Goal: Task Accomplishment & Management: Use online tool/utility

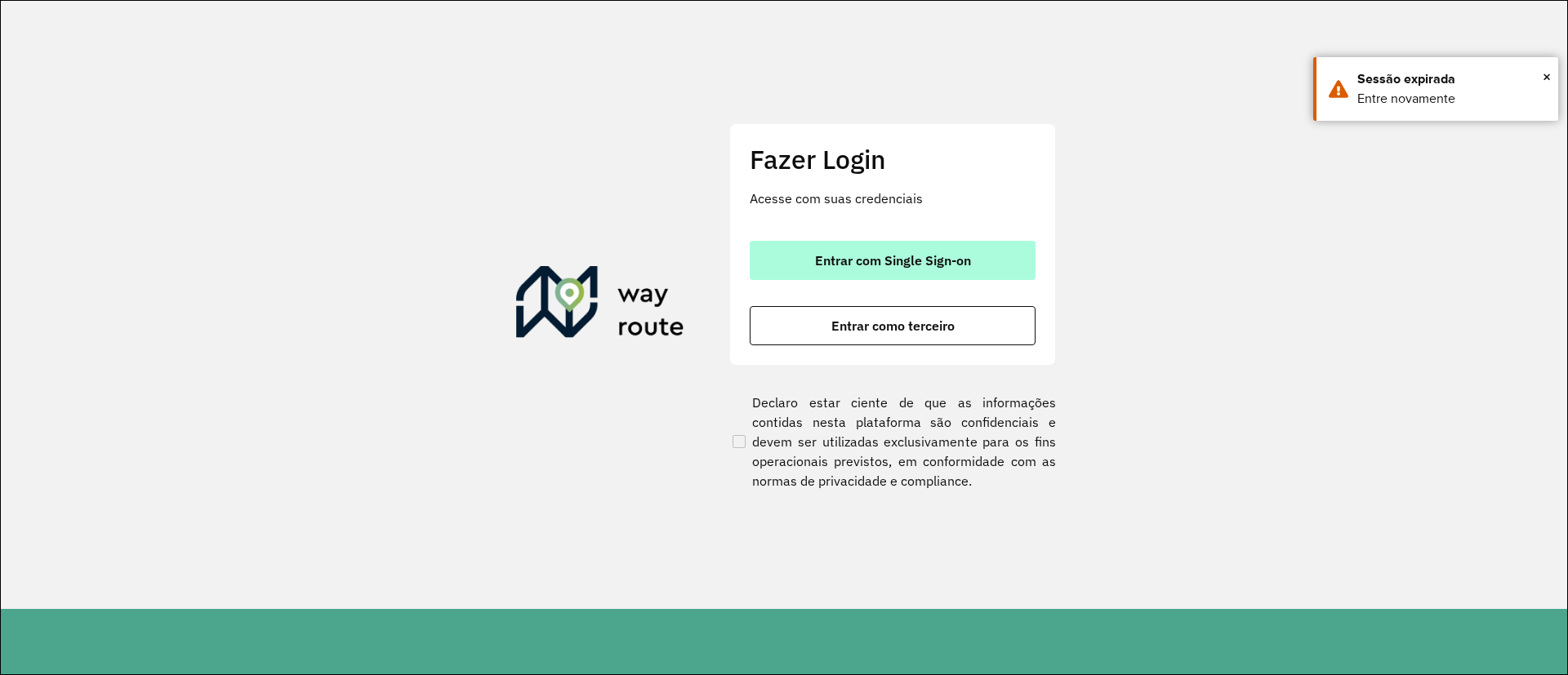
click at [886, 255] on span "Entrar com Single Sign-on" at bounding box center [892, 261] width 156 height 13
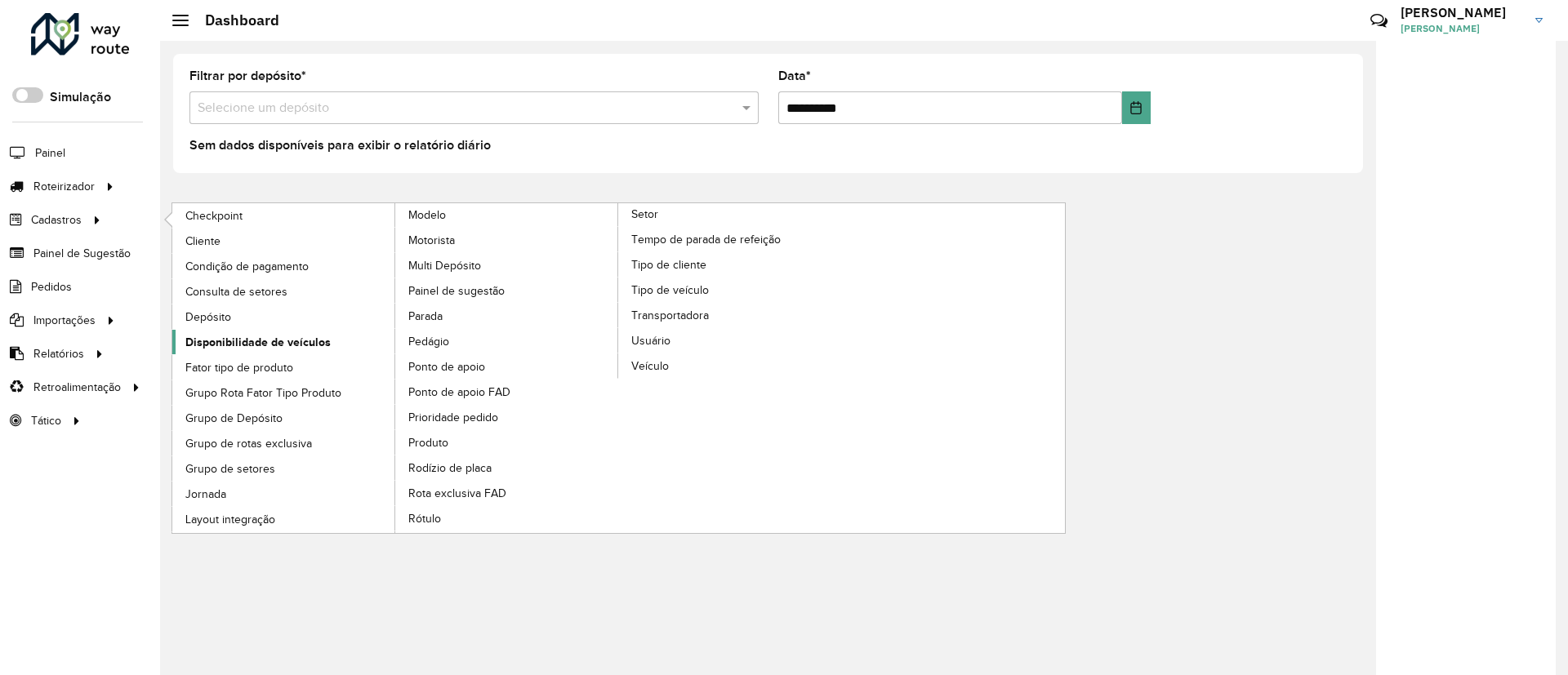
click at [302, 346] on span "Disponibilidade de veículos" at bounding box center [258, 343] width 145 height 18
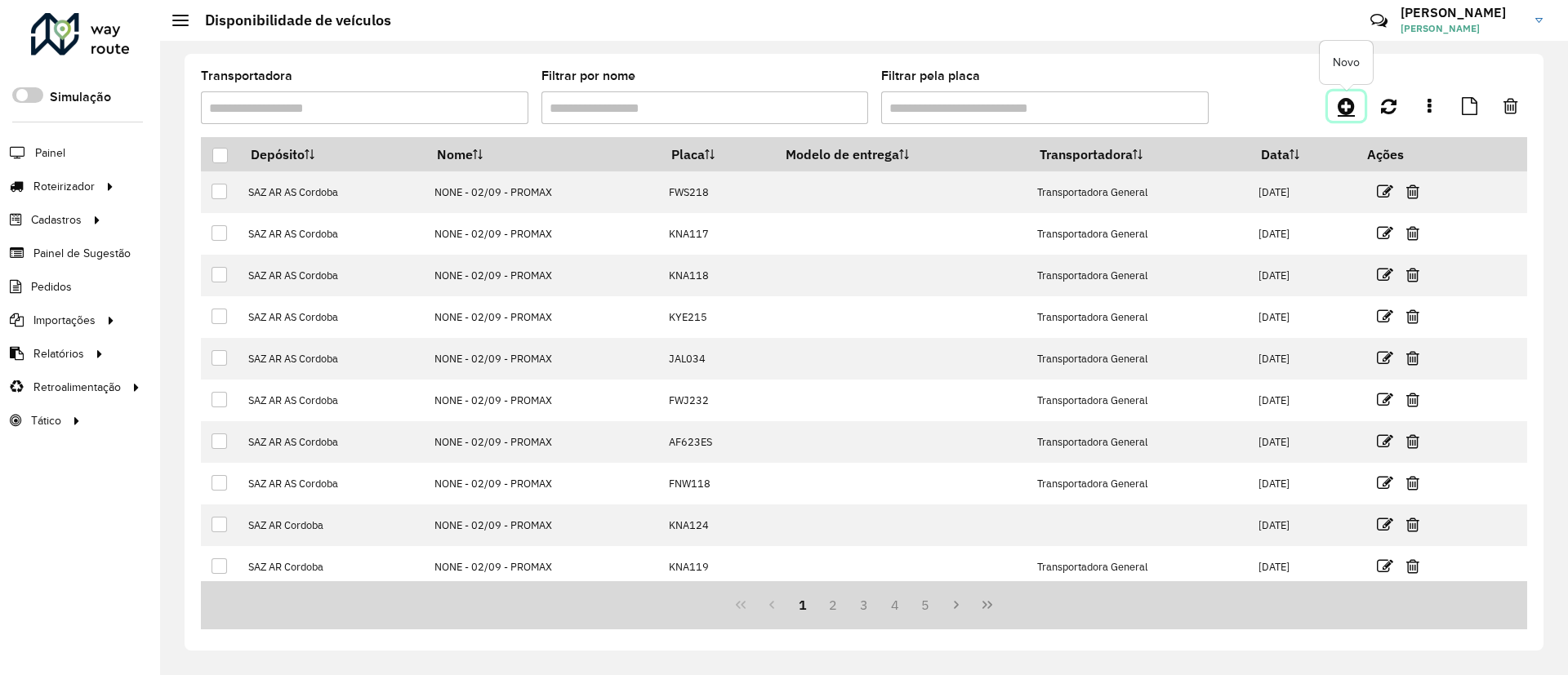
click at [1338, 104] on icon at bounding box center [1346, 105] width 18 height 19
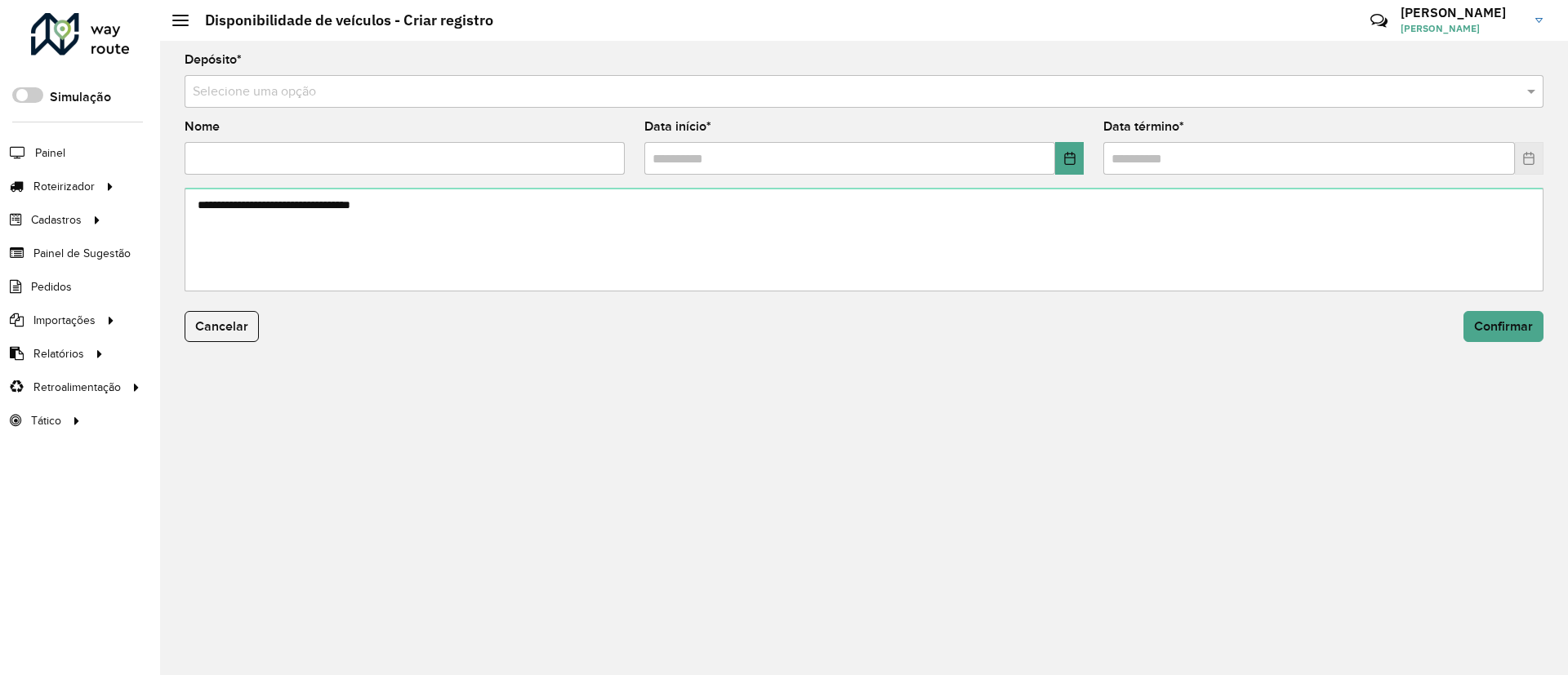
click at [539, 99] on input "text" at bounding box center [848, 92] width 1310 height 19
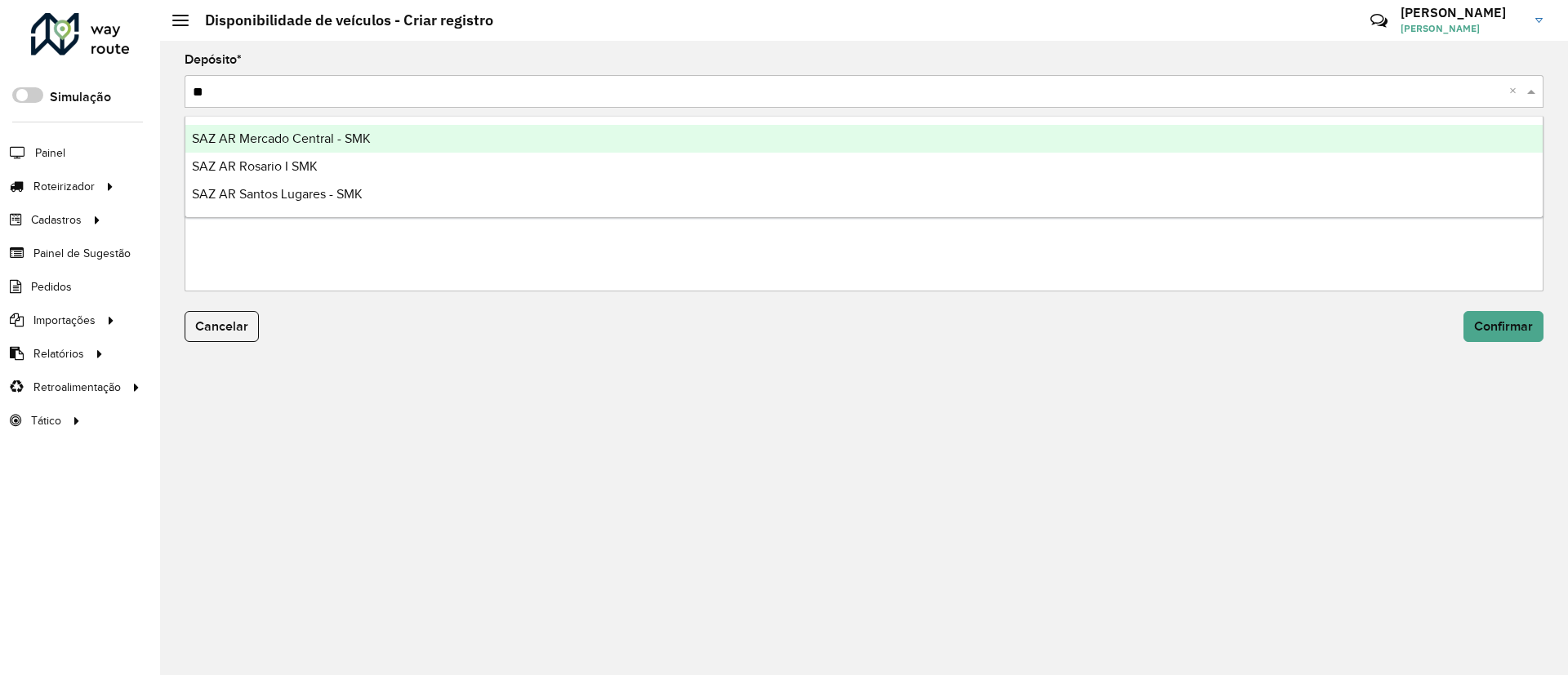
type input "***"
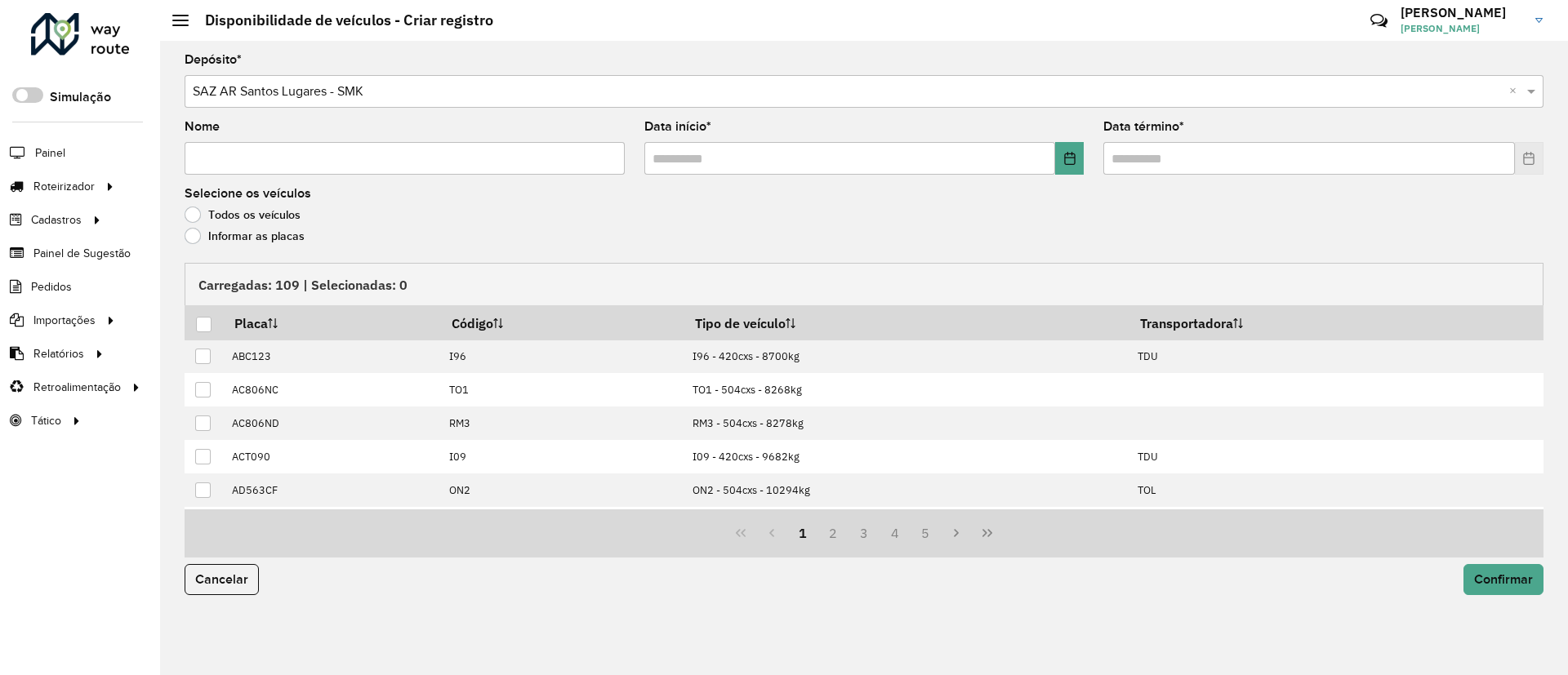
click at [483, 163] on input "Nome" at bounding box center [404, 158] width 440 height 33
type input "**********"
click at [1064, 152] on icon "Choose Date" at bounding box center [1070, 159] width 13 height 13
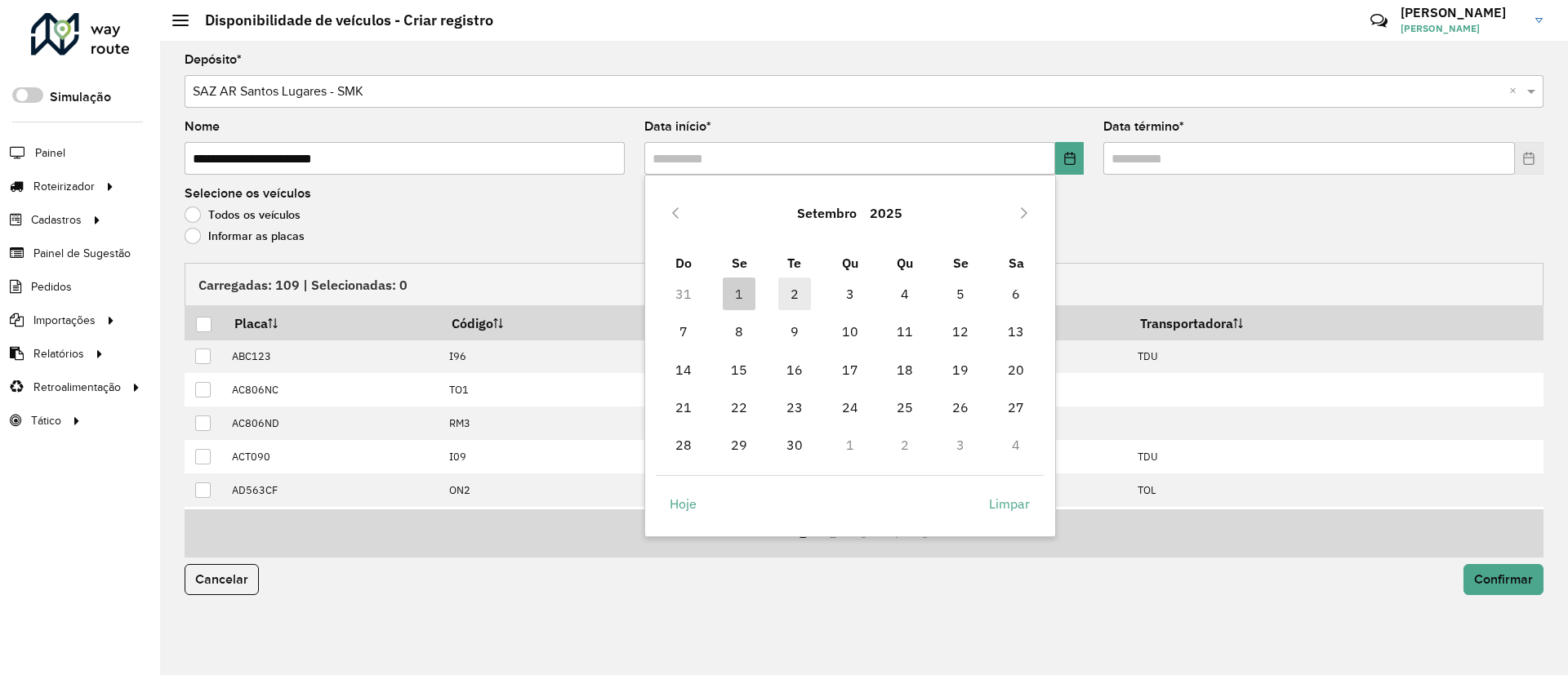
click at [783, 288] on span "2" at bounding box center [794, 293] width 33 height 33
type input "**********"
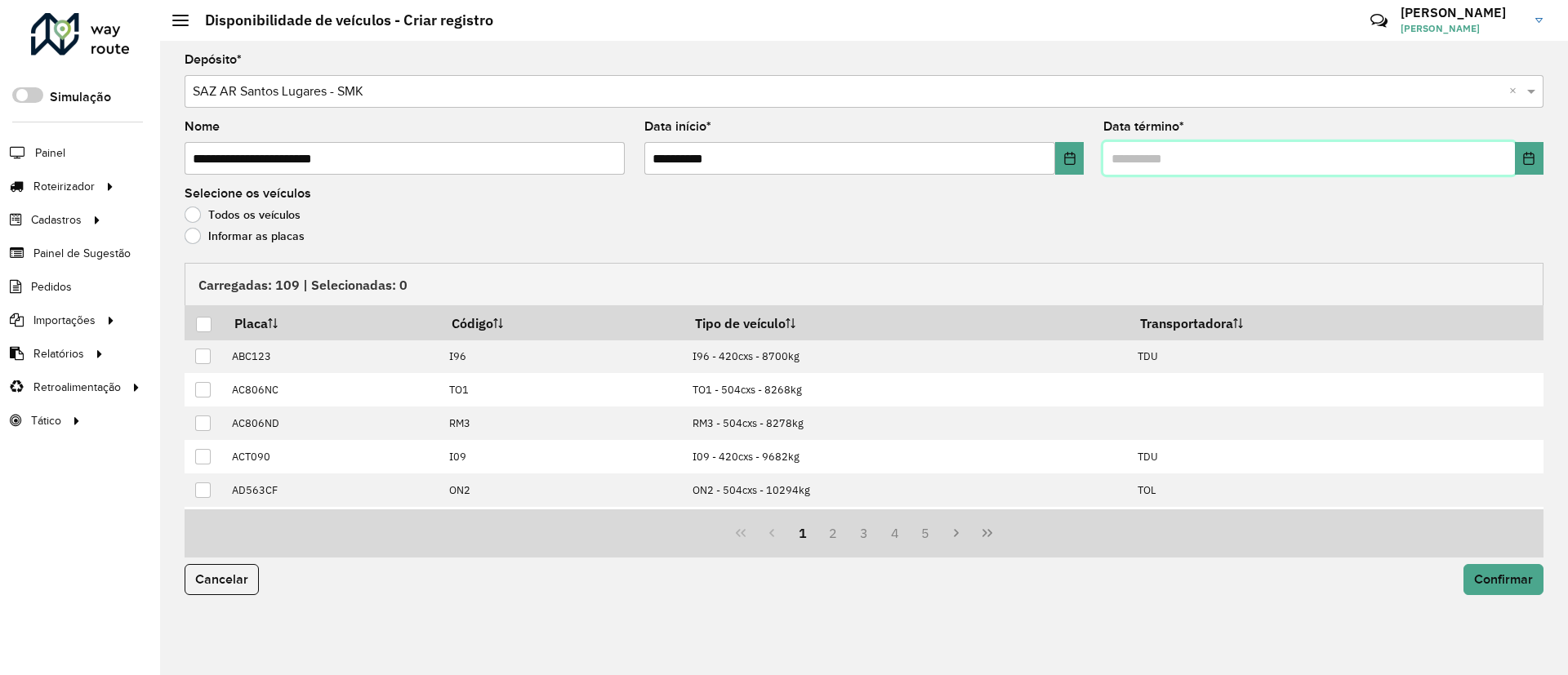
click at [1514, 154] on span at bounding box center [1323, 158] width 440 height 33
click at [1523, 163] on icon "Choose Date" at bounding box center [1529, 159] width 13 height 13
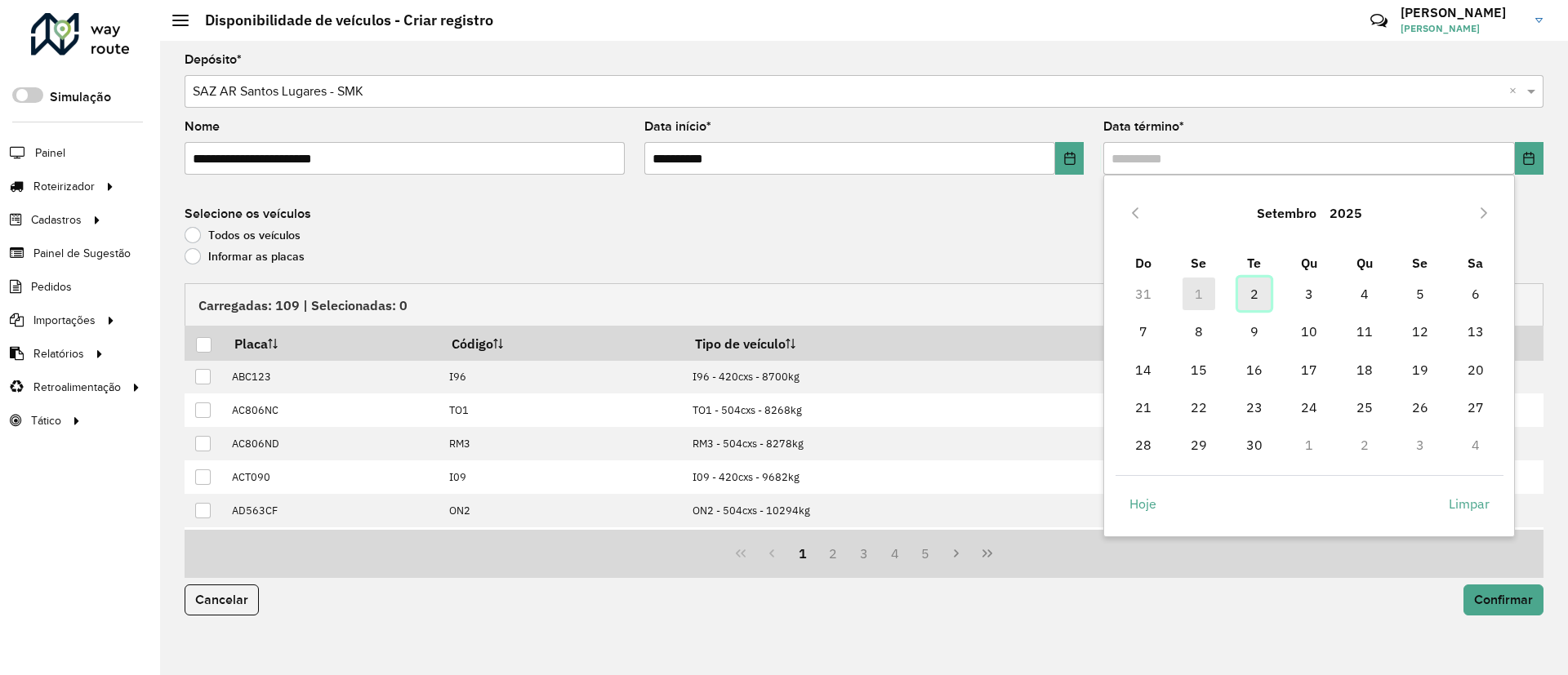
click at [1261, 293] on span "2" at bounding box center [1254, 293] width 33 height 33
type input "**********"
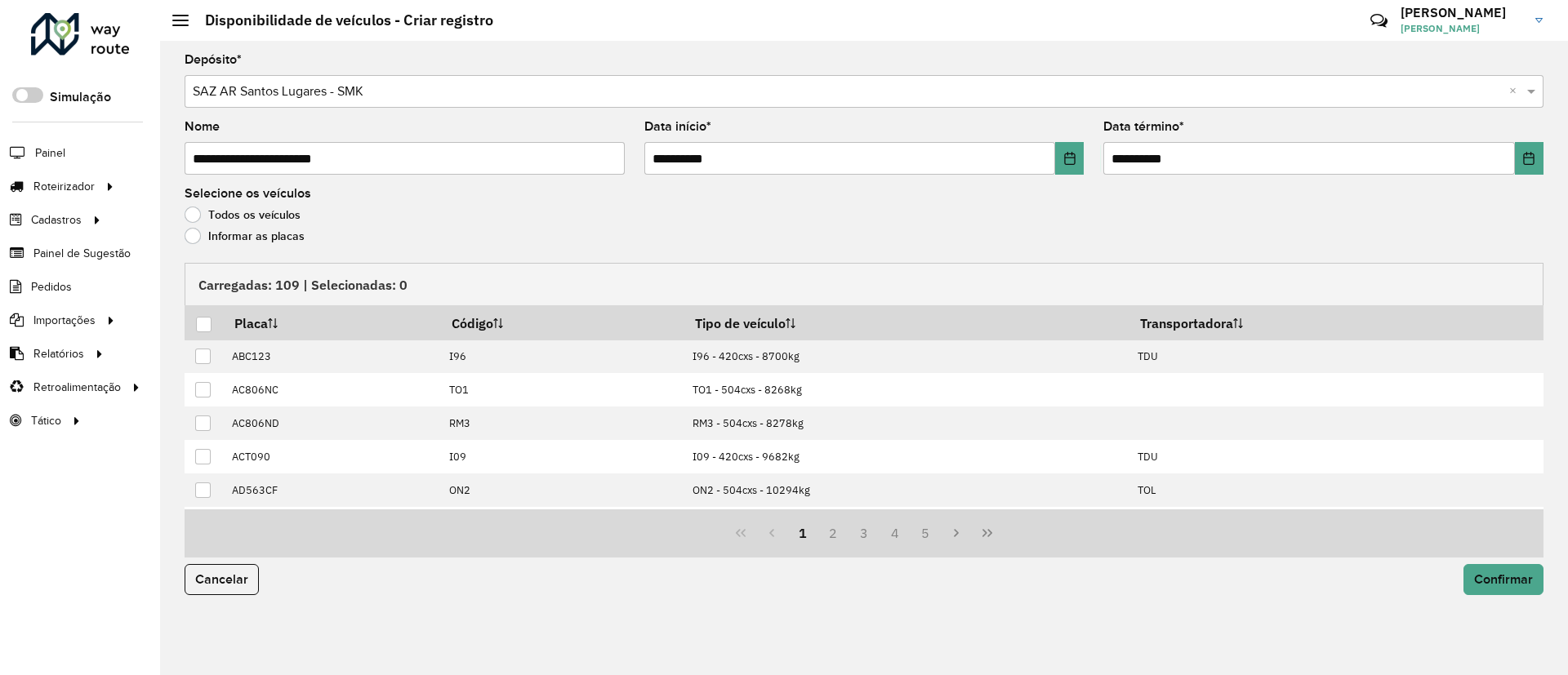
click at [283, 237] on label "Informar as placas" at bounding box center [245, 236] width 120 height 17
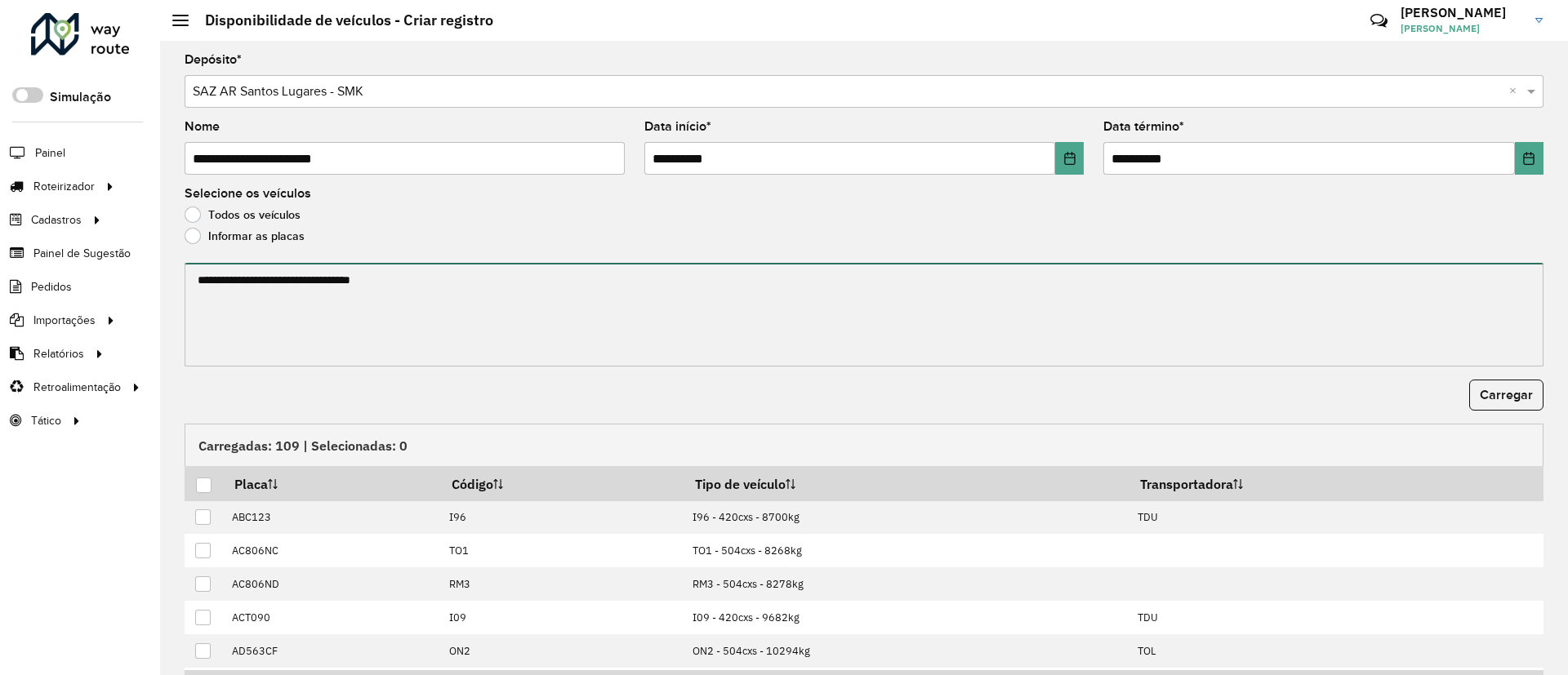
click at [254, 284] on textarea at bounding box center [864, 315] width 1358 height 104
paste textarea "****** ****** ****** ******* ******* ******* ****** ****** ****** ****** ******…"
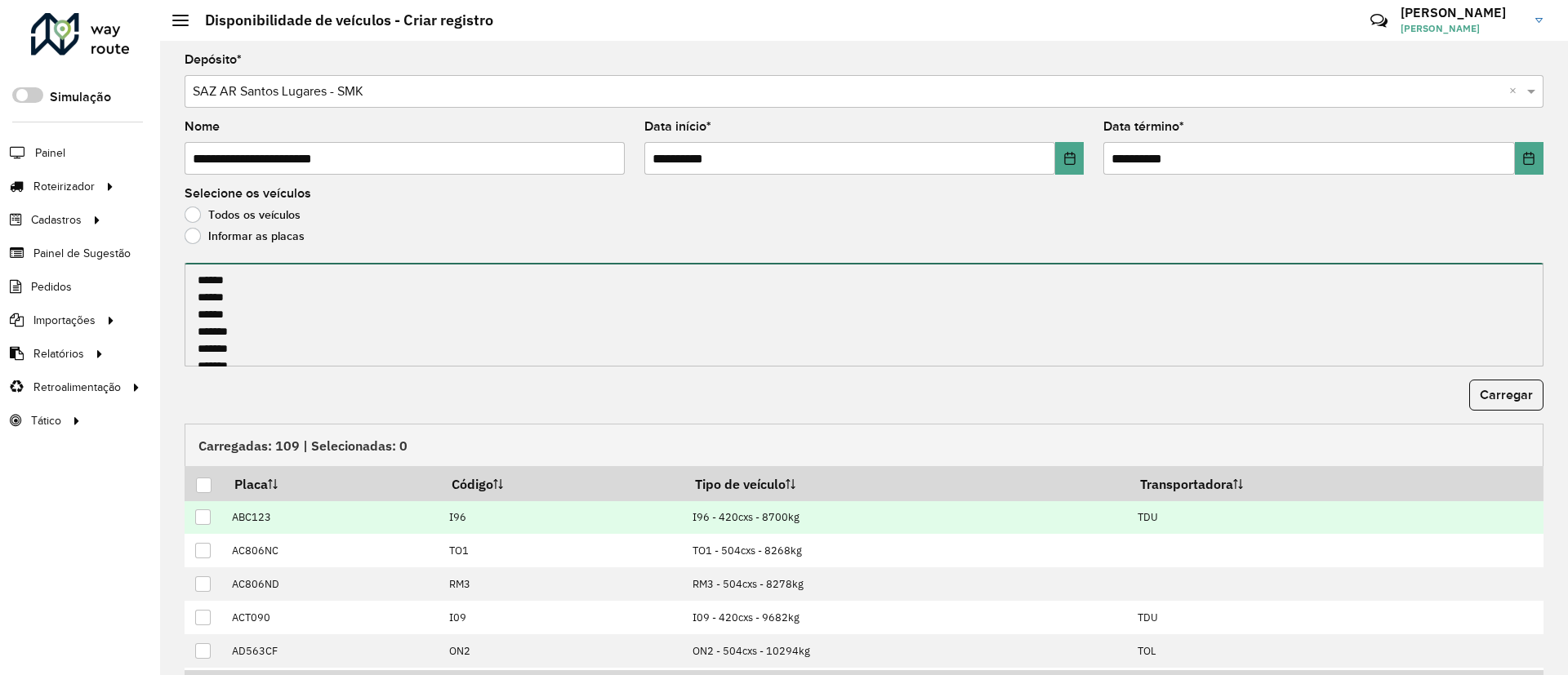
scroll to position [348, 0]
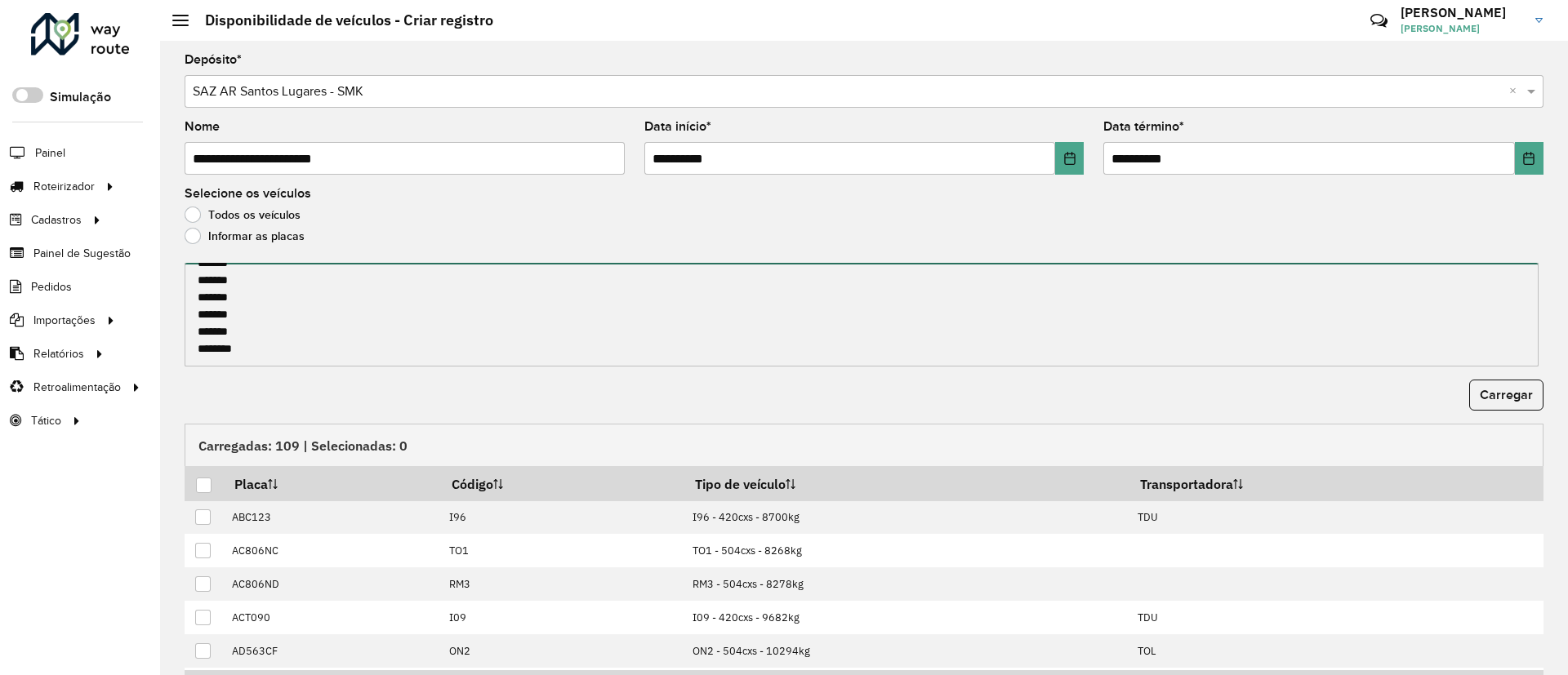
paste textarea "**********"
type textarea "**********"
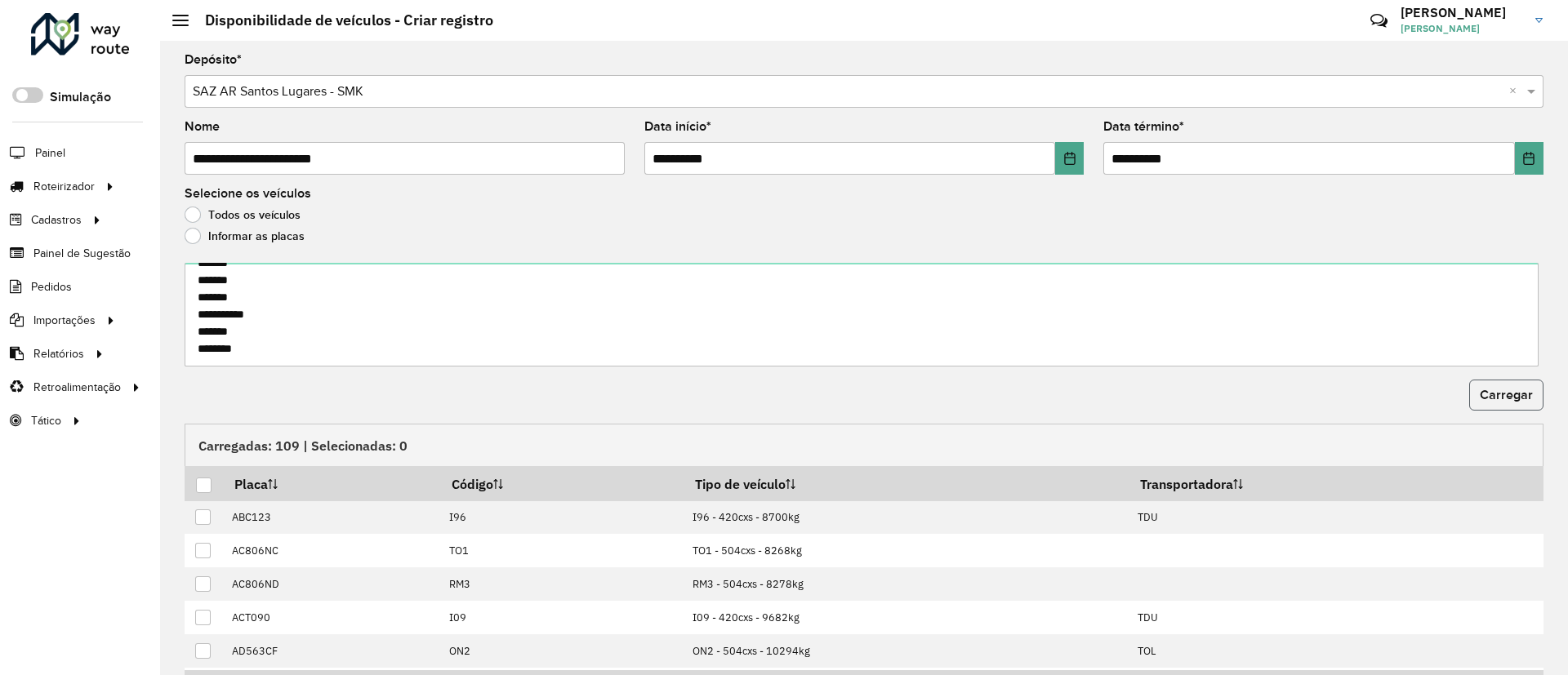
click at [1517, 407] on button "Carregar" at bounding box center [1505, 395] width 74 height 31
click at [202, 483] on div at bounding box center [204, 485] width 16 height 16
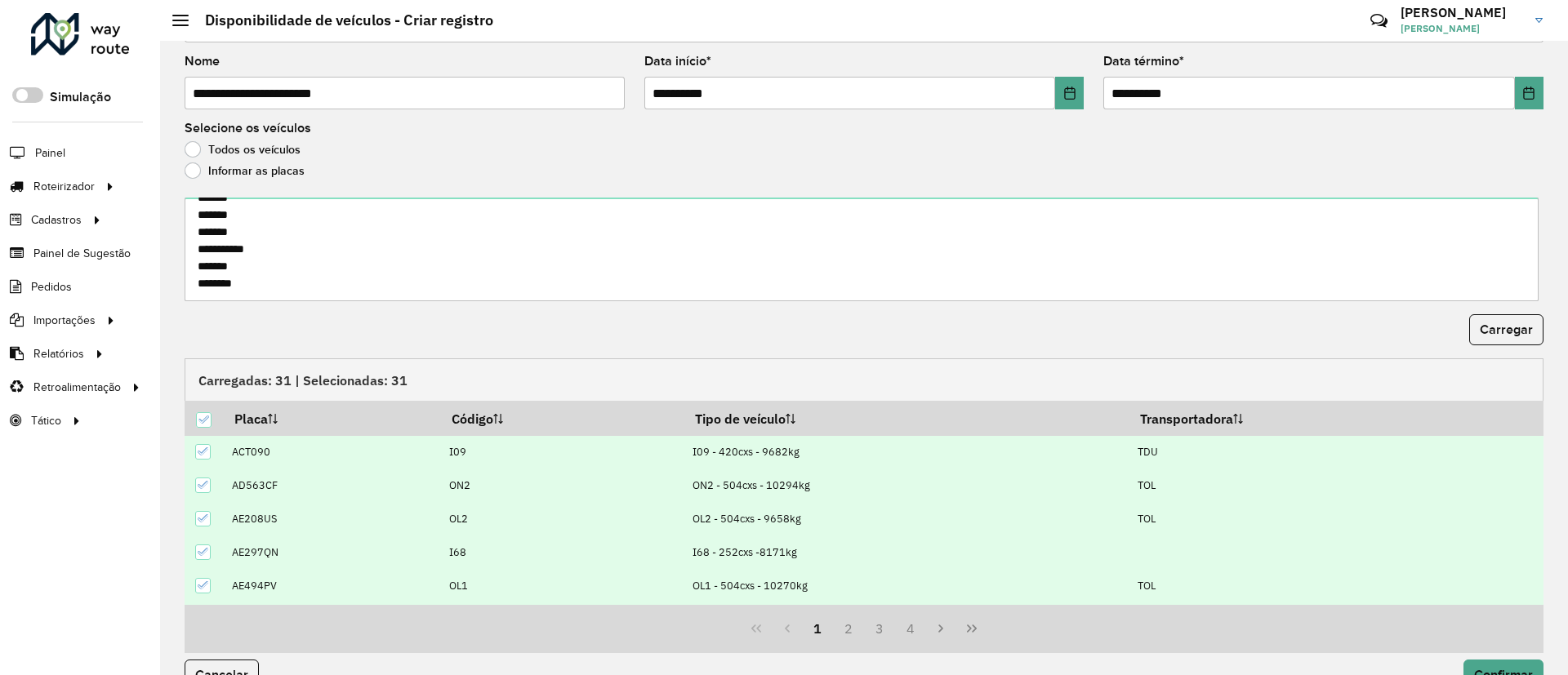
scroll to position [100, 0]
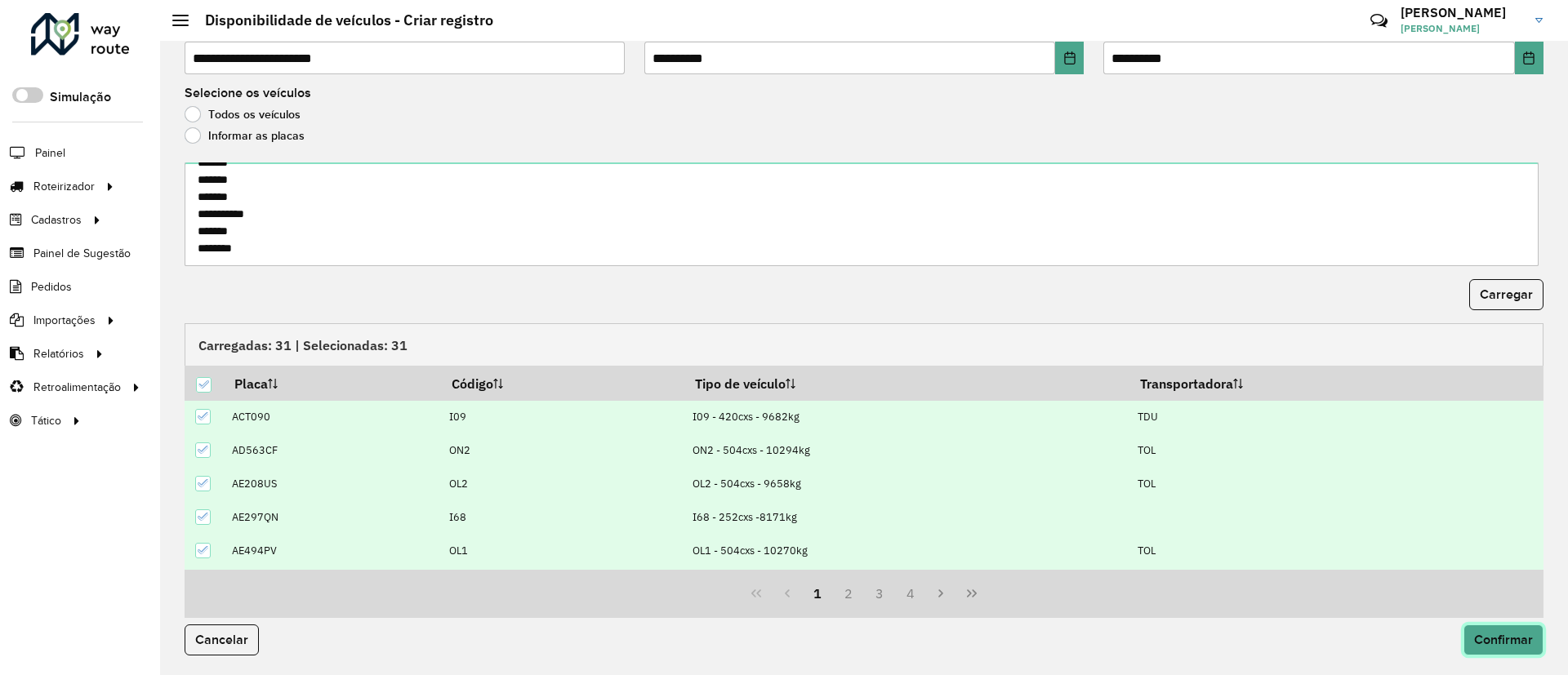
click at [1476, 637] on span "Confirmar" at bounding box center [1503, 640] width 58 height 14
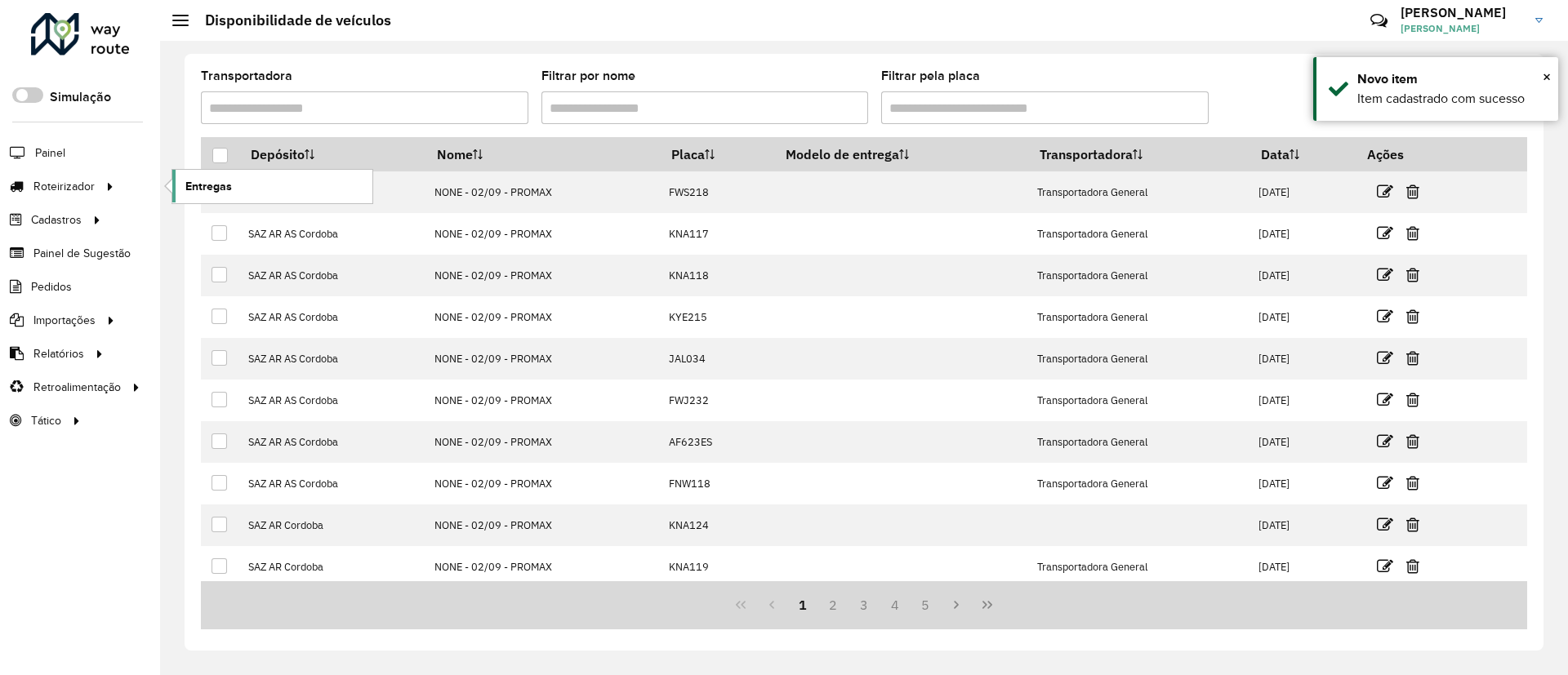
click at [236, 189] on link "Entregas" at bounding box center [271, 185] width 200 height 33
click at [1352, 102] on icon at bounding box center [1346, 105] width 18 height 19
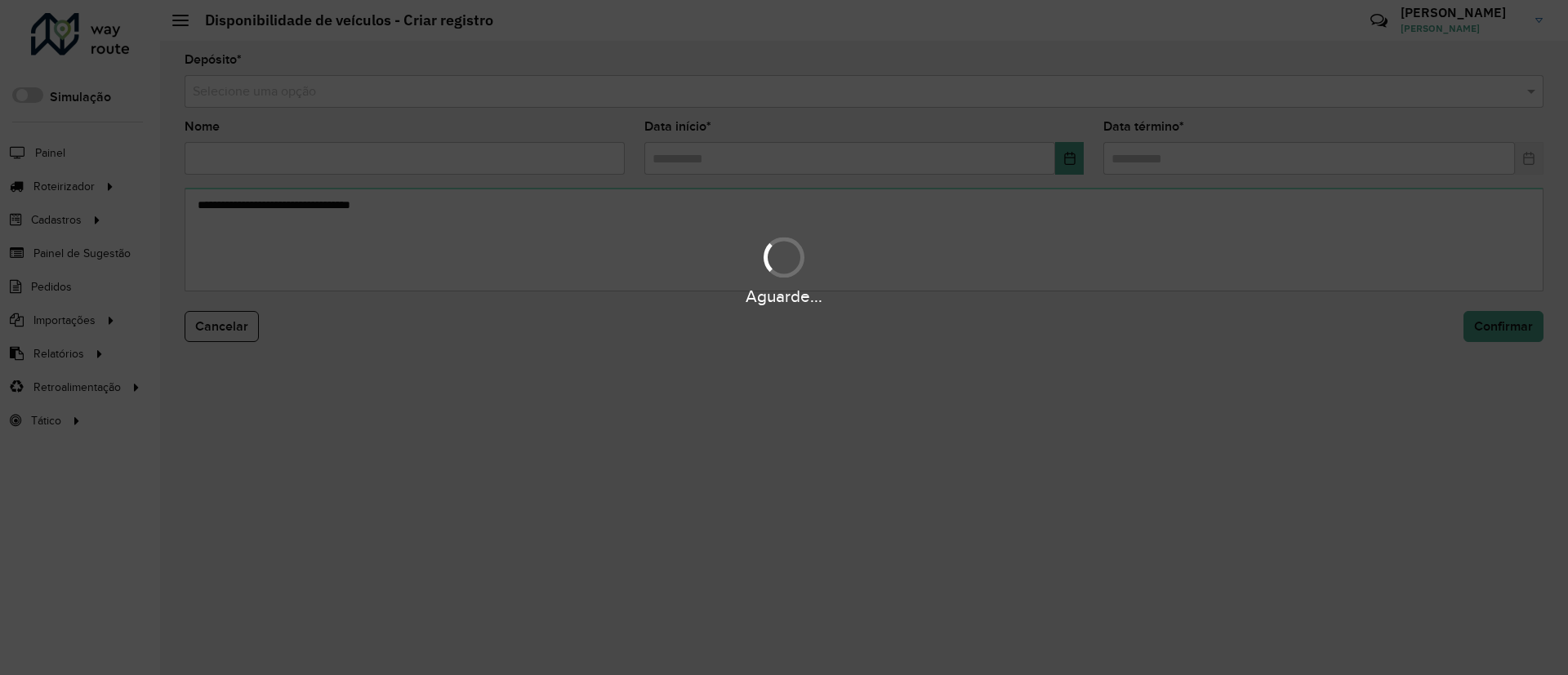
click at [635, 94] on div "Aguarde..." at bounding box center [784, 338] width 1568 height 675
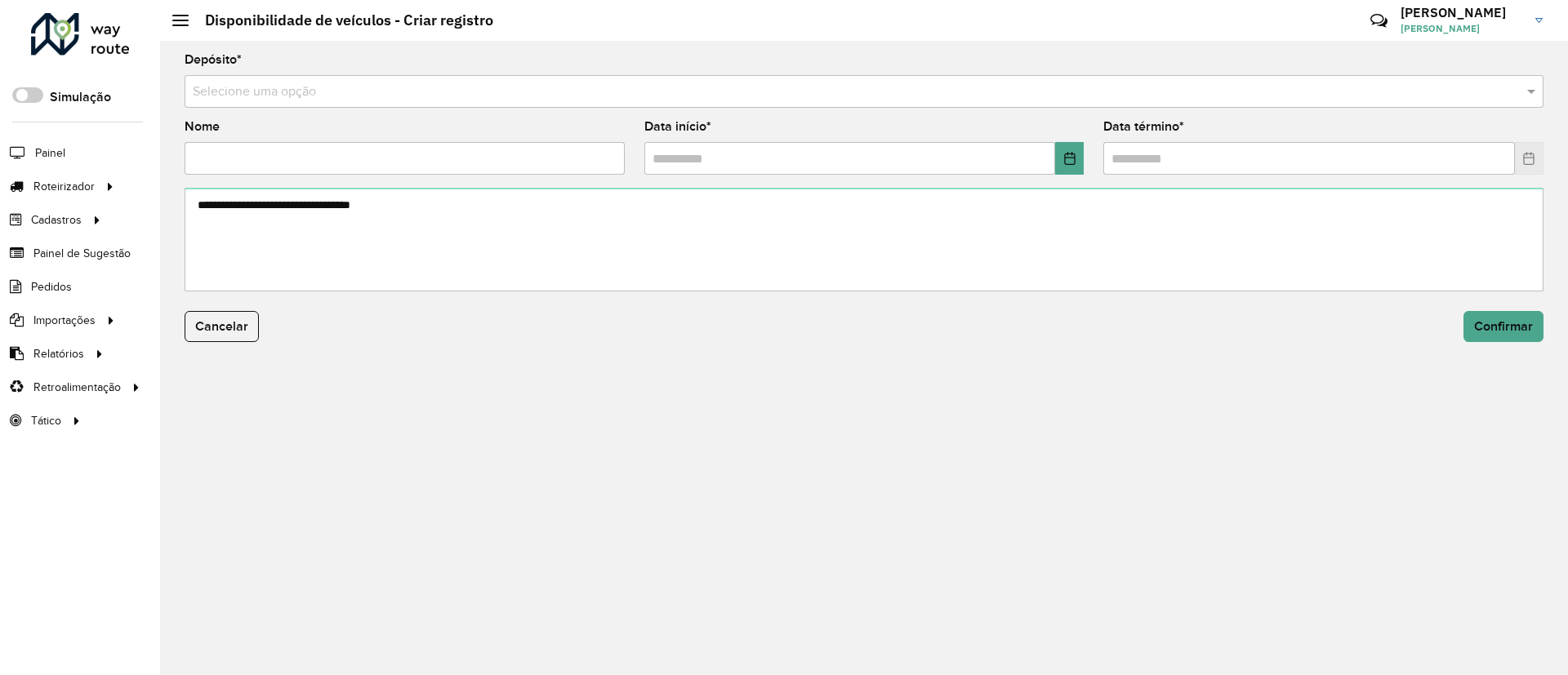
click at [632, 94] on input "text" at bounding box center [848, 92] width 1310 height 19
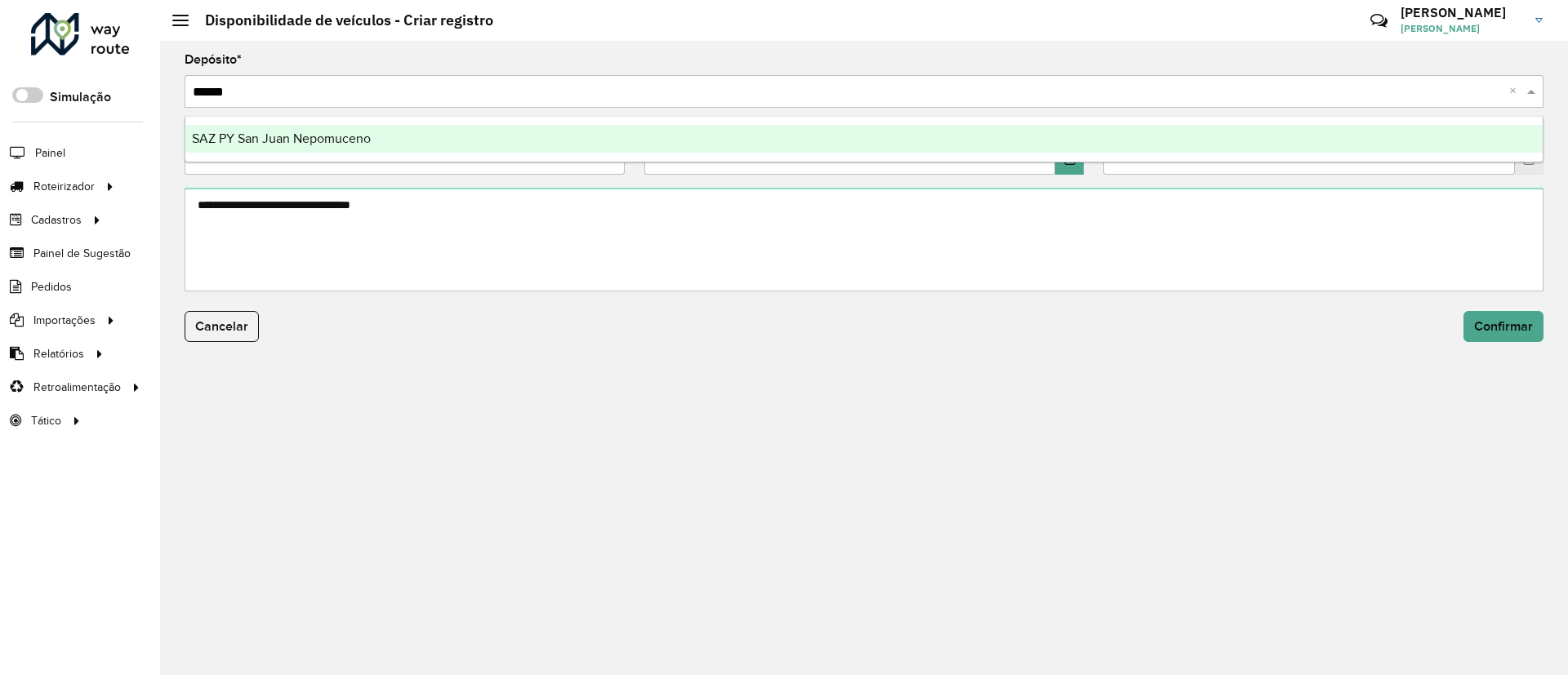
type input "*******"
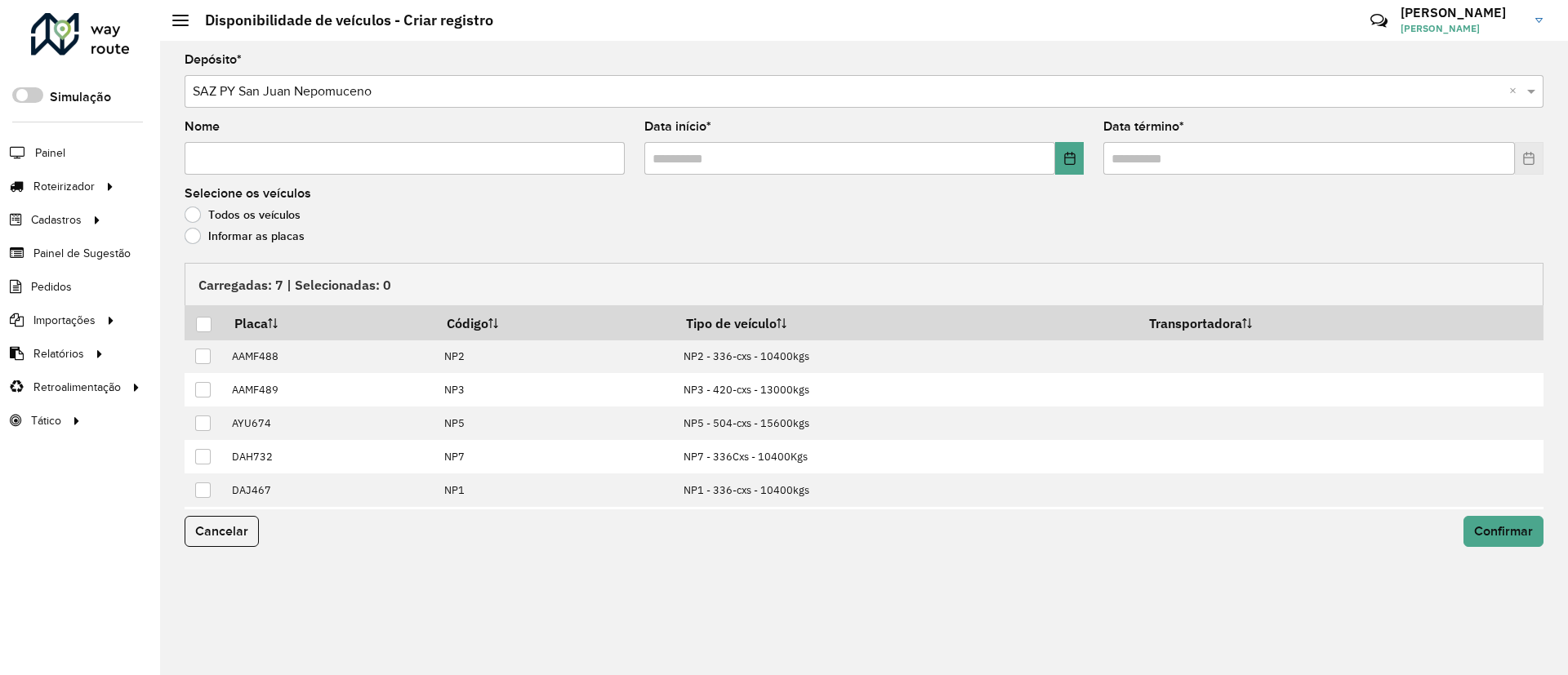
click at [545, 166] on input "Nome" at bounding box center [404, 158] width 440 height 33
type input "**********"
click at [1079, 150] on button "Choose Date" at bounding box center [1069, 158] width 28 height 33
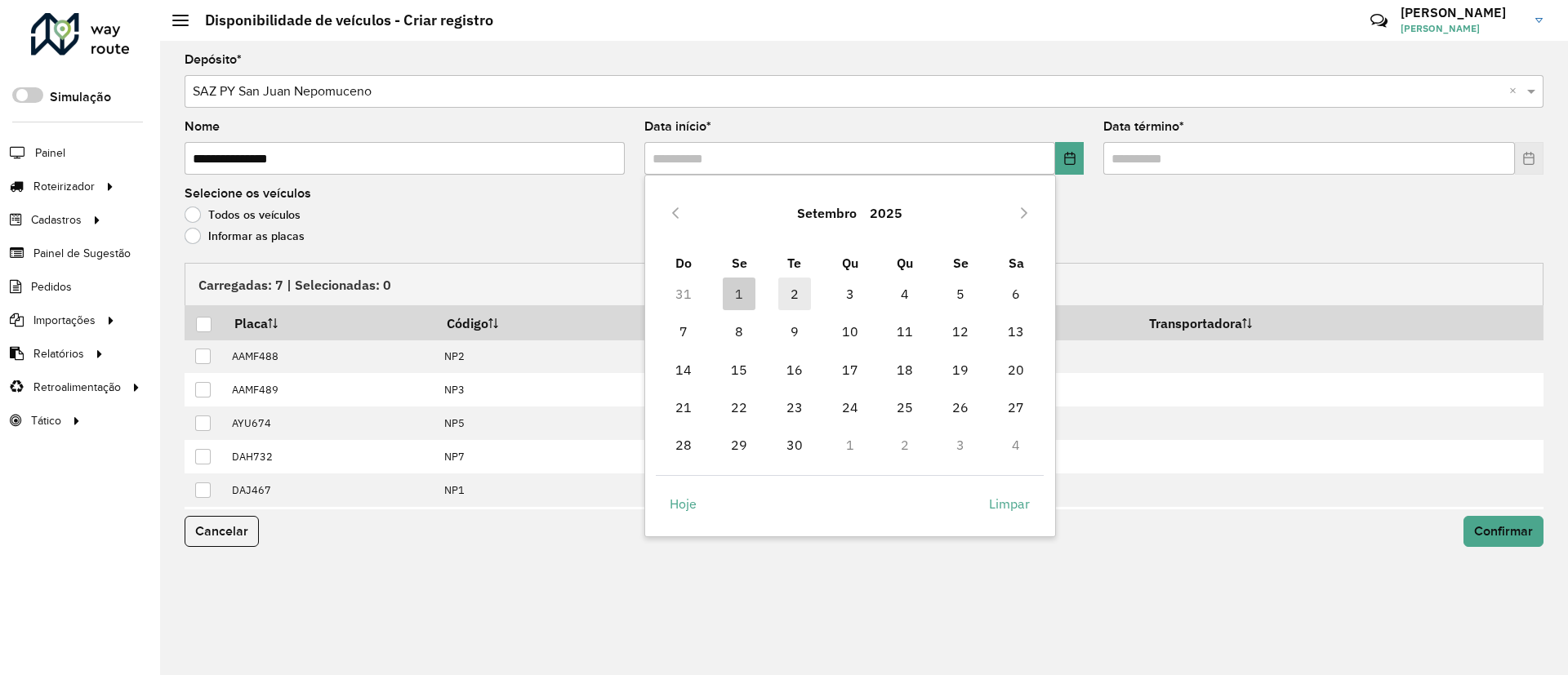
click at [789, 287] on span "2" at bounding box center [794, 293] width 33 height 33
type input "**********"
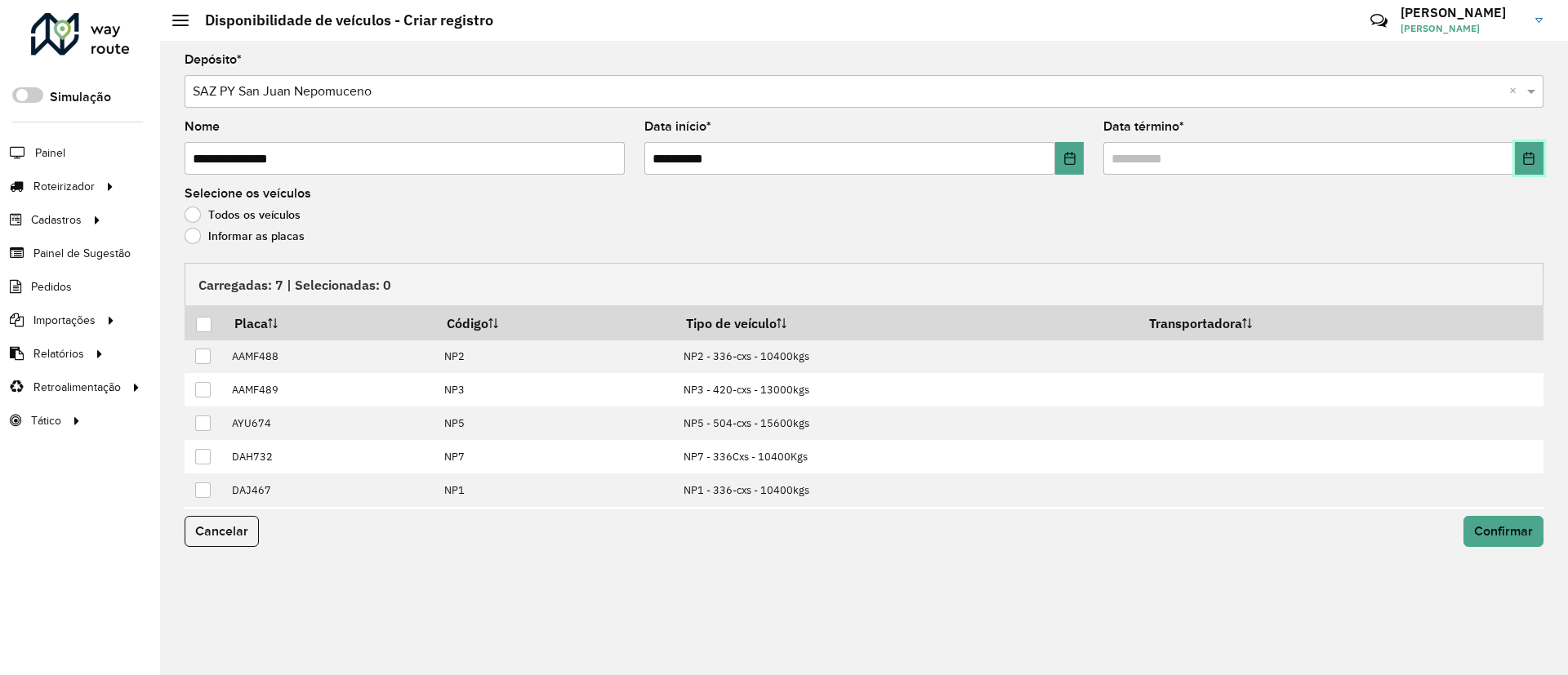
click at [1530, 159] on icon "Choose Date" at bounding box center [1529, 159] width 13 height 13
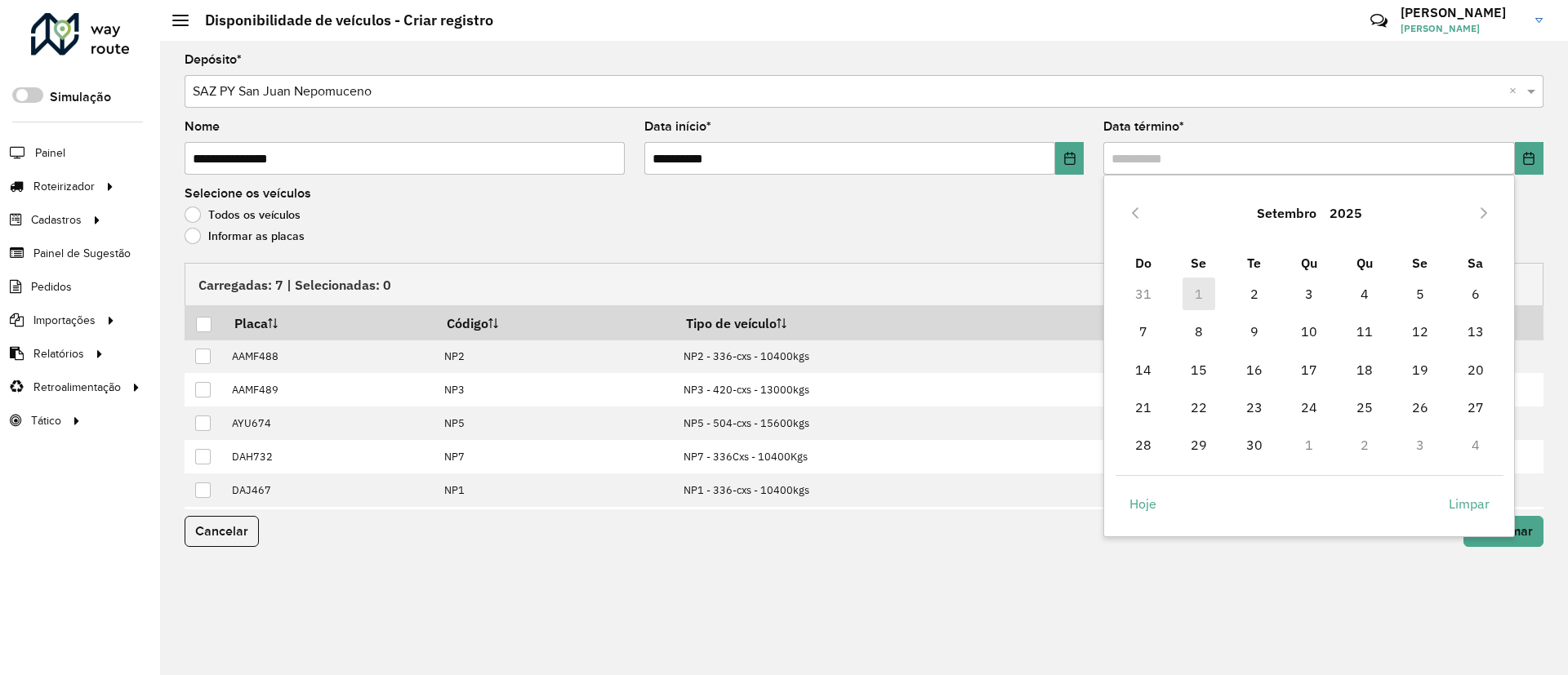
click at [1236, 287] on td "2" at bounding box center [1254, 293] width 55 height 38
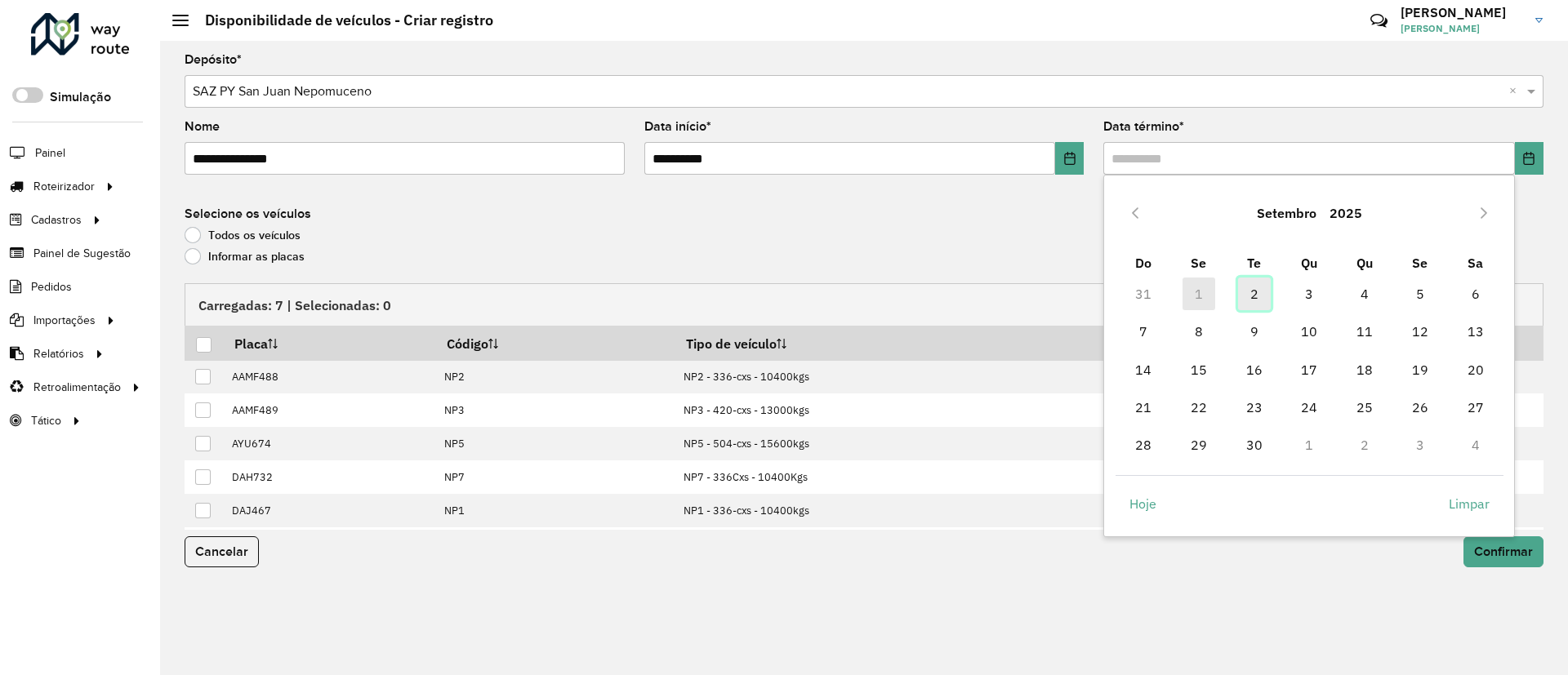
click at [1252, 292] on span "2" at bounding box center [1254, 293] width 33 height 33
type input "**********"
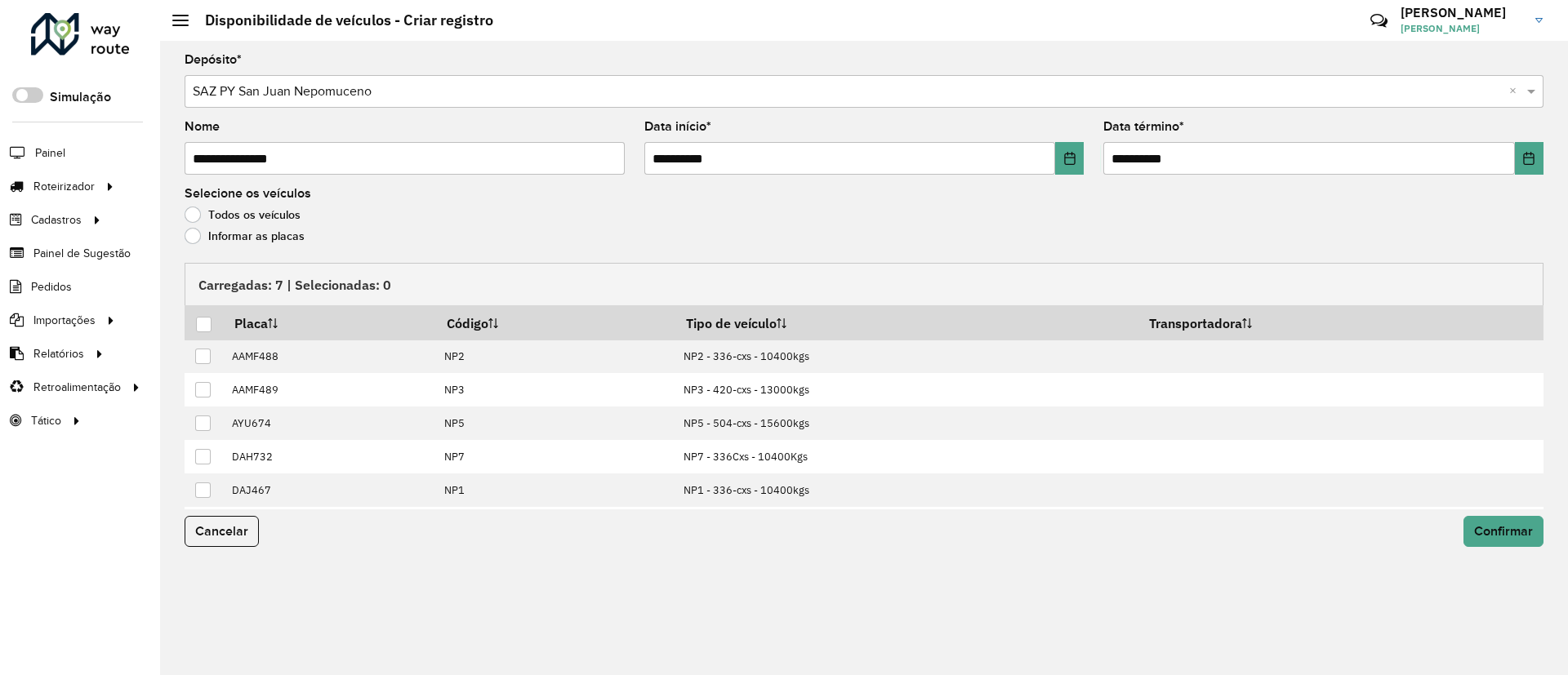
click at [246, 236] on label "Informar as placas" at bounding box center [245, 236] width 120 height 17
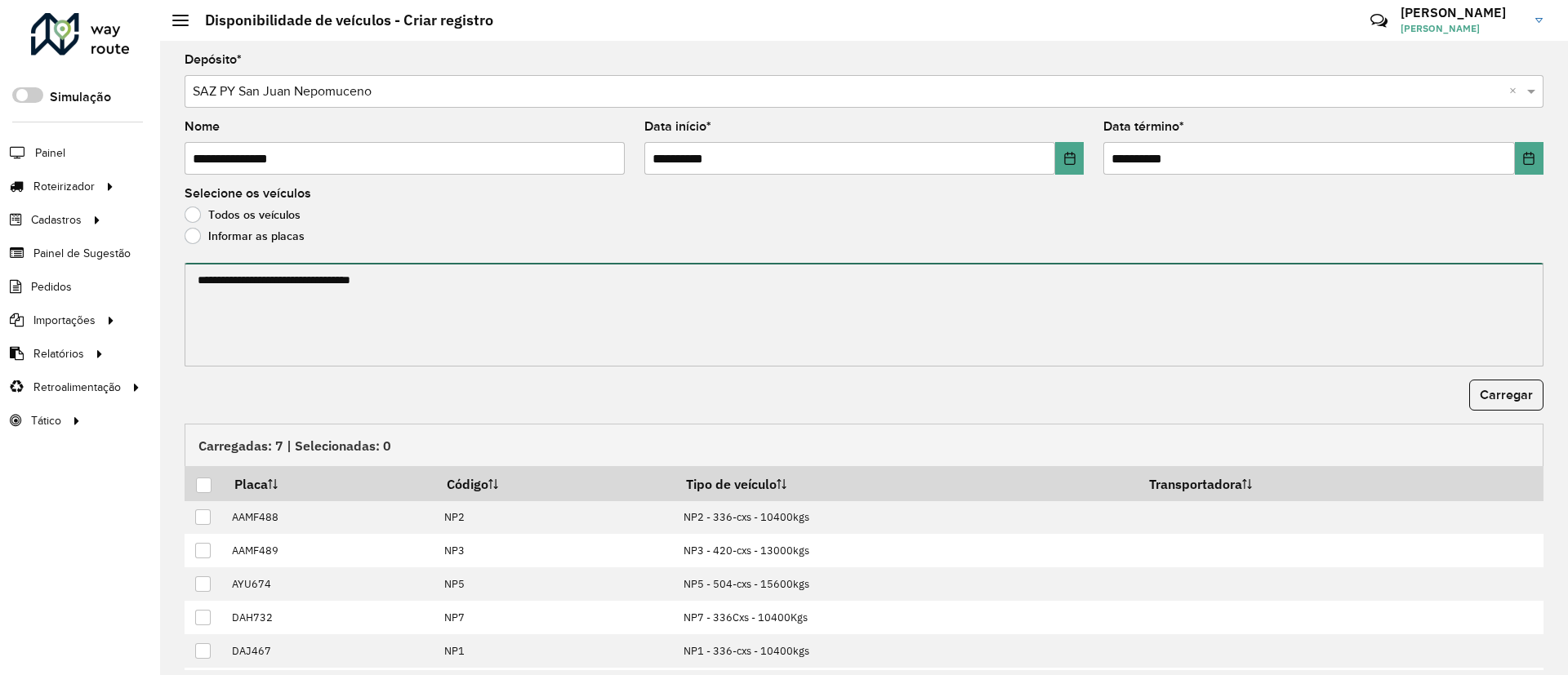
click at [282, 293] on textarea at bounding box center [864, 315] width 1358 height 104
paste textarea "****** ******* ******* ****** ****** ******"
type textarea "****** ******* ******* ****** ****** ******"
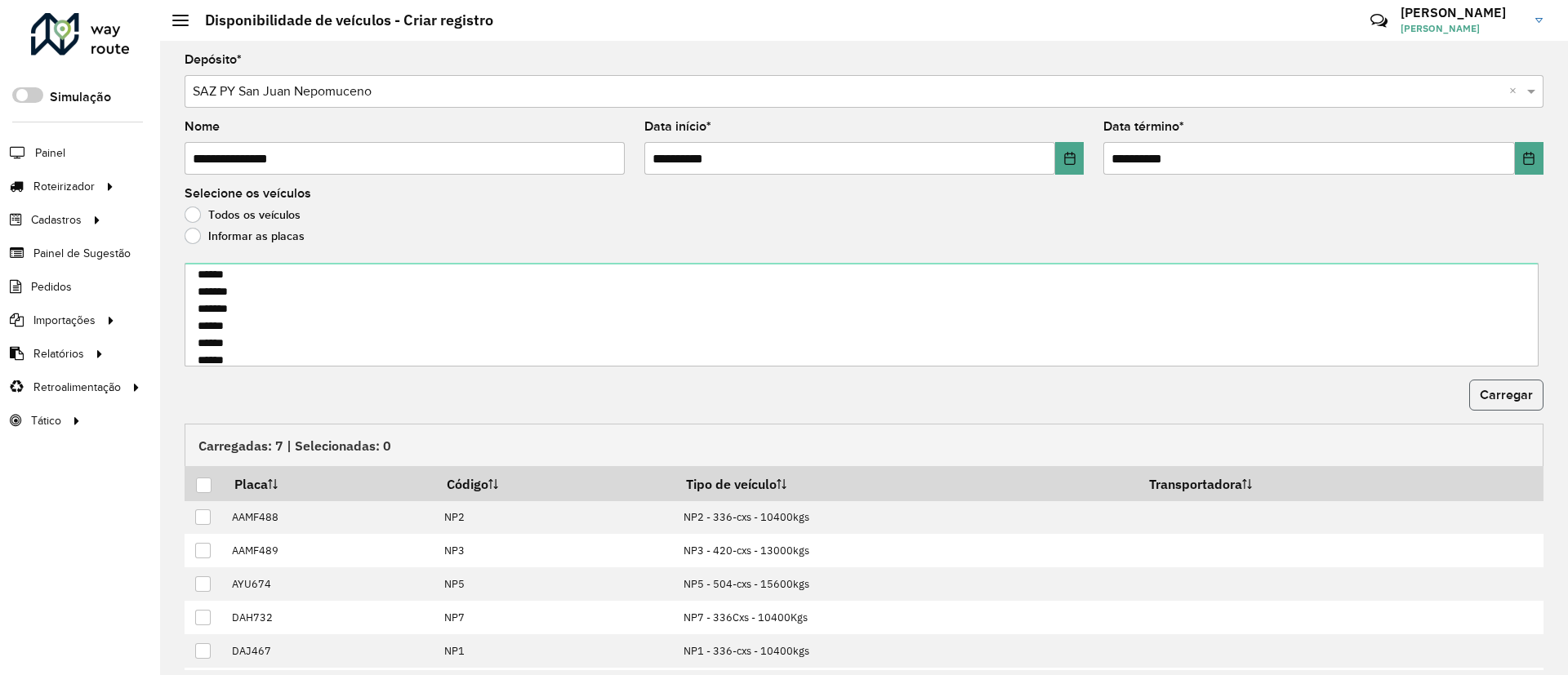
click at [1508, 386] on button "Carregar" at bounding box center [1505, 395] width 74 height 31
click at [201, 482] on div at bounding box center [204, 485] width 16 height 16
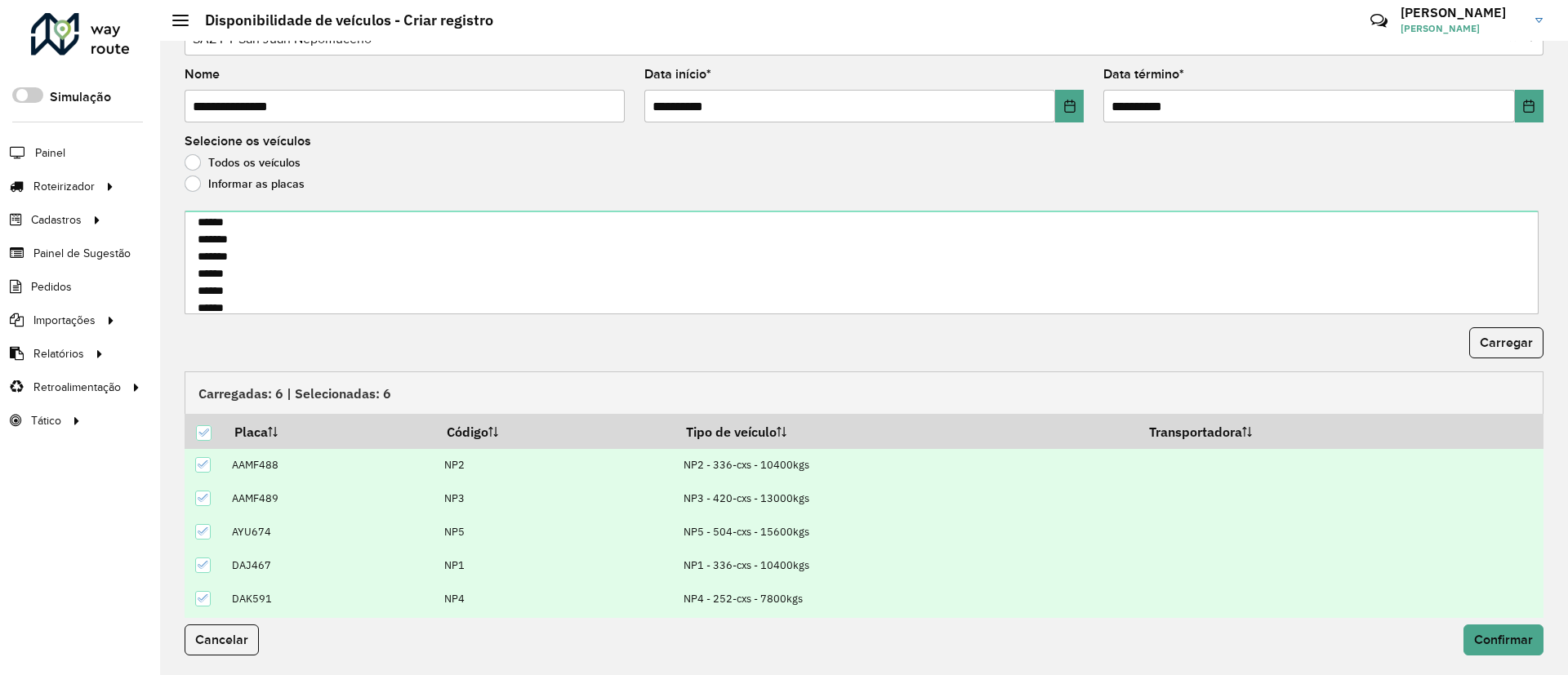
scroll to position [31, 0]
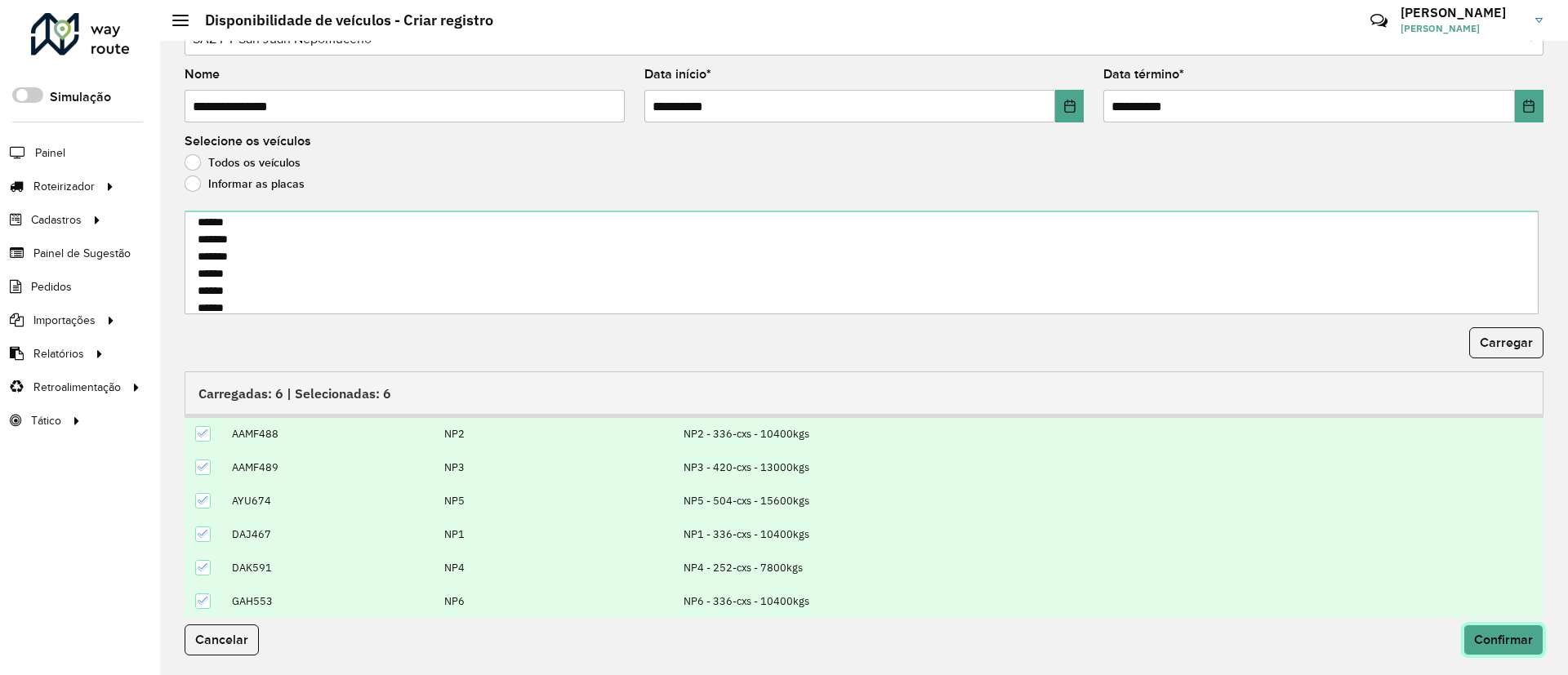
click at [1489, 640] on span "Confirmar" at bounding box center [1503, 640] width 58 height 14
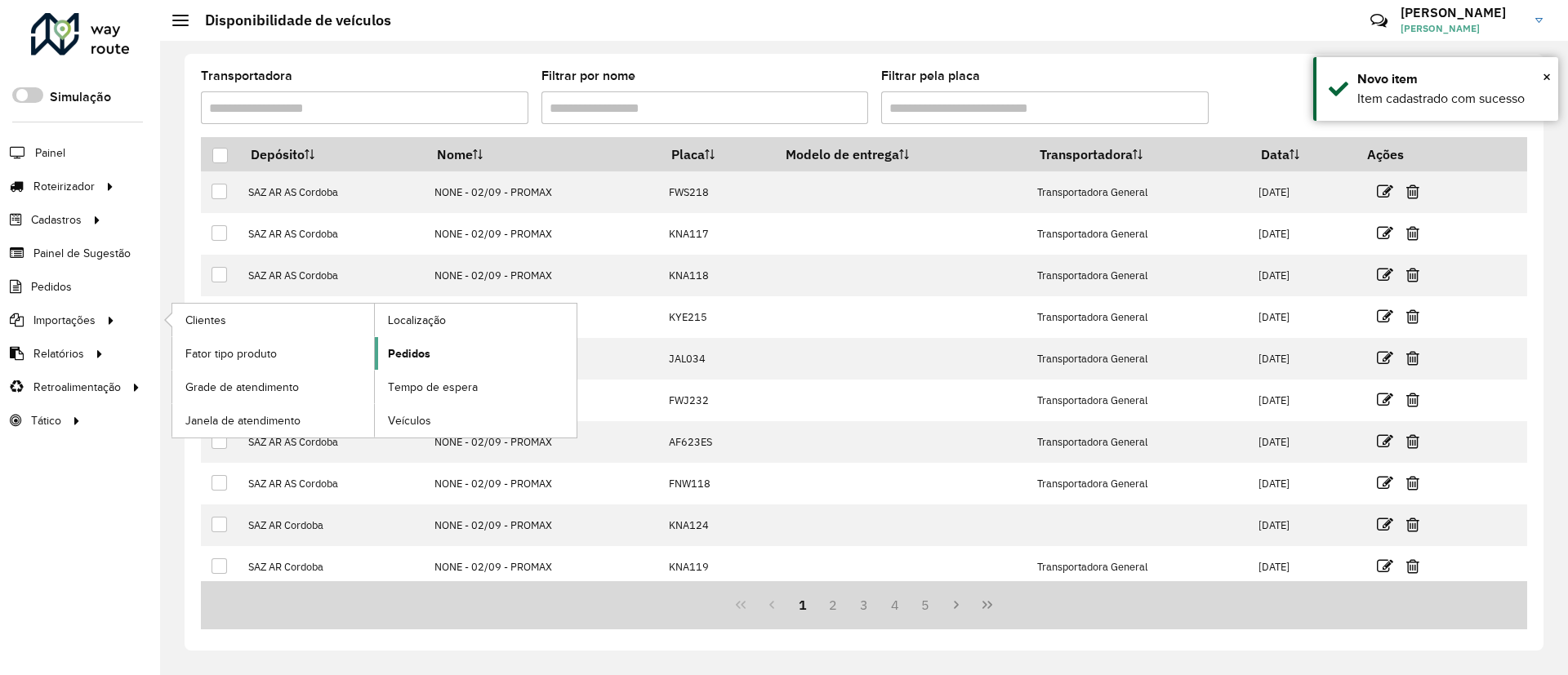
click at [421, 353] on span "Pedidos" at bounding box center [408, 353] width 43 height 18
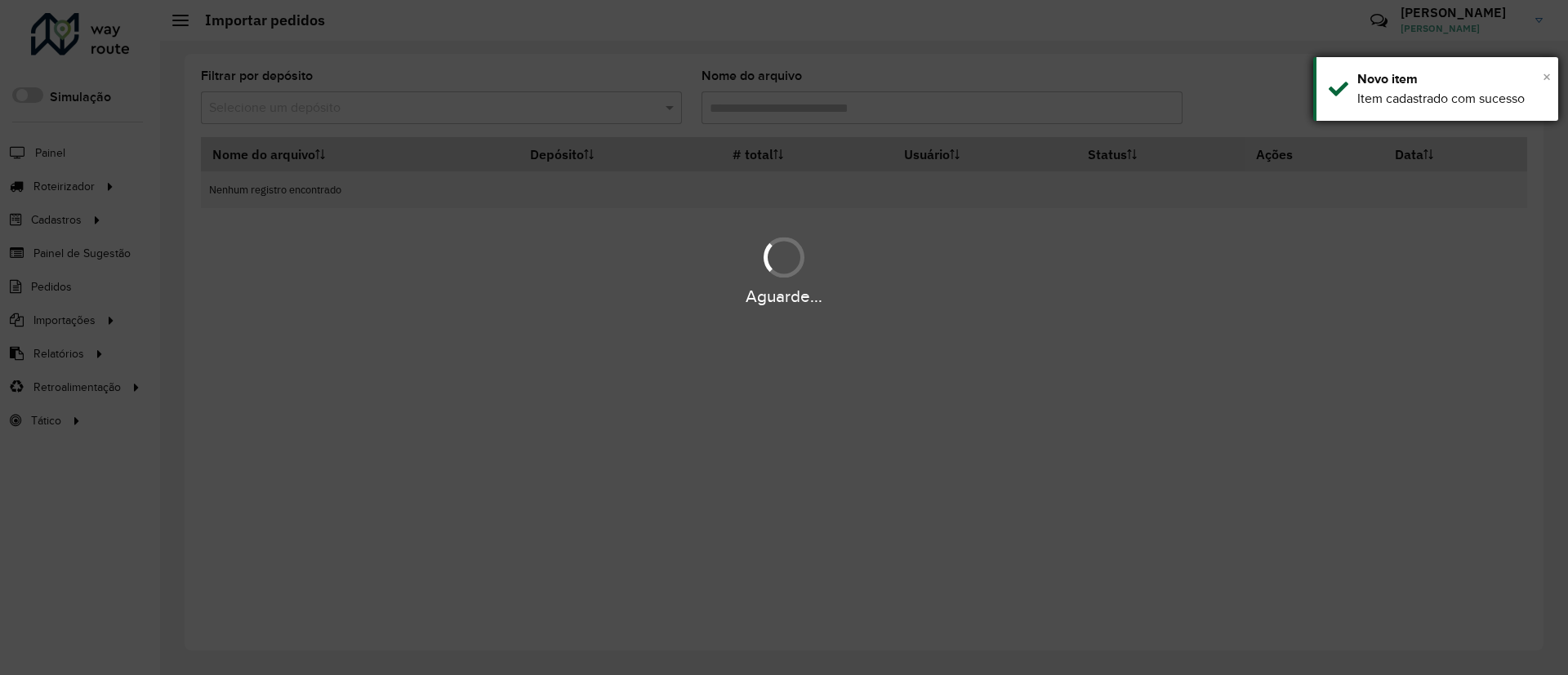
click at [1548, 73] on span "×" at bounding box center [1546, 77] width 8 height 18
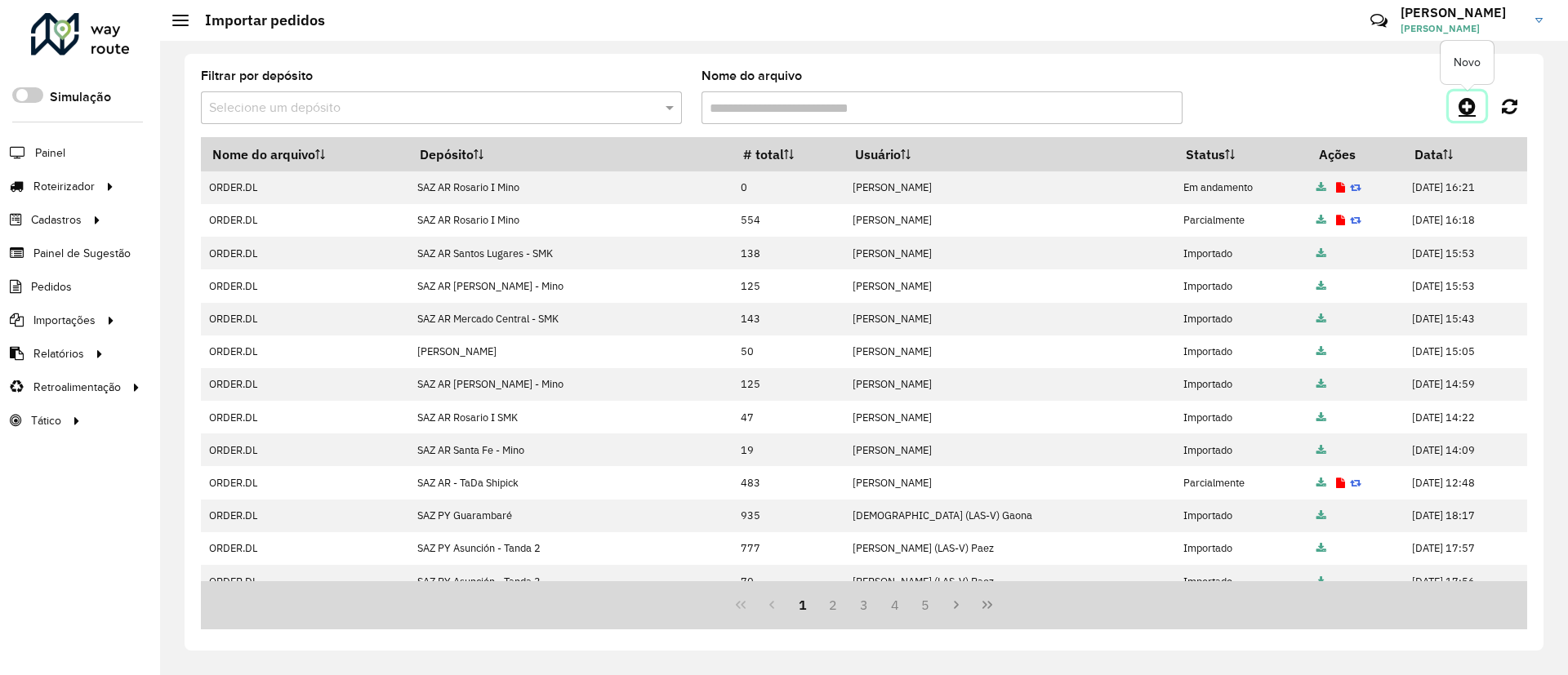
click at [1469, 106] on icon at bounding box center [1467, 105] width 18 height 19
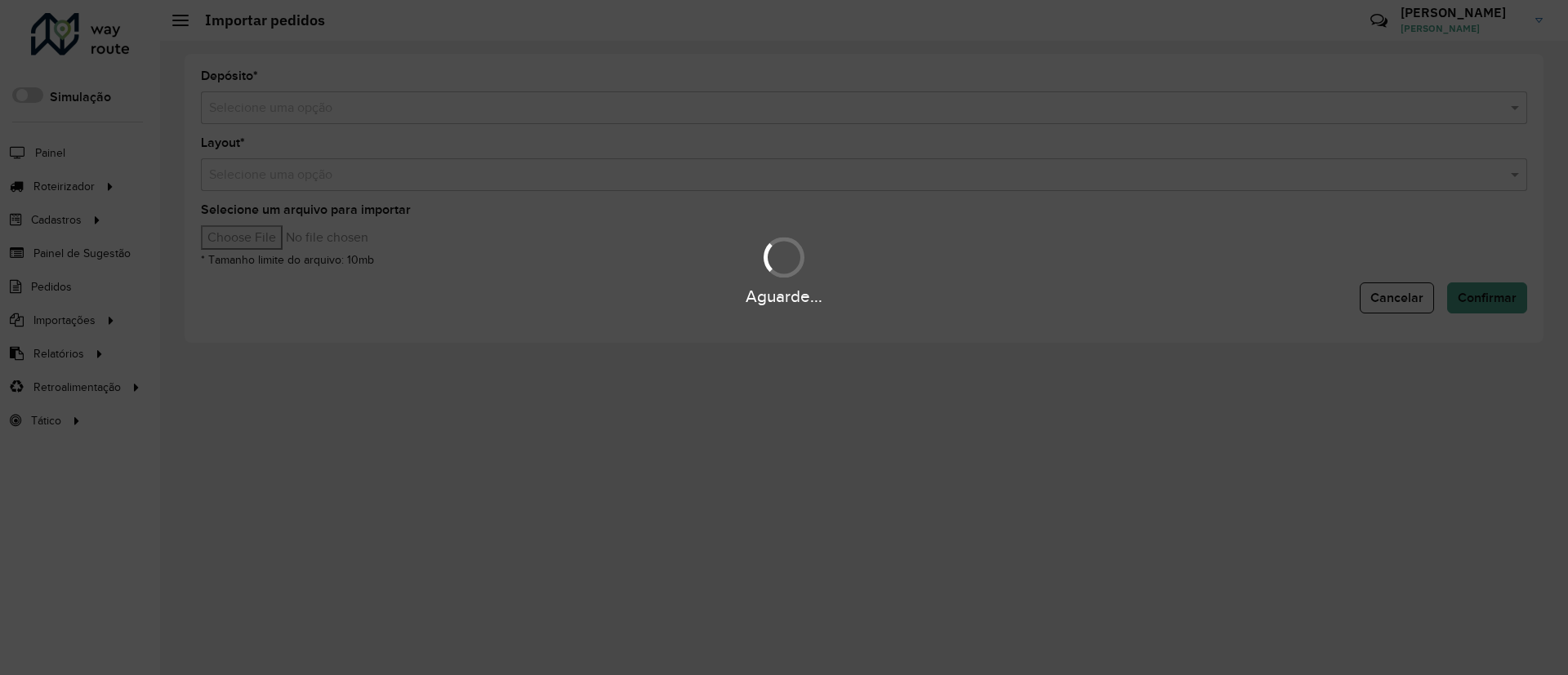
click at [709, 113] on input "text" at bounding box center [847, 108] width 1277 height 19
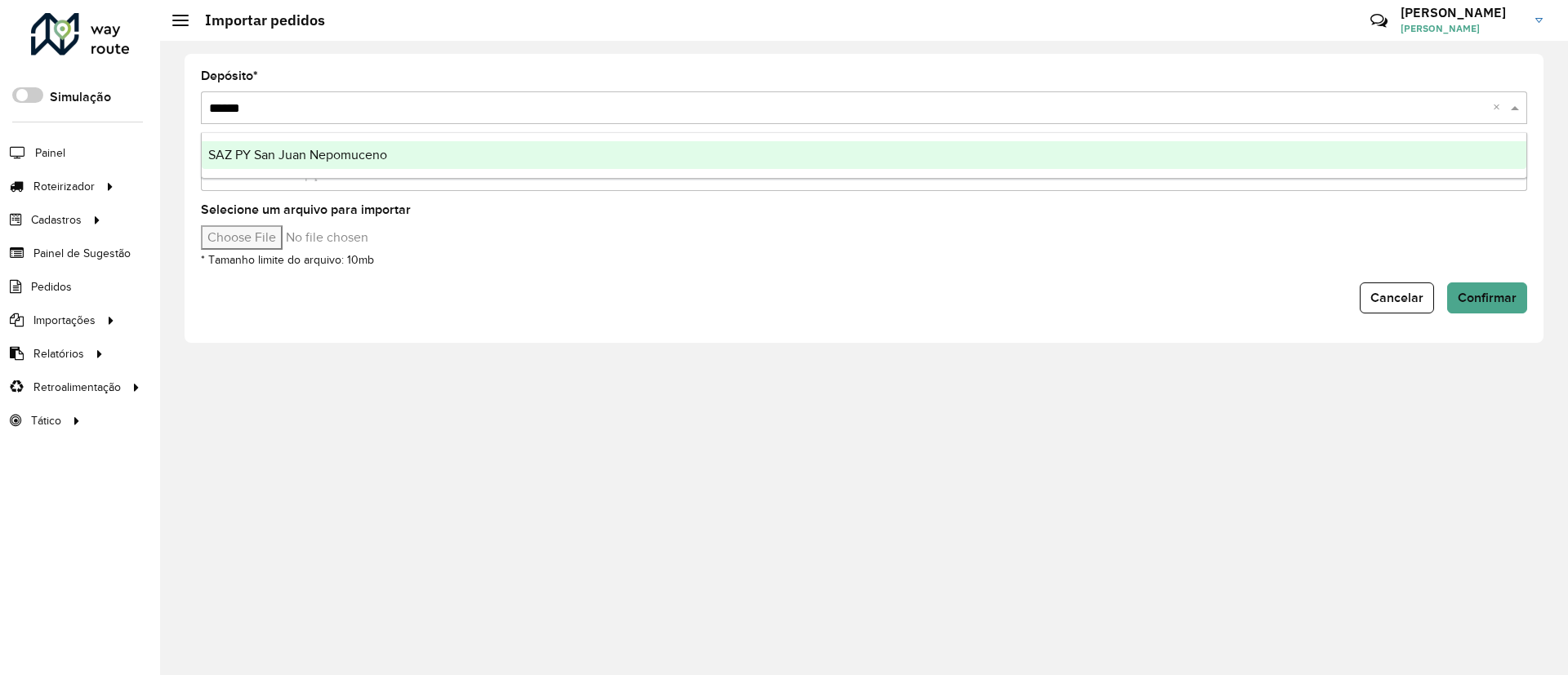
type input "*******"
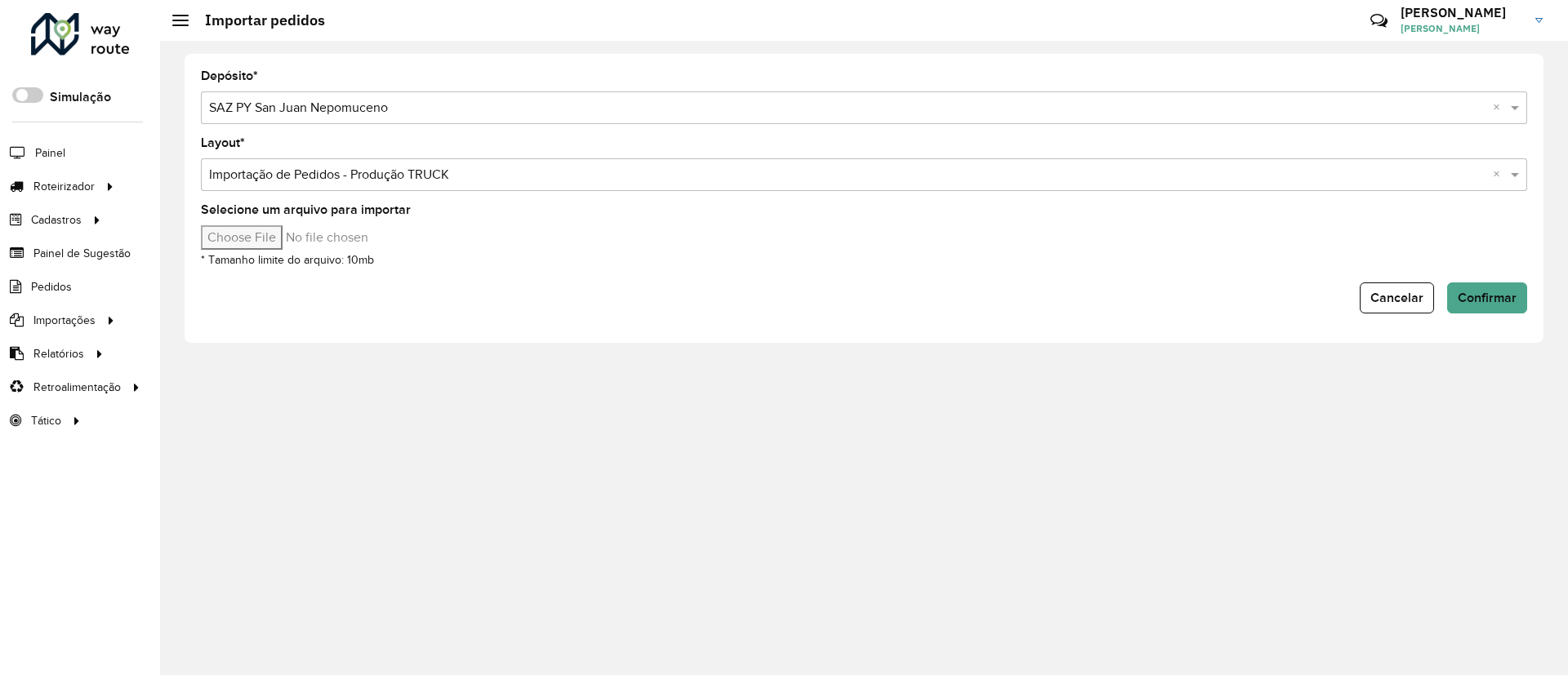
click at [266, 232] on input "Selecione um arquivo para importar" at bounding box center [339, 237] width 277 height 24
type input "**********"
click at [1483, 296] on span "Confirmar" at bounding box center [1487, 297] width 58 height 14
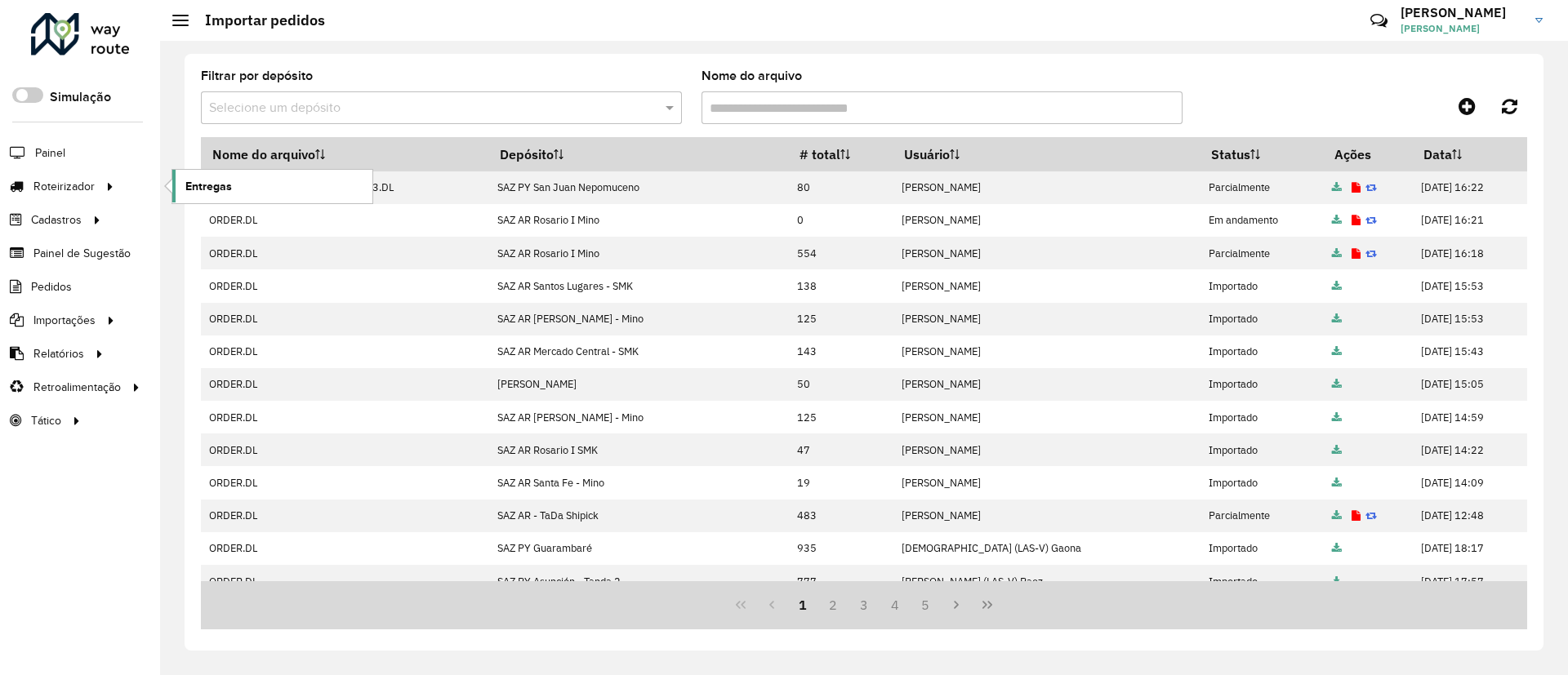
click at [256, 200] on link "Entregas" at bounding box center [271, 185] width 200 height 33
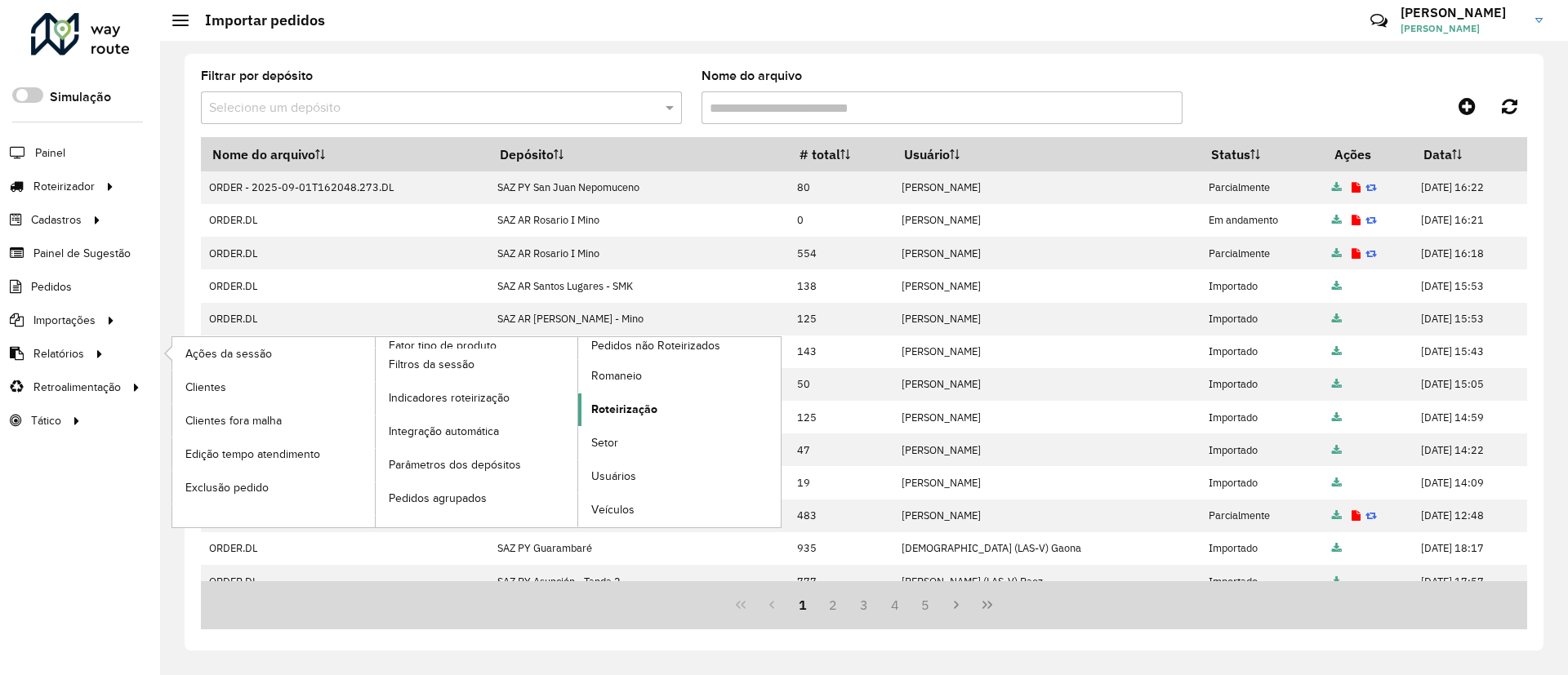
click at [634, 416] on span "Roteirização" at bounding box center [624, 409] width 66 height 18
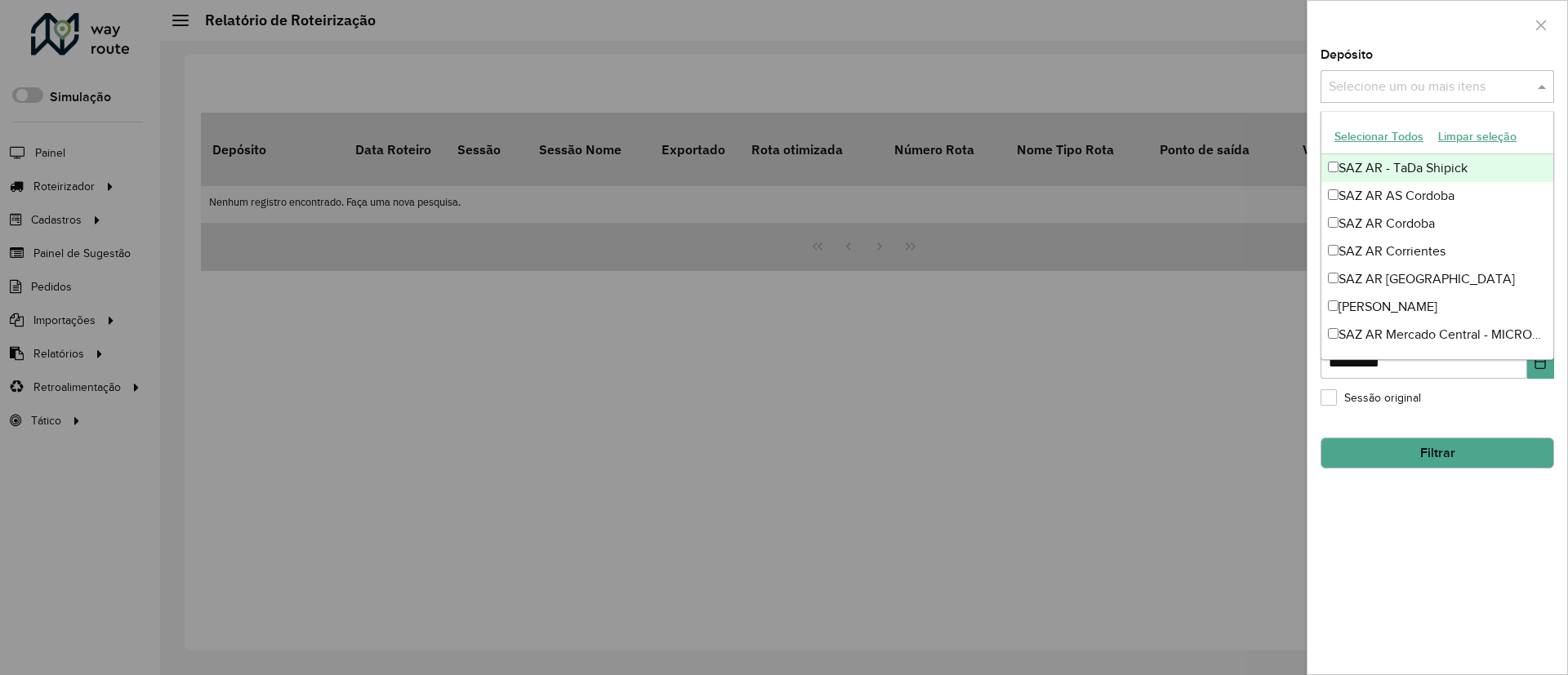
click at [1374, 89] on input "text" at bounding box center [1428, 87] width 209 height 19
type input "***"
click at [1393, 496] on div "**********" at bounding box center [1437, 362] width 260 height 626
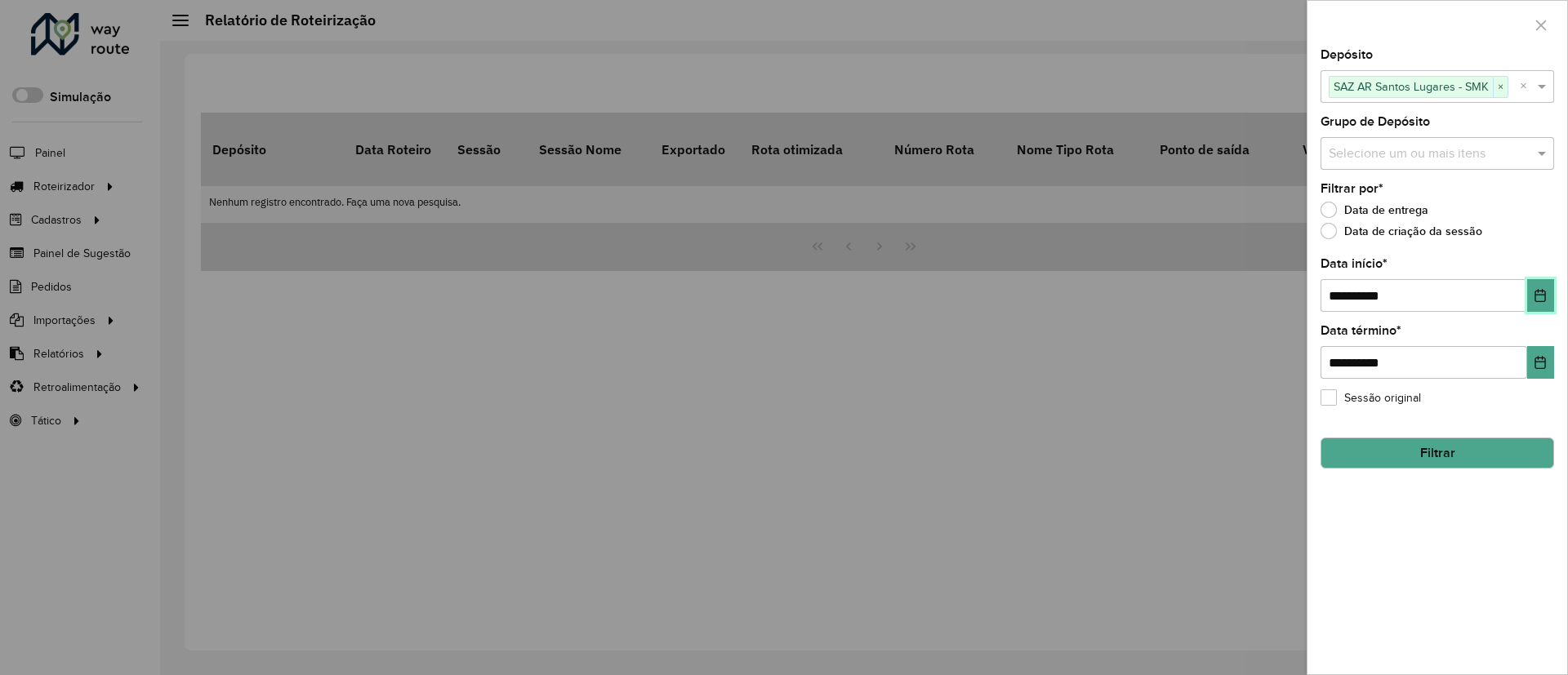
click at [1538, 294] on icon "Choose Date" at bounding box center [1540, 296] width 13 height 13
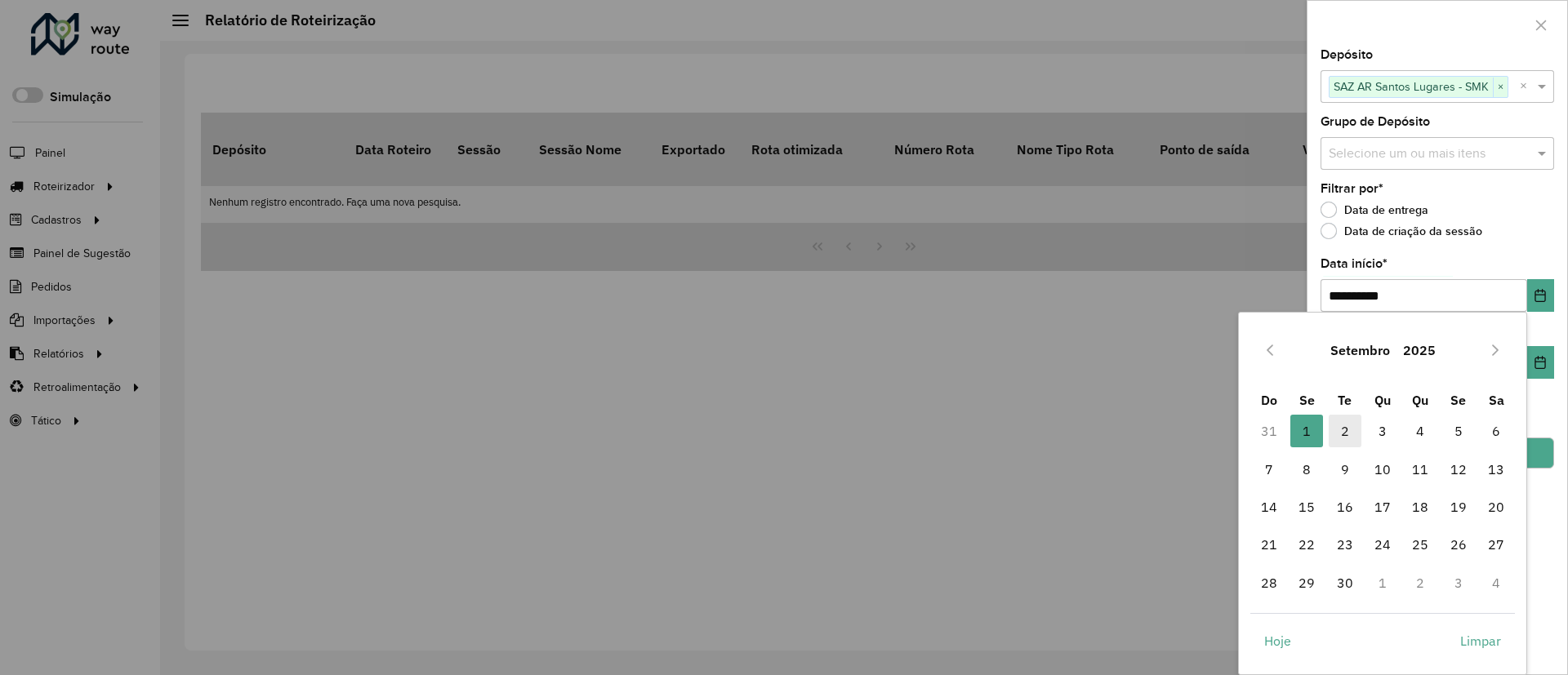
click at [1336, 424] on span "2" at bounding box center [1344, 431] width 33 height 33
type input "**********"
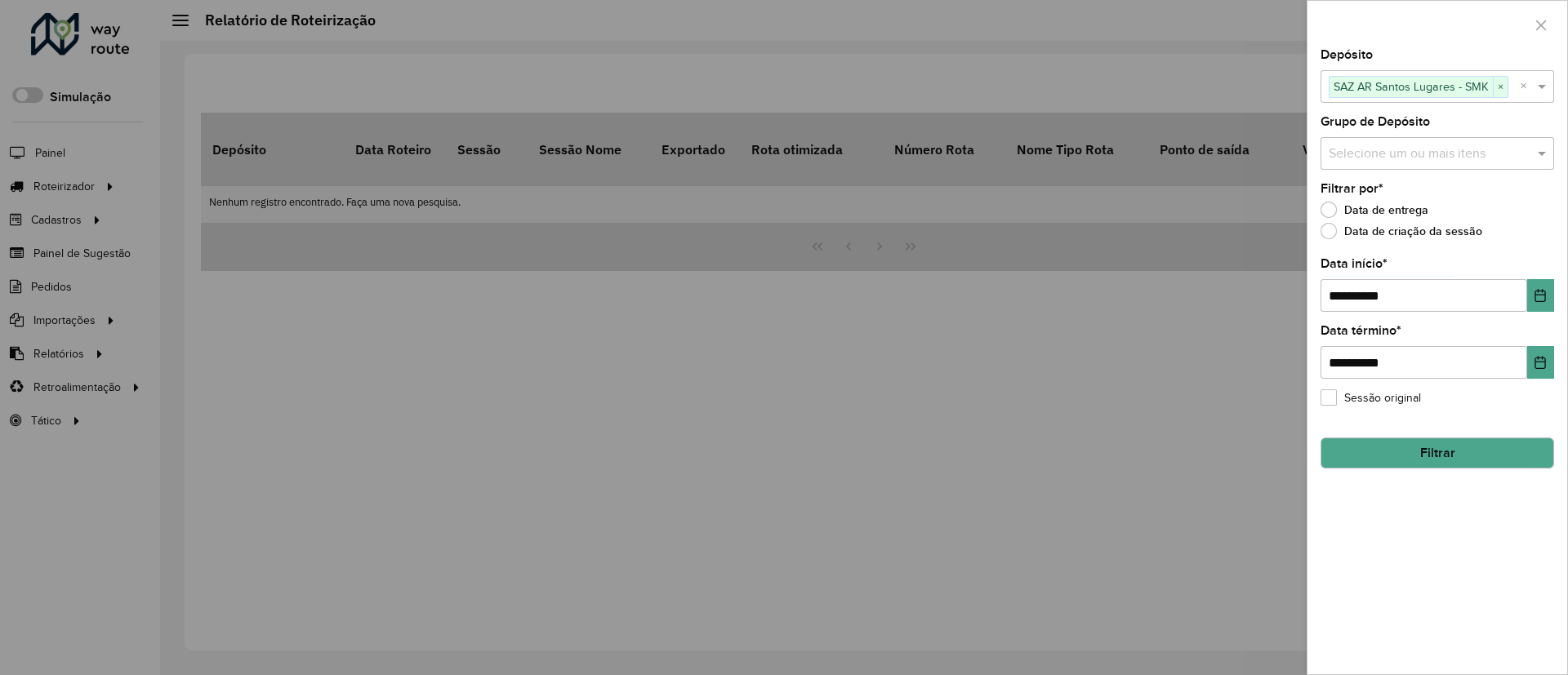
click at [1464, 454] on button "Filtrar" at bounding box center [1438, 453] width 234 height 31
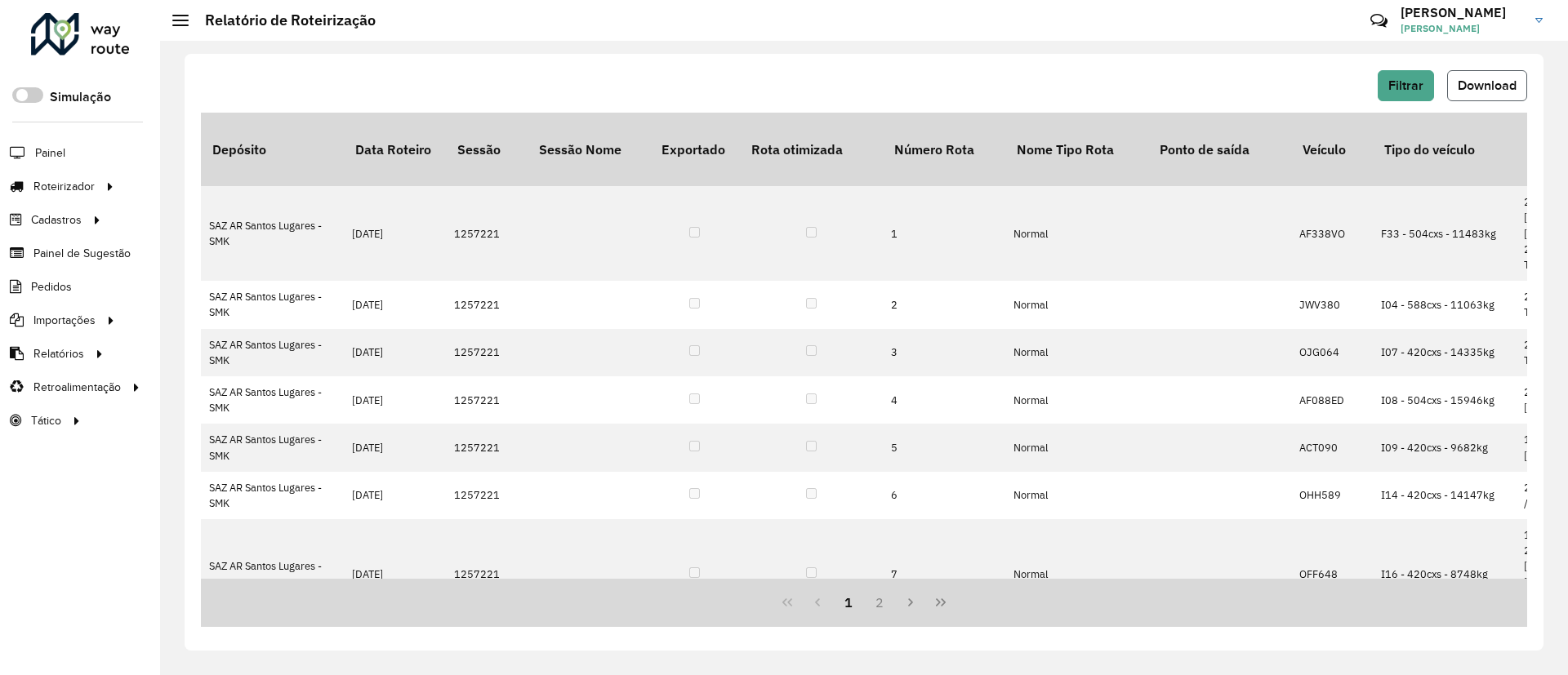
click at [1479, 82] on span "Download" at bounding box center [1487, 85] width 58 height 14
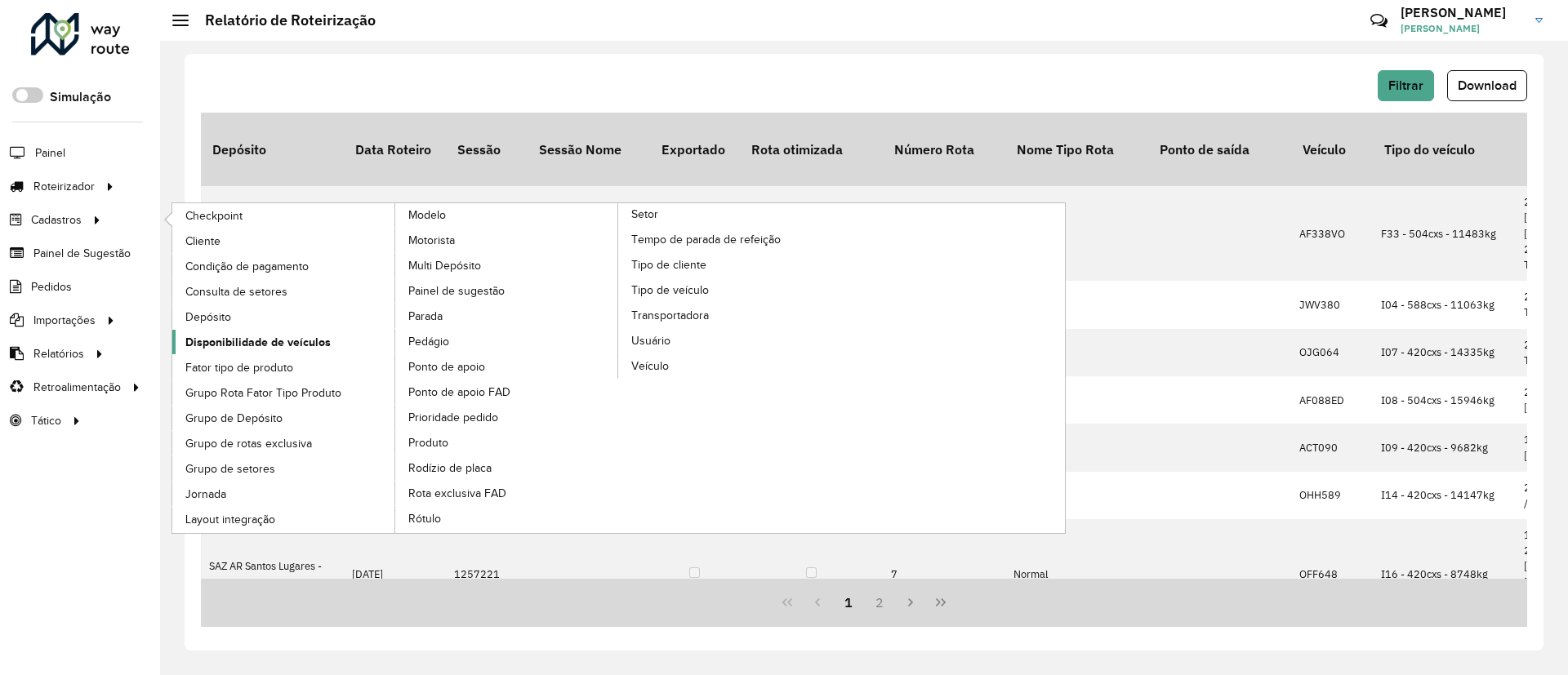
click at [252, 341] on span "Disponibilidade de veículos" at bounding box center [258, 343] width 145 height 18
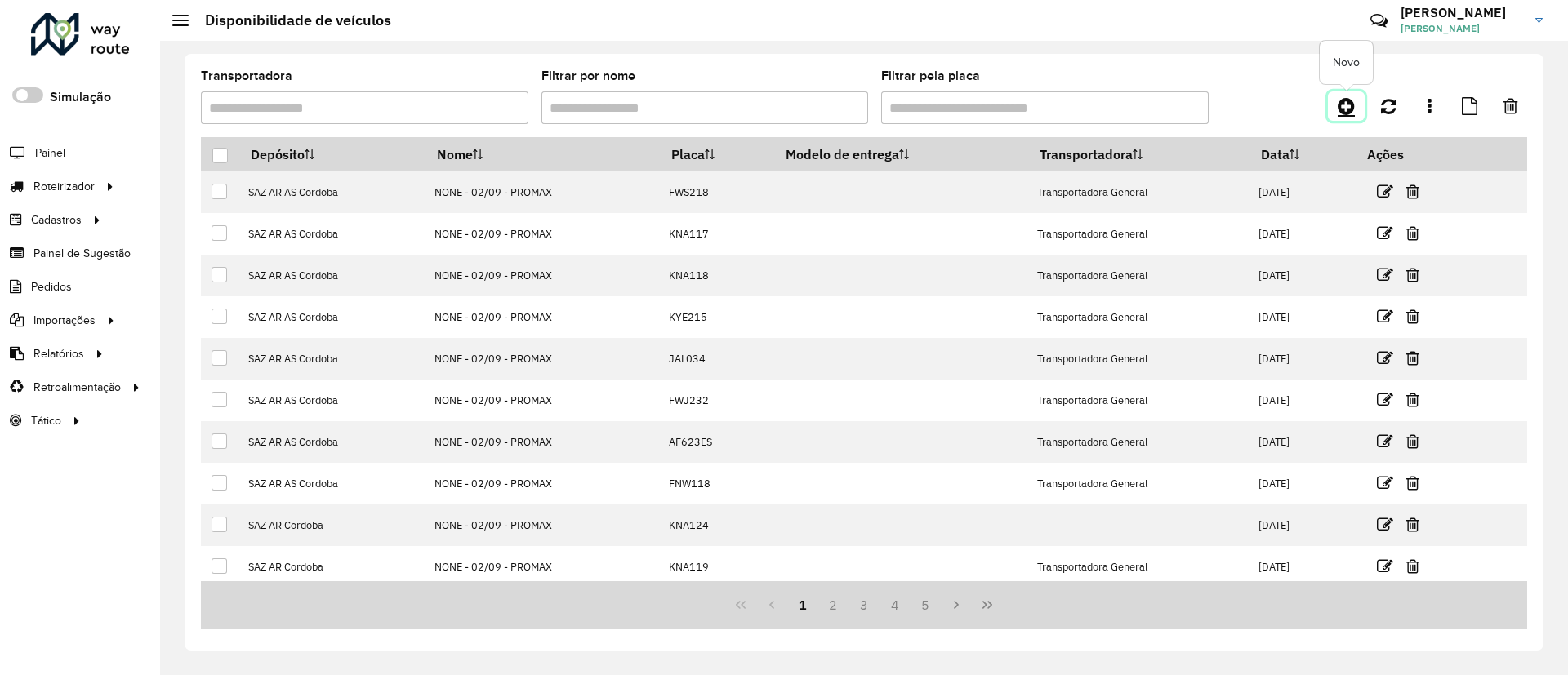
click at [1355, 107] on link at bounding box center [1346, 105] width 37 height 29
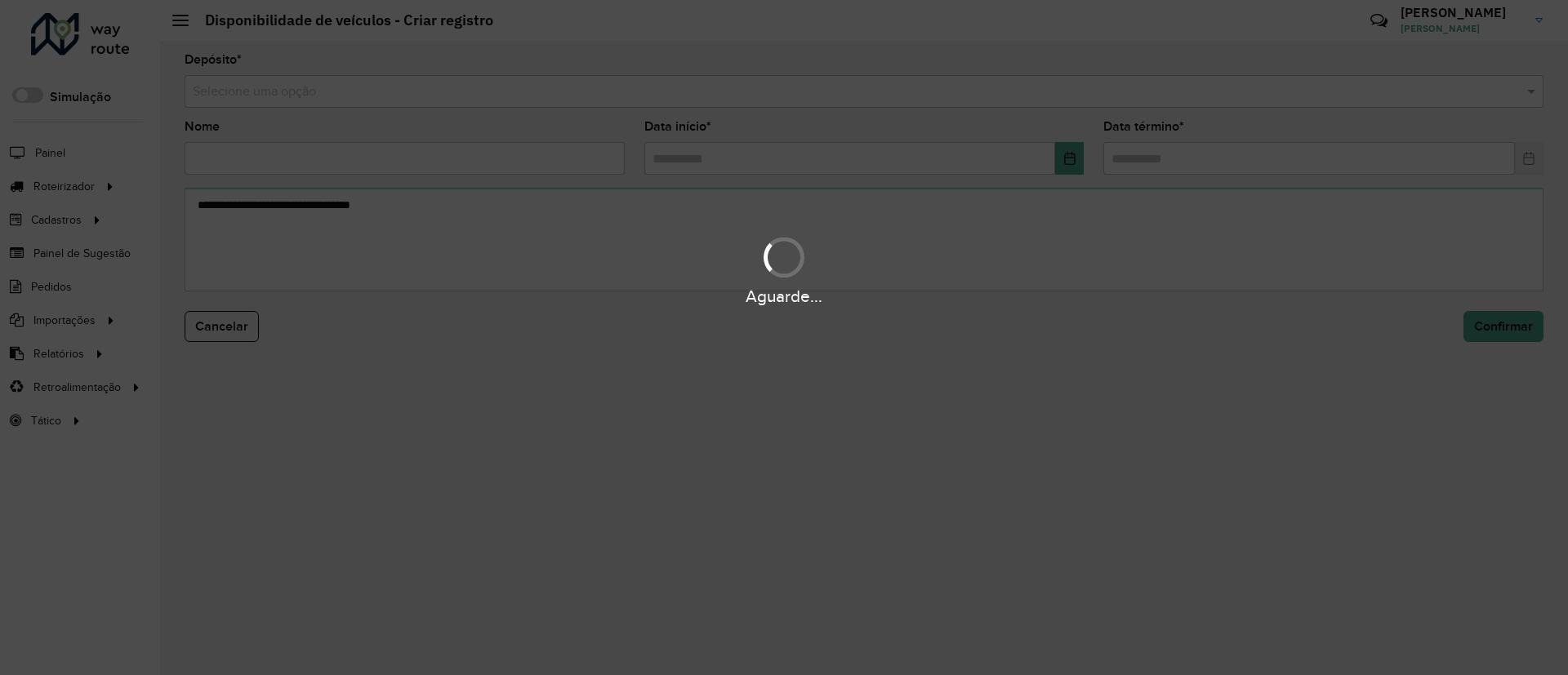
click at [1044, 94] on div "Aguarde..." at bounding box center [784, 338] width 1568 height 675
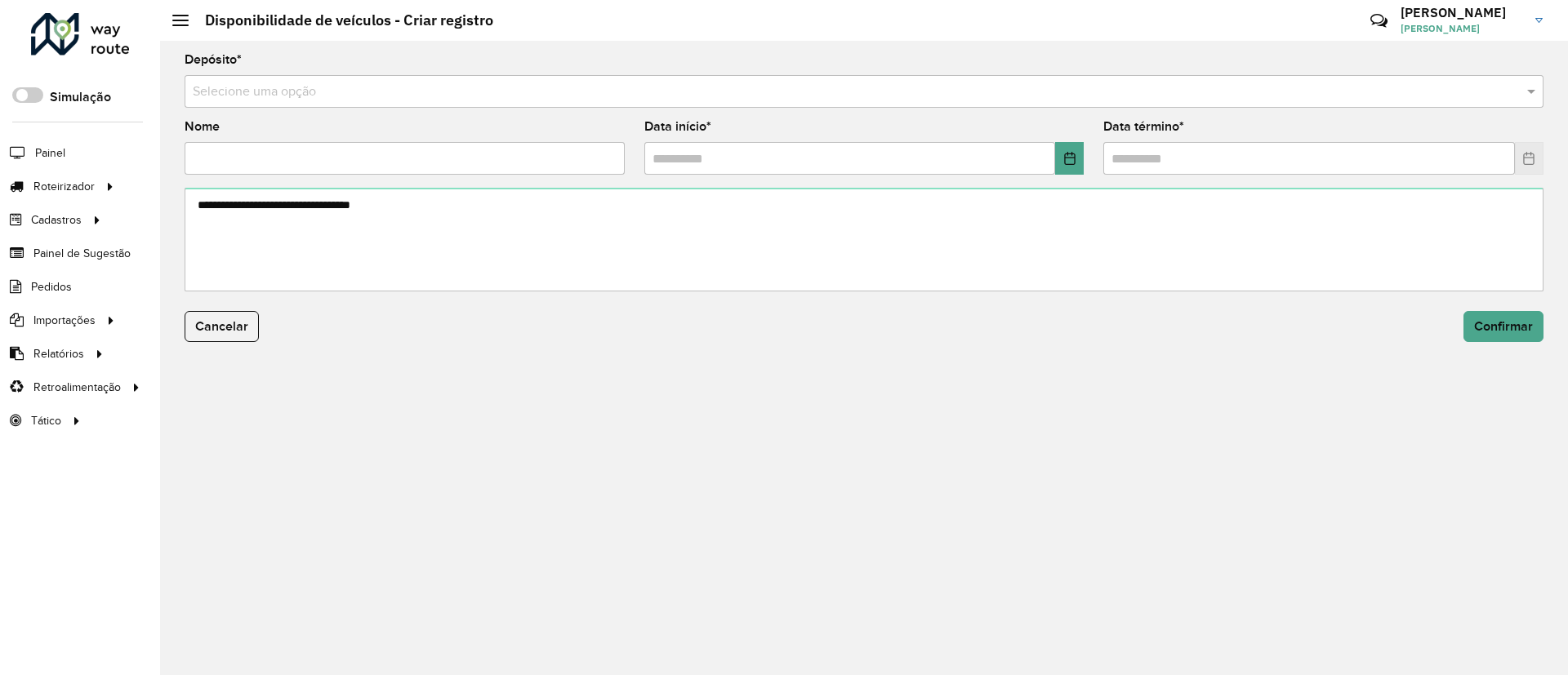
click at [1044, 94] on input "text" at bounding box center [848, 92] width 1310 height 19
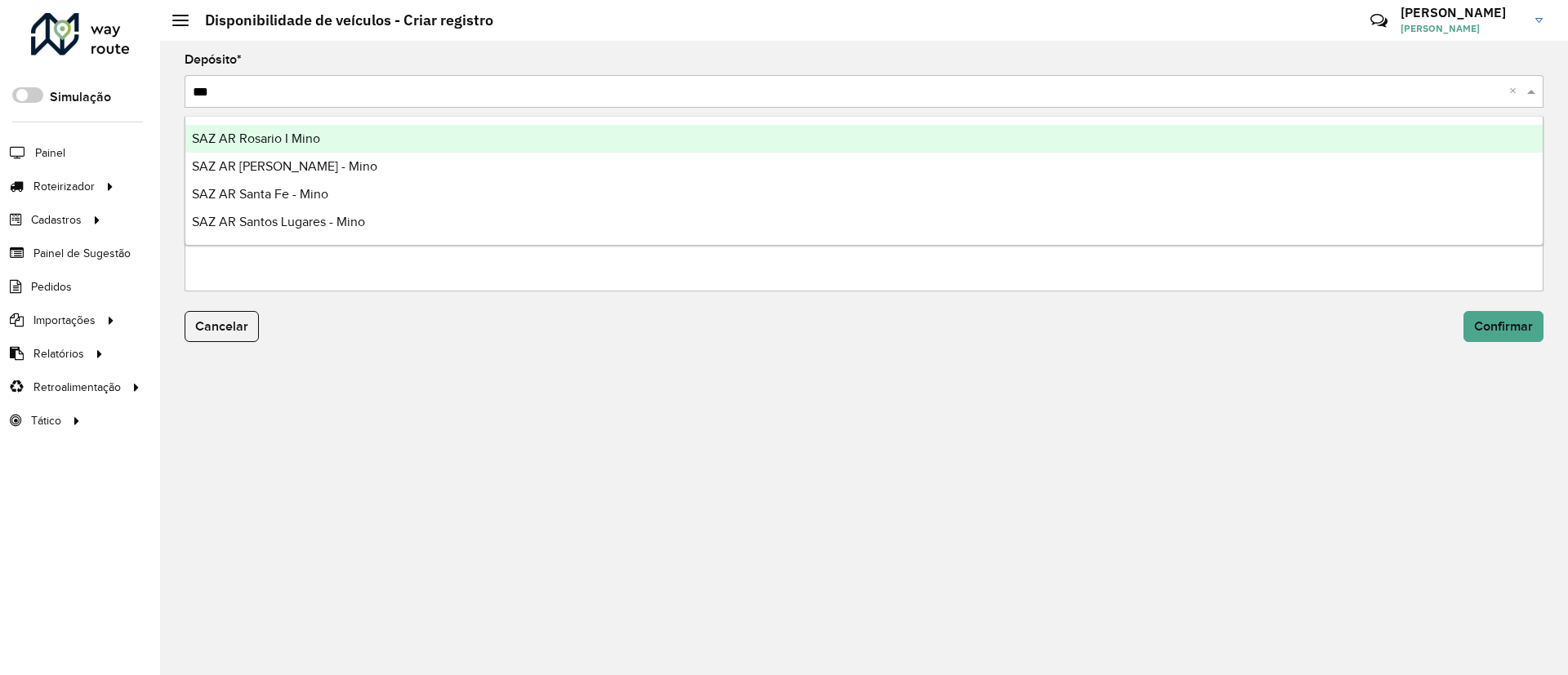
type input "****"
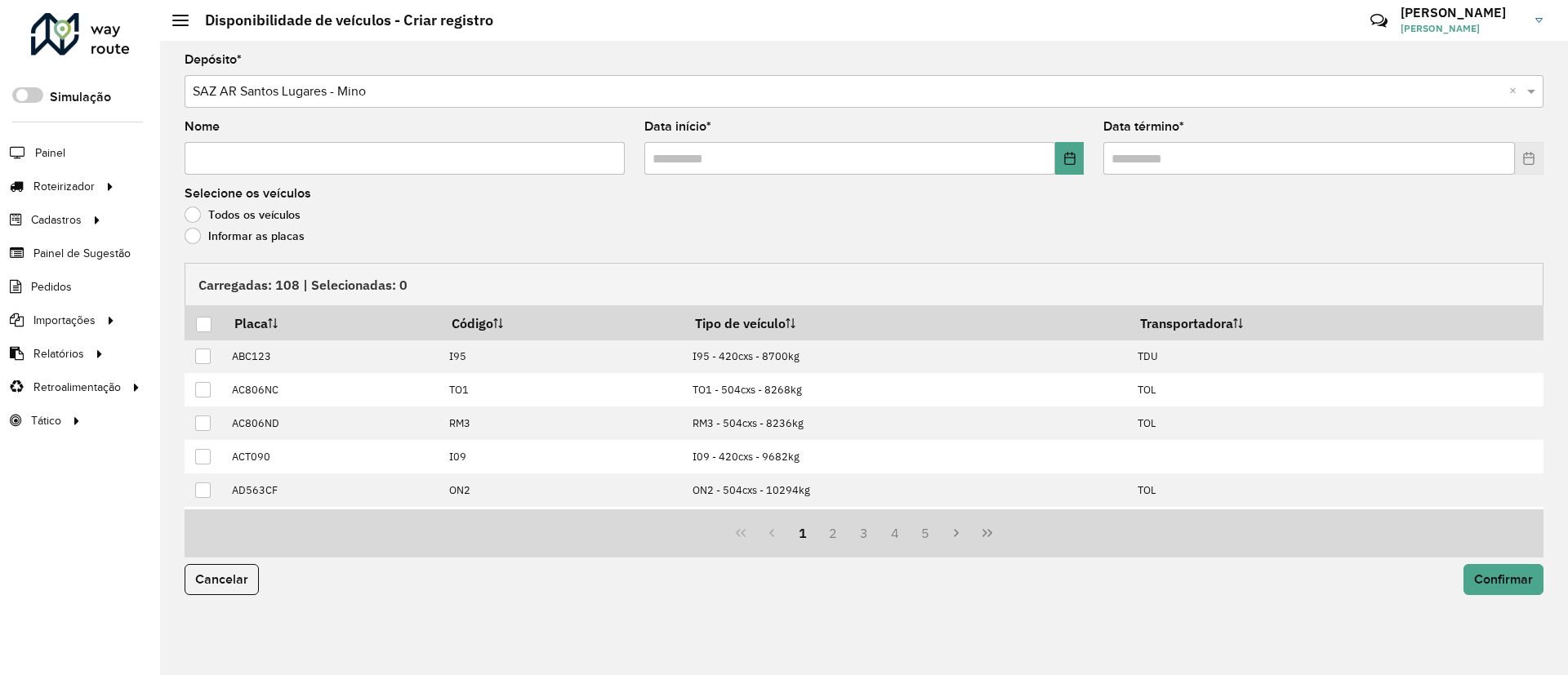
click at [548, 140] on div "Nome" at bounding box center [404, 148] width 440 height 54
click at [553, 144] on input "Nome" at bounding box center [404, 158] width 440 height 33
type input "**********"
click at [1077, 150] on button "Choose Date" at bounding box center [1069, 158] width 28 height 33
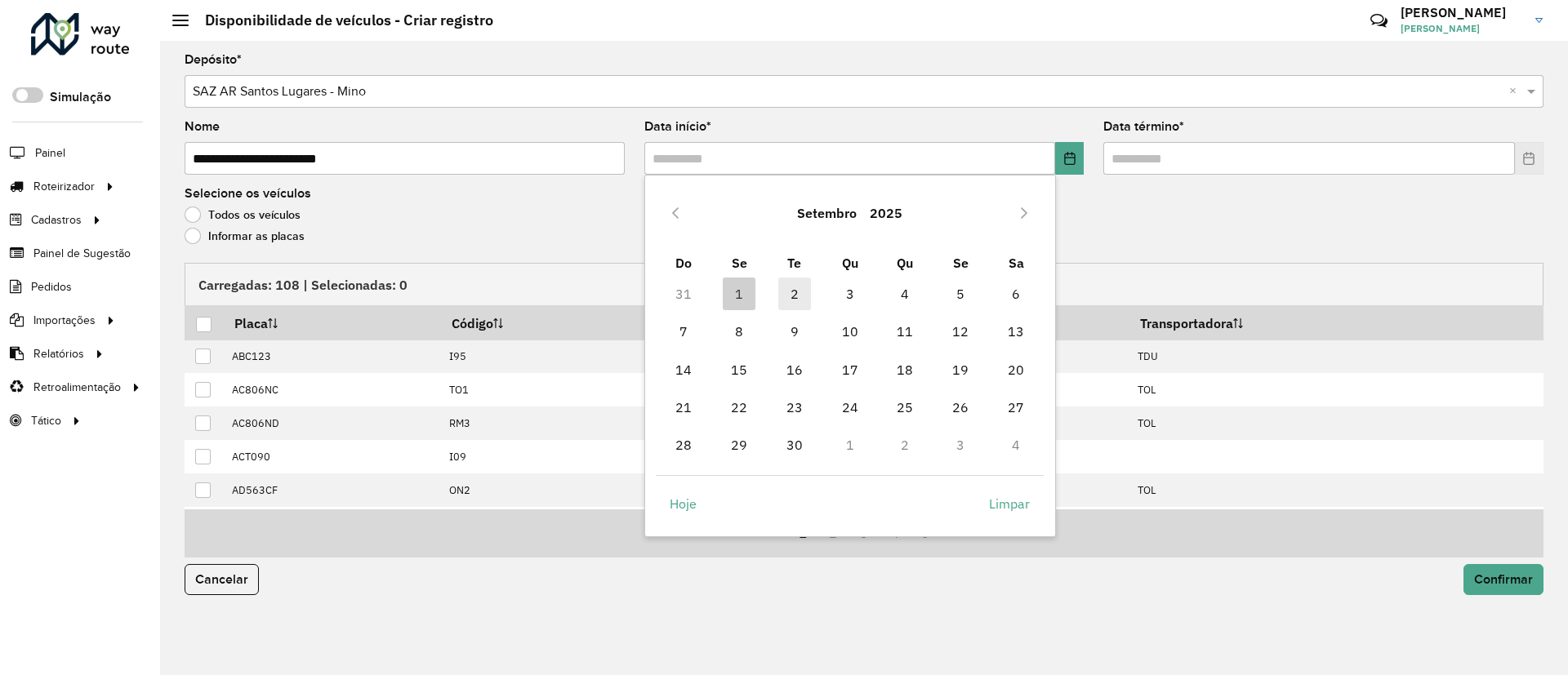
click at [798, 302] on span "2" at bounding box center [794, 293] width 33 height 33
type input "**********"
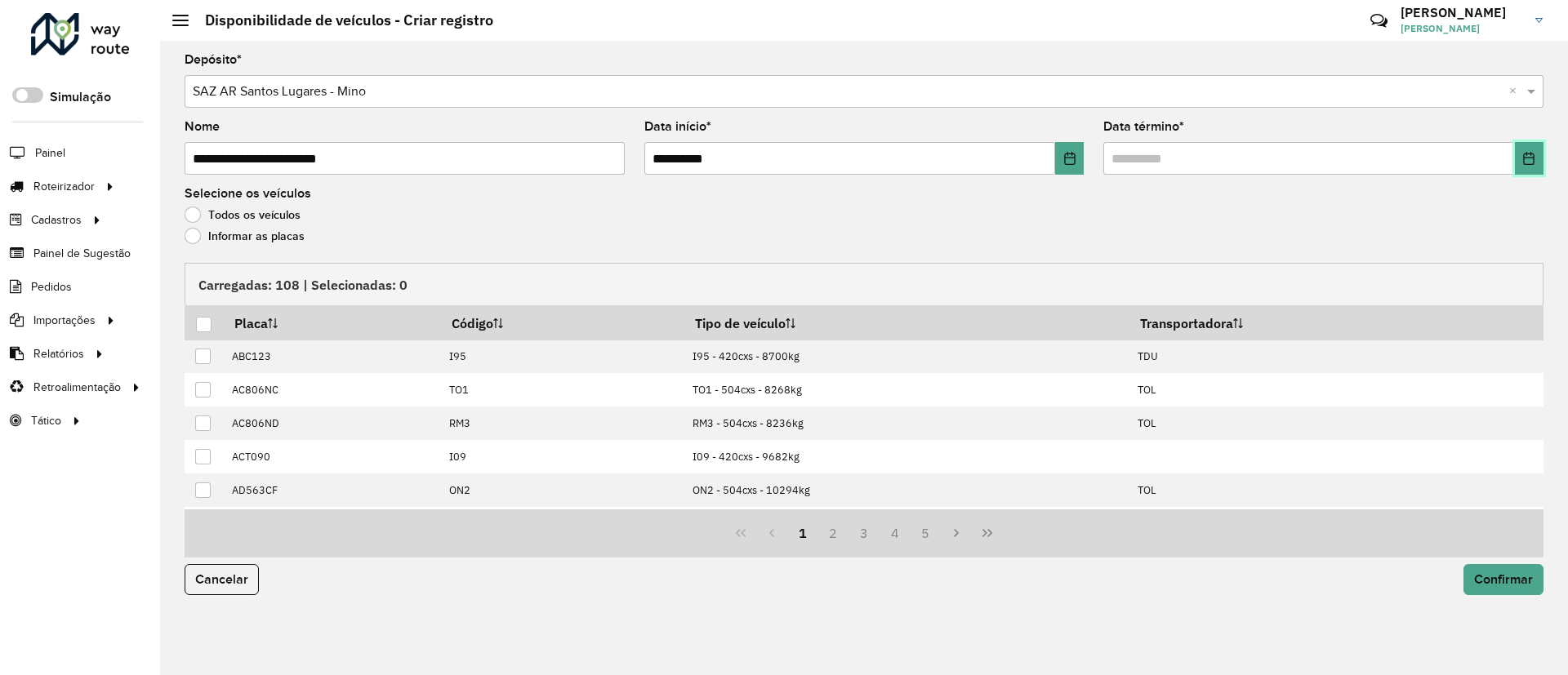
click at [1519, 169] on button "Choose Date" at bounding box center [1529, 158] width 28 height 33
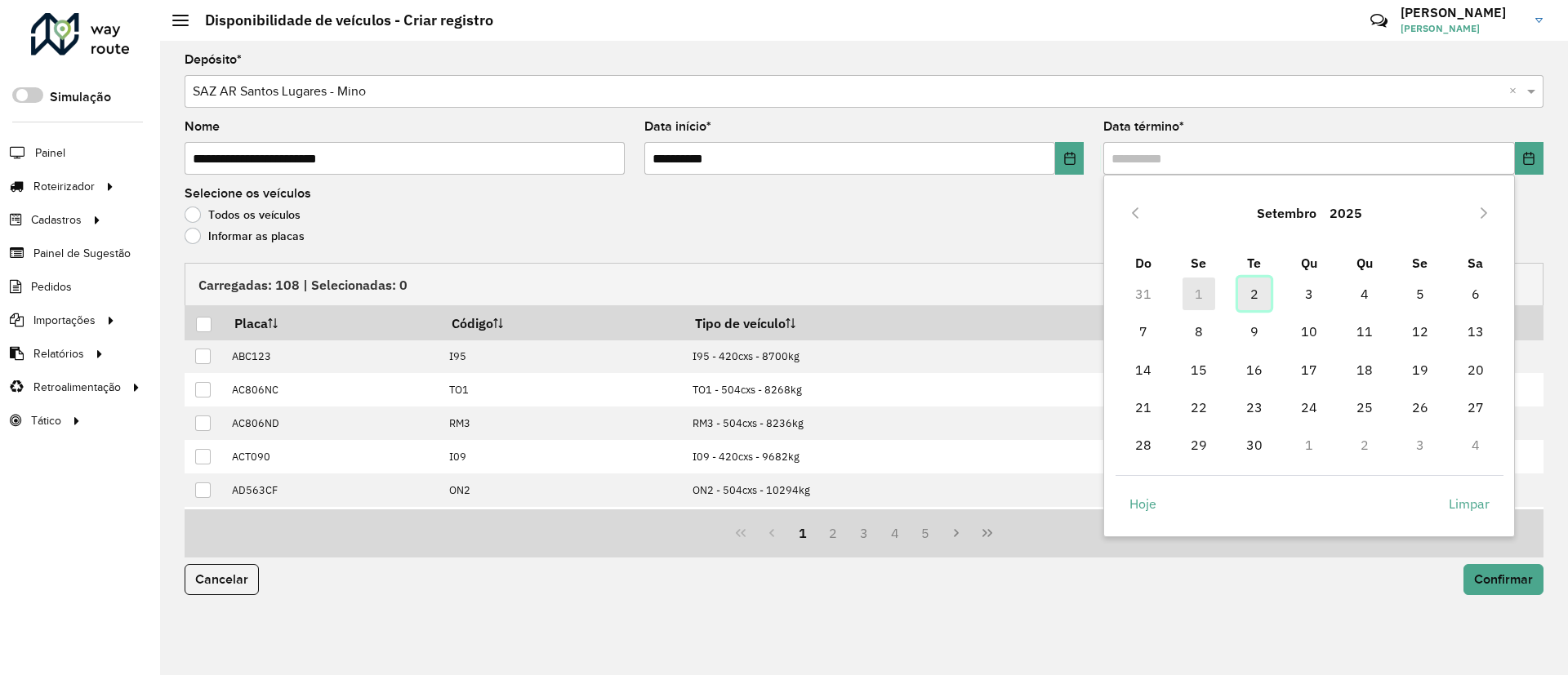
click at [1261, 292] on span "2" at bounding box center [1254, 293] width 33 height 33
type input "**********"
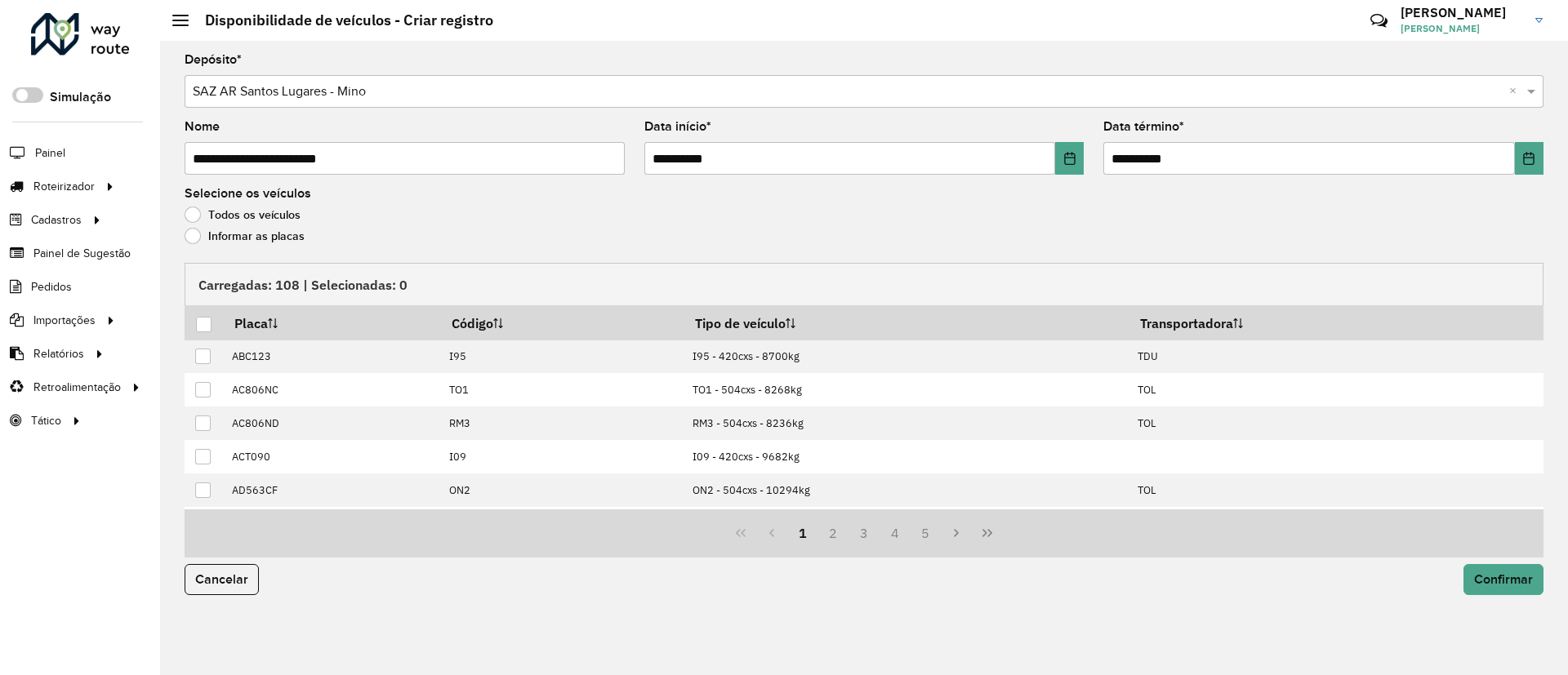
click at [276, 235] on label "Informar as placas" at bounding box center [245, 236] width 120 height 17
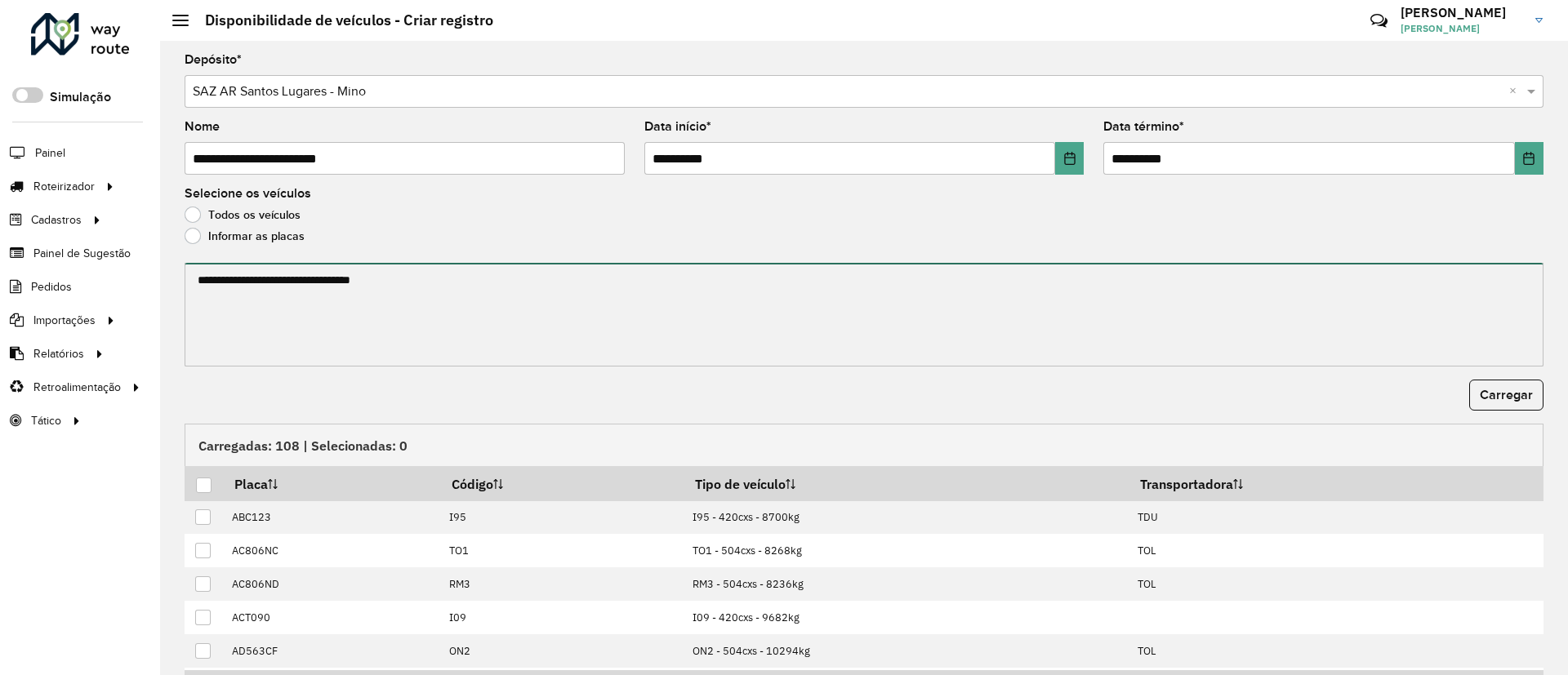
click at [267, 270] on textarea at bounding box center [864, 315] width 1358 height 104
paste textarea "******* ******* ******* ******* ******* *******"
type textarea "******* ******* ******* ******* ******* *******"
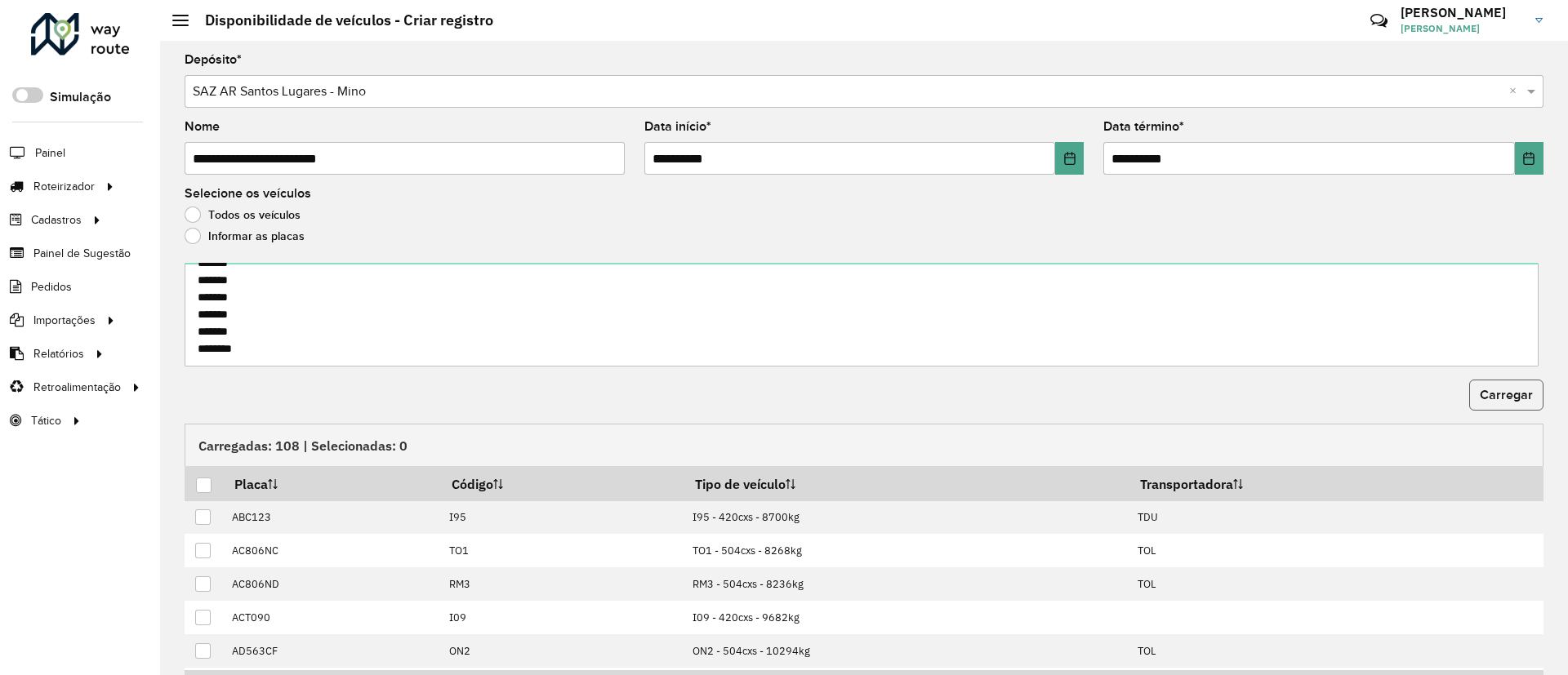
click at [1494, 393] on span "Carregar" at bounding box center [1506, 394] width 53 height 14
click at [201, 487] on div at bounding box center [204, 485] width 16 height 16
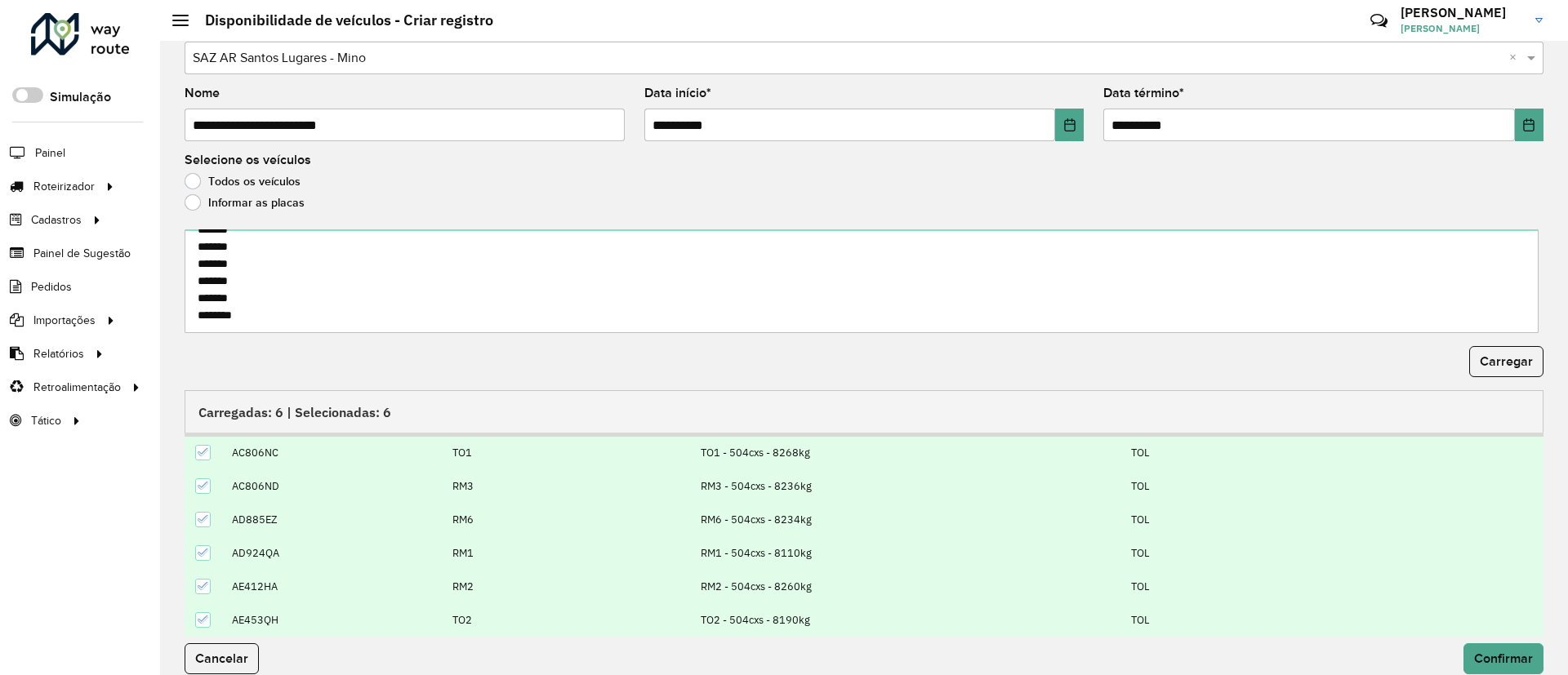
scroll to position [53, 0]
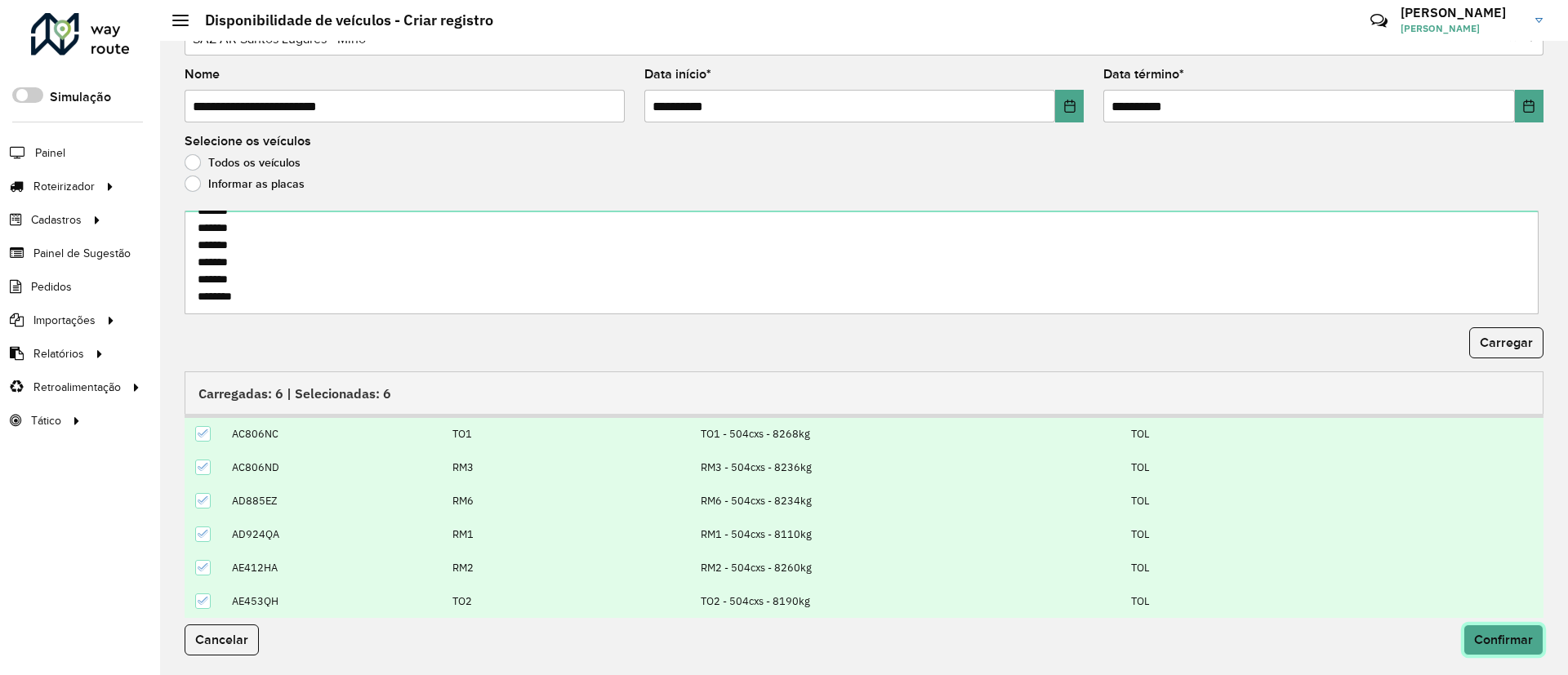
click at [1515, 627] on button "Confirmar" at bounding box center [1504, 640] width 80 height 31
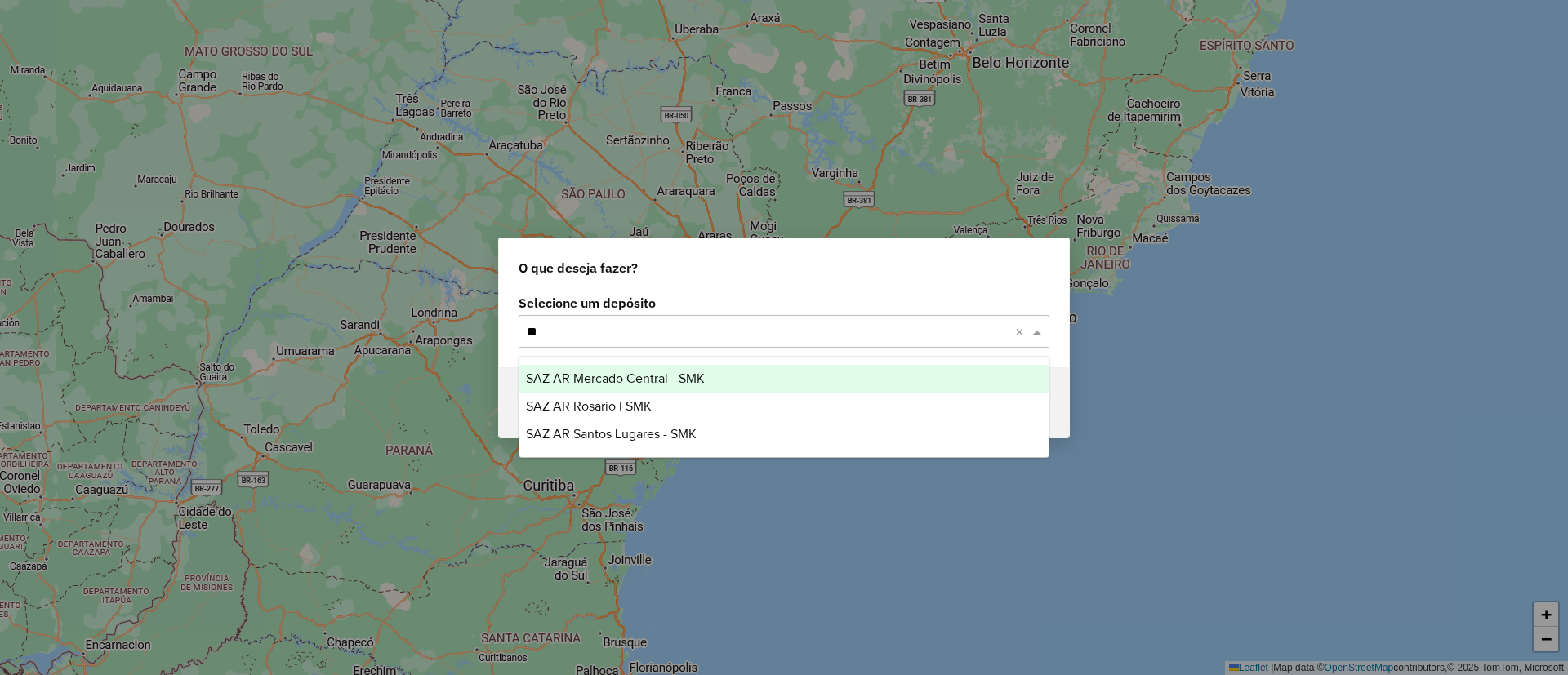
type input "***"
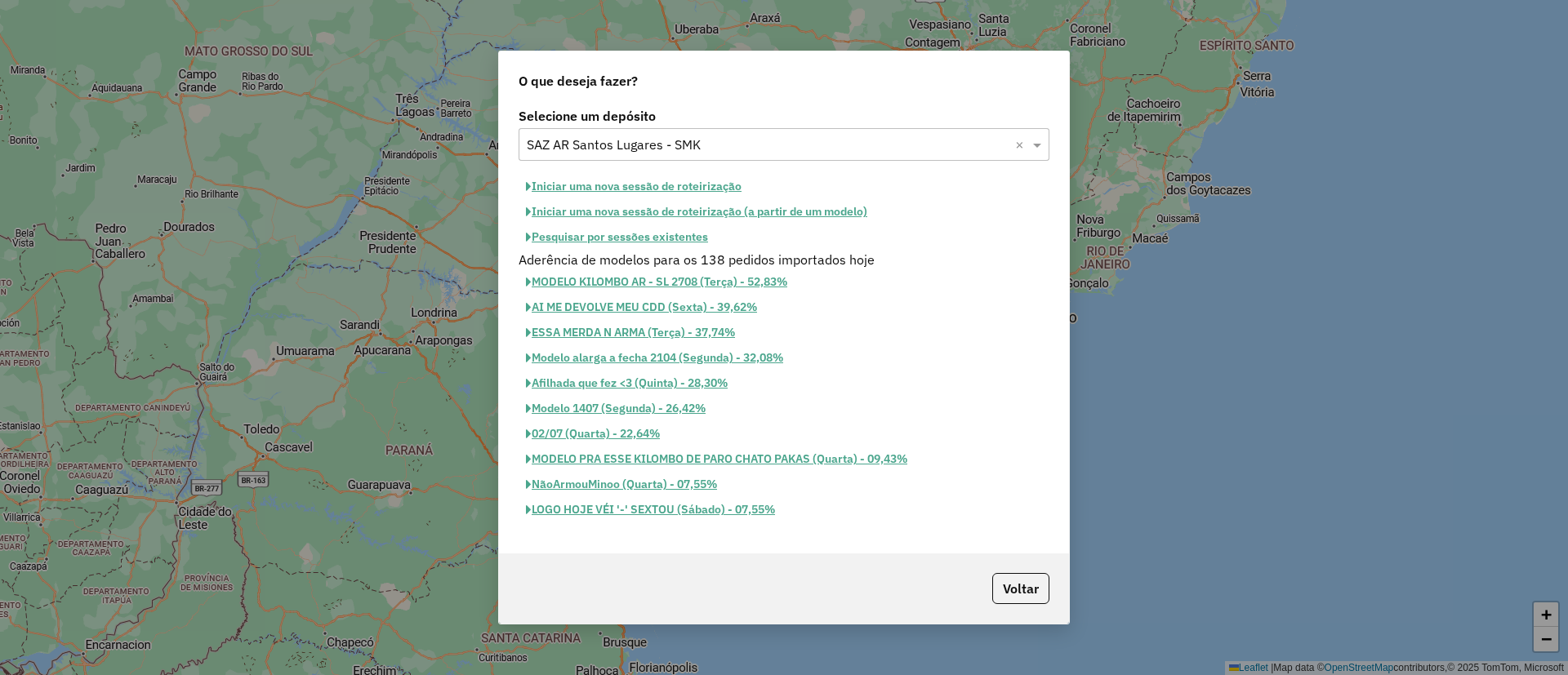
click at [652, 180] on button "Iniciar uma nova sessão de roteirização" at bounding box center [634, 186] width 231 height 25
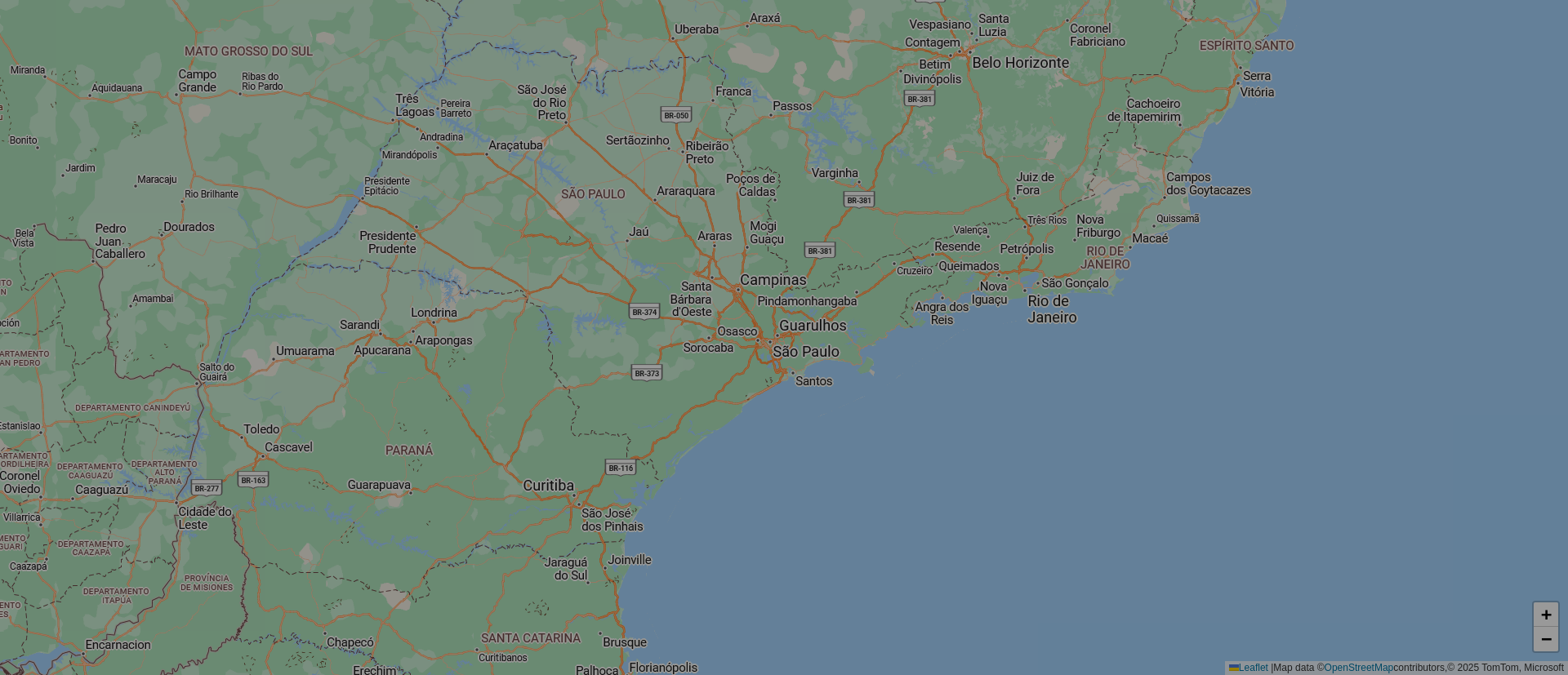
select select "*"
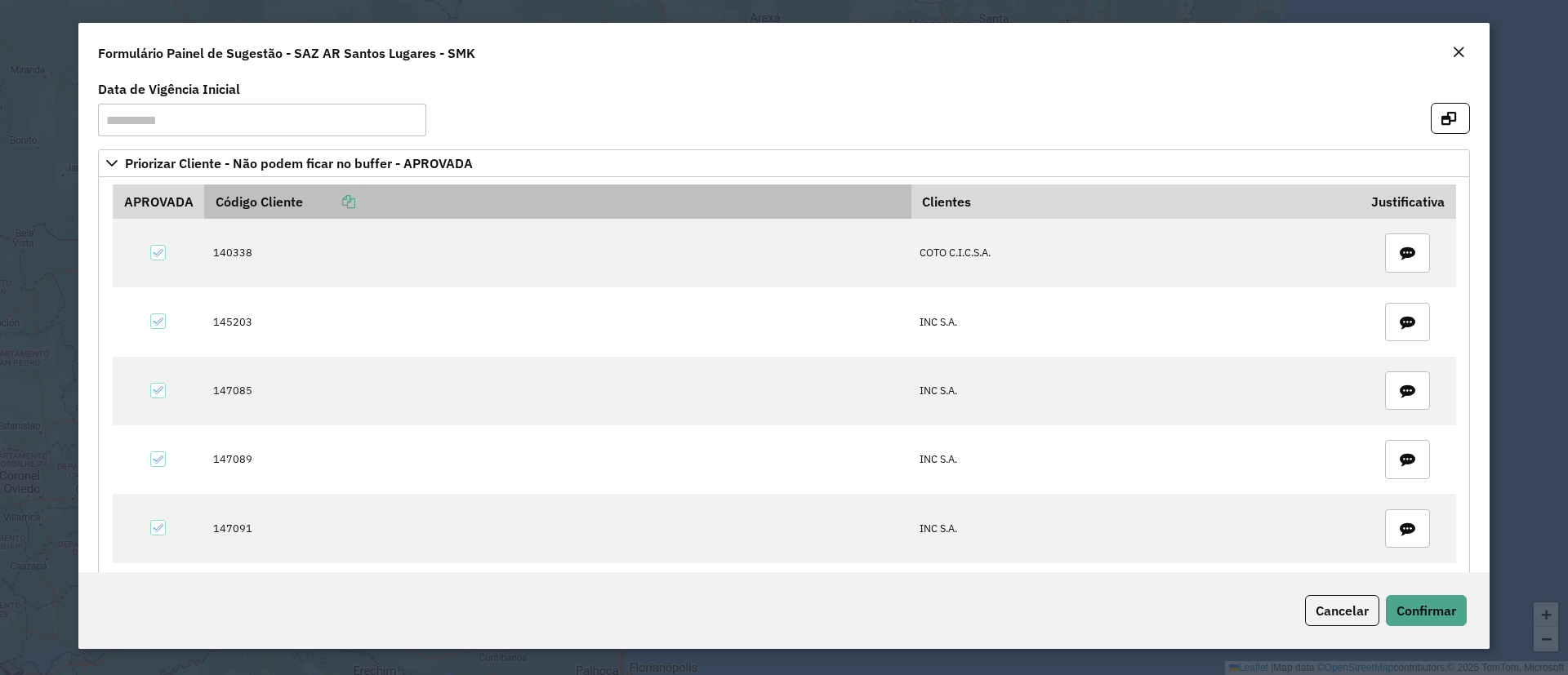
click at [355, 199] on icon at bounding box center [349, 202] width 13 height 13
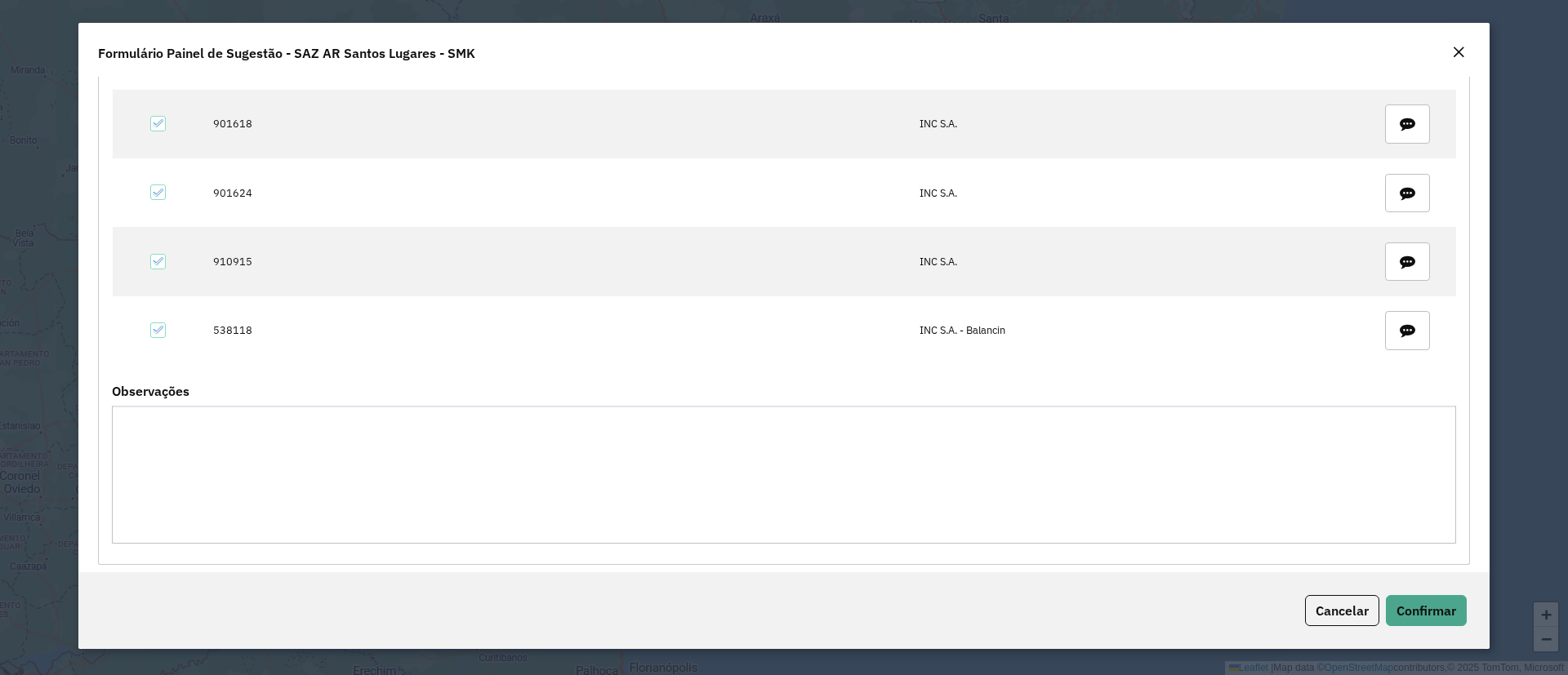
scroll to position [969, 0]
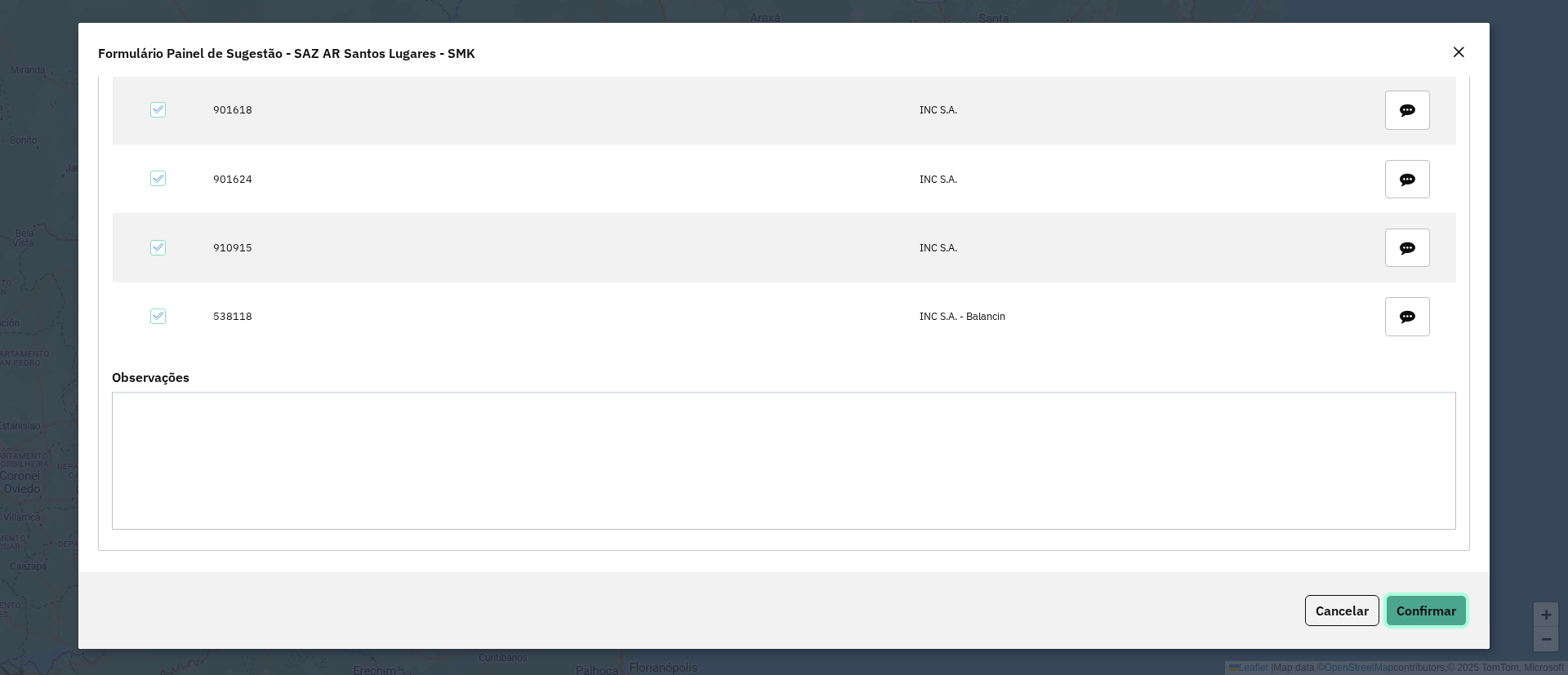
click at [1425, 600] on button "Confirmar" at bounding box center [1426, 611] width 81 height 31
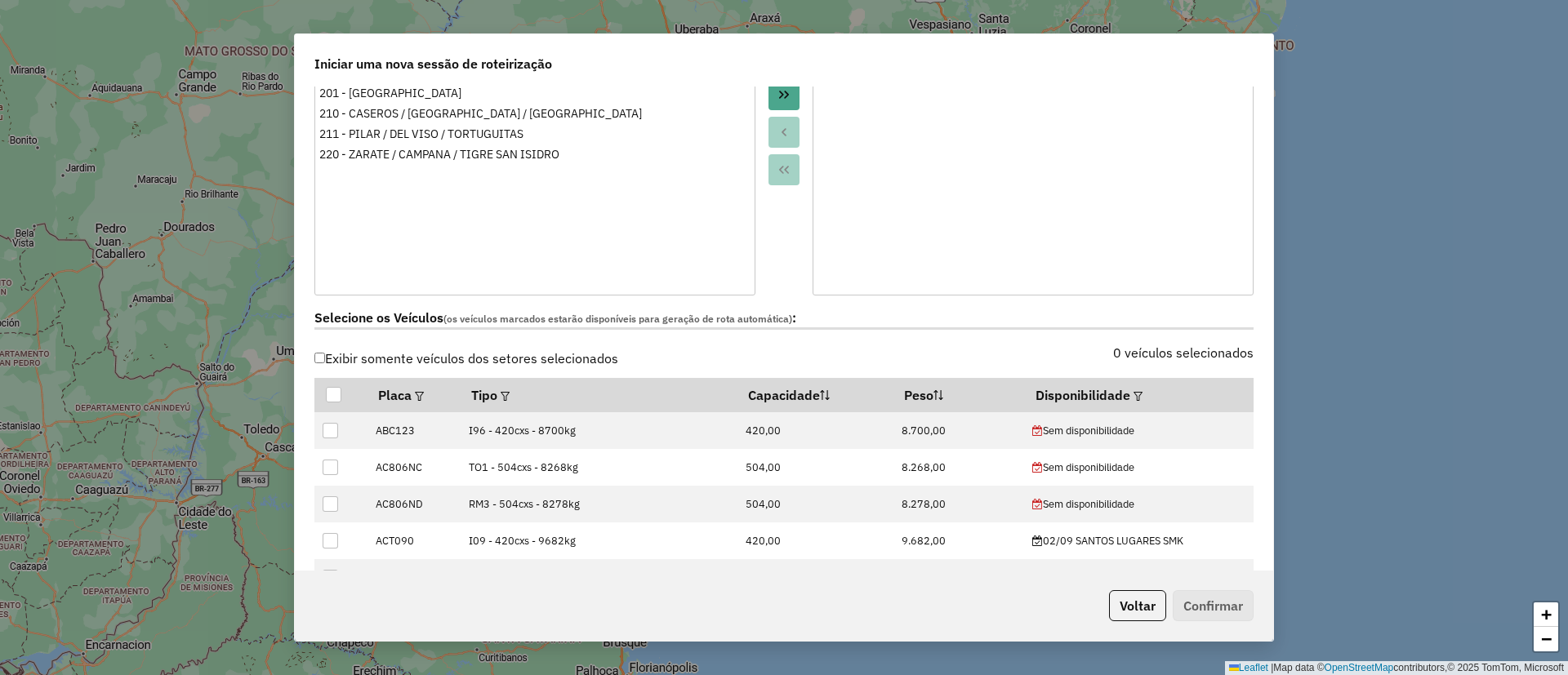
scroll to position [368, 0]
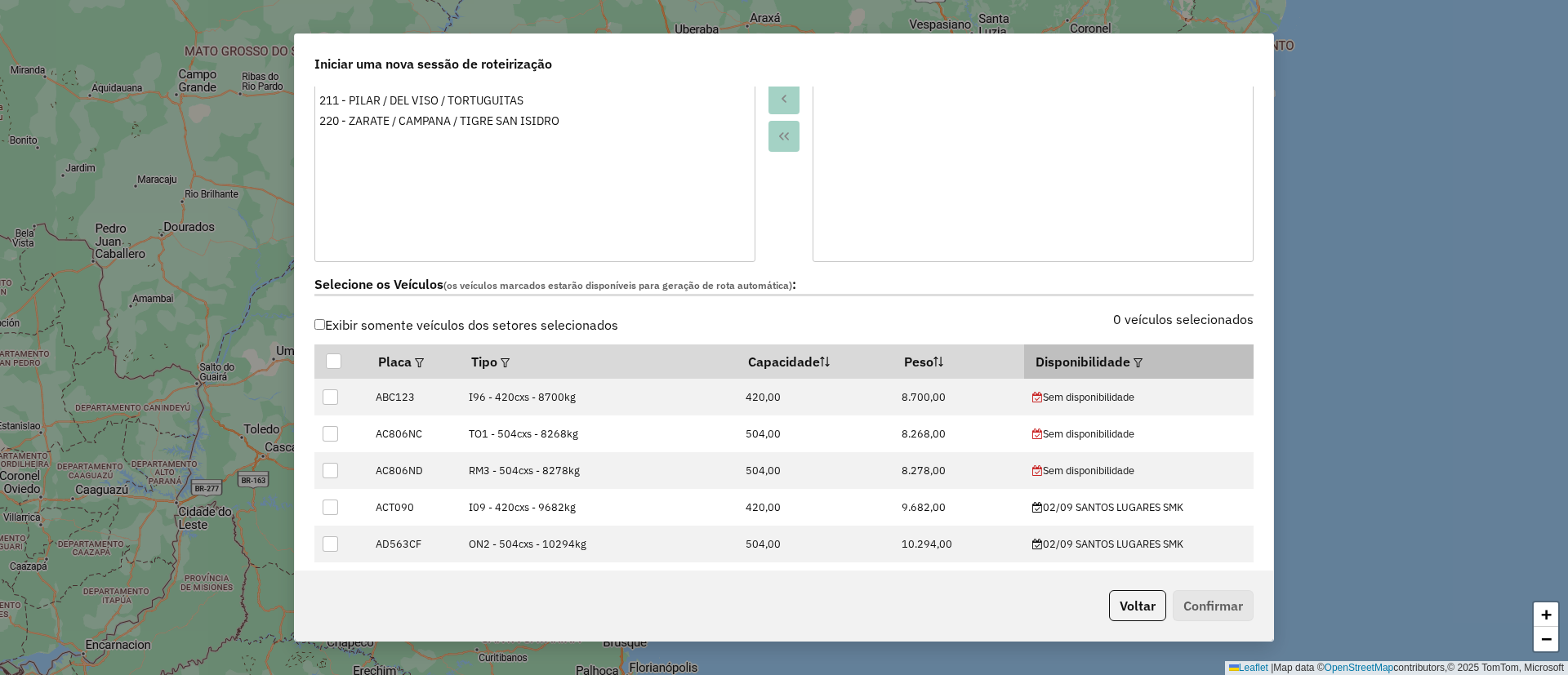
click at [1073, 369] on th "Disponibilidade" at bounding box center [1139, 361] width 230 height 34
click at [1114, 374] on th "Disponibilidade" at bounding box center [1139, 361] width 230 height 34
click at [1114, 364] on th "Disponibilidade" at bounding box center [1139, 361] width 230 height 34
drag, startPoint x: 1139, startPoint y: 353, endPoint x: 1126, endPoint y: 353, distance: 13.0
click at [1139, 352] on th "Disponibilidade" at bounding box center [1139, 361] width 230 height 34
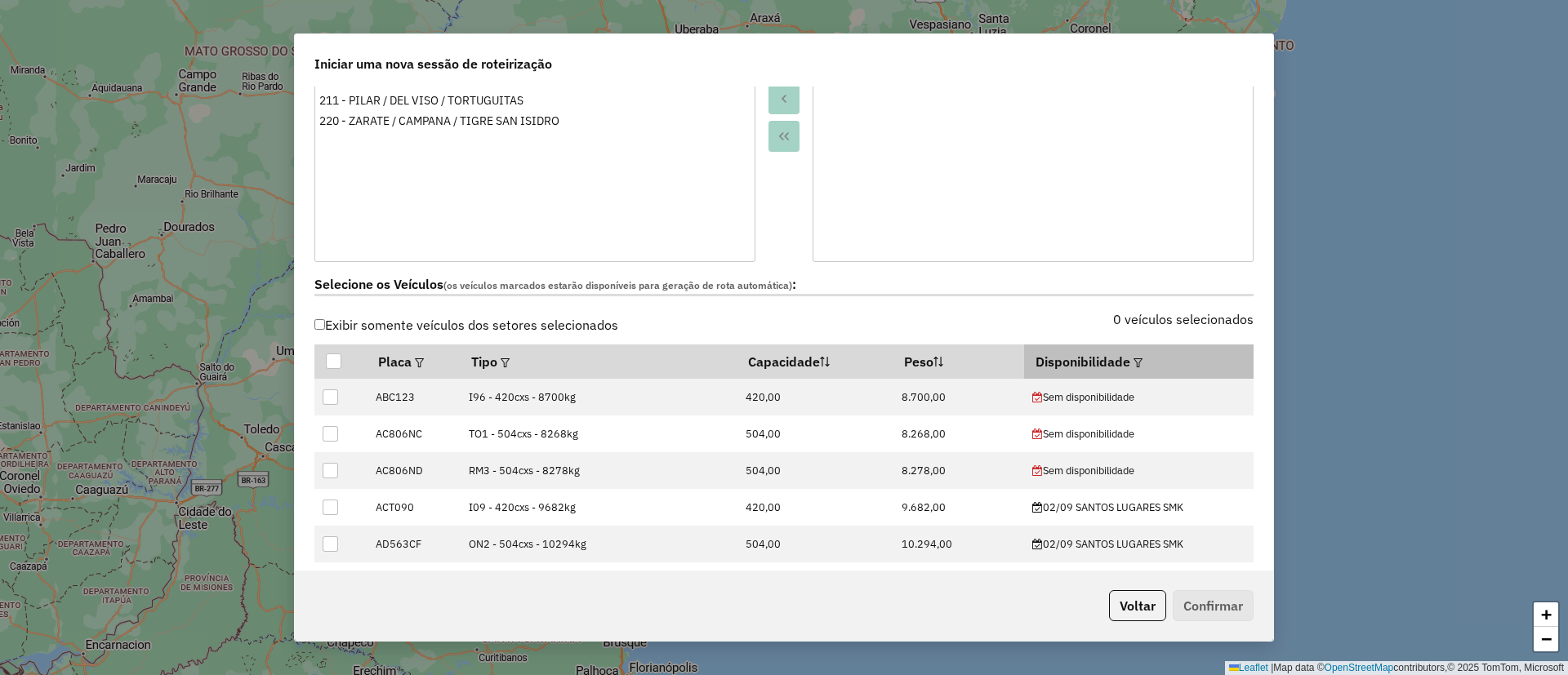
click at [1130, 353] on div at bounding box center [1136, 361] width 13 height 19
click at [1130, 366] on div at bounding box center [1136, 361] width 13 height 19
click at [1134, 365] on em at bounding box center [1138, 363] width 9 height 9
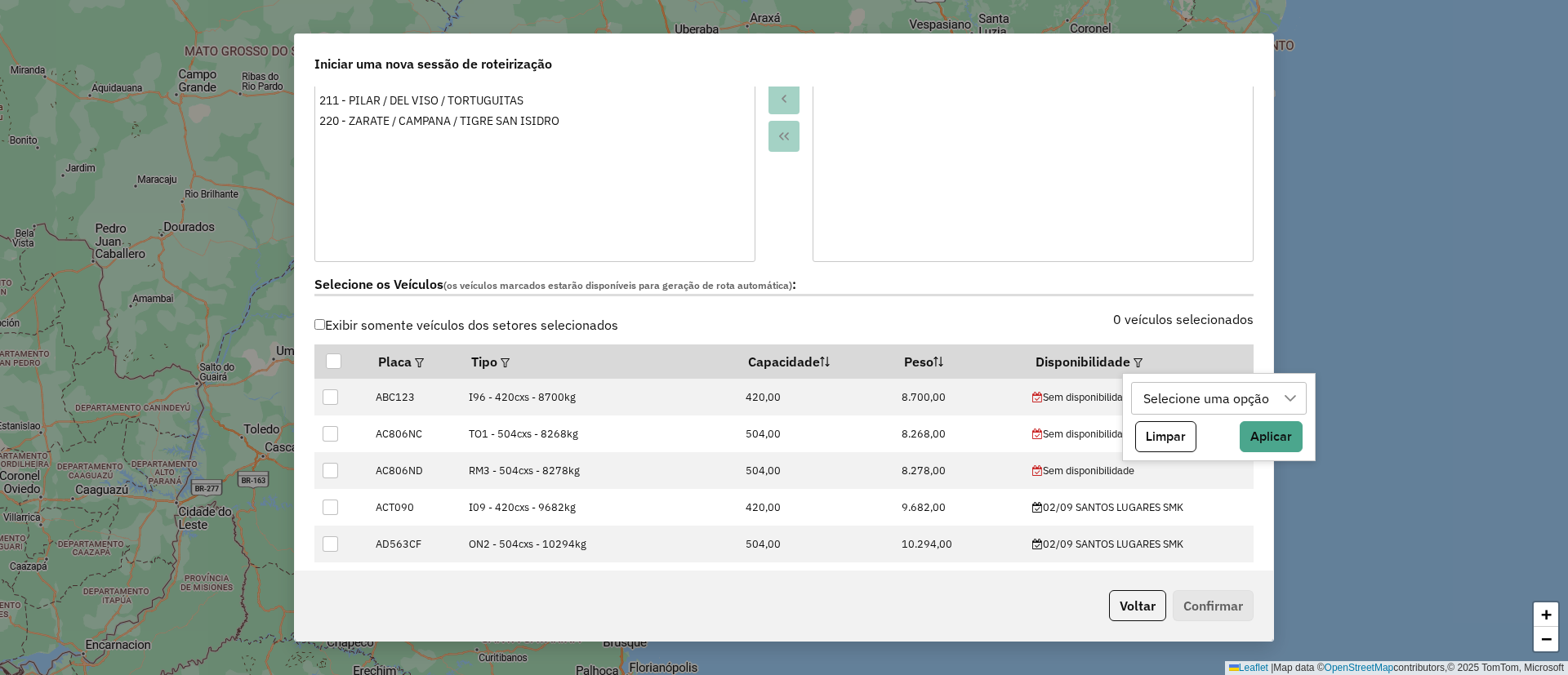
click at [1147, 388] on div "Selecione uma opção" at bounding box center [1207, 398] width 137 height 31
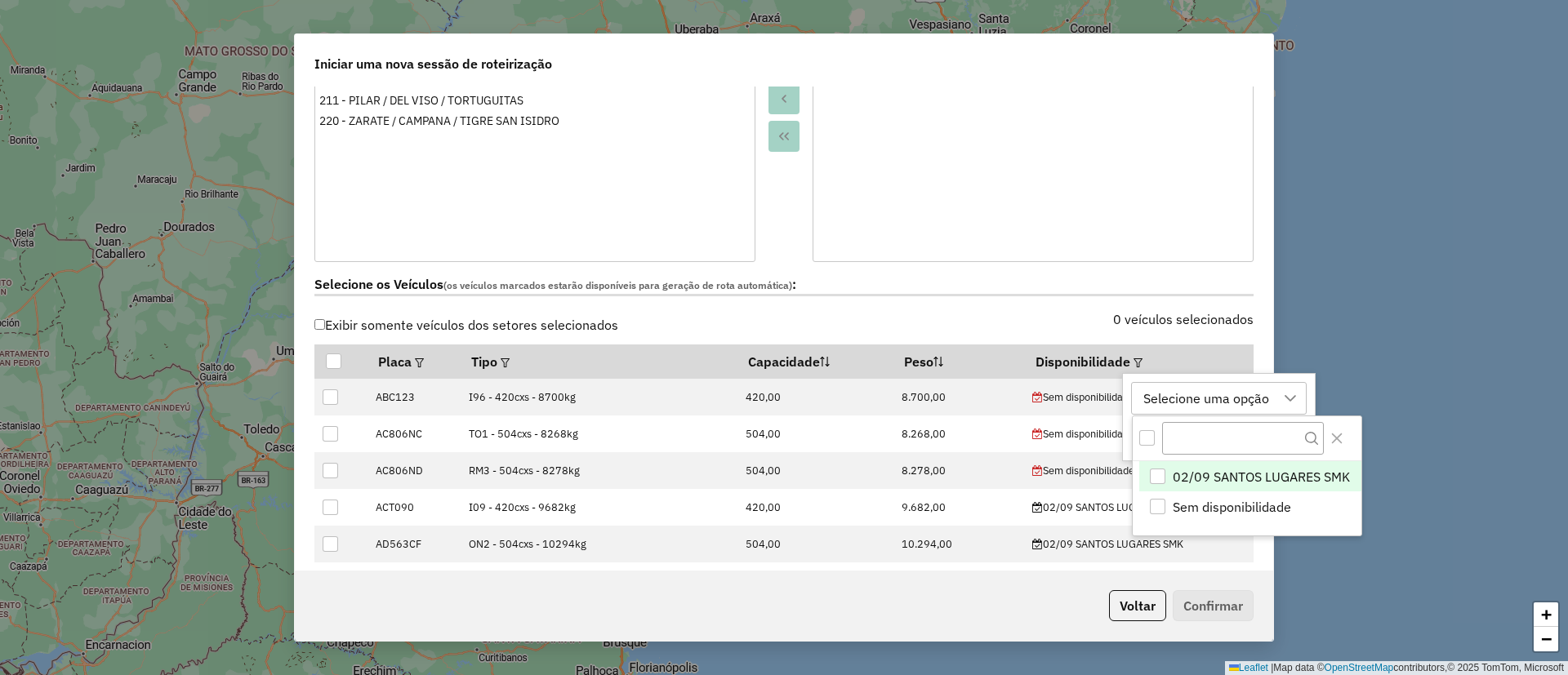
click at [1183, 476] on span "02/09 SANTOS LUGARES SMK" at bounding box center [1261, 476] width 177 height 19
click at [1328, 316] on div "**********" at bounding box center [784, 338] width 1568 height 675
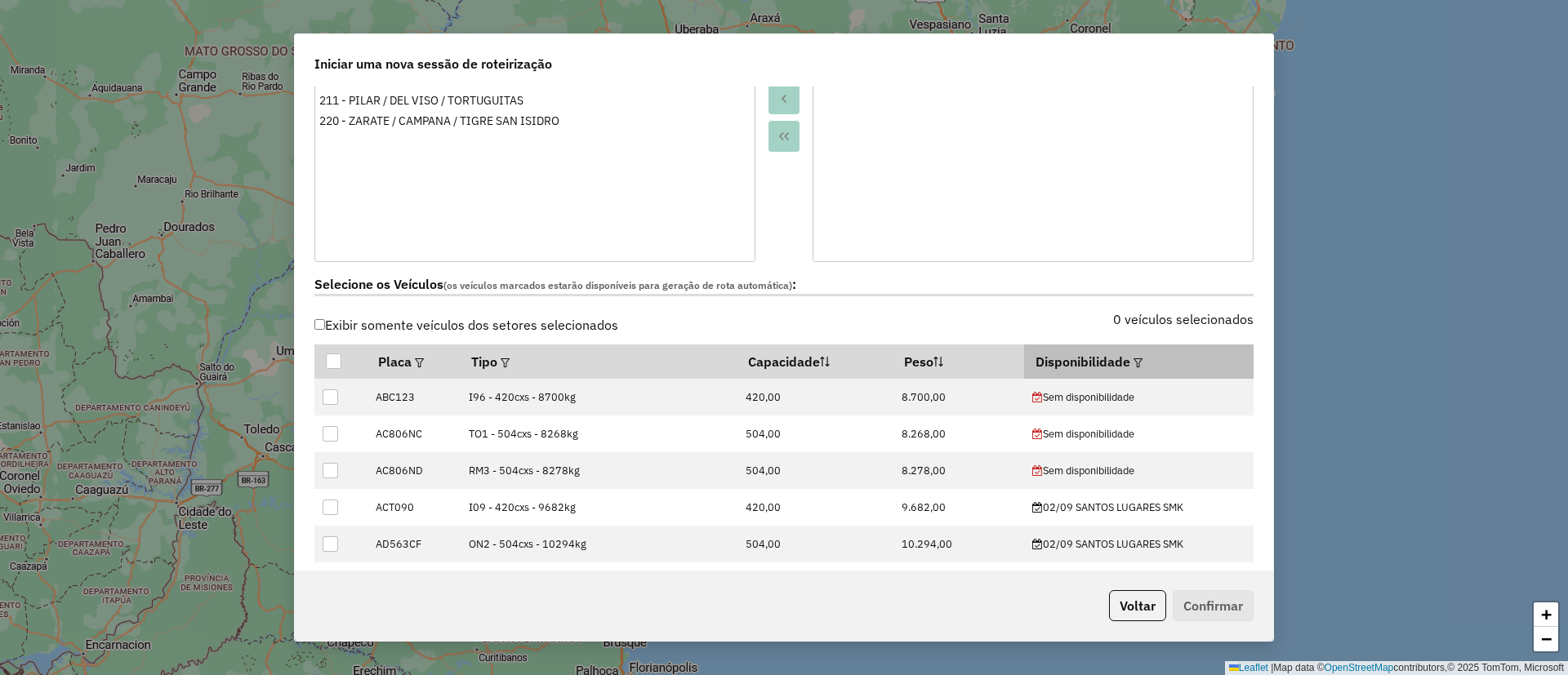
click at [1134, 362] on em at bounding box center [1138, 363] width 9 height 9
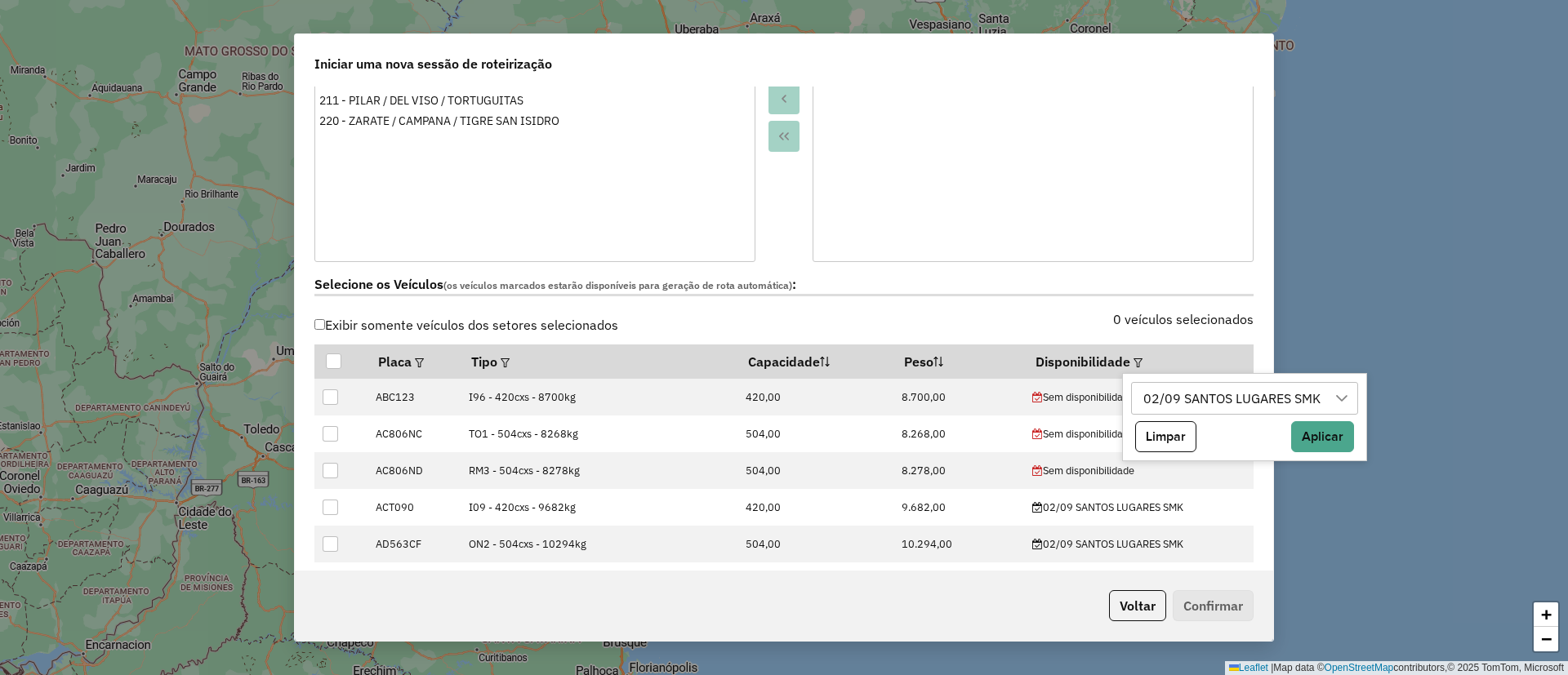
click at [1290, 434] on div "Limpar Aplicar" at bounding box center [1245, 436] width 227 height 31
click at [1306, 434] on button "Aplicar" at bounding box center [1322, 436] width 63 height 31
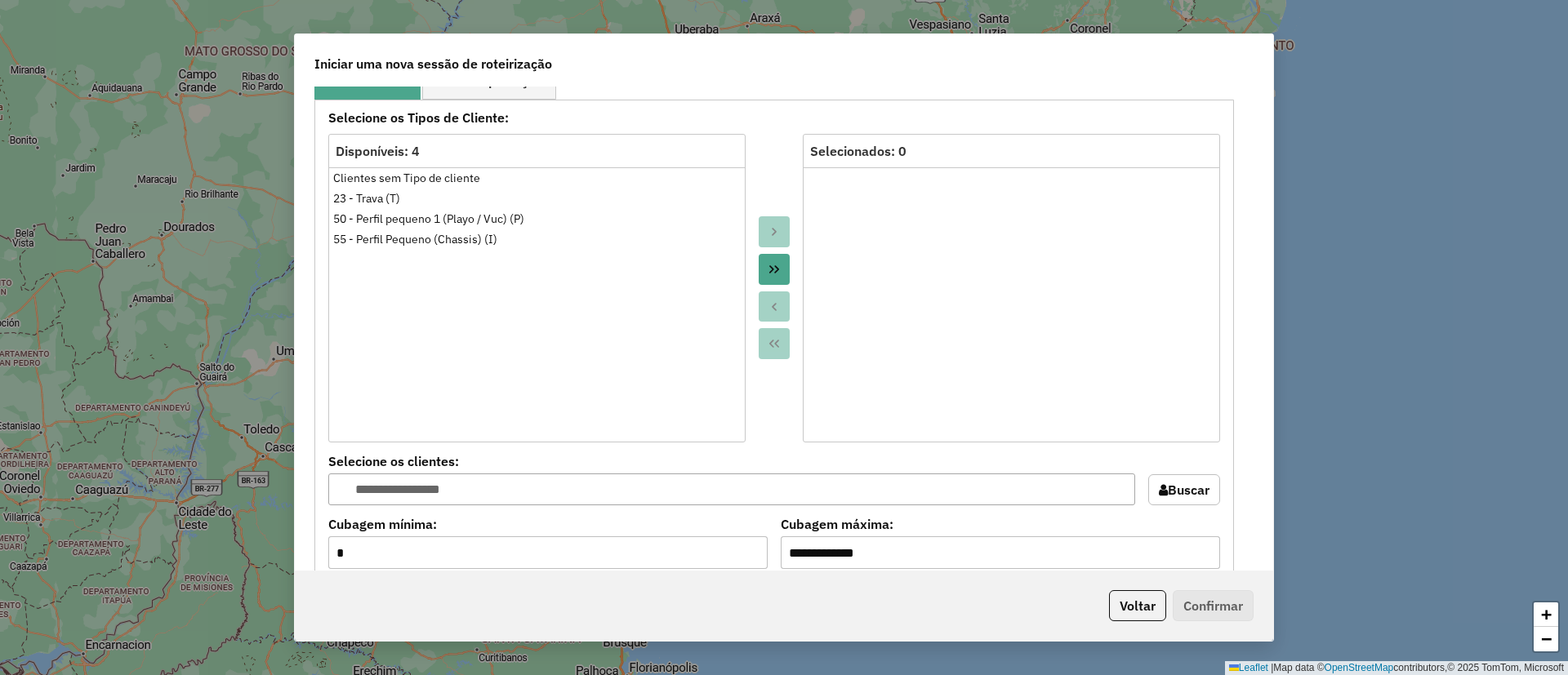
scroll to position [857, 0]
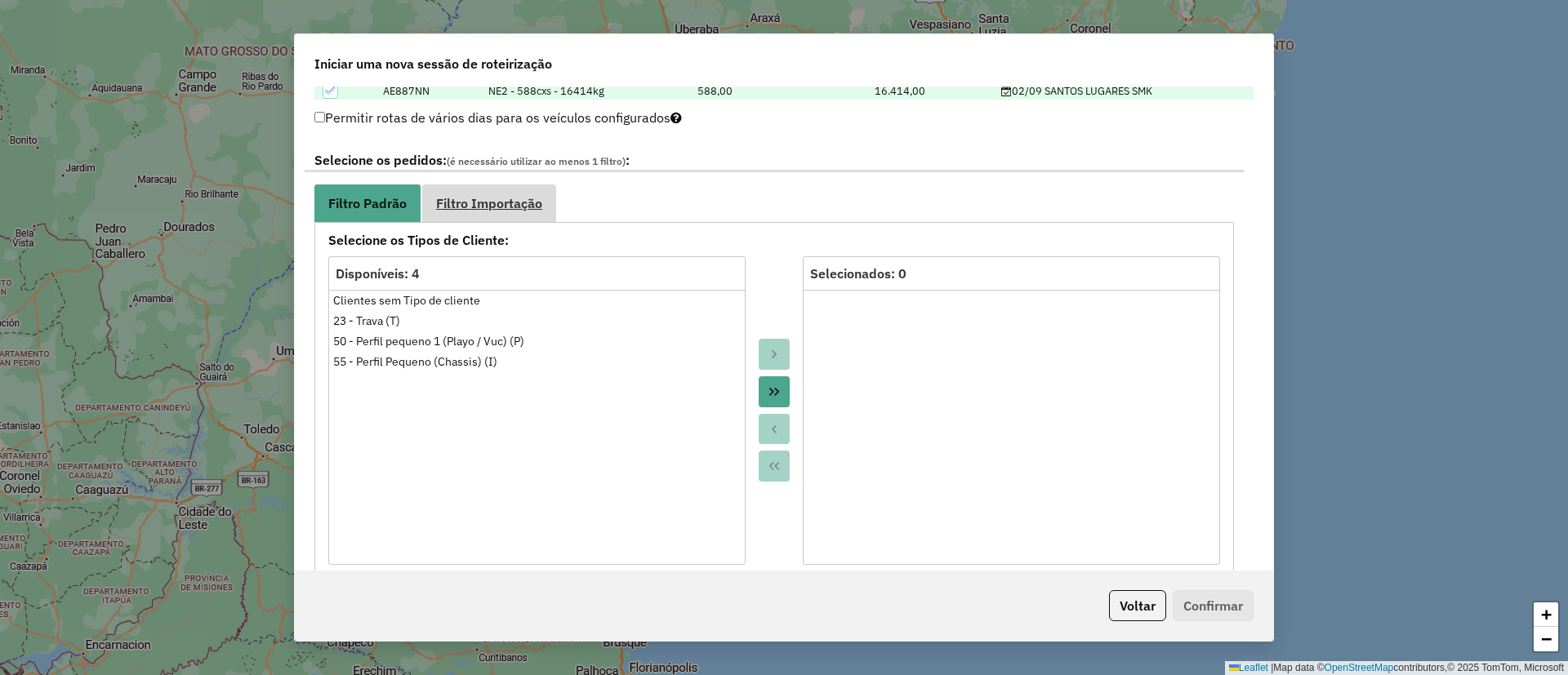
click at [506, 204] on span "Filtro Importação" at bounding box center [489, 204] width 106 height 13
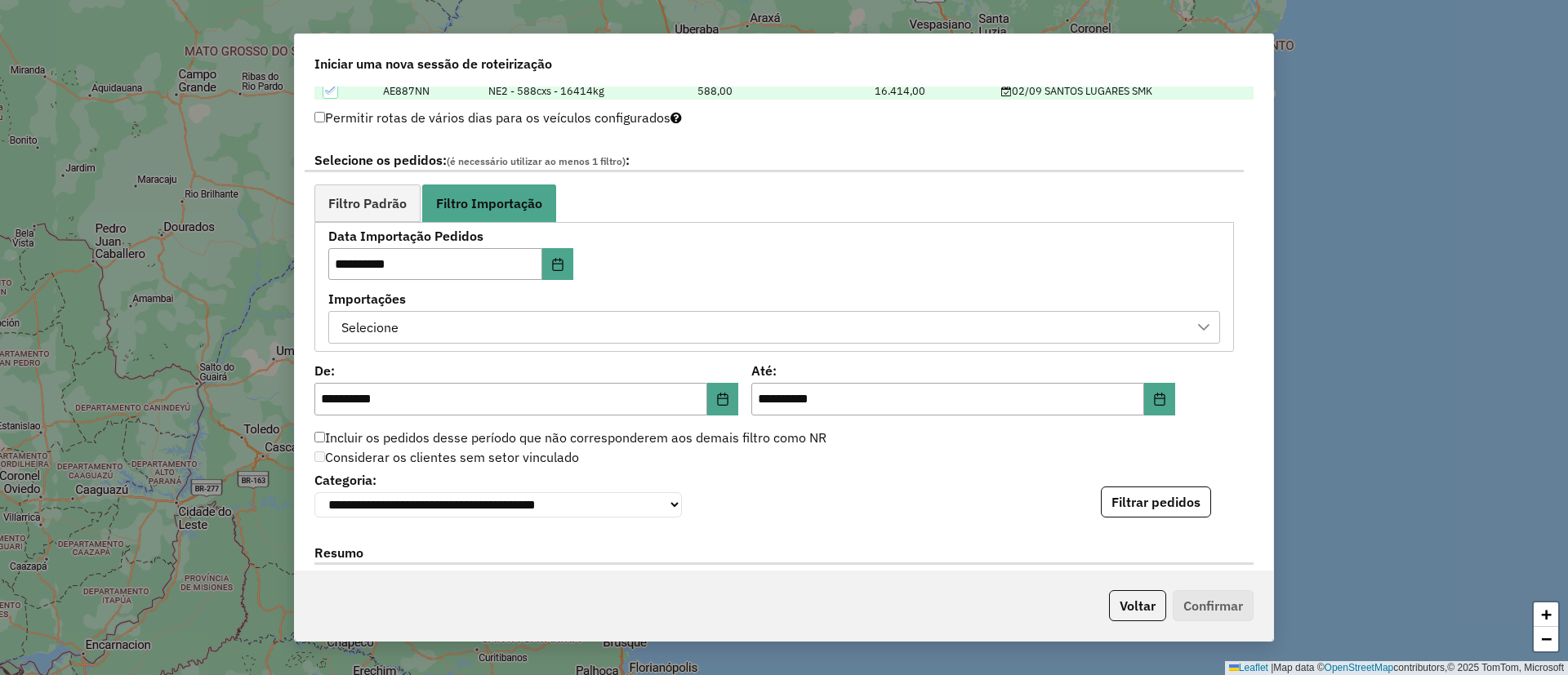
click at [453, 340] on div "Selecione" at bounding box center [762, 327] width 852 height 31
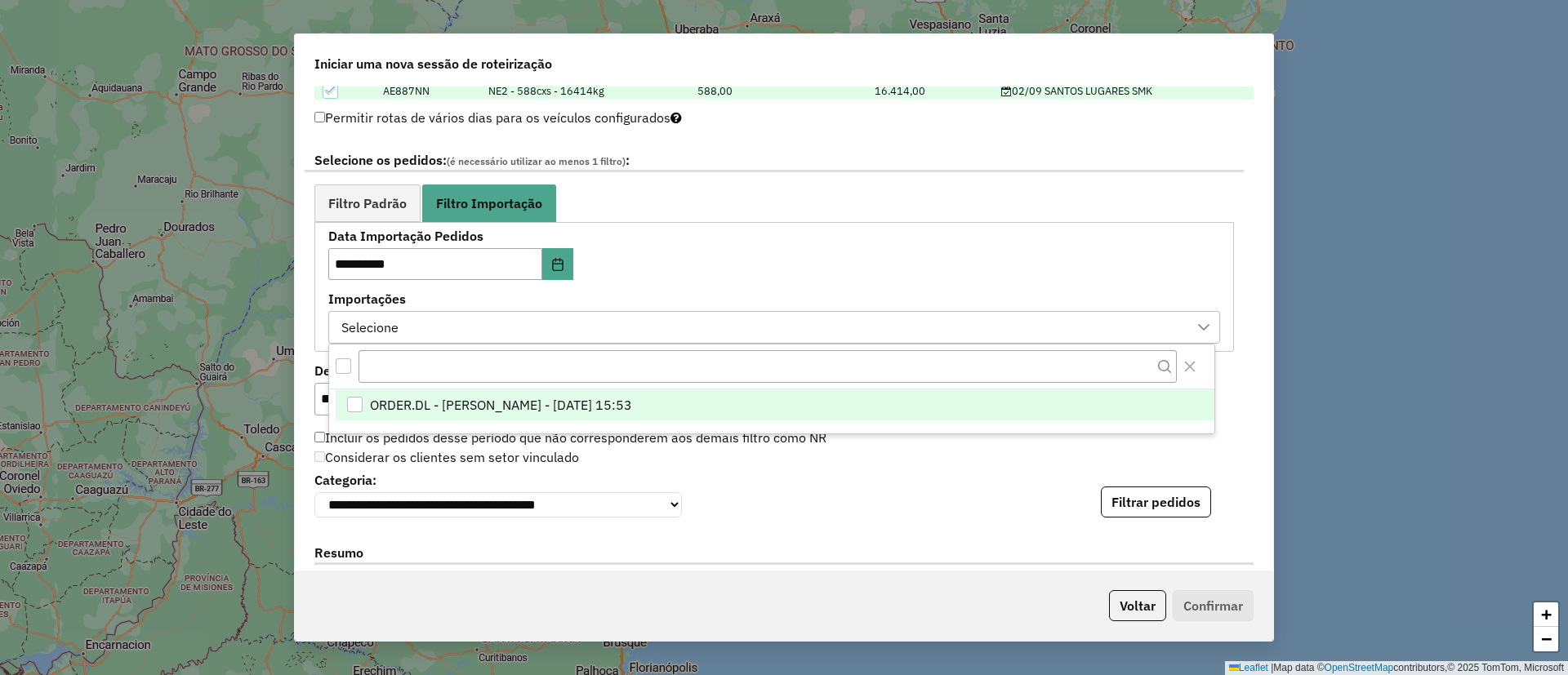
scroll to position [13, 74]
click at [470, 417] on li "ORDER.DL - BARBARA PAULOSSI BERTO - 01/09/2025 15:53" at bounding box center [775, 404] width 879 height 31
click at [1149, 511] on button "Filtrar pedidos" at bounding box center [1156, 502] width 110 height 31
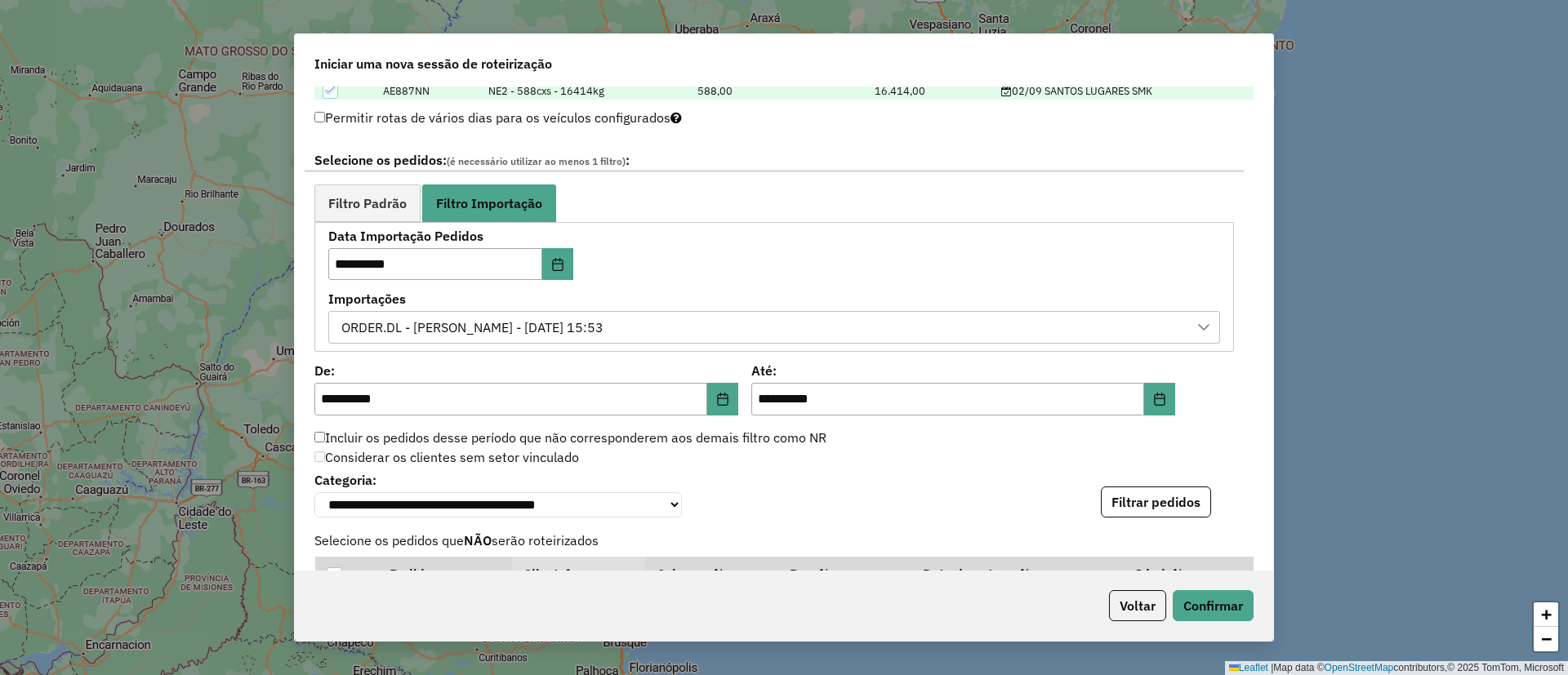
scroll to position [1479, 0]
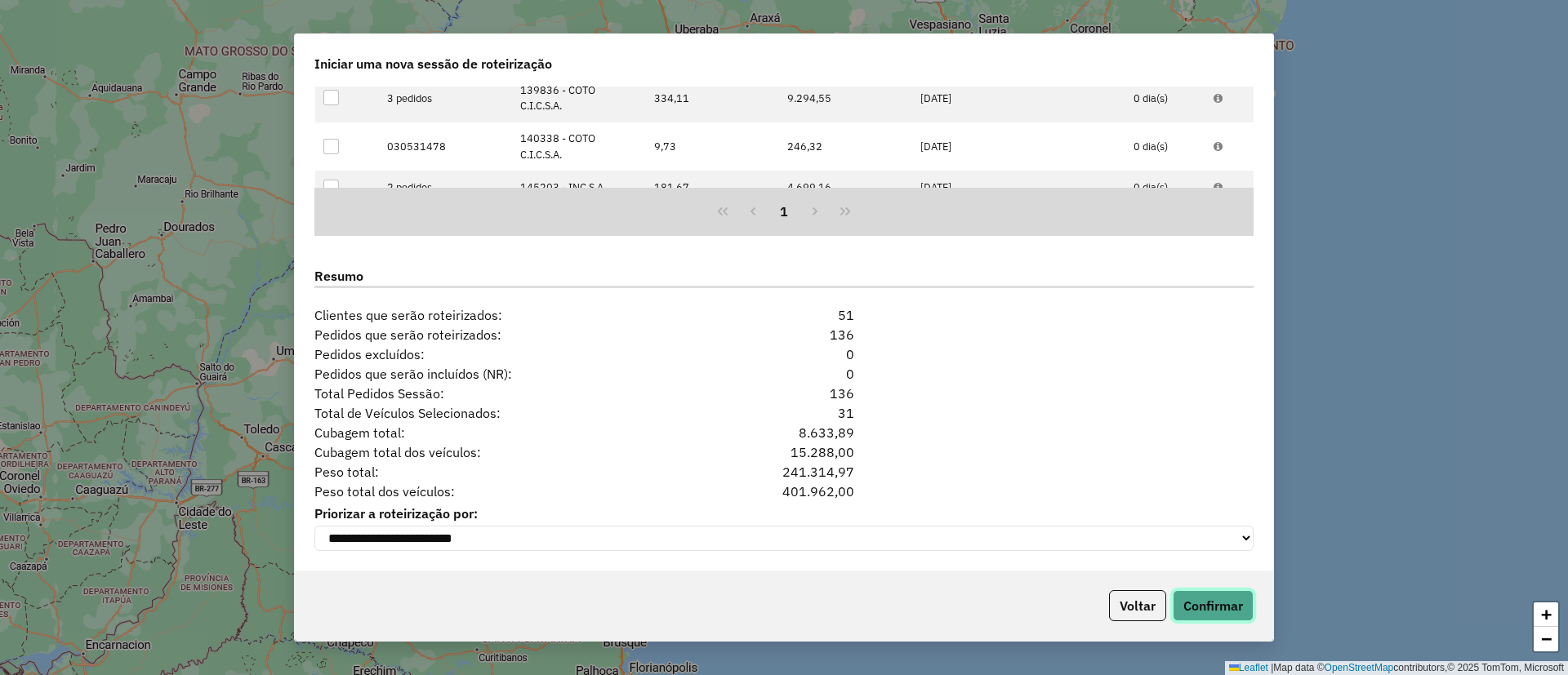
click at [1235, 596] on button "Confirmar" at bounding box center [1213, 606] width 81 height 31
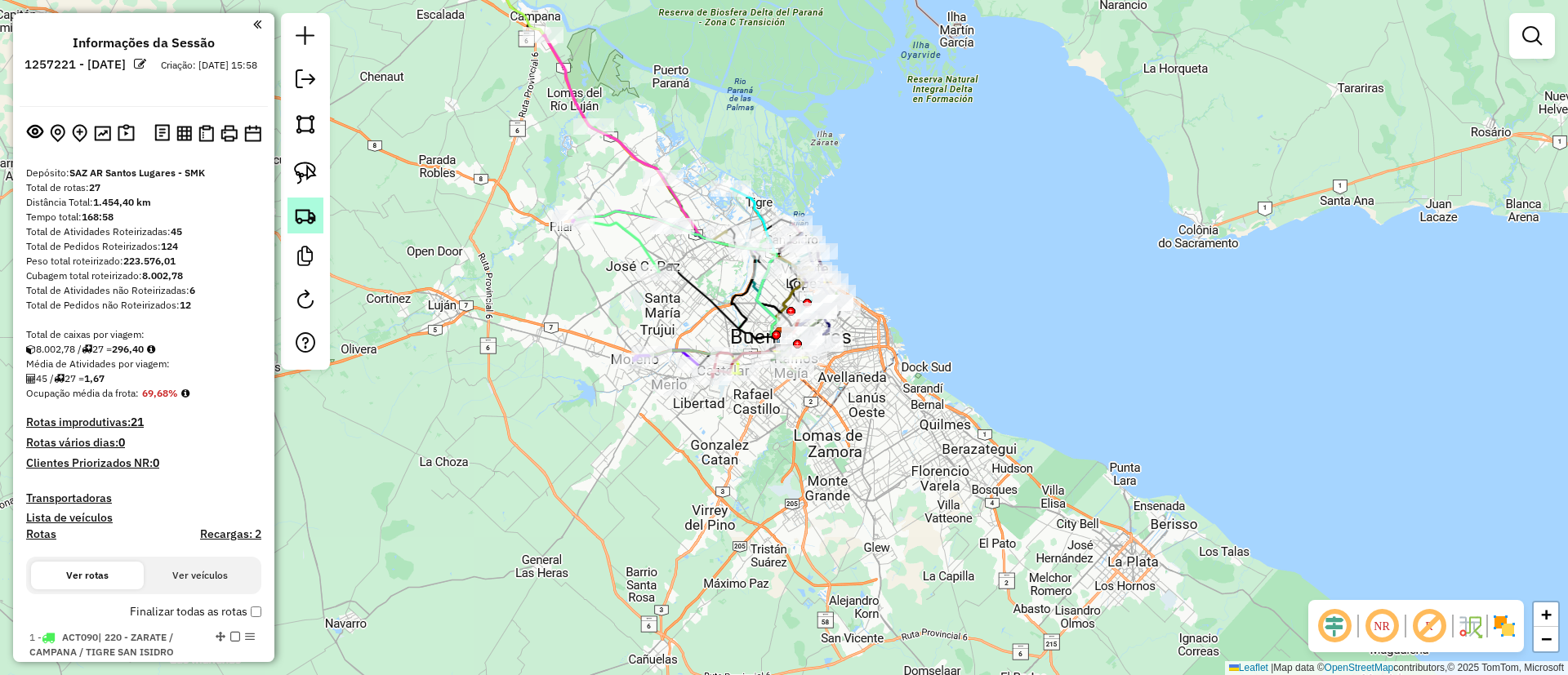
click at [315, 211] on img at bounding box center [305, 215] width 23 height 23
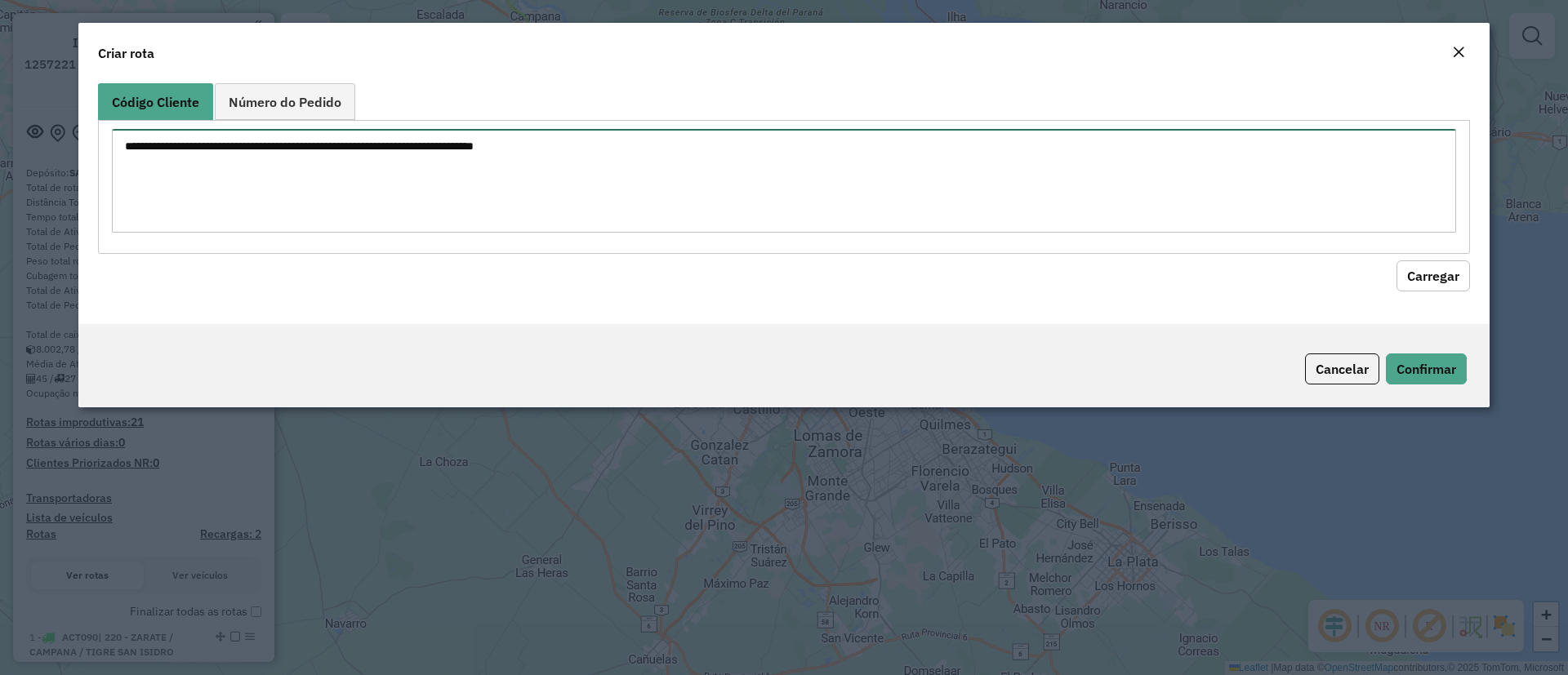
click at [381, 156] on textarea at bounding box center [784, 180] width 1344 height 104
paste textarea "****** ****** ****** ****** ****** ****** ****** ****** ****** ****** ****** **…"
type textarea "****** ****** ****** ****** ****** ****** ****** ****** ****** ****** ****** **…"
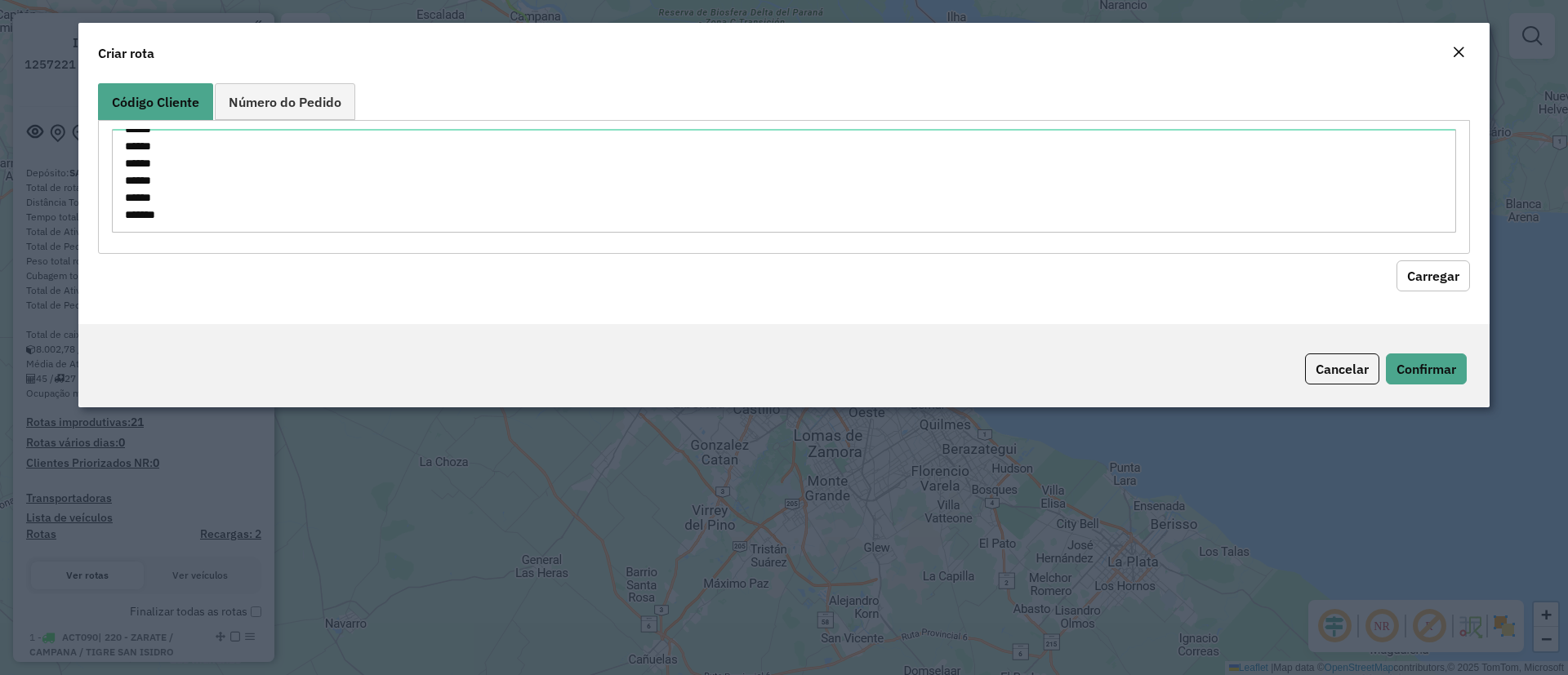
click at [1417, 285] on button "Carregar" at bounding box center [1433, 276] width 74 height 31
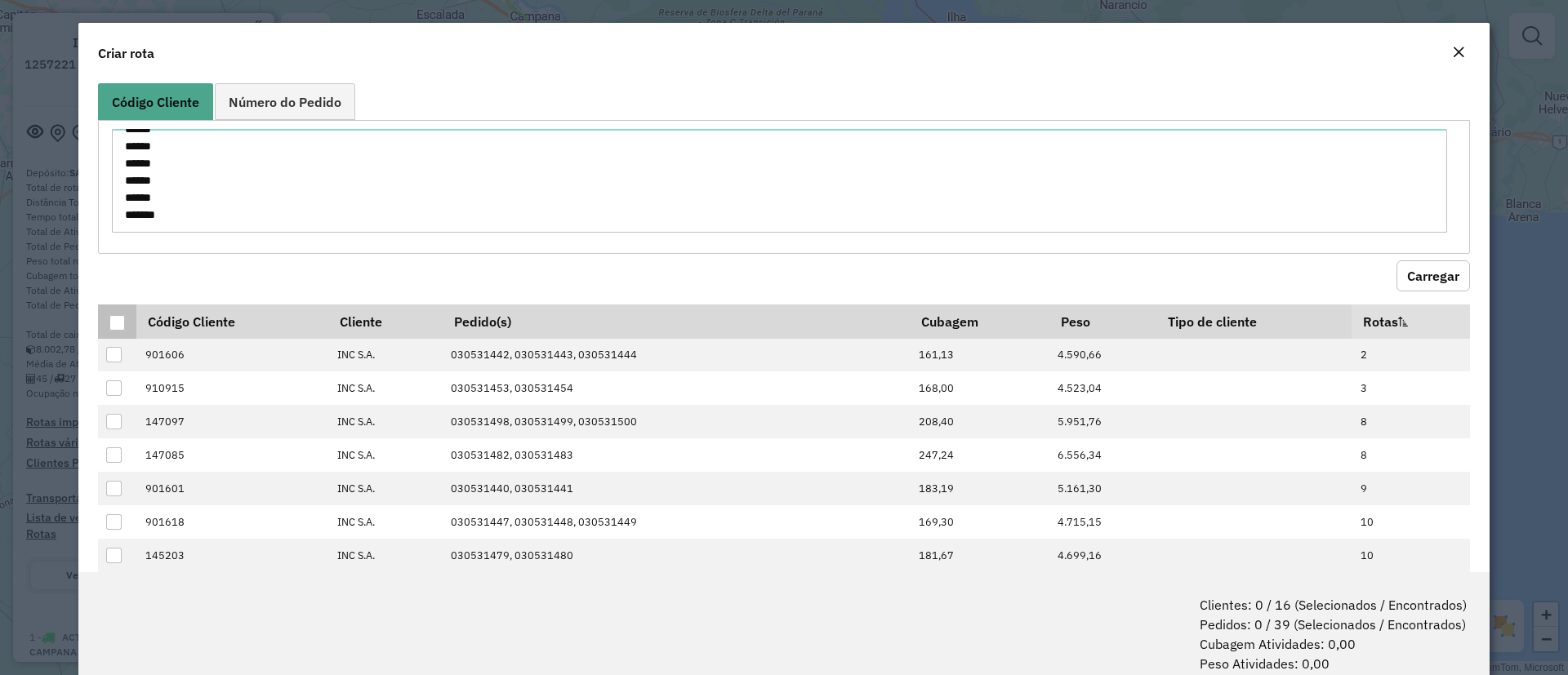
click at [122, 332] on th at bounding box center [117, 322] width 38 height 34
click at [132, 317] on th at bounding box center [117, 322] width 38 height 34
click at [111, 317] on div at bounding box center [117, 322] width 16 height 16
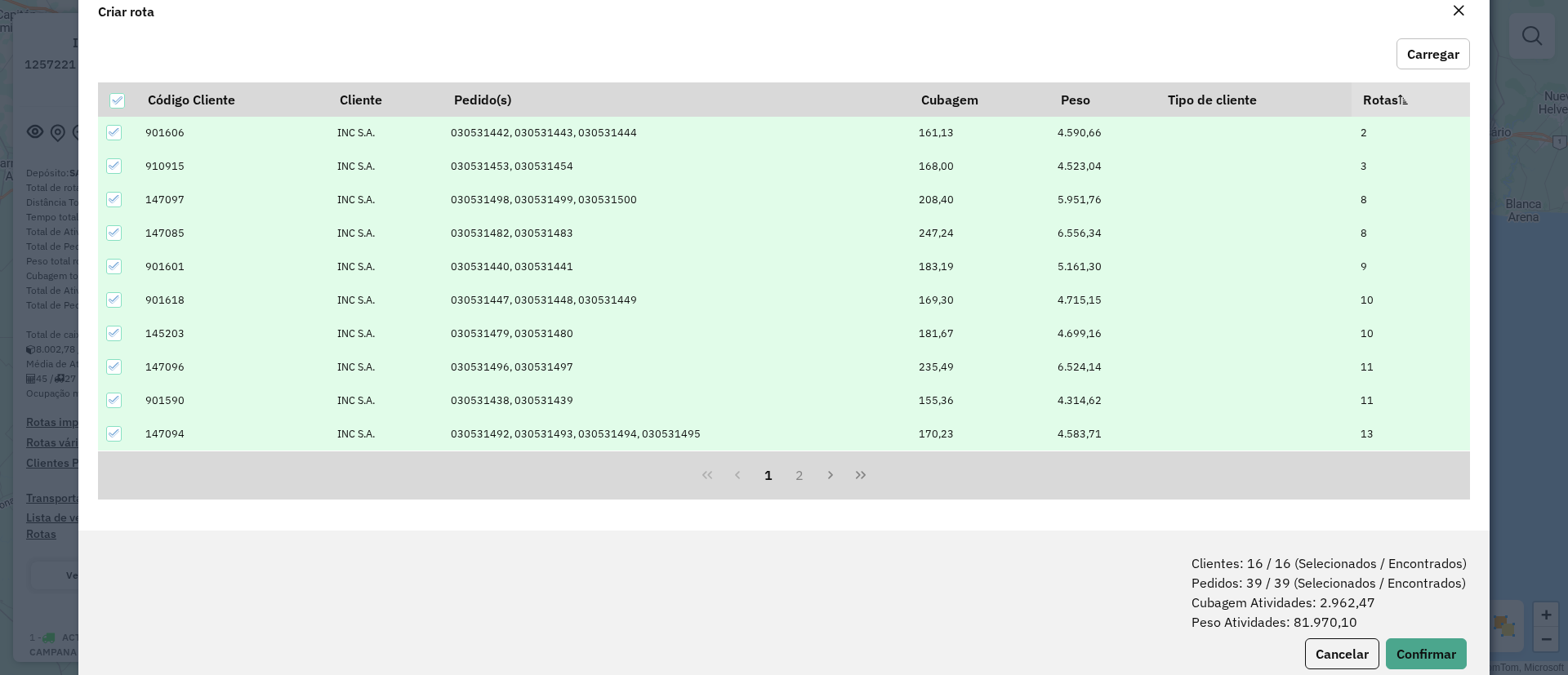
scroll to position [82, 0]
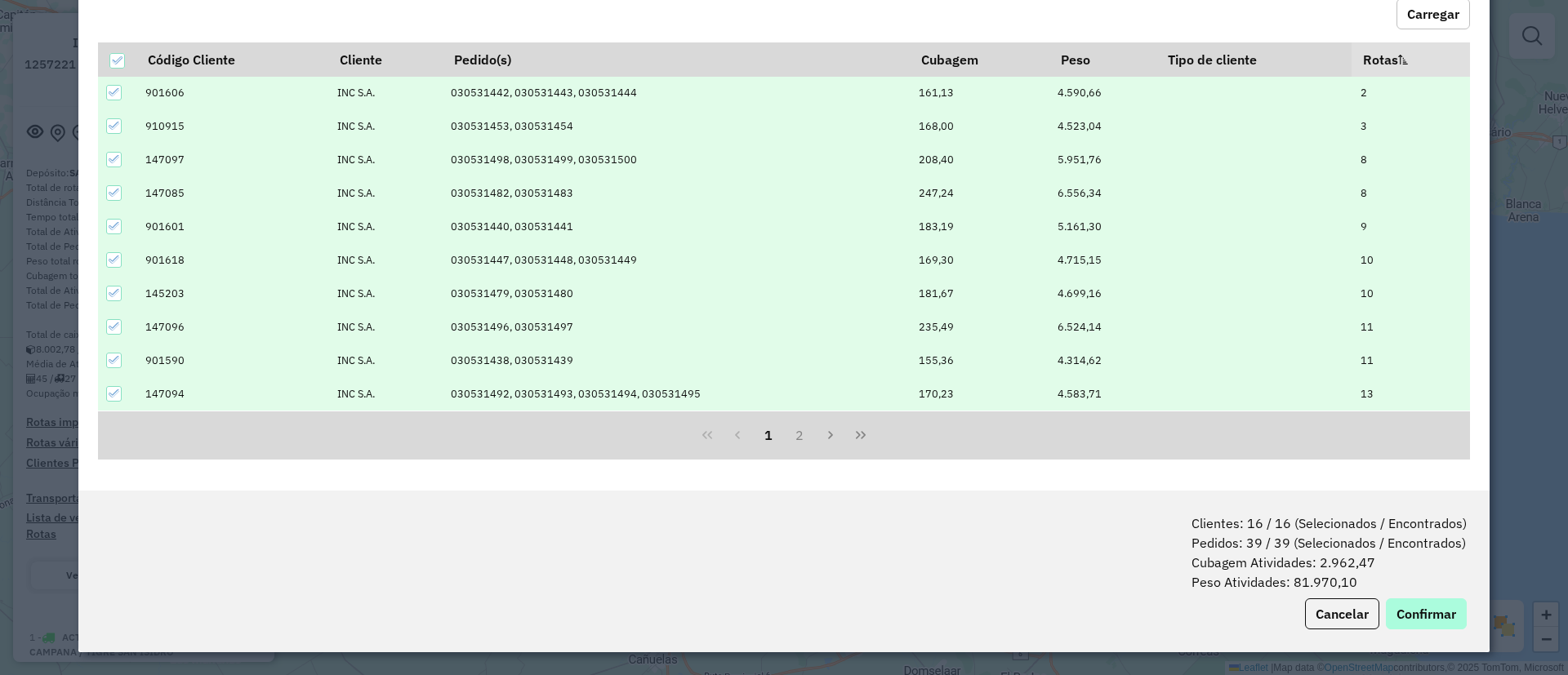
drag, startPoint x: 1472, startPoint y: 620, endPoint x: 1409, endPoint y: 604, distance: 65.0
click at [1471, 620] on div "Clientes: 16 / 16 (Selecionados / Encontrados) Pedidos: 39 / 39 (Selecionados /…" at bounding box center [784, 571] width 1411 height 162
click at [1409, 604] on button "Confirmar" at bounding box center [1426, 613] width 81 height 31
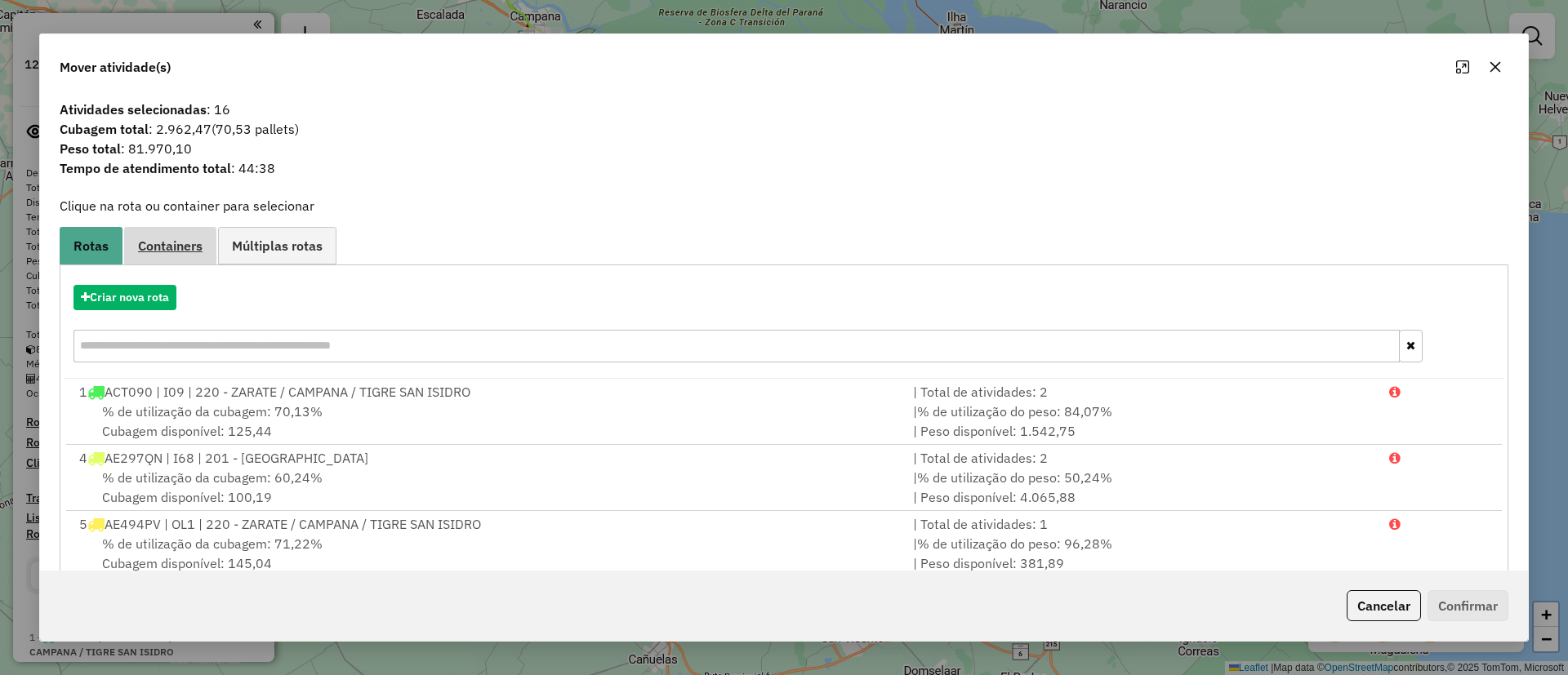
click at [177, 246] on span "Containers" at bounding box center [170, 246] width 64 height 13
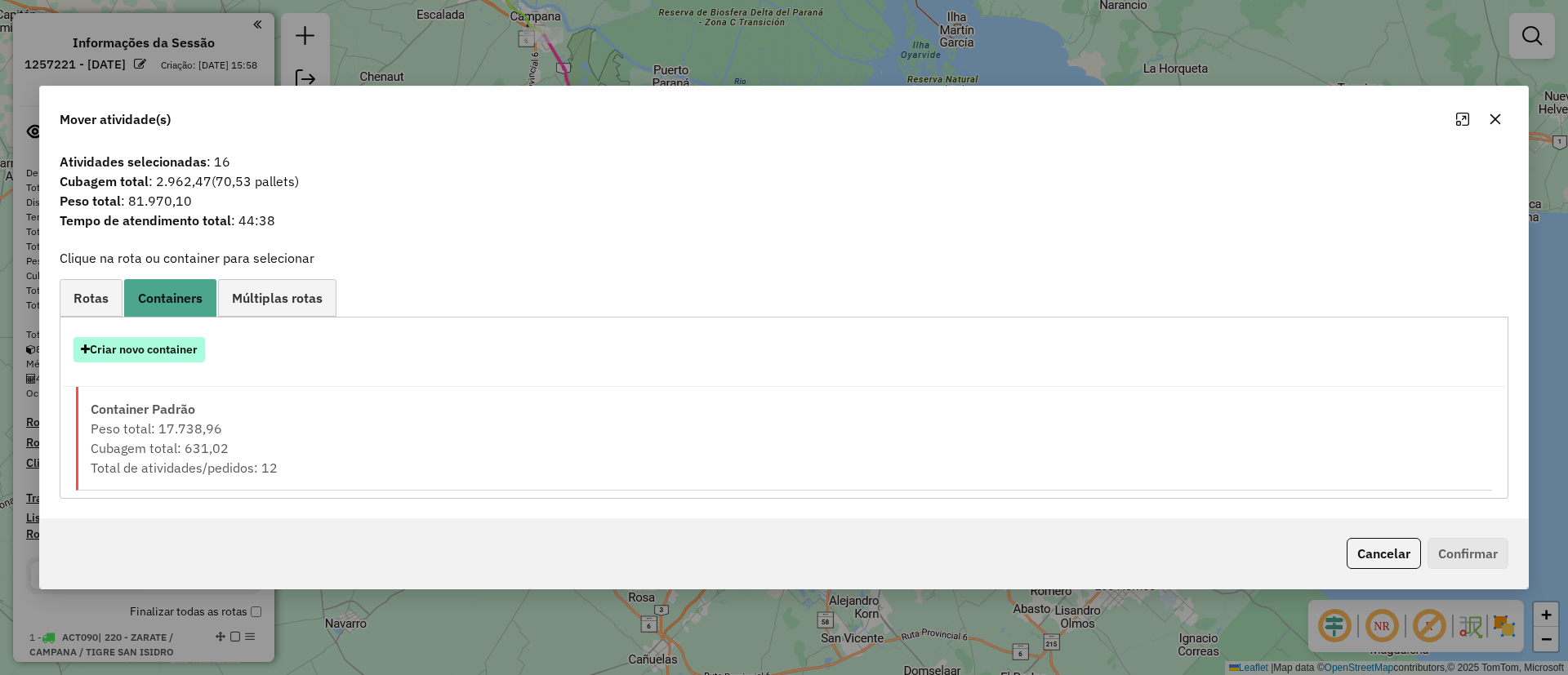
click at [138, 351] on button "Criar novo container" at bounding box center [139, 350] width 131 height 25
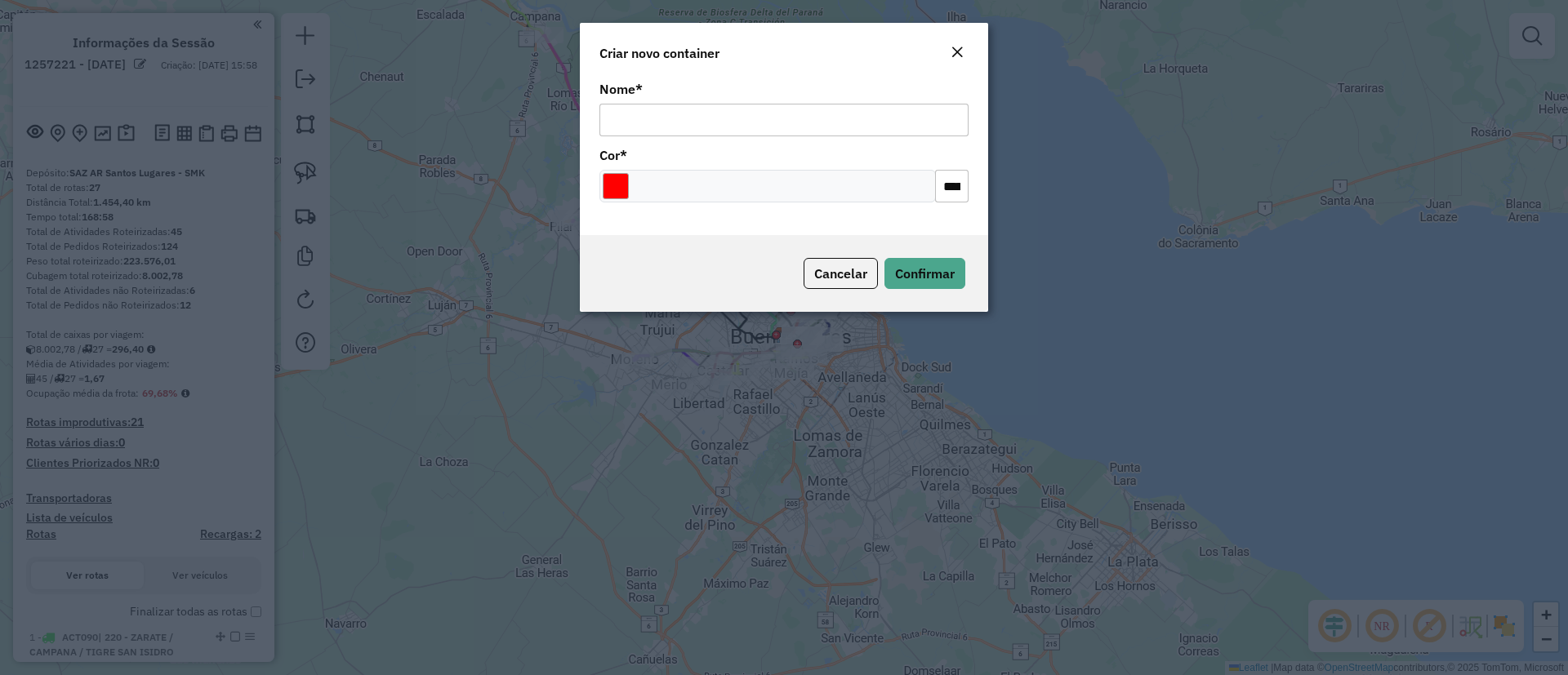
click at [670, 121] on input "Nome *" at bounding box center [784, 119] width 369 height 33
type input "**********"
click at [616, 184] on input "Select a color" at bounding box center [615, 185] width 26 height 26
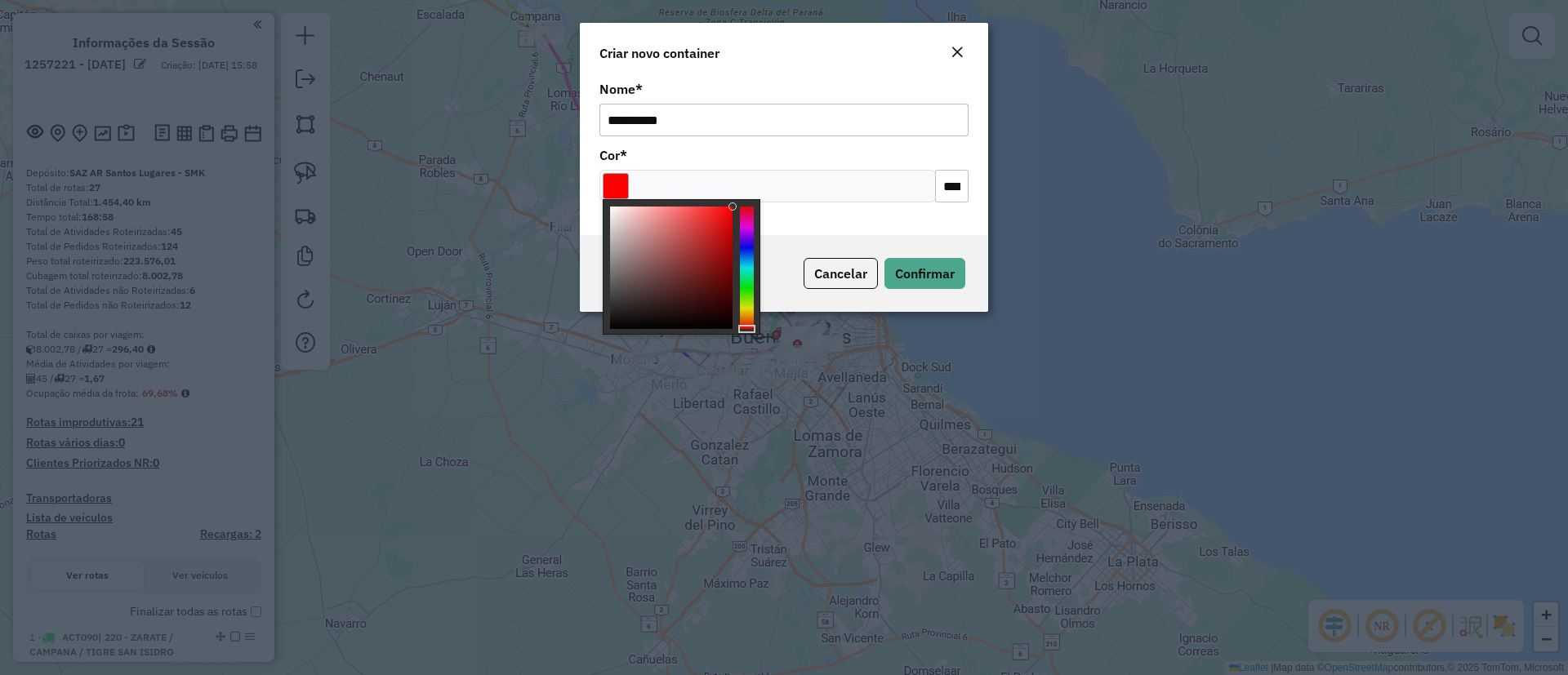
type input "*******"
click at [749, 228] on div at bounding box center [747, 267] width 14 height 123
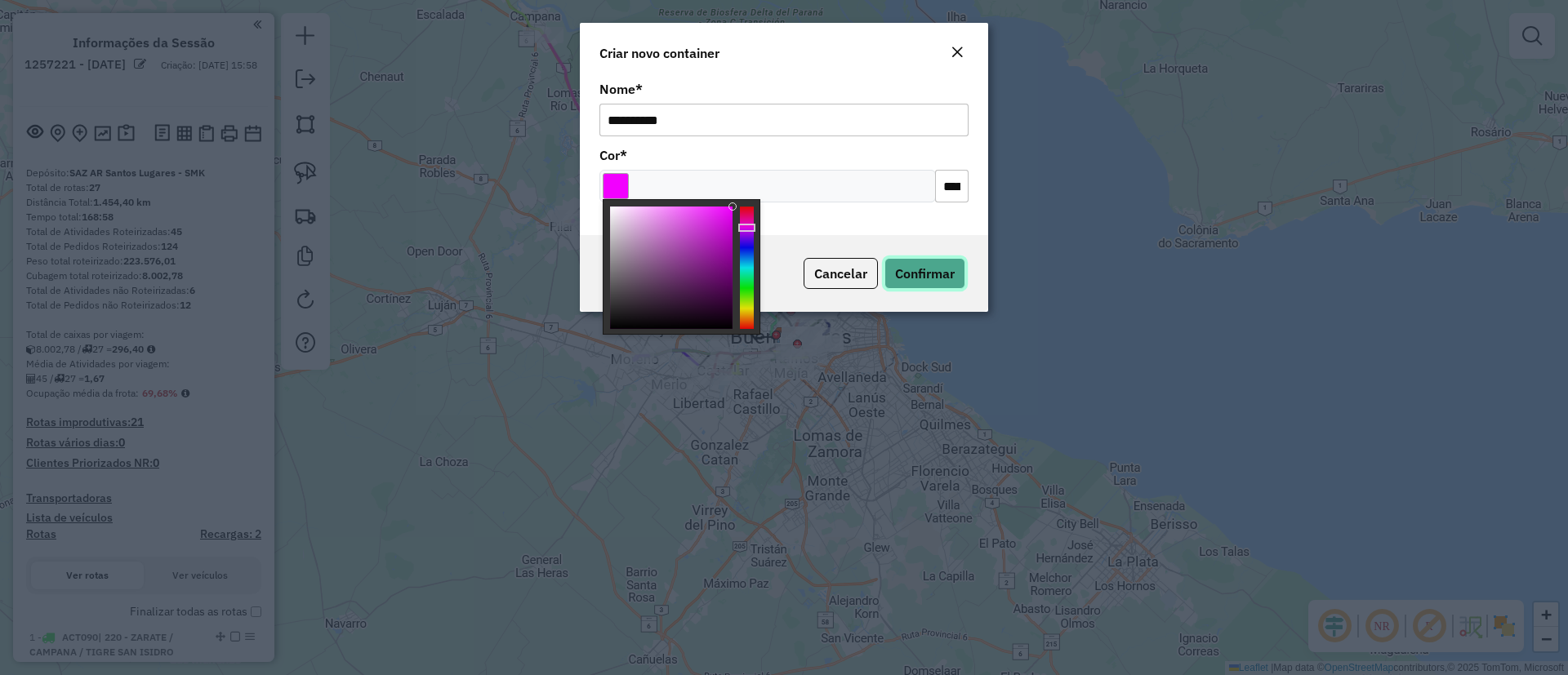
click at [920, 269] on span "Confirmar" at bounding box center [924, 274] width 59 height 17
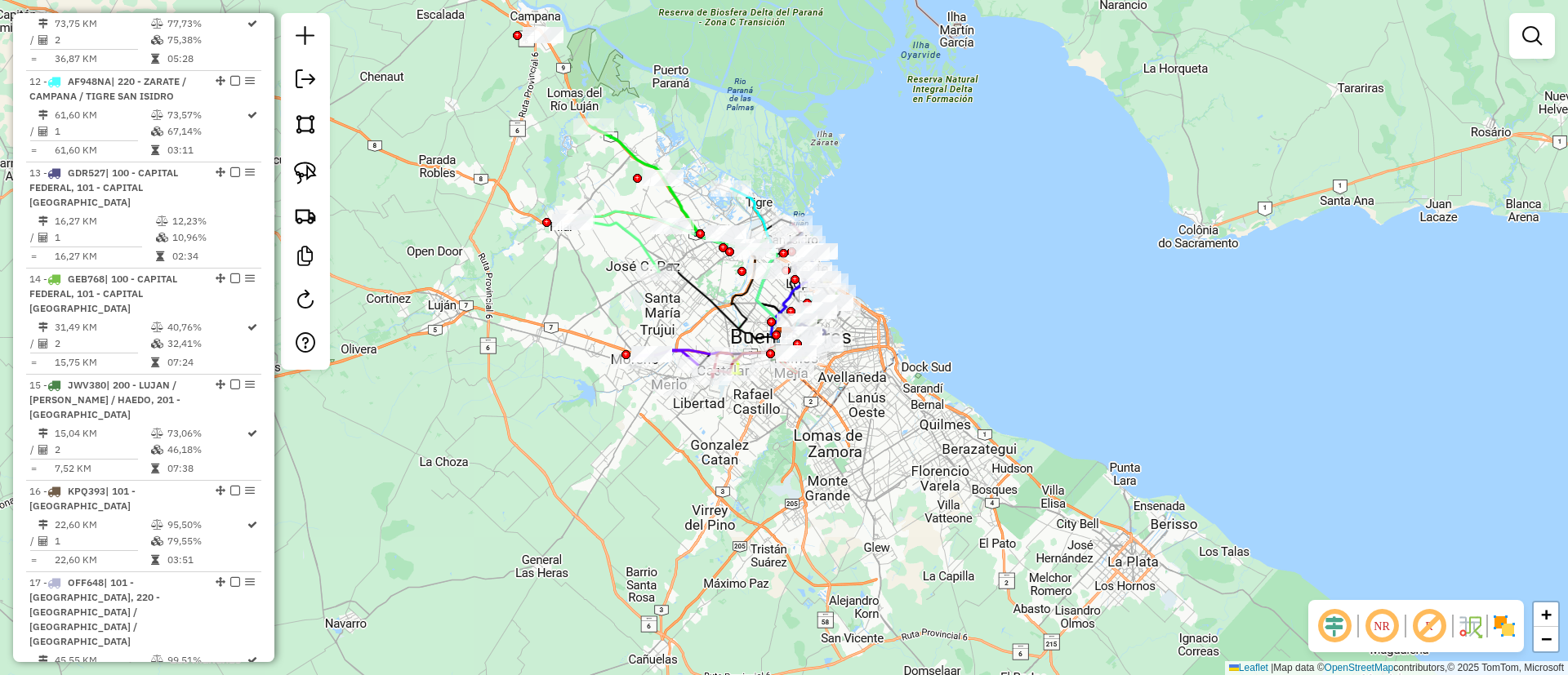
scroll to position [2079, 0]
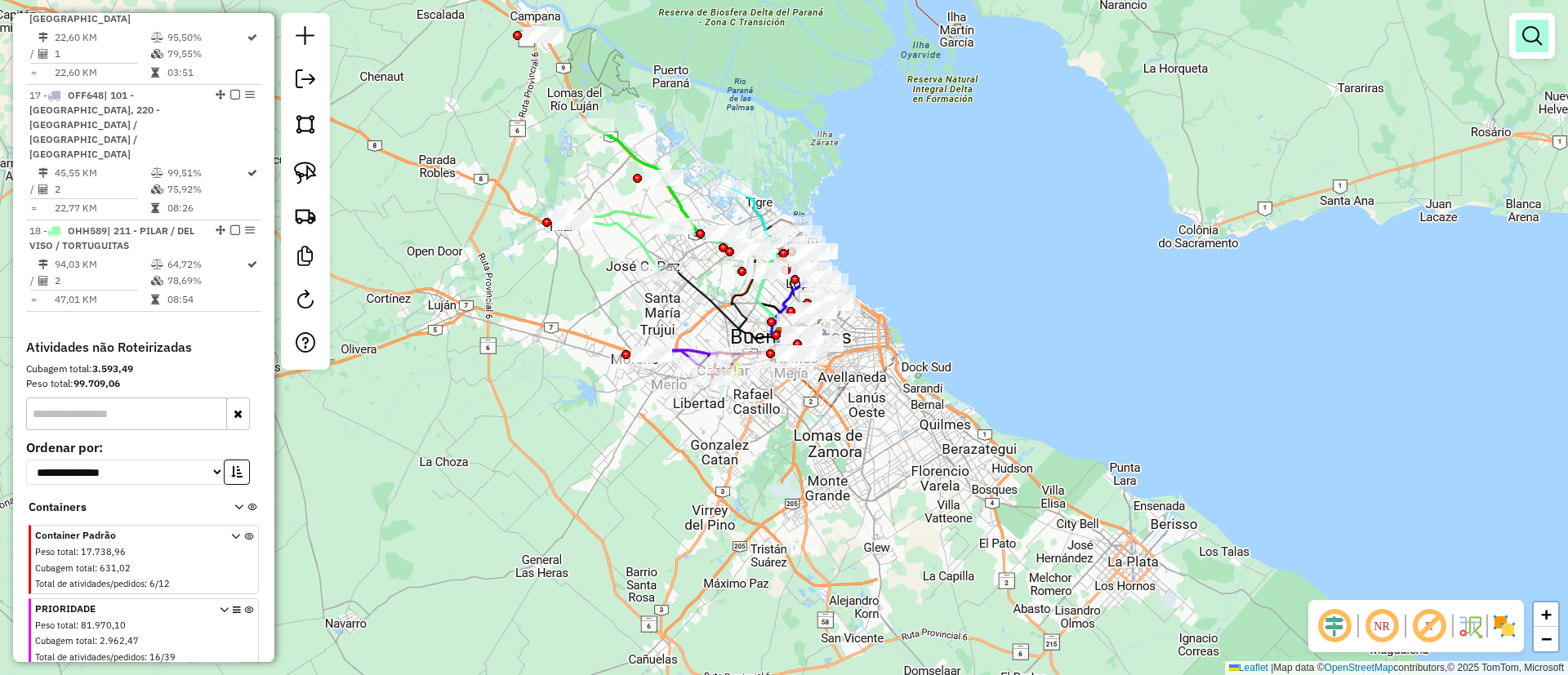
click at [1539, 35] on em at bounding box center [1531, 35] width 19 height 19
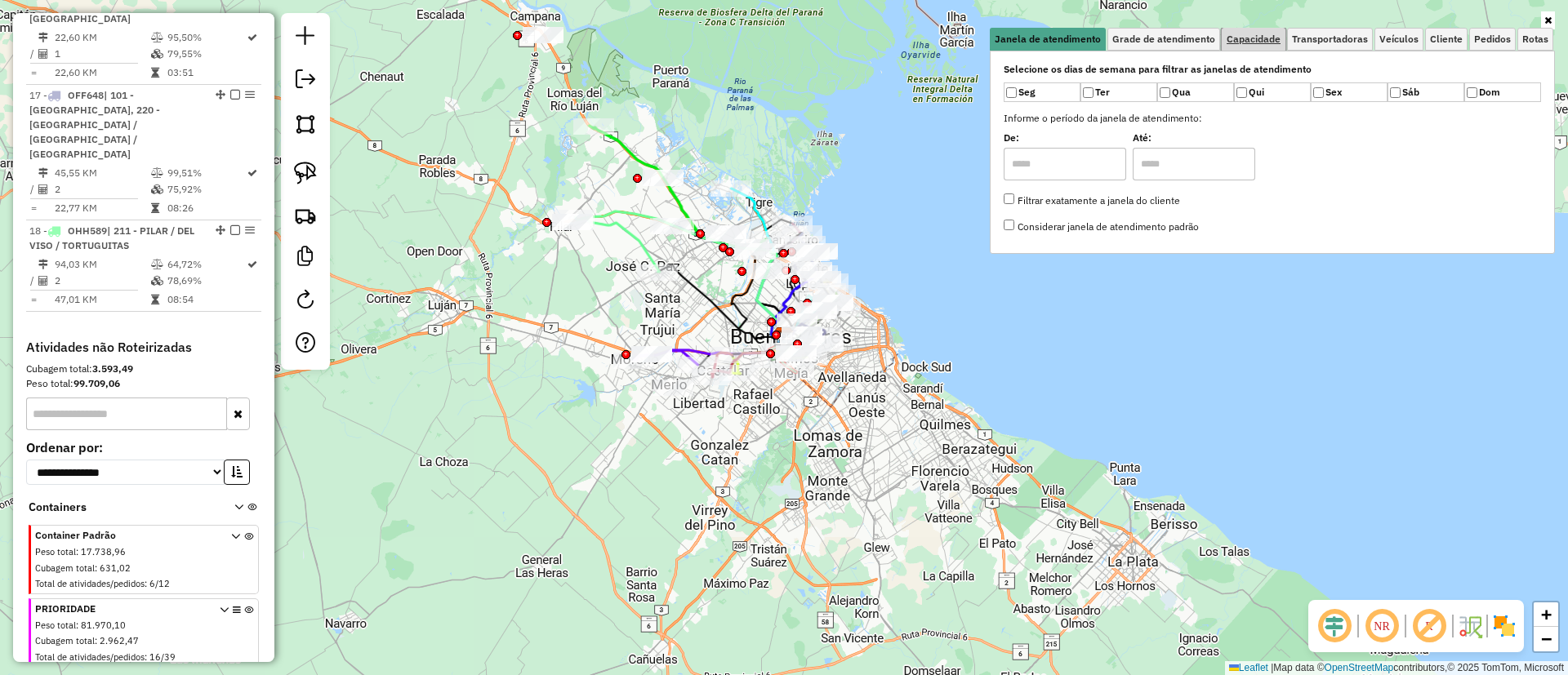
click at [1271, 48] on link "Capacidade" at bounding box center [1253, 38] width 63 height 23
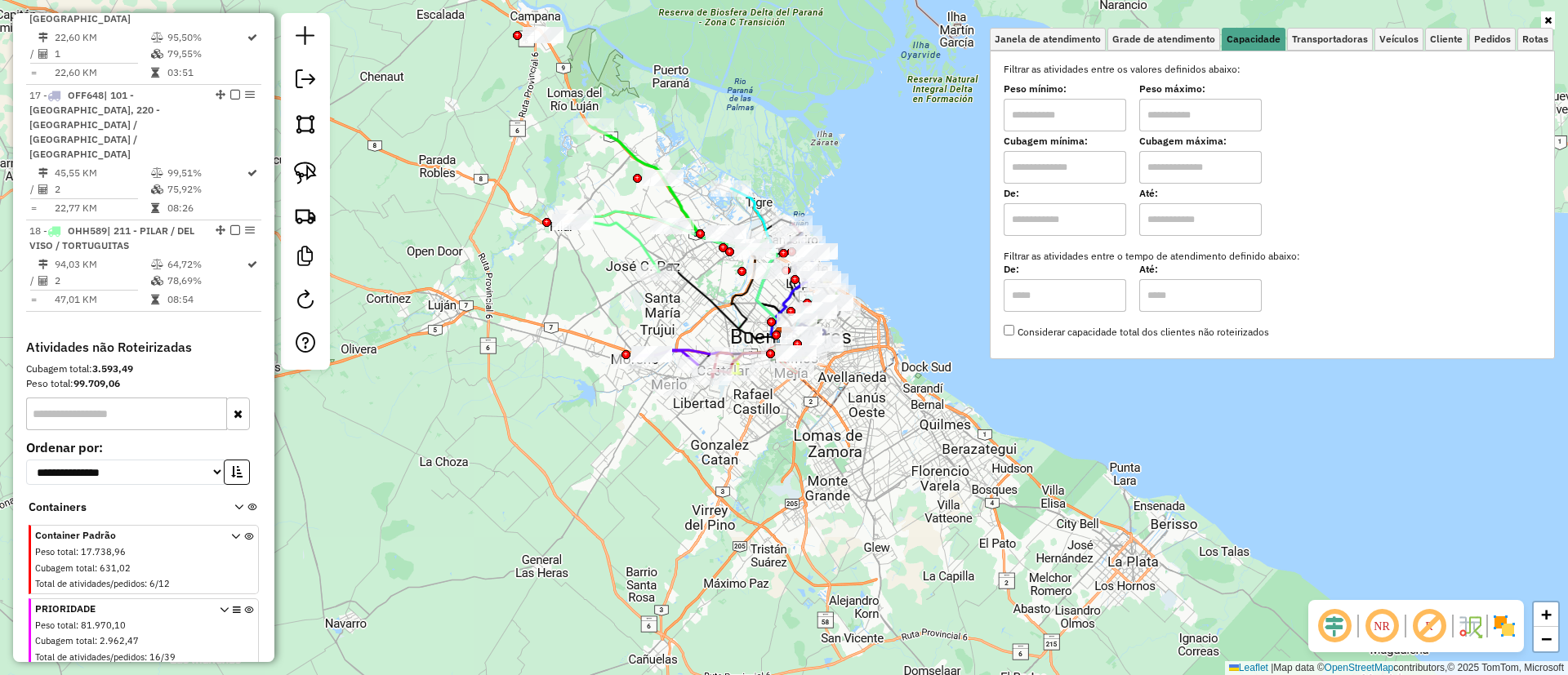
click at [1063, 150] on div "Cubagem mínima:" at bounding box center [1064, 160] width 123 height 46
click at [1084, 169] on input "text" at bounding box center [1064, 167] width 123 height 33
type input "****"
click at [1216, 170] on input "text" at bounding box center [1200, 167] width 123 height 33
type input "*****"
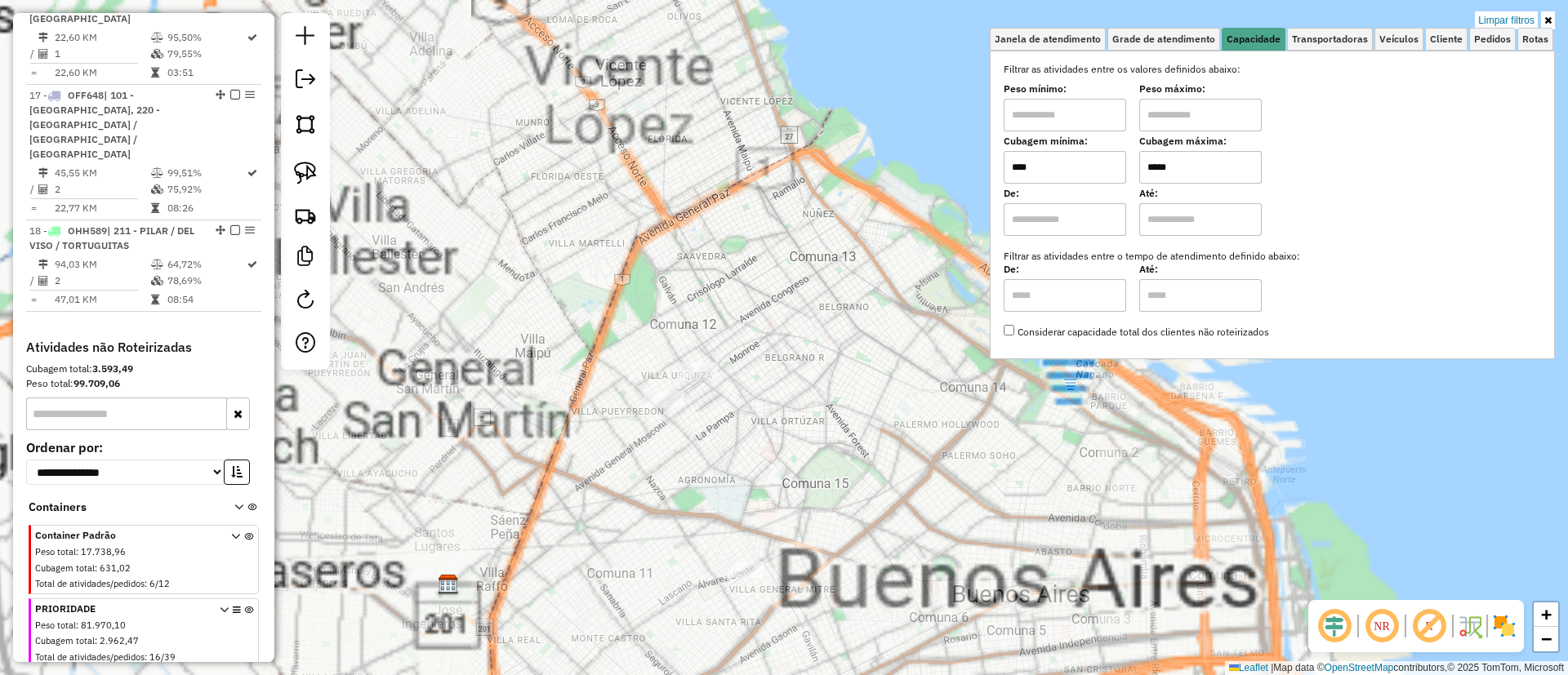
click at [855, 221] on div "Limpar filtros Janela de atendimento Grade de atendimento Capacidade Transporta…" at bounding box center [784, 338] width 1568 height 675
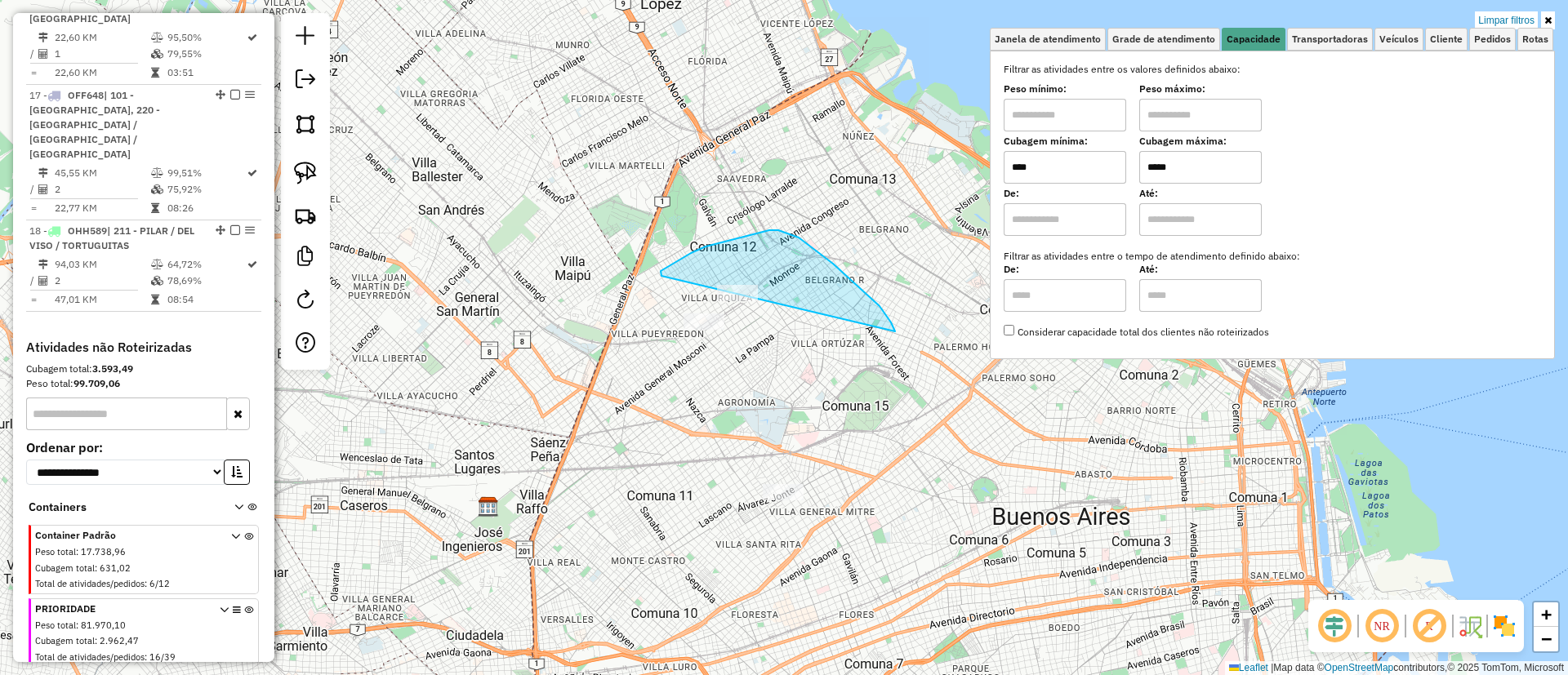
drag, startPoint x: 662, startPoint y: 276, endPoint x: 856, endPoint y: 354, distance: 209.1
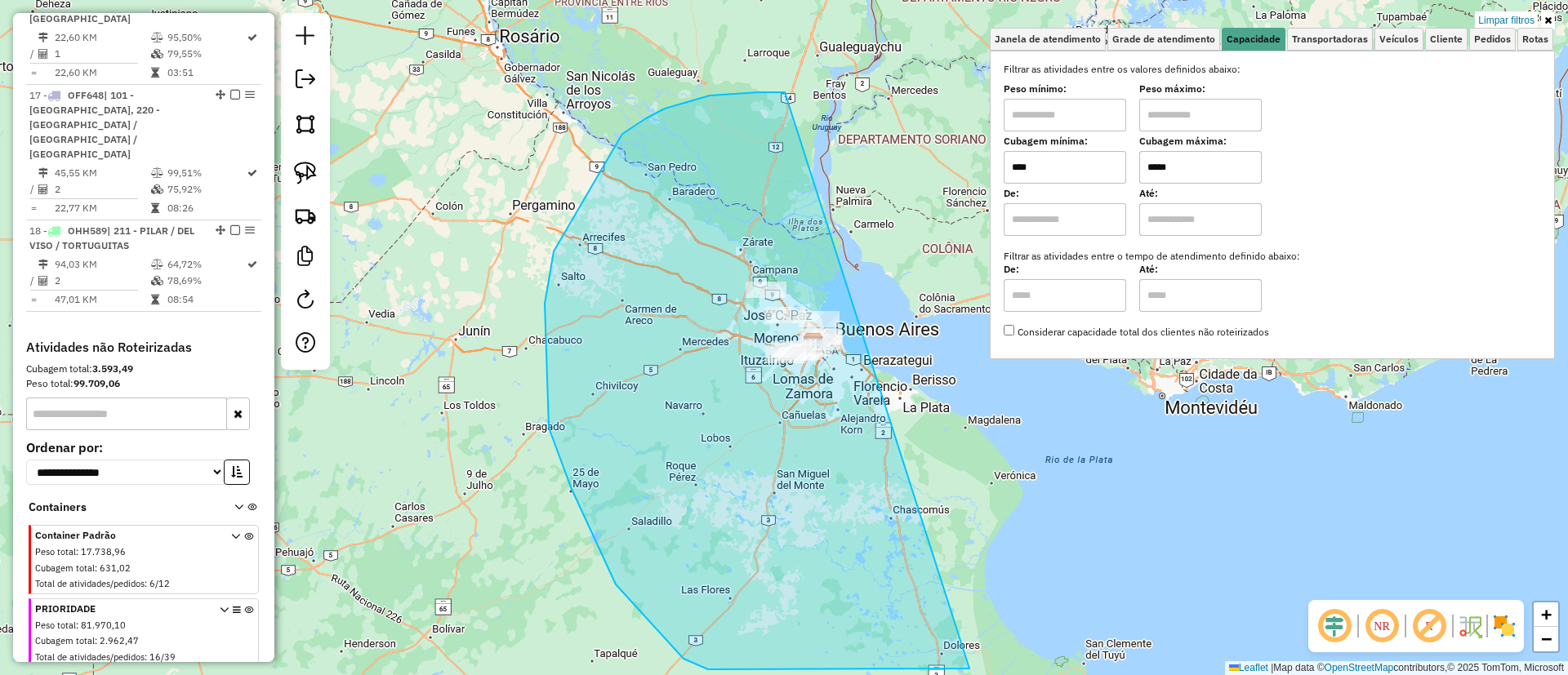
drag, startPoint x: 571, startPoint y: 488, endPoint x: 1112, endPoint y: 440, distance: 543.1
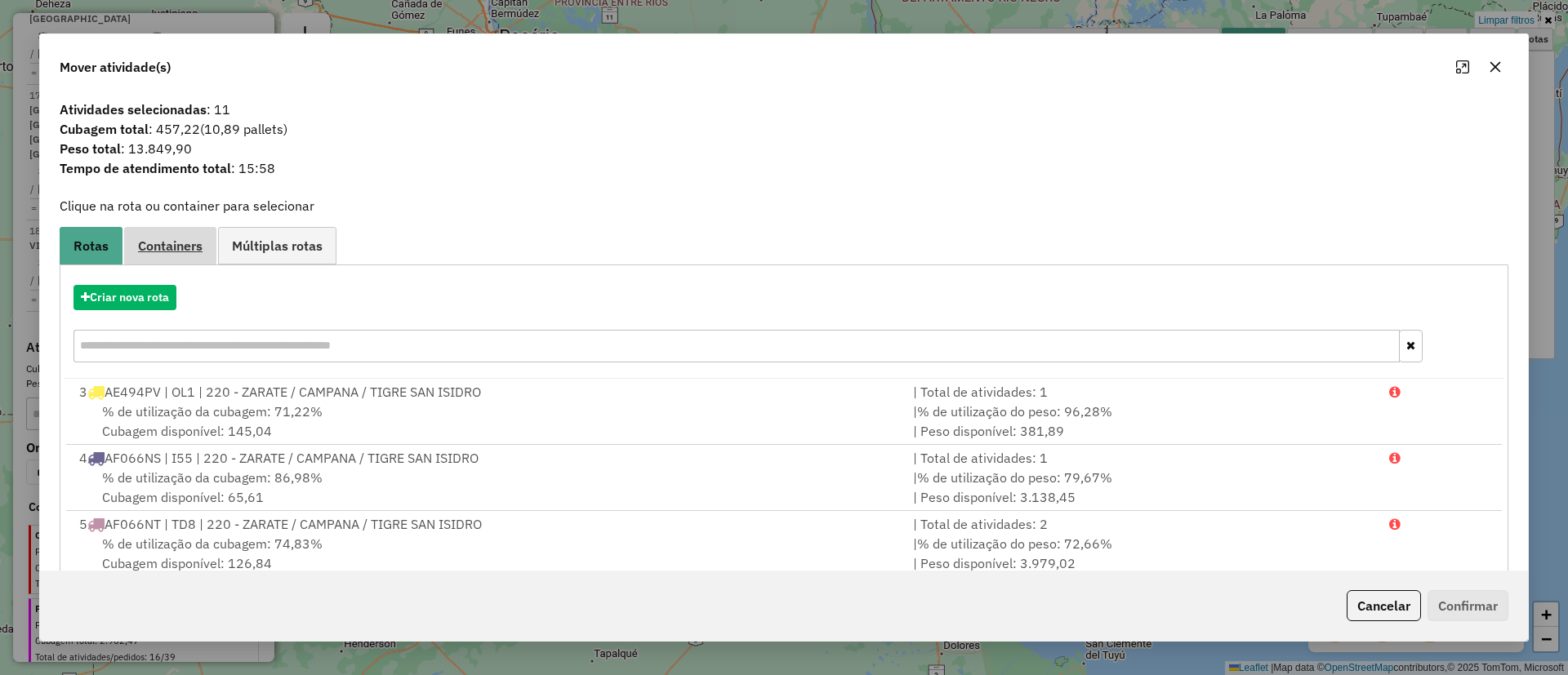
click at [163, 248] on span "Containers" at bounding box center [170, 246] width 64 height 13
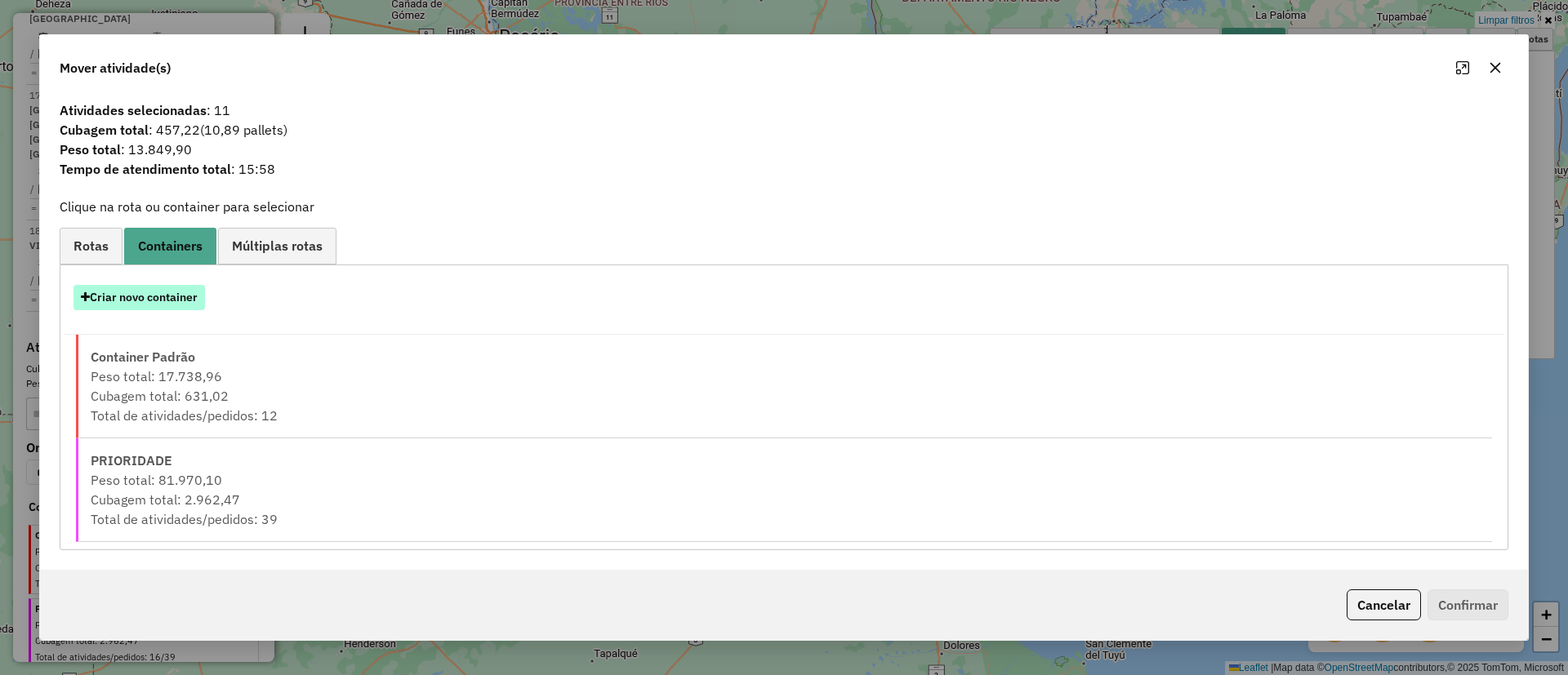
click at [171, 302] on button "Criar novo container" at bounding box center [139, 297] width 131 height 25
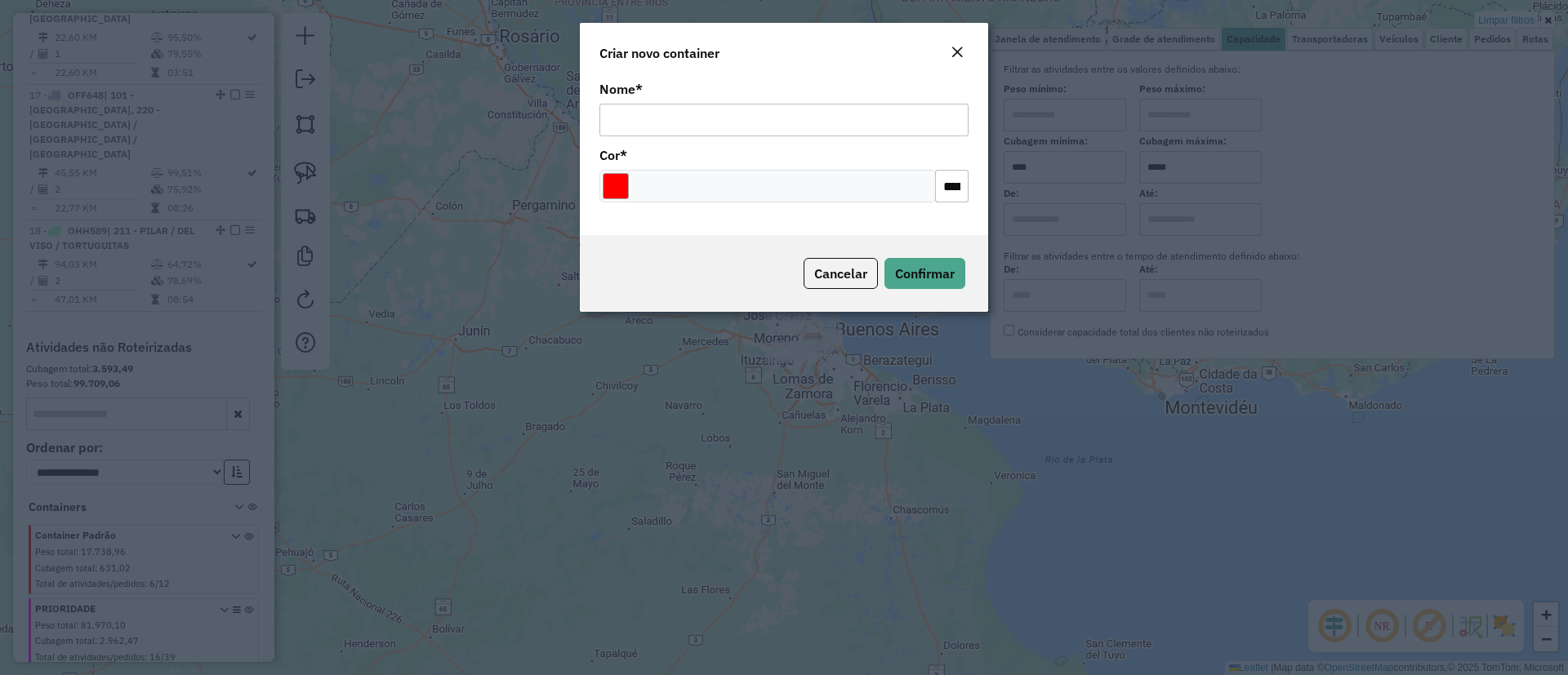
click at [784, 112] on input "Nome *" at bounding box center [784, 119] width 369 height 33
type input "******"
click at [909, 266] on span "Confirmar" at bounding box center [924, 274] width 59 height 17
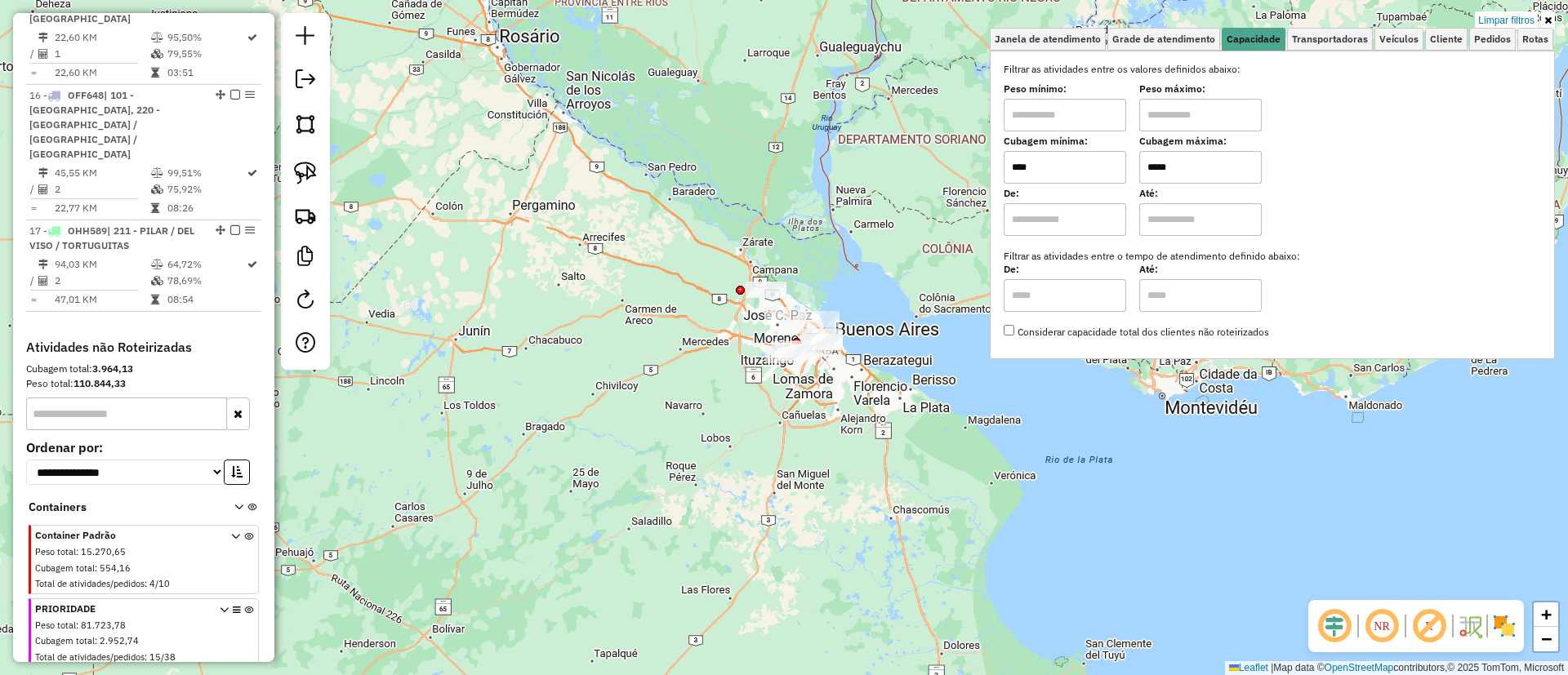
scroll to position [2046, 0]
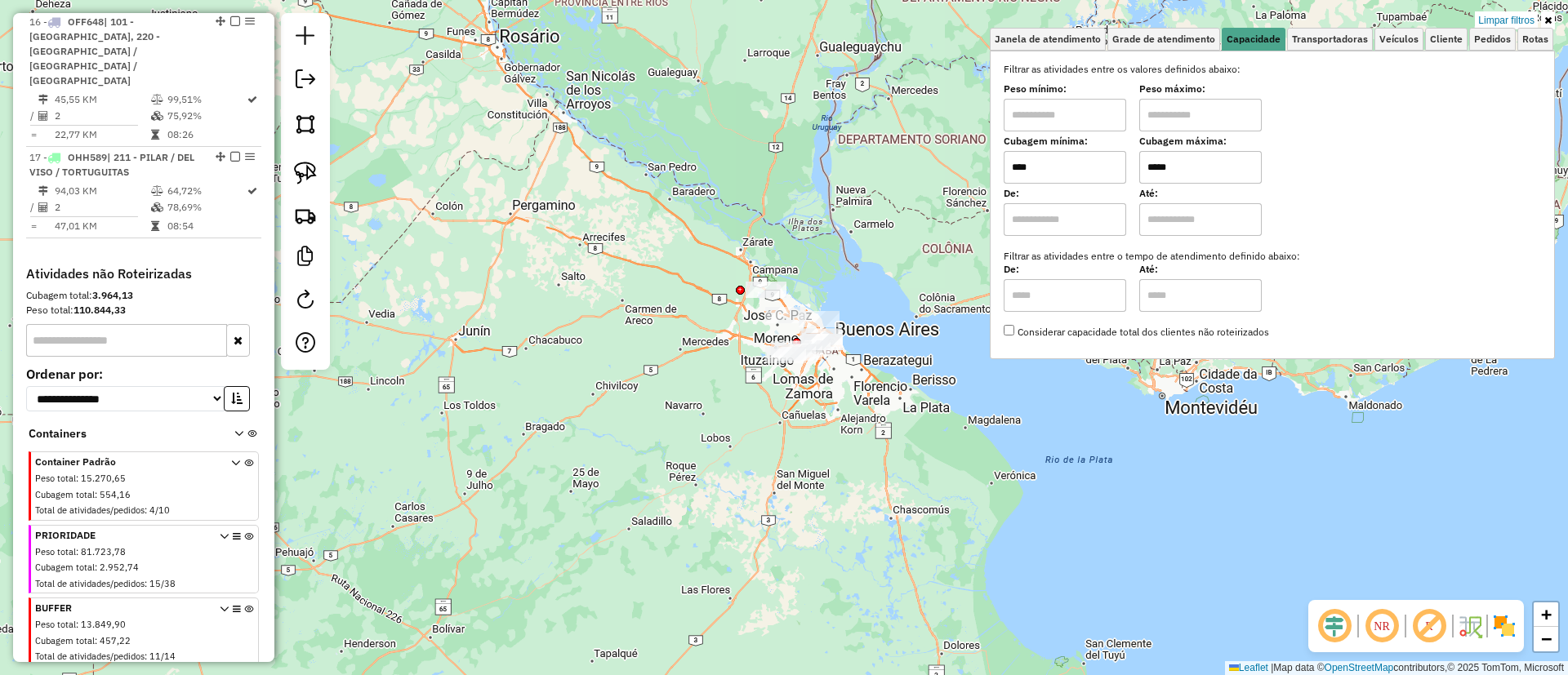
click at [244, 605] on icon at bounding box center [248, 635] width 9 height 61
drag, startPoint x: 1196, startPoint y: 171, endPoint x: 1088, endPoint y: 155, distance: 109.2
click at [1088, 155] on div "Cubagem mínima: **** Cubagem máxima: *****" at bounding box center [1271, 160] width 537 height 46
type input "****"
click at [1442, 43] on span "Cliente" at bounding box center [1446, 39] width 33 height 10
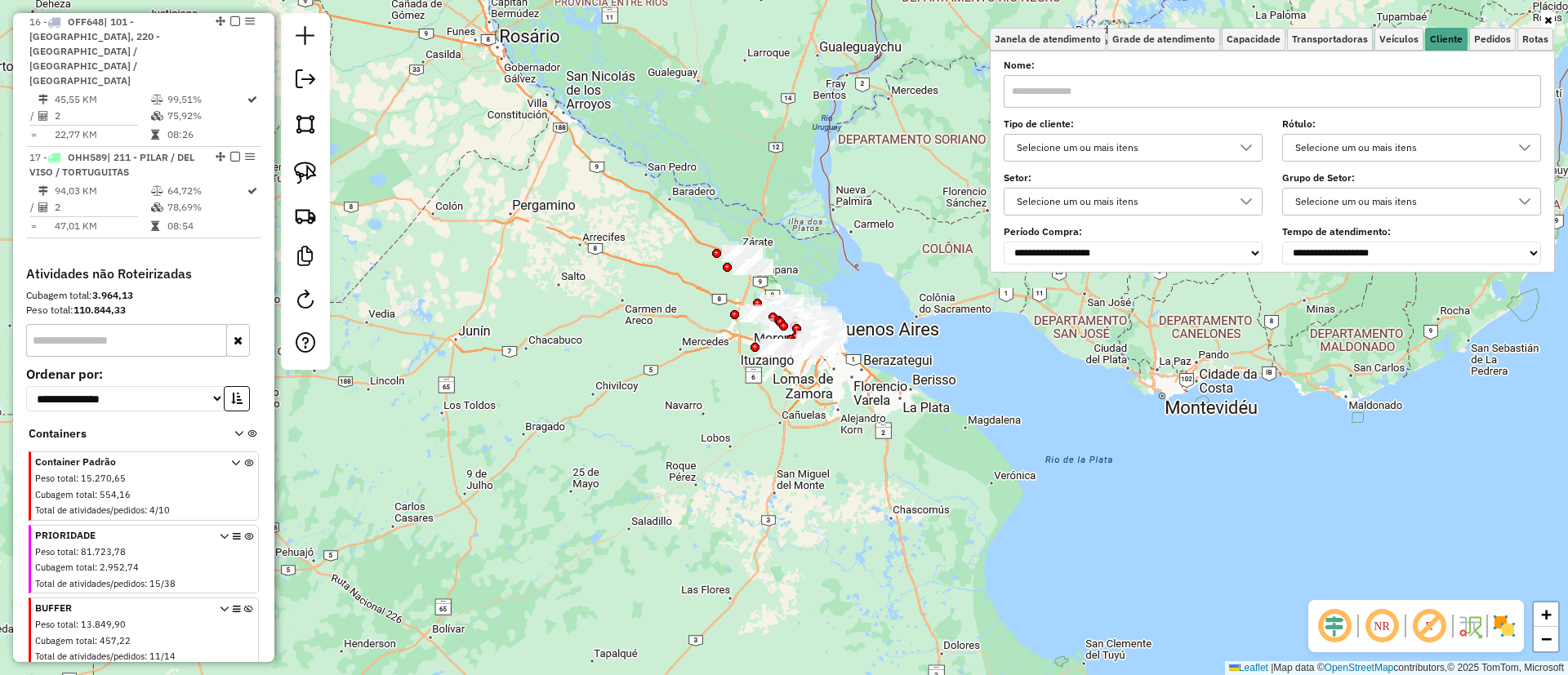
click at [1132, 148] on div "Selecione um ou mais itens" at bounding box center [1120, 147] width 220 height 26
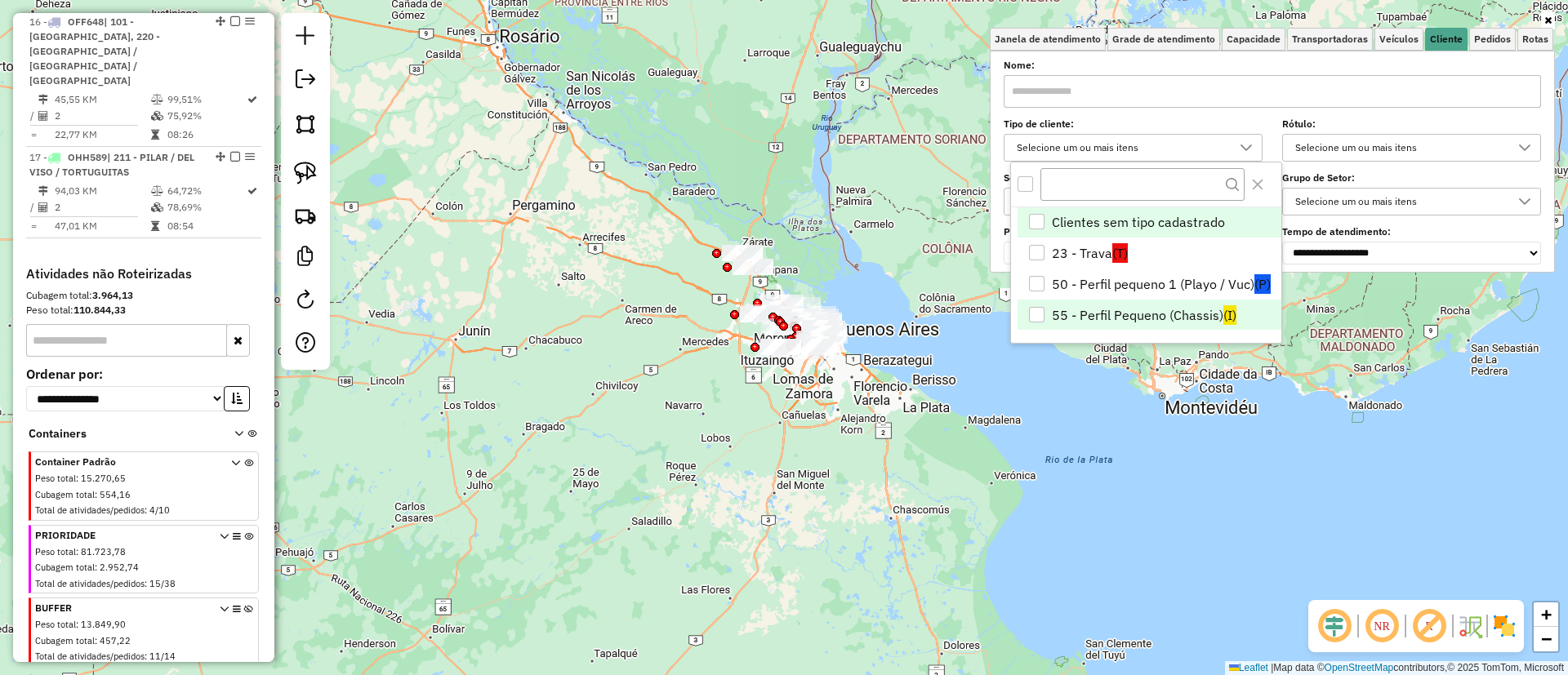
click at [1155, 298] on ul "Clientes sem tipo cadastrado 23 - Trava (T) 50 - Perfil pequeno 1 (Playo / Vuc)…" at bounding box center [1146, 269] width 271 height 124
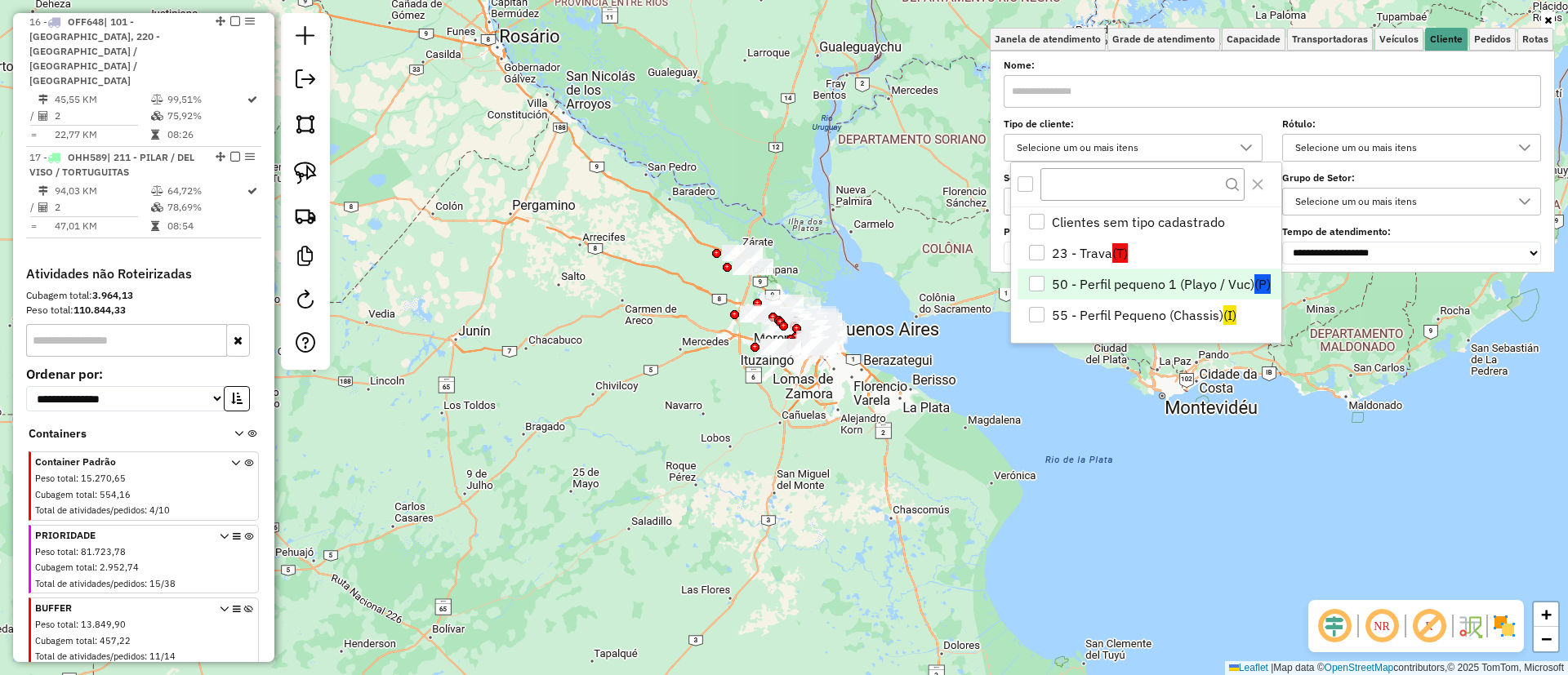
click at [1160, 289] on li "50 - Perfil pequeno 1 (Playo / Vuc) (P)" at bounding box center [1149, 284] width 264 height 31
click at [1151, 308] on li "55 - Perfil Pequeno (Chassis) (I)" at bounding box center [1149, 315] width 264 height 31
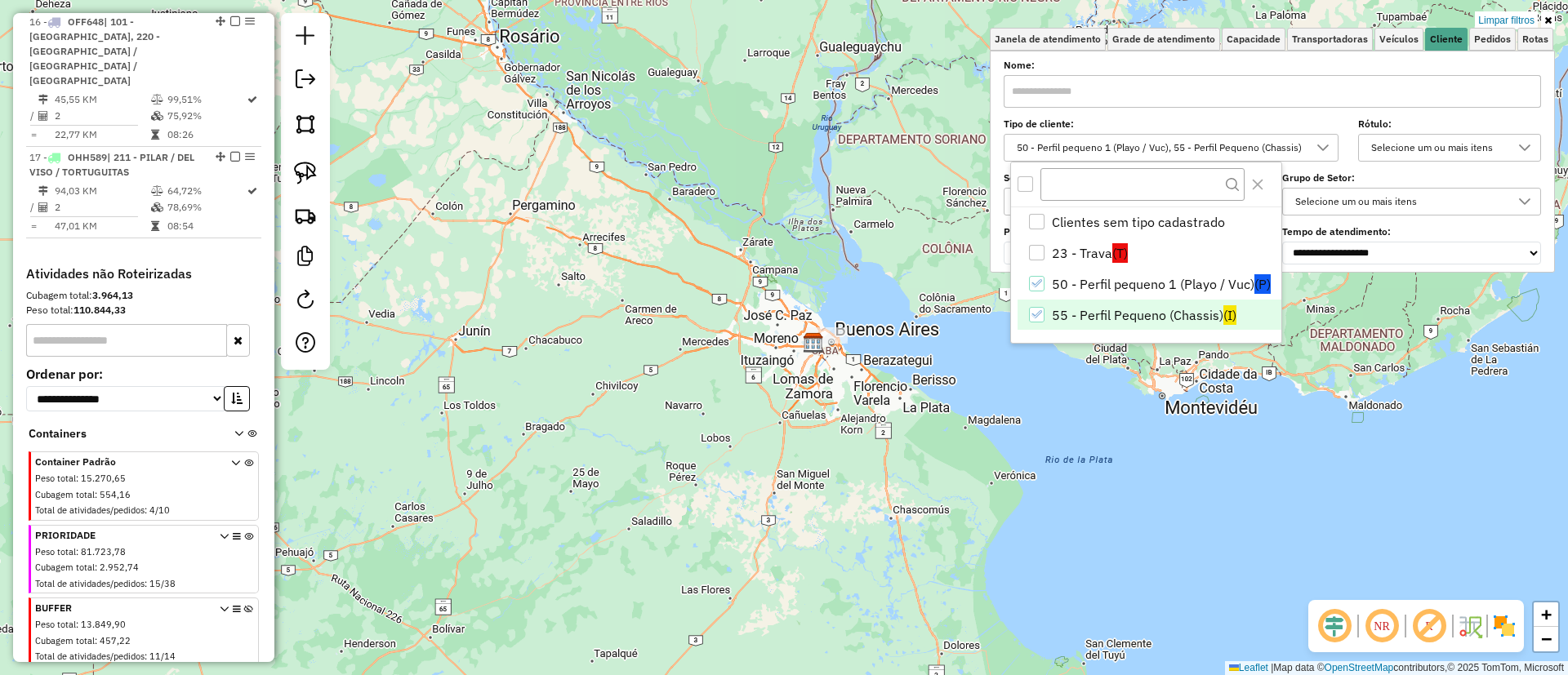
click at [1505, 632] on img at bounding box center [1504, 626] width 26 height 26
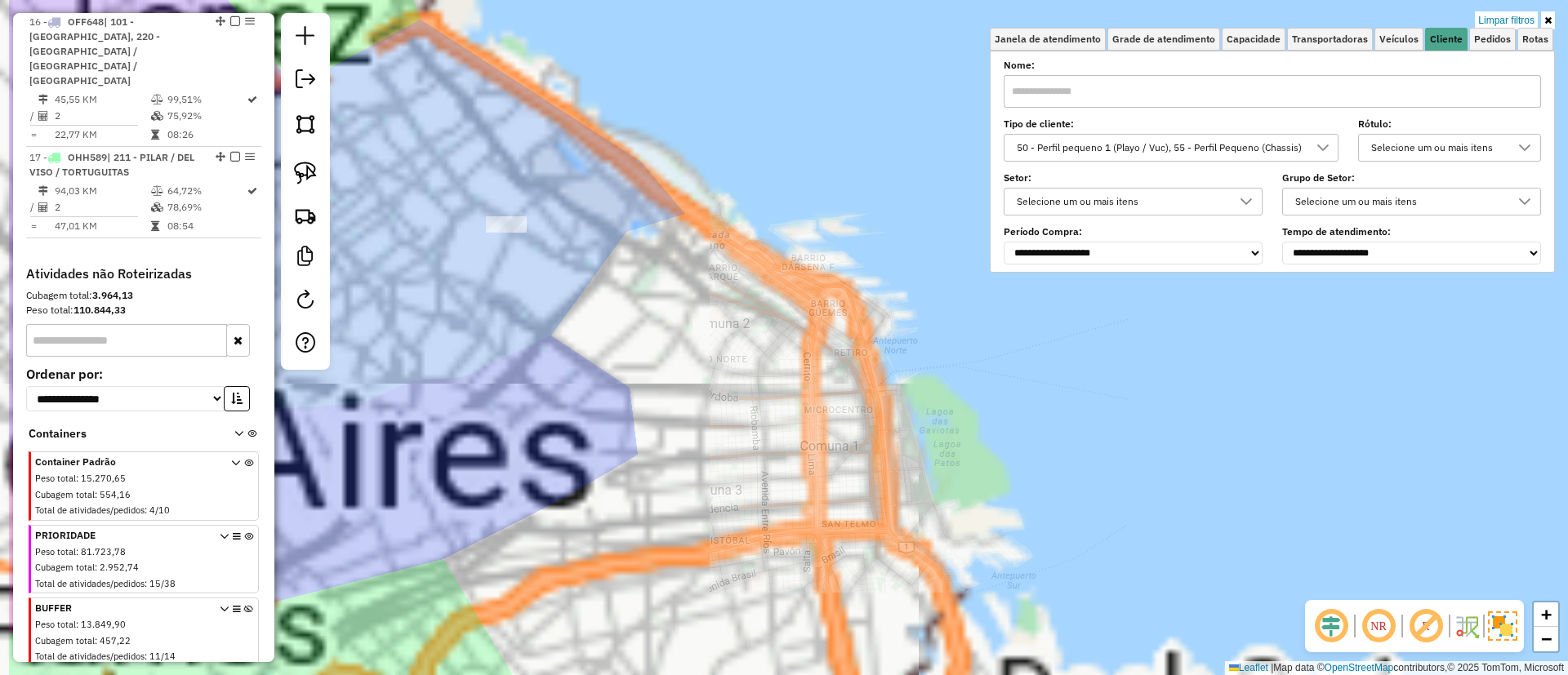
drag, startPoint x: 826, startPoint y: 356, endPoint x: 731, endPoint y: 309, distance: 106.0
click at [830, 356] on div "Limpar filtros Janela de atendimento Grade de atendimento Capacidade Transporta…" at bounding box center [784, 338] width 1568 height 675
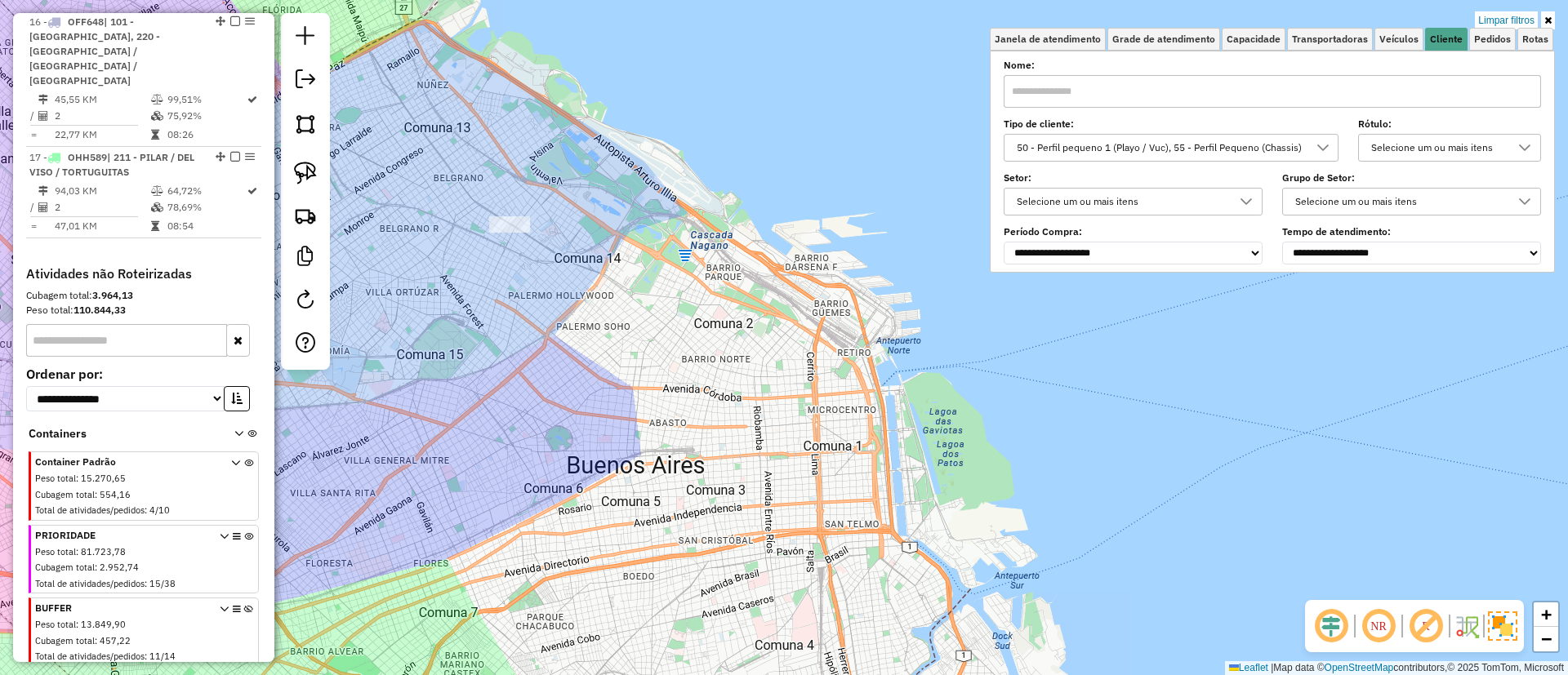
click at [698, 258] on div "Limpar filtros Janela de atendimento Grade de atendimento Capacidade Transporta…" at bounding box center [784, 338] width 1568 height 675
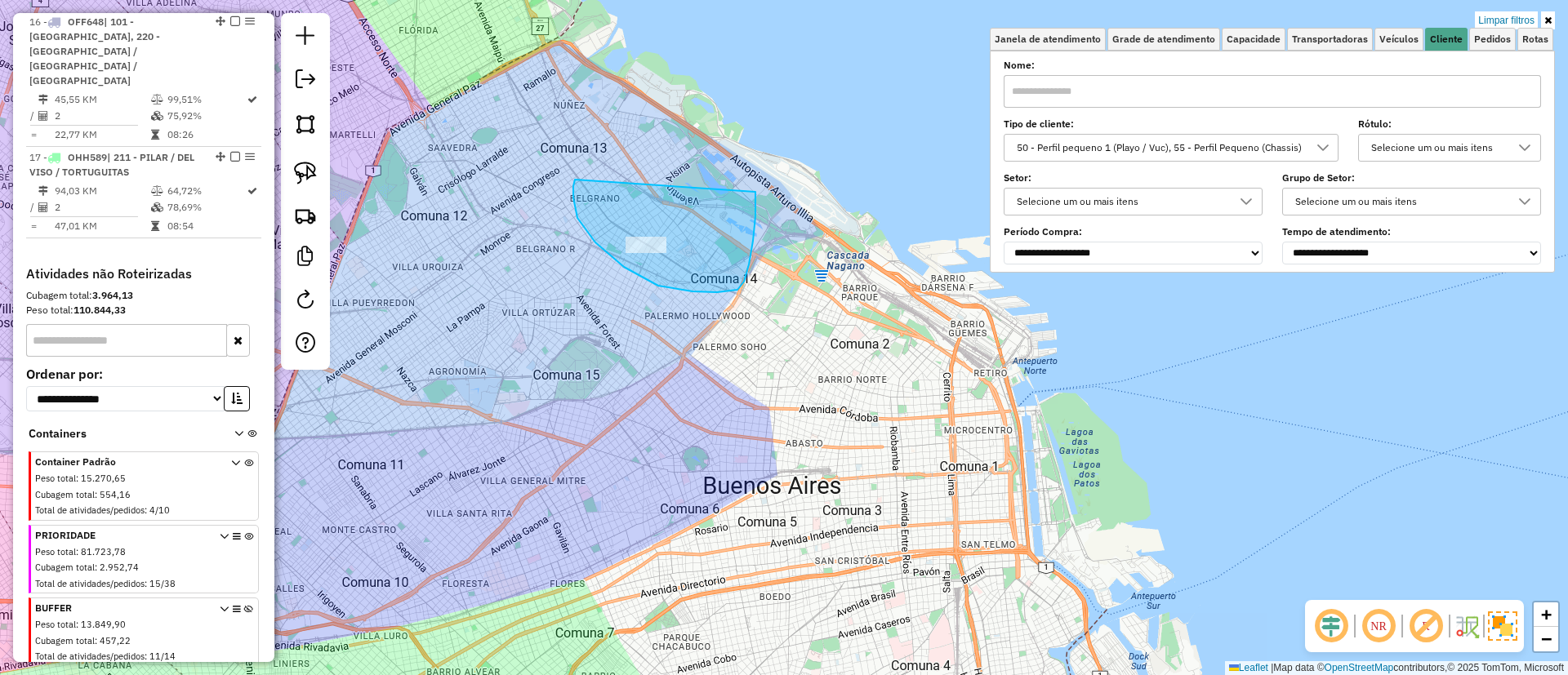
drag, startPoint x: 573, startPoint y: 186, endPoint x: 755, endPoint y: 192, distance: 182.1
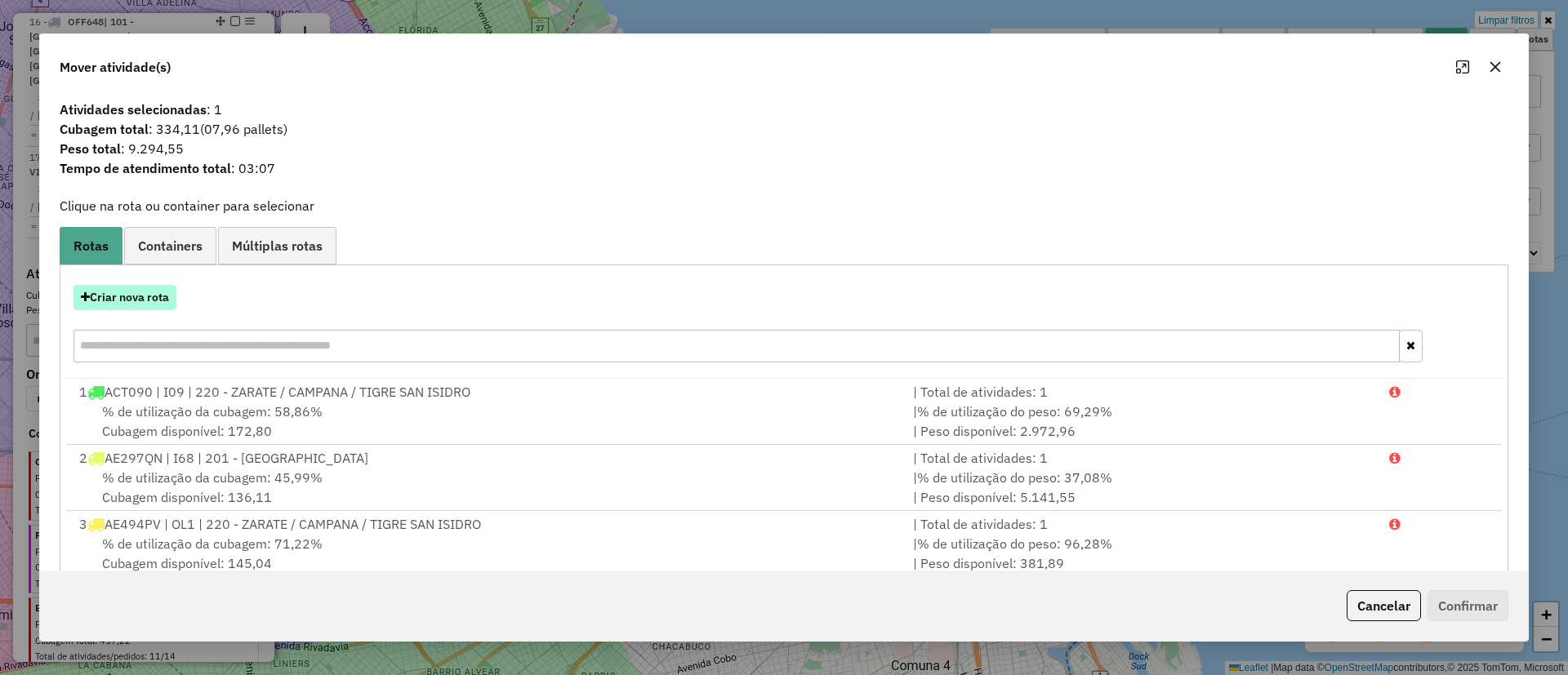
click at [109, 306] on button "Criar nova rota" at bounding box center [124, 297] width 103 height 25
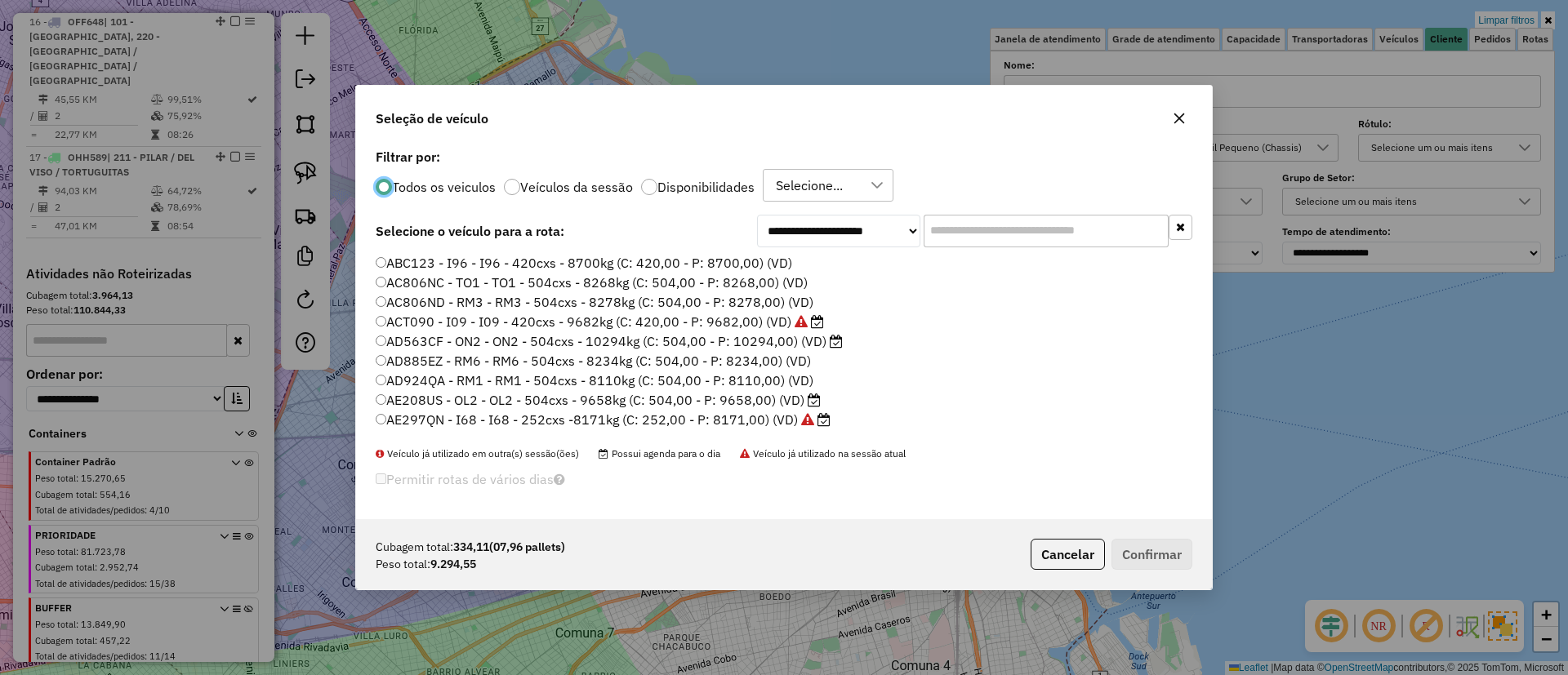
scroll to position [9, 5]
click at [993, 245] on input "text" at bounding box center [1045, 231] width 245 height 33
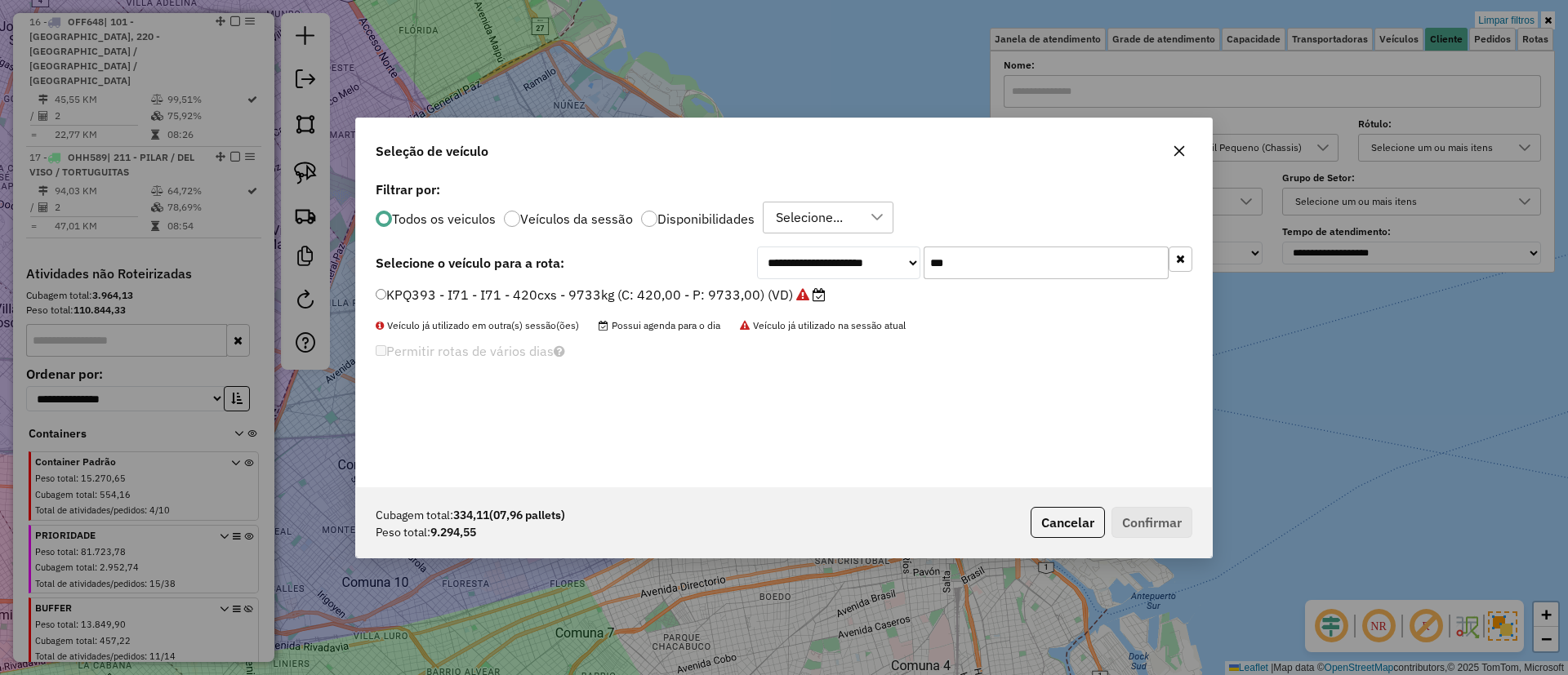
type input "***"
click at [812, 282] on div "**********" at bounding box center [784, 332] width 855 height 310
click at [703, 291] on label "KPQ393 - I71 - I71 - 420cxs - 9733kg (C: 420,00 - P: 9733,00) (VD)" at bounding box center [601, 294] width 450 height 19
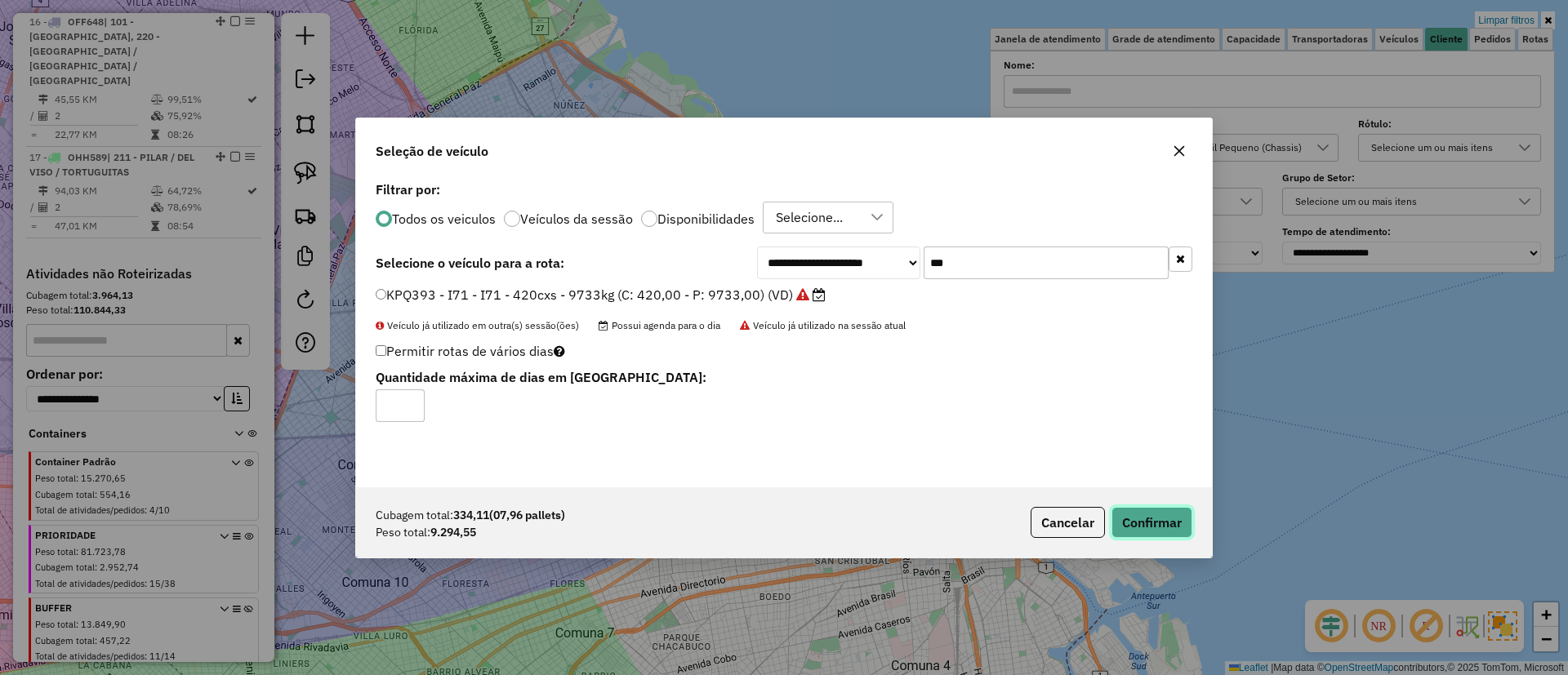
click at [1144, 519] on button "Confirmar" at bounding box center [1151, 522] width 81 height 31
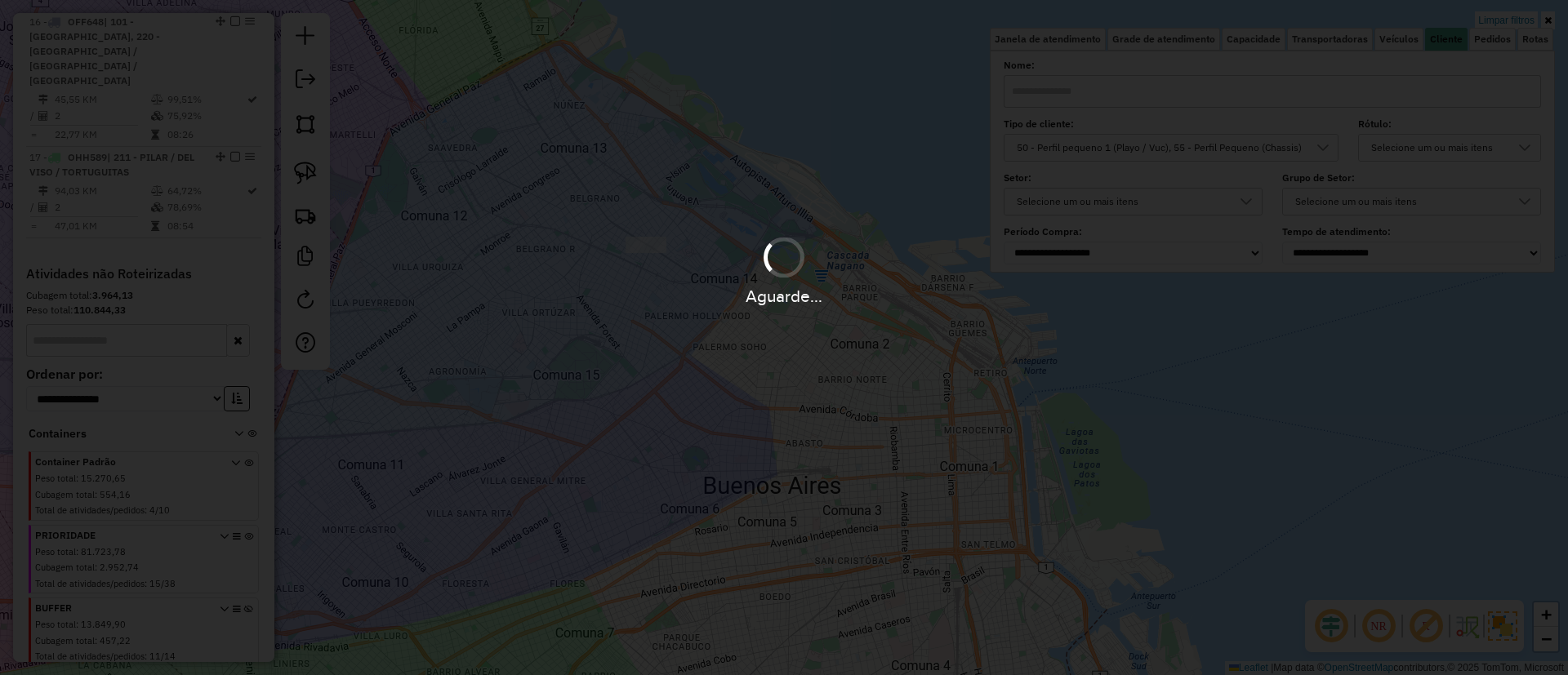
scroll to position [1955, 0]
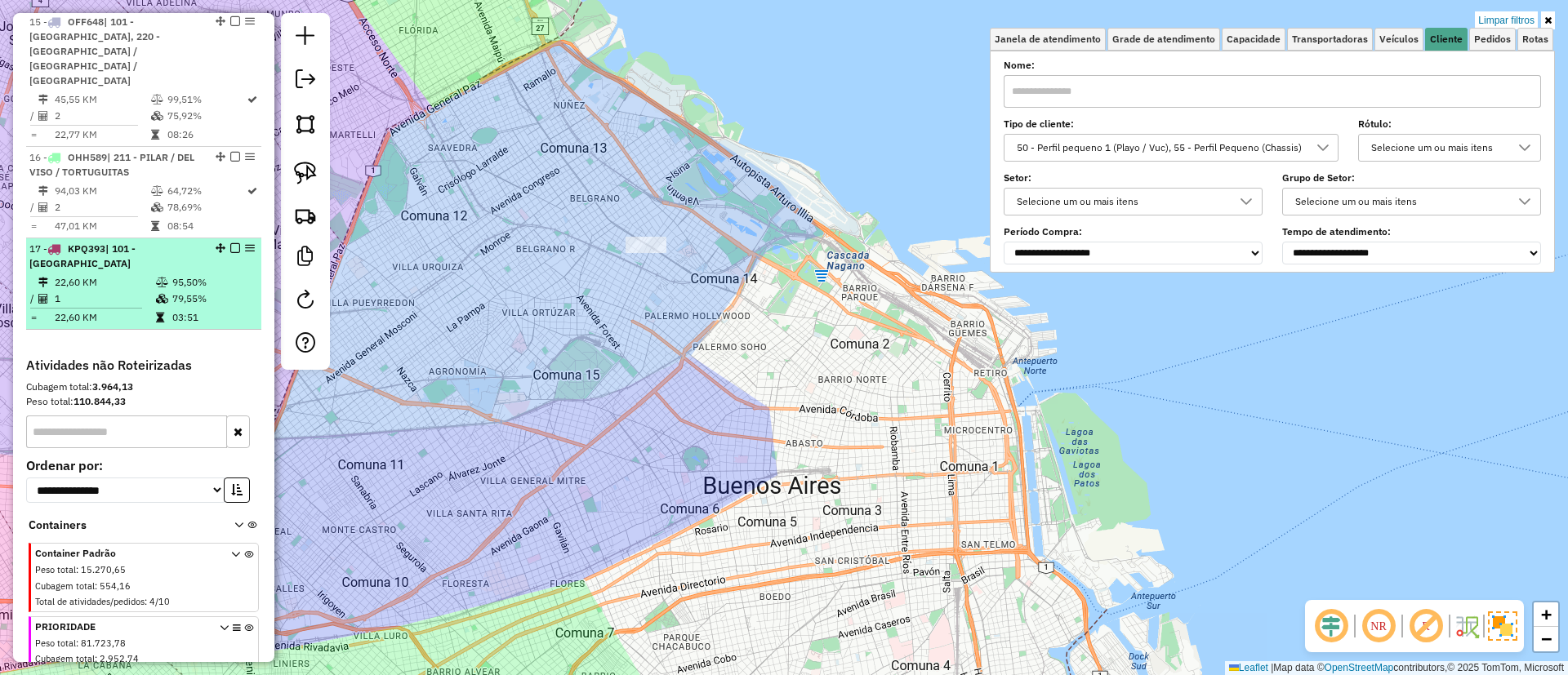
click at [231, 243] on em at bounding box center [236, 248] width 10 height 10
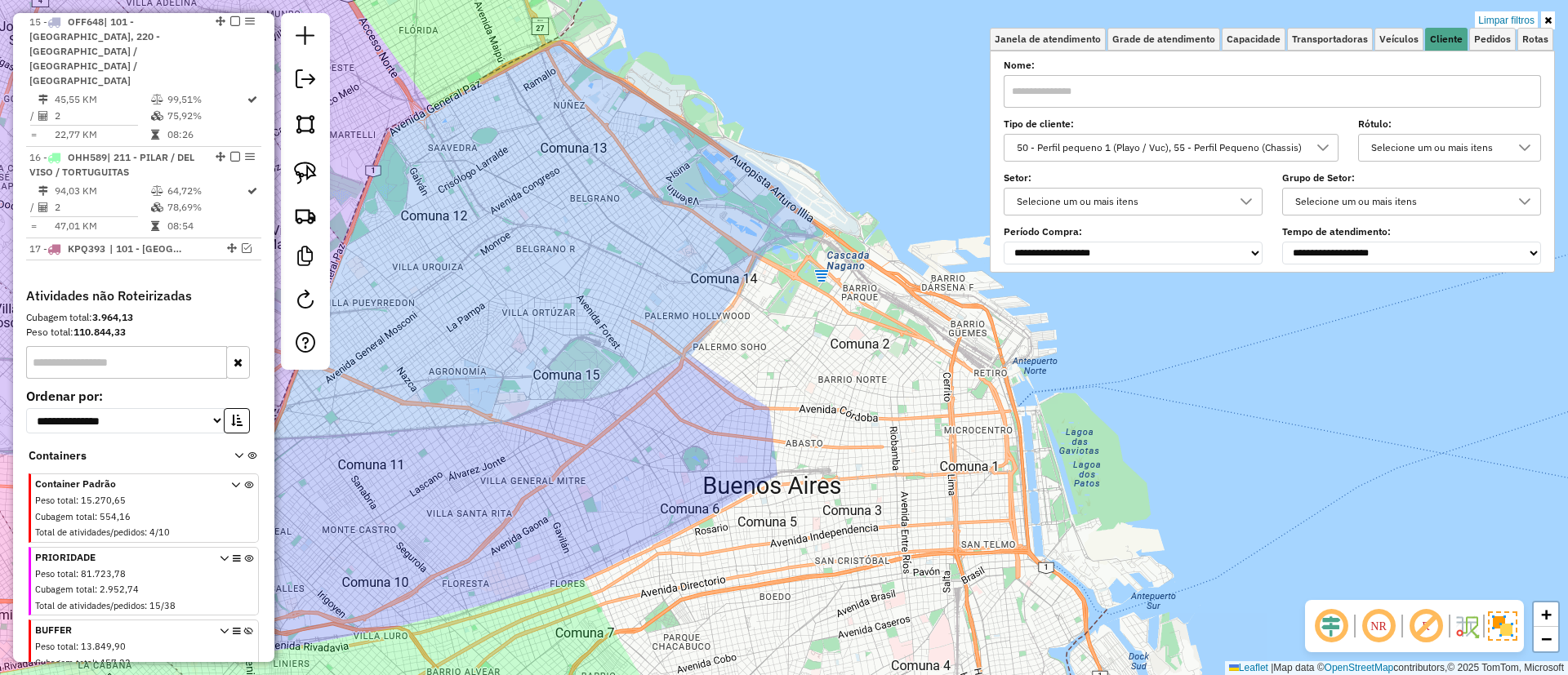
click at [1508, 7] on div "Limpar filtros Janela de atendimento Grade de atendimento Capacidade Transporta…" at bounding box center [784, 338] width 1568 height 675
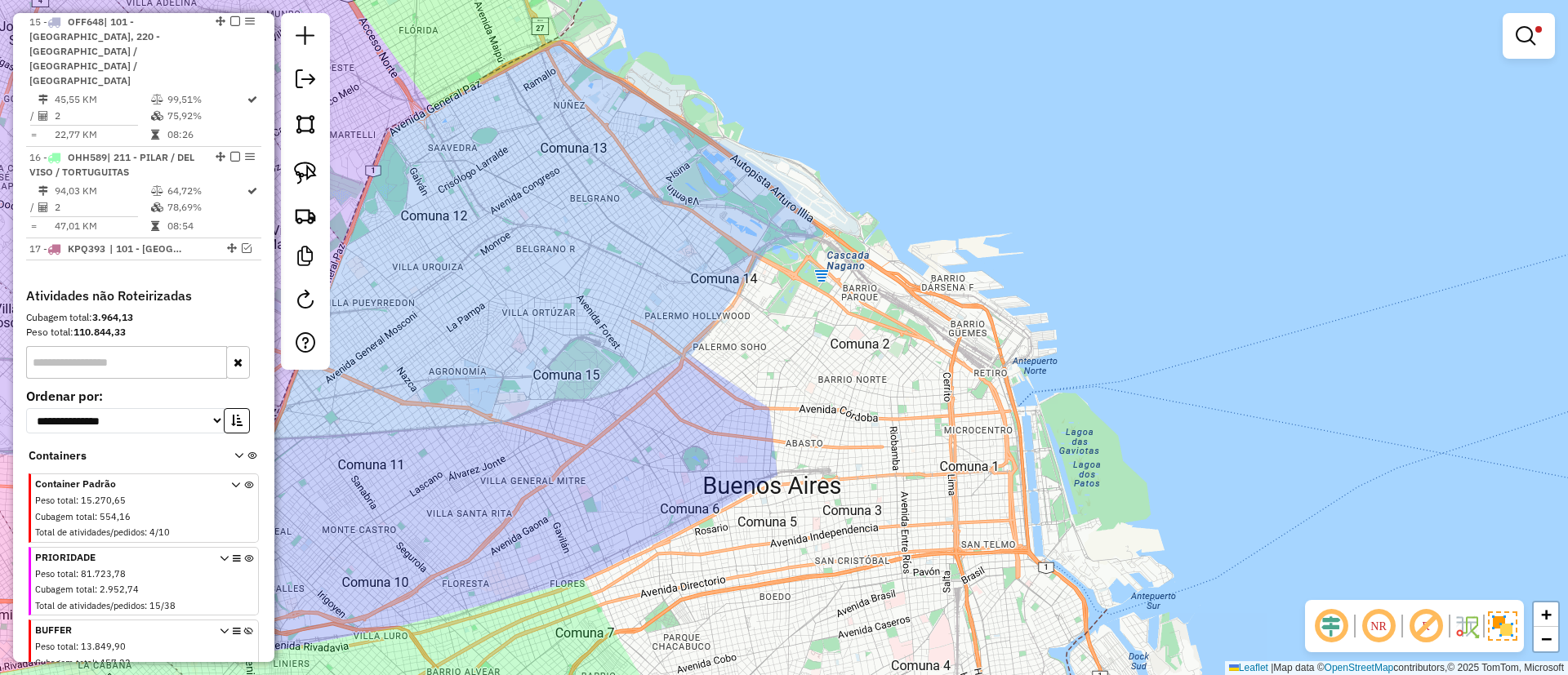
drag, startPoint x: 1506, startPoint y: 25, endPoint x: 1526, endPoint y: 33, distance: 21.5
click at [1508, 25] on div at bounding box center [1529, 36] width 53 height 46
click at [1528, 33] on em at bounding box center [1525, 35] width 19 height 19
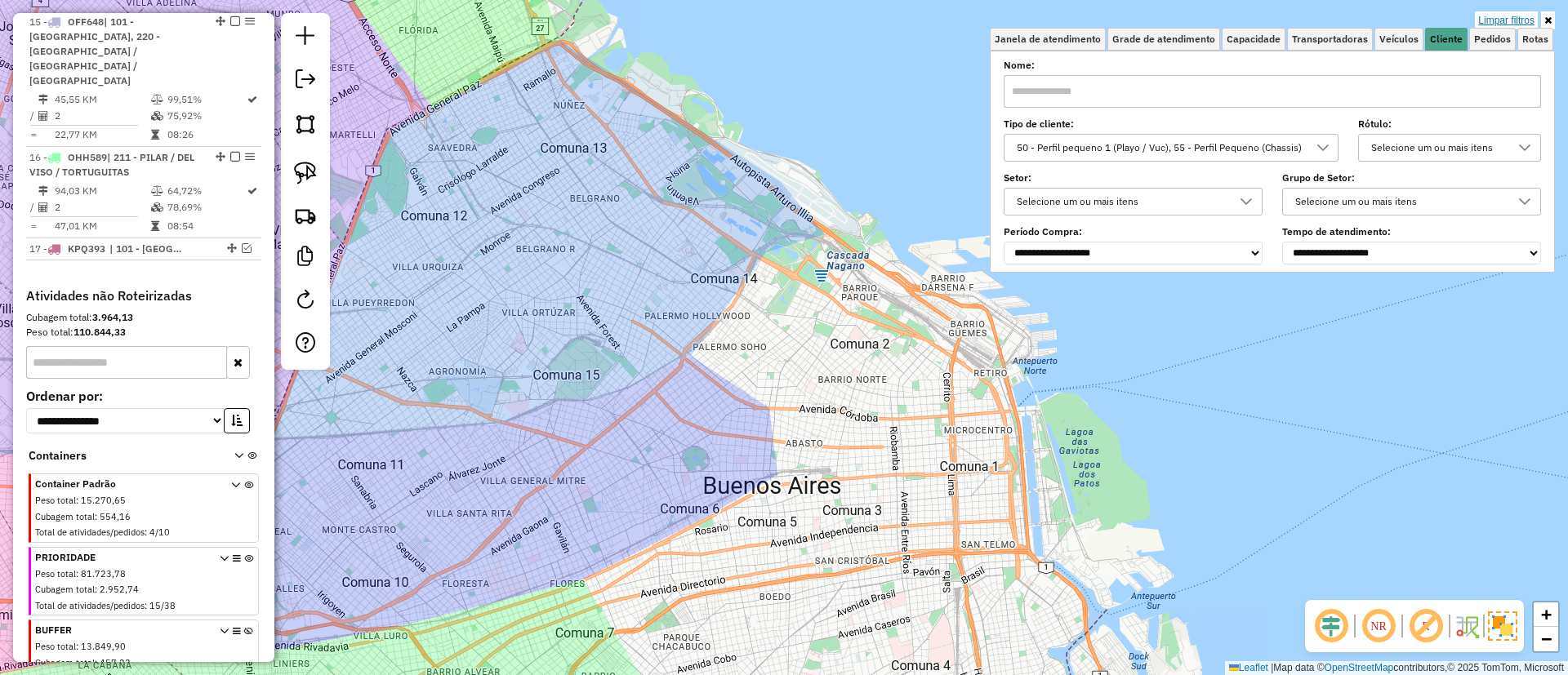
click at [1522, 20] on link "Limpar filtros" at bounding box center [1505, 21] width 63 height 18
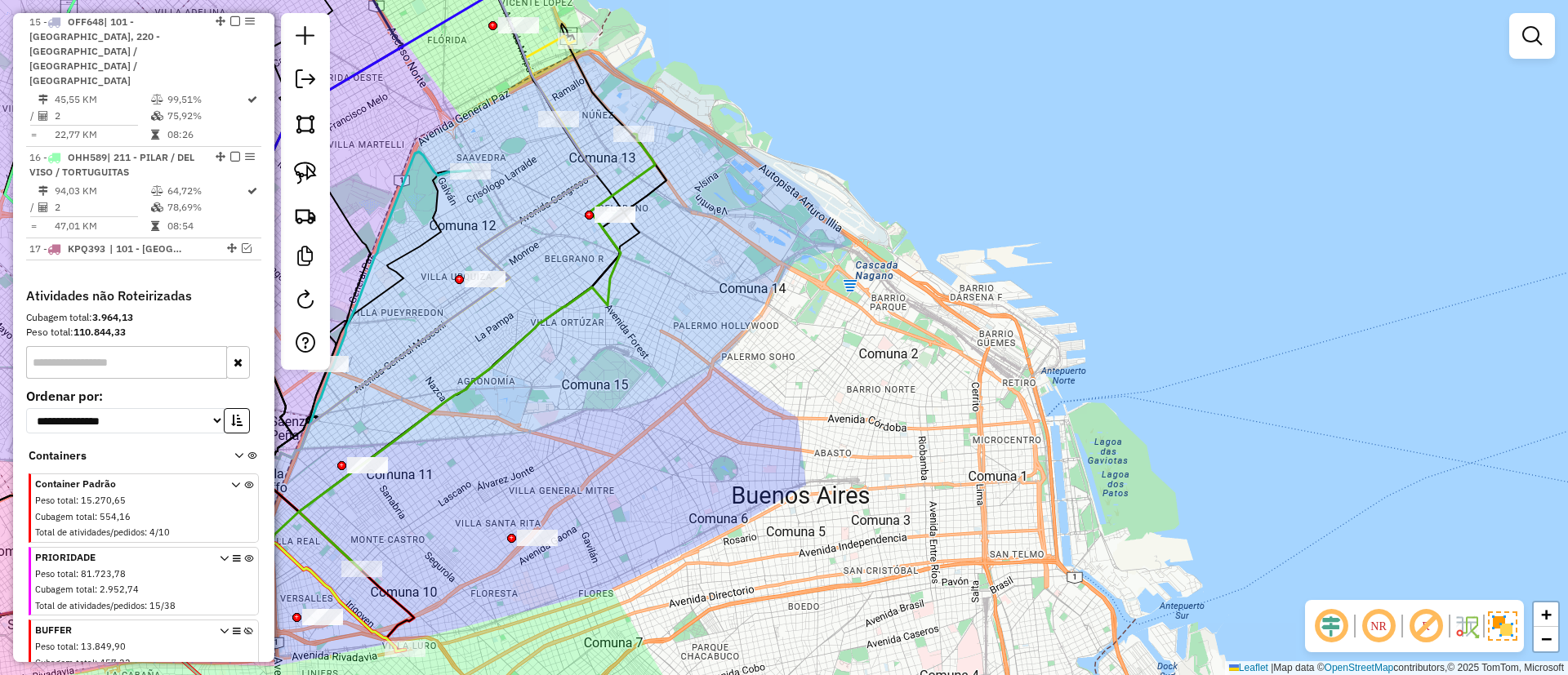
drag, startPoint x: 666, startPoint y: 327, endPoint x: 1022, endPoint y: 251, distance: 364.0
click at [1034, 264] on div "Janela de atendimento Grade de atendimento Capacidade Transportadoras Veículos …" at bounding box center [784, 338] width 1568 height 675
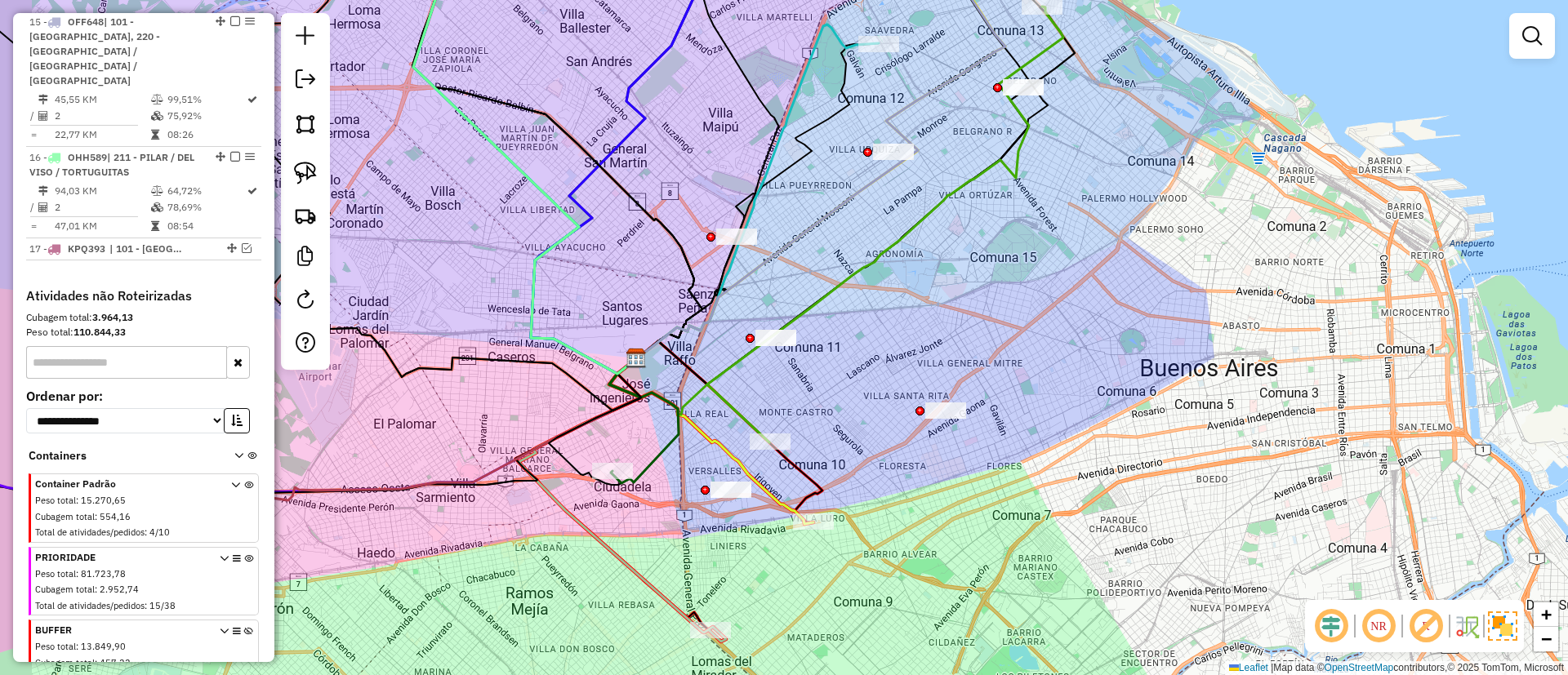
drag, startPoint x: 848, startPoint y: 423, endPoint x: 854, endPoint y: 409, distance: 15.2
click at [854, 409] on div "Janela de atendimento Grade de atendimento Capacidade Transportadoras Veículos …" at bounding box center [784, 338] width 1568 height 675
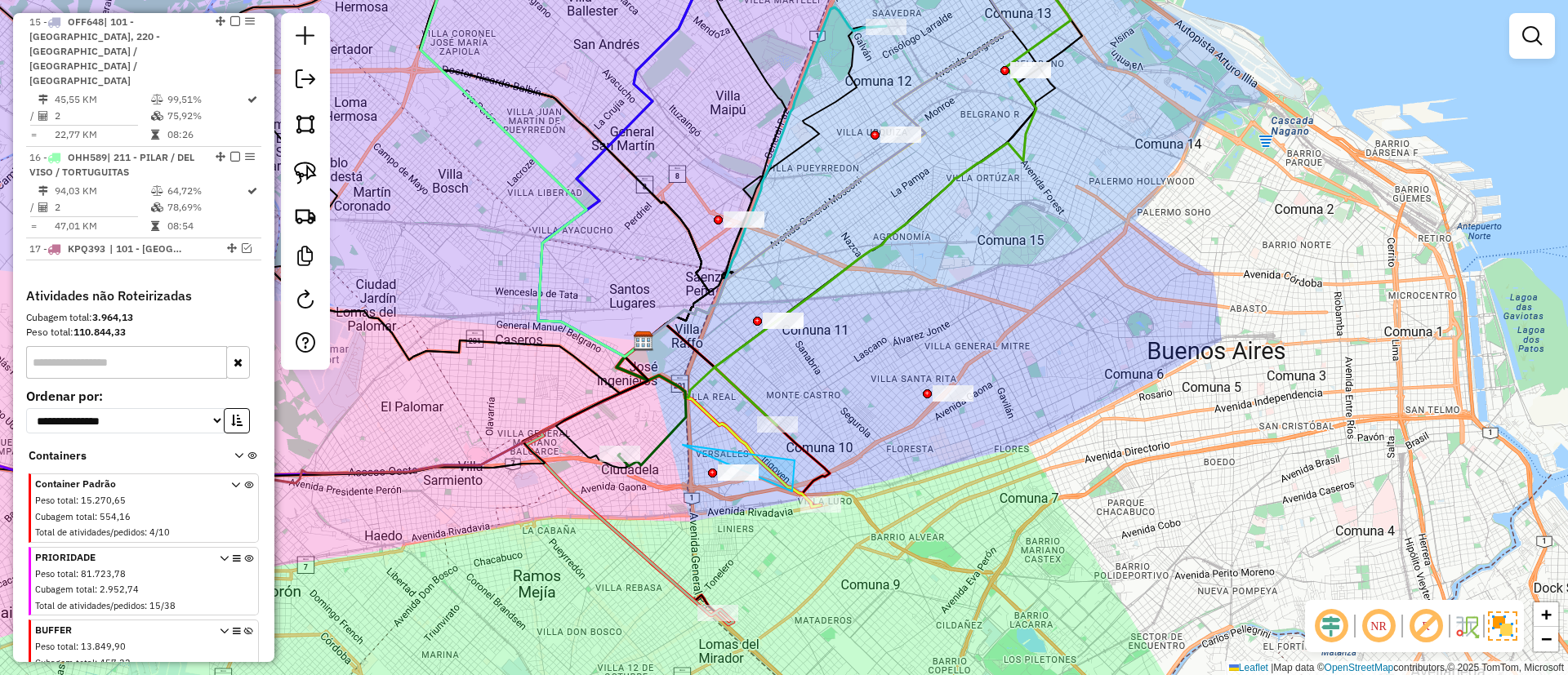
drag, startPoint x: 683, startPoint y: 445, endPoint x: 794, endPoint y: 460, distance: 112.0
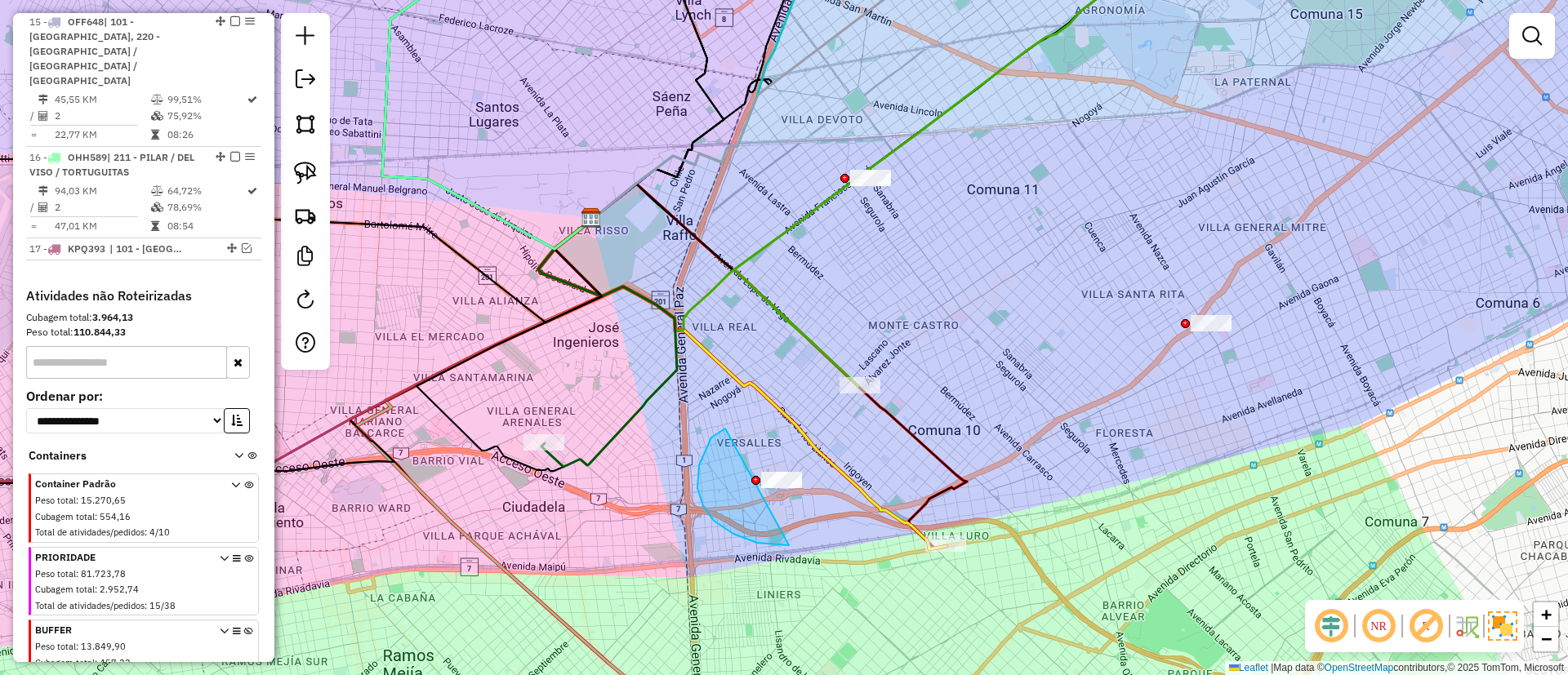
drag, startPoint x: 713, startPoint y: 521, endPoint x: 841, endPoint y: 469, distance: 138.2
click at [862, 475] on div "Janela de atendimento Grade de atendimento Capacidade Transportadoras Veículos …" at bounding box center [784, 338] width 1568 height 675
click at [851, 481] on icon at bounding box center [742, 384] width 408 height 330
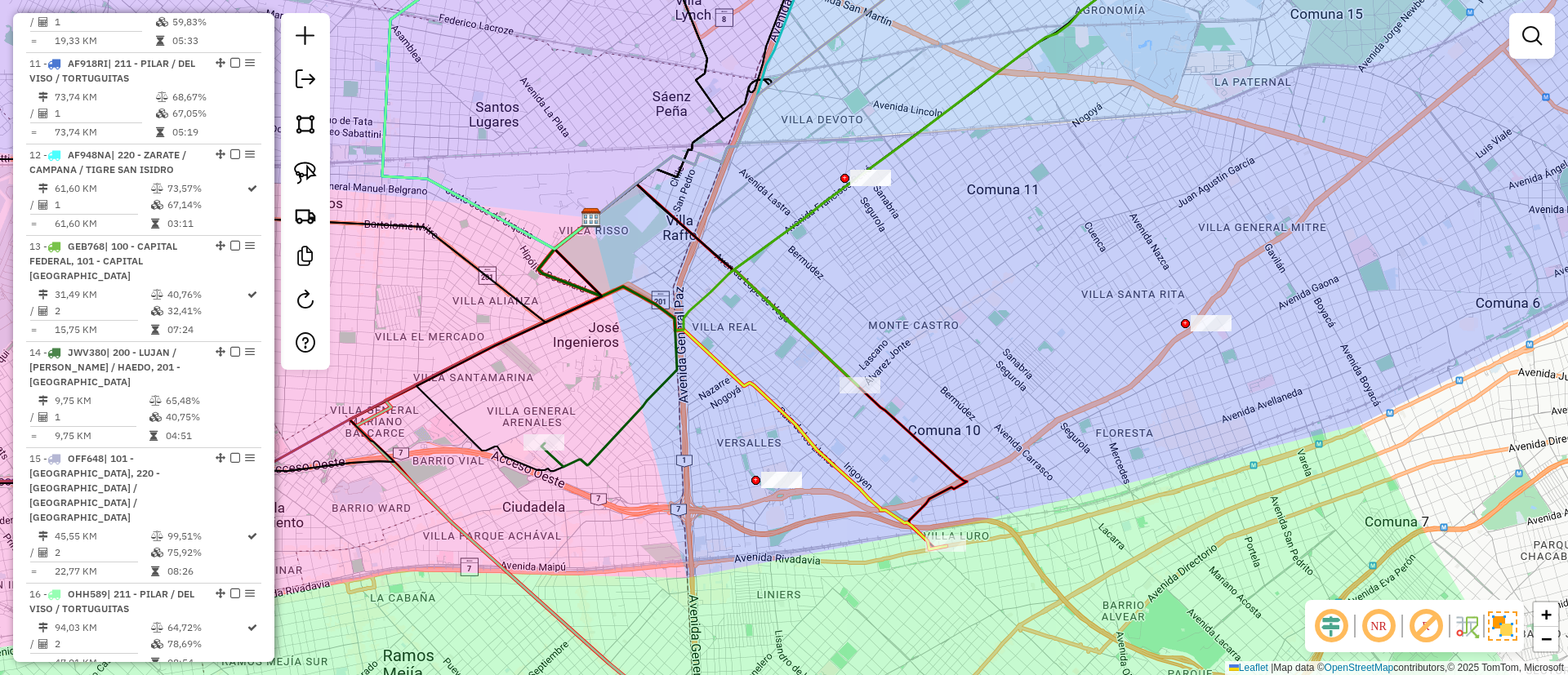
select select "**********"
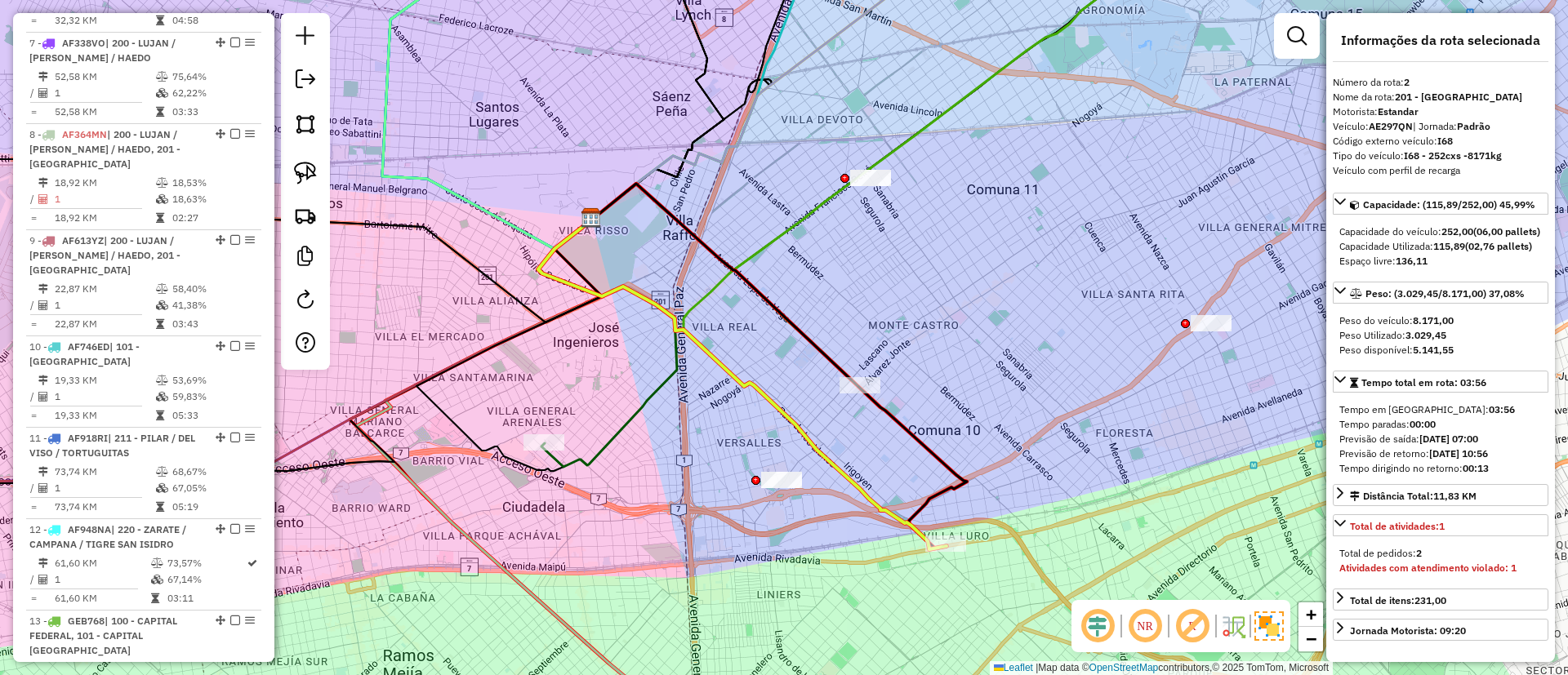
scroll to position [706, 0]
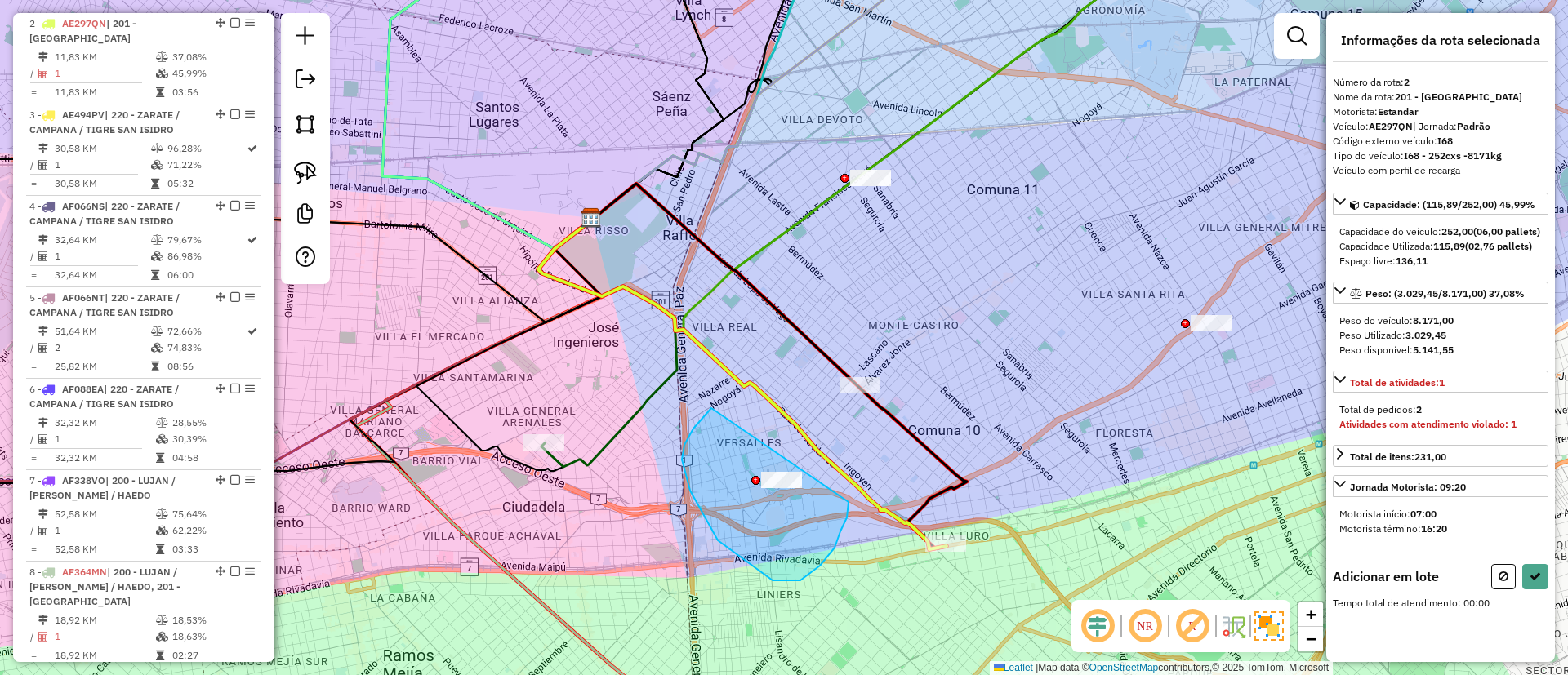
drag, startPoint x: 718, startPoint y: 541, endPoint x: 849, endPoint y: 495, distance: 138.8
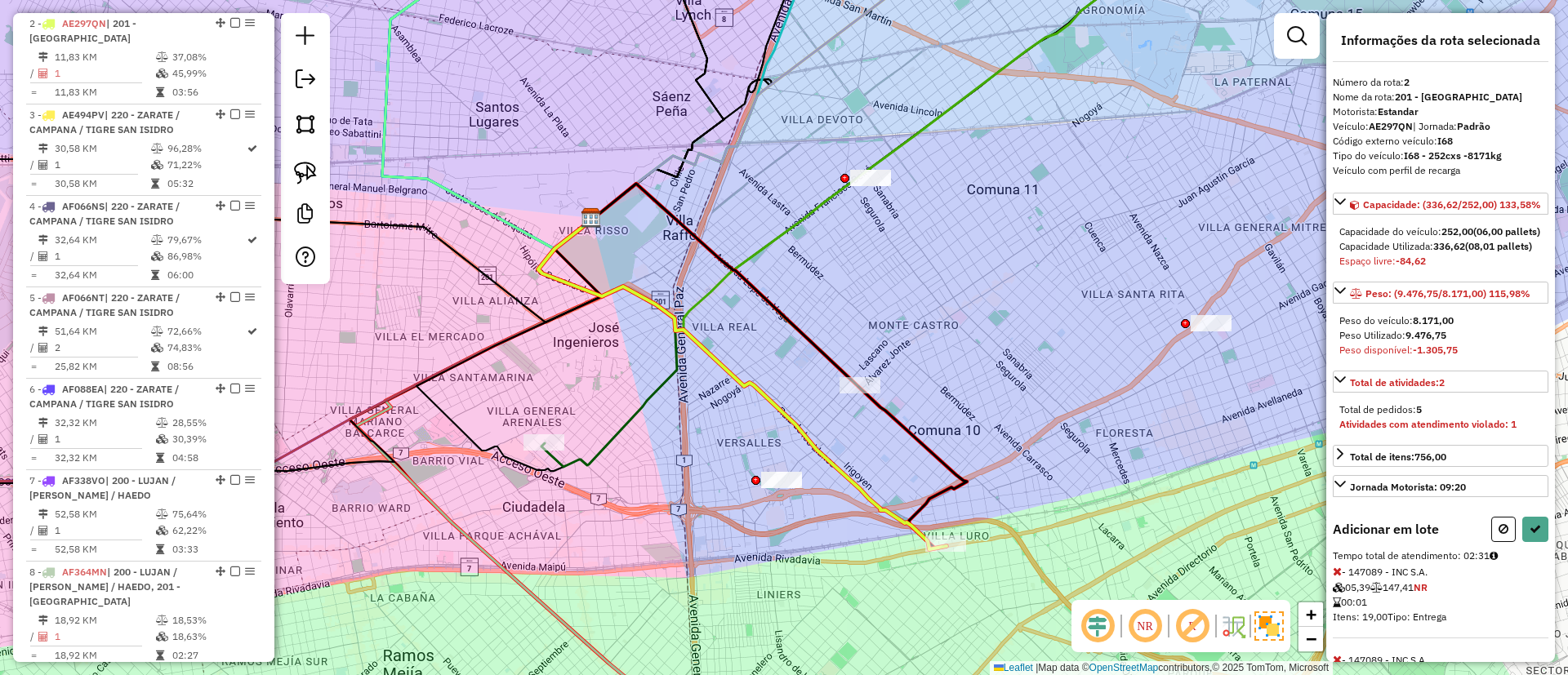
select select "**********"
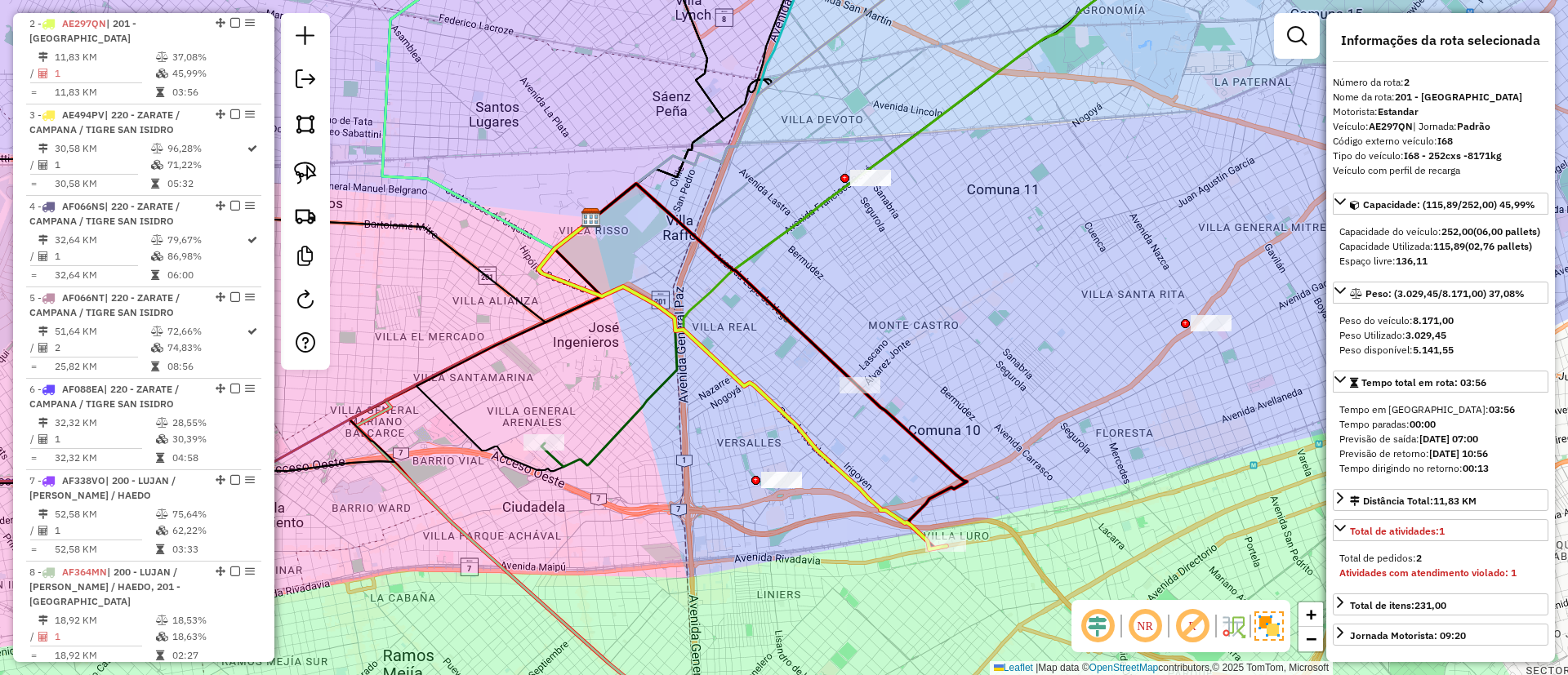
click at [791, 231] on icon at bounding box center [953, 159] width 439 height 454
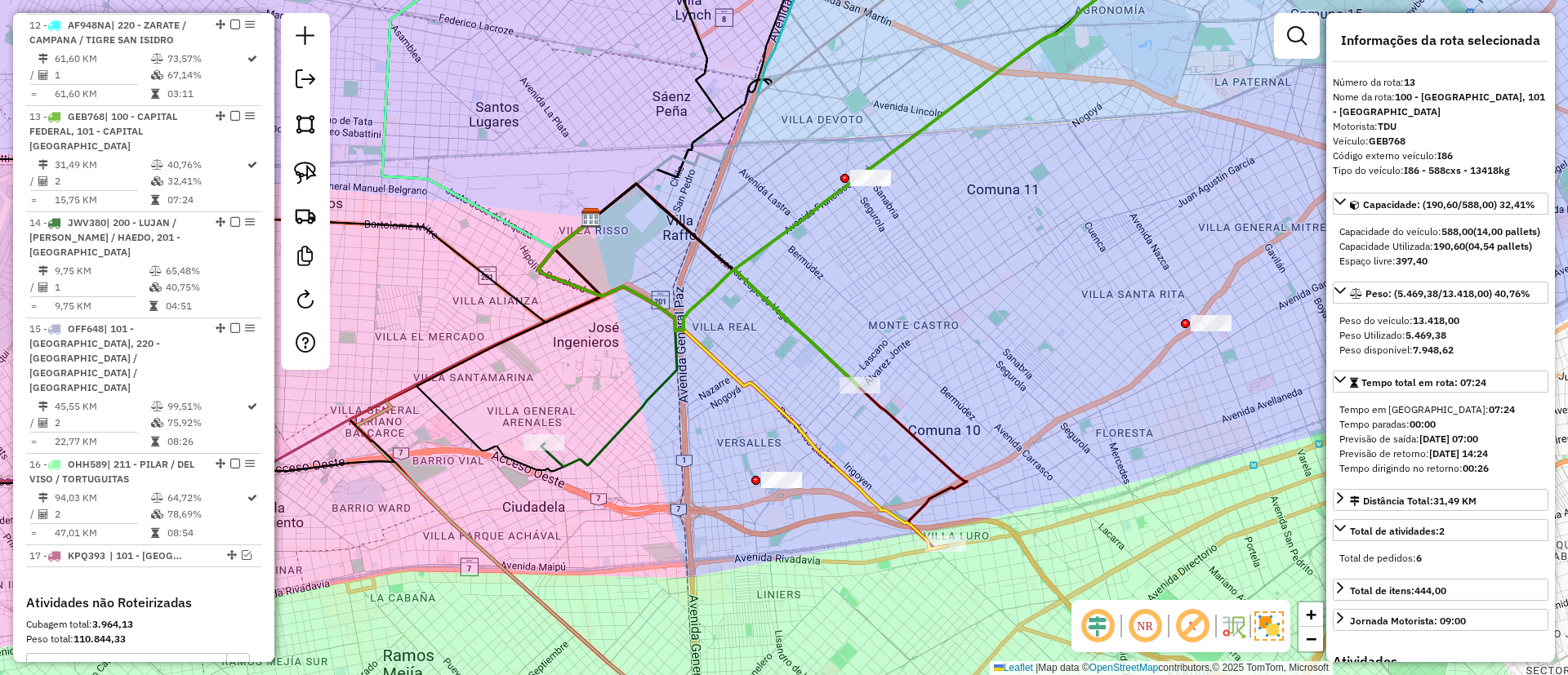
scroll to position [1697, 0]
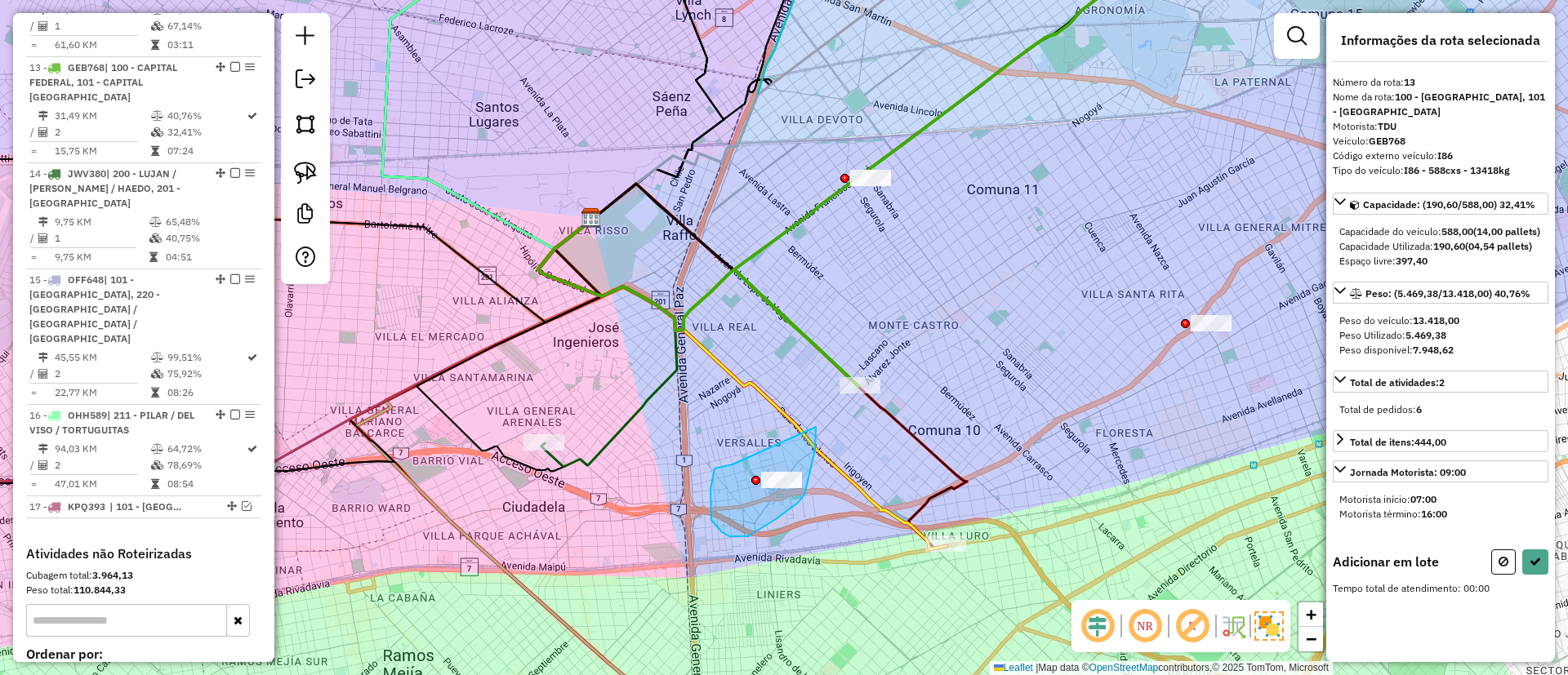
drag, startPoint x: 710, startPoint y: 489, endPoint x: 815, endPoint y: 419, distance: 126.2
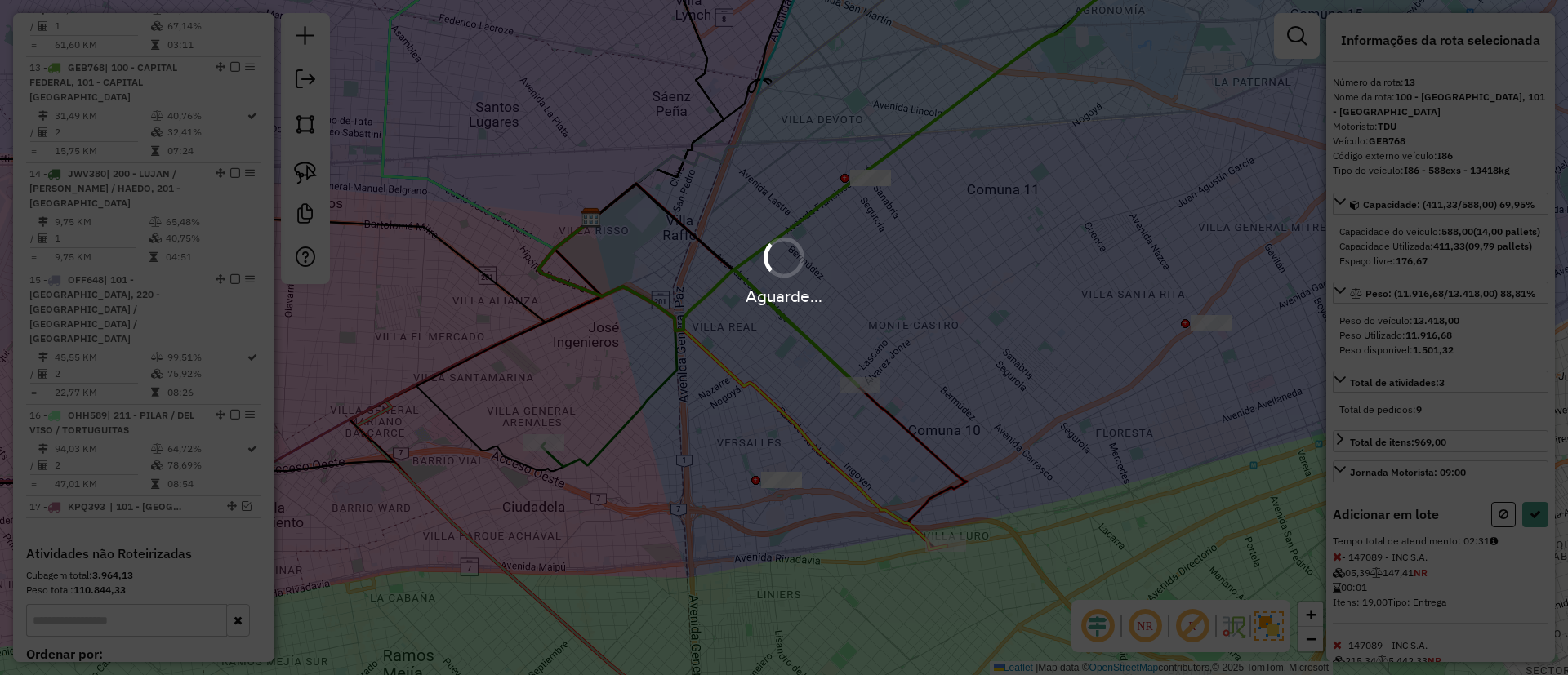
select select "**********"
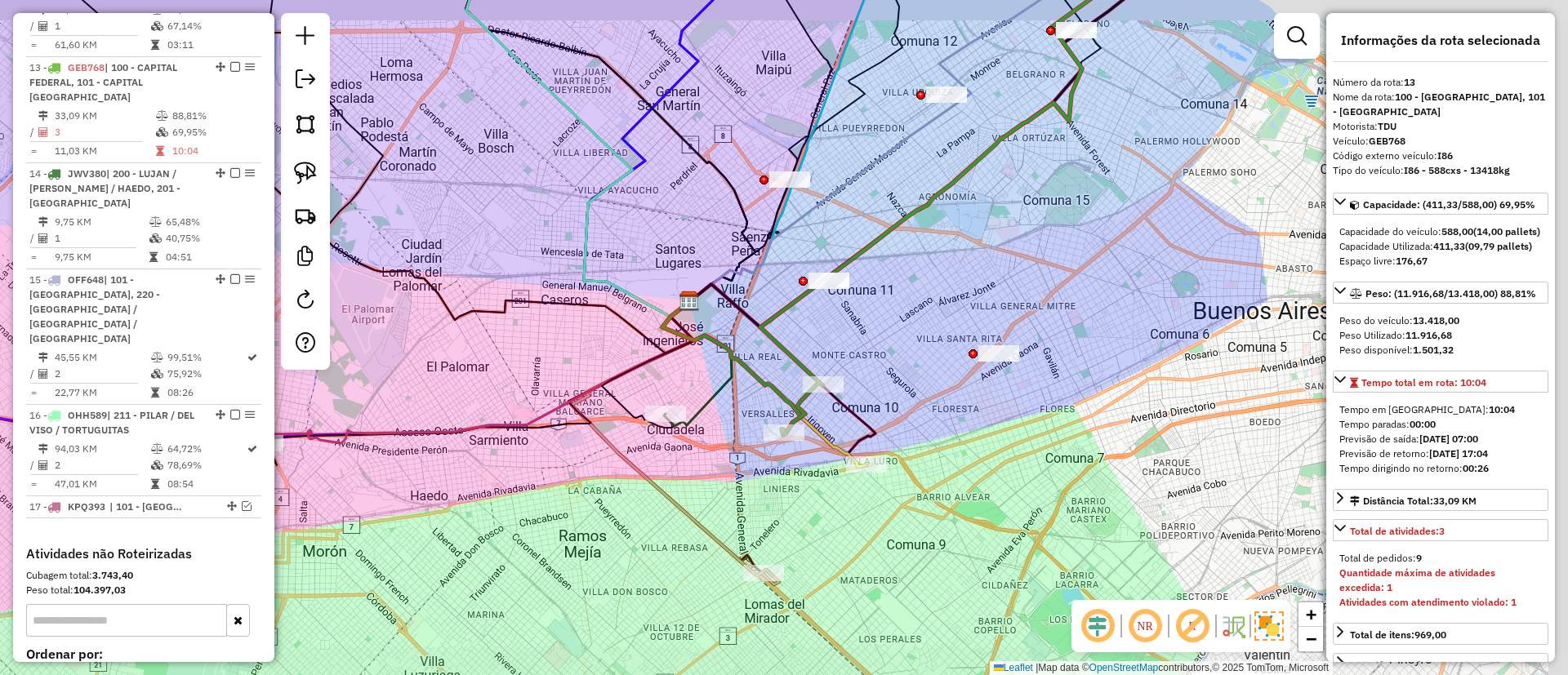
drag, startPoint x: 997, startPoint y: 228, endPoint x: 950, endPoint y: 312, distance: 96.3
click at [950, 312] on div "Janela de atendimento Grade de atendimento Capacidade Transportadoras Veículos …" at bounding box center [784, 338] width 1568 height 675
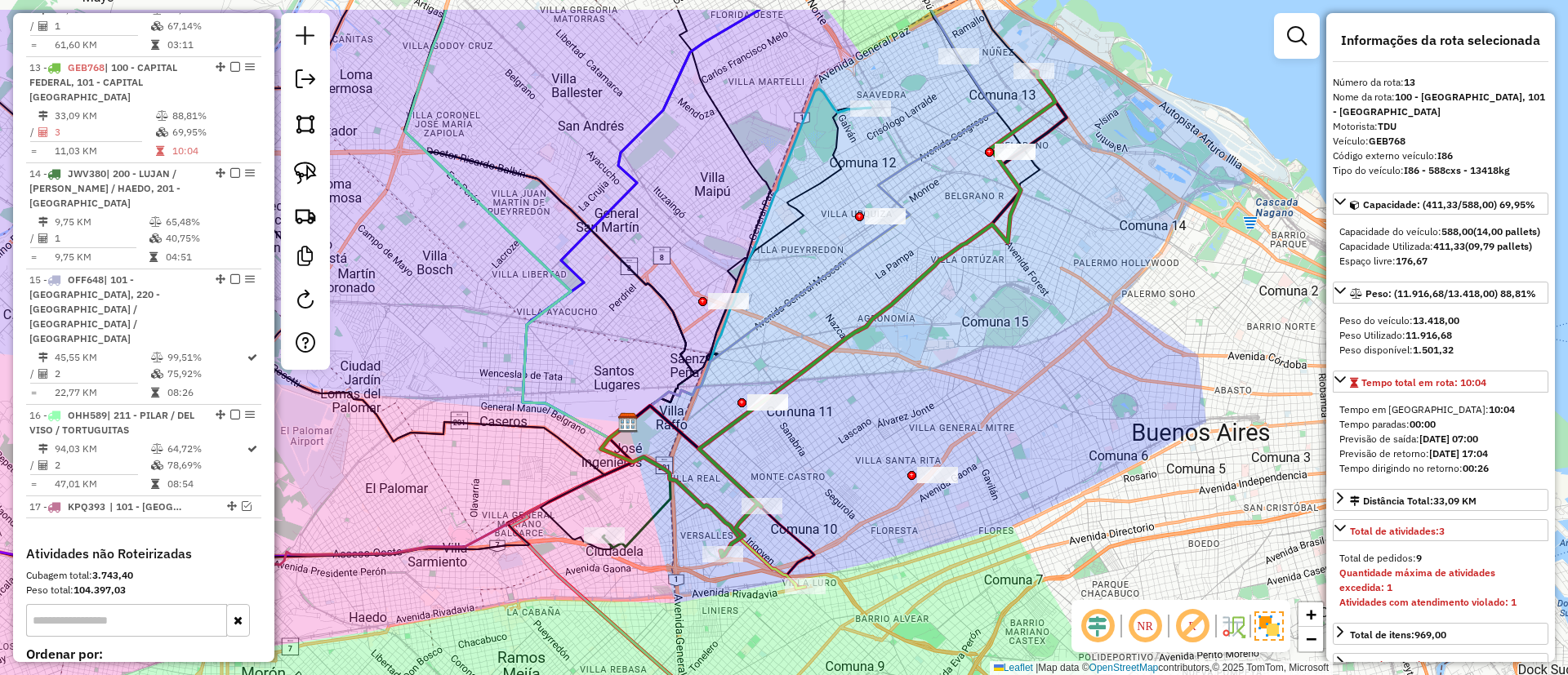
drag, startPoint x: 1011, startPoint y: 198, endPoint x: 976, endPoint y: 338, distance: 144.3
click at [976, 338] on icon at bounding box center [877, 314] width 356 height 486
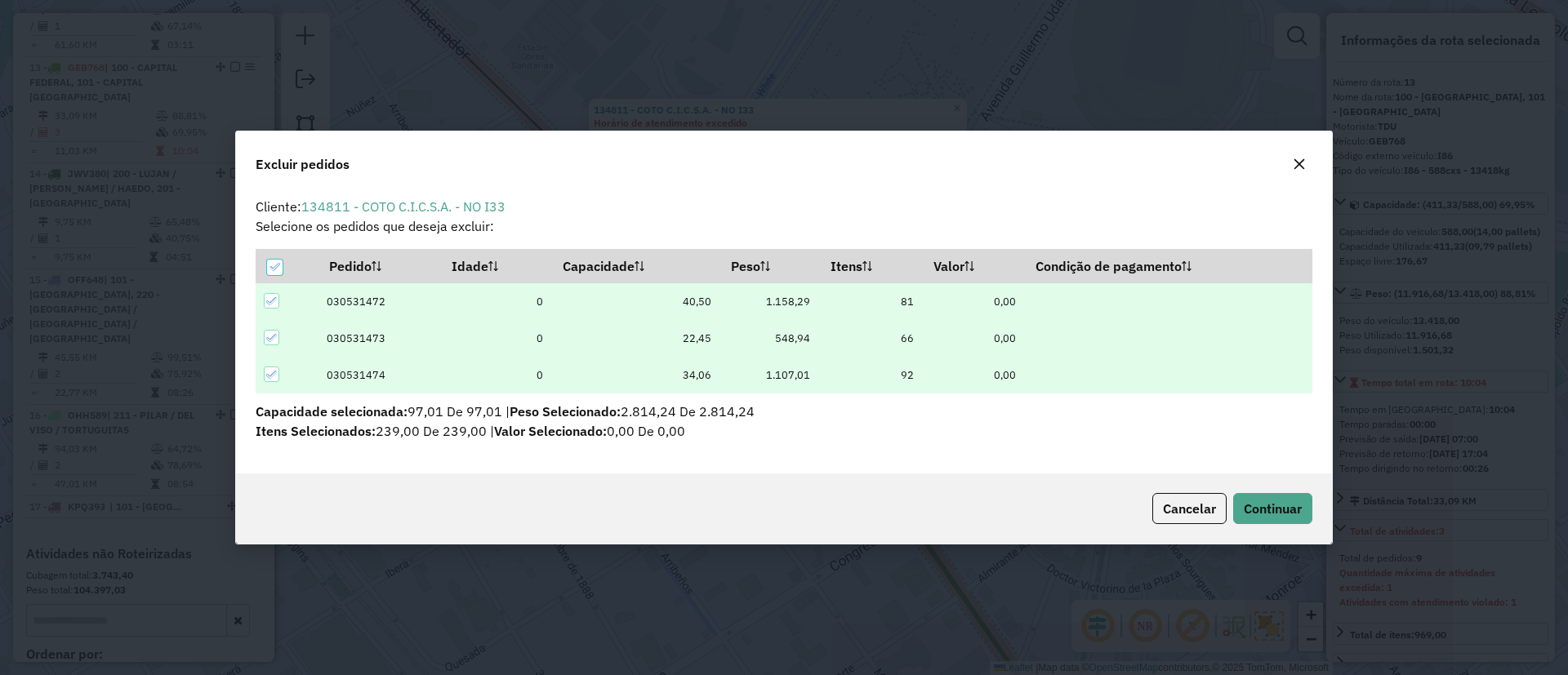
scroll to position [9, 5]
click at [1297, 496] on button "Continuar" at bounding box center [1272, 508] width 79 height 31
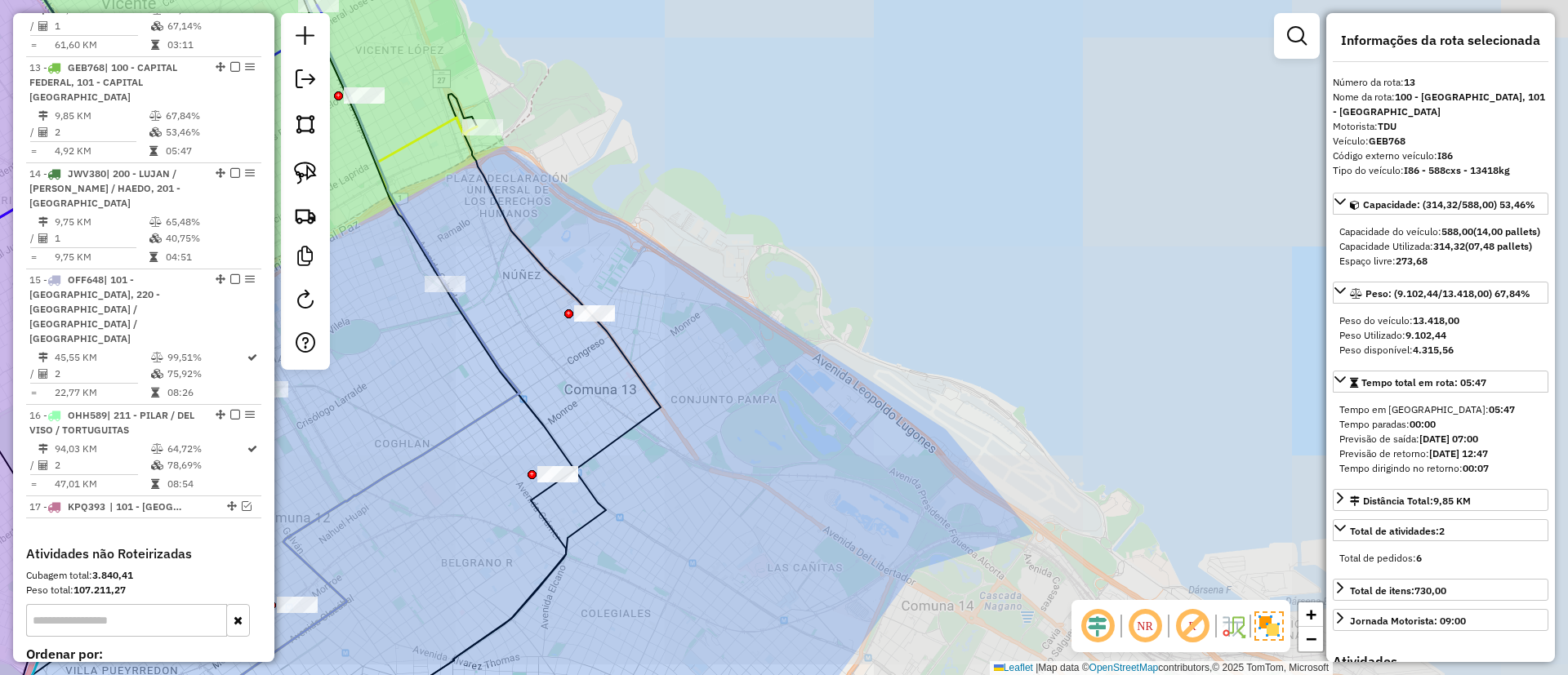
drag, startPoint x: 594, startPoint y: 383, endPoint x: 820, endPoint y: 200, distance: 290.8
click at [810, 206] on div "Janela de atendimento Grade de atendimento Capacidade Transportadoras Veículos …" at bounding box center [784, 338] width 1568 height 675
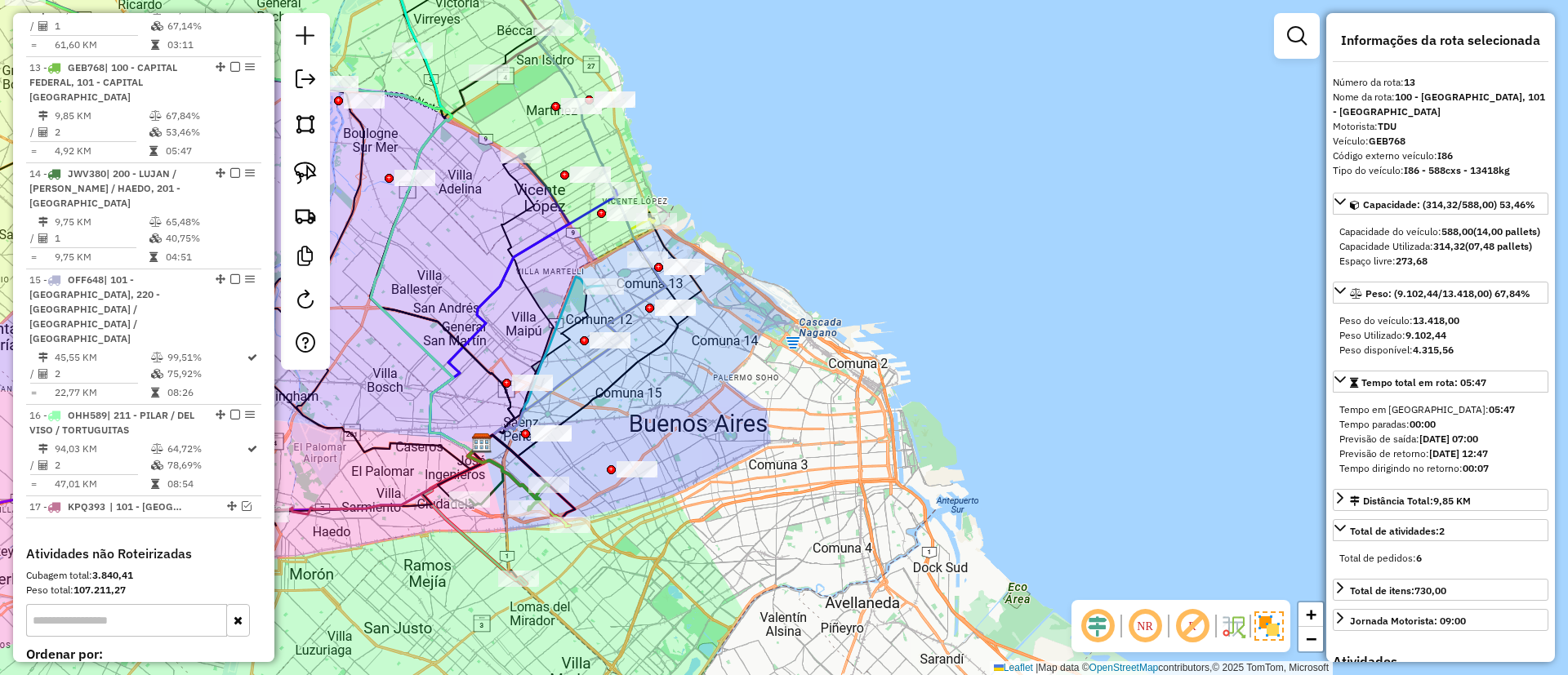
click at [707, 328] on div "Janela de atendimento Grade de atendimento Capacidade Transportadoras Veículos …" at bounding box center [784, 338] width 1568 height 675
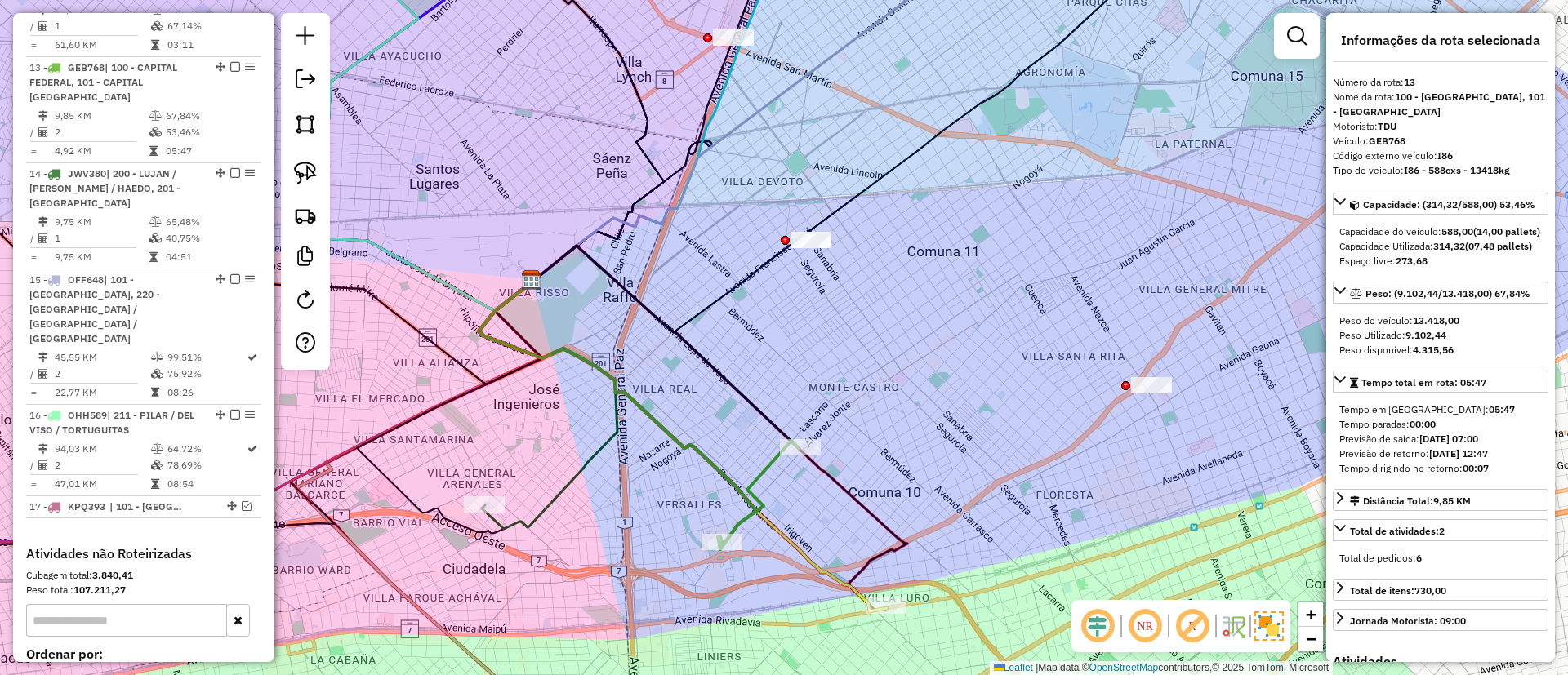
click at [651, 401] on div "Janela de atendimento Grade de atendimento Capacidade Transportadoras Veículos …" at bounding box center [784, 338] width 1568 height 675
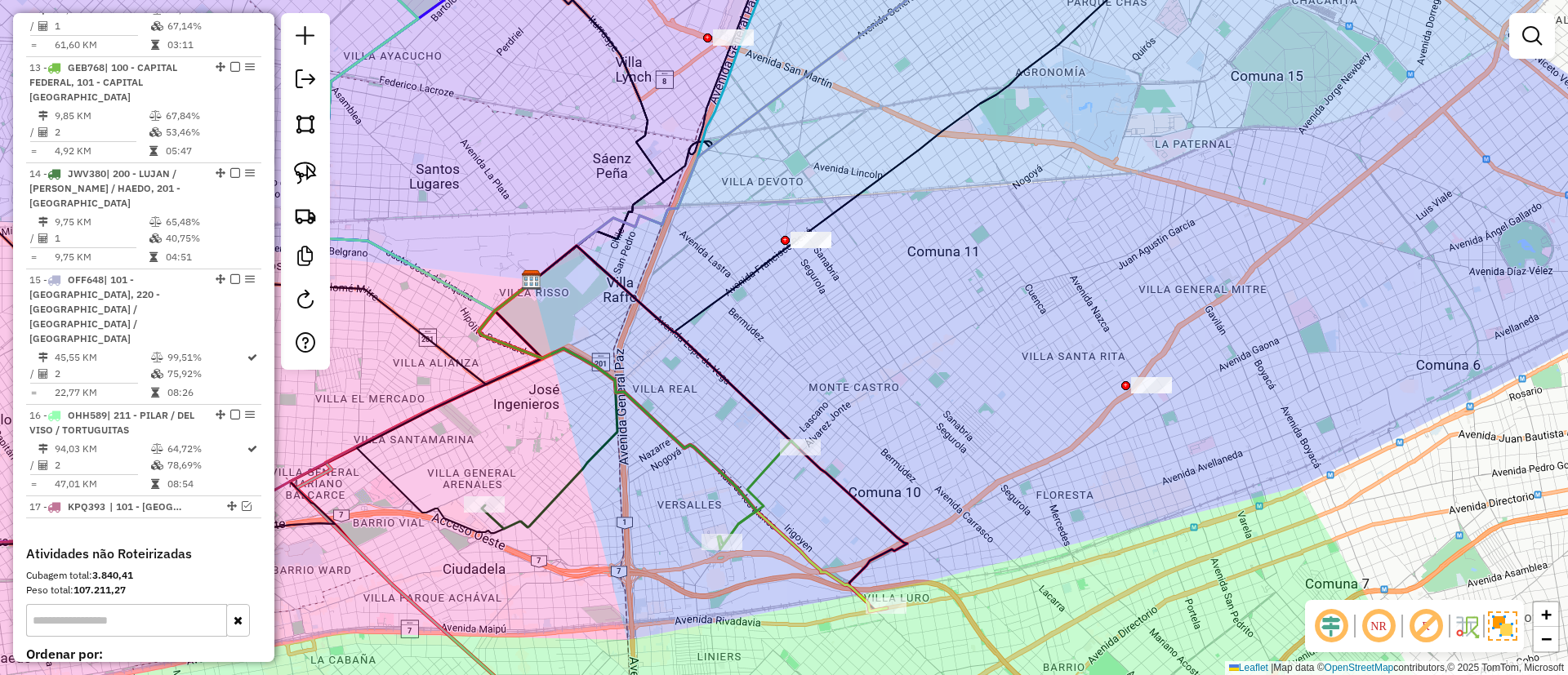
click at [645, 408] on icon at bounding box center [617, 413] width 277 height 262
select select "**********"
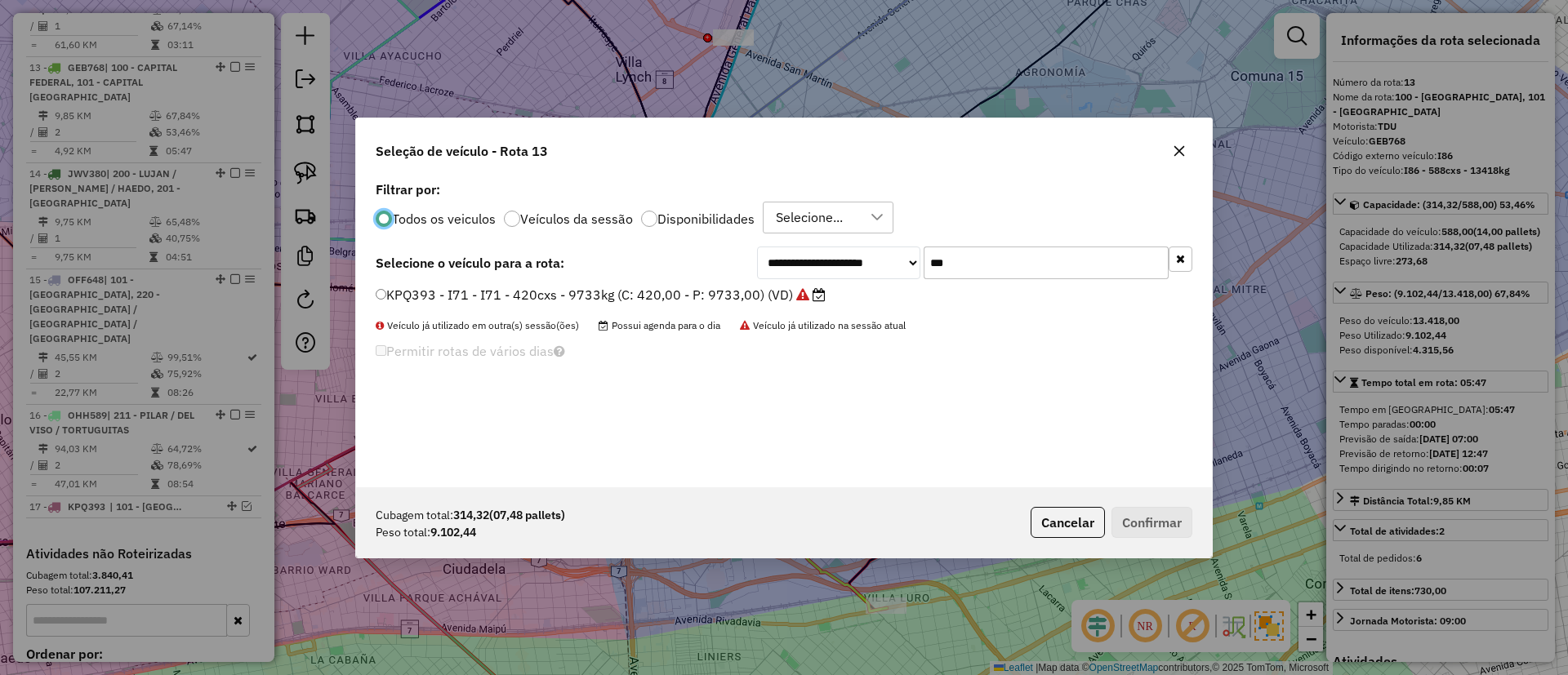
click at [597, 222] on label "Veículos da sessão" at bounding box center [576, 219] width 113 height 13
click at [1188, 256] on button "button" at bounding box center [1180, 259] width 23 height 25
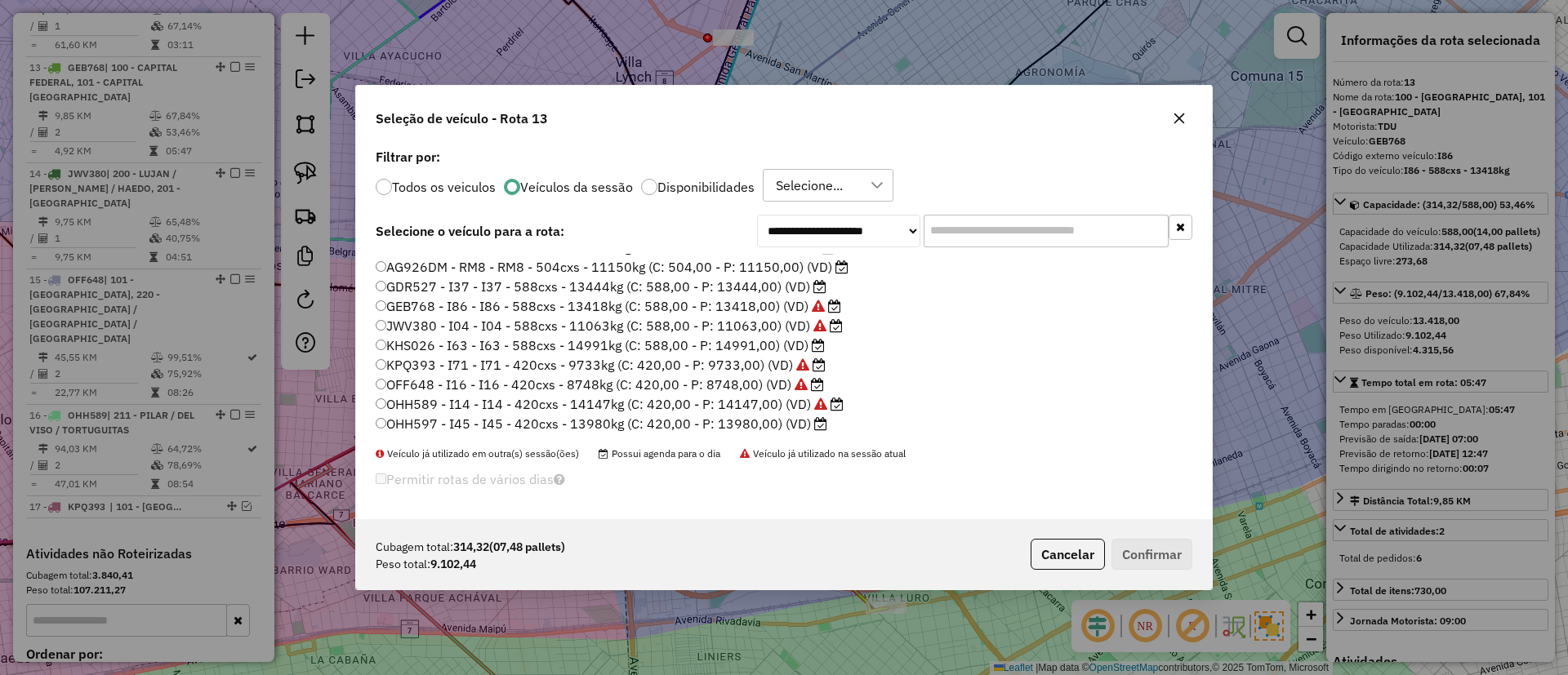
scroll to position [428, 0]
click at [776, 409] on label "OHH597 - I45 - I45 - 420cxs - 13980kg (C: 420,00 - P: 13980,00) (VD)" at bounding box center [601, 403] width 452 height 19
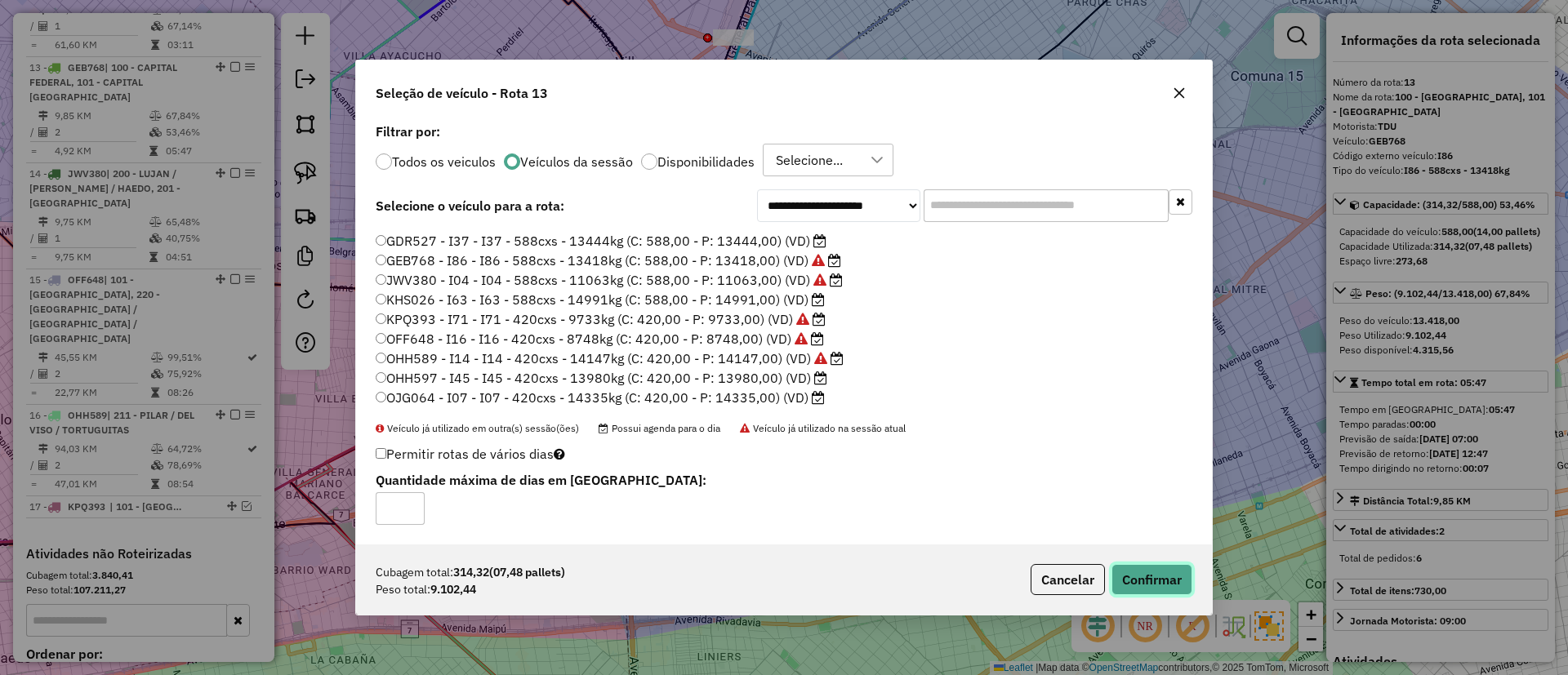
click at [1144, 585] on button "Confirmar" at bounding box center [1151, 579] width 81 height 31
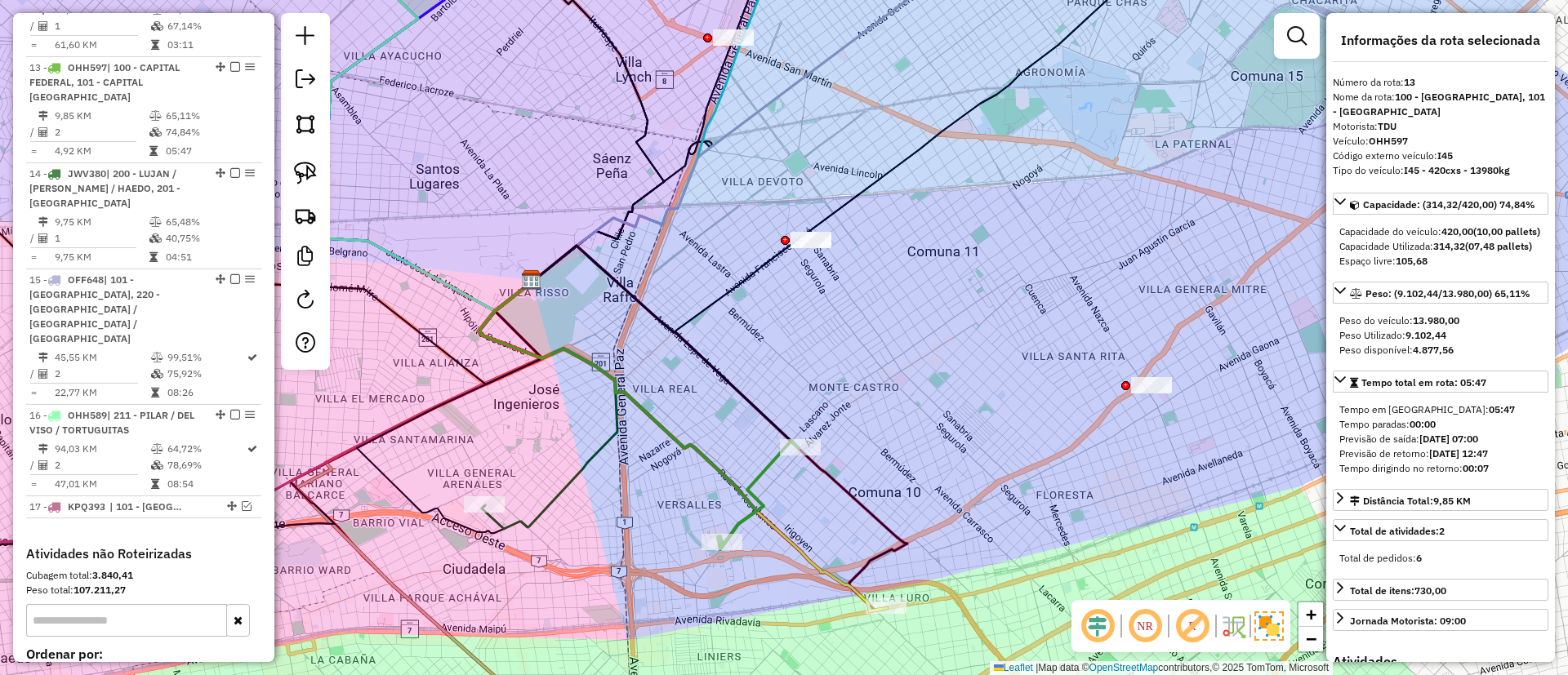
click at [761, 476] on icon at bounding box center [758, 495] width 81 height 109
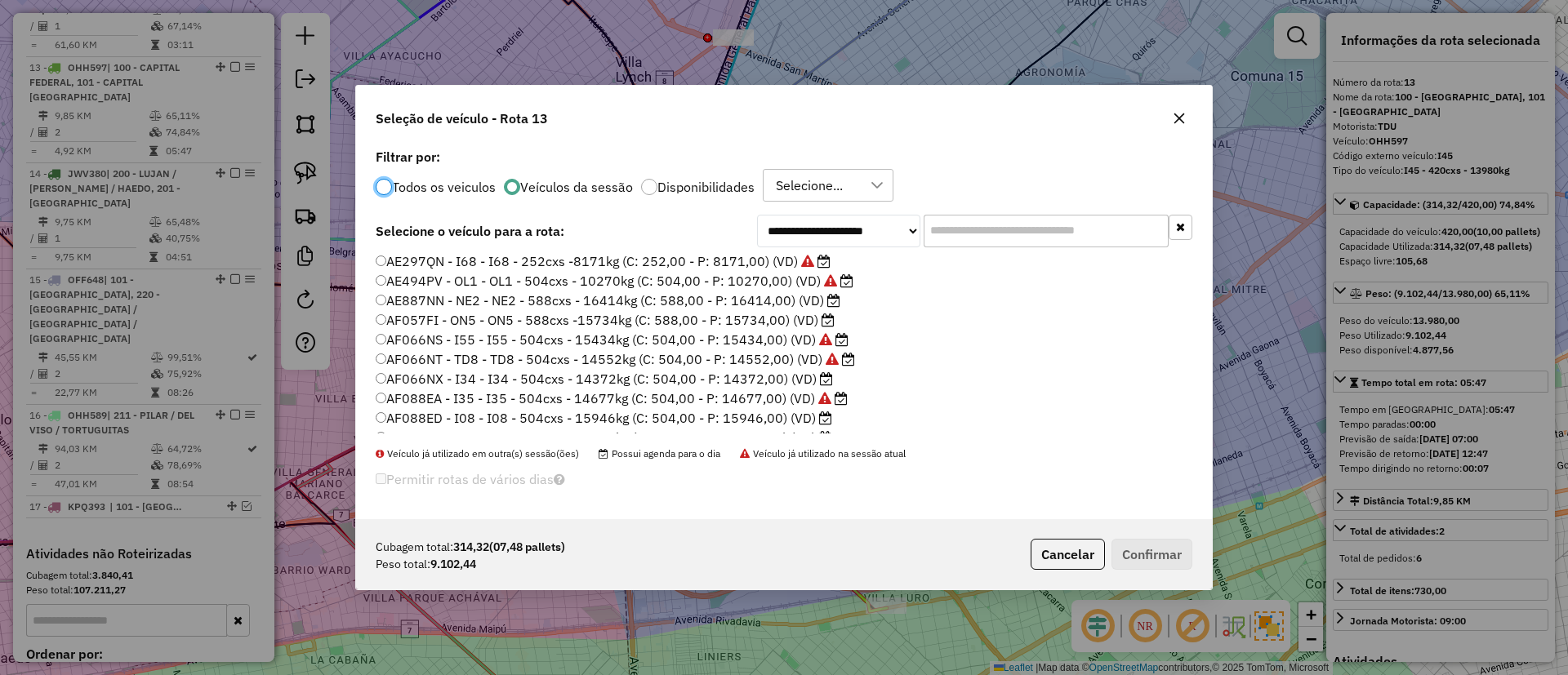
scroll to position [0, 0]
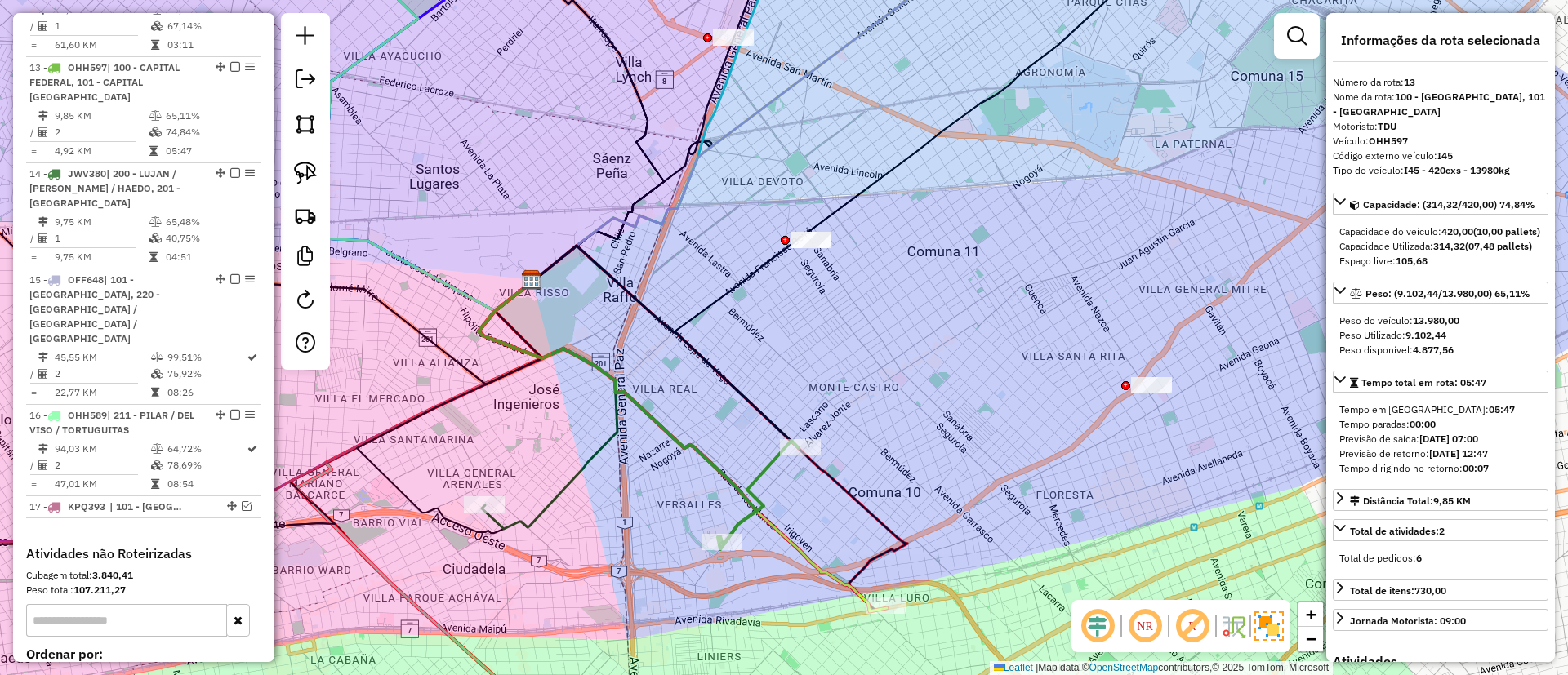
click at [682, 435] on icon at bounding box center [617, 413] width 277 height 262
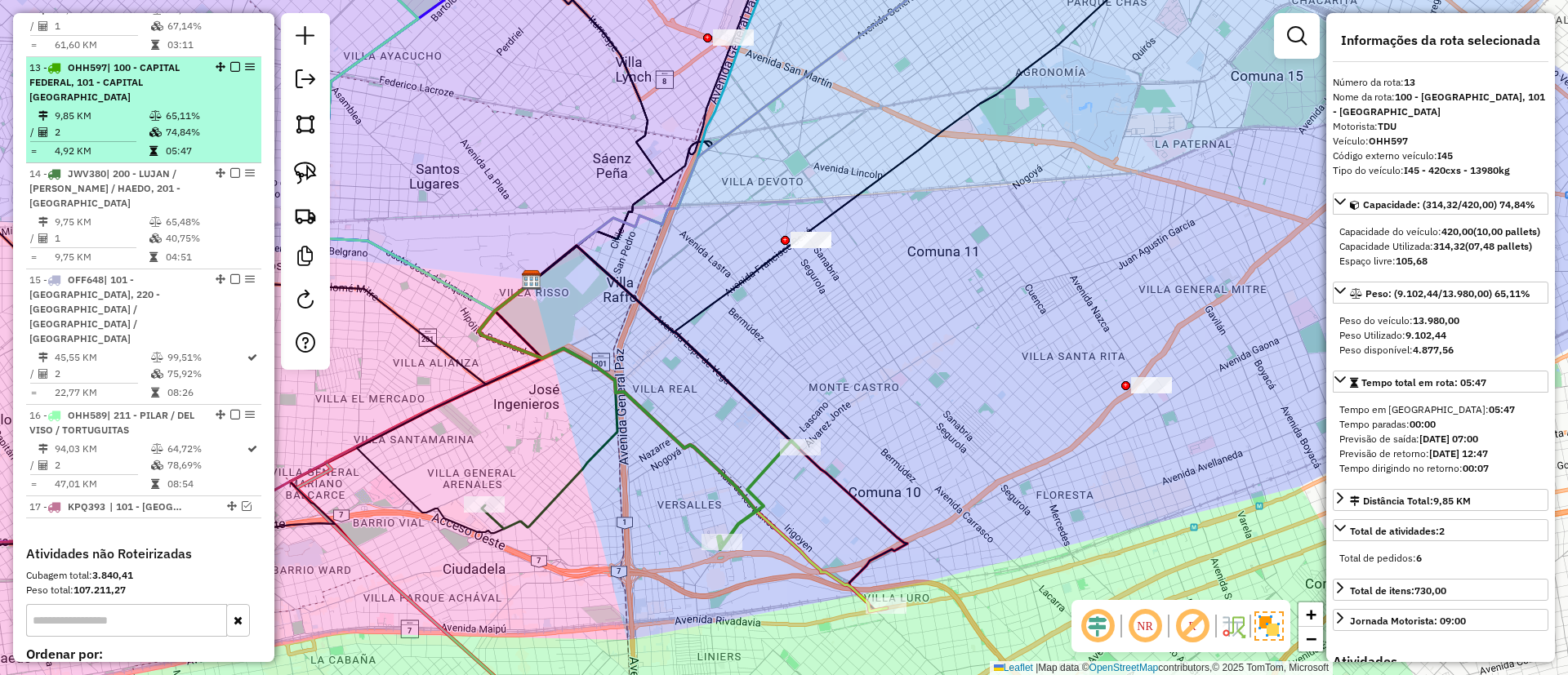
click at [231, 62] on em at bounding box center [236, 67] width 10 height 10
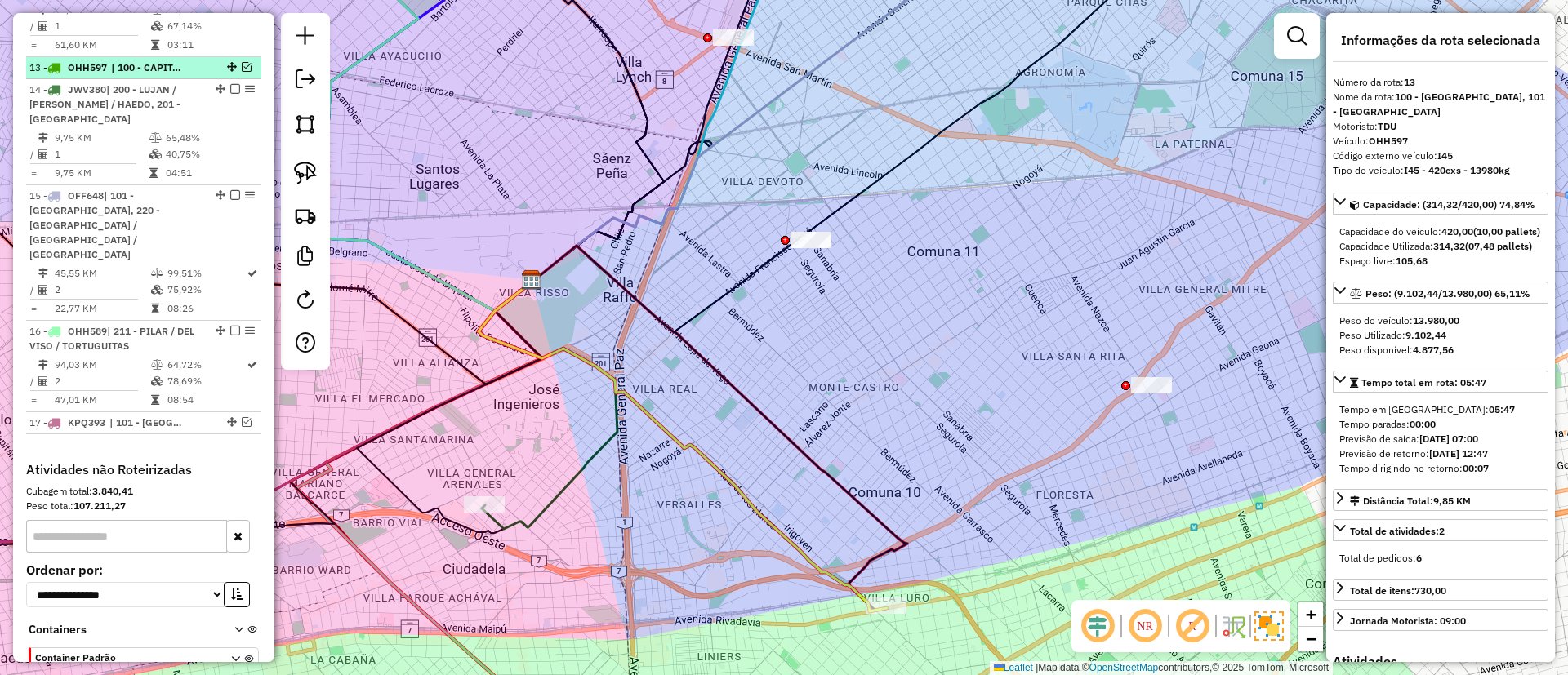
scroll to position [1612, 0]
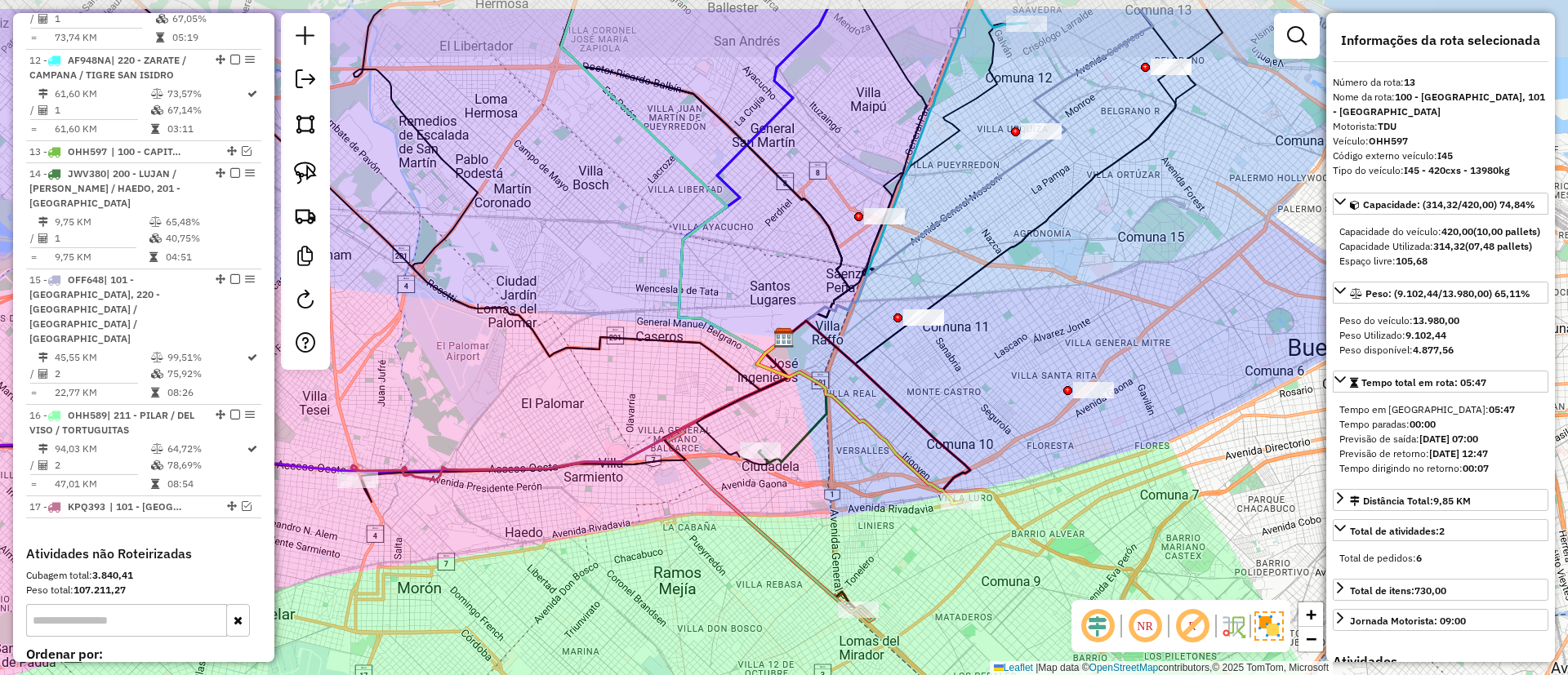
drag, startPoint x: 861, startPoint y: 367, endPoint x: 975, endPoint y: 409, distance: 121.5
click at [974, 409] on div "Janela de atendimento Grade de atendimento Capacidade Transportadoras Veículos …" at bounding box center [784, 338] width 1568 height 675
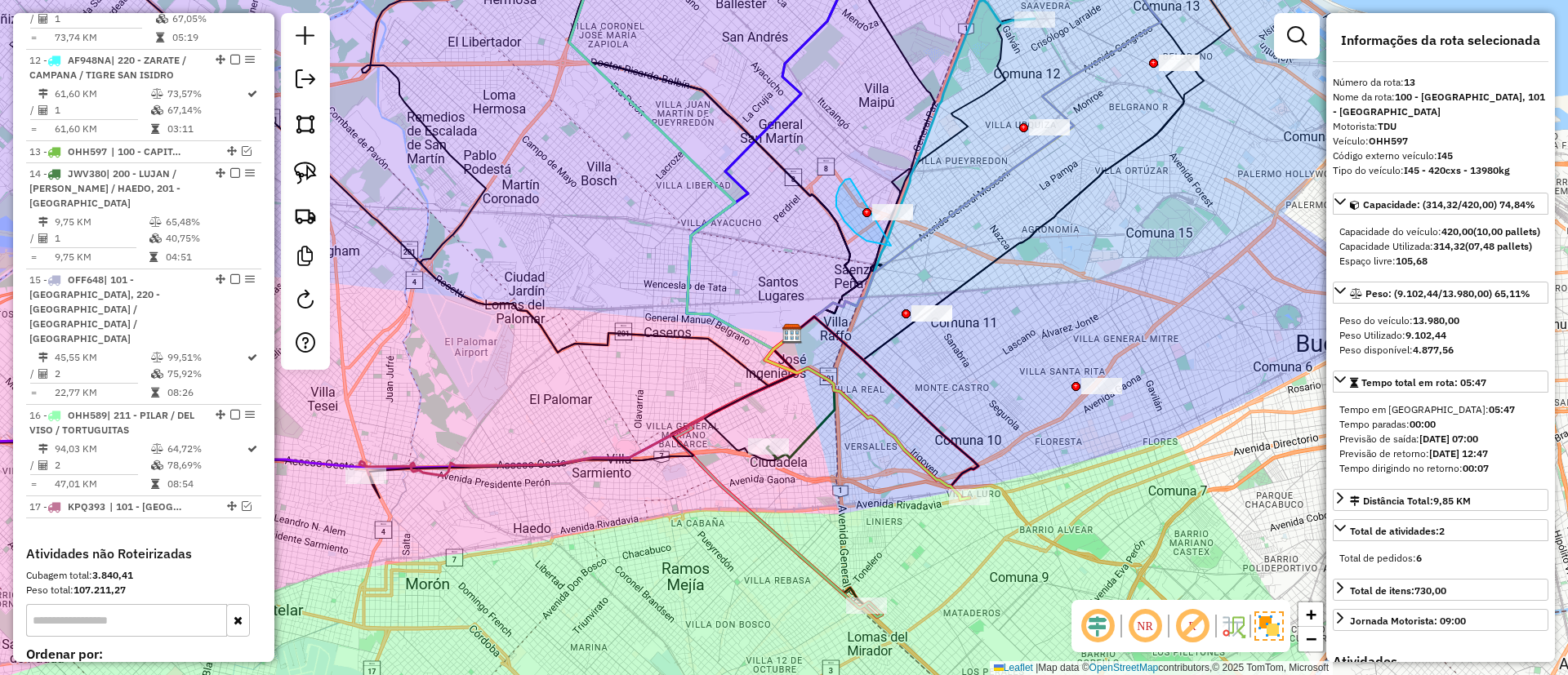
drag, startPoint x: 855, startPoint y: 233, endPoint x: 934, endPoint y: 180, distance: 95.1
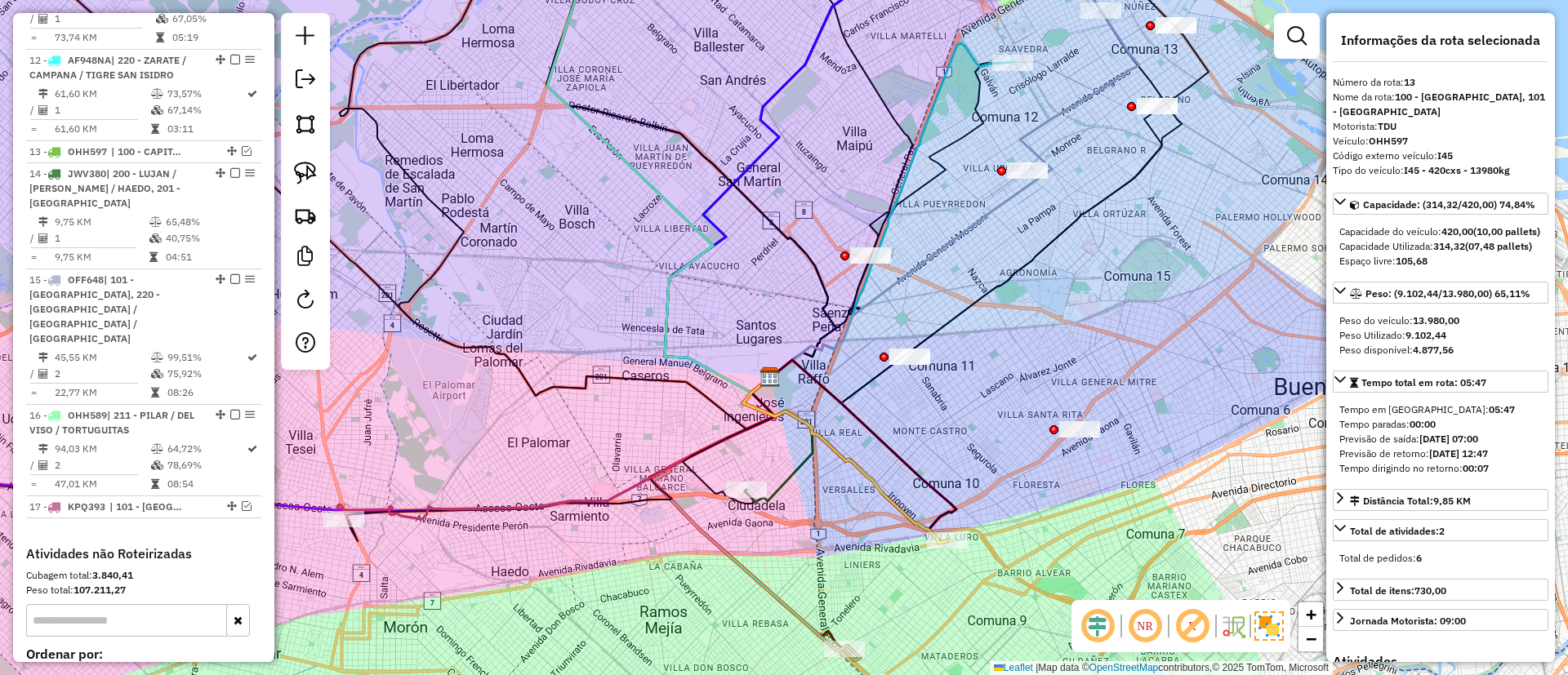
drag, startPoint x: 860, startPoint y: 253, endPoint x: 839, endPoint y: 297, distance: 48.8
click at [839, 297] on div "Janela de atendimento Grade de atendimento Capacidade Transportadoras Veículos …" at bounding box center [784, 338] width 1568 height 675
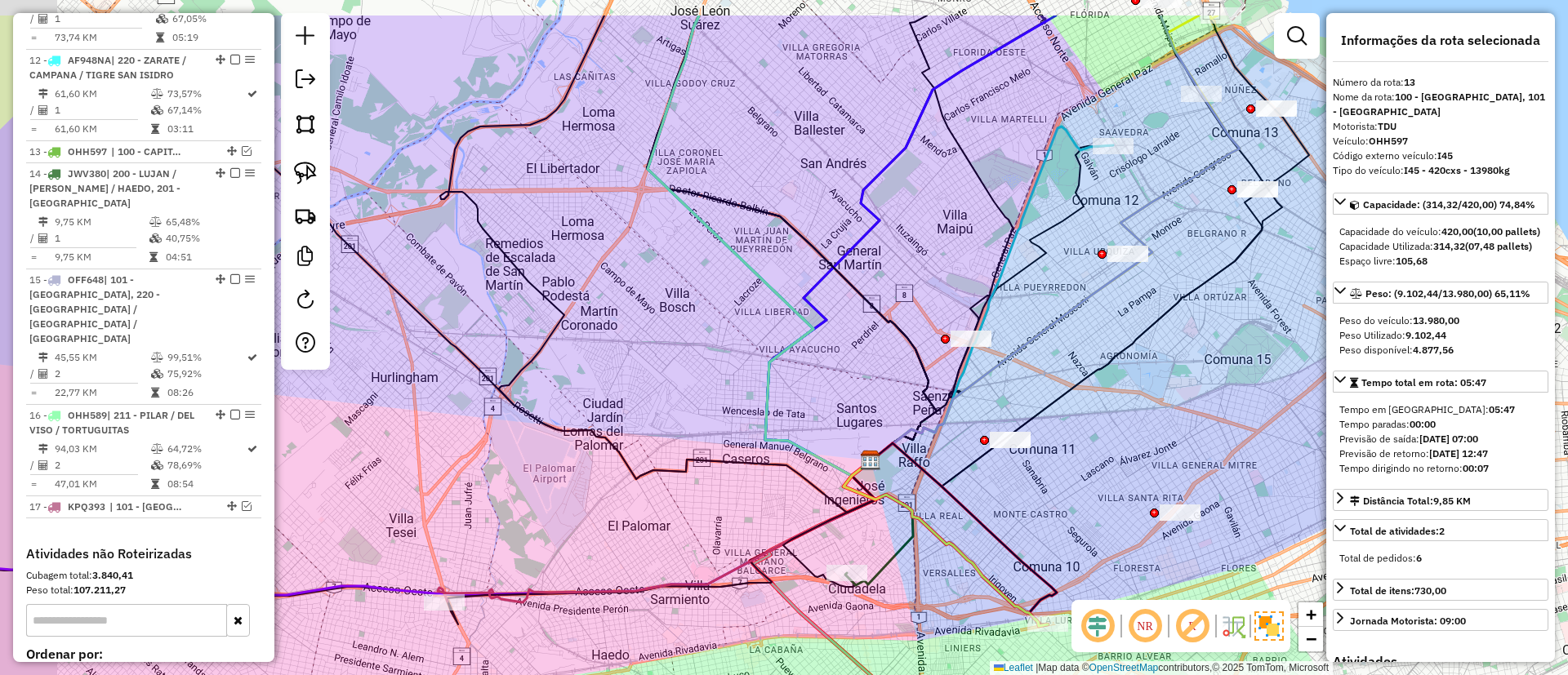
drag, startPoint x: 791, startPoint y: 176, endPoint x: 891, endPoint y: 260, distance: 130.6
click at [891, 260] on div "Janela de atendimento Grade de atendimento Capacidade Transportadoras Veículos …" at bounding box center [784, 338] width 1568 height 675
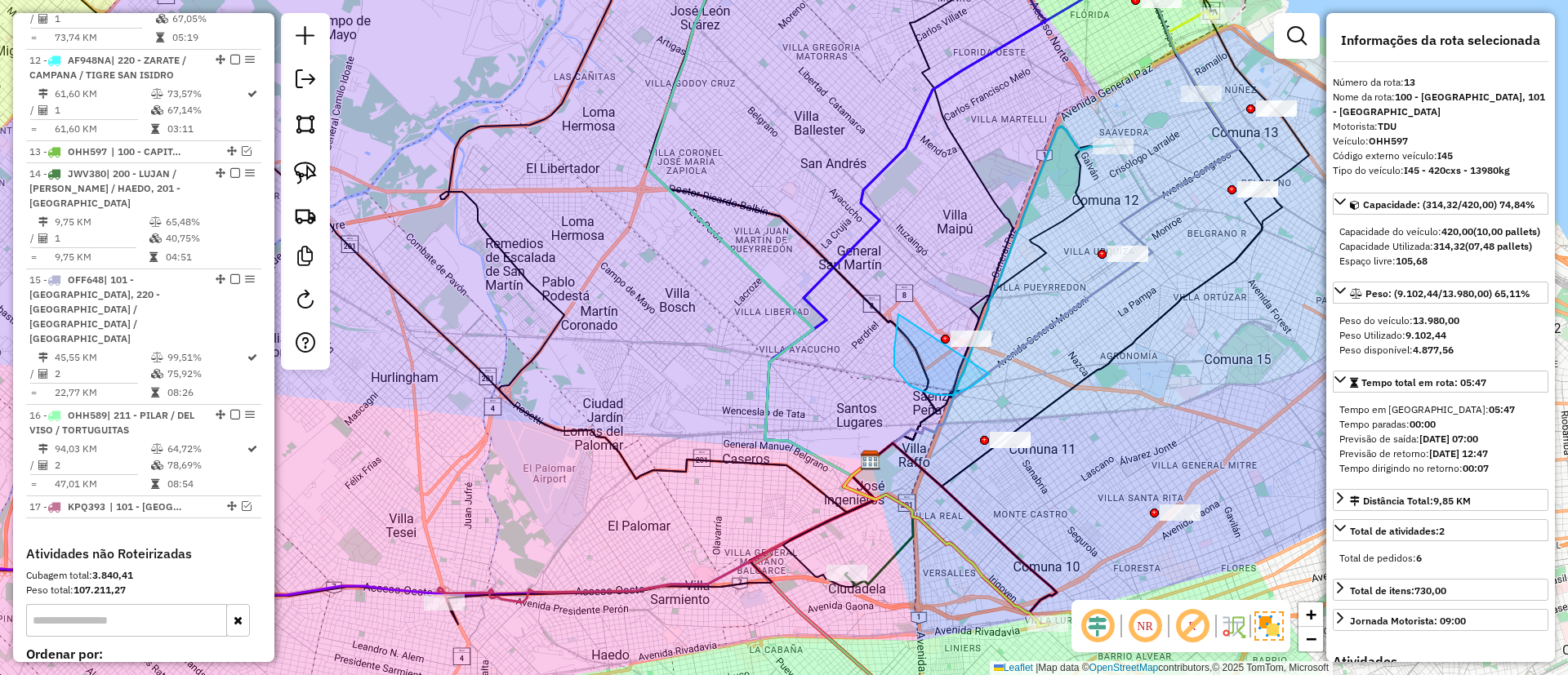
drag, startPoint x: 909, startPoint y: 385, endPoint x: 1002, endPoint y: 322, distance: 112.3
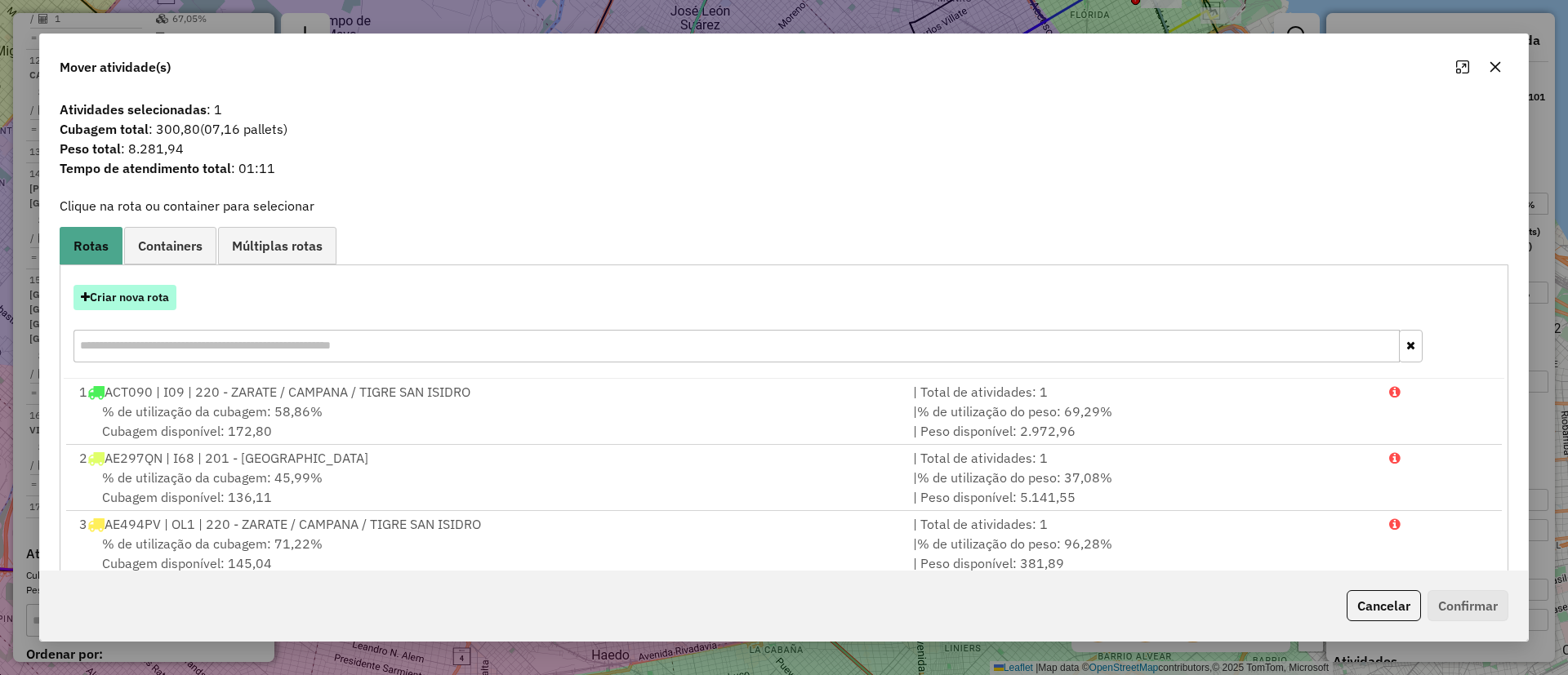
click at [162, 306] on button "Criar nova rota" at bounding box center [124, 297] width 103 height 25
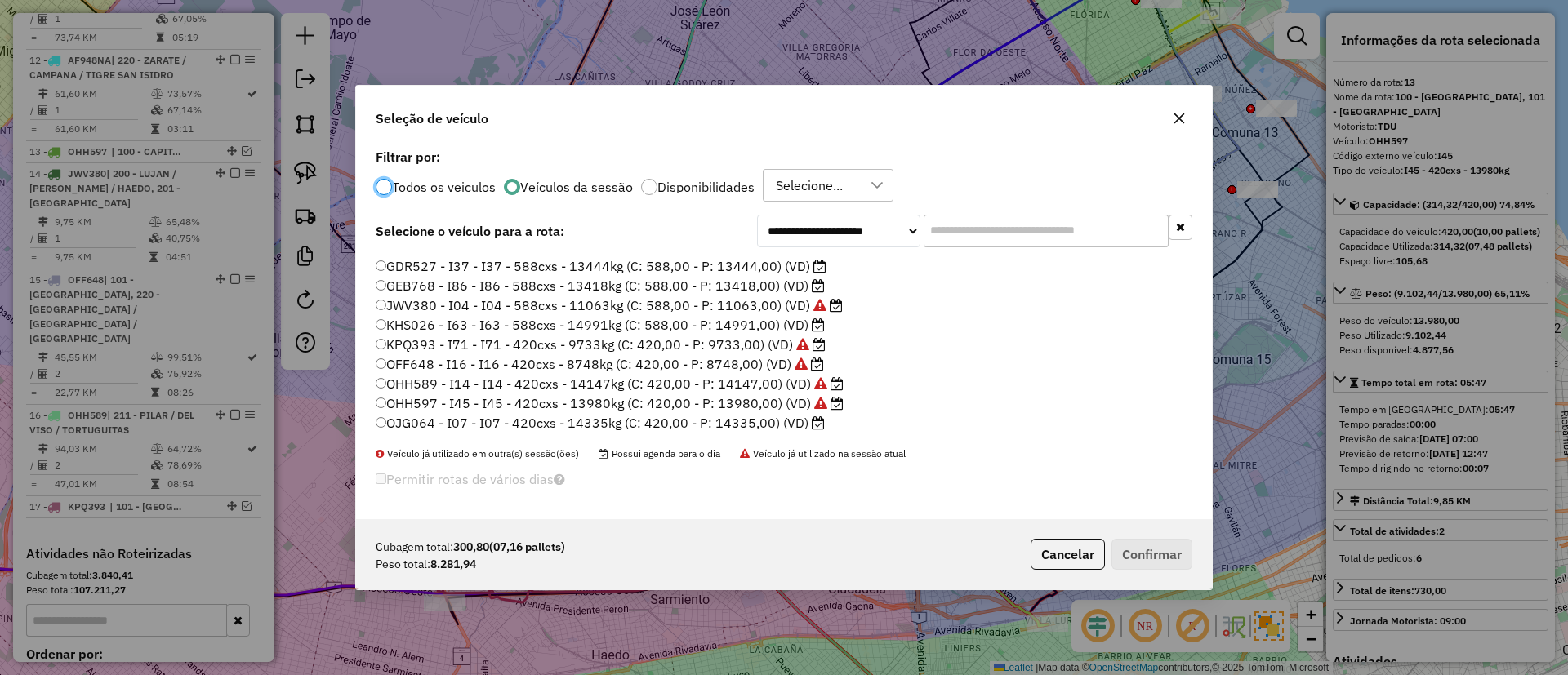
scroll to position [0, 0]
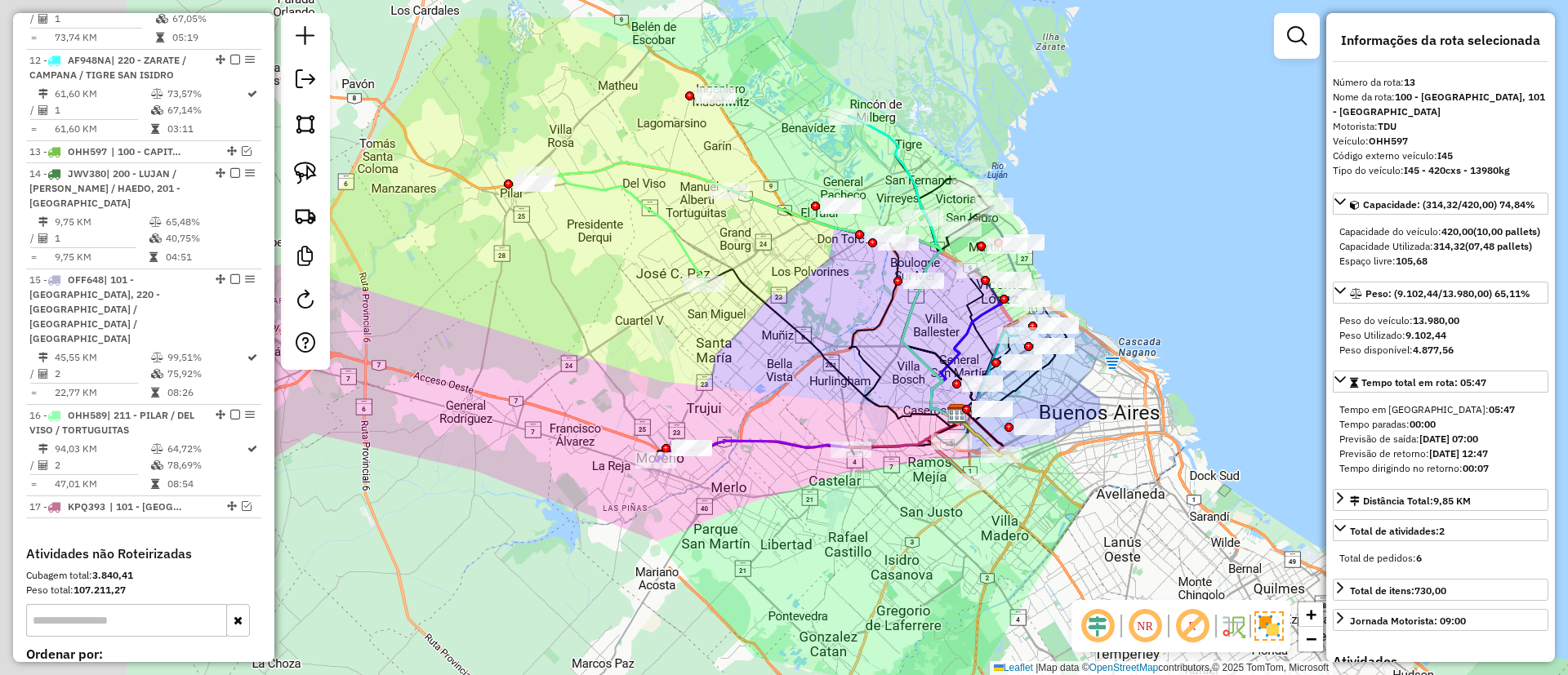
drag, startPoint x: 557, startPoint y: 271, endPoint x: 764, endPoint y: 358, distance: 224.5
click at [764, 358] on div "Janela de atendimento Grade de atendimento Capacidade Transportadoras Veículos …" at bounding box center [784, 338] width 1568 height 675
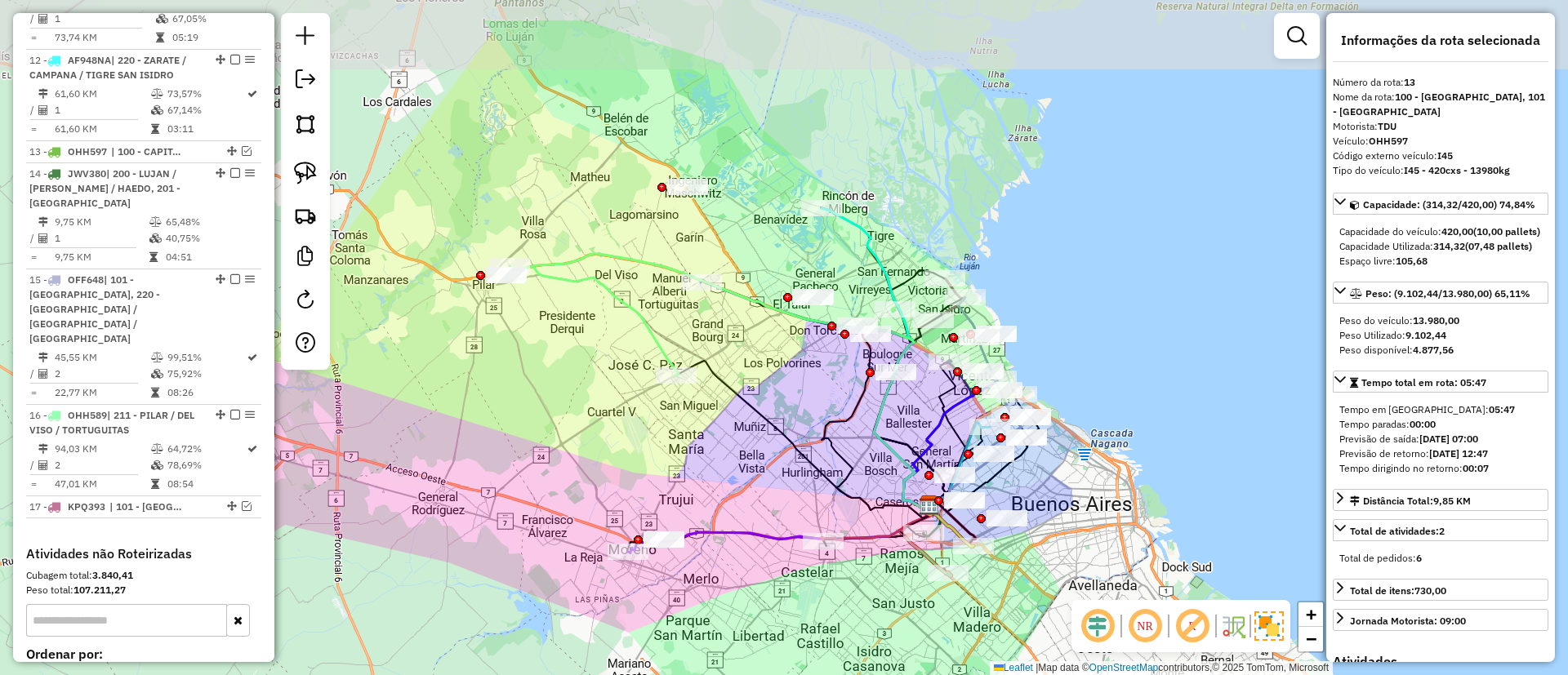
drag, startPoint x: 723, startPoint y: 256, endPoint x: 704, endPoint y: 329, distance: 75.4
click at [704, 329] on div "Janela de atendimento Grade de atendimento Capacidade Transportadoras Veículos …" at bounding box center [784, 338] width 1568 height 675
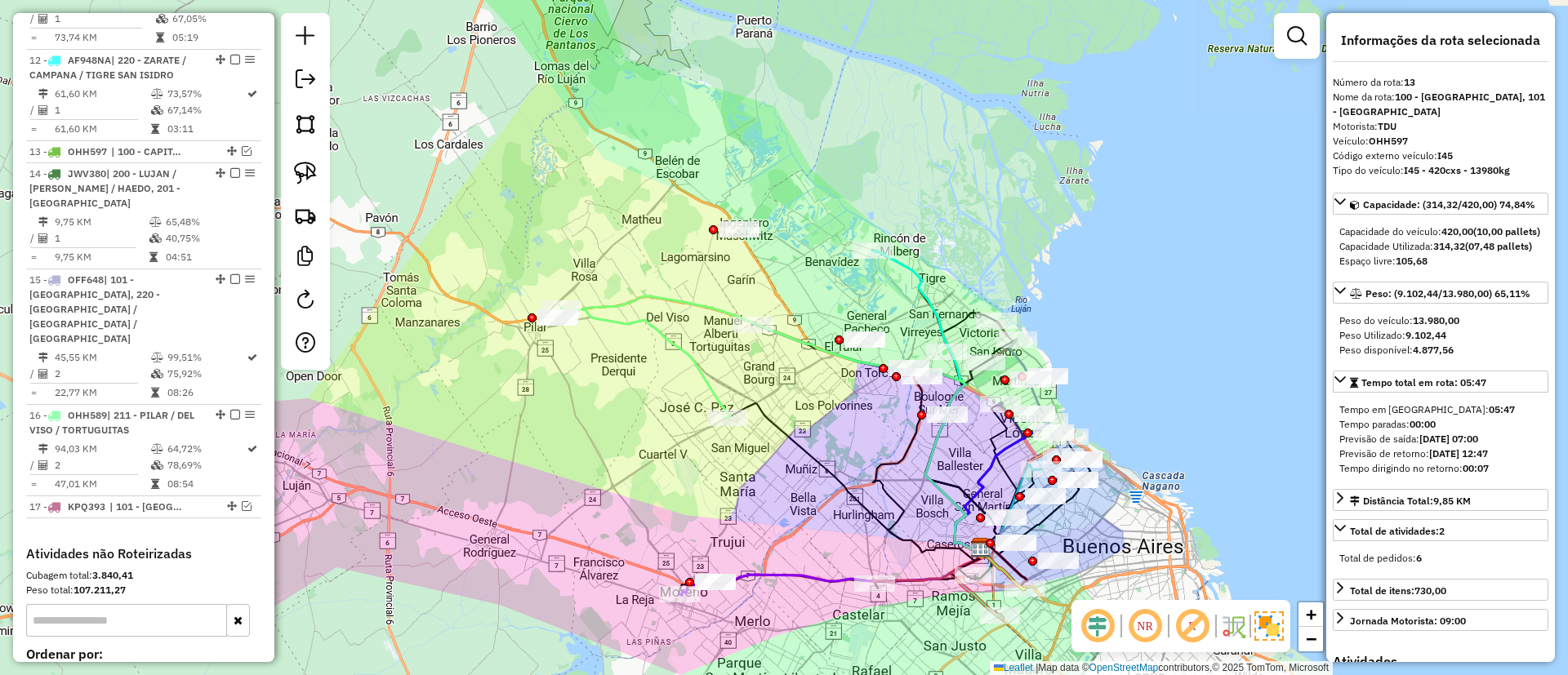
drag, startPoint x: 684, startPoint y: 260, endPoint x: 754, endPoint y: 302, distance: 81.6
click at [759, 313] on div "Janela de atendimento Grade de atendimento Capacidade Transportadoras Veículos …" at bounding box center [784, 338] width 1568 height 675
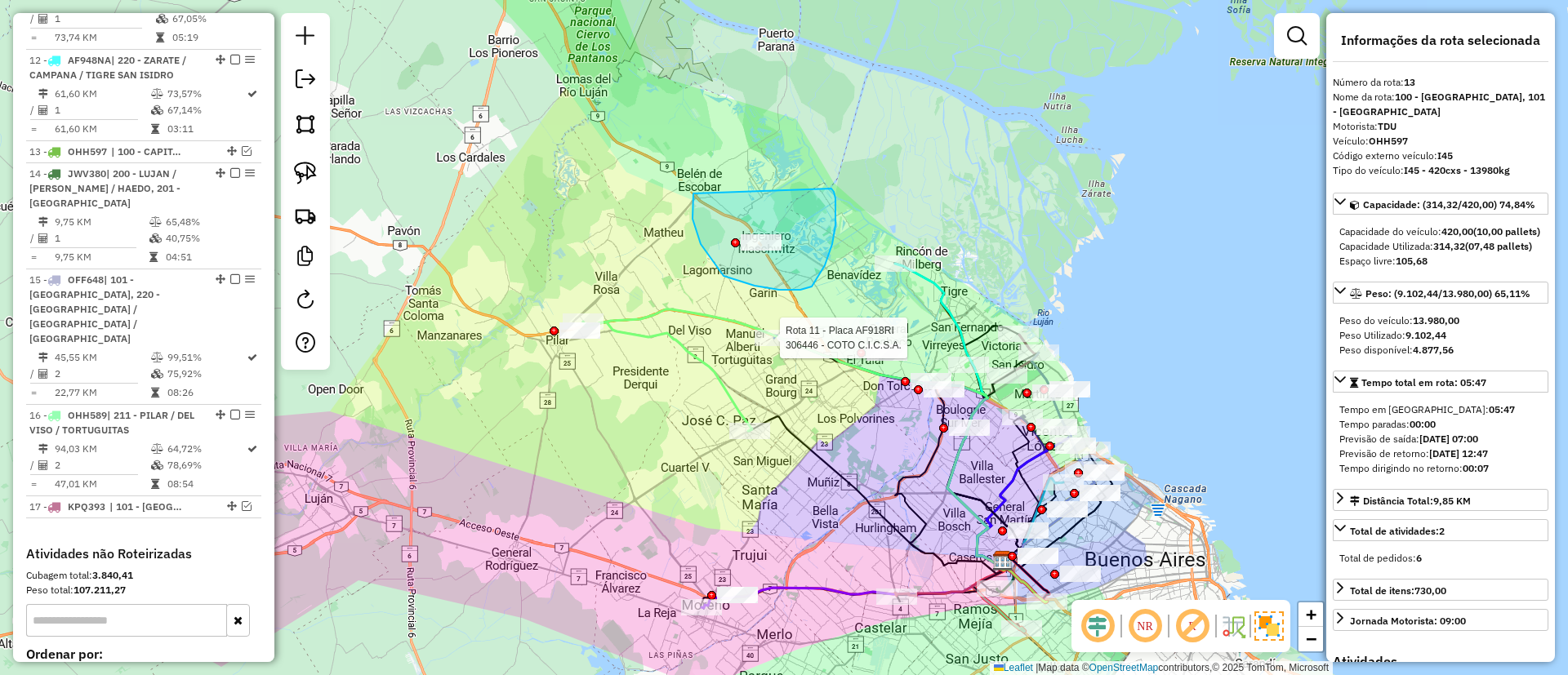
drag, startPoint x: 693, startPoint y: 219, endPoint x: 830, endPoint y: 188, distance: 140.5
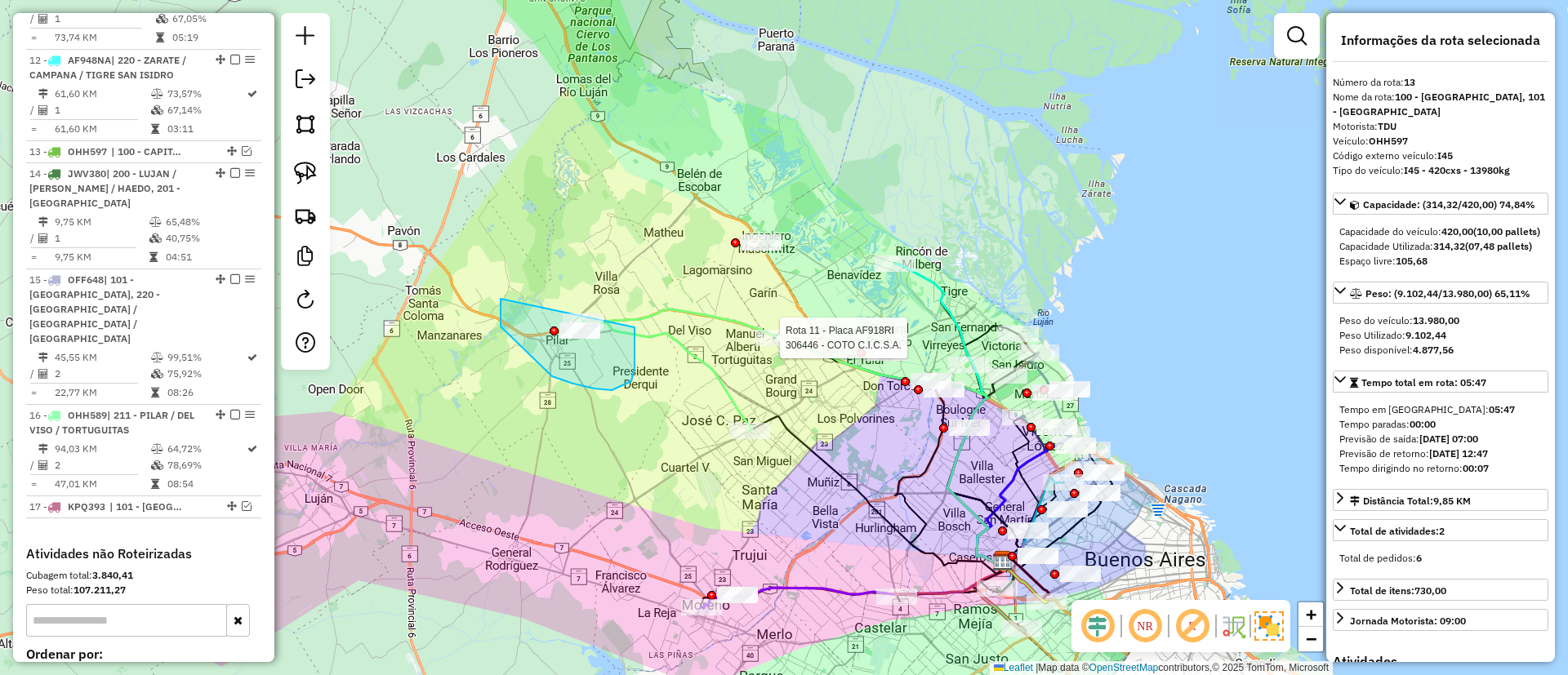
drag, startPoint x: 500, startPoint y: 327, endPoint x: 632, endPoint y: 309, distance: 133.2
click at [306, 282] on div at bounding box center [305, 191] width 49 height 357
click at [311, 290] on em at bounding box center [305, 299] width 19 height 19
select select "*"
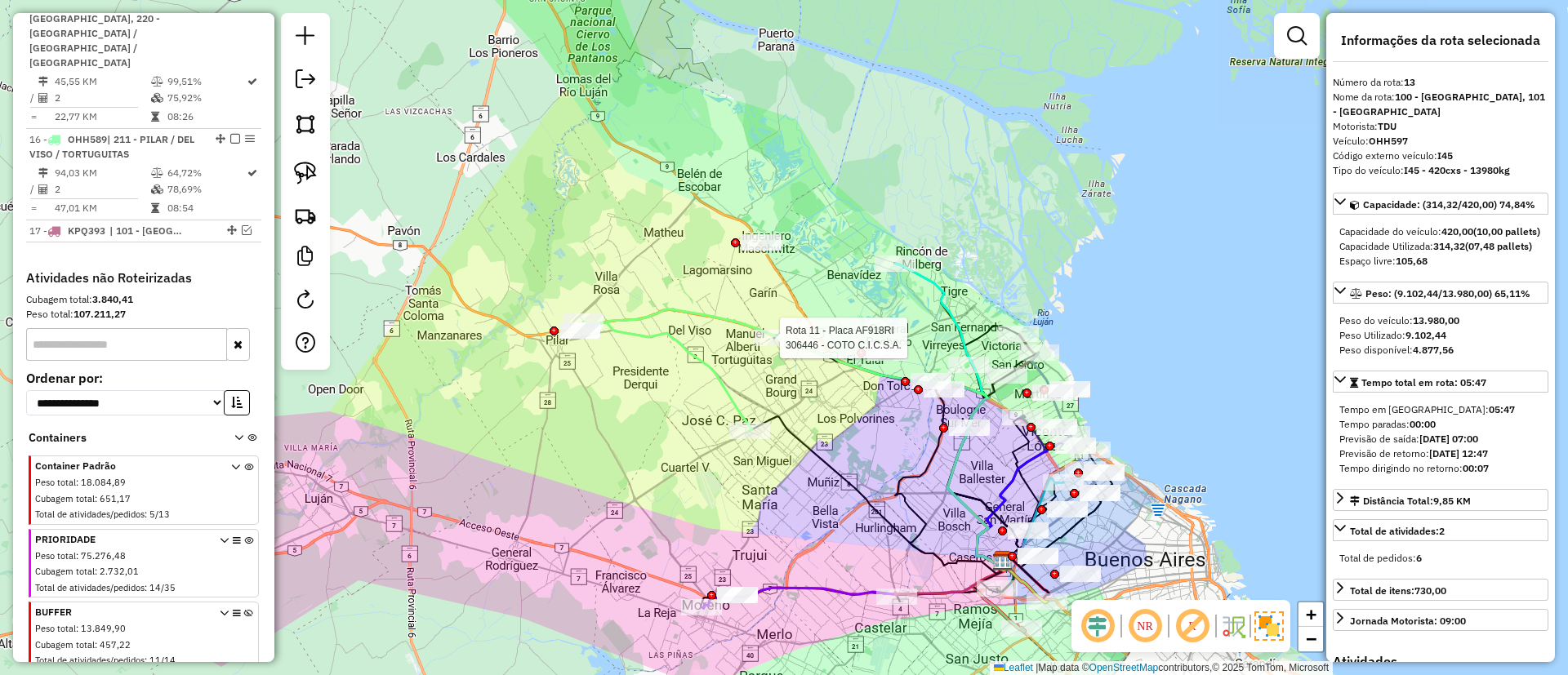
scroll to position [1893, 0]
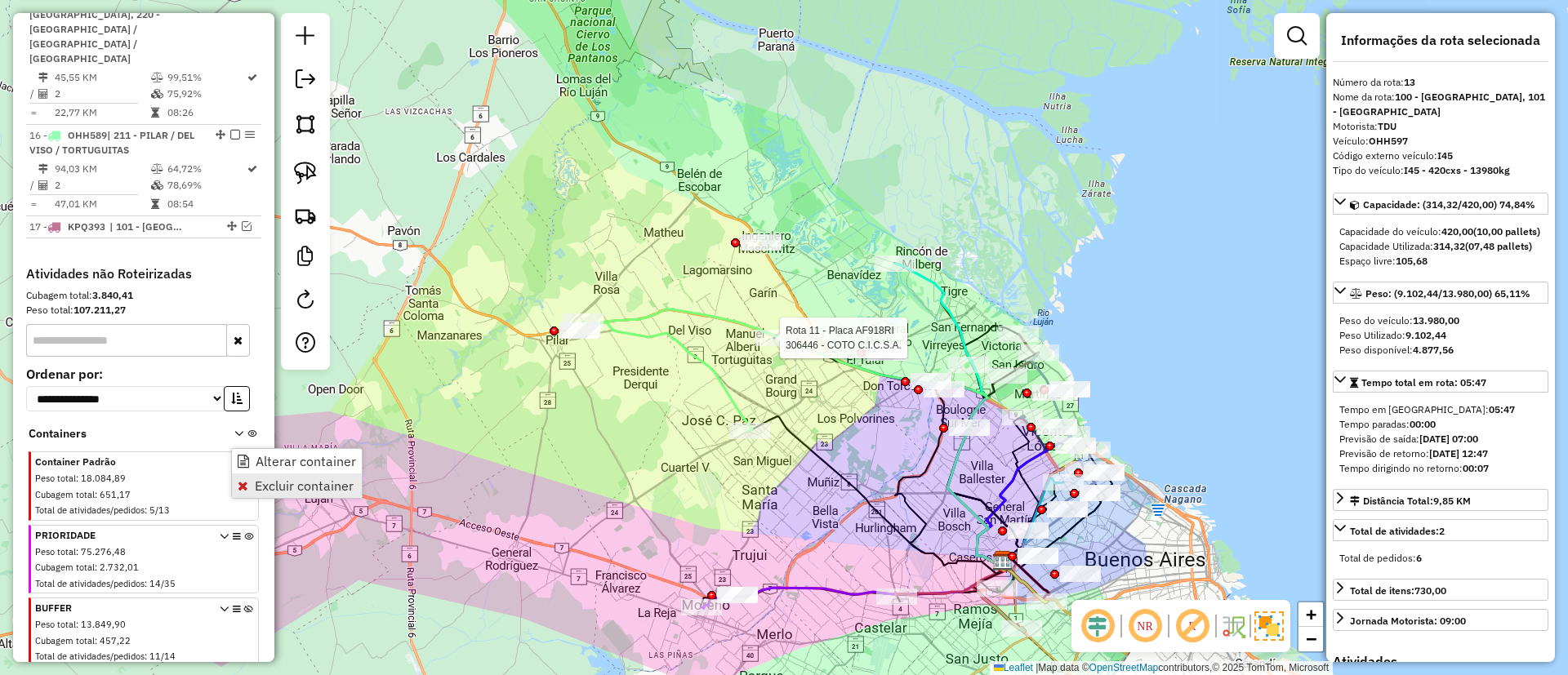
click at [245, 483] on span "Excluir container" at bounding box center [242, 486] width 11 height 13
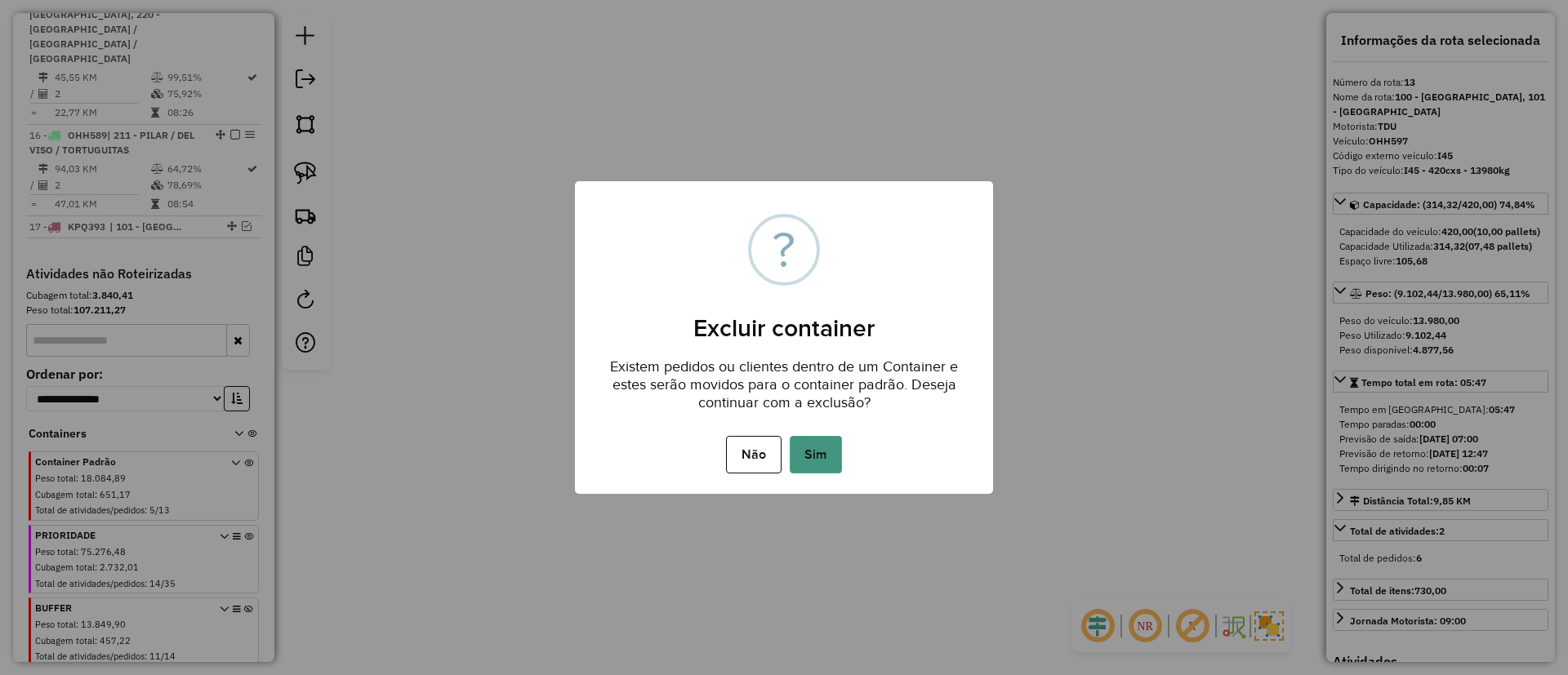
click at [801, 446] on button "Sim" at bounding box center [815, 454] width 53 height 38
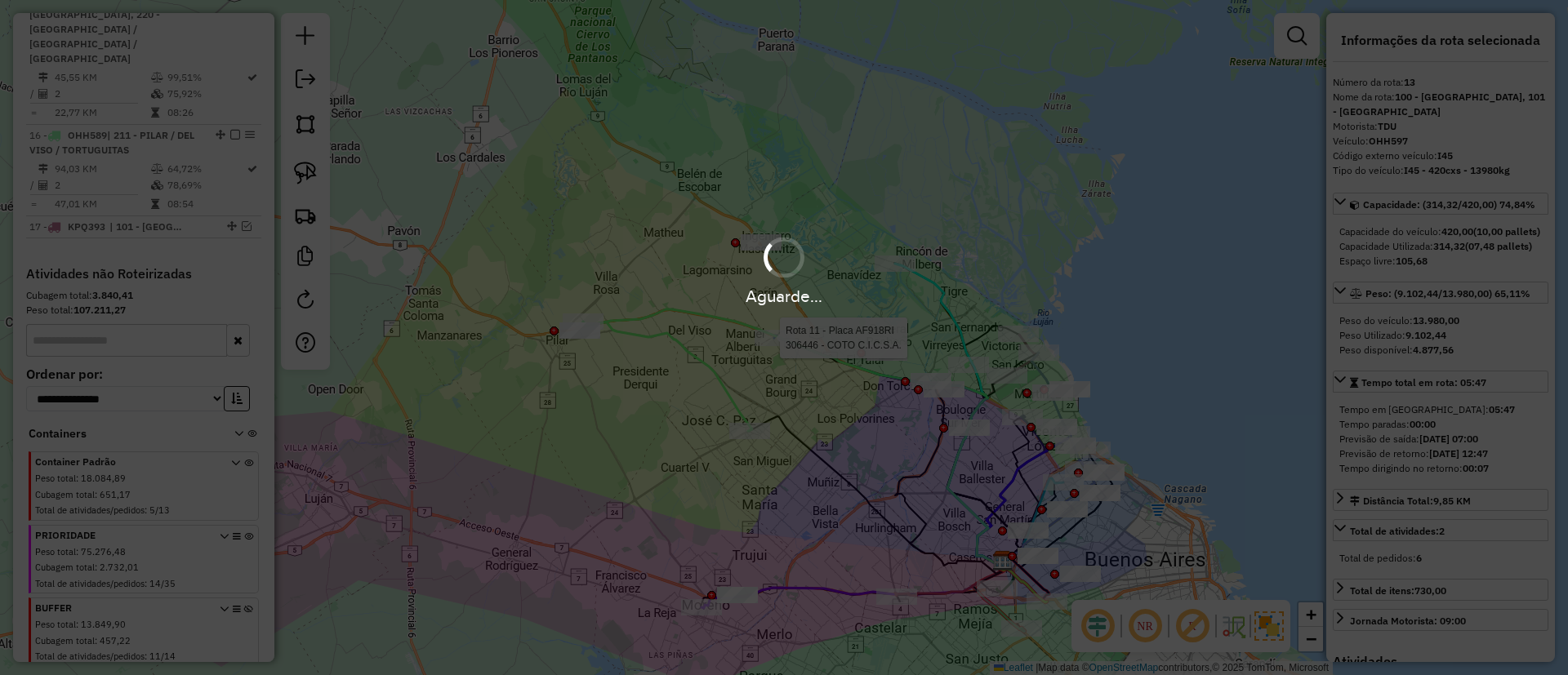
scroll to position [1819, 0]
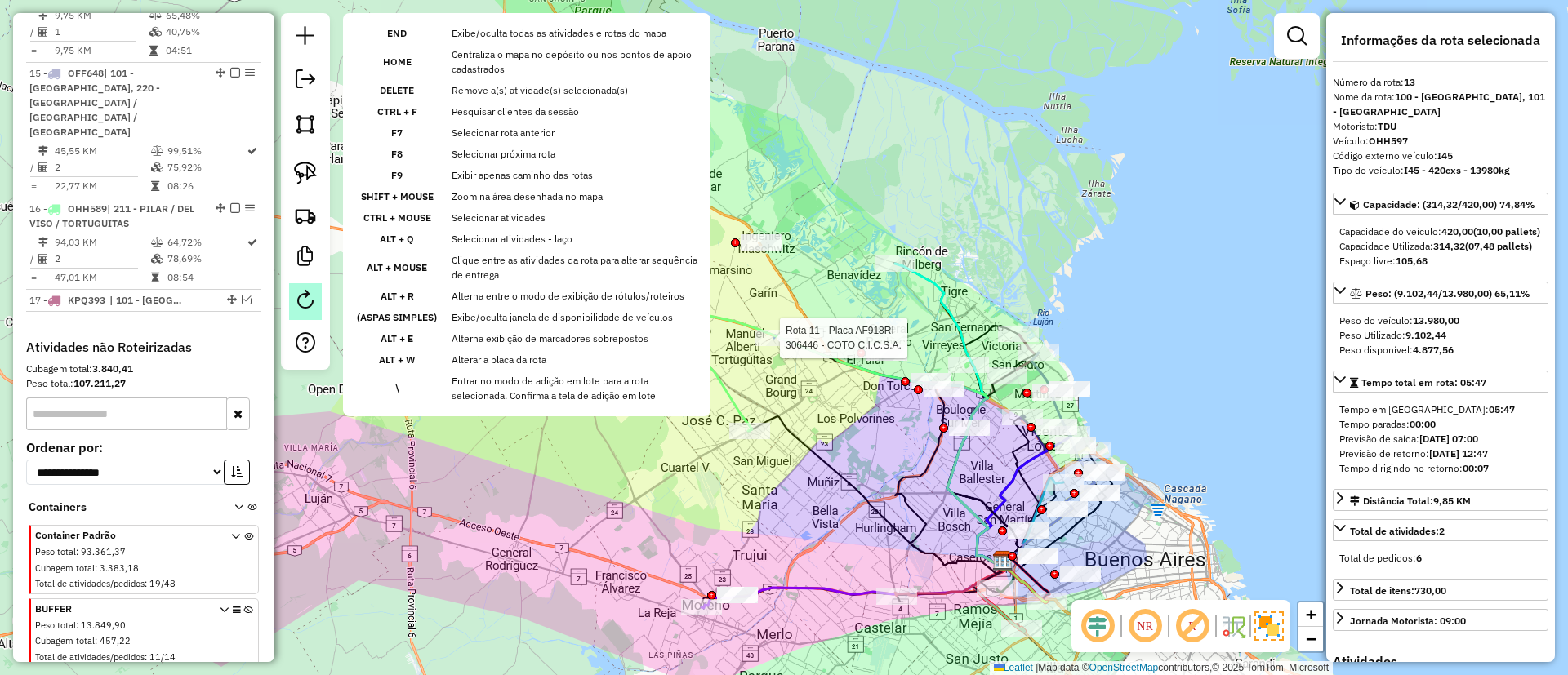
click at [310, 304] on em at bounding box center [305, 299] width 19 height 19
select select "*"
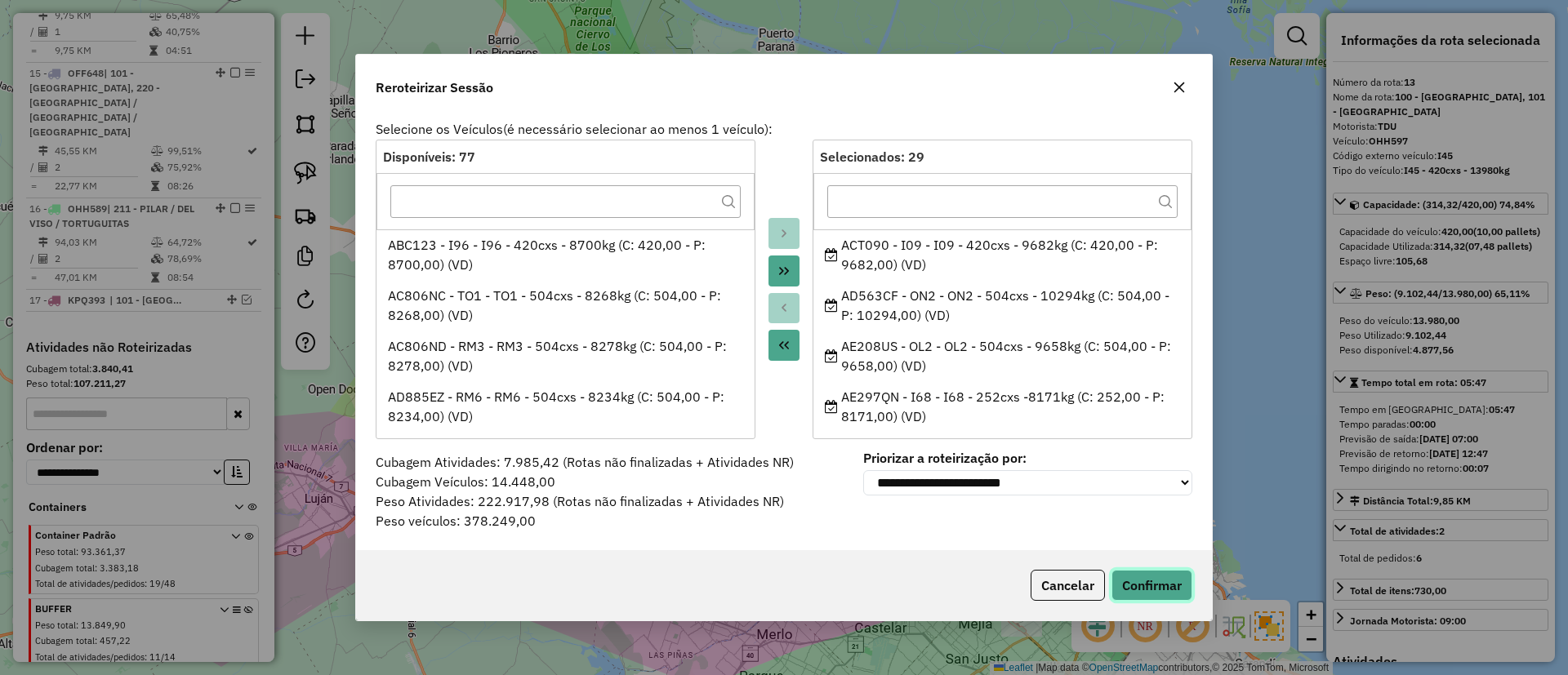
click at [1143, 588] on button "Confirmar" at bounding box center [1151, 585] width 81 height 31
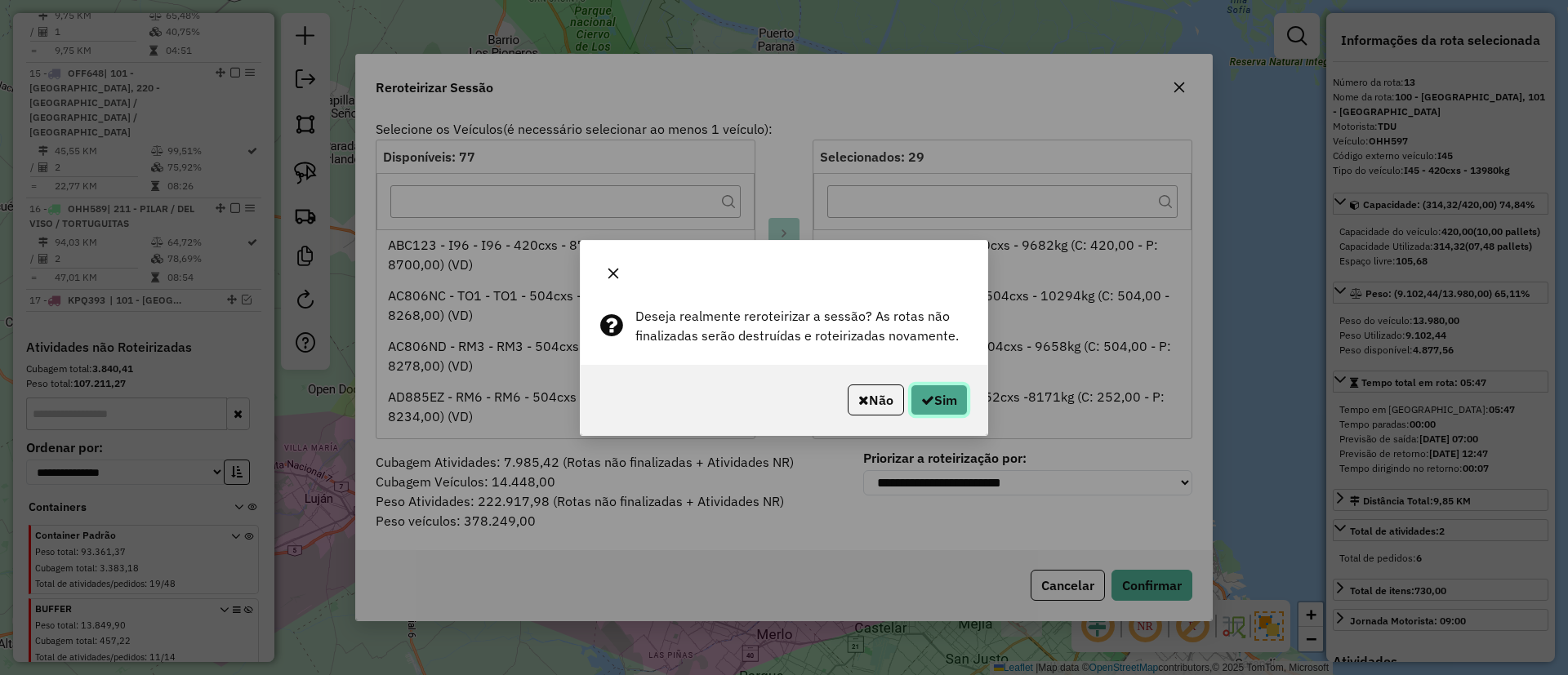
click at [933, 398] on button "Sim" at bounding box center [939, 399] width 57 height 31
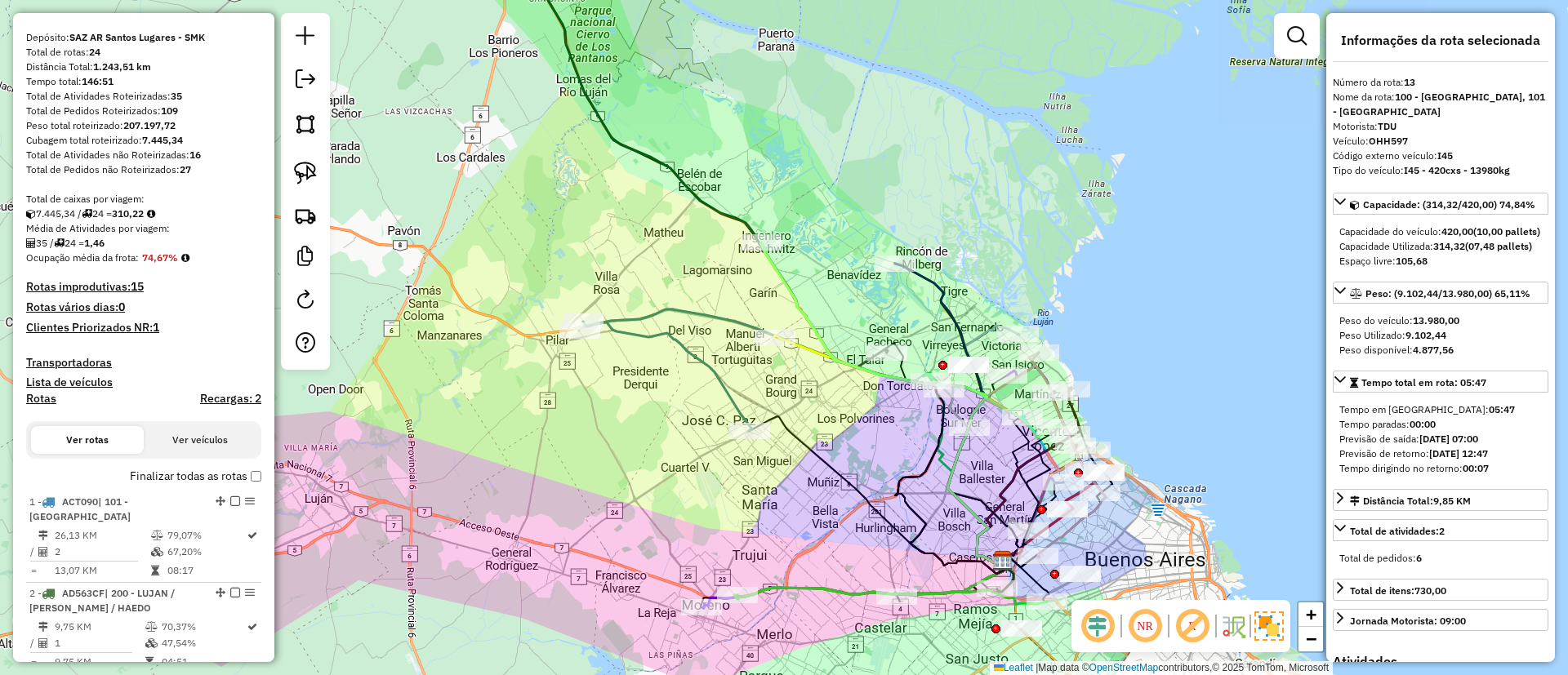
scroll to position [134, 0]
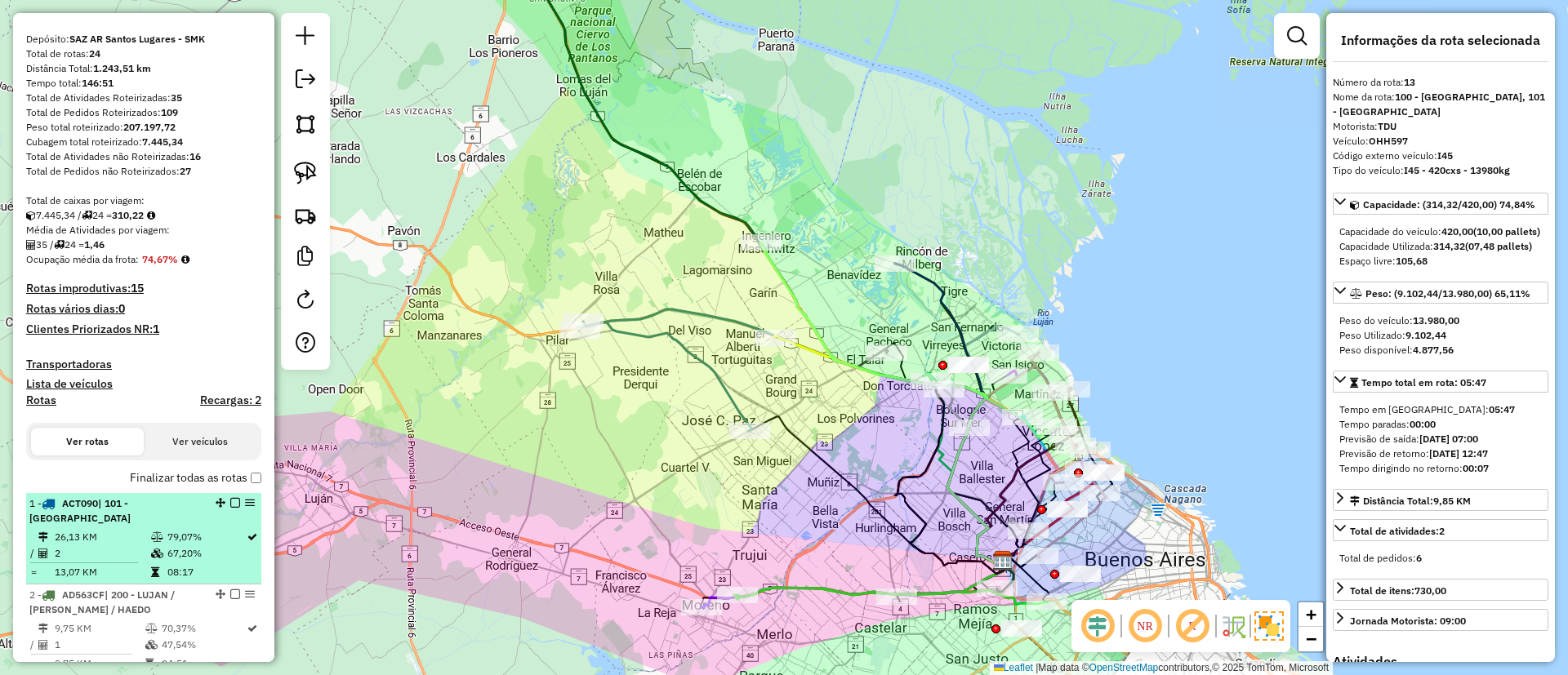
click at [168, 510] on div "1 - ACT090 | 101 - CAPITAL FEDERAL NORTE" at bounding box center [115, 510] width 173 height 29
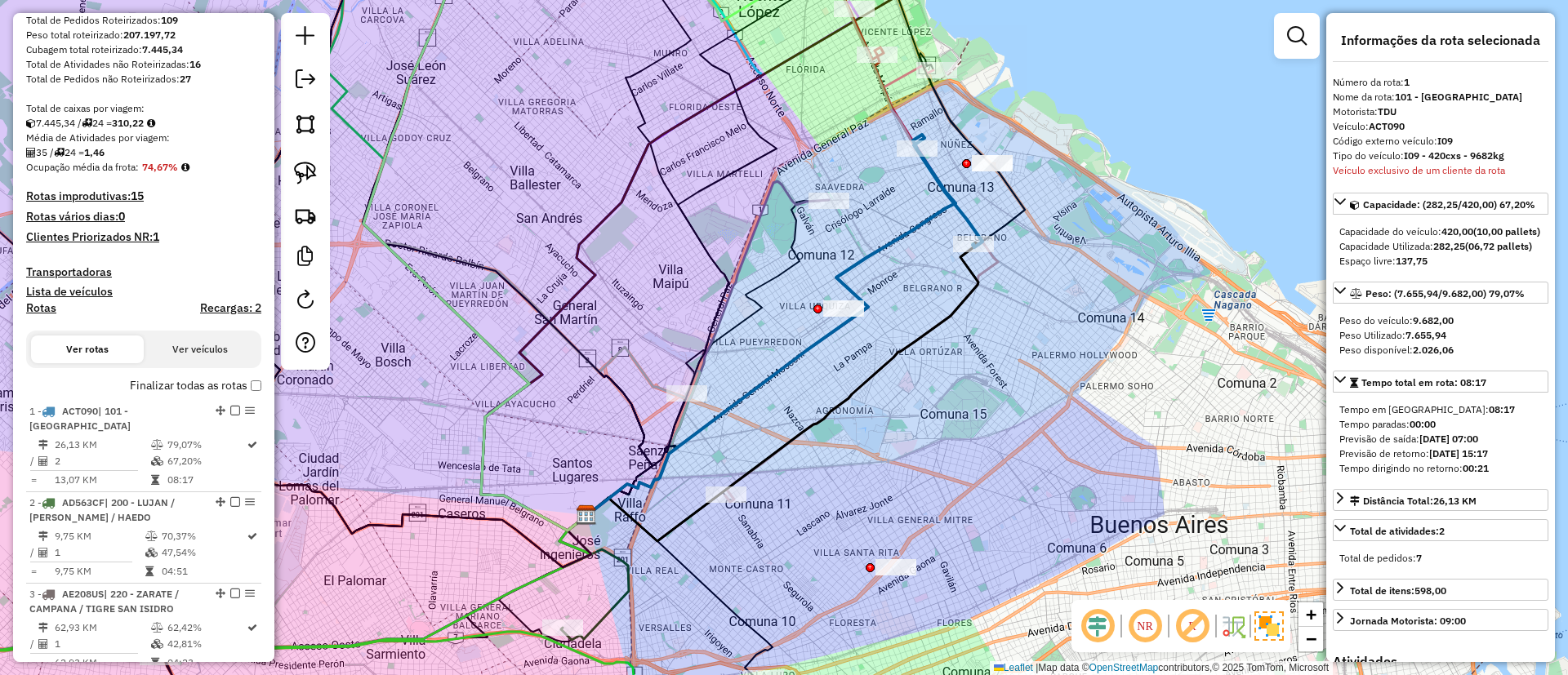
scroll to position [256, 0]
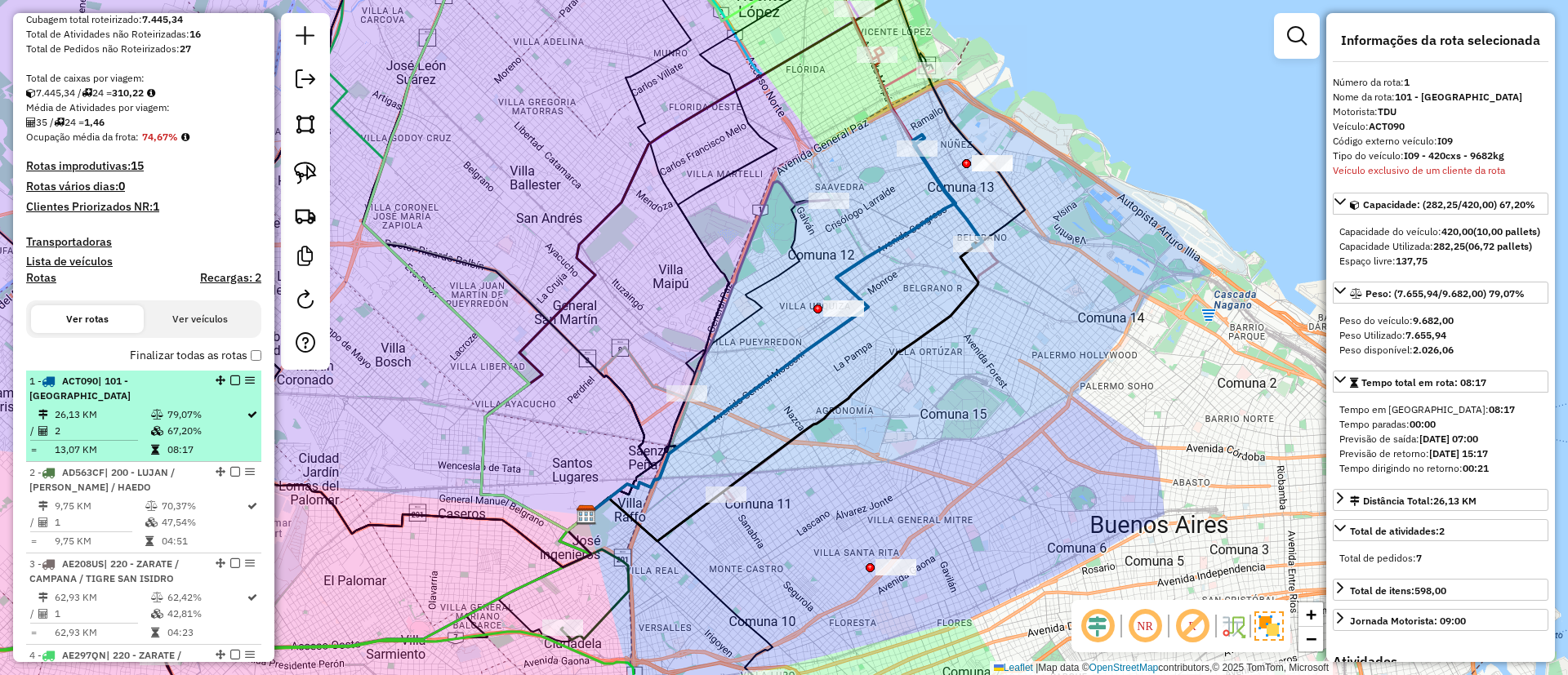
click at [233, 380] on em at bounding box center [236, 381] width 10 height 10
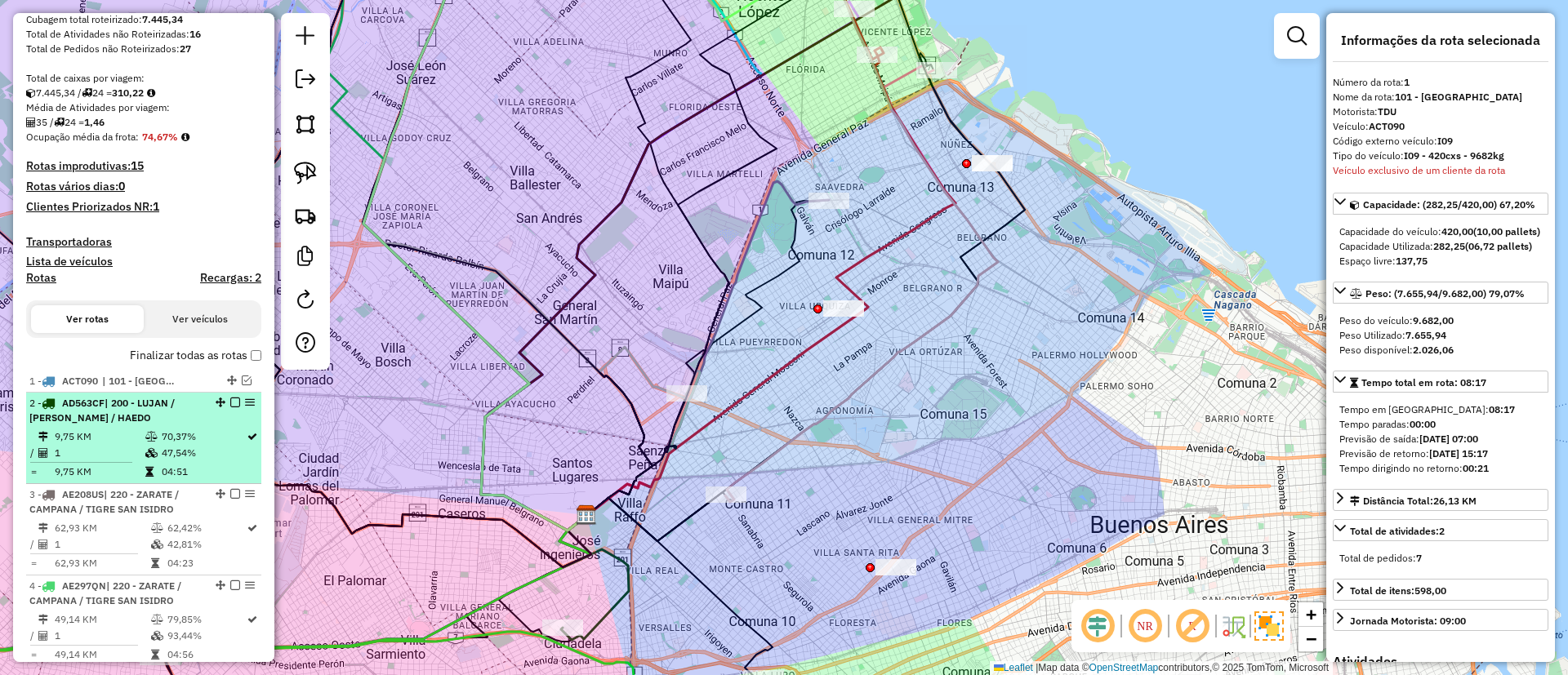
click at [200, 425] on li "2 - AD563CF | 200 - LUJAN / RAMOS / HAEDO 9,75 KM 70,37% / 1 47,54% = 9,75 KM 0…" at bounding box center [144, 438] width 236 height 91
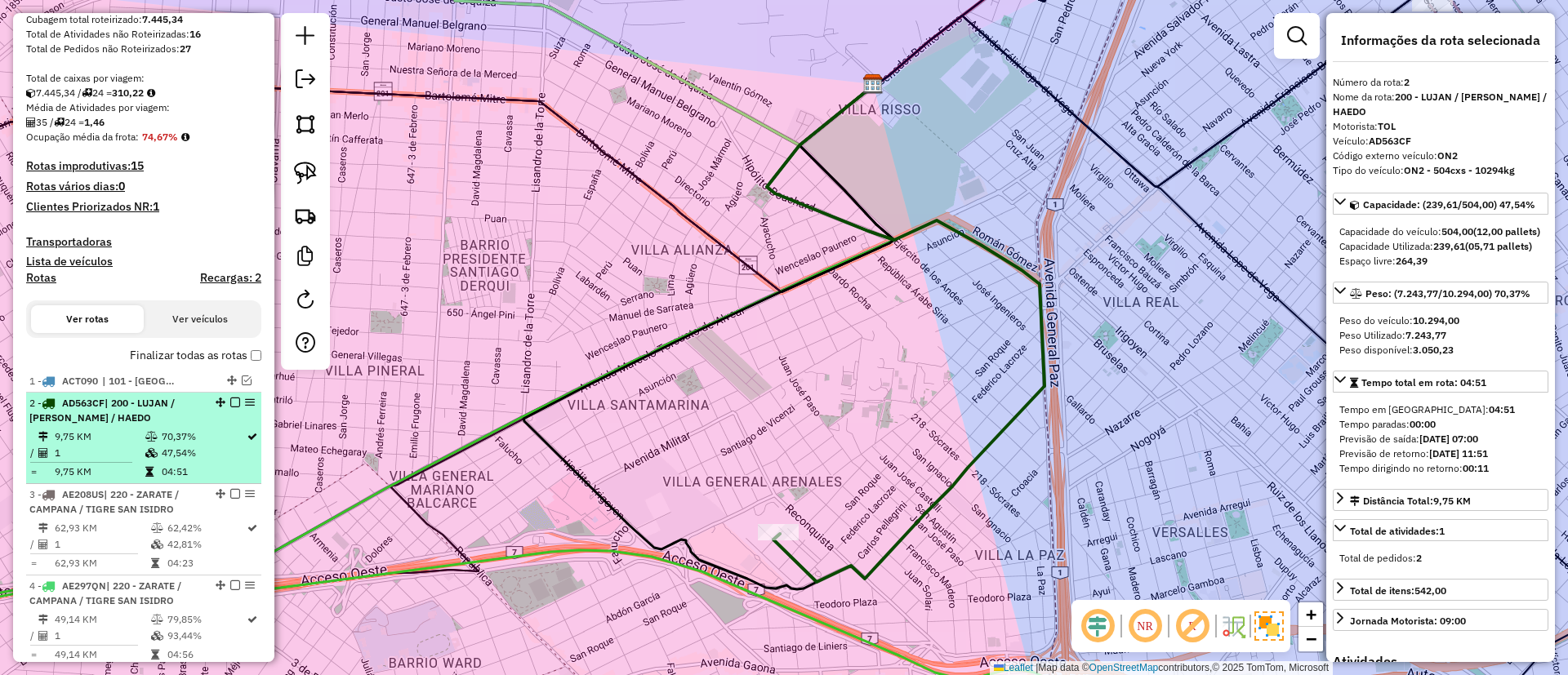
click at [213, 462] on table "9,75 KM 70,37% / 1 47,54% = 9,75 KM 04:51" at bounding box center [144, 454] width 229 height 52
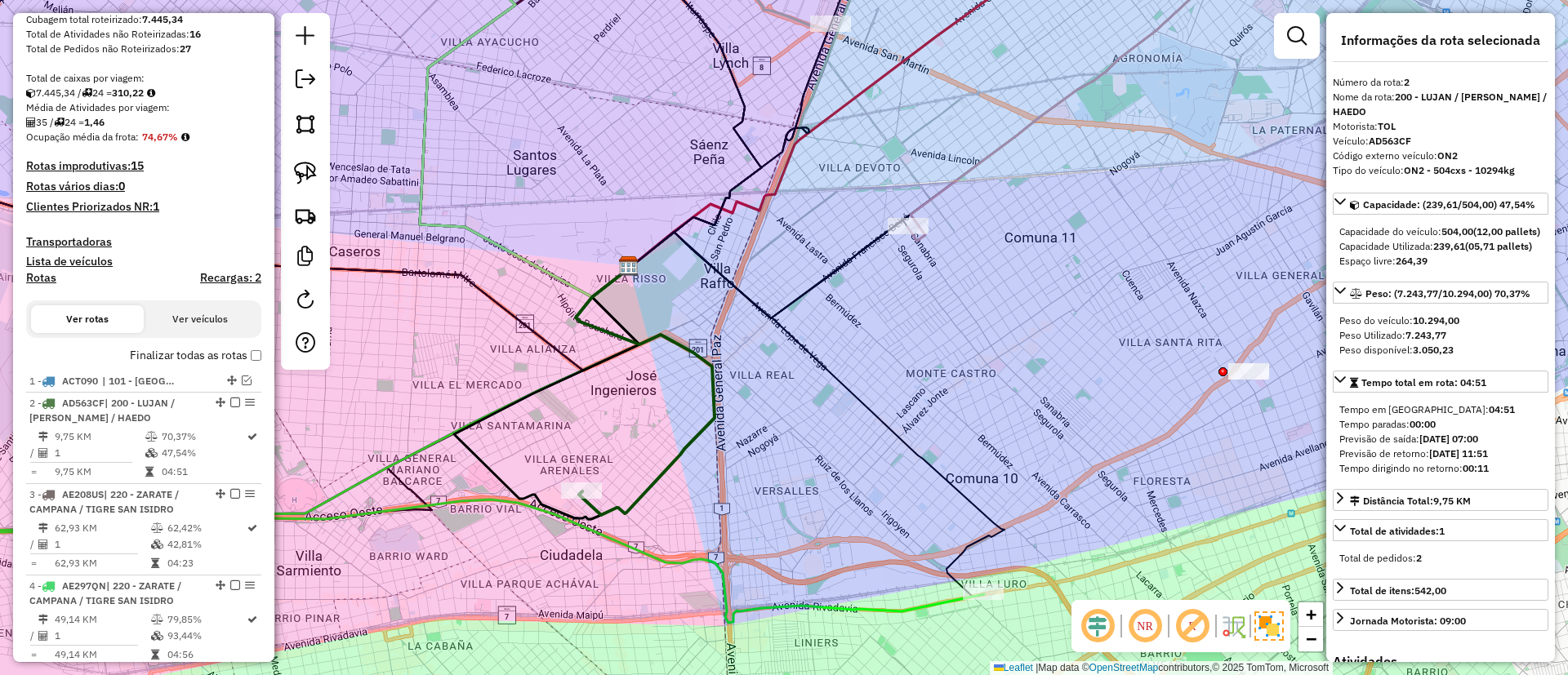
click at [632, 499] on icon at bounding box center [645, 392] width 139 height 247
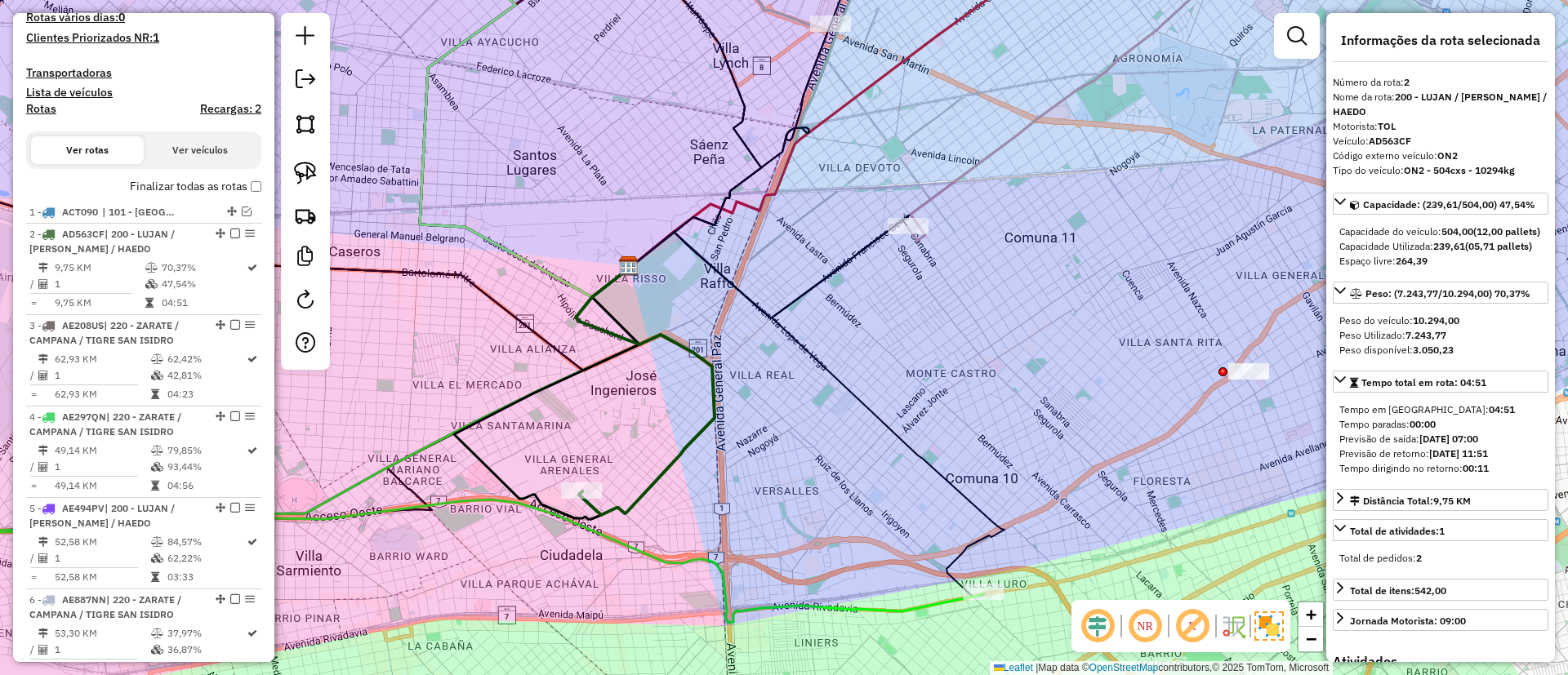
scroll to position [636, 0]
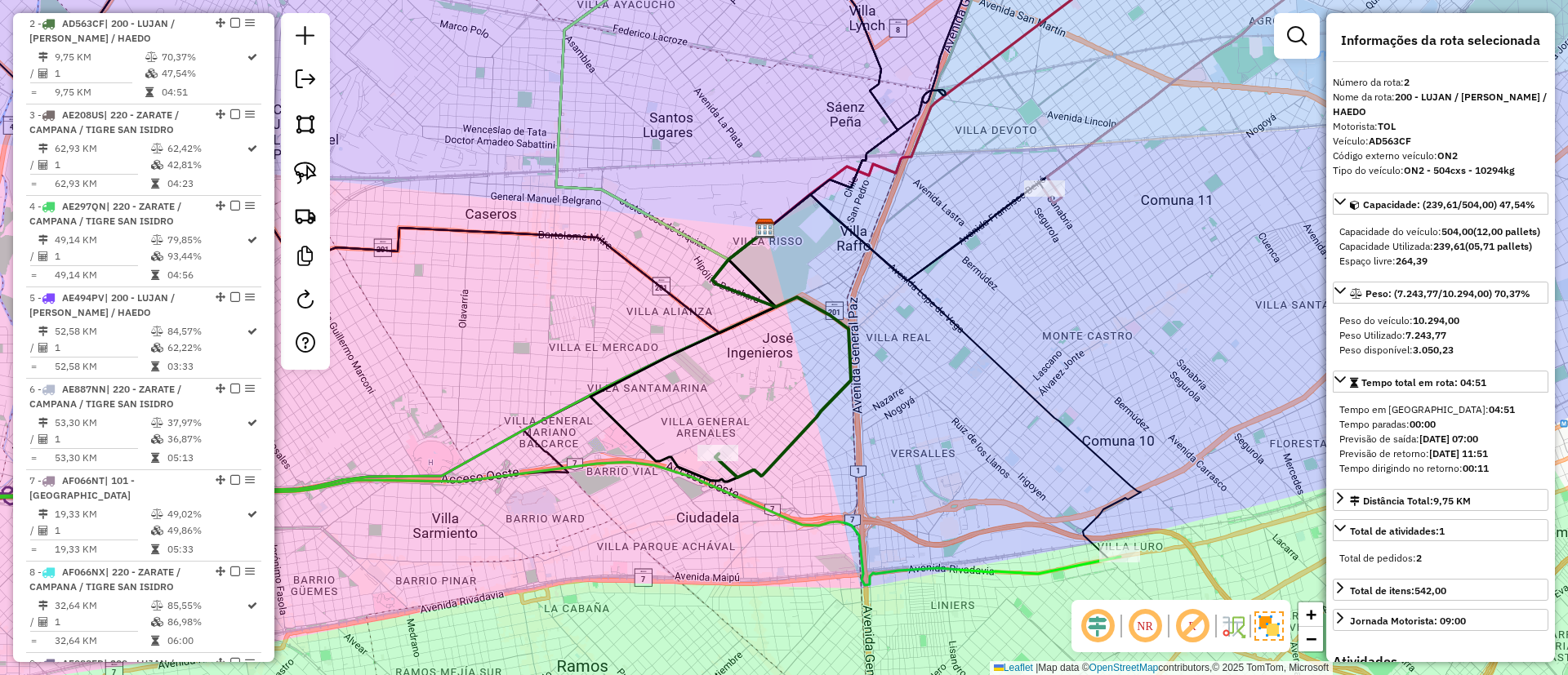
drag, startPoint x: 632, startPoint y: 480, endPoint x: 769, endPoint y: 441, distance: 142.4
click at [769, 441] on div "Janela de atendimento Grade de atendimento Capacidade Transportadoras Veículos …" at bounding box center [784, 338] width 1568 height 675
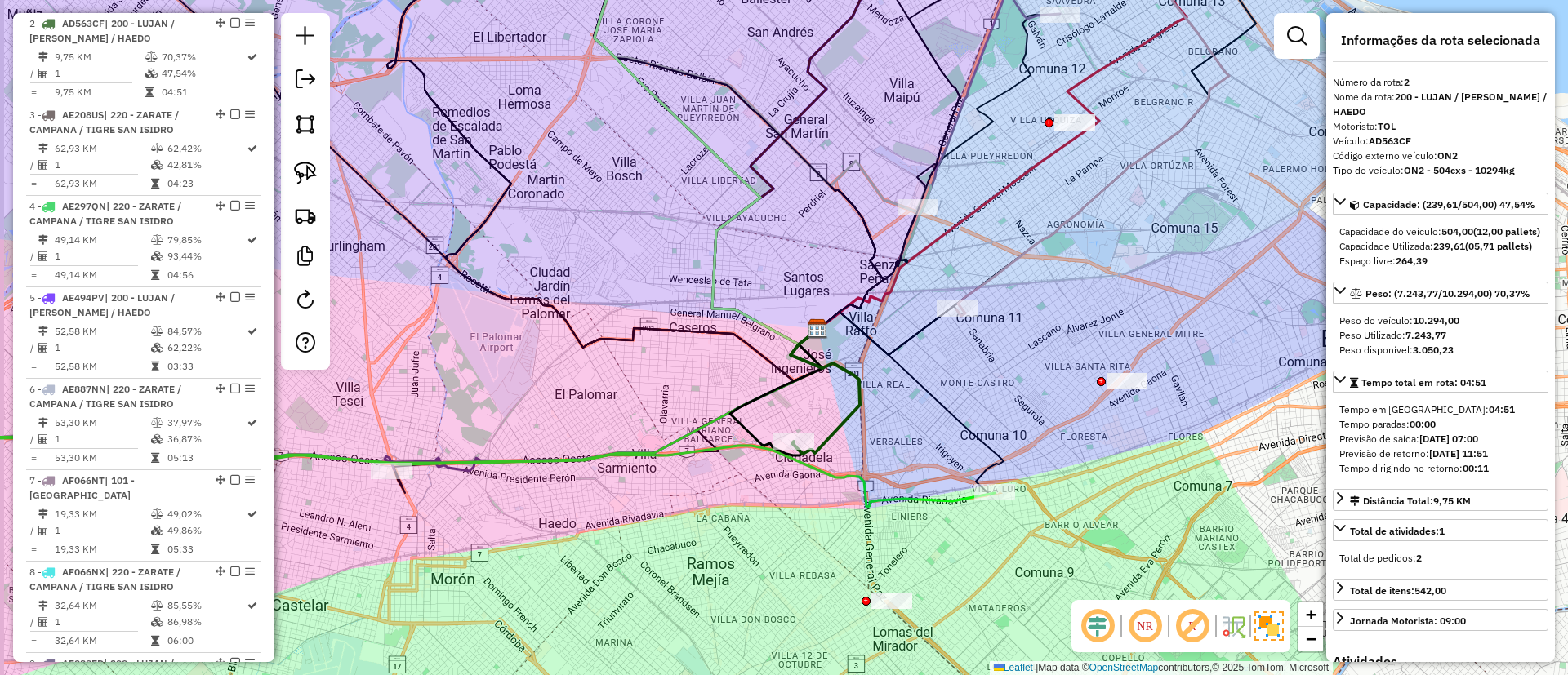
drag, startPoint x: 705, startPoint y: 479, endPoint x: 817, endPoint y: 436, distance: 120.0
click at [816, 436] on div "Janela de atendimento Grade de atendimento Capacidade Transportadoras Veículos …" at bounding box center [784, 338] width 1568 height 675
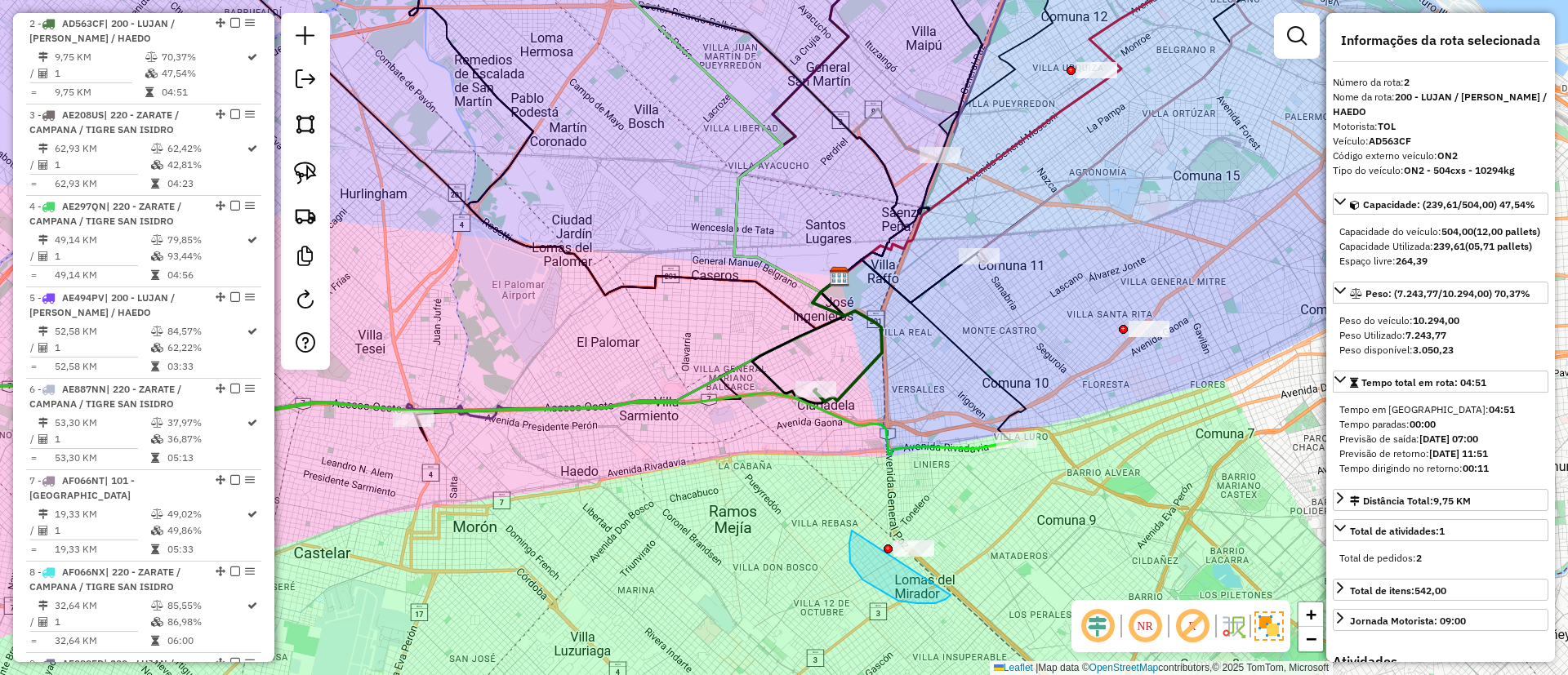
drag, startPoint x: 935, startPoint y: 603, endPoint x: 960, endPoint y: 525, distance: 81.9
click at [844, 388] on icon at bounding box center [847, 339] width 69 height 124
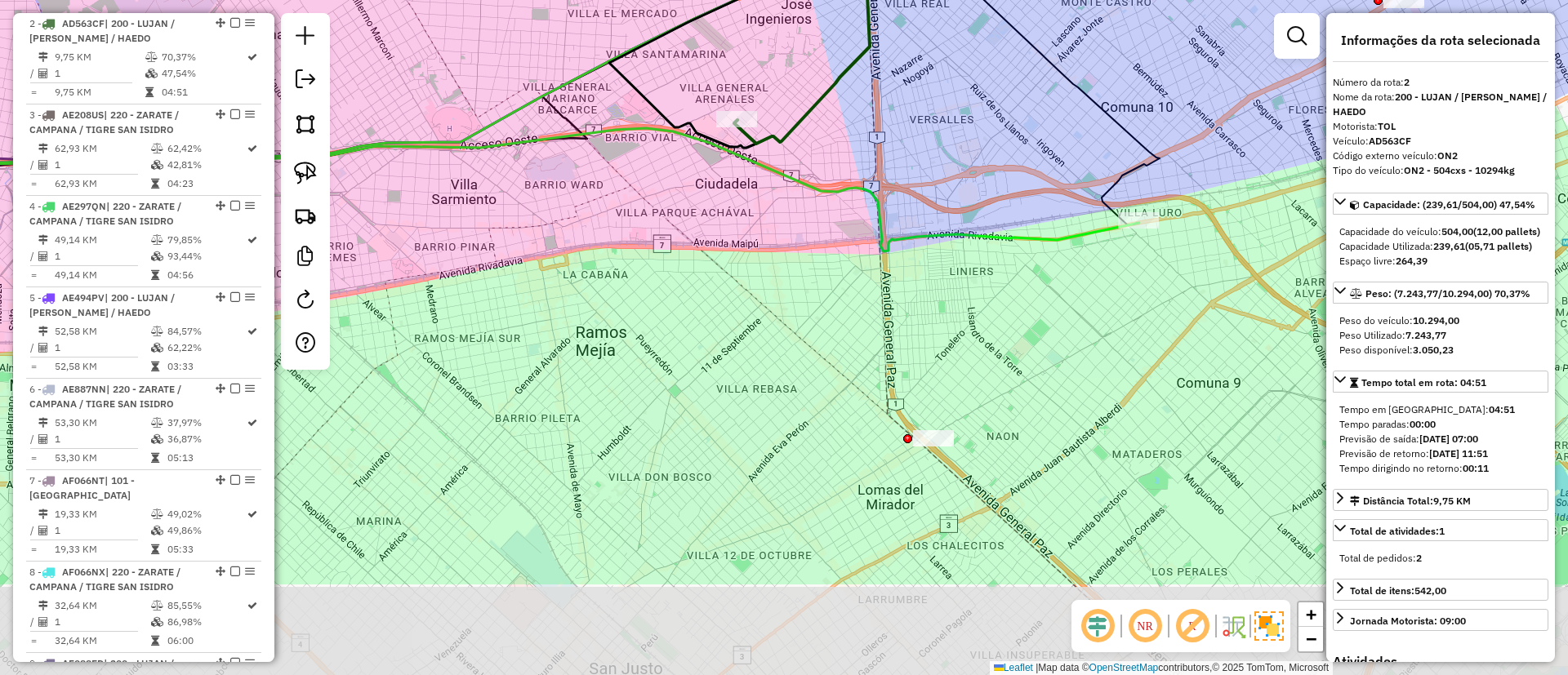
drag, startPoint x: 827, startPoint y: 404, endPoint x: 805, endPoint y: 337, distance: 70.5
click at [805, 337] on div "Janela de atendimento Grade de atendimento Capacidade Transportadoras Veículos …" at bounding box center [784, 338] width 1568 height 675
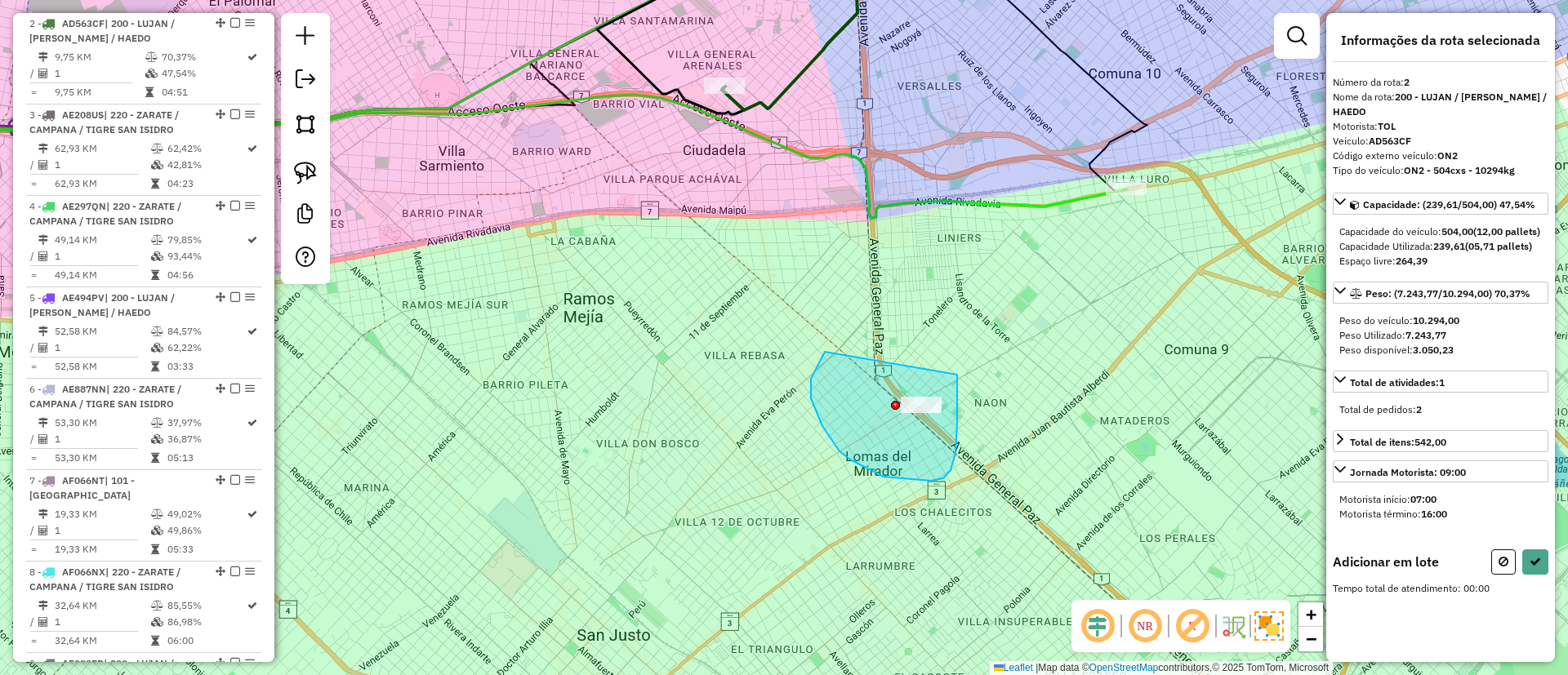
drag, startPoint x: 884, startPoint y: 477, endPoint x: 957, endPoint y: 375, distance: 125.4
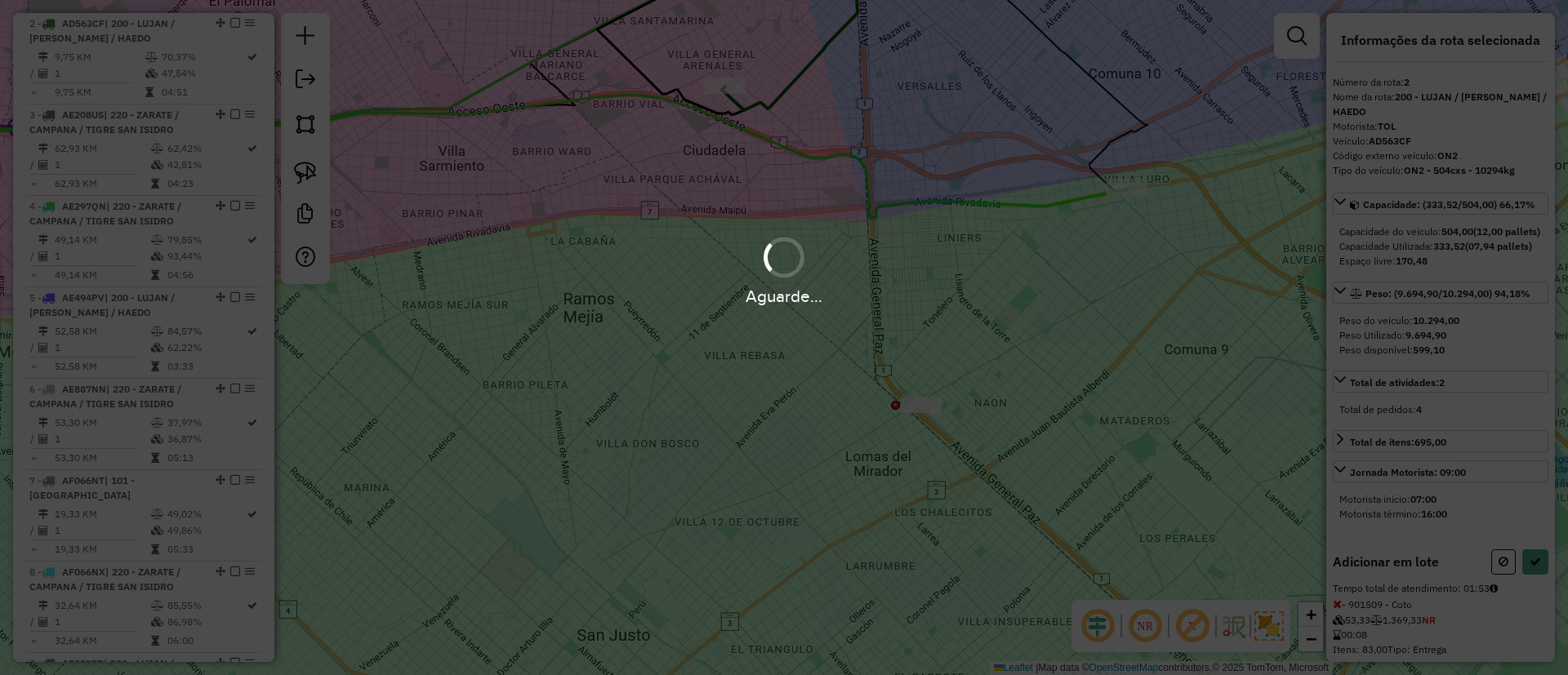
select select "**********"
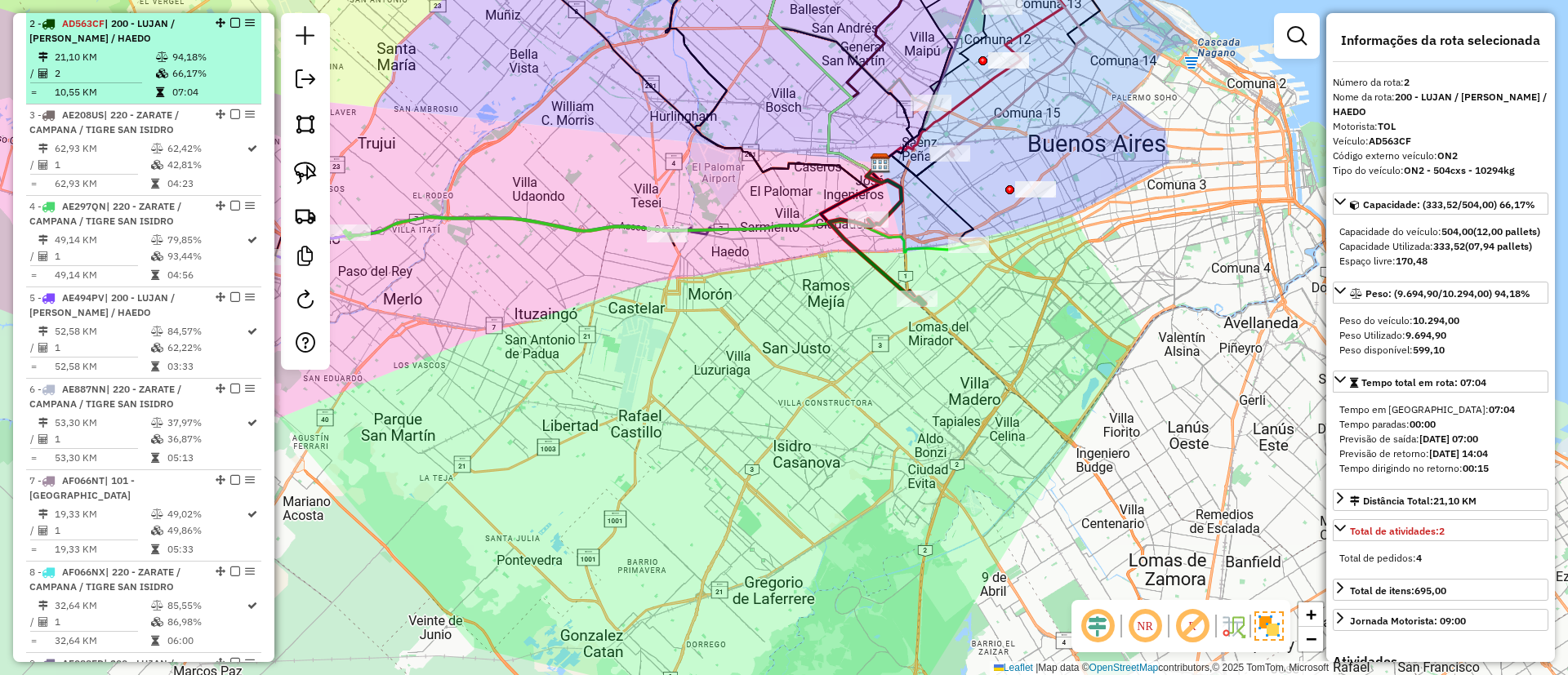
click at [231, 21] on em at bounding box center [236, 23] width 10 height 10
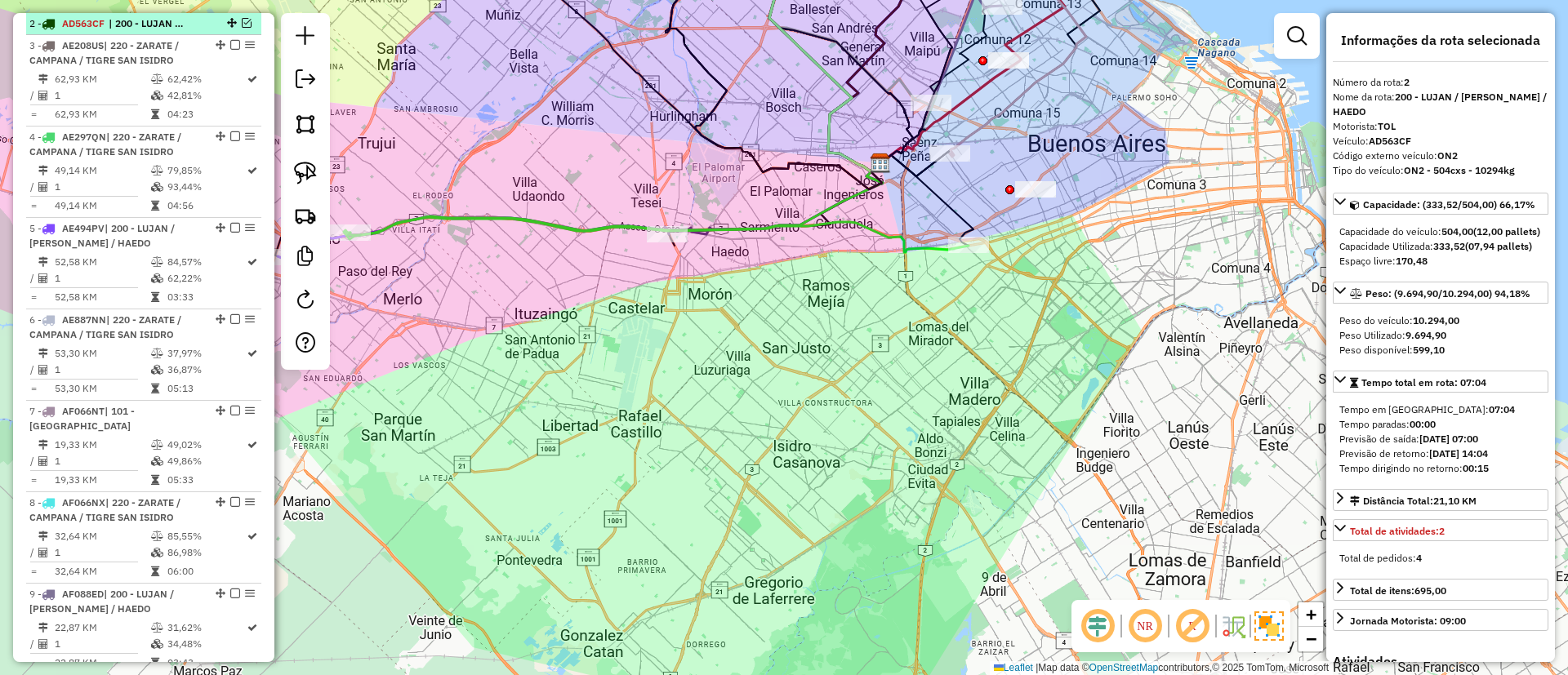
scroll to position [566, 0]
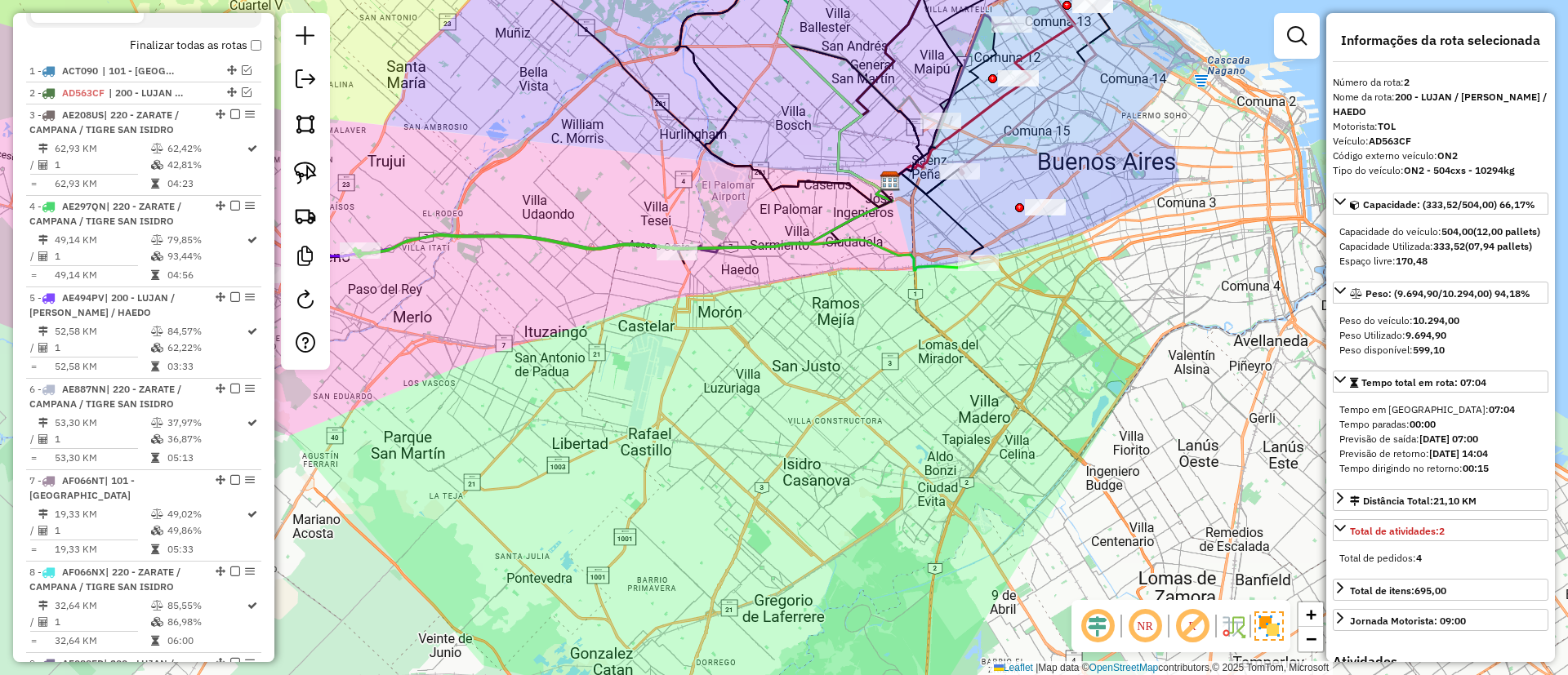
drag, startPoint x: 737, startPoint y: 210, endPoint x: 774, endPoint y: 266, distance: 67.1
click at [774, 266] on div "Janela de atendimento Grade de atendimento Capacidade Transportadoras Veículos …" at bounding box center [784, 338] width 1568 height 675
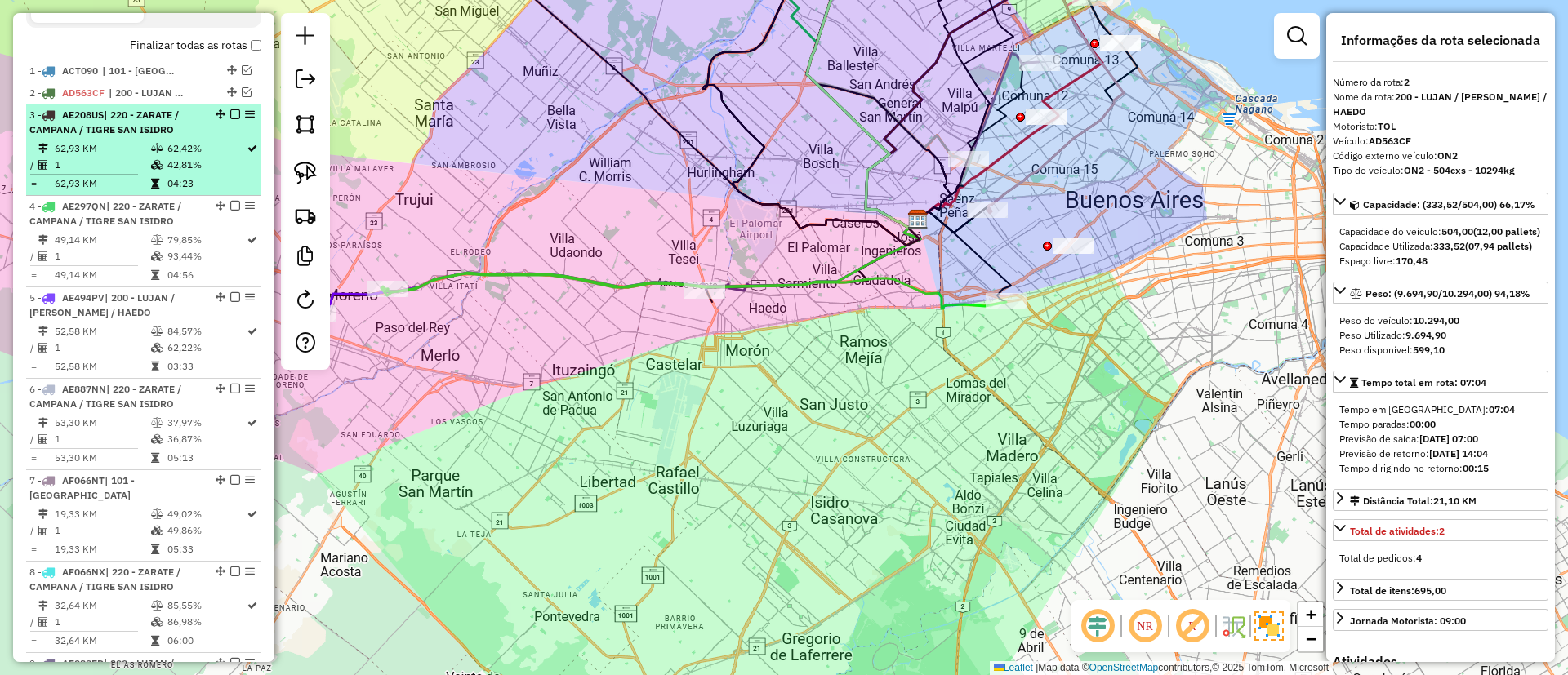
click at [202, 160] on td "42,81%" at bounding box center [206, 165] width 79 height 17
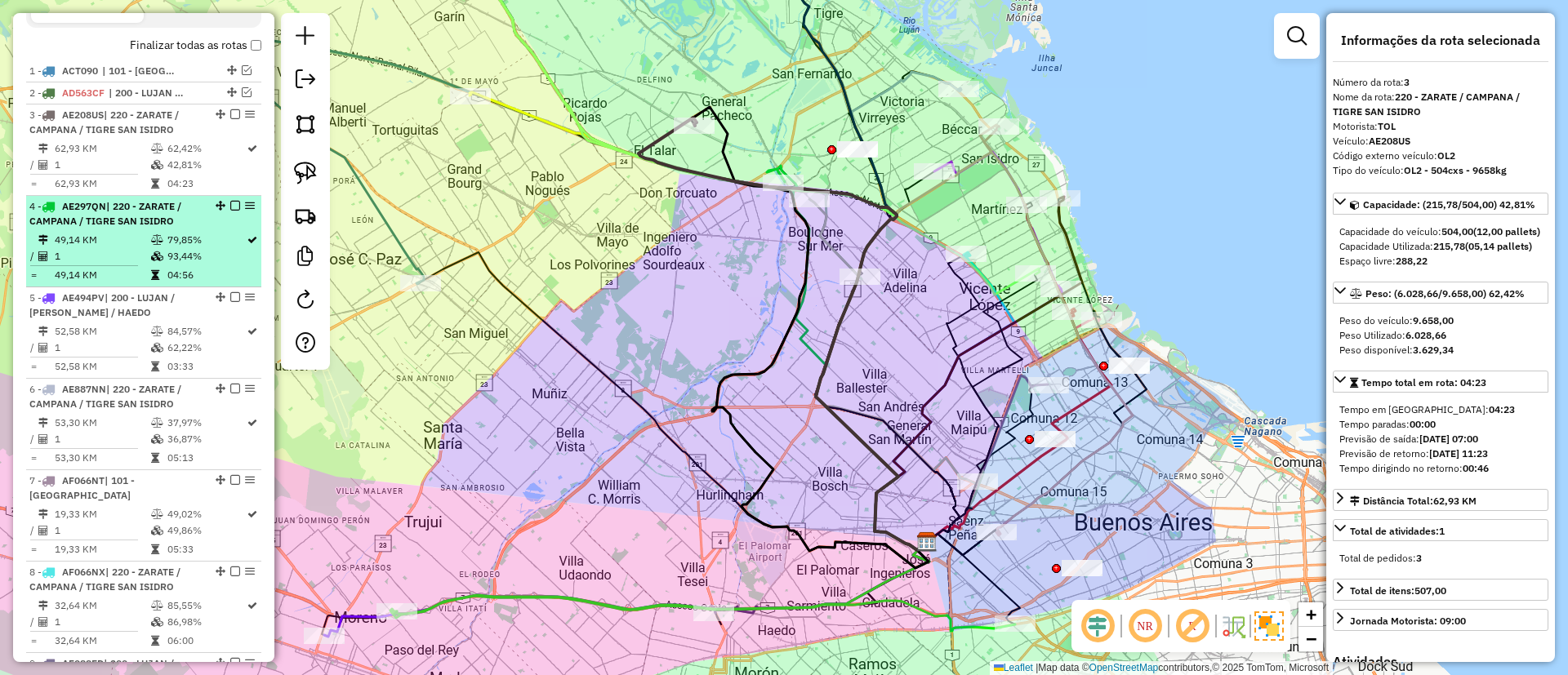
click at [217, 237] on td "79,85%" at bounding box center [206, 241] width 79 height 17
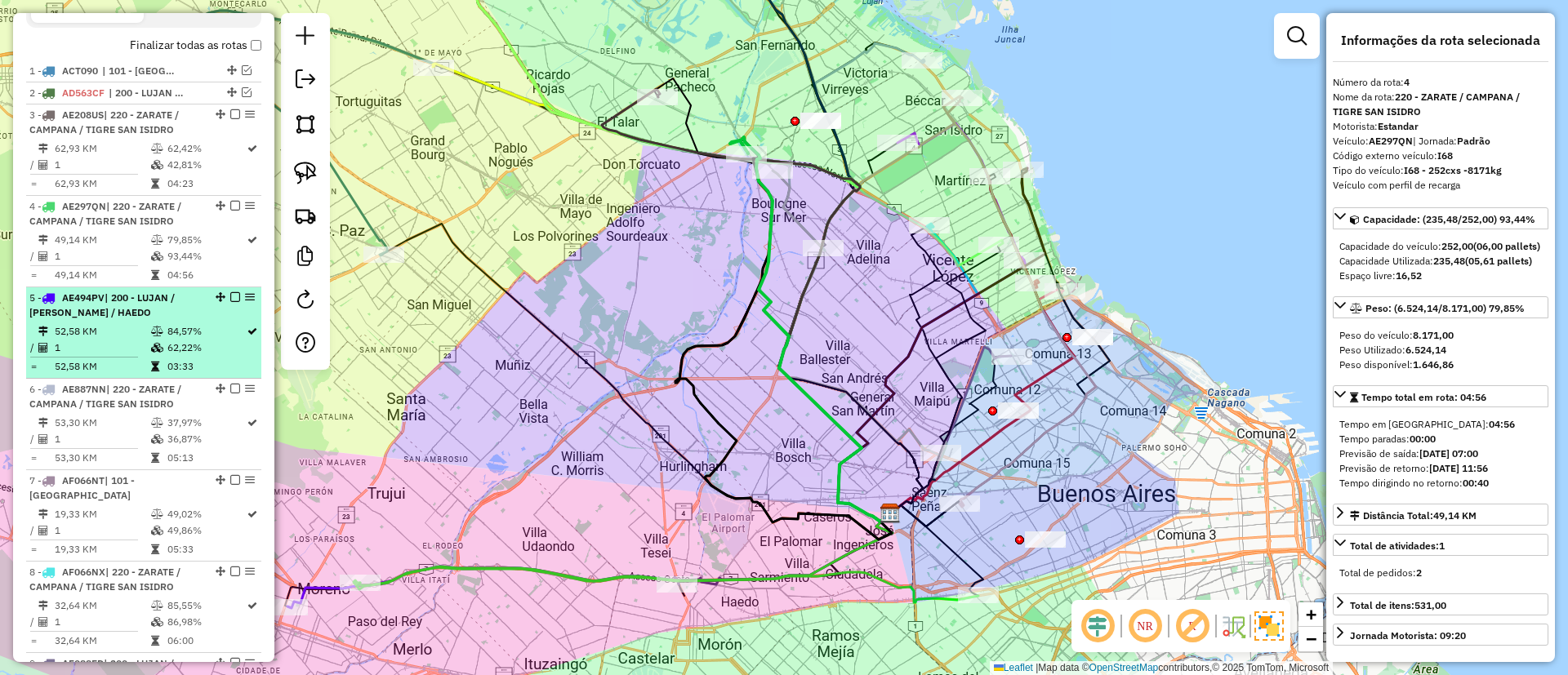
click at [240, 336] on td "84,57%" at bounding box center [206, 332] width 79 height 17
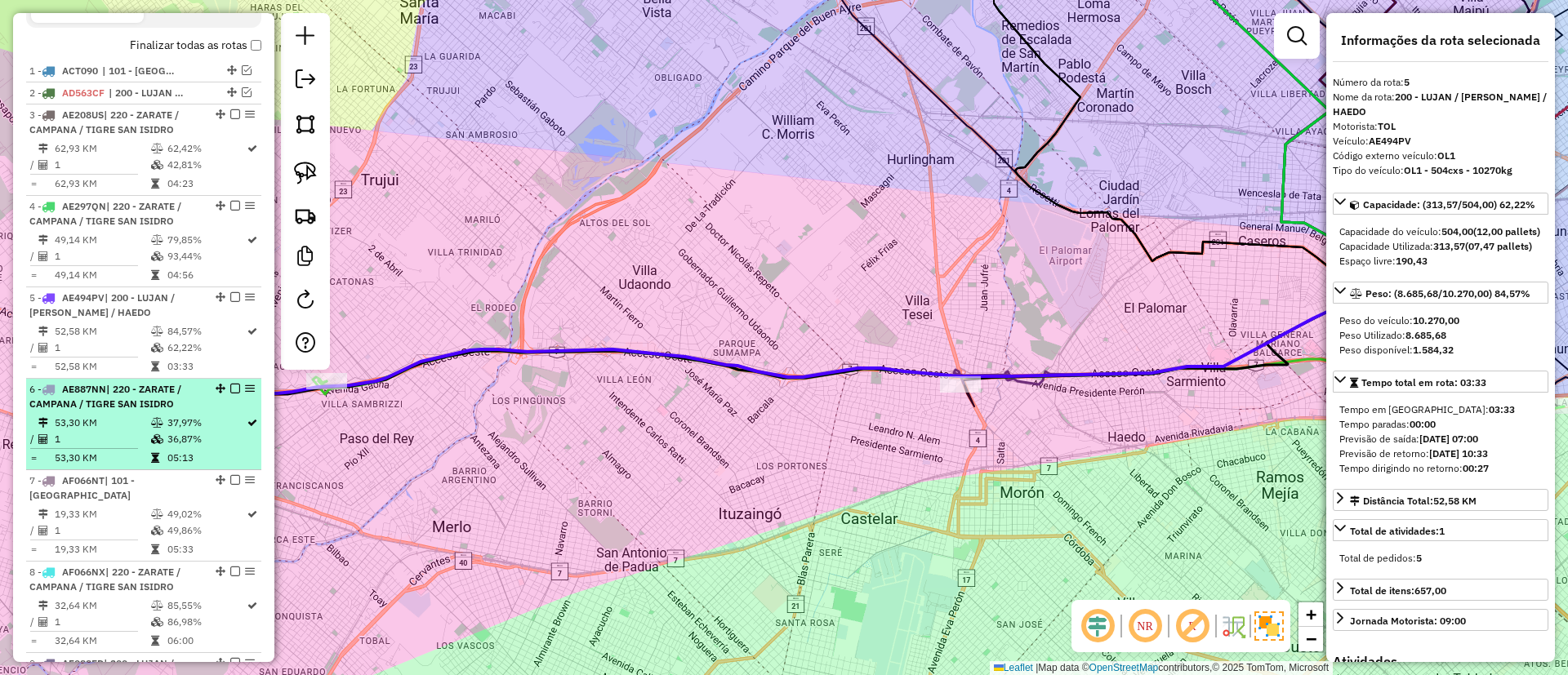
click at [213, 416] on td "37,97%" at bounding box center [206, 424] width 79 height 17
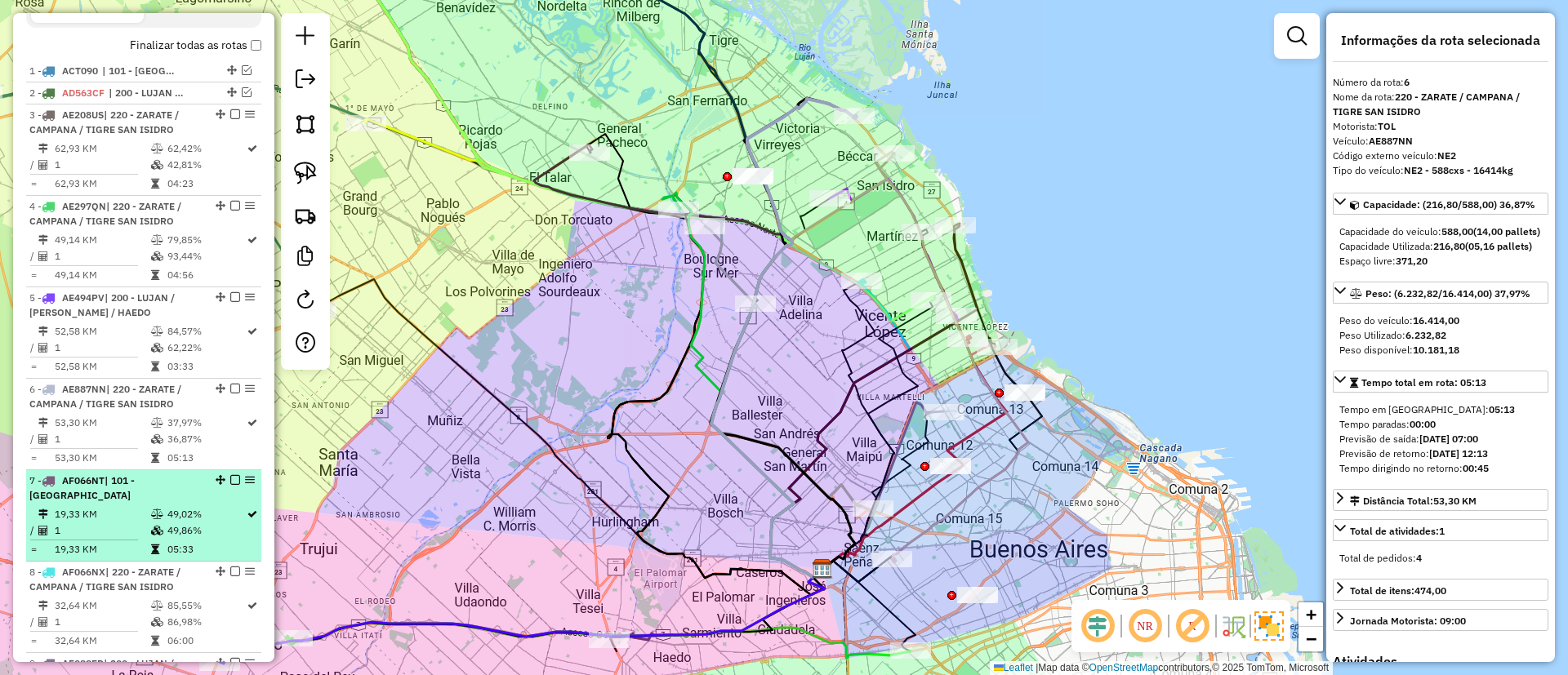
click at [212, 502] on div "7 - AF066NT | 101 - CAPITAL FEDERAL NORTE" at bounding box center [144, 488] width 229 height 29
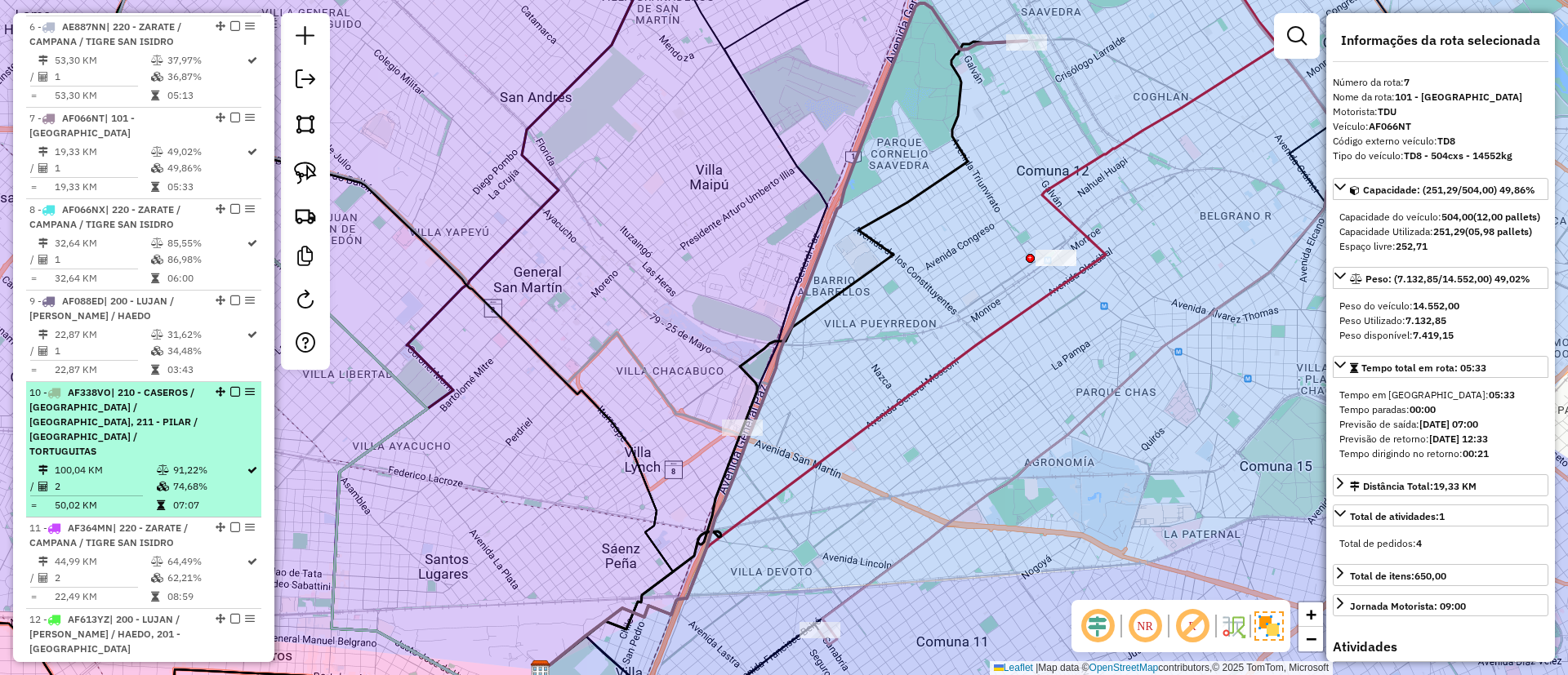
scroll to position [934, 0]
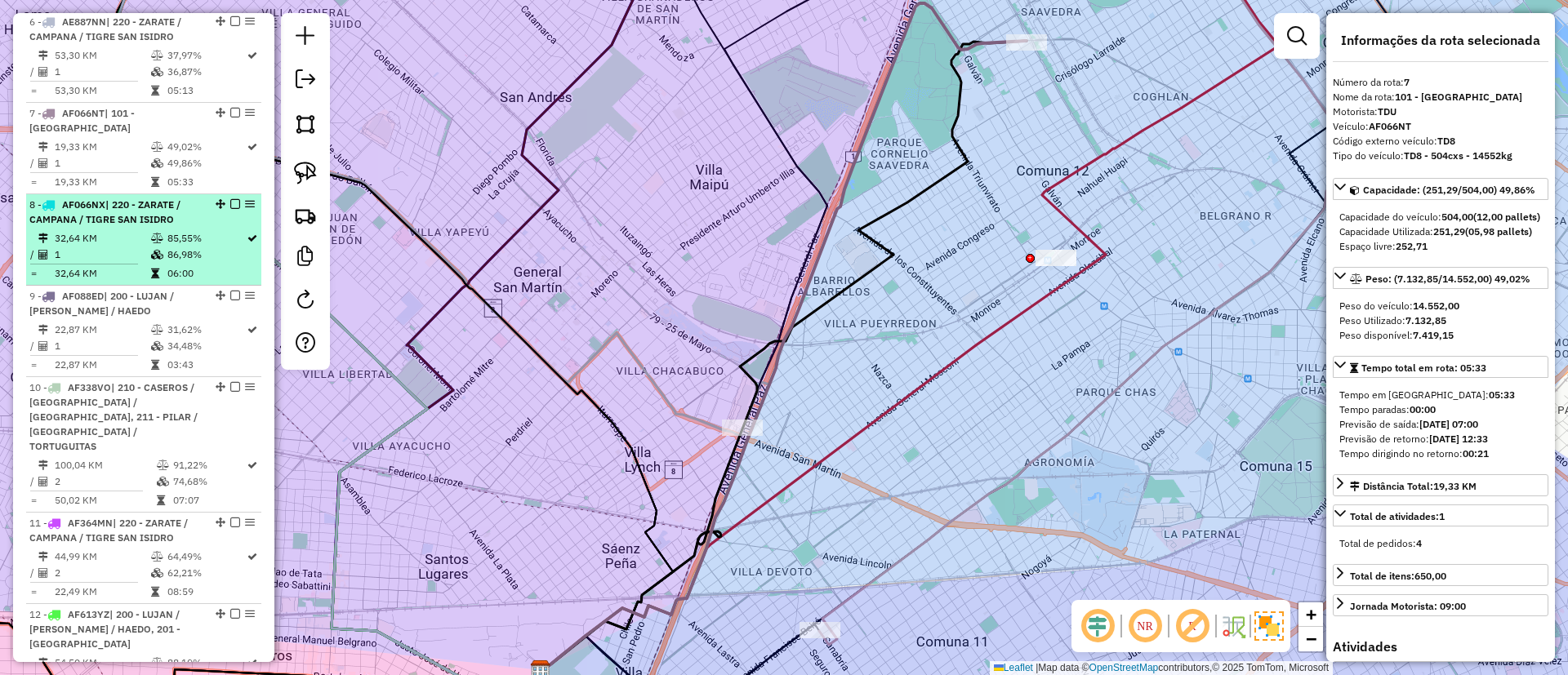
click at [196, 250] on td "86,98%" at bounding box center [206, 255] width 79 height 17
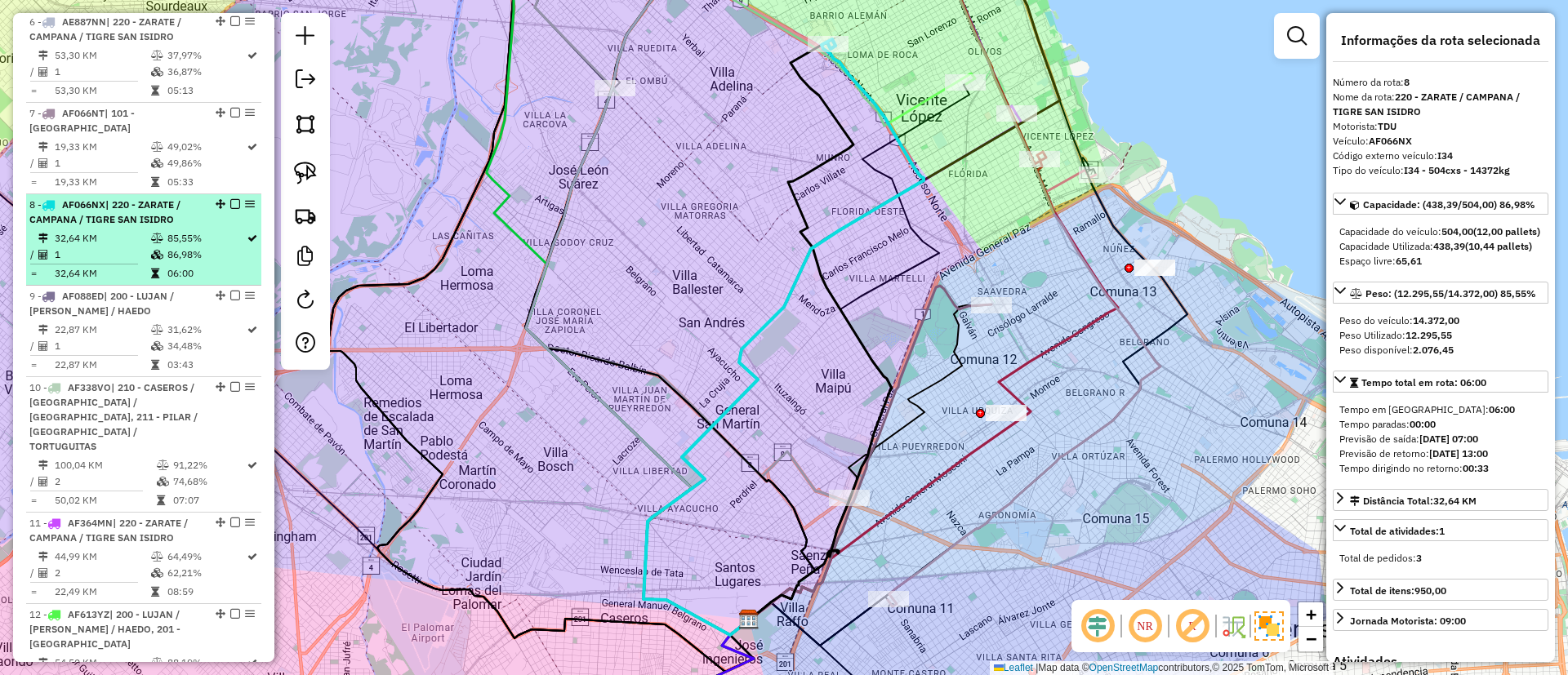
click at [231, 200] on em at bounding box center [236, 204] width 10 height 10
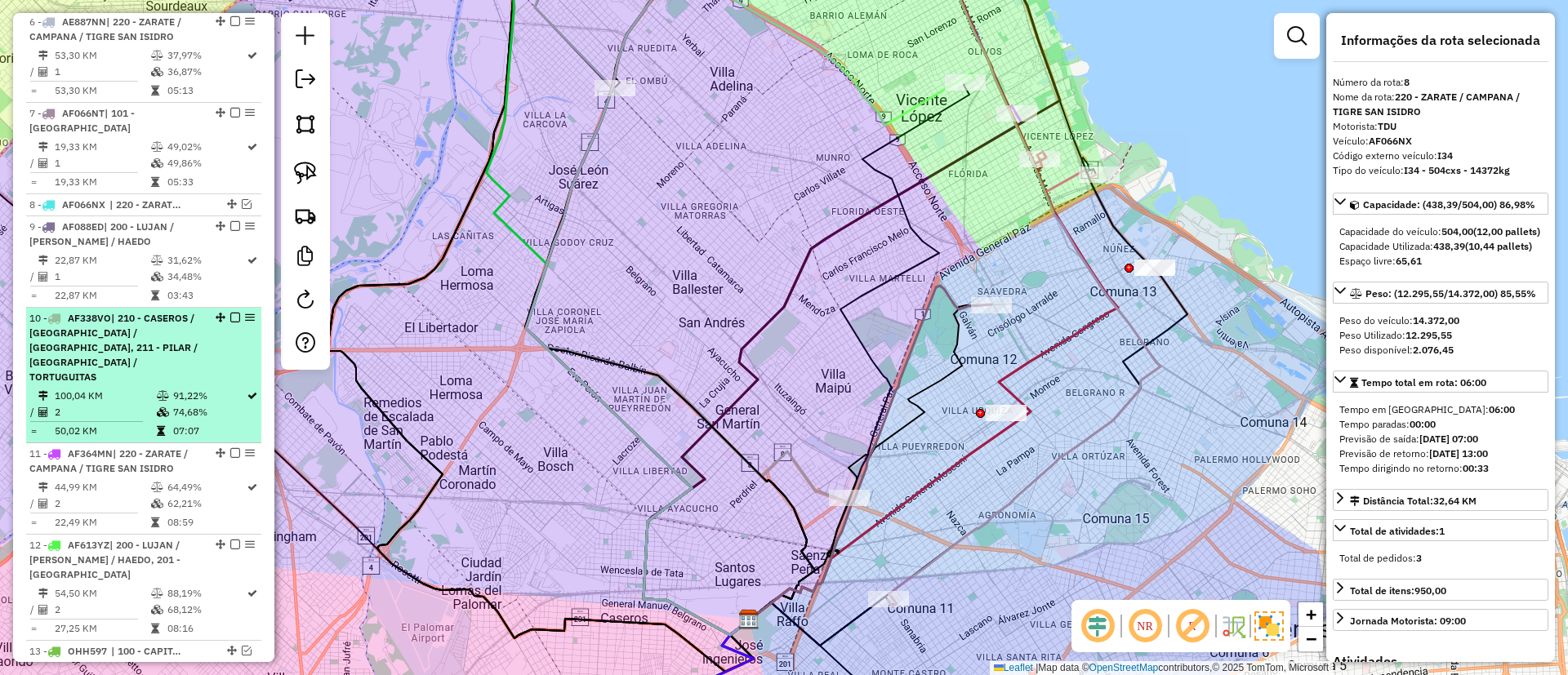
click at [216, 356] on li "10 - AF338VO | 210 - CASEROS / SAN MARTIN / BELLA VISTA, 211 - PILAR / DEL VISO…" at bounding box center [144, 375] width 236 height 135
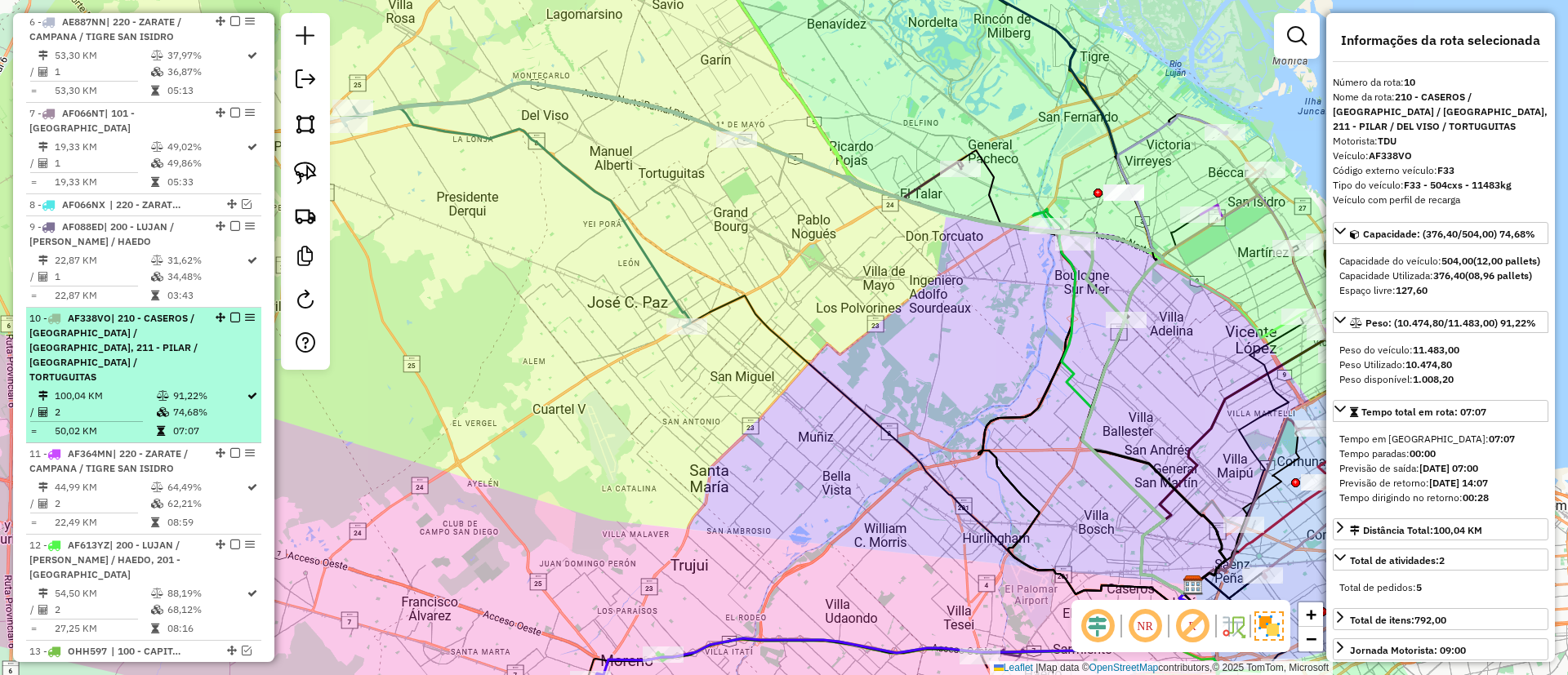
click at [232, 316] on em at bounding box center [236, 317] width 10 height 10
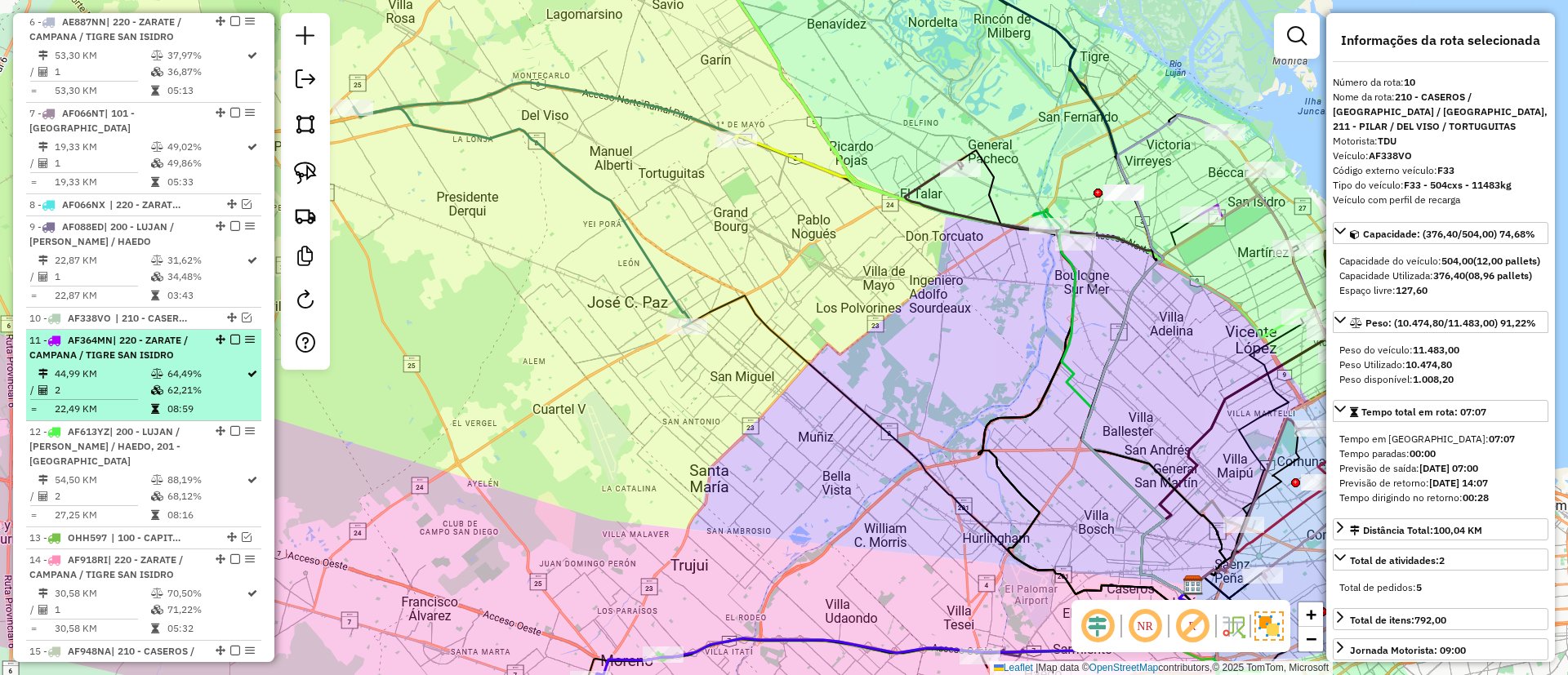
click at [218, 382] on td "62,21%" at bounding box center [206, 390] width 79 height 17
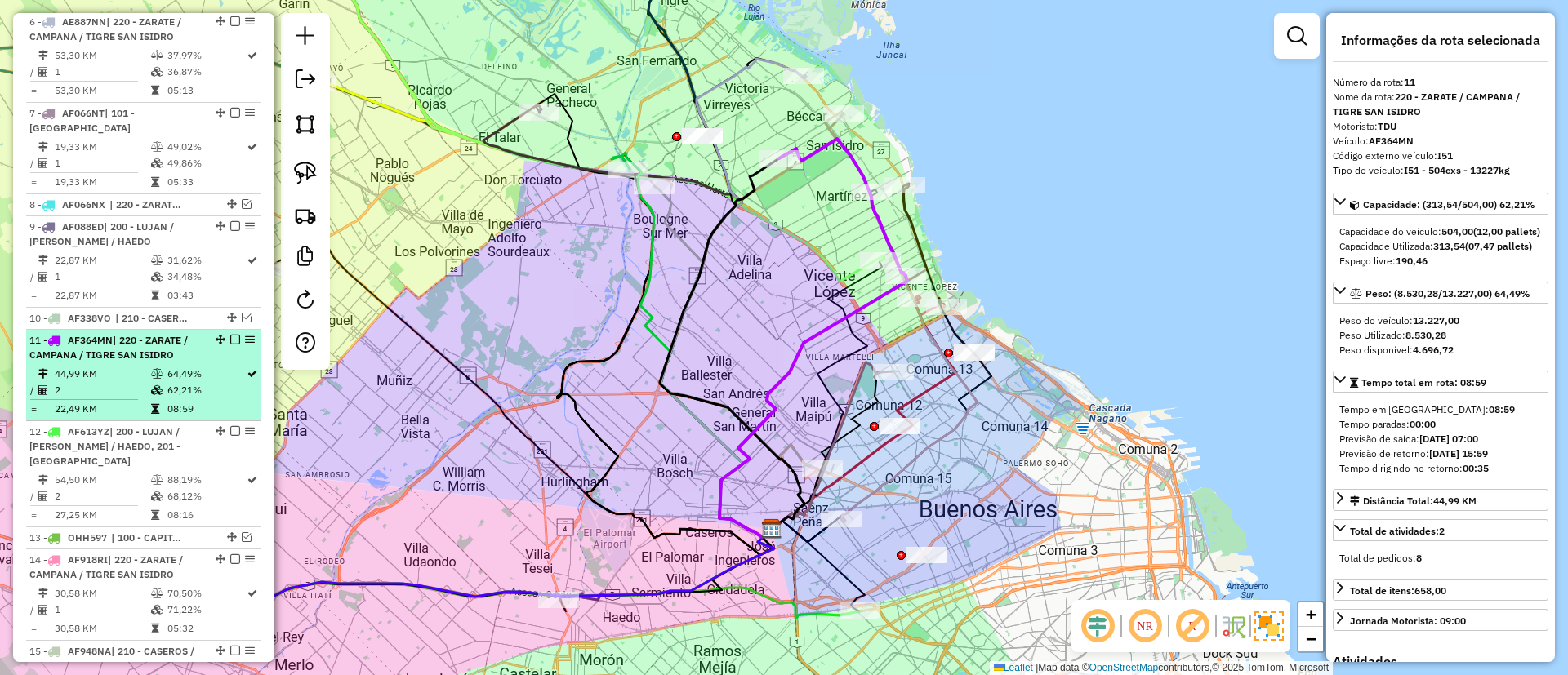
click at [234, 335] on em at bounding box center [236, 340] width 10 height 10
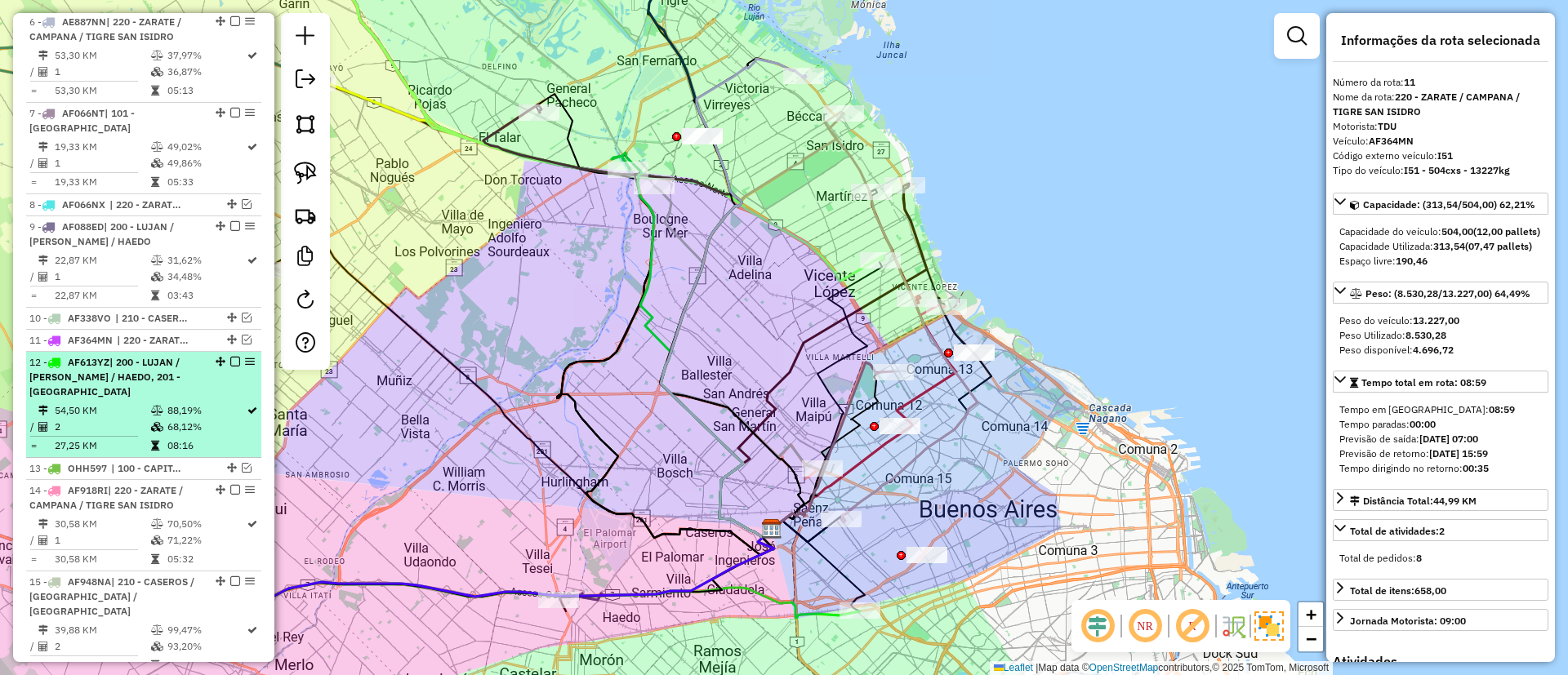
click at [228, 386] on li "12 - AF613YZ | 200 - LUJAN / RAMOS / HAEDO, 201 - SAN JUSTO 54,50 KM 88,19% / 2…" at bounding box center [144, 404] width 236 height 106
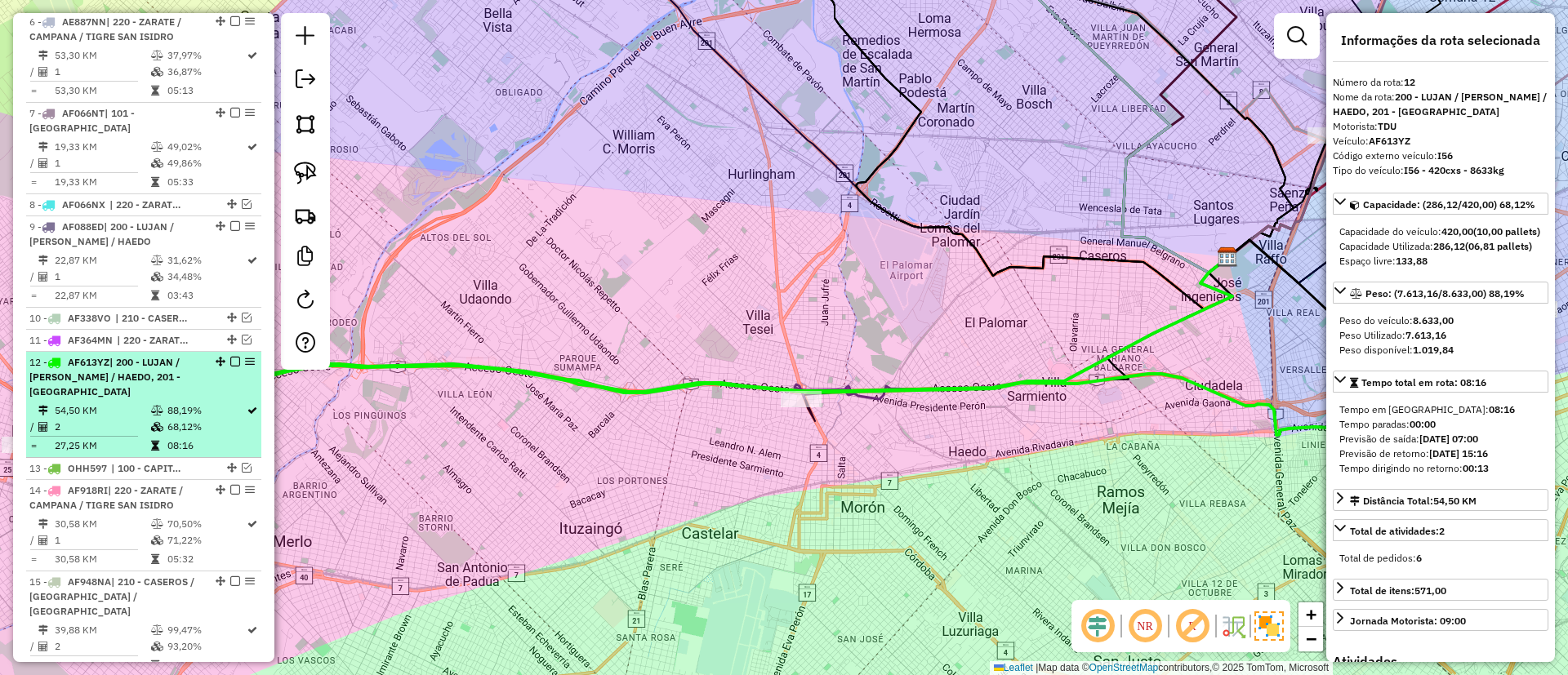
click at [231, 363] on em at bounding box center [236, 362] width 10 height 10
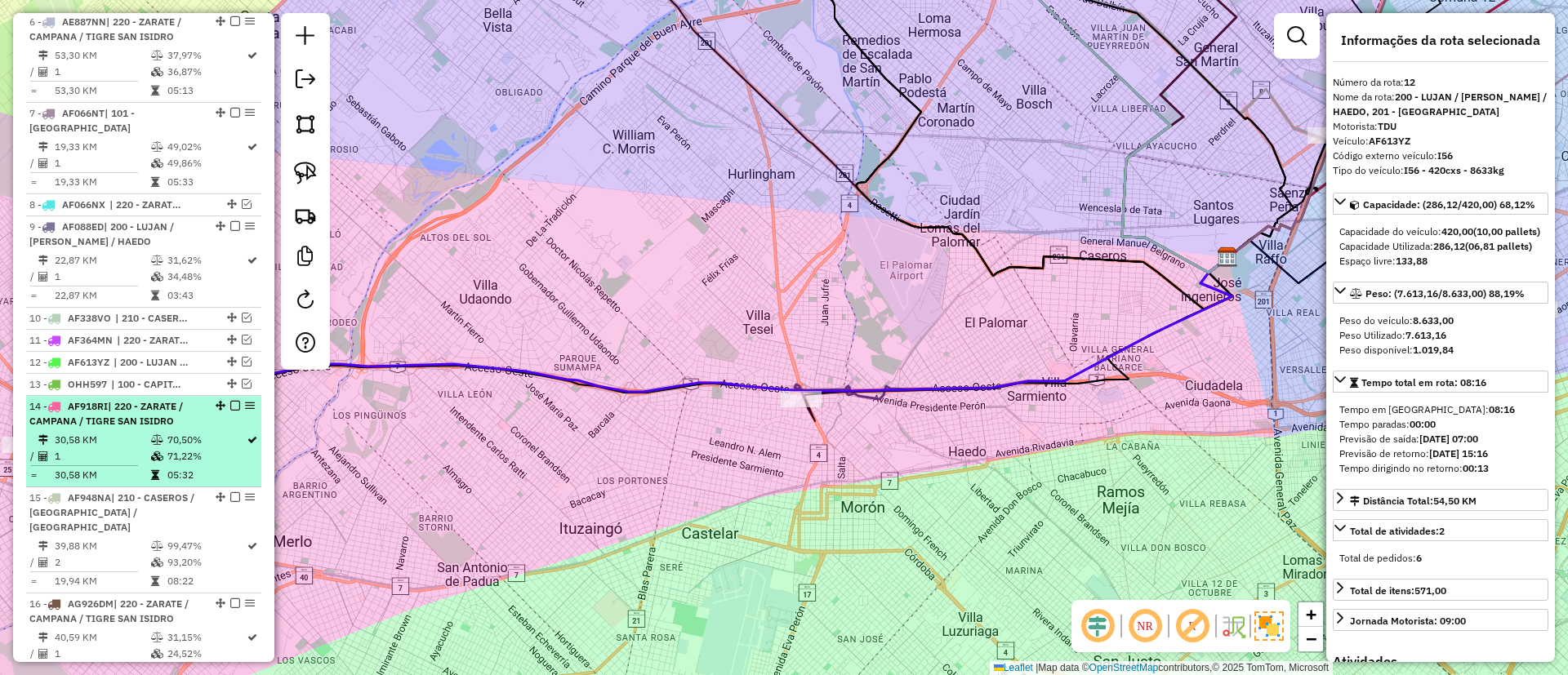
click at [224, 444] on td "70,50%" at bounding box center [206, 440] width 79 height 17
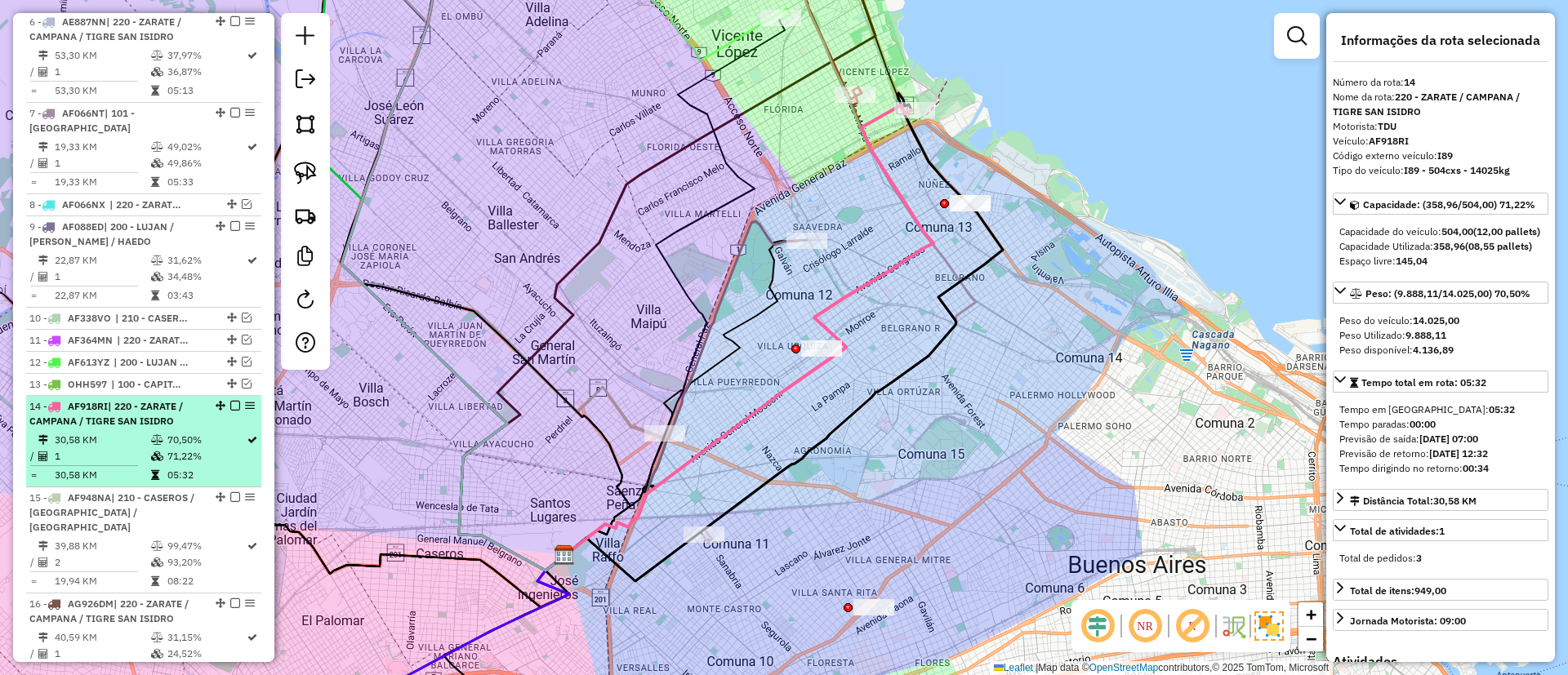
click at [231, 405] on em at bounding box center [236, 406] width 10 height 10
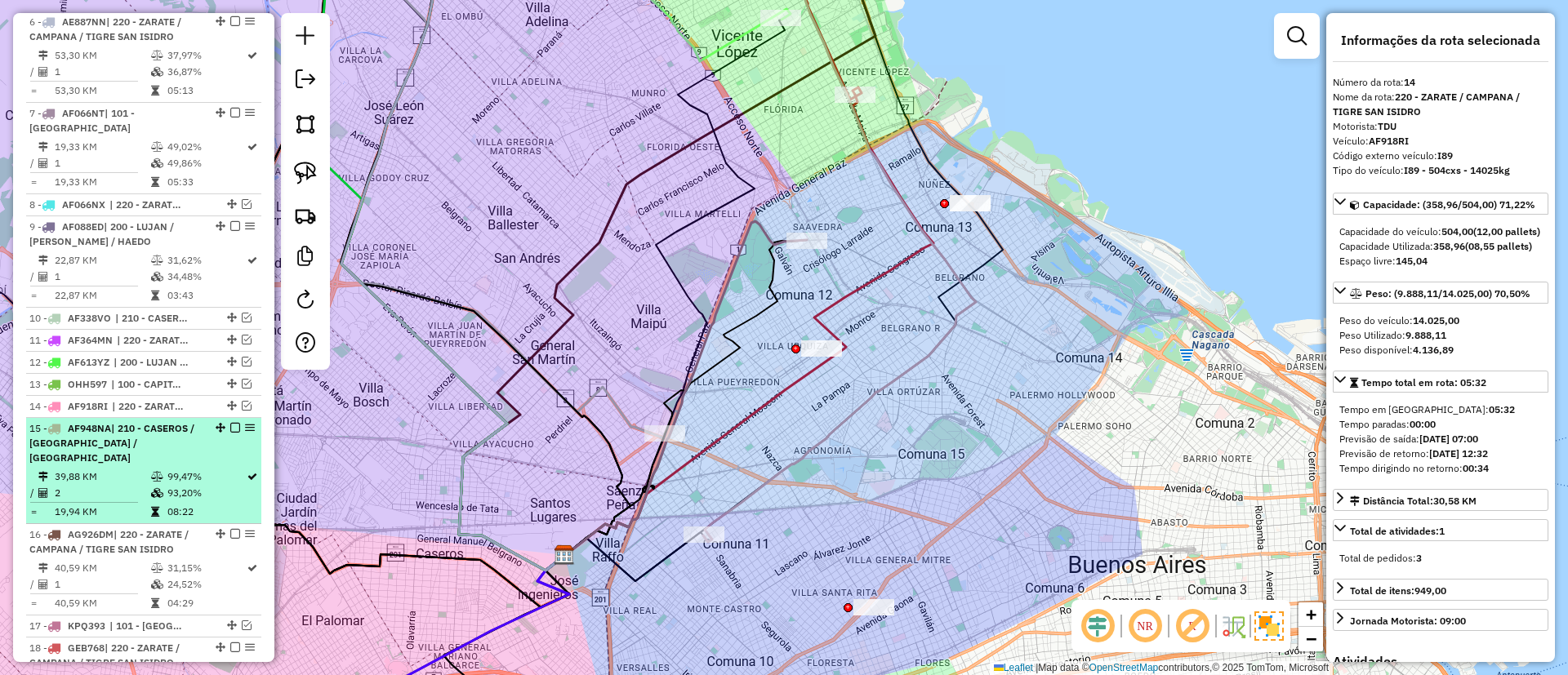
click at [221, 469] on td "99,47%" at bounding box center [206, 477] width 79 height 17
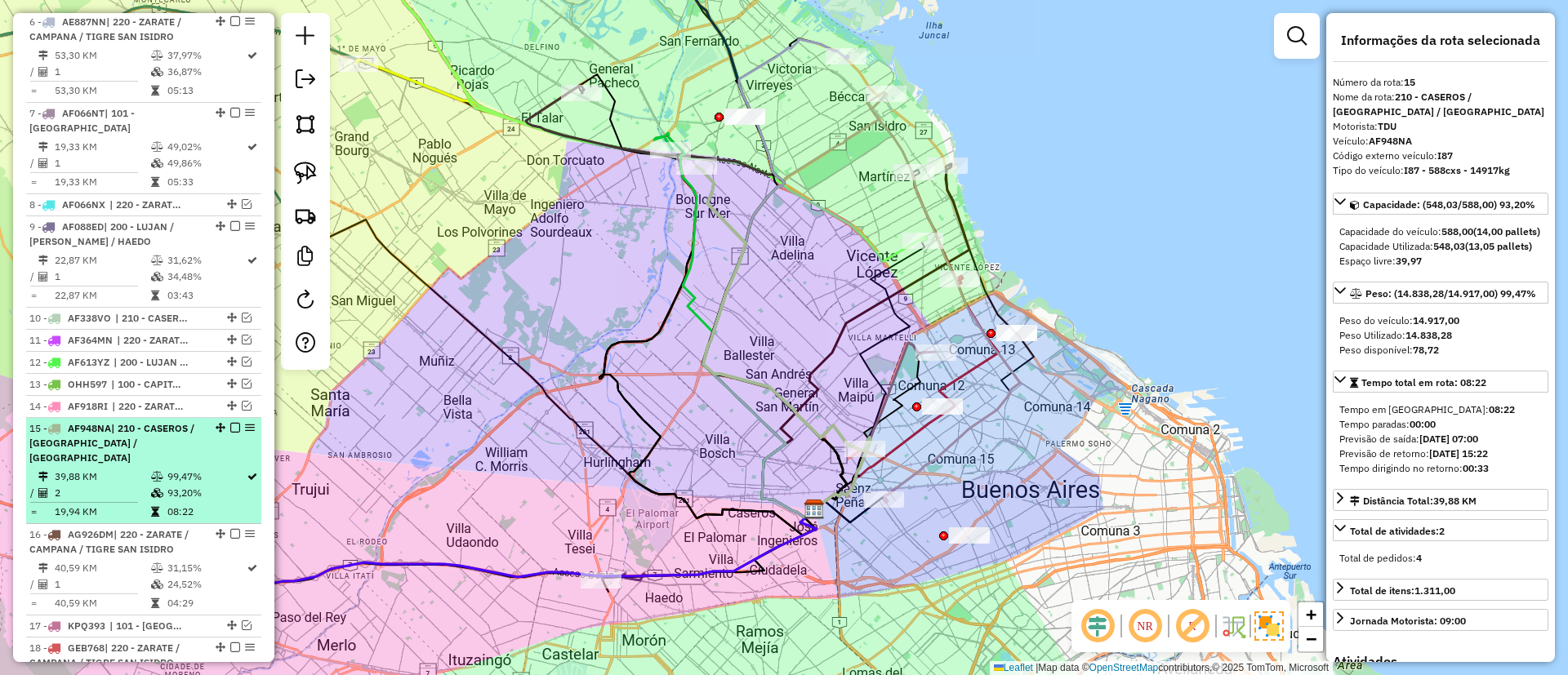
click at [231, 427] on em at bounding box center [236, 428] width 10 height 10
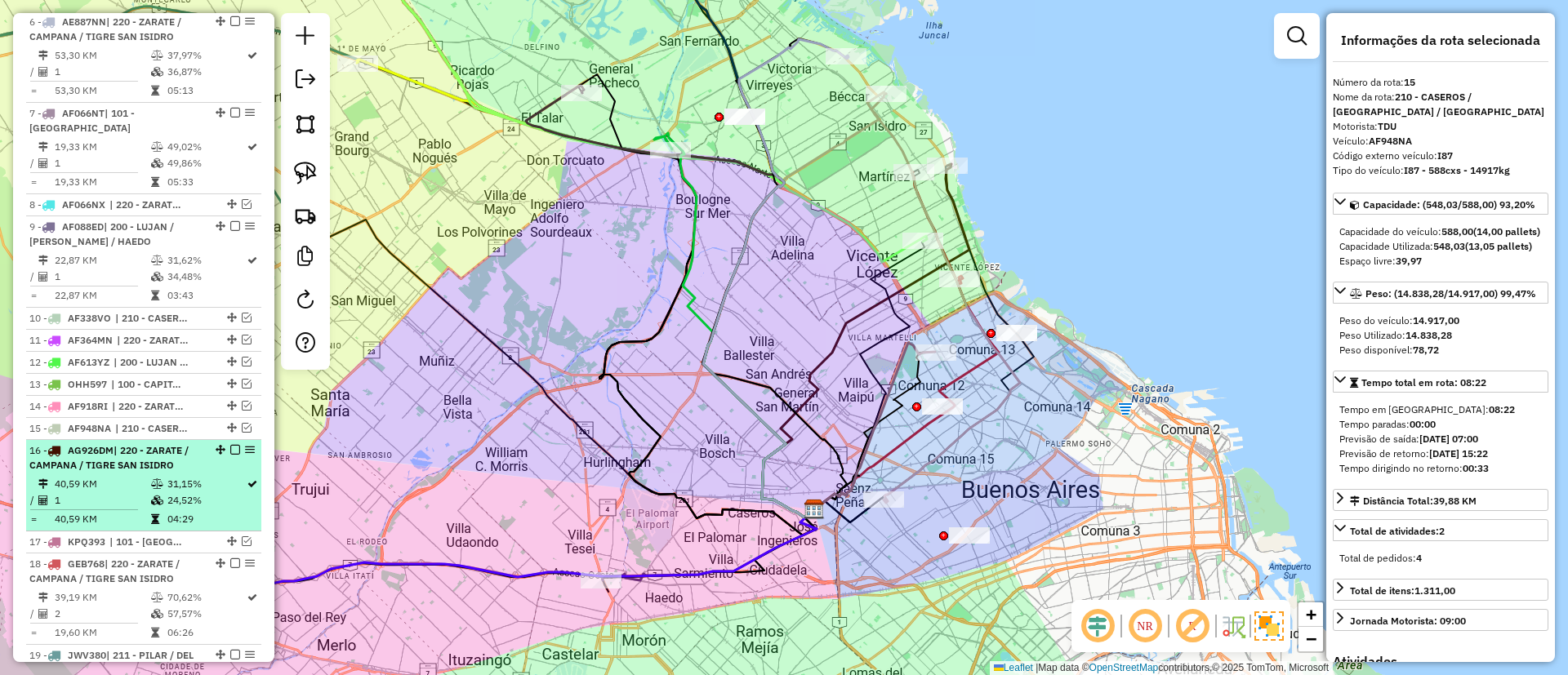
click at [228, 466] on div "16 - AG926DM | 220 - ZARATE / CAMPANA / TIGRE SAN ISIDRO" at bounding box center [144, 458] width 229 height 29
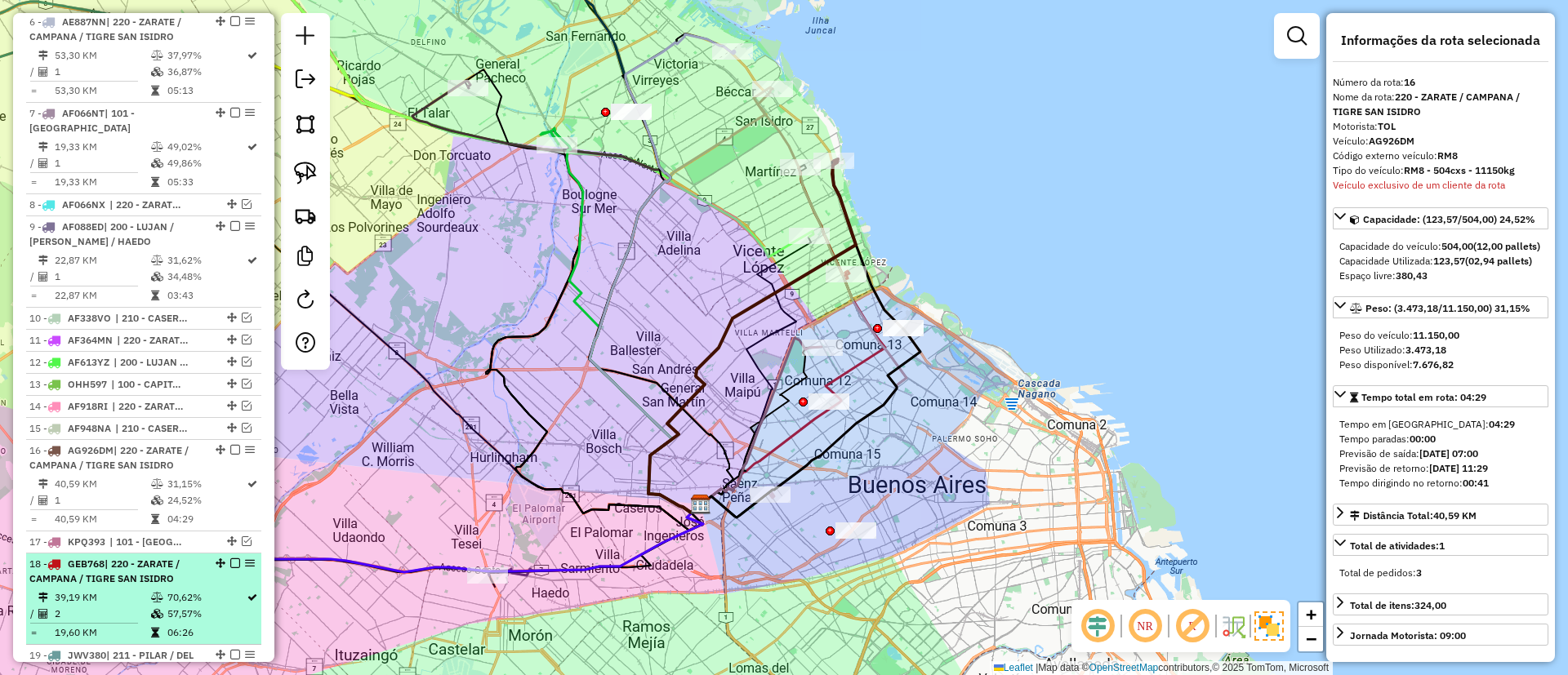
click at [210, 576] on div "18 - GEB768 | 220 - ZARATE / CAMPANA / TIGRE SAN ISIDRO" at bounding box center [144, 571] width 229 height 29
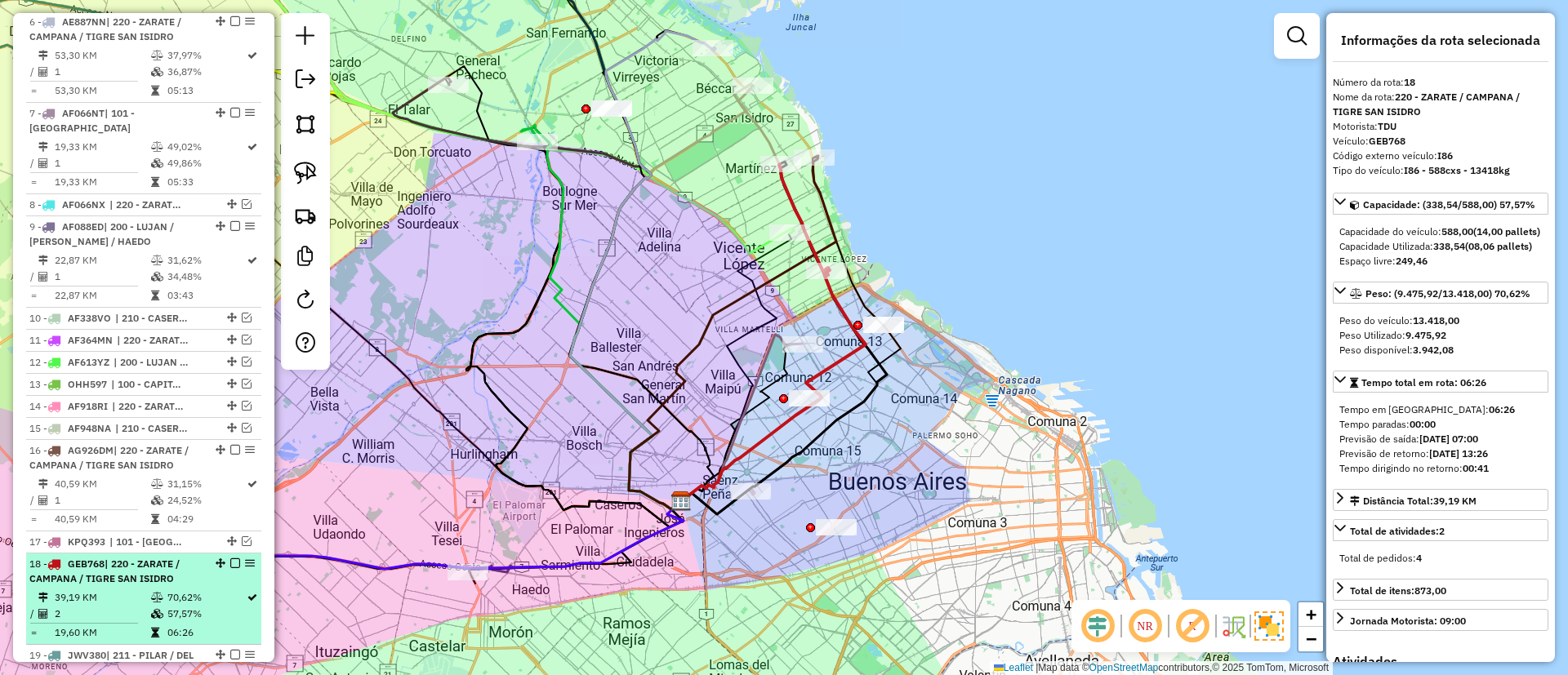
click at [231, 557] on div "18 - GEB768 | 220 - ZARATE / CAMPANA / TIGRE SAN ISIDRO" at bounding box center [144, 571] width 229 height 29
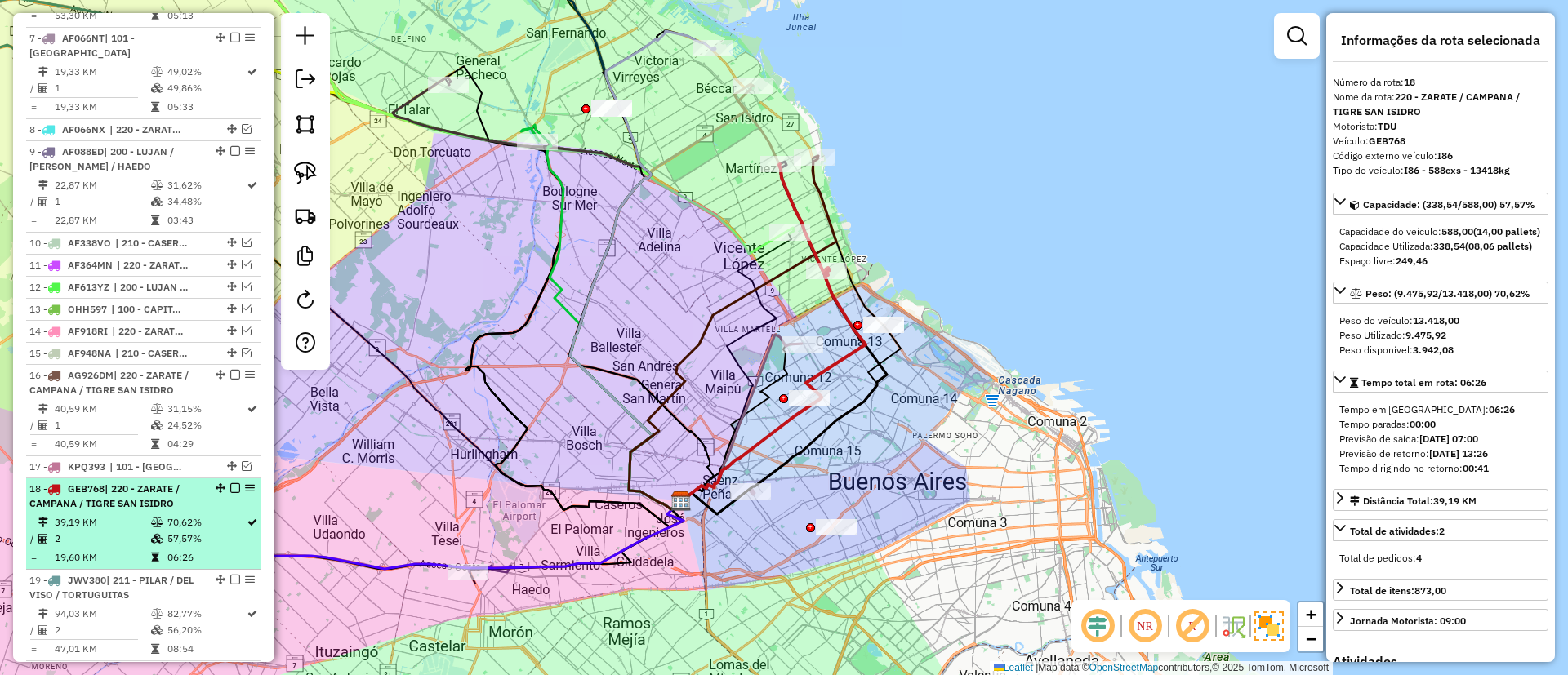
scroll to position [1057, 0]
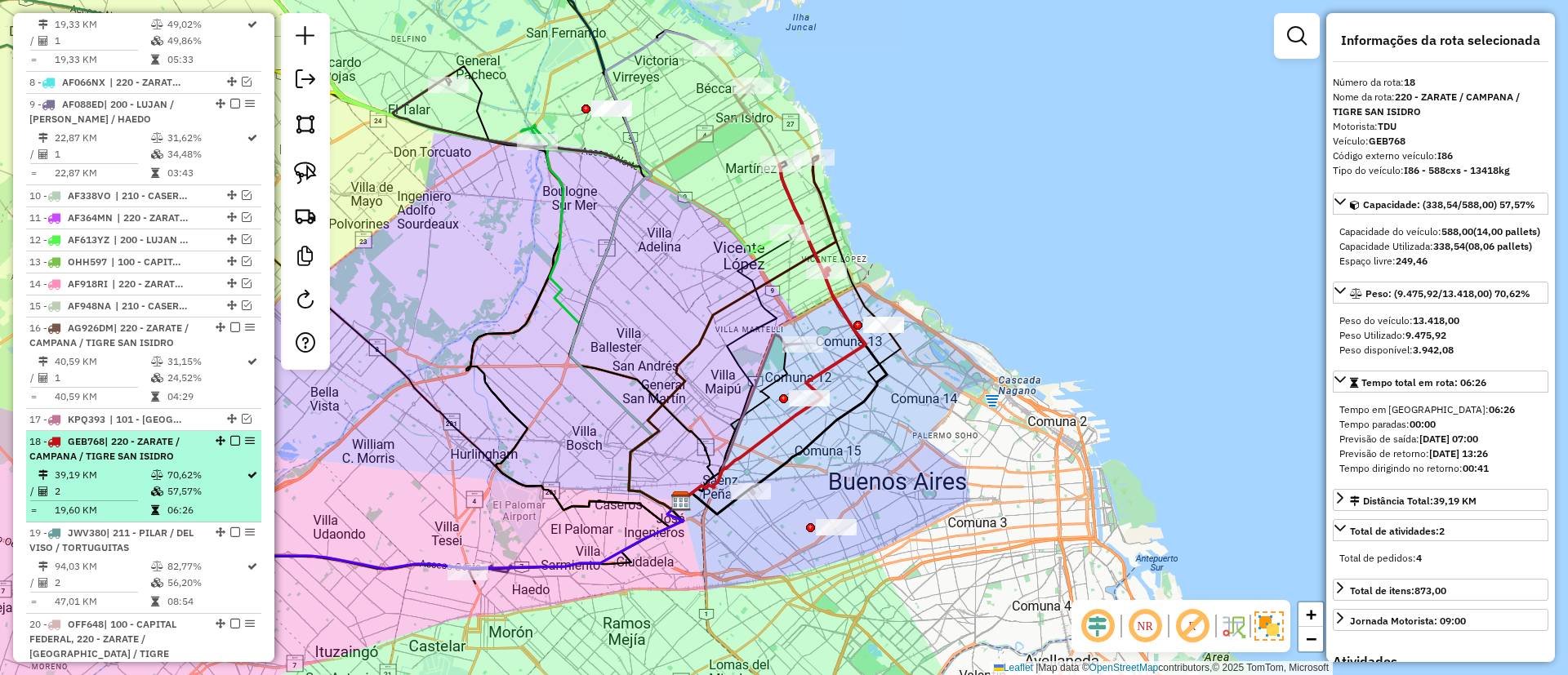
click at [233, 436] on em at bounding box center [236, 441] width 10 height 10
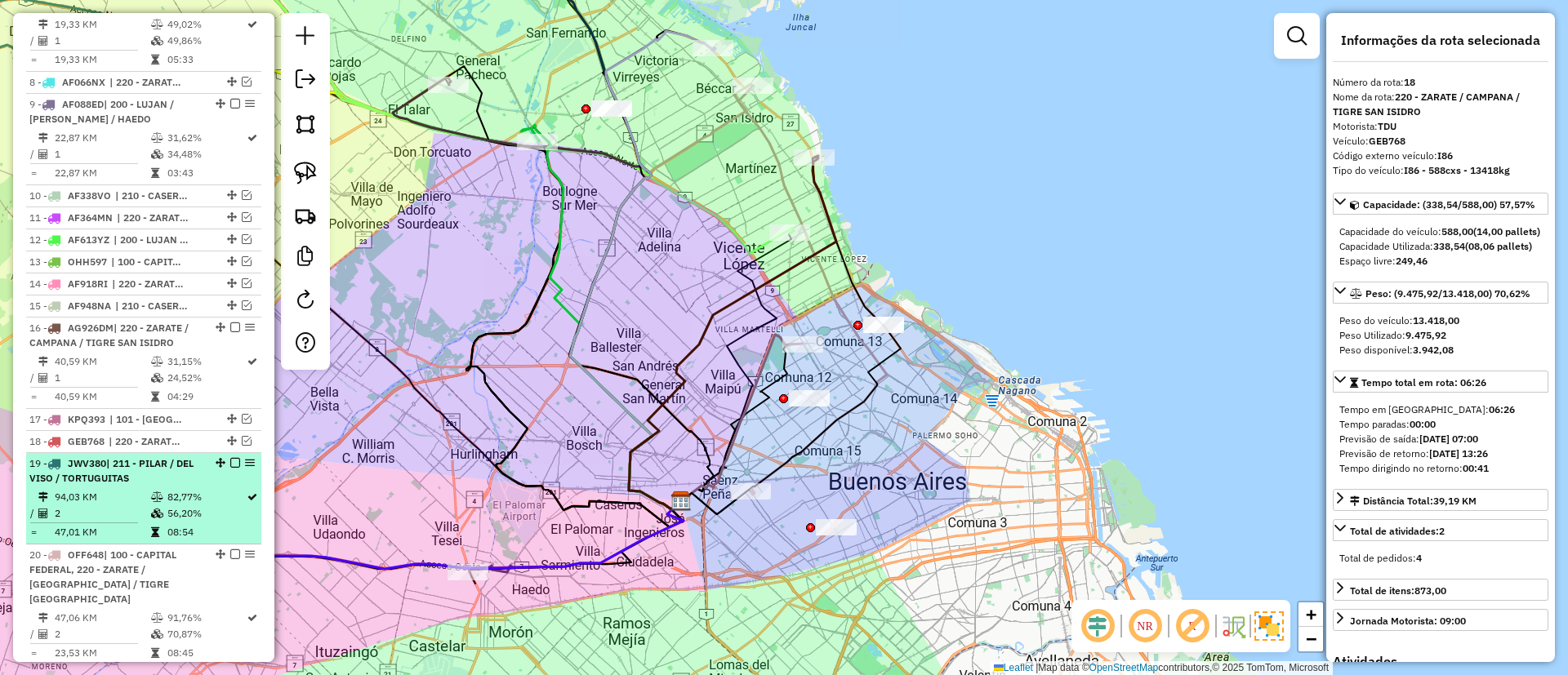
click at [216, 496] on td "82,77%" at bounding box center [206, 497] width 79 height 17
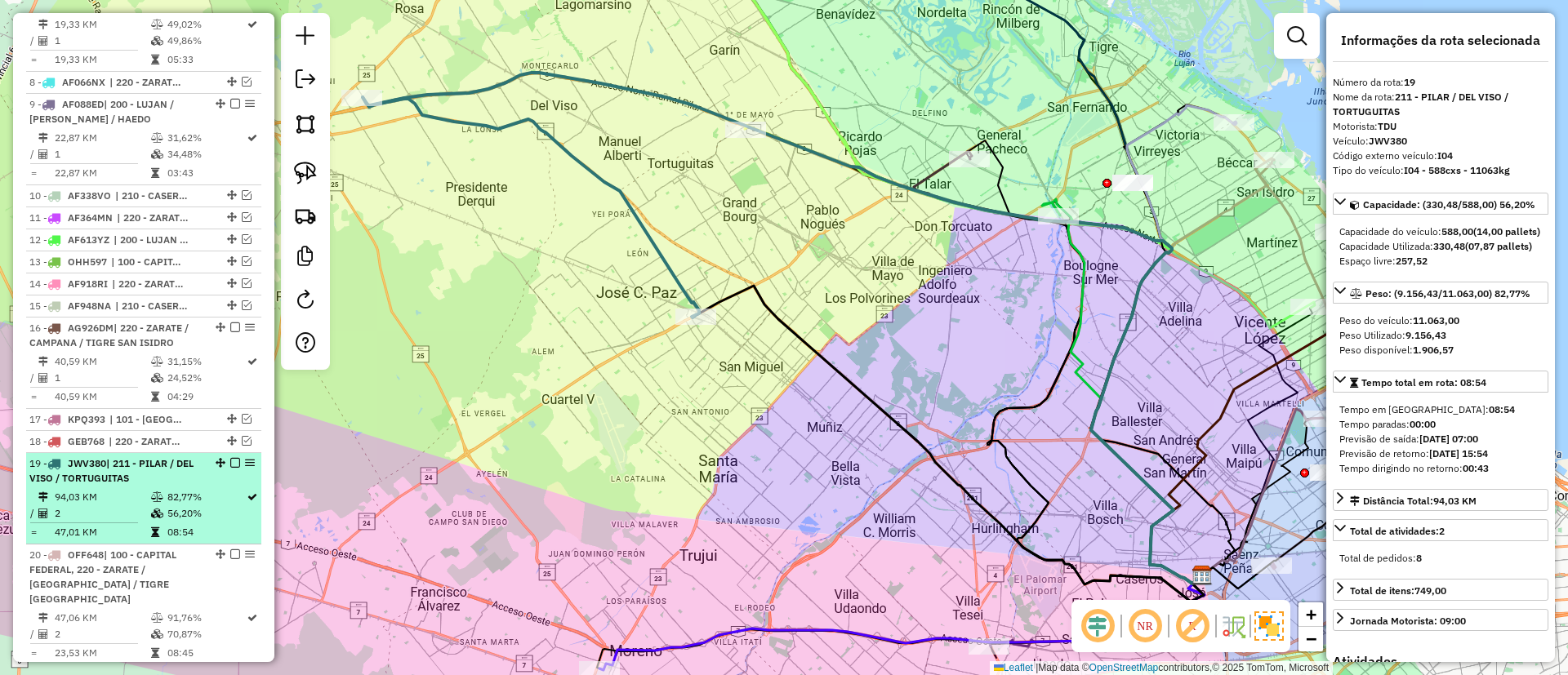
click at [231, 459] on em at bounding box center [236, 463] width 10 height 10
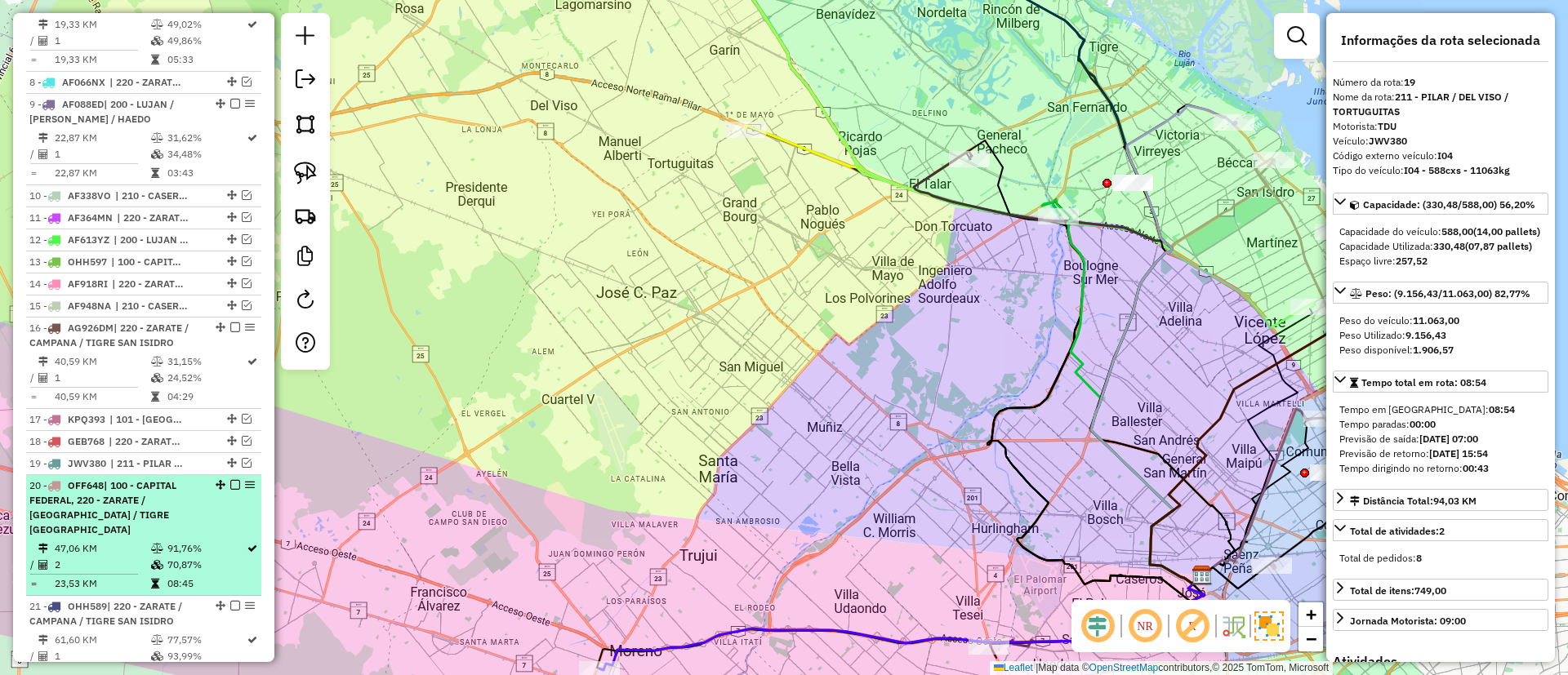
click at [214, 541] on td "91,76%" at bounding box center [206, 549] width 79 height 17
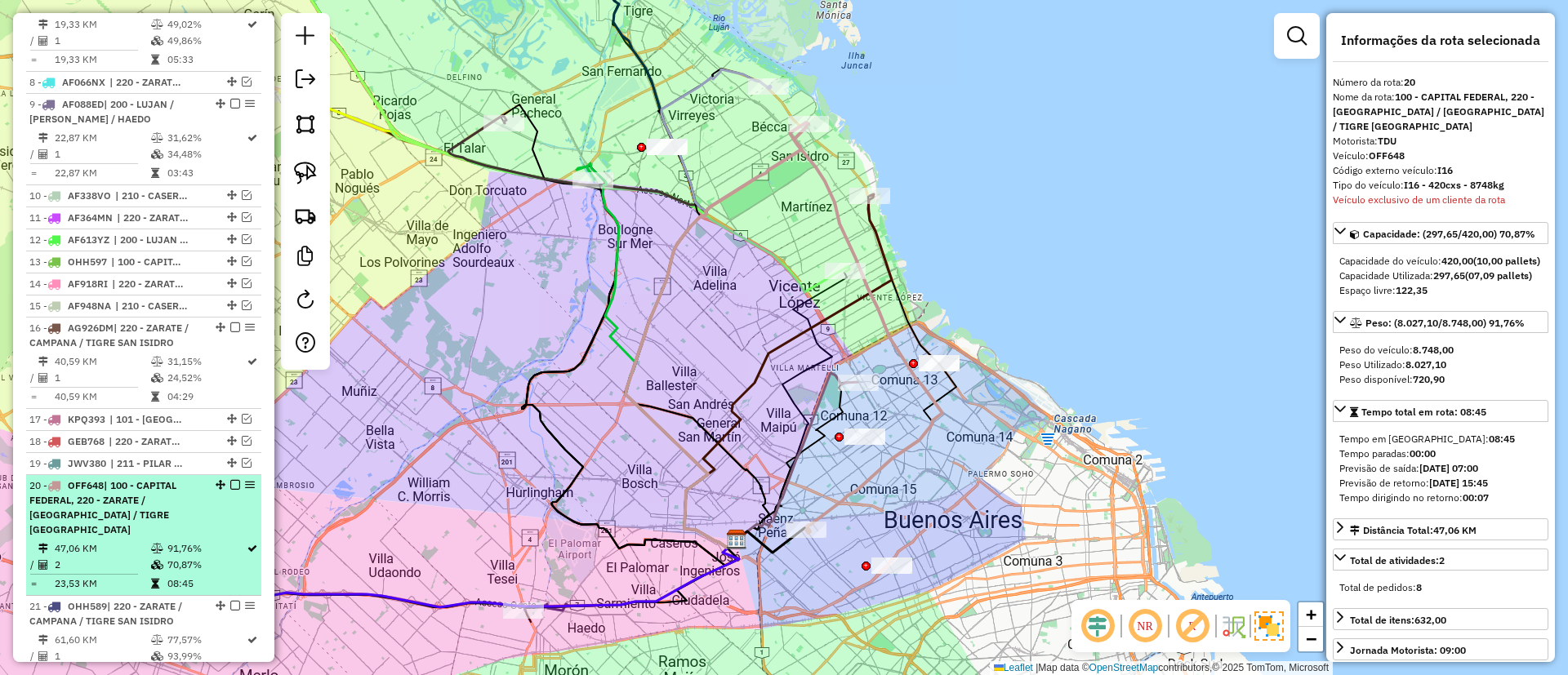
click at [231, 488] on em at bounding box center [236, 485] width 10 height 10
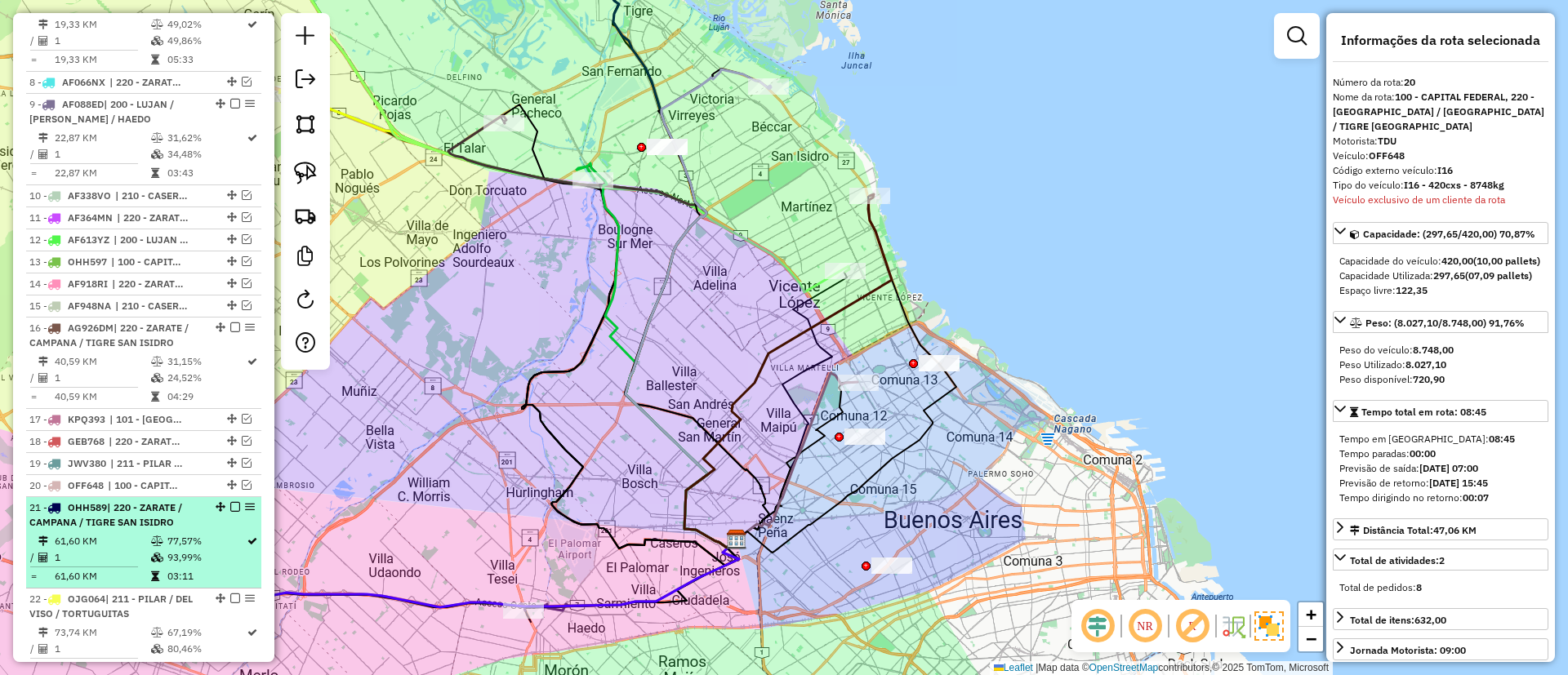
click at [209, 541] on td "77,57%" at bounding box center [206, 541] width 79 height 17
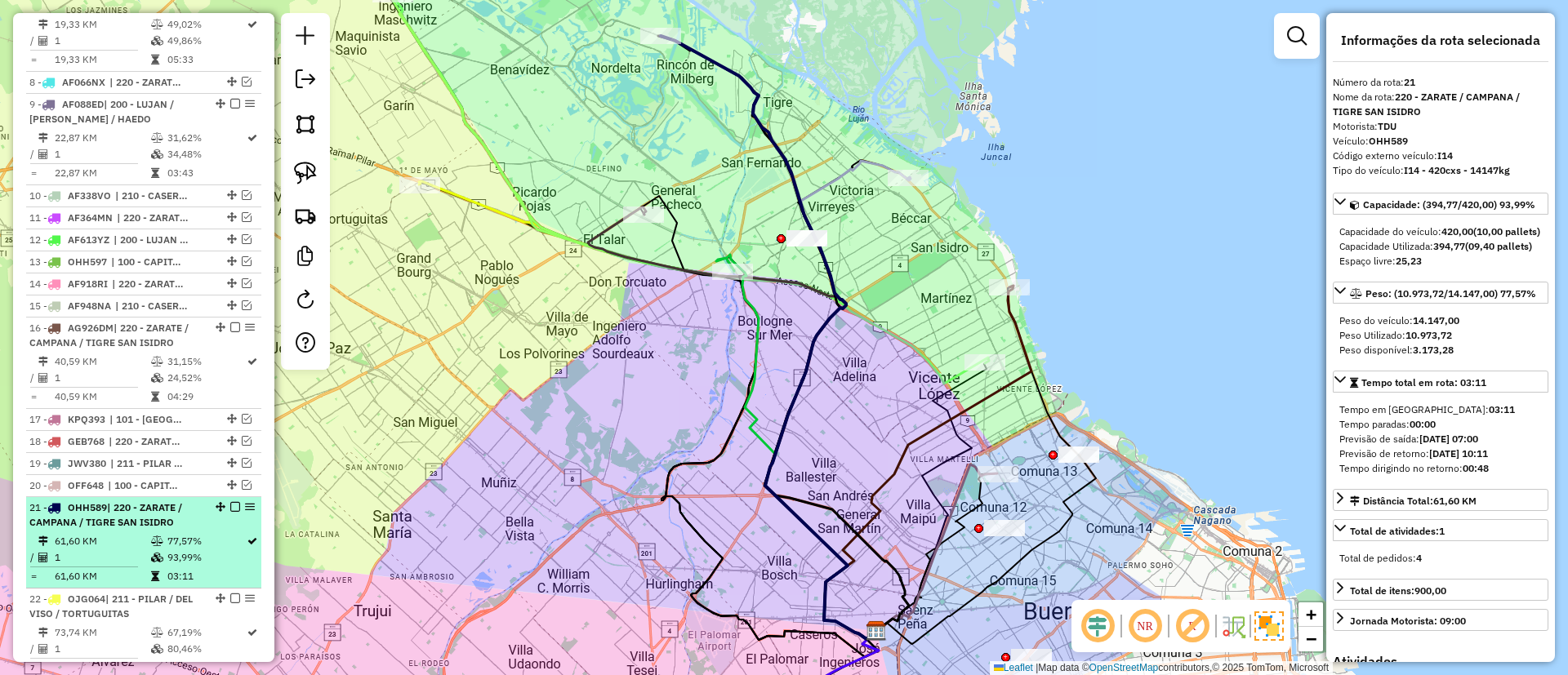
click at [231, 502] on em at bounding box center [236, 507] width 10 height 10
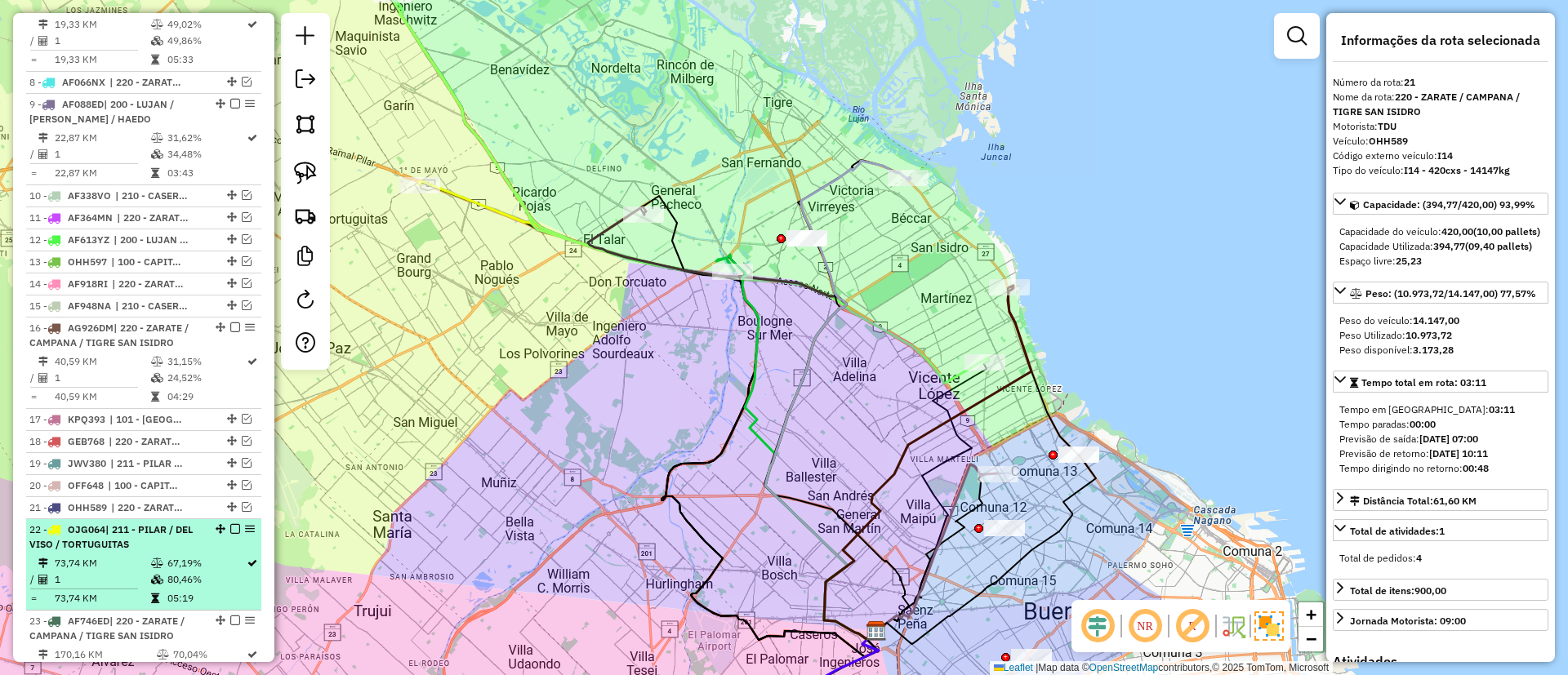
click at [221, 548] on div "22 - OJG064 | 211 - PILAR / DEL VISO / TORTUGUITAS" at bounding box center [144, 537] width 229 height 29
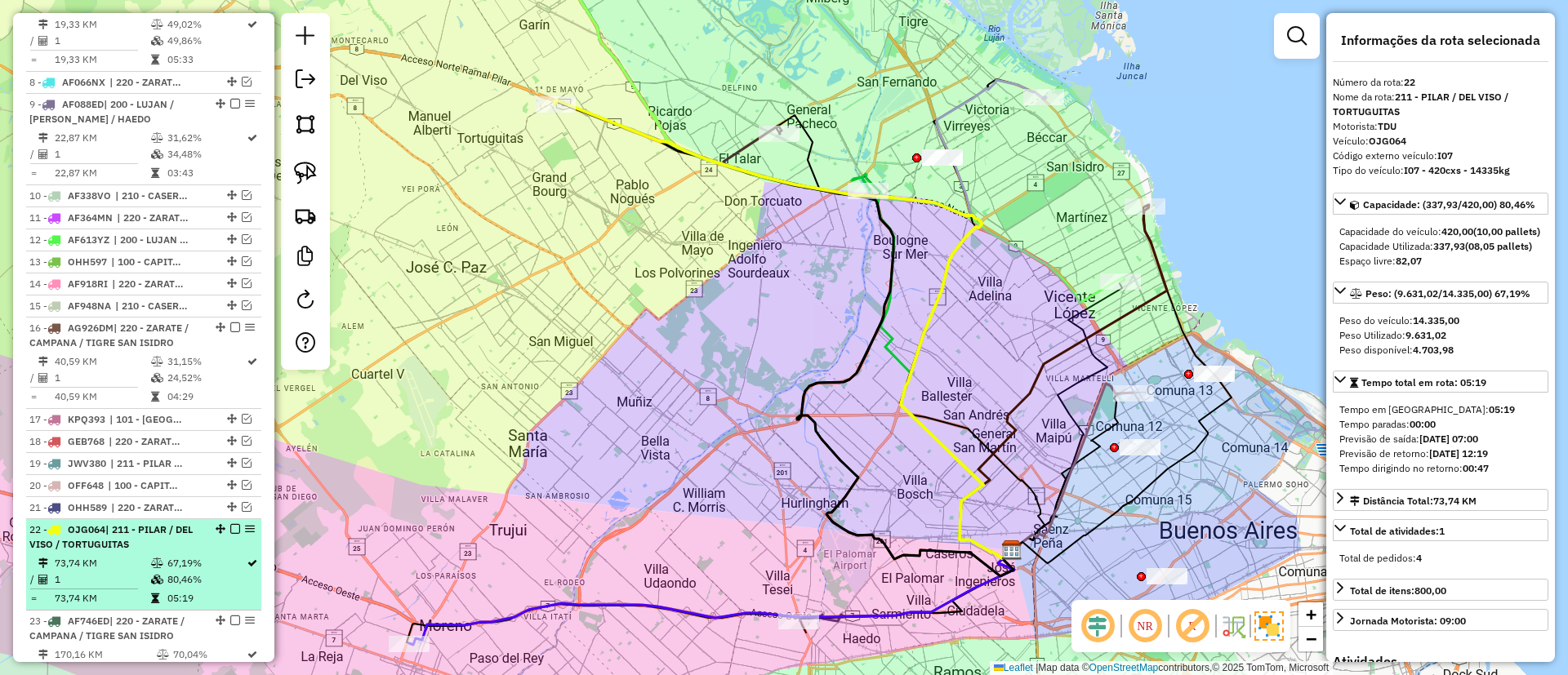
click at [231, 529] on em at bounding box center [236, 530] width 10 height 10
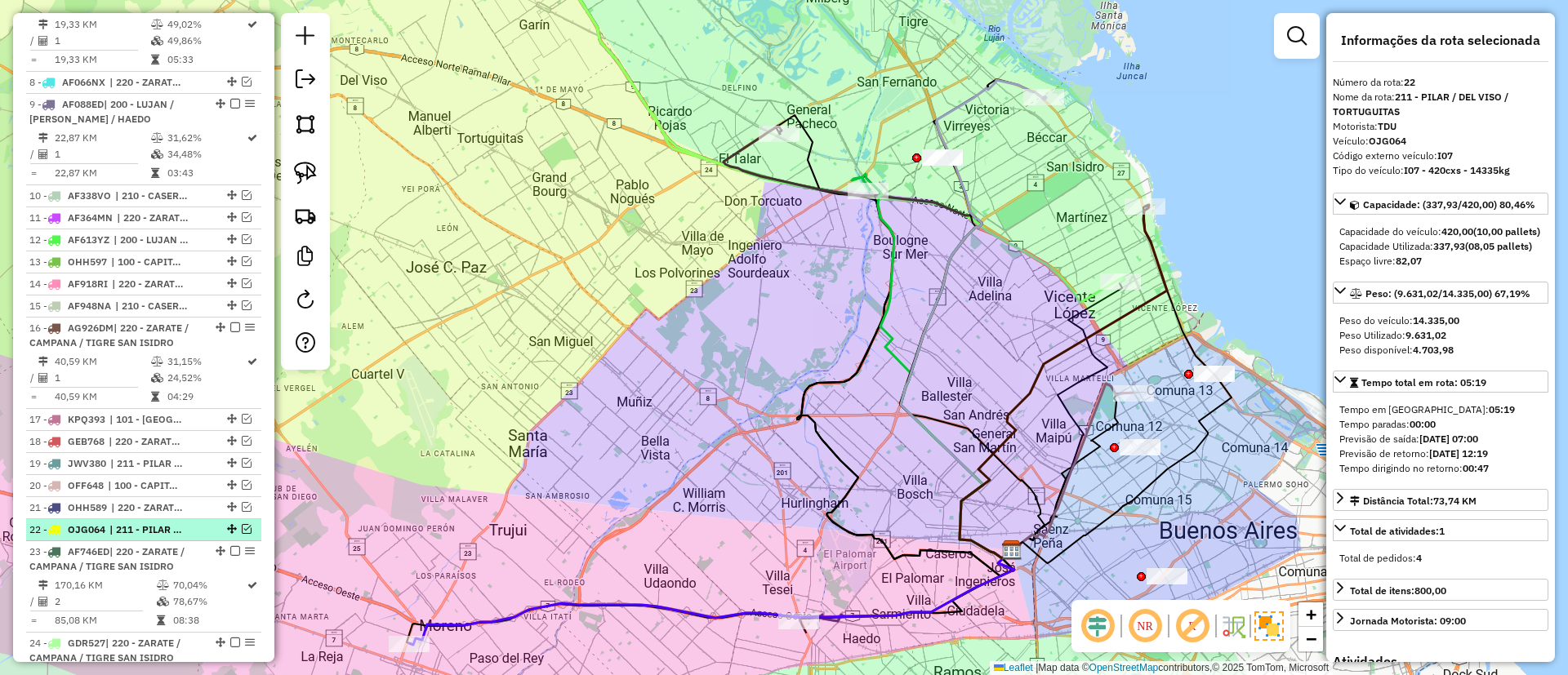
scroll to position [1302, 0]
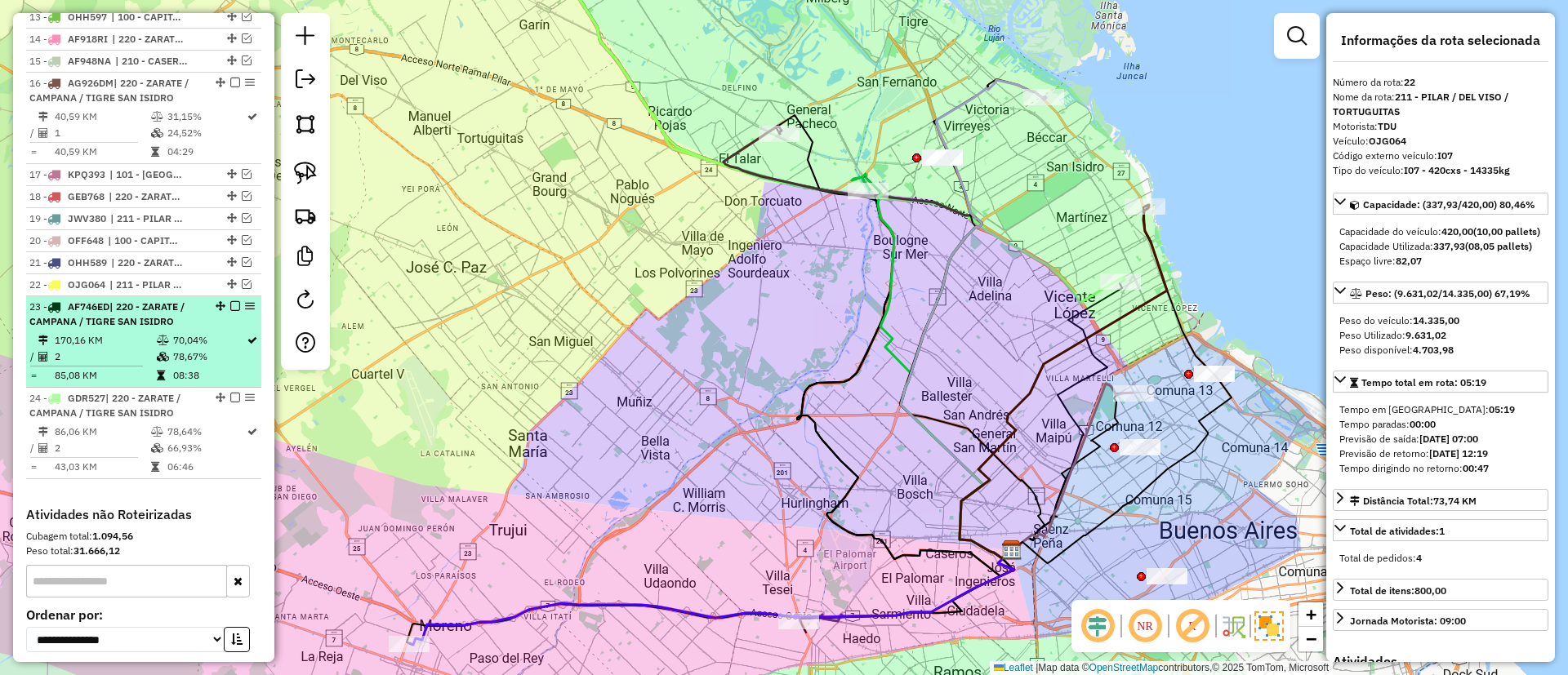
click at [225, 356] on td "78,67%" at bounding box center [209, 357] width 74 height 17
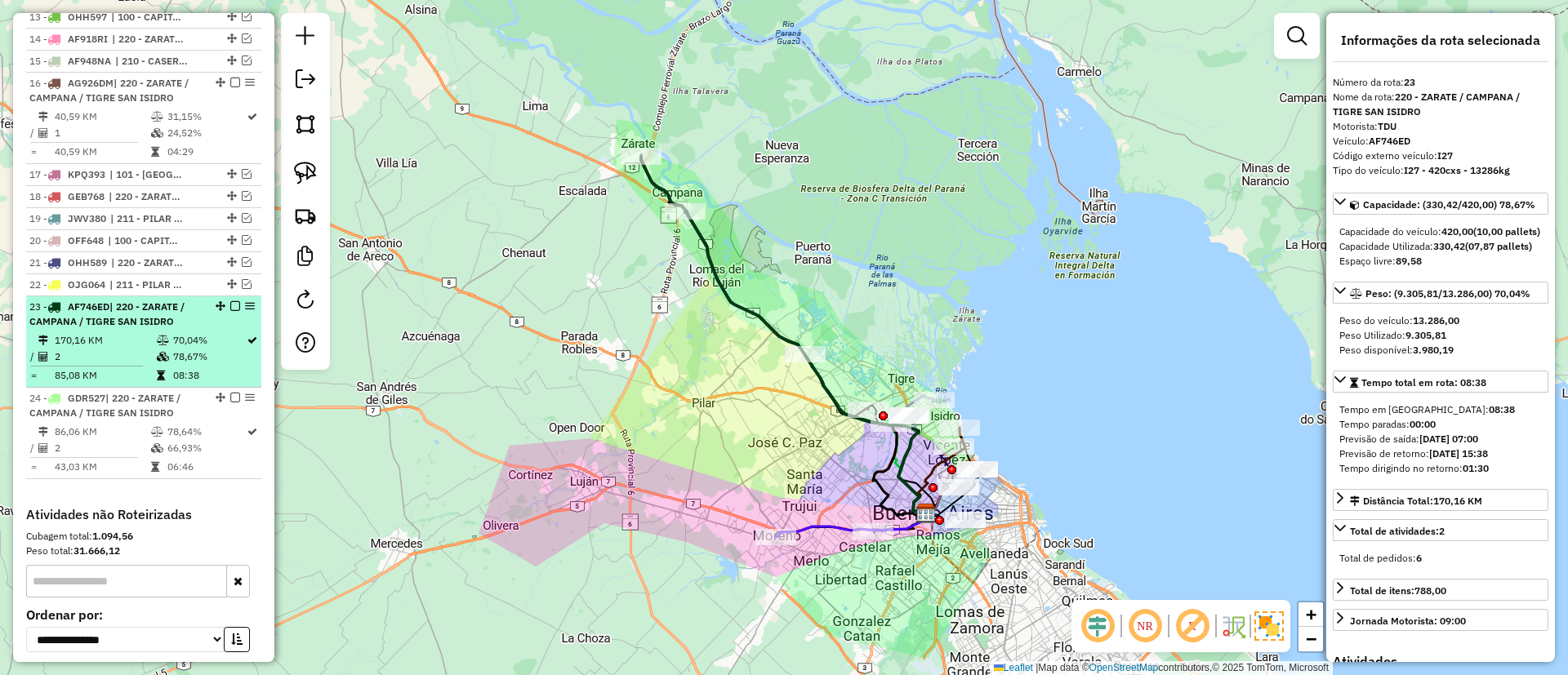
click at [231, 305] on em at bounding box center [236, 307] width 10 height 10
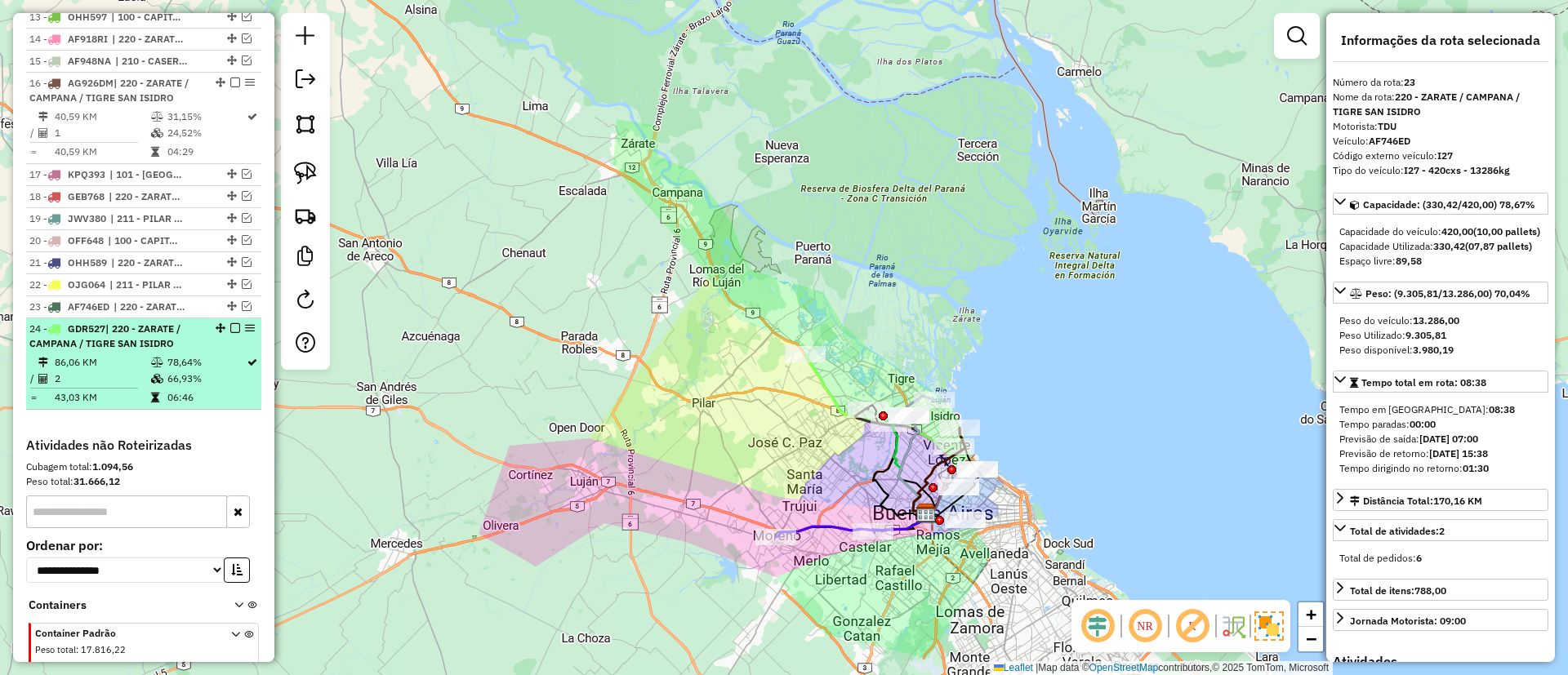
click at [230, 378] on td "66,93%" at bounding box center [206, 379] width 79 height 17
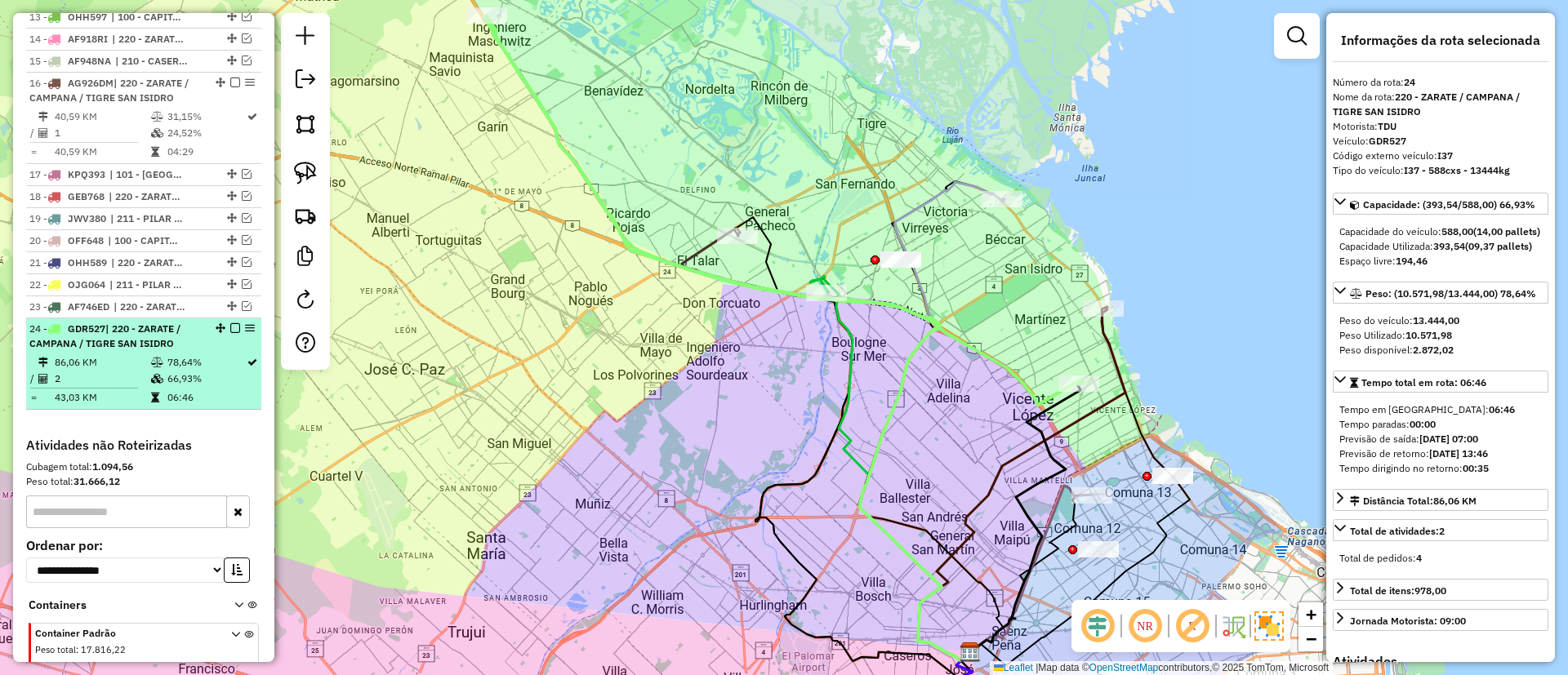
click at [231, 327] on em at bounding box center [236, 328] width 10 height 10
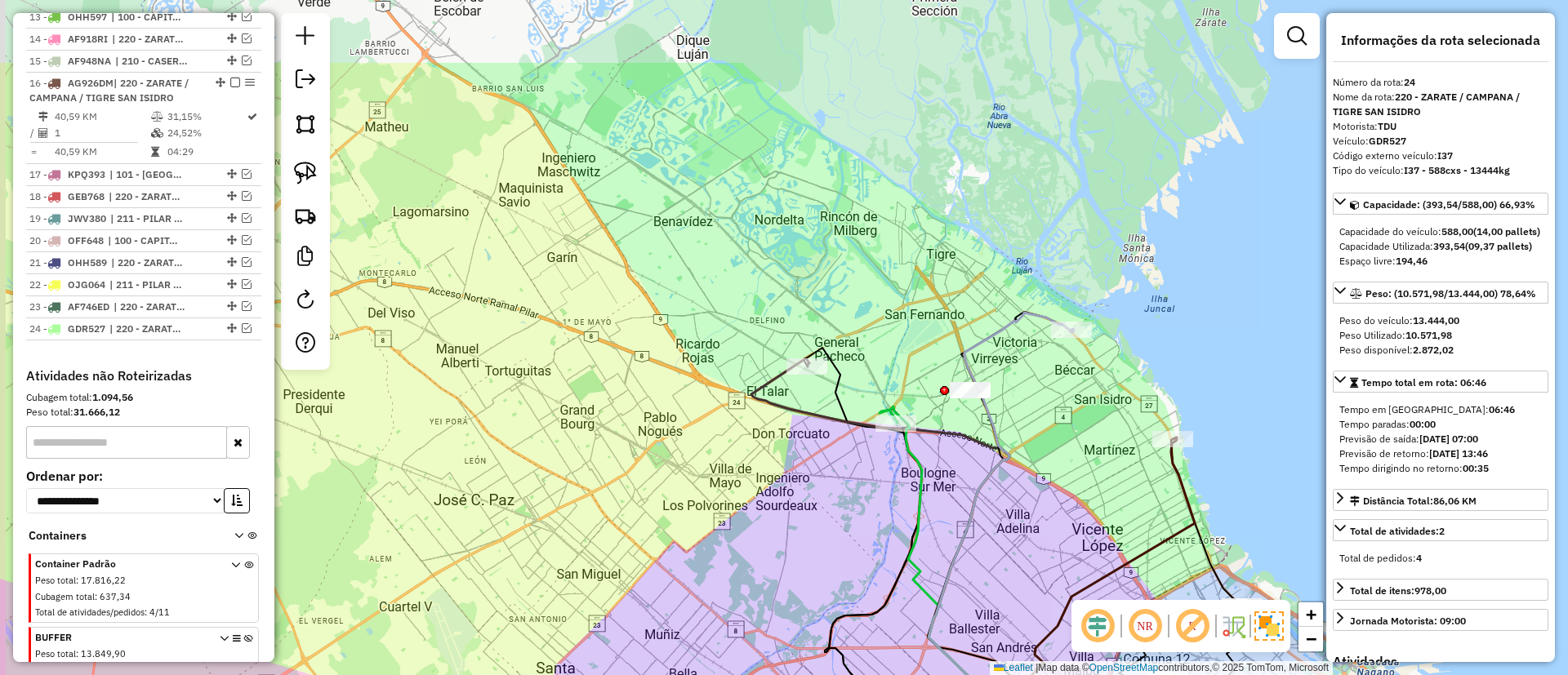
drag, startPoint x: 510, startPoint y: 429, endPoint x: 528, endPoint y: 489, distance: 62.6
click at [528, 489] on div "Janela de atendimento Grade de atendimento Capacidade Transportadoras Veículos …" at bounding box center [784, 338] width 1568 height 675
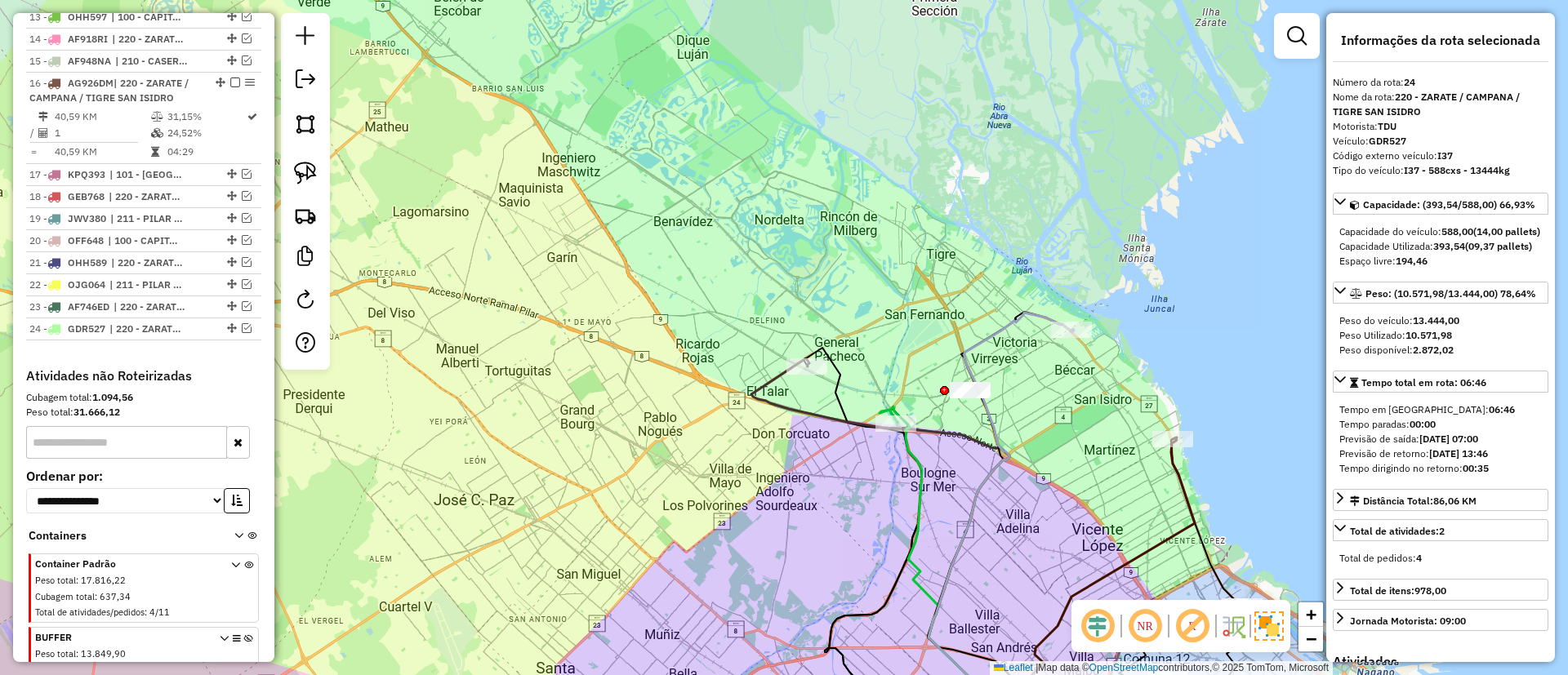
click at [761, 400] on icon at bounding box center [880, 550] width 260 height 383
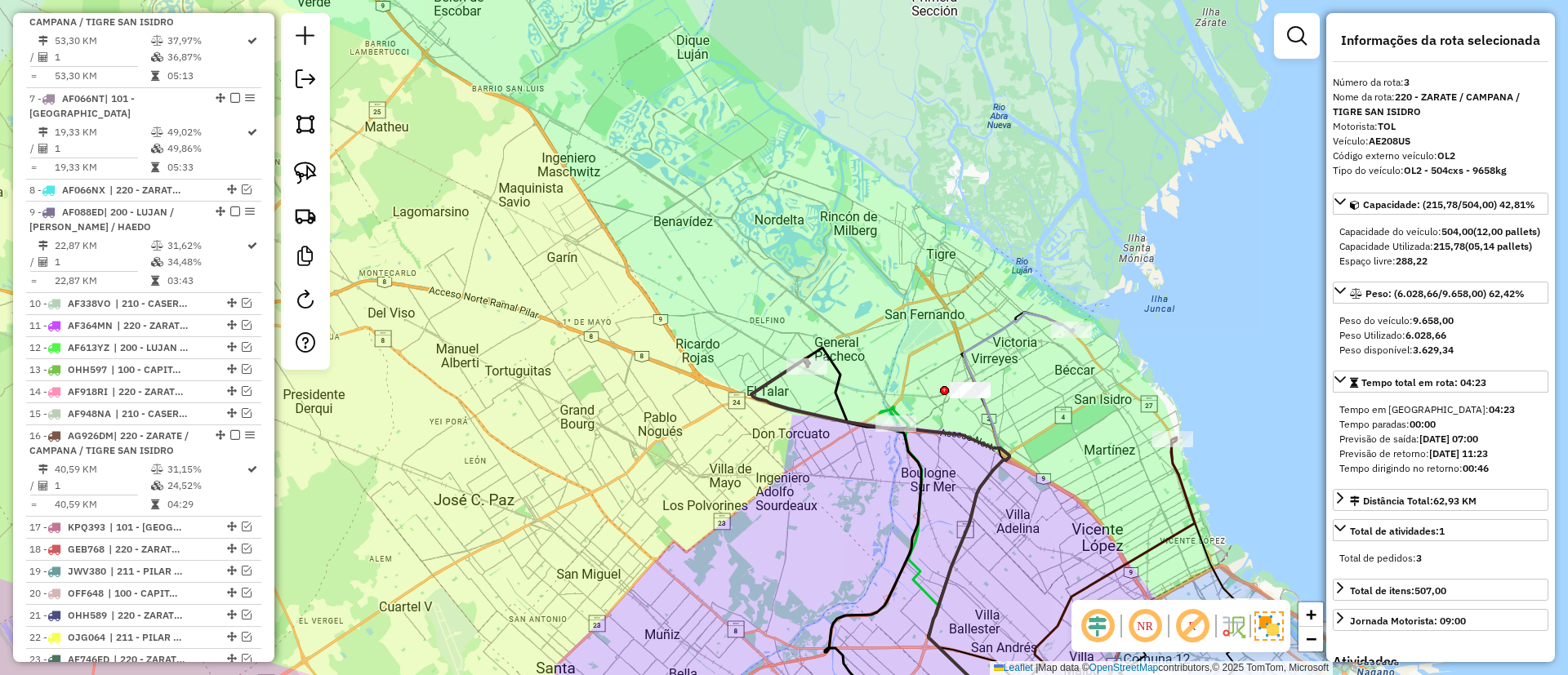
scroll to position [658, 0]
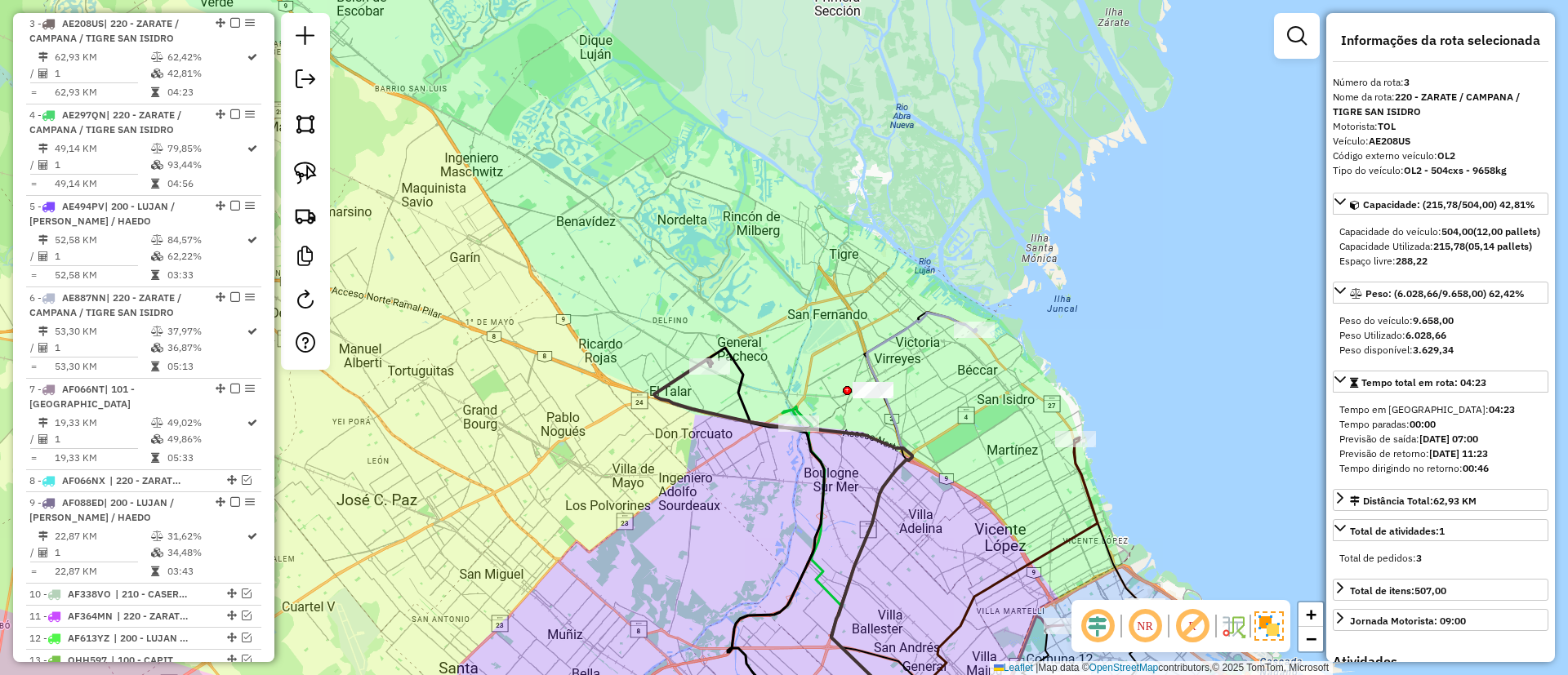
drag, startPoint x: 699, startPoint y: 447, endPoint x: 675, endPoint y: 447, distance: 24.0
click at [675, 447] on div "Janela de atendimento Grade de atendimento Capacidade Transportadoras Veículos …" at bounding box center [784, 338] width 1568 height 675
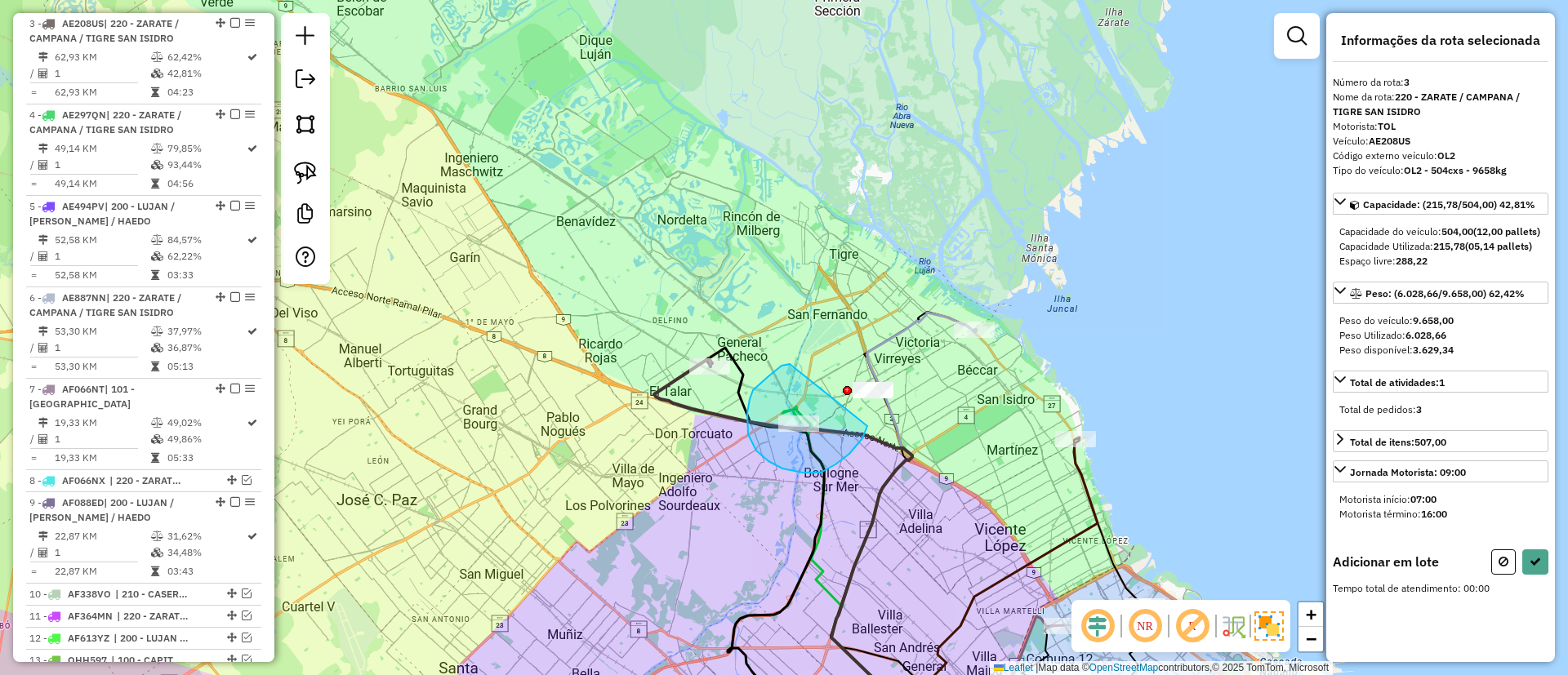
drag, startPoint x: 753, startPoint y: 390, endPoint x: 867, endPoint y: 426, distance: 119.5
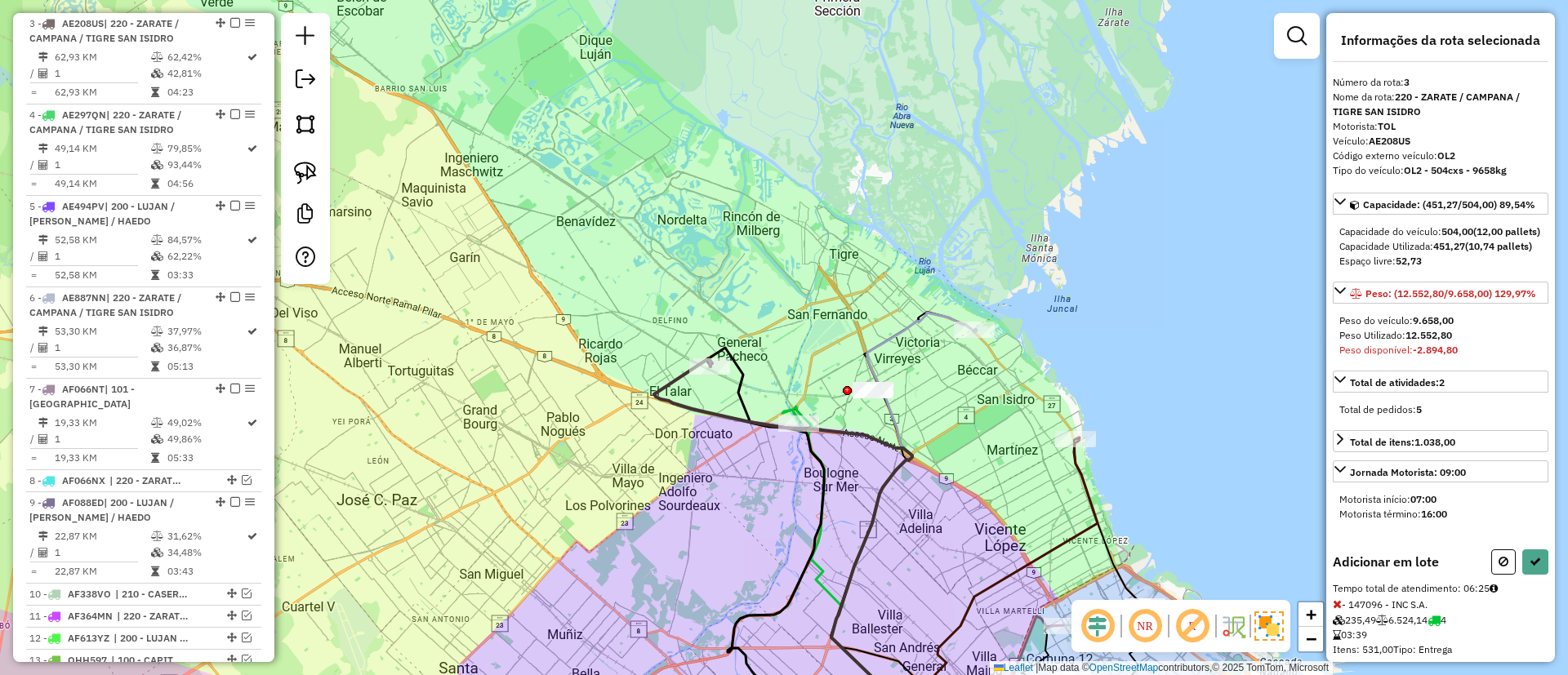
select select "**********"
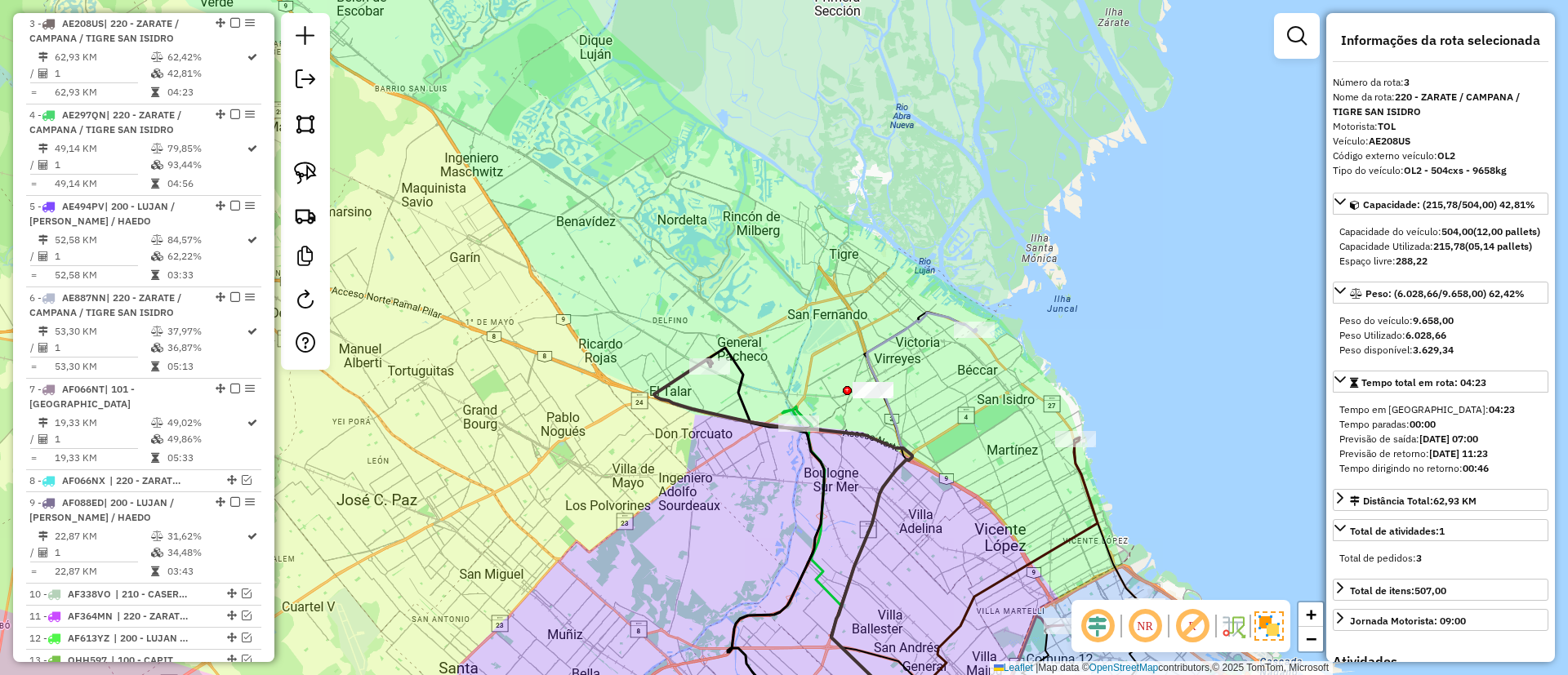
click at [825, 587] on icon at bounding box center [847, 575] width 131 height 336
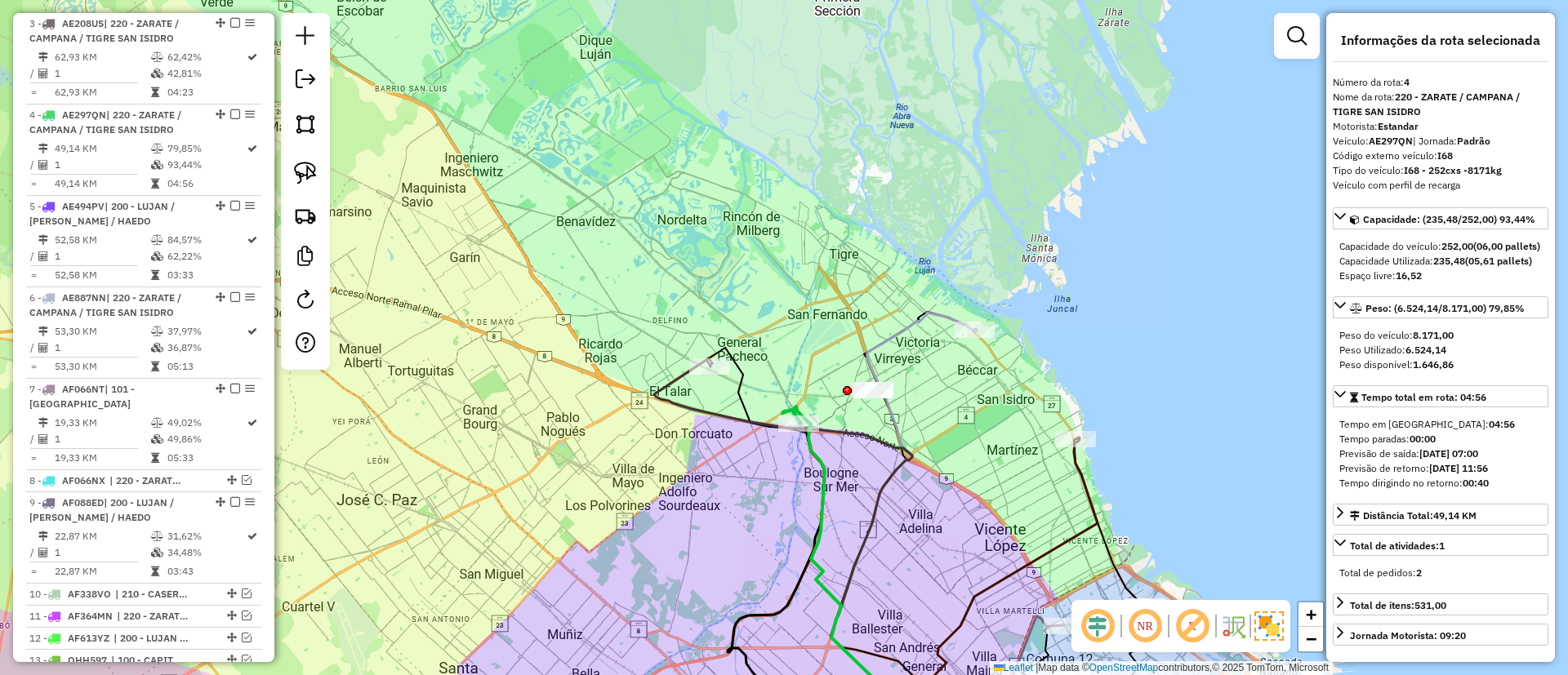
scroll to position [749, 0]
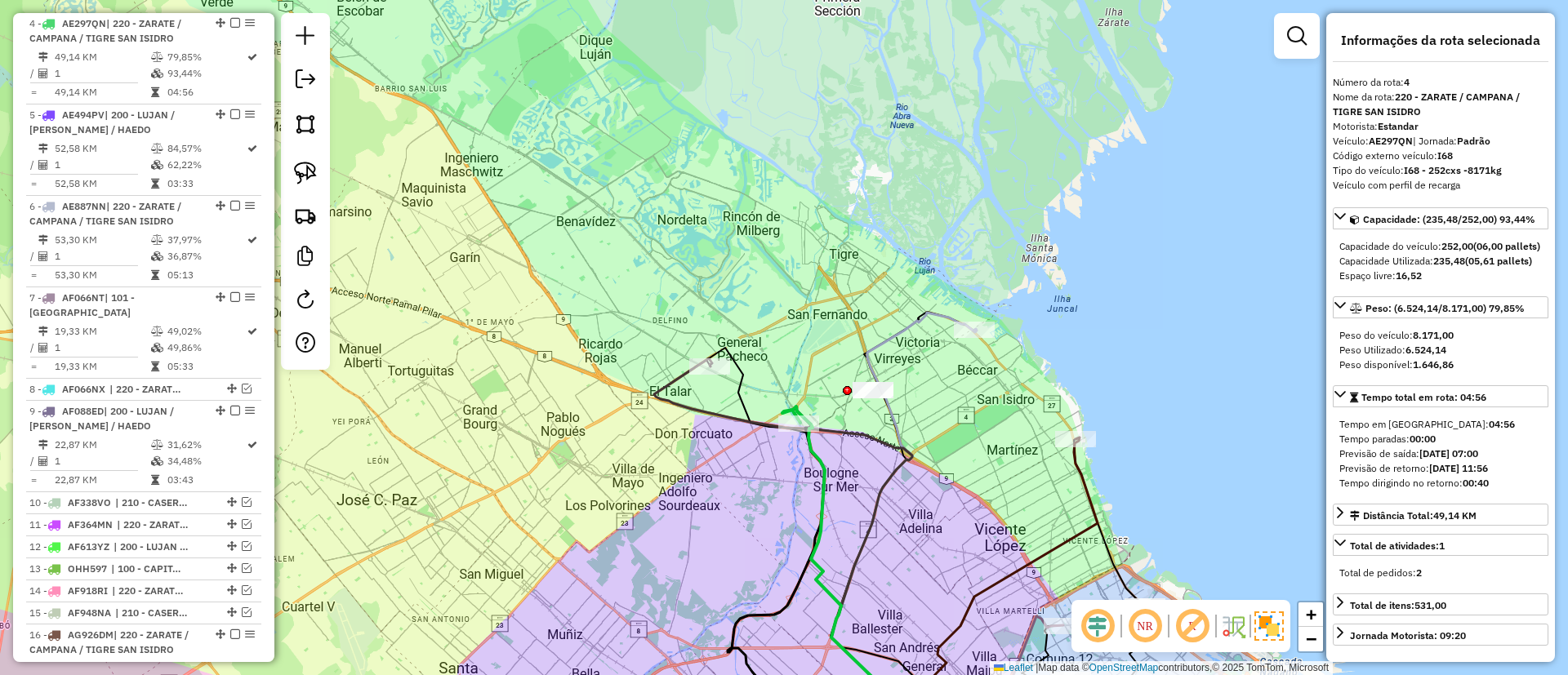
click at [896, 331] on icon at bounding box center [904, 527] width 145 height 429
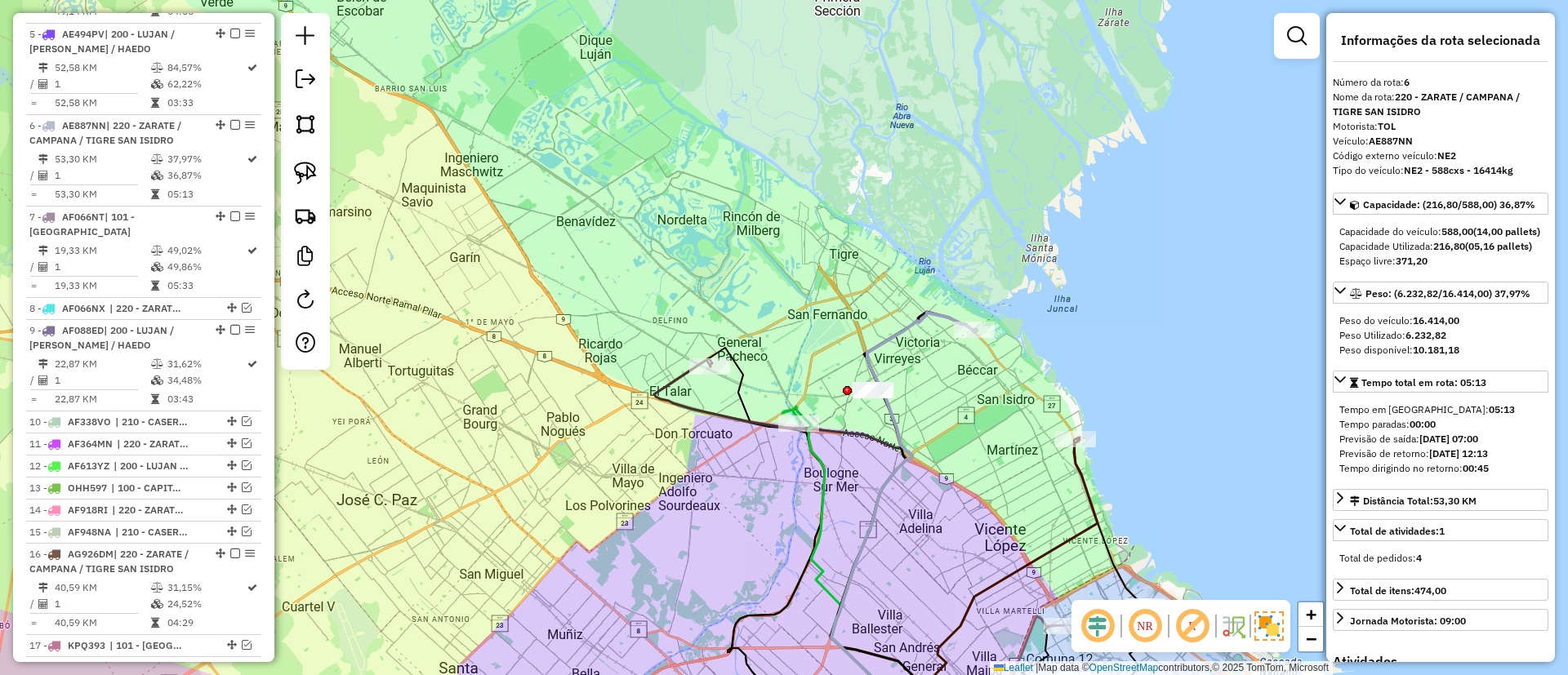
scroll to position [932, 0]
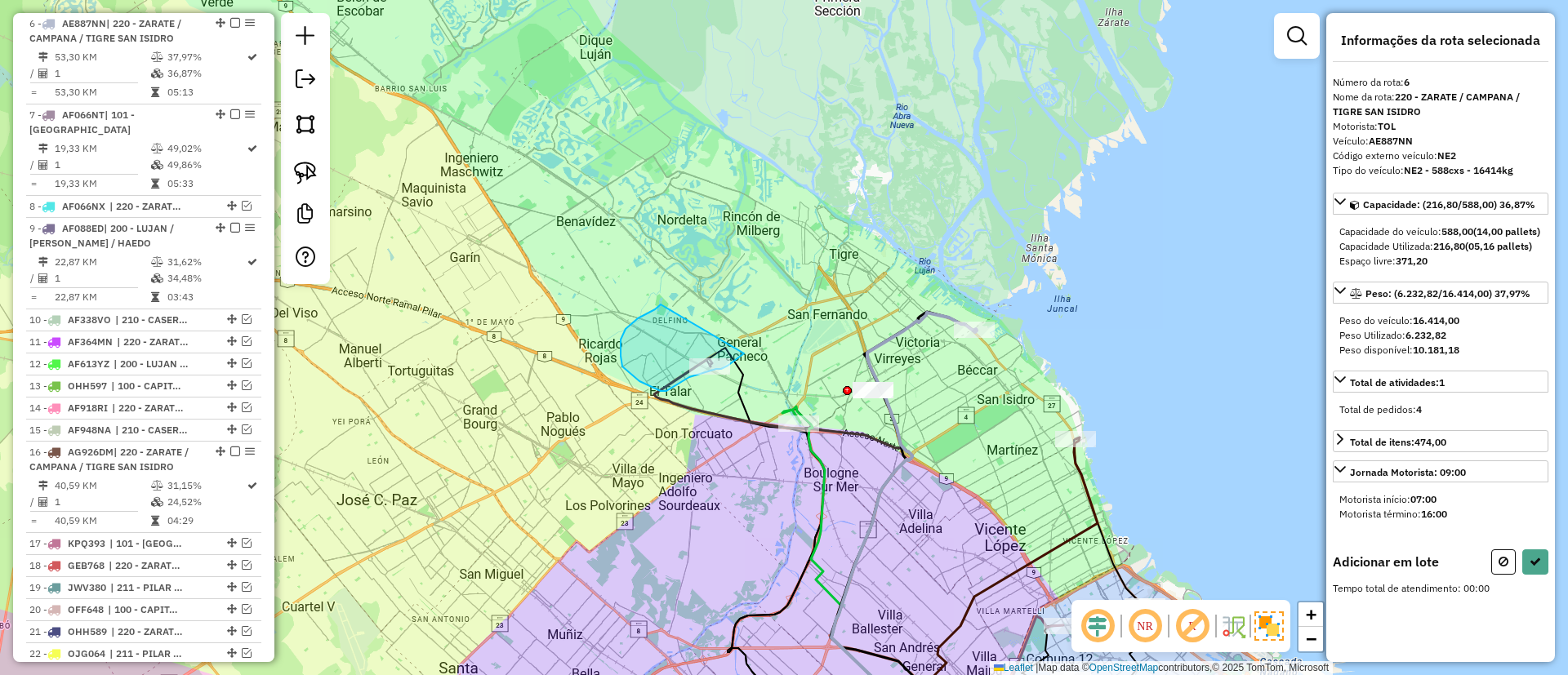
drag, startPoint x: 622, startPoint y: 367, endPoint x: 774, endPoint y: 320, distance: 159.1
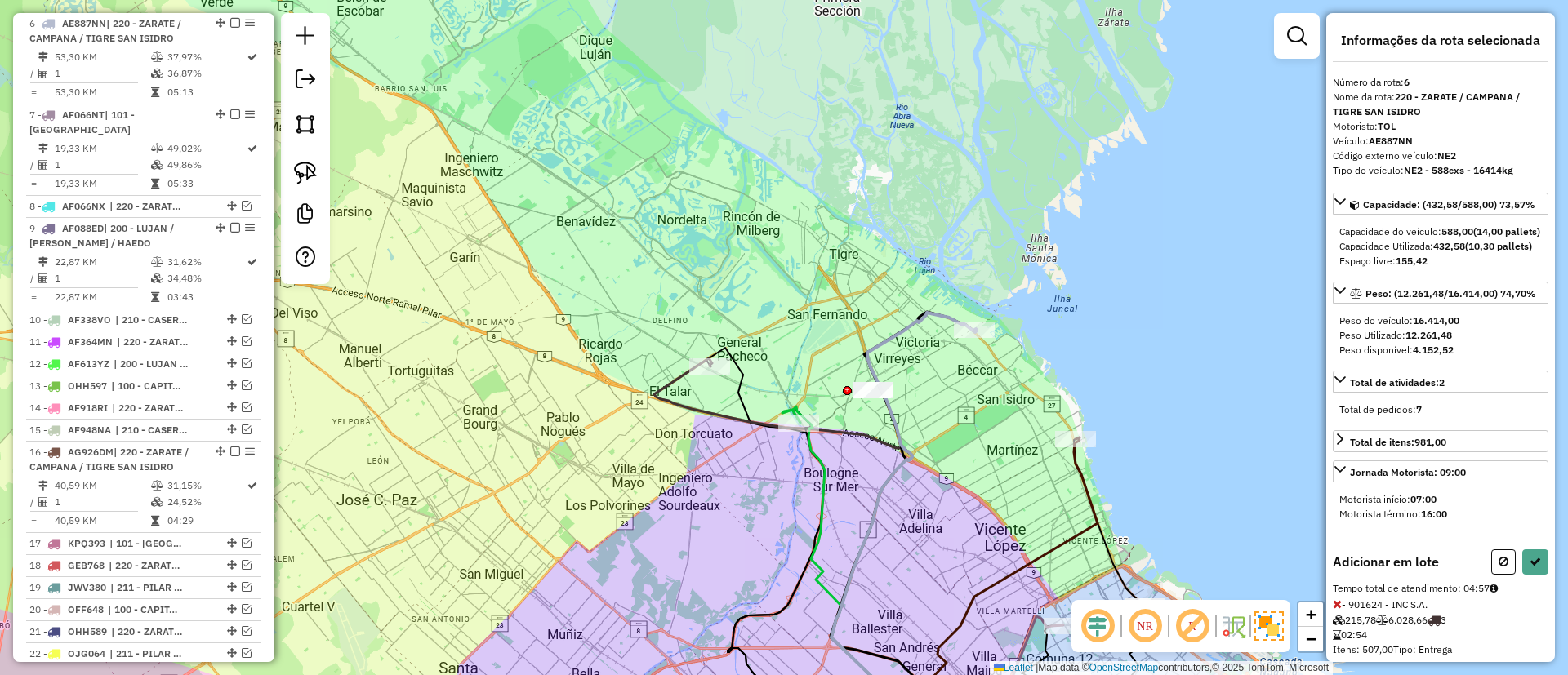
select select "**********"
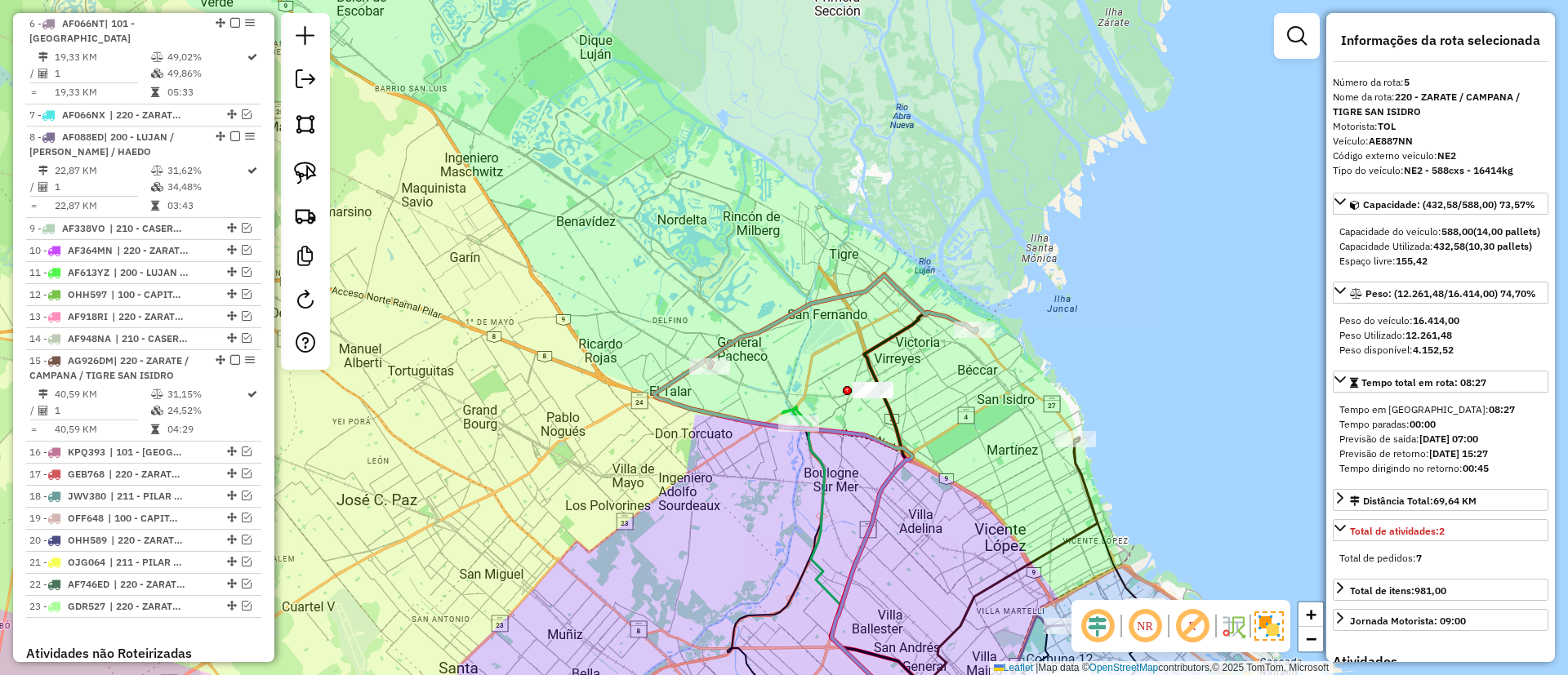
click at [752, 345] on div "Janela de atendimento Grade de atendimento Capacidade Transportadoras Veículos …" at bounding box center [784, 338] width 1568 height 675
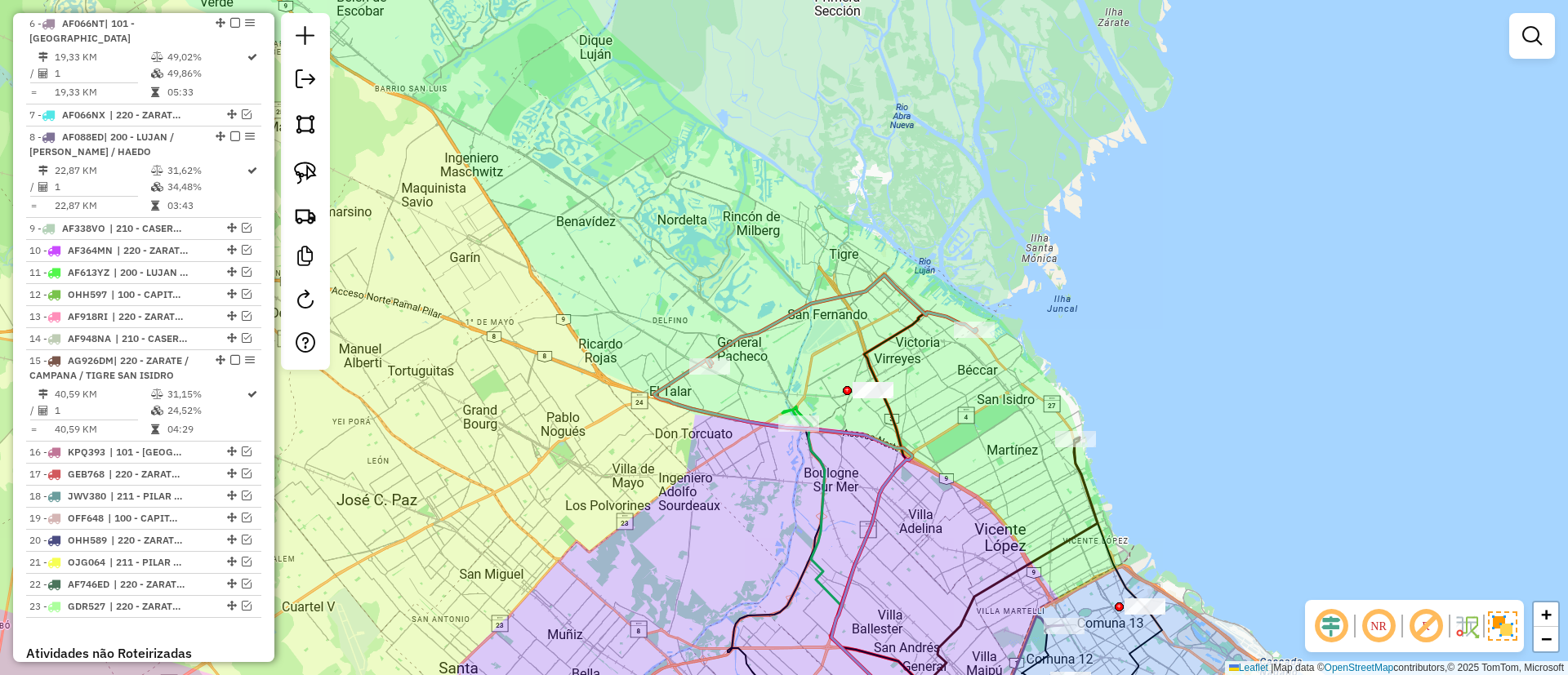
click at [816, 312] on icon at bounding box center [841, 320] width 271 height 91
select select "**********"
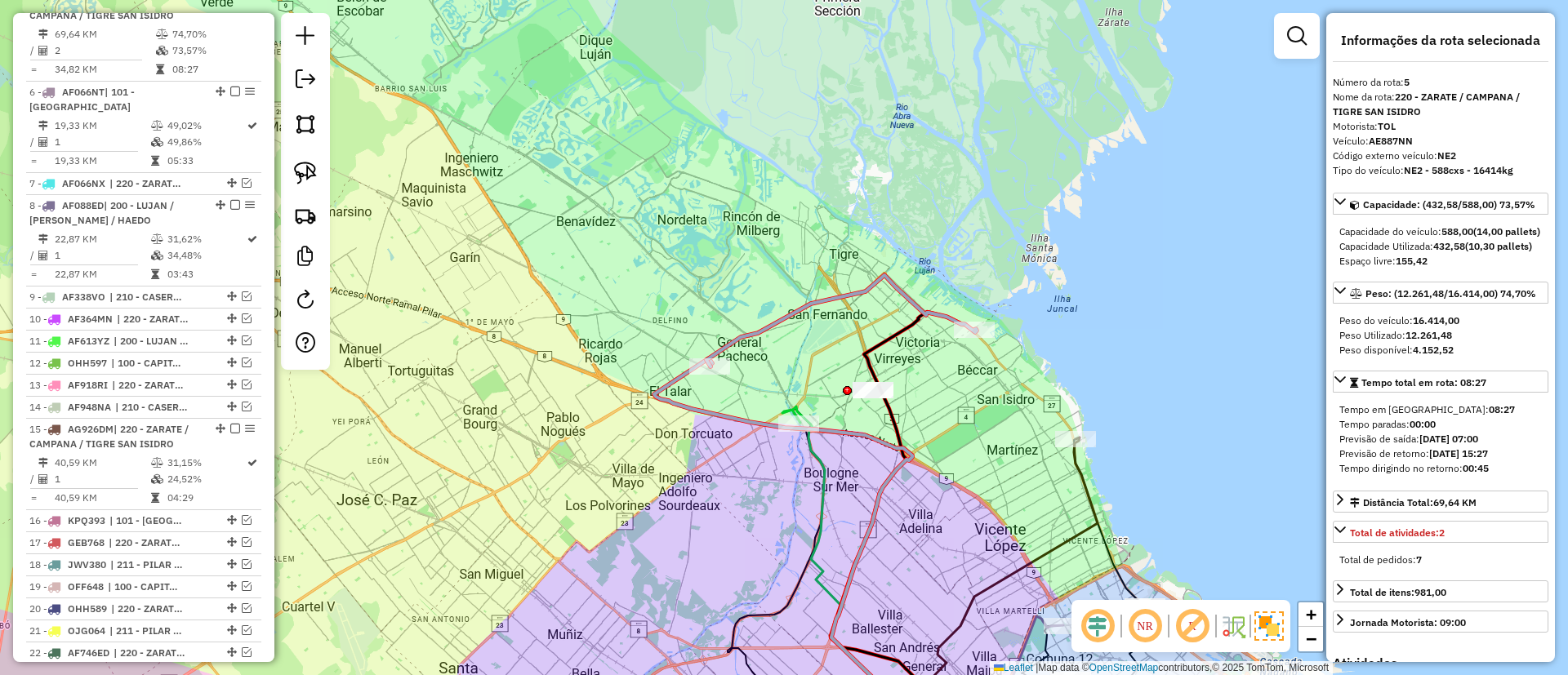
scroll to position [841, 0]
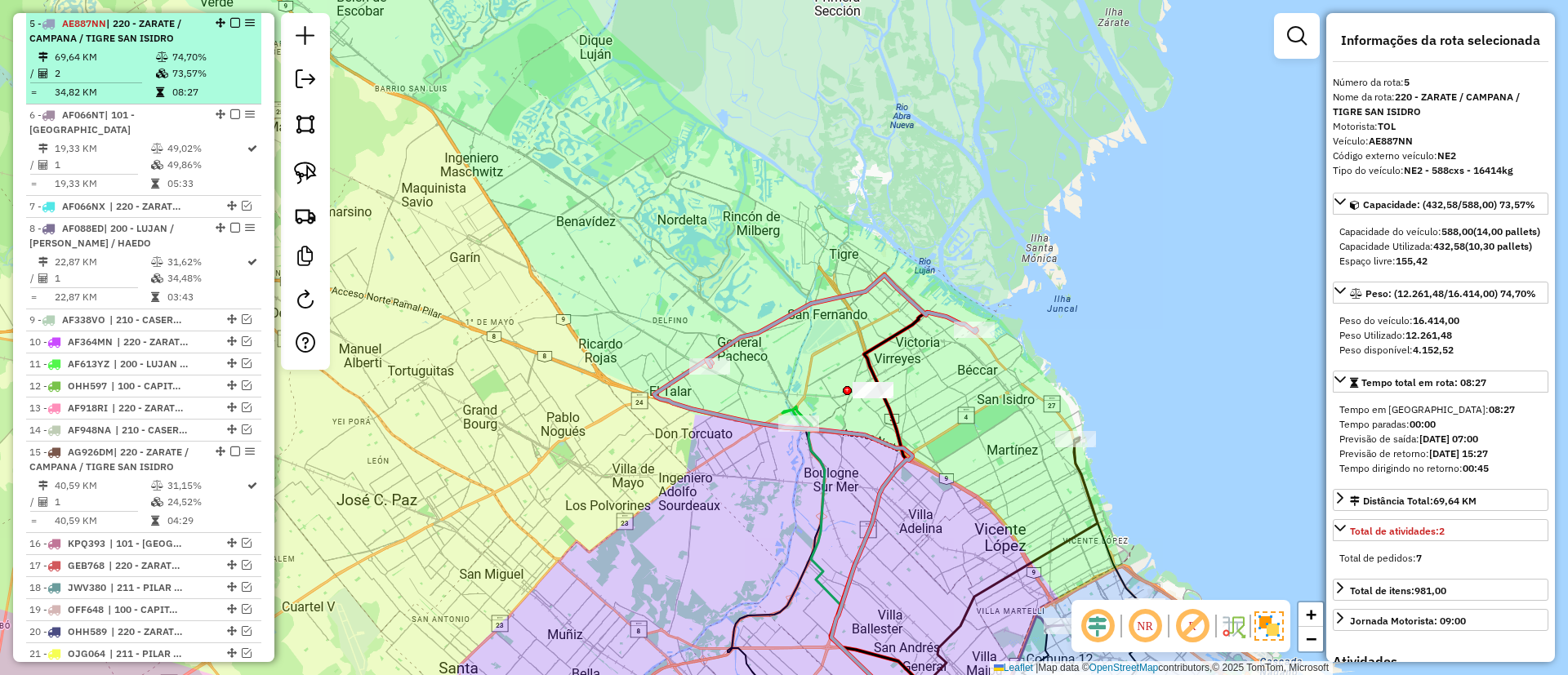
drag, startPoint x: 230, startPoint y: 18, endPoint x: 235, endPoint y: 25, distance: 8.6
click at [231, 19] on em at bounding box center [236, 23] width 10 height 10
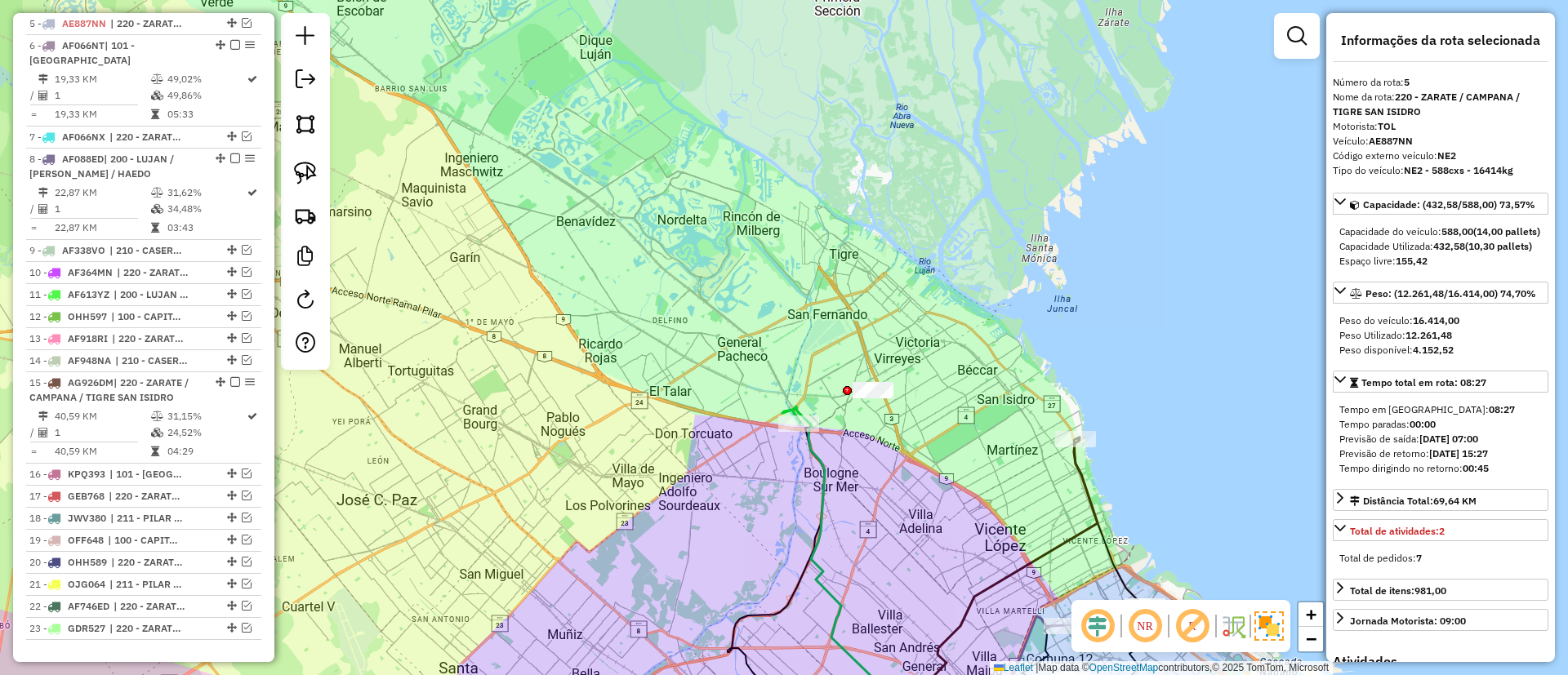
drag, startPoint x: 532, startPoint y: 270, endPoint x: 446, endPoint y: 19, distance: 265.3
click at [446, 23] on div "Janela de atendimento Grade de atendimento Capacidade Transportadoras Veículos …" at bounding box center [784, 338] width 1568 height 675
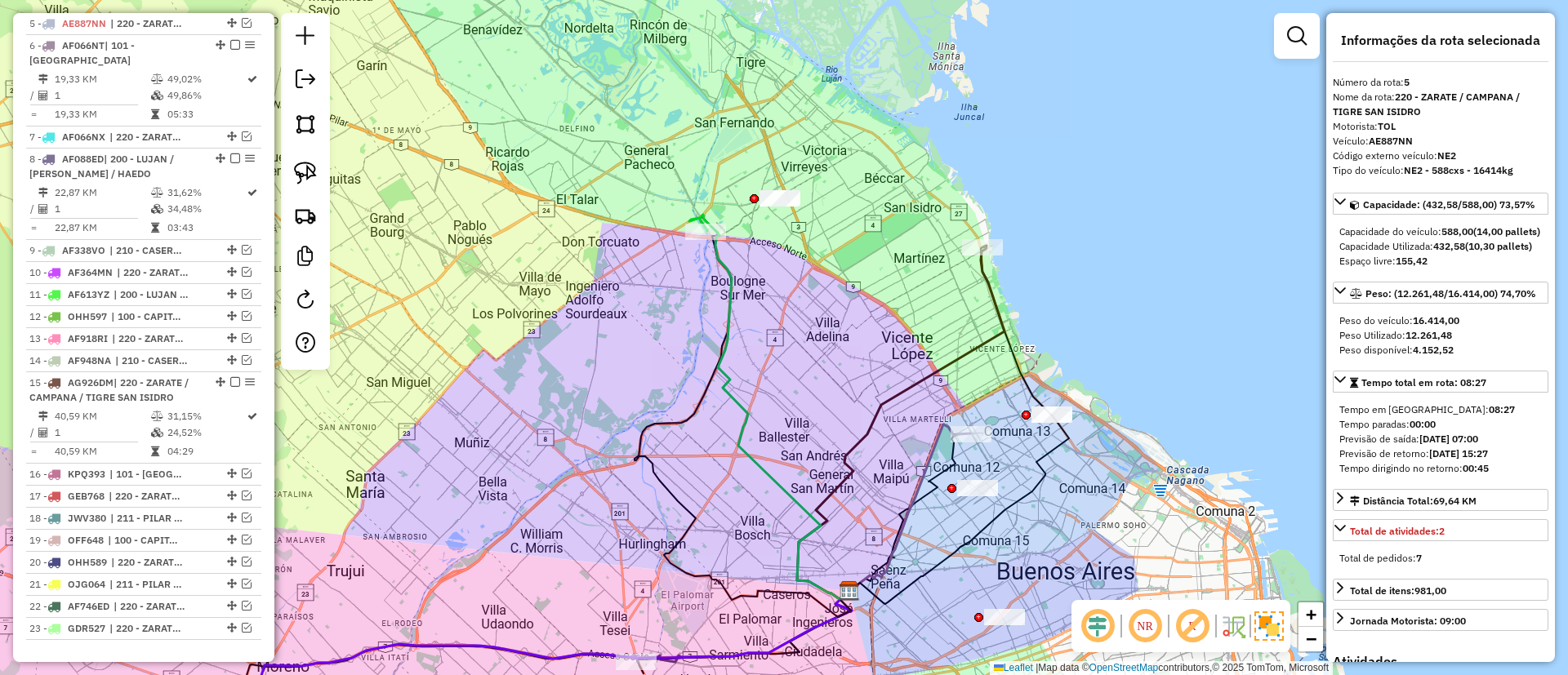
drag, startPoint x: 780, startPoint y: 217, endPoint x: 779, endPoint y: 264, distance: 47.0
click at [779, 264] on div "Janela de atendimento Grade de atendimento Capacidade Transportadoras Veículos …" at bounding box center [784, 338] width 1568 height 675
drag, startPoint x: 753, startPoint y: 231, endPoint x: 829, endPoint y: 150, distance: 111.1
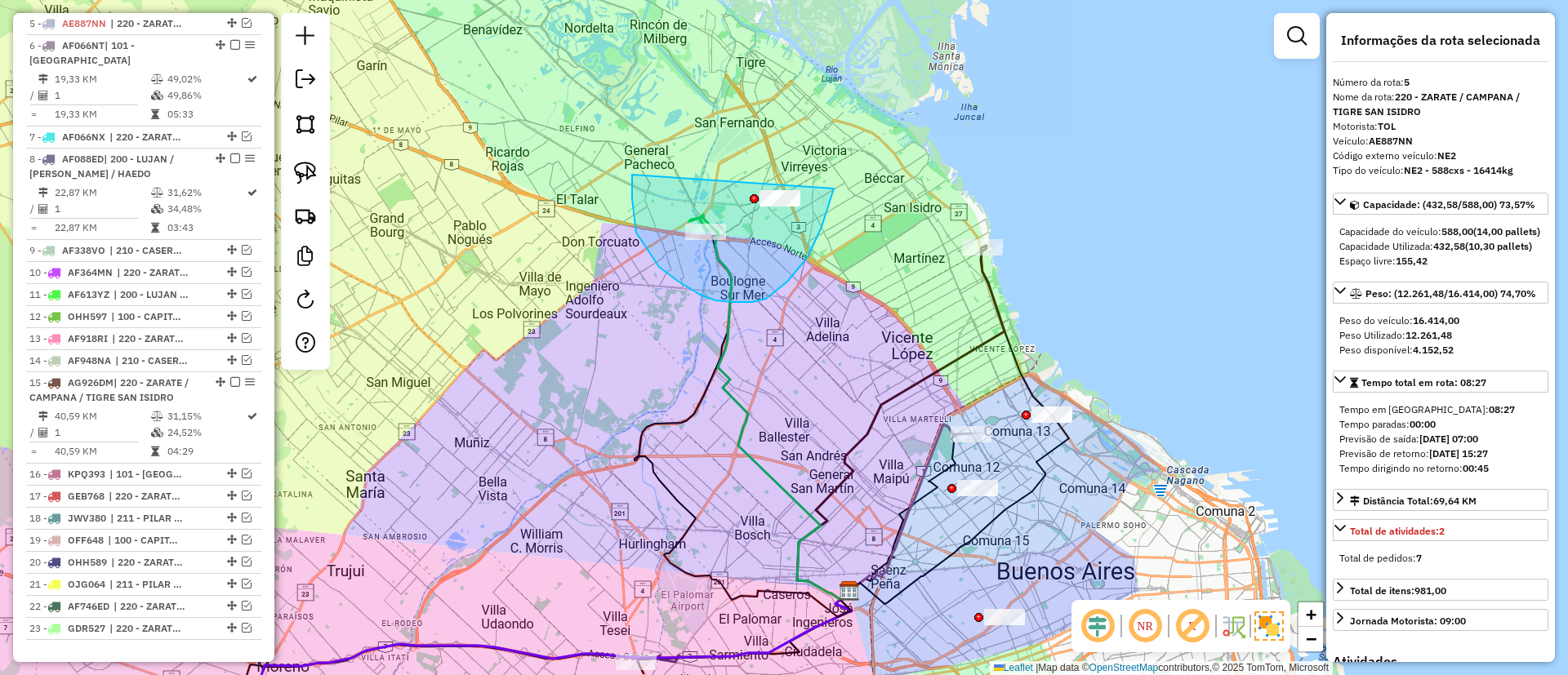
drag, startPoint x: 734, startPoint y: 302, endPoint x: 784, endPoint y: 79, distance: 228.5
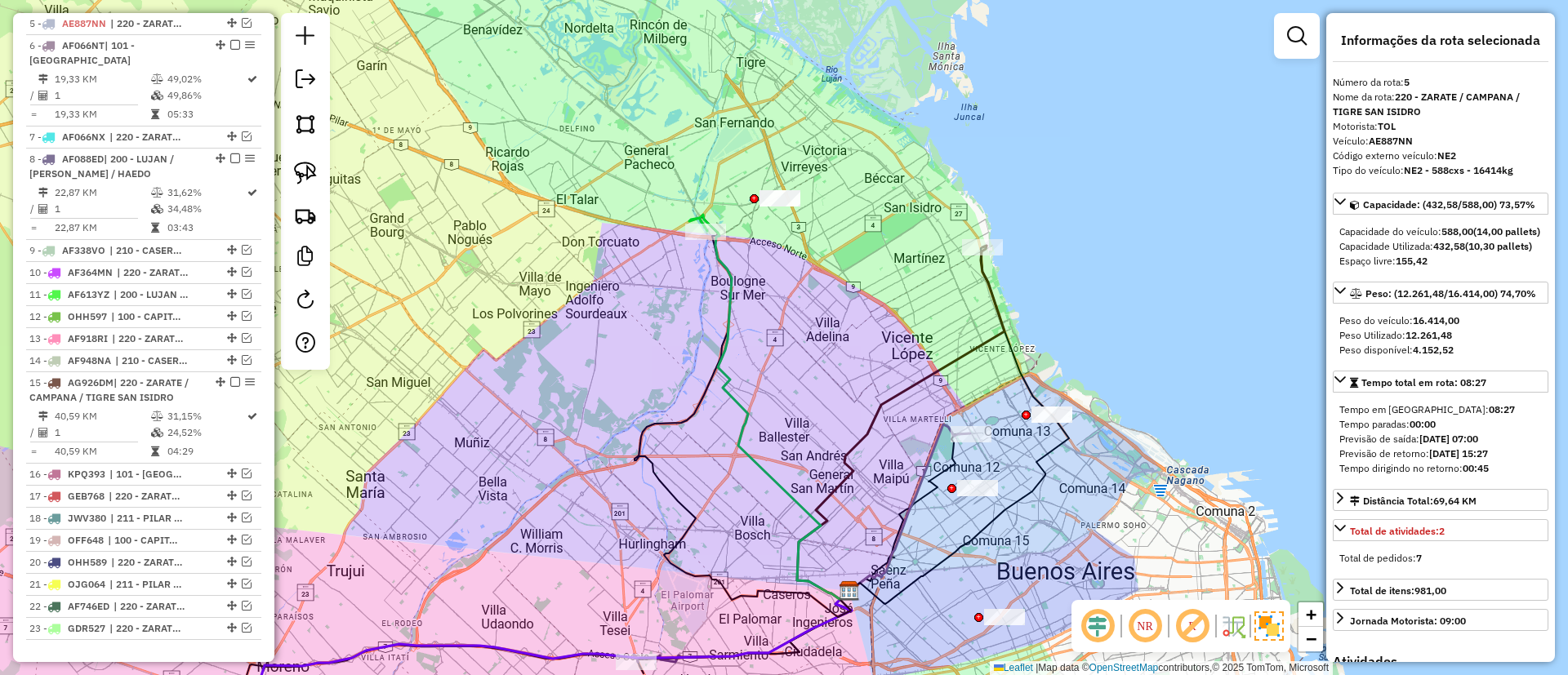
click at [996, 308] on icon at bounding box center [901, 422] width 207 height 353
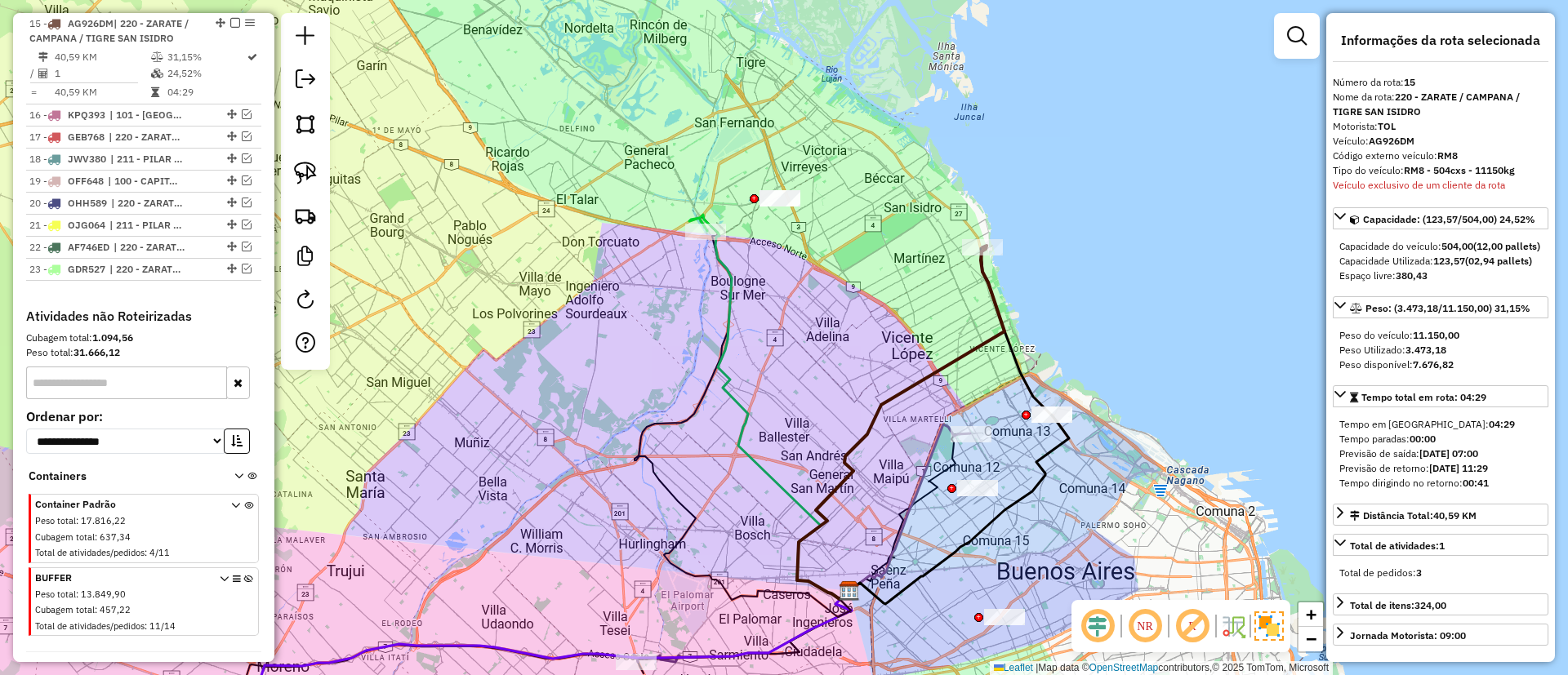
scroll to position [1200, 0]
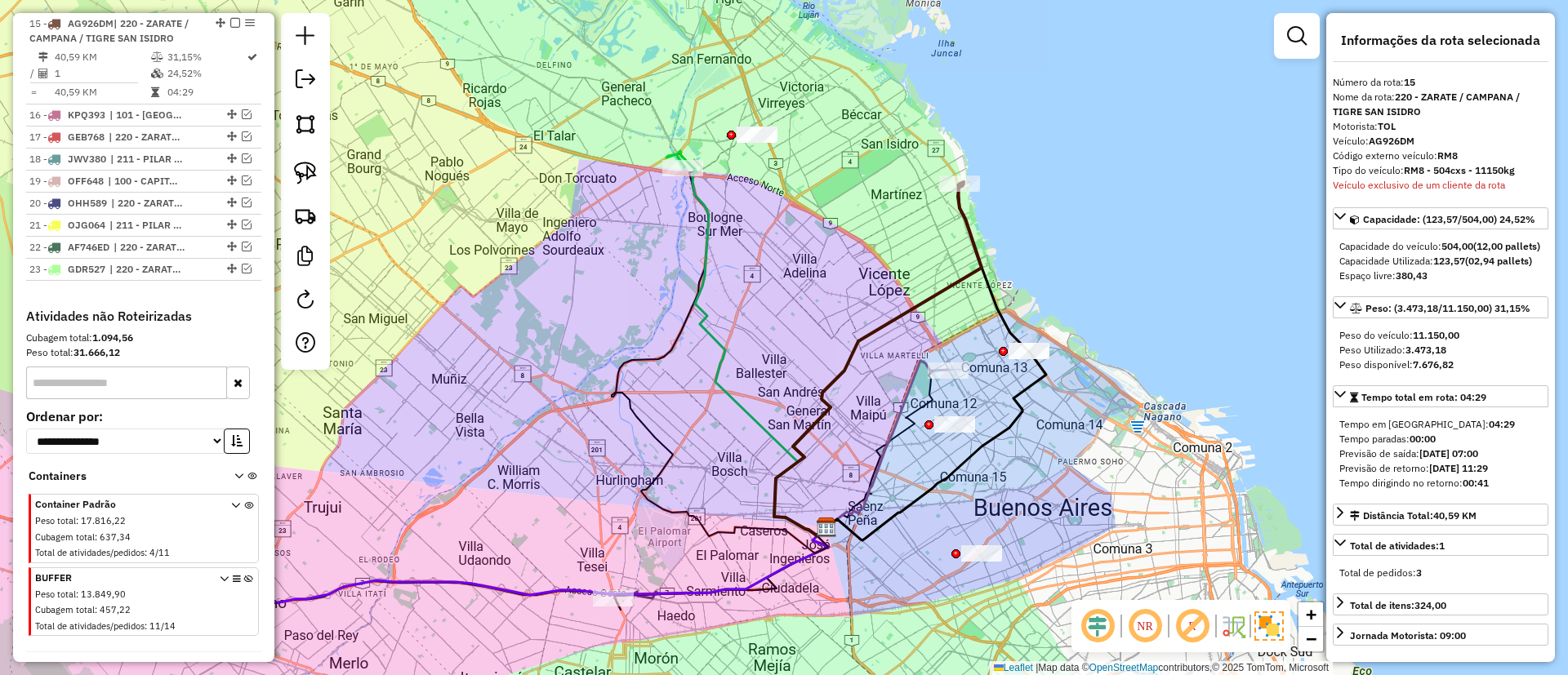
drag, startPoint x: 996, startPoint y: 308, endPoint x: 972, endPoint y: 265, distance: 49.2
click at [972, 265] on icon at bounding box center [878, 358] width 207 height 353
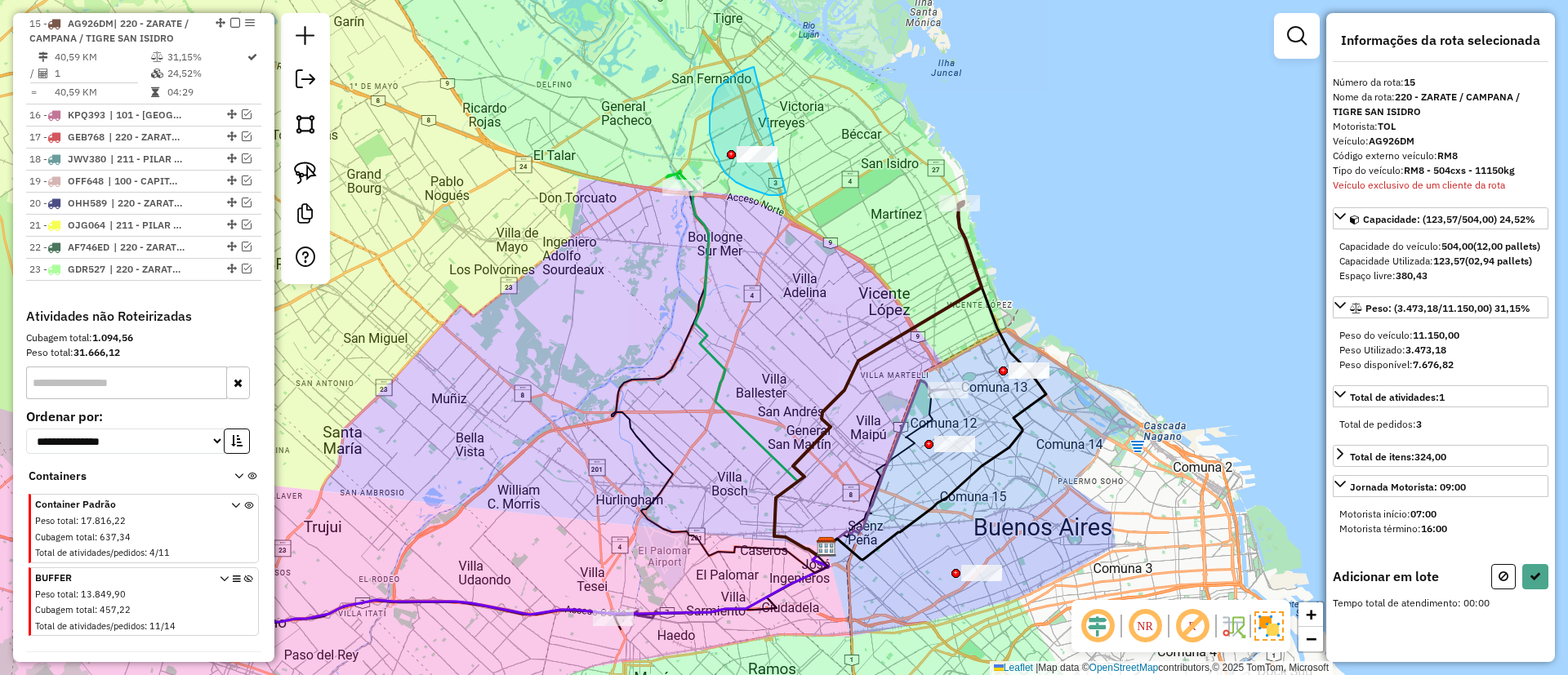
drag, startPoint x: 750, startPoint y: 68, endPoint x: 822, endPoint y: 163, distance: 119.2
select select "**********"
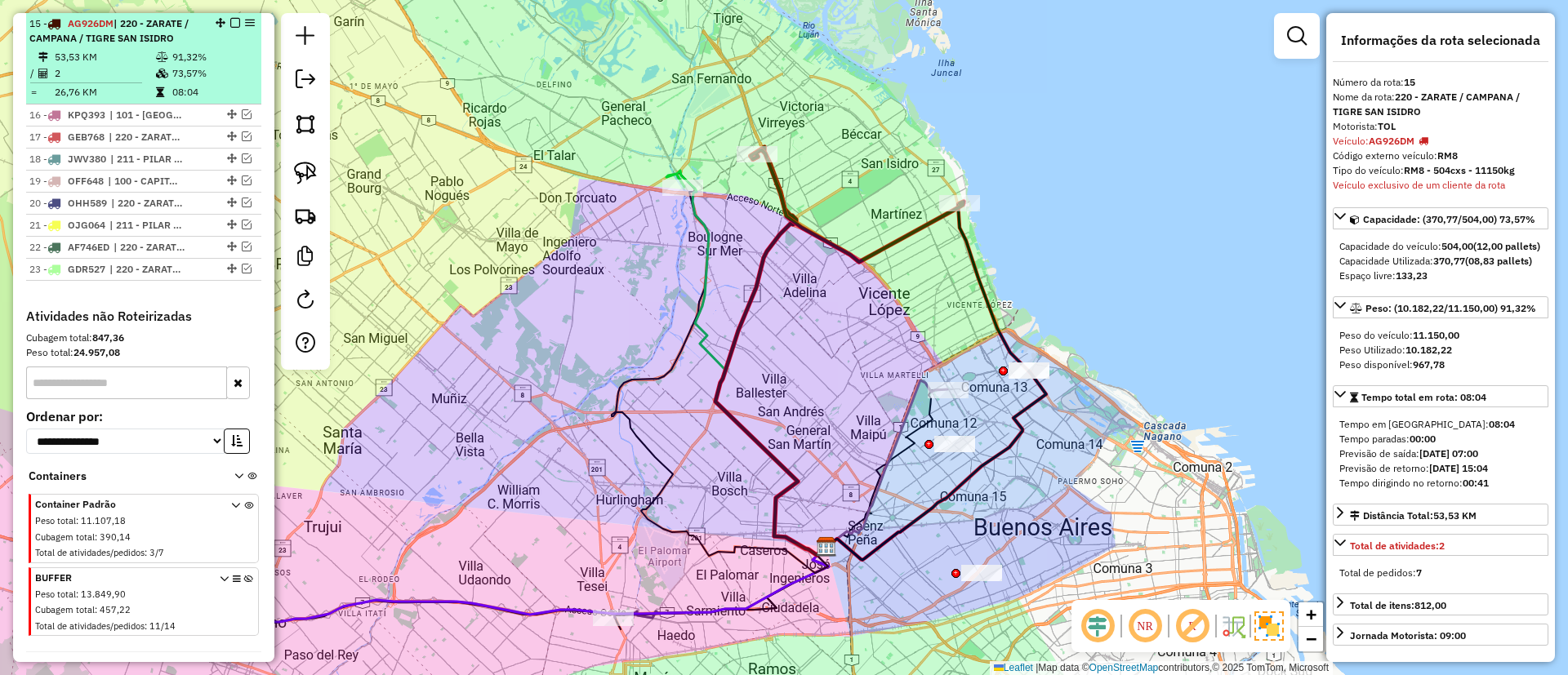
click at [233, 21] on em at bounding box center [236, 23] width 10 height 10
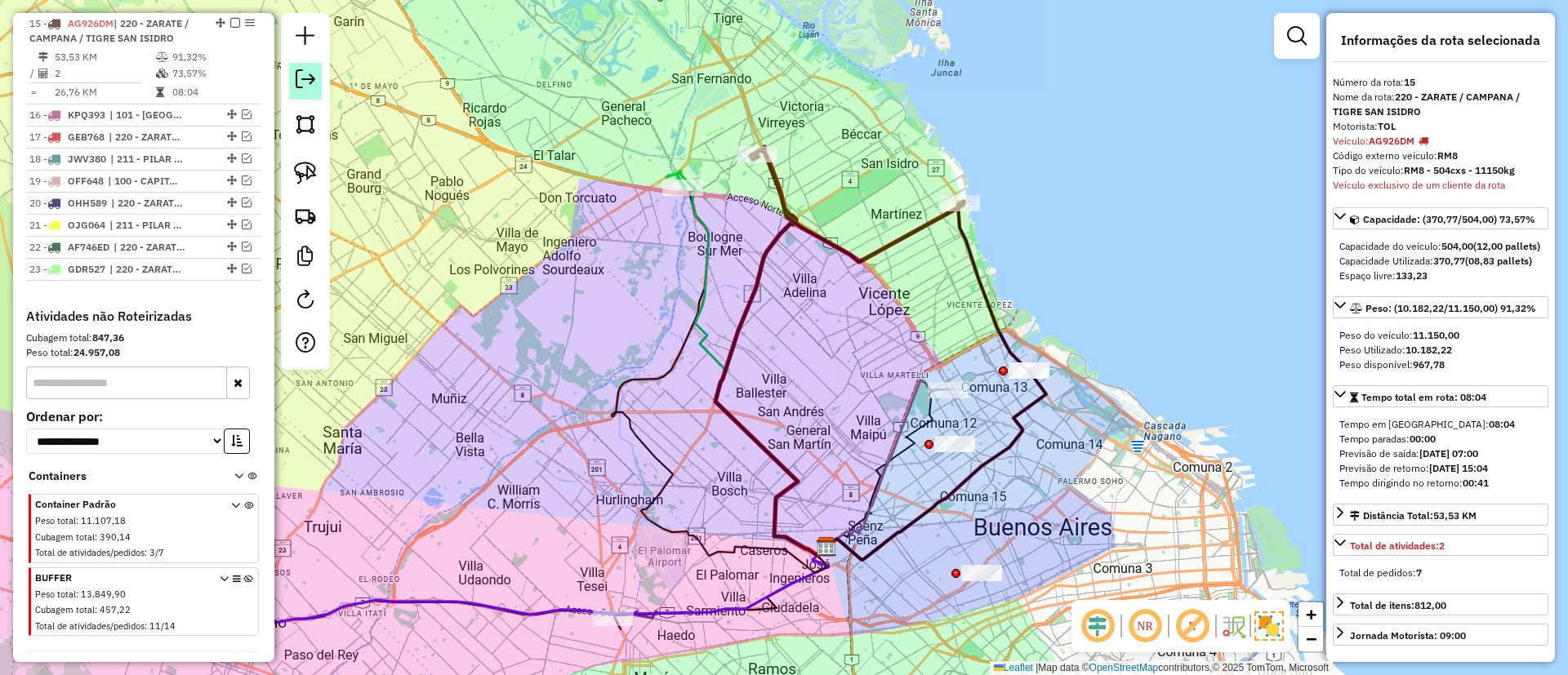
scroll to position [1131, 0]
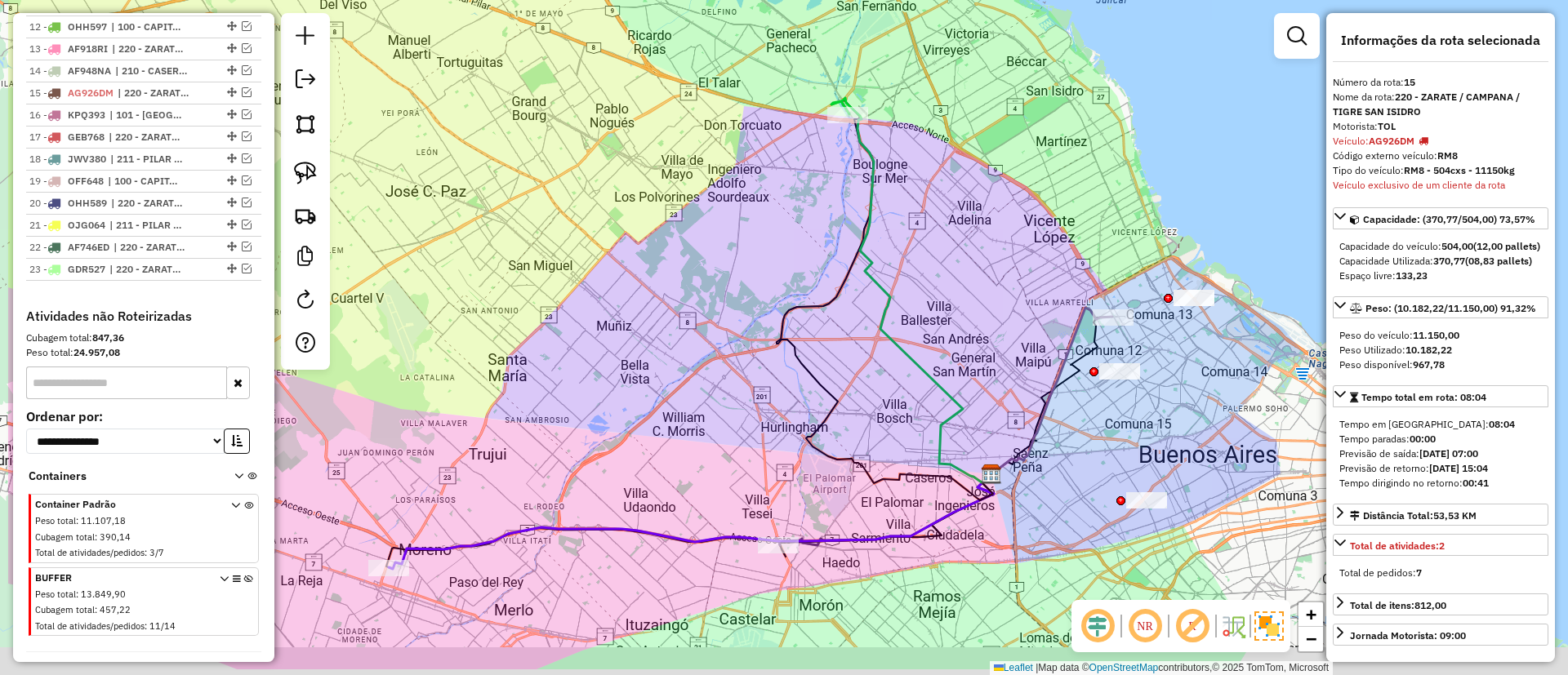
drag, startPoint x: 511, startPoint y: 239, endPoint x: 787, endPoint y: 61, distance: 328.4
click at [784, 44] on div "Janela de atendimento Grade de atendimento Capacidade Transportadoras Veículos …" at bounding box center [784, 338] width 1568 height 675
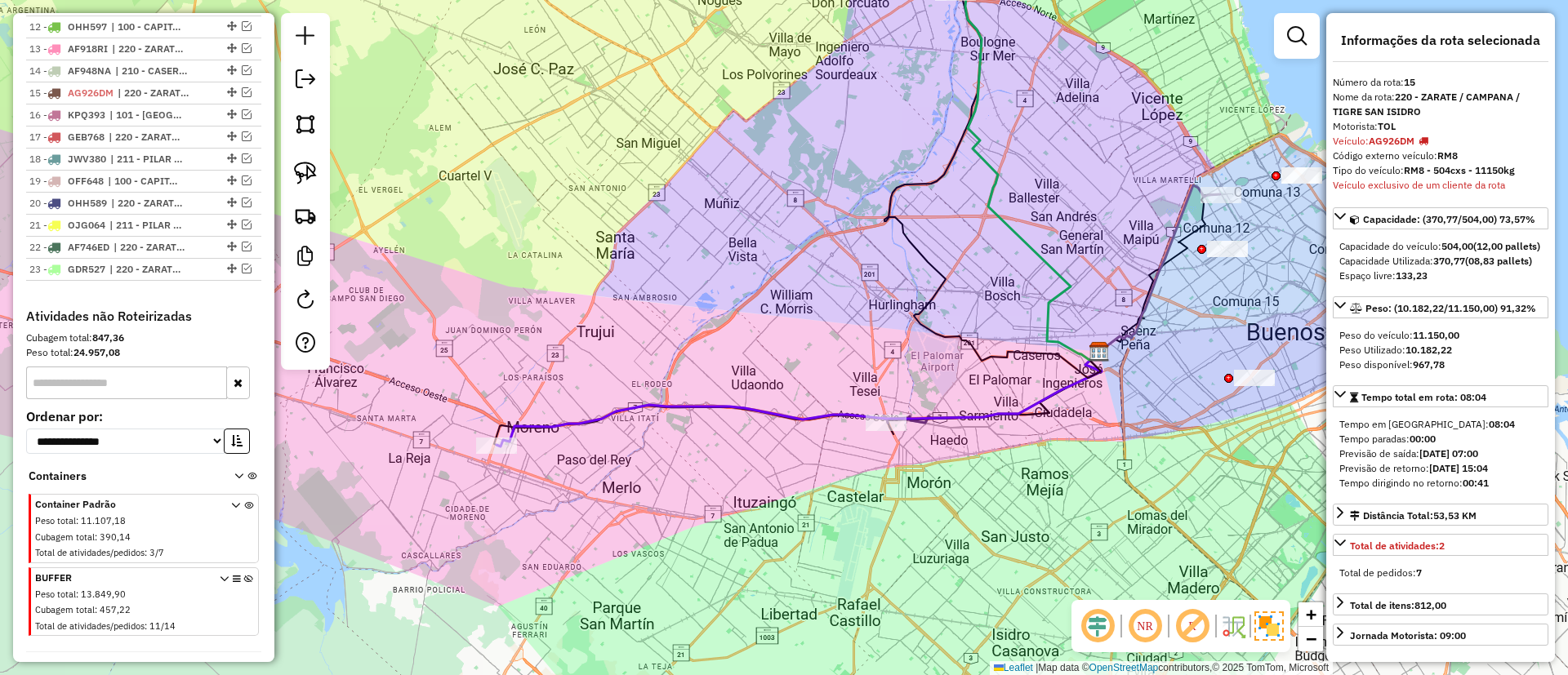
click at [712, 410] on icon at bounding box center [799, 398] width 605 height 94
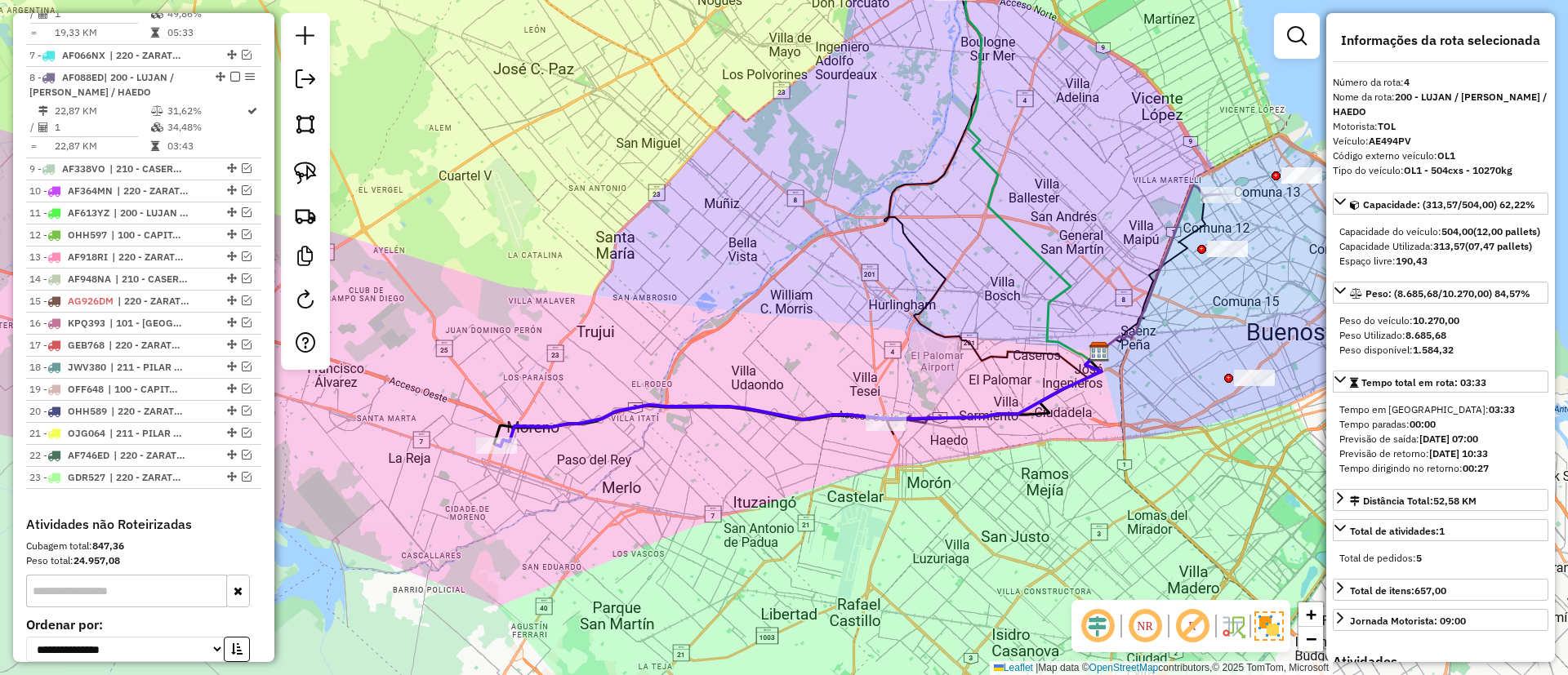
scroll to position [749, 0]
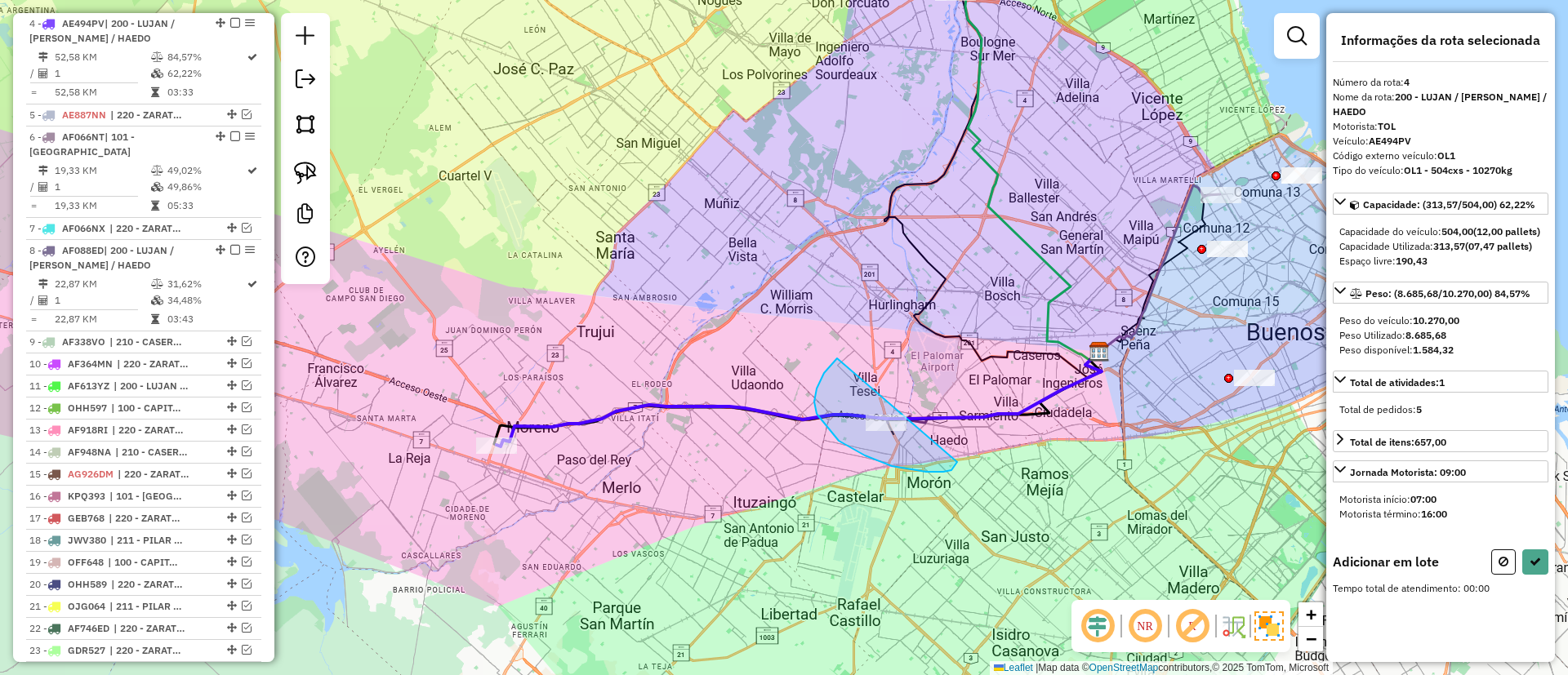
drag, startPoint x: 824, startPoint y: 373, endPoint x: 964, endPoint y: 411, distance: 145.1
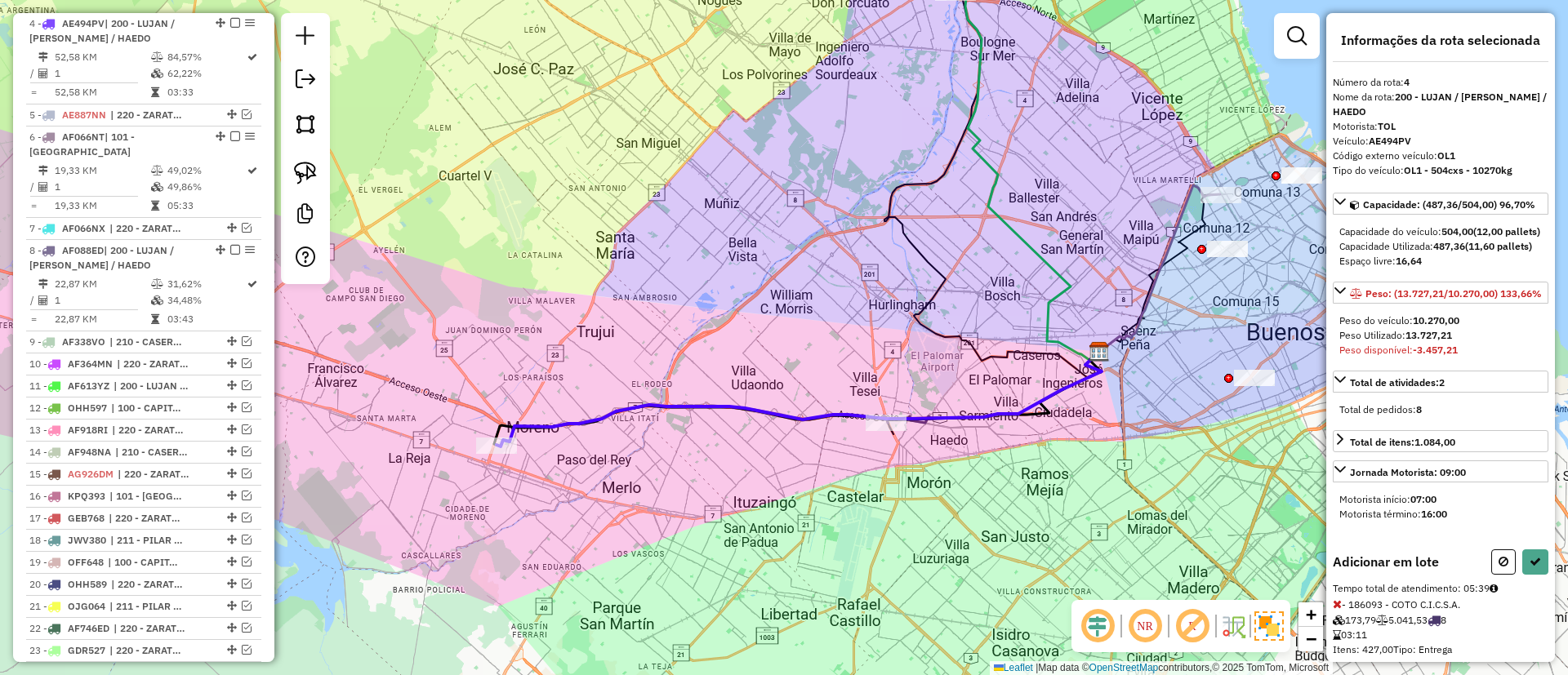
select select "**********"
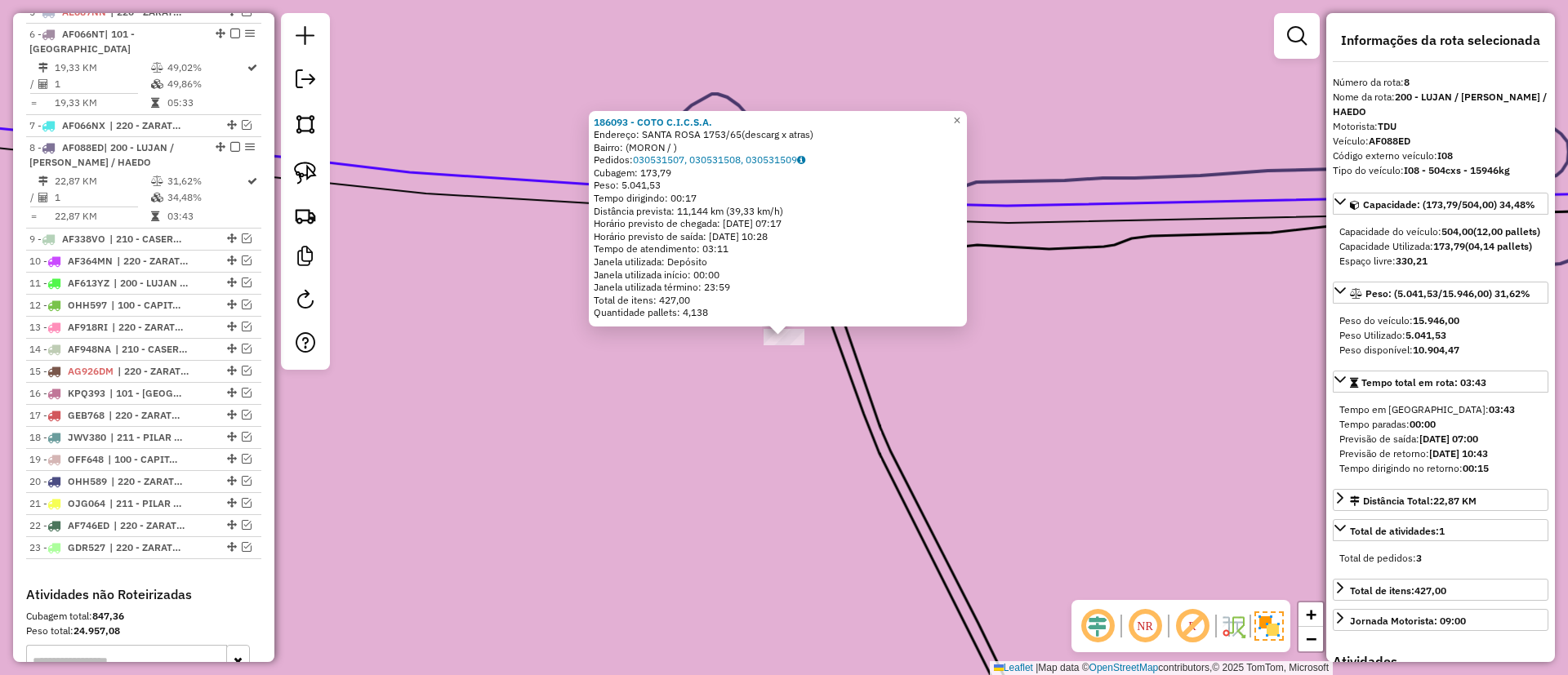
scroll to position [977, 0]
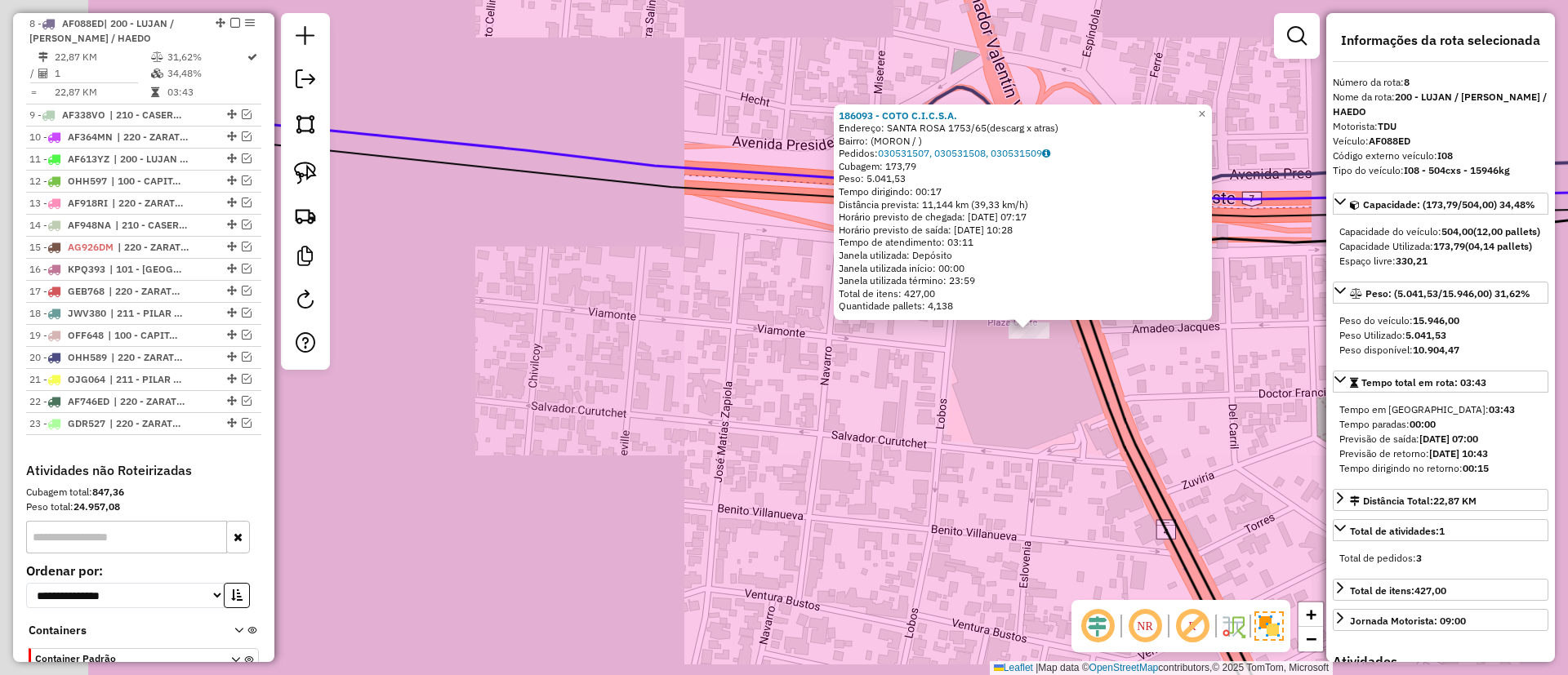
drag, startPoint x: 805, startPoint y: 451, endPoint x: 1161, endPoint y: 436, distance: 356.3
click at [1160, 437] on div "186093 - COTO C.I.C.S.A. Endereço: SANTA ROSA 1753/65(descarg x atras) Bairro: …" at bounding box center [784, 338] width 1568 height 675
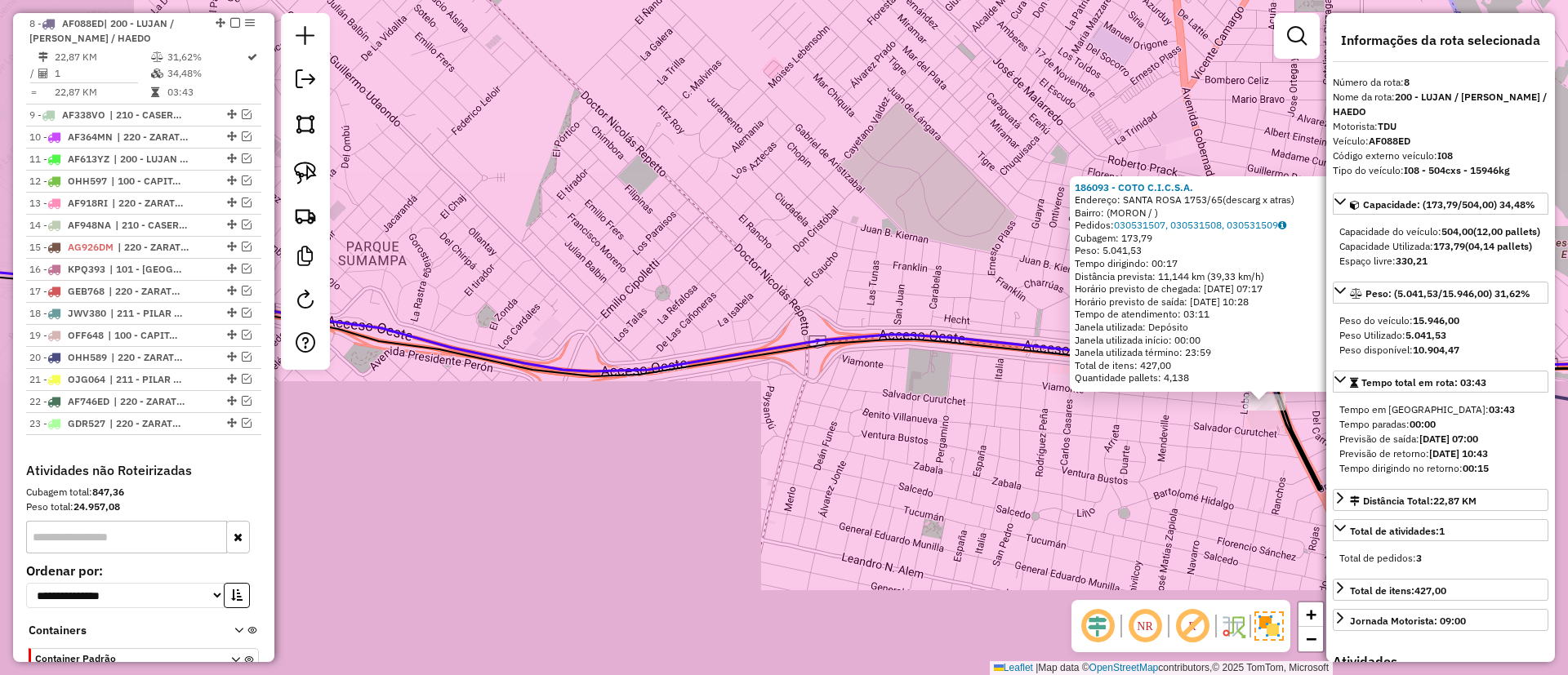
drag, startPoint x: 766, startPoint y: 364, endPoint x: 1089, endPoint y: 369, distance: 323.0
click at [1089, 369] on div "186093 - COTO C.I.C.S.A. Endereço: SANTA ROSA 1753/65(descarg x atras) Bairro: …" at bounding box center [784, 338] width 1568 height 675
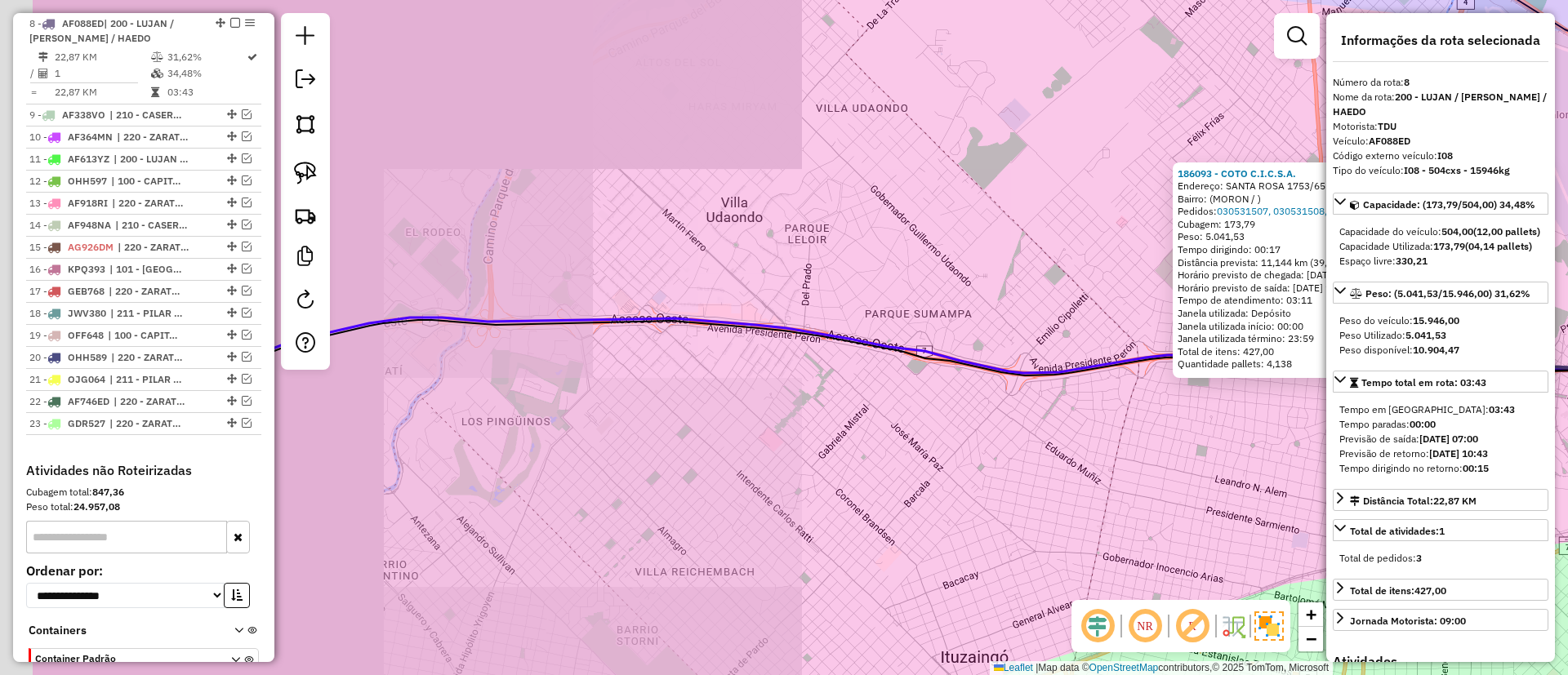
drag, startPoint x: 781, startPoint y: 327, endPoint x: 898, endPoint y: 332, distance: 117.1
click at [1044, 349] on div "186093 - COTO C.I.C.S.A. Endereço: SANTA ROSA 1753/65(descarg x atras) Bairro: …" at bounding box center [784, 338] width 1568 height 675
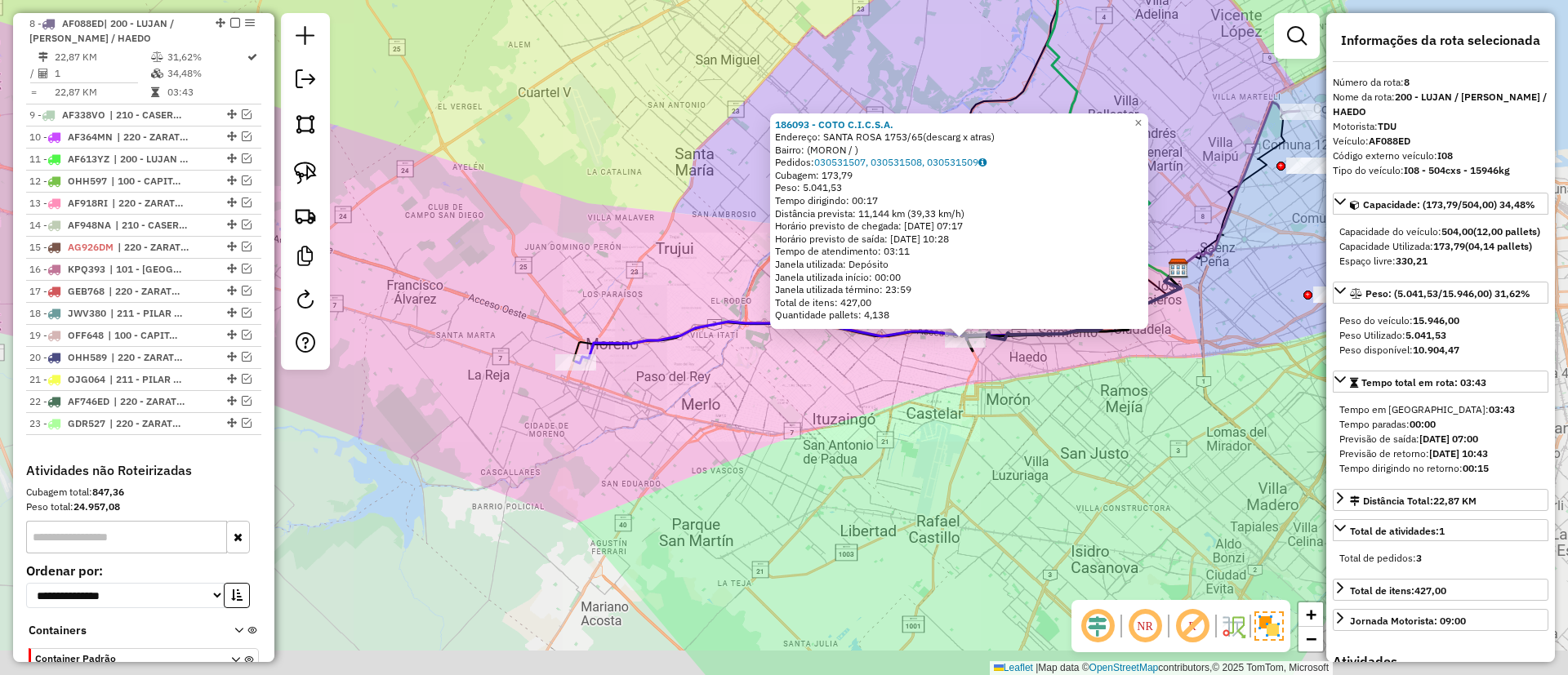
drag, startPoint x: 696, startPoint y: 317, endPoint x: 799, endPoint y: 317, distance: 103.0
click at [799, 317] on icon at bounding box center [878, 316] width 605 height 94
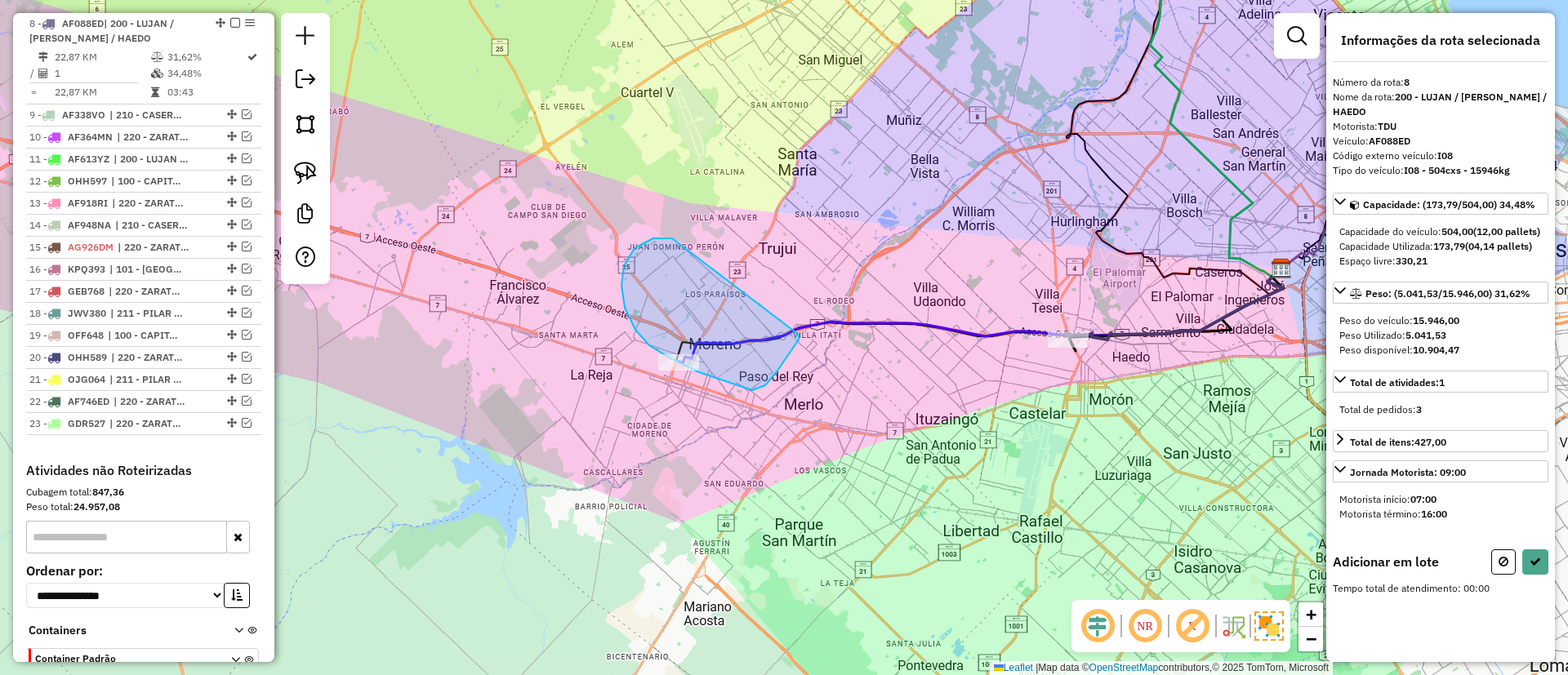
drag, startPoint x: 625, startPoint y: 307, endPoint x: 799, endPoint y: 335, distance: 176.2
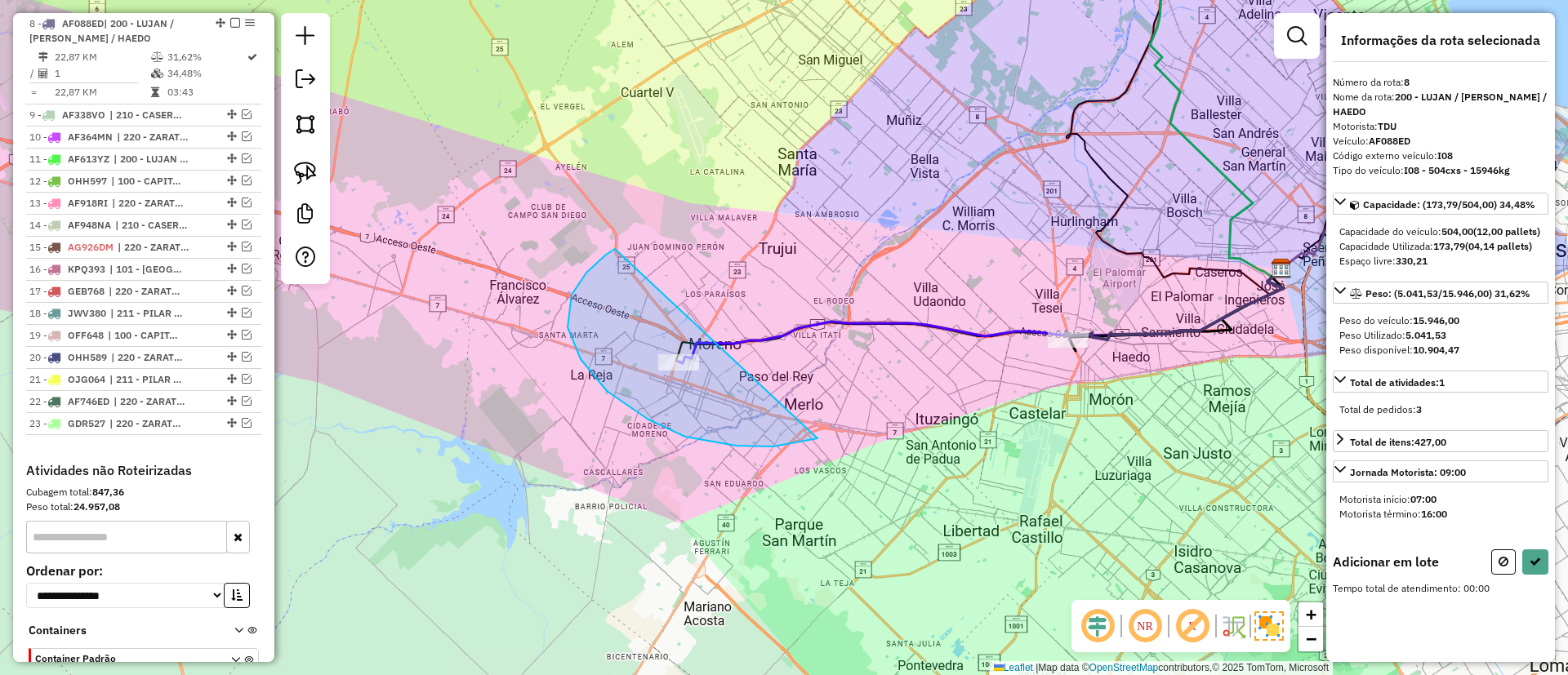
drag, startPoint x: 736, startPoint y: 446, endPoint x: 822, endPoint y: 323, distance: 150.1
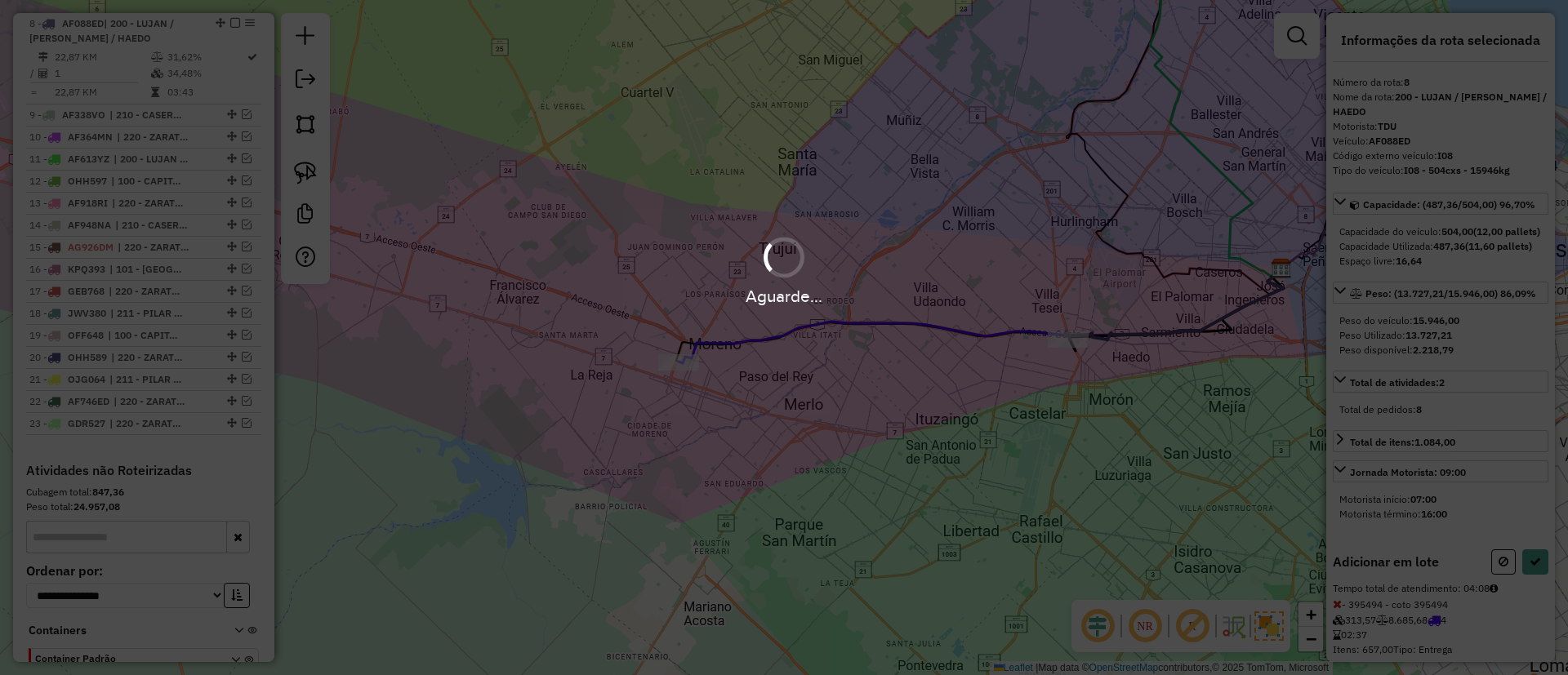
select select "**********"
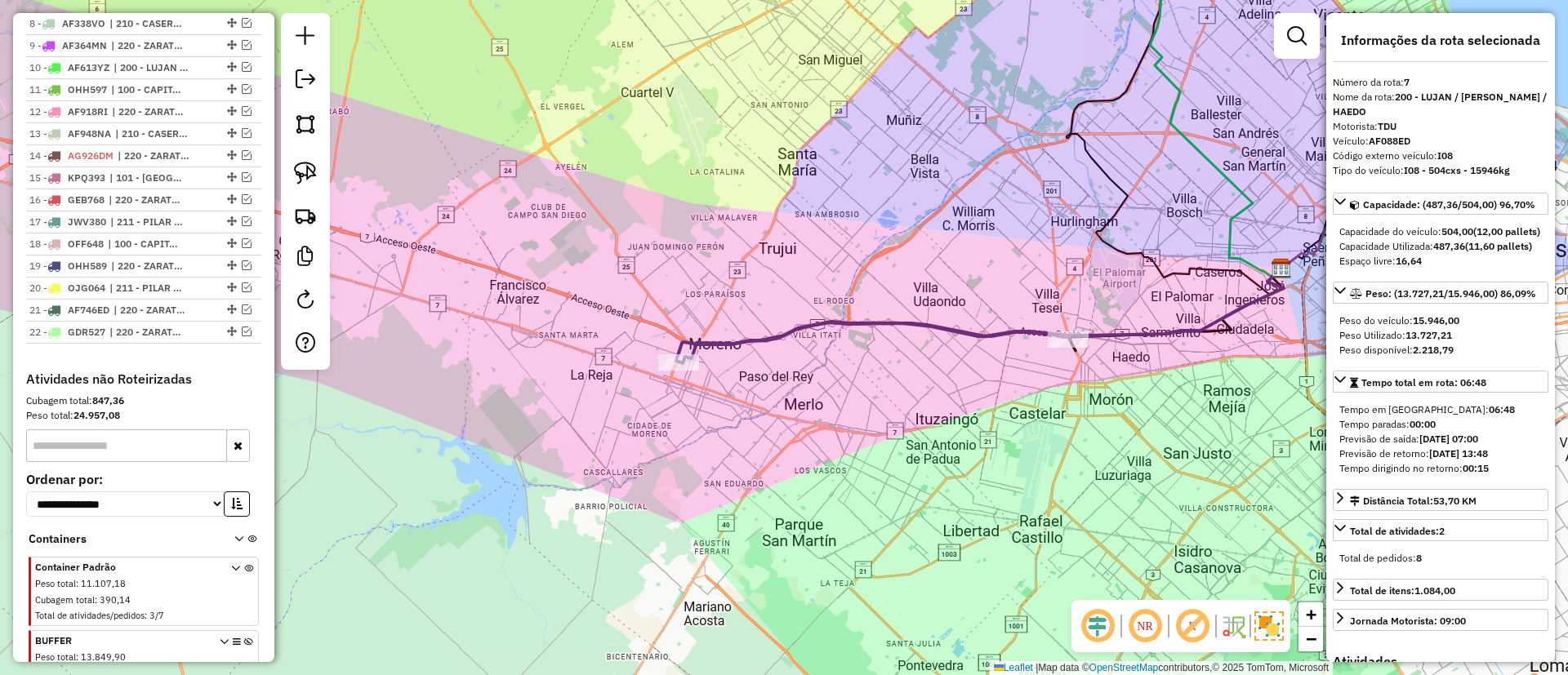
click at [737, 340] on icon at bounding box center [872, 342] width 393 height 39
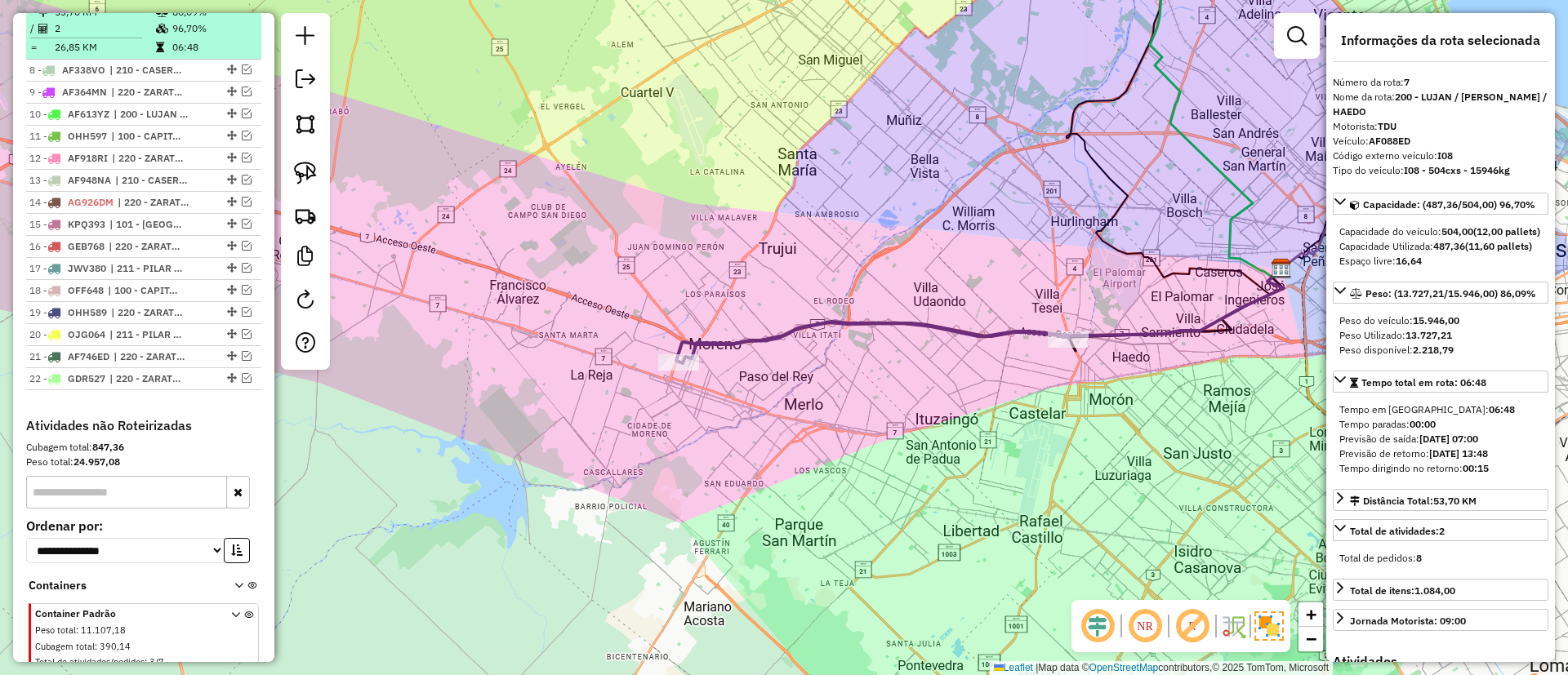
scroll to position [886, 0]
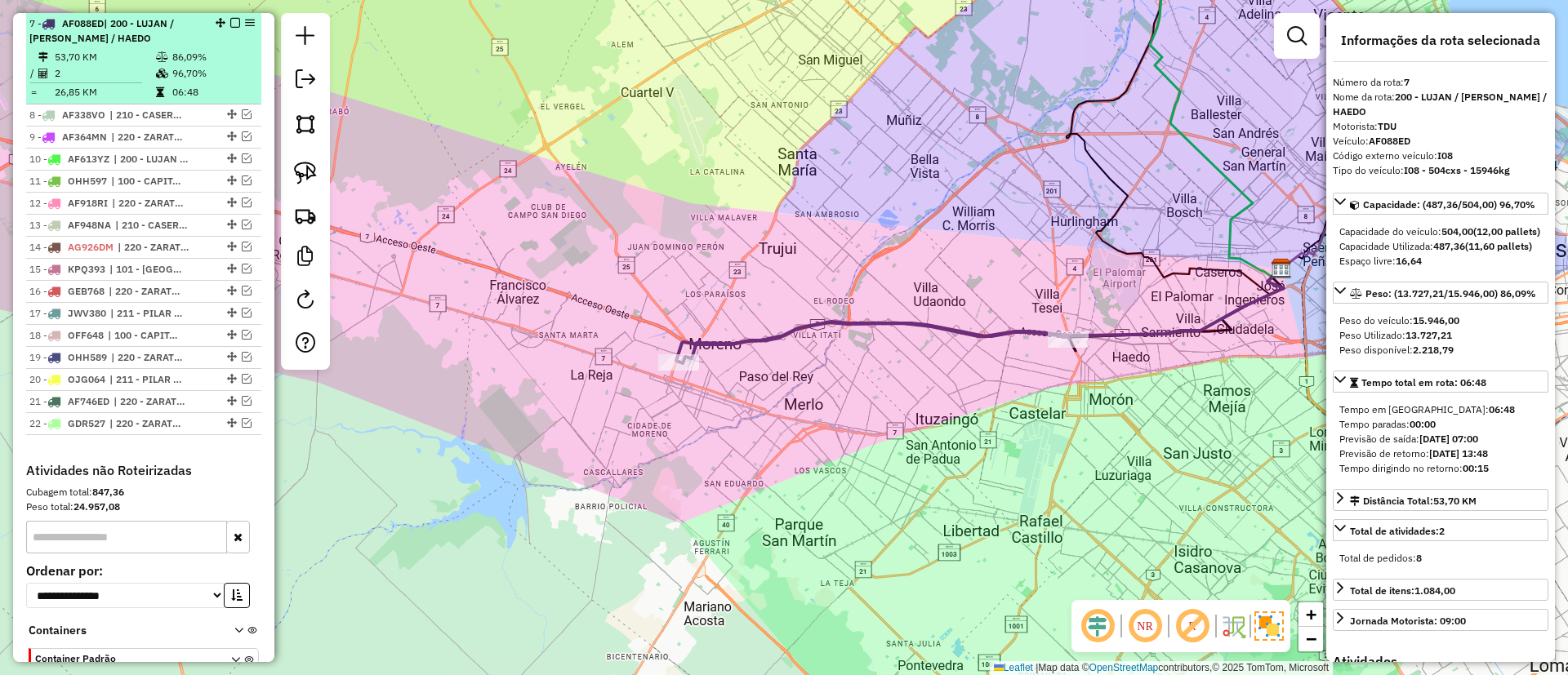
click at [231, 20] on em at bounding box center [236, 23] width 10 height 10
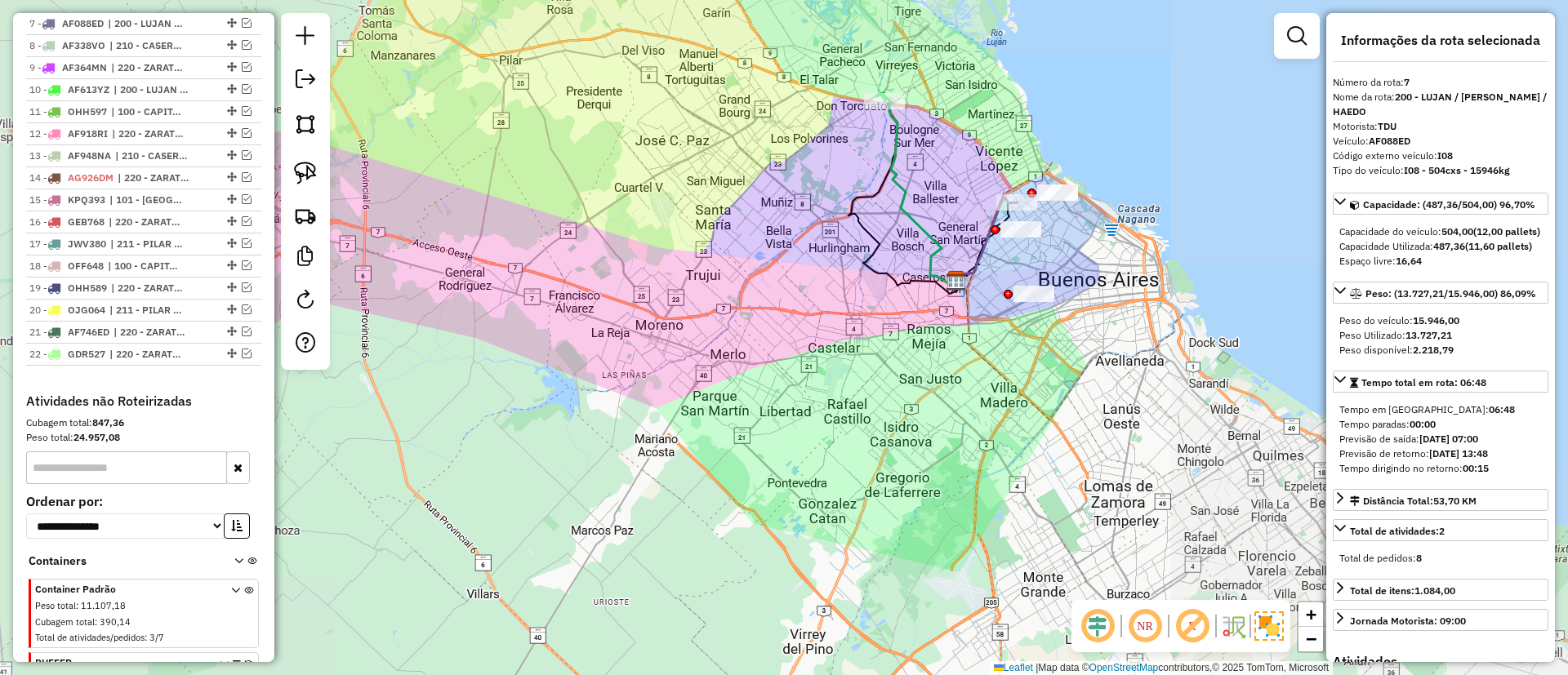
drag, startPoint x: 832, startPoint y: 193, endPoint x: 698, endPoint y: 296, distance: 169.0
click at [671, 351] on div "Janela de atendimento Grade de atendimento Capacidade Transportadoras Veículos …" at bounding box center [784, 338] width 1568 height 675
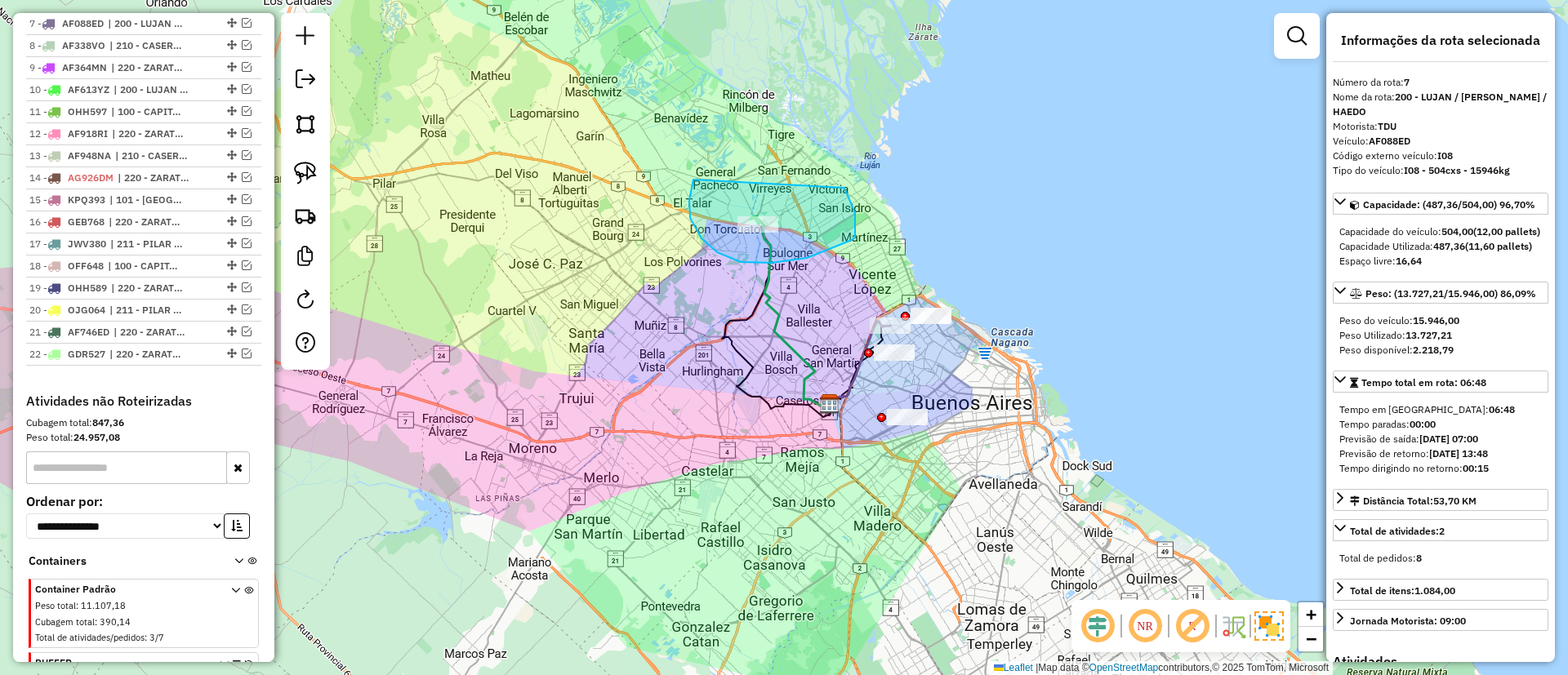
drag, startPoint x: 690, startPoint y: 218, endPoint x: 844, endPoint y: 187, distance: 157.1
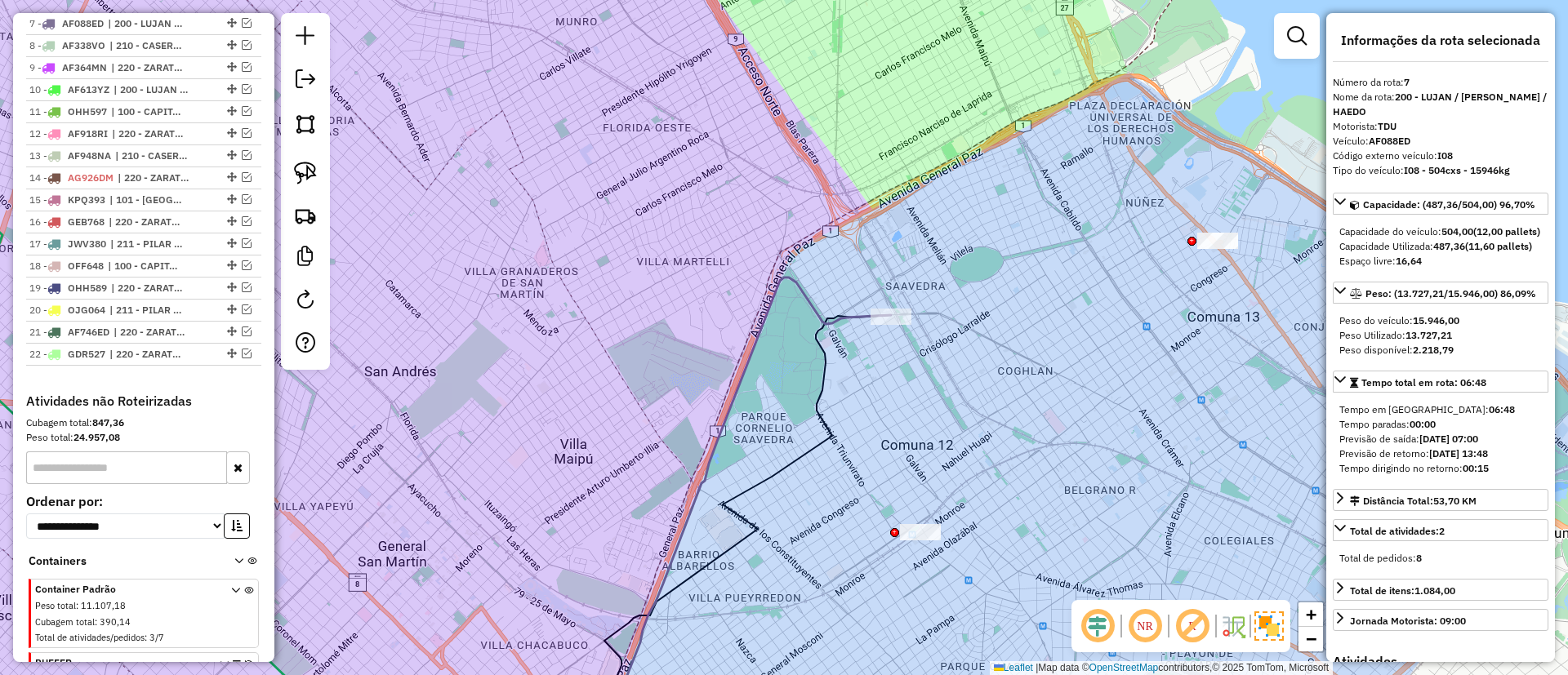
click at [798, 307] on div "Janela de atendimento Grade de atendimento Capacidade Transportadoras Veículos …" at bounding box center [784, 338] width 1568 height 675
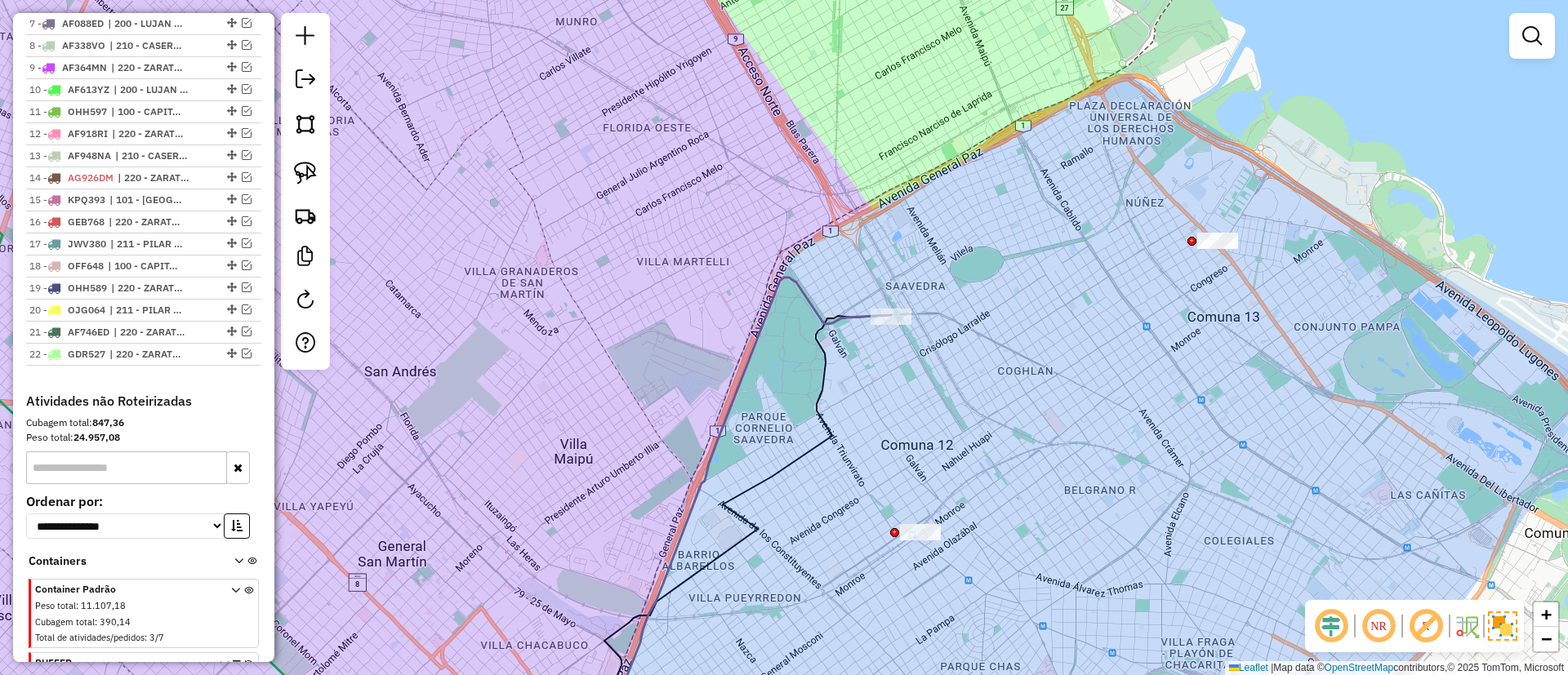
click at [835, 315] on icon at bounding box center [742, 528] width 299 height 427
select select "**********"
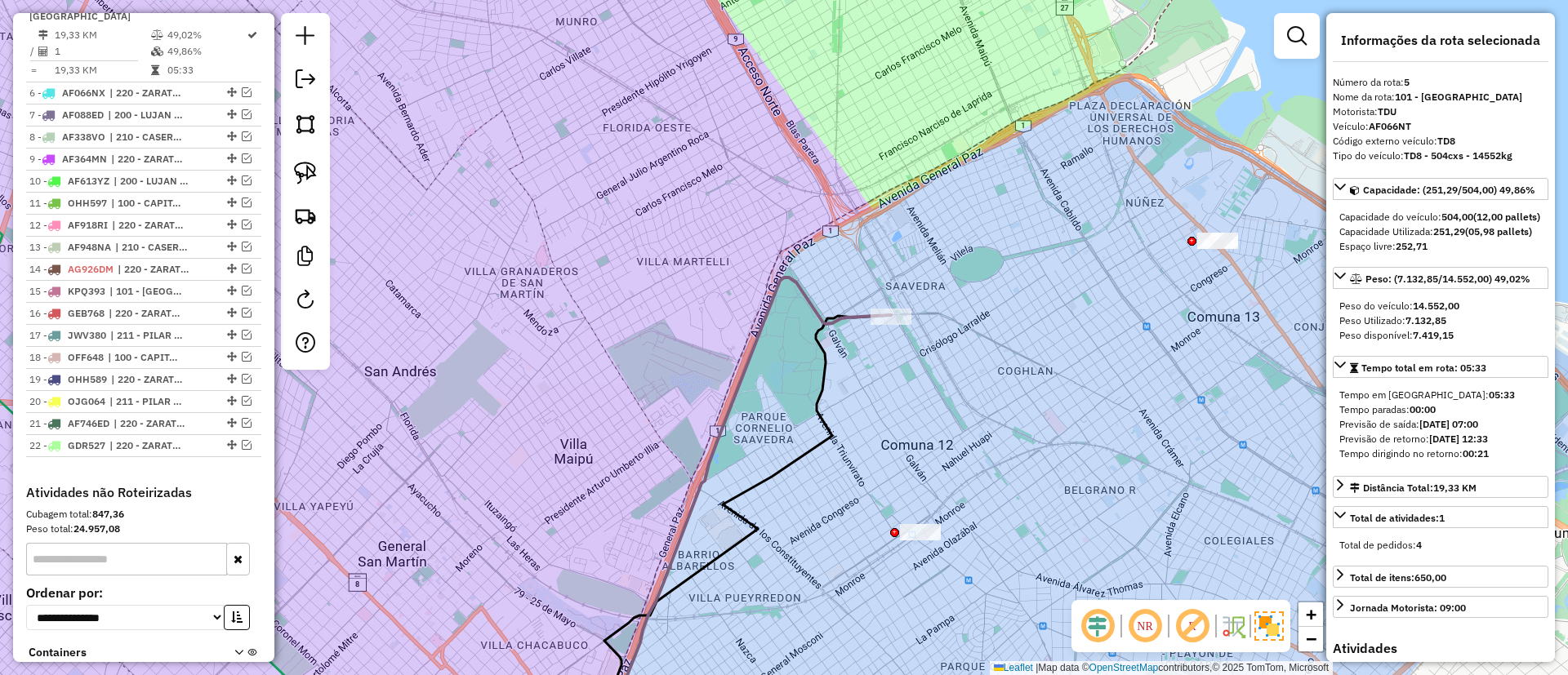
scroll to position [772, 0]
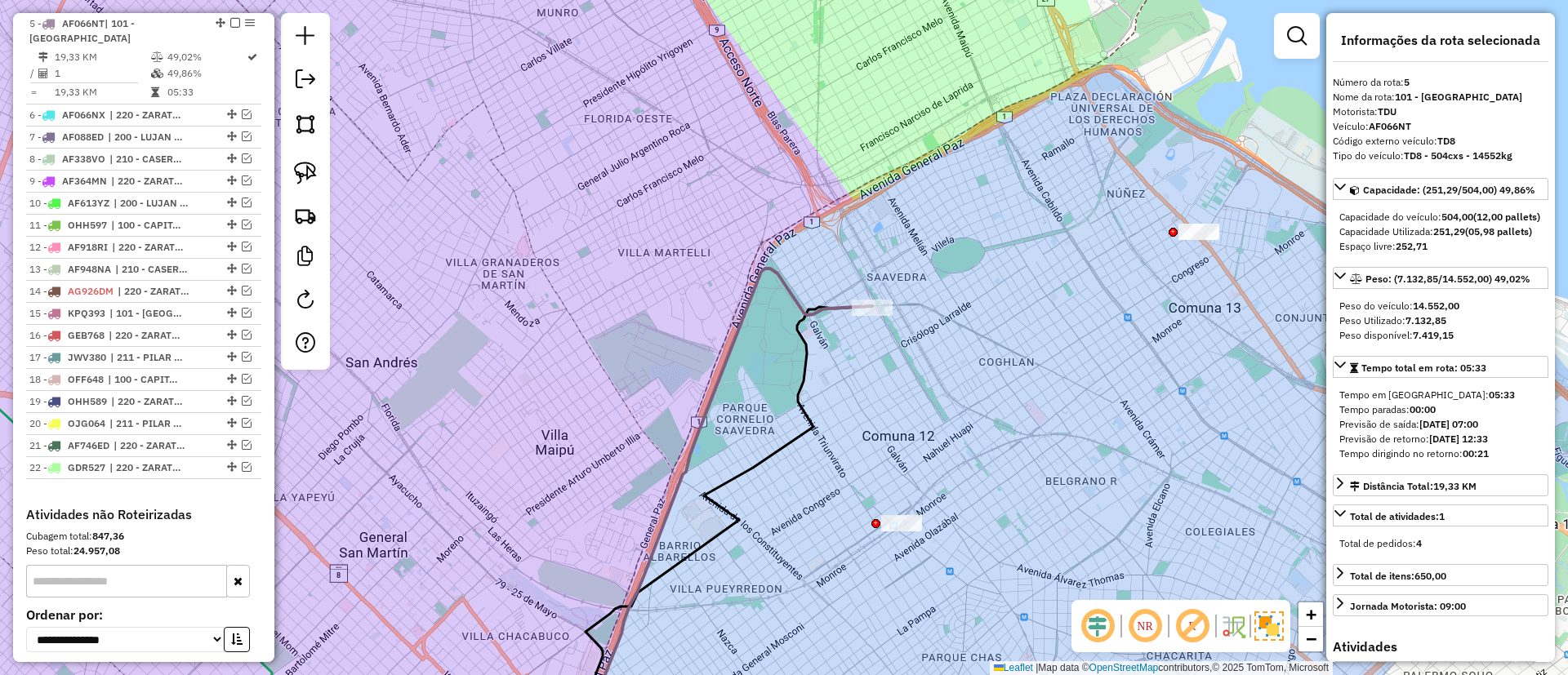
drag, startPoint x: 1083, startPoint y: 376, endPoint x: 902, endPoint y: 315, distance: 191.0
click at [902, 315] on div "Rota 5 - Placa AF066NT 156101 - COTO C.I.C.S.A.(descar x atras) Janela de atend…" at bounding box center [784, 338] width 1568 height 675
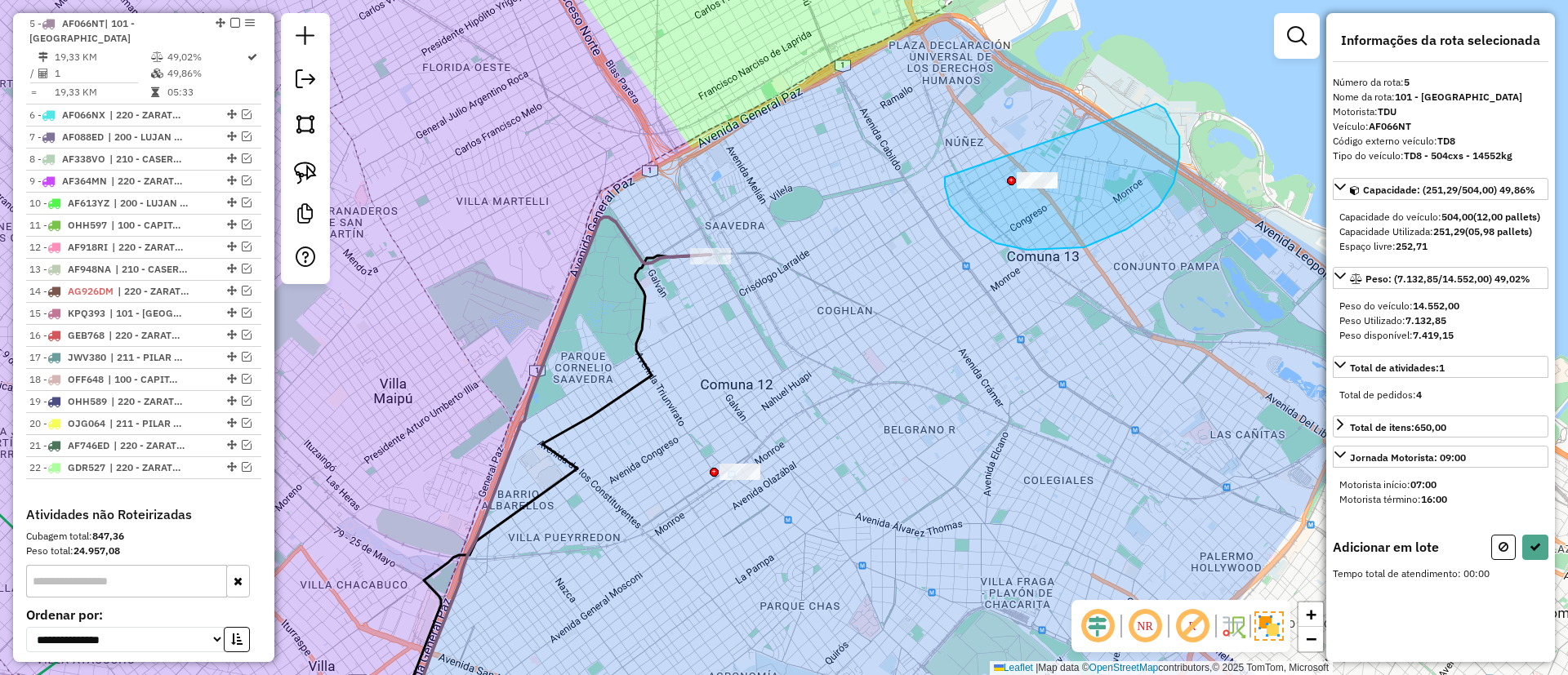
drag, startPoint x: 1159, startPoint y: 206, endPoint x: 1141, endPoint y: 98, distance: 109.5
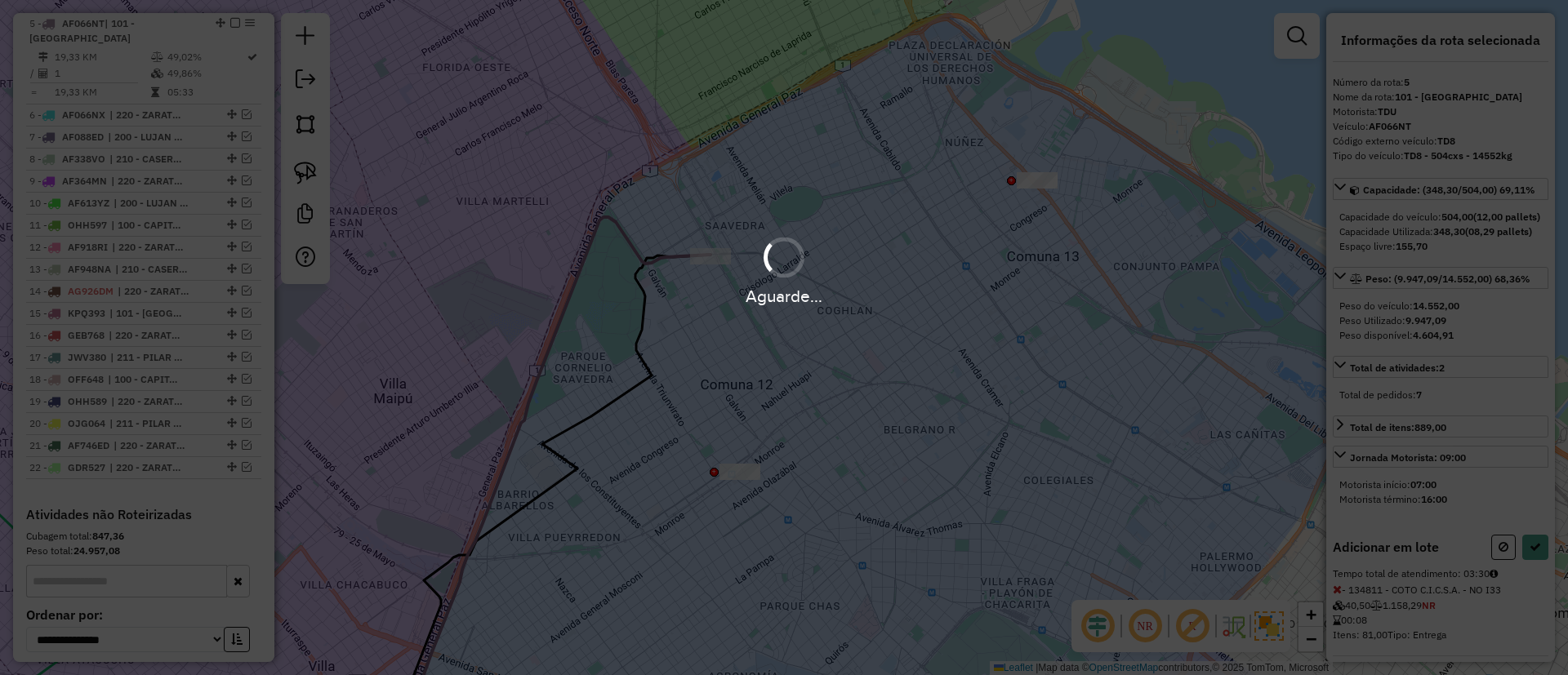
select select "**********"
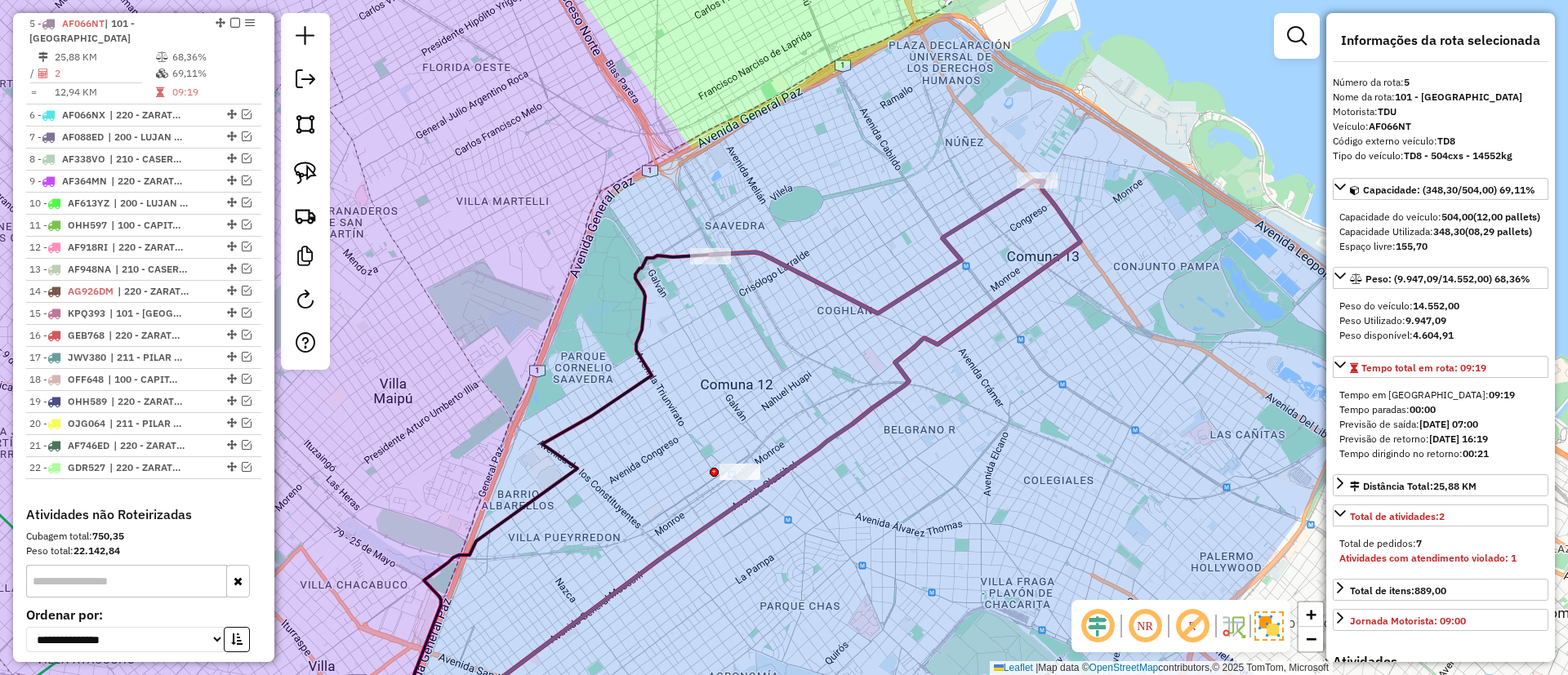
drag, startPoint x: 885, startPoint y: 452, endPoint x: 971, endPoint y: 161, distance: 303.4
click at [963, 166] on div "Janela de atendimento Grade de atendimento Capacidade Transportadoras Veículos …" at bounding box center [784, 338] width 1568 height 675
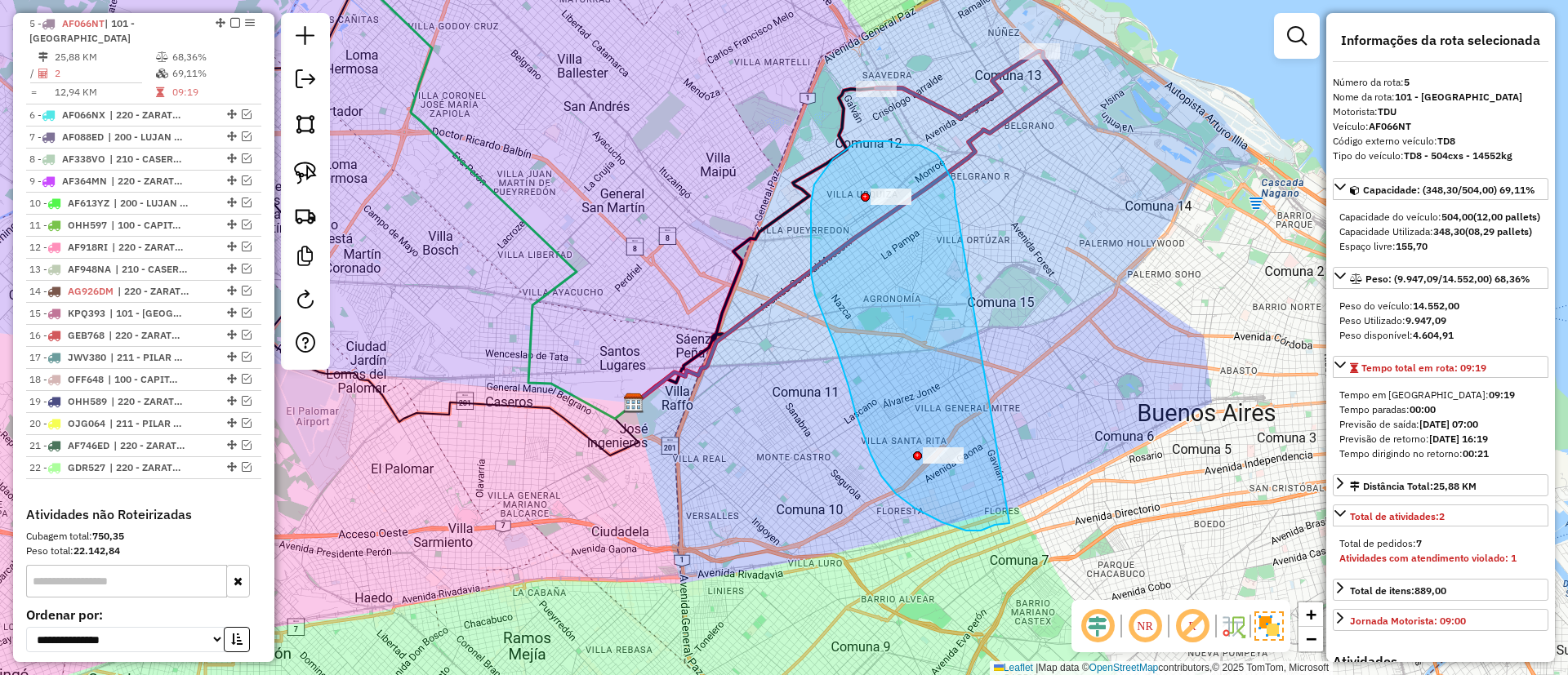
drag, startPoint x: 955, startPoint y: 192, endPoint x: 1035, endPoint y: 469, distance: 288.3
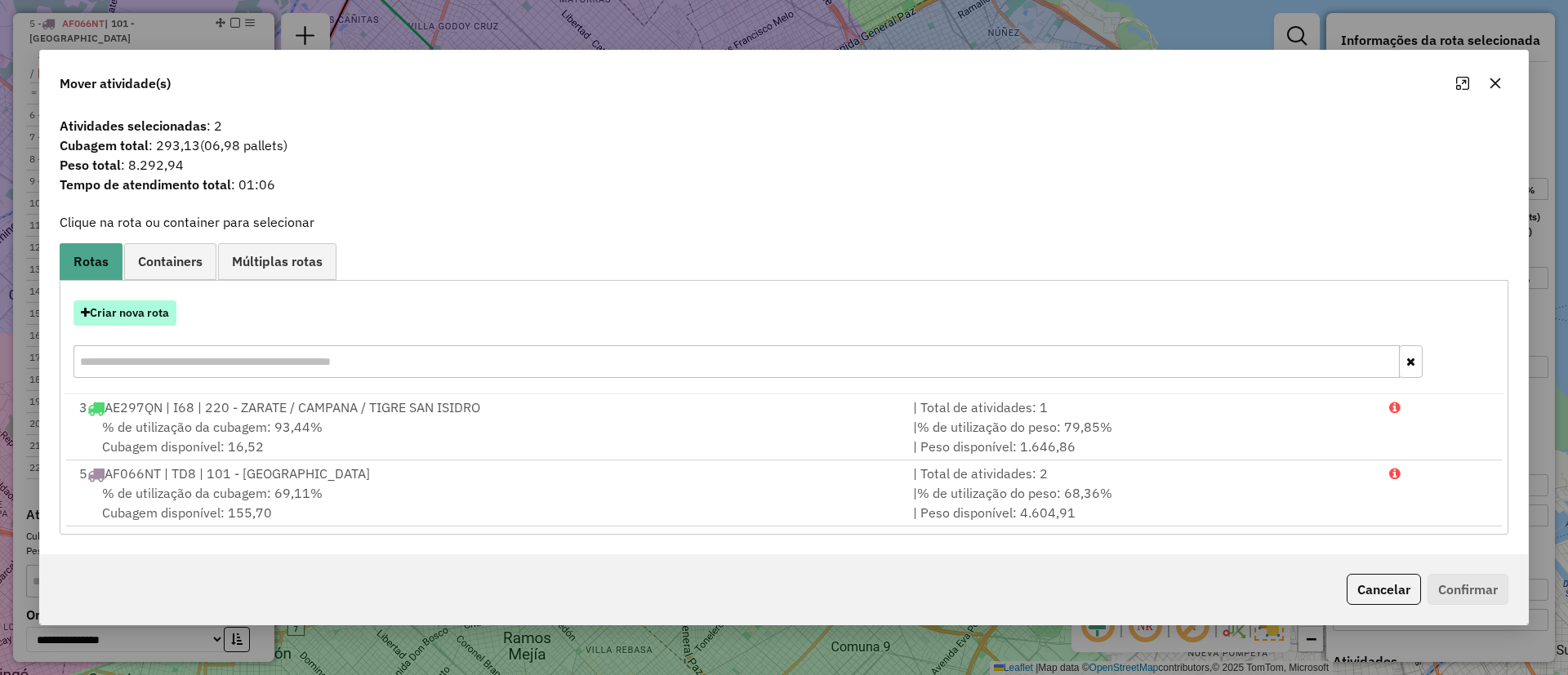
click at [129, 307] on button "Criar nova rota" at bounding box center [124, 313] width 103 height 25
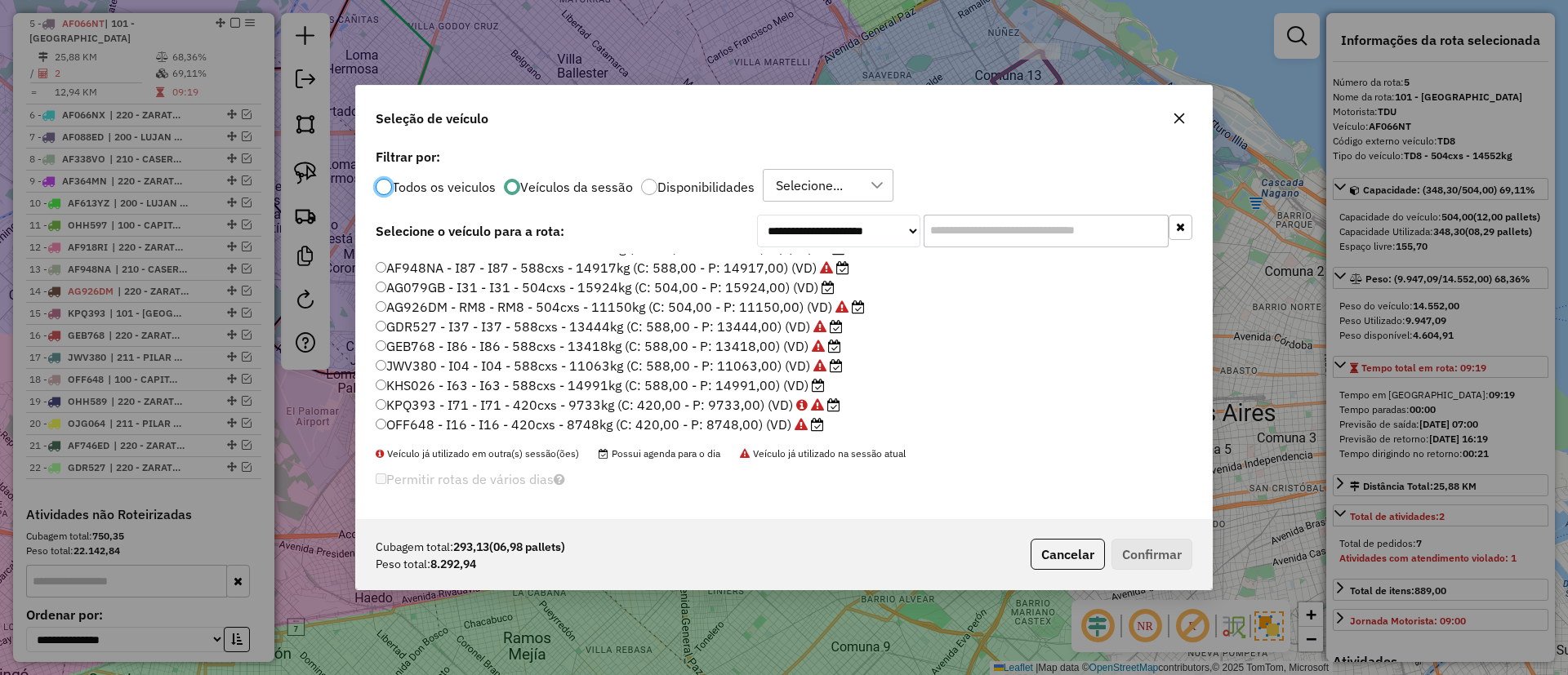
scroll to position [428, 0]
click at [805, 327] on label "KHS026 - I63 - I63 - 588cxs - 14991kg (C: 588,00 - P: 14991,00) (VD)" at bounding box center [601, 324] width 449 height 19
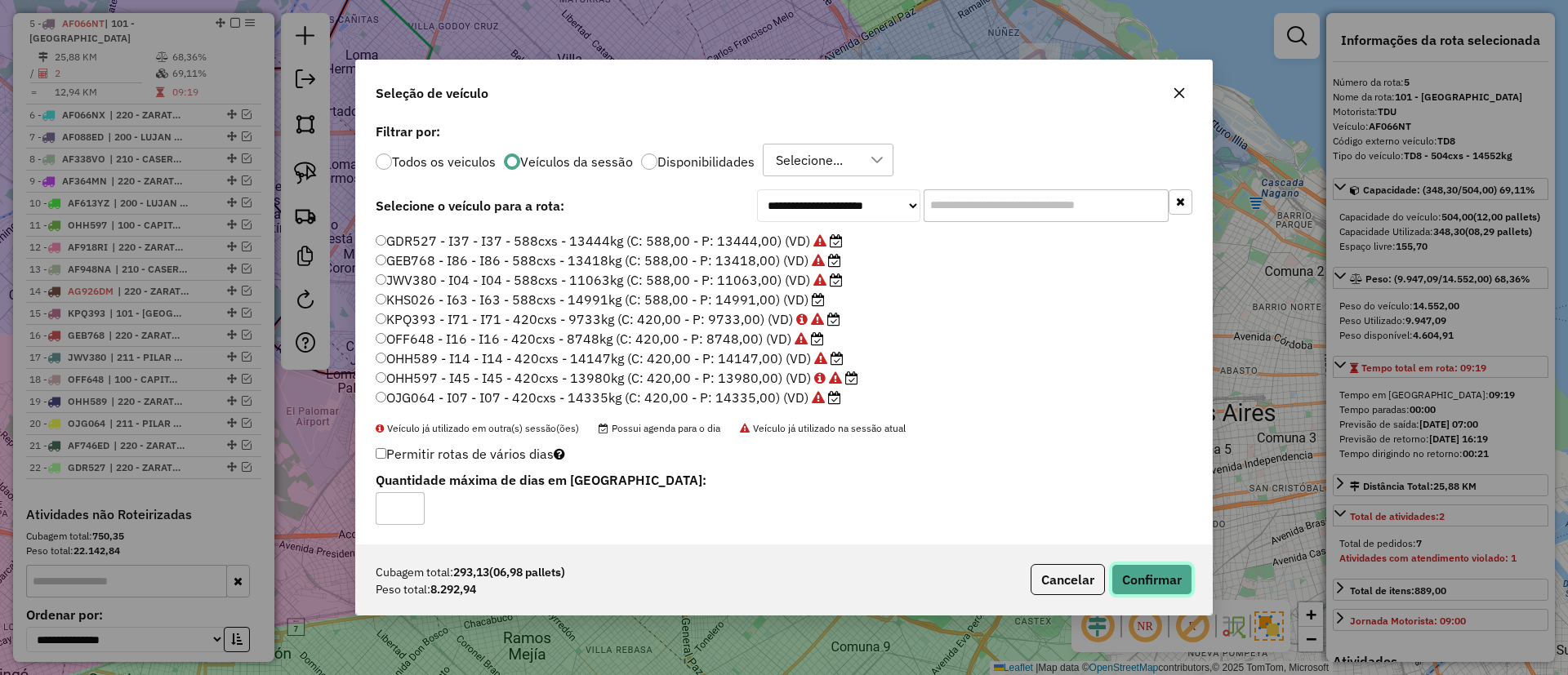
click at [1140, 579] on button "Confirmar" at bounding box center [1151, 579] width 81 height 31
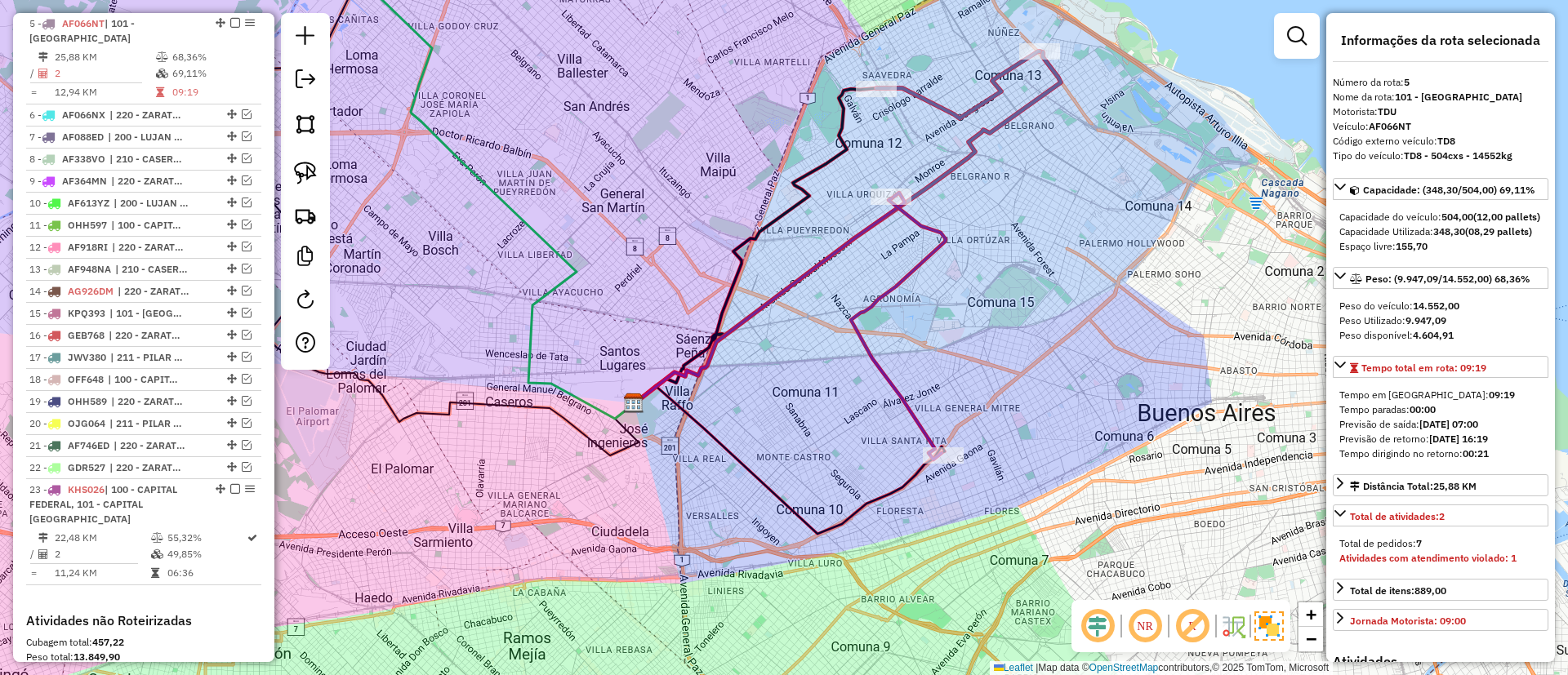
click at [489, 187] on icon at bounding box center [503, 175] width 262 height 487
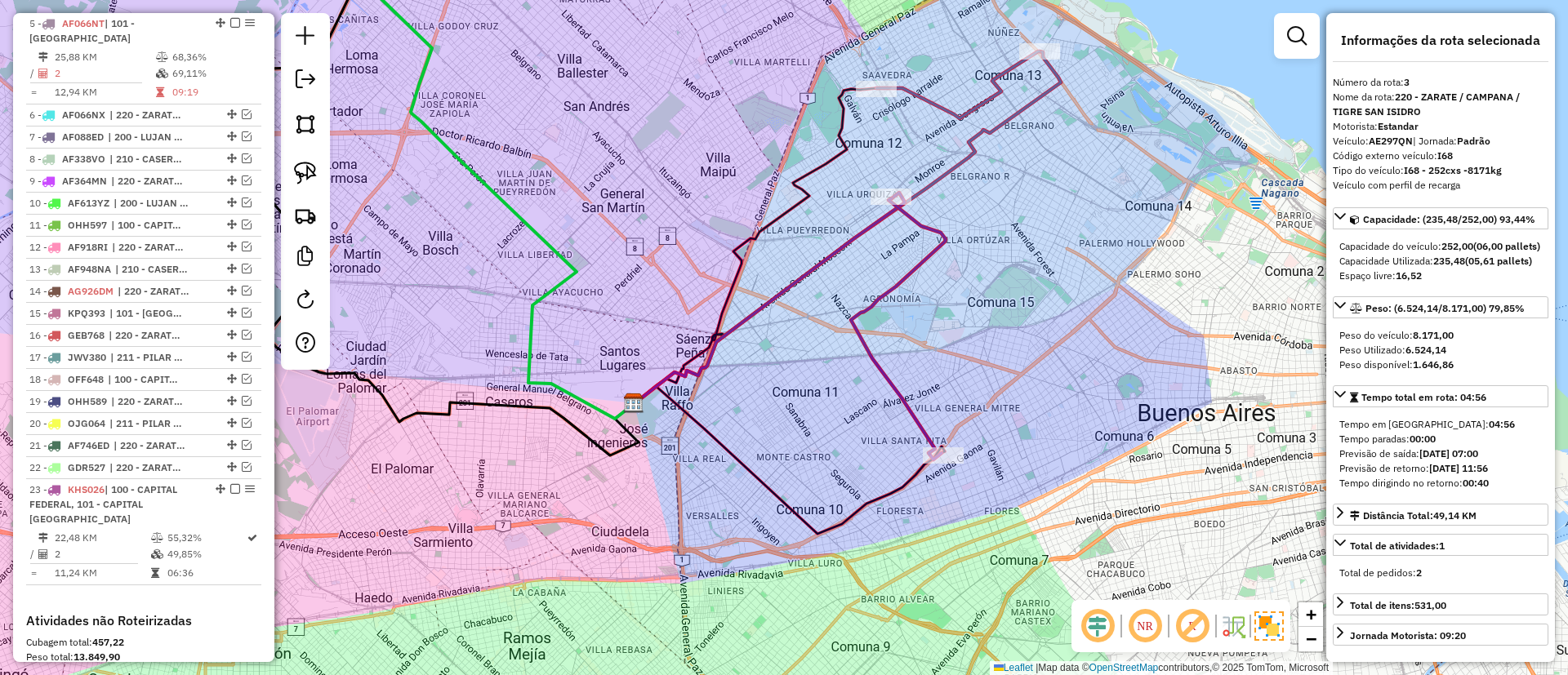
scroll to position [658, 0]
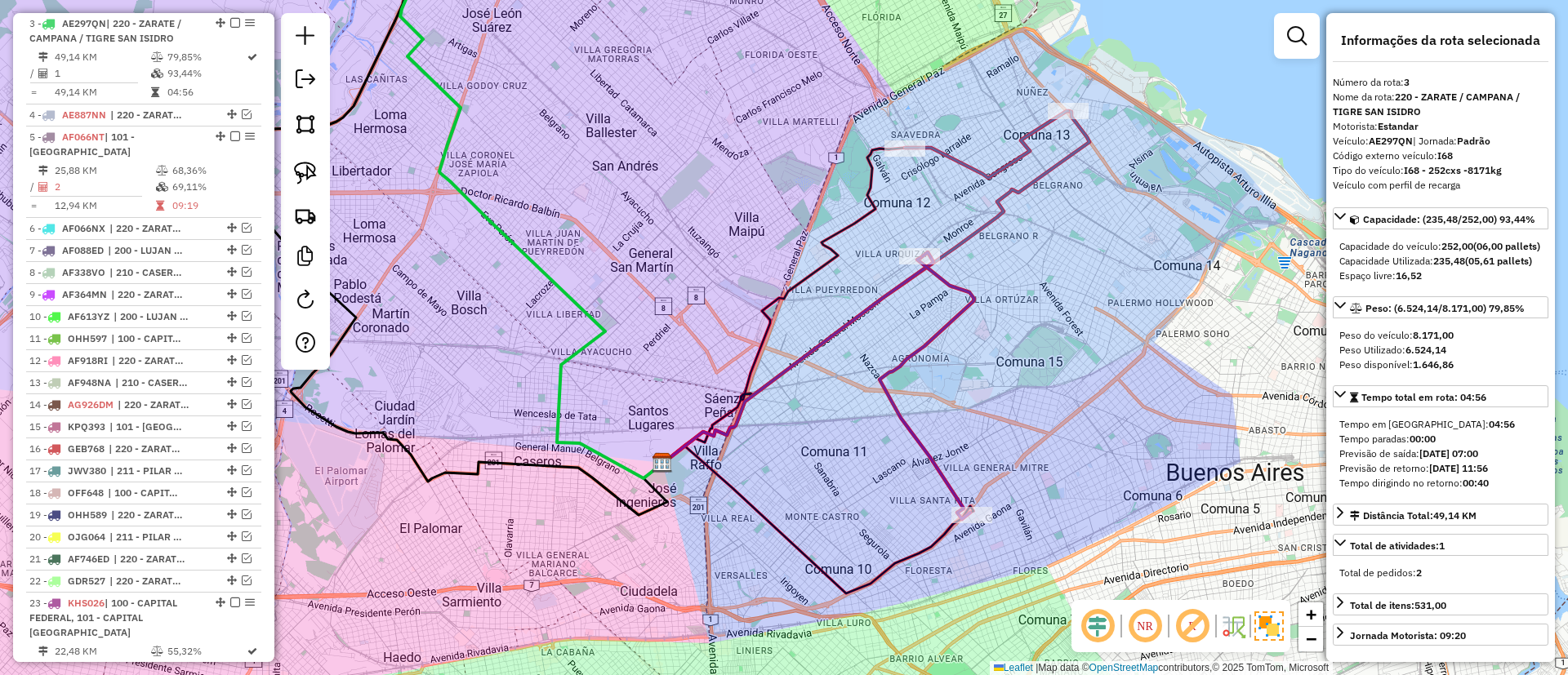
drag, startPoint x: 578, startPoint y: 174, endPoint x: 606, endPoint y: 234, distance: 66.2
click at [606, 234] on div "Janela de atendimento Grade de atendimento Capacidade Transportadoras Veículos …" at bounding box center [784, 338] width 1568 height 675
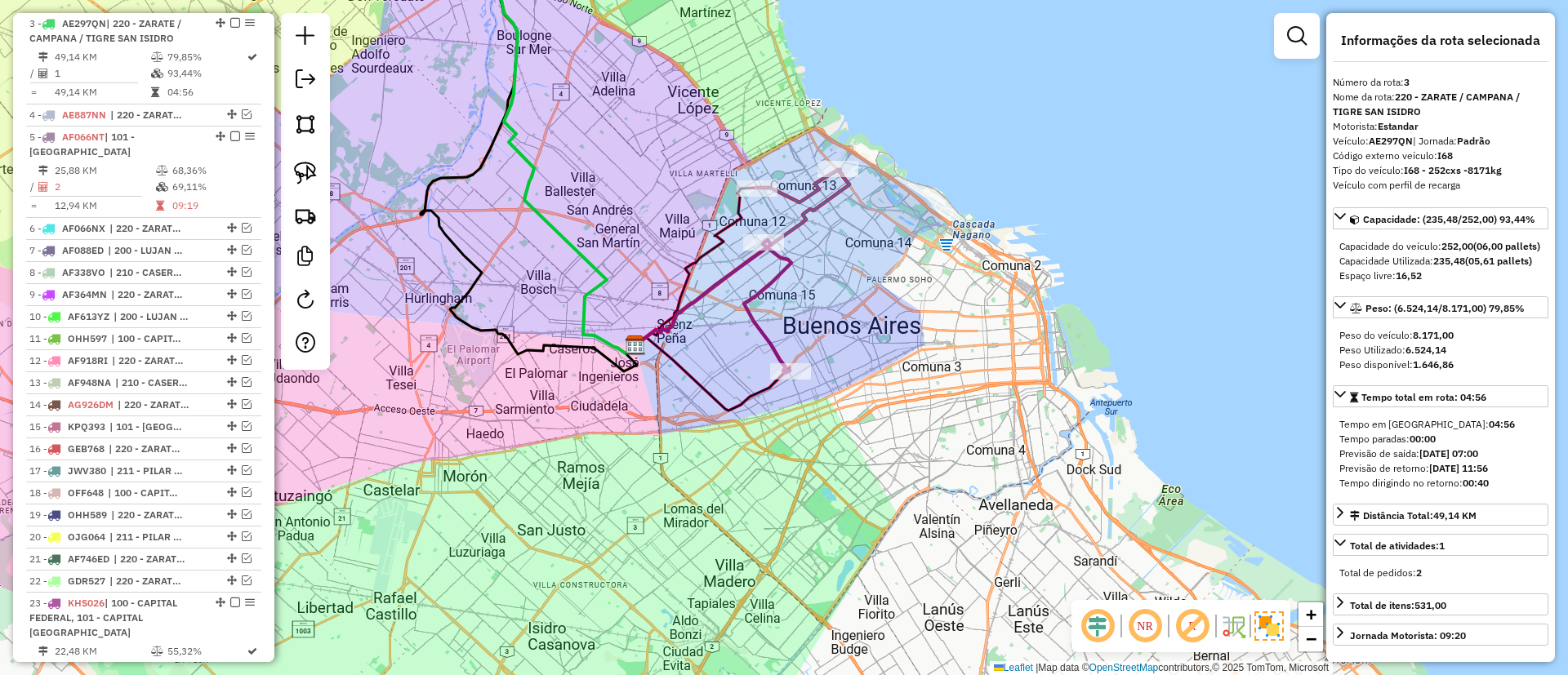
click at [751, 292] on icon at bounding box center [767, 307] width 48 height 130
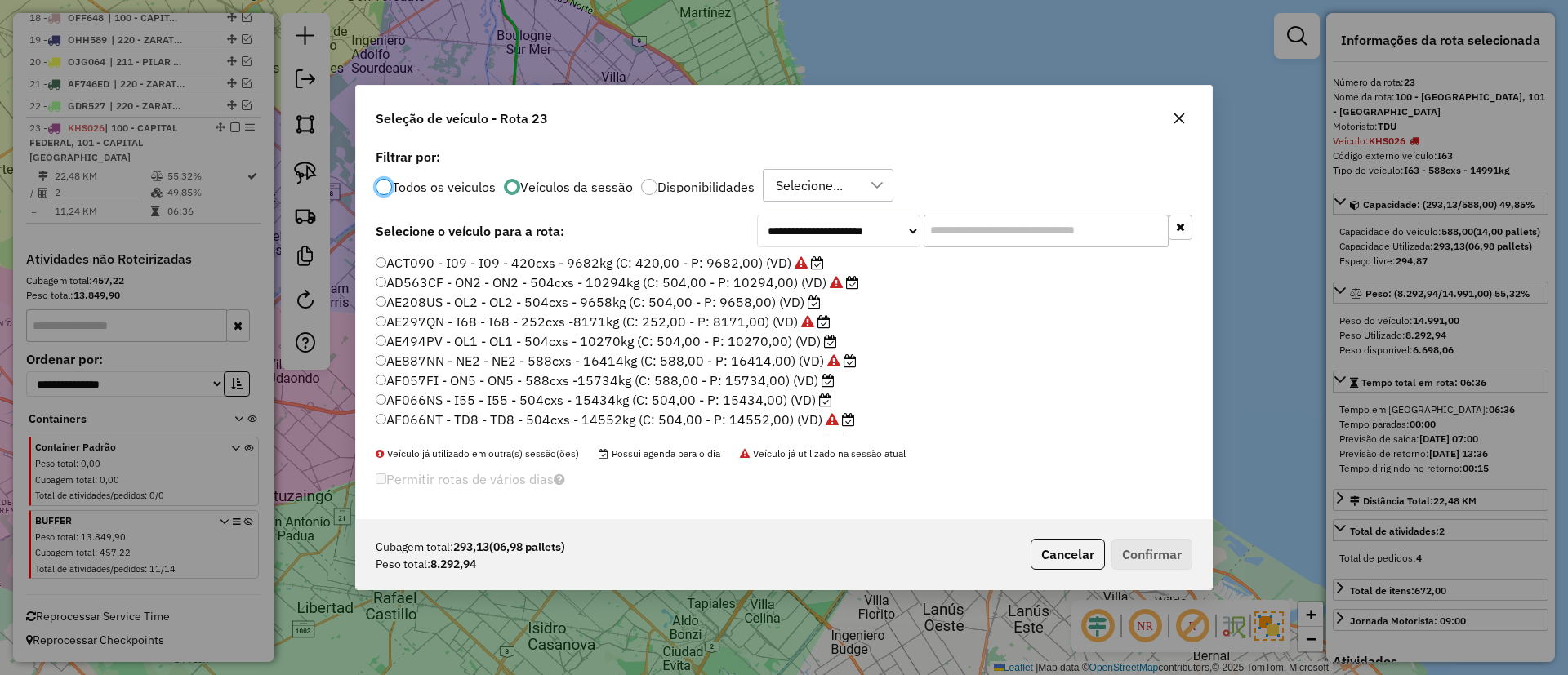
scroll to position [9, 5]
click at [967, 235] on input "text" at bounding box center [1045, 231] width 245 height 33
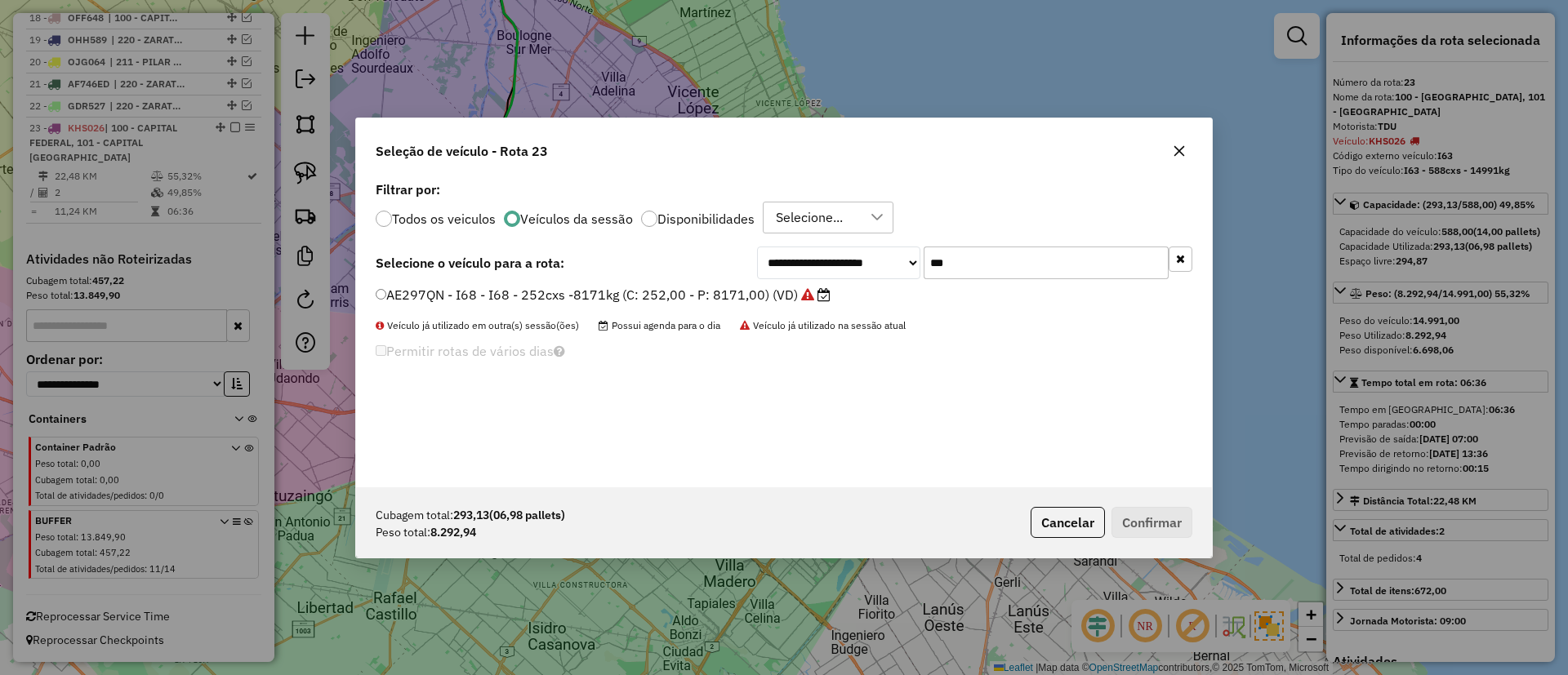
type input "***"
click at [764, 298] on label "AE297QN - I68 - I68 - 252cxs -8171kg (C: 252,00 - P: 8171,00) (VD)" at bounding box center [603, 294] width 454 height 19
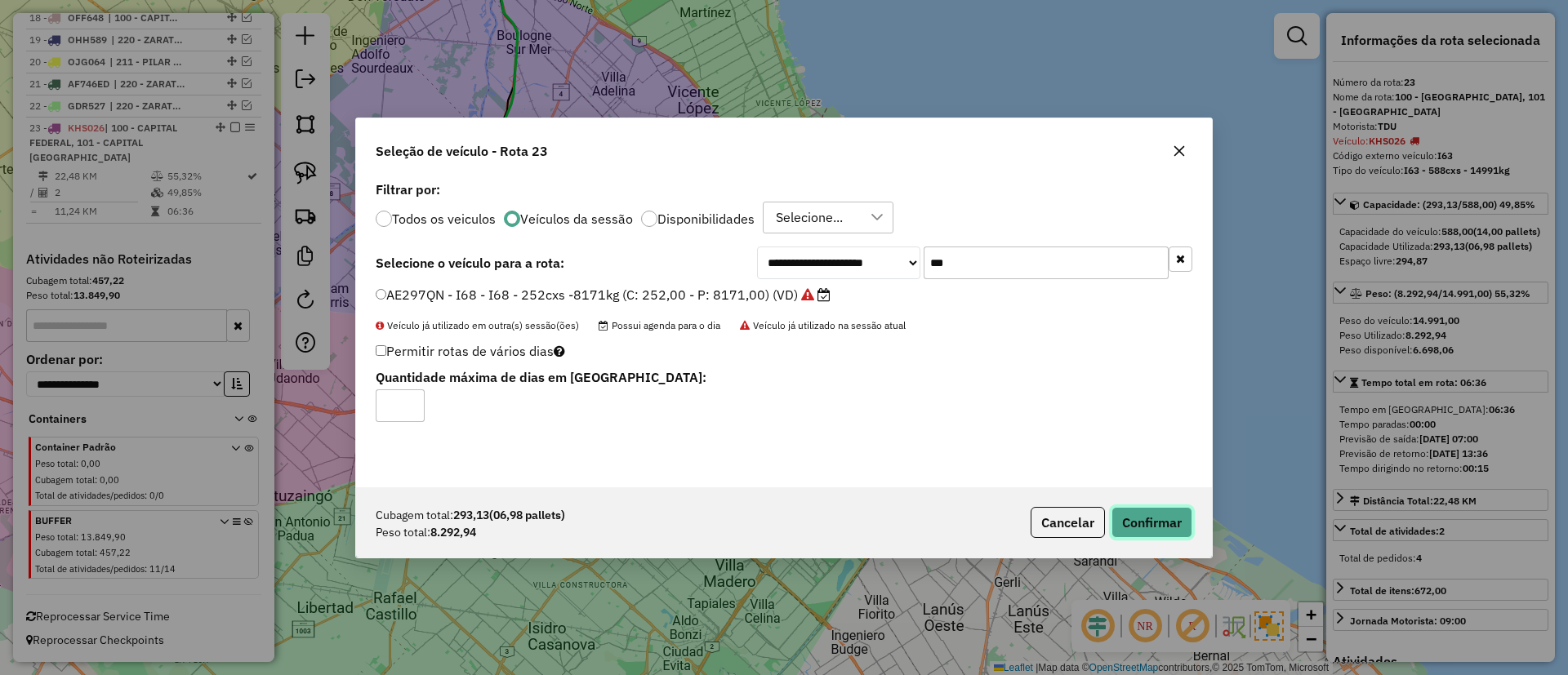
click at [1139, 522] on button "Confirmar" at bounding box center [1151, 522] width 81 height 31
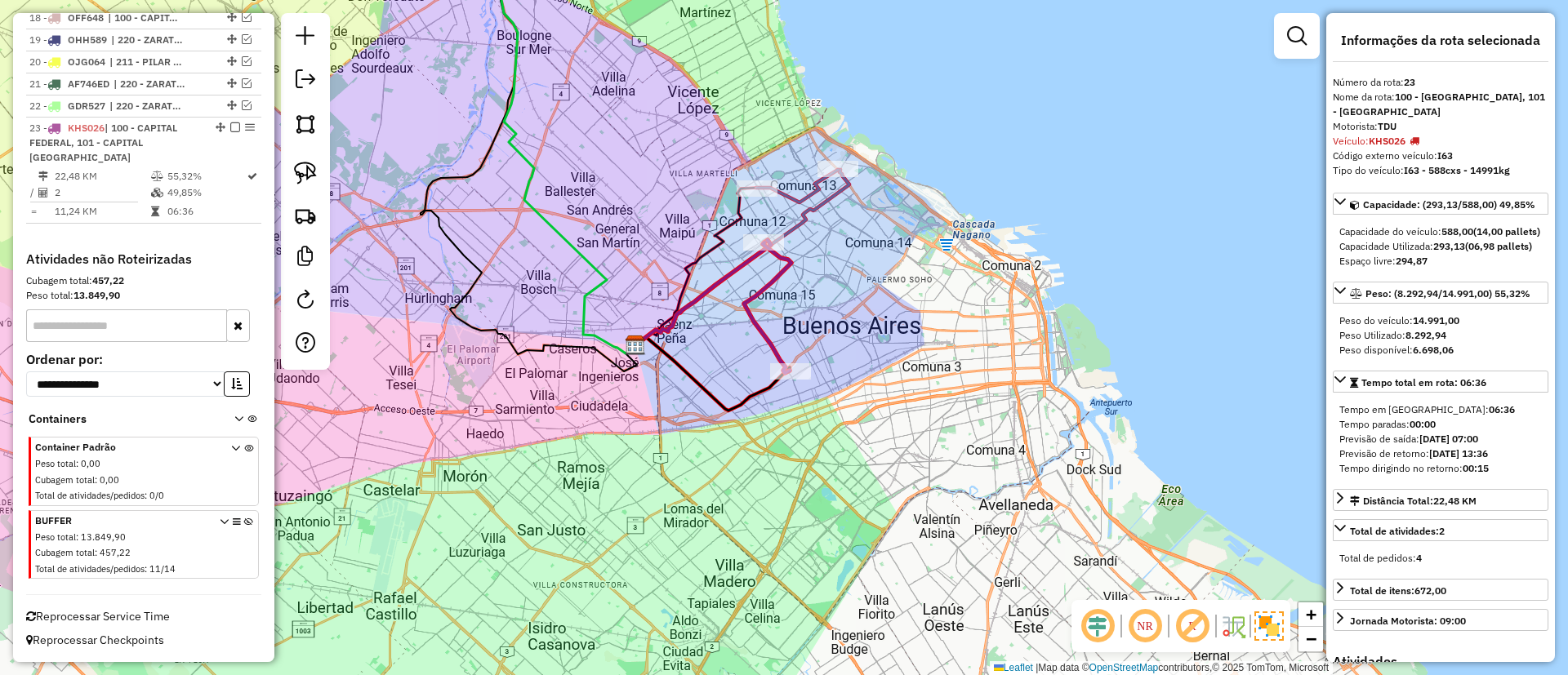
click at [759, 309] on div "Janela de atendimento Grade de atendimento Capacidade Transportadoras Veículos …" at bounding box center [784, 338] width 1568 height 675
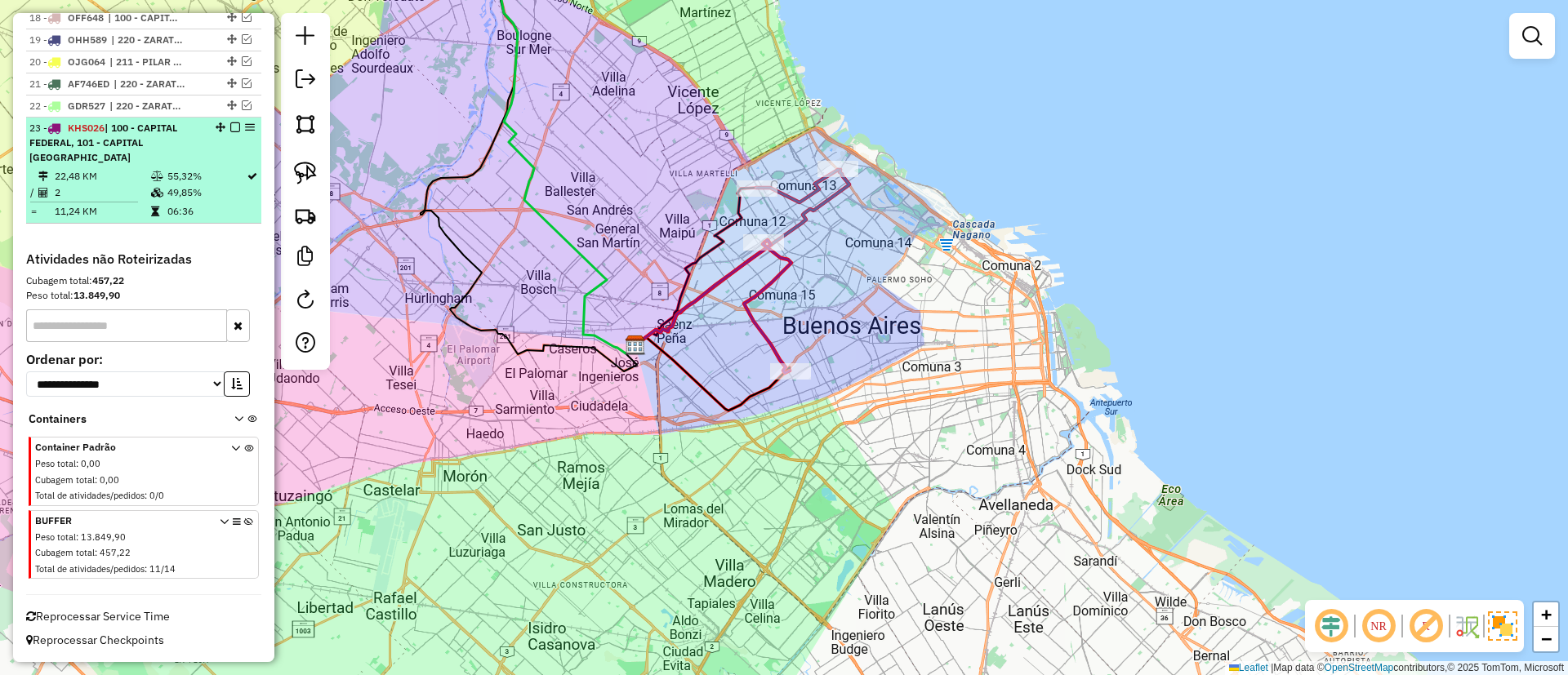
click at [231, 130] on em at bounding box center [236, 128] width 10 height 10
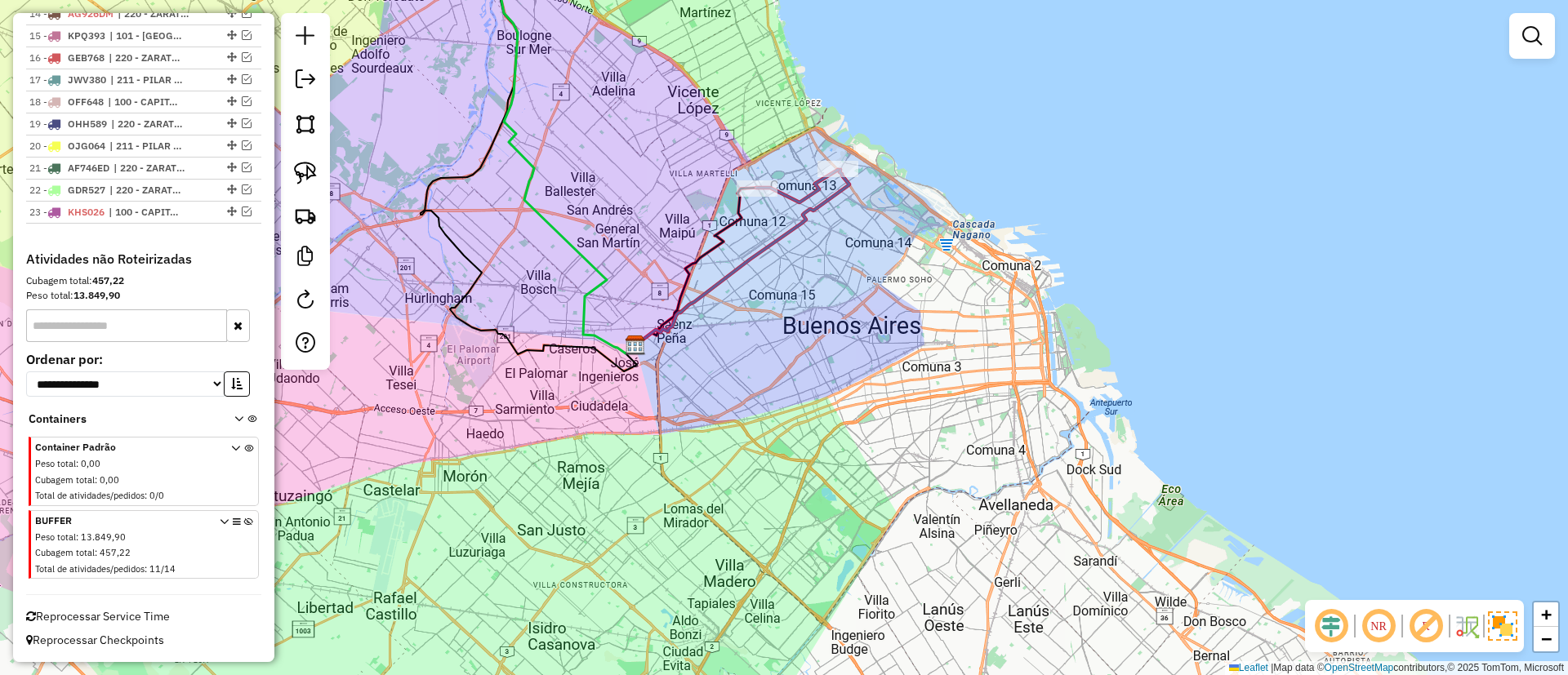
click at [749, 261] on icon at bounding box center [742, 257] width 214 height 175
select select "**********"
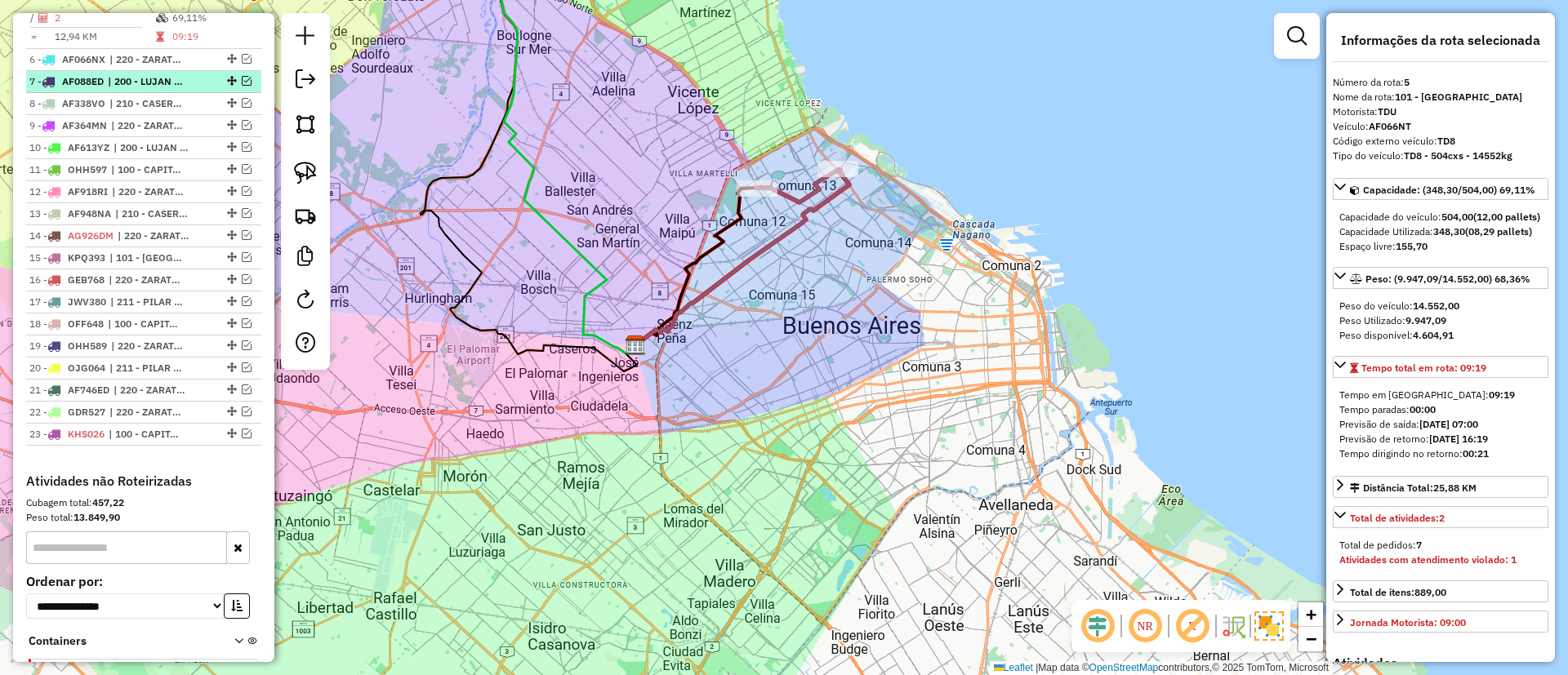
scroll to position [772, 0]
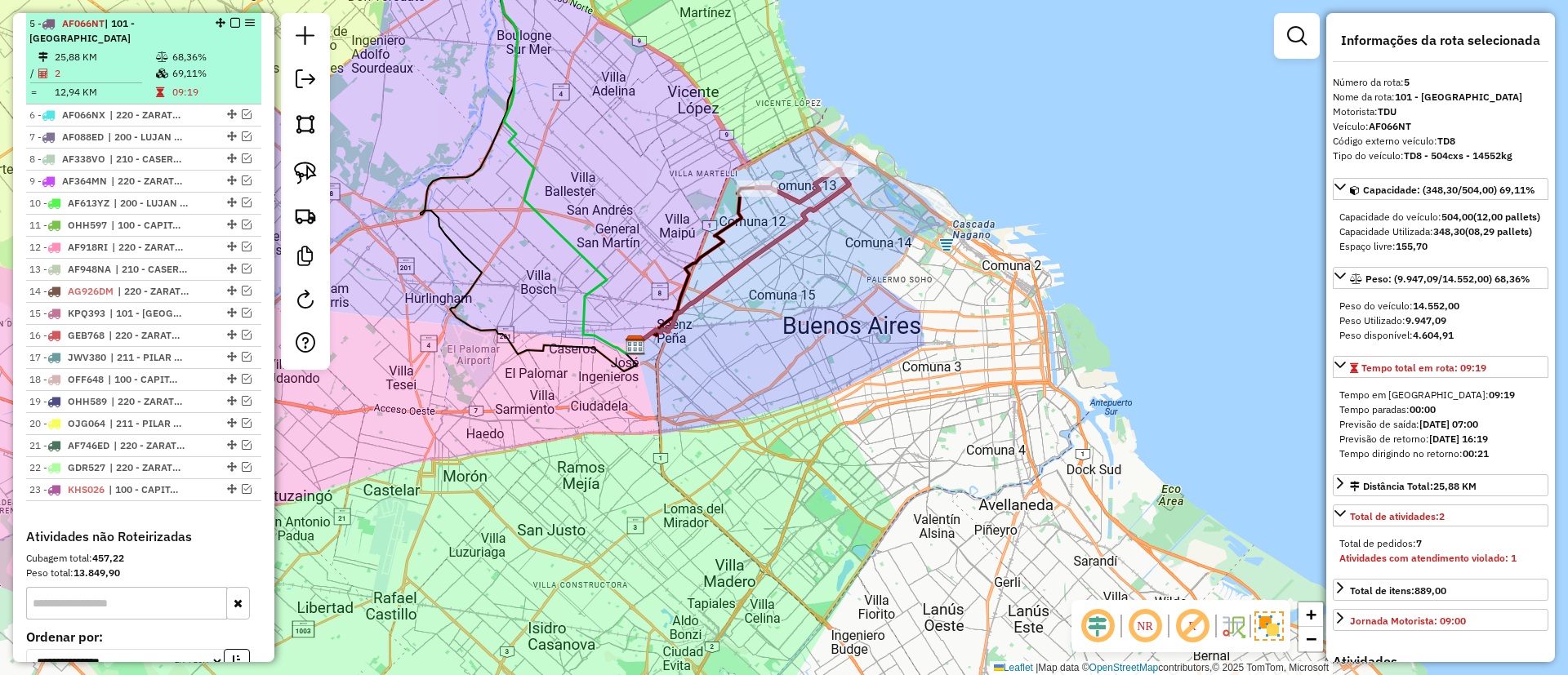
click at [231, 21] on em at bounding box center [236, 23] width 10 height 10
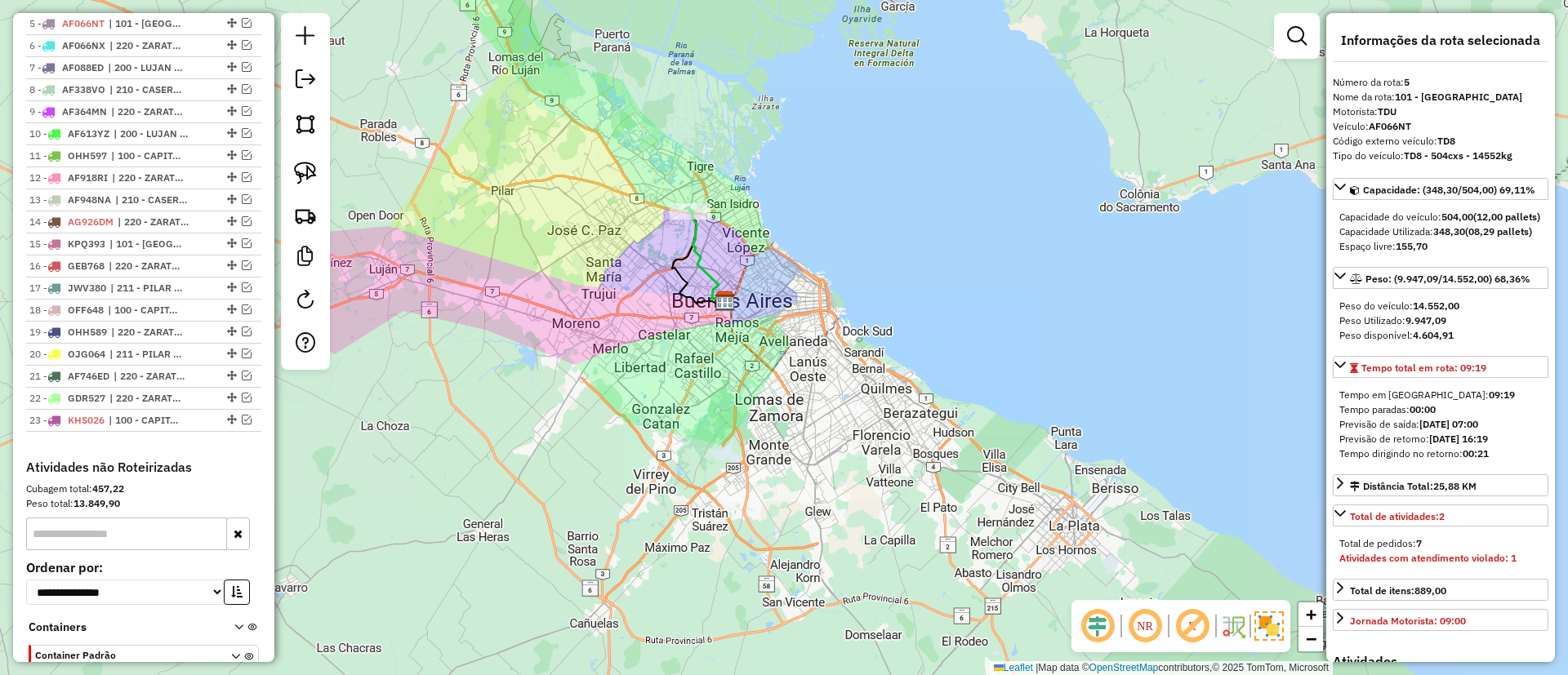
drag, startPoint x: 739, startPoint y: 241, endPoint x: 751, endPoint y: 253, distance: 17.0
click at [751, 253] on div "Janela de atendimento Grade de atendimento Capacidade Transportadoras Veículos …" at bounding box center [784, 338] width 1568 height 675
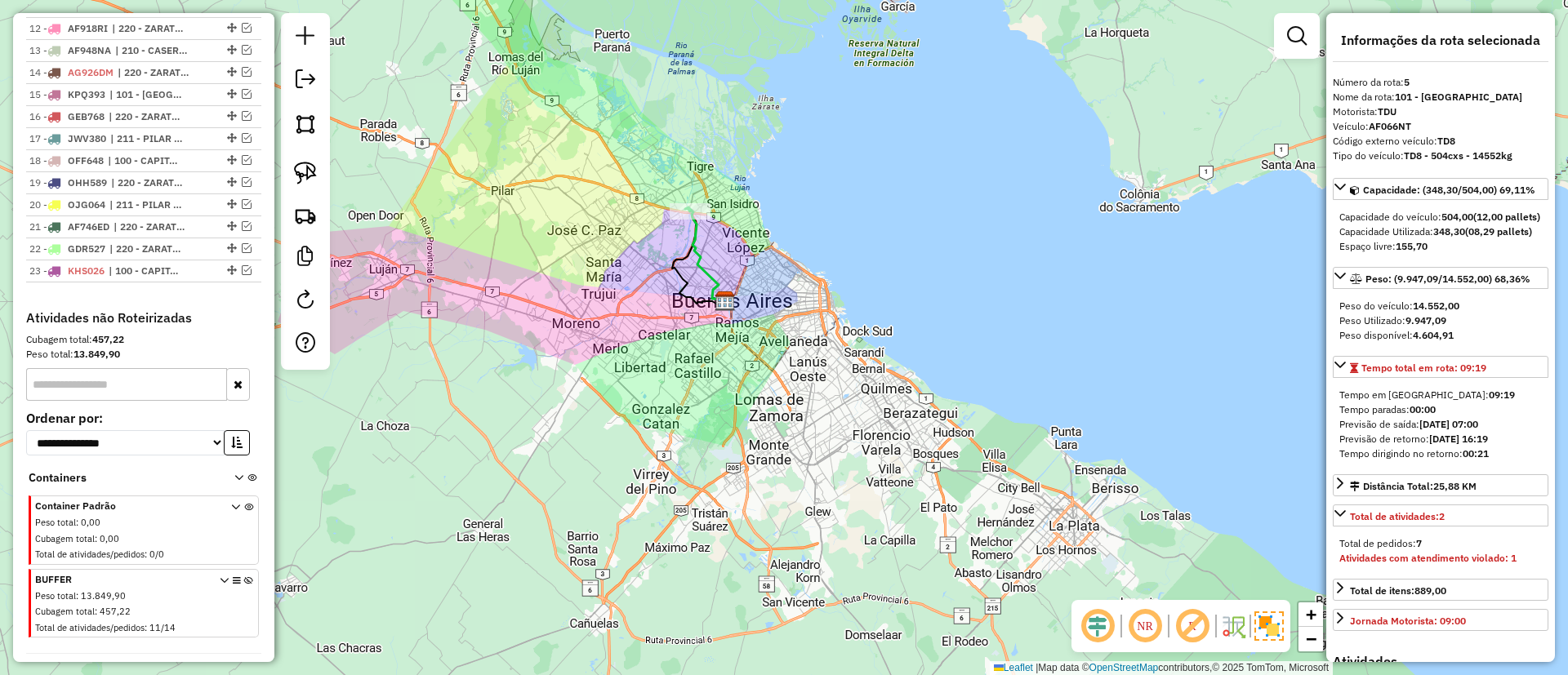
scroll to position [980, 0]
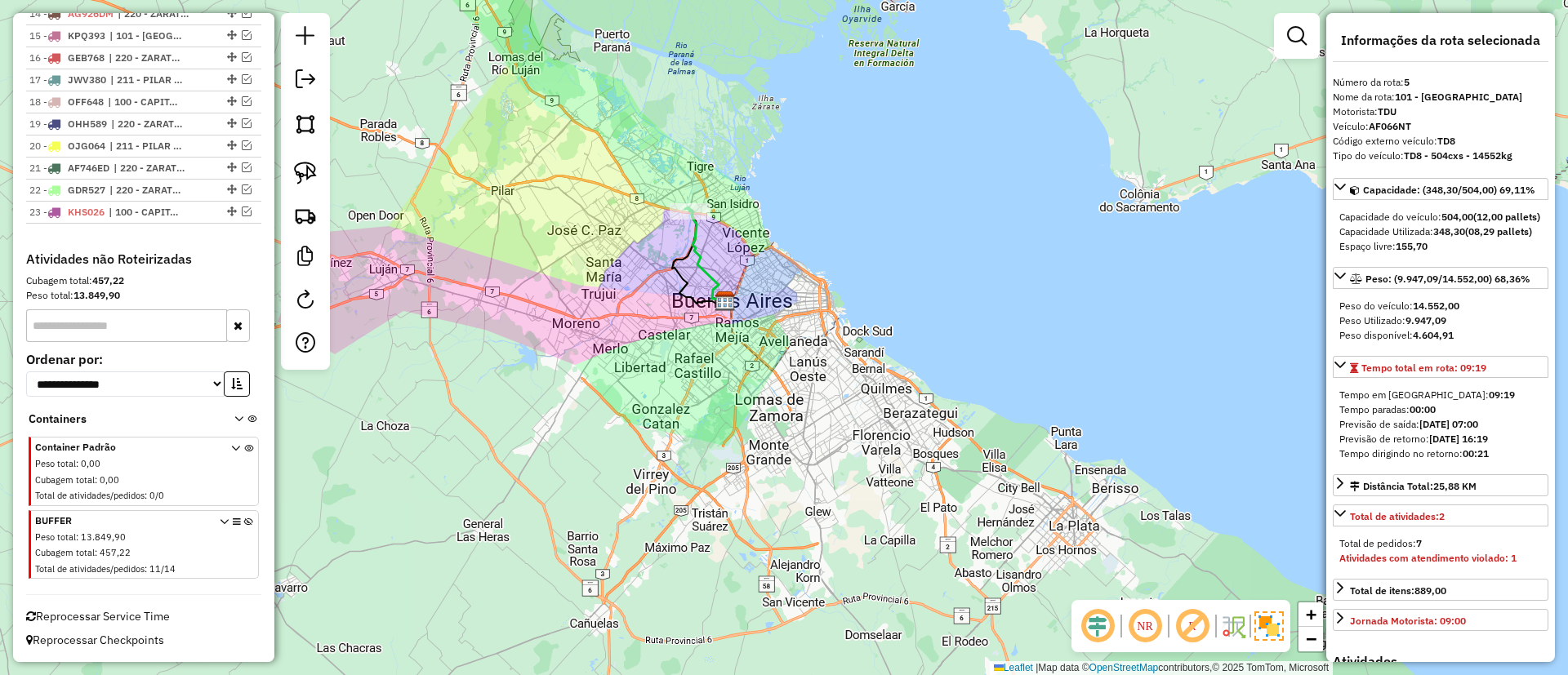
click at [244, 519] on icon at bounding box center [248, 548] width 9 height 61
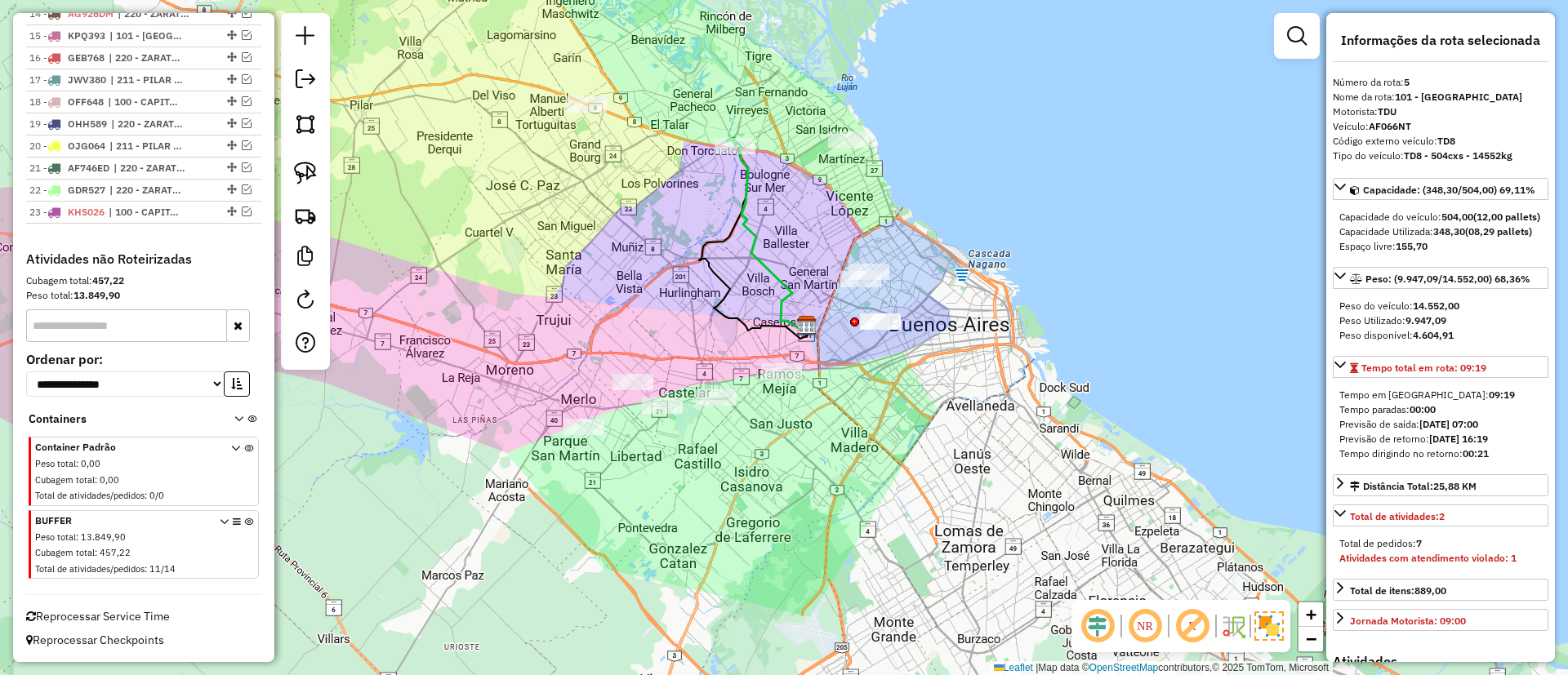
click at [748, 235] on icon at bounding box center [767, 234] width 80 height 192
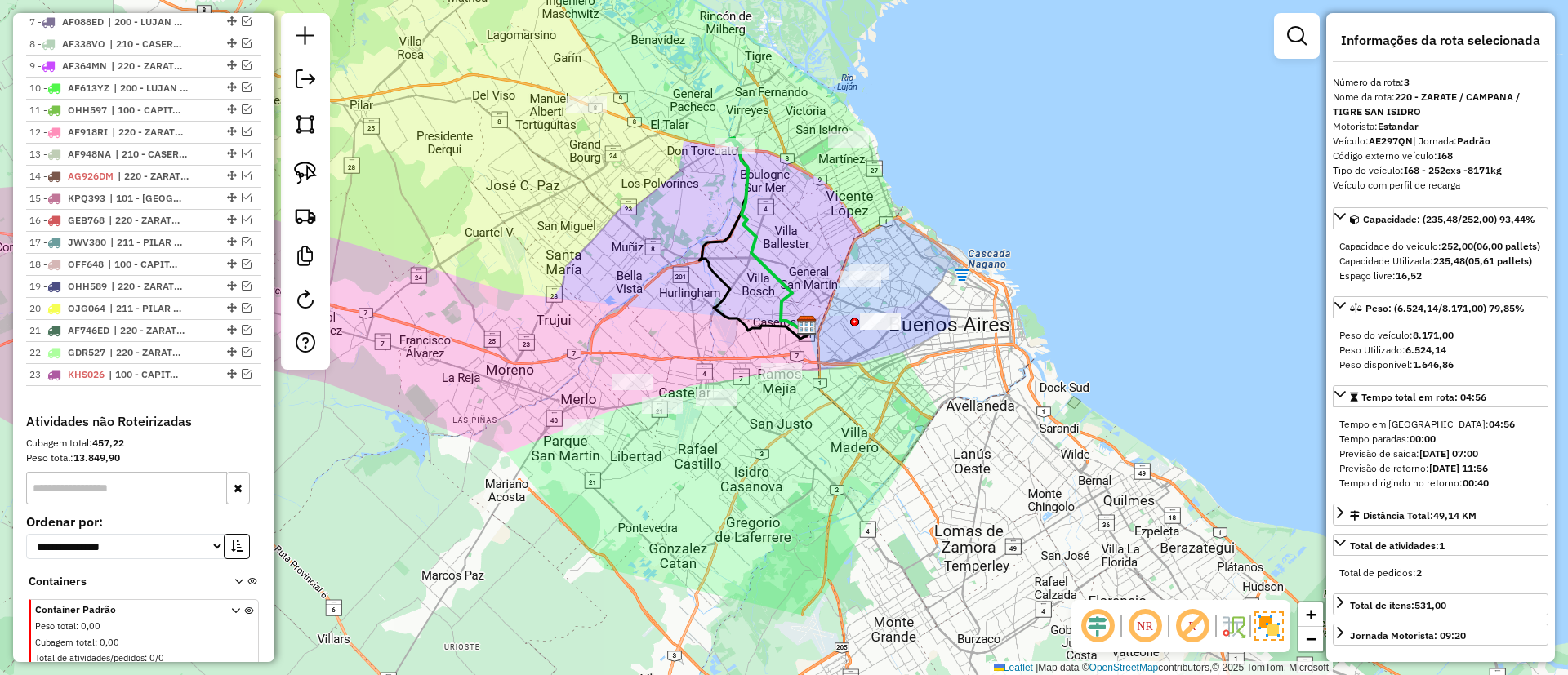
scroll to position [658, 0]
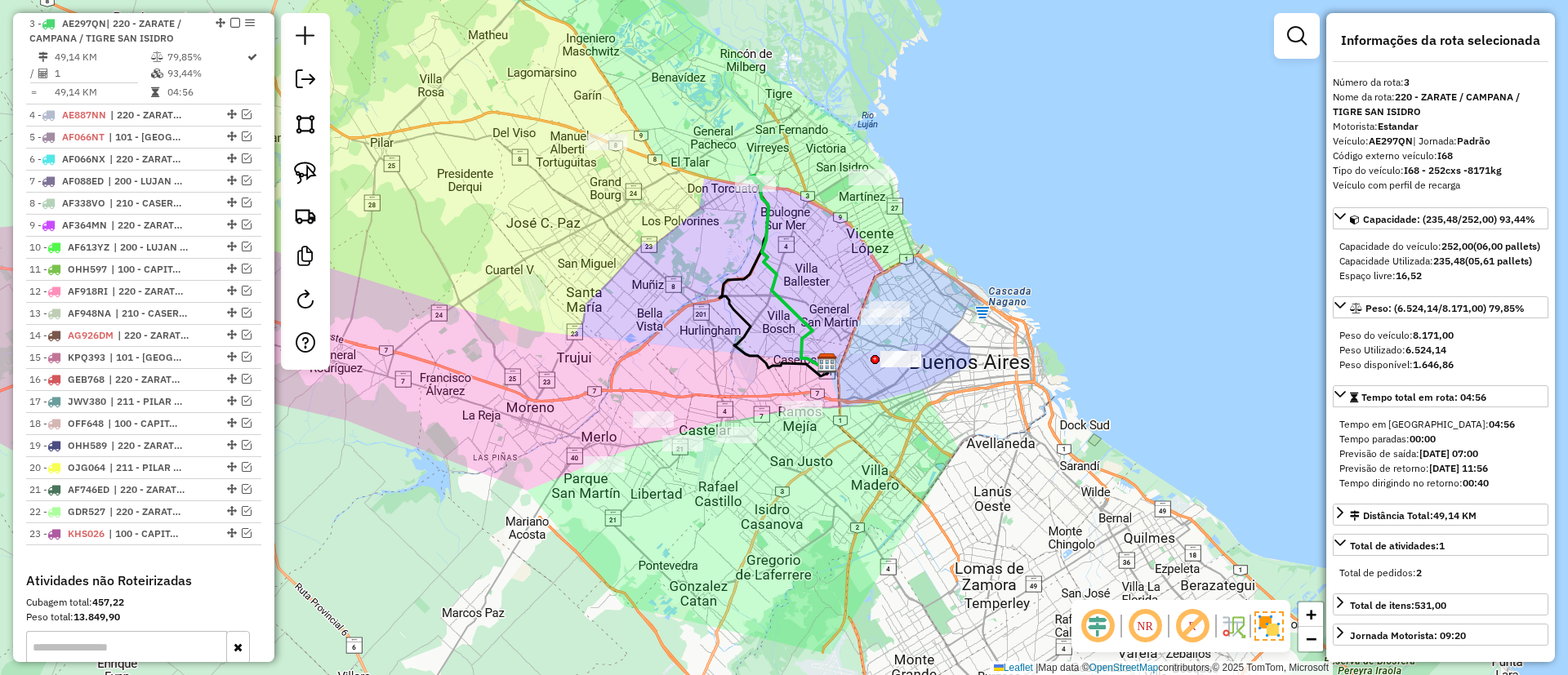
drag, startPoint x: 637, startPoint y: 180, endPoint x: 711, endPoint y: 272, distance: 118.1
click at [711, 272] on div "Janela de atendimento Grade de atendimento Capacidade Transportadoras Veículos …" at bounding box center [784, 338] width 1568 height 675
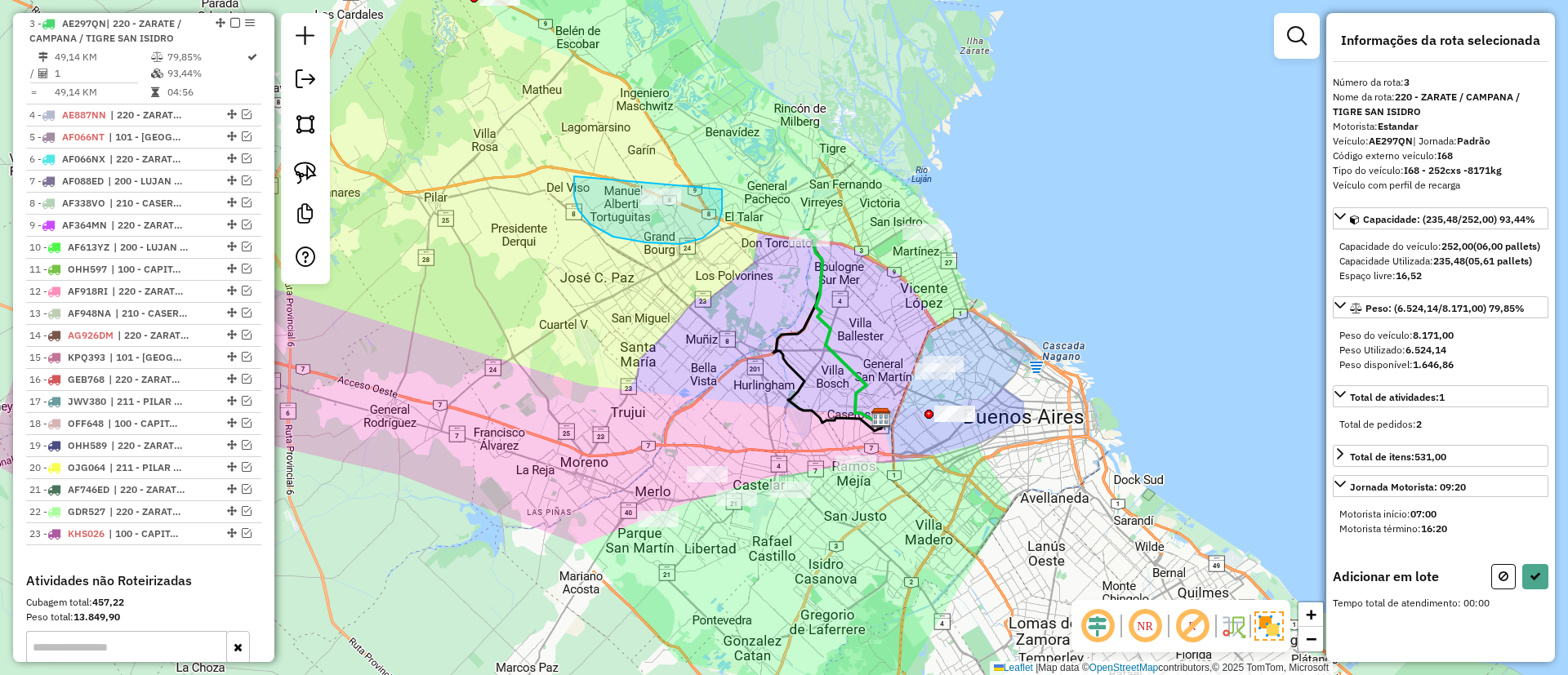
drag, startPoint x: 703, startPoint y: 238, endPoint x: 706, endPoint y: 159, distance: 79.1
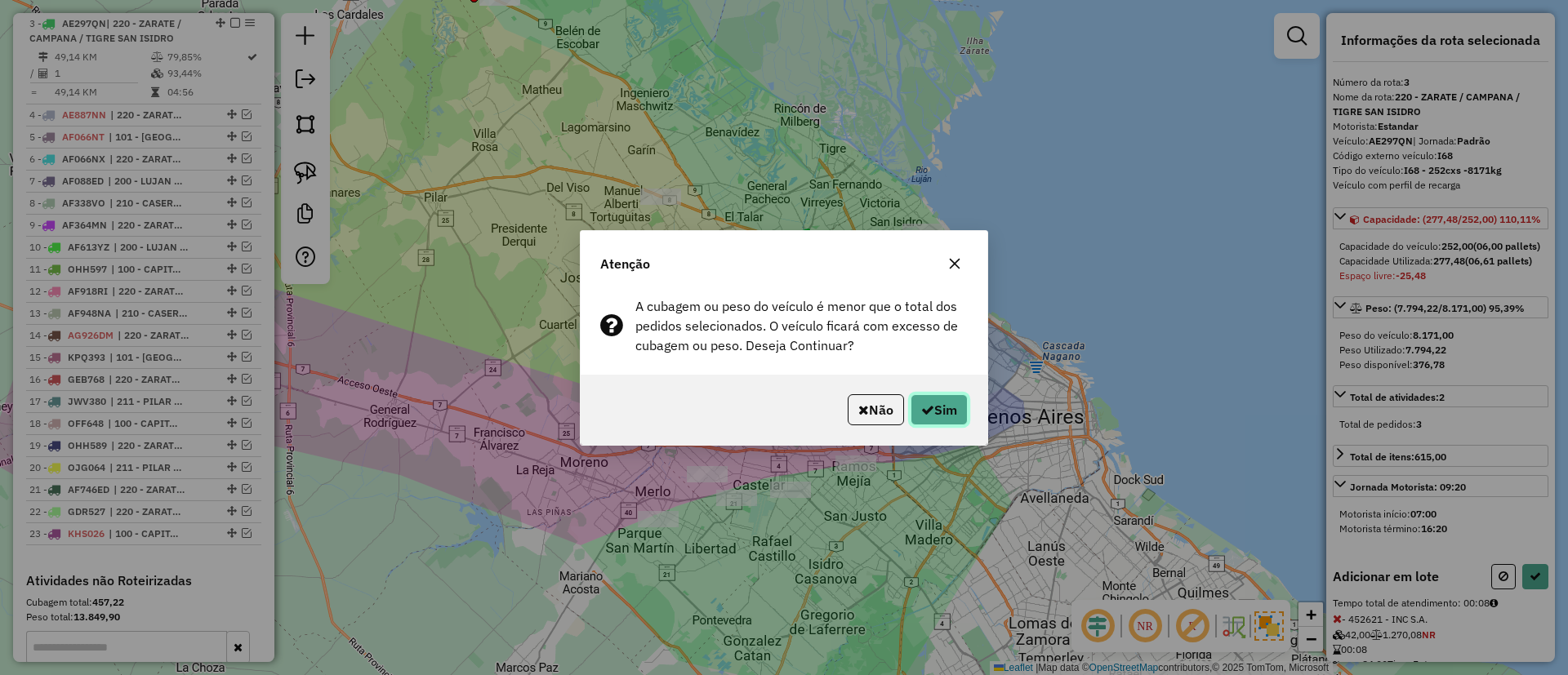
click at [927, 414] on icon "button" at bounding box center [928, 410] width 13 height 13
select select "**********"
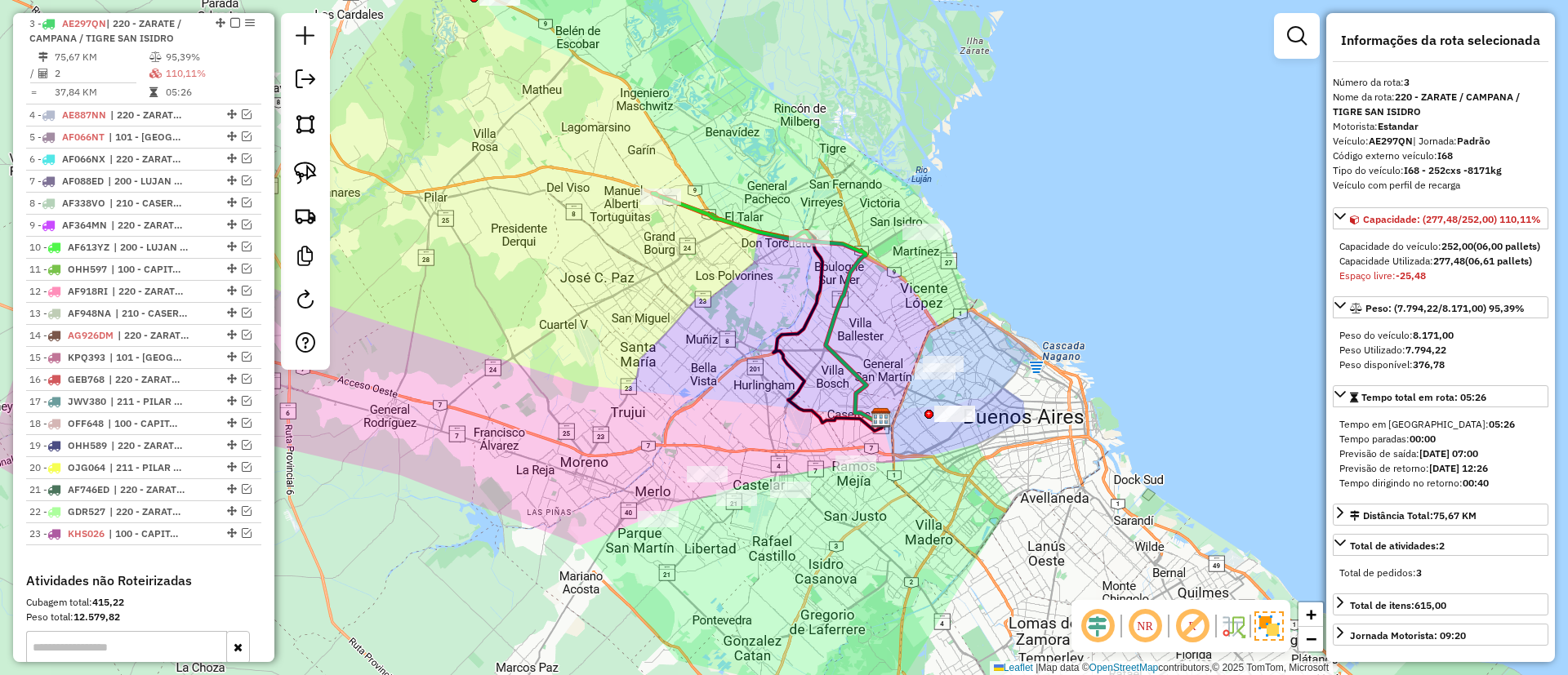
click at [829, 330] on icon at bounding box center [767, 308] width 229 height 229
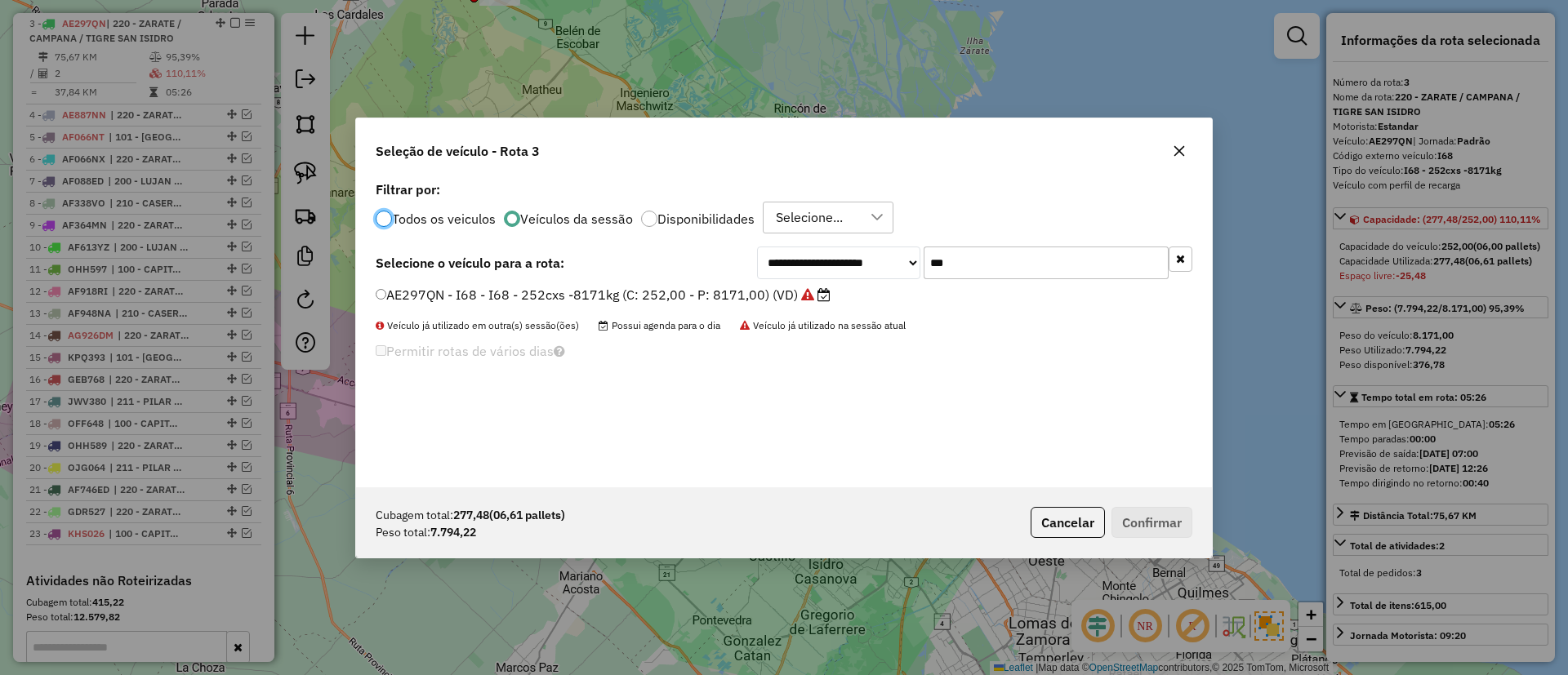
scroll to position [9, 5]
click at [1179, 265] on button "button" at bounding box center [1180, 259] width 23 height 25
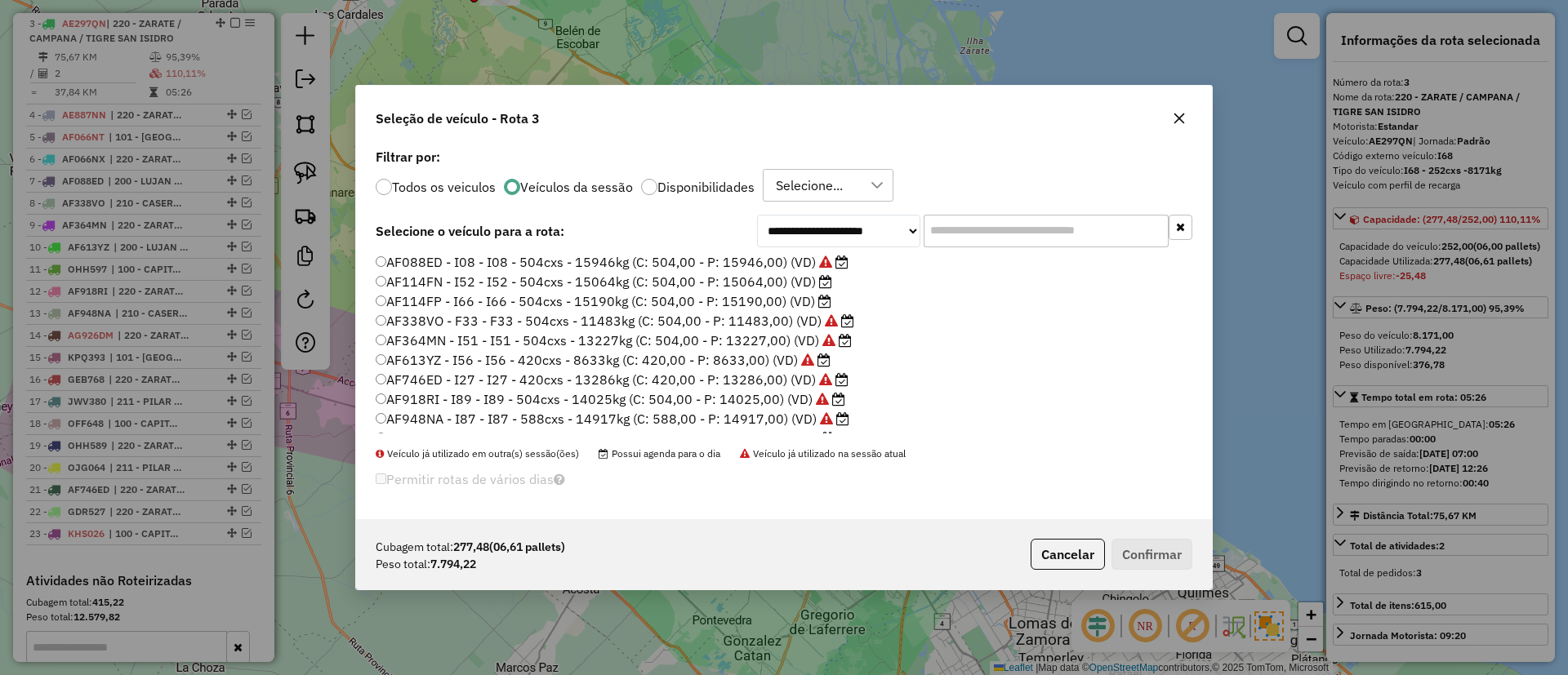
scroll to position [183, 0]
click at [764, 276] on label "AF088EA - I35 - I35 - 504cxs - 14677kg (C: 504,00 - P: 14677,00) (VD)" at bounding box center [603, 276] width 455 height 19
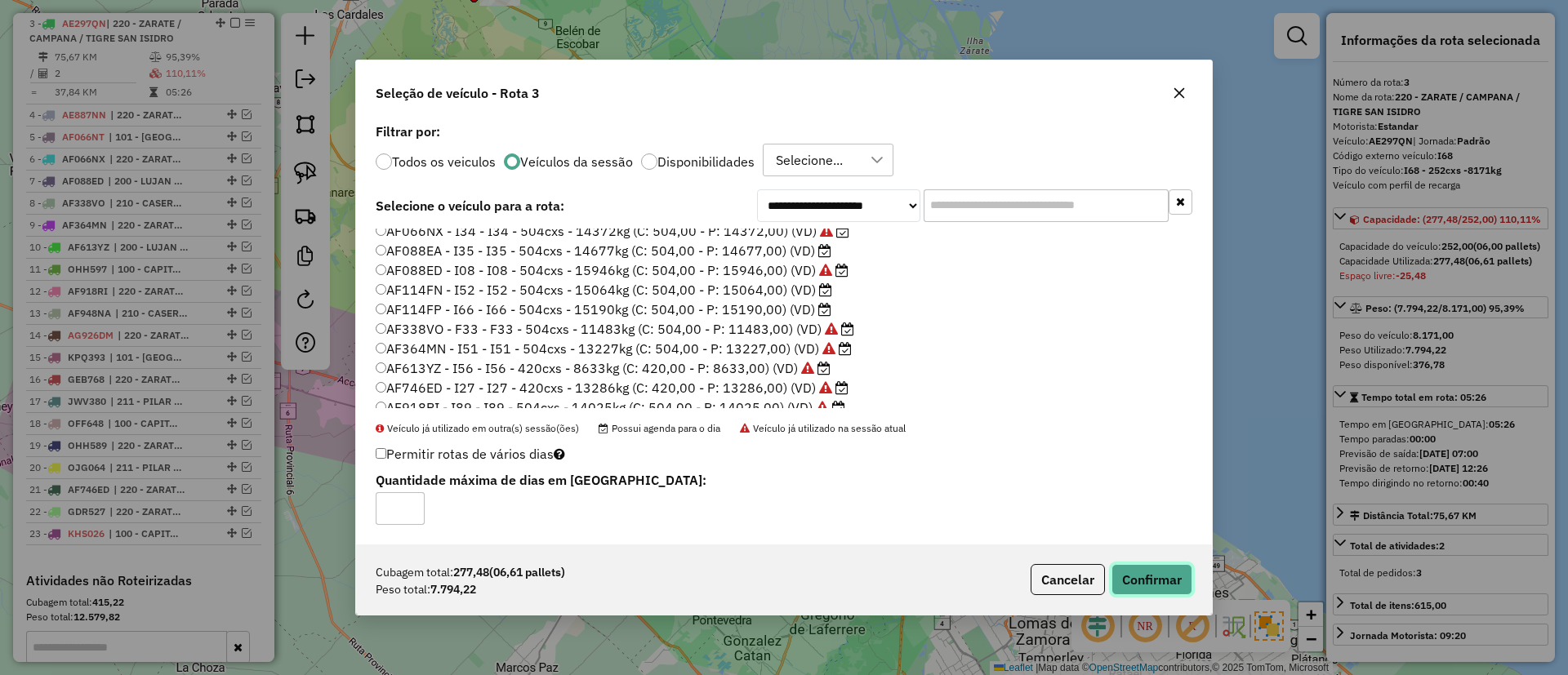
click at [1160, 585] on button "Confirmar" at bounding box center [1151, 579] width 81 height 31
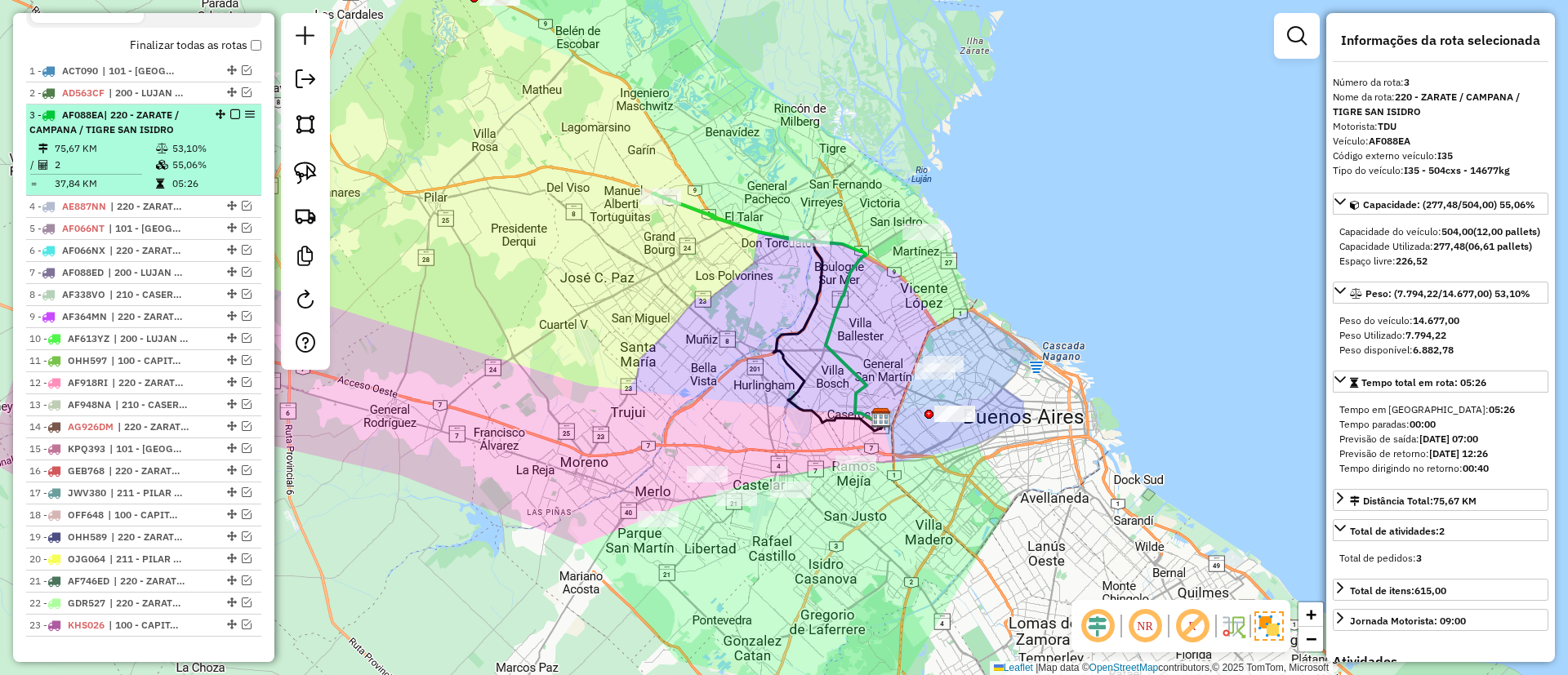
scroll to position [535, 0]
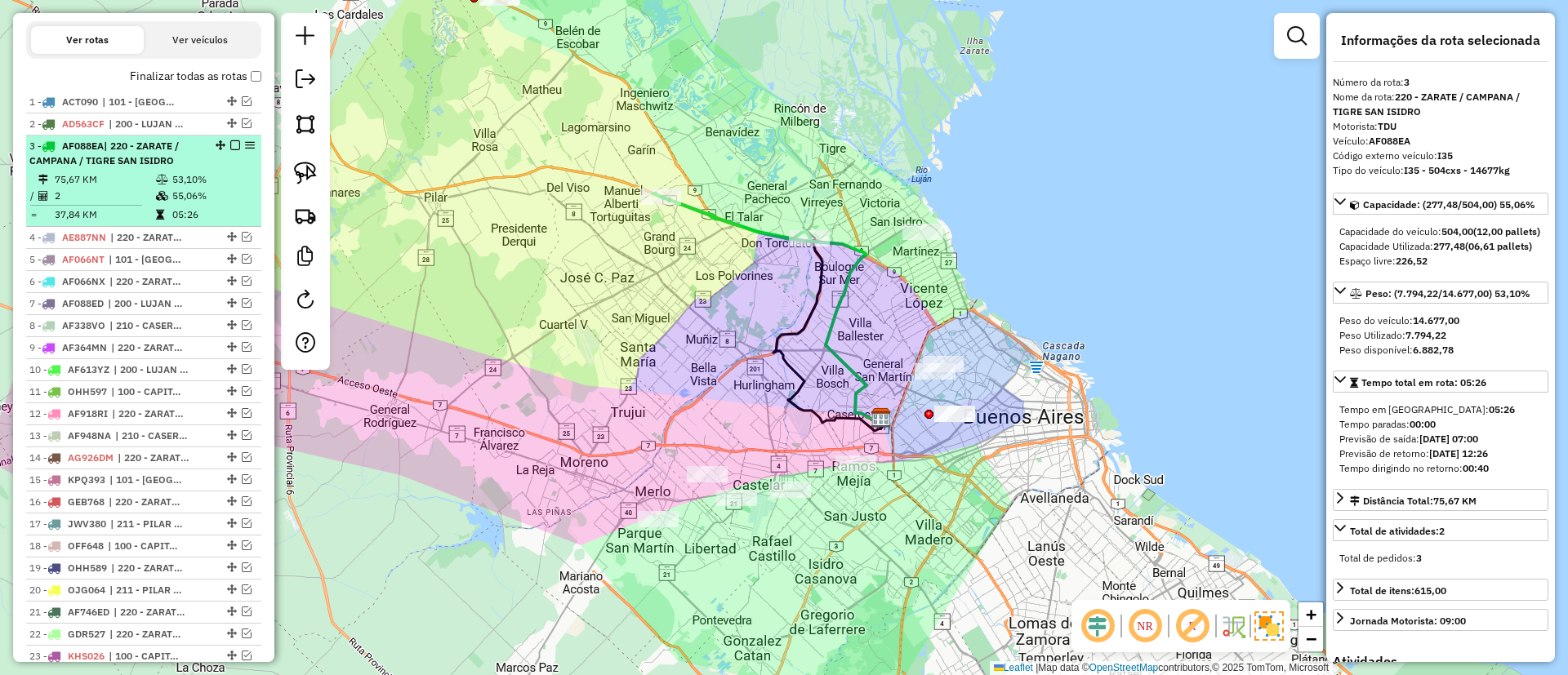
click at [231, 145] on em at bounding box center [236, 145] width 10 height 10
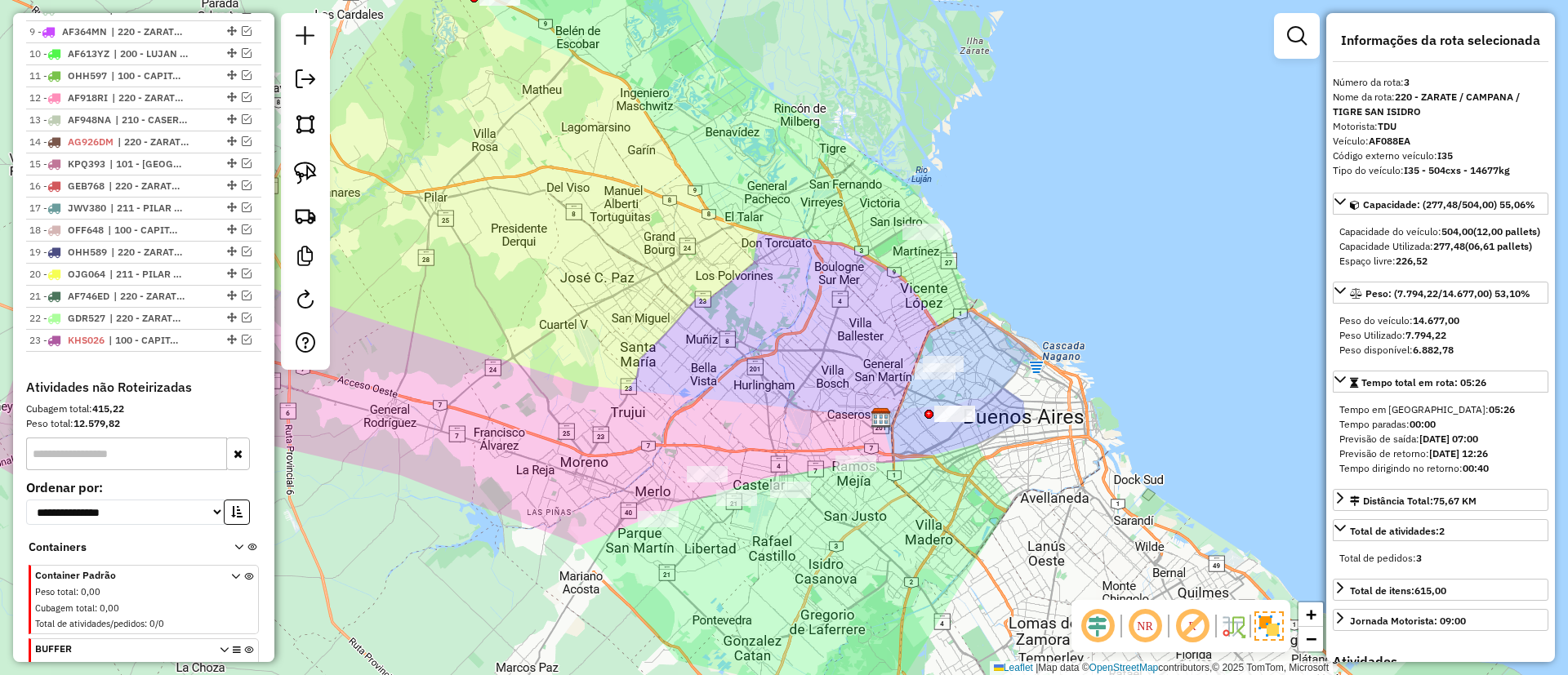
scroll to position [911, 0]
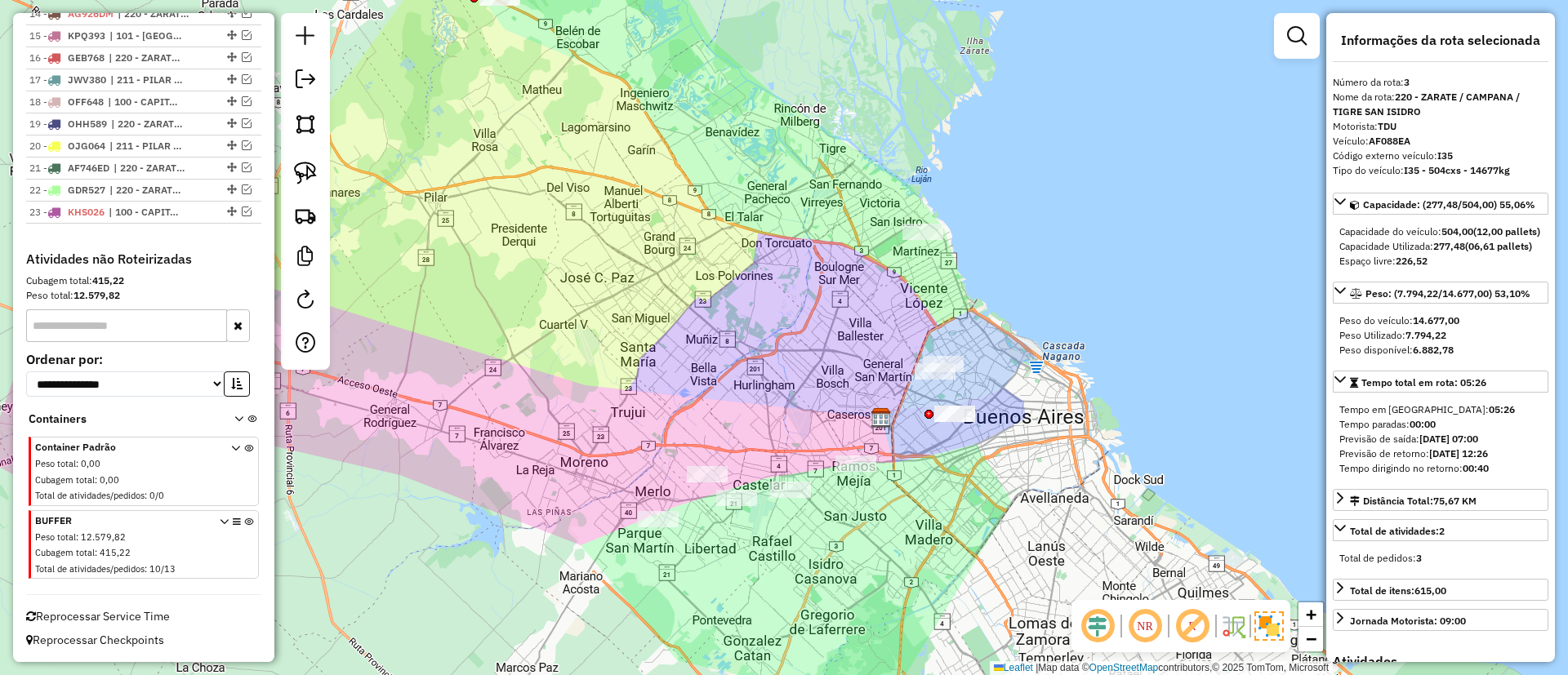
click at [244, 520] on icon at bounding box center [248, 548] width 9 height 61
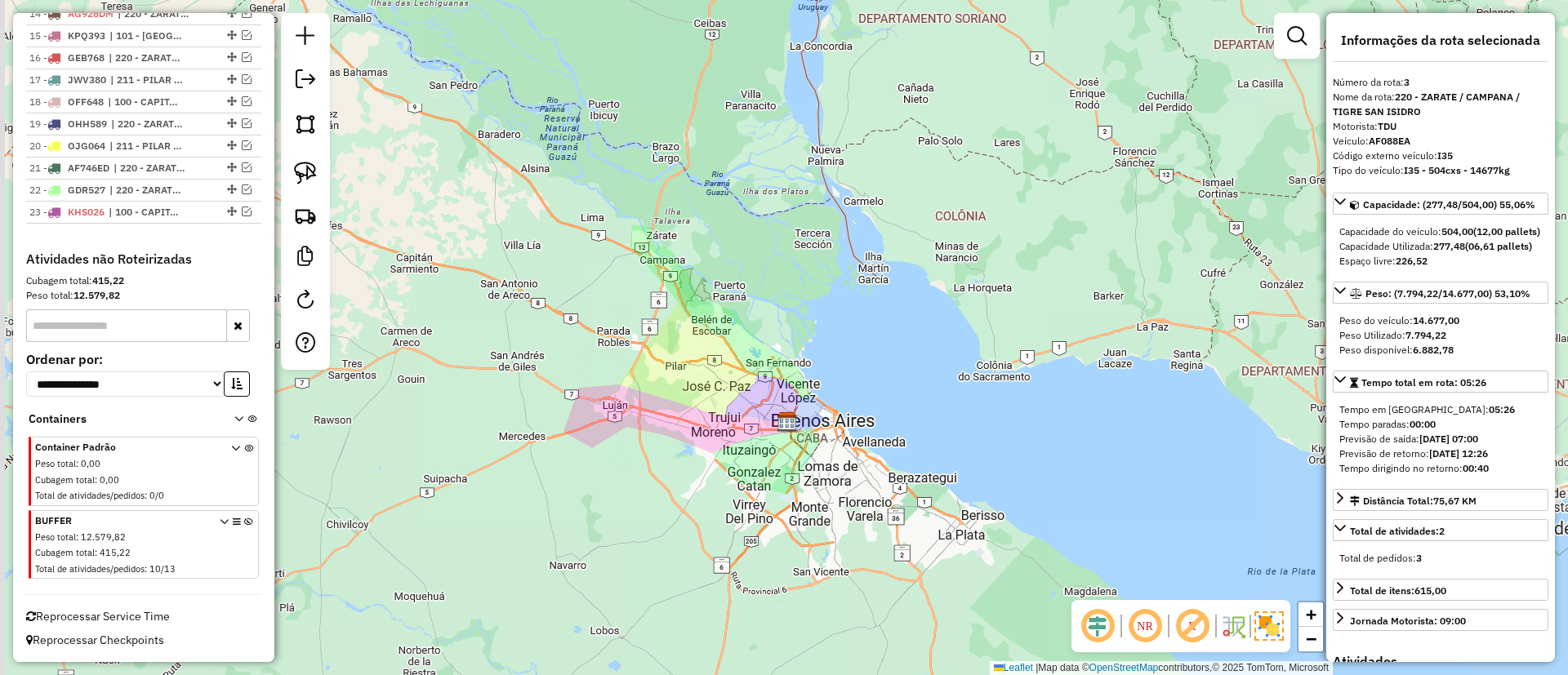
drag, startPoint x: 682, startPoint y: 316, endPoint x: 729, endPoint y: 387, distance: 85.1
click at [729, 387] on div "Janela de atendimento Grade de atendimento Capacidade Transportadoras Veículos …" at bounding box center [784, 338] width 1568 height 675
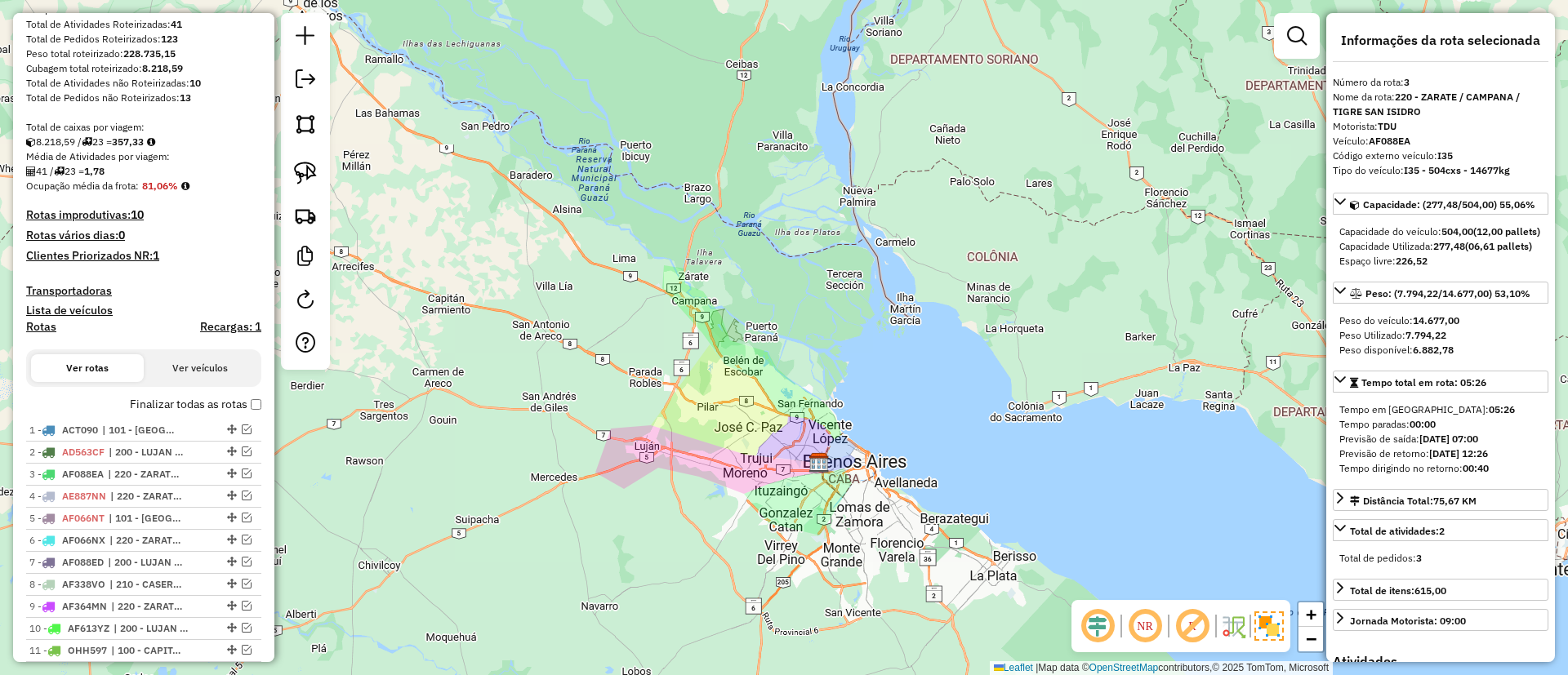
scroll to position [175, 0]
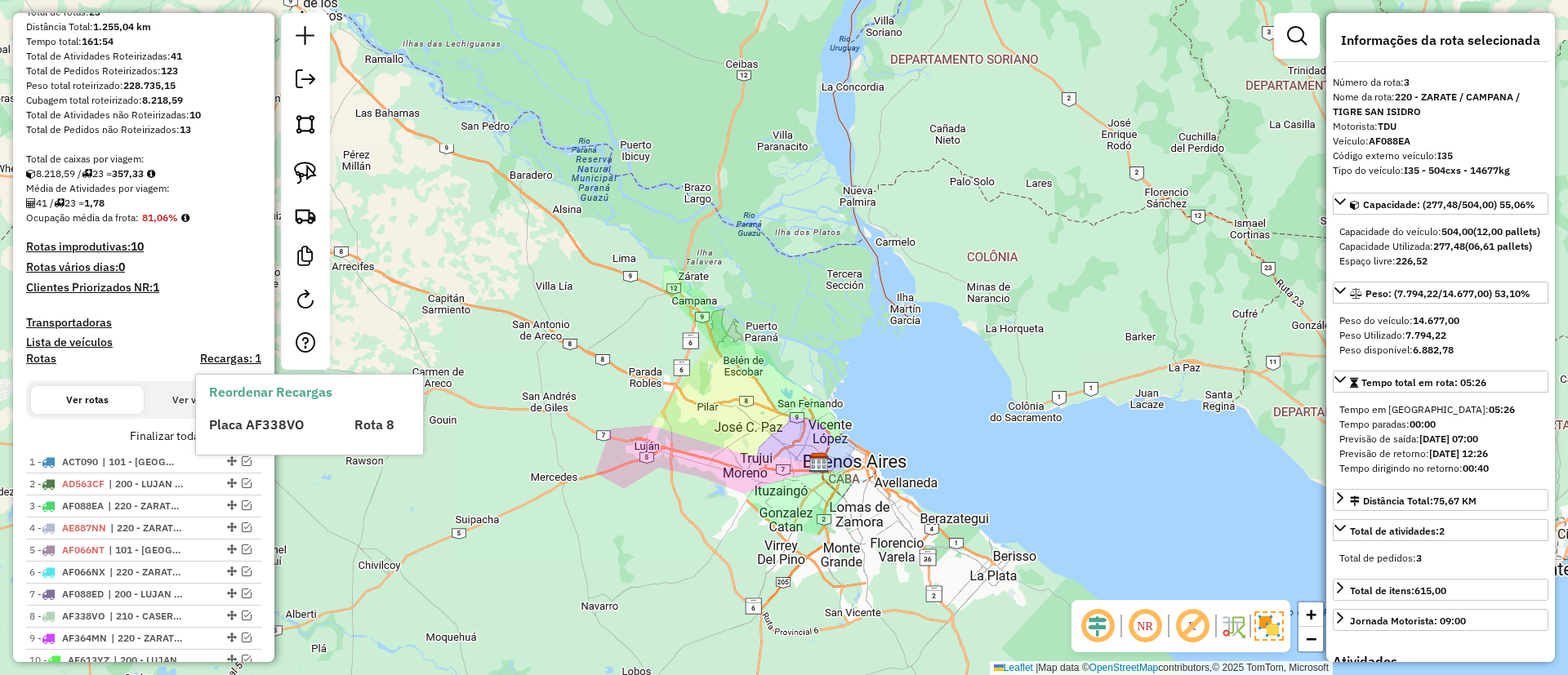
click at [180, 433] on label "Finalizar todas as rotas" at bounding box center [195, 436] width 131 height 18
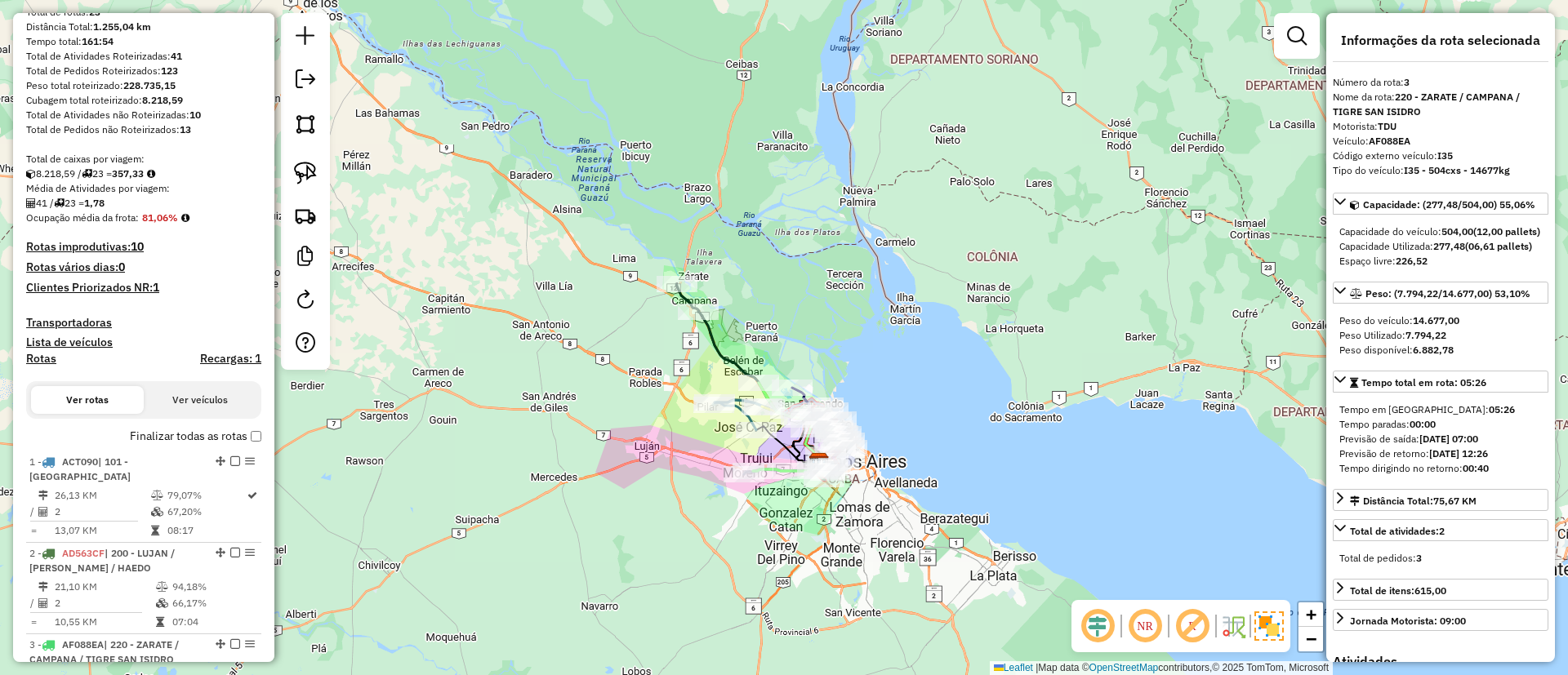
click at [36, 356] on h4 "Rotas" at bounding box center [41, 358] width 30 height 14
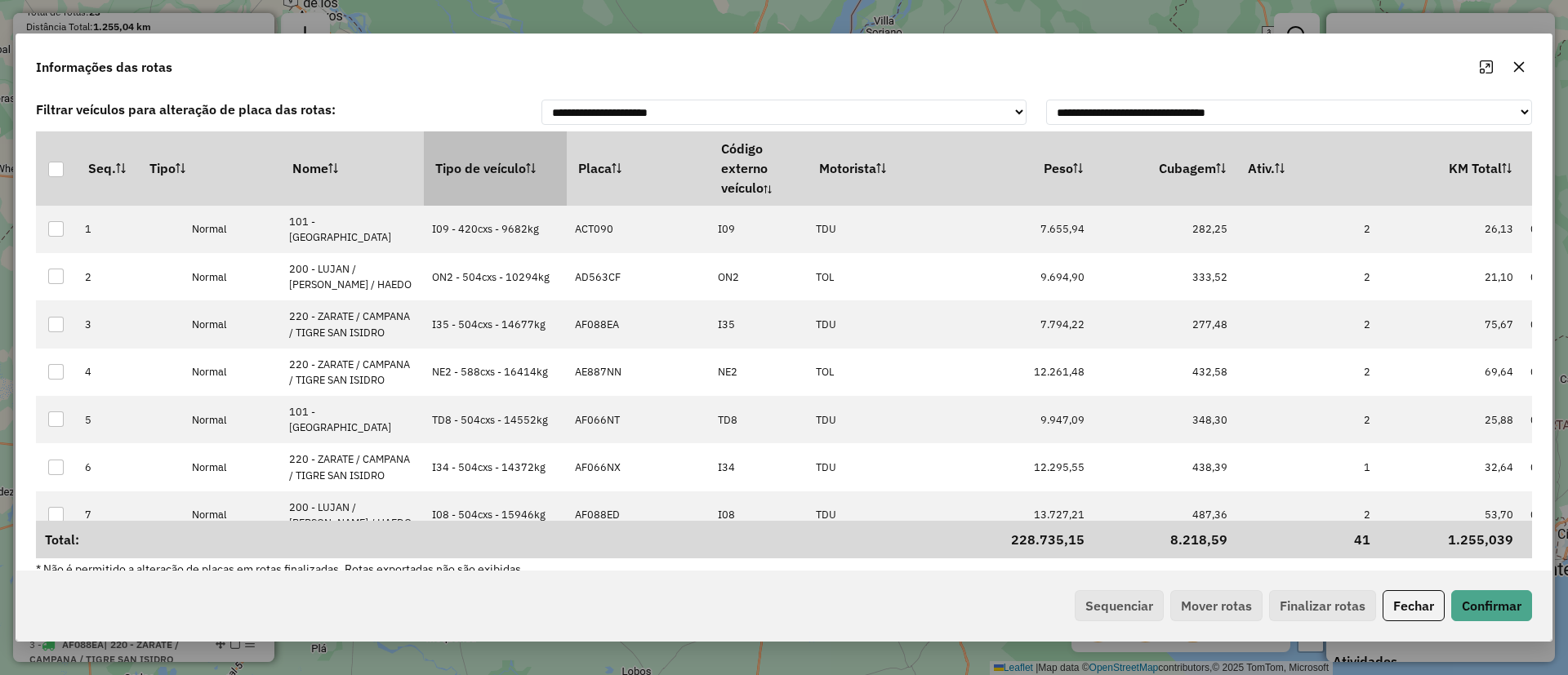
click at [482, 163] on th "Tipo de veículo" at bounding box center [495, 168] width 143 height 74
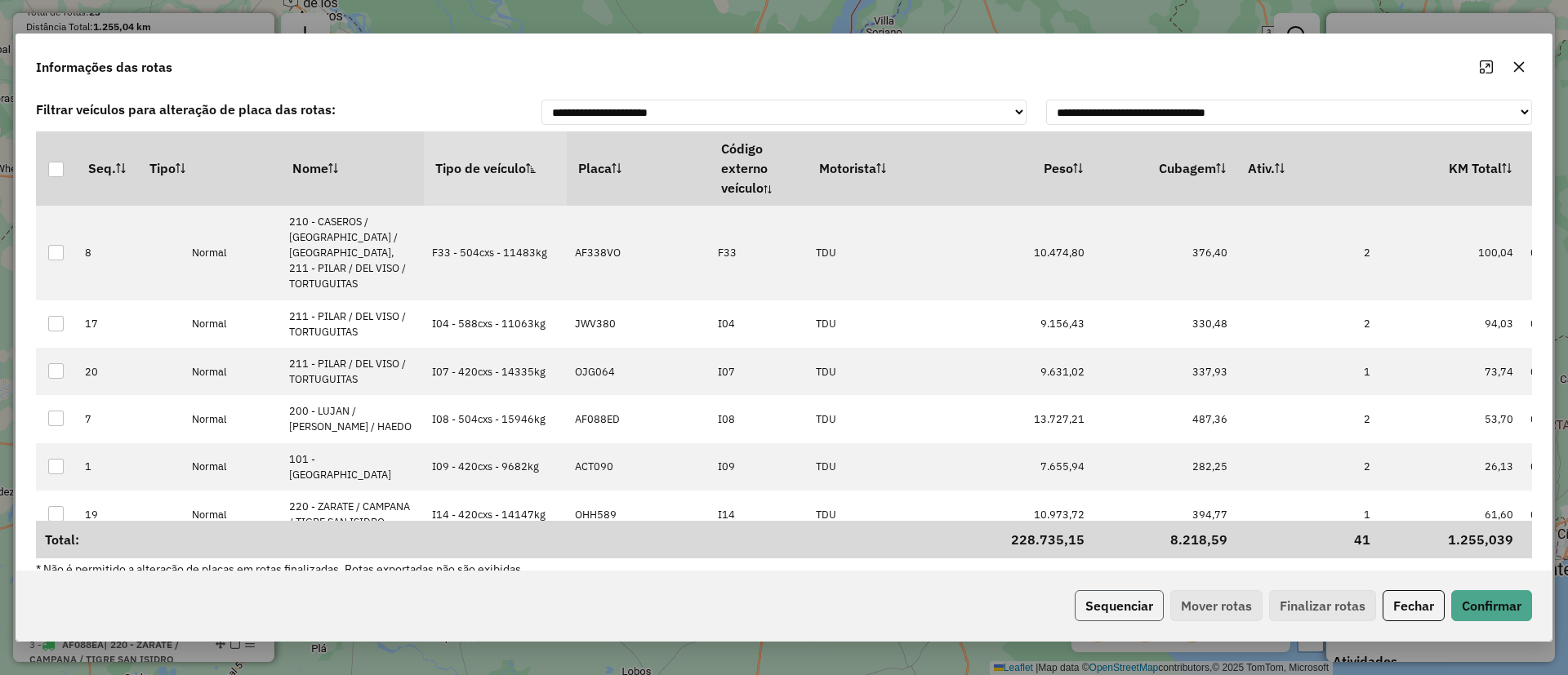
click at [1116, 606] on button "Sequenciar" at bounding box center [1119, 606] width 89 height 31
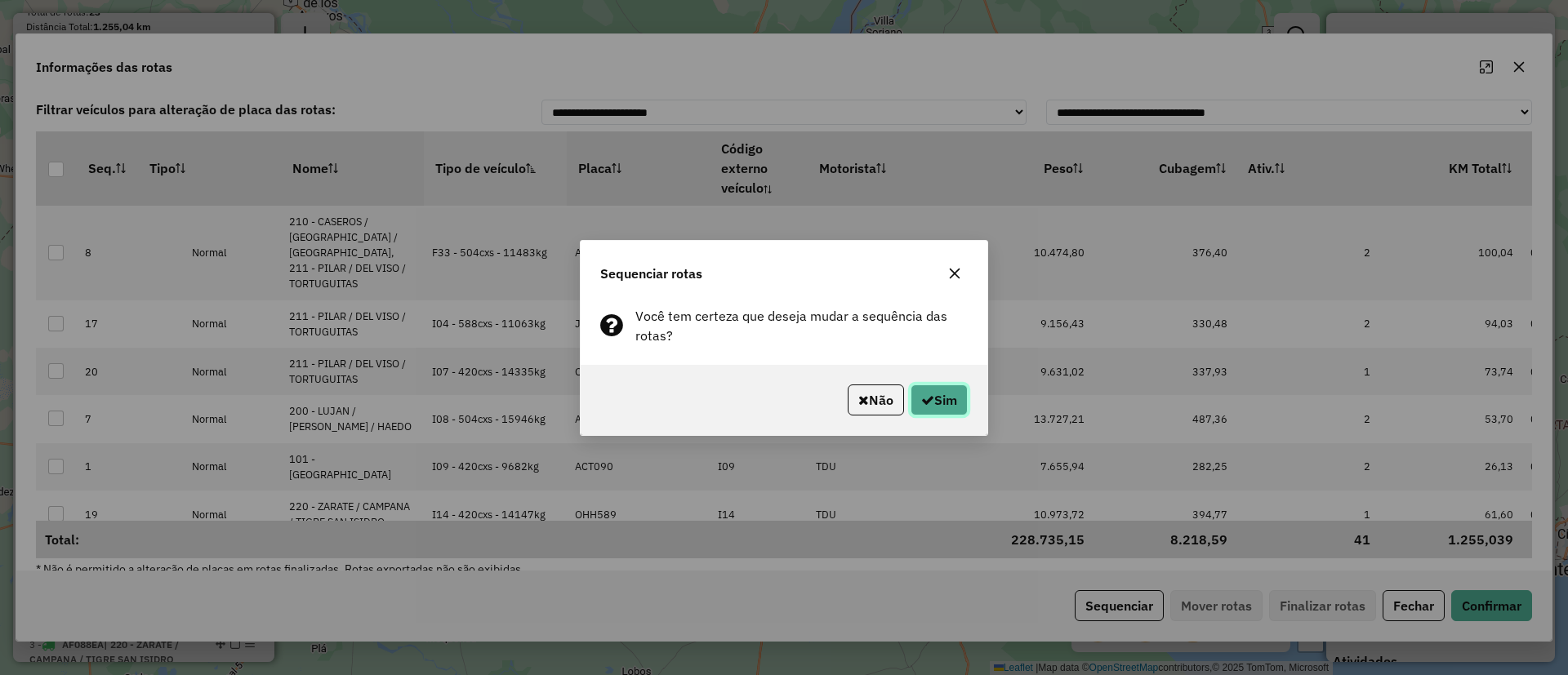
click at [933, 392] on button "Sim" at bounding box center [939, 399] width 57 height 31
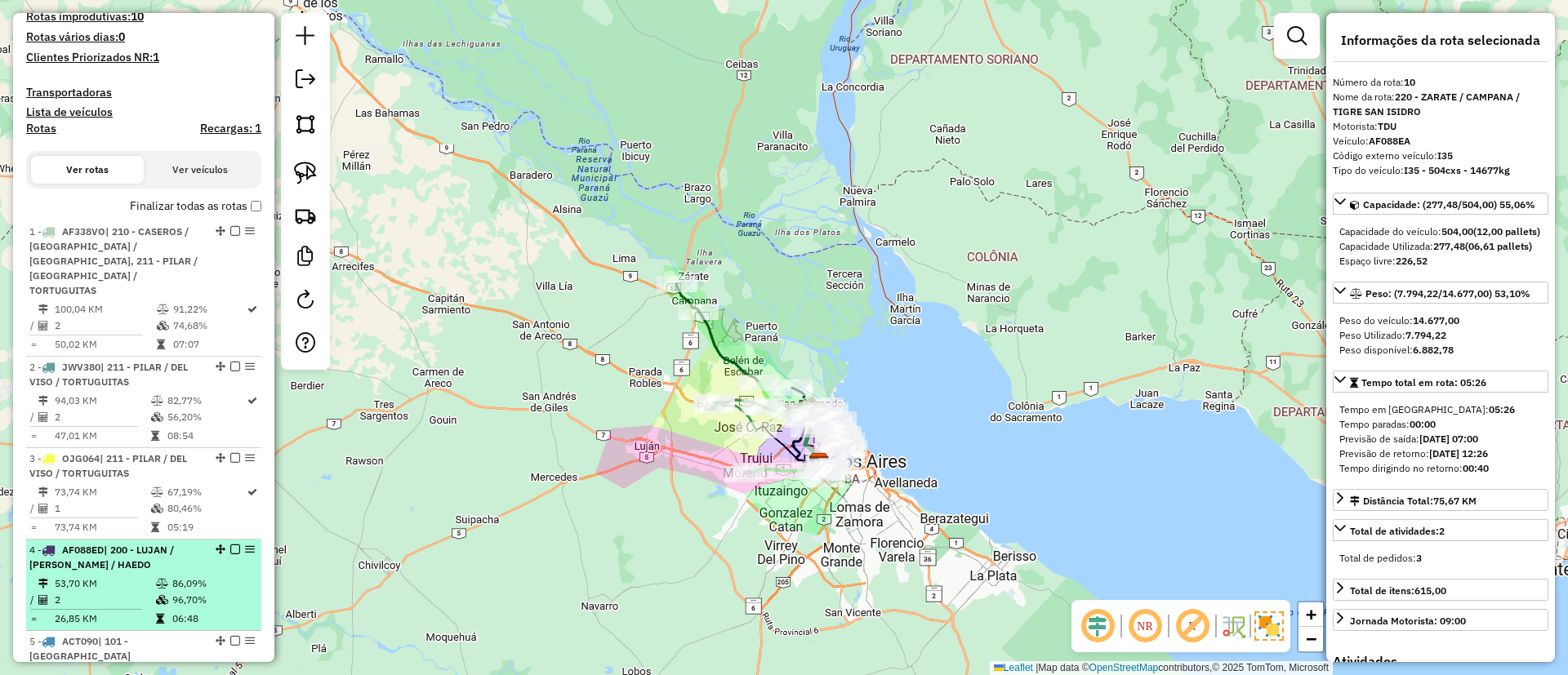
scroll to position [307, 0]
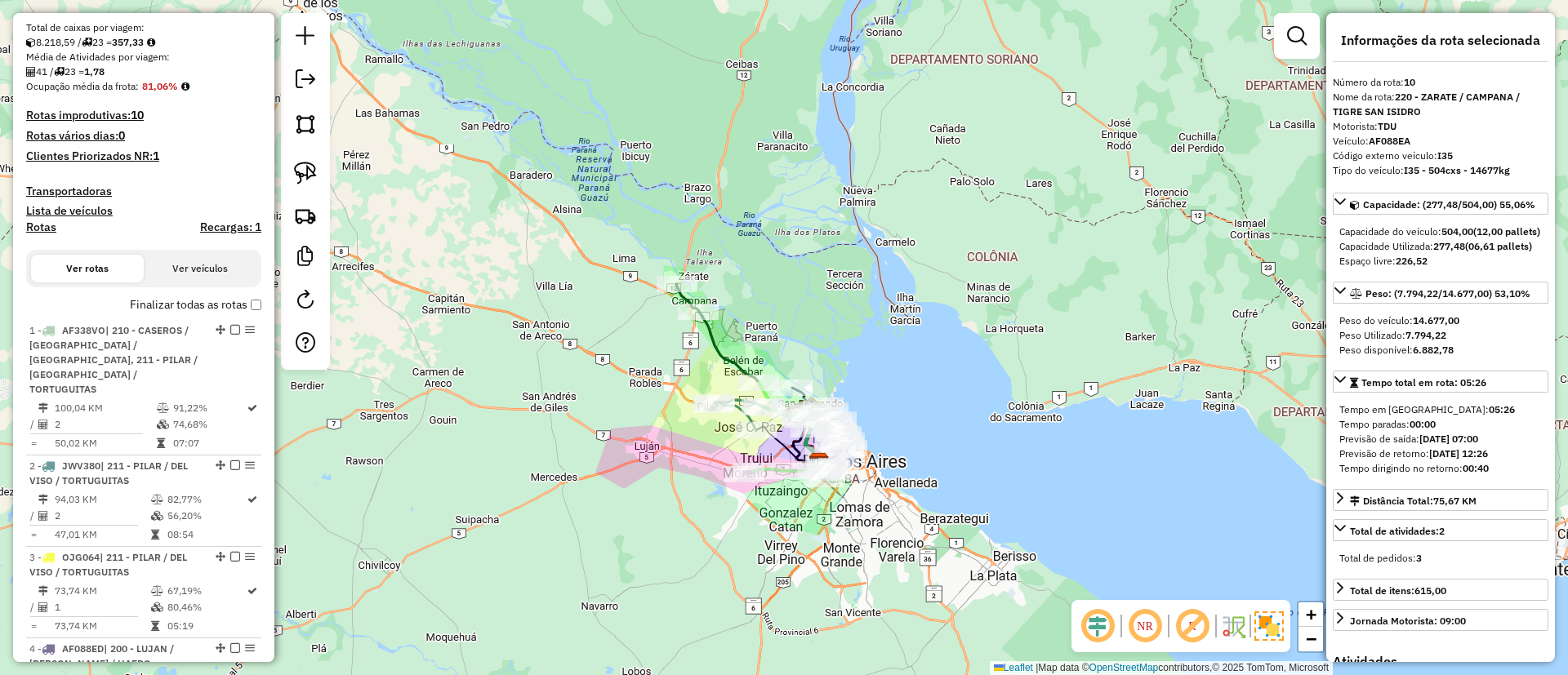
click at [190, 307] on label "Finalizar todas as rotas" at bounding box center [195, 305] width 131 height 18
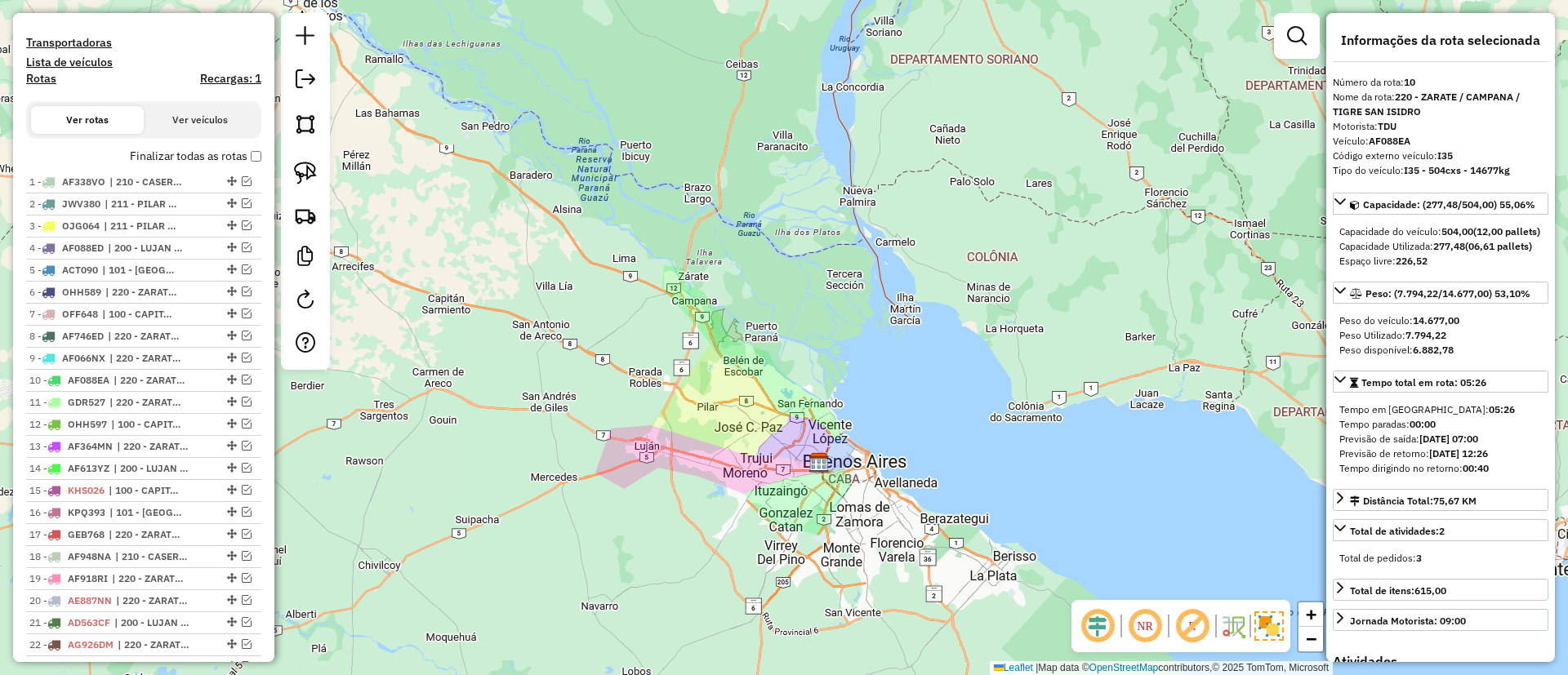
scroll to position [911, 0]
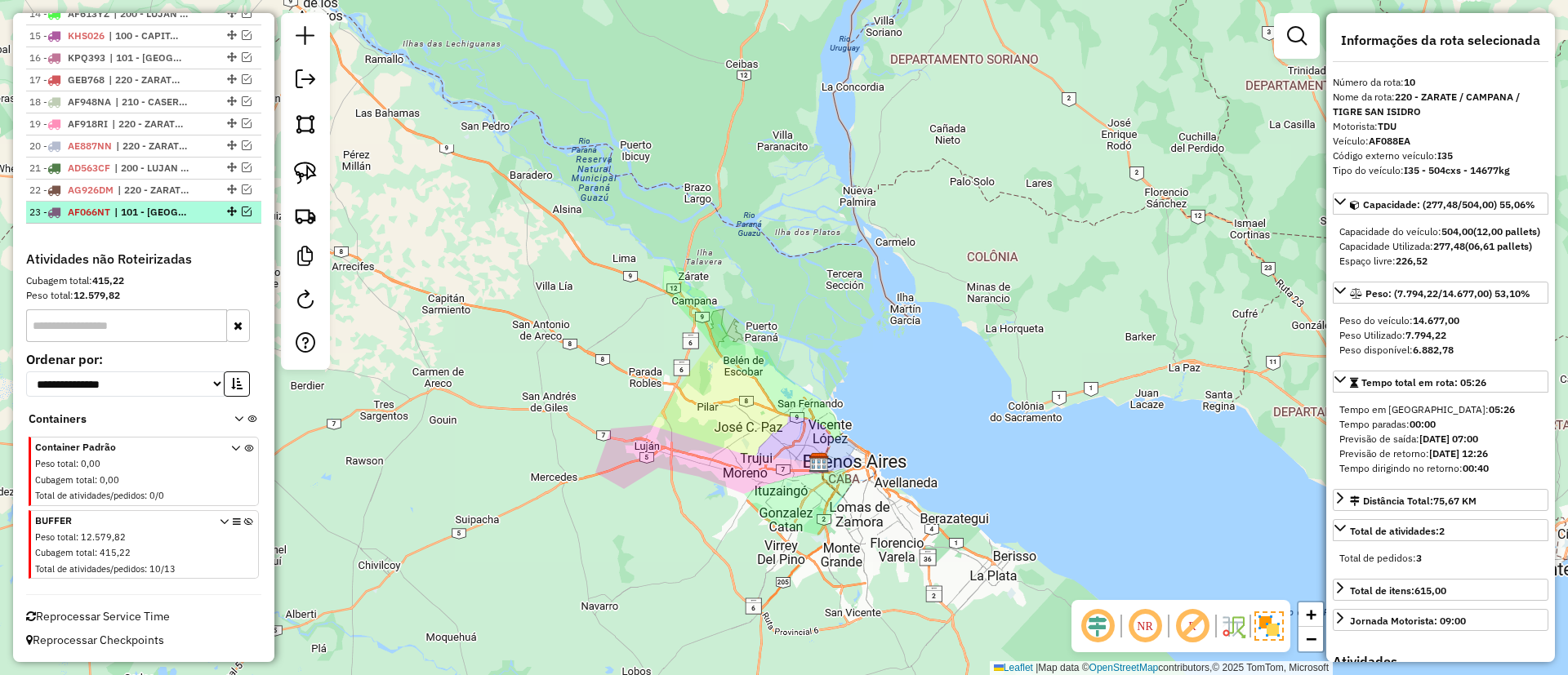
click at [145, 205] on span "| 101 - CAPITAL FEDERAL NORTE" at bounding box center [152, 212] width 75 height 15
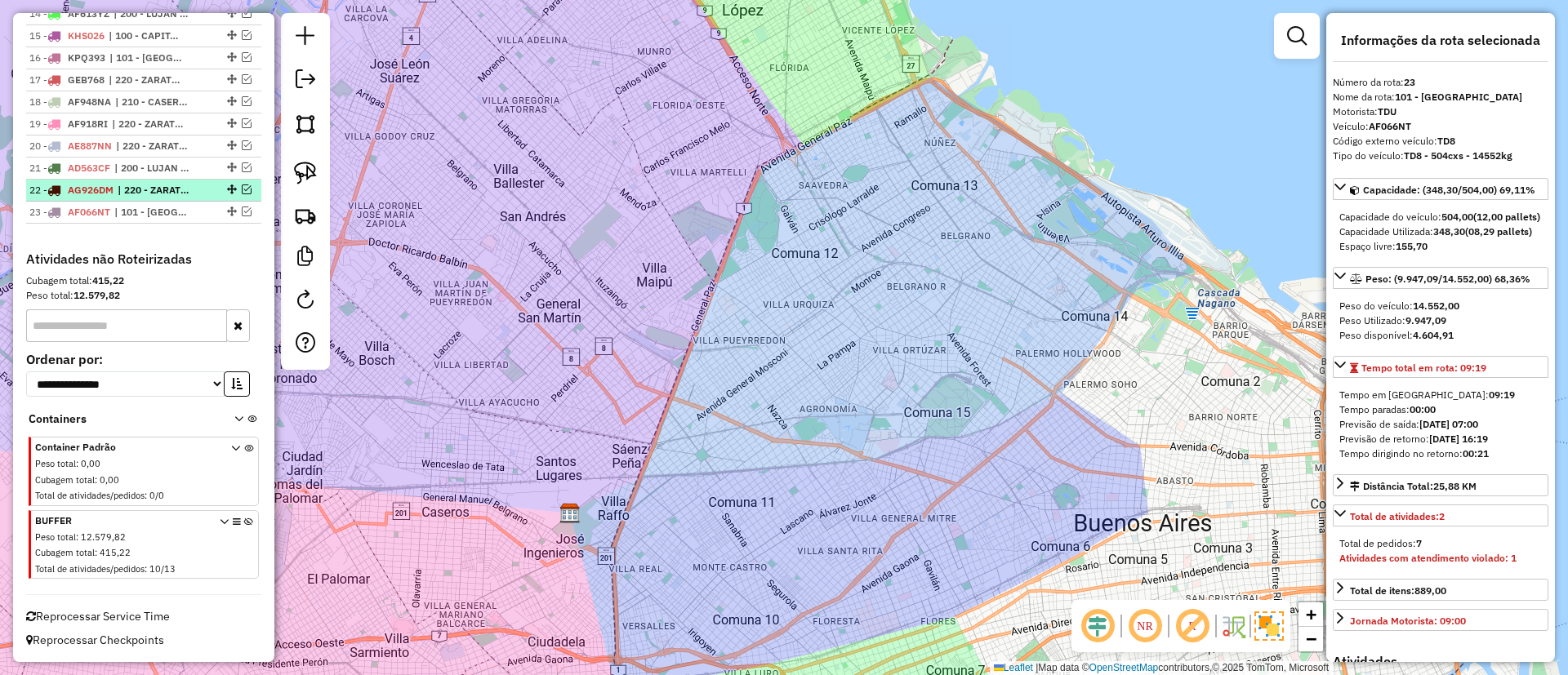
click at [145, 185] on span "| 220 - ZARATE / CAMPANA / TIGRE SAN ISIDRO" at bounding box center [155, 190] width 75 height 15
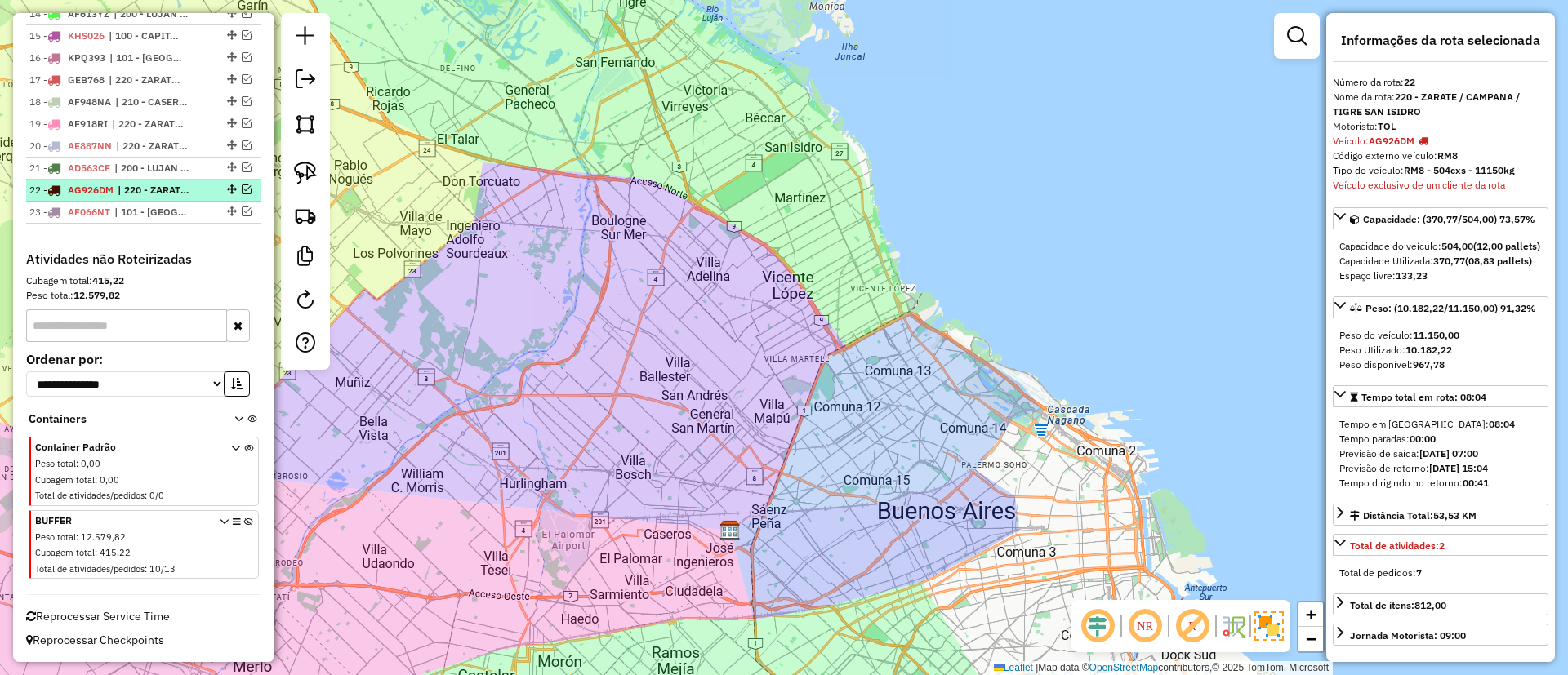
click at [143, 190] on span "| 220 - ZARATE / CAMPANA / TIGRE SAN ISIDRO" at bounding box center [155, 190] width 75 height 15
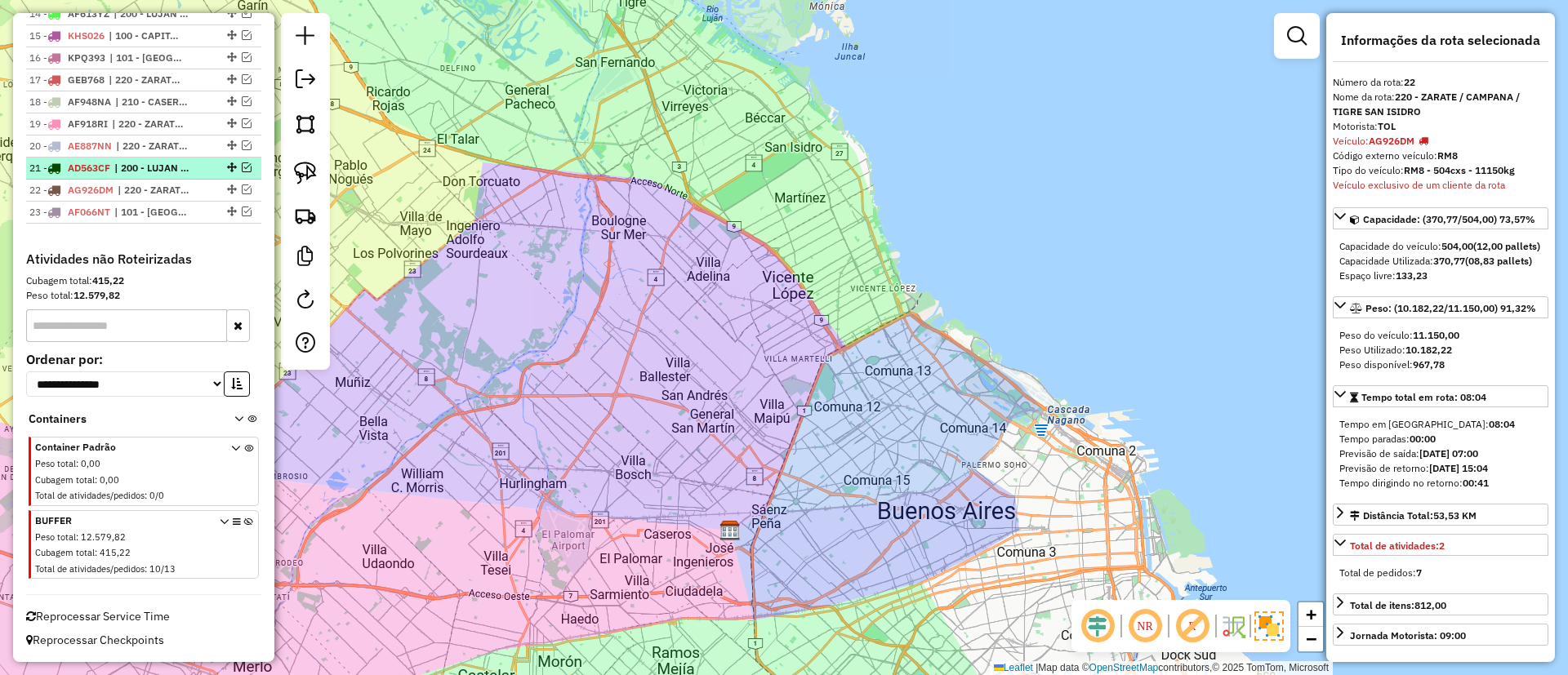
click at [143, 168] on span "| 200 - LUJAN / RAMOS / HAEDO" at bounding box center [152, 169] width 75 height 15
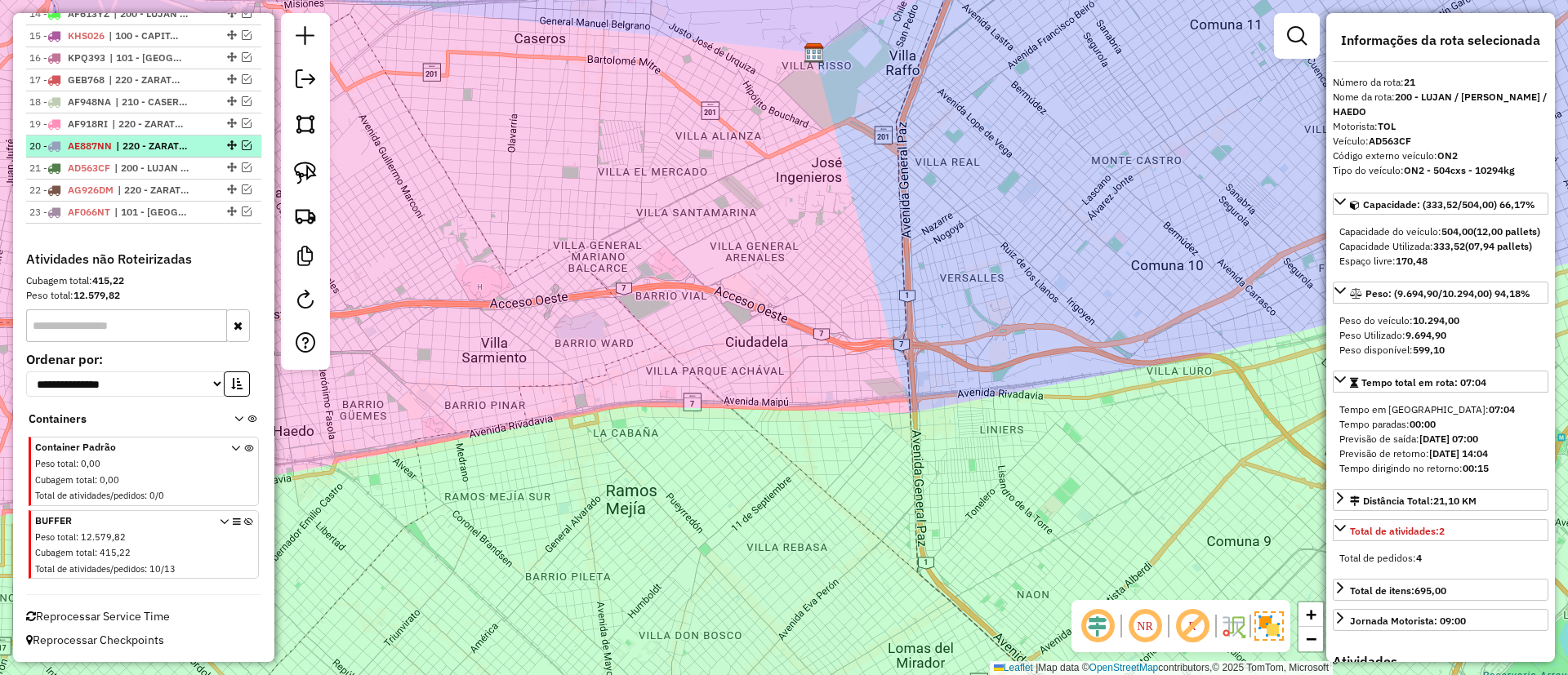
click at [145, 145] on span "| 220 - ZARATE / CAMPANA / TIGRE SAN ISIDRO" at bounding box center [154, 146] width 75 height 15
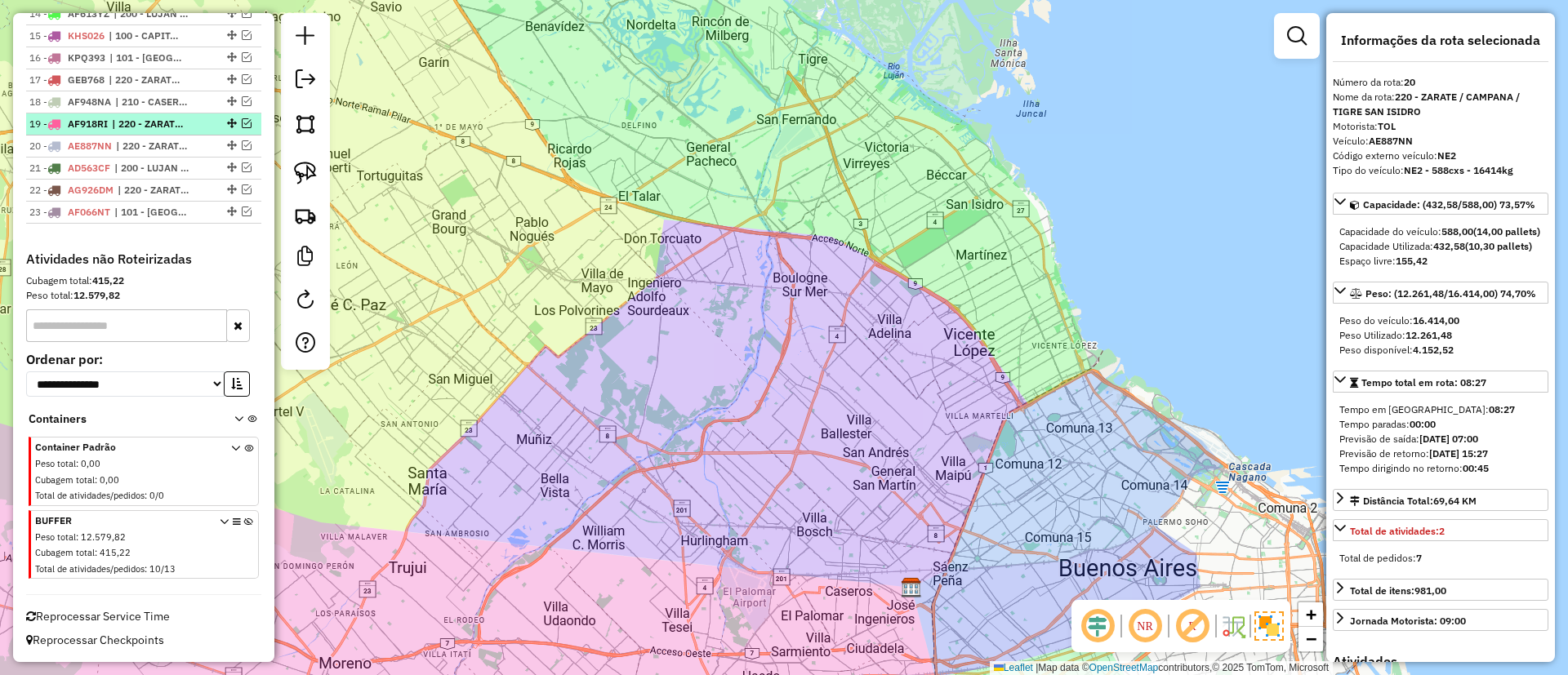
click at [141, 121] on span "| 220 - ZARATE / CAMPANA / TIGRE SAN ISIDRO" at bounding box center [150, 124] width 75 height 15
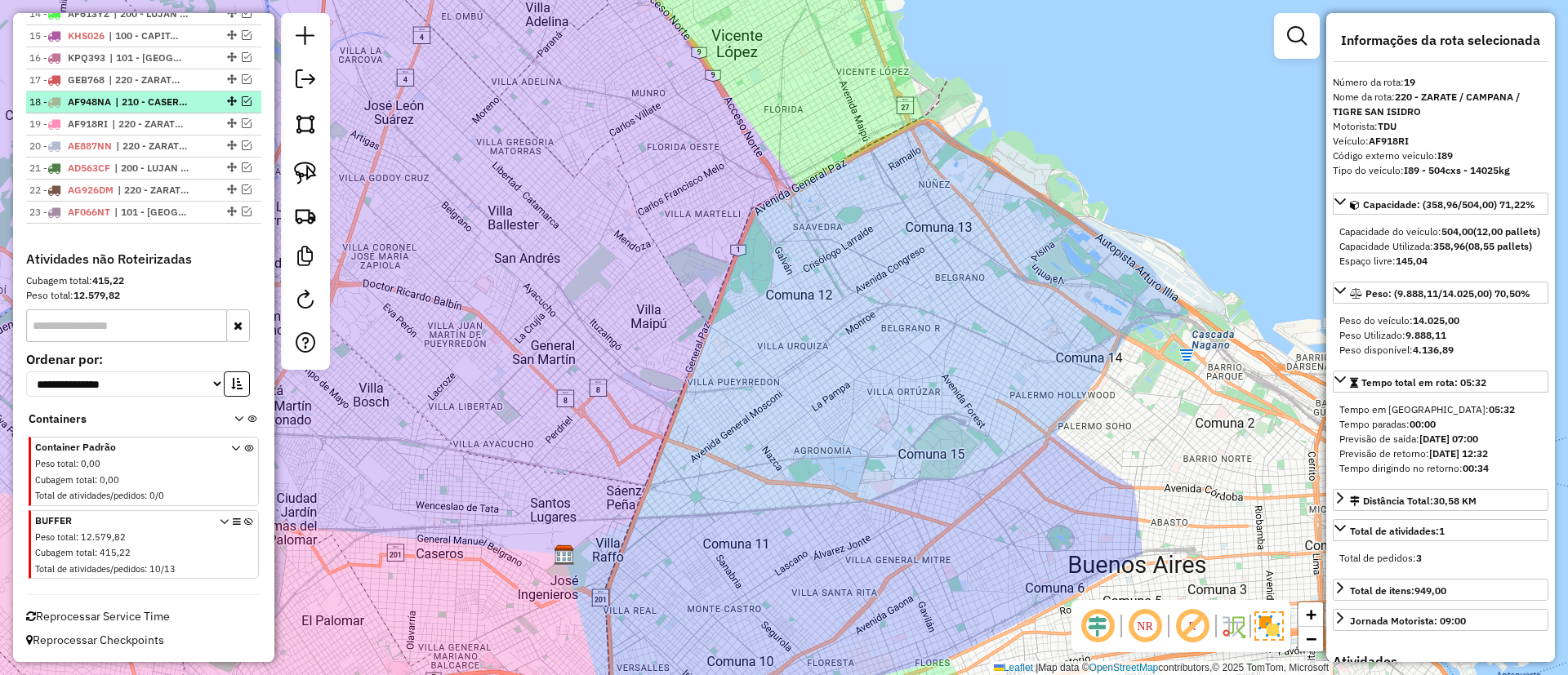
click at [146, 104] on span "| 210 - CASEROS / SAN MARTIN / BELLA VISTA" at bounding box center [153, 102] width 75 height 15
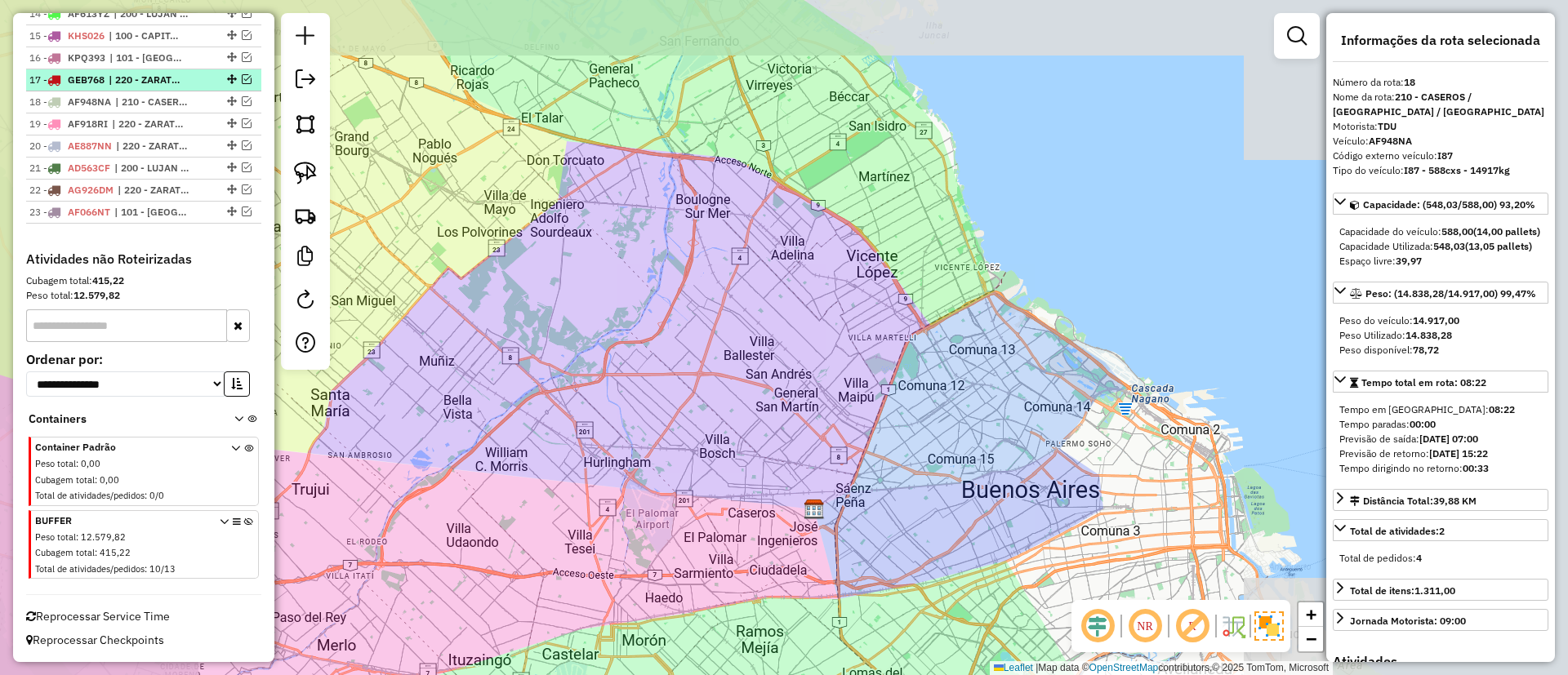
click at [146, 78] on span "| 220 - ZARATE / CAMPANA / TIGRE SAN ISIDRO" at bounding box center [146, 80] width 75 height 15
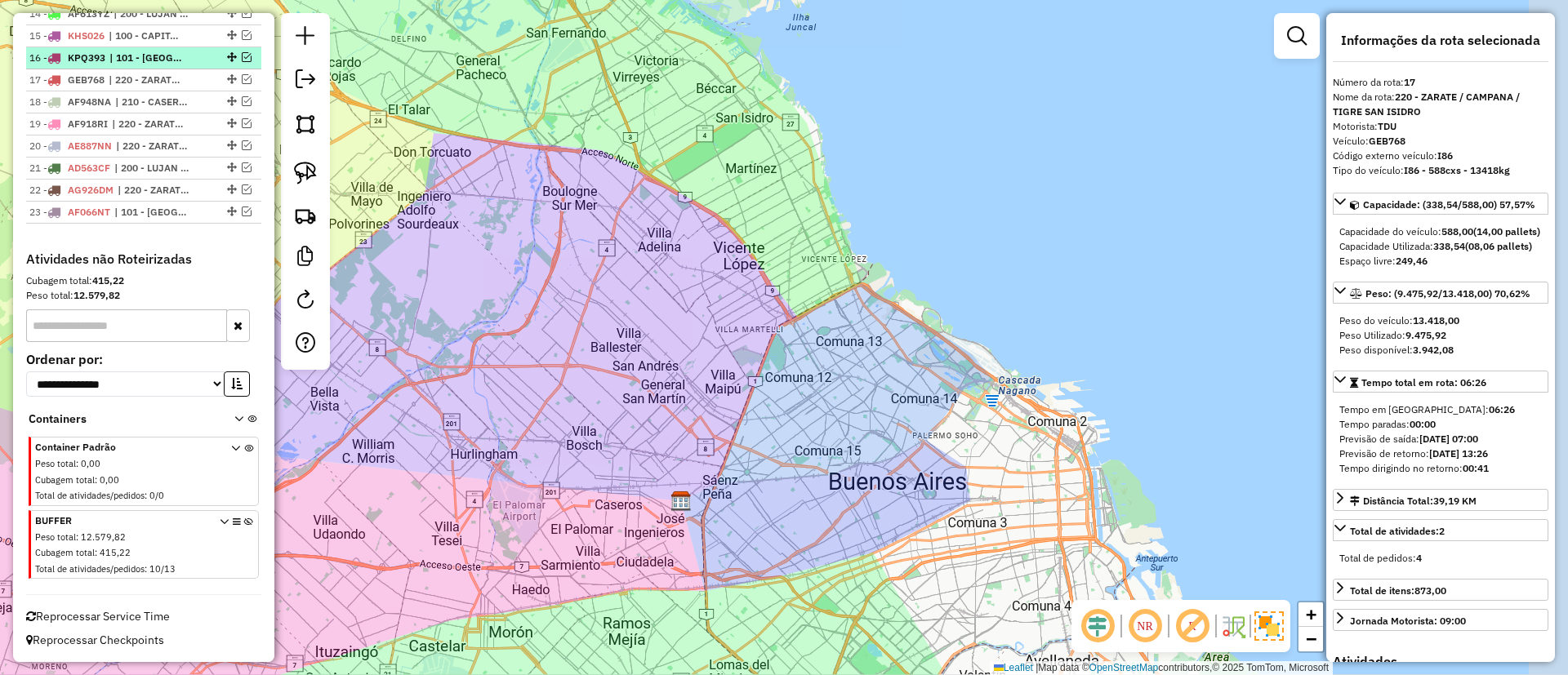
click at [148, 58] on span "| 101 - CAPITAL FEDERAL NORTE" at bounding box center [147, 58] width 75 height 15
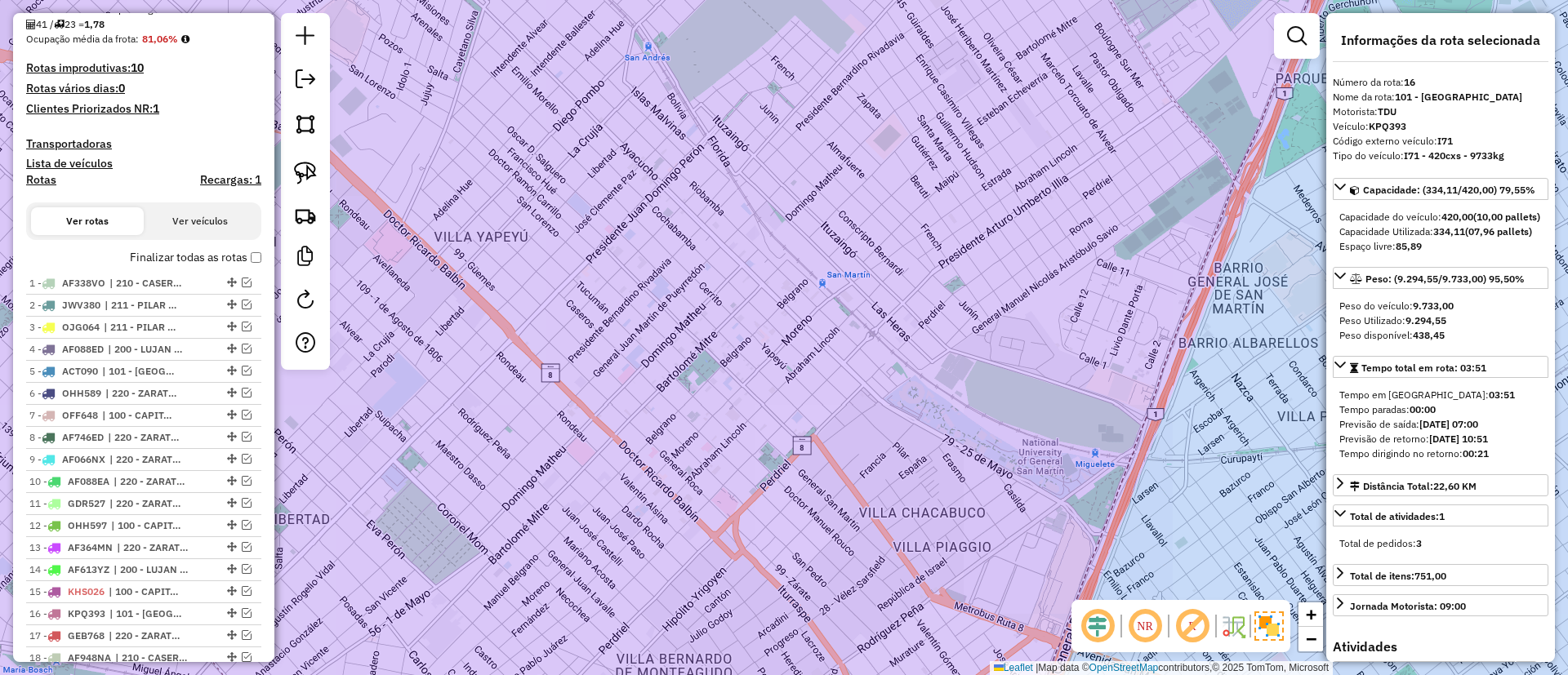
scroll to position [735, 0]
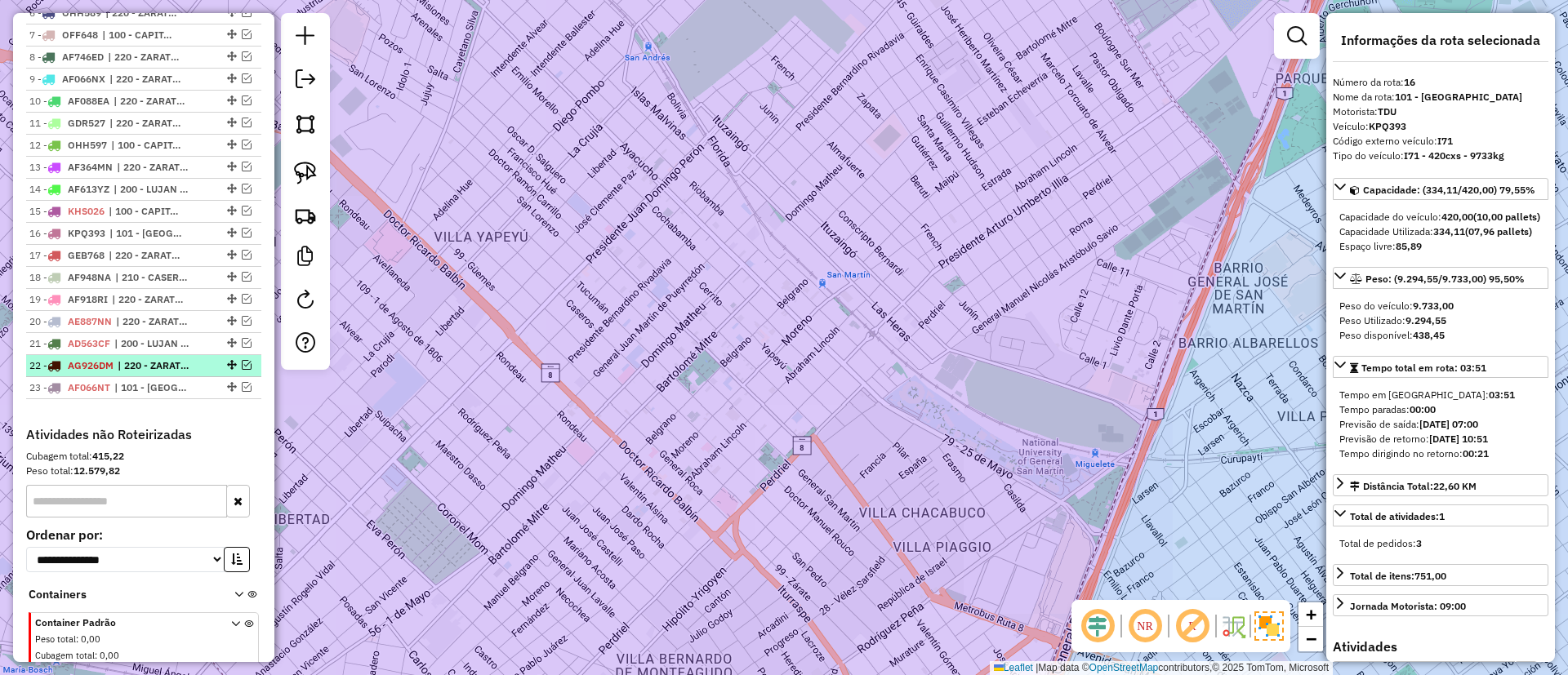
click at [160, 373] on li "22 - AG926DM | 220 - ZARATE / CAMPANA / TIGRE SAN ISIDRO" at bounding box center [144, 366] width 236 height 22
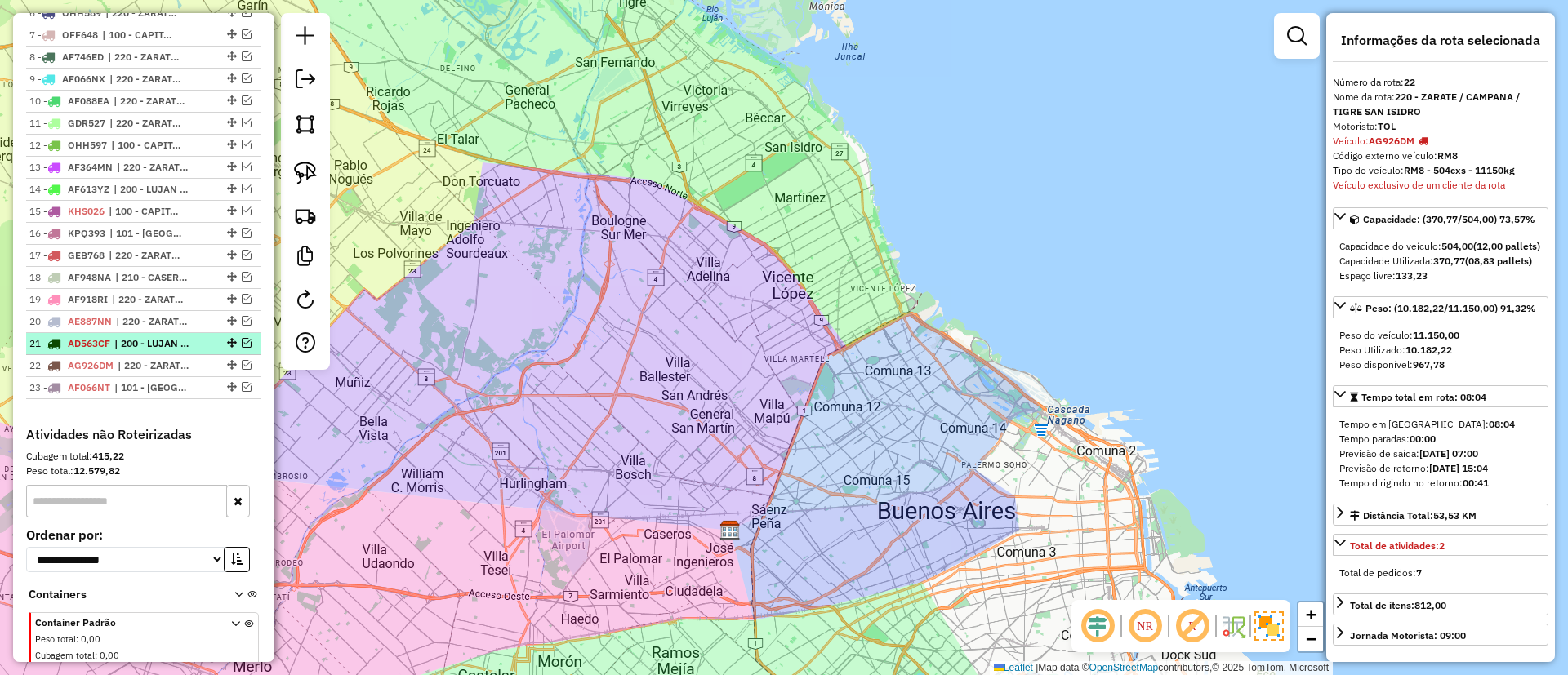
click at [160, 350] on span "| 200 - LUJAN / RAMOS / HAEDO" at bounding box center [152, 344] width 75 height 15
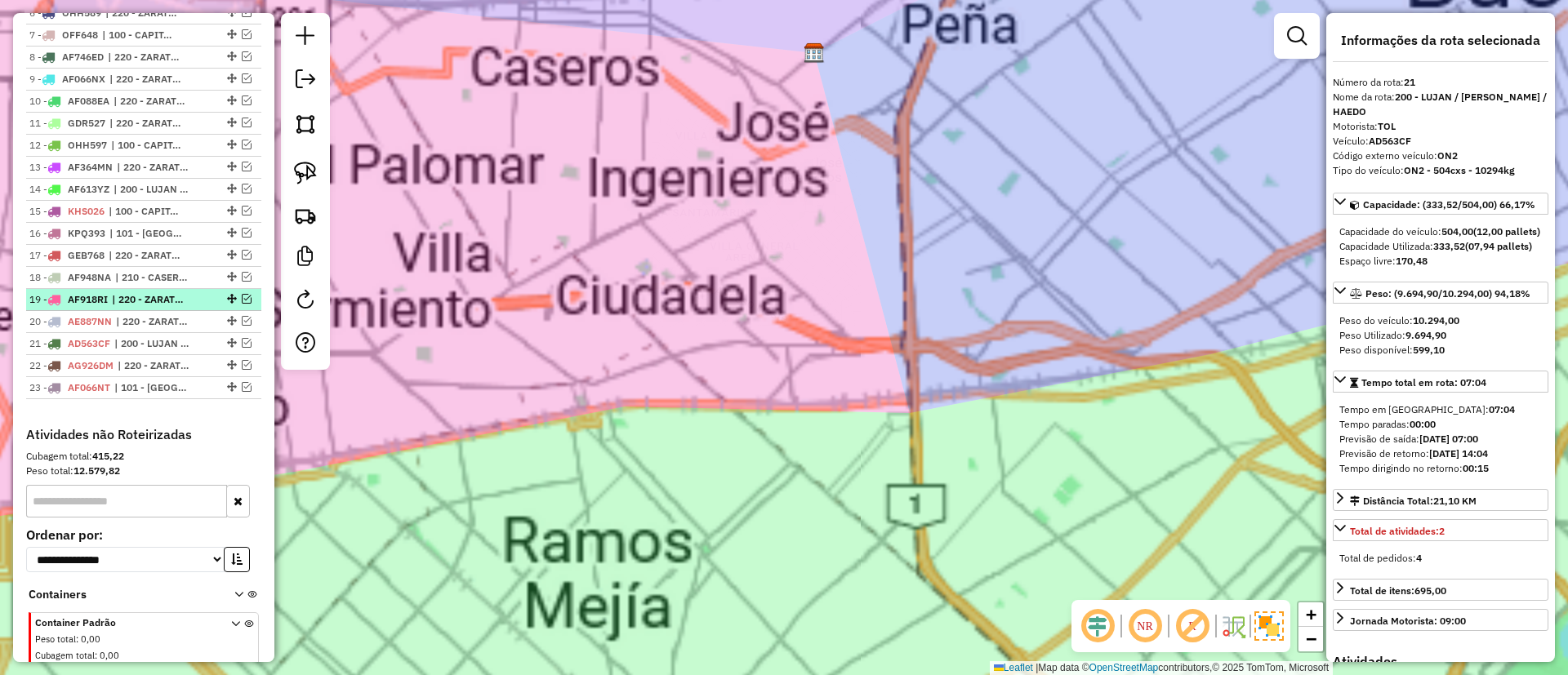
click at [161, 307] on li "19 - AF918RI | 220 - ZARATE / CAMPANA / TIGRE SAN ISIDRO" at bounding box center [144, 300] width 236 height 22
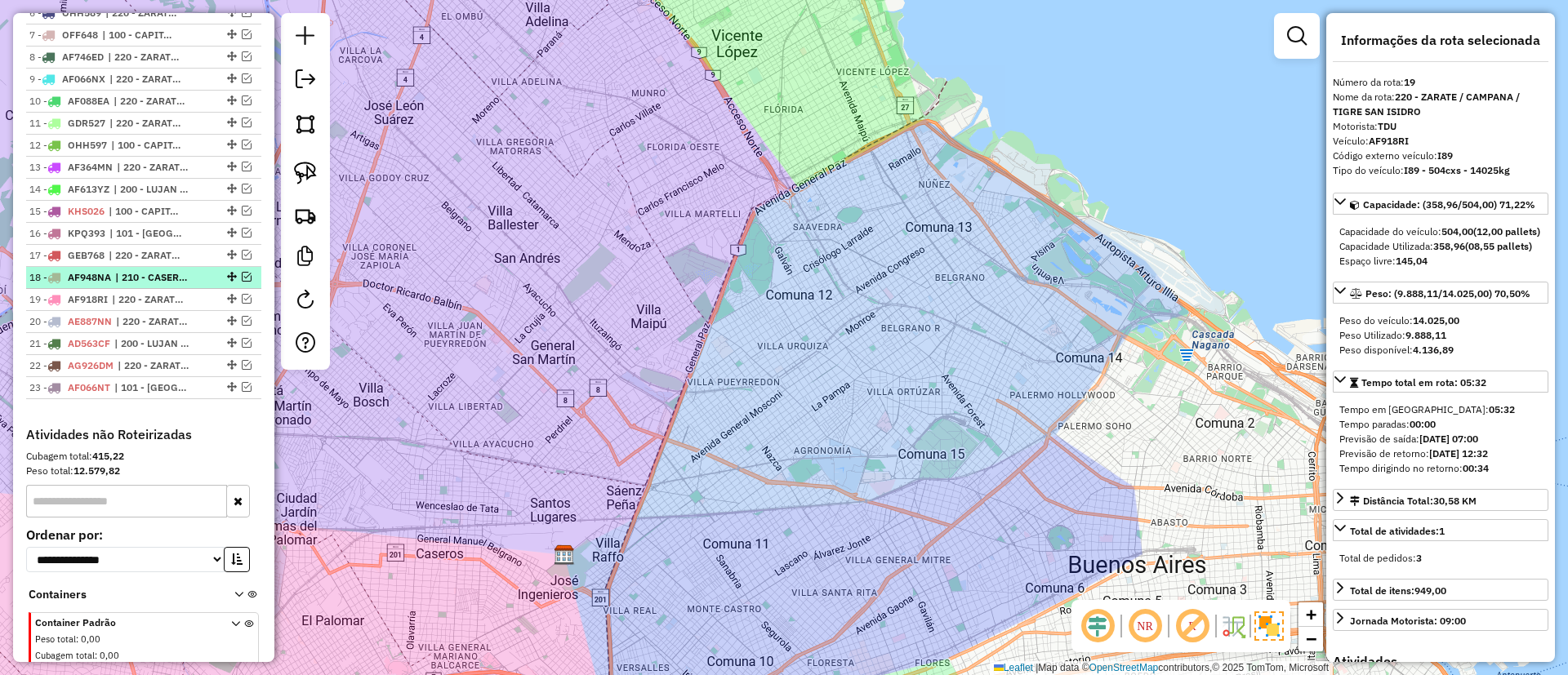
click at [165, 286] on li "18 - AF948NA | 210 - CASEROS / SAN MARTIN / BELLA VISTA" at bounding box center [144, 278] width 236 height 22
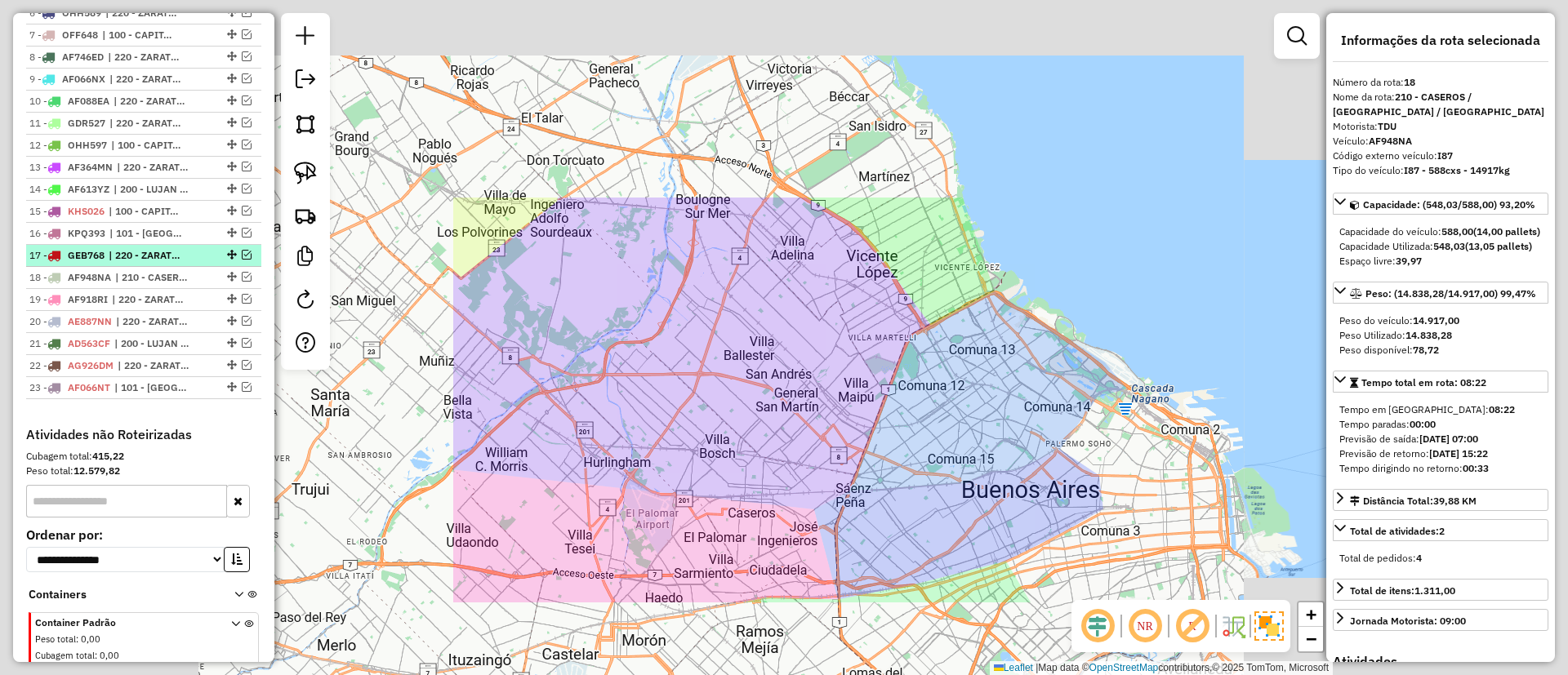
click at [162, 250] on span "| 220 - ZARATE / CAMPANA / TIGRE SAN ISIDRO" at bounding box center [146, 256] width 75 height 15
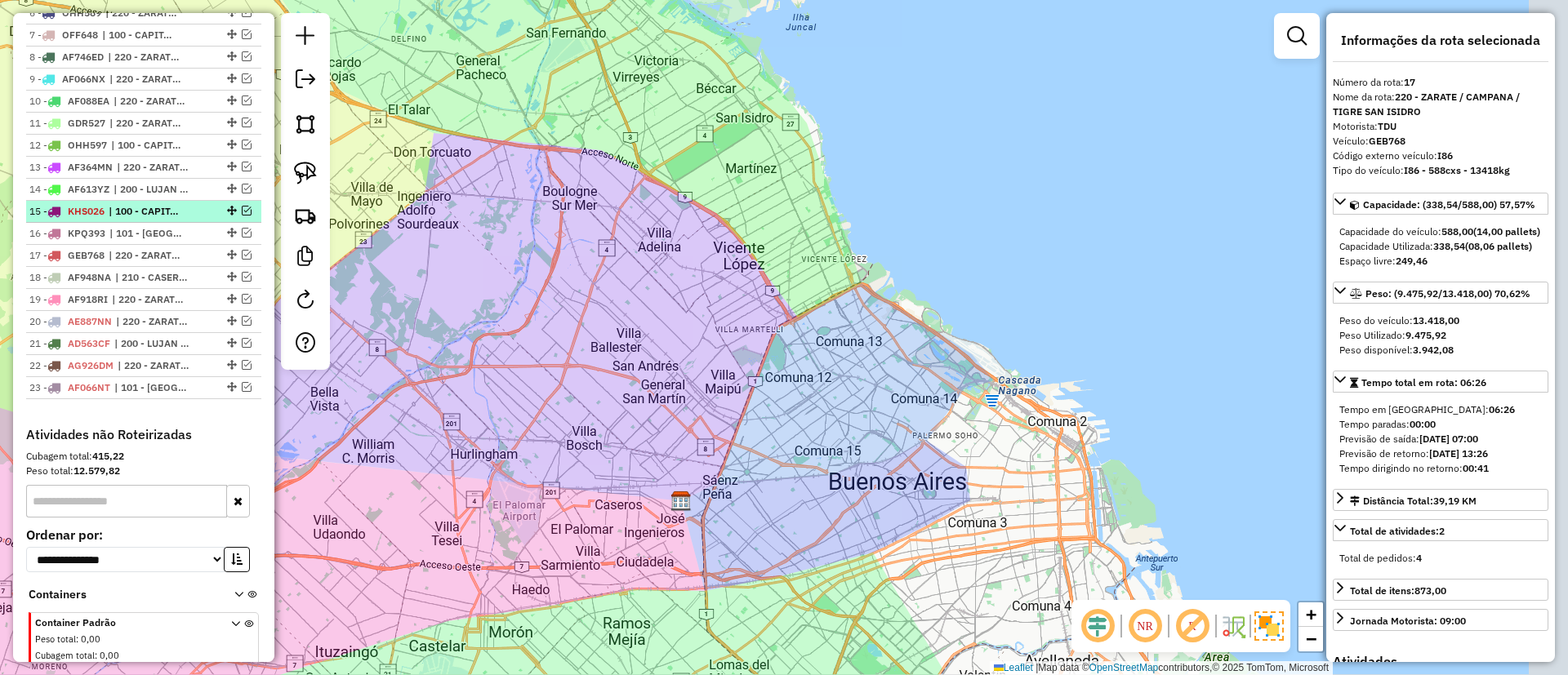
click at [159, 221] on li "15 - KHS026 | 100 - CAPITAL FEDERAL, 101 - CAPITAL FEDERAL NORTE" at bounding box center [144, 211] width 236 height 22
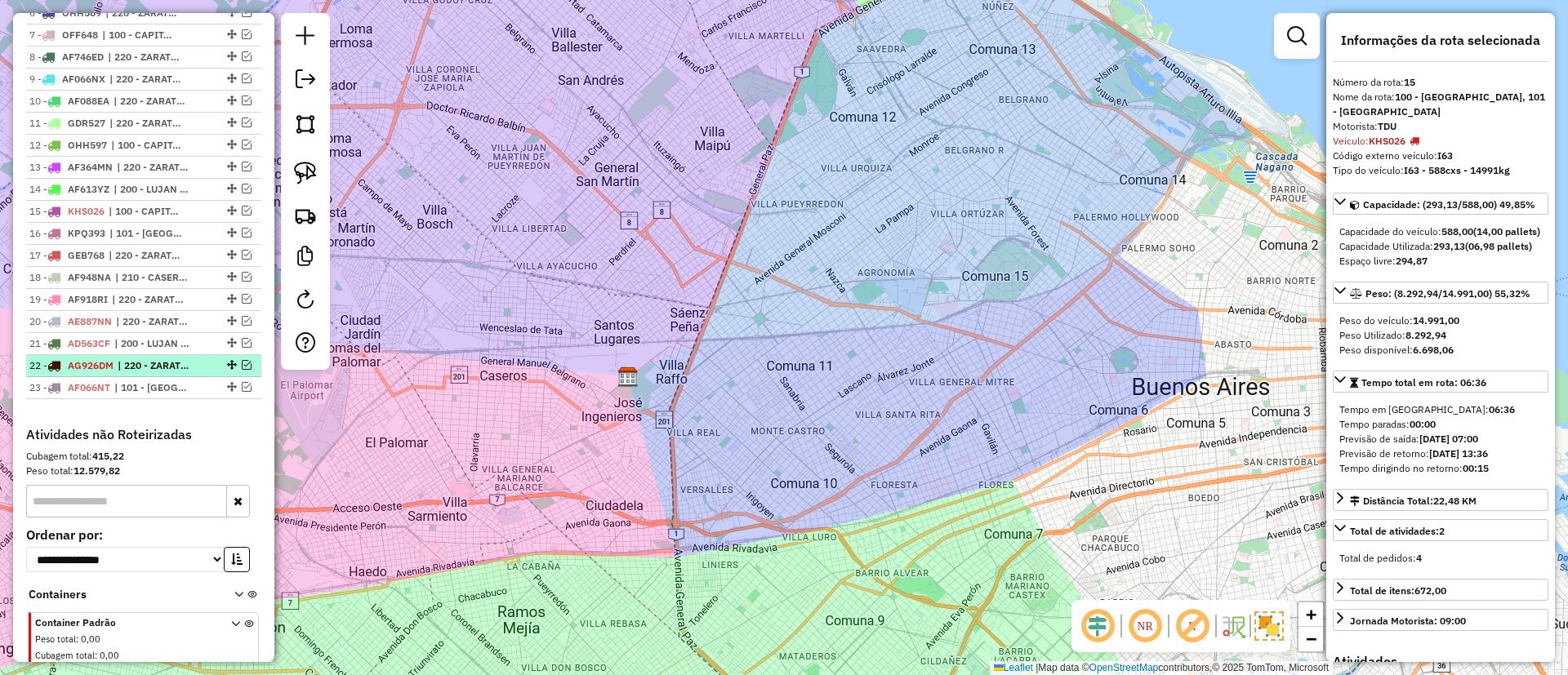
click at [149, 368] on span "| 220 - ZARATE / CAMPANA / TIGRE SAN ISIDRO" at bounding box center [155, 366] width 75 height 15
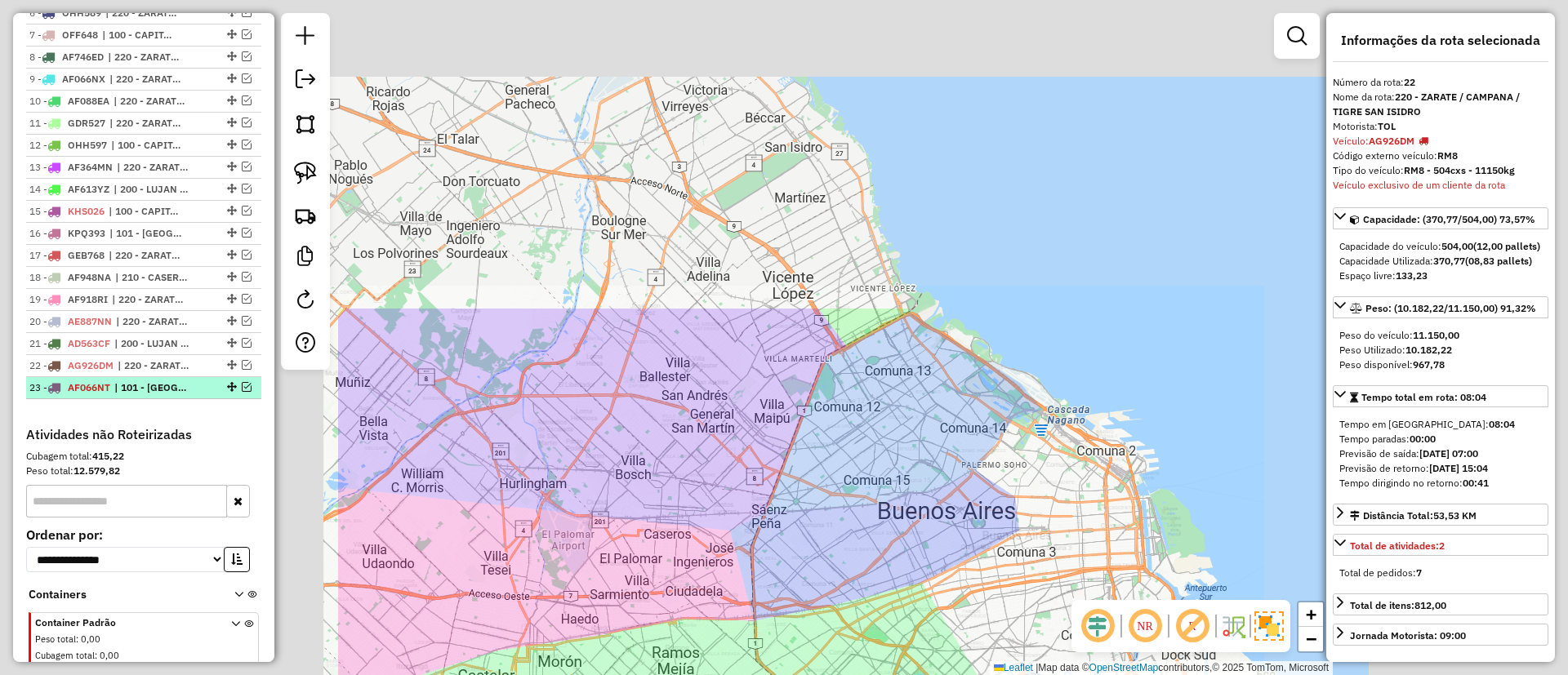
click at [153, 394] on span "| 101 - CAPITAL FEDERAL NORTE" at bounding box center [152, 388] width 75 height 15
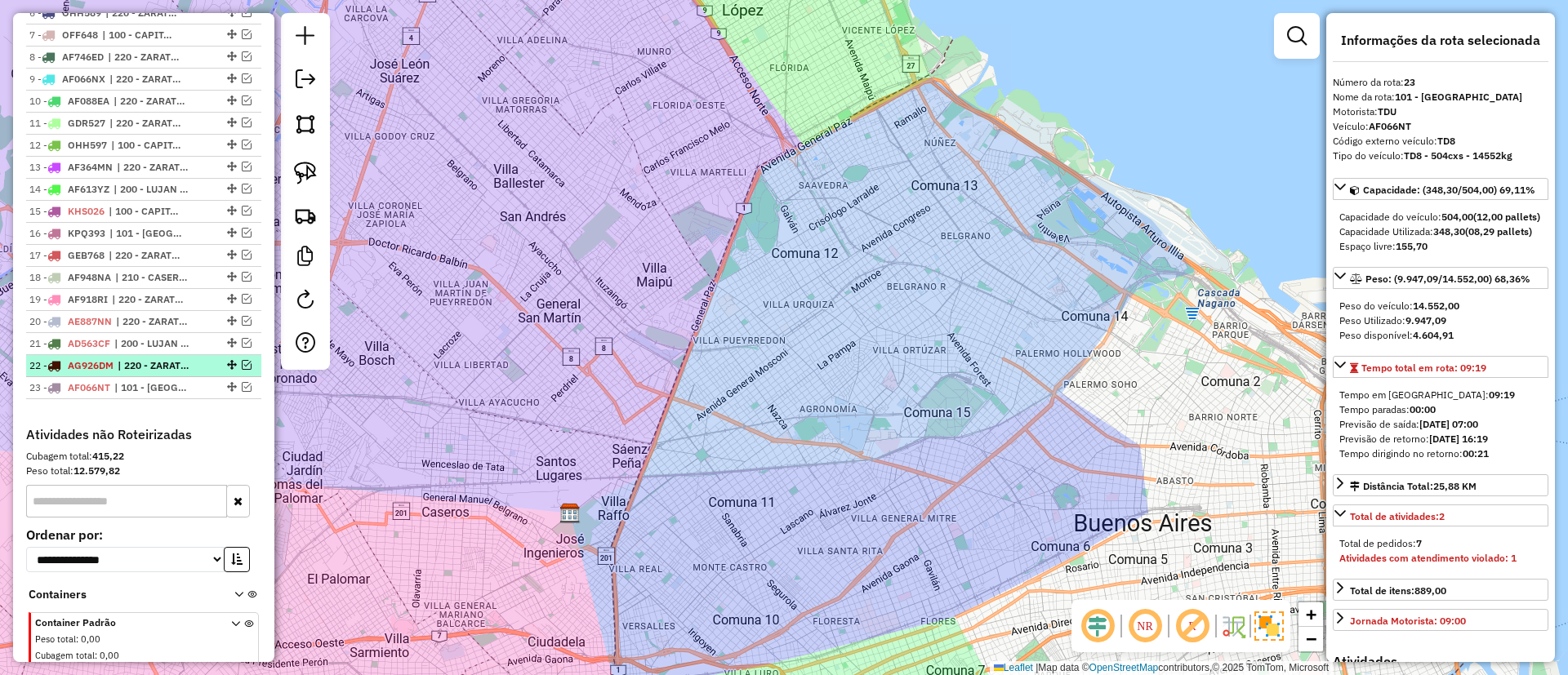
click at [147, 373] on span "| 220 - ZARATE / CAMPANA / TIGRE SAN ISIDRO" at bounding box center [155, 366] width 75 height 15
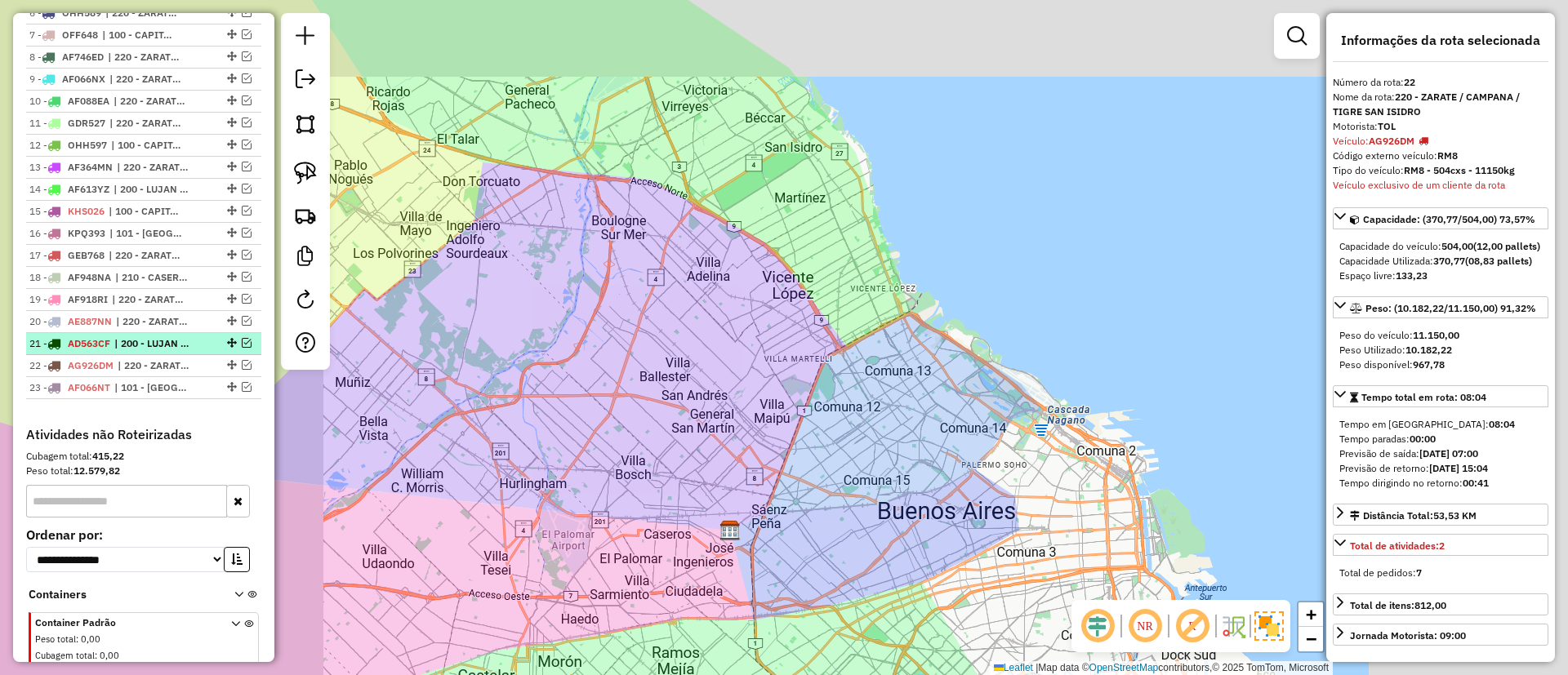
click at [147, 338] on span "| 200 - LUJAN / RAMOS / HAEDO" at bounding box center [152, 344] width 75 height 15
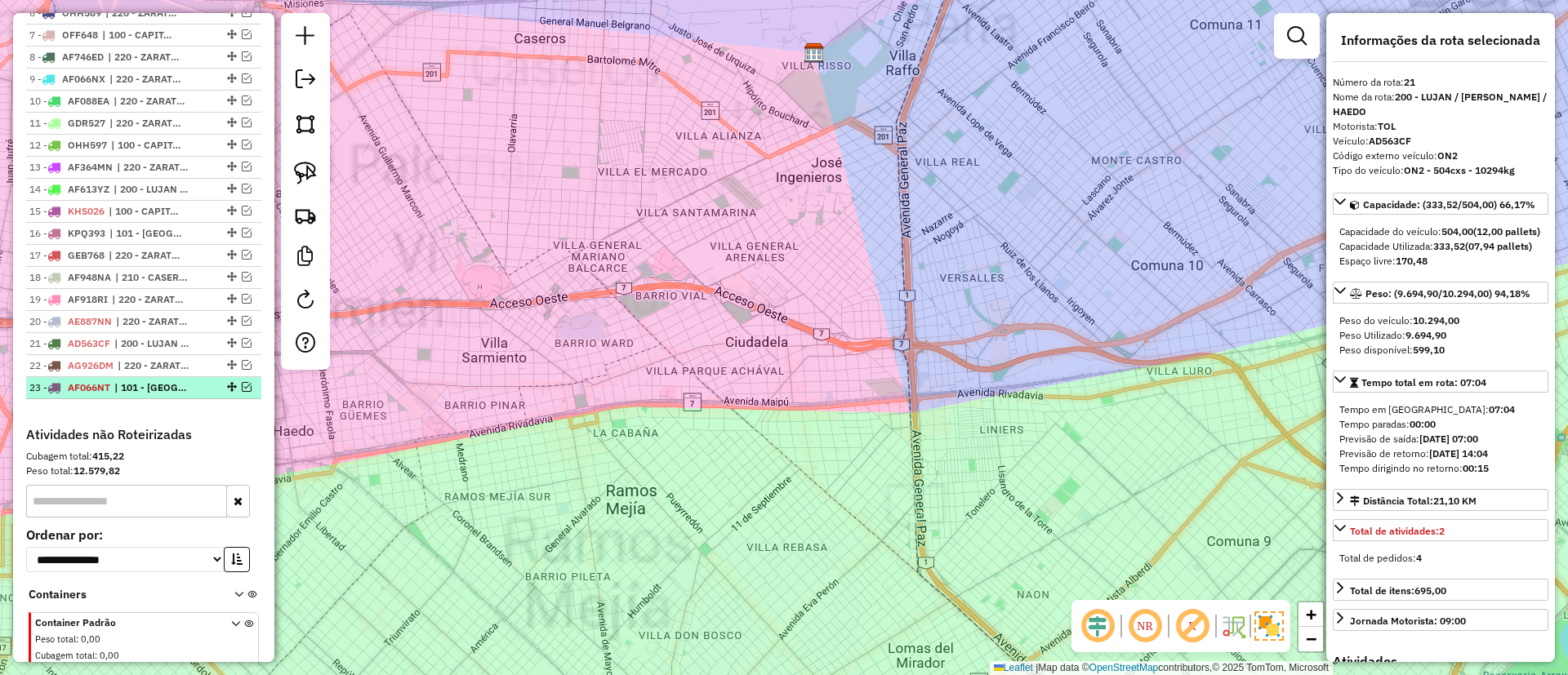
click at [145, 388] on span "| 101 - CAPITAL FEDERAL NORTE" at bounding box center [152, 388] width 75 height 15
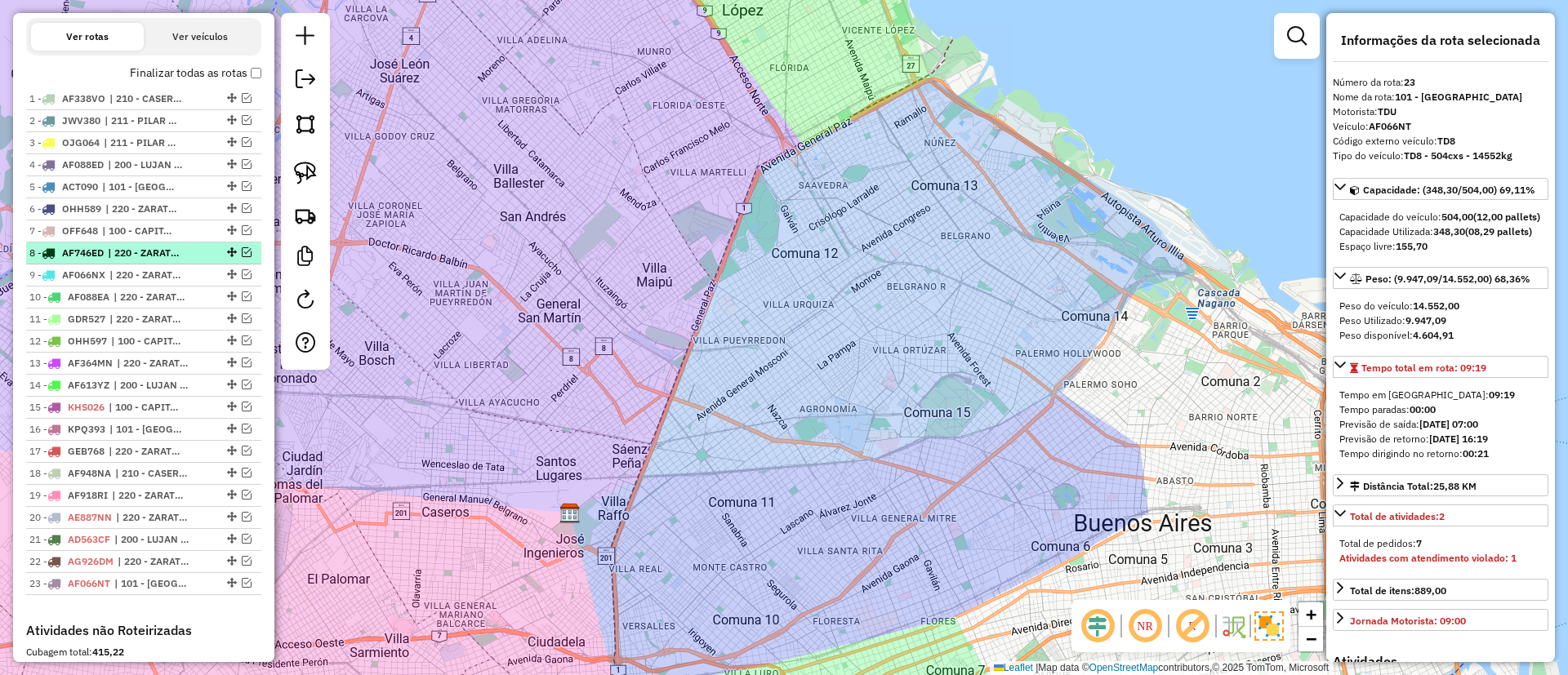
scroll to position [490, 0]
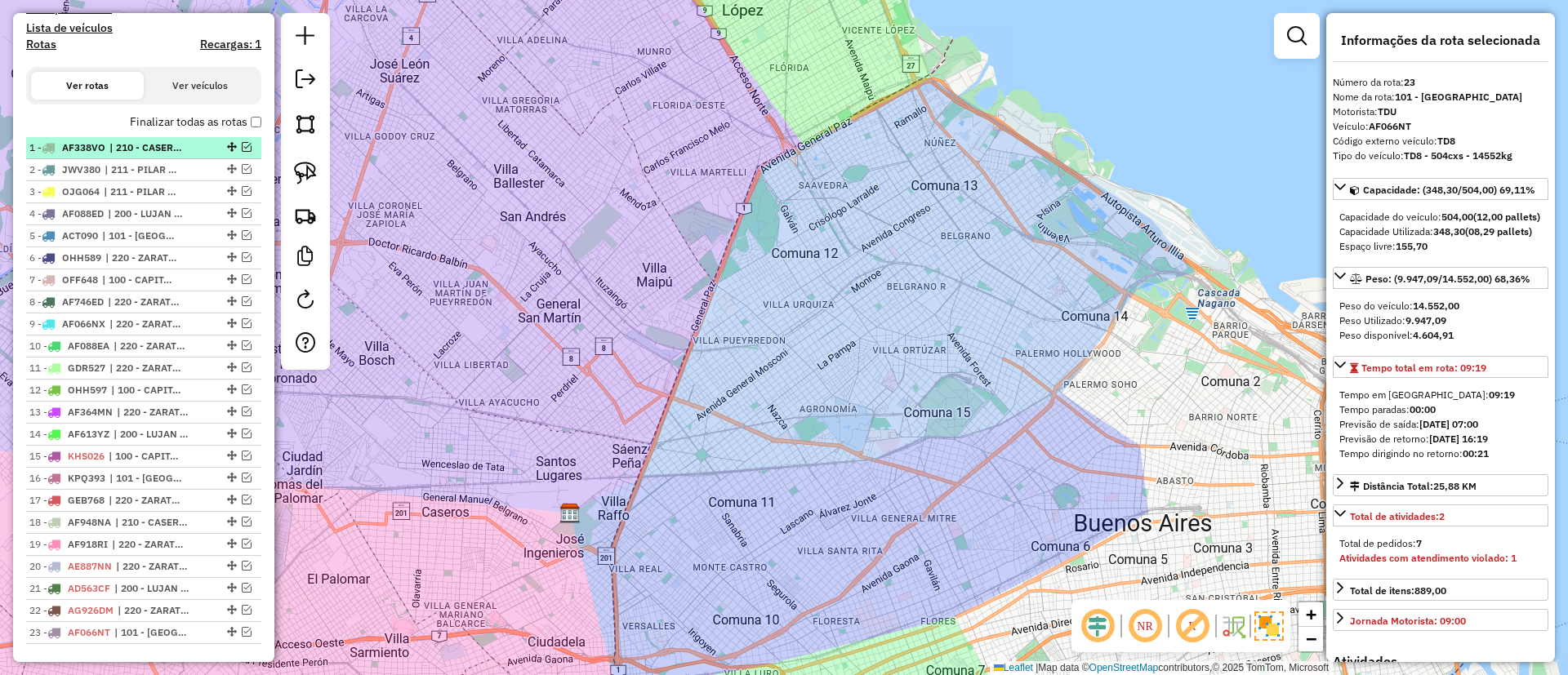
click at [168, 150] on span "| 210 - CASEROS / SAN MARTIN / BELLA VISTA, 211 - PILAR / DEL VISO / TORTUGUITAS" at bounding box center [147, 148] width 75 height 15
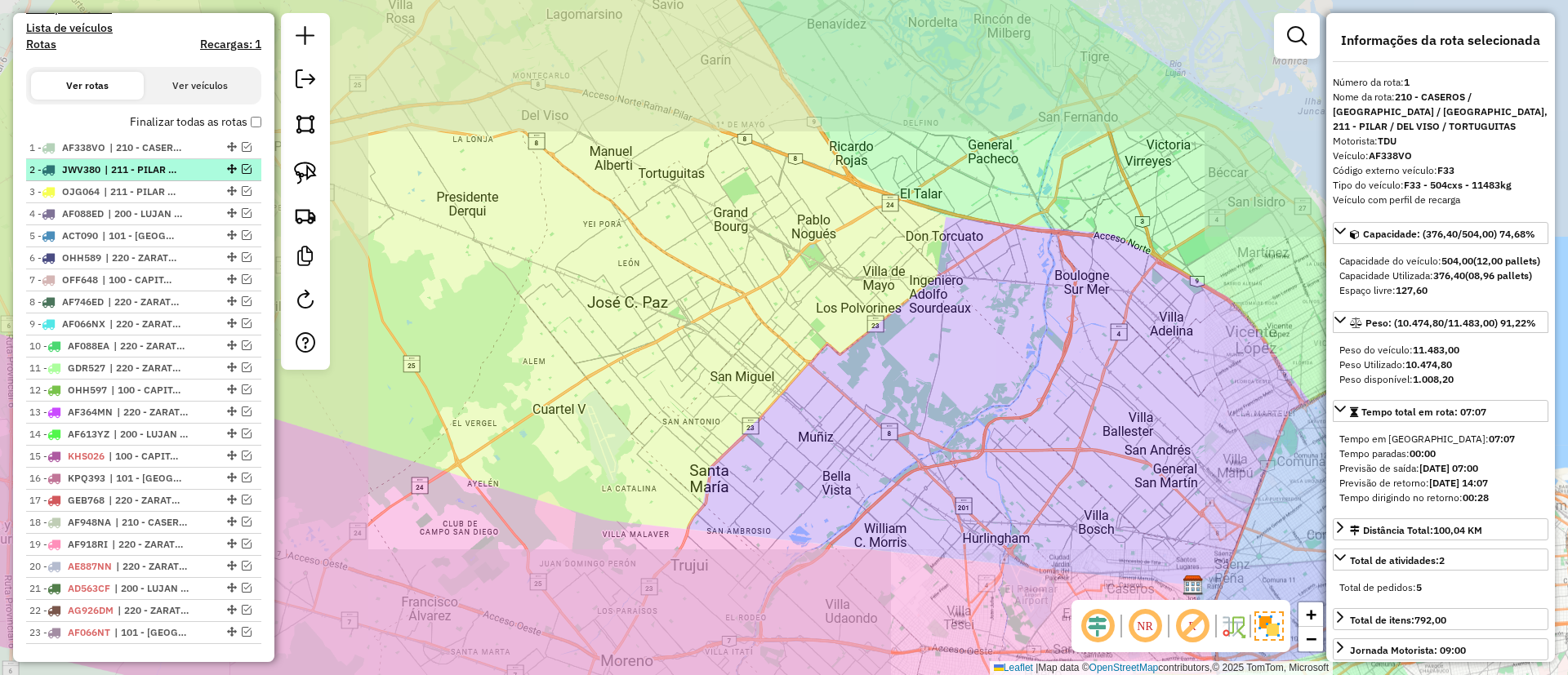
click at [156, 167] on span "| 211 - PILAR / DEL VISO / TORTUGUITAS" at bounding box center [142, 170] width 75 height 15
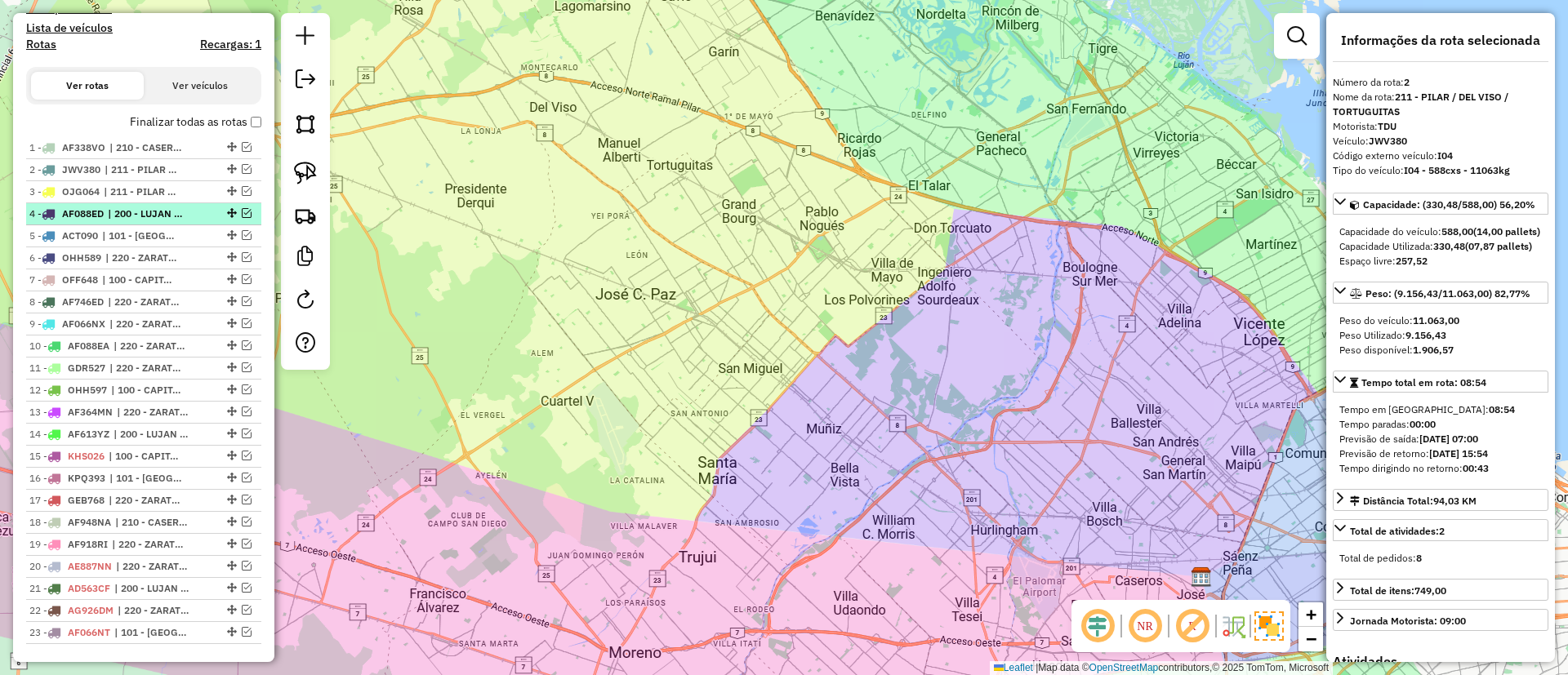
click at [158, 206] on span "| 200 - LUJAN / RAMOS / HAEDO" at bounding box center [145, 214] width 75 height 15
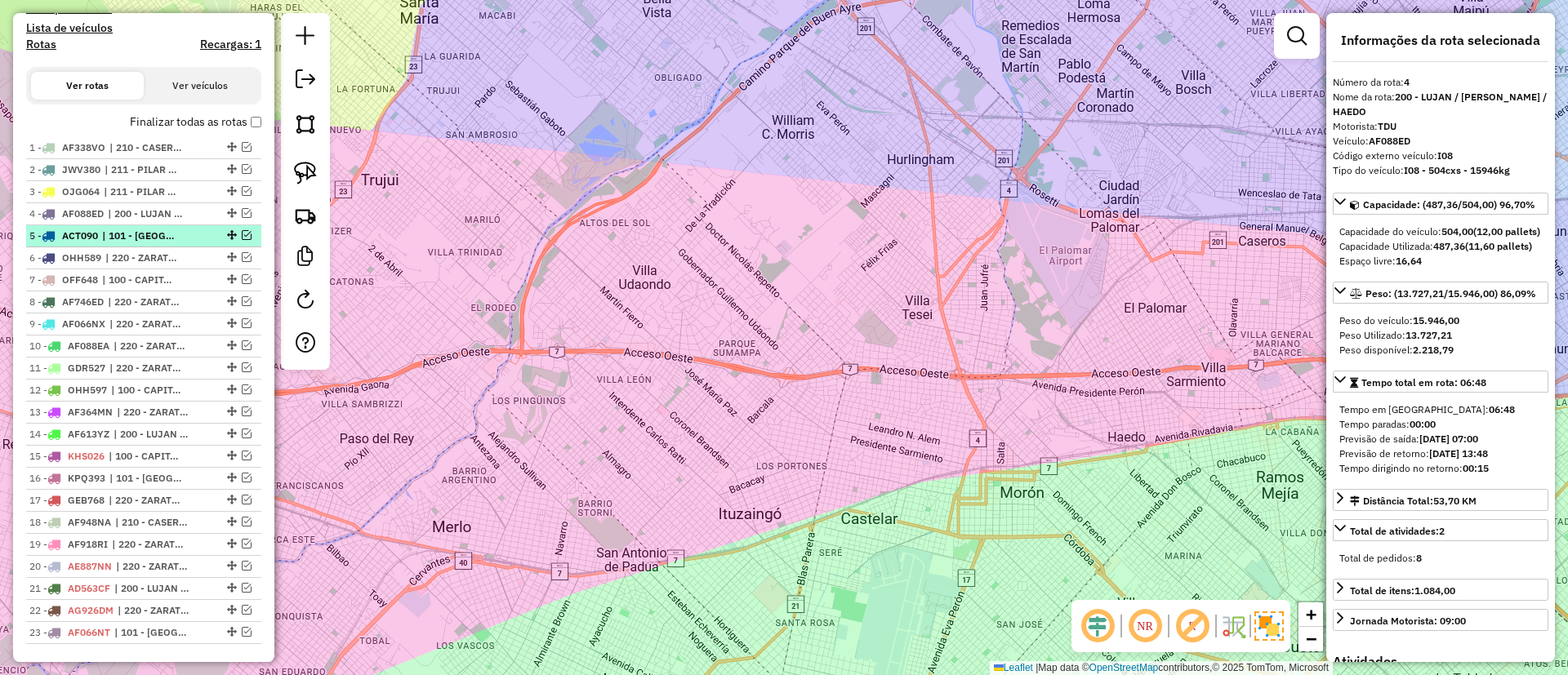
click at [147, 236] on span "| 101 - CAPITAL FEDERAL NORTE" at bounding box center [140, 236] width 75 height 15
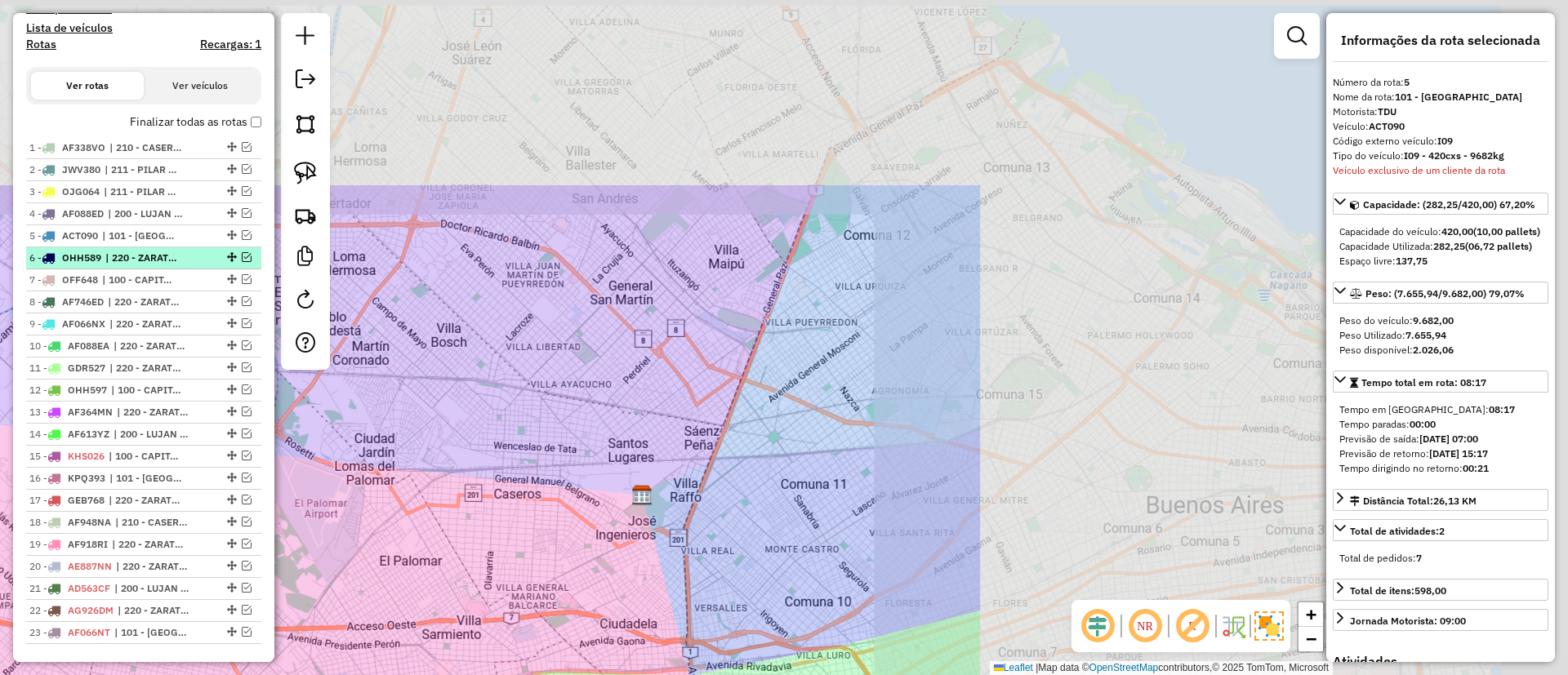
click at [140, 258] on span "| 220 - ZARATE / CAMPANA / TIGRE SAN ISIDRO" at bounding box center [143, 258] width 75 height 15
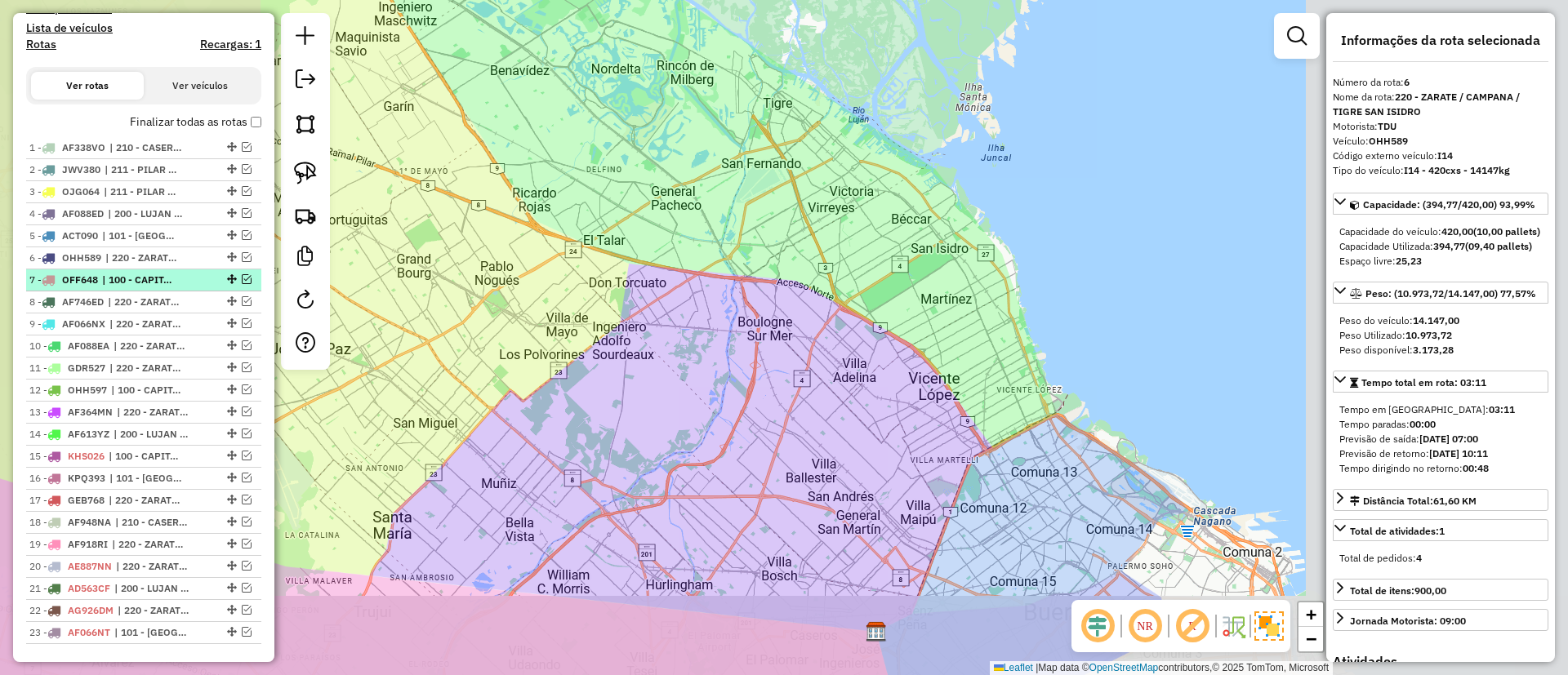
click at [134, 284] on span "| 100 - CAPITAL FEDERAL, 220 - ZARATE / CAMPANA / TIGRE SAN ISIDRO" at bounding box center [140, 280] width 75 height 15
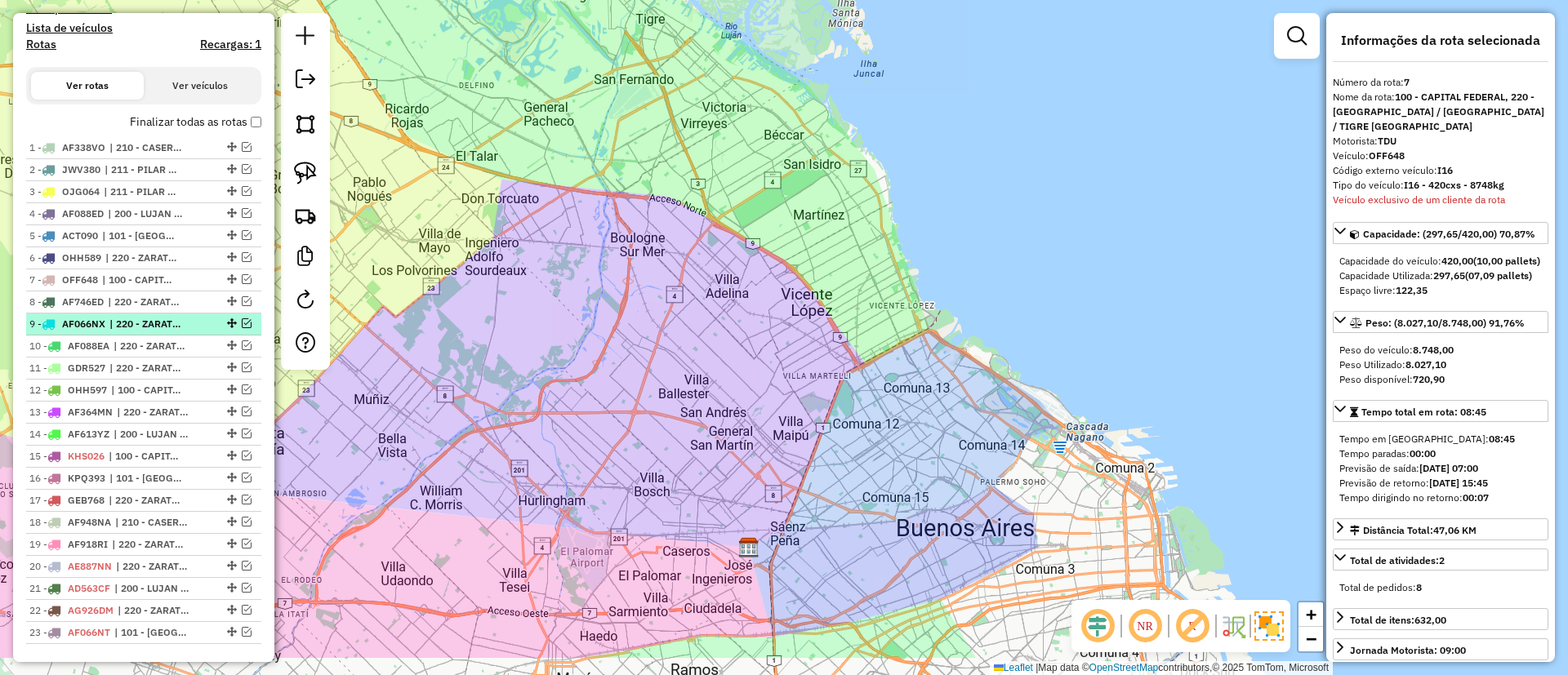
click at [128, 315] on li "9 - AF066NX | 220 - ZARATE / CAMPANA / TIGRE SAN ISIDRO" at bounding box center [144, 324] width 236 height 22
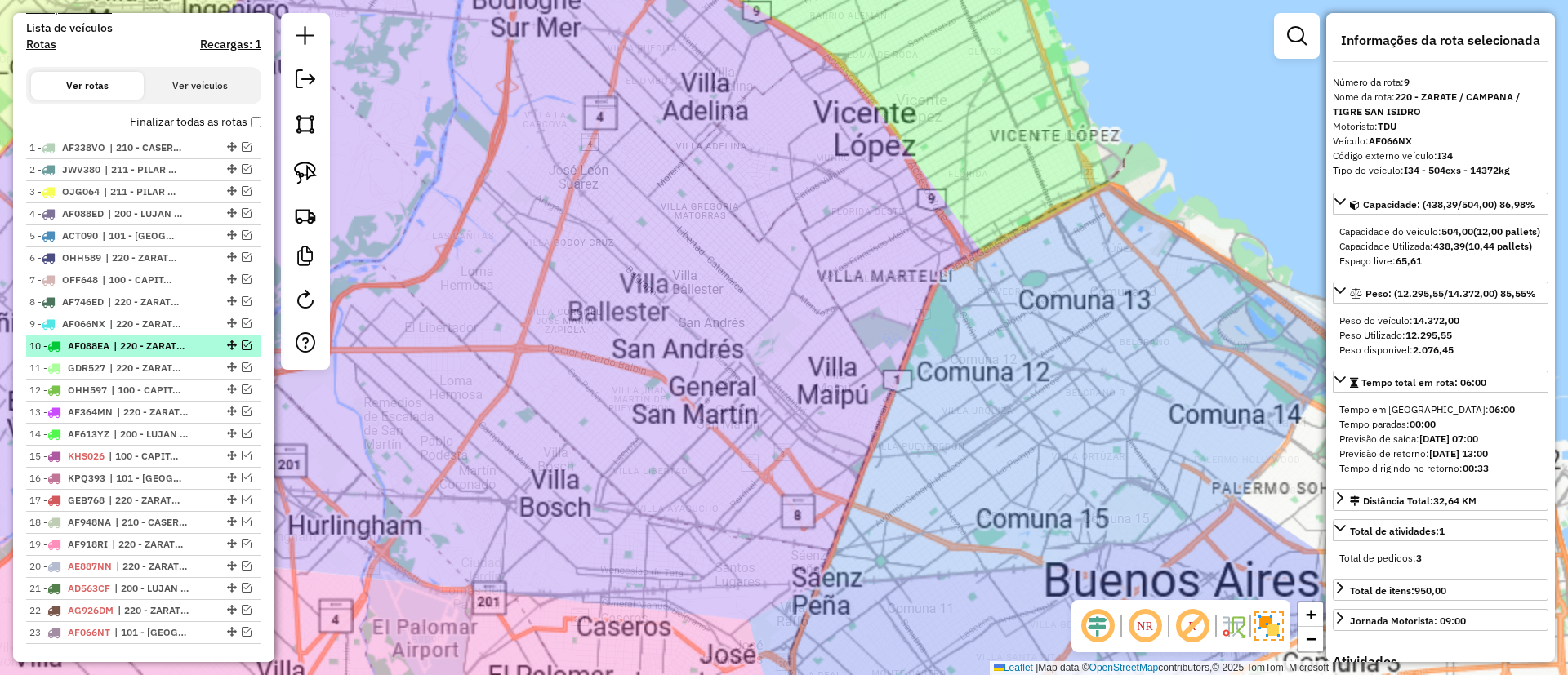
click at [121, 340] on span "| 220 - ZARATE / CAMPANA / TIGRE SAN ISIDRO" at bounding box center [151, 347] width 75 height 15
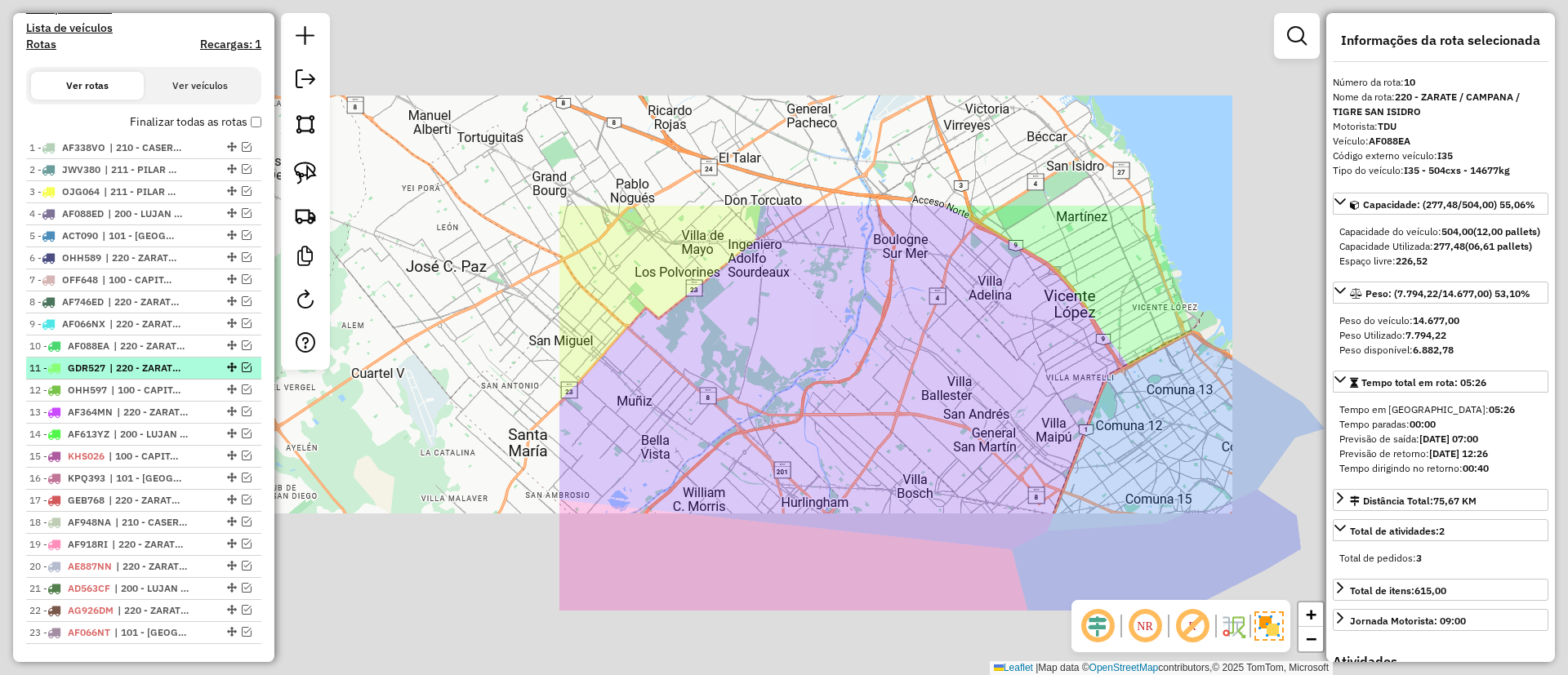
click at [114, 370] on span "| 220 - ZARATE / CAMPANA / TIGRE SAN ISIDRO" at bounding box center [147, 368] width 75 height 15
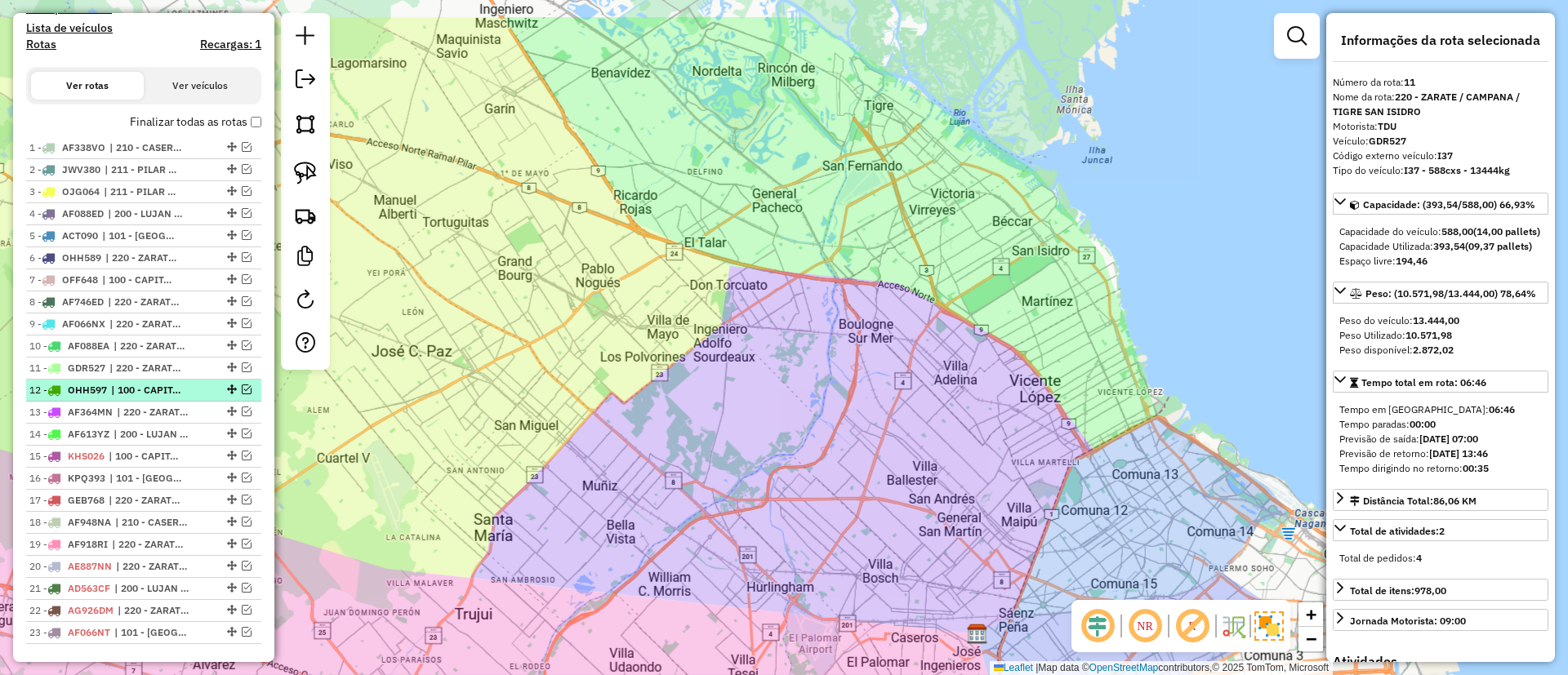
click at [111, 390] on div "12 - OHH597 | 100 - CAPITAL FEDERAL, 101 - CAPITAL FEDERAL NORTE" at bounding box center [115, 390] width 173 height 15
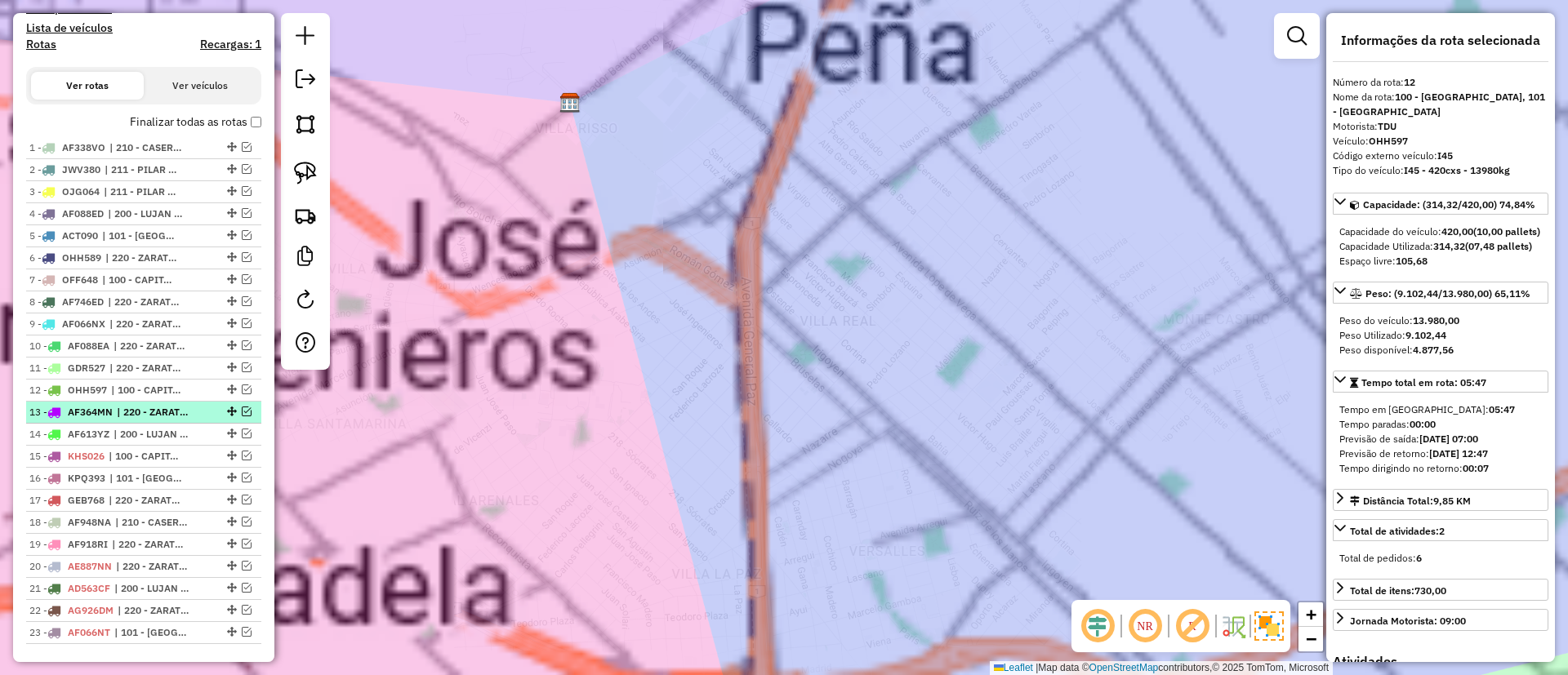
click at [111, 415] on span "AF364MN" at bounding box center [90, 412] width 45 height 13
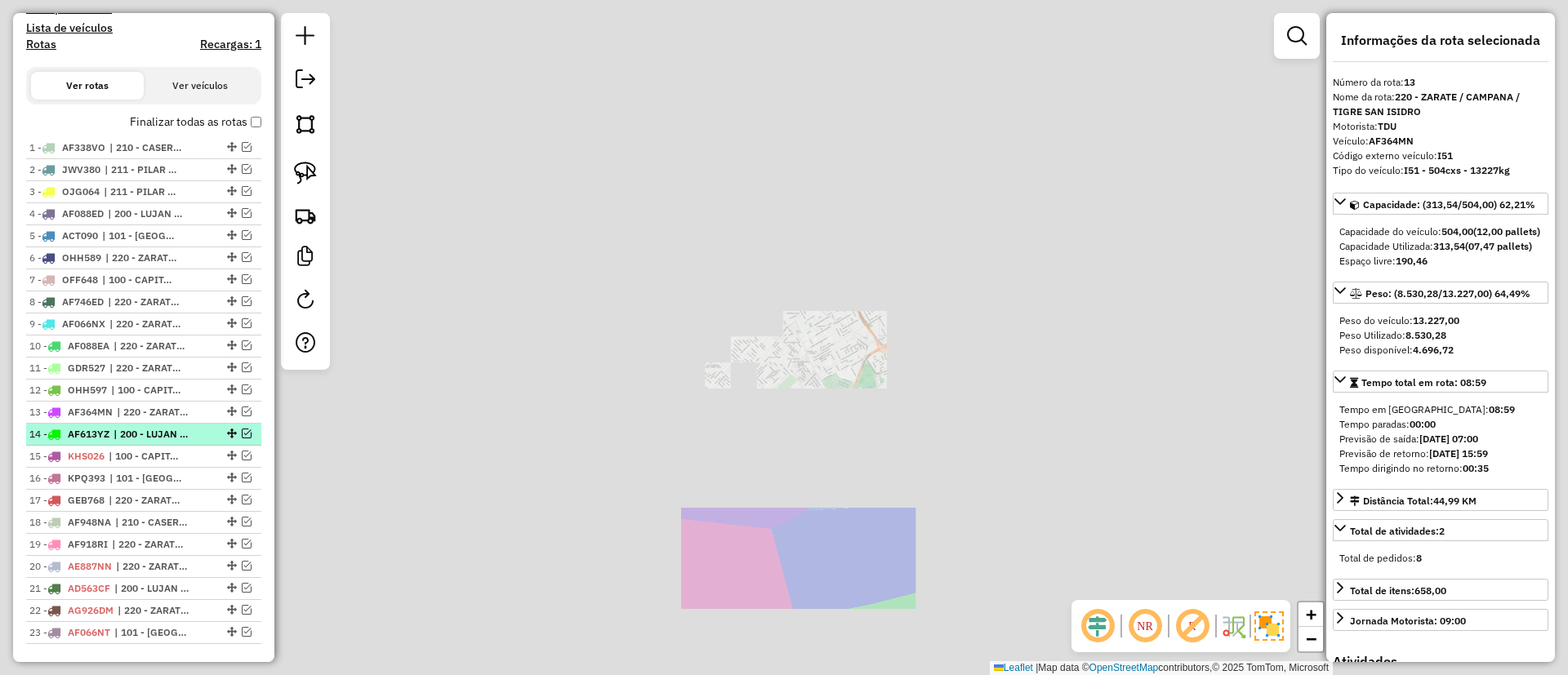
click at [109, 437] on span "AF613YZ" at bounding box center [89, 434] width 42 height 13
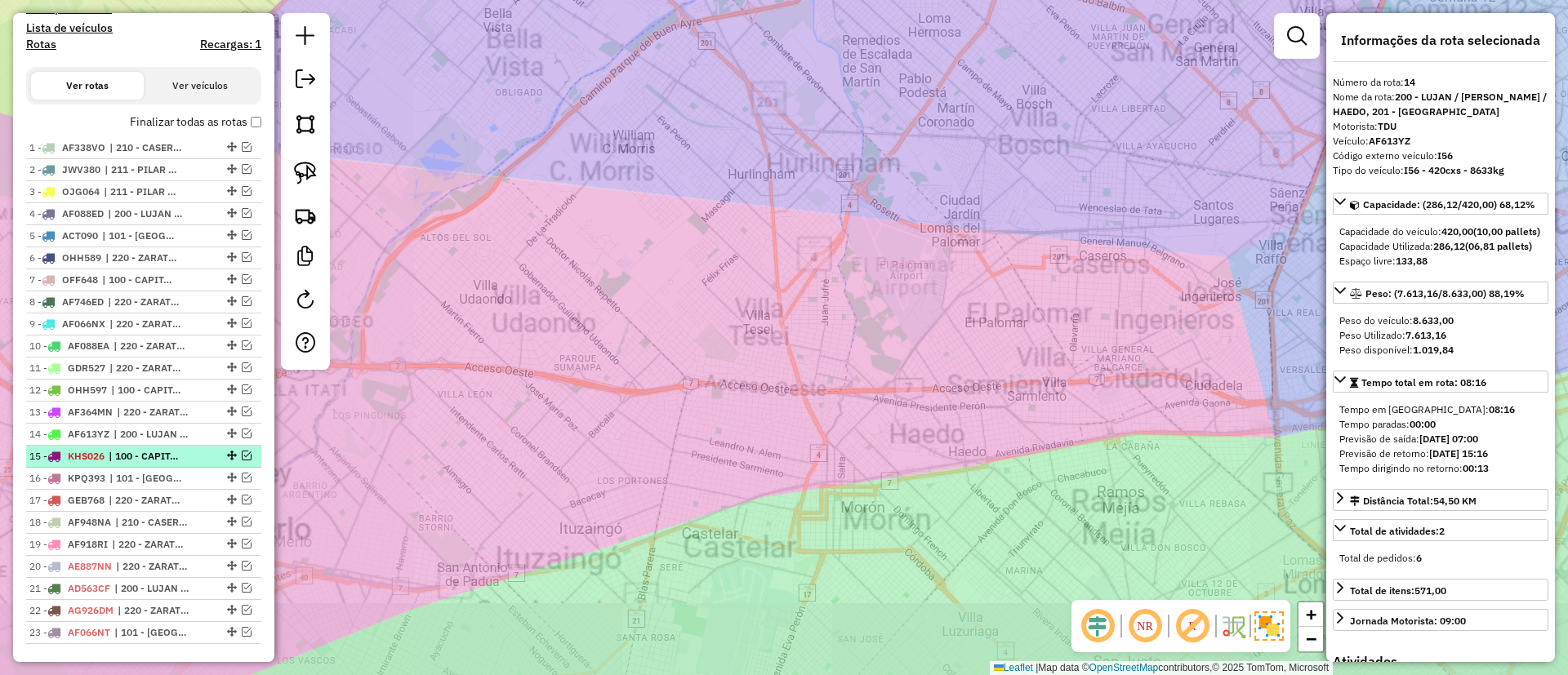
click at [108, 459] on div "15 - KHS026 | 100 - CAPITAL FEDERAL, 101 - CAPITAL FEDERAL NORTE" at bounding box center [115, 457] width 173 height 15
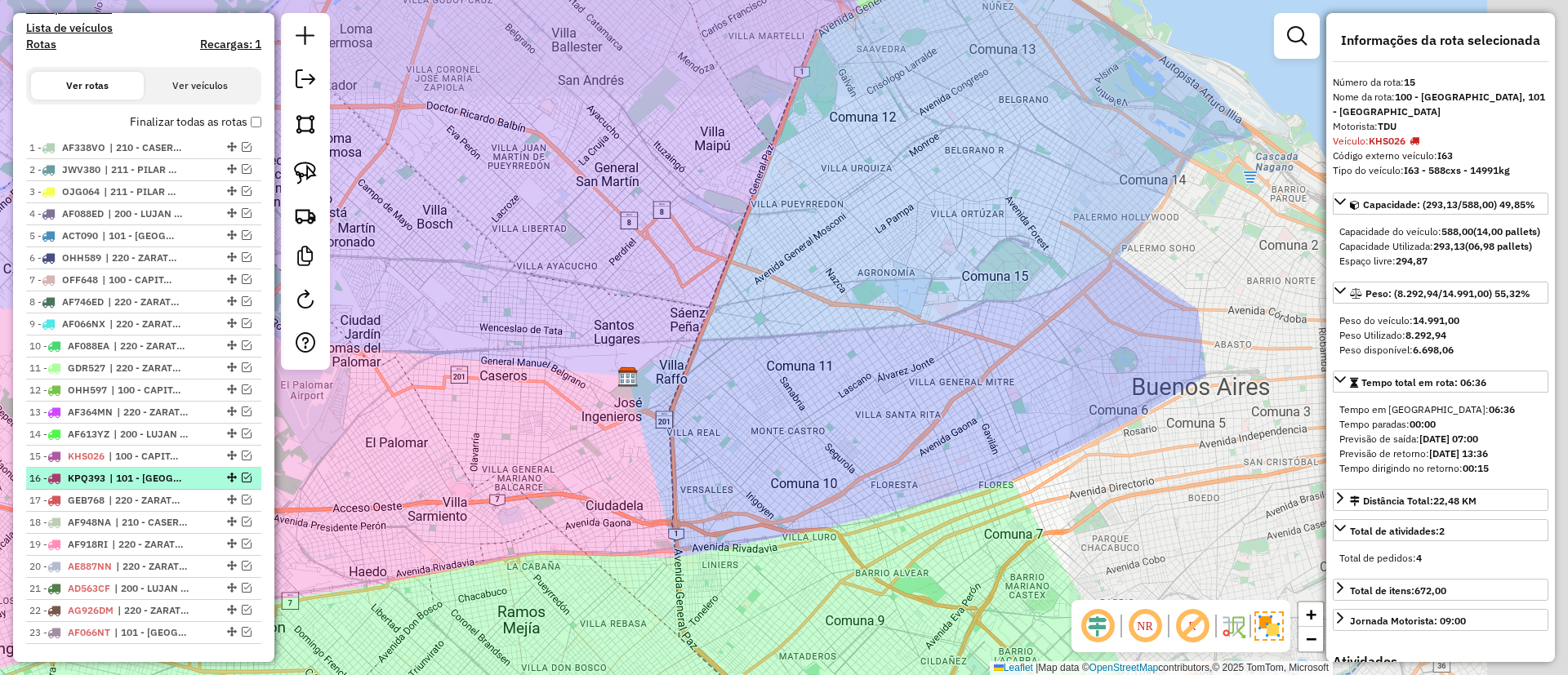
click at [105, 475] on span "KPQ393" at bounding box center [86, 478] width 38 height 13
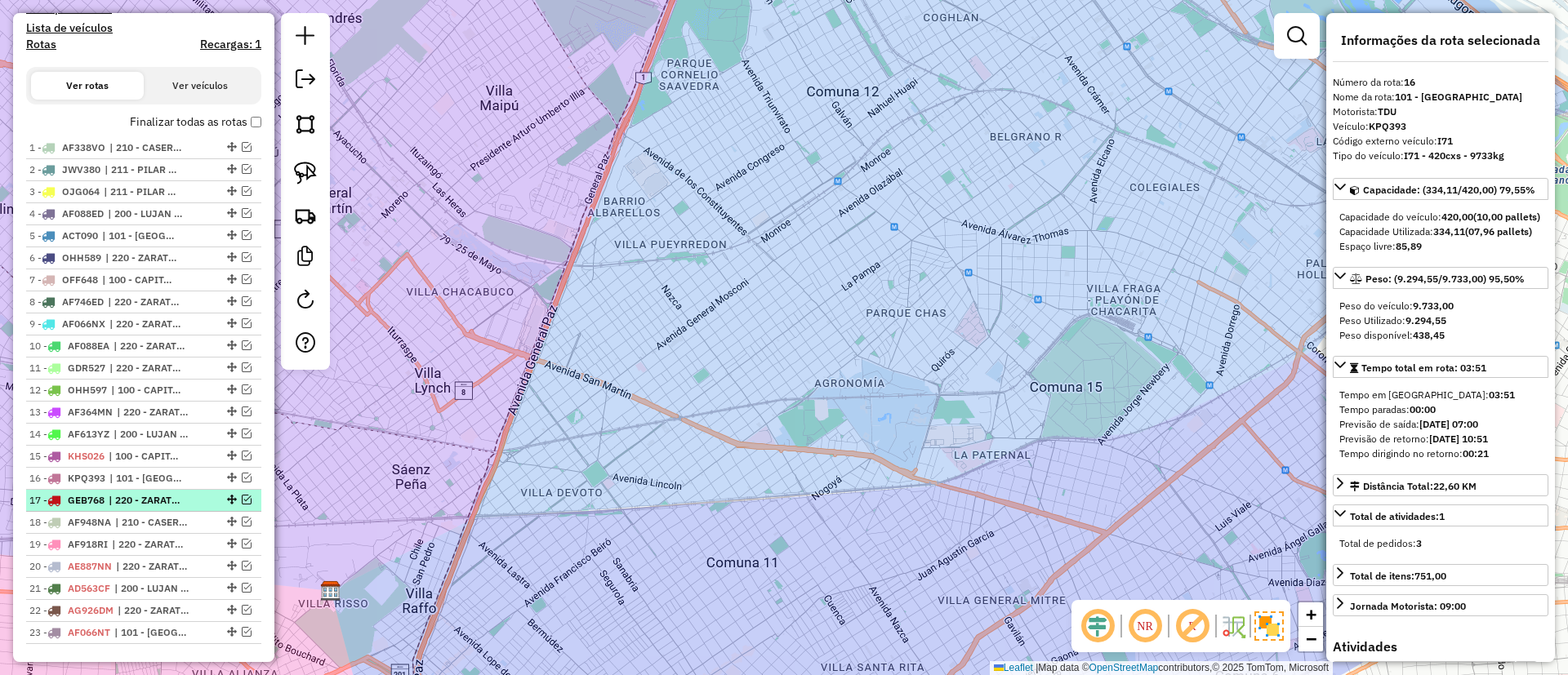
click at [104, 490] on li "17 - GEB768 | 220 - ZARATE / CAMPANA / TIGRE SAN ISIDRO" at bounding box center [144, 500] width 236 height 22
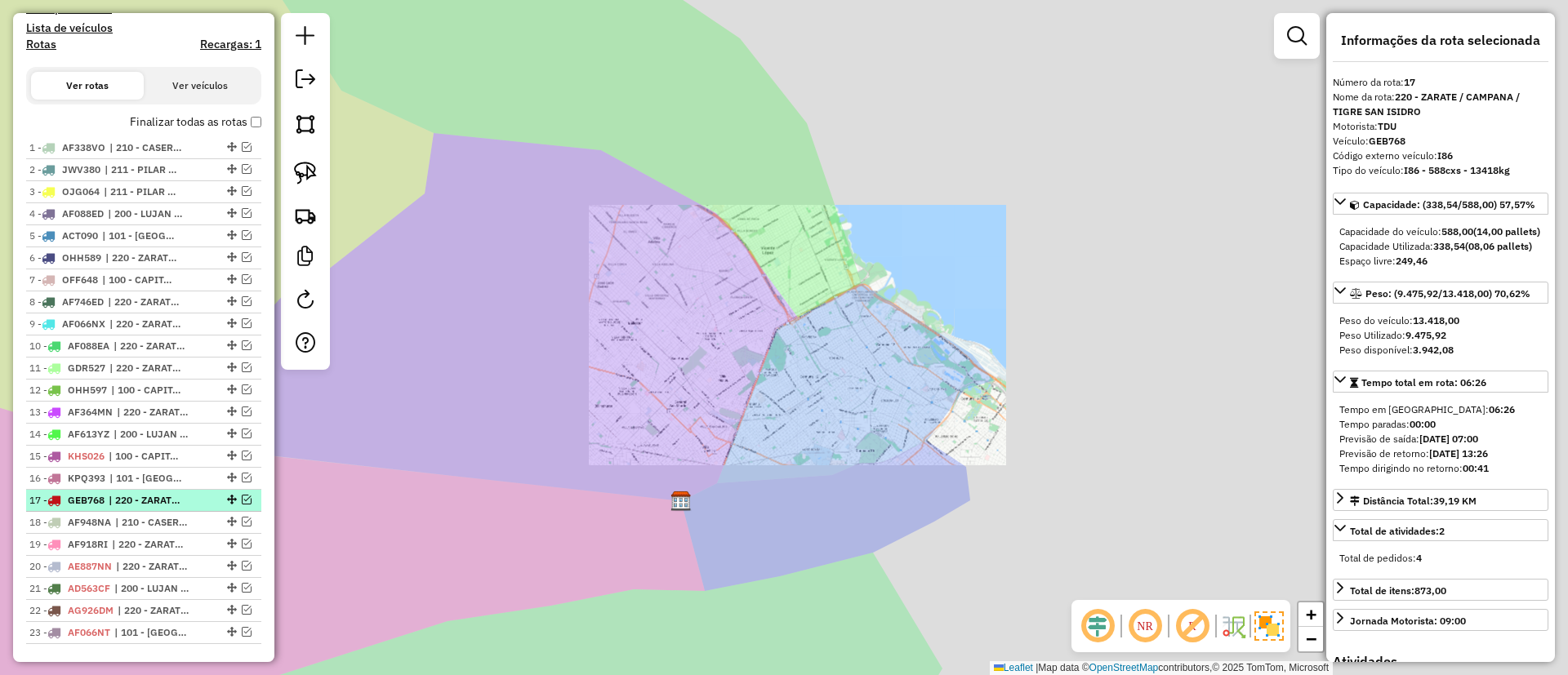
click at [109, 509] on li "17 - GEB768 | 220 - ZARATE / CAMPANA / TIGRE SAN ISIDRO" at bounding box center [144, 500] width 236 height 22
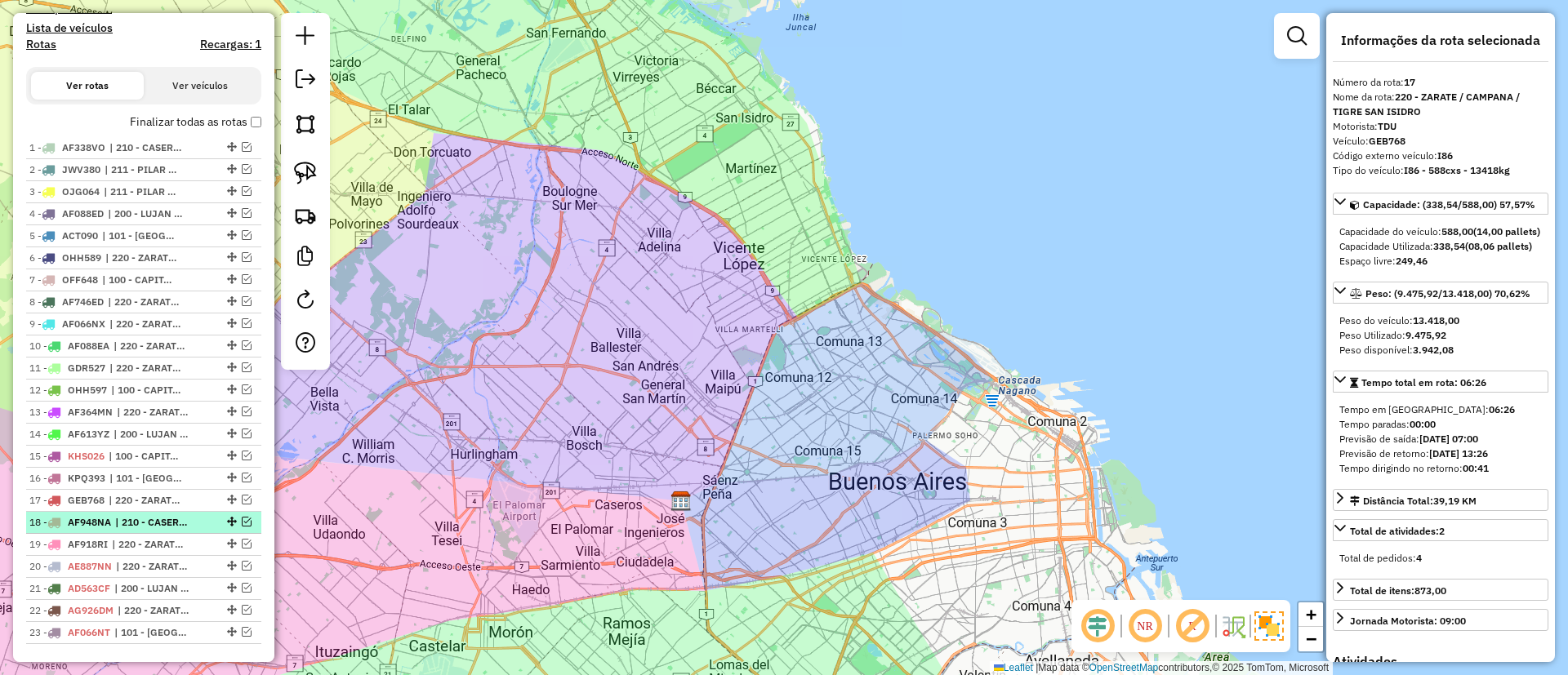
click at [114, 534] on li "19 - AF918RI | 220 - ZARATE / CAMPANA / TIGRE SAN ISIDRO" at bounding box center [144, 545] width 236 height 22
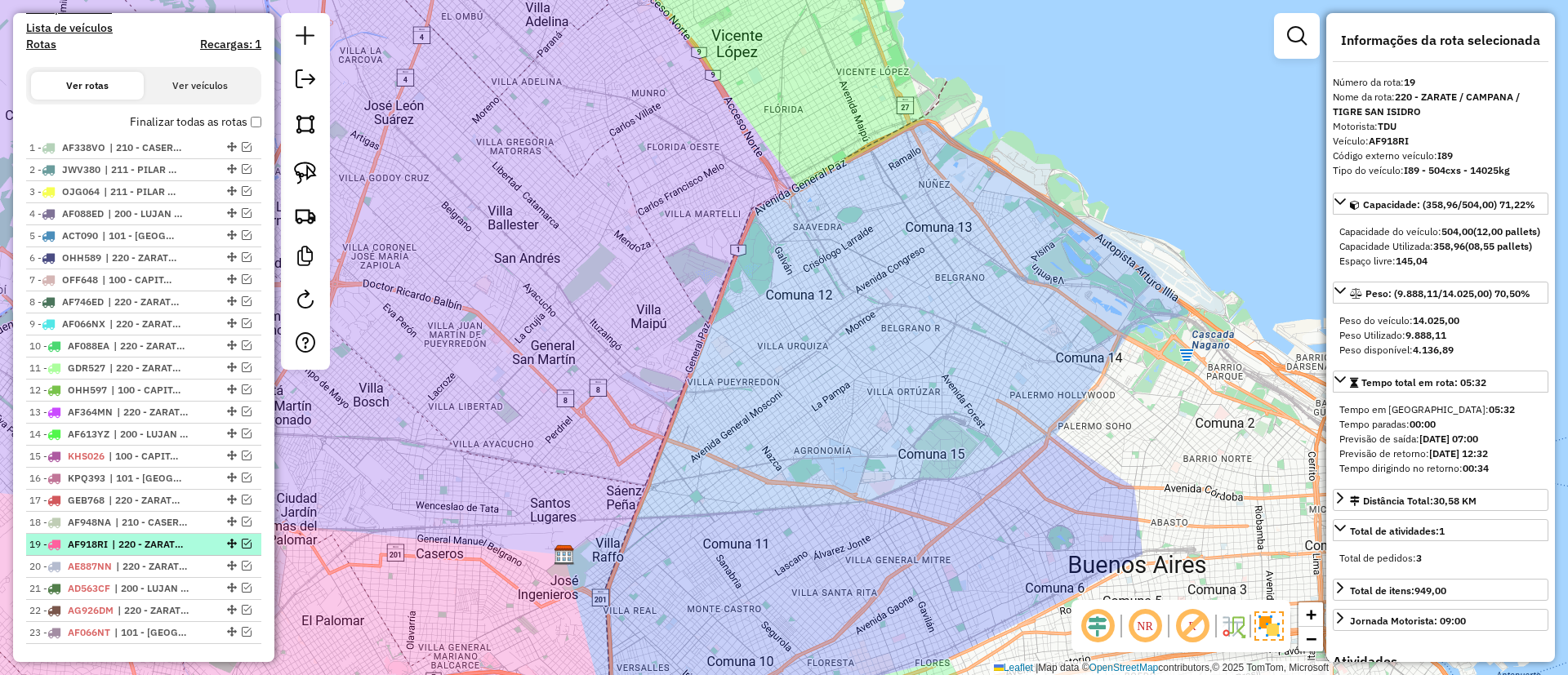
click at [114, 541] on span "| 220 - ZARATE / CAMPANA / TIGRE SAN ISIDRO" at bounding box center [150, 545] width 75 height 15
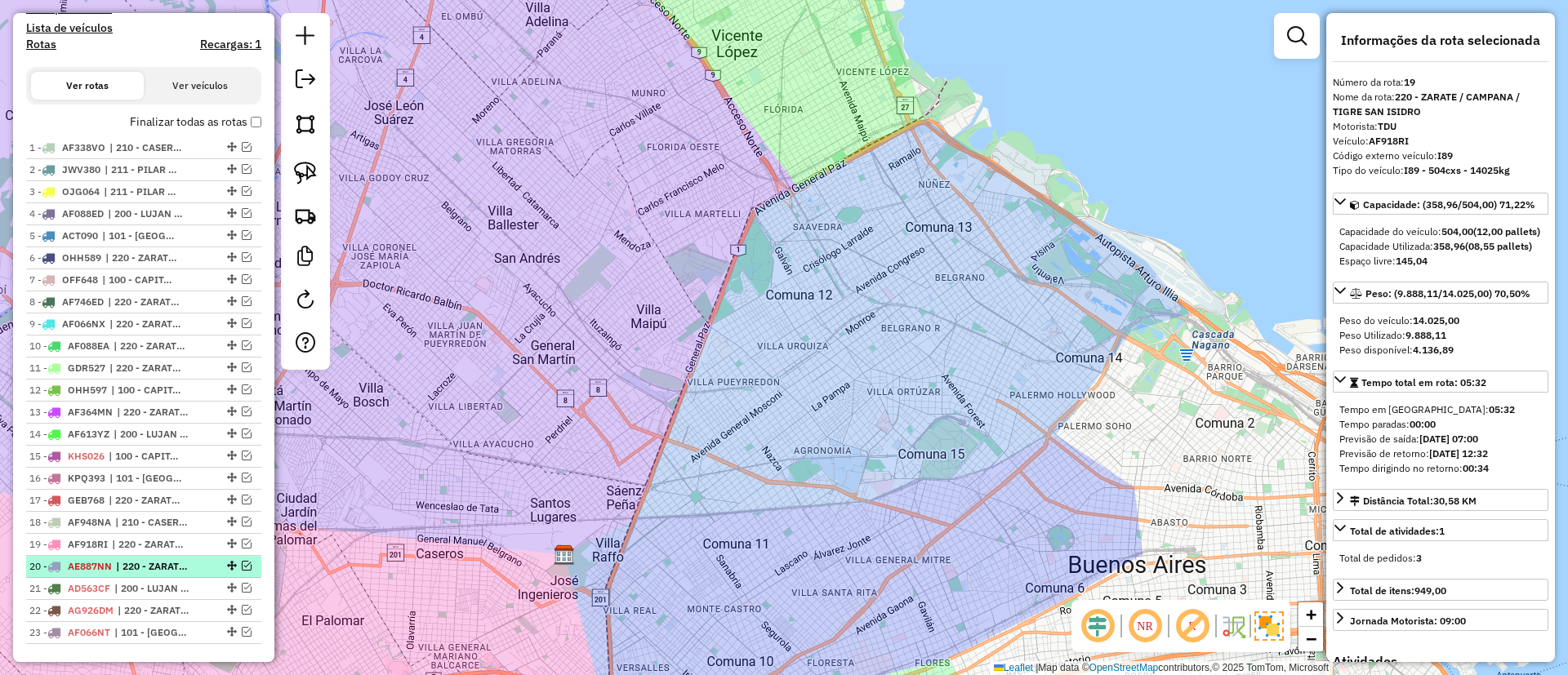
click at [114, 558] on li "20 - AE887NN | 220 - ZARATE / CAMPANA / TIGRE SAN ISIDRO" at bounding box center [144, 567] width 236 height 22
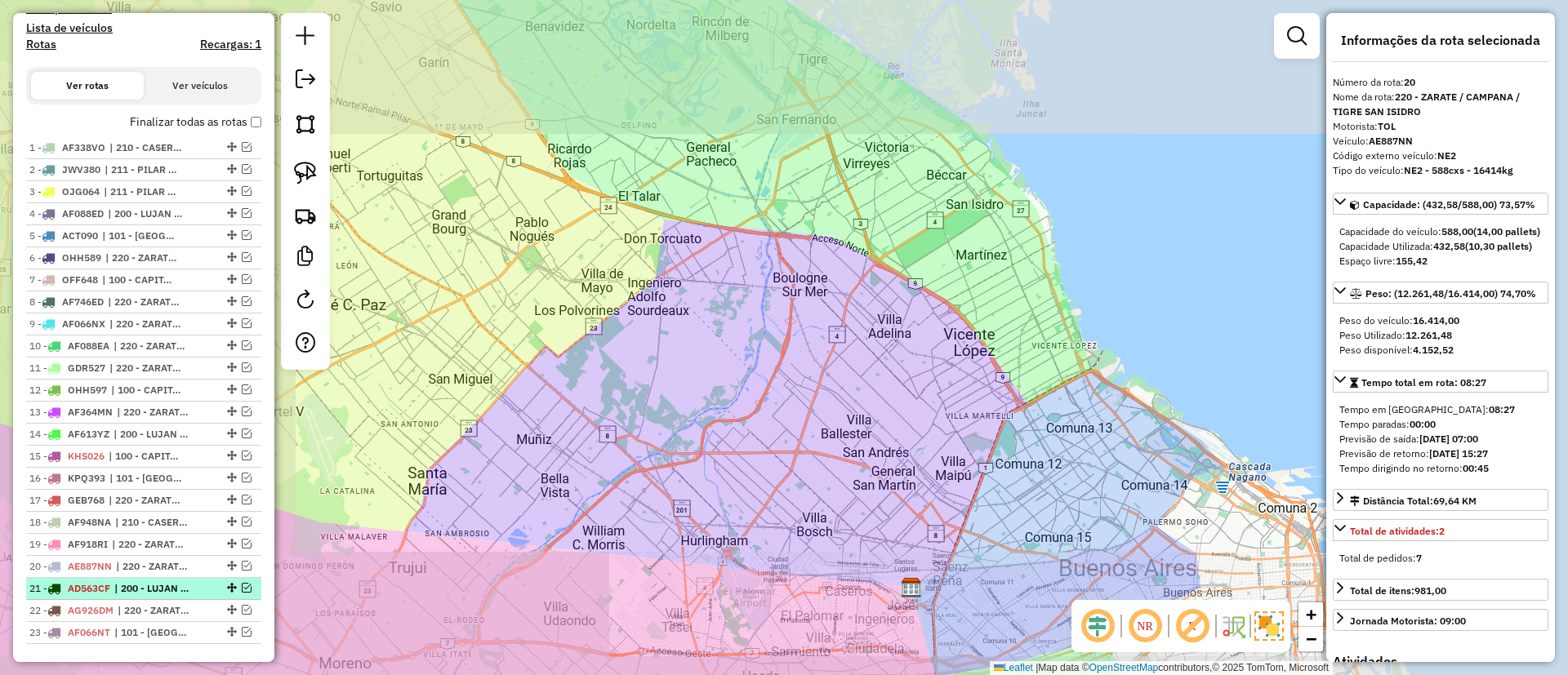
click at [118, 579] on li "21 - AD563CF | 200 - LUJAN / RAMOS / HAEDO" at bounding box center [144, 589] width 236 height 22
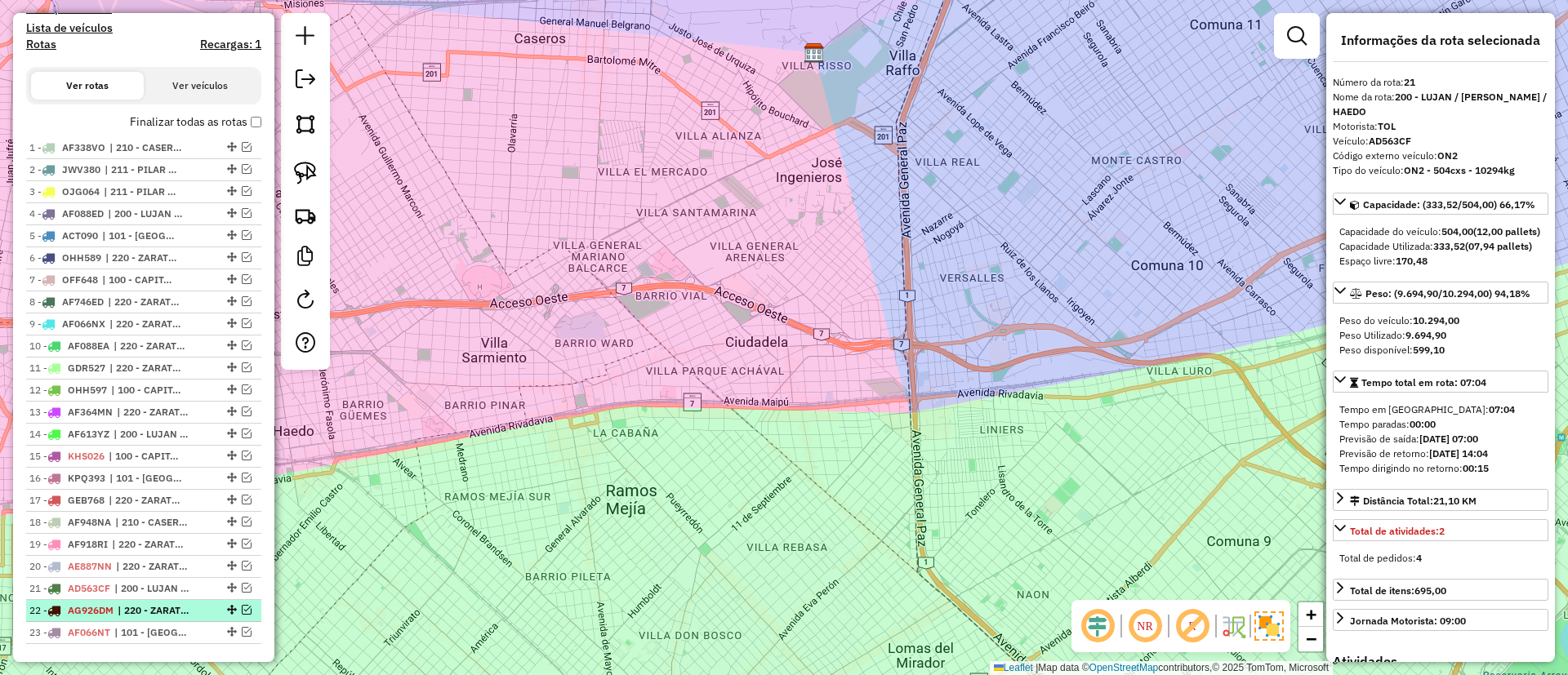
click at [118, 606] on div "22 - AG926DM | 220 - ZARATE / CAMPANA / TIGRE SAN ISIDRO" at bounding box center [115, 611] width 173 height 15
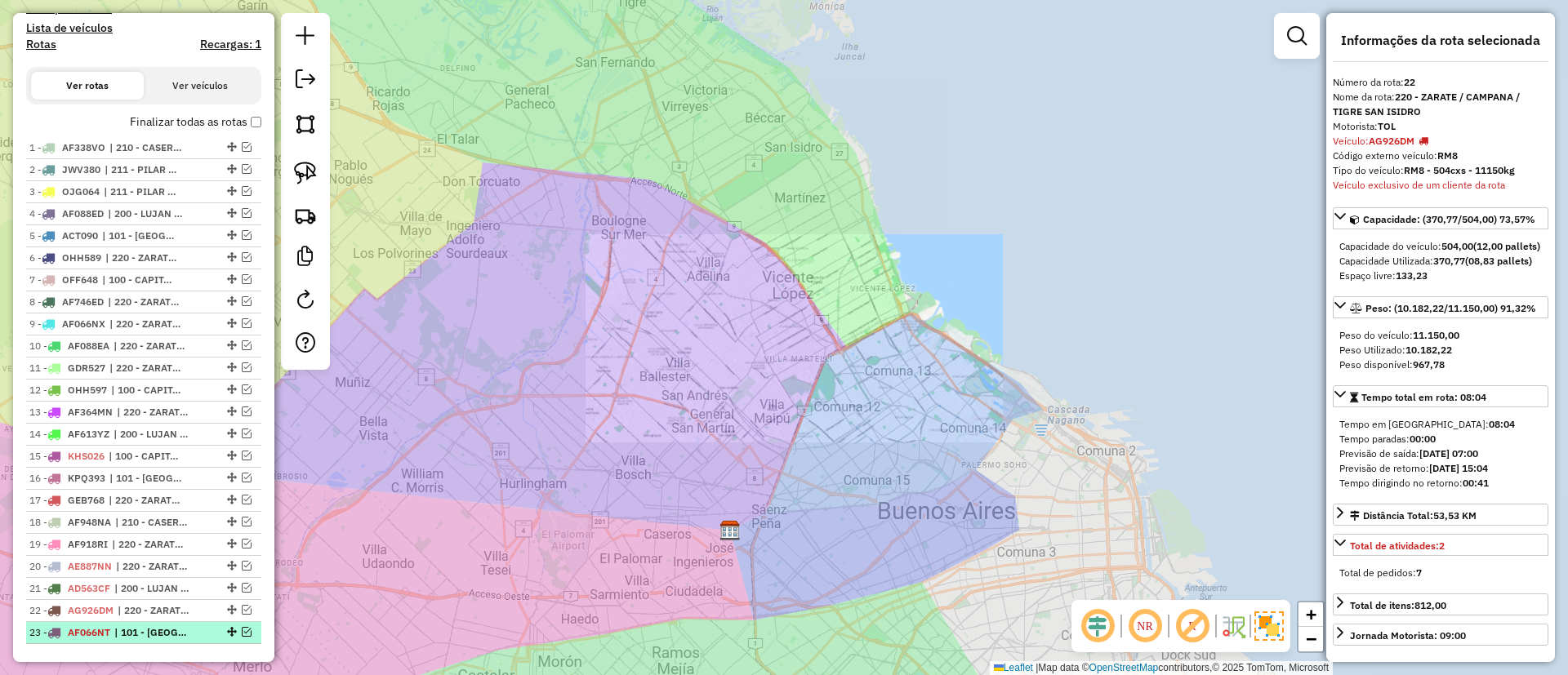
click at [122, 630] on span "| 101 - CAPITAL FEDERAL NORTE" at bounding box center [152, 633] width 75 height 15
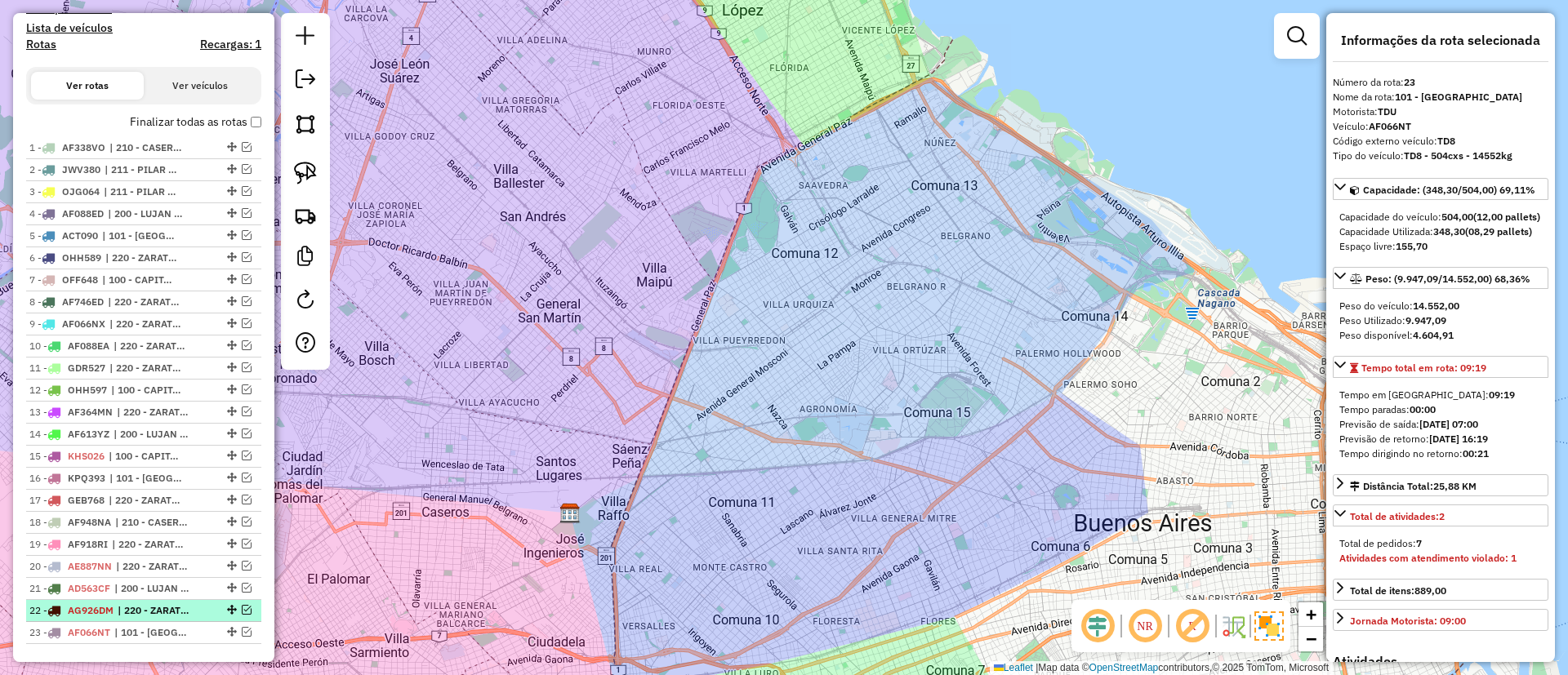
click at [118, 603] on div "22 - AG926DM | 220 - ZARATE / CAMPANA / TIGRE SAN ISIDRO" at bounding box center [115, 611] width 173 height 15
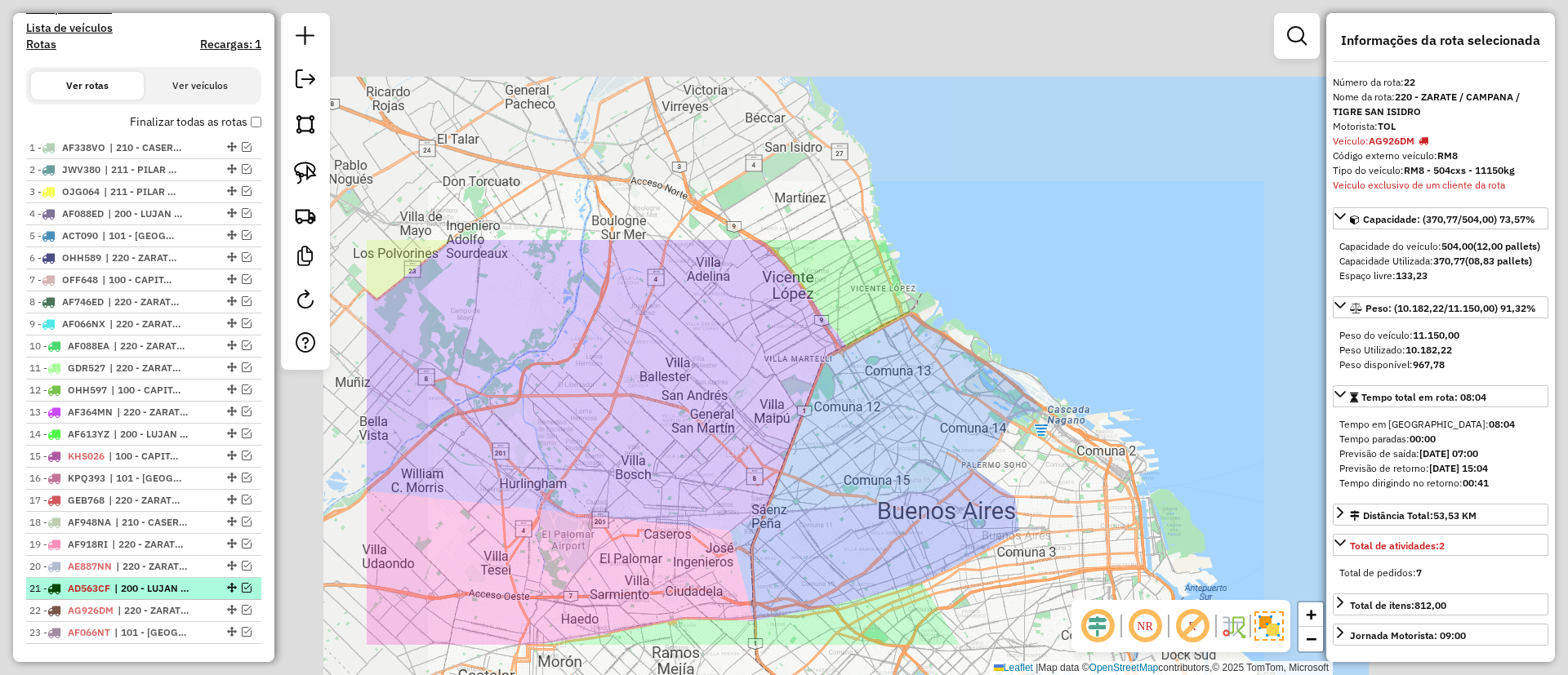
click at [123, 586] on span "| 200 - LUJAN / RAMOS / HAEDO" at bounding box center [152, 589] width 75 height 15
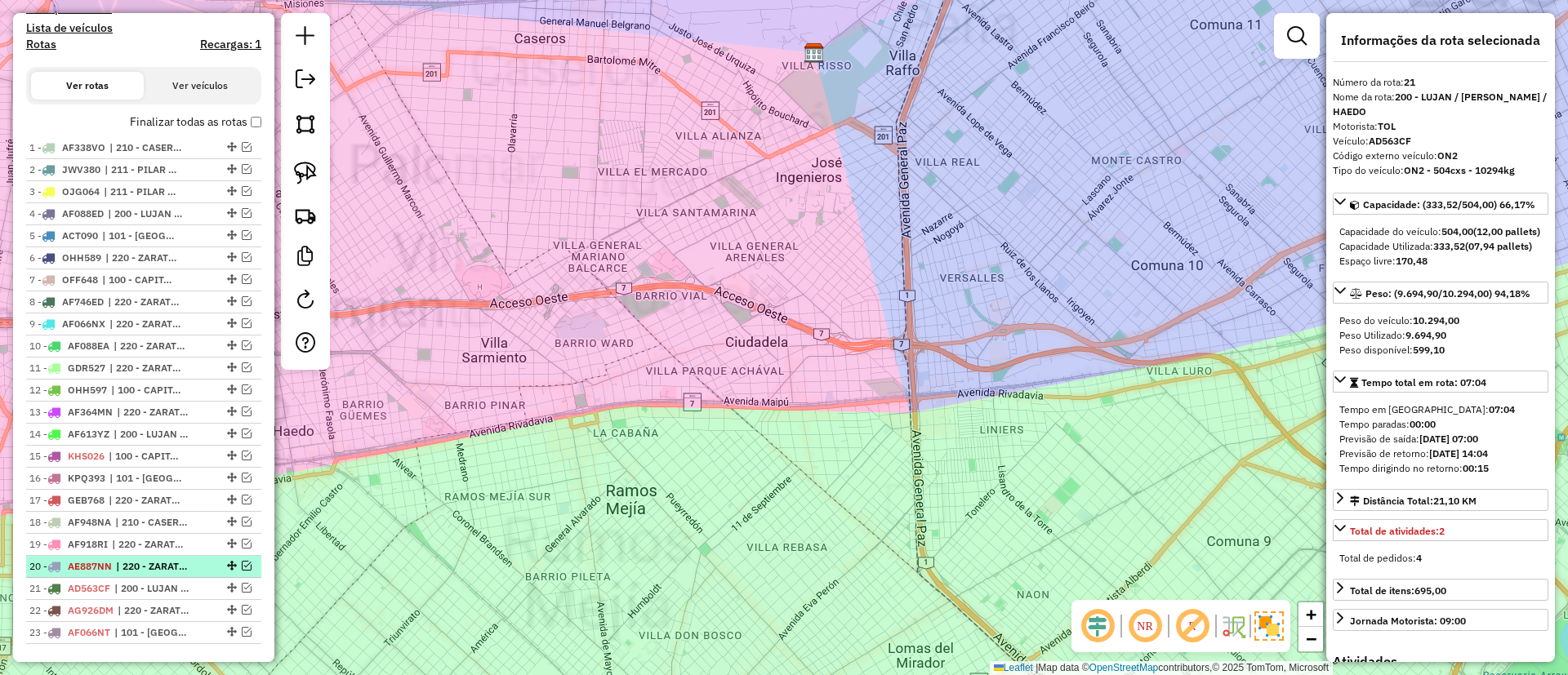
click at [127, 556] on li "20 - AE887NN | 220 - ZARATE / CAMPANA / TIGRE SAN ISIDRO" at bounding box center [144, 567] width 236 height 22
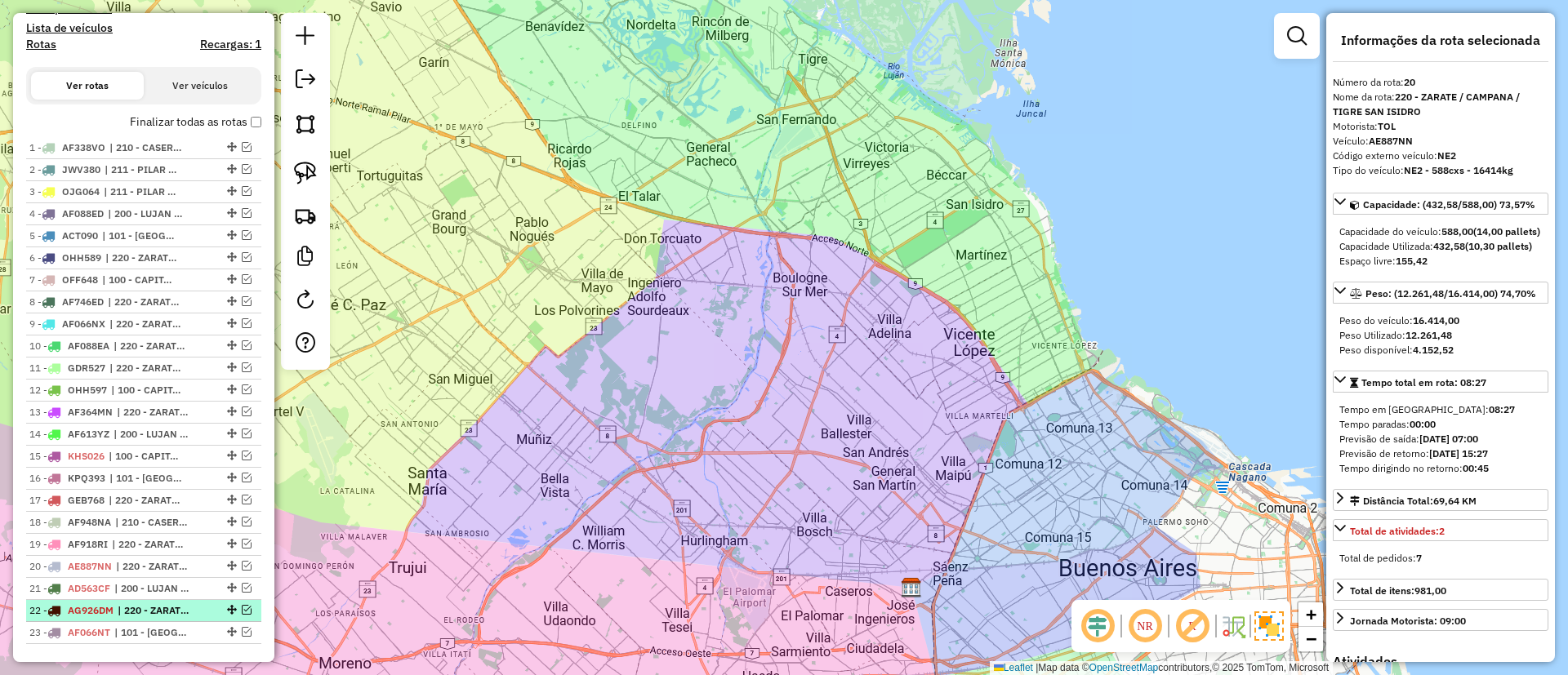
click at [124, 606] on span "| 220 - ZARATE / CAMPANA / TIGRE SAN ISIDRO" at bounding box center [155, 611] width 75 height 15
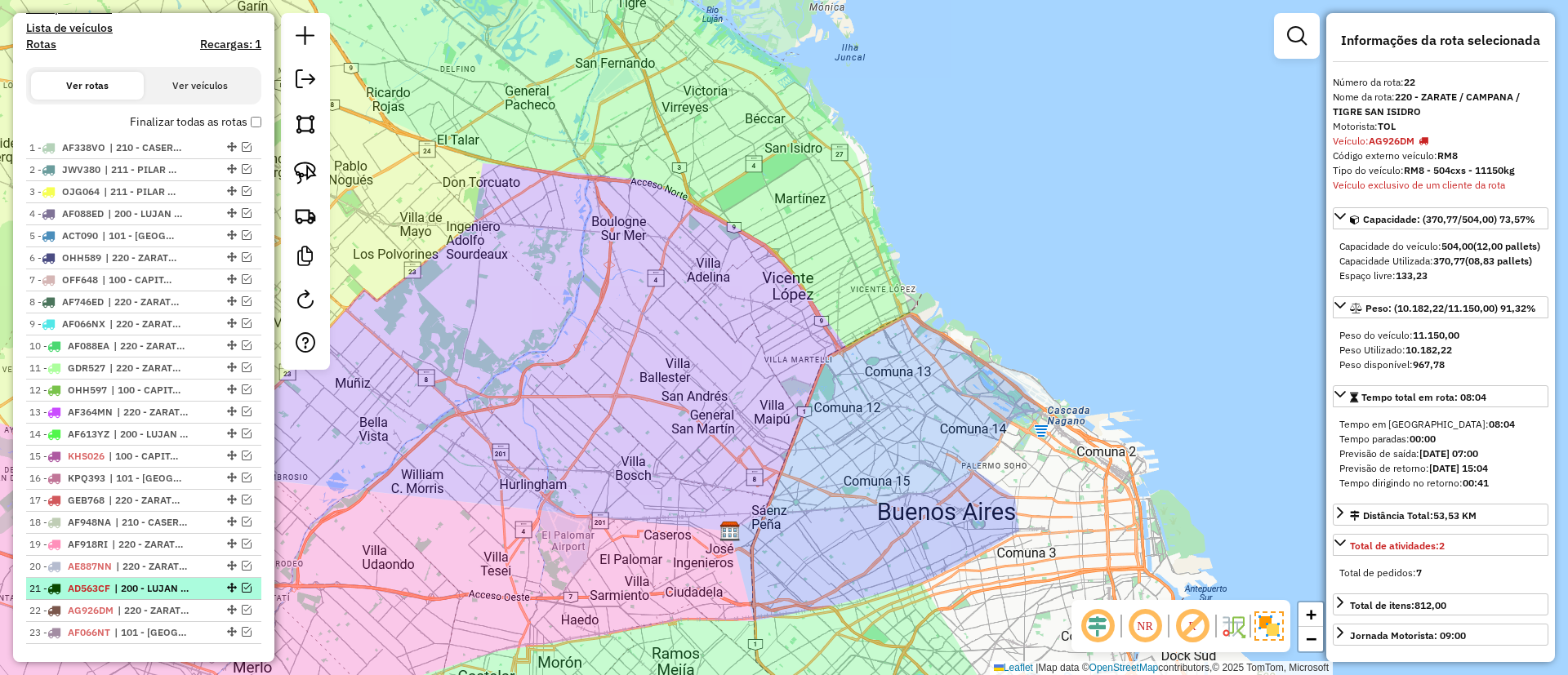
click at [123, 584] on span "| 200 - LUJAN / RAMOS / HAEDO" at bounding box center [152, 589] width 75 height 15
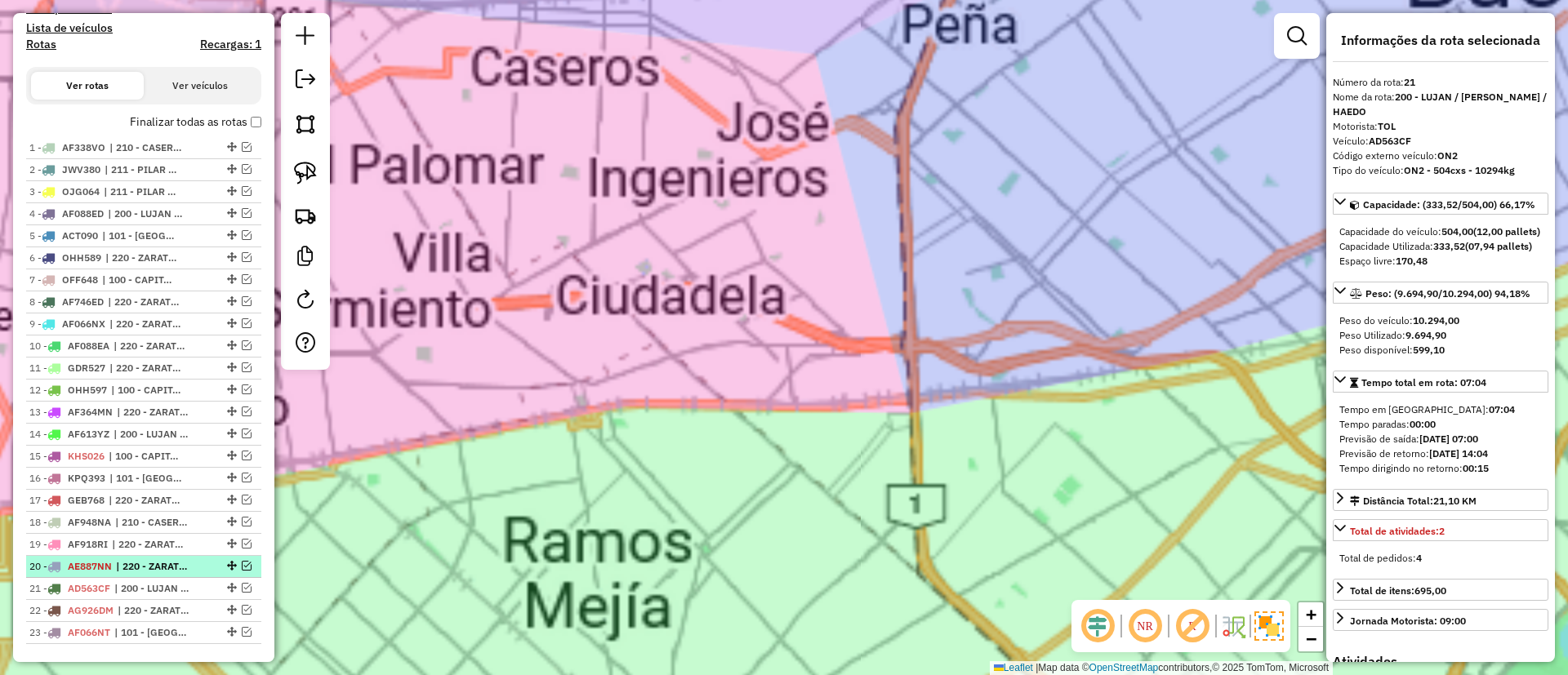
click at [123, 561] on span "| 220 - ZARATE / CAMPANA / TIGRE SAN ISIDRO" at bounding box center [154, 567] width 75 height 15
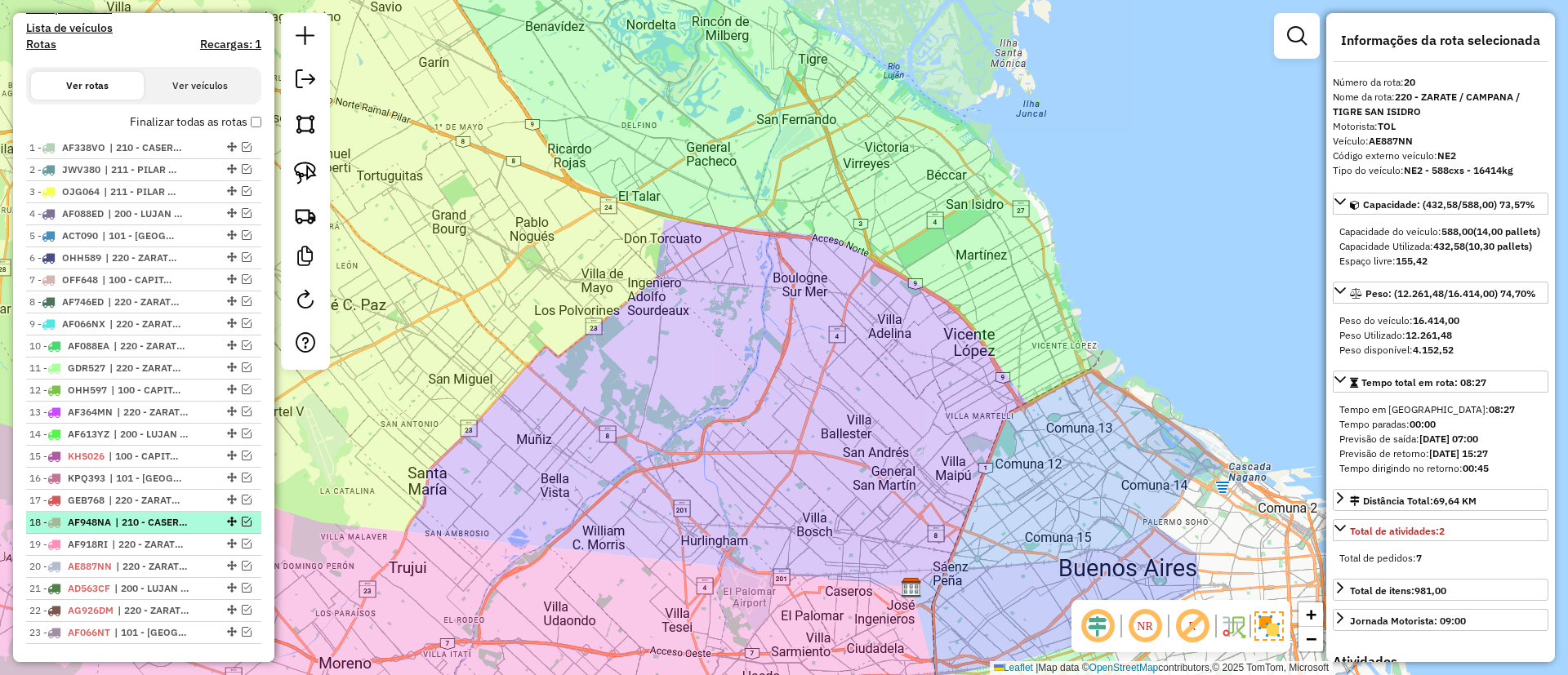
click at [127, 533] on li "18 - AF948NA | 210 - CASEROS / SAN MARTIN / BELLA VISTA" at bounding box center [144, 523] width 236 height 22
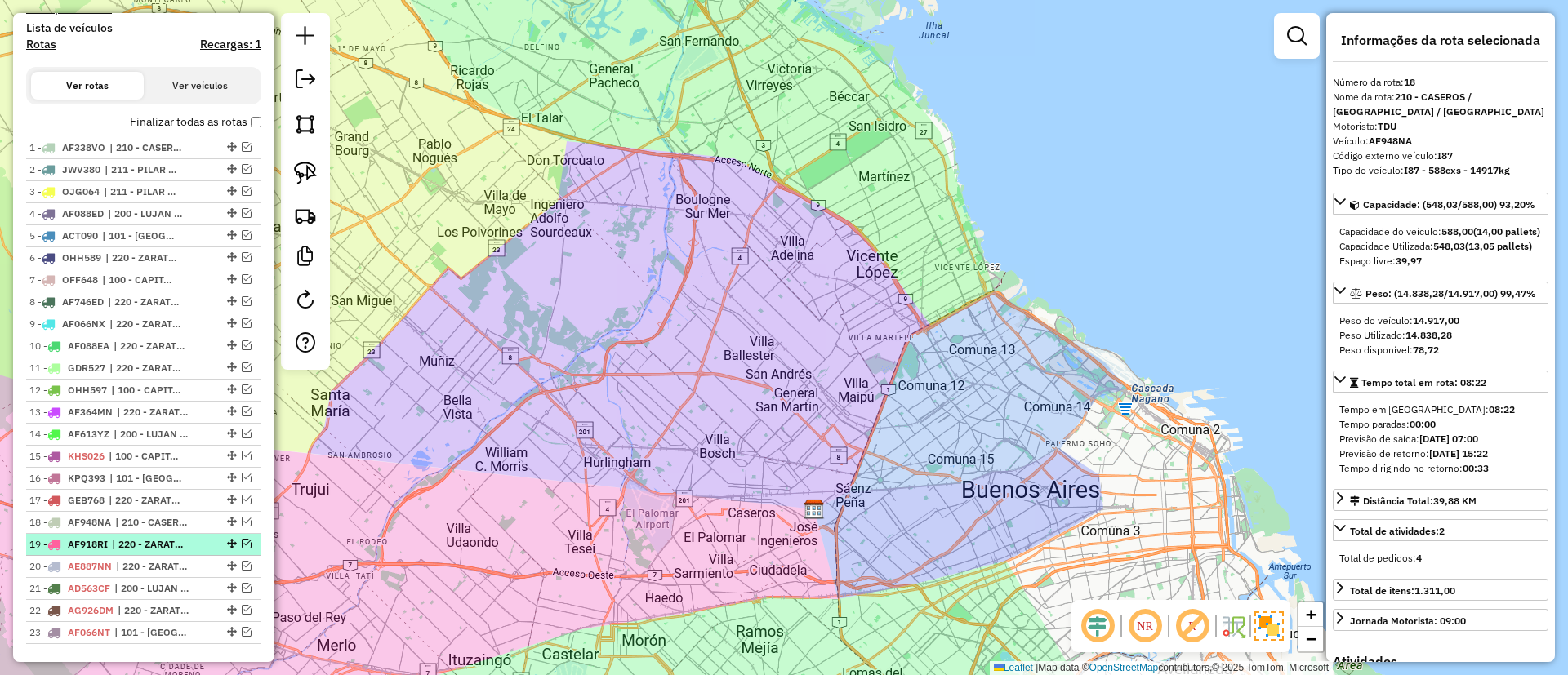
click at [126, 545] on span "| 220 - ZARATE / CAMPANA / TIGRE SAN ISIDRO" at bounding box center [150, 545] width 75 height 15
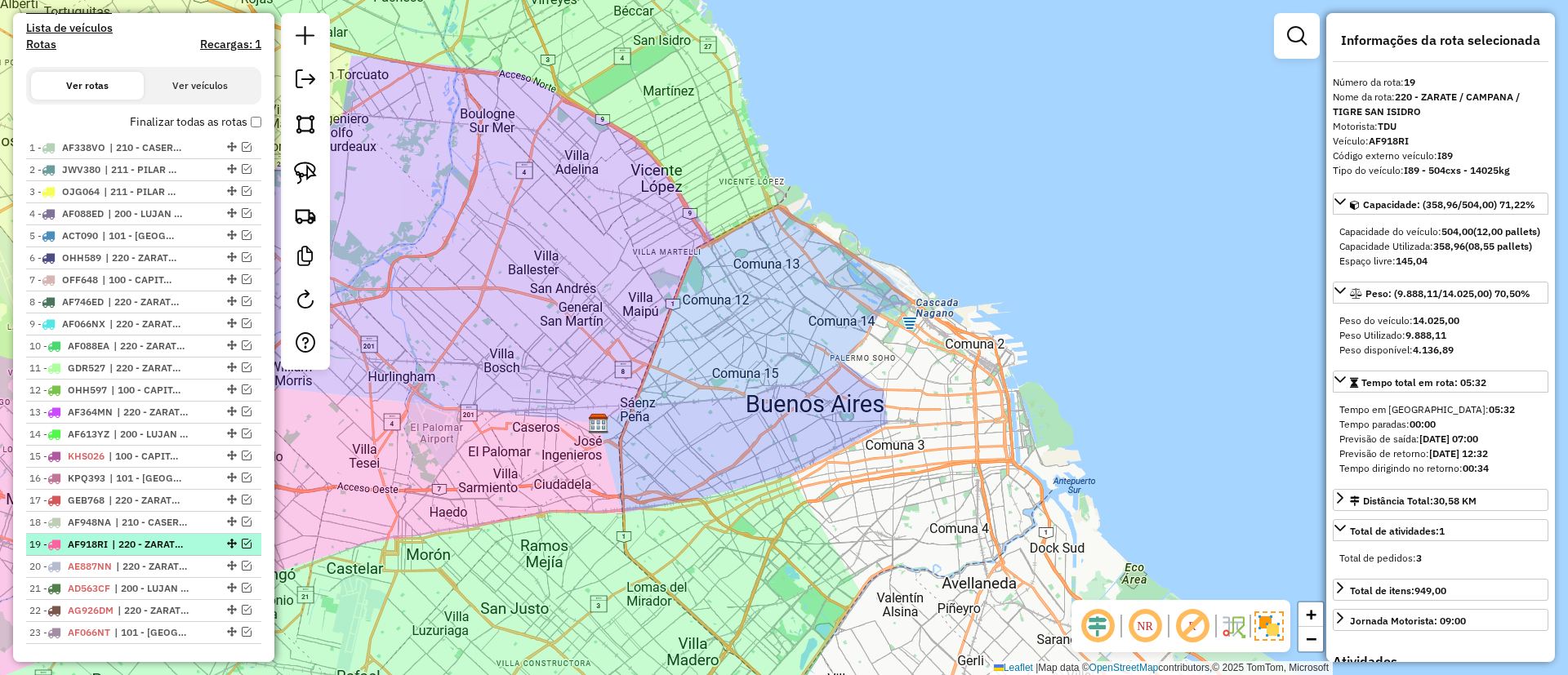
click at [136, 555] on li "19 - AF918RI | 220 - ZARATE / CAMPANA / TIGRE SAN ISIDRO" at bounding box center [144, 545] width 236 height 22
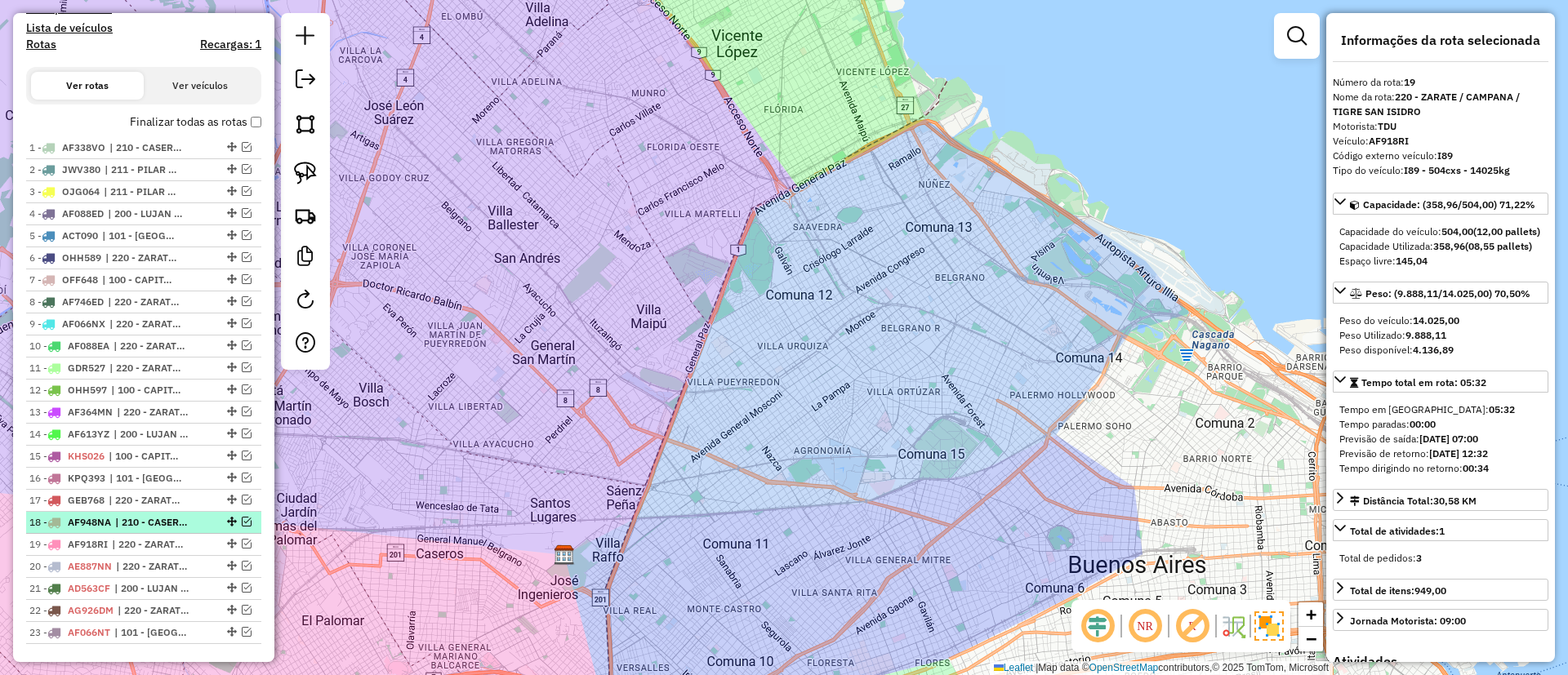
click at [129, 525] on span "| 210 - CASEROS / SAN MARTIN / BELLA VISTA" at bounding box center [153, 523] width 75 height 15
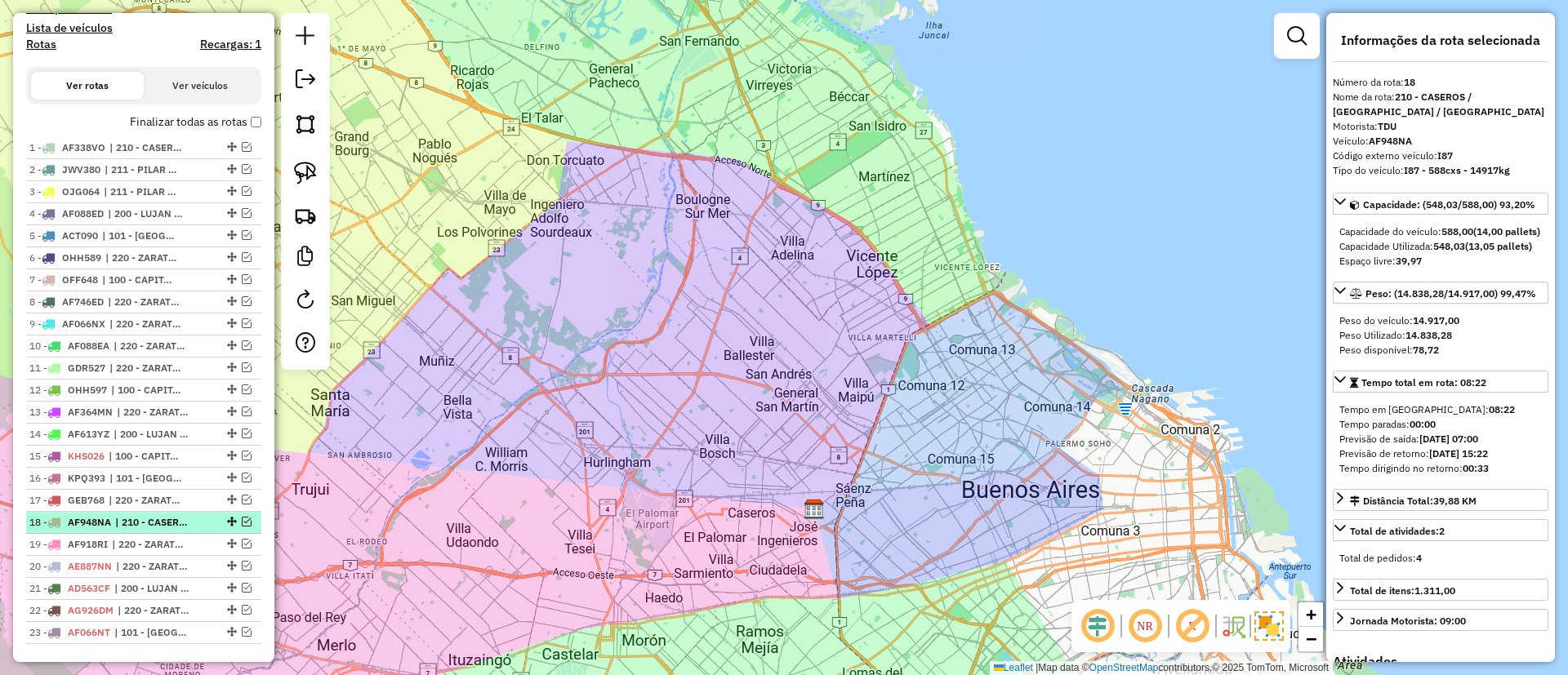
click at [241, 520] on em at bounding box center [246, 522] width 10 height 10
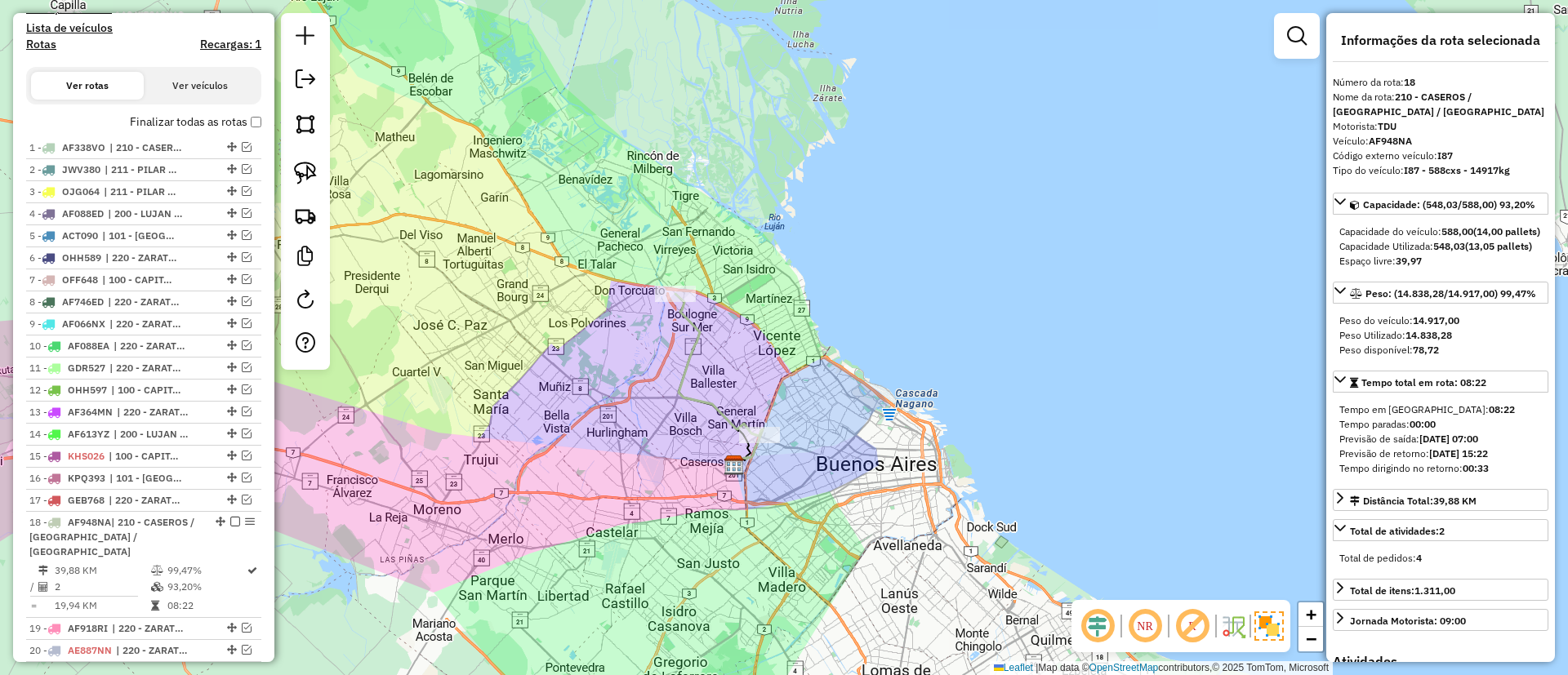
click at [675, 389] on icon at bounding box center [717, 365] width 84 height 142
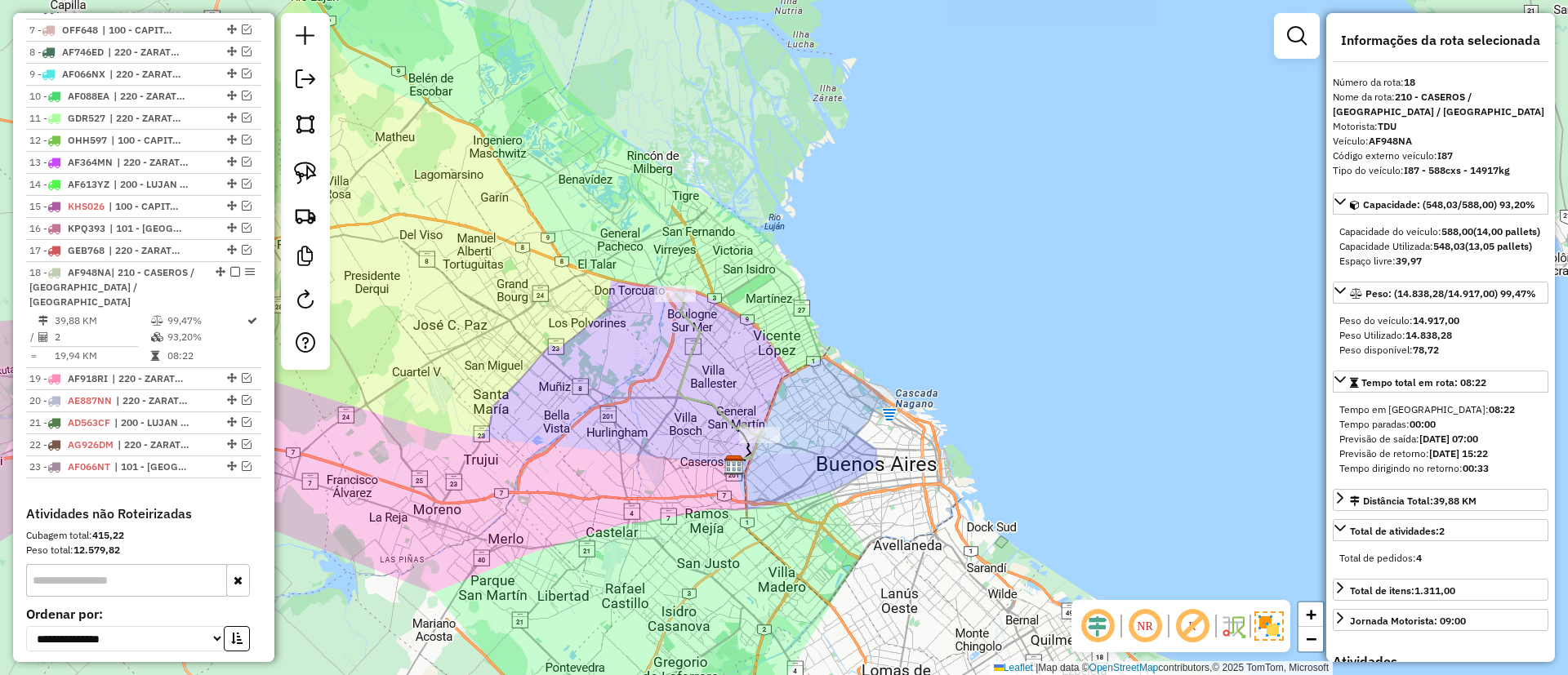
scroll to position [980, 0]
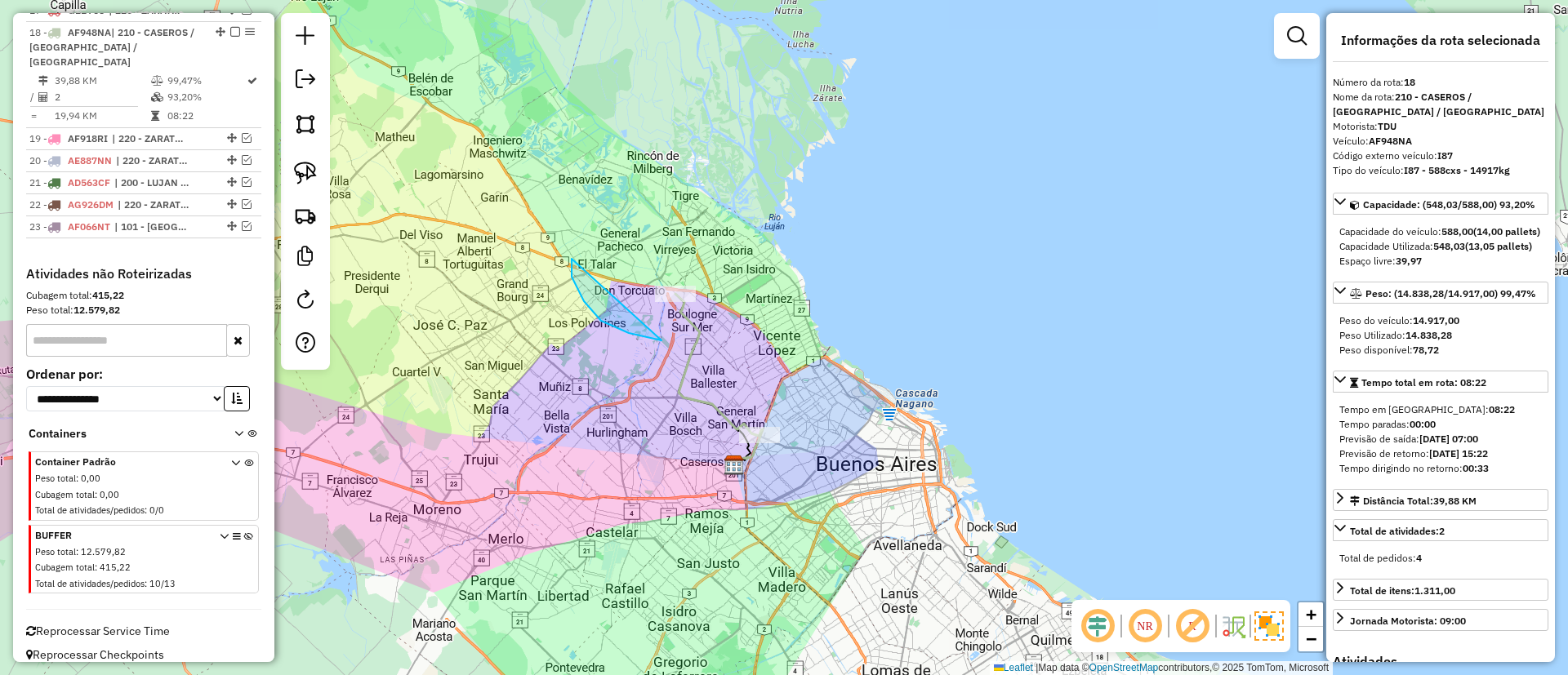
drag, startPoint x: 571, startPoint y: 277, endPoint x: 794, endPoint y: 229, distance: 228.1
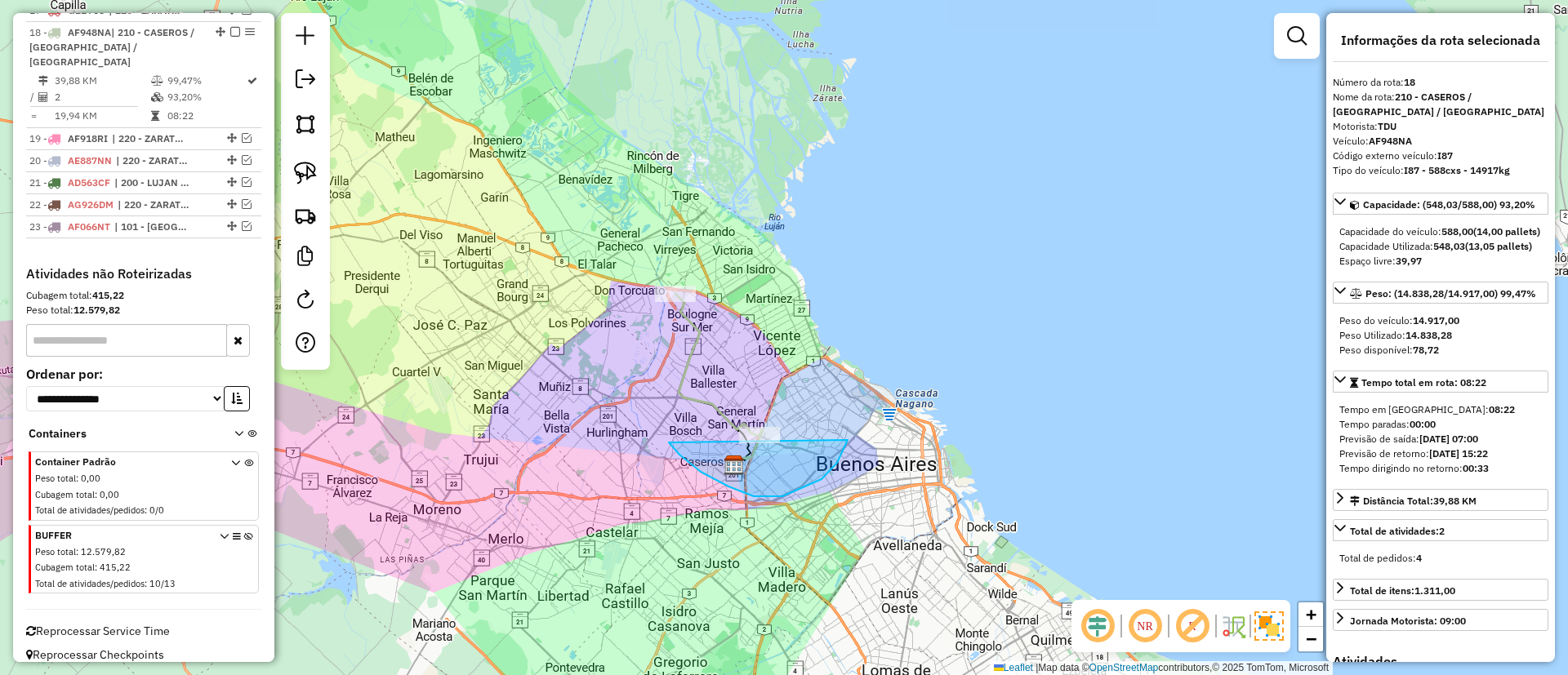
drag, startPoint x: 848, startPoint y: 440, endPoint x: 840, endPoint y: 366, distance: 74.4
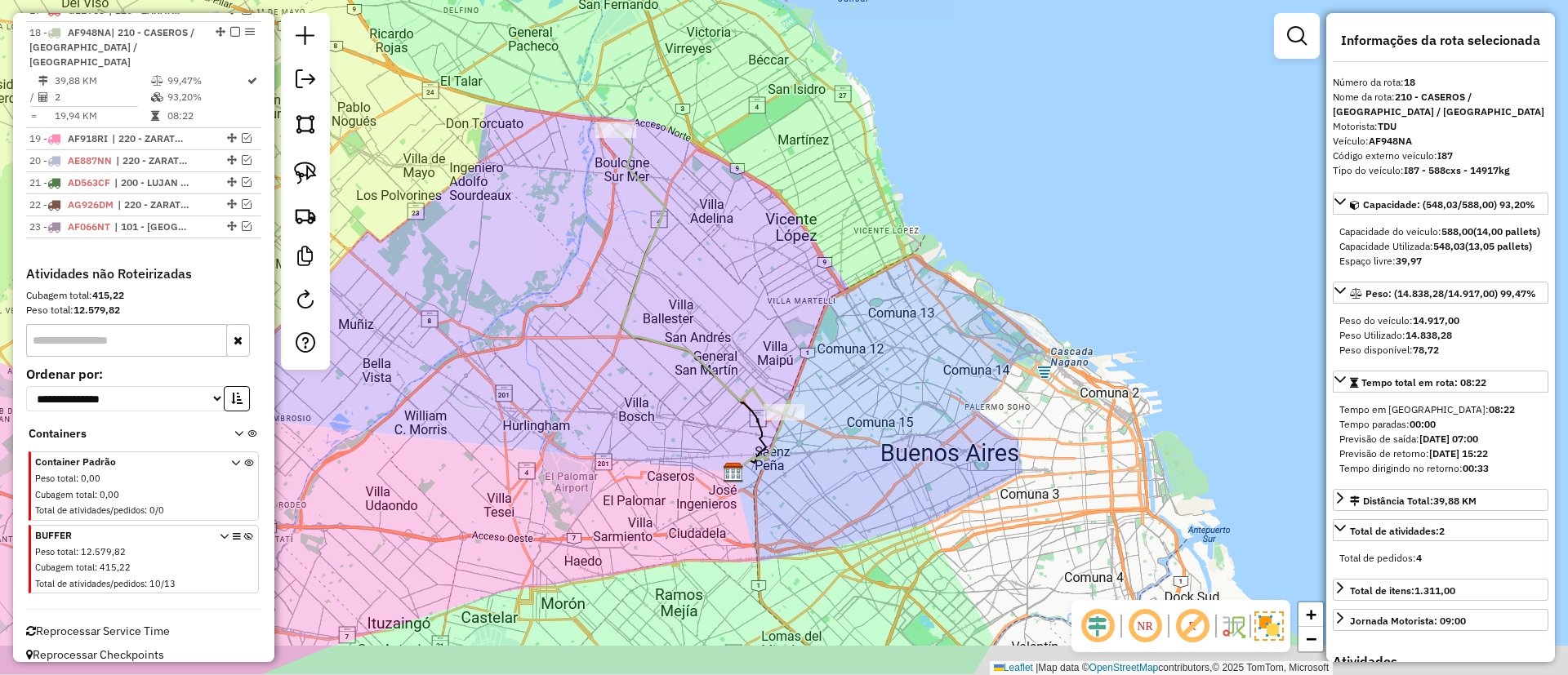
drag, startPoint x: 722, startPoint y: 402, endPoint x: 721, endPoint y: 379, distance: 23.0
click at [721, 379] on icon at bounding box center [699, 272] width 168 height 284
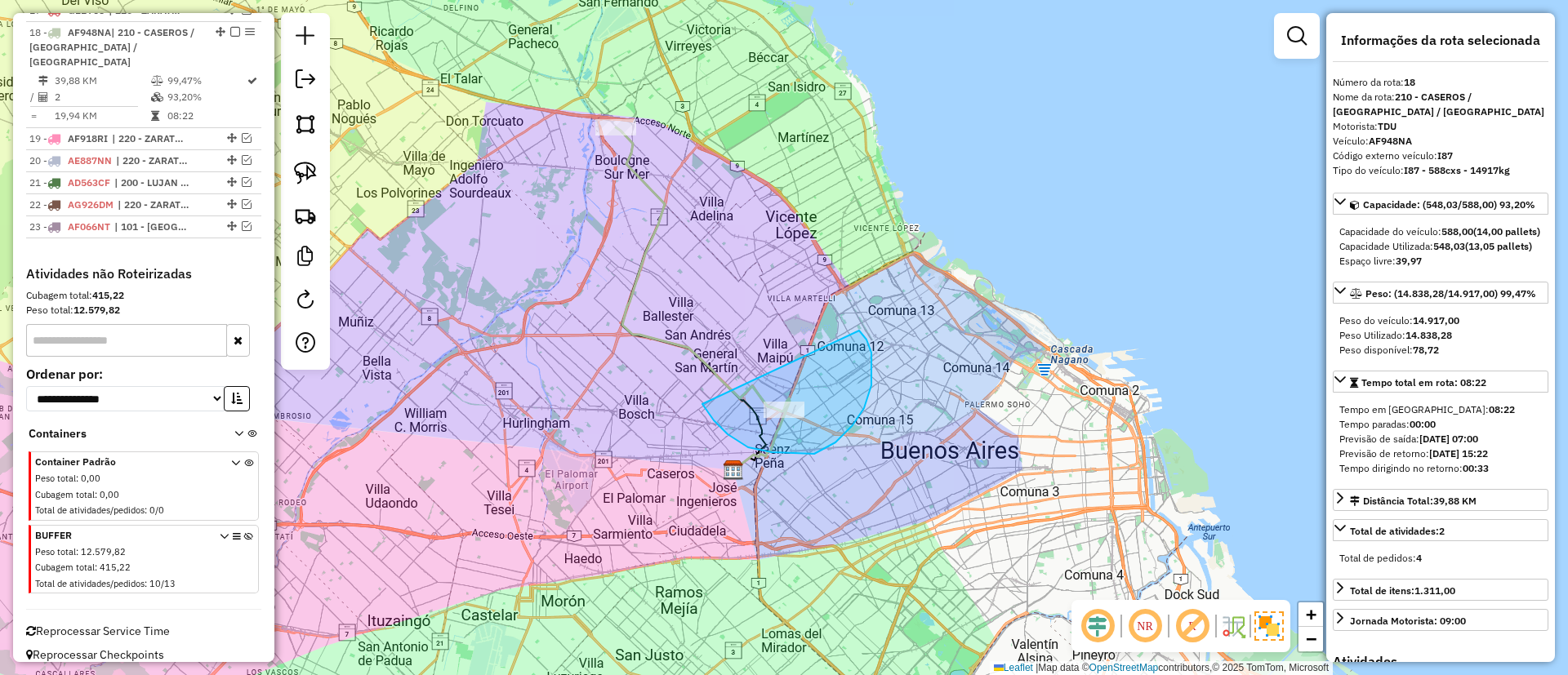
drag, startPoint x: 748, startPoint y: 448, endPoint x: 859, endPoint y: 331, distance: 161.3
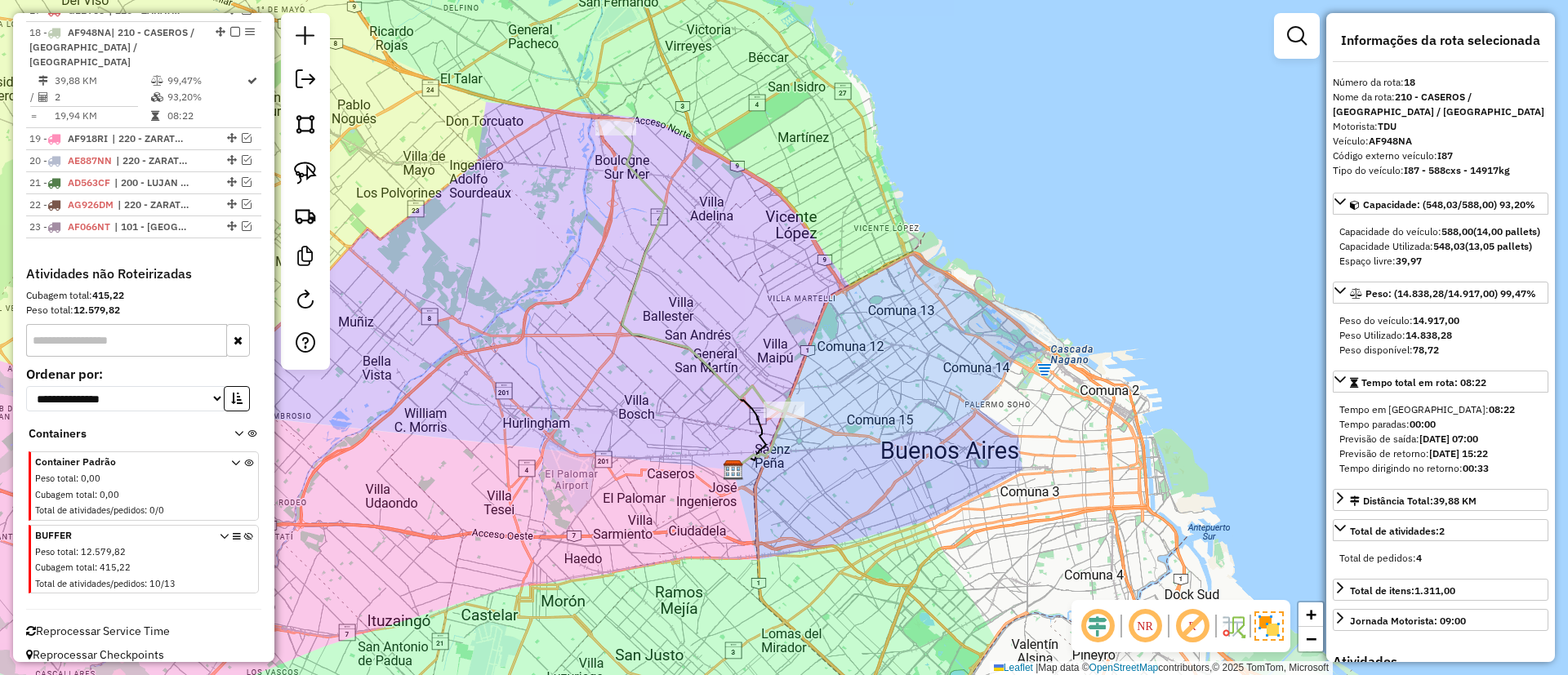
drag, startPoint x: 649, startPoint y: 185, endPoint x: 680, endPoint y: 281, distance: 100.9
click at [680, 281] on icon at bounding box center [699, 269] width 168 height 284
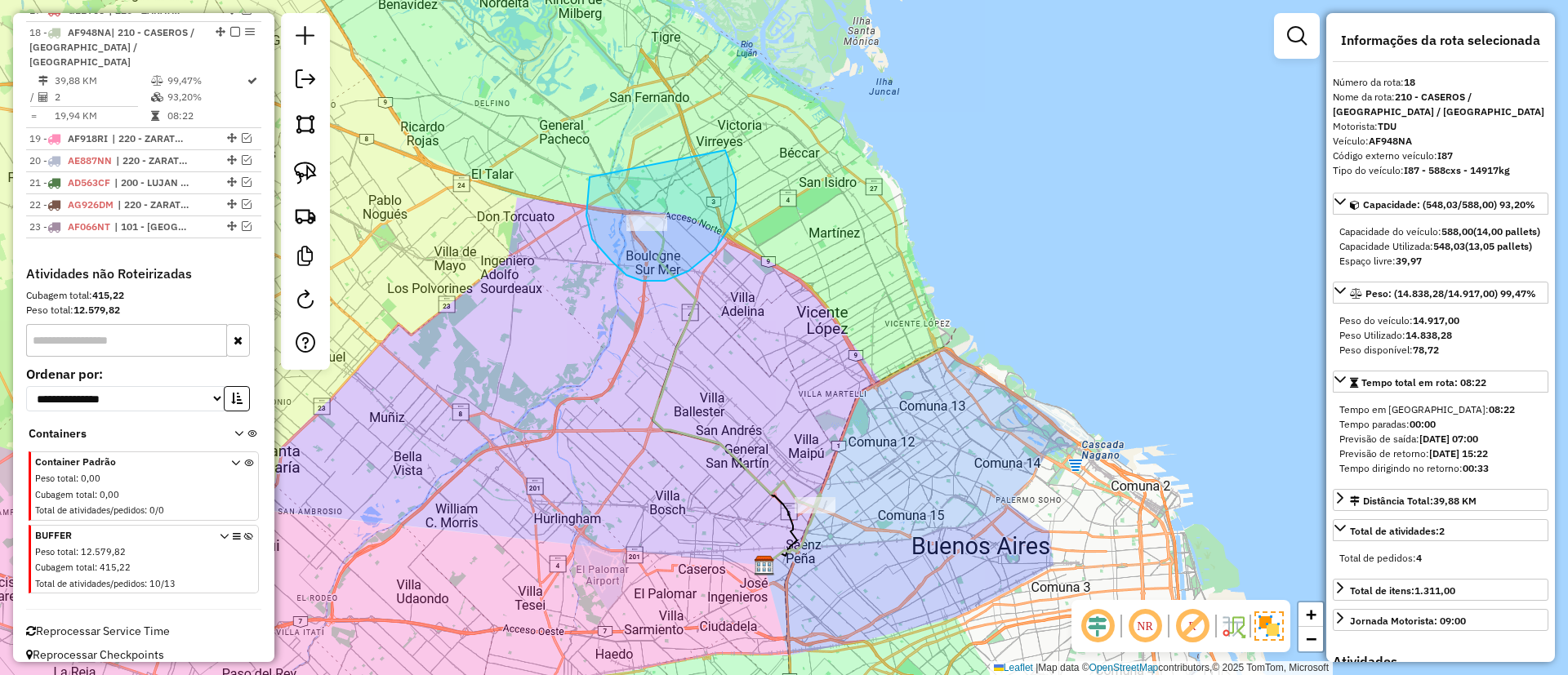
drag, startPoint x: 592, startPoint y: 239, endPoint x: 704, endPoint y: 127, distance: 158.4
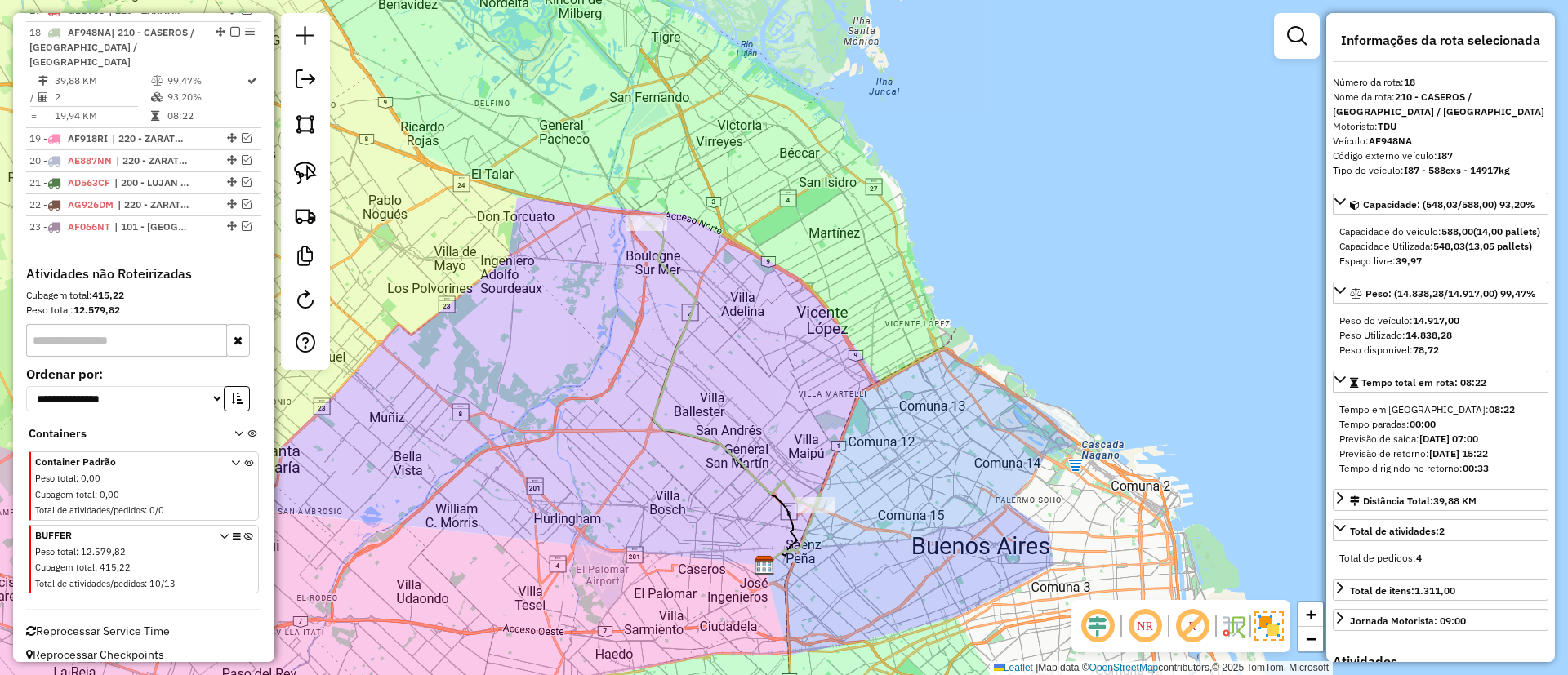
click at [244, 532] on icon at bounding box center [248, 562] width 9 height 61
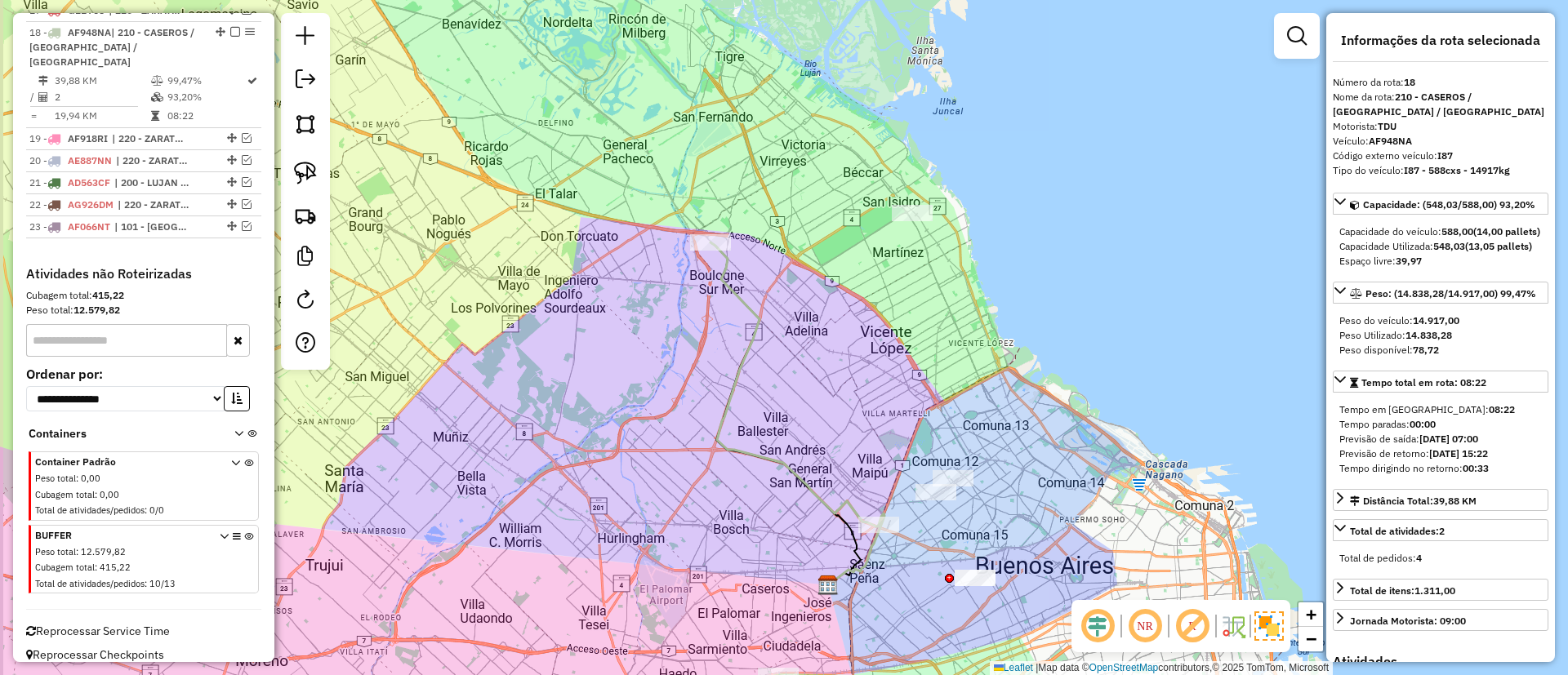
drag, startPoint x: 735, startPoint y: 307, endPoint x: 870, endPoint y: 244, distance: 149.0
click at [821, 292] on div "Janela de atendimento Grade de atendimento Capacidade Transportadoras Veículos …" at bounding box center [784, 338] width 1568 height 675
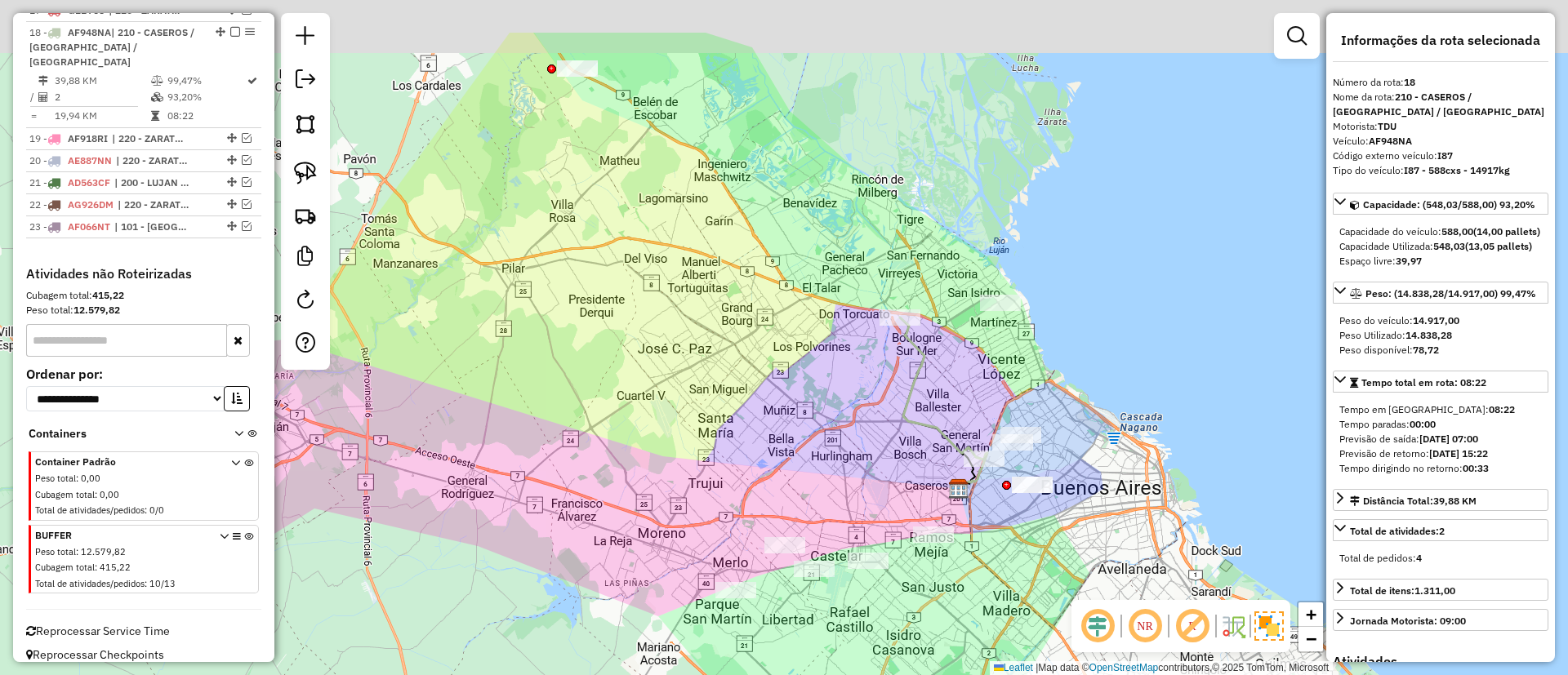
drag, startPoint x: 804, startPoint y: 318, endPoint x: 850, endPoint y: 383, distance: 79.6
click at [850, 383] on div "Janela de atendimento Grade de atendimento Capacidade Transportadoras Veículos …" at bounding box center [784, 338] width 1568 height 675
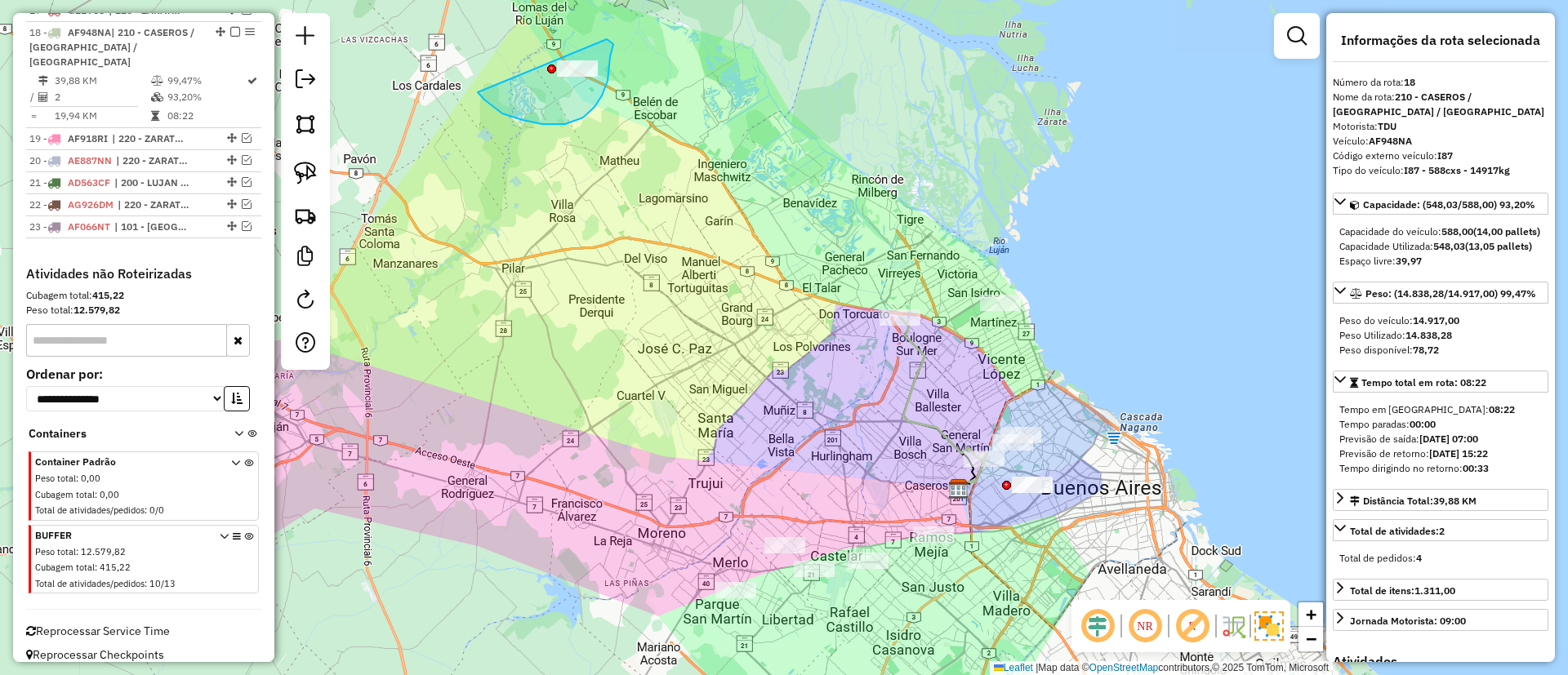
drag, startPoint x: 595, startPoint y: 107, endPoint x: 606, endPoint y: 39, distance: 68.9
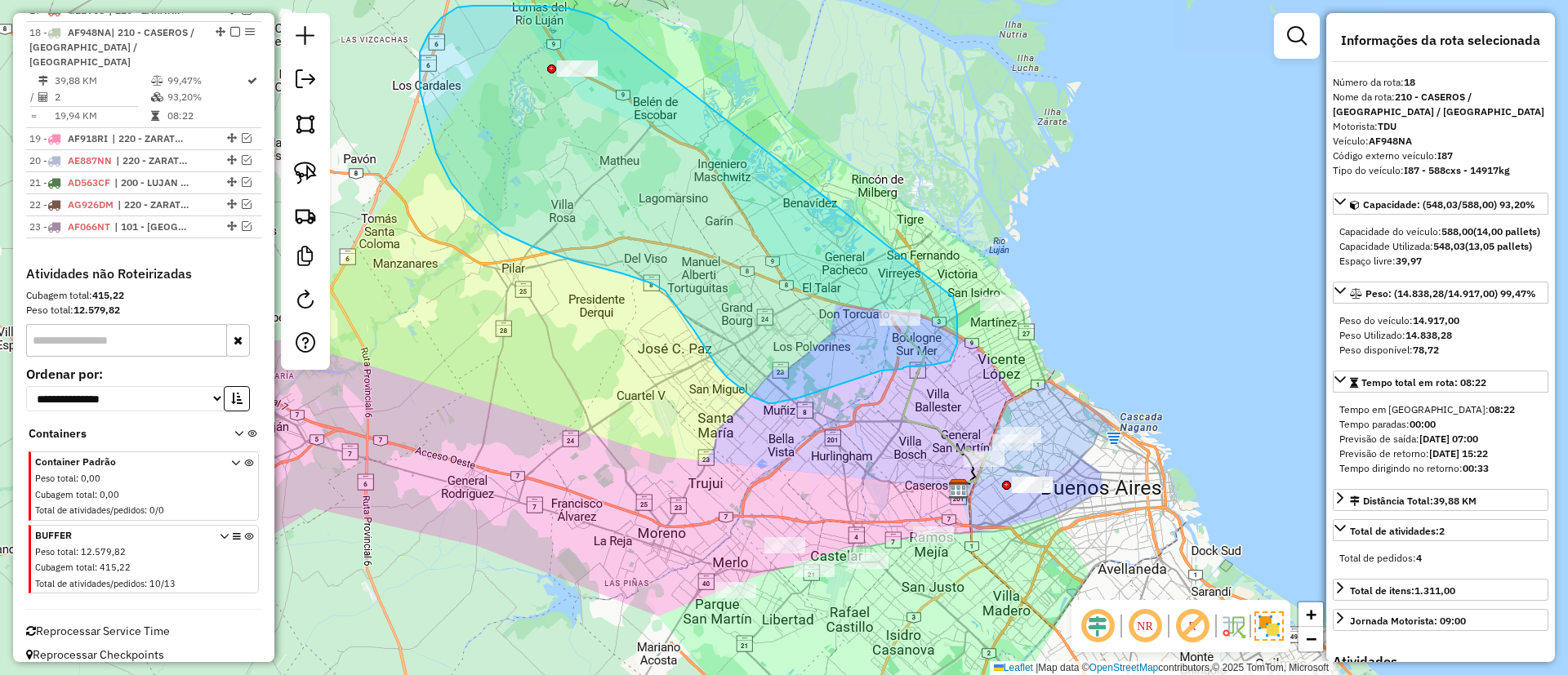
drag, startPoint x: 609, startPoint y: 28, endPoint x: 944, endPoint y: 282, distance: 420.4
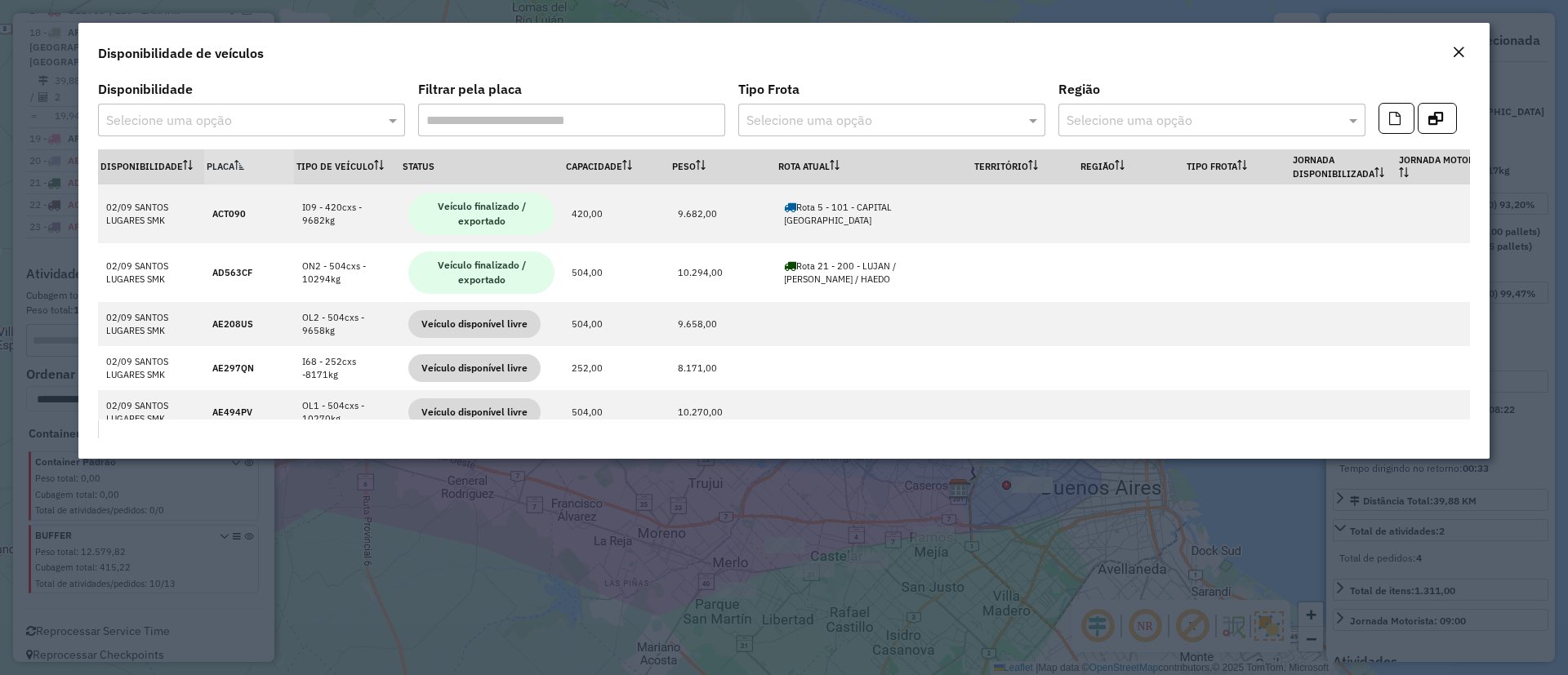
click at [309, 114] on input "text" at bounding box center [235, 120] width 258 height 19
click at [289, 160] on div "02/09 SANTOS LUGARES SMK" at bounding box center [251, 167] width 306 height 28
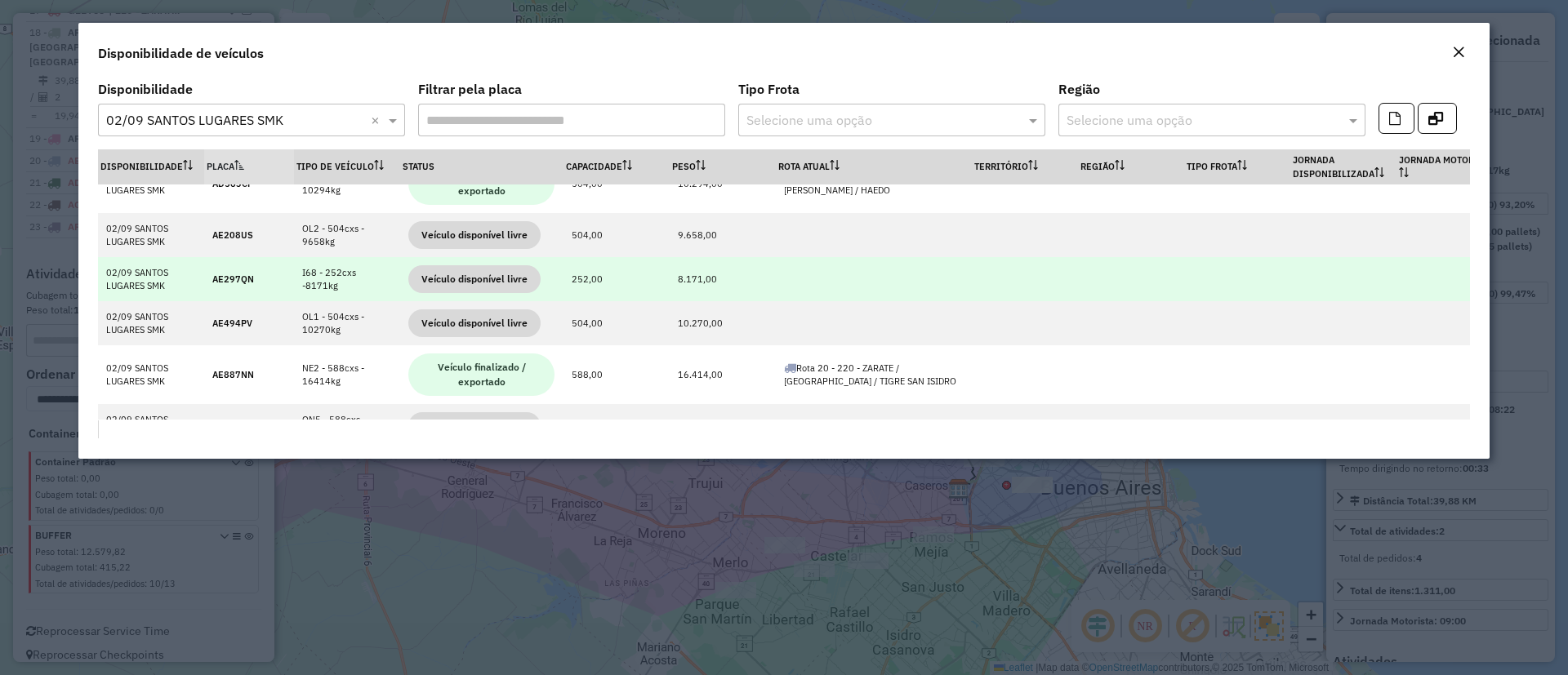
scroll to position [123, 0]
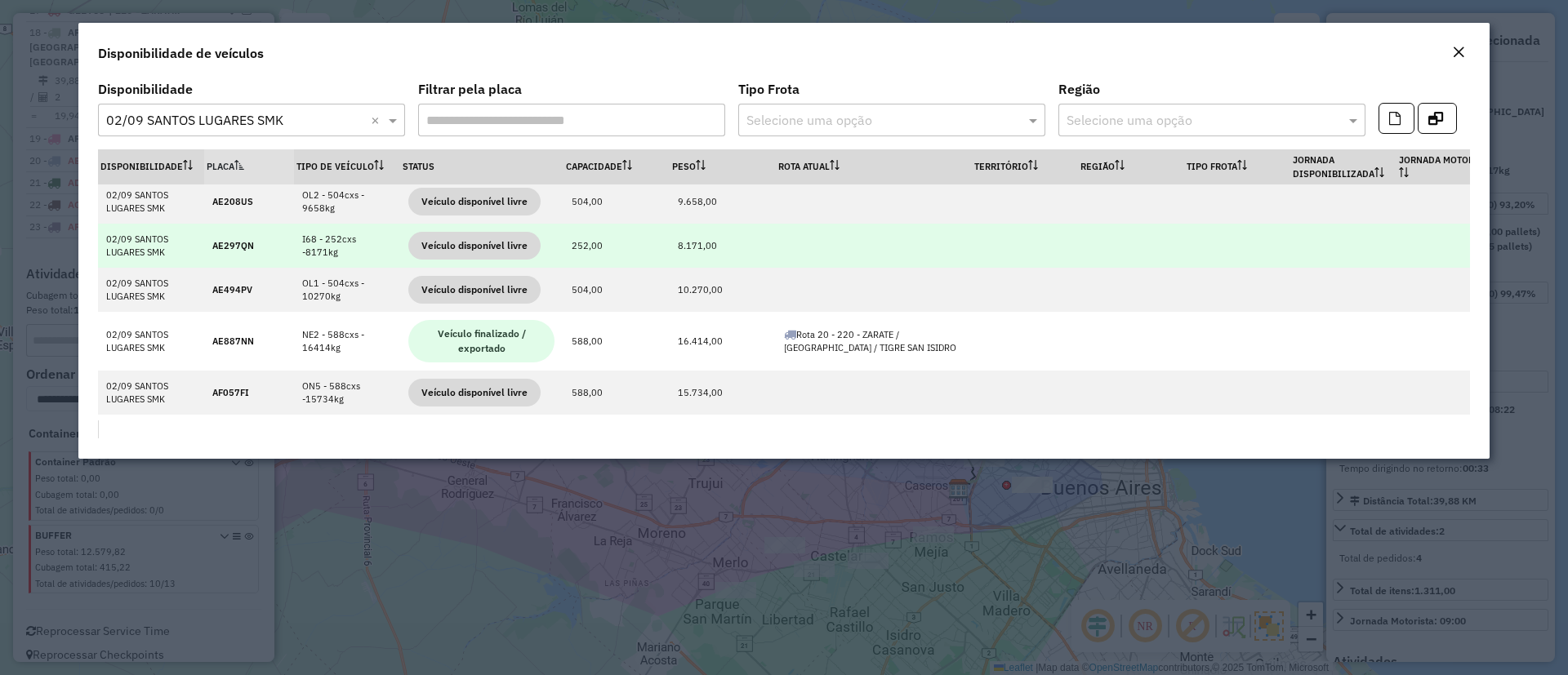
click at [368, 238] on tr "02/09 SANTOS LUGARES SMK AE297QN I68 - 252cxs -8171kg Veículo disponível livre …" at bounding box center [906, 246] width 1616 height 44
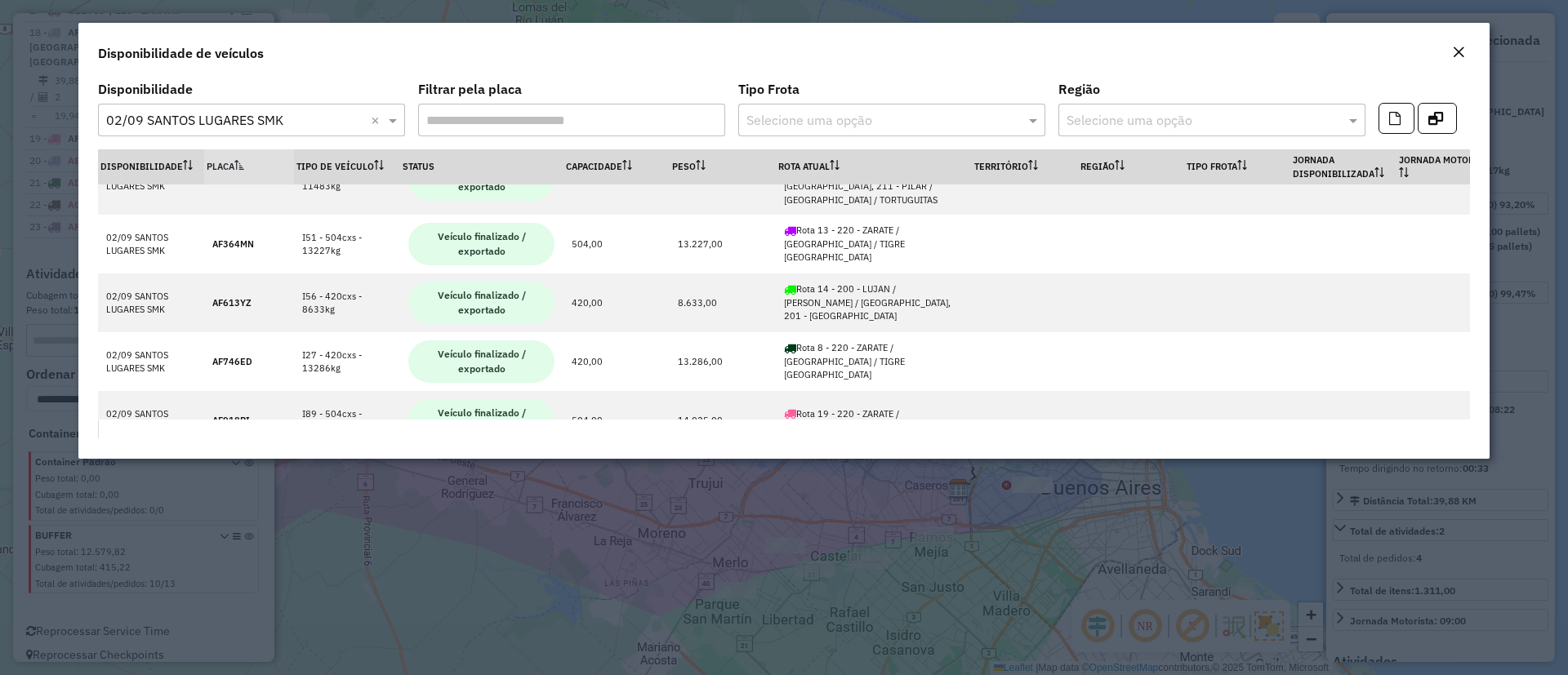
scroll to position [857, 0]
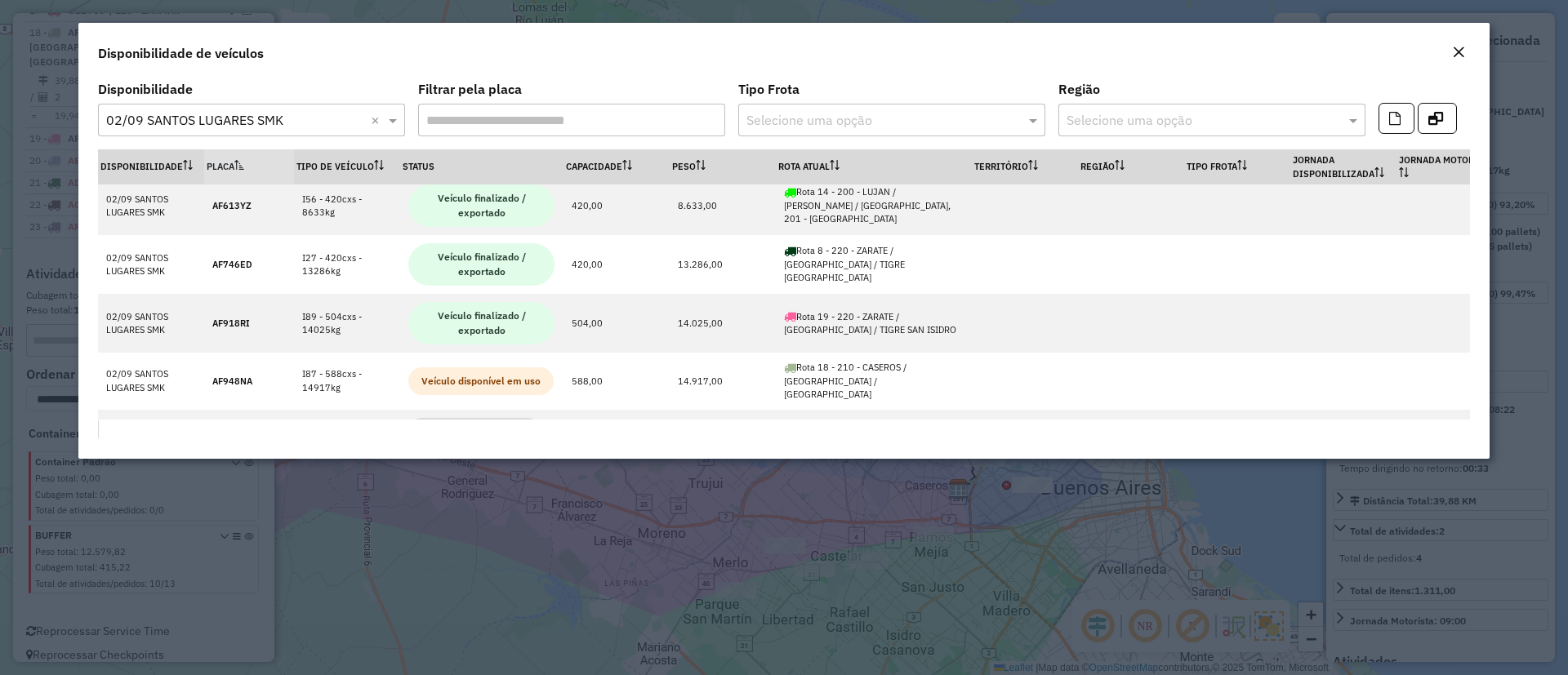
click at [1459, 43] on div "Close" at bounding box center [1459, 53] width 13 height 19
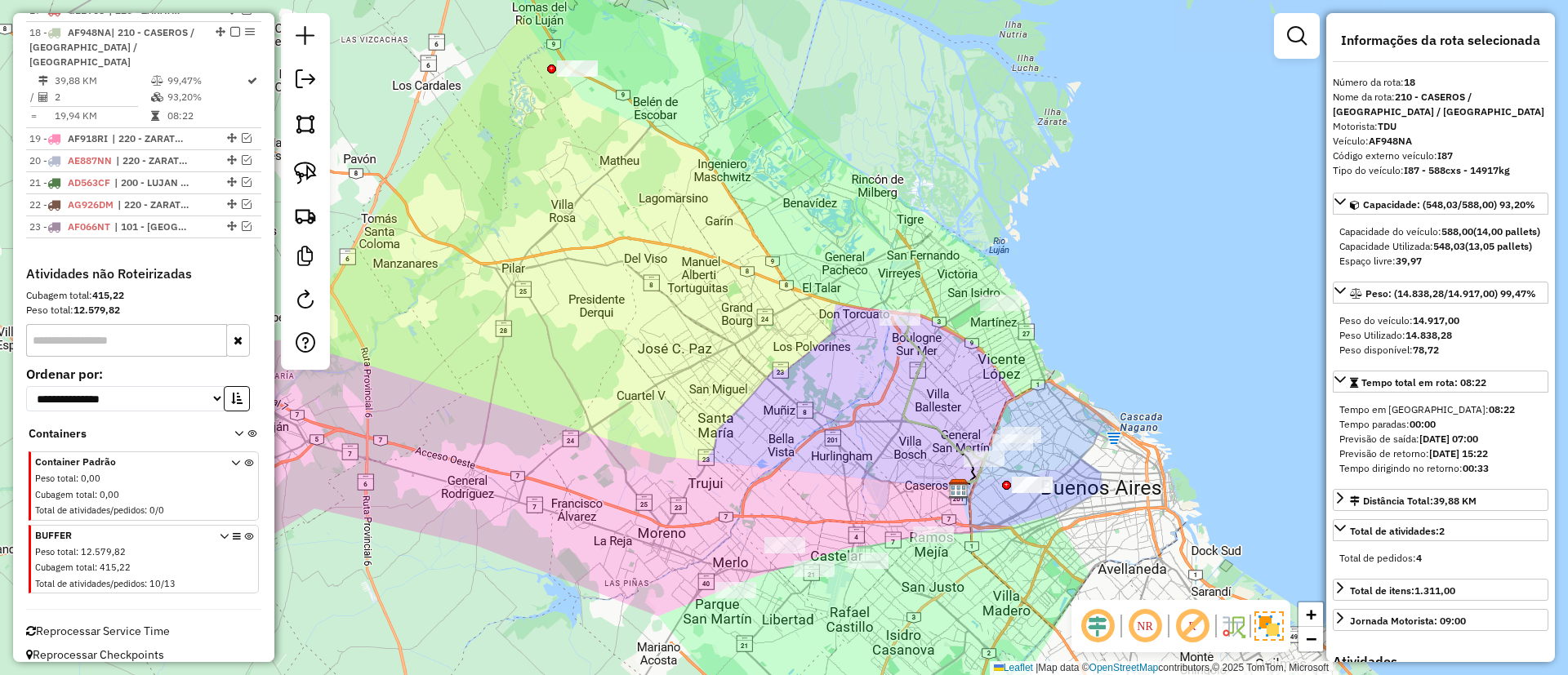
click at [921, 362] on icon at bounding box center [941, 388] width 84 height 142
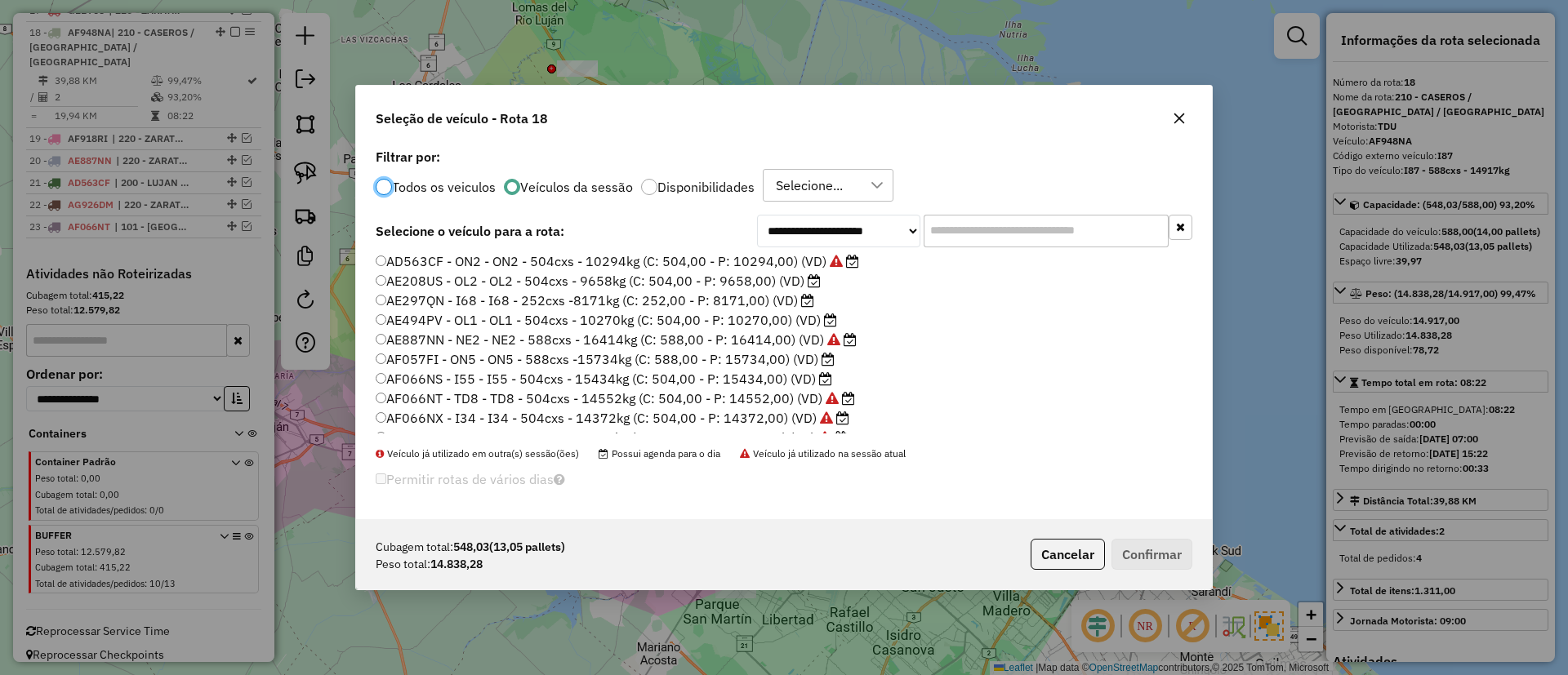
scroll to position [0, 0]
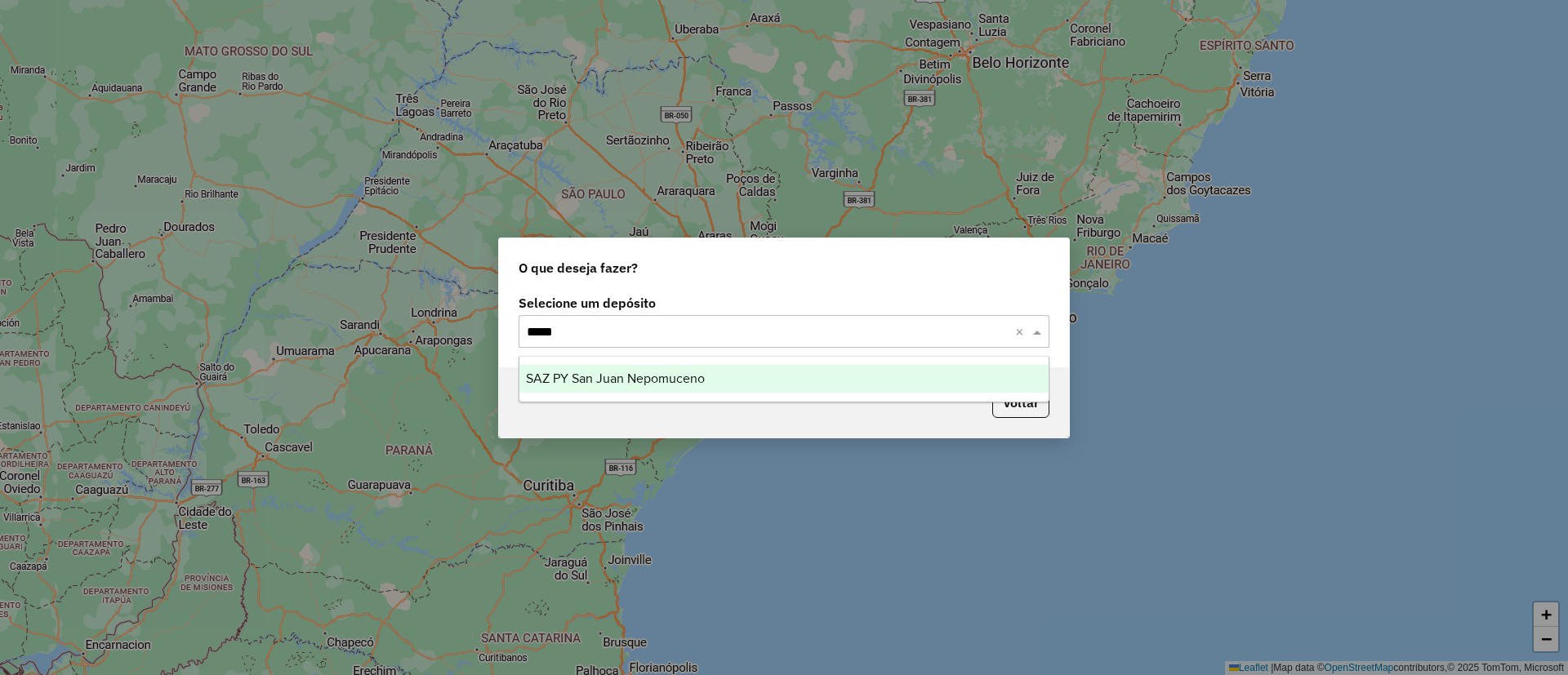
type input "******"
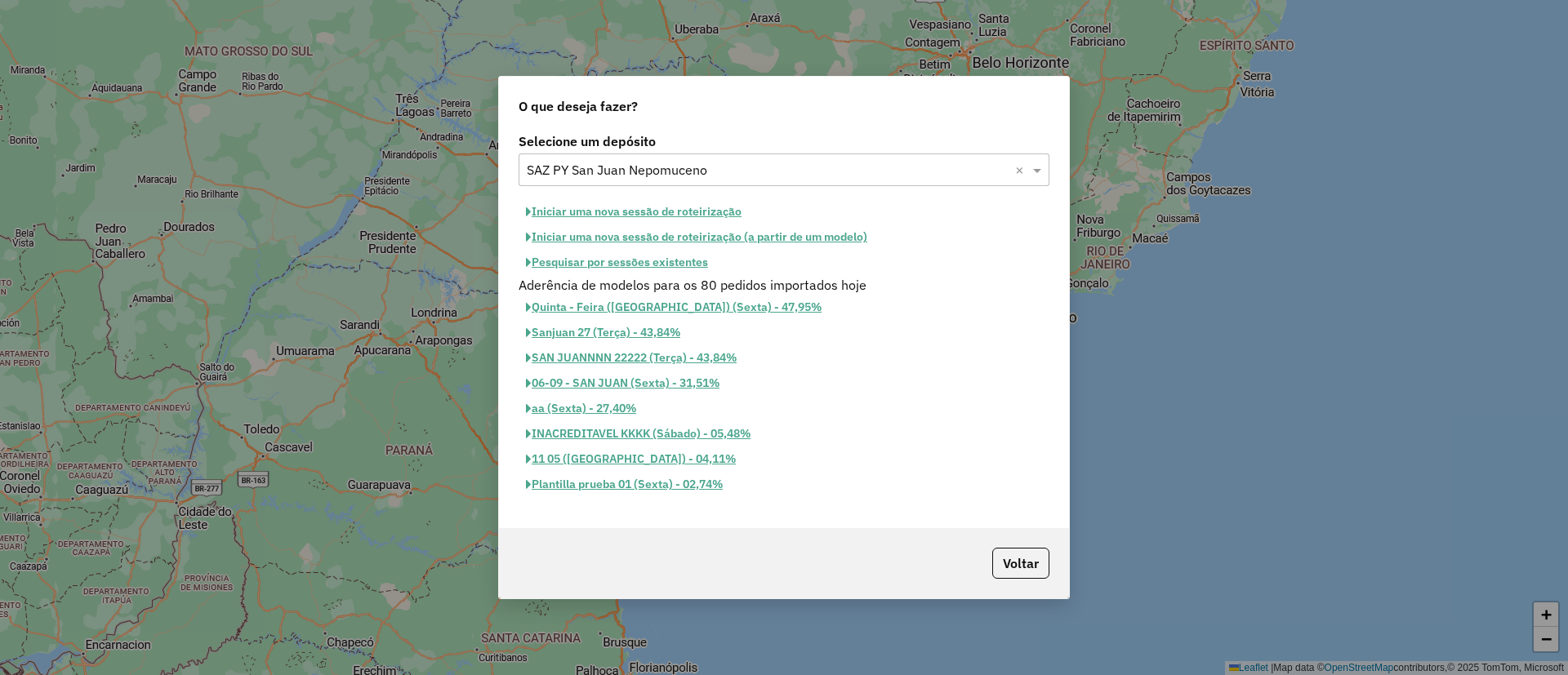
click at [582, 202] on button "Iniciar uma nova sessão de roteirização" at bounding box center [634, 211] width 231 height 25
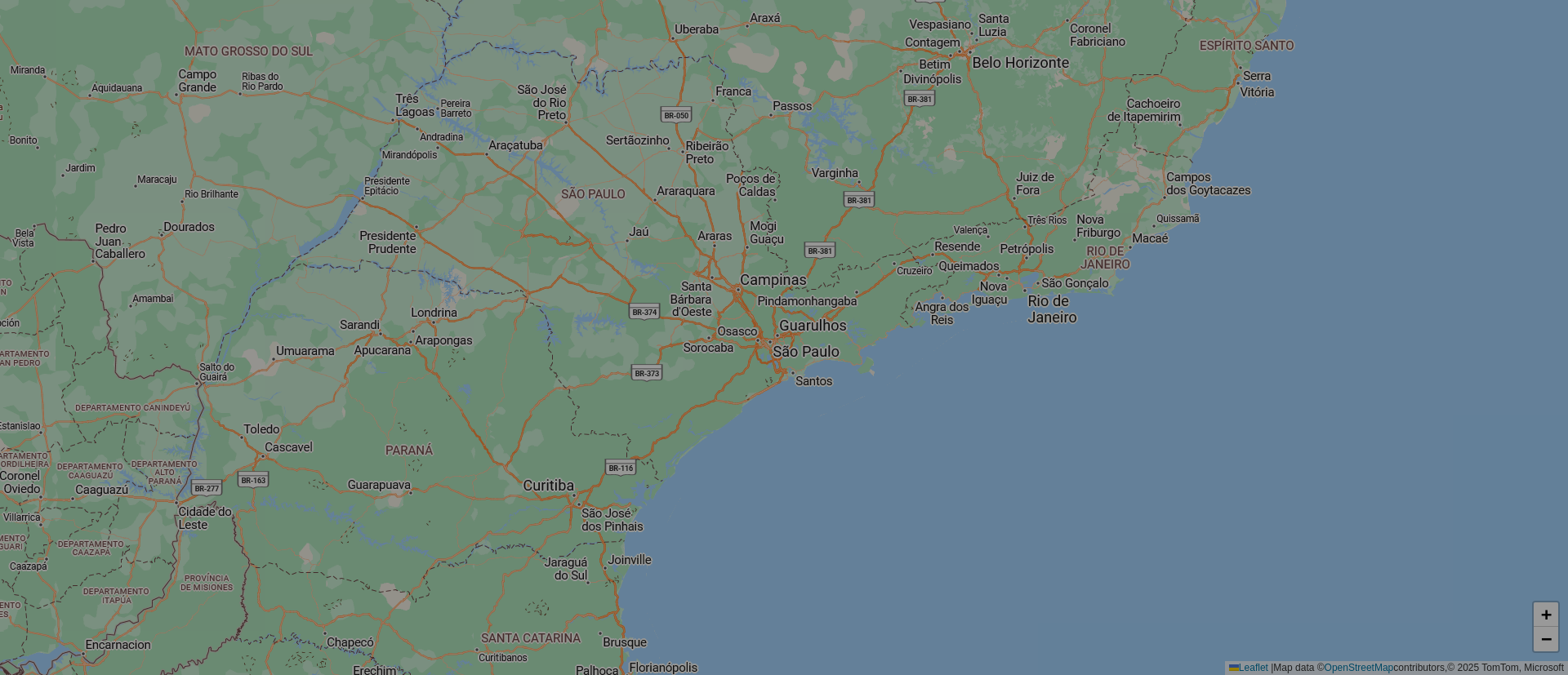
select select "*"
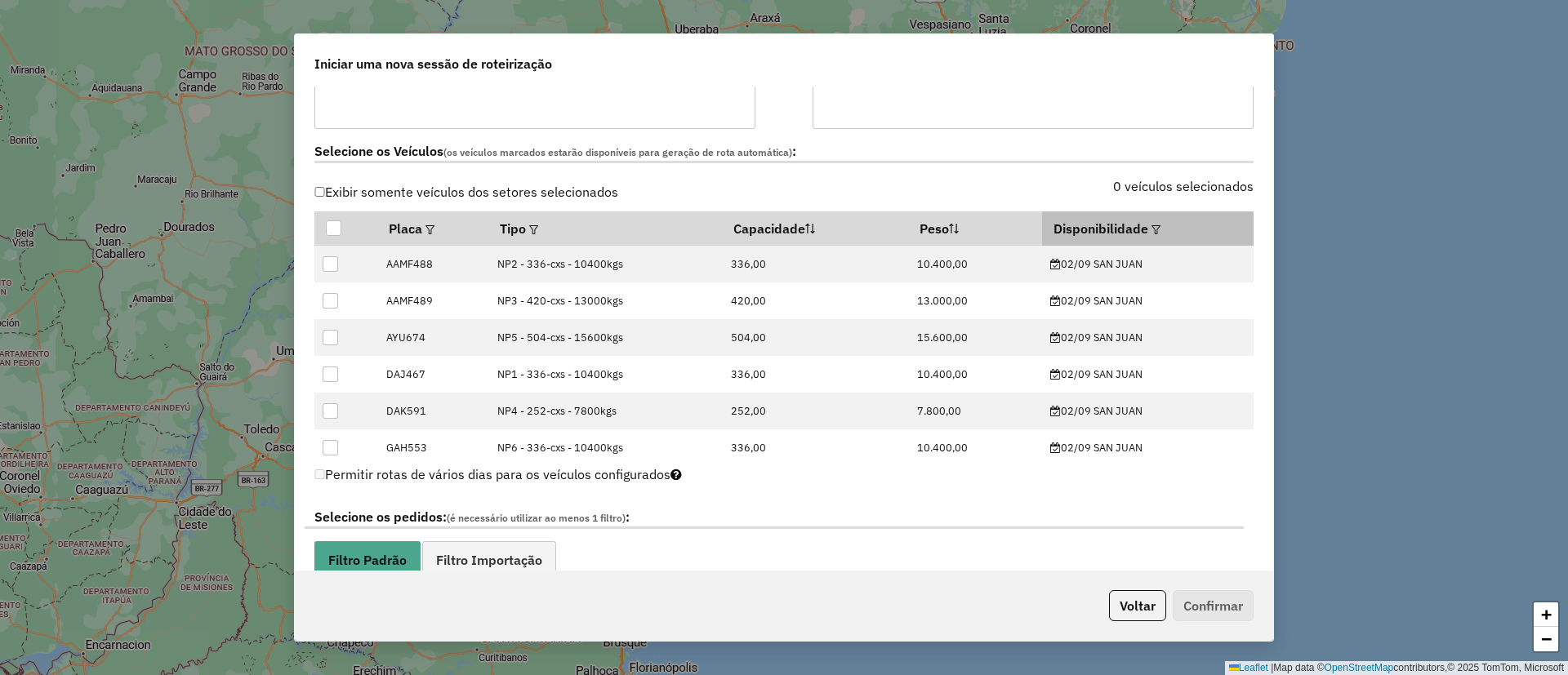
scroll to position [368, 0]
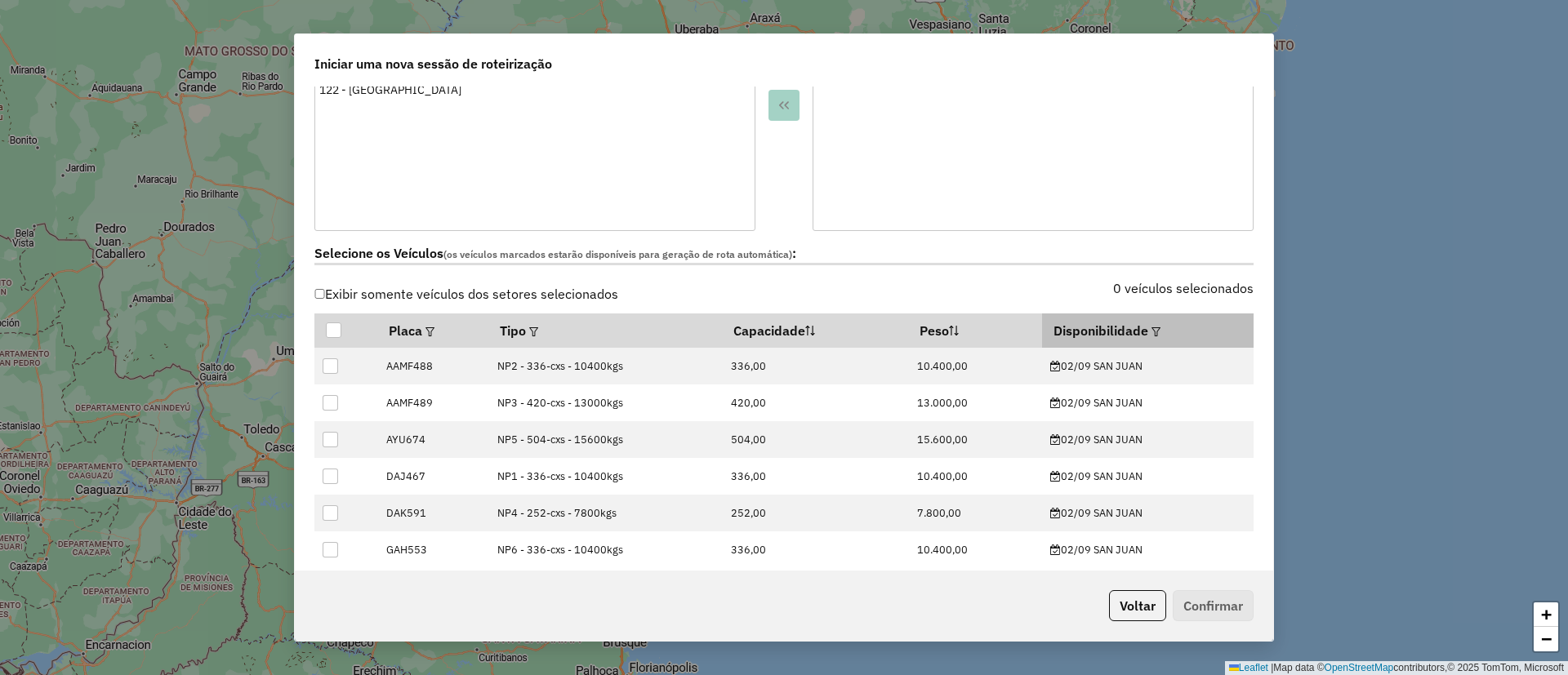
click at [1151, 334] on em at bounding box center [1155, 332] width 9 height 9
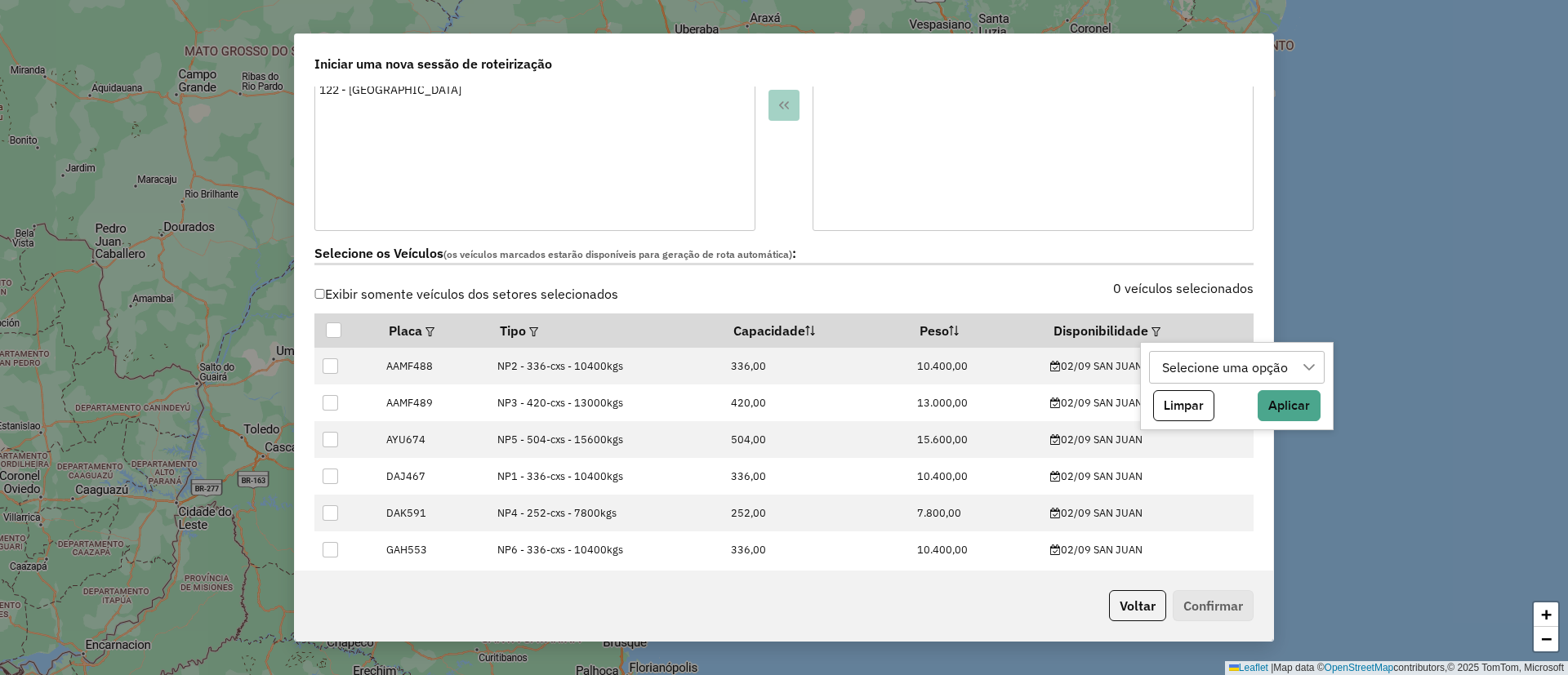
click at [1191, 369] on div "Selecione uma opção" at bounding box center [1225, 367] width 137 height 31
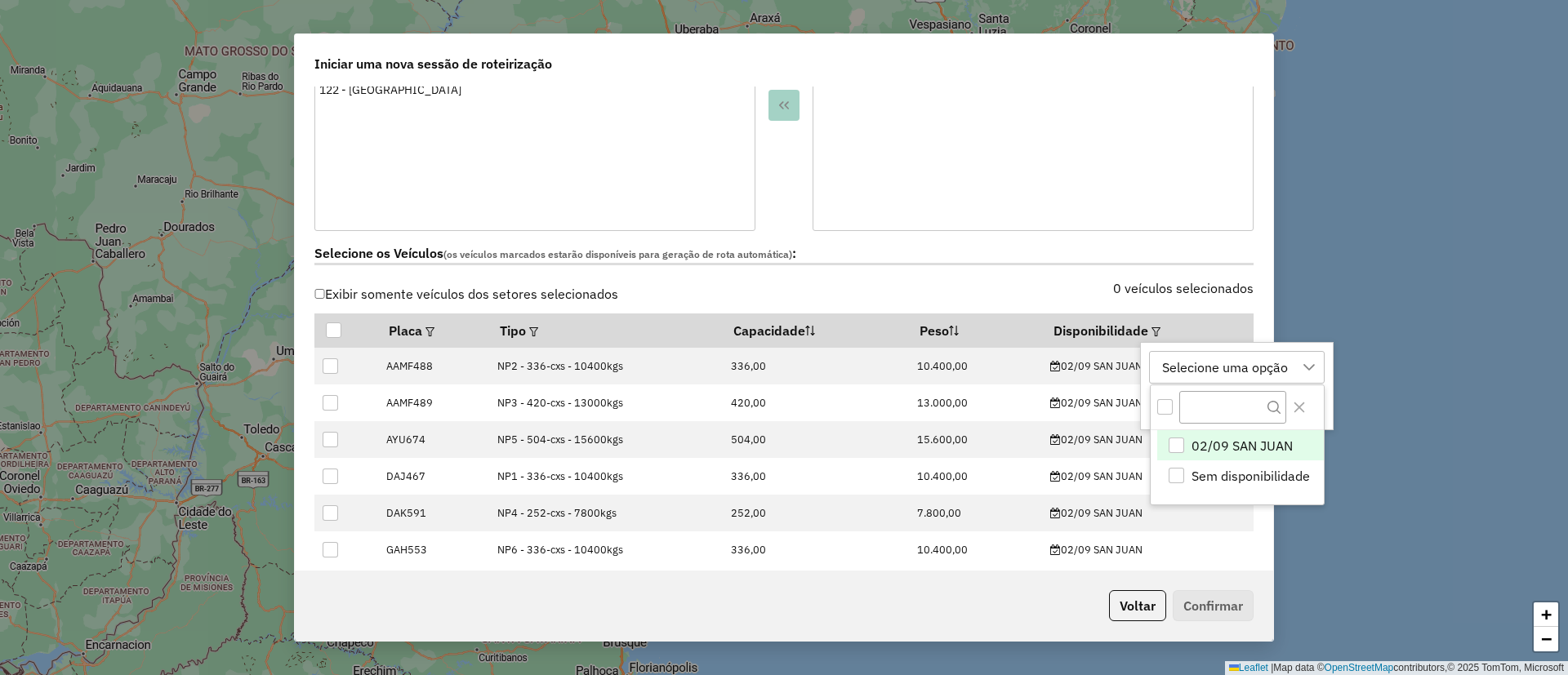
scroll to position [13, 74]
click at [1230, 439] on span "02/09 SAN JUAN" at bounding box center [1241, 445] width 101 height 19
click at [1304, 409] on icon "Close" at bounding box center [1299, 408] width 13 height 13
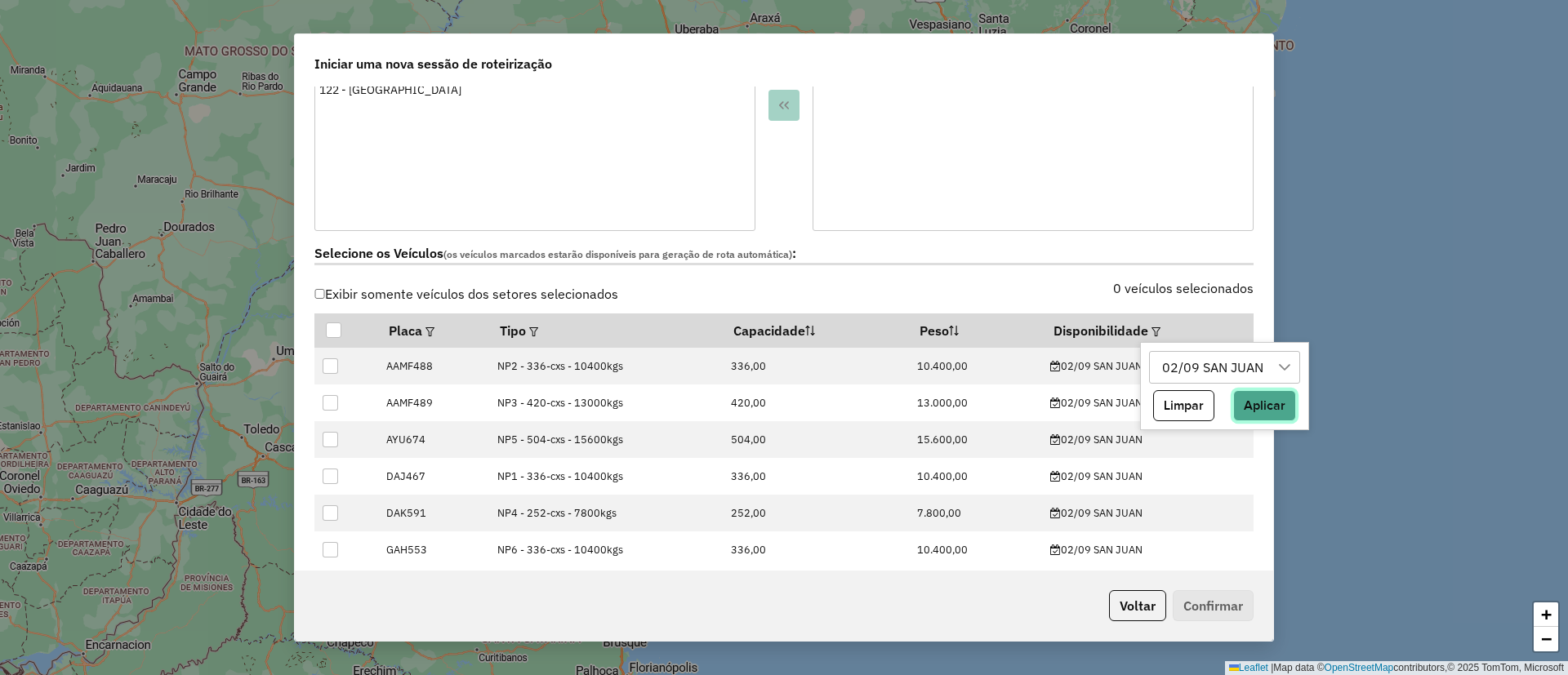
click at [1272, 397] on button "Aplicar" at bounding box center [1264, 405] width 63 height 31
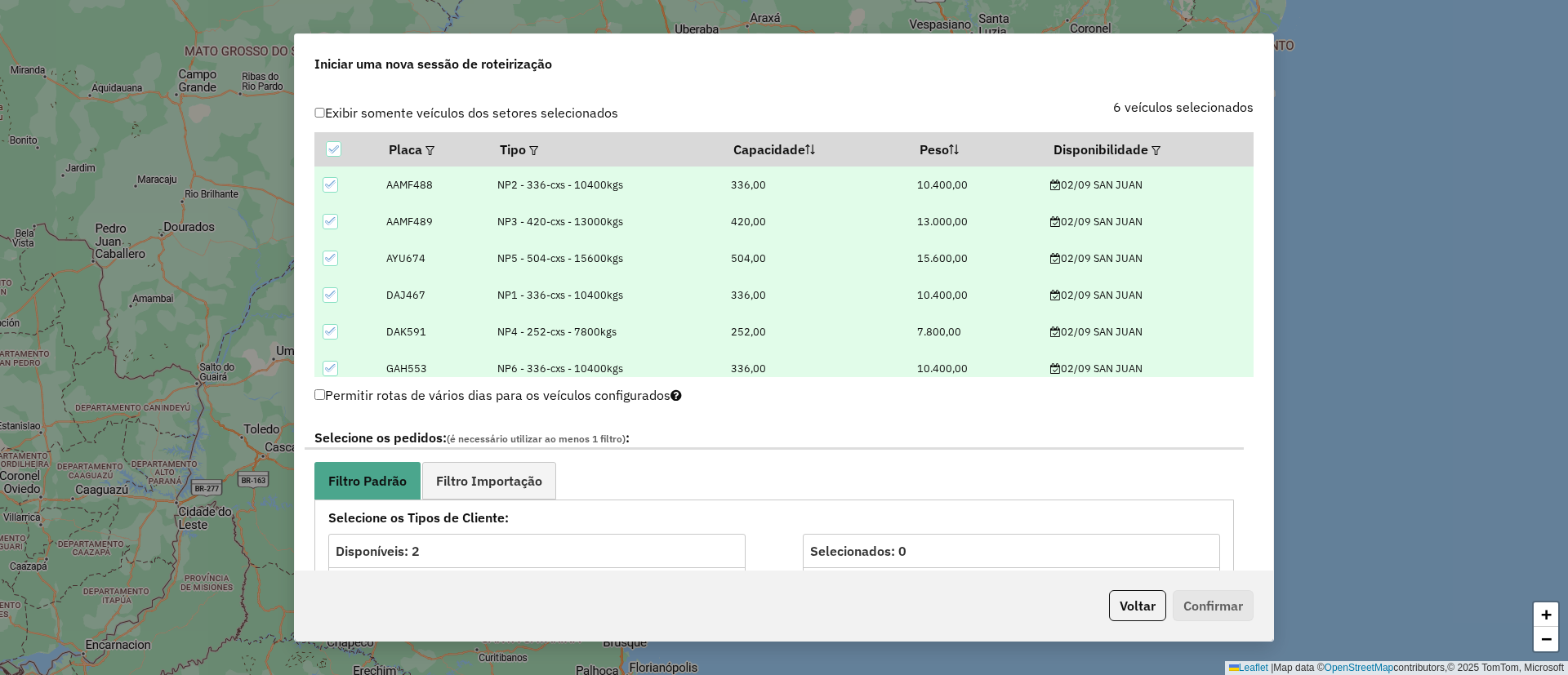
scroll to position [857, 0]
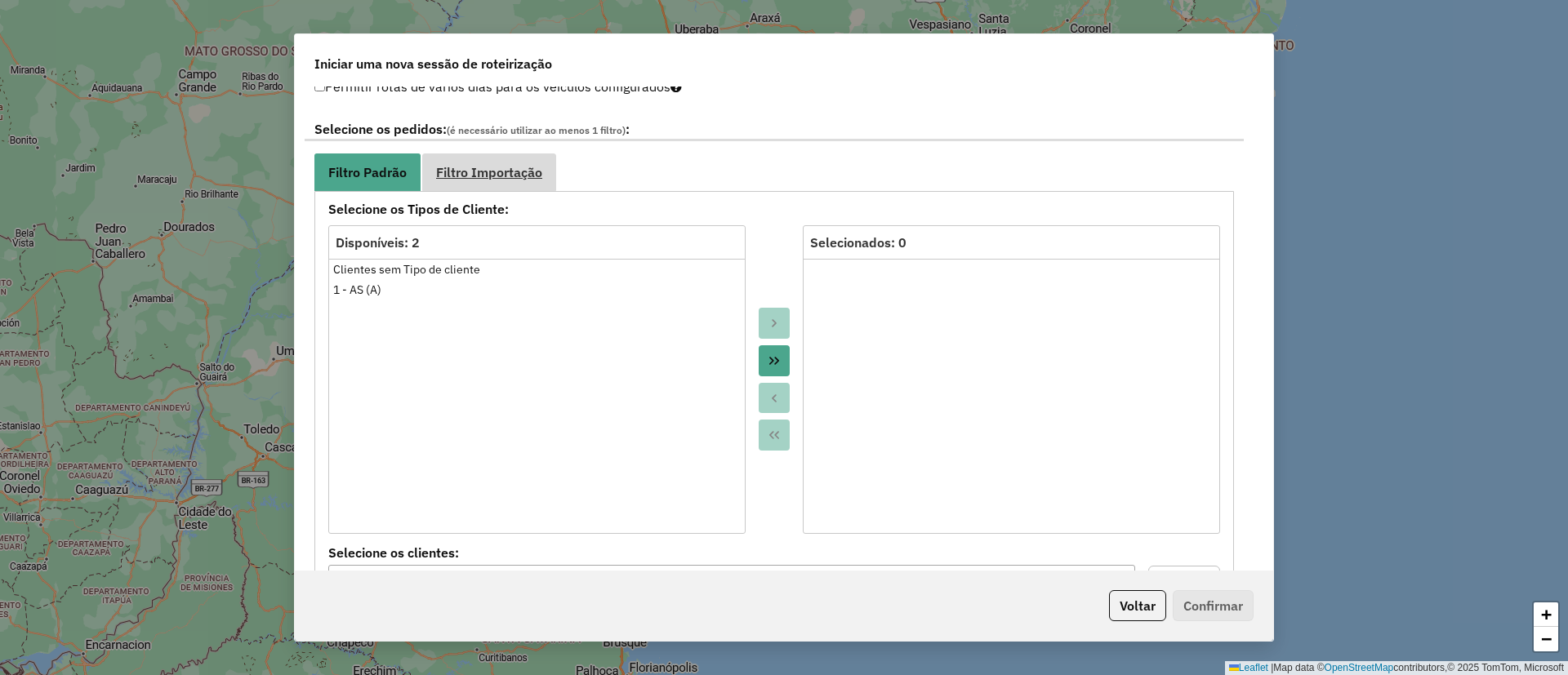
click at [509, 170] on span "Filtro Importação" at bounding box center [489, 172] width 106 height 13
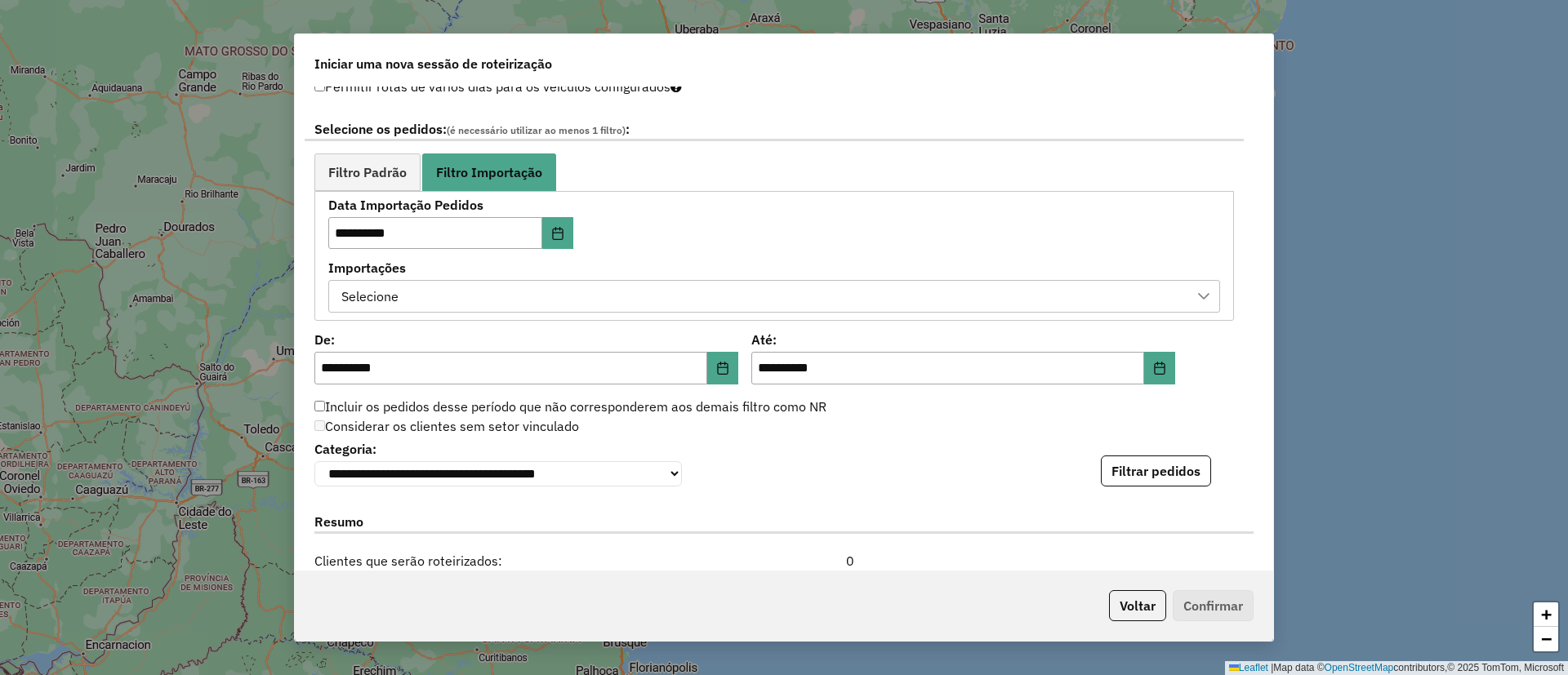
click at [448, 284] on div "Selecione" at bounding box center [762, 296] width 852 height 31
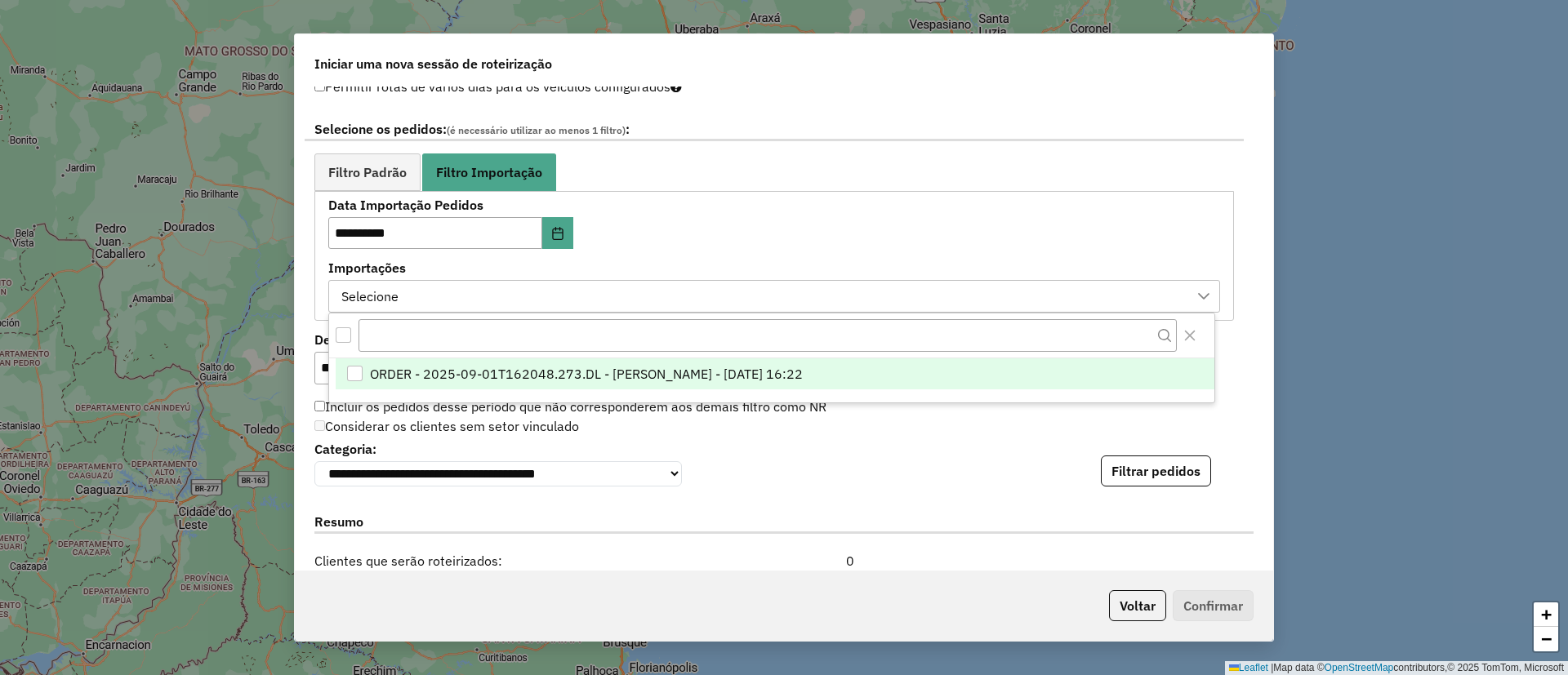
click at [532, 376] on span "ORDER - 2025-09-01T162048.273.DL - BARBARA PAULOSSI BERTO - 01/09/2025 16:22" at bounding box center [586, 373] width 433 height 19
click at [1135, 476] on button "Filtrar pedidos" at bounding box center [1156, 470] width 110 height 31
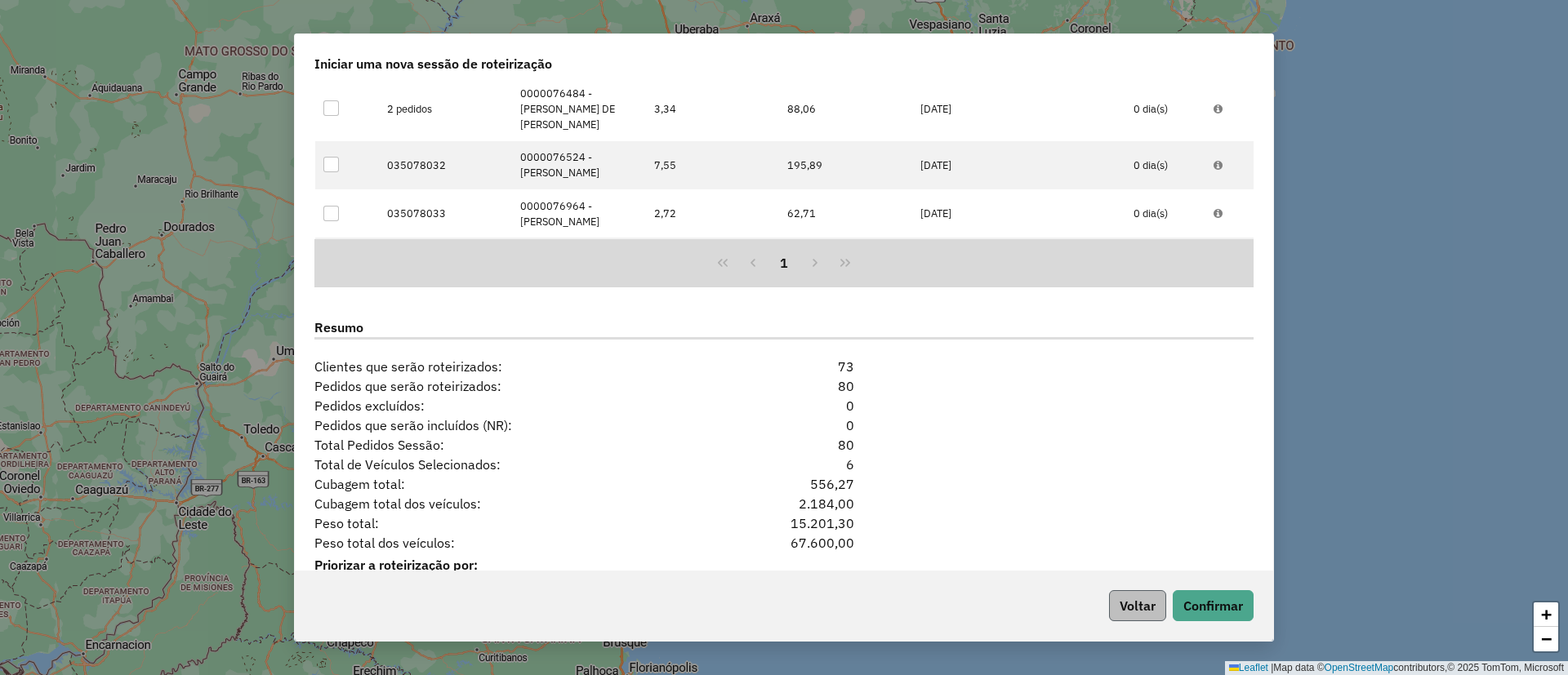
scroll to position [1449, 0]
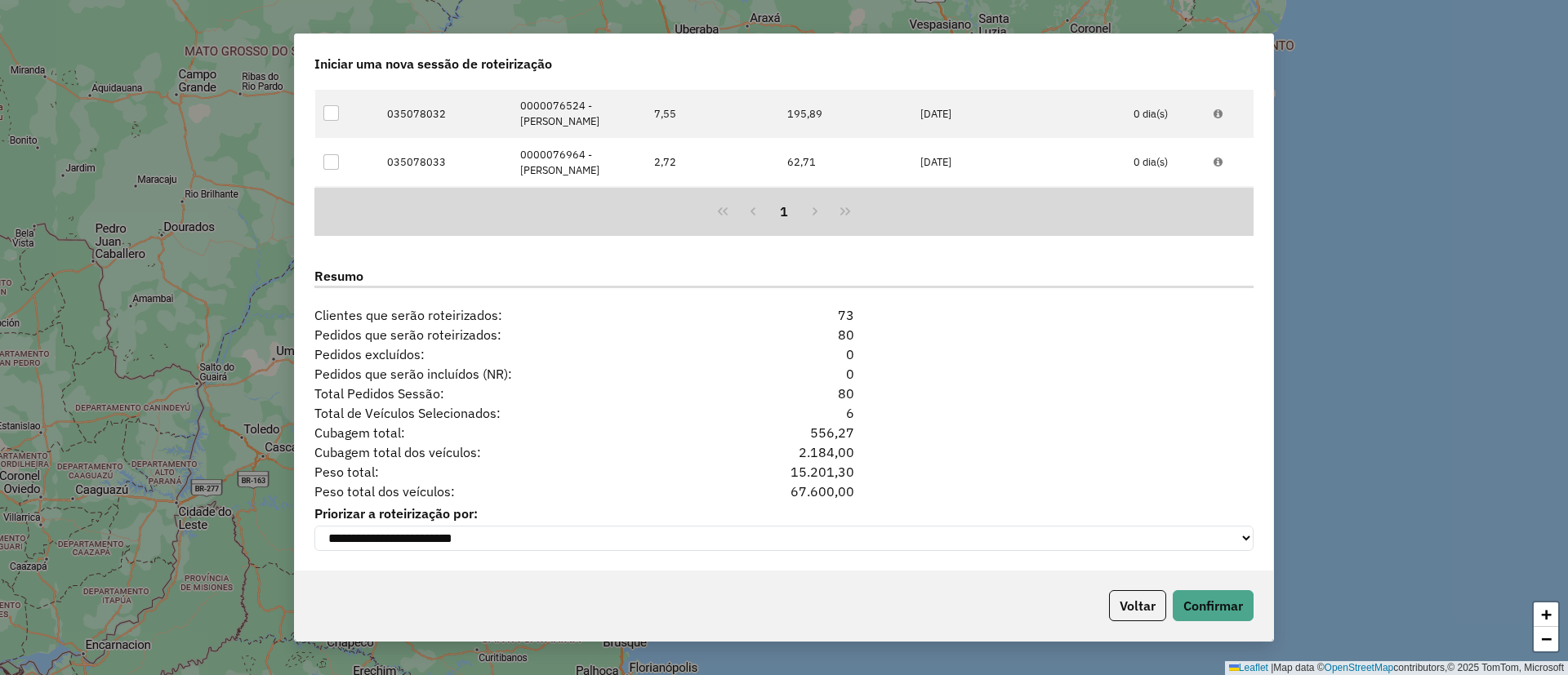
click at [1199, 586] on div "Voltar Confirmar" at bounding box center [784, 606] width 978 height 70
click at [1200, 596] on button "Confirmar" at bounding box center [1213, 606] width 81 height 31
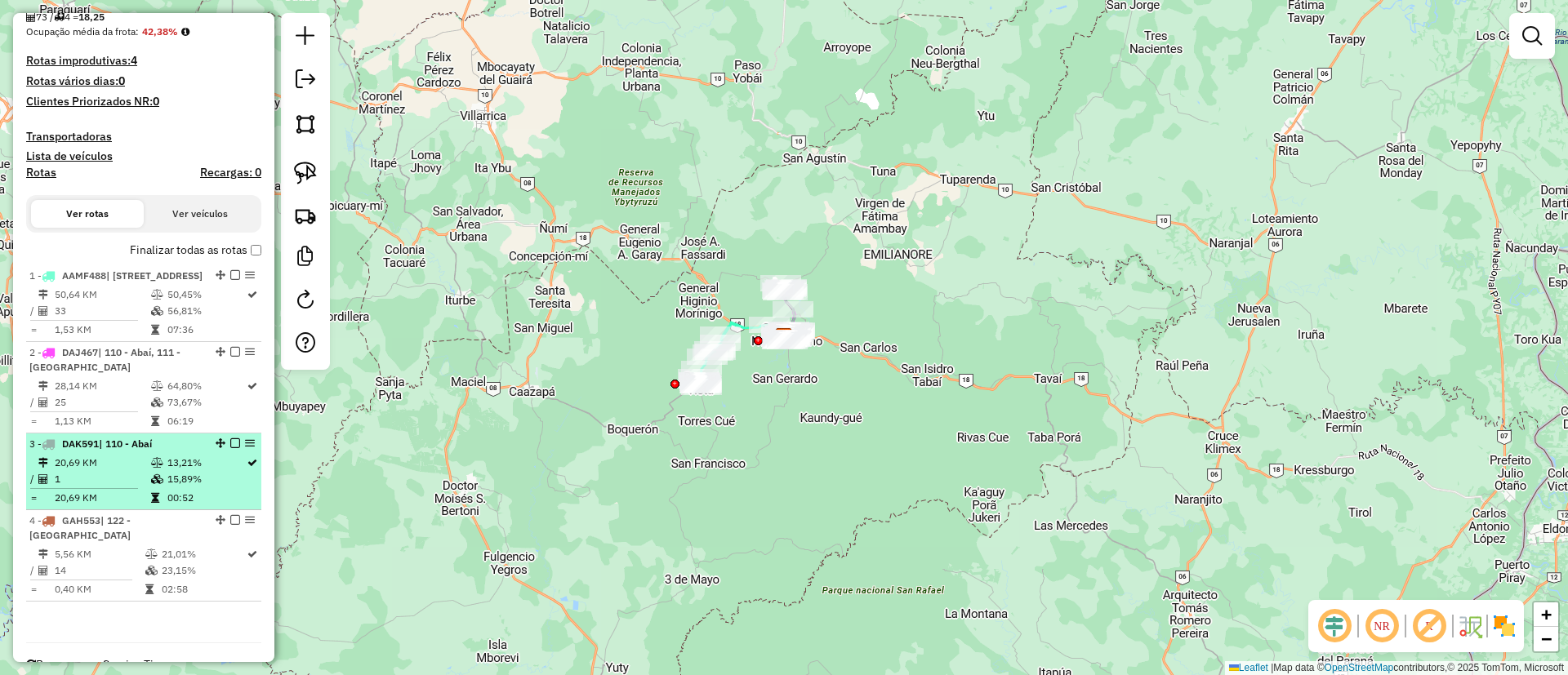
scroll to position [368, 0]
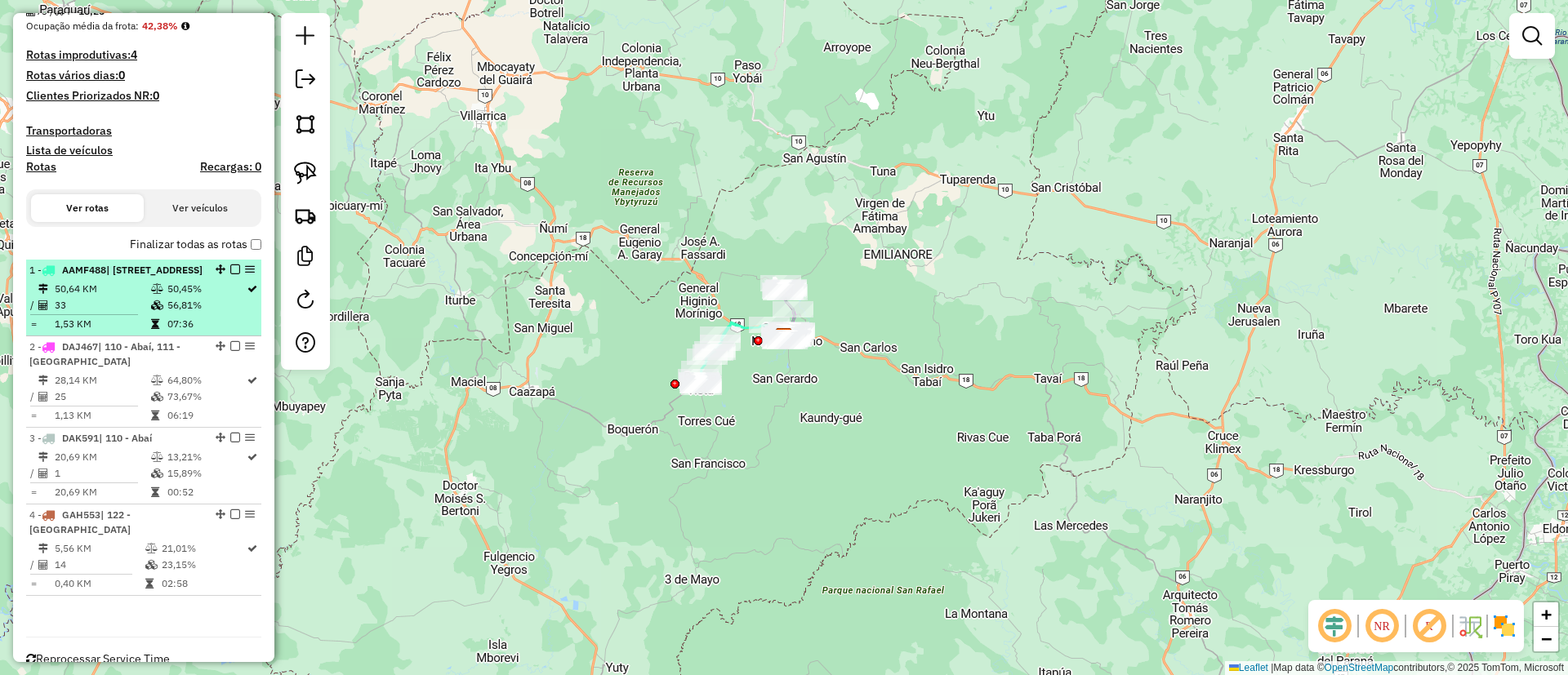
click at [211, 297] on td "50,45%" at bounding box center [206, 289] width 79 height 17
select select "**********"
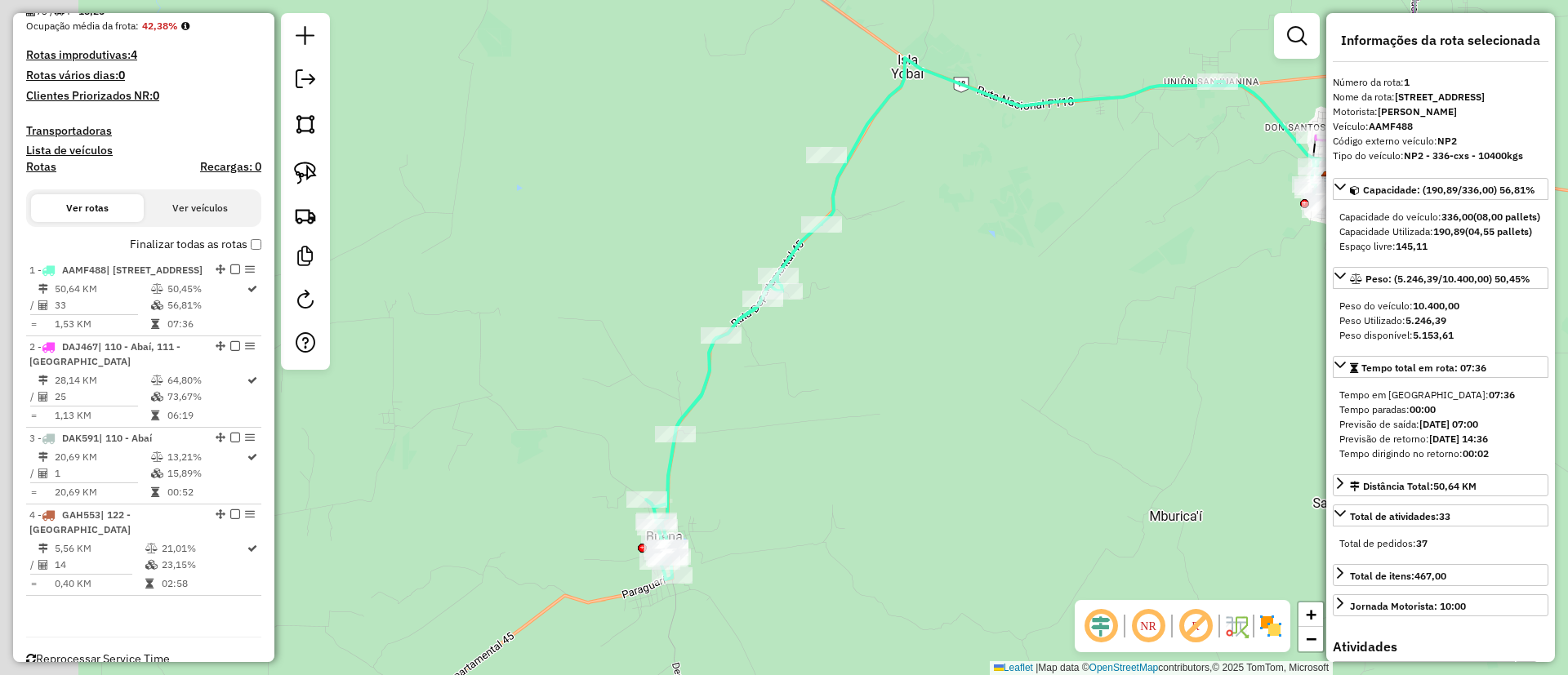
drag, startPoint x: 983, startPoint y: 356, endPoint x: 1104, endPoint y: 315, distance: 127.8
click at [1103, 317] on div "Janela de atendimento Grade de atendimento Capacidade Transportadoras Veículos …" at bounding box center [784, 338] width 1568 height 675
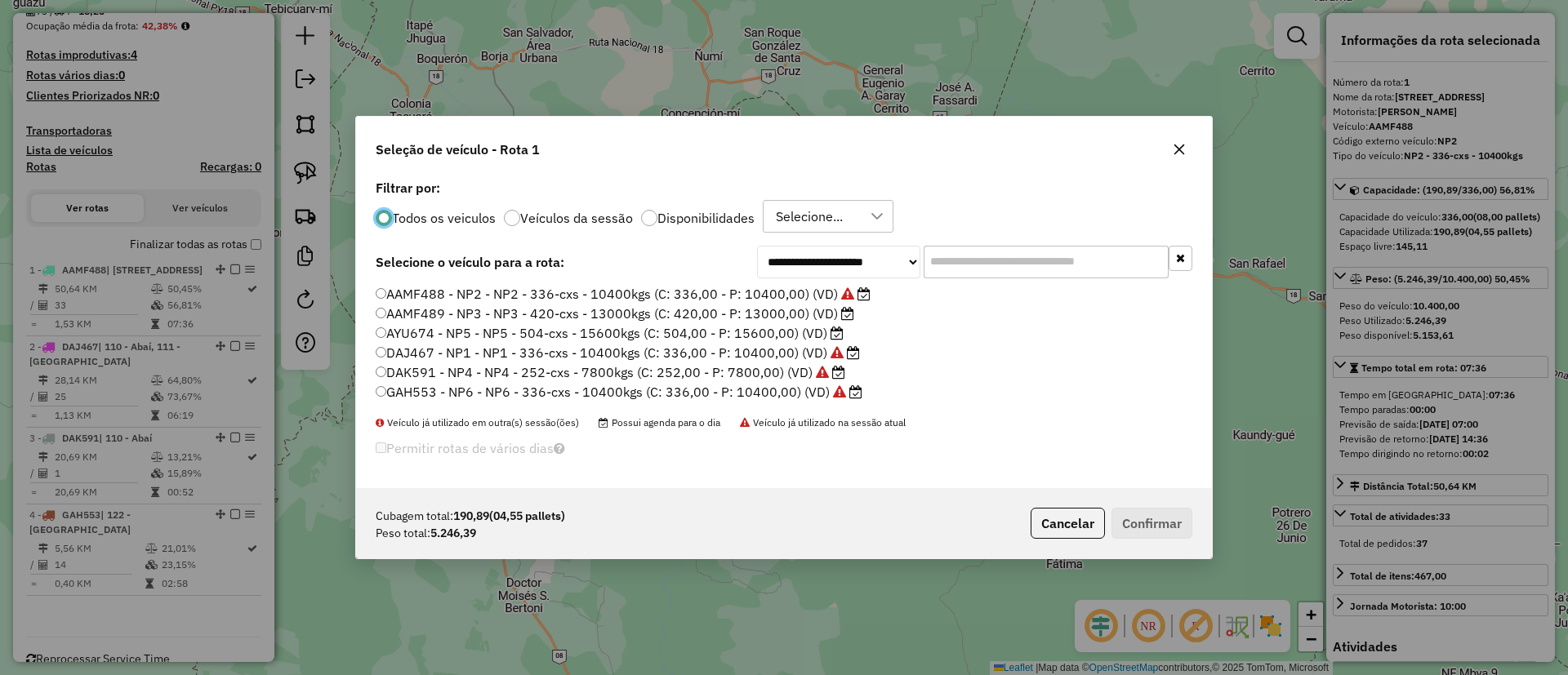
scroll to position [9, 5]
click at [795, 368] on label "DAK591 - NP4 - NP4 - 252-cxs - 7800kgs (C: 252,00 - P: 7800,00) (VD)" at bounding box center [611, 372] width 469 height 19
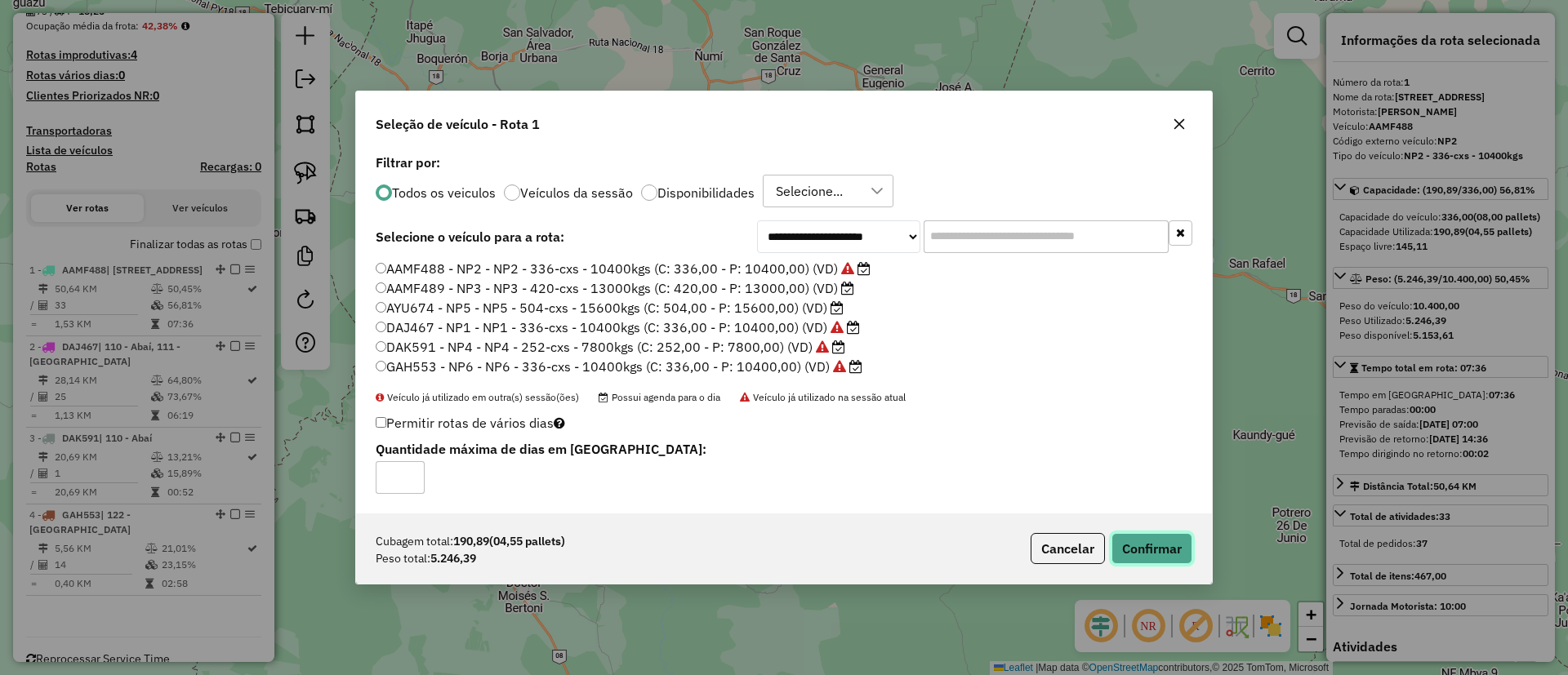
click at [1134, 549] on button "Confirmar" at bounding box center [1151, 548] width 81 height 31
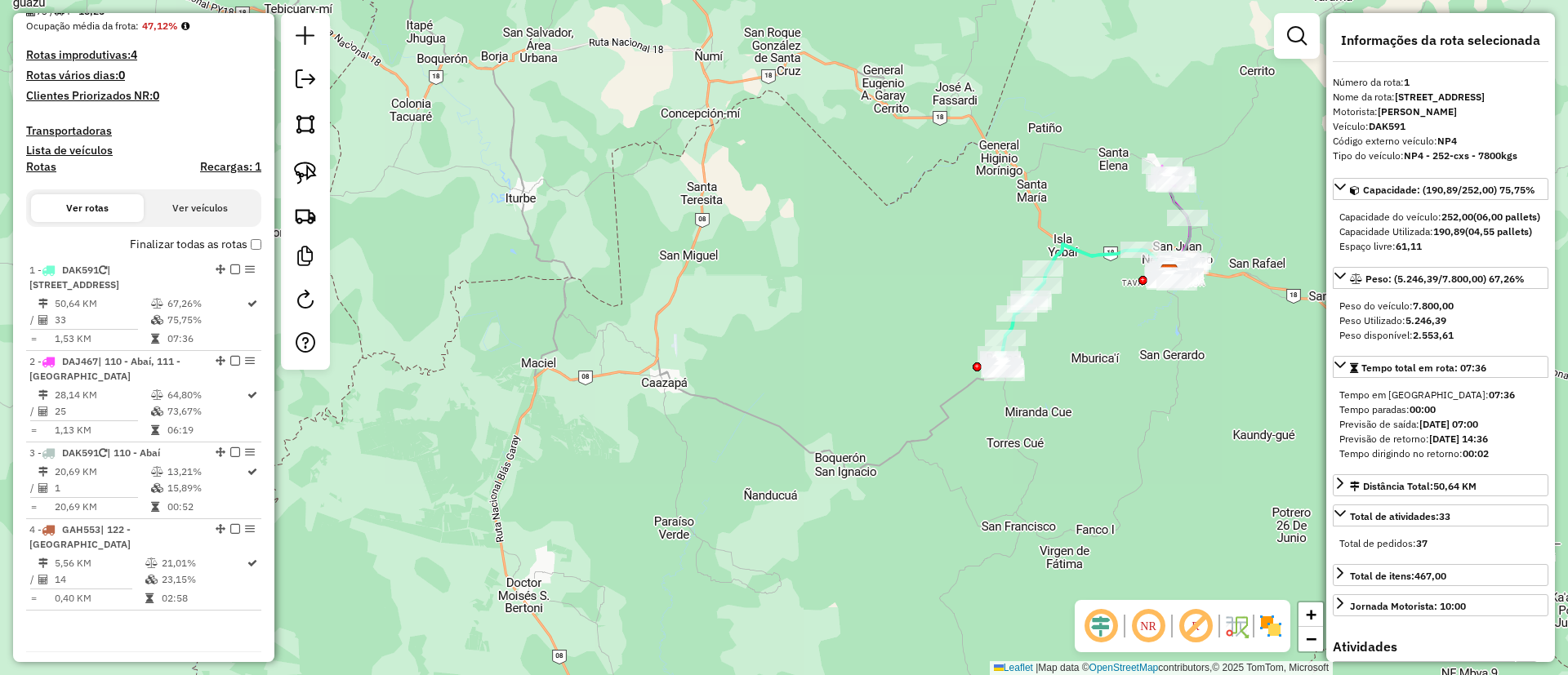
scroll to position [410, 0]
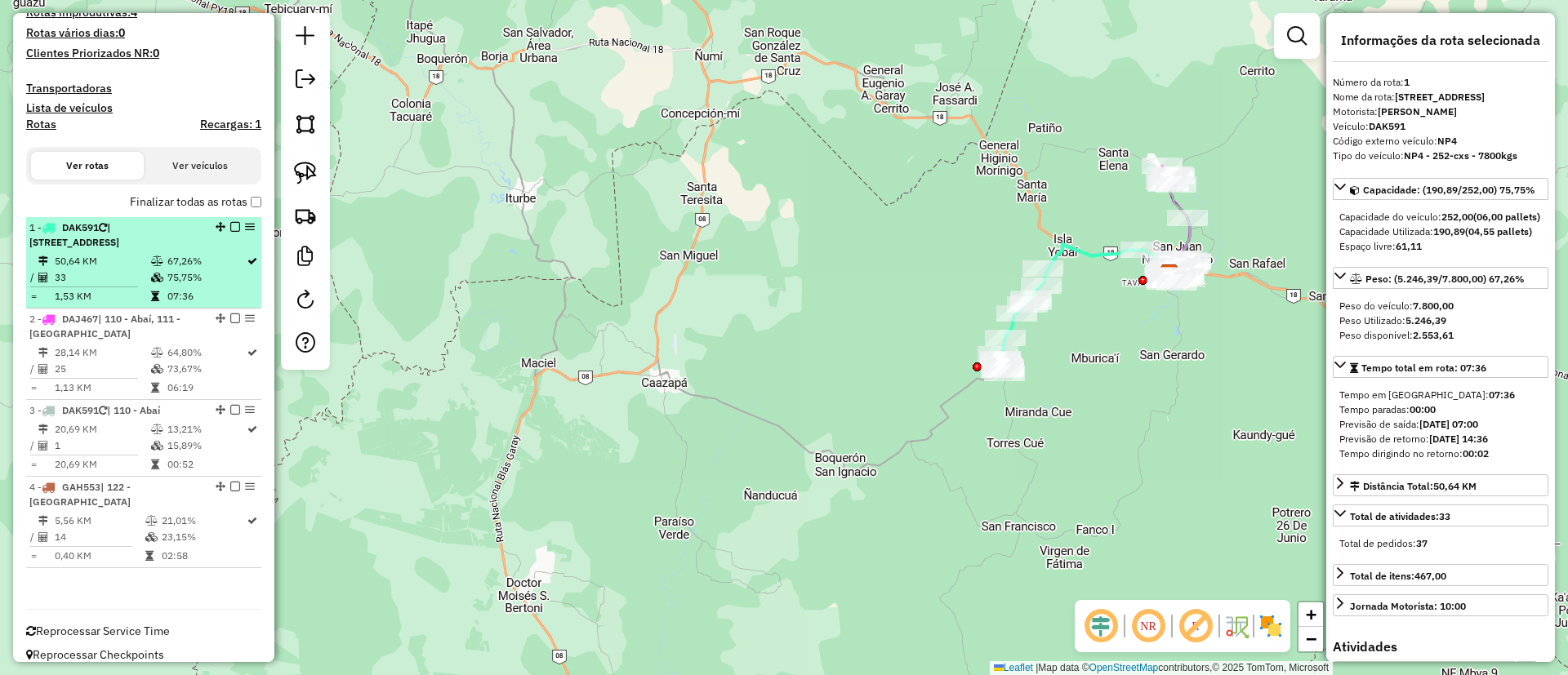
click at [225, 226] on div at bounding box center [230, 227] width 49 height 10
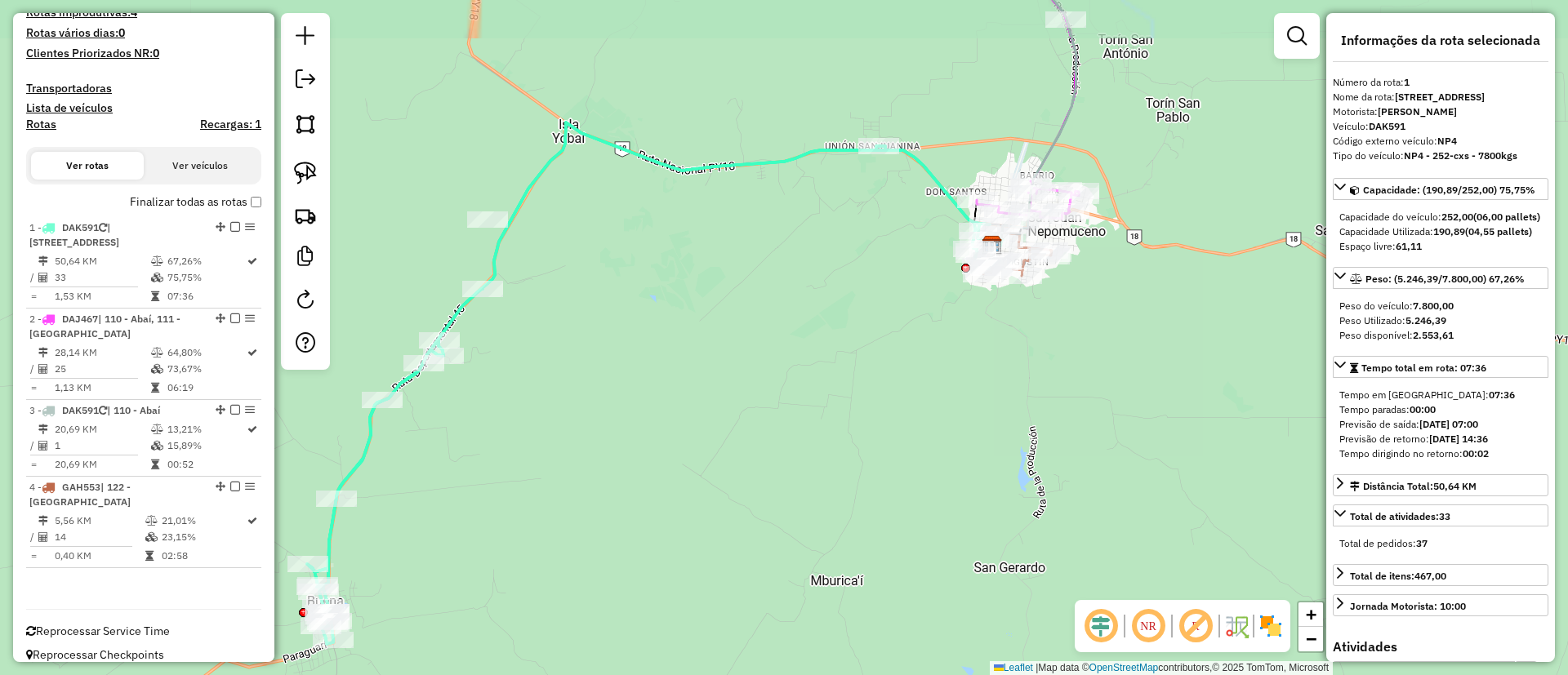
drag, startPoint x: 819, startPoint y: 354, endPoint x: 690, endPoint y: 400, distance: 137.0
click at [690, 400] on div "Janela de atendimento Grade de atendimento Capacidade Transportadoras Veículos …" at bounding box center [784, 338] width 1568 height 675
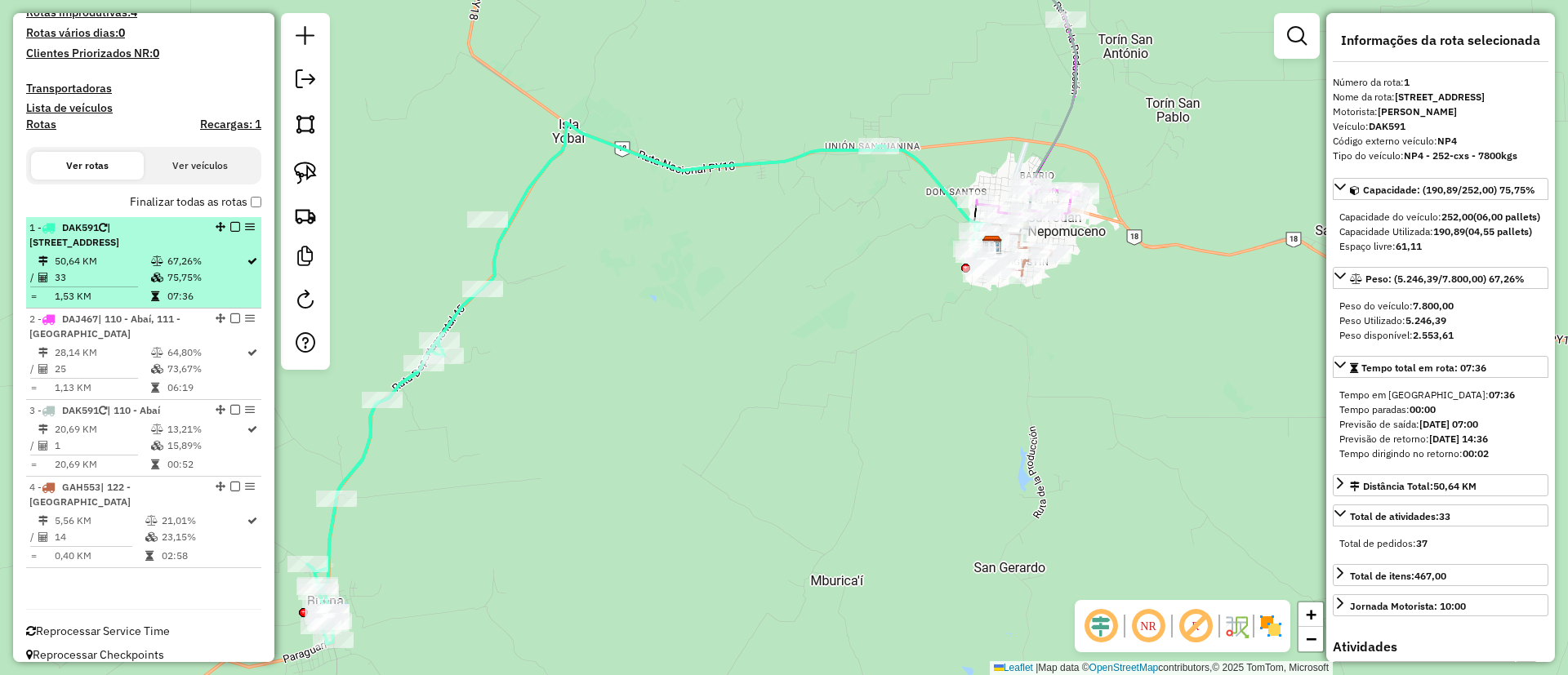
click at [231, 226] on em at bounding box center [236, 227] width 10 height 10
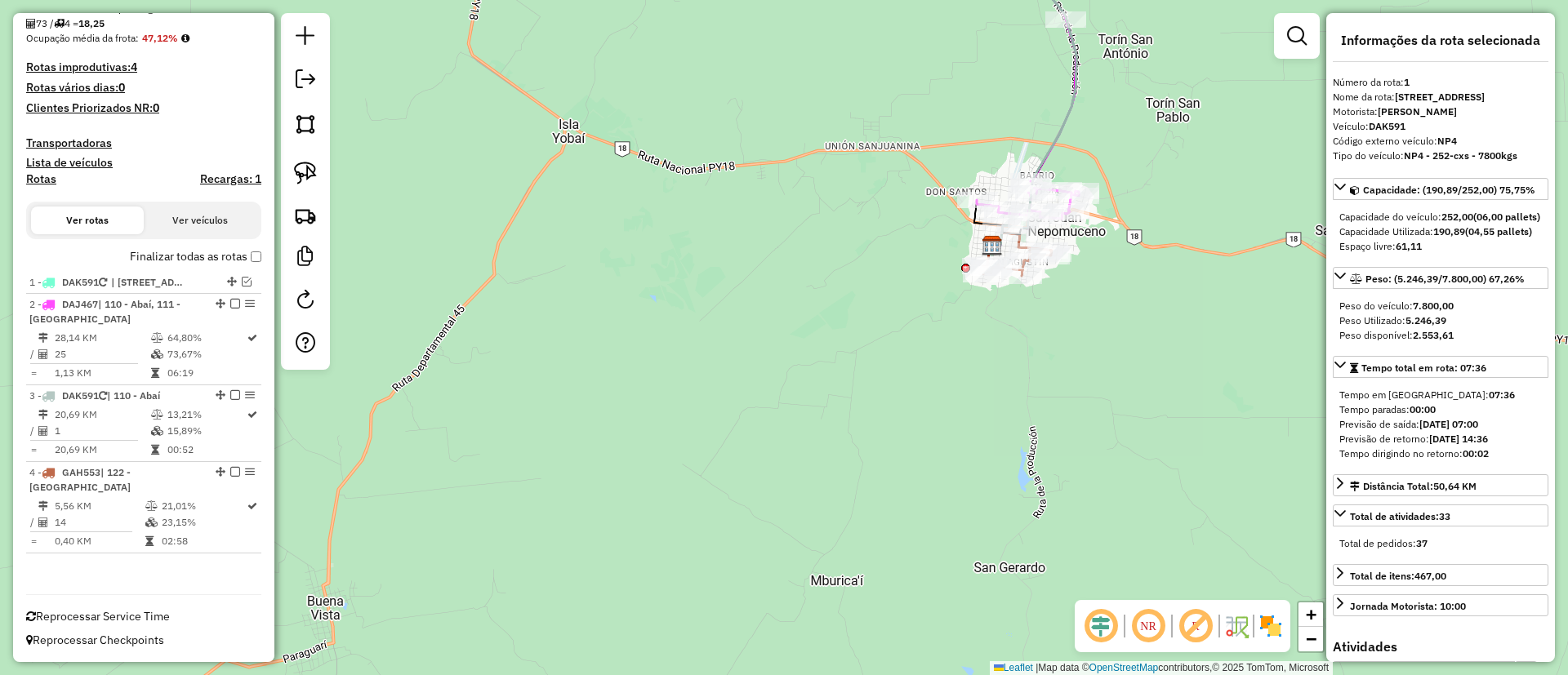
scroll to position [341, 0]
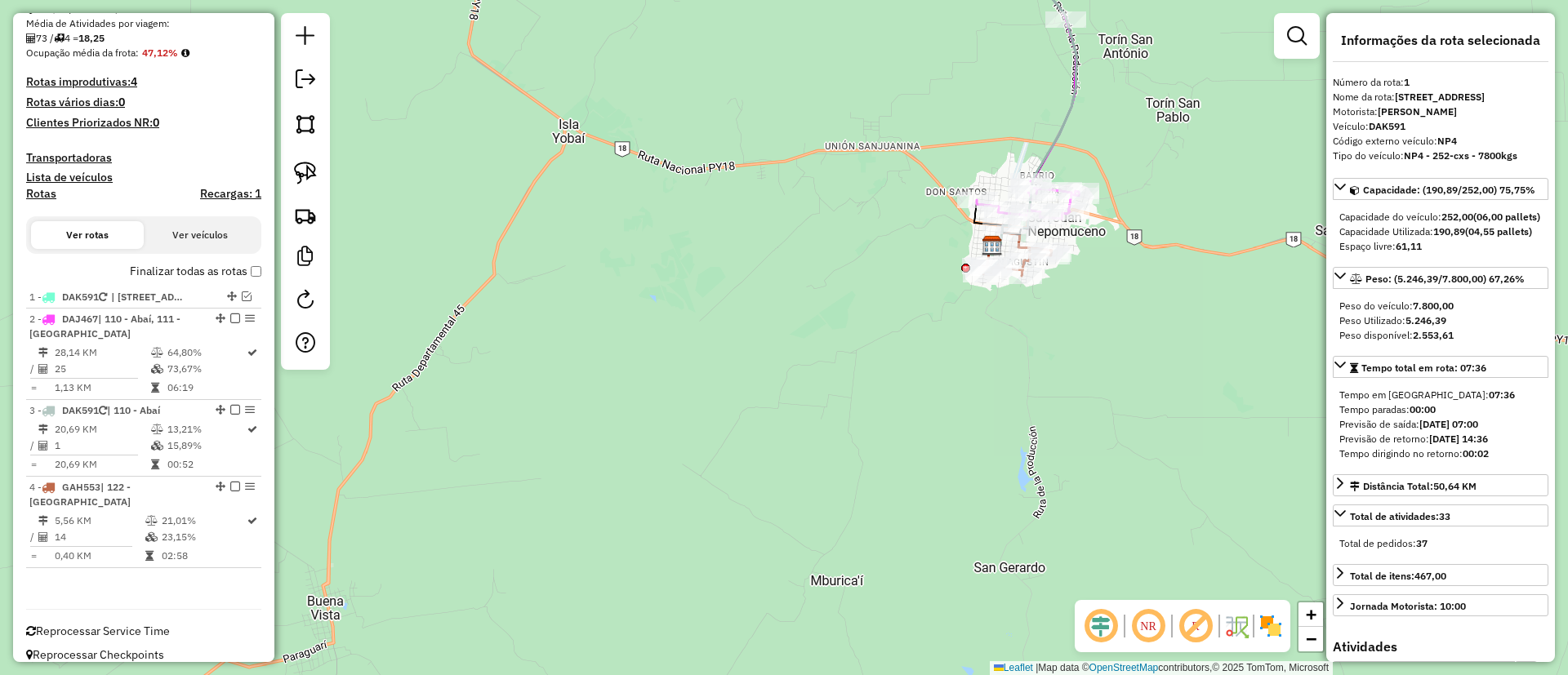
drag, startPoint x: 608, startPoint y: 315, endPoint x: 506, endPoint y: 363, distance: 112.7
click at [506, 363] on div "Janela de atendimento Grade de atendimento Capacidade Transportadoras Veículos …" at bounding box center [784, 338] width 1568 height 675
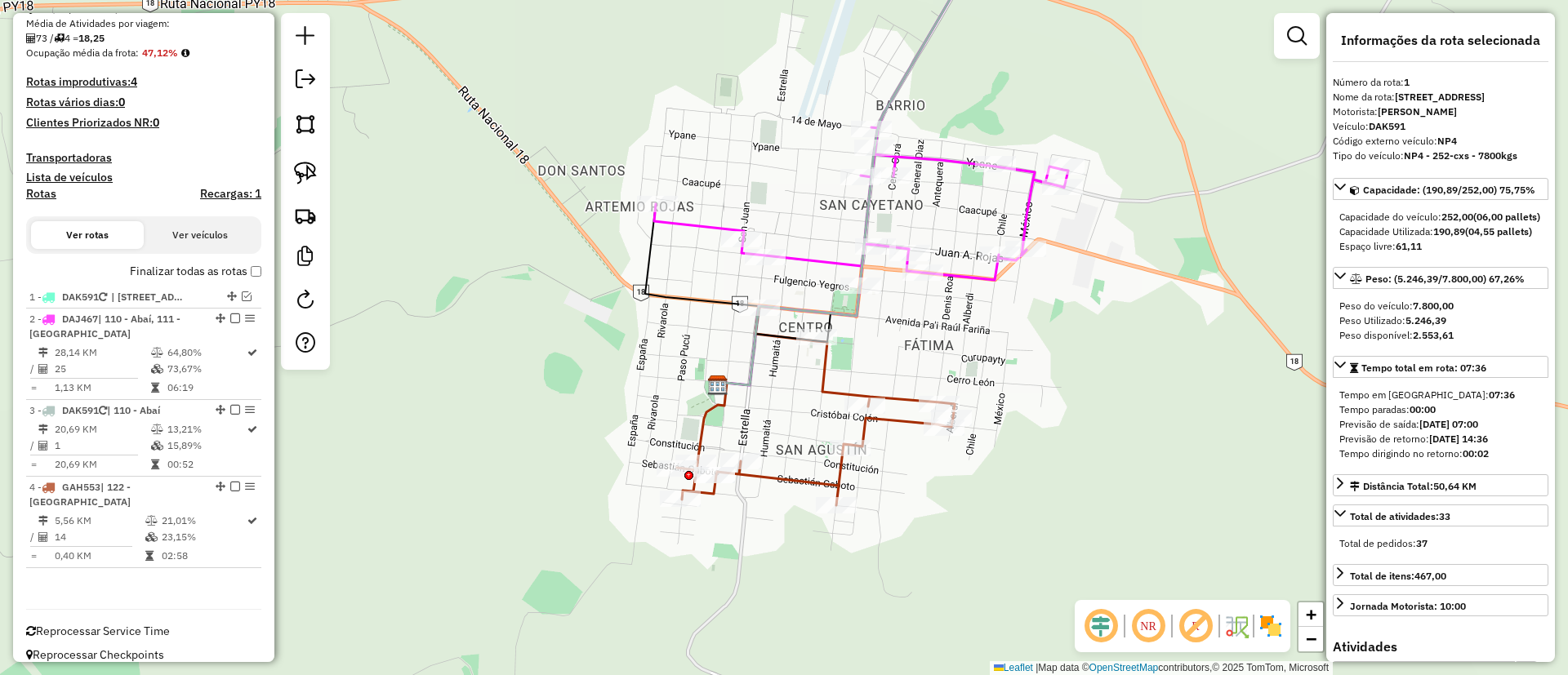
click at [761, 475] on icon at bounding box center [815, 406] width 277 height 198
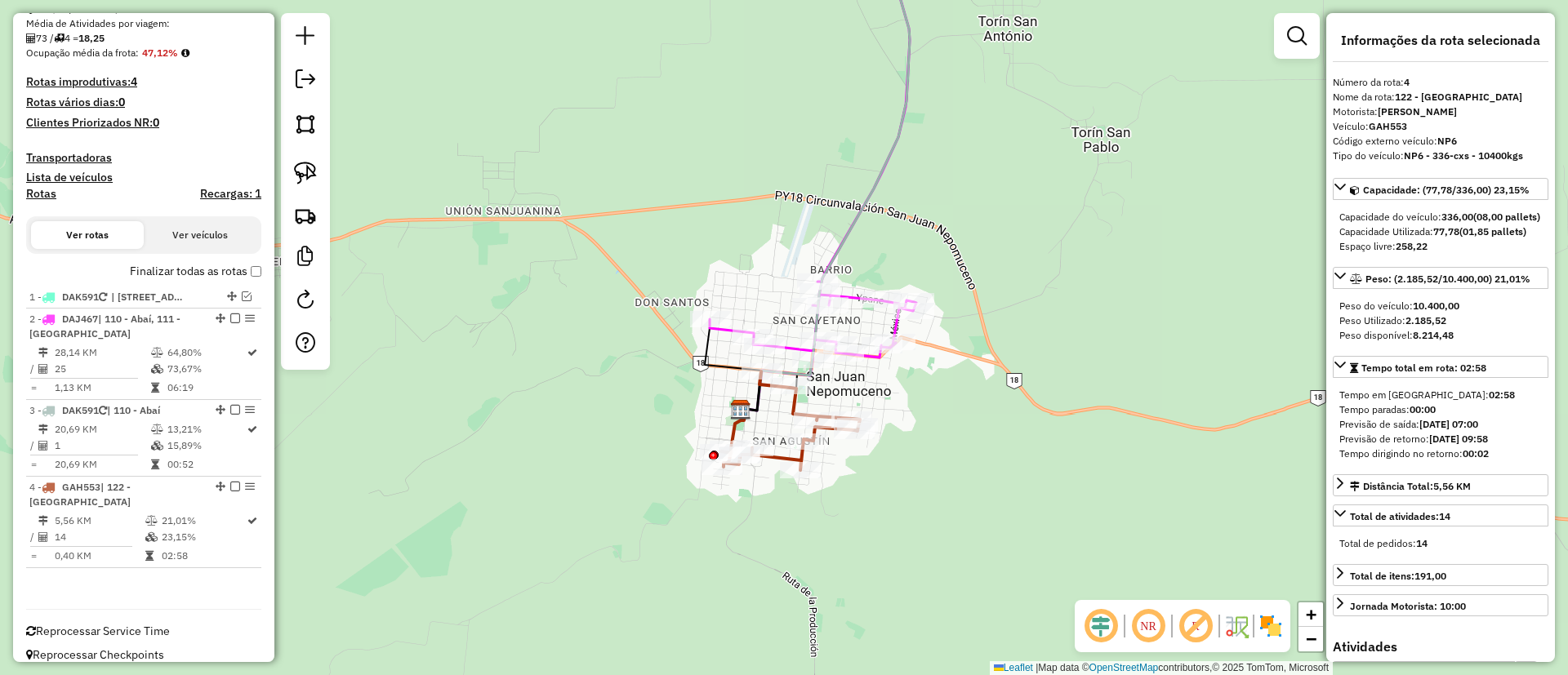
click at [860, 210] on icon at bounding box center [825, 171] width 170 height 479
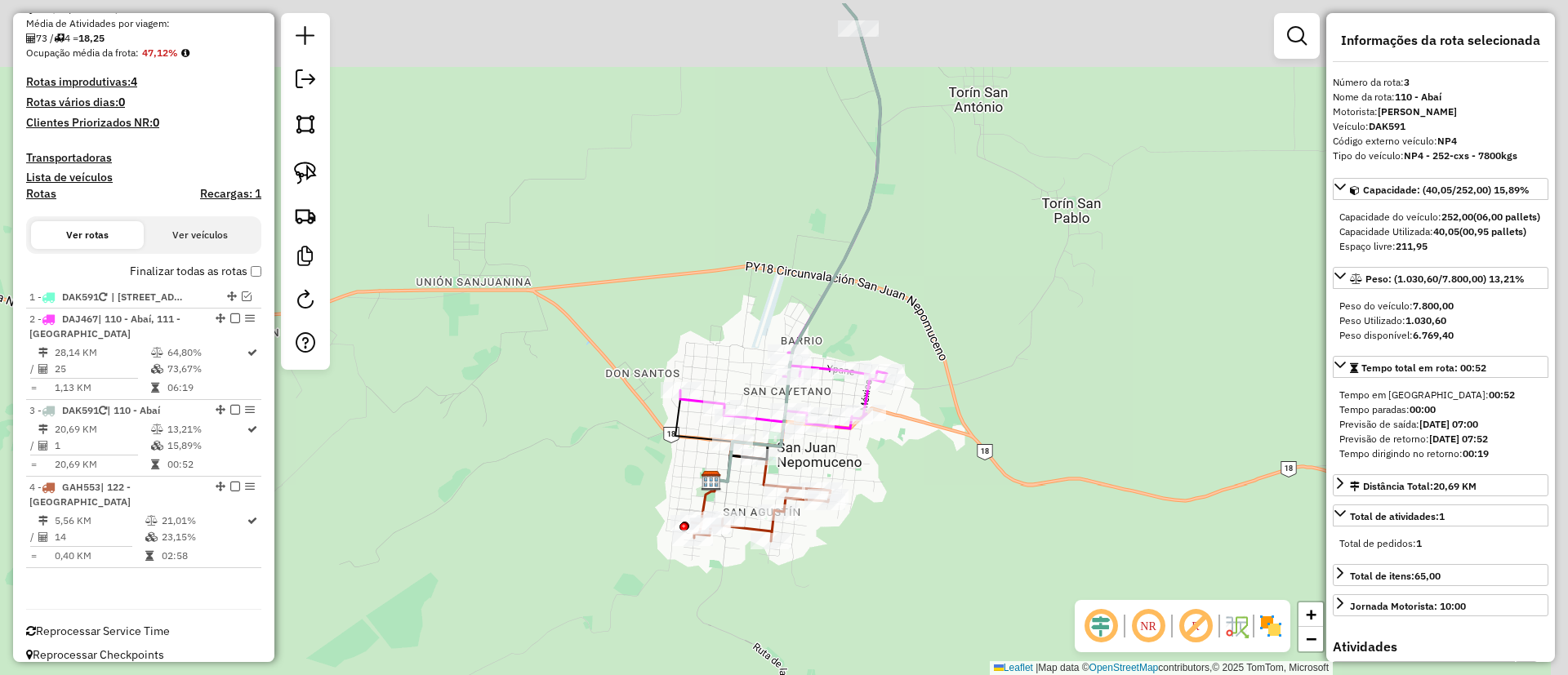
drag, startPoint x: 805, startPoint y: 170, endPoint x: 754, endPoint y: 435, distance: 269.9
click at [749, 448] on div "Janela de atendimento Grade de atendimento Capacidade Transportadoras Veículos …" at bounding box center [784, 338] width 1568 height 675
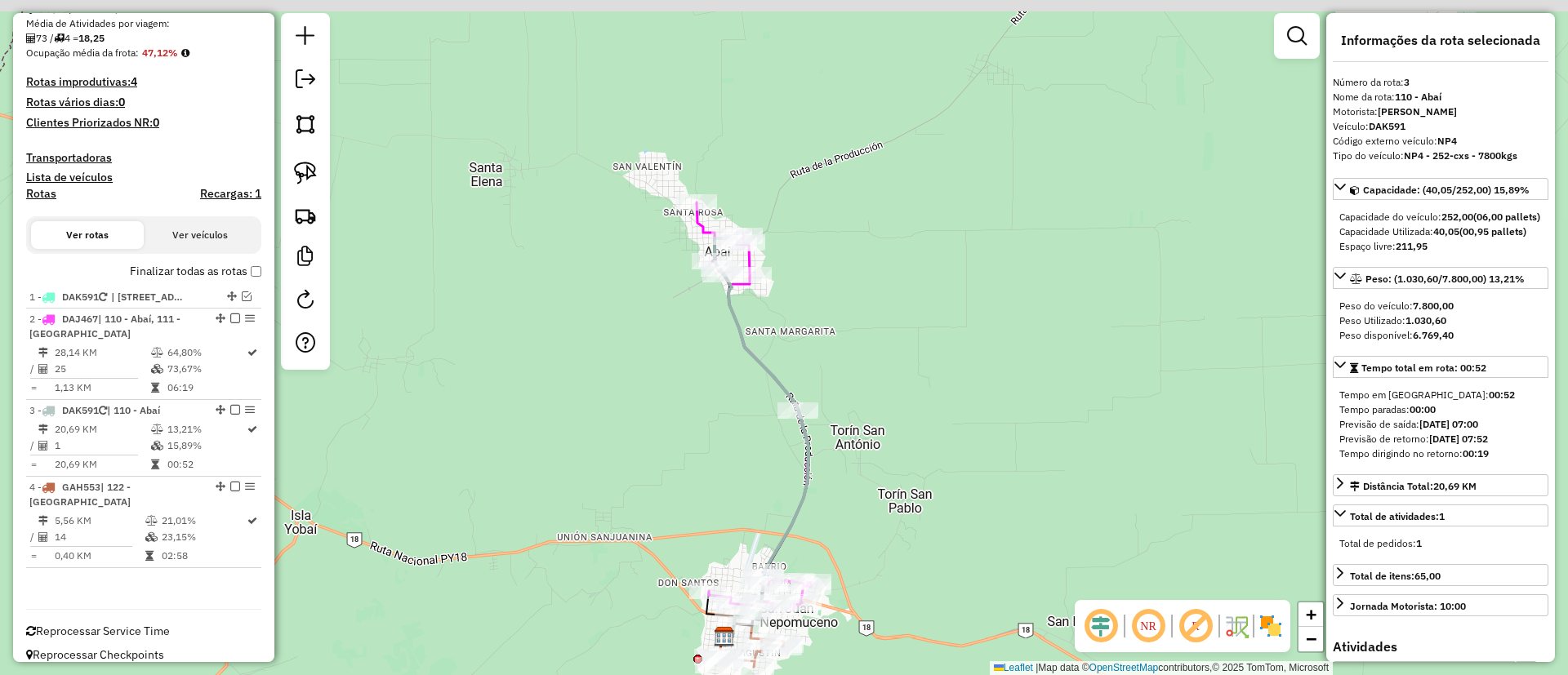
drag, startPoint x: 926, startPoint y: 224, endPoint x: 926, endPoint y: 323, distance: 99.0
click at [926, 323] on div "Janela de atendimento Grade de atendimento Capacidade Transportadoras Veículos …" at bounding box center [784, 338] width 1568 height 675
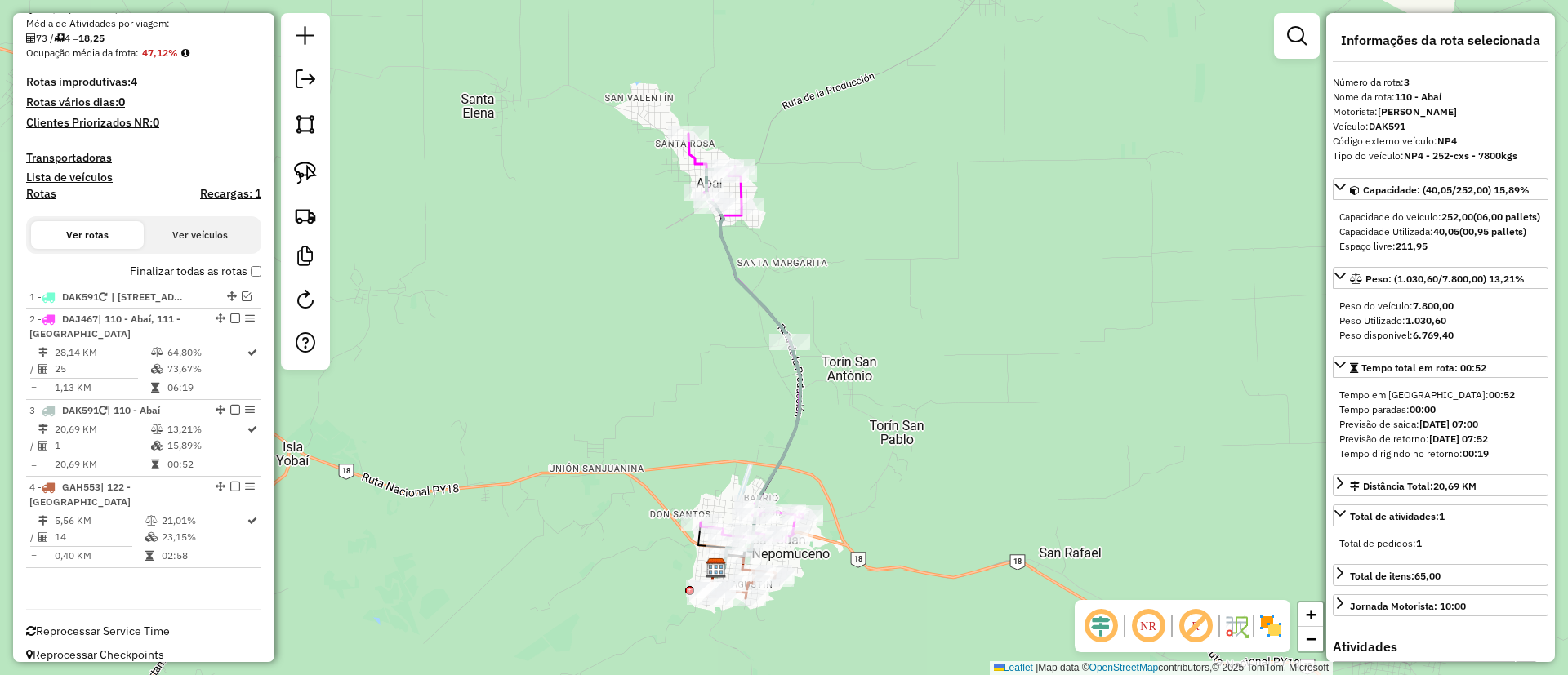
drag, startPoint x: 912, startPoint y: 320, endPoint x: 903, endPoint y: 251, distance: 69.6
click at [903, 251] on div "Janela de atendimento Grade de atendimento Capacidade Transportadoras Veículos …" at bounding box center [784, 338] width 1568 height 675
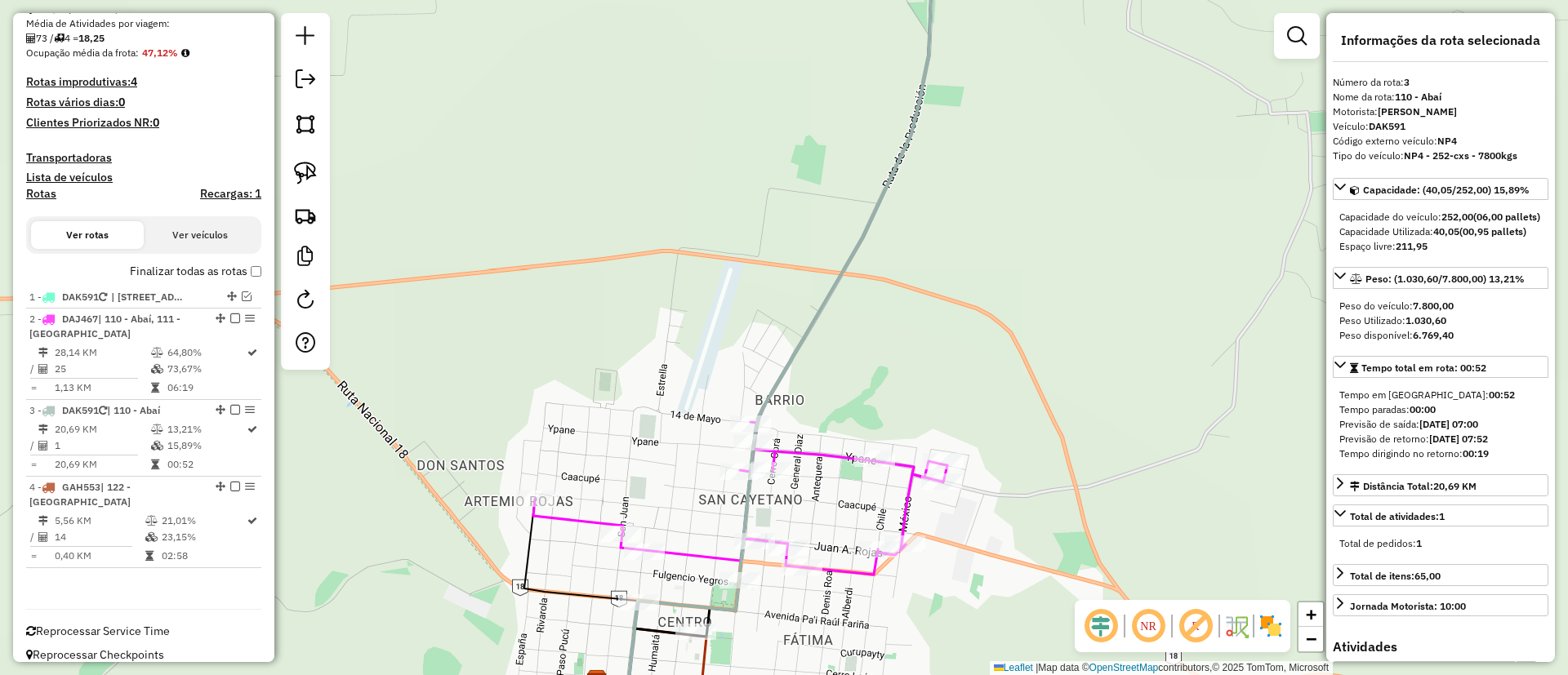
click at [834, 568] on icon at bounding box center [740, 256] width 414 height 648
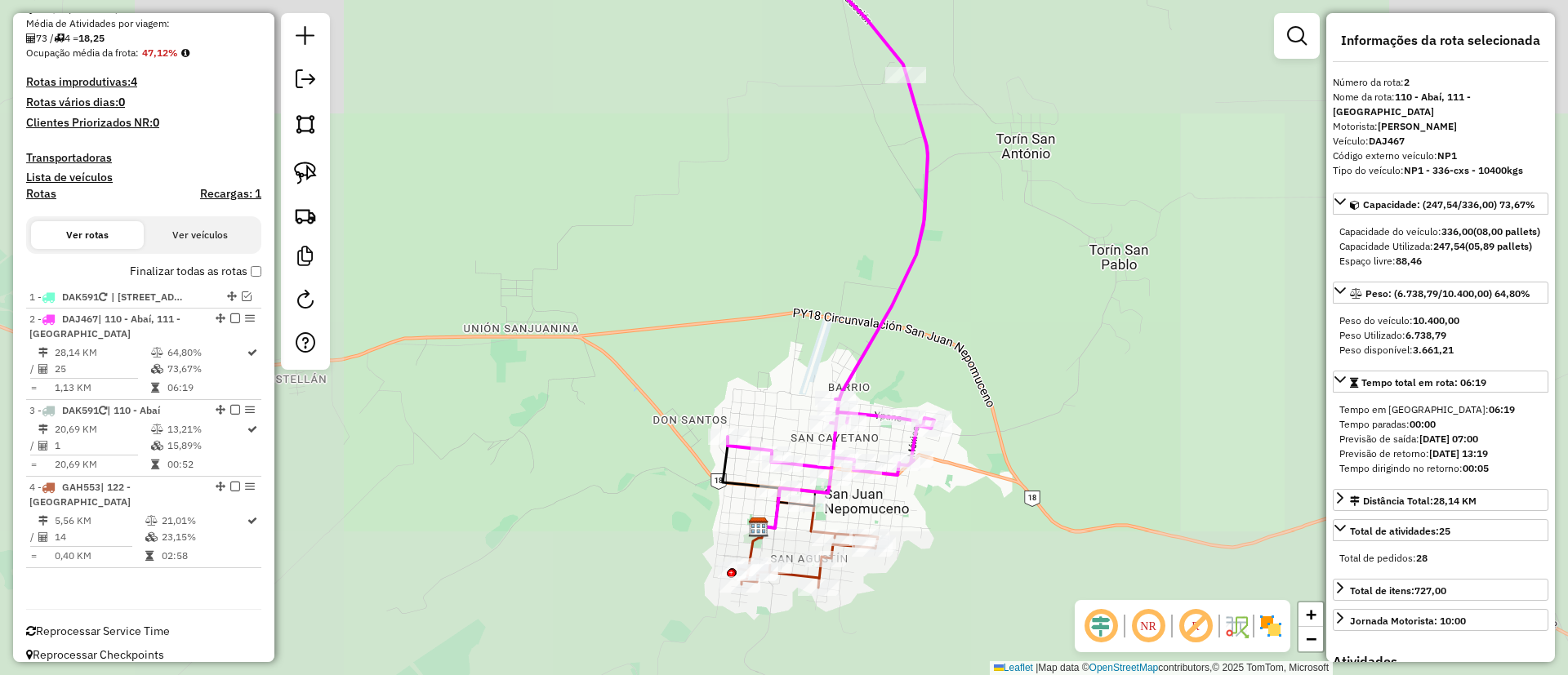
drag, startPoint x: 1022, startPoint y: 310, endPoint x: 958, endPoint y: 499, distance: 199.5
click at [958, 499] on div "Janela de atendimento Grade de atendimento Capacidade Transportadoras Veículos …" at bounding box center [784, 338] width 1568 height 675
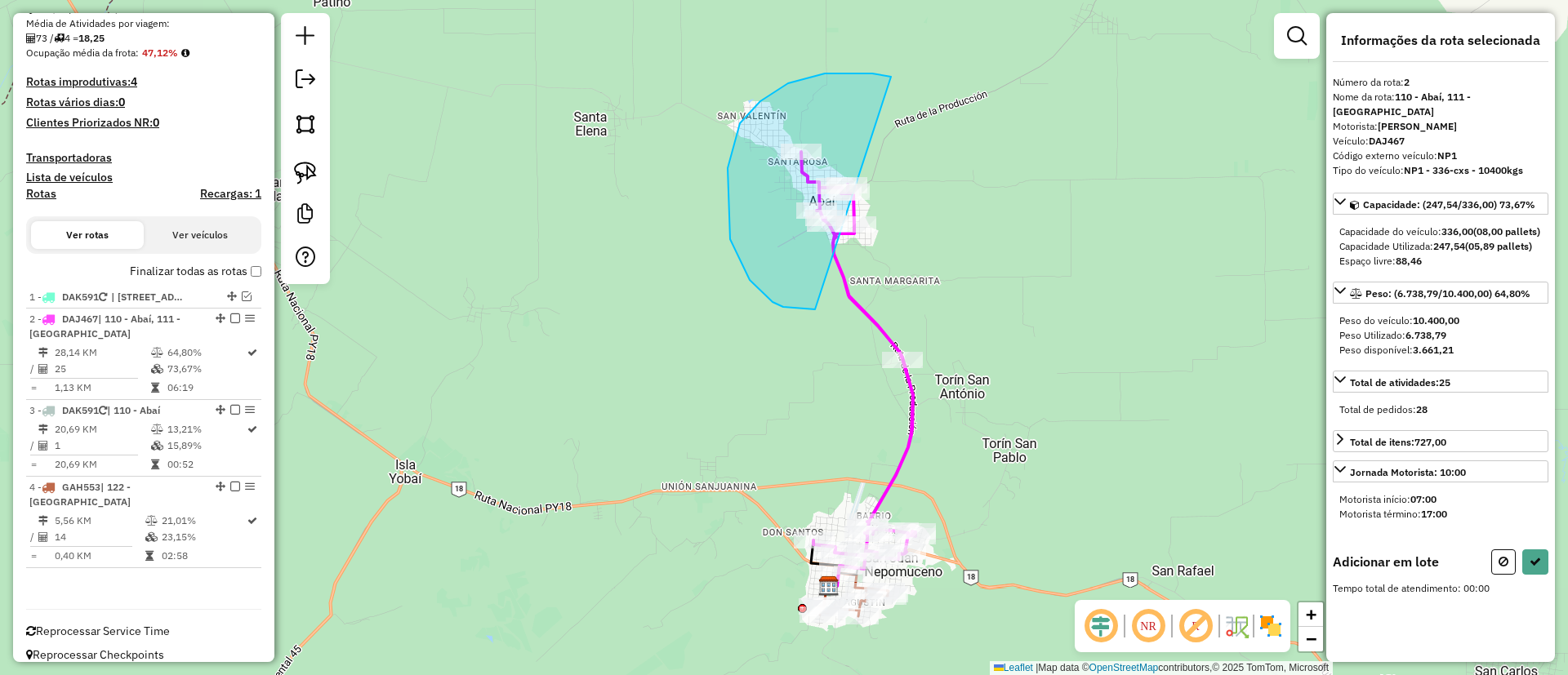
drag, startPoint x: 887, startPoint y: 76, endPoint x: 977, endPoint y: 183, distance: 139.8
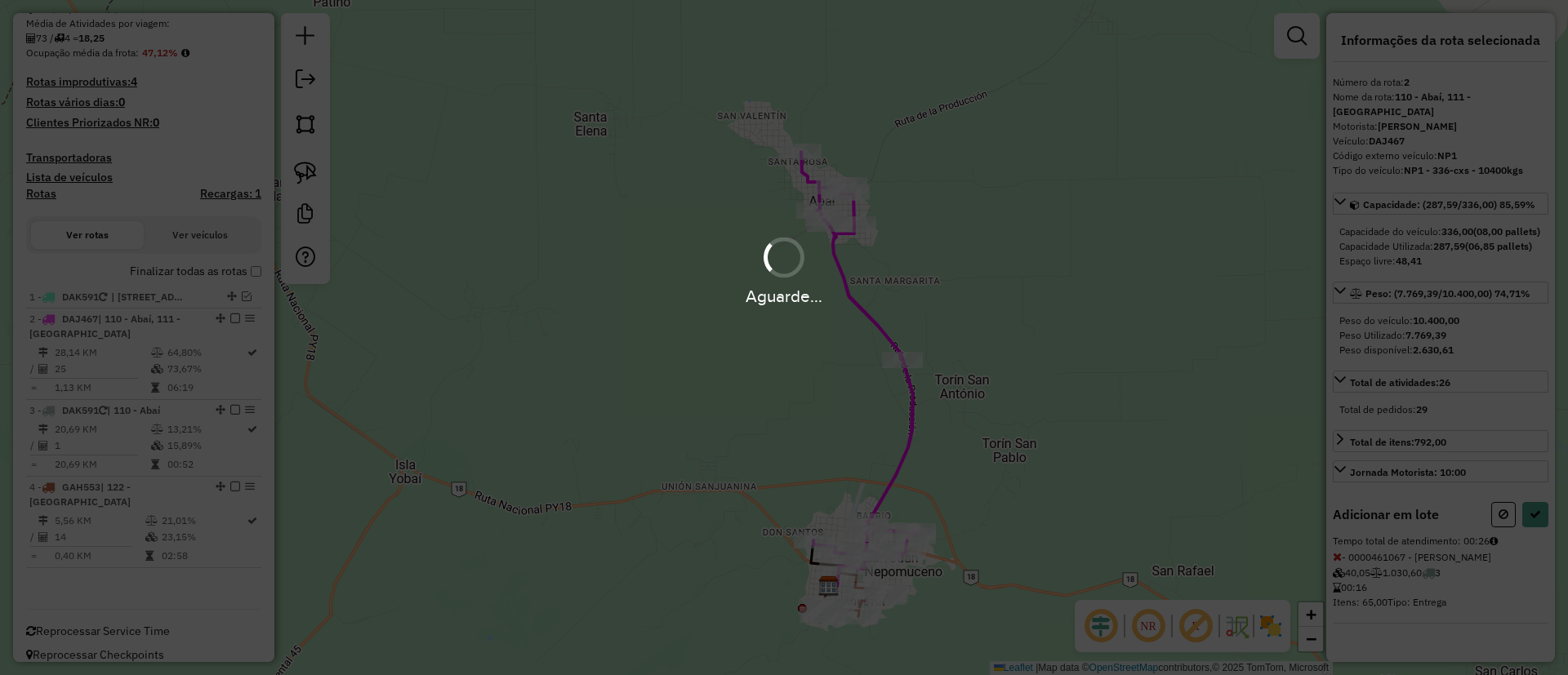
select select "**********"
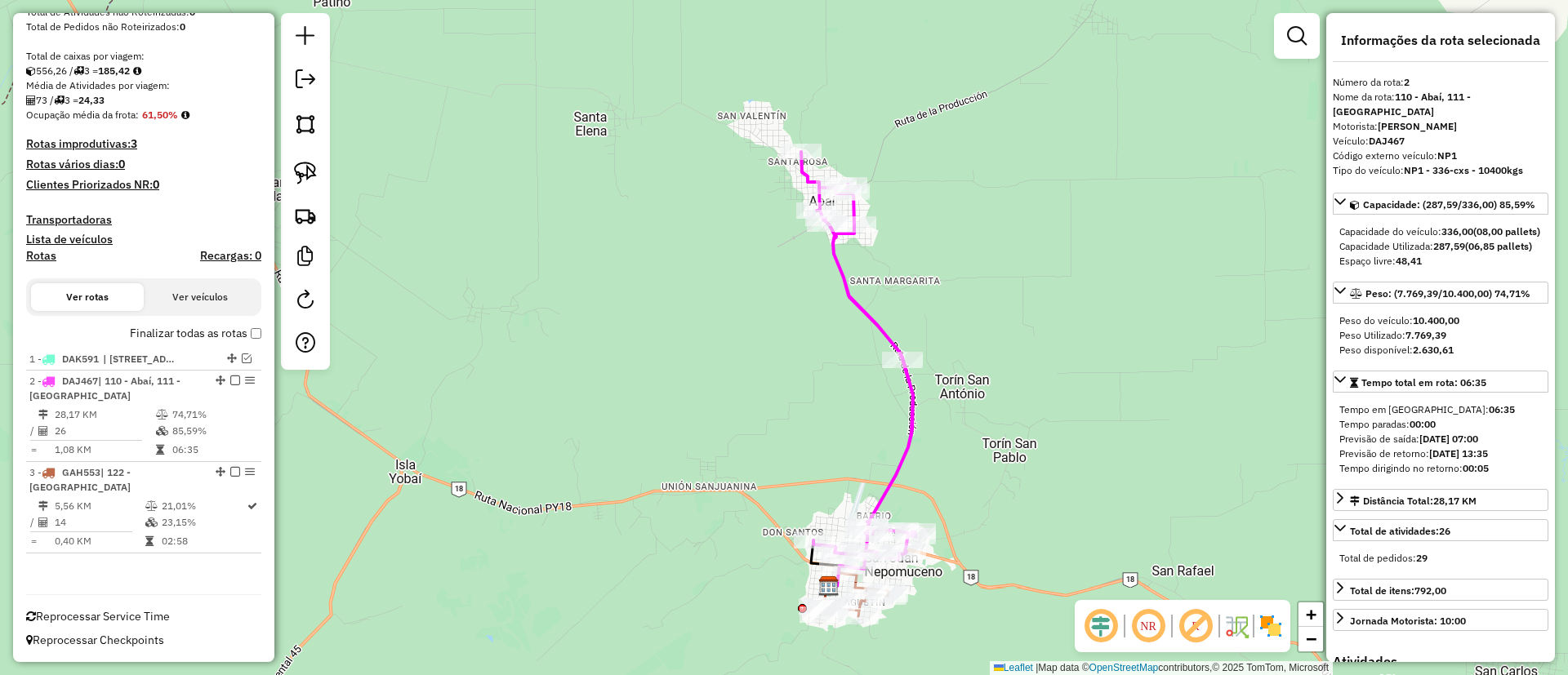
scroll to position [264, 0]
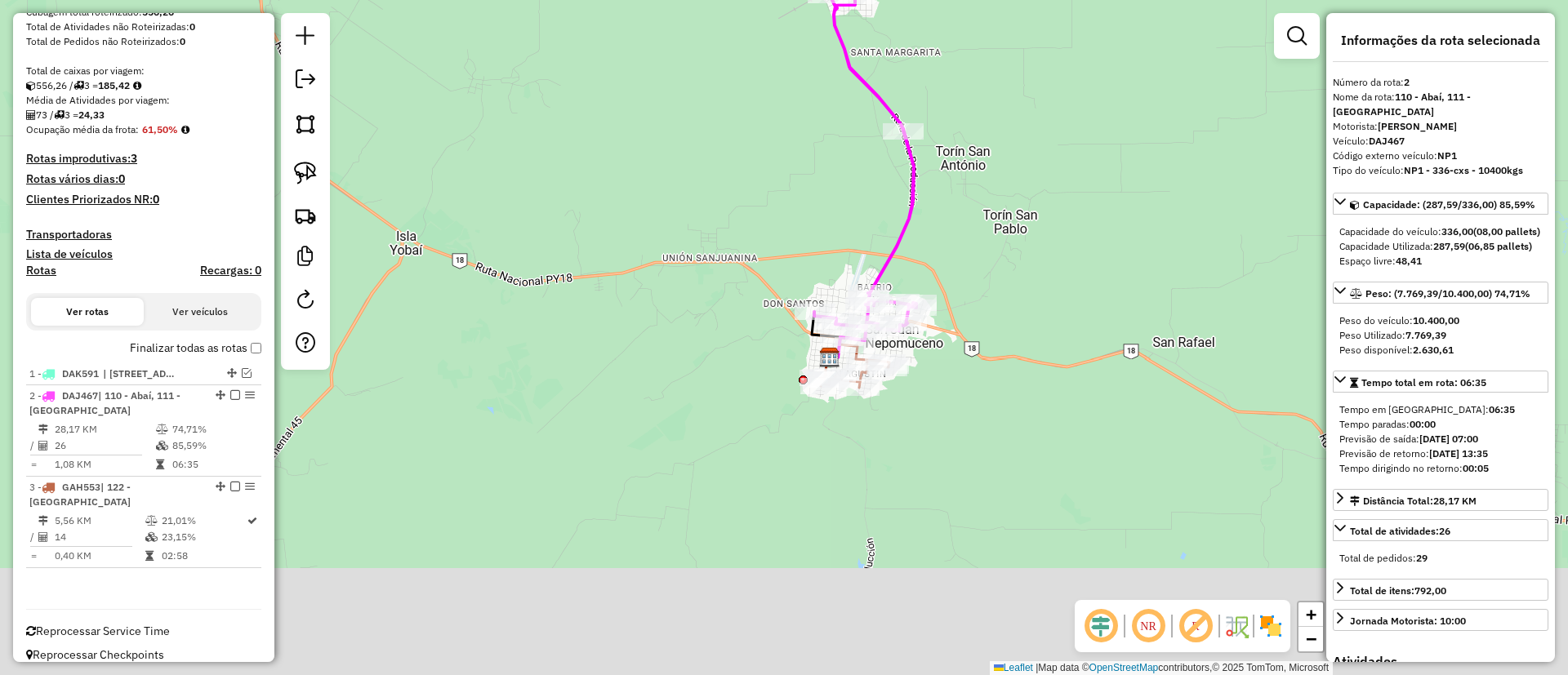
drag, startPoint x: 596, startPoint y: 201, endPoint x: 586, endPoint y: 131, distance: 70.7
click at [586, 132] on div "Janela de atendimento Grade de atendimento Capacidade Transportadoras Veículos …" at bounding box center [784, 338] width 1568 height 675
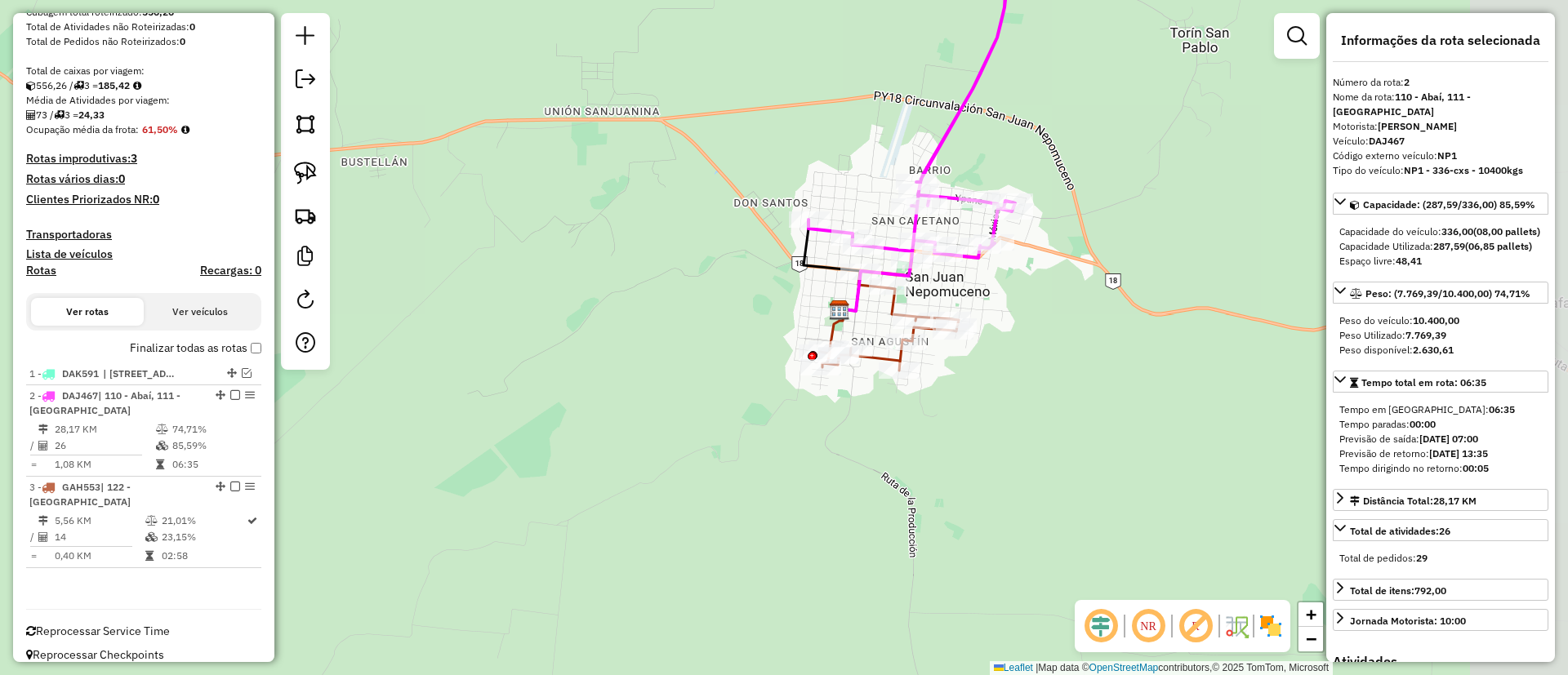
drag, startPoint x: 817, startPoint y: 340, endPoint x: 677, endPoint y: 253, distance: 164.8
click at [677, 253] on div "Janela de atendimento Grade de atendimento Capacidade Transportadoras Veículos …" at bounding box center [784, 338] width 1568 height 675
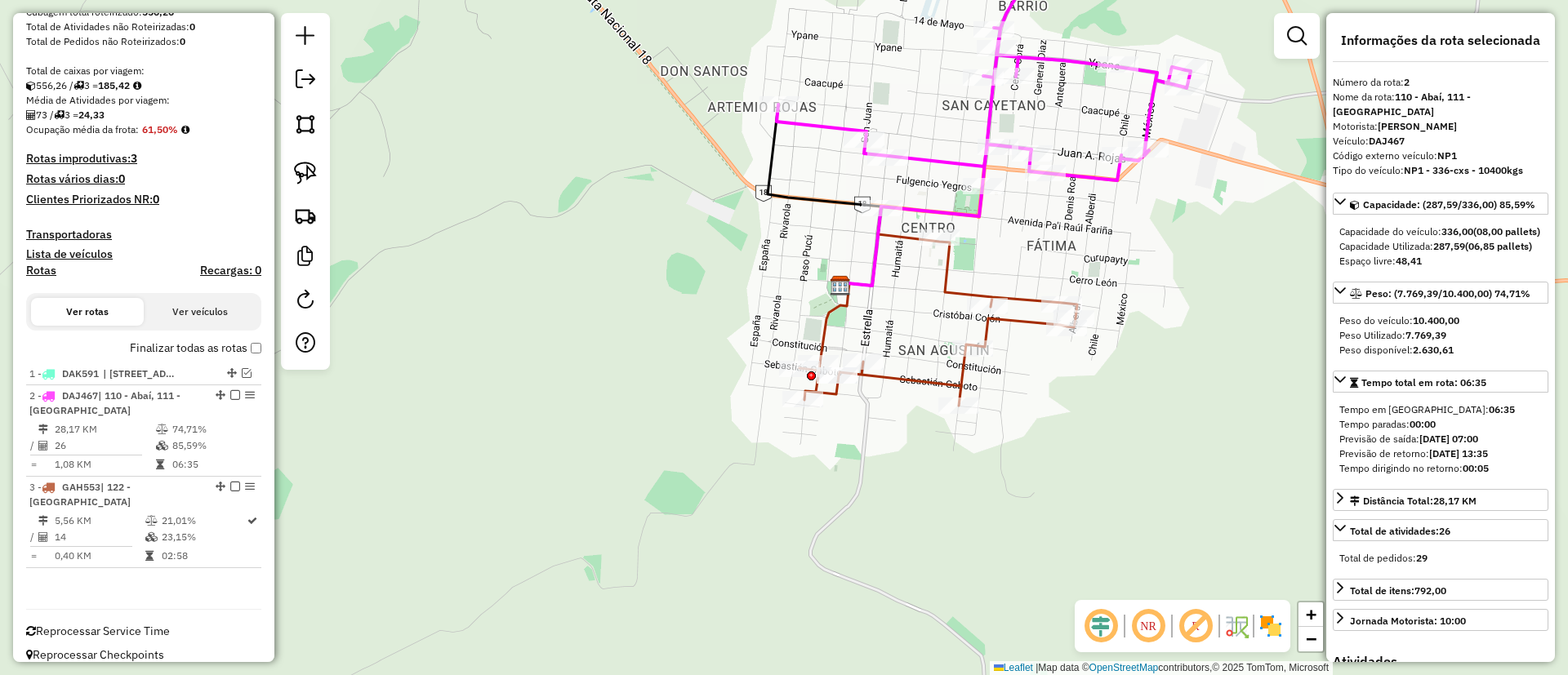
click at [916, 382] on icon at bounding box center [938, 307] width 277 height 198
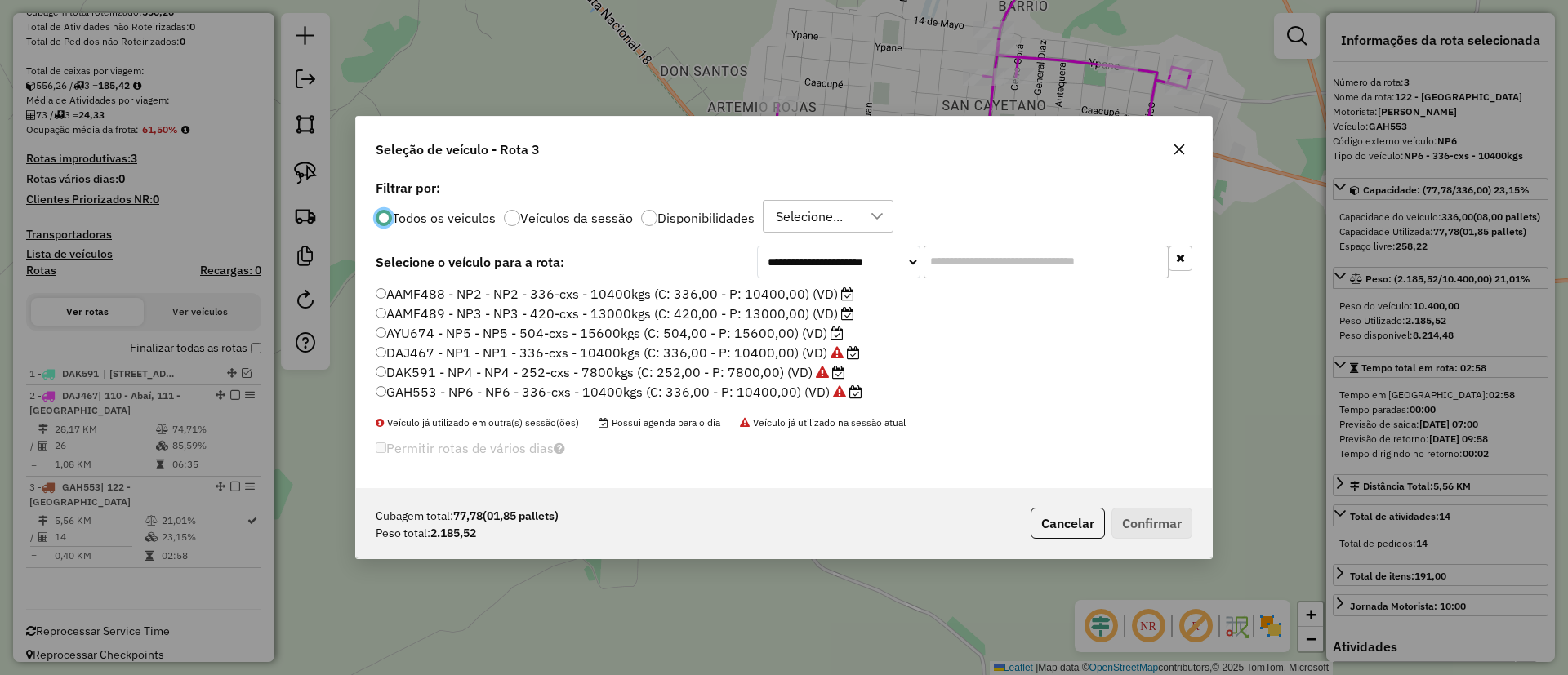
scroll to position [9, 5]
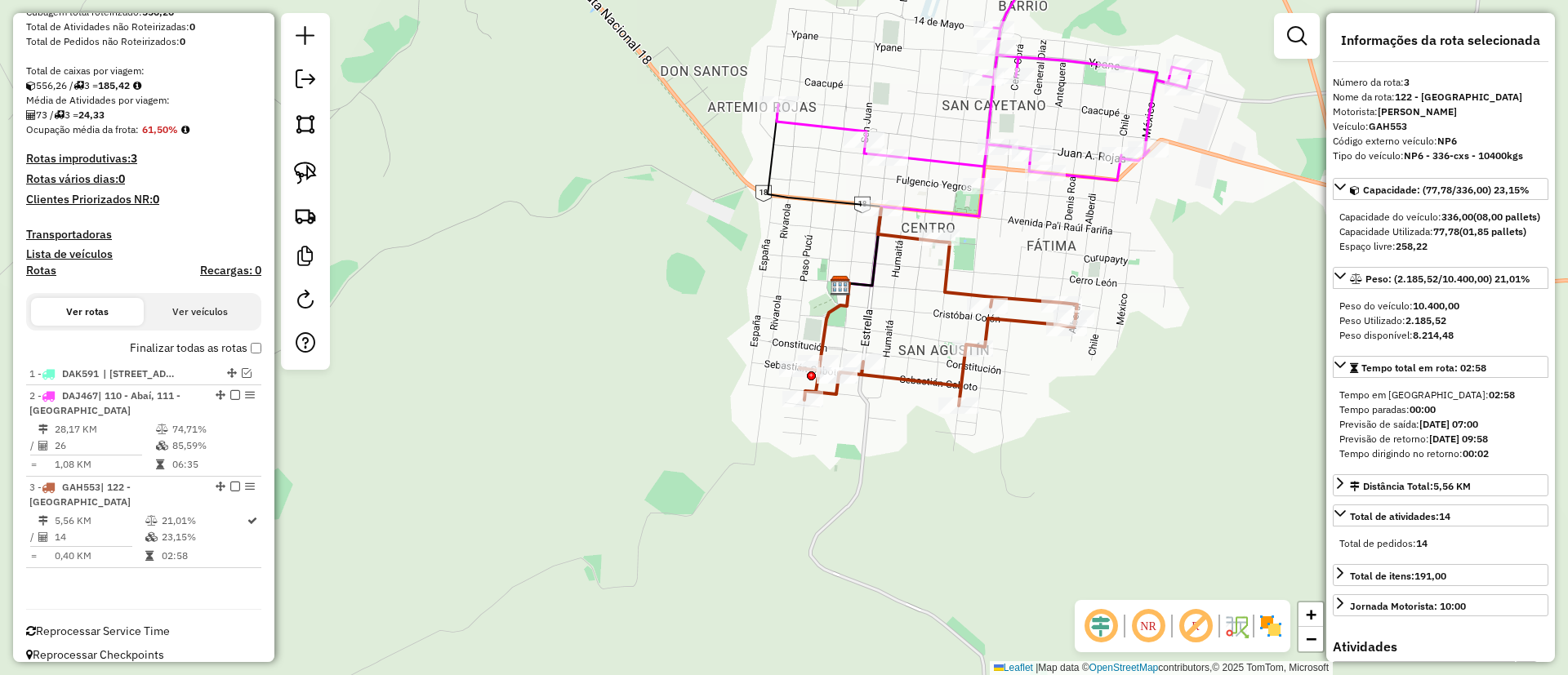
click at [943, 211] on icon at bounding box center [911, 236] width 144 height 99
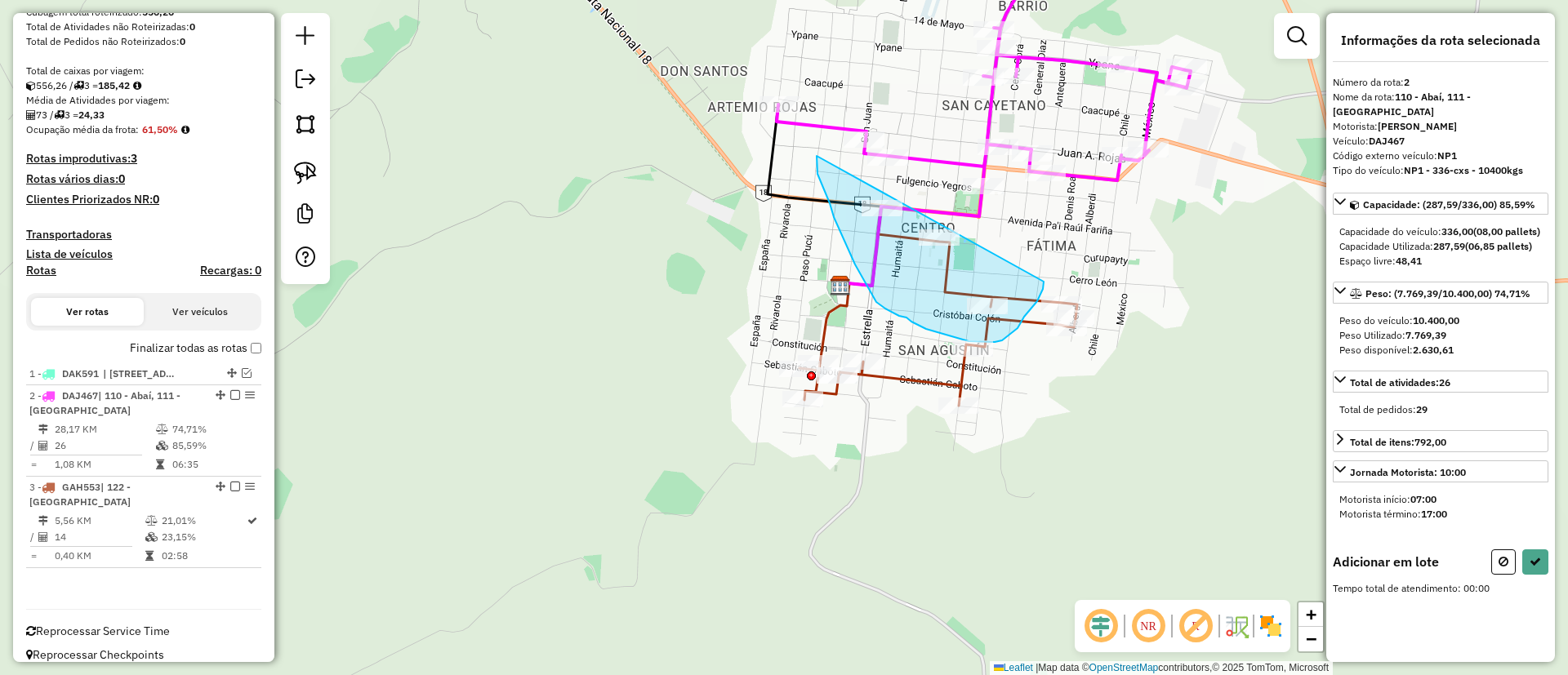
drag, startPoint x: 816, startPoint y: 156, endPoint x: 1038, endPoint y: 247, distance: 239.9
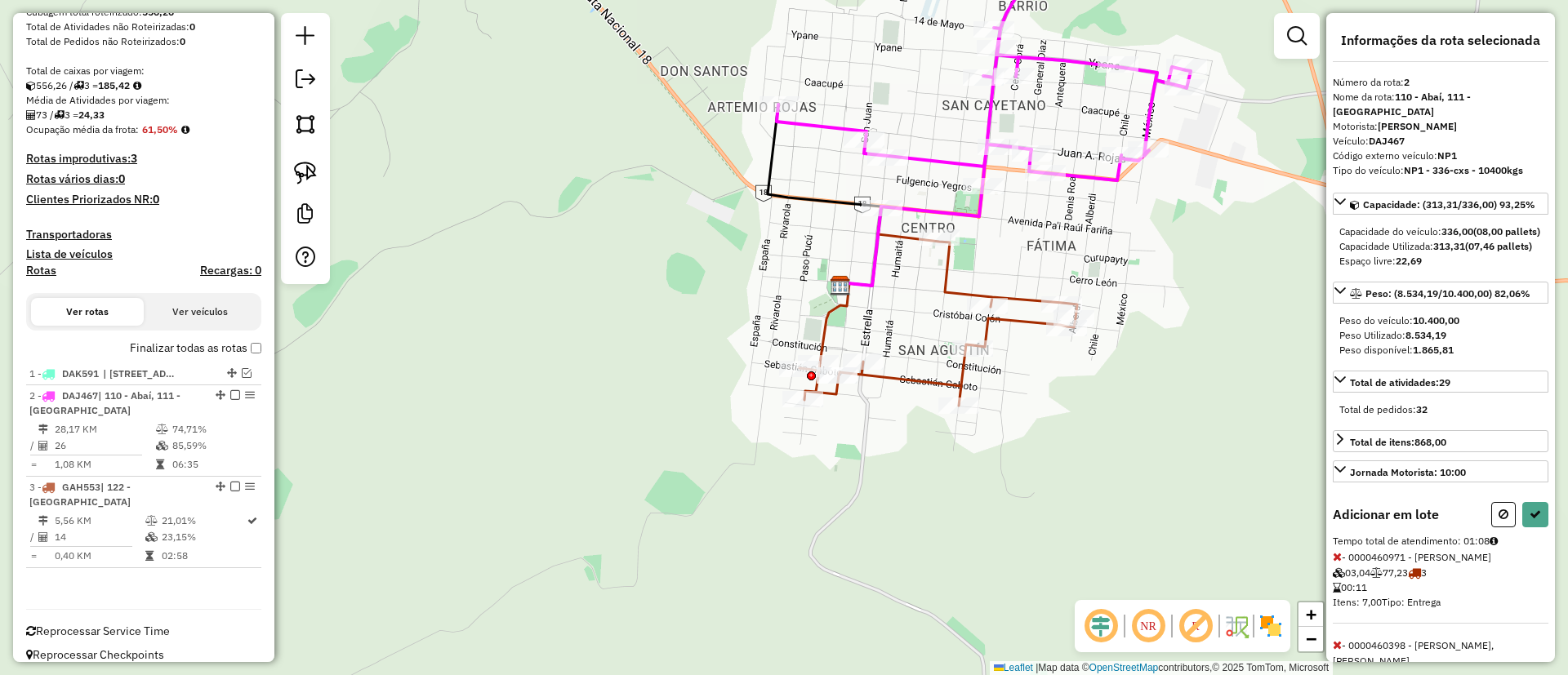
select select "**********"
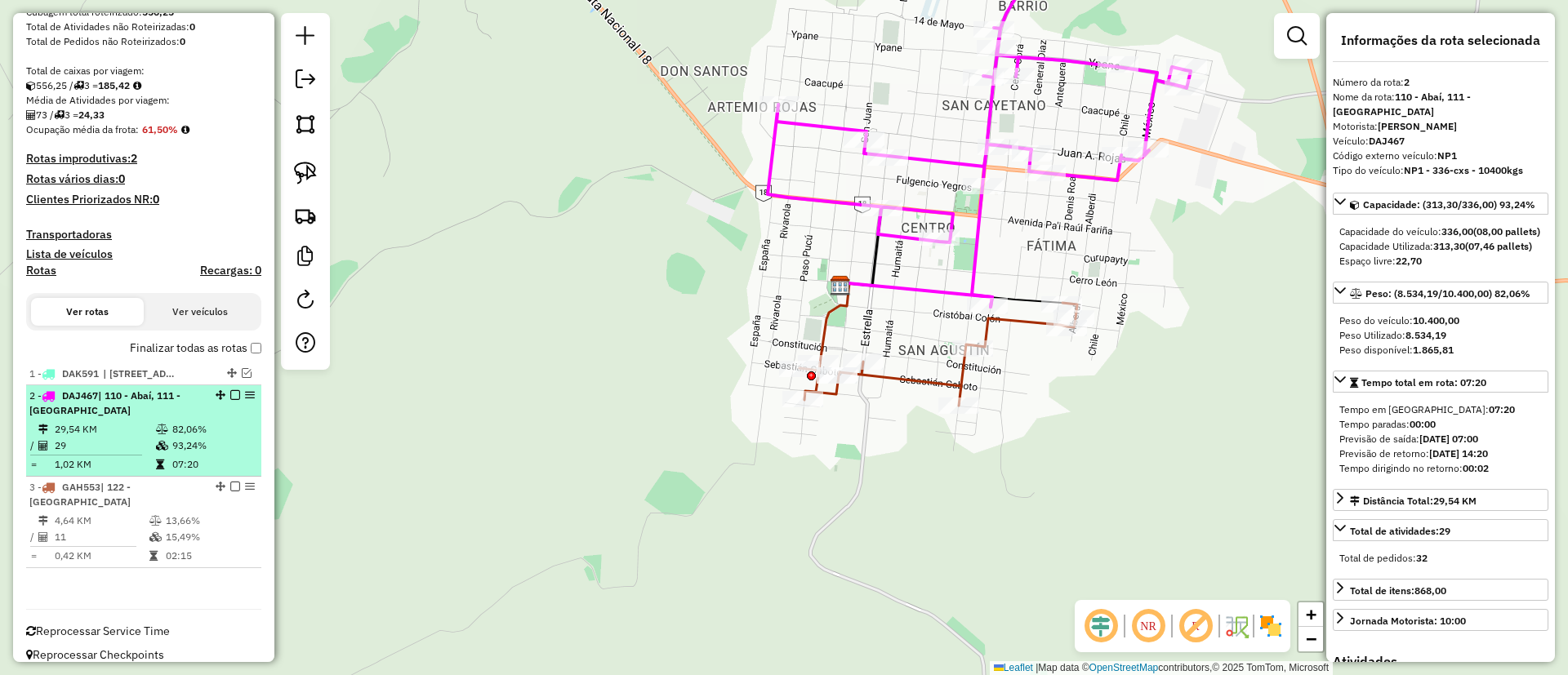
click at [225, 397] on div at bounding box center [230, 395] width 49 height 10
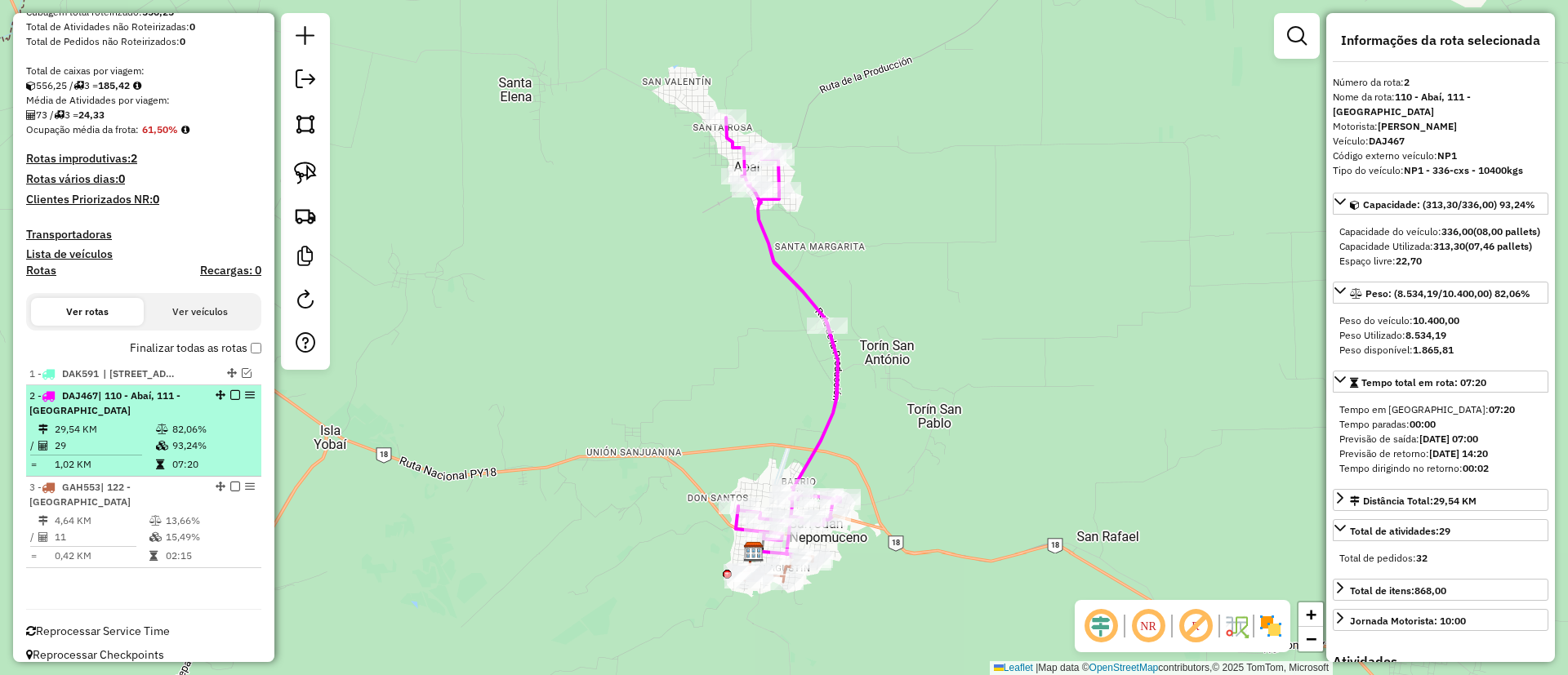
click at [231, 390] on em at bounding box center [236, 395] width 10 height 10
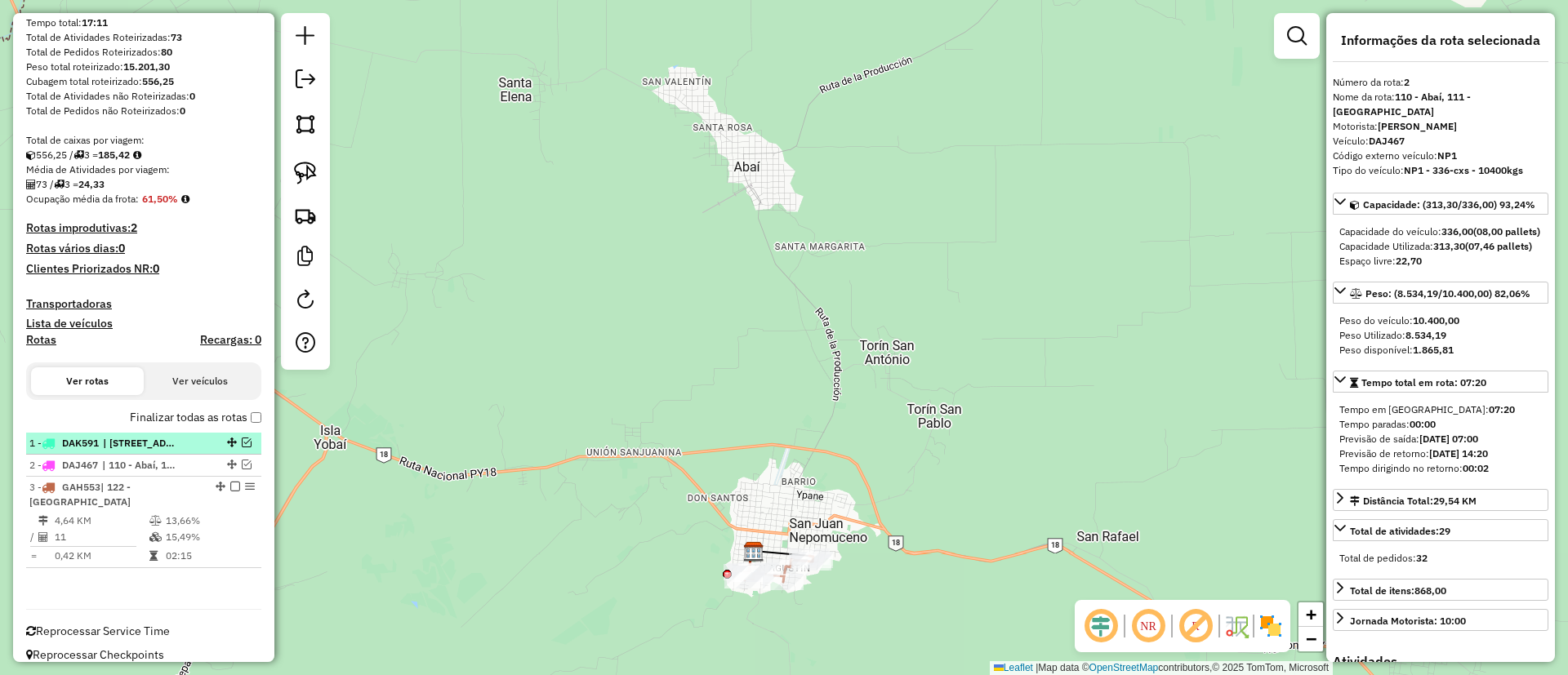
click at [238, 440] on div at bounding box center [230, 443] width 49 height 10
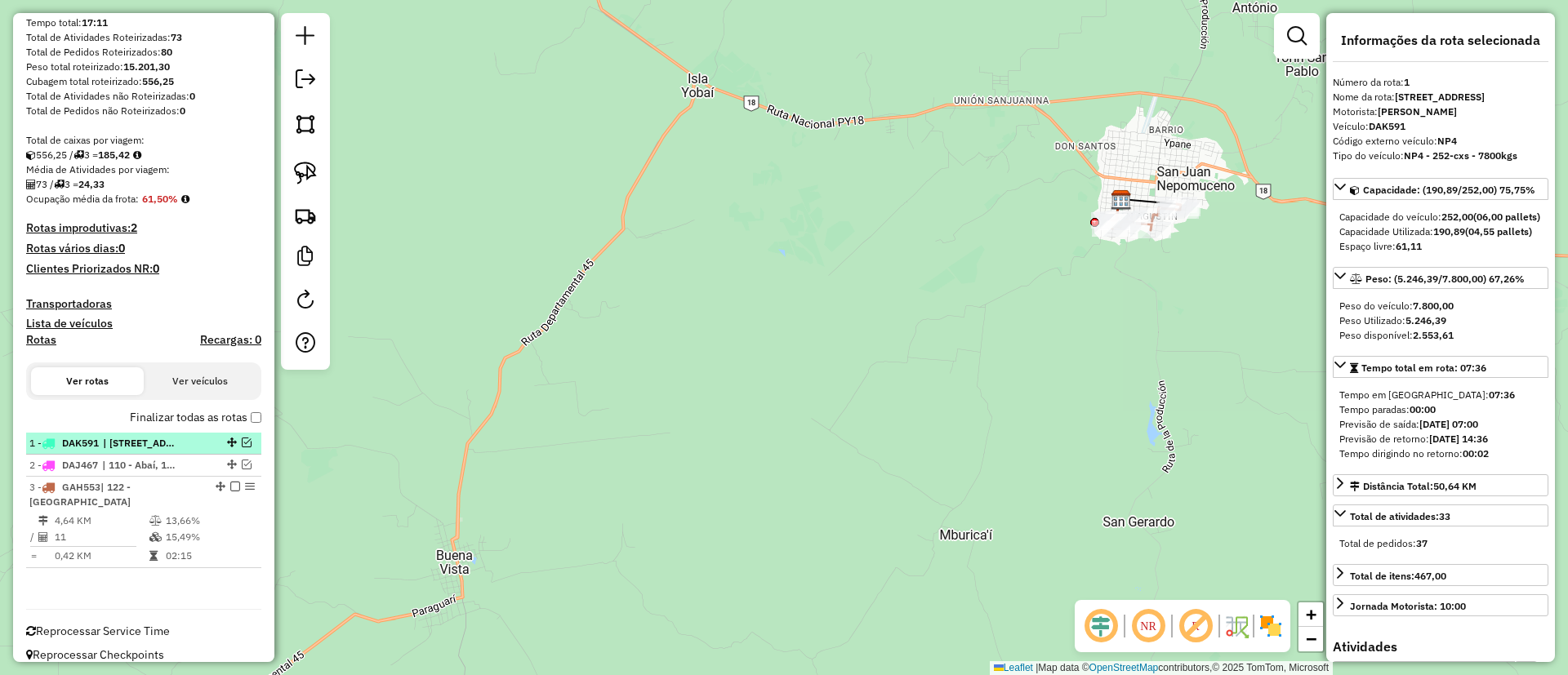
click at [241, 444] on em at bounding box center [246, 443] width 10 height 10
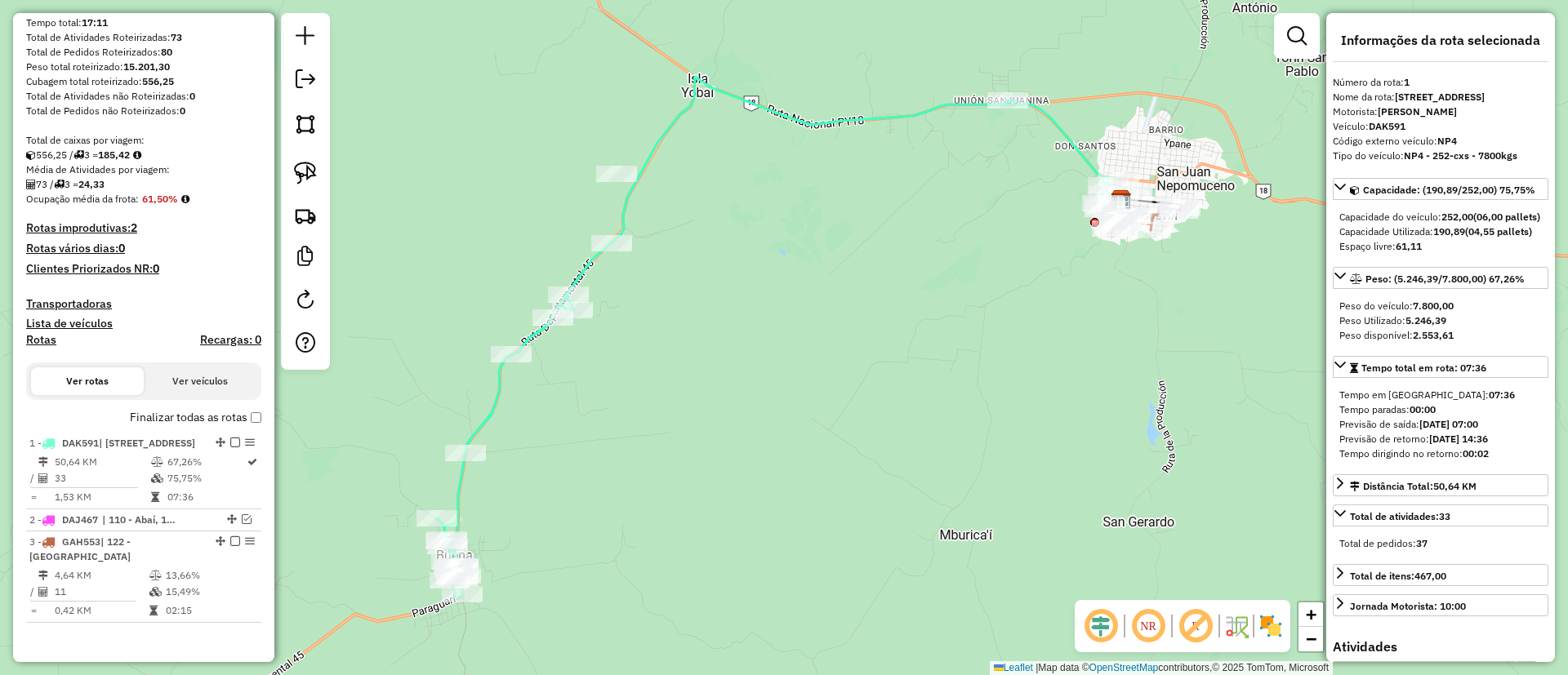
scroll to position [264, 0]
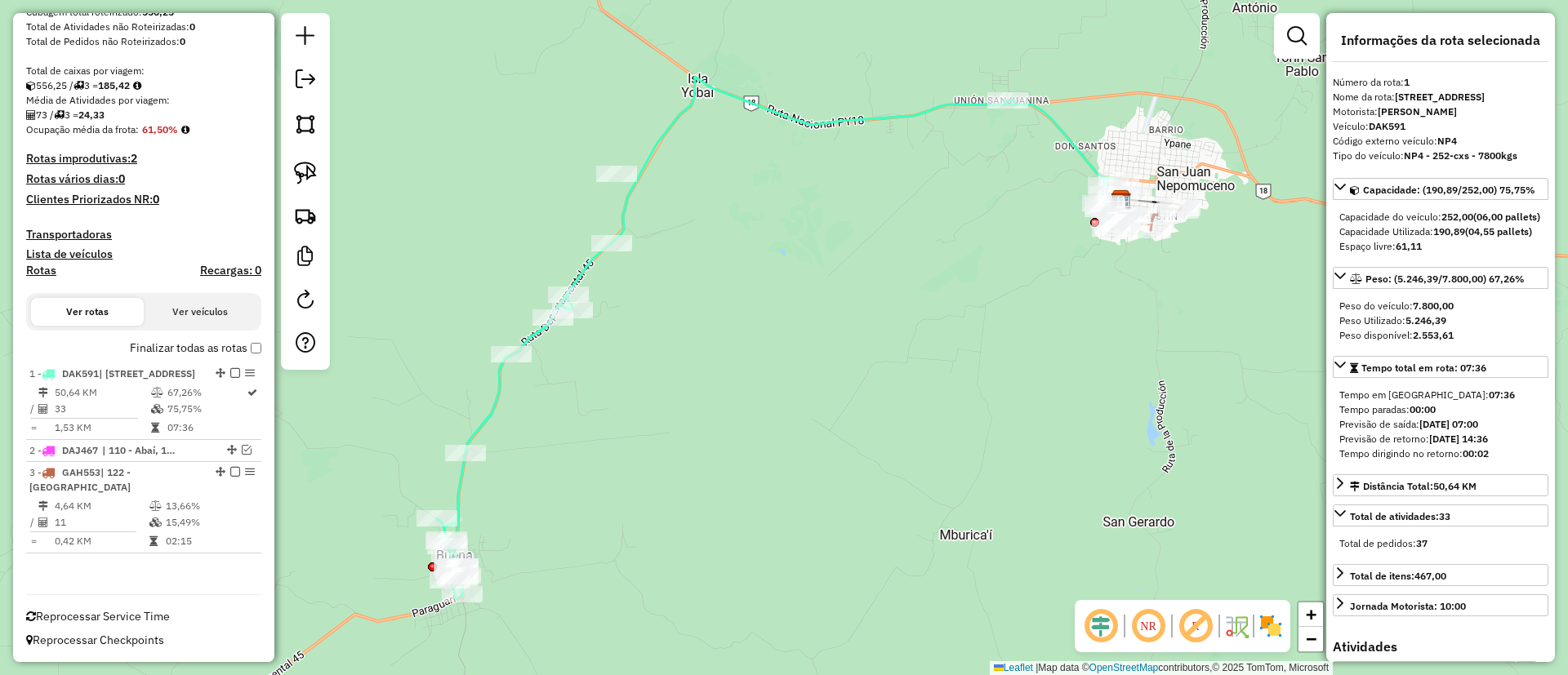
click at [488, 413] on icon at bounding box center [784, 338] width 696 height 522
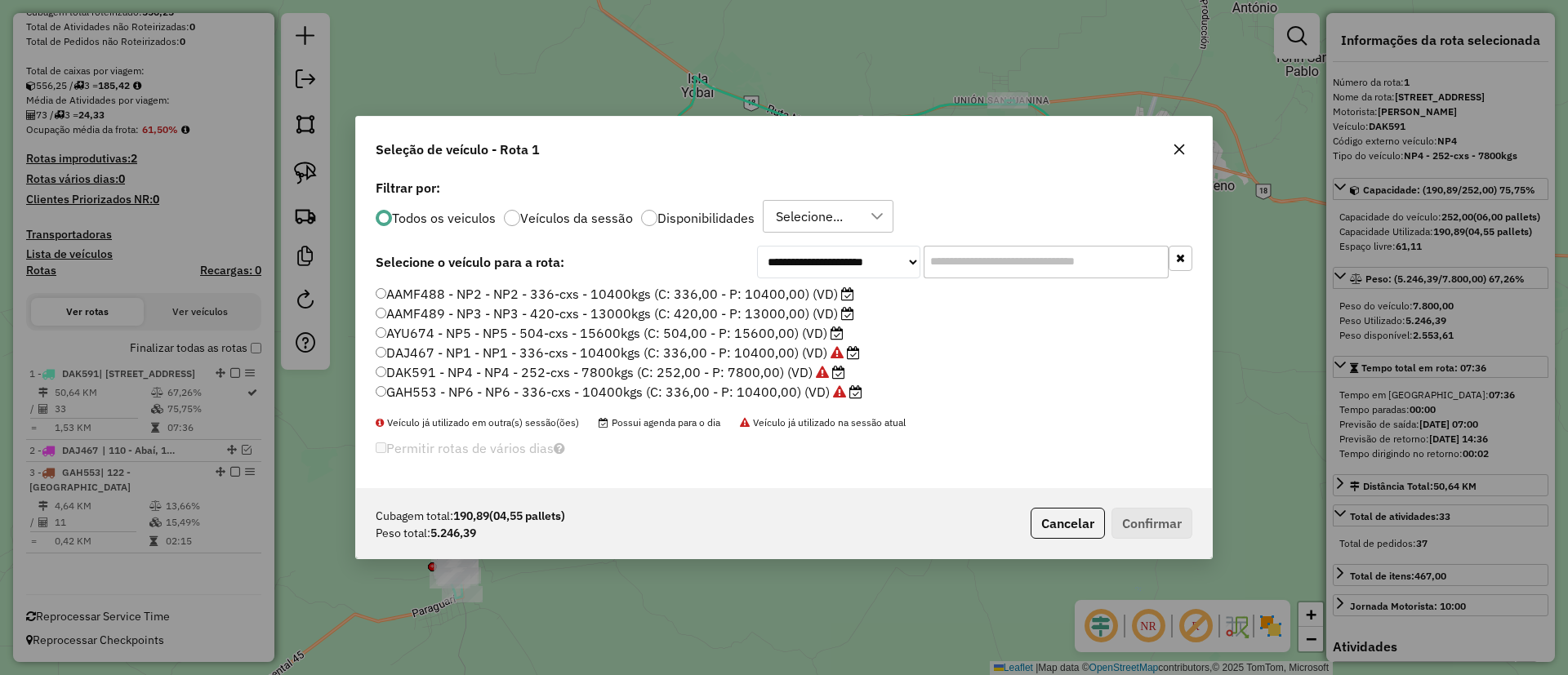
scroll to position [9, 5]
click at [779, 295] on label "AAMF488 - NP2 - NP2 - 336-cxs - 10400kgs (C: 336,00 - P: 10400,00) (VD)" at bounding box center [615, 293] width 479 height 19
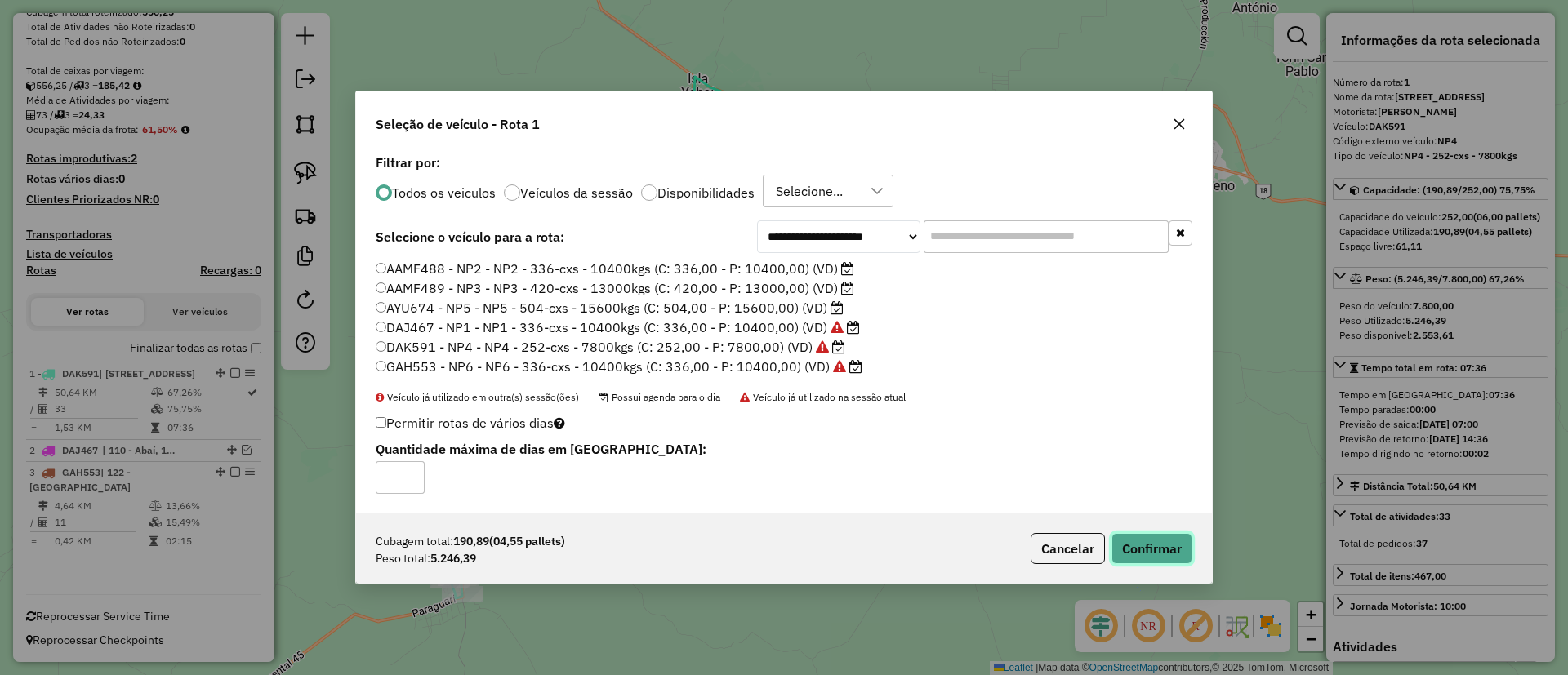
click at [1149, 537] on button "Confirmar" at bounding box center [1151, 548] width 81 height 31
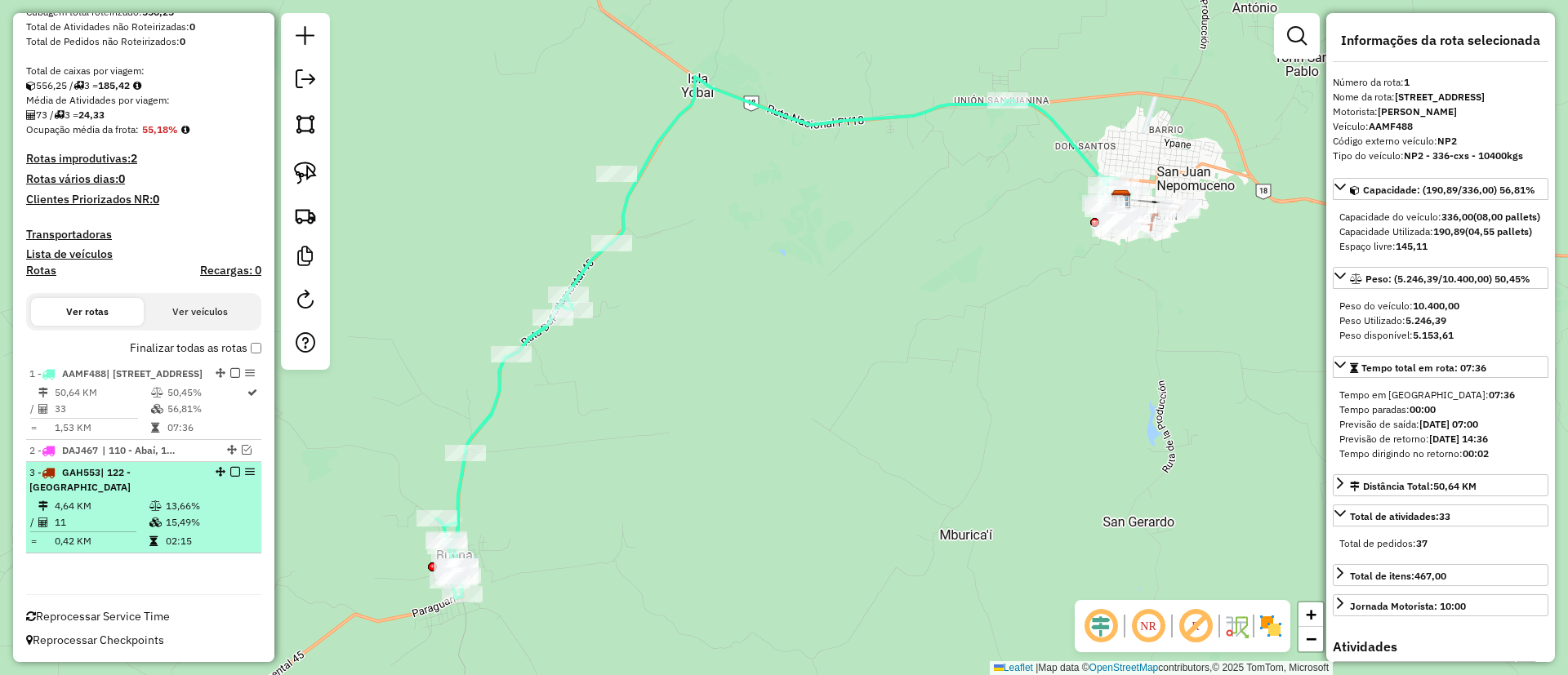
click at [224, 500] on td "13,66%" at bounding box center [209, 506] width 89 height 17
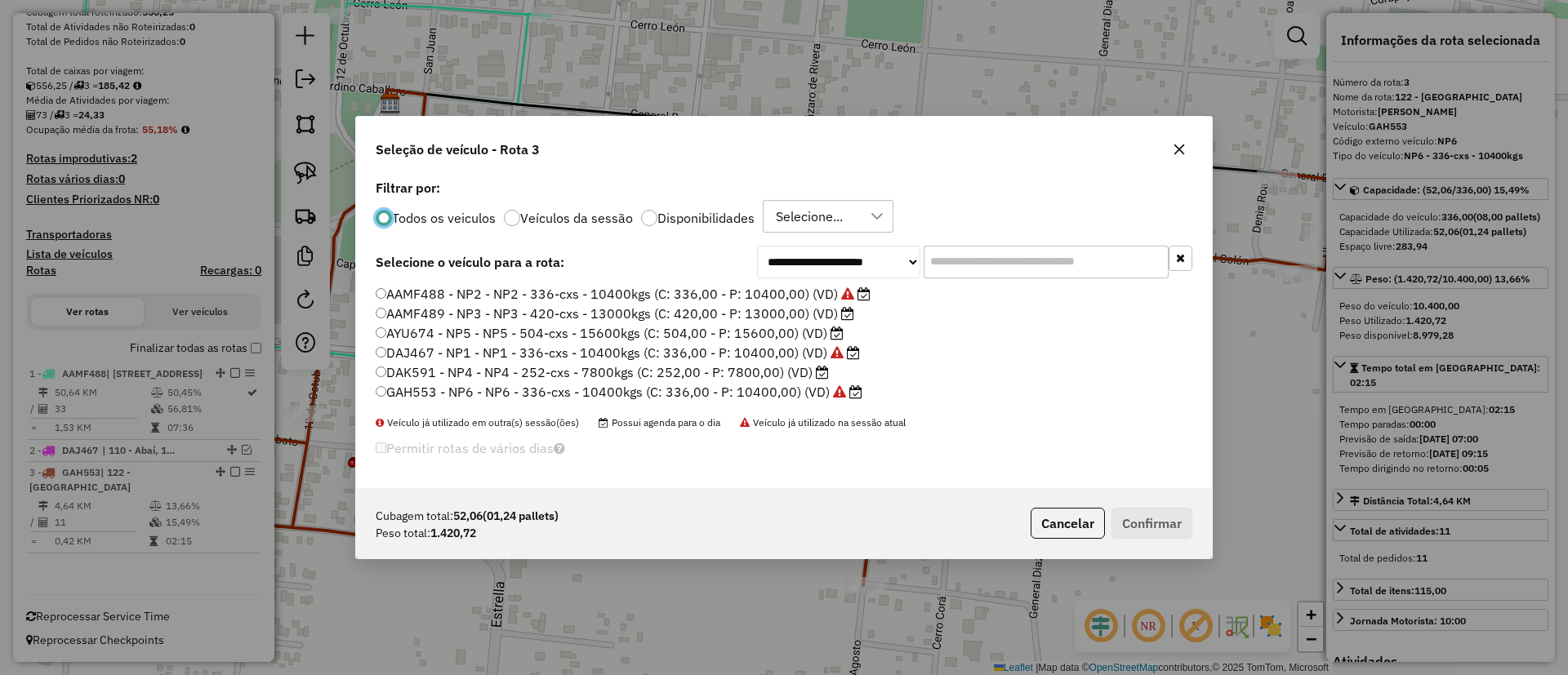
click at [783, 372] on label "DAK591 - NP4 - NP4 - 252-cxs - 7800kgs (C: 252,00 - P: 7800,00) (VD)" at bounding box center [602, 372] width 453 height 19
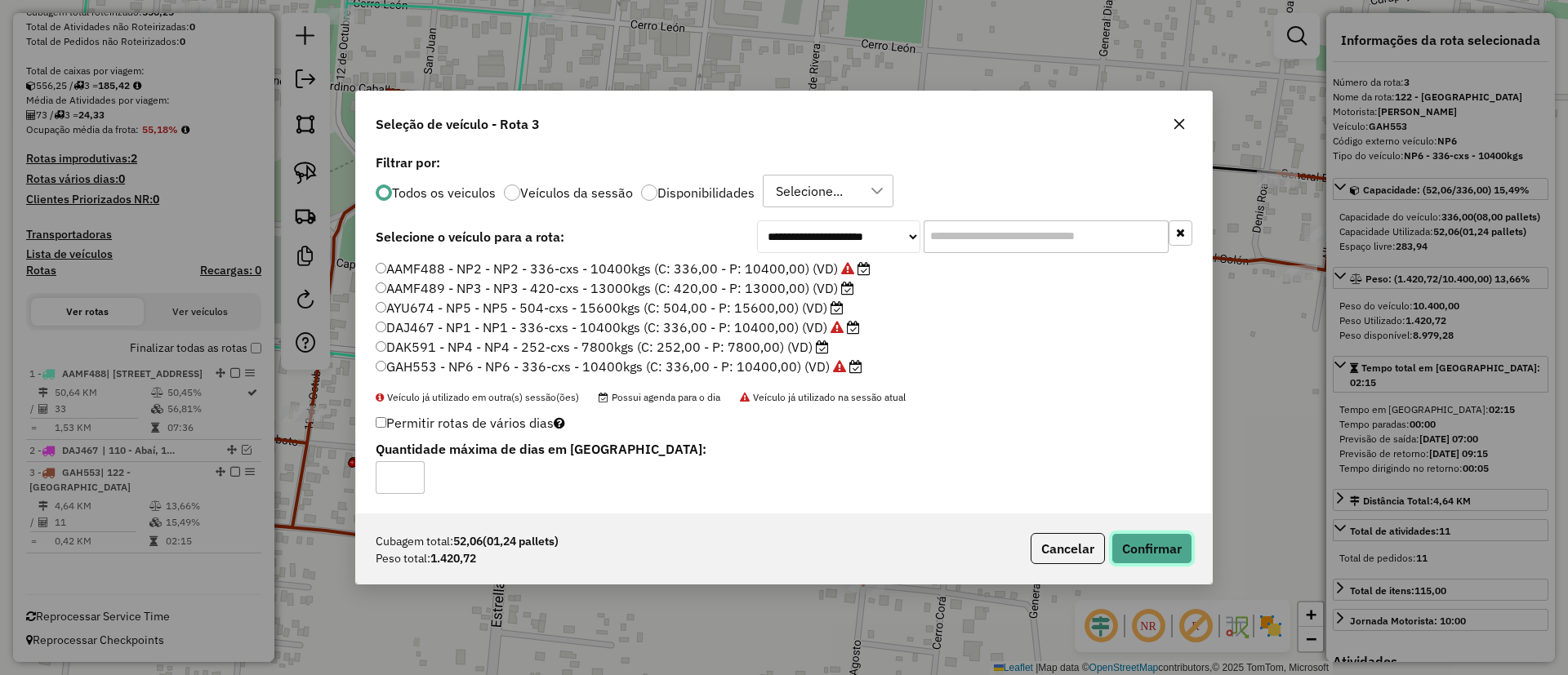
click at [1129, 542] on button "Confirmar" at bounding box center [1151, 548] width 81 height 31
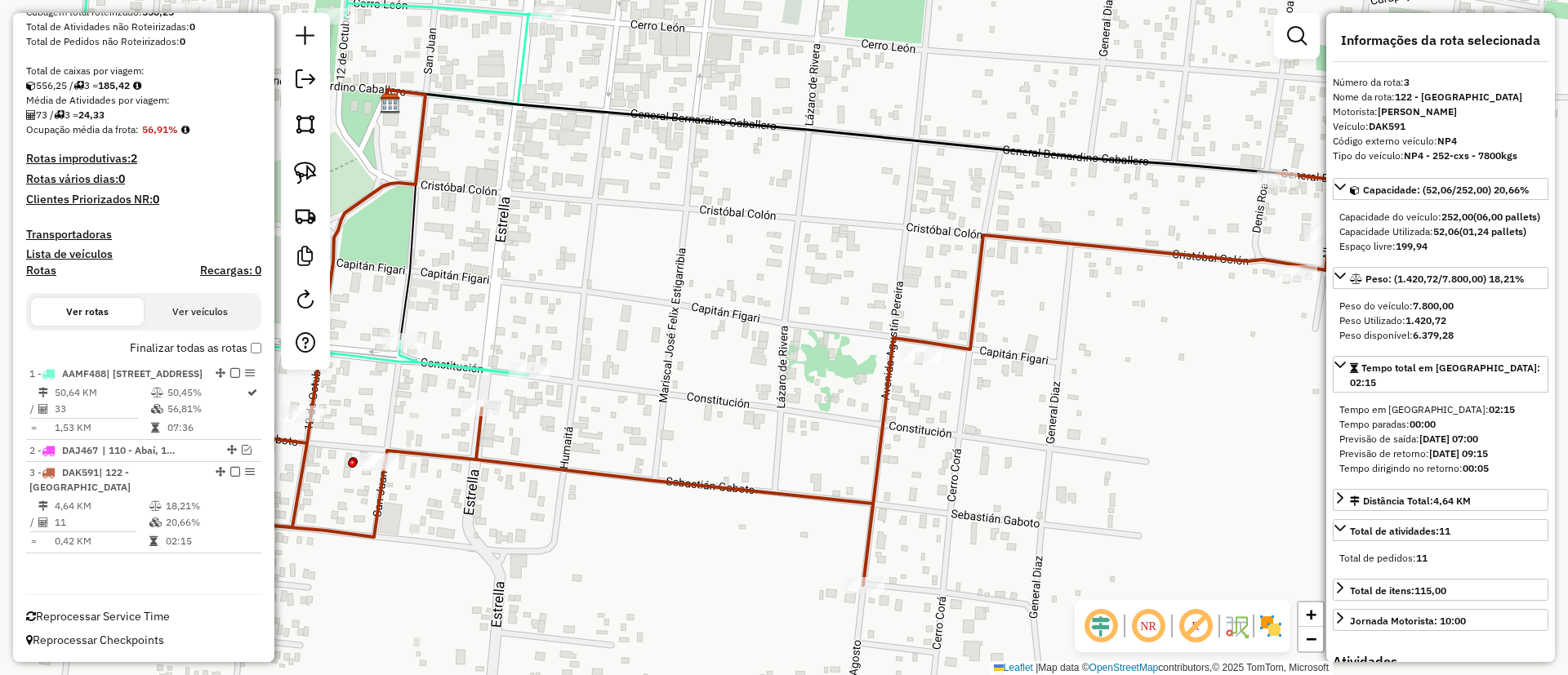
click at [449, 362] on icon at bounding box center [311, 154] width 481 height 444
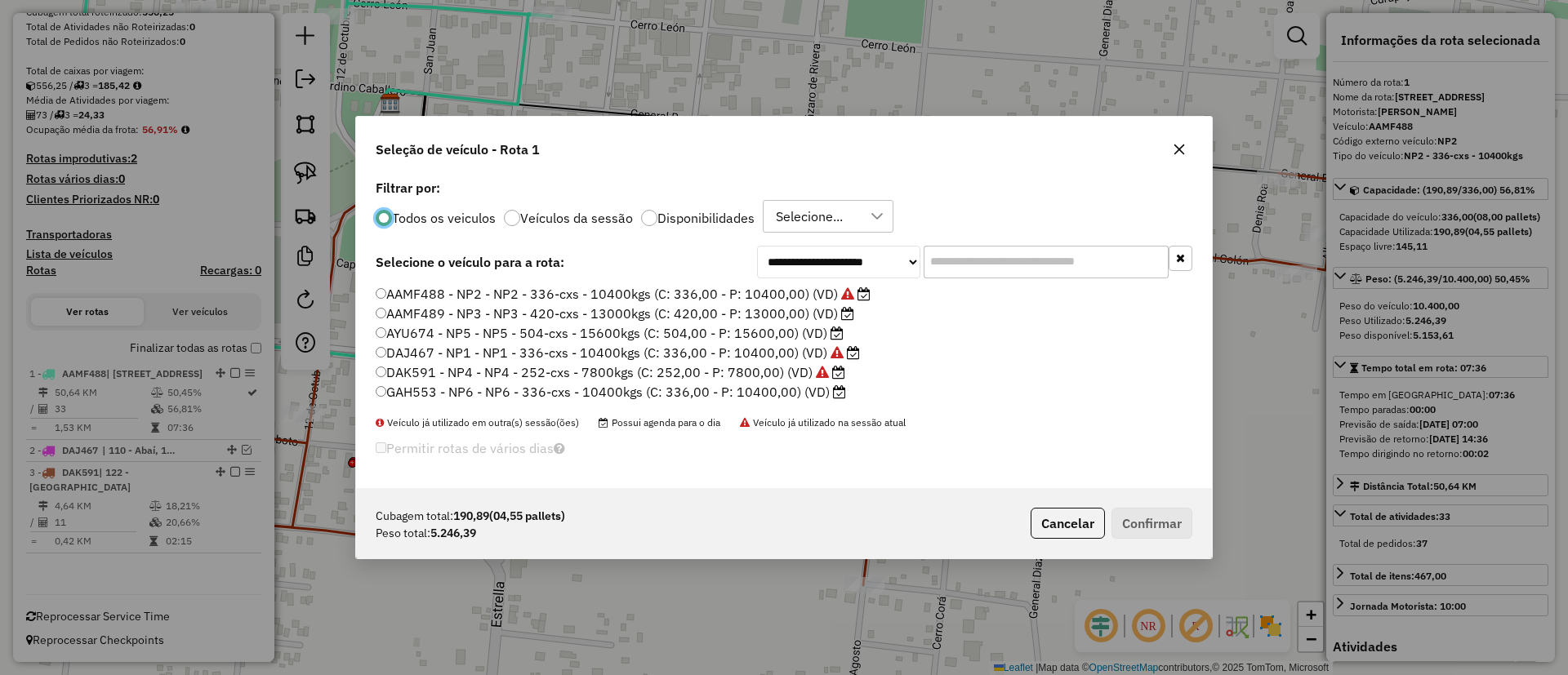
click at [773, 372] on label "DAK591 - NP4 - NP4 - 252-cxs - 7800kgs (C: 252,00 - P: 7800,00) (VD)" at bounding box center [611, 372] width 469 height 19
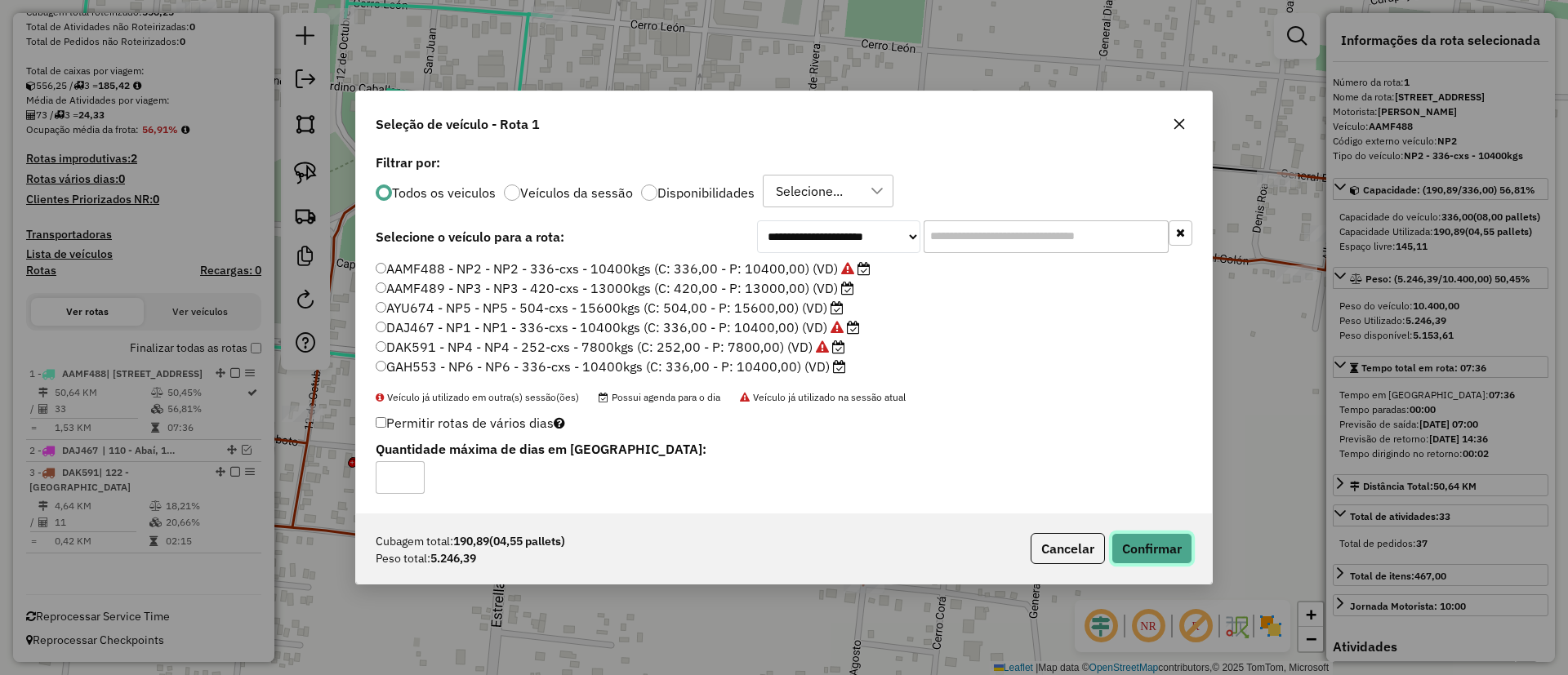
click at [1146, 550] on button "Confirmar" at bounding box center [1151, 548] width 81 height 31
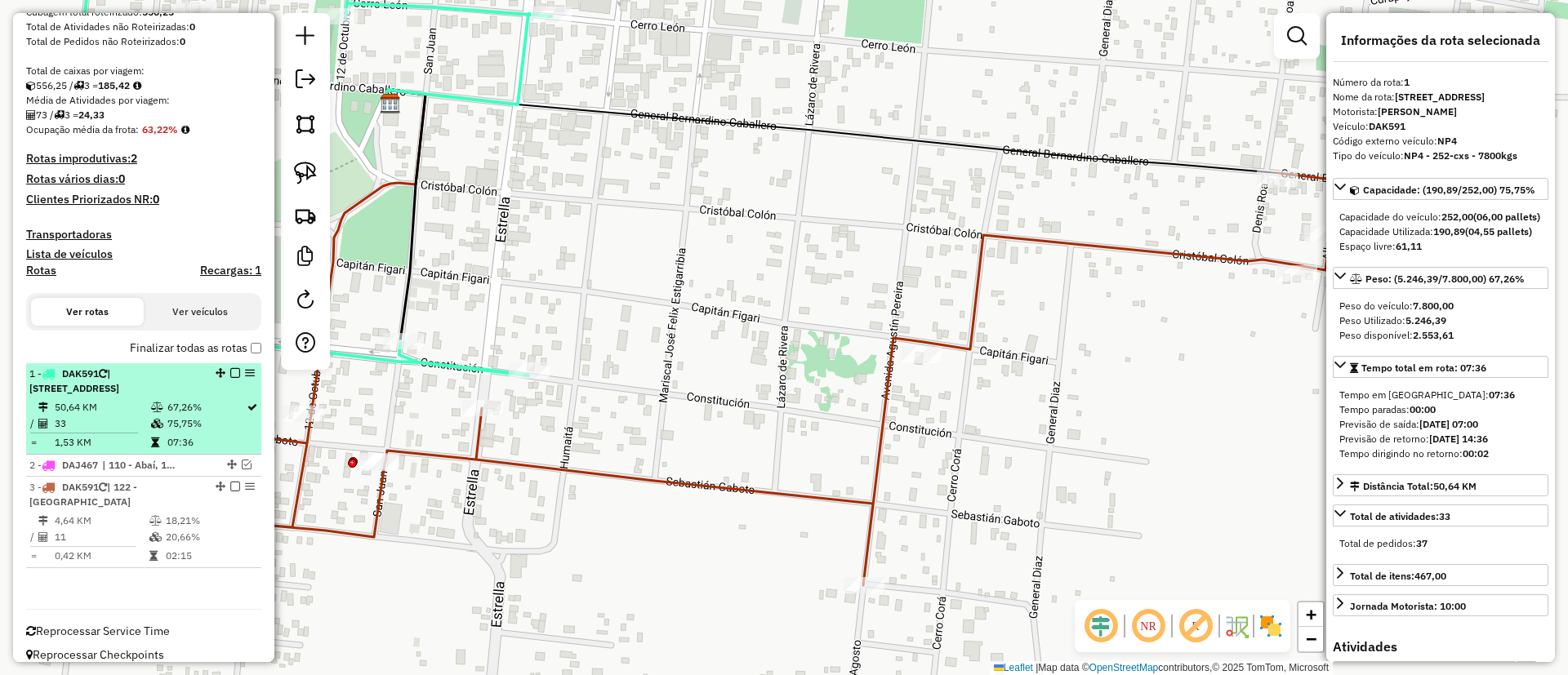
click at [233, 372] on em at bounding box center [236, 373] width 10 height 10
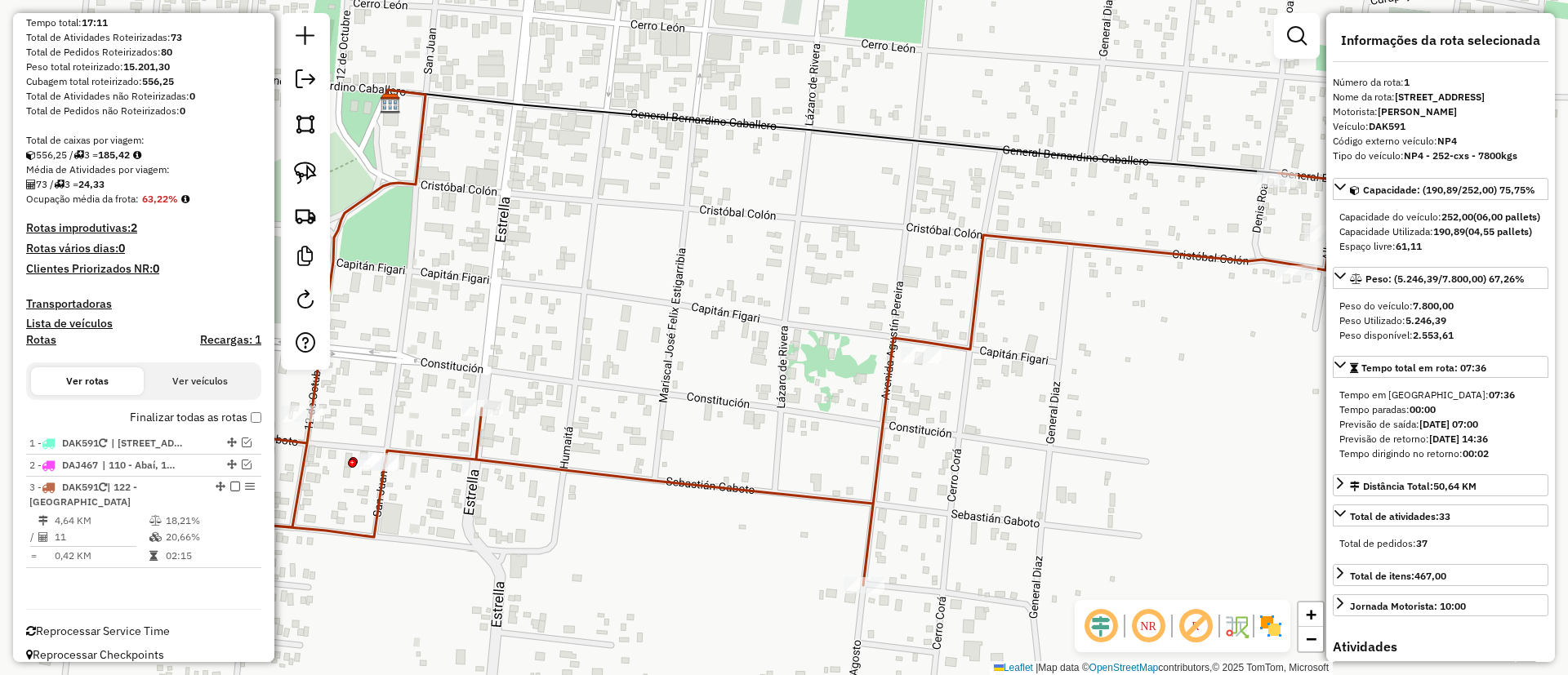
click at [573, 470] on icon at bounding box center [784, 379] width 1110 height 413
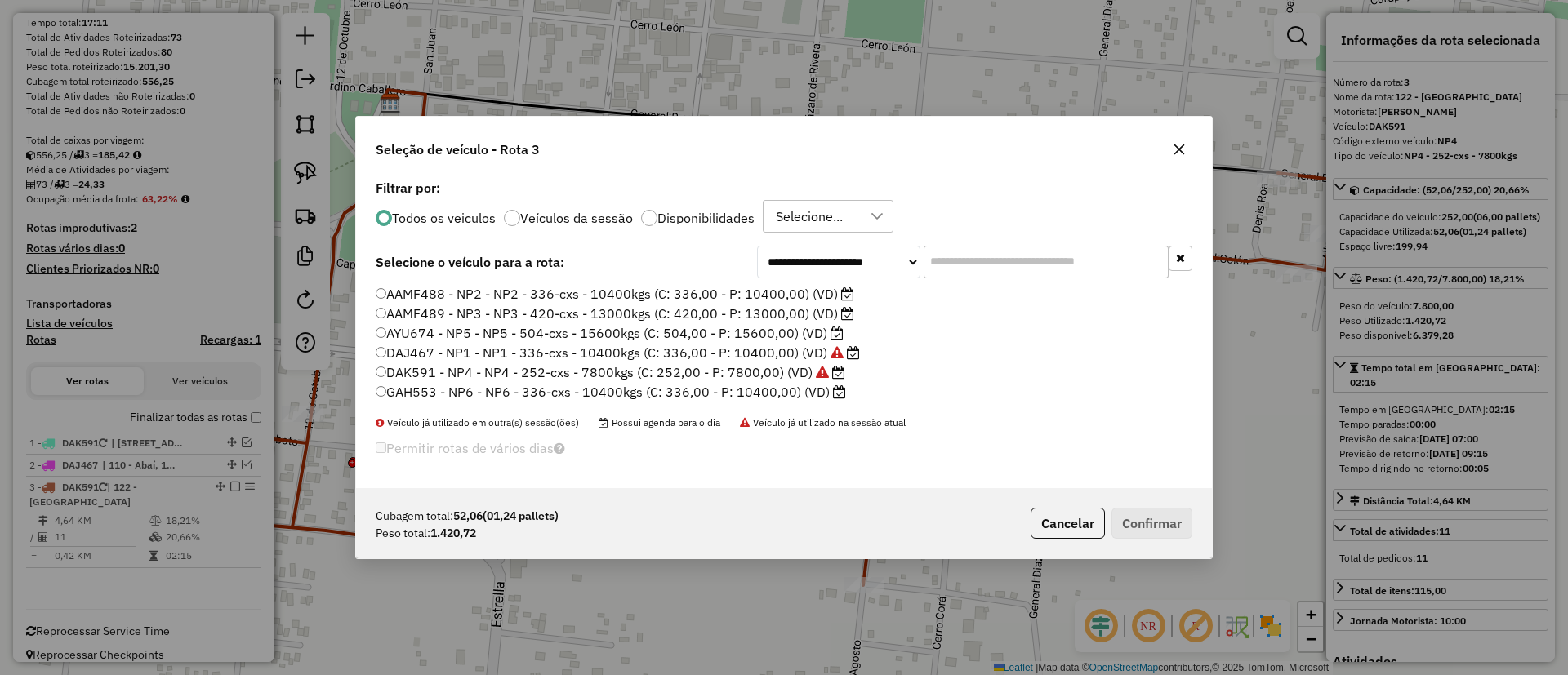
scroll to position [9, 5]
click at [774, 297] on label "AAMF488 - NP2 - NP2 - 336-cxs - 10400kgs (C: 336,00 - P: 10400,00) (VD)" at bounding box center [615, 293] width 479 height 19
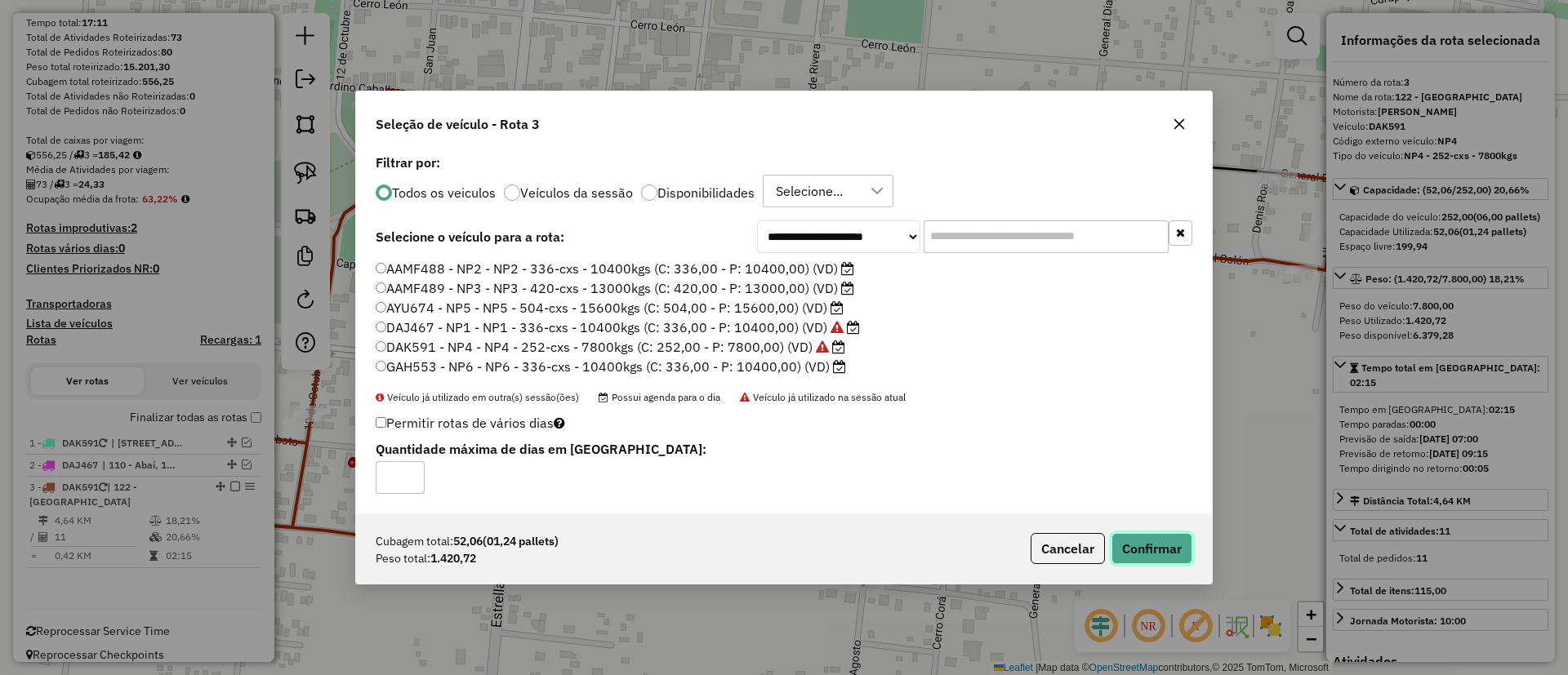
click at [1142, 559] on button "Confirmar" at bounding box center [1151, 548] width 81 height 31
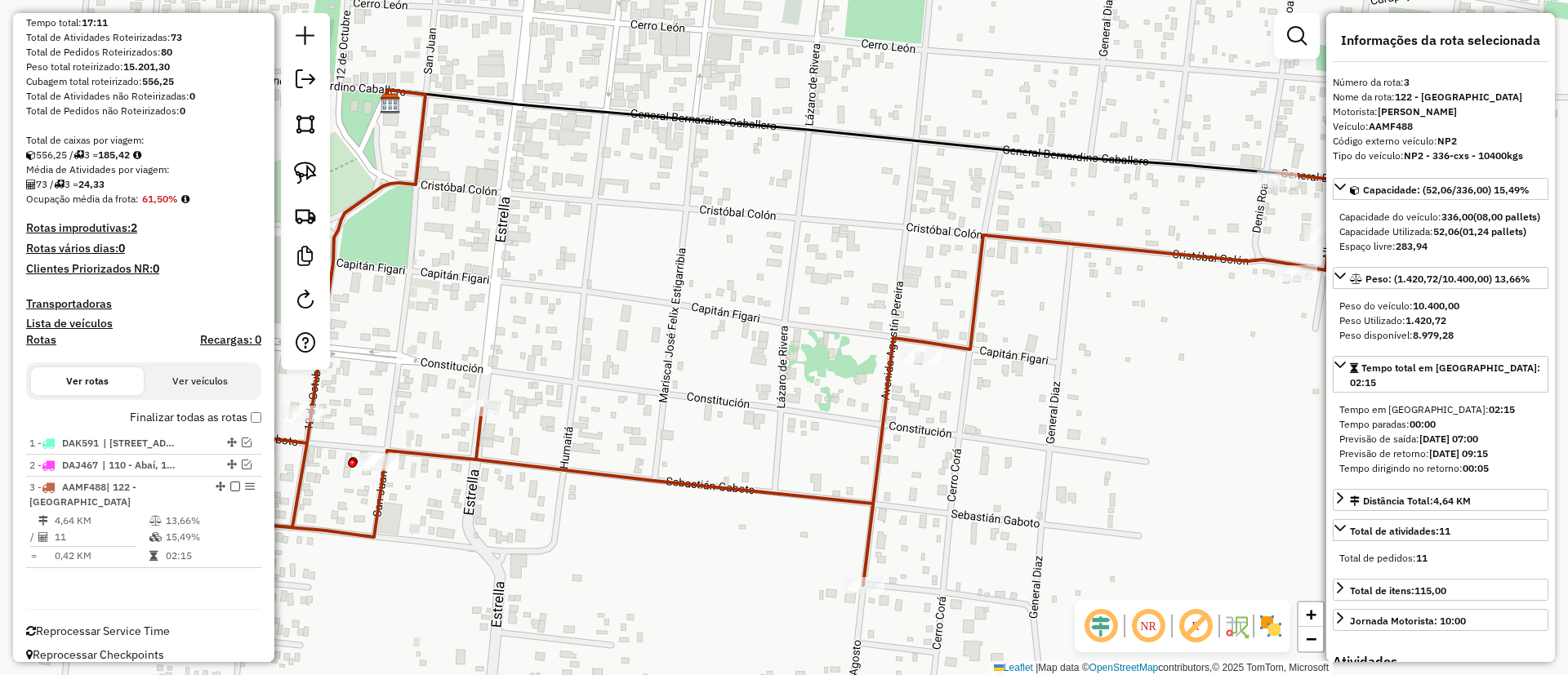
click at [192, 418] on label "Finalizar todas as rotas" at bounding box center [195, 418] width 131 height 18
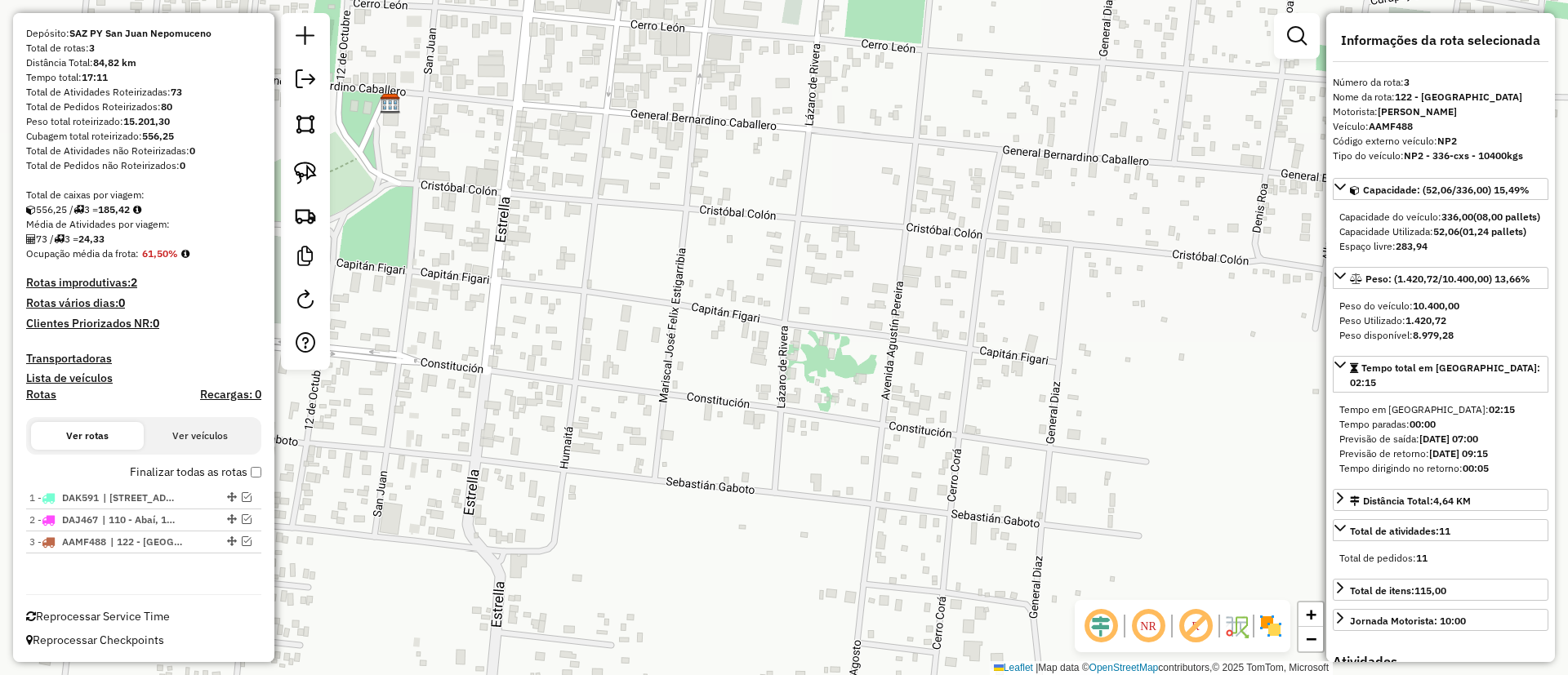
scroll to position [140, 0]
click at [174, 476] on label "Finalizar todas as rotas" at bounding box center [195, 472] width 131 height 18
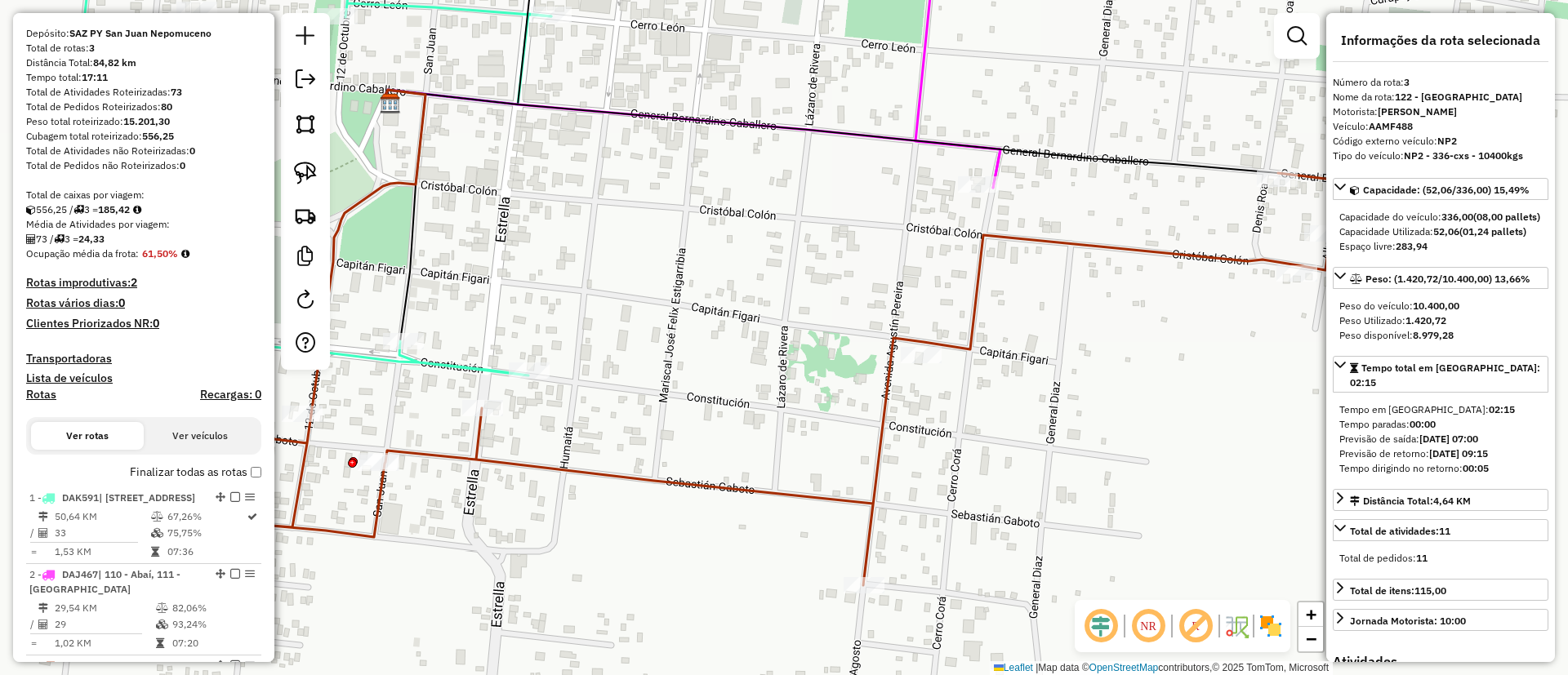
scroll to position [262, 0]
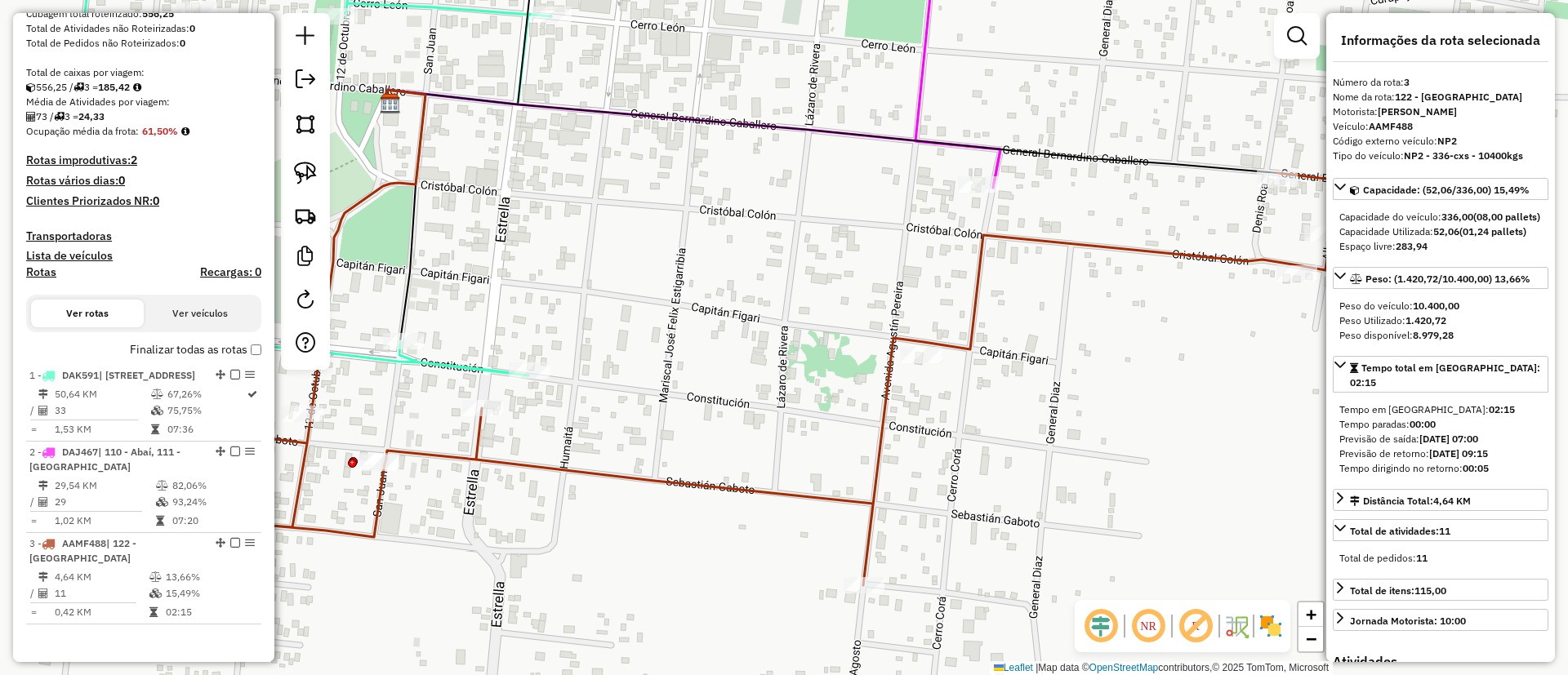
click at [196, 347] on label "Finalizar todas as rotas" at bounding box center [195, 350] width 131 height 18
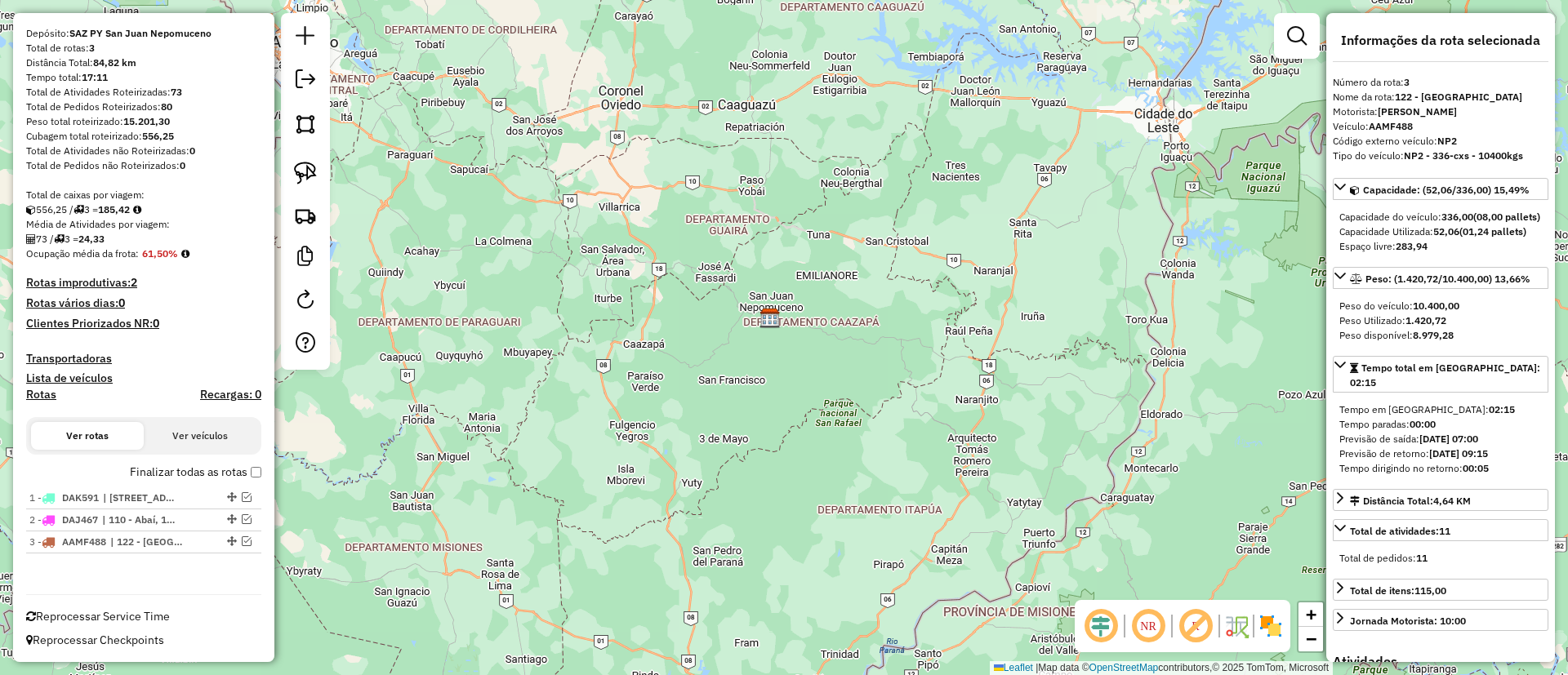
scroll to position [0, 0]
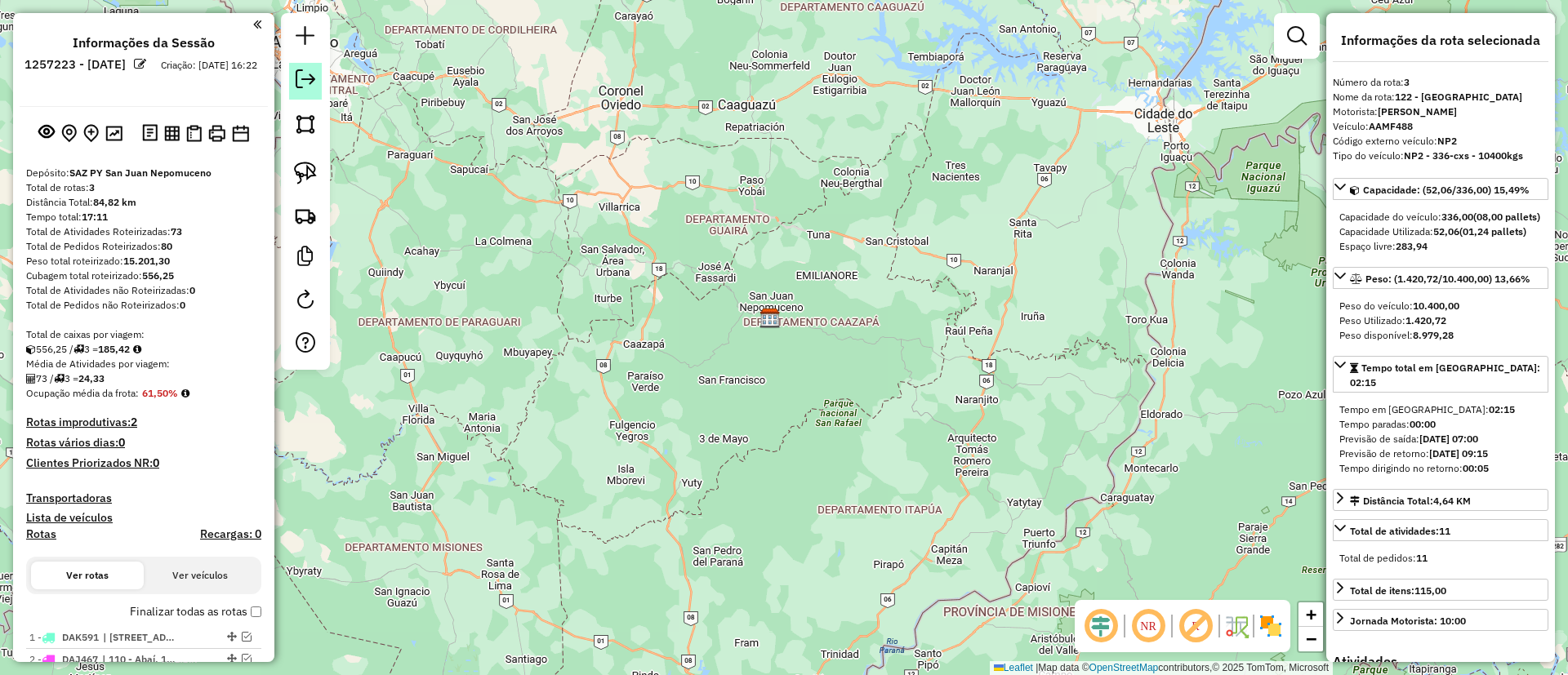
click at [302, 74] on em at bounding box center [305, 79] width 19 height 19
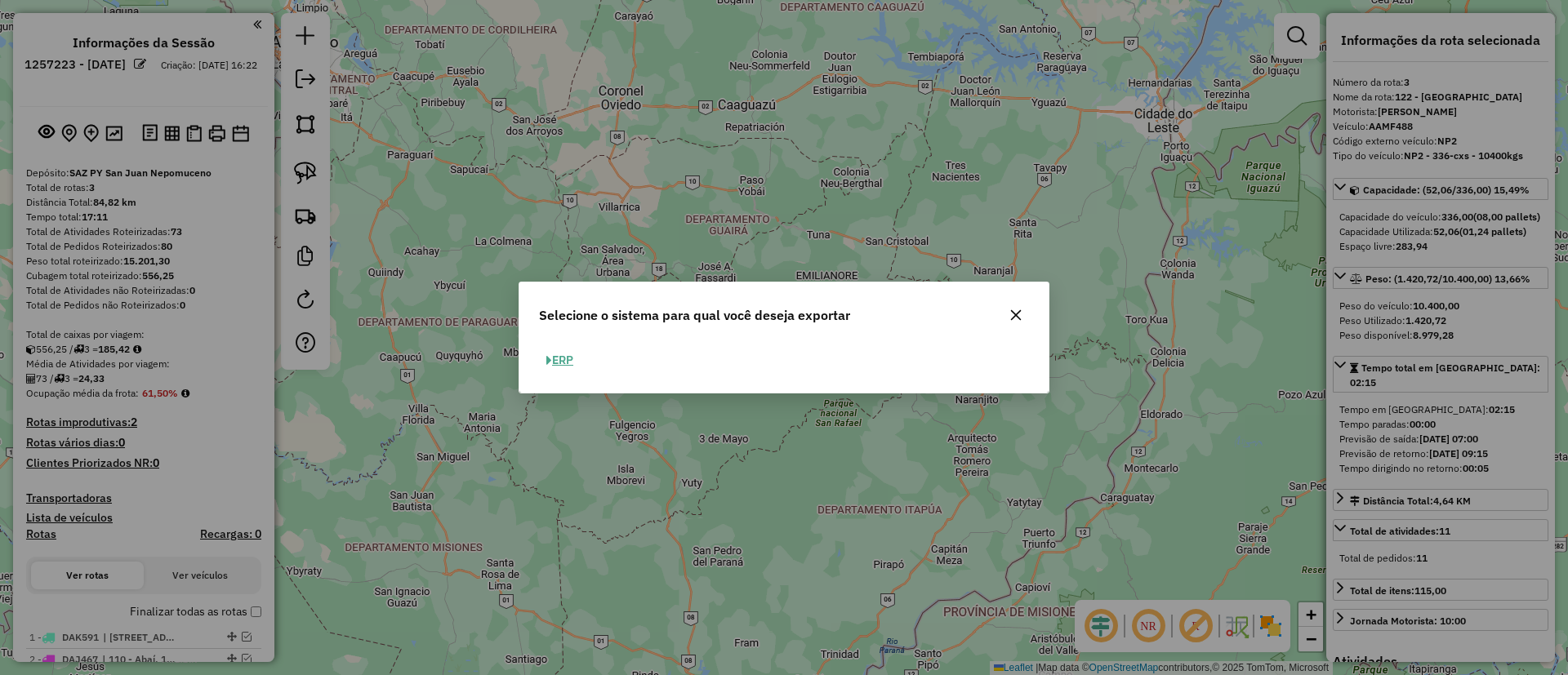
click at [545, 358] on button "ERP" at bounding box center [560, 360] width 42 height 25
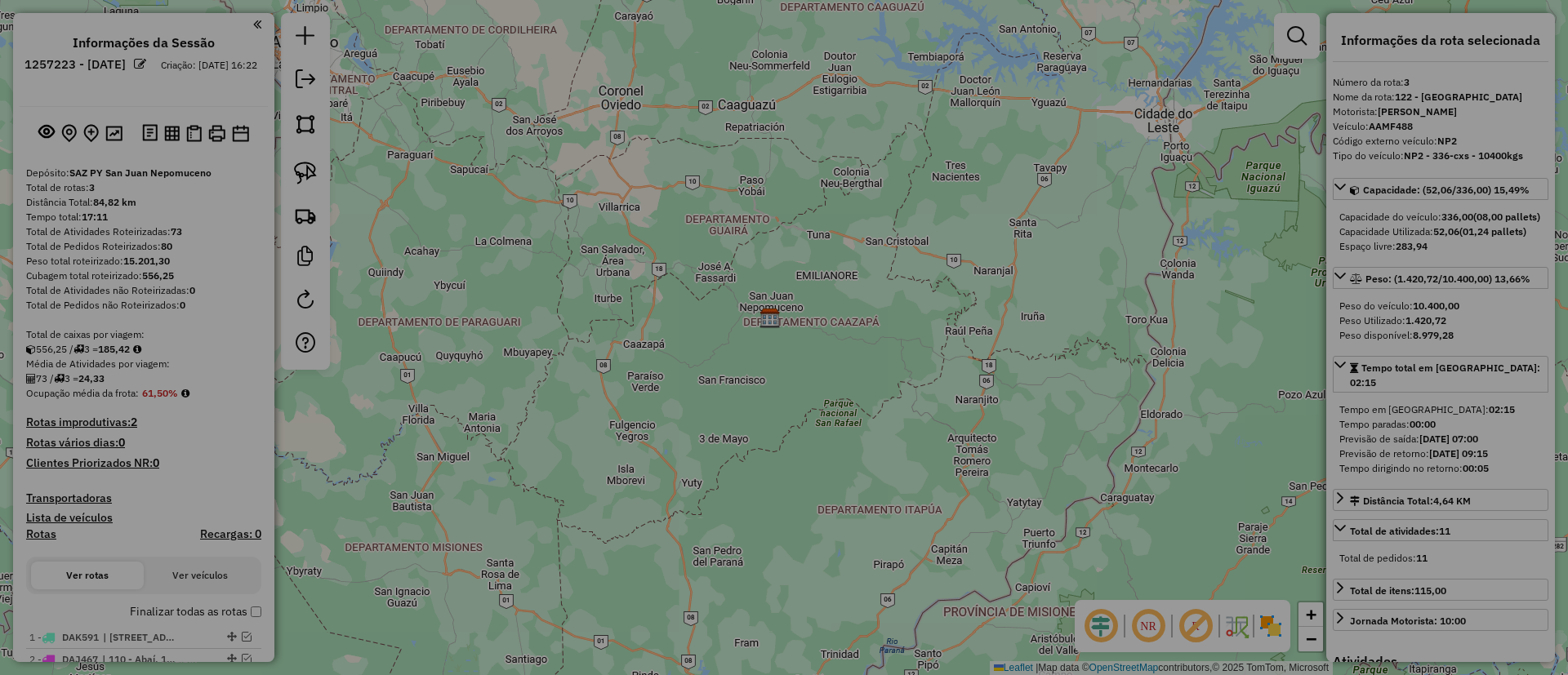
select select "**"
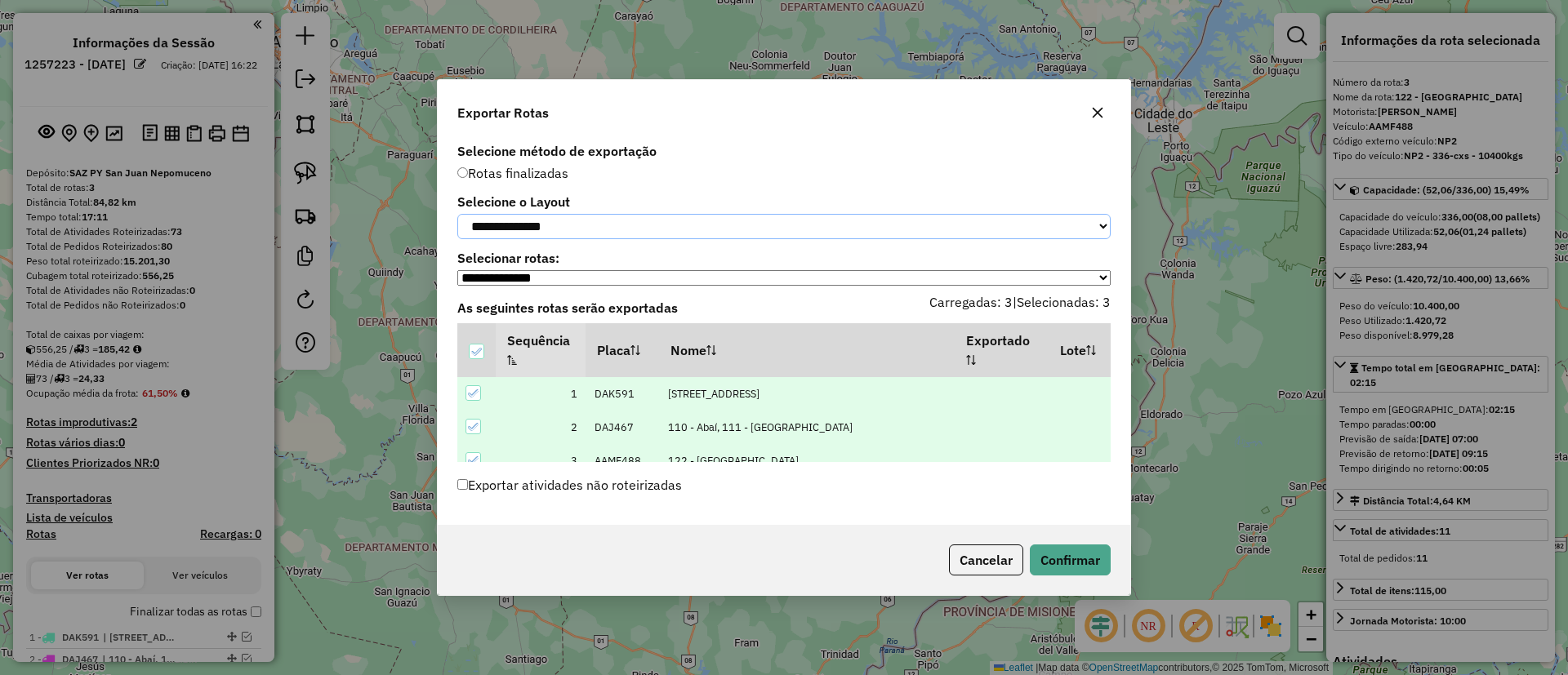
click at [584, 223] on select "**********" at bounding box center [784, 226] width 653 height 25
select select "*********"
click at [457, 214] on select "**********" at bounding box center [784, 226] width 653 height 25
click at [1050, 554] on button "Confirmar" at bounding box center [1070, 560] width 81 height 31
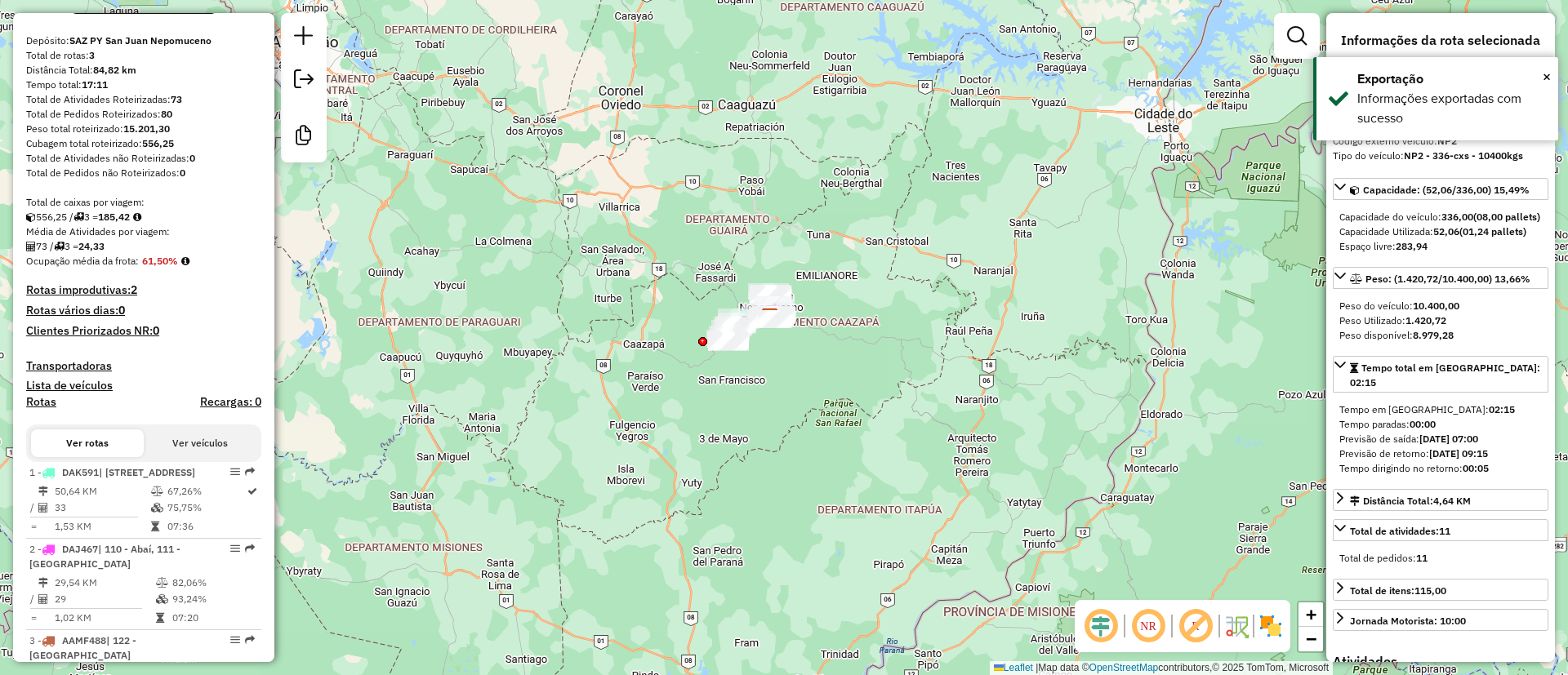
scroll to position [264, 0]
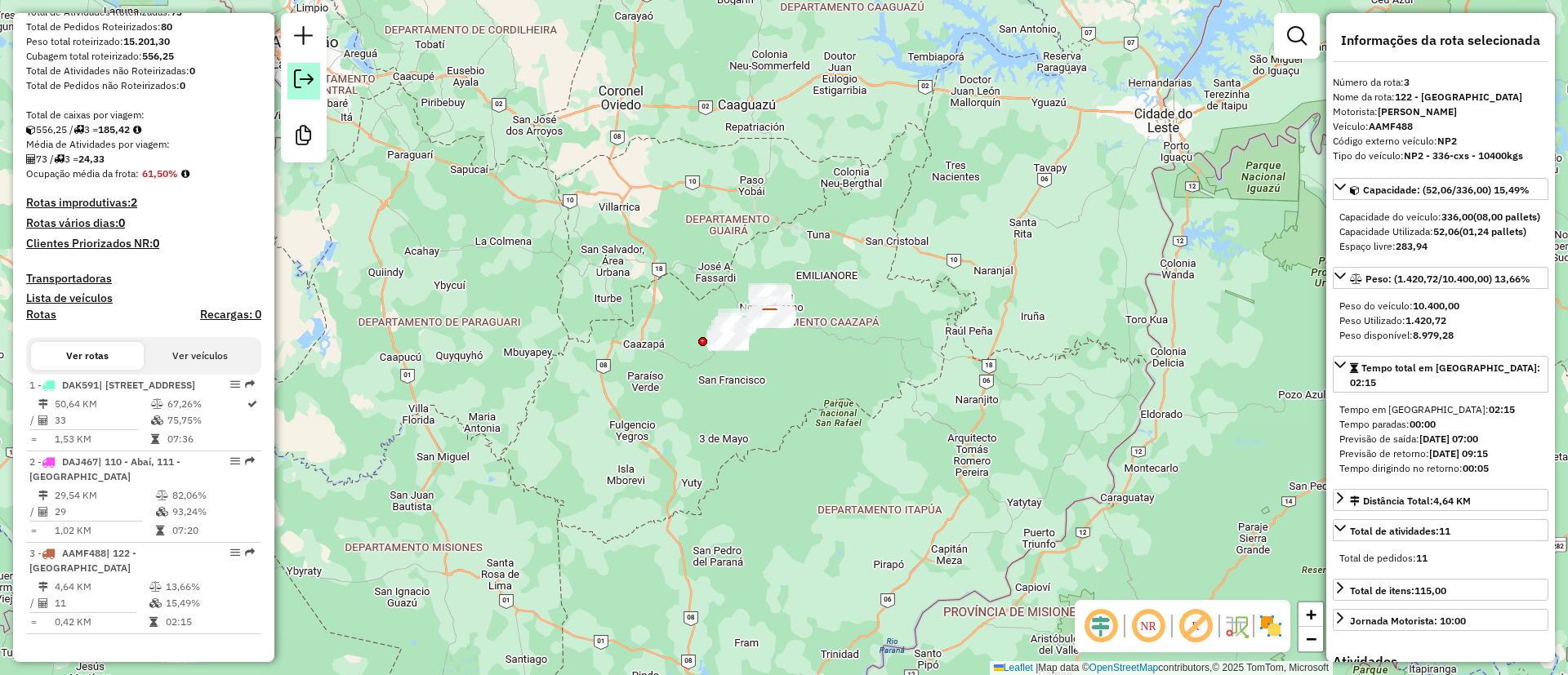
click at [312, 80] on em at bounding box center [303, 79] width 19 height 19
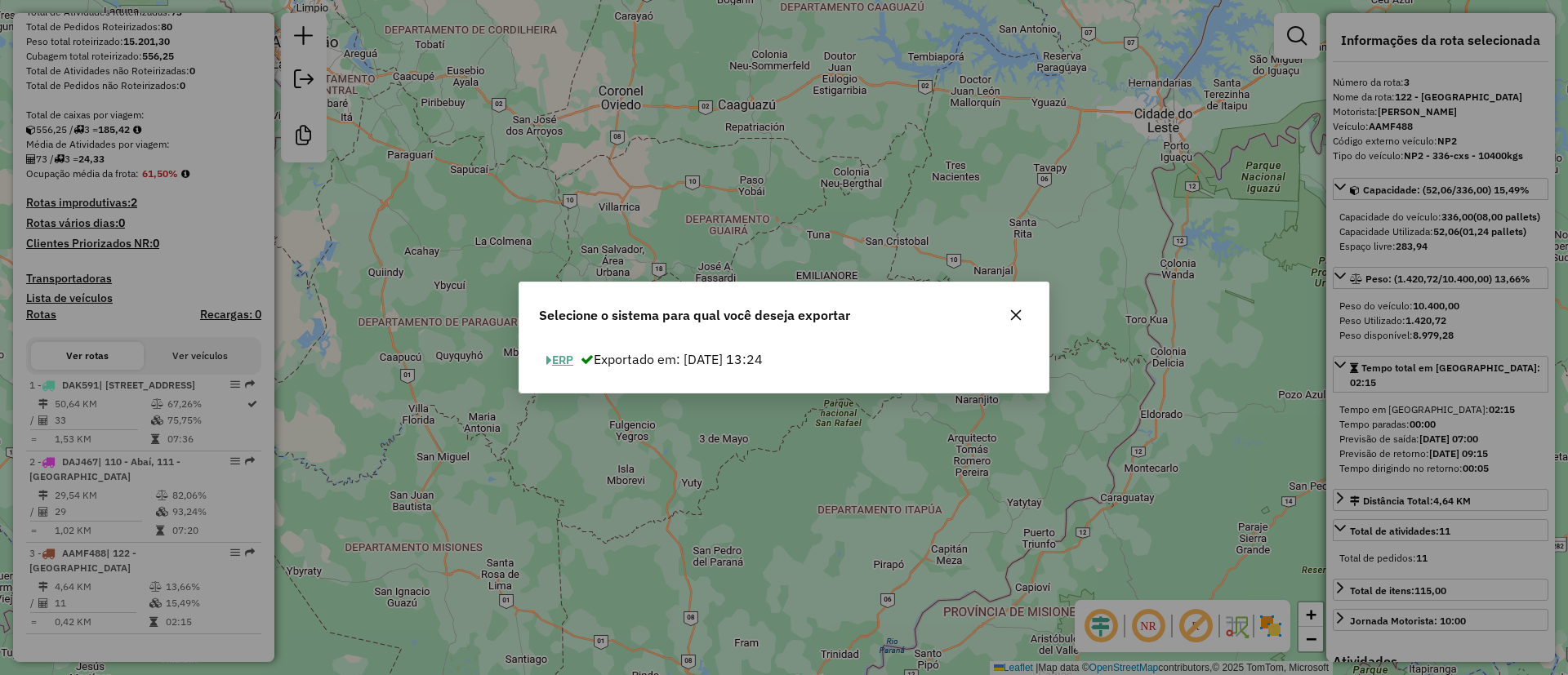
click at [551, 360] on span "button" at bounding box center [549, 361] width 6 height 12
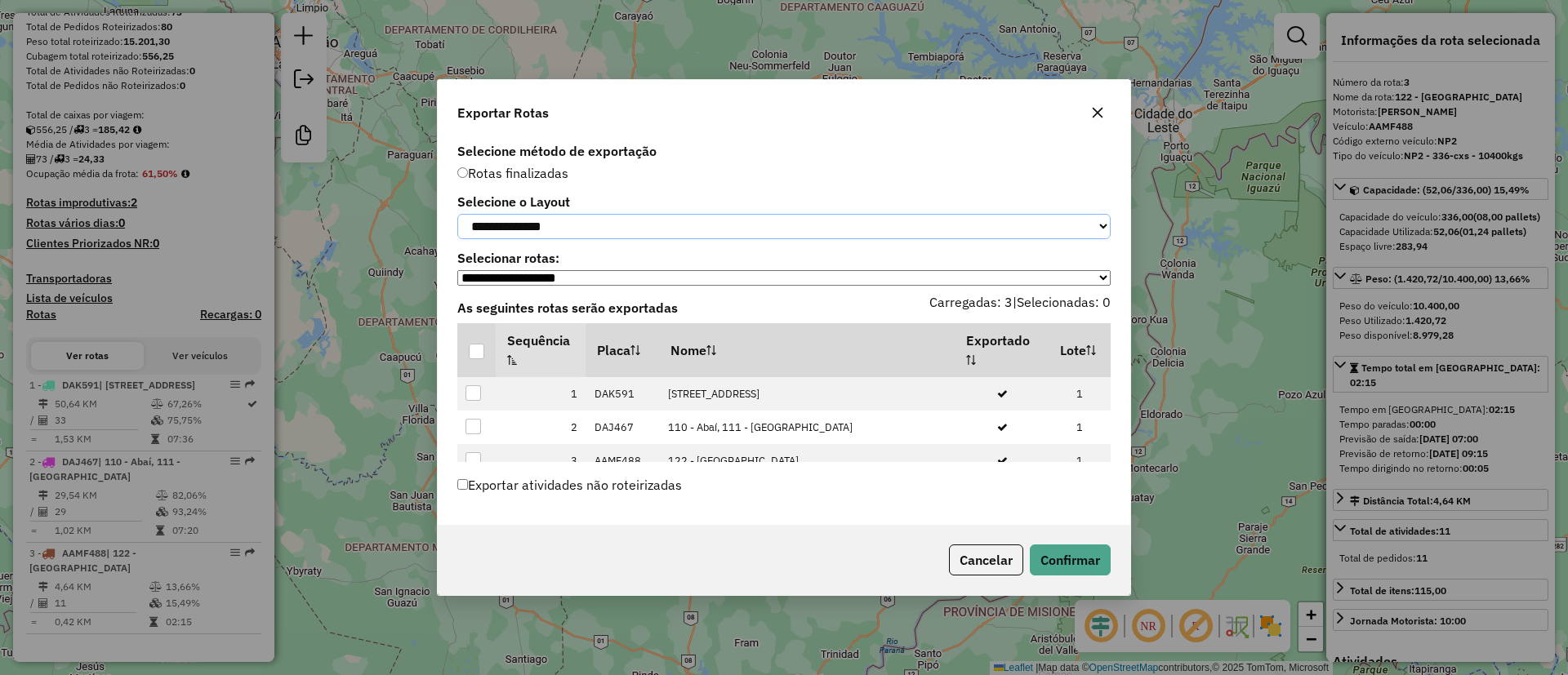
click at [556, 217] on select "**********" at bounding box center [784, 226] width 653 height 25
select select "*********"
click at [457, 214] on select "**********" at bounding box center [784, 226] width 653 height 25
click at [480, 352] on div at bounding box center [476, 352] width 16 height 16
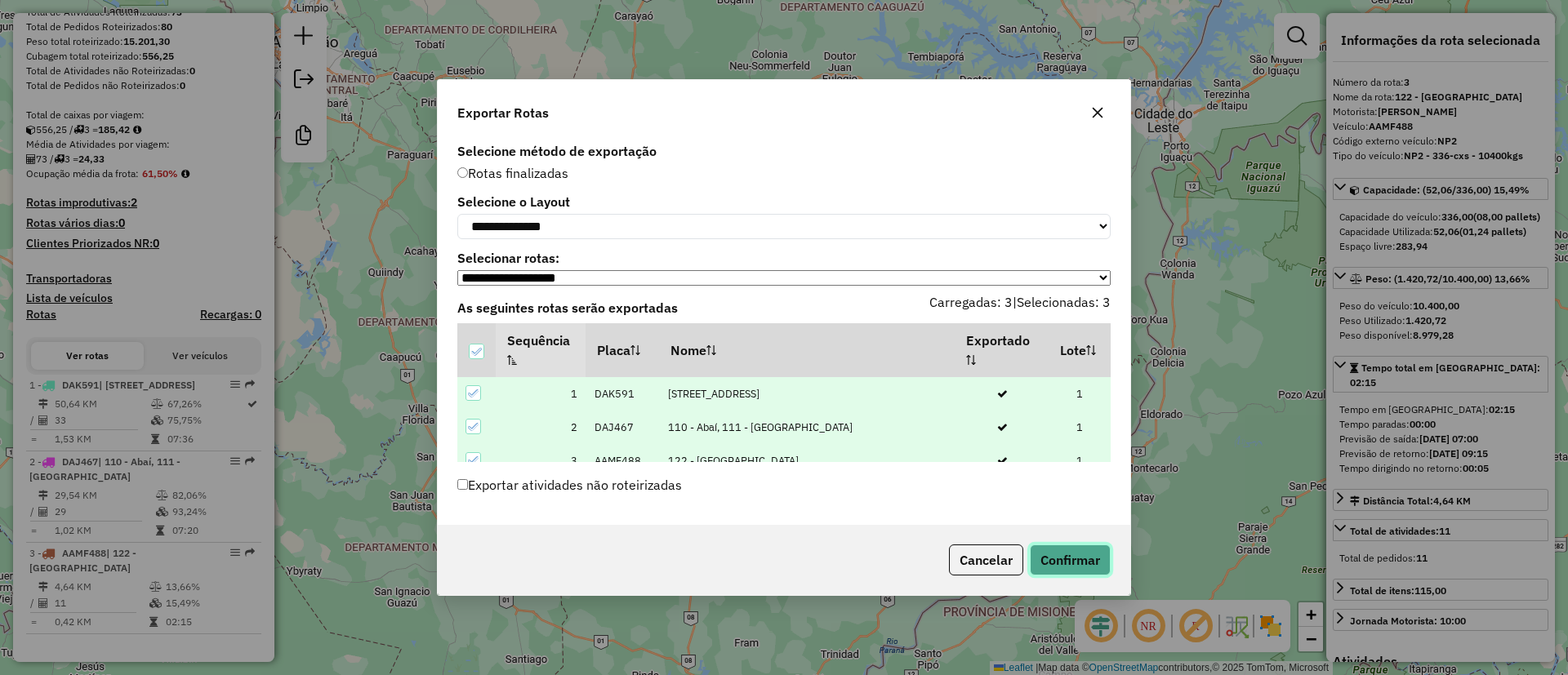
click at [1046, 566] on button "Confirmar" at bounding box center [1070, 560] width 81 height 31
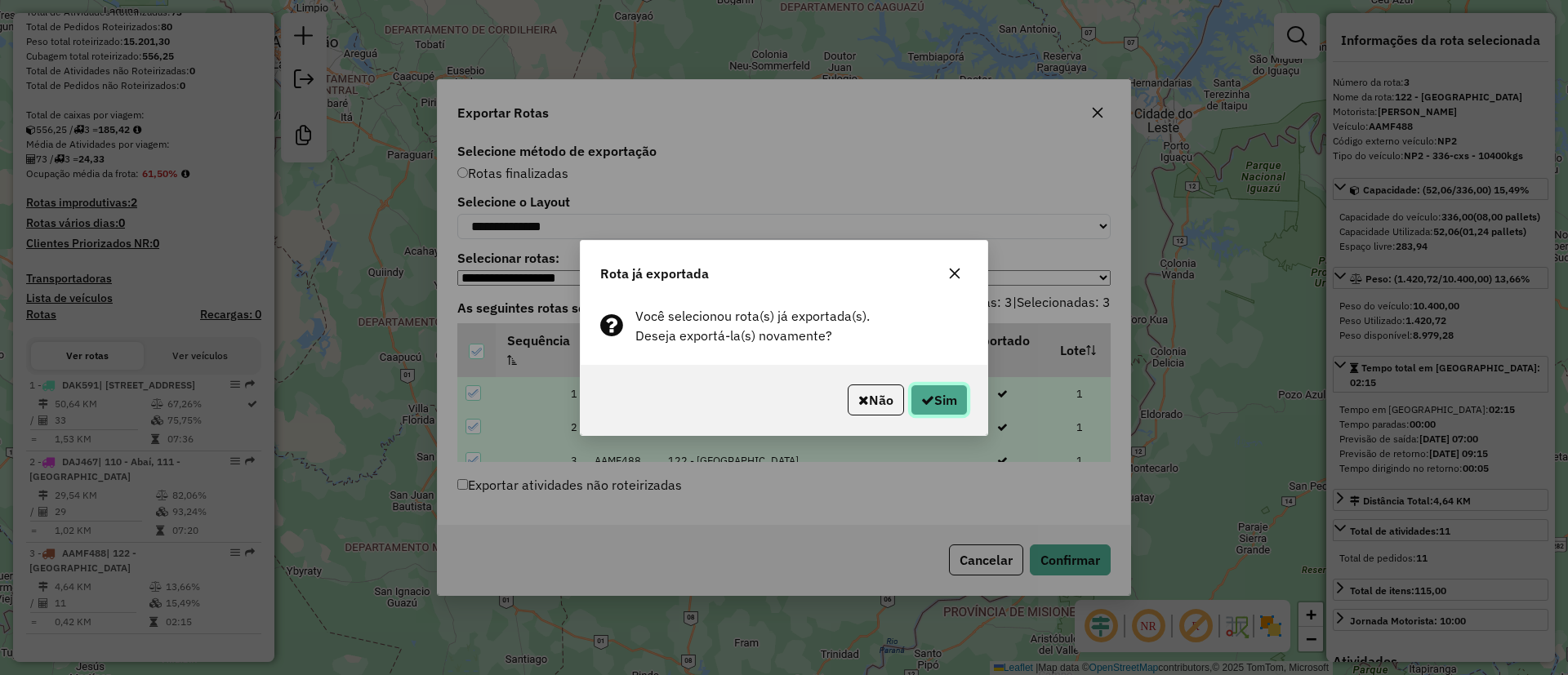
click at [934, 390] on button "Sim" at bounding box center [939, 399] width 57 height 31
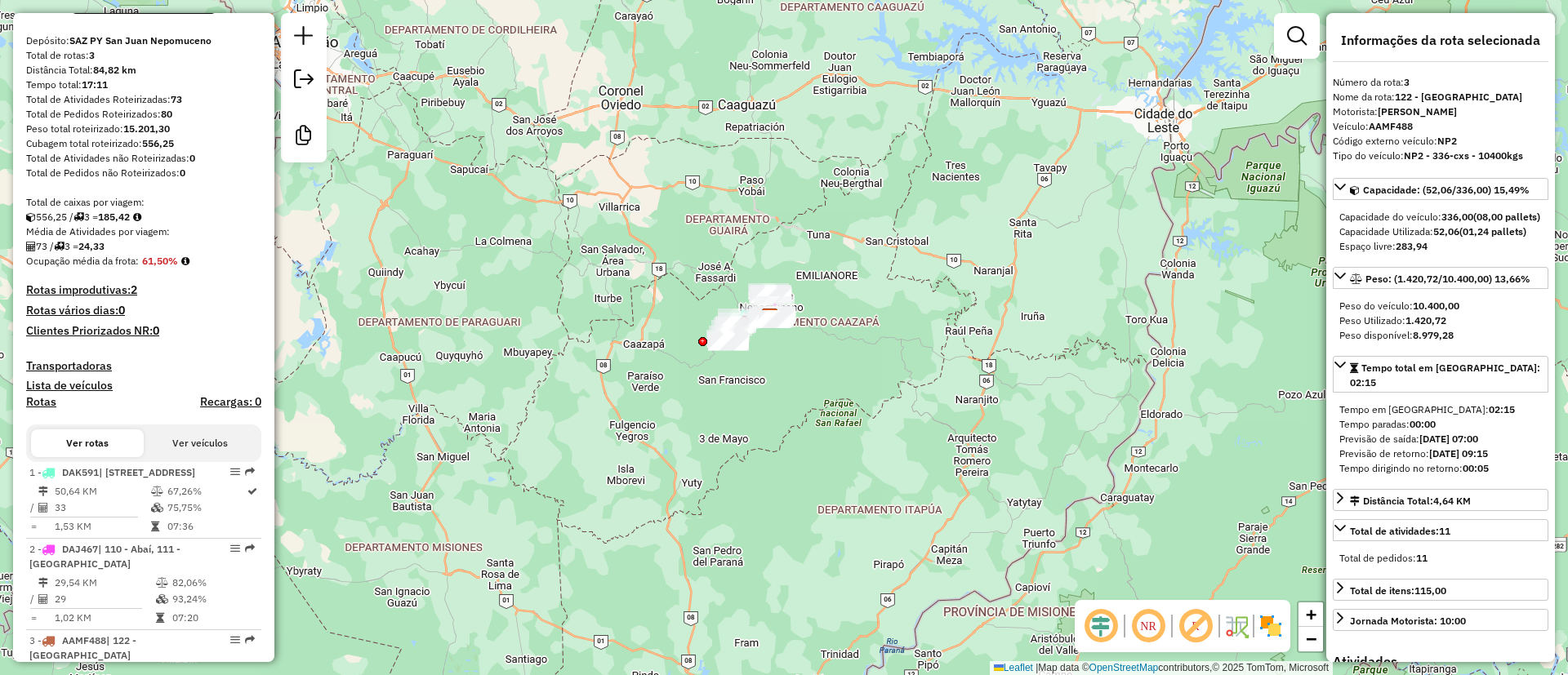
scroll to position [0, 0]
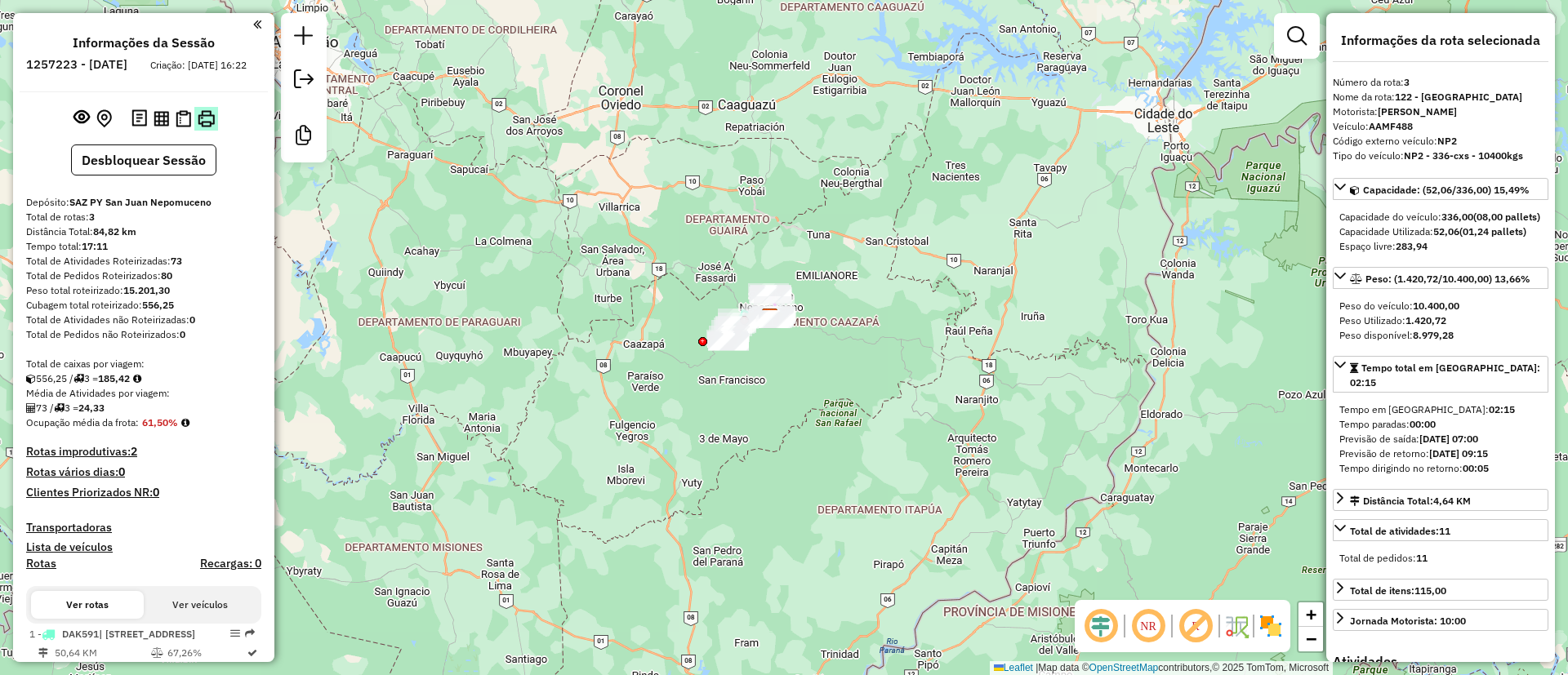
click at [198, 127] on img at bounding box center [206, 119] width 18 height 18
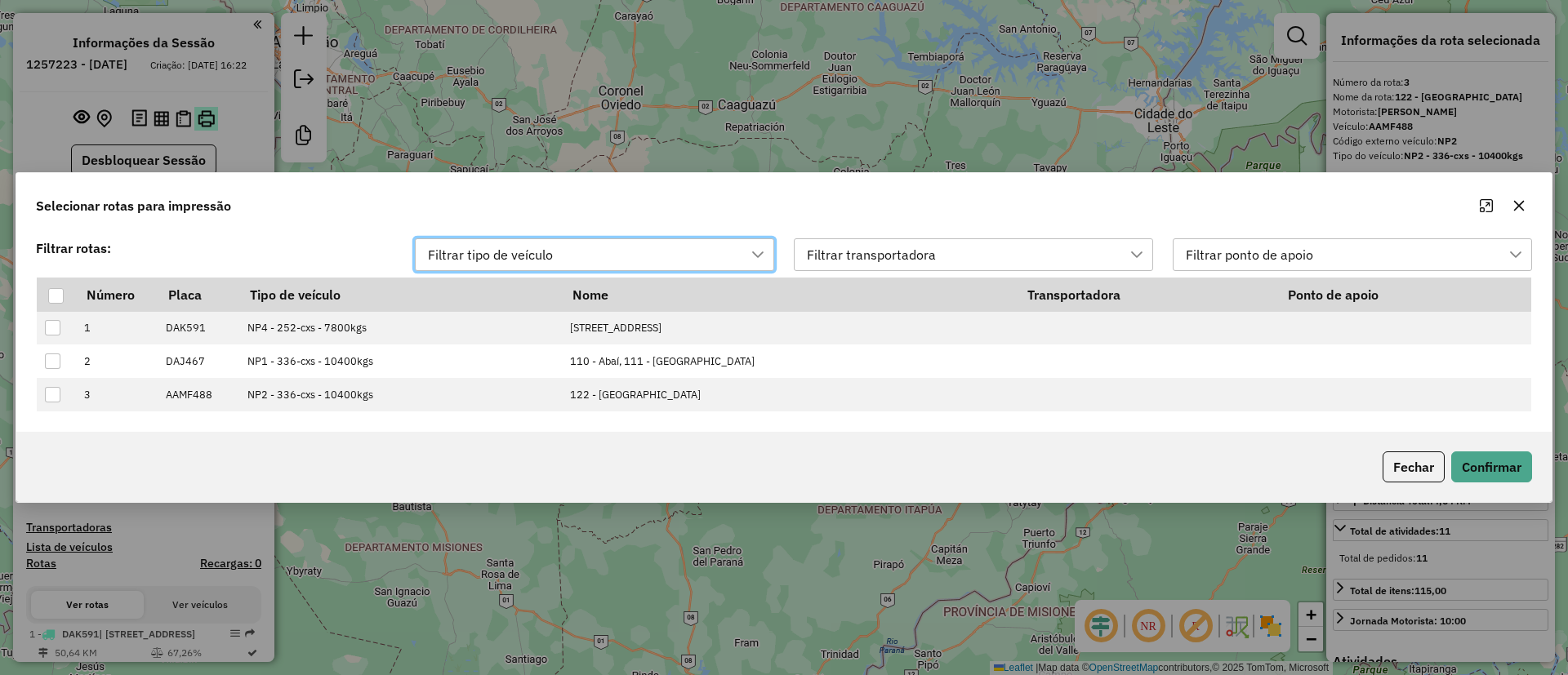
scroll to position [13, 74]
click at [55, 297] on div at bounding box center [56, 296] width 16 height 16
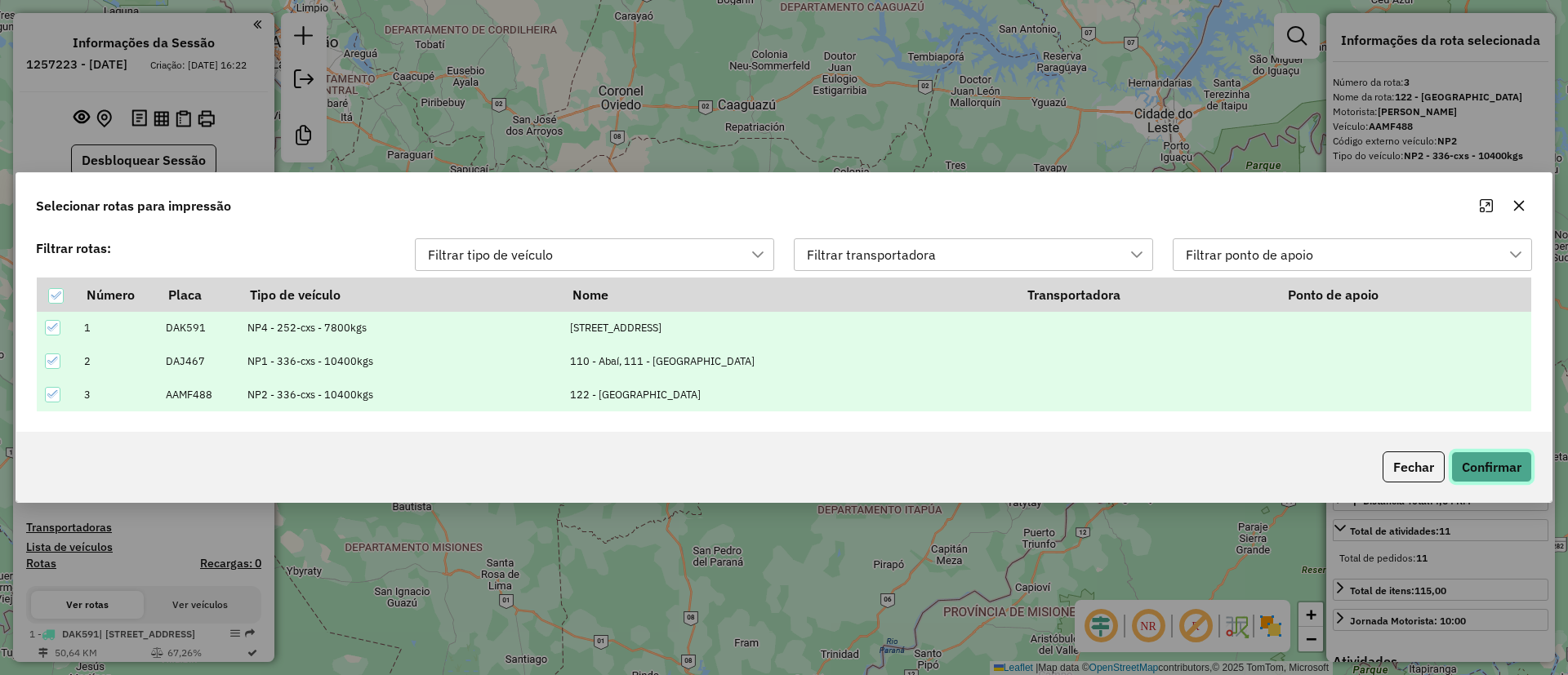
click at [1500, 461] on button "Confirmar" at bounding box center [1491, 467] width 81 height 31
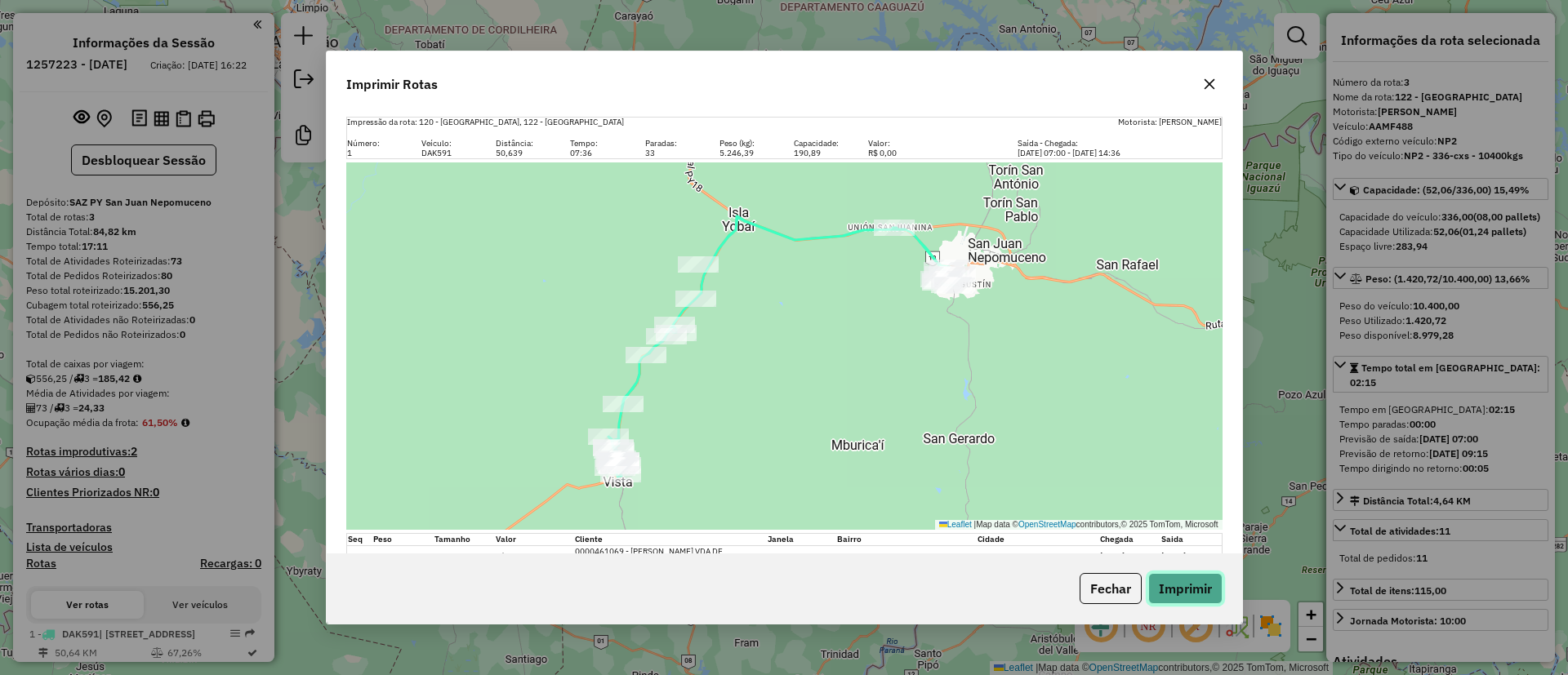
click at [1180, 582] on button "Imprimir" at bounding box center [1185, 588] width 74 height 31
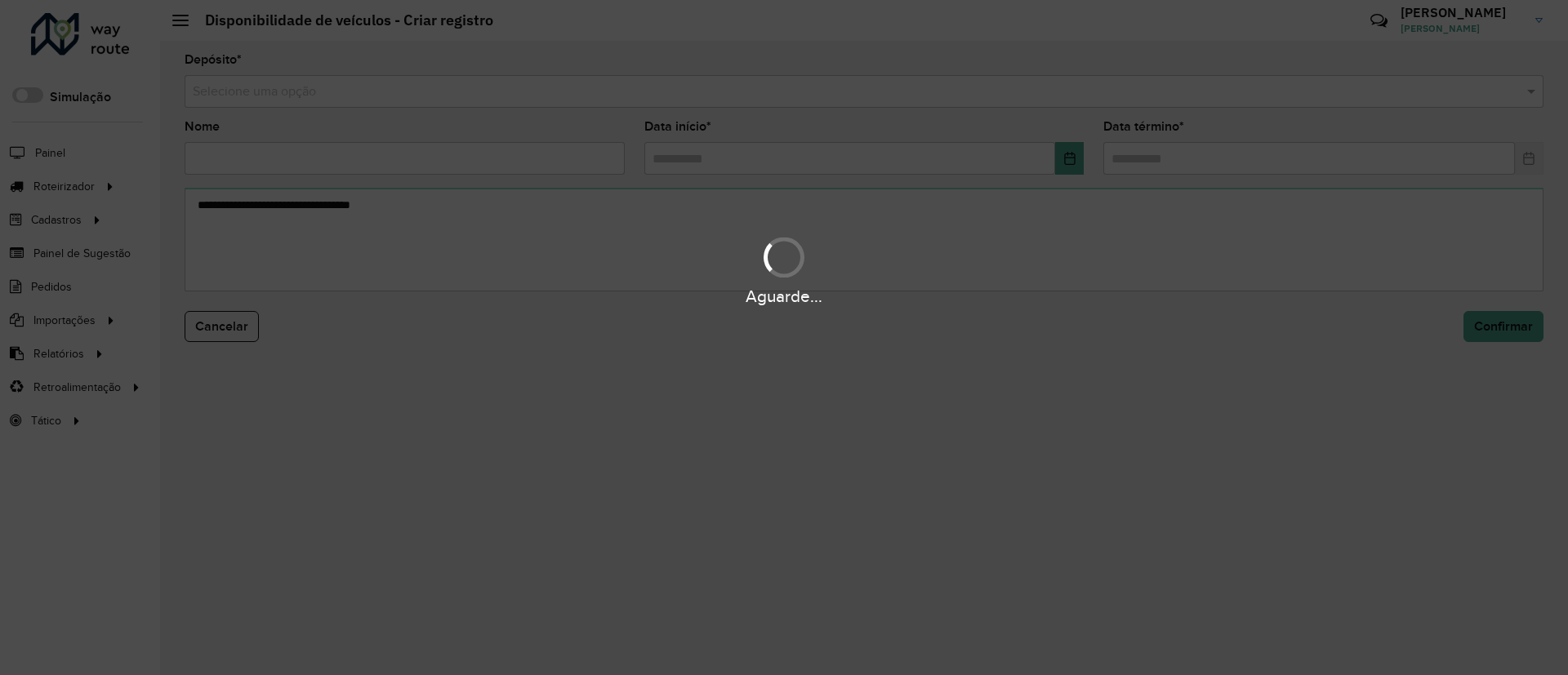
click at [578, 90] on hb-app "Aguarde... Pop-up bloqueado! Seu navegador bloqueou automáticamente a abertura …" at bounding box center [784, 338] width 1568 height 675
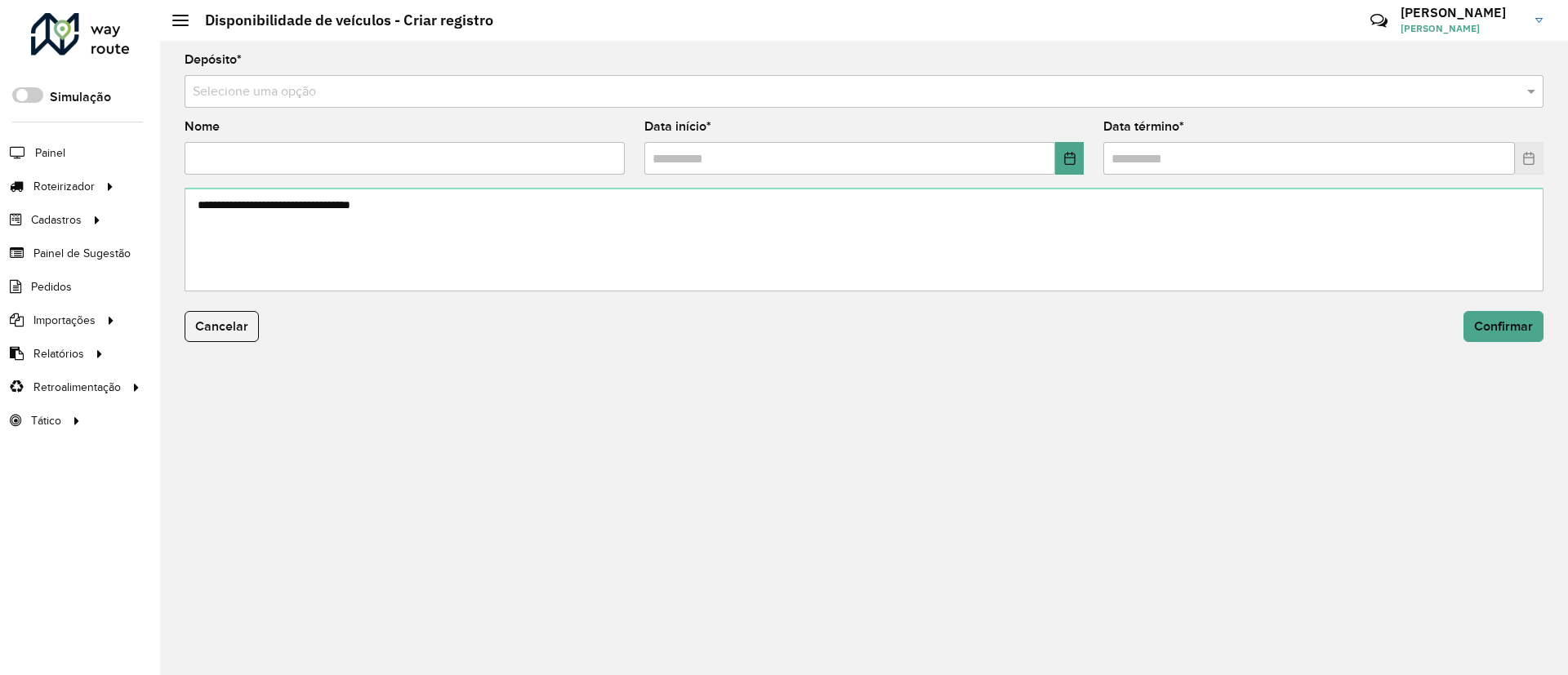
click at [578, 90] on input "text" at bounding box center [848, 92] width 1310 height 19
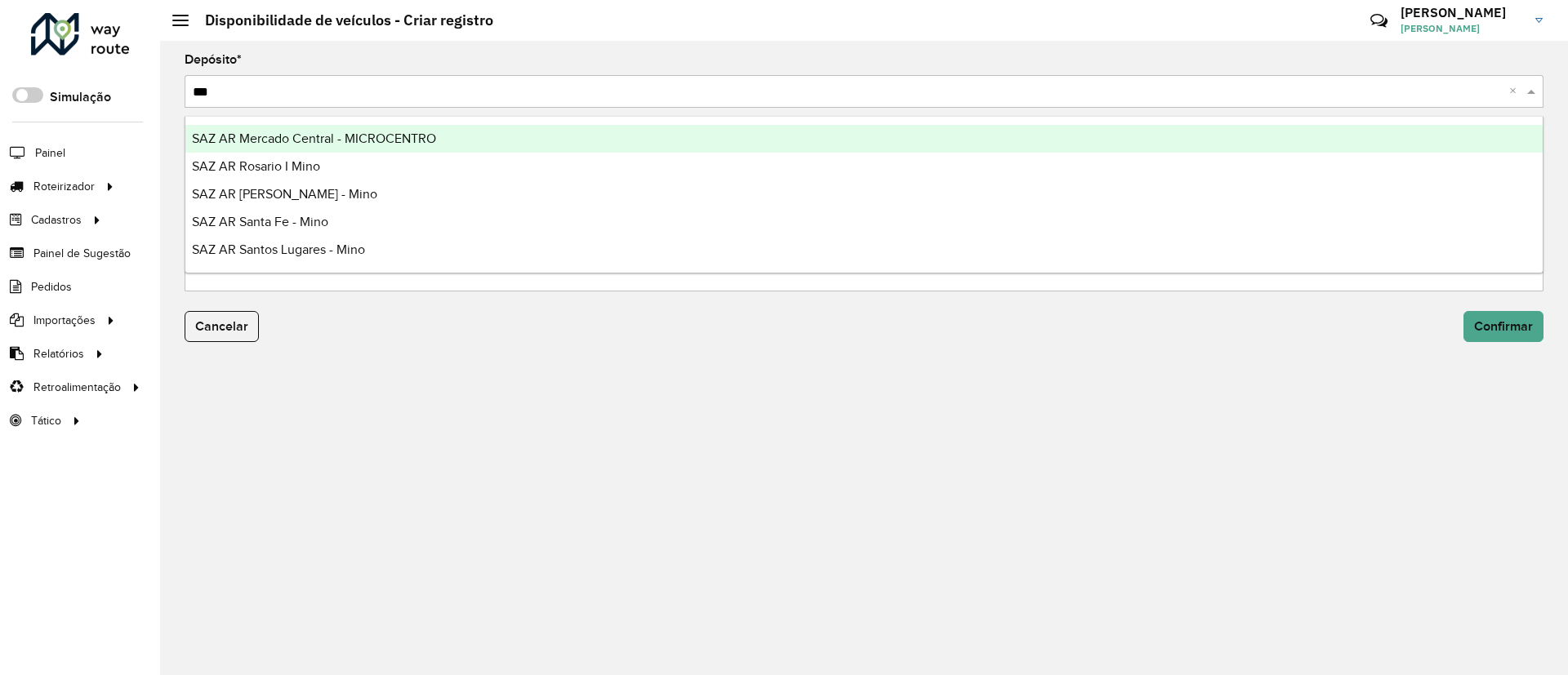
type input "****"
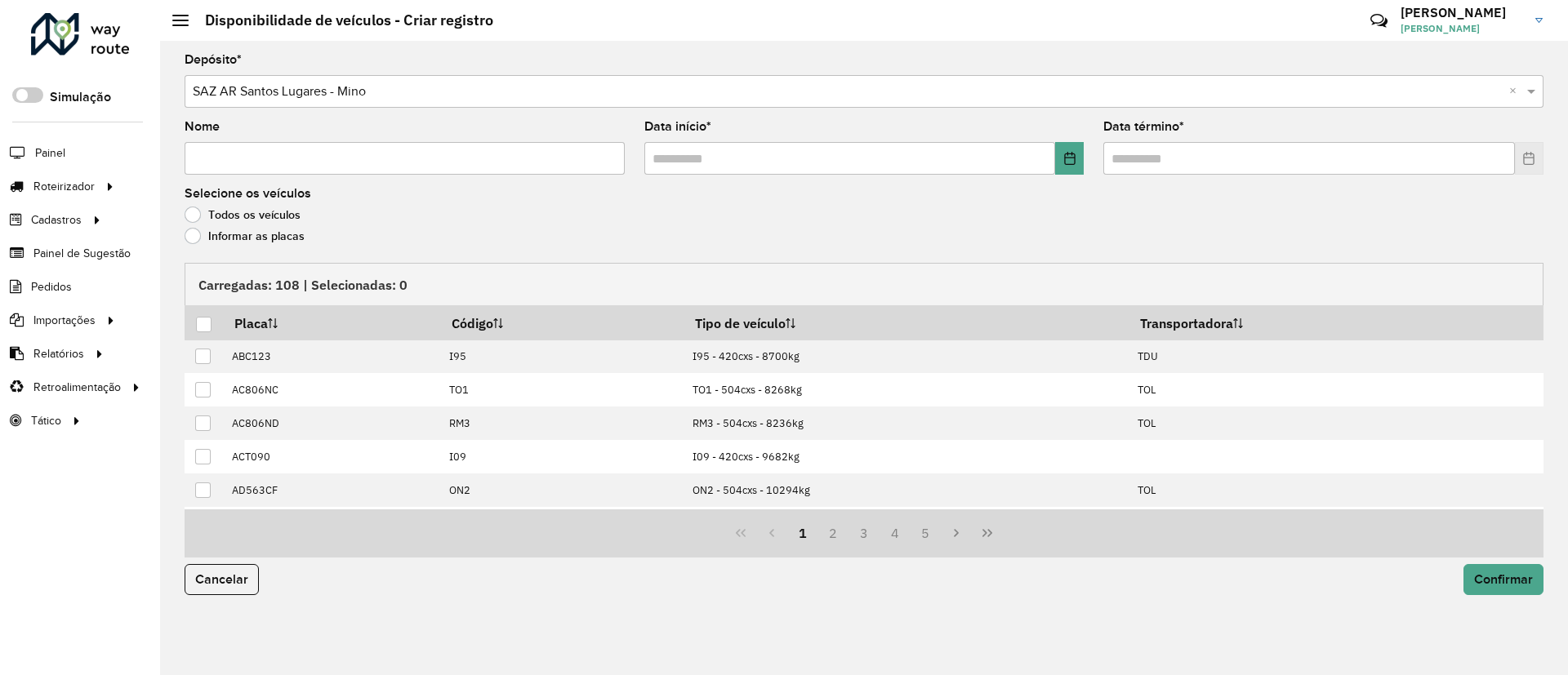
click at [352, 165] on input "Nome" at bounding box center [404, 158] width 440 height 33
type input "**********"
click at [1074, 147] on button "Choose Date" at bounding box center [1069, 158] width 28 height 33
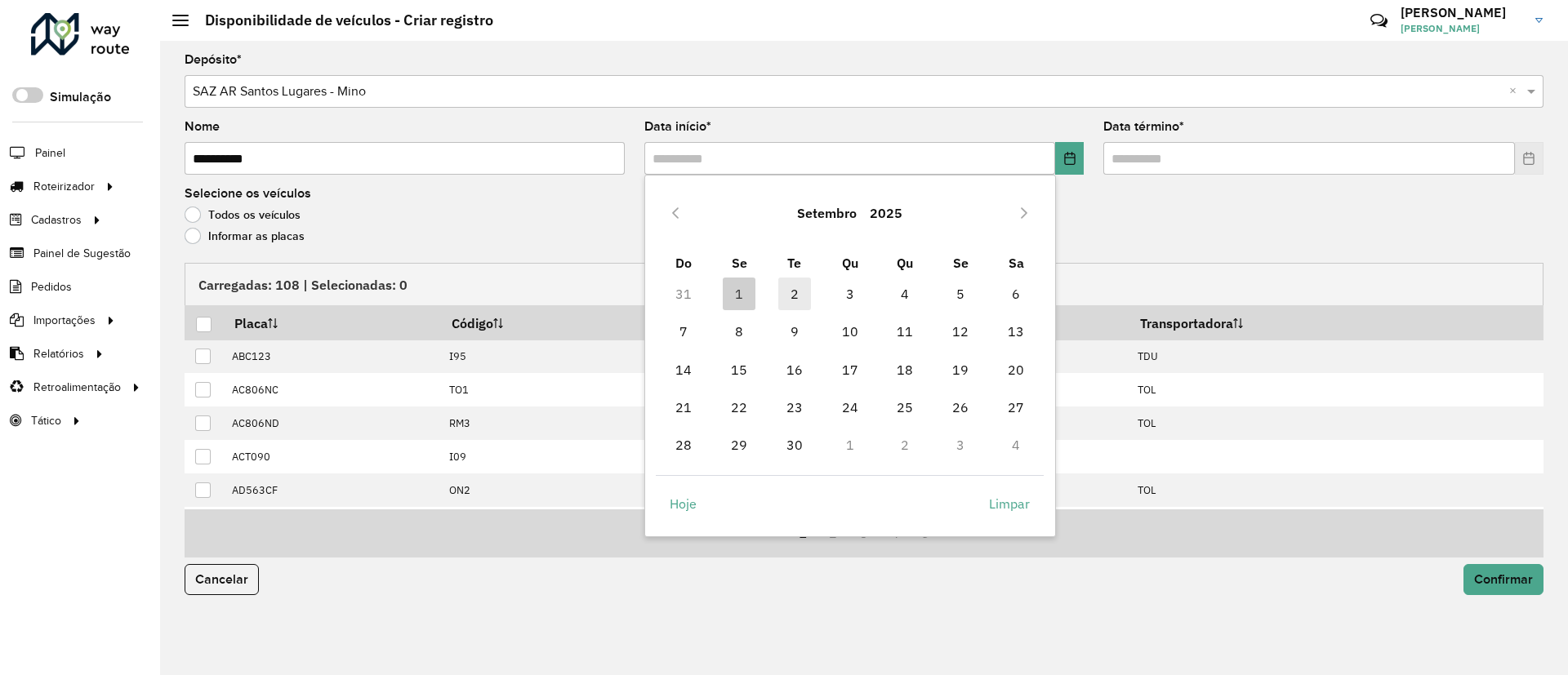
click at [794, 298] on span "2" at bounding box center [794, 293] width 33 height 33
type input "**********"
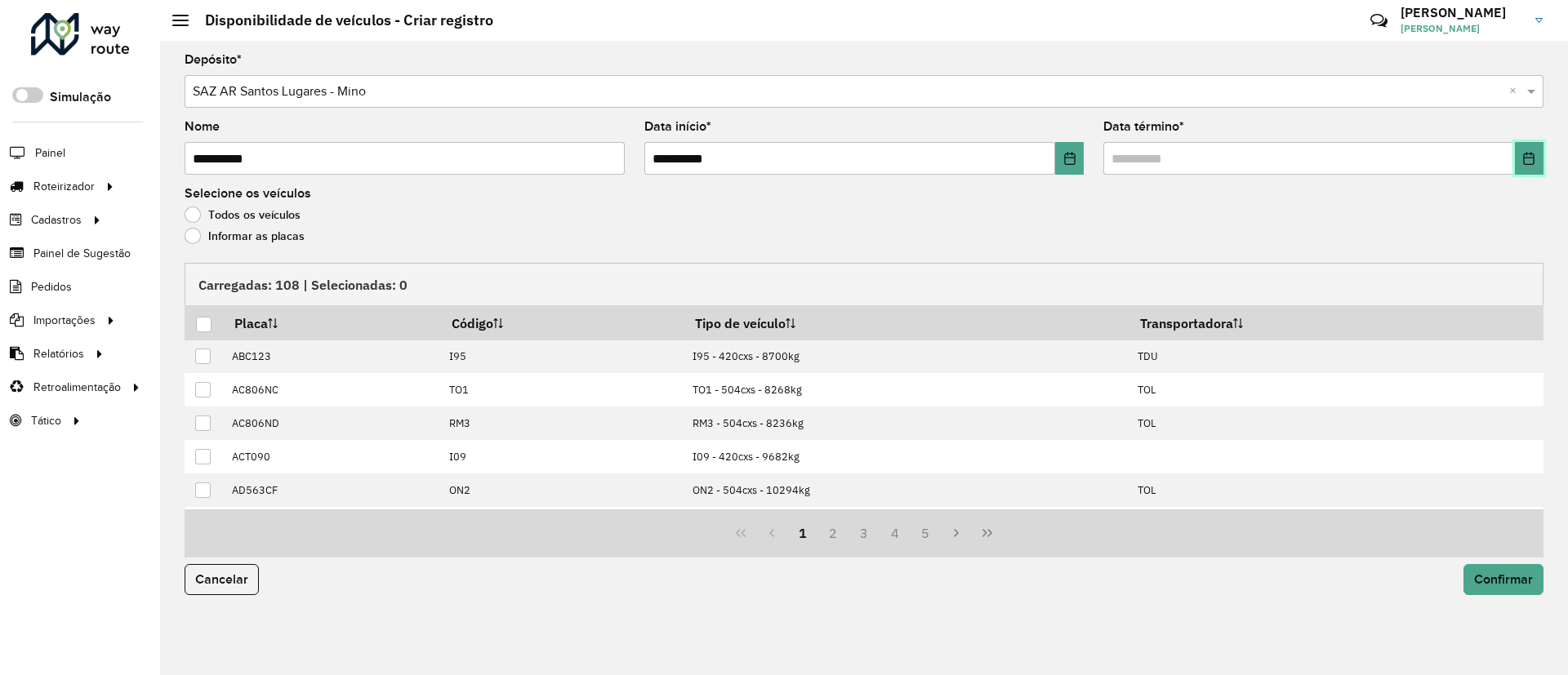
click at [1525, 148] on button "Choose Date" at bounding box center [1529, 158] width 28 height 33
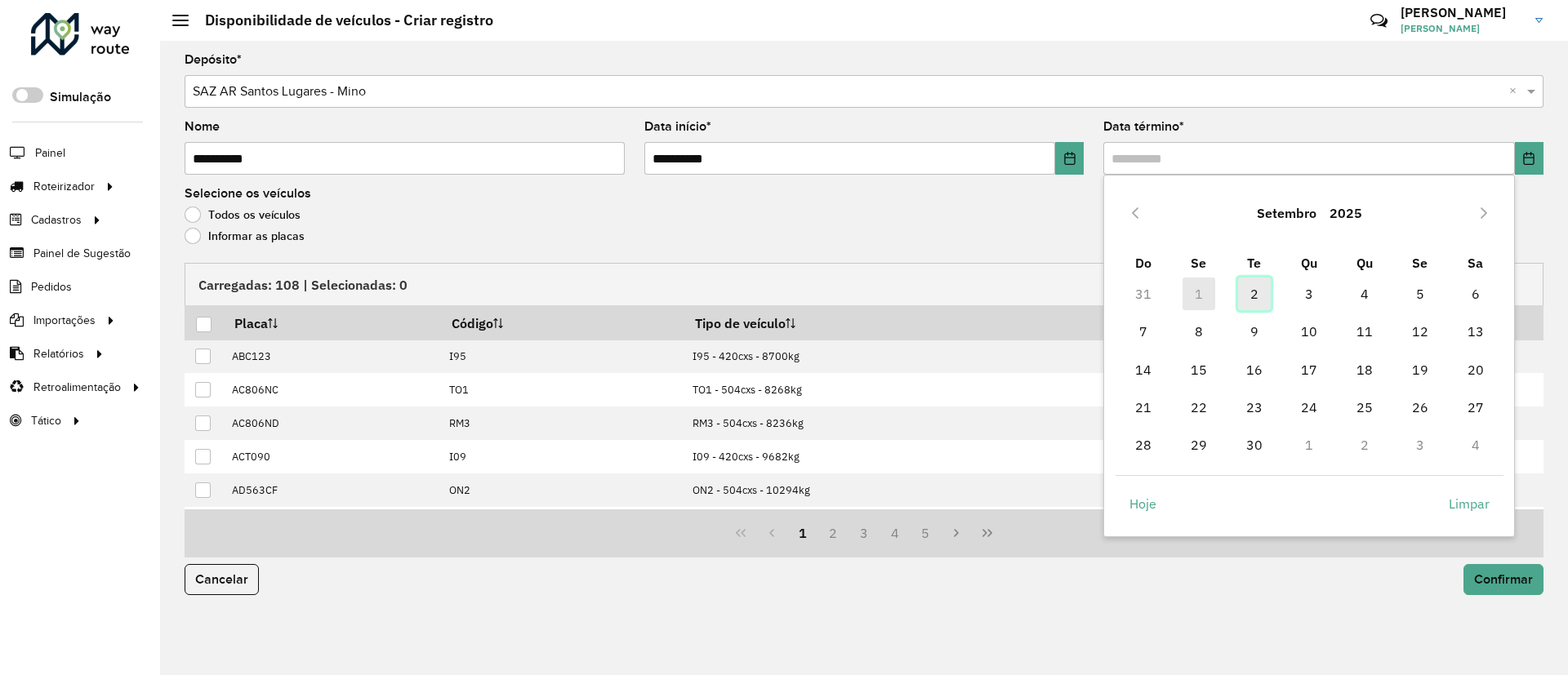
click at [1260, 282] on span "2" at bounding box center [1254, 293] width 33 height 33
type input "**********"
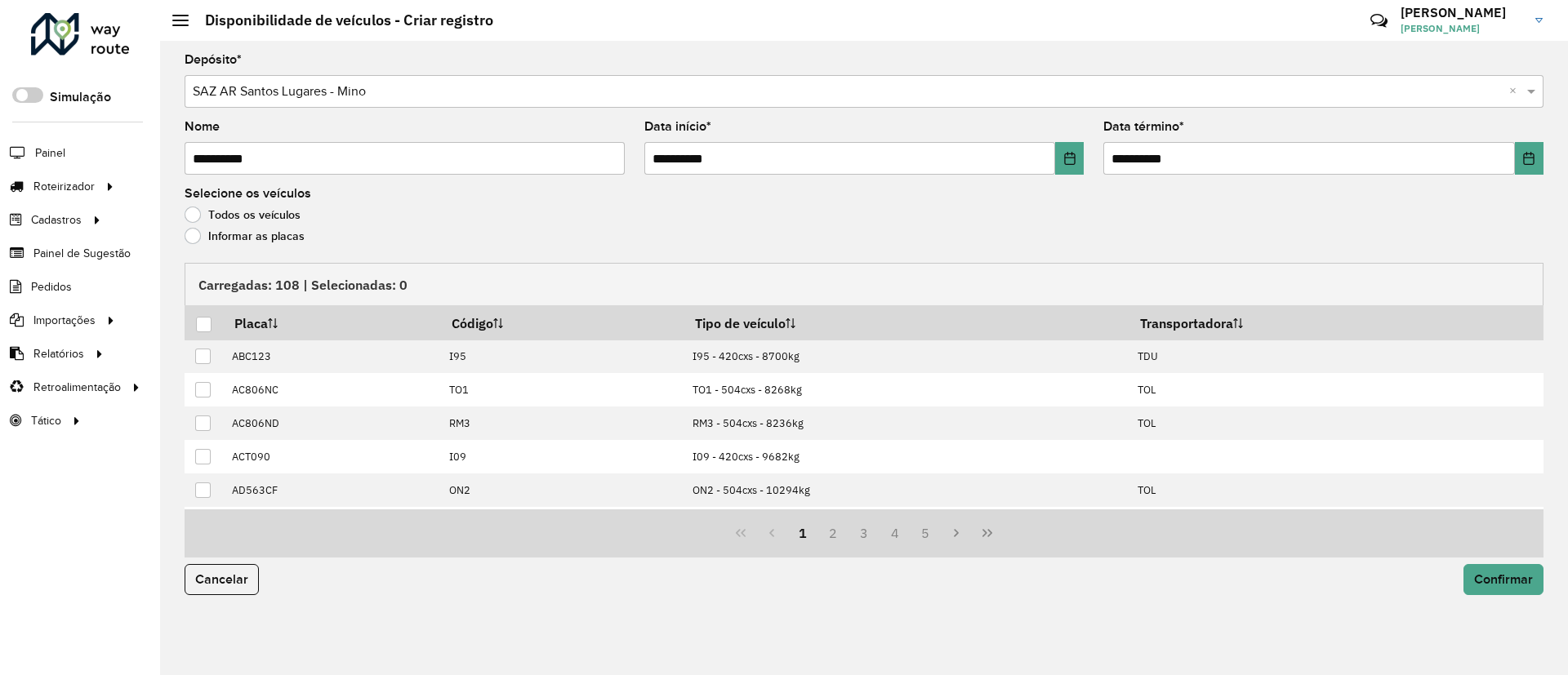
click at [221, 236] on label "Informar as placas" at bounding box center [245, 236] width 120 height 17
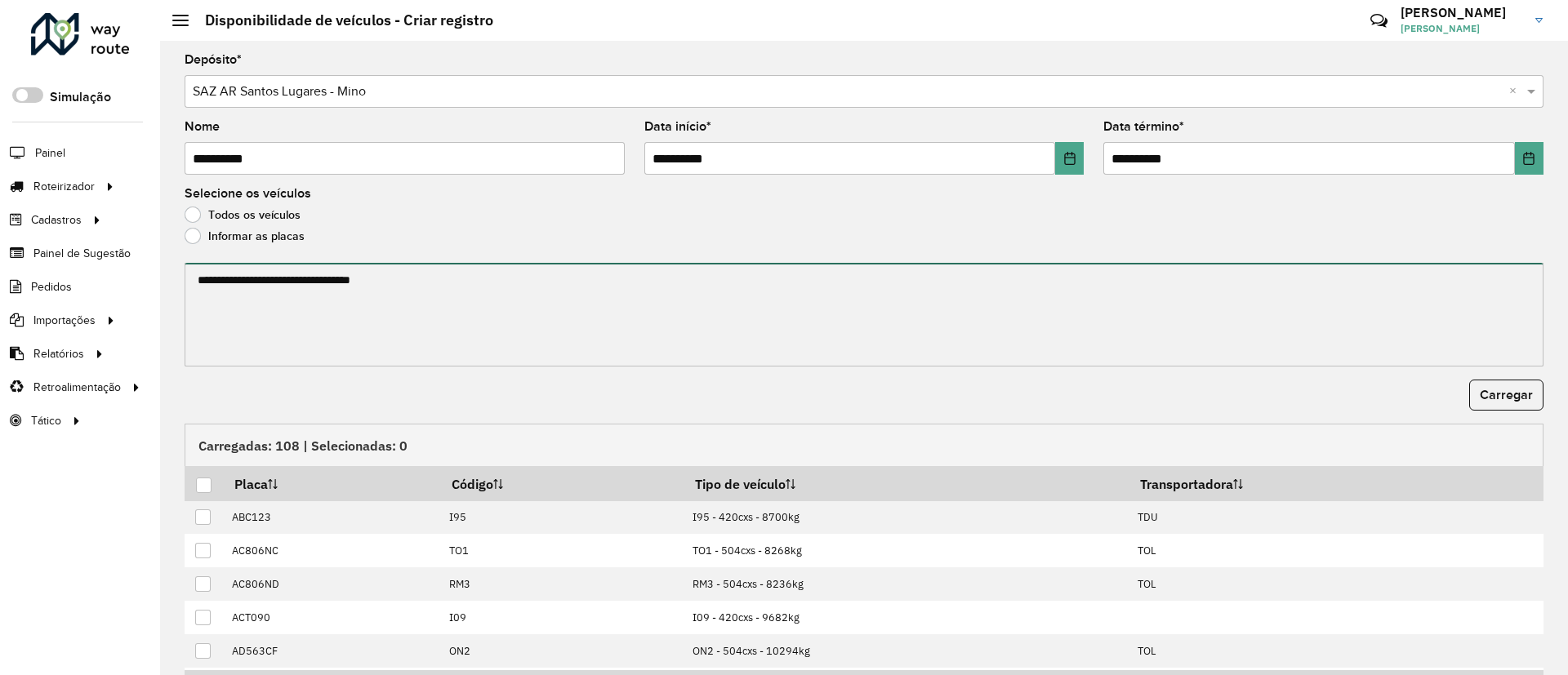
click at [244, 282] on textarea at bounding box center [864, 315] width 1358 height 104
paste textarea "******* ******* ******* ******* ******* *******"
paste textarea "******* ******* ****** ****** ******* ******* ******* ****** ****** ****** ****…"
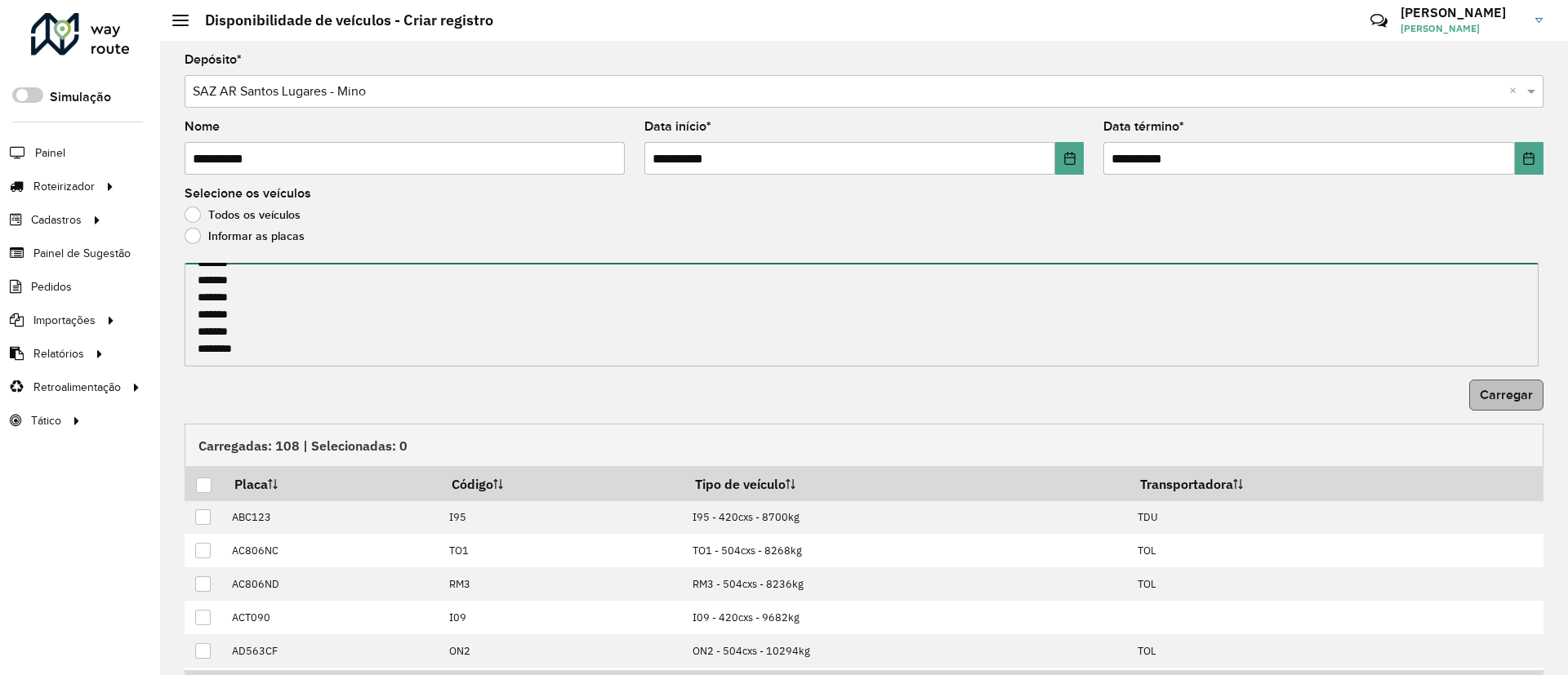
type textarea "******* ******* ******* ******* ******* ******* ******* ******* ****** ****** *…"
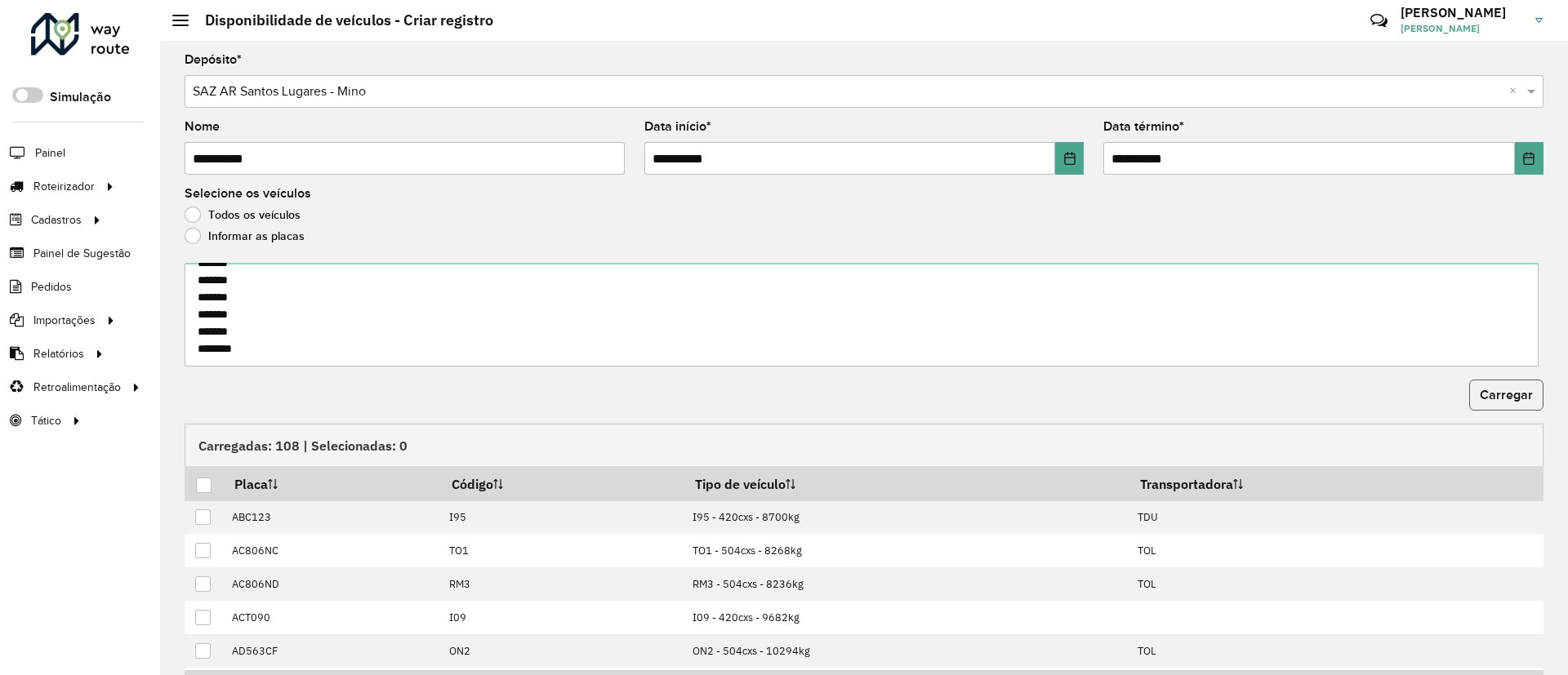
click at [1481, 398] on span "Carregar" at bounding box center [1506, 394] width 53 height 14
click at [205, 484] on div at bounding box center [204, 485] width 16 height 16
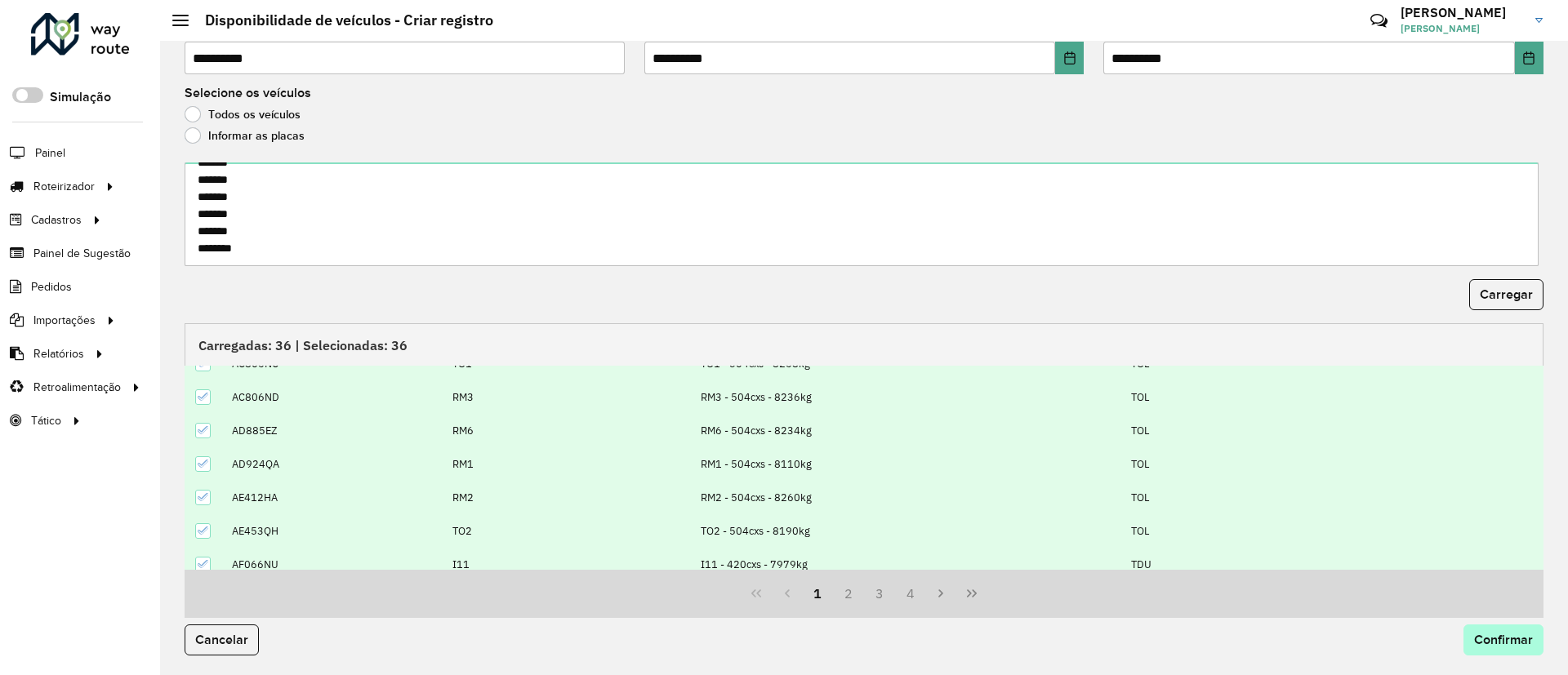
scroll to position [123, 0]
click at [1533, 662] on div "Cancelar Confirmar" at bounding box center [864, 647] width 1378 height 57
click at [1520, 639] on span "Confirmar" at bounding box center [1503, 640] width 58 height 14
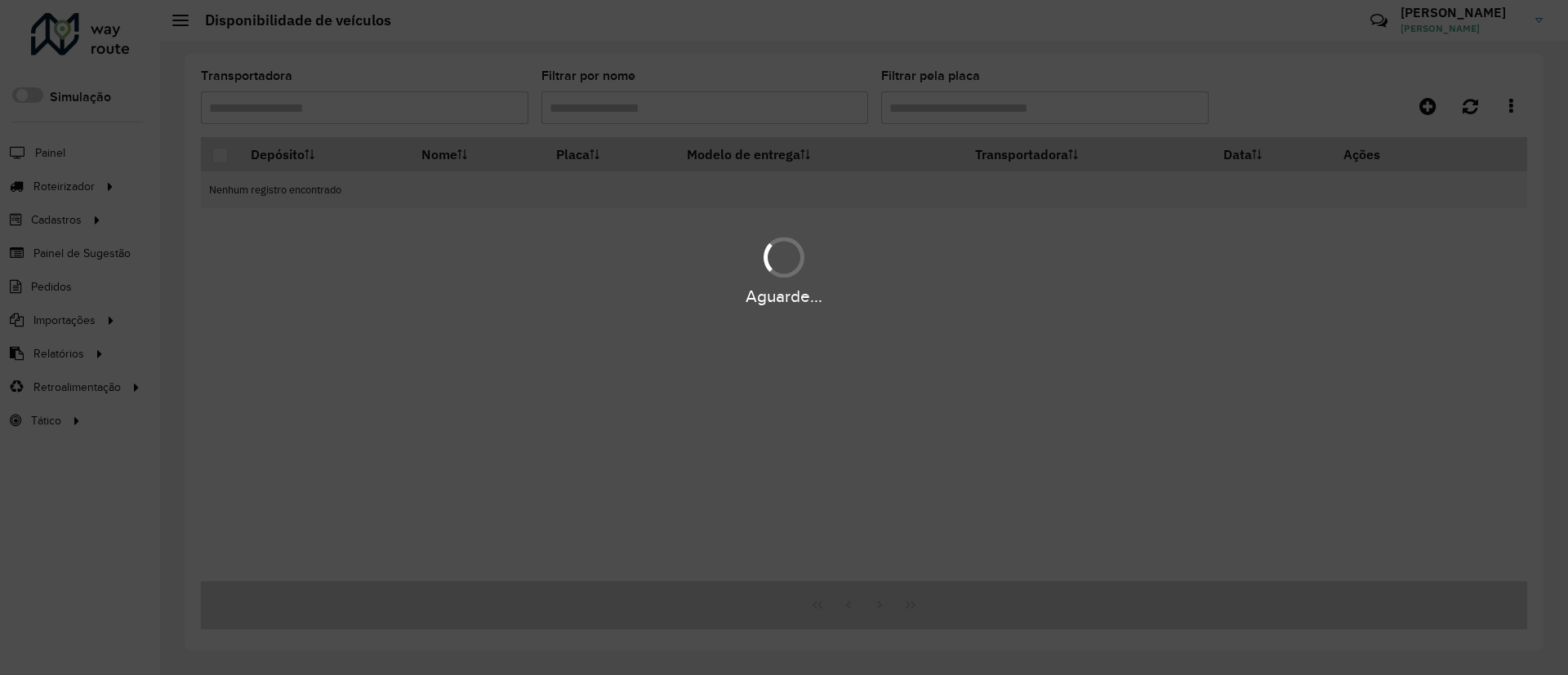
scroll to position [0, 0]
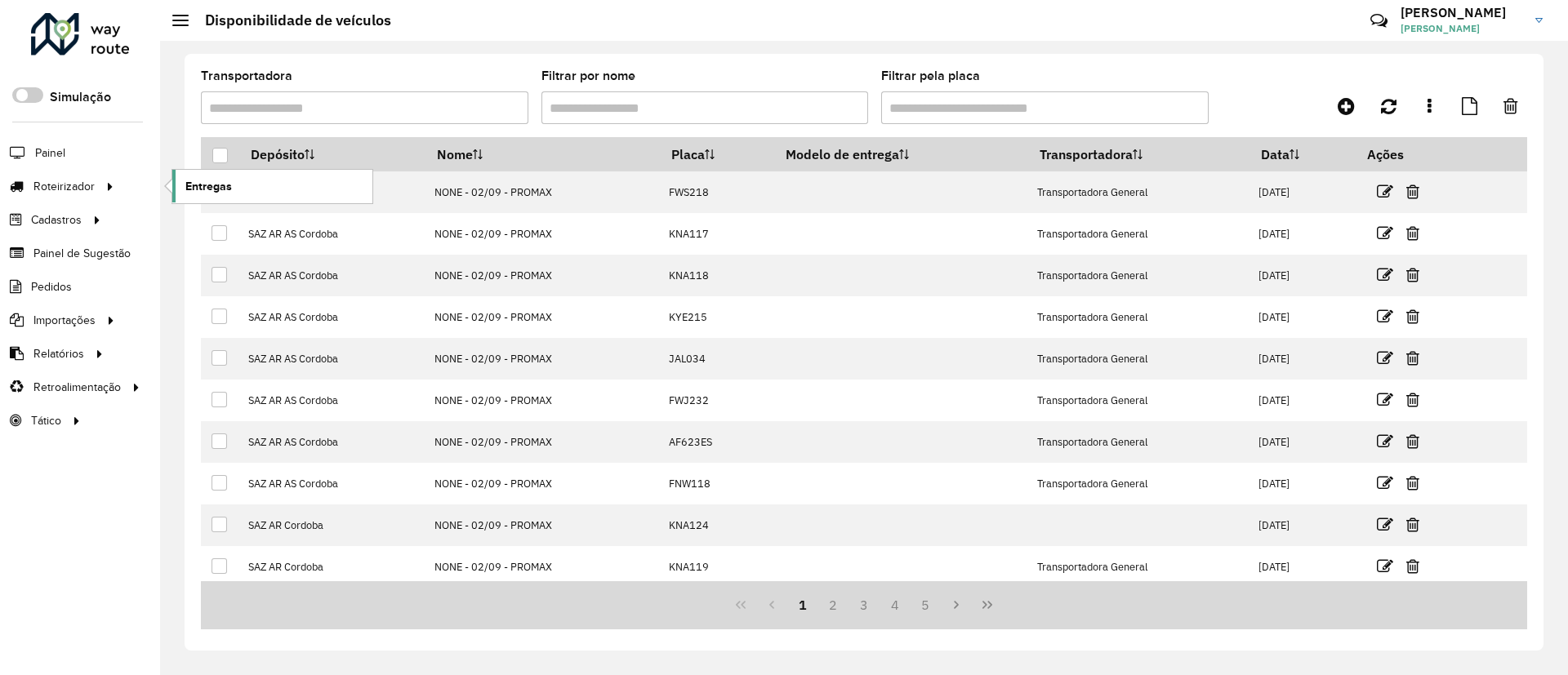
click at [199, 188] on span "Entregas" at bounding box center [209, 186] width 47 height 18
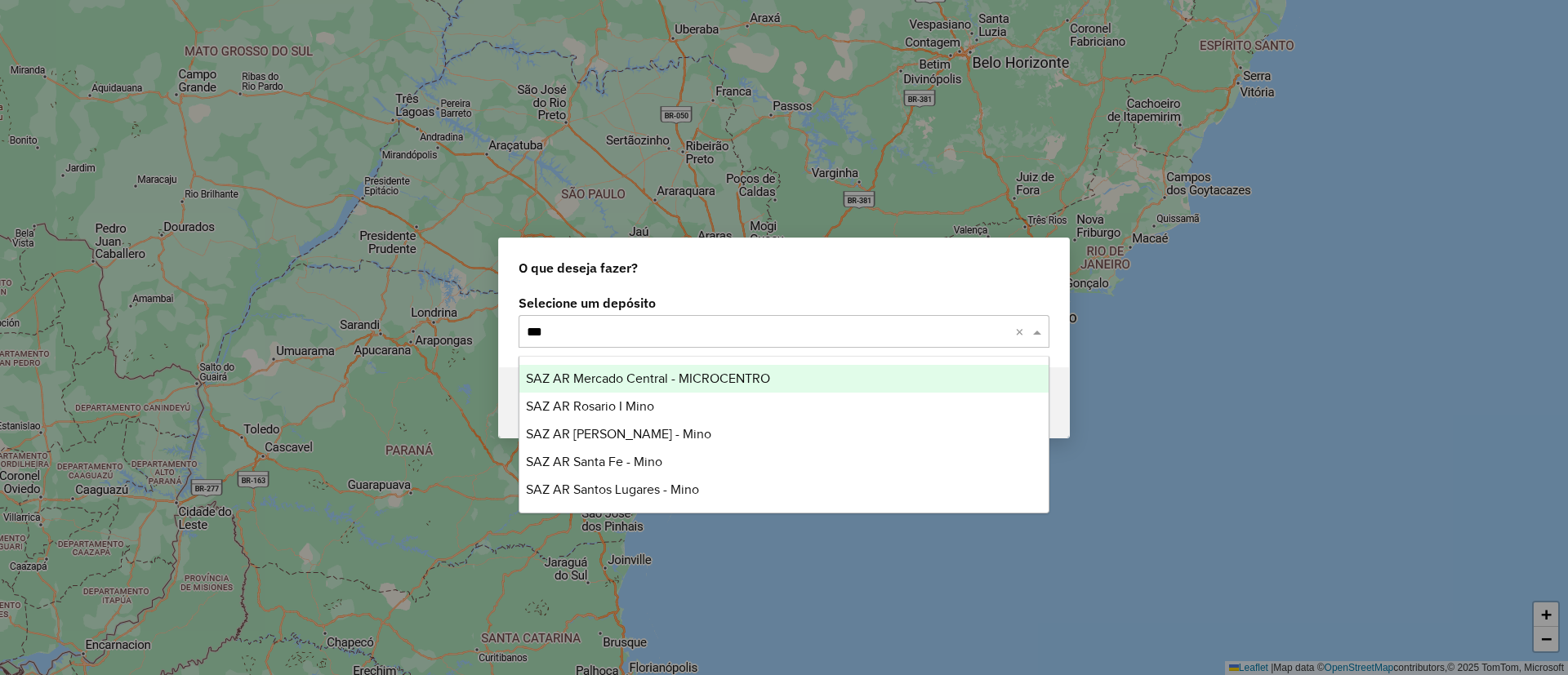
type input "****"
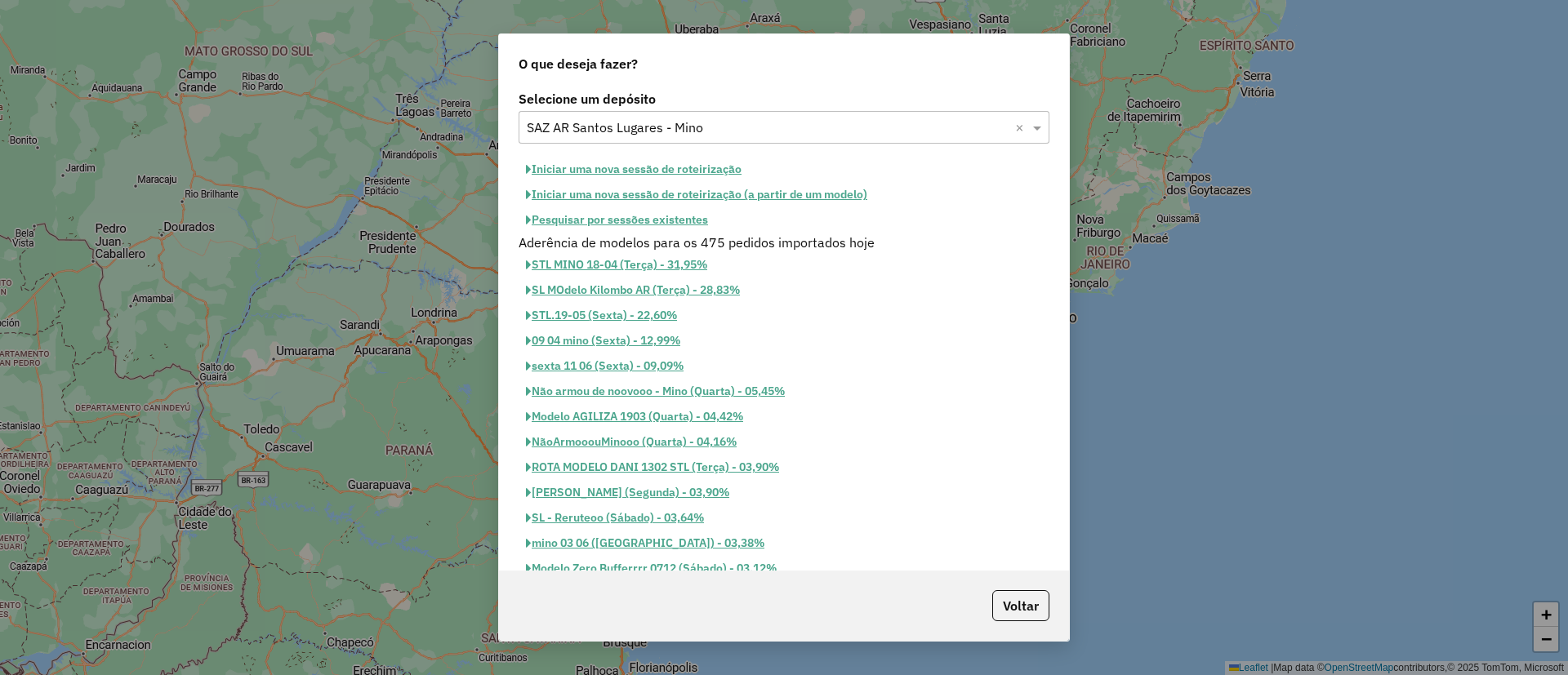
click at [705, 166] on button "Iniciar uma nova sessão de roteirização" at bounding box center [634, 170] width 231 height 25
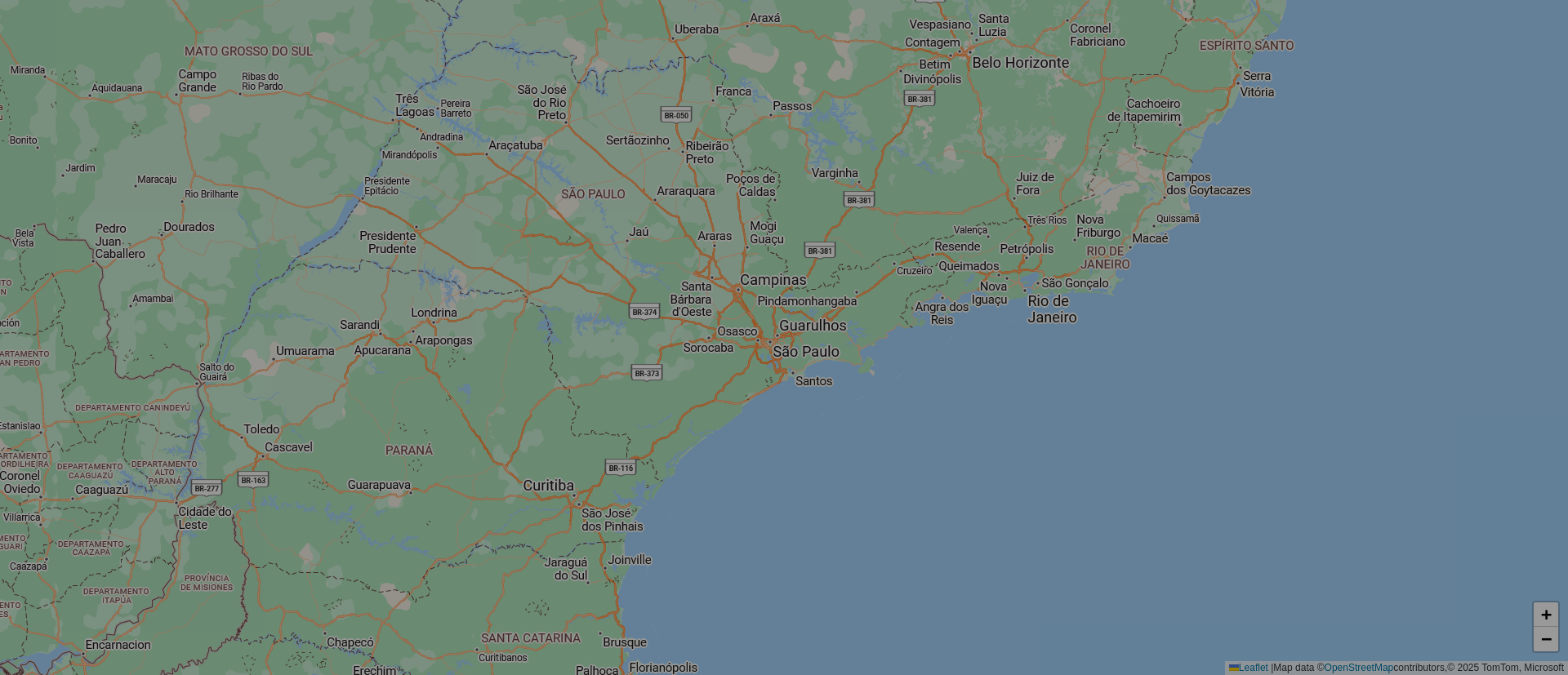
select select "*"
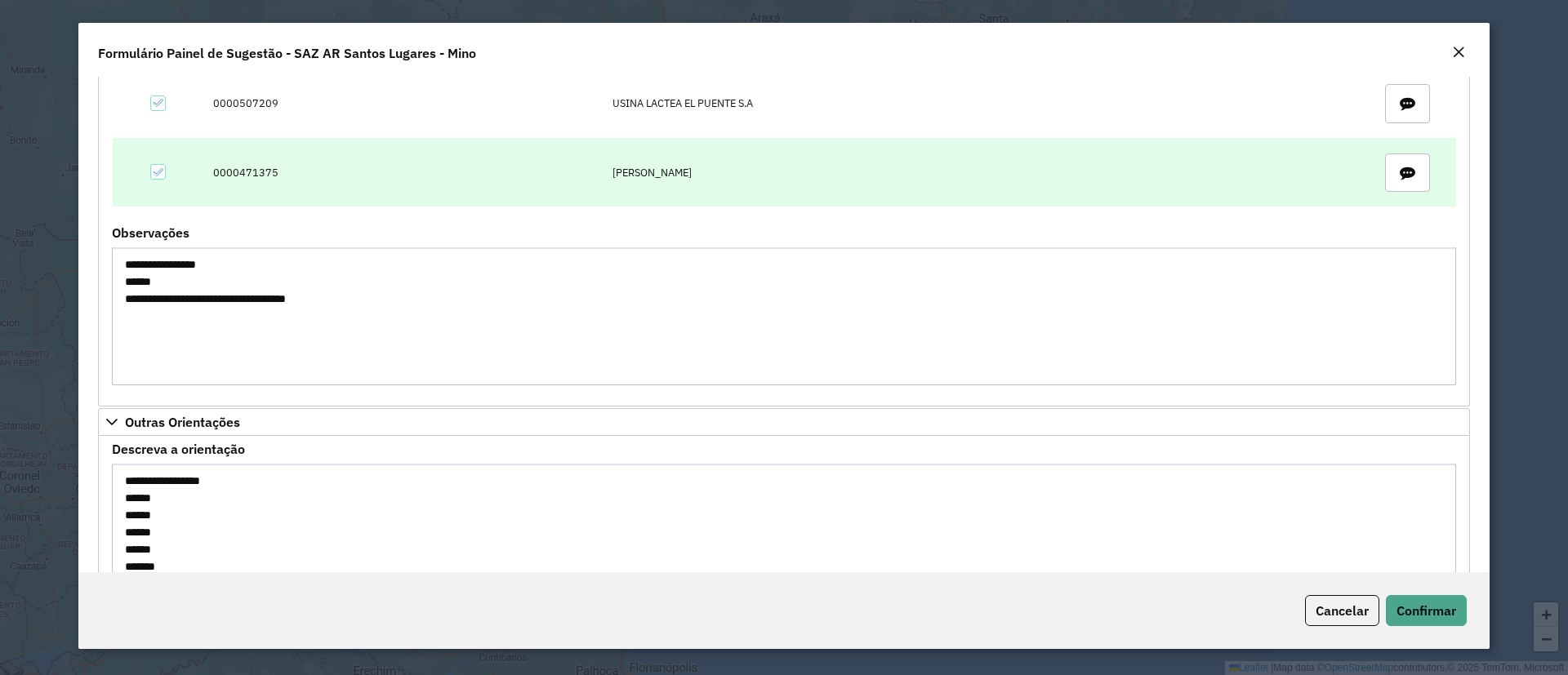
scroll to position [2494, 0]
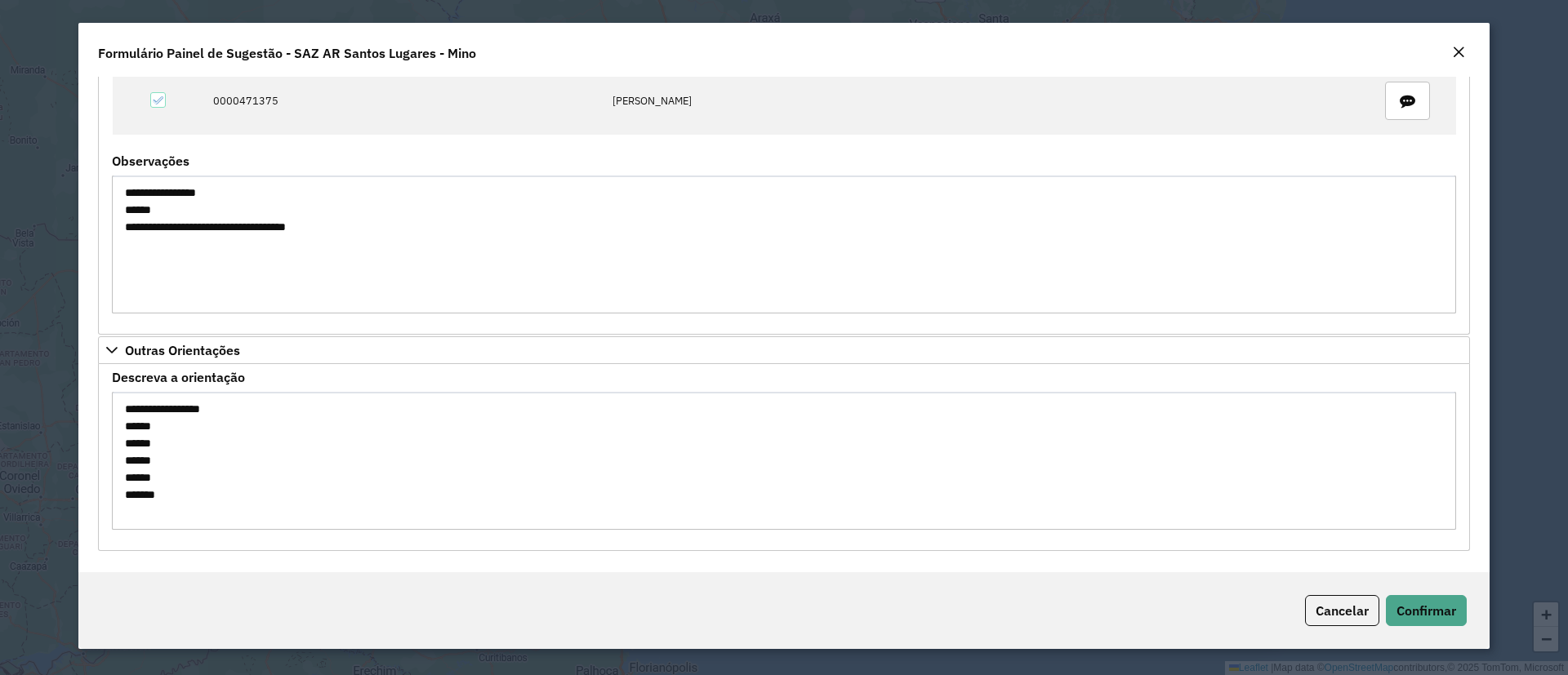
drag, startPoint x: 119, startPoint y: 424, endPoint x: 183, endPoint y: 513, distance: 109.6
click at [183, 513] on textarea "**********" at bounding box center [784, 460] width 1344 height 138
click at [1396, 607] on span "Confirmar" at bounding box center [1425, 611] width 59 height 17
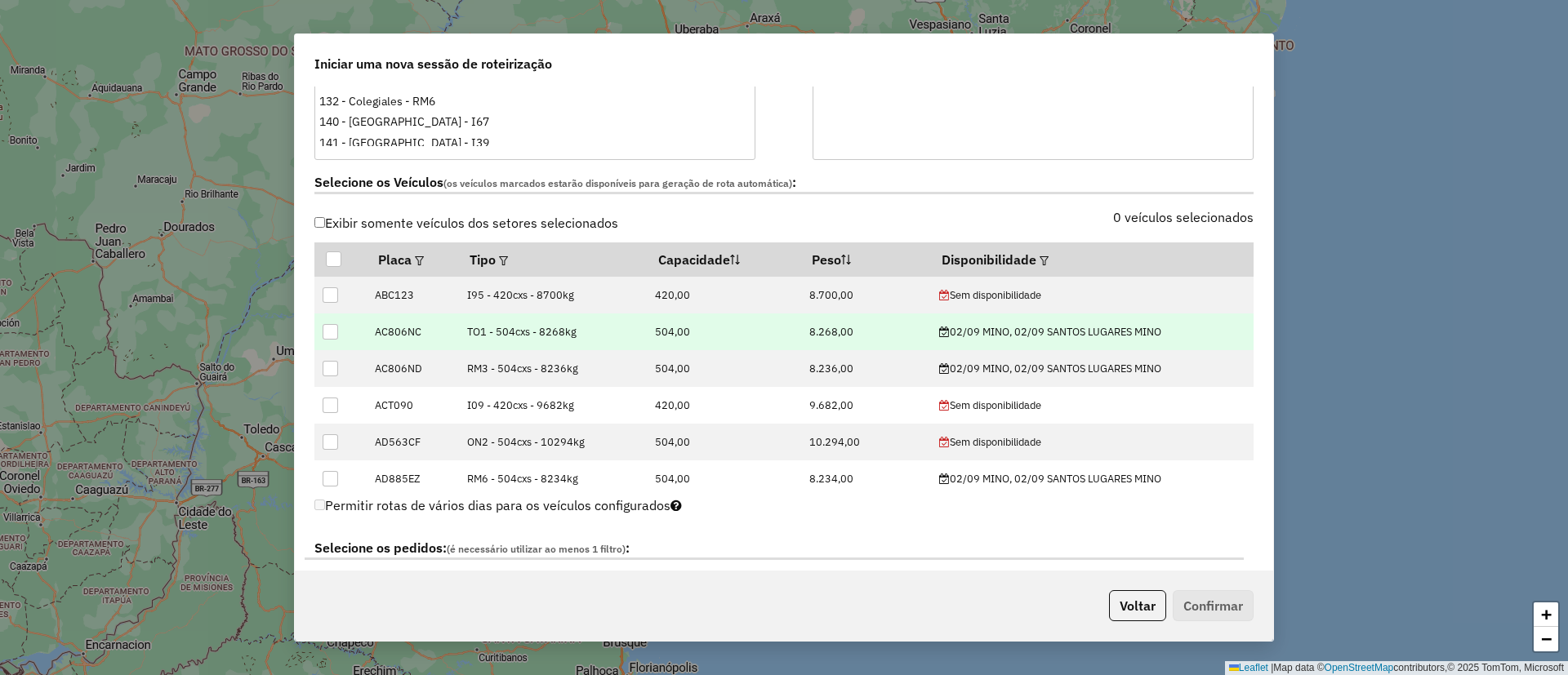
scroll to position [490, 0]
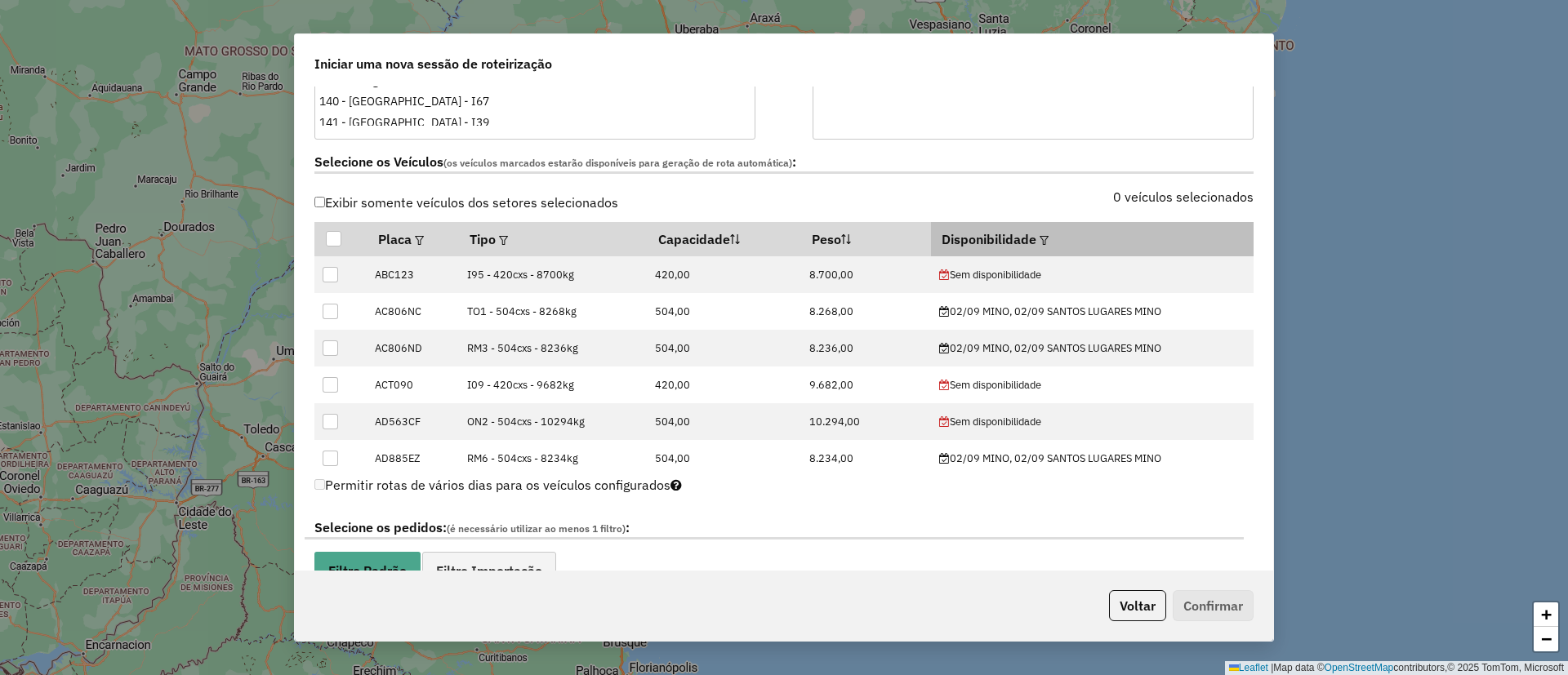
click at [1039, 242] on em at bounding box center [1043, 240] width 9 height 9
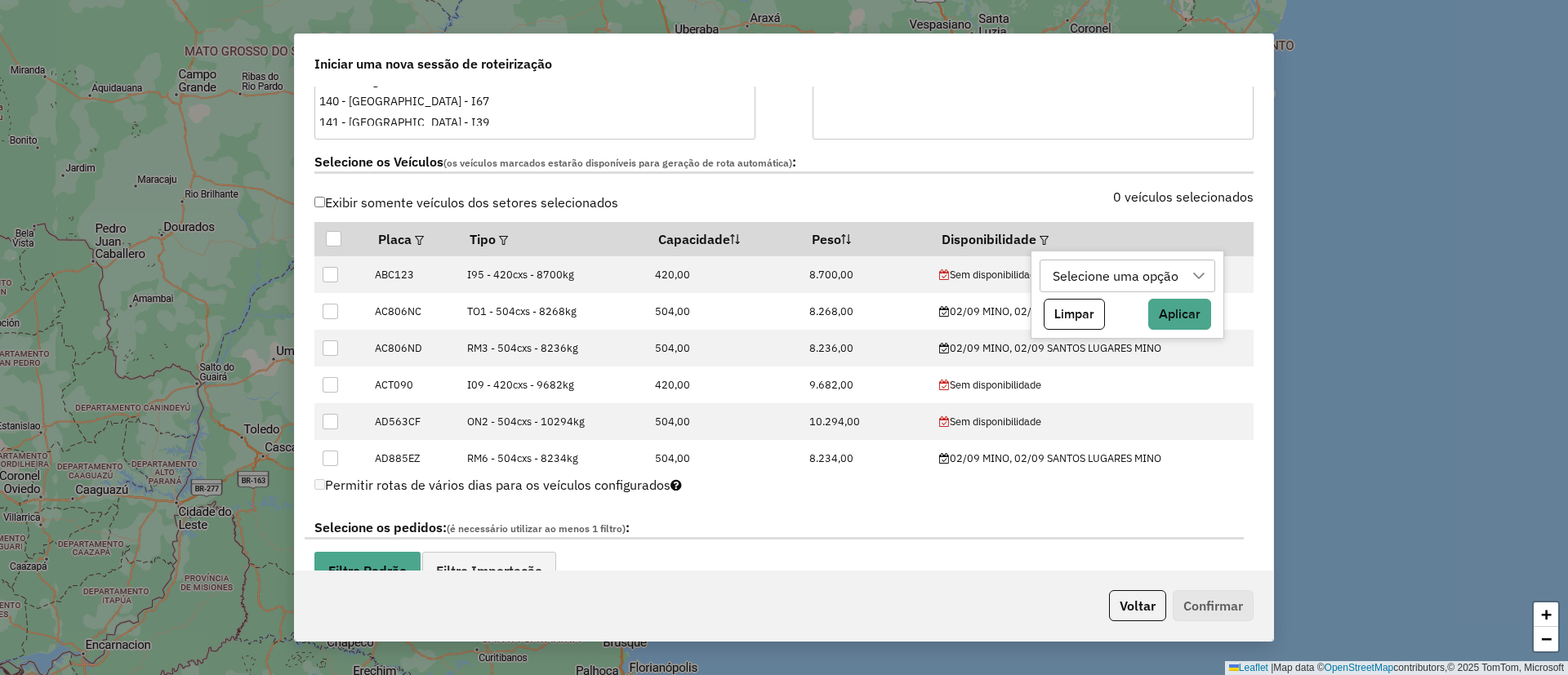
click at [1111, 278] on div "Selecione uma opção" at bounding box center [1115, 276] width 137 height 31
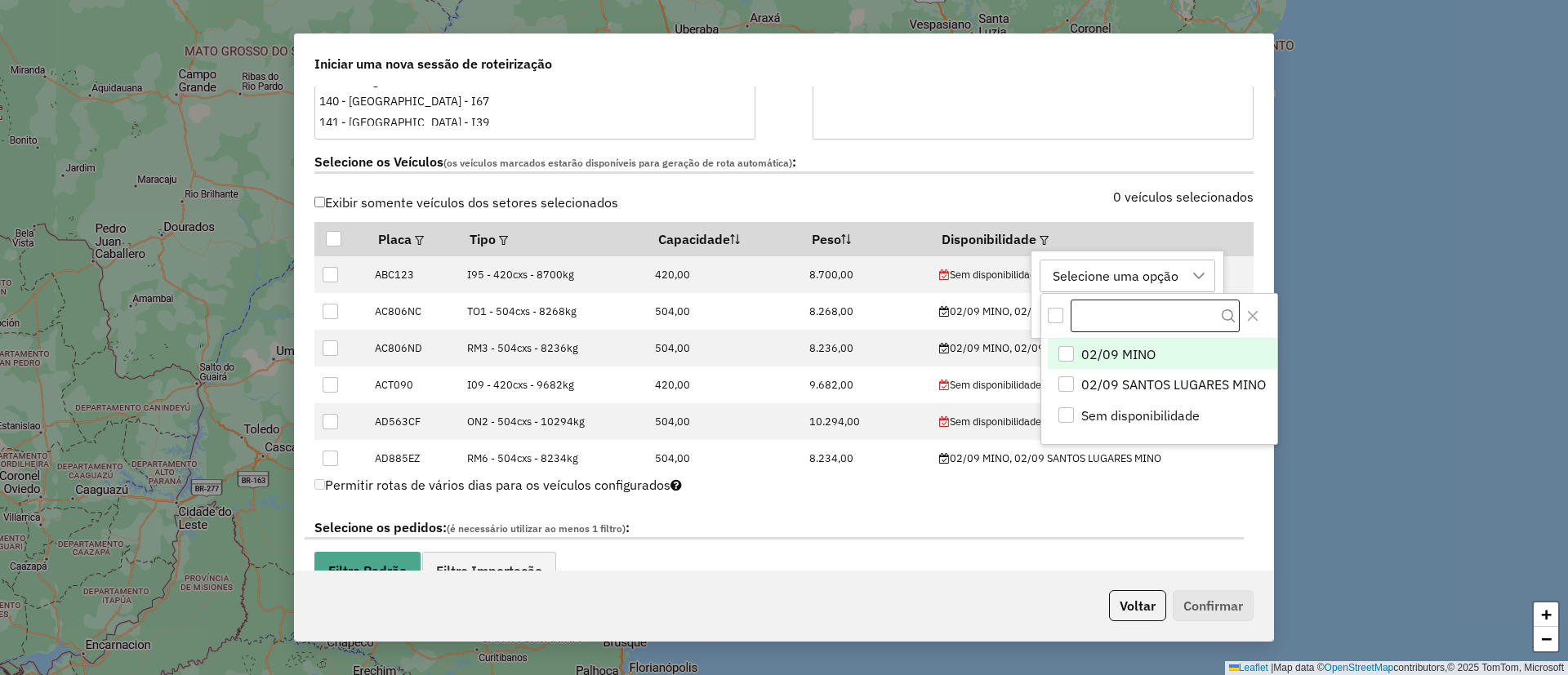
scroll to position [13, 74]
click at [1109, 359] on span "02/09 MINO" at bounding box center [1118, 353] width 74 height 19
click at [1253, 320] on icon "Close" at bounding box center [1253, 316] width 13 height 13
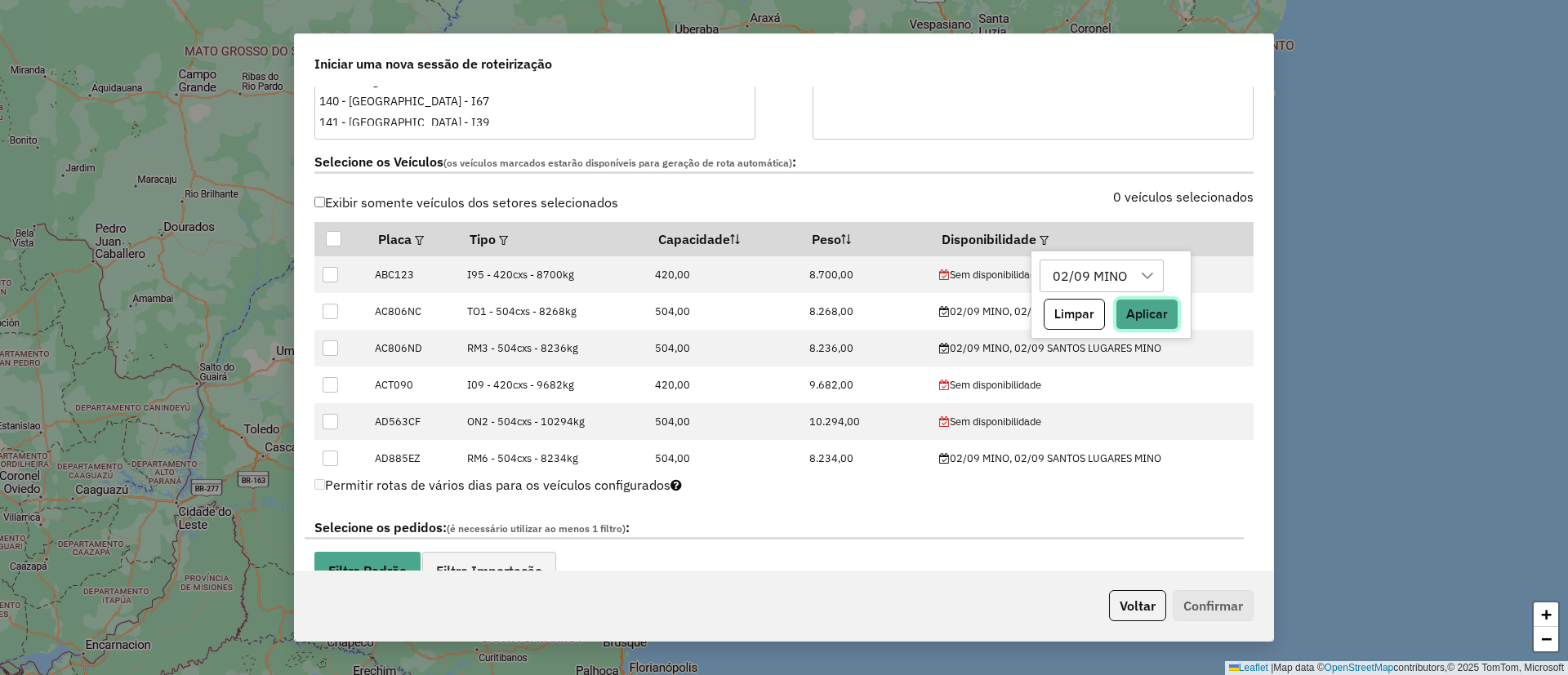
click at [1139, 323] on button "Aplicar" at bounding box center [1146, 314] width 63 height 31
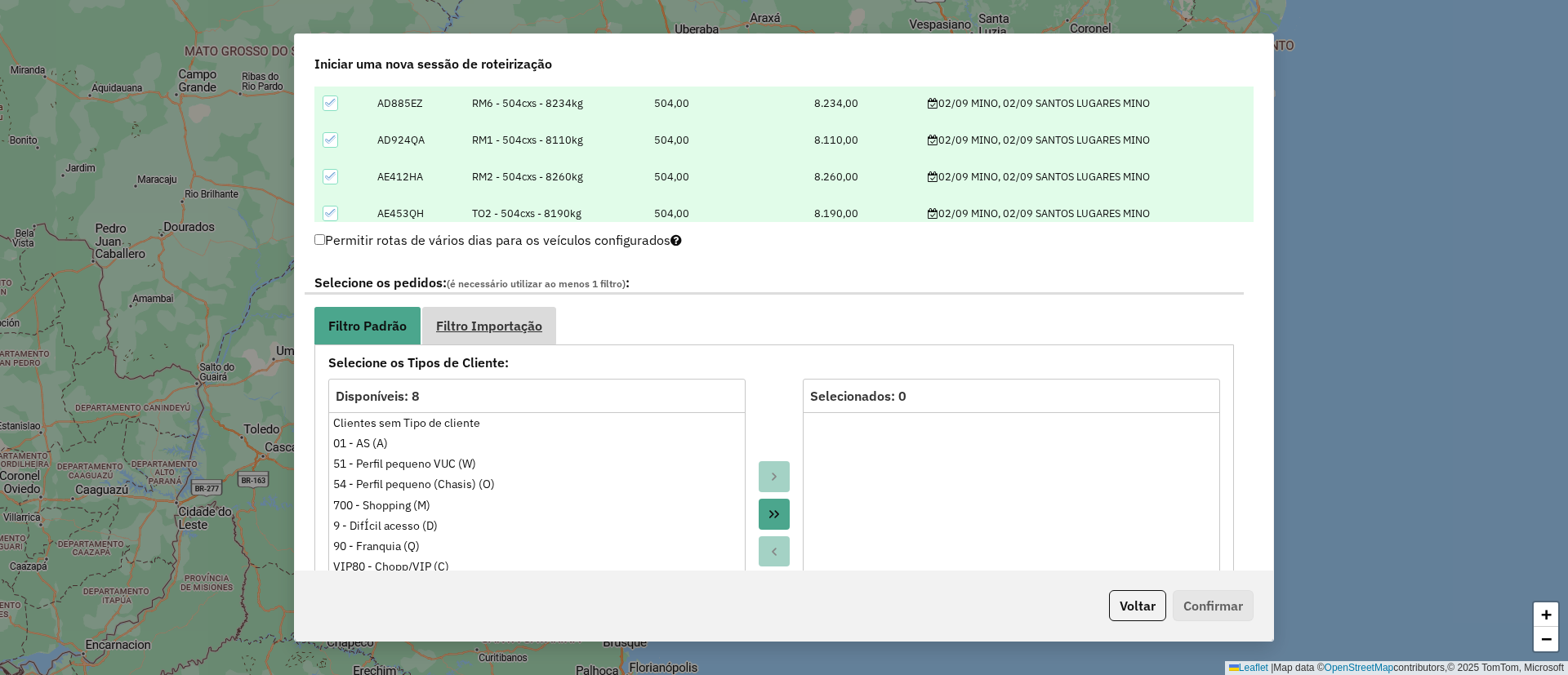
click at [486, 310] on link "Filtro Importação" at bounding box center [489, 326] width 134 height 37
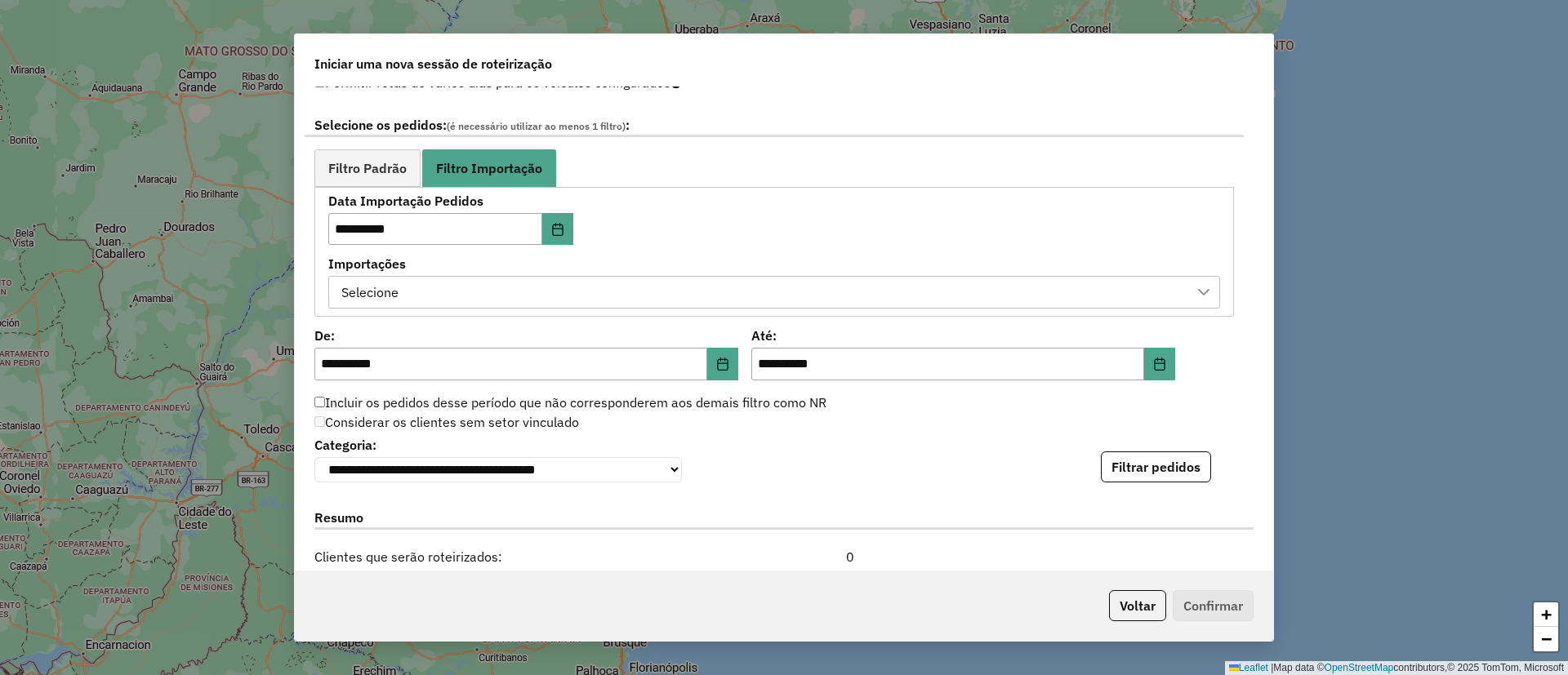
scroll to position [980, 0]
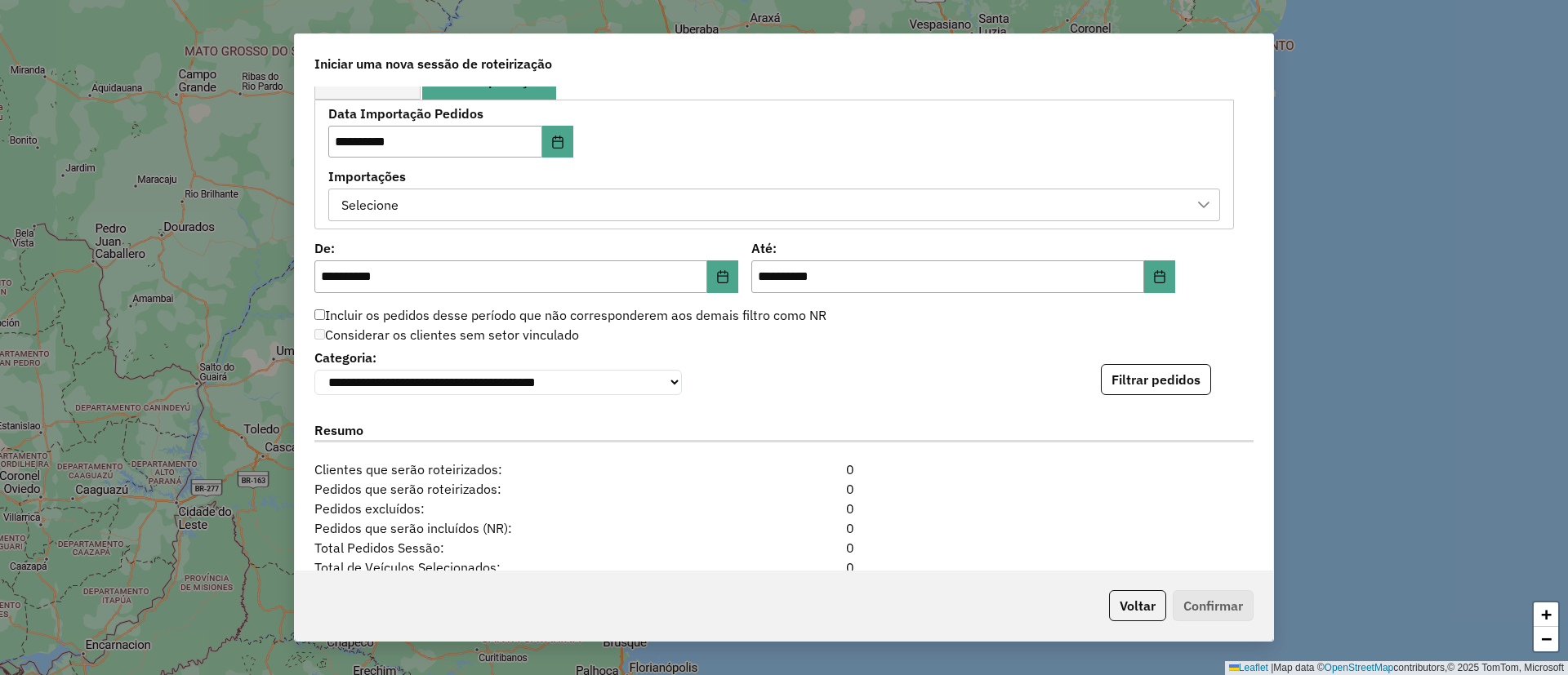
click at [446, 205] on div "Selecione" at bounding box center [762, 205] width 852 height 31
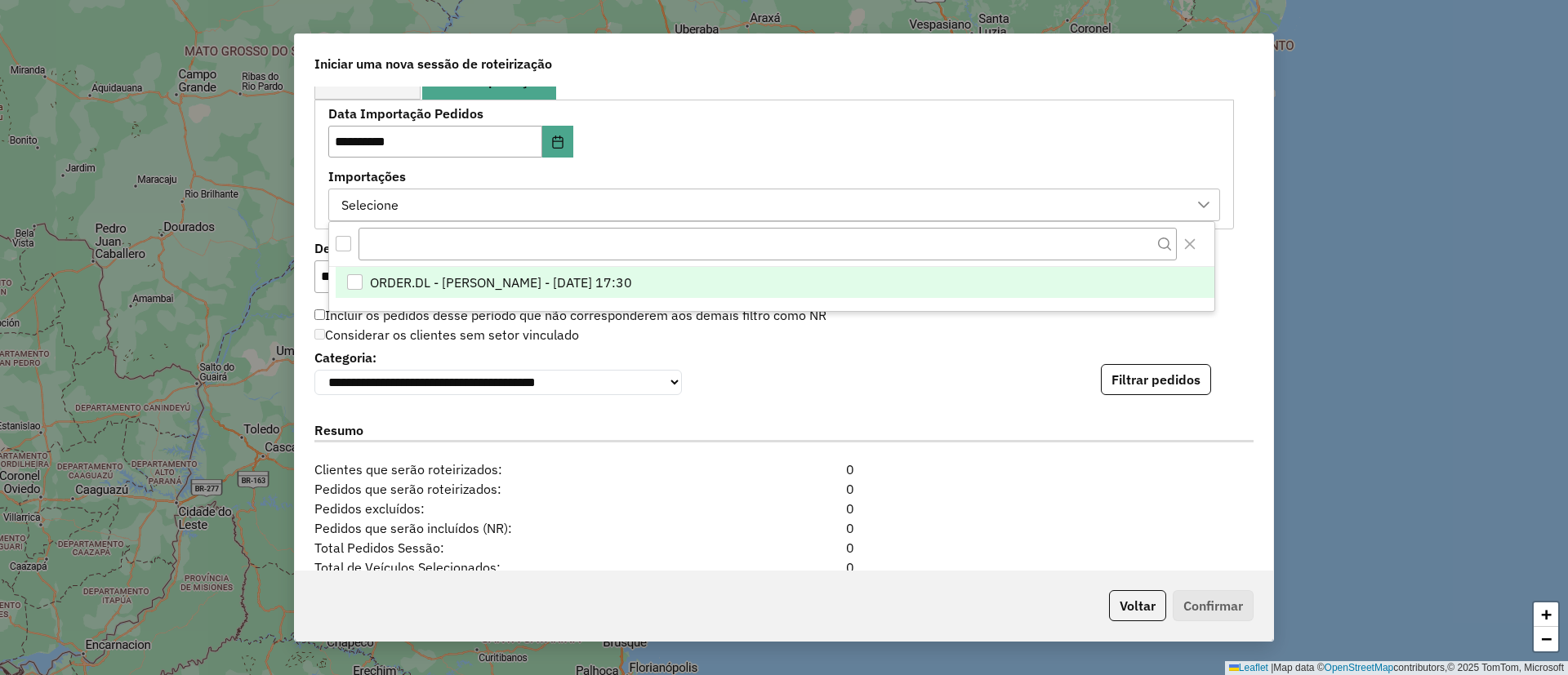
click at [524, 287] on span "ORDER.DL - [PERSON_NAME] - [DATE] 17:30" at bounding box center [501, 282] width 262 height 19
click at [1104, 383] on button "Filtrar pedidos" at bounding box center [1156, 379] width 110 height 31
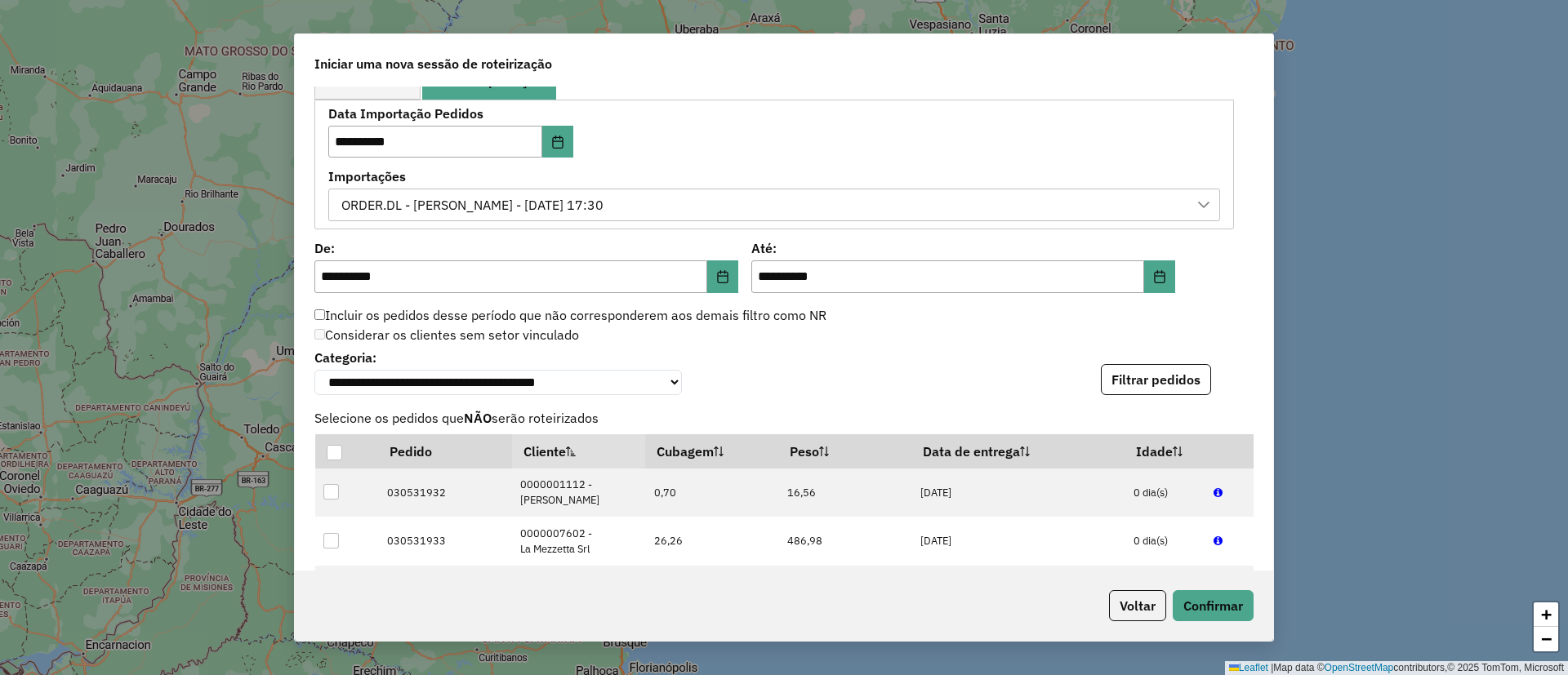
scroll to position [1515, 0]
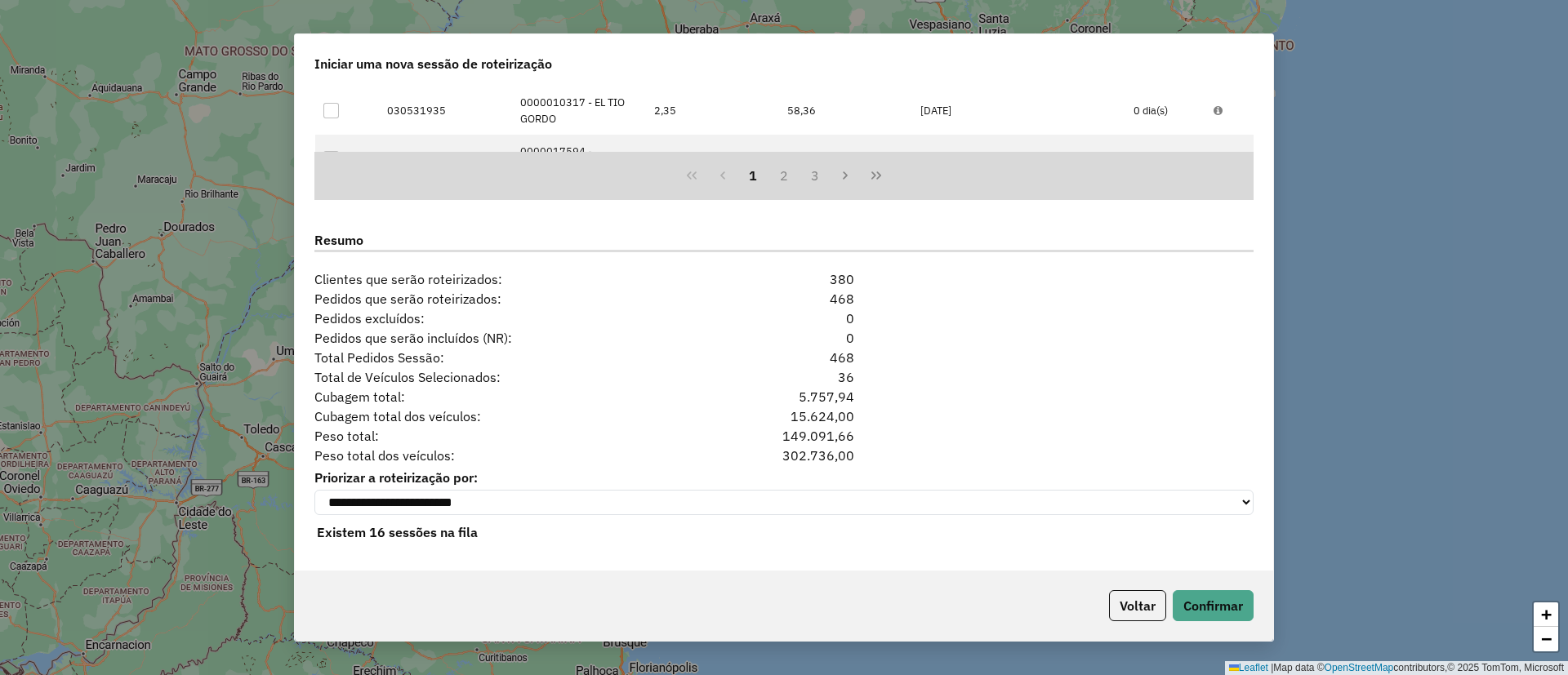
click at [1216, 621] on p-footer "Voltar Confirmar" at bounding box center [1178, 606] width 151 height 31
click at [1211, 617] on button "Confirmar" at bounding box center [1213, 606] width 81 height 31
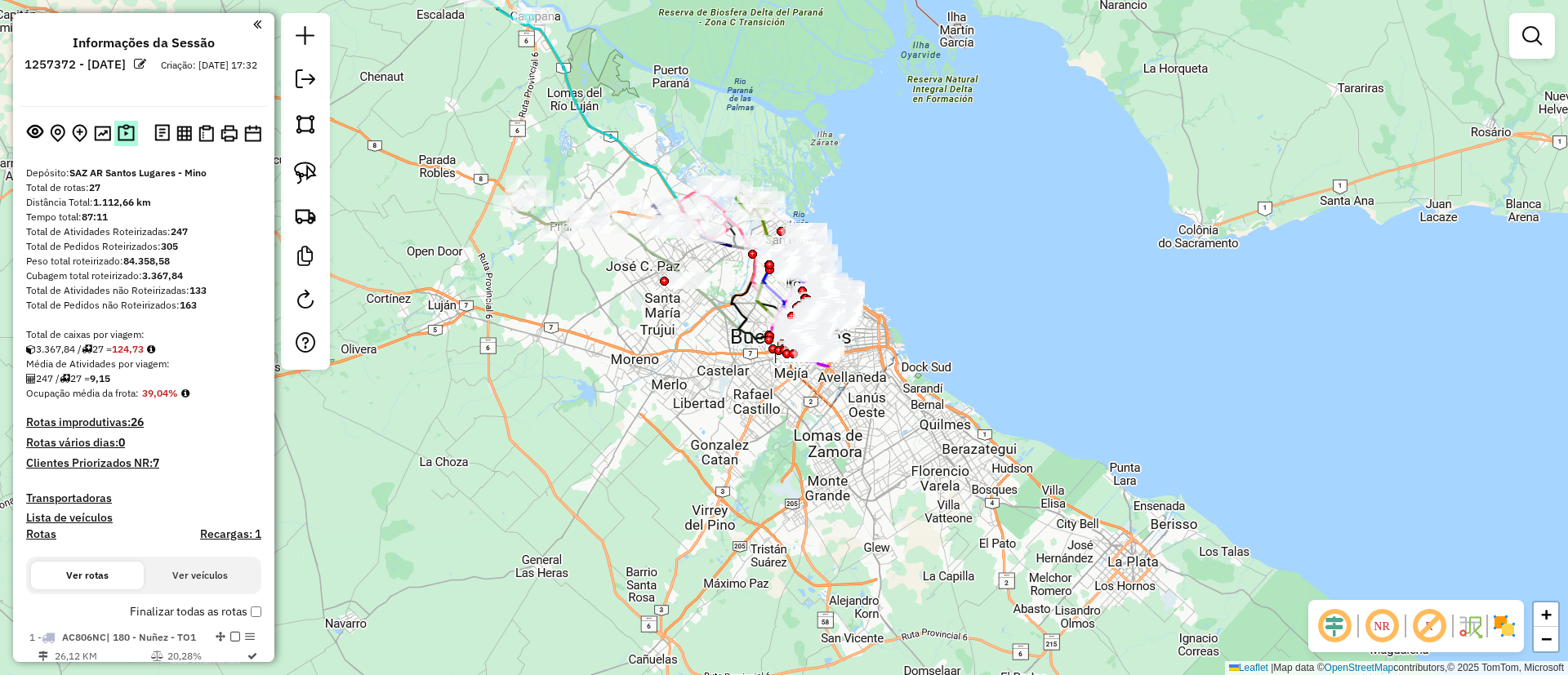
click at [119, 126] on img at bounding box center [126, 134] width 18 height 18
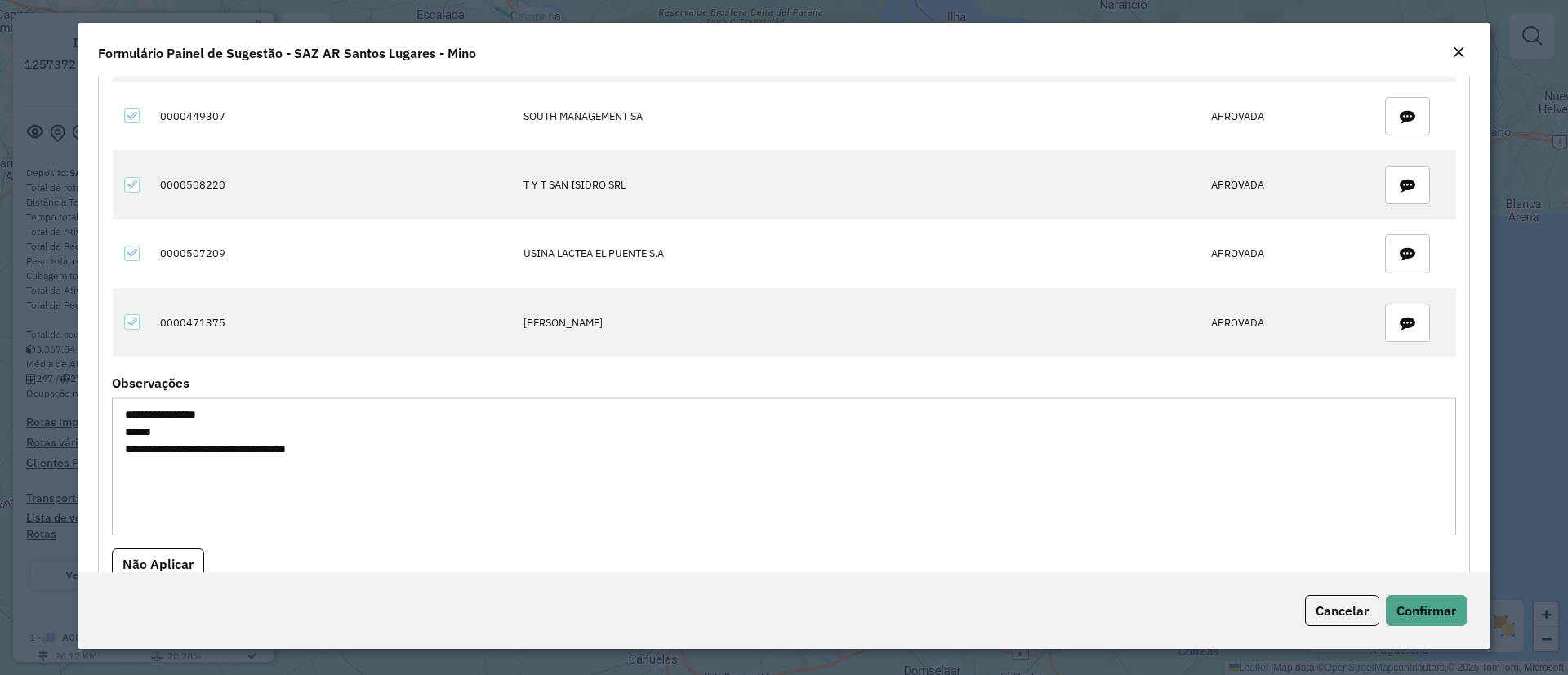
scroll to position [2582, 0]
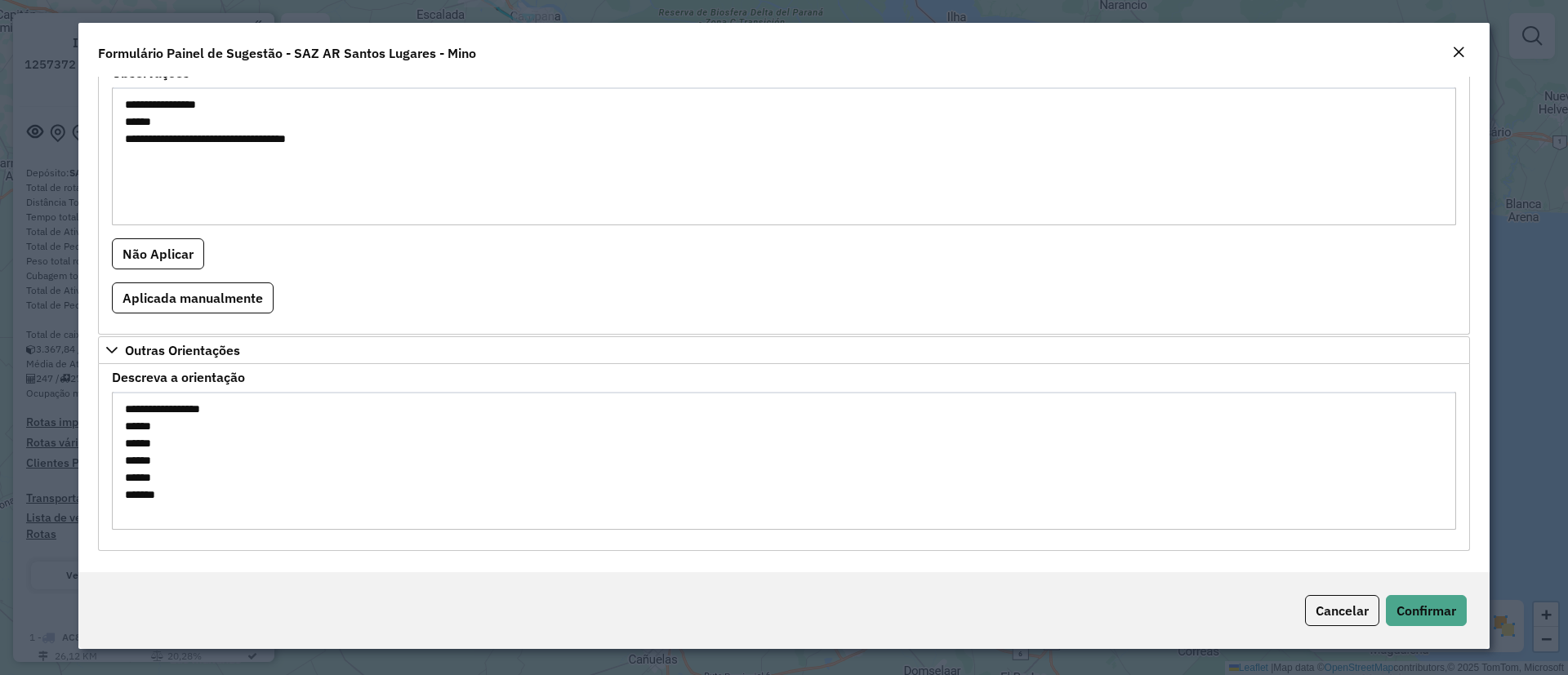
drag, startPoint x: 121, startPoint y: 428, endPoint x: 179, endPoint y: 504, distance: 95.6
click at [170, 511] on textarea "**********" at bounding box center [784, 460] width 1344 height 138
click at [1419, 599] on button "Confirmar" at bounding box center [1426, 611] width 81 height 31
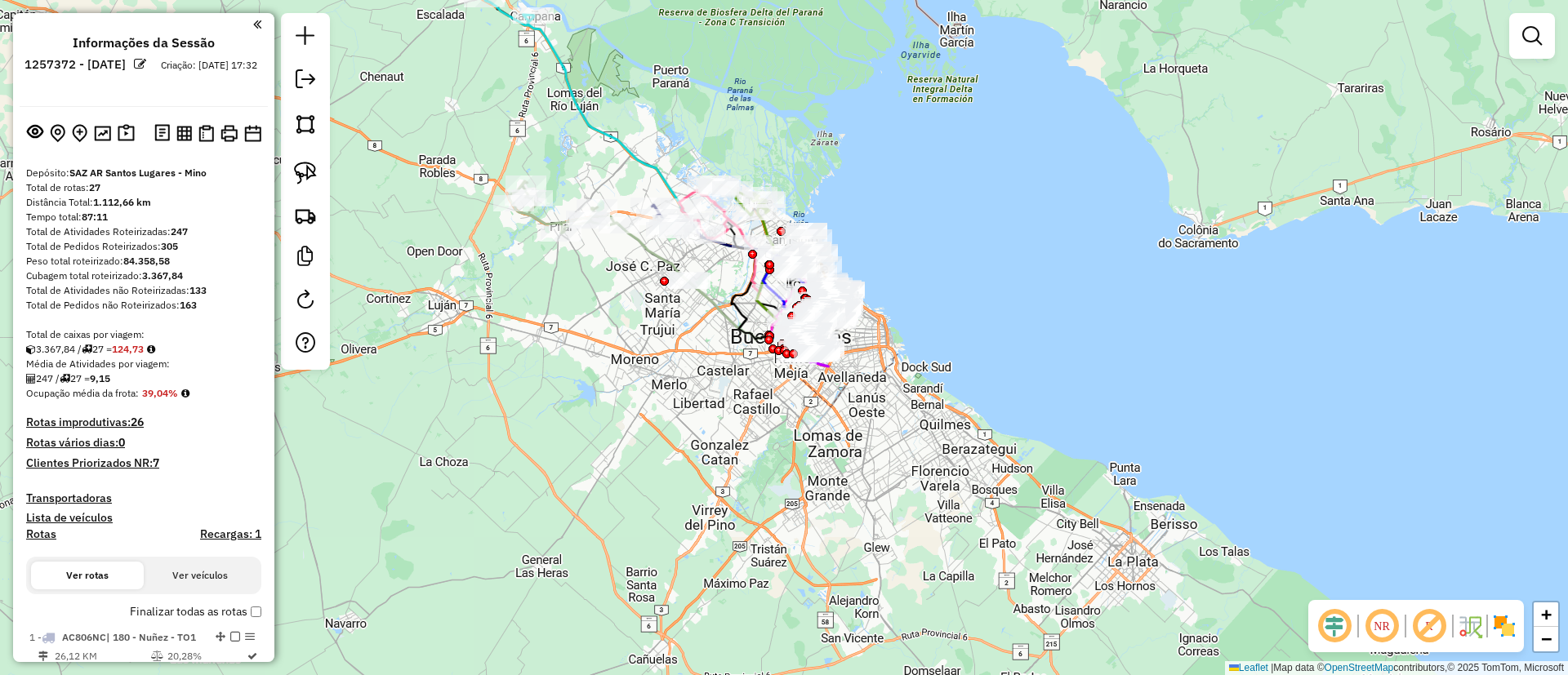
click at [302, 211] on hb-app "Aguarde... Pop-up bloqueado! Seu navegador bloqueou automáticamente a abertura …" at bounding box center [784, 338] width 1568 height 675
click at [302, 211] on img at bounding box center [305, 215] width 23 height 23
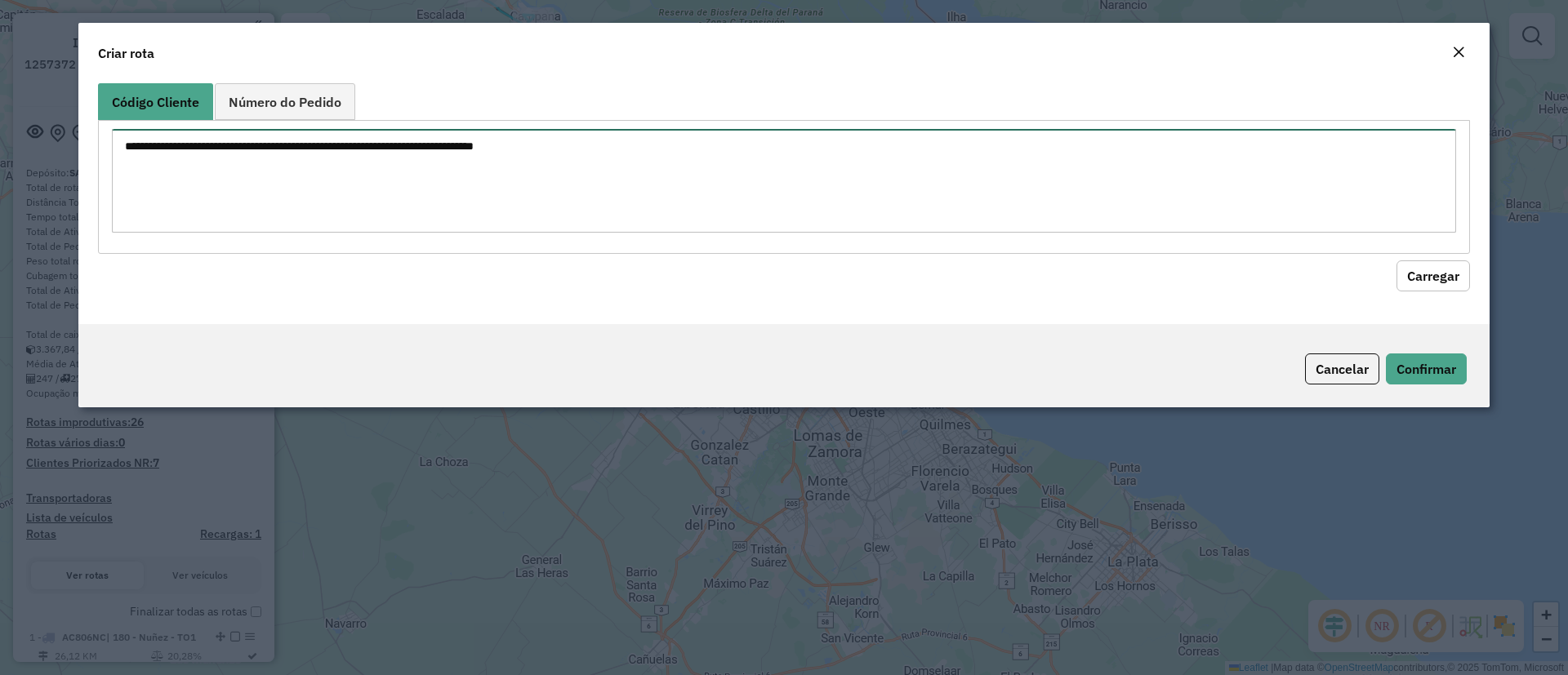
click at [206, 163] on textarea at bounding box center [784, 180] width 1344 height 104
paste textarea "****** ****** ****** ****** ******"
click at [125, 150] on textarea "****** ****** ****** ****** ******" at bounding box center [784, 180] width 1344 height 104
click at [123, 160] on textarea "**********" at bounding box center [784, 180] width 1344 height 104
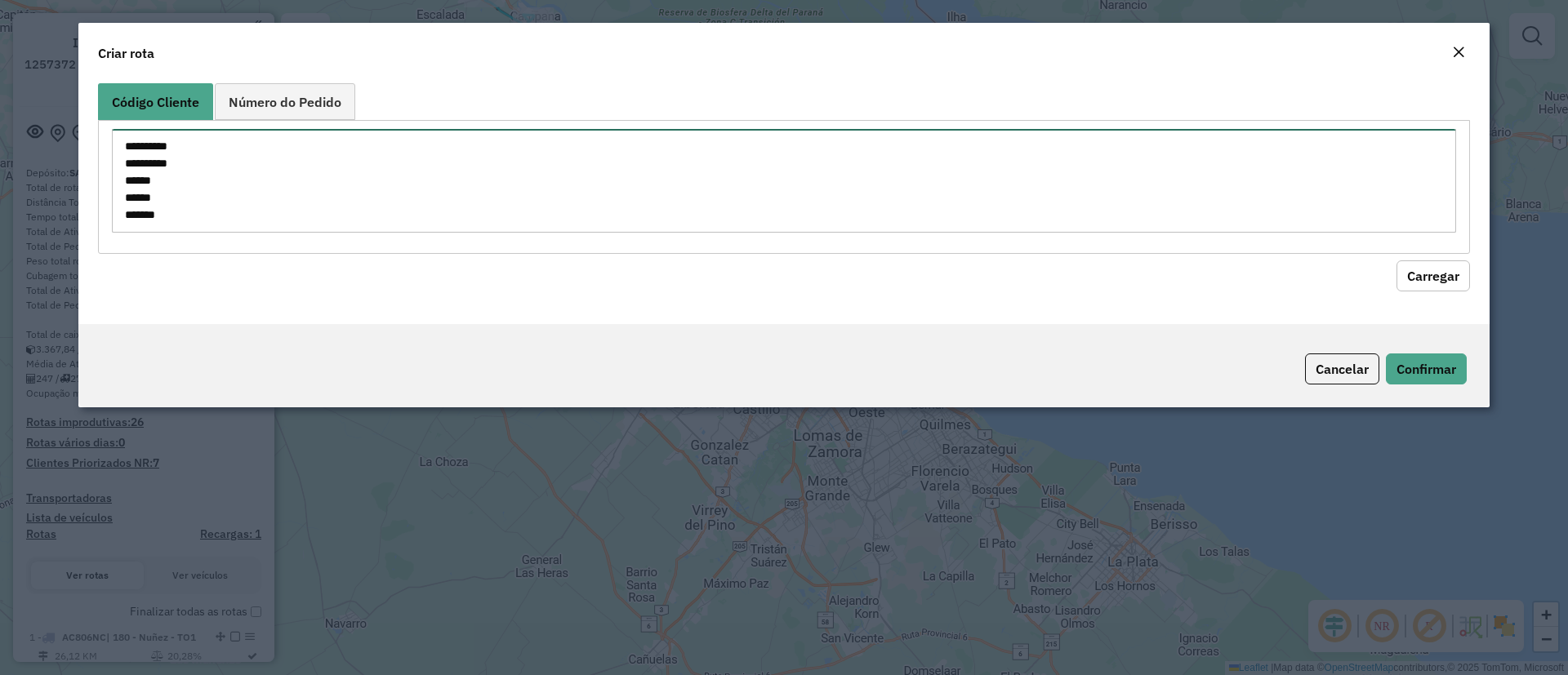
click at [127, 178] on textarea "**********" at bounding box center [784, 180] width 1344 height 104
click at [122, 196] on textarea "**********" at bounding box center [784, 180] width 1344 height 104
click at [124, 217] on textarea "**********" at bounding box center [784, 180] width 1344 height 104
type textarea "**********"
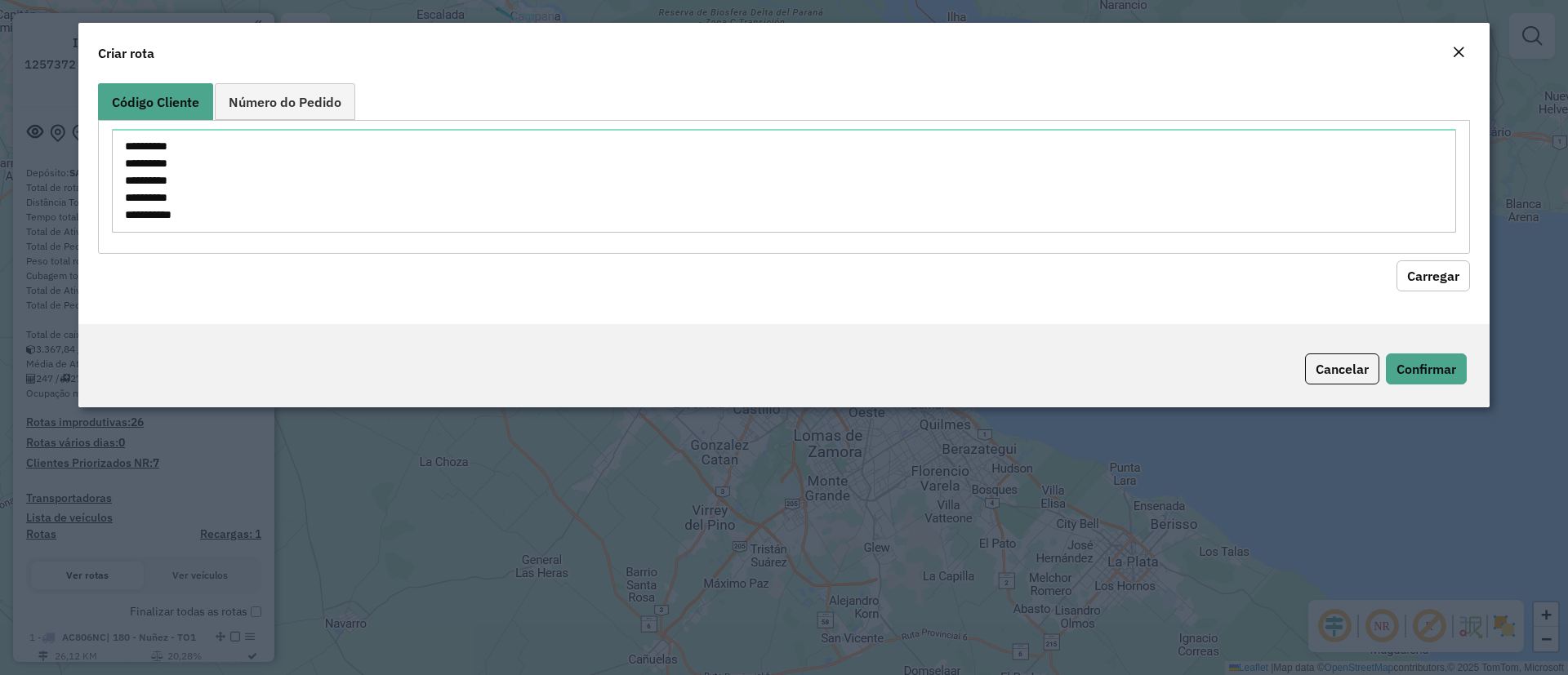
click at [1443, 280] on button "Carregar" at bounding box center [1433, 276] width 74 height 31
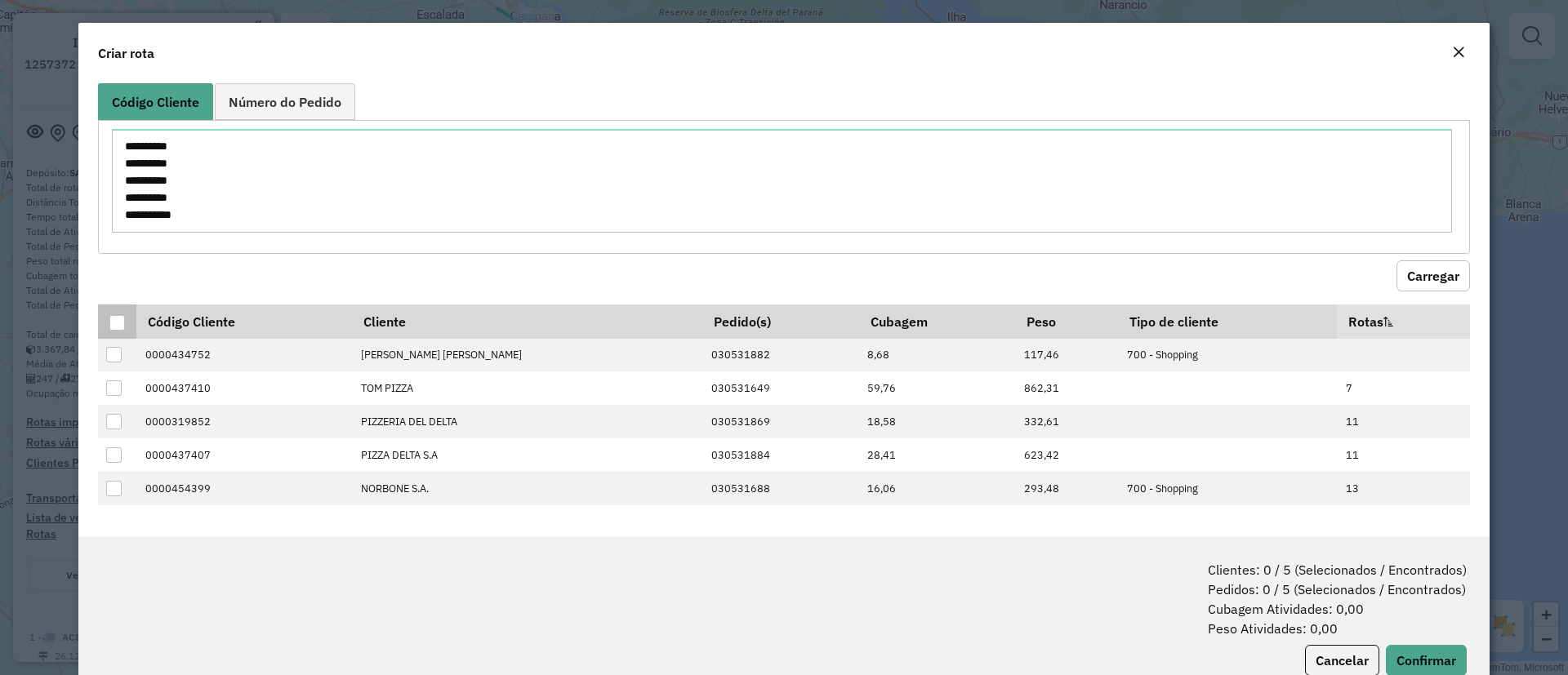
click at [99, 325] on th at bounding box center [117, 322] width 38 height 34
click at [110, 322] on div at bounding box center [117, 322] width 16 height 16
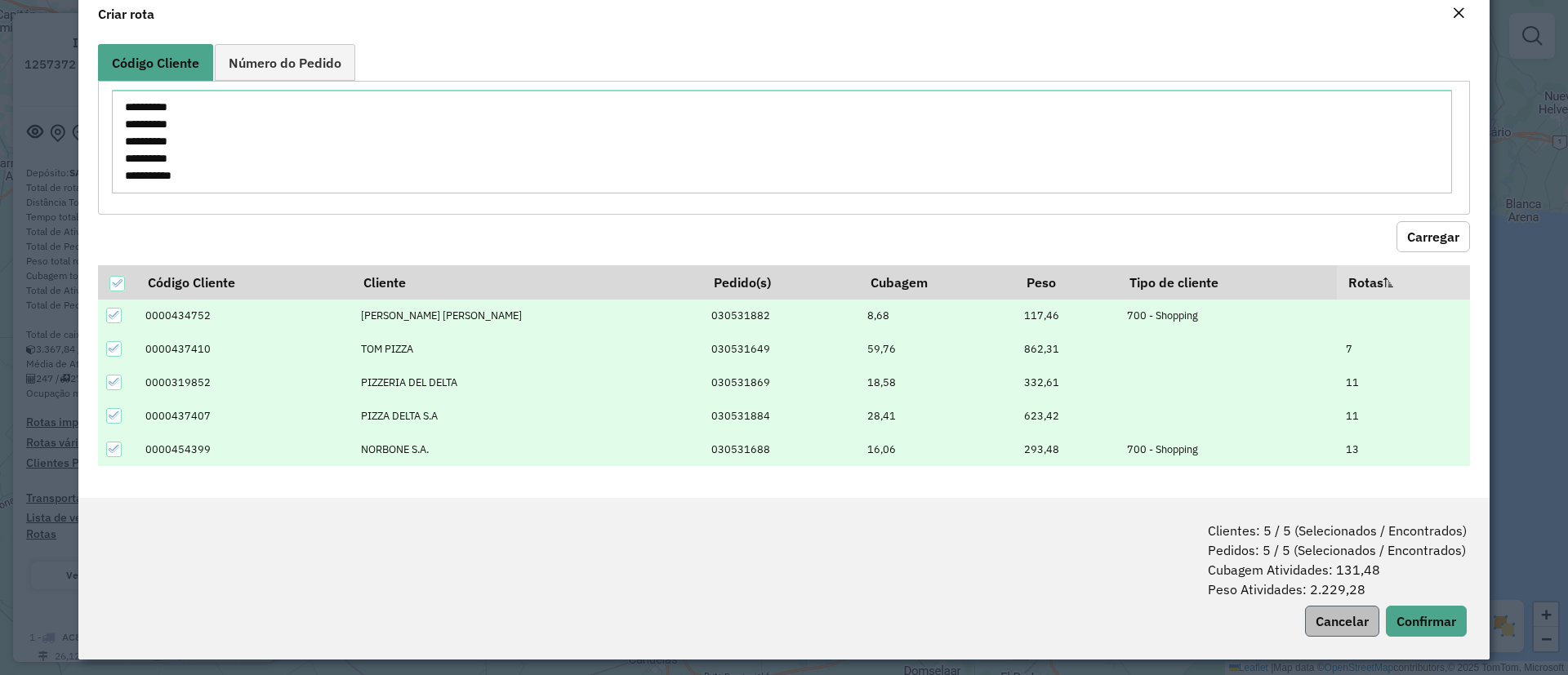
scroll to position [47, 0]
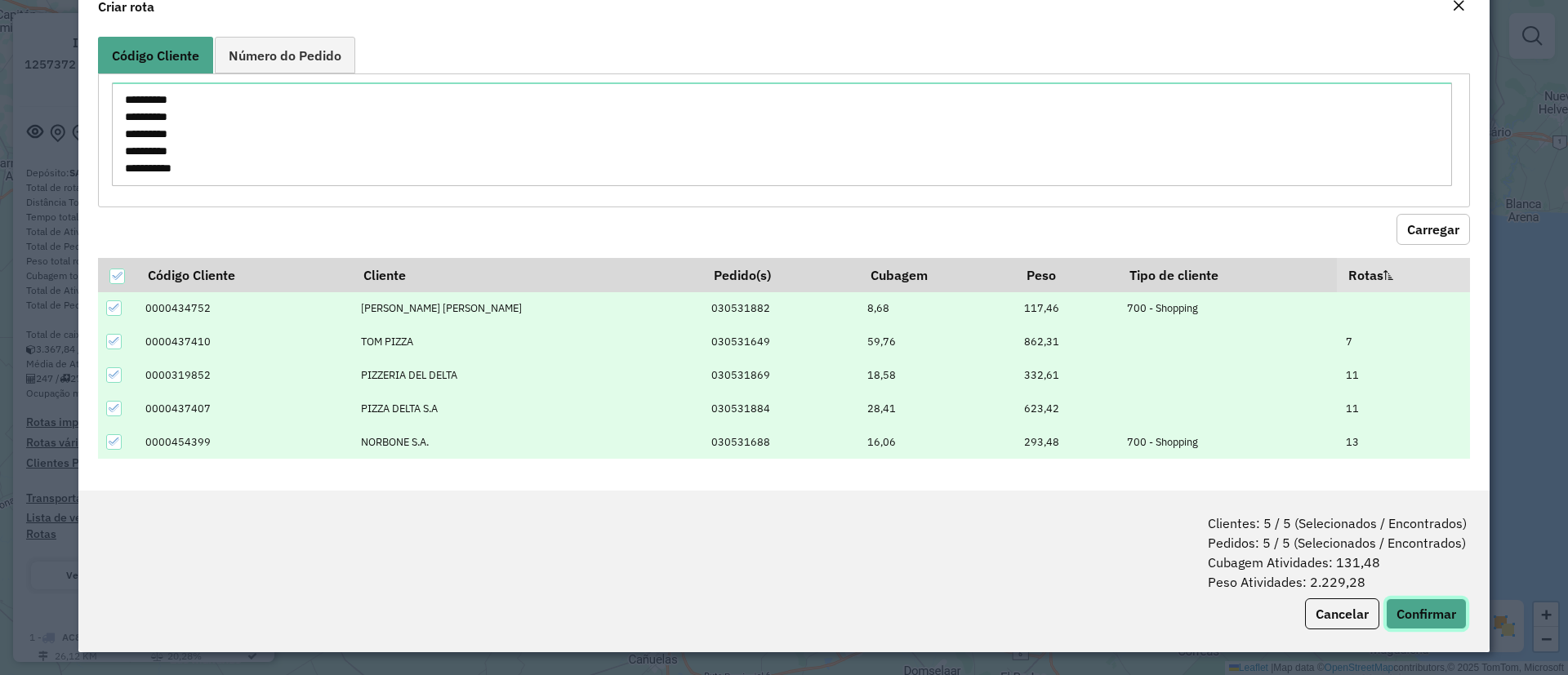
click at [1420, 613] on button "Confirmar" at bounding box center [1426, 613] width 81 height 31
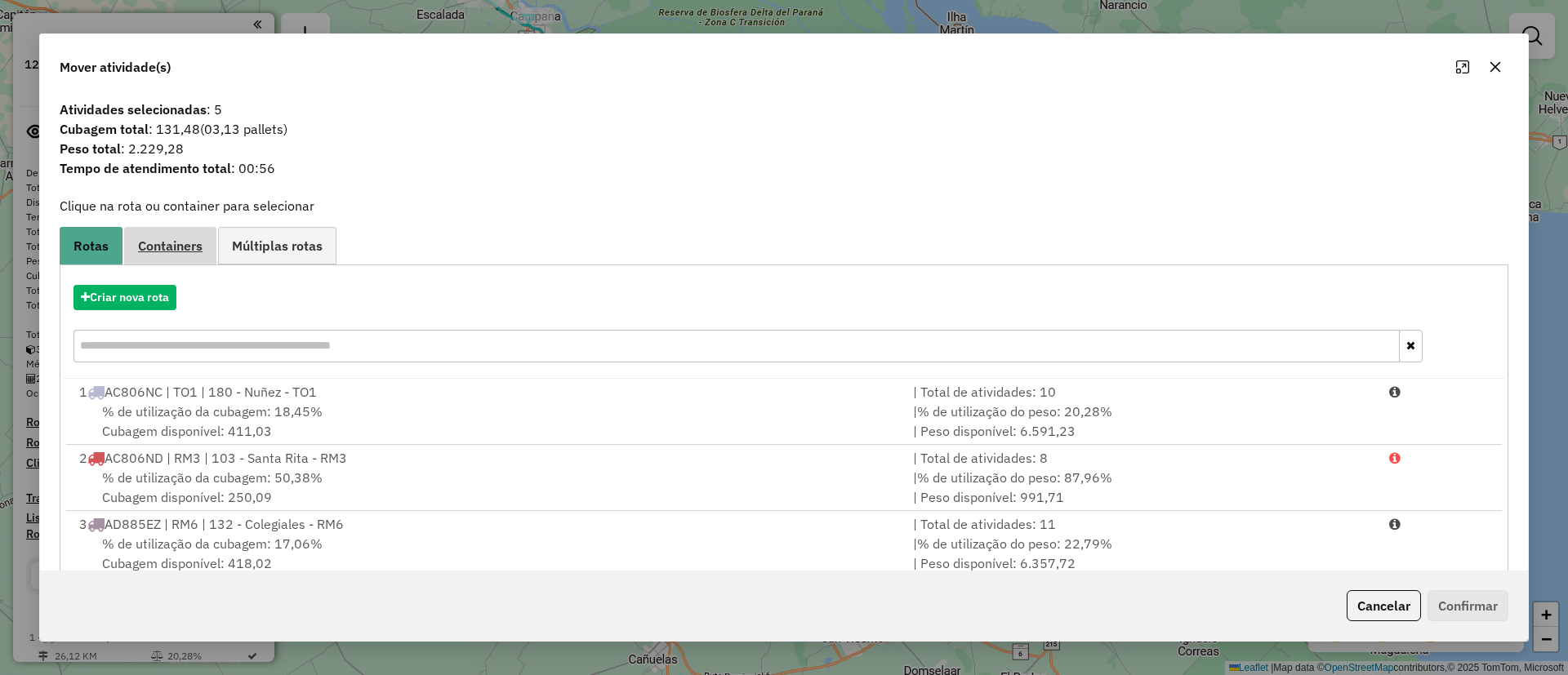
click at [178, 249] on span "Containers" at bounding box center [170, 246] width 64 height 13
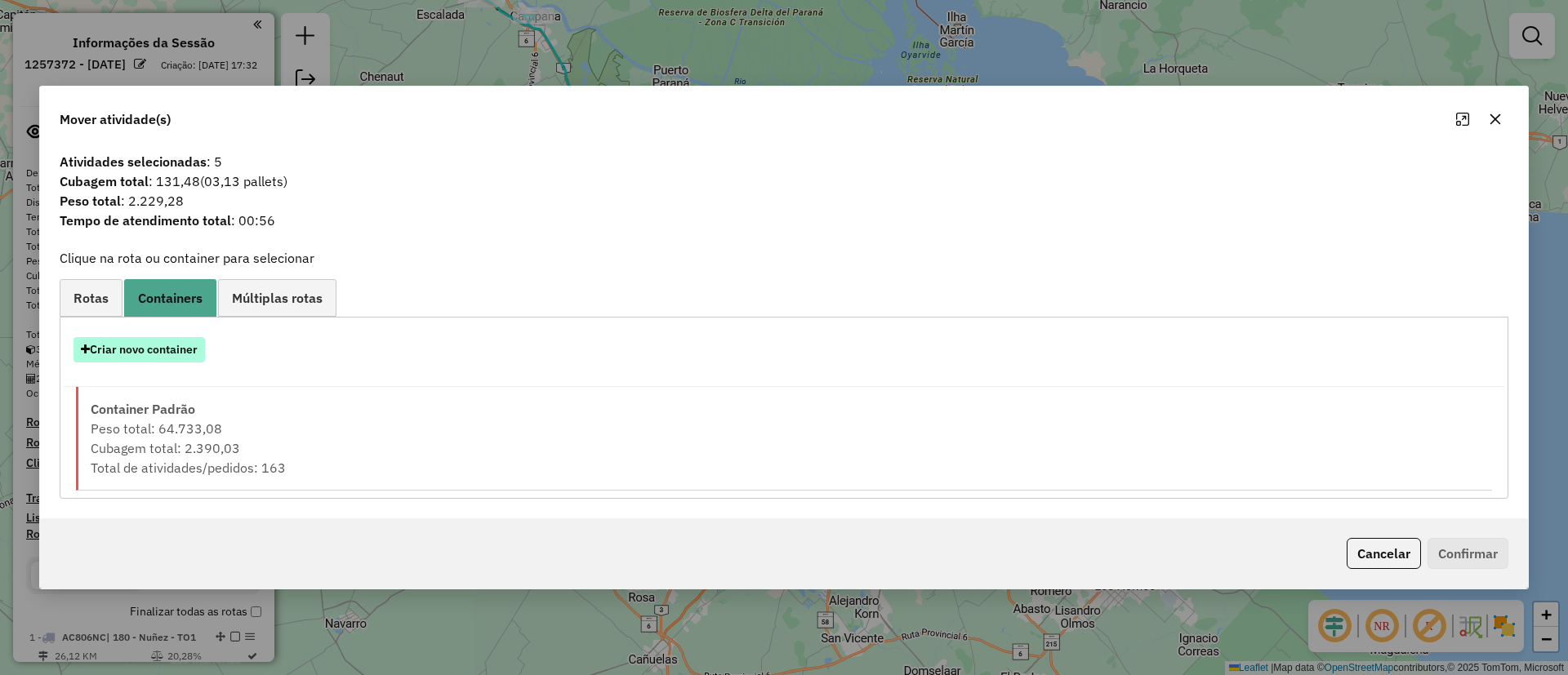
click at [184, 340] on button "Criar novo container" at bounding box center [139, 350] width 131 height 25
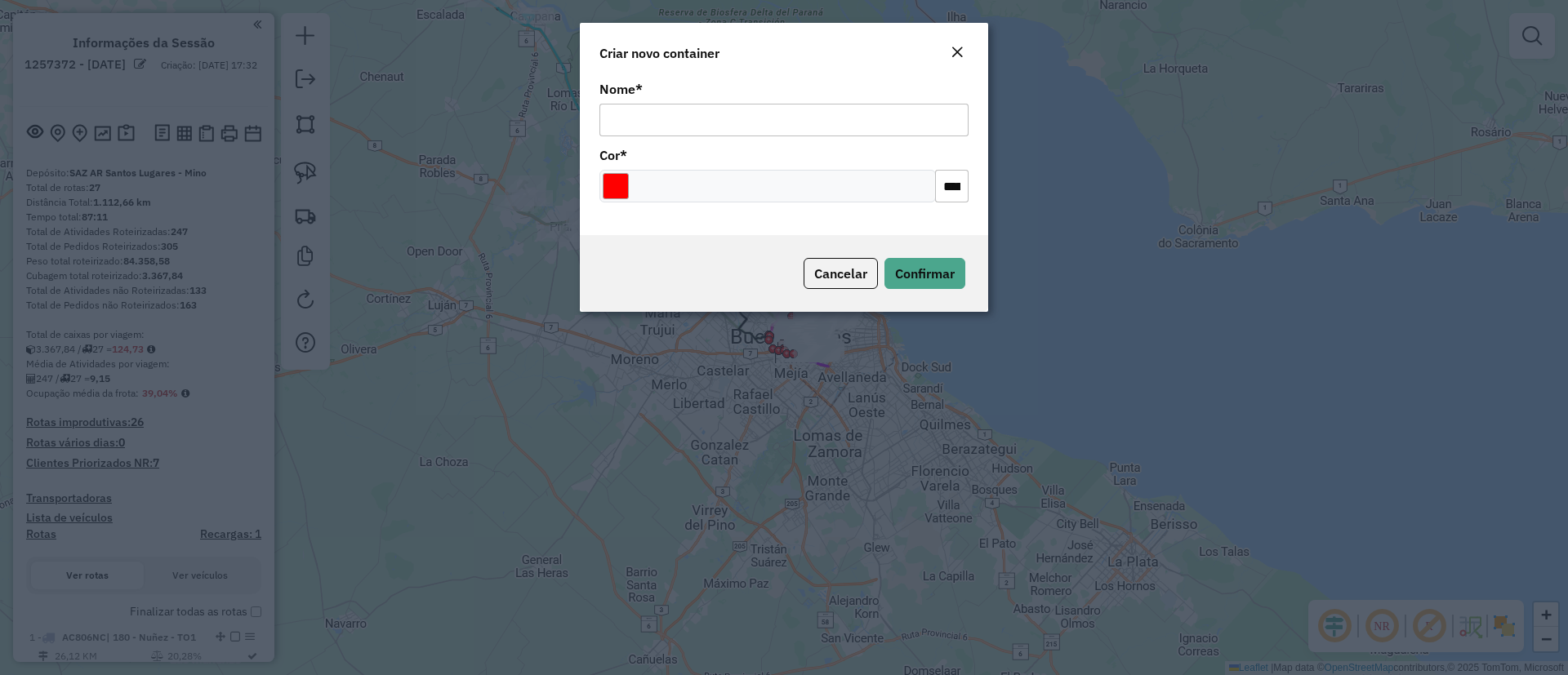
click at [735, 104] on input "Nome *" at bounding box center [784, 119] width 369 height 33
type input "******"
click at [918, 268] on span "Confirmar" at bounding box center [924, 274] width 59 height 17
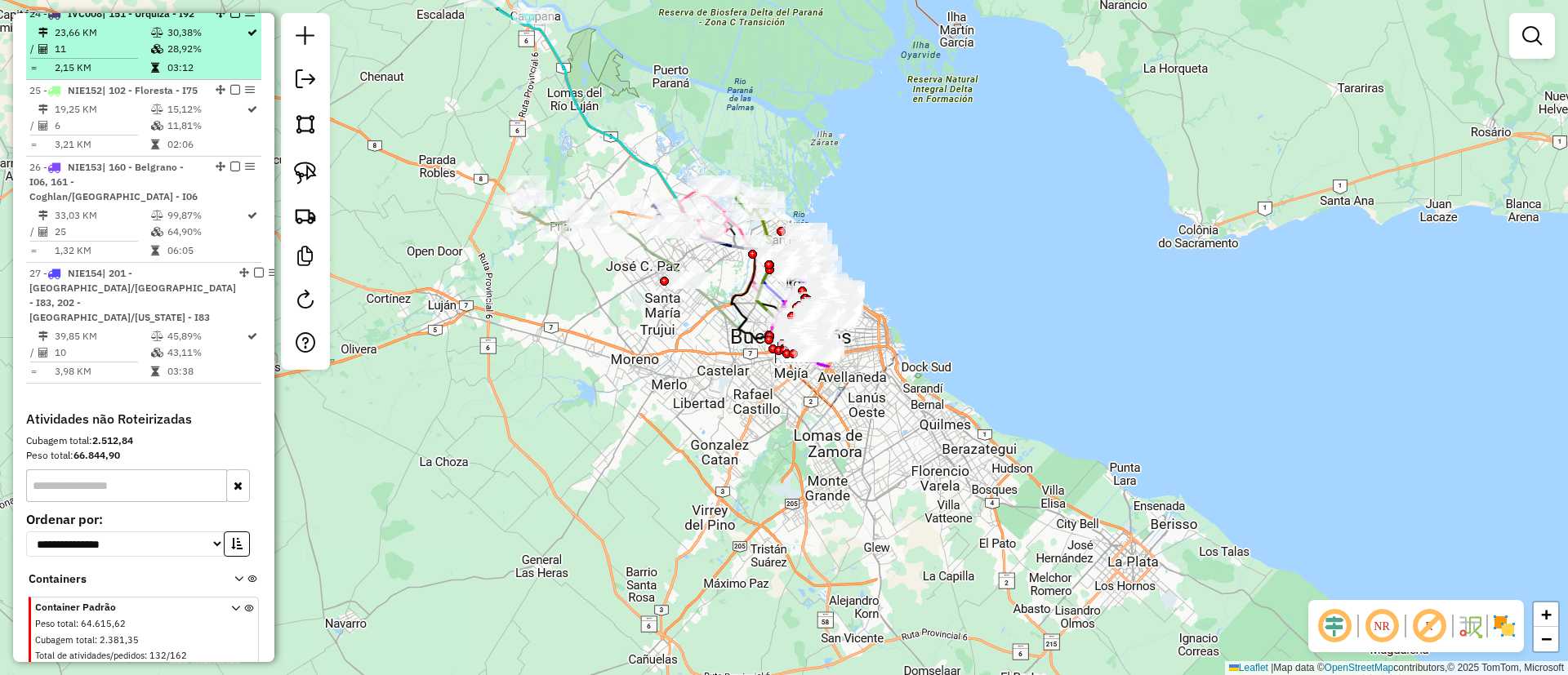
scroll to position [2902, 0]
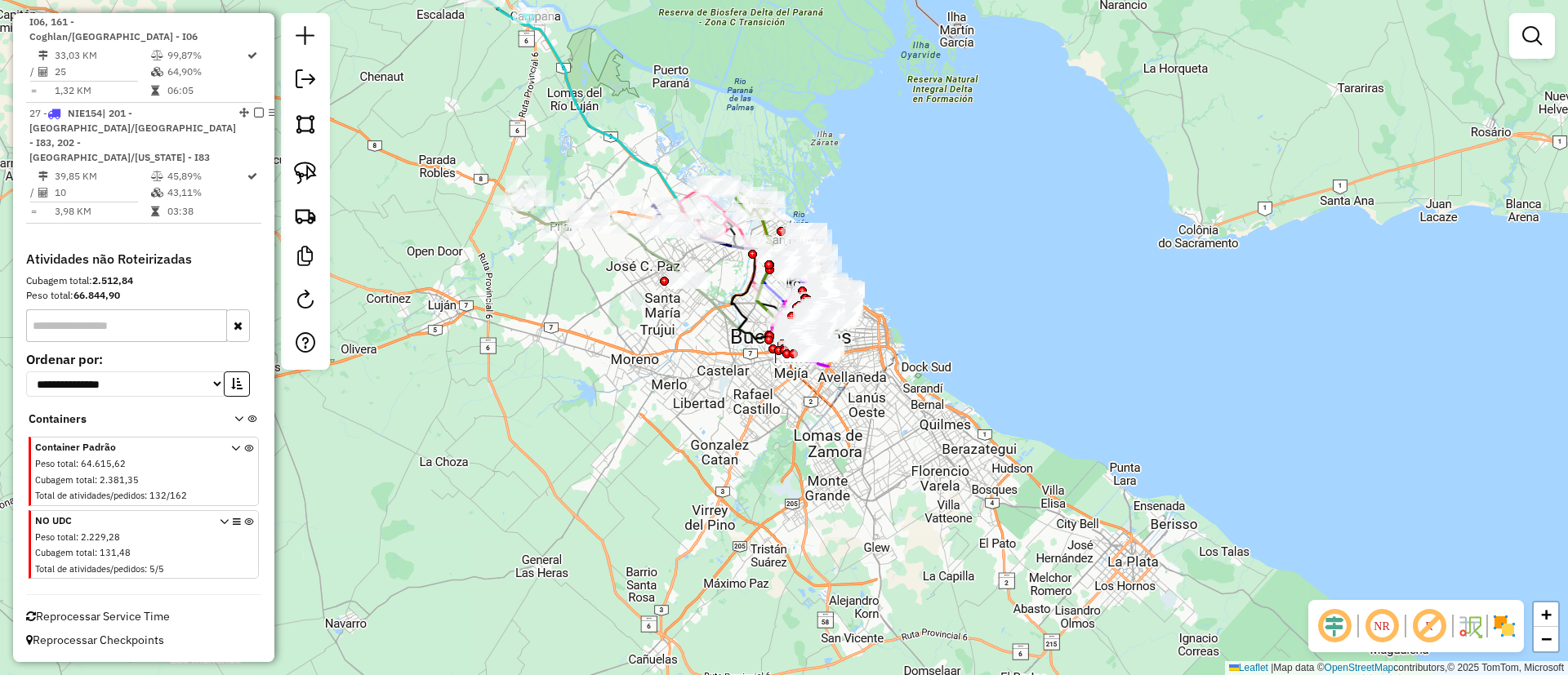
click at [244, 520] on icon at bounding box center [248, 548] width 9 height 61
click at [1530, 53] on div at bounding box center [1531, 36] width 46 height 46
click at [1525, 47] on link at bounding box center [1531, 35] width 33 height 33
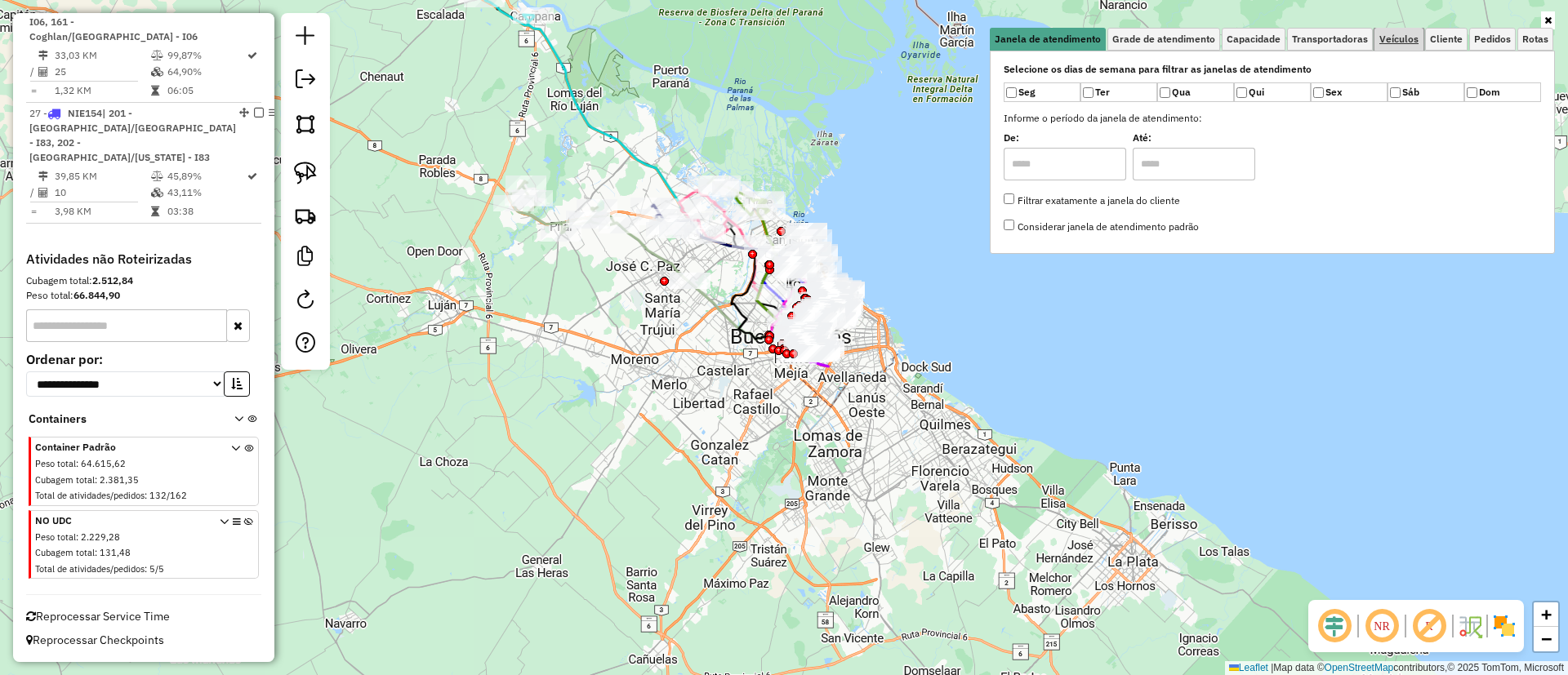
click at [1401, 32] on link "Veículos" at bounding box center [1398, 38] width 49 height 23
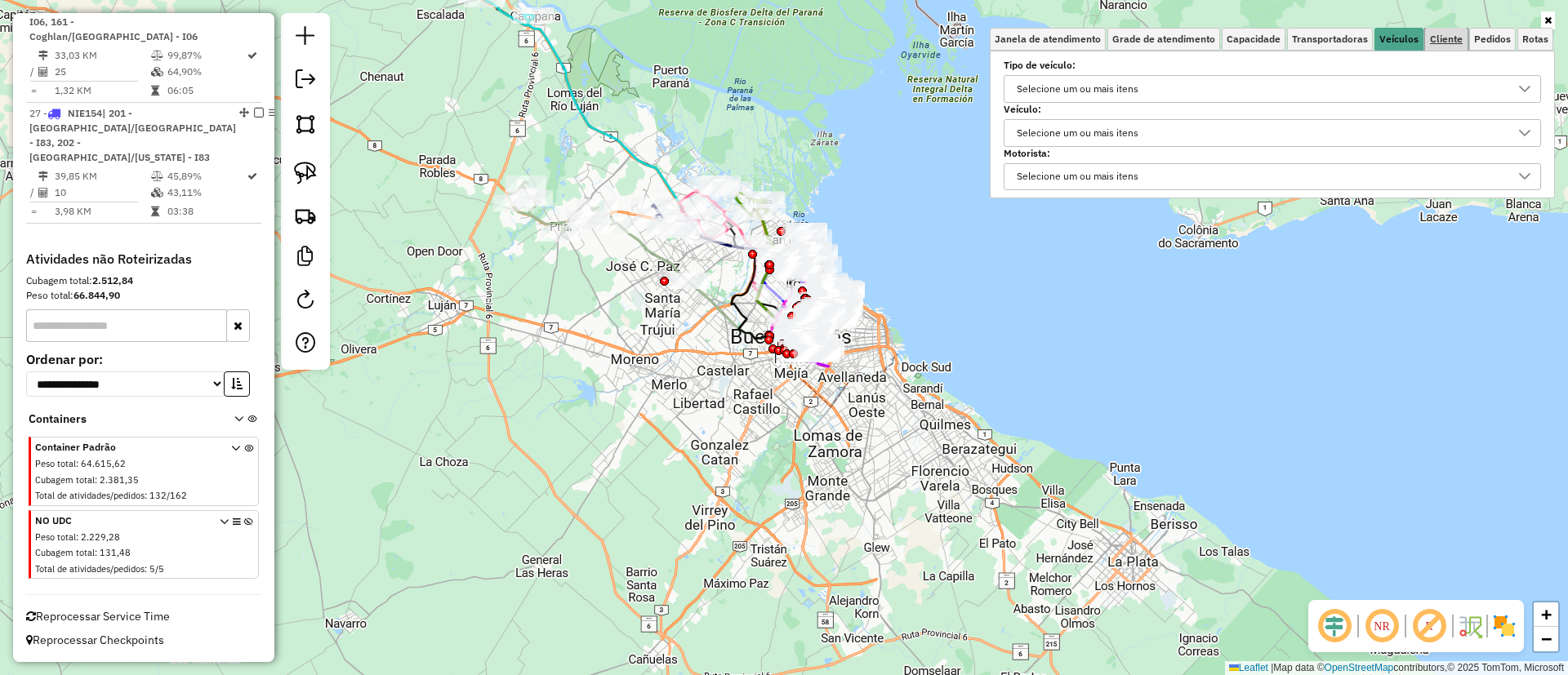
click at [1451, 38] on span "Cliente" at bounding box center [1446, 39] width 33 height 10
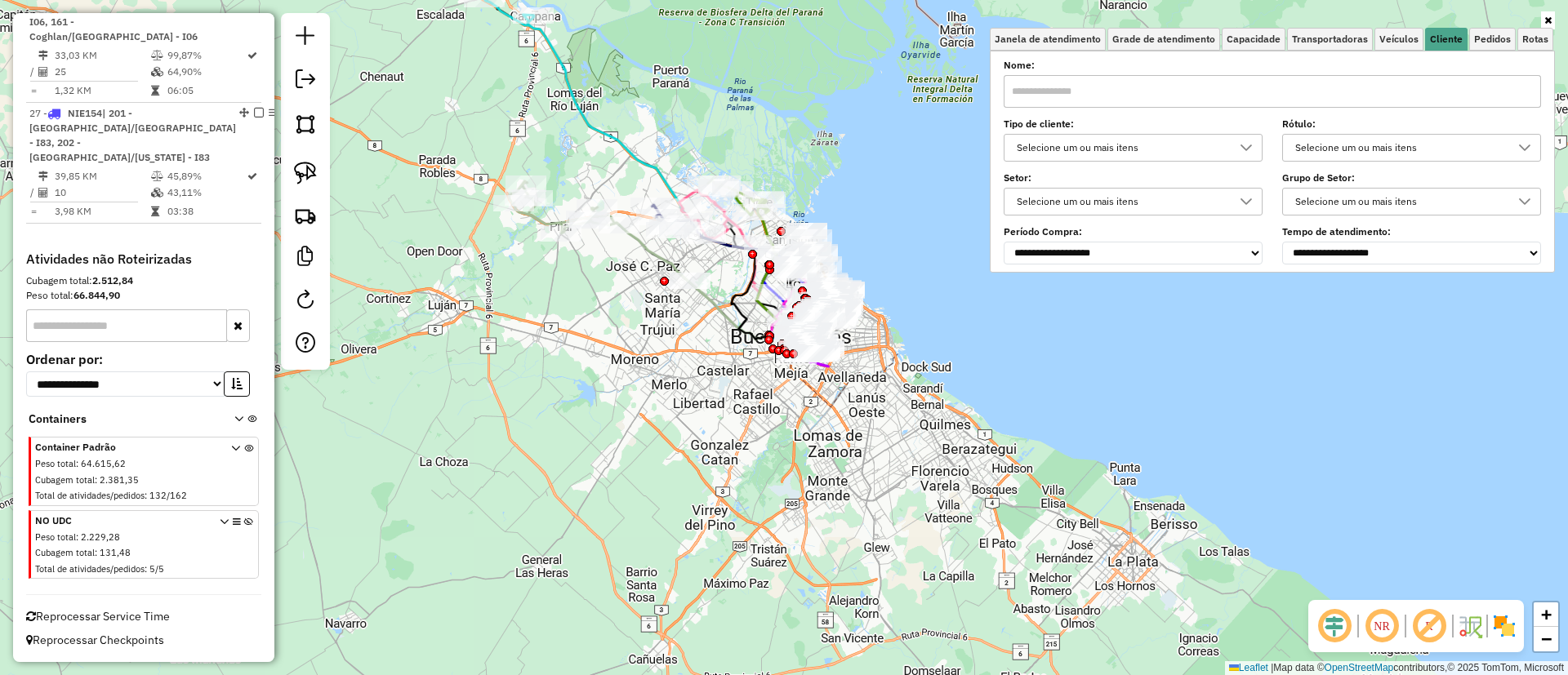
click at [1136, 144] on div "Selecione um ou mais itens" at bounding box center [1120, 147] width 220 height 26
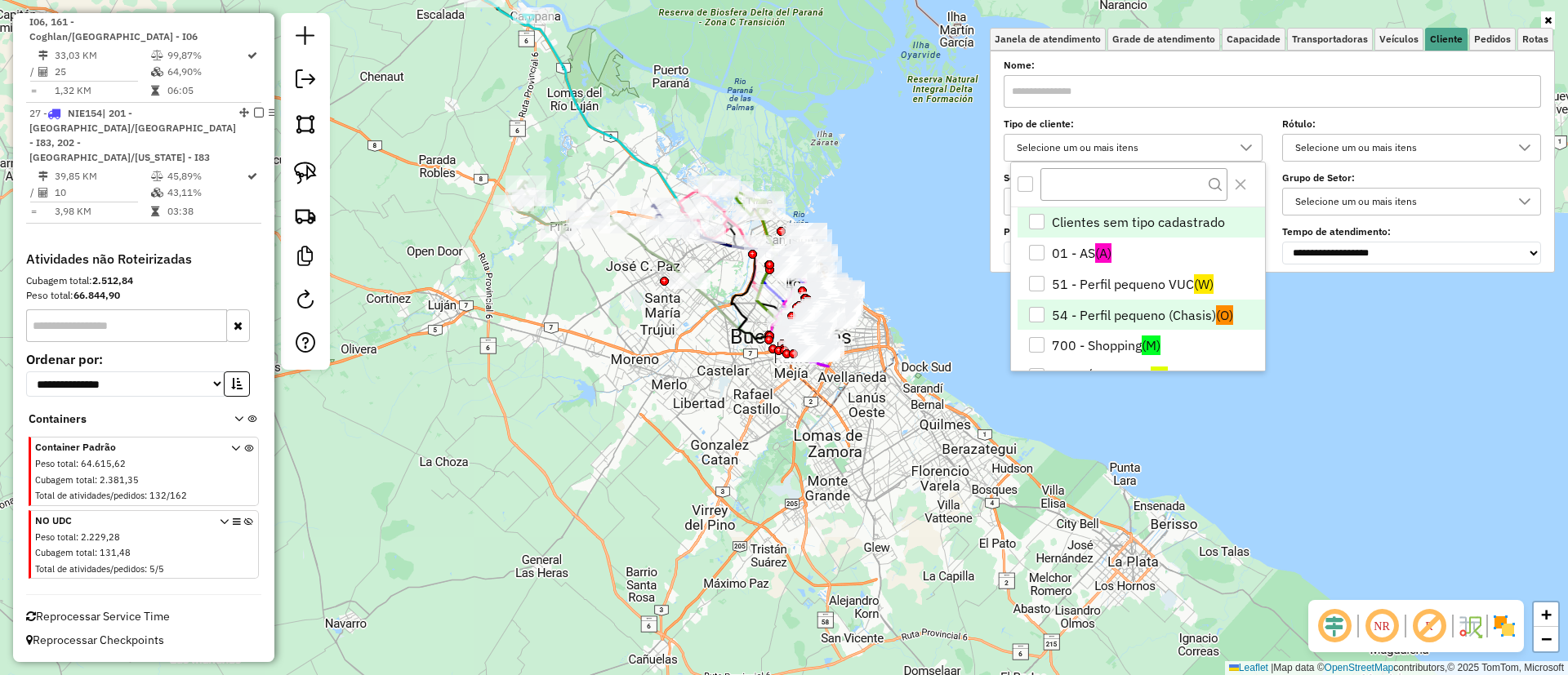
scroll to position [95, 0]
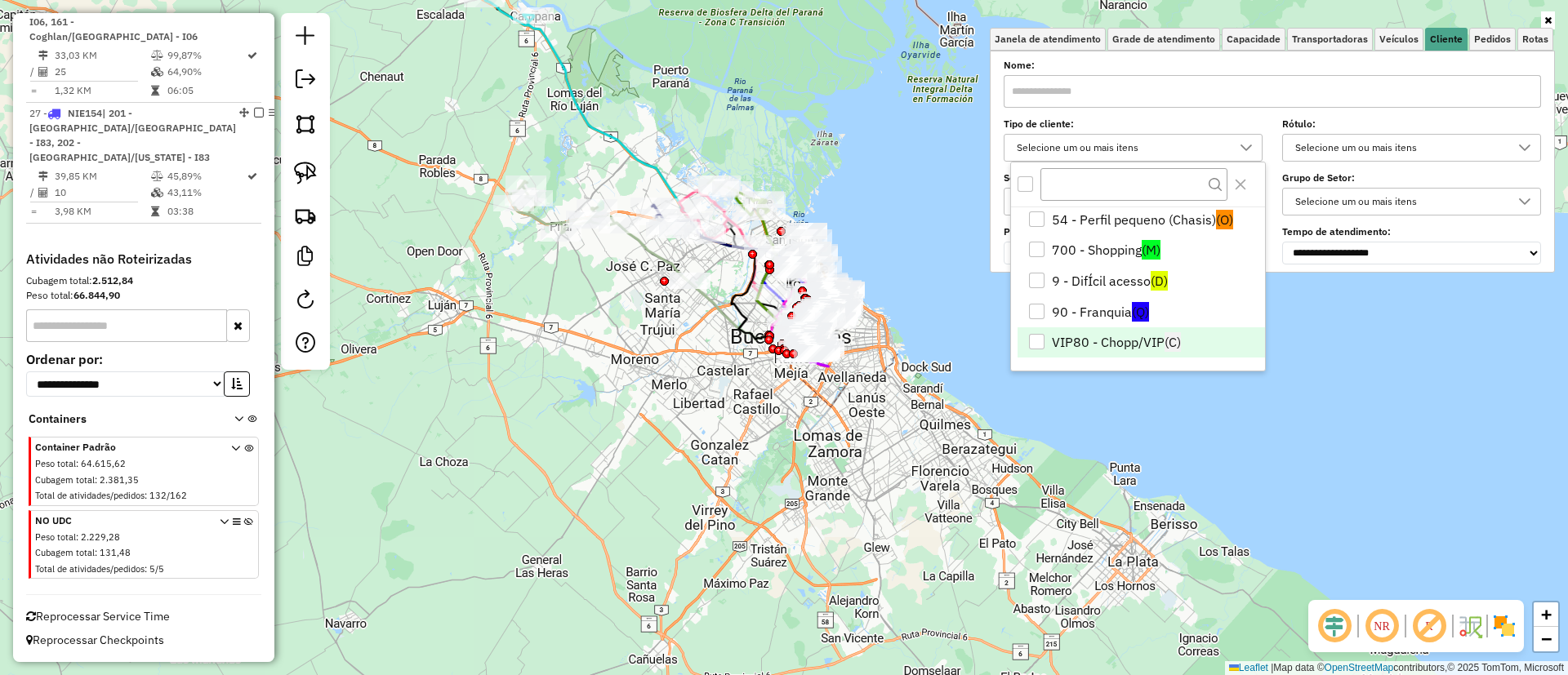
click at [1114, 348] on li "VIP80 - Chopp/VIP (C)" at bounding box center [1141, 343] width 247 height 31
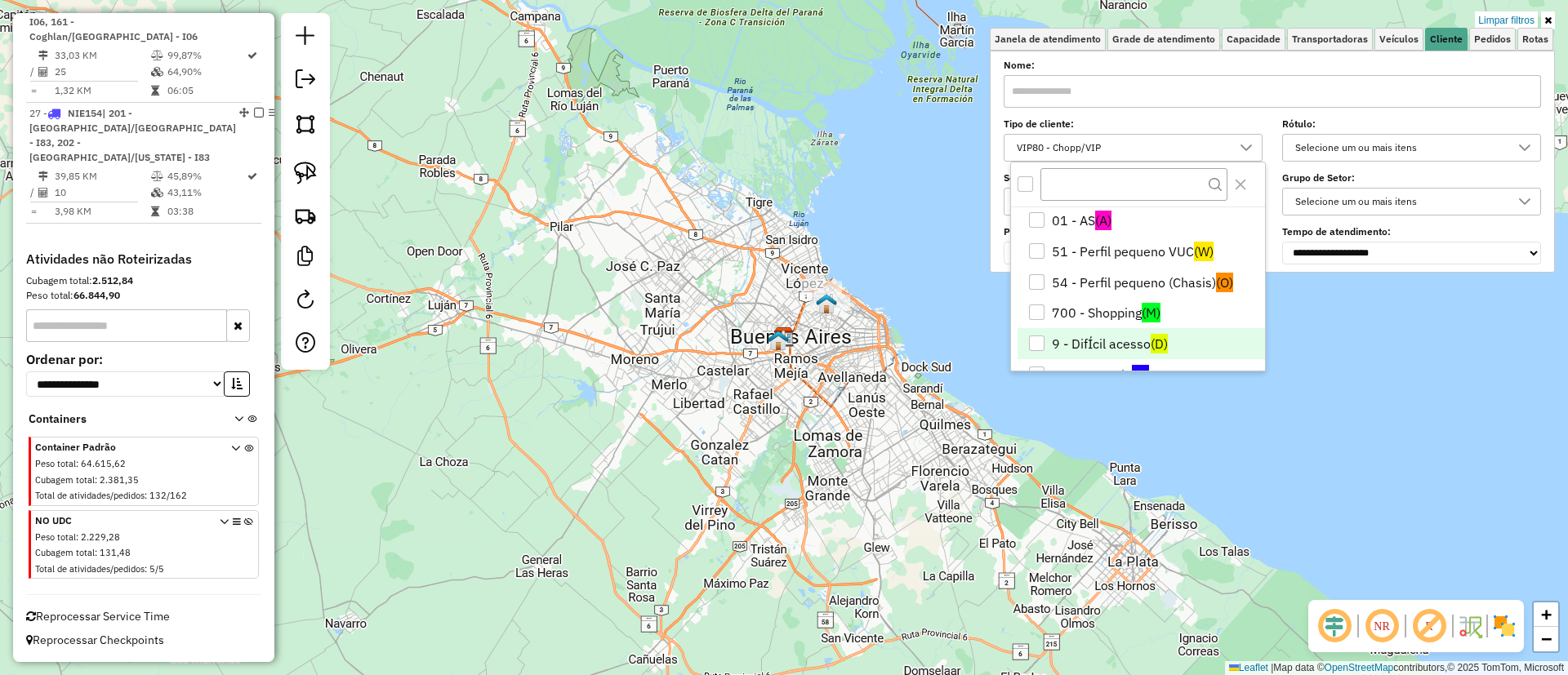
scroll to position [0, 0]
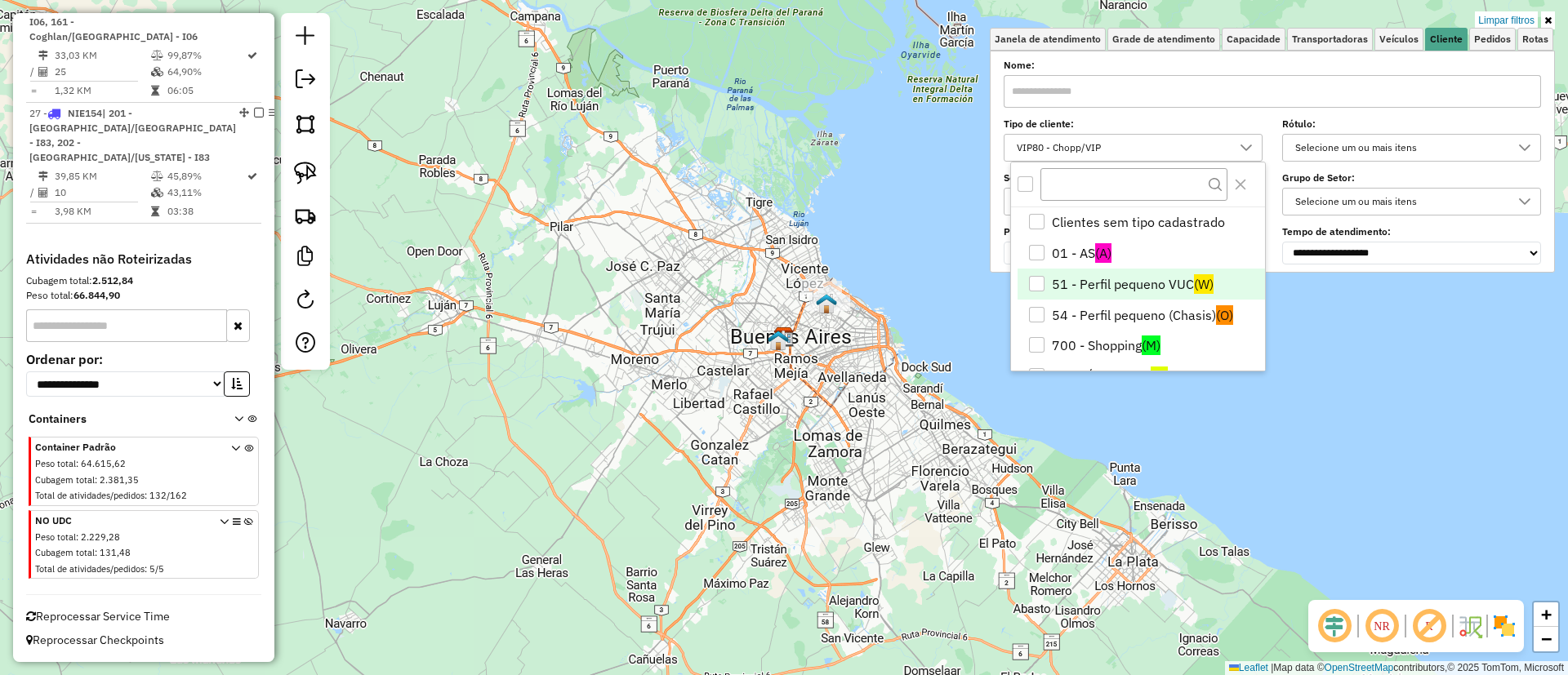
click at [1128, 278] on li "51 - Perfil pequeno VUC (W)" at bounding box center [1141, 284] width 247 height 31
click at [1240, 40] on span "Capacidade" at bounding box center [1253, 39] width 54 height 10
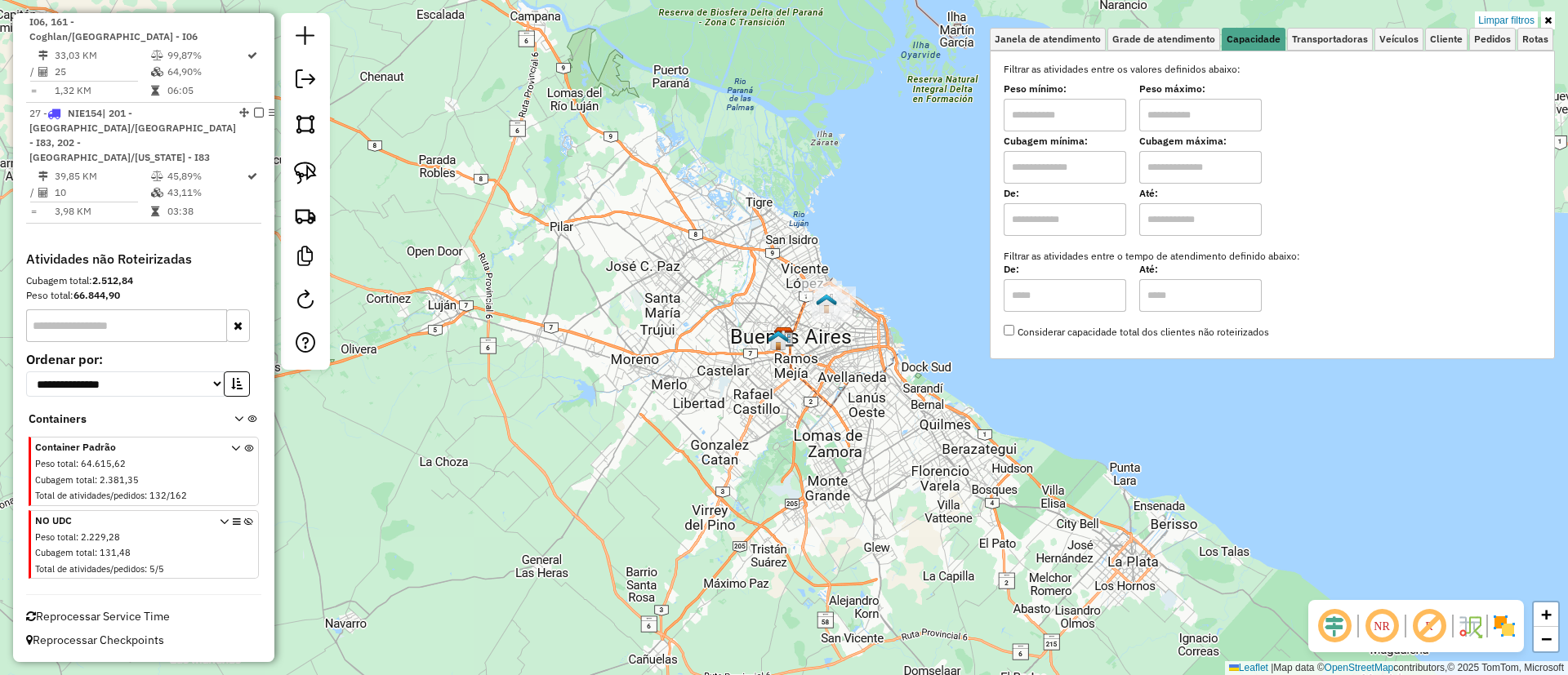
click at [1073, 228] on input "text" at bounding box center [1064, 219] width 123 height 33
click at [1199, 217] on input "text" at bounding box center [1200, 219] width 123 height 33
drag, startPoint x: 1078, startPoint y: 221, endPoint x: 1086, endPoint y: 236, distance: 17.0
click at [1078, 221] on input "text" at bounding box center [1064, 219] width 123 height 33
type input "****"
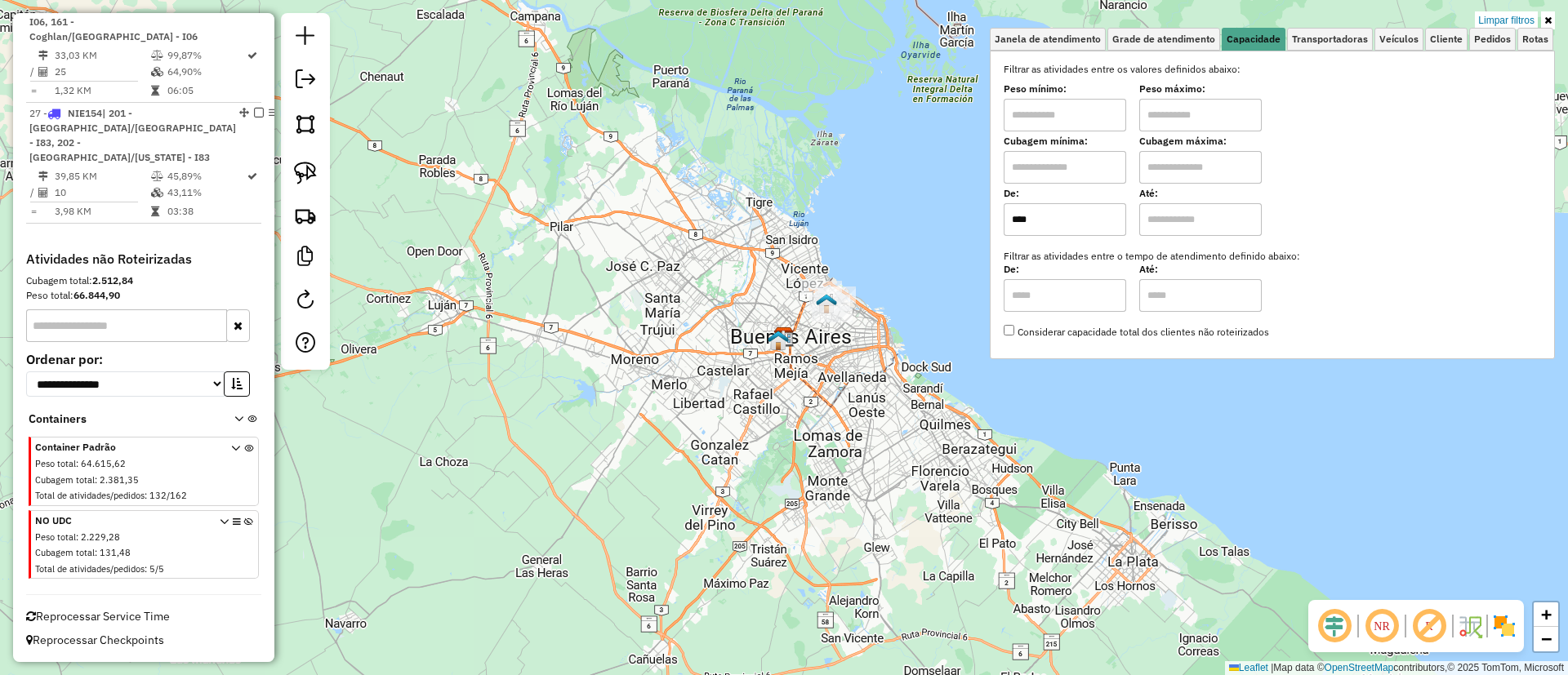
click at [1208, 226] on input "text" at bounding box center [1200, 219] width 123 height 33
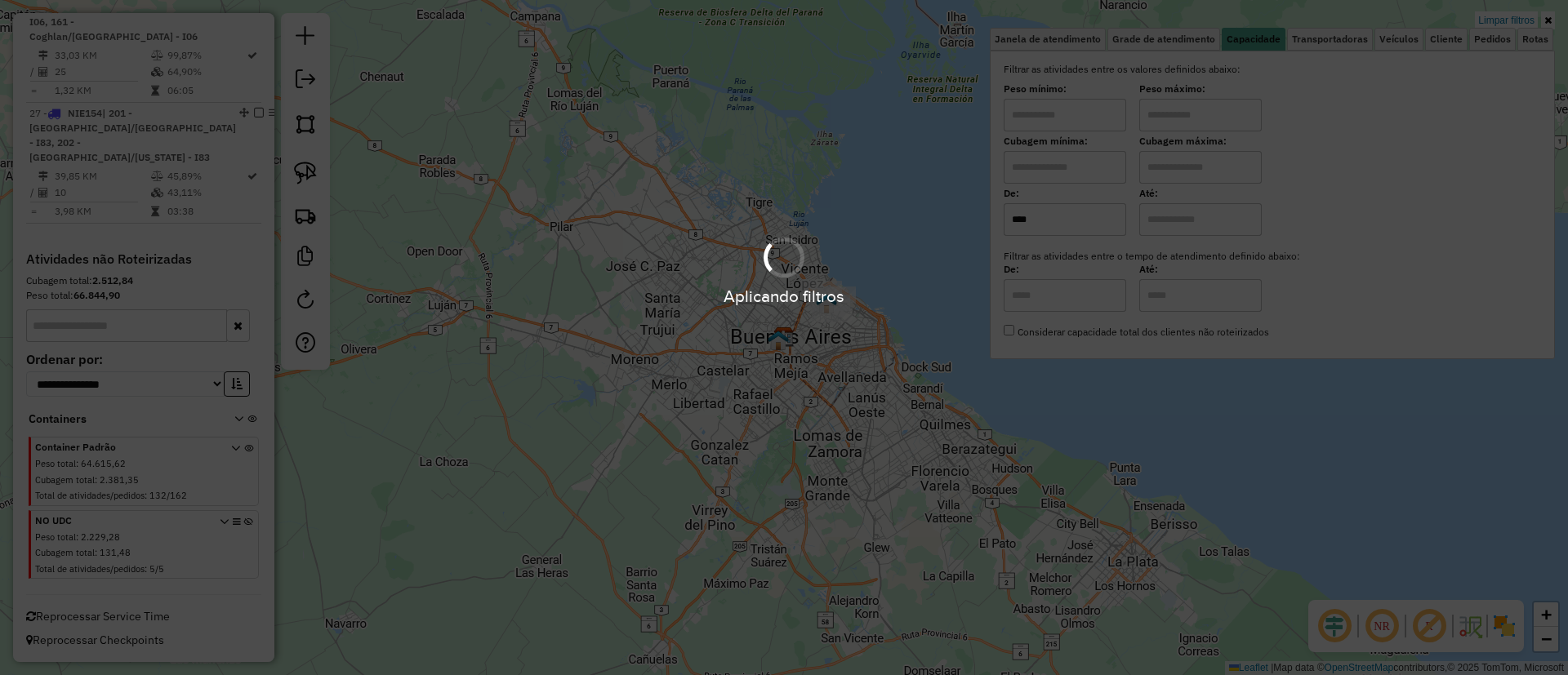
type input "*****"
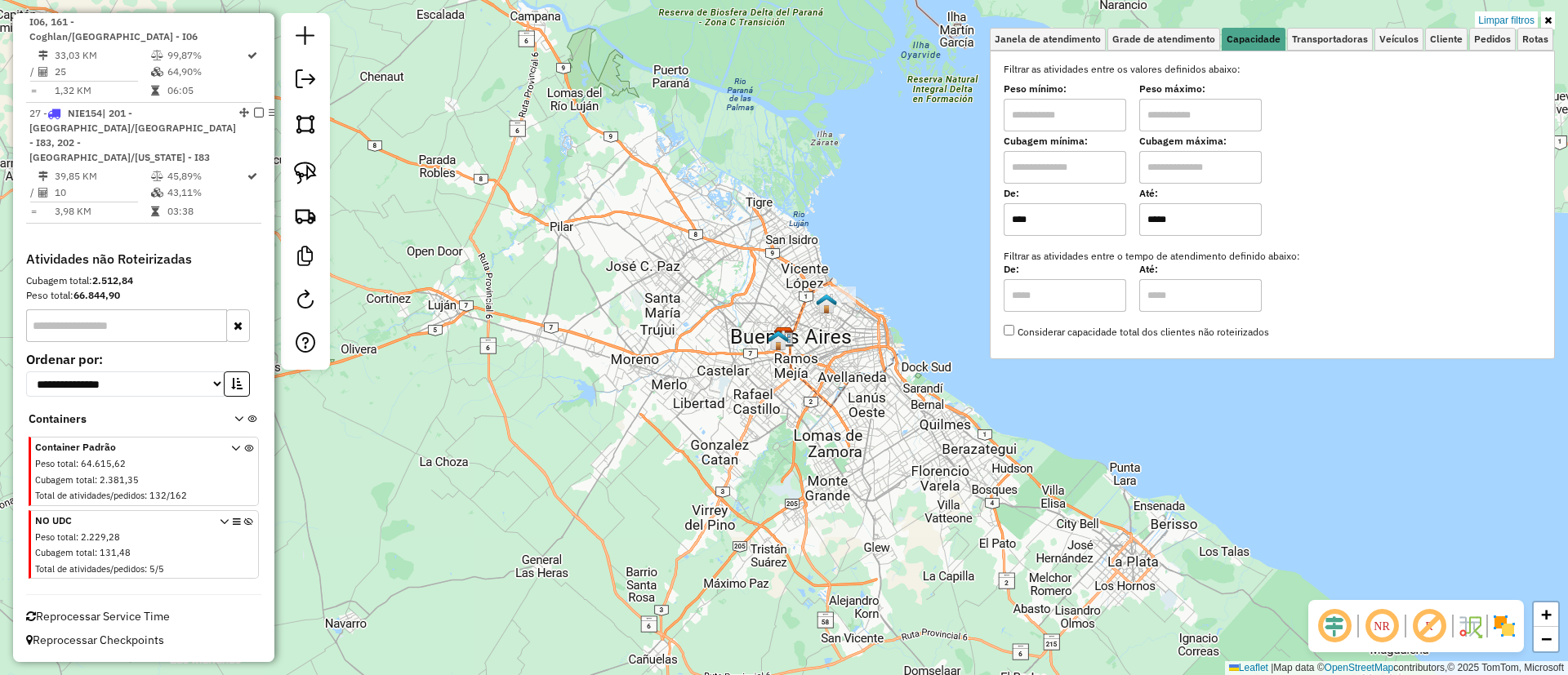
click at [1499, 620] on img at bounding box center [1504, 626] width 26 height 26
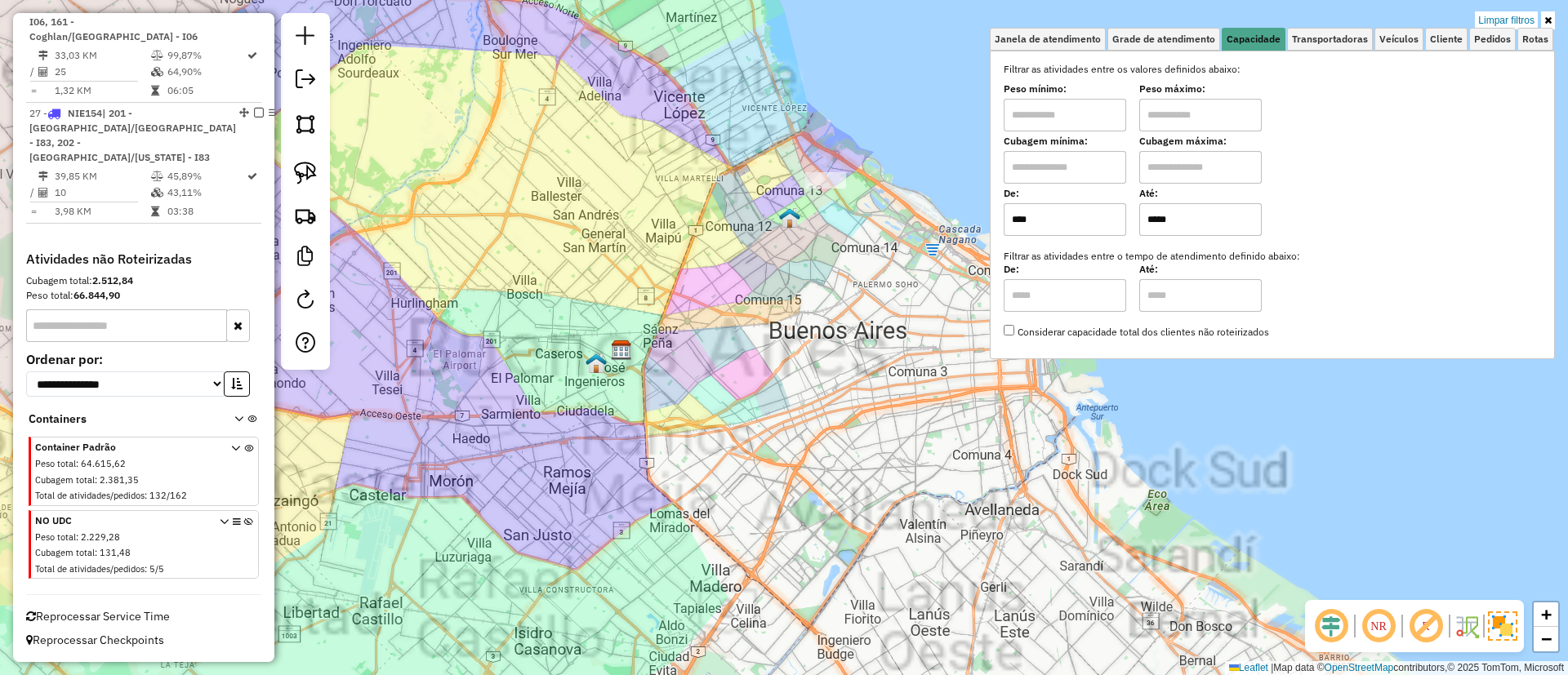
drag, startPoint x: 820, startPoint y: 237, endPoint x: 779, endPoint y: 353, distance: 123.0
click at [779, 353] on div "Limpar filtros Janela de atendimento Grade de atendimento Capacidade Transporta…" at bounding box center [784, 338] width 1568 height 675
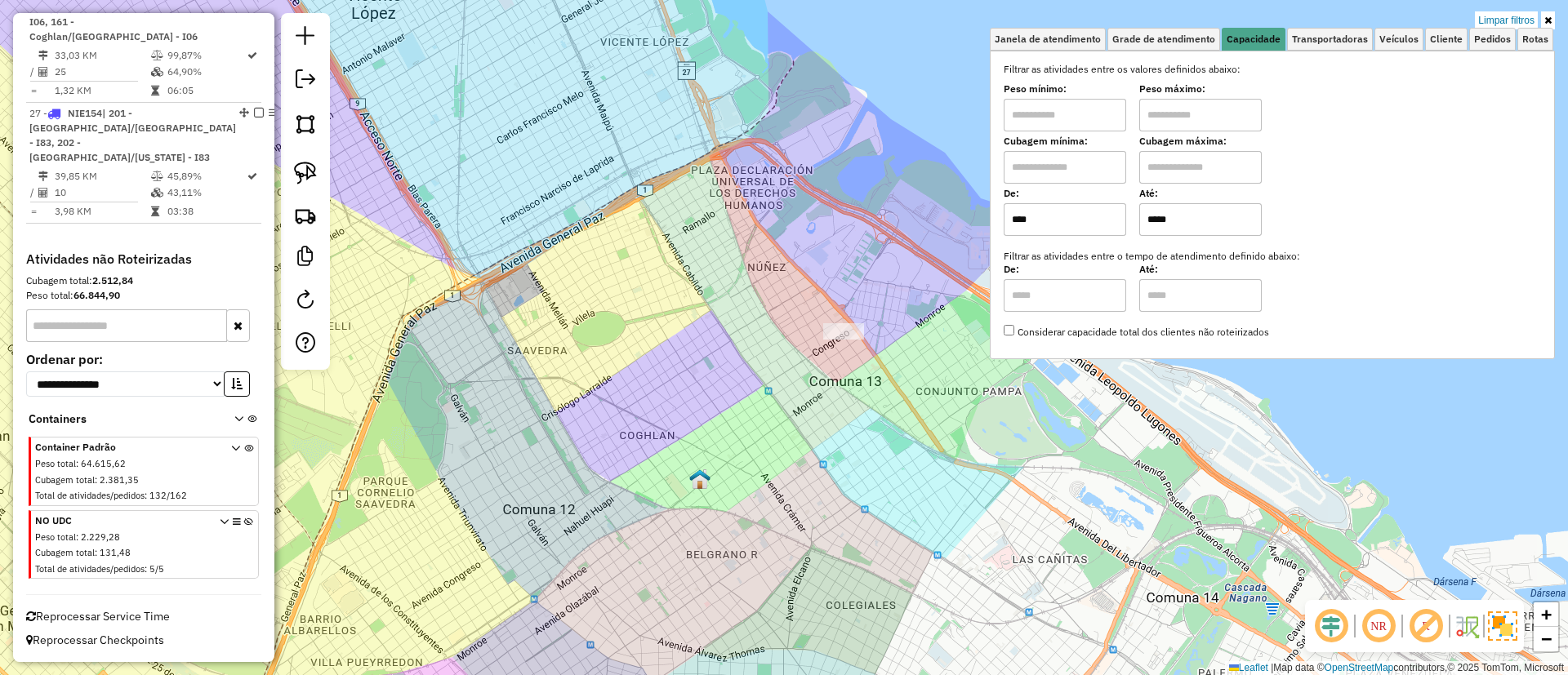
click at [1498, 617] on img at bounding box center [1502, 626] width 29 height 29
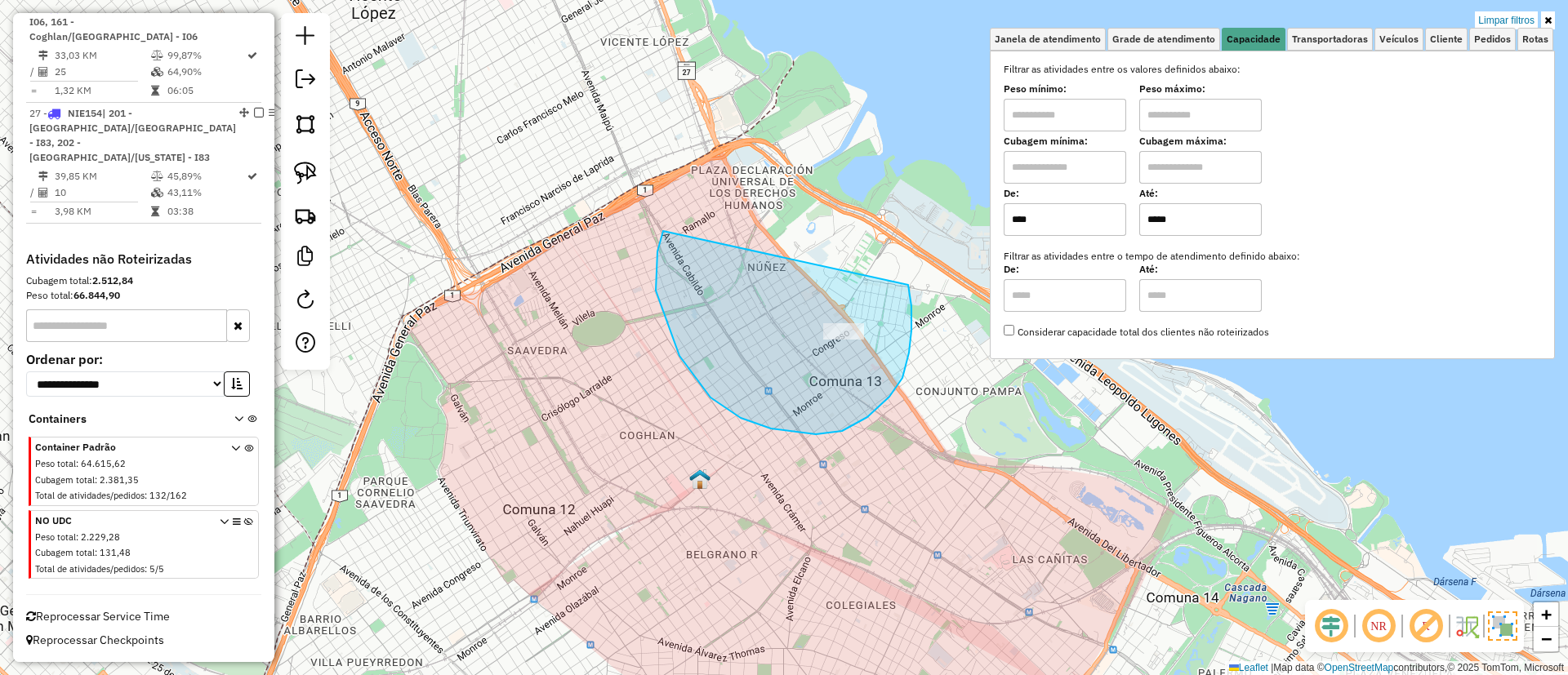
drag, startPoint x: 657, startPoint y: 251, endPoint x: 880, endPoint y: 235, distance: 223.6
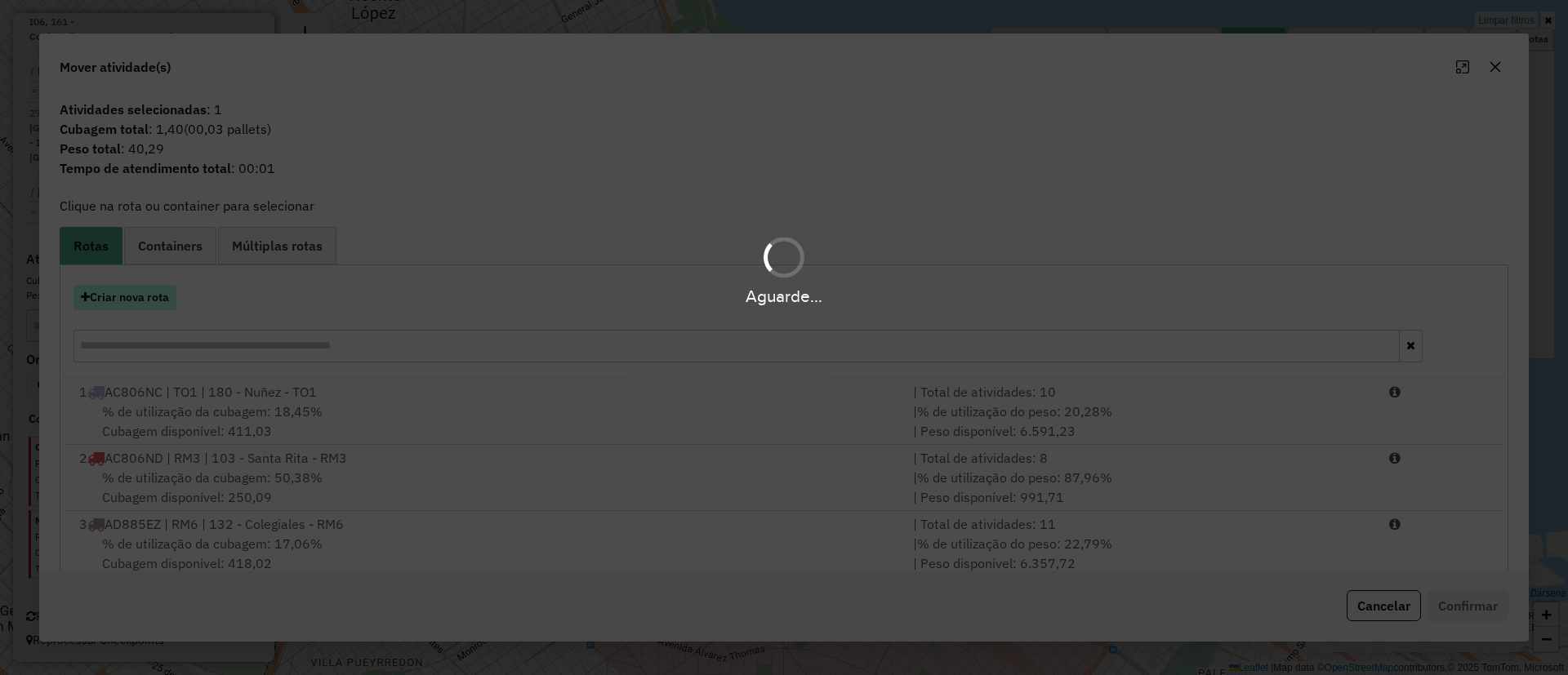
click at [163, 307] on button "Criar nova rota" at bounding box center [124, 297] width 103 height 25
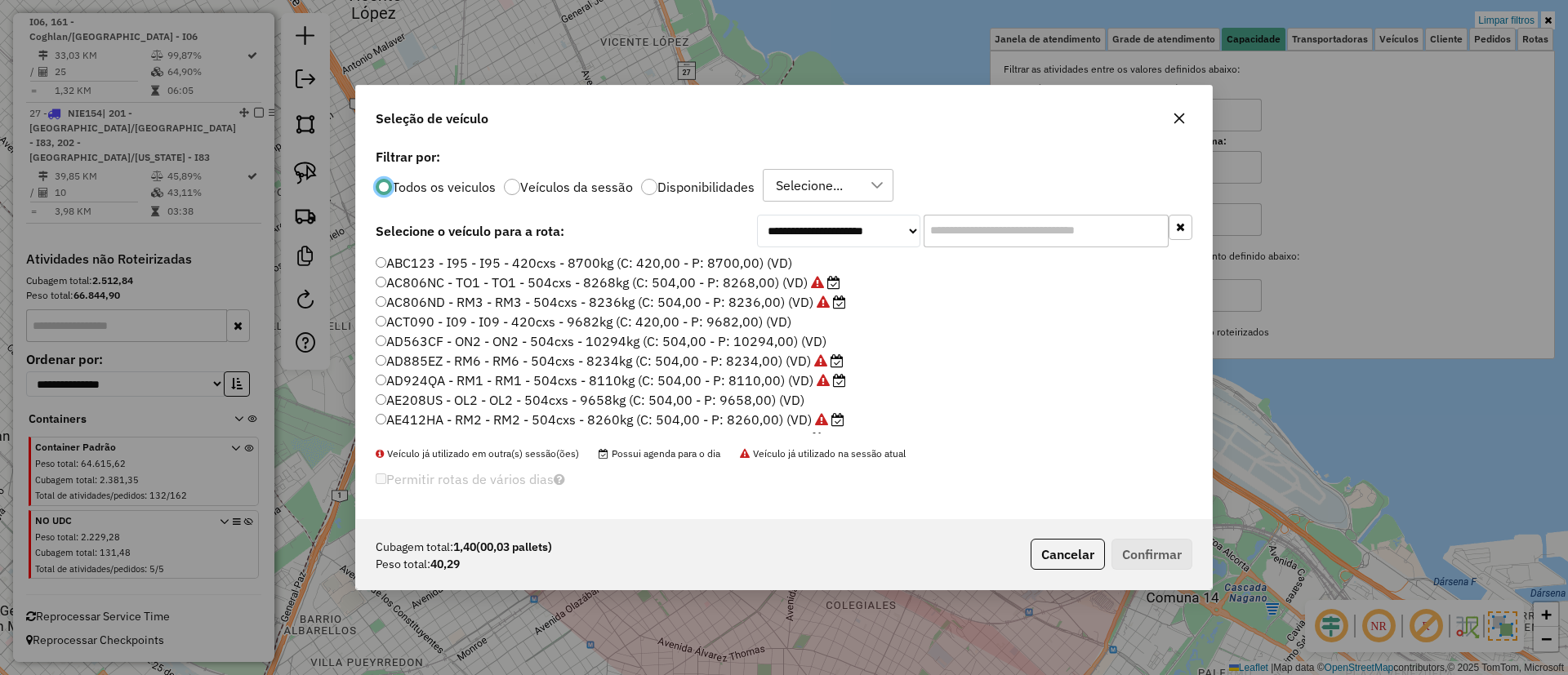
scroll to position [9, 5]
click at [972, 238] on input "text" at bounding box center [1045, 231] width 245 height 33
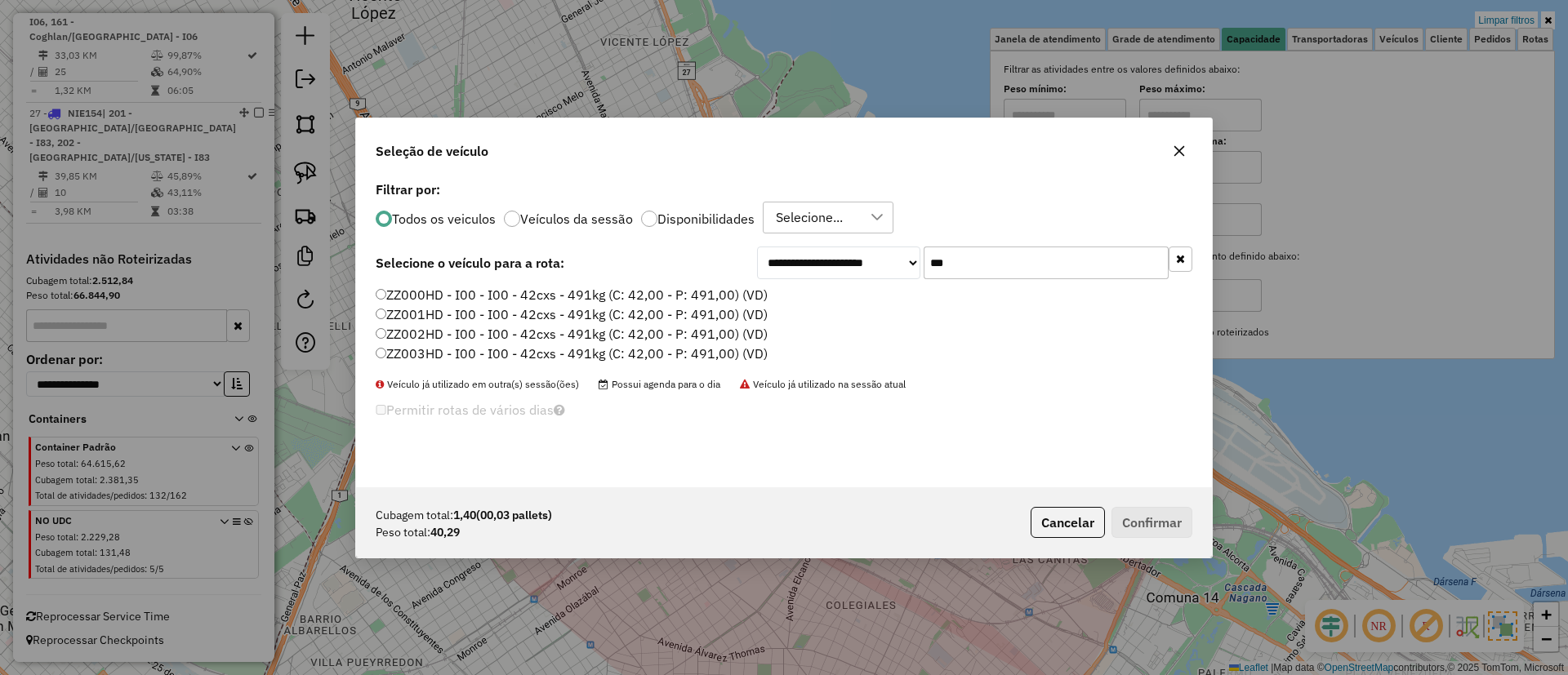
type input "***"
drag, startPoint x: 723, startPoint y: 297, endPoint x: 732, endPoint y: 299, distance: 9.2
click at [723, 297] on label "ZZ000HD - I00 - I00 - 42cxs - 491kg (C: 42,00 - P: 491,00) (VD)" at bounding box center [571, 294] width 392 height 19
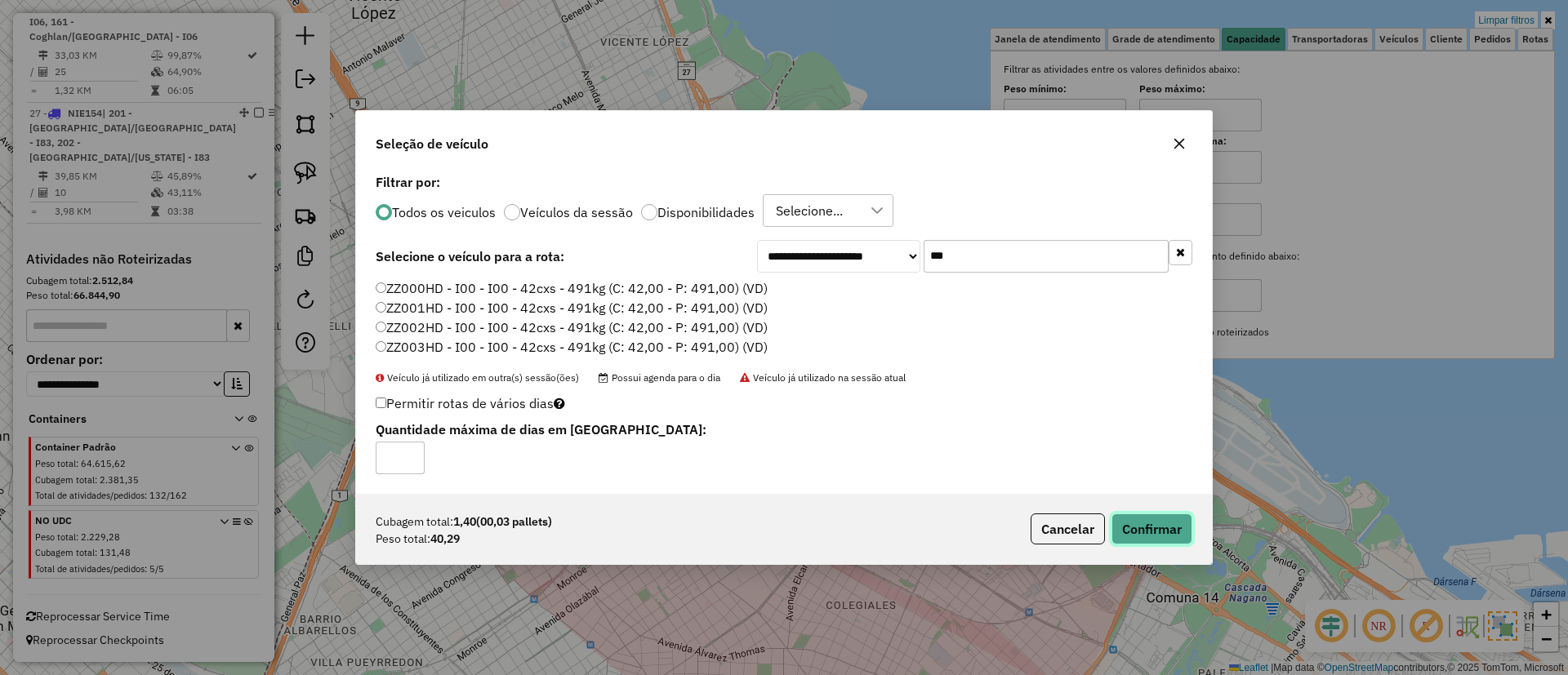
click at [1161, 540] on button "Confirmar" at bounding box center [1151, 529] width 81 height 31
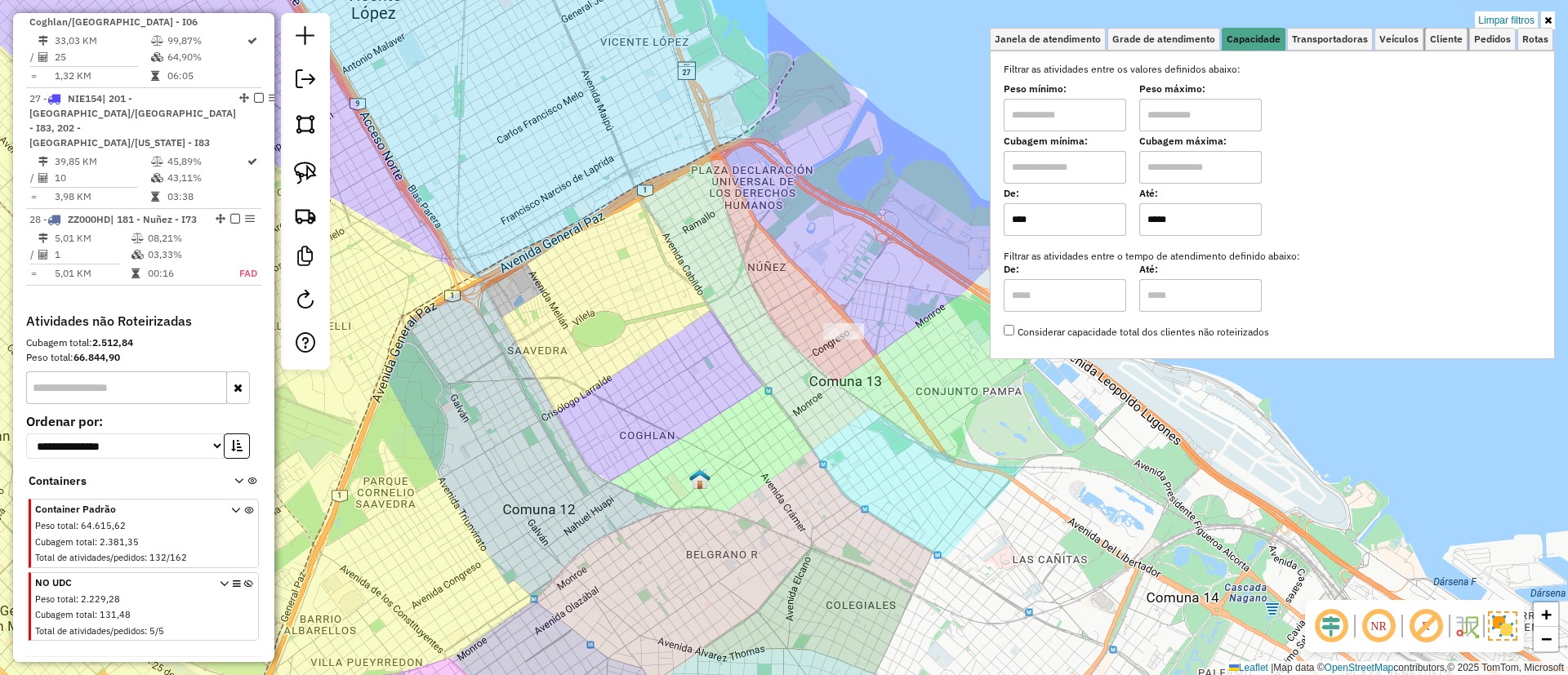
click at [1453, 35] on span "Cliente" at bounding box center [1446, 39] width 33 height 10
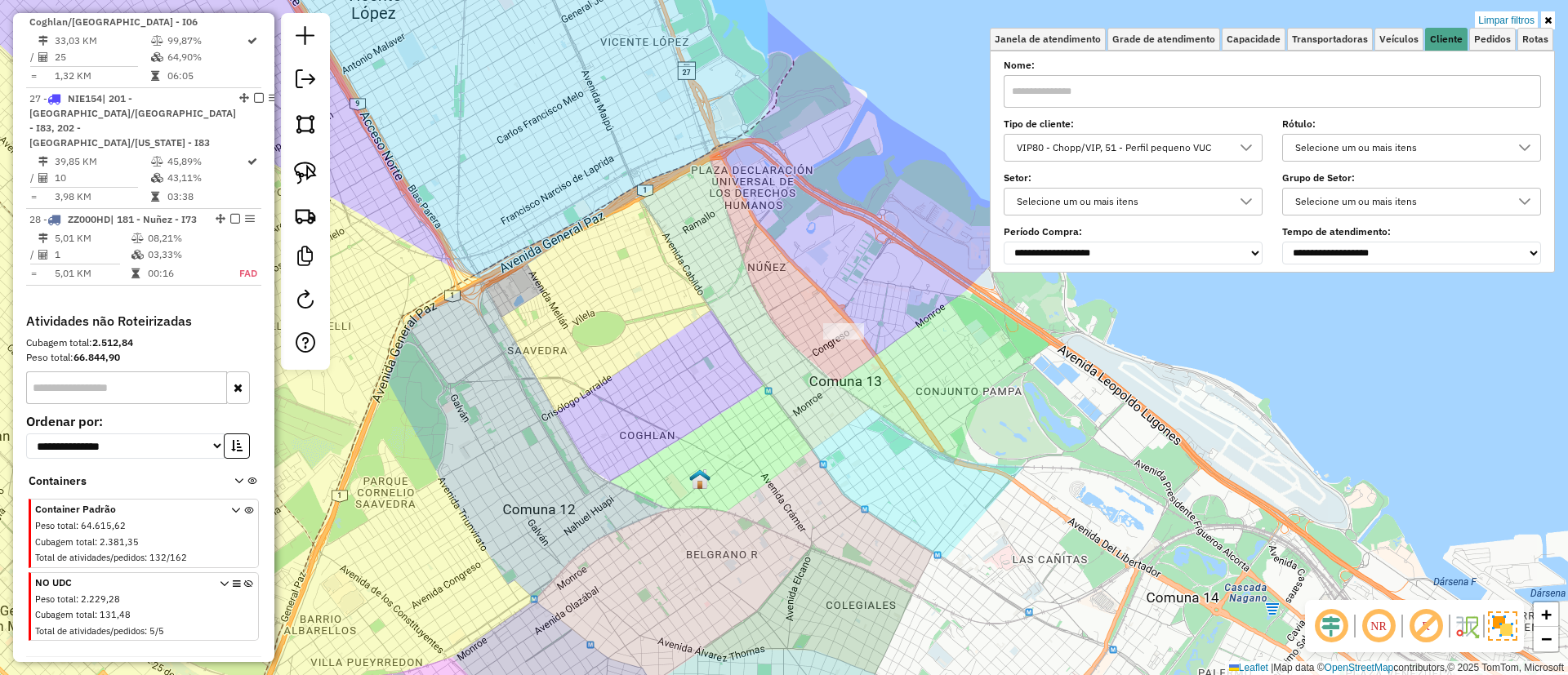
click at [1124, 134] on div "VIP80 - Chopp/VIP, 51 - Perfil pequeno VUC" at bounding box center [1133, 147] width 259 height 28
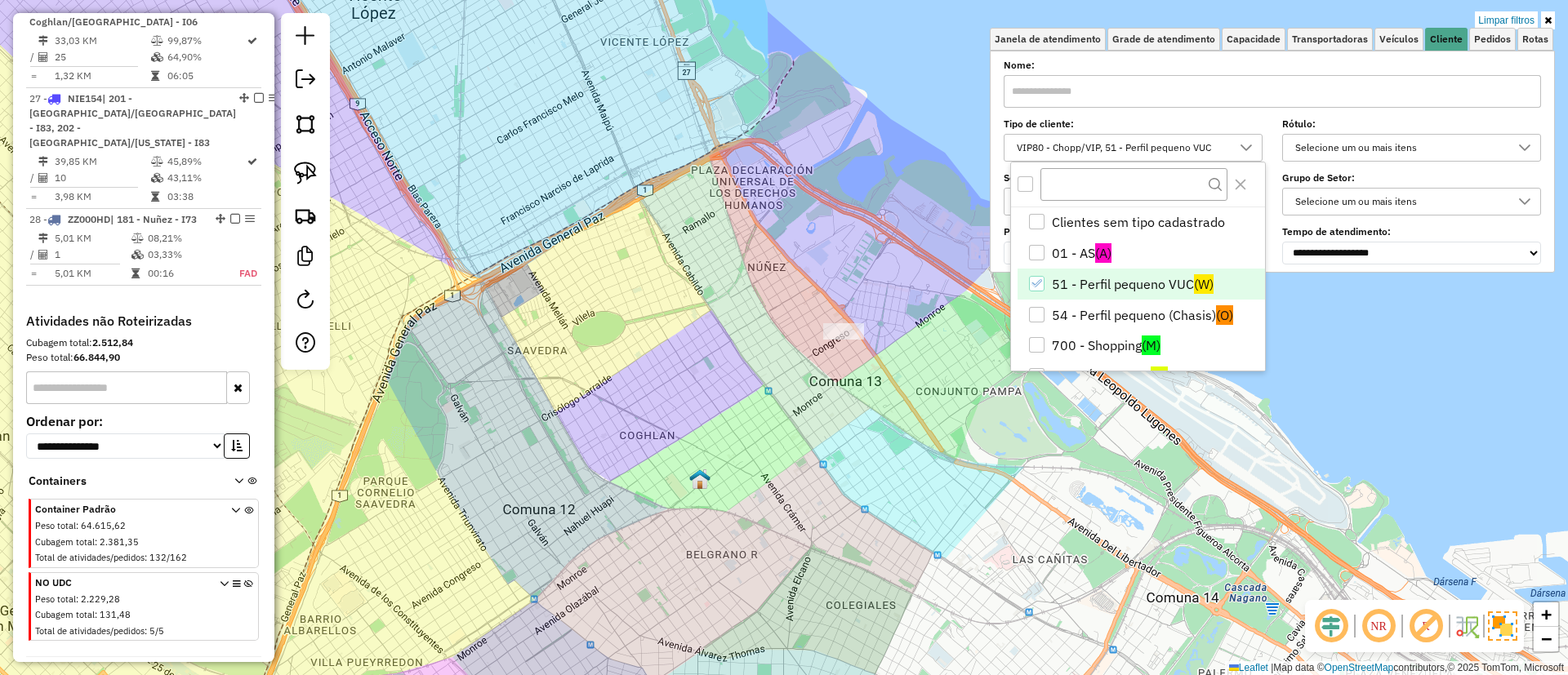
click at [1121, 276] on li "51 - Perfil pequeno VUC (W)" at bounding box center [1141, 284] width 247 height 31
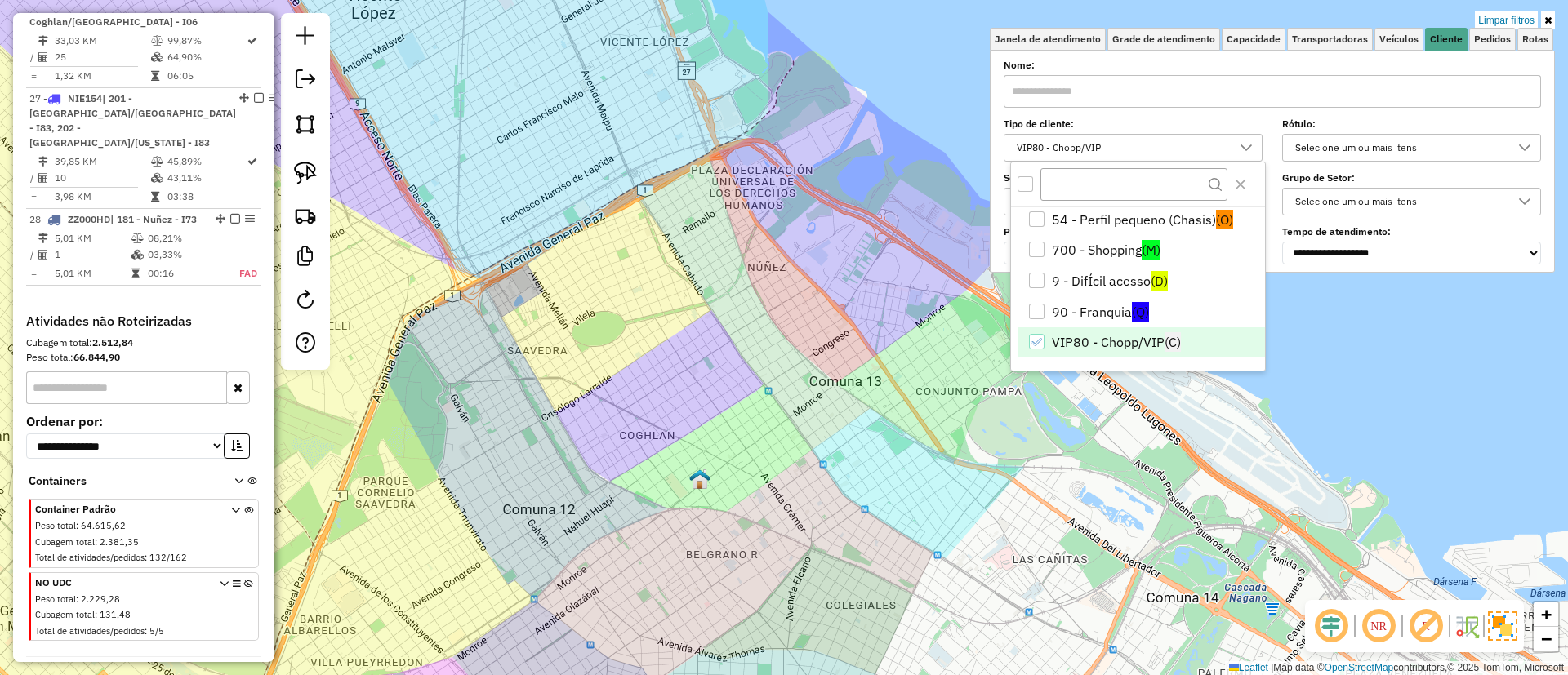
click at [1119, 353] on li "VIP80 - Chopp/VIP (C)" at bounding box center [1141, 343] width 247 height 31
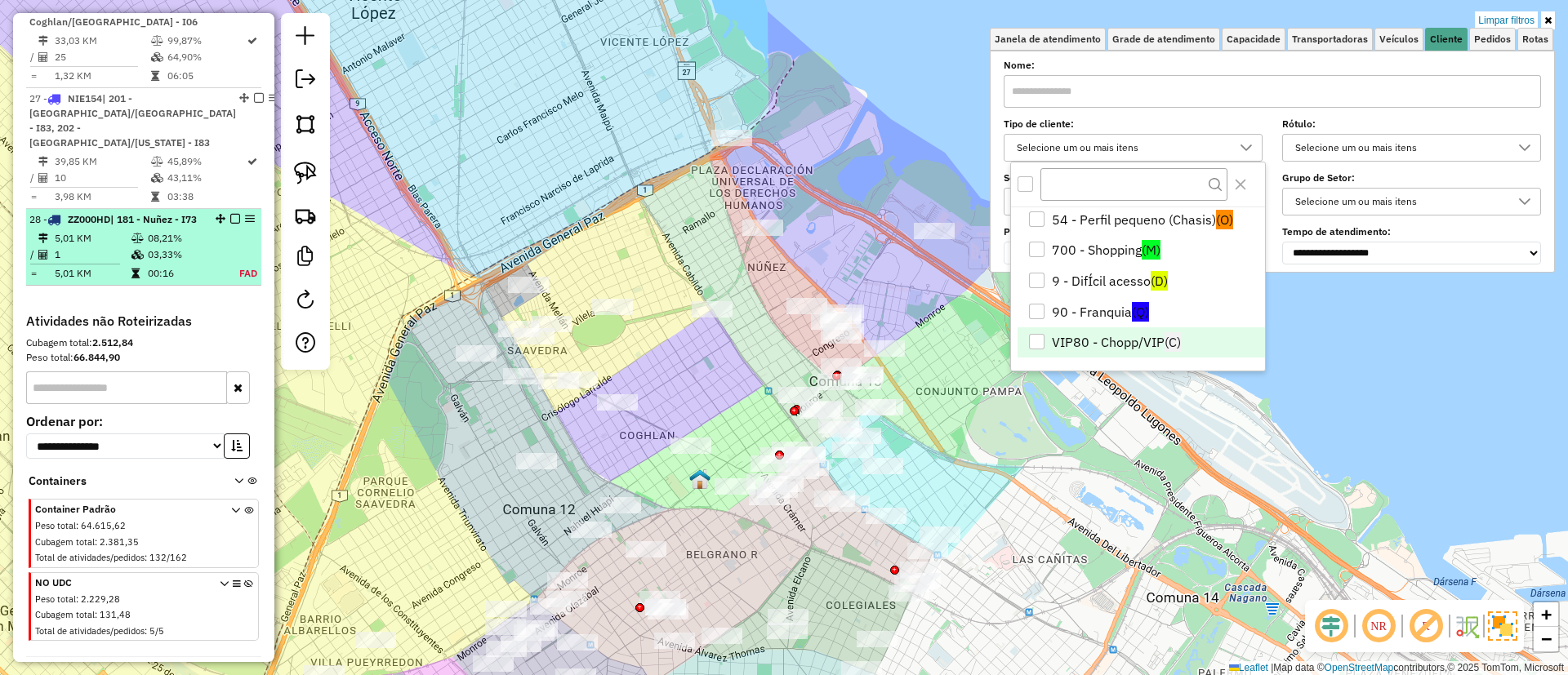
click at [213, 263] on td "03,33%" at bounding box center [183, 255] width 72 height 17
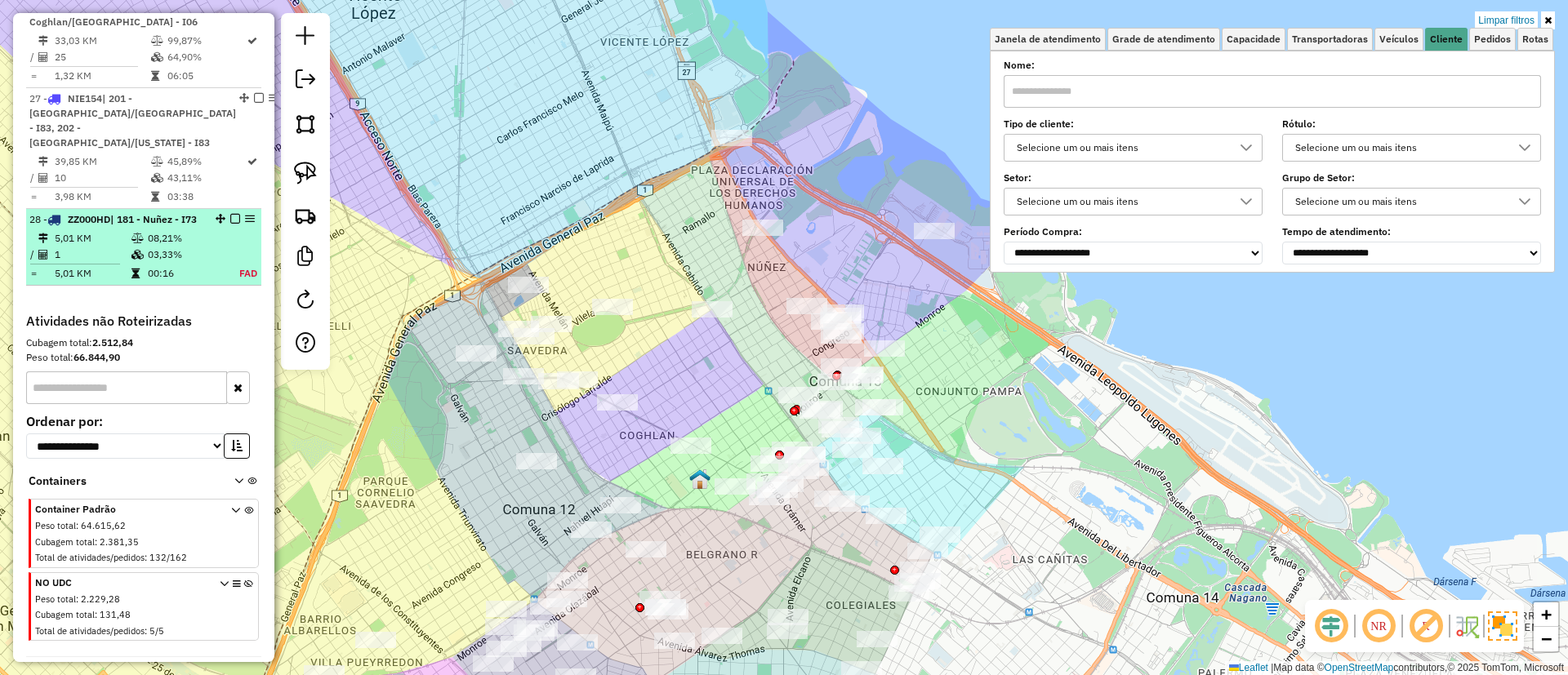
select select "**********"
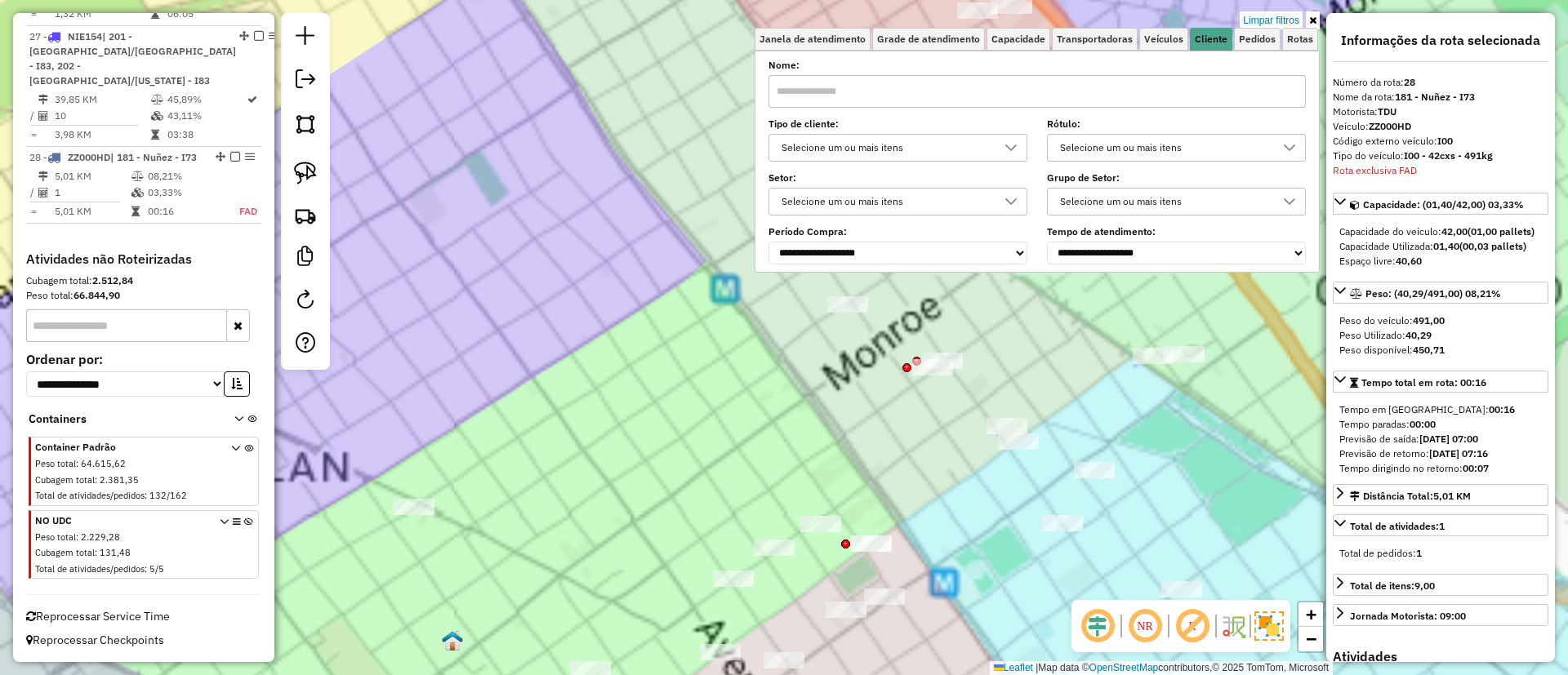
scroll to position [2993, 0]
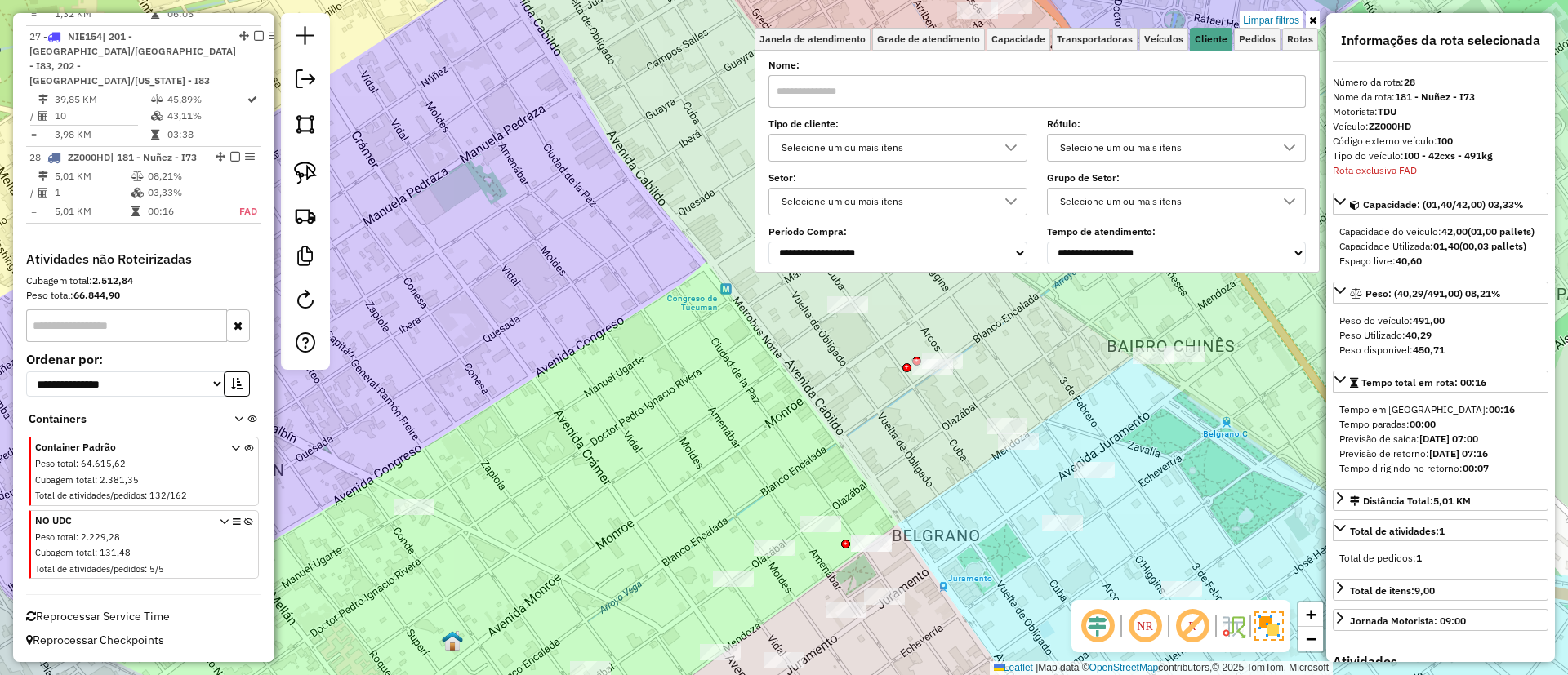
click at [1261, 611] on div "NR R" at bounding box center [1180, 626] width 219 height 53
click at [1252, 621] on img at bounding box center [1251, 626] width 8 height 26
click at [1261, 623] on img at bounding box center [1268, 626] width 29 height 29
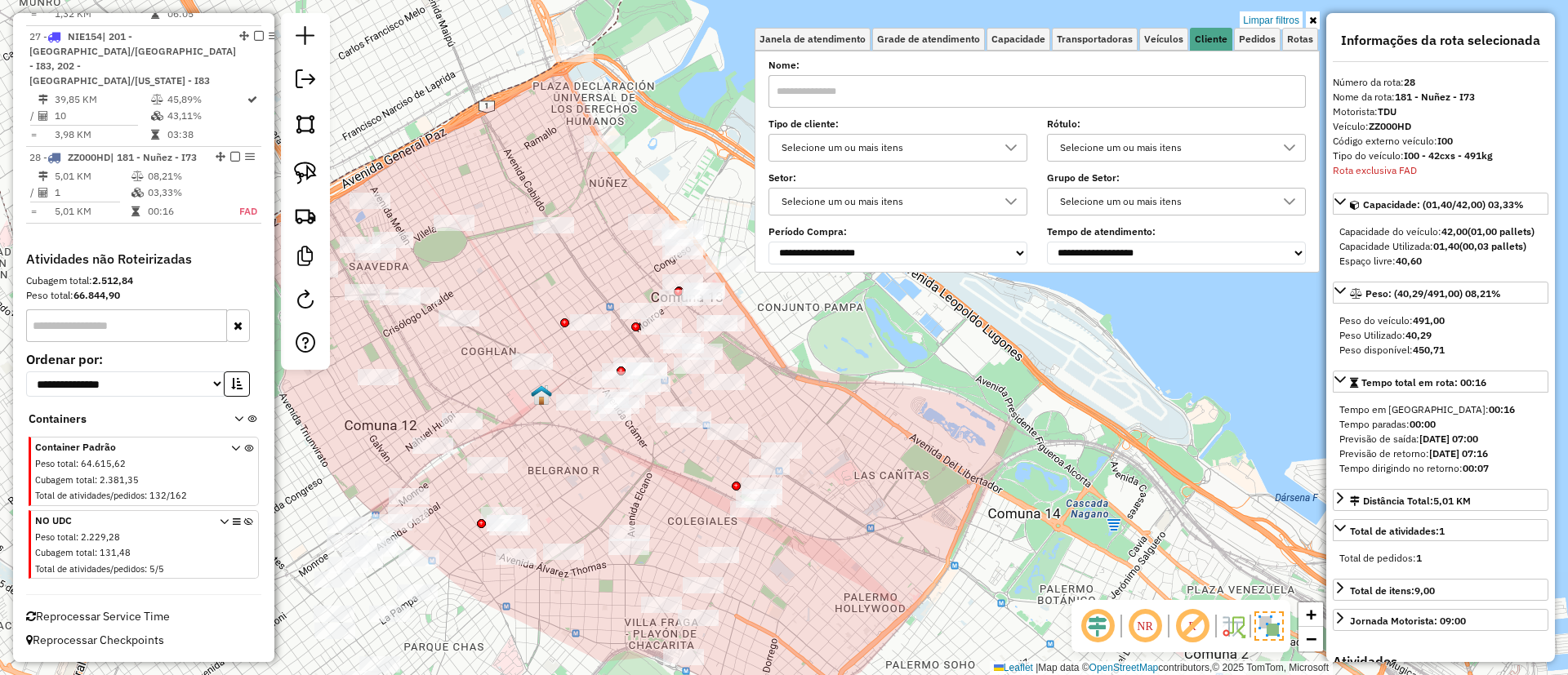
click at [564, 318] on div at bounding box center [565, 322] width 9 height 9
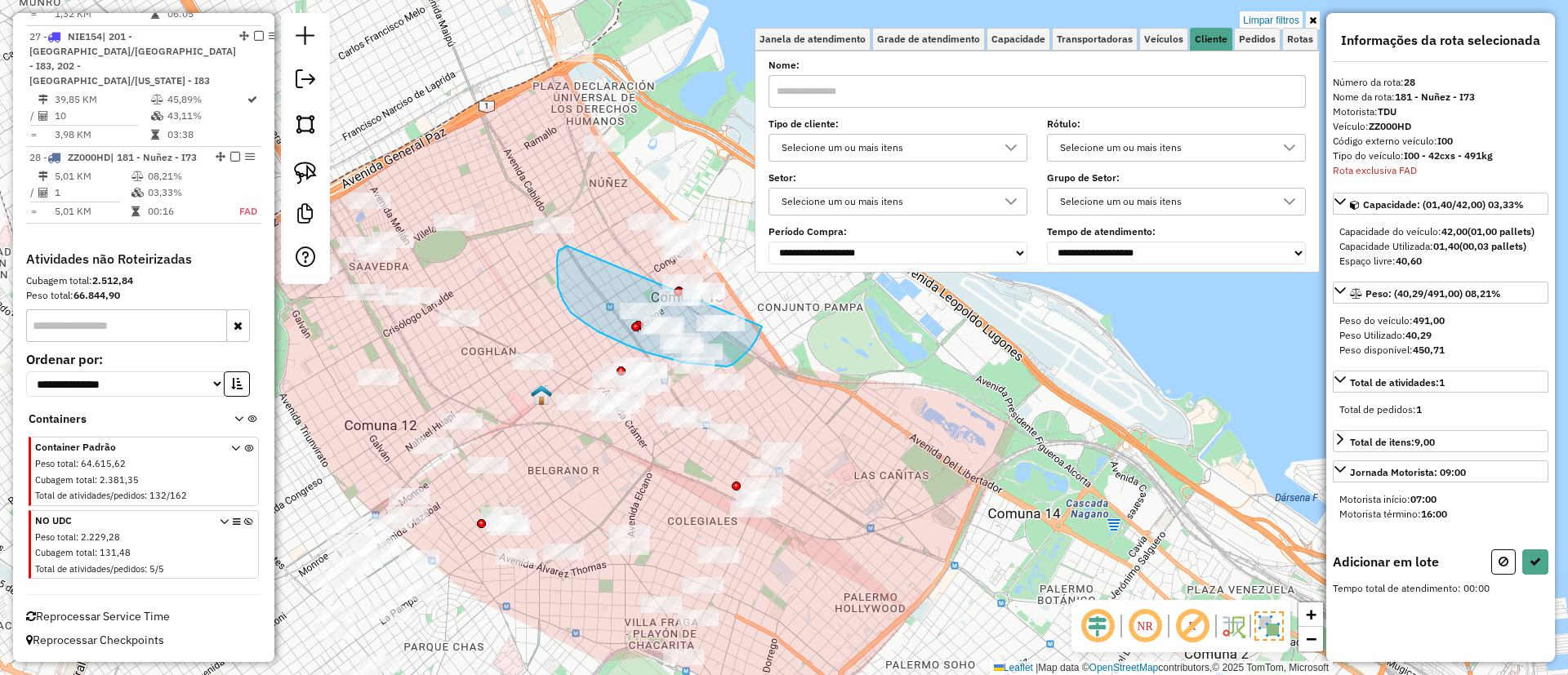
drag, startPoint x: 568, startPoint y: 246, endPoint x: 757, endPoint y: 309, distance: 199.2
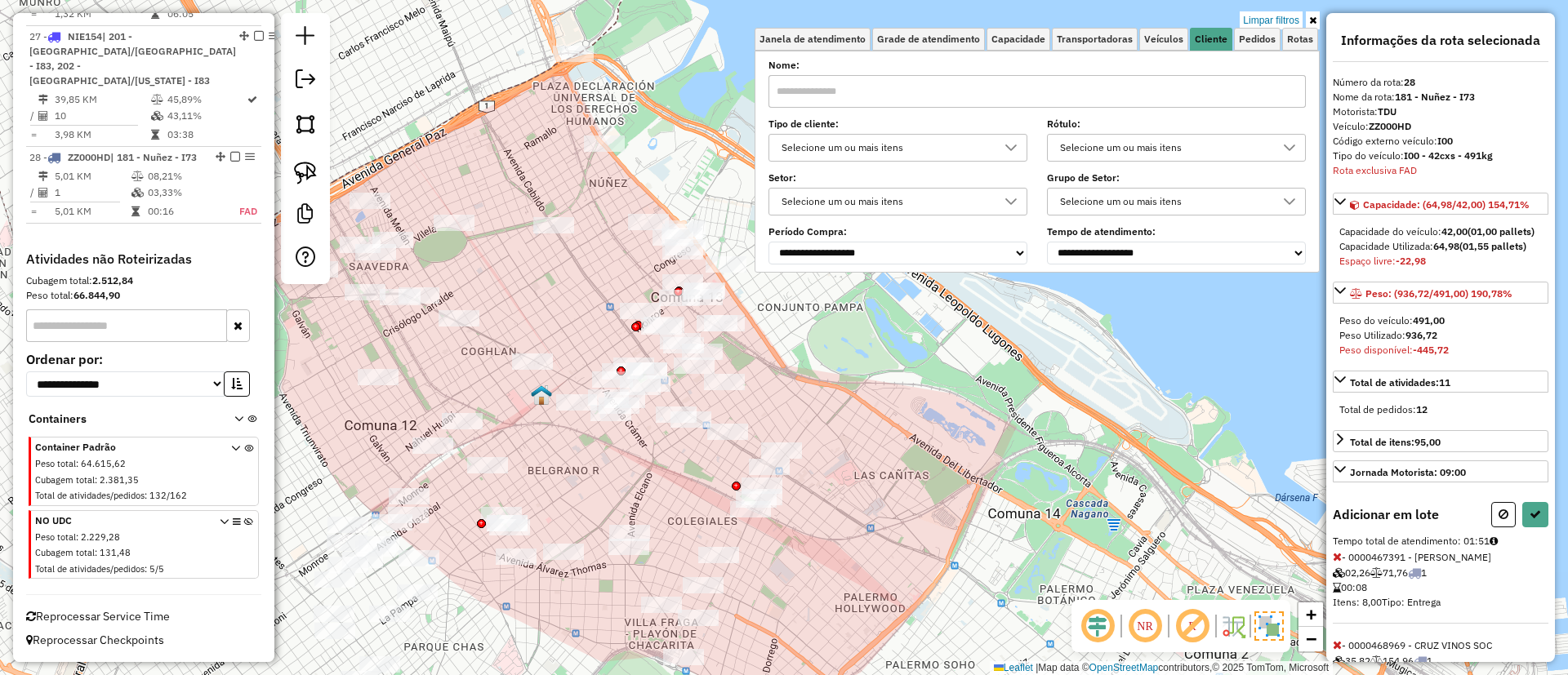
select select "**********"
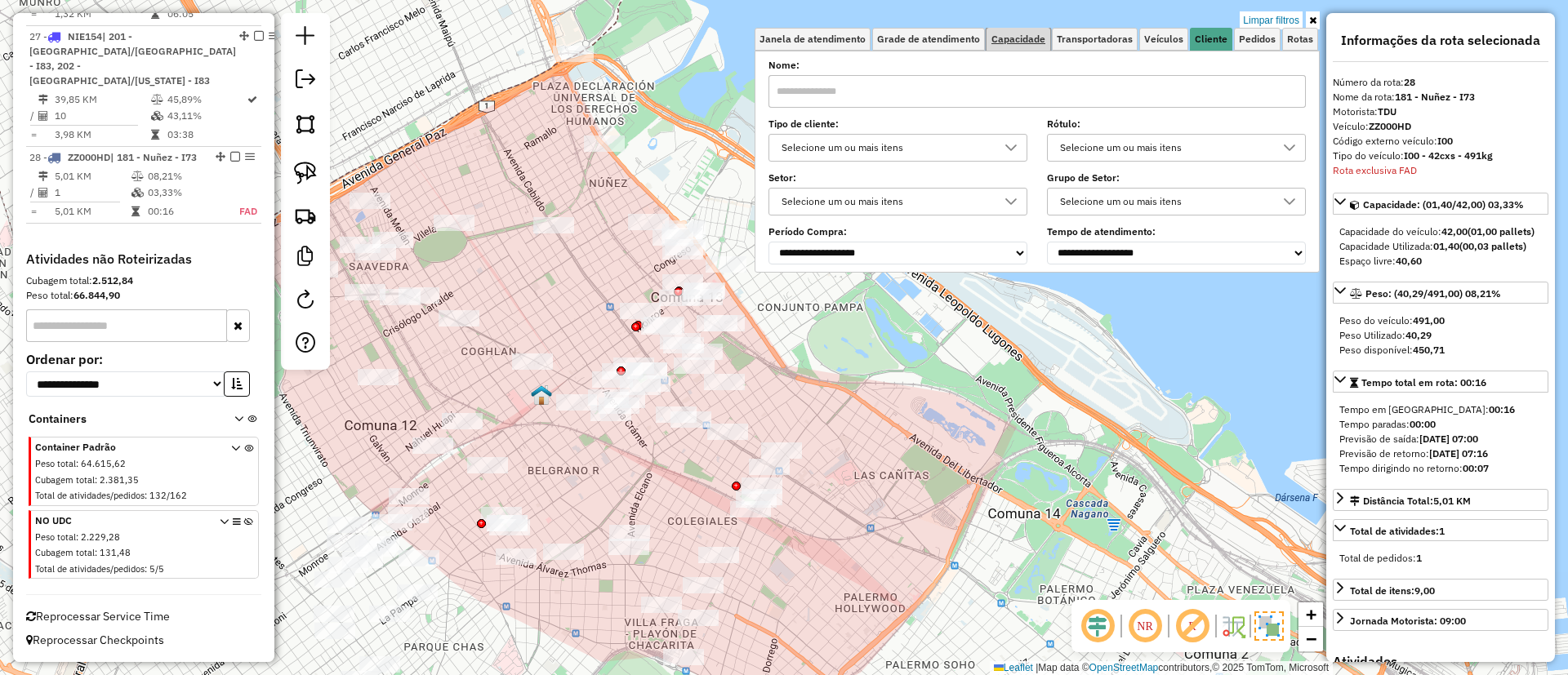
click at [1004, 45] on link "Capacidade" at bounding box center [1018, 38] width 63 height 23
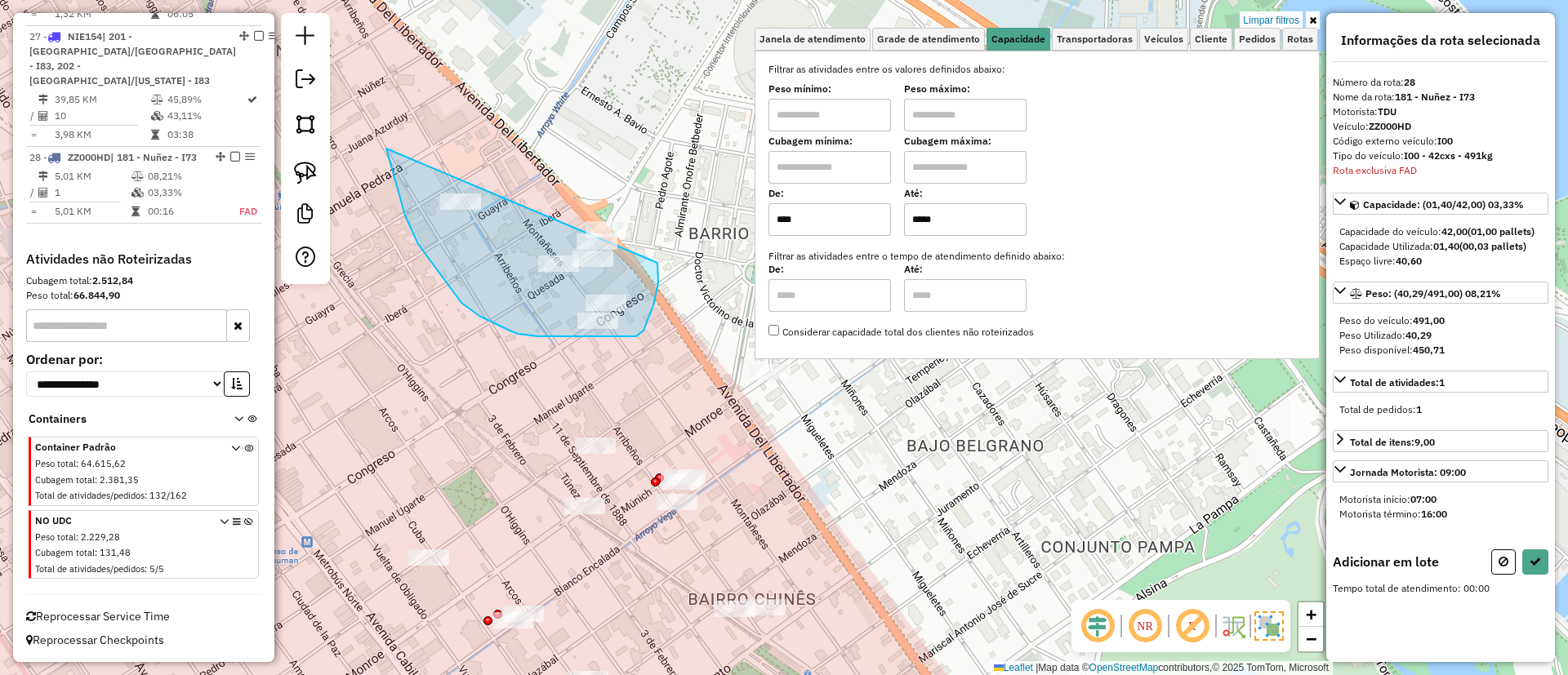
drag, startPoint x: 386, startPoint y: 149, endPoint x: 657, endPoint y: 263, distance: 294.0
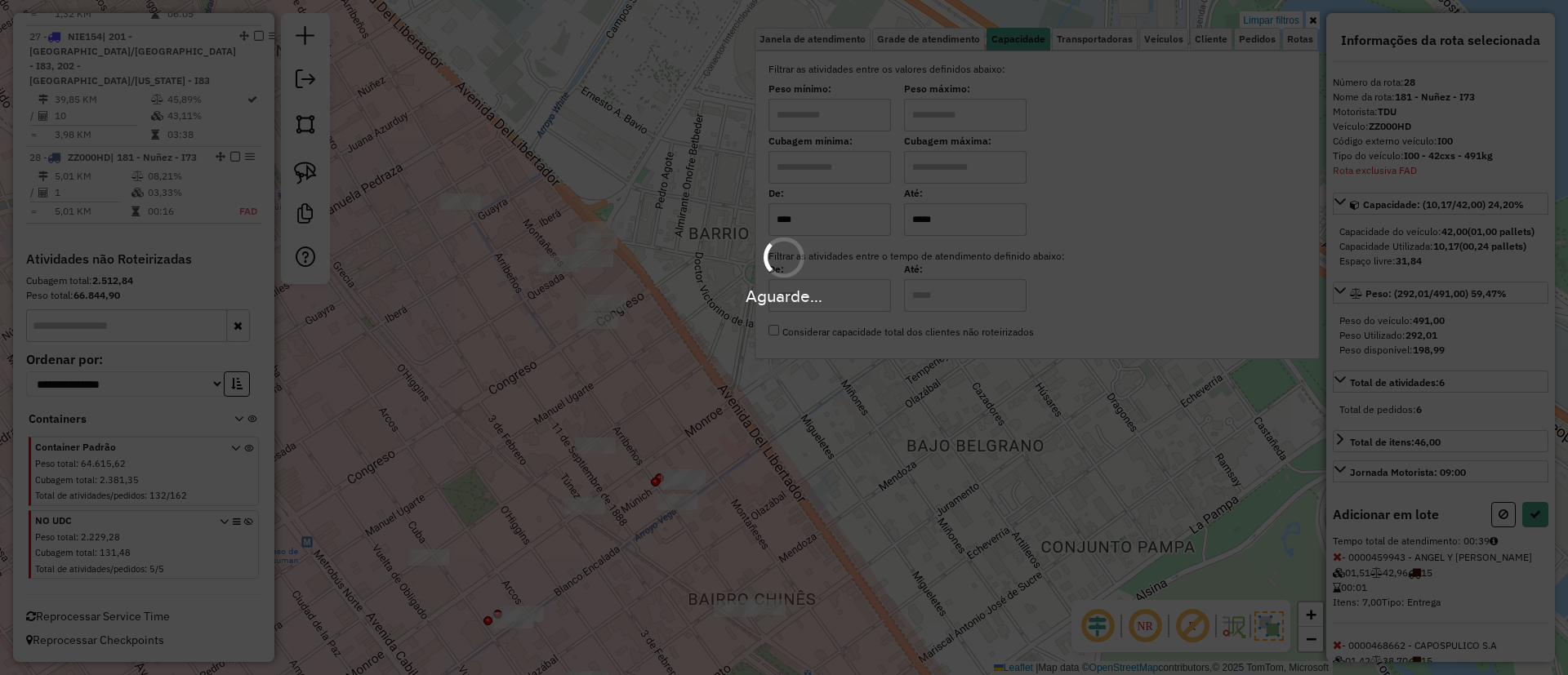
select select "**********"
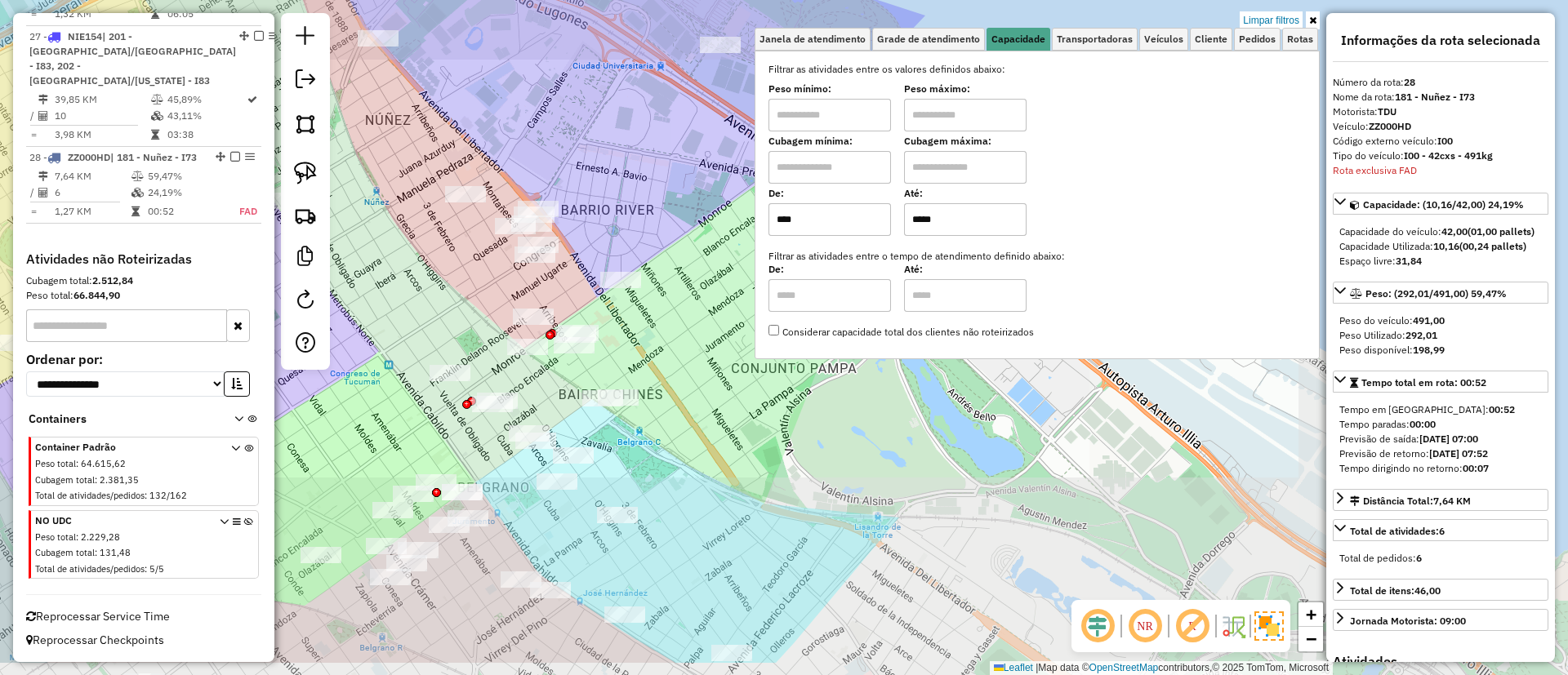
drag, startPoint x: 450, startPoint y: 357, endPoint x: 449, endPoint y: 261, distance: 96.0
click at [449, 261] on div "Limpar filtros Janela de atendimento Grade de atendimento Capacidade Transporta…" at bounding box center [784, 338] width 1568 height 675
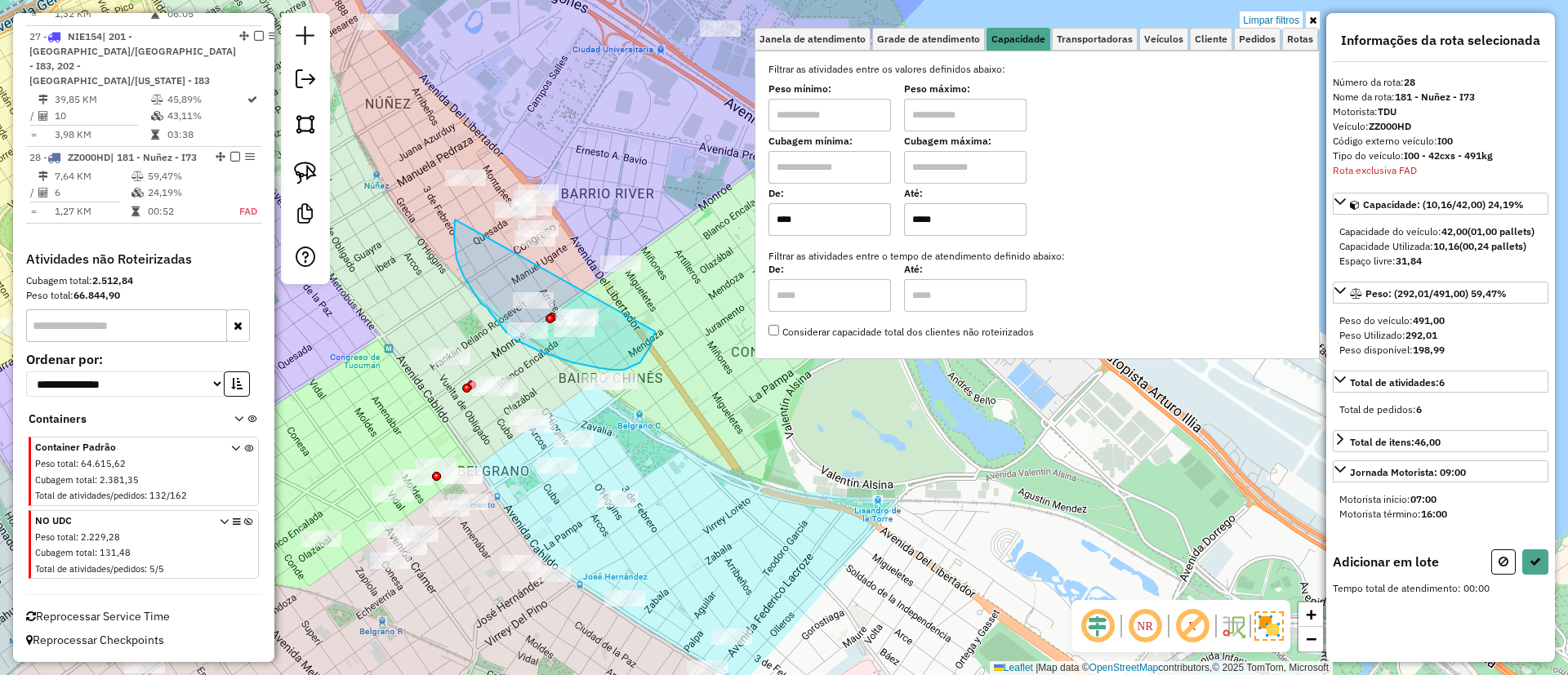
drag, startPoint x: 454, startPoint y: 220, endPoint x: 650, endPoint y: 322, distance: 221.0
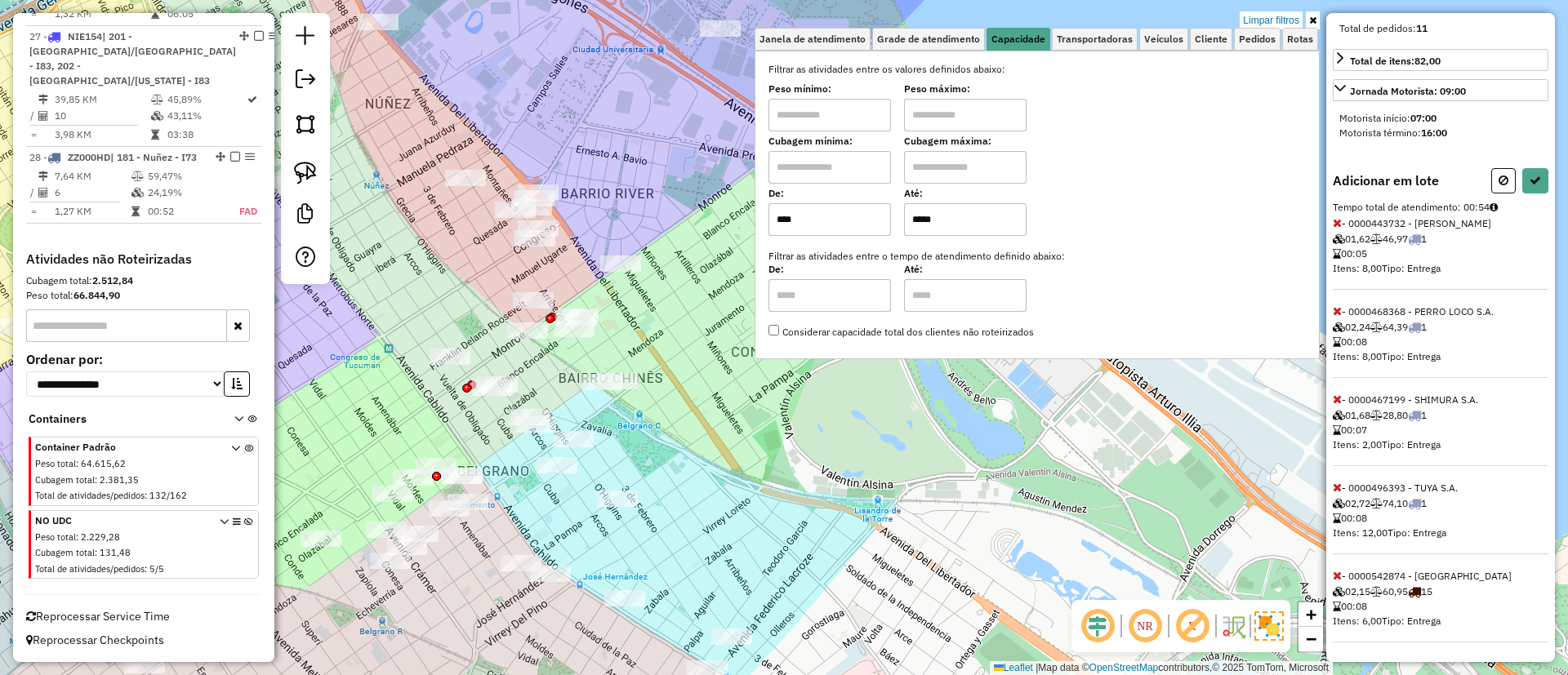
scroll to position [396, 0]
click at [1335, 485] on icon at bounding box center [1337, 488] width 9 height 12
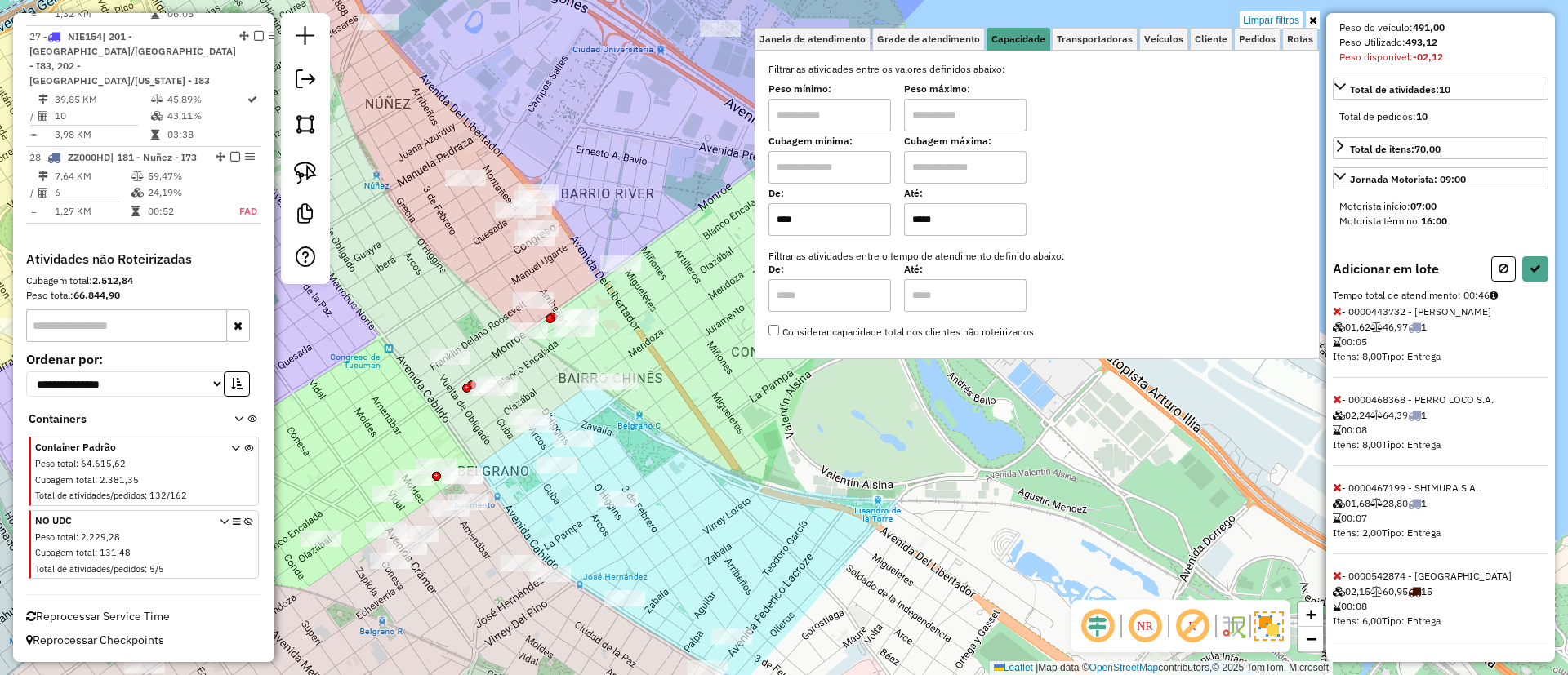
click at [1335, 485] on icon at bounding box center [1337, 488] width 9 height 12
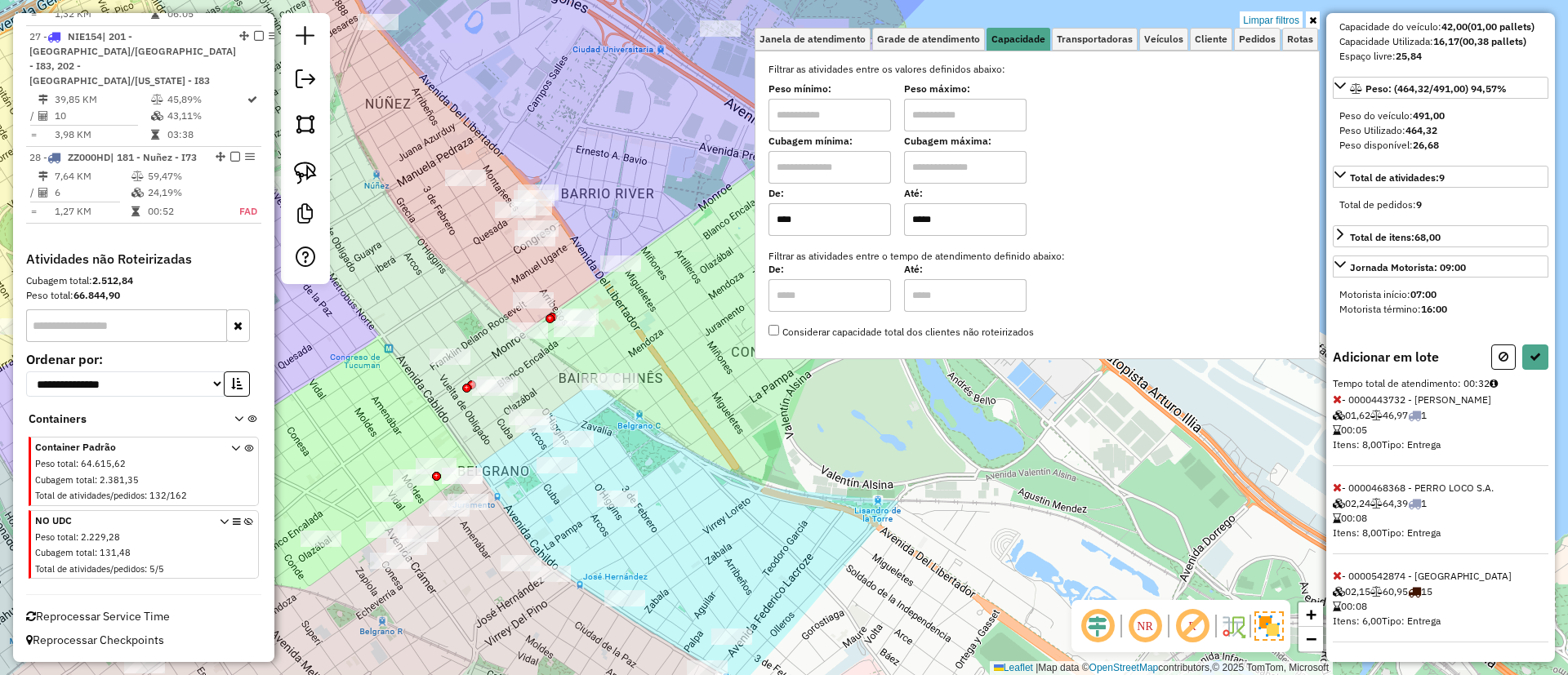
scroll to position [97, 0]
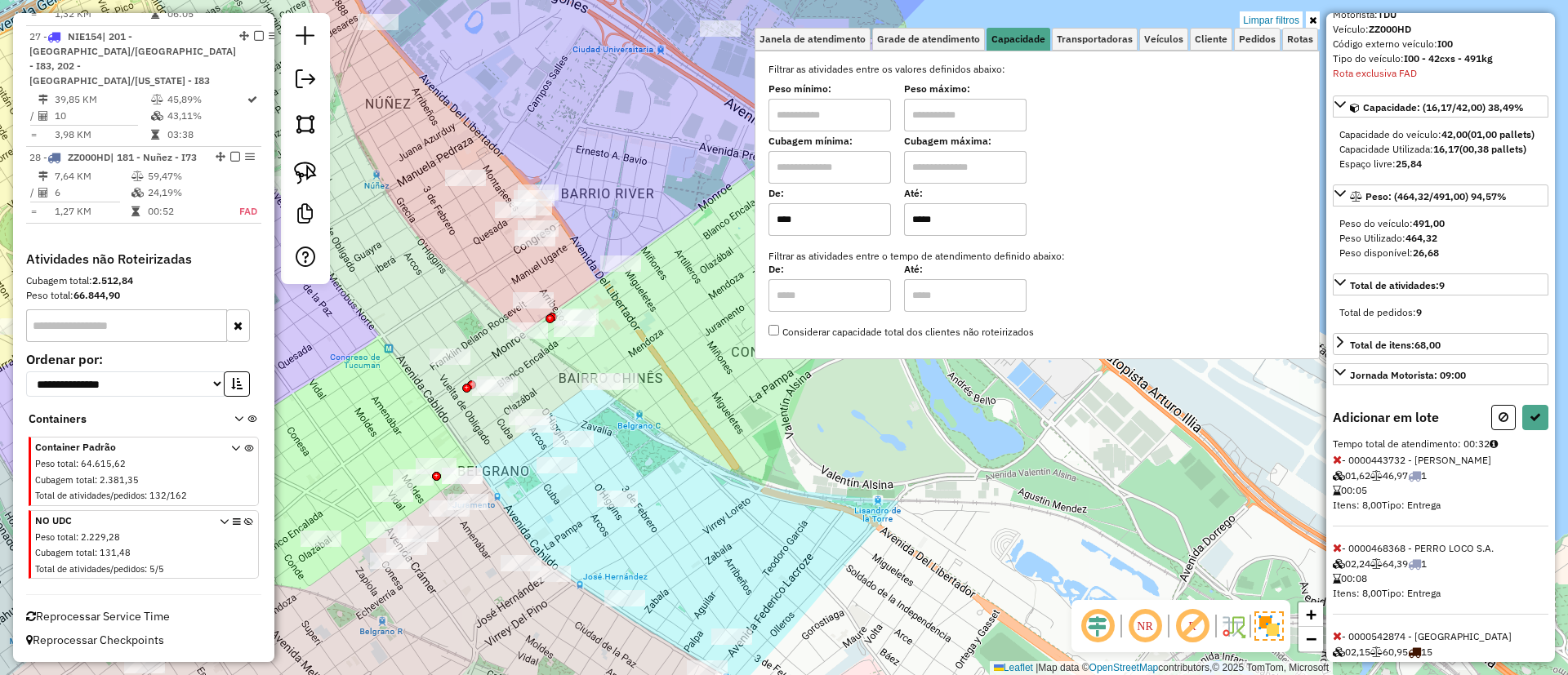
select select "**********"
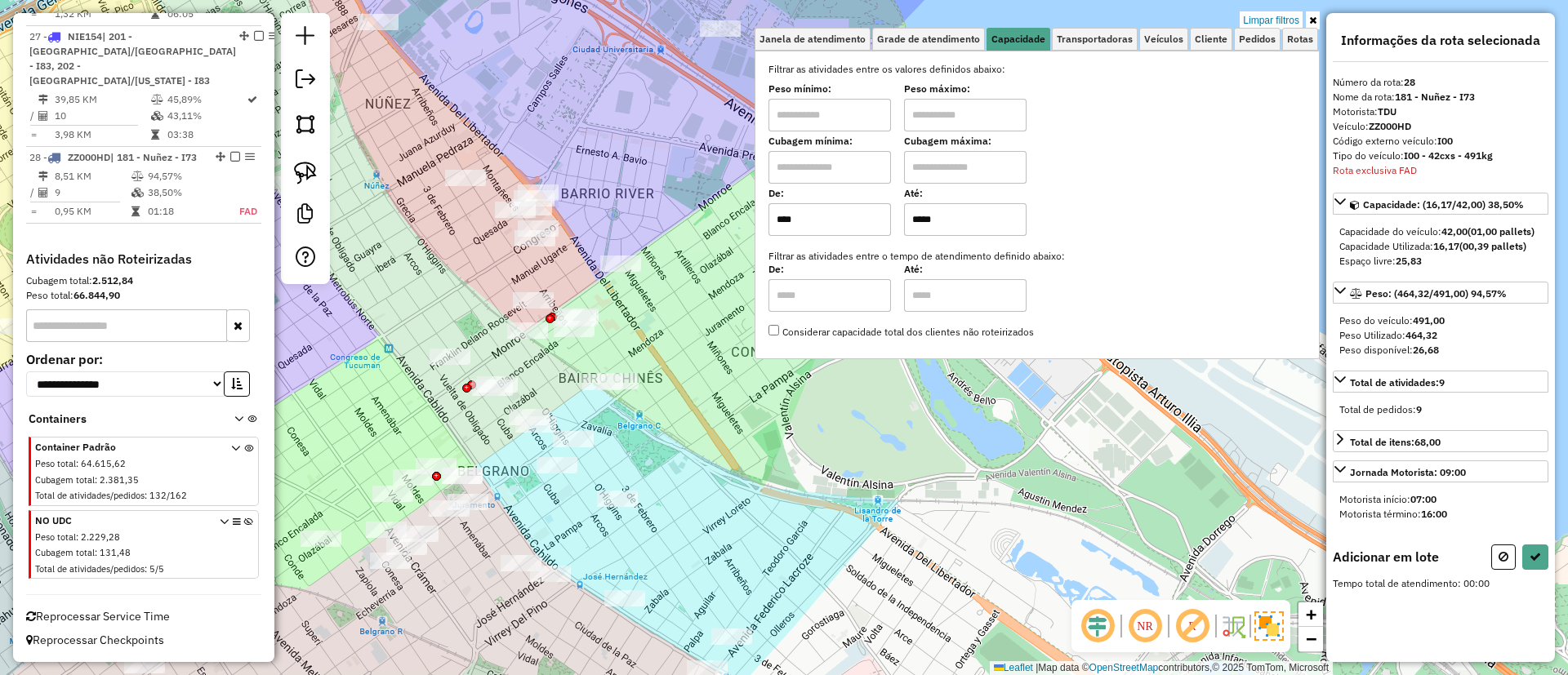
scroll to position [0, 0]
drag, startPoint x: 539, startPoint y: 514, endPoint x: 652, endPoint y: 428, distance: 142.0
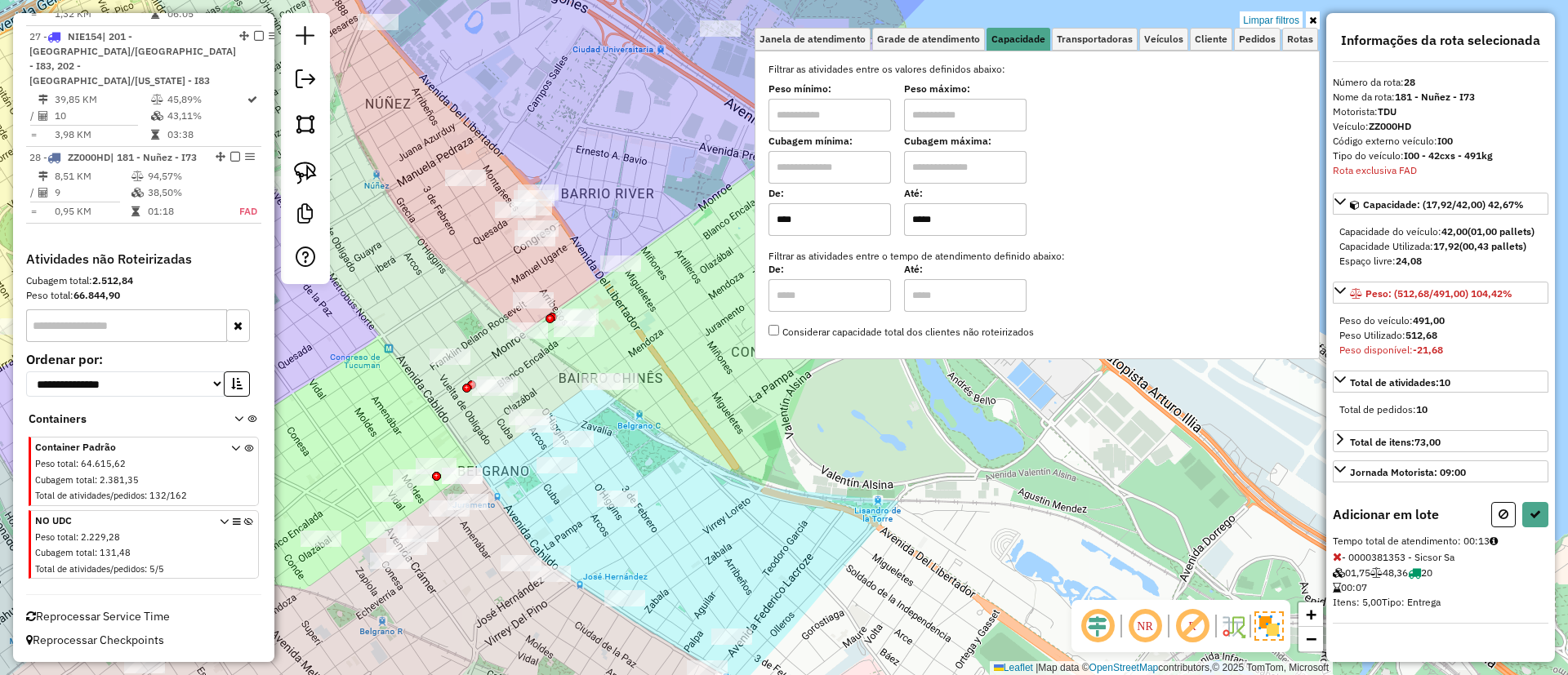
select select "**********"
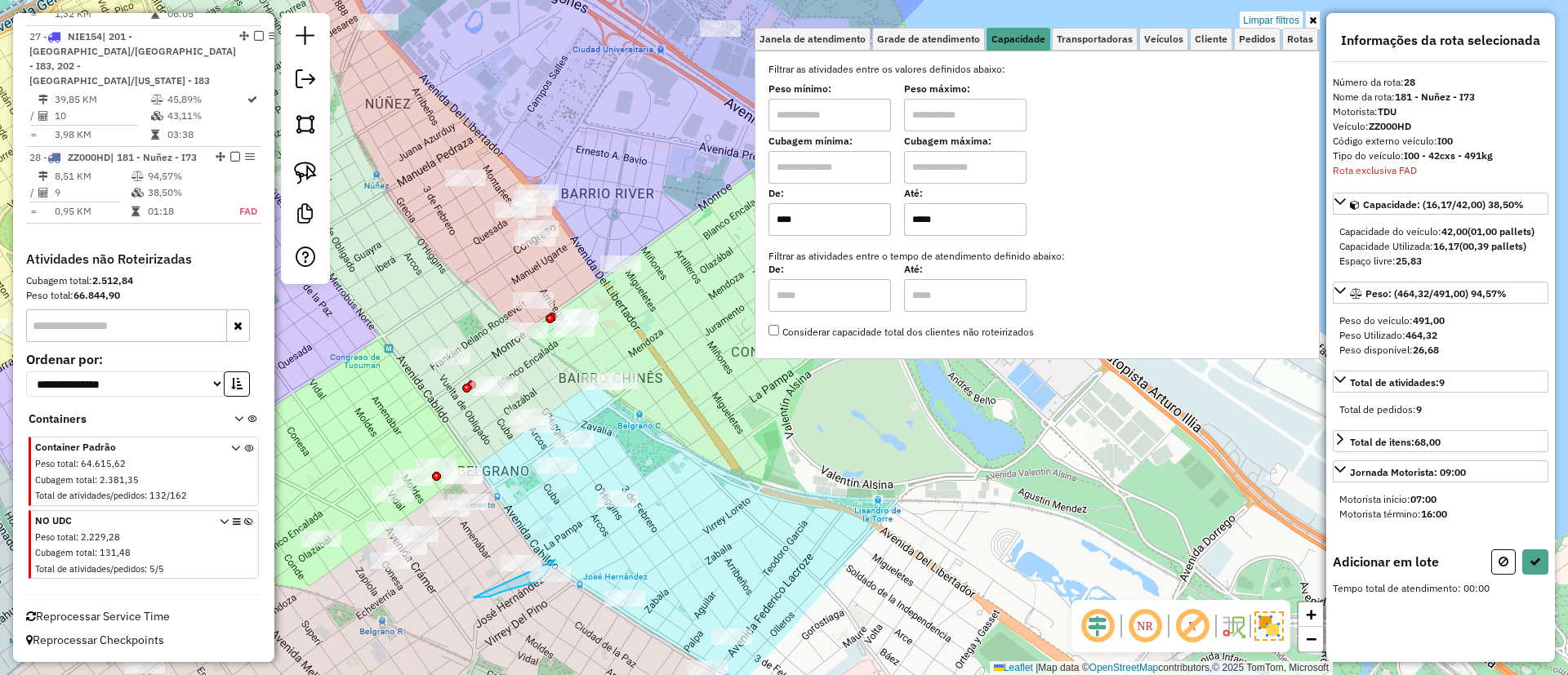
drag, startPoint x: 473, startPoint y: 597, endPoint x: 556, endPoint y: 561, distance: 90.5
drag, startPoint x: 489, startPoint y: 591, endPoint x: 570, endPoint y: 545, distance: 93.2
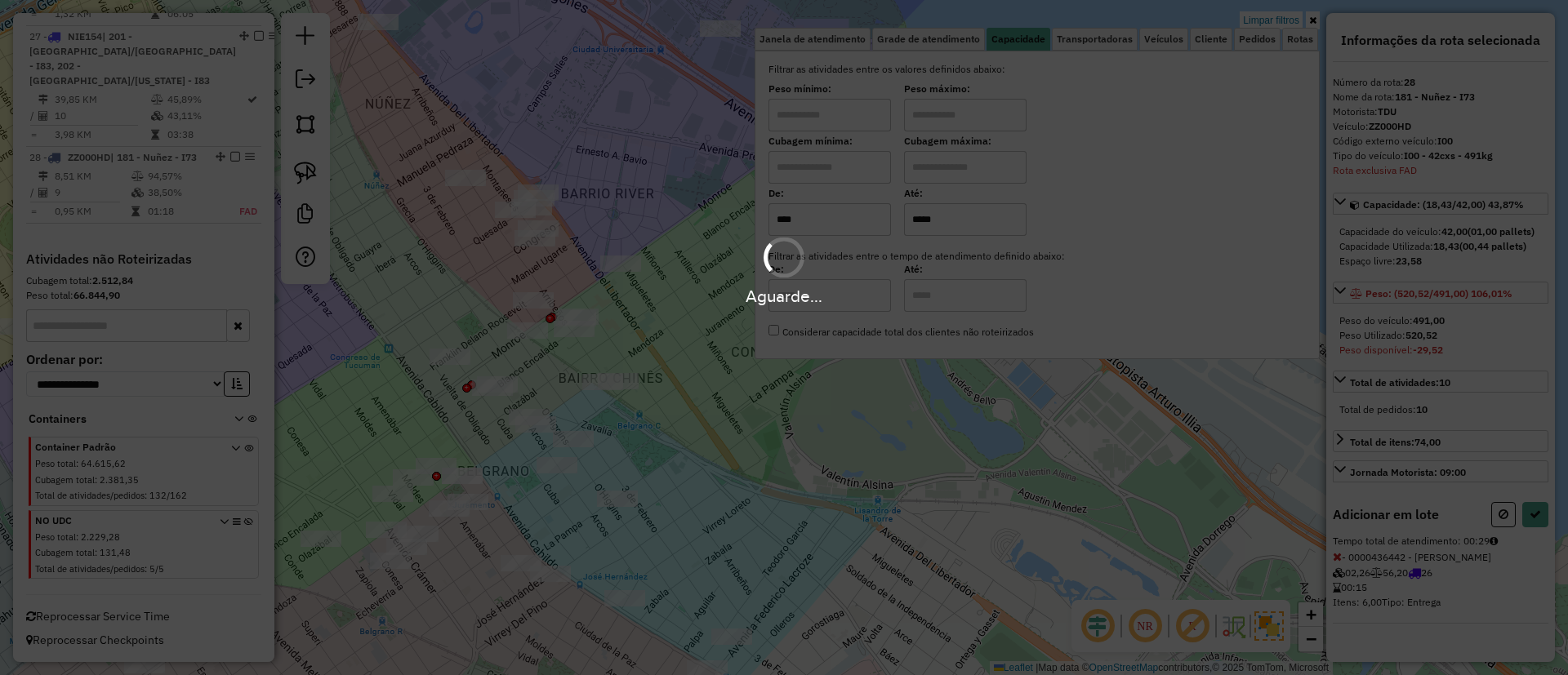
select select "**********"
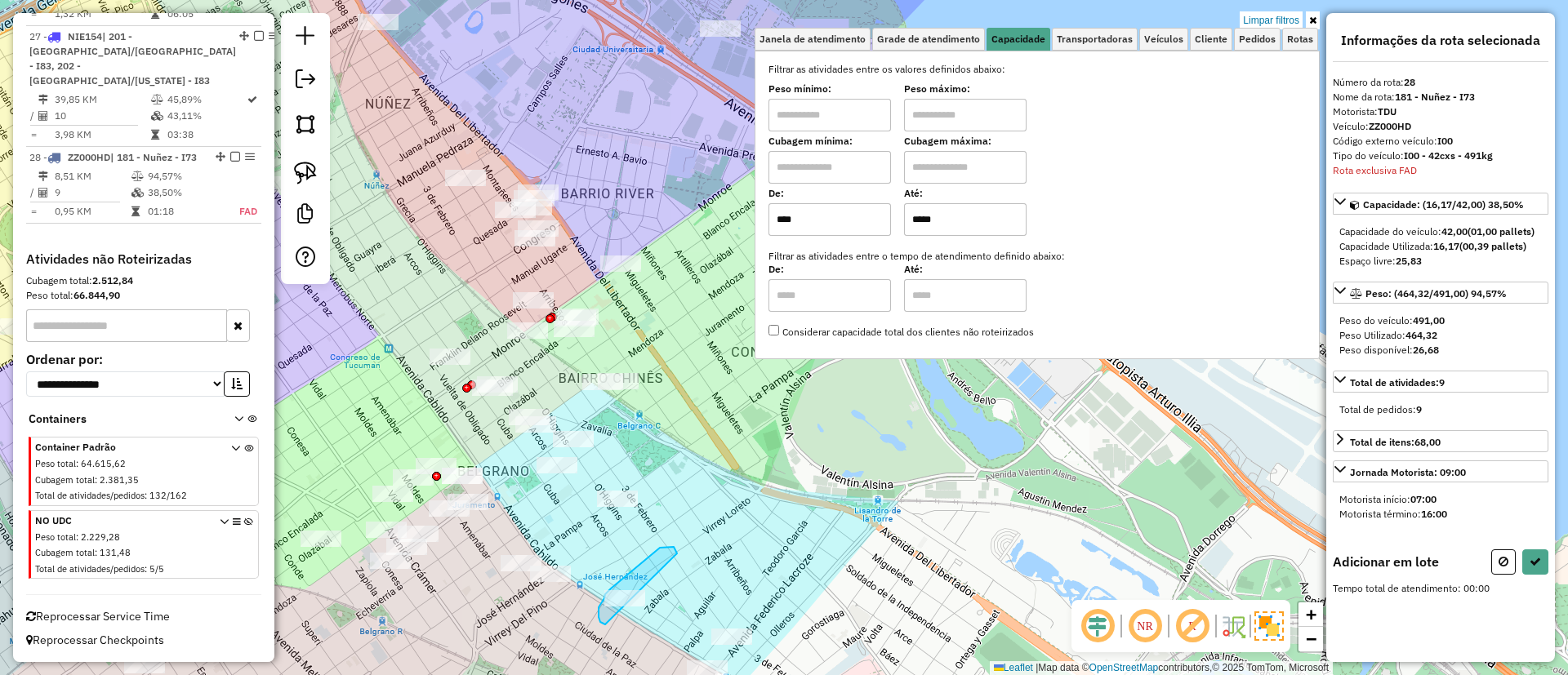
drag, startPoint x: 675, startPoint y: 551, endPoint x: 607, endPoint y: 625, distance: 100.5
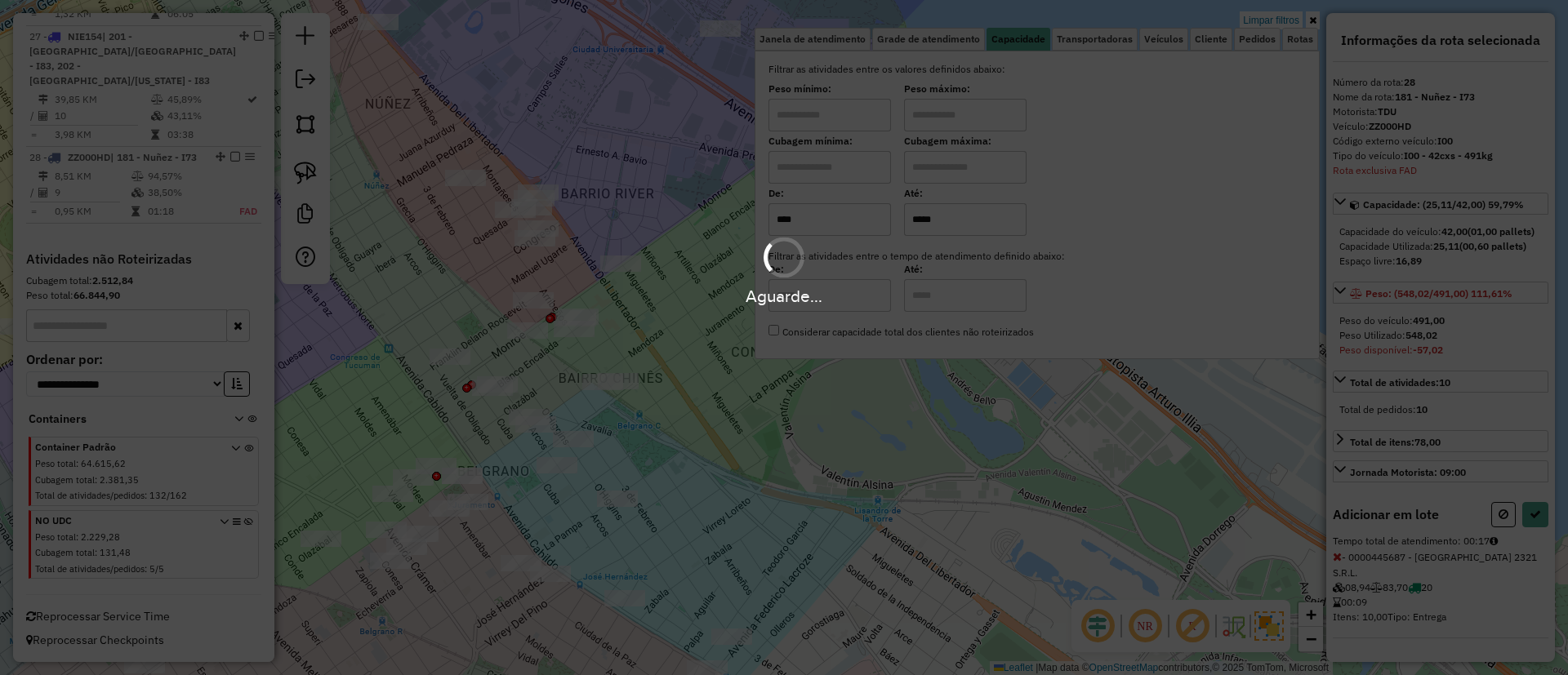
select select "**********"
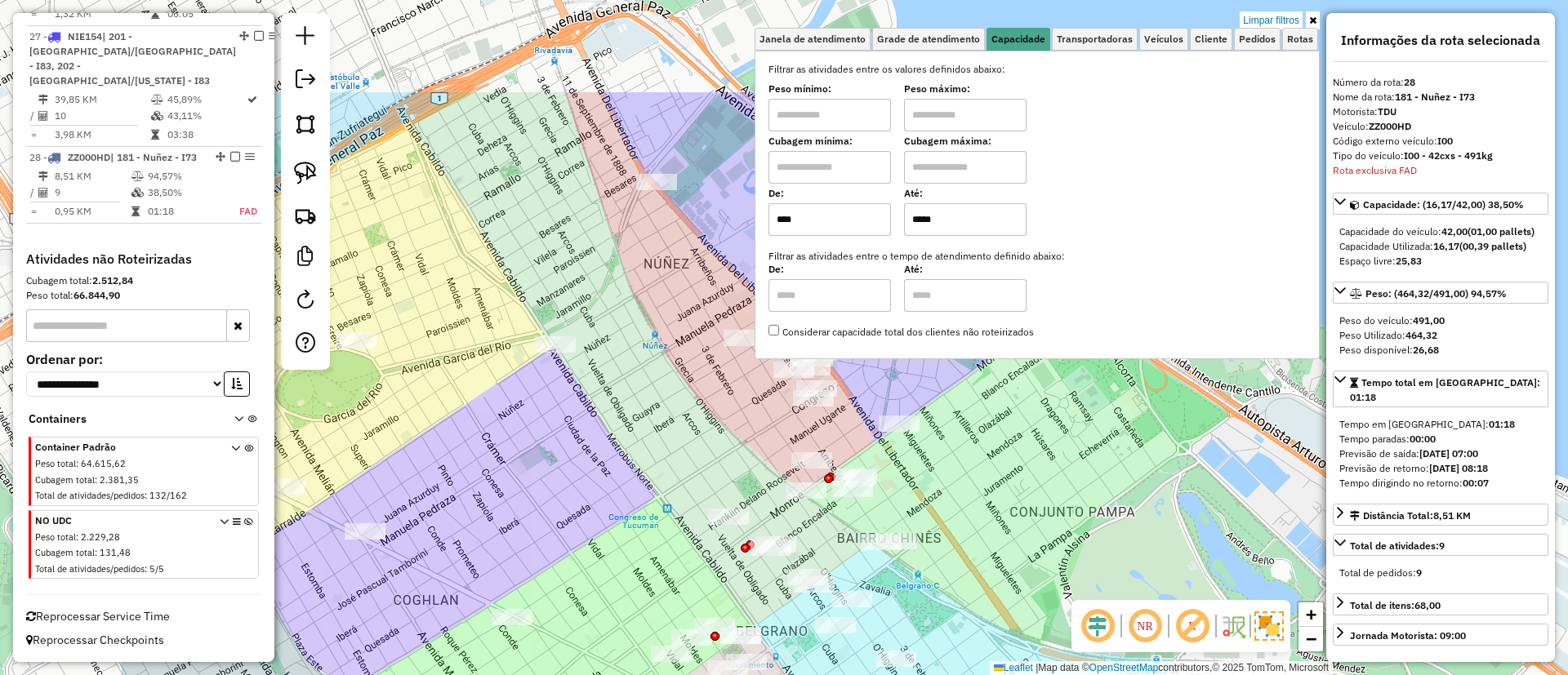
drag, startPoint x: 433, startPoint y: 288, endPoint x: 725, endPoint y: 428, distance: 323.8
click at [725, 428] on div "Limpar filtros Janela de atendimento Grade de atendimento Capacidade Transporta…" at bounding box center [784, 338] width 1568 height 675
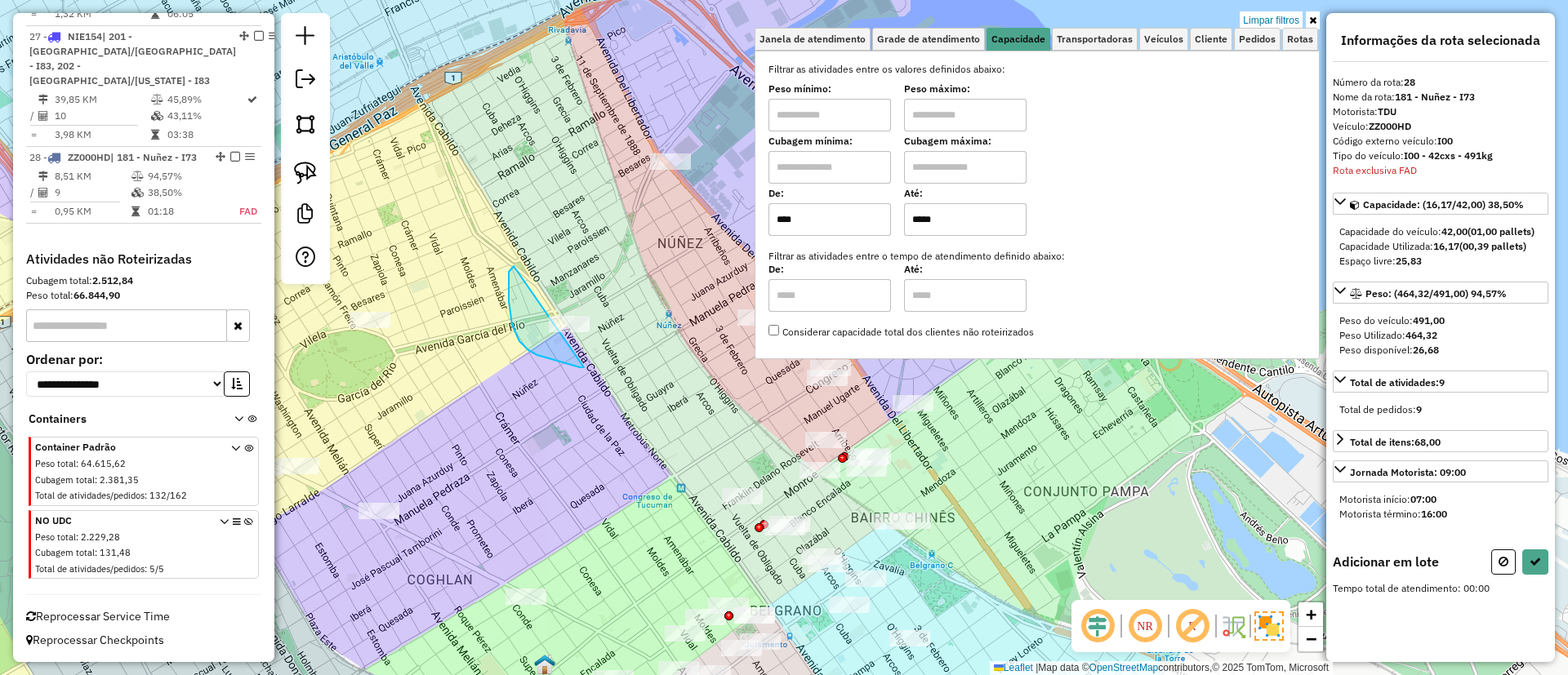
drag, startPoint x: 520, startPoint y: 342, endPoint x: 605, endPoint y: 343, distance: 85.0
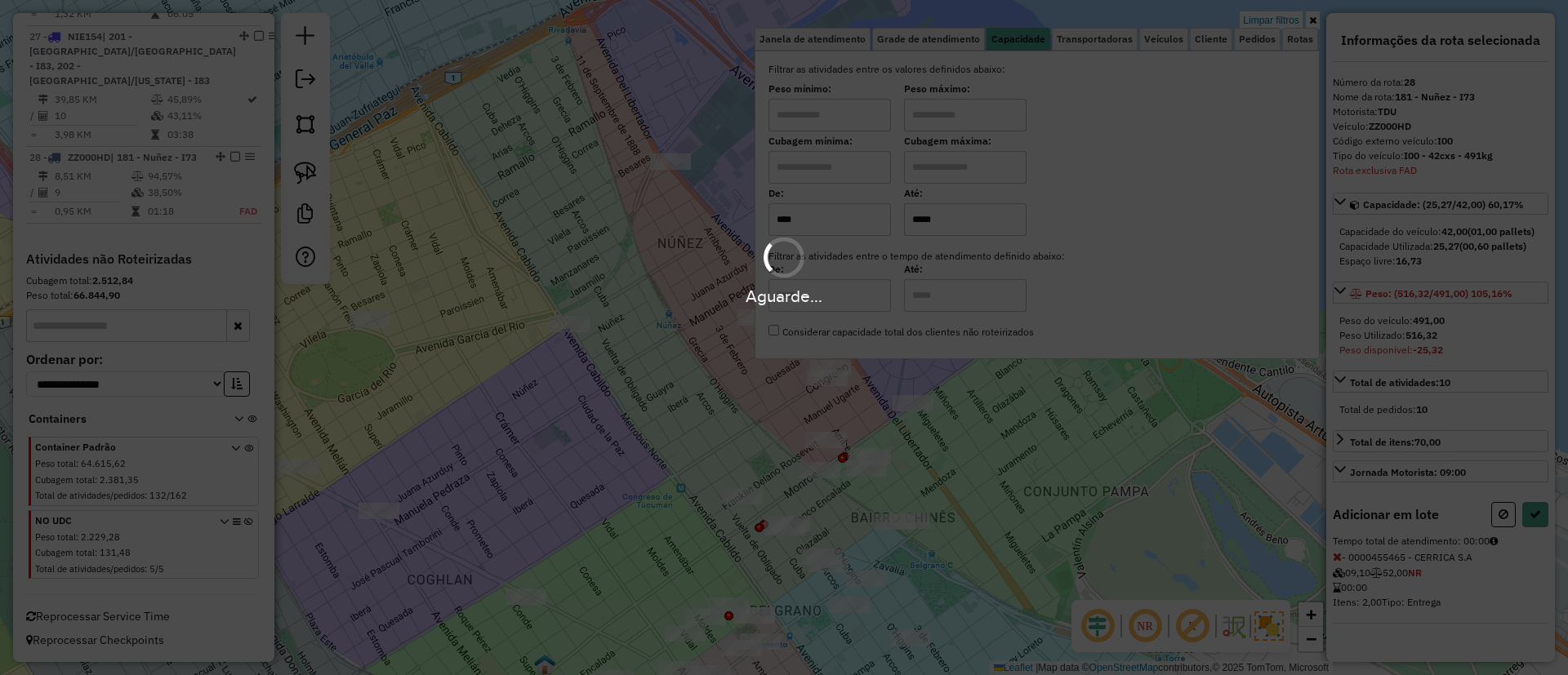
select select "**********"
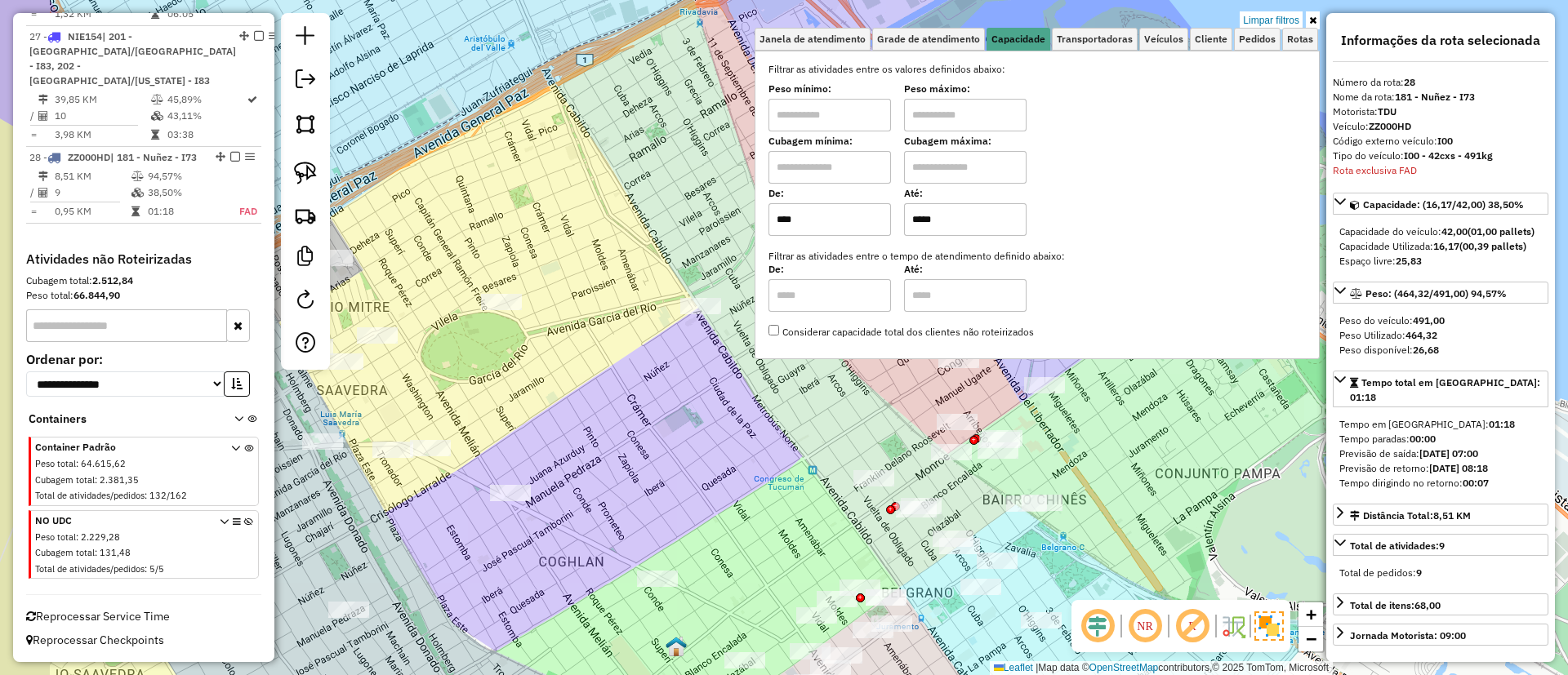
drag, startPoint x: 589, startPoint y: 397, endPoint x: 610, endPoint y: 397, distance: 21.0
click at [610, 397] on div "Limpar filtros Janela de atendimento Grade de atendimento Capacidade Transporta…" at bounding box center [784, 338] width 1568 height 675
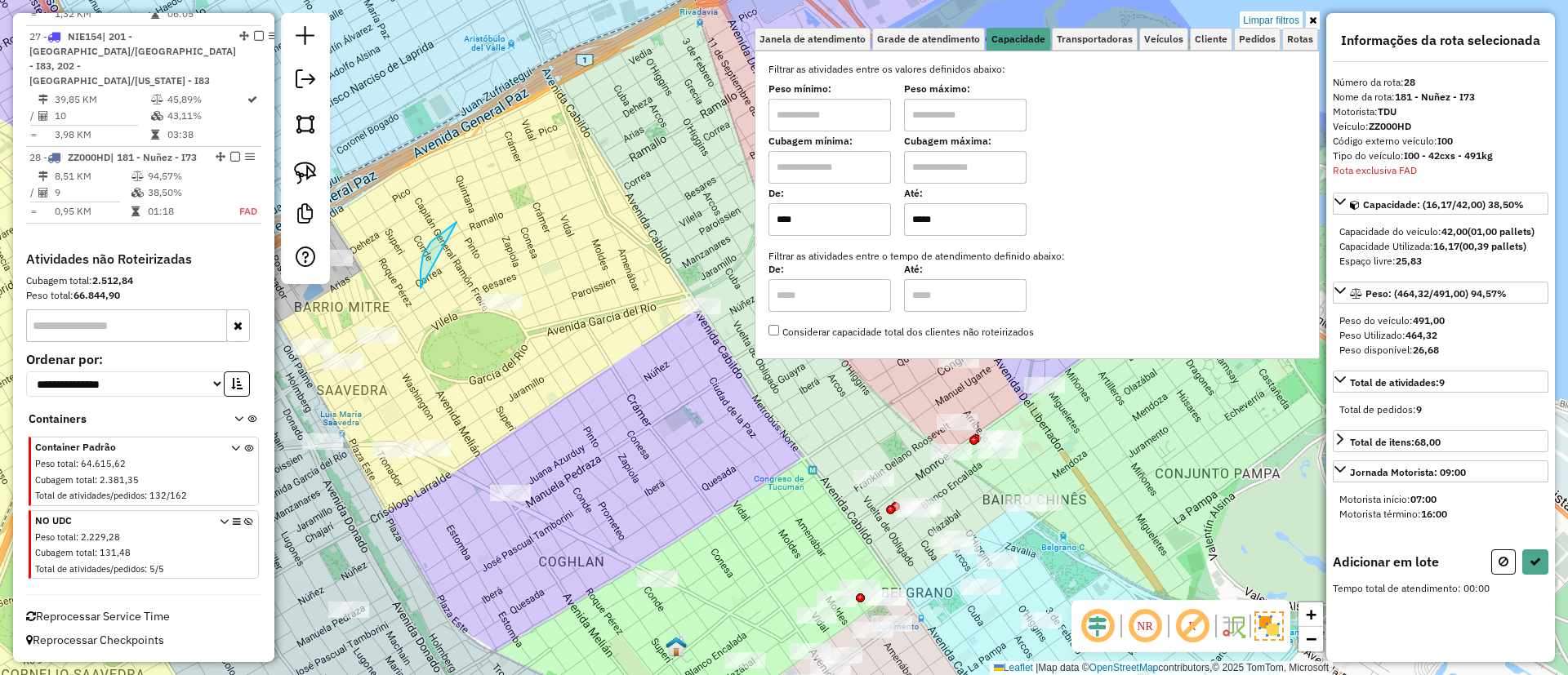
drag, startPoint x: 431, startPoint y: 241, endPoint x: 564, endPoint y: 320, distance: 154.7
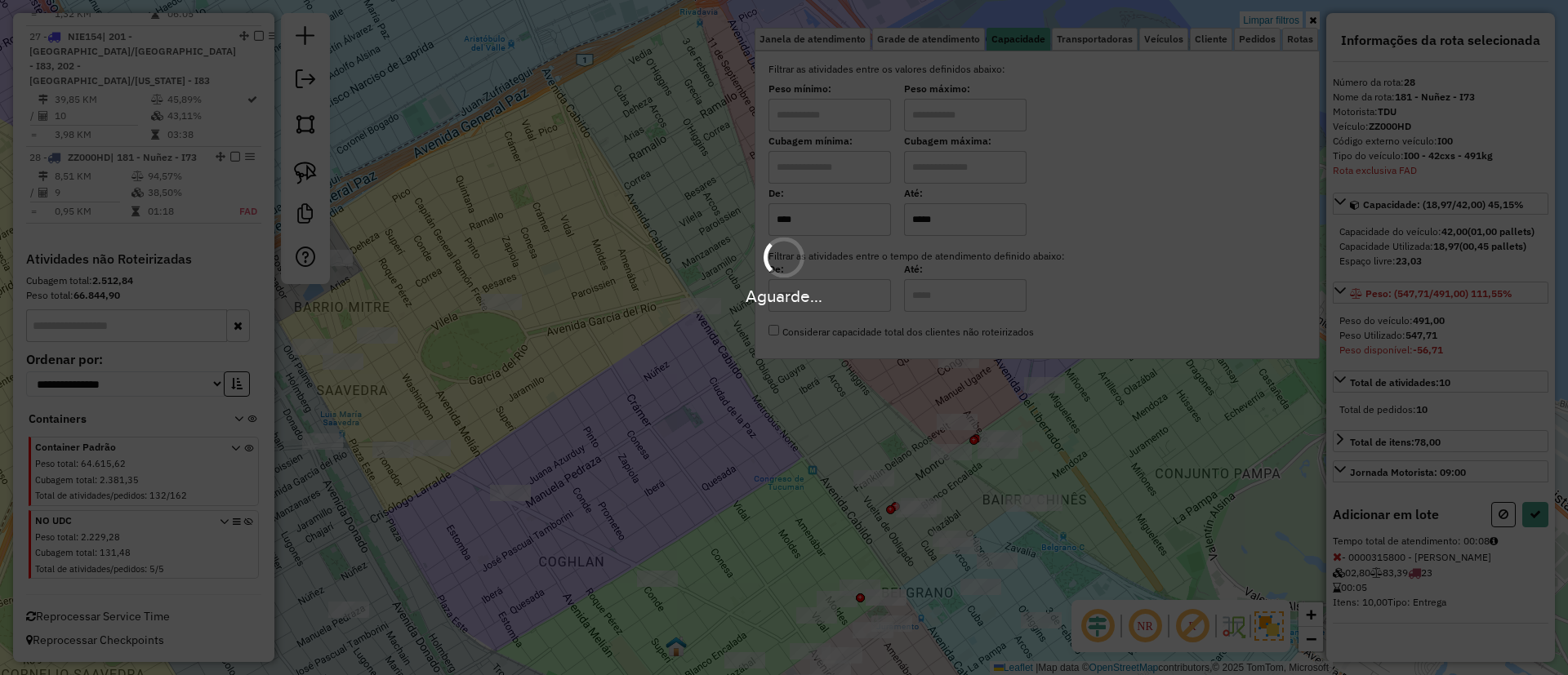
select select "**********"
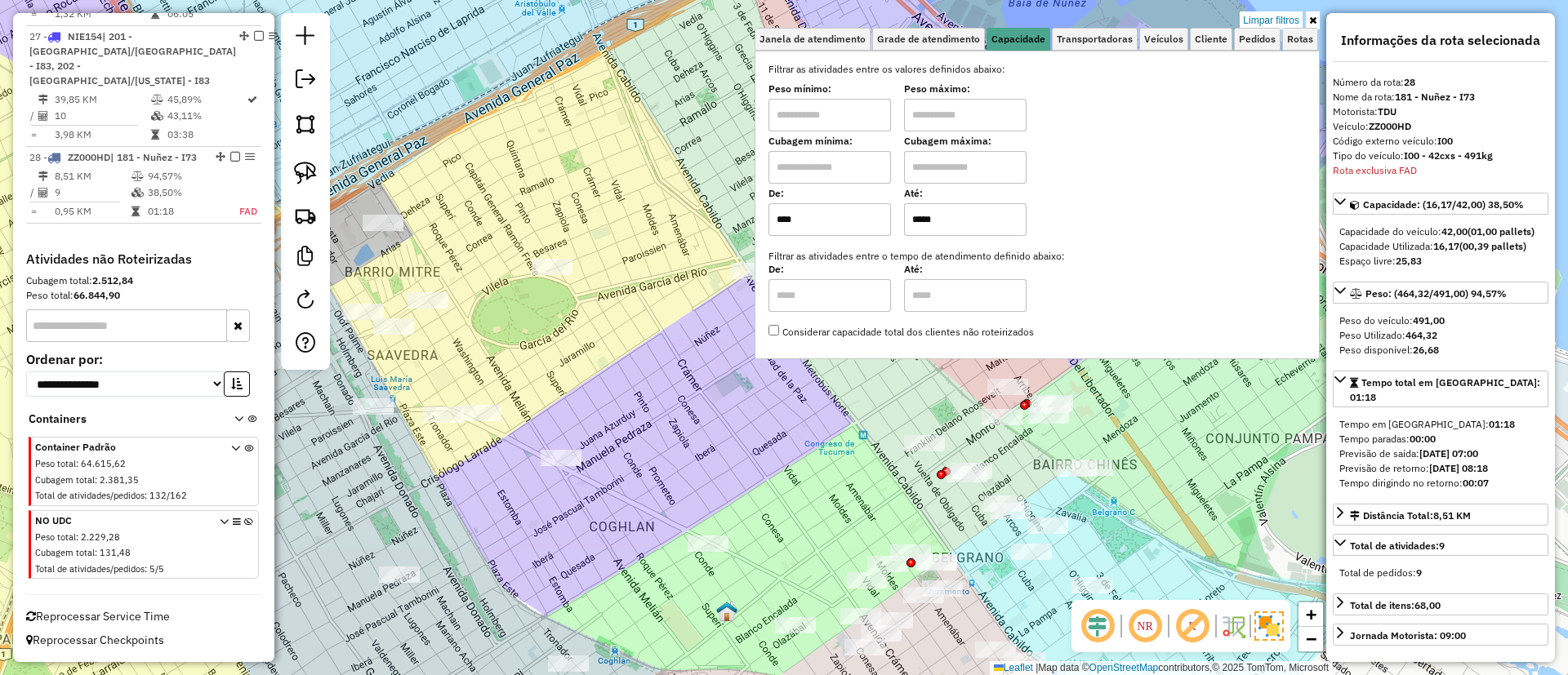
click at [612, 411] on div "Limpar filtros Janela de atendimento Grade de atendimento Capacidade Transporta…" at bounding box center [784, 338] width 1568 height 675
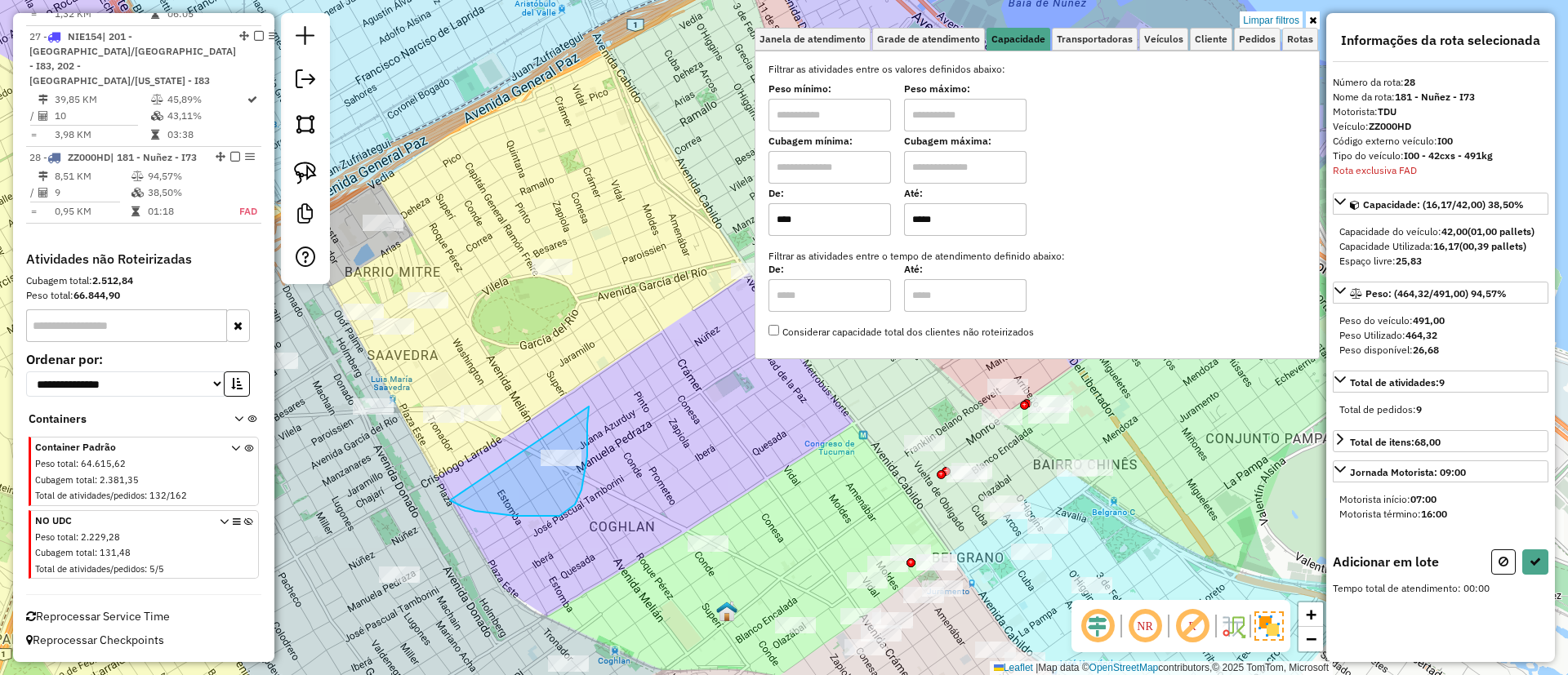
drag, startPoint x: 450, startPoint y: 500, endPoint x: 589, endPoint y: 407, distance: 167.2
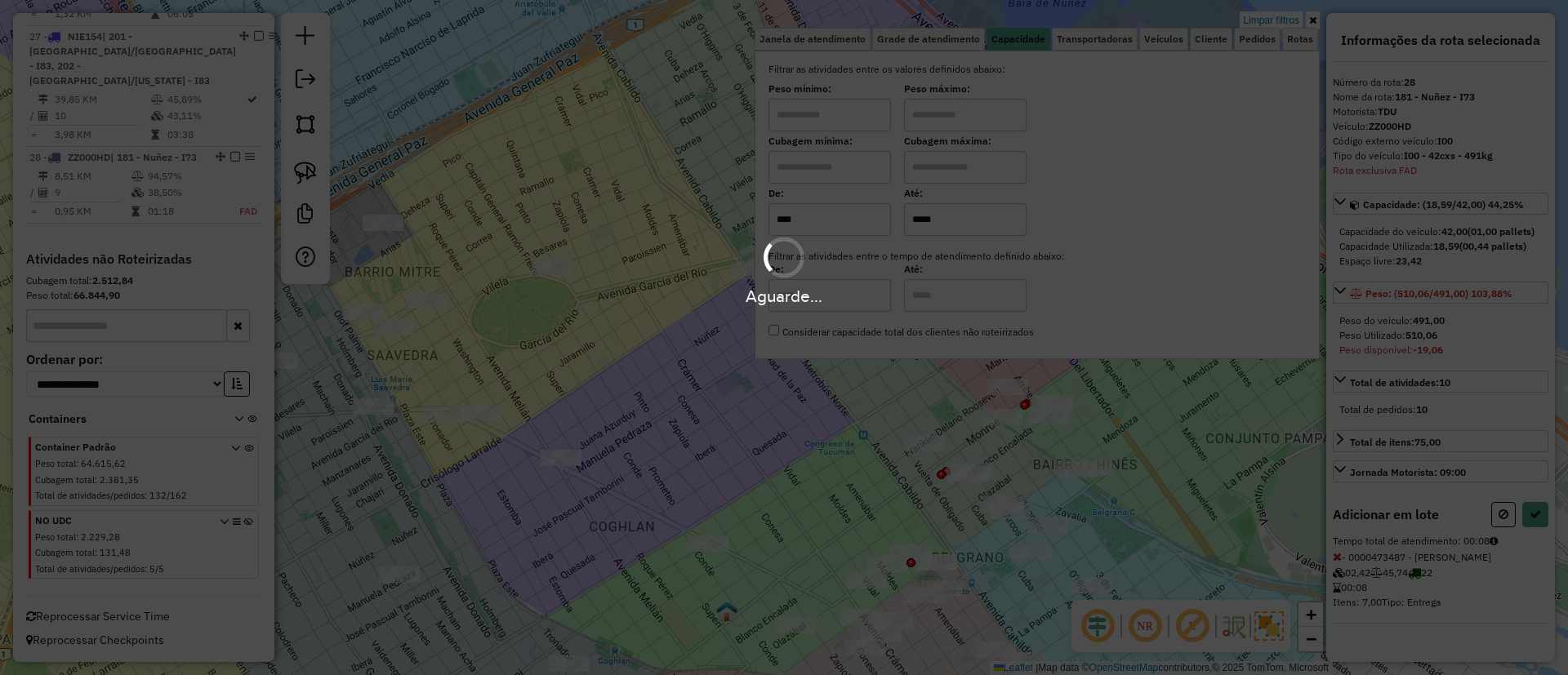
select select "**********"
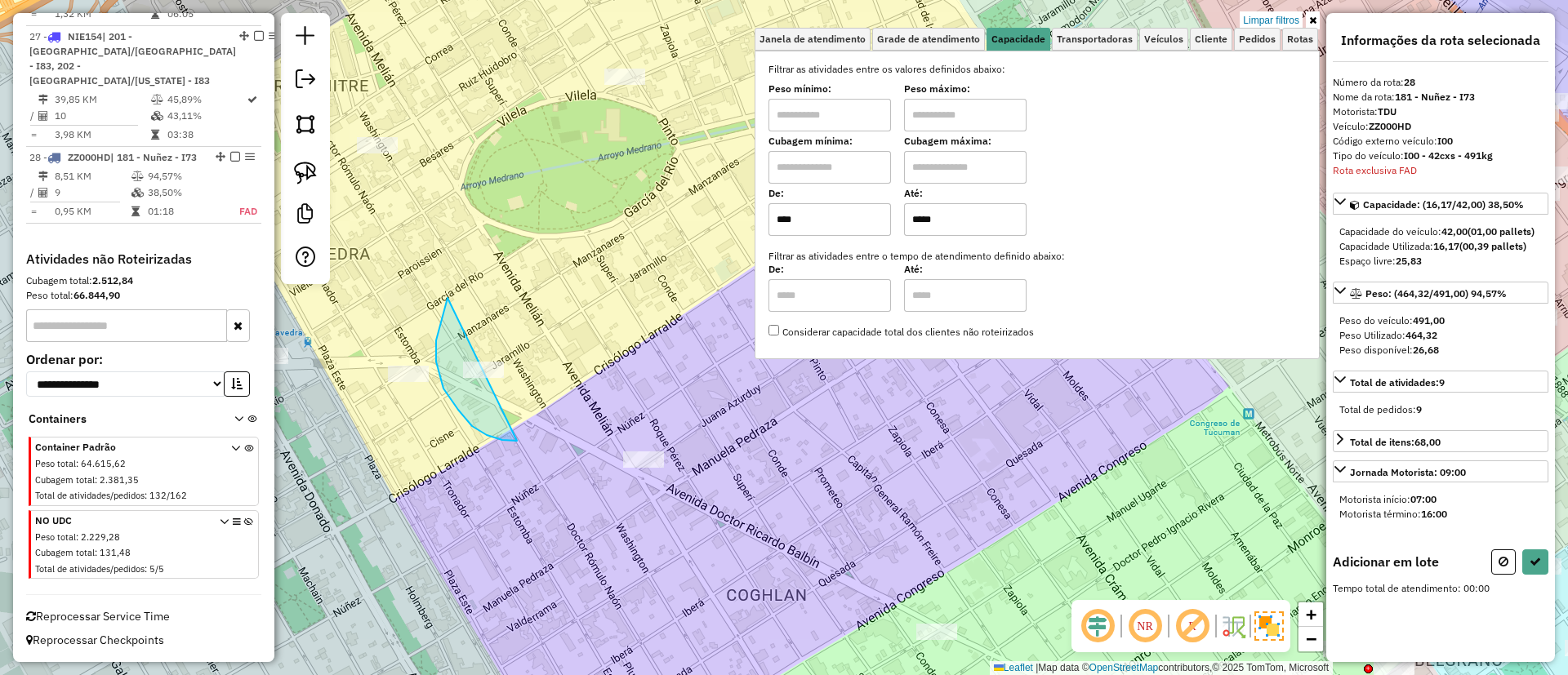
drag, startPoint x: 511, startPoint y: 441, endPoint x: 541, endPoint y: 393, distance: 56.6
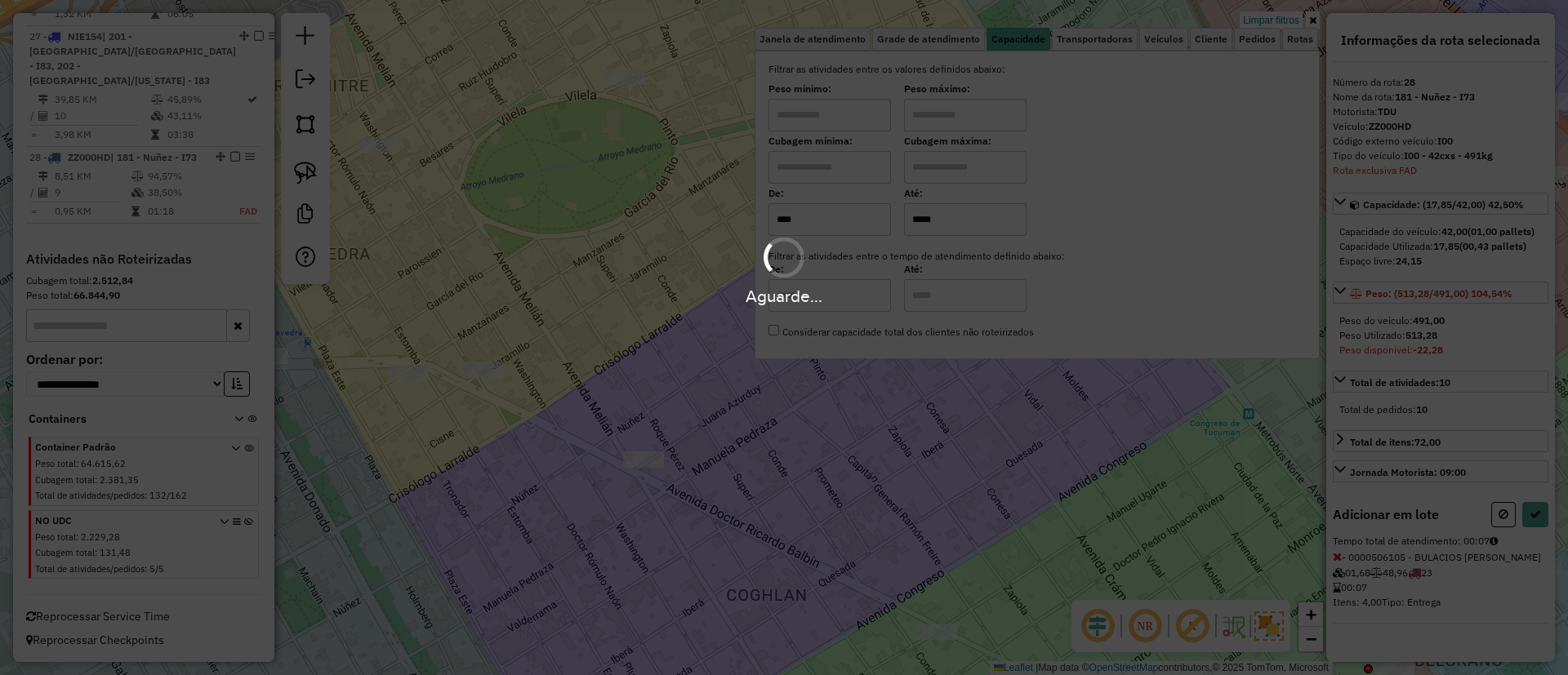
select select "**********"
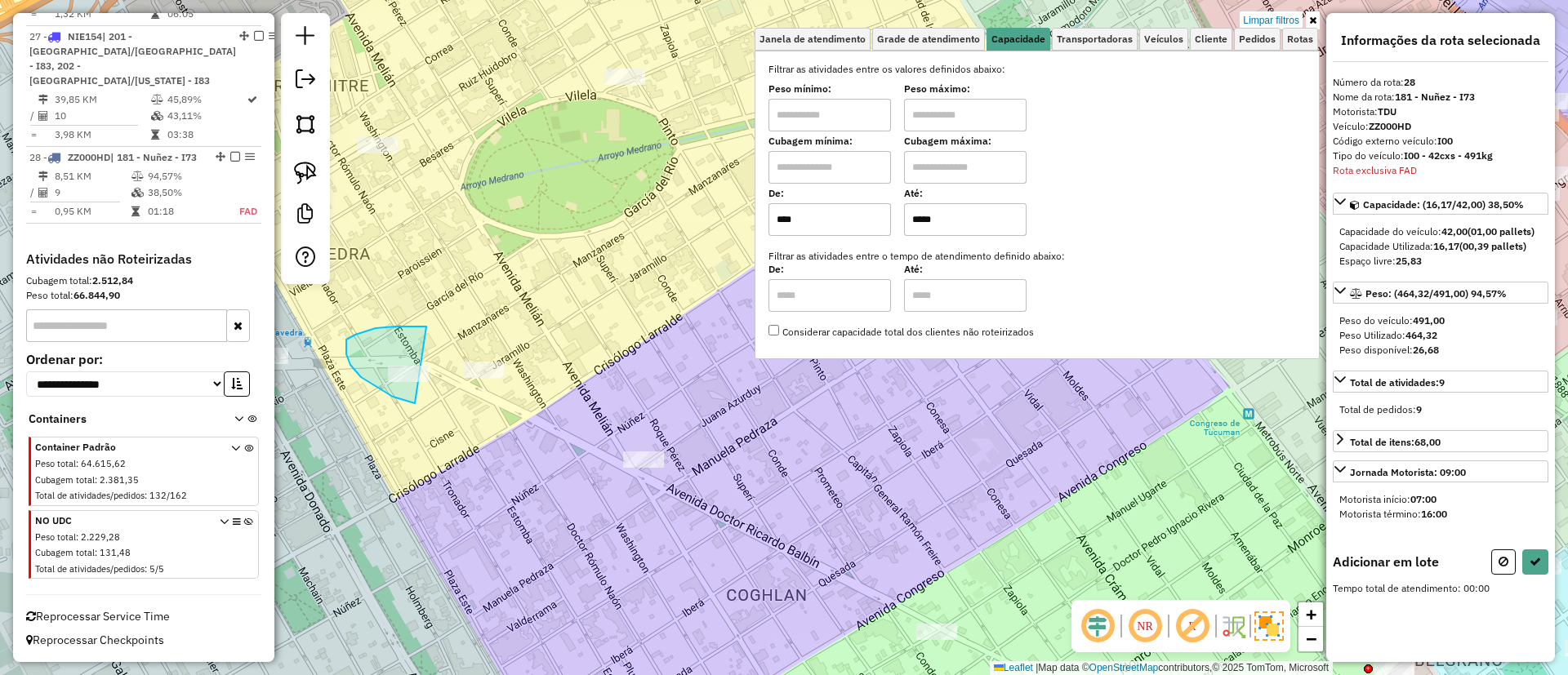
drag, startPoint x: 346, startPoint y: 340, endPoint x: 453, endPoint y: 396, distance: 120.8
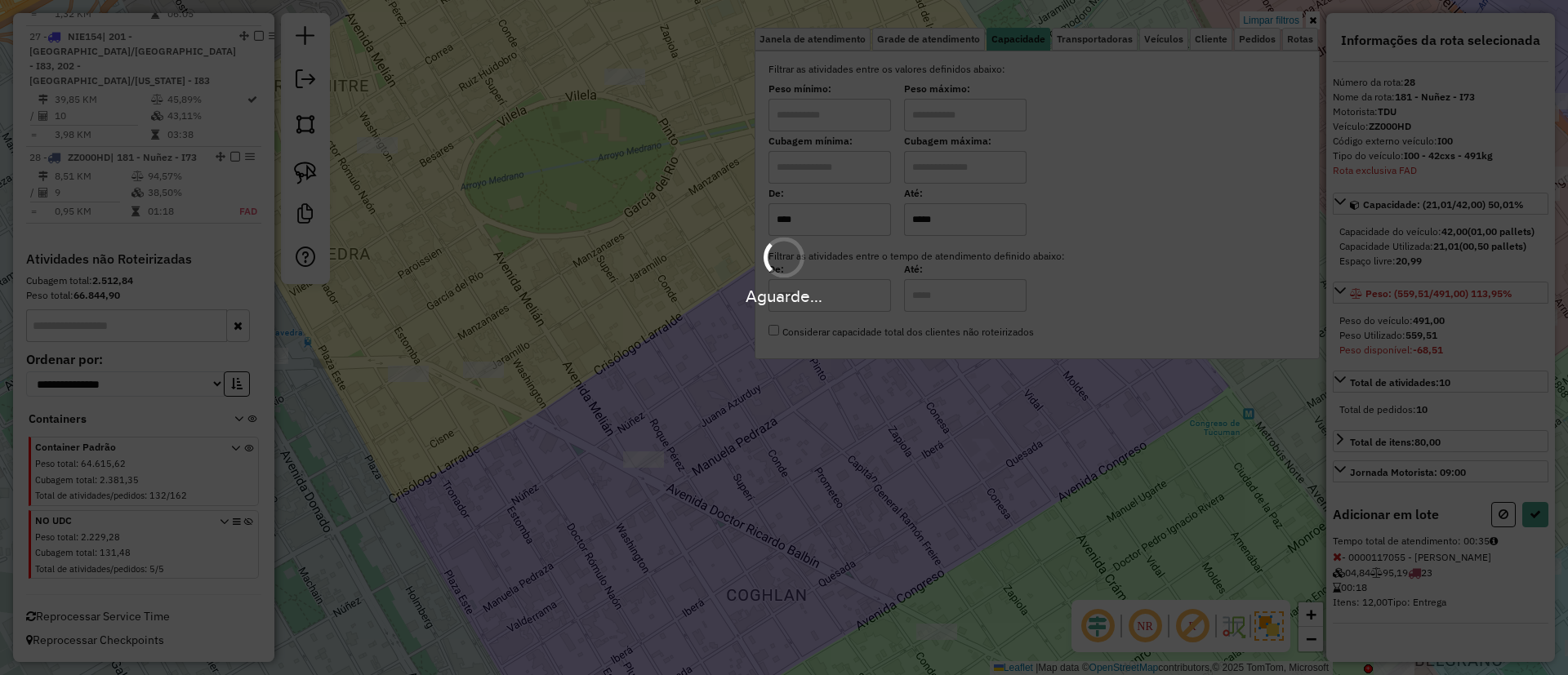
select select "**********"
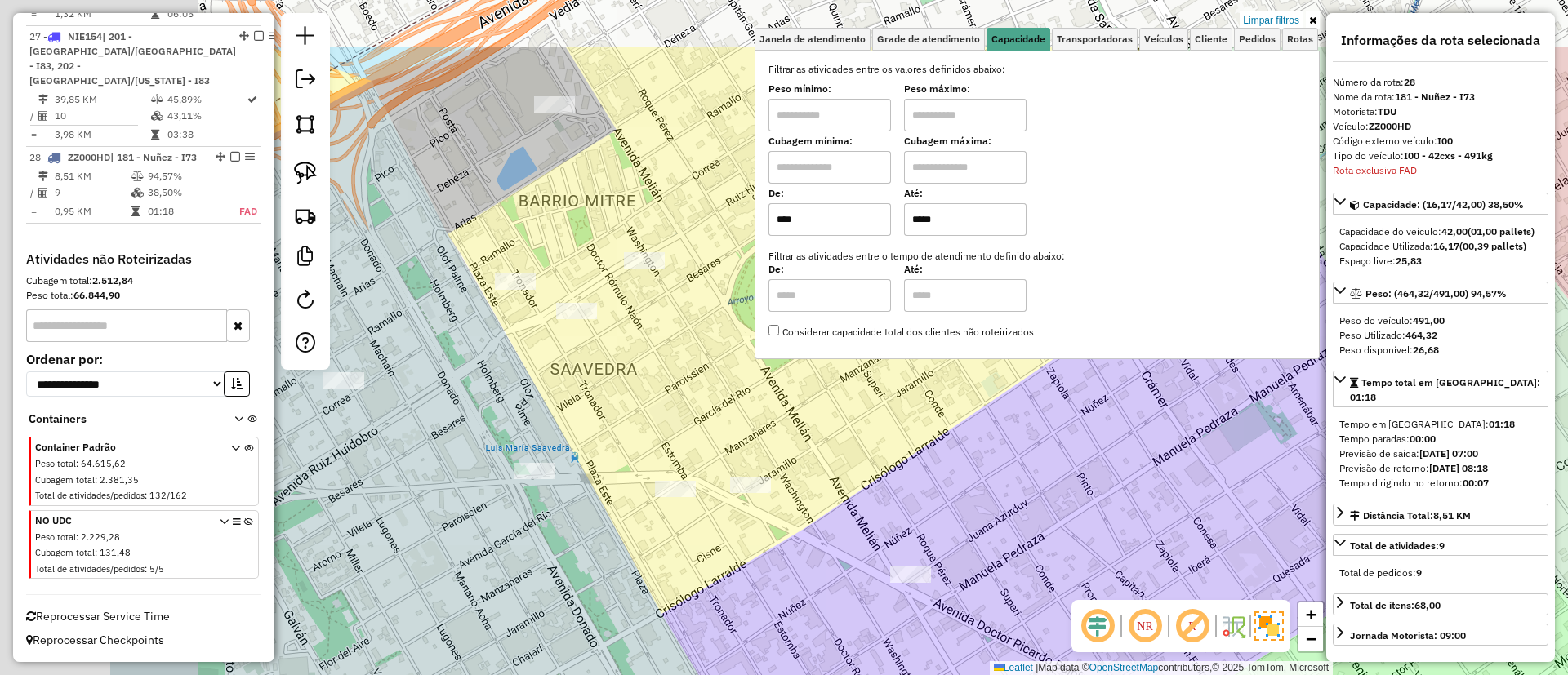
drag, startPoint x: 449, startPoint y: 241, endPoint x: 716, endPoint y: 357, distance: 291.1
click at [716, 357] on div "Limpar filtros Janela de atendimento Grade de atendimento Capacidade Transporta…" at bounding box center [784, 338] width 1568 height 675
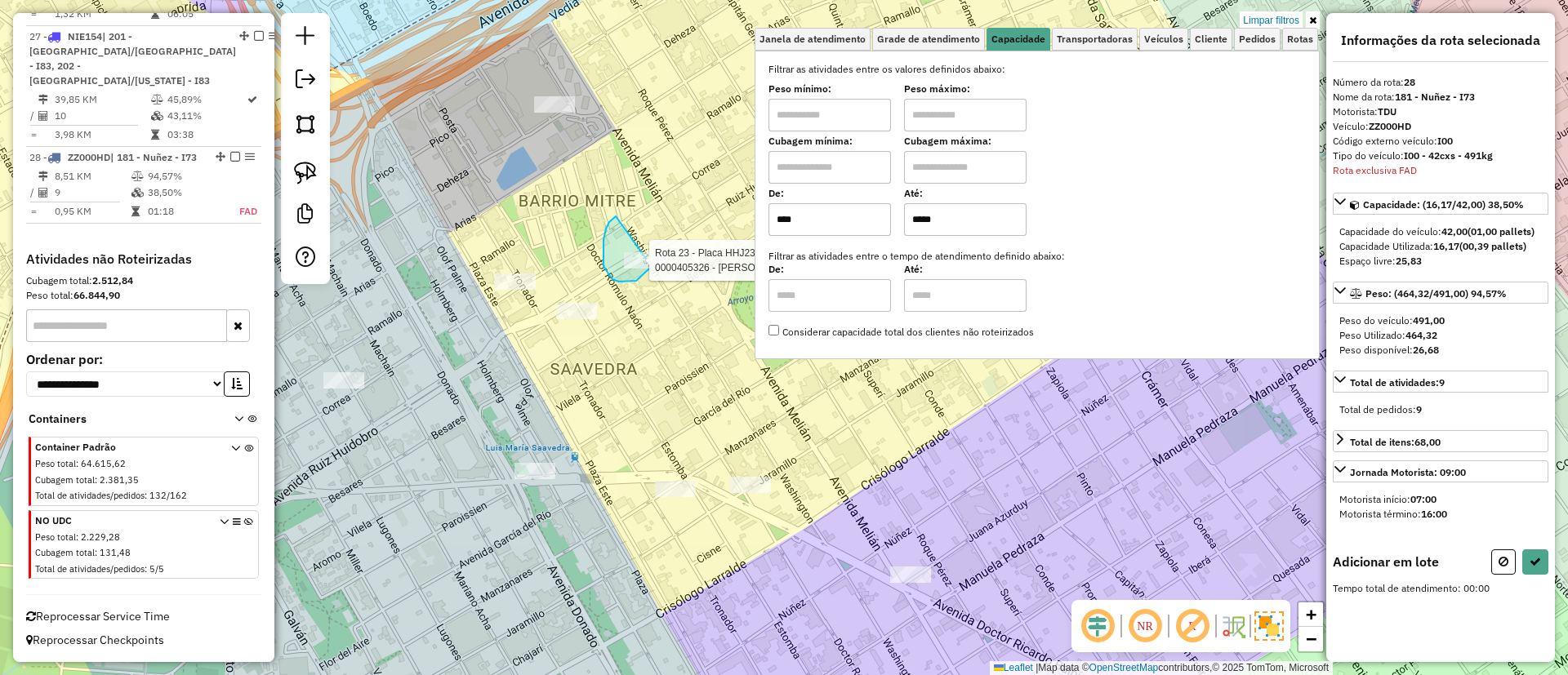
drag, startPoint x: 616, startPoint y: 216, endPoint x: 655, endPoint y: 238, distance: 44.8
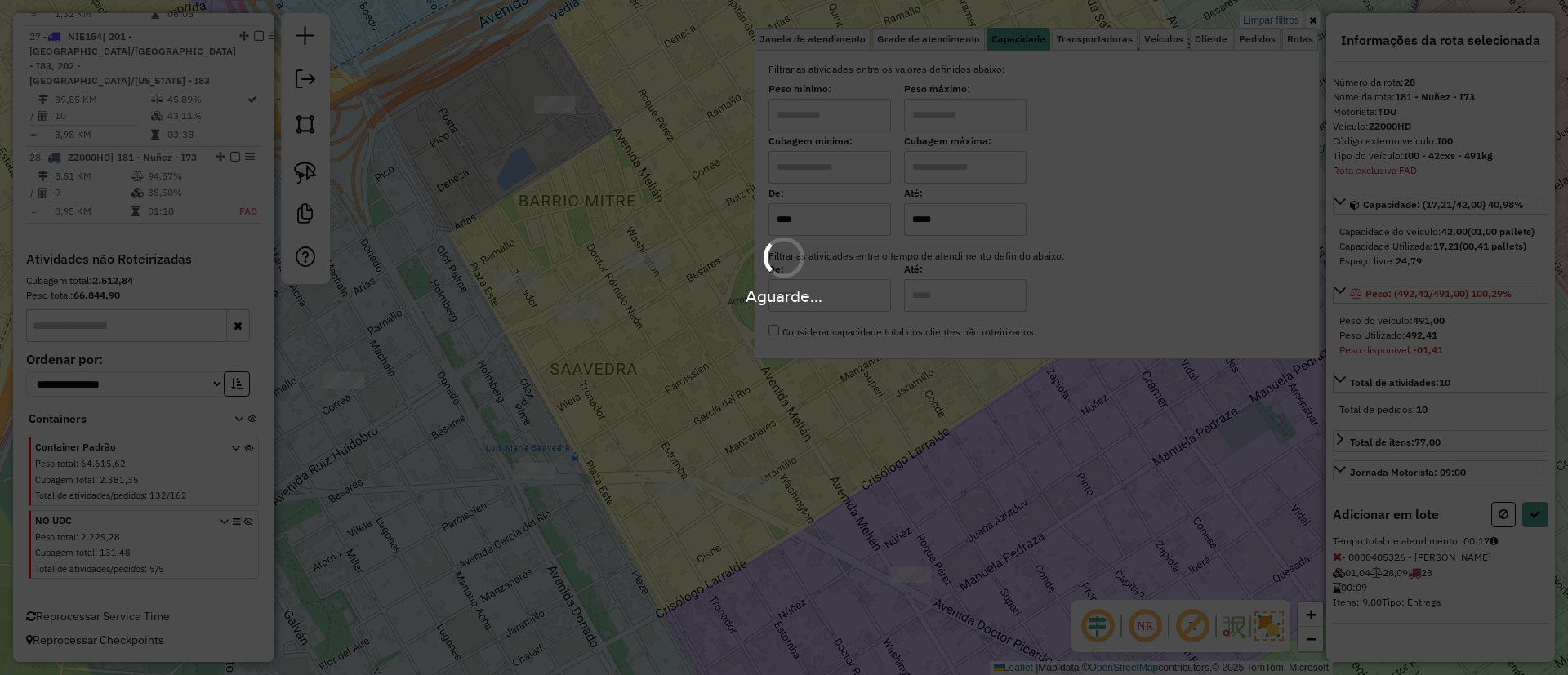
select select "**********"
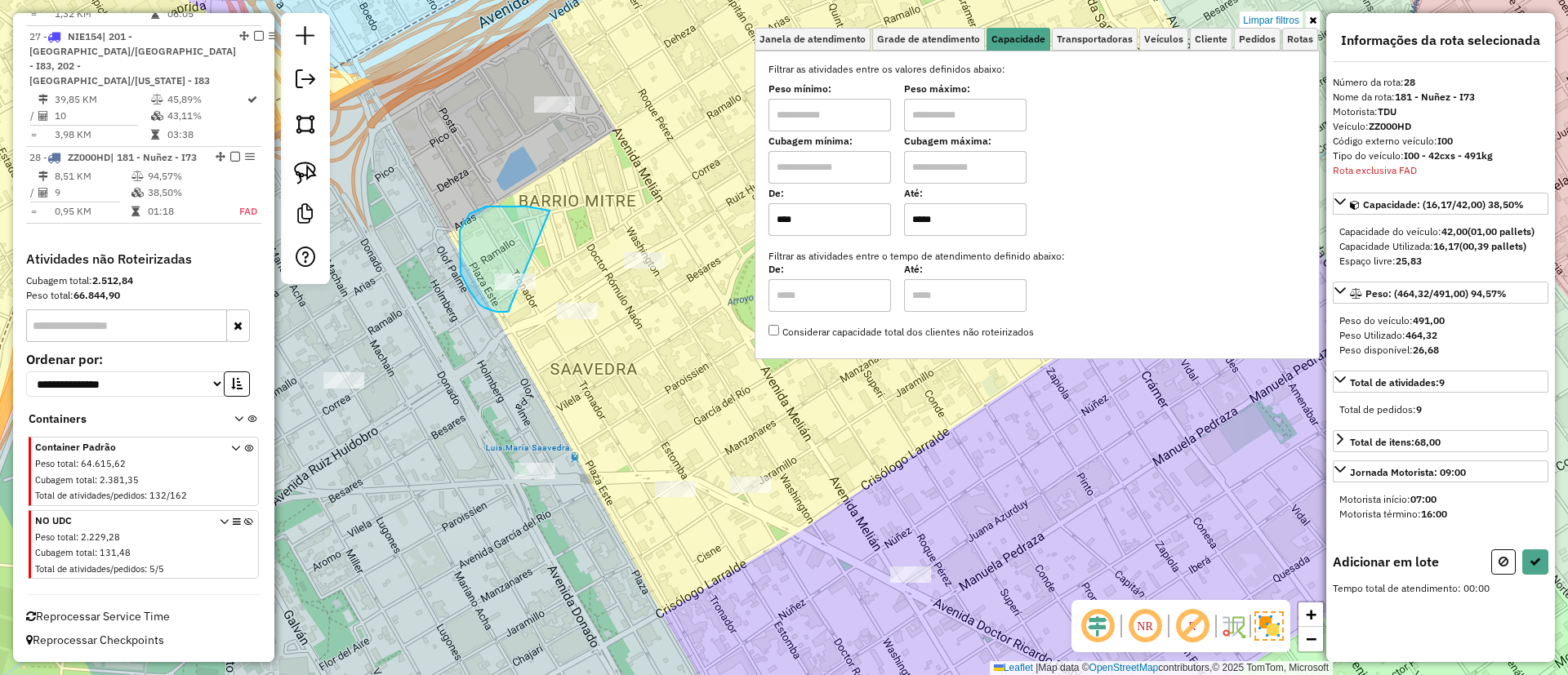
drag, startPoint x: 550, startPoint y: 211, endPoint x: 511, endPoint y: 302, distance: 99.0
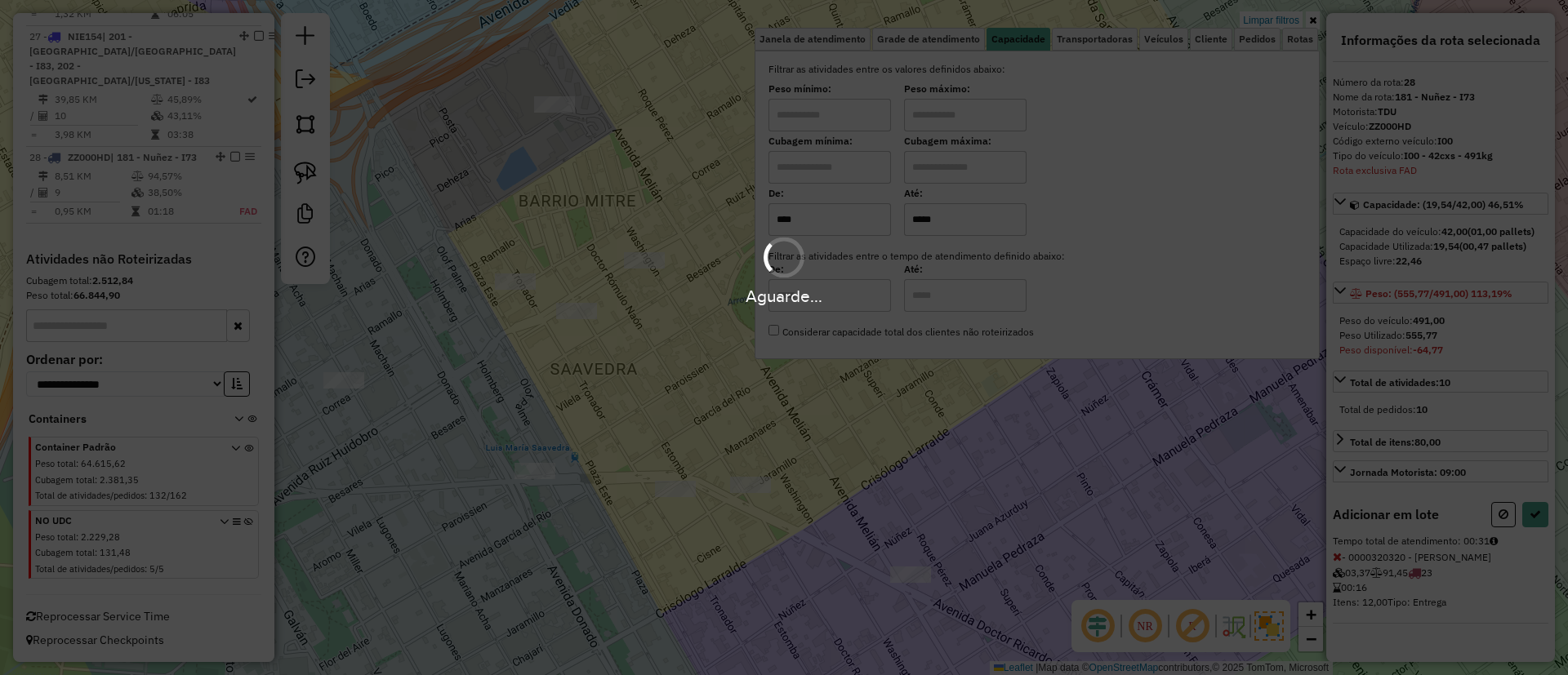
select select "**********"
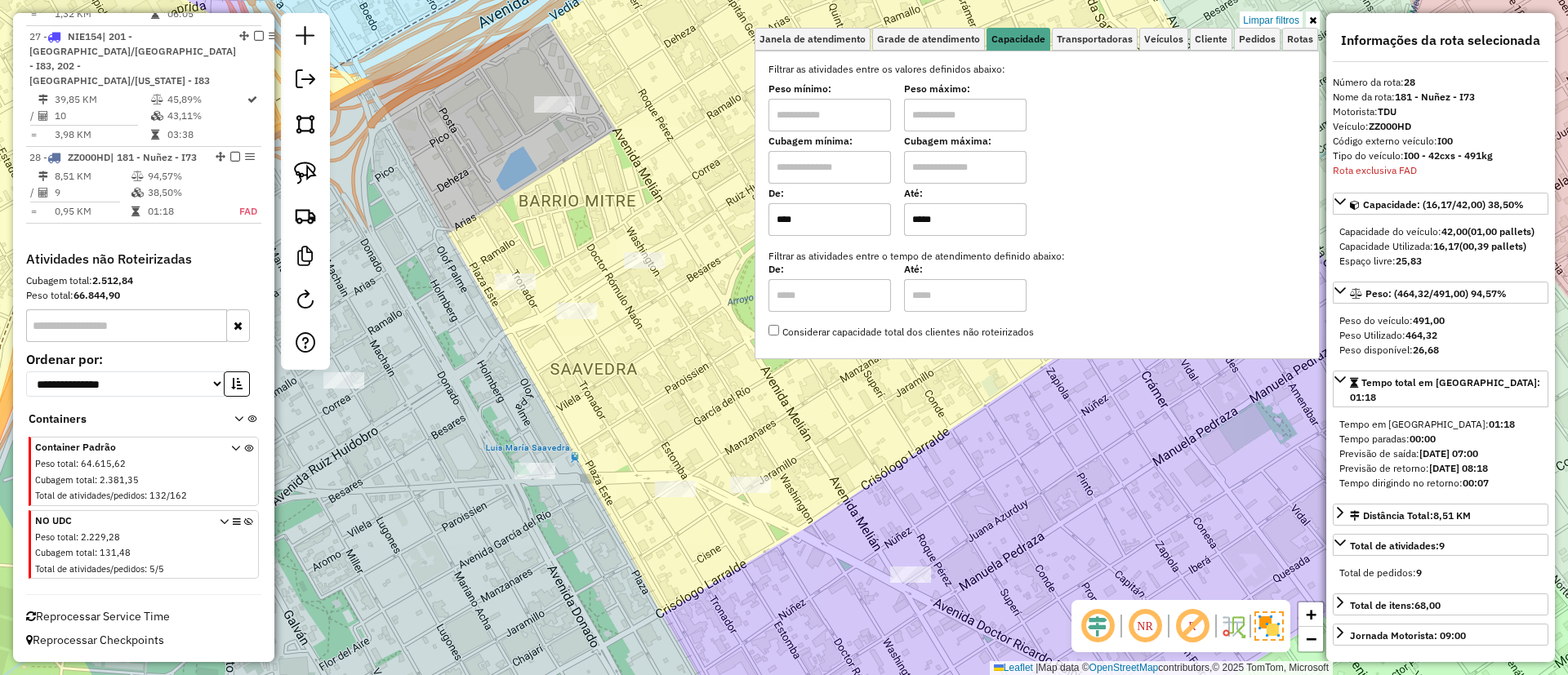
drag, startPoint x: 1260, startPoint y: 617, endPoint x: 1160, endPoint y: 576, distance: 108.1
click at [1257, 617] on img at bounding box center [1268, 626] width 29 height 29
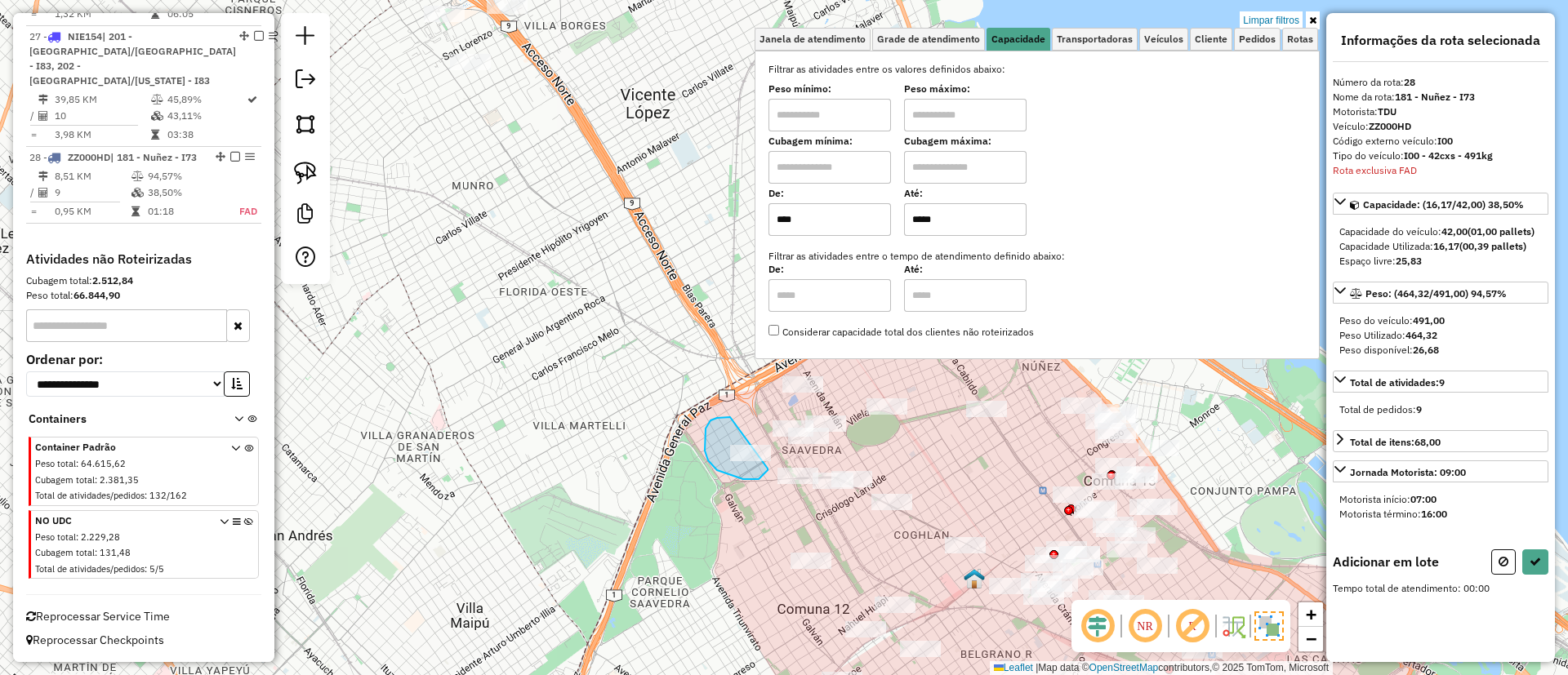
drag, startPoint x: 708, startPoint y: 460, endPoint x: 769, endPoint y: 461, distance: 61.0
click at [769, 461] on div "Limpar filtros Janela de atendimento Grade de atendimento Capacidade Transporta…" at bounding box center [784, 338] width 1568 height 675
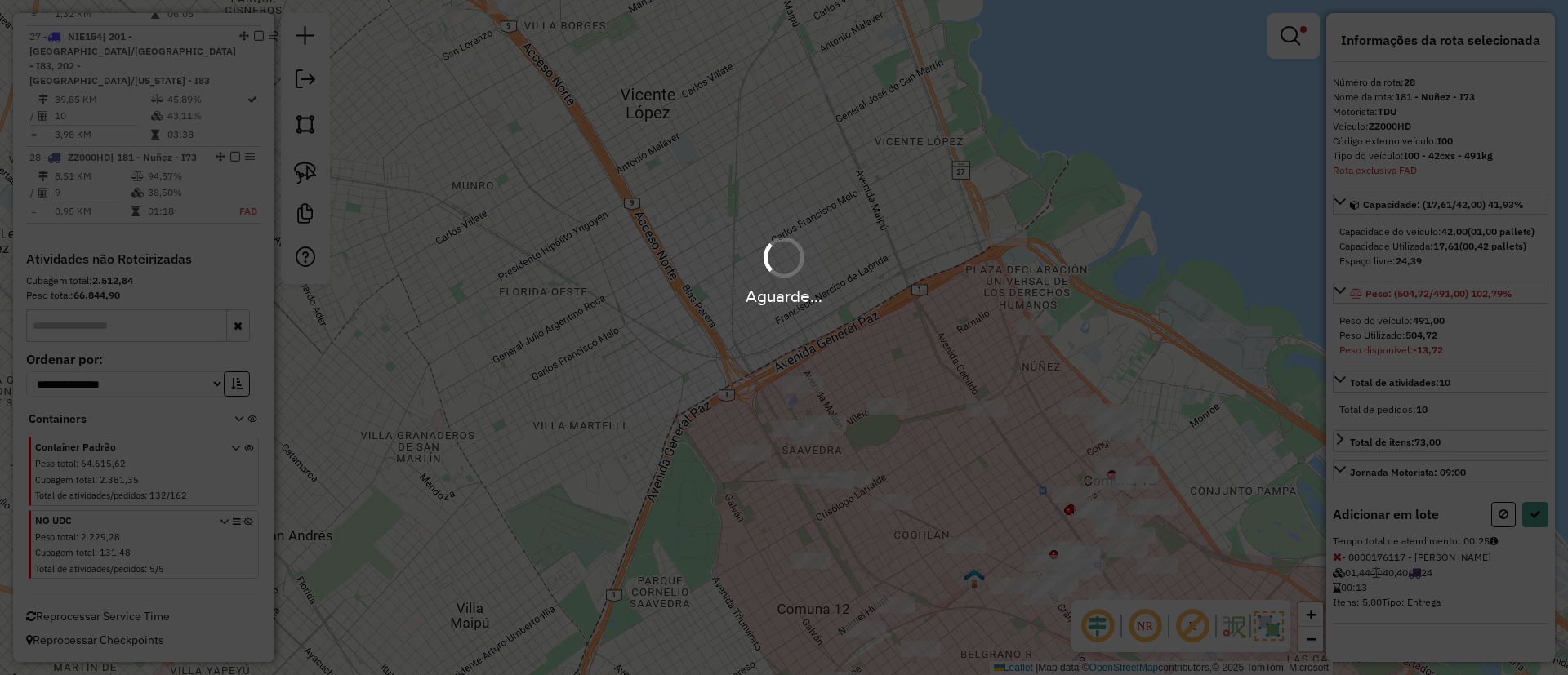
select select "**********"
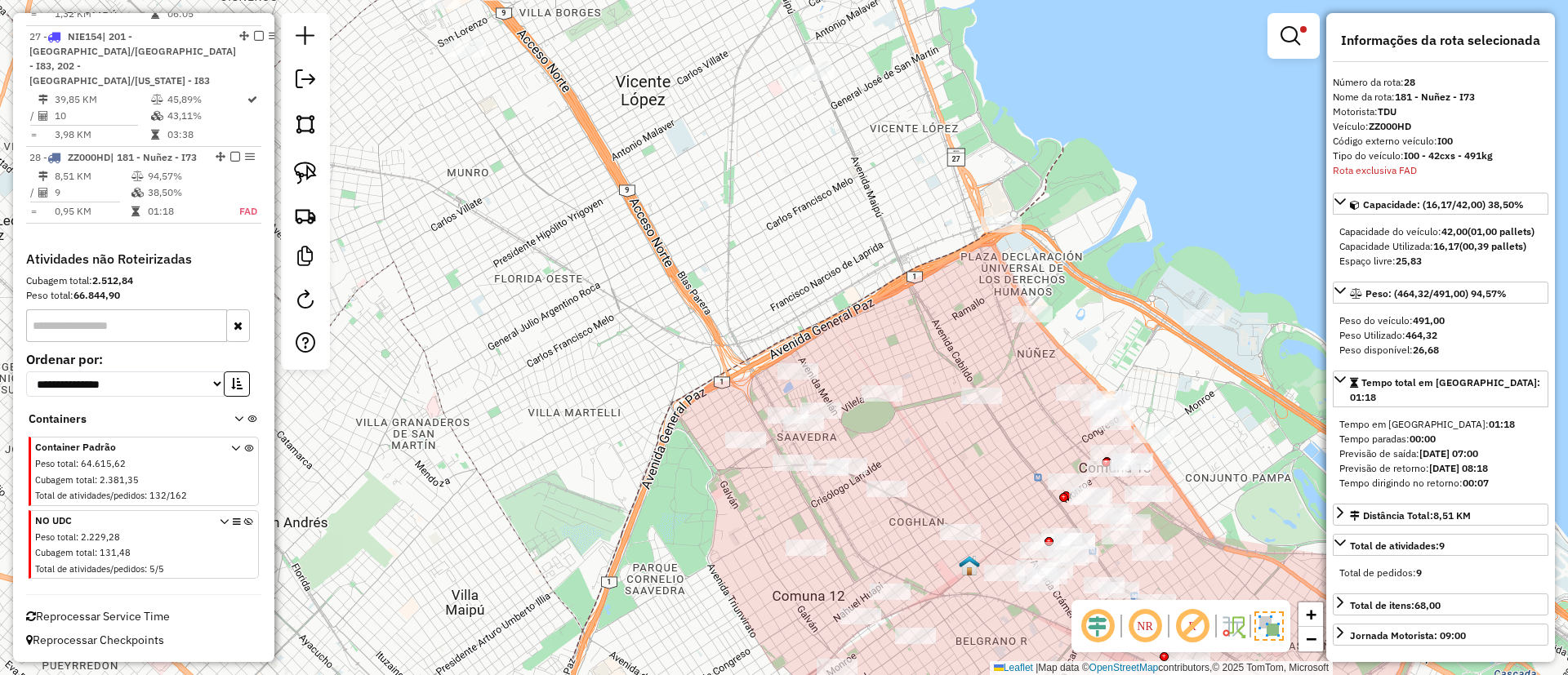
drag, startPoint x: 769, startPoint y: 554, endPoint x: 706, endPoint y: 424, distance: 144.5
click at [706, 424] on div "Limpar filtros Janela de atendimento Grade de atendimento Capacidade Transporta…" at bounding box center [784, 338] width 1568 height 675
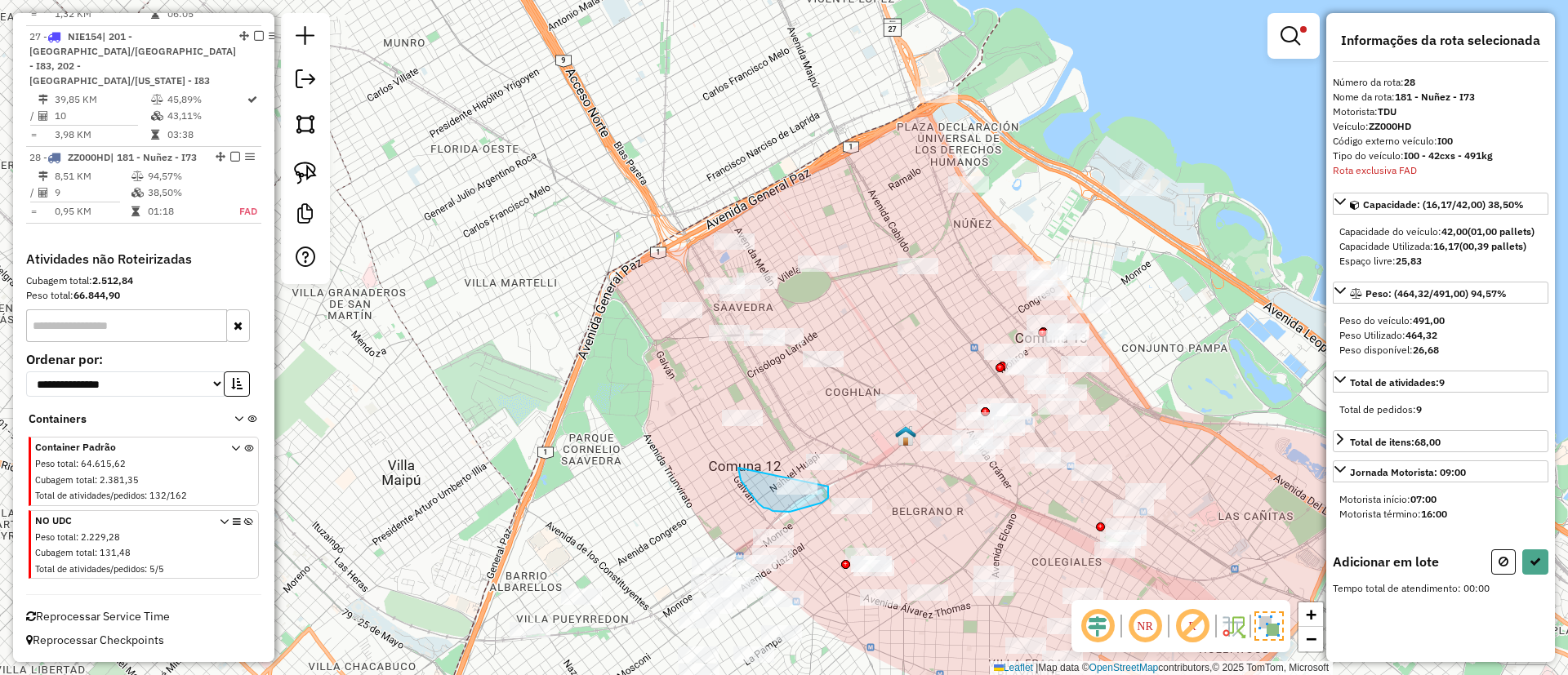
drag, startPoint x: 738, startPoint y: 468, endPoint x: 828, endPoint y: 487, distance: 92.0
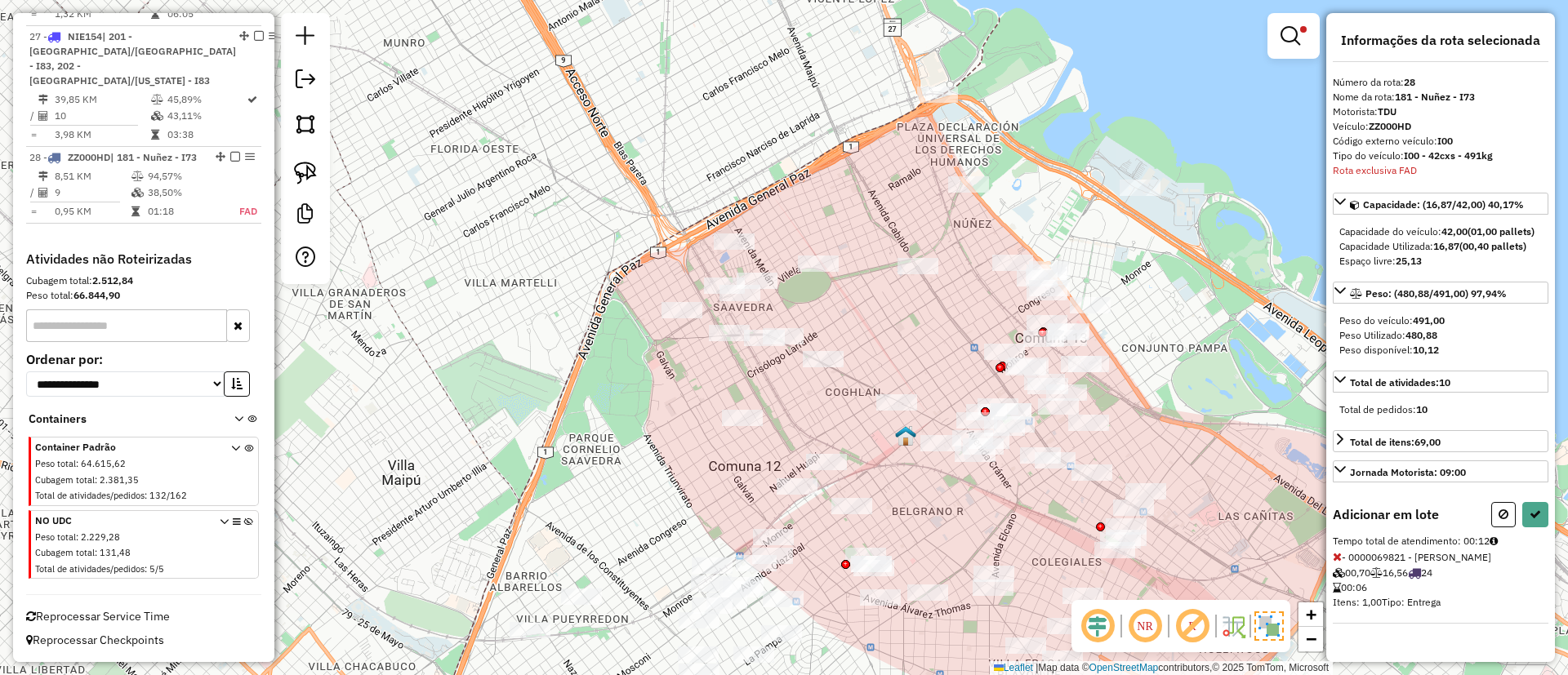
select select "**********"
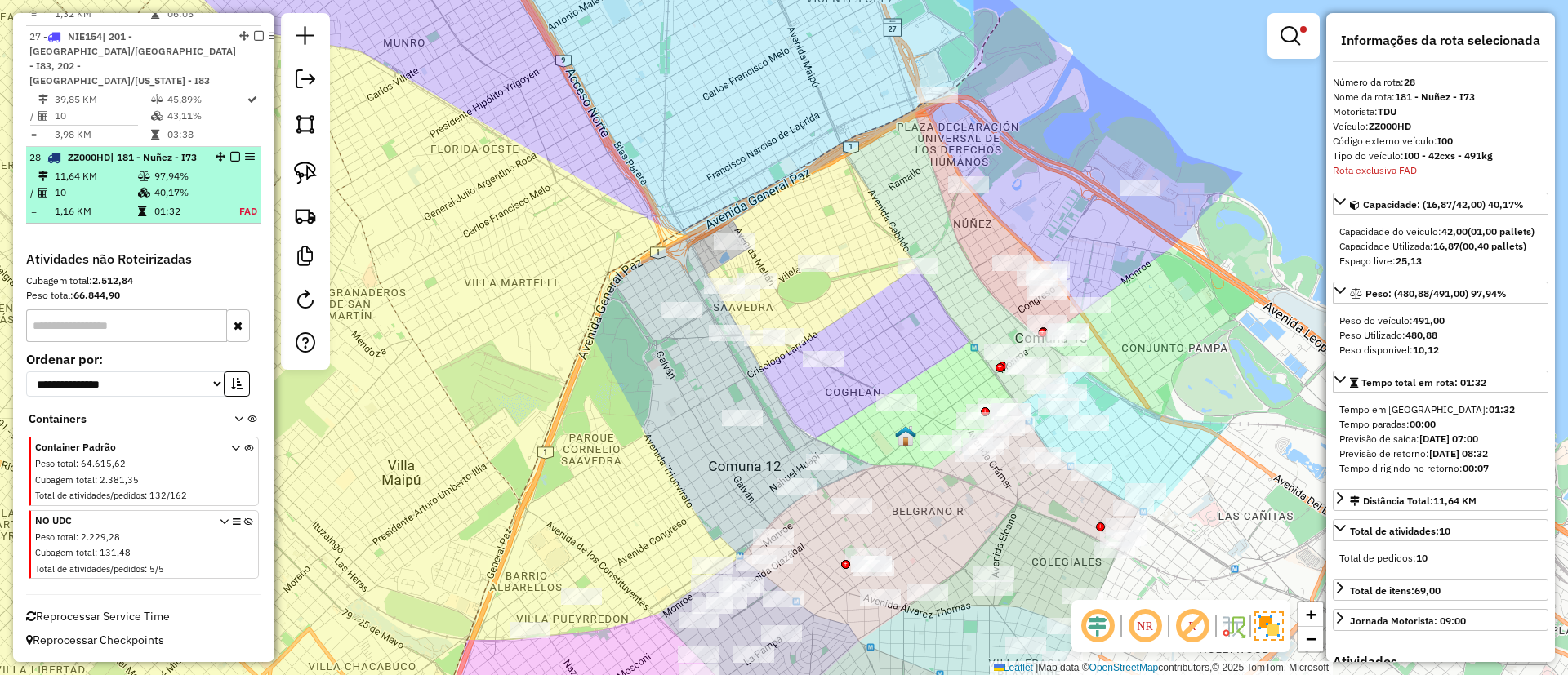
click at [233, 152] on em at bounding box center [236, 157] width 10 height 10
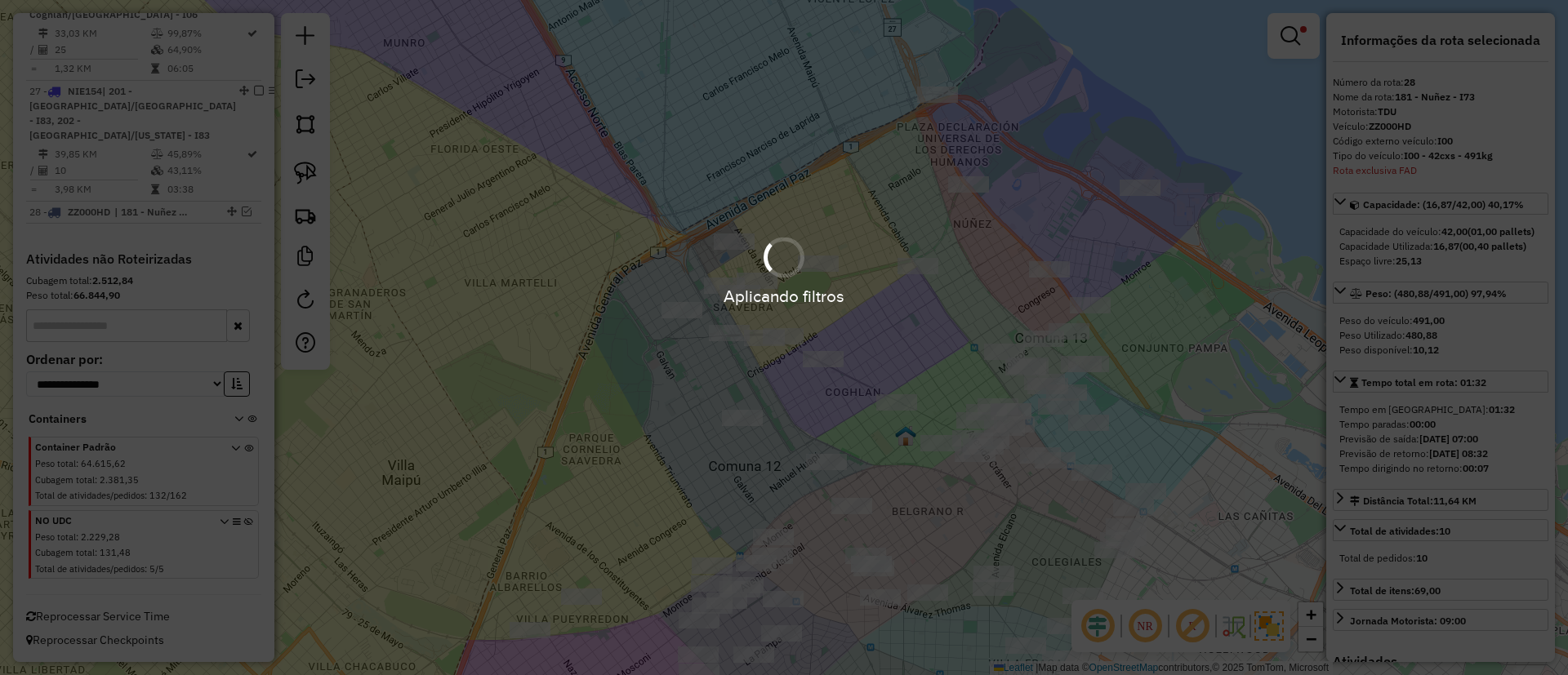
scroll to position [2924, 0]
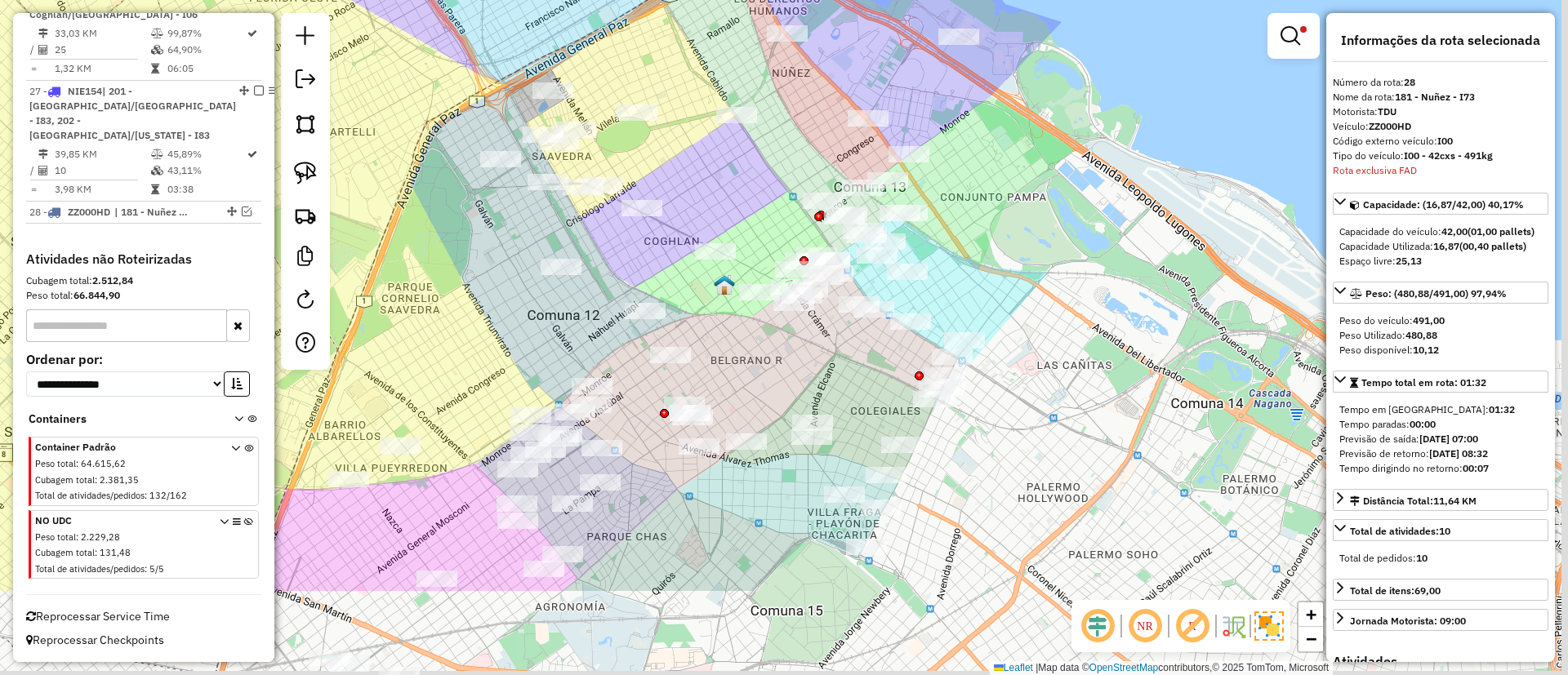
drag, startPoint x: 905, startPoint y: 480, endPoint x: 775, endPoint y: 370, distance: 170.3
click at [775, 370] on div "Limpar filtros Janela de atendimento Grade de atendimento Capacidade Transporta…" at bounding box center [784, 338] width 1568 height 675
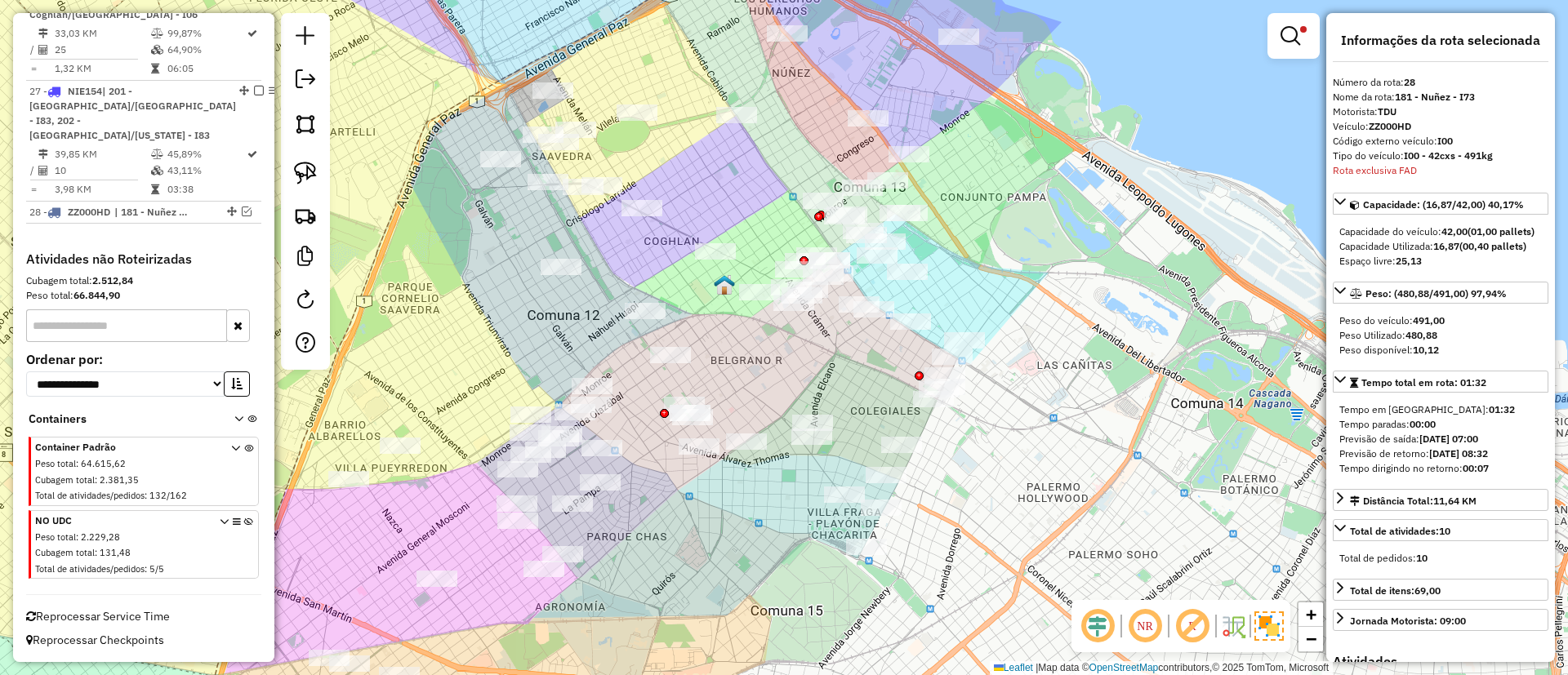
click at [1270, 616] on img at bounding box center [1268, 626] width 29 height 29
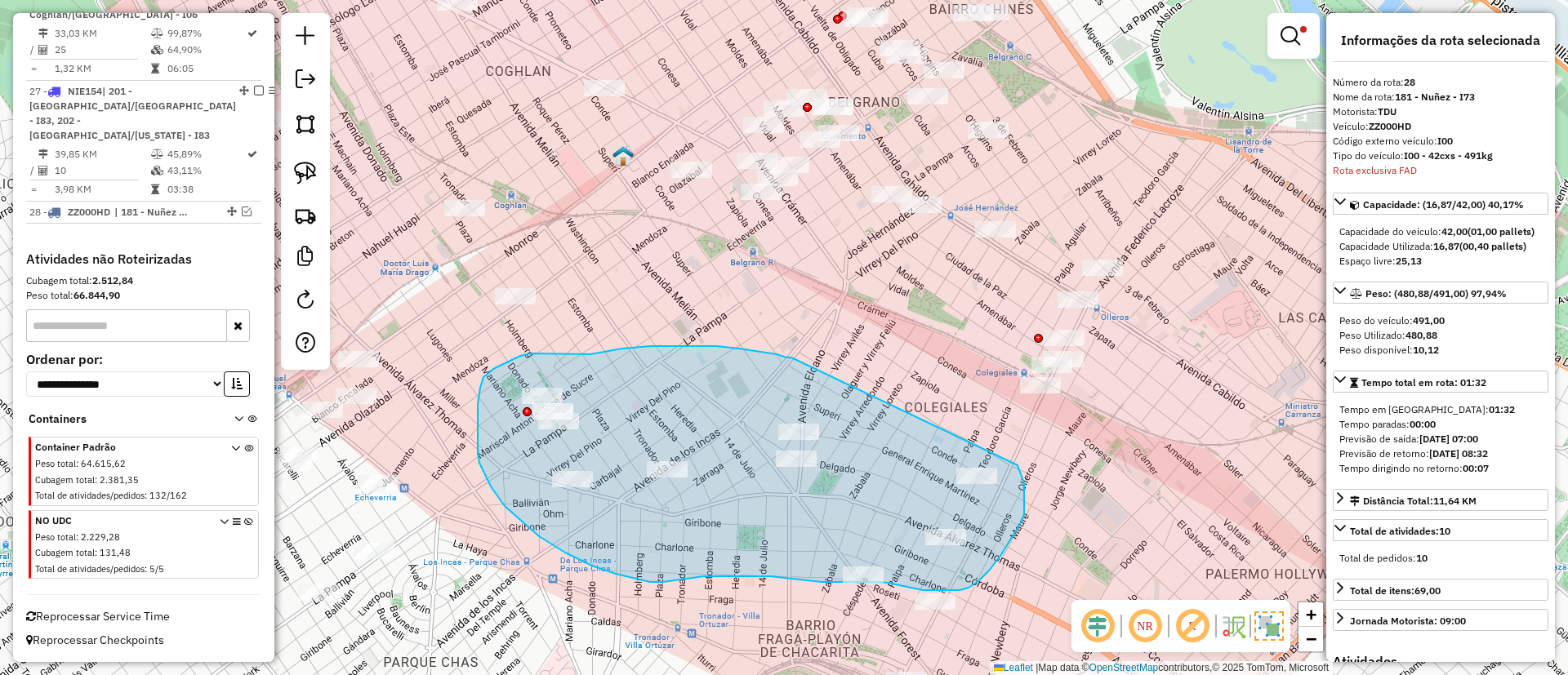
drag, startPoint x: 782, startPoint y: 356, endPoint x: 1017, endPoint y: 464, distance: 258.6
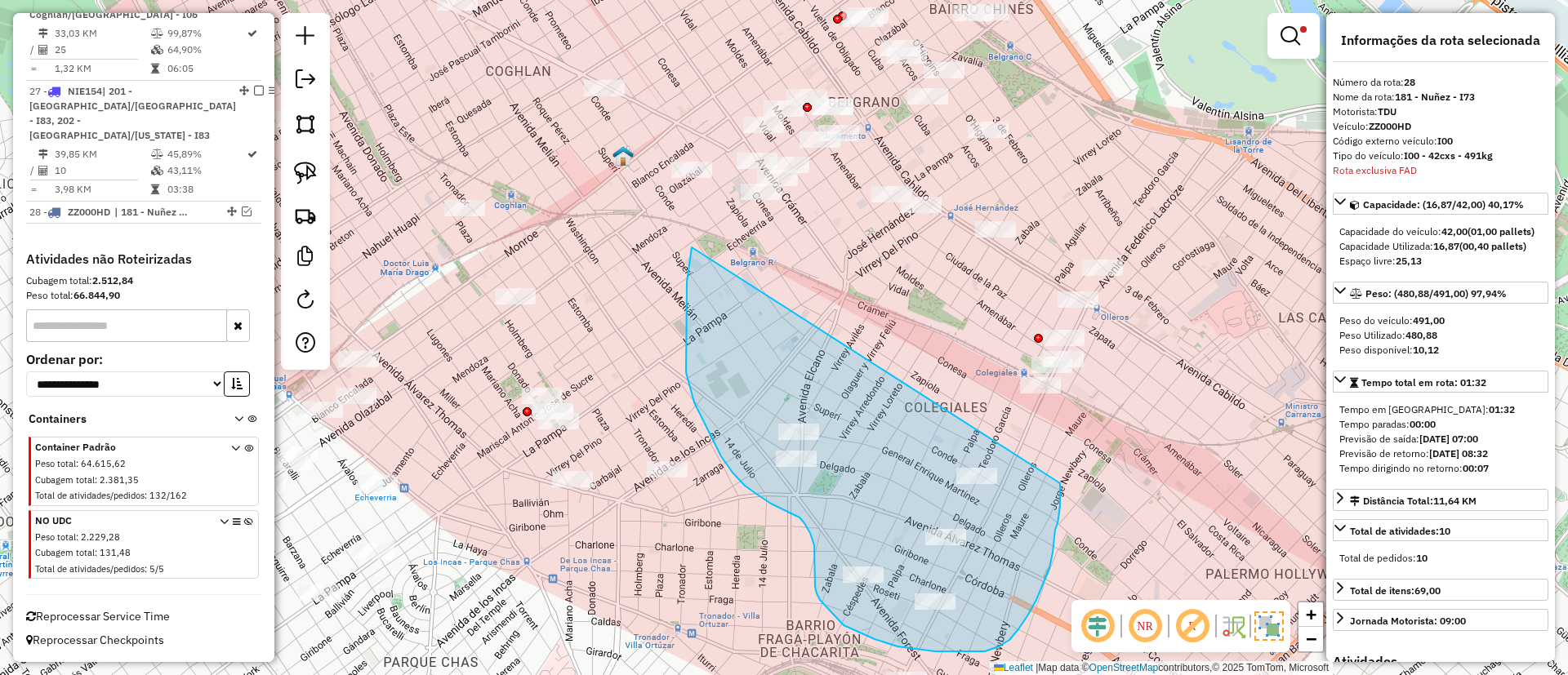
drag, startPoint x: 686, startPoint y: 363, endPoint x: 1060, endPoint y: 484, distance: 393.1
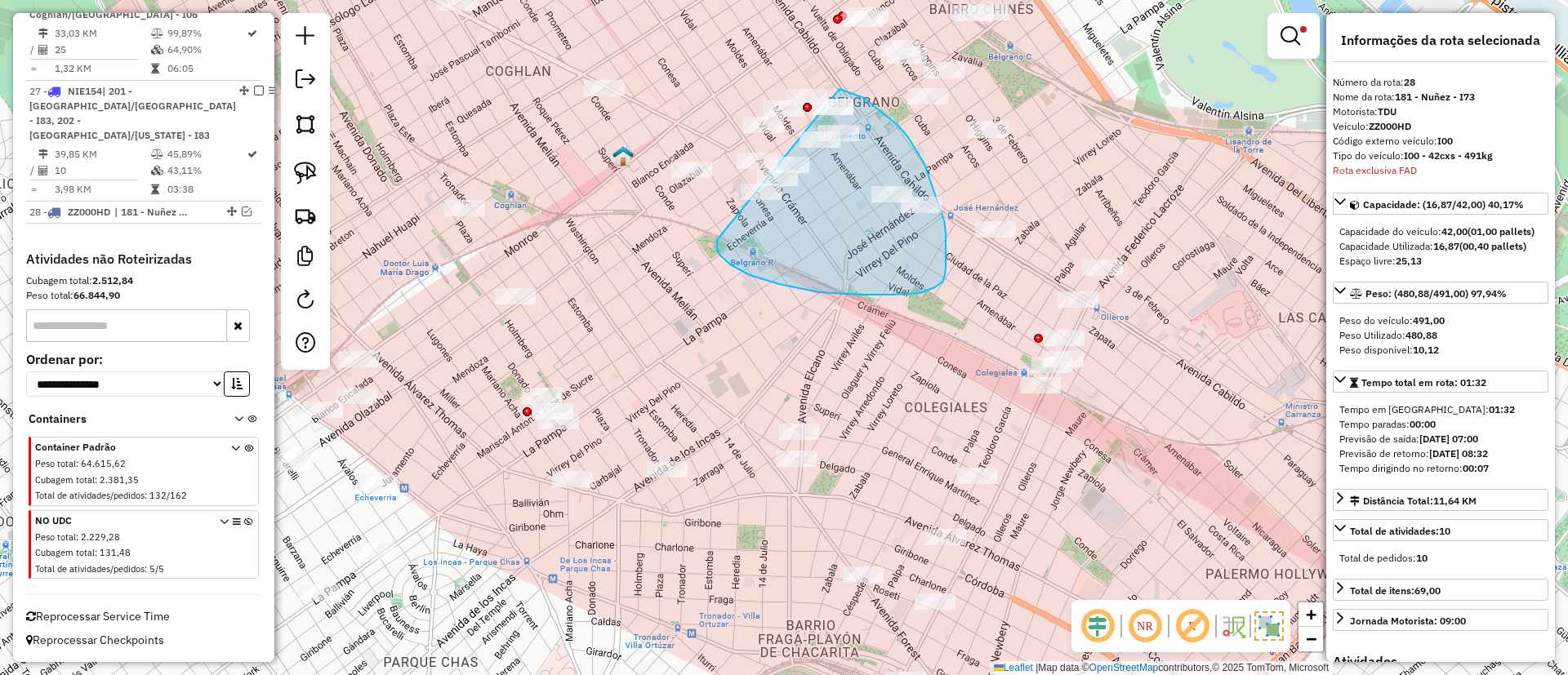
drag, startPoint x: 819, startPoint y: 292, endPoint x: 779, endPoint y: 71, distance: 224.6
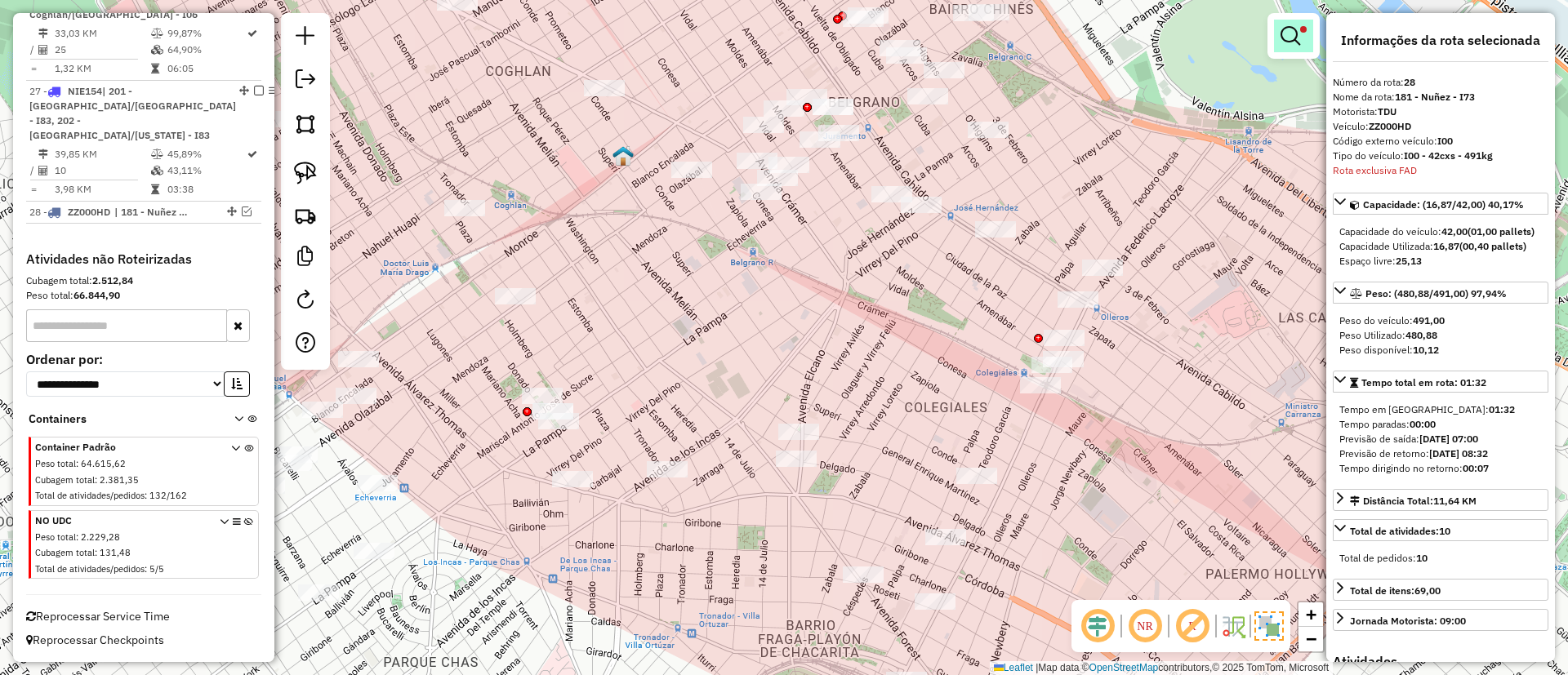
click at [1308, 33] on link at bounding box center [1293, 35] width 39 height 33
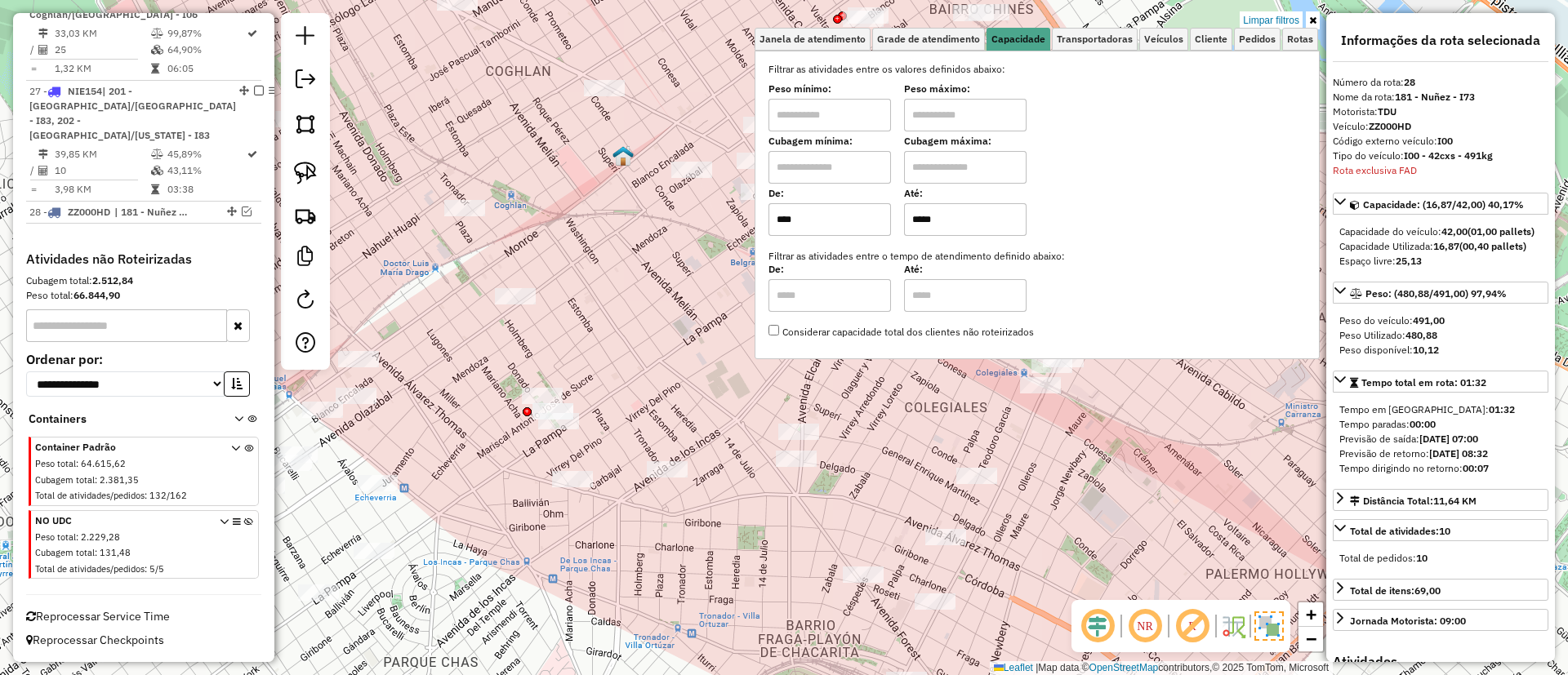
drag, startPoint x: 953, startPoint y: 221, endPoint x: 809, endPoint y: 193, distance: 146.7
click at [809, 193] on div "De: **** Até: *****" at bounding box center [1037, 213] width 537 height 46
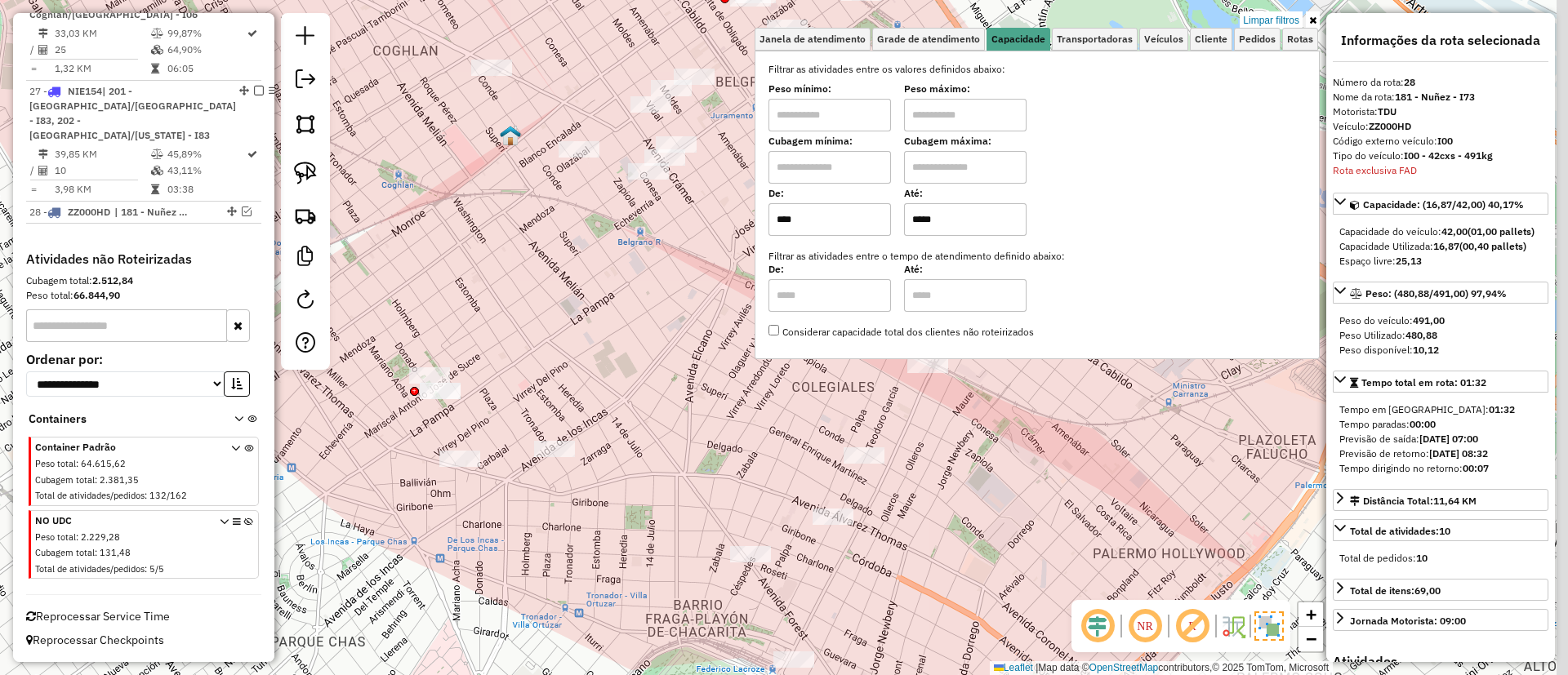
drag, startPoint x: 561, startPoint y: 326, endPoint x: 551, endPoint y: 322, distance: 10.8
click at [551, 322] on div "Limpar filtros Janela de atendimento Grade de atendimento Capacidade Transporta…" at bounding box center [784, 338] width 1568 height 675
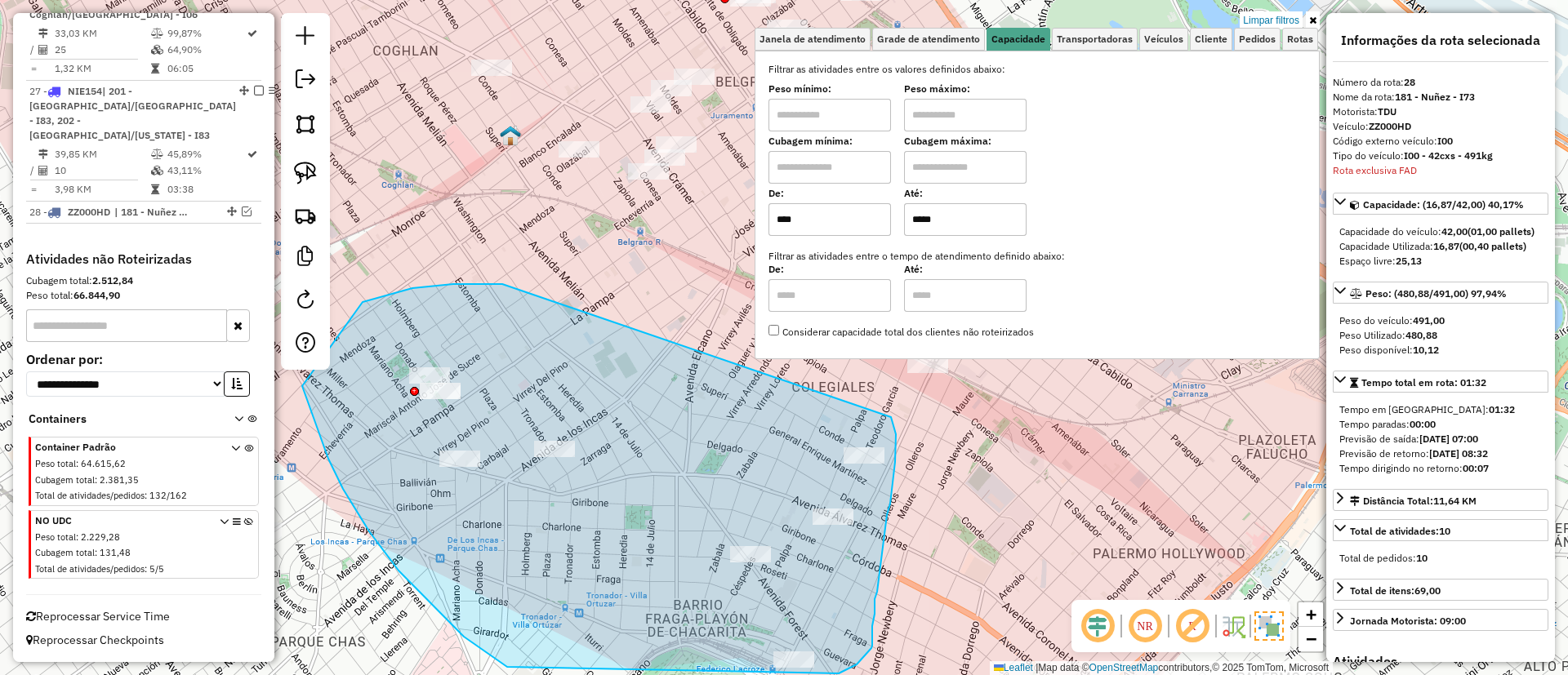
drag, startPoint x: 502, startPoint y: 284, endPoint x: 890, endPoint y: 411, distance: 408.3
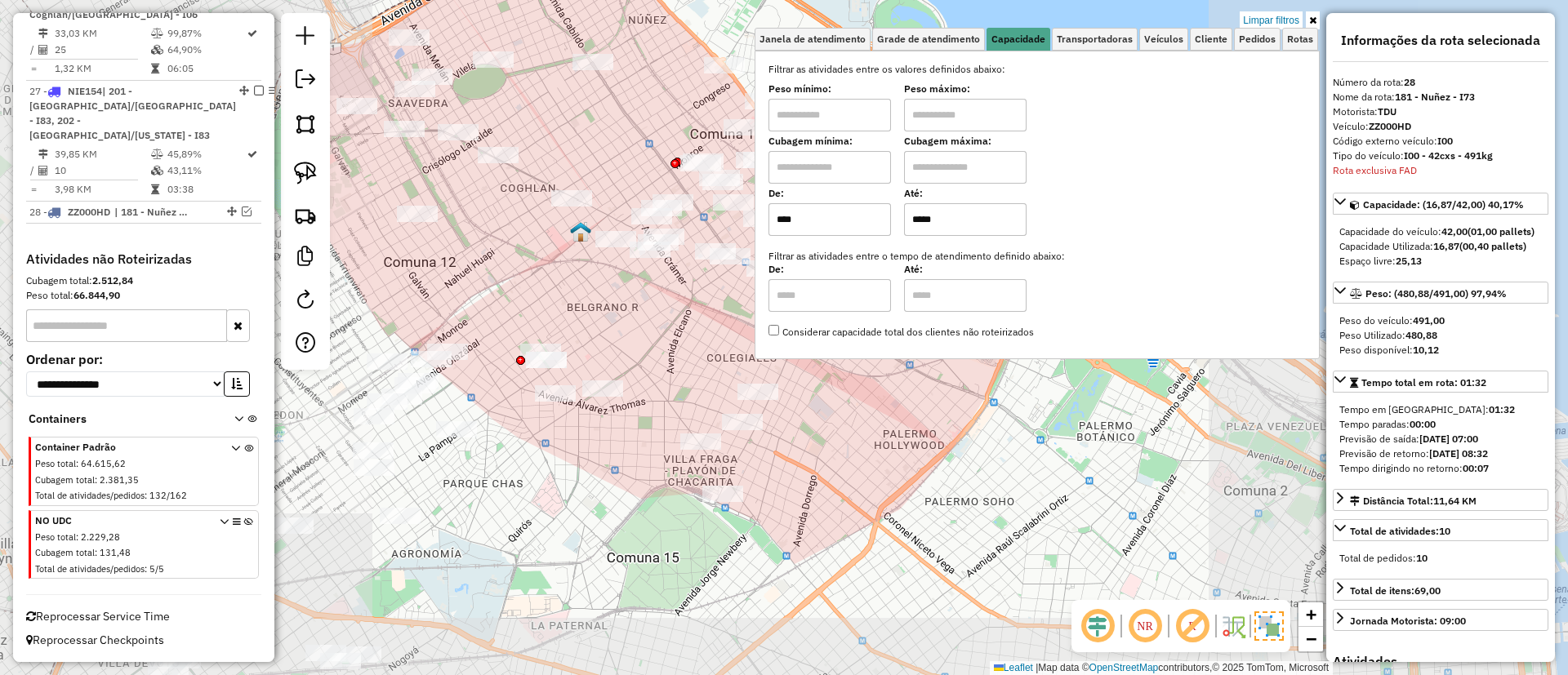
drag, startPoint x: 652, startPoint y: 336, endPoint x: 615, endPoint y: 439, distance: 109.4
click at [615, 439] on div "Limpar filtros Janela de atendimento Grade de atendimento Capacidade Transporta…" at bounding box center [784, 338] width 1568 height 675
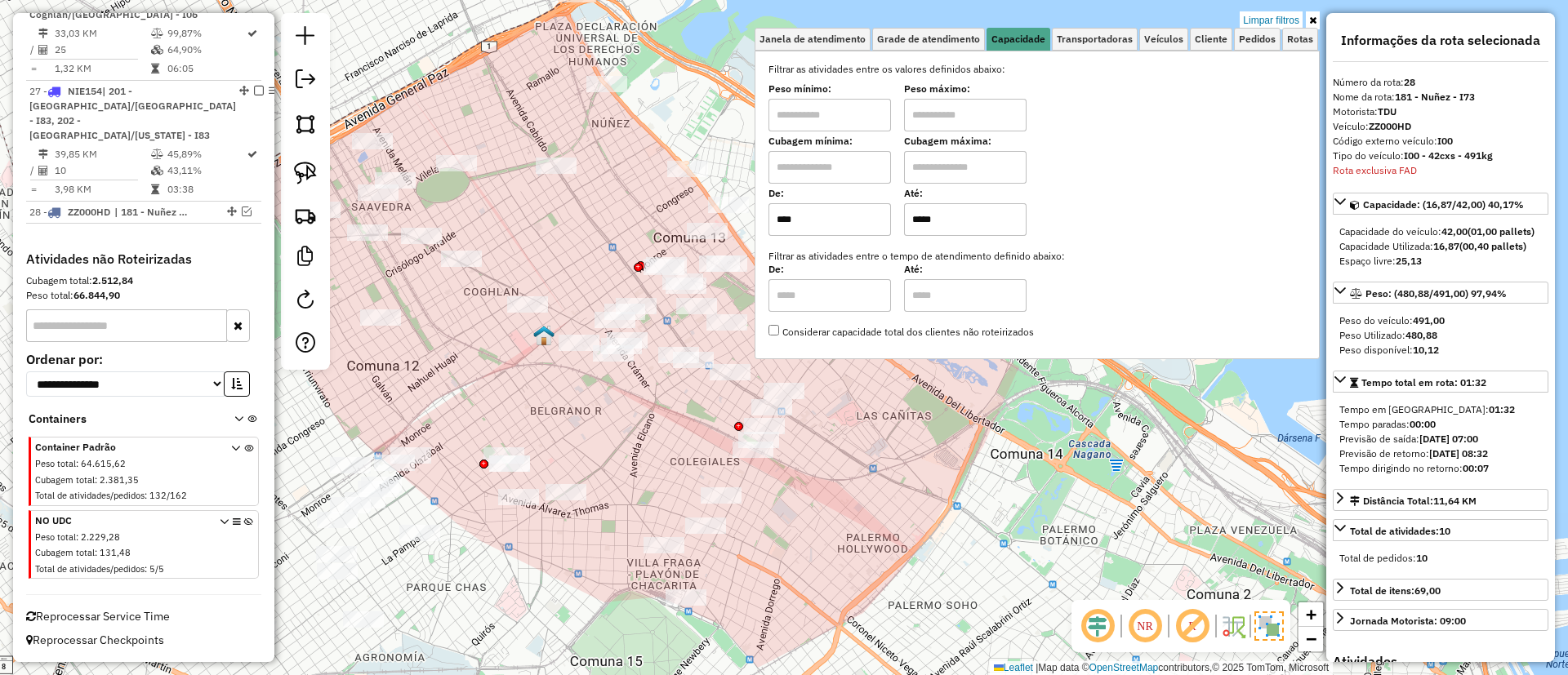
click at [512, 295] on div "Rota 26 - Placa NIE153 0000467209 - JENGI S.A. Limpar filtros Janela de atendim…" at bounding box center [784, 338] width 1568 height 675
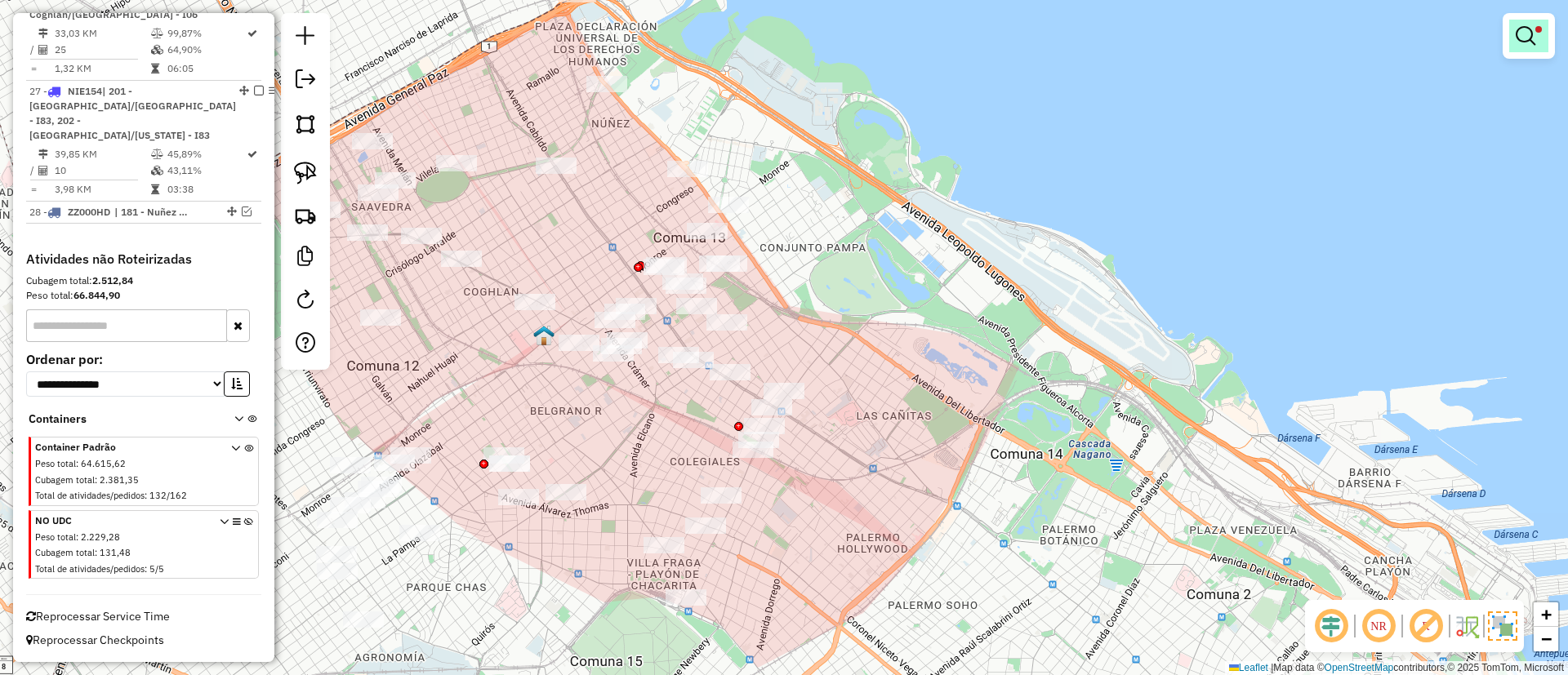
click at [1525, 28] on em at bounding box center [1525, 35] width 19 height 19
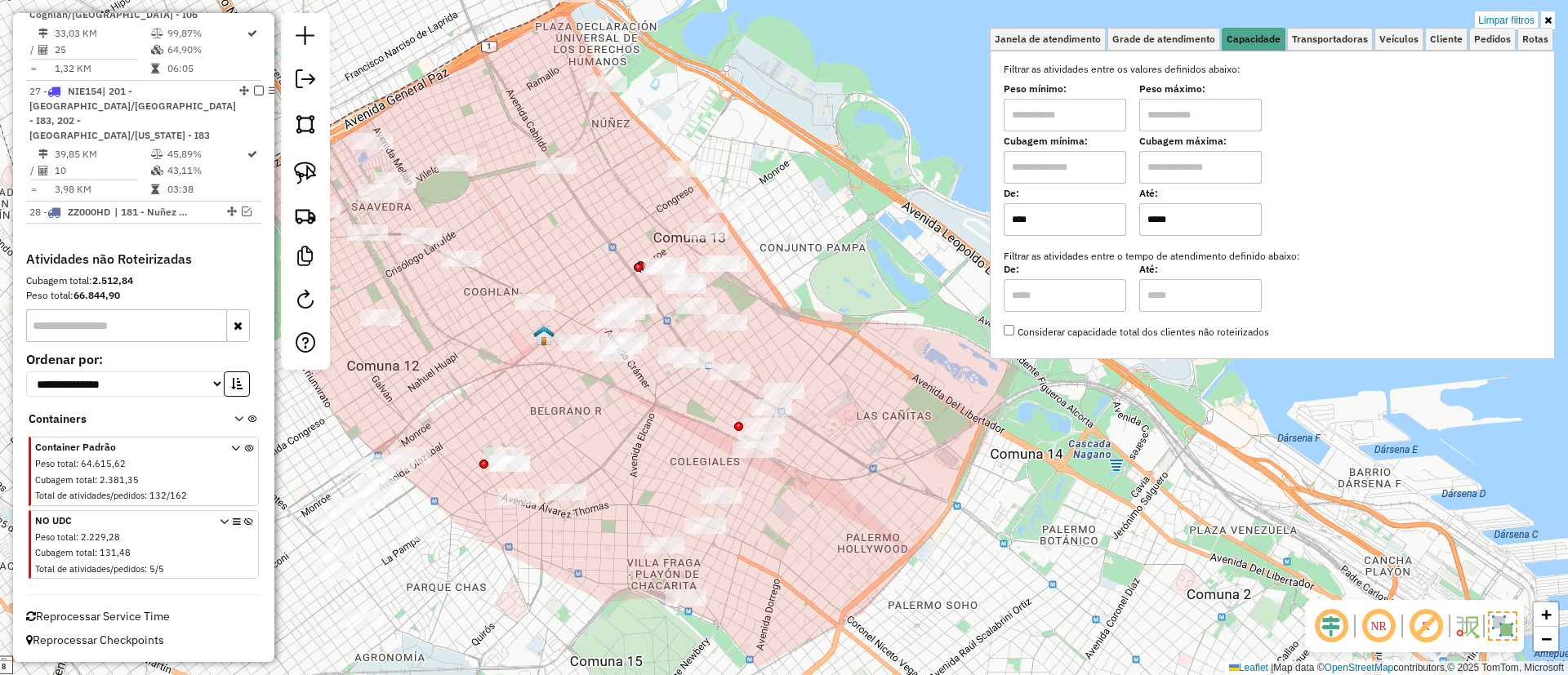
drag, startPoint x: 1195, startPoint y: 228, endPoint x: 1111, endPoint y: 215, distance: 85.0
click at [1112, 216] on div "De: **** Até: *****" at bounding box center [1271, 213] width 537 height 46
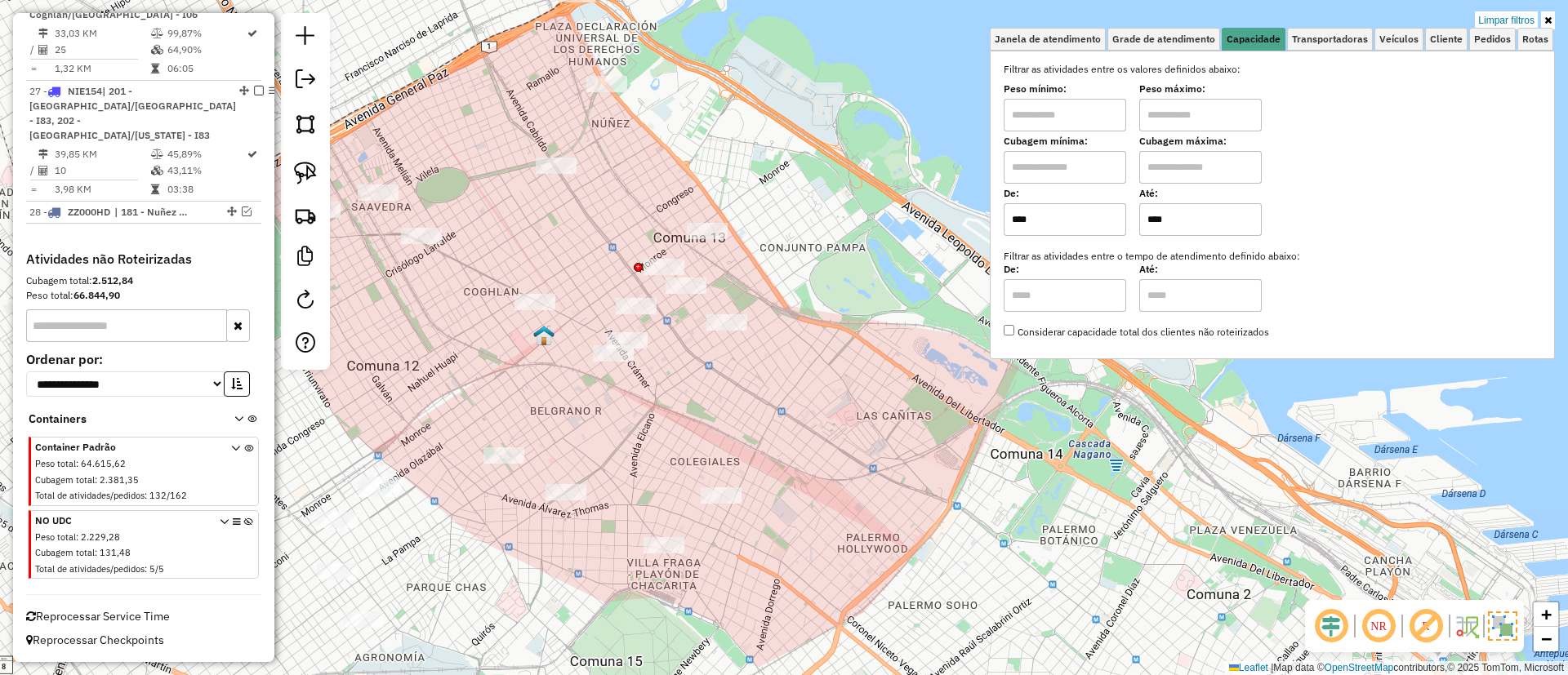
type input "****"
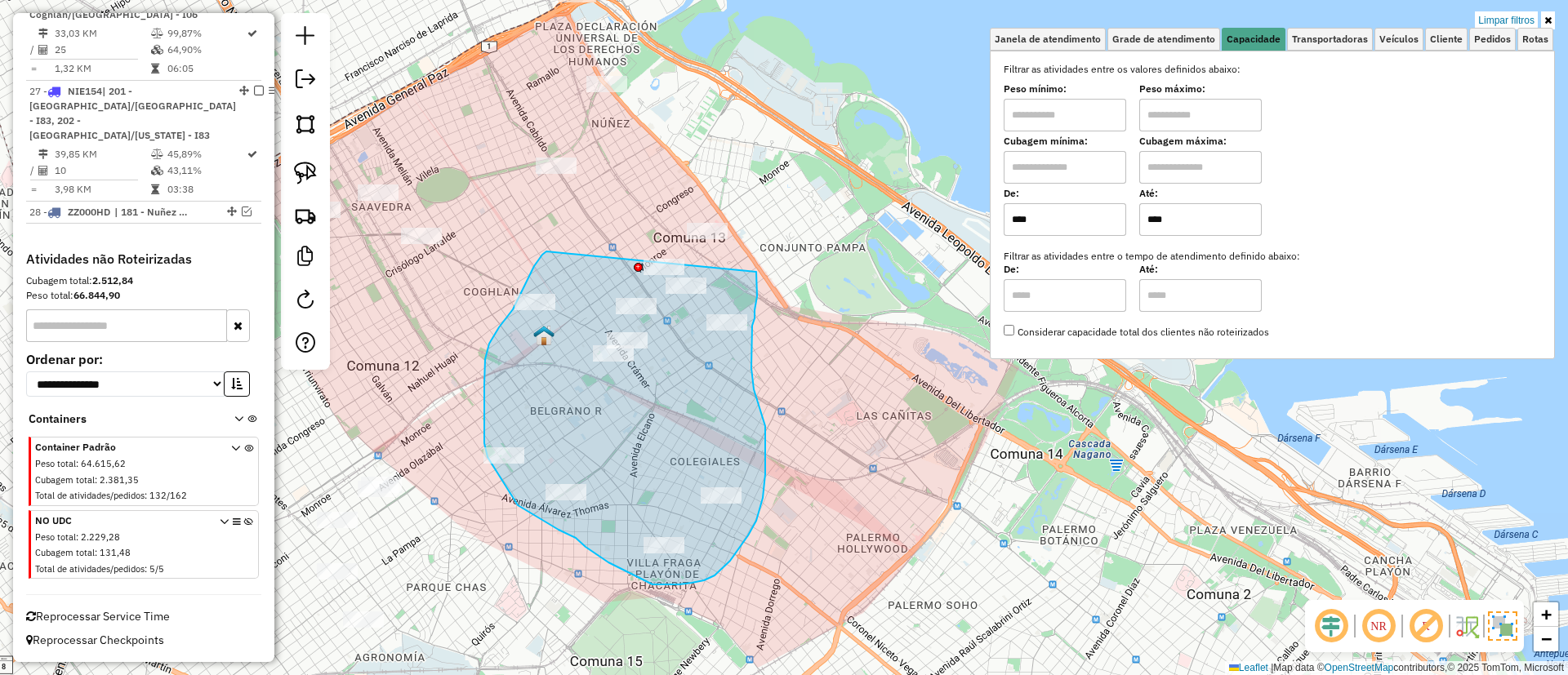
drag, startPoint x: 546, startPoint y: 251, endPoint x: 752, endPoint y: 269, distance: 206.8
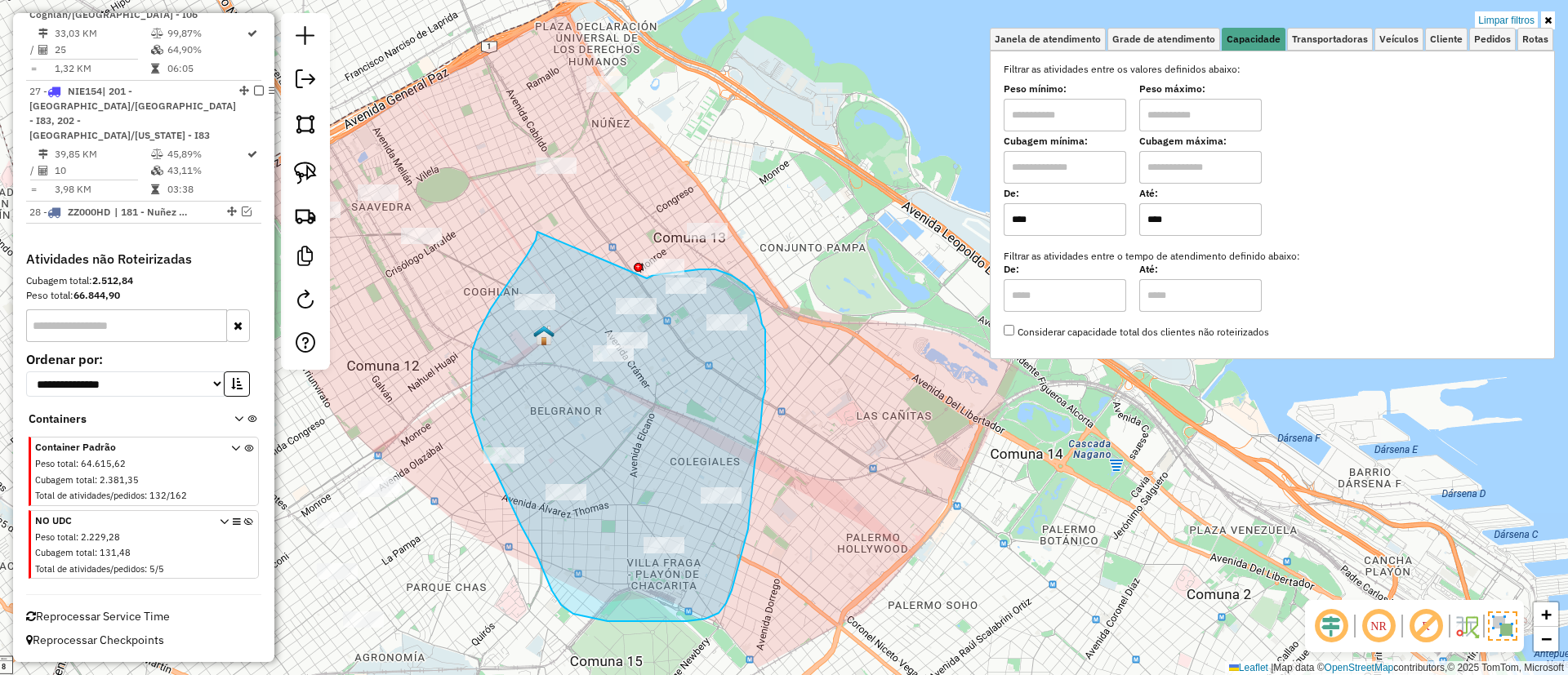
drag, startPoint x: 537, startPoint y: 232, endPoint x: 647, endPoint y: 278, distance: 119.2
click at [647, 278] on div "Limpar filtros Janela de atendimento Grade de atendimento Capacidade Transporta…" at bounding box center [784, 338] width 1568 height 675
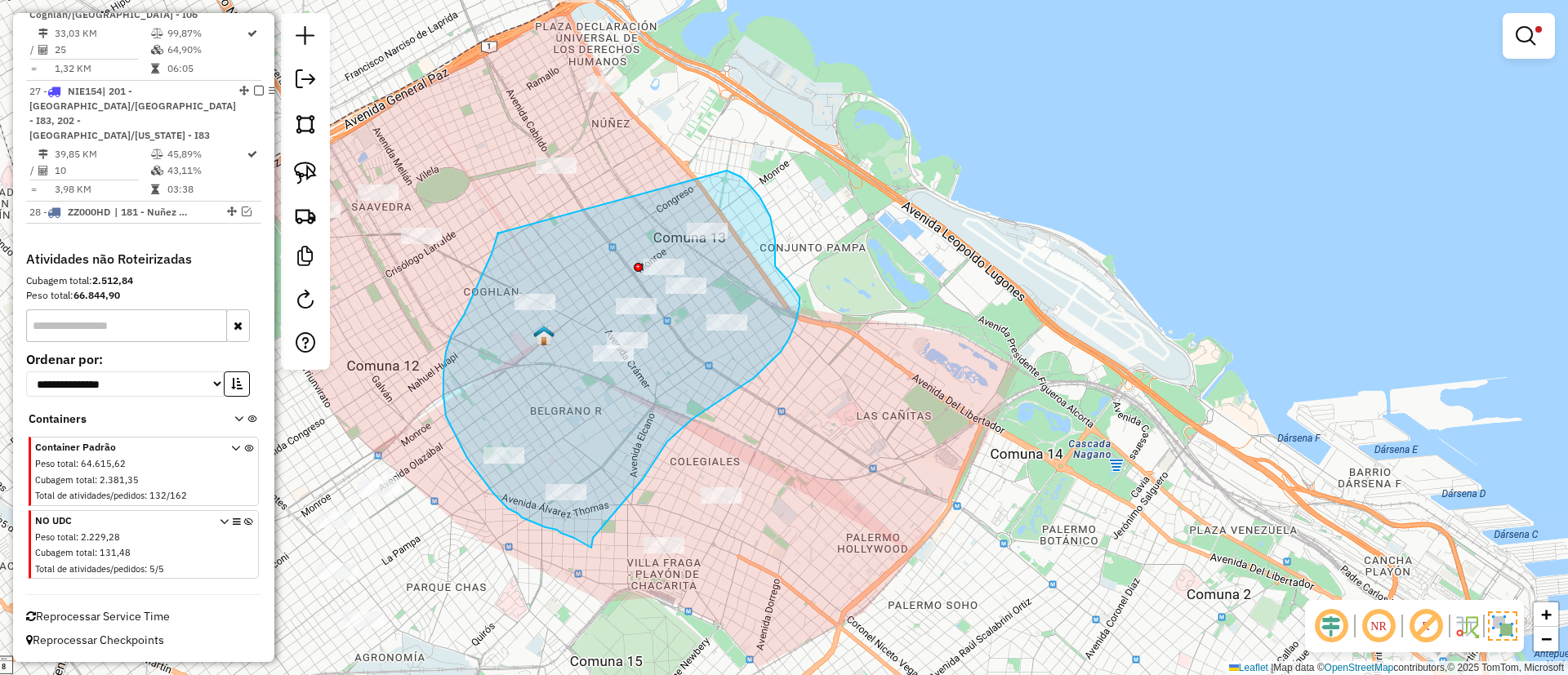
drag, startPoint x: 491, startPoint y: 254, endPoint x: 727, endPoint y: 170, distance: 250.5
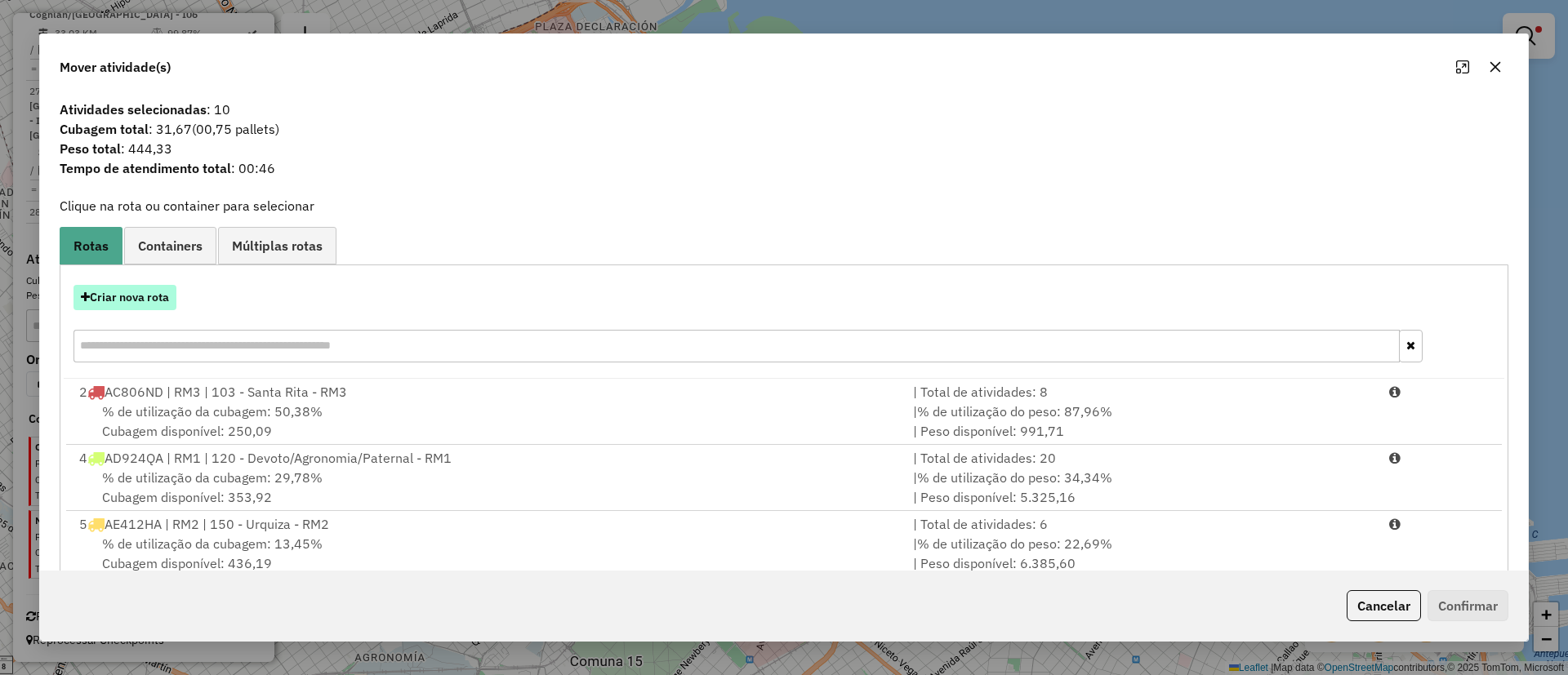
click at [138, 289] on button "Criar nova rota" at bounding box center [124, 297] width 103 height 25
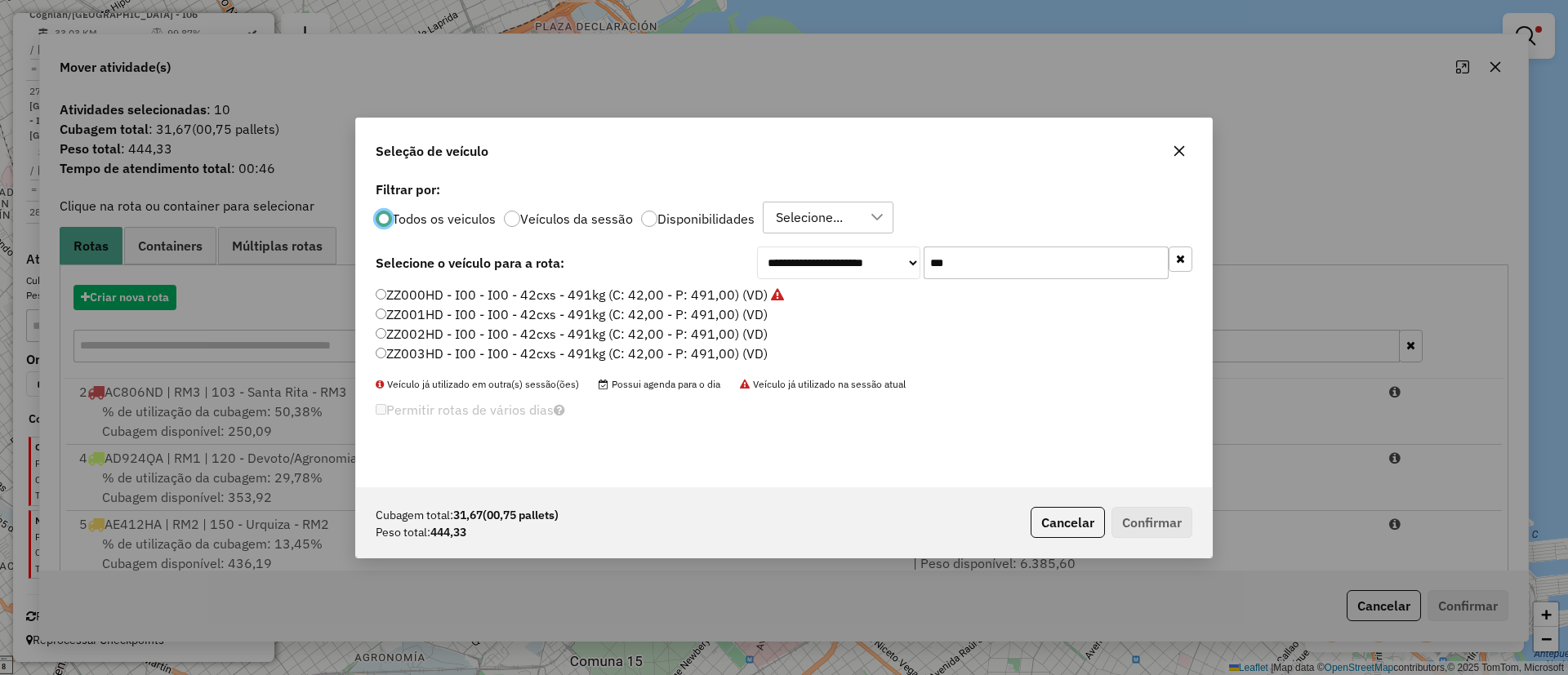
scroll to position [9, 5]
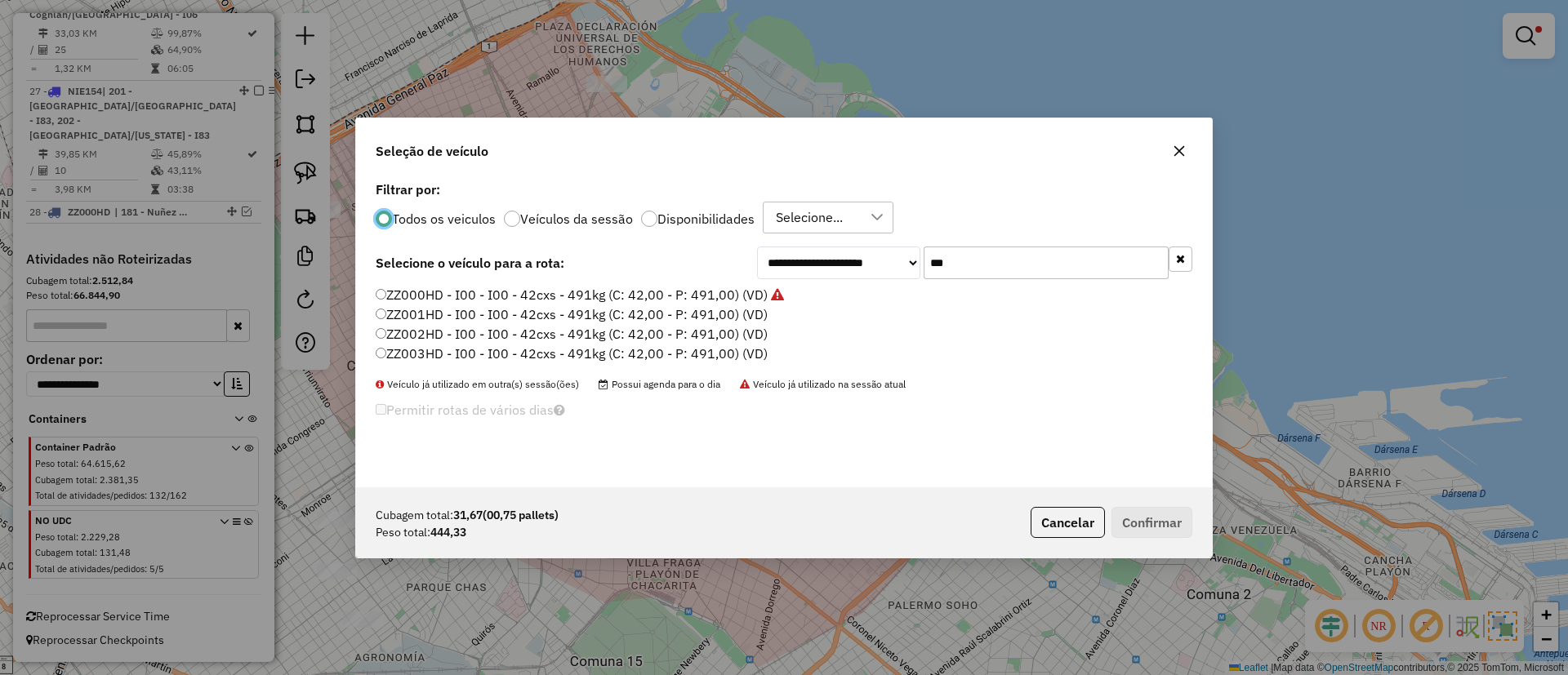
click at [704, 317] on label "ZZ001HD - I00 - I00 - 42cxs - 491kg (C: 42,00 - P: 491,00) (VD)" at bounding box center [571, 314] width 392 height 19
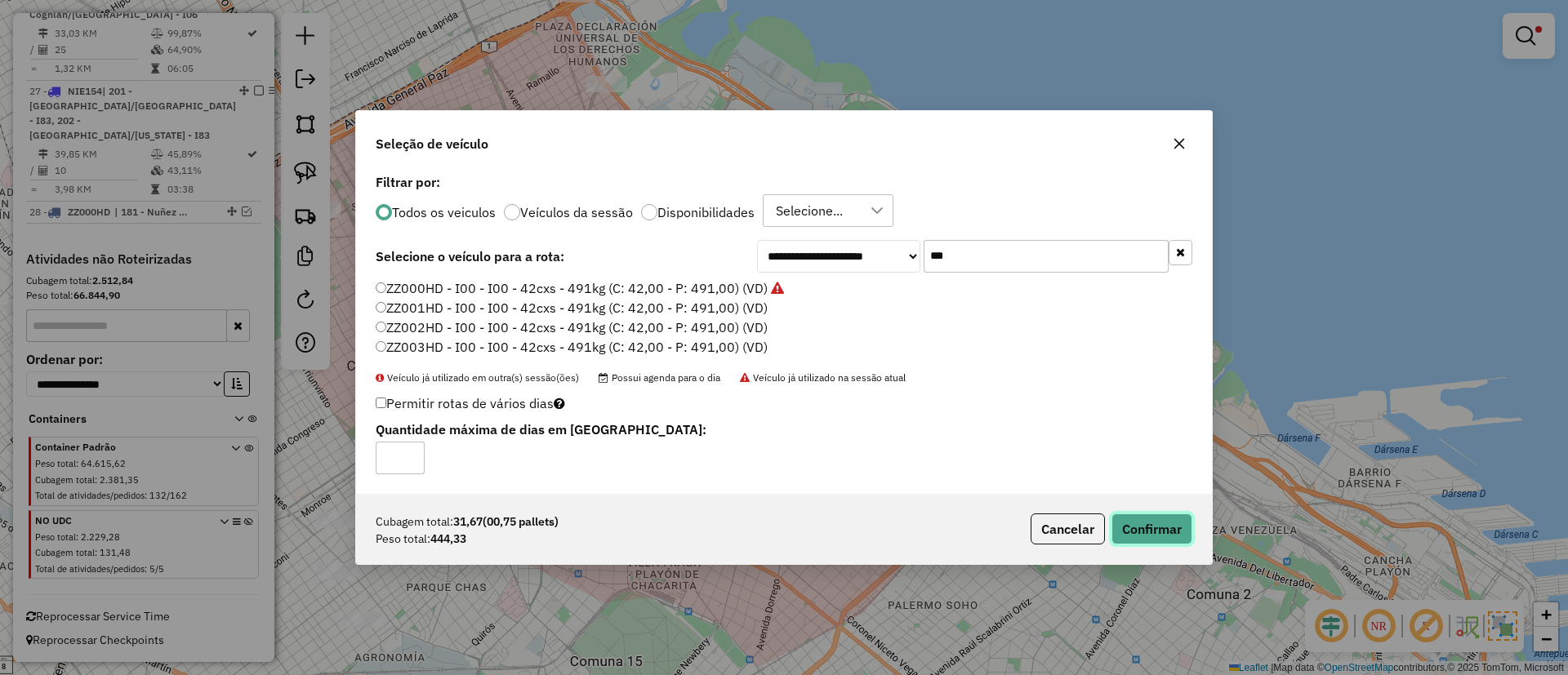
click at [1176, 531] on button "Confirmar" at bounding box center [1151, 529] width 81 height 31
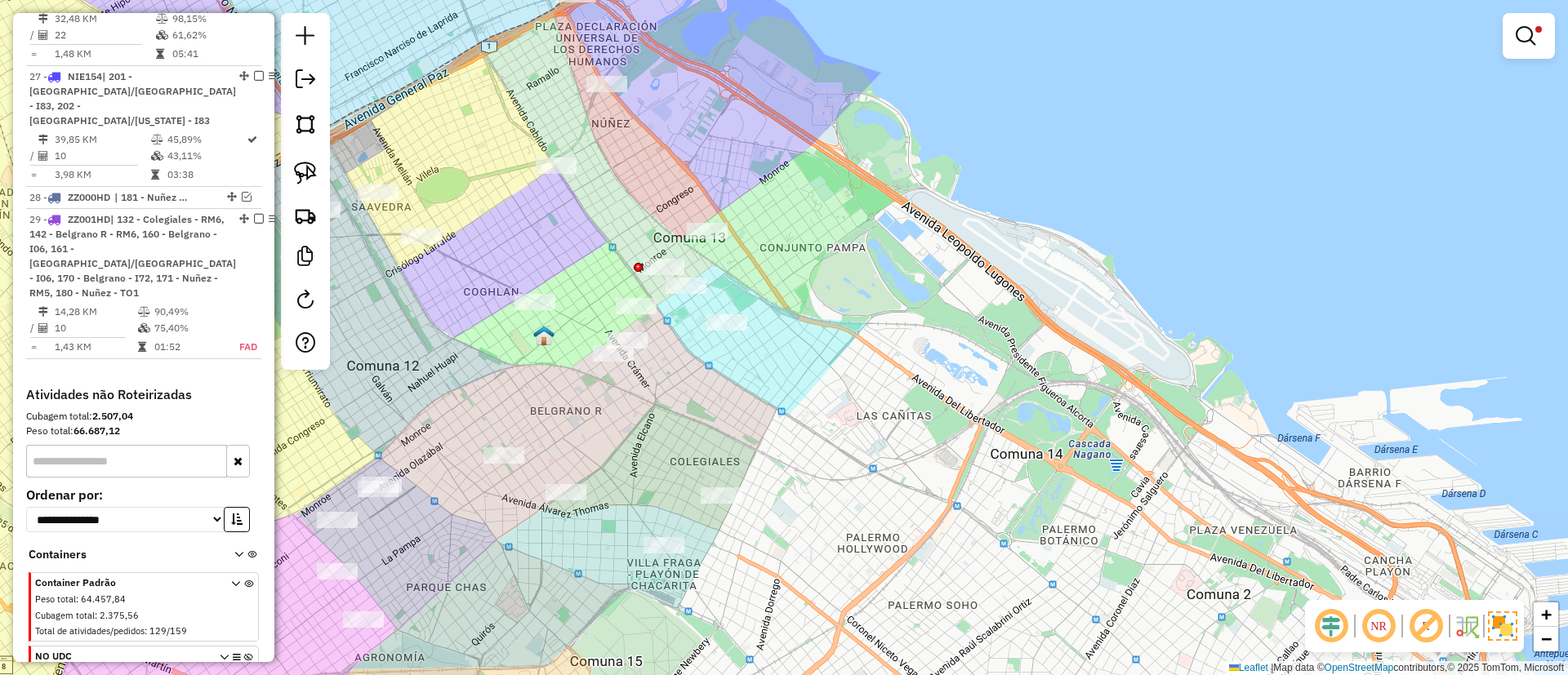
scroll to position [2902, 0]
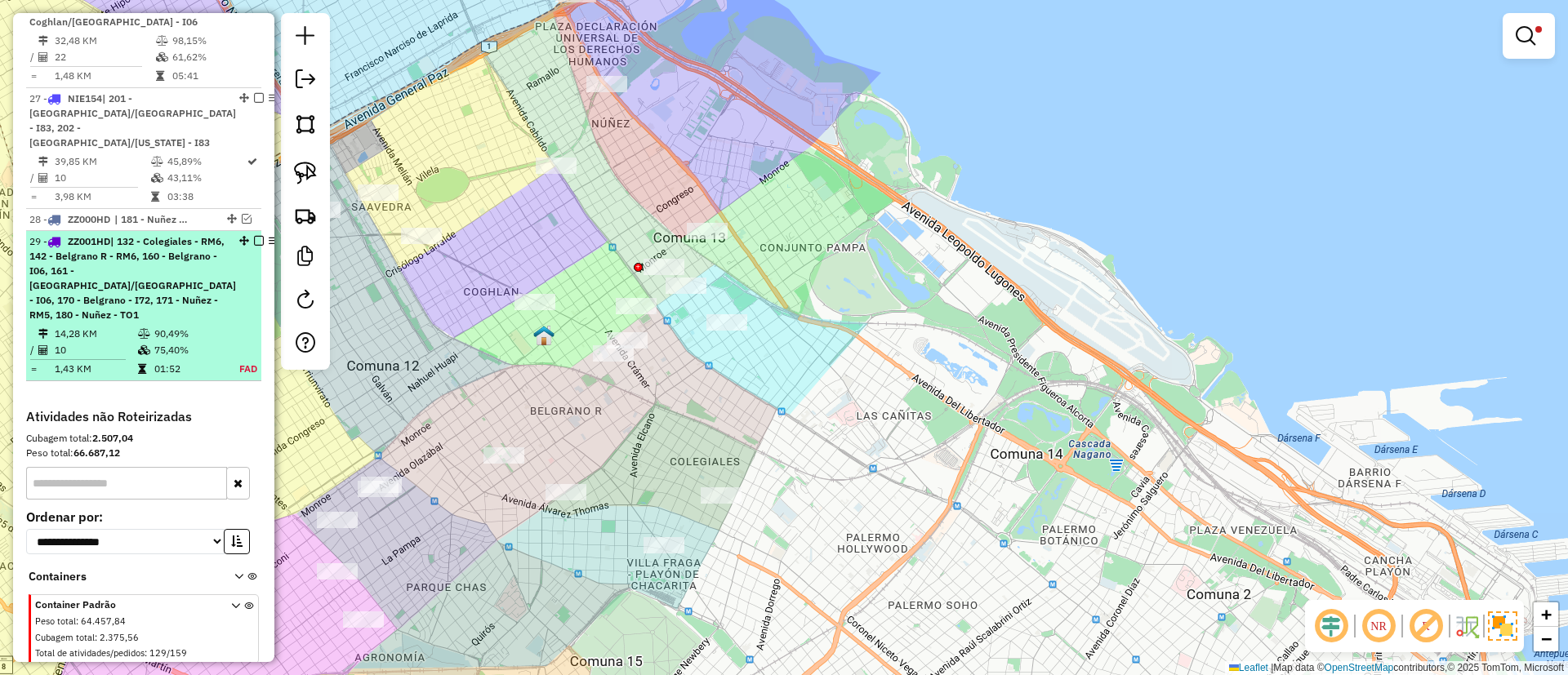
click at [254, 246] on em at bounding box center [259, 241] width 10 height 10
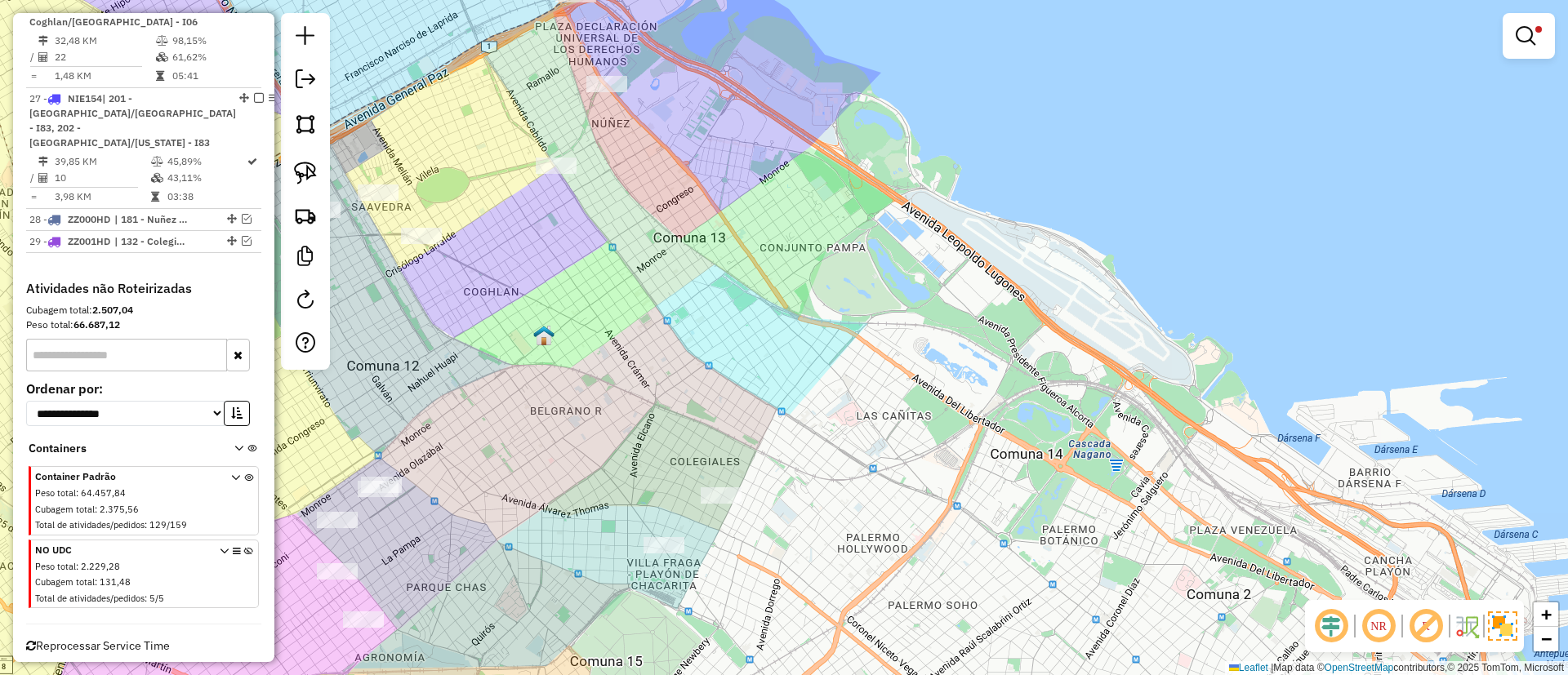
click at [1516, 38] on em at bounding box center [1525, 35] width 19 height 19
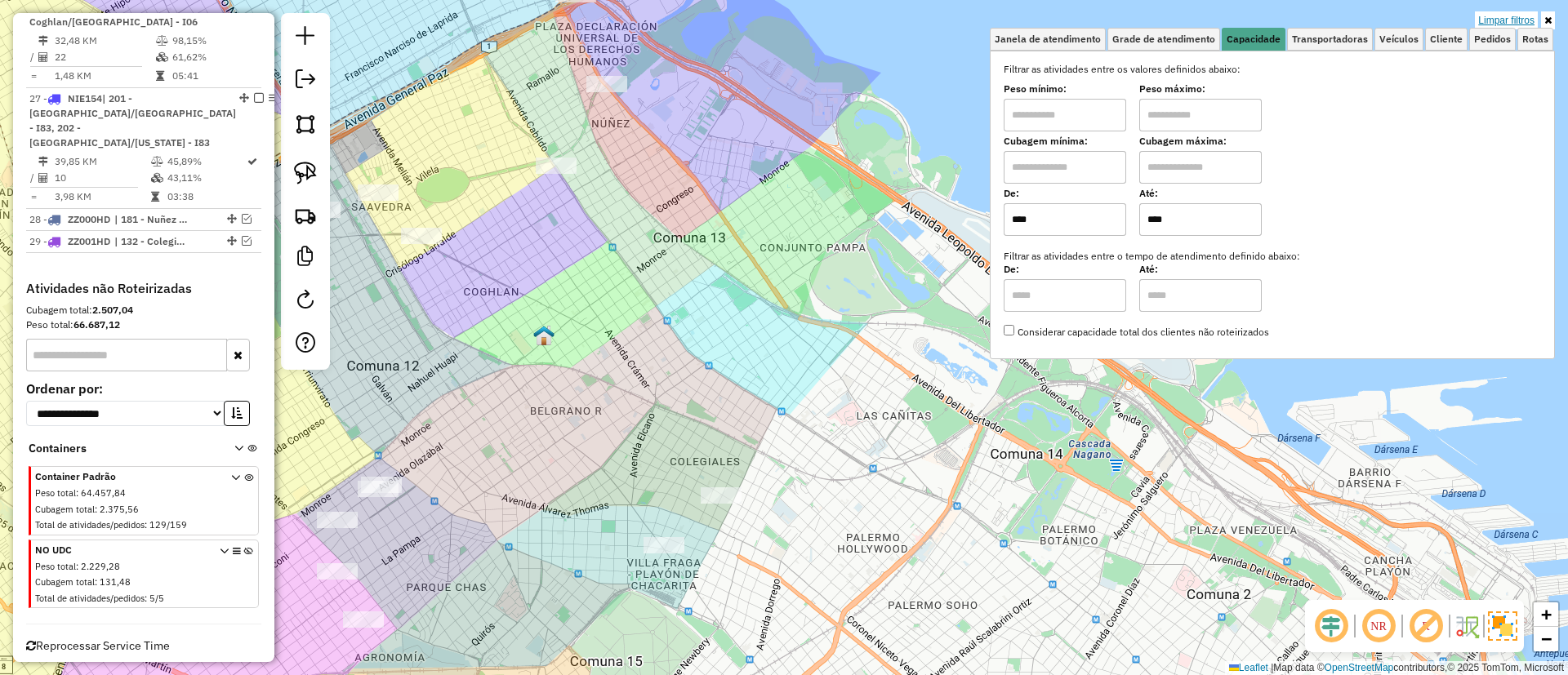
click at [1493, 22] on link "Limpar filtros" at bounding box center [1505, 21] width 63 height 18
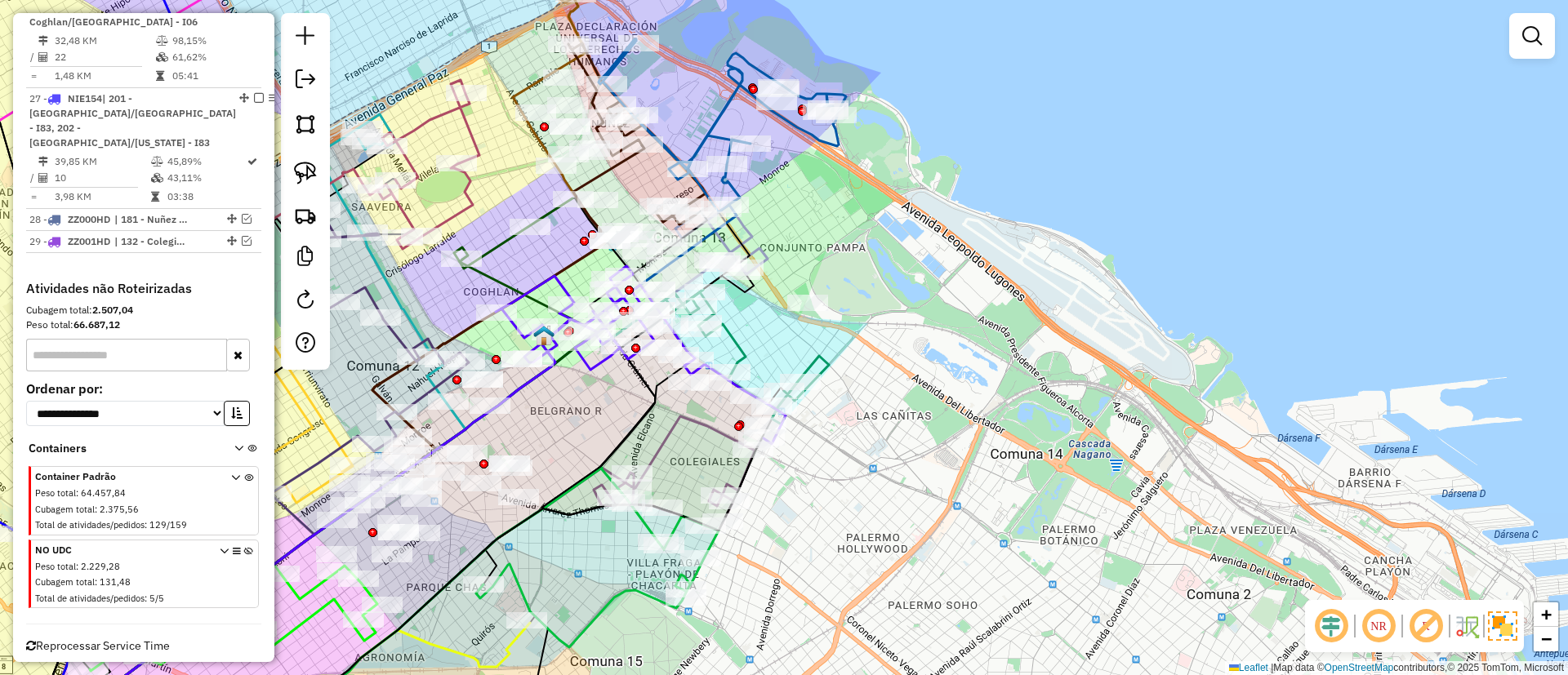
drag, startPoint x: 1306, startPoint y: 495, endPoint x: 1357, endPoint y: 408, distance: 100.8
click at [1357, 408] on div "Janela de atendimento Grade de atendimento Capacidade Transportadoras Veículos …" at bounding box center [784, 338] width 1568 height 675
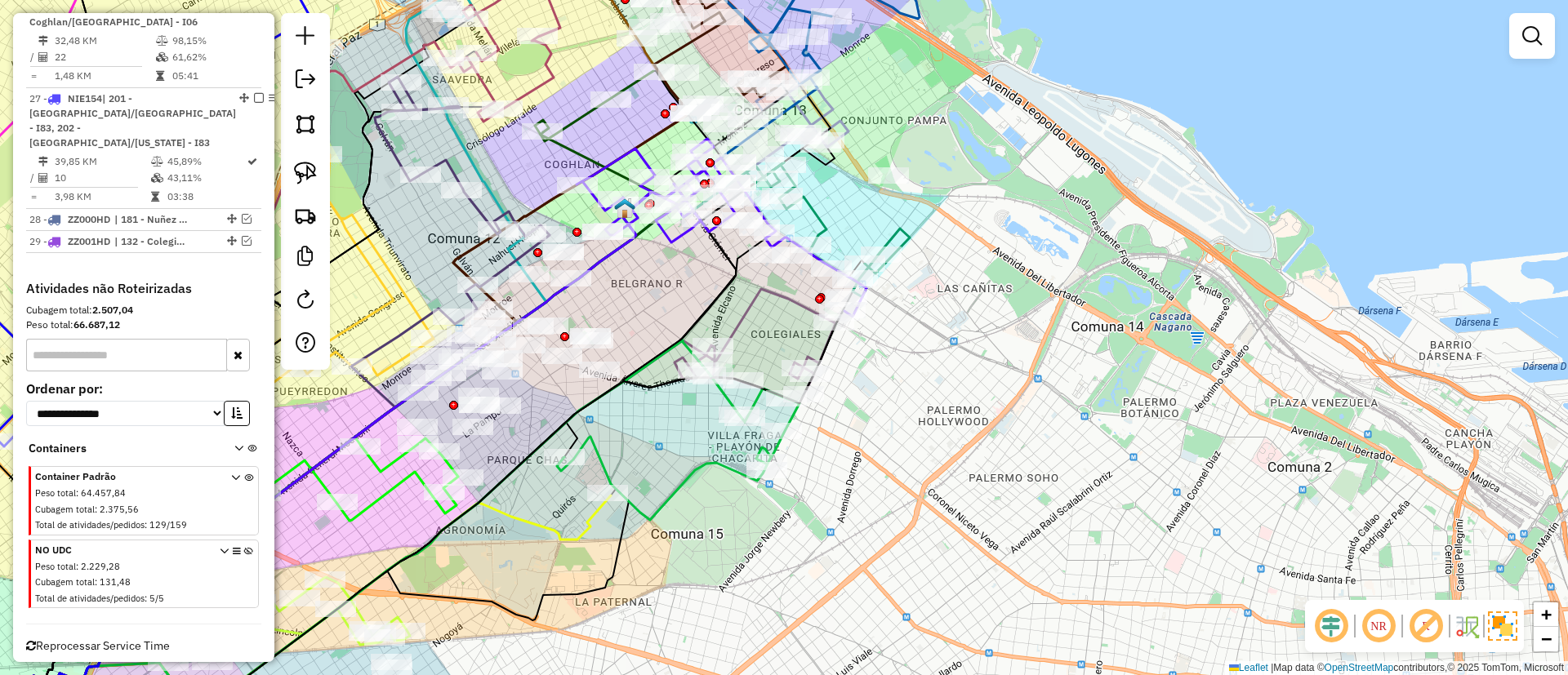
click at [1428, 626] on em at bounding box center [1425, 626] width 39 height 39
click at [236, 564] on span at bounding box center [236, 576] width 33 height 65
click at [244, 566] on icon at bounding box center [248, 577] width 9 height 61
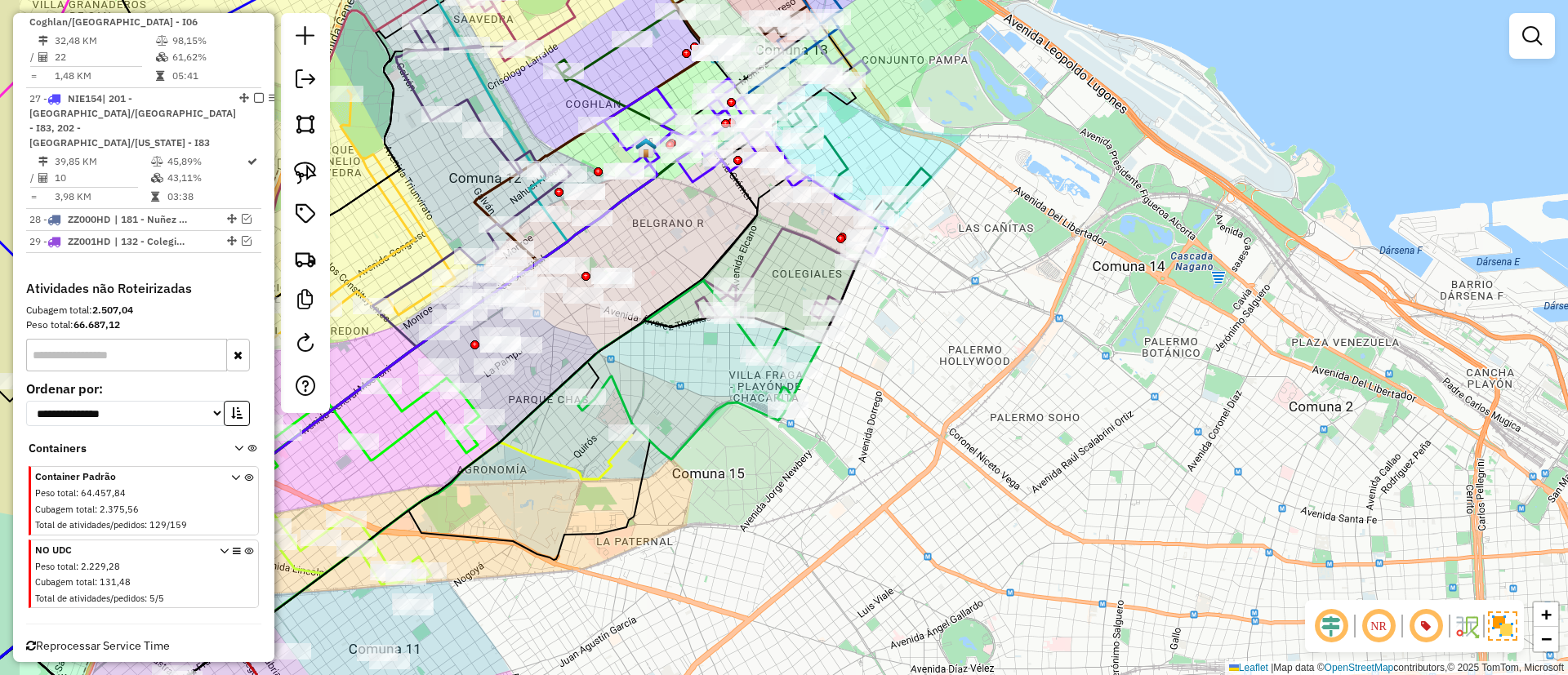
drag, startPoint x: 646, startPoint y: 635, endPoint x: 946, endPoint y: 200, distance: 528.4
click at [943, 203] on div "Janela de atendimento Grade de atendimento Capacidade Transportadoras Veículos …" at bounding box center [784, 338] width 1568 height 675
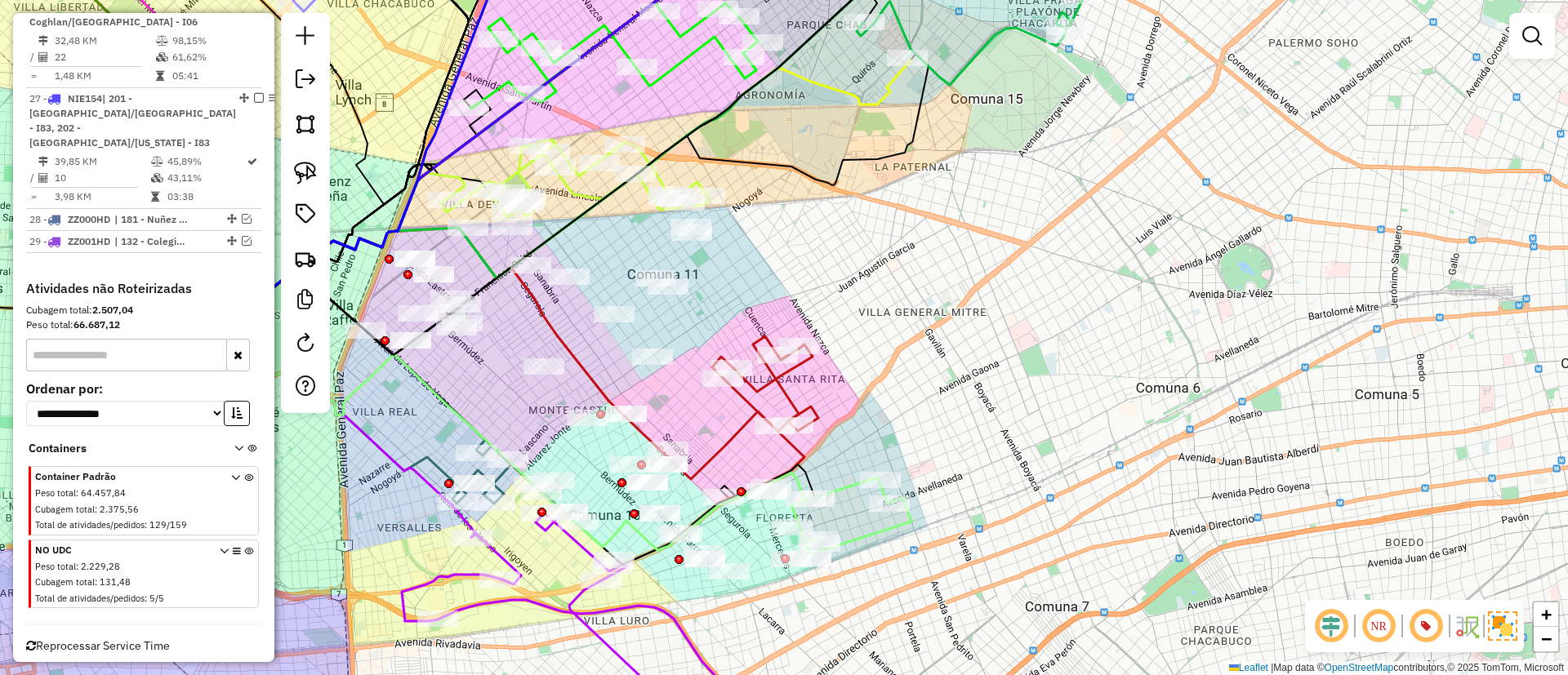
click at [825, 489] on icon at bounding box center [851, 516] width 120 height 77
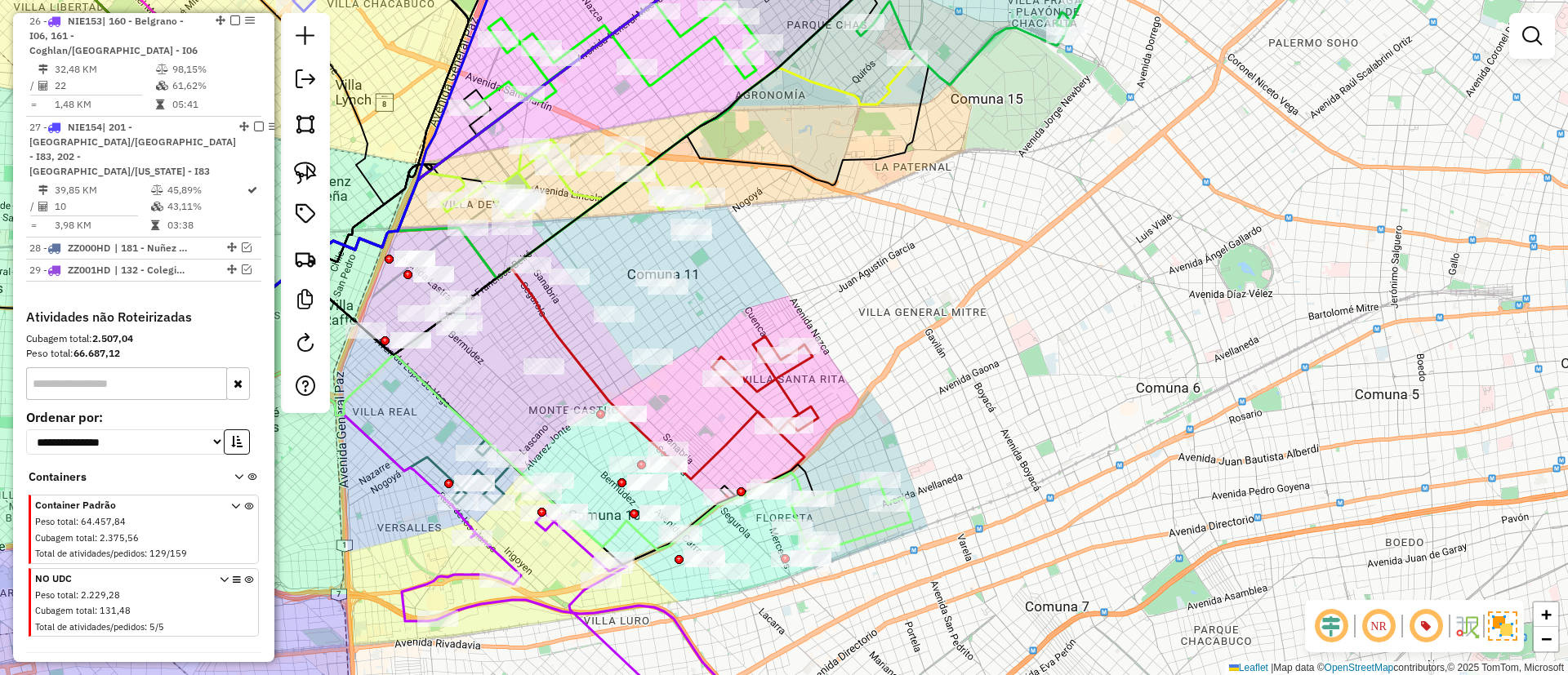
select select "**********"
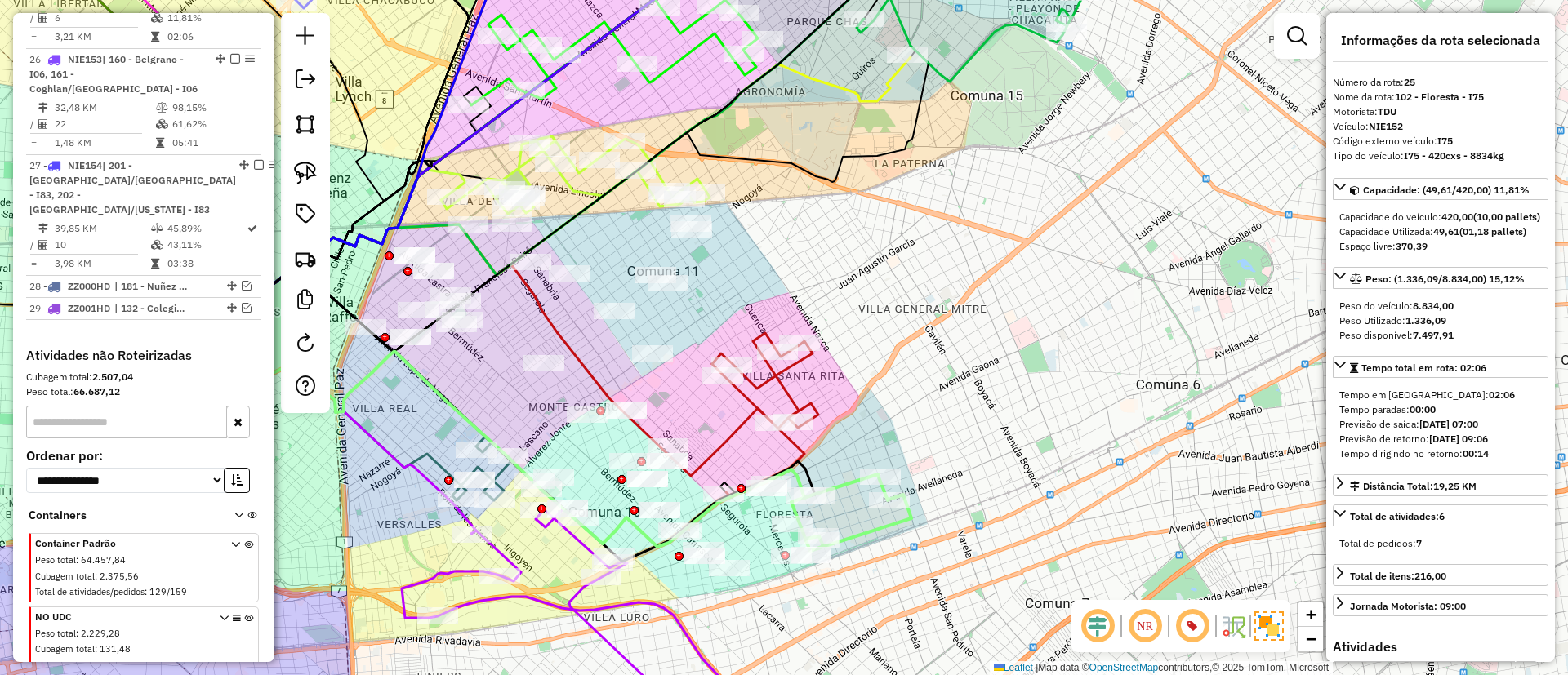
scroll to position [2824, 0]
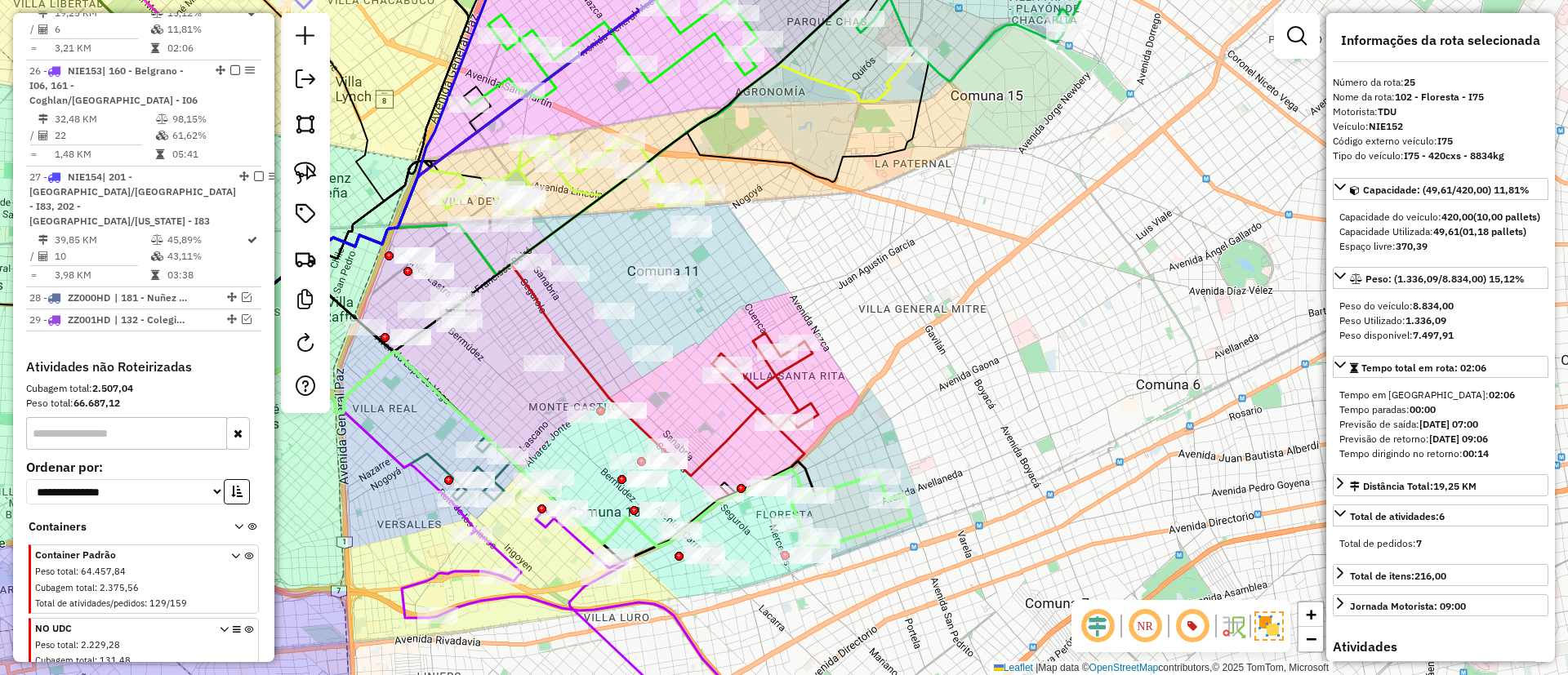
drag, startPoint x: 1017, startPoint y: 404, endPoint x: 1109, endPoint y: 173, distance: 248.6
click at [1109, 173] on div "Janela de atendimento Grade de atendimento Capacidade Transportadoras Veículos …" at bounding box center [784, 338] width 1568 height 675
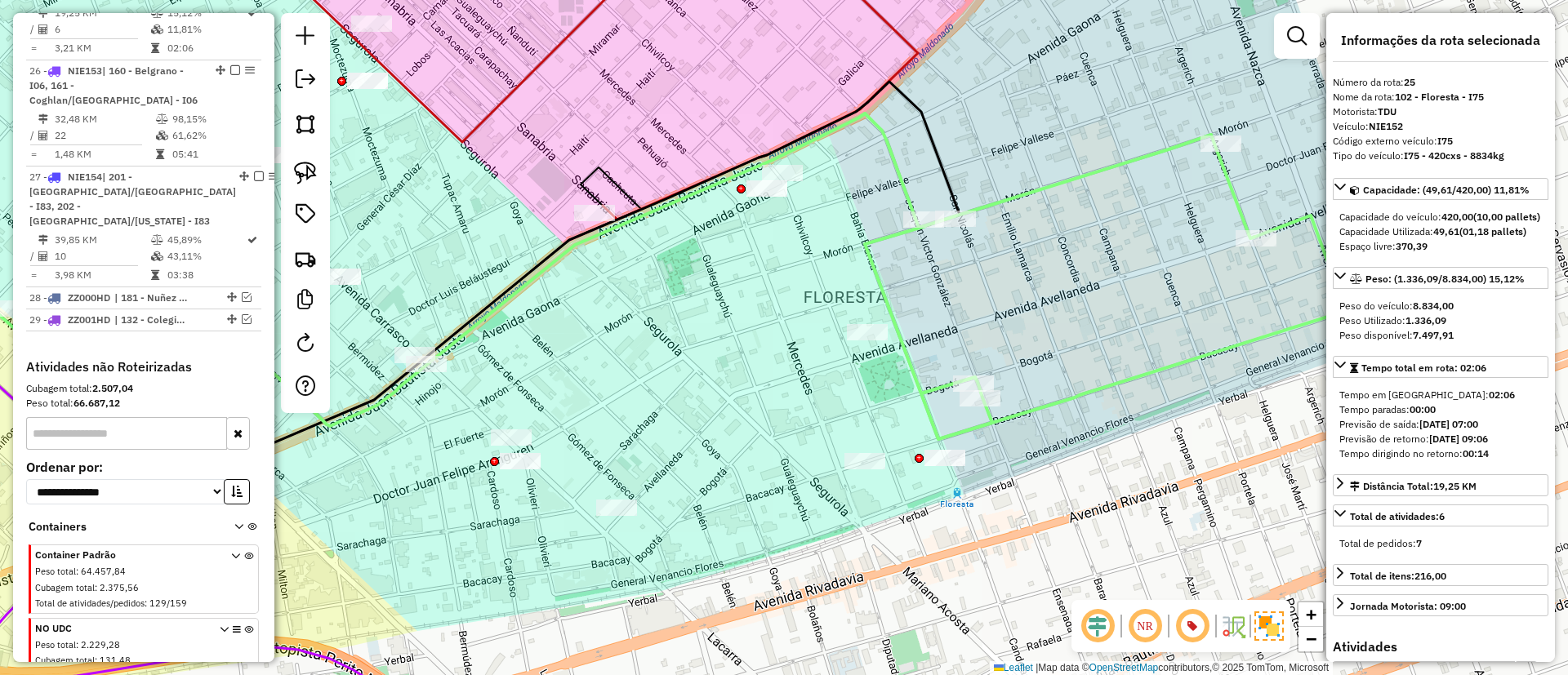
click at [761, 307] on div "Janela de atendimento Grade de atendimento Capacidade Transportadoras Veículos …" at bounding box center [784, 338] width 1568 height 675
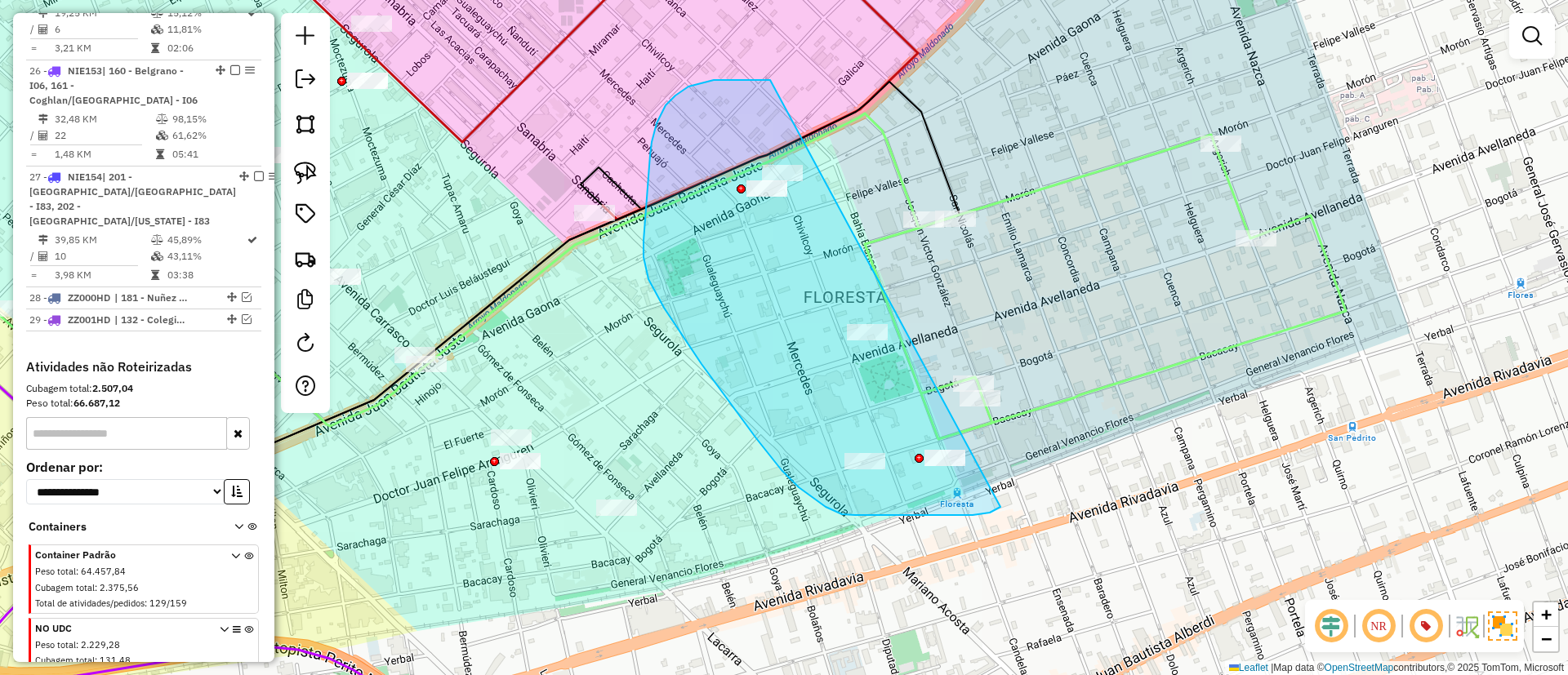
drag, startPoint x: 675, startPoint y: 95, endPoint x: 1032, endPoint y: 465, distance: 514.1
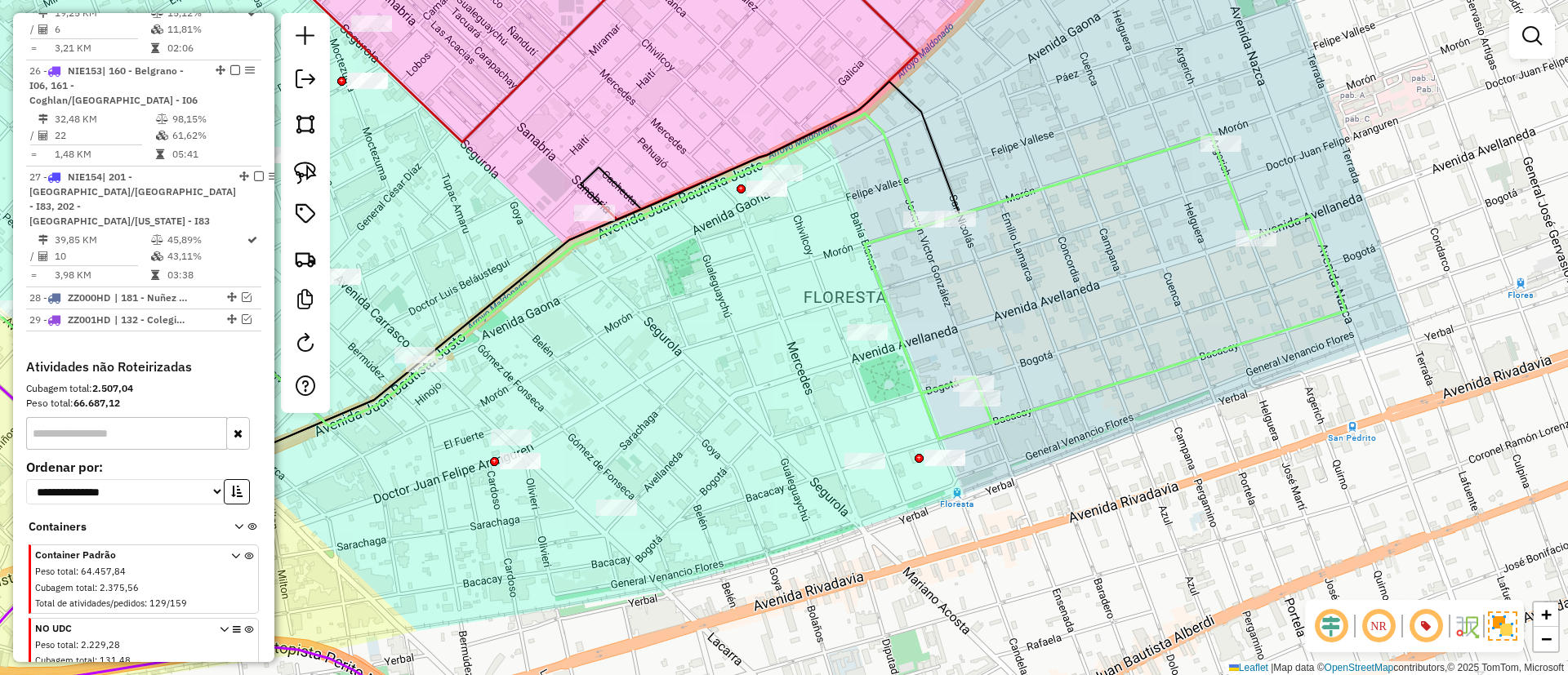
click at [1103, 381] on icon at bounding box center [1105, 287] width 481 height 305
select select "**********"
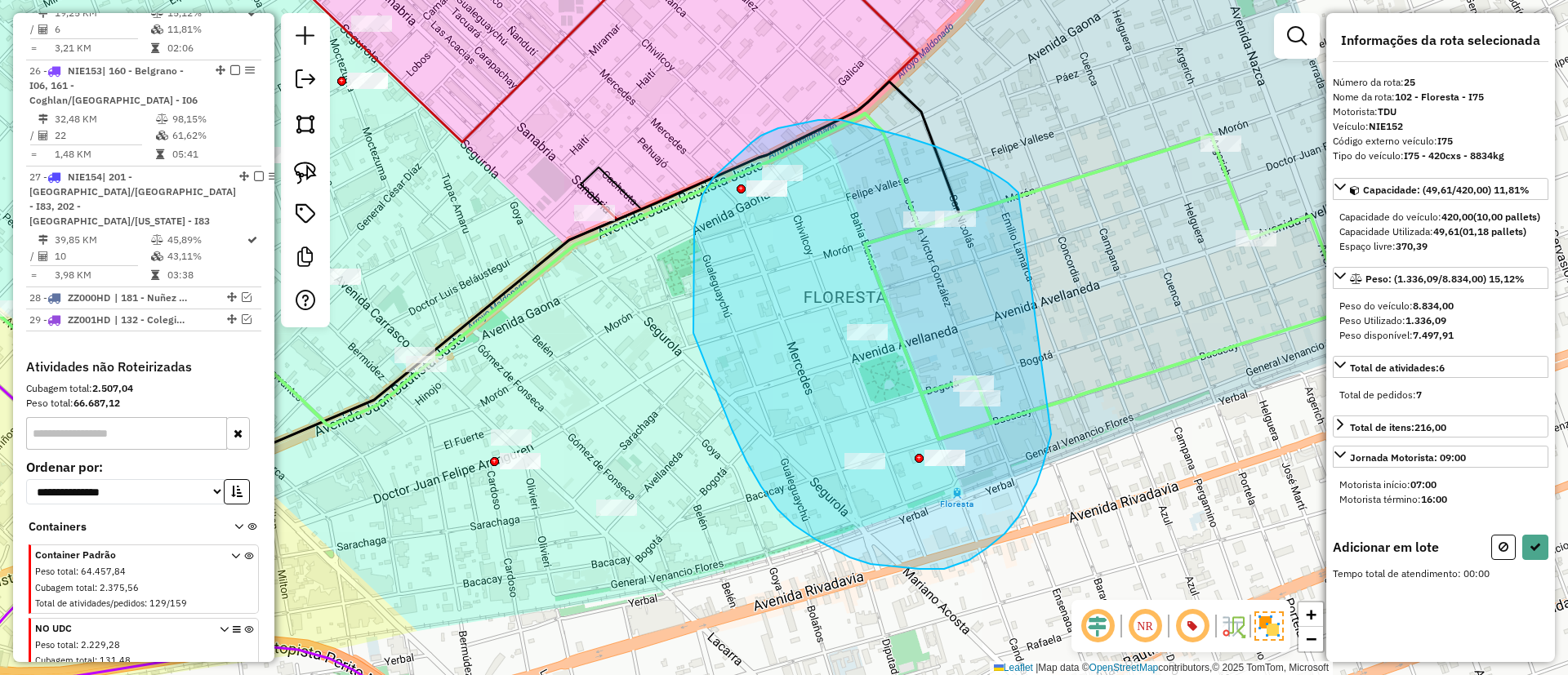
drag, startPoint x: 1018, startPoint y: 193, endPoint x: 1051, endPoint y: 434, distance: 243.2
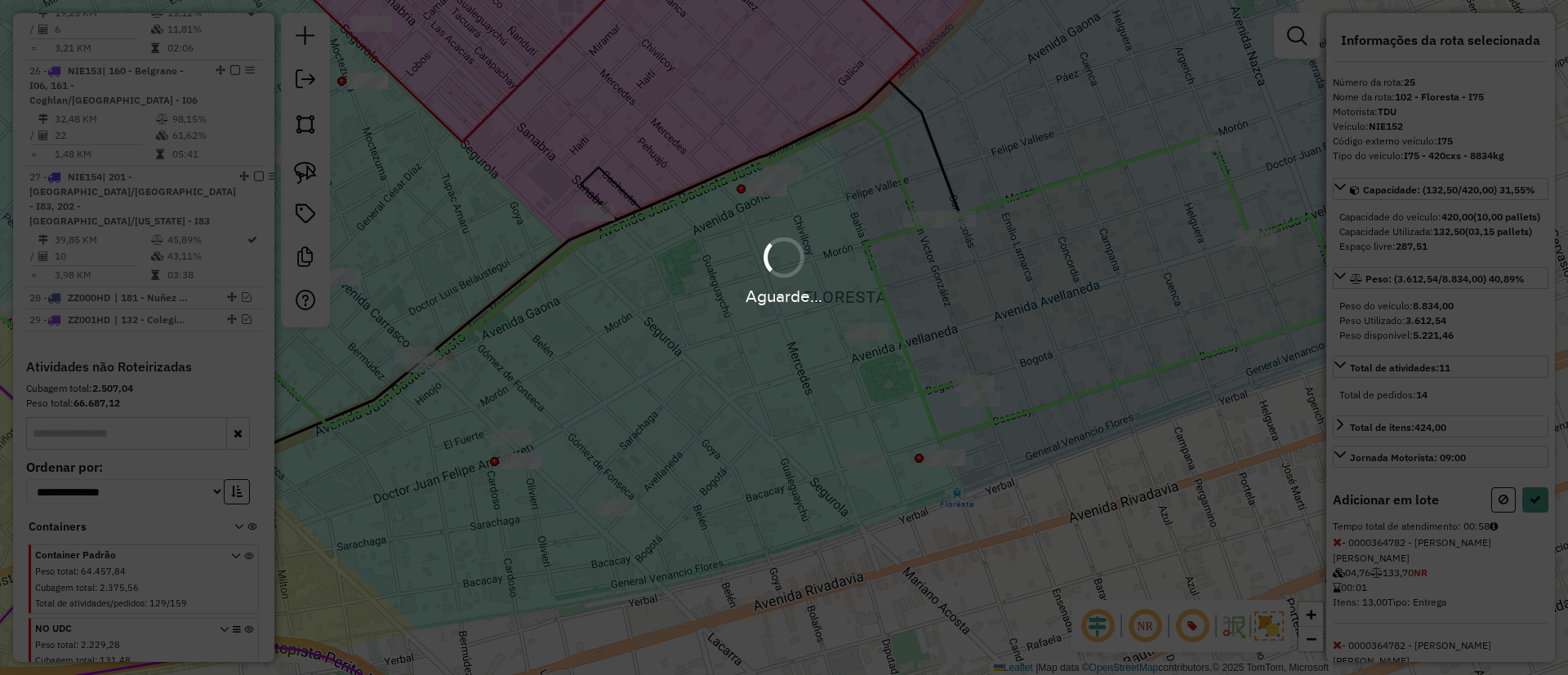
select select "**********"
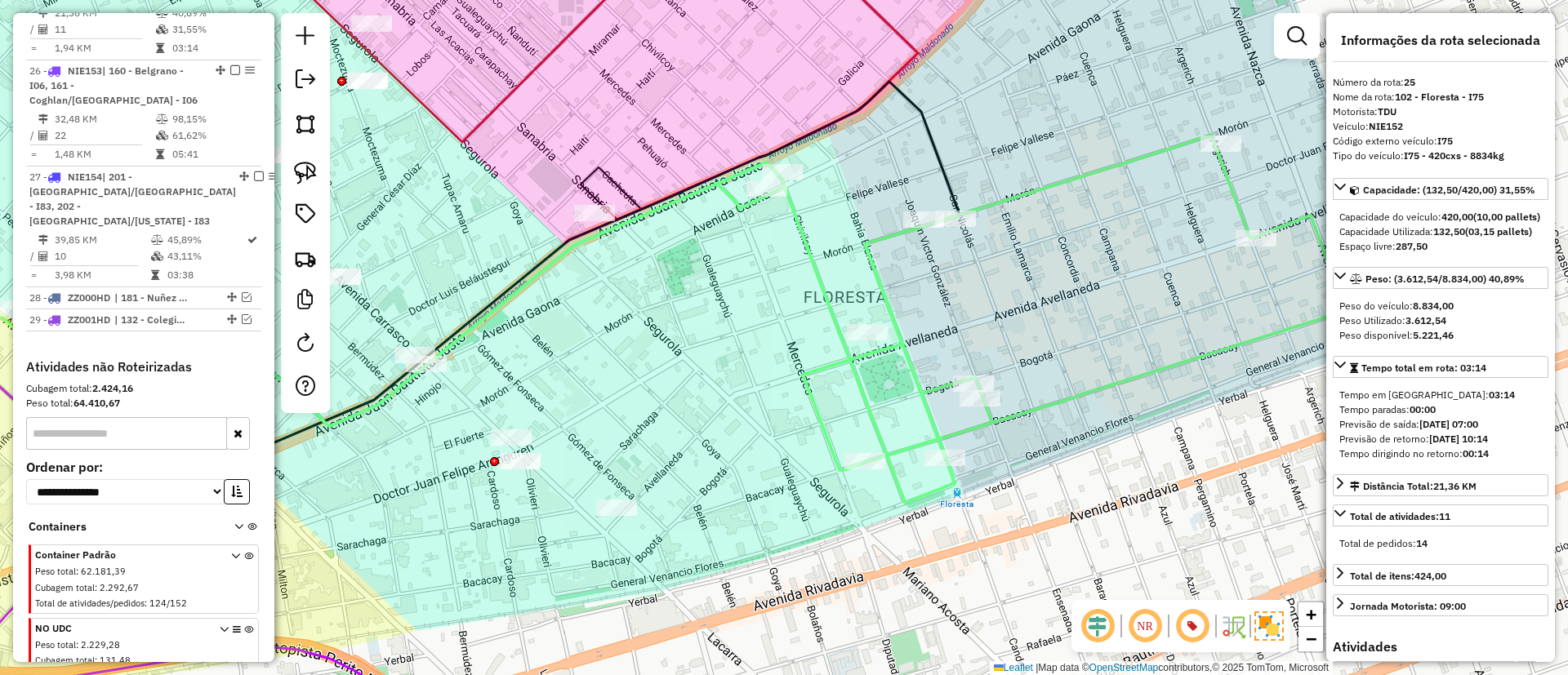
drag, startPoint x: 688, startPoint y: 469, endPoint x: 897, endPoint y: 398, distance: 220.7
click at [916, 399] on div "Janela de atendimento Grade de atendimento Capacidade Transportadoras Veículos …" at bounding box center [784, 338] width 1568 height 675
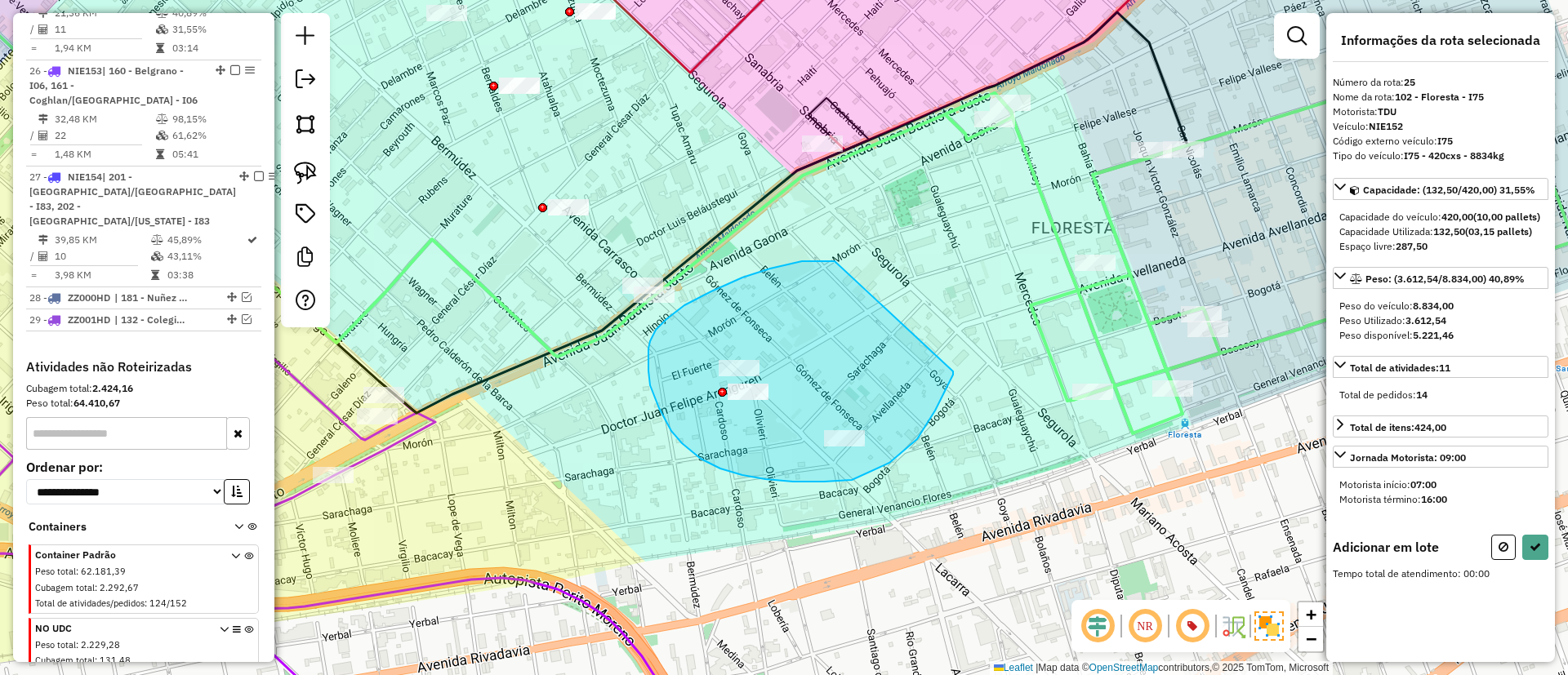
drag, startPoint x: 835, startPoint y: 261, endPoint x: 953, endPoint y: 366, distance: 158.0
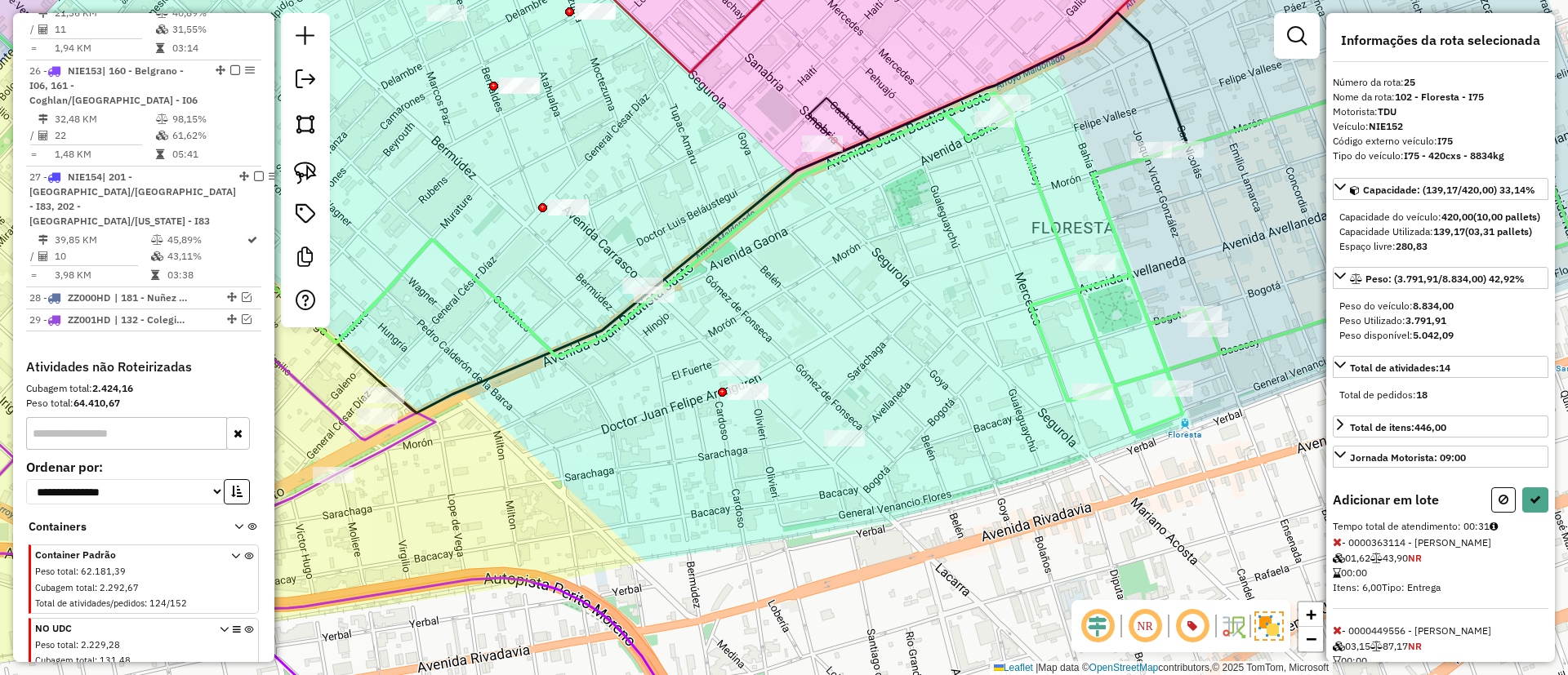
select select "**********"
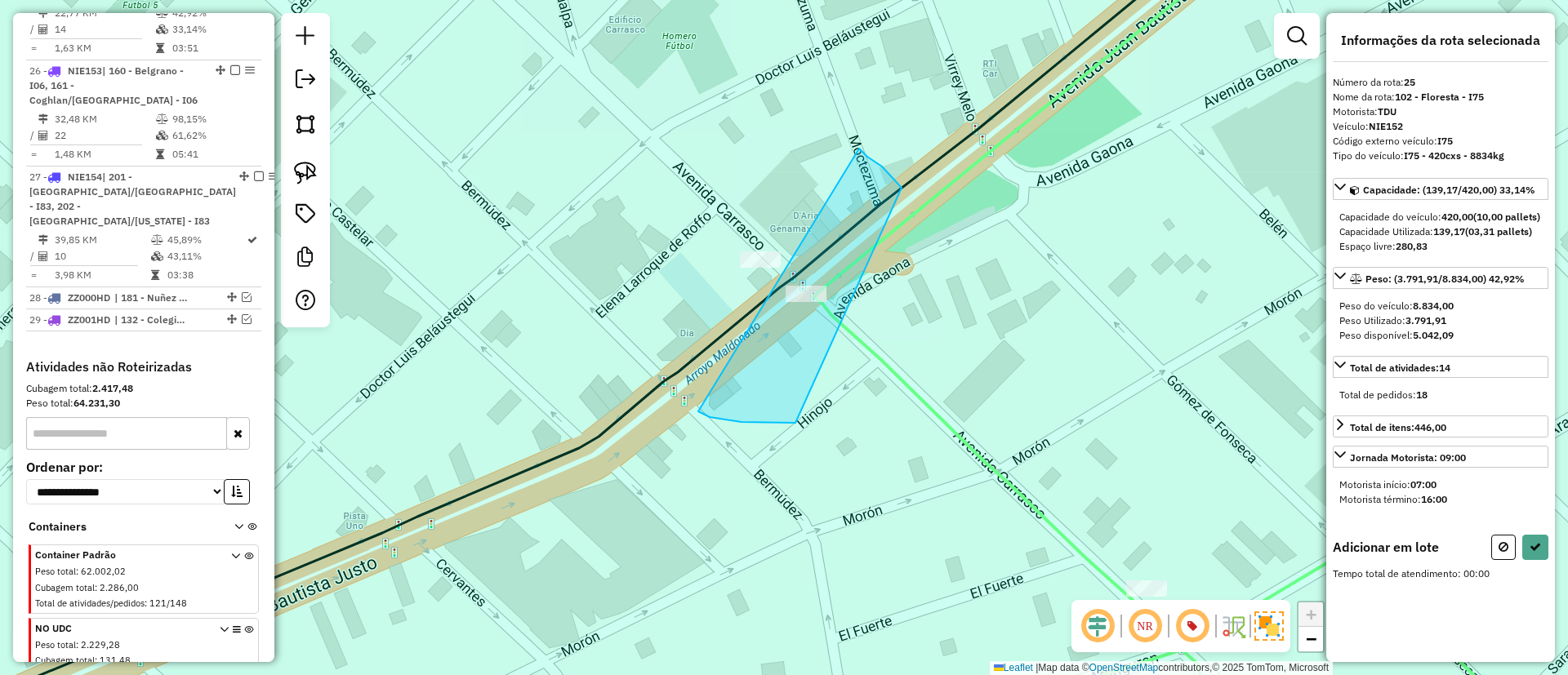
drag, startPoint x: 742, startPoint y: 422, endPoint x: 859, endPoint y: 149, distance: 297.0
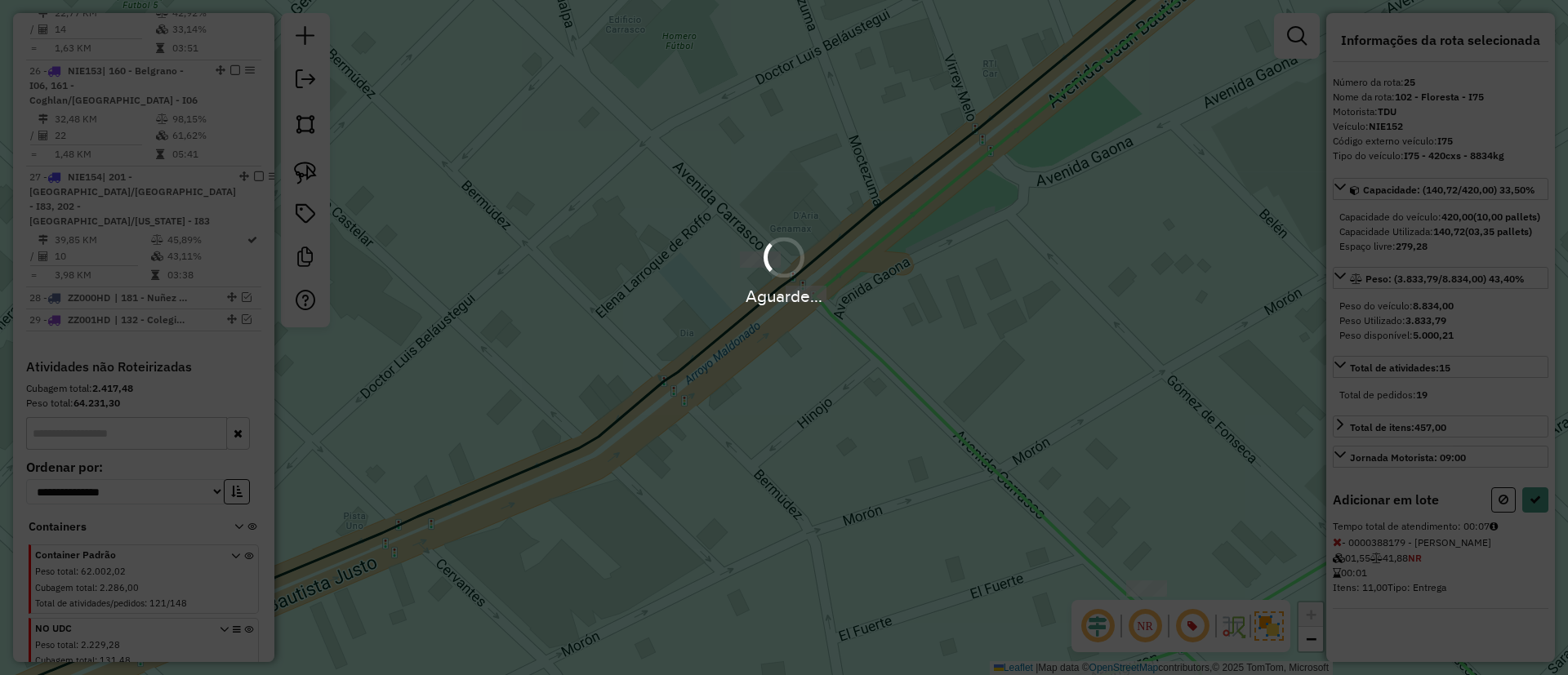
select select "**********"
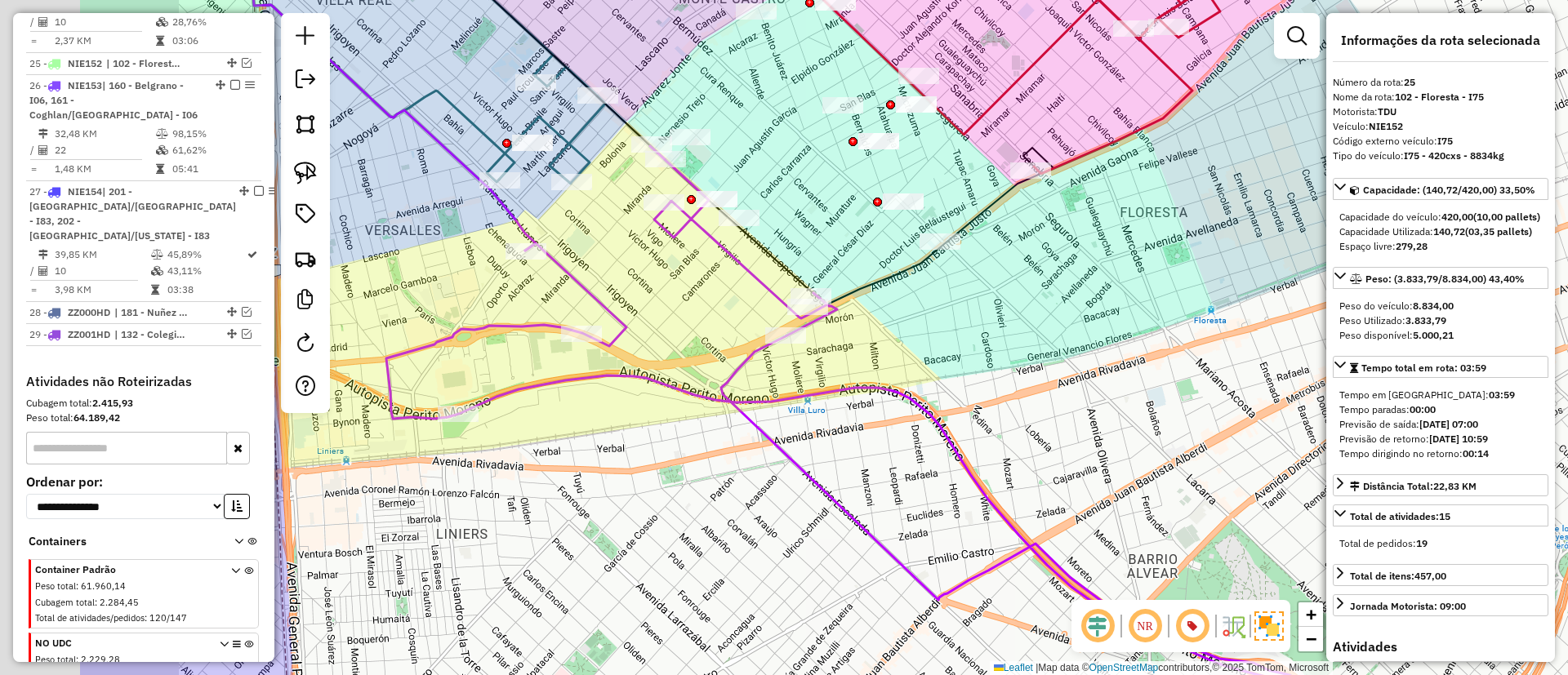
drag, startPoint x: 688, startPoint y: 280, endPoint x: 942, endPoint y: 404, distance: 282.7
click at [942, 404] on div "Janela de atendimento Grade de atendimento Capacidade Transportadoras Veículos …" at bounding box center [784, 338] width 1568 height 675
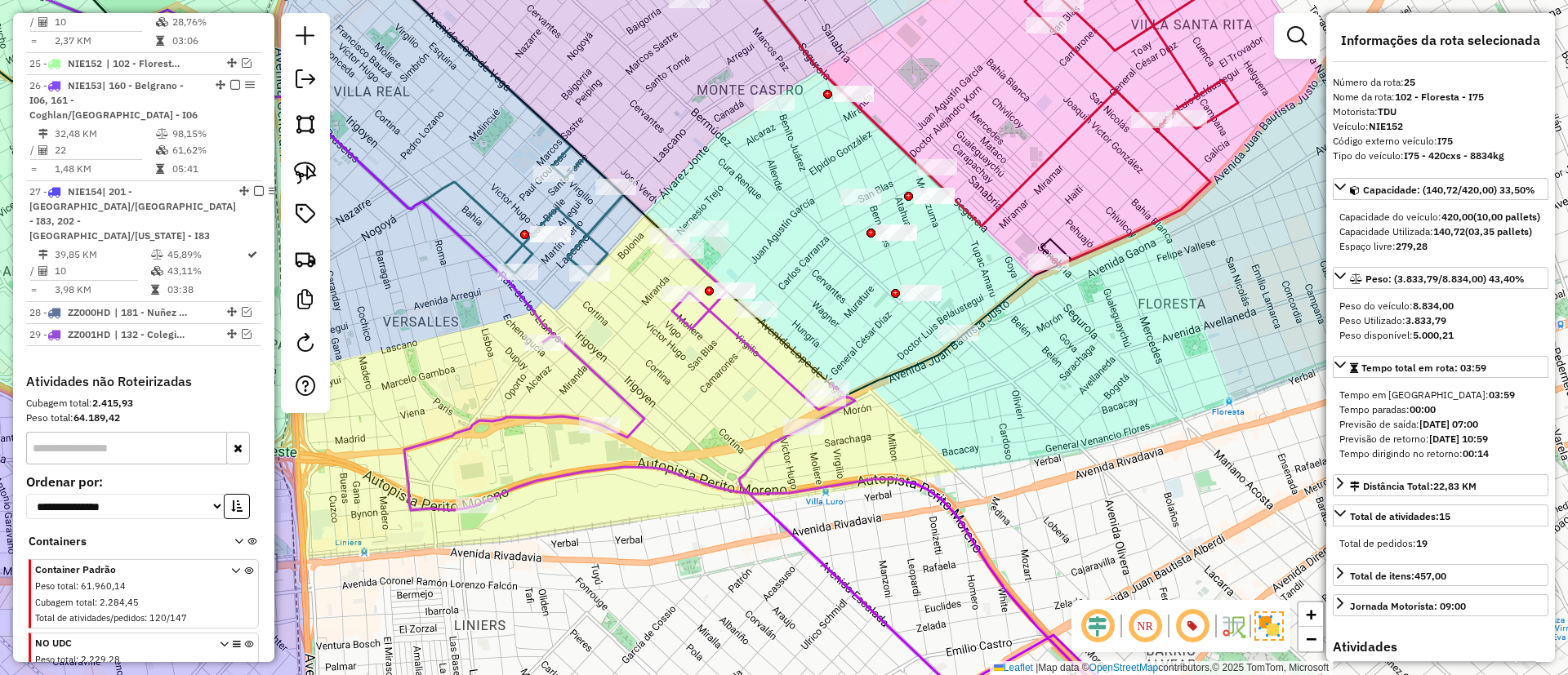
click at [741, 489] on icon at bounding box center [809, 490] width 811 height 505
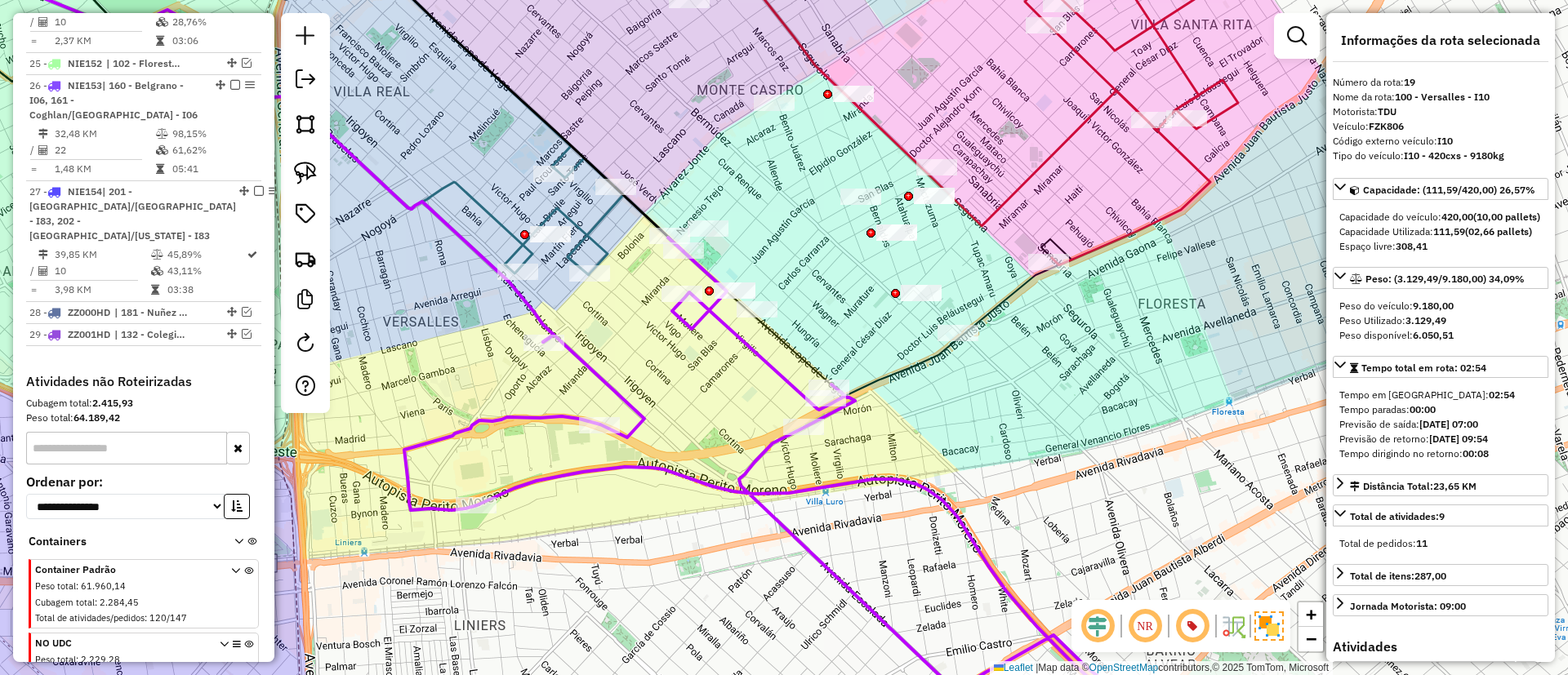
scroll to position [2275, 0]
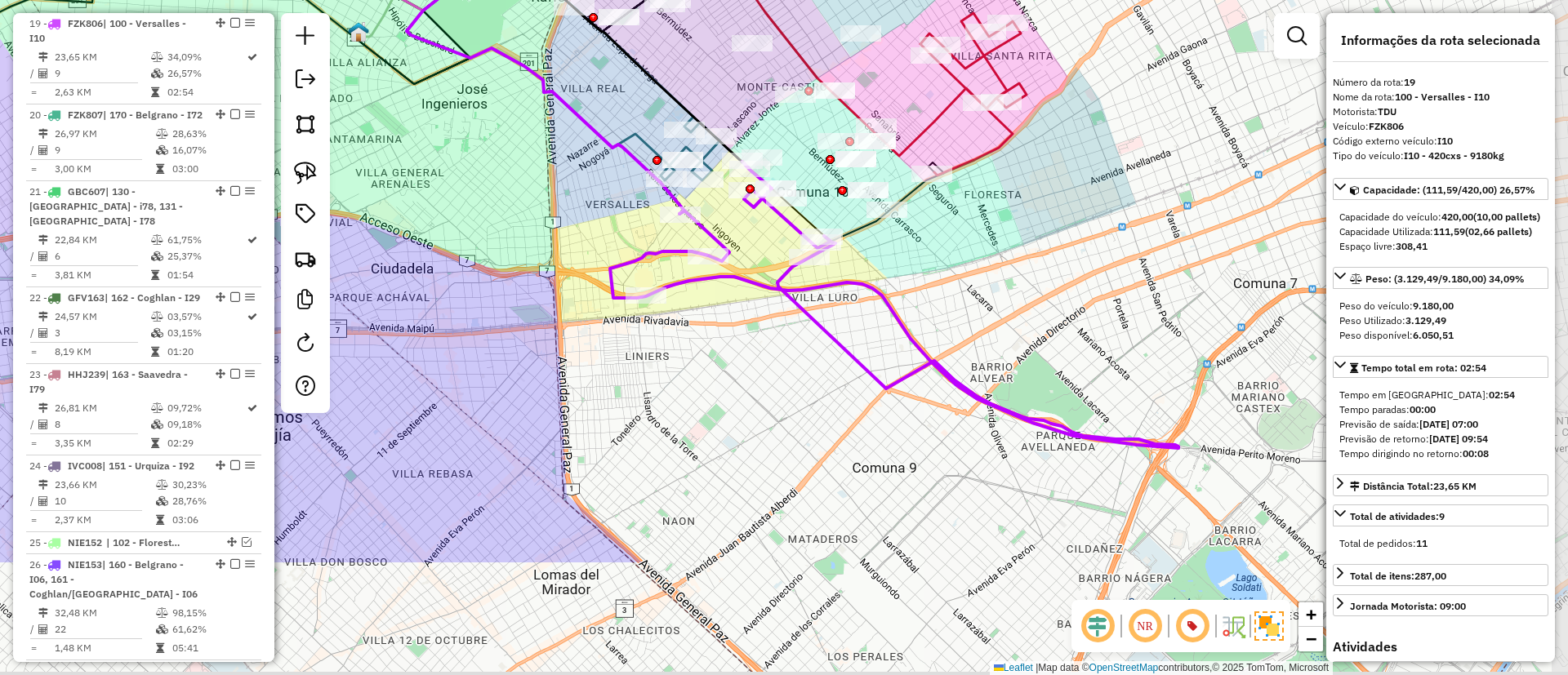
drag, startPoint x: 974, startPoint y: 438, endPoint x: 921, endPoint y: 262, distance: 183.8
click at [921, 266] on div "Janela de atendimento Grade de atendimento Capacidade Transportadoras Veículos …" at bounding box center [784, 338] width 1568 height 675
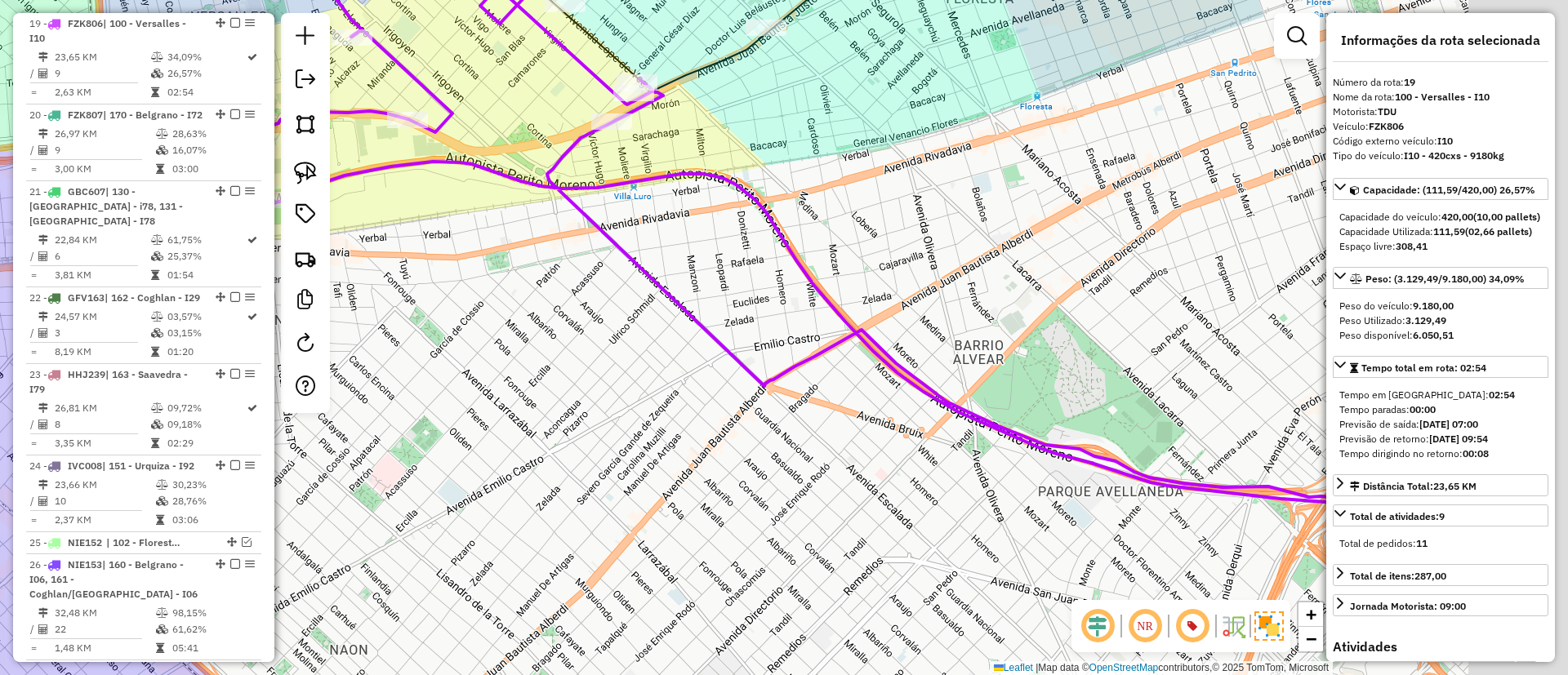
drag, startPoint x: 982, startPoint y: 393, endPoint x: 918, endPoint y: 341, distance: 82.5
click at [826, 328] on icon at bounding box center [780, 218] width 1137 height 571
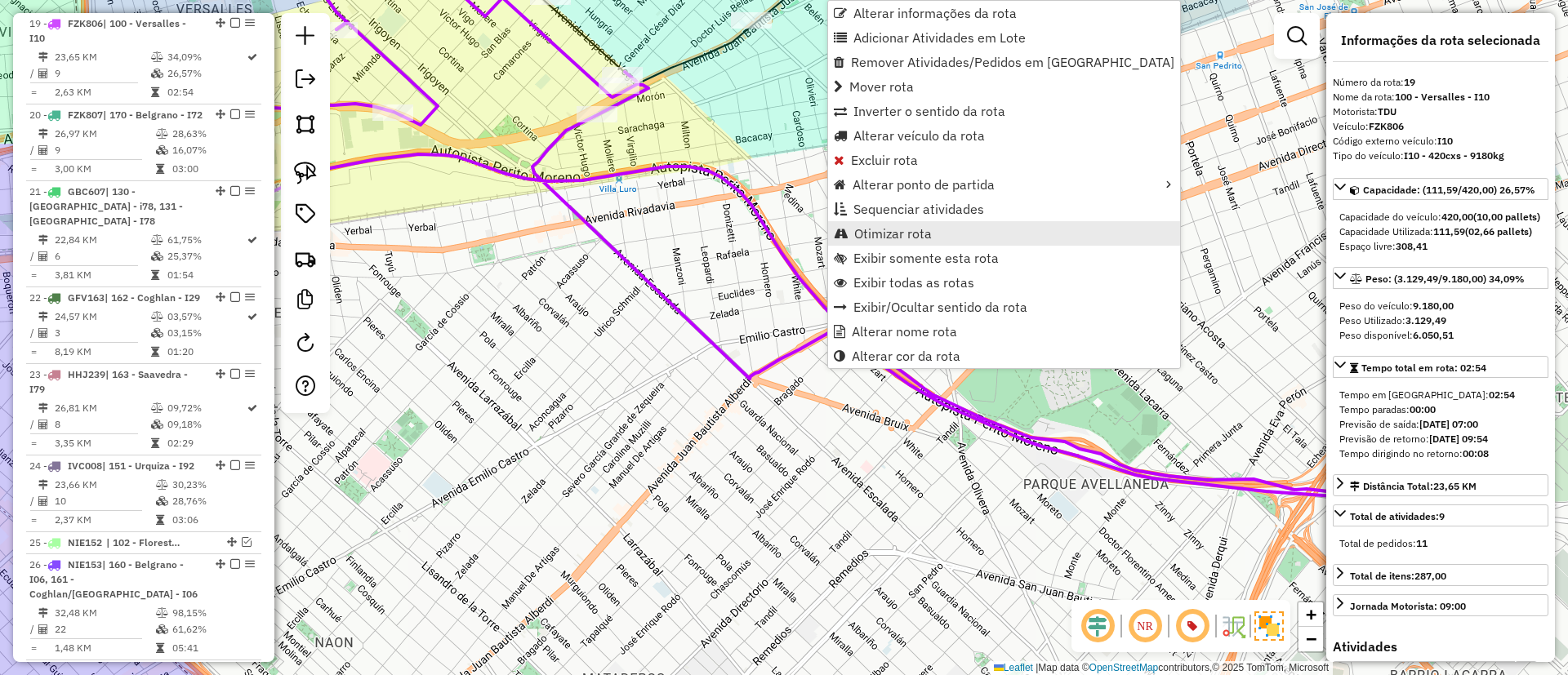
click at [912, 234] on span "Otimizar rota" at bounding box center [892, 234] width 78 height 13
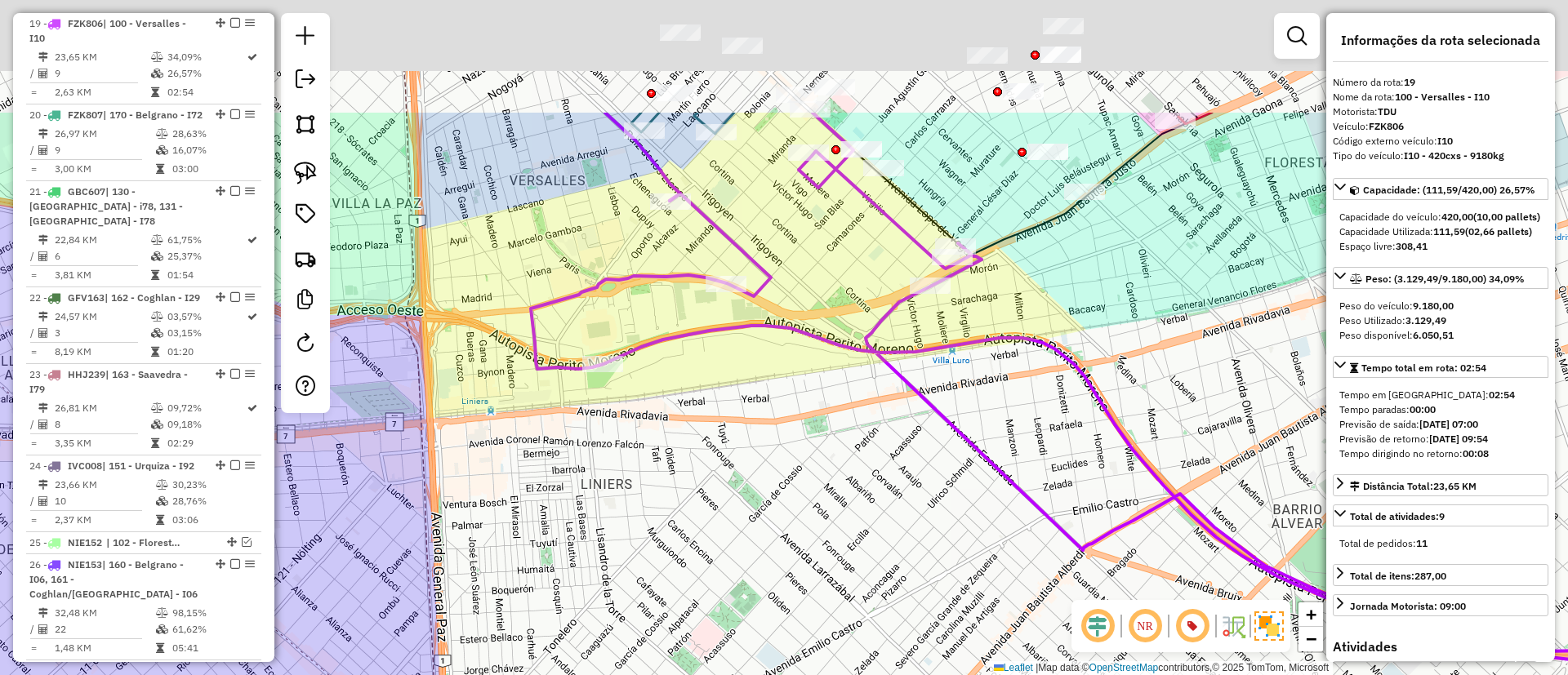
drag, startPoint x: 809, startPoint y: 156, endPoint x: 782, endPoint y: 378, distance: 223.6
click at [782, 378] on icon at bounding box center [1099, 390] width 1137 height 556
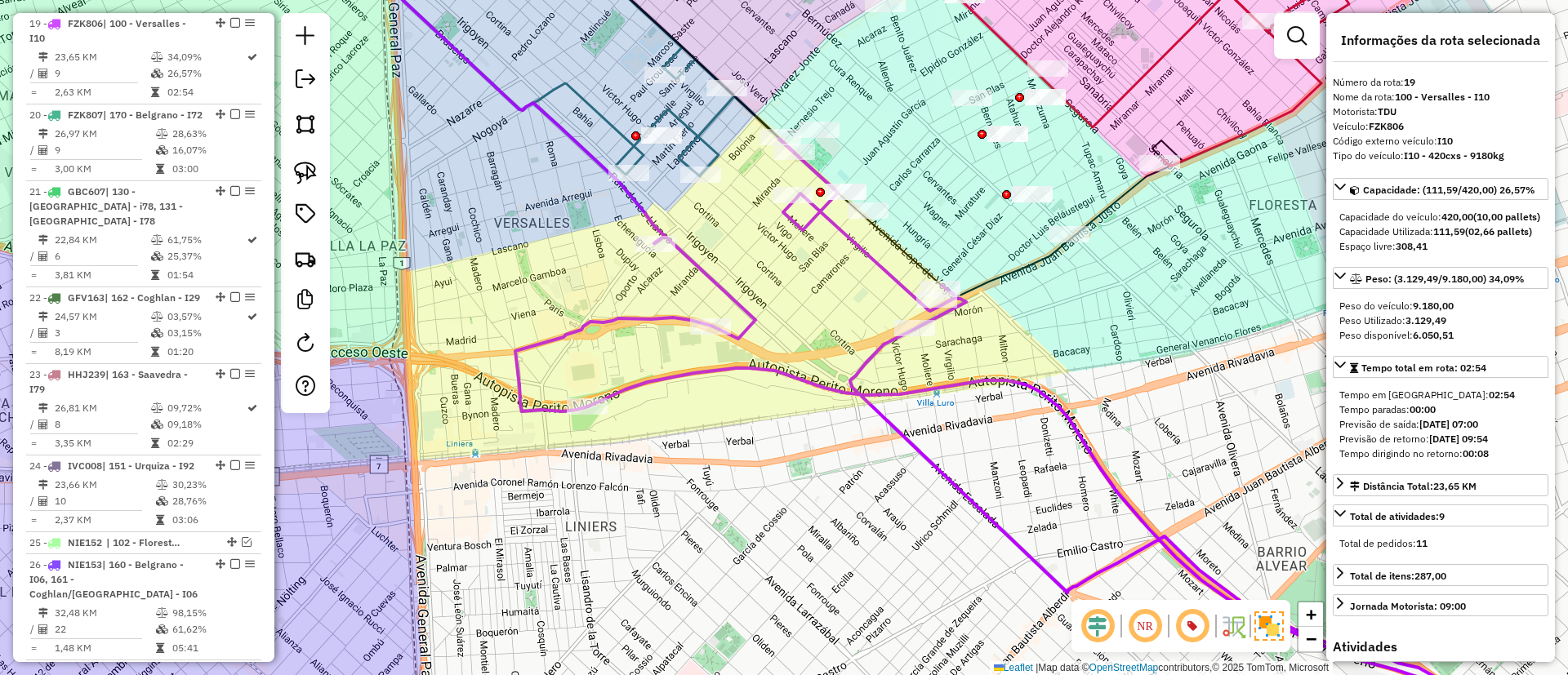
click at [757, 367] on icon at bounding box center [1083, 424] width 1137 height 571
click at [826, 385] on icon at bounding box center [1083, 424] width 1137 height 571
click at [877, 376] on div "Janela de atendimento Grade de atendimento Capacidade Transportadoras Veículos …" at bounding box center [784, 338] width 1568 height 675
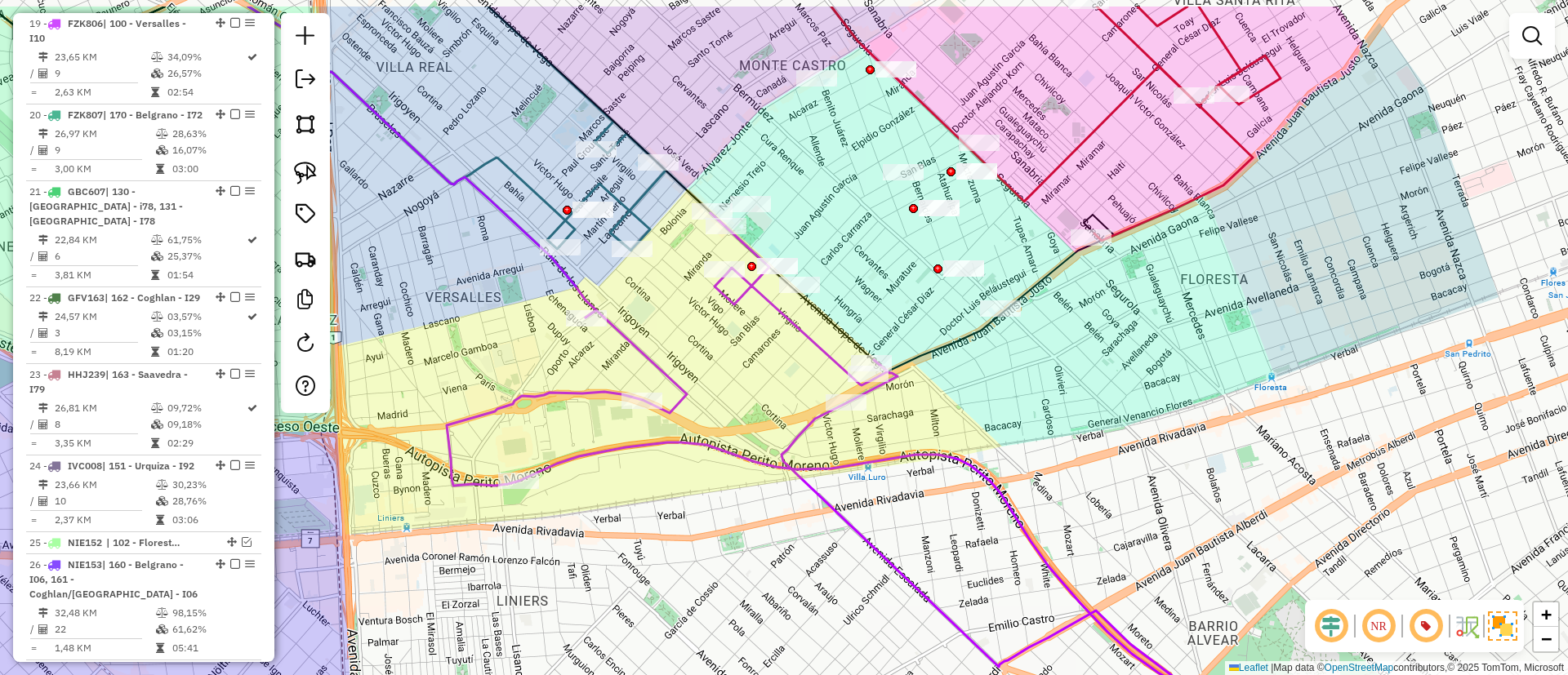
drag, startPoint x: 809, startPoint y: 457, endPoint x: 795, endPoint y: 474, distance: 22.0
click at [796, 474] on div "Janela de atendimento Grade de atendimento Capacidade Transportadoras Veículos …" at bounding box center [784, 338] width 1568 height 675
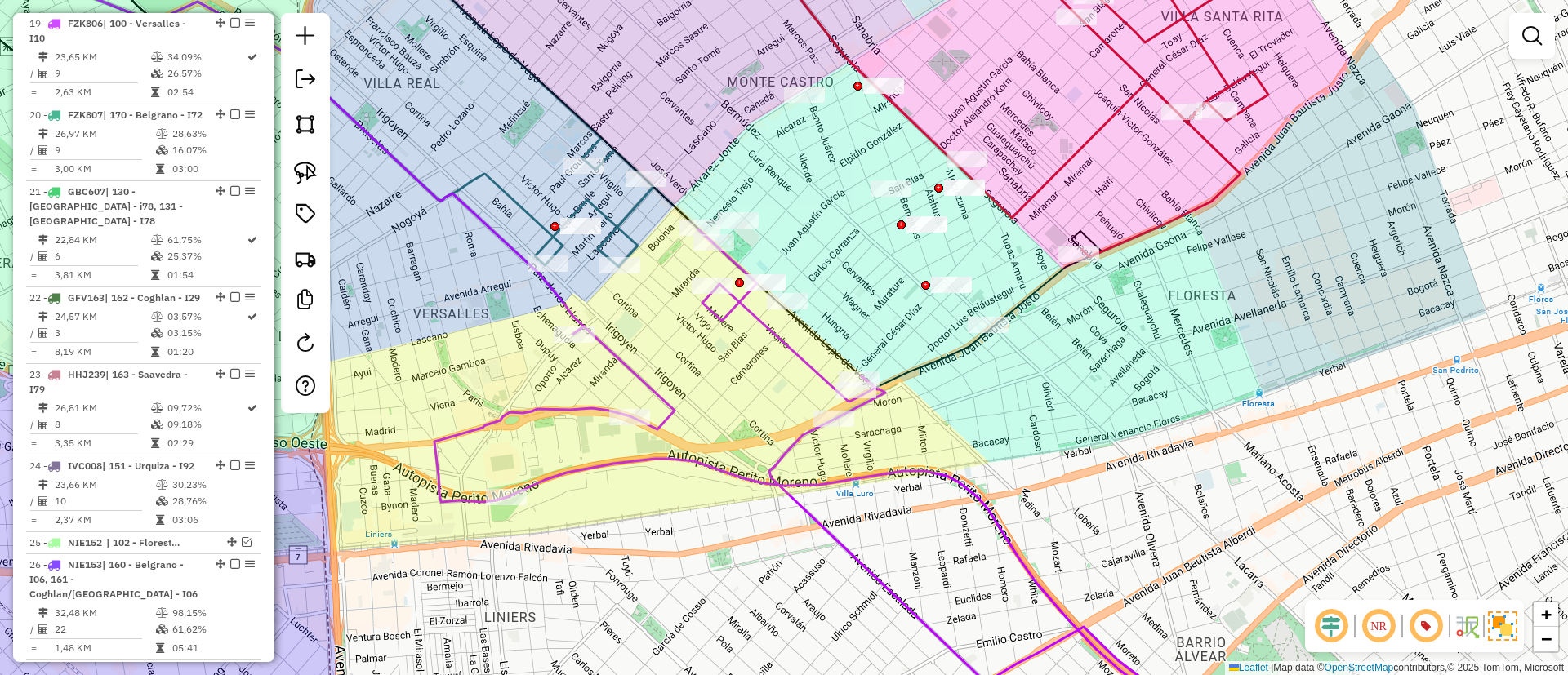
click at [807, 438] on icon at bounding box center [850, 486] width 833 height 513
select select "**********"
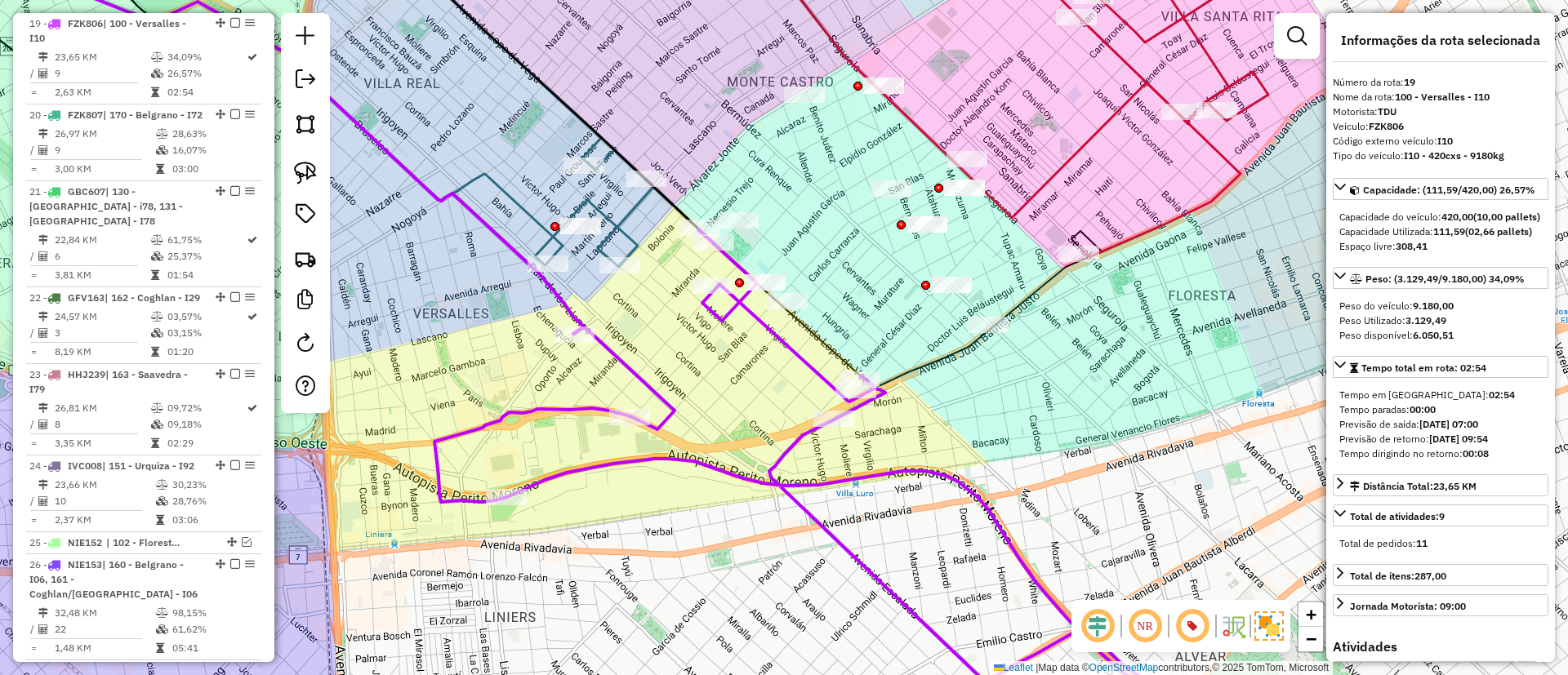
drag, startPoint x: 901, startPoint y: 299, endPoint x: 861, endPoint y: 380, distance: 90.3
click at [861, 380] on div "Janela de atendimento Grade de atendimento Capacidade Transportadoras Veículos …" at bounding box center [784, 338] width 1568 height 675
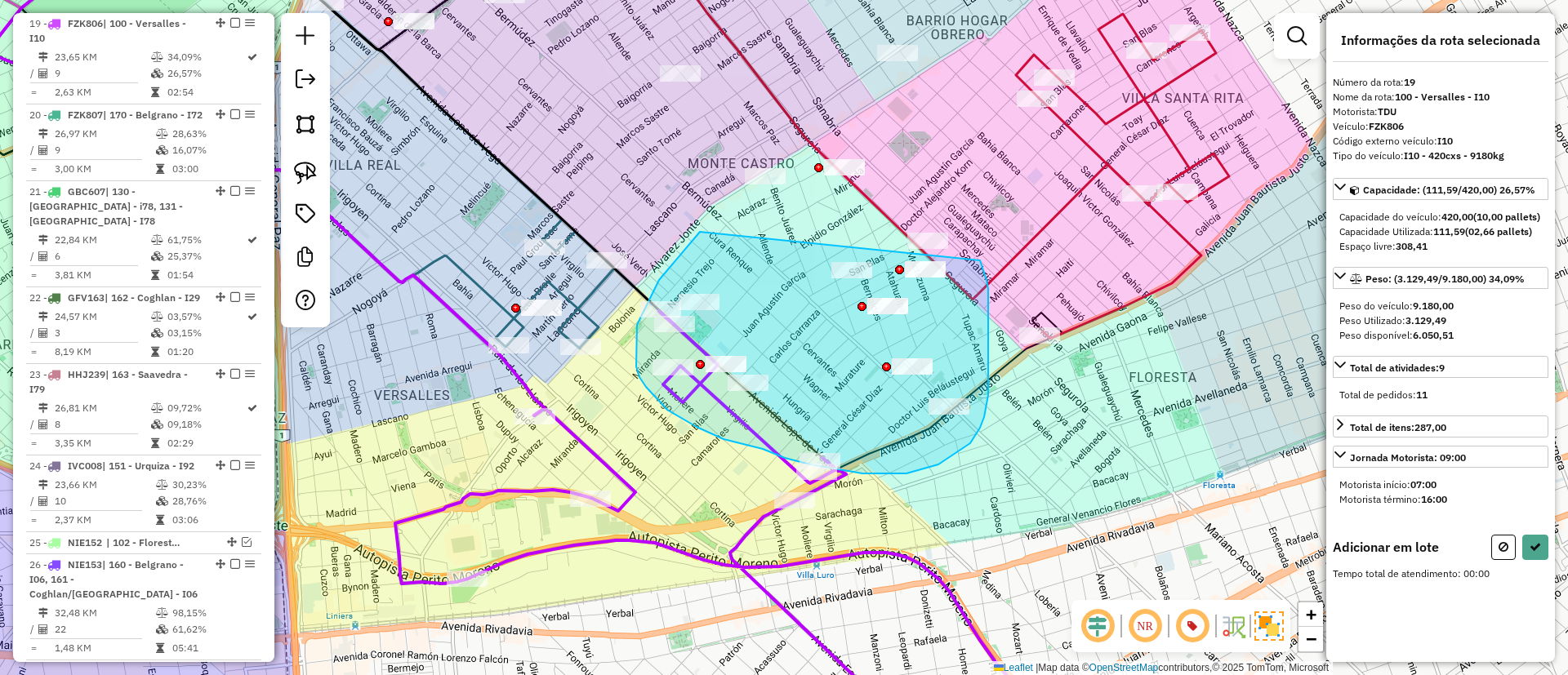
drag, startPoint x: 700, startPoint y: 232, endPoint x: 980, endPoint y: 261, distance: 281.5
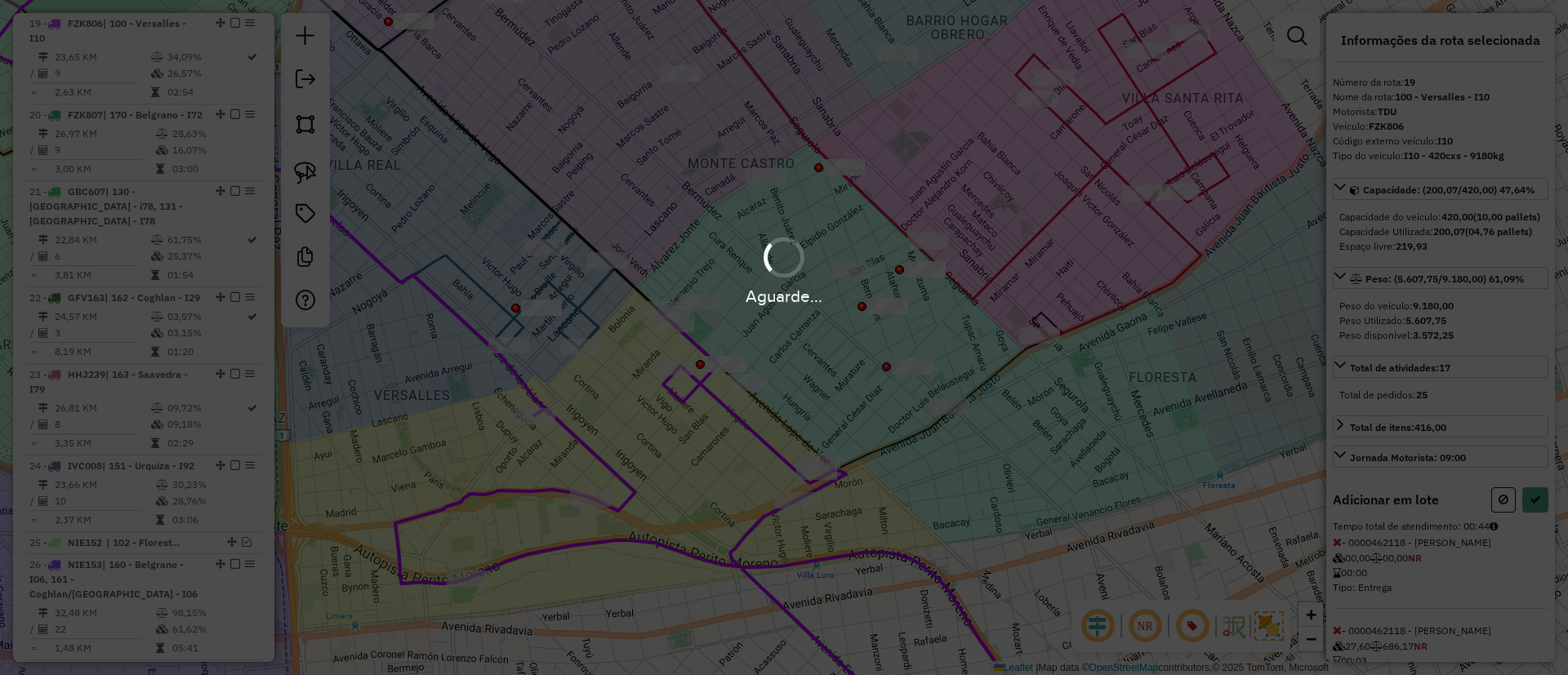
select select "**********"
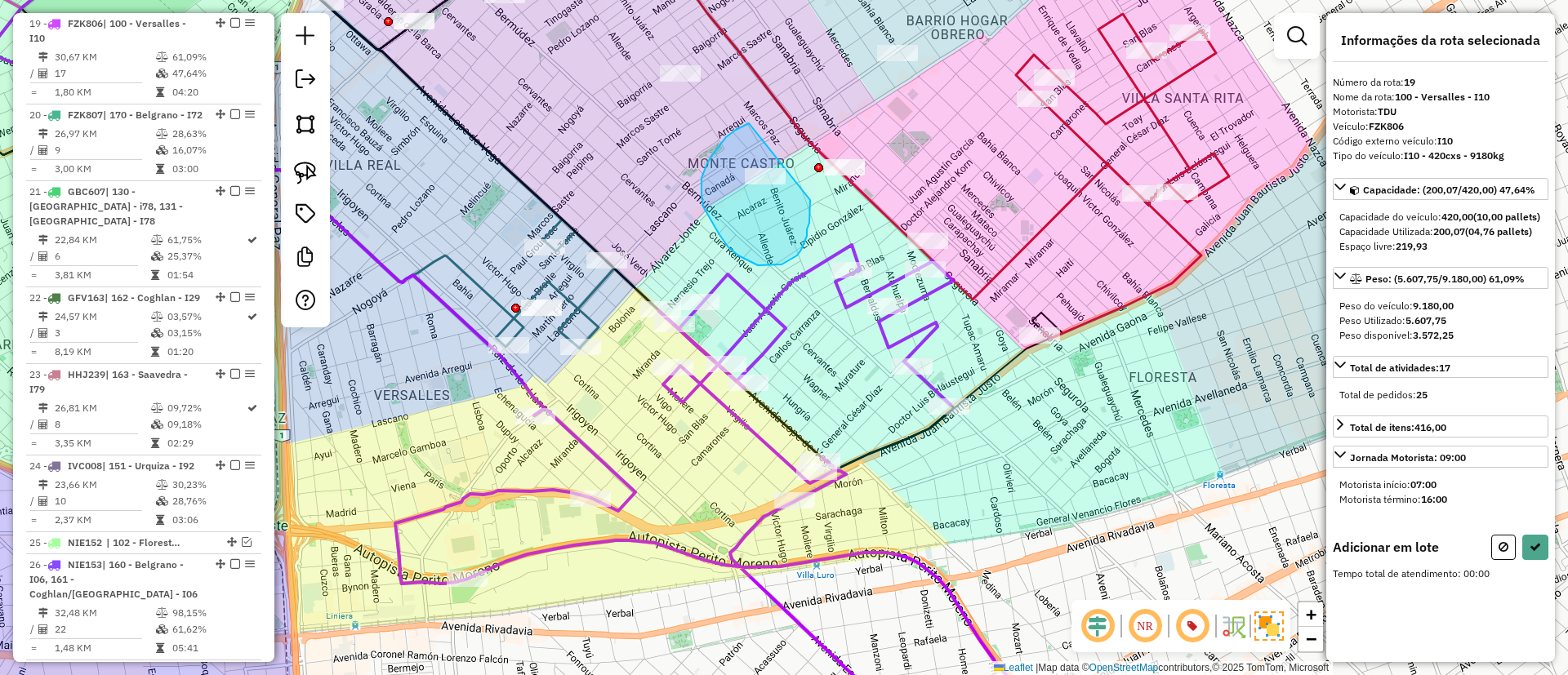
drag, startPoint x: 703, startPoint y: 206, endPoint x: 810, endPoint y: 200, distance: 107.2
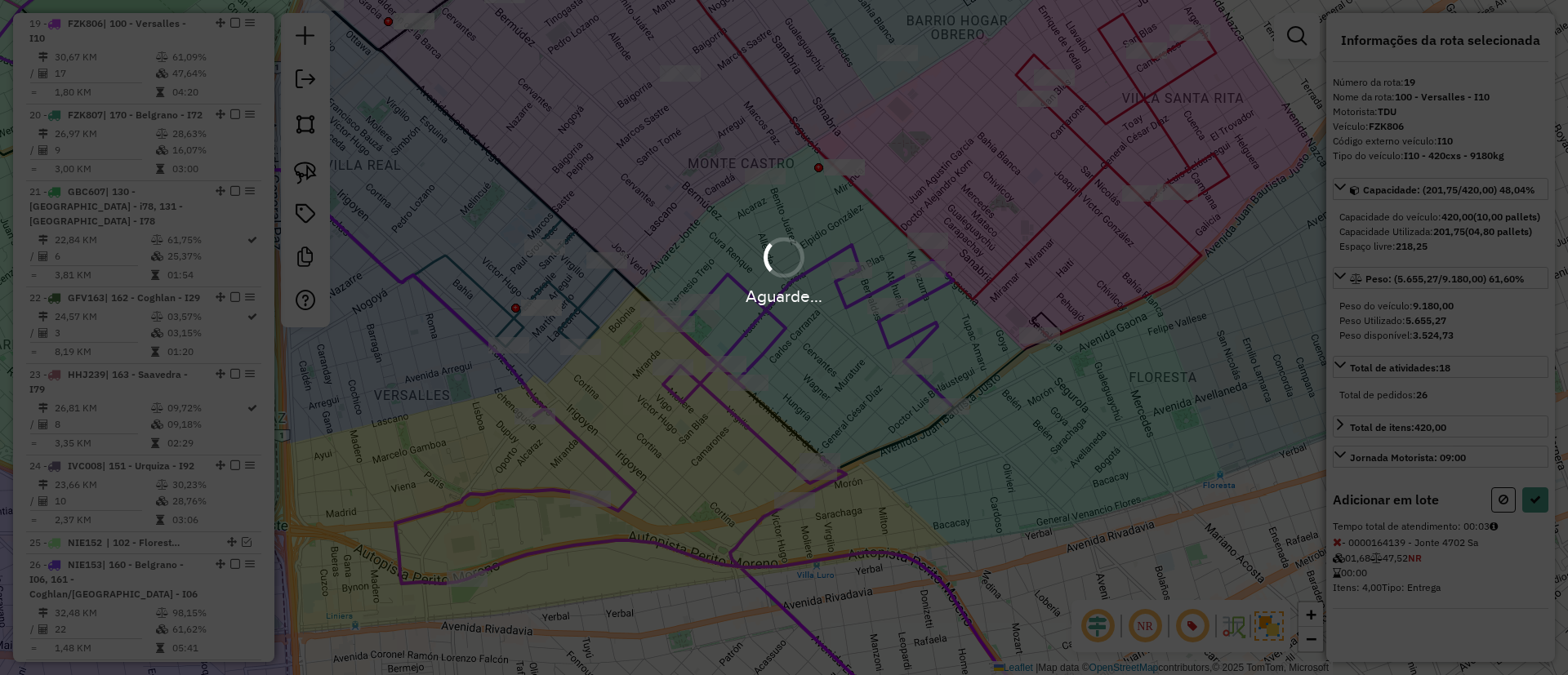
select select "**********"
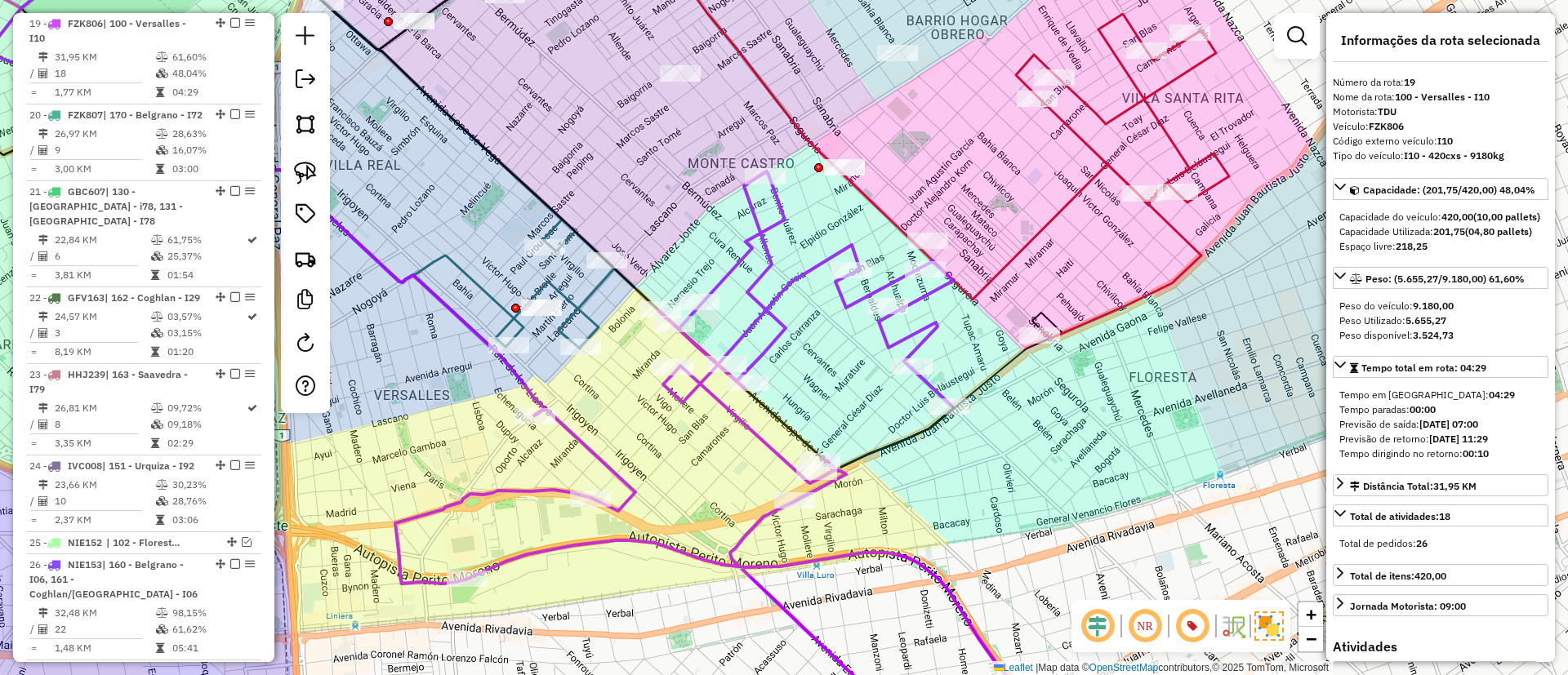
click at [1051, 226] on icon at bounding box center [1074, 176] width 309 height 325
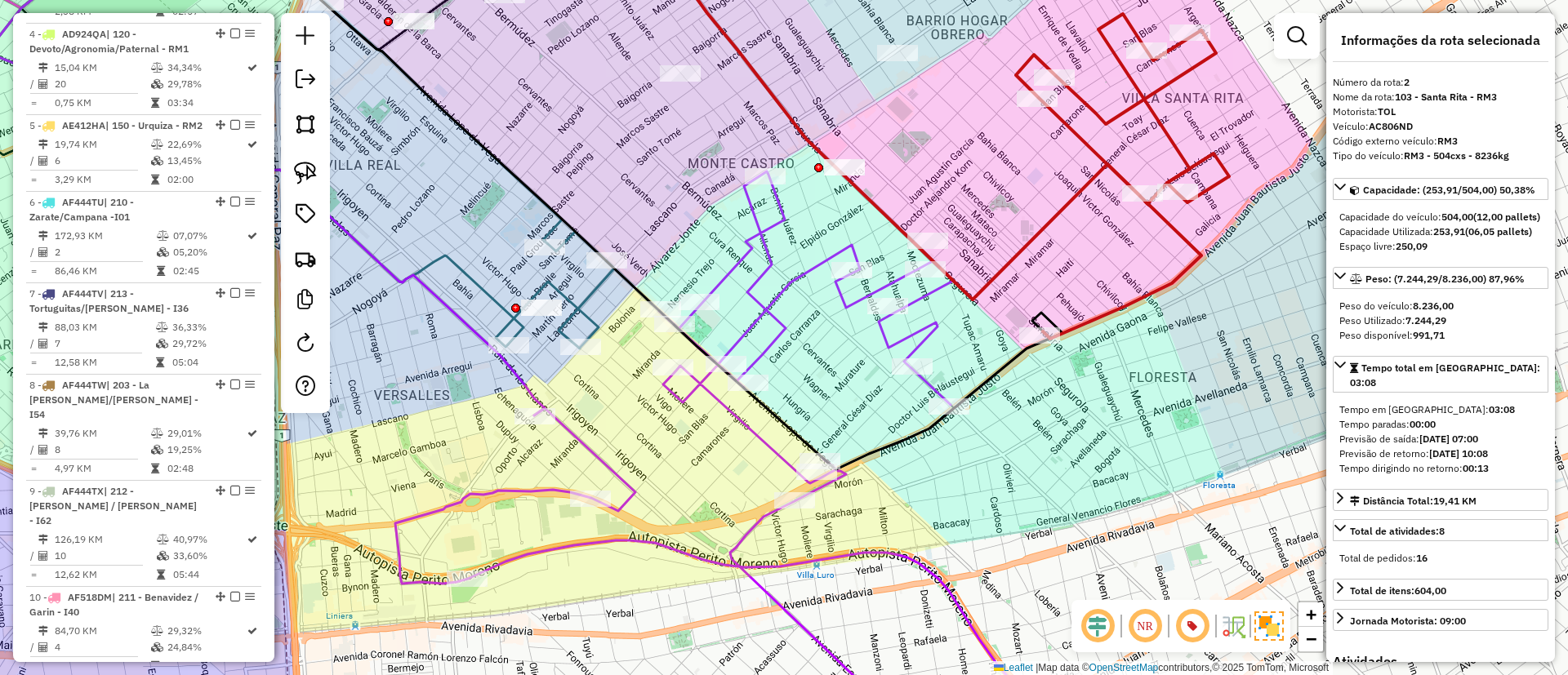
scroll to position [706, 0]
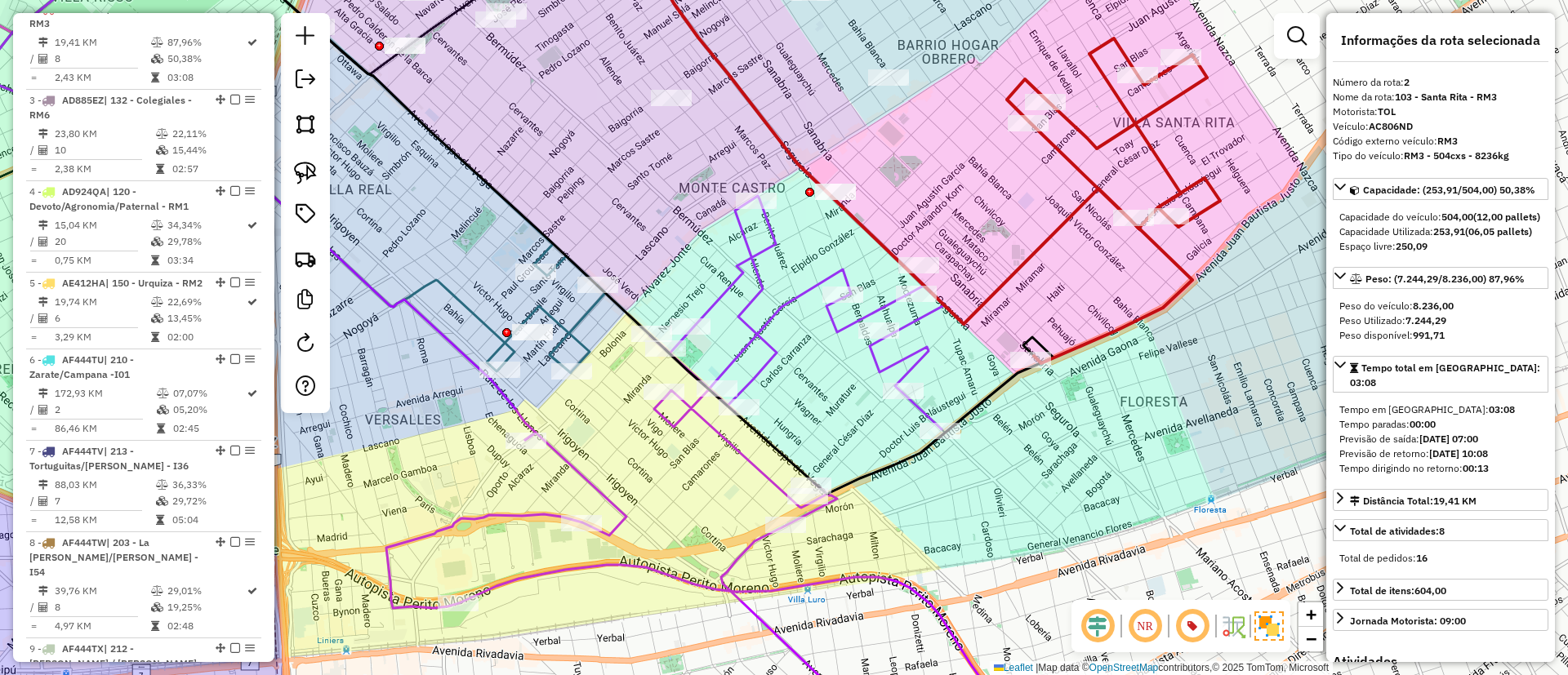
drag, startPoint x: 1029, startPoint y: 200, endPoint x: 1007, endPoint y: 251, distance: 55.5
click at [1008, 257] on div "Janela de atendimento Grade de atendimento Capacidade Transportadoras Veículos …" at bounding box center [784, 338] width 1568 height 675
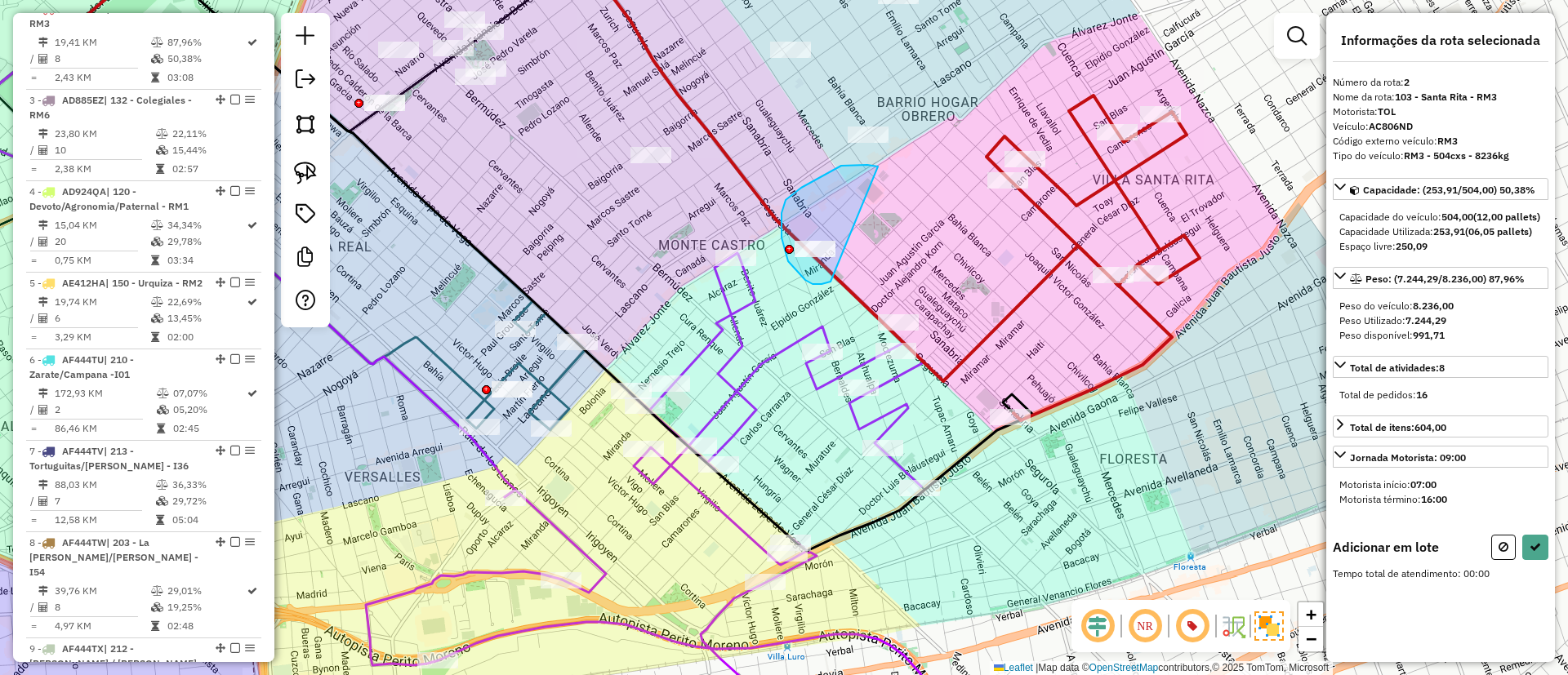
drag, startPoint x: 875, startPoint y: 166, endPoint x: 851, endPoint y: 233, distance: 71.2
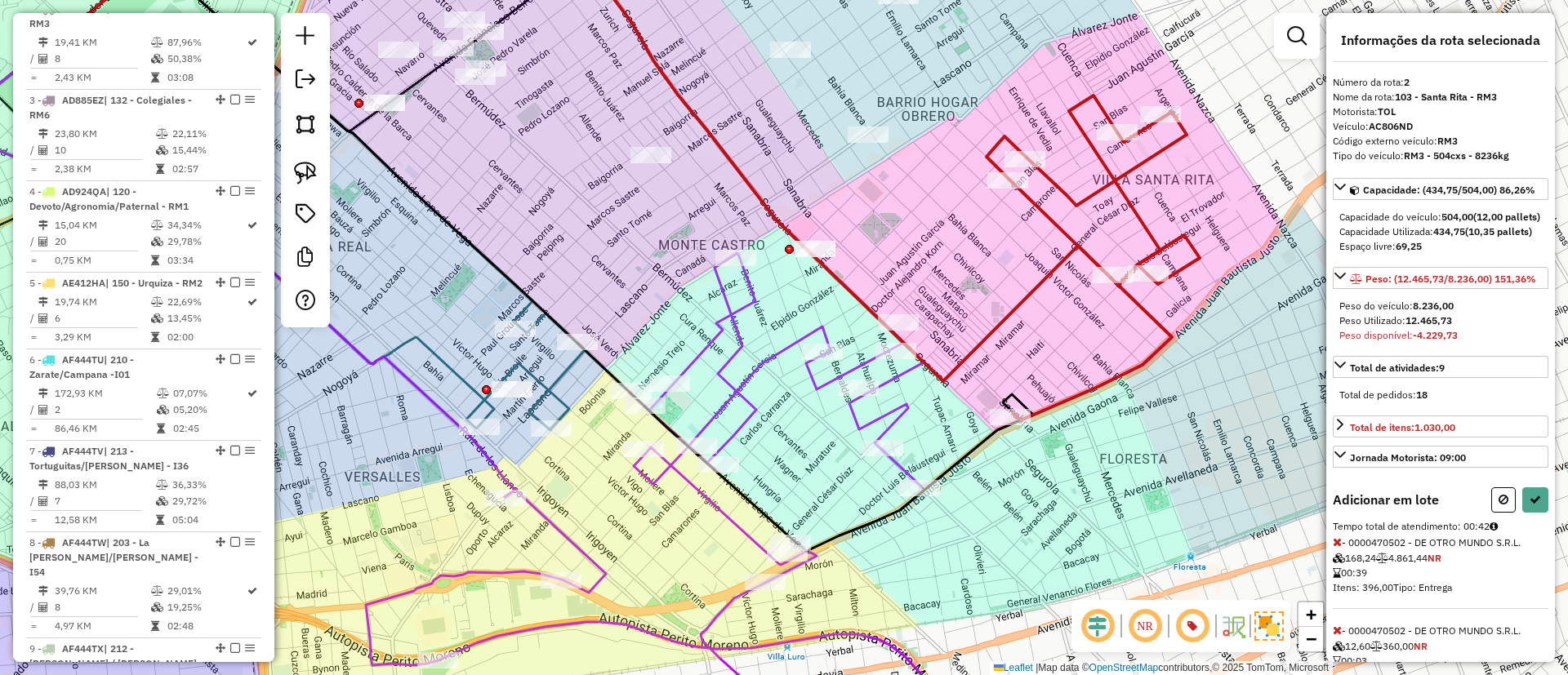
select select "**********"
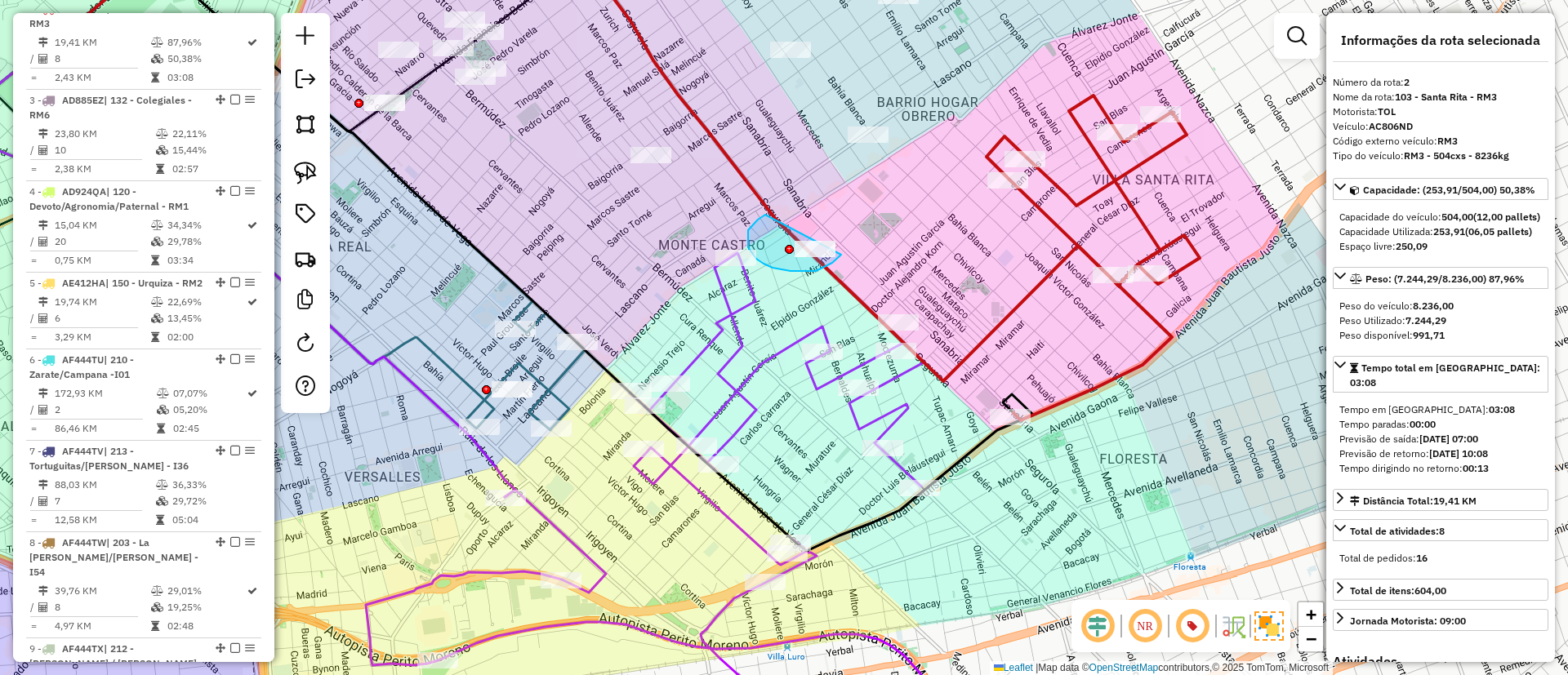
drag, startPoint x: 748, startPoint y: 238, endPoint x: 855, endPoint y: 211, distance: 110.4
click at [794, 336] on icon at bounding box center [665, 497] width 598 height 489
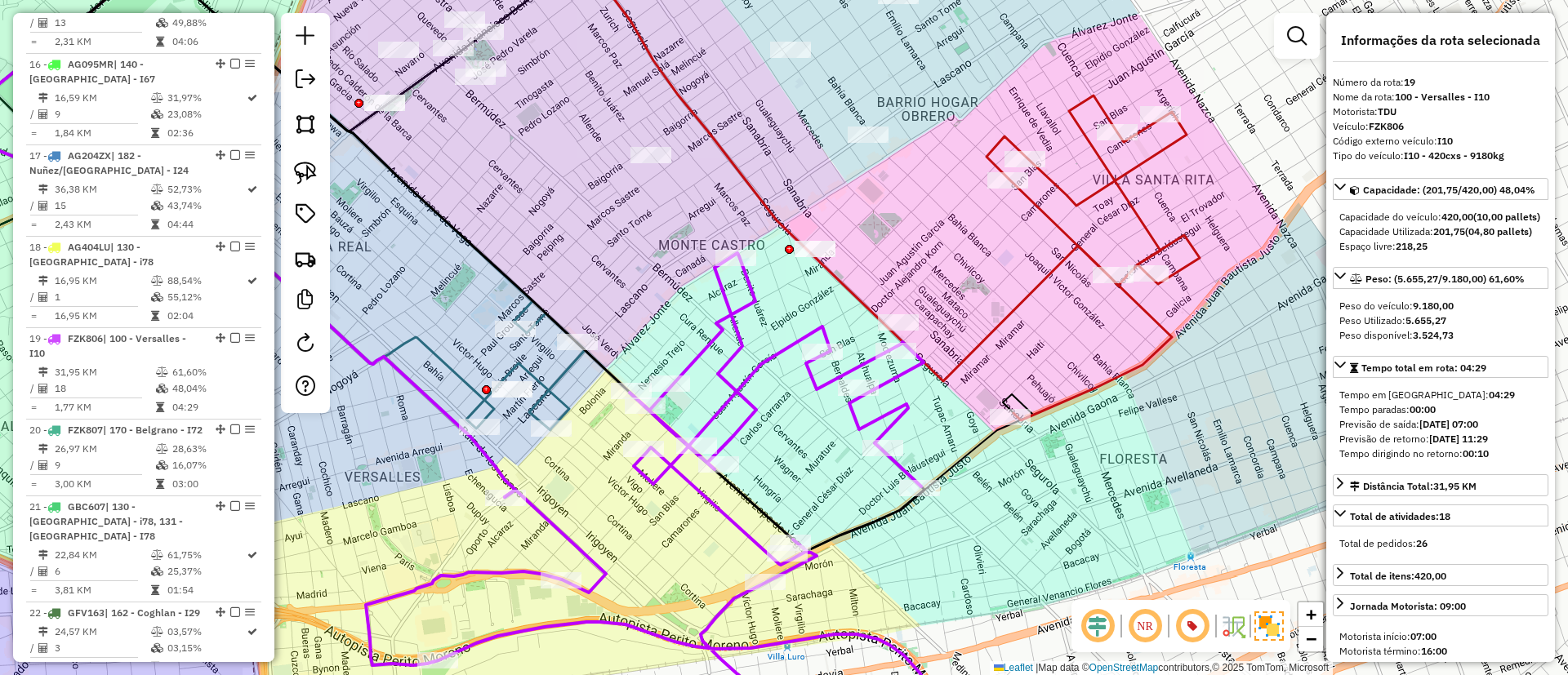
scroll to position [2275, 0]
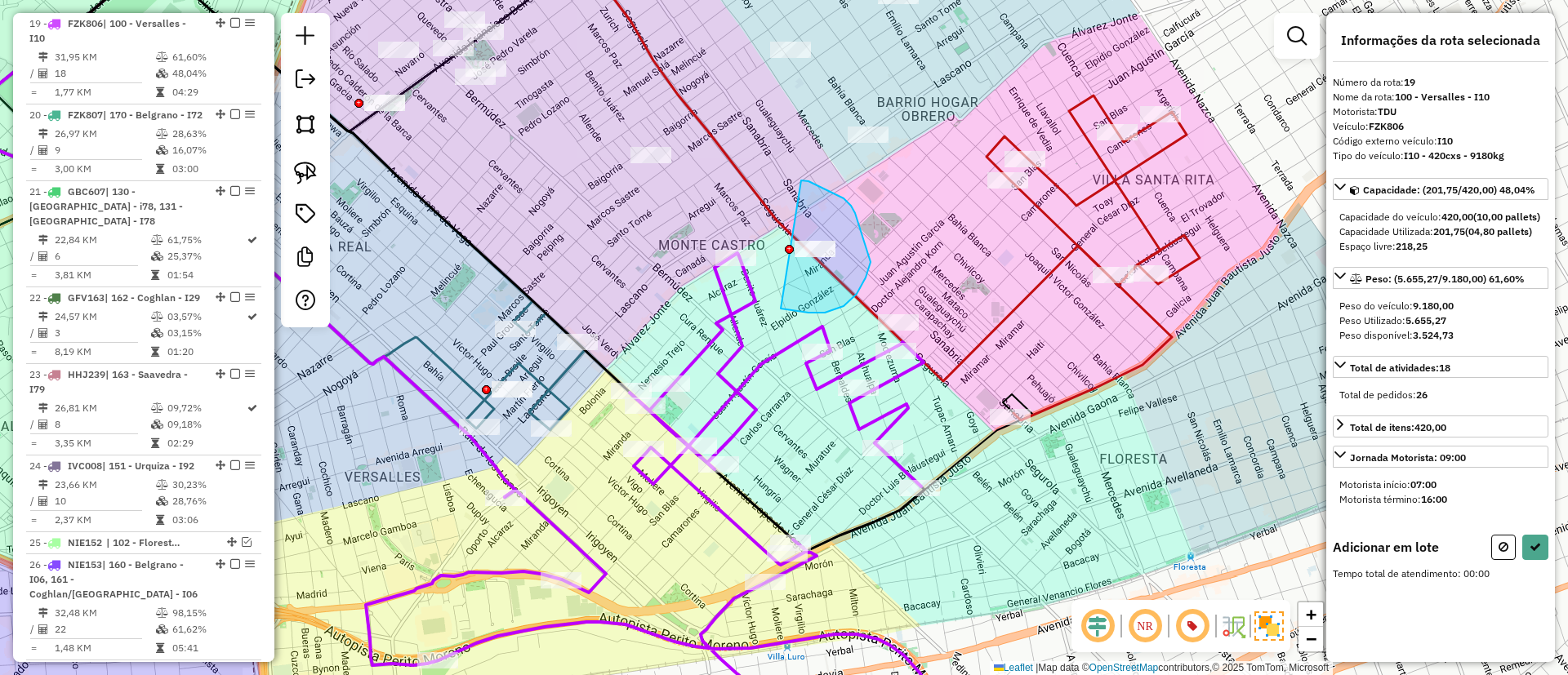
drag, startPoint x: 809, startPoint y: 312, endPoint x: 795, endPoint y: 180, distance: 132.7
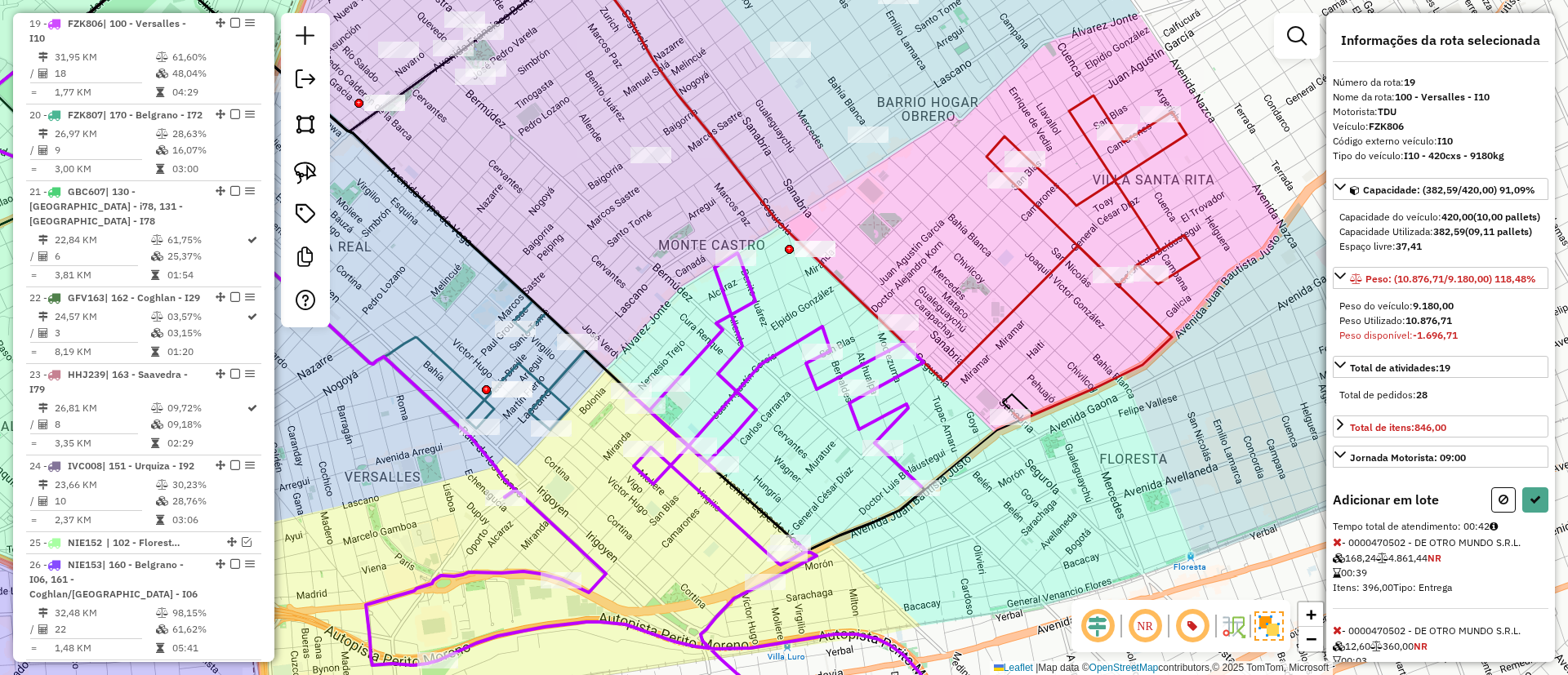
select select "**********"
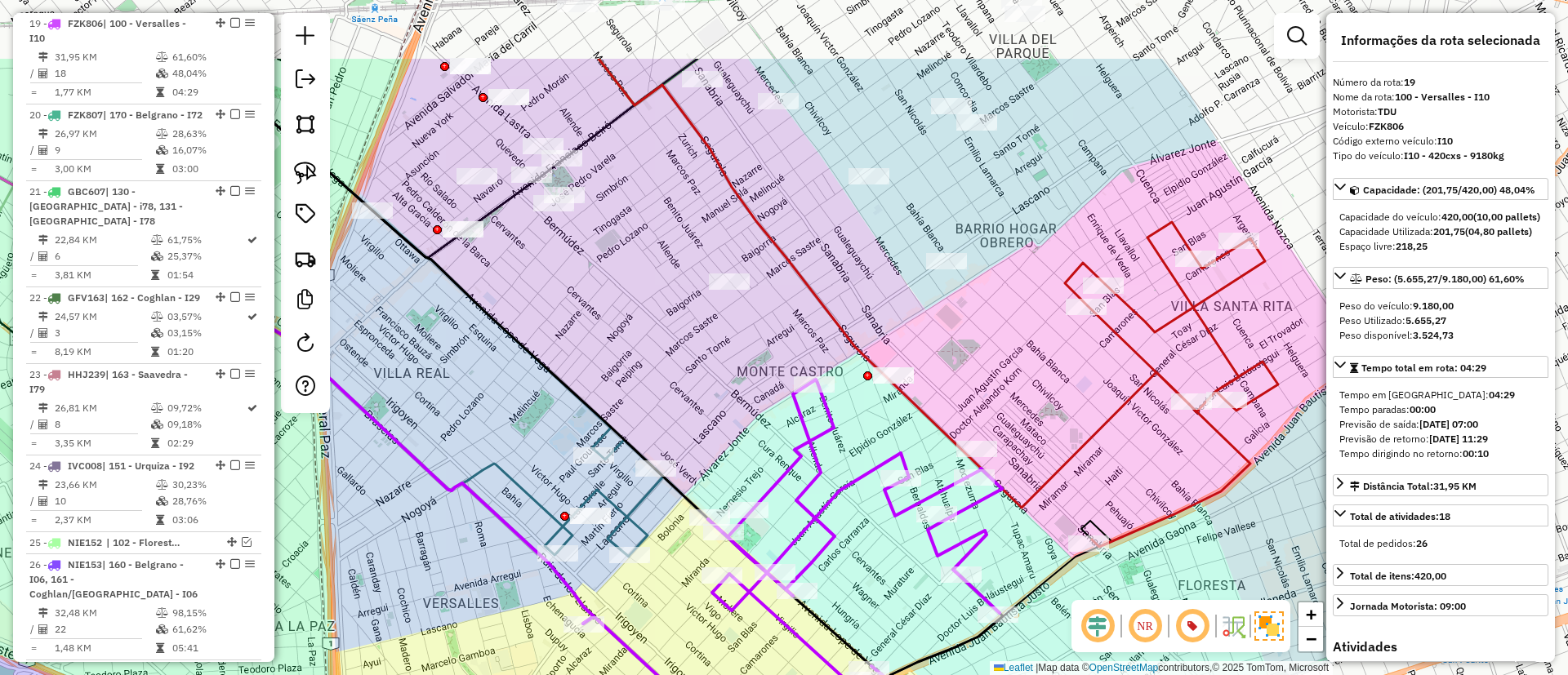
drag, startPoint x: 832, startPoint y: 235, endPoint x: 857, endPoint y: 343, distance: 110.9
click at [857, 343] on div "Janela de atendimento Grade de atendimento Capacidade Transportadoras Veículos …" at bounding box center [784, 338] width 1568 height 675
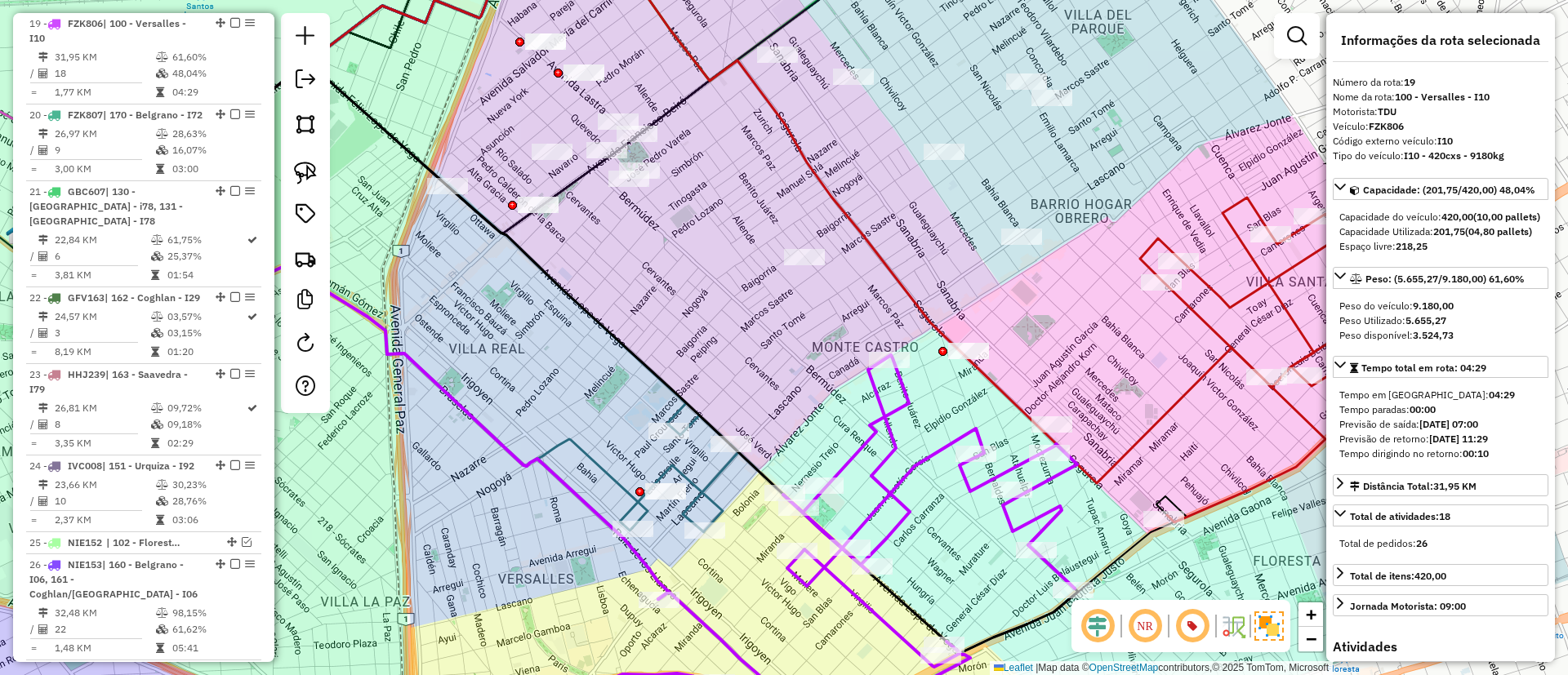
drag, startPoint x: 1054, startPoint y: 302, endPoint x: 1048, endPoint y: 231, distance: 71.3
click at [1048, 231] on div "Janela de atendimento Grade de atendimento Capacidade Transportadoras Veículos …" at bounding box center [784, 338] width 1568 height 675
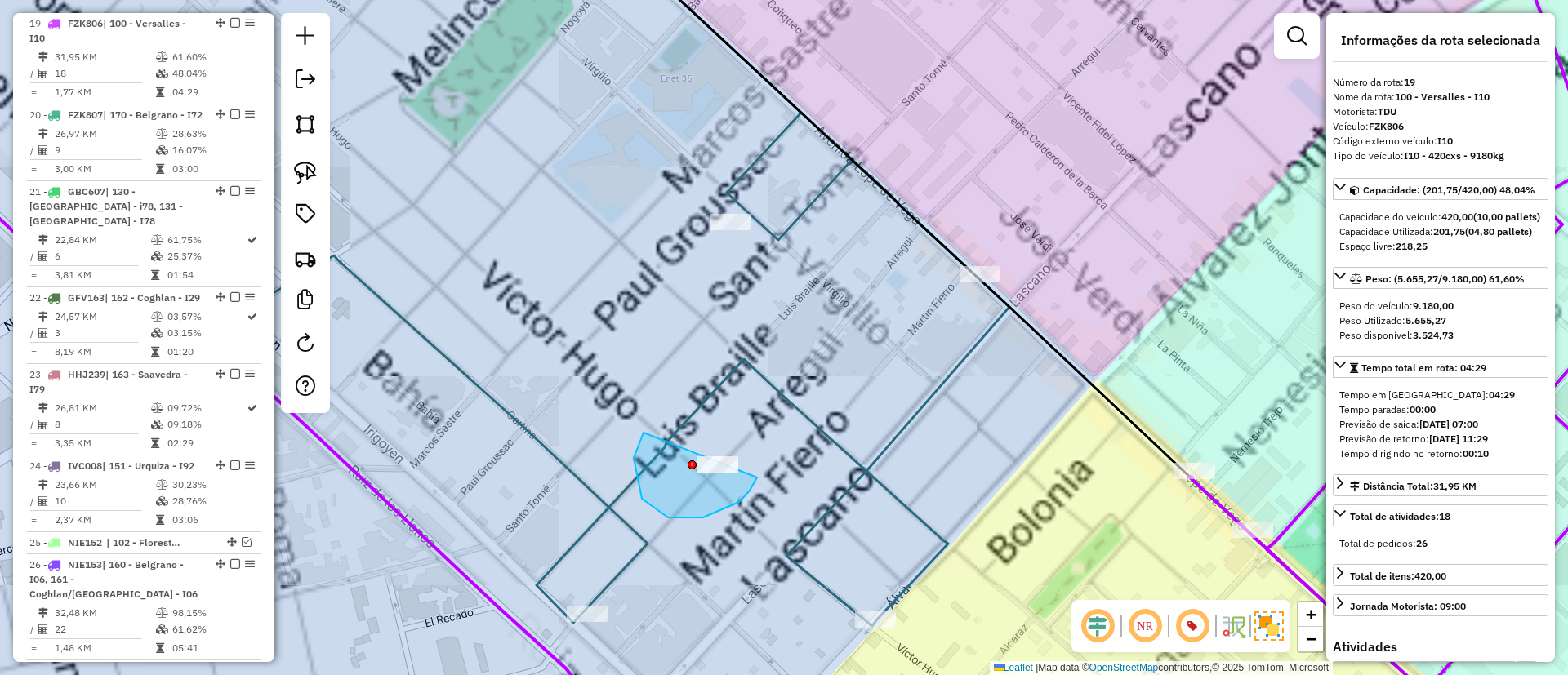
drag, startPoint x: 642, startPoint y: 499, endPoint x: 768, endPoint y: 429, distance: 144.1
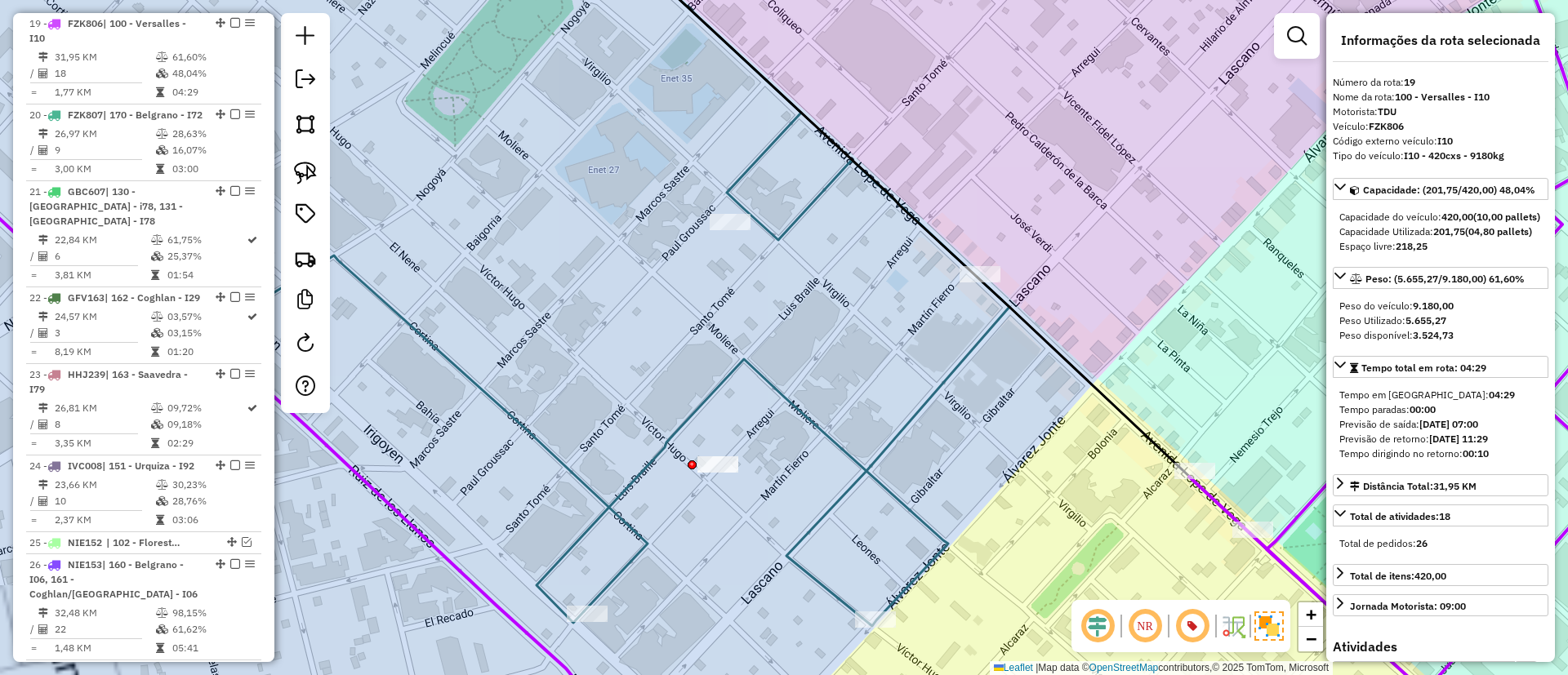
click at [862, 456] on icon at bounding box center [773, 279] width 473 height 694
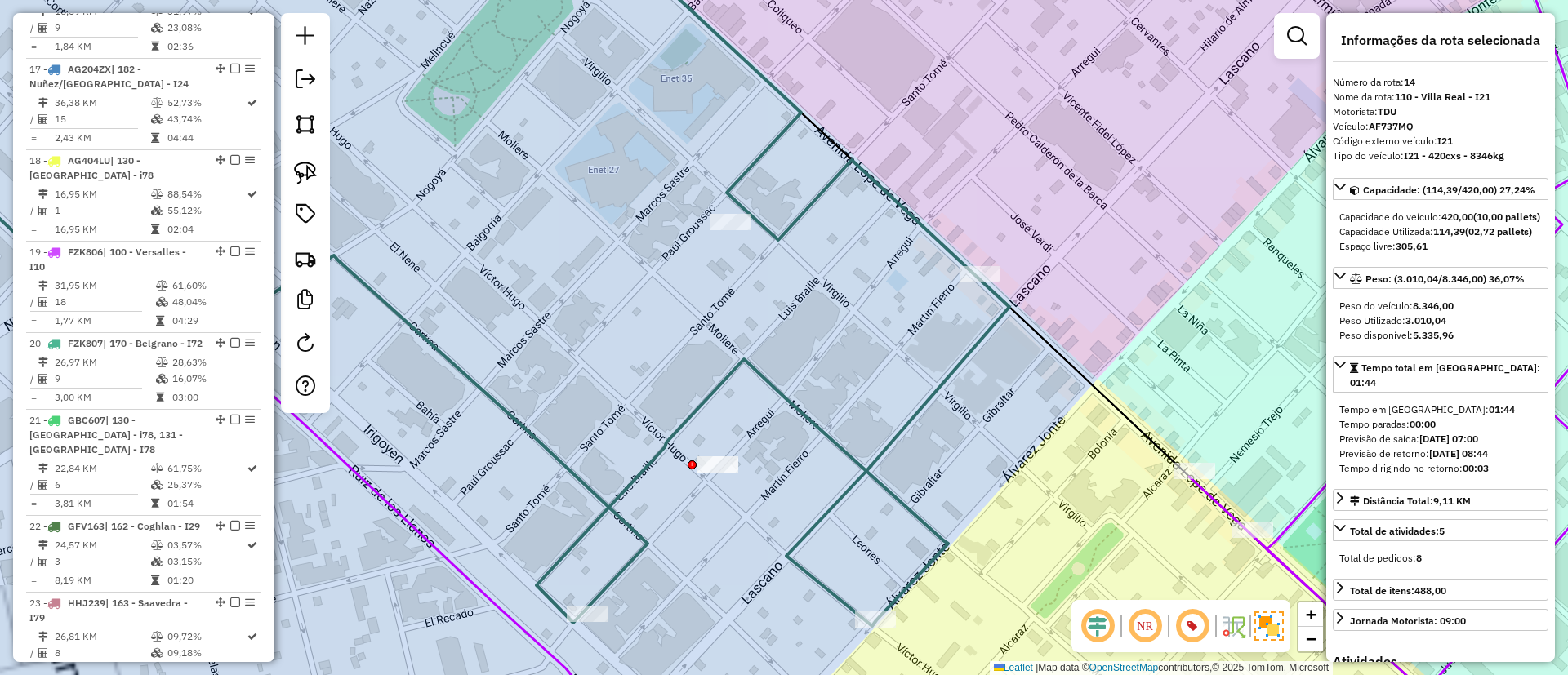
scroll to position [1818, 0]
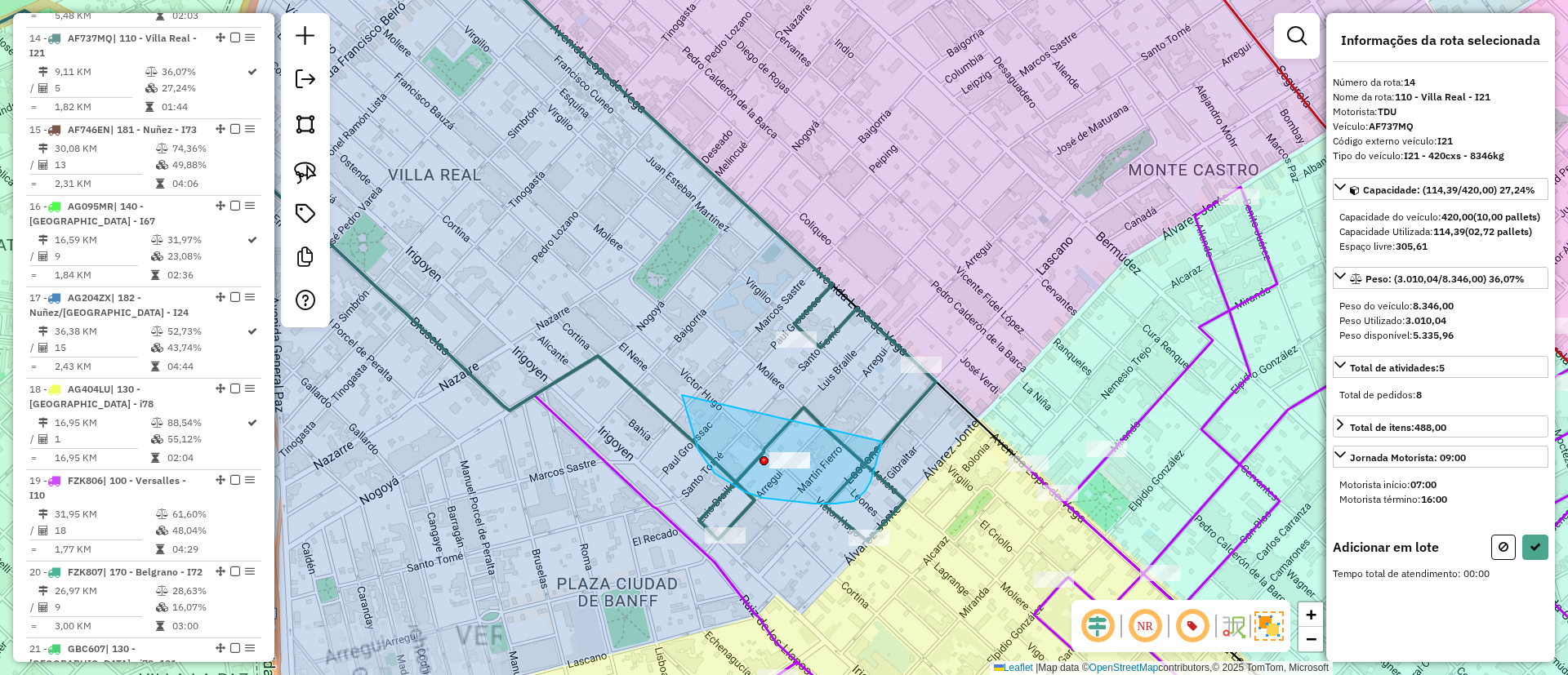
drag, startPoint x: 714, startPoint y: 474, endPoint x: 881, endPoint y: 426, distance: 173.8
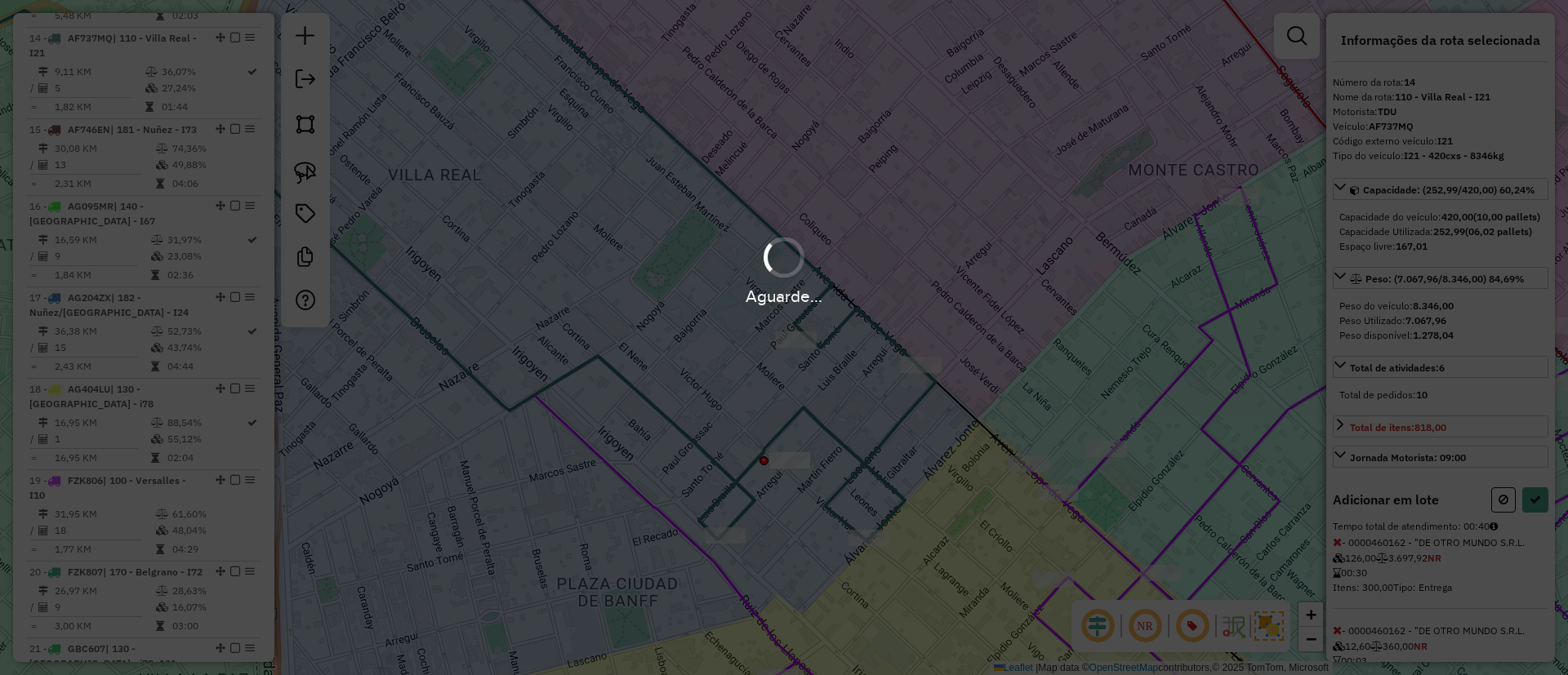
select select "**********"
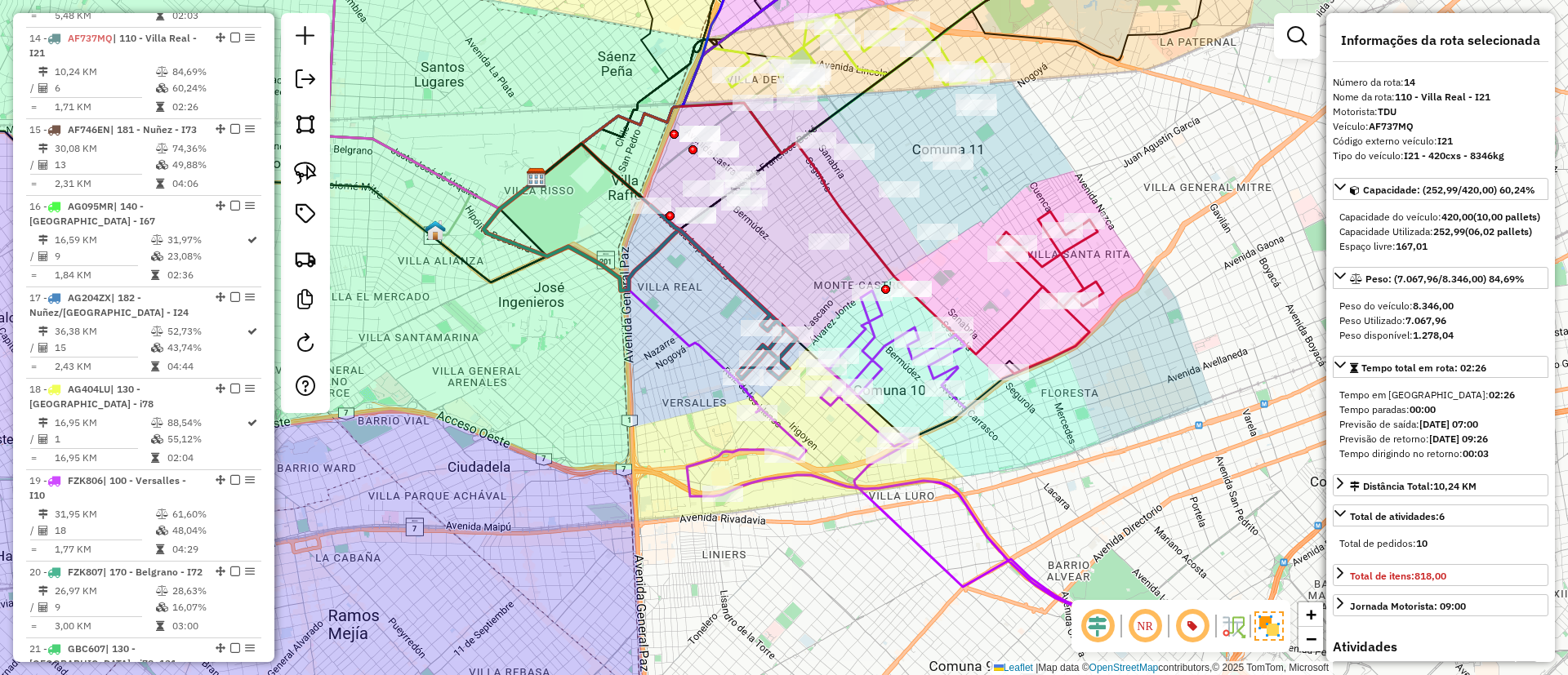
drag, startPoint x: 702, startPoint y: 275, endPoint x: 708, endPoint y: 334, distance: 59.3
click at [708, 334] on div "Janela de atendimento Grade de atendimento Capacidade Transportadoras Veículos …" at bounding box center [784, 338] width 1568 height 675
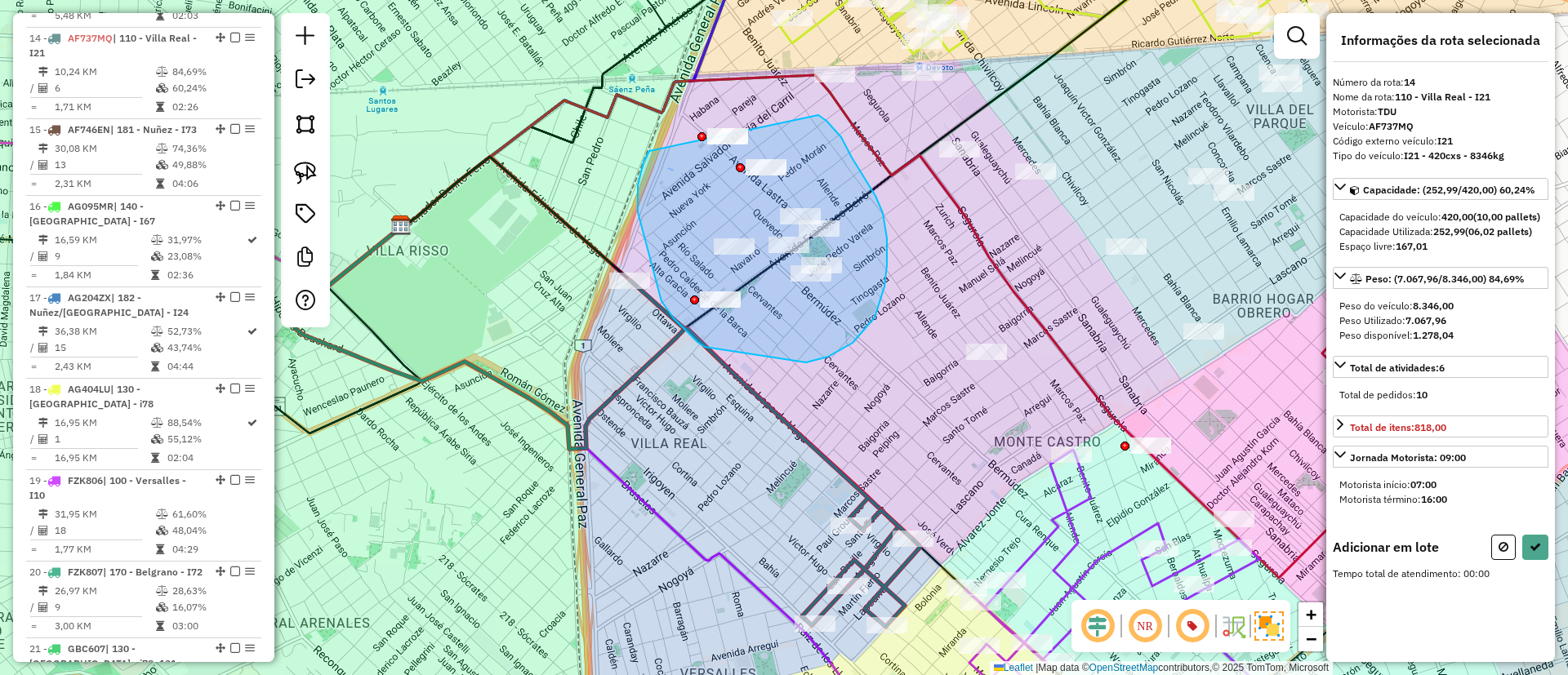
drag, startPoint x: 637, startPoint y: 206, endPoint x: 753, endPoint y: 80, distance: 171.3
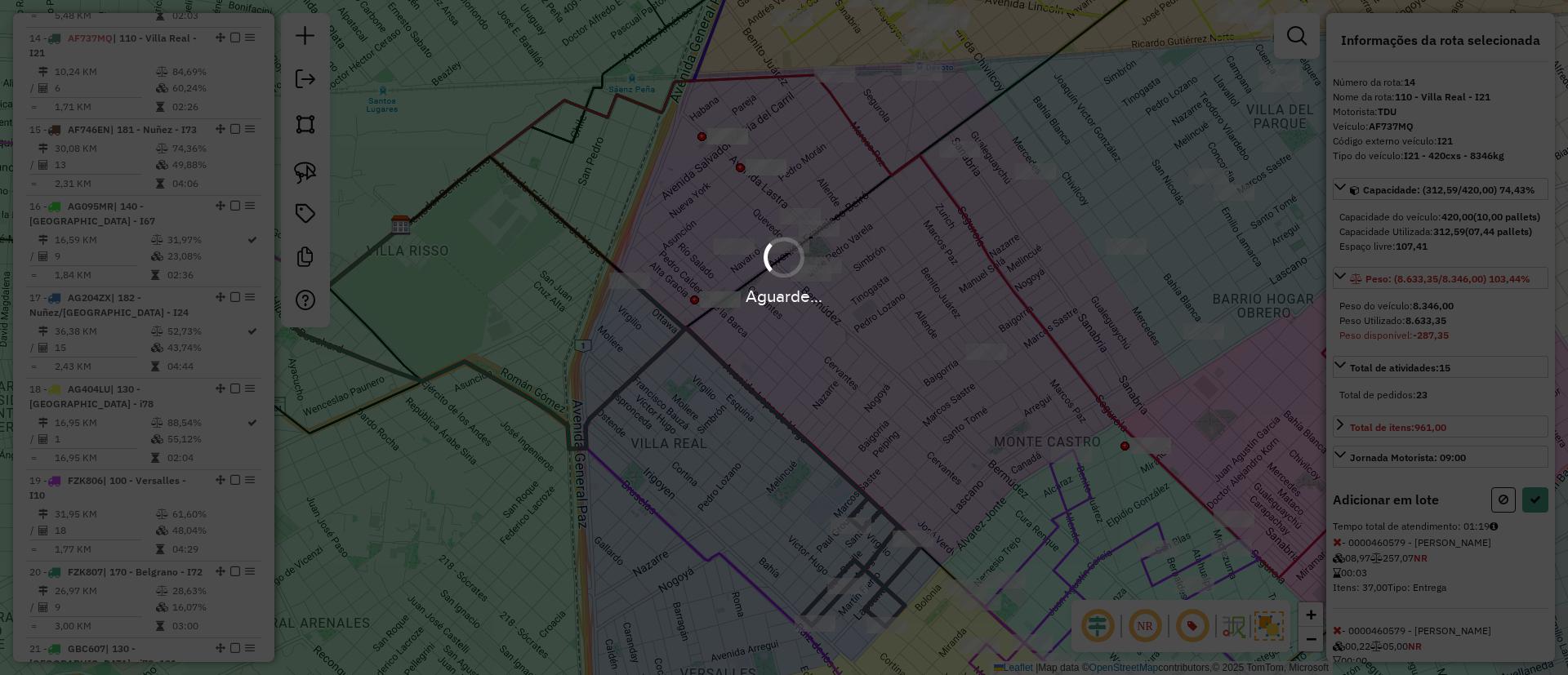
select select "**********"
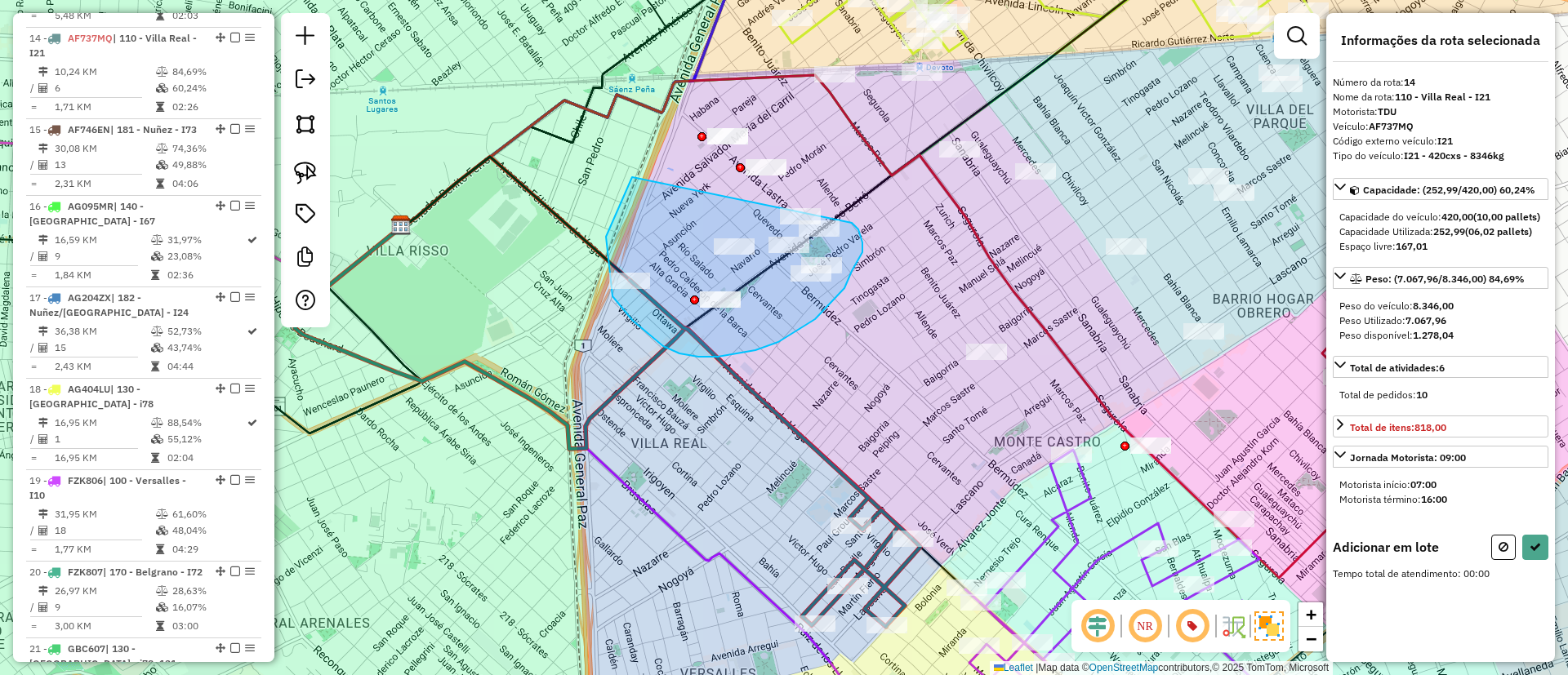
drag, startPoint x: 612, startPoint y: 297, endPoint x: 849, endPoint y: 213, distance: 251.4
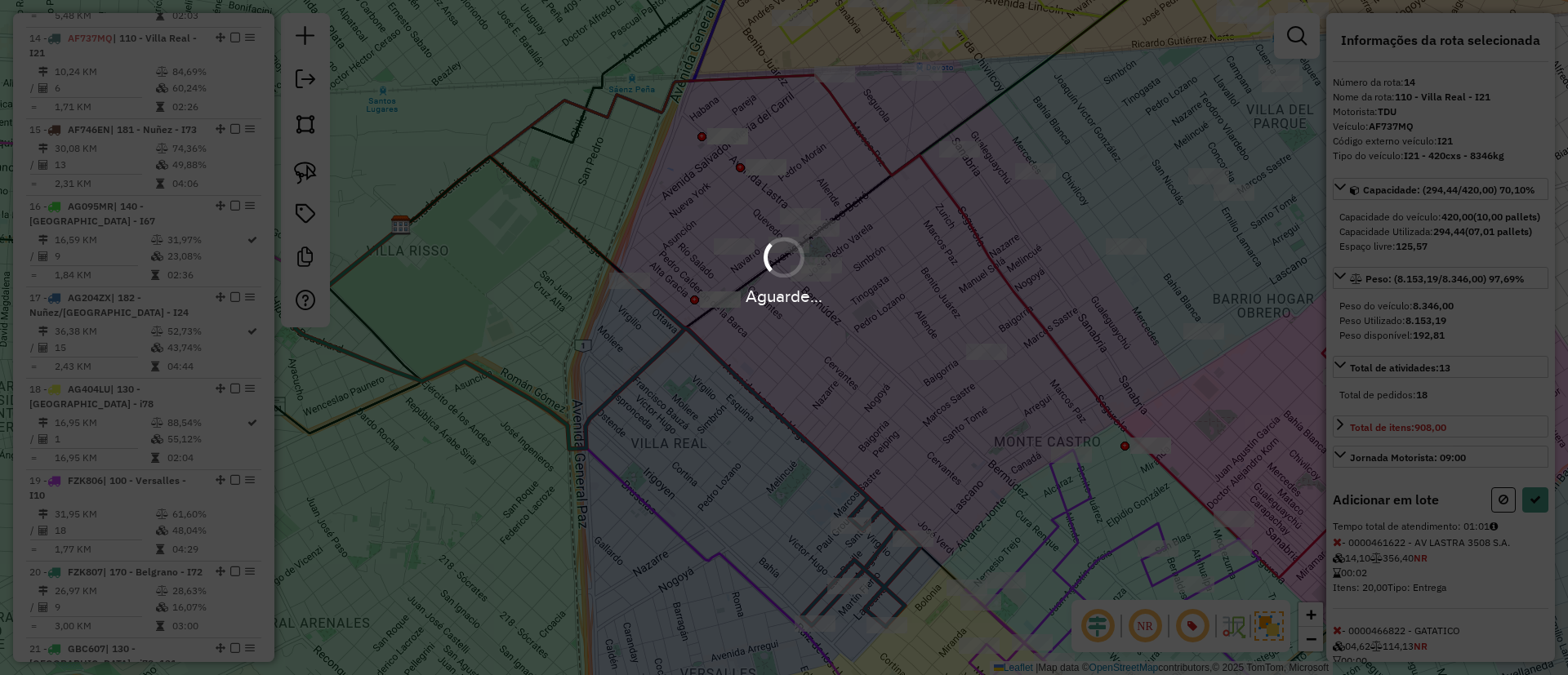
select select "**********"
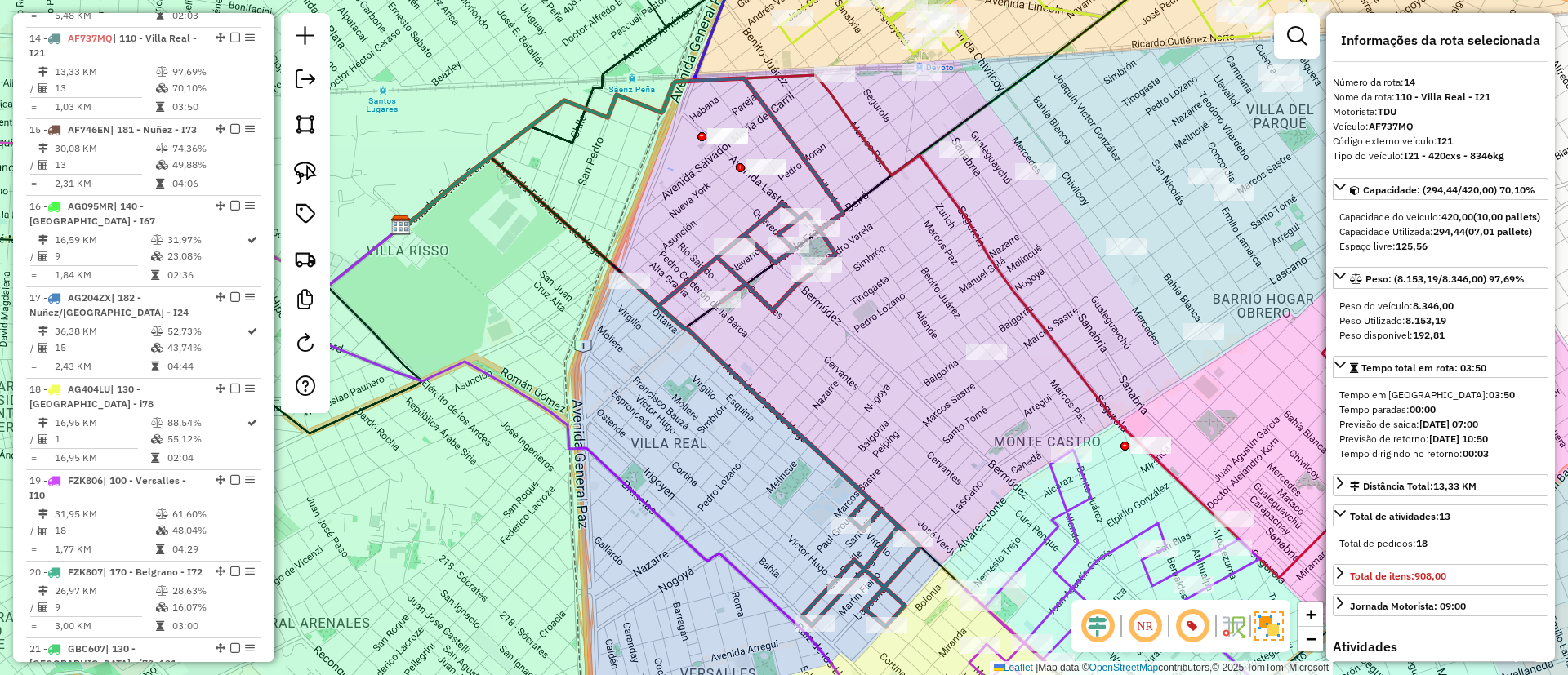
click at [674, 288] on icon at bounding box center [775, 414] width 291 height 424
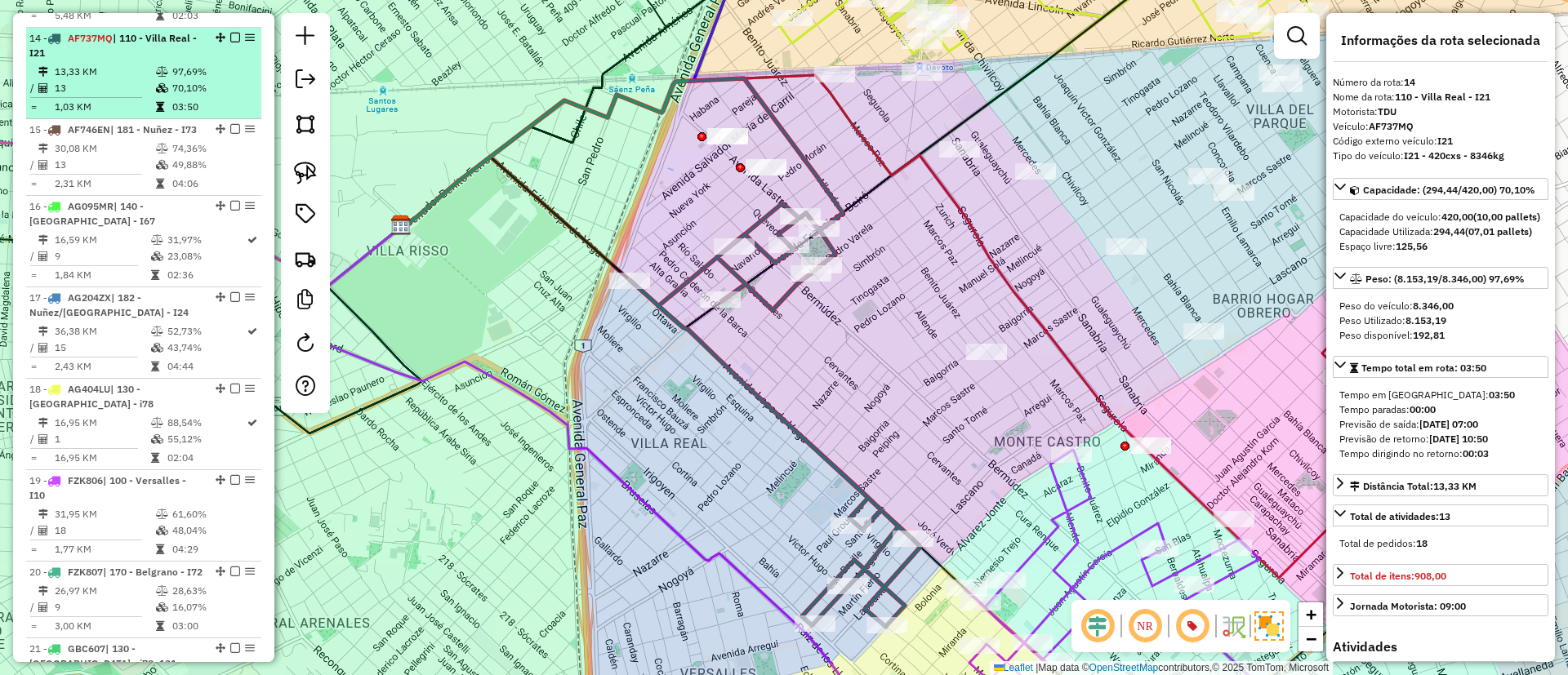
click at [231, 33] on em at bounding box center [236, 38] width 10 height 10
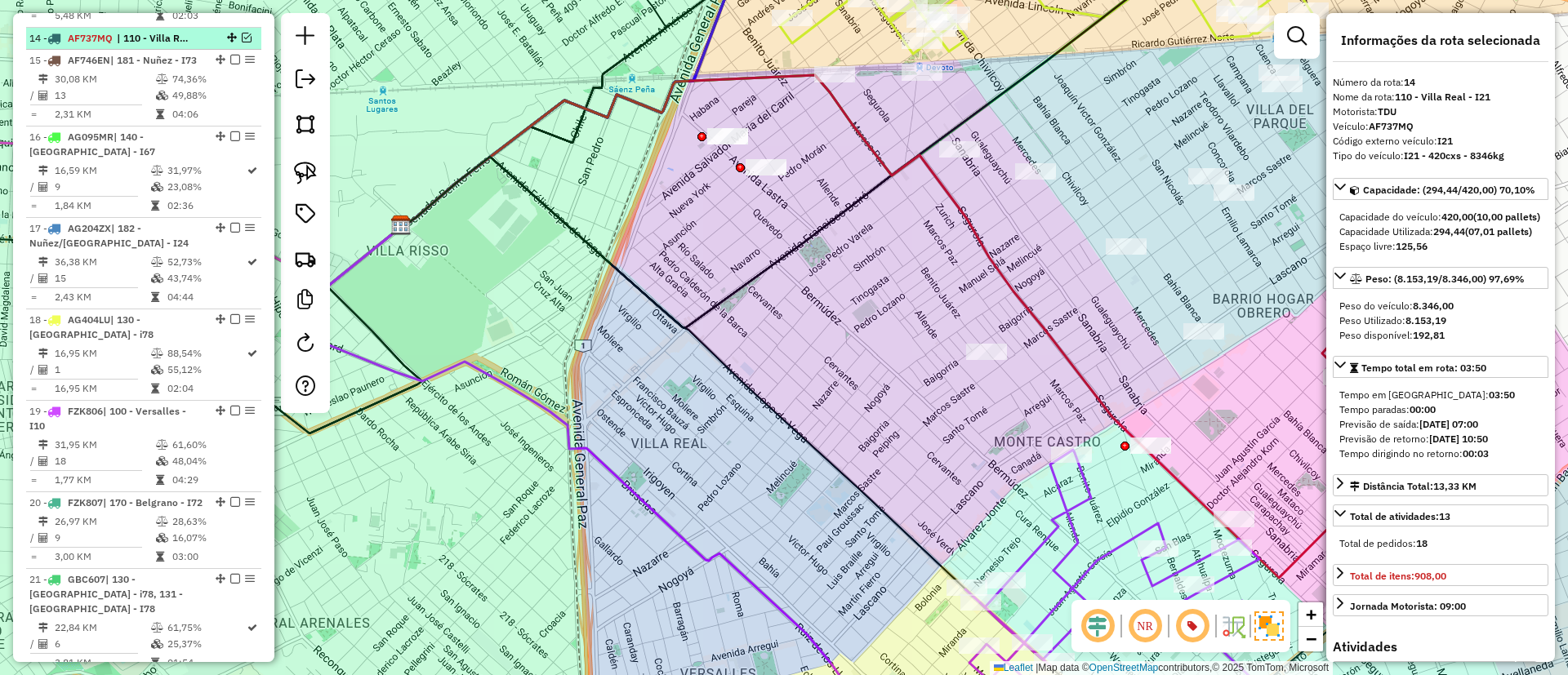
scroll to position [1748, 0]
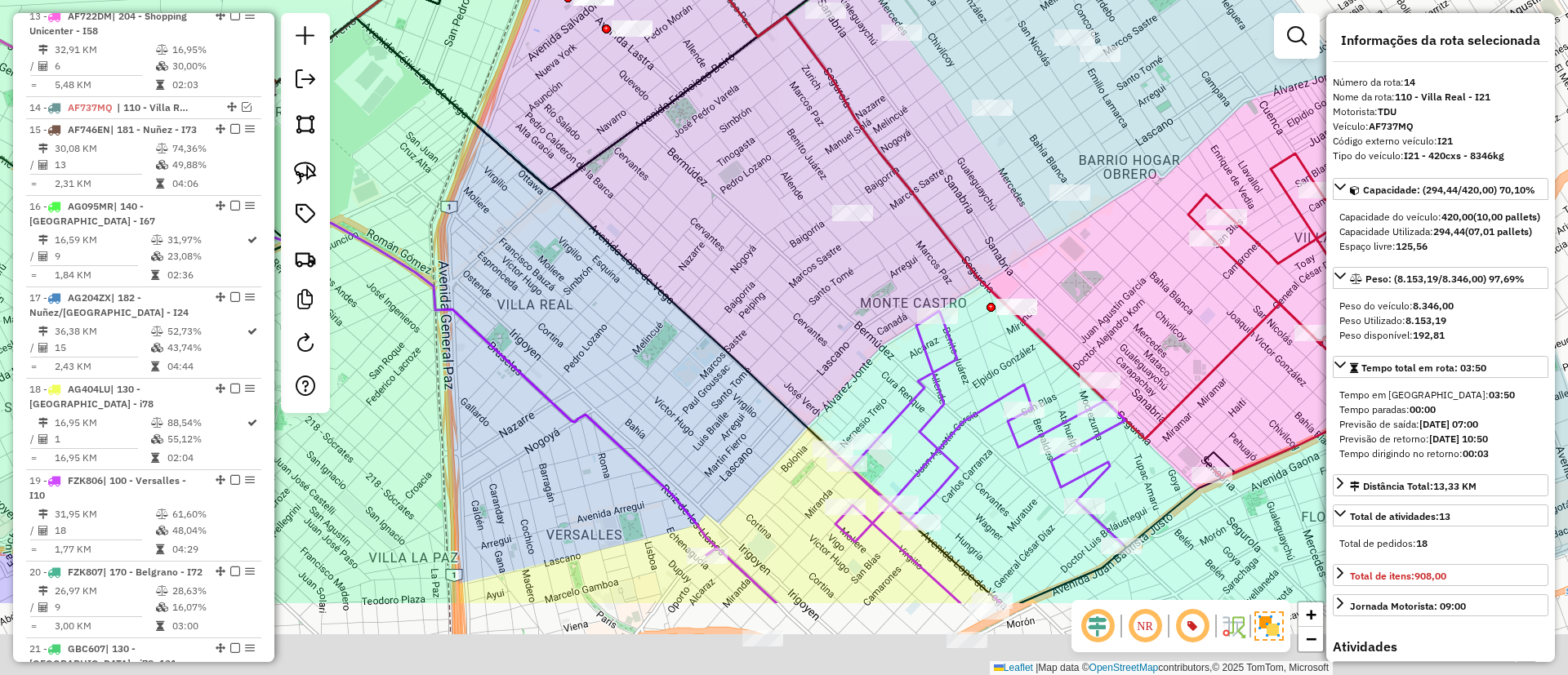
drag, startPoint x: 576, startPoint y: 143, endPoint x: 537, endPoint y: 114, distance: 48.6
click at [537, 114] on div "Janela de atendimento Grade de atendimento Capacidade Transportadoras Veículos …" at bounding box center [784, 338] width 1568 height 675
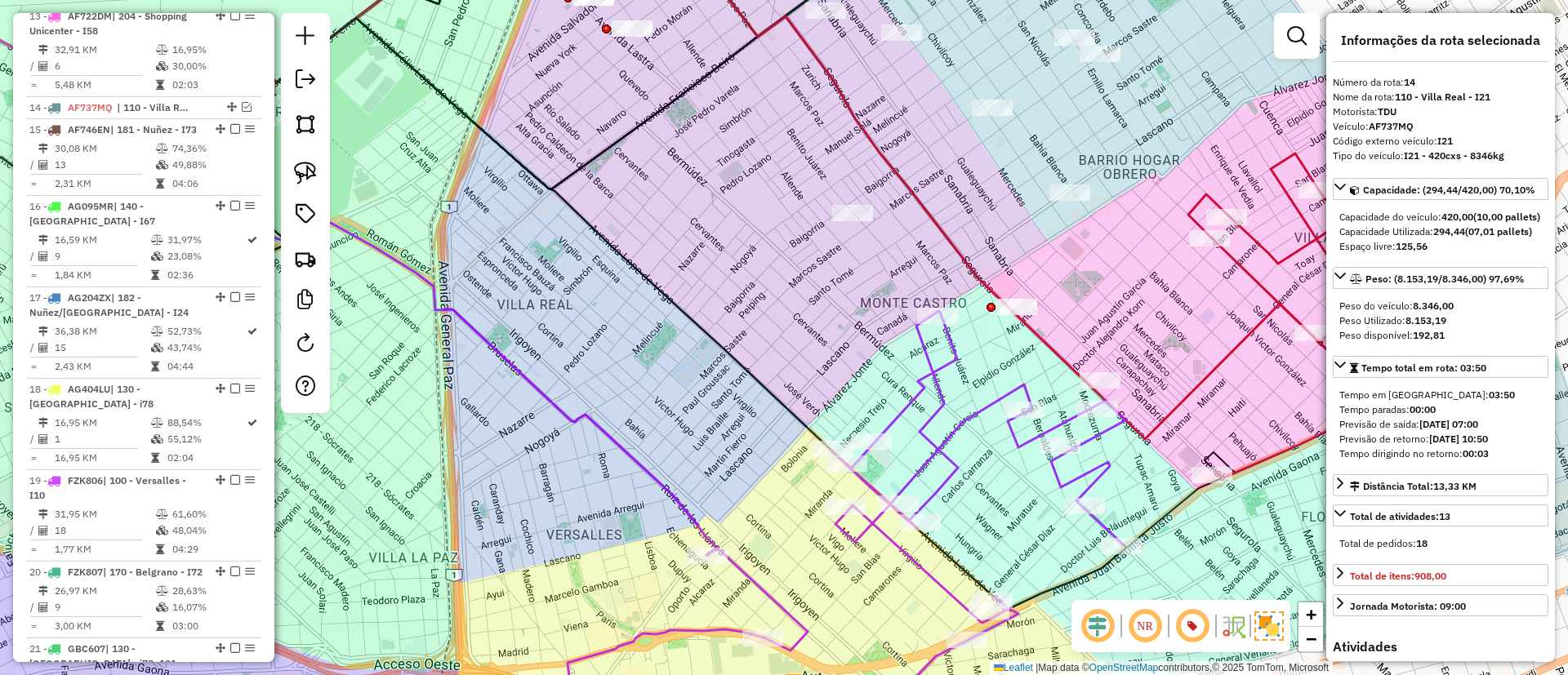
click at [923, 374] on icon at bounding box center [848, 526] width 561 height 431
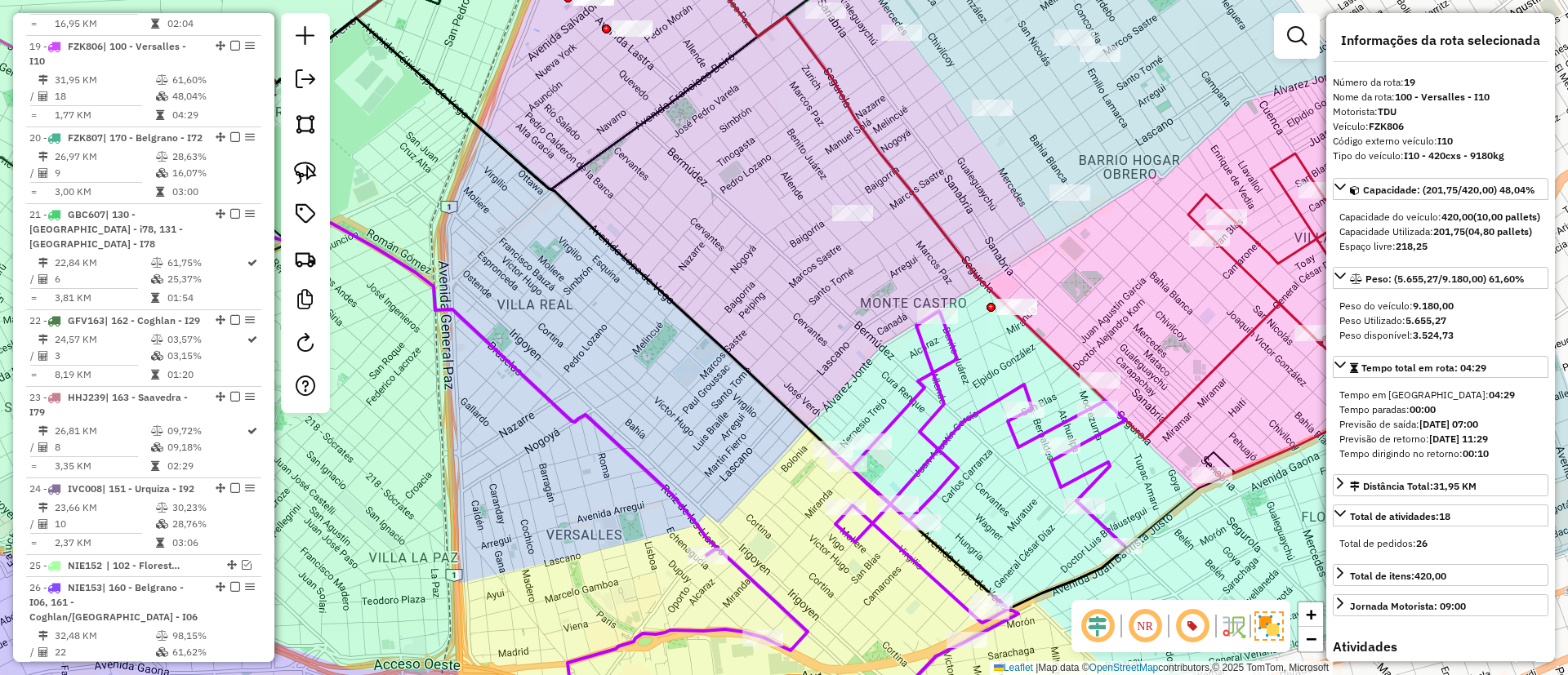
scroll to position [2205, 0]
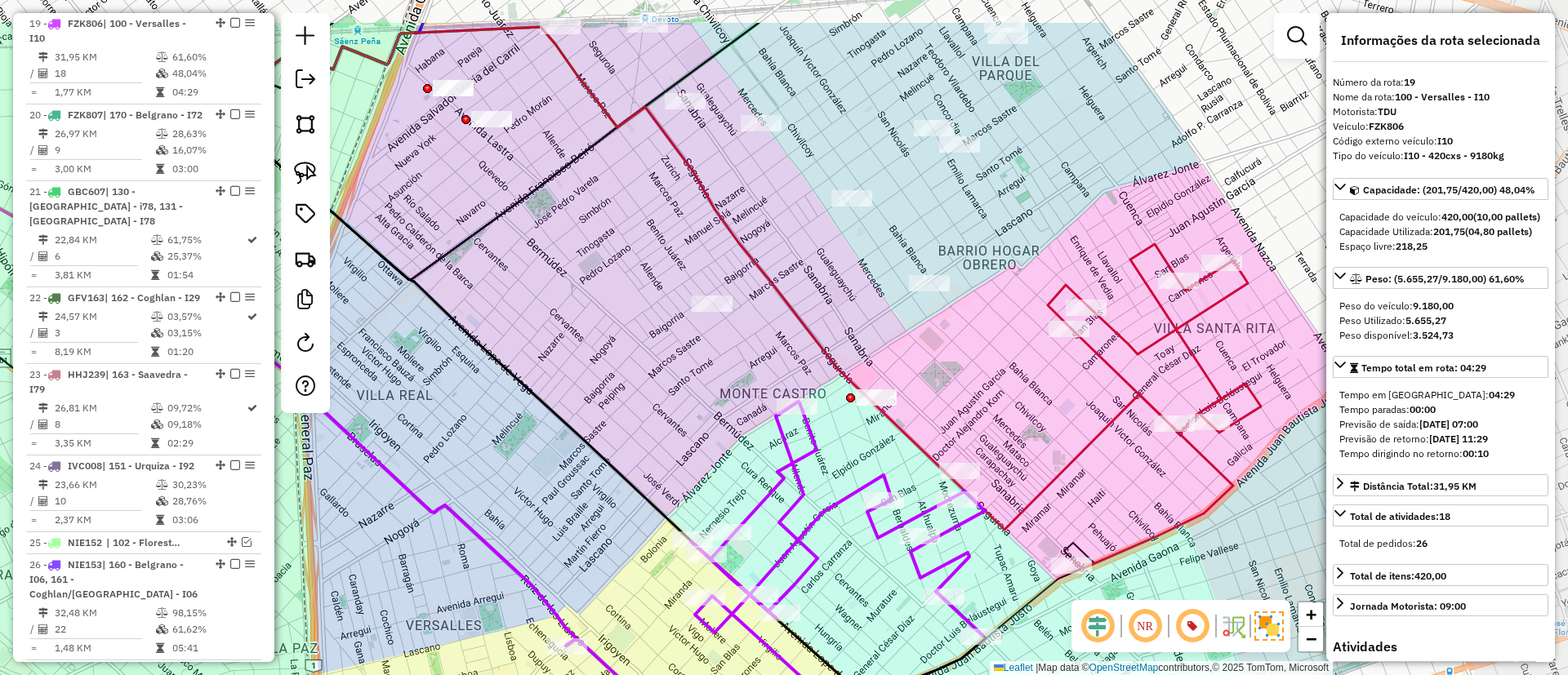
drag, startPoint x: 893, startPoint y: 374, endPoint x: 754, endPoint y: 464, distance: 165.6
click at [754, 464] on div "Janela de atendimento Grade de atendimento Capacidade Transportadoras Veículos …" at bounding box center [784, 338] width 1568 height 675
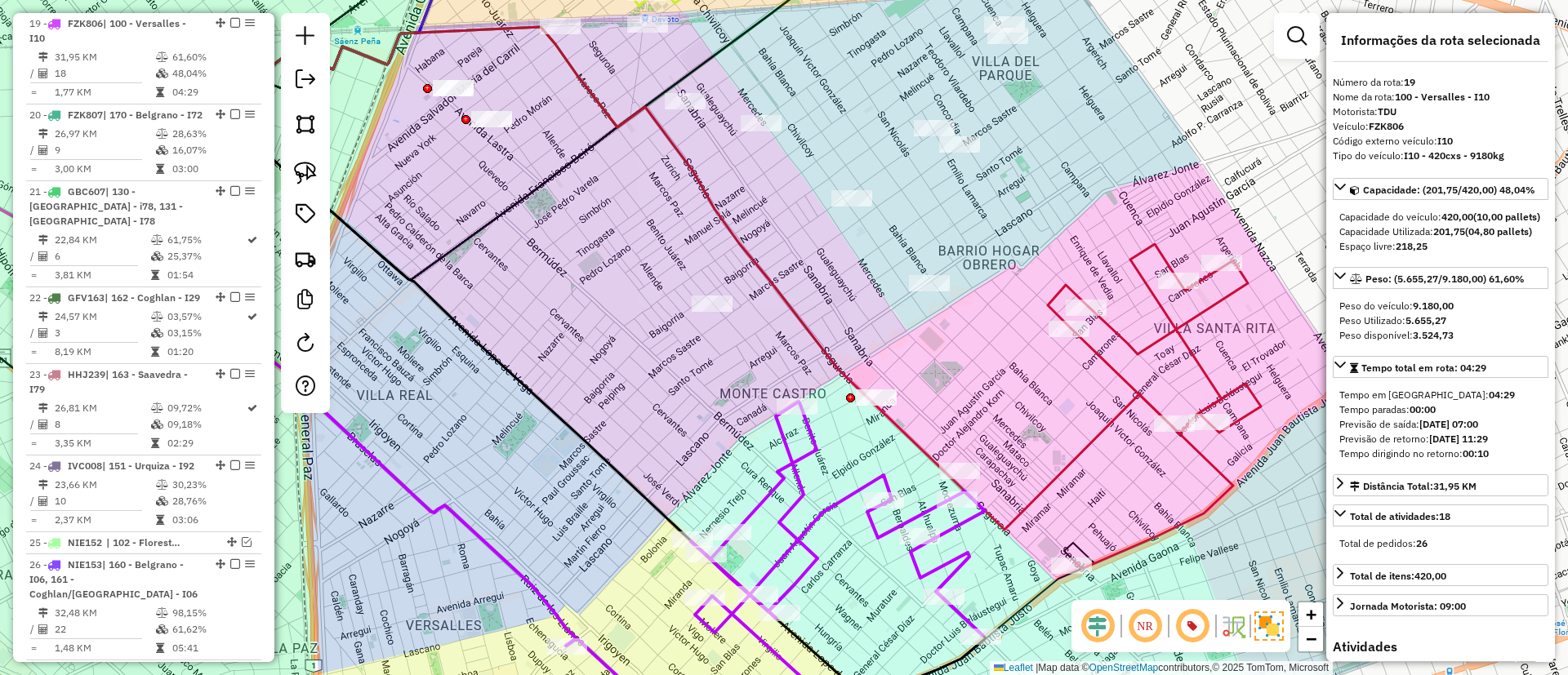
click at [1104, 431] on icon at bounding box center [1106, 406] width 309 height 325
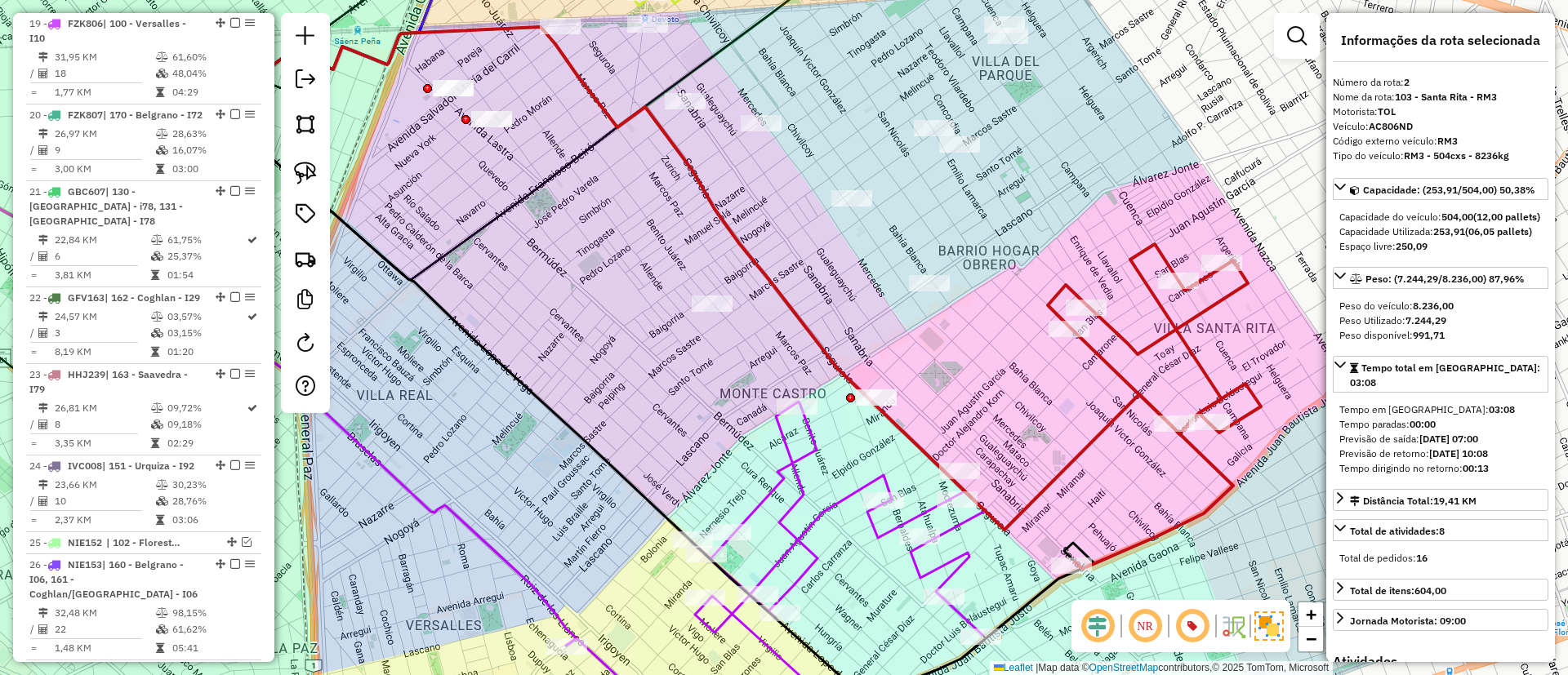
scroll to position [706, 0]
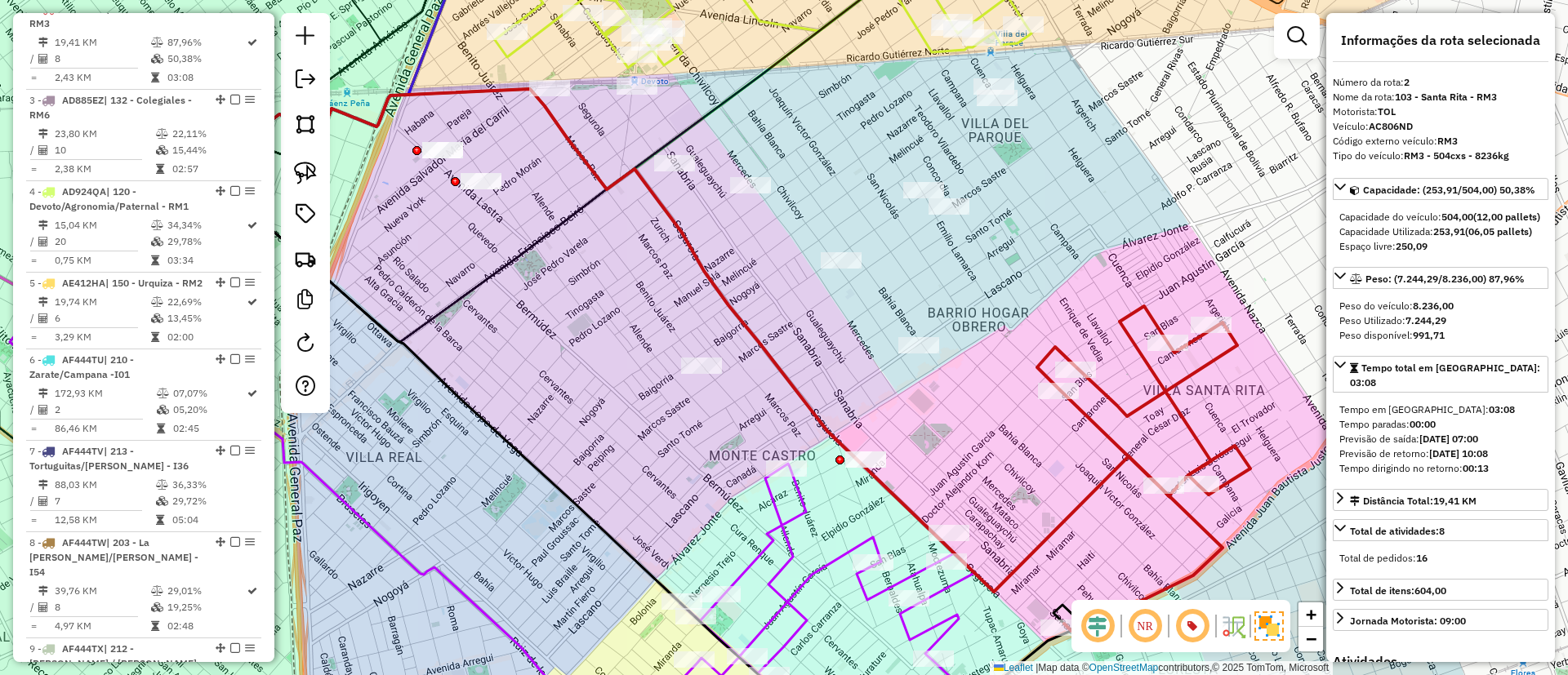
drag, startPoint x: 1051, startPoint y: 421, endPoint x: 1047, endPoint y: 453, distance: 32.2
click at [1047, 453] on div "Janela de atendimento Grade de atendimento Capacidade Transportadoras Veículos …" at bounding box center [784, 338] width 1568 height 675
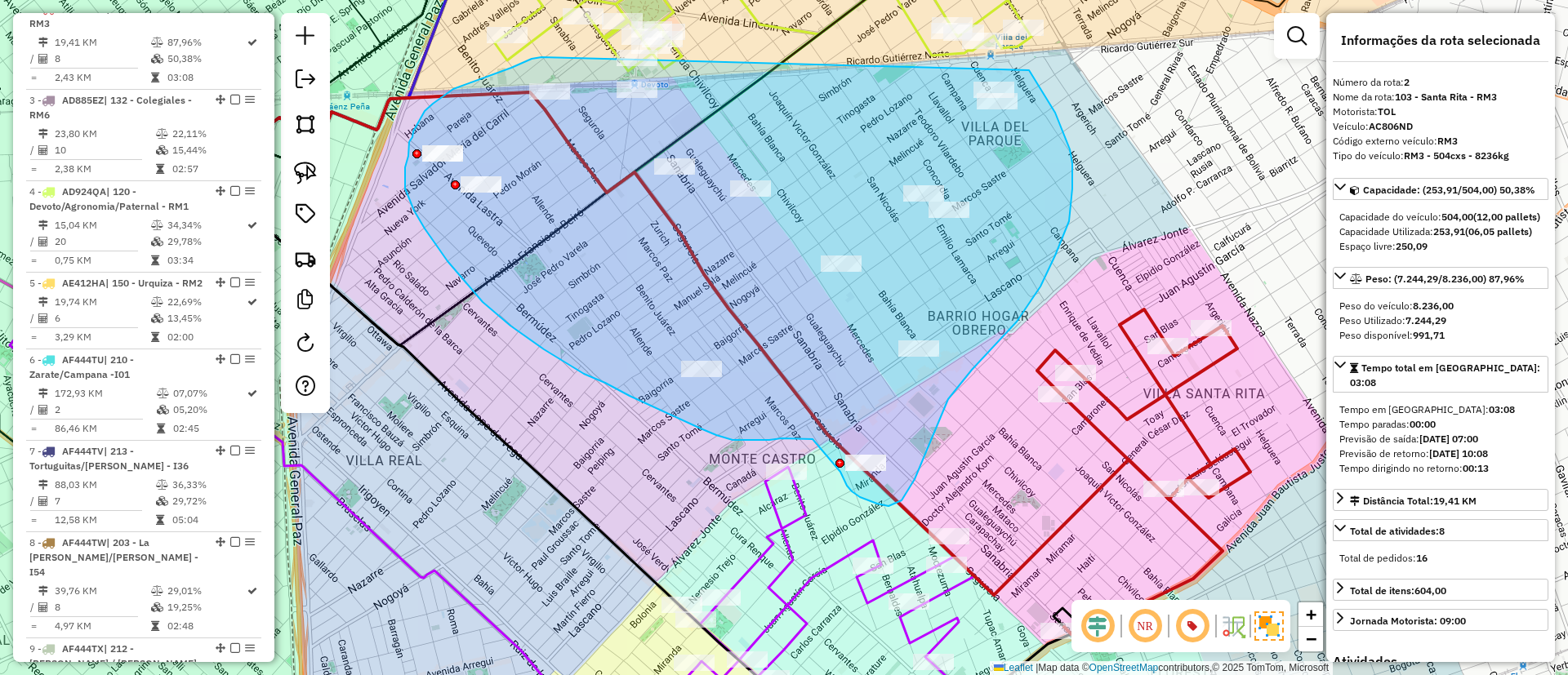
drag, startPoint x: 531, startPoint y: 58, endPoint x: 1029, endPoint y: 70, distance: 498.1
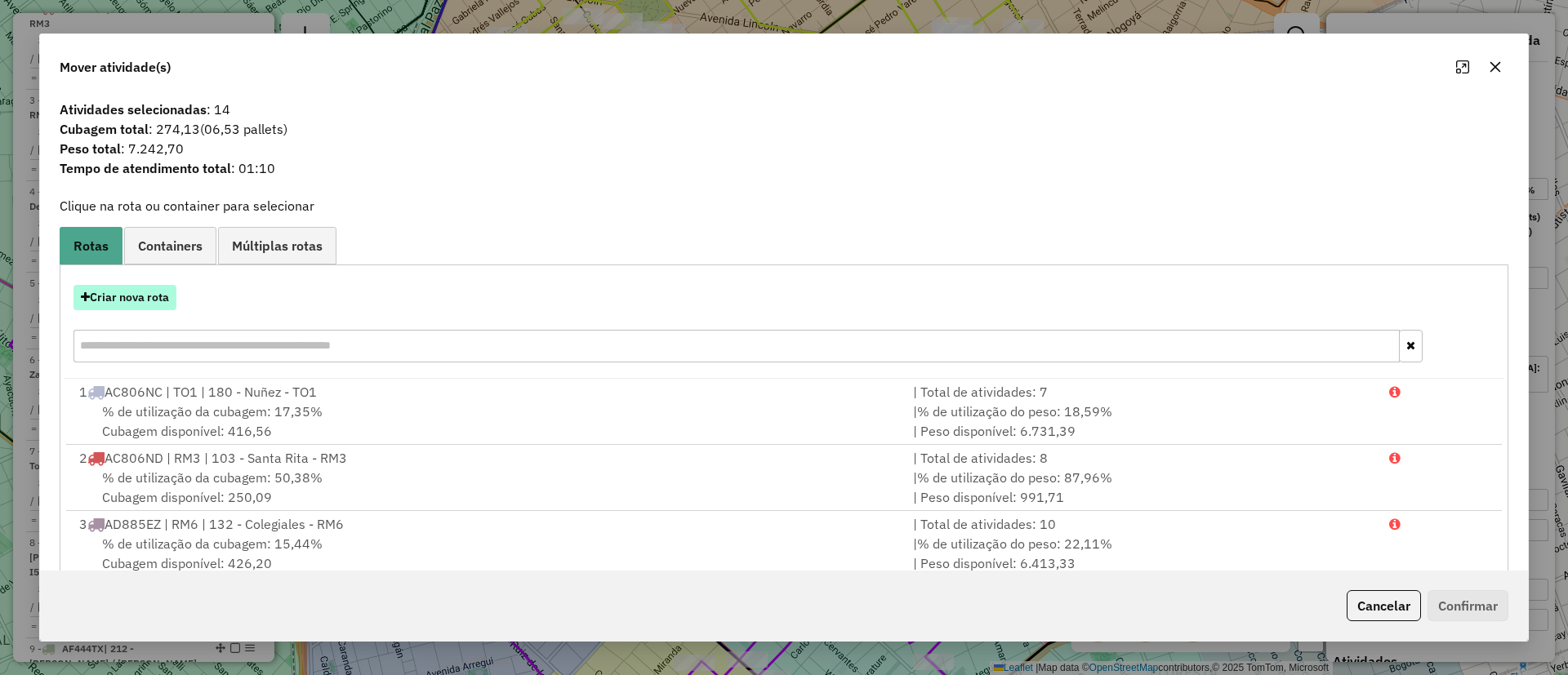
click at [138, 307] on button "Criar nova rota" at bounding box center [124, 297] width 103 height 25
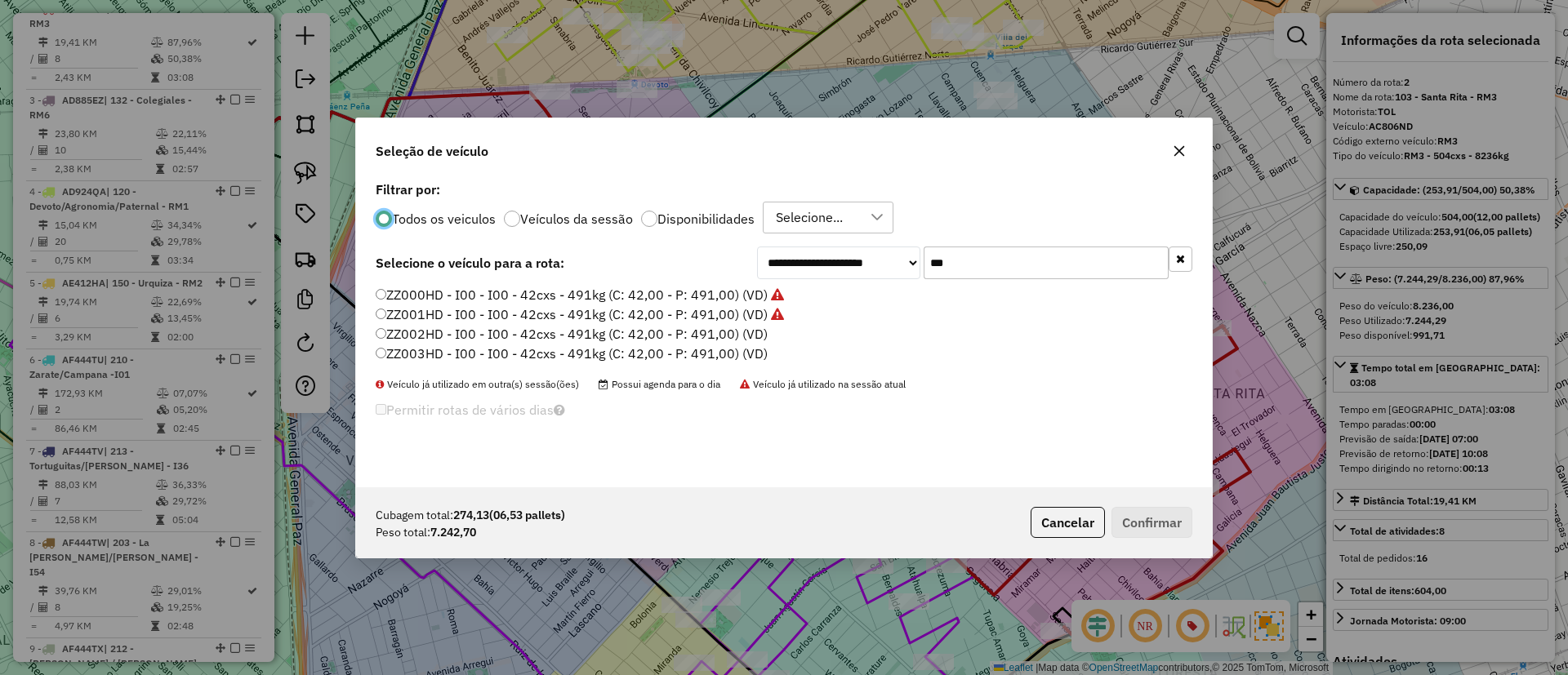
scroll to position [9, 5]
drag, startPoint x: 941, startPoint y: 263, endPoint x: 903, endPoint y: 261, distance: 38.1
click at [903, 261] on div "**********" at bounding box center [974, 262] width 435 height 33
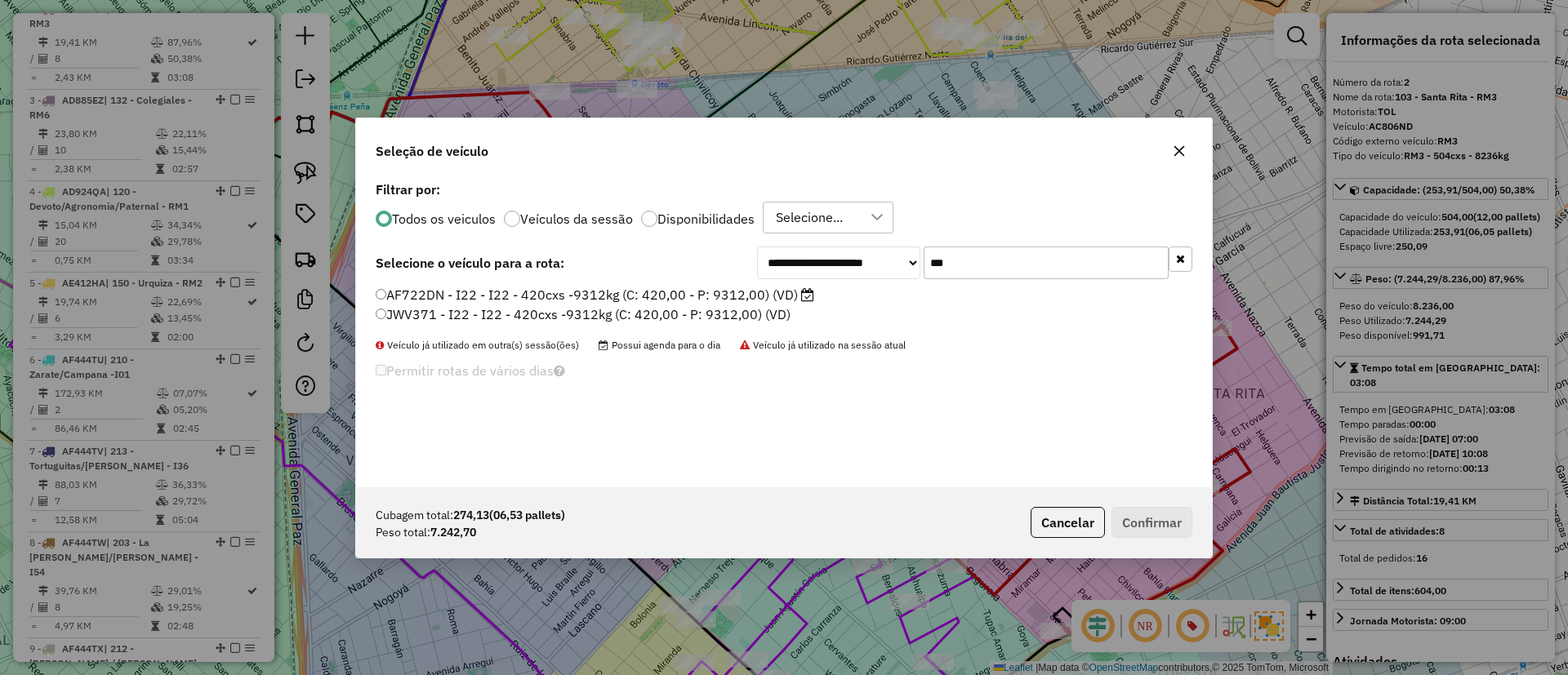
type input "***"
click at [738, 305] on label "JWV371 - I22 - I22 - 420cxs -9312kg (C: 420,00 - P: 9312,00) (VD)" at bounding box center [583, 314] width 415 height 19
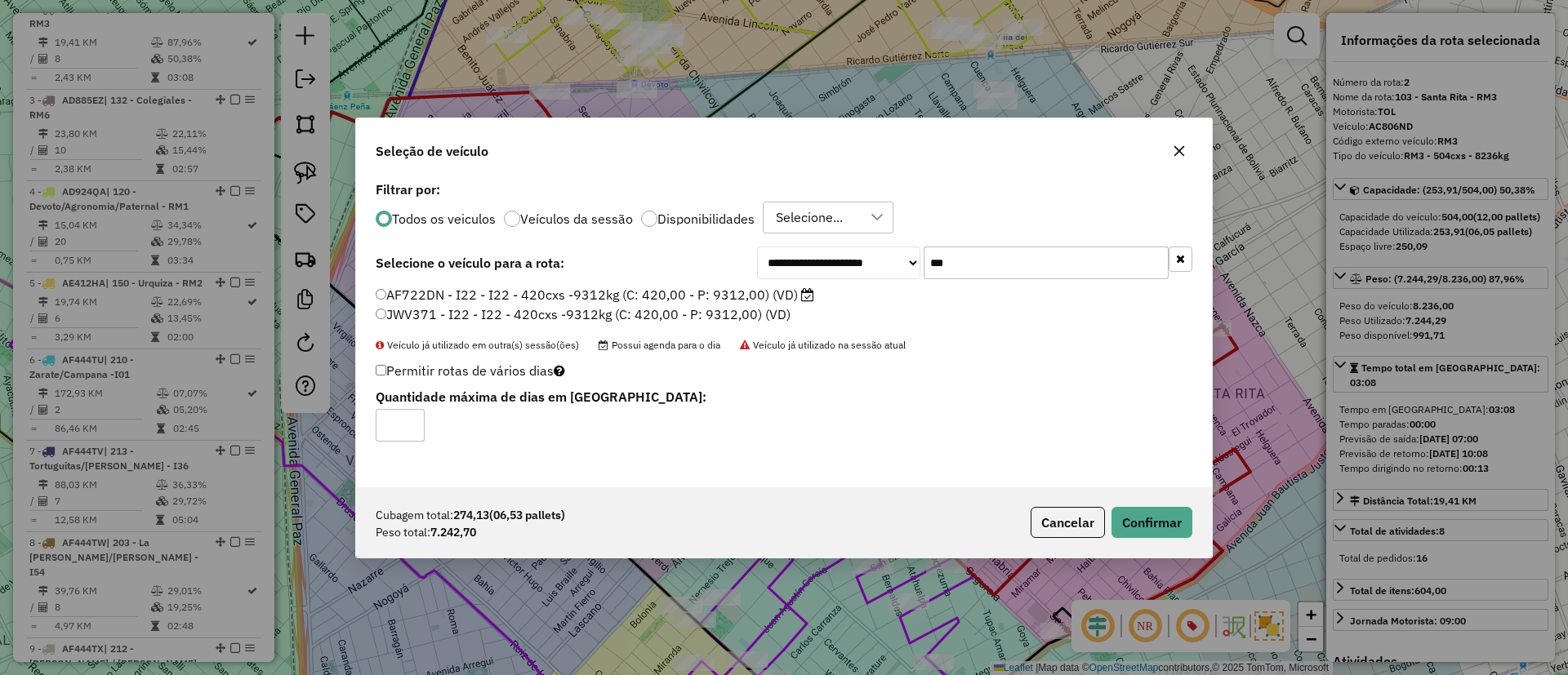
click at [808, 292] on icon at bounding box center [808, 295] width 13 height 13
click at [1134, 520] on button "Confirmar" at bounding box center [1151, 522] width 81 height 31
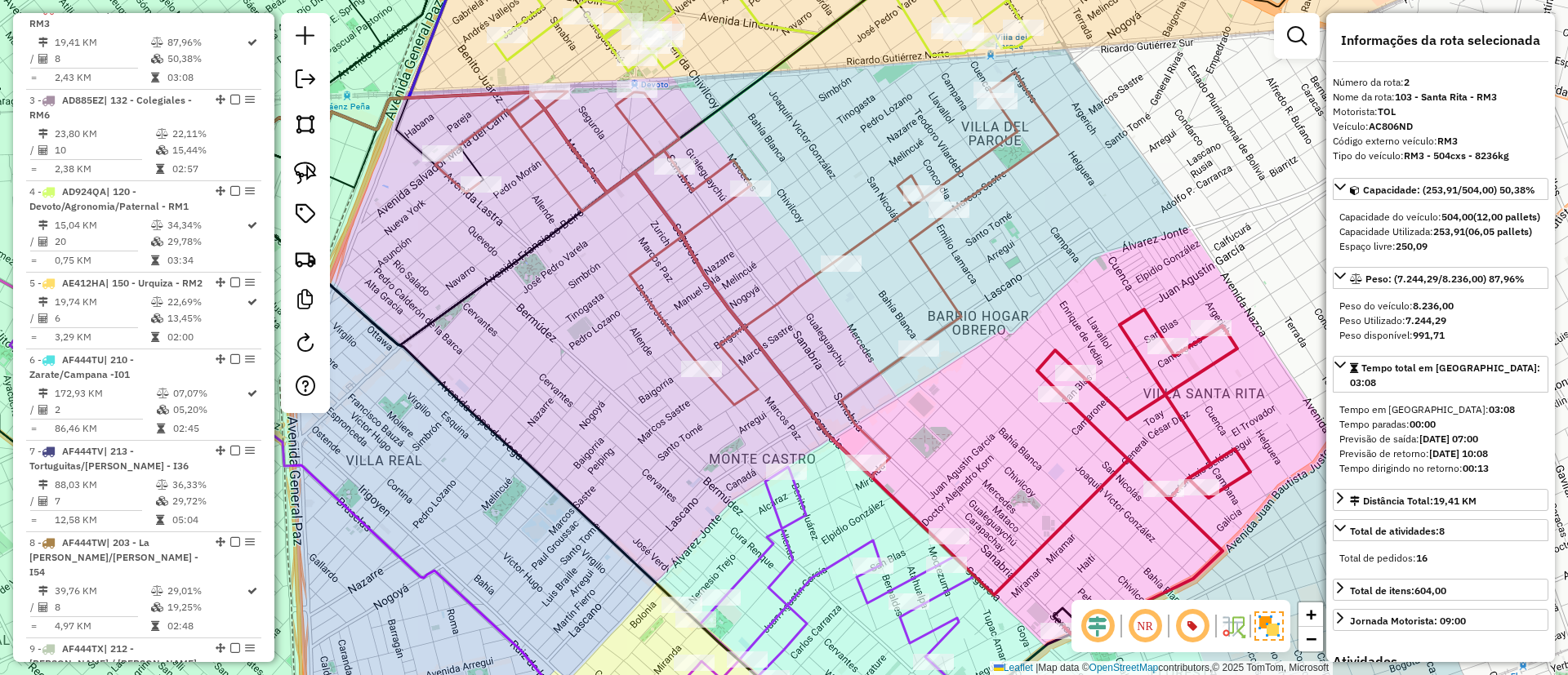
click at [747, 332] on icon at bounding box center [747, 275] width 623 height 406
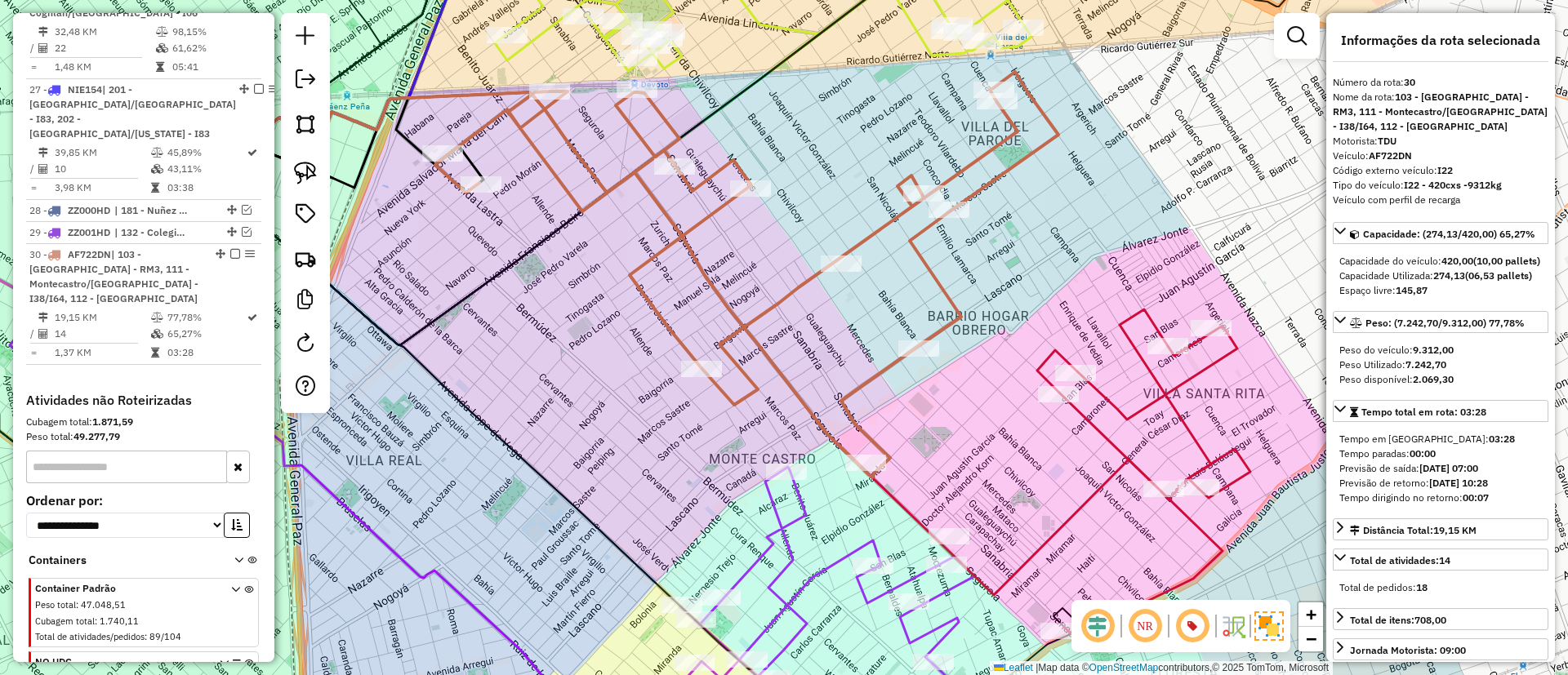
scroll to position [2914, 0]
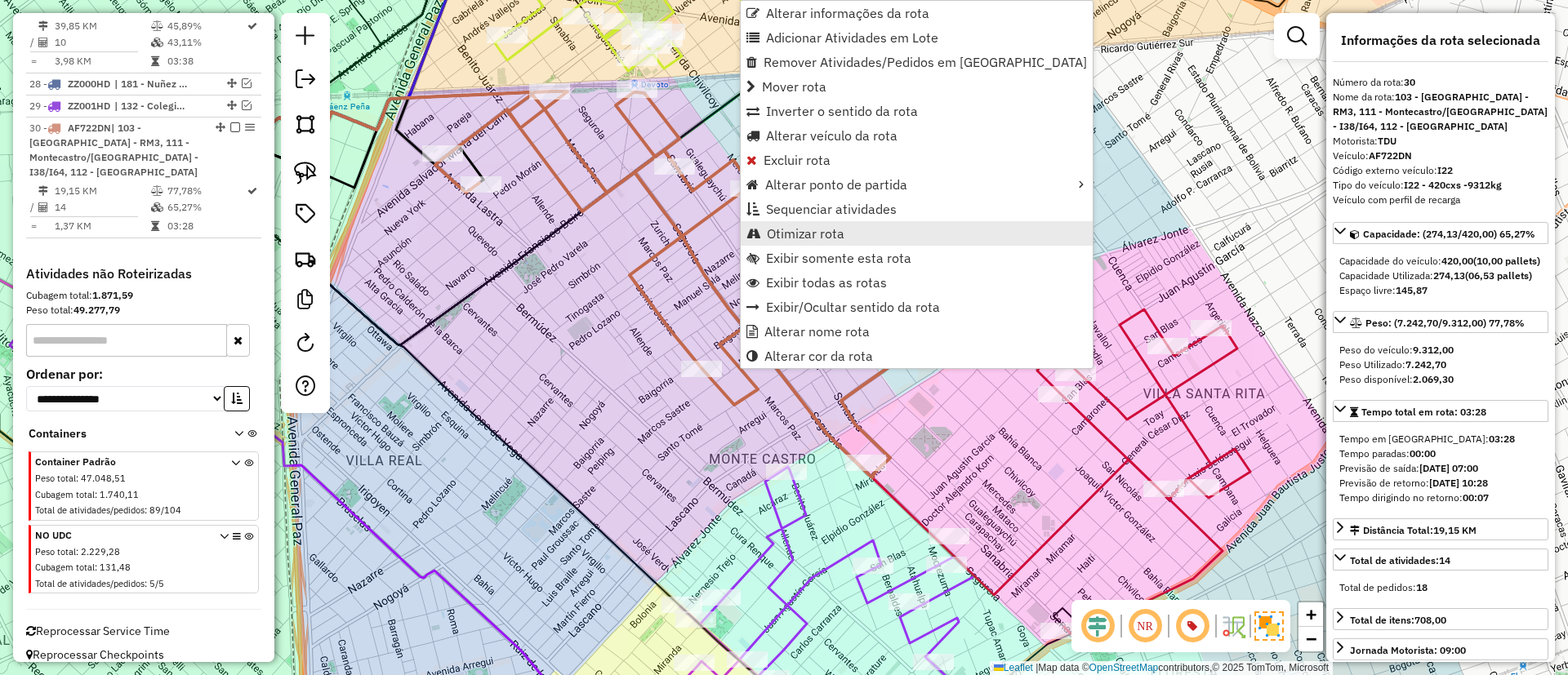
click at [798, 239] on span "Otimizar rota" at bounding box center [805, 234] width 78 height 13
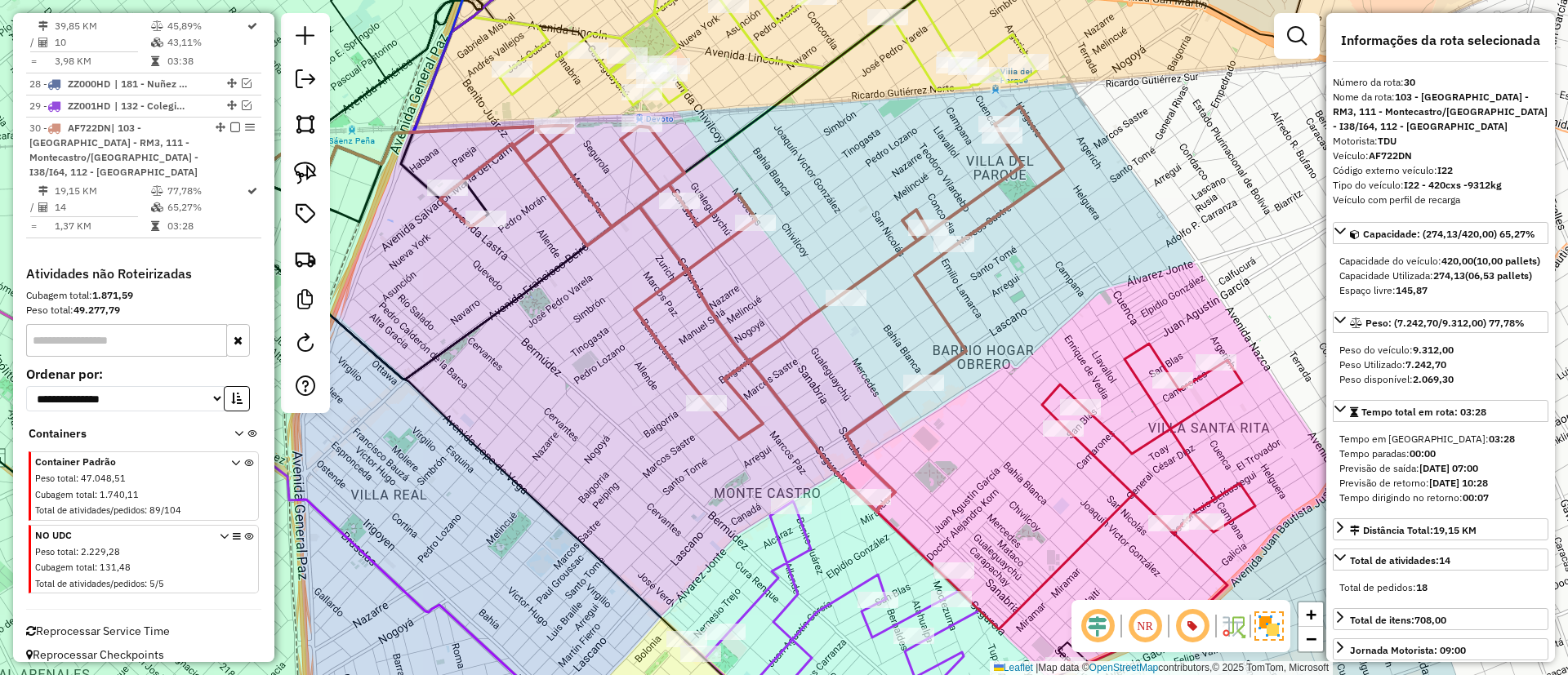
drag, startPoint x: 587, startPoint y: 174, endPoint x: 685, endPoint y: 187, distance: 98.9
click at [561, 266] on div "Janela de atendimento Grade de atendimento Capacidade Transportadoras Veículos …" at bounding box center [784, 338] width 1568 height 675
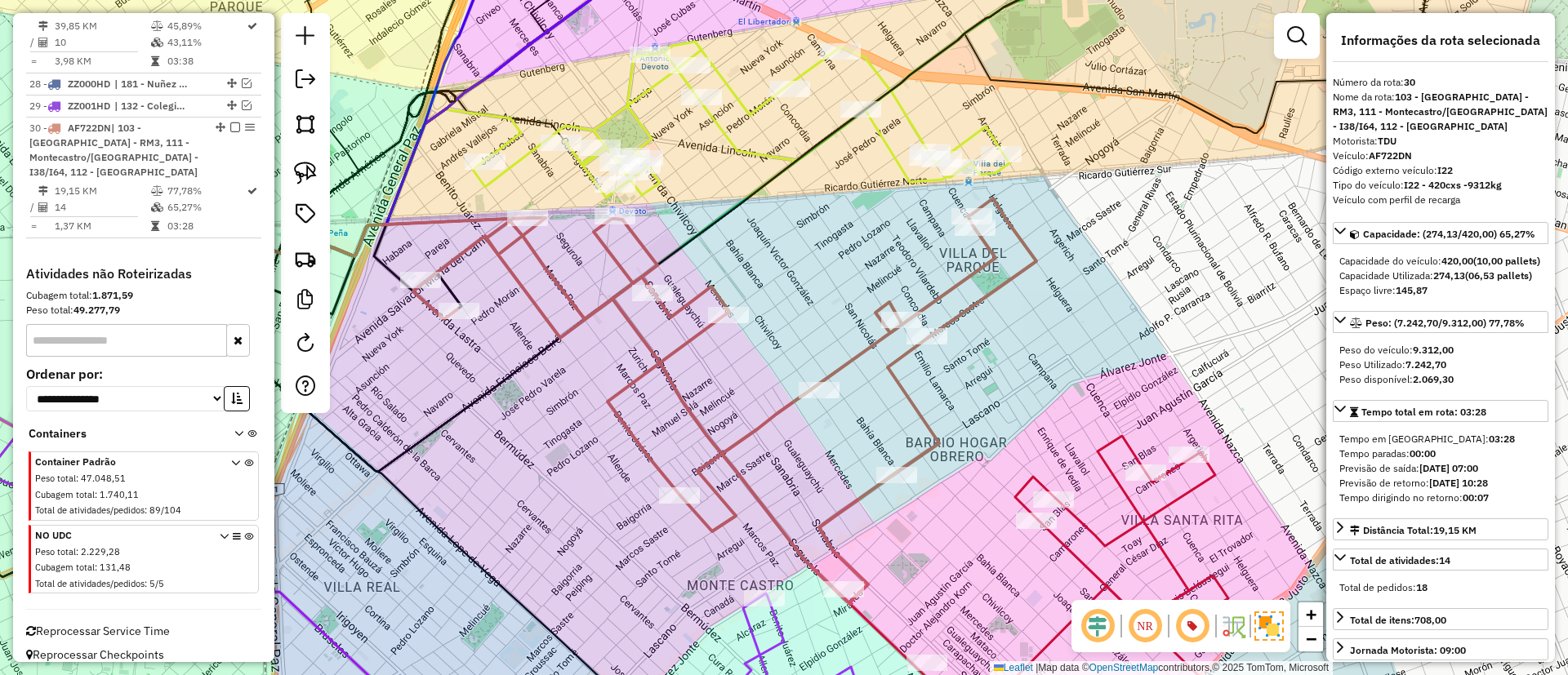
click at [737, 130] on div "Janela de atendimento Grade de atendimento Capacidade Transportadoras Veículos …" at bounding box center [784, 338] width 1568 height 675
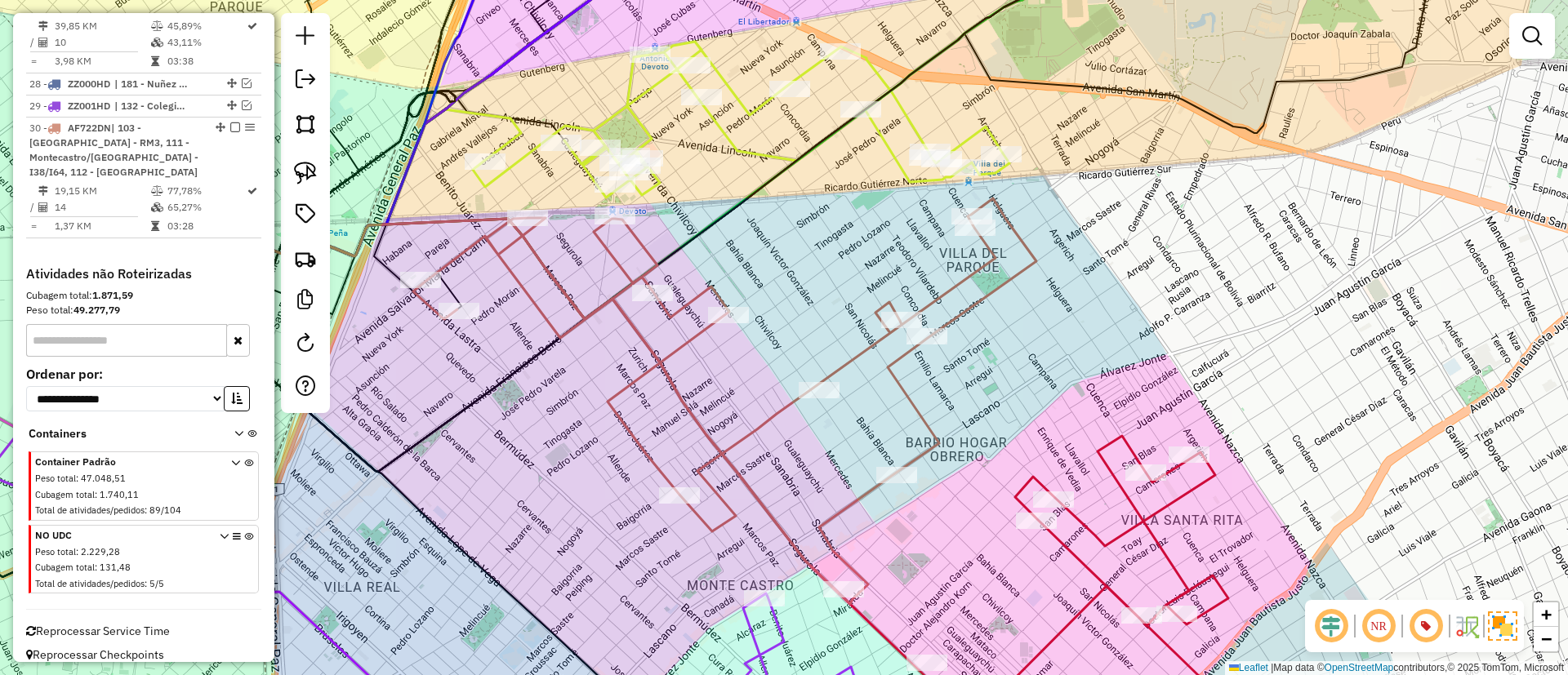
click at [730, 134] on icon at bounding box center [741, 119] width 536 height 156
select select "**********"
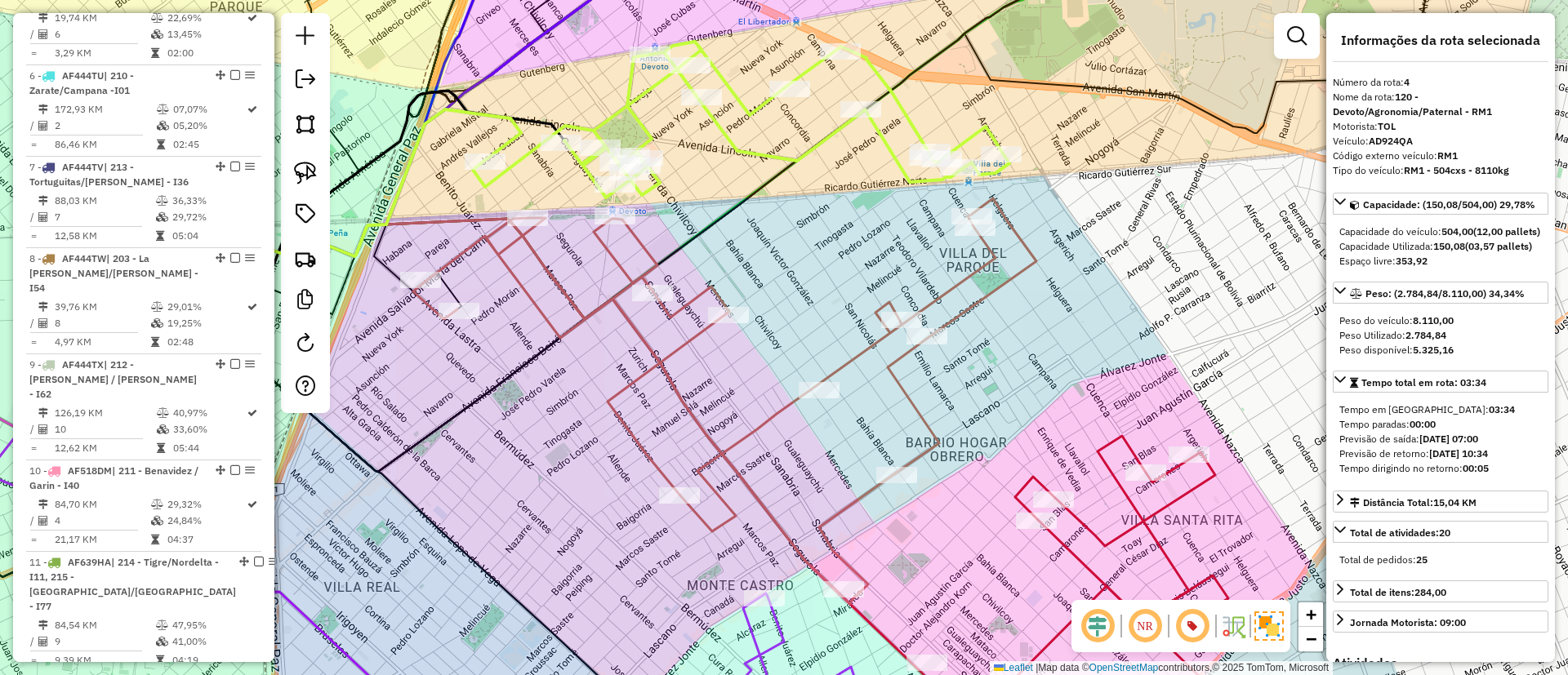
scroll to position [888, 0]
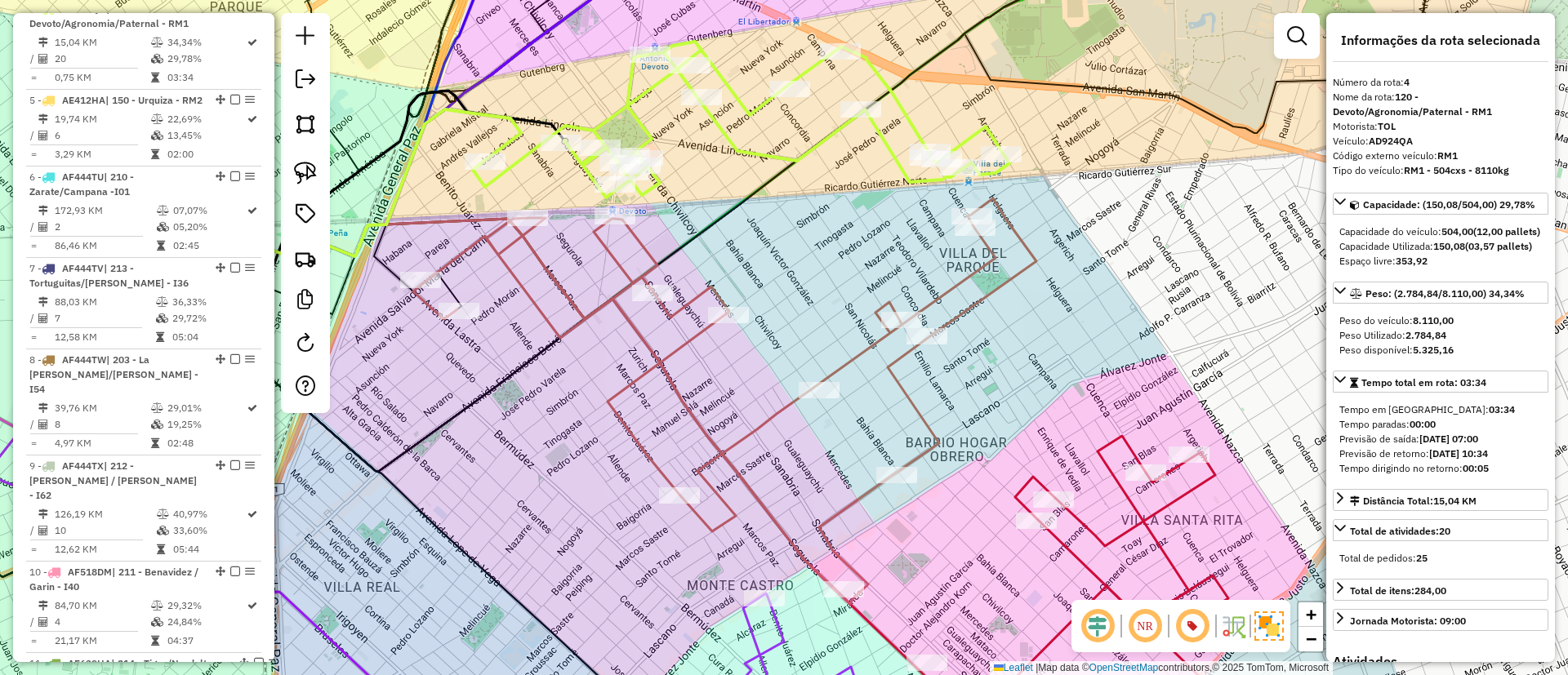
click at [663, 369] on icon at bounding box center [725, 402] width 623 height 406
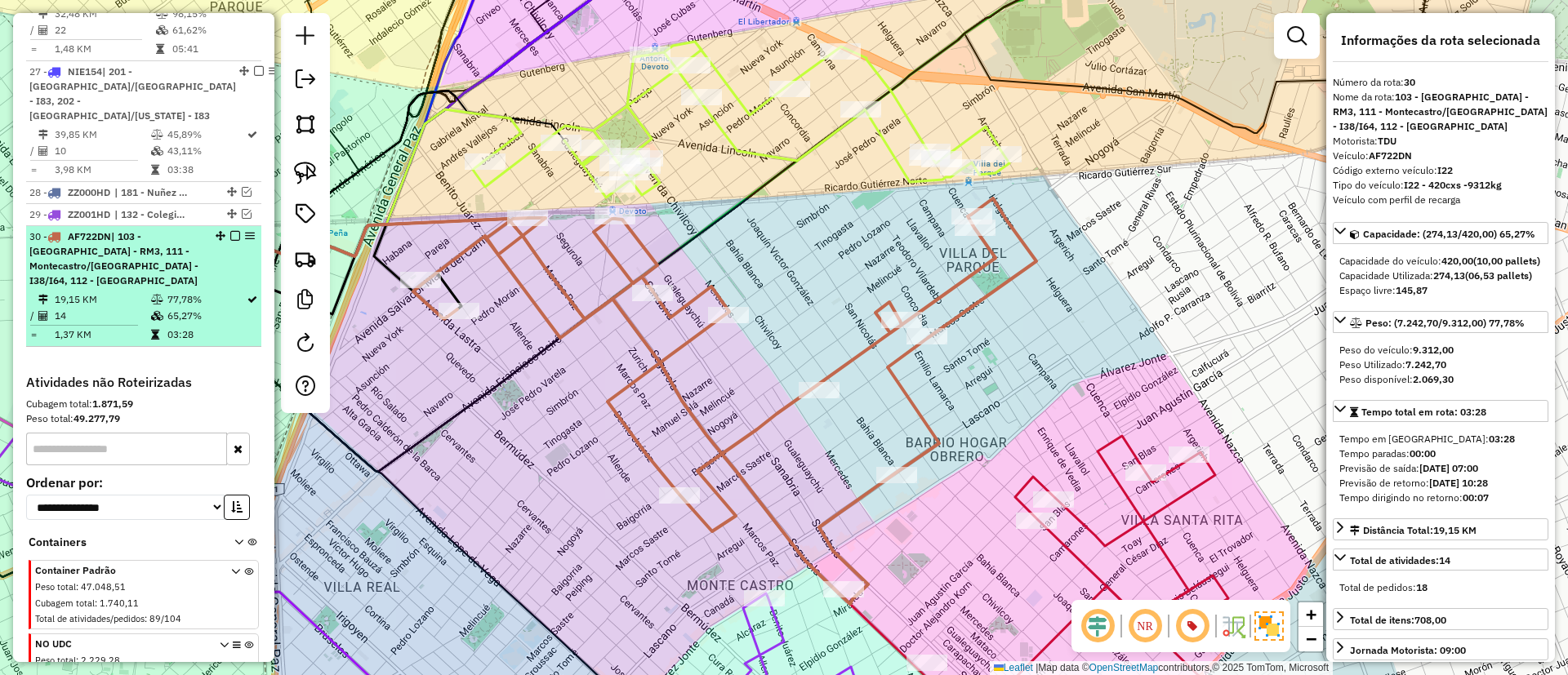
scroll to position [2914, 0]
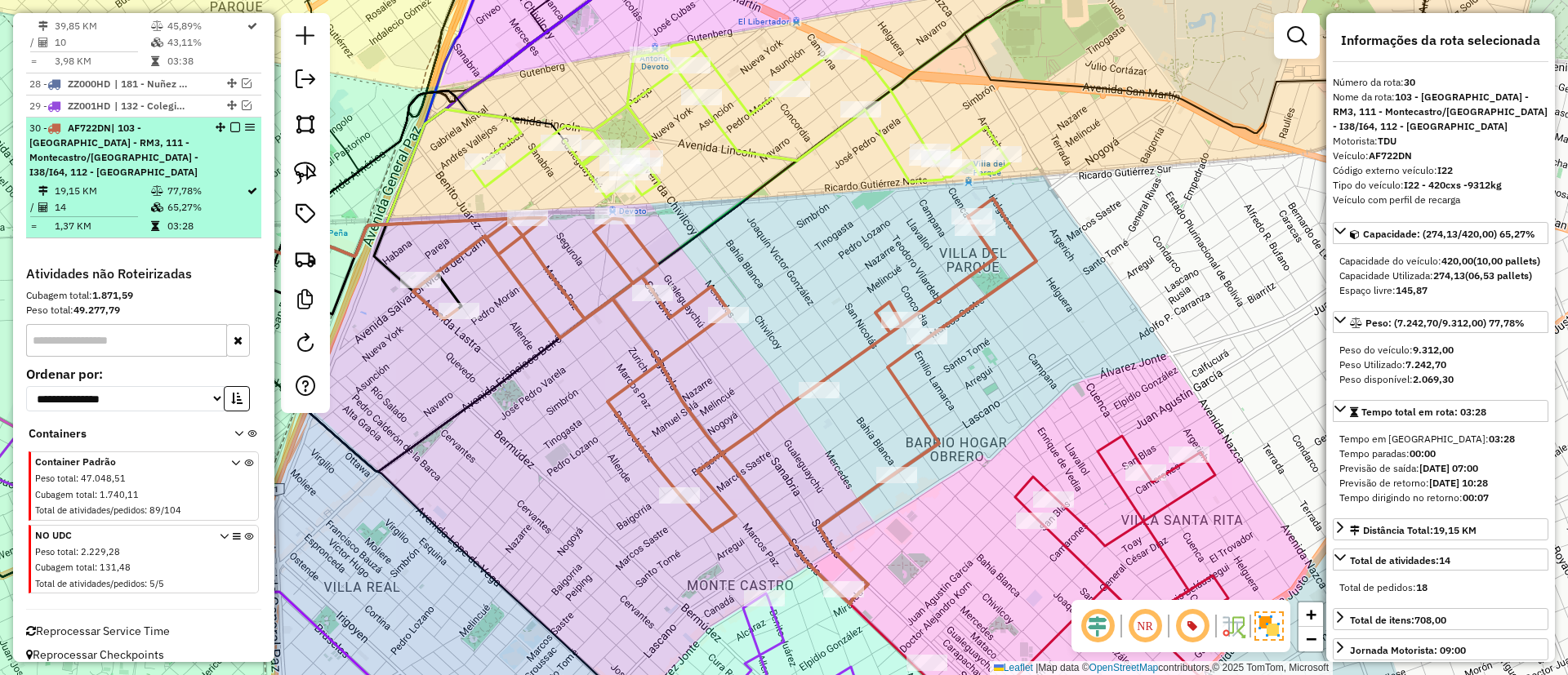
click at [231, 121] on div "30 - AF722DN | 103 - Santa Rita - RM3, 111 - Montecastro/Devoto - I38/I64, 112 …" at bounding box center [144, 150] width 229 height 58
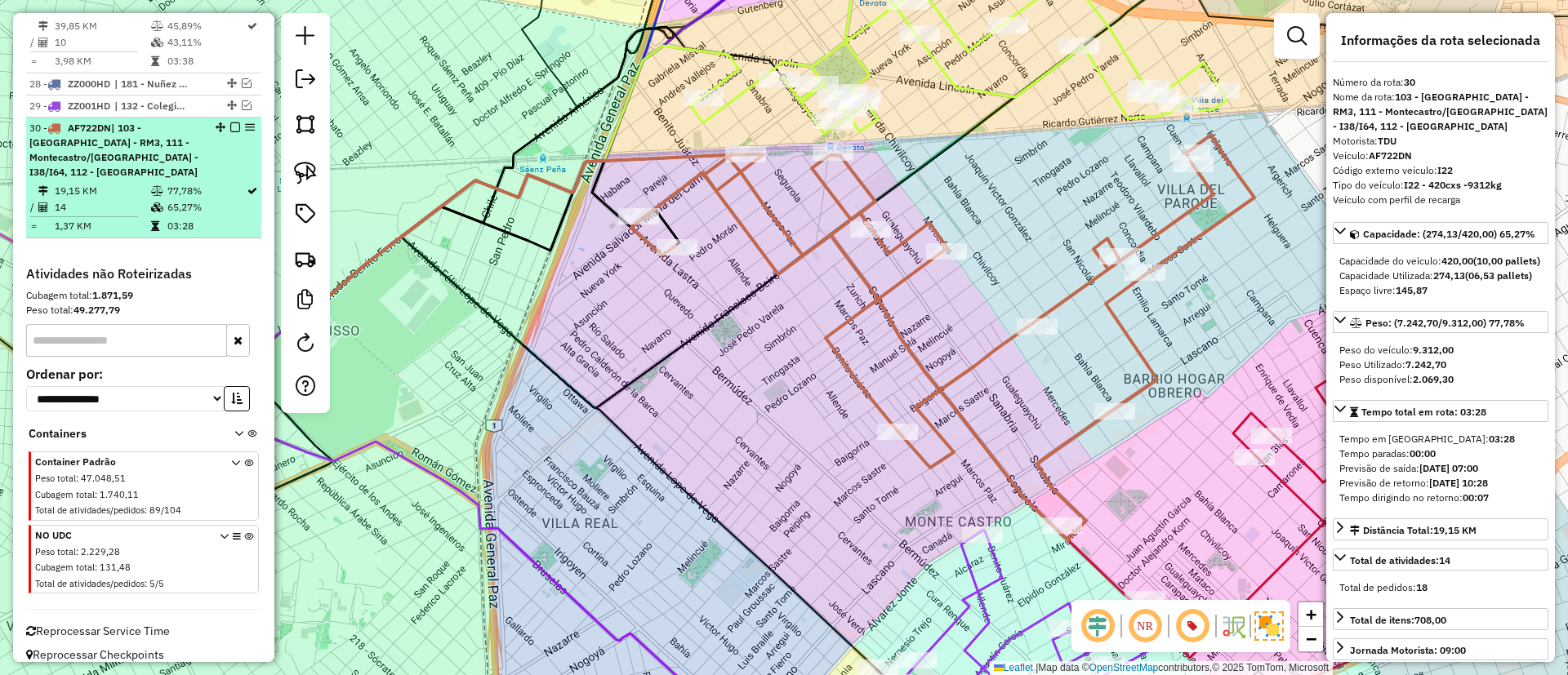
click at [225, 125] on div at bounding box center [230, 128] width 49 height 10
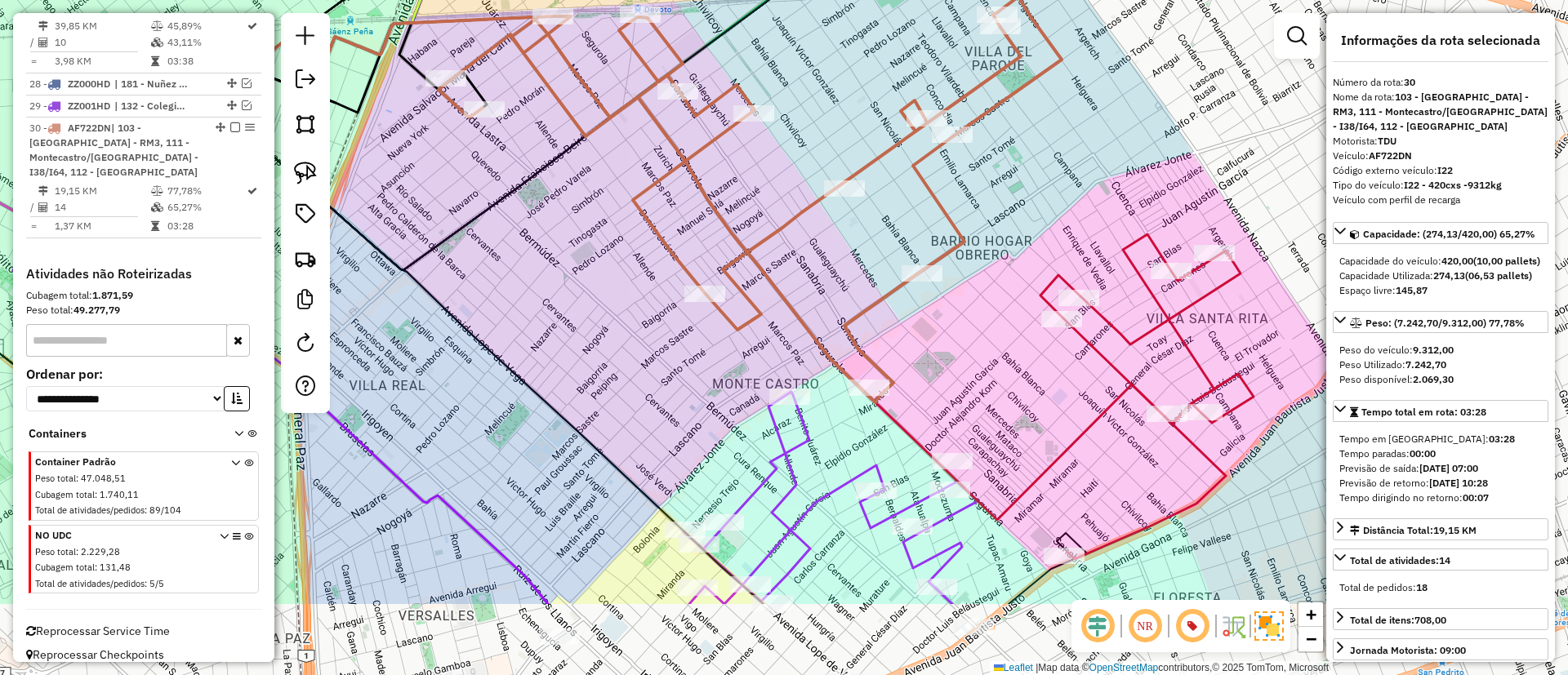
drag, startPoint x: 631, startPoint y: 289, endPoint x: 573, endPoint y: 249, distance: 70.5
click at [623, 282] on div "Janela de atendimento Grade de atendimento Capacidade Transportadoras Veículos …" at bounding box center [784, 338] width 1568 height 675
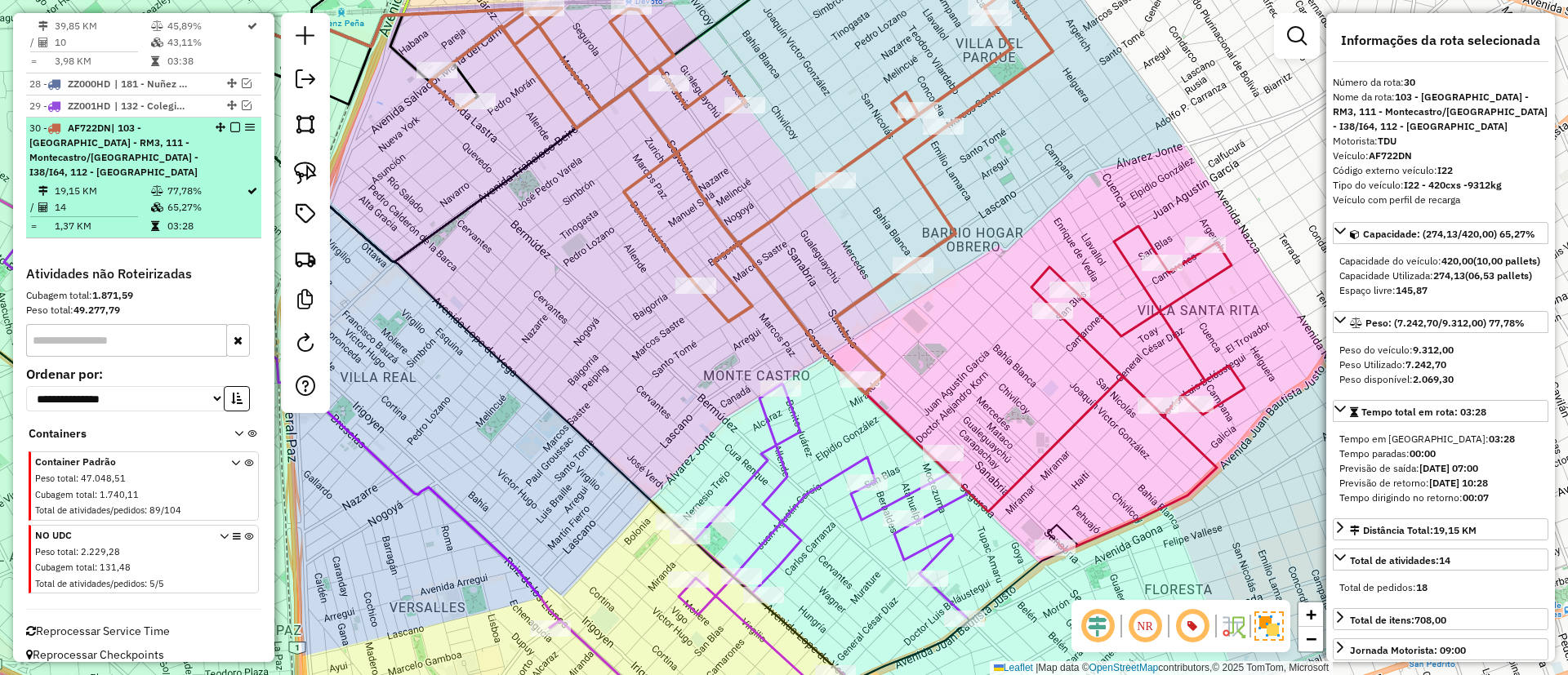
click at [231, 128] on em at bounding box center [236, 128] width 10 height 10
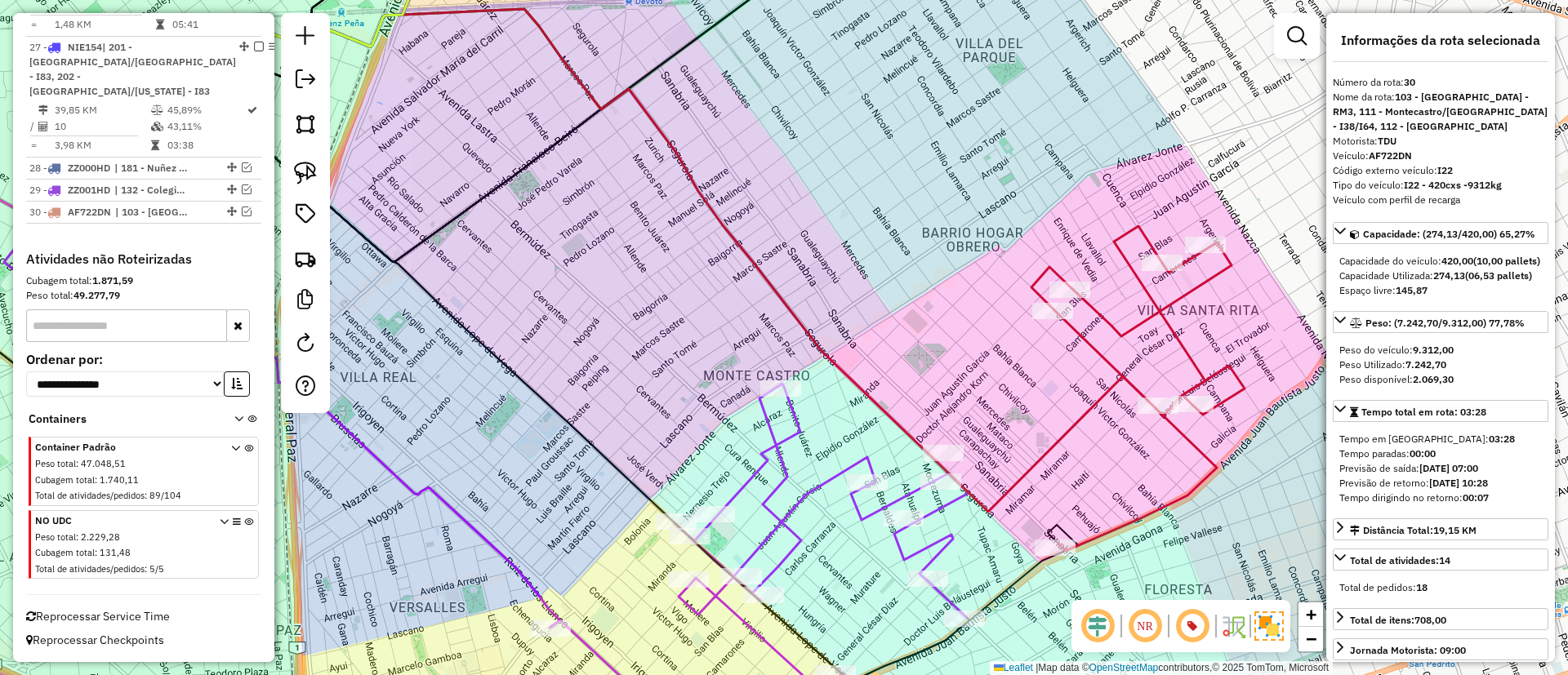
click at [792, 426] on icon at bounding box center [690, 562] width 558 height 358
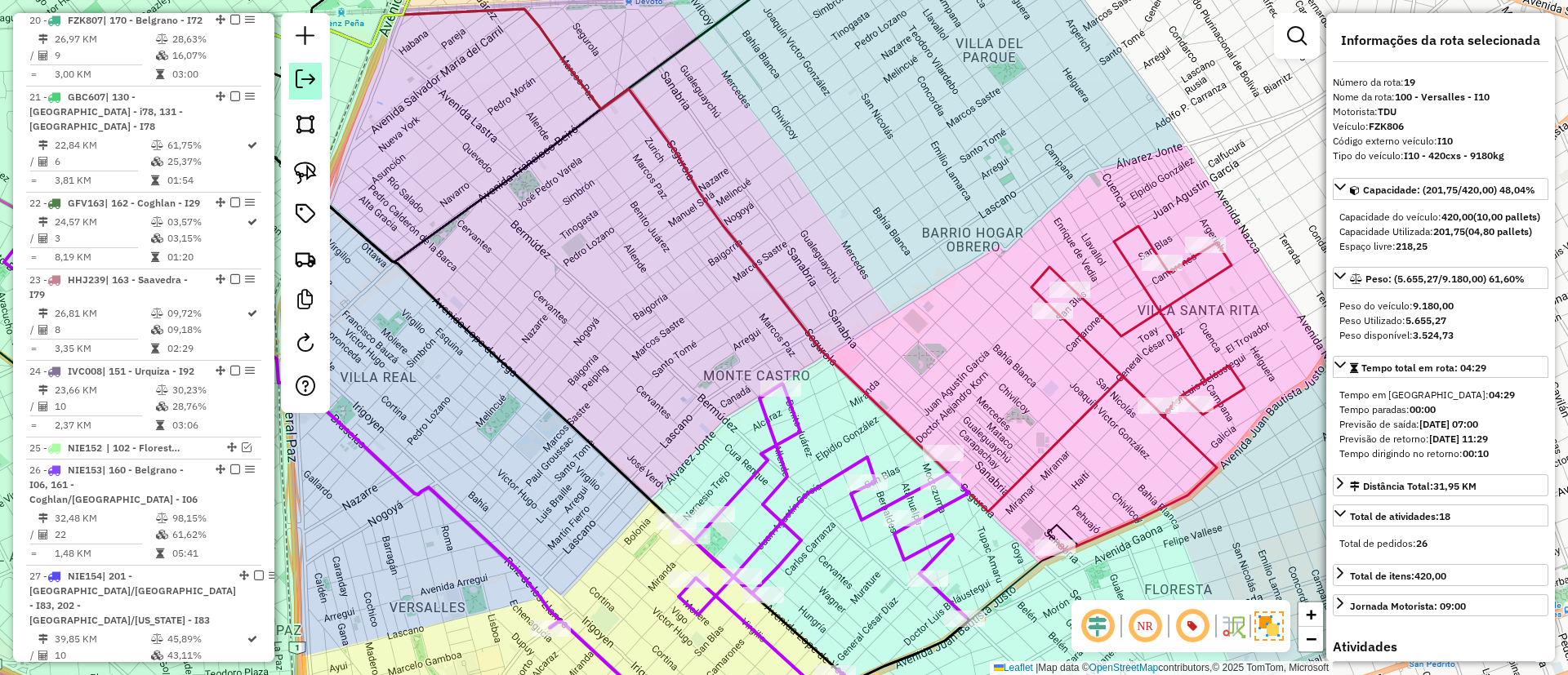
scroll to position [2205, 0]
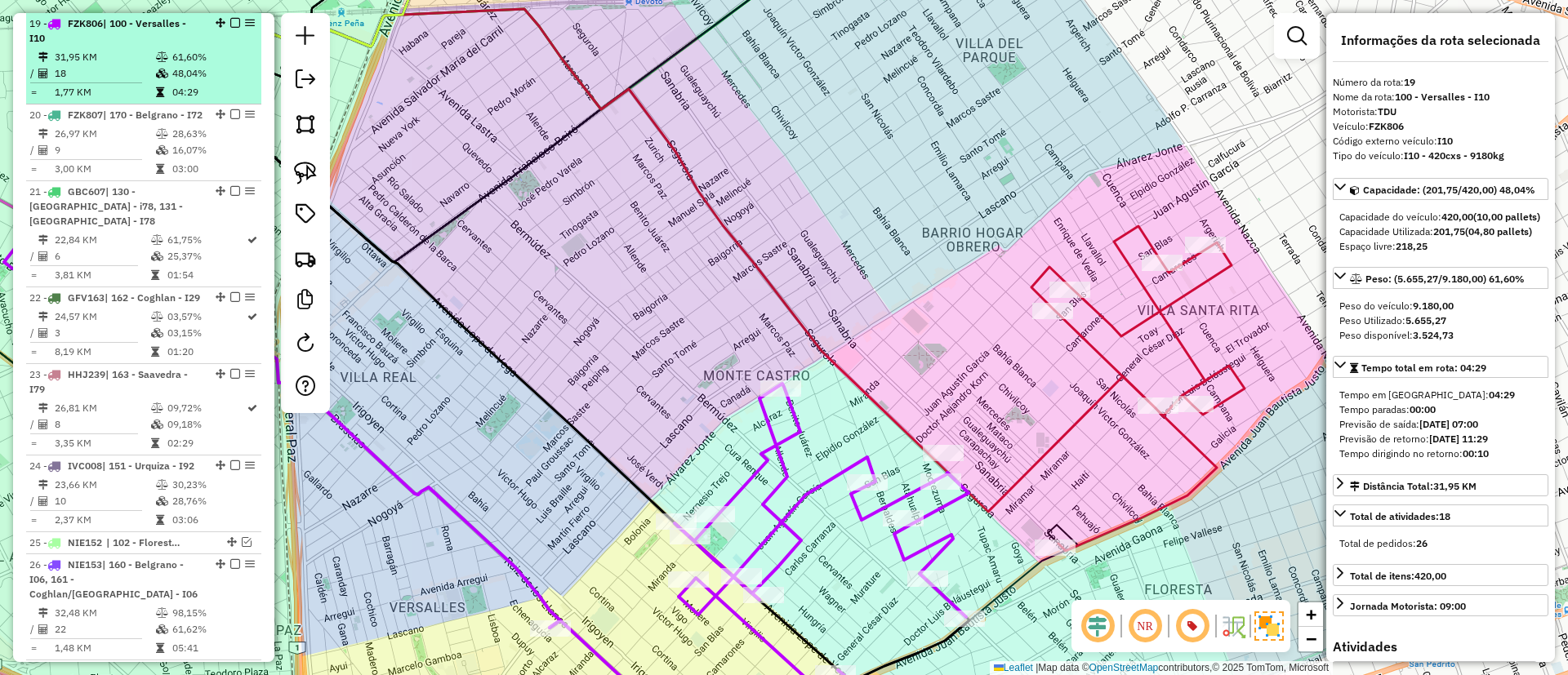
click at [231, 18] on em at bounding box center [236, 23] width 10 height 10
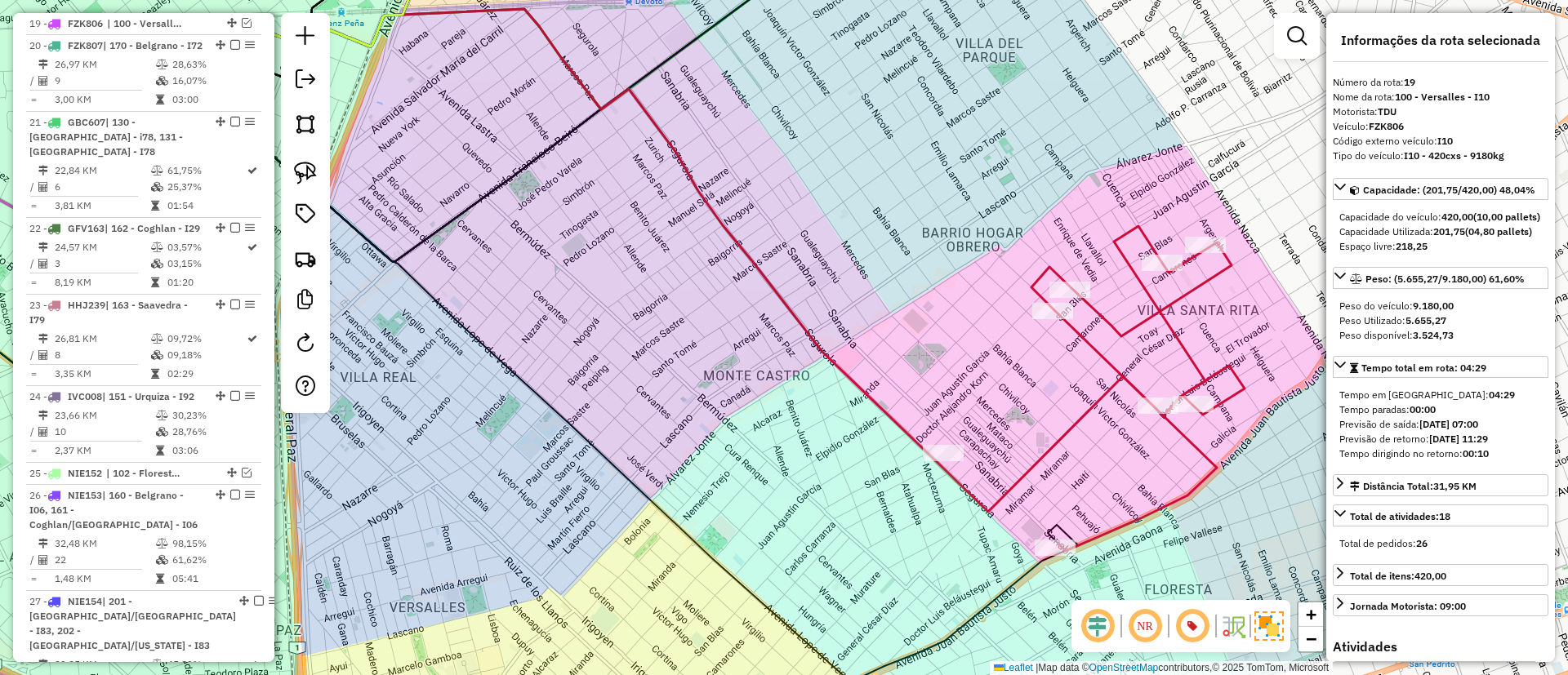
click at [1053, 446] on icon at bounding box center [1089, 388] width 309 height 325
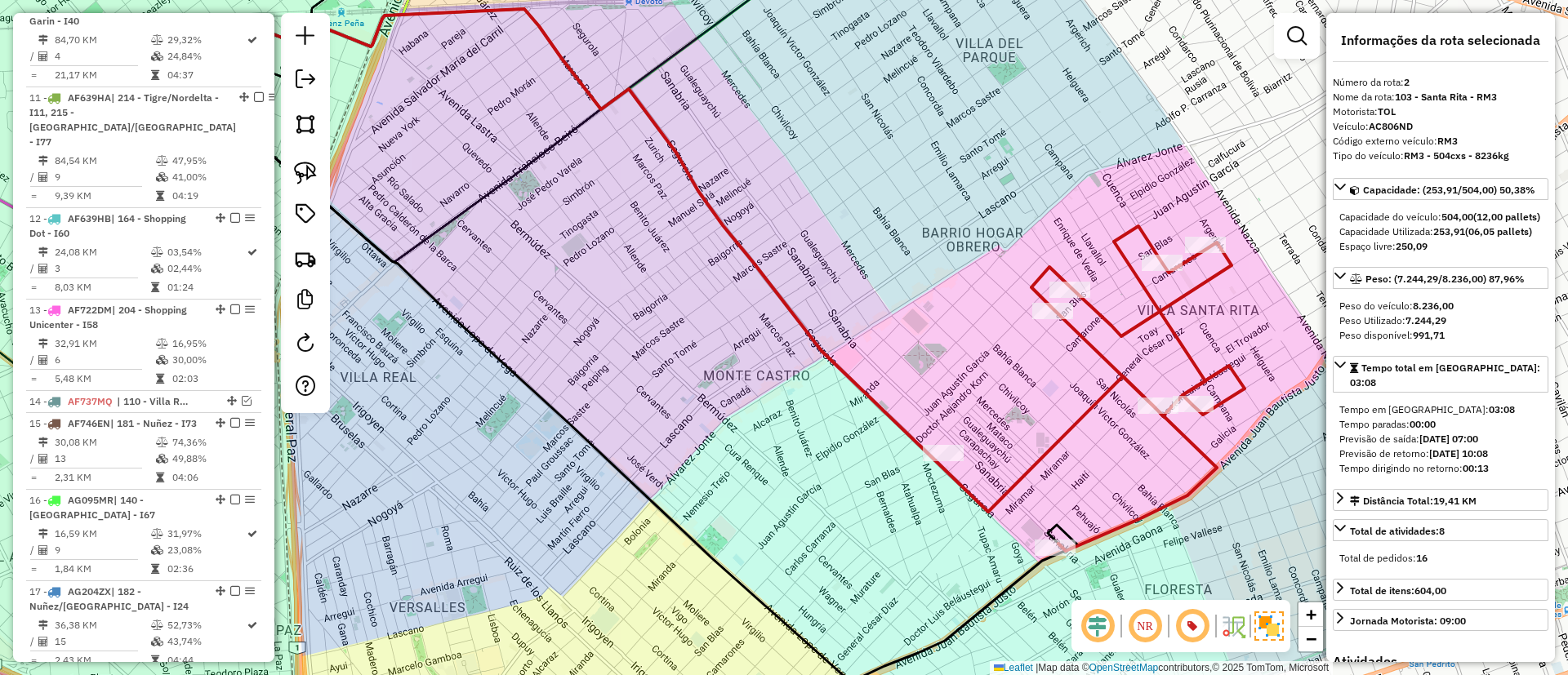
scroll to position [706, 0]
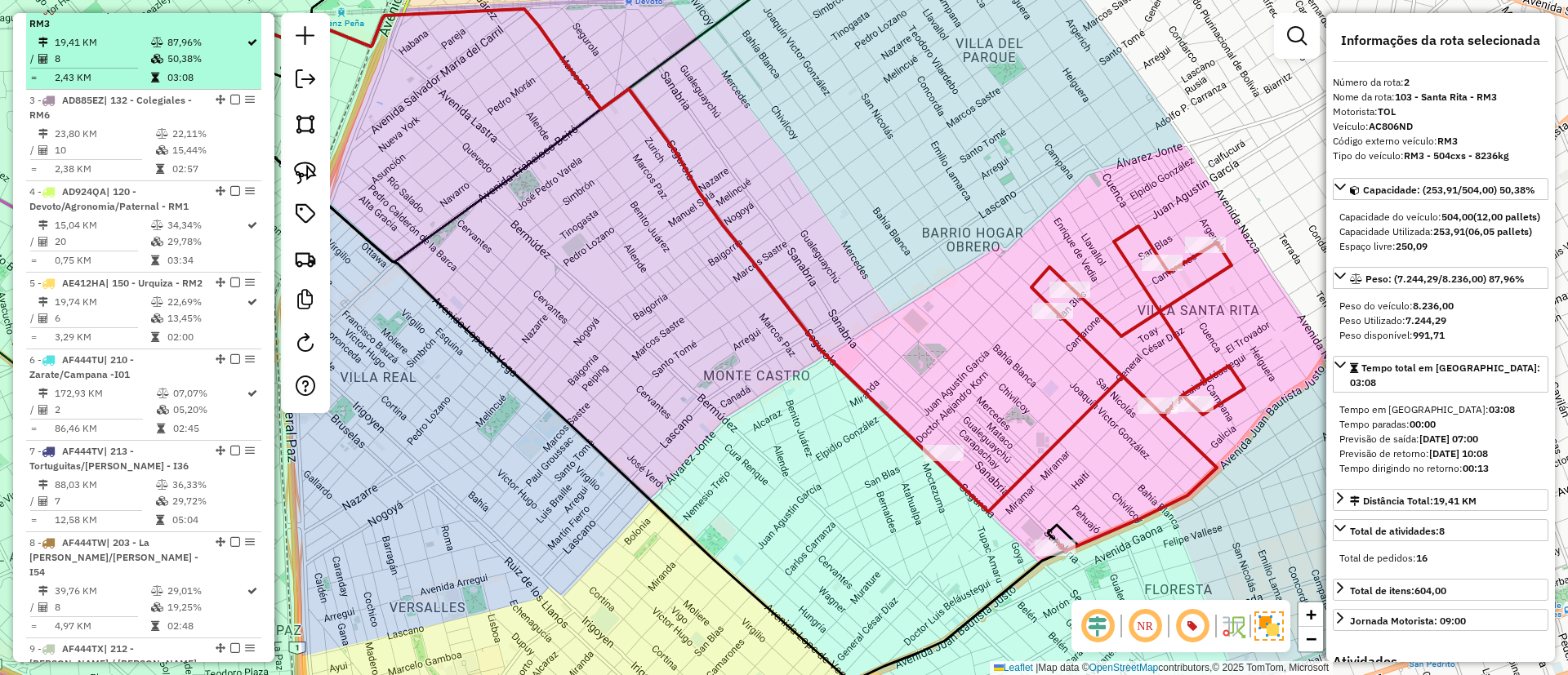
click at [234, 13] on em at bounding box center [236, 8] width 10 height 10
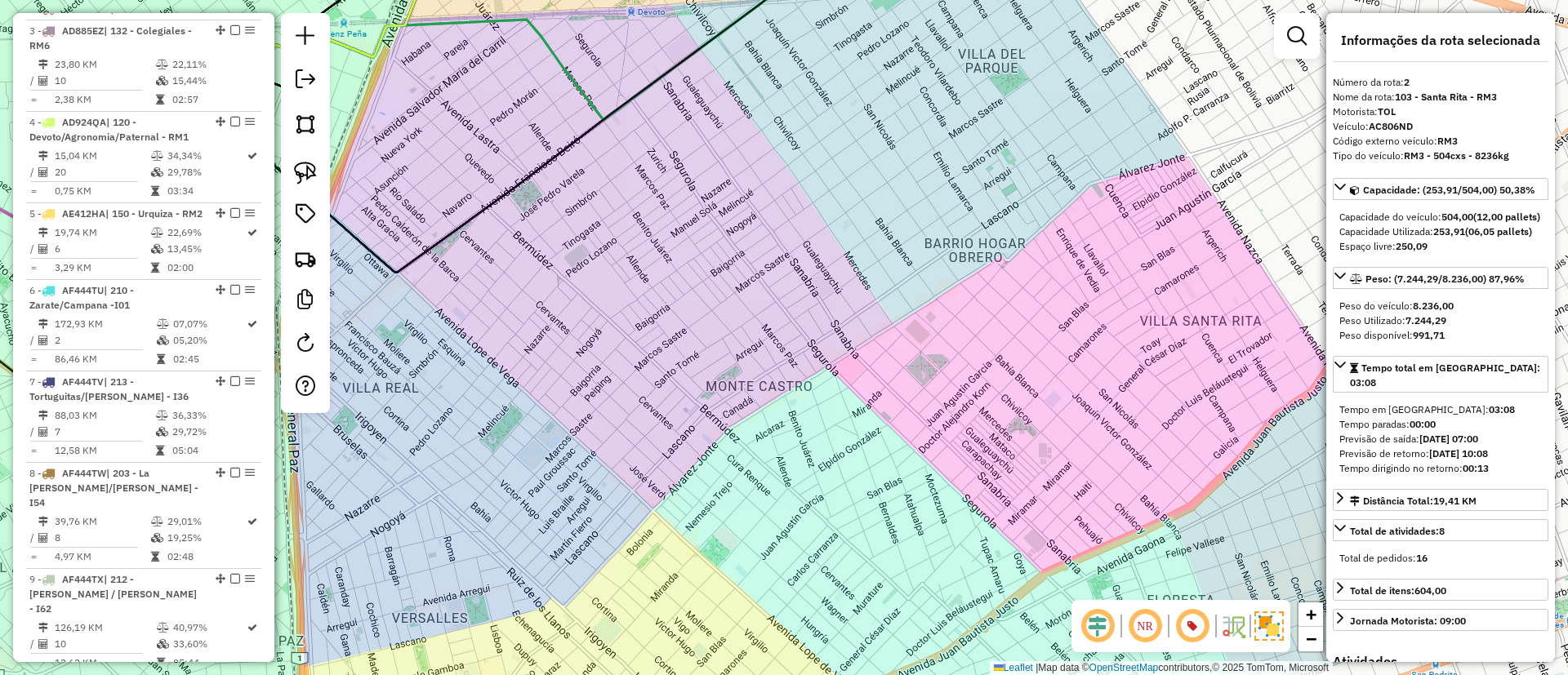
drag, startPoint x: 770, startPoint y: 227, endPoint x: 678, endPoint y: 704, distance: 485.8
click at [678, 674] on html "Aguarde... Pop-up bloqueado! Seu navegador bloqueou automáticamente a abertura …" at bounding box center [784, 338] width 1568 height 675
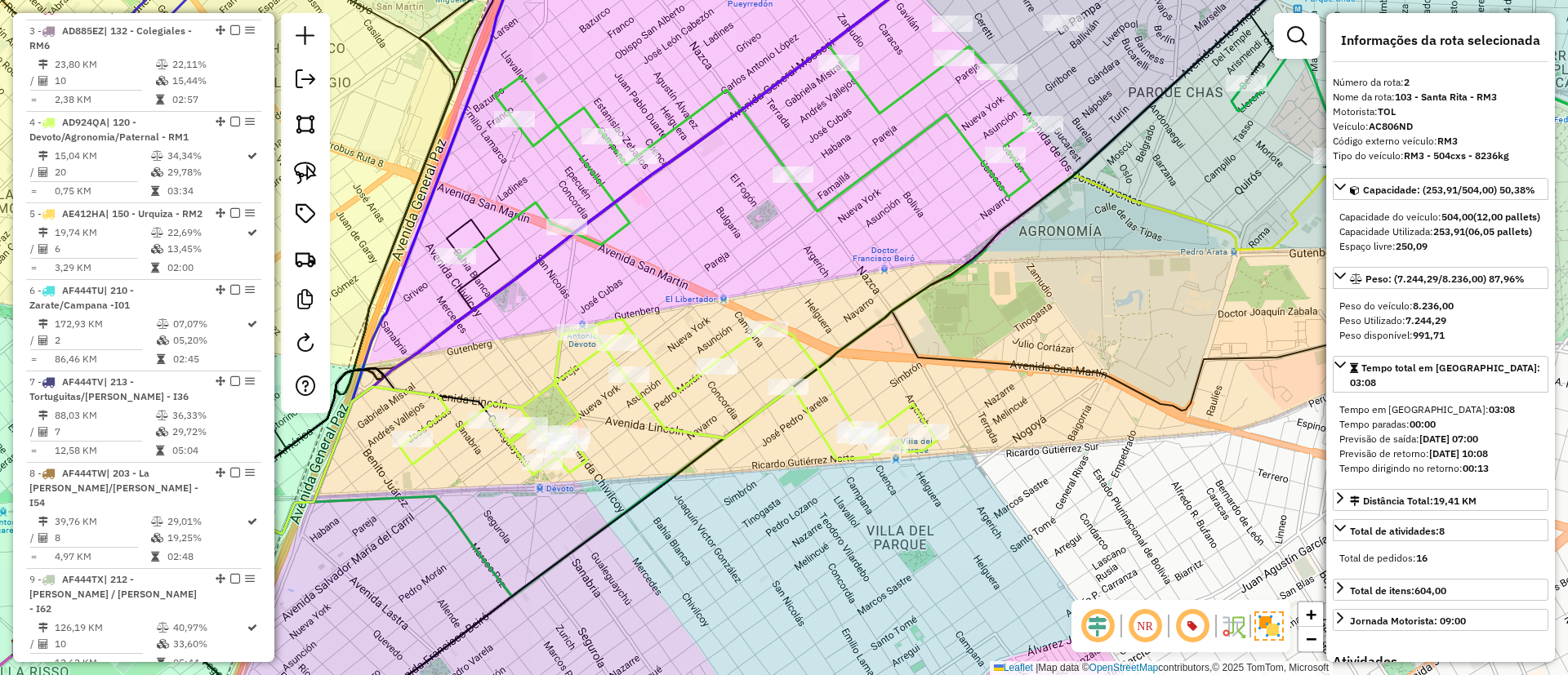
click at [828, 394] on icon at bounding box center [668, 397] width 536 height 156
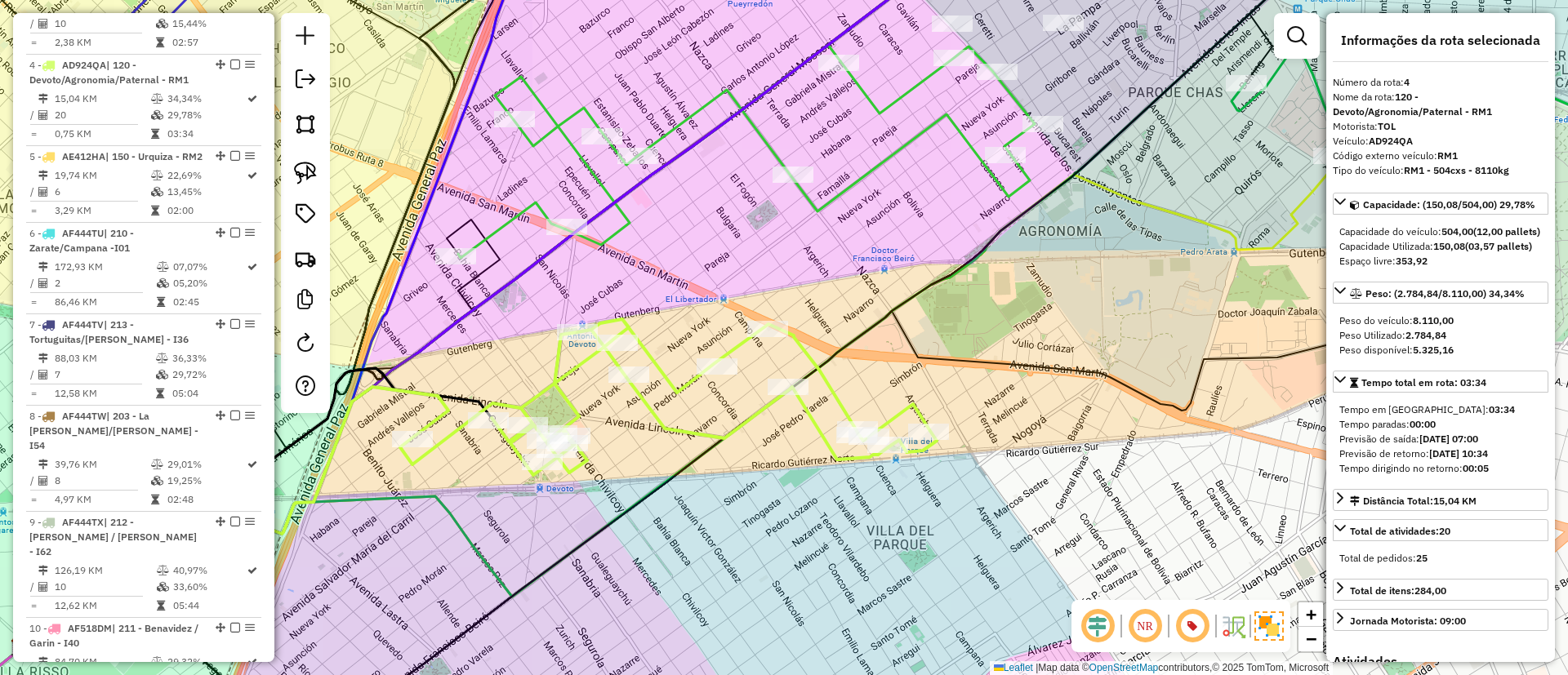
scroll to position [819, 0]
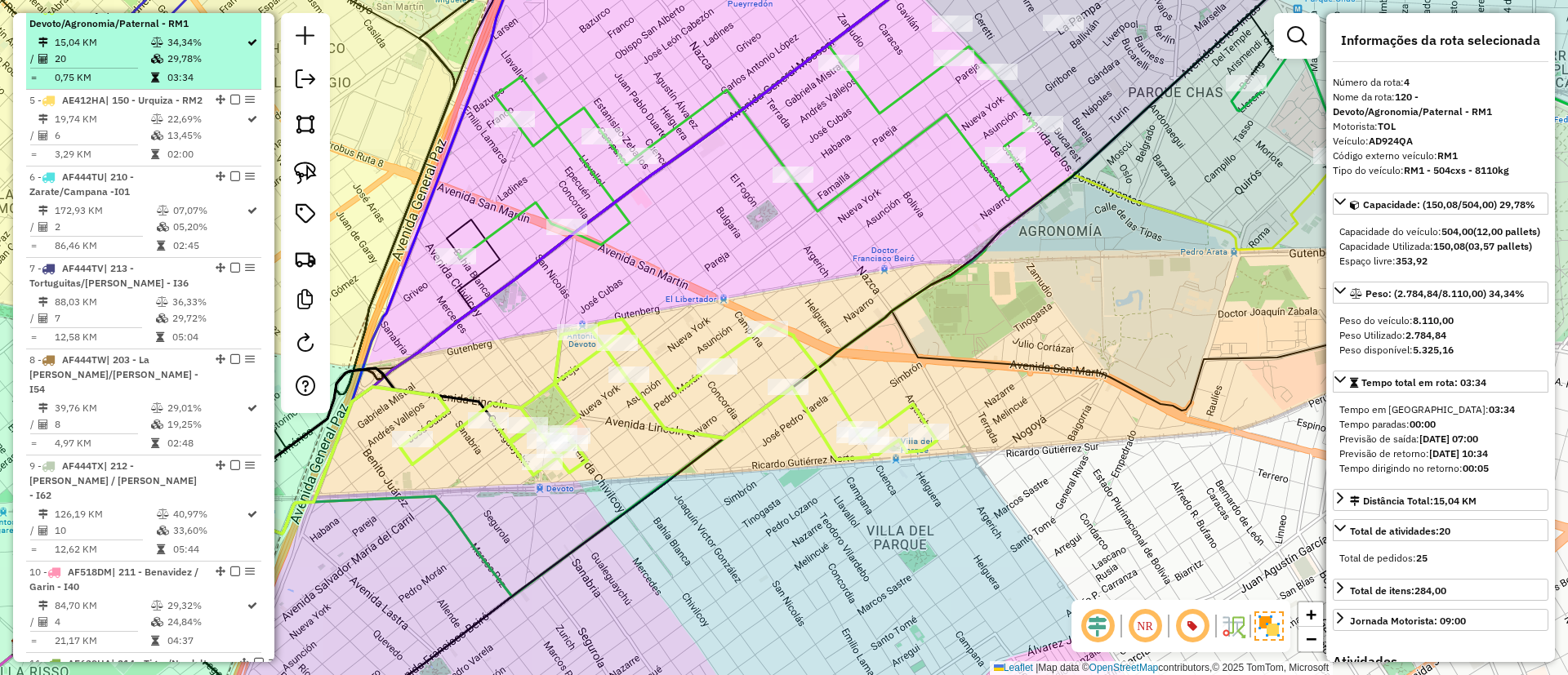
click at [231, 13] on em at bounding box center [236, 8] width 10 height 10
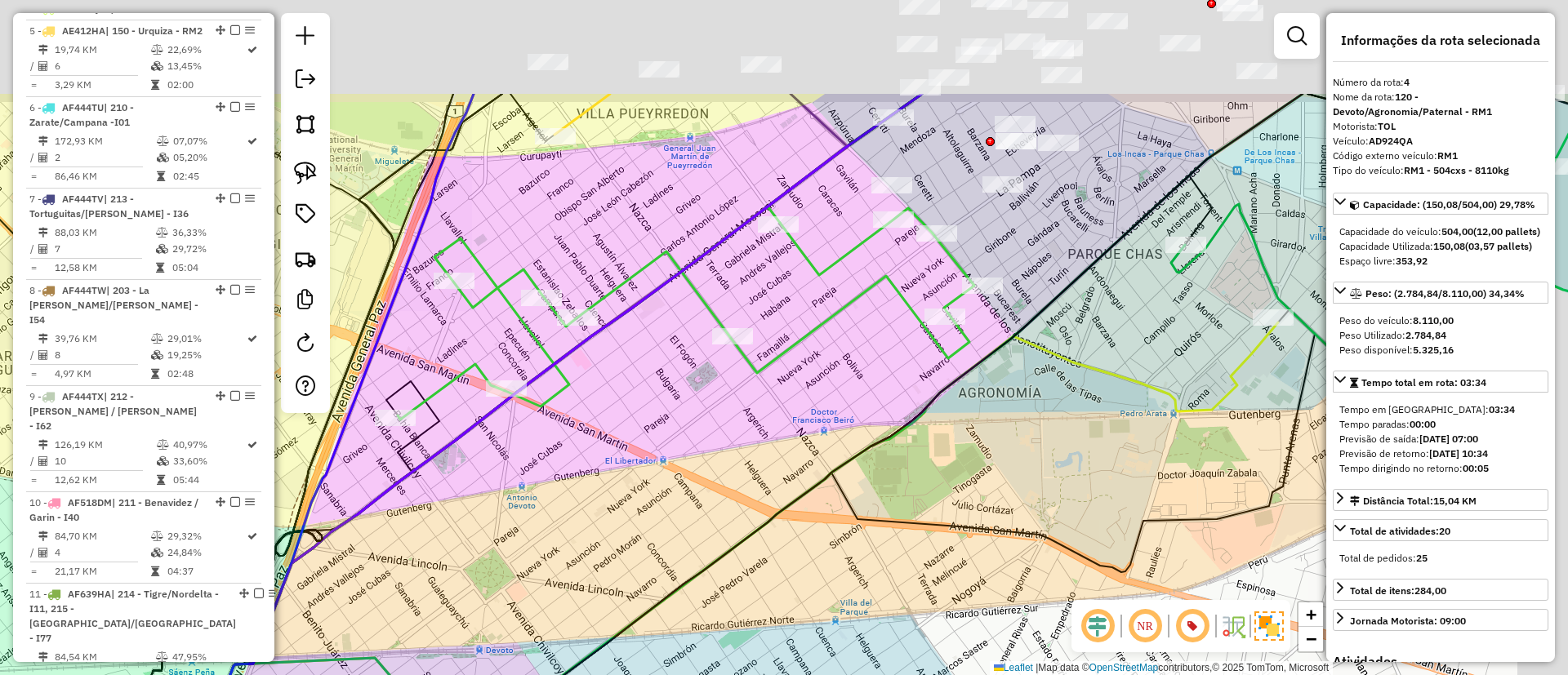
drag, startPoint x: 646, startPoint y: 307, endPoint x: 518, endPoint y: 474, distance: 210.4
click at [518, 474] on div "Janela de atendimento Grade de atendimento Capacidade Transportadoras Veículos …" at bounding box center [784, 338] width 1568 height 675
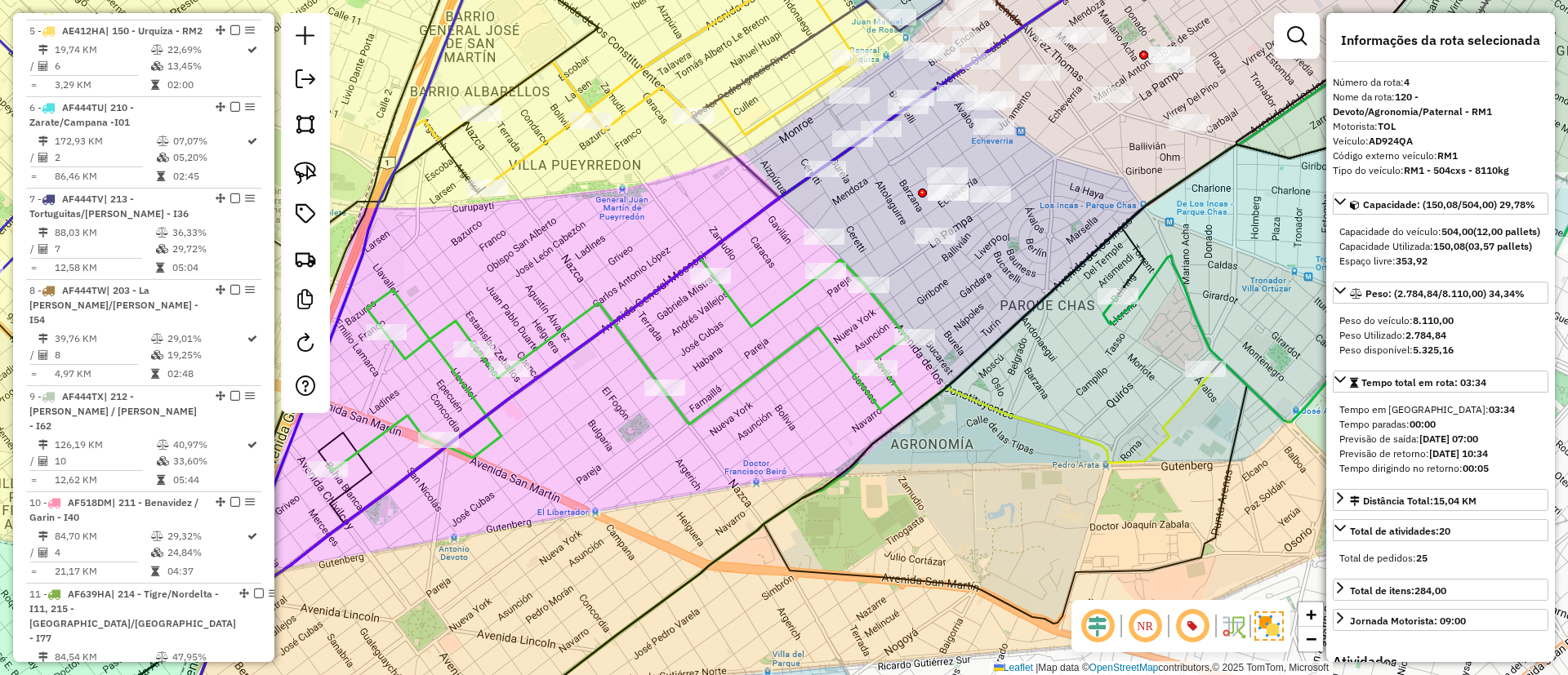
drag, startPoint x: 1031, startPoint y: 445, endPoint x: 652, endPoint y: 483, distance: 380.9
click at [652, 483] on div "Janela de atendimento Grade de atendimento Capacidade Transportadoras Veículos …" at bounding box center [784, 338] width 1568 height 675
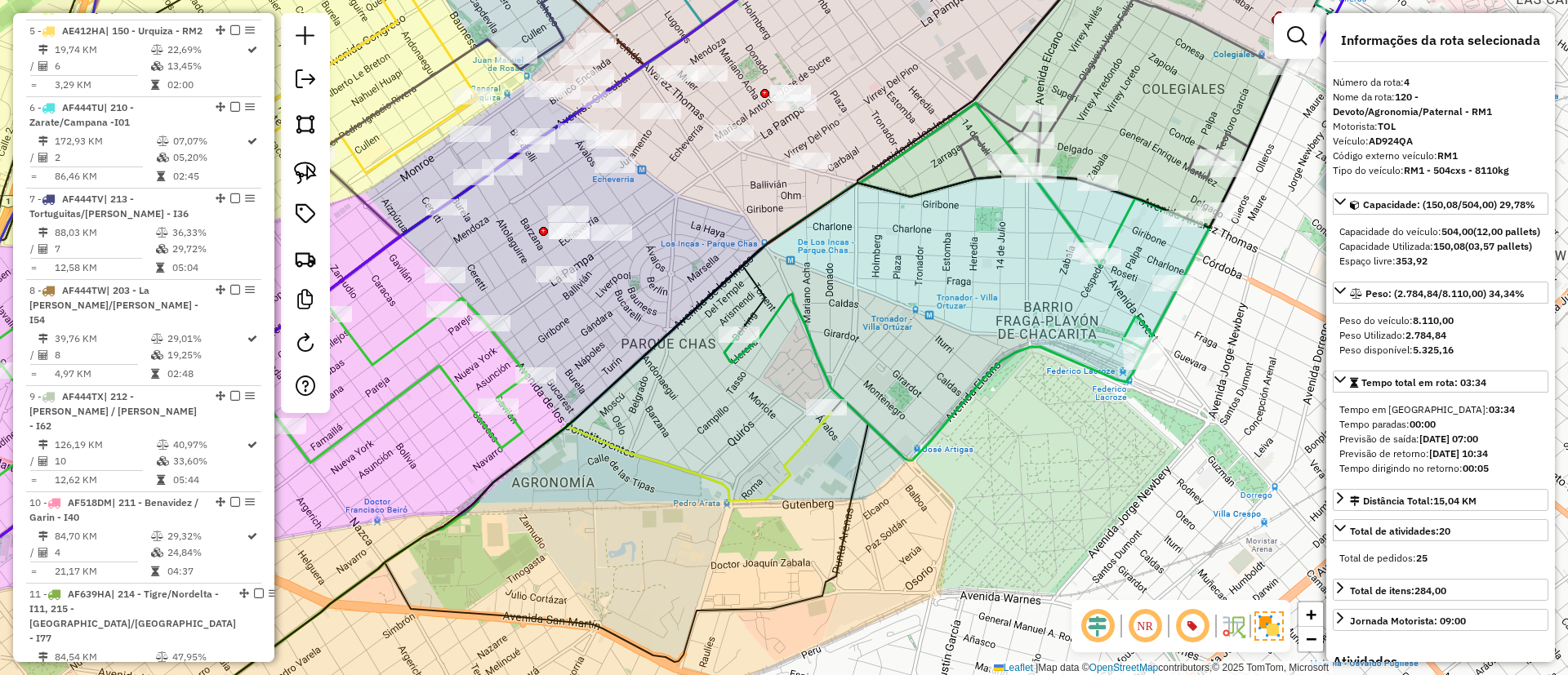
click at [886, 429] on icon at bounding box center [967, 330] width 485 height 262
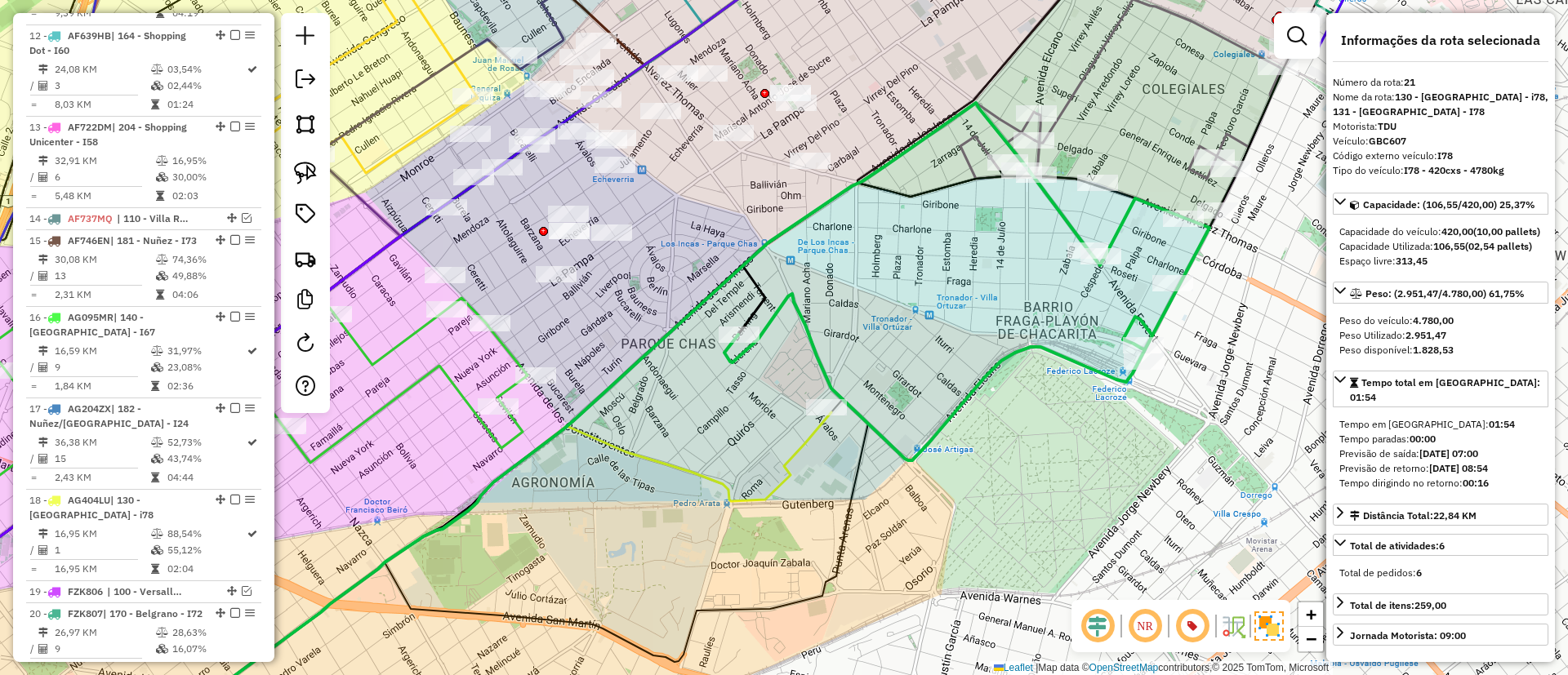
scroll to position [2180, 0]
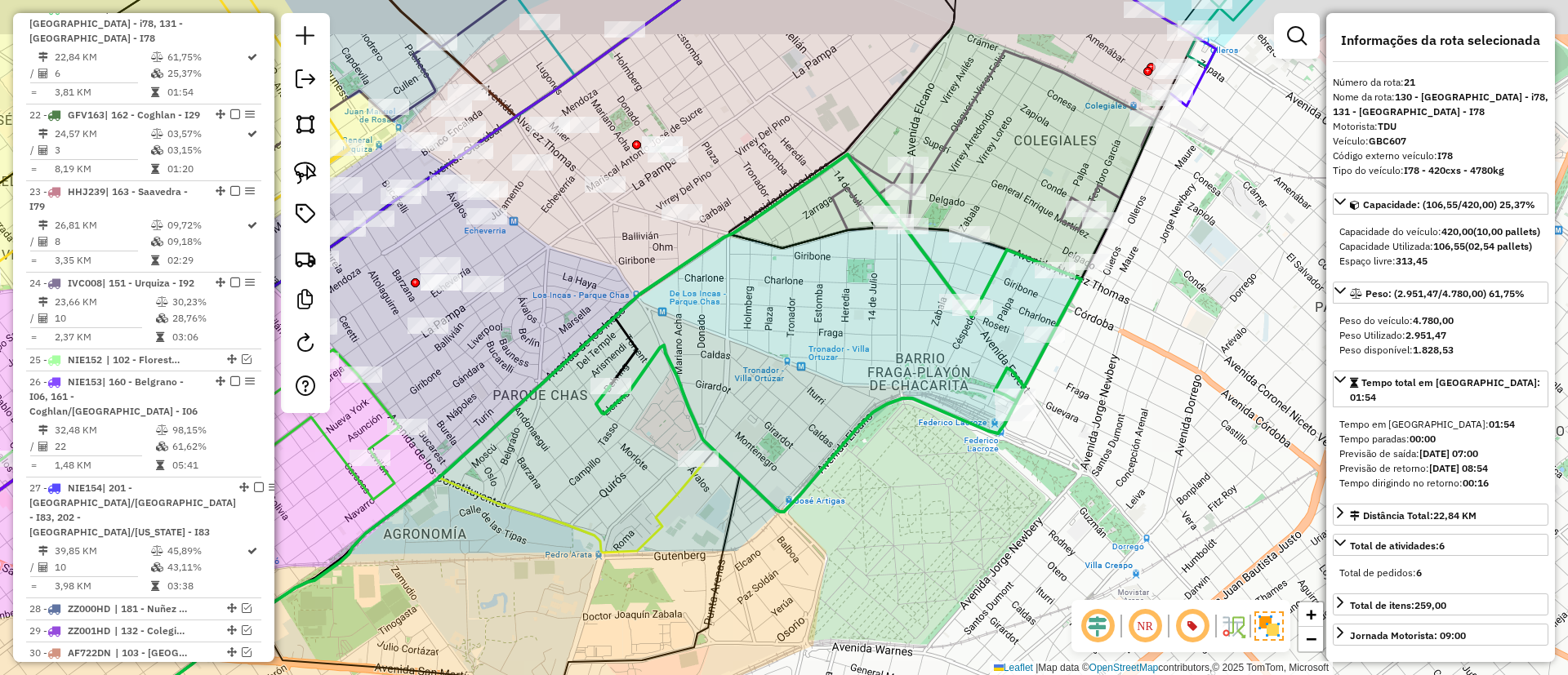
drag, startPoint x: 921, startPoint y: 381, endPoint x: 794, endPoint y: 432, distance: 136.9
click at [794, 432] on div "Janela de atendimento Grade de atendimento Capacidade Transportadoras Veículos …" at bounding box center [784, 338] width 1568 height 675
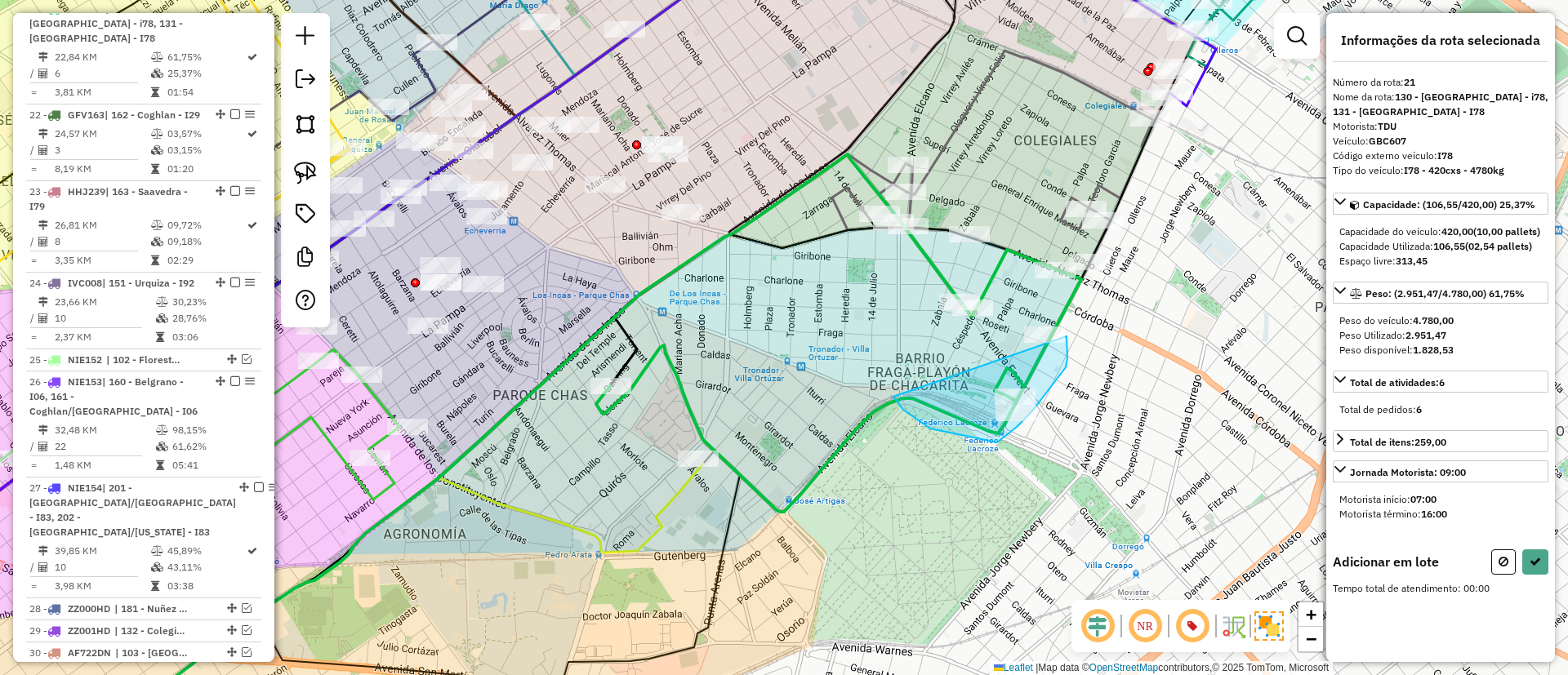
drag, startPoint x: 930, startPoint y: 429, endPoint x: 1065, endPoint y: 334, distance: 165.1
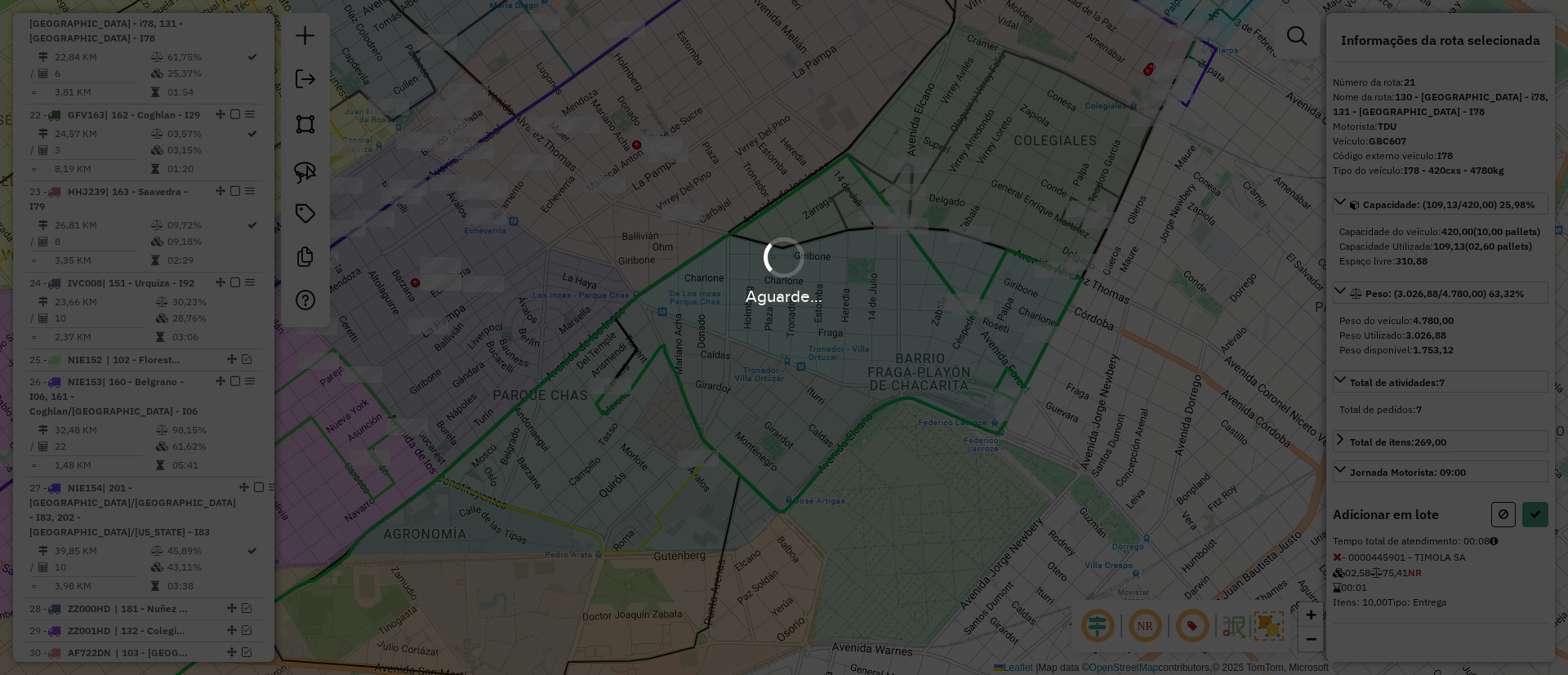
select select "**********"
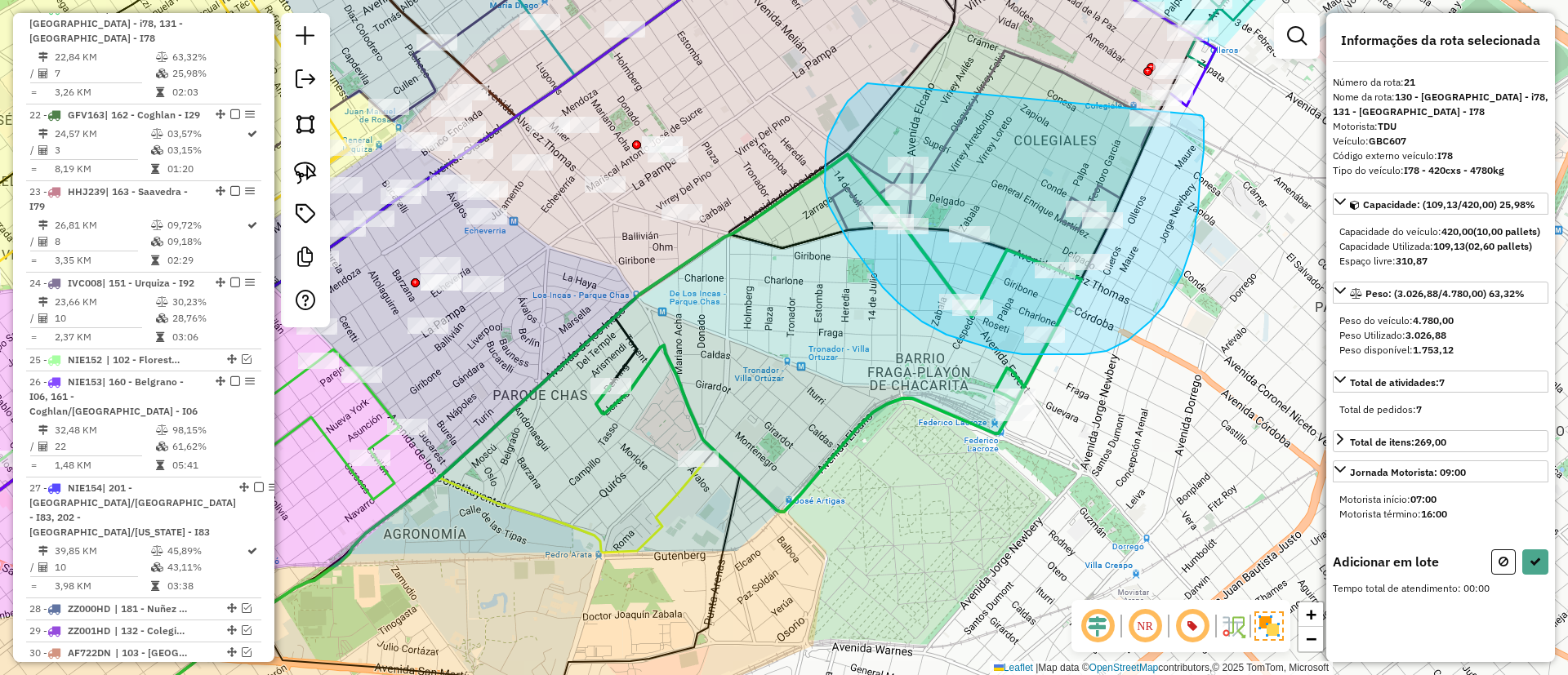
drag, startPoint x: 848, startPoint y: 101, endPoint x: 1200, endPoint y: 115, distance: 352.3
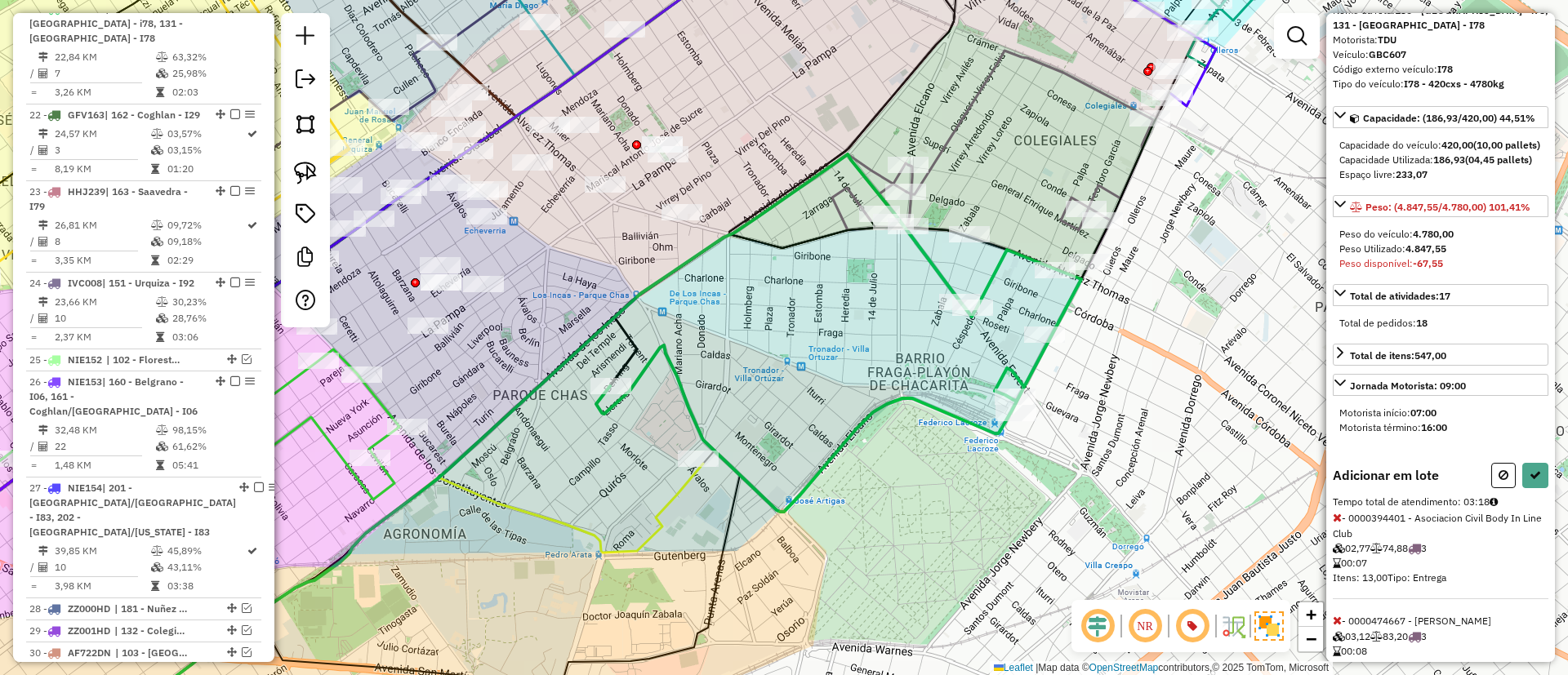
scroll to position [123, 0]
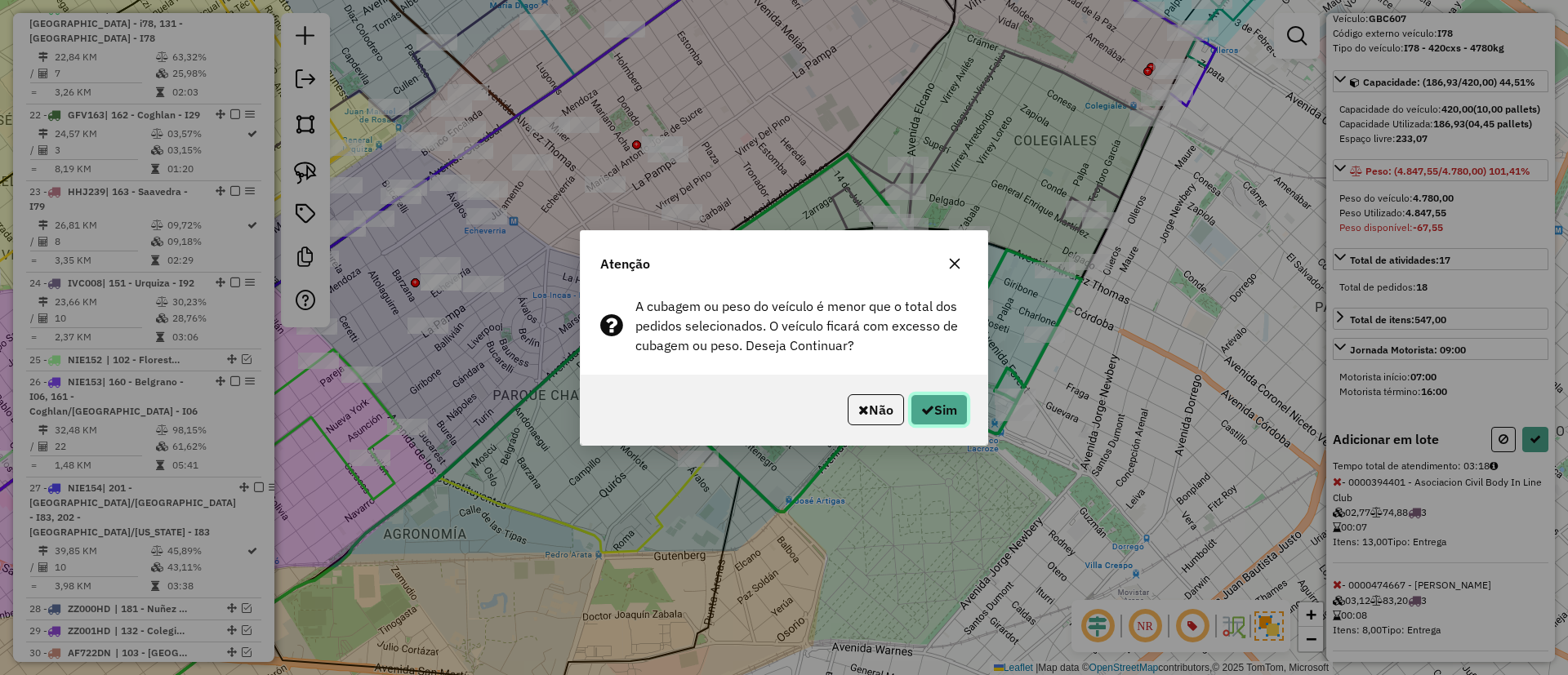
click at [966, 401] on button "Sim" at bounding box center [939, 409] width 57 height 31
select select "**********"
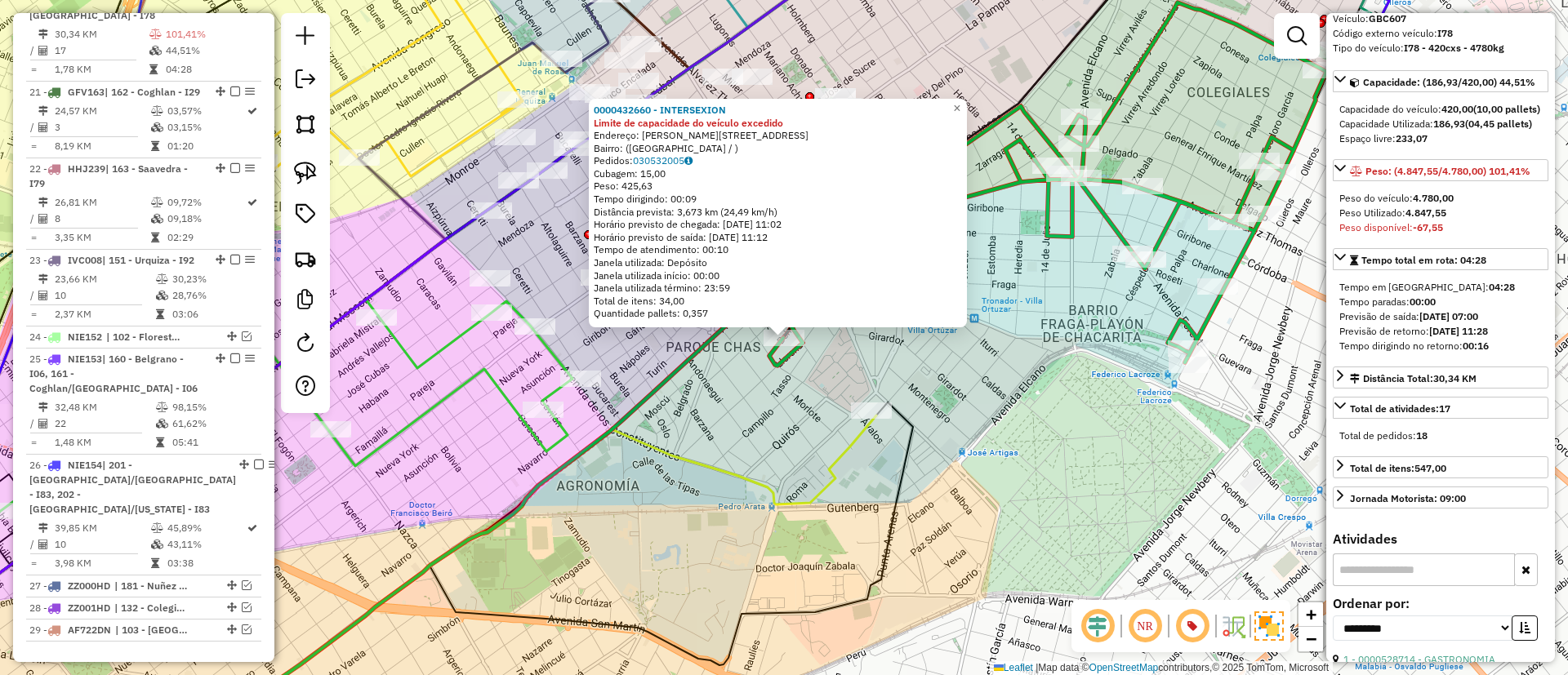
scroll to position [2088, 0]
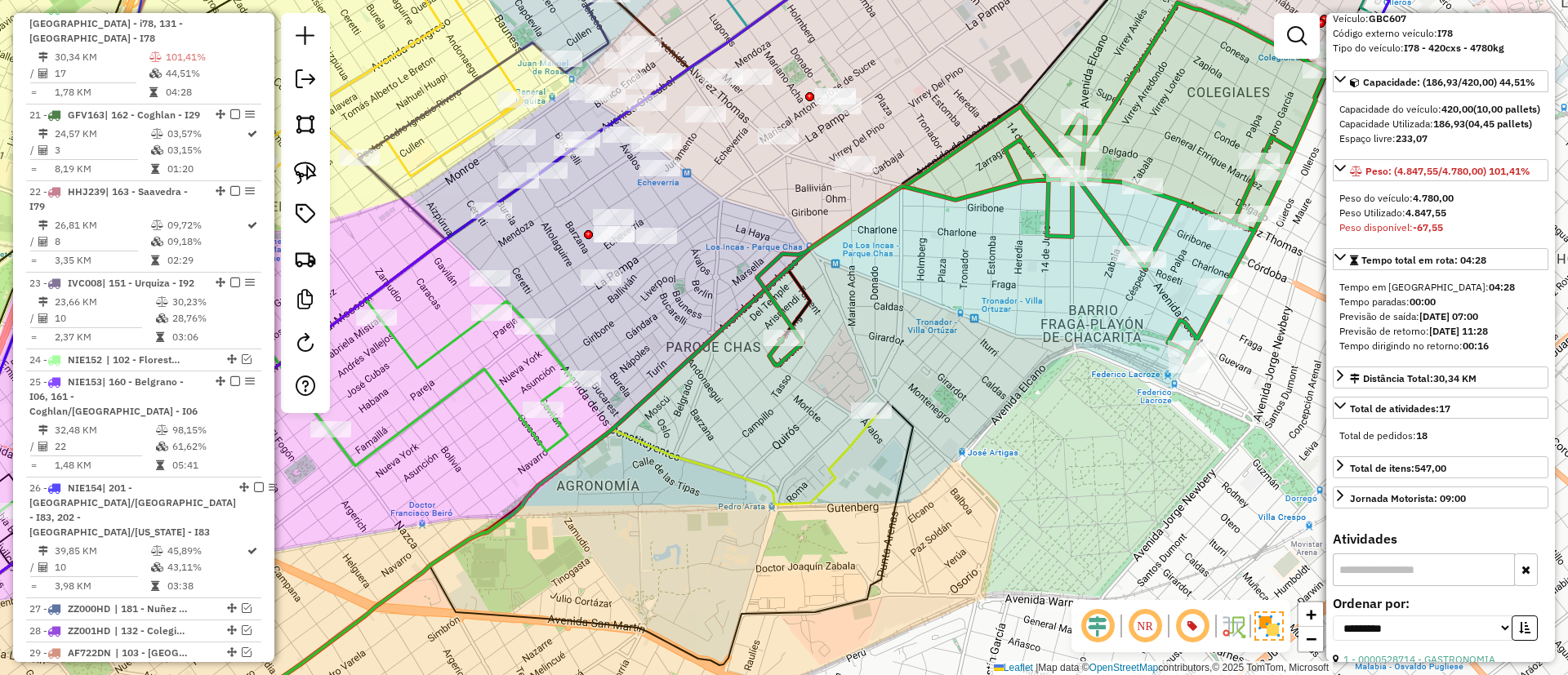
click at [855, 451] on icon at bounding box center [537, 579] width 678 height 327
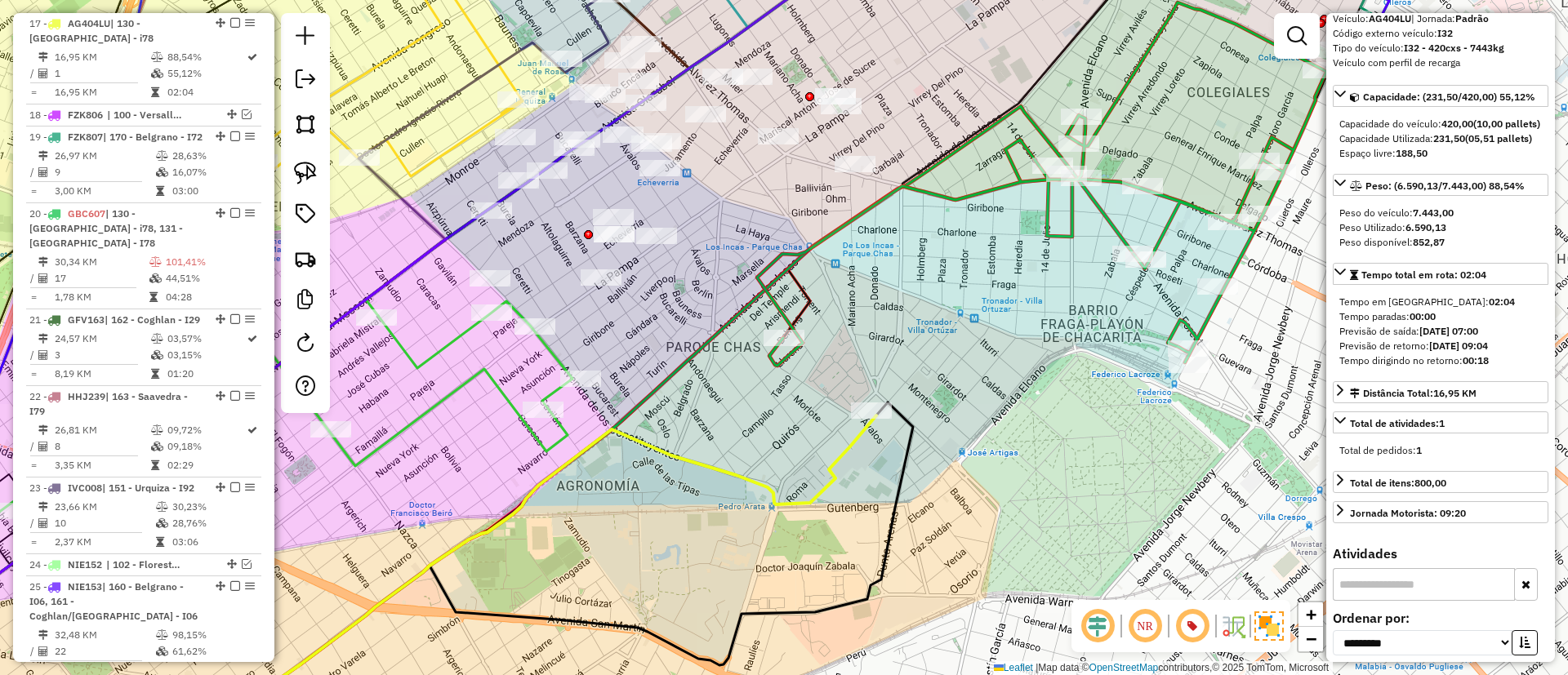
scroll to position [0, 0]
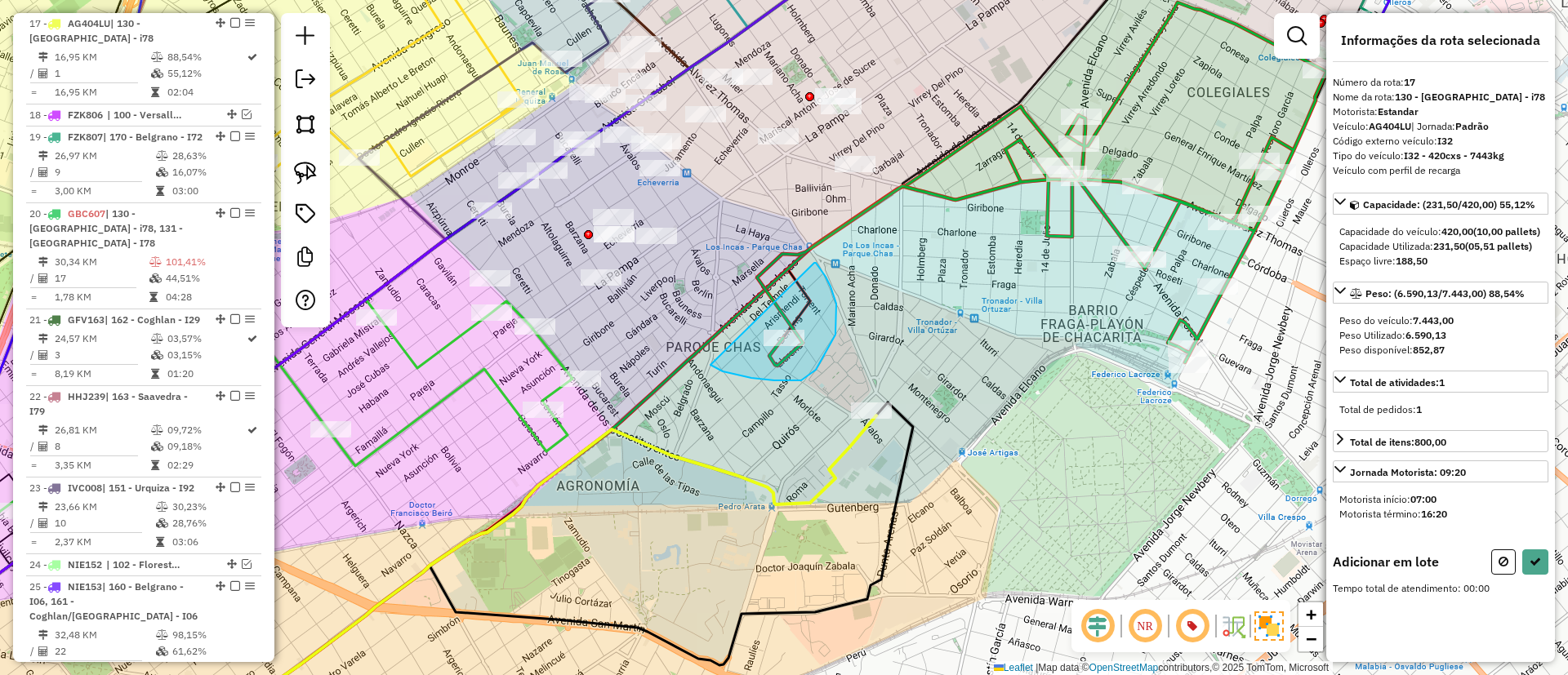
drag, startPoint x: 792, startPoint y: 380, endPoint x: 814, endPoint y: 262, distance: 120.0
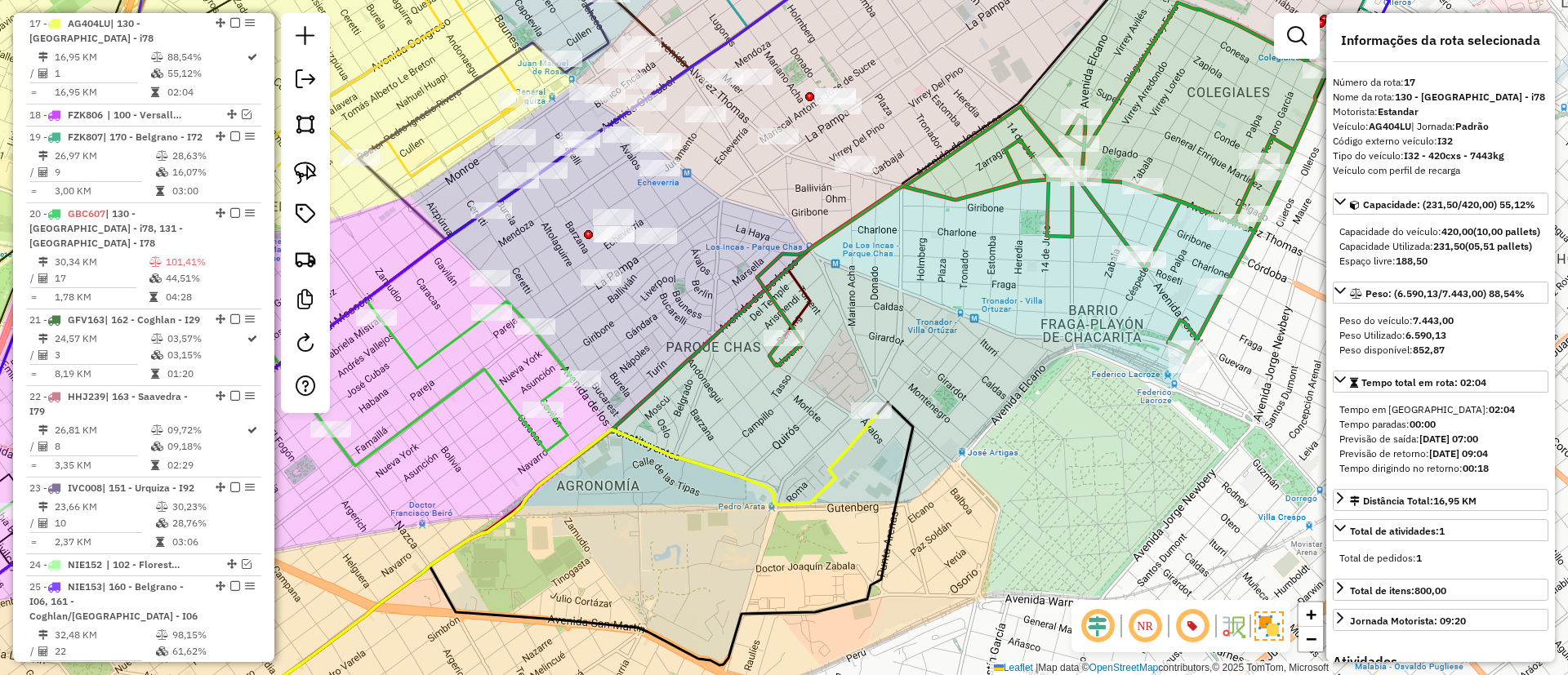
click at [1166, 228] on icon at bounding box center [1041, 184] width 569 height 363
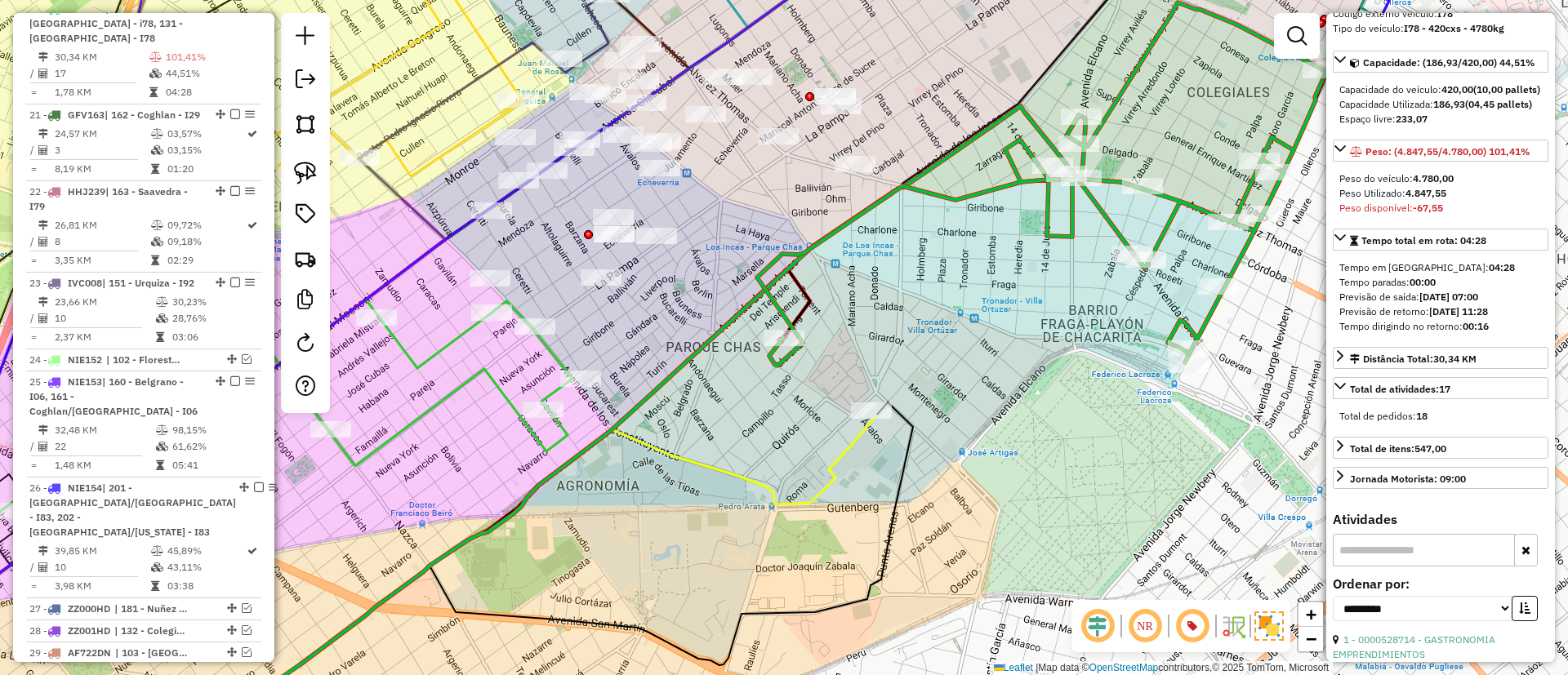
scroll to position [245, 0]
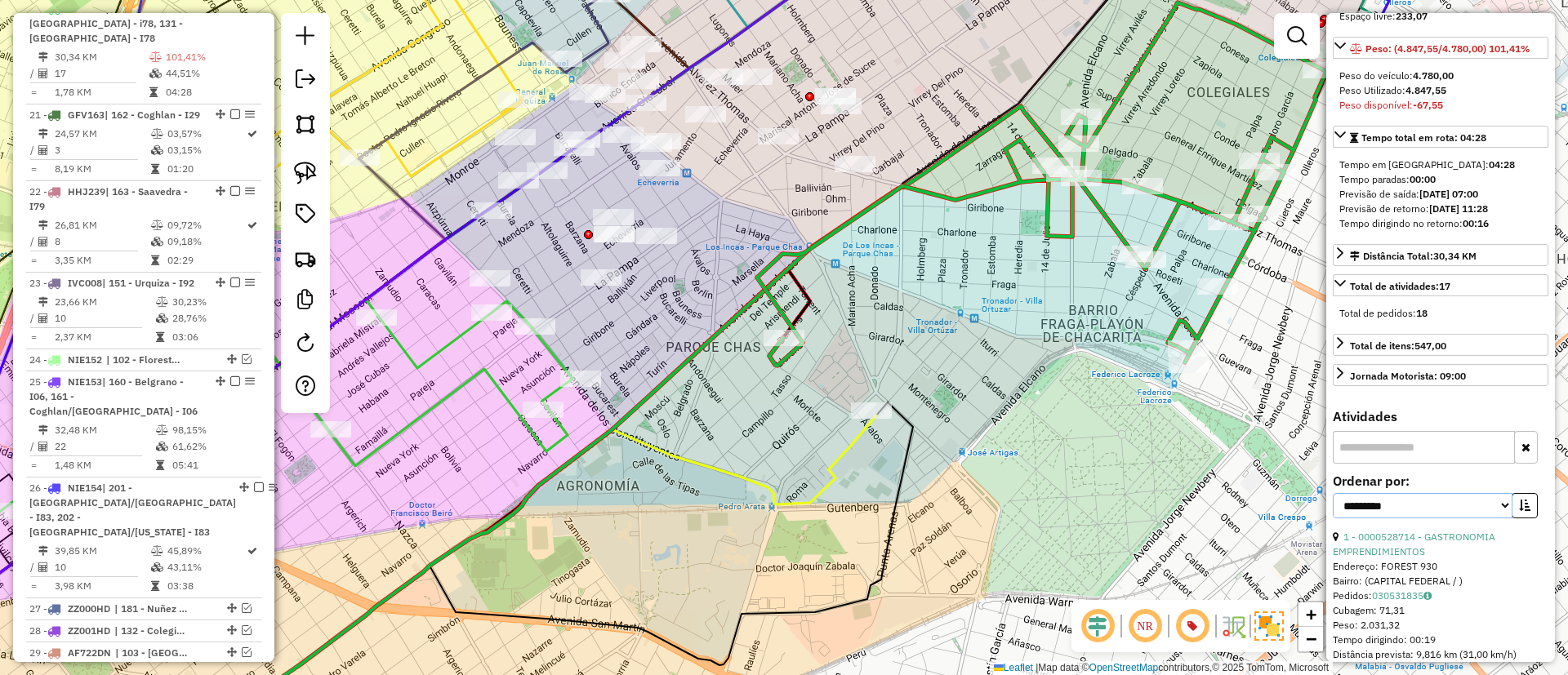
click at [1426, 519] on select "**********" at bounding box center [1422, 505] width 180 height 25
select select "*********"
click at [1332, 519] on select "**********" at bounding box center [1422, 505] width 180 height 25
click at [1513, 519] on button "button" at bounding box center [1524, 505] width 26 height 25
click at [1511, 519] on button "button" at bounding box center [1524, 505] width 26 height 25
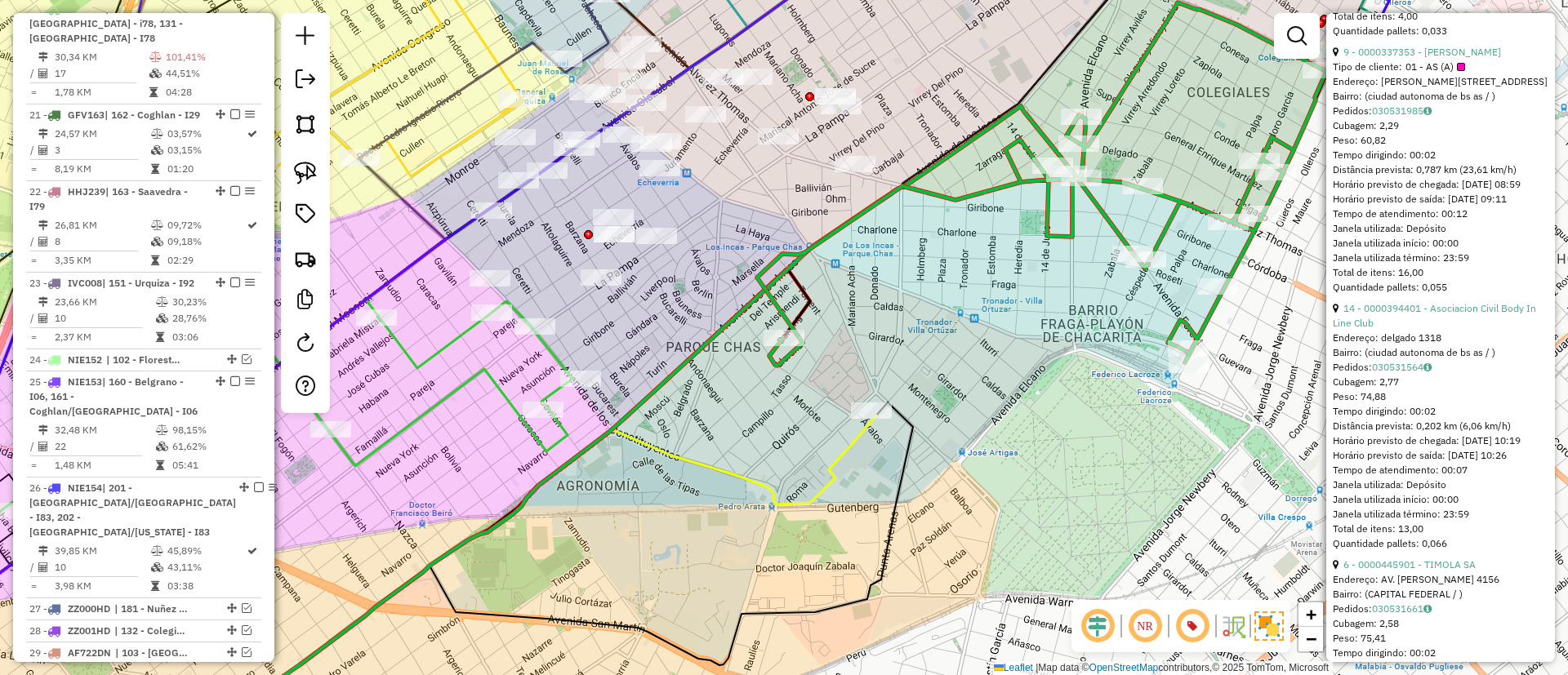
scroll to position [1592, 0]
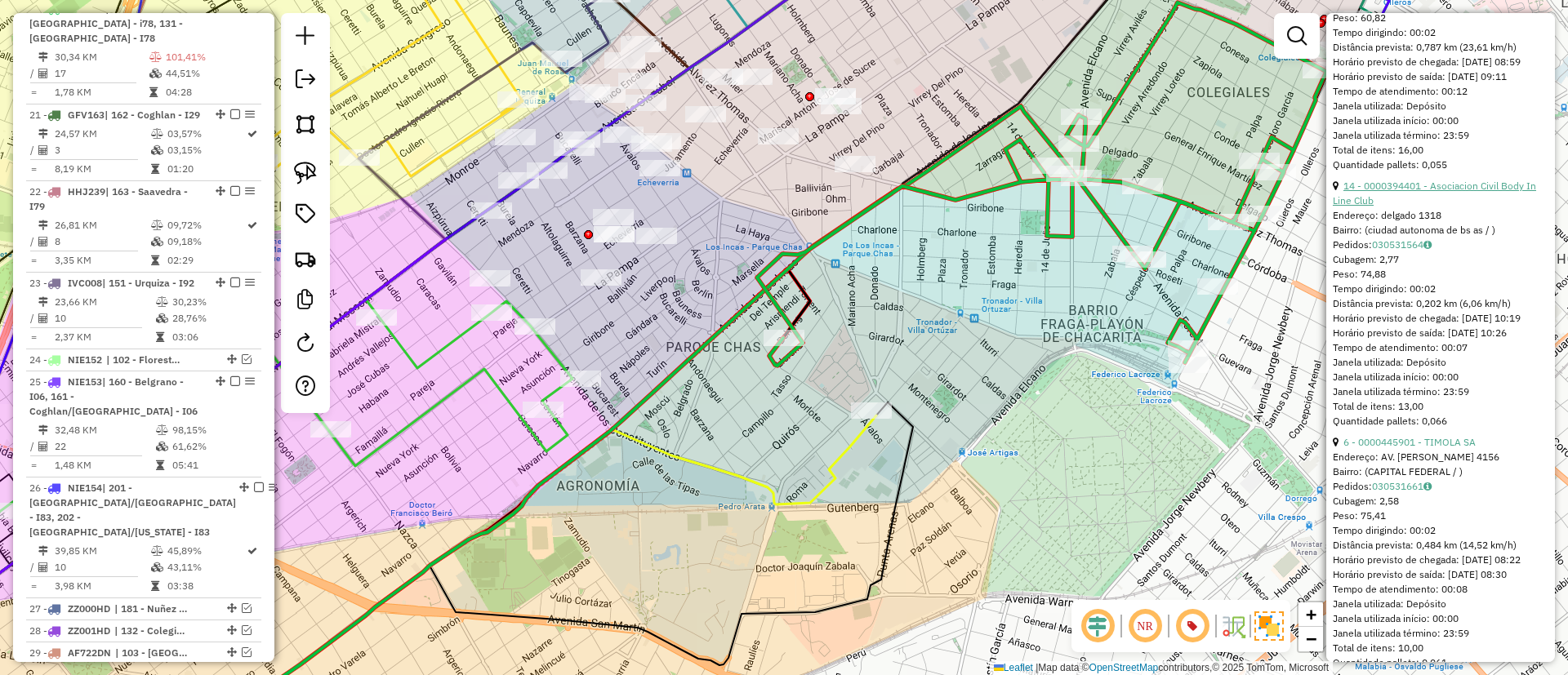
click at [1395, 206] on link "14 - 0000394401 - Asociacion Civil Body In Line Club" at bounding box center [1434, 193] width 203 height 27
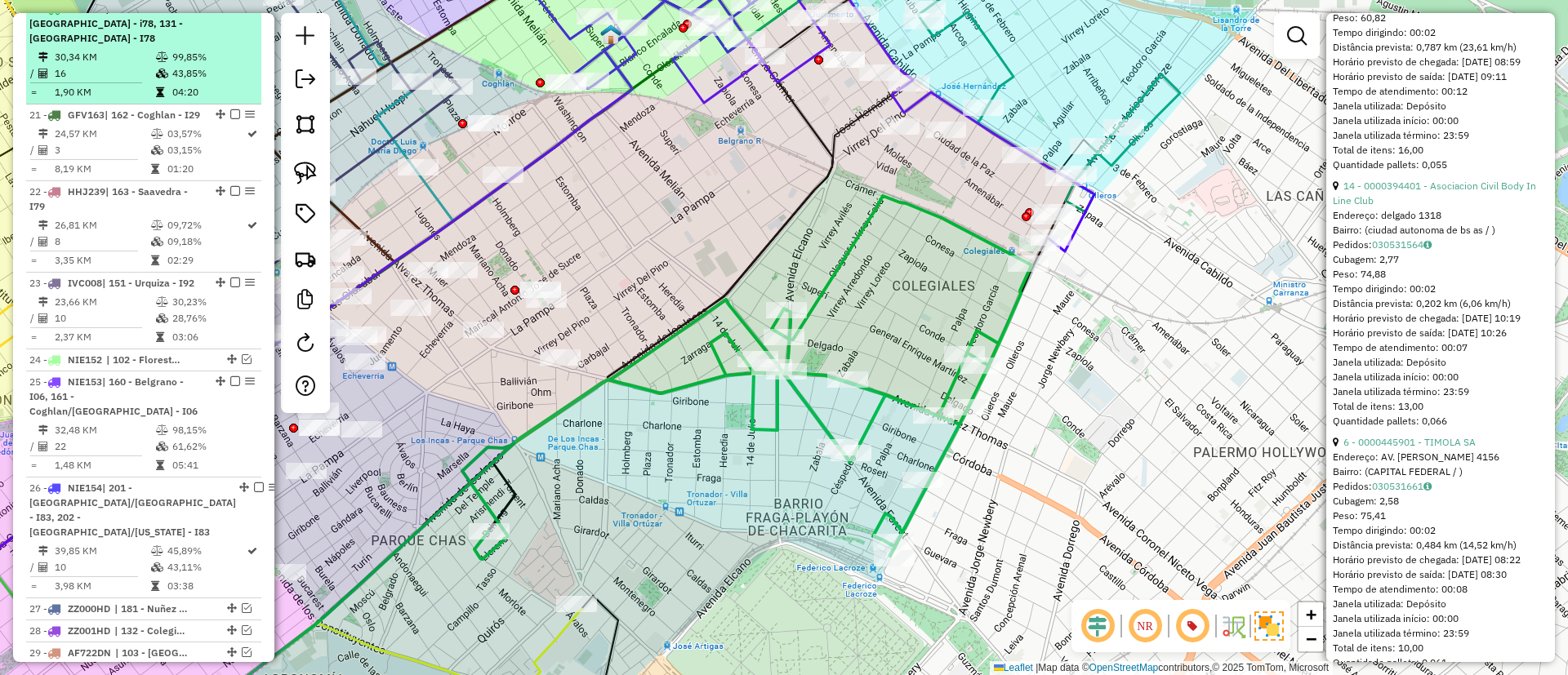
scroll to position [523, 0]
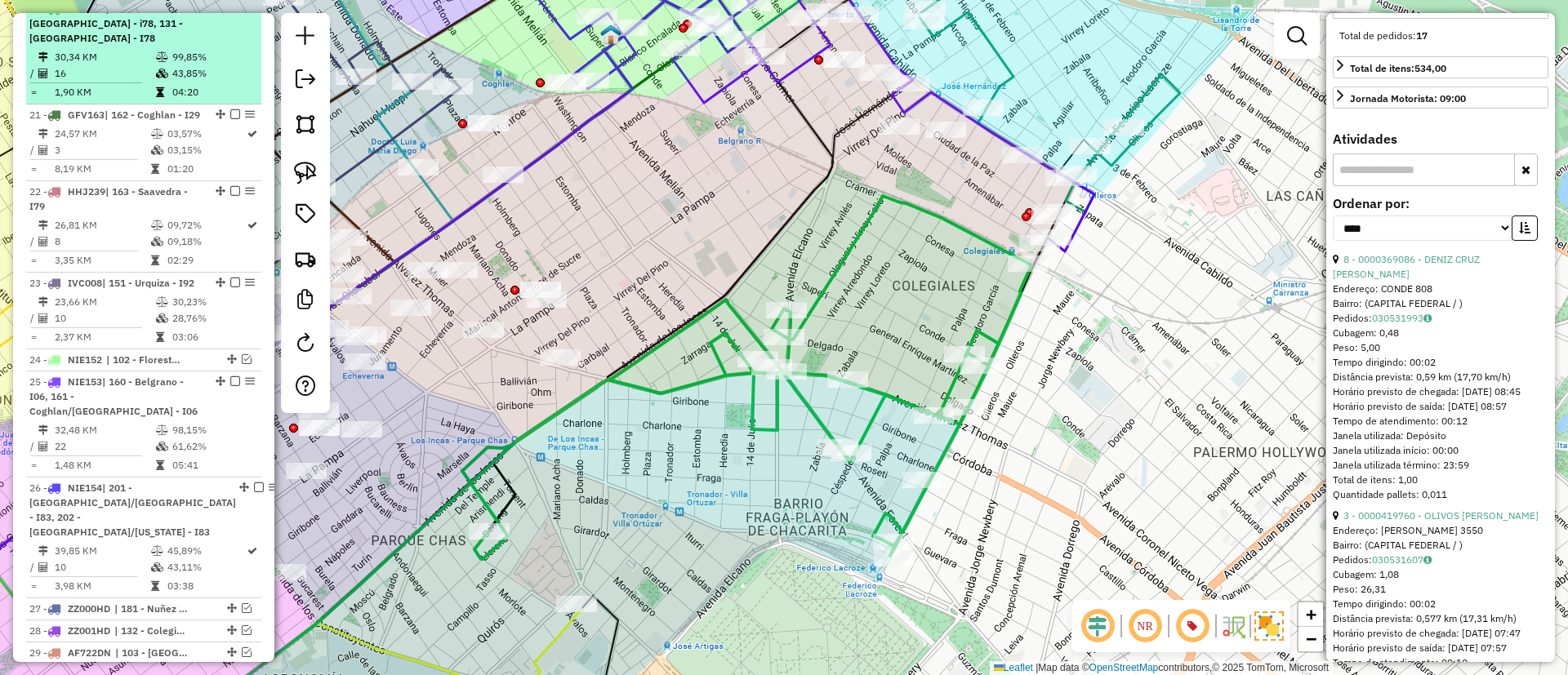
click at [231, 13] on em at bounding box center [236, 8] width 10 height 10
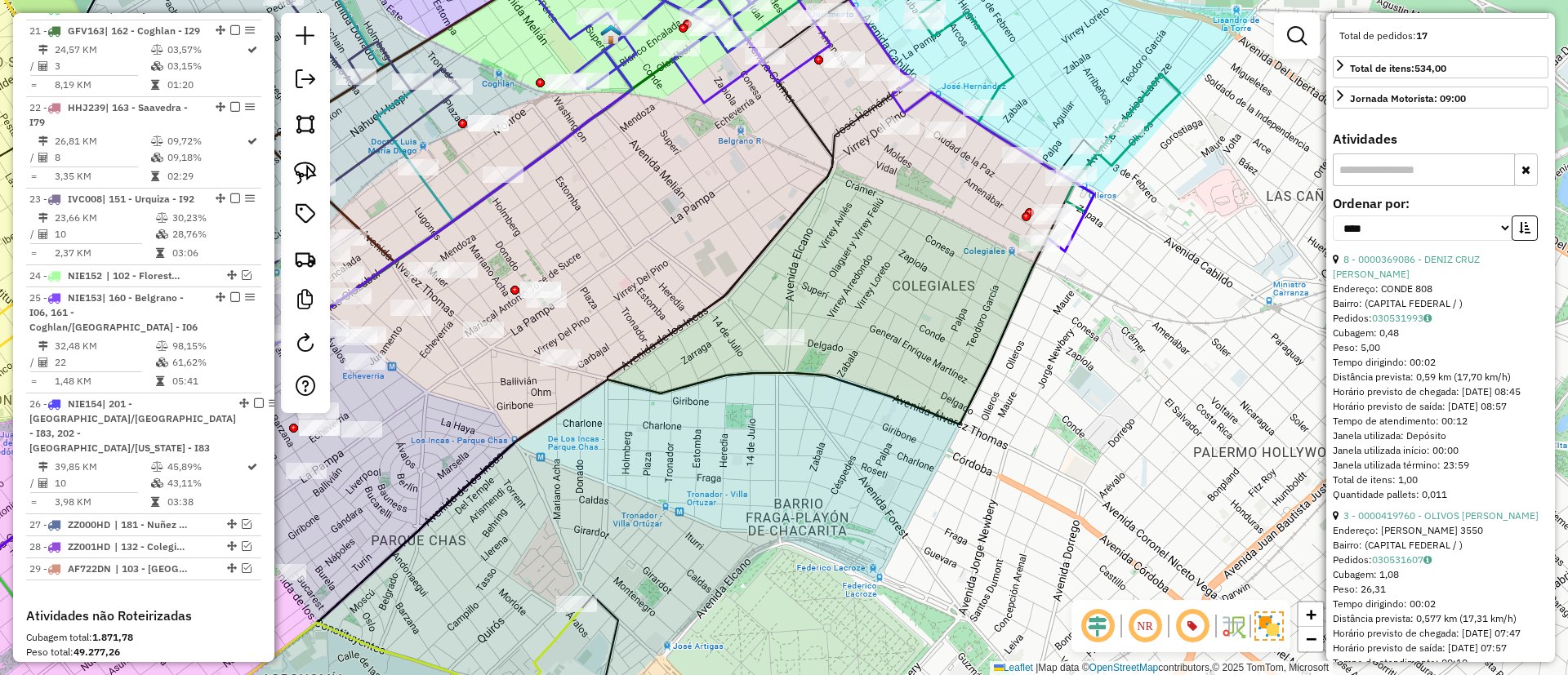
scroll to position [2019, 0]
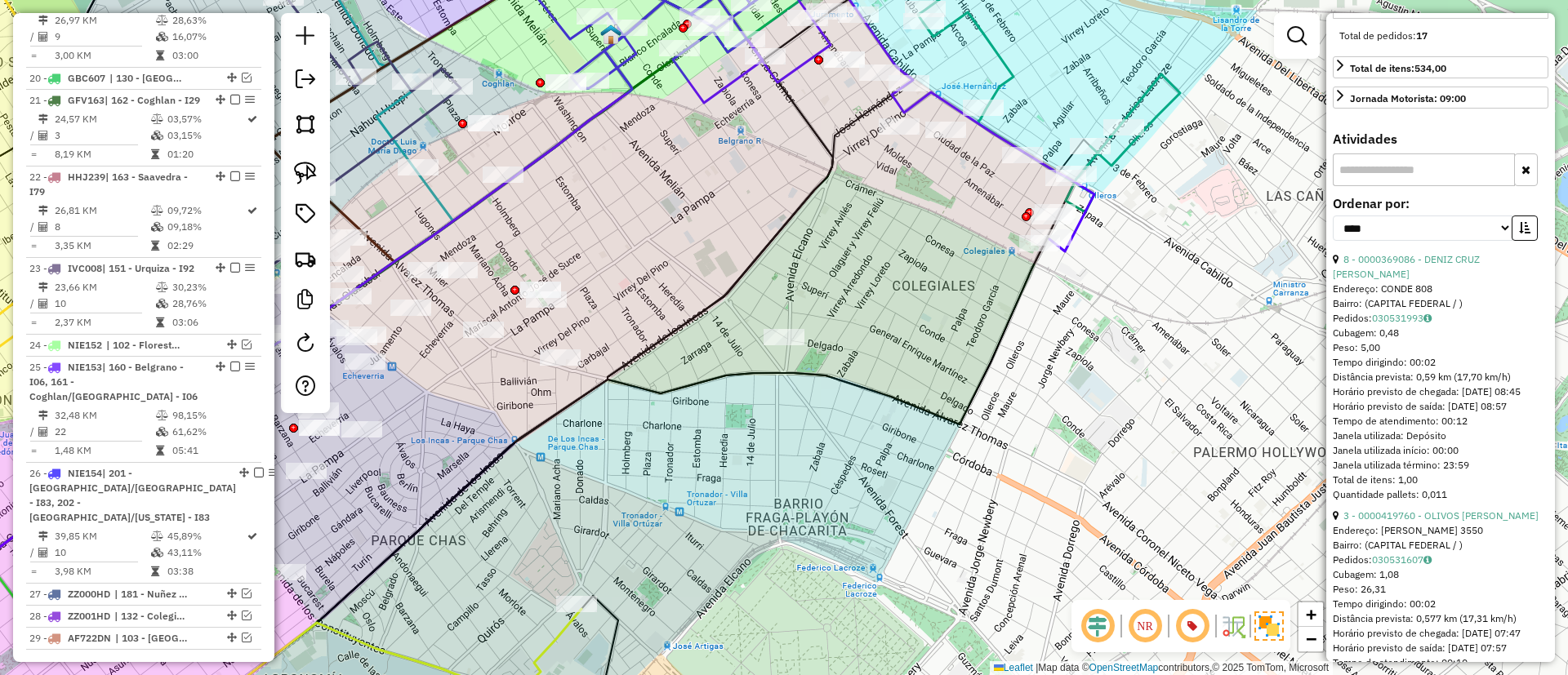
click at [557, 628] on icon at bounding box center [371, 675] width 420 height 133
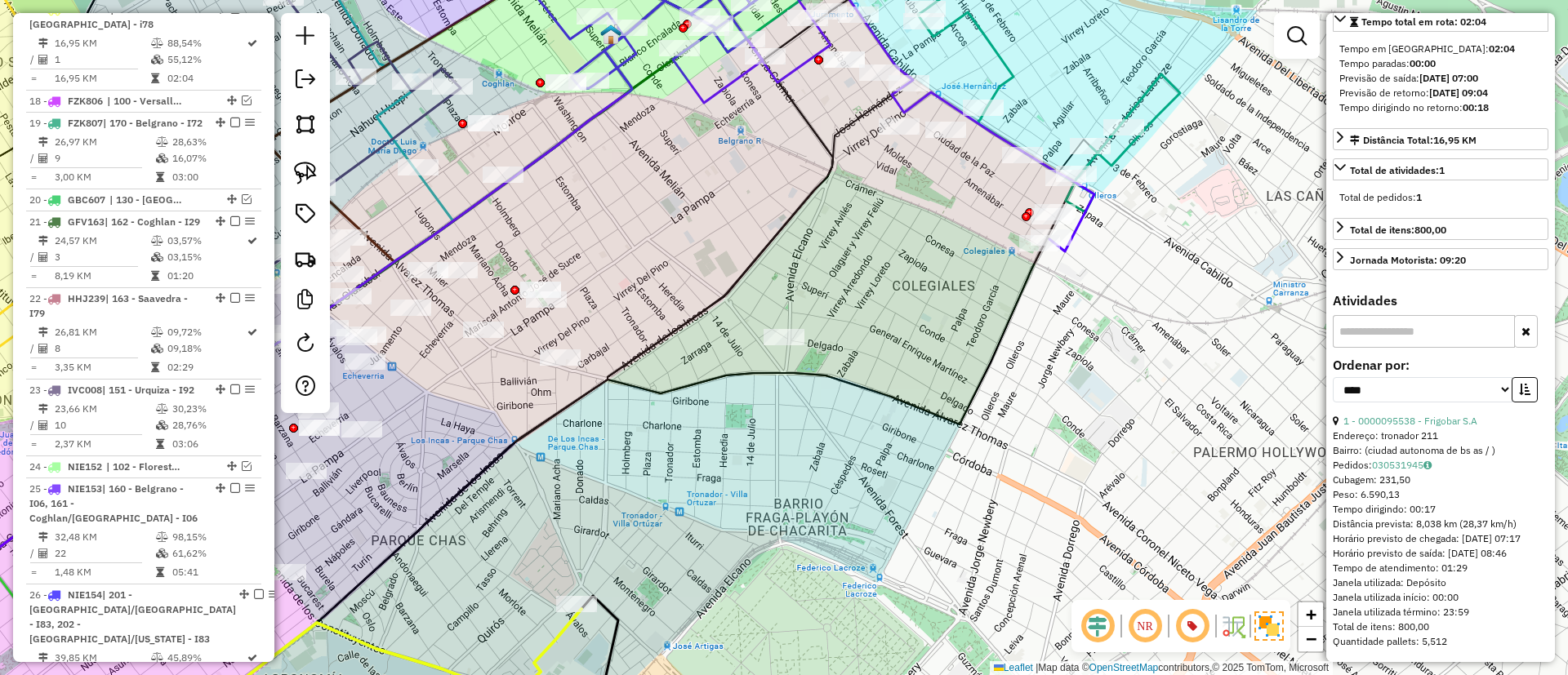
scroll to position [0, 0]
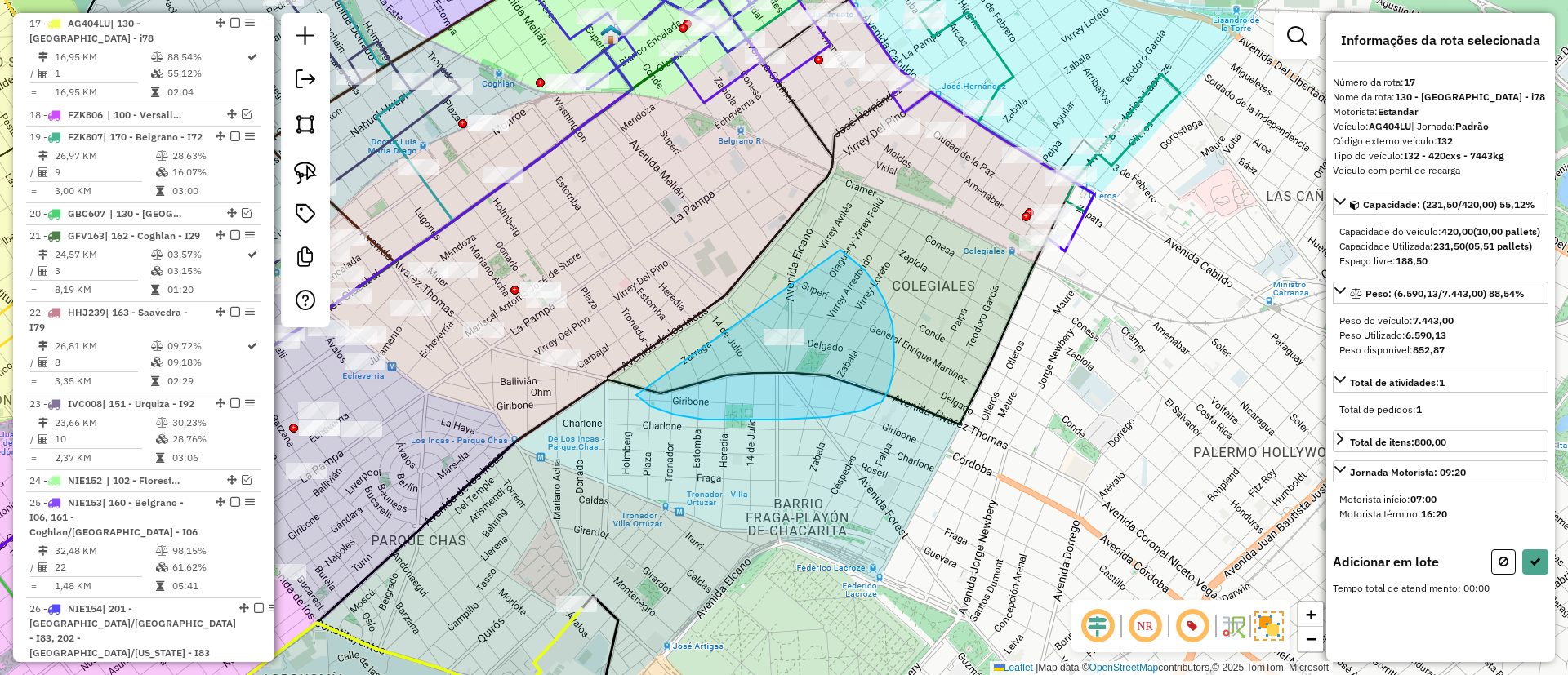
drag, startPoint x: 651, startPoint y: 407, endPoint x: 840, endPoint y: 250, distance: 245.7
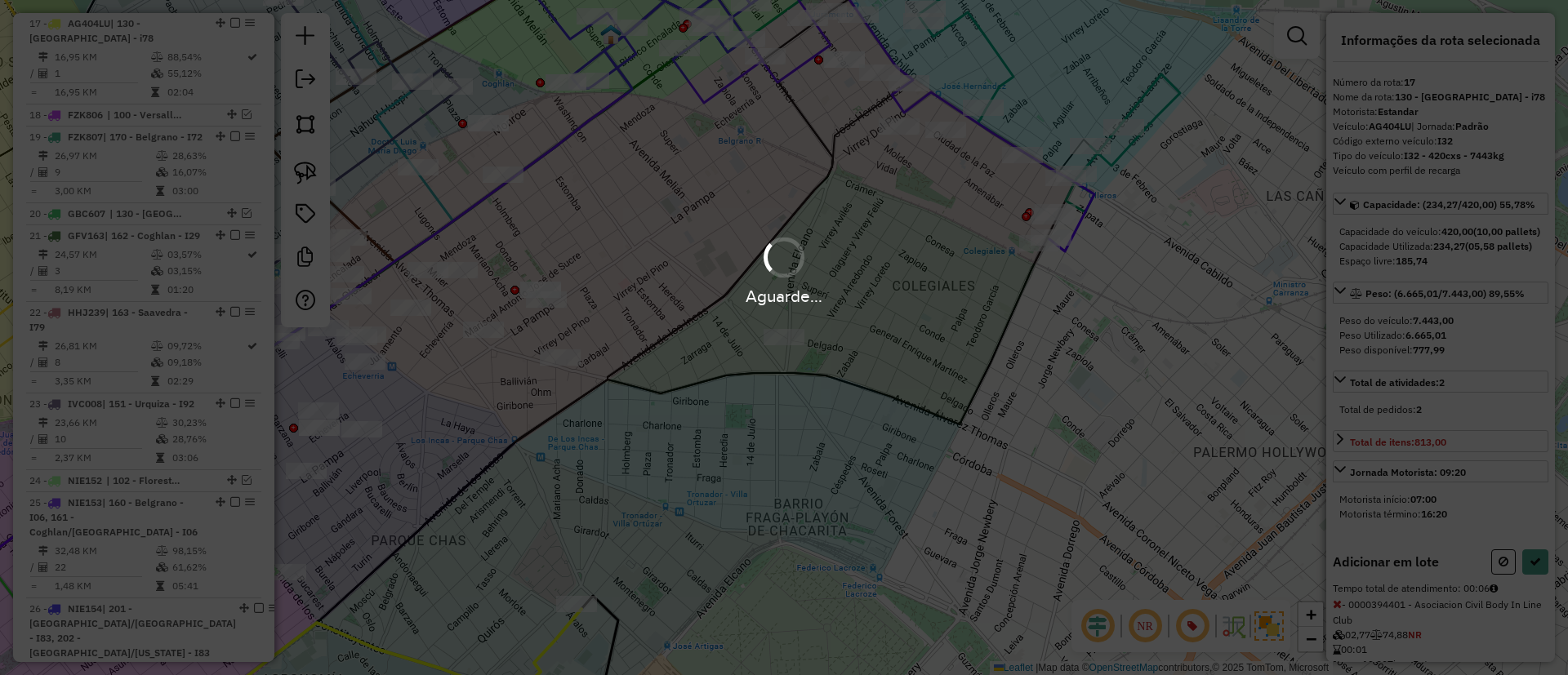
select select "*********"
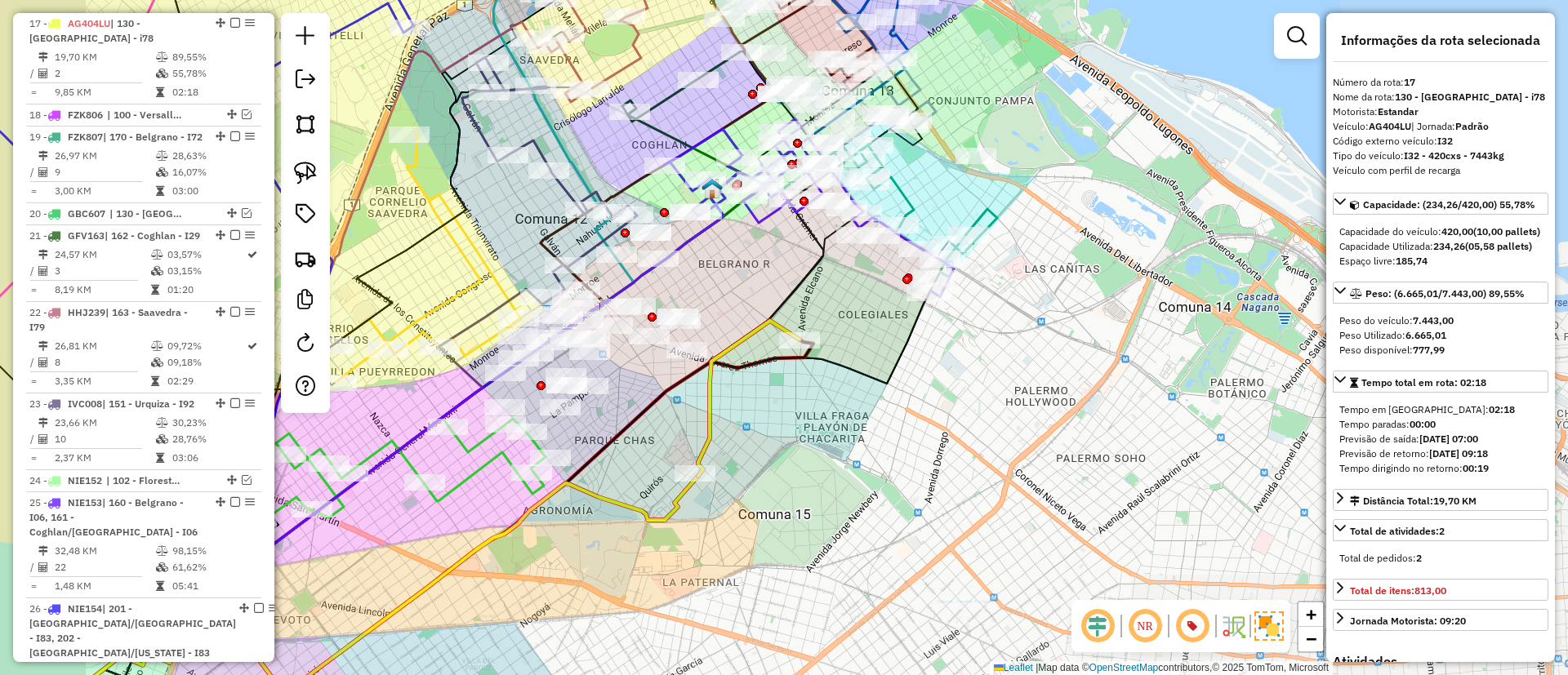
drag, startPoint x: 723, startPoint y: 407, endPoint x: 829, endPoint y: 346, distance: 122.3
click at [829, 346] on div "Janela de atendimento Grade de atendimento Capacidade Transportadoras Veículos …" at bounding box center [784, 338] width 1568 height 675
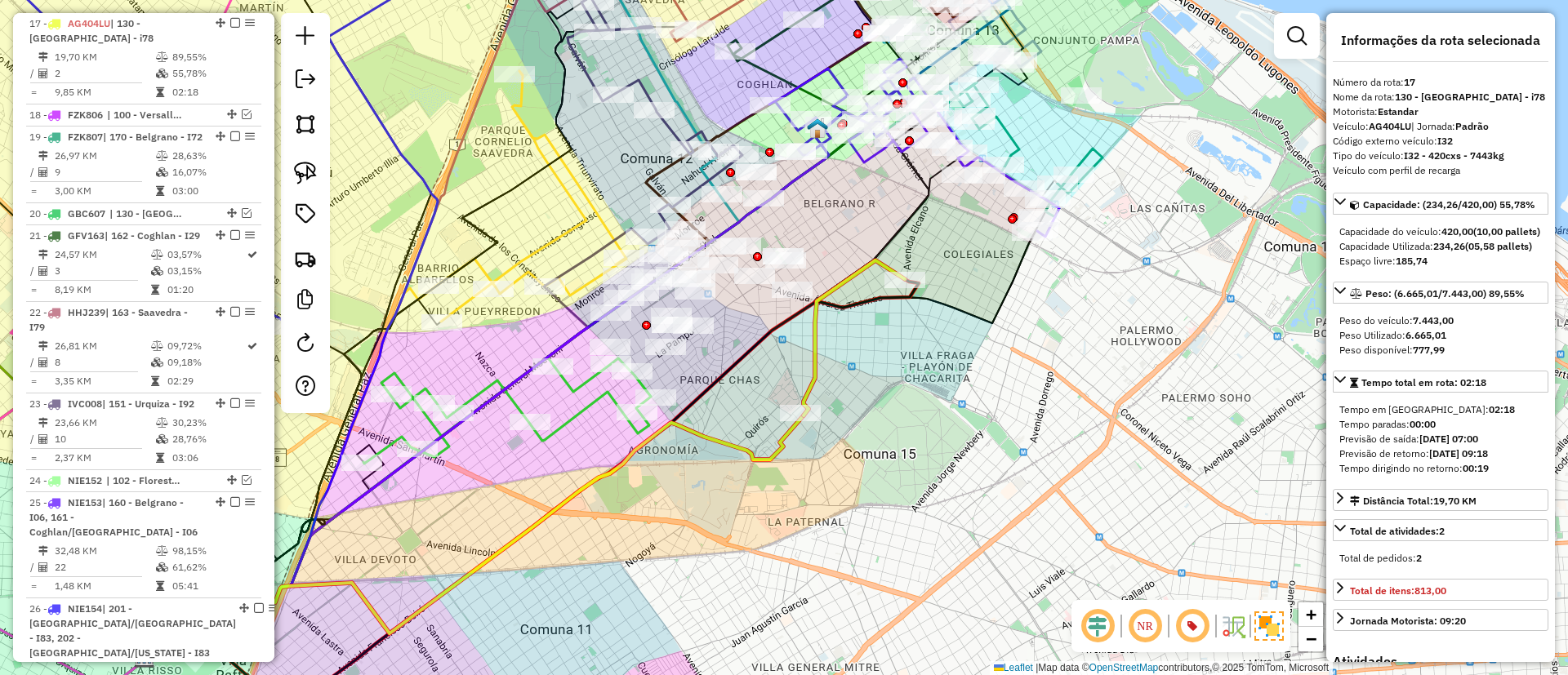
click at [581, 403] on icon at bounding box center [507, 411] width 287 height 105
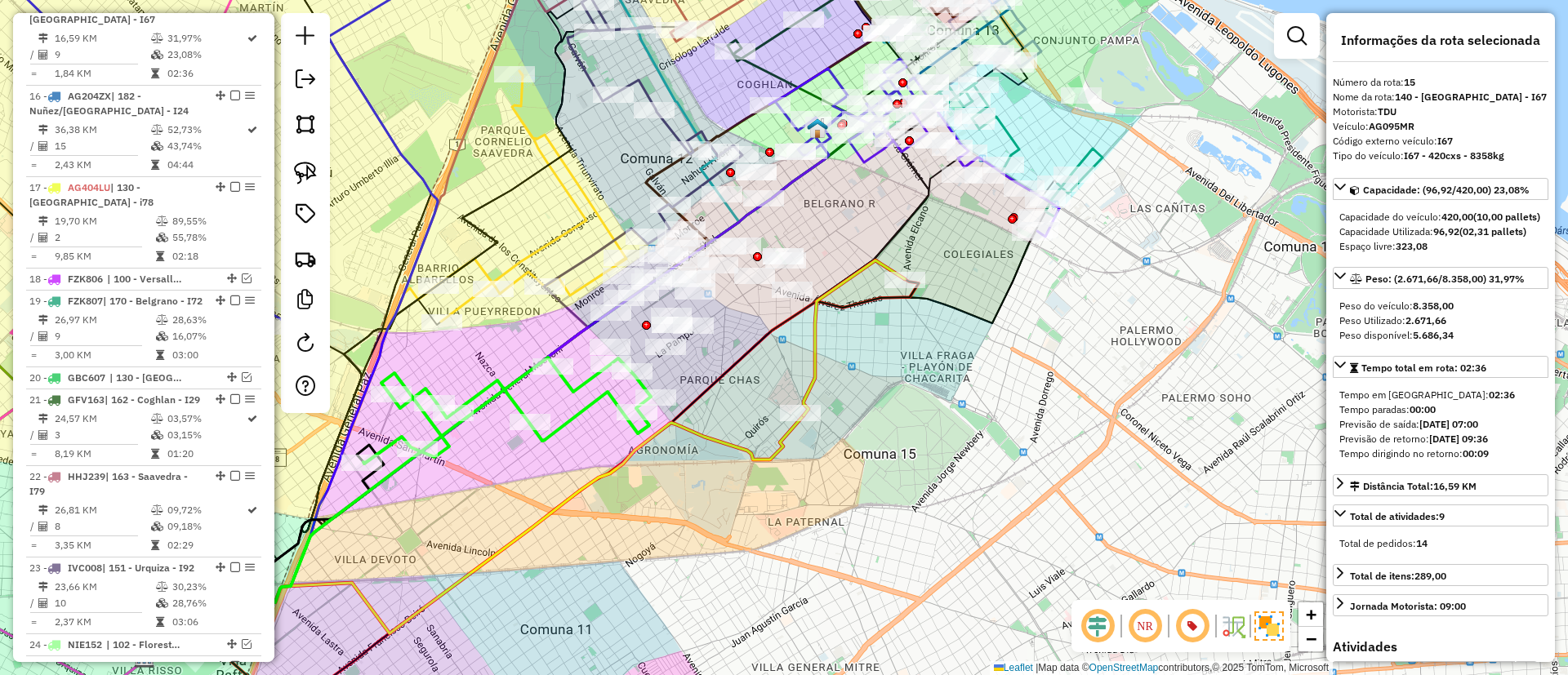
scroll to position [1701, 0]
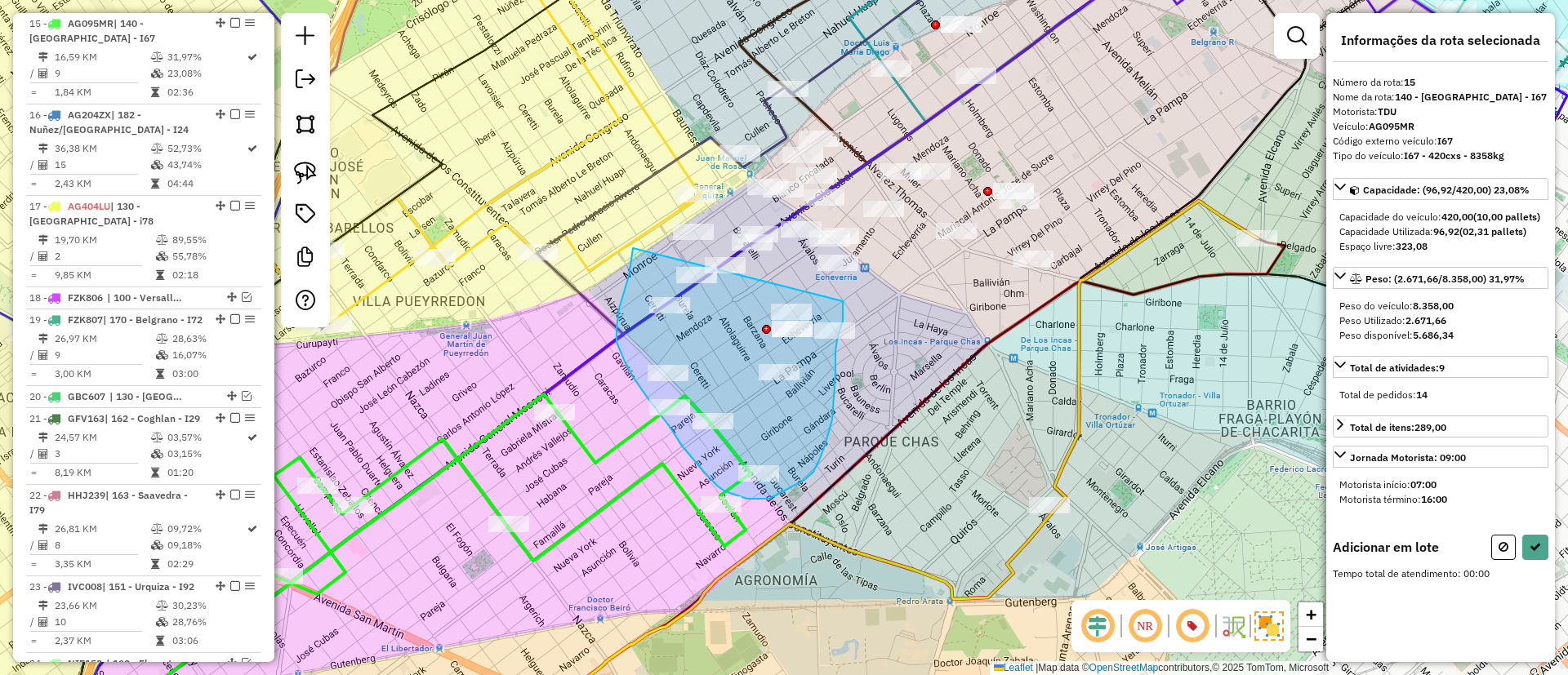
drag, startPoint x: 633, startPoint y: 249, endPoint x: 842, endPoint y: 299, distance: 214.9
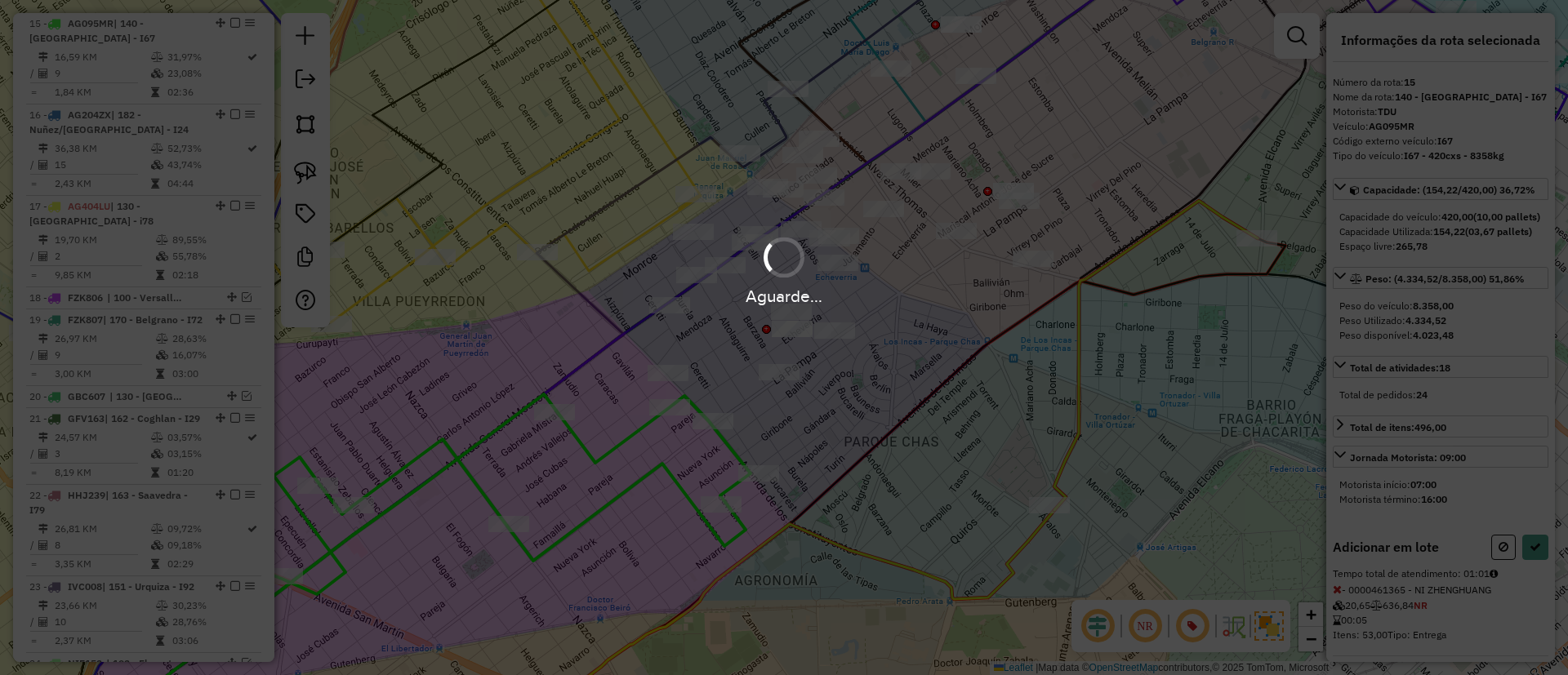
select select "*********"
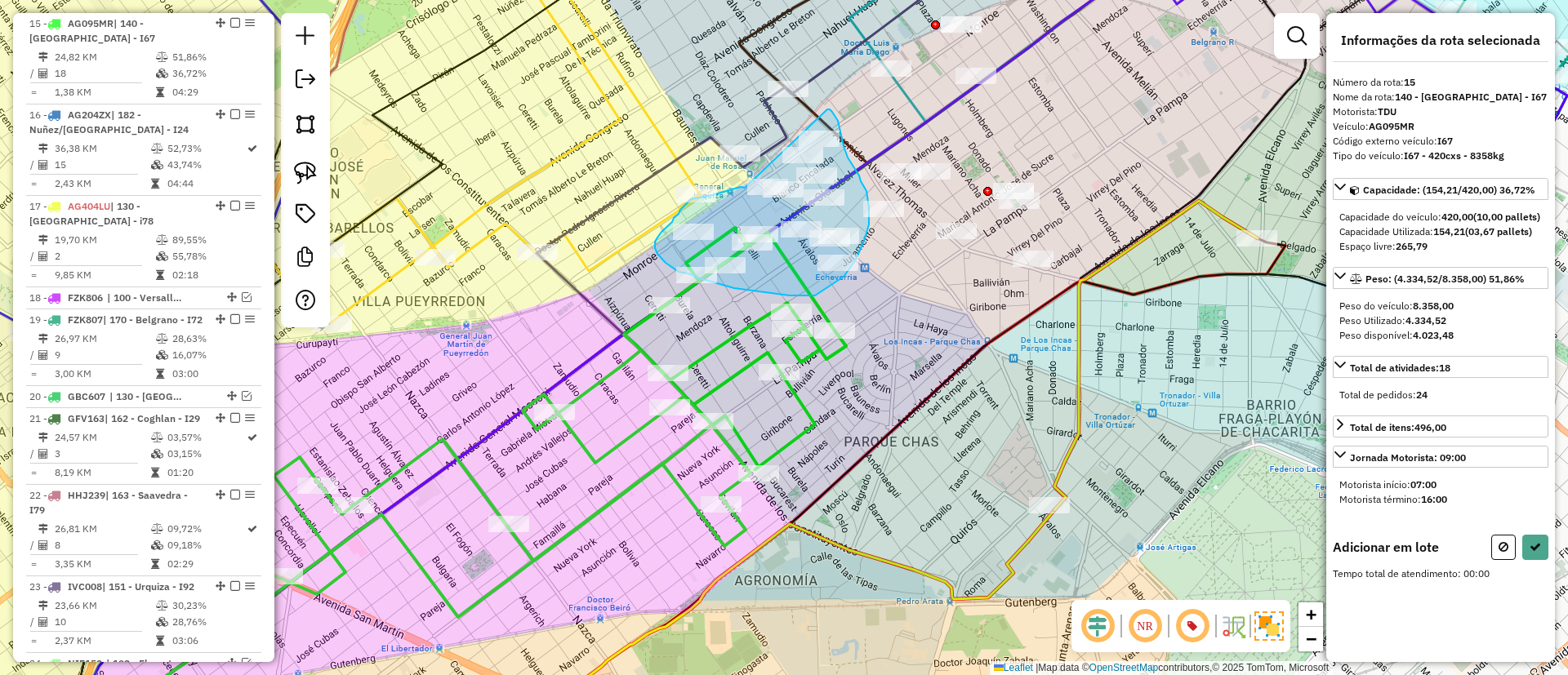
drag, startPoint x: 744, startPoint y: 188, endPoint x: 827, endPoint y: 109, distance: 114.6
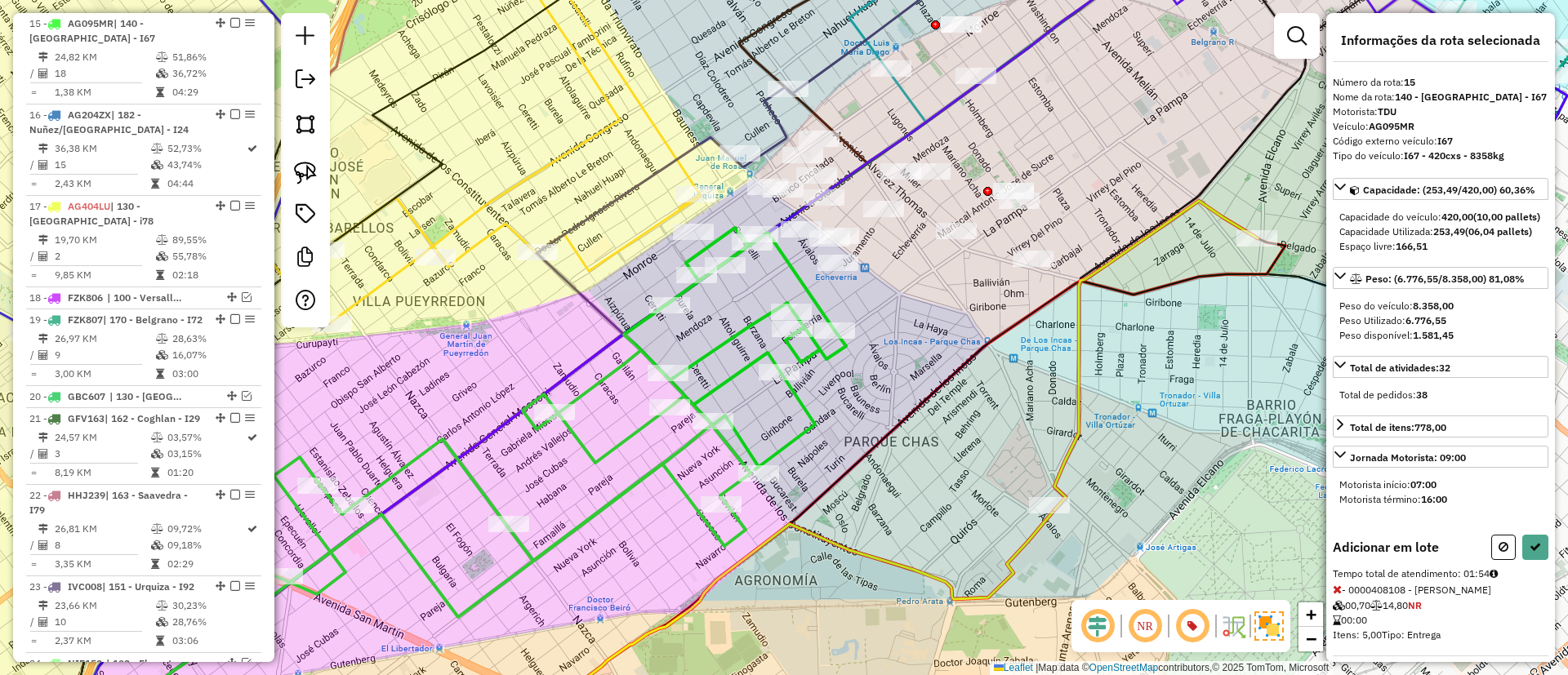
select select "*********"
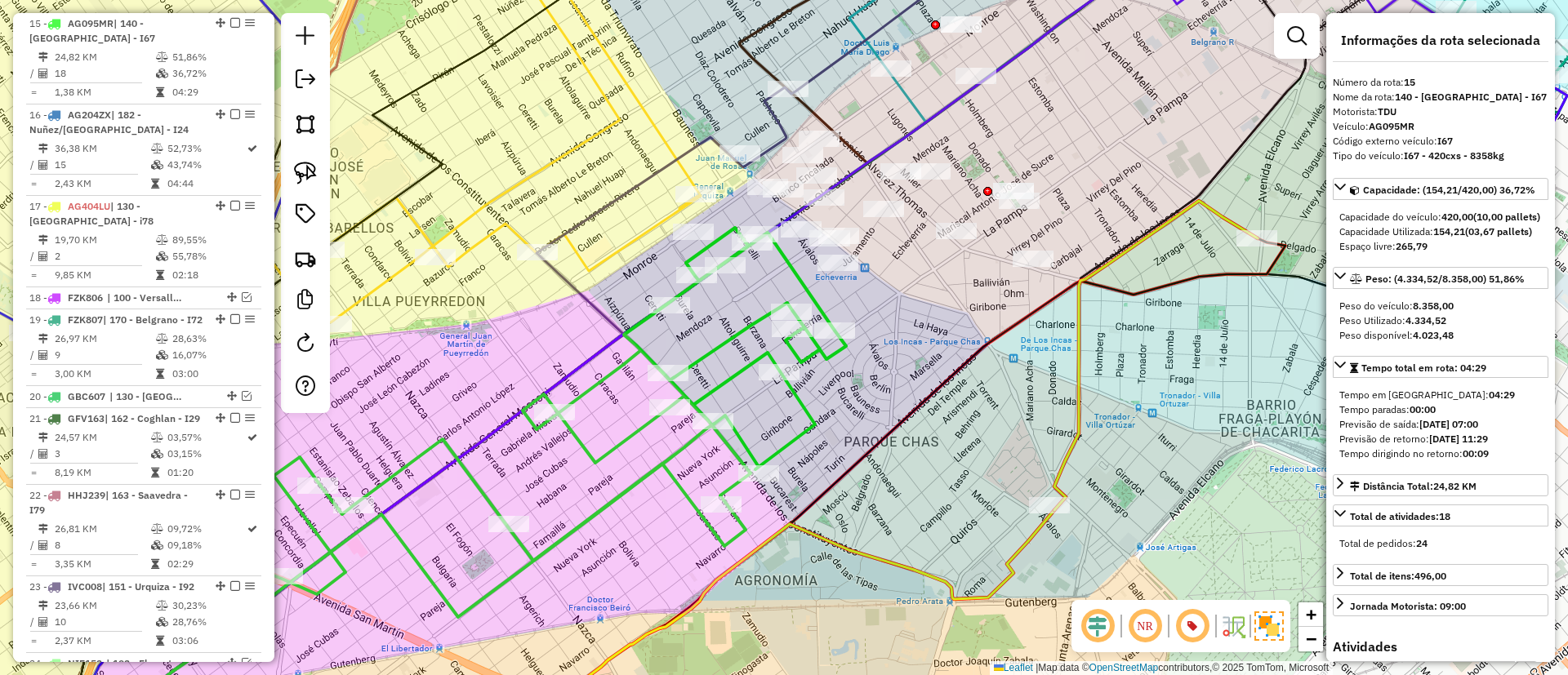
click at [1078, 342] on icon at bounding box center [1155, 355] width 203 height 309
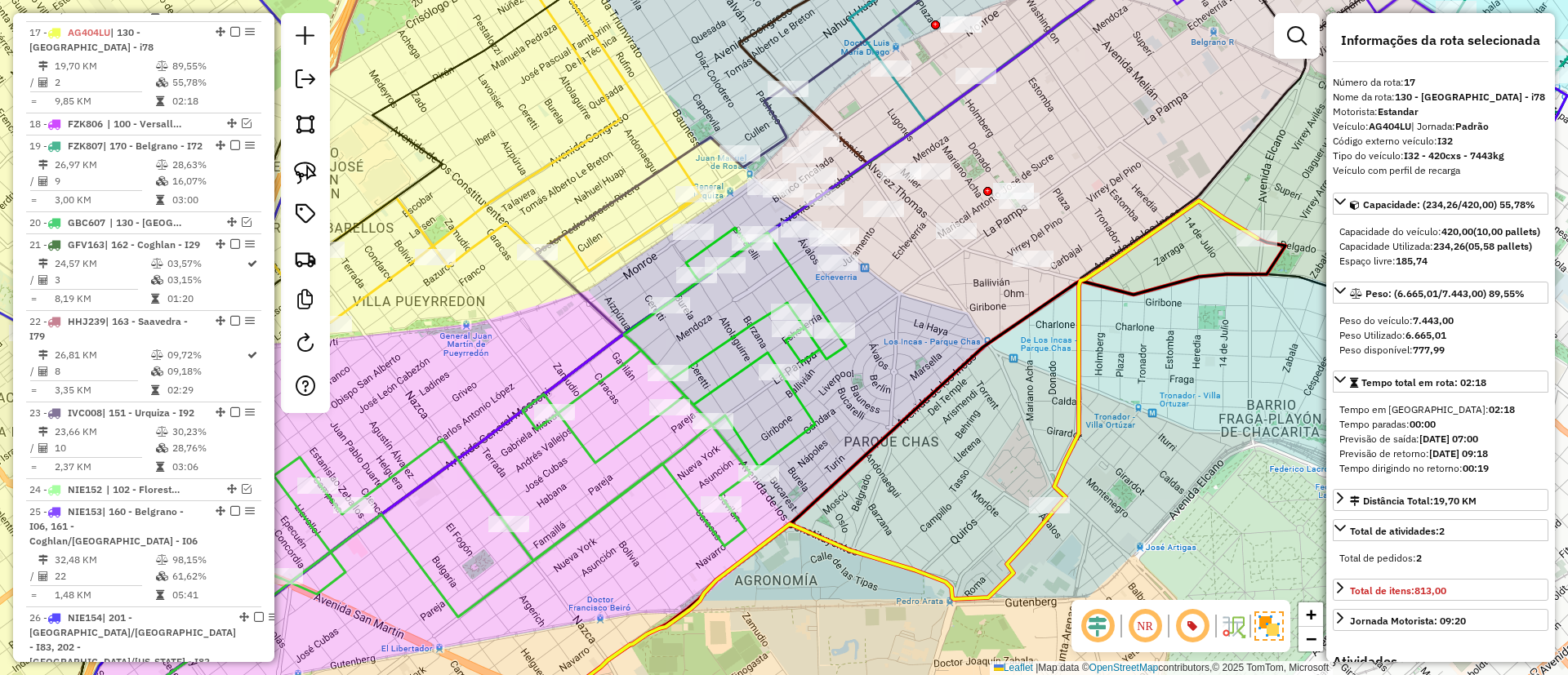
scroll to position [1884, 0]
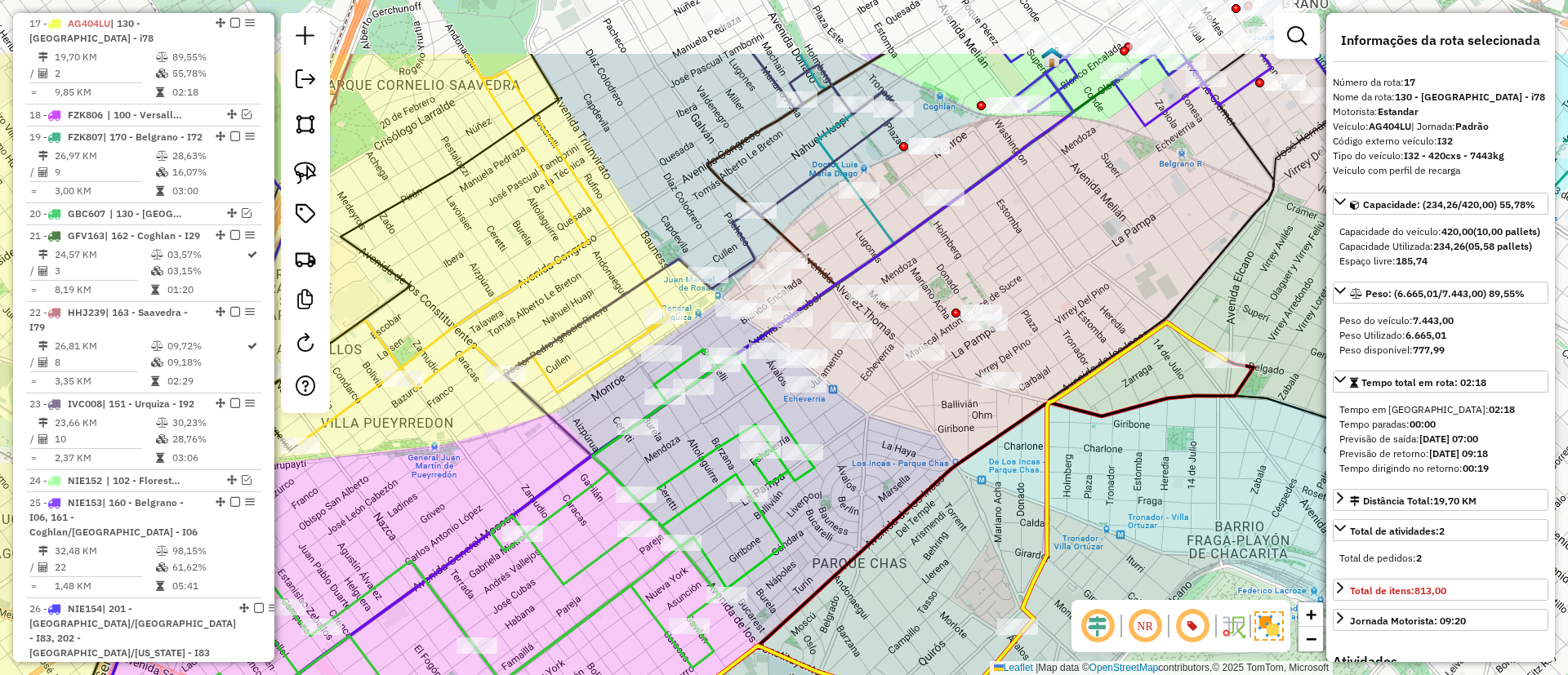
drag, startPoint x: 1012, startPoint y: 366, endPoint x: 993, endPoint y: 450, distance: 86.1
click at [993, 450] on icon at bounding box center [860, 612] width 784 height 504
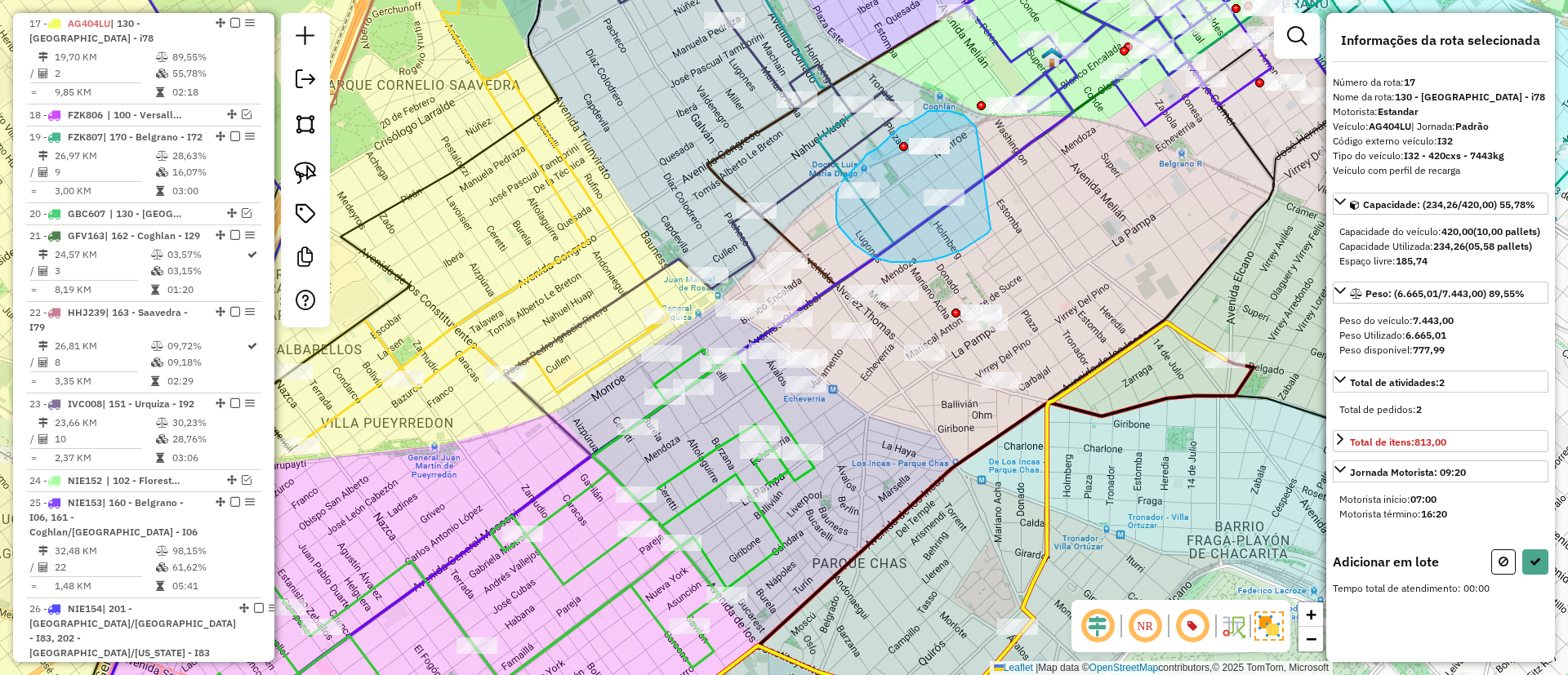
drag, startPoint x: 972, startPoint y: 124, endPoint x: 992, endPoint y: 228, distance: 105.9
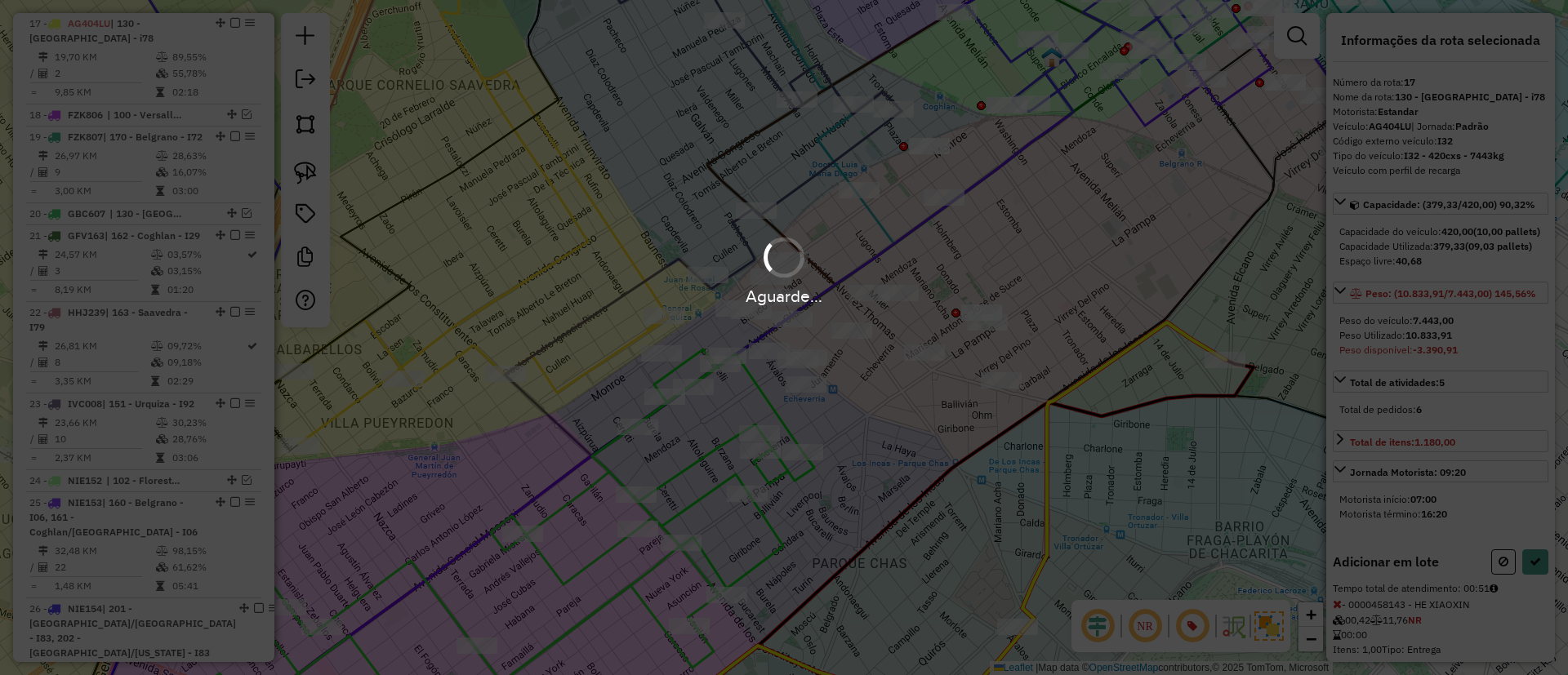
select select "*********"
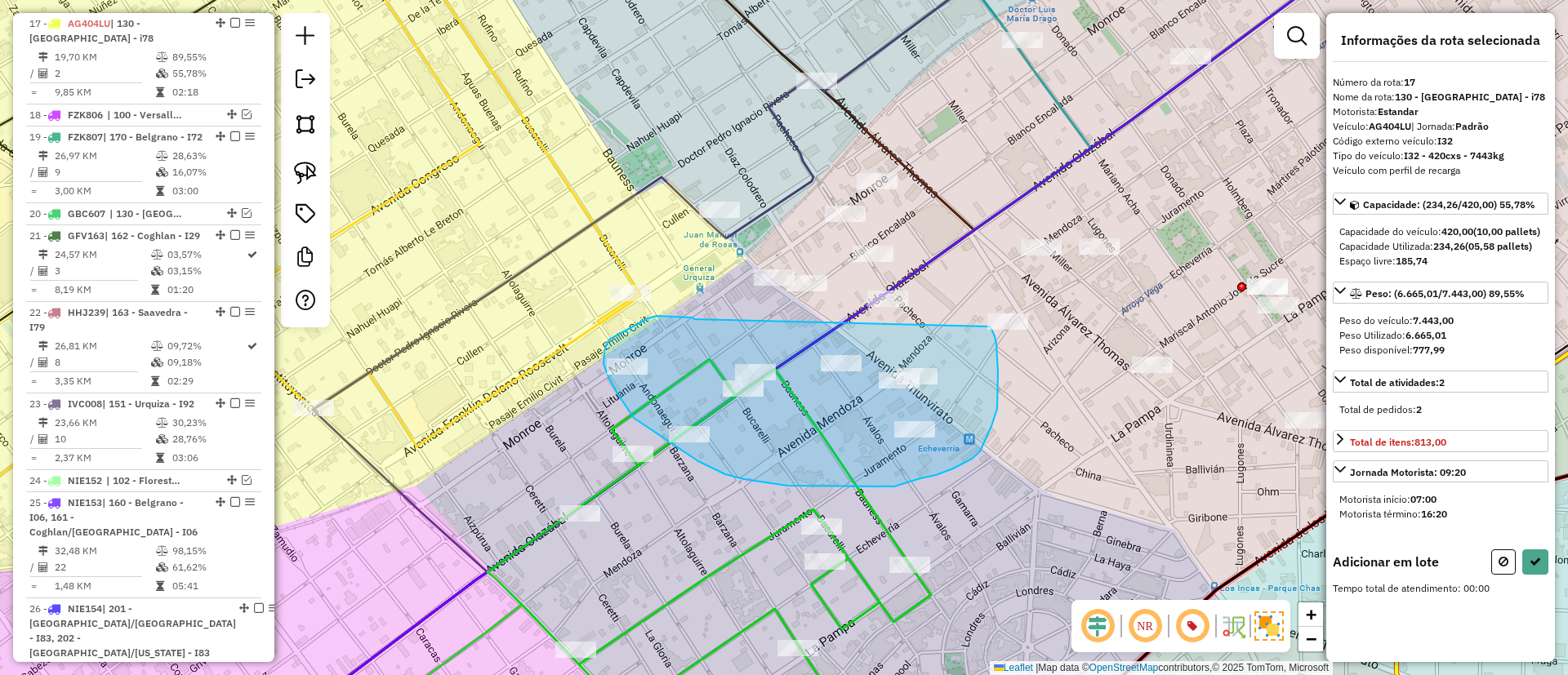
click at [989, 327] on div "Janela de atendimento Grade de atendimento Capacidade Transportadoras Veículos …" at bounding box center [784, 338] width 1568 height 675
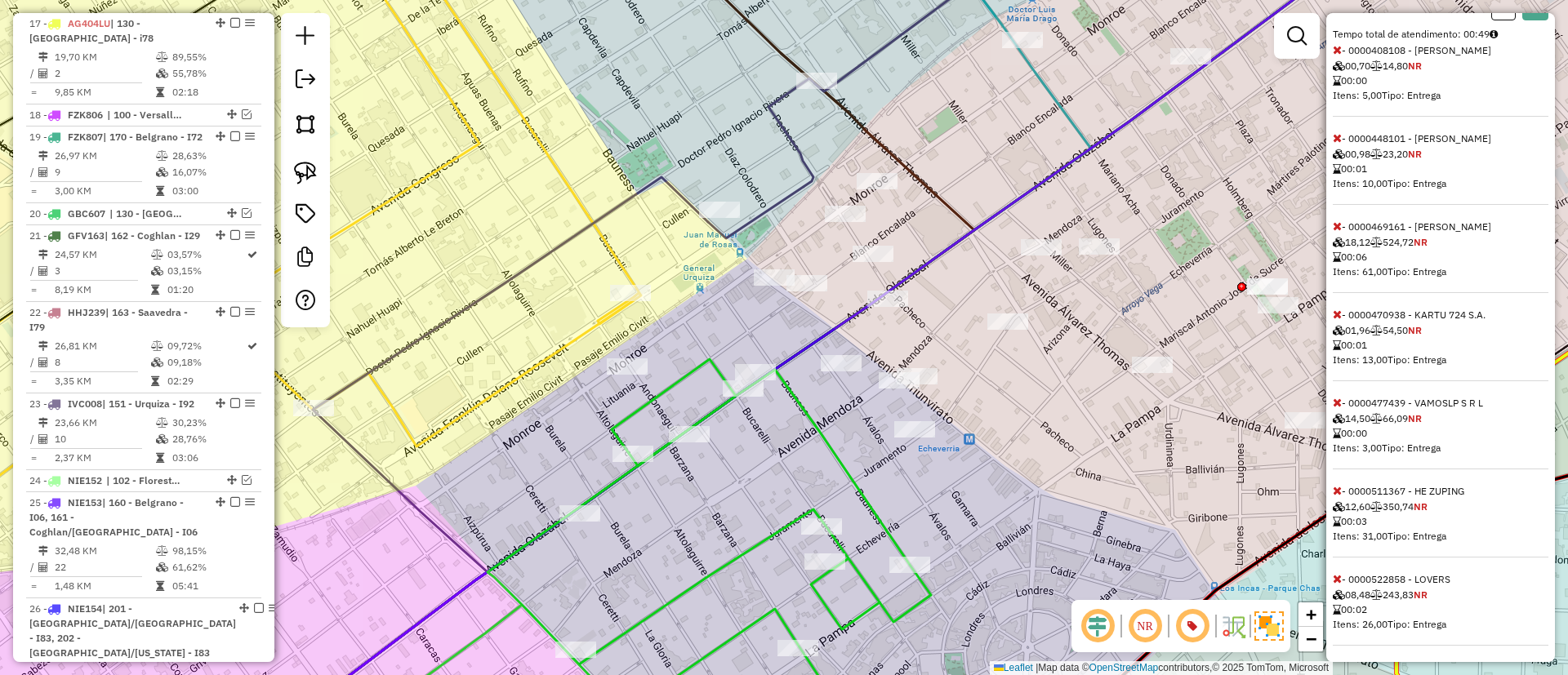
scroll to position [612, 0]
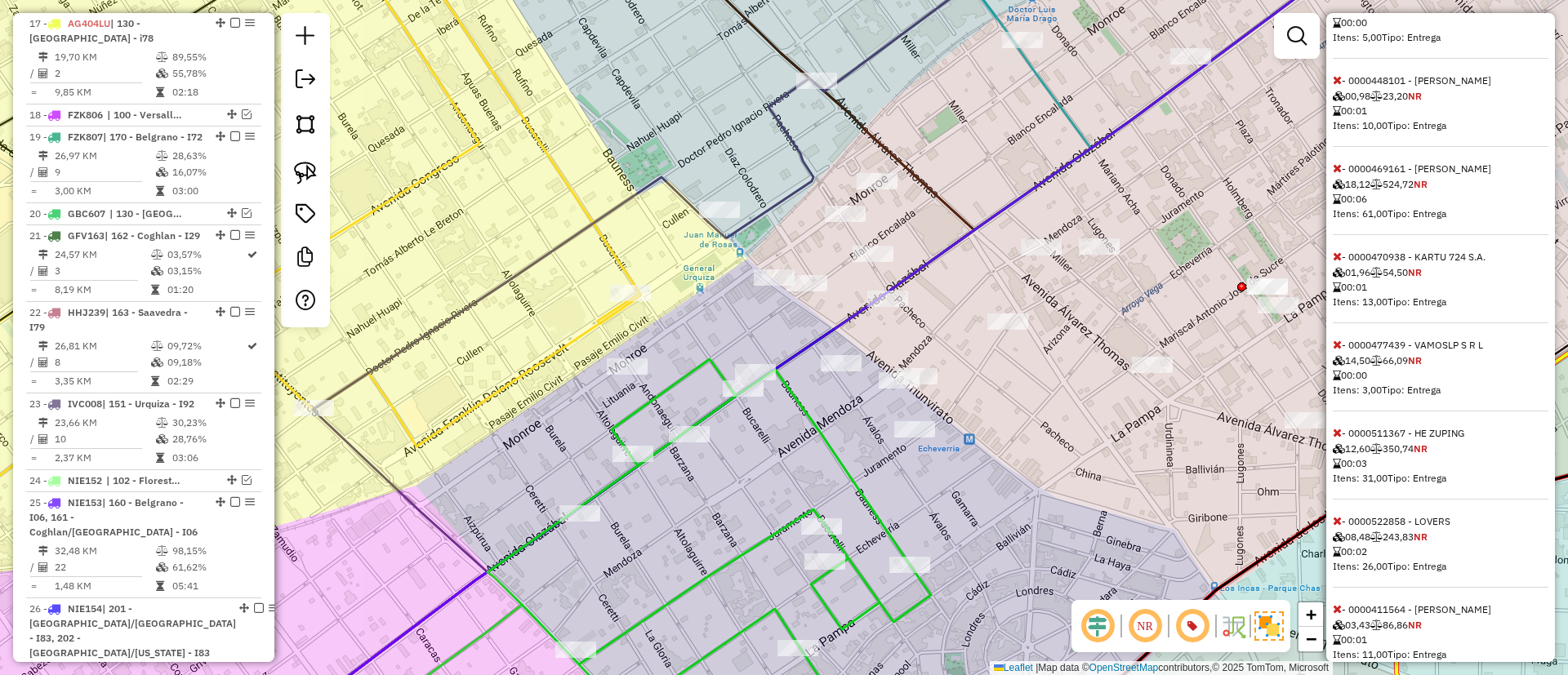
click at [1332, 174] on icon at bounding box center [1337, 169] width 9 height 12
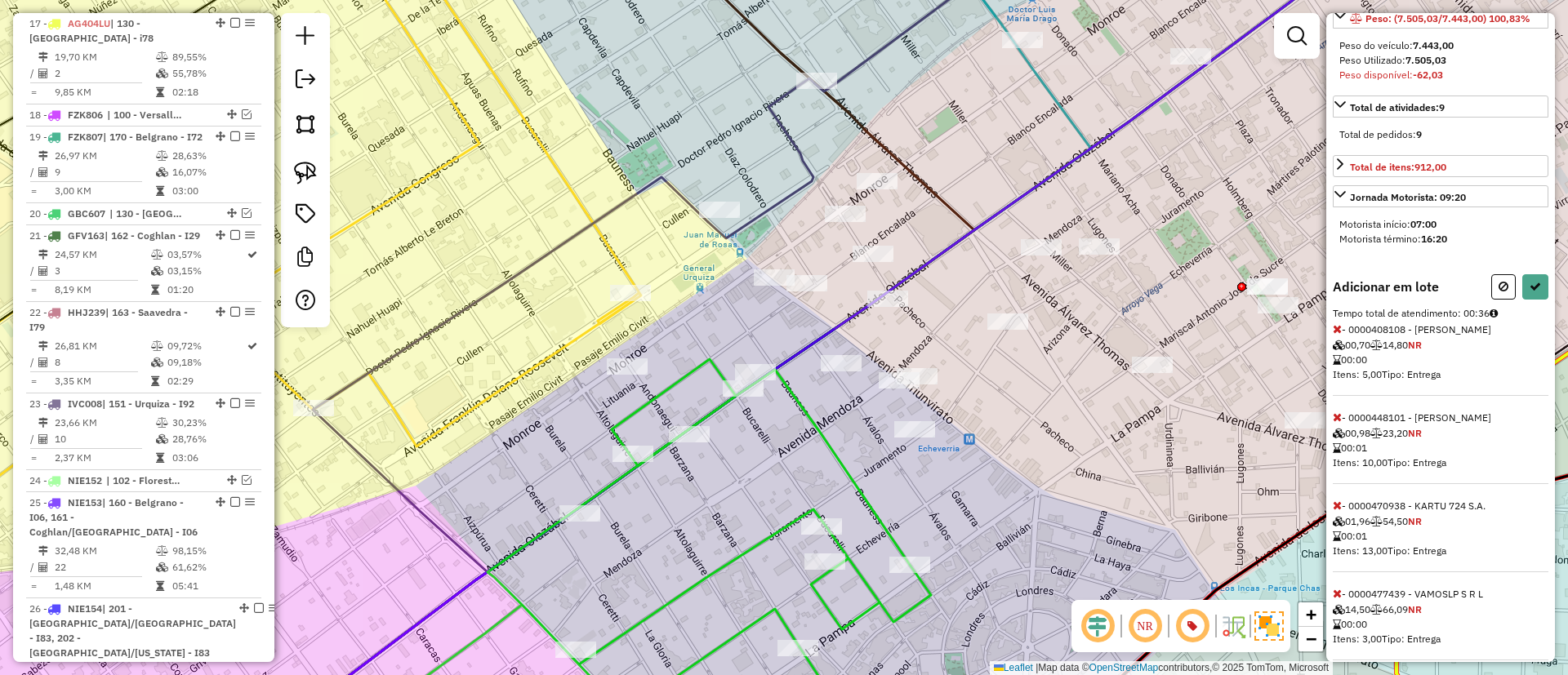
scroll to position [587, 0]
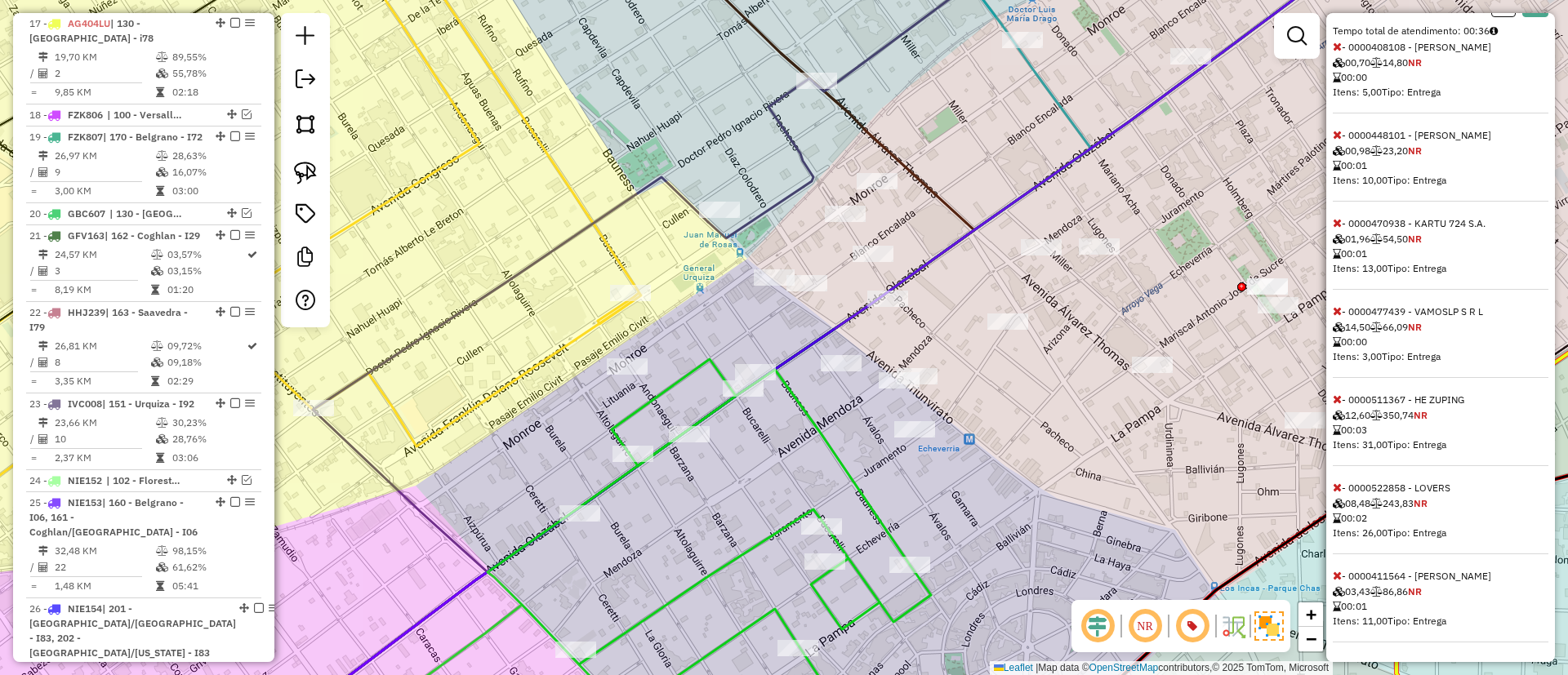
click at [1336, 313] on icon at bounding box center [1337, 312] width 9 height 12
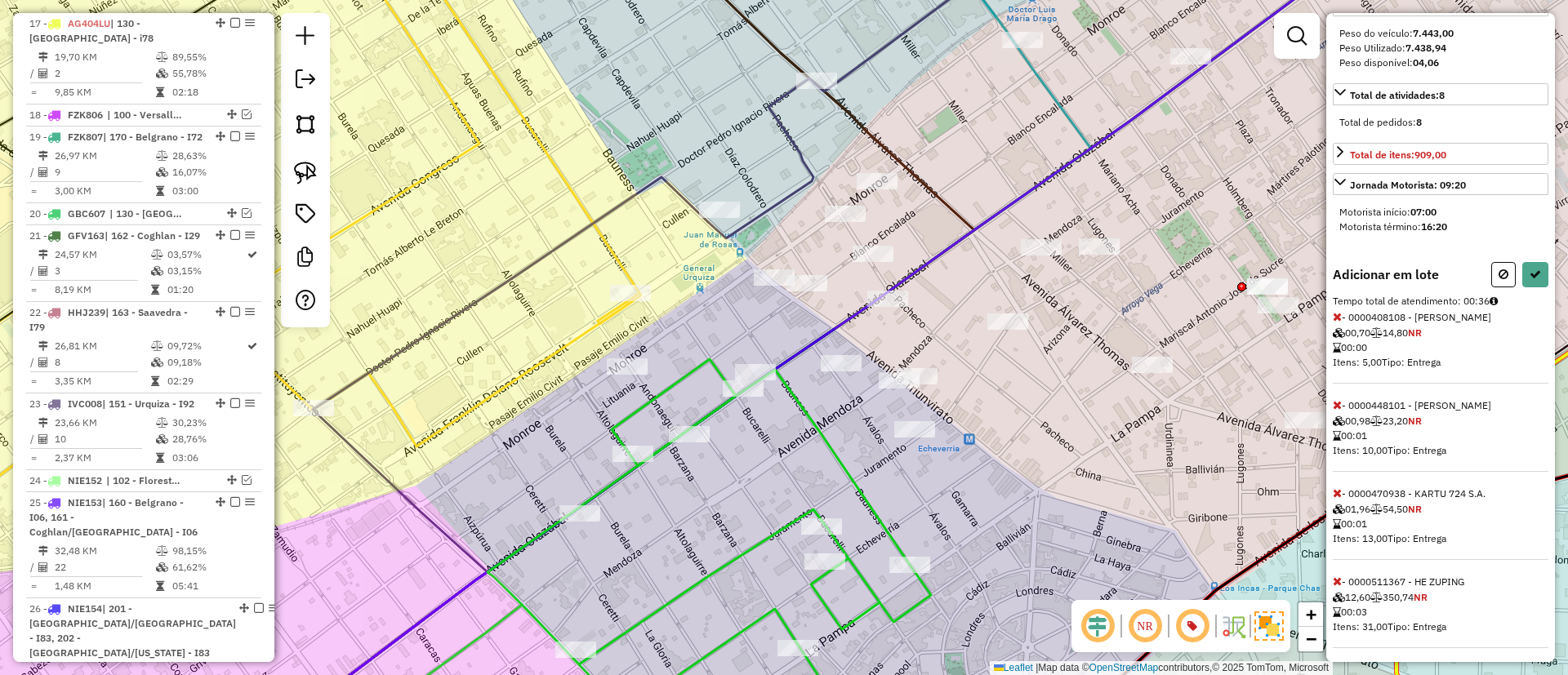
scroll to position [9, 0]
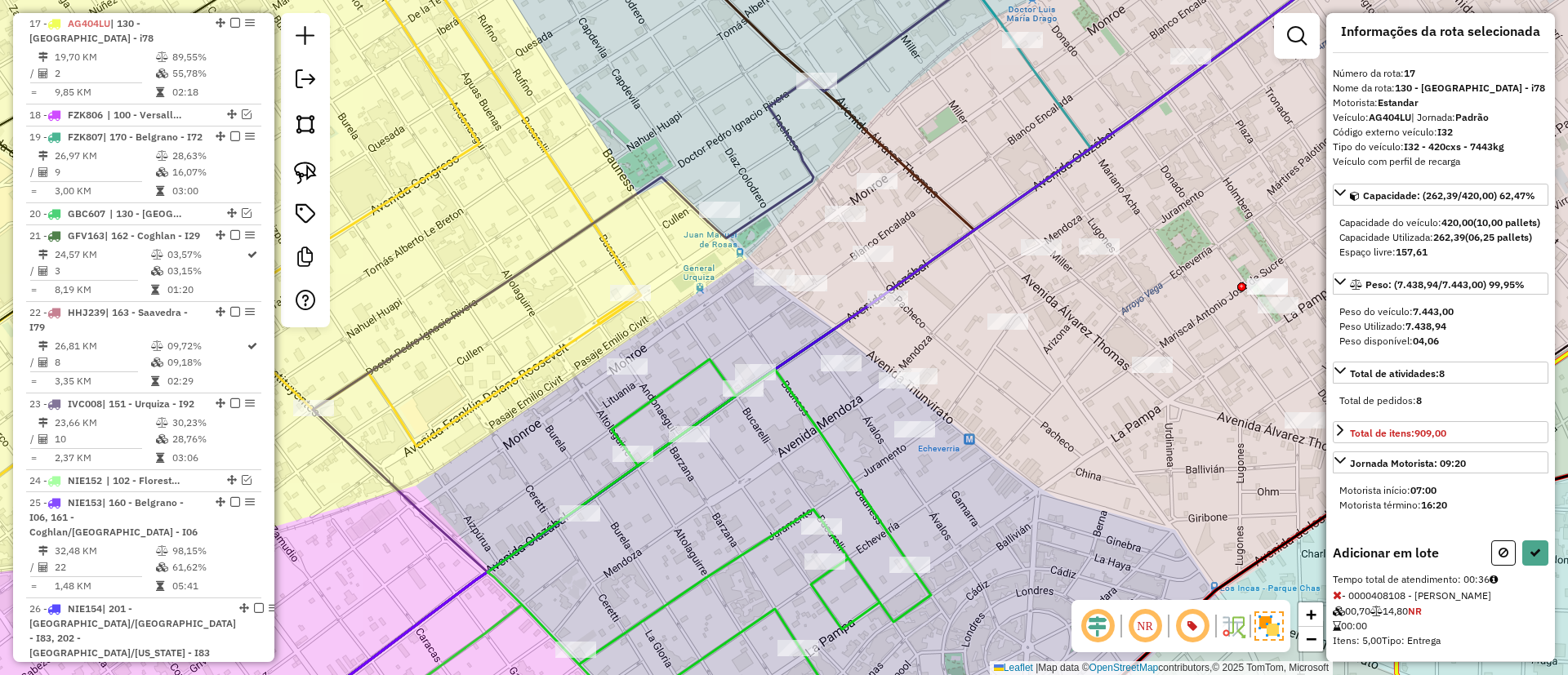
select select "*********"
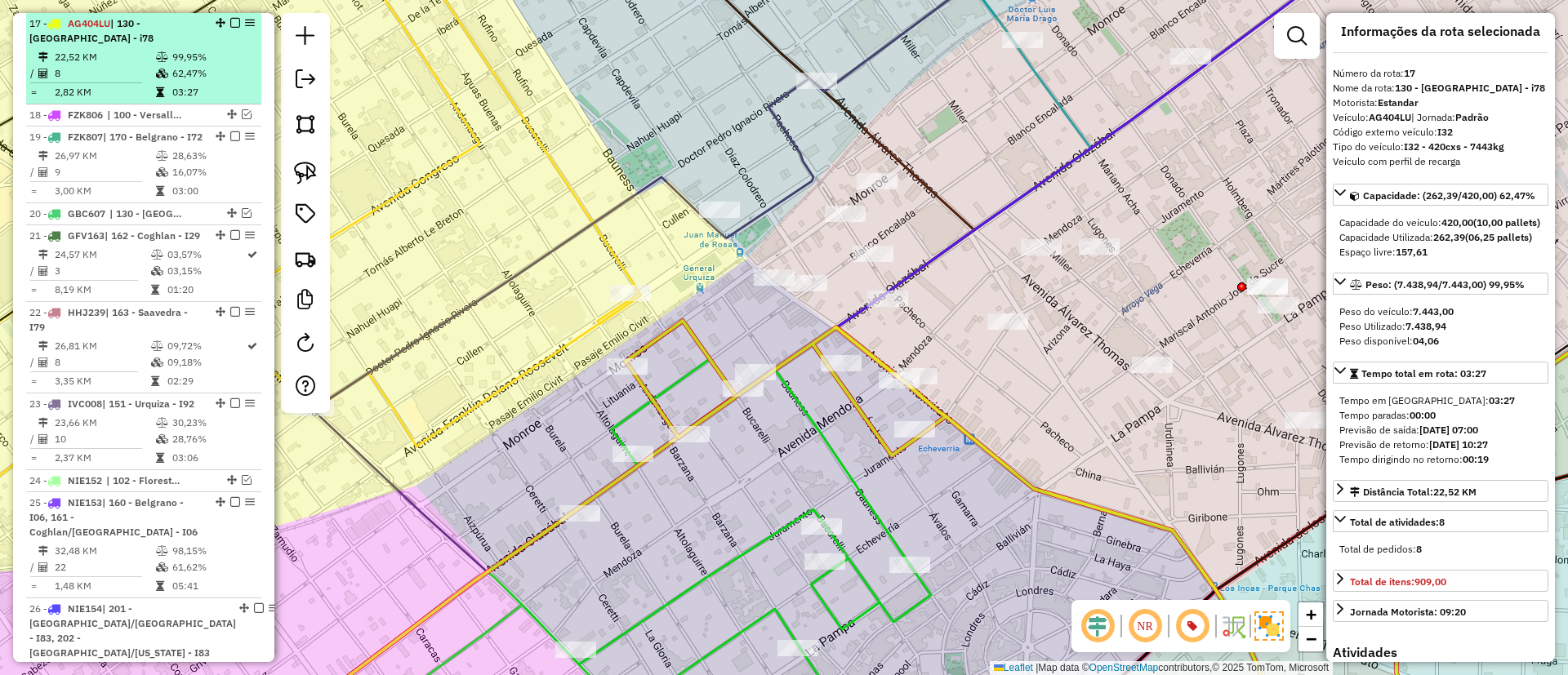
click at [231, 19] on em at bounding box center [236, 23] width 10 height 10
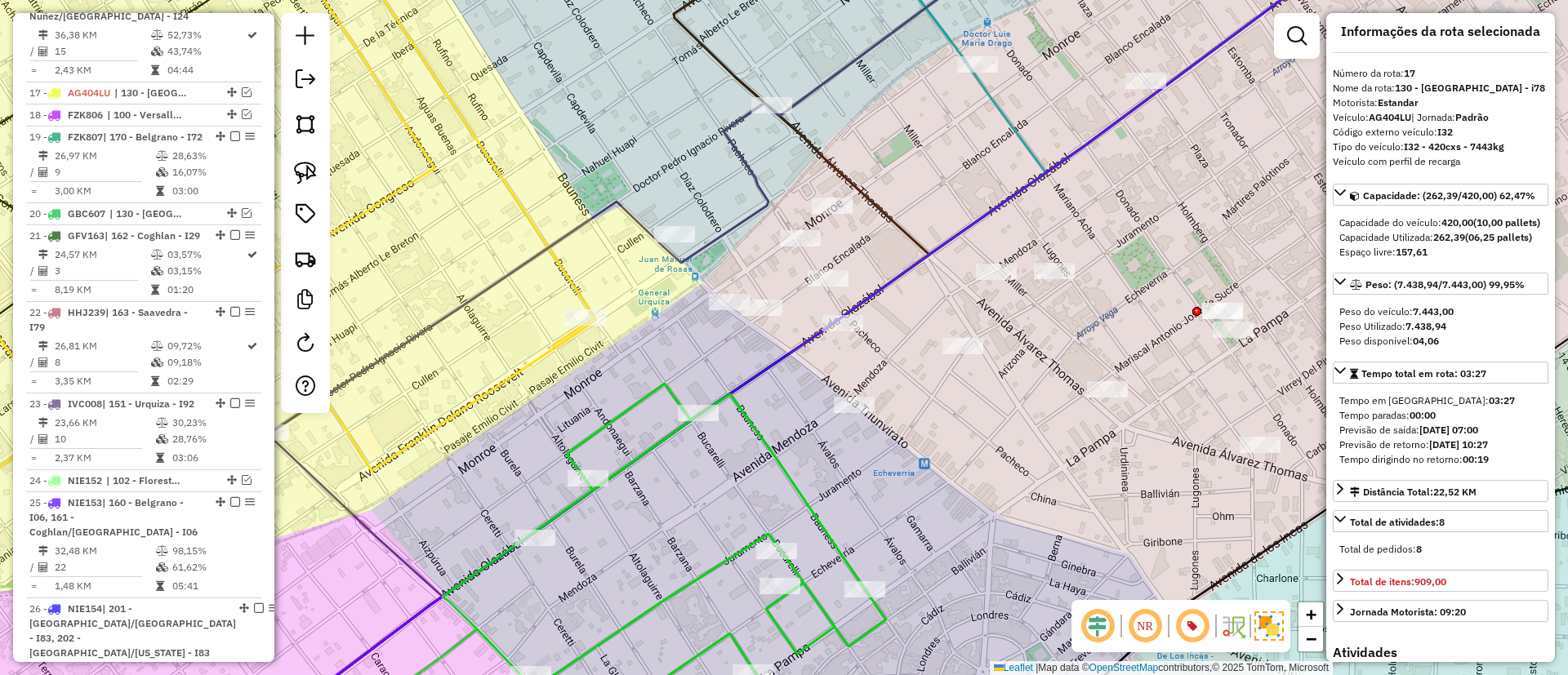
drag, startPoint x: 748, startPoint y: 402, endPoint x: 659, endPoint y: 416, distance: 90.1
click at [659, 416] on icon at bounding box center [562, 575] width 647 height 383
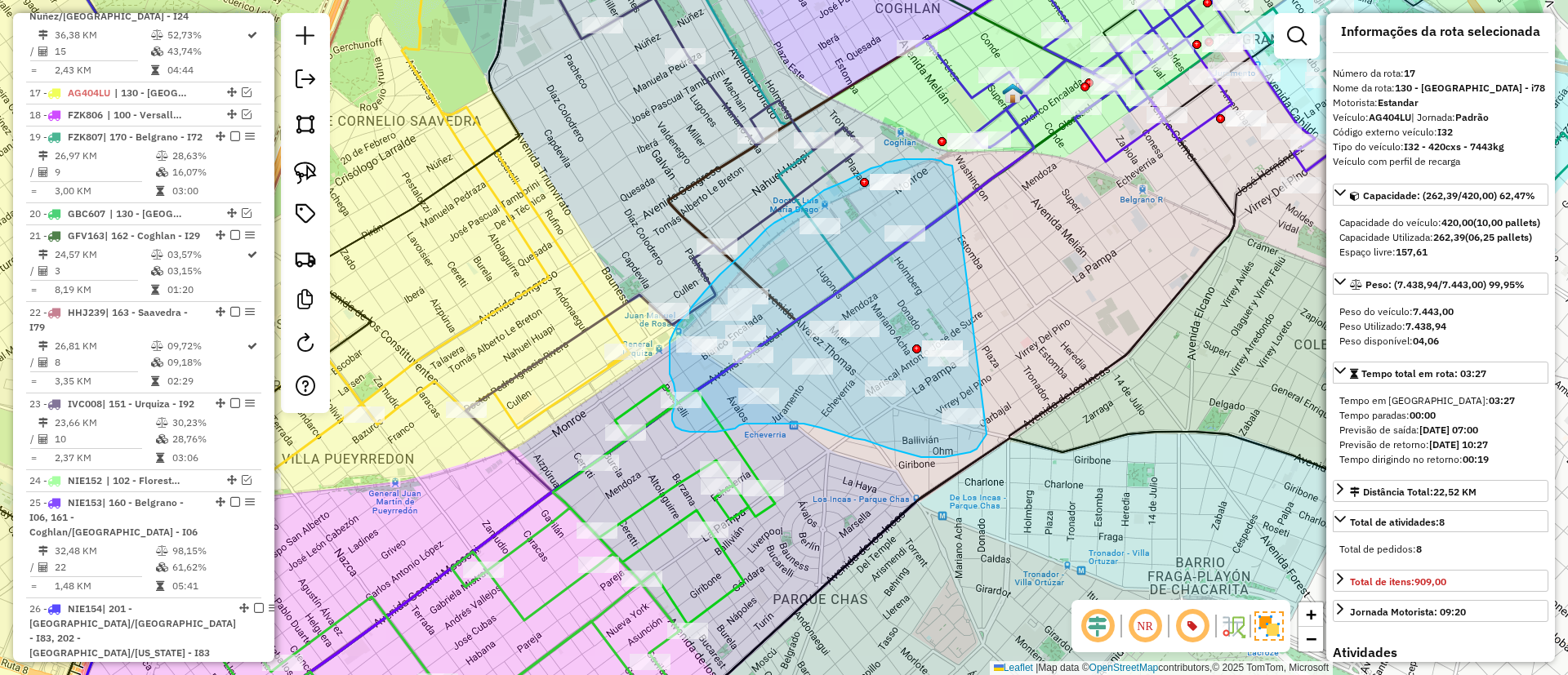
drag, startPoint x: 937, startPoint y: 160, endPoint x: 995, endPoint y: 404, distance: 250.8
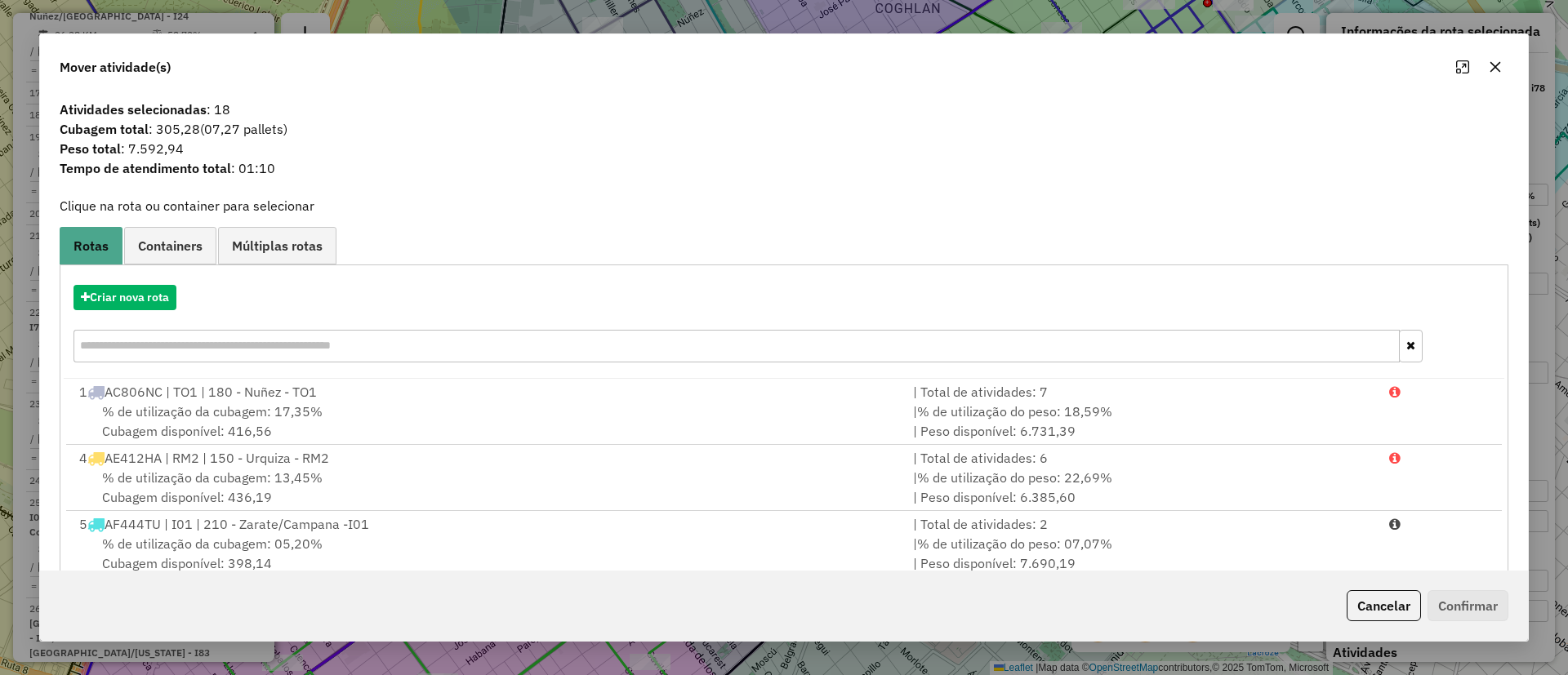
click at [166, 310] on div "Criar nova rota" at bounding box center [784, 325] width 1440 height 106
click at [136, 297] on button "Criar nova rota" at bounding box center [124, 297] width 103 height 25
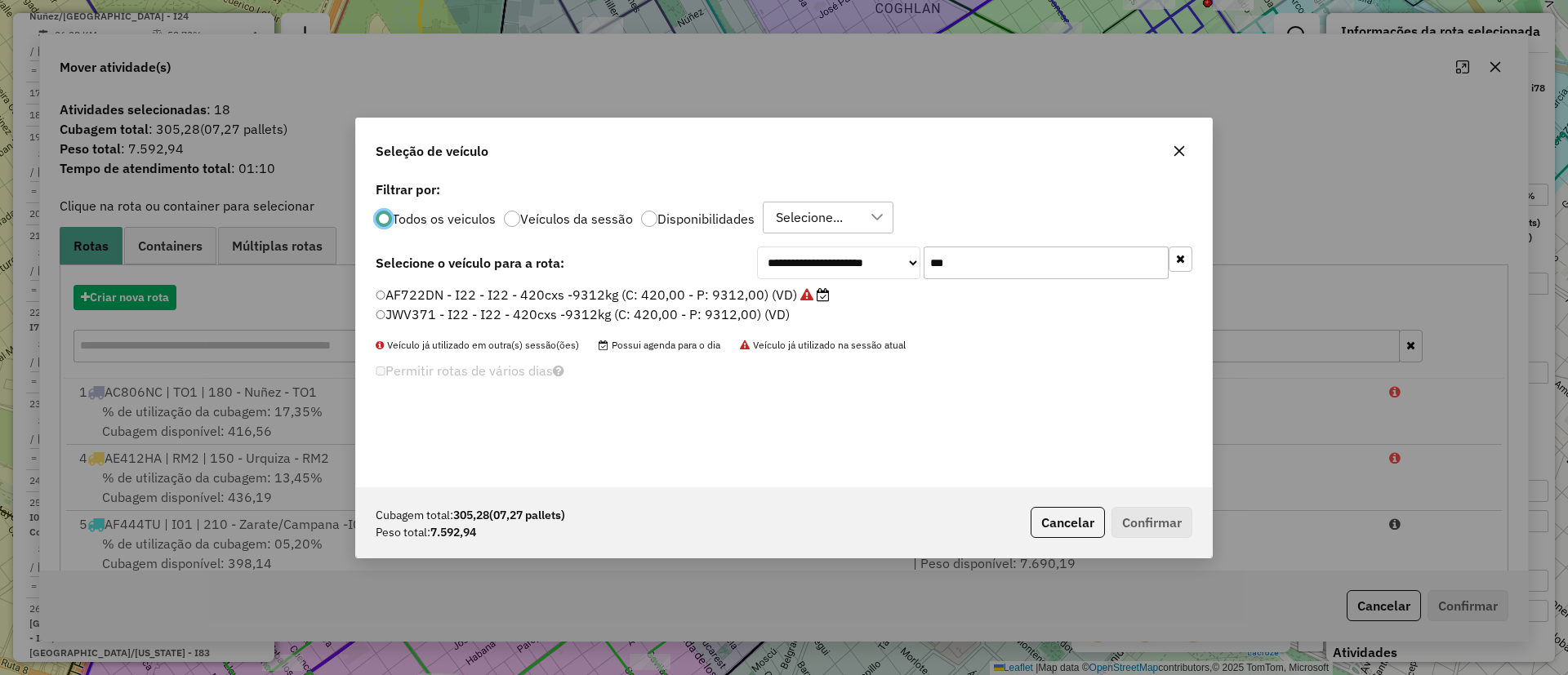
scroll to position [9, 5]
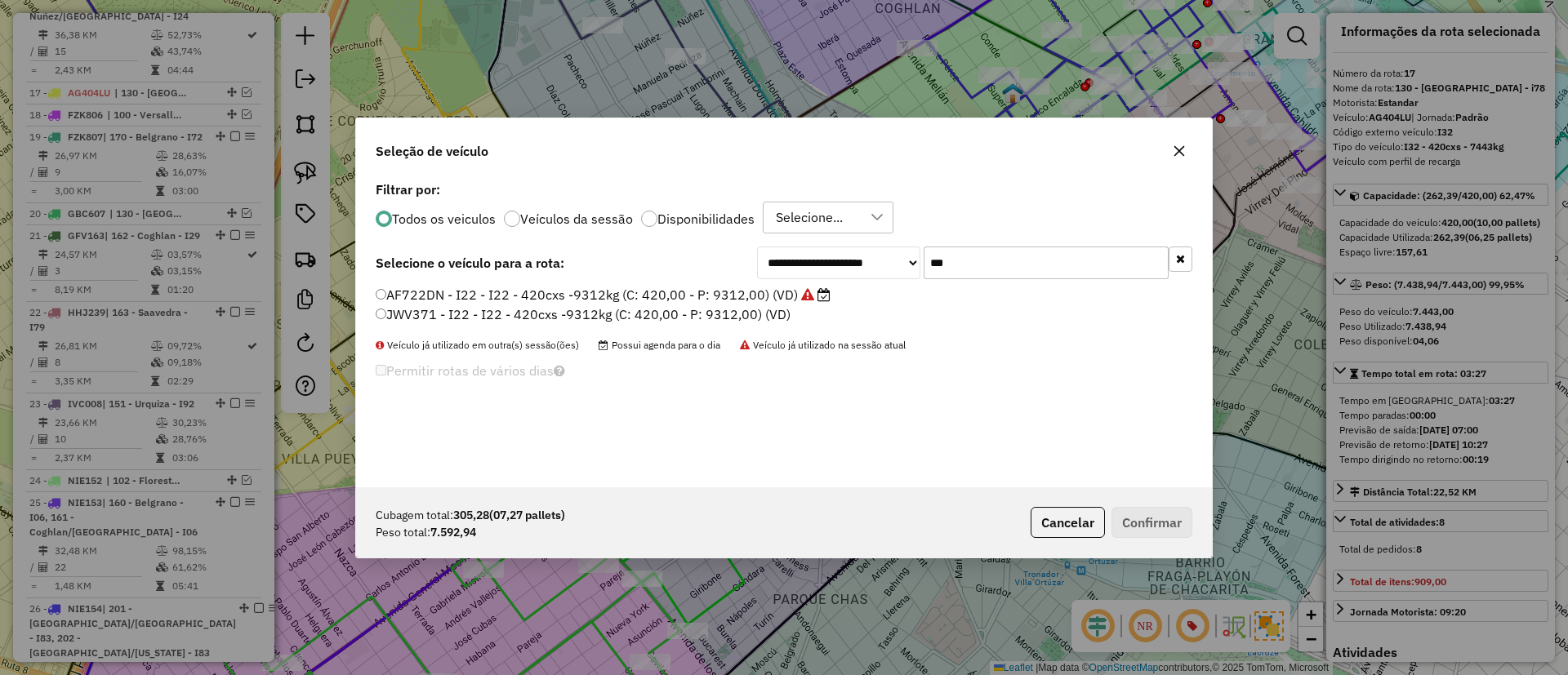
click at [969, 258] on input "***" at bounding box center [1045, 262] width 245 height 33
type input "**"
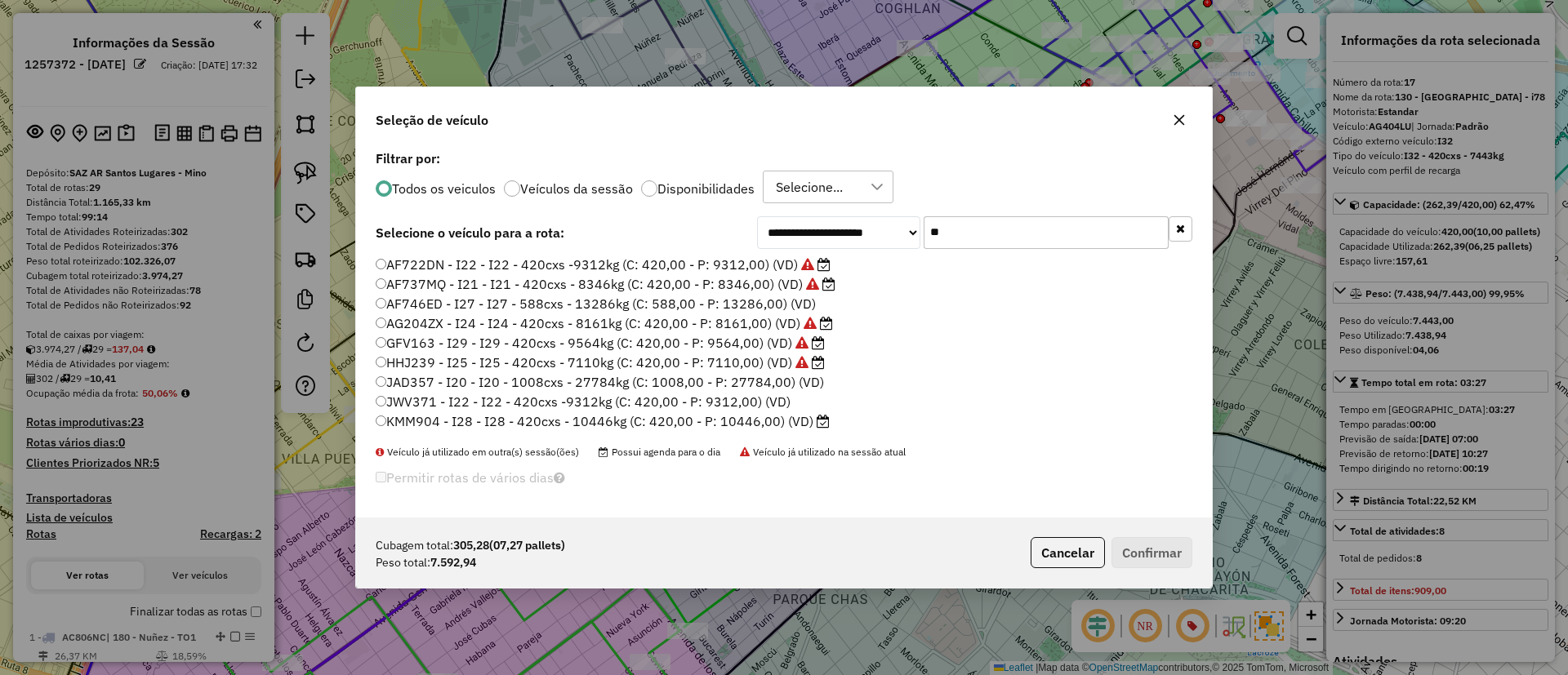
select select "*********"
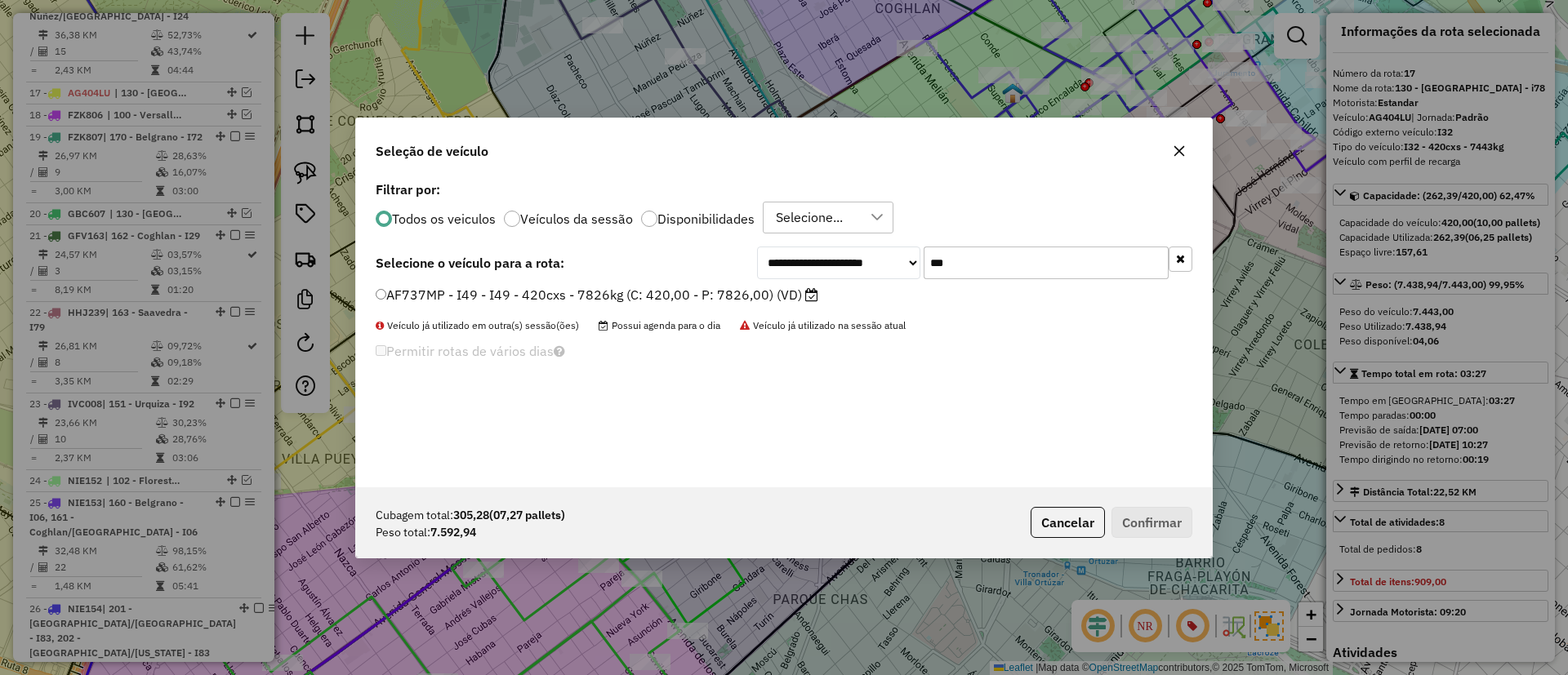
type input "***"
click at [797, 304] on label "AF737MP - I49 - I49 - 420cxs - 7826kg (C: 420,00 - P: 7826,00) (VD)" at bounding box center [597, 294] width 443 height 19
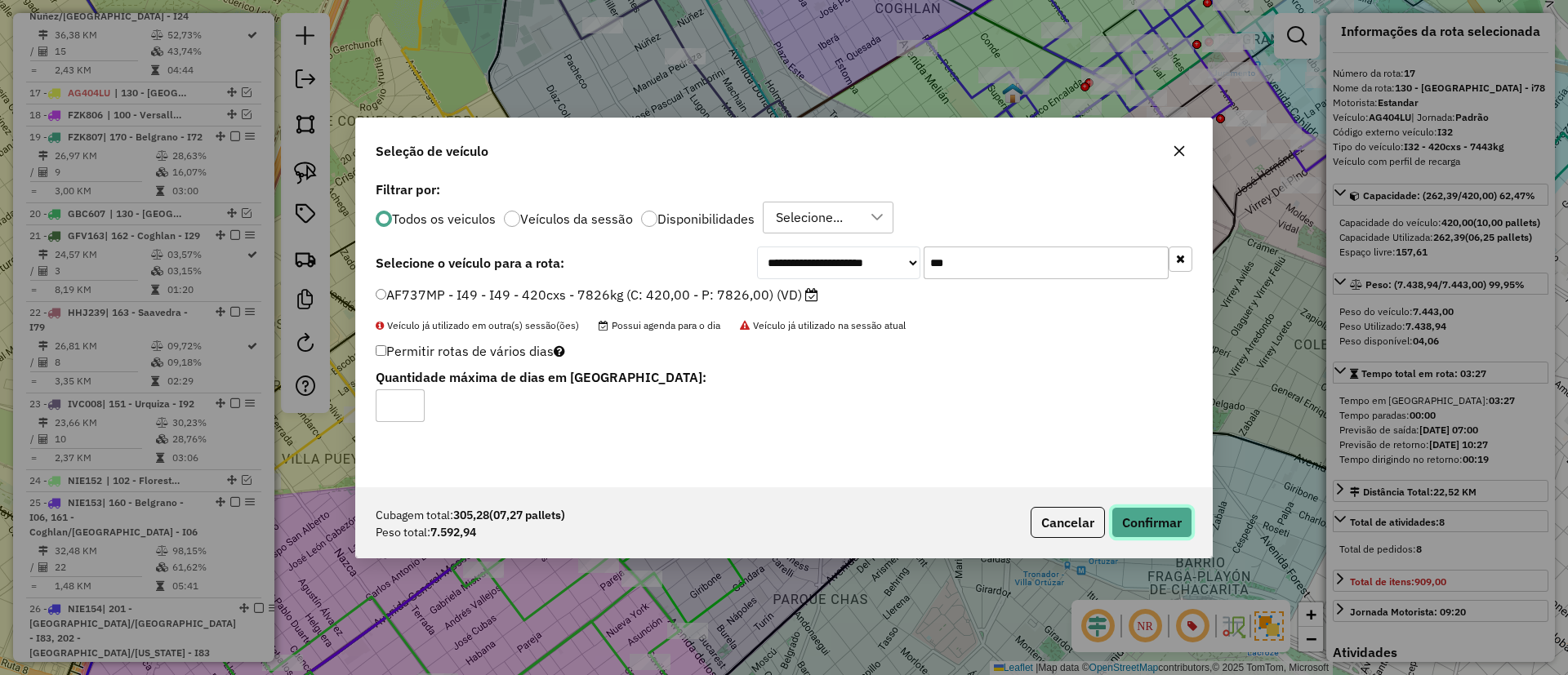
click at [1139, 507] on button "Confirmar" at bounding box center [1151, 522] width 81 height 31
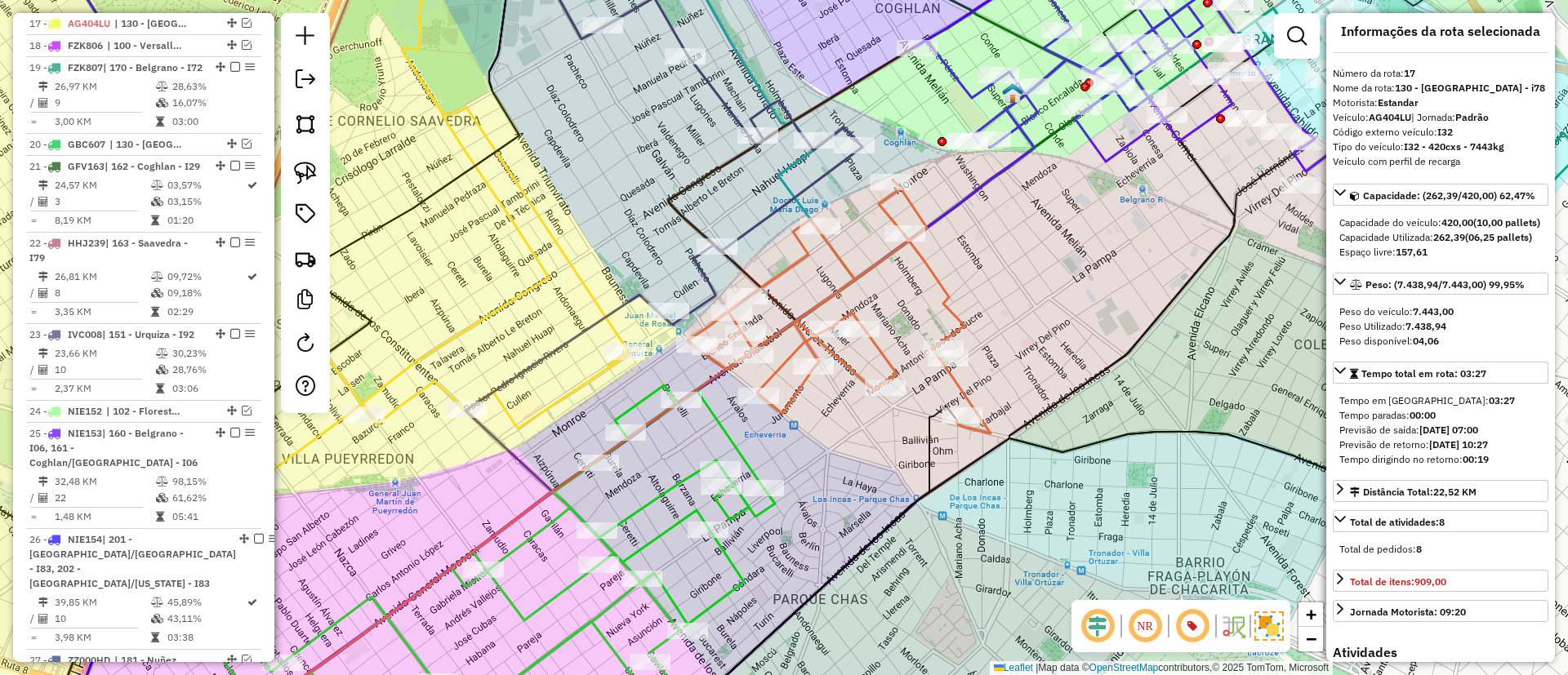
click at [787, 408] on icon at bounding box center [835, 307] width 309 height 254
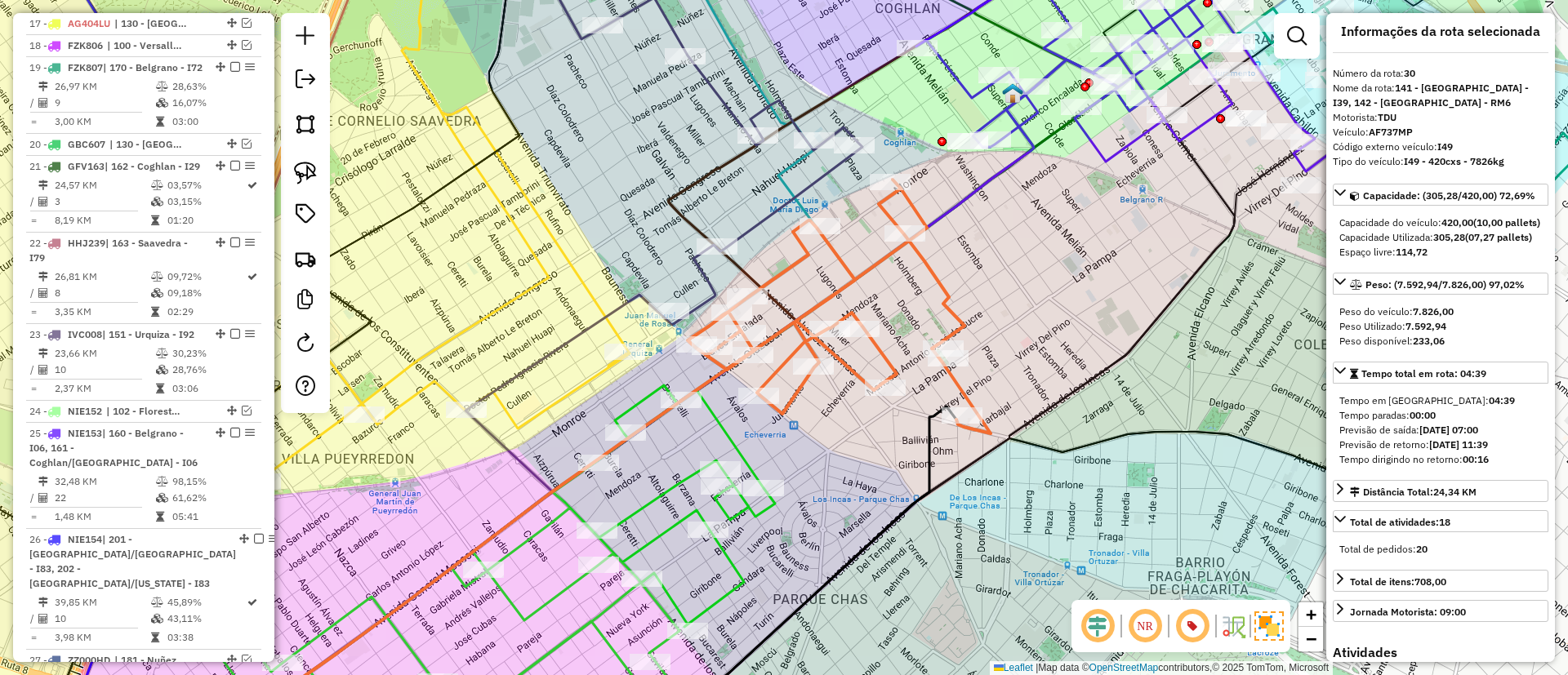
scroll to position [2482, 0]
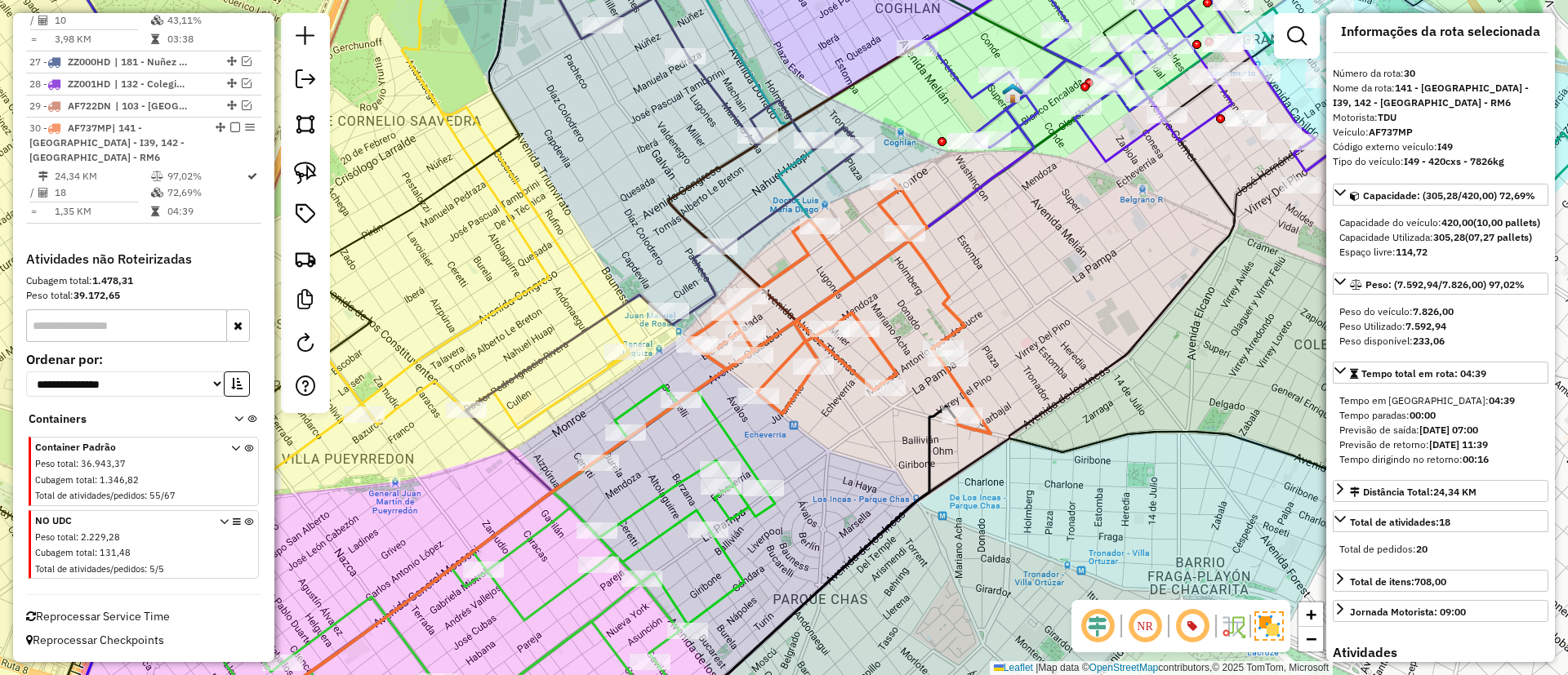
click at [566, 590] on icon at bounding box center [455, 563] width 638 height 357
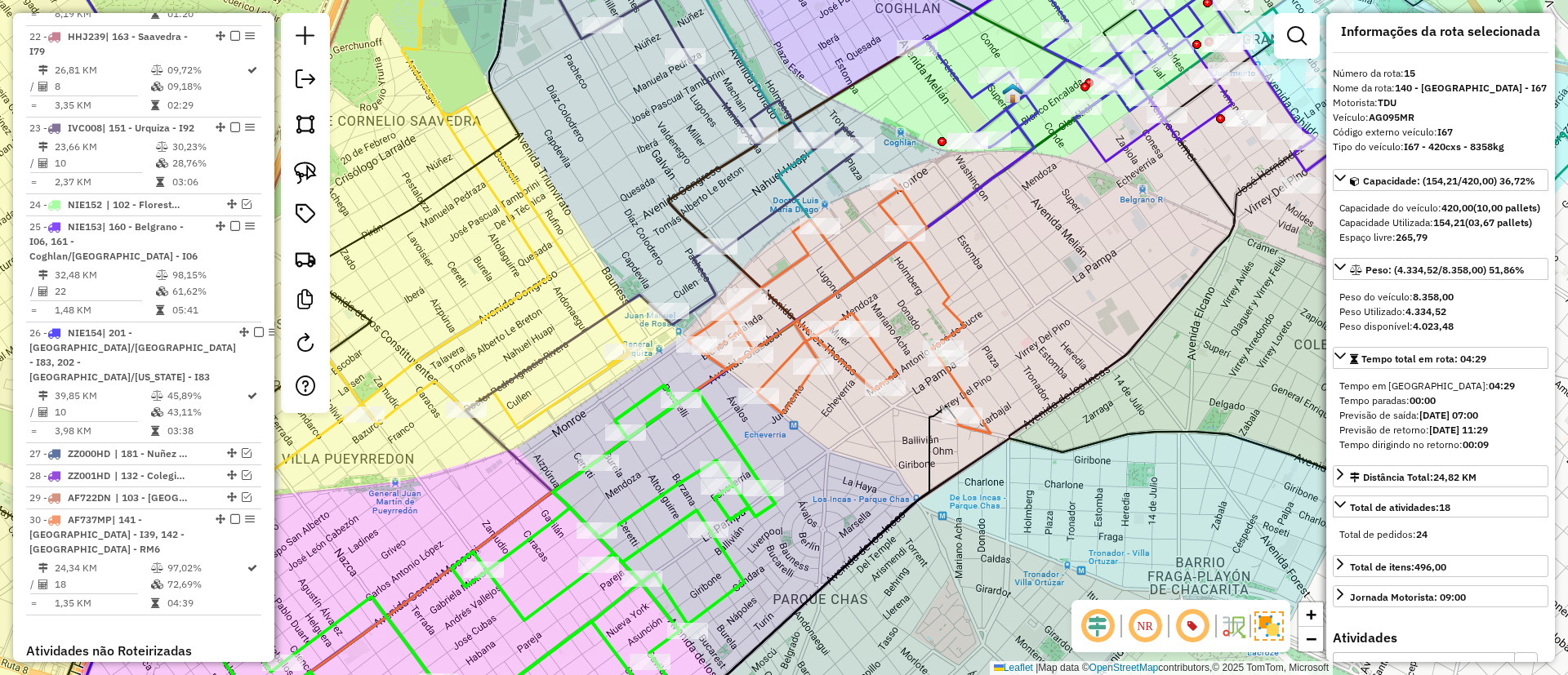
scroll to position [1701, 0]
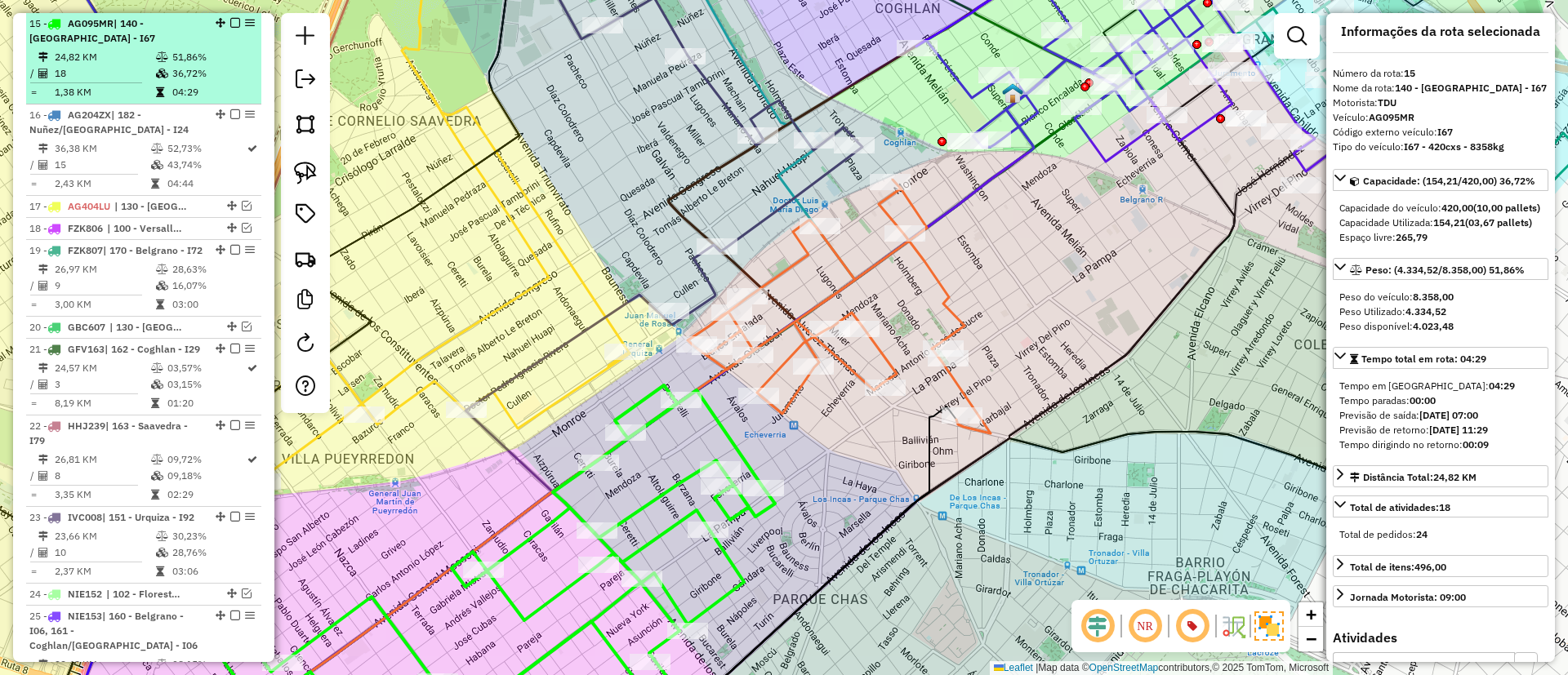
drag, startPoint x: 226, startPoint y: 20, endPoint x: 246, endPoint y: 24, distance: 20.4
click at [231, 21] on em at bounding box center [236, 23] width 10 height 10
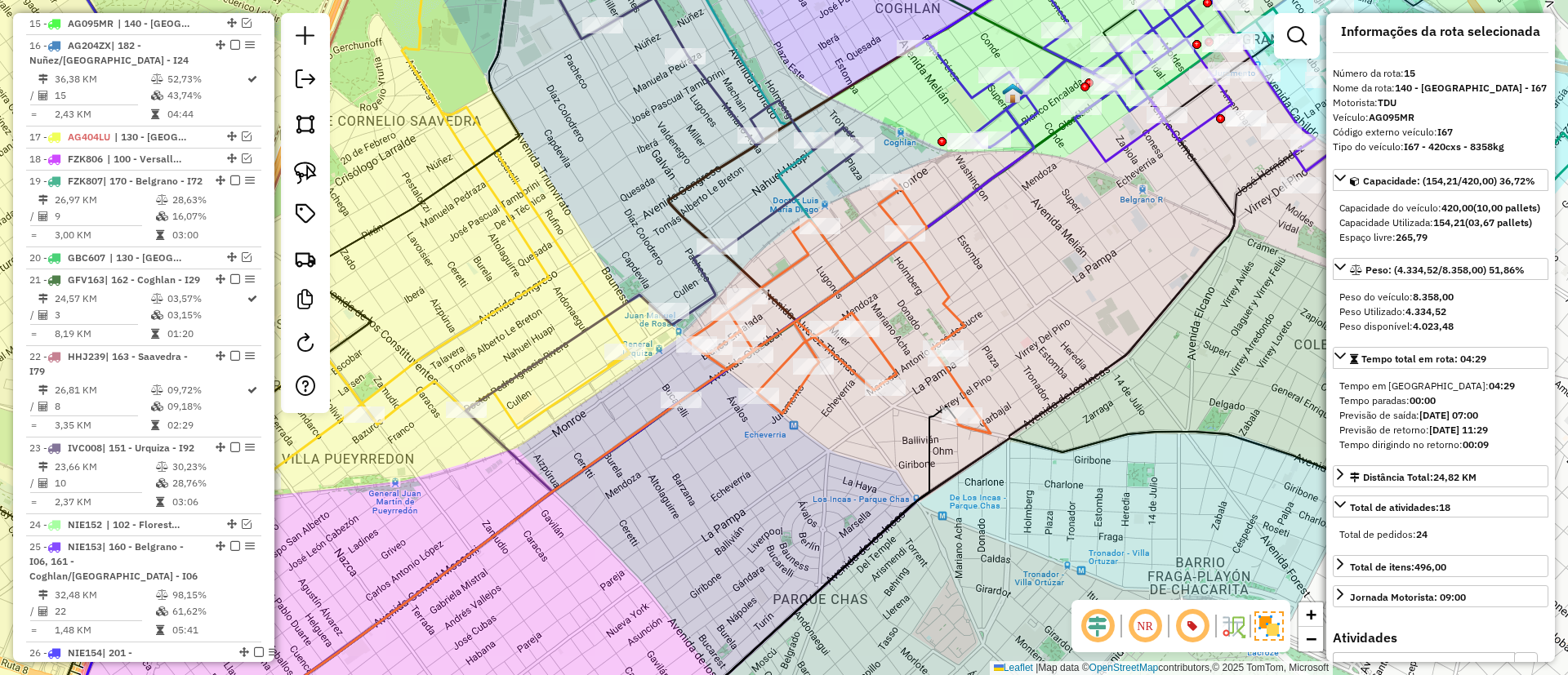
click at [794, 403] on icon at bounding box center [835, 307] width 309 height 254
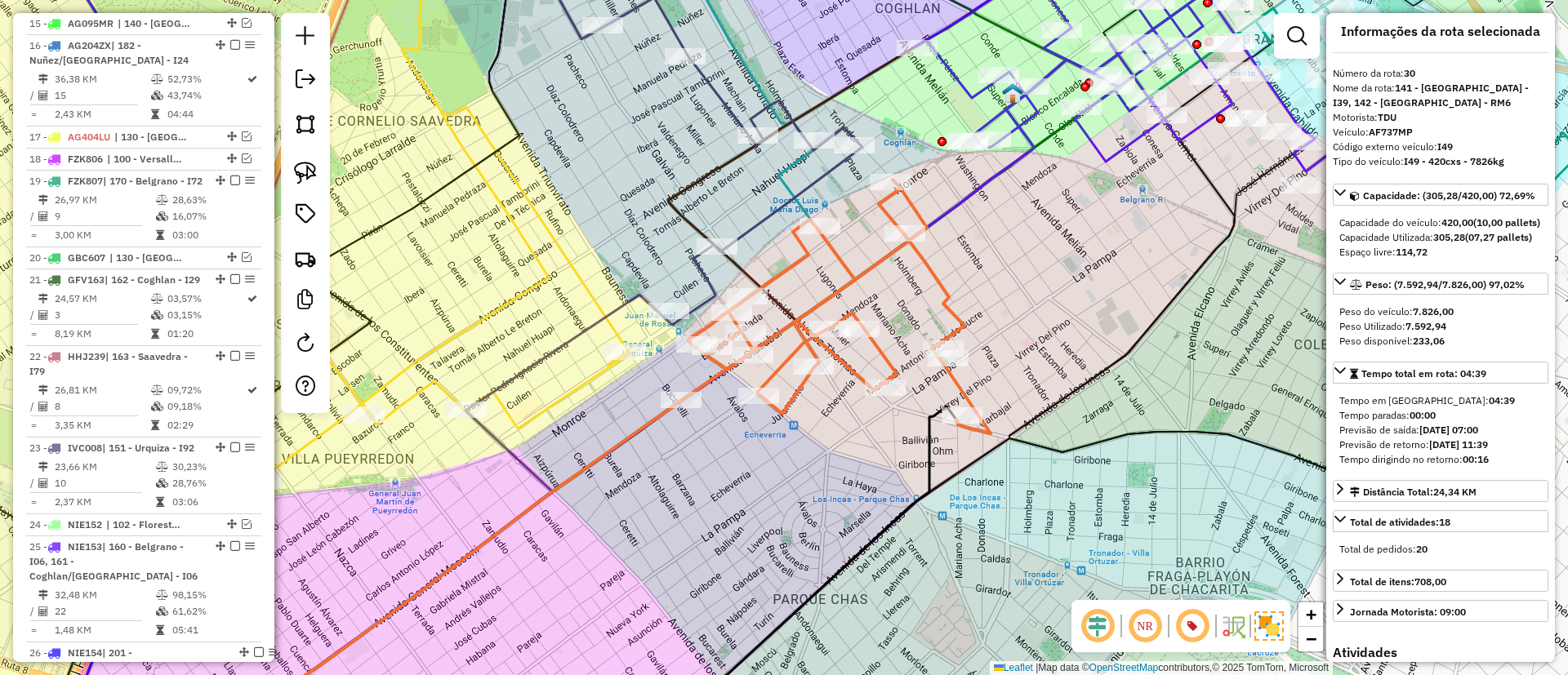
scroll to position [2413, 0]
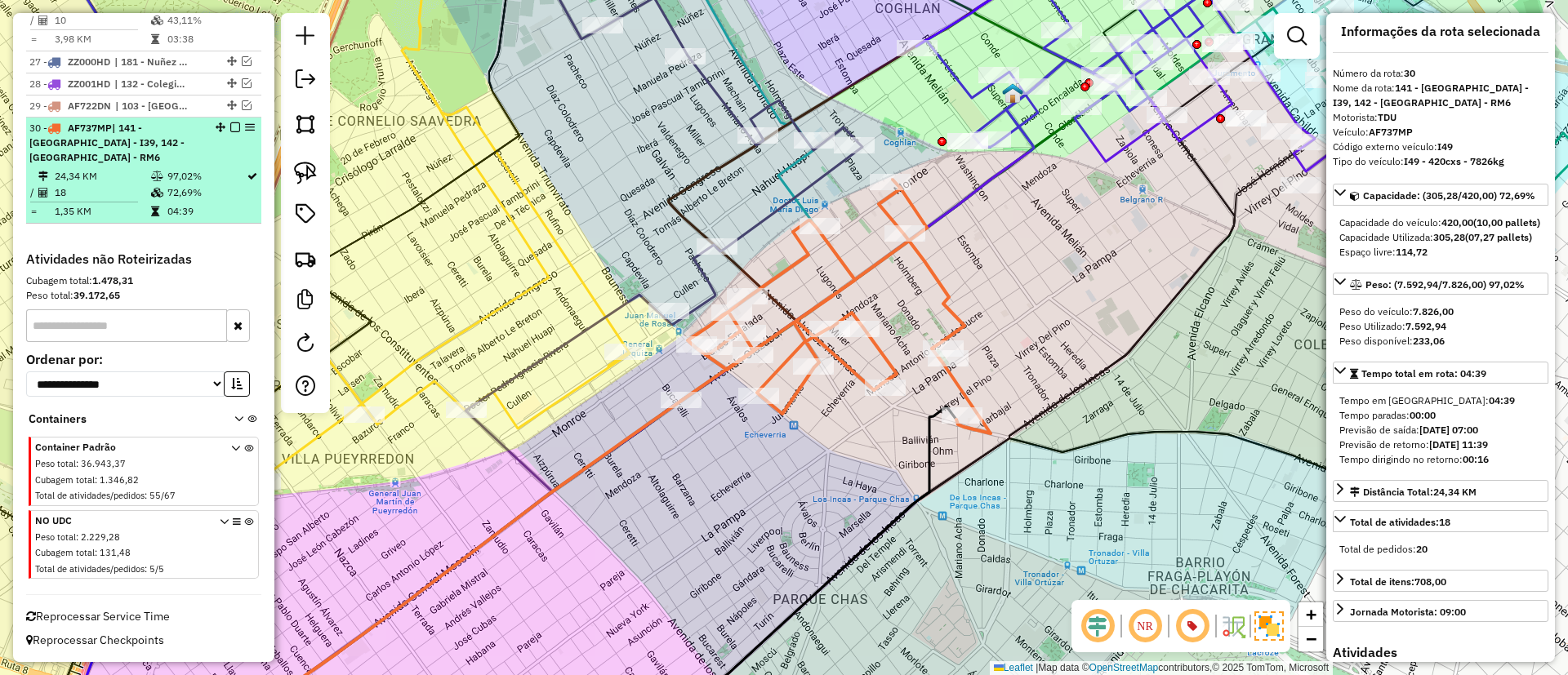
click at [231, 132] on em at bounding box center [236, 128] width 10 height 10
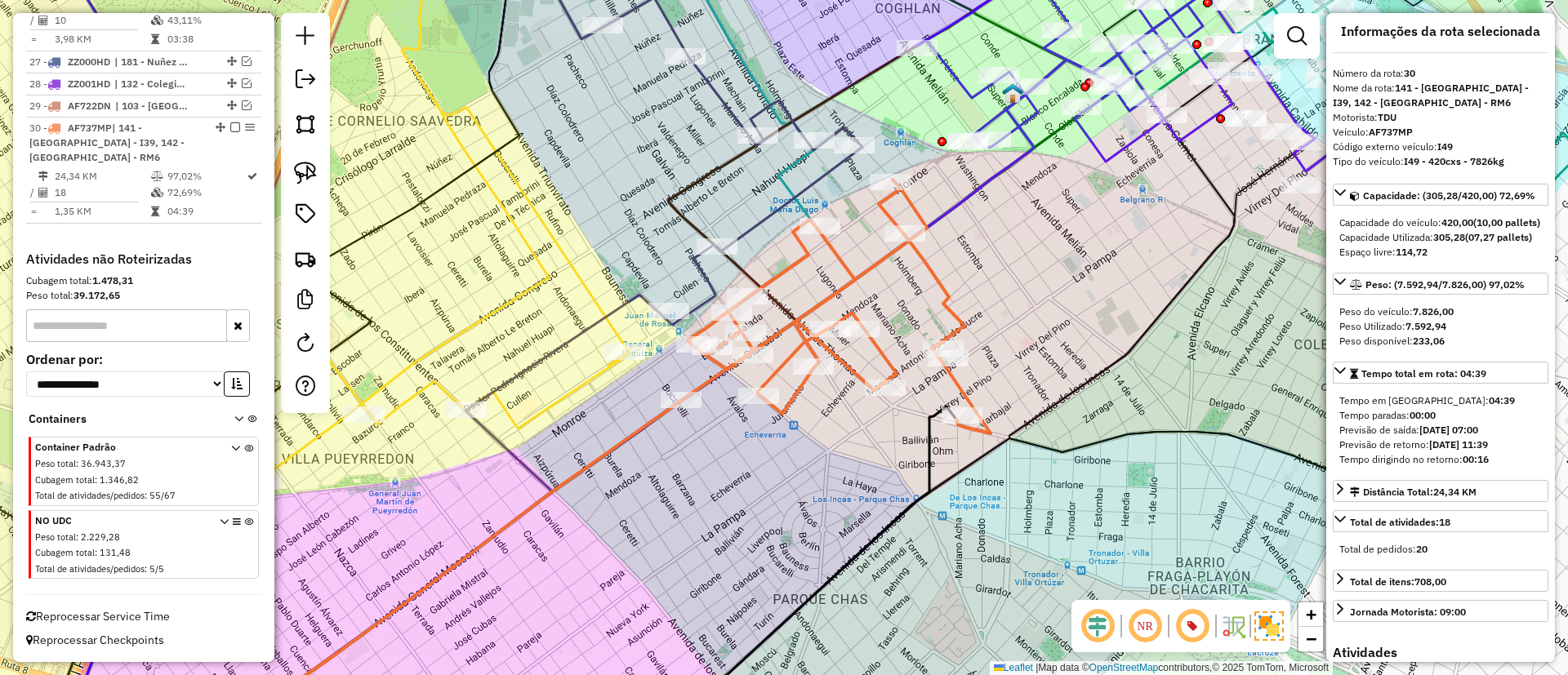
scroll to position [2343, 0]
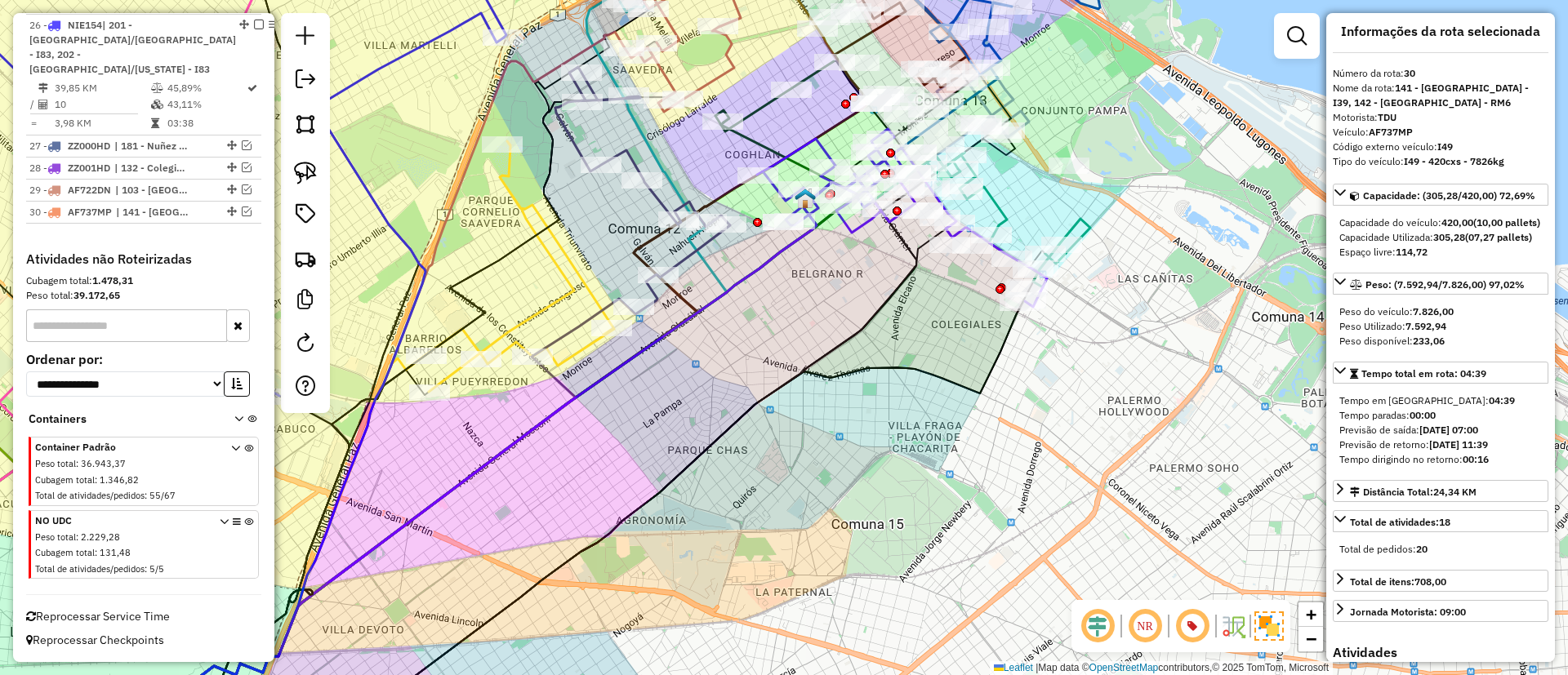
click at [559, 267] on icon at bounding box center [520, 266] width 189 height 251
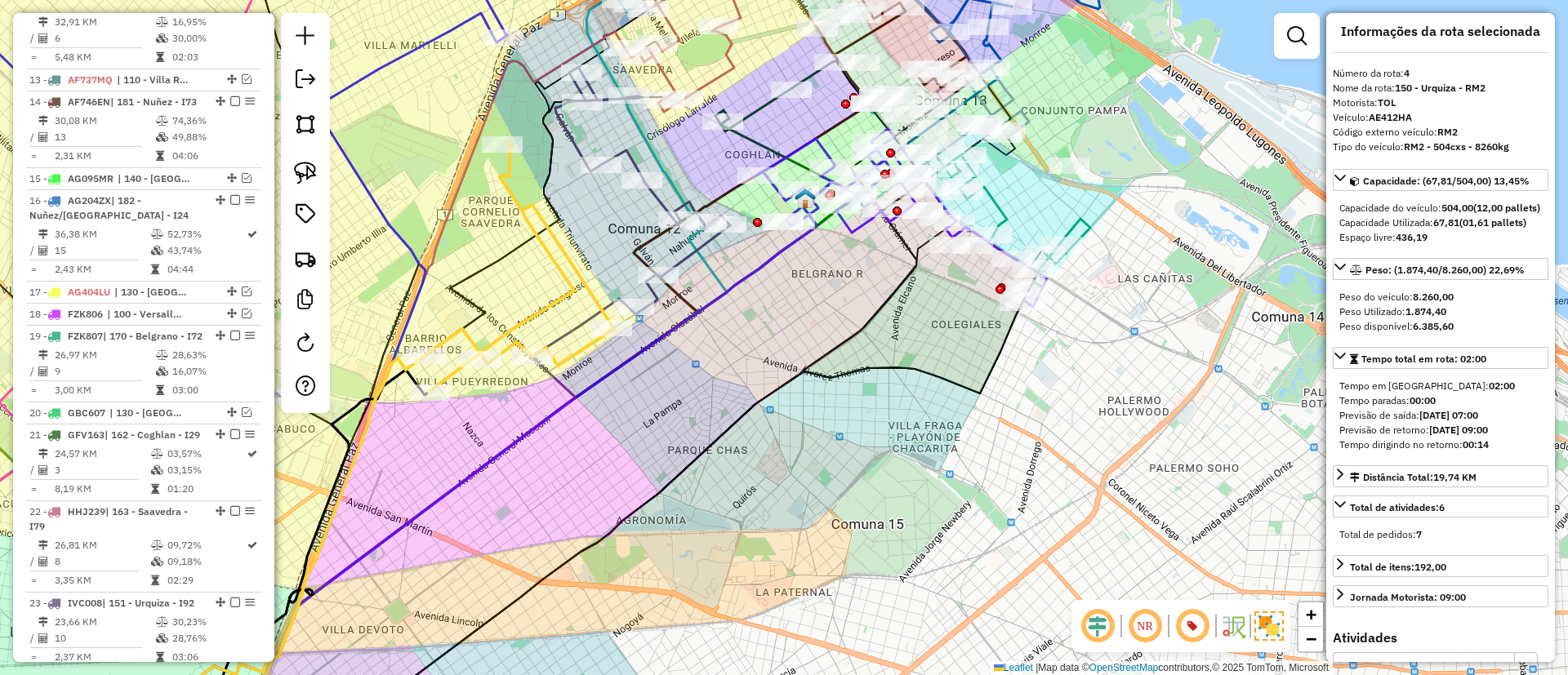
scroll to position [749, 0]
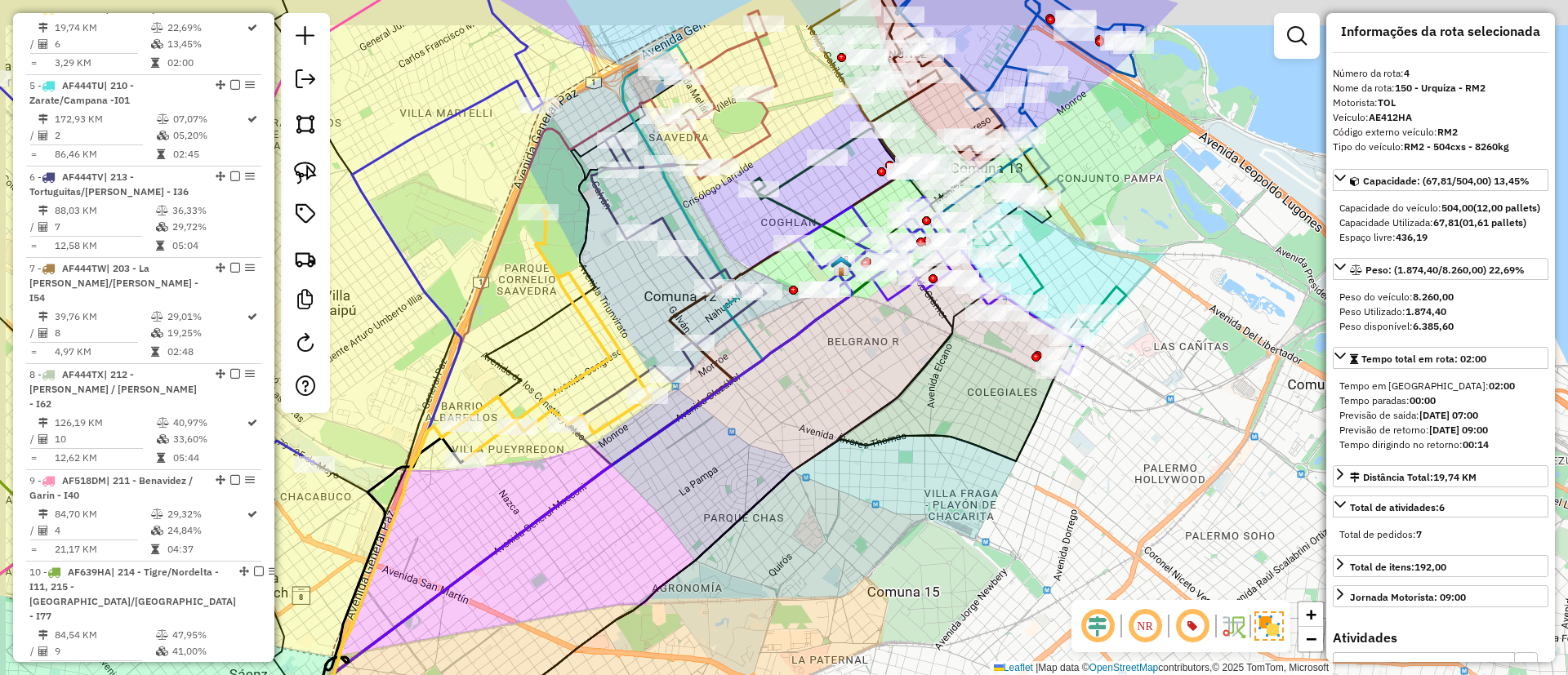
drag, startPoint x: 534, startPoint y: 312, endPoint x: 631, endPoint y: 429, distance: 152.0
click at [631, 429] on div "Janela de atendimento Grade de atendimento Capacidade Transportadoras Veículos …" at bounding box center [784, 338] width 1568 height 675
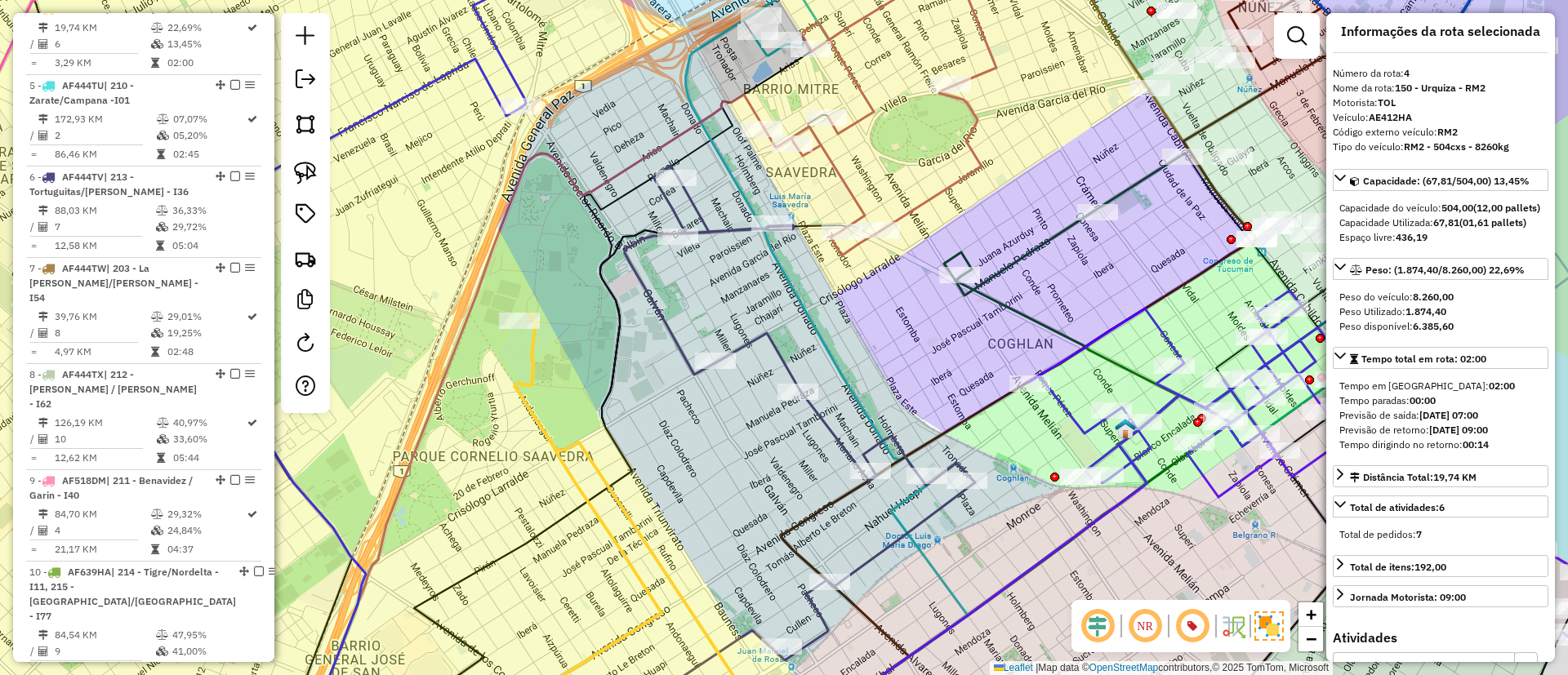
drag, startPoint x: 637, startPoint y: 327, endPoint x: 601, endPoint y: 273, distance: 64.9
click at [601, 273] on icon at bounding box center [546, 459] width 264 height 458
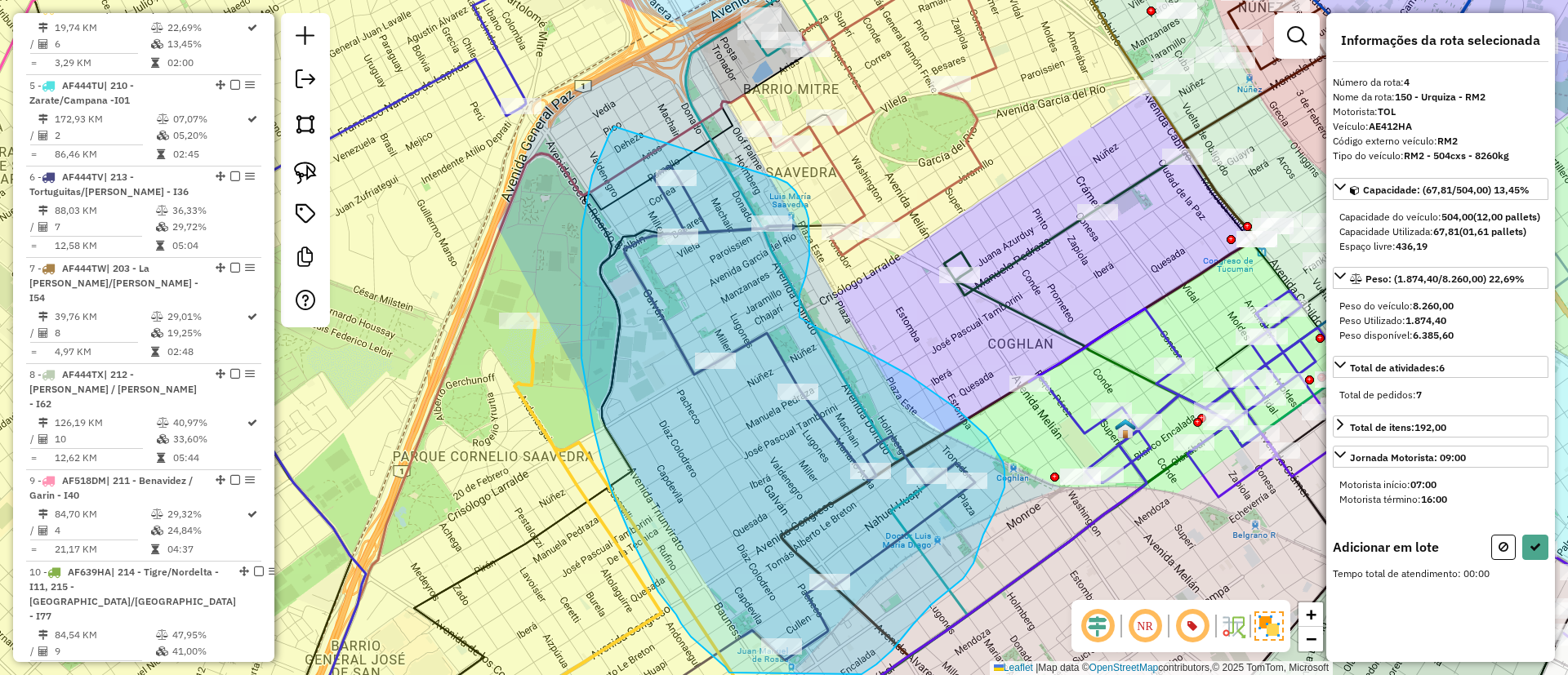
drag, startPoint x: 581, startPoint y: 267, endPoint x: 763, endPoint y: 174, distance: 204.4
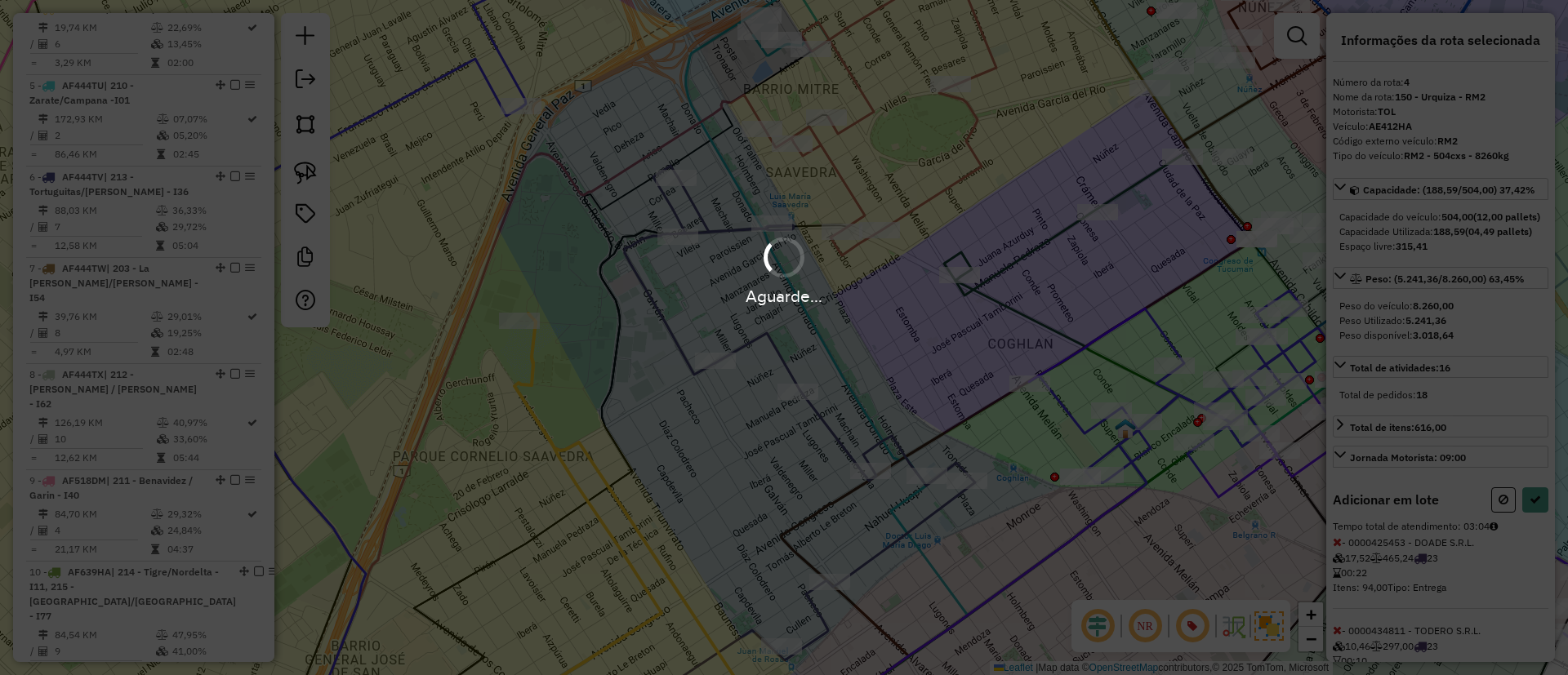
select select "*********"
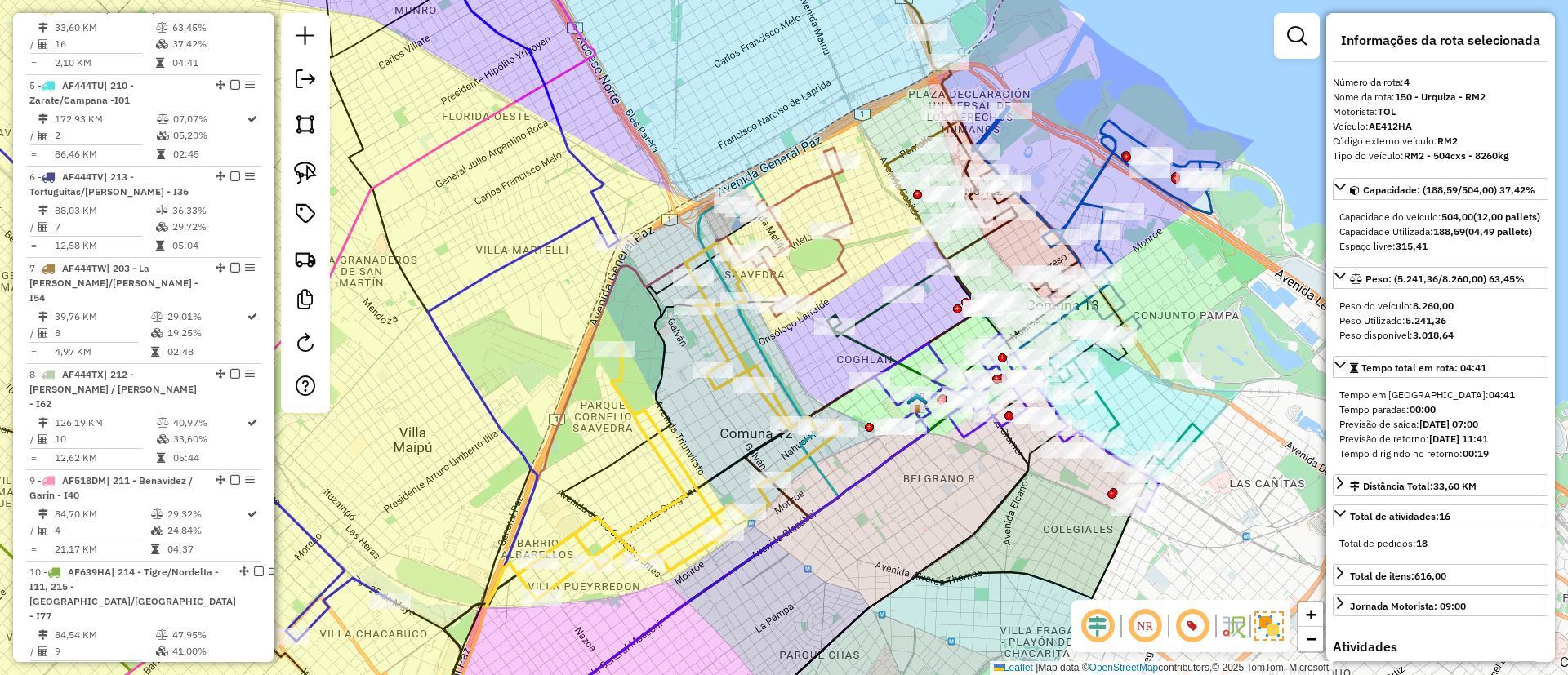
click at [671, 473] on icon at bounding box center [680, 421] width 324 height 357
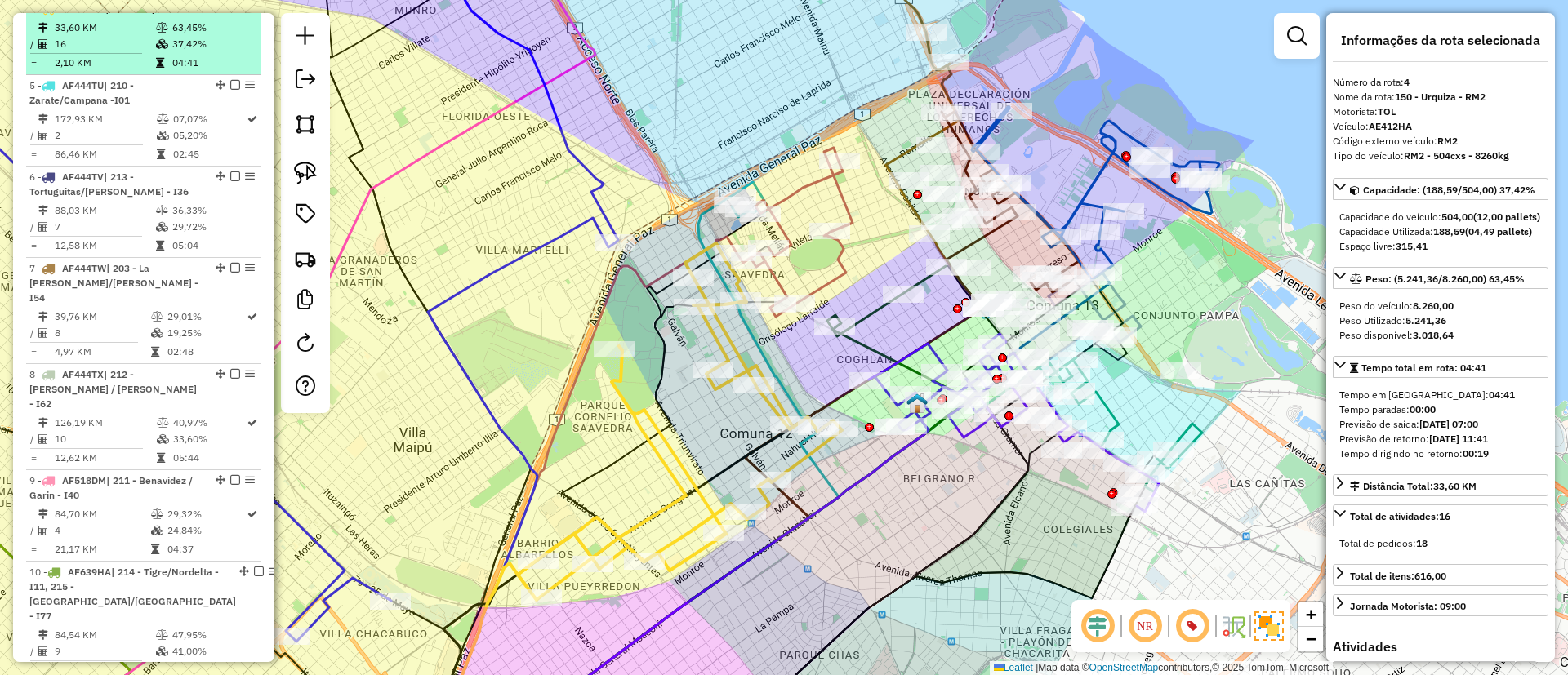
click at [231, 13] on em at bounding box center [236, 8] width 10 height 10
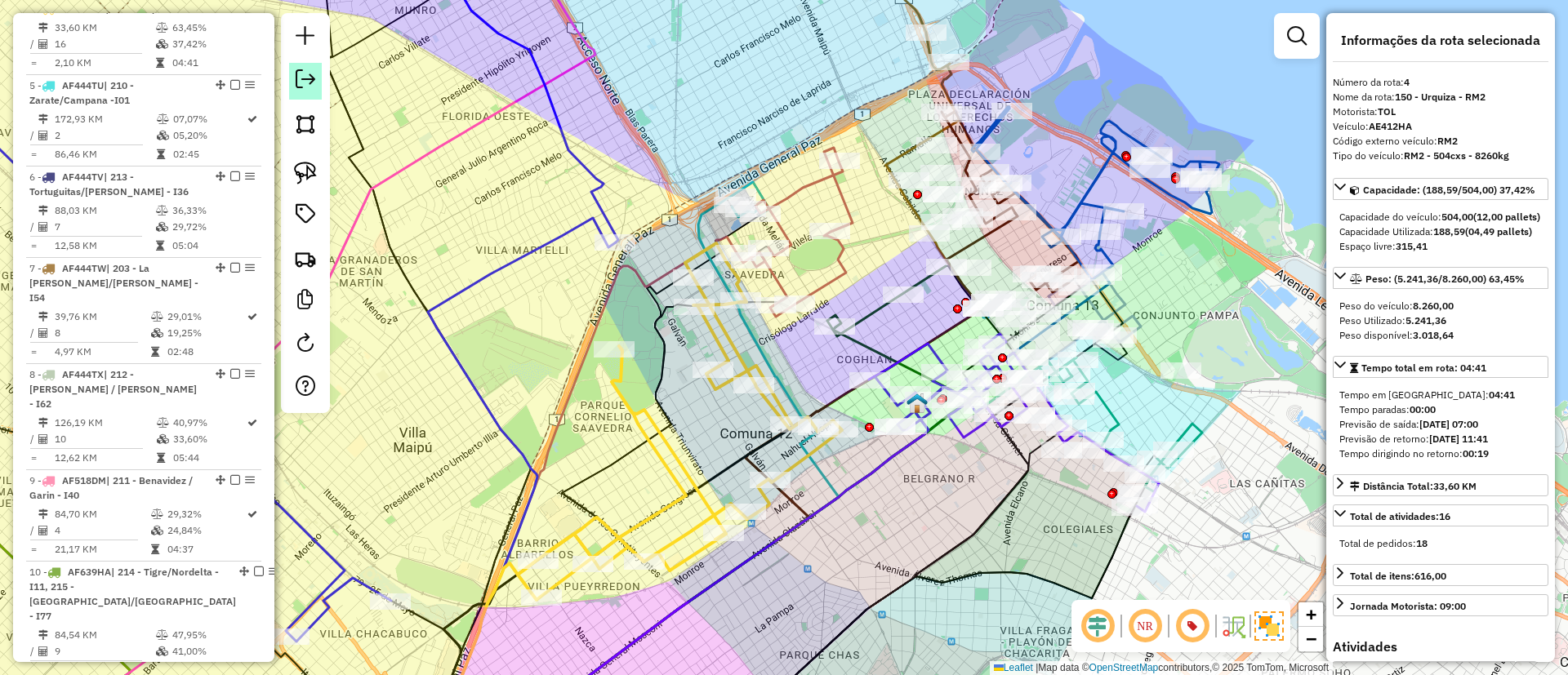
scroll to position [680, 0]
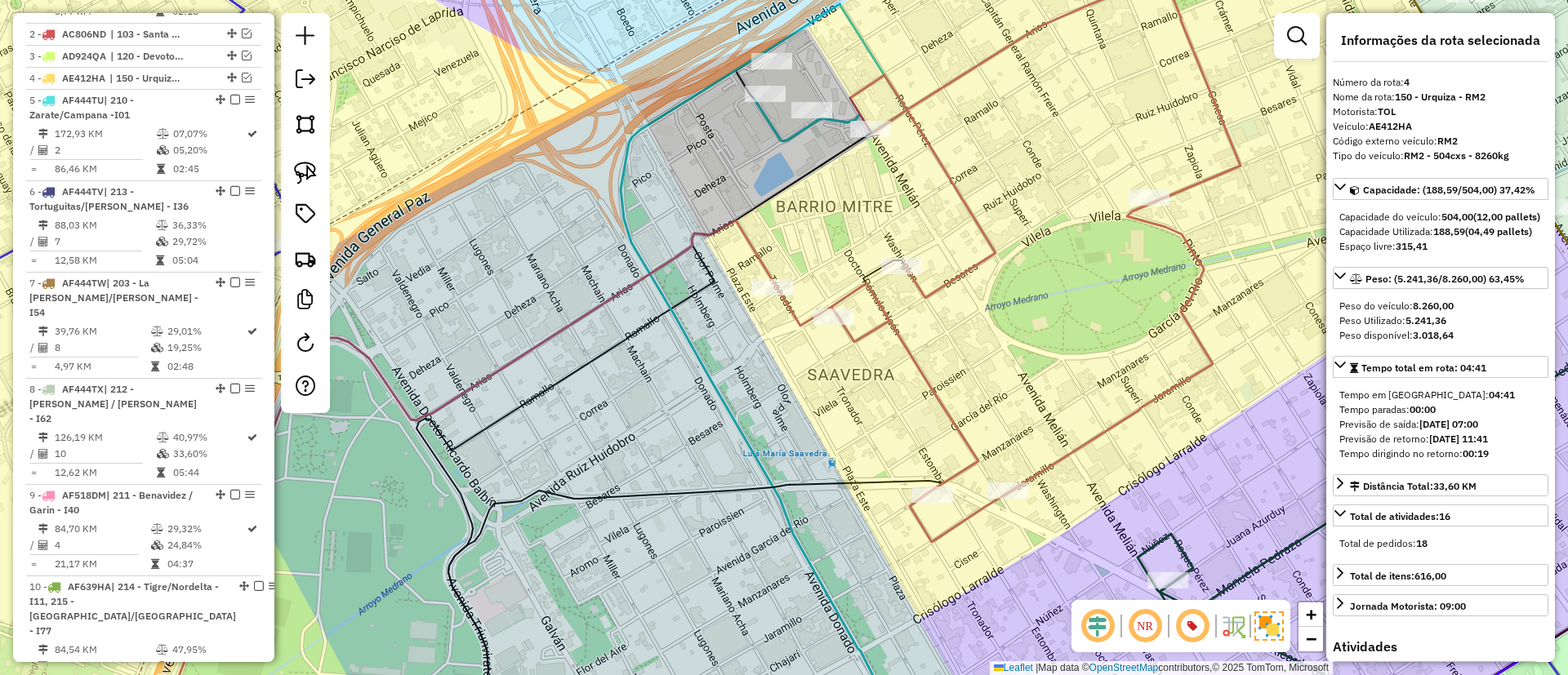
click at [772, 133] on icon at bounding box center [830, 73] width 152 height 137
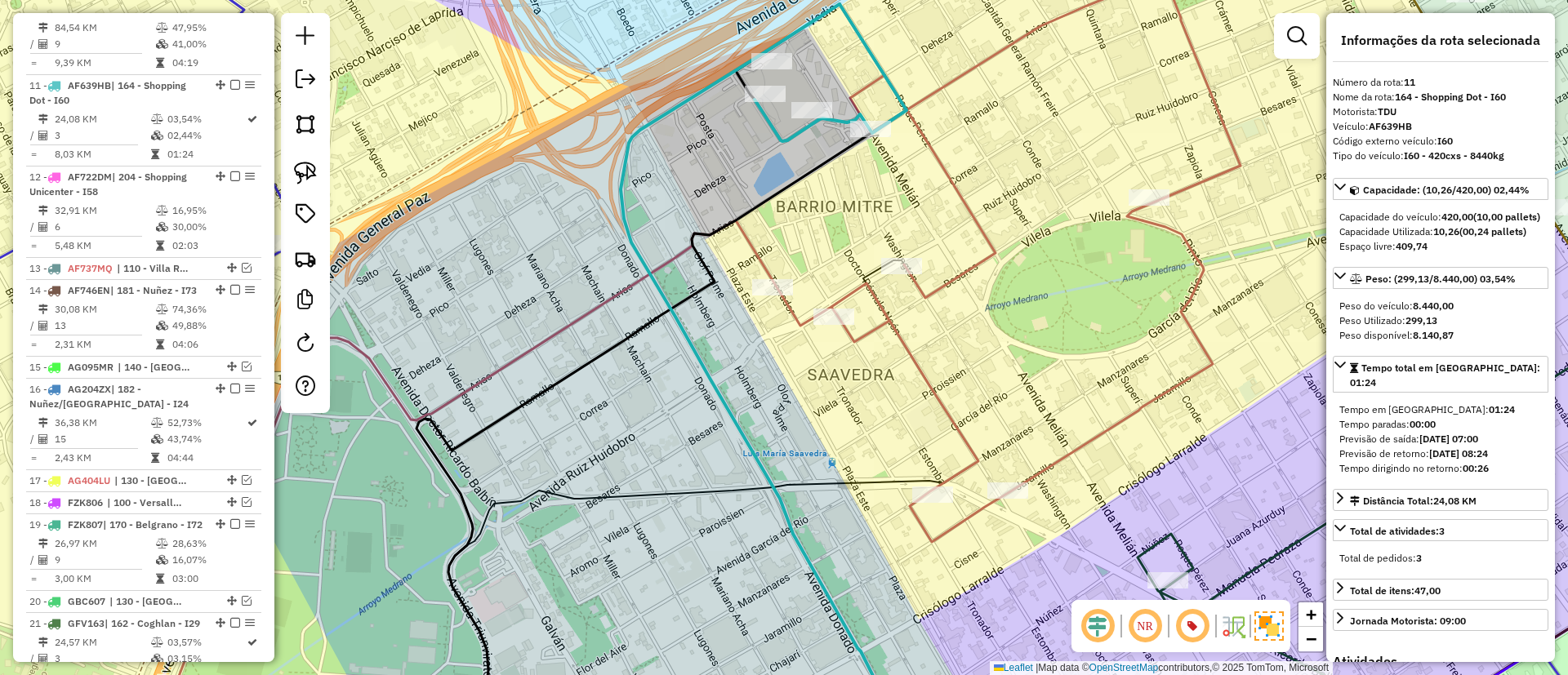
scroll to position [1335, 0]
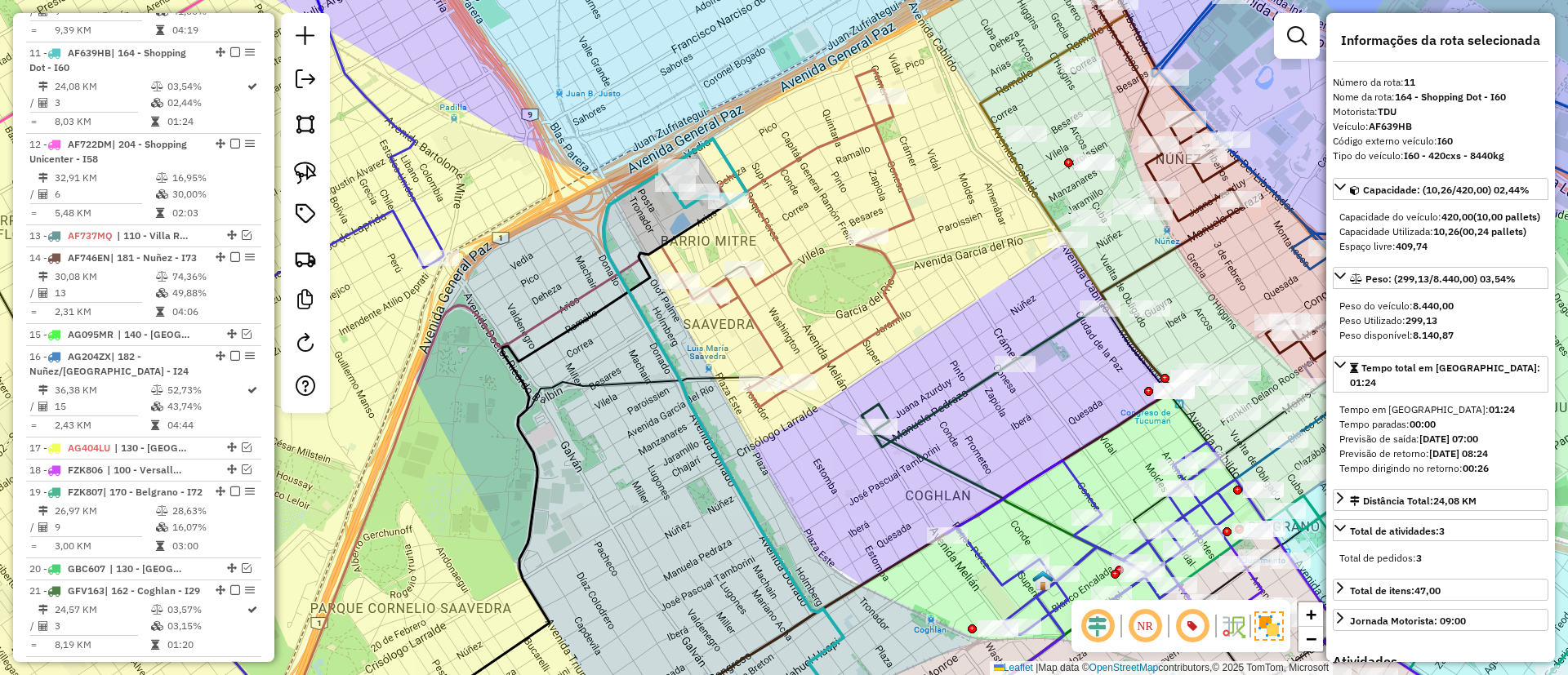
drag, startPoint x: 575, startPoint y: 290, endPoint x: 550, endPoint y: 332, distance: 48.9
click at [550, 332] on icon at bounding box center [468, 526] width 425 height 560
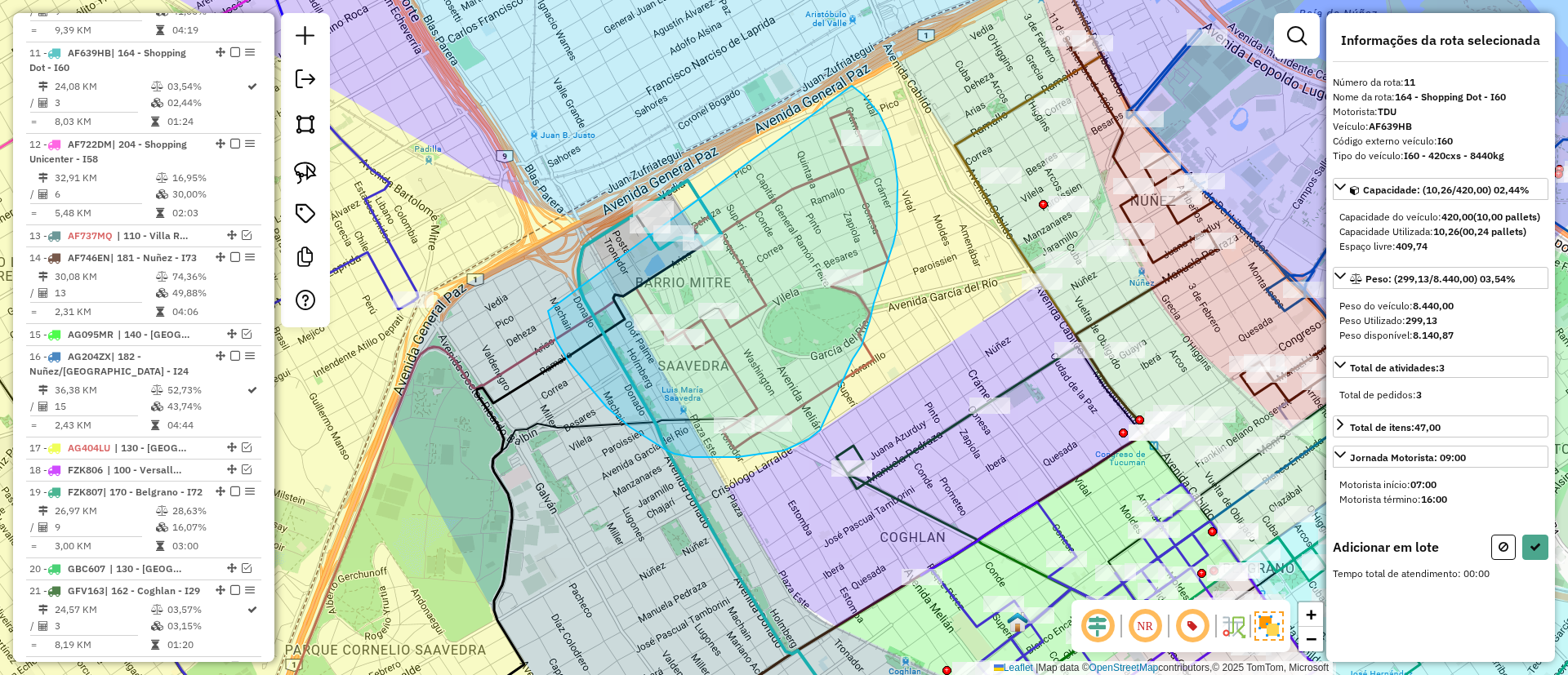
drag, startPoint x: 630, startPoint y: 427, endPoint x: 851, endPoint y: 86, distance: 406.4
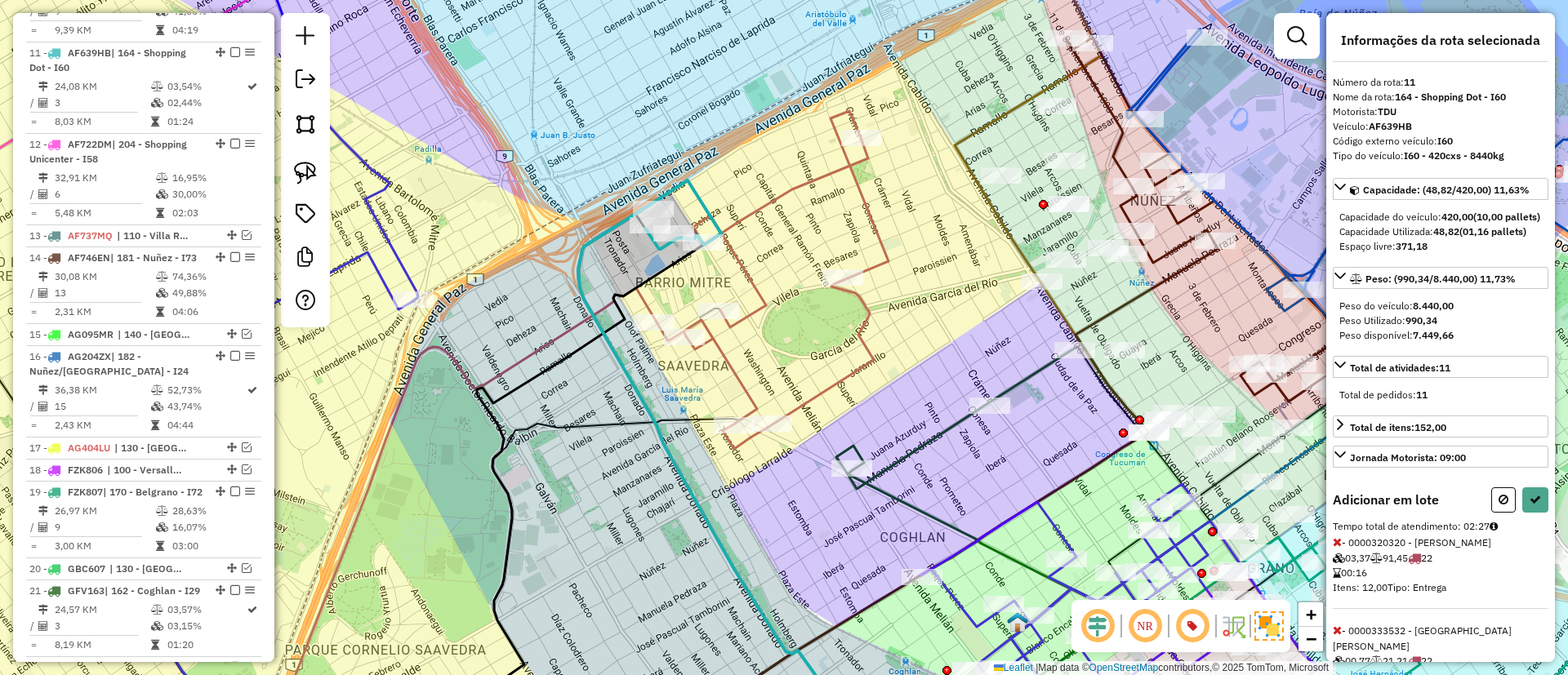
select select "*********"
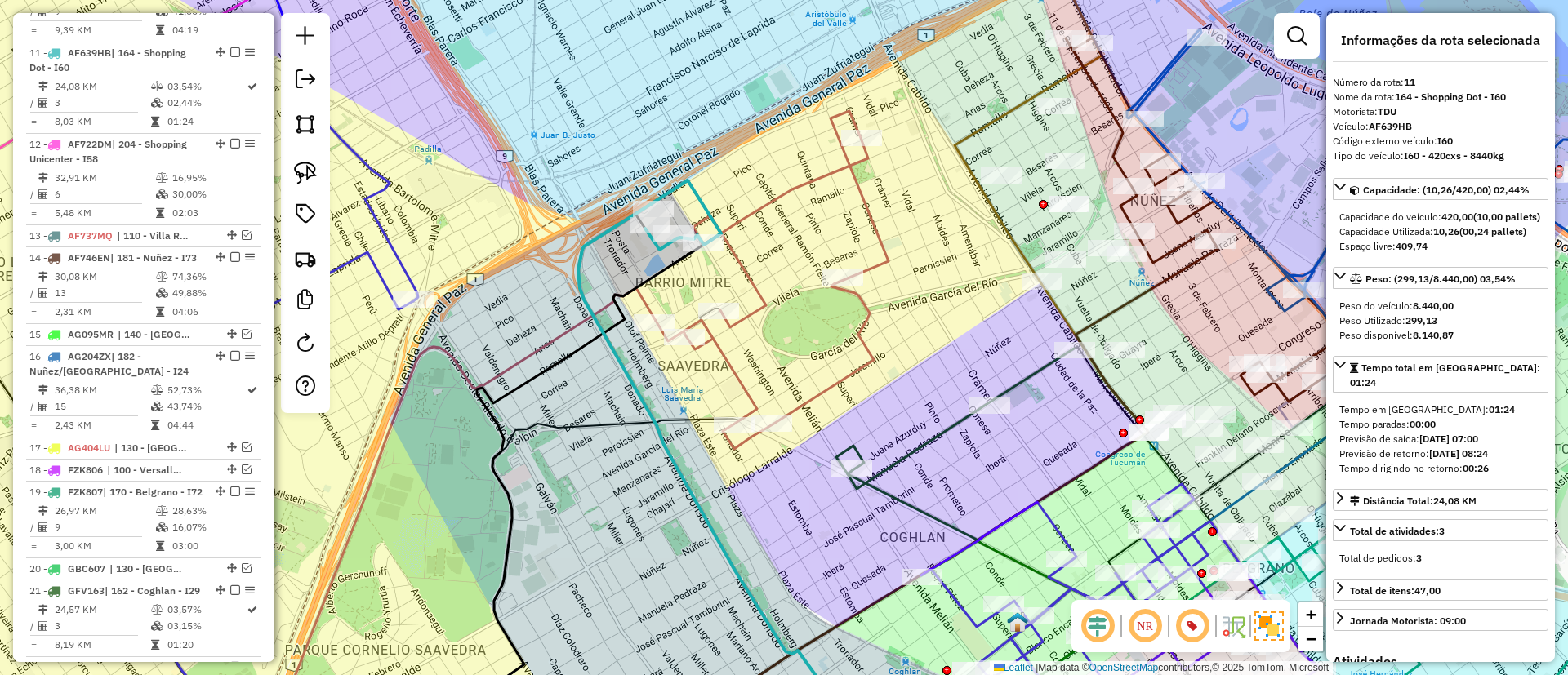
click at [870, 224] on icon at bounding box center [772, 280] width 233 height 338
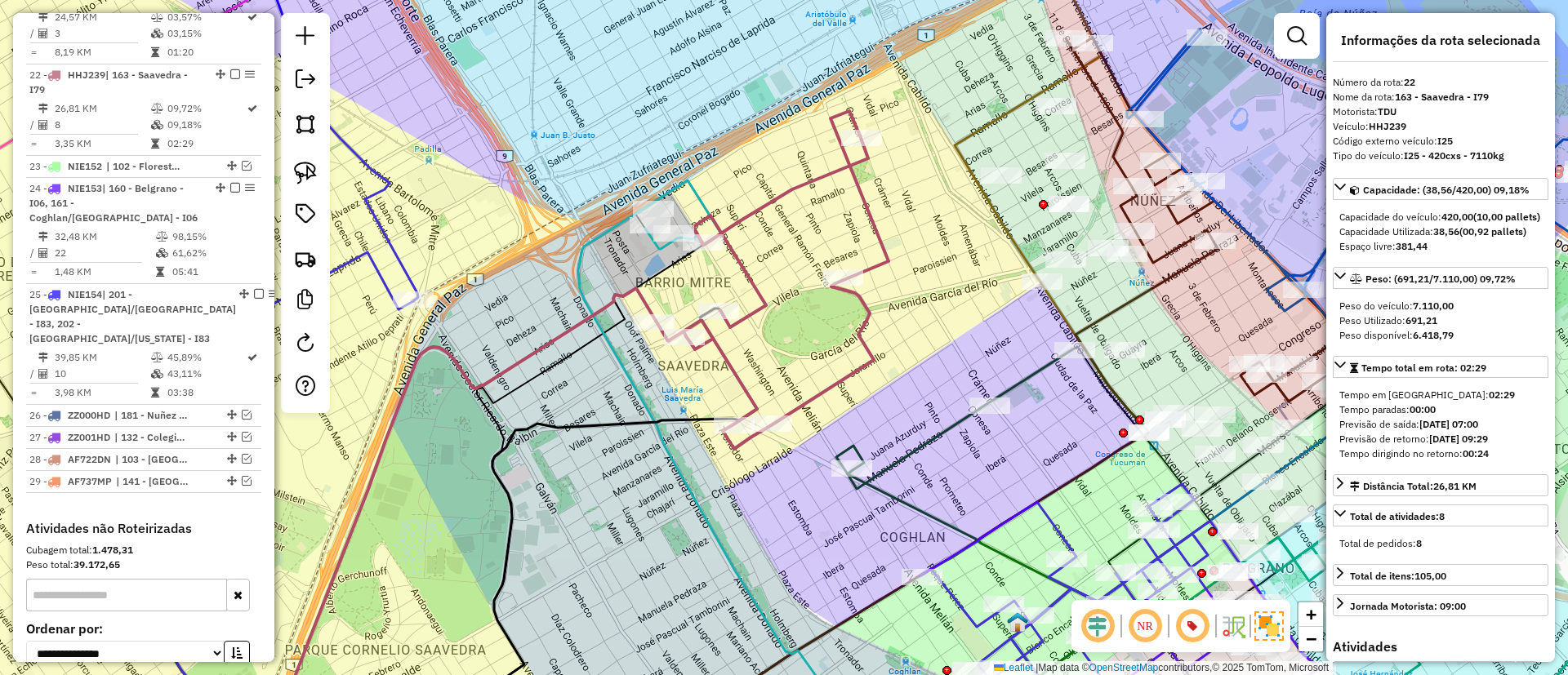
scroll to position [1994, 0]
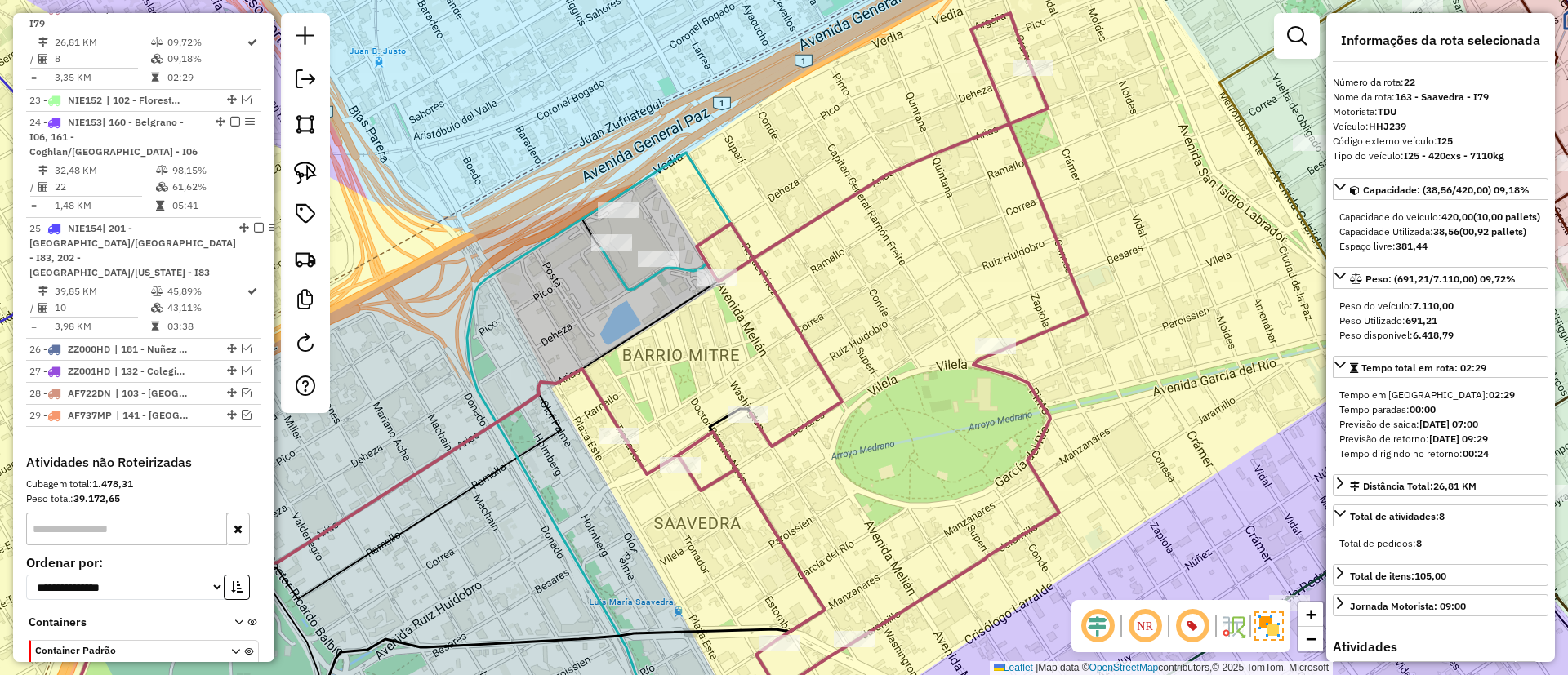
click at [636, 281] on icon at bounding box center [677, 221] width 152 height 137
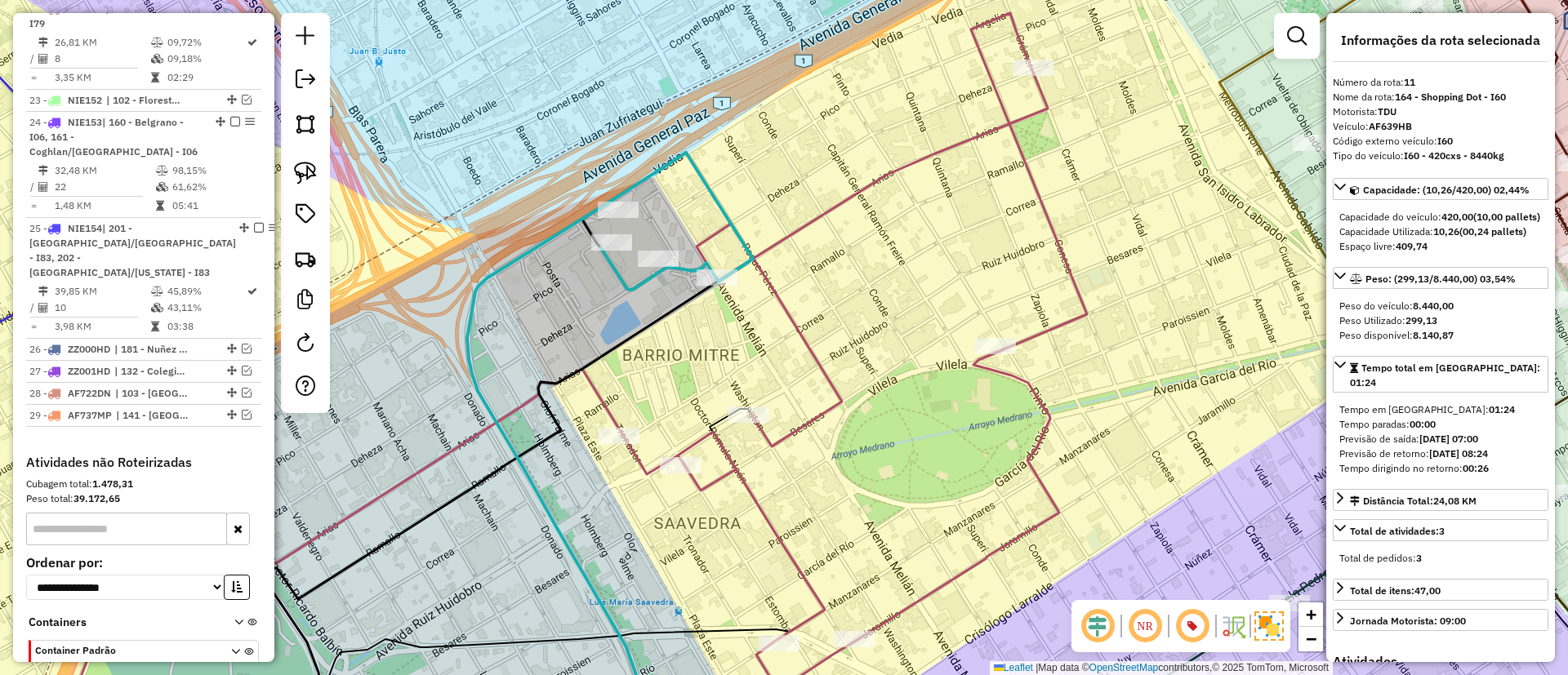
scroll to position [1335, 0]
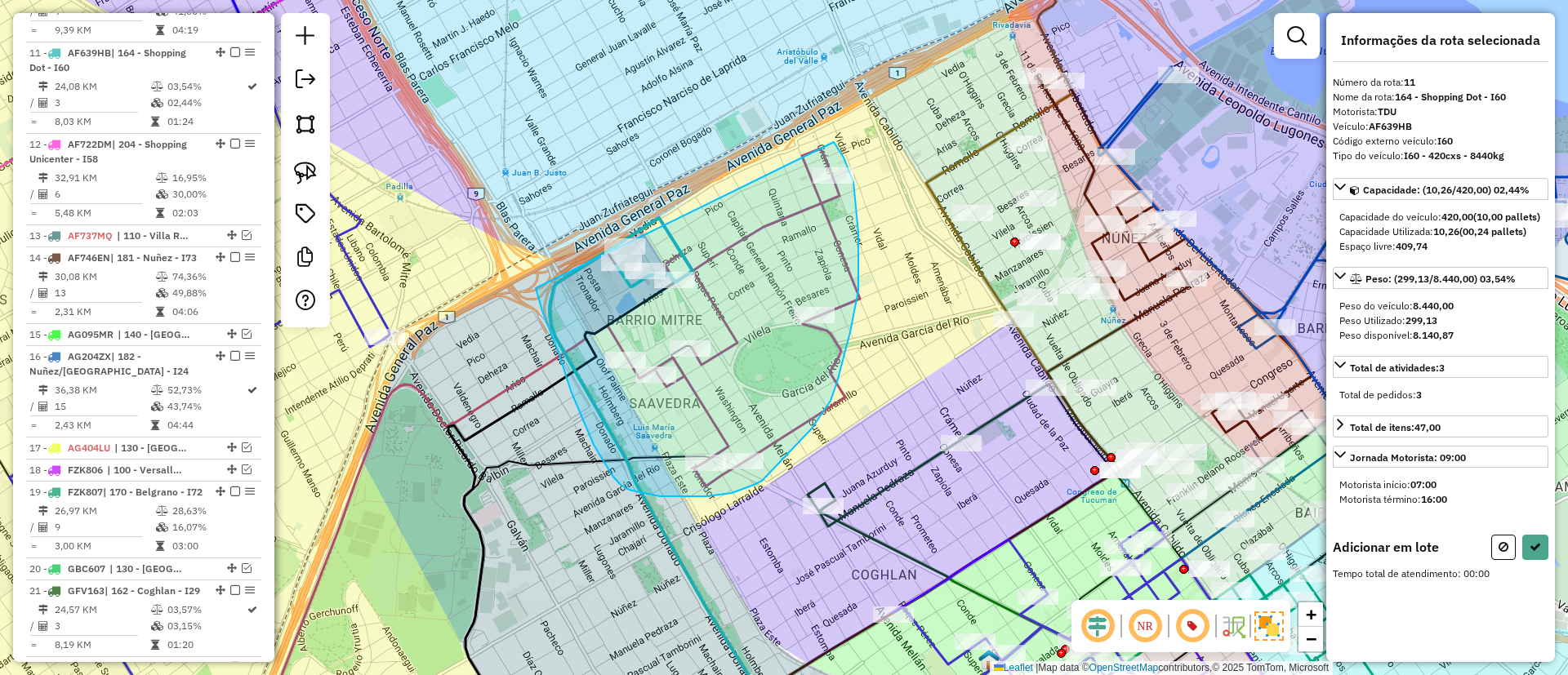
drag, startPoint x: 547, startPoint y: 325, endPoint x: 817, endPoint y: 123, distance: 337.2
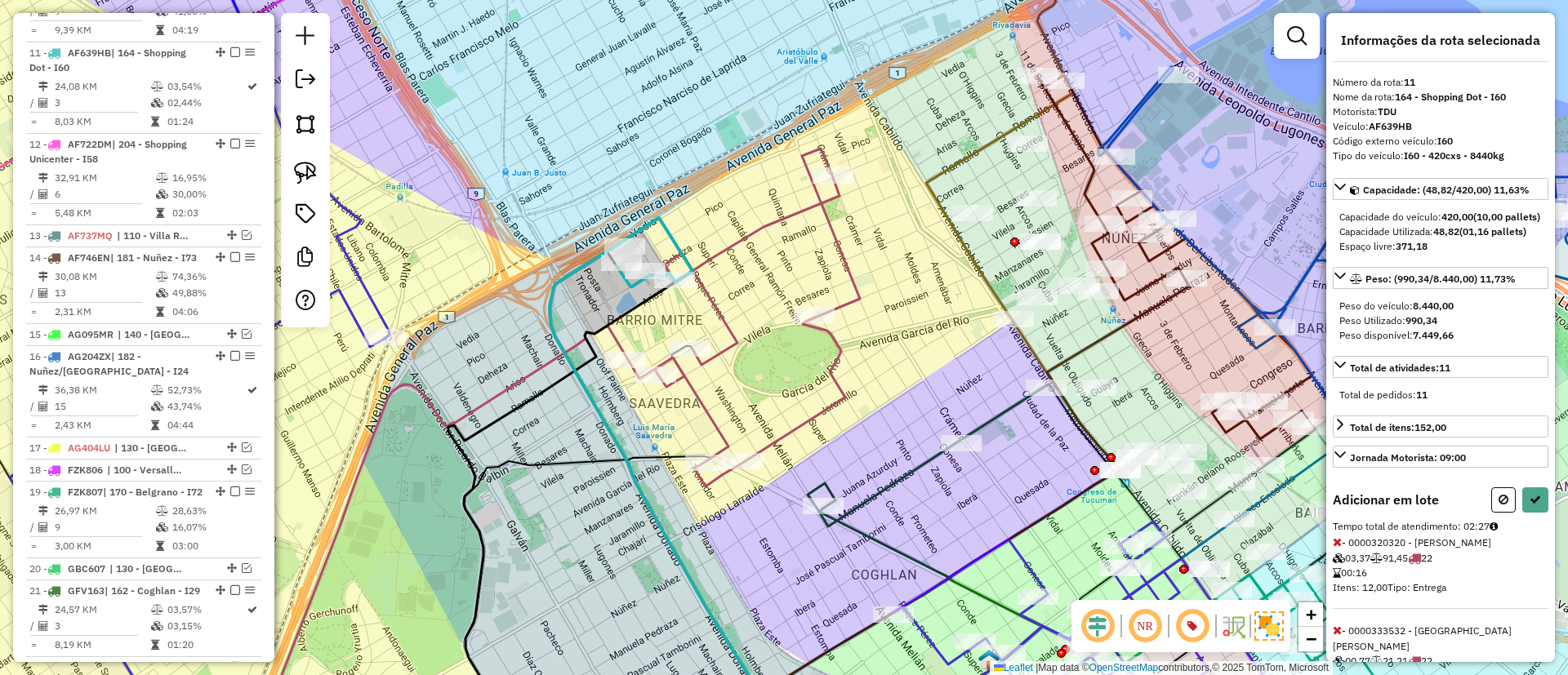
select select "*********"
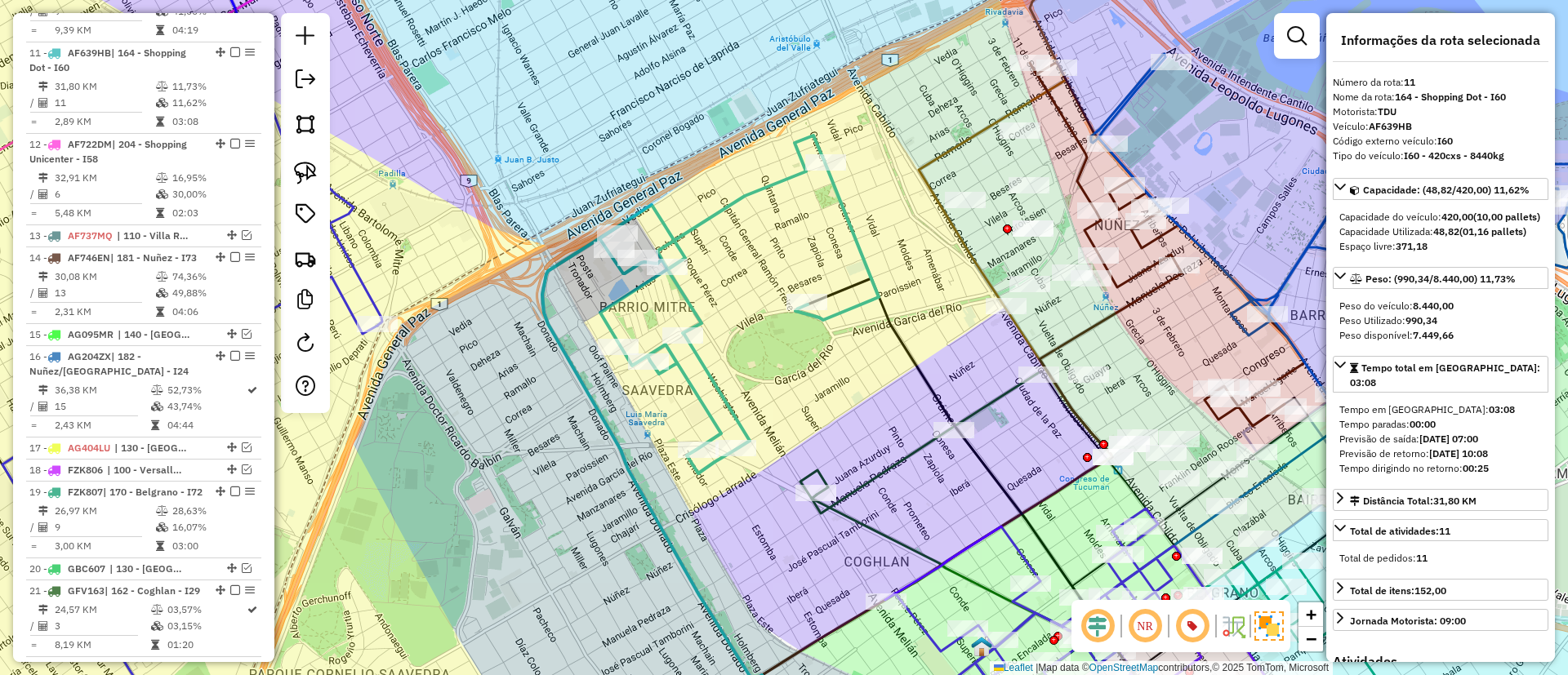
drag, startPoint x: 899, startPoint y: 471, endPoint x: 834, endPoint y: 387, distance: 106.2
click at [834, 387] on icon at bounding box center [925, 444] width 226 height 140
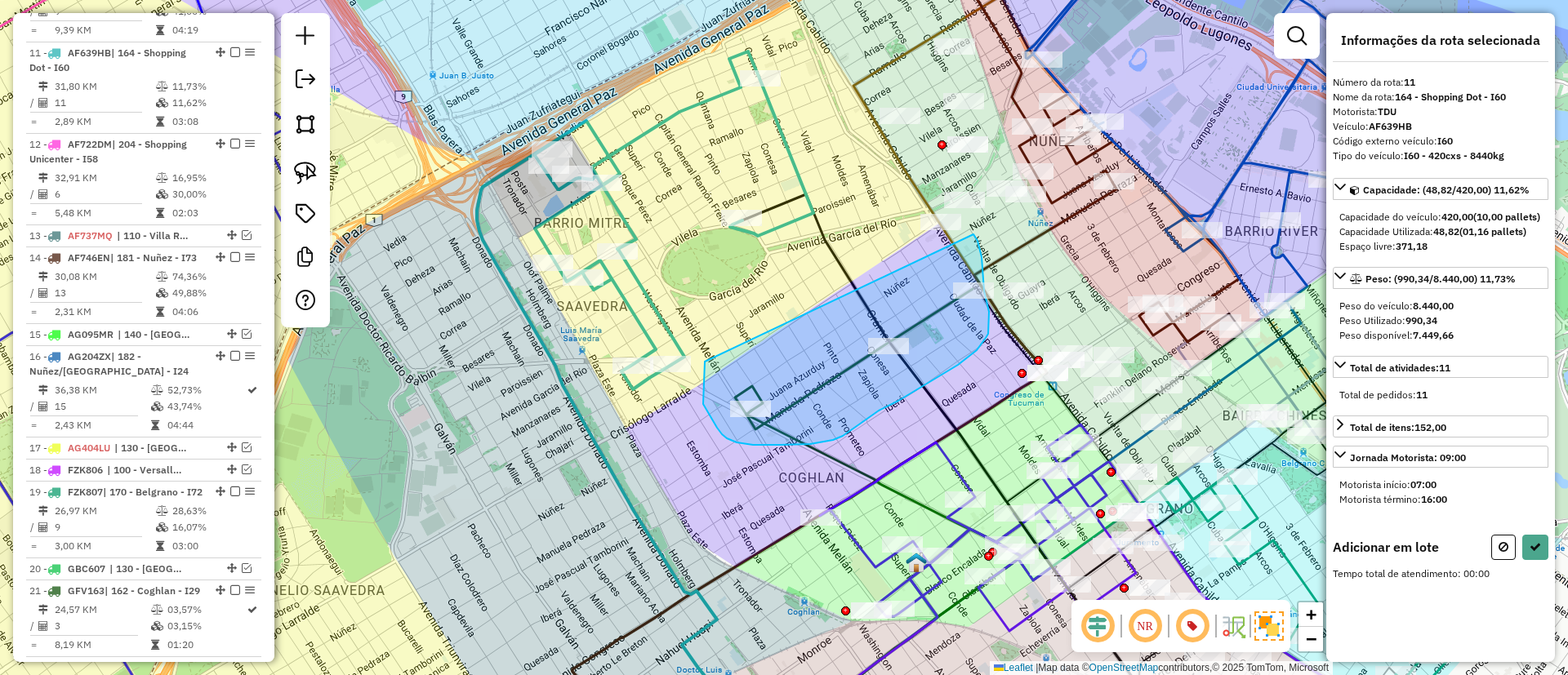
drag, startPoint x: 722, startPoint y: 434, endPoint x: 969, endPoint y: 226, distance: 322.9
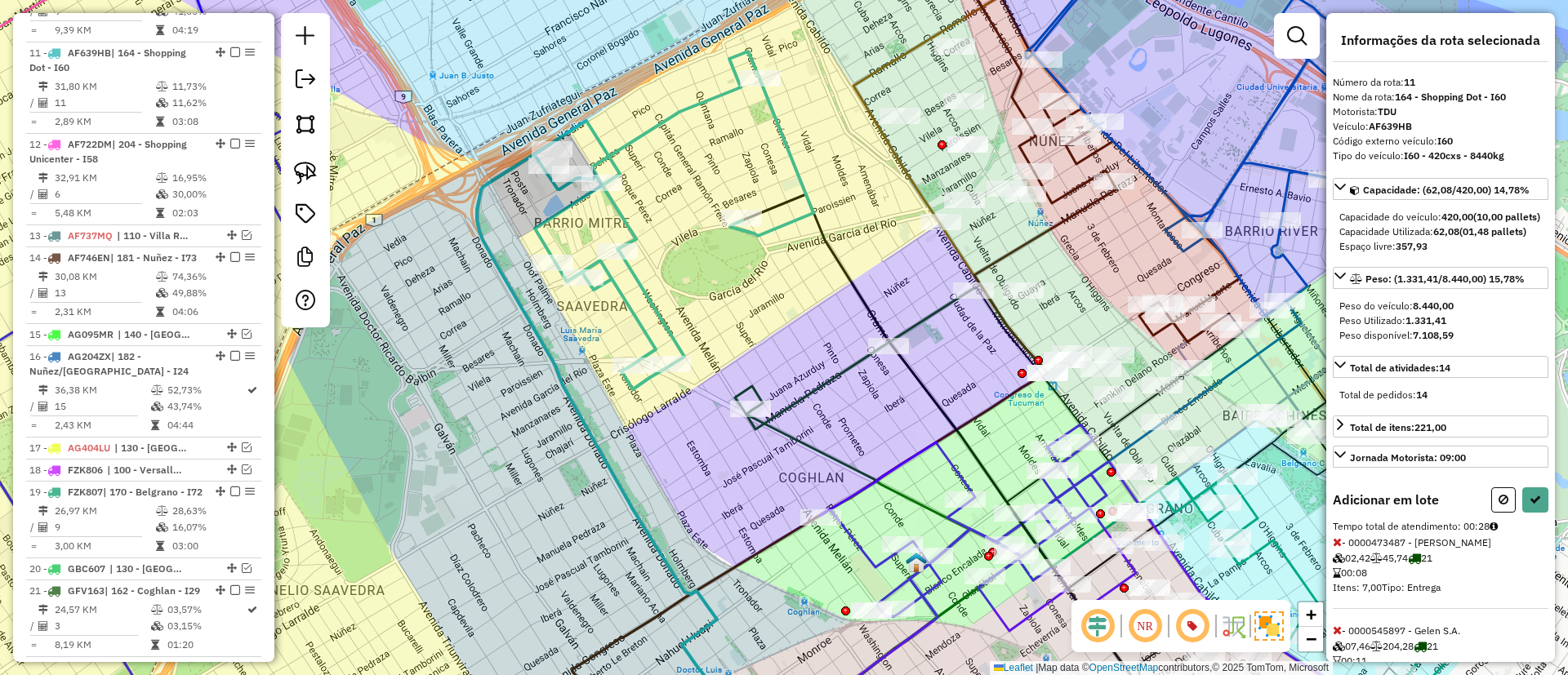
select select "*********"
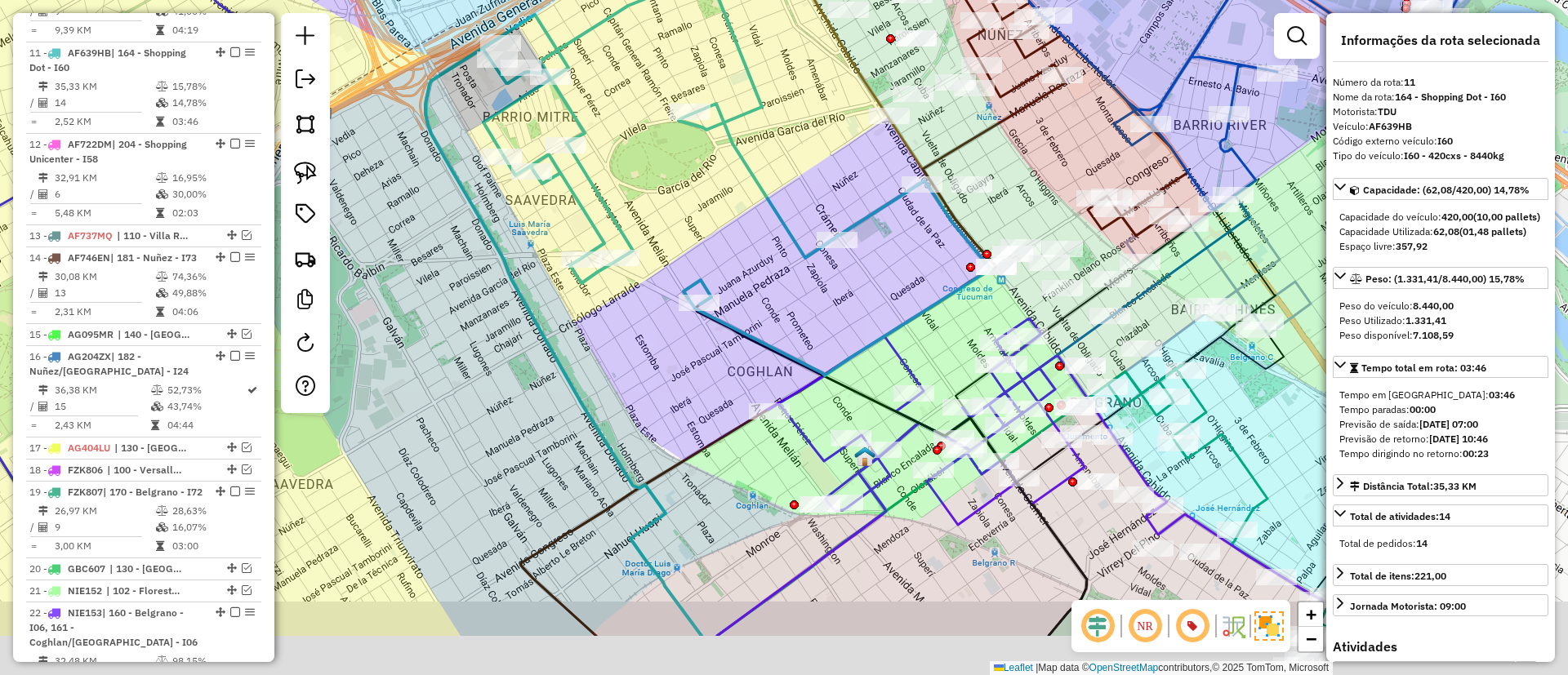
drag, startPoint x: 853, startPoint y: 430, endPoint x: 795, endPoint y: 312, distance: 131.5
click at [795, 312] on div "Janela de atendimento Grade de atendimento Capacidade Transportadoras Veículos …" at bounding box center [784, 338] width 1568 height 675
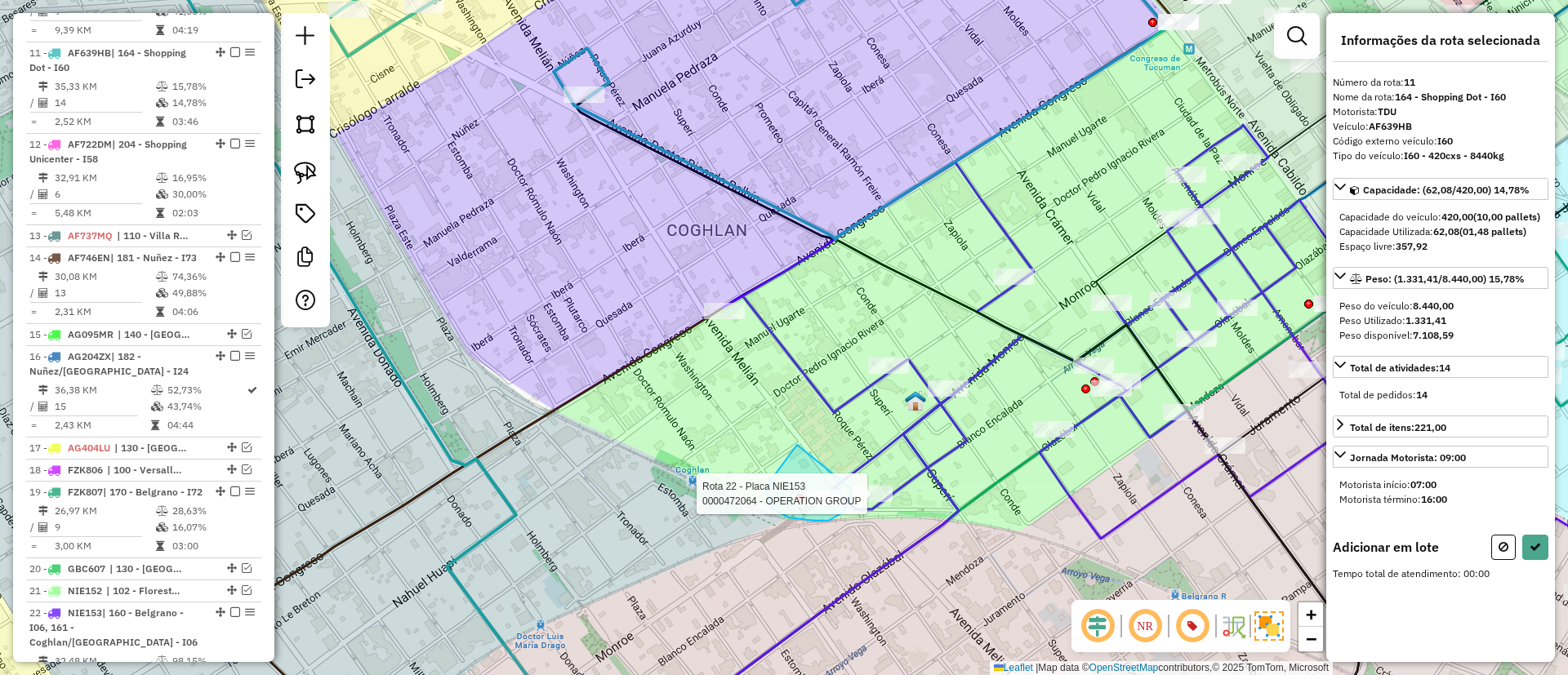
drag, startPoint x: 784, startPoint y: 461, endPoint x: 852, endPoint y: 485, distance: 72.1
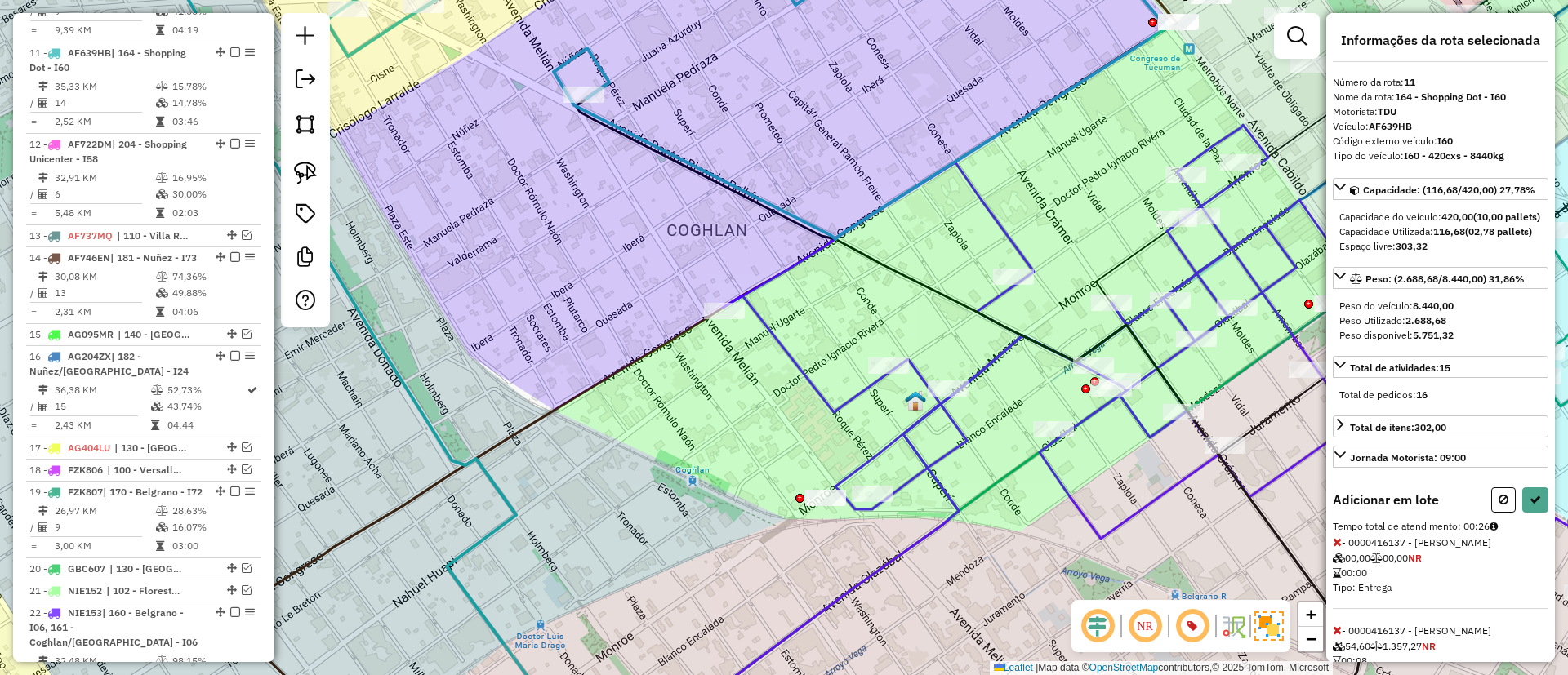
select select "*********"
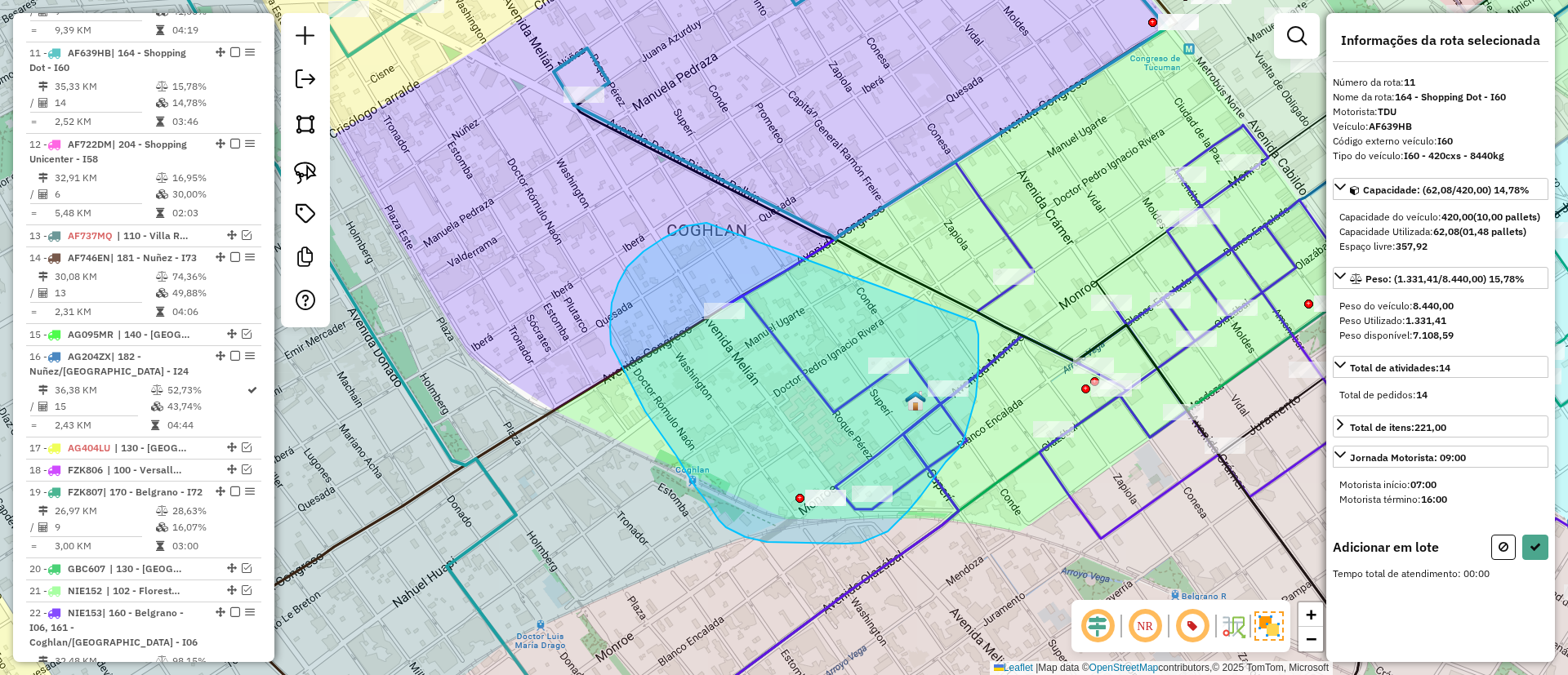
drag, startPoint x: 611, startPoint y: 303, endPoint x: 975, endPoint y: 322, distance: 364.5
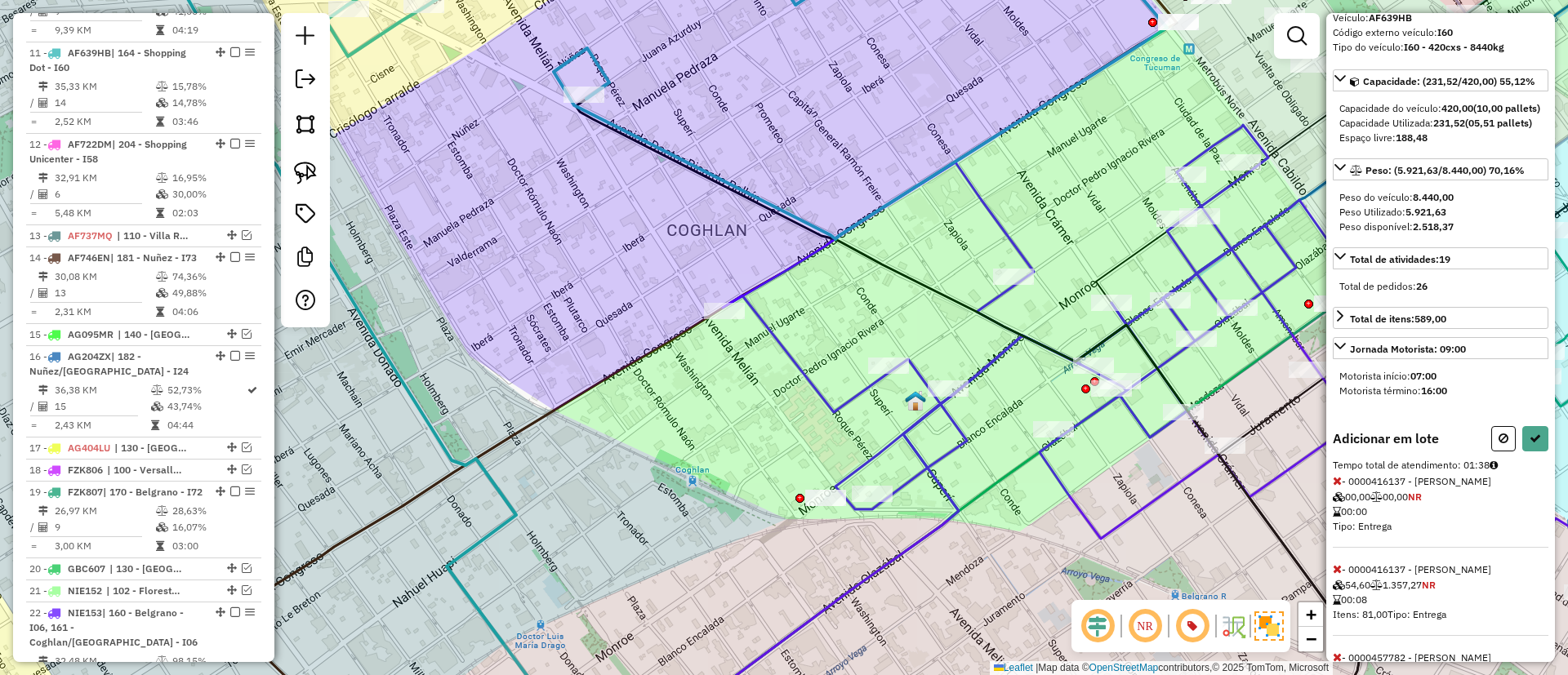
scroll to position [245, 0]
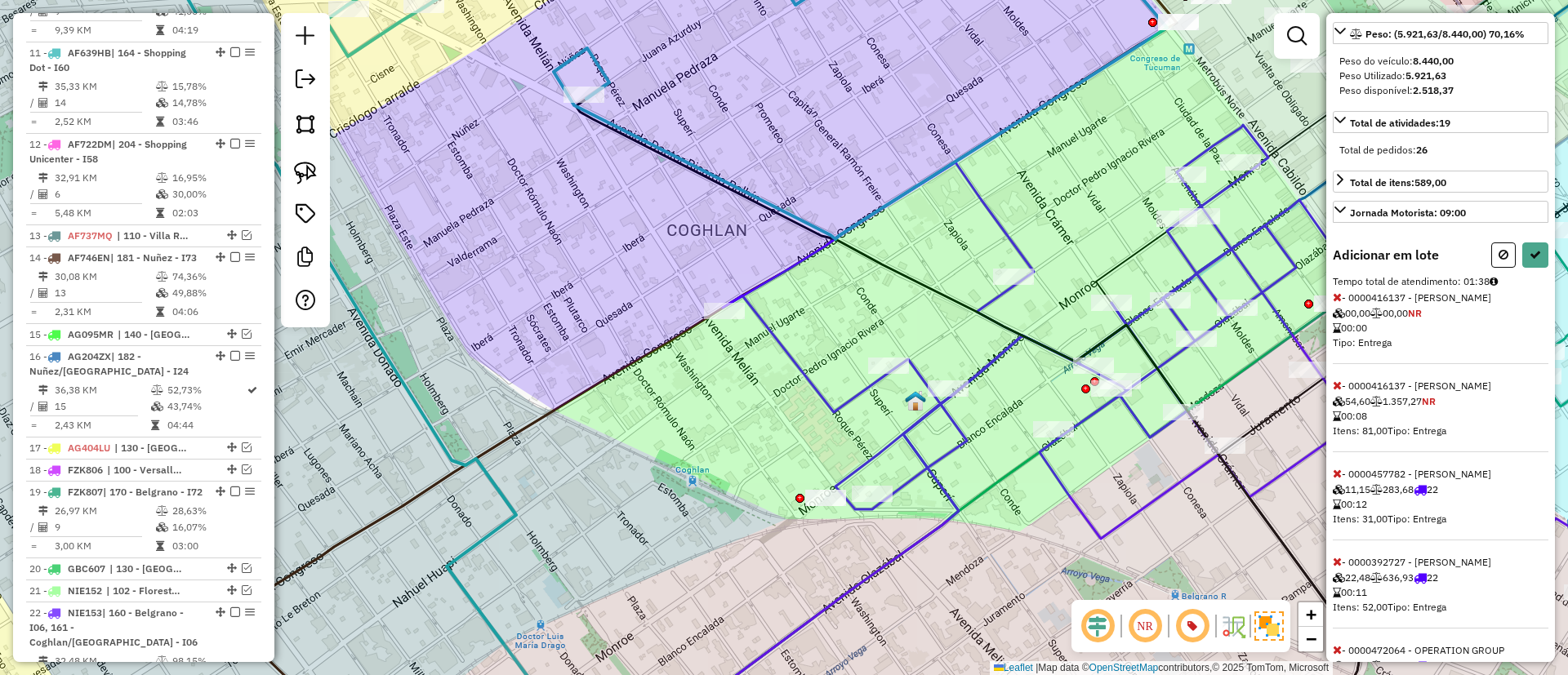
select select "*********"
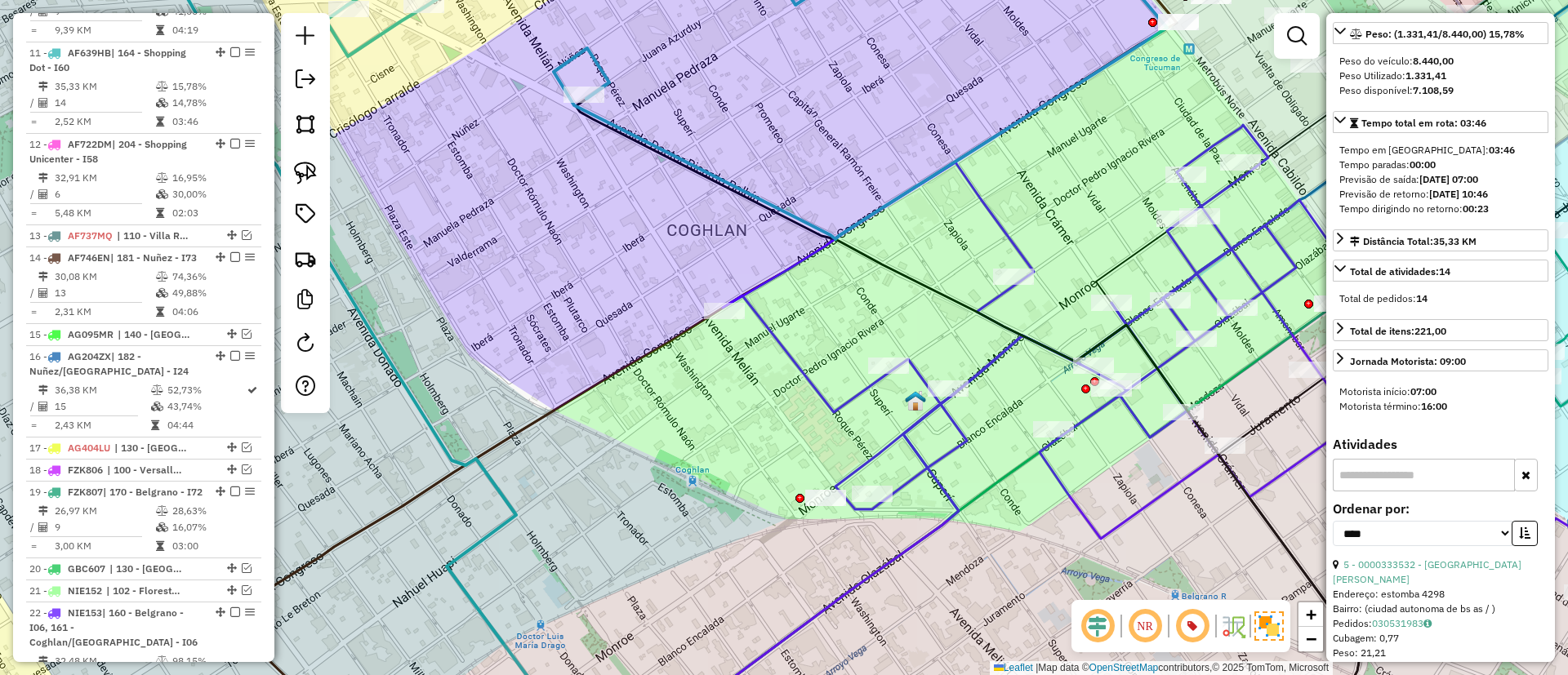
scroll to position [0, 0]
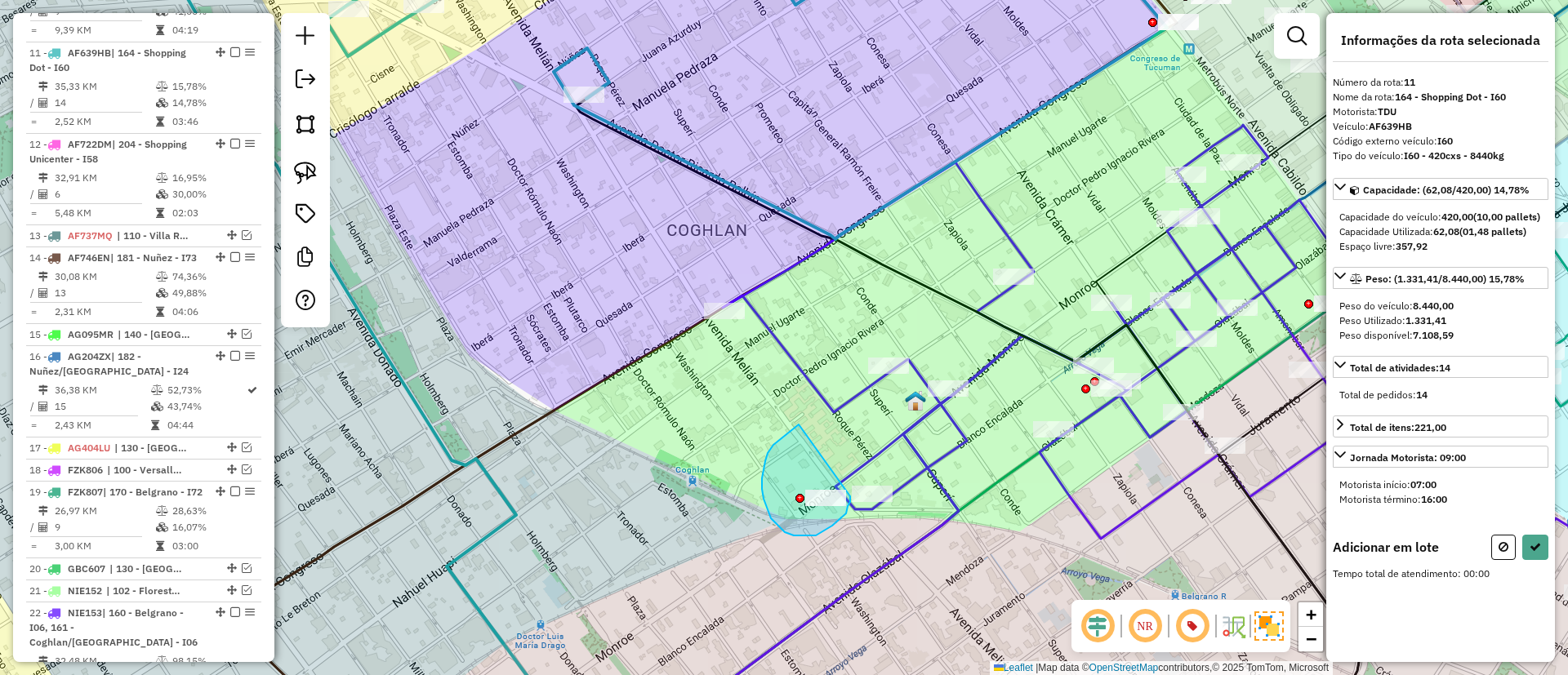
drag, startPoint x: 768, startPoint y: 453, endPoint x: 850, endPoint y: 495, distance: 92.1
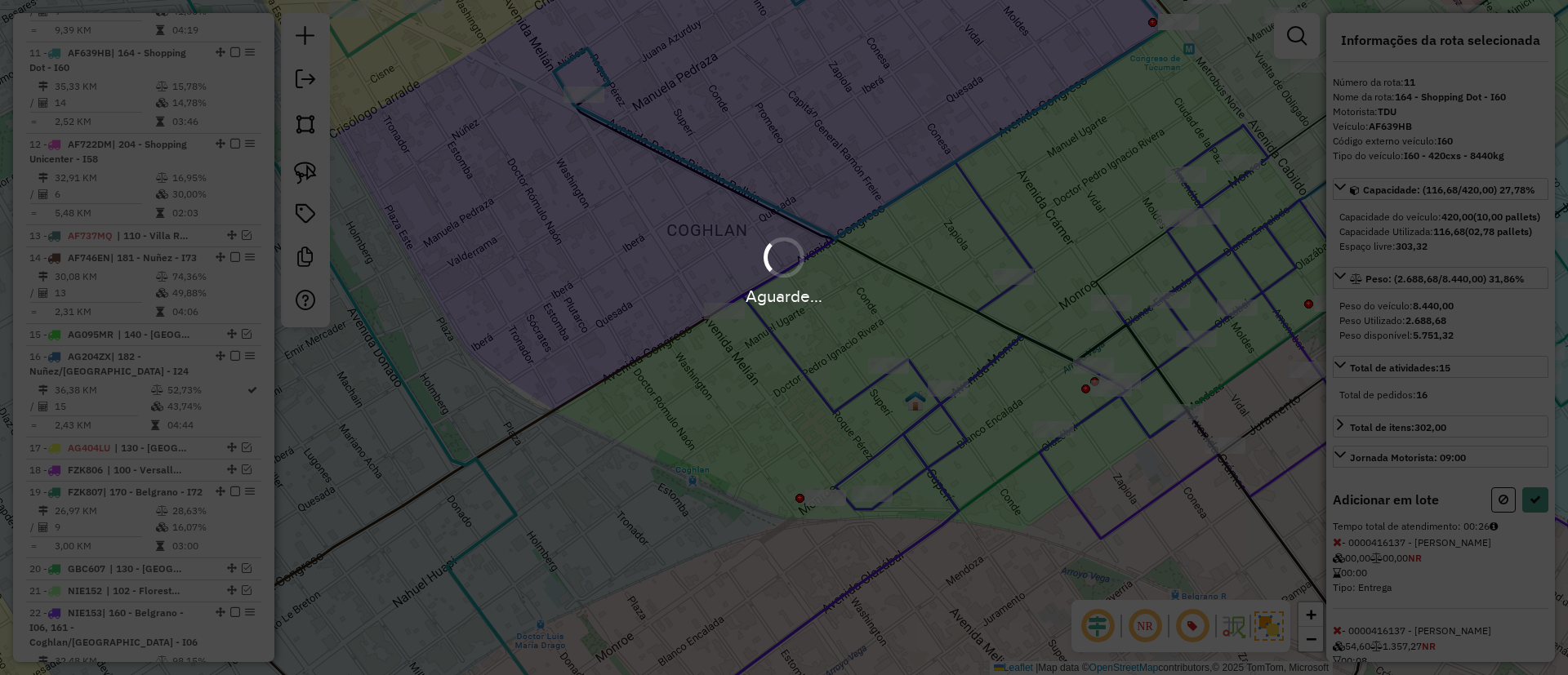
select select "*********"
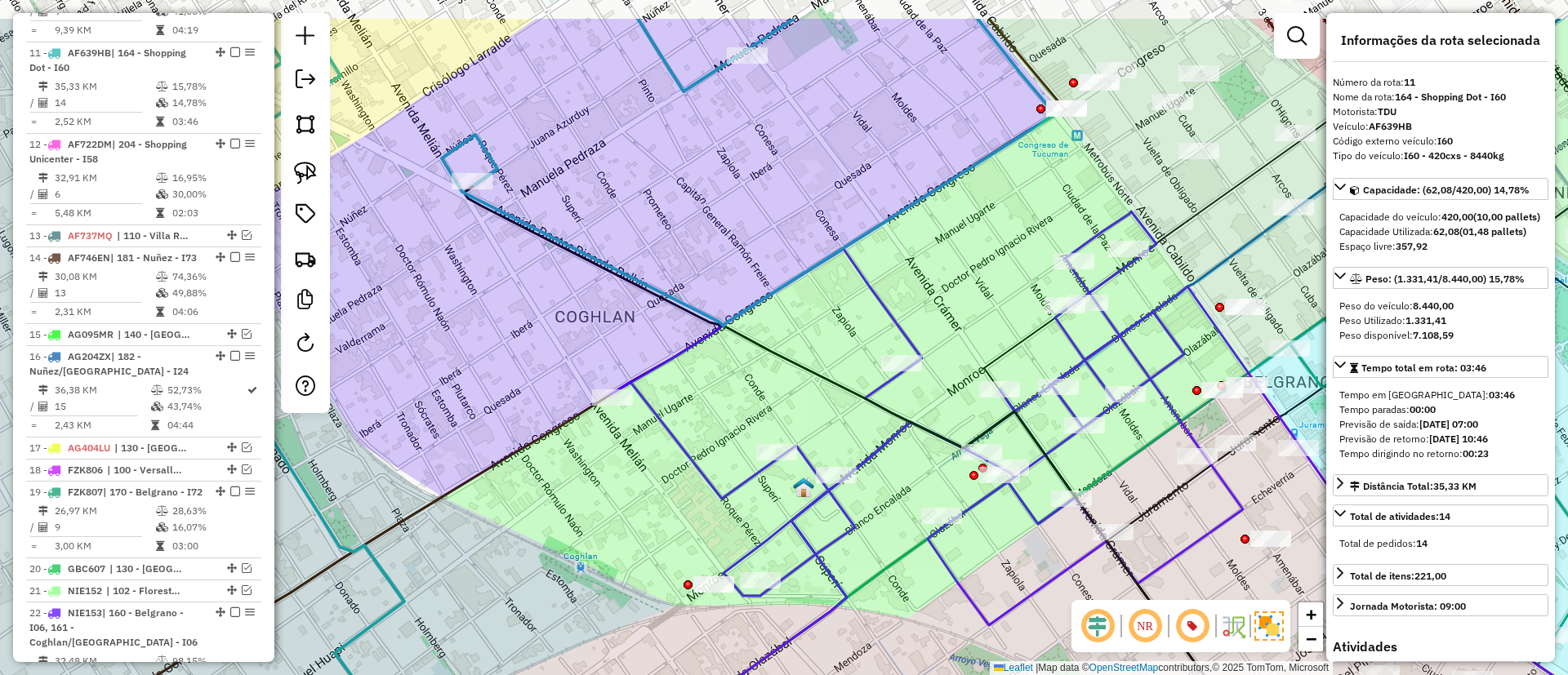
drag, startPoint x: 1043, startPoint y: 455, endPoint x: 930, endPoint y: 541, distance: 142.0
click at [931, 543] on icon at bounding box center [1111, 462] width 1002 height 502
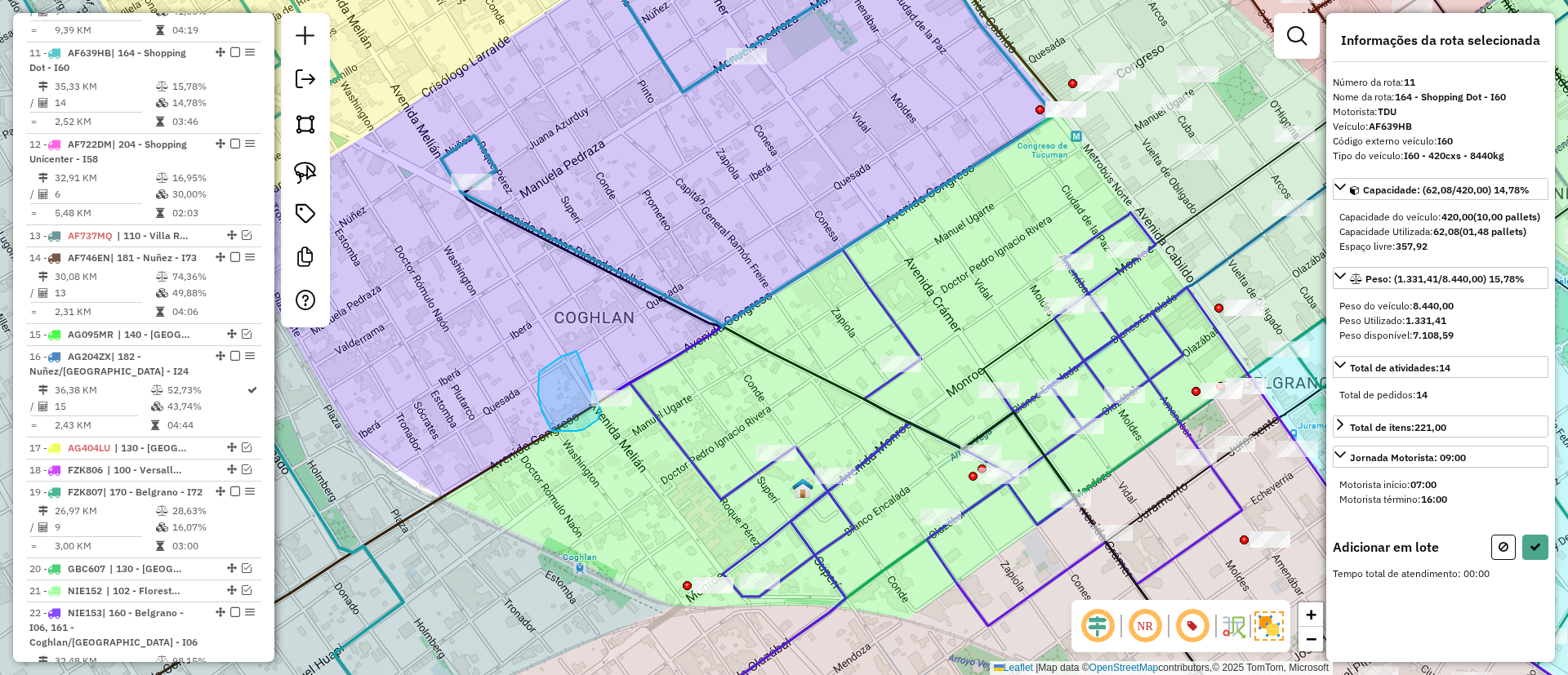
drag, startPoint x: 538, startPoint y: 393, endPoint x: 645, endPoint y: 374, distance: 108.7
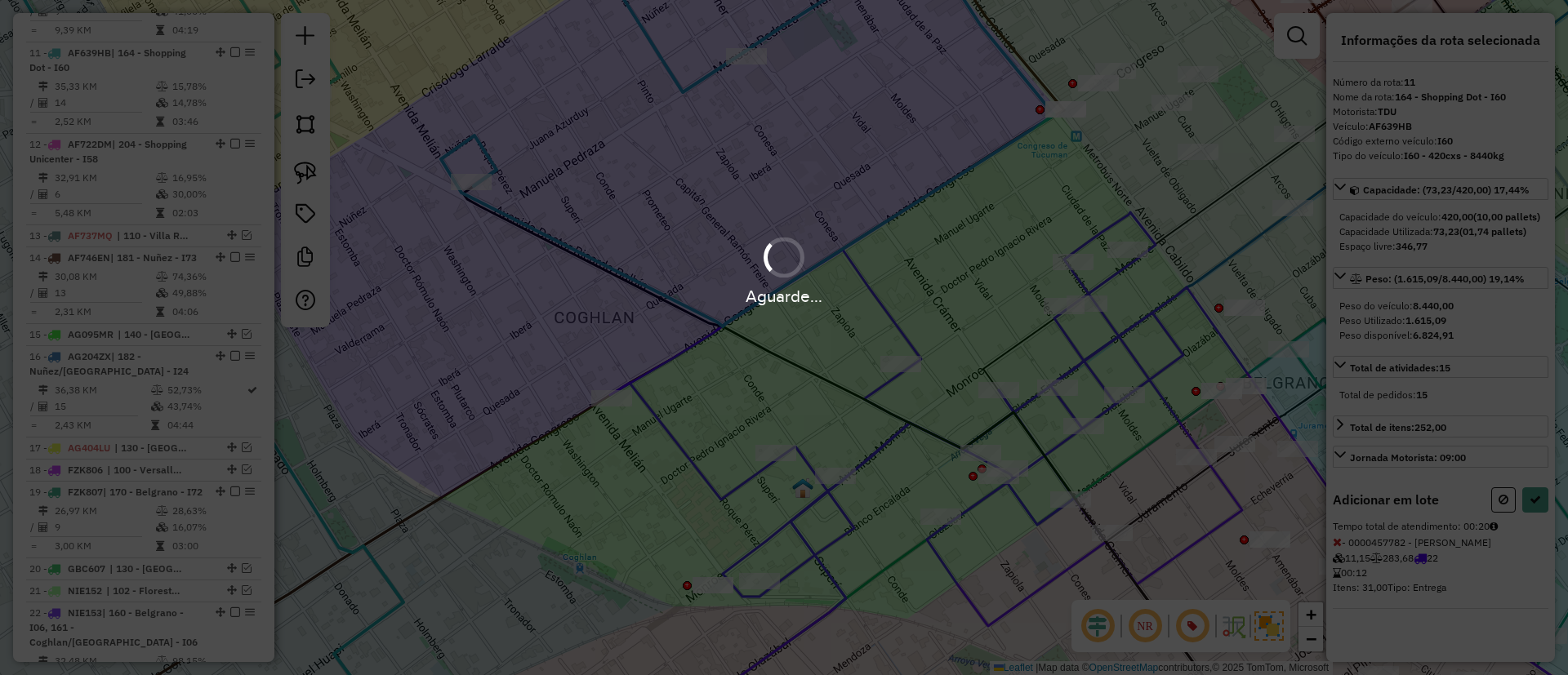
select select "*********"
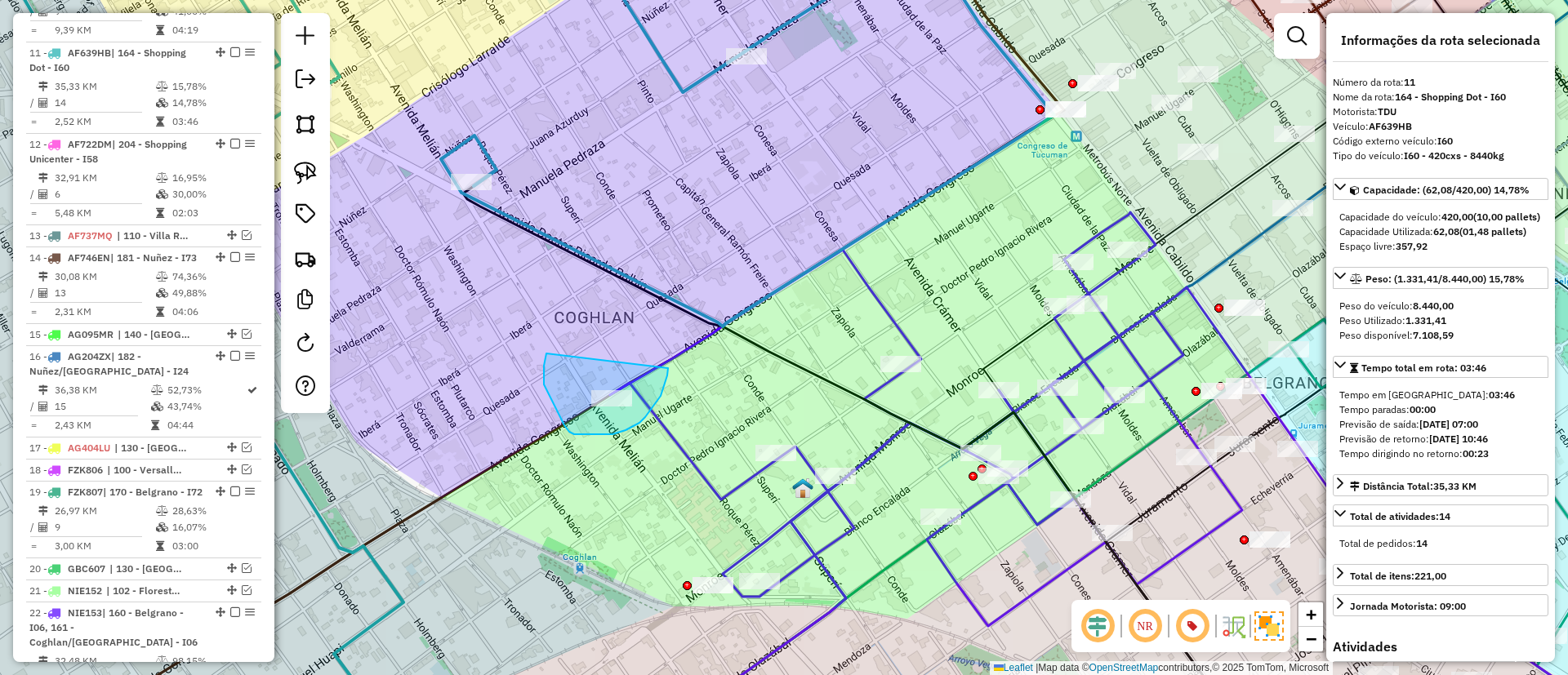
drag, startPoint x: 544, startPoint y: 366, endPoint x: 668, endPoint y: 355, distance: 124.5
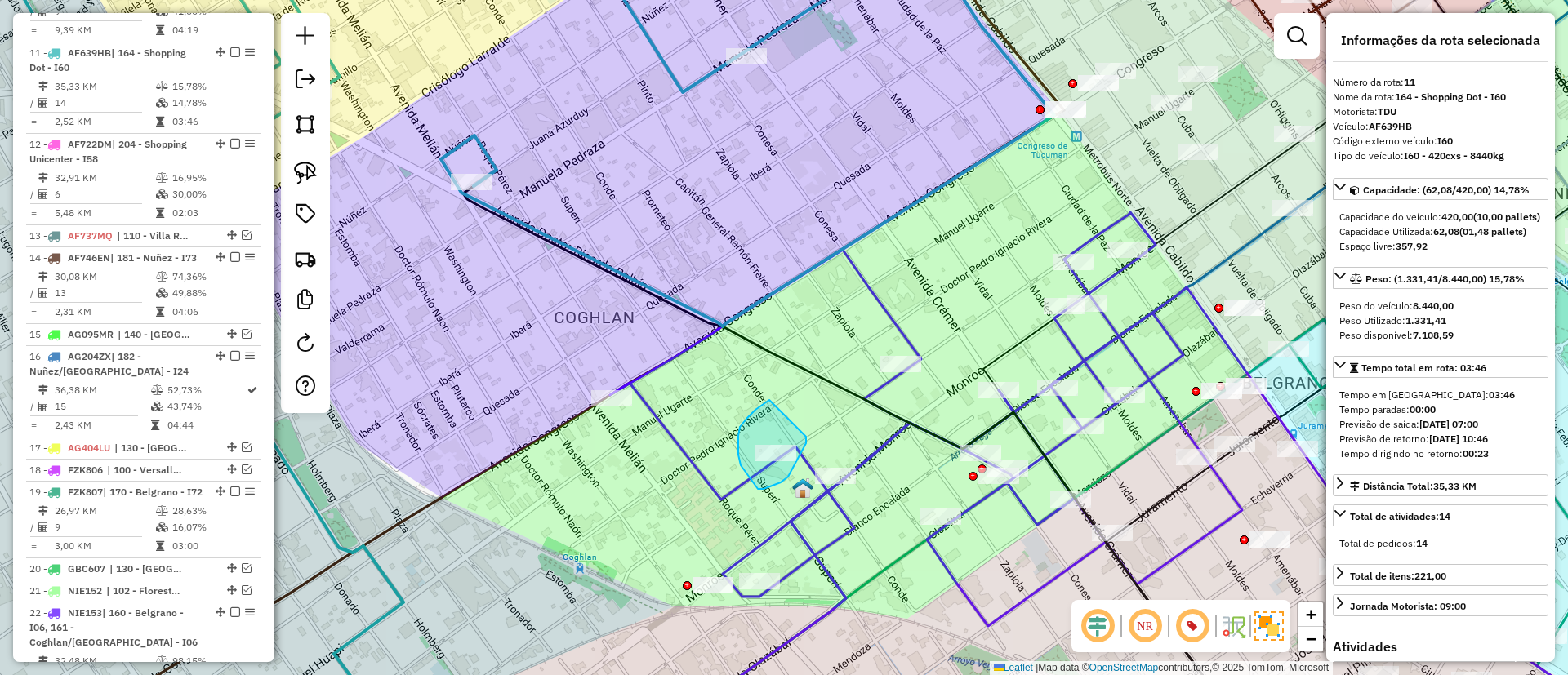
drag, startPoint x: 738, startPoint y: 454, endPoint x: 806, endPoint y: 436, distance: 70.3
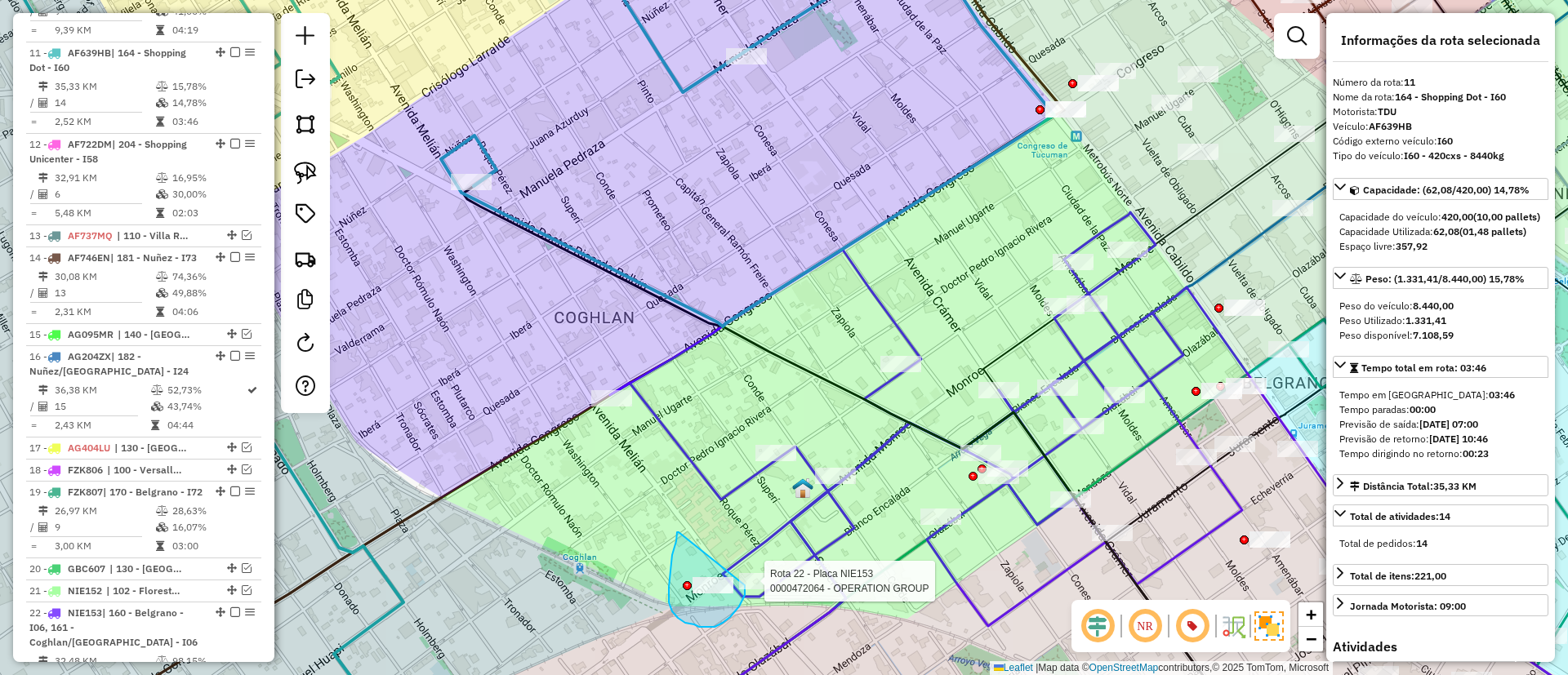
click at [743, 586] on div "Rota 22 - Placa NIE153 0000472064 - OPERATION GROUP Janela de atendimento Grade…" at bounding box center [784, 338] width 1568 height 675
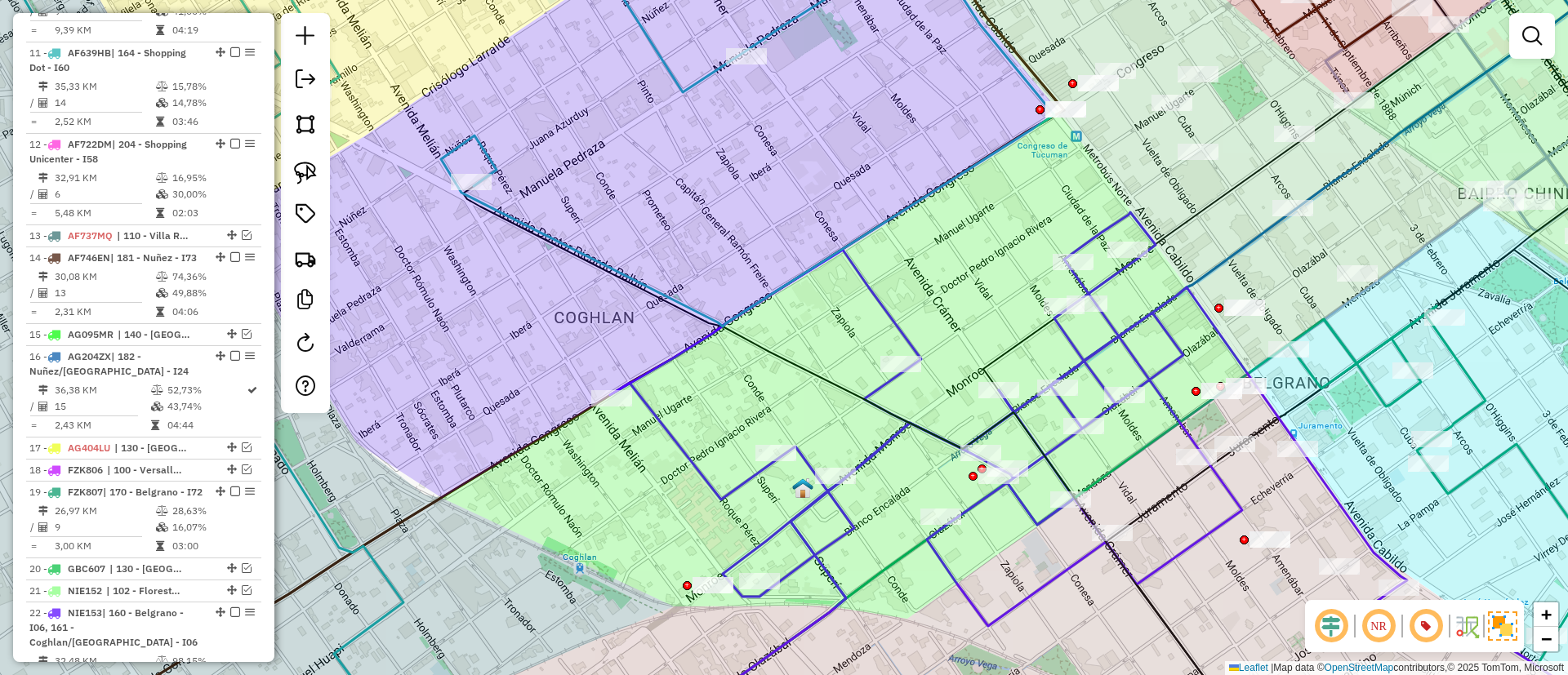
click at [645, 282] on icon at bounding box center [602, 129] width 904 height 394
select select "*********"
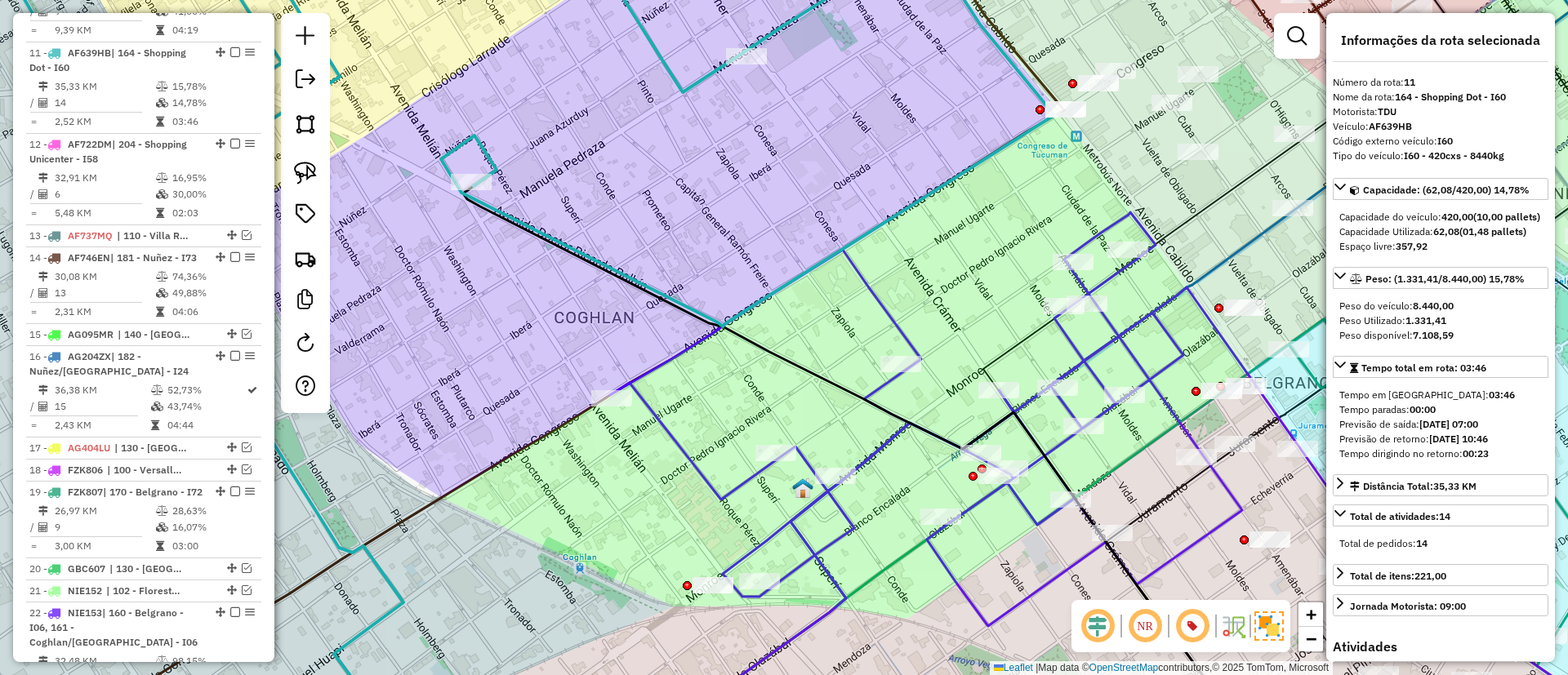
drag, startPoint x: 633, startPoint y: 558, endPoint x: 678, endPoint y: 441, distance: 125.4
click at [678, 441] on div "Janela de atendimento Grade de atendimento Capacidade Transportadoras Veículos …" at bounding box center [784, 338] width 1568 height 675
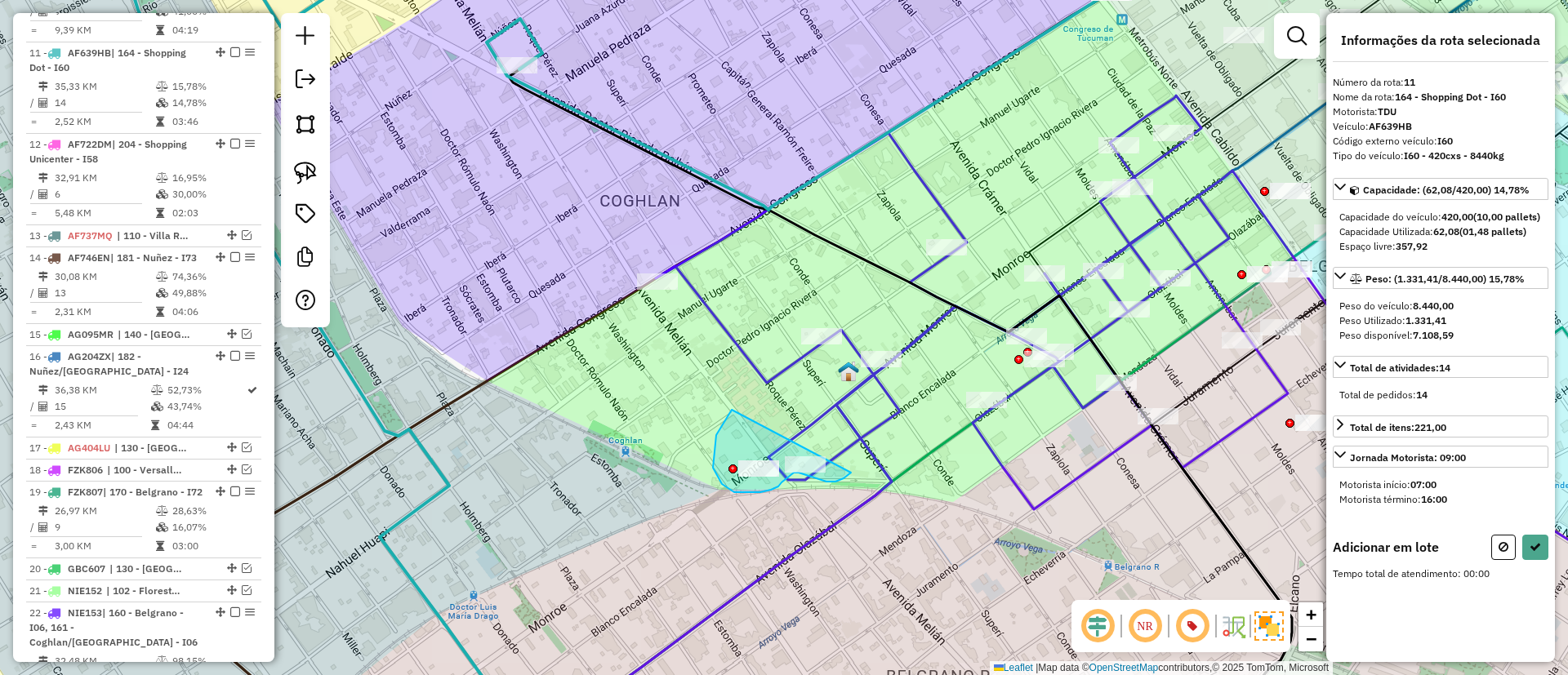
drag, startPoint x: 732, startPoint y: 410, endPoint x: 853, endPoint y: 434, distance: 123.4
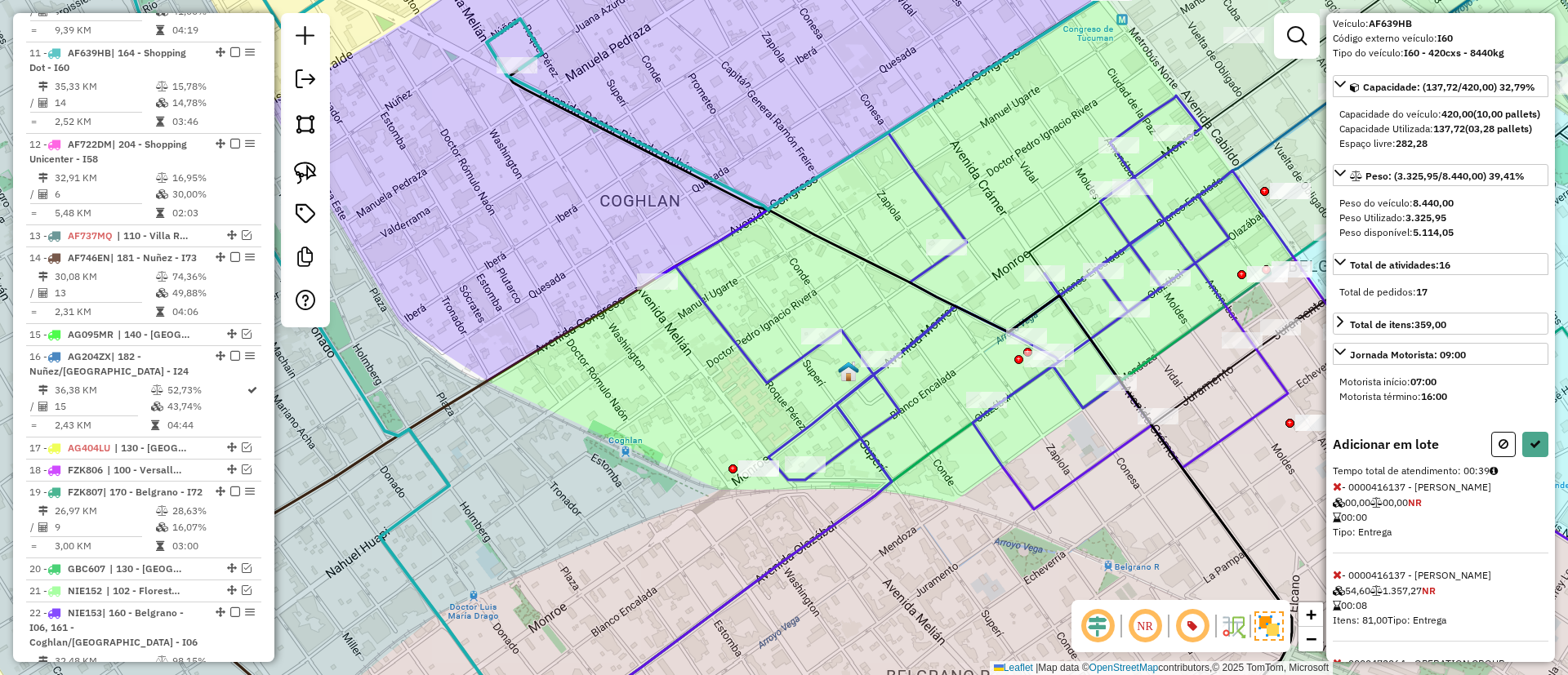
scroll to position [220, 0]
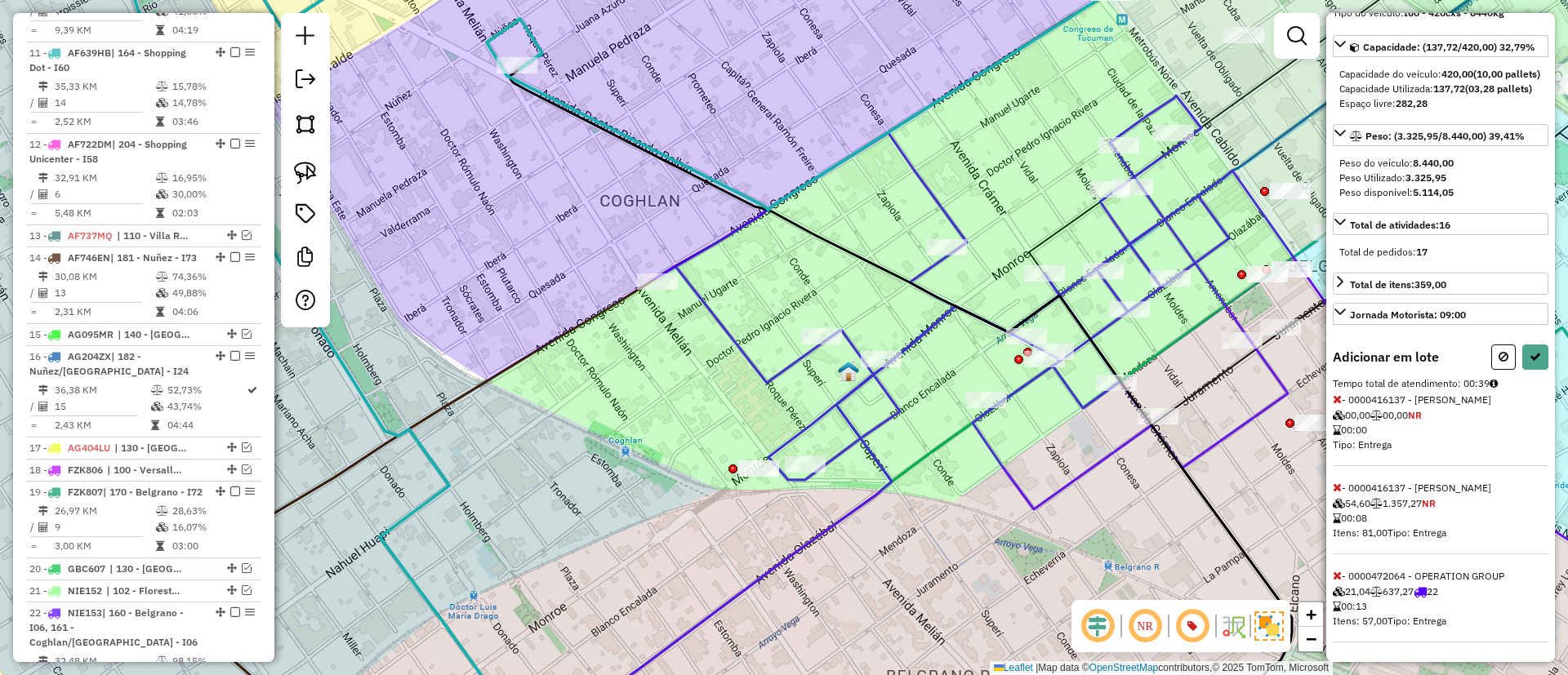
select select "*********"
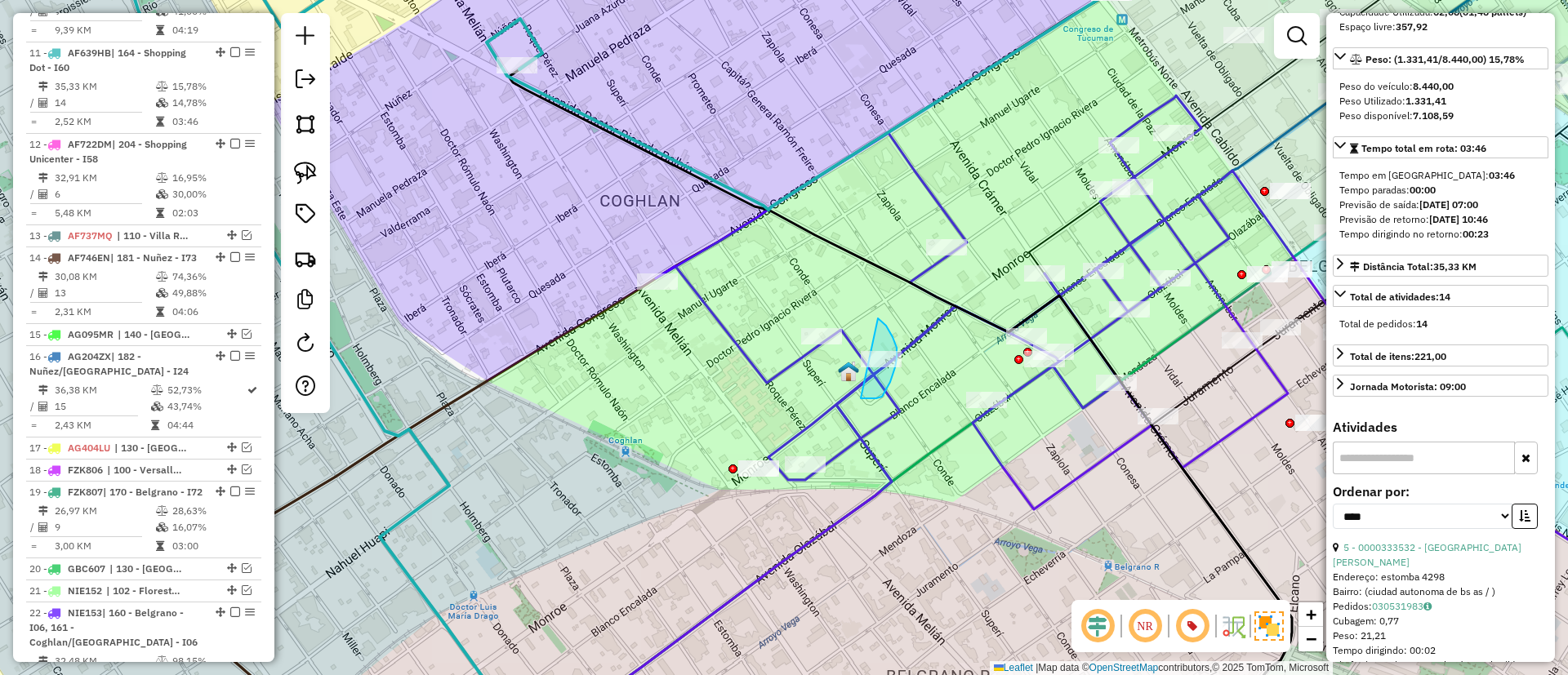
drag, startPoint x: 882, startPoint y: 397, endPoint x: 878, endPoint y: 318, distance: 79.1
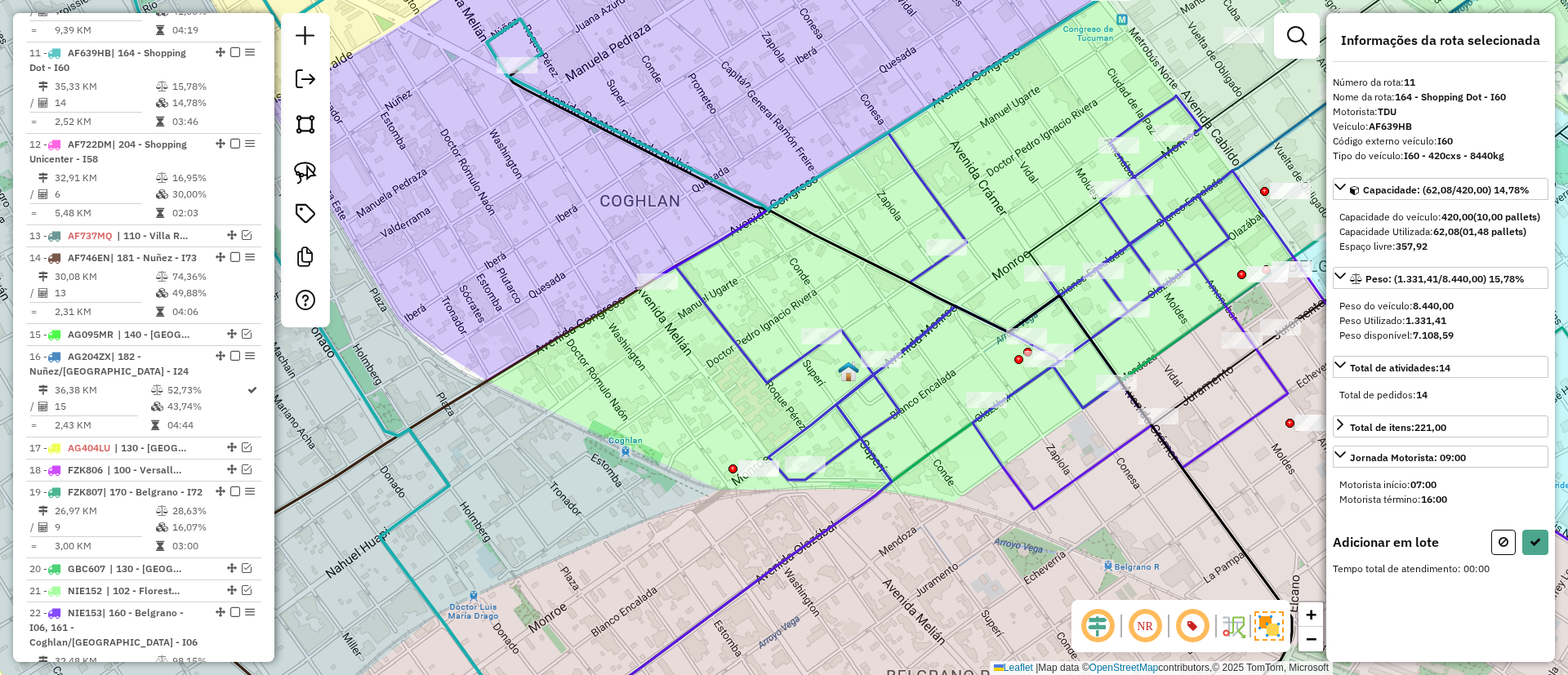
scroll to position [0, 0]
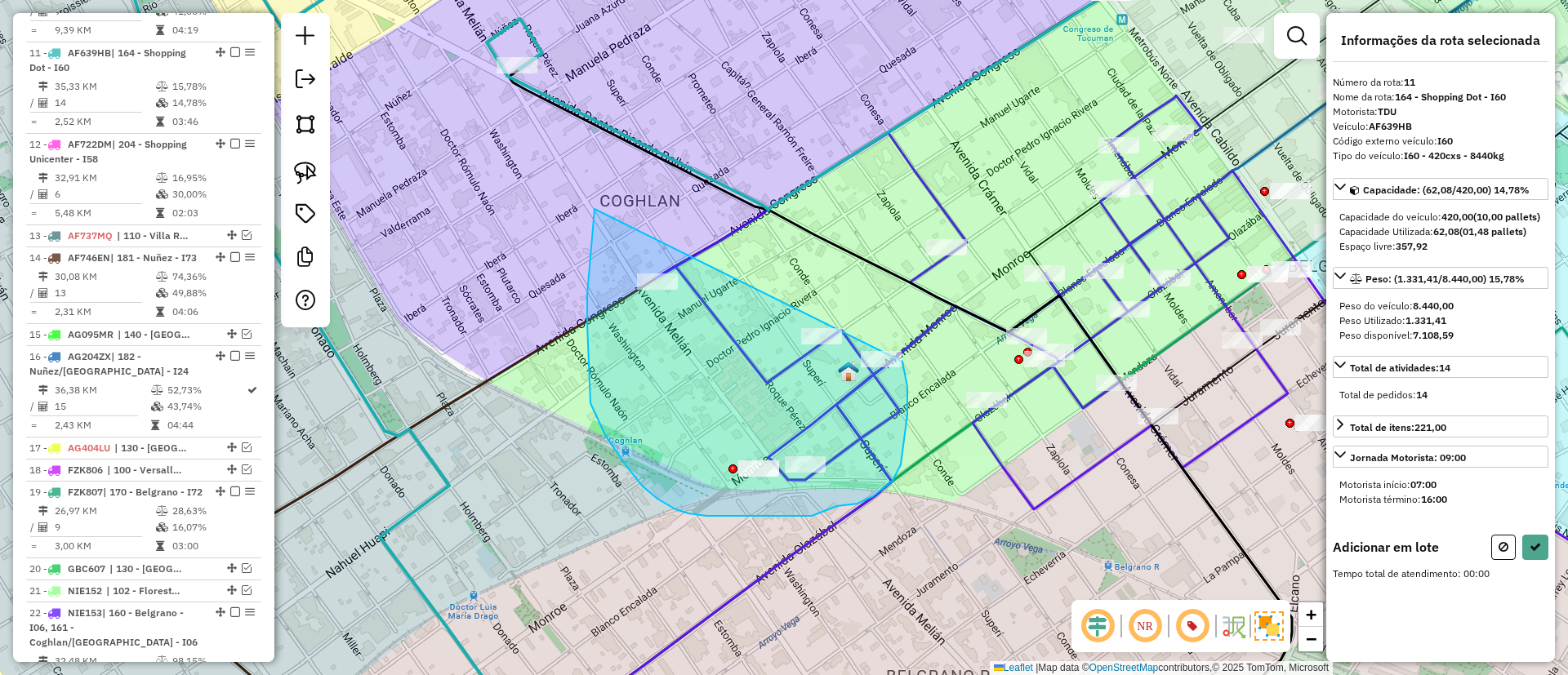
drag, startPoint x: 606, startPoint y: 437, endPoint x: 896, endPoint y: 337, distance: 306.8
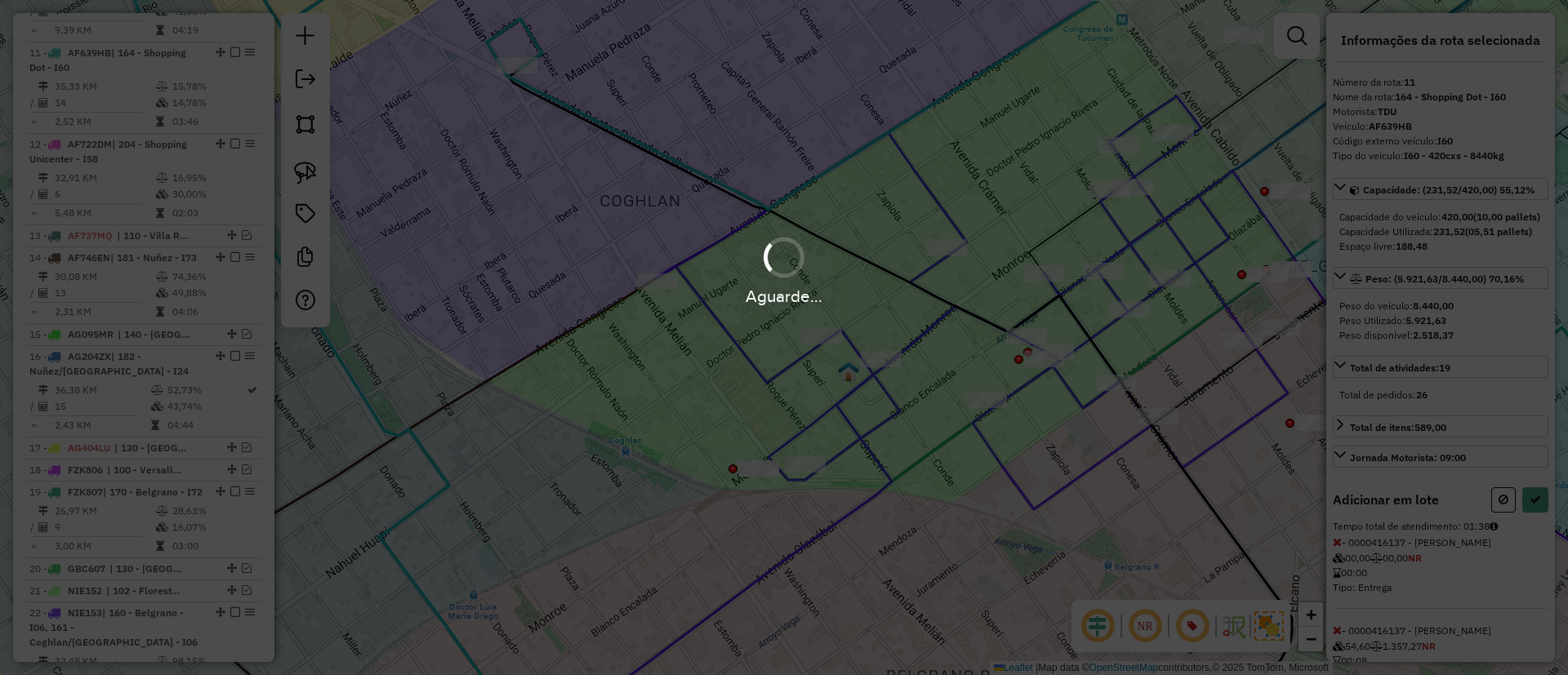
select select "*********"
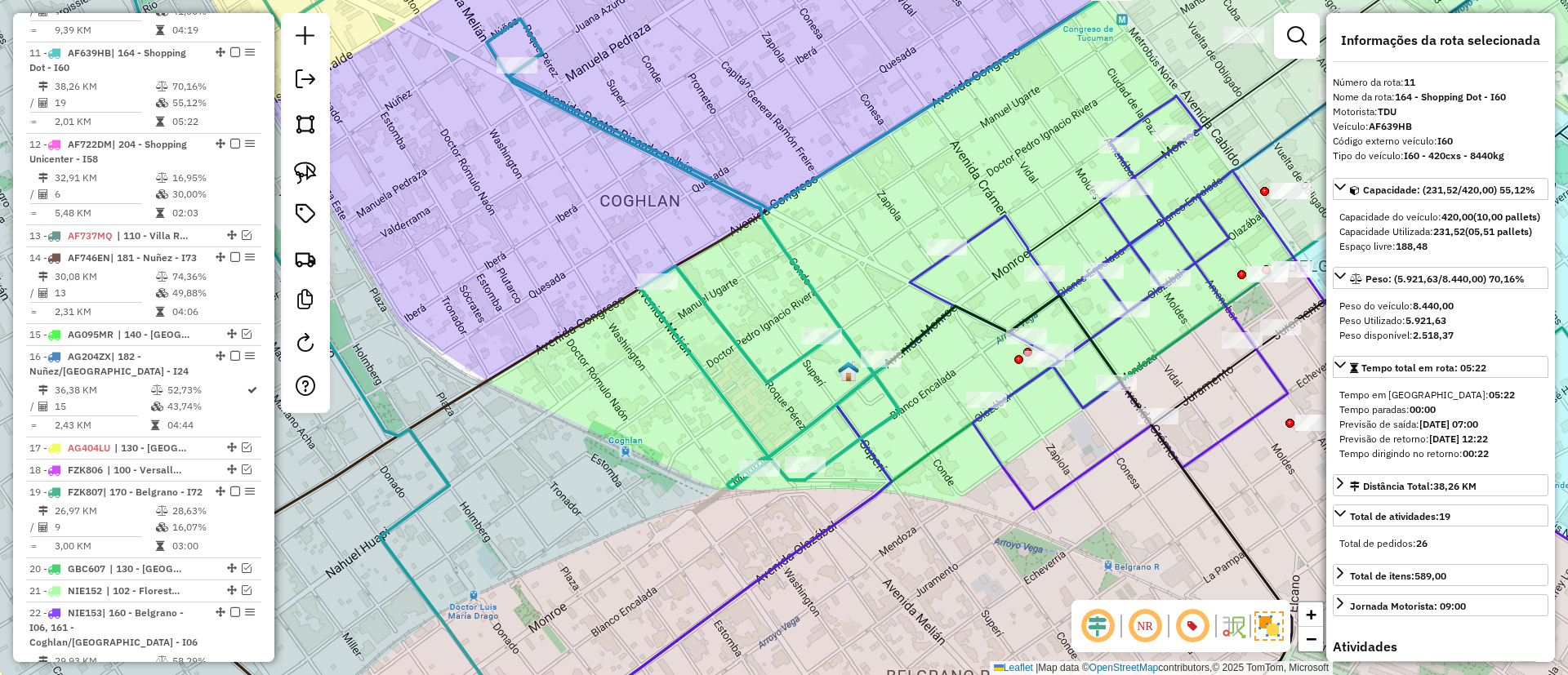
click at [1064, 484] on icon at bounding box center [1317, 367] width 814 height 544
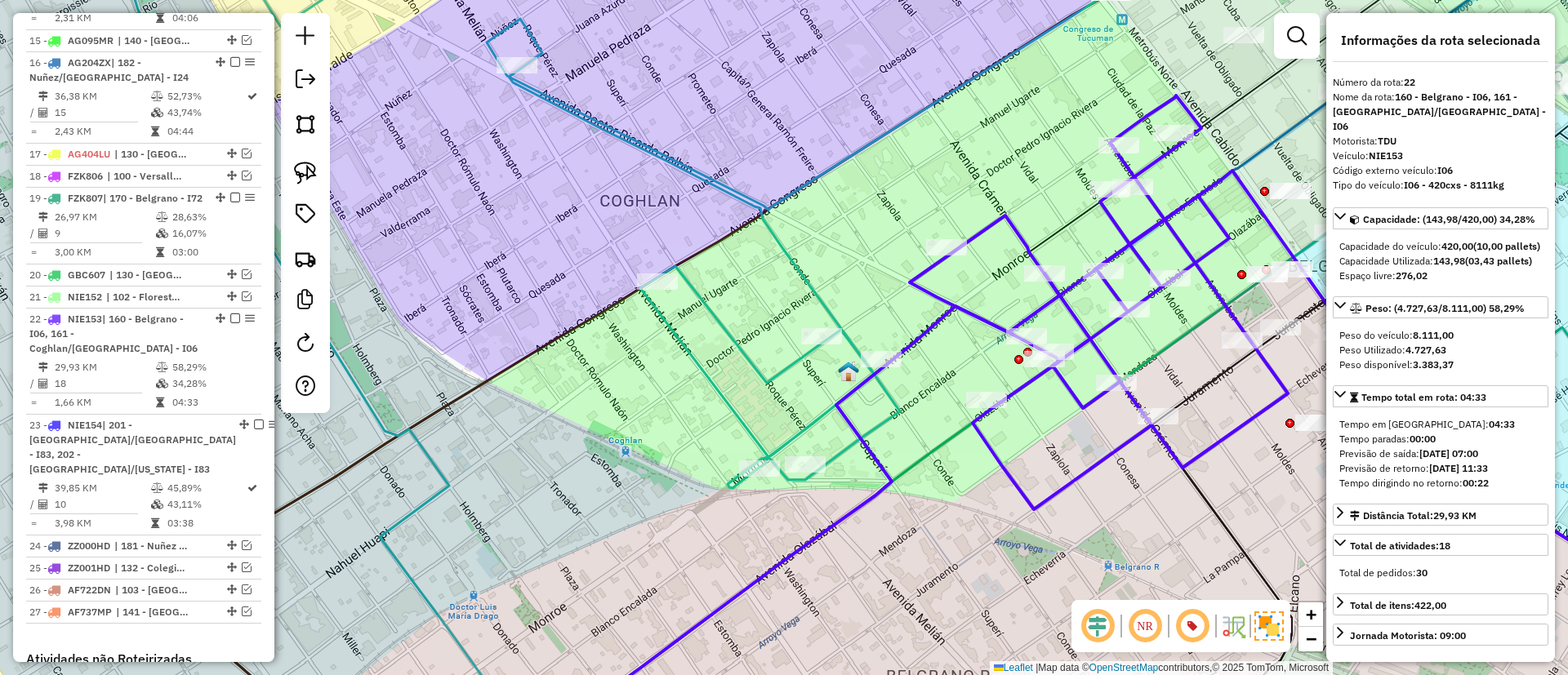
scroll to position [1925, 0]
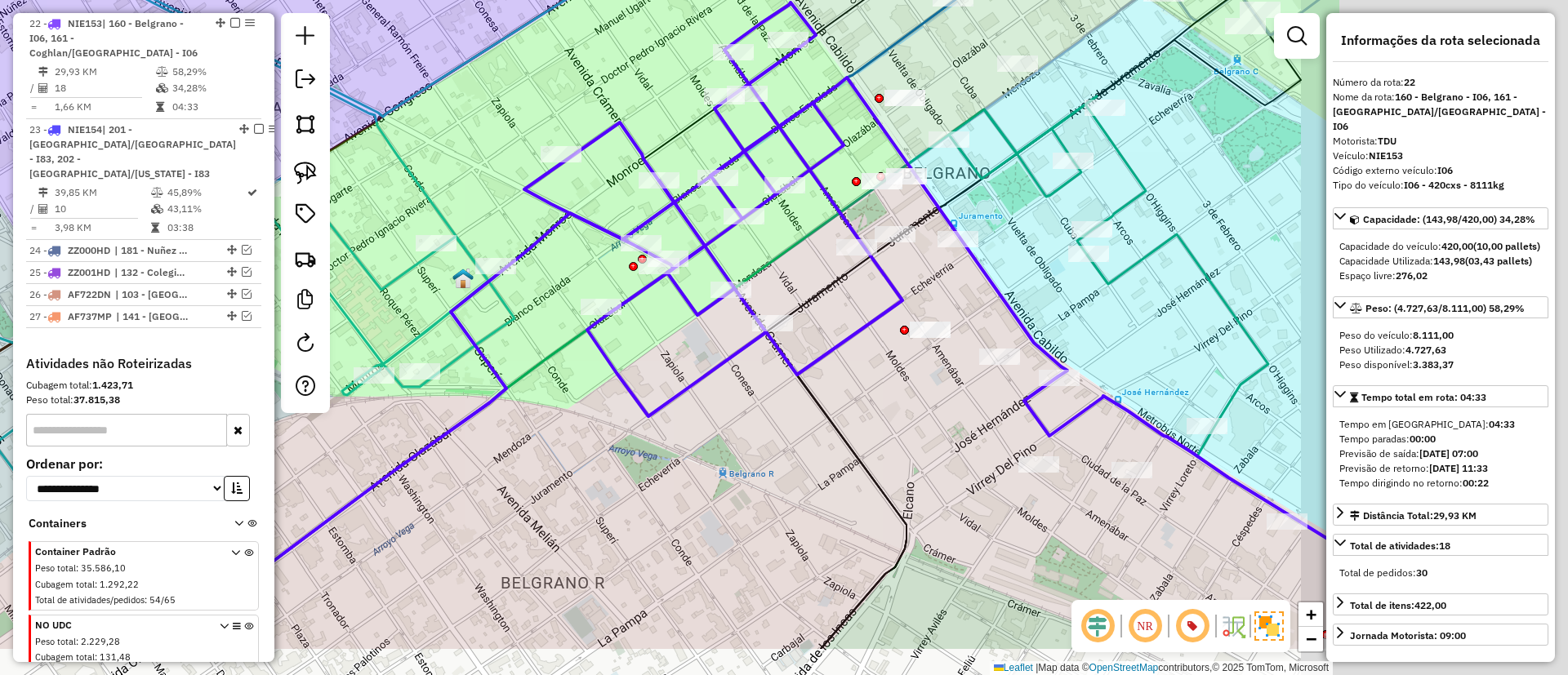
drag, startPoint x: 1079, startPoint y: 493, endPoint x: 691, endPoint y: 396, distance: 399.9
click at [691, 397] on div "Janela de atendimento Grade de atendimento Capacidade Transportadoras Veículos …" at bounding box center [784, 338] width 1568 height 675
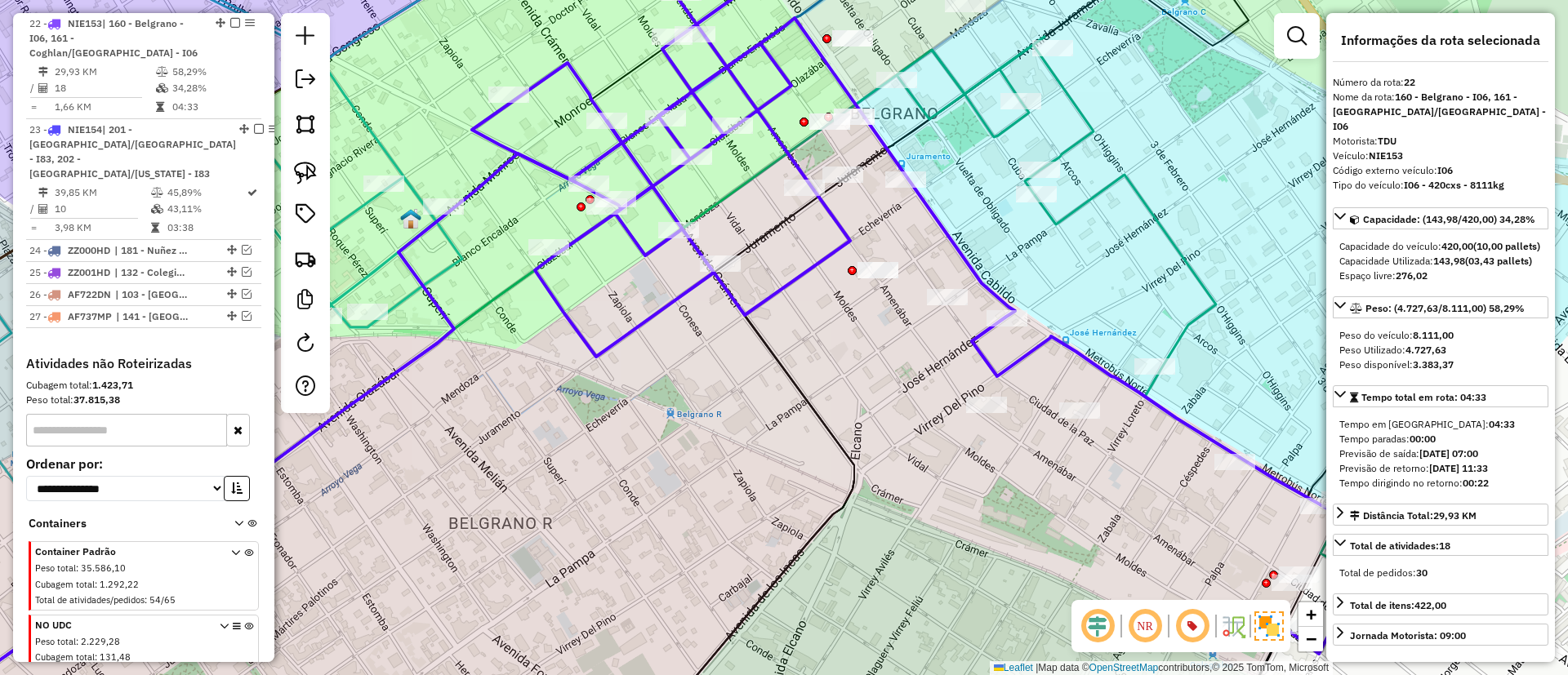
drag, startPoint x: 827, startPoint y: 388, endPoint x: 633, endPoint y: 193, distance: 275.1
click at [633, 193] on div "Janela de atendimento Grade de atendimento Capacidade Transportadoras Veículos …" at bounding box center [784, 338] width 1568 height 675
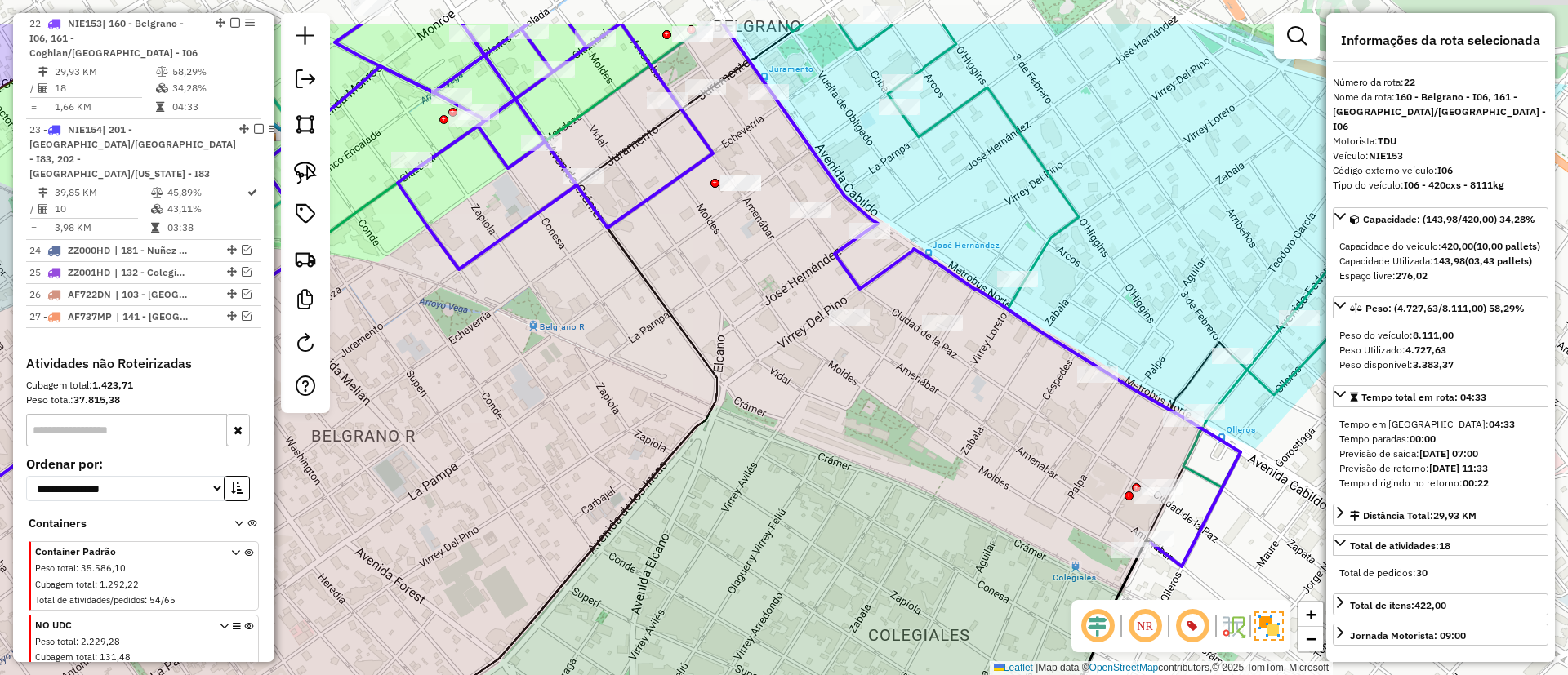
drag, startPoint x: 784, startPoint y: 354, endPoint x: 805, endPoint y: 401, distance: 51.5
click at [805, 401] on div "Janela de atendimento Grade de atendimento Capacidade Transportadoras Veículos …" at bounding box center [784, 338] width 1568 height 675
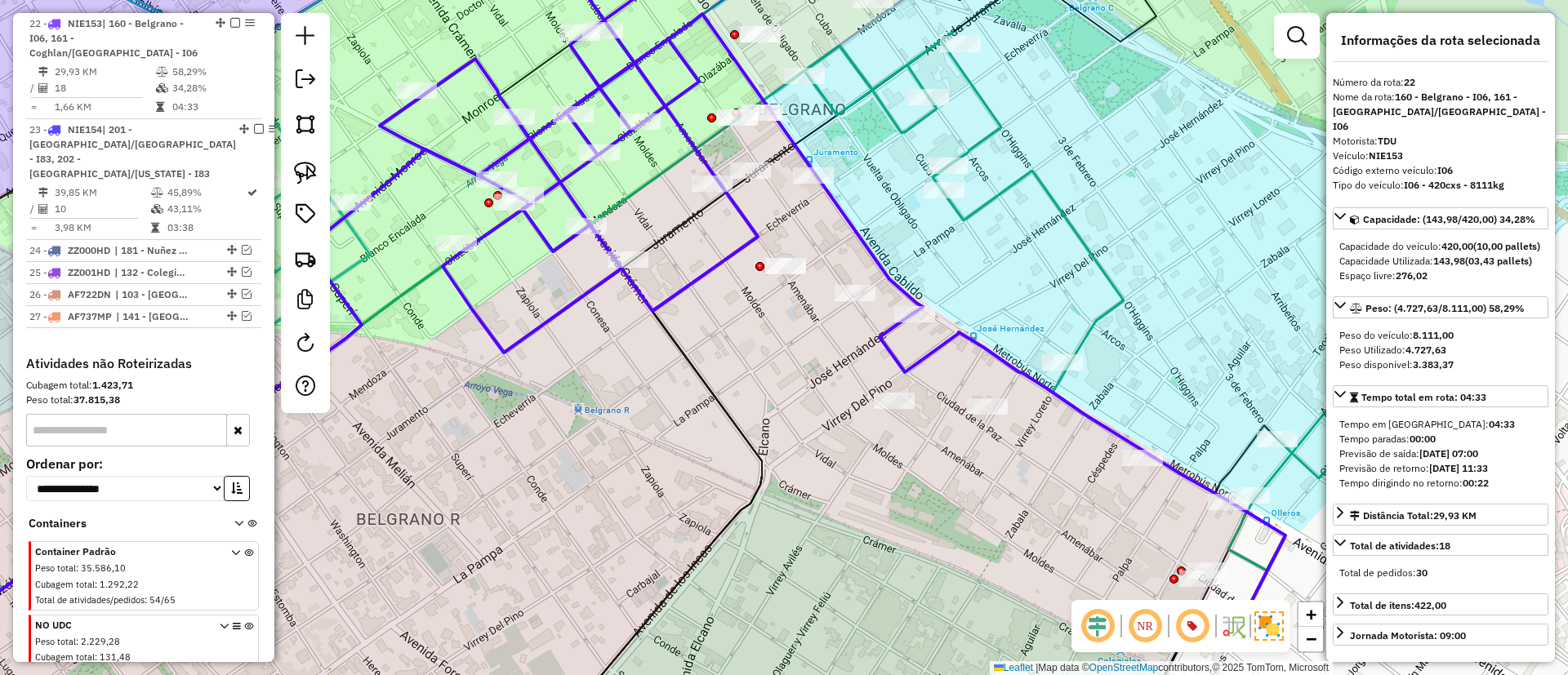
drag, startPoint x: 736, startPoint y: 347, endPoint x: 748, endPoint y: 370, distance: 25.9
click at [748, 370] on div "Janela de atendimento Grade de atendimento Capacidade Transportadoras Veículos …" at bounding box center [784, 338] width 1568 height 675
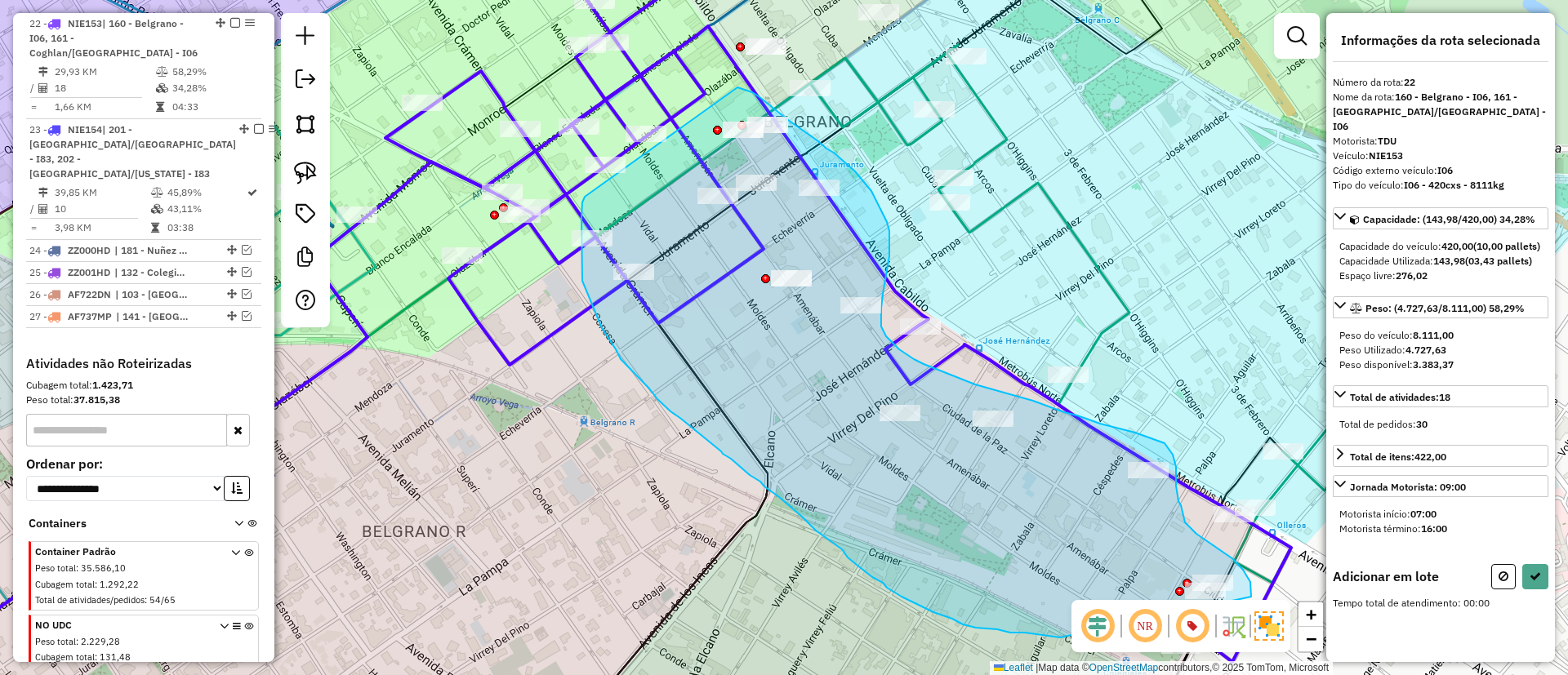
drag, startPoint x: 601, startPoint y: 328, endPoint x: 730, endPoint y: 87, distance: 273.4
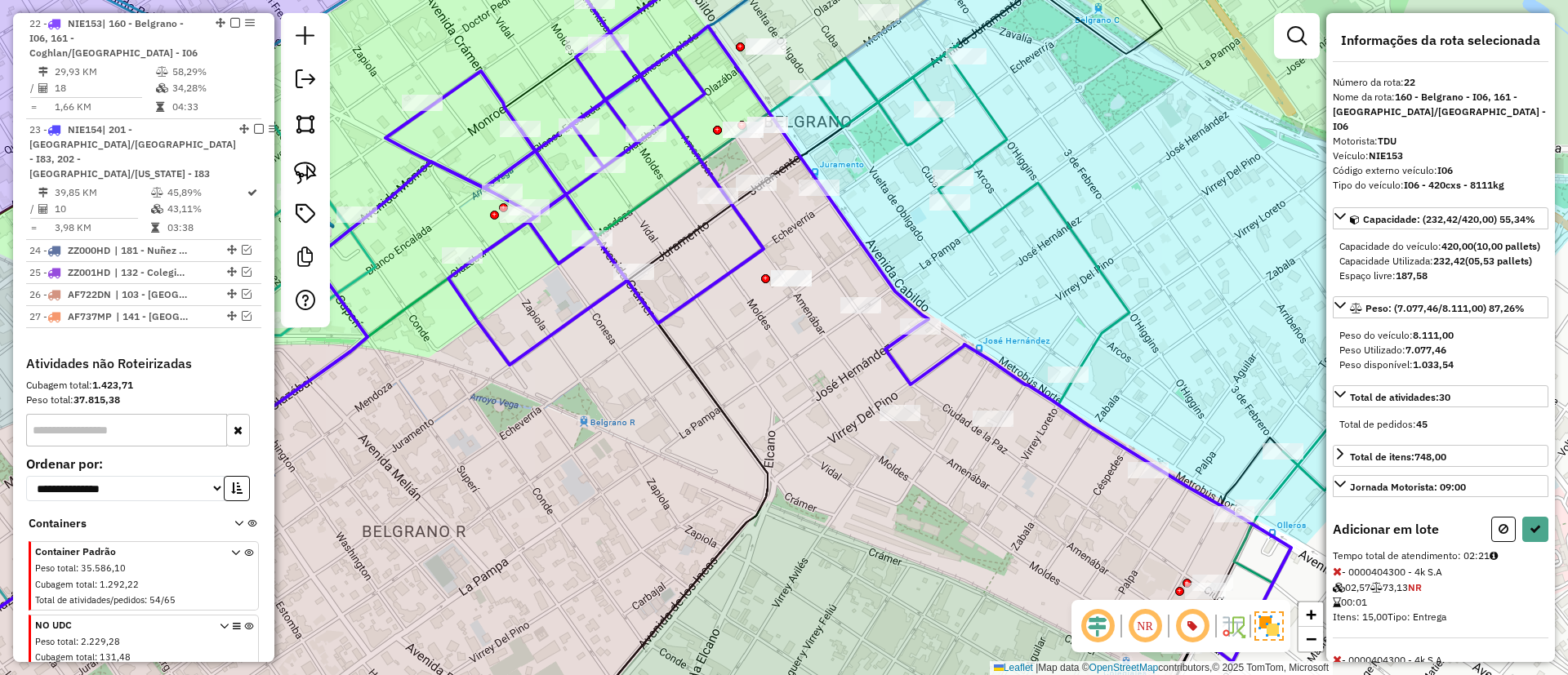
select select "*********"
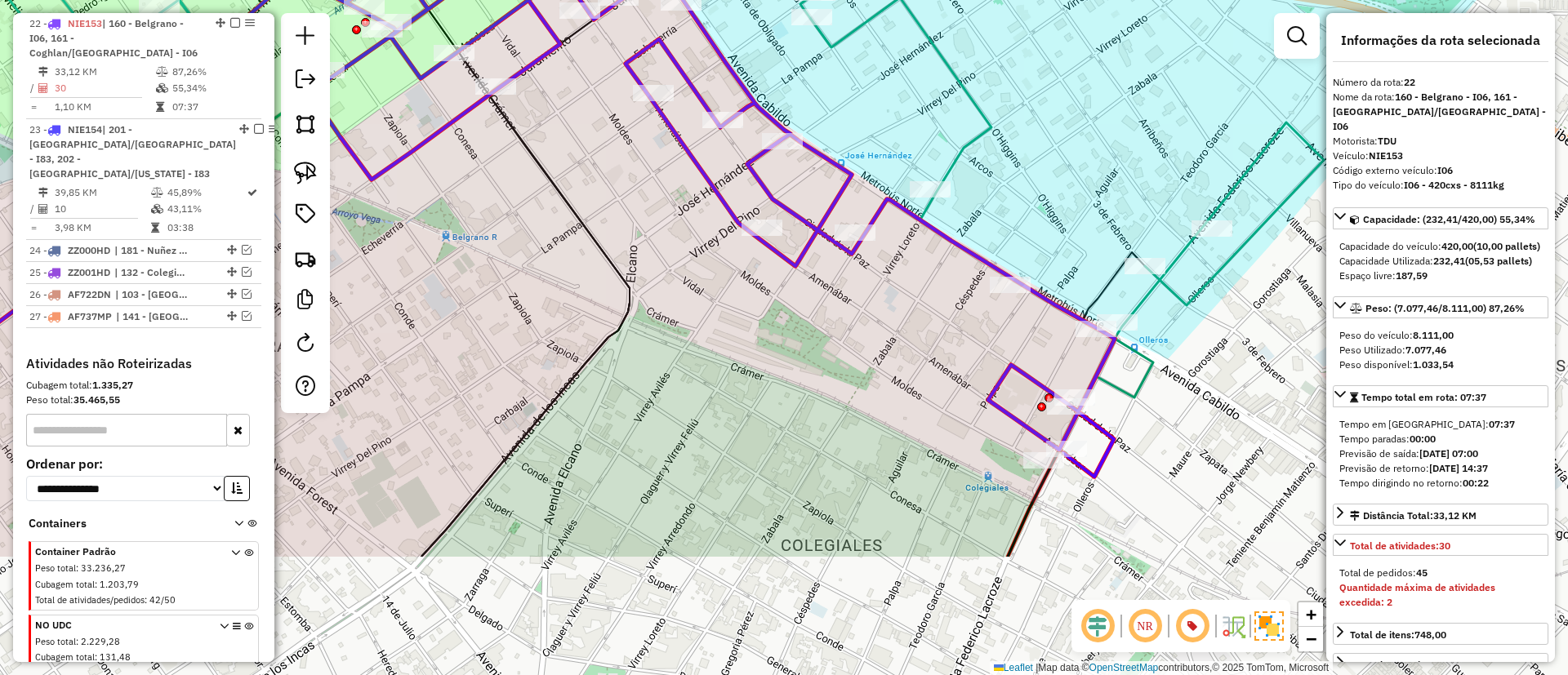
drag, startPoint x: 931, startPoint y: 488, endPoint x: 801, endPoint y: 315, distance: 216.4
click at [801, 315] on div "Janela de atendimento Grade de atendimento Capacidade Transportadoras Veículos …" at bounding box center [784, 338] width 1568 height 675
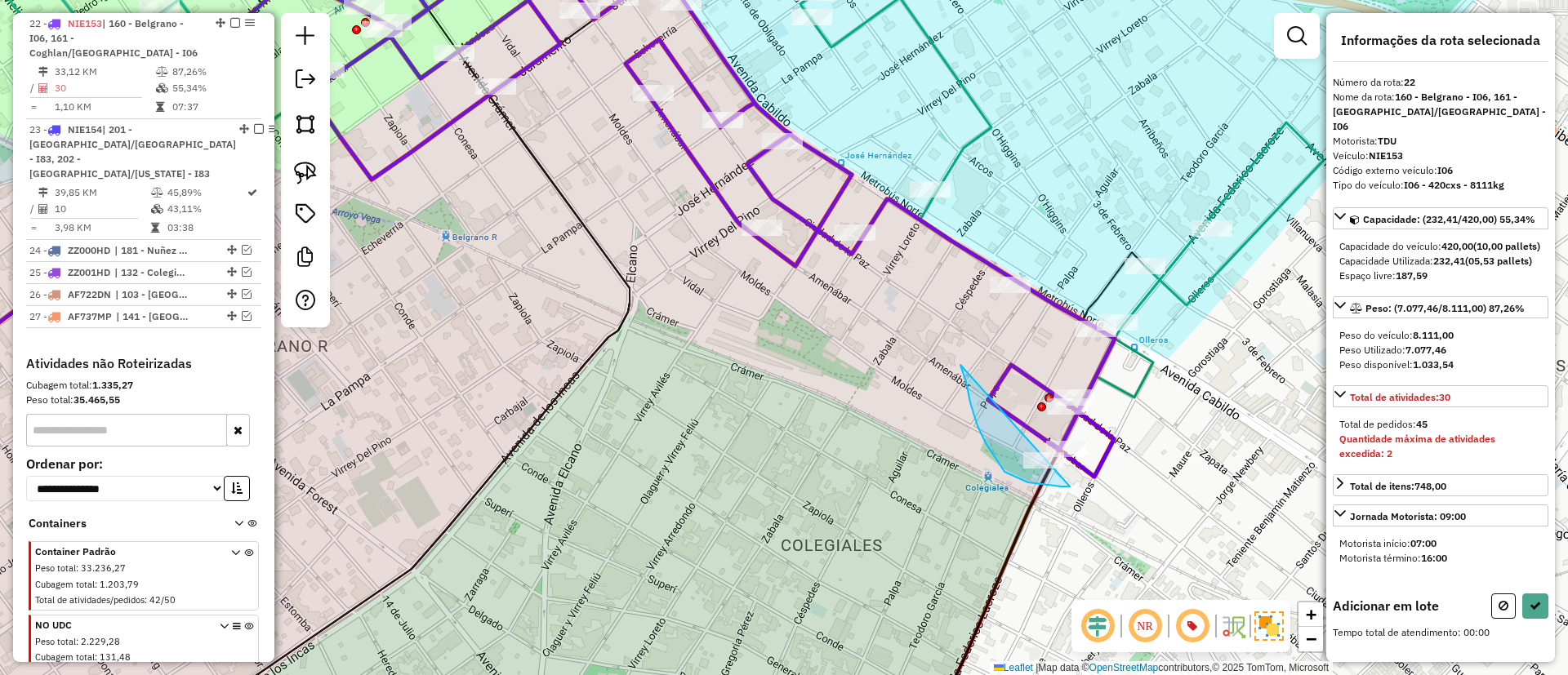
drag, startPoint x: 960, startPoint y: 365, endPoint x: 1101, endPoint y: 440, distance: 159.7
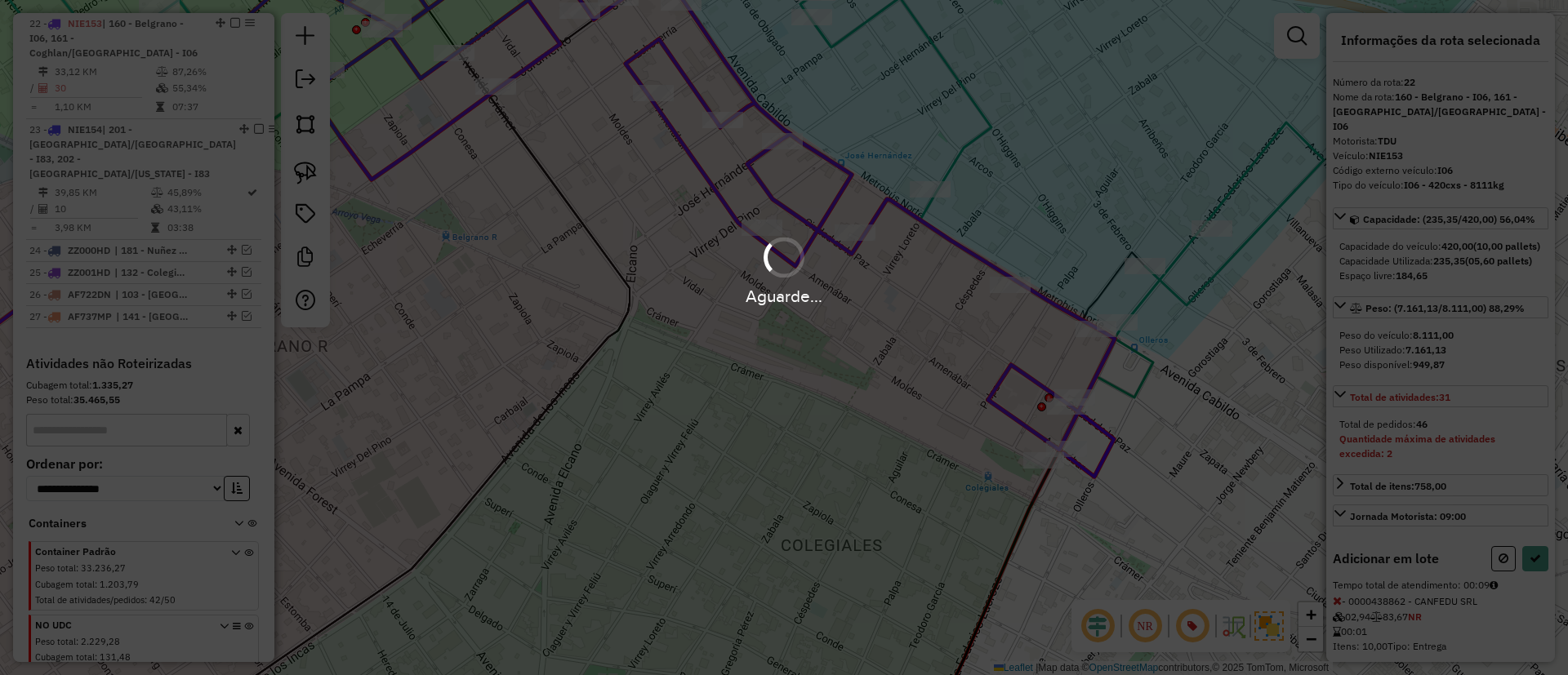
select select "*********"
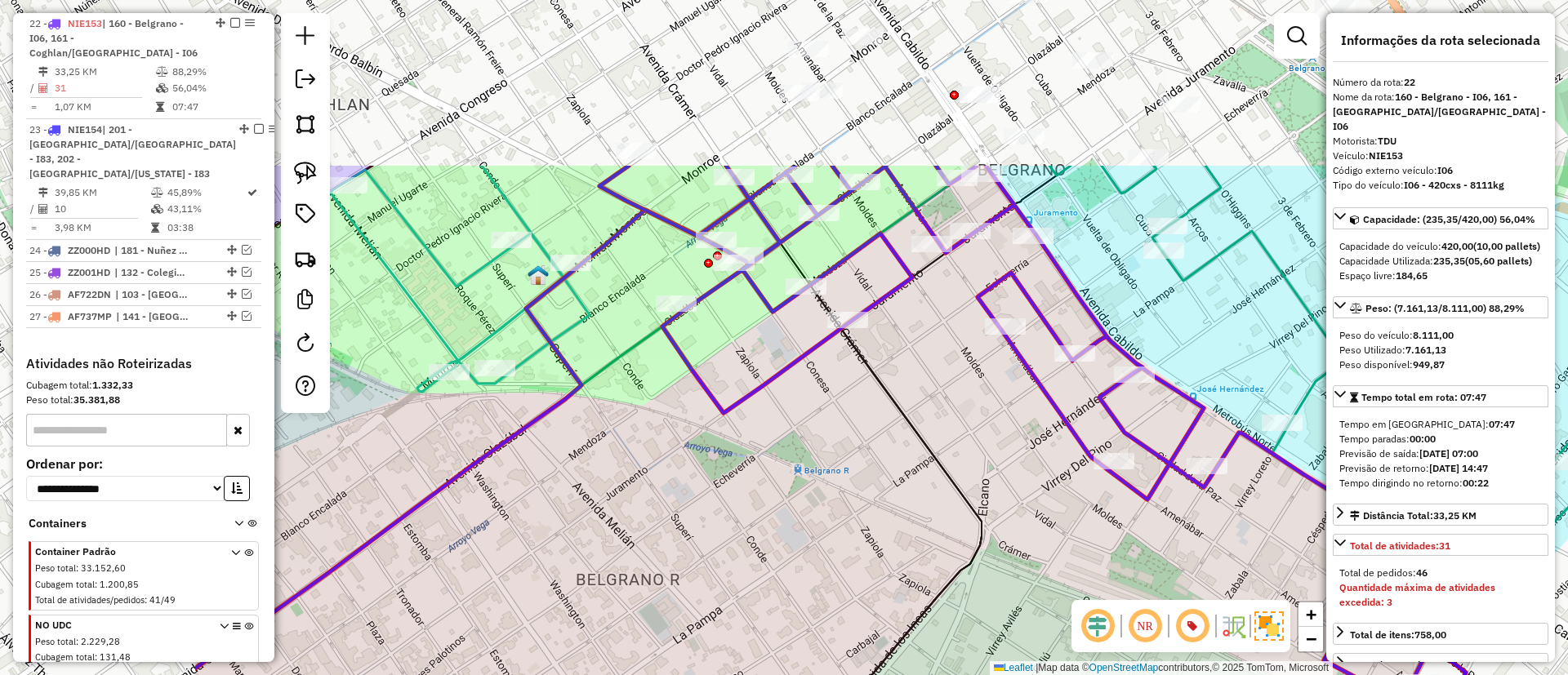
drag, startPoint x: 525, startPoint y: 220, endPoint x: 879, endPoint y: 453, distance: 423.8
click at [879, 453] on div "Janela de atendimento Grade de atendimento Capacidade Transportadoras Veículos …" at bounding box center [784, 338] width 1568 height 675
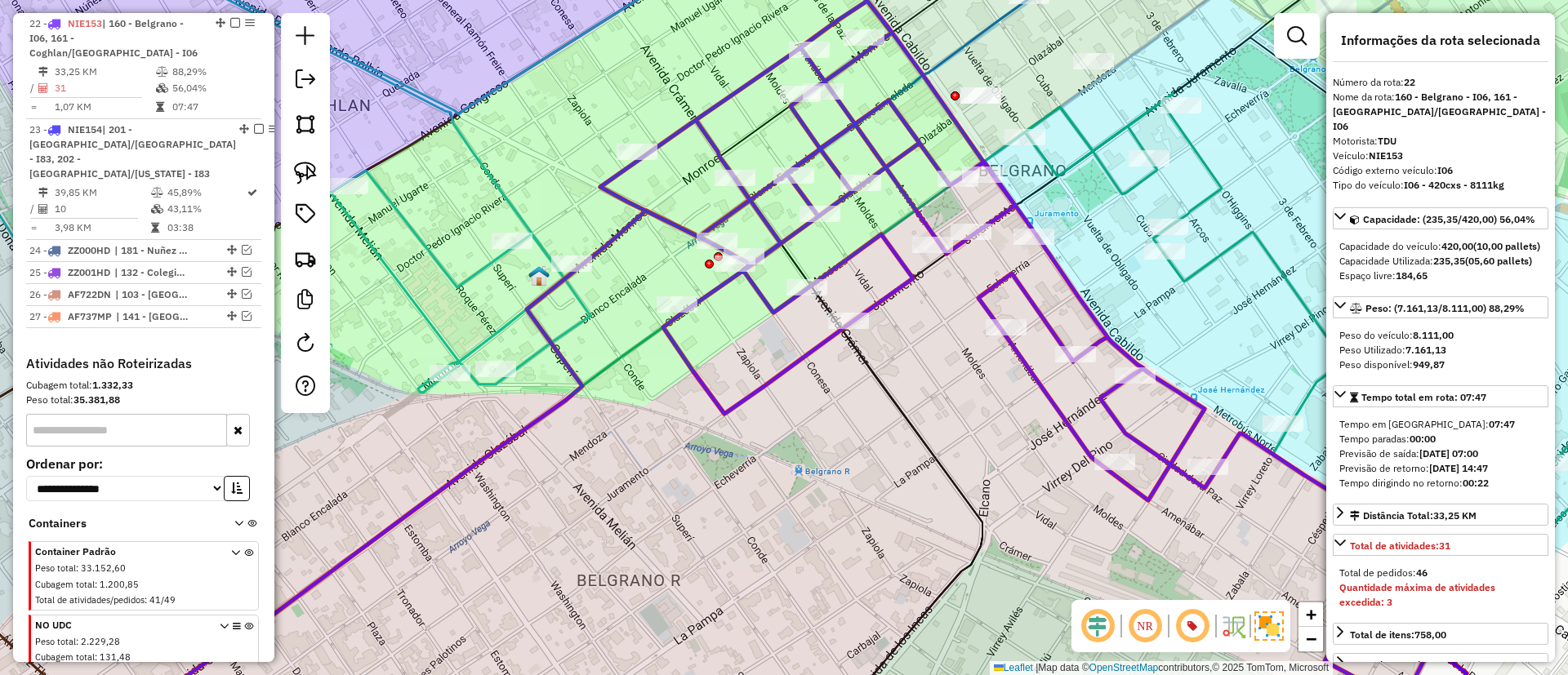
click at [507, 196] on icon at bounding box center [460, 162] width 566 height 460
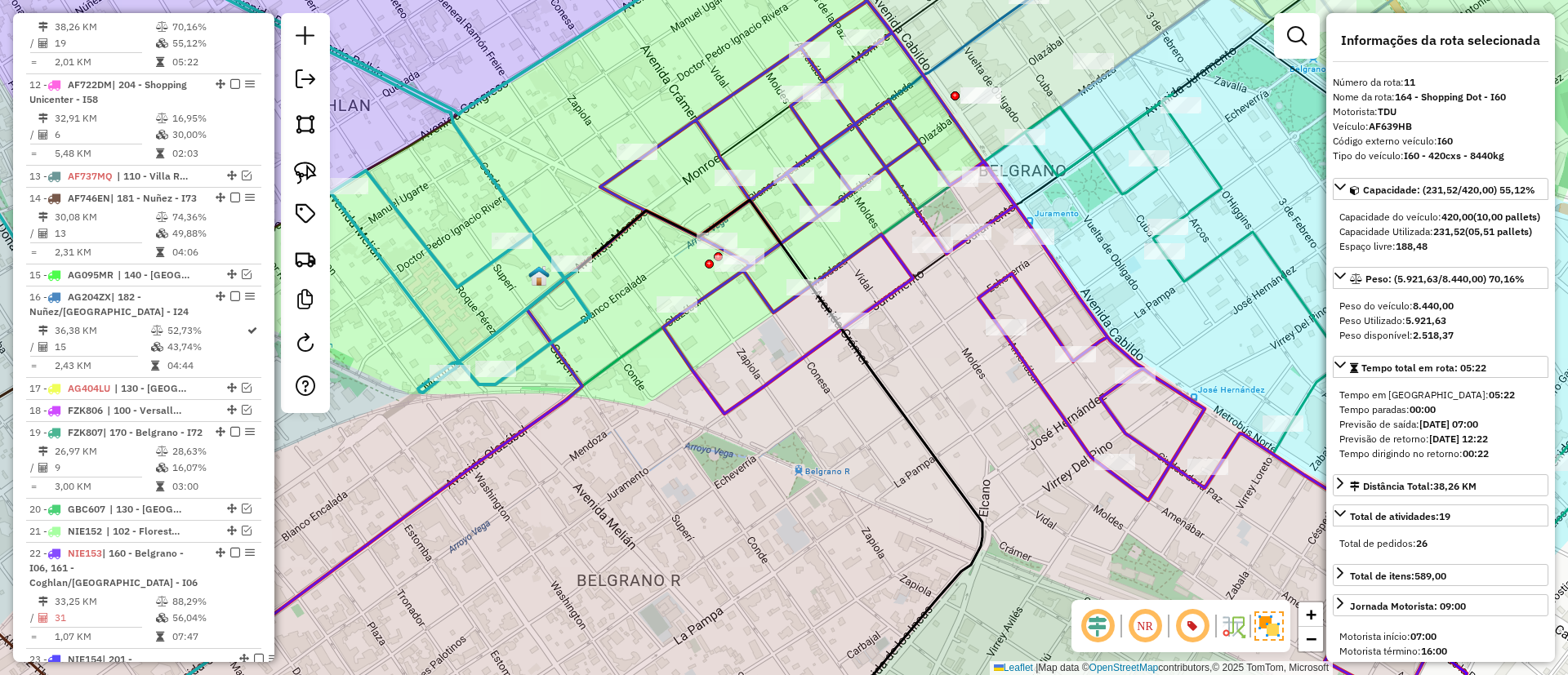
scroll to position [1335, 0]
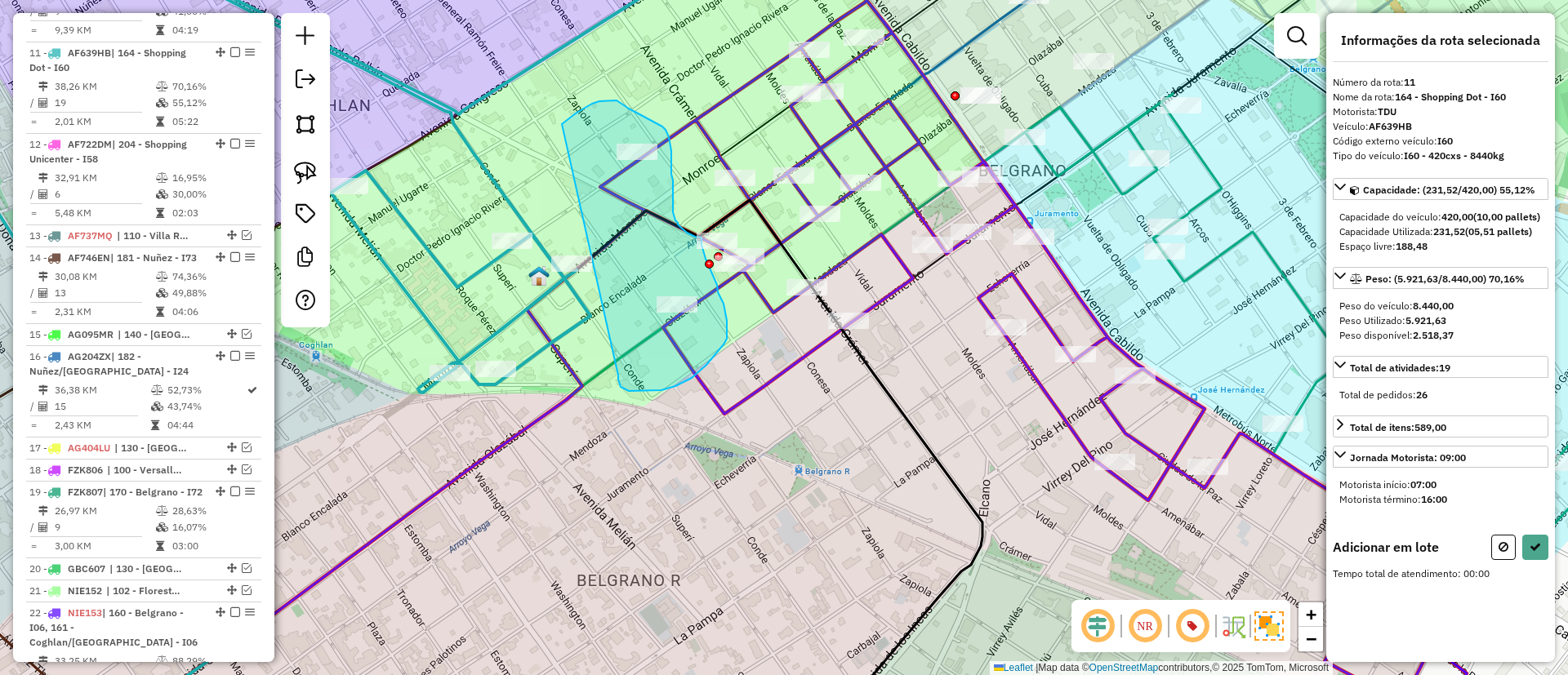
drag, startPoint x: 563, startPoint y: 124, endPoint x: 618, endPoint y: 374, distance: 256.0
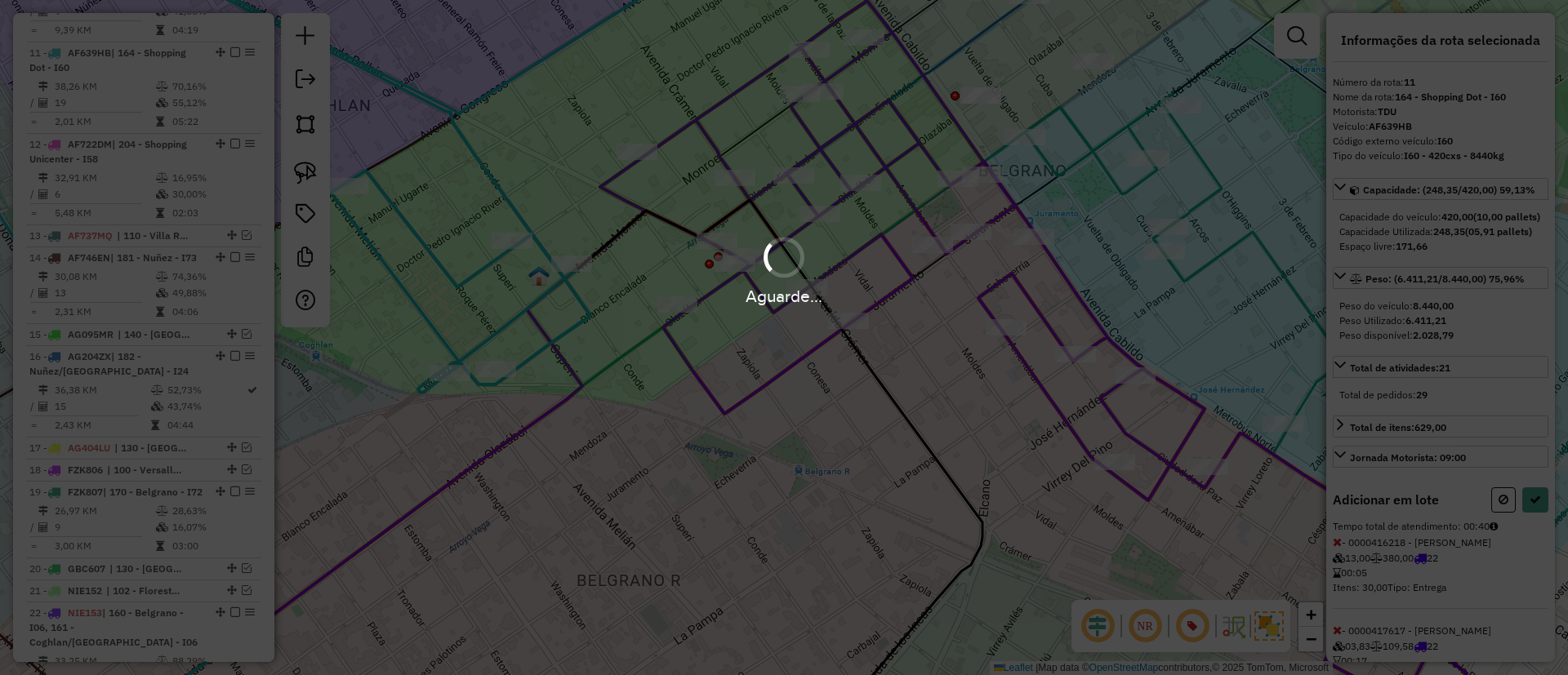
select select "*********"
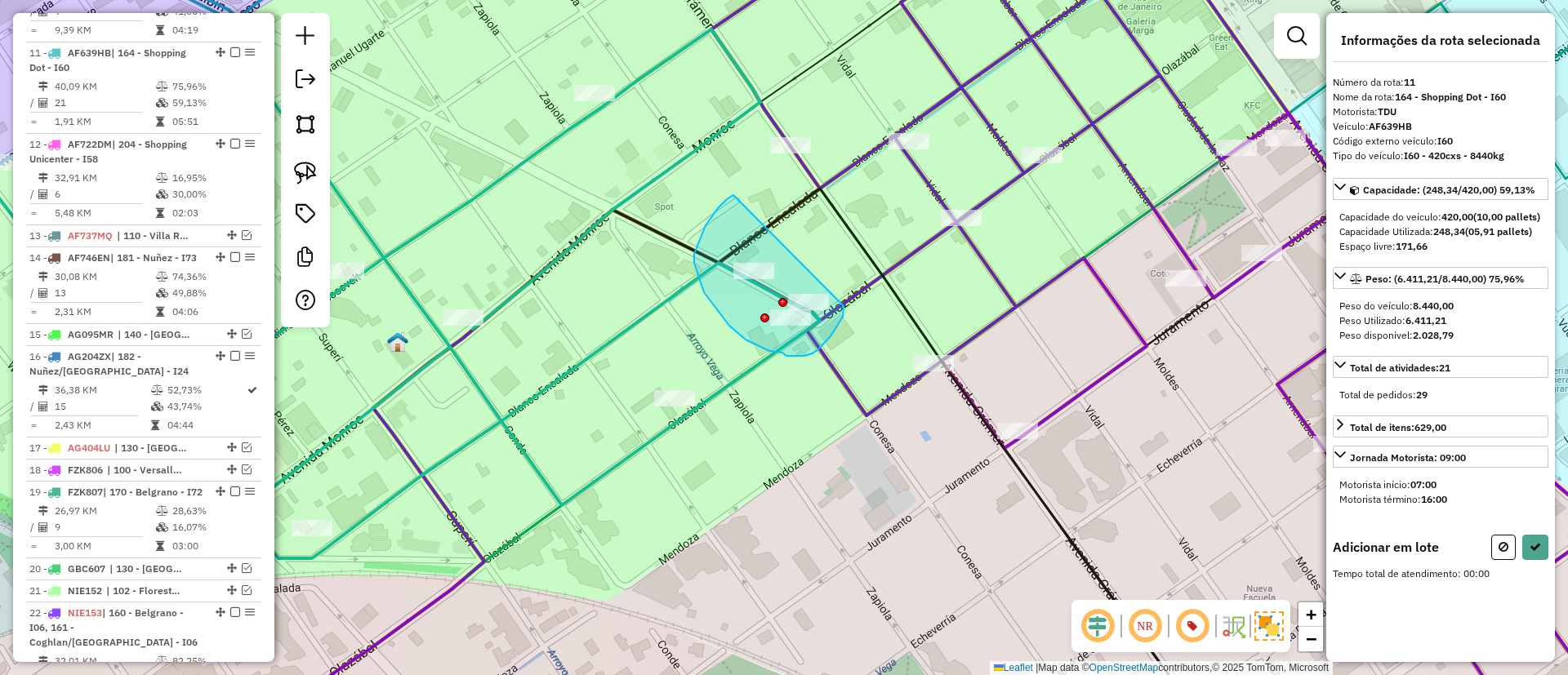
drag, startPoint x: 727, startPoint y: 199, endPoint x: 844, endPoint y: 306, distance: 158.5
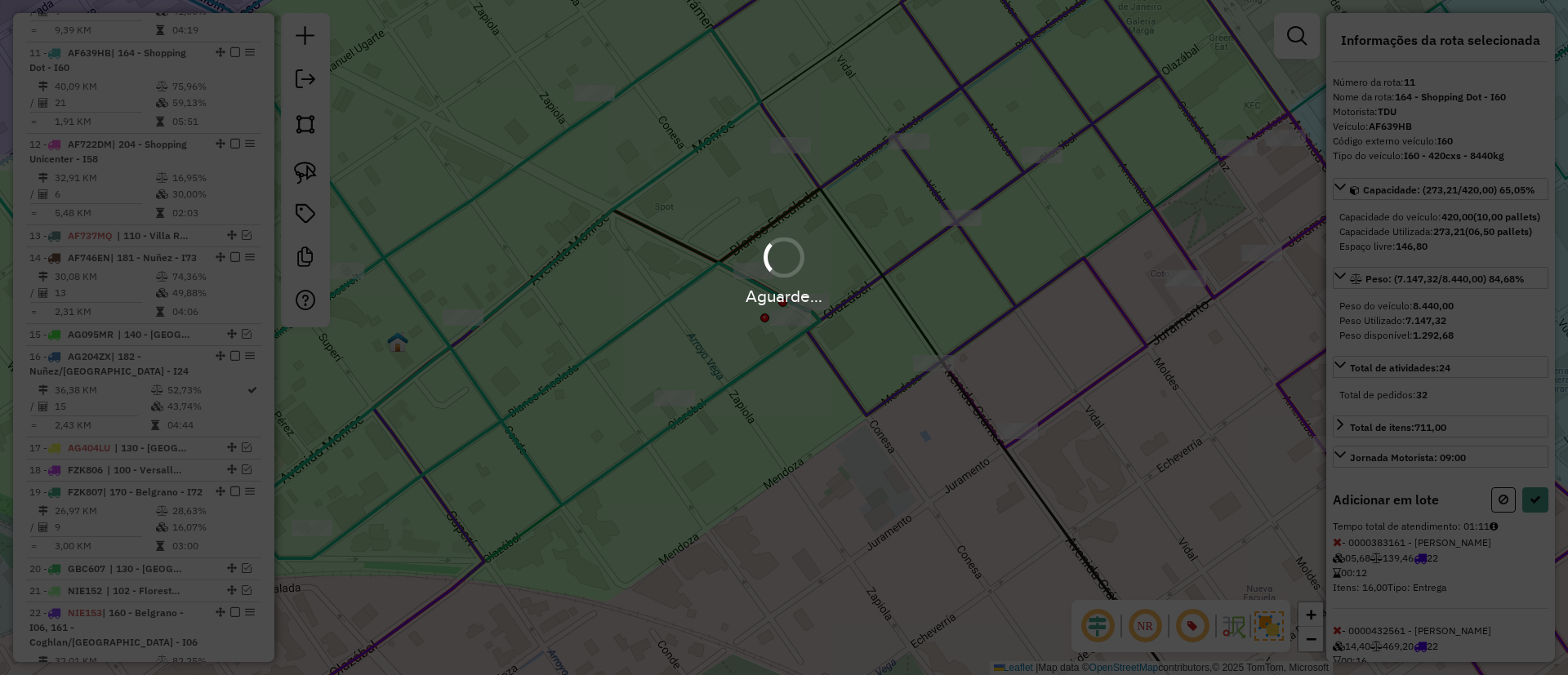
select select "*********"
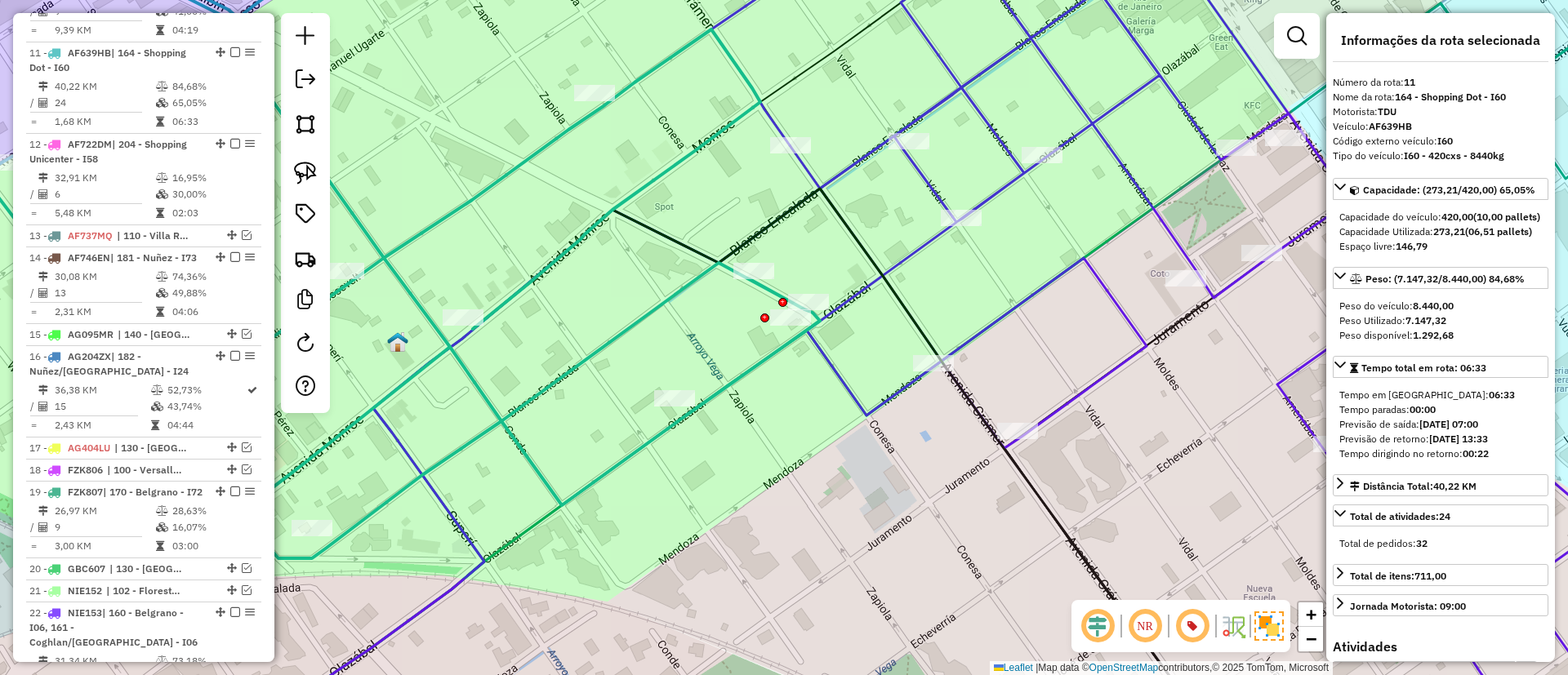
click at [1012, 294] on div "Janela de atendimento Grade de atendimento Capacidade Transportadoras Veículos …" at bounding box center [784, 338] width 1568 height 675
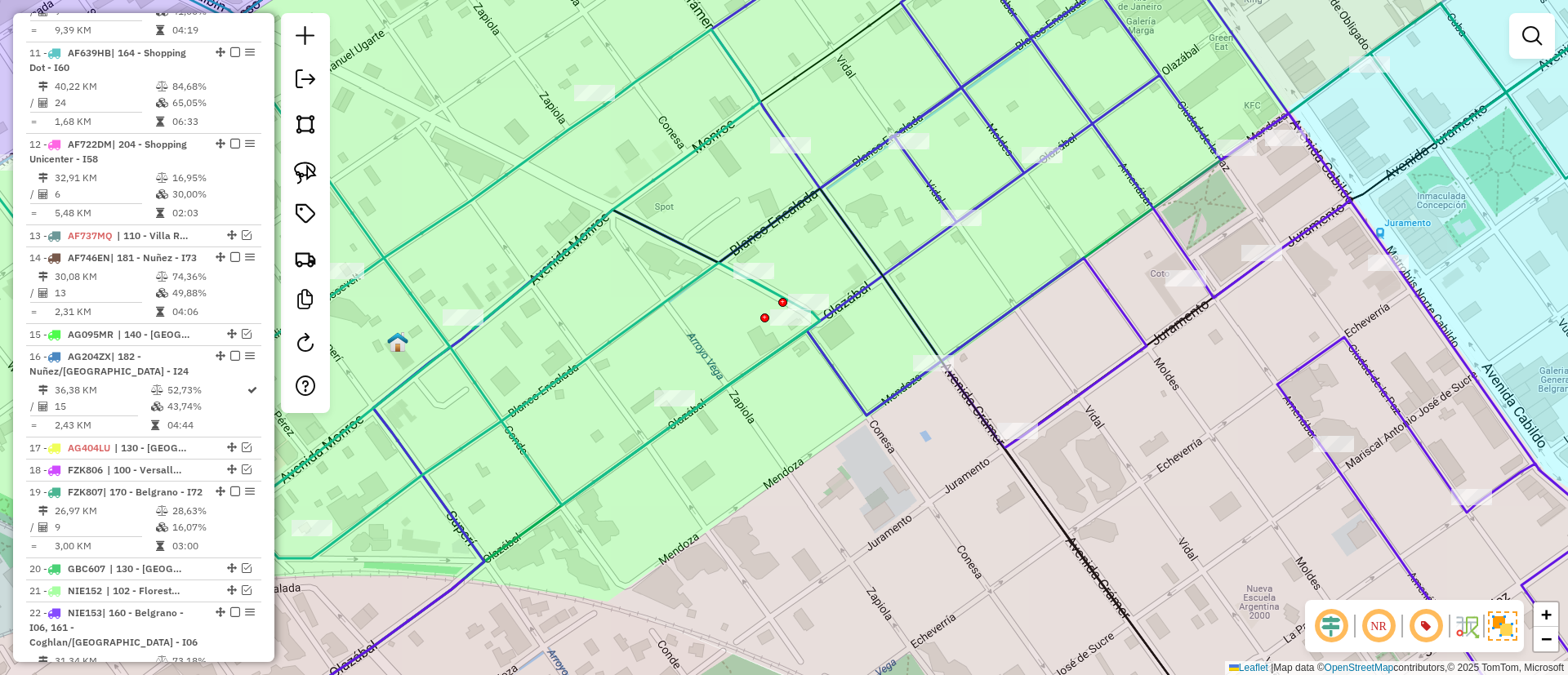
click at [1012, 294] on div "Janela de atendimento Grade de atendimento Capacidade Transportadoras Veículos …" at bounding box center [784, 338] width 1568 height 675
click at [1027, 303] on icon at bounding box center [1217, 338] width 1013 height 810
select select "*********"
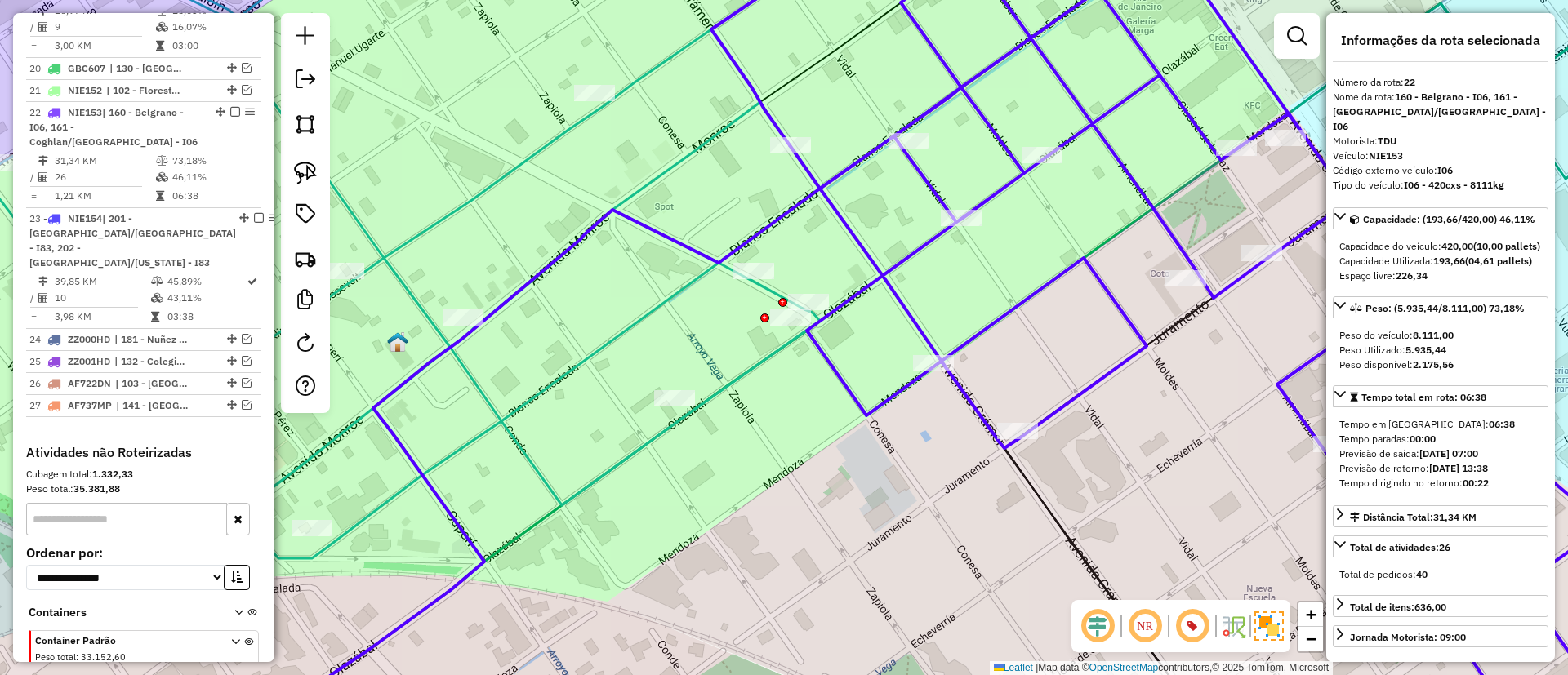
scroll to position [1925, 0]
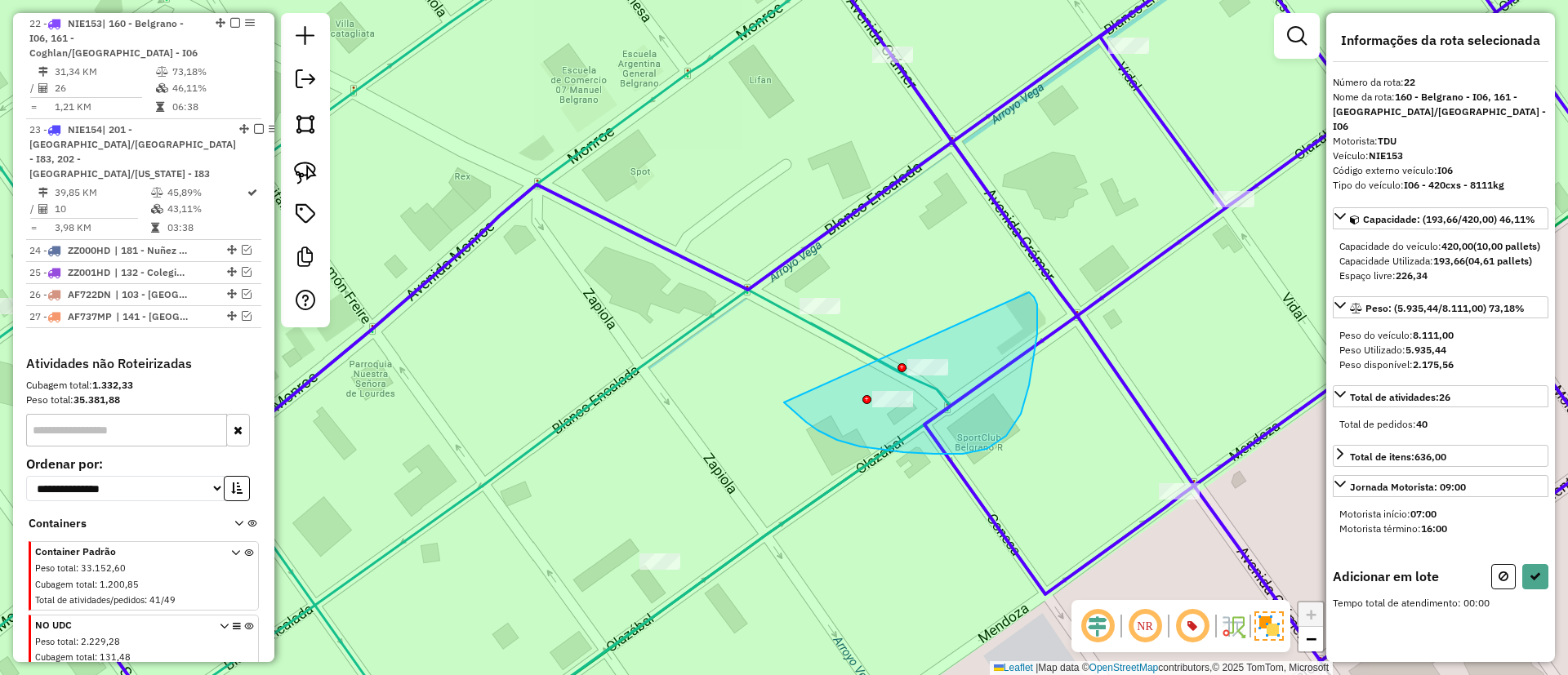
drag, startPoint x: 784, startPoint y: 403, endPoint x: 1028, endPoint y: 292, distance: 268.1
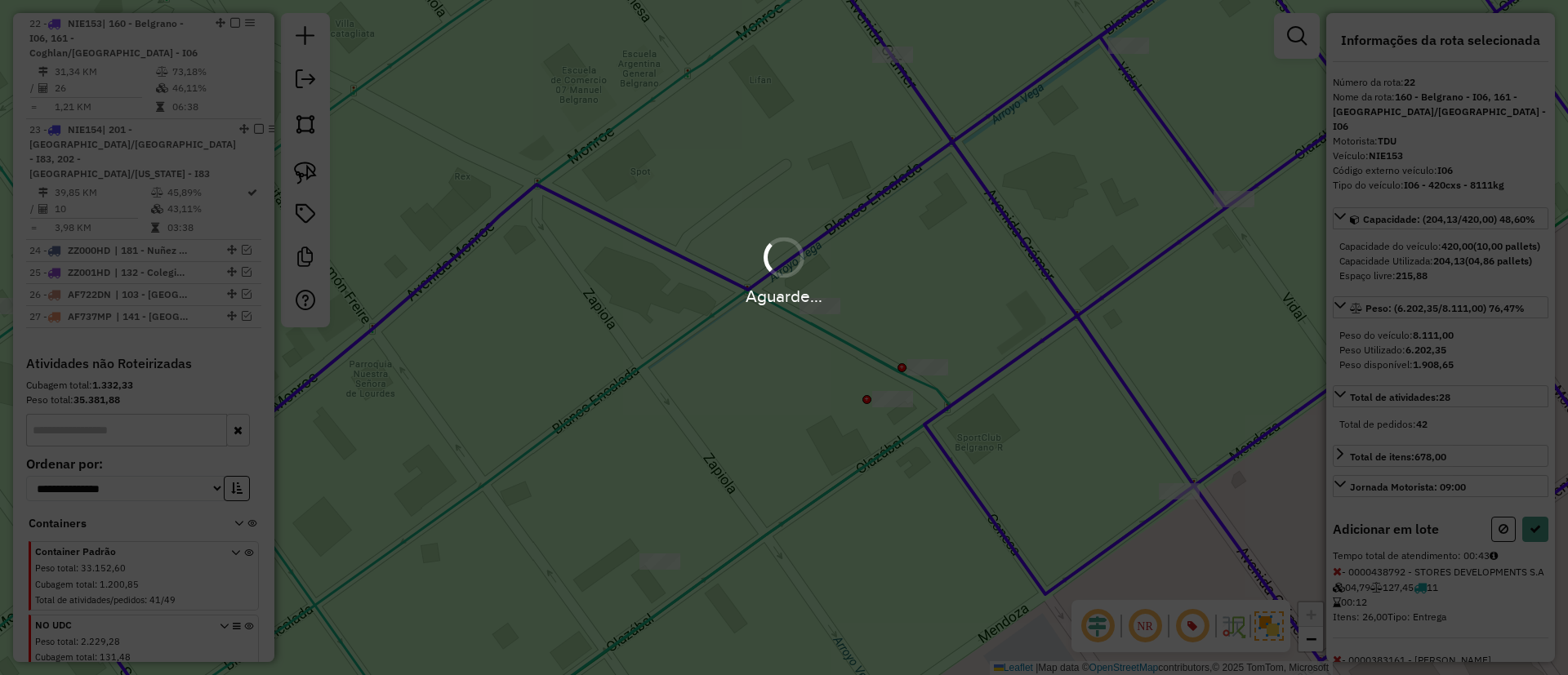
select select "*********"
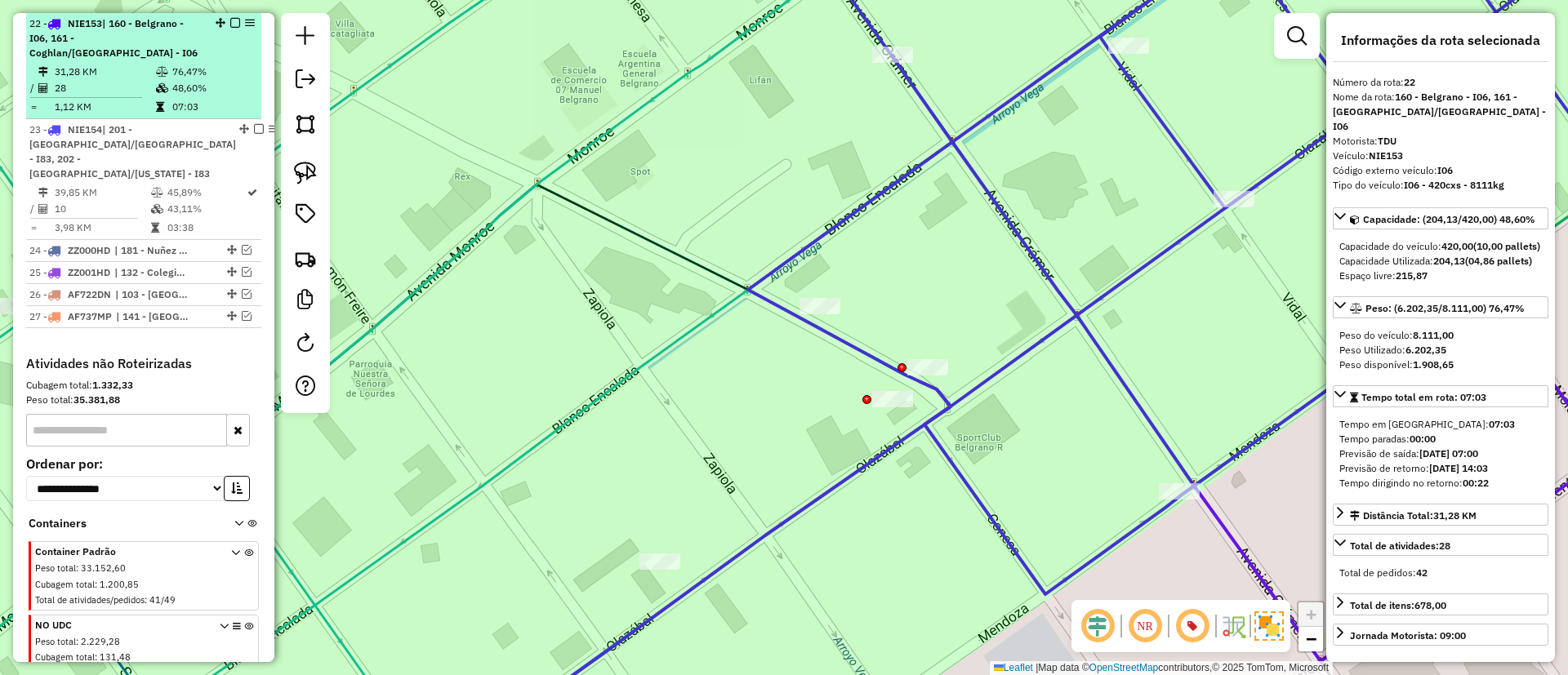
click at [231, 21] on em at bounding box center [236, 23] width 10 height 10
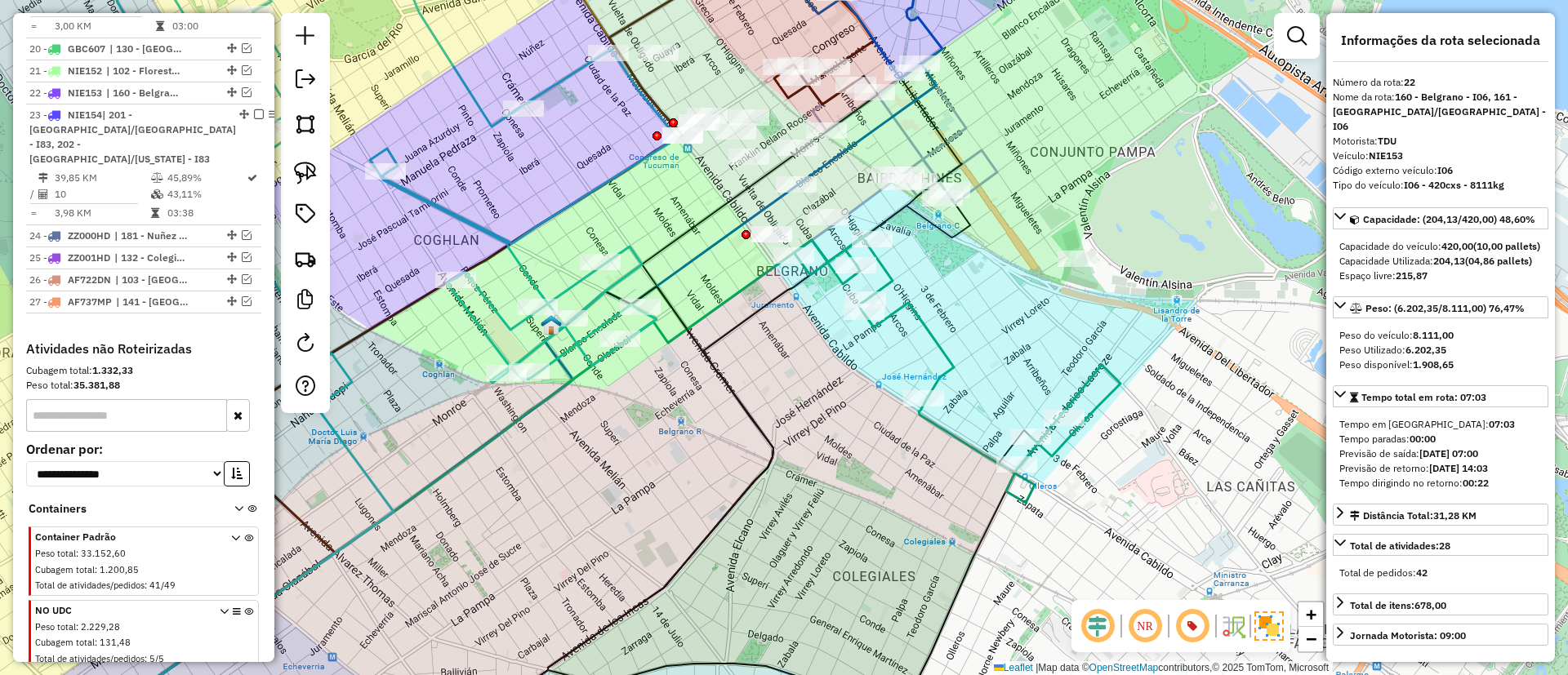
drag, startPoint x: 484, startPoint y: 234, endPoint x: 491, endPoint y: 236, distance: 7.3
click at [491, 236] on icon at bounding box center [423, 160] width 507 height 448
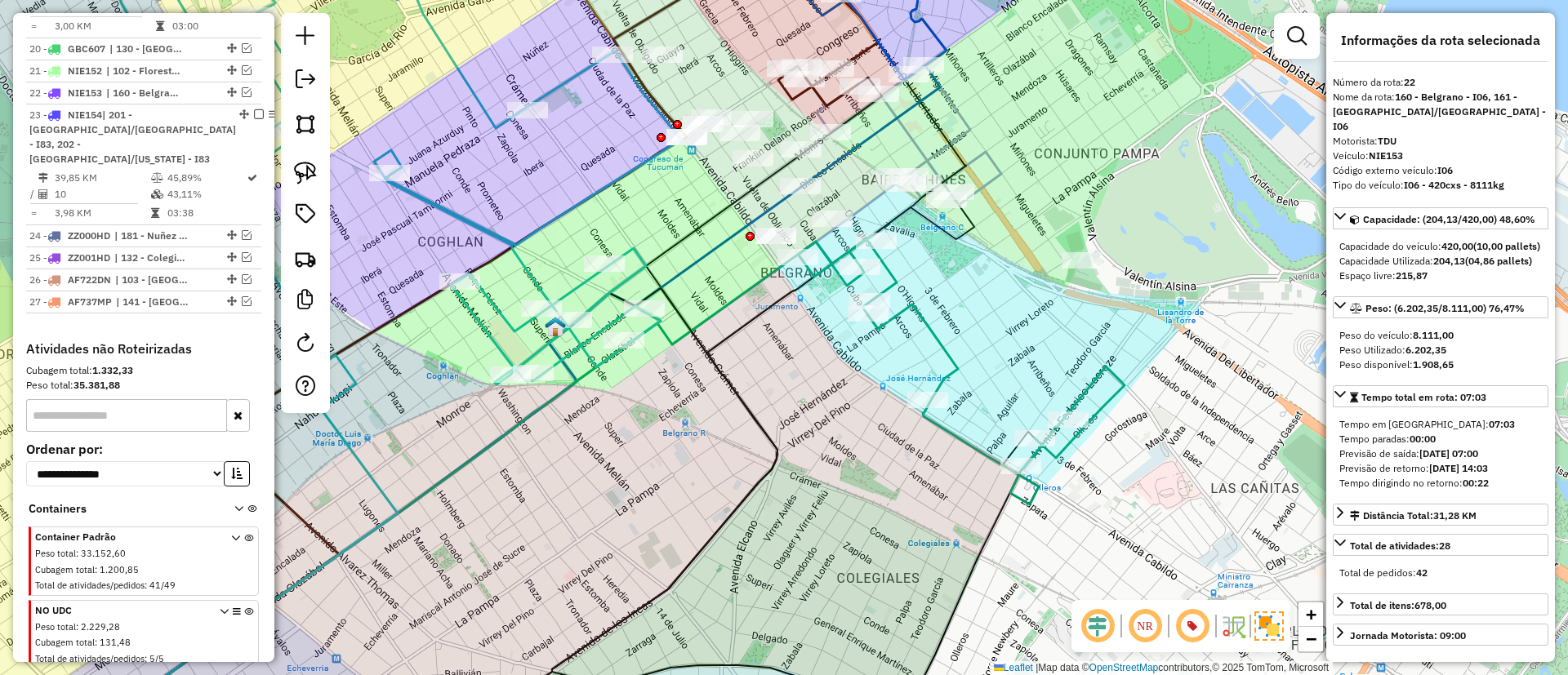
click at [491, 236] on icon at bounding box center [427, 159] width 507 height 453
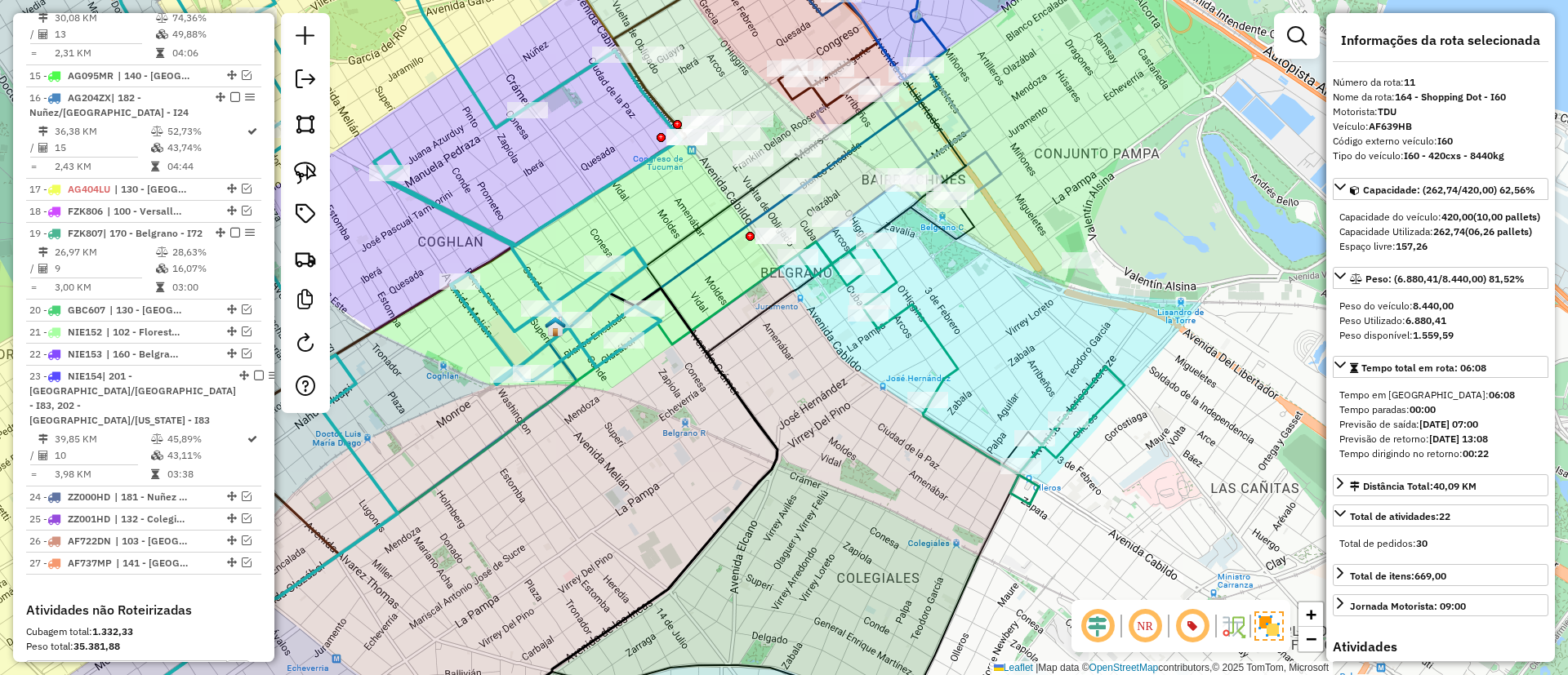
scroll to position [1335, 0]
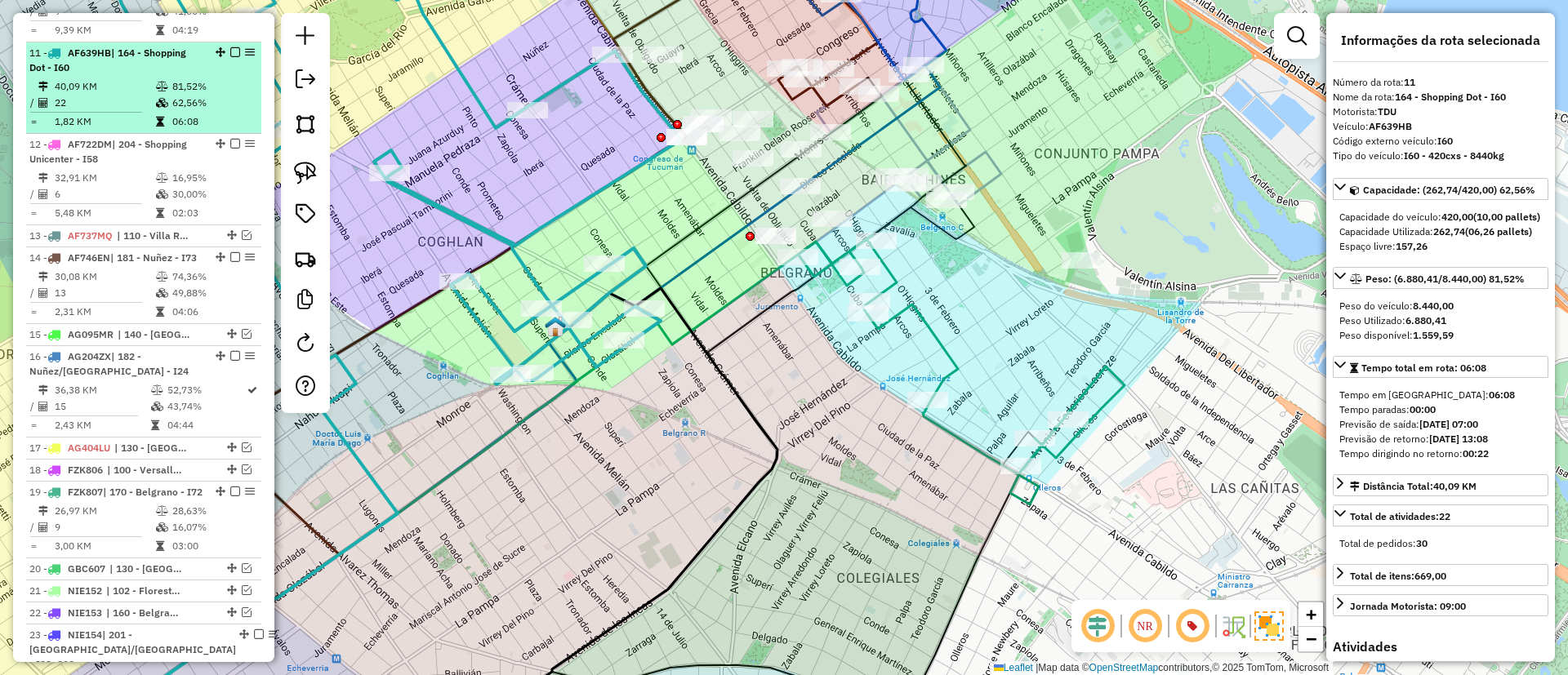
click at [231, 48] on em at bounding box center [236, 53] width 10 height 10
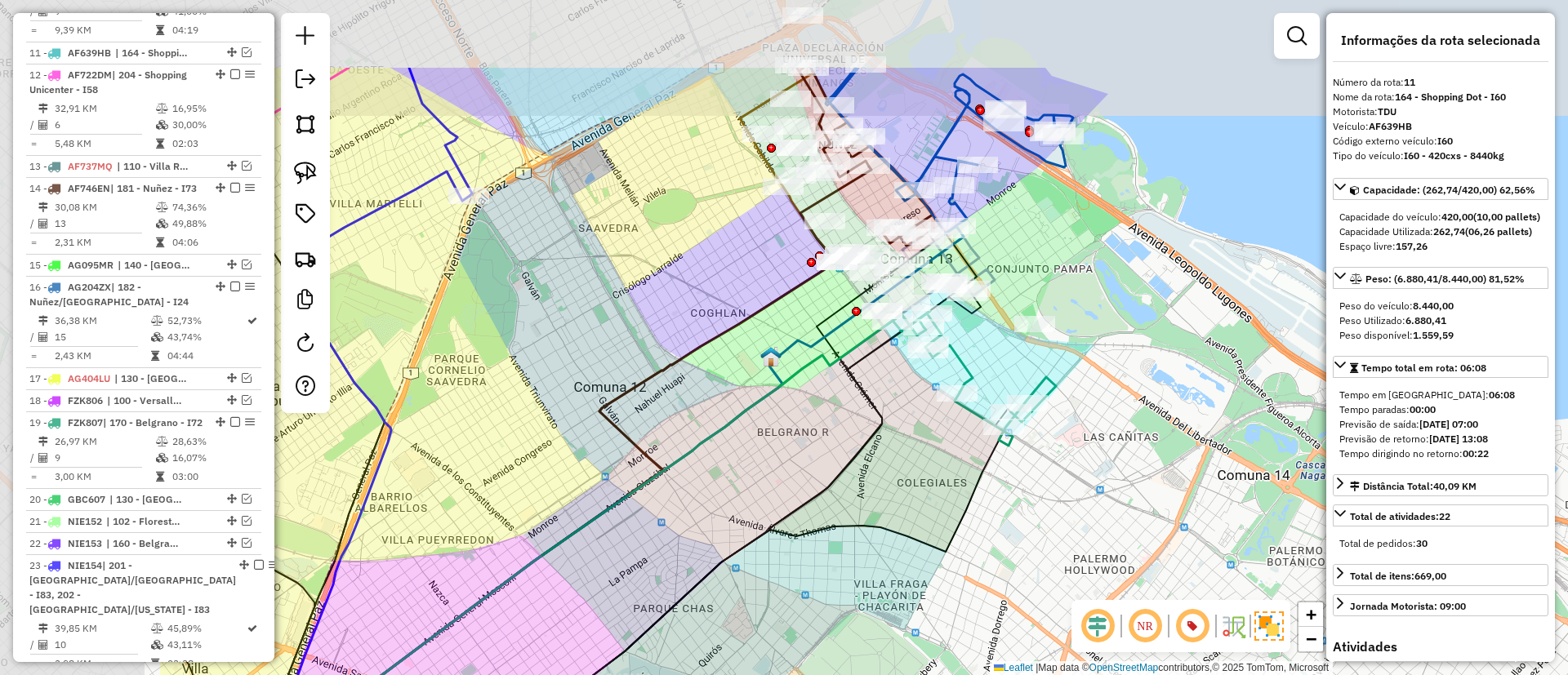
drag, startPoint x: 482, startPoint y: 209, endPoint x: 774, endPoint y: 342, distance: 320.9
click at [774, 342] on div "Janela de atendimento Grade de atendimento Capacidade Transportadoras Veículos …" at bounding box center [784, 338] width 1568 height 675
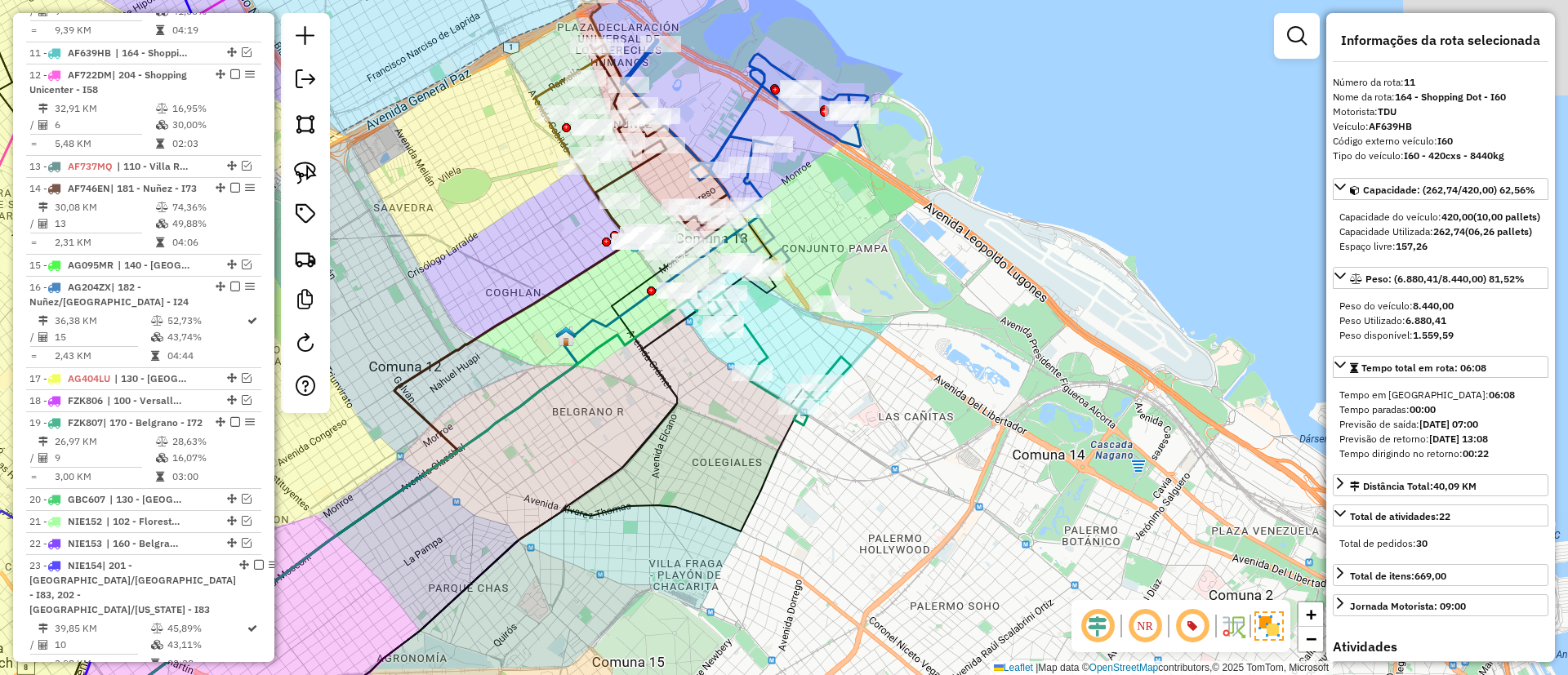
drag, startPoint x: 794, startPoint y: 349, endPoint x: 596, endPoint y: 324, distance: 199.6
click at [596, 324] on icon at bounding box center [425, 461] width 666 height 512
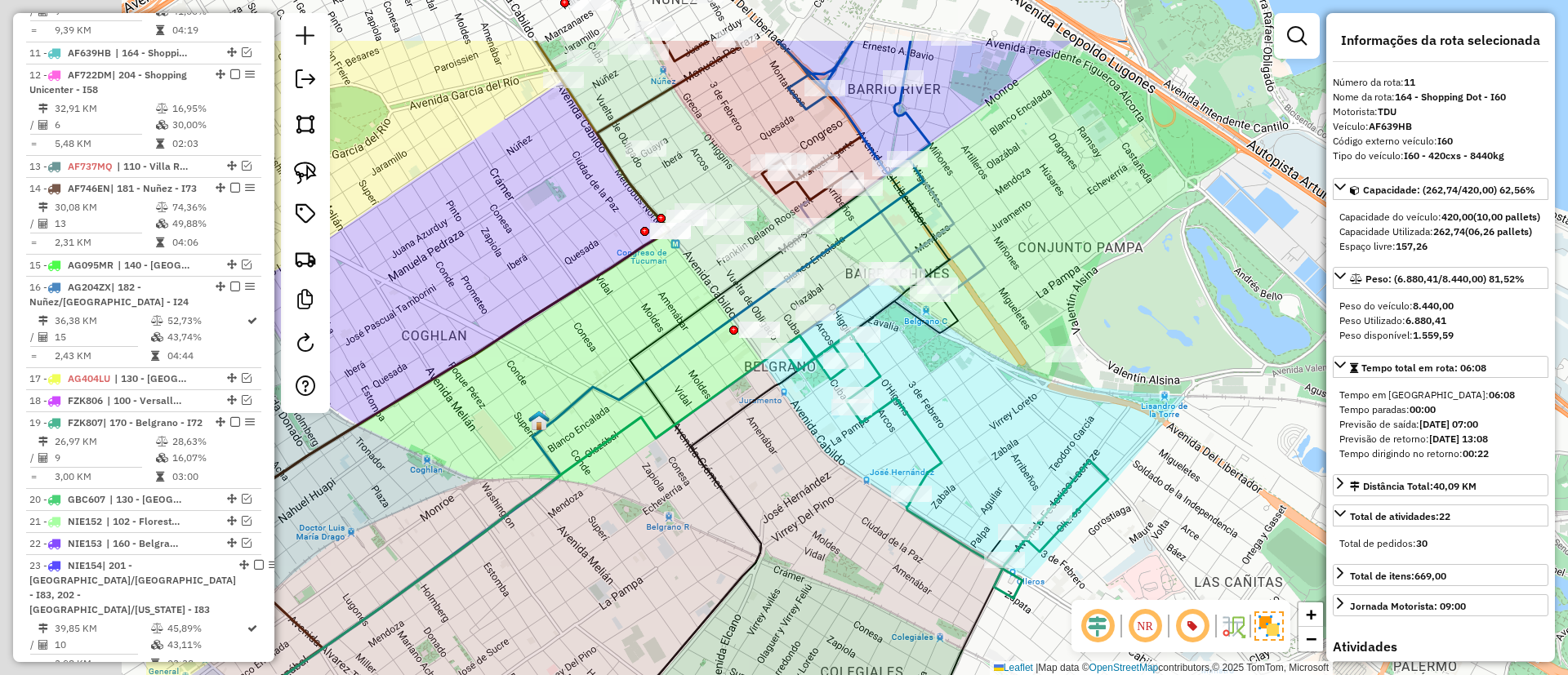
drag, startPoint x: 683, startPoint y: 305, endPoint x: 986, endPoint y: 414, distance: 322.0
click at [986, 414] on div "Janela de atendimento Grade de atendimento Capacidade Transportadoras Veículos …" at bounding box center [784, 338] width 1568 height 675
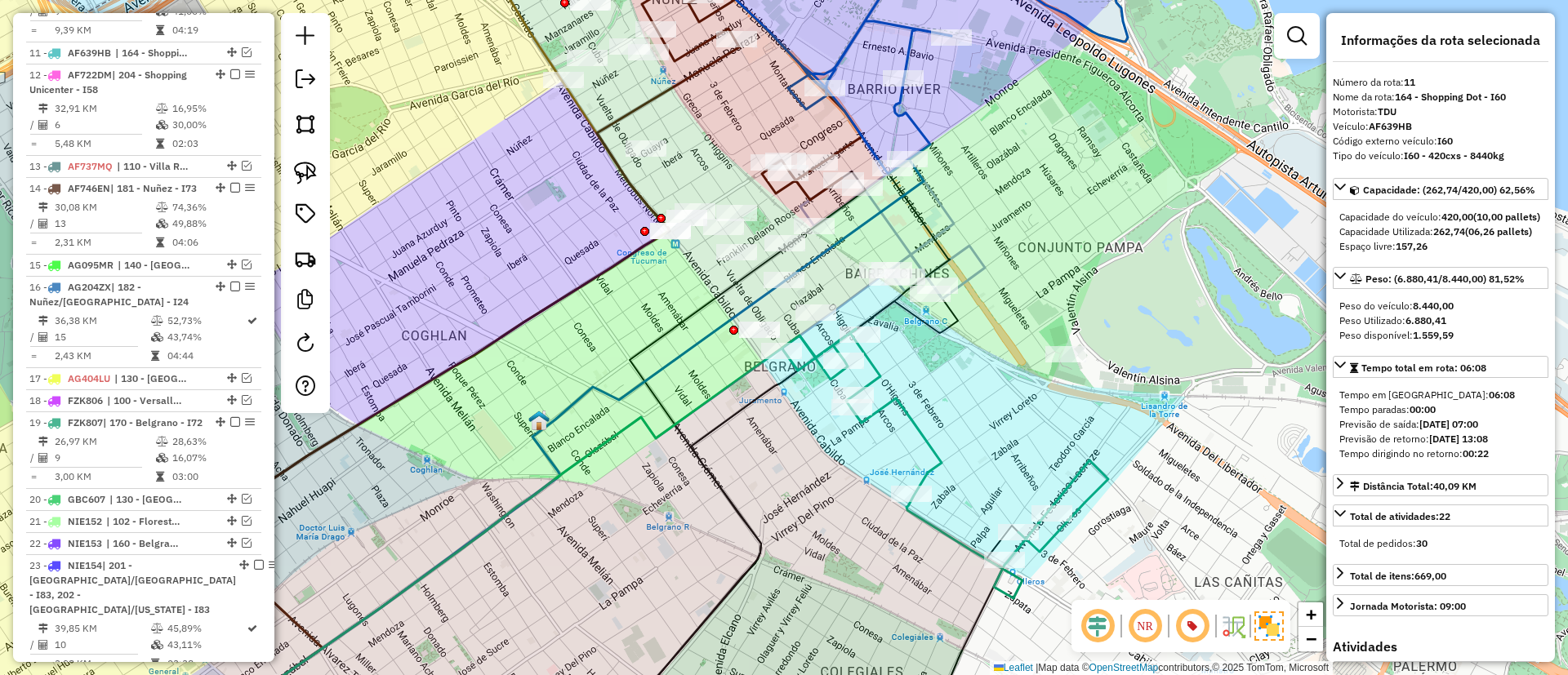
click at [921, 426] on icon at bounding box center [945, 464] width 326 height 270
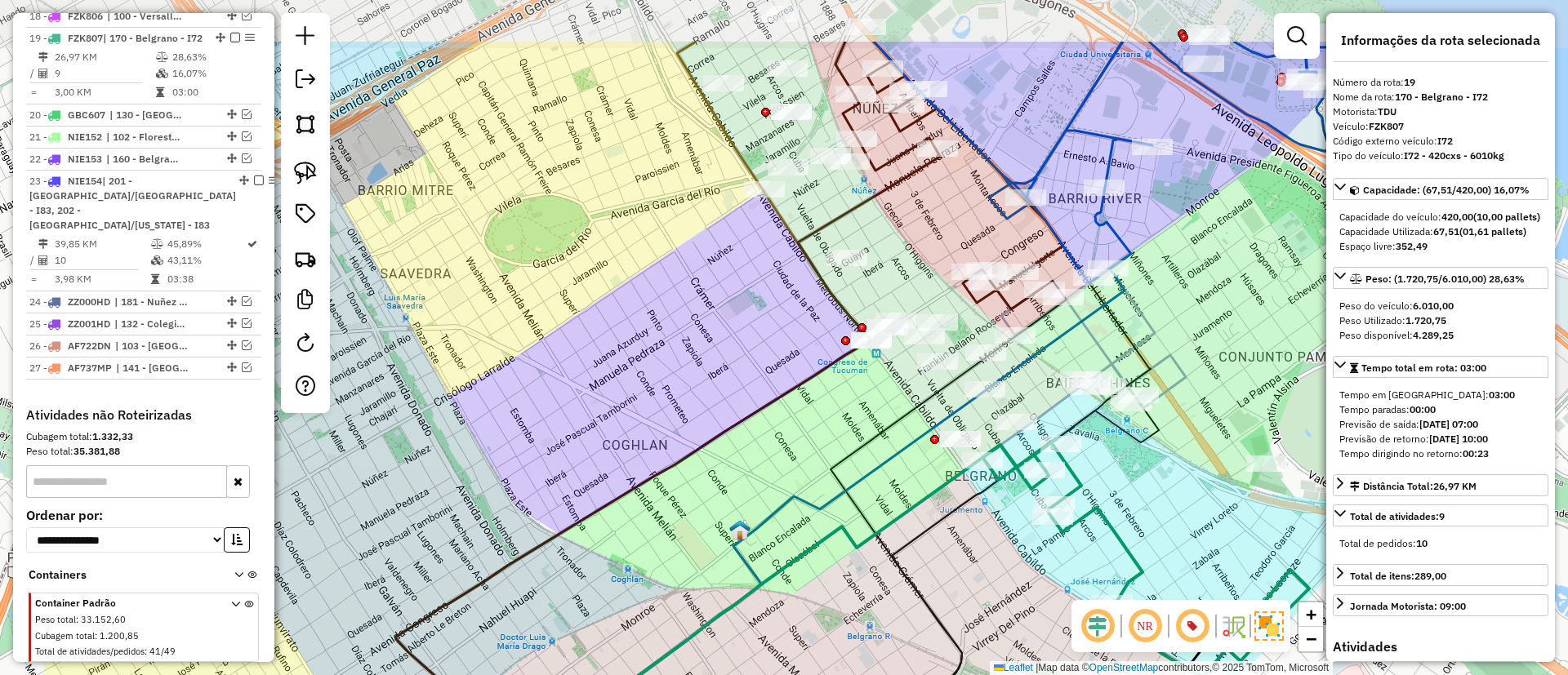
drag, startPoint x: 917, startPoint y: 396, endPoint x: 1133, endPoint y: 535, distance: 256.9
click at [1133, 535] on div "Janela de atendimento Grade de atendimento Capacidade Transportadoras Veículos …" at bounding box center [784, 338] width 1568 height 675
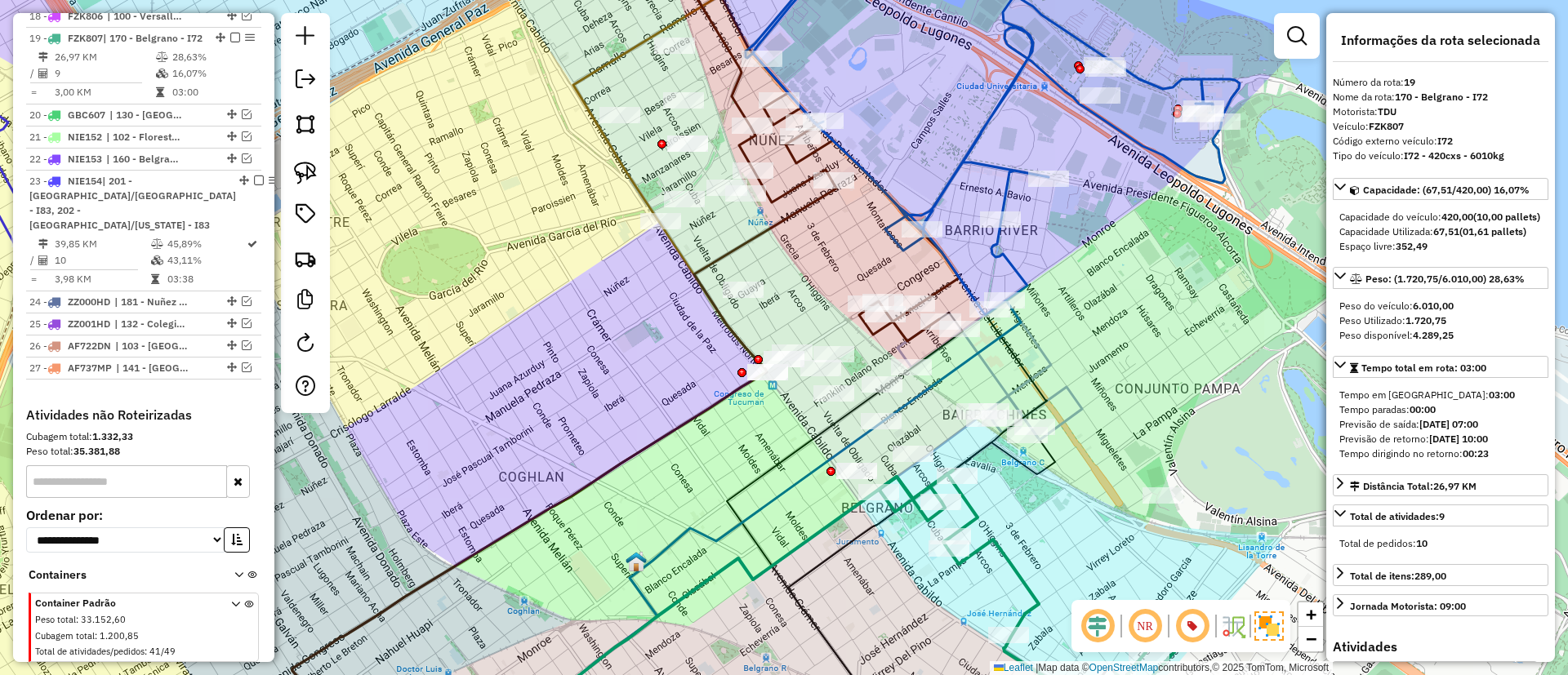
drag, startPoint x: 700, startPoint y: 332, endPoint x: 584, endPoint y: 272, distance: 130.6
click at [584, 272] on div "Janela de atendimento Grade de atendimento Capacidade Transportadoras Veículos …" at bounding box center [784, 338] width 1568 height 675
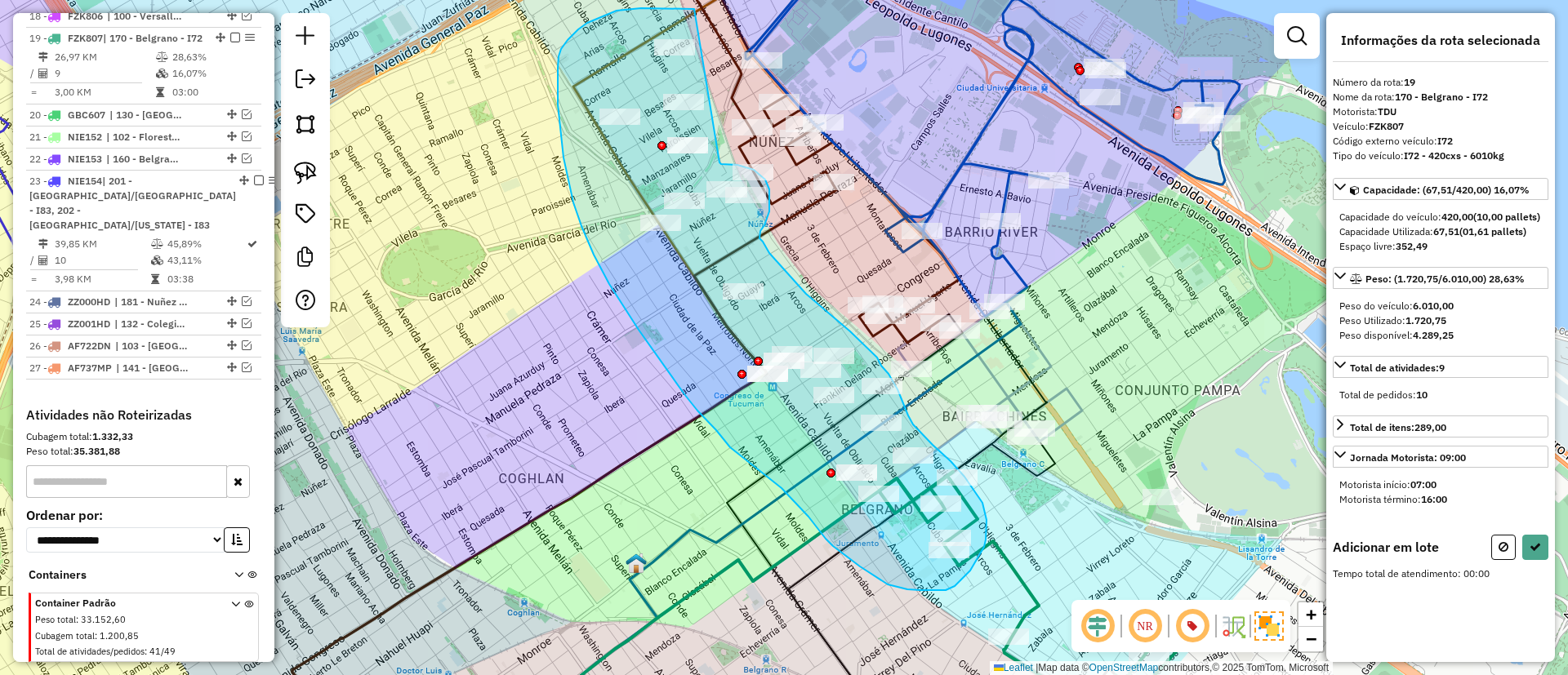
drag, startPoint x: 694, startPoint y: 9, endPoint x: 719, endPoint y: 163, distance: 156.0
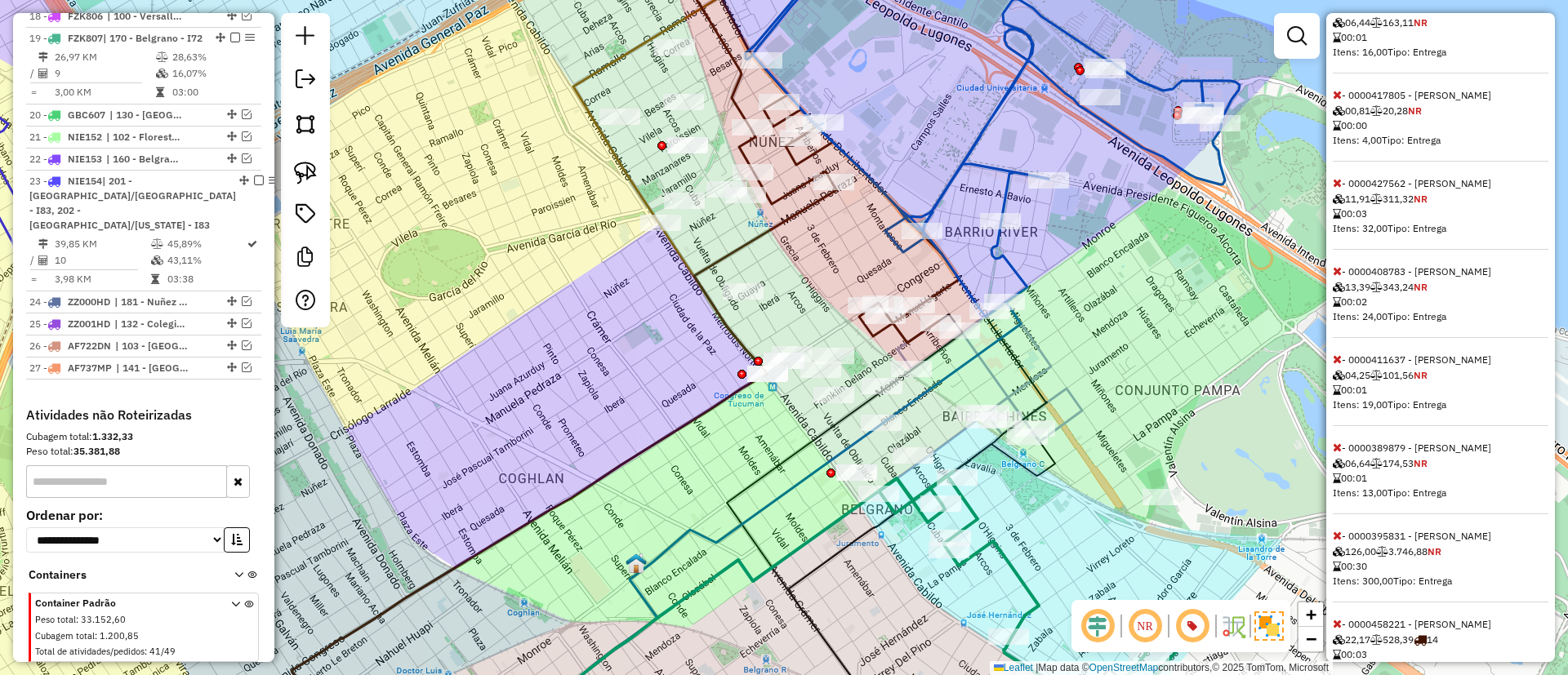
scroll to position [2175, 0]
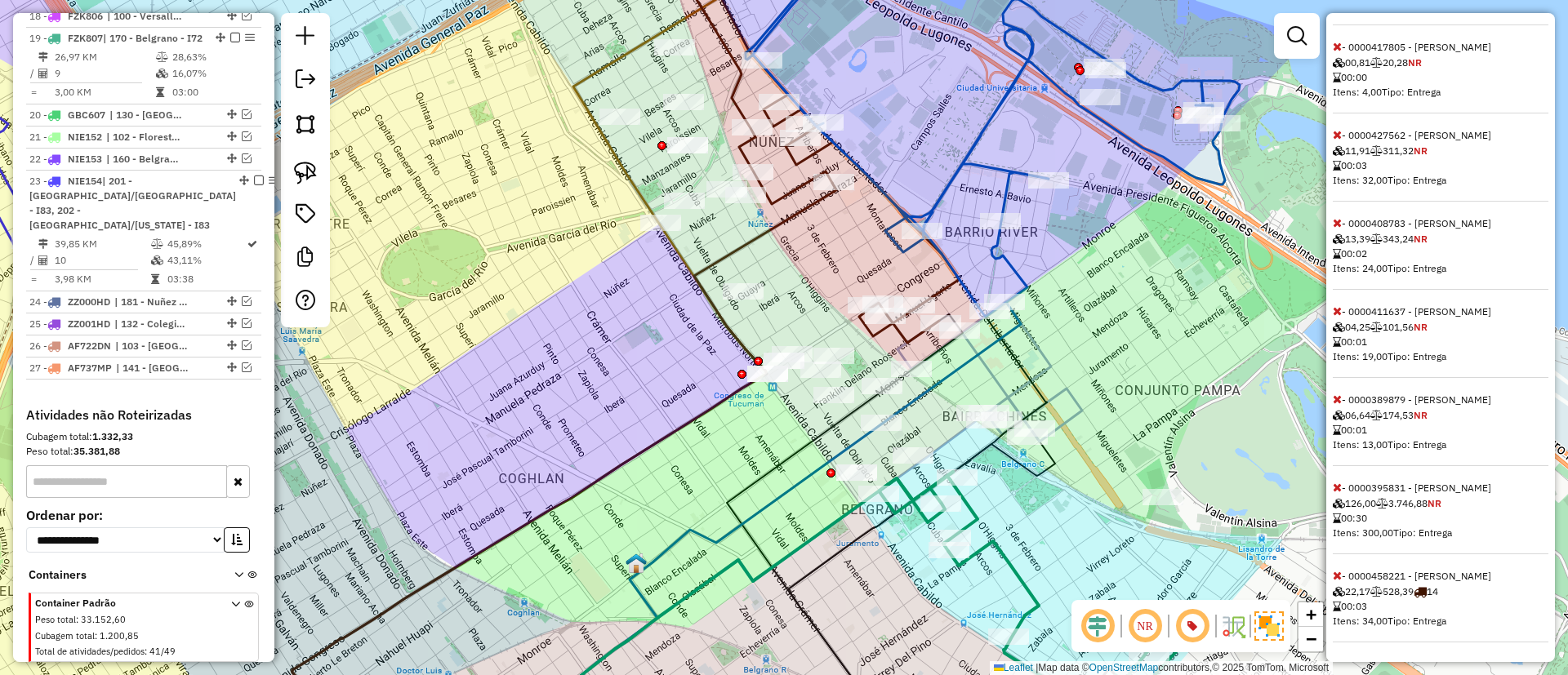
click at [1342, 578] on span "- 0000458221 - CHEN ZUNYONG 22,17 528,39 14 00:03 Itens: 34,00 Tipo: Entrega" at bounding box center [1440, 606] width 216 height 73
click at [1335, 576] on icon at bounding box center [1337, 576] width 9 height 12
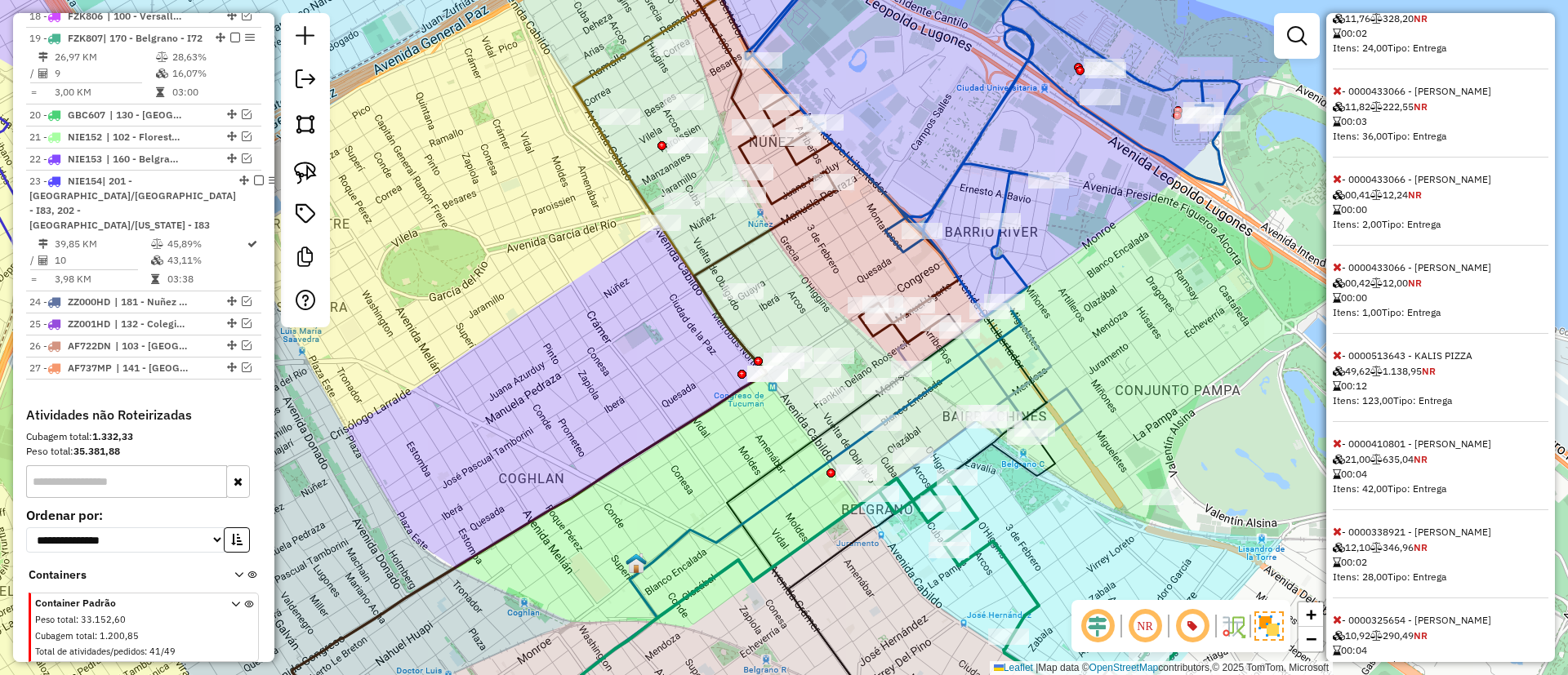
scroll to position [1103, 0]
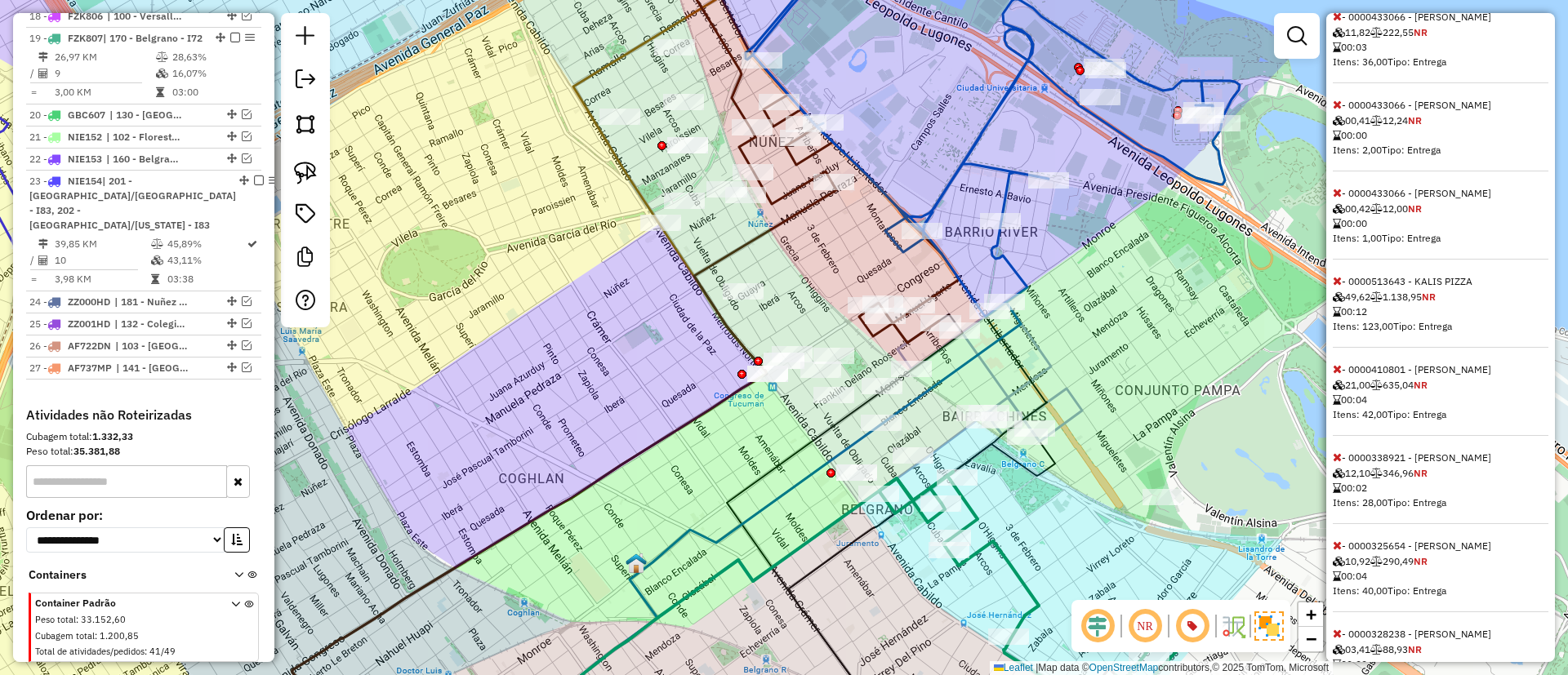
click at [1333, 287] on icon at bounding box center [1337, 281] width 9 height 12
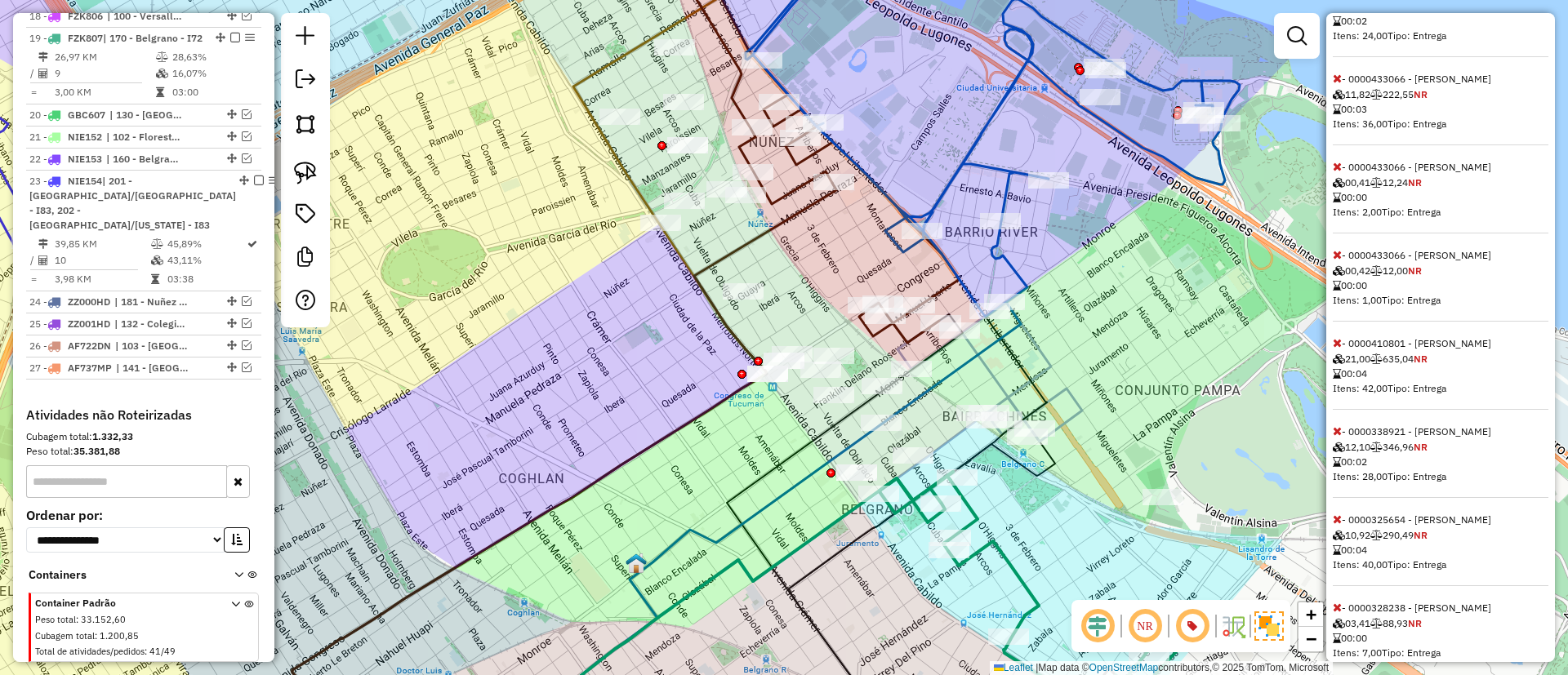
select select "*********"
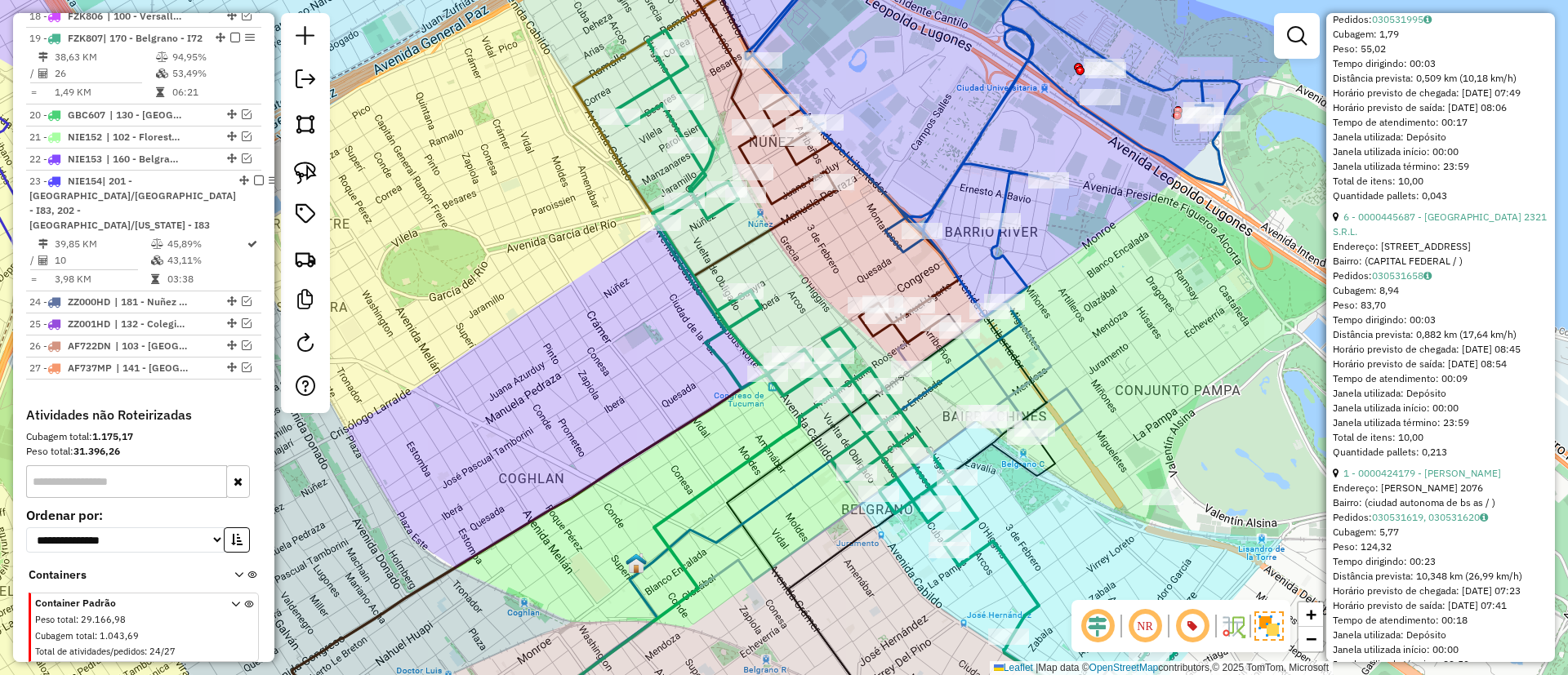
scroll to position [1048, 0]
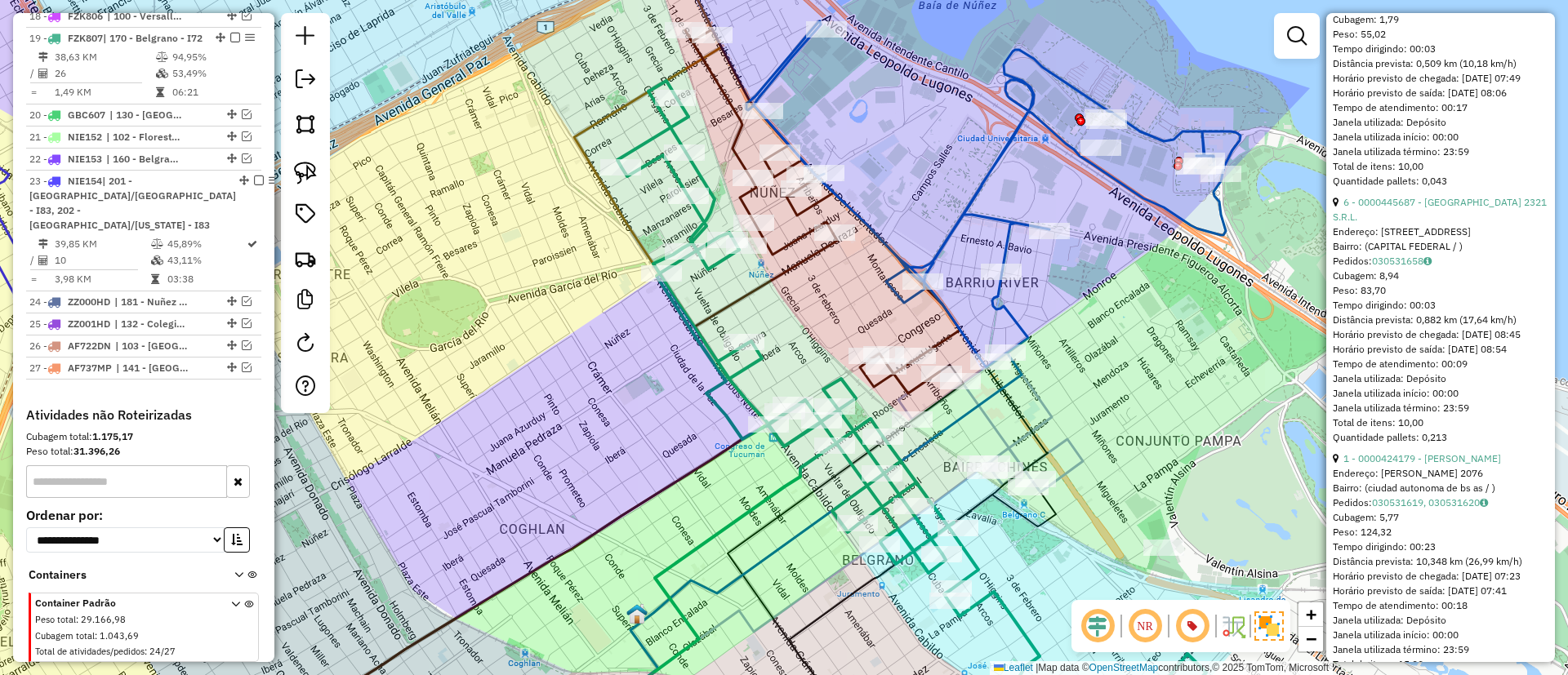
drag, startPoint x: 747, startPoint y: 248, endPoint x: 748, endPoint y: 291, distance: 43.0
click at [748, 291] on icon at bounding box center [565, 514] width 544 height 560
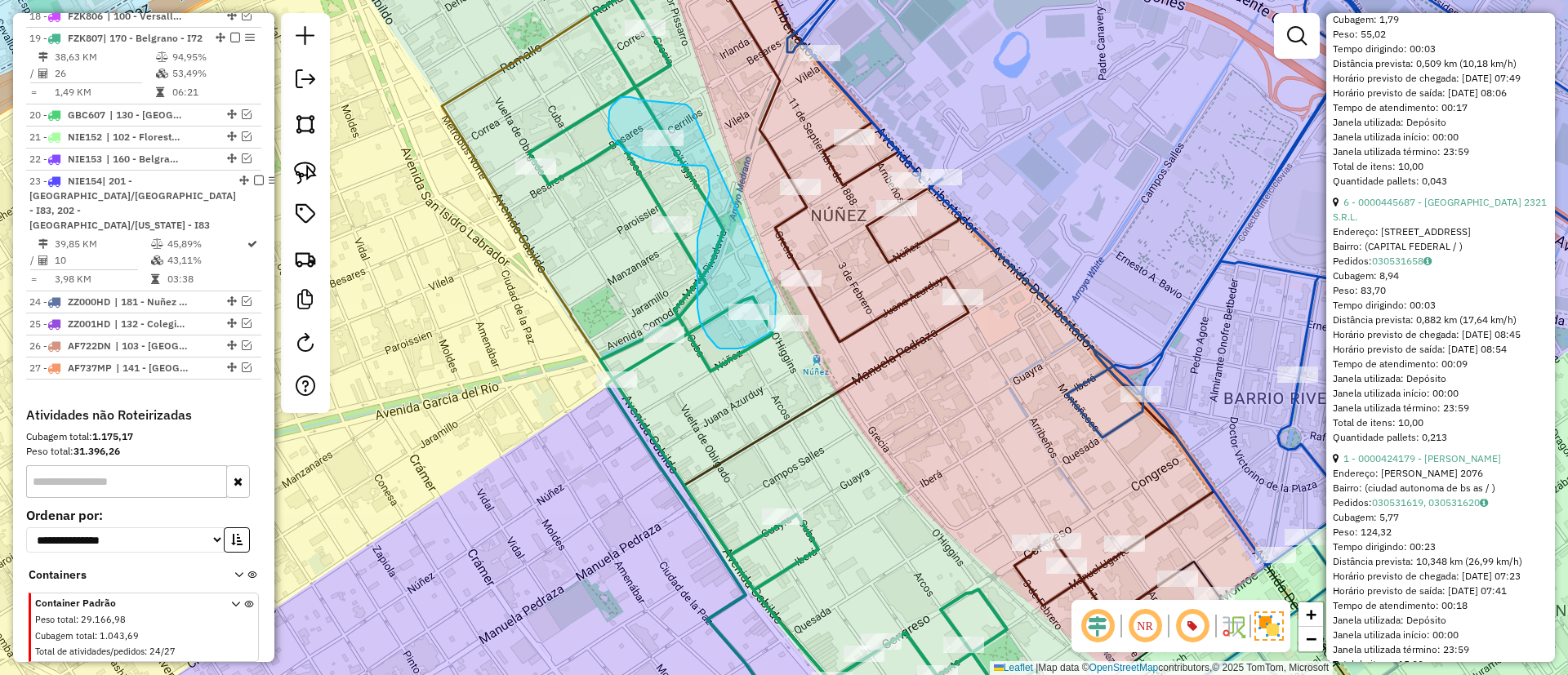
drag, startPoint x: 691, startPoint y: 109, endPoint x: 776, endPoint y: 293, distance: 202.7
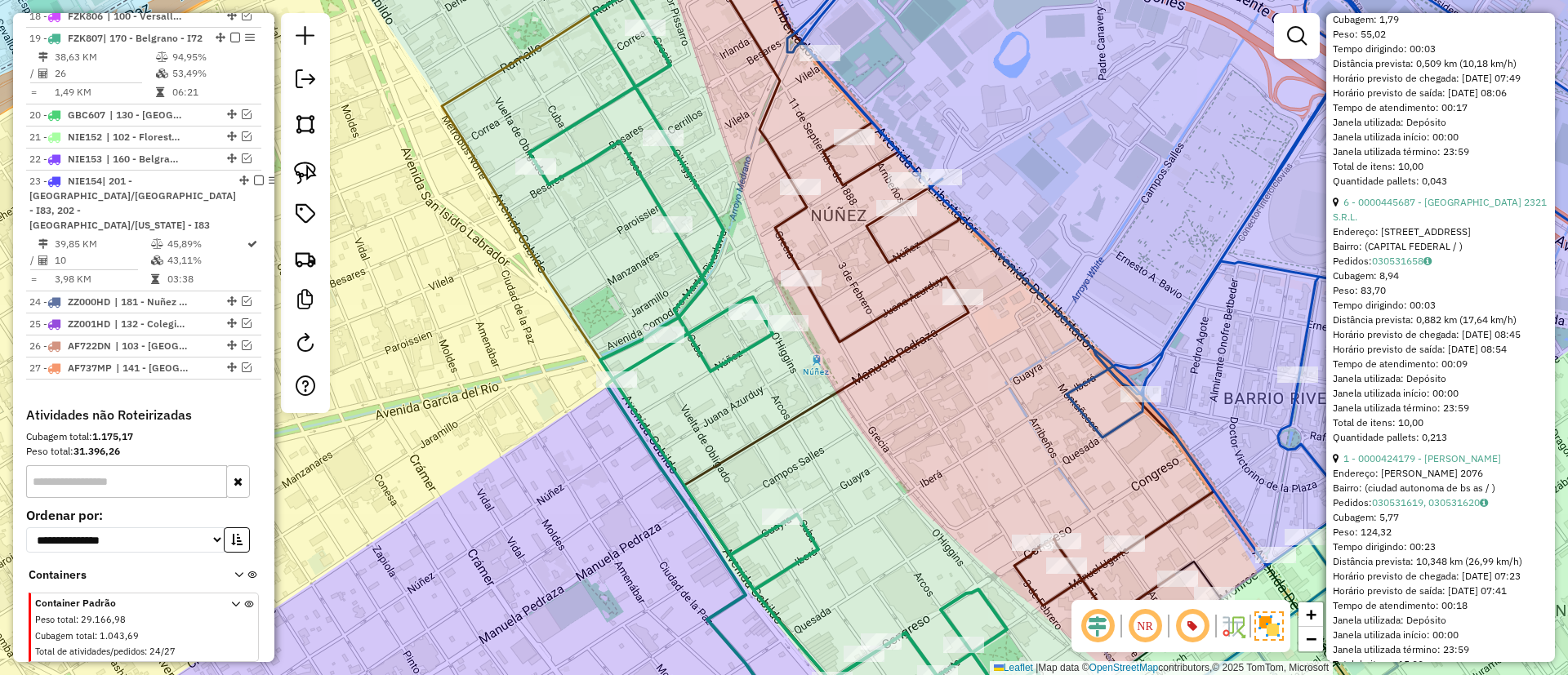
click at [717, 358] on icon at bounding box center [808, 367] width 558 height 749
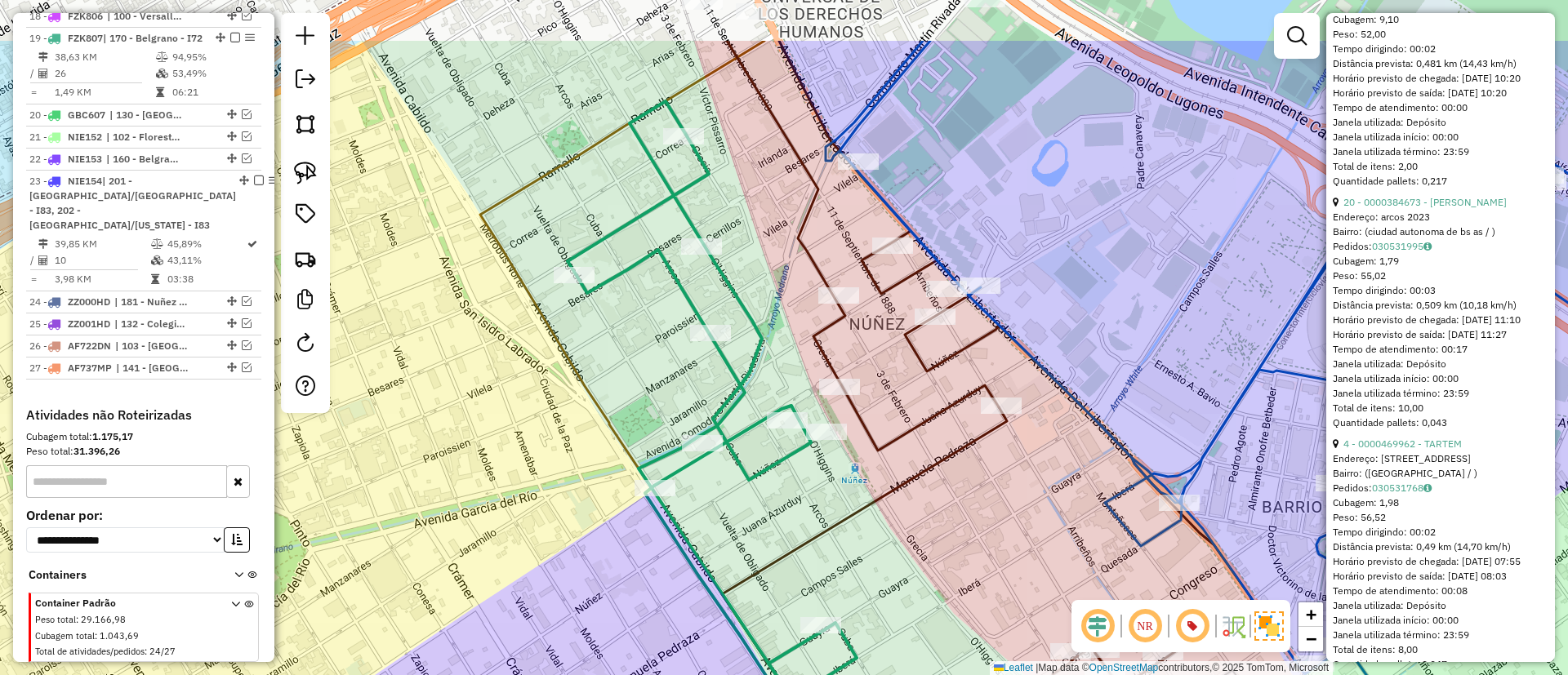
drag, startPoint x: 717, startPoint y: 358, endPoint x: 755, endPoint y: 466, distance: 114.5
click at [755, 466] on icon at bounding box center [846, 475] width 558 height 749
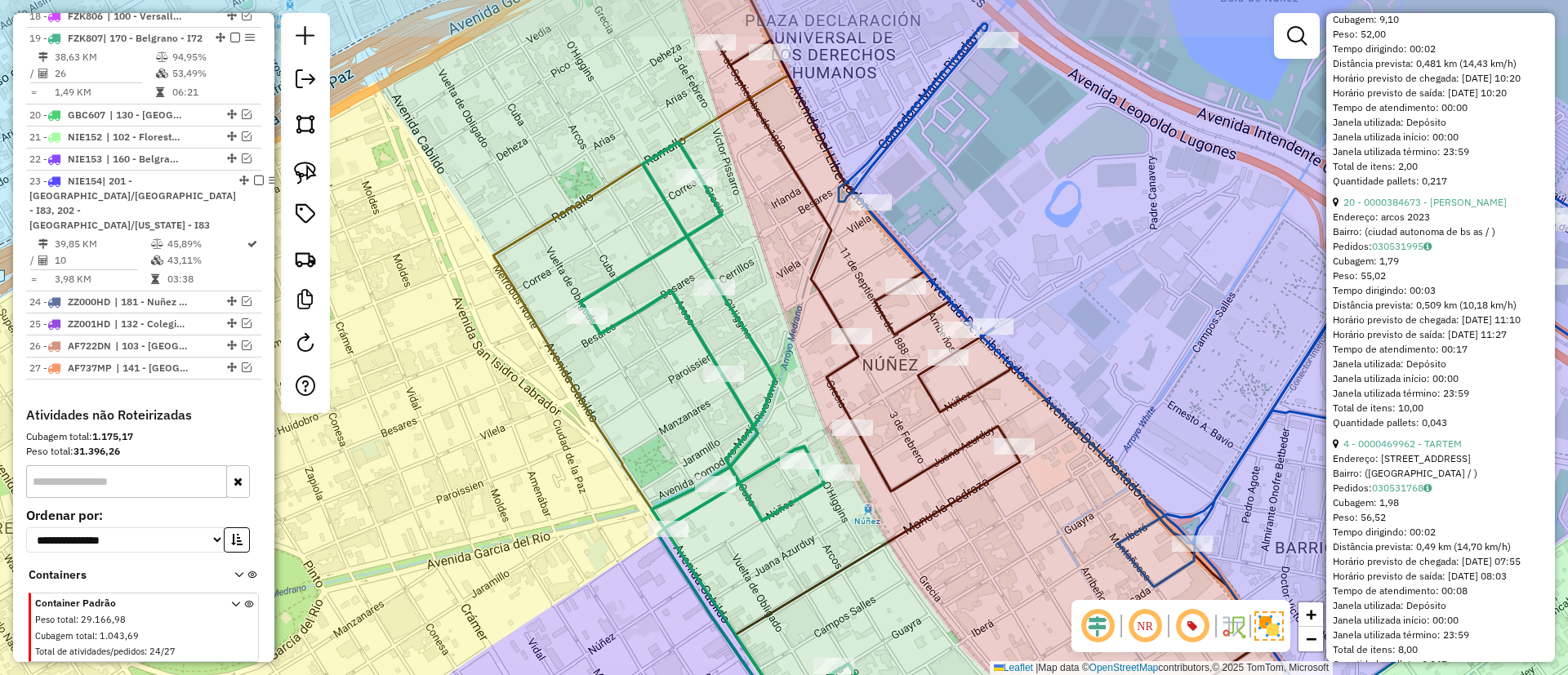
drag, startPoint x: 748, startPoint y: 258, endPoint x: 739, endPoint y: 180, distance: 78.5
click at [757, 263] on div "Janela de atendimento Grade de atendimento Capacidade Transportadoras Veículos …" at bounding box center [784, 338] width 1568 height 675
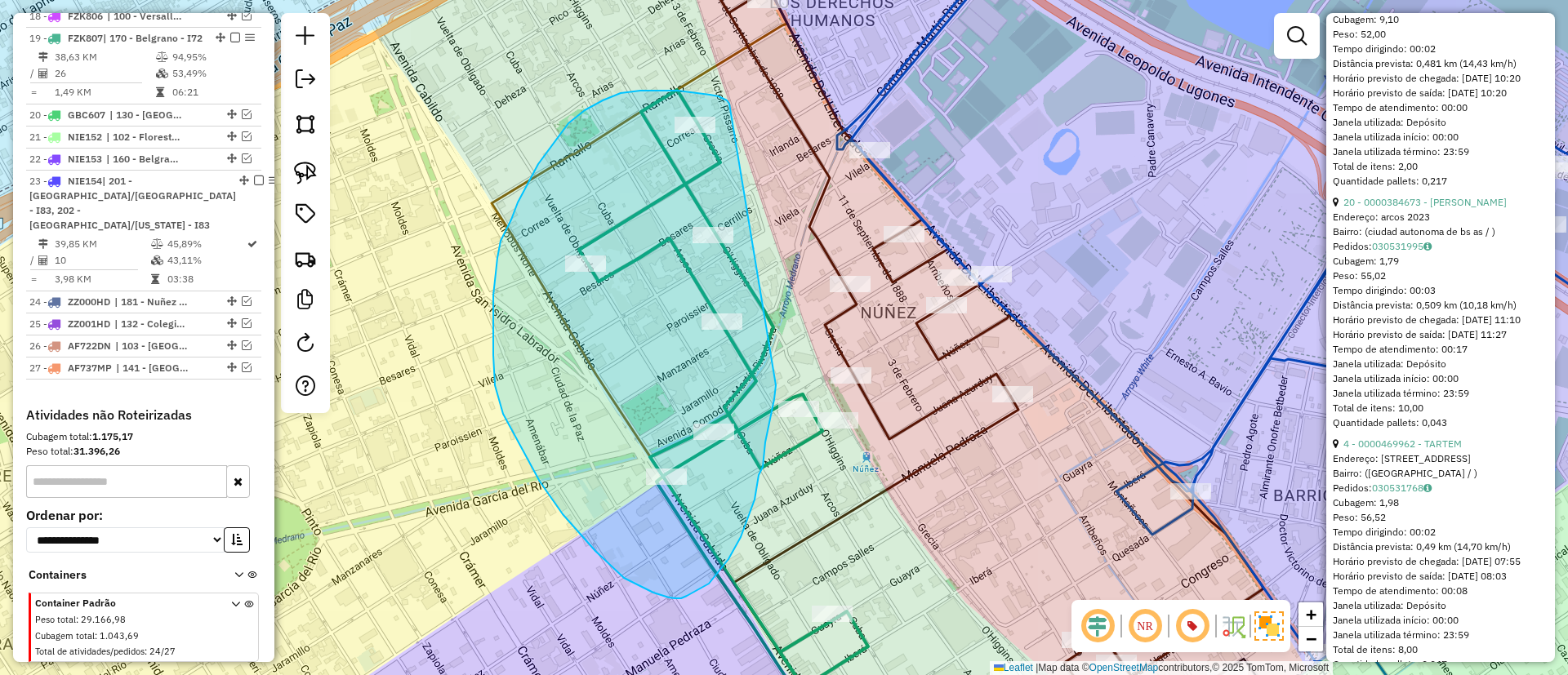
drag, startPoint x: 621, startPoint y: 93, endPoint x: 776, endPoint y: 332, distance: 284.9
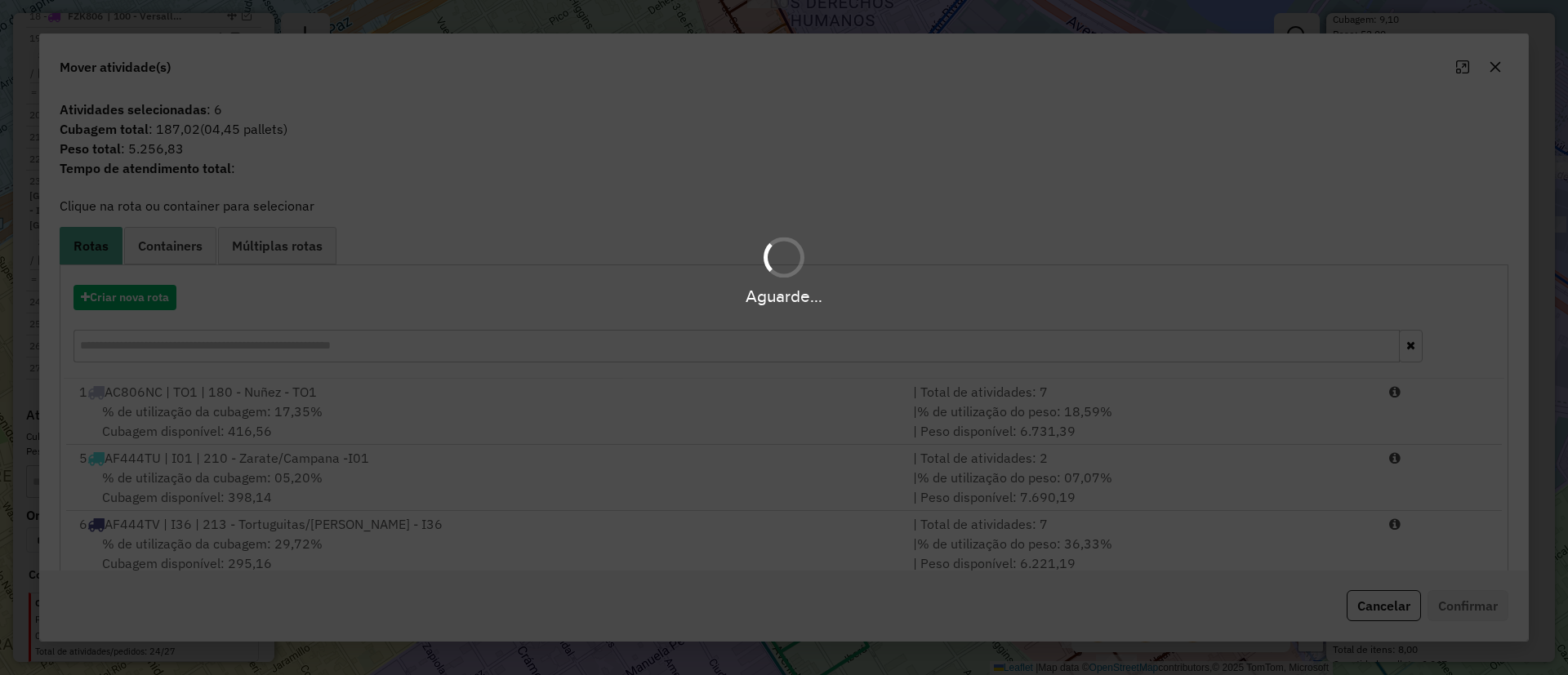
click at [134, 302] on div "Aguarde..." at bounding box center [784, 296] width 1568 height 25
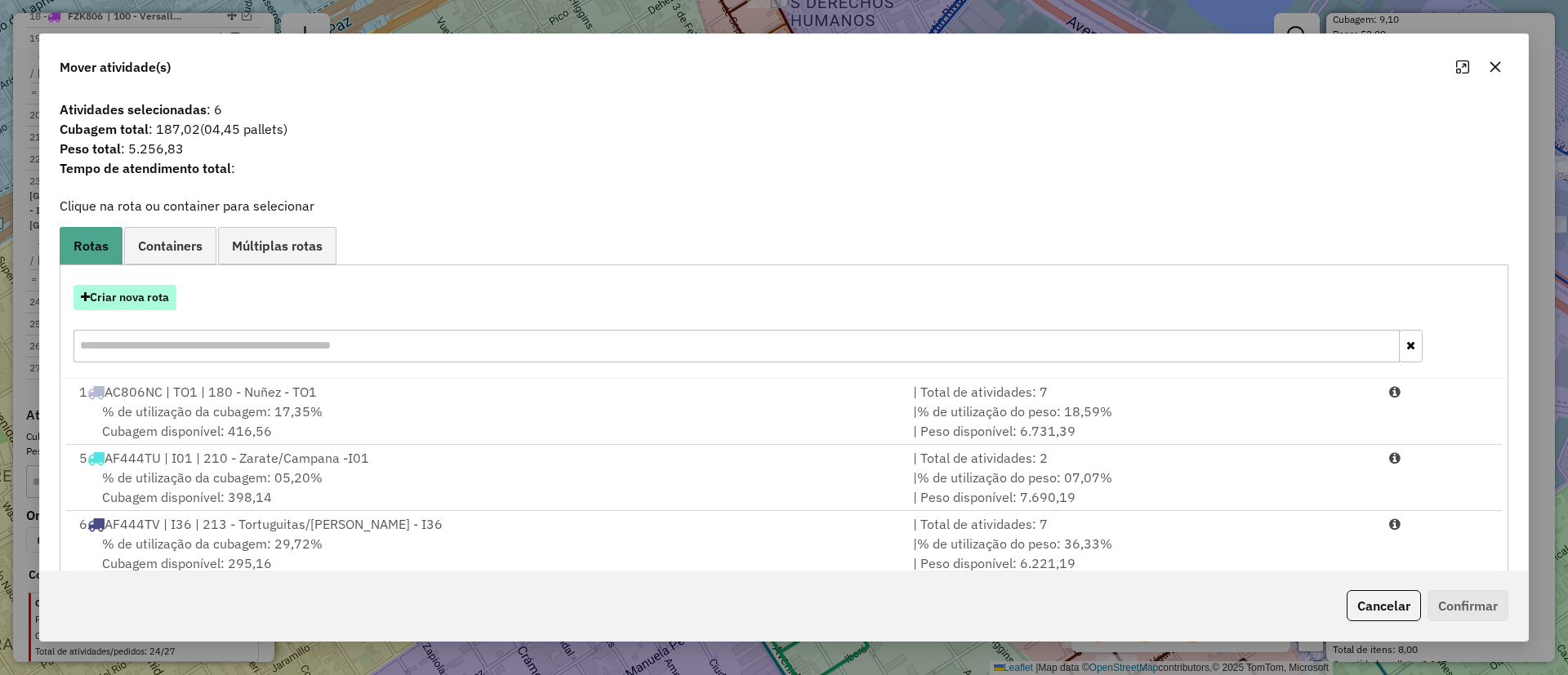
click at [135, 299] on button "Criar nova rota" at bounding box center [124, 297] width 103 height 25
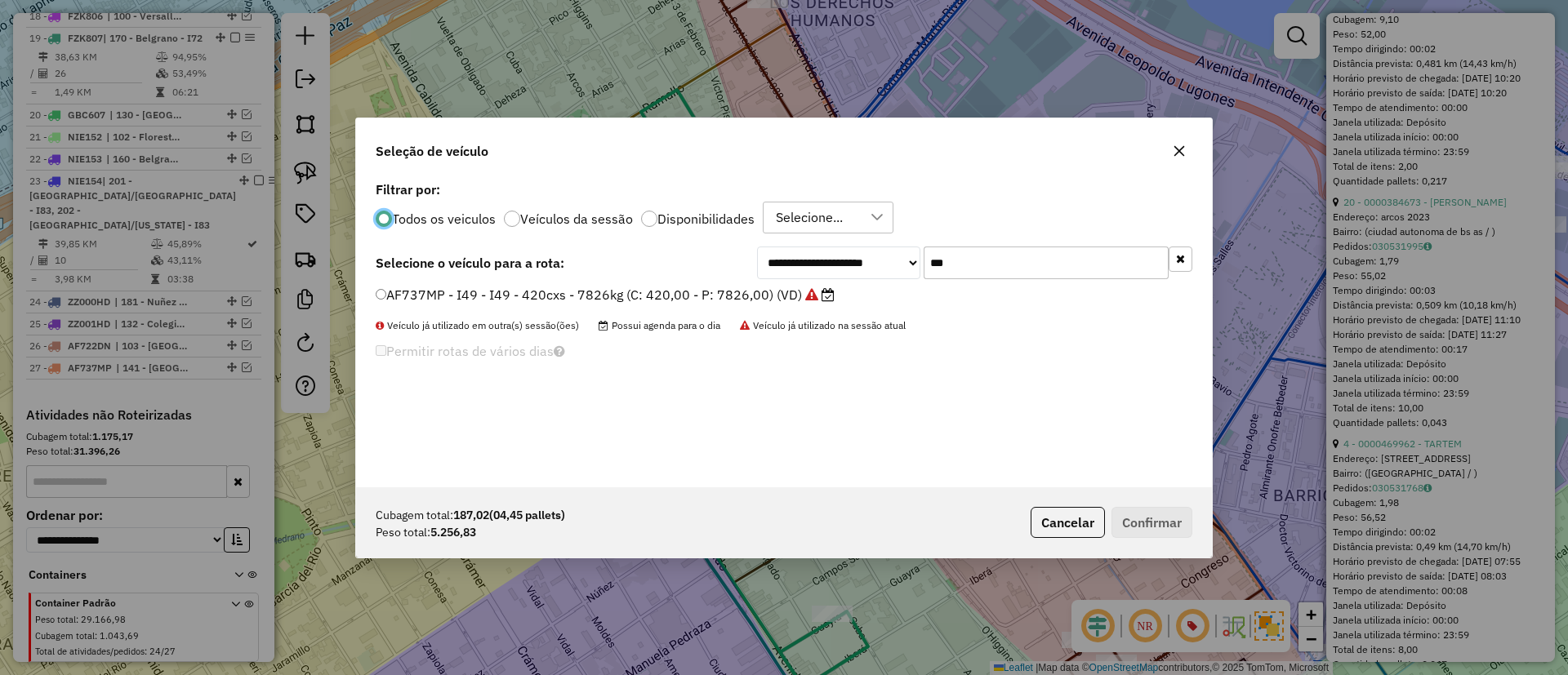
scroll to position [9, 5]
click at [979, 260] on input "***" at bounding box center [1045, 262] width 245 height 33
type input "***"
click at [769, 285] on label "HHJ239 - I25 - I25 - 420cxs - 7110kg (C: 420,00 - P: 7110,00) (VD)" at bounding box center [592, 294] width 433 height 19
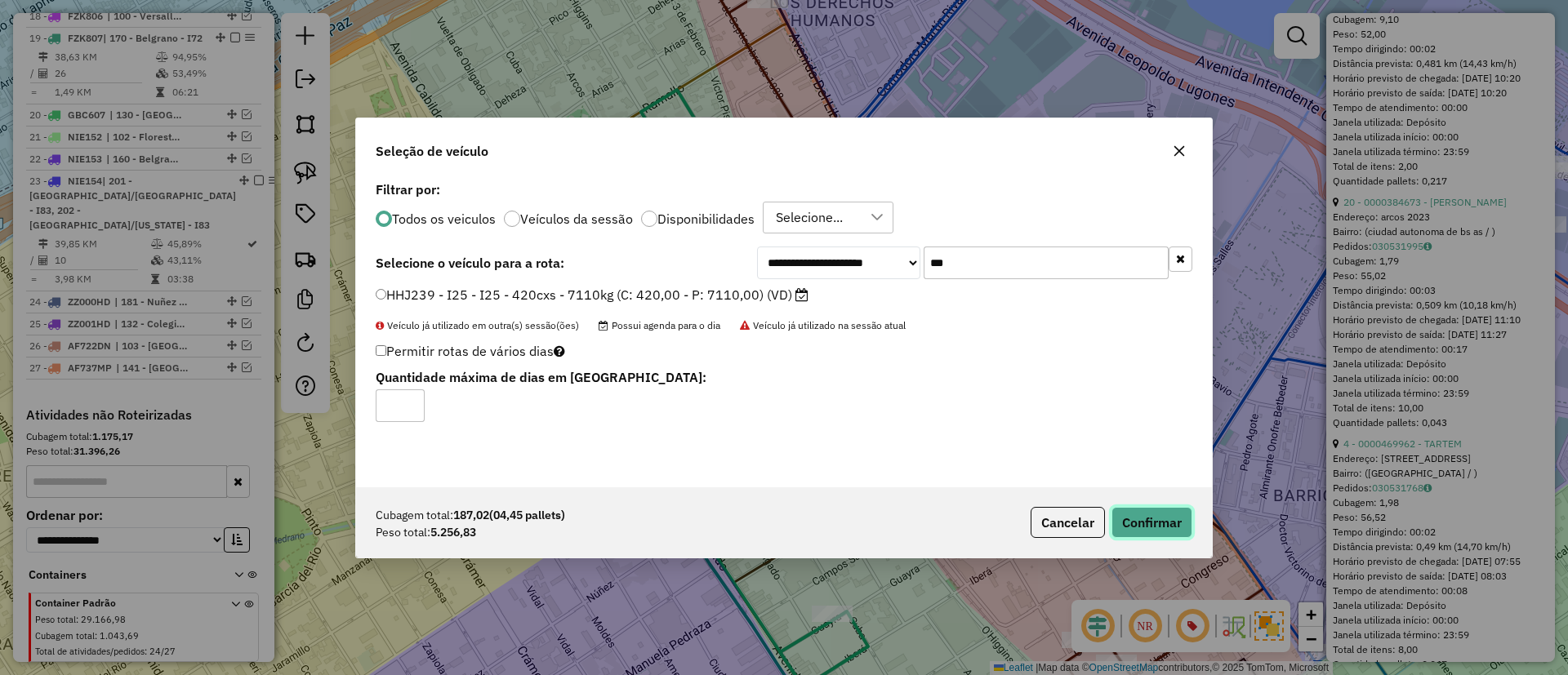
click at [1117, 509] on button "Confirmar" at bounding box center [1151, 522] width 81 height 31
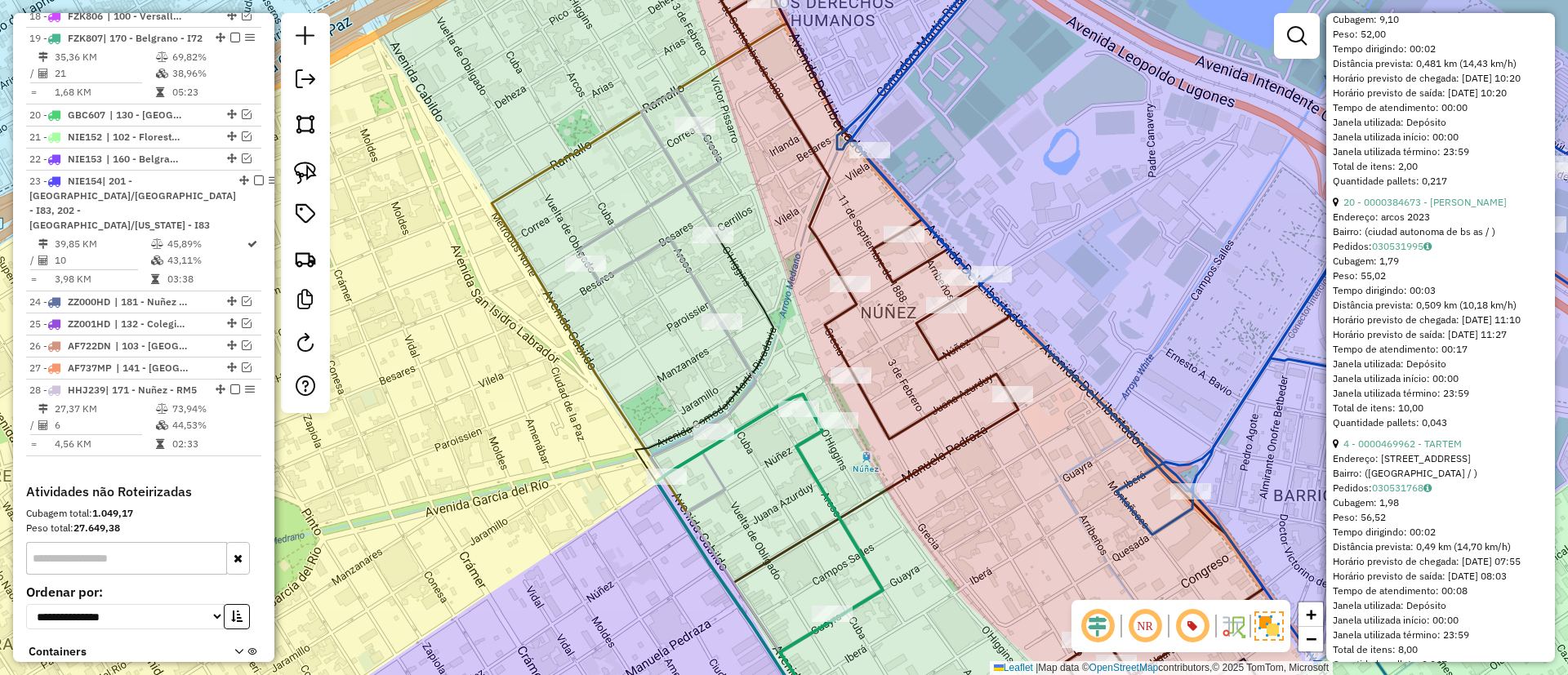
click at [819, 480] on icon at bounding box center [856, 568] width 400 height 348
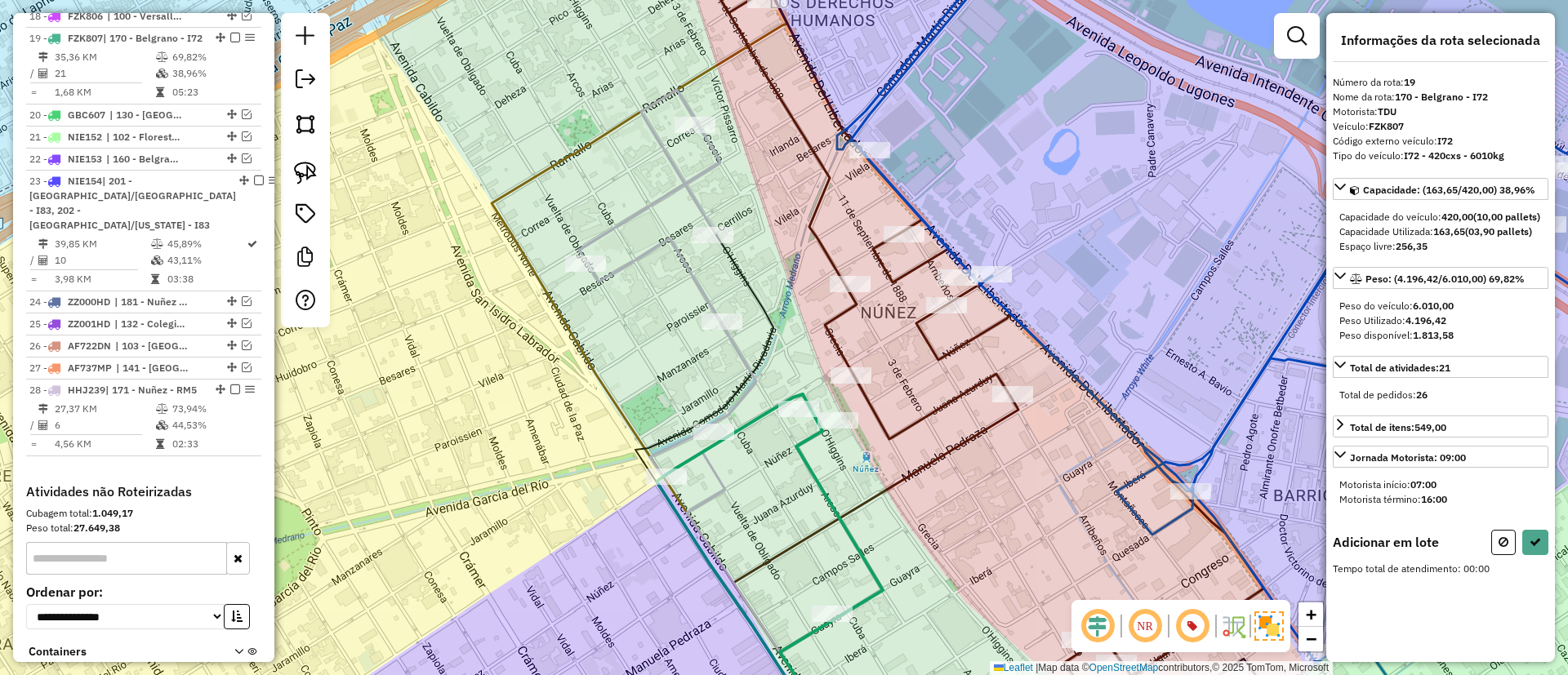
scroll to position [0, 0]
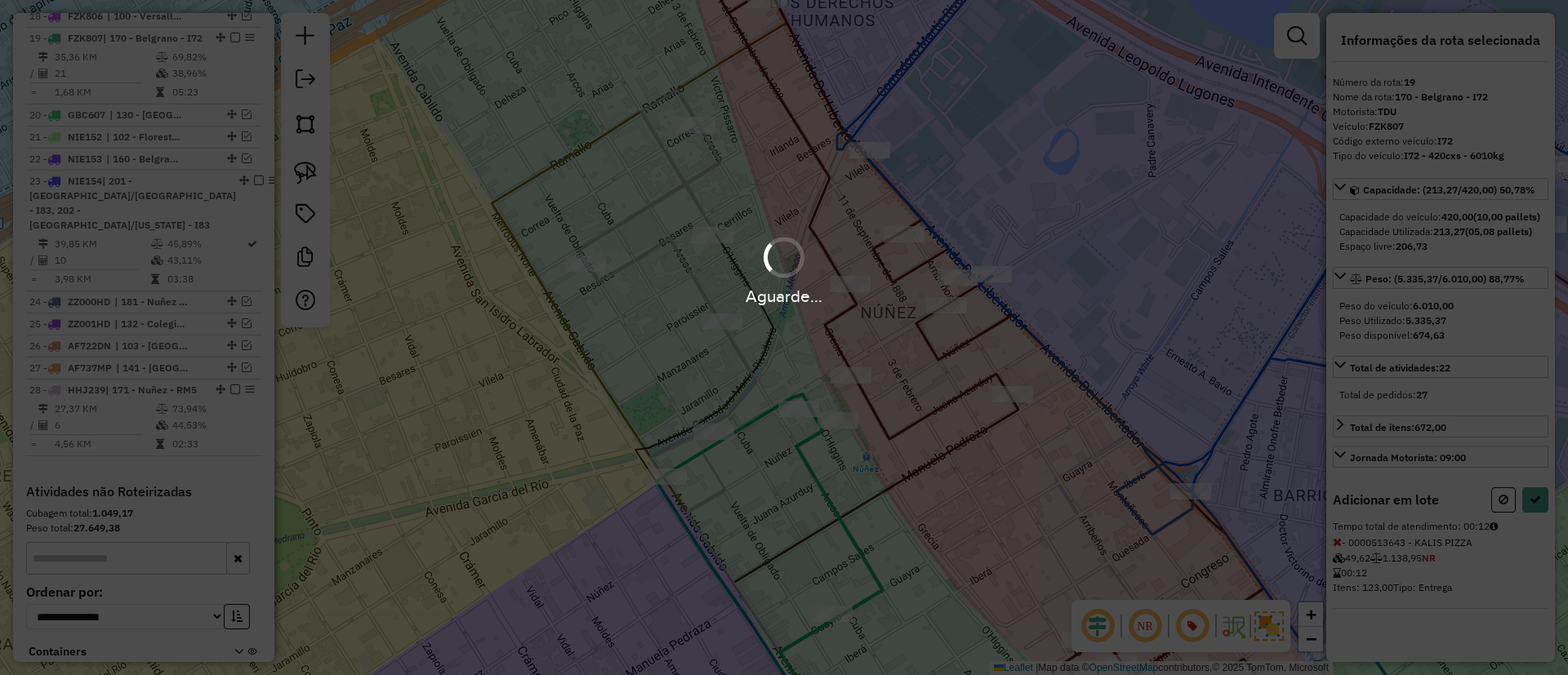
select select "*********"
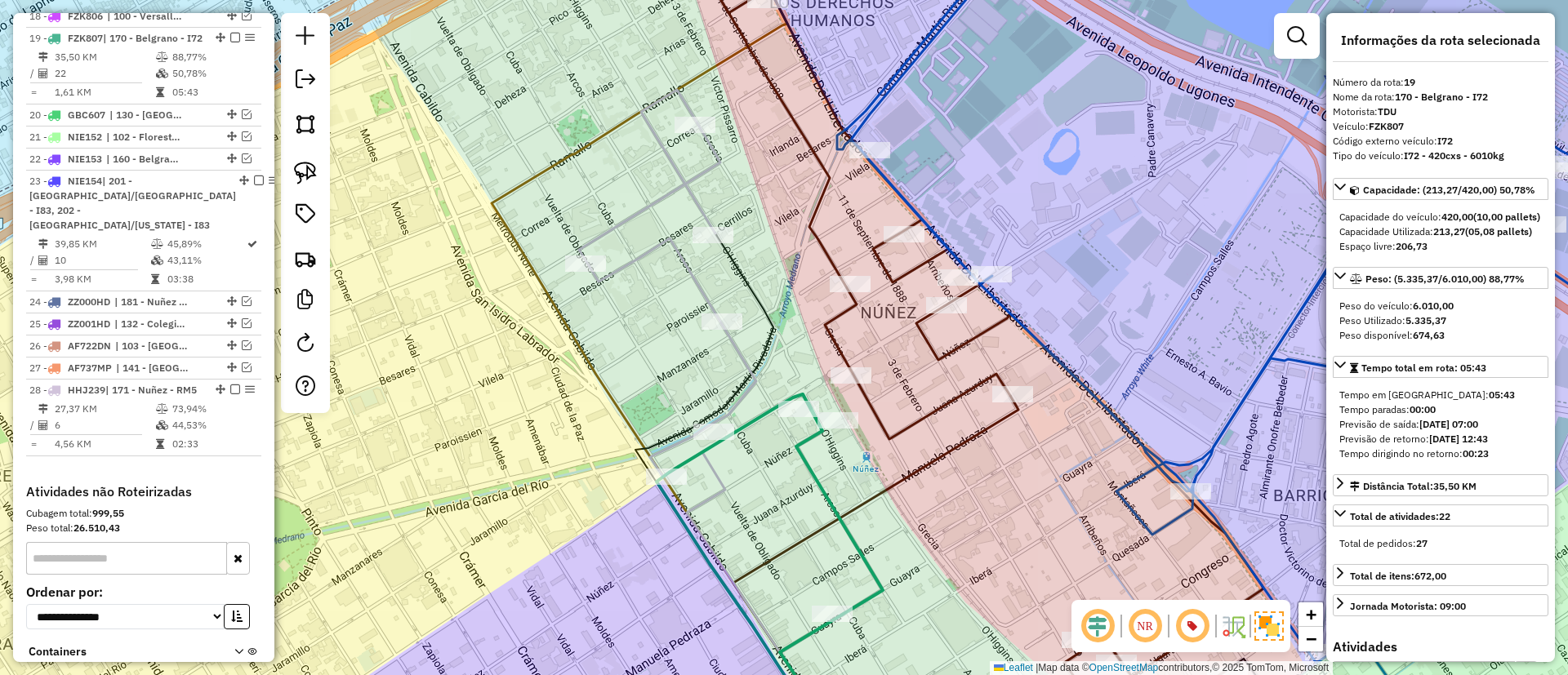
click at [743, 353] on icon at bounding box center [667, 283] width 177 height 387
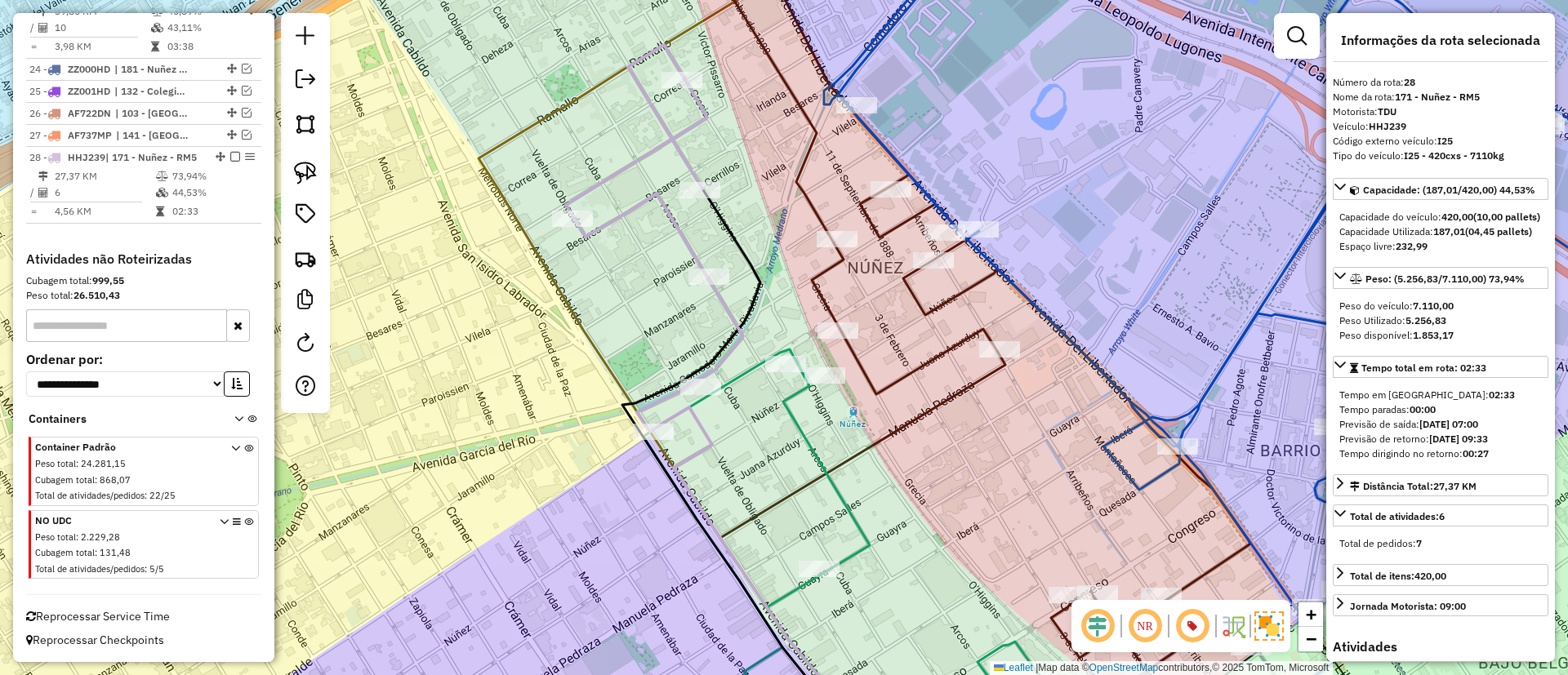
drag, startPoint x: 764, startPoint y: 473, endPoint x: 738, endPoint y: 331, distance: 144.4
click at [738, 331] on div "Janela de atendimento Grade de atendimento Capacidade Transportadoras Veículos …" at bounding box center [784, 338] width 1568 height 675
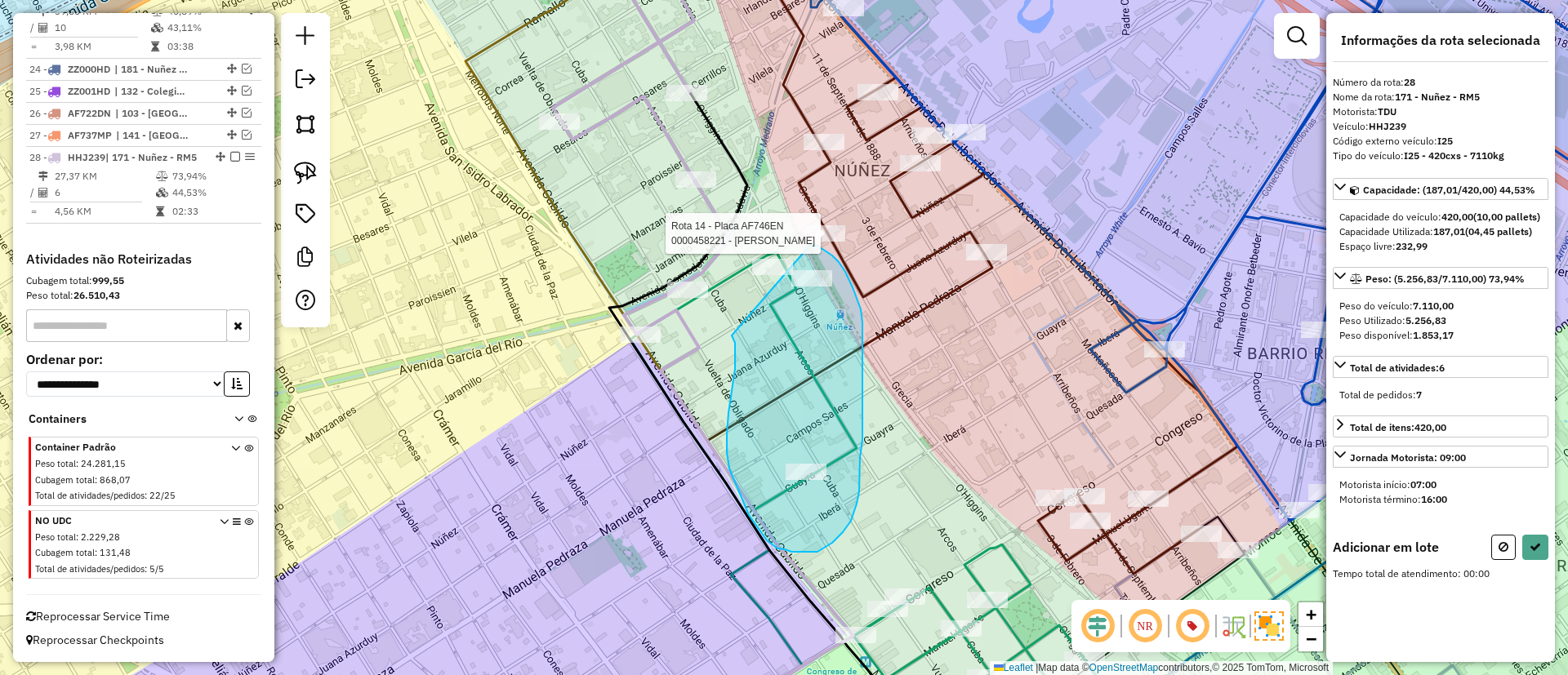
drag, startPoint x: 732, startPoint y: 336, endPoint x: 811, endPoint y: 244, distance: 121.3
click at [811, 244] on div "Rota 14 - Placa AF746EN 0000458221 - CHEN ZUNYONG Janela de atendimento Grade d…" at bounding box center [784, 338] width 1568 height 675
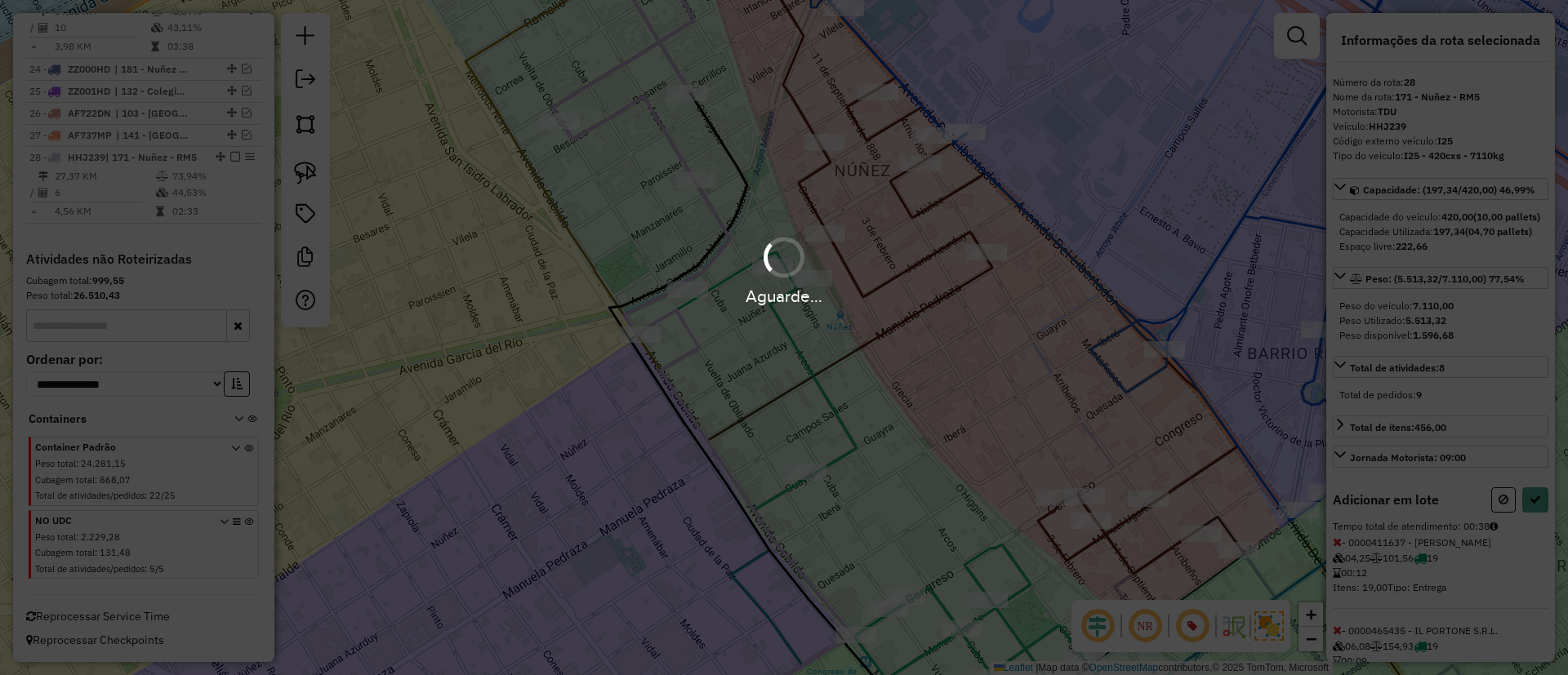
select select "*********"
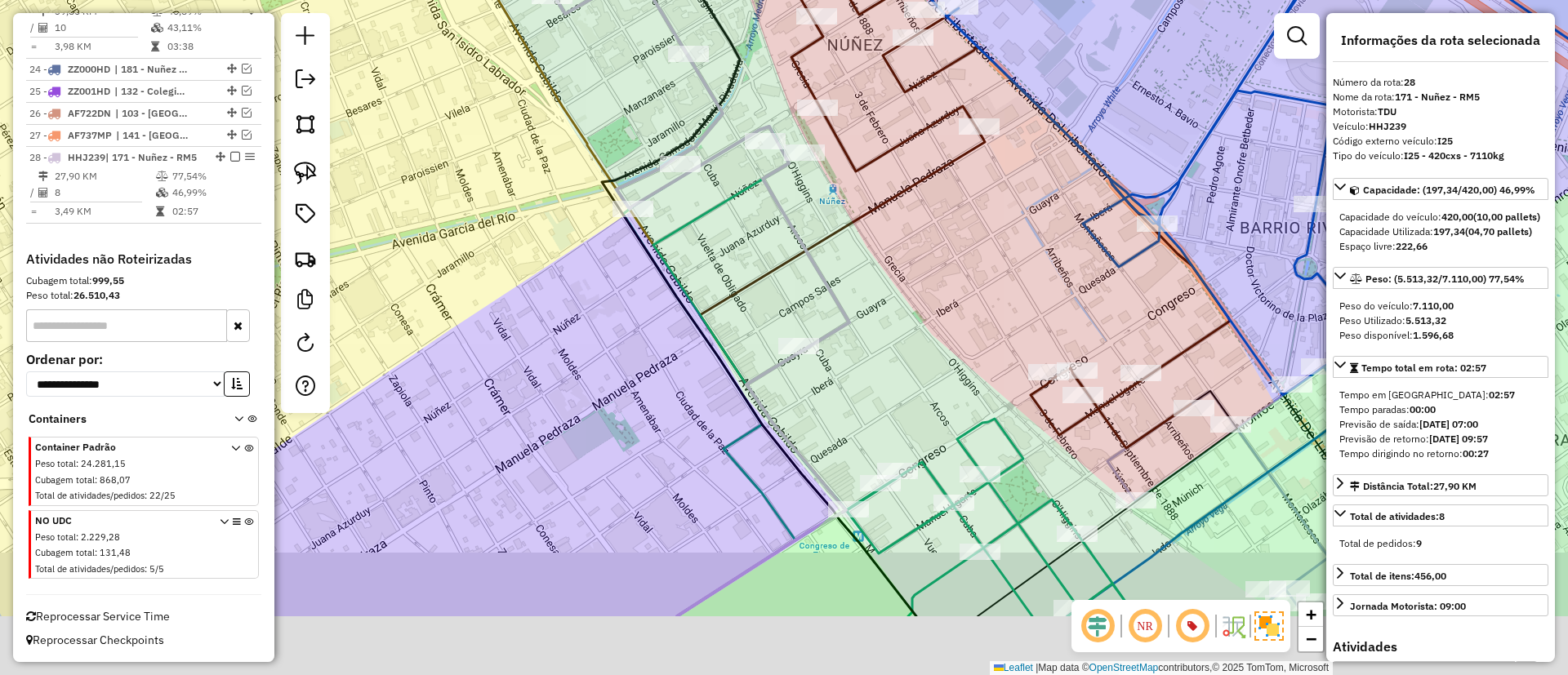
drag, startPoint x: 886, startPoint y: 525, endPoint x: 865, endPoint y: 390, distance: 136.6
click at [877, 388] on div "Janela de atendimento Grade de atendimento Capacidade Transportadoras Veículos …" at bounding box center [784, 338] width 1568 height 675
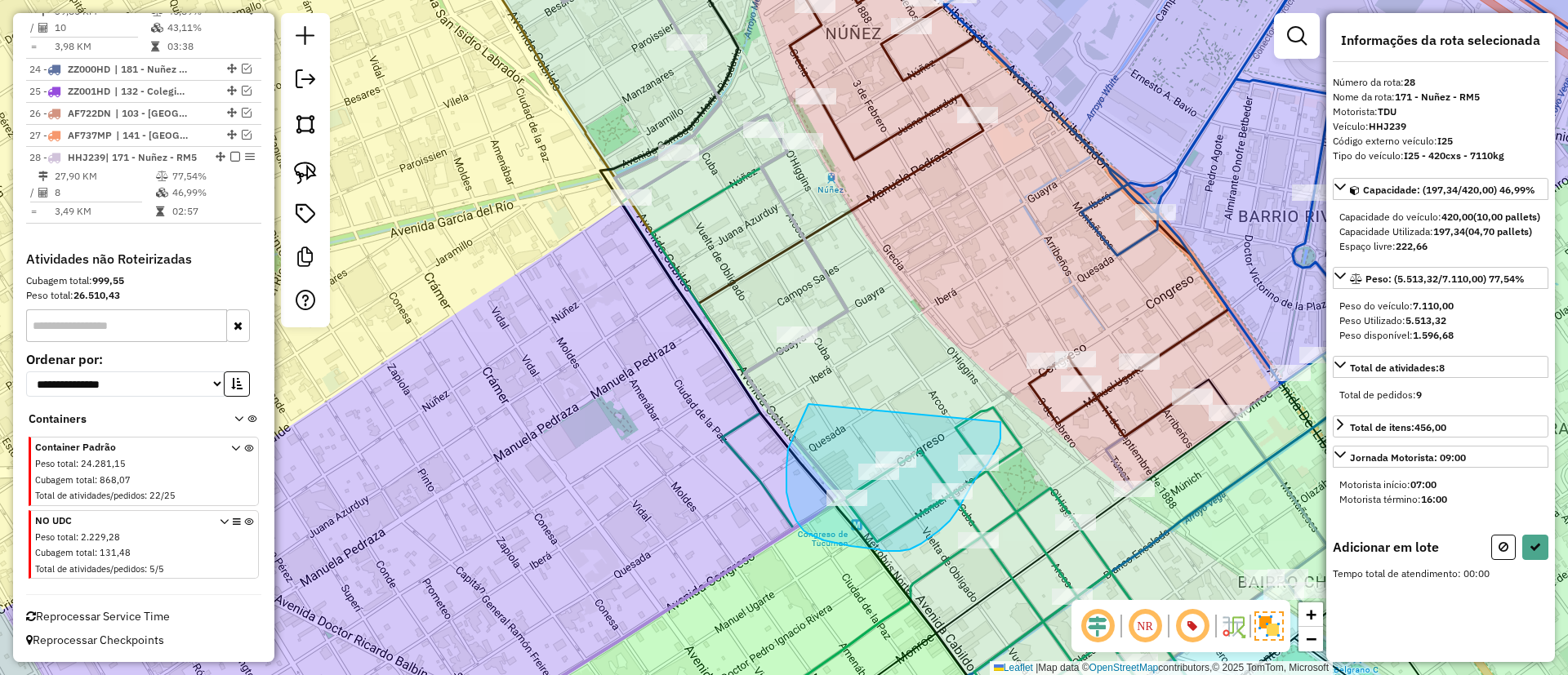
drag, startPoint x: 788, startPoint y: 449, endPoint x: 1000, endPoint y: 422, distance: 213.7
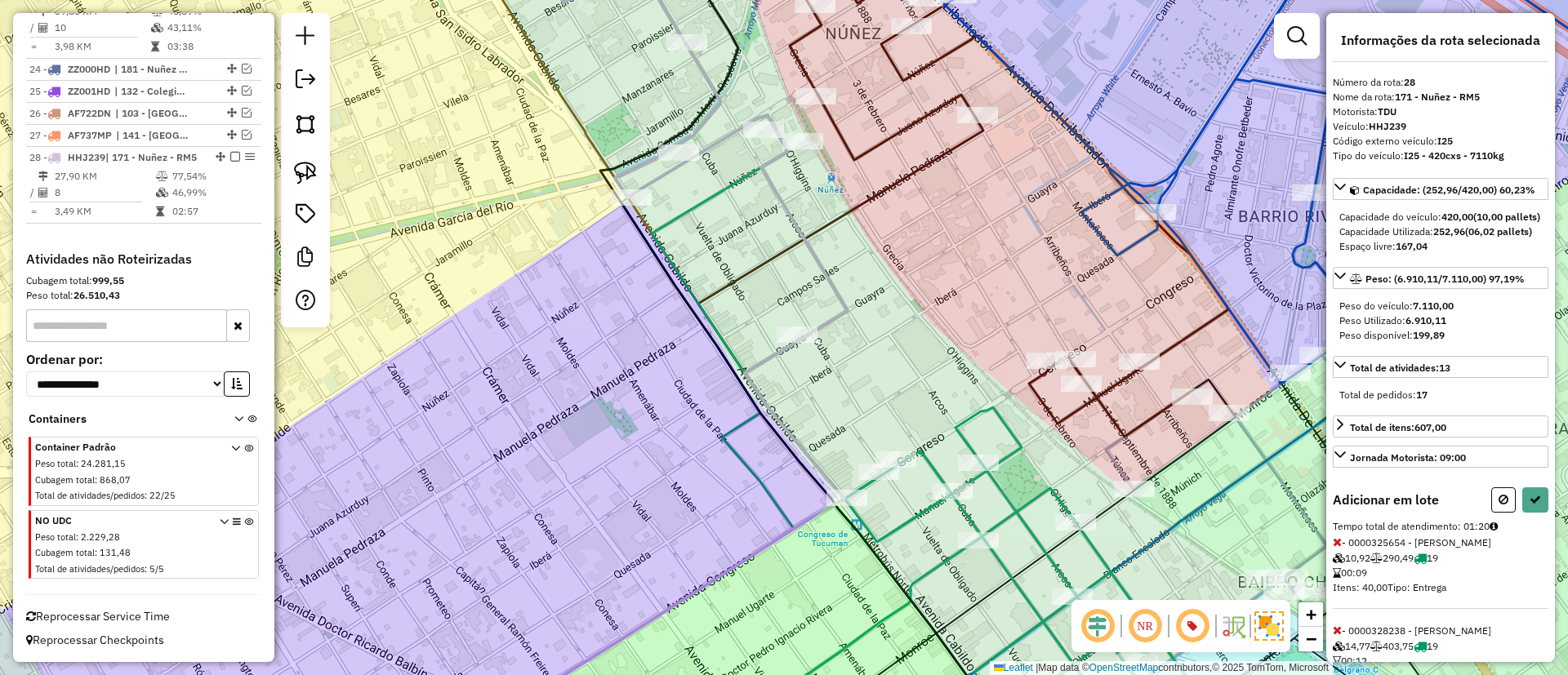
select select "*********"
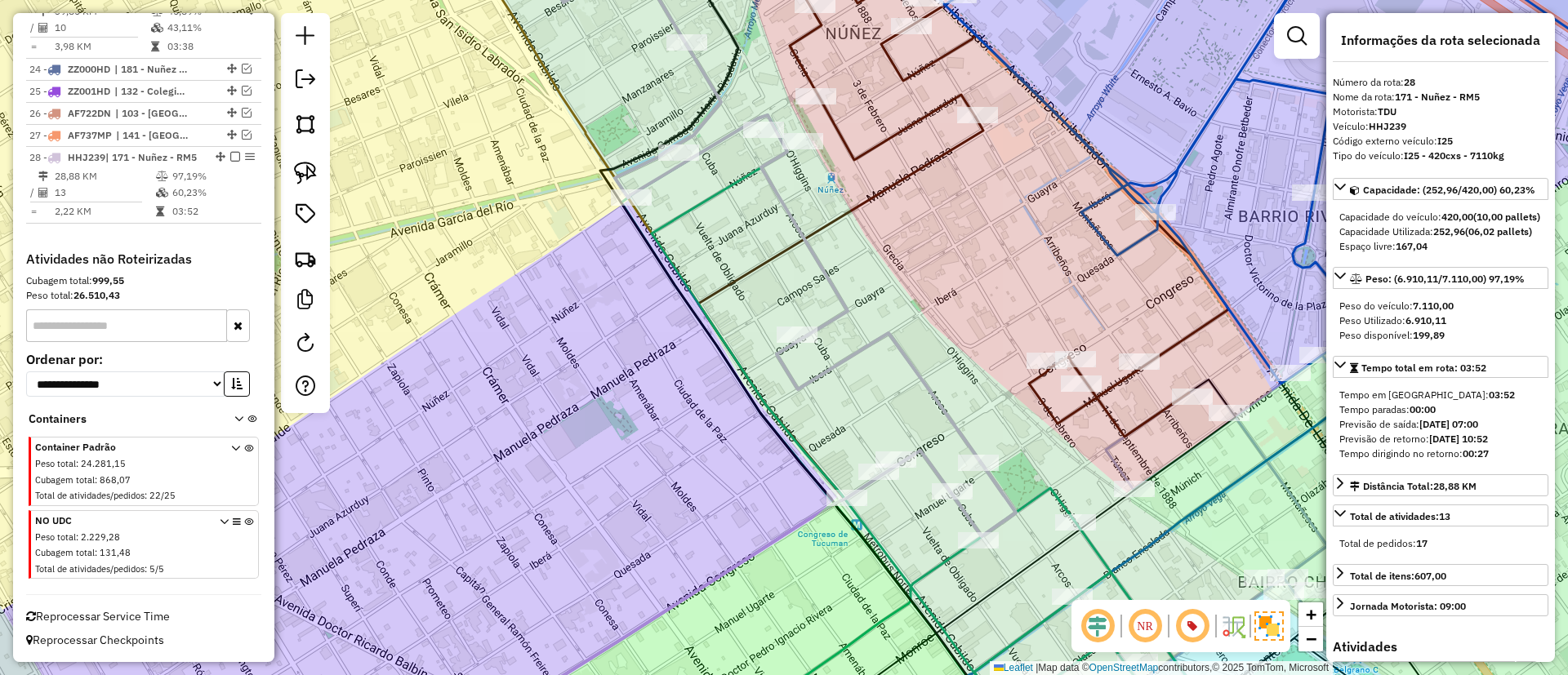
click at [735, 180] on icon at bounding box center [927, 429] width 611 height 627
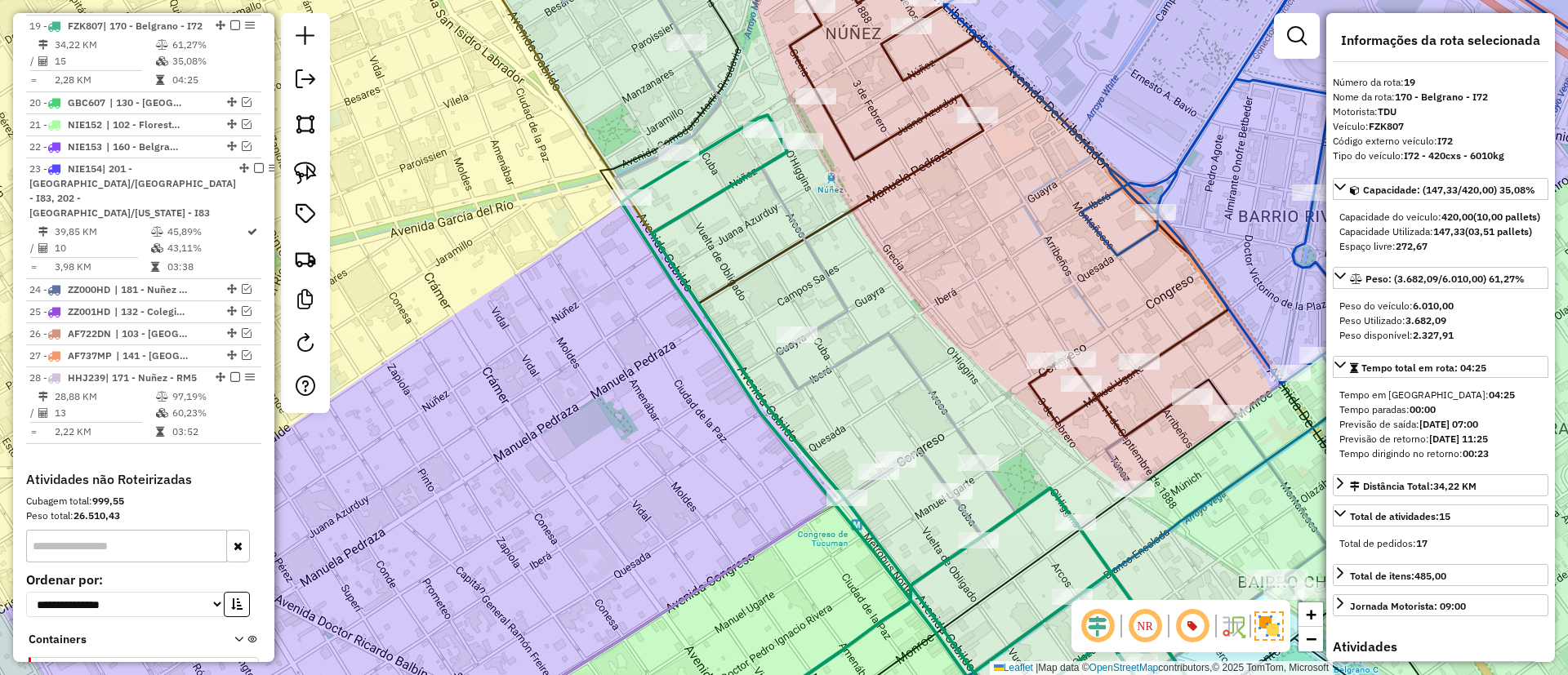
scroll to position [1720, 0]
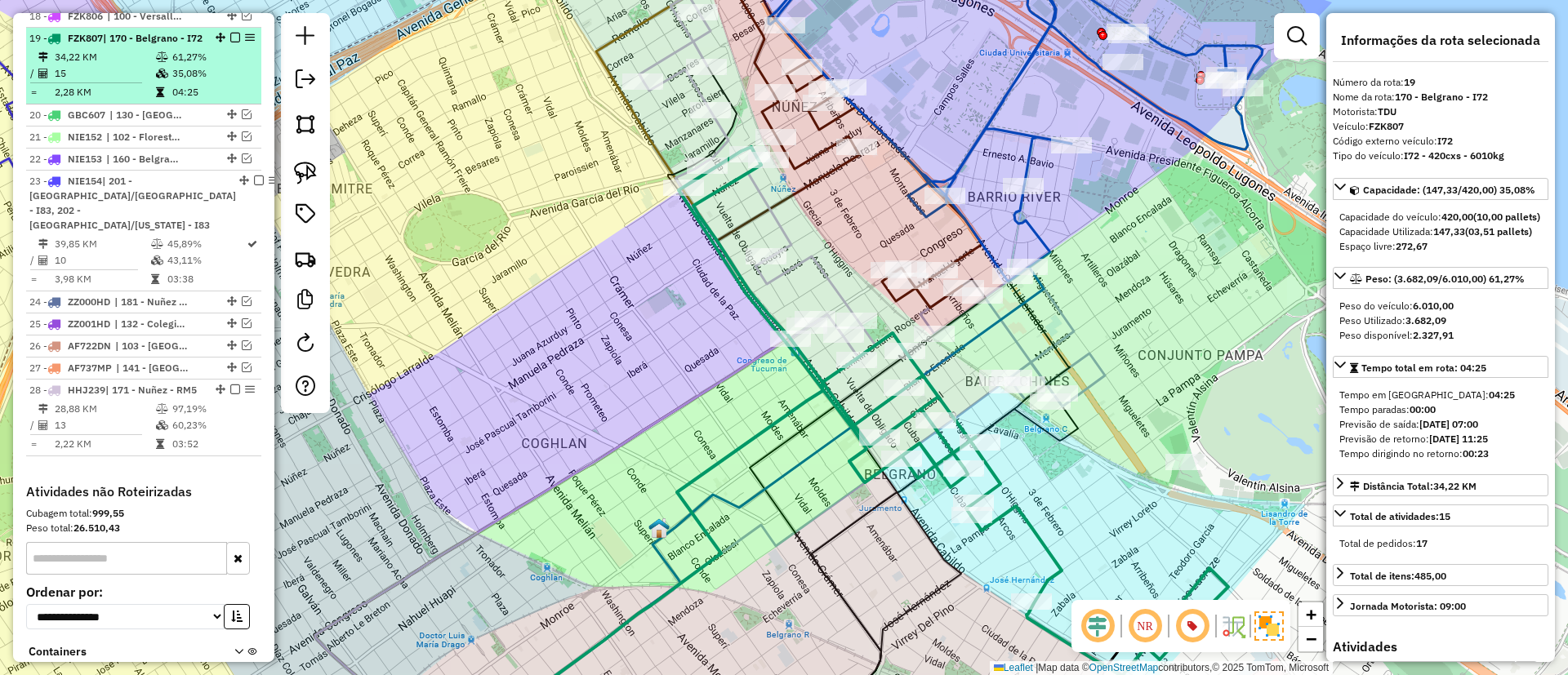
click at [231, 33] on em at bounding box center [236, 38] width 10 height 10
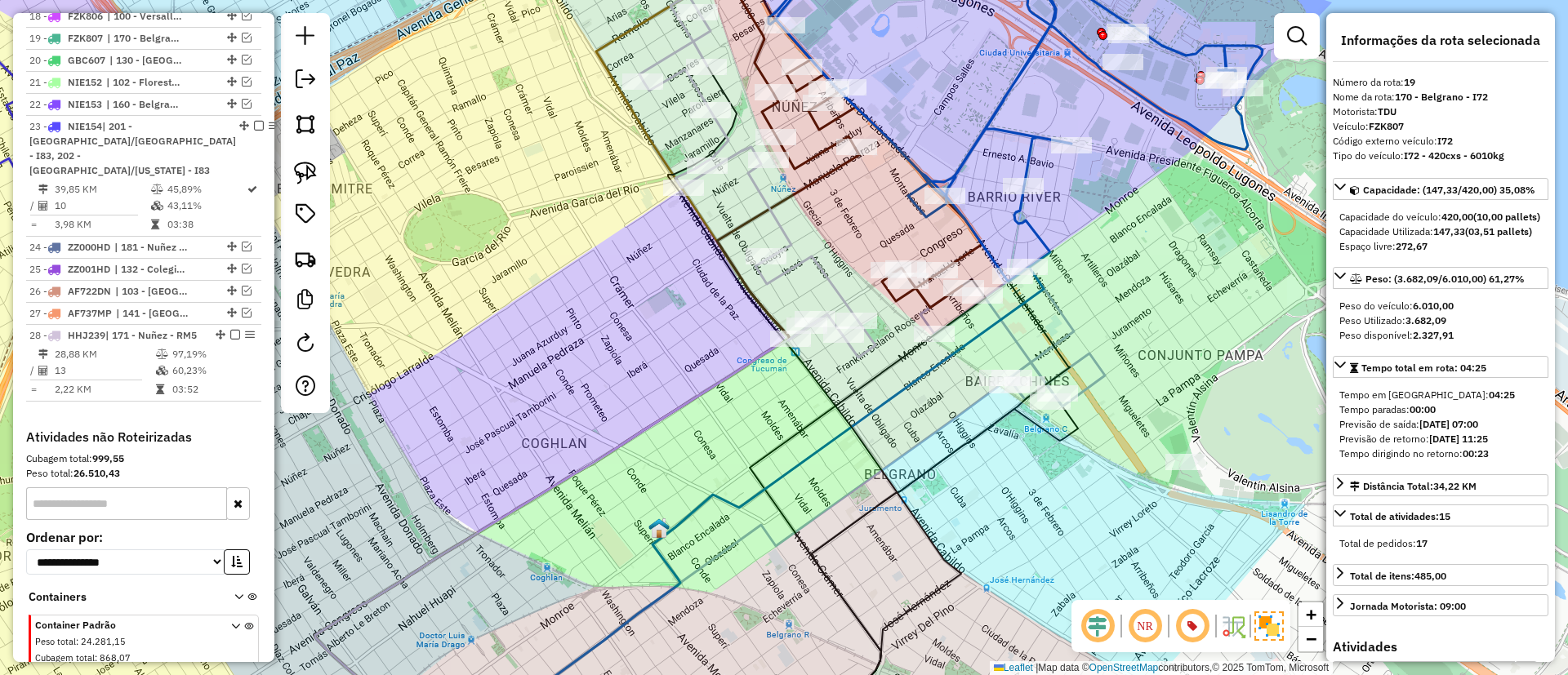
click at [775, 218] on icon at bounding box center [757, 176] width 236 height 363
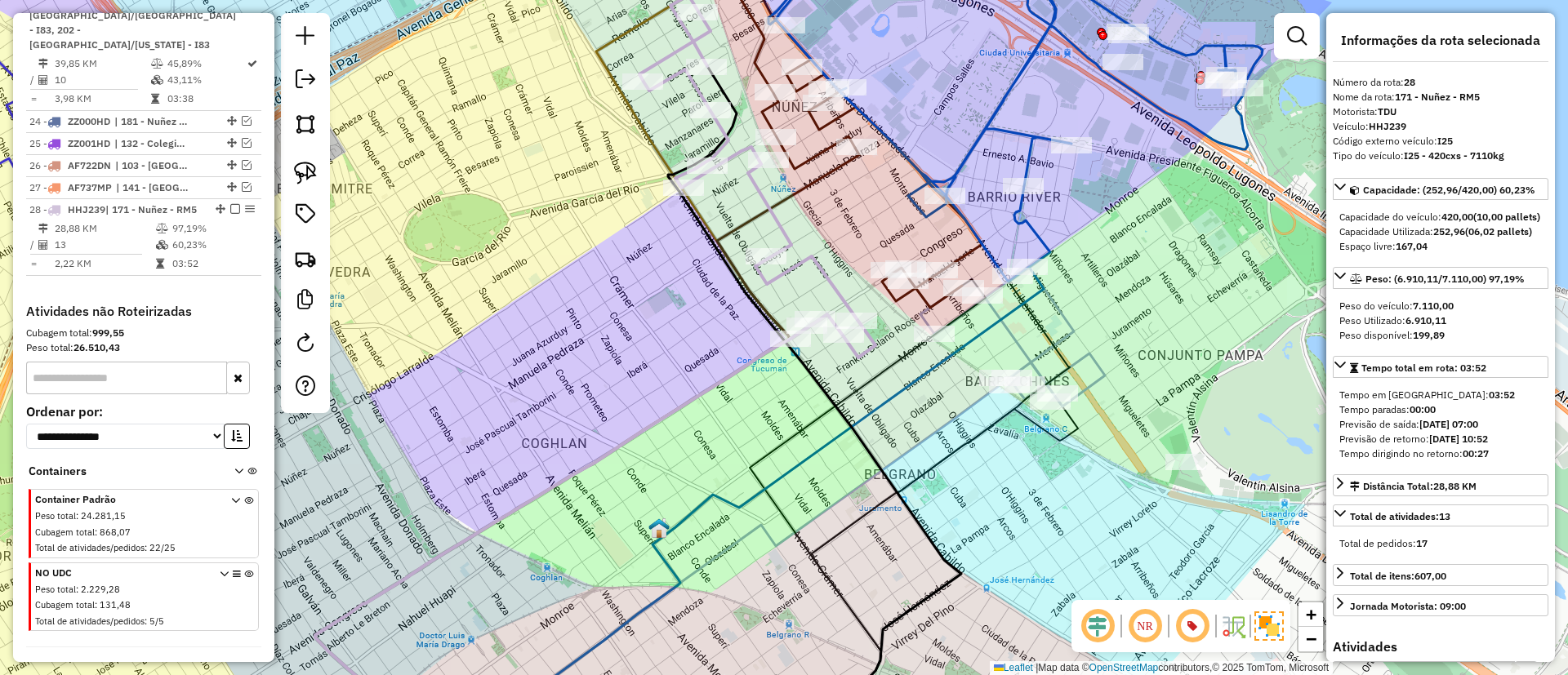
scroll to position [1883, 0]
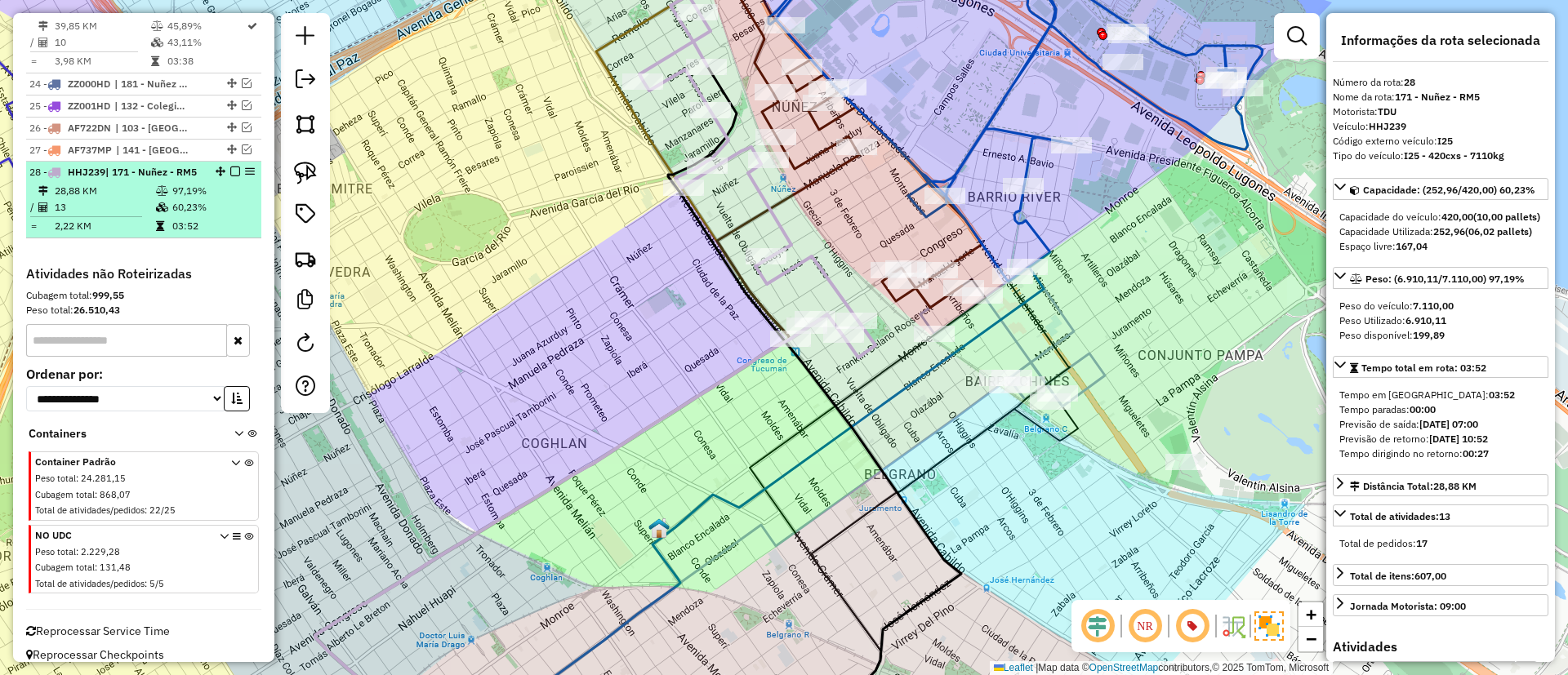
click at [231, 166] on em at bounding box center [236, 171] width 10 height 10
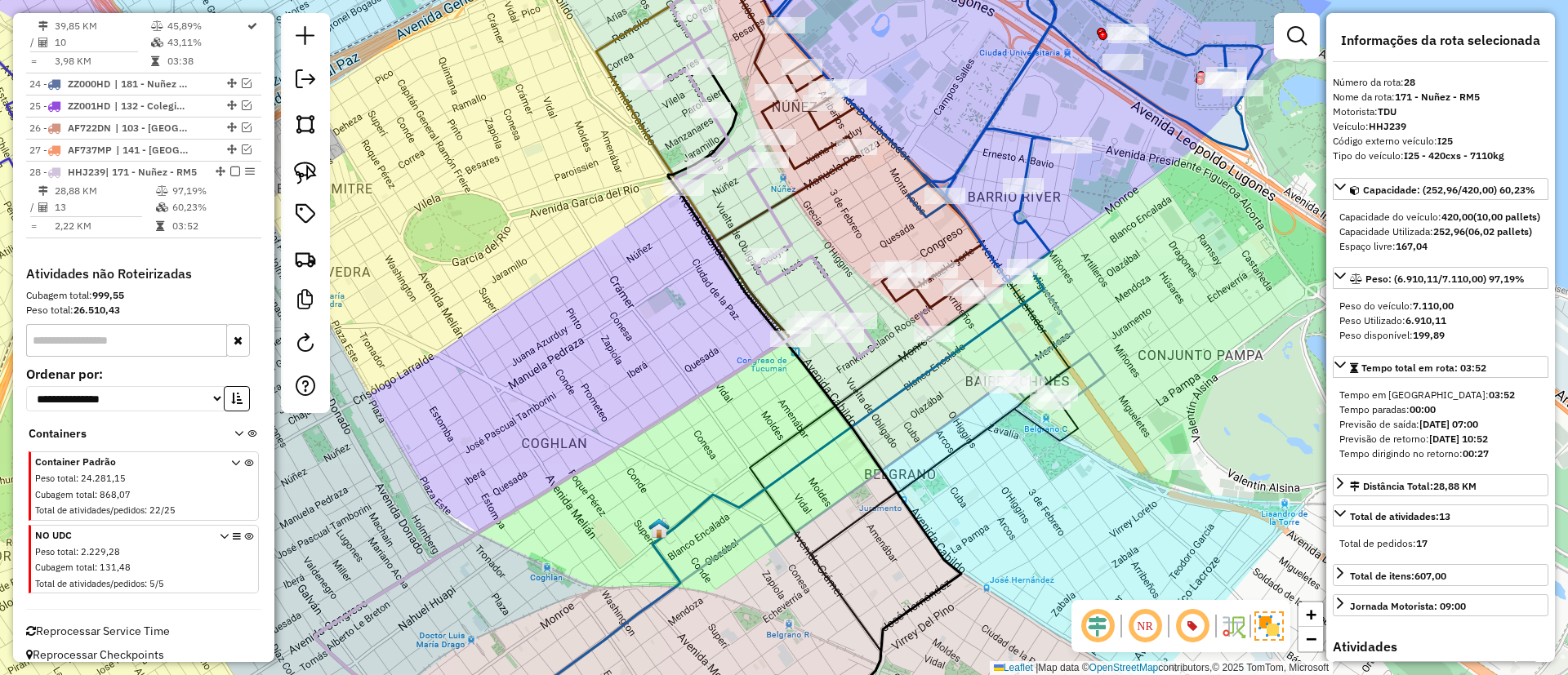
scroll to position [1814, 0]
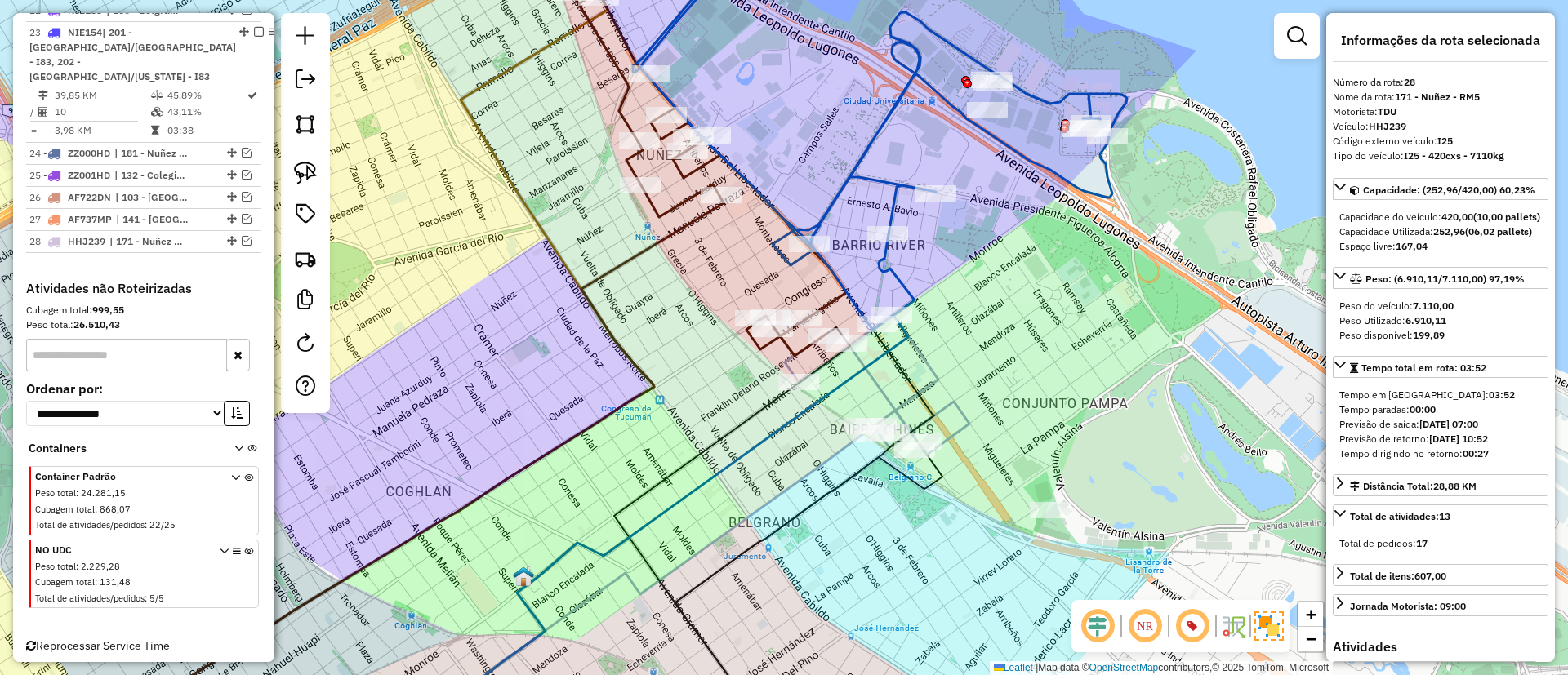
drag, startPoint x: 678, startPoint y: 272, endPoint x: 502, endPoint y: 267, distance: 176.1
click at [502, 267] on div "Janela de atendimento Grade de atendimento Capacidade Transportadoras Veículos …" at bounding box center [784, 338] width 1568 height 675
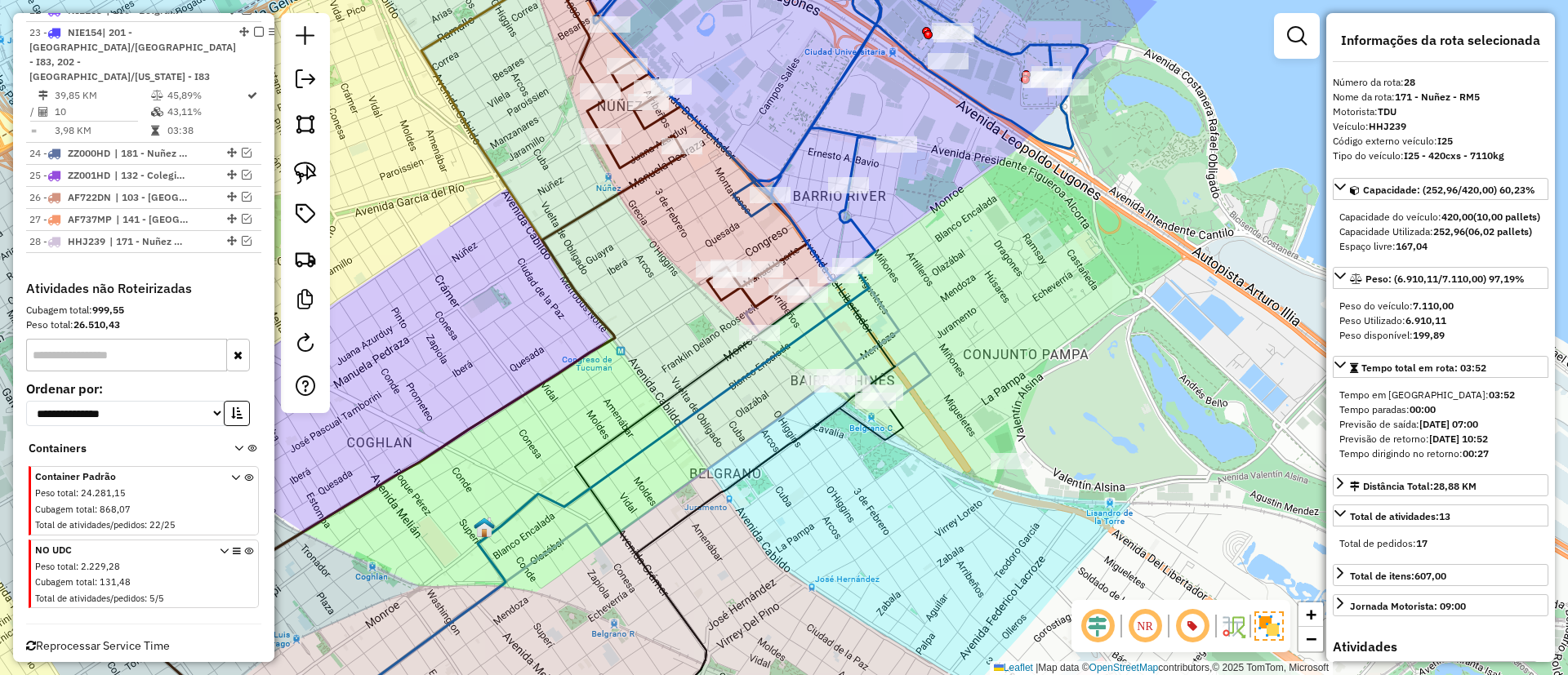
click at [860, 353] on icon at bounding box center [837, 336] width 185 height 140
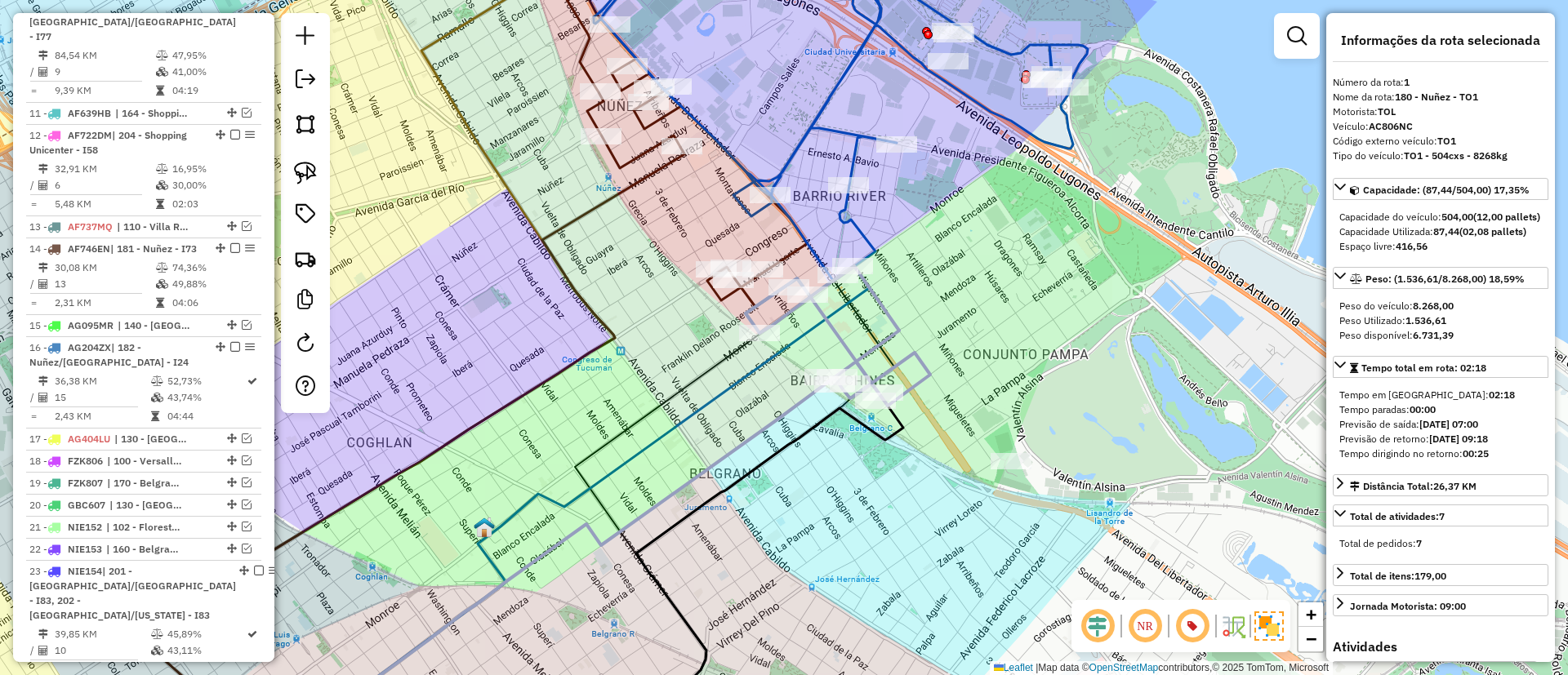
scroll to position [614, 0]
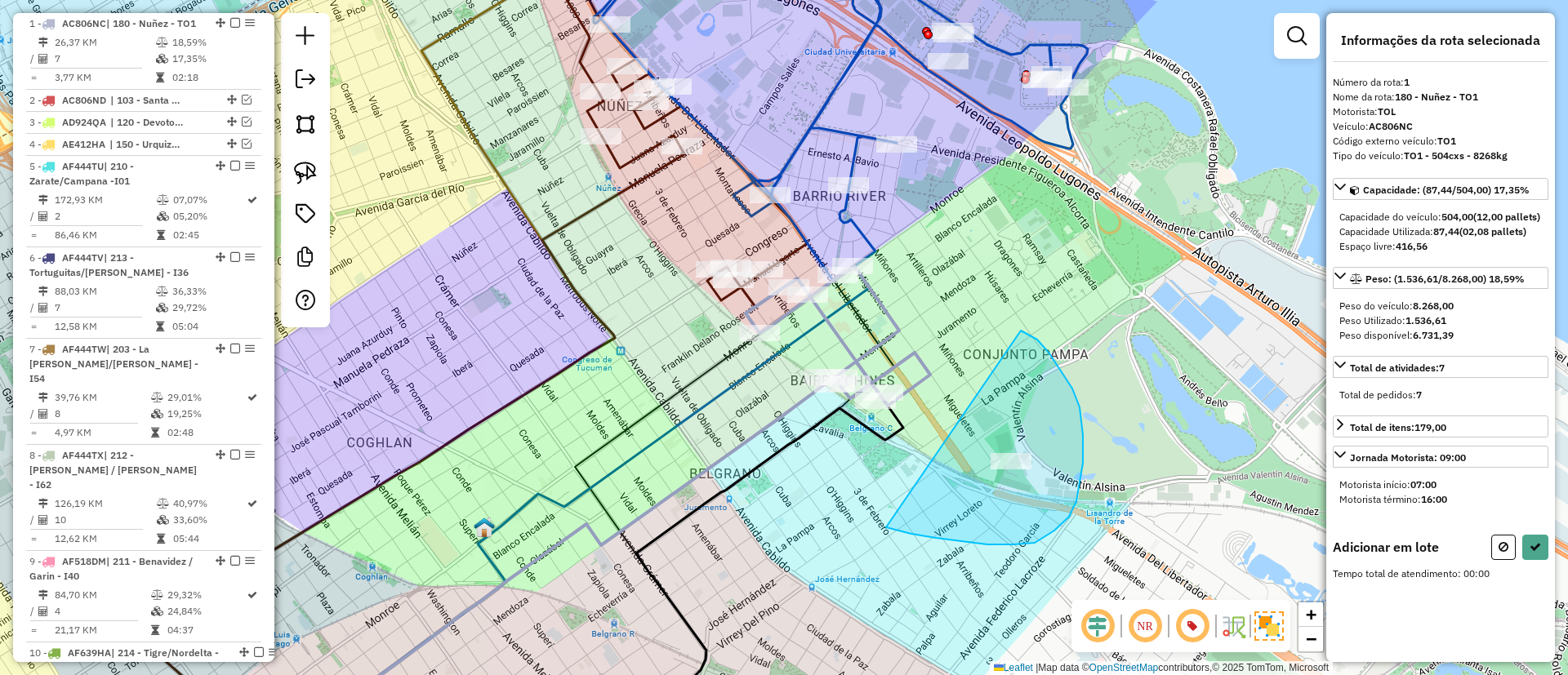
drag, startPoint x: 1013, startPoint y: 545, endPoint x: 1005, endPoint y: 322, distance: 223.1
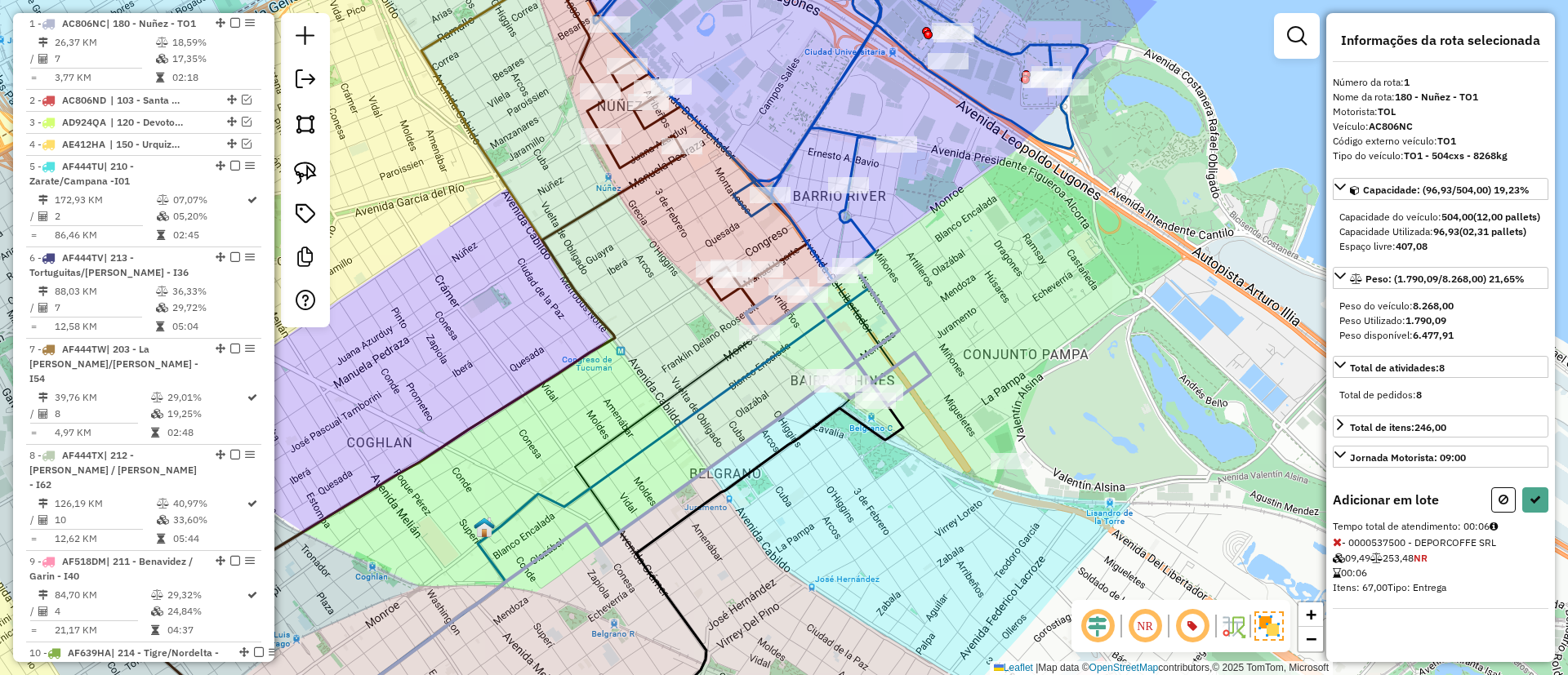
select select "*********"
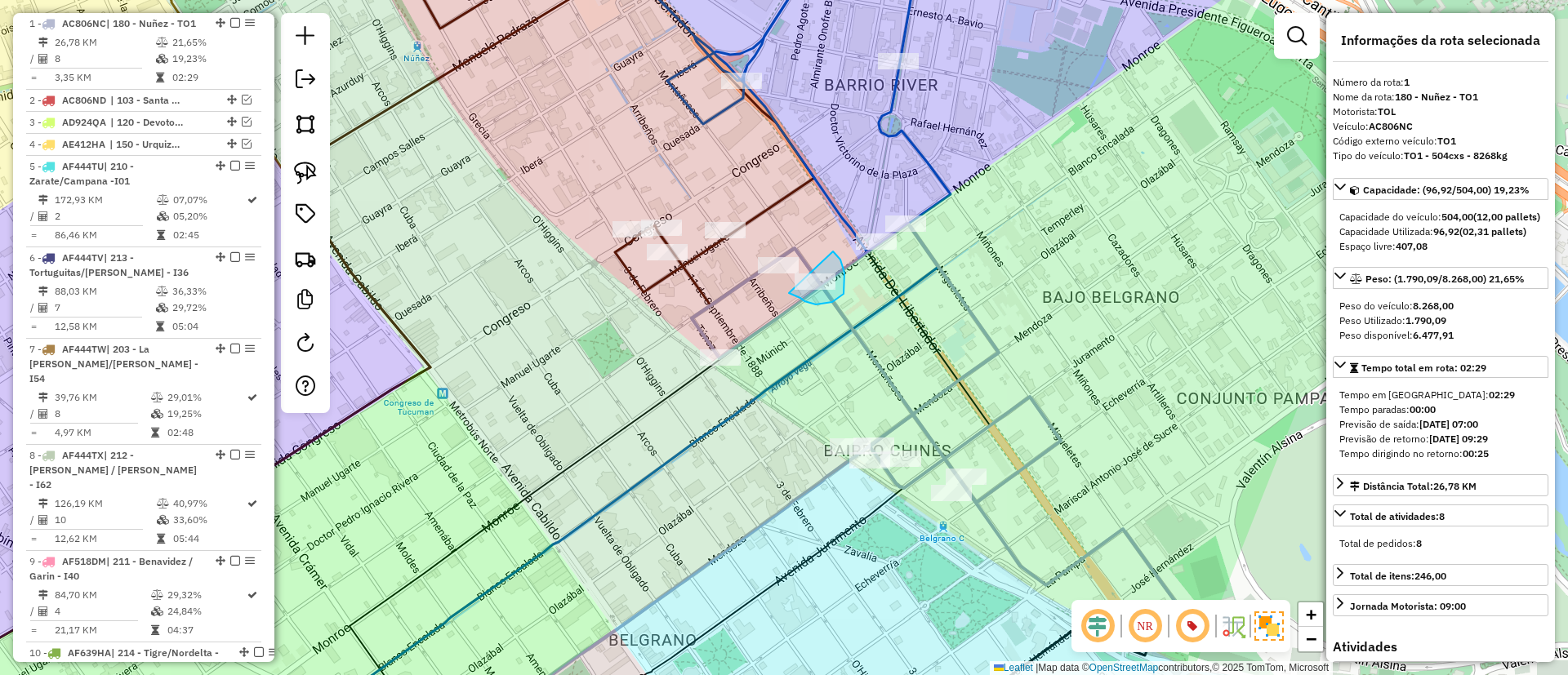
drag, startPoint x: 800, startPoint y: 298, endPoint x: 833, endPoint y: 251, distance: 57.4
click at [695, 254] on icon at bounding box center [600, 119] width 428 height 373
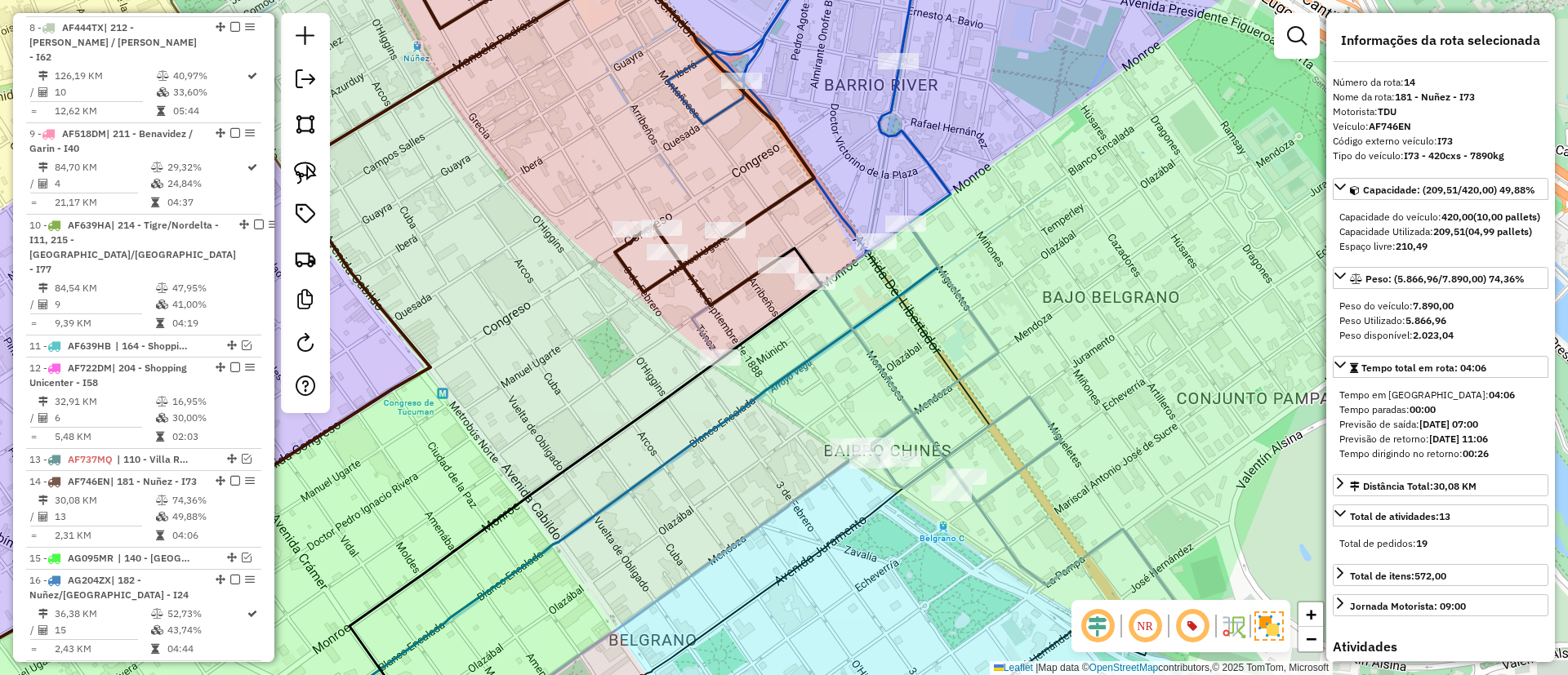
scroll to position [1470, 0]
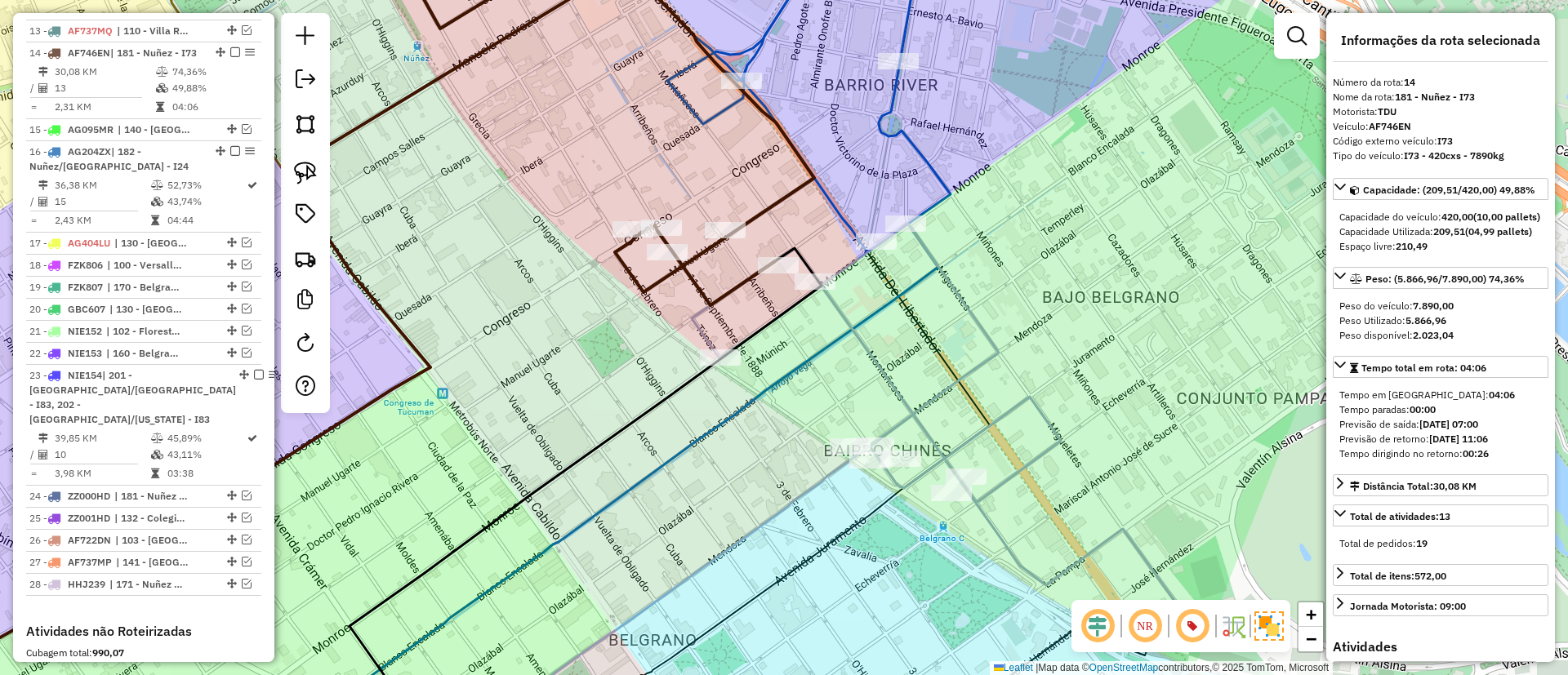
click at [893, 393] on icon at bounding box center [953, 420] width 524 height 393
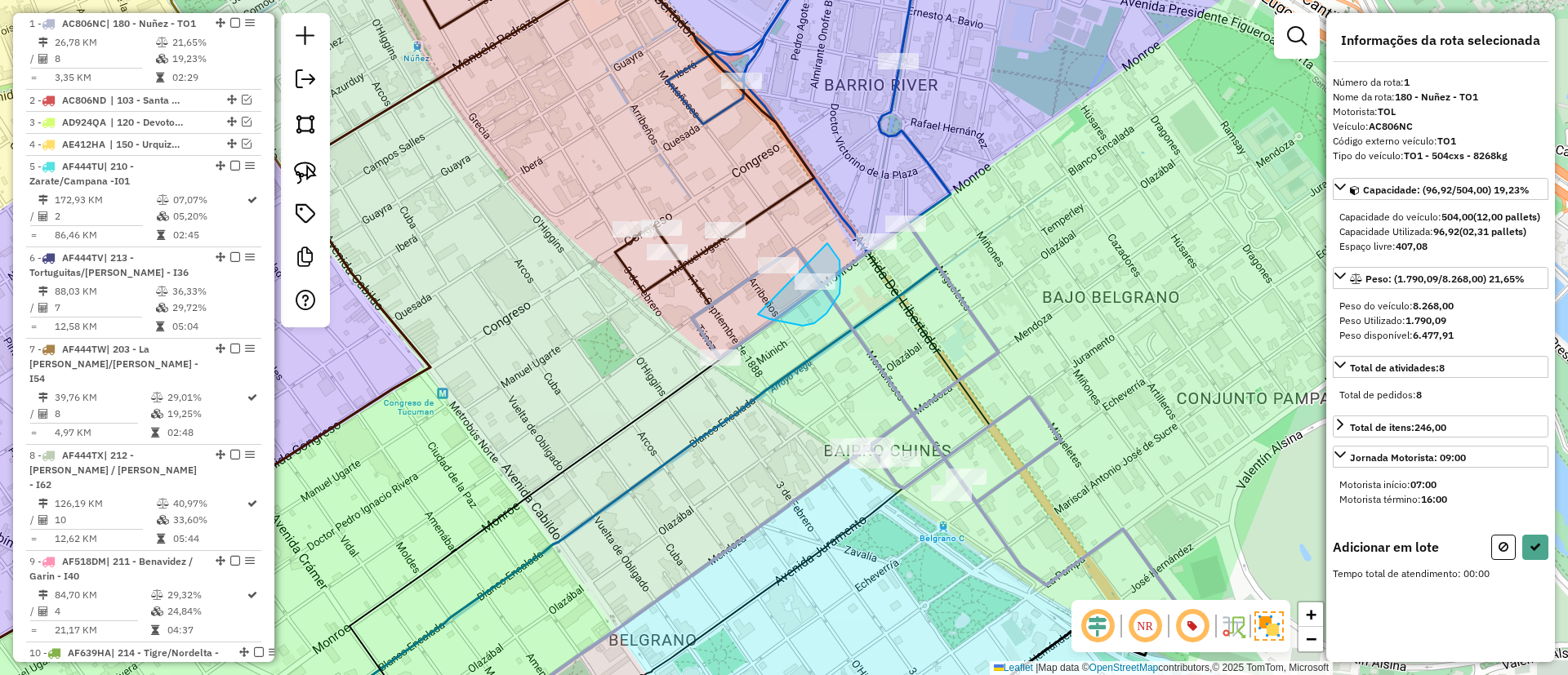
drag, startPoint x: 826, startPoint y: 313, endPoint x: 827, endPoint y: 243, distance: 70.0
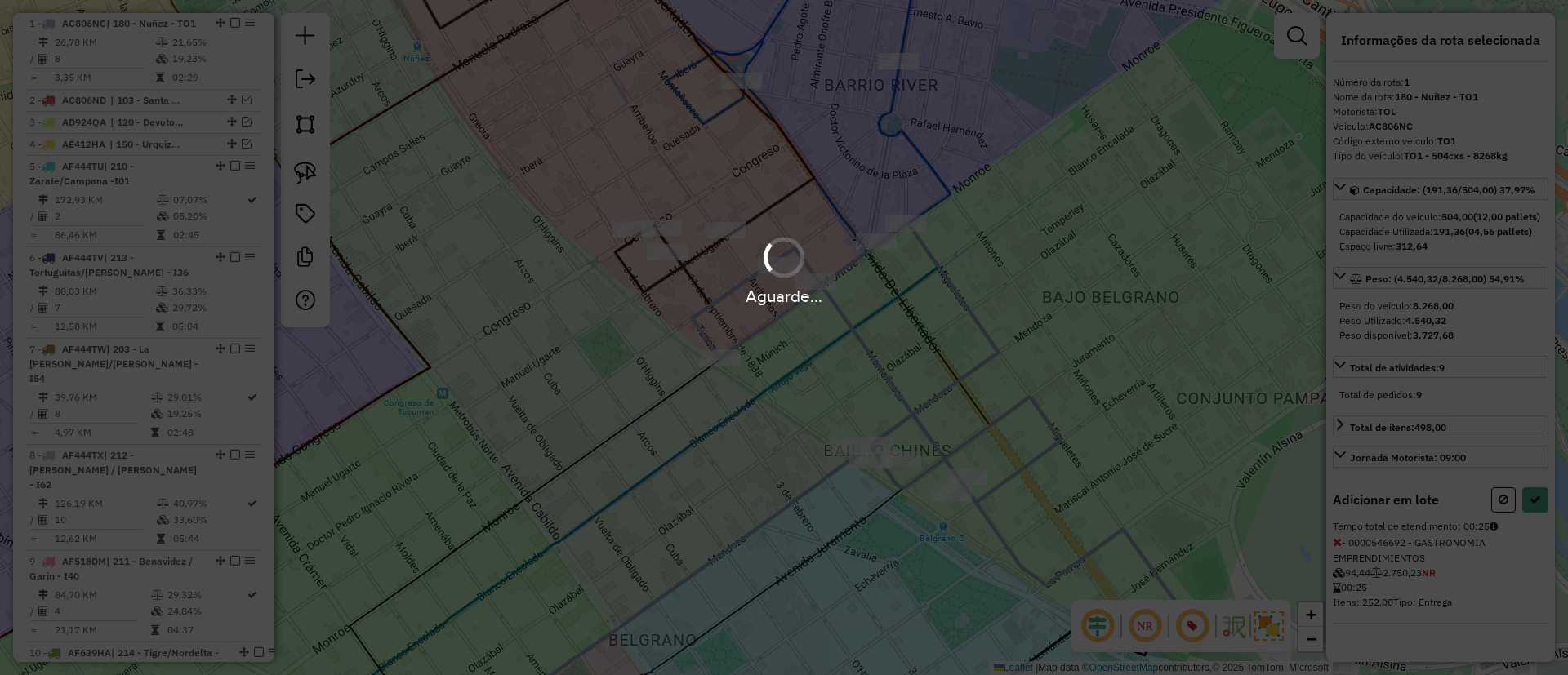
select select "*********"
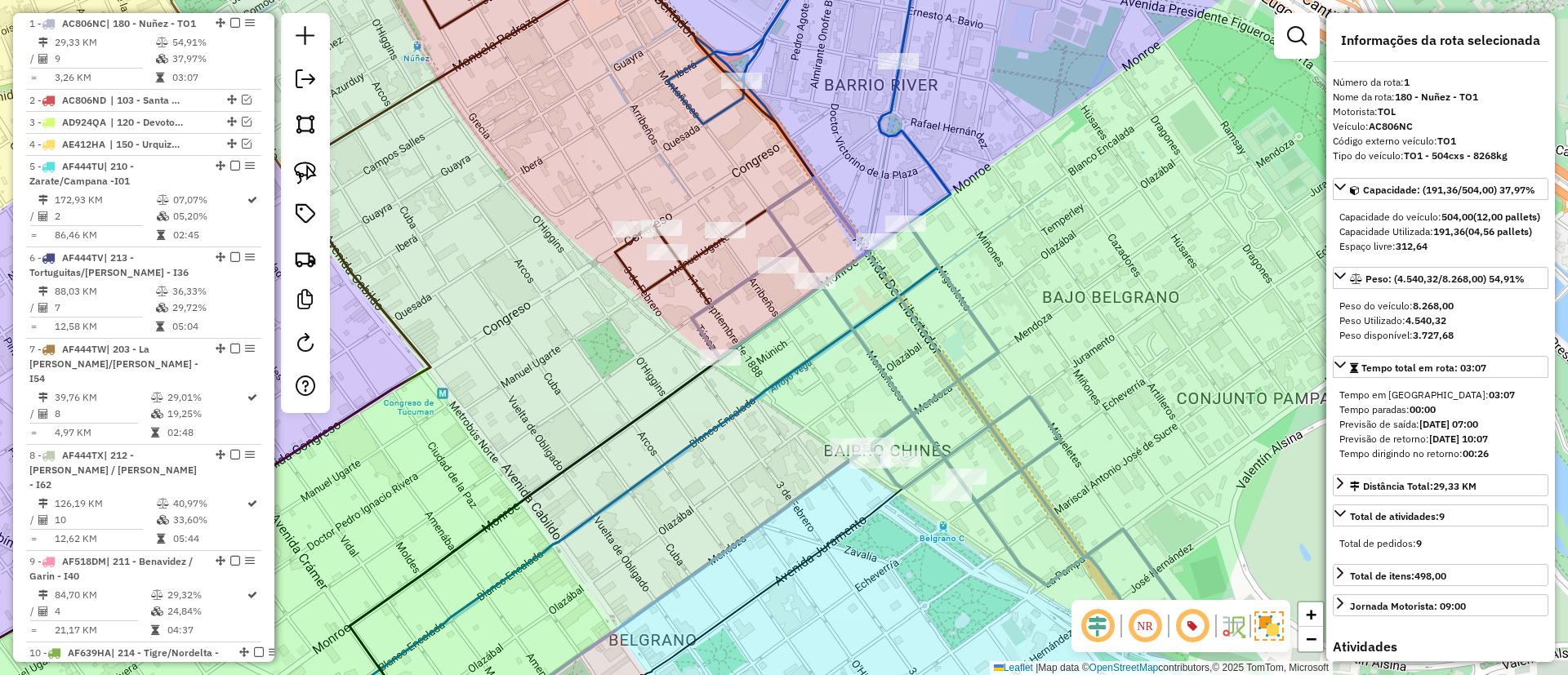
click at [927, 159] on icon at bounding box center [968, 92] width 755 height 320
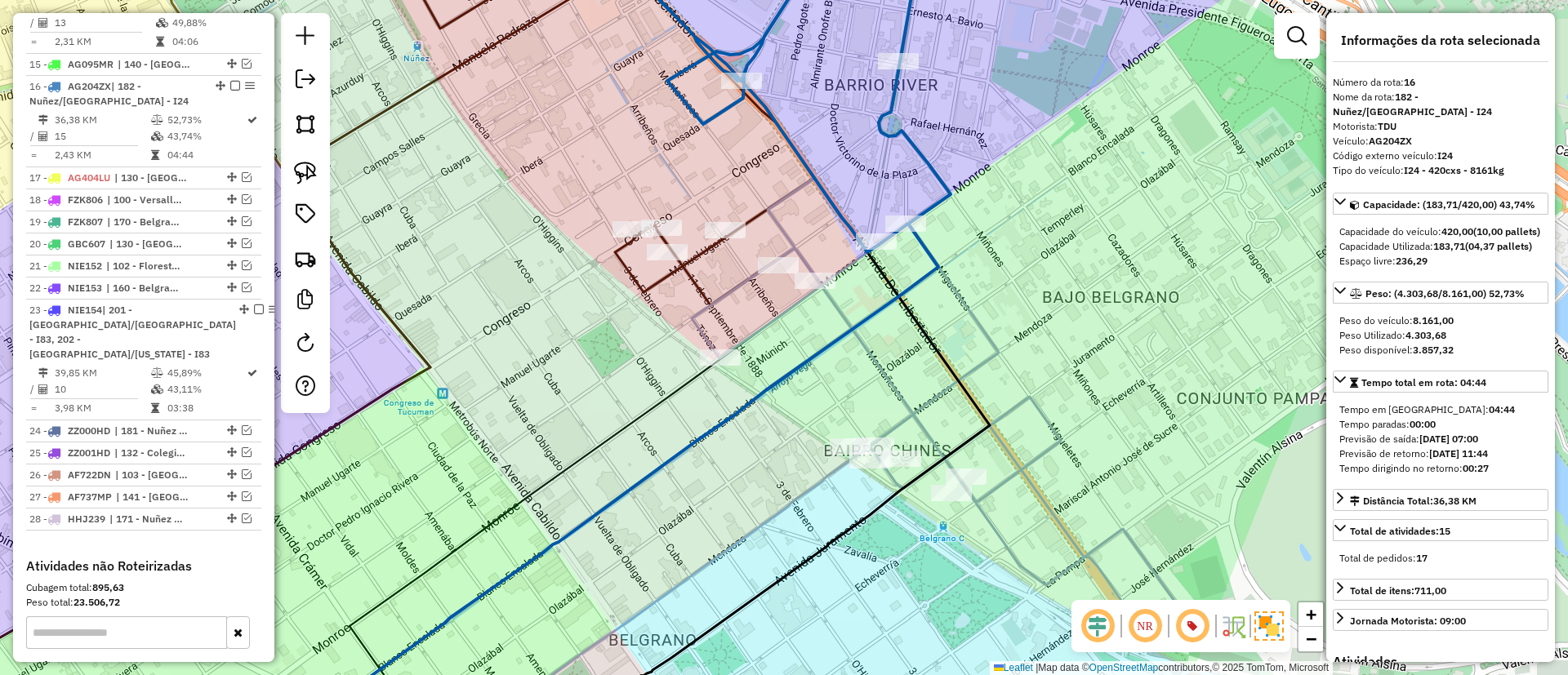
scroll to position [1584, 0]
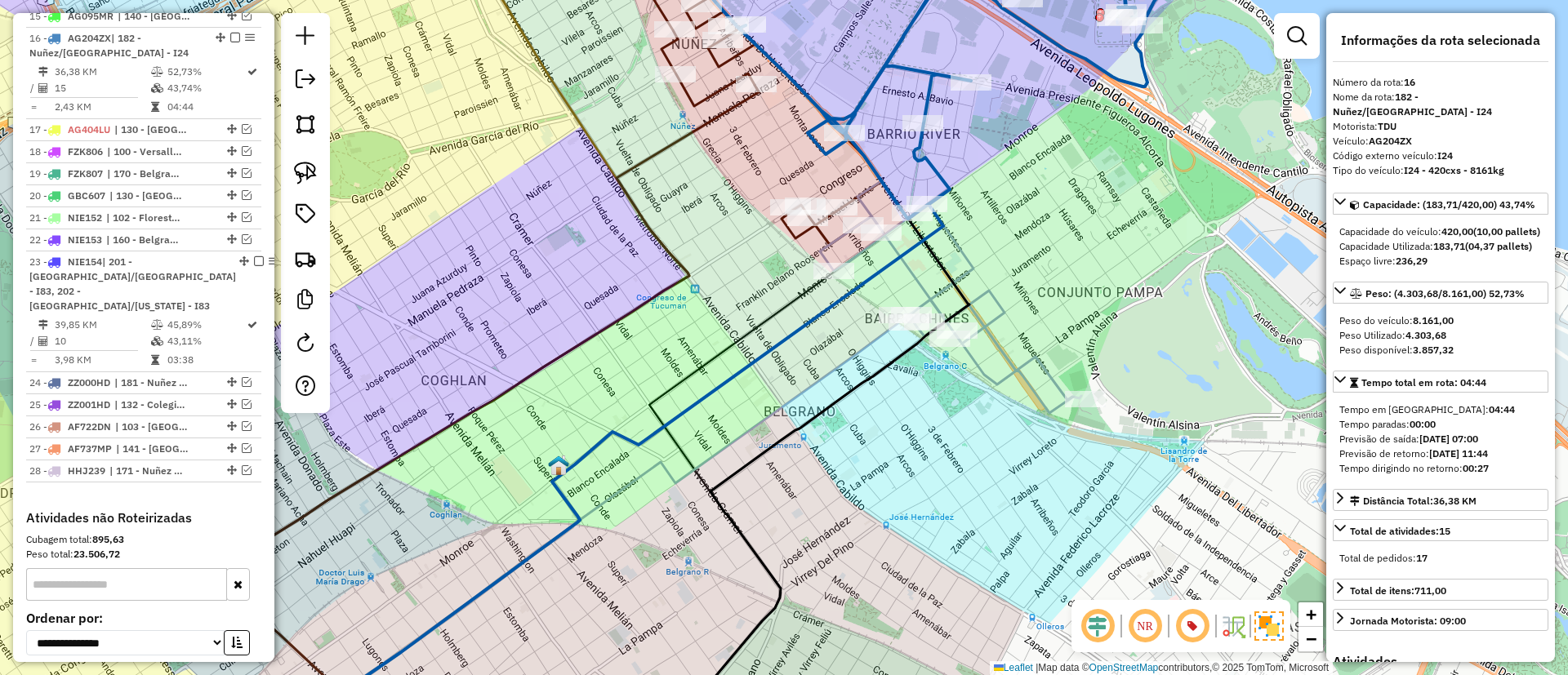
drag, startPoint x: 1004, startPoint y: 258, endPoint x: 984, endPoint y: 235, distance: 30.5
click at [984, 235] on div "Janela de atendimento Grade de atendimento Capacidade Transportadoras Veículos …" at bounding box center [784, 338] width 1568 height 675
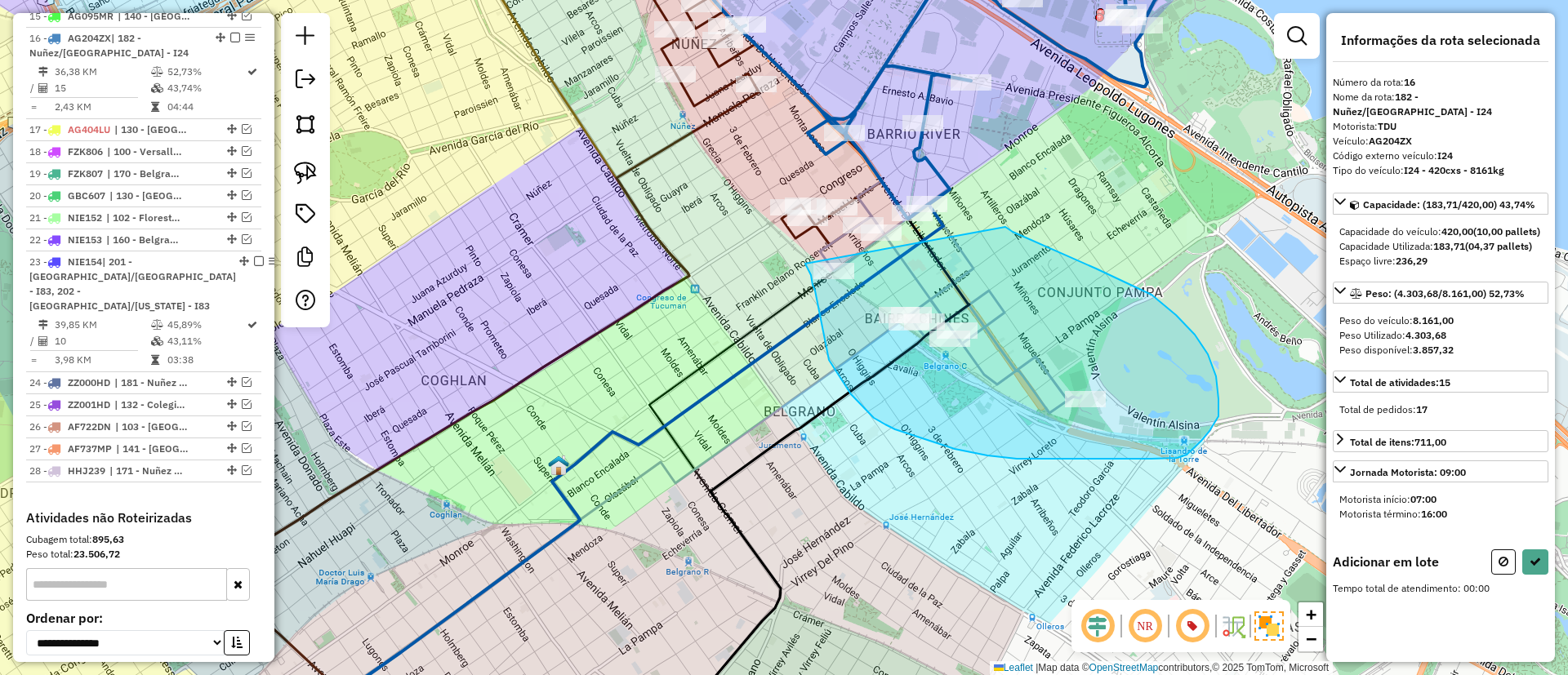
drag, startPoint x: 1096, startPoint y: 269, endPoint x: 805, endPoint y: 264, distance: 291.0
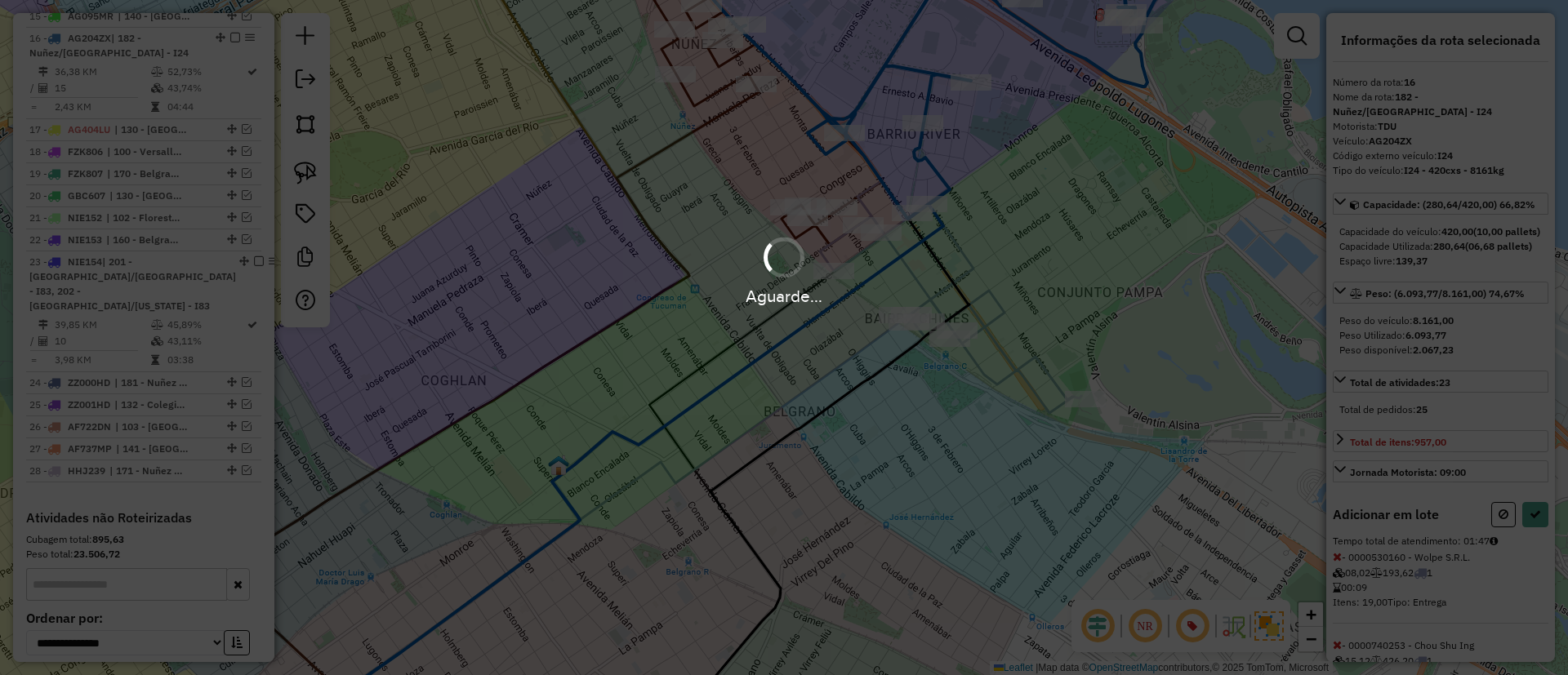
select select "*********"
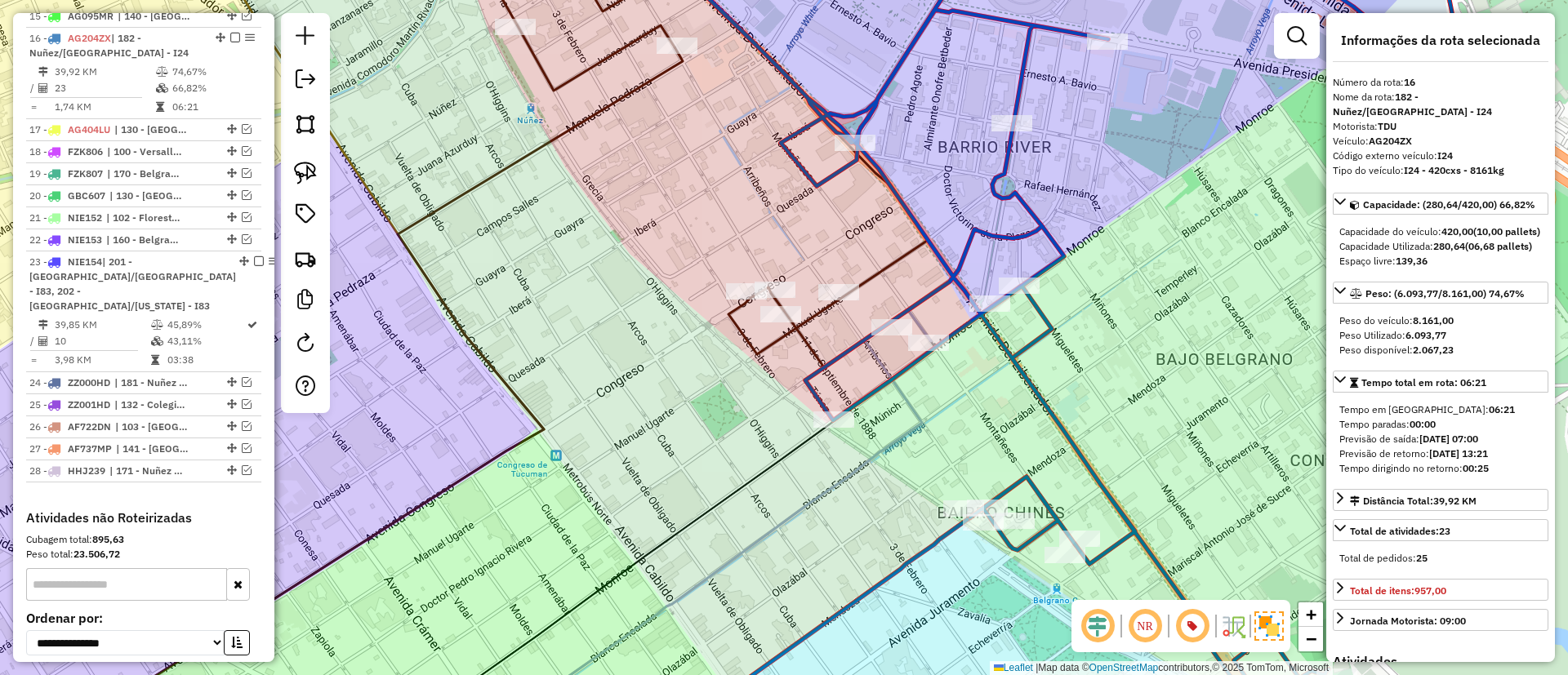
click at [814, 308] on icon at bounding box center [708, 150] width 439 height 435
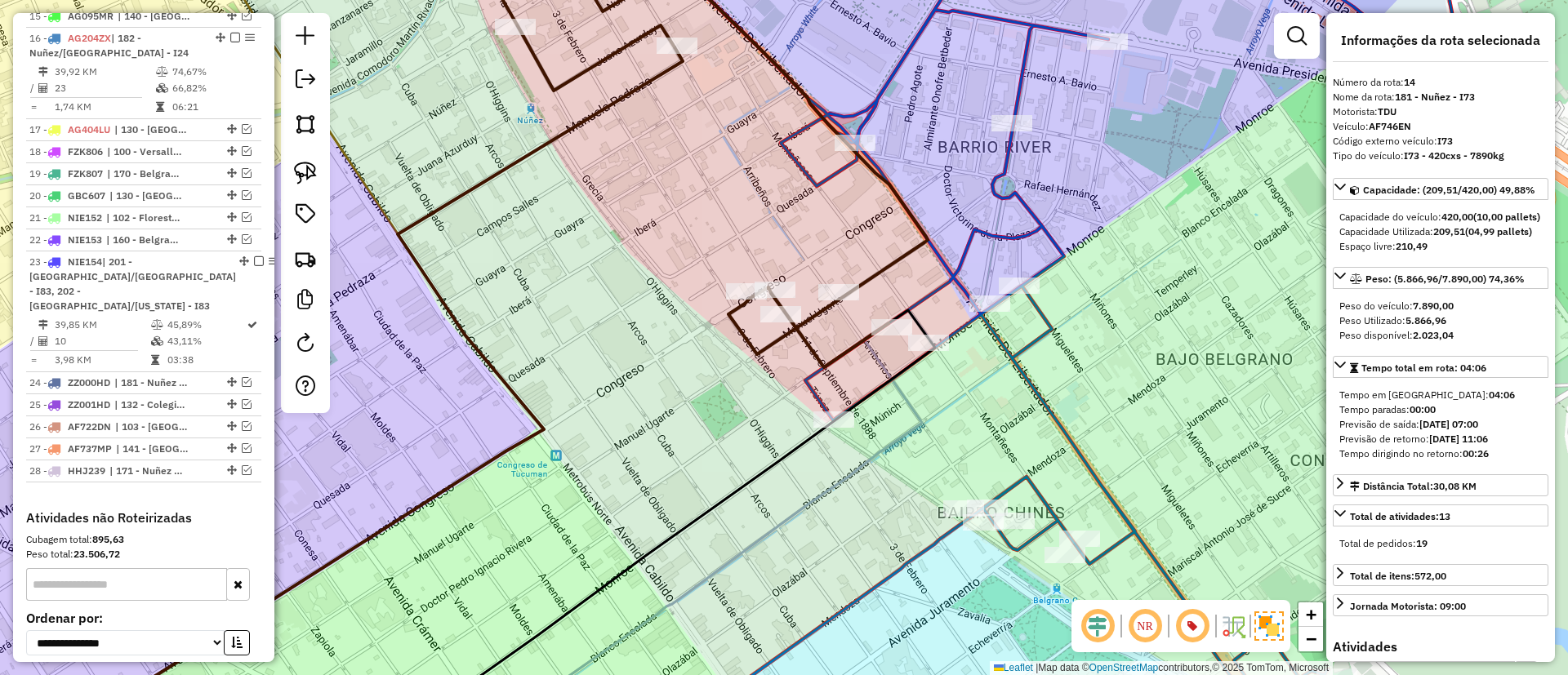
scroll to position [1470, 0]
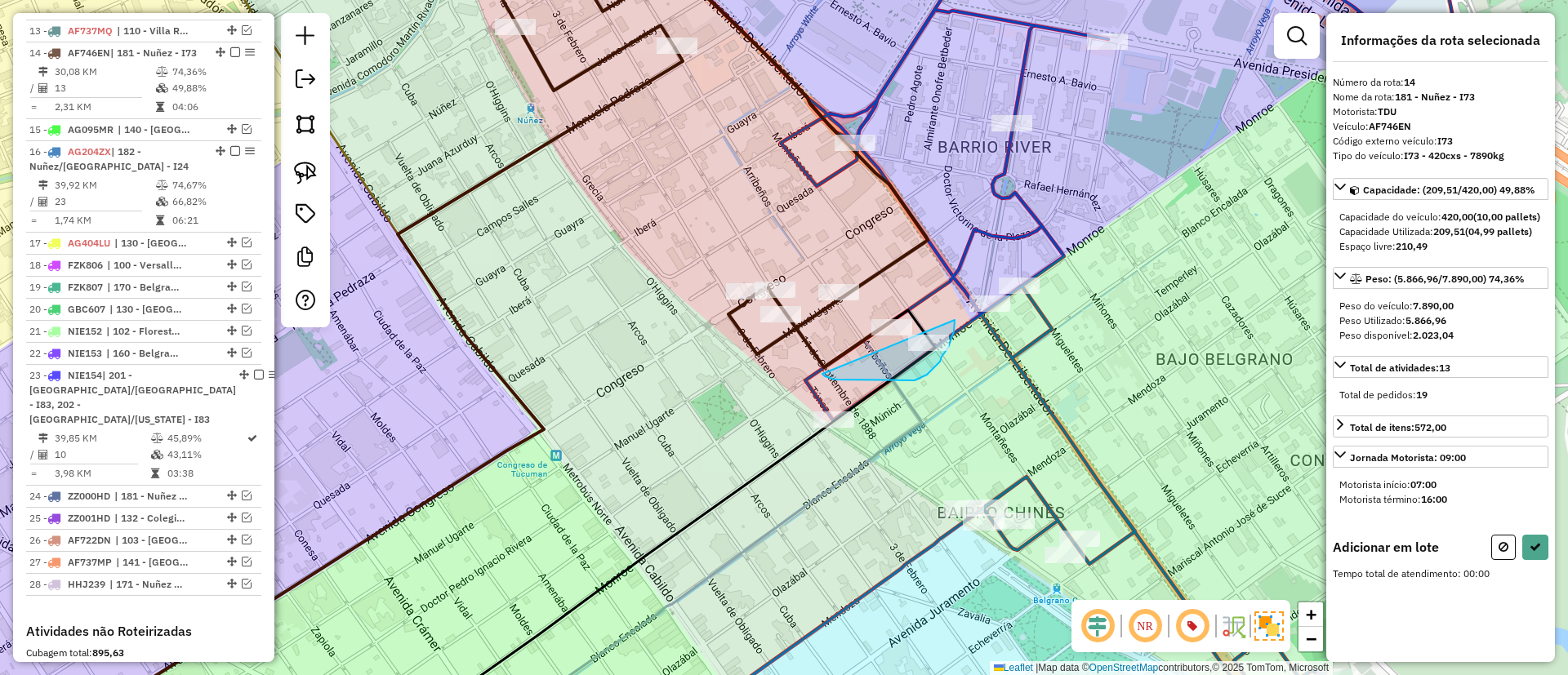
drag, startPoint x: 897, startPoint y: 380, endPoint x: 926, endPoint y: 285, distance: 99.3
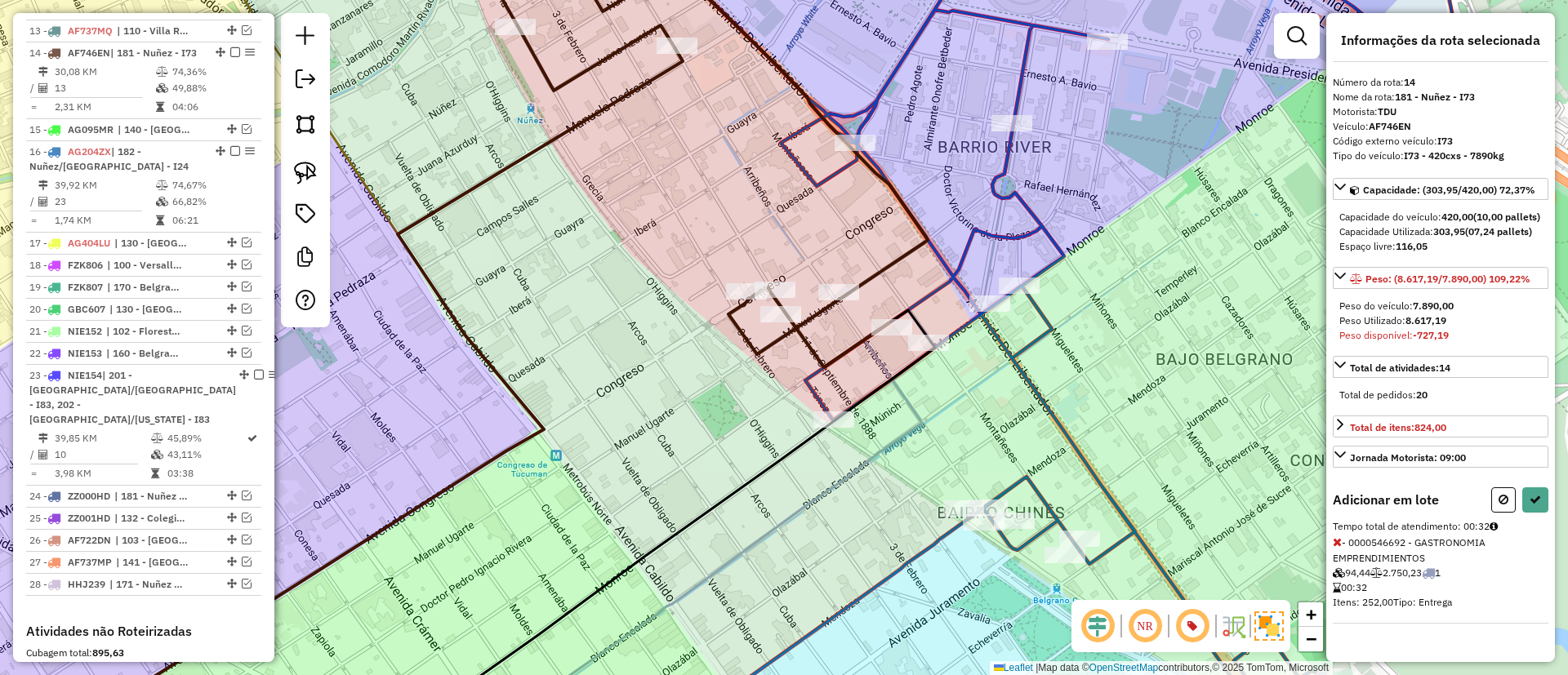
select select "*********"
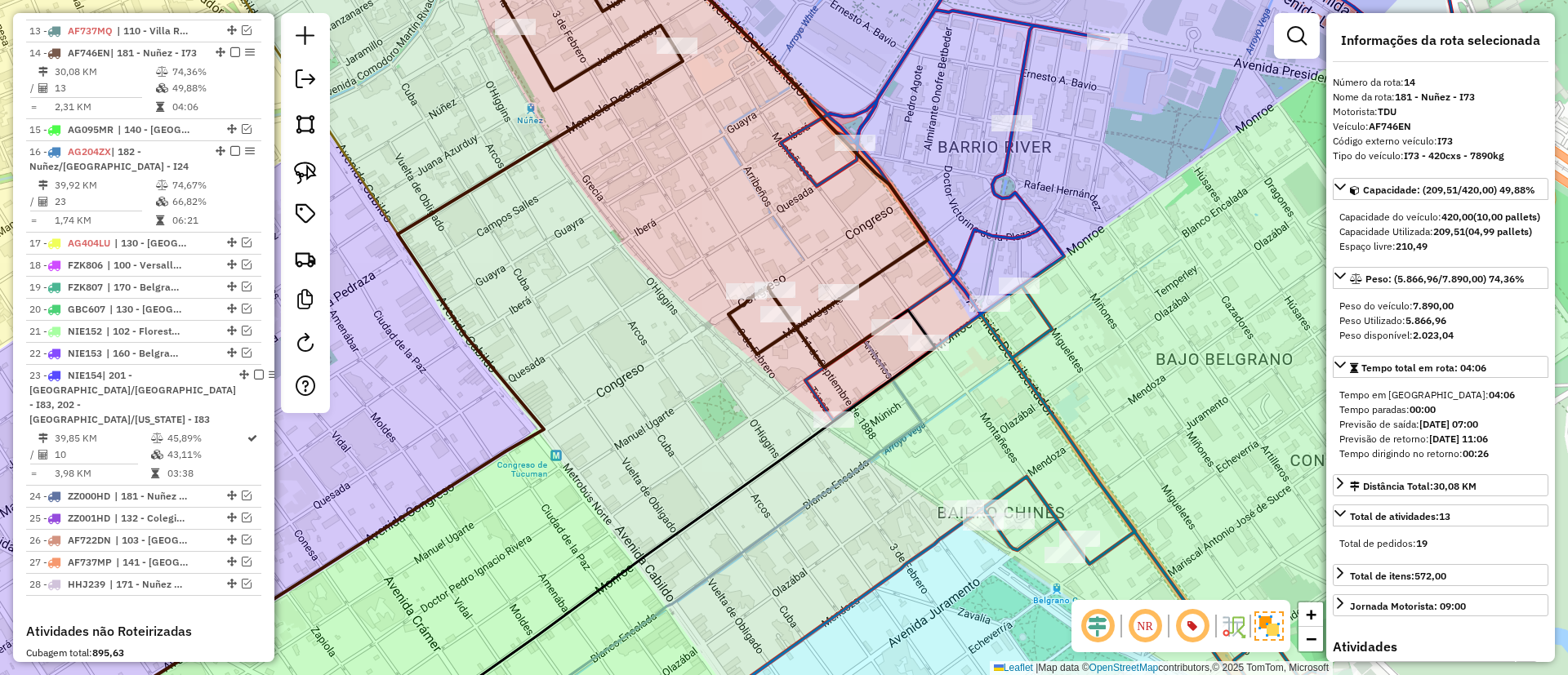
click at [1003, 492] on icon at bounding box center [1049, 316] width 816 height 768
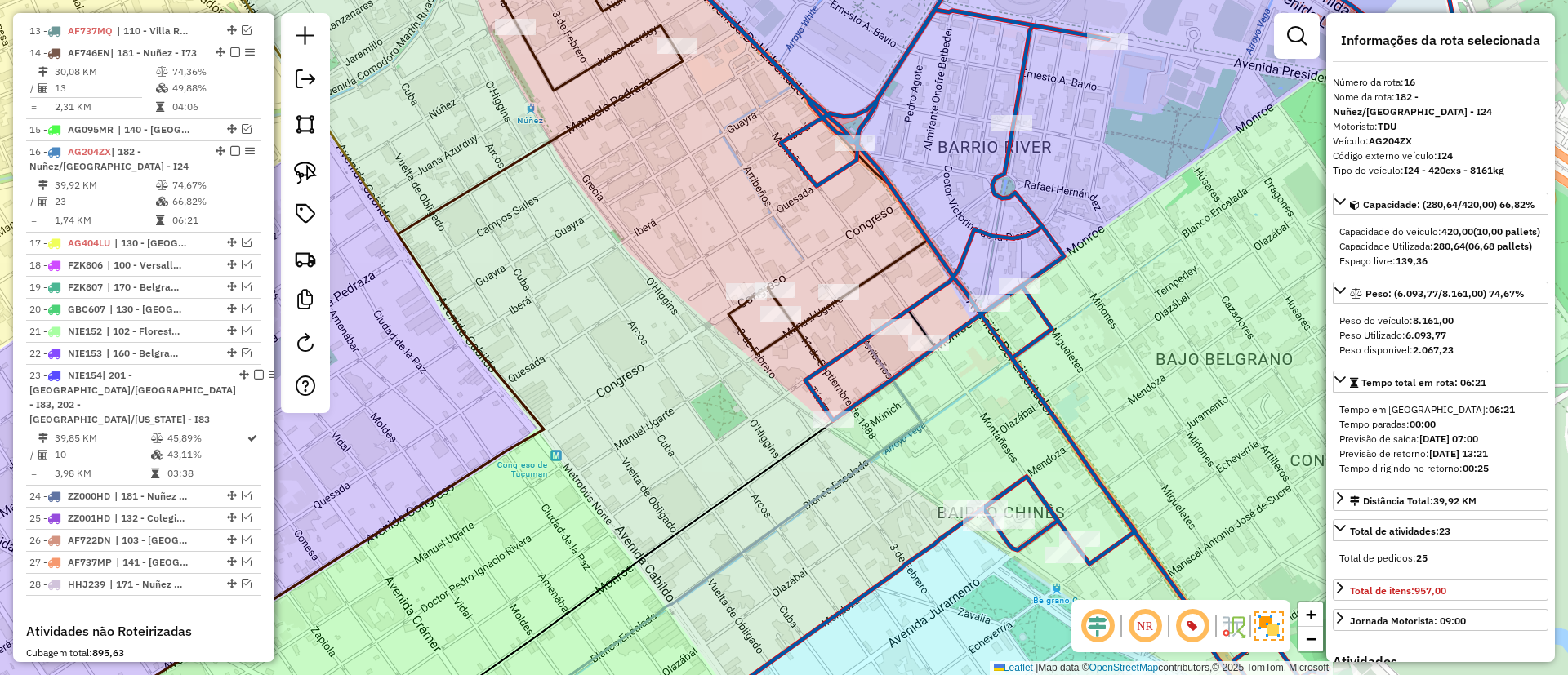
scroll to position [1584, 0]
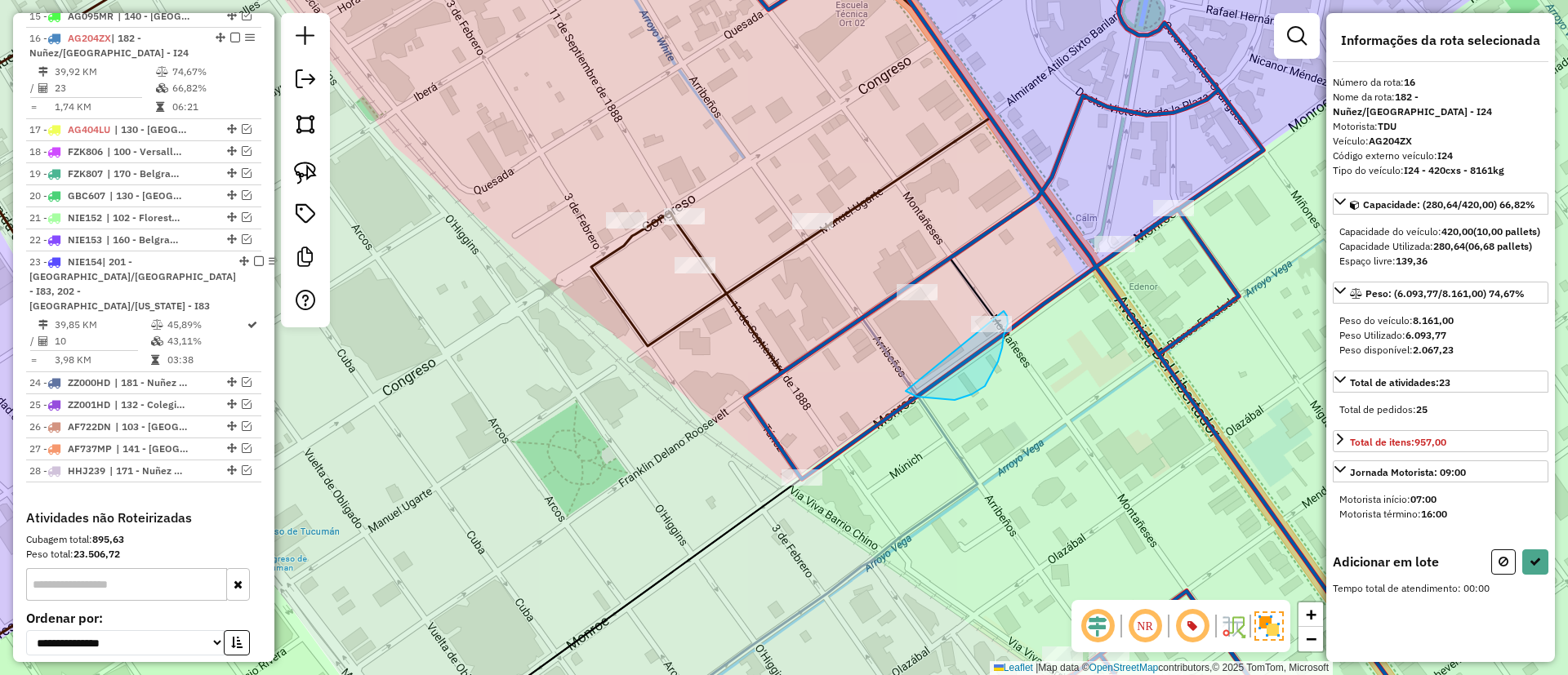
drag, startPoint x: 917, startPoint y: 397, endPoint x: 974, endPoint y: 272, distance: 137.4
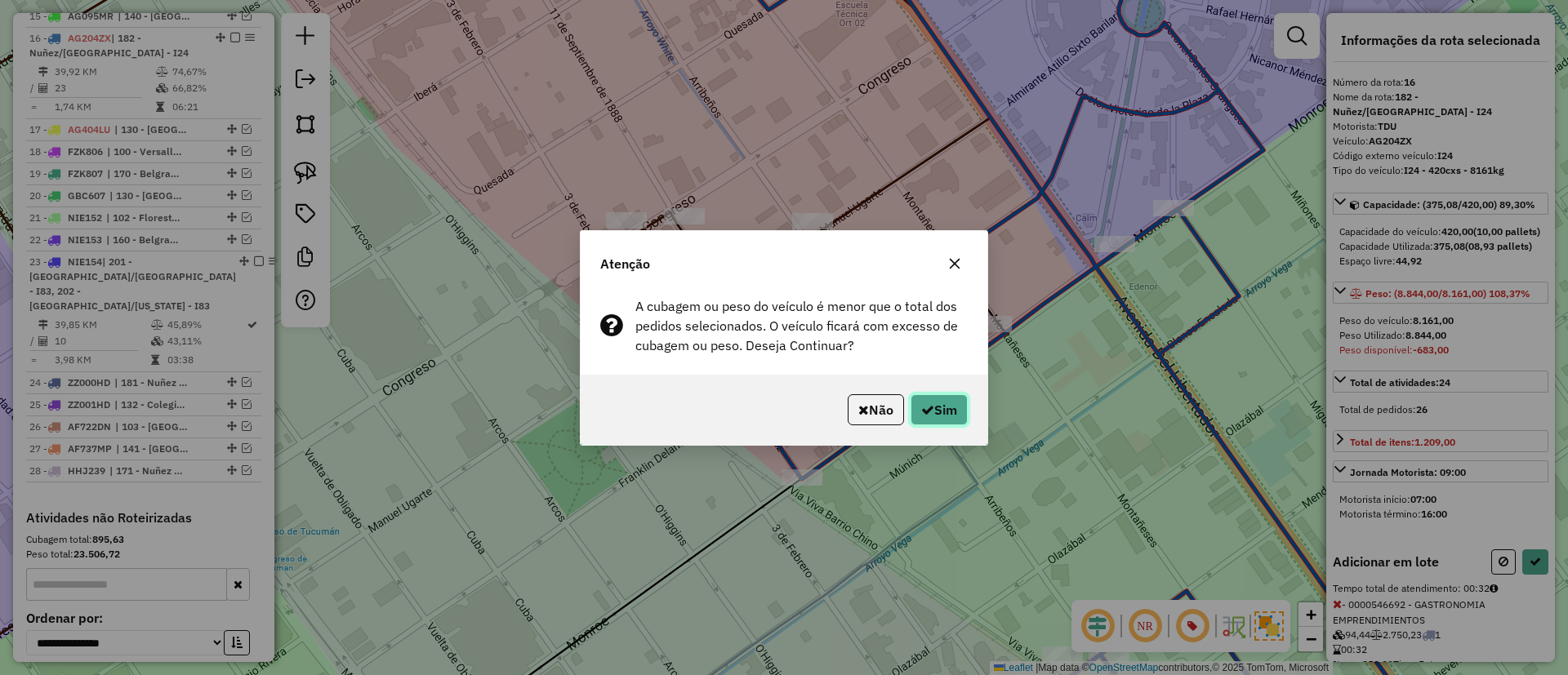
click at [930, 404] on icon "button" at bounding box center [928, 410] width 13 height 13
select select "*********"
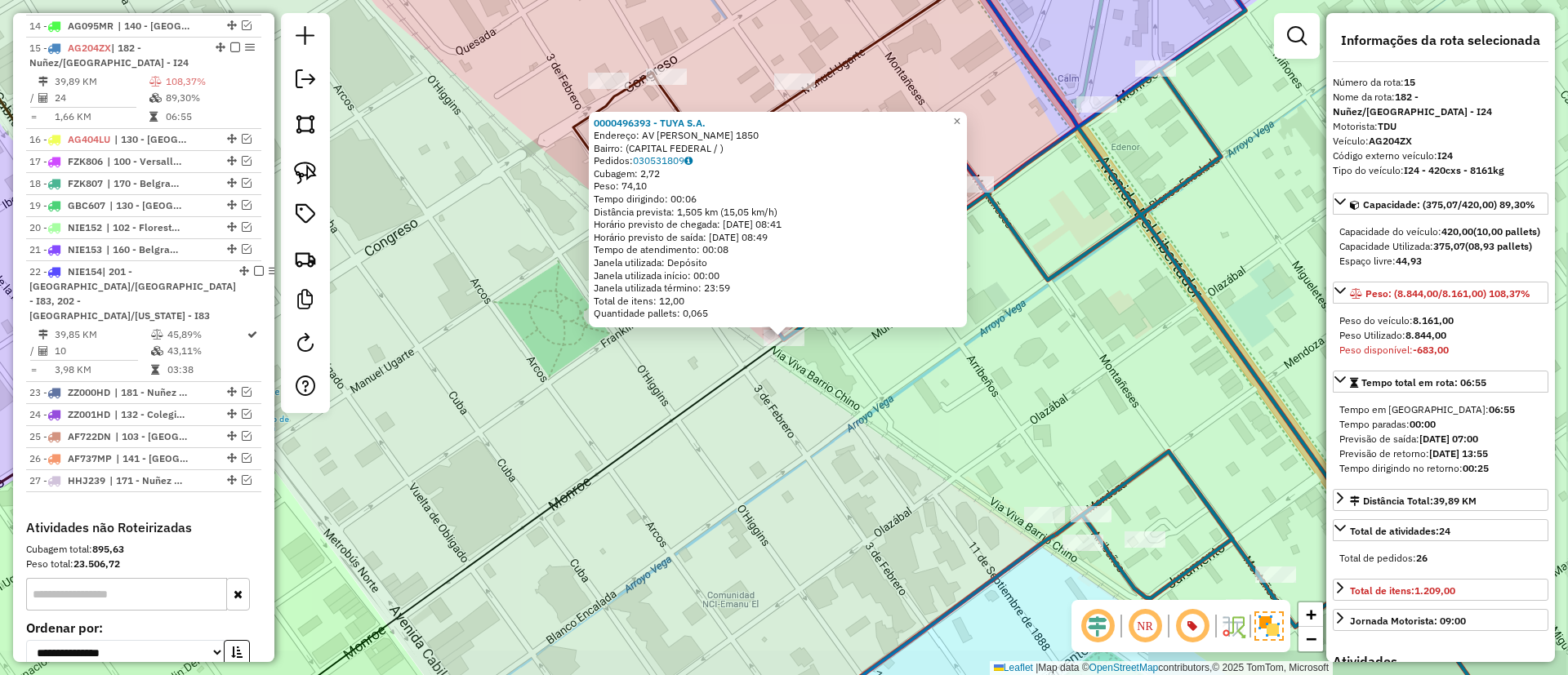
scroll to position [1493, 0]
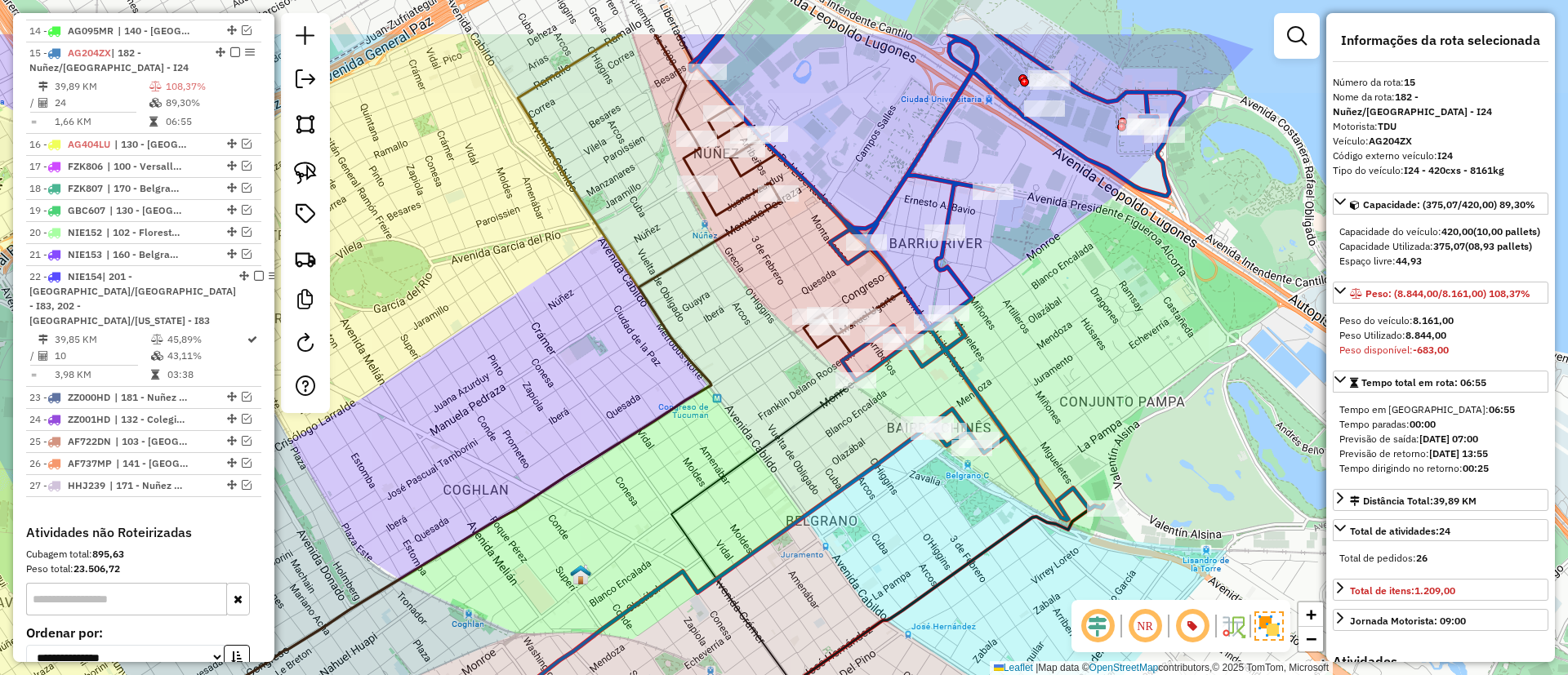
drag, startPoint x: 1073, startPoint y: 215, endPoint x: 1027, endPoint y: 317, distance: 111.9
click at [1027, 317] on div "Janela de atendimento Grade de atendimento Capacidade Transportadoras Veículos …" at bounding box center [784, 338] width 1568 height 675
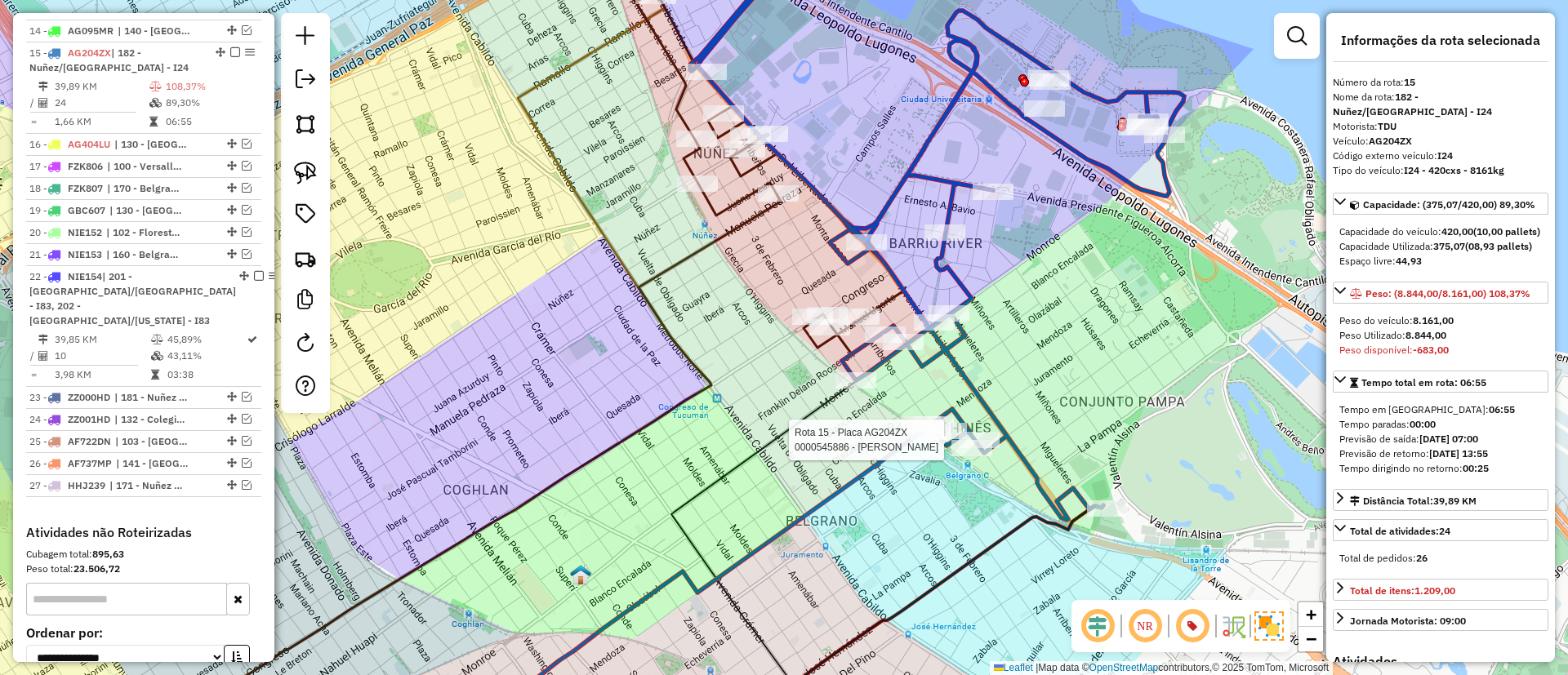
click at [1001, 435] on icon at bounding box center [936, 251] width 494 height 538
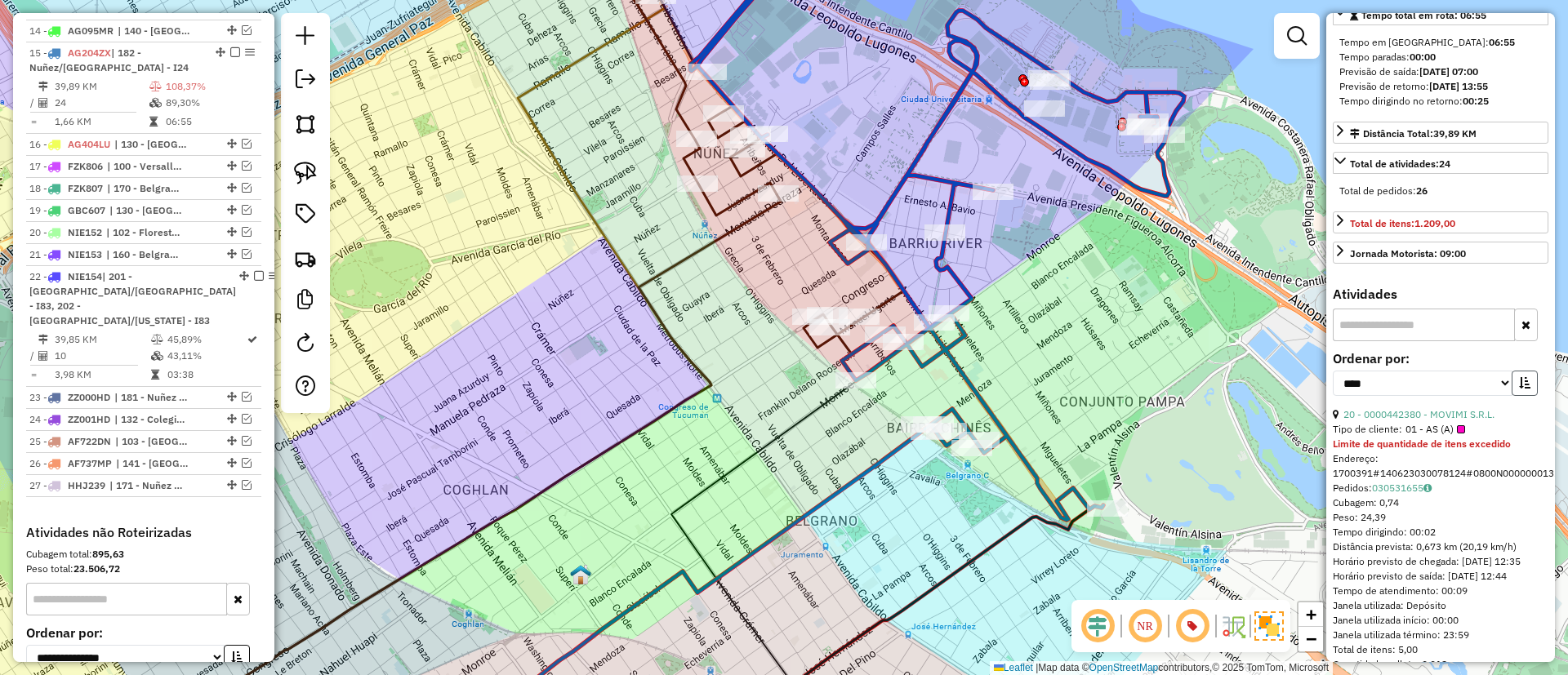
click at [1512, 396] on button "button" at bounding box center [1524, 383] width 26 height 25
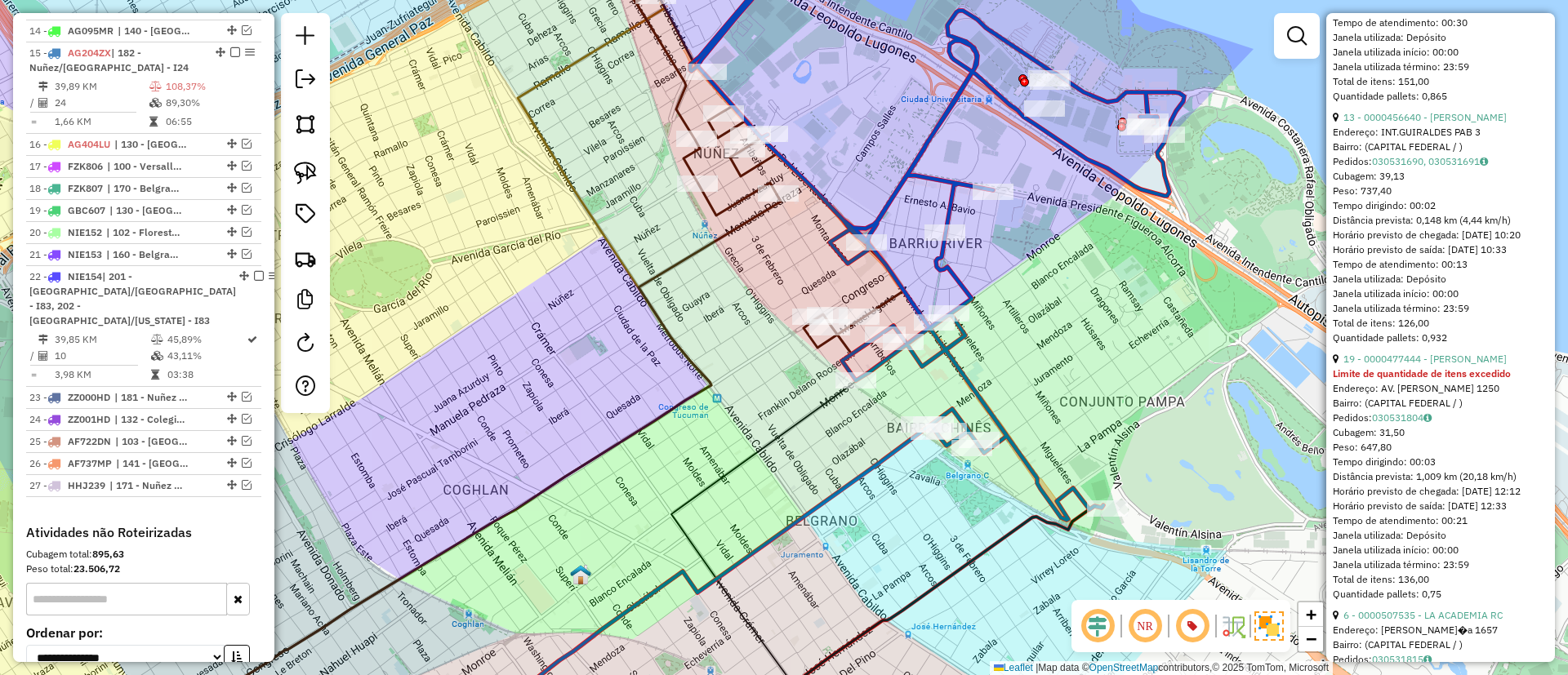
scroll to position [1225, 0]
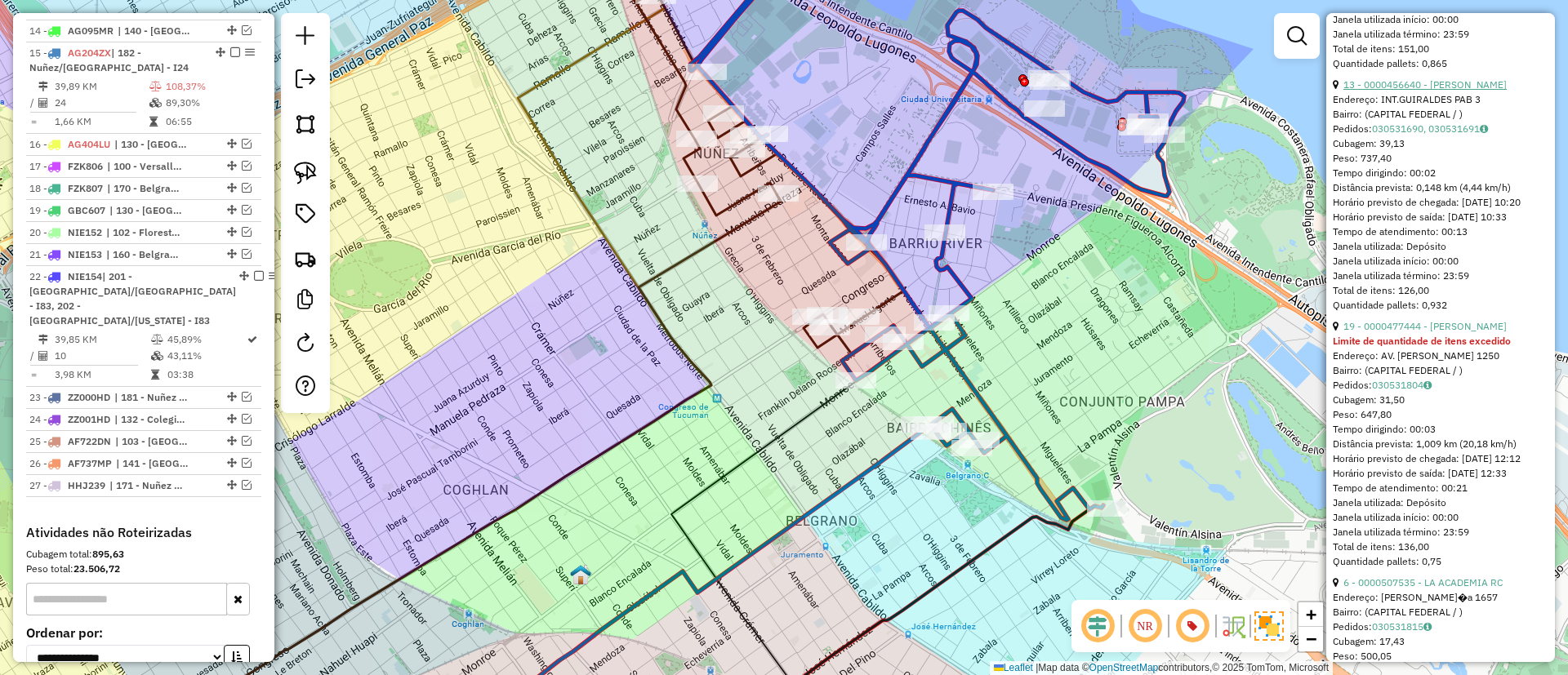
click at [1394, 90] on link "13 - 0000456640 - GUTIERREZ SANTIAGO GABRIEL" at bounding box center [1424, 84] width 163 height 13
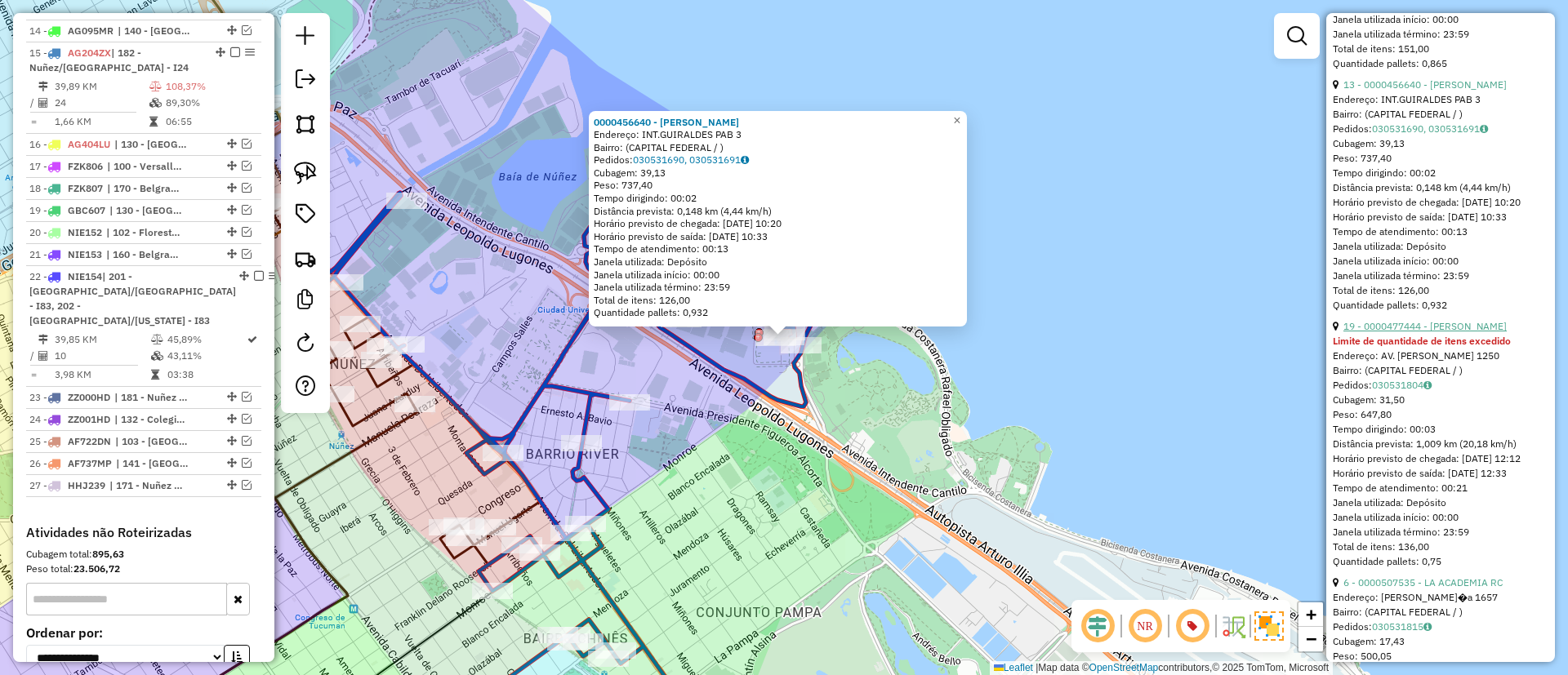
click at [1404, 332] on link "19 - 0000477444 - GELABERT PATRIC" at bounding box center [1424, 326] width 163 height 13
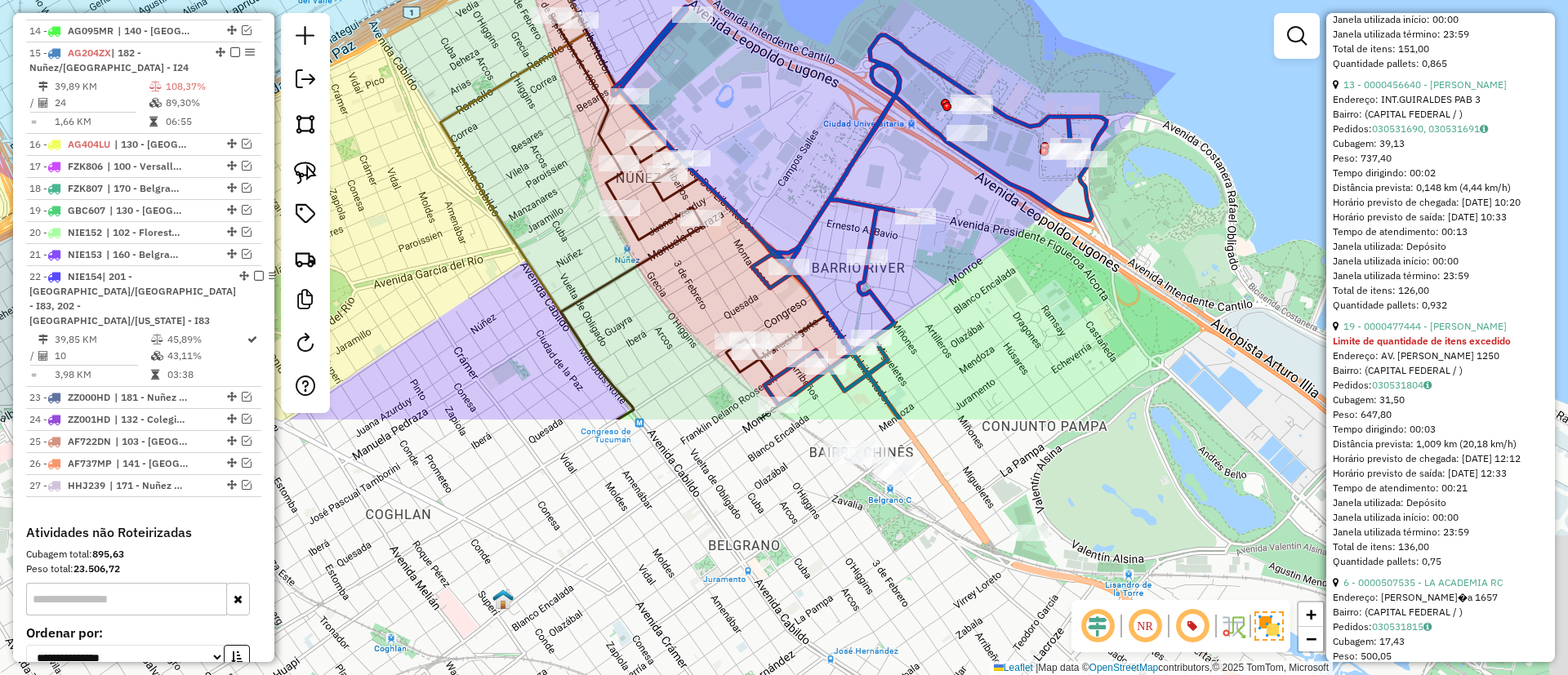
drag, startPoint x: 799, startPoint y: 139, endPoint x: 774, endPoint y: 73, distance: 70.6
click at [774, 74] on div "Janela de atendimento Grade de atendimento Capacidade Transportadoras Veículos …" at bounding box center [784, 338] width 1568 height 675
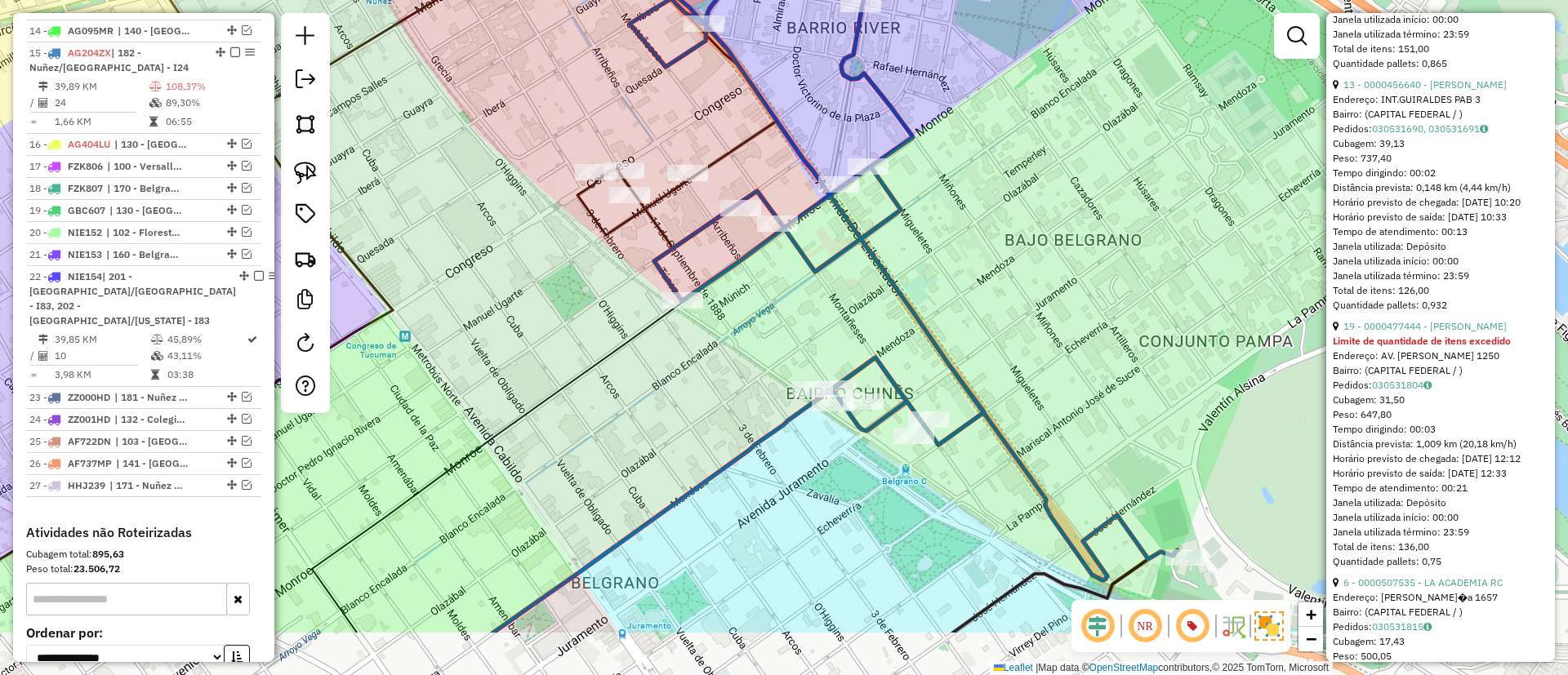
drag, startPoint x: 948, startPoint y: 390, endPoint x: 957, endPoint y: 274, distance: 116.3
click at [956, 275] on div "Janela de atendimento Grade de atendimento Capacidade Transportadoras Veículos …" at bounding box center [784, 338] width 1568 height 675
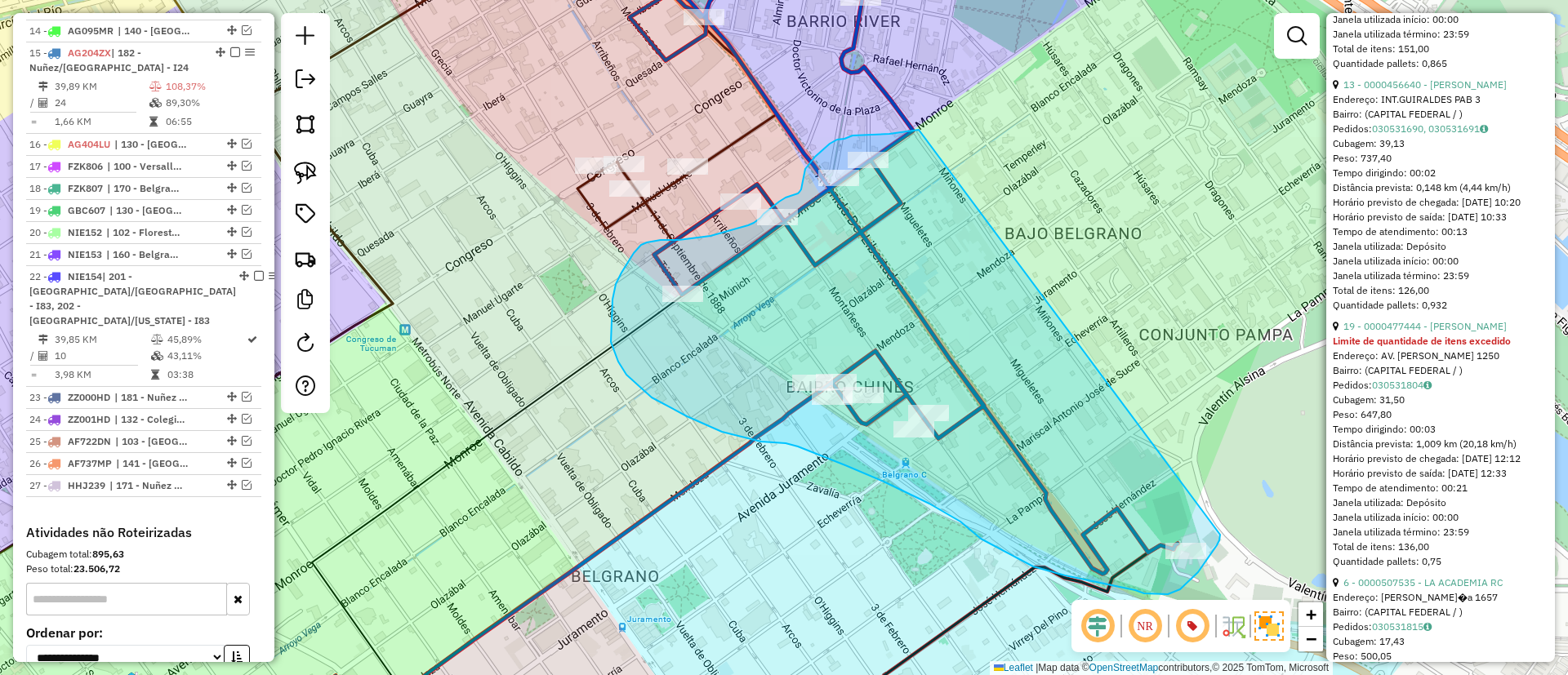
drag, startPoint x: 911, startPoint y: 130, endPoint x: 1220, endPoint y: 521, distance: 498.4
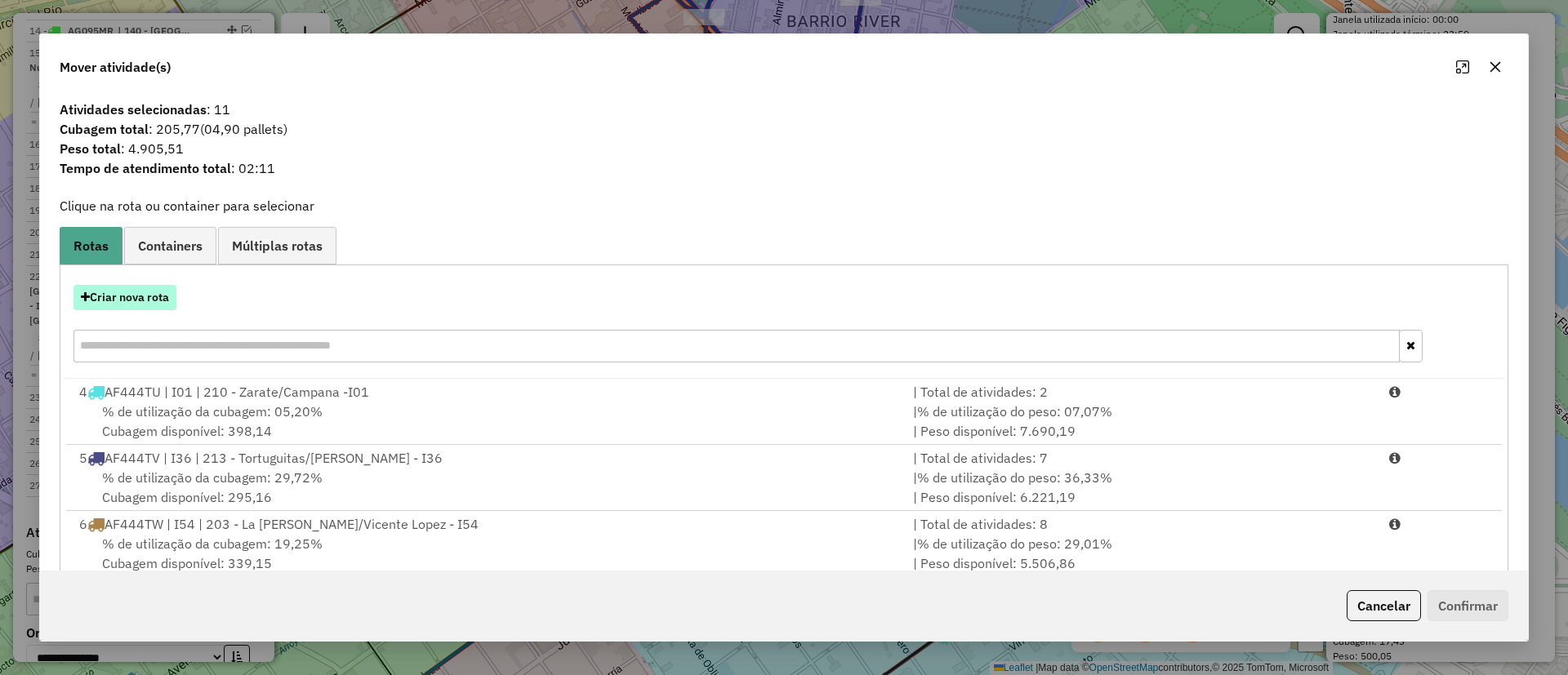
click at [165, 301] on button "Criar nova rota" at bounding box center [124, 297] width 103 height 25
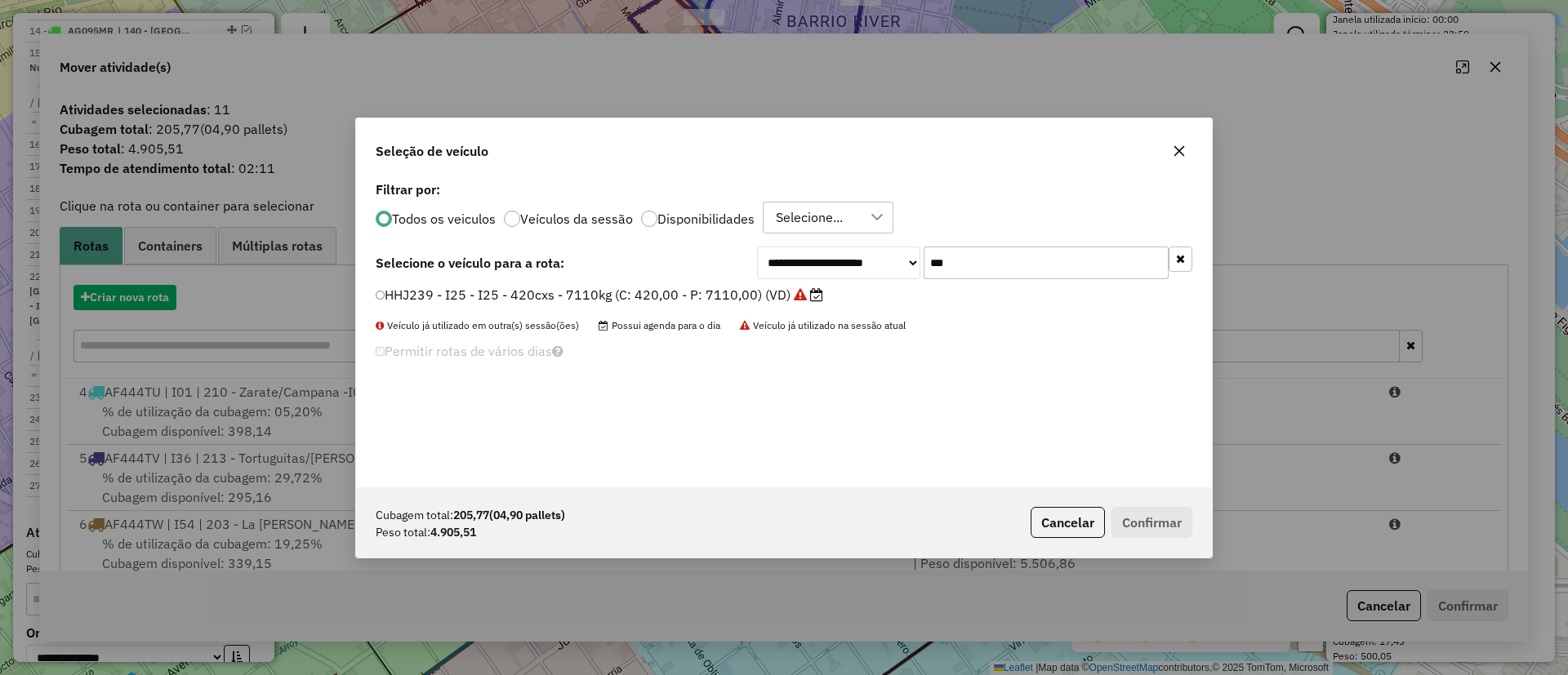
scroll to position [9, 5]
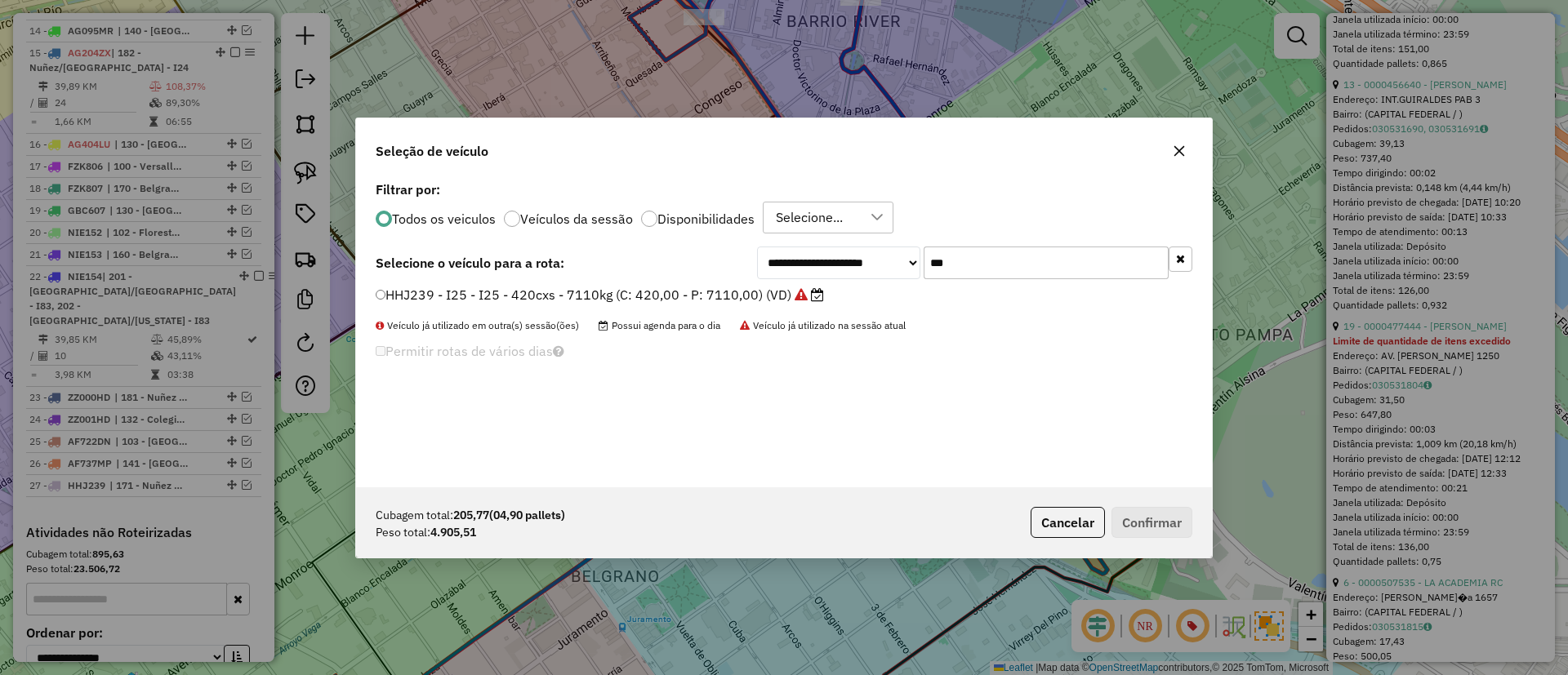
drag, startPoint x: 953, startPoint y: 265, endPoint x: 834, endPoint y: 252, distance: 119.7
click at [834, 252] on div "**********" at bounding box center [974, 262] width 435 height 33
type input "***"
drag, startPoint x: 808, startPoint y: 292, endPoint x: 841, endPoint y: 346, distance: 63.3
click at [808, 292] on label "AC806NC - TO1 - TO1 - 504cxs - 8268kg (C: 504,00 - P: 8268,00) (VD)" at bounding box center [600, 294] width 449 height 19
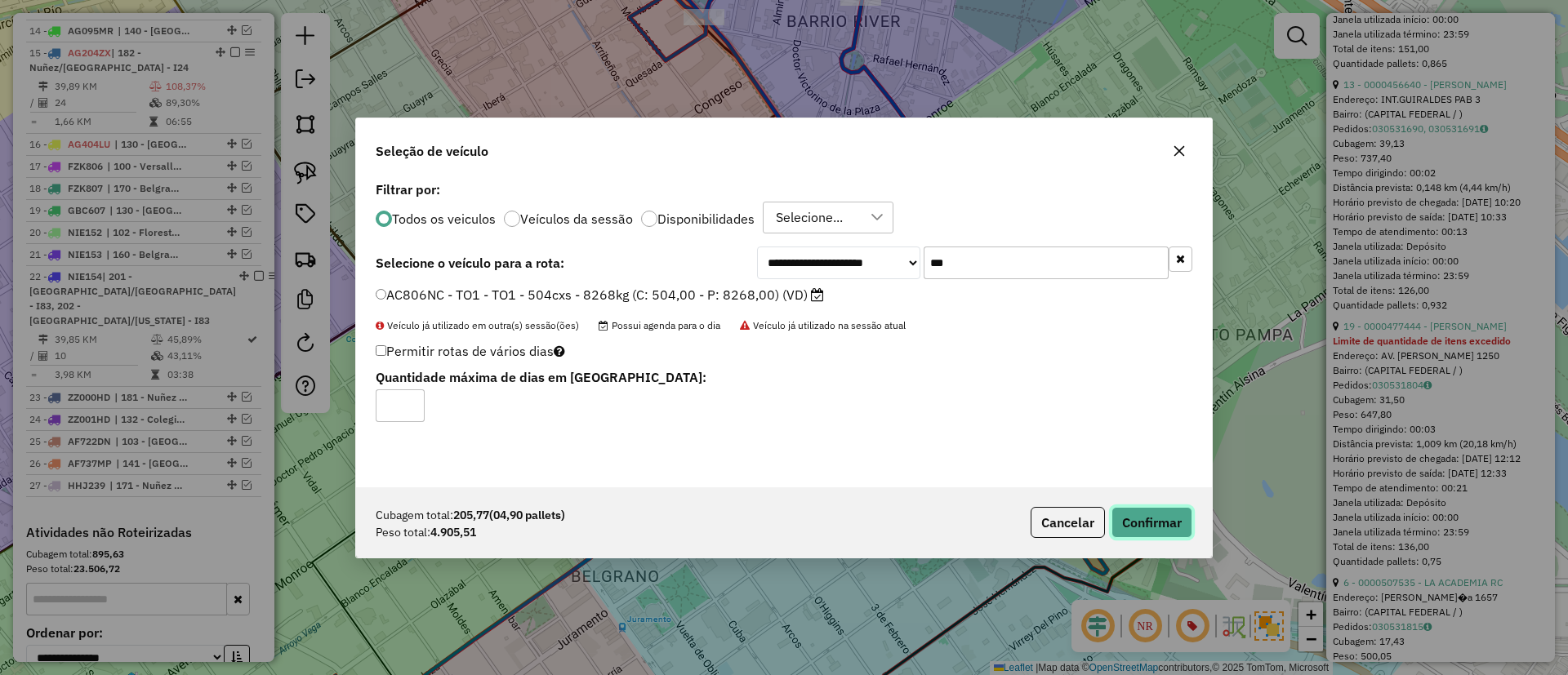
click at [1129, 524] on button "Confirmar" at bounding box center [1151, 522] width 81 height 31
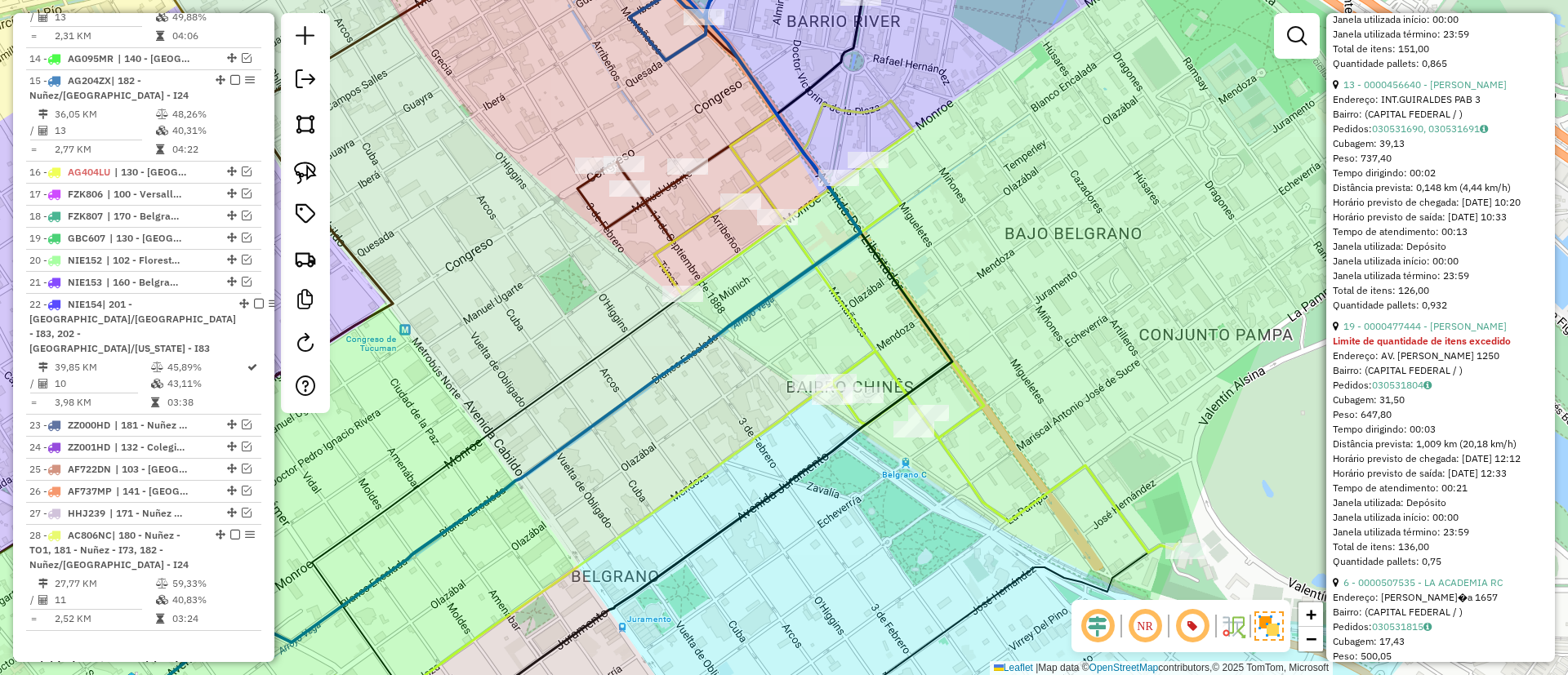
scroll to position [1493, 0]
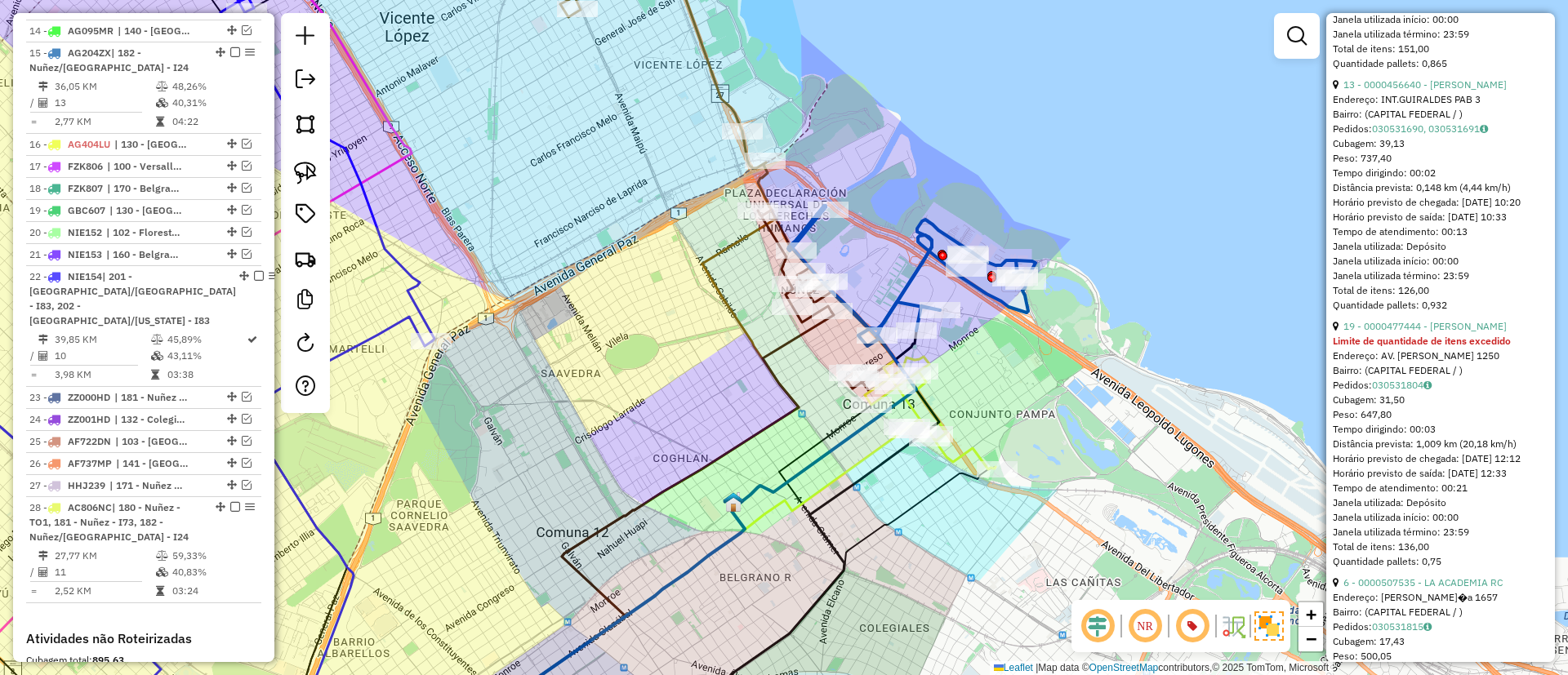
click at [903, 291] on icon at bounding box center [911, 276] width 247 height 140
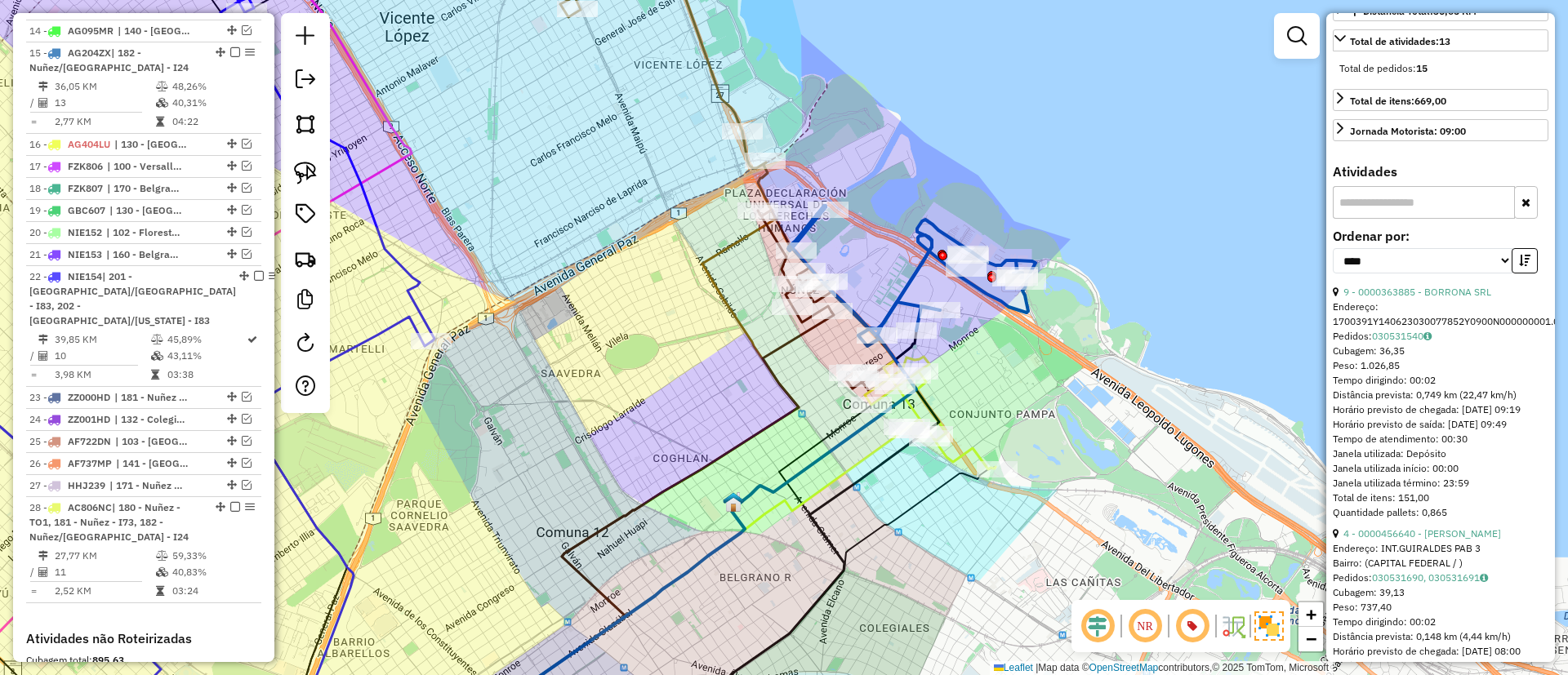
scroll to position [0, 0]
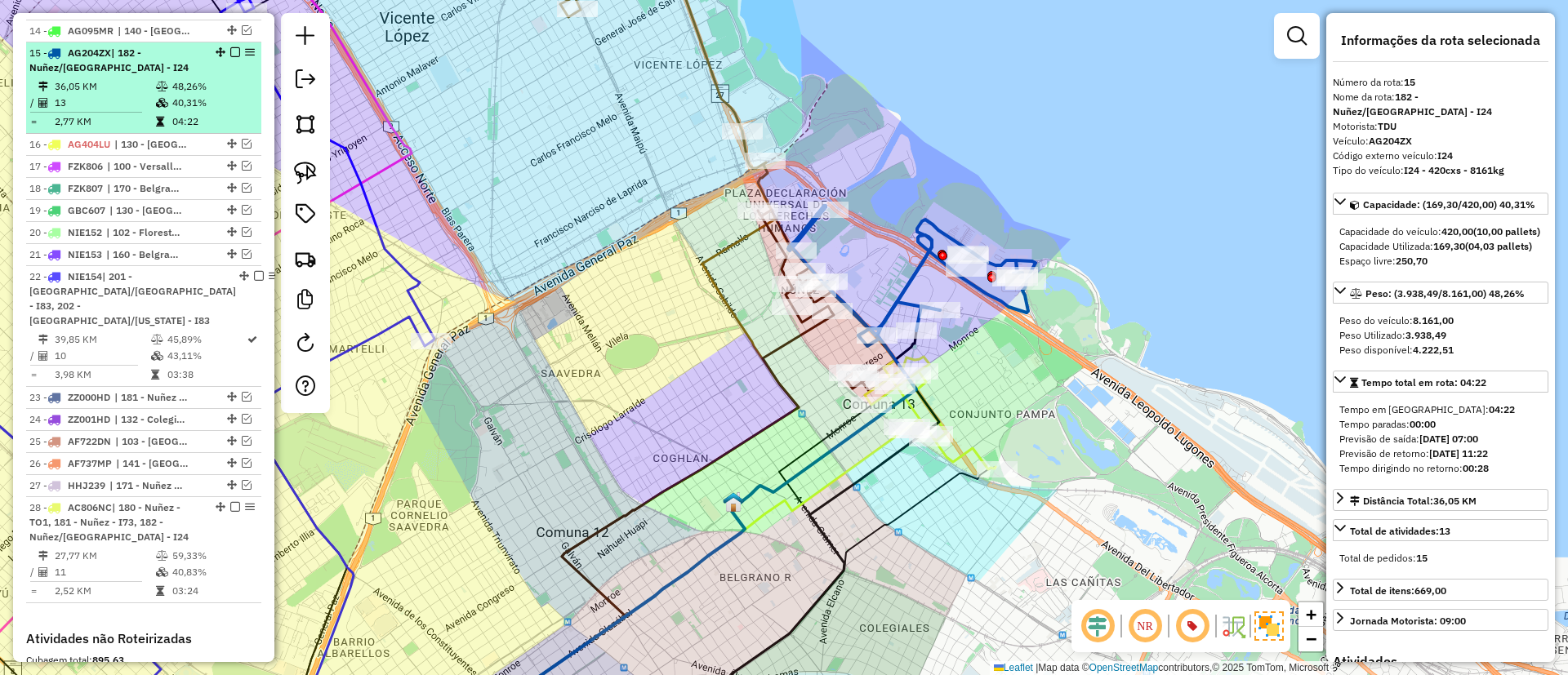
click at [228, 46] on div "15 - AG204ZX | 182 - Nuñez/Ciudad Universitaria - I24" at bounding box center [144, 60] width 229 height 29
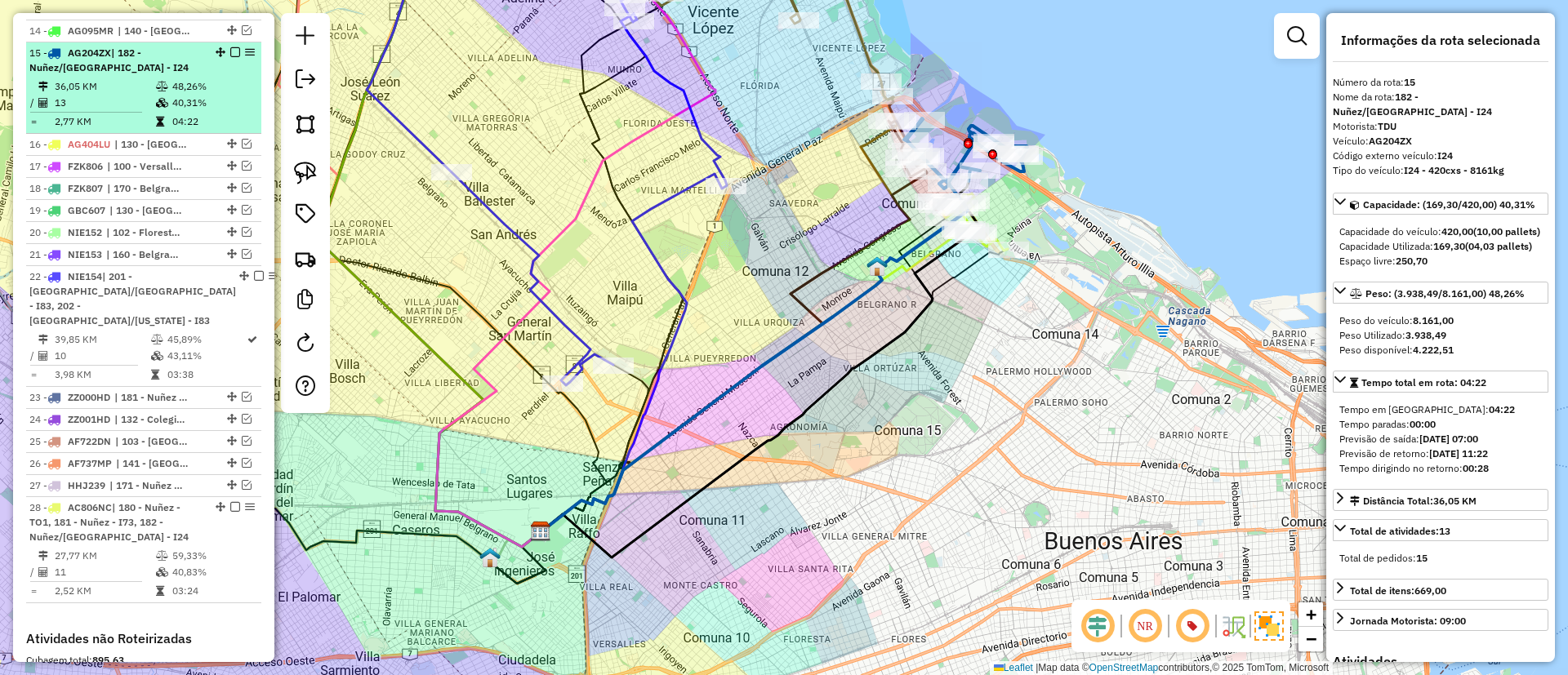
click at [231, 48] on em at bounding box center [236, 53] width 10 height 10
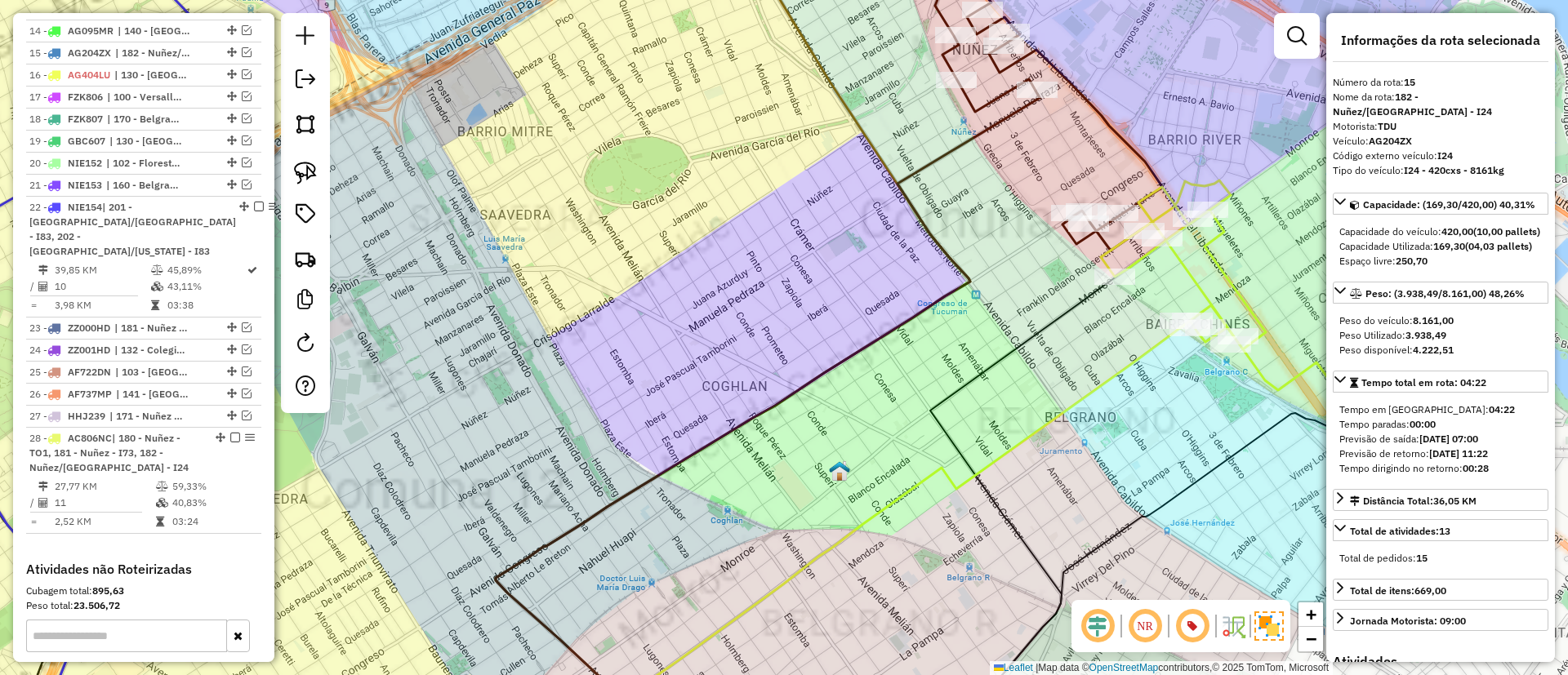
click at [962, 135] on icon at bounding box center [767, 416] width 544 height 652
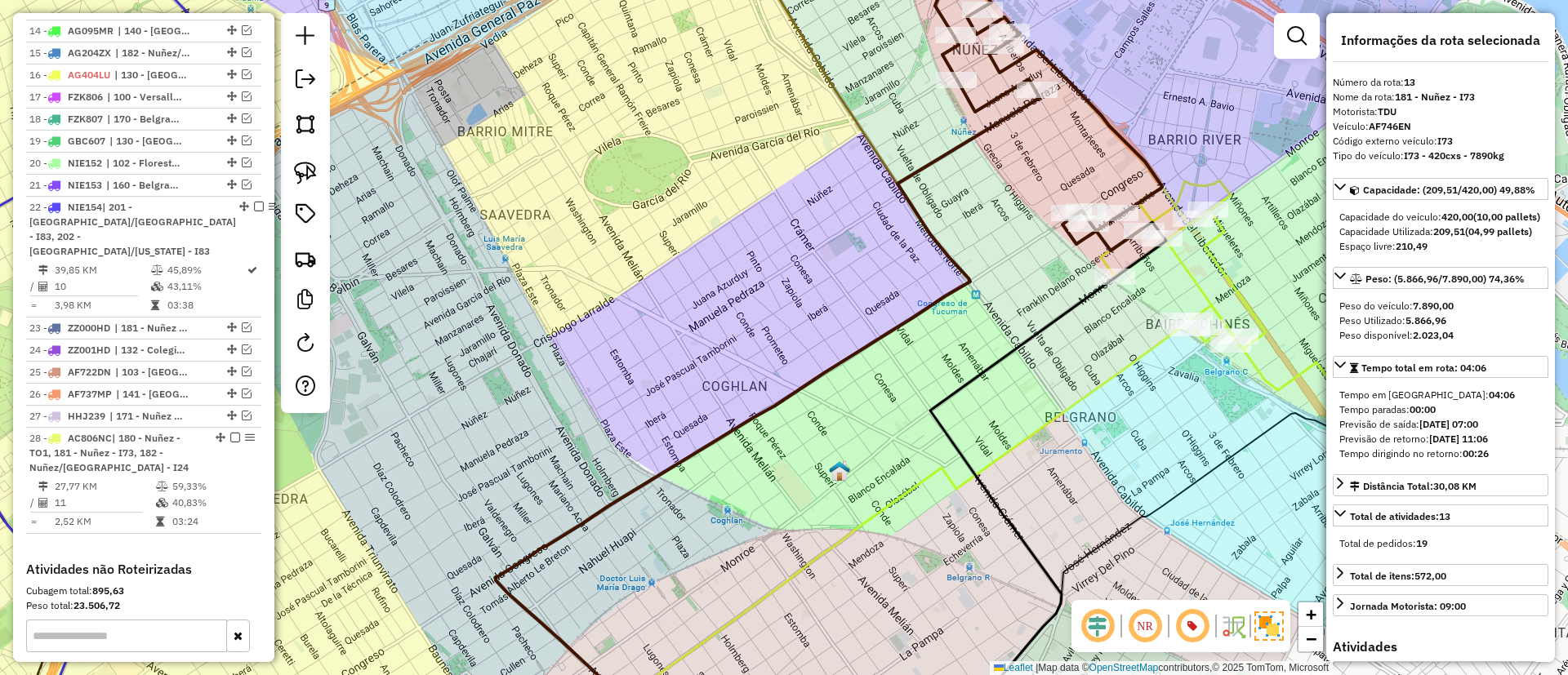
scroll to position [1379, 0]
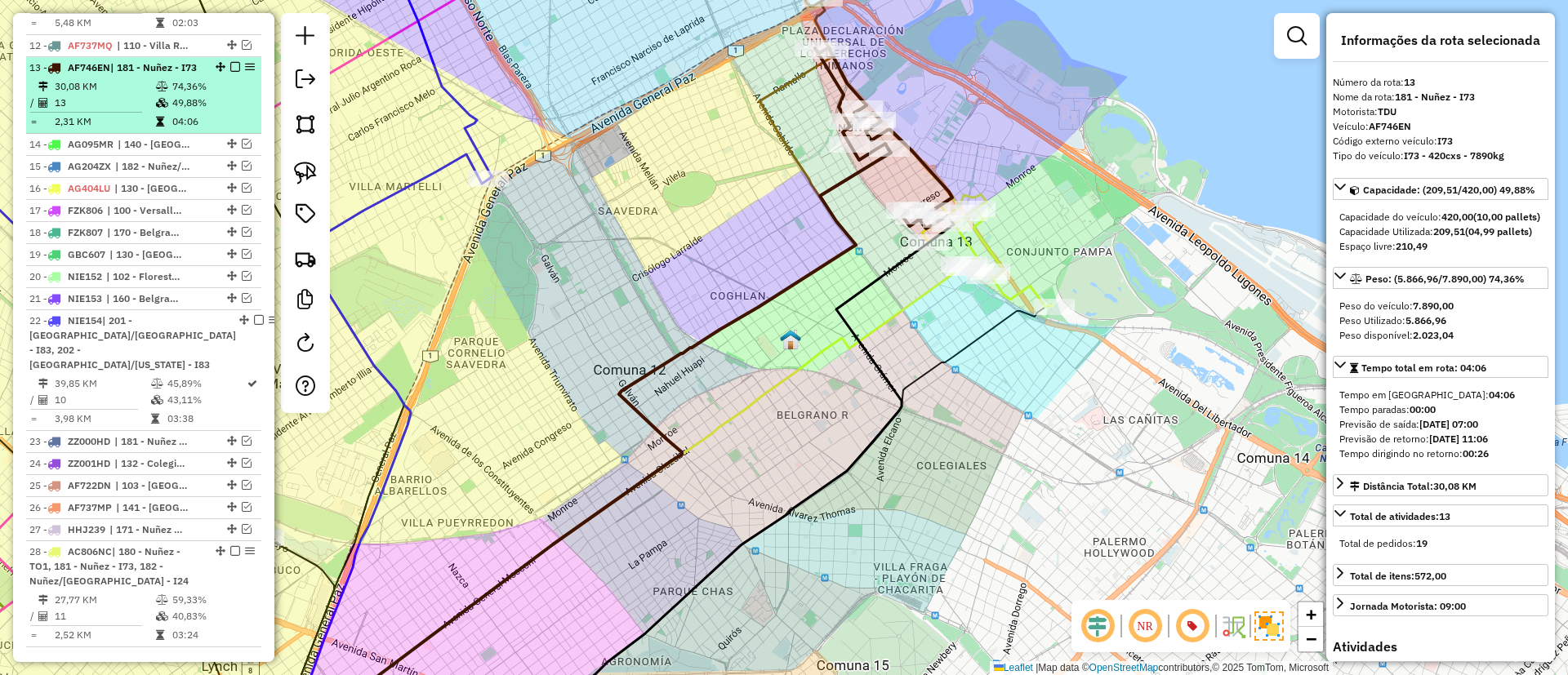
click at [231, 62] on em at bounding box center [236, 67] width 10 height 10
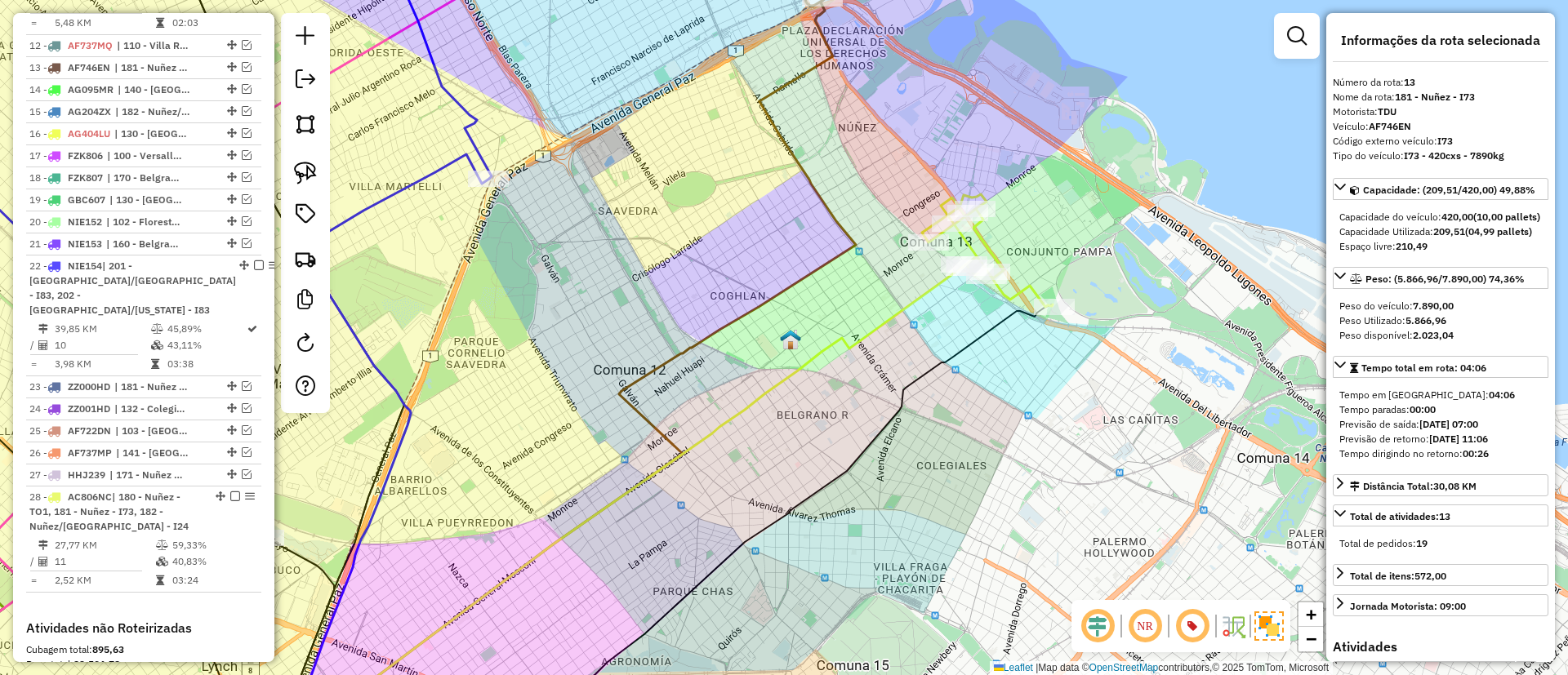
click at [930, 302] on icon at bounding box center [626, 505] width 672 height 475
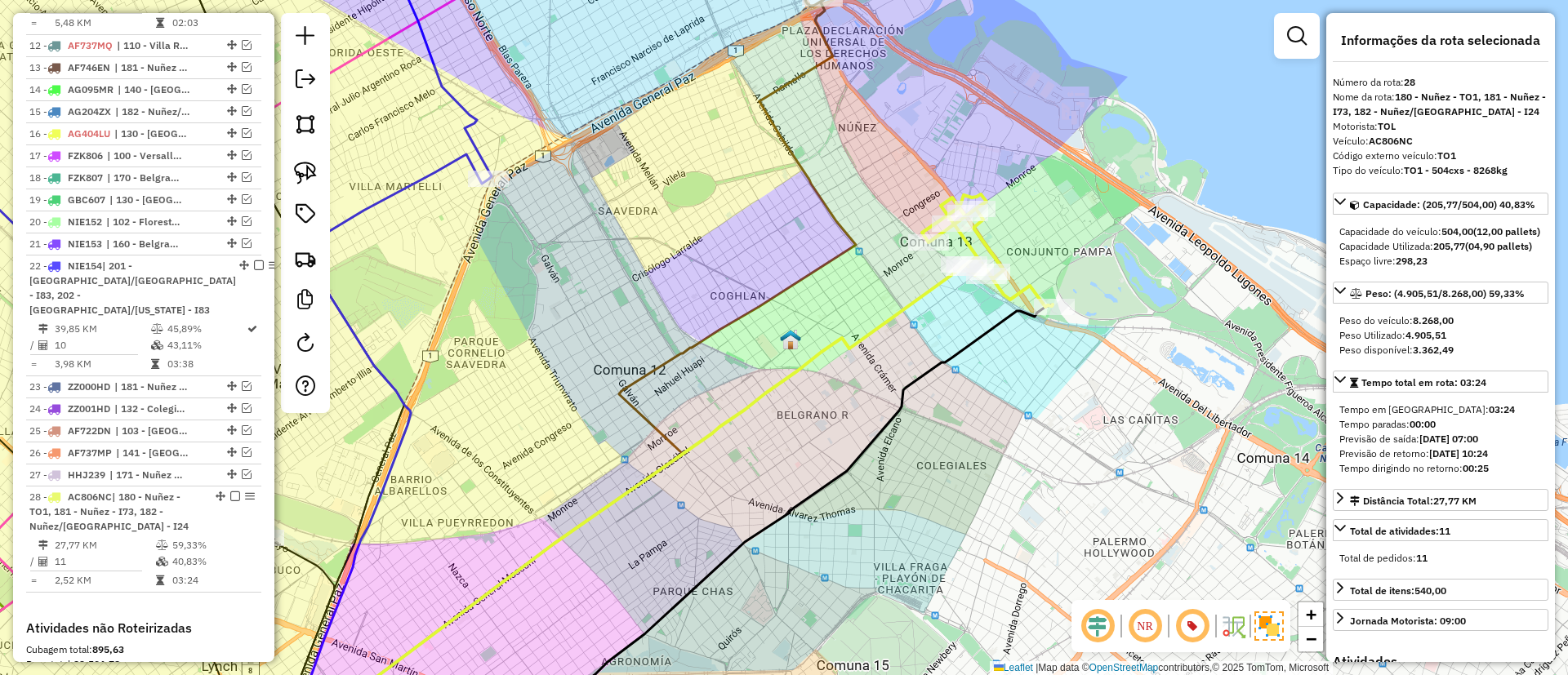
scroll to position [1689, 0]
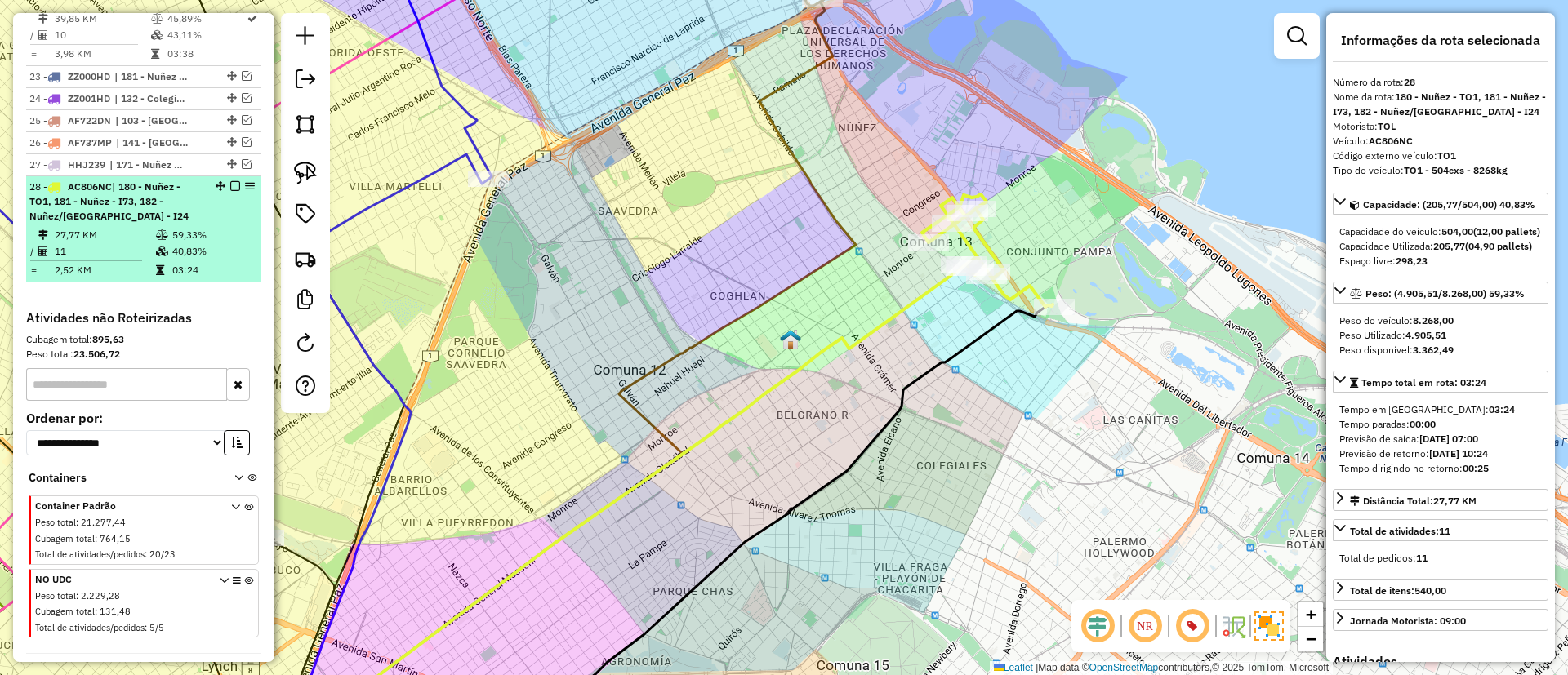
click at [231, 181] on em at bounding box center [236, 186] width 10 height 10
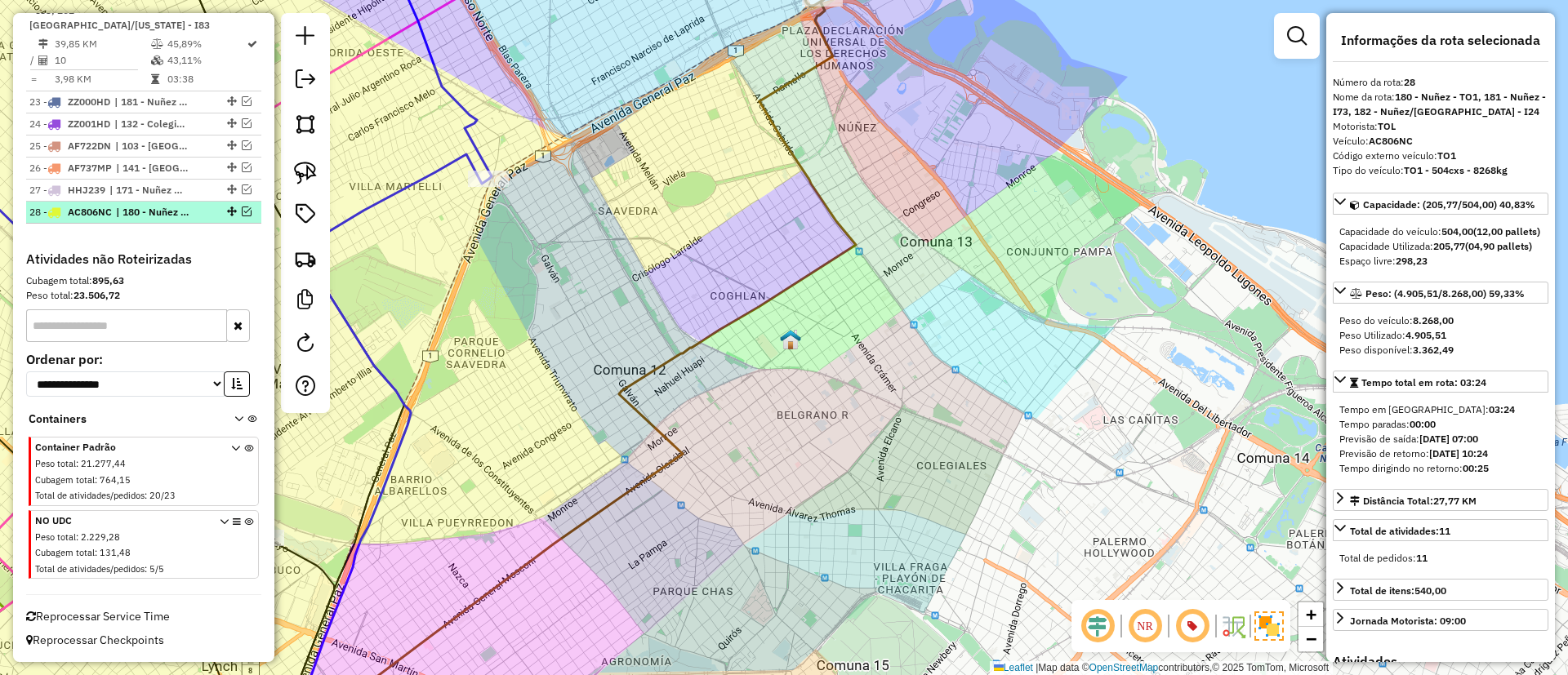
scroll to position [1606, 0]
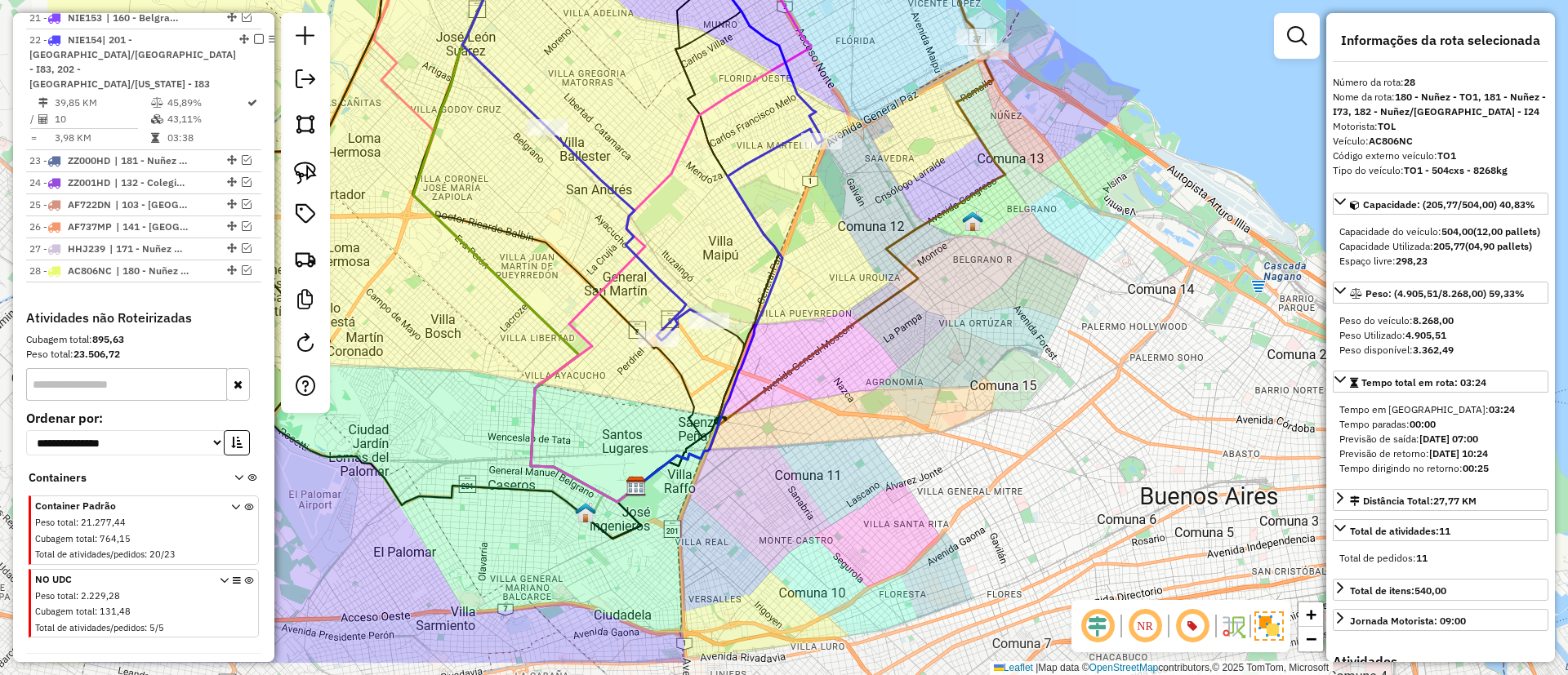
drag, startPoint x: 803, startPoint y: 293, endPoint x: 1098, endPoint y: 155, distance: 325.7
click at [1098, 155] on div "Janela de atendimento Grade de atendimento Capacidade Transportadoras Veículos …" at bounding box center [784, 338] width 1568 height 675
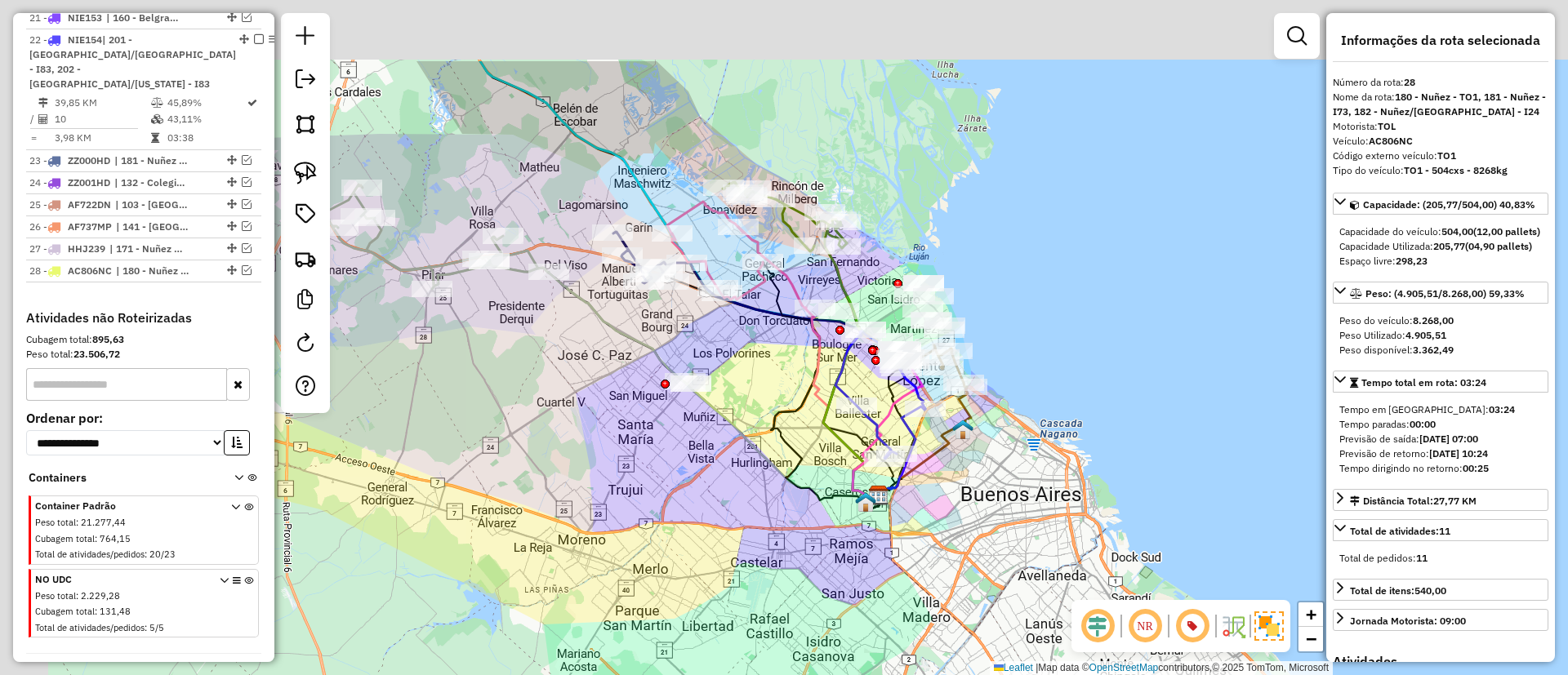
drag, startPoint x: 657, startPoint y: 395, endPoint x: 833, endPoint y: 525, distance: 218.8
click at [833, 525] on div "Janela de atendimento Grade de atendimento Capacidade Transportadoras Veículos …" at bounding box center [784, 338] width 1568 height 675
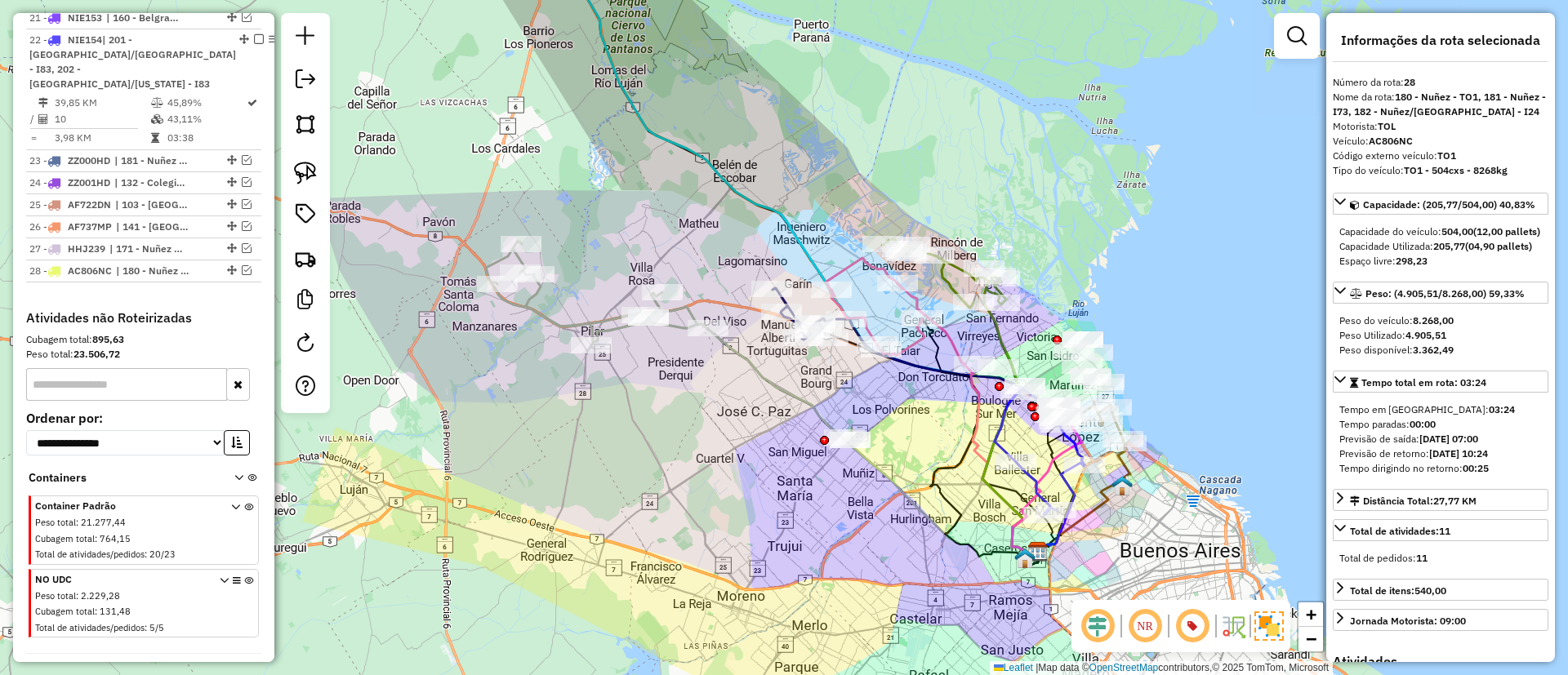
drag, startPoint x: 606, startPoint y: 414, endPoint x: 779, endPoint y: 475, distance: 183.4
click at [779, 475] on div "Janela de atendimento Grade de atendimento Capacidade Transportadoras Veículos …" at bounding box center [784, 338] width 1568 height 675
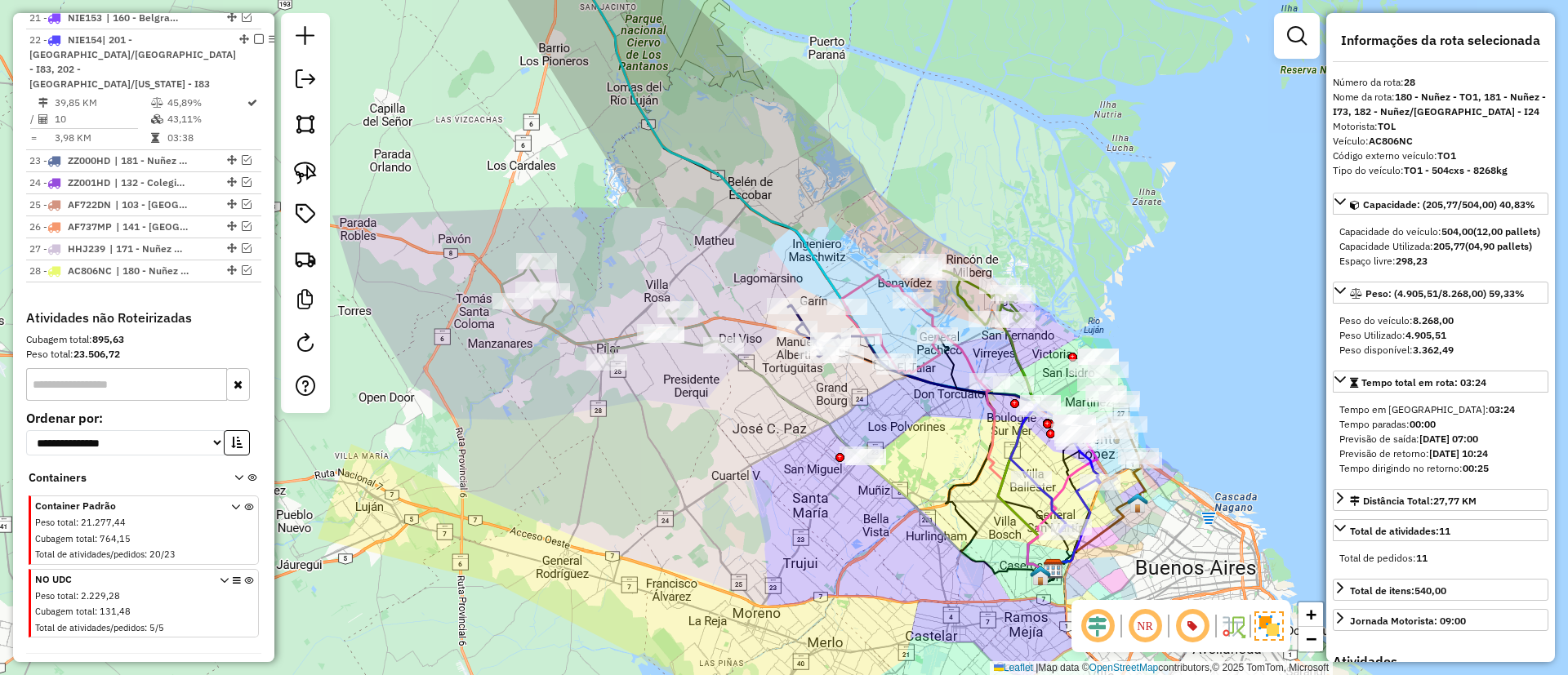
drag, startPoint x: 590, startPoint y: 154, endPoint x: 638, endPoint y: 284, distance: 138.6
click at [638, 284] on div "Janela de atendimento Grade de atendimento Capacidade Transportadoras Veículos …" at bounding box center [784, 338] width 1568 height 675
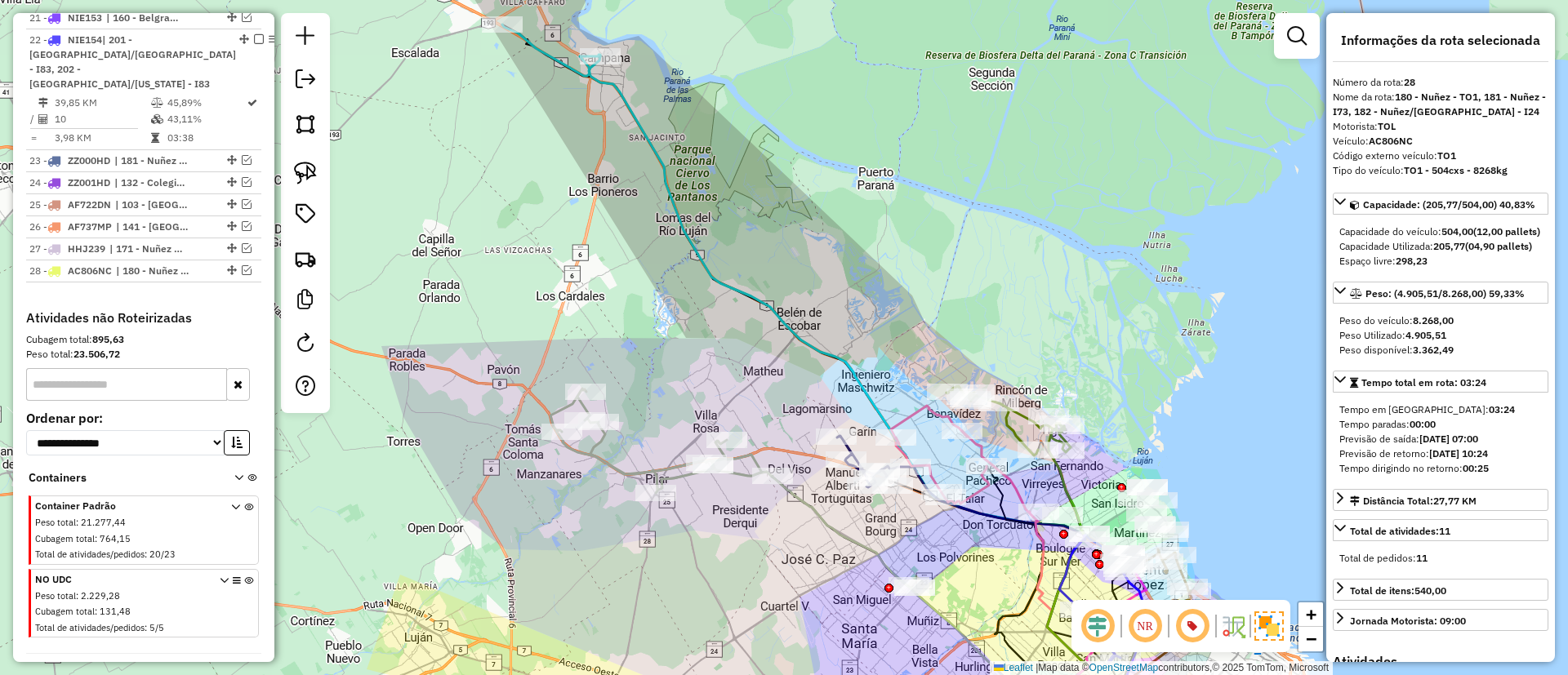
click at [703, 252] on icon at bounding box center [845, 379] width 514 height 647
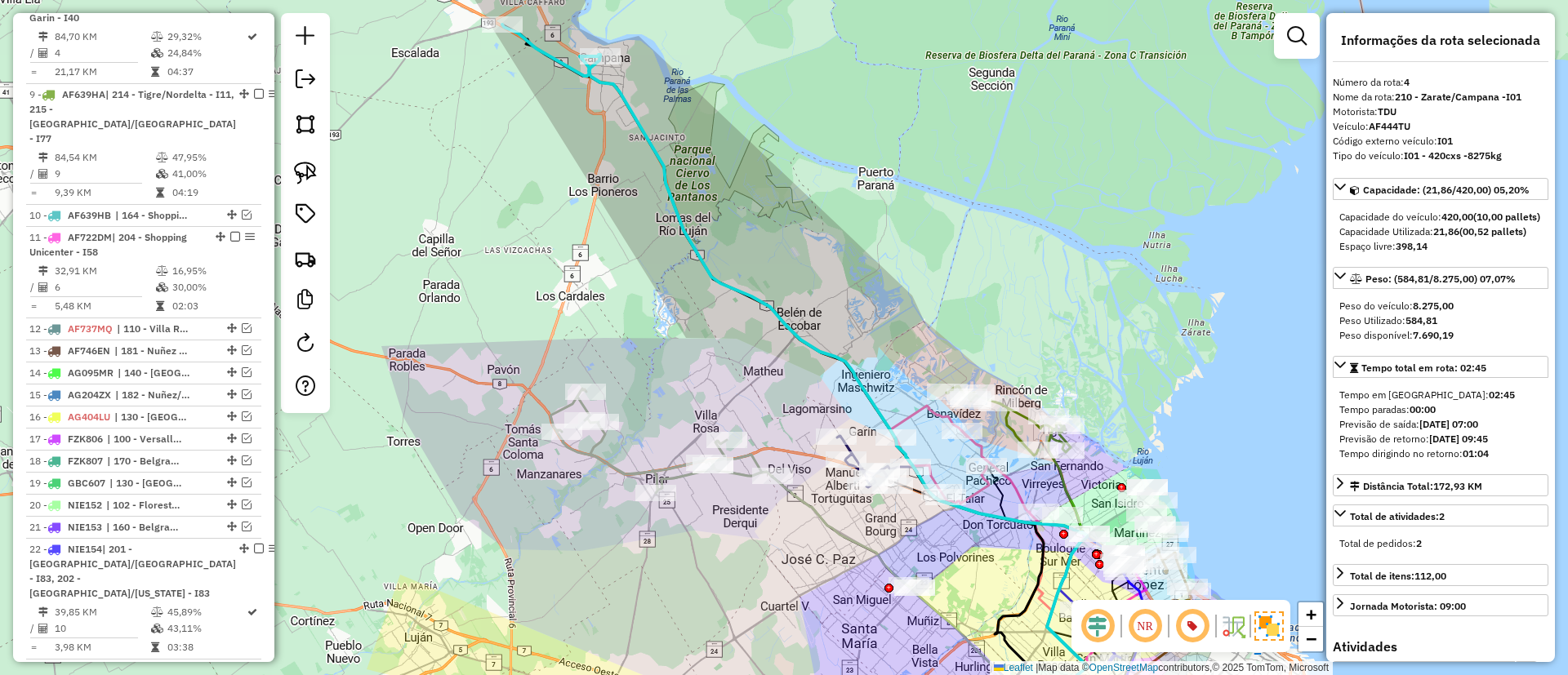
scroll to position [680, 0]
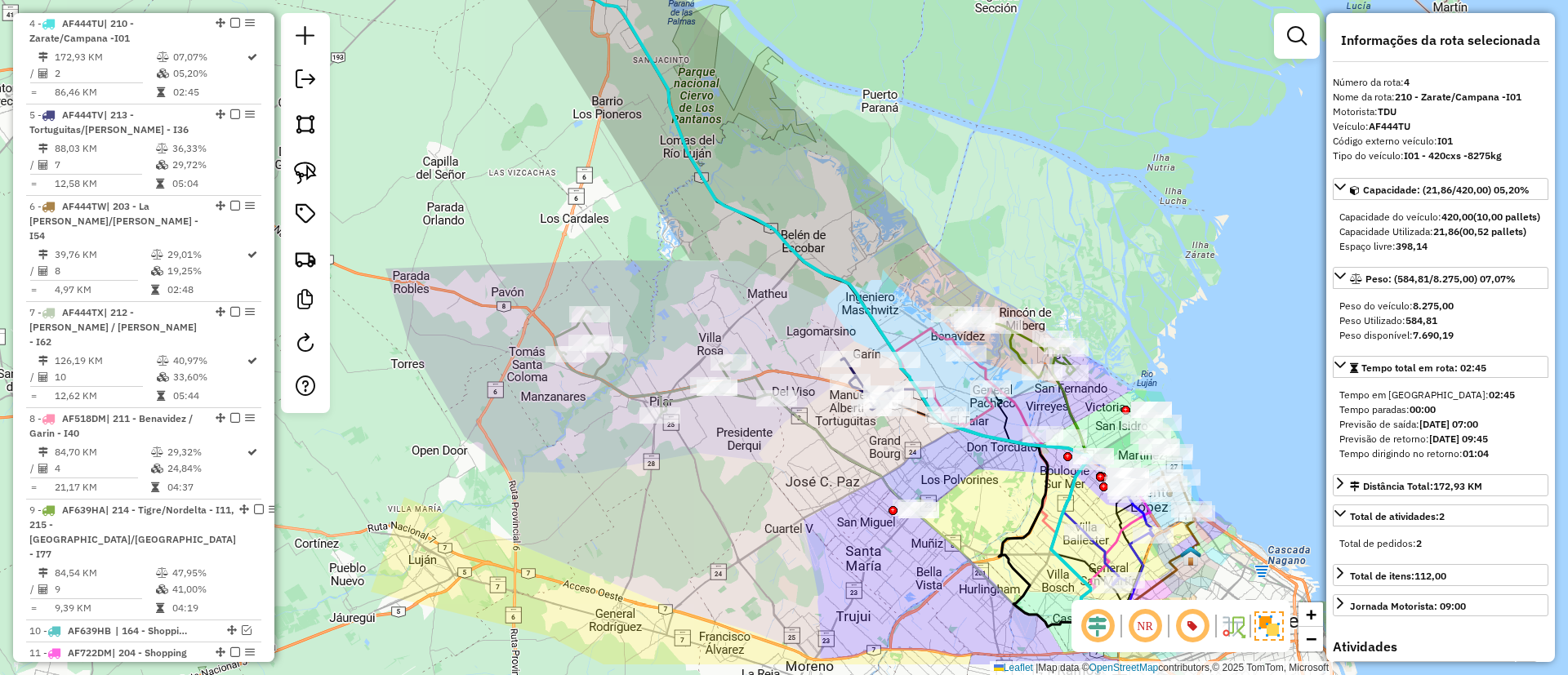
drag, startPoint x: 703, startPoint y: 251, endPoint x: 719, endPoint y: 95, distance: 156.8
click at [719, 95] on icon at bounding box center [850, 302] width 514 height 647
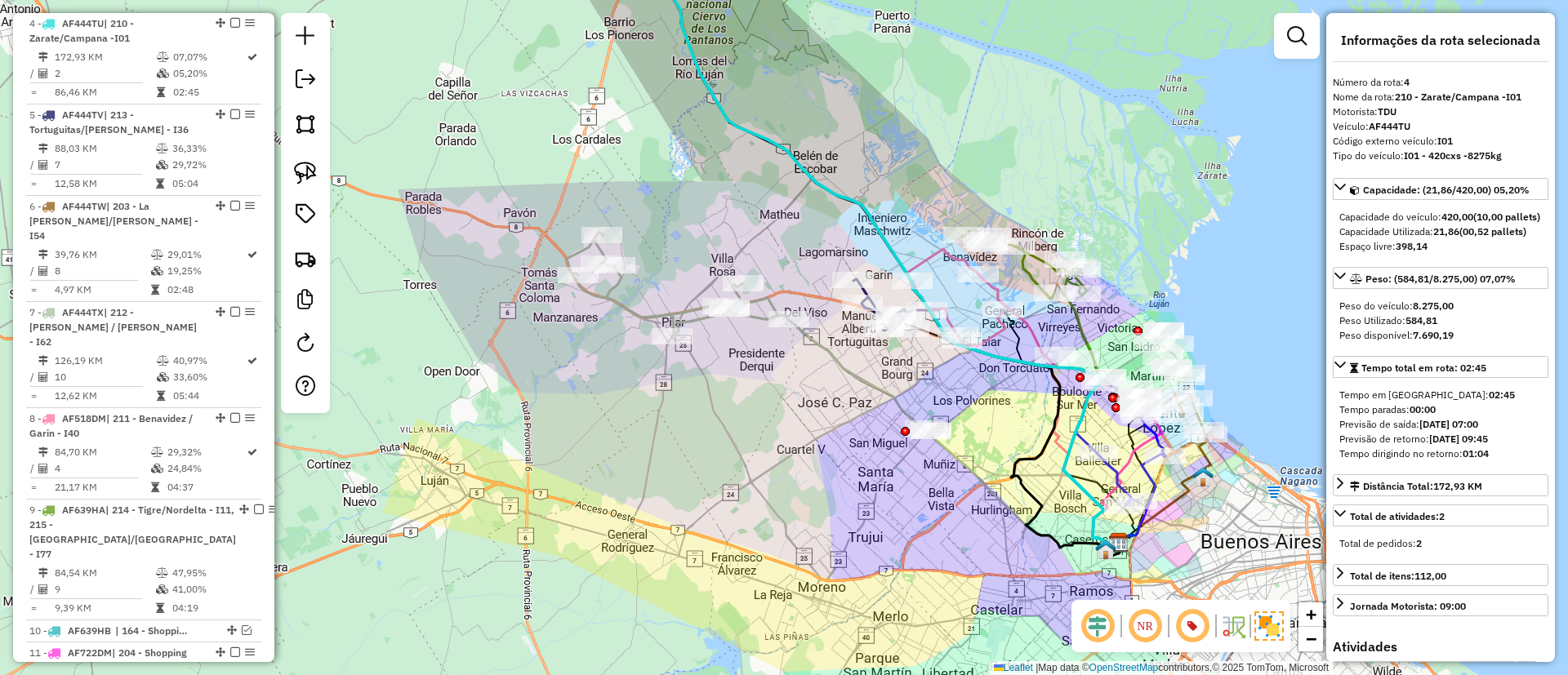
click at [629, 317] on icon at bounding box center [677, 284] width 222 height 104
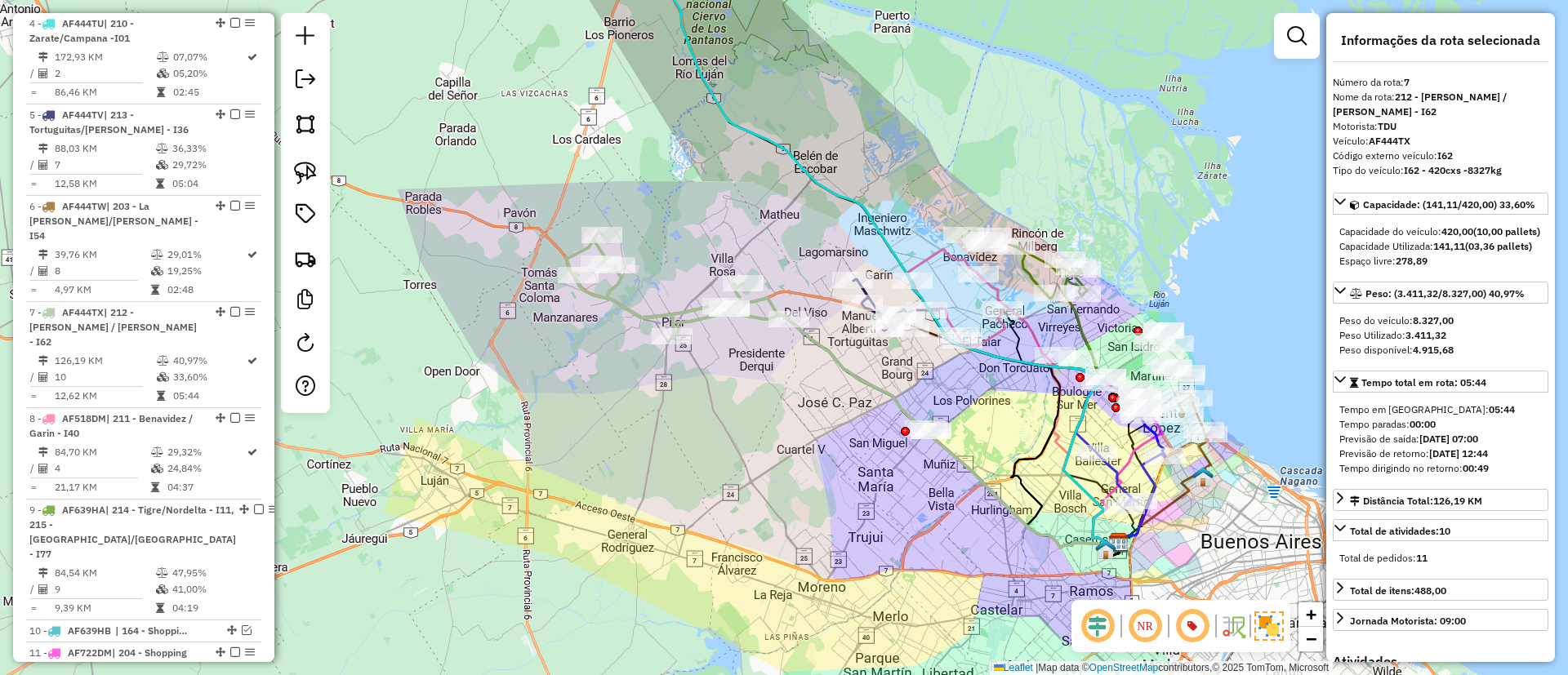
scroll to position [955, 0]
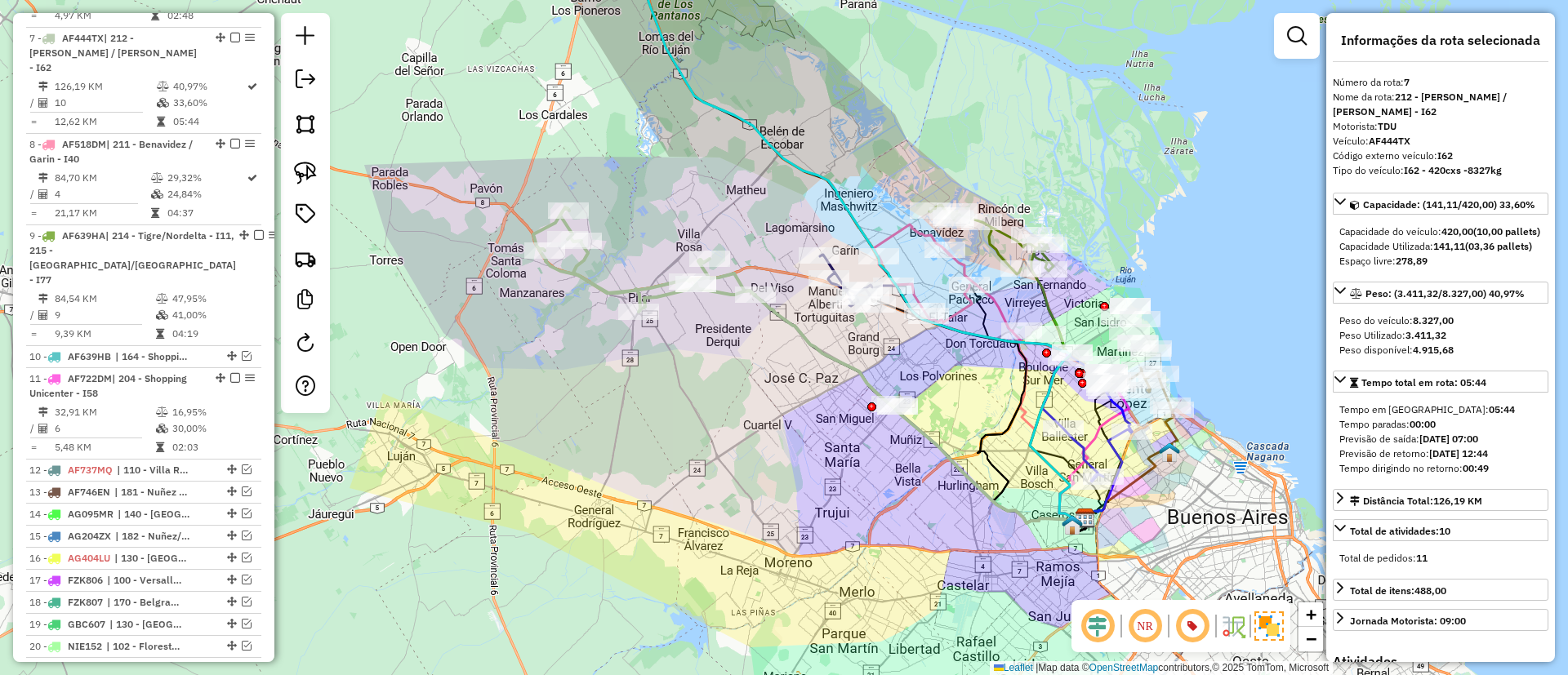
drag, startPoint x: 855, startPoint y: 439, endPoint x: 761, endPoint y: 381, distance: 110.5
click at [761, 381] on div "Janela de atendimento Grade de atendimento Capacidade Transportadoras Veículos …" at bounding box center [784, 338] width 1568 height 675
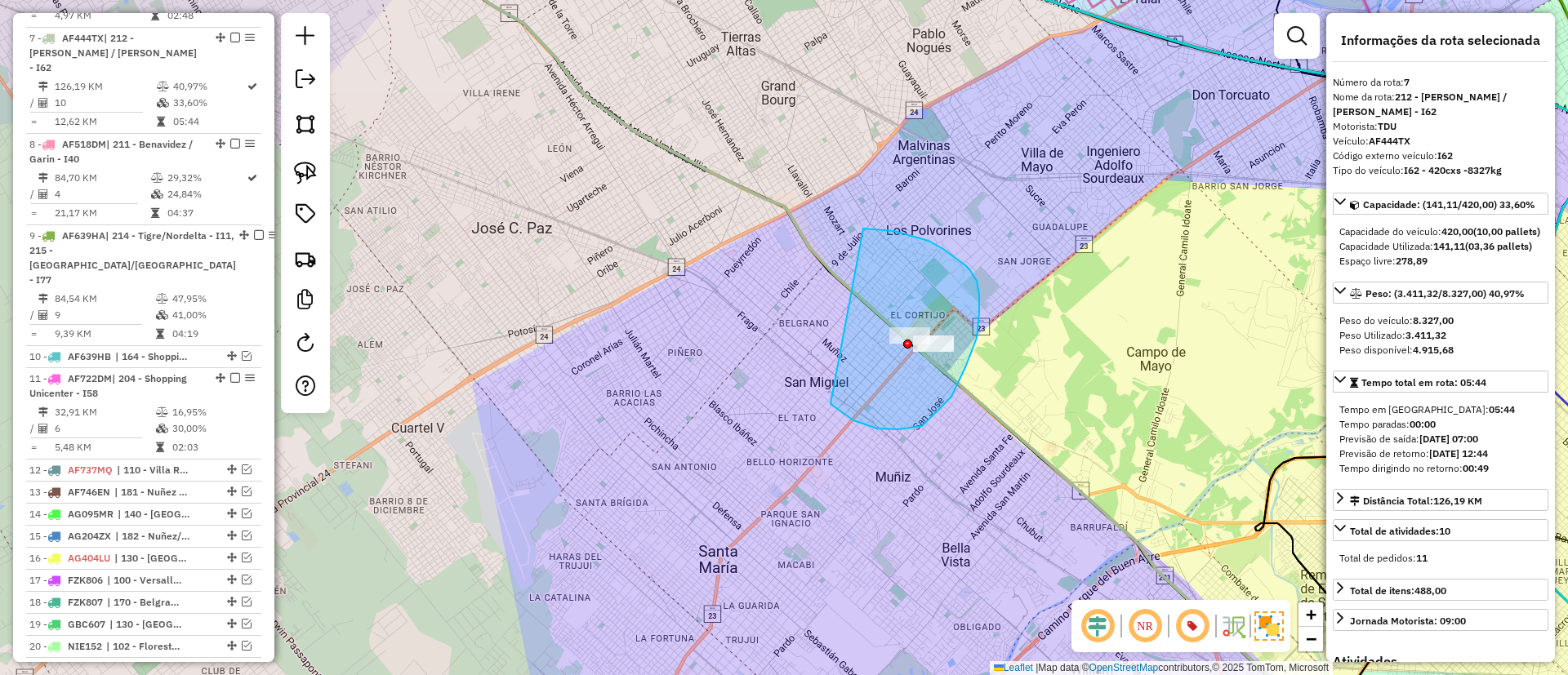
drag, startPoint x: 877, startPoint y: 429, endPoint x: 863, endPoint y: 229, distance: 200.5
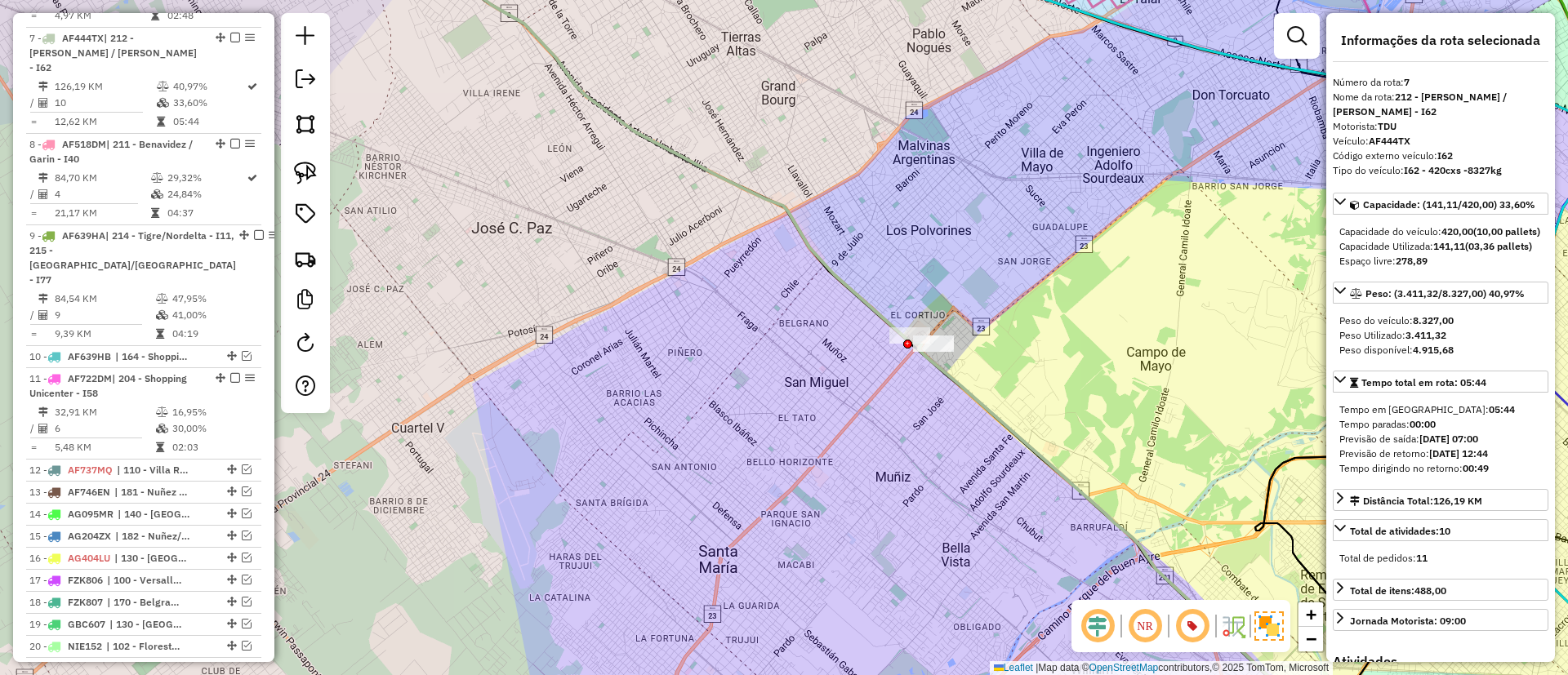
click at [794, 224] on icon at bounding box center [871, 338] width 936 height 810
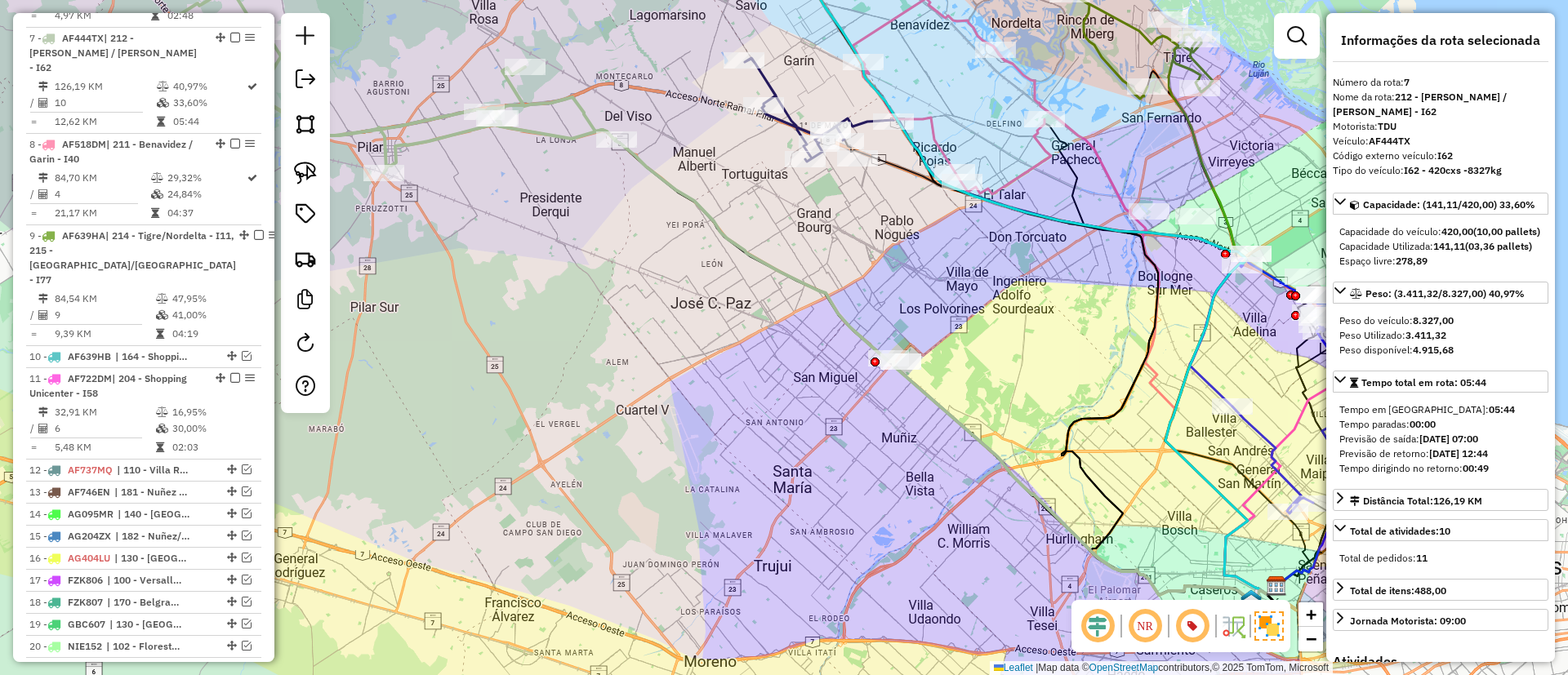
drag, startPoint x: 831, startPoint y: 367, endPoint x: 837, endPoint y: 410, distance: 43.4
click at [837, 410] on div "Janela de atendimento Grade de atendimento Capacidade Transportadoras Veículos …" at bounding box center [784, 338] width 1568 height 675
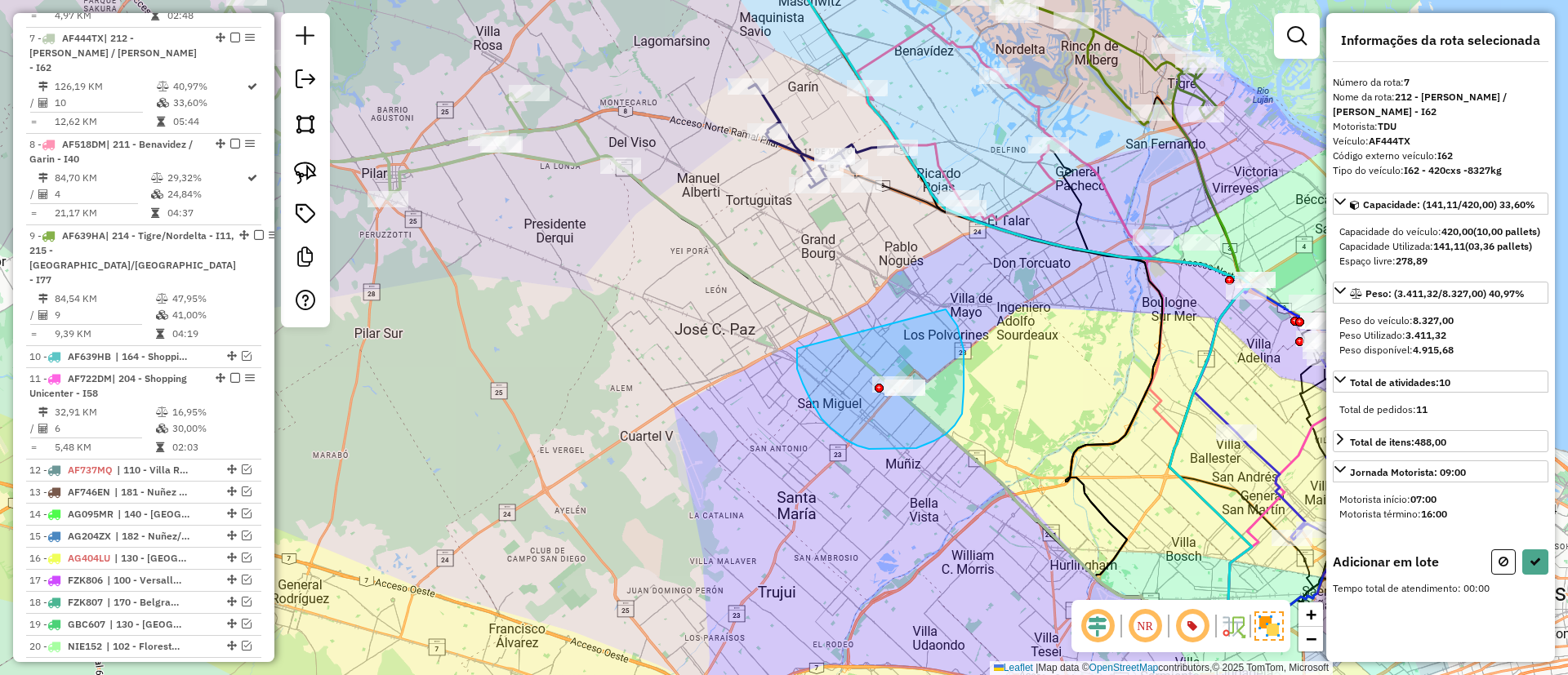
drag, startPoint x: 830, startPoint y: 428, endPoint x: 946, endPoint y: 309, distance: 166.2
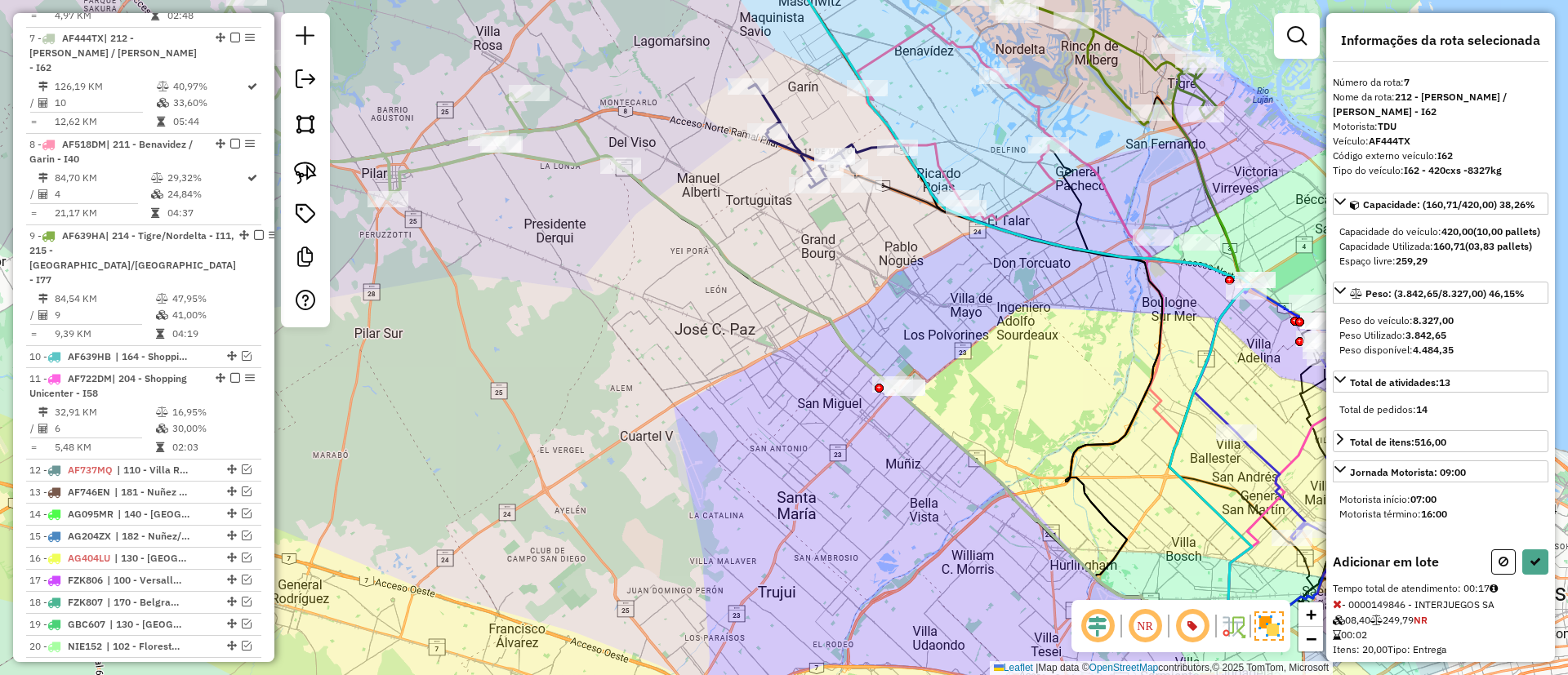
select select "*********"
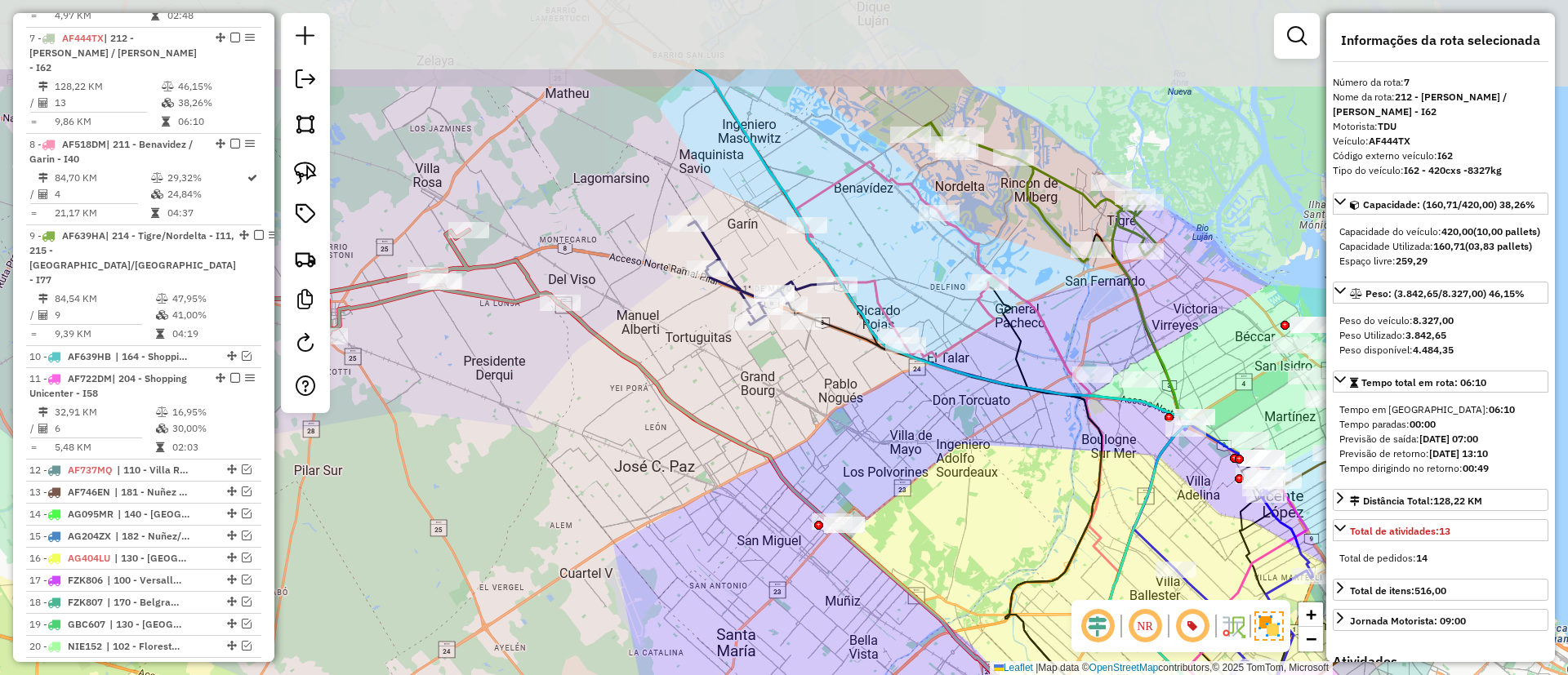
drag, startPoint x: 803, startPoint y: 426, endPoint x: 799, endPoint y: 454, distance: 28.3
click at [799, 454] on div "Janela de atendimento Grade de atendimento Capacidade Transportadoras Veículos …" at bounding box center [784, 338] width 1568 height 675
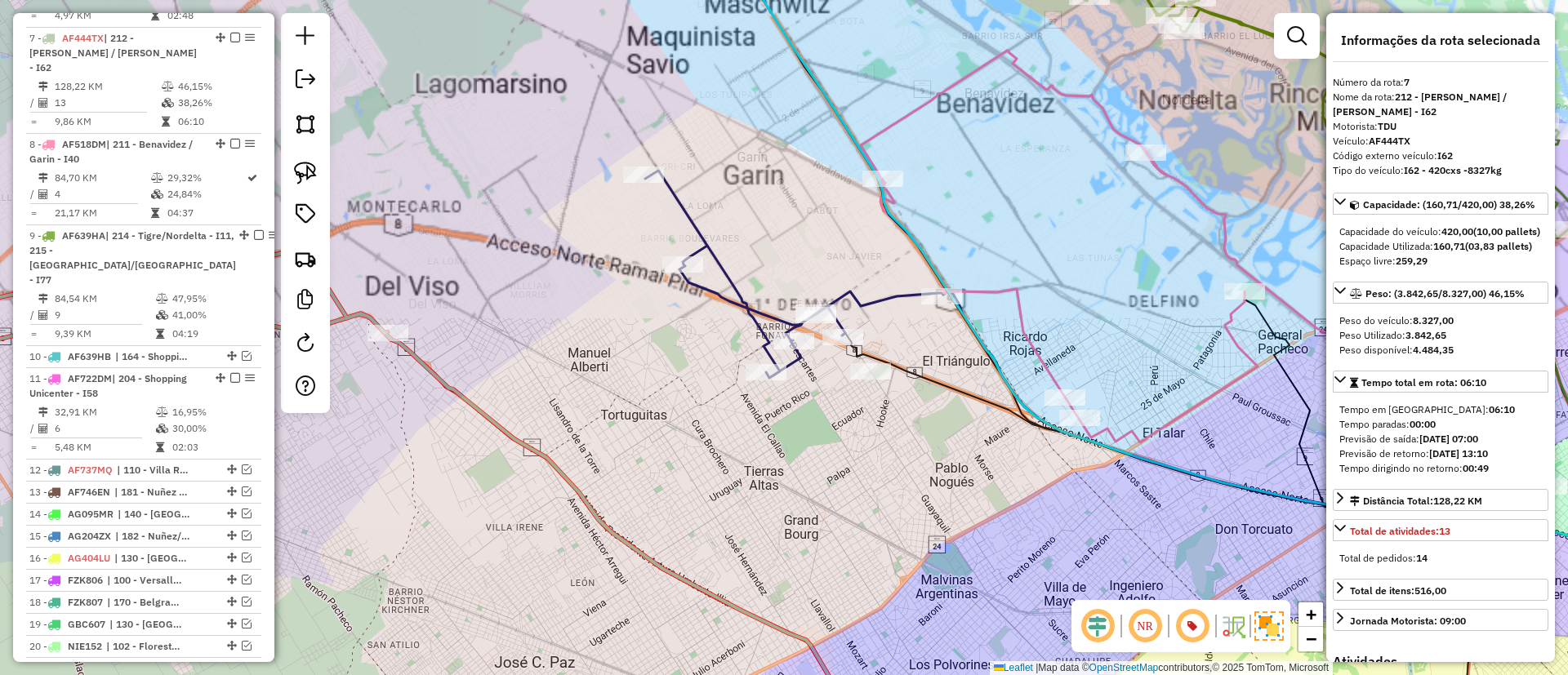
click at [733, 293] on icon at bounding box center [794, 274] width 298 height 207
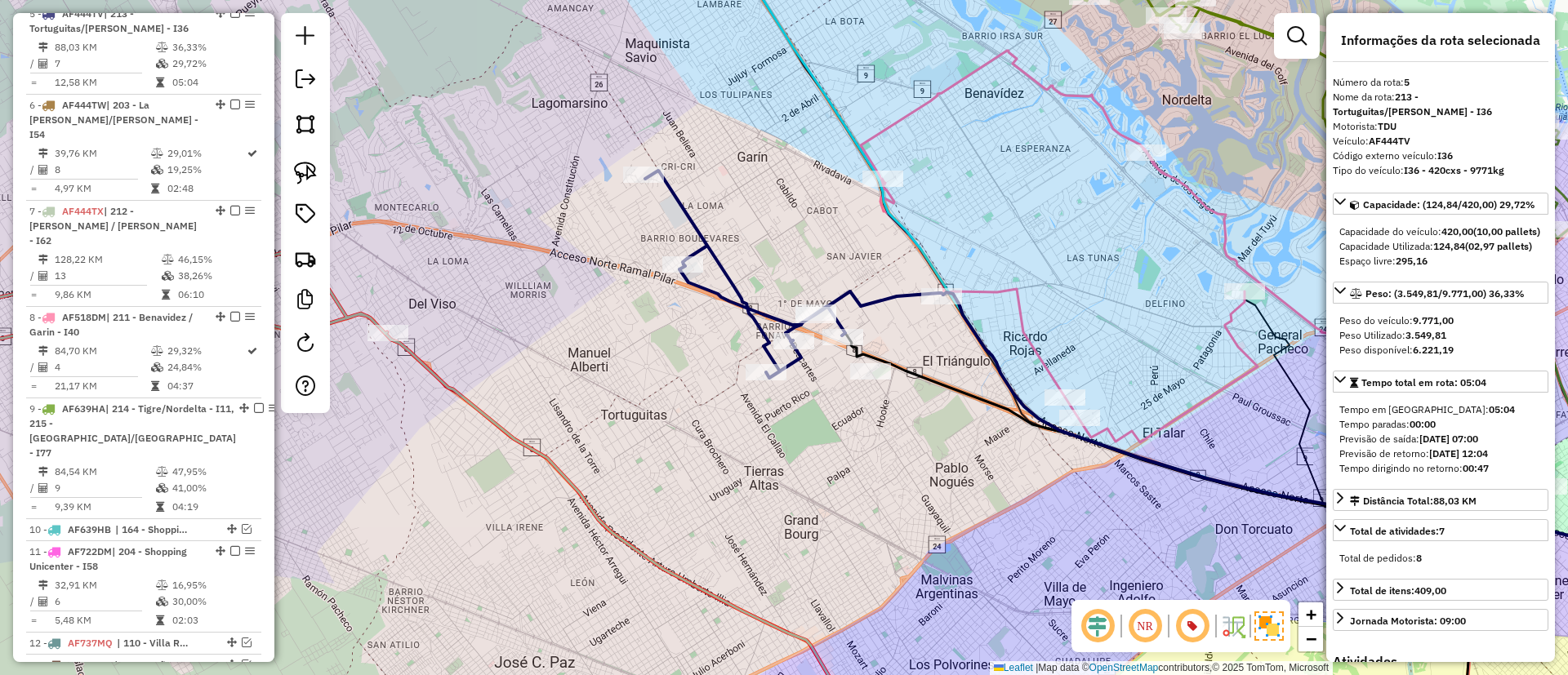
scroll to position [772, 0]
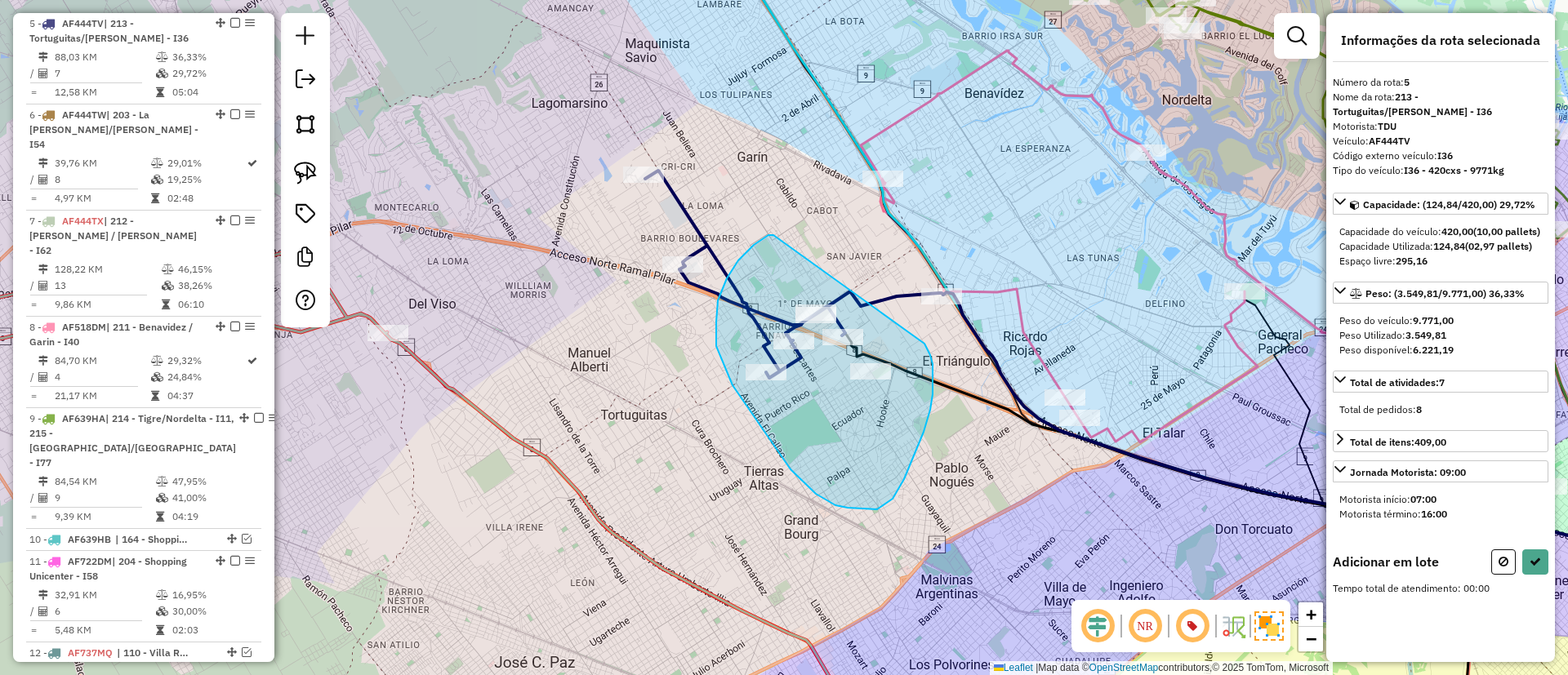
drag, startPoint x: 738, startPoint y: 261, endPoint x: 917, endPoint y: 331, distance: 192.2
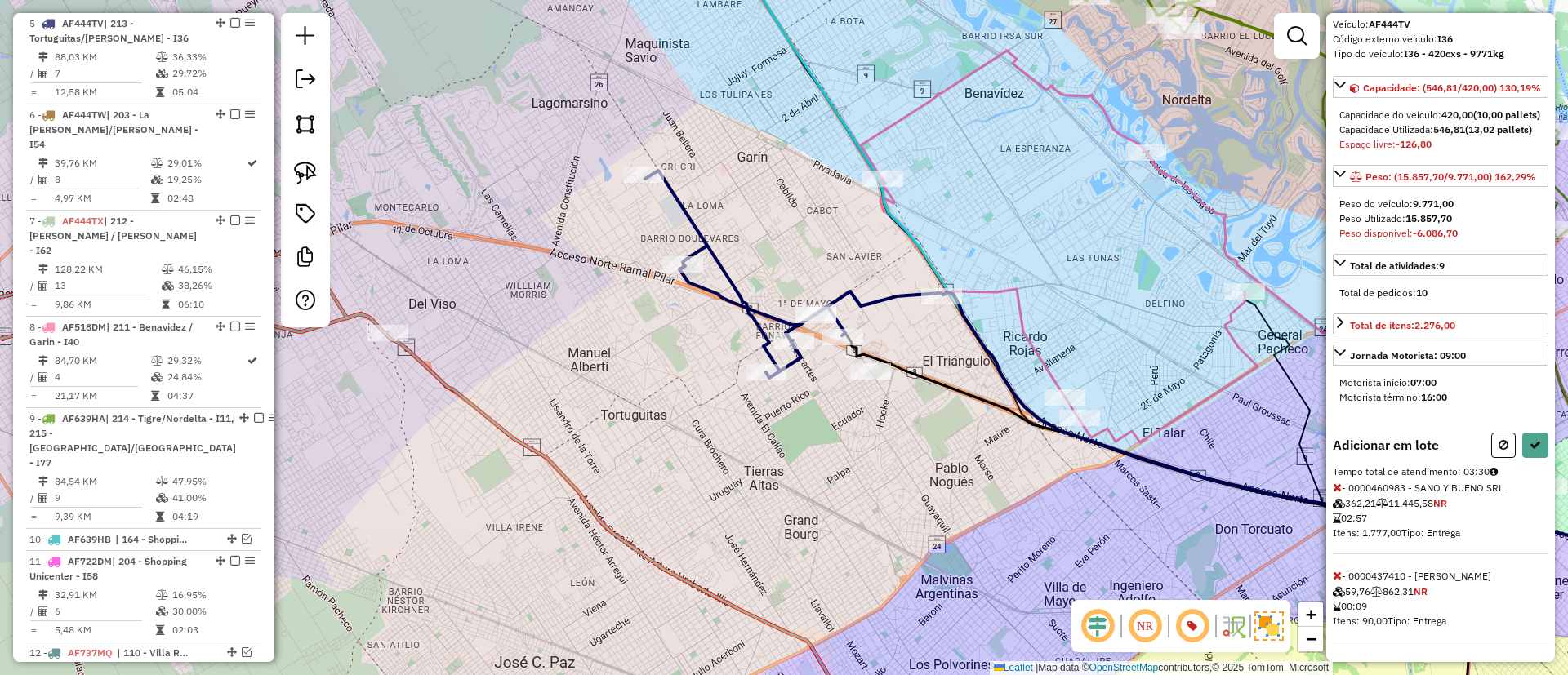
scroll to position [161, 0]
click at [1338, 487] on icon at bounding box center [1337, 488] width 9 height 12
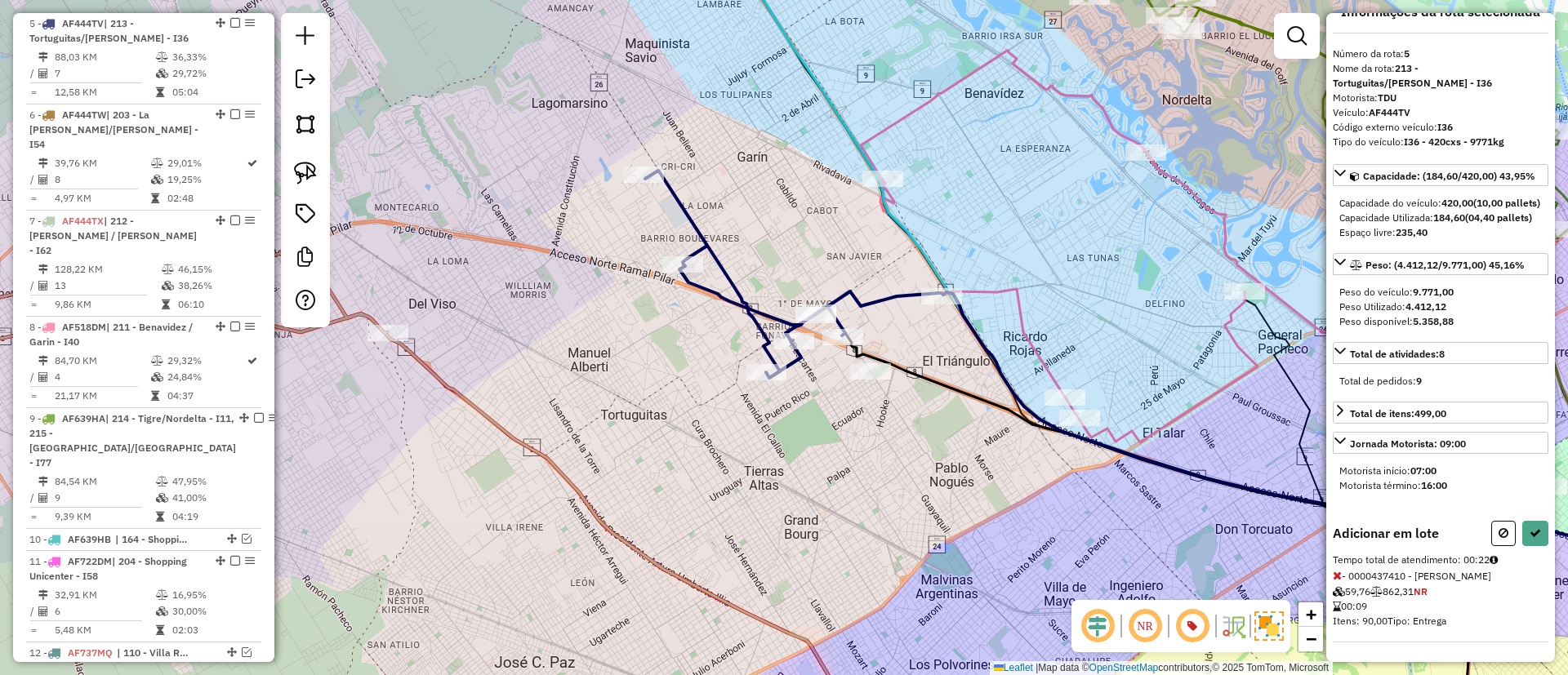
select select "*********"
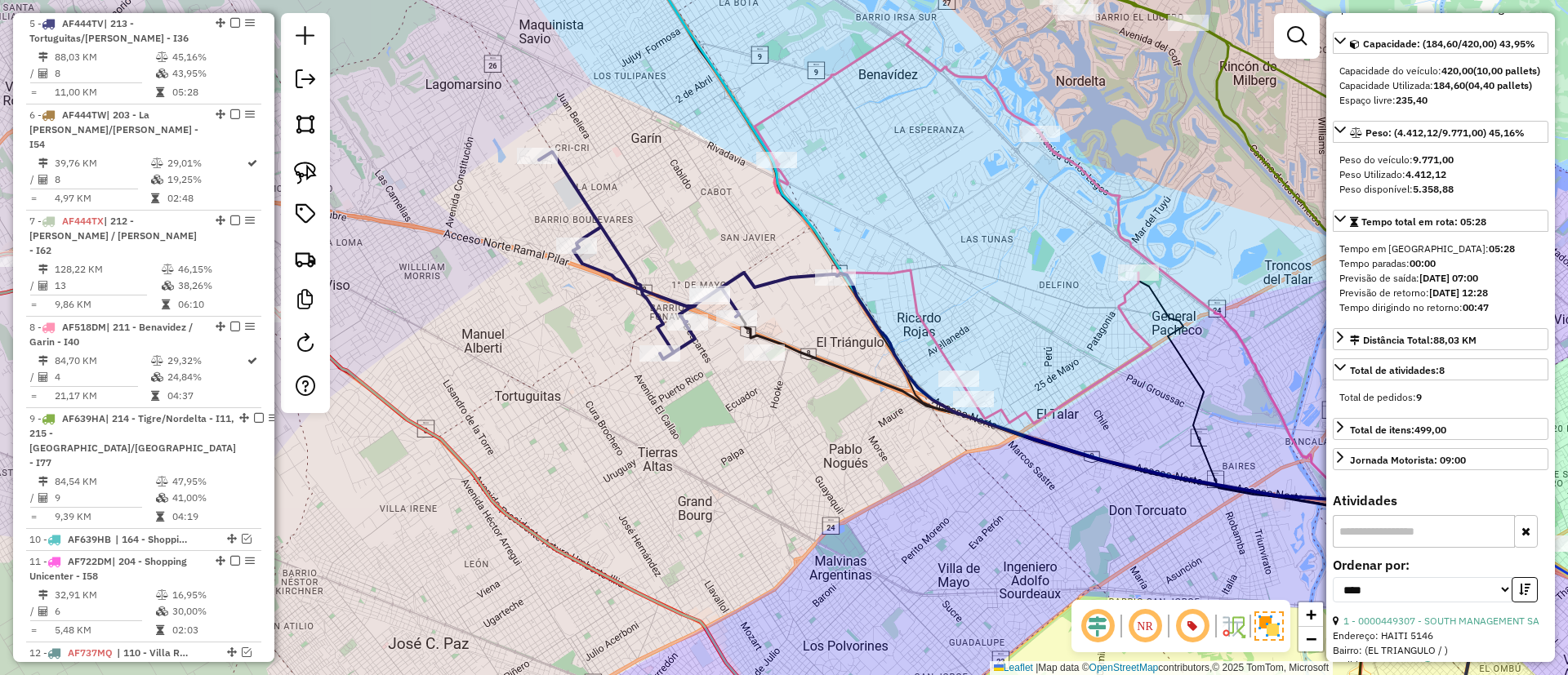
drag, startPoint x: 978, startPoint y: 430, endPoint x: 872, endPoint y: 412, distance: 107.5
click at [872, 412] on div "Janela de atendimento Grade de atendimento Capacidade Transportadoras Veículos …" at bounding box center [784, 338] width 1568 height 675
click at [917, 293] on icon at bounding box center [952, 227] width 397 height 392
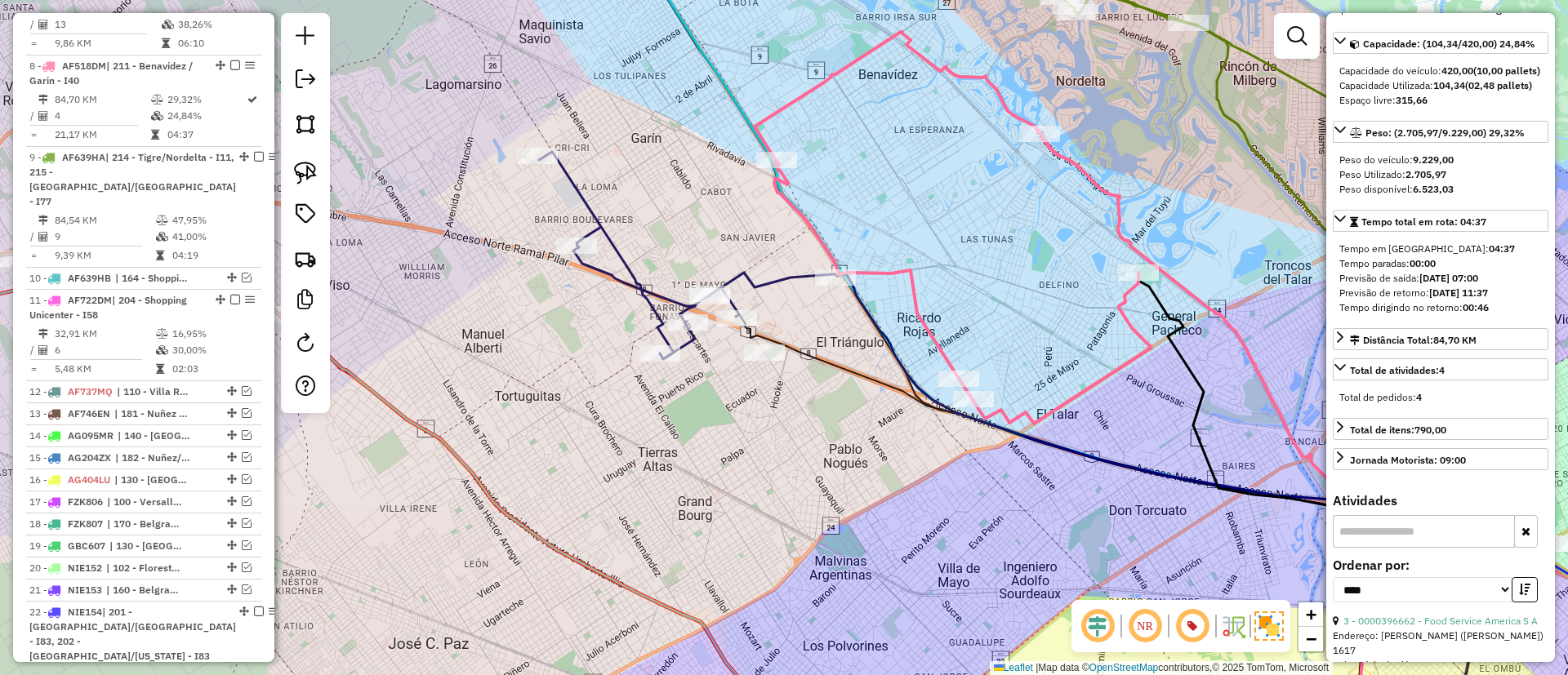
scroll to position [1046, 0]
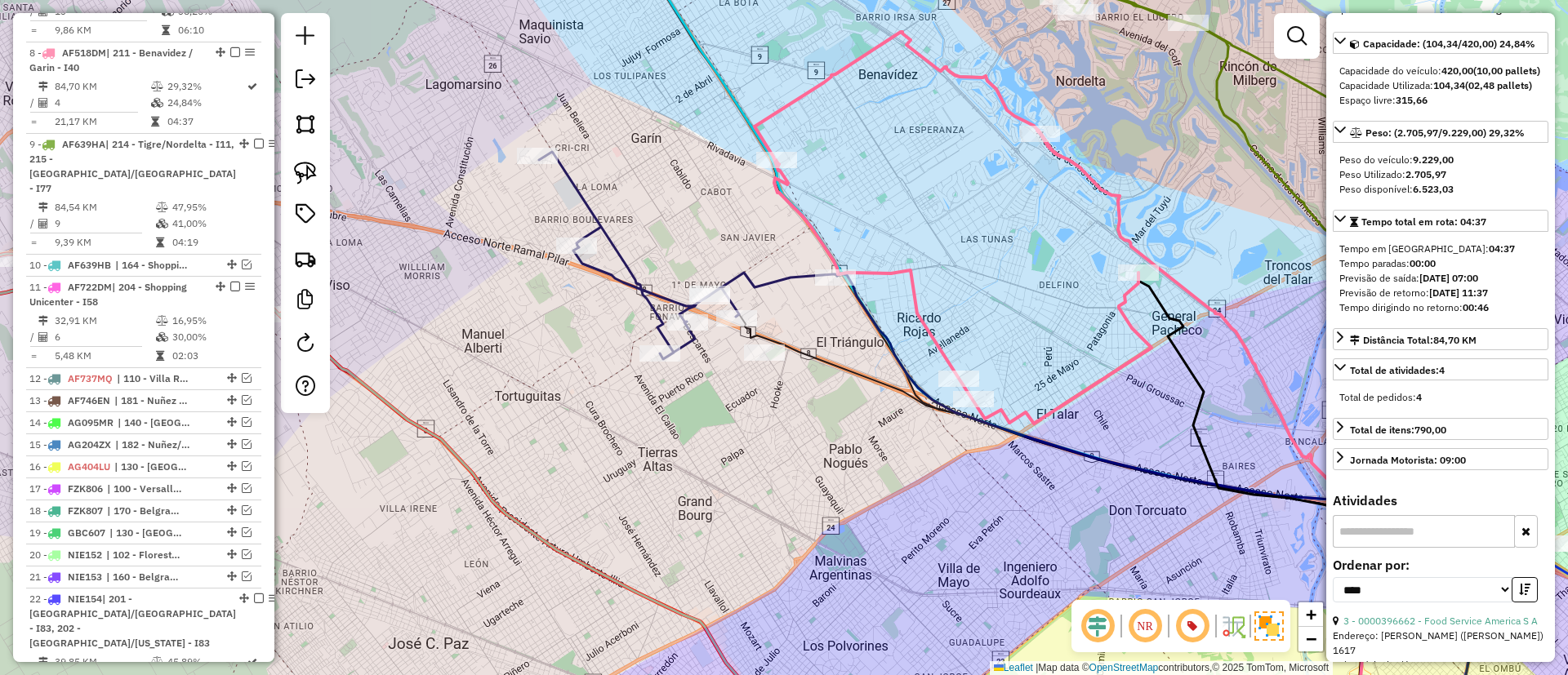
click at [1005, 354] on div "Janela de atendimento Grade de atendimento Capacidade Transportadoras Veículos …" at bounding box center [784, 338] width 1568 height 675
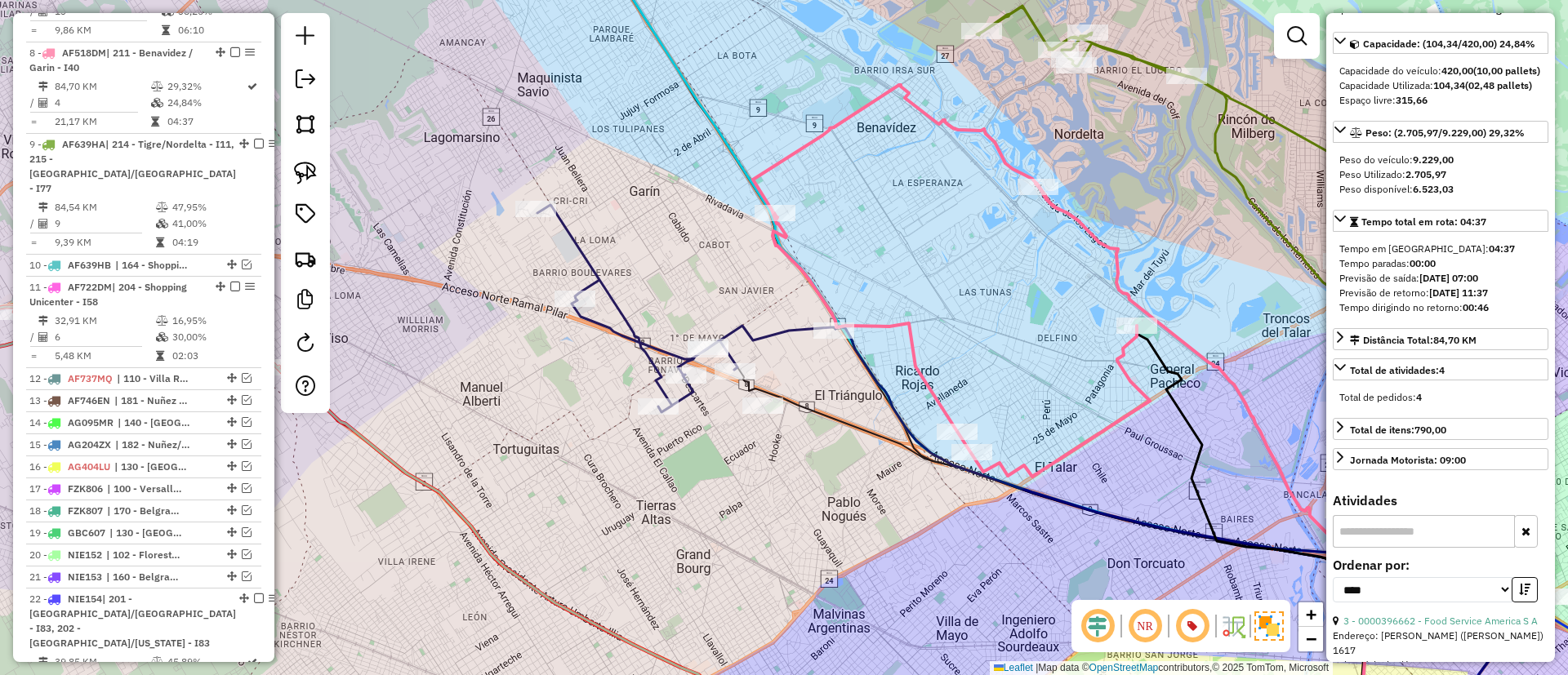
scroll to position [0, 0]
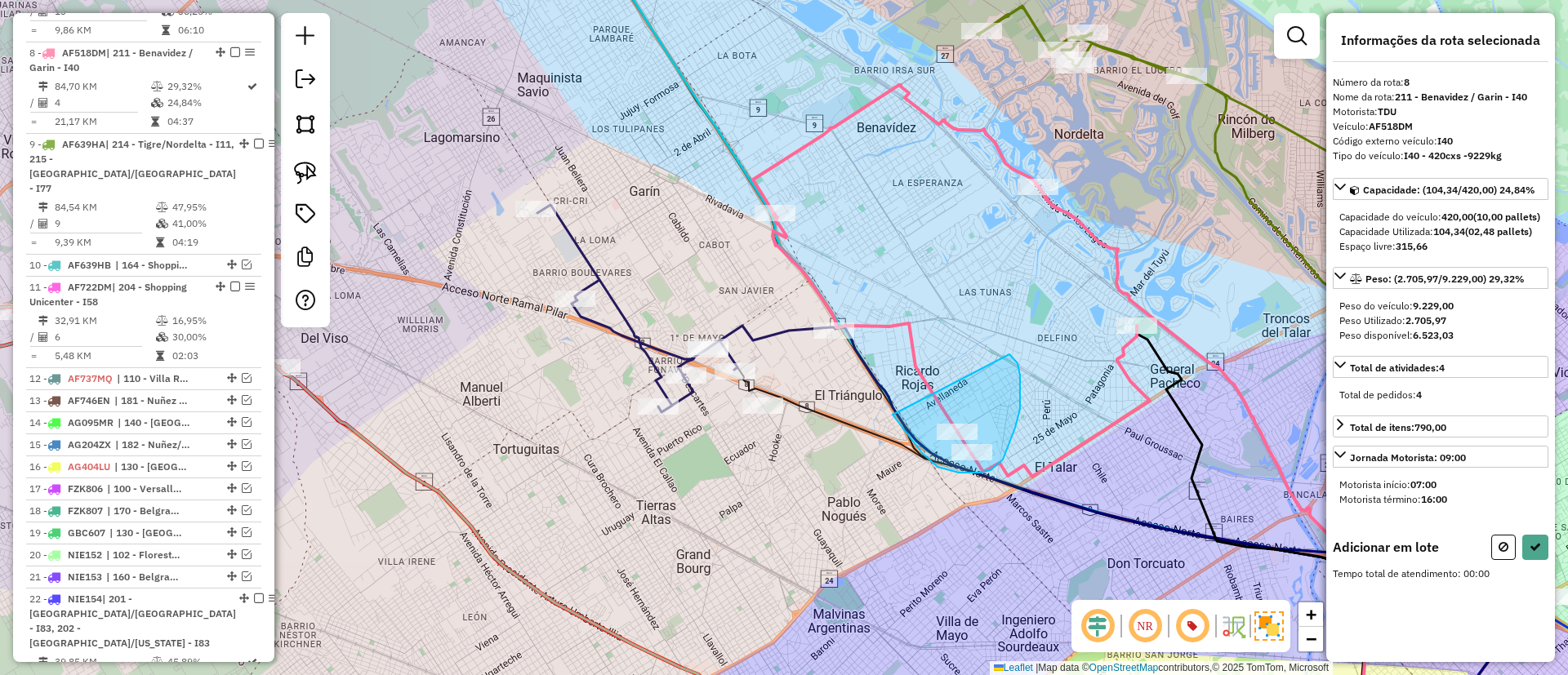
drag, startPoint x: 922, startPoint y: 453, endPoint x: 1009, endPoint y: 354, distance: 131.8
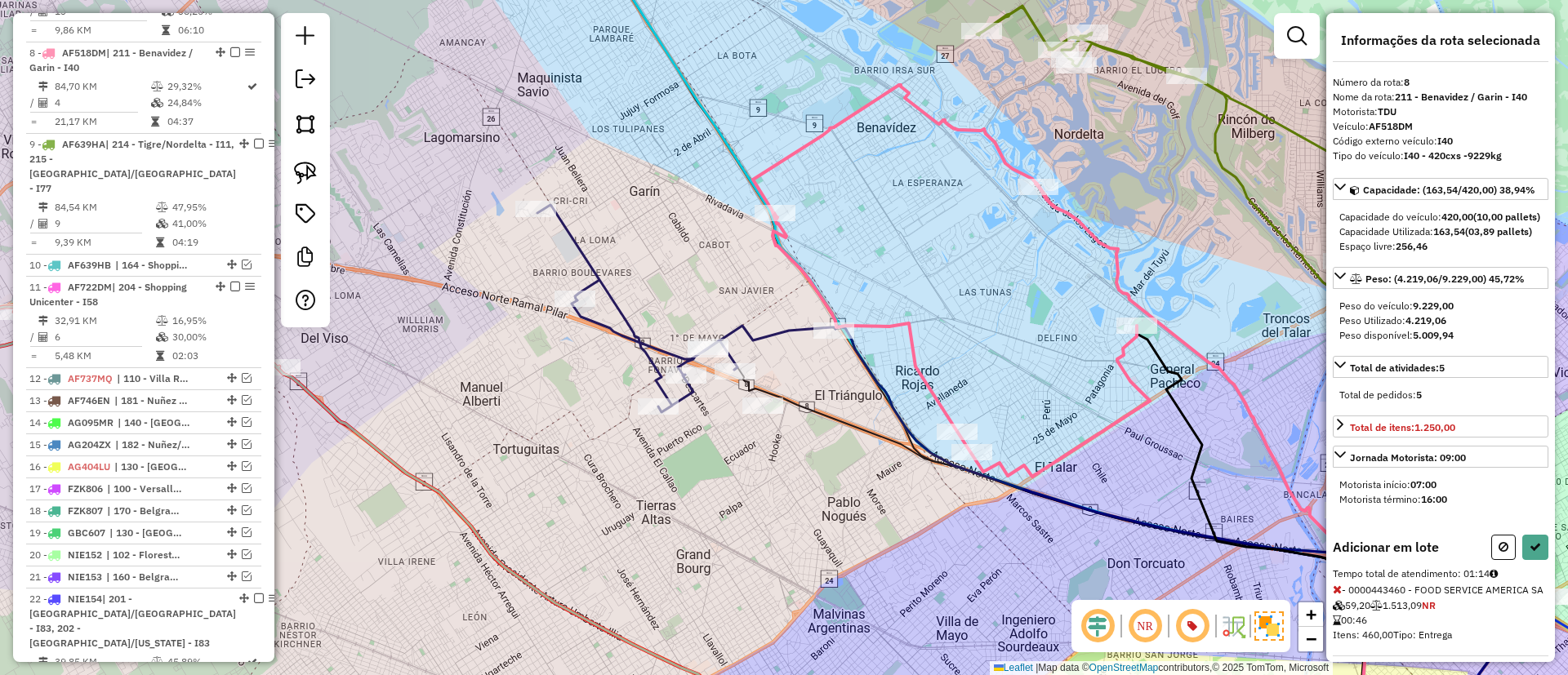
select select "*********"
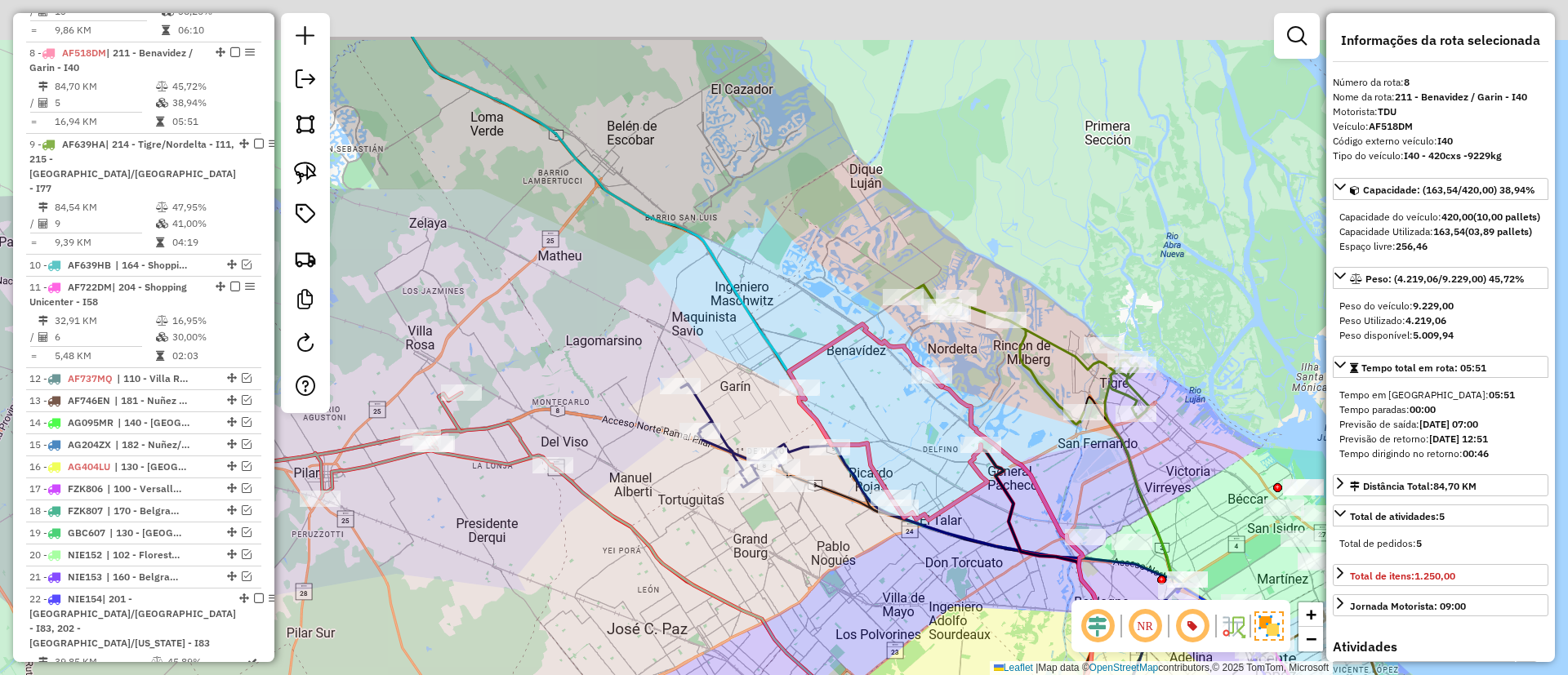
drag, startPoint x: 1002, startPoint y: 322, endPoint x: 910, endPoint y: 426, distance: 138.9
click at [910, 426] on div "Janela de atendimento Grade de atendimento Capacidade Transportadoras Veículos …" at bounding box center [784, 338] width 1568 height 675
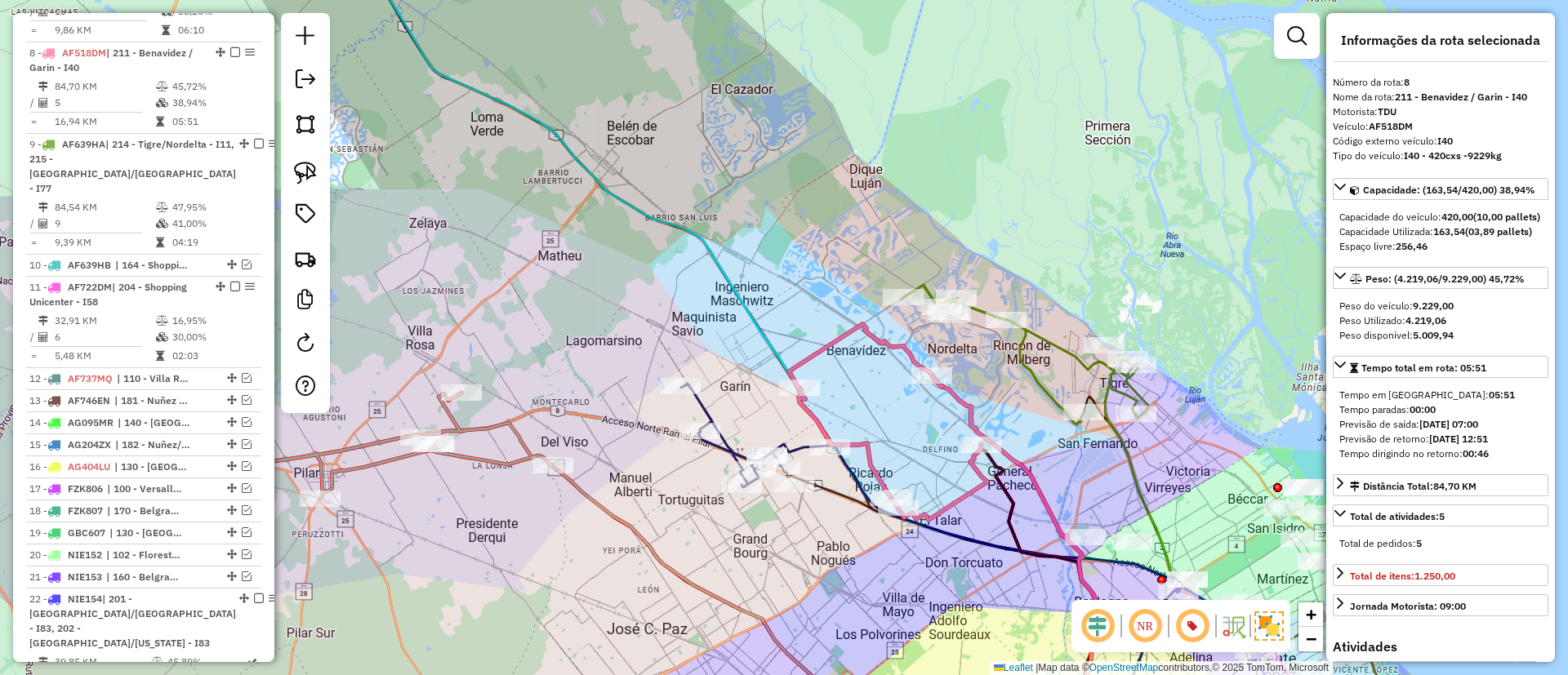
click at [1018, 346] on icon at bounding box center [1024, 354] width 248 height 140
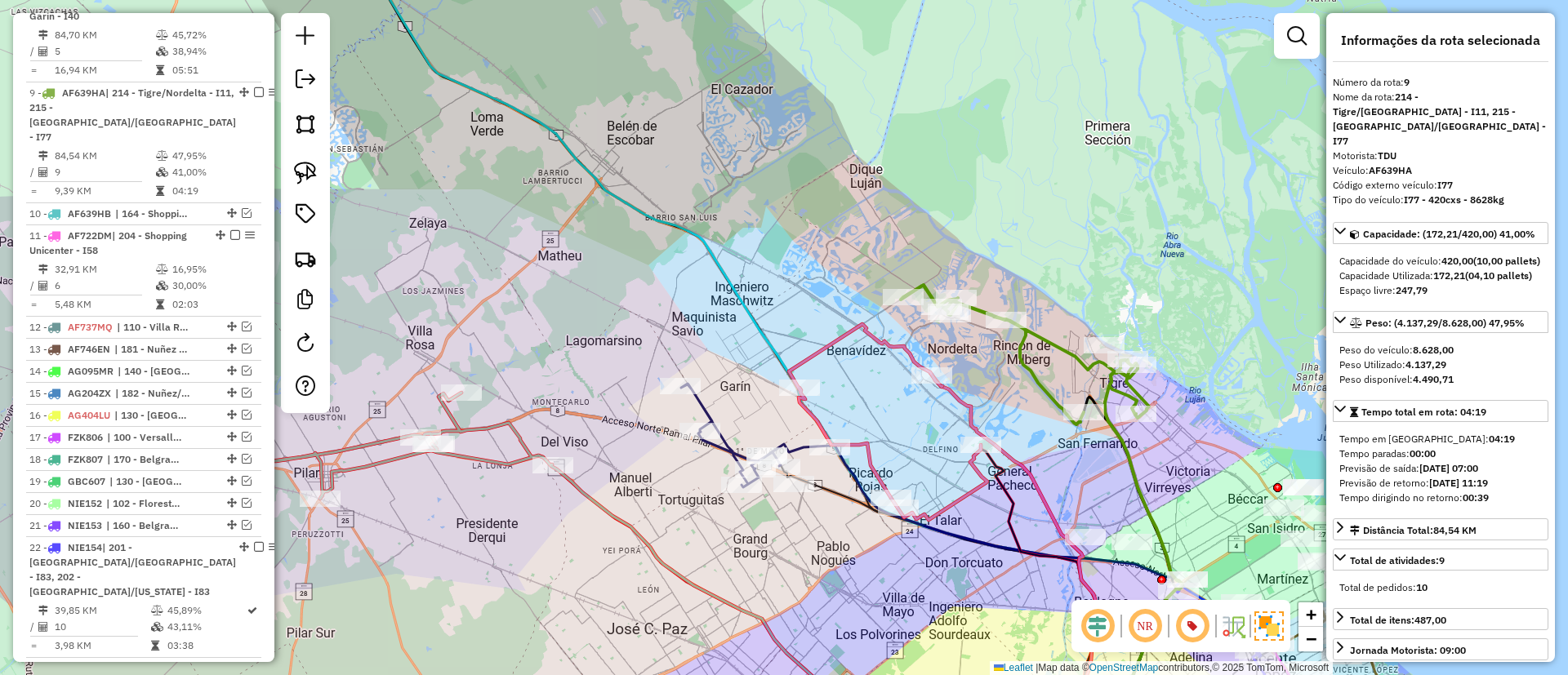
scroll to position [1138, 0]
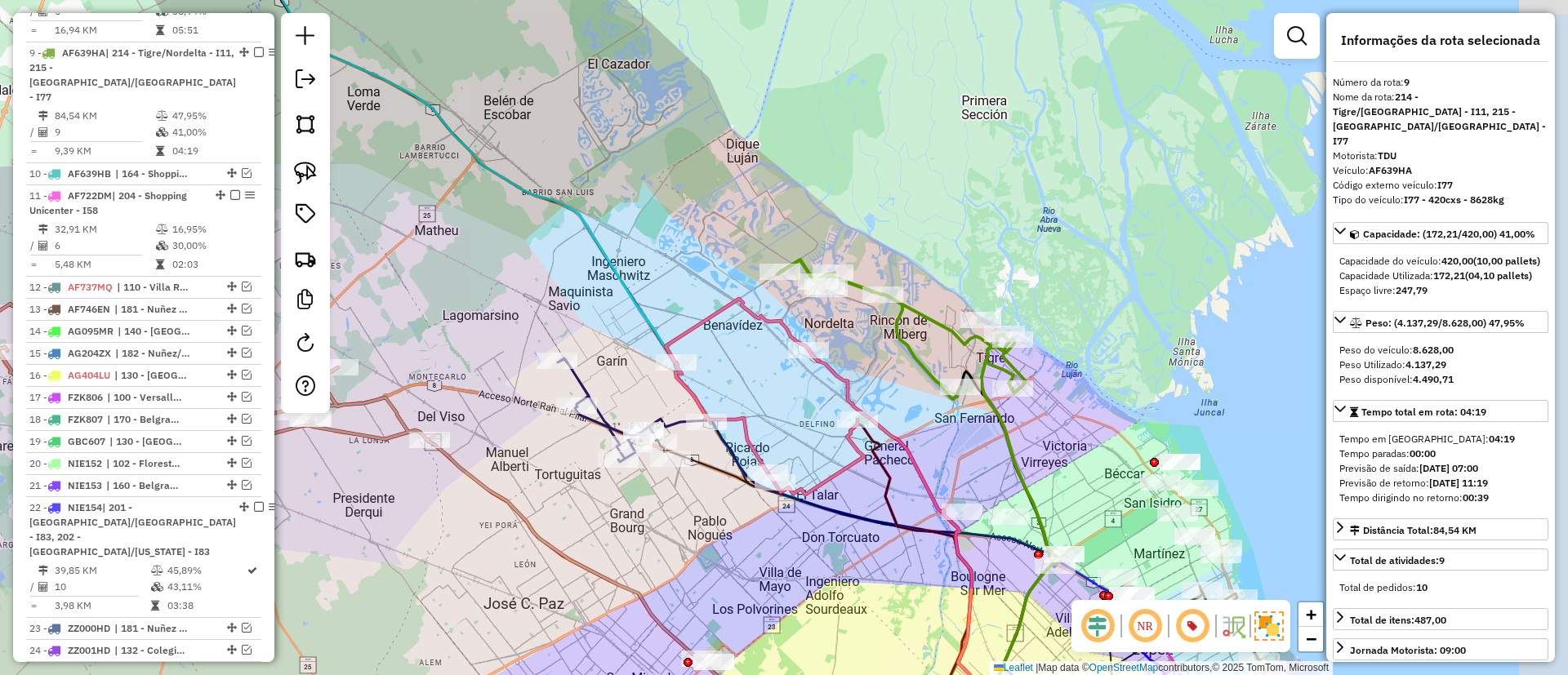
drag, startPoint x: 1007, startPoint y: 358, endPoint x: 886, endPoint y: 332, distance: 123.8
click at [886, 332] on div "Janela de atendimento Grade de atendimento Capacidade Transportadoras Veículos …" at bounding box center [784, 338] width 1568 height 675
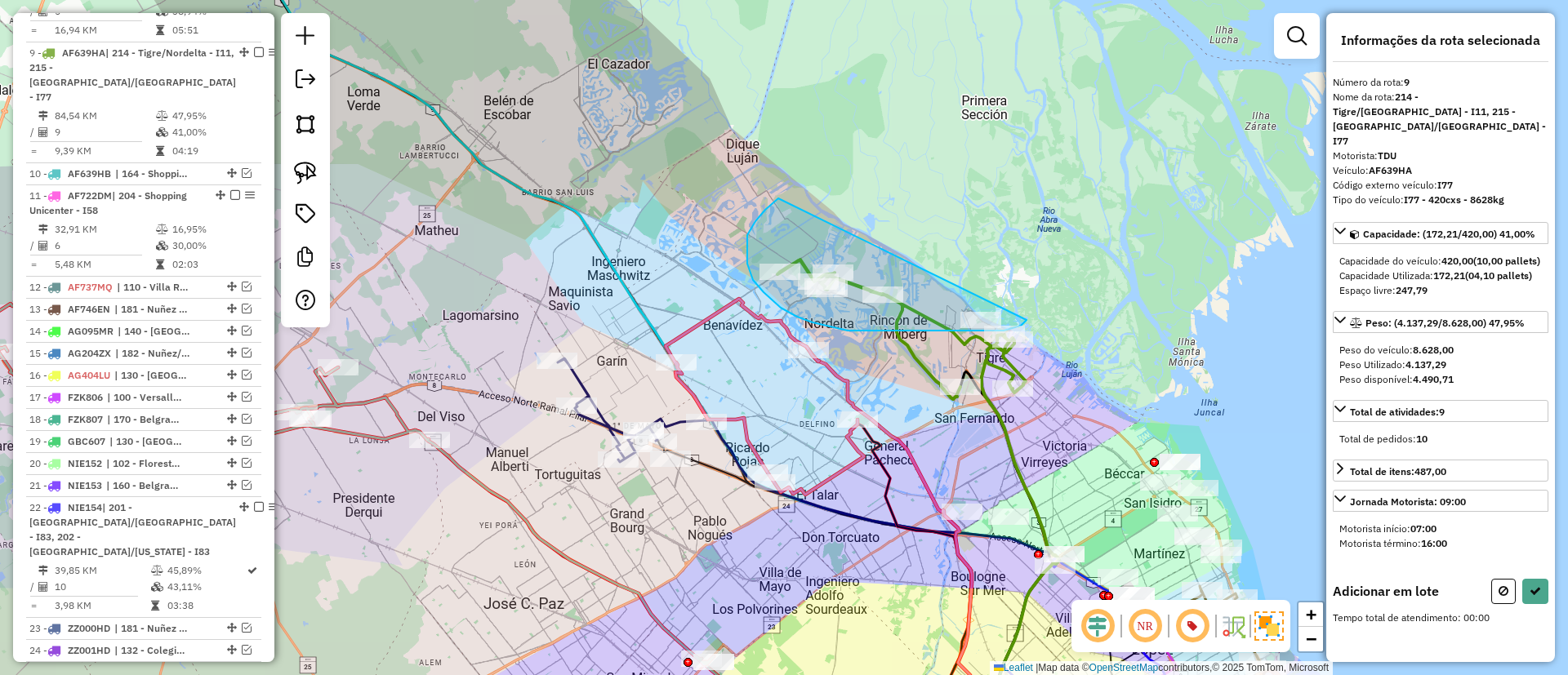
drag, startPoint x: 753, startPoint y: 280, endPoint x: 1052, endPoint y: 240, distance: 301.7
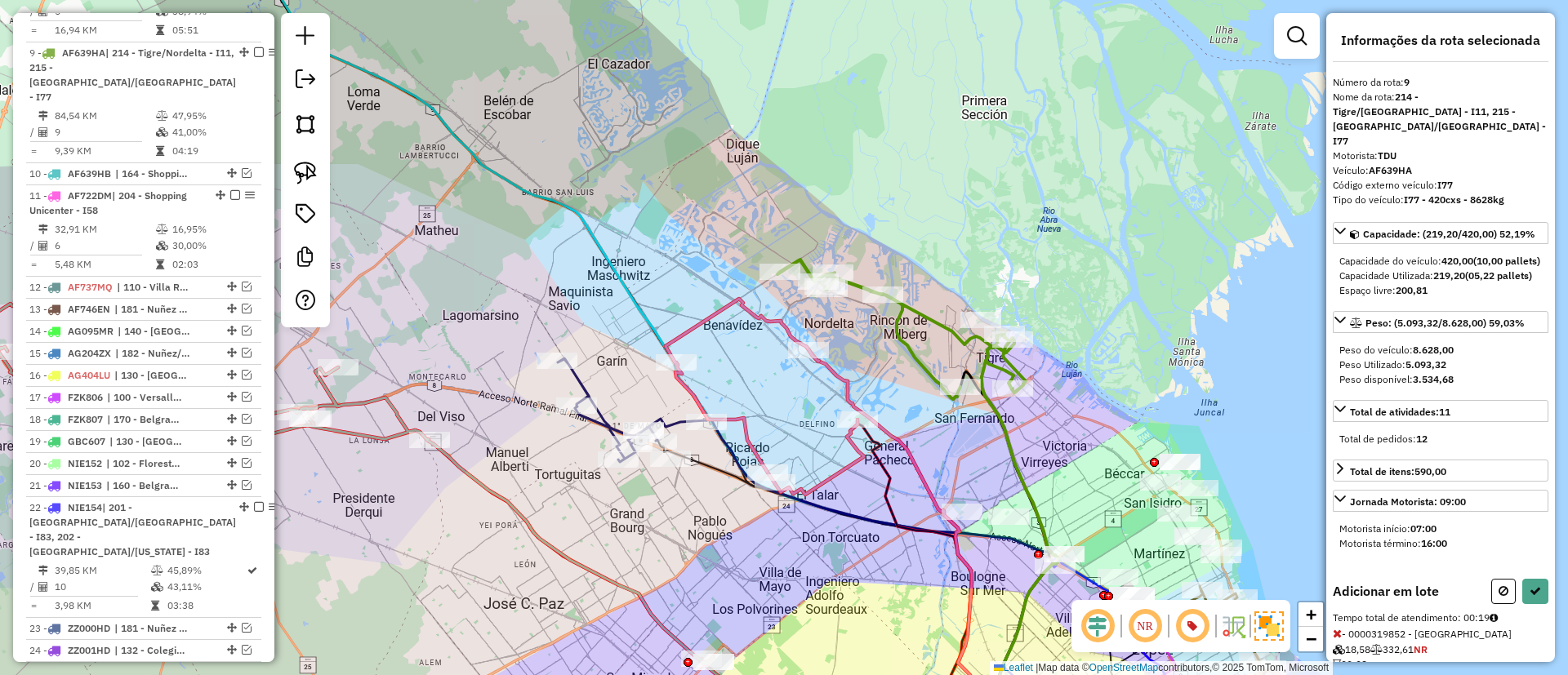
scroll to position [123, 0]
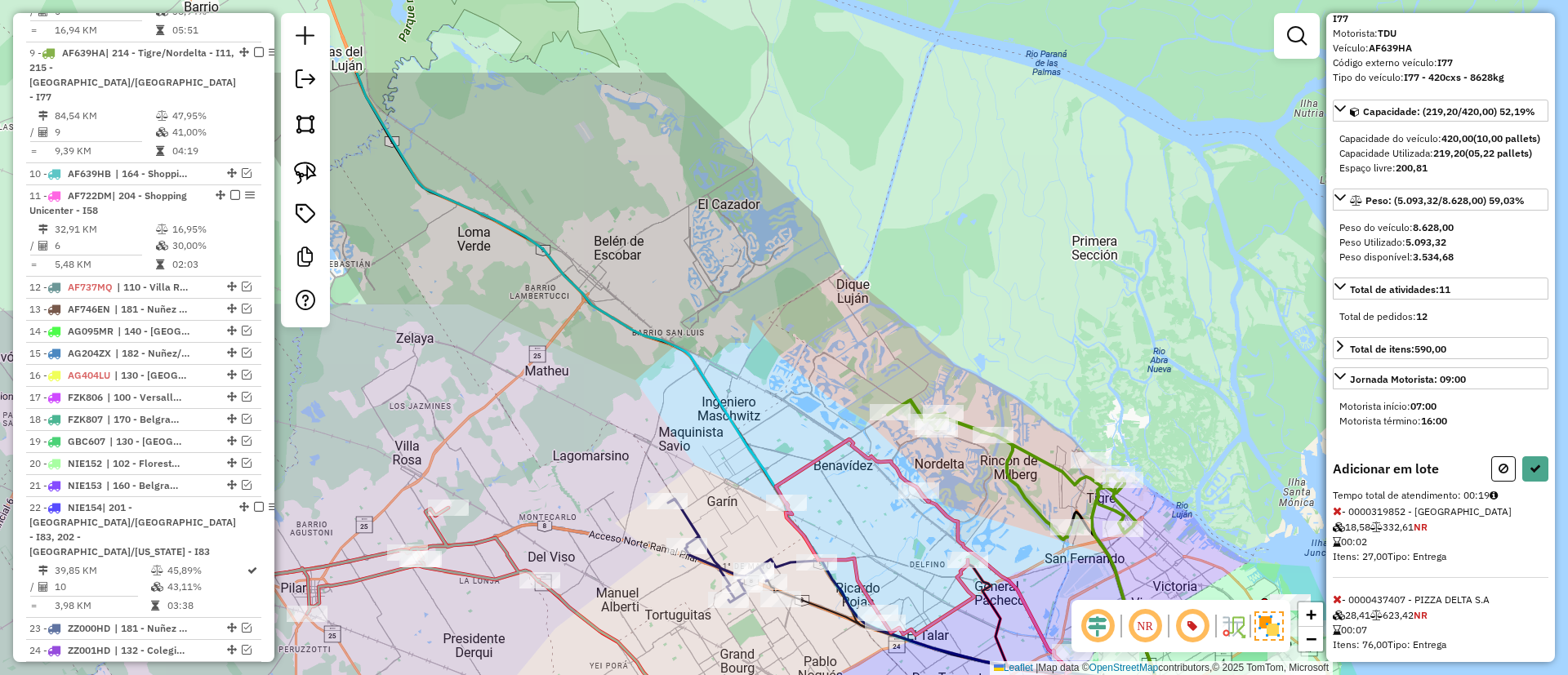
drag, startPoint x: 832, startPoint y: 208, endPoint x: 942, endPoint y: 348, distance: 178.0
click at [942, 348] on div "Janela de atendimento Grade de atendimento Capacidade Transportadoras Veículos …" at bounding box center [784, 338] width 1568 height 675
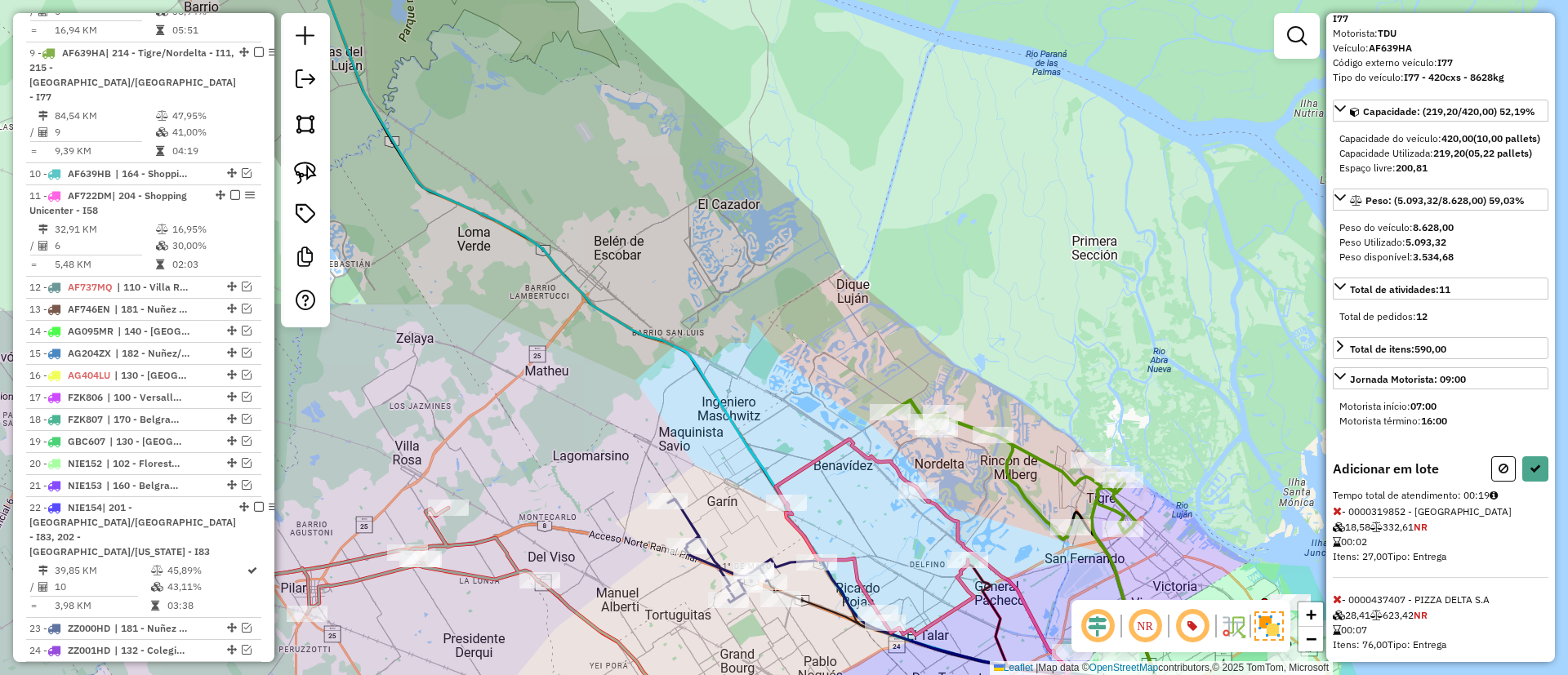
select select "*********"
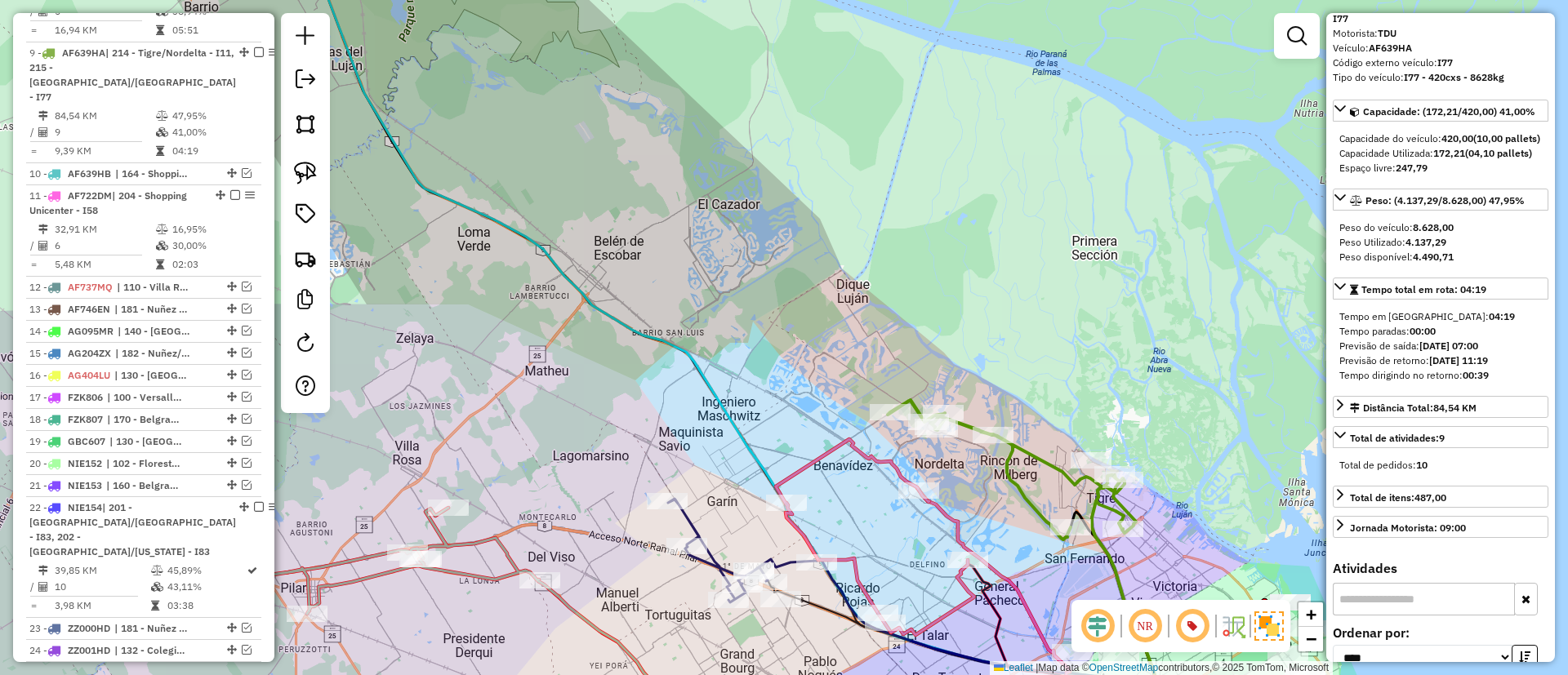
click at [1015, 467] on icon at bounding box center [1011, 469] width 248 height 140
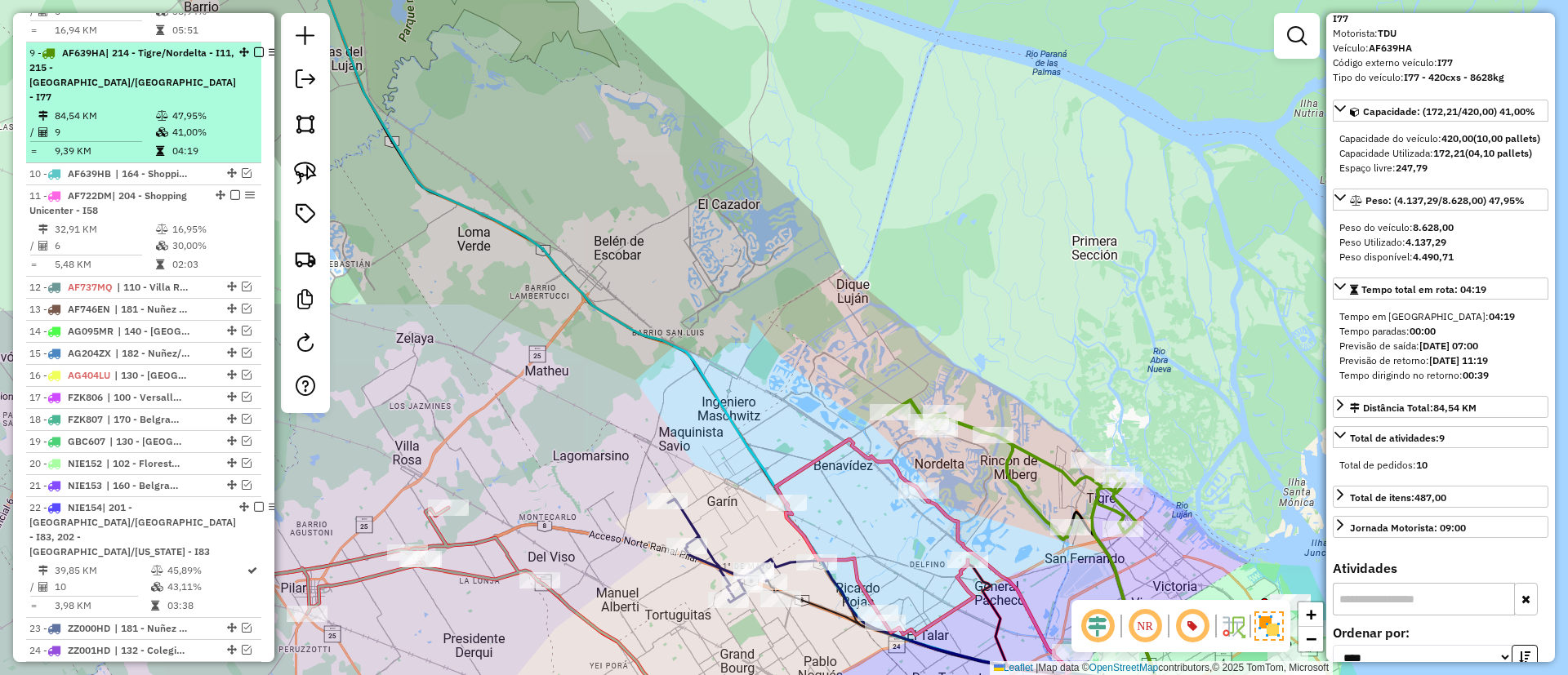
click at [254, 48] on em at bounding box center [259, 53] width 10 height 10
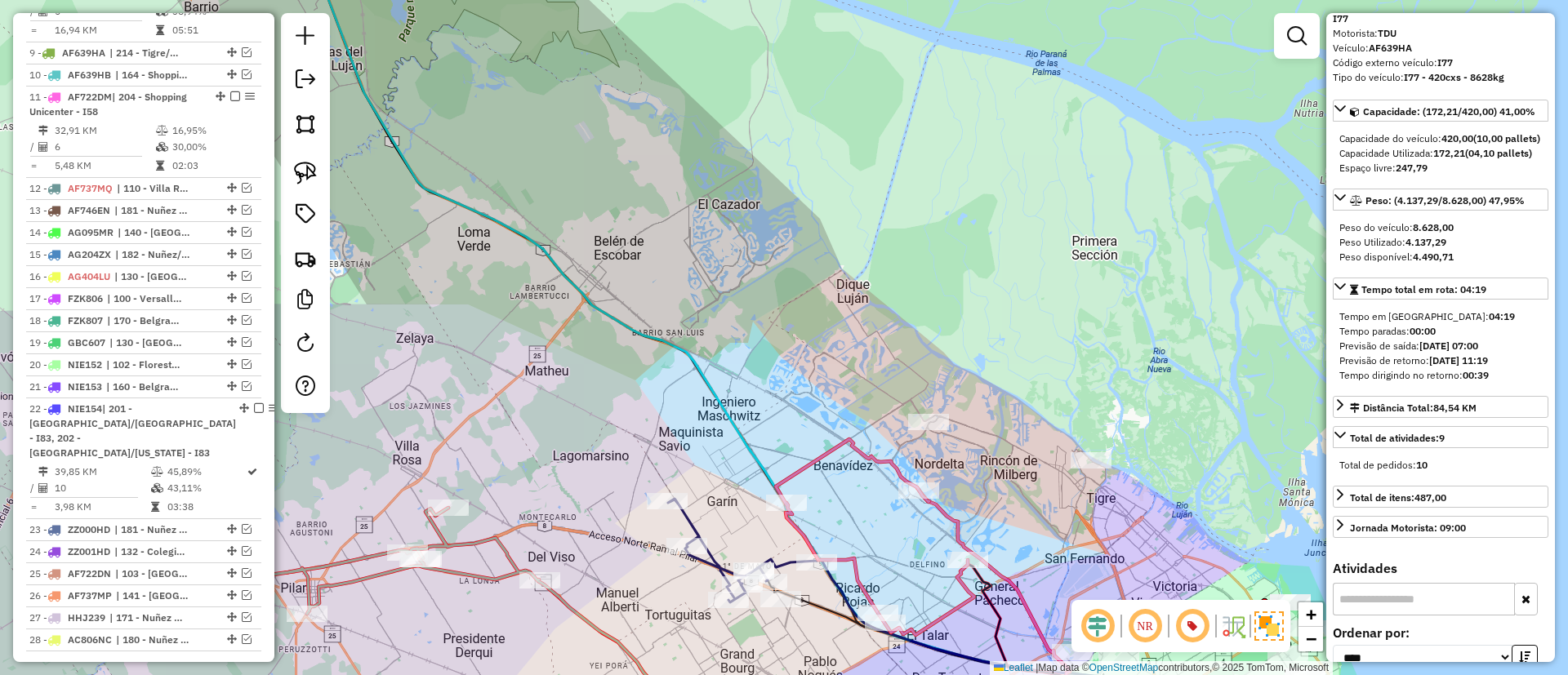
click at [672, 342] on icon at bounding box center [738, 338] width 864 height 810
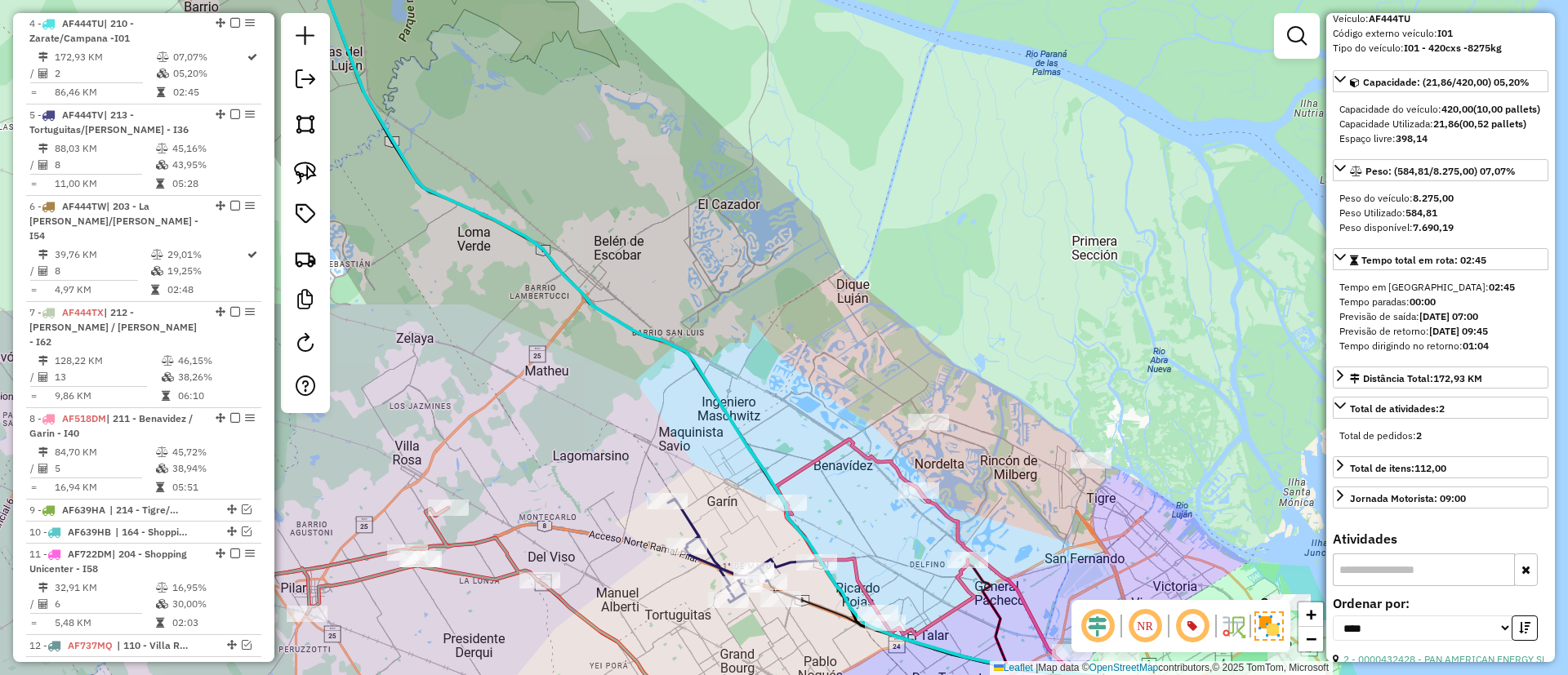
scroll to position [0, 0]
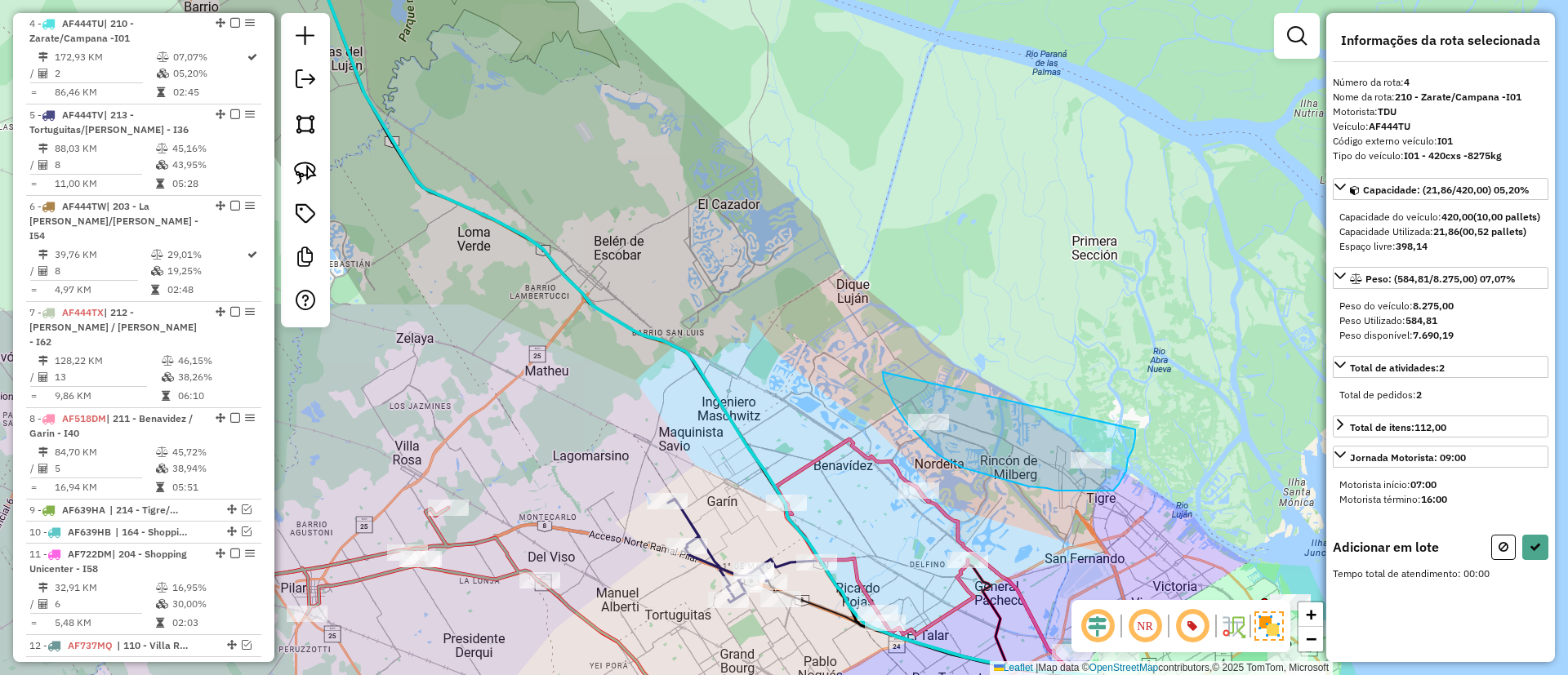
drag, startPoint x: 883, startPoint y: 373, endPoint x: 1125, endPoint y: 404, distance: 244.0
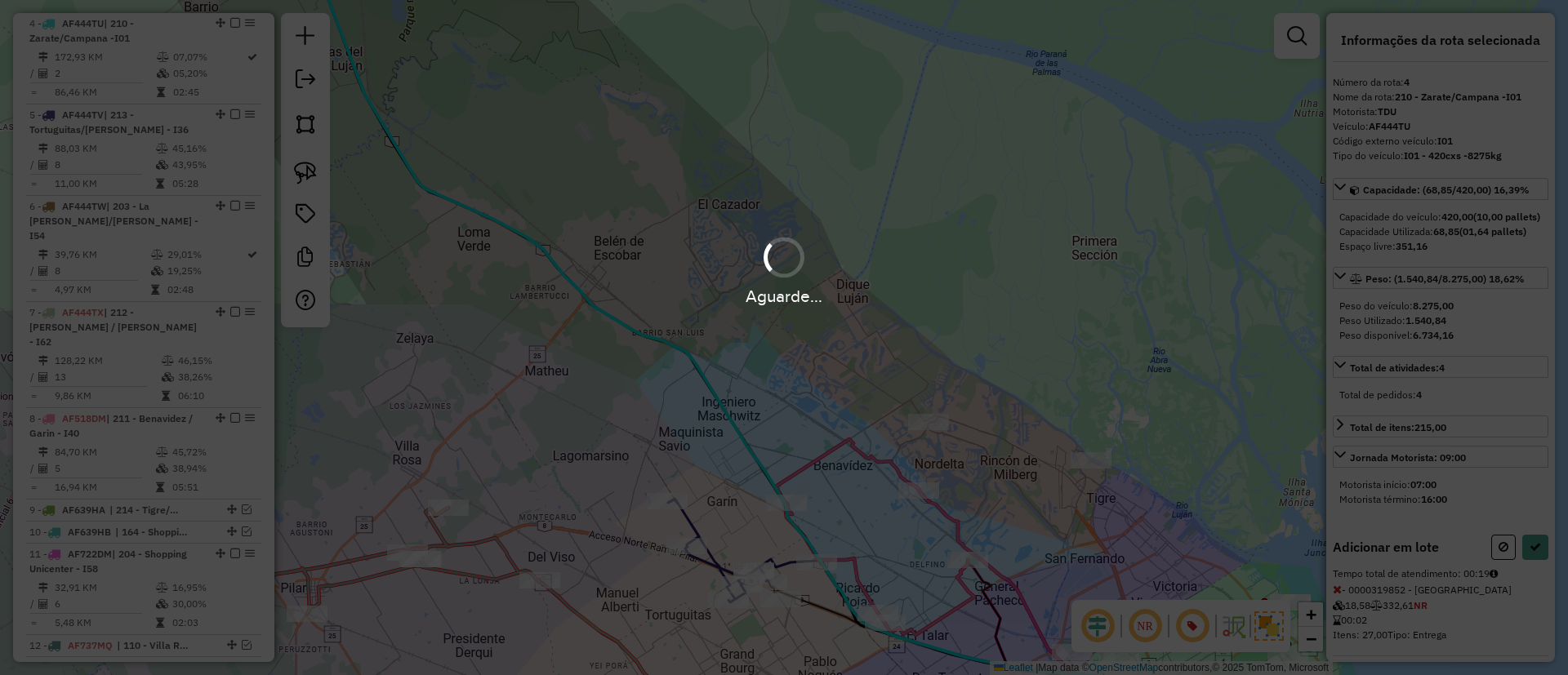
select select "*********"
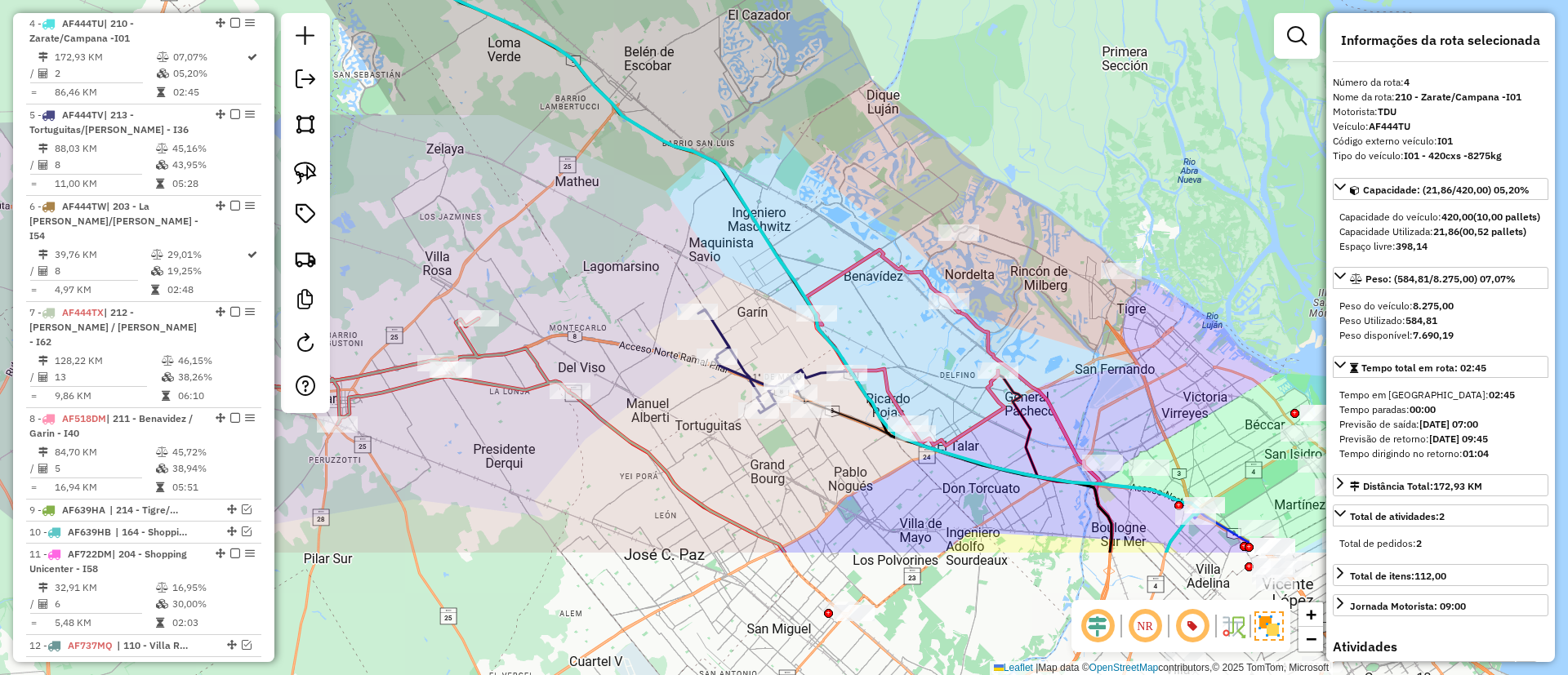
drag, startPoint x: 754, startPoint y: 393, endPoint x: 784, endPoint y: 206, distance: 189.4
click at [786, 200] on div "Janela de atendimento Grade de atendimento Capacidade Transportadoras Veículos …" at bounding box center [784, 338] width 1568 height 675
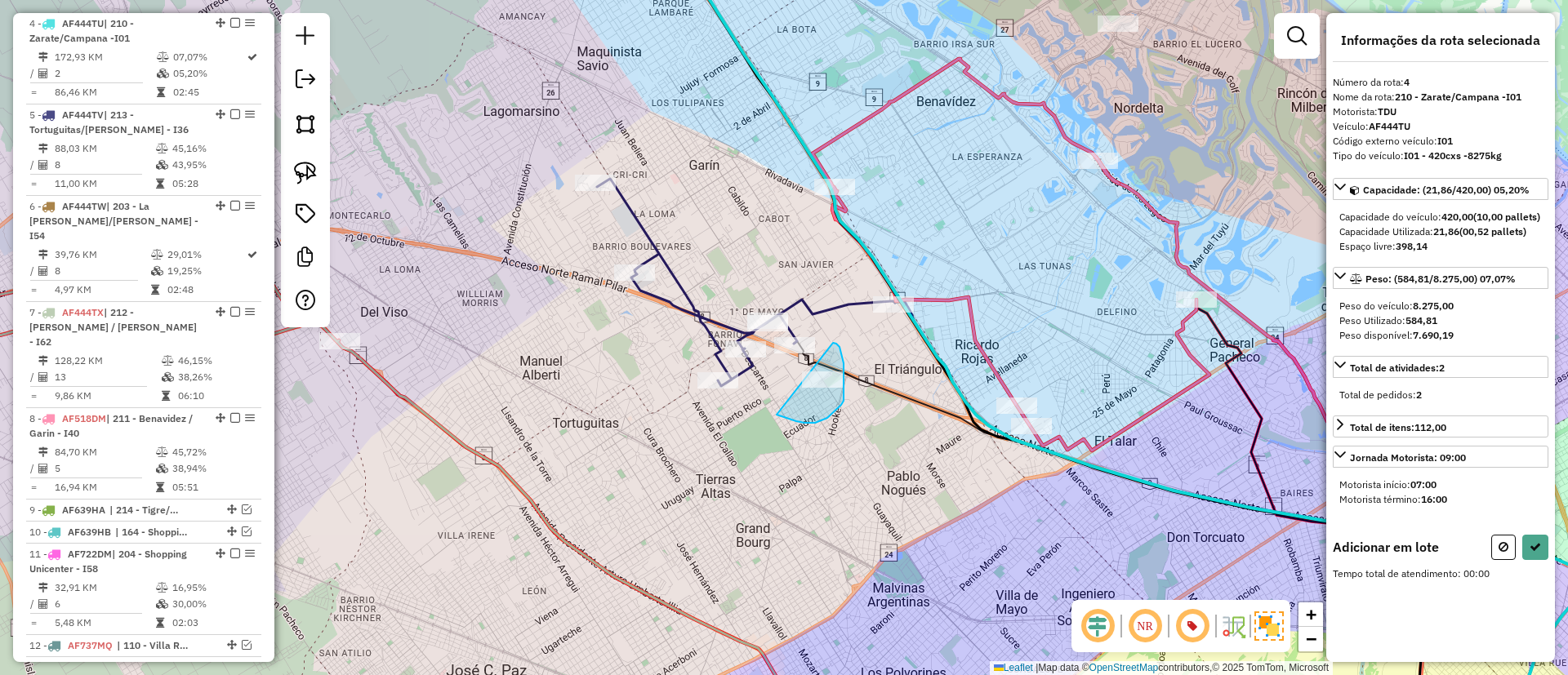
drag, startPoint x: 778, startPoint y: 416, endPoint x: 833, endPoint y: 343, distance: 91.4
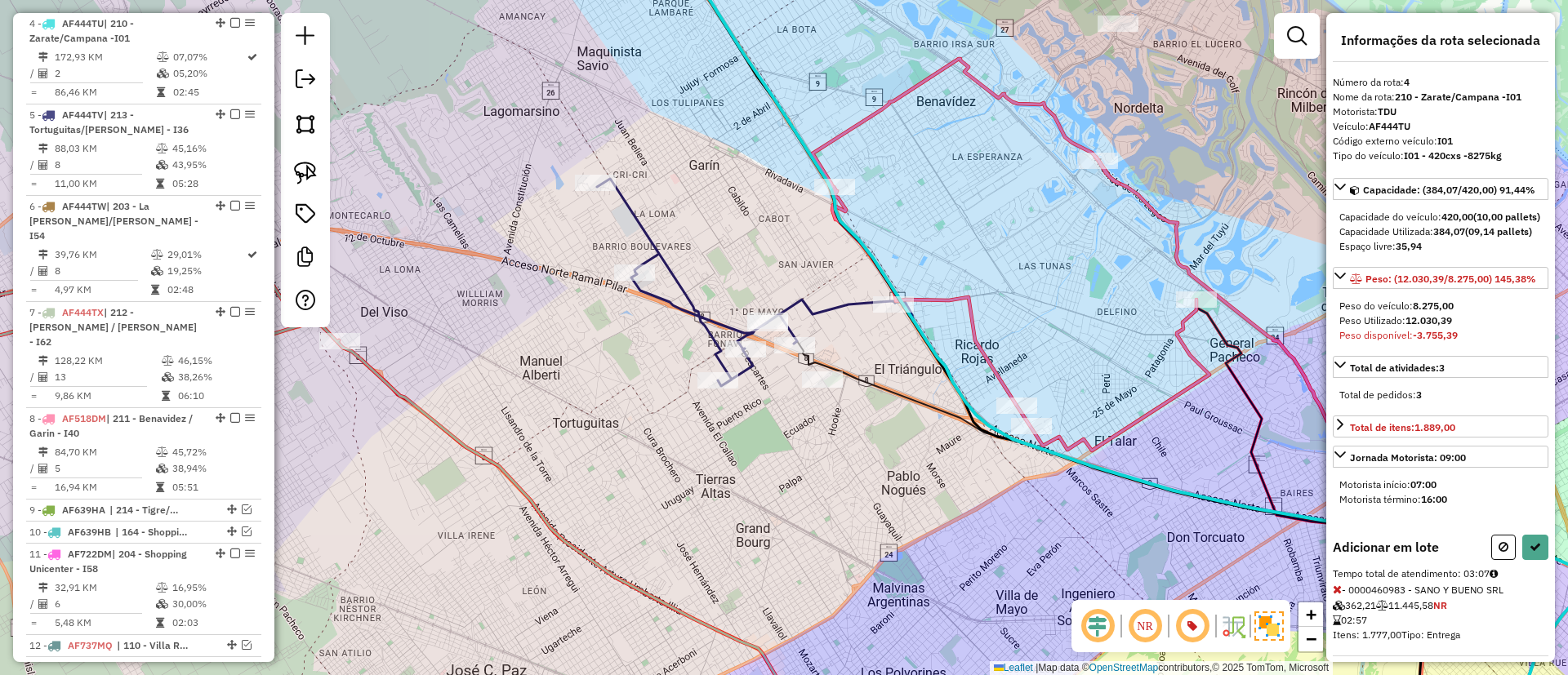
select select "*********"
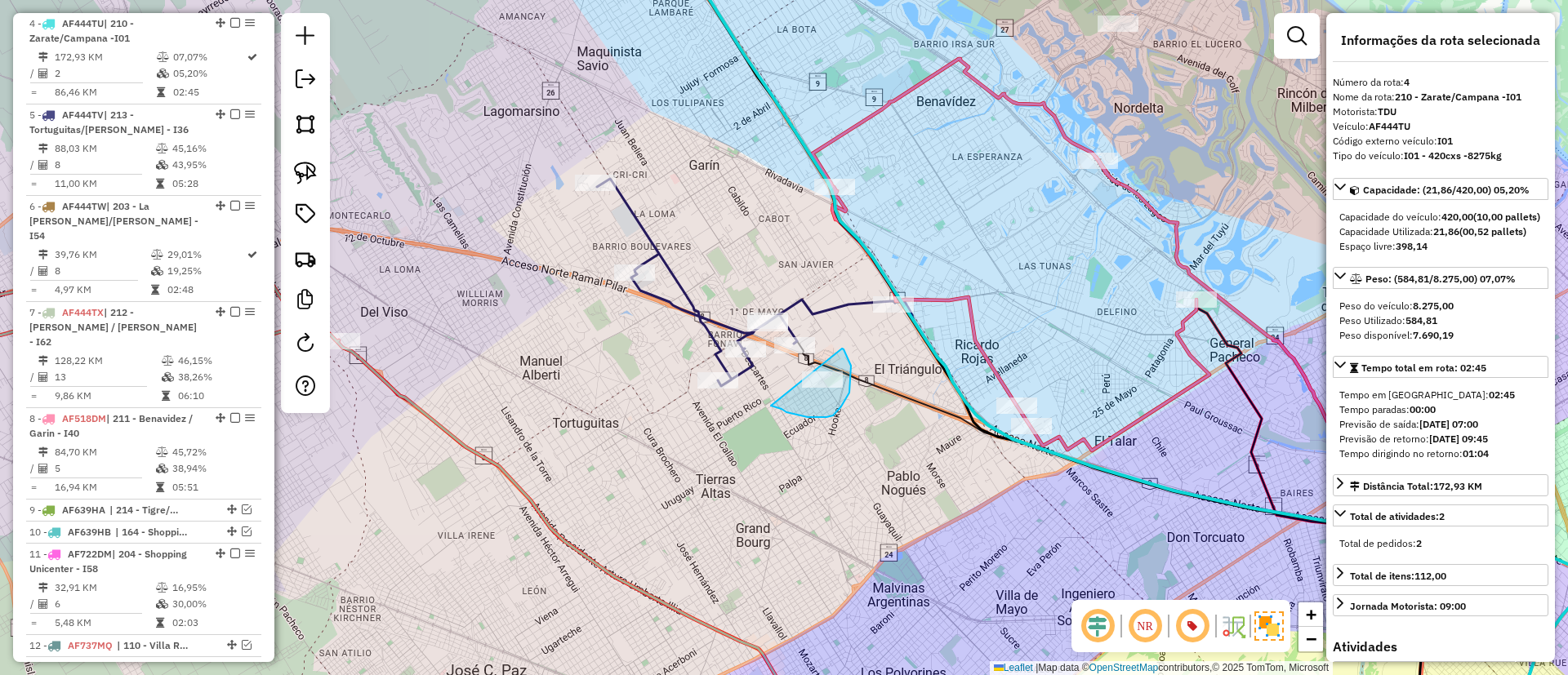
drag, startPoint x: 771, startPoint y: 406, endPoint x: 839, endPoint y: 347, distance: 90.0
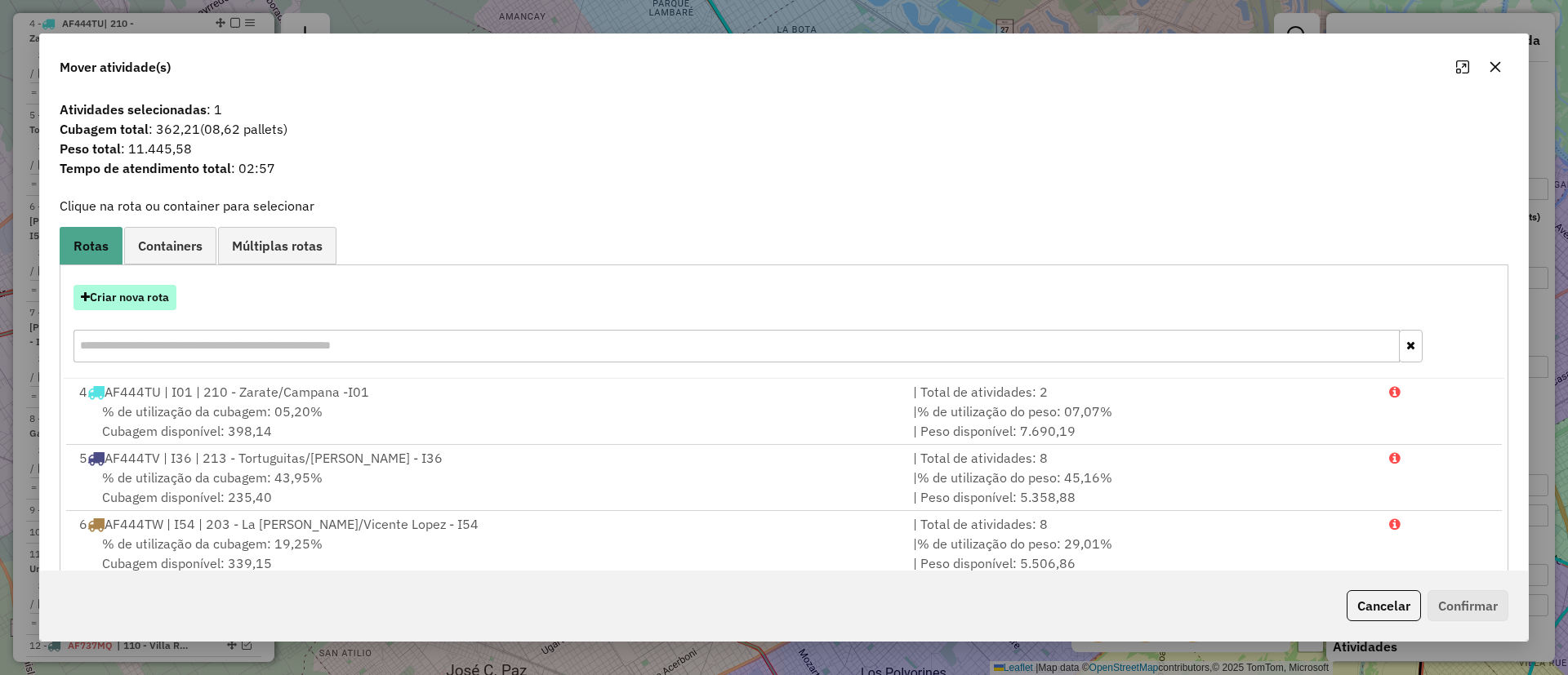
click at [132, 307] on button "Criar nova rota" at bounding box center [124, 297] width 103 height 25
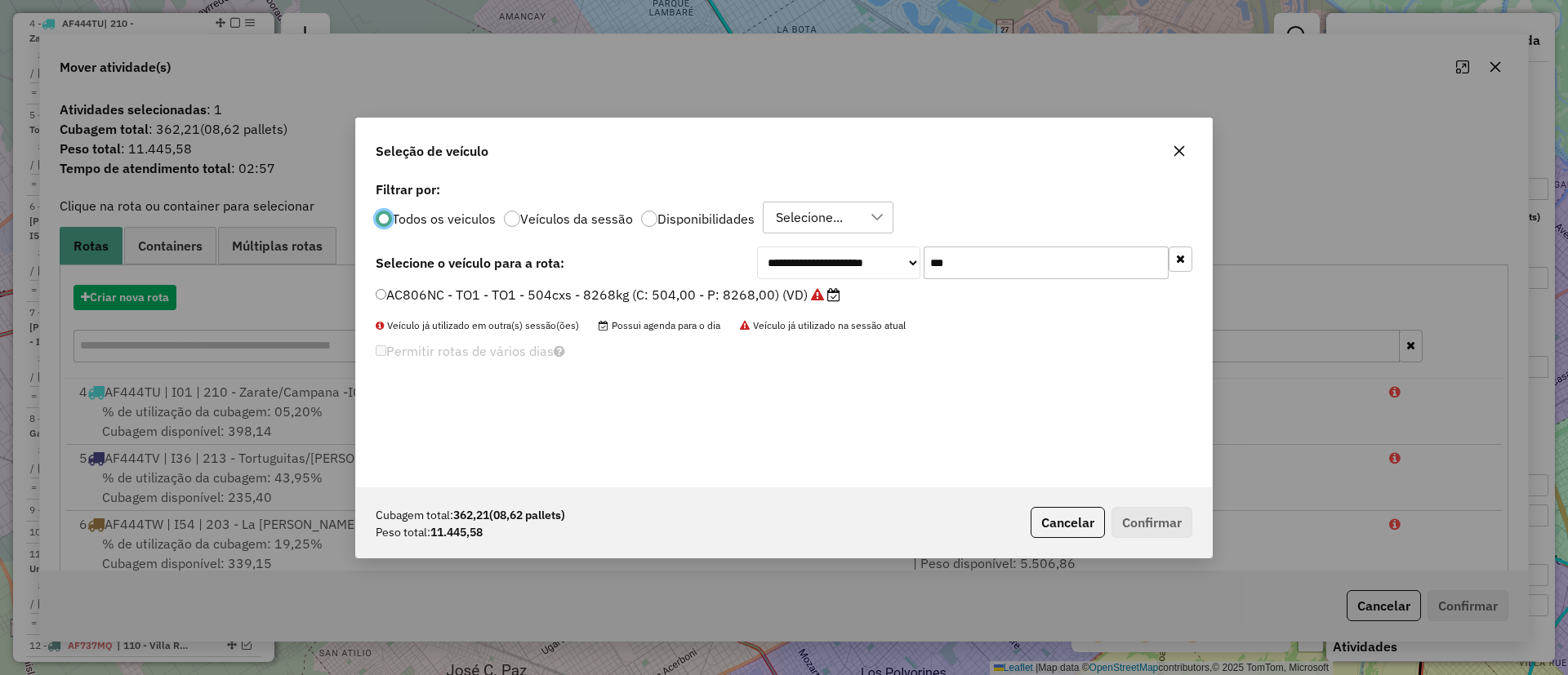
scroll to position [9, 5]
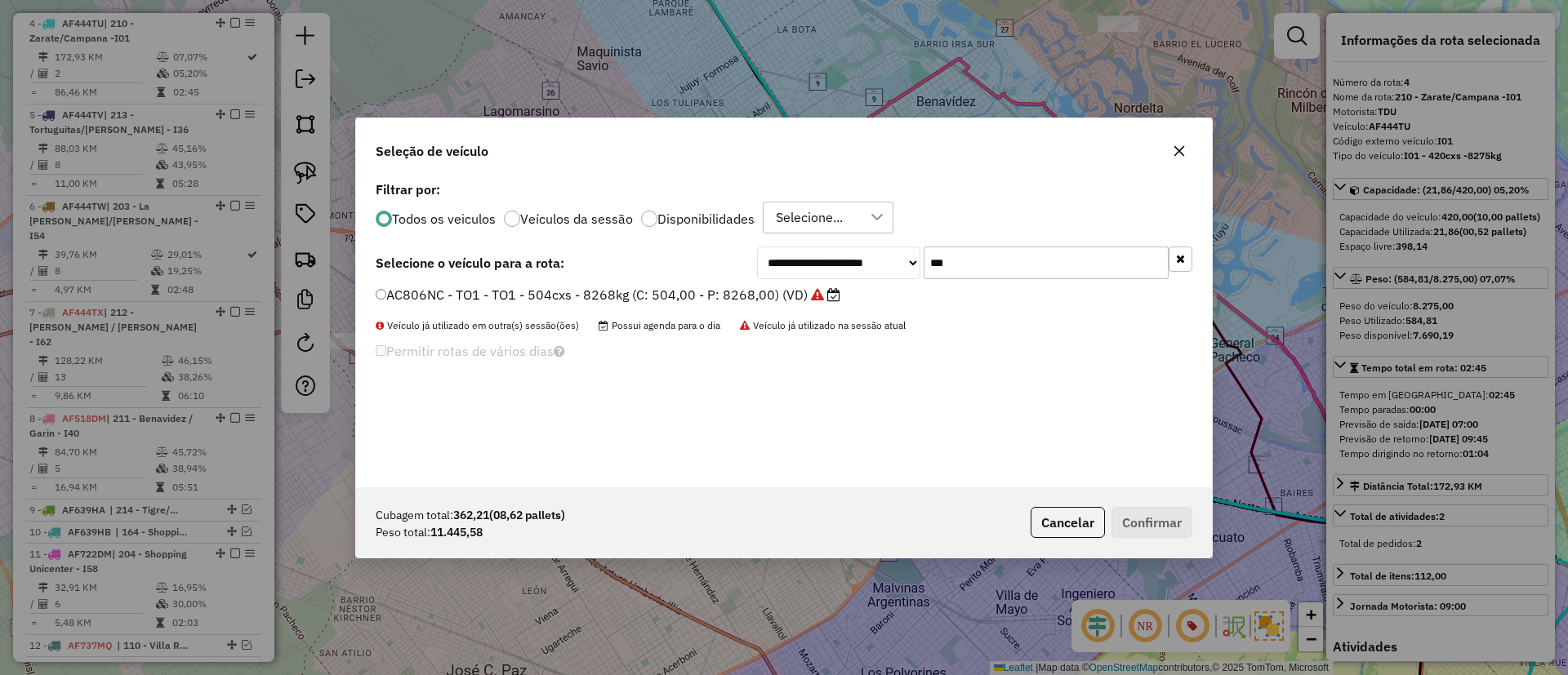
drag, startPoint x: 987, startPoint y: 266, endPoint x: 851, endPoint y: 264, distance: 136.0
click at [851, 264] on div "**********" at bounding box center [974, 262] width 435 height 33
type input "***"
click at [767, 297] on label "IVC008 - I92 - I92 - 420cxs - 11138kg (C: 420,00 - P: 11138,00) (VD)" at bounding box center [599, 294] width 446 height 19
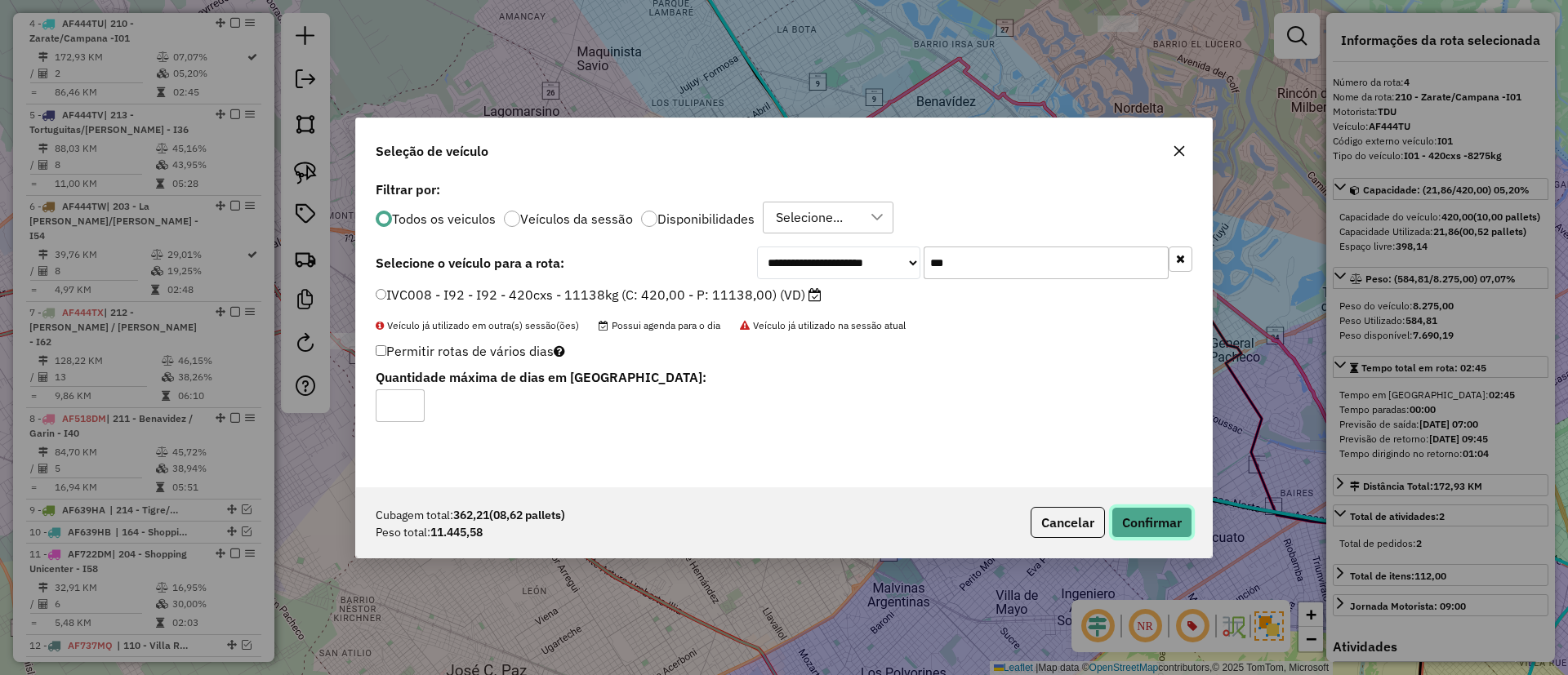
click at [1144, 510] on button "Confirmar" at bounding box center [1151, 522] width 81 height 31
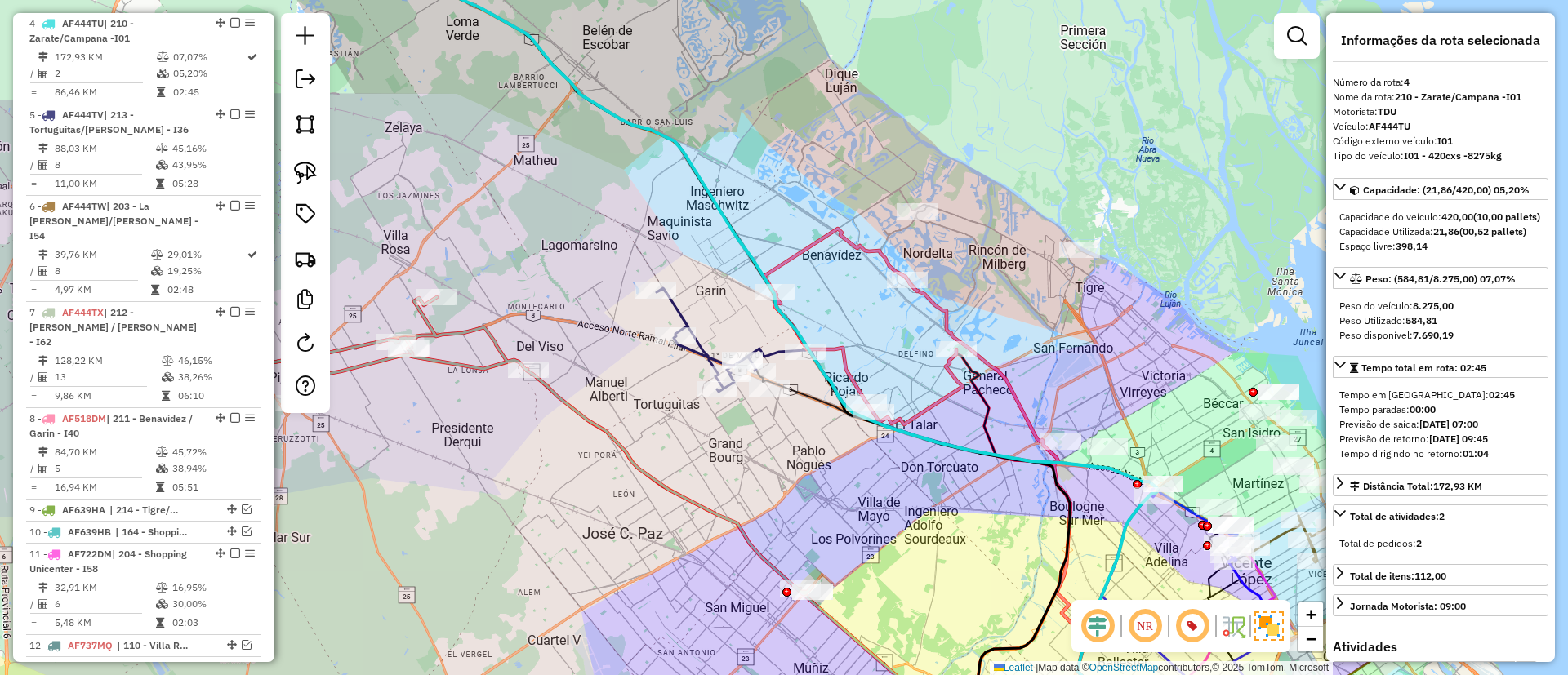
drag, startPoint x: 960, startPoint y: 254, endPoint x: 845, endPoint y: 282, distance: 118.4
click at [845, 282] on div "Janela de atendimento Grade de atendimento Capacidade Transportadoras Veículos …" at bounding box center [784, 338] width 1568 height 675
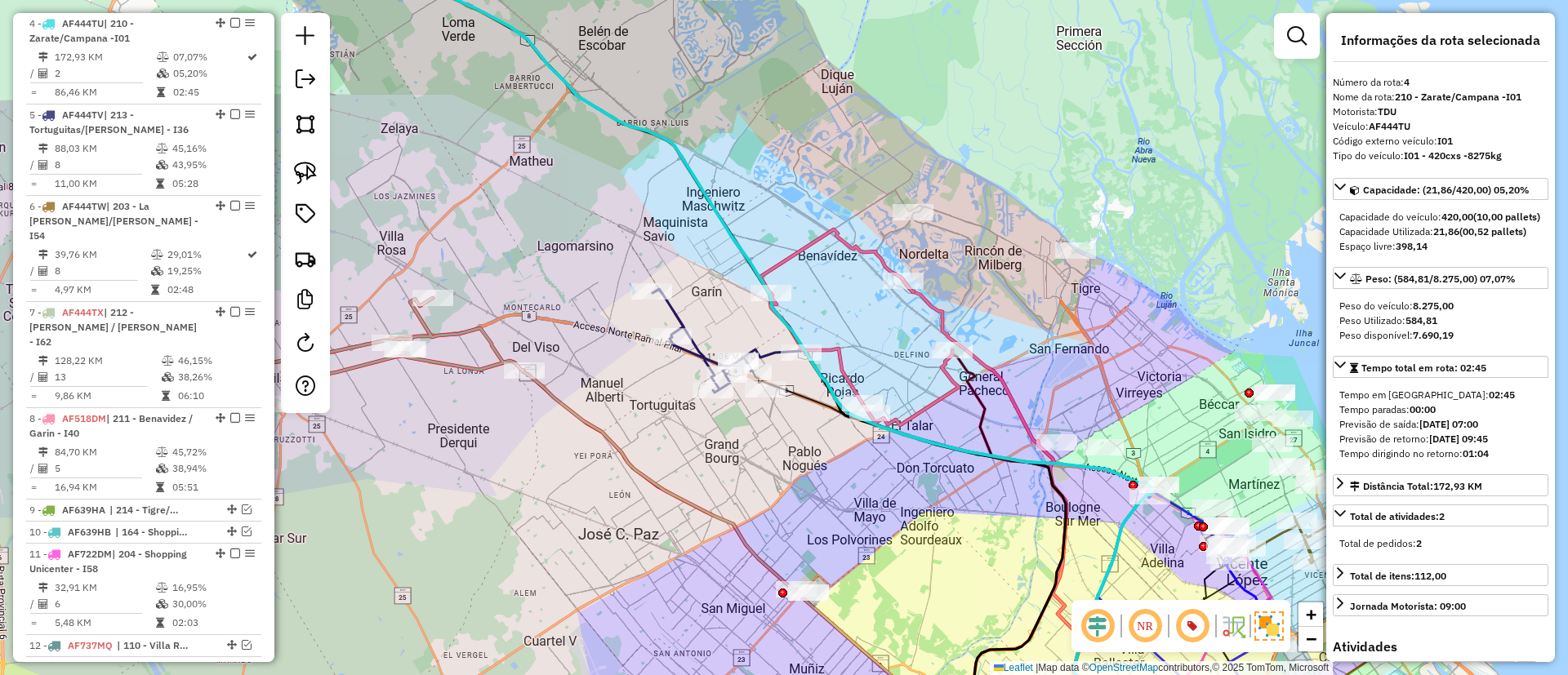
click at [743, 252] on icon at bounding box center [766, 338] width 776 height 810
click at [826, 254] on div "Janela de atendimento Grade de atendimento Capacidade Transportadoras Veículos …" at bounding box center [784, 338] width 1568 height 675
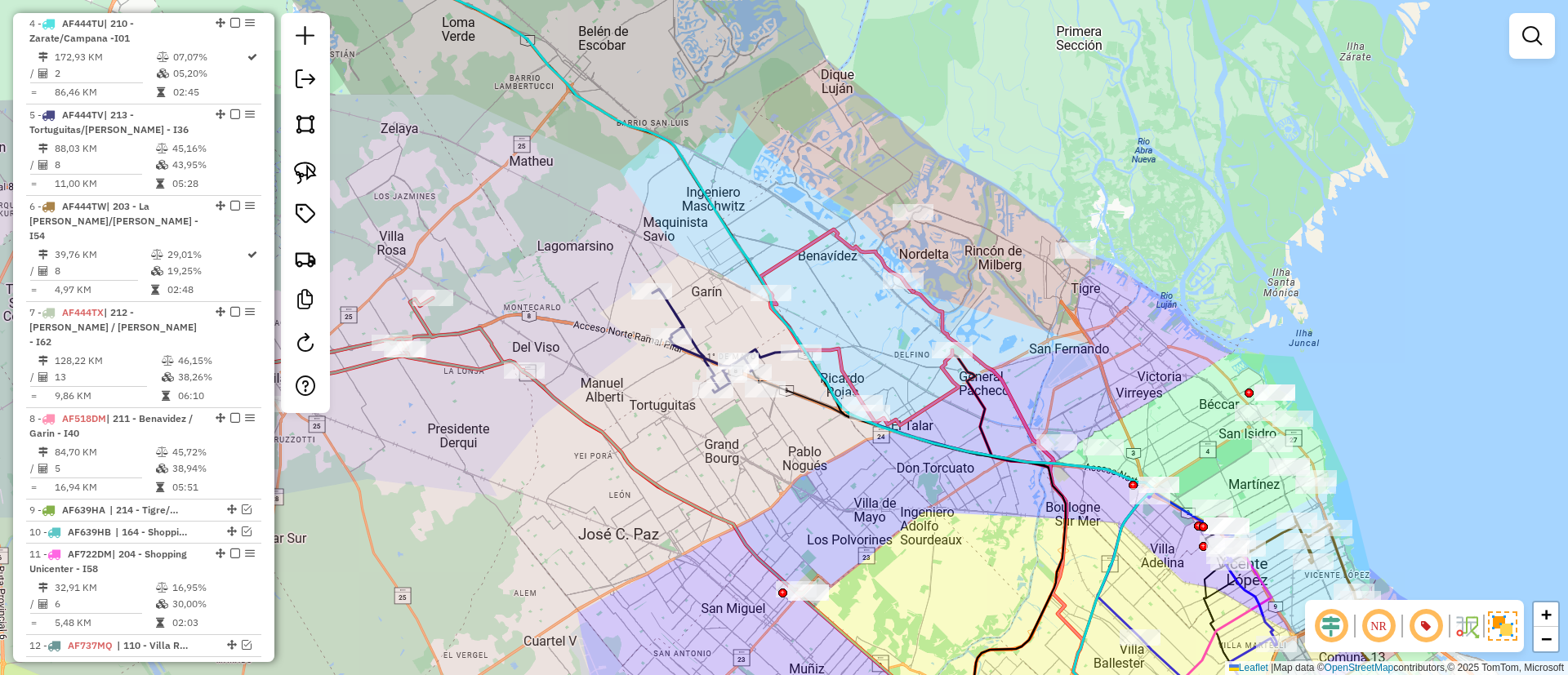
click at [818, 250] on icon at bounding box center [860, 327] width 199 height 196
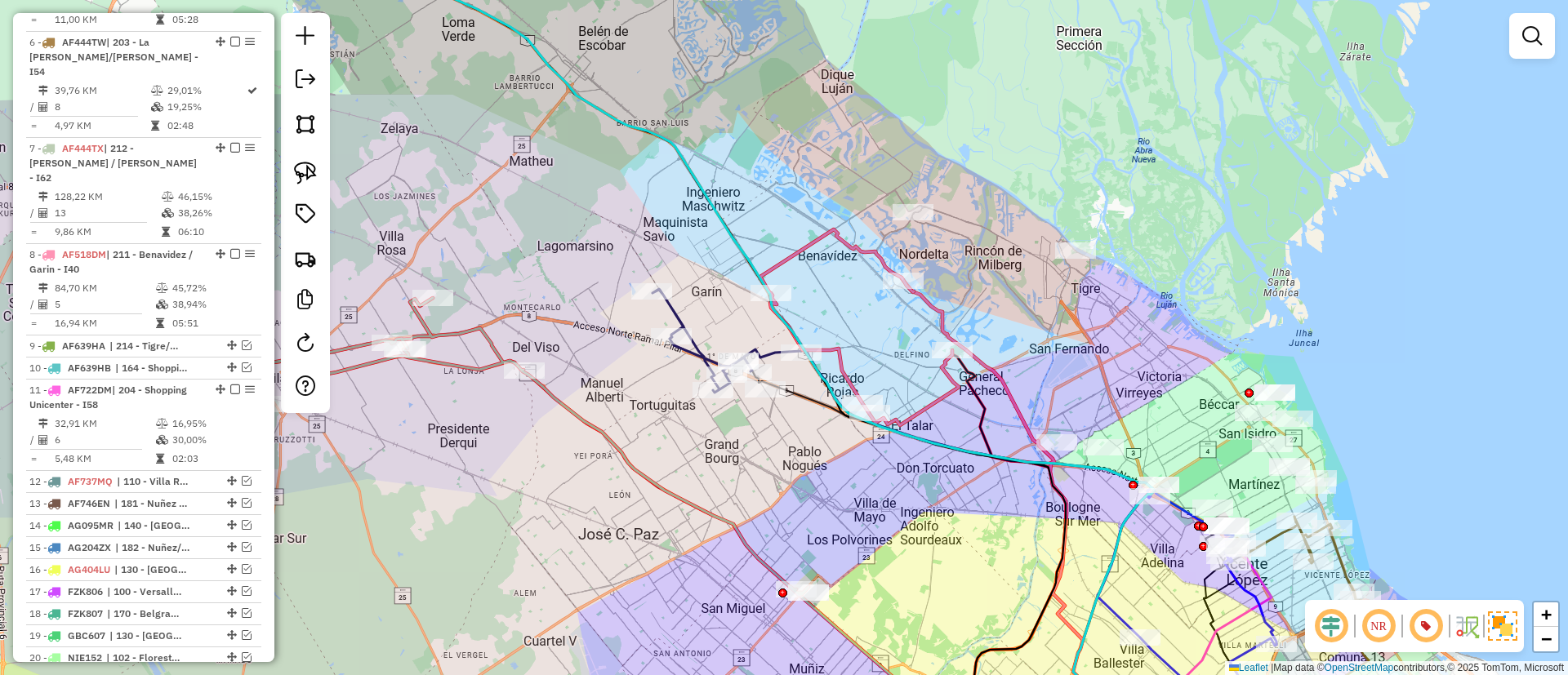
select select "*********"
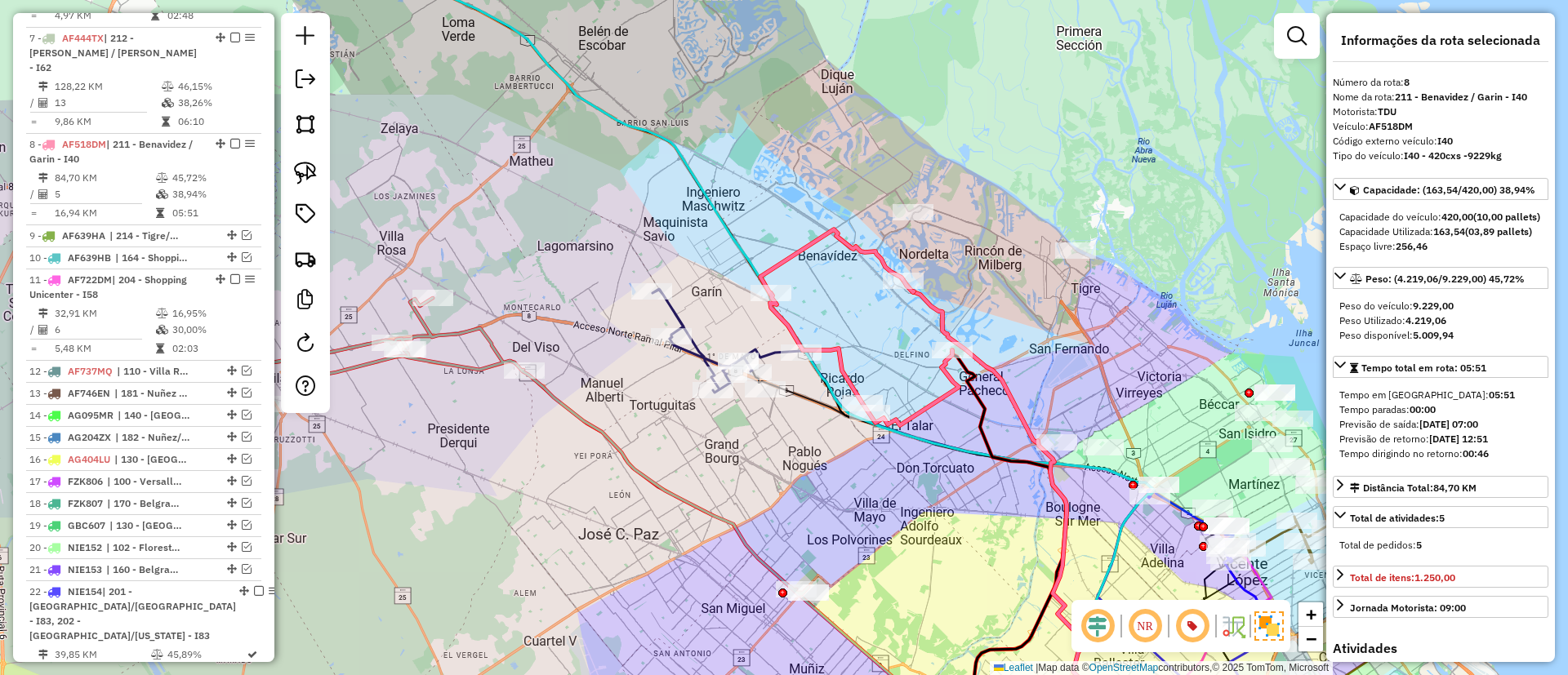
scroll to position [1046, 0]
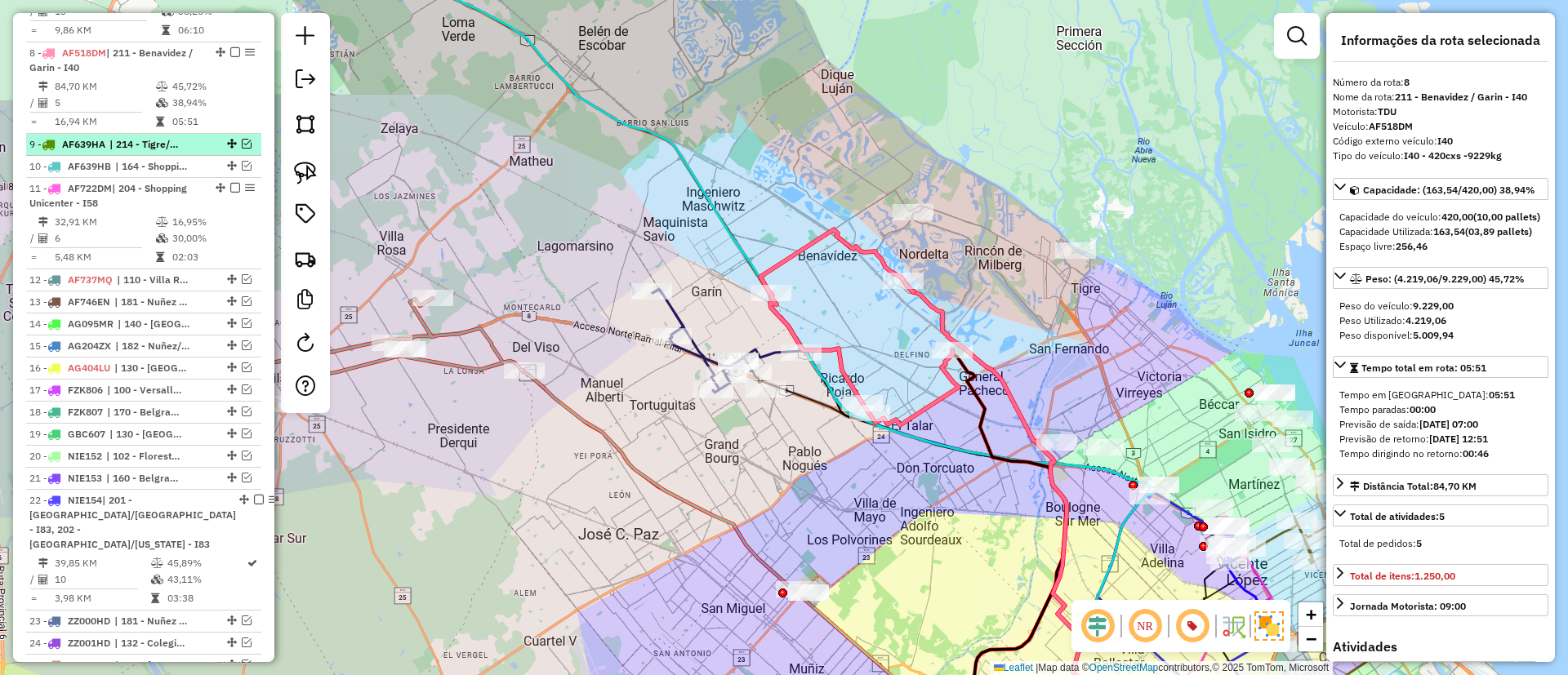
click at [241, 139] on em at bounding box center [246, 144] width 10 height 10
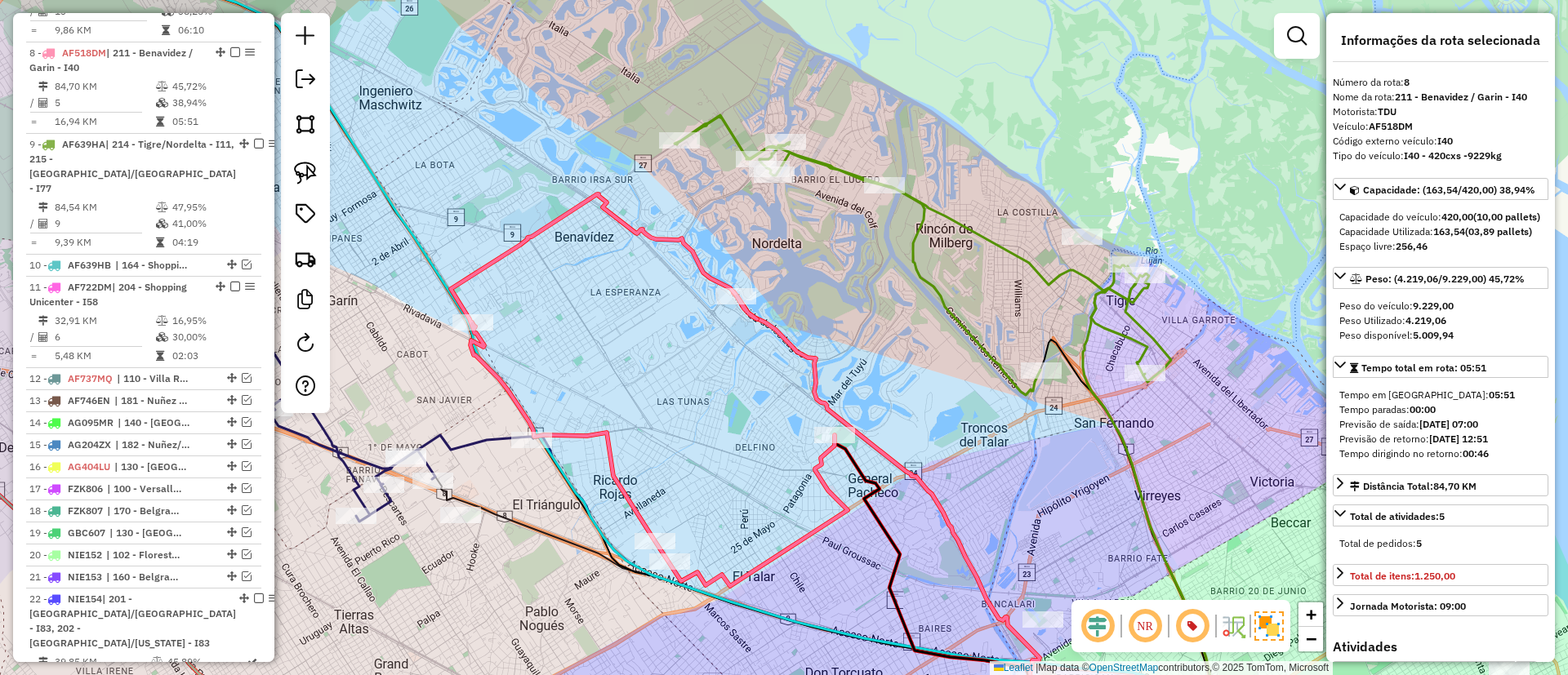
click at [936, 282] on icon at bounding box center [922, 255] width 496 height 280
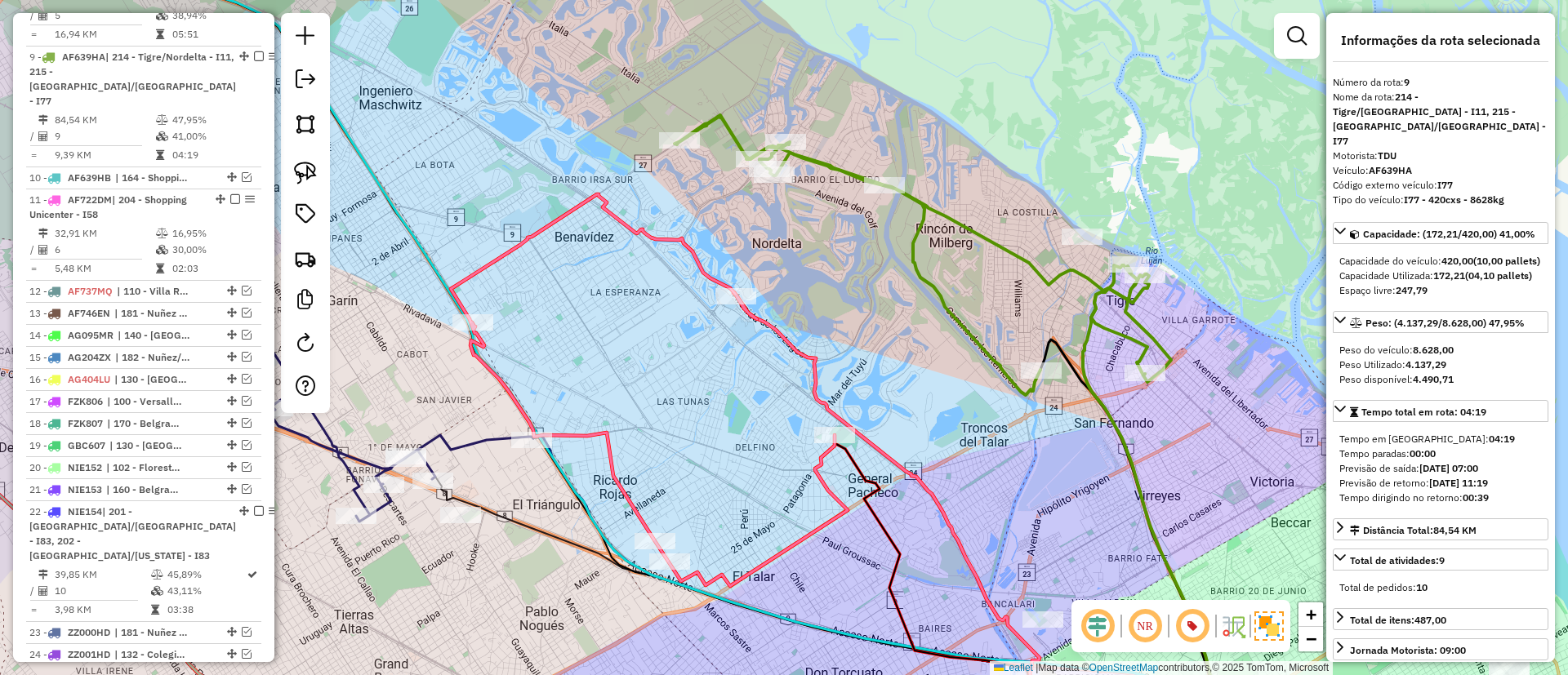
scroll to position [1138, 0]
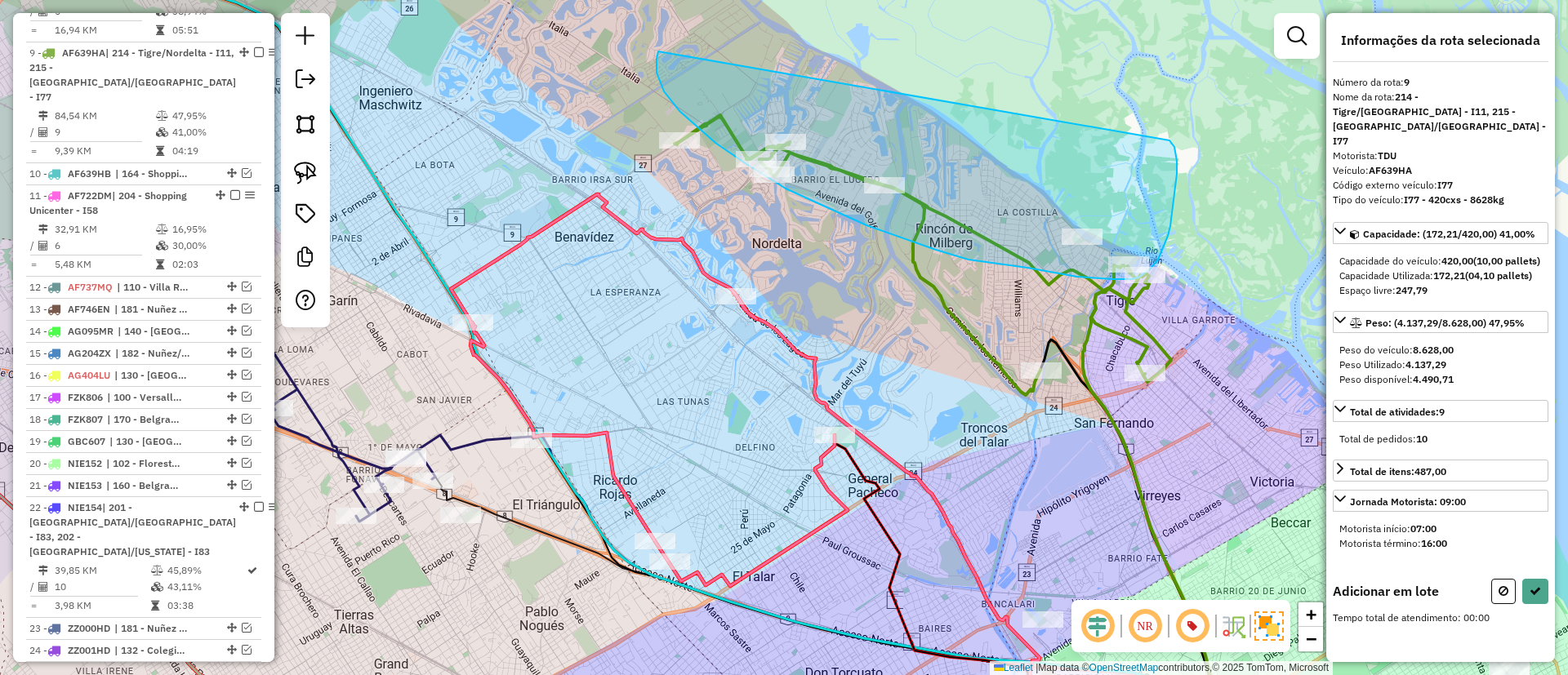
drag, startPoint x: 657, startPoint y: 73, endPoint x: 1170, endPoint y: 140, distance: 517.4
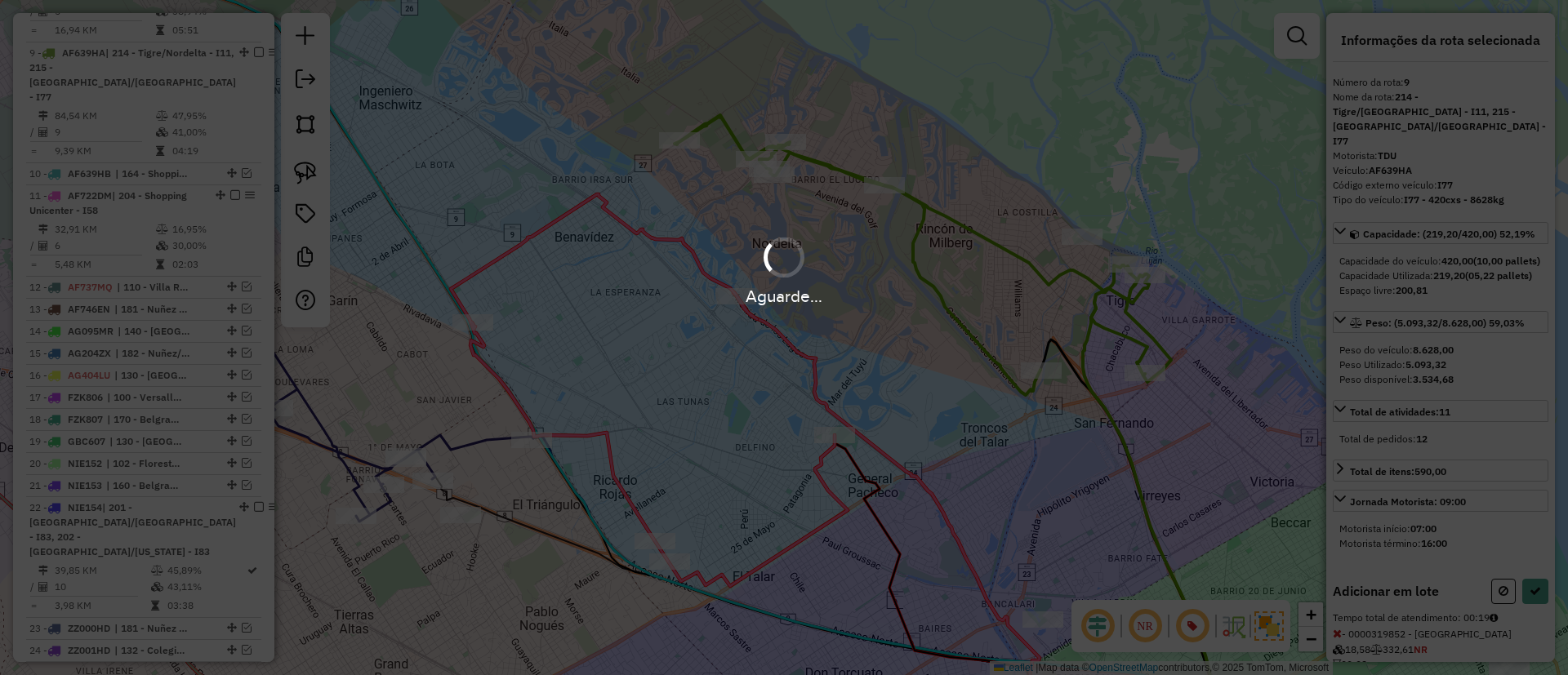
select select "*********"
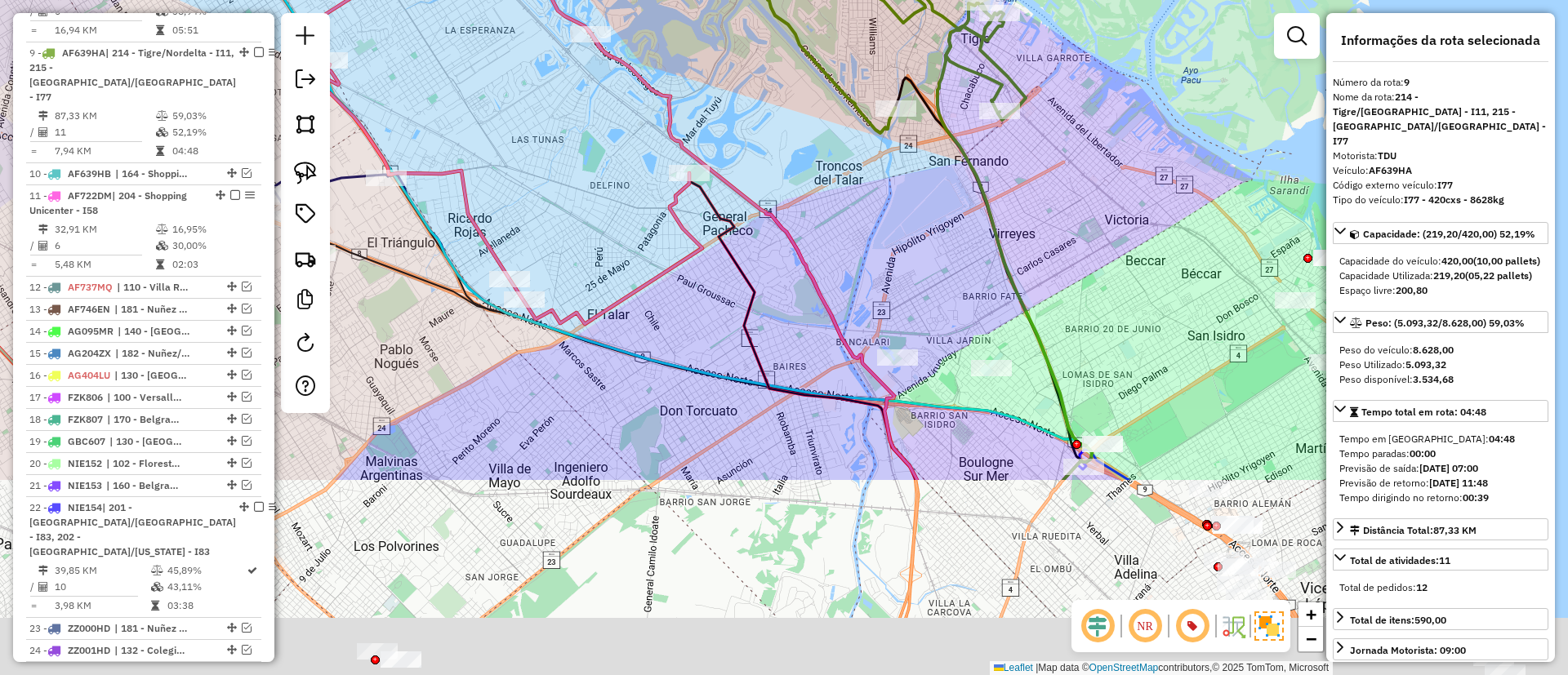
drag, startPoint x: 1049, startPoint y: 405, endPoint x: 911, endPoint y: 193, distance: 253.0
click at [860, 155] on div "Janela de atendimento Grade de atendimento Capacidade Transportadoras Veículos …" at bounding box center [784, 338] width 1568 height 675
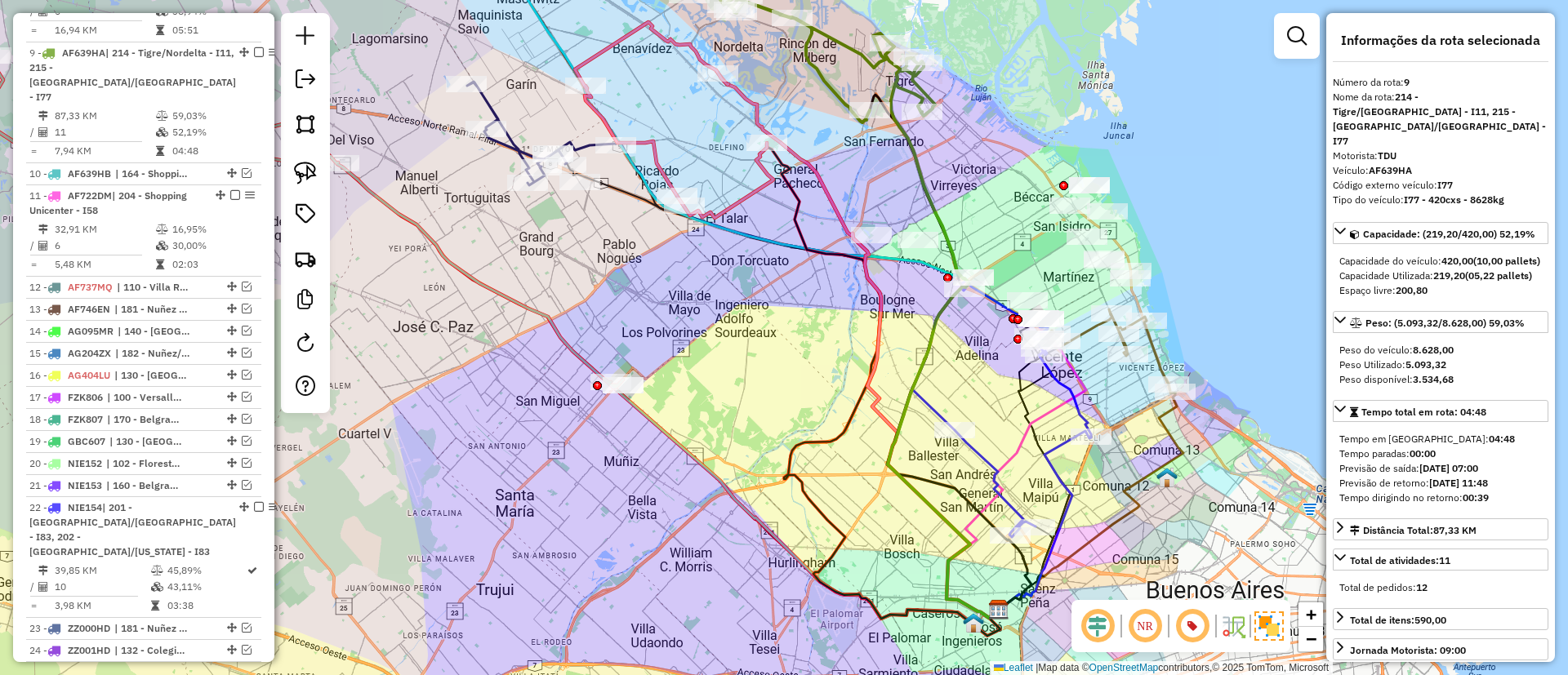
click at [1001, 497] on icon at bounding box center [1002, 409] width 179 height 256
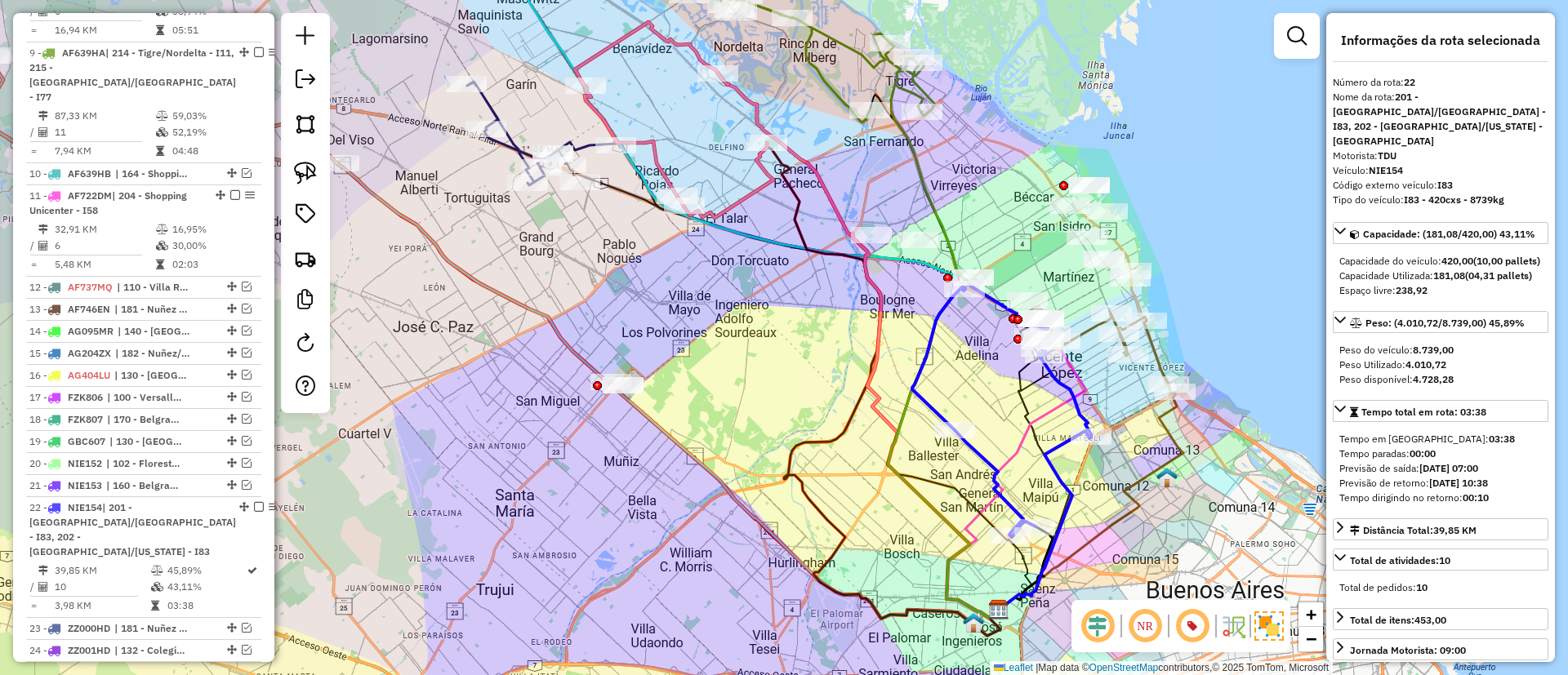
scroll to position [1577, 0]
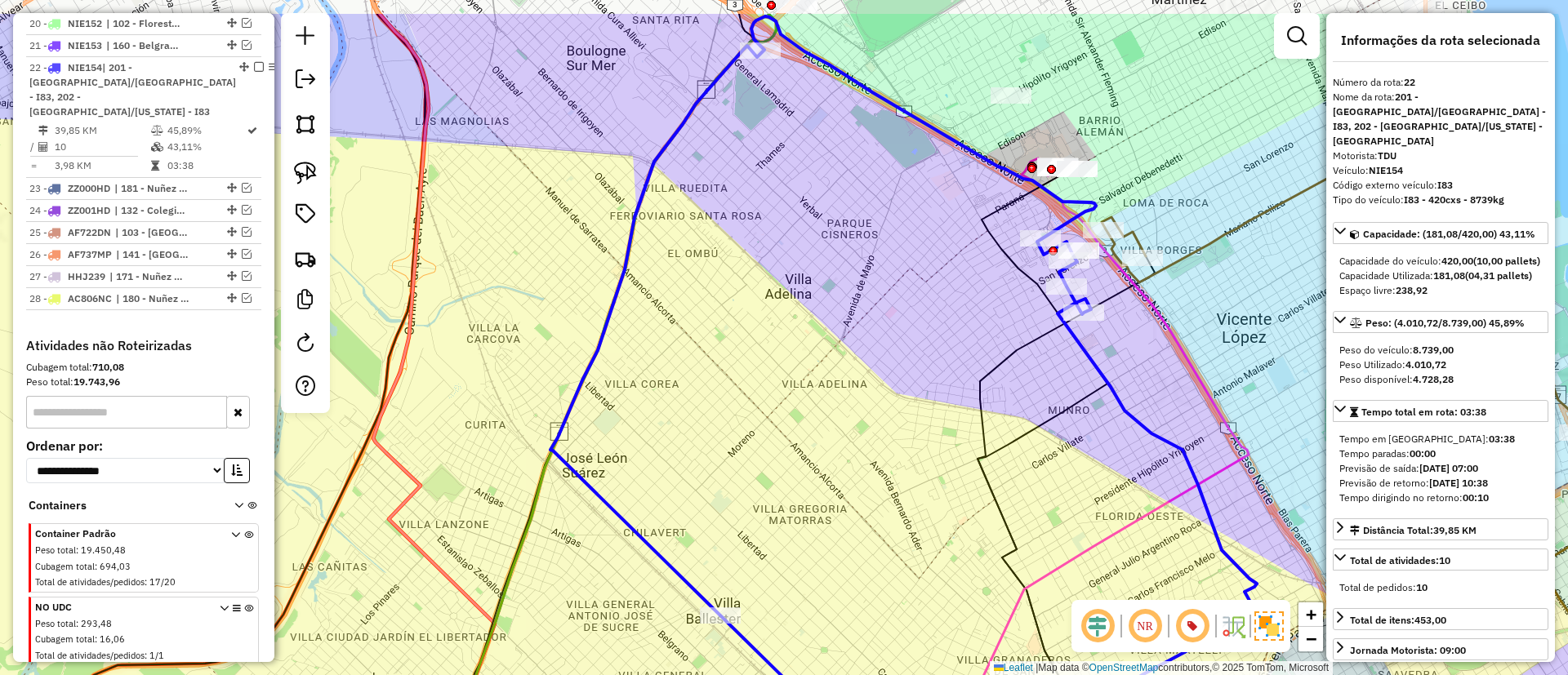
drag, startPoint x: 936, startPoint y: 329, endPoint x: 839, endPoint y: 459, distance: 162.2
click at [839, 459] on div "Janela de atendimento Grade de atendimento Capacidade Transportadoras Veículos …" at bounding box center [784, 338] width 1568 height 675
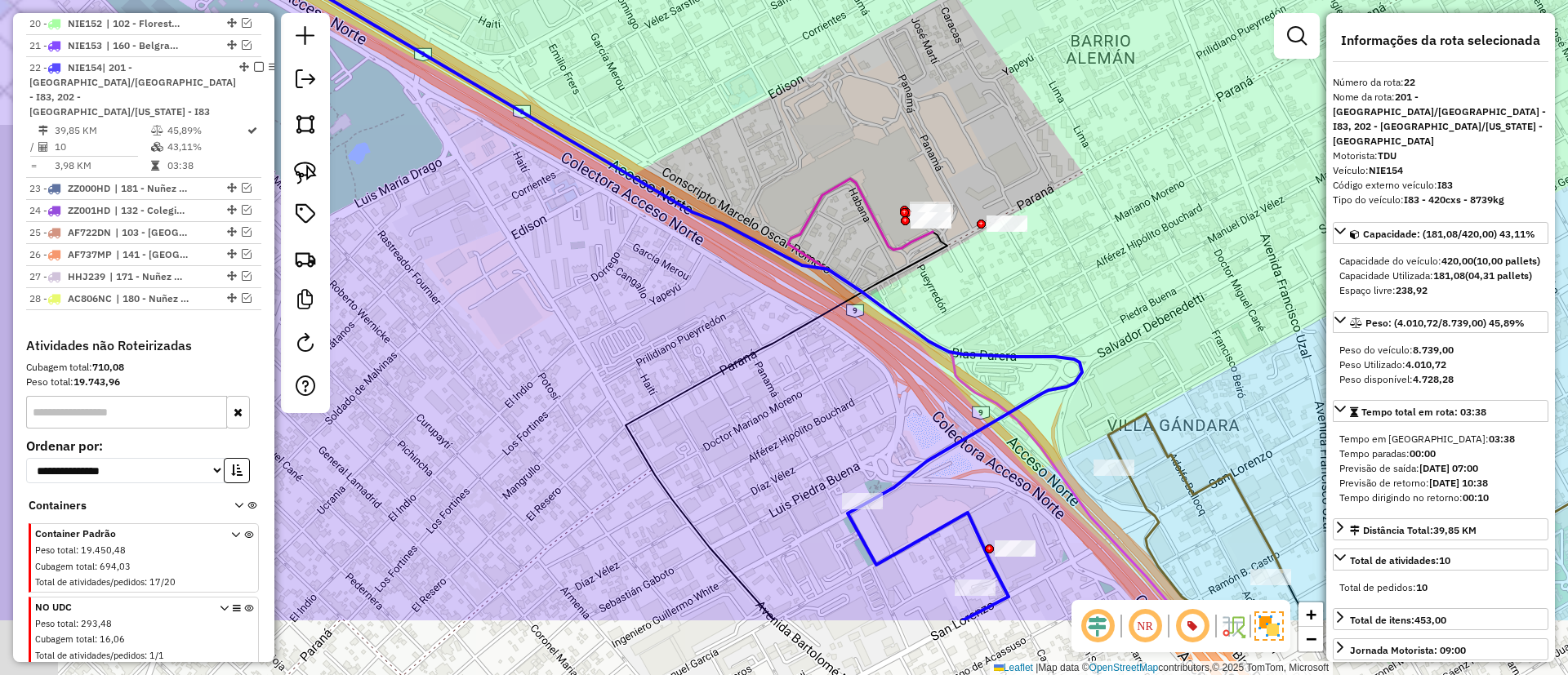
drag, startPoint x: 830, startPoint y: 239, endPoint x: 892, endPoint y: 175, distance: 89.1
click at [892, 175] on div "Janela de atendimento Grade de atendimento Capacidade Transportadoras Veículos …" at bounding box center [784, 338] width 1568 height 675
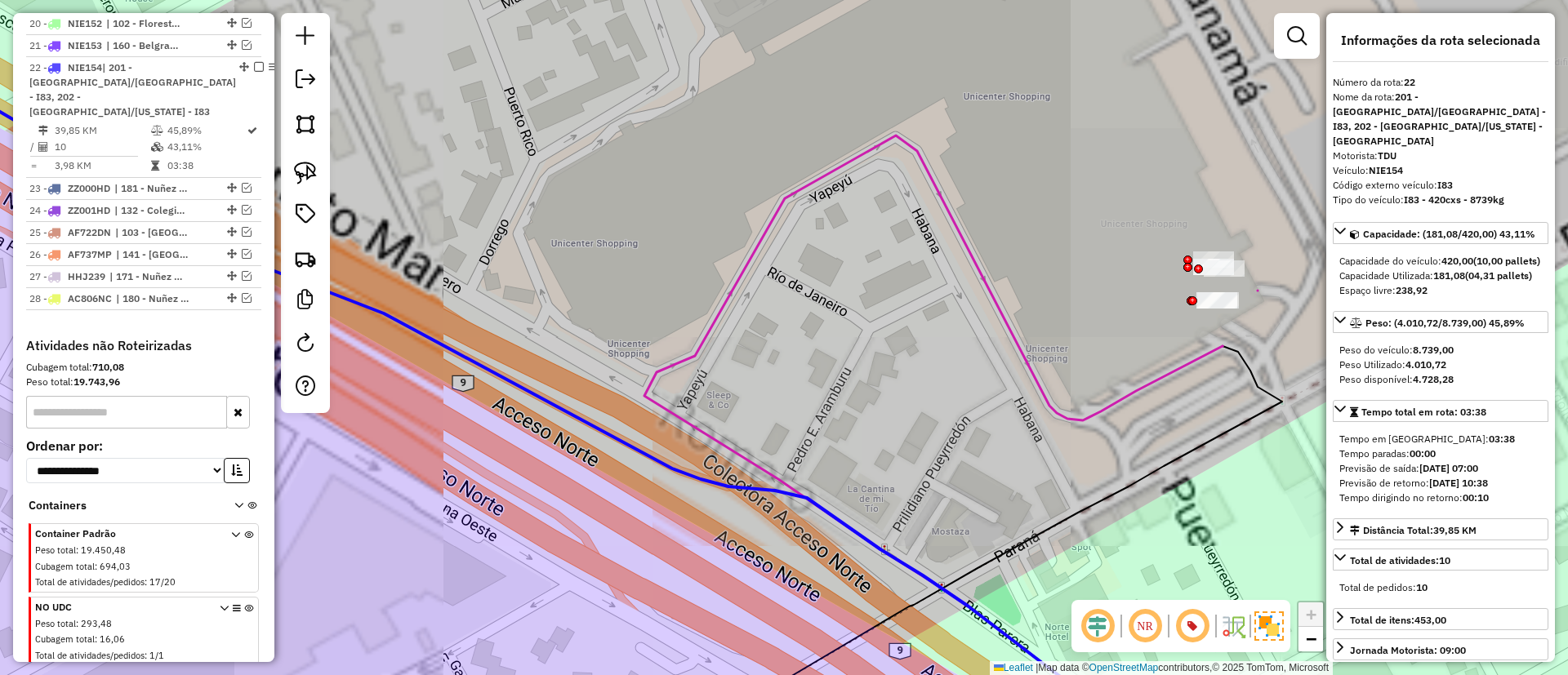
click at [926, 171] on icon at bounding box center [933, 439] width 578 height 606
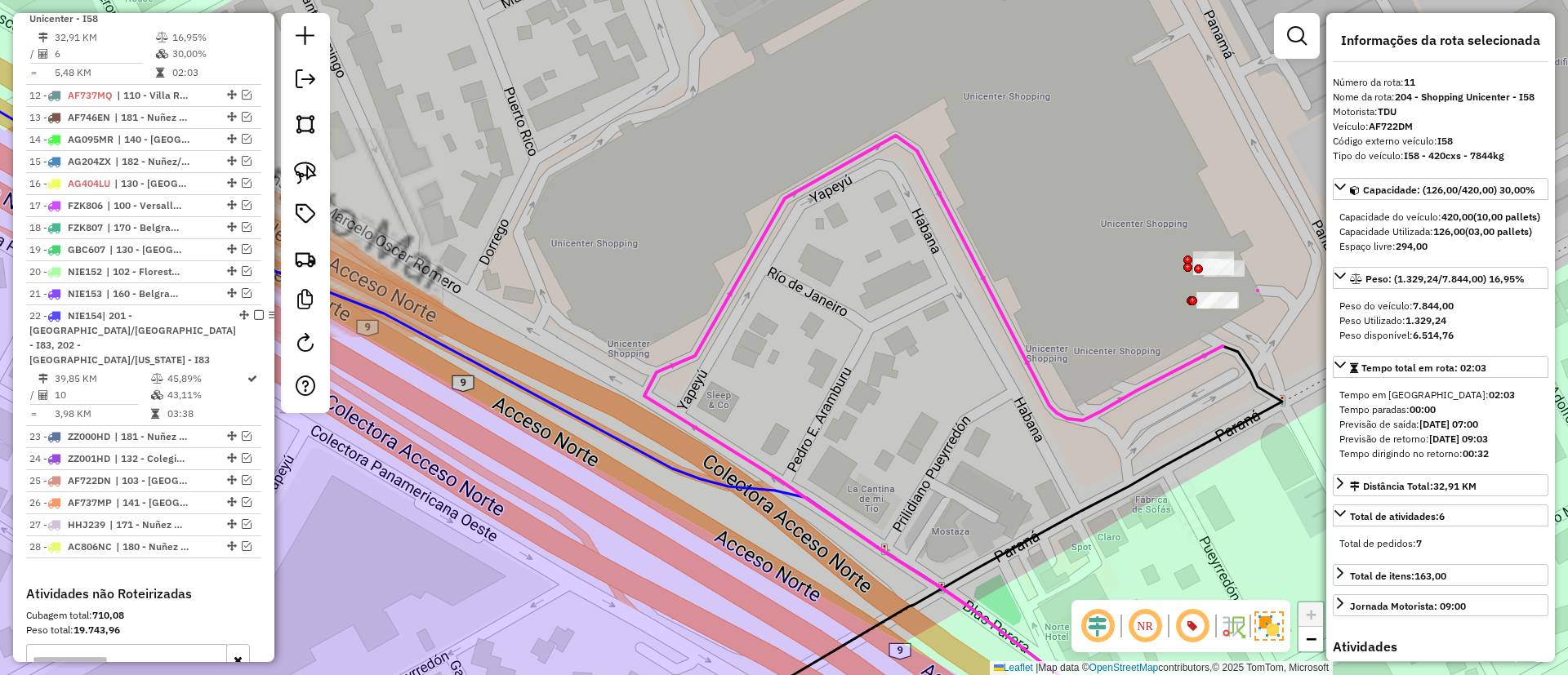
scroll to position [1266, 0]
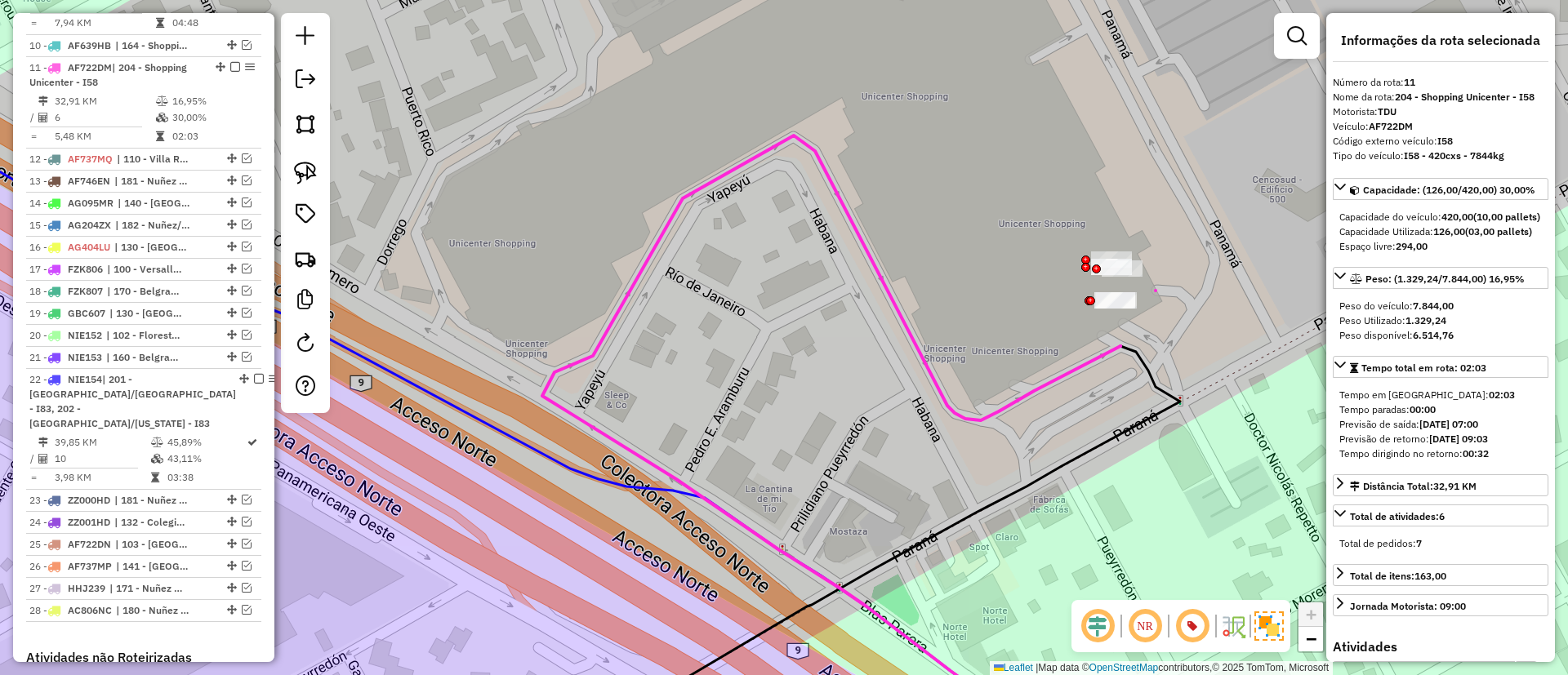
drag, startPoint x: 1043, startPoint y: 231, endPoint x: 889, endPoint y: 235, distance: 154.1
click at [872, 231] on div "Janela de atendimento Grade de atendimento Capacidade Transportadoras Veículos …" at bounding box center [784, 338] width 1568 height 675
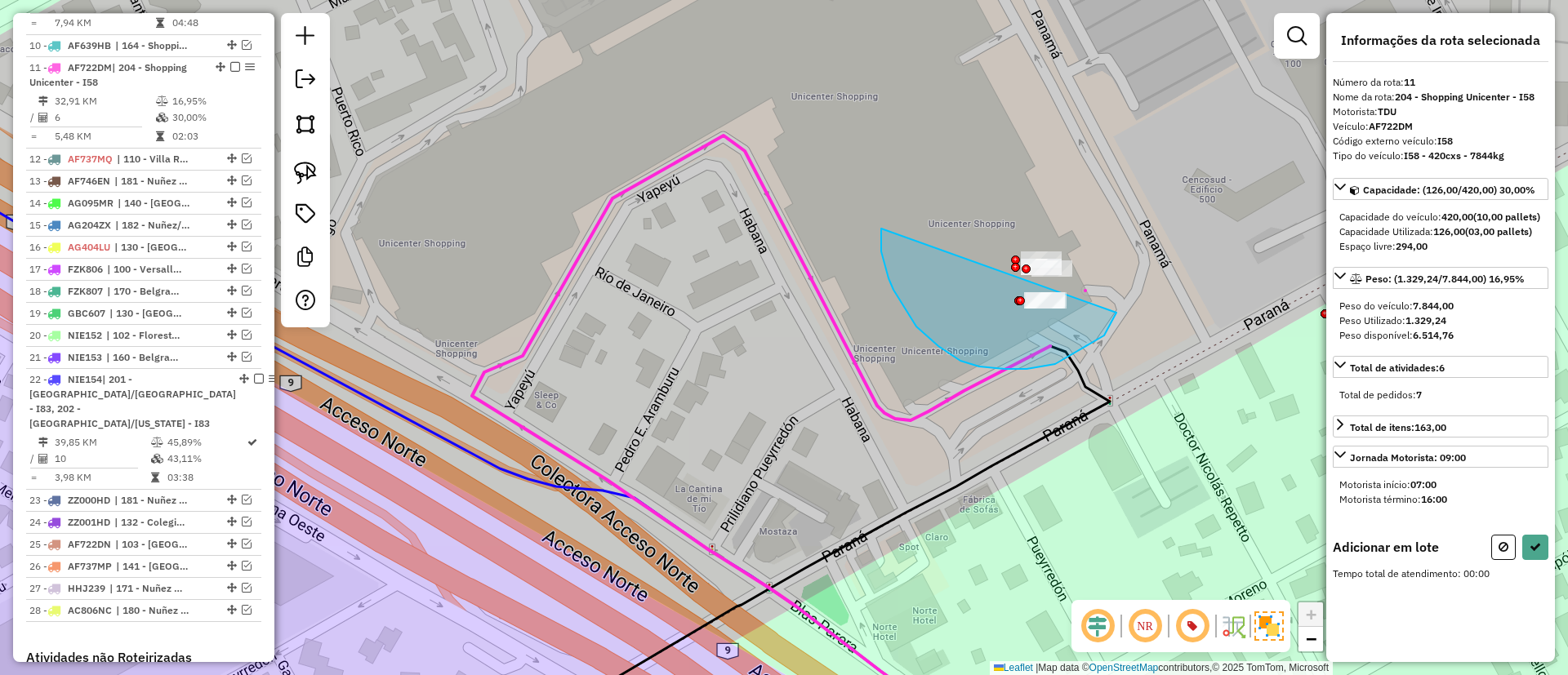
drag, startPoint x: 888, startPoint y: 278, endPoint x: 1092, endPoint y: 180, distance: 226.3
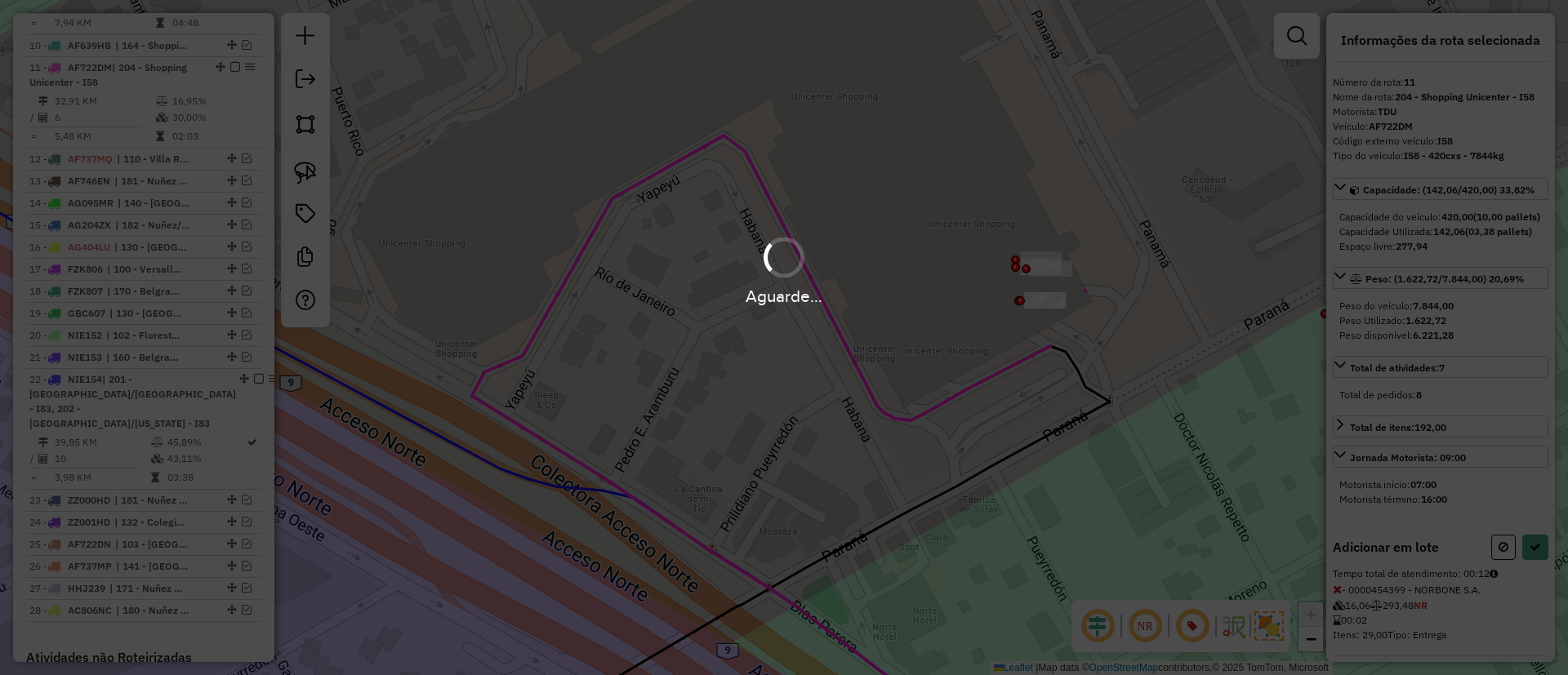
select select "*********"
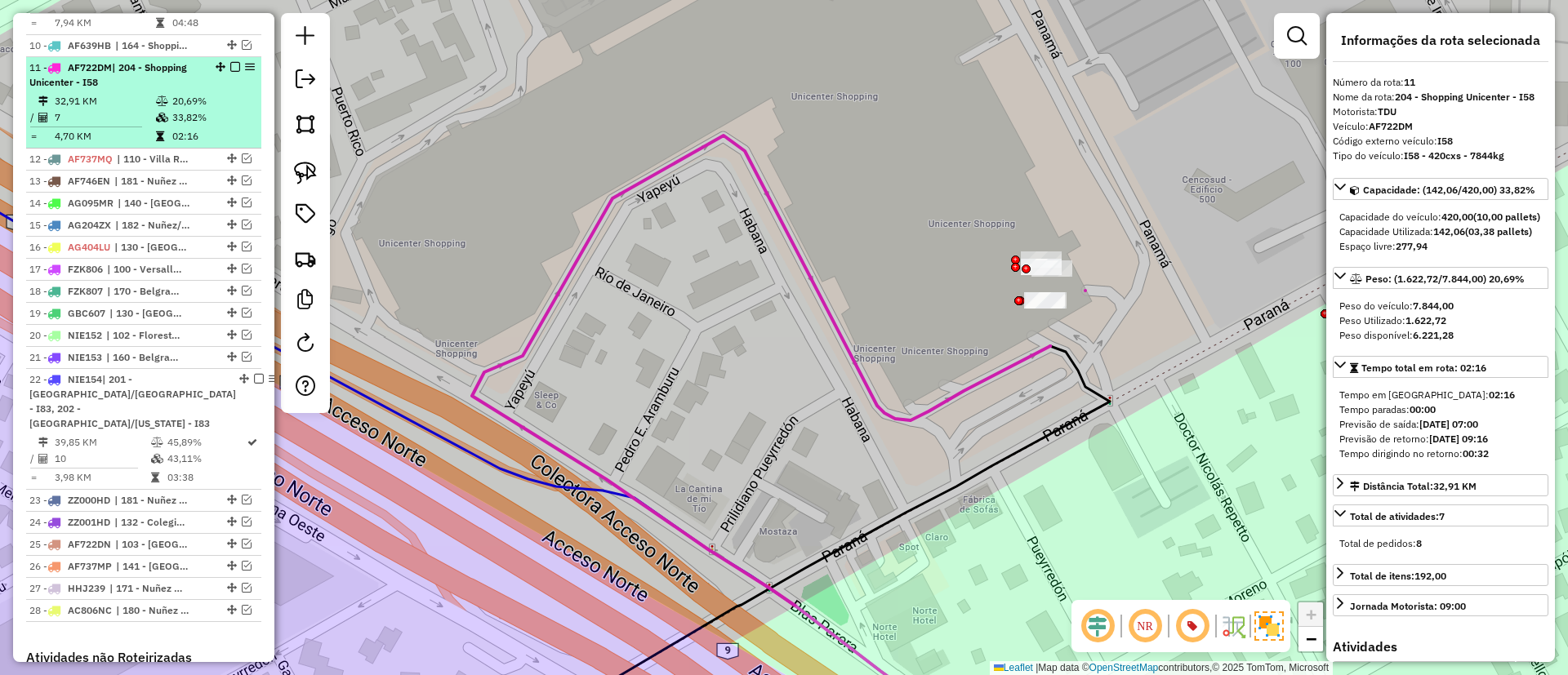
click at [235, 62] on em at bounding box center [236, 67] width 10 height 10
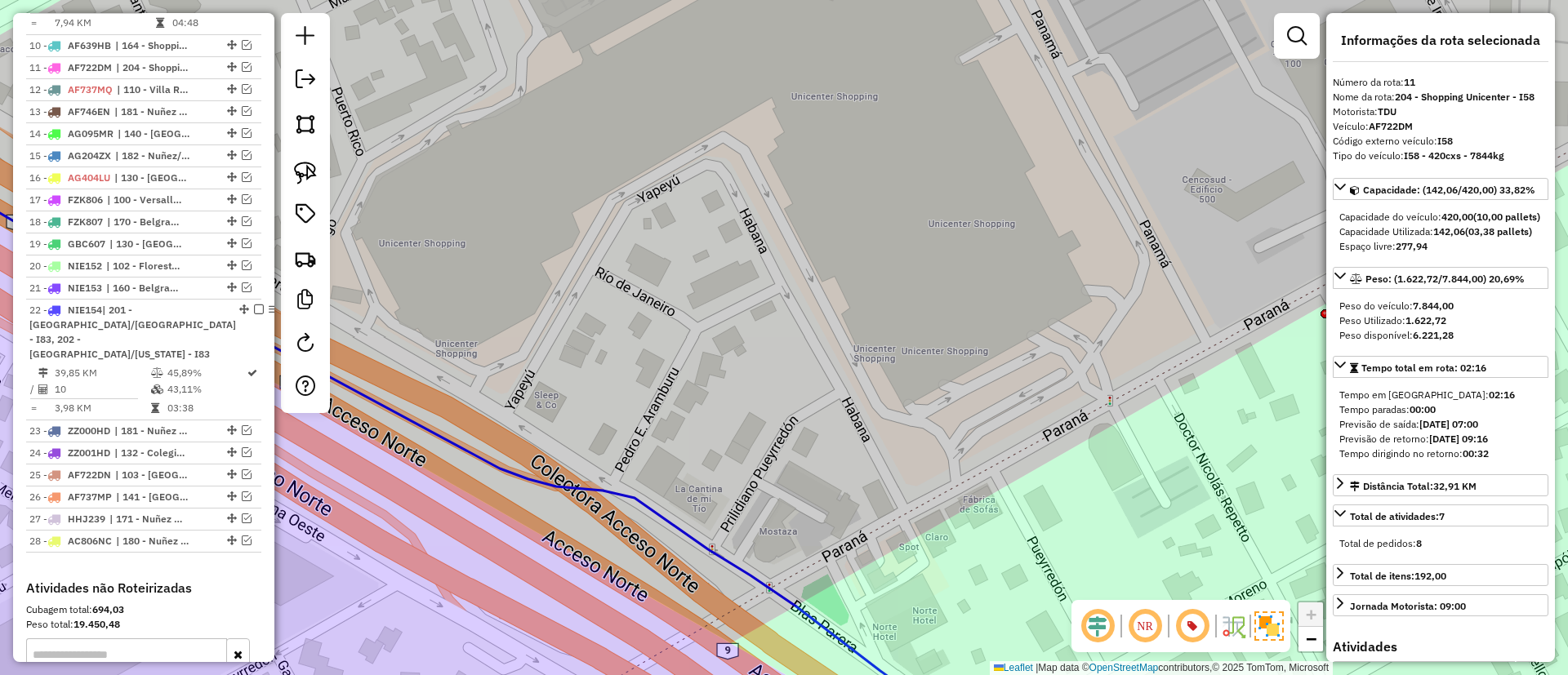
scroll to position [1196, 0]
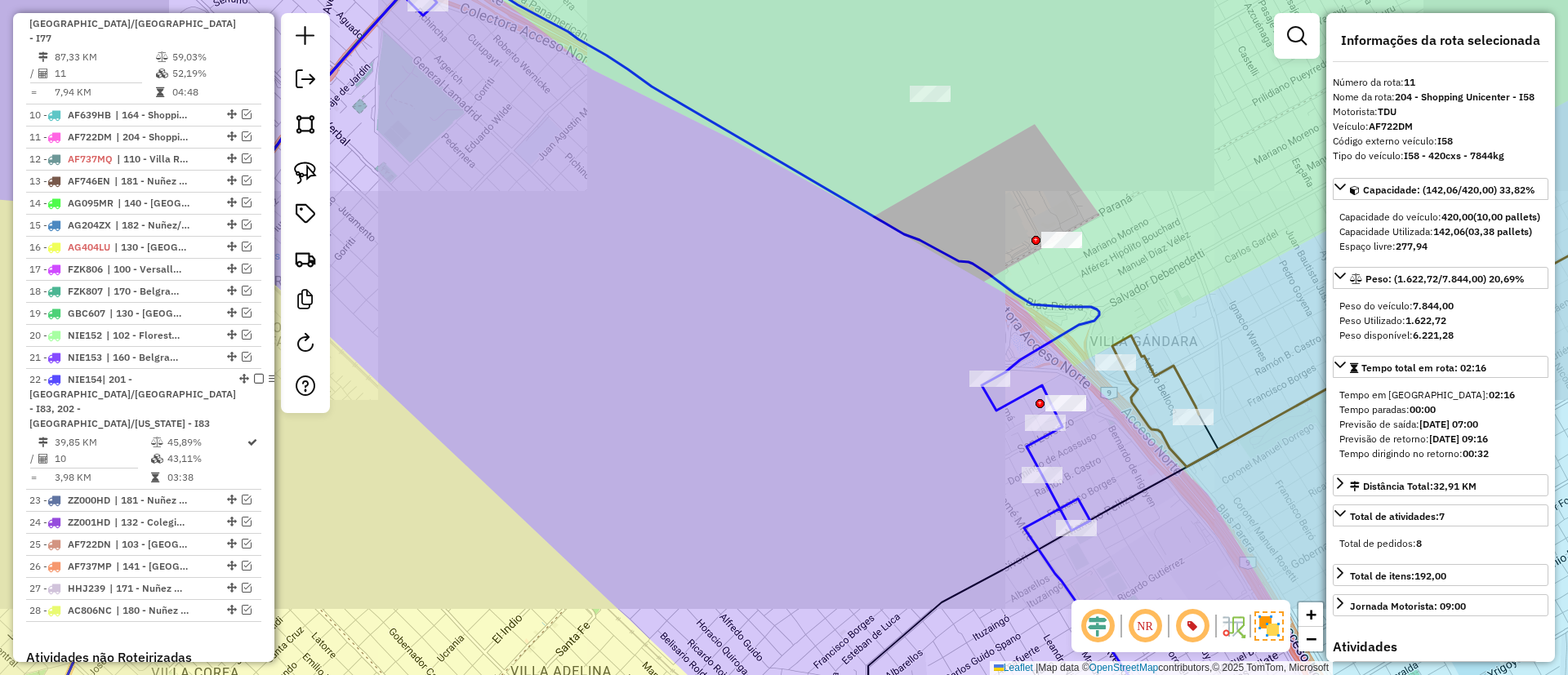
click at [1032, 238] on div at bounding box center [1036, 240] width 9 height 9
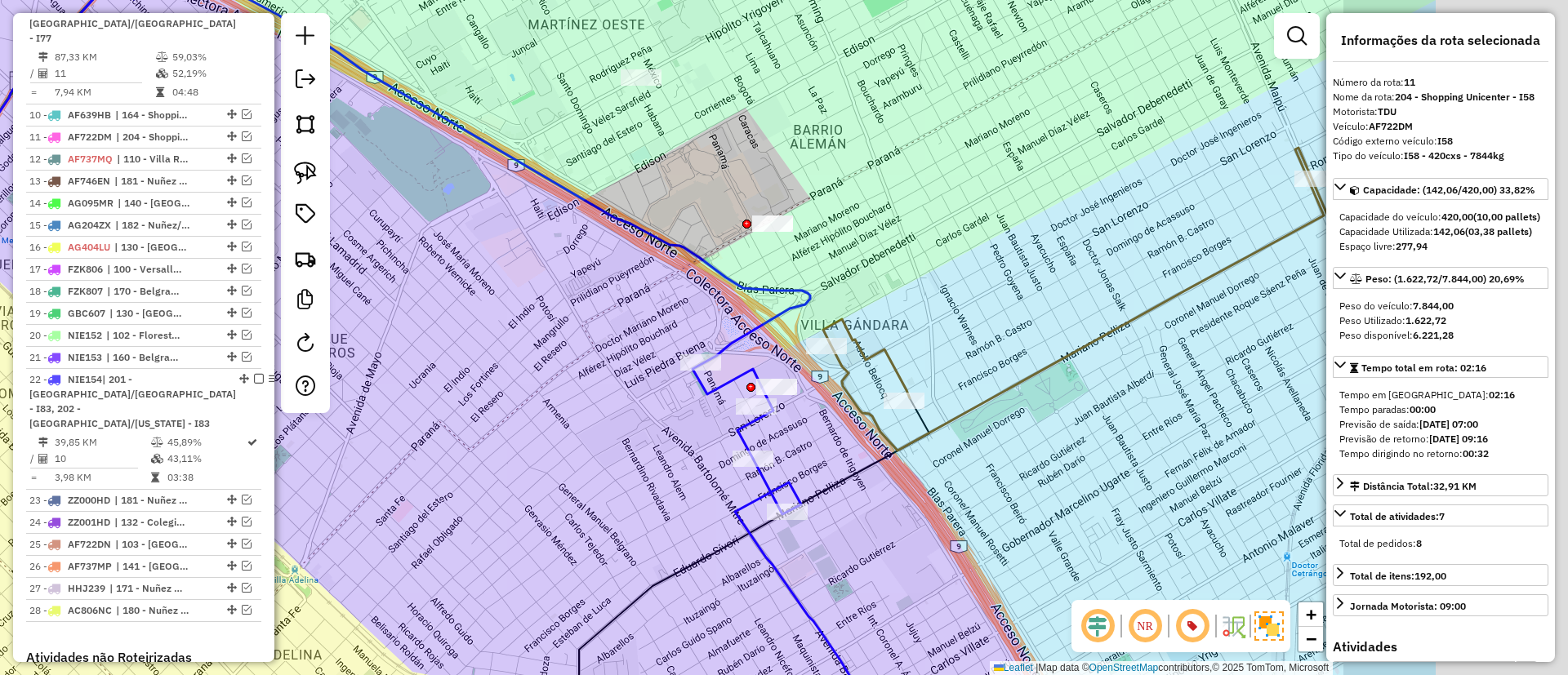
drag, startPoint x: 1164, startPoint y: 302, endPoint x: 870, endPoint y: 292, distance: 294.2
click at [825, 277] on div "Janela de atendimento Grade de atendimento Capacidade Transportadoras Veículos …" at bounding box center [784, 338] width 1568 height 675
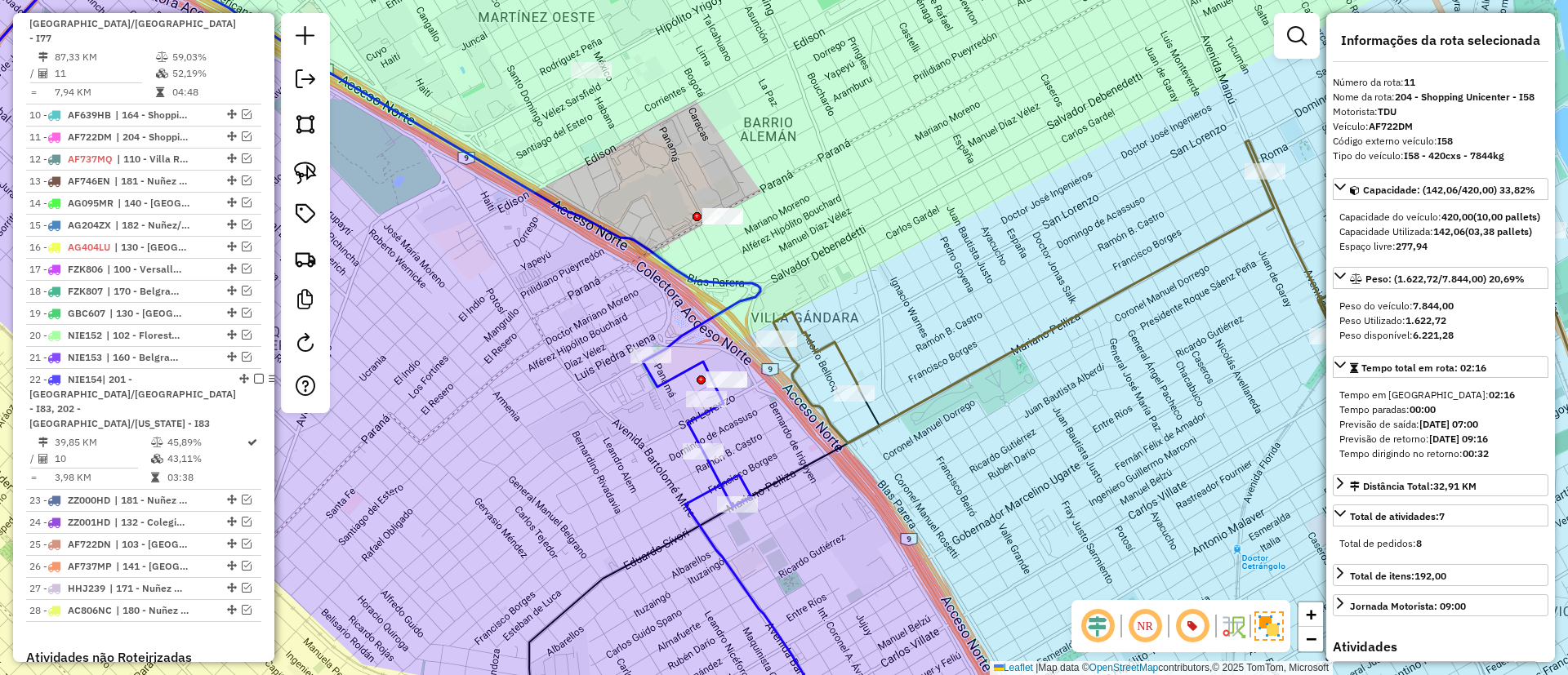
click at [693, 437] on icon at bounding box center [356, 338] width 1027 height 810
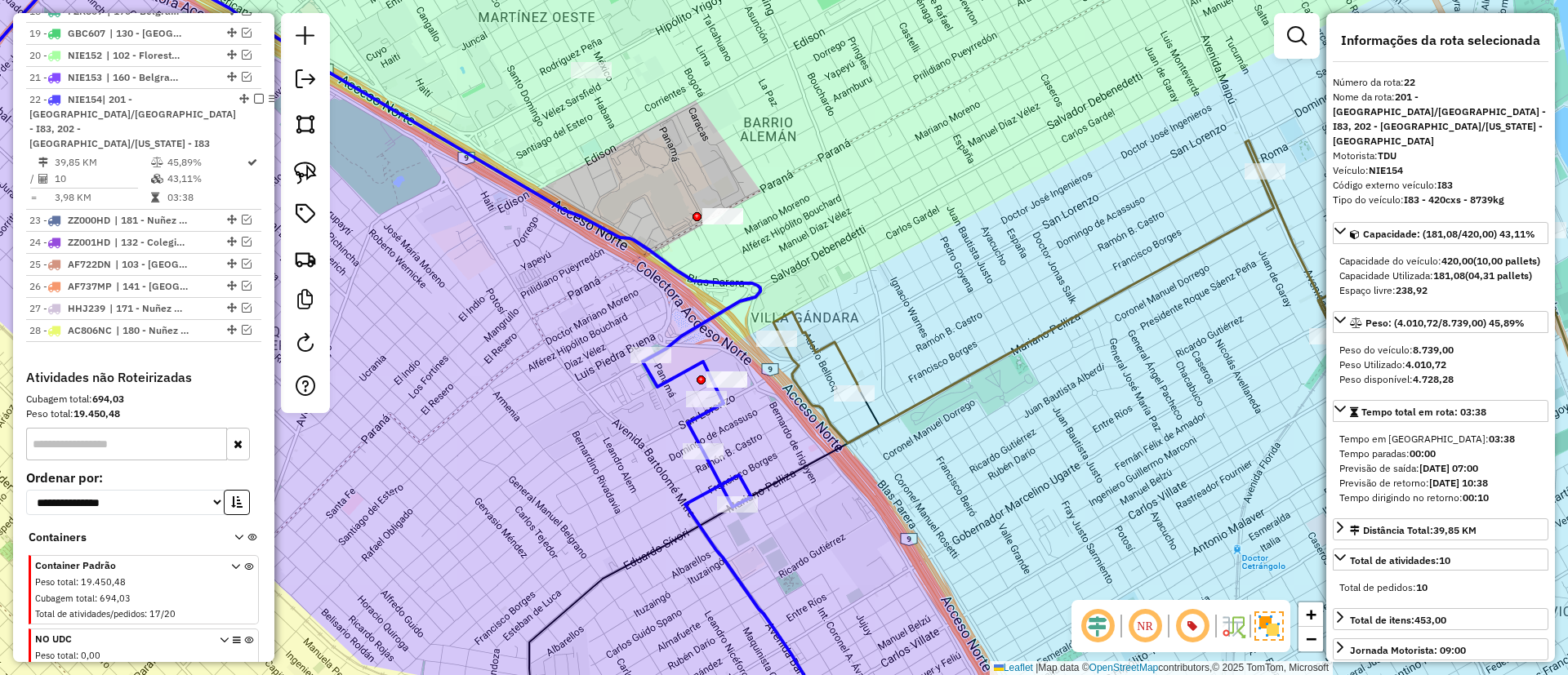
scroll to position [1508, 0]
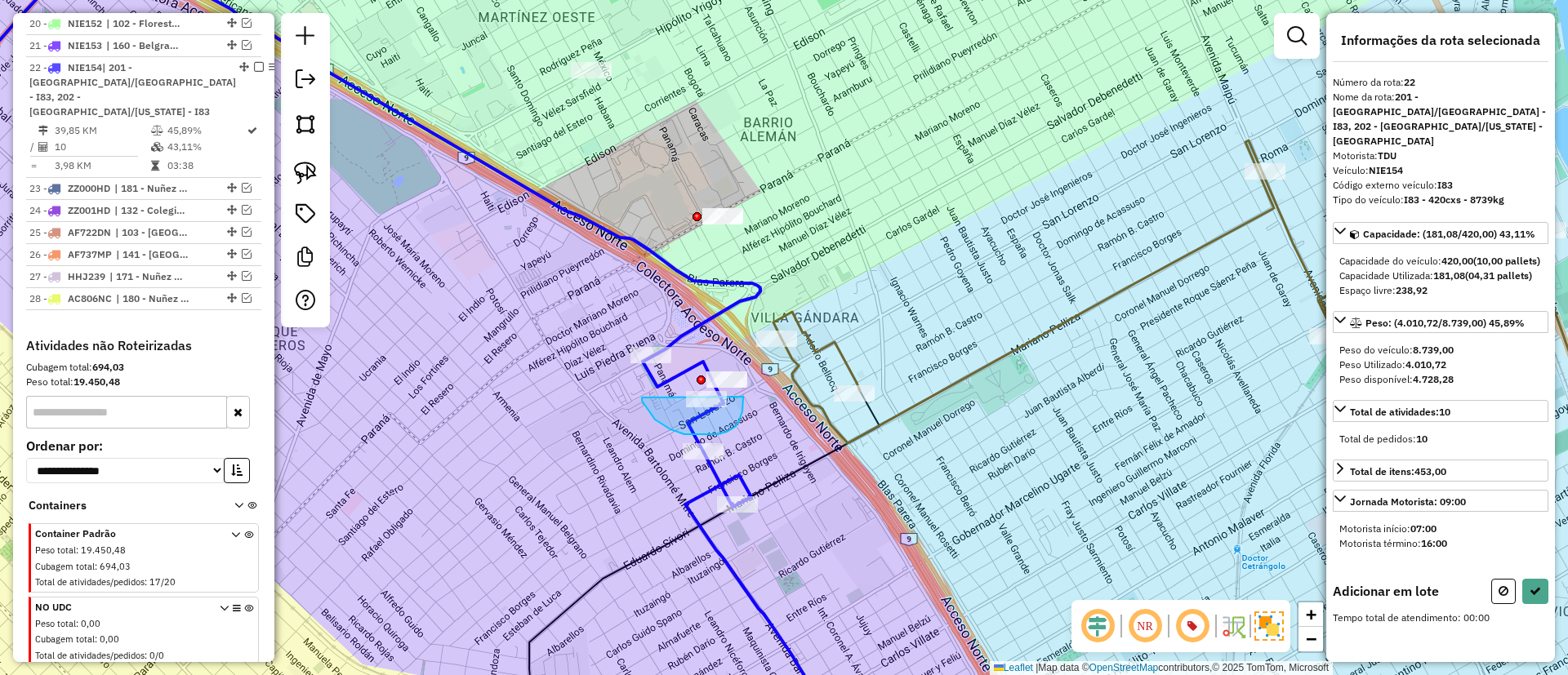
drag, startPoint x: 727, startPoint y: 432, endPoint x: 739, endPoint y: 368, distance: 65.1
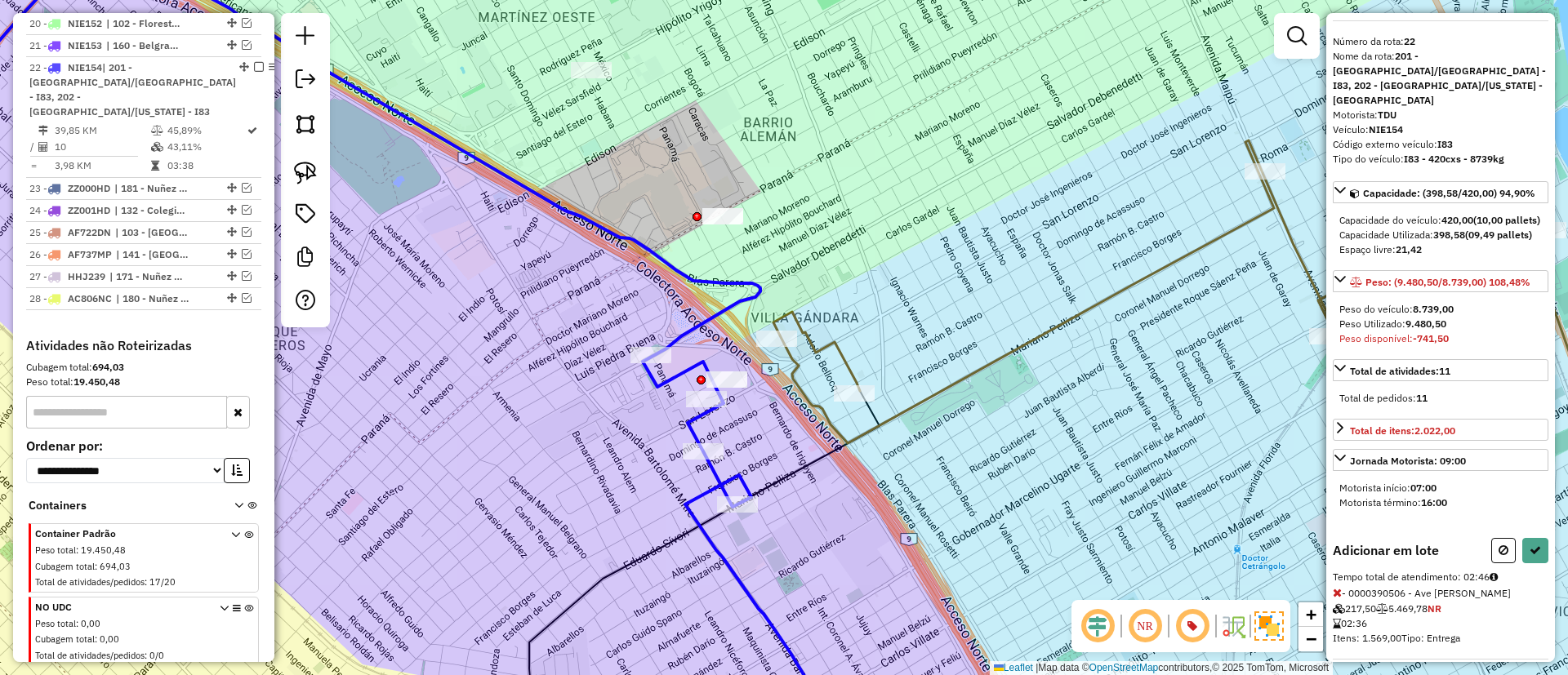
scroll to position [58, 0]
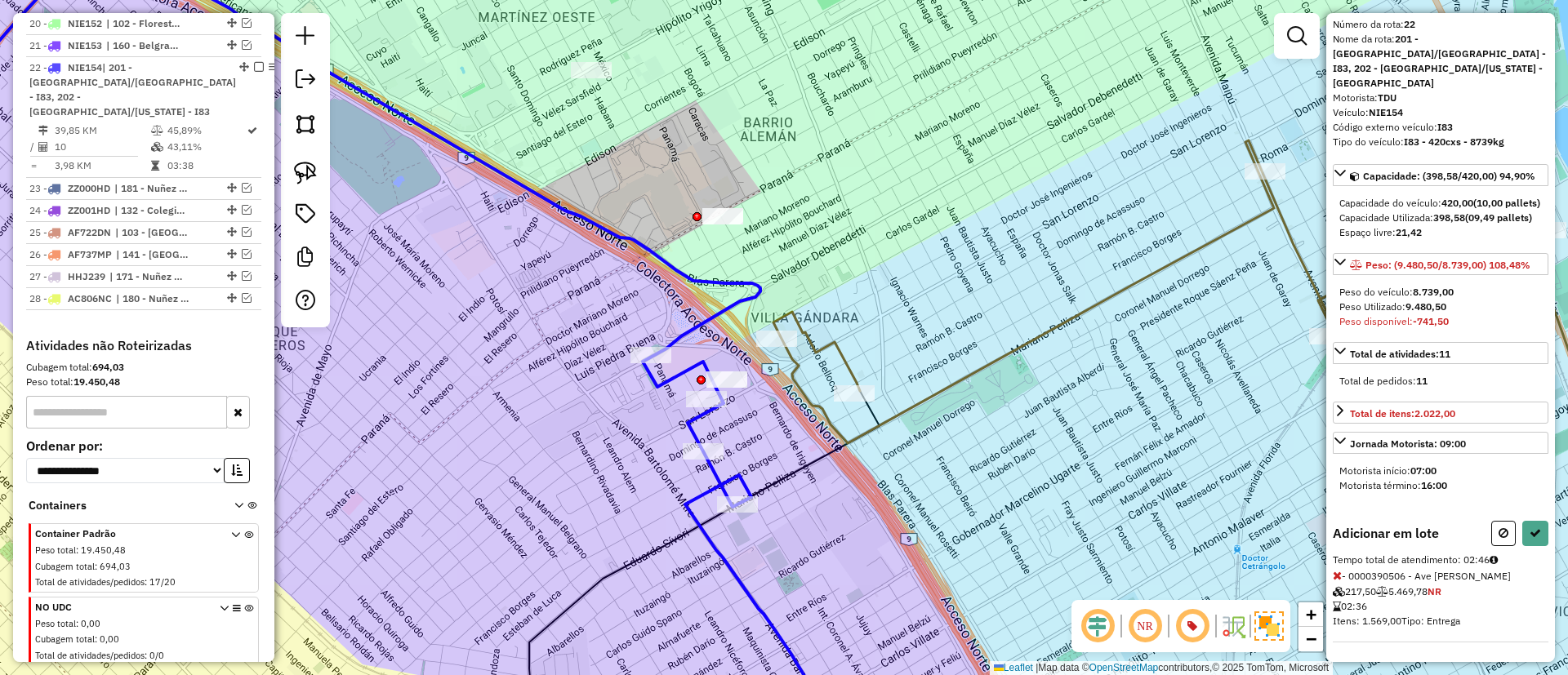
select select "*********"
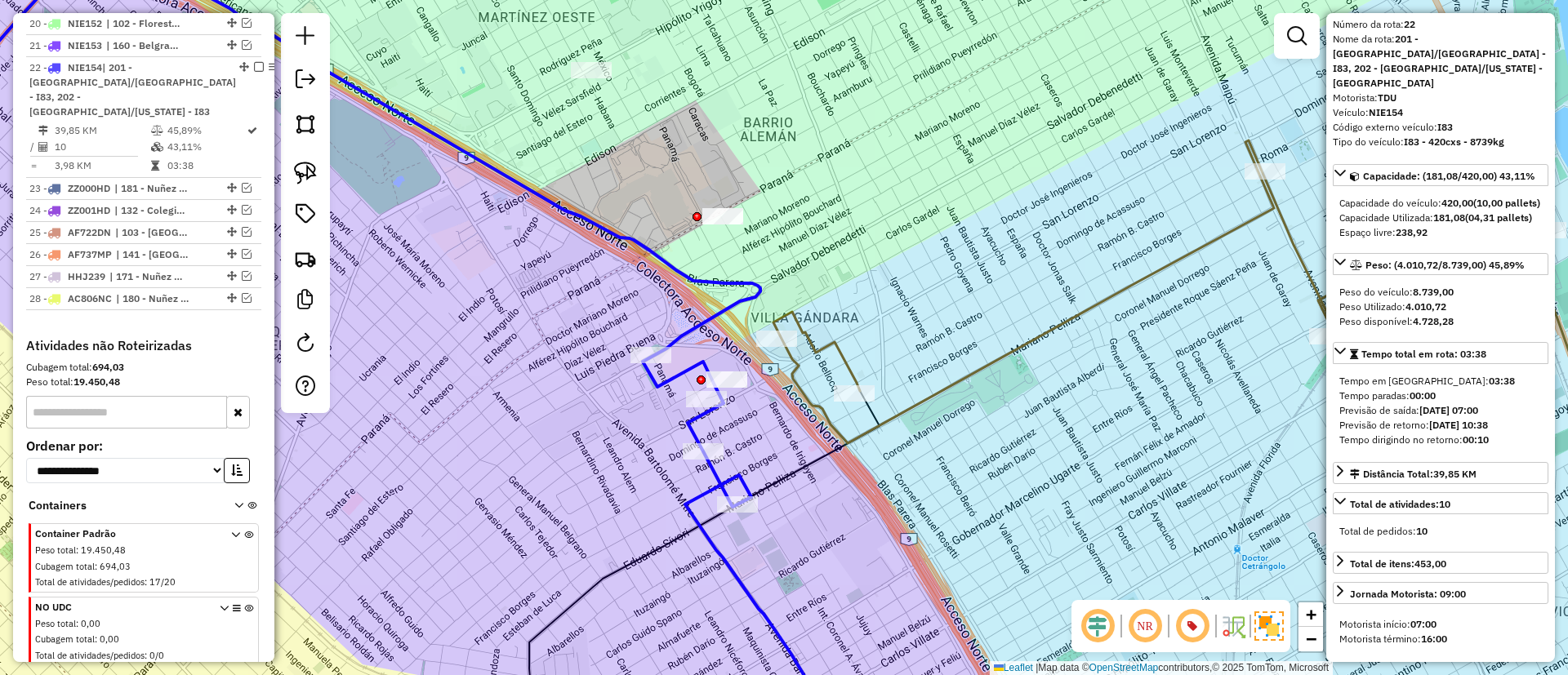
click at [952, 375] on icon at bounding box center [1249, 438] width 951 height 596
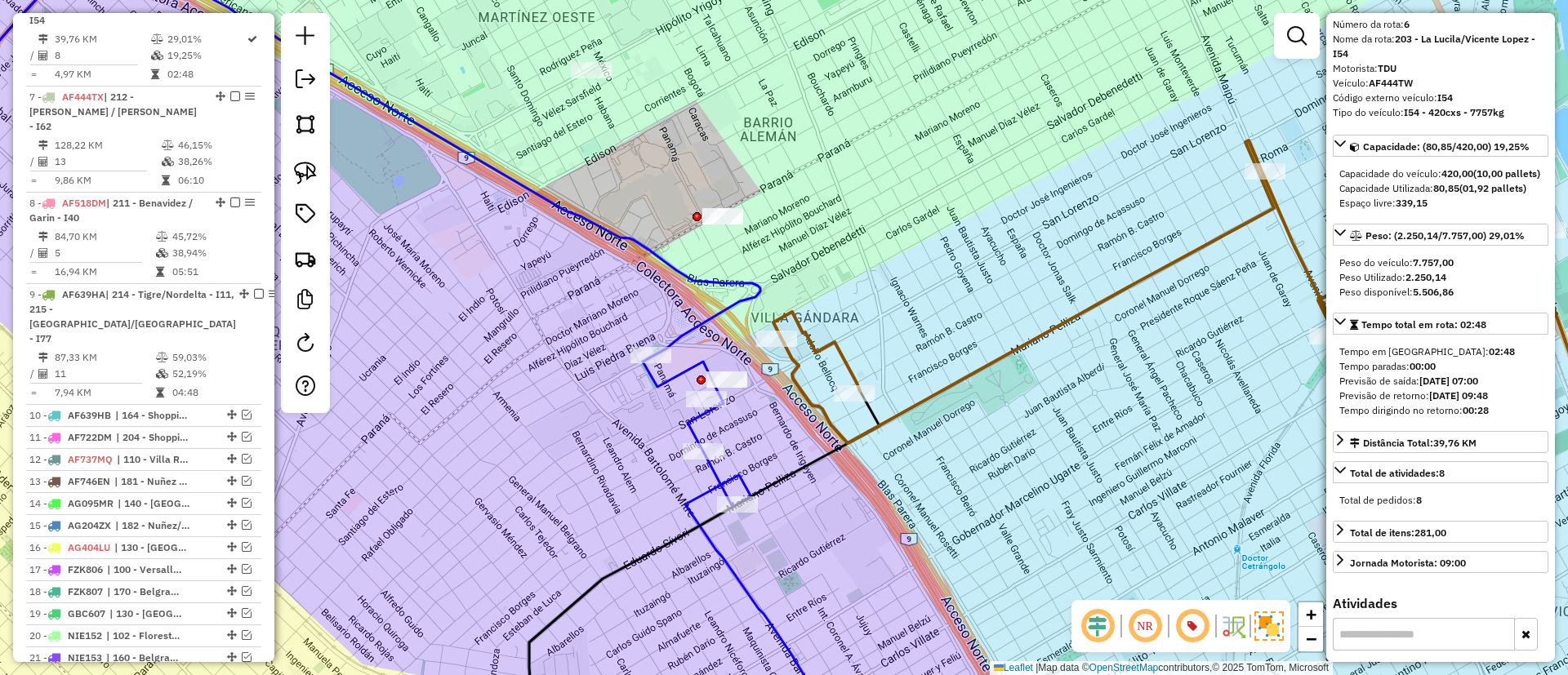
scroll to position [863, 0]
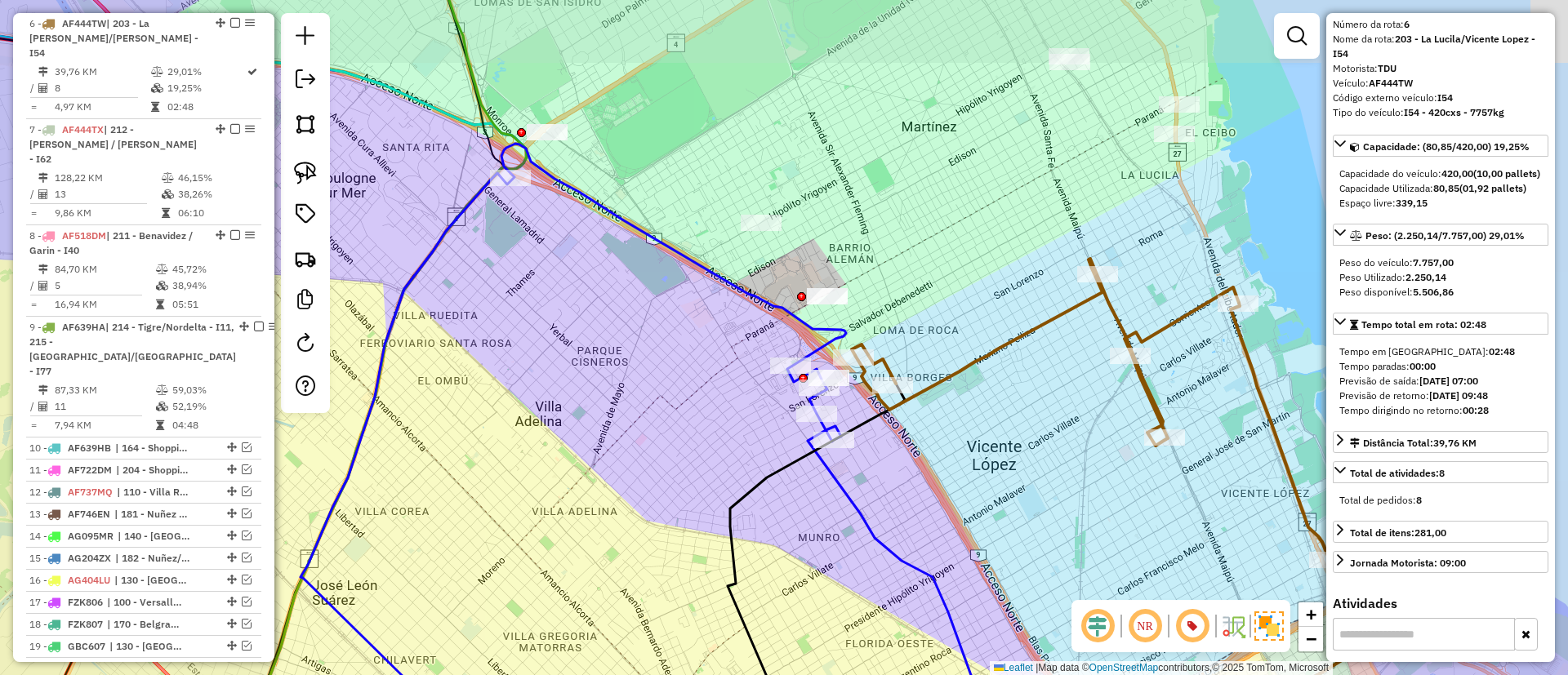
drag, startPoint x: 1002, startPoint y: 222, endPoint x: 820, endPoint y: 331, distance: 212.1
click at [820, 331] on div "Janela de atendimento Grade de atendimento Capacidade Transportadoras Veículos …" at bounding box center [784, 338] width 1568 height 675
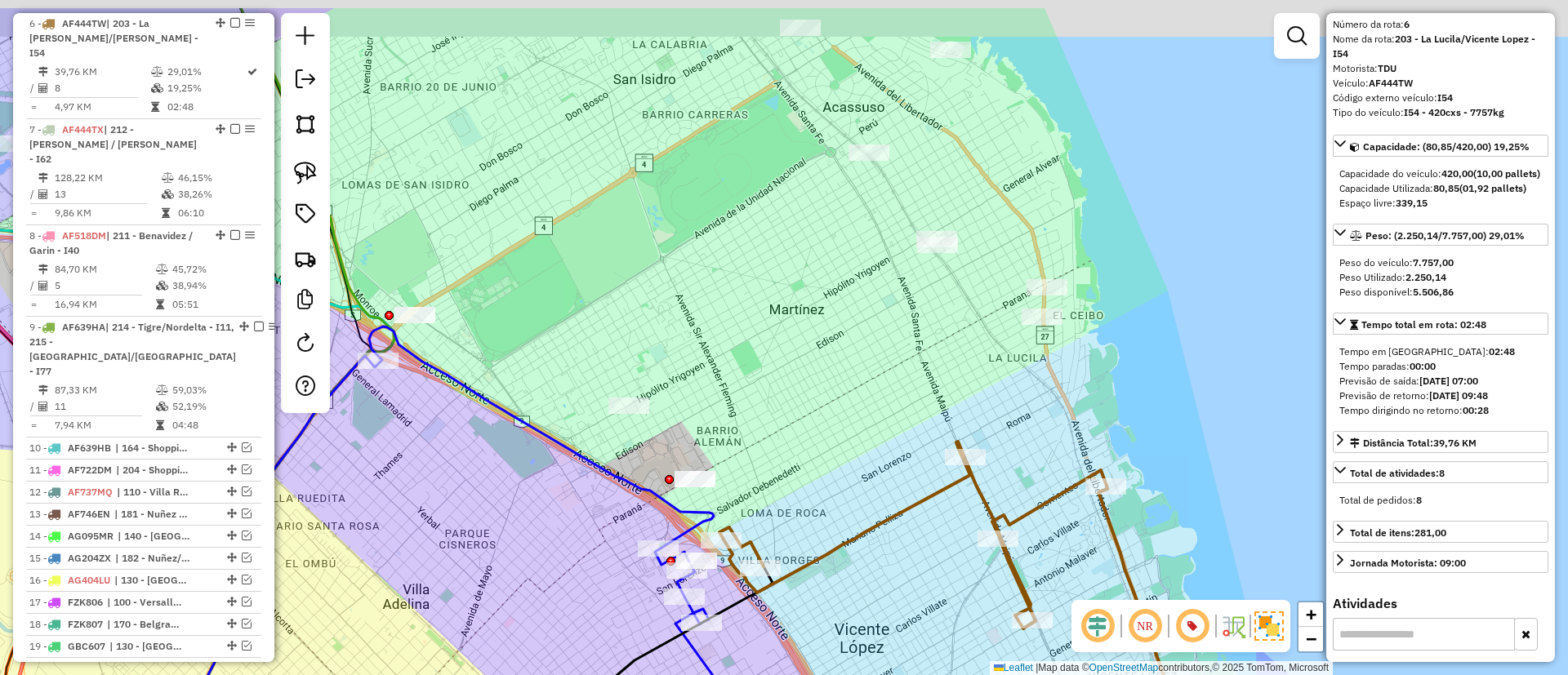
drag, startPoint x: 833, startPoint y: 302, endPoint x: 875, endPoint y: 365, distance: 75.7
click at [872, 380] on div "Janela de atendimento Grade de atendimento Capacidade Transportadoras Veículos …" at bounding box center [784, 338] width 1568 height 675
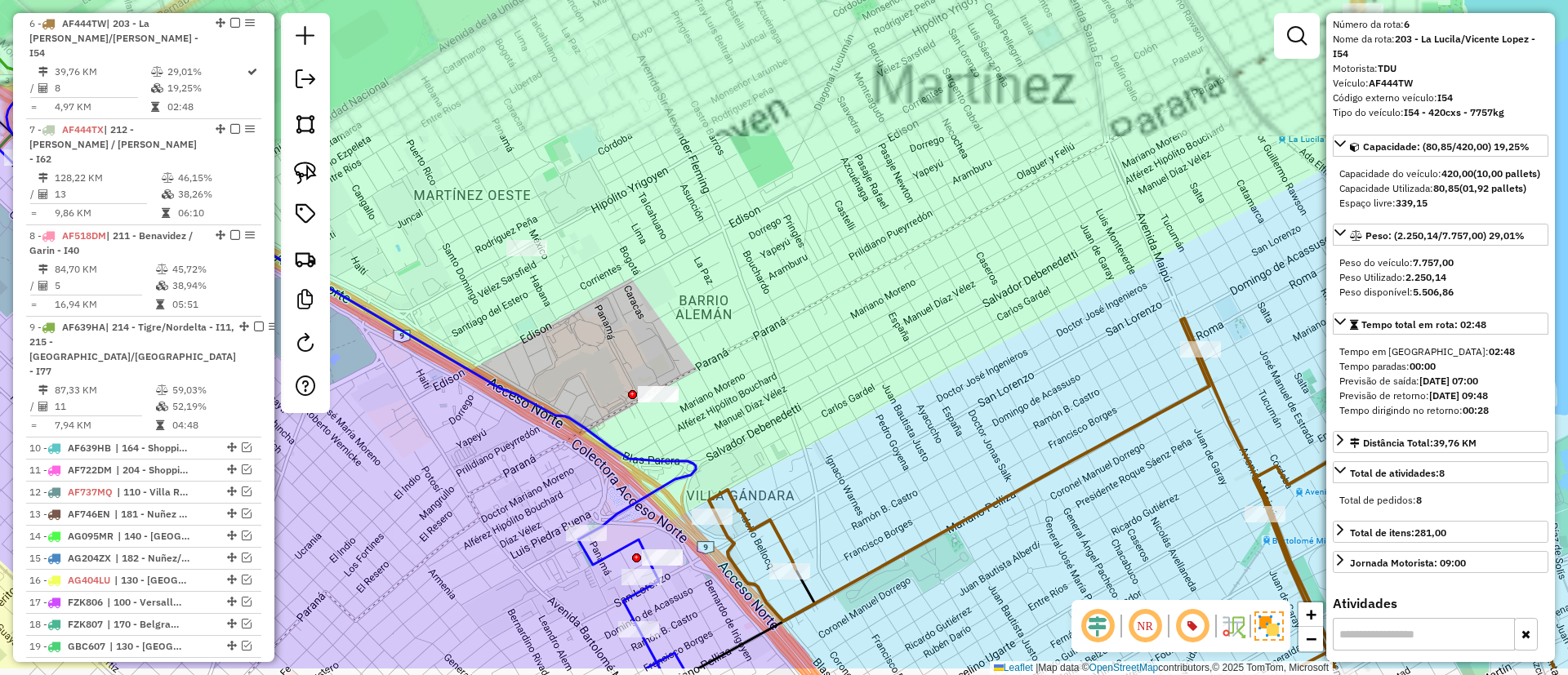
drag, startPoint x: 789, startPoint y: 373, endPoint x: 789, endPoint y: 348, distance: 25.0
click at [789, 348] on div "Janela de atendimento Grade de atendimento Capacidade Transportadoras Veículos …" at bounding box center [784, 338] width 1568 height 675
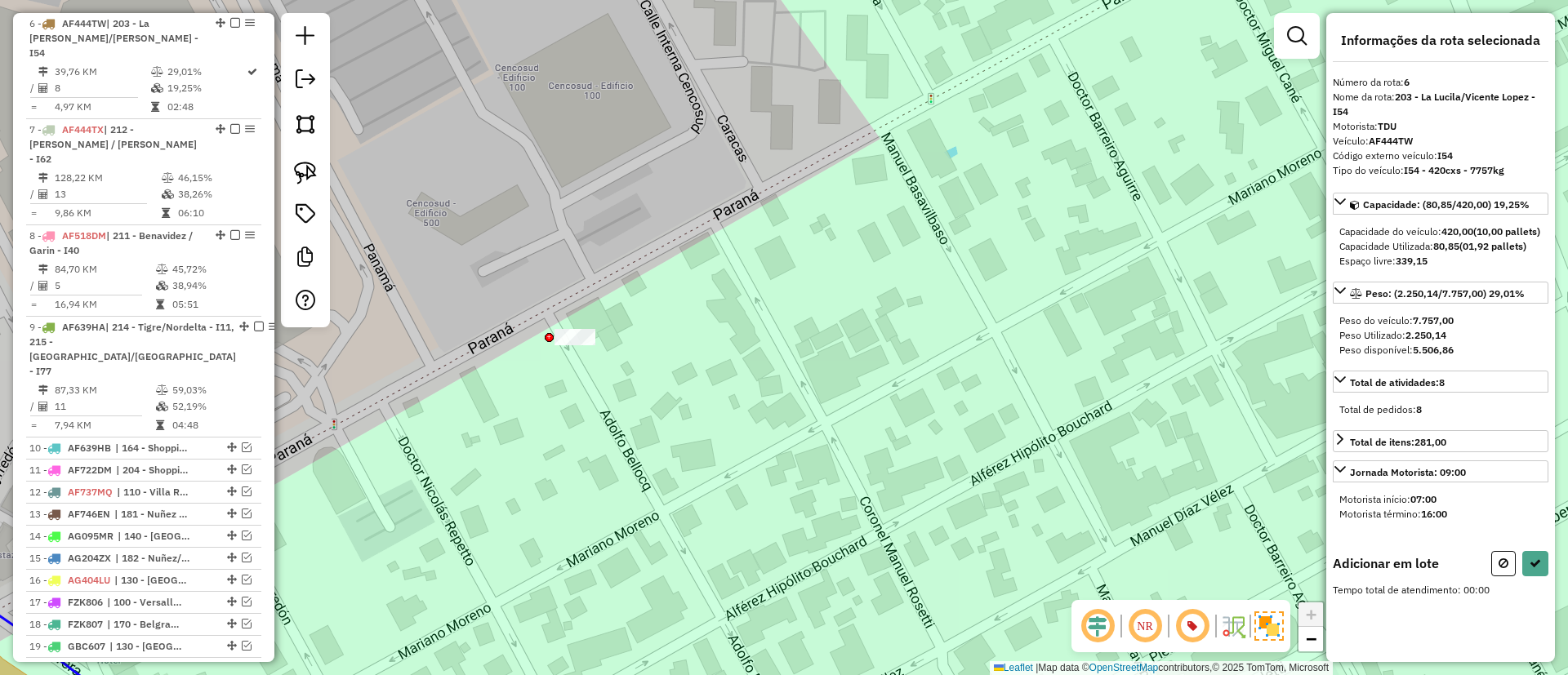
scroll to position [0, 0]
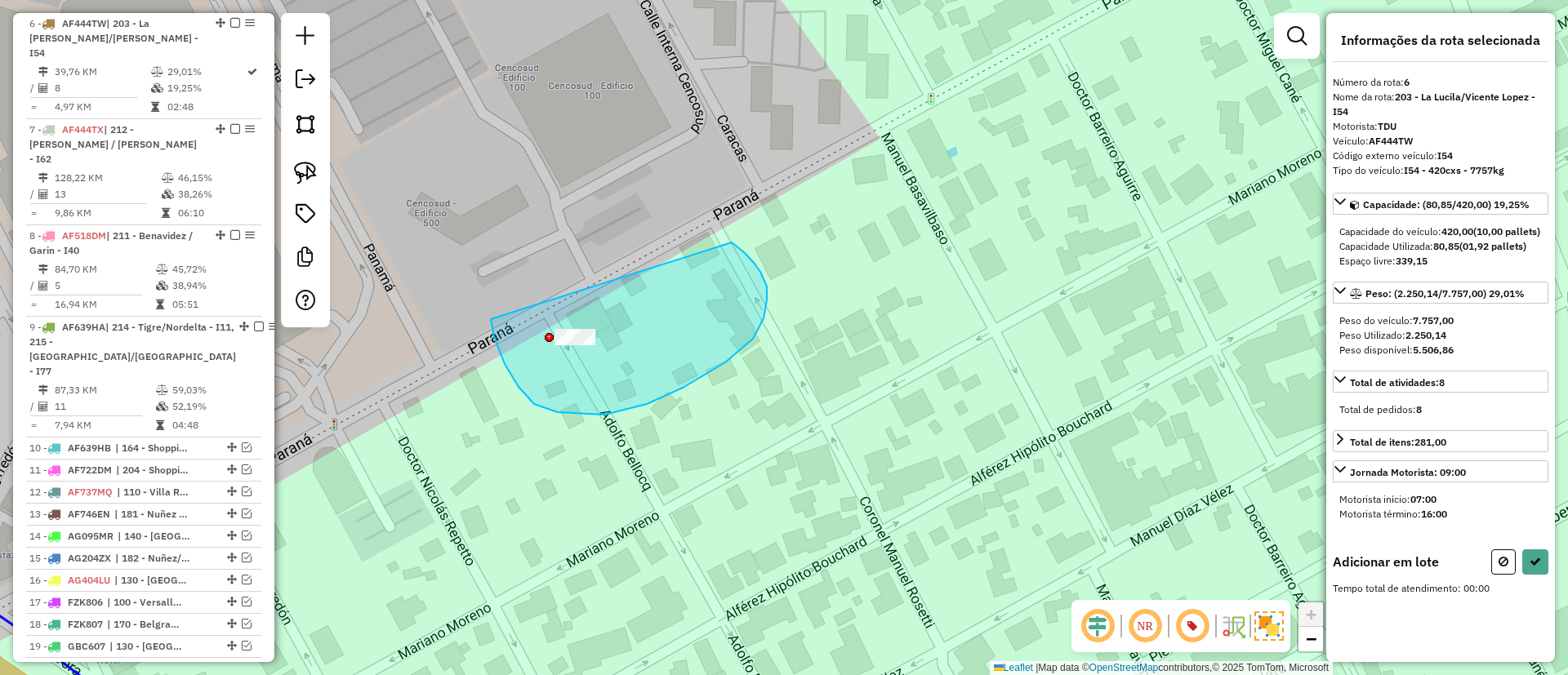
drag, startPoint x: 494, startPoint y: 338, endPoint x: 732, endPoint y: 242, distance: 256.6
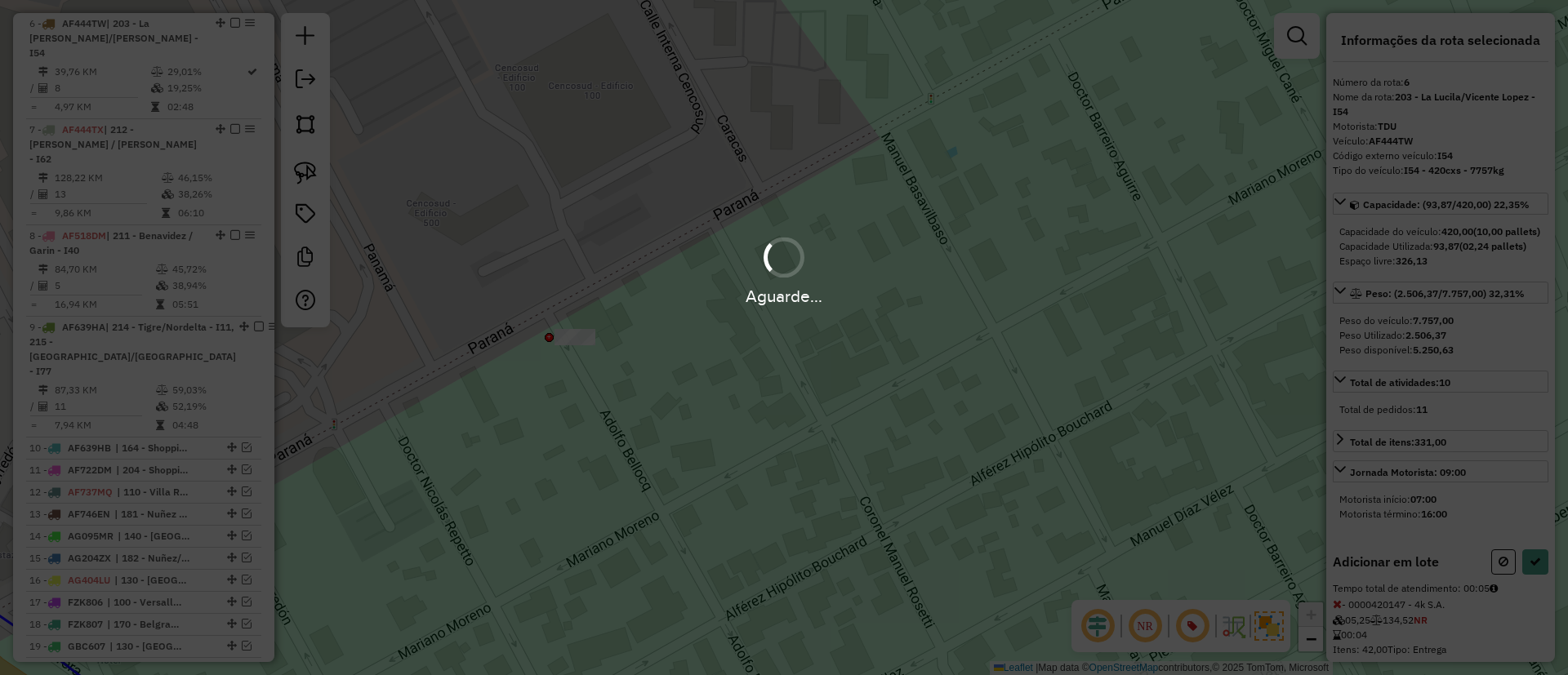
select select "*********"
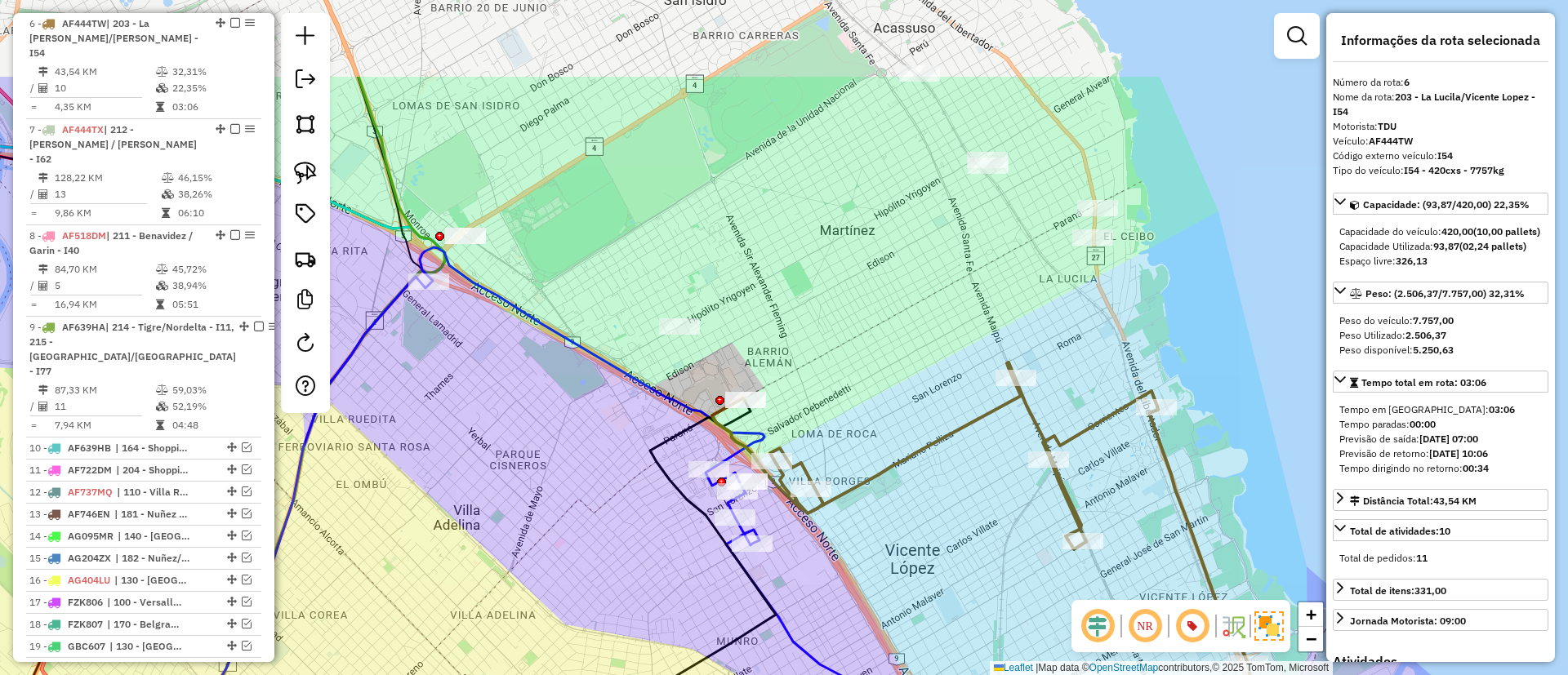
drag, startPoint x: 885, startPoint y: 318, endPoint x: 860, endPoint y: 348, distance: 39.1
click at [860, 348] on div "Janela de atendimento Grade de atendimento Capacidade Transportadoras Veículos …" at bounding box center [784, 338] width 1568 height 675
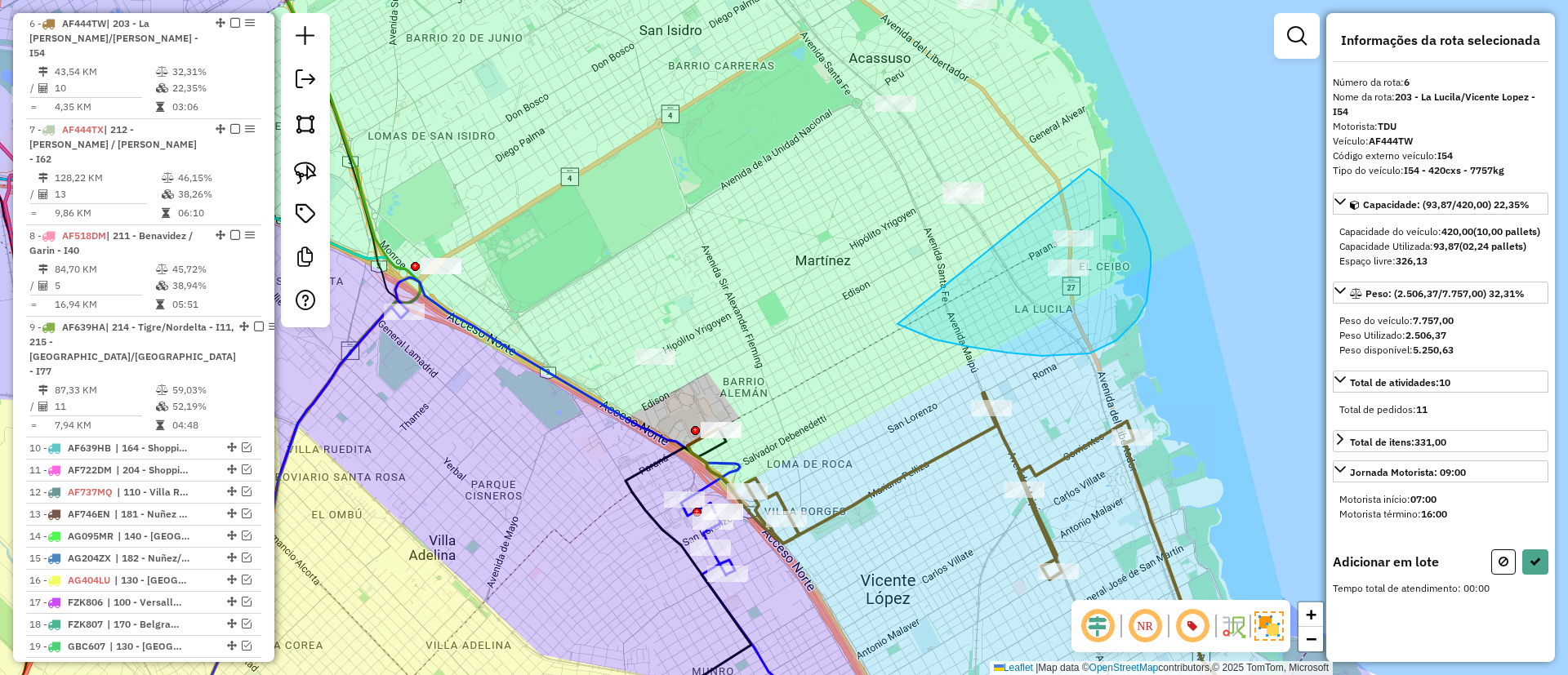
drag, startPoint x: 970, startPoint y: 347, endPoint x: 1057, endPoint y: 146, distance: 219.0
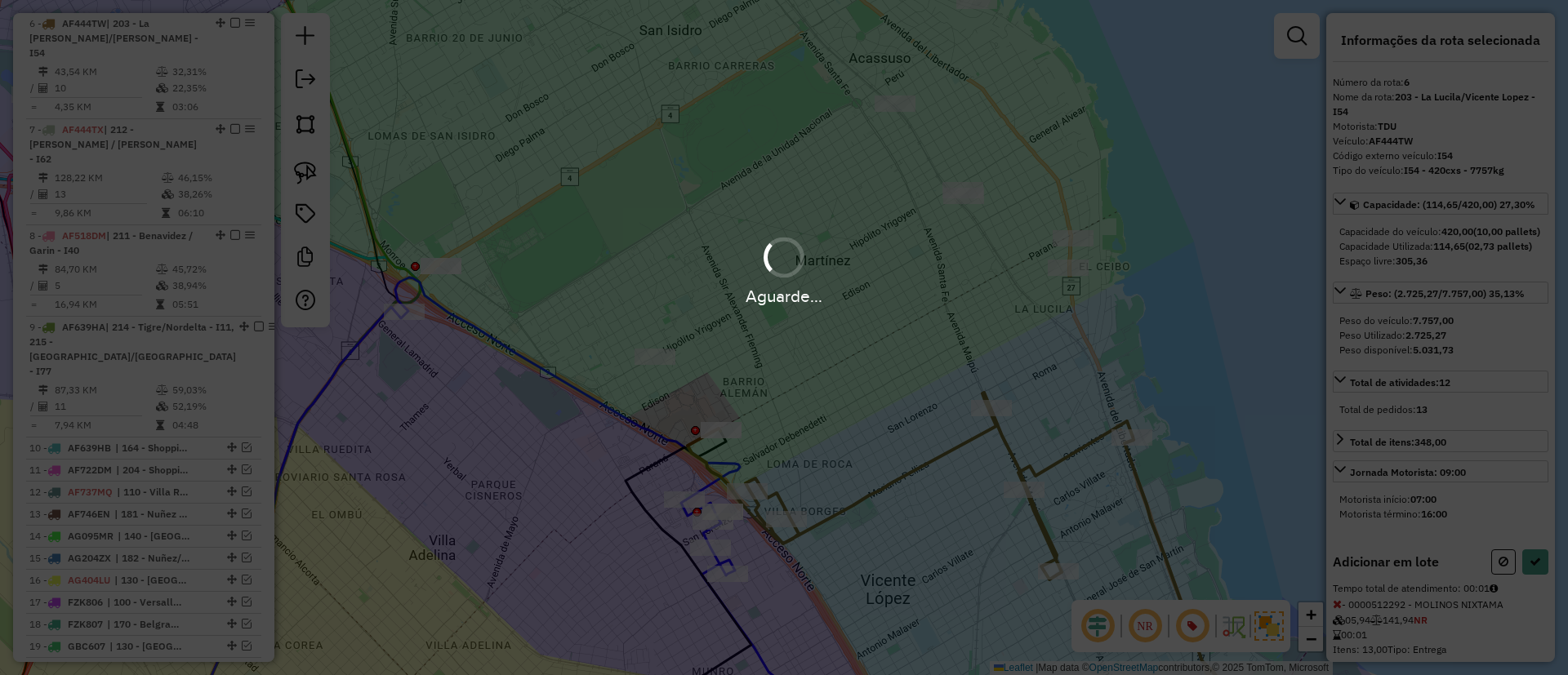
select select "*********"
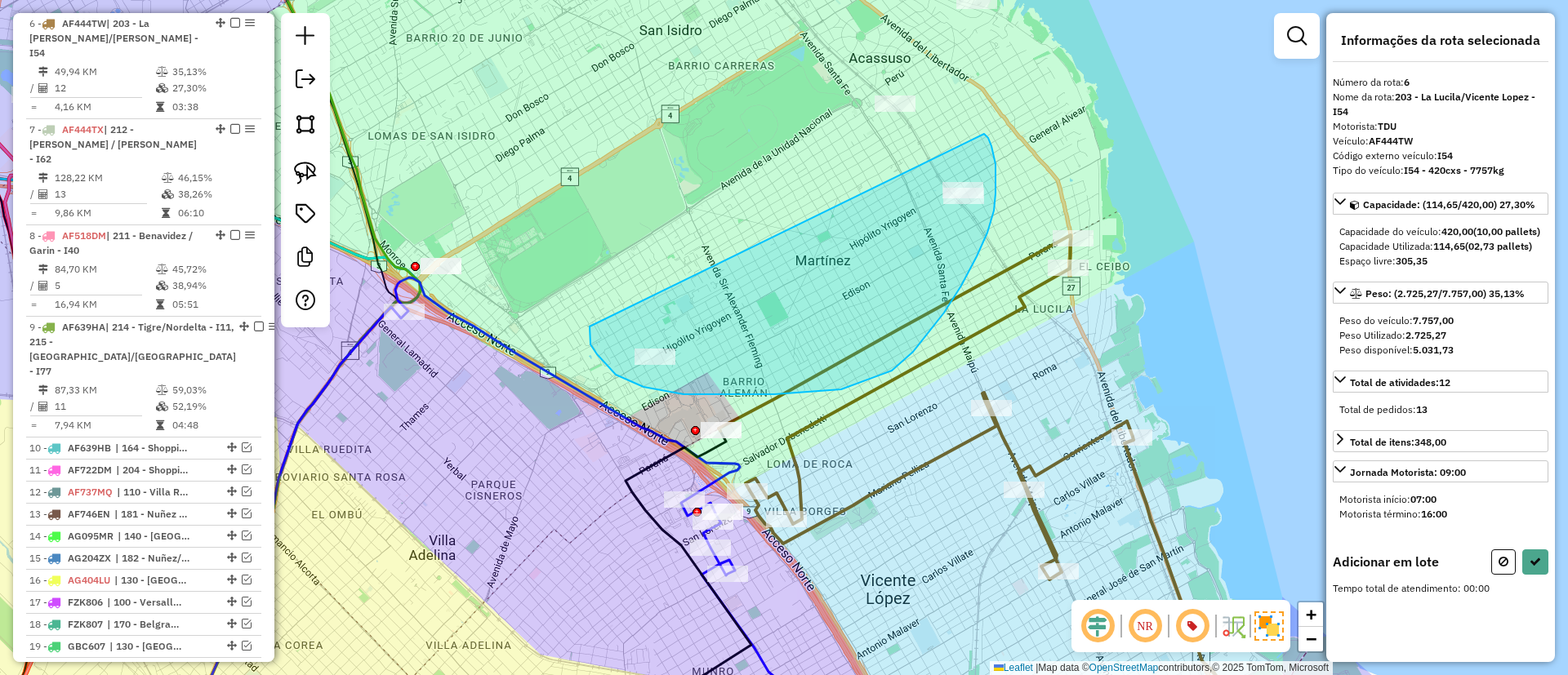
drag, startPoint x: 683, startPoint y: 394, endPoint x: 984, endPoint y: 134, distance: 397.7
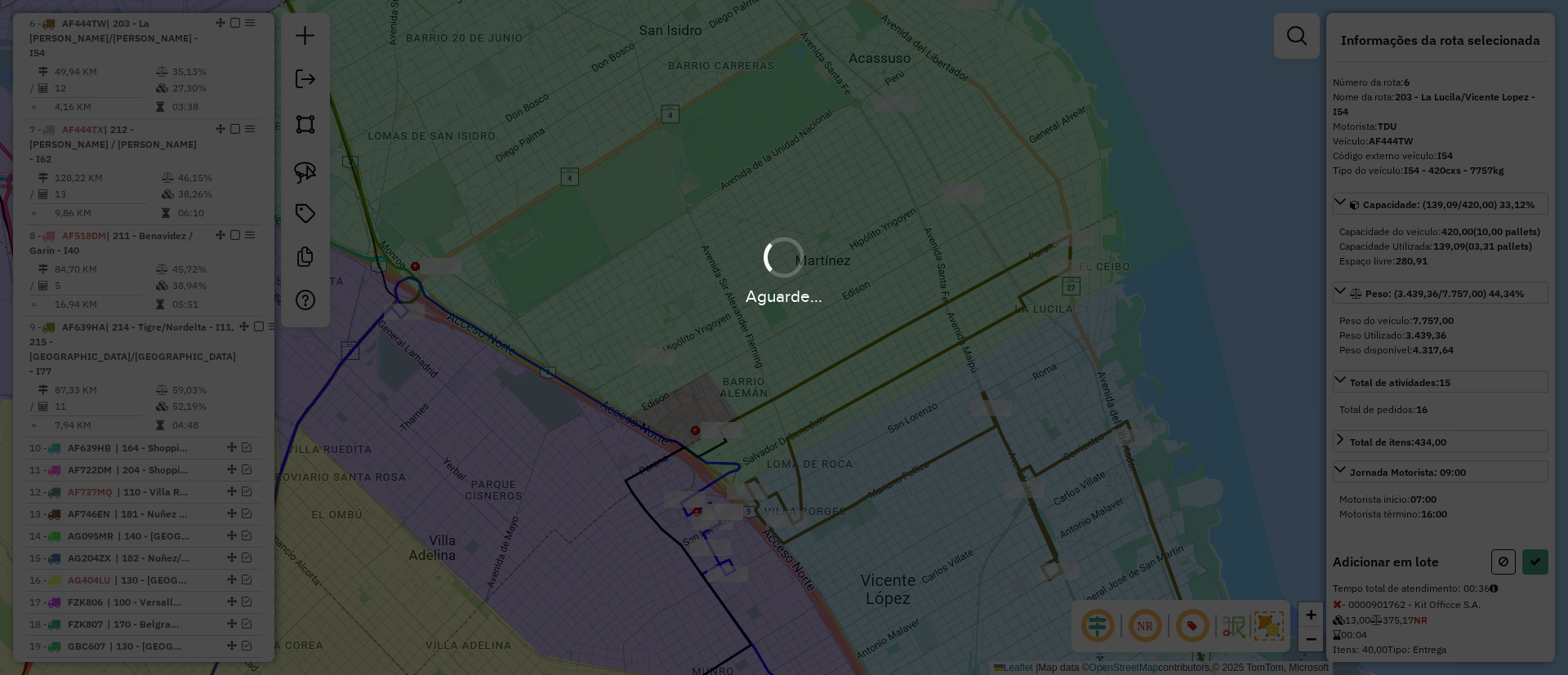
select select "*********"
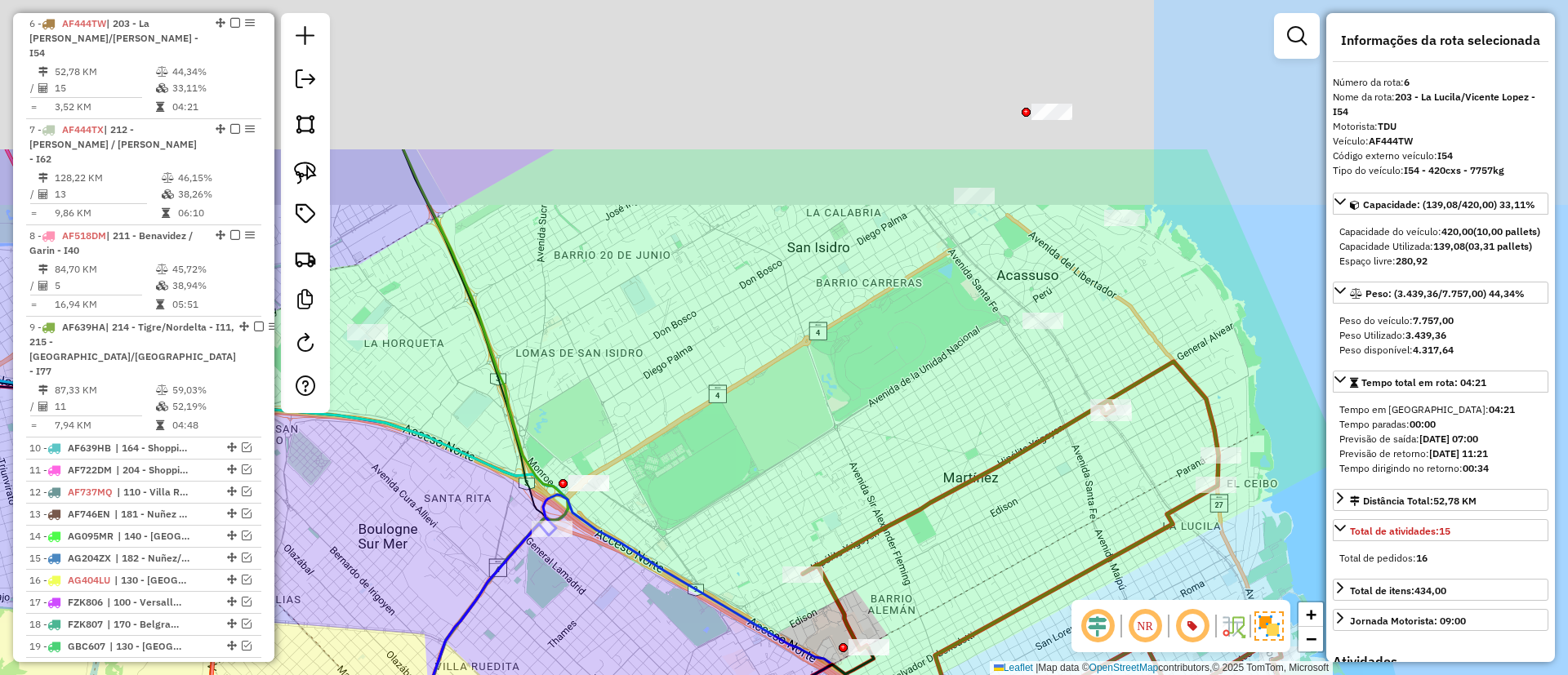
drag, startPoint x: 767, startPoint y: 190, endPoint x: 896, endPoint y: 380, distance: 229.7
click at [896, 380] on div "Janela de atendimento Grade de atendimento Capacidade Transportadoras Veículos …" at bounding box center [784, 338] width 1568 height 675
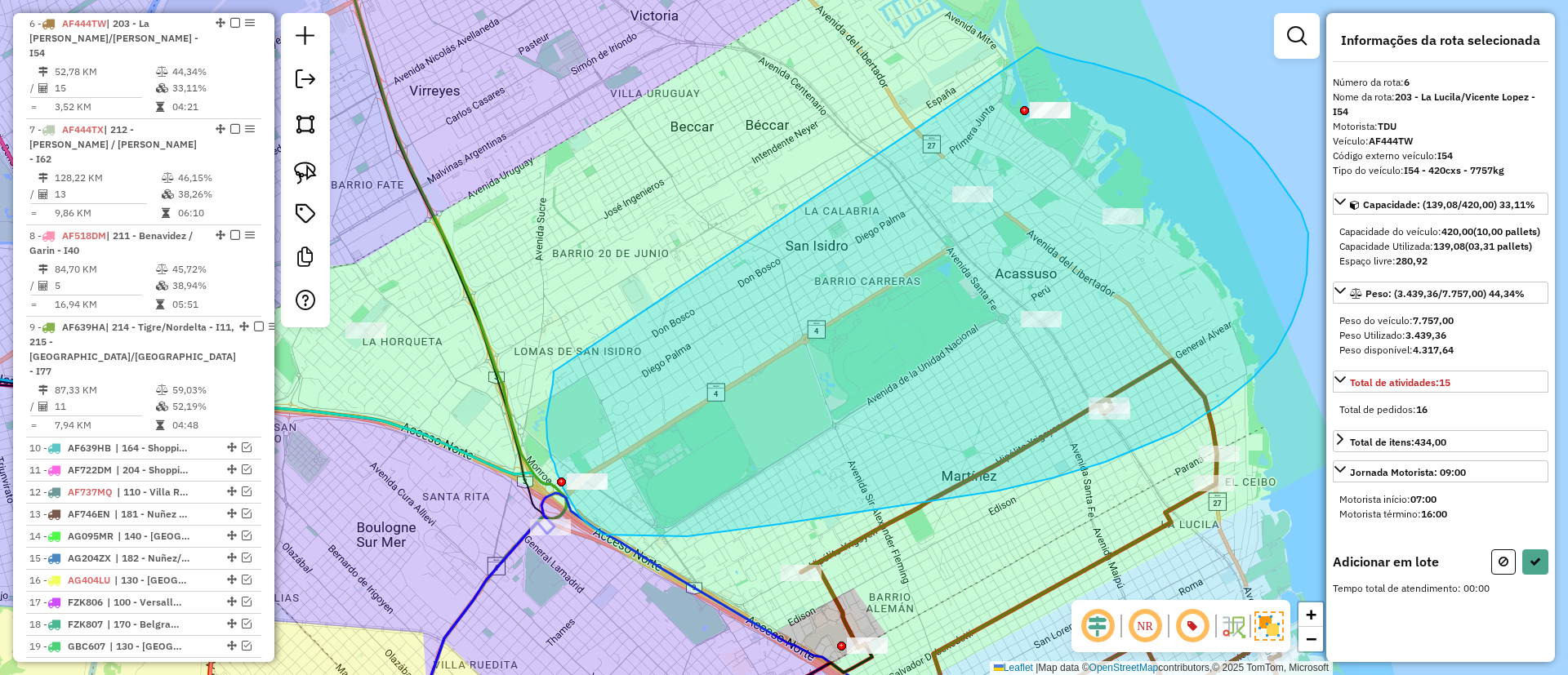
drag, startPoint x: 549, startPoint y: 402, endPoint x: 1033, endPoint y: 47, distance: 600.2
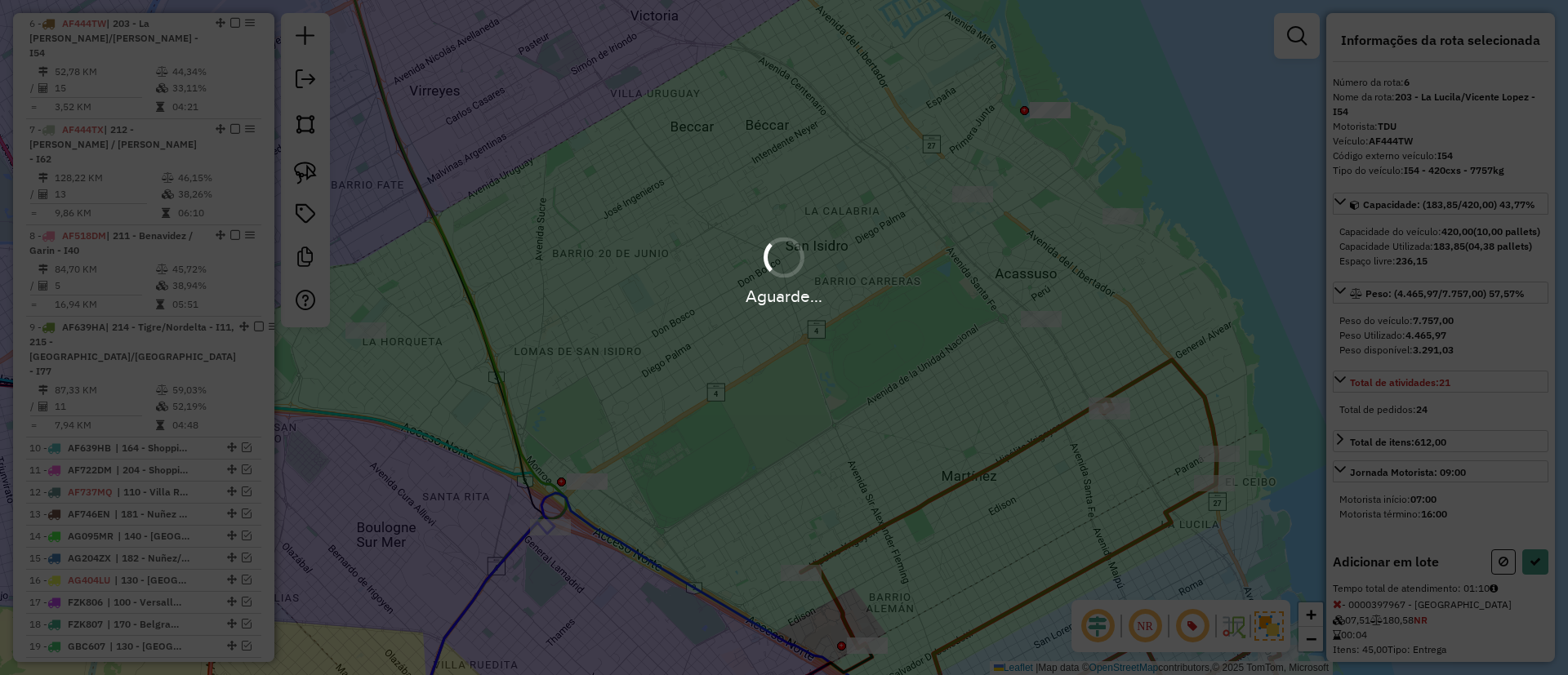
select select "*********"
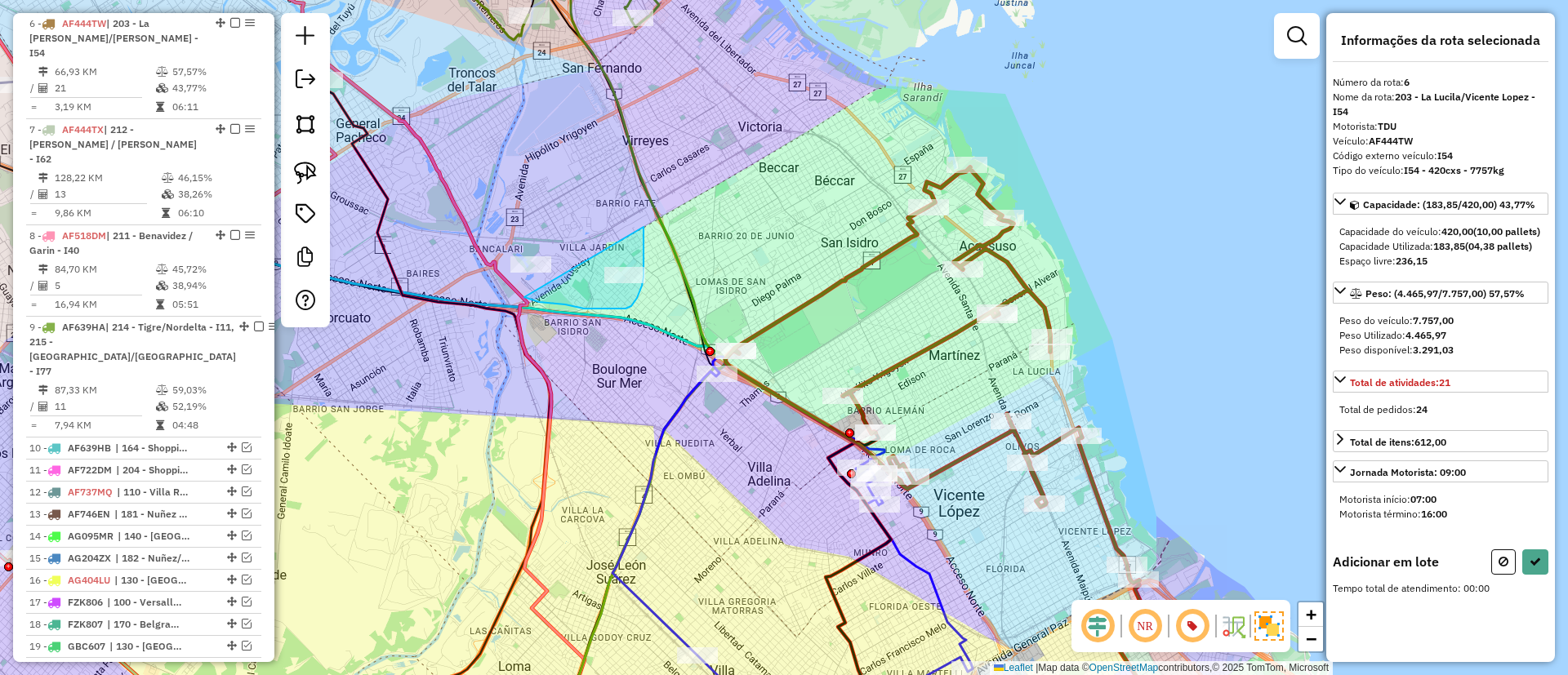
drag, startPoint x: 558, startPoint y: 305, endPoint x: 638, endPoint y: 218, distance: 118.2
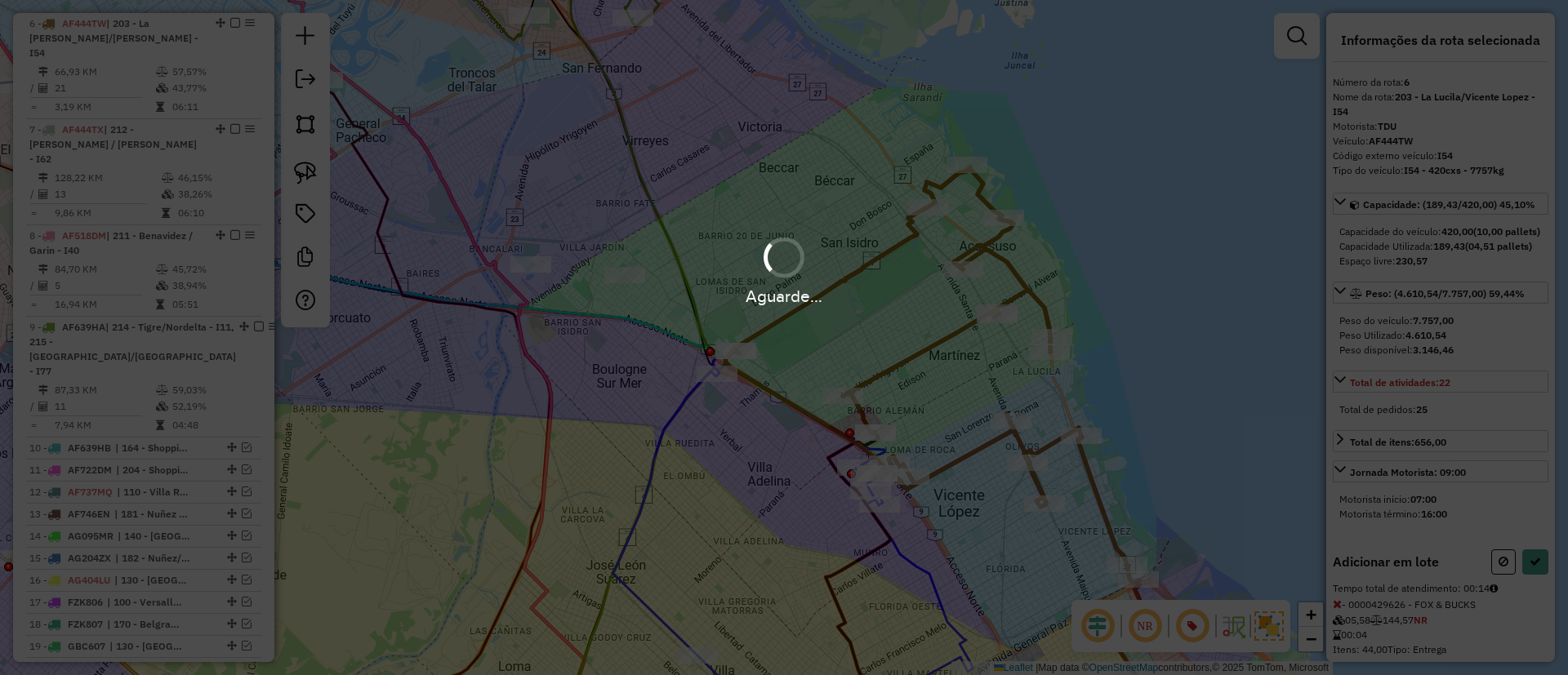
select select "*********"
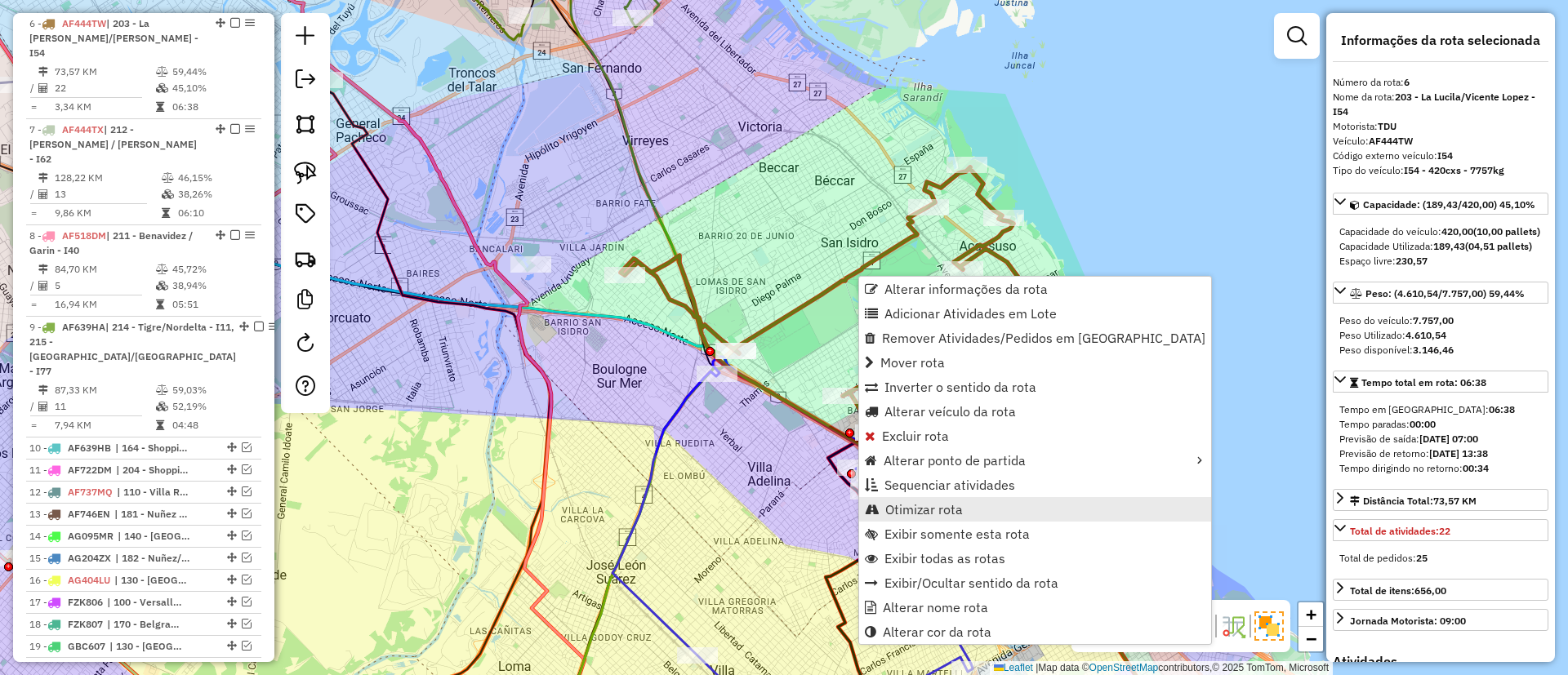
click at [929, 503] on span "Otimizar rota" at bounding box center [924, 510] width 78 height 13
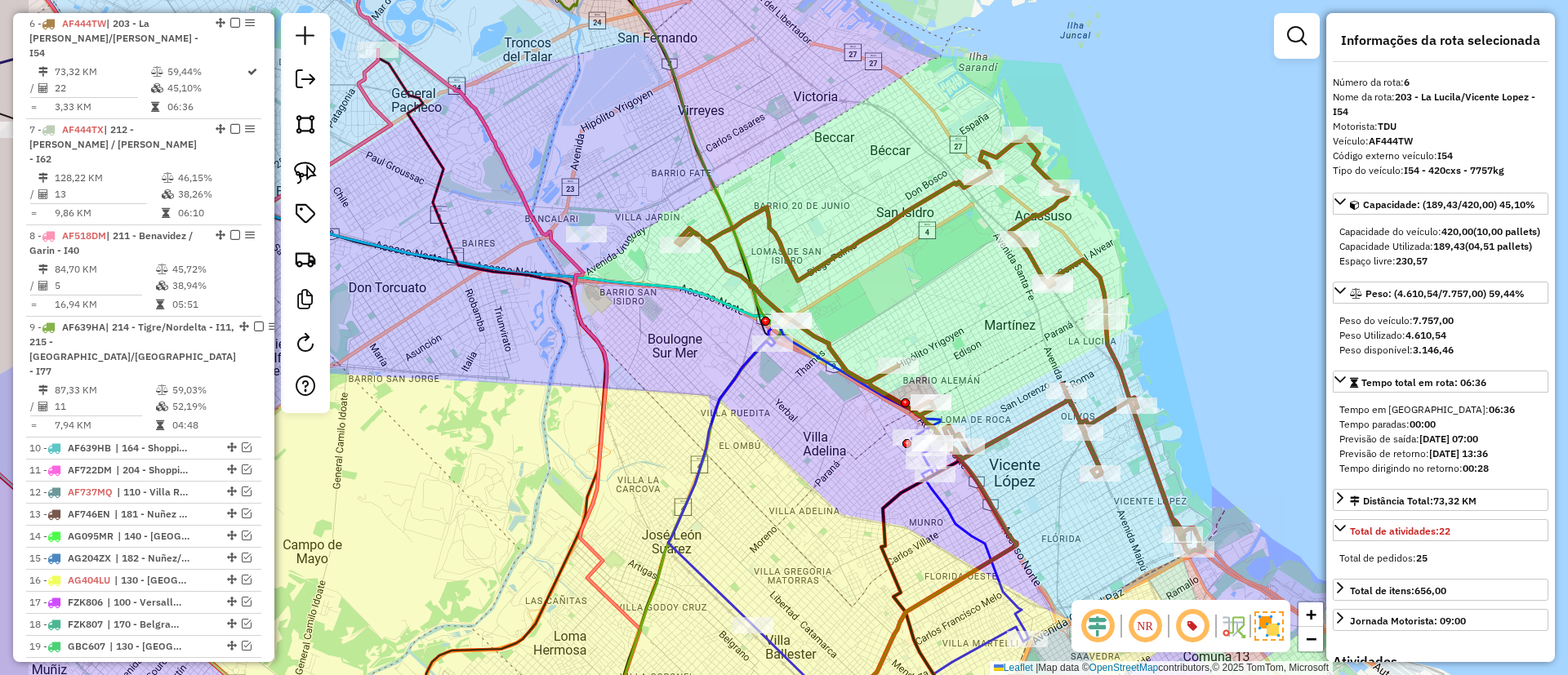
drag, startPoint x: 546, startPoint y: 163, endPoint x: 601, endPoint y: 132, distance: 63.1
click at [601, 132] on div "Janela de atendimento Grade de atendimento Capacidade Transportadoras Veículos …" at bounding box center [784, 338] width 1568 height 675
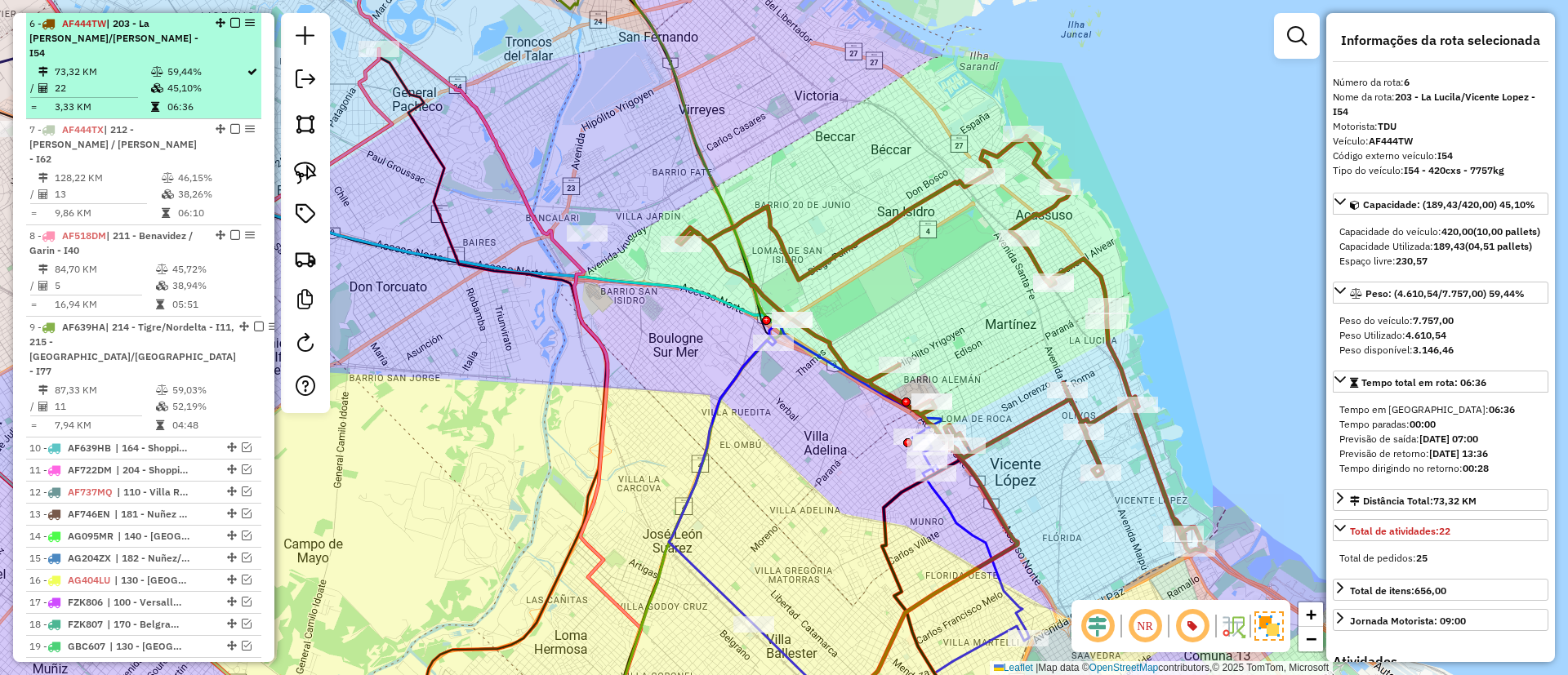
click at [231, 23] on em at bounding box center [236, 23] width 10 height 10
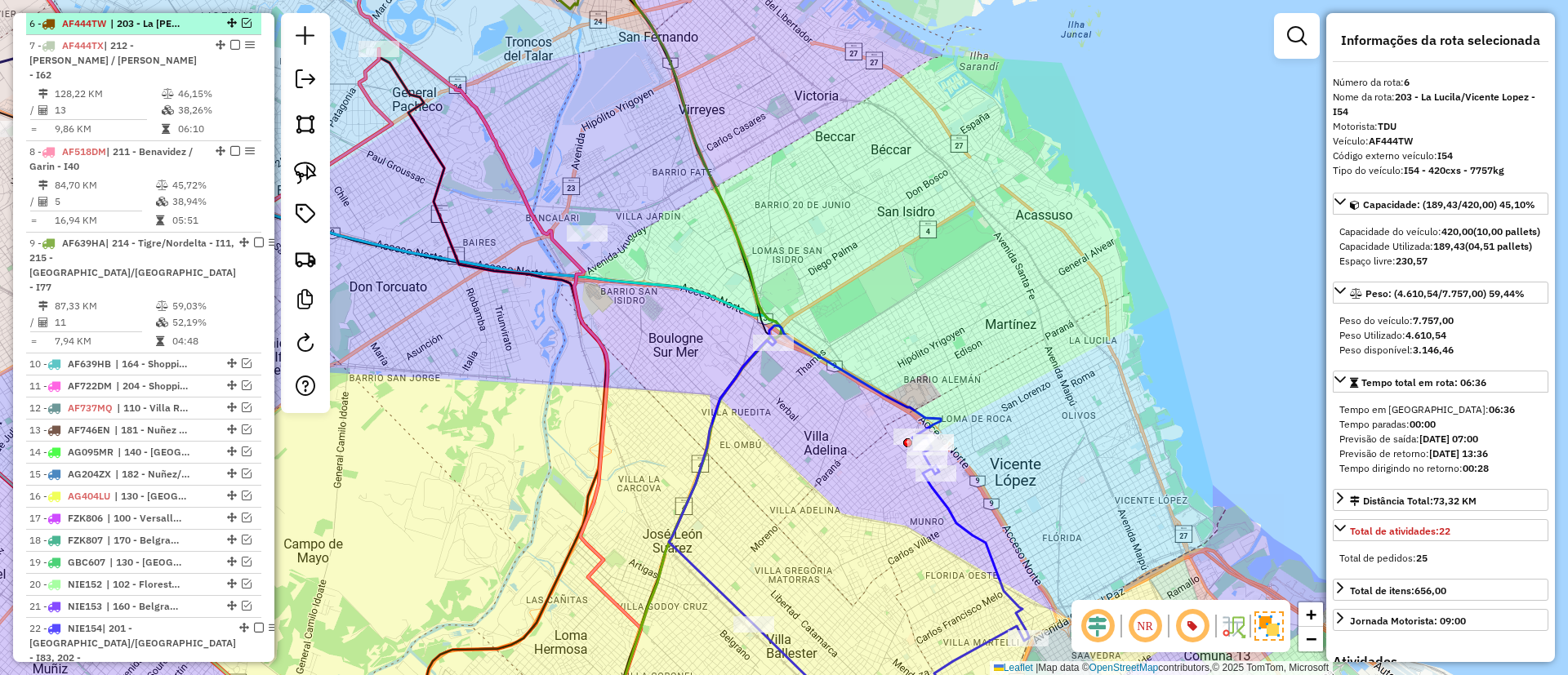
scroll to position [794, 0]
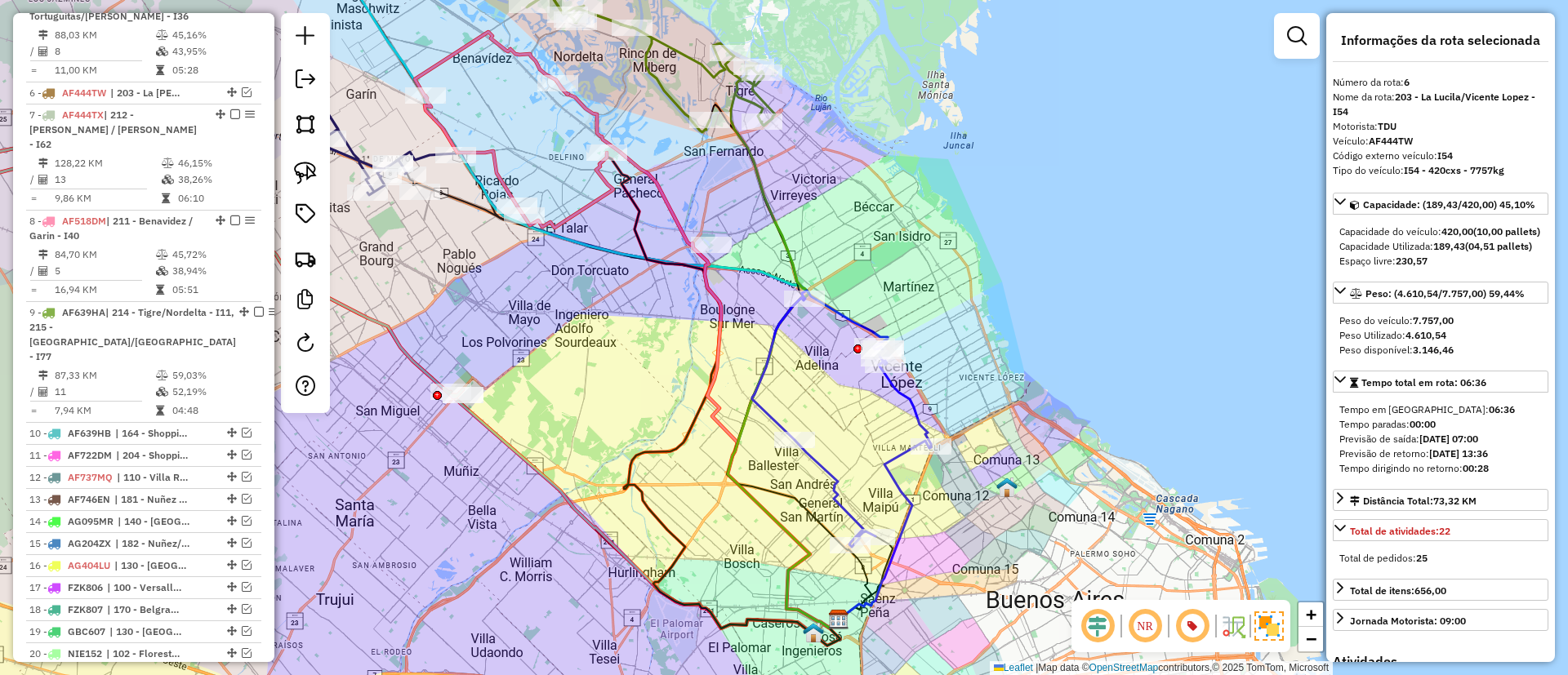
click at [838, 491] on icon at bounding box center [841, 419] width 179 height 256
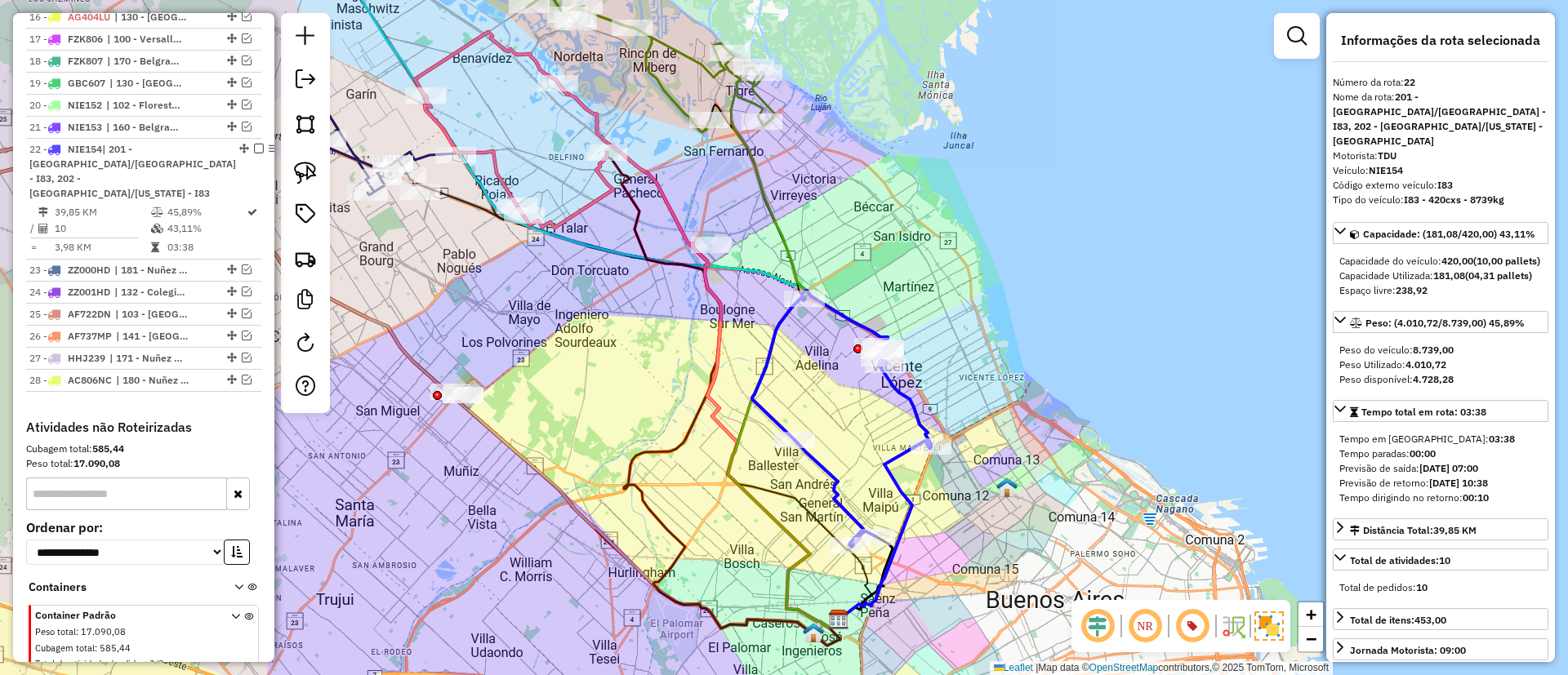
scroll to position [1439, 0]
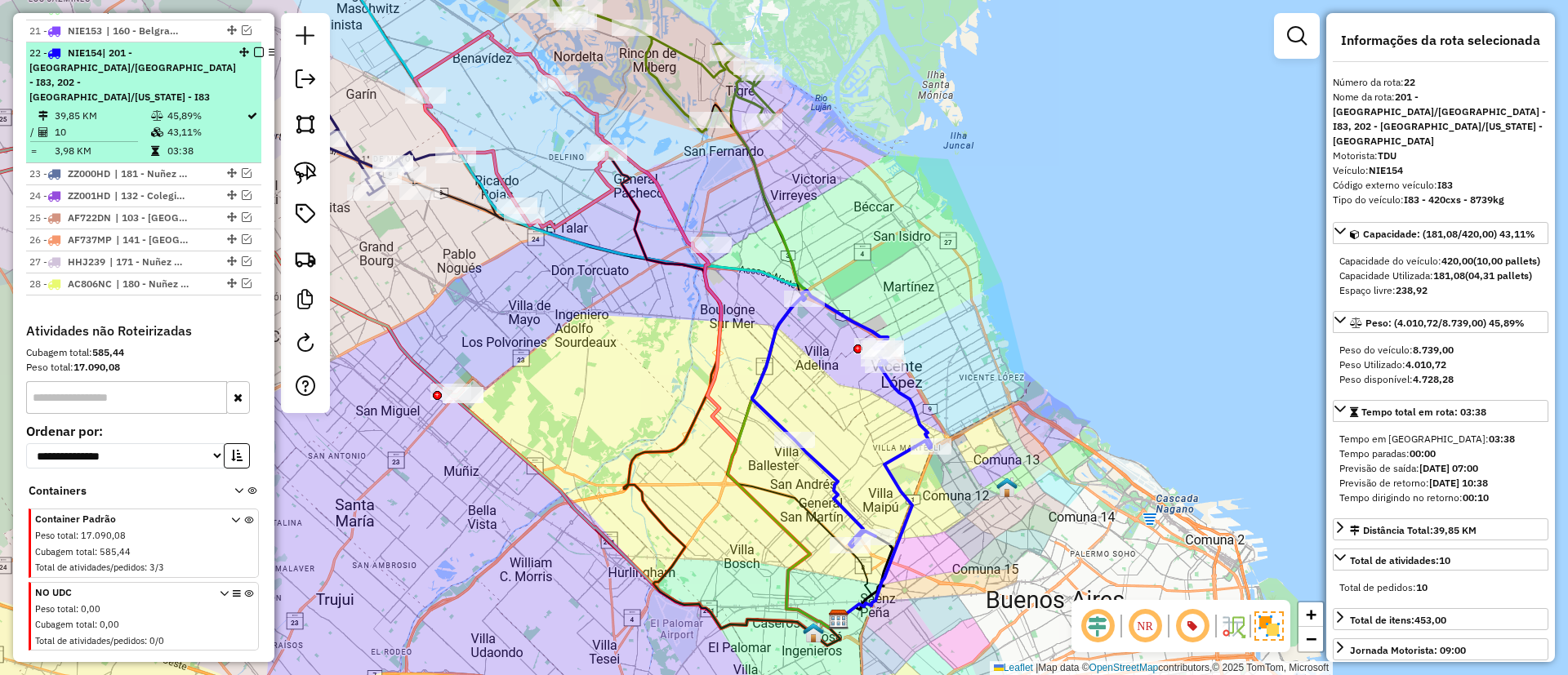
click at [254, 48] on em at bounding box center [259, 53] width 10 height 10
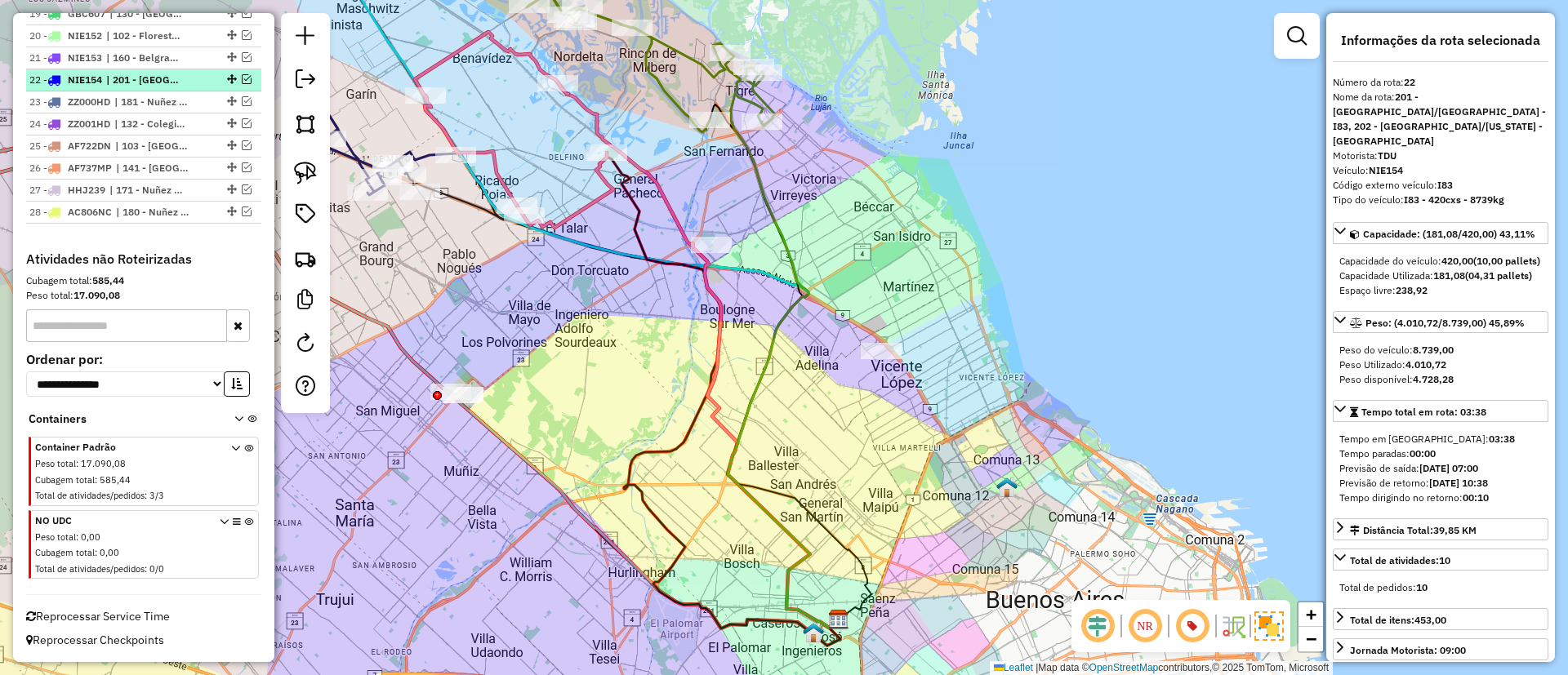
scroll to position [1383, 0]
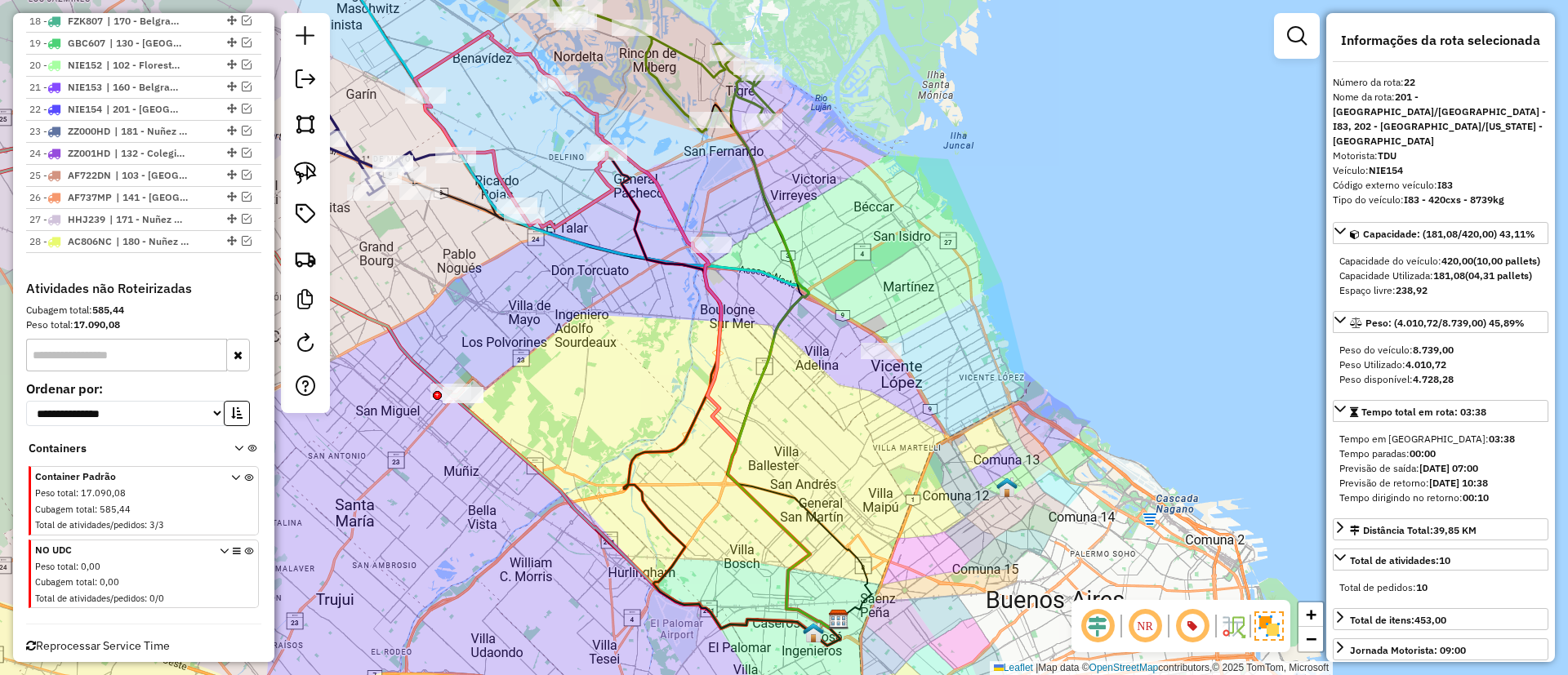
click at [605, 196] on icon at bounding box center [515, 129] width 199 height 196
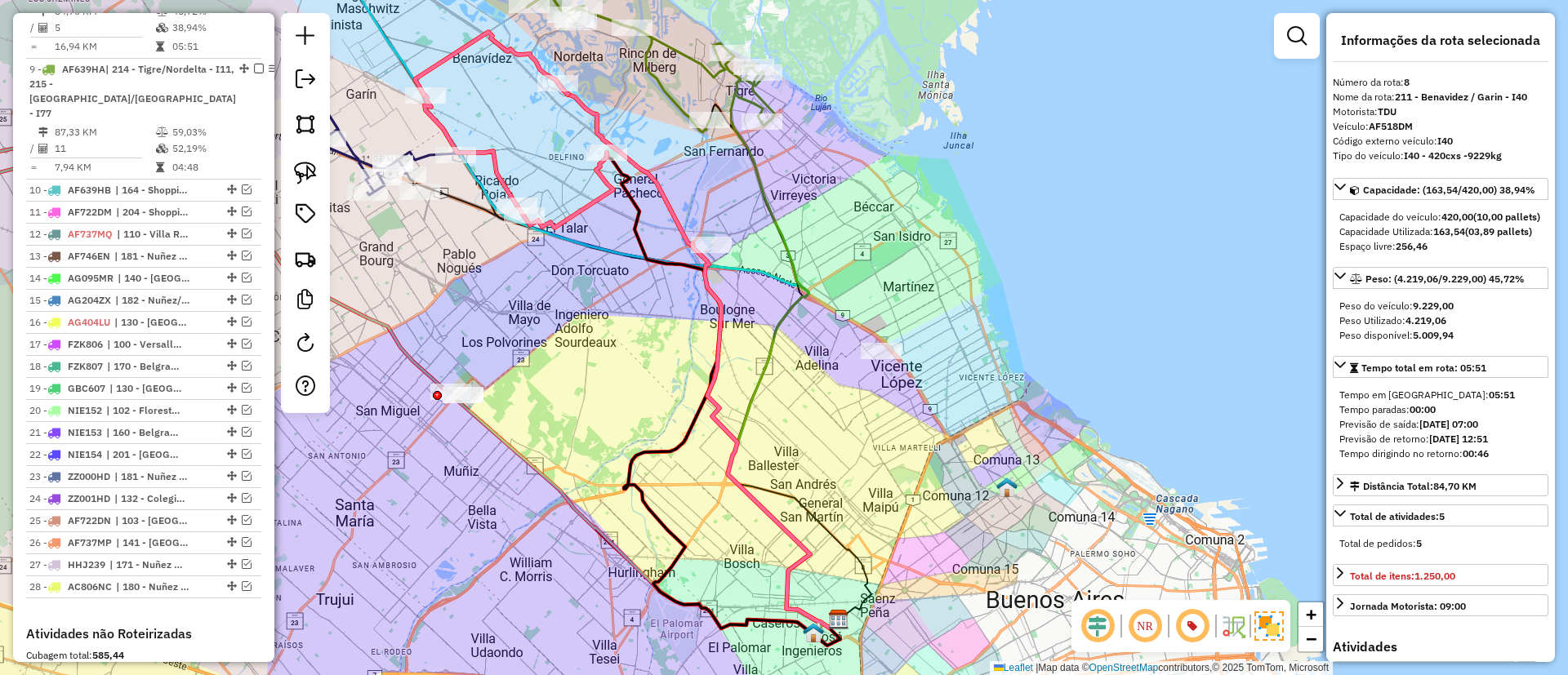
scroll to position [977, 0]
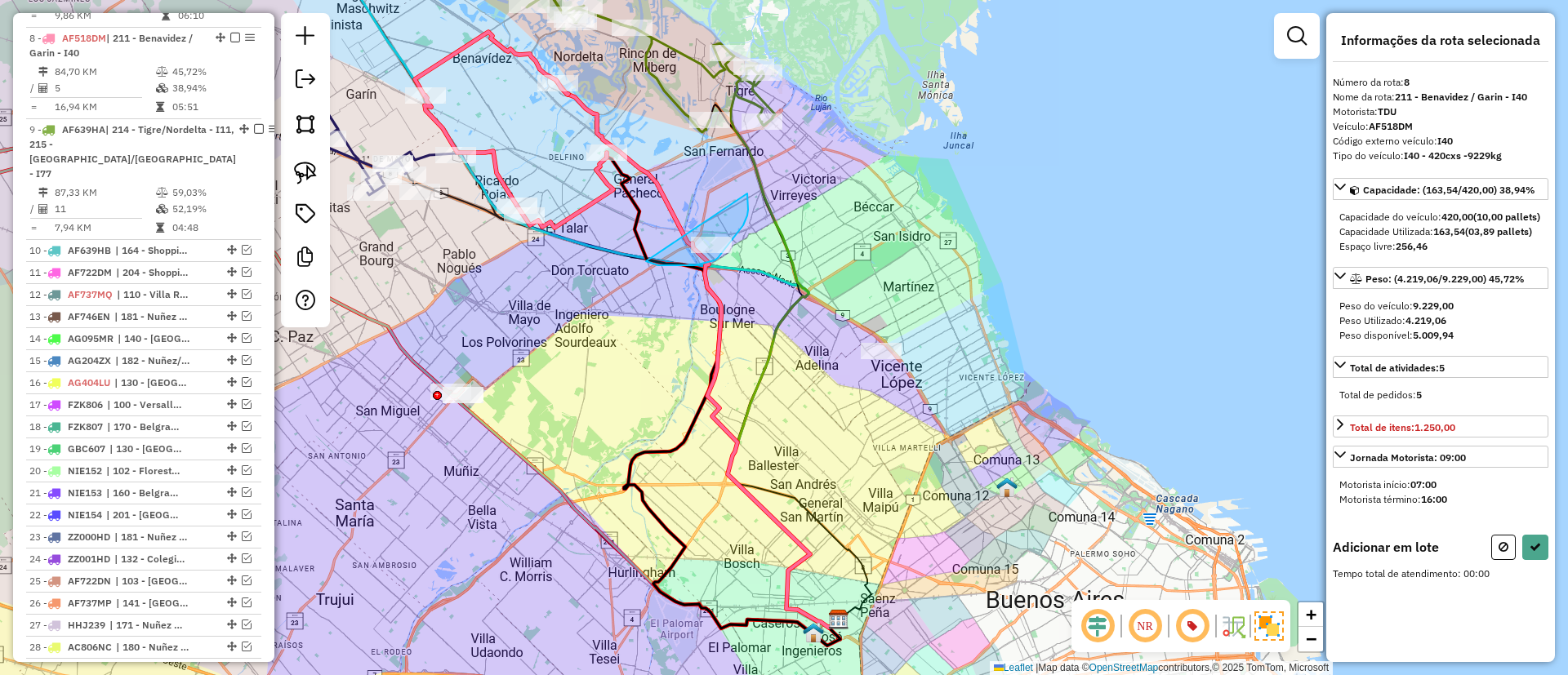
drag, startPoint x: 653, startPoint y: 265, endPoint x: 743, endPoint y: 190, distance: 117.2
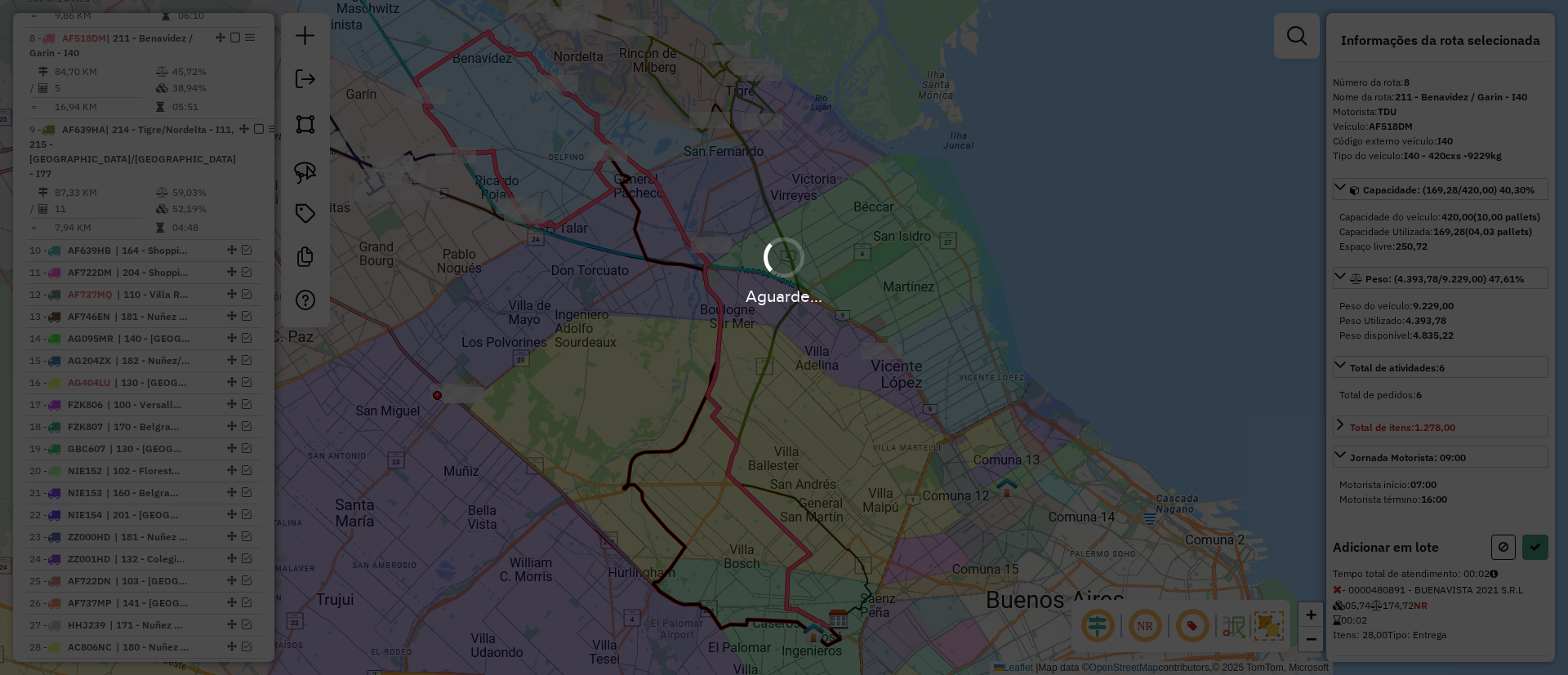
select select "*********"
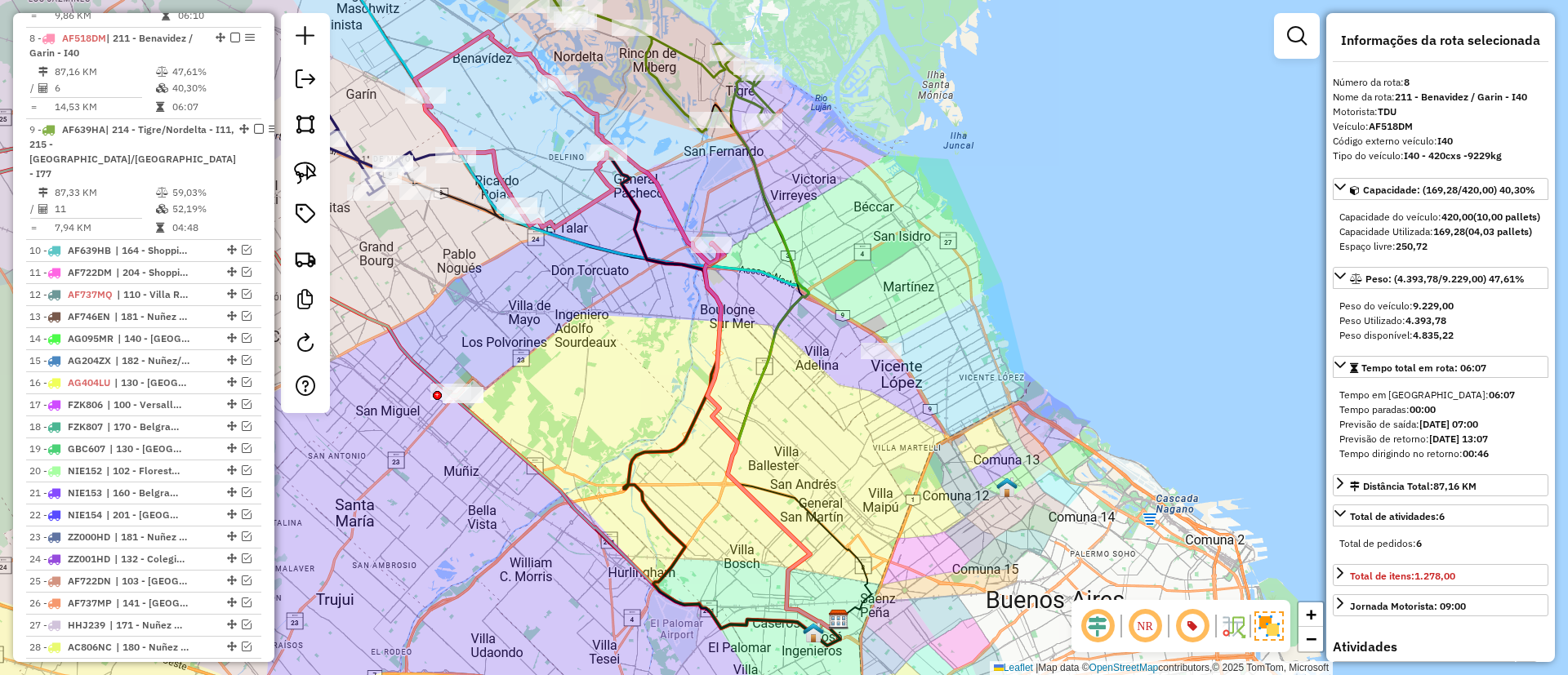
click at [233, 33] on em at bounding box center [236, 38] width 10 height 10
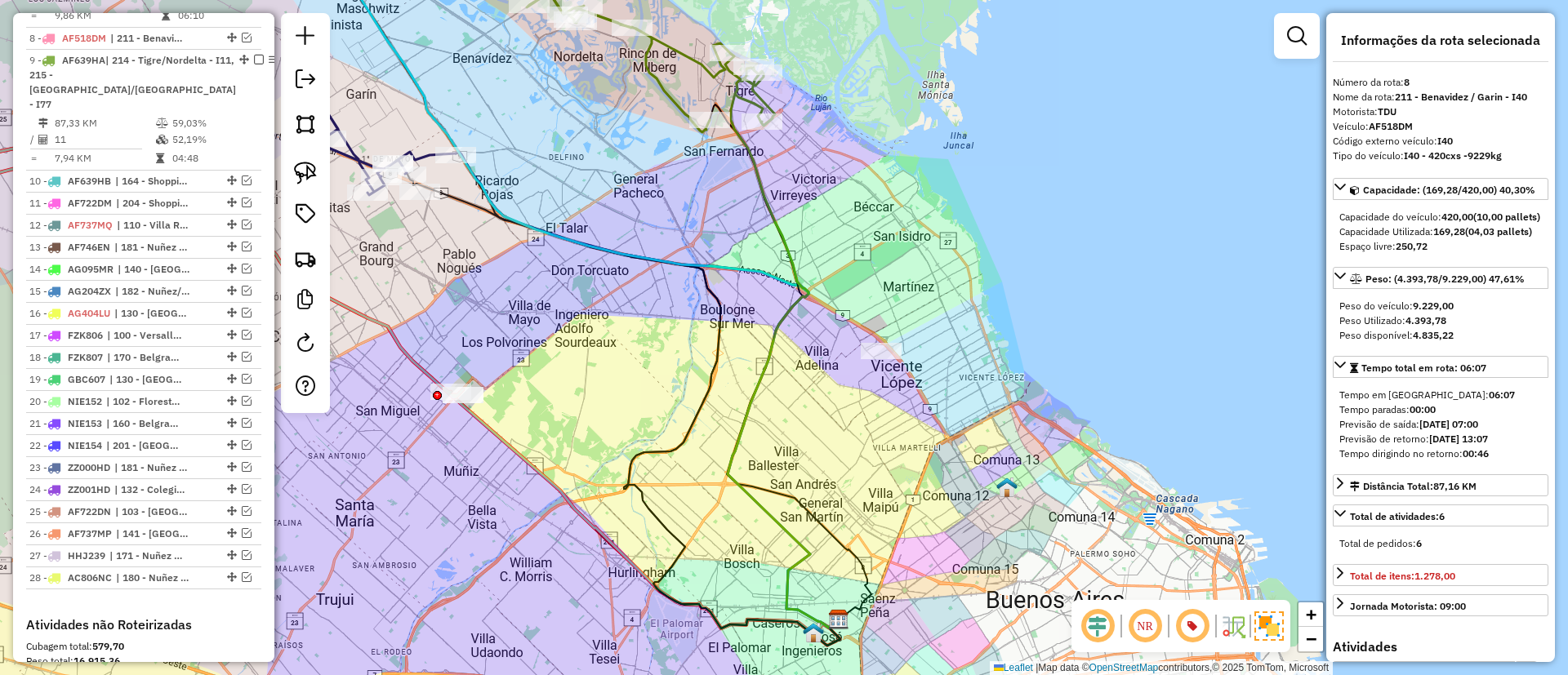
scroll to position [907, 0]
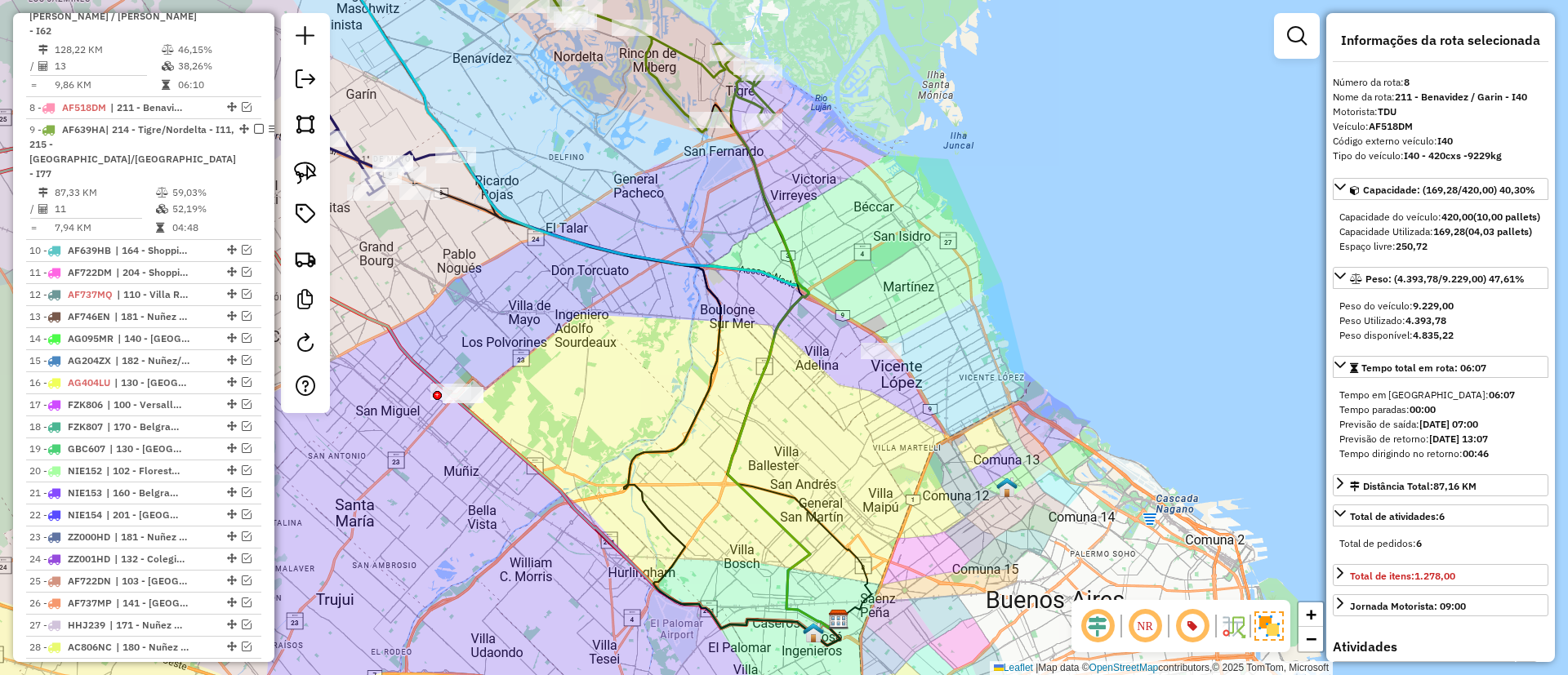
drag, startPoint x: 797, startPoint y: 287, endPoint x: 826, endPoint y: 265, distance: 36.4
click at [826, 265] on icon at bounding box center [783, 349] width 111 height 557
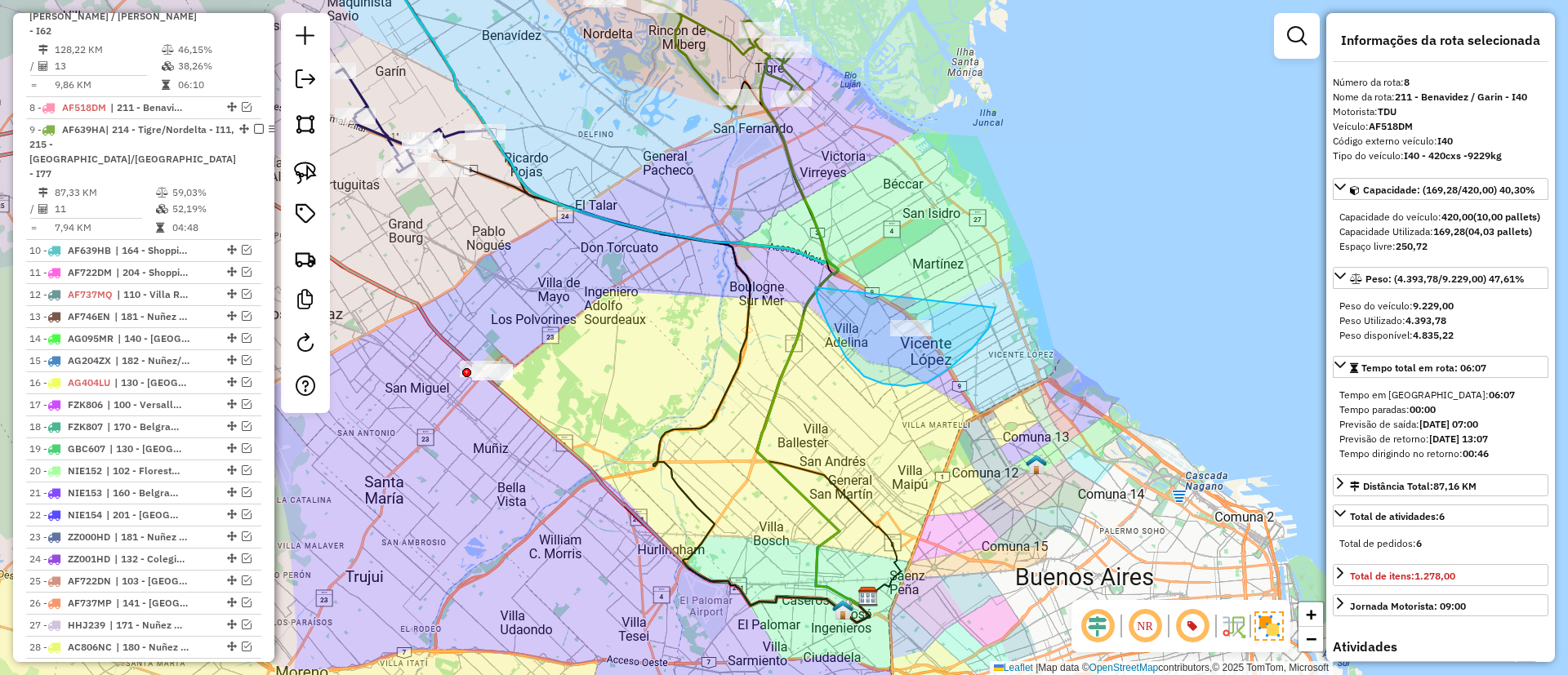
drag, startPoint x: 951, startPoint y: 368, endPoint x: 971, endPoint y: 241, distance: 128.6
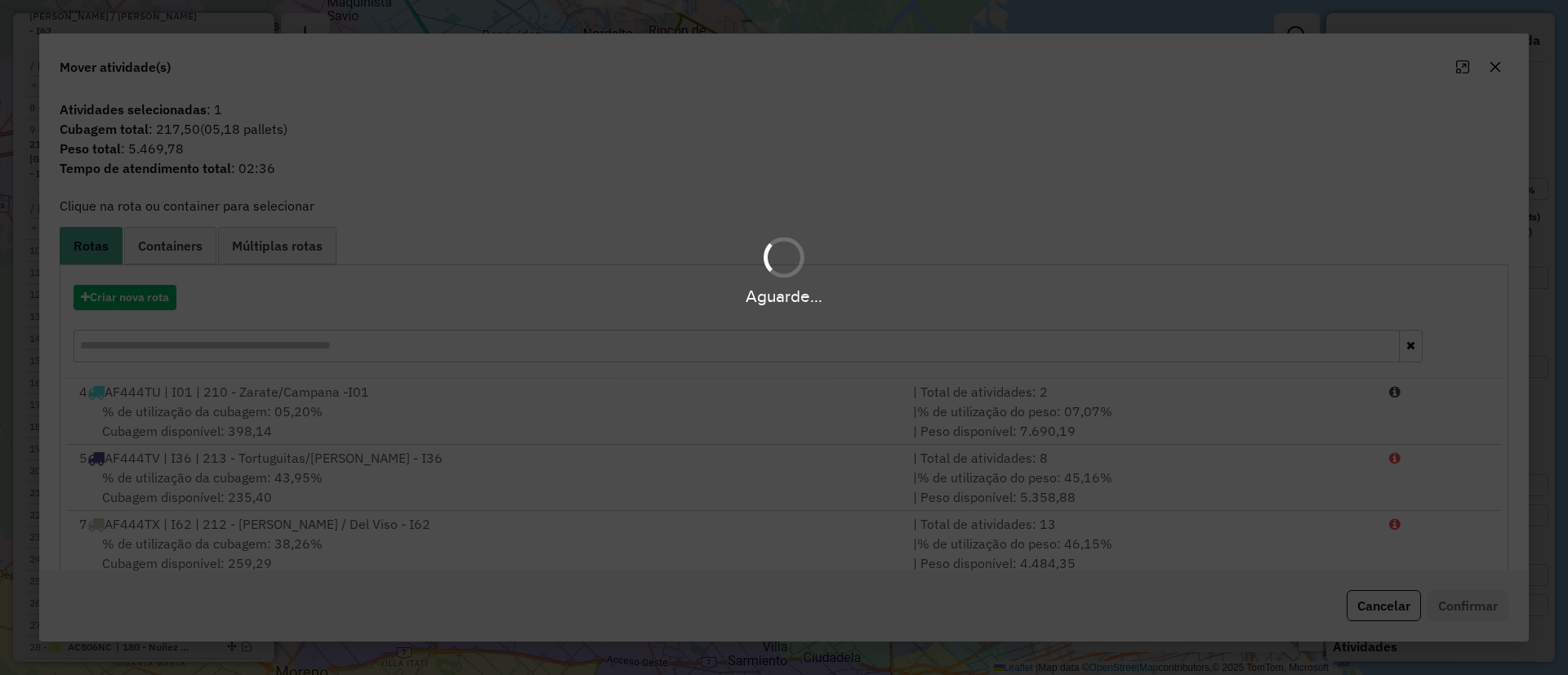
click at [133, 295] on hb-app "Aguarde... Pop-up bloqueado! Seu navegador bloqueou automáticamente a abertura …" at bounding box center [784, 338] width 1568 height 675
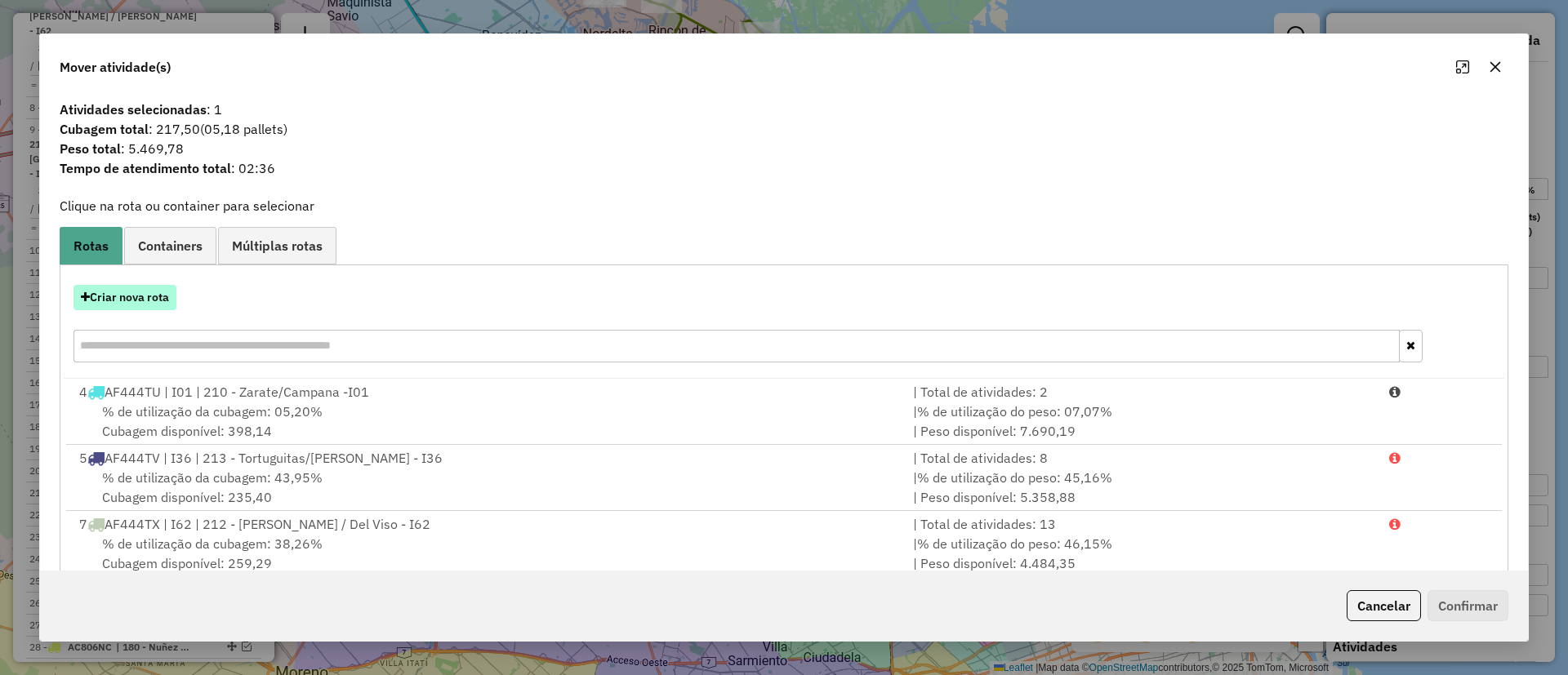
click at [133, 295] on button "Criar nova rota" at bounding box center [124, 297] width 103 height 25
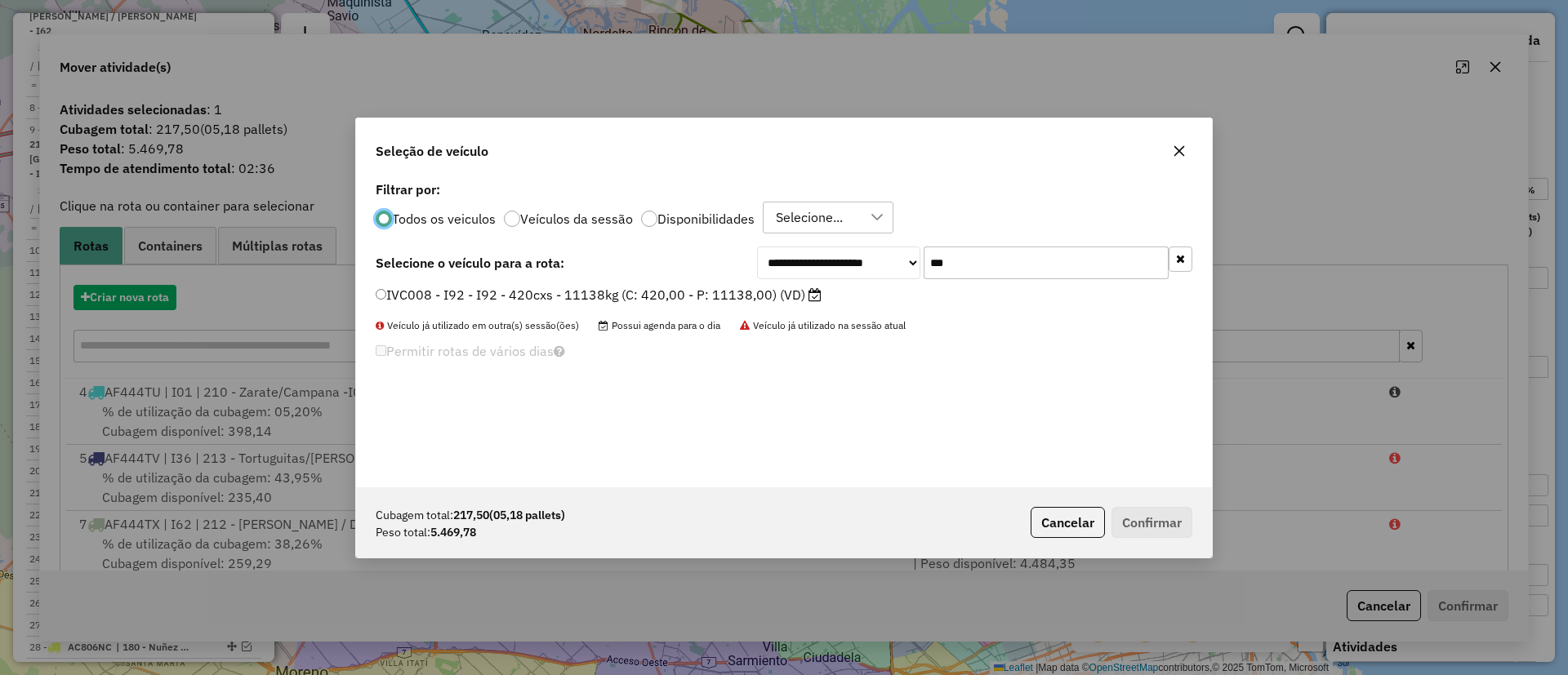
scroll to position [9, 5]
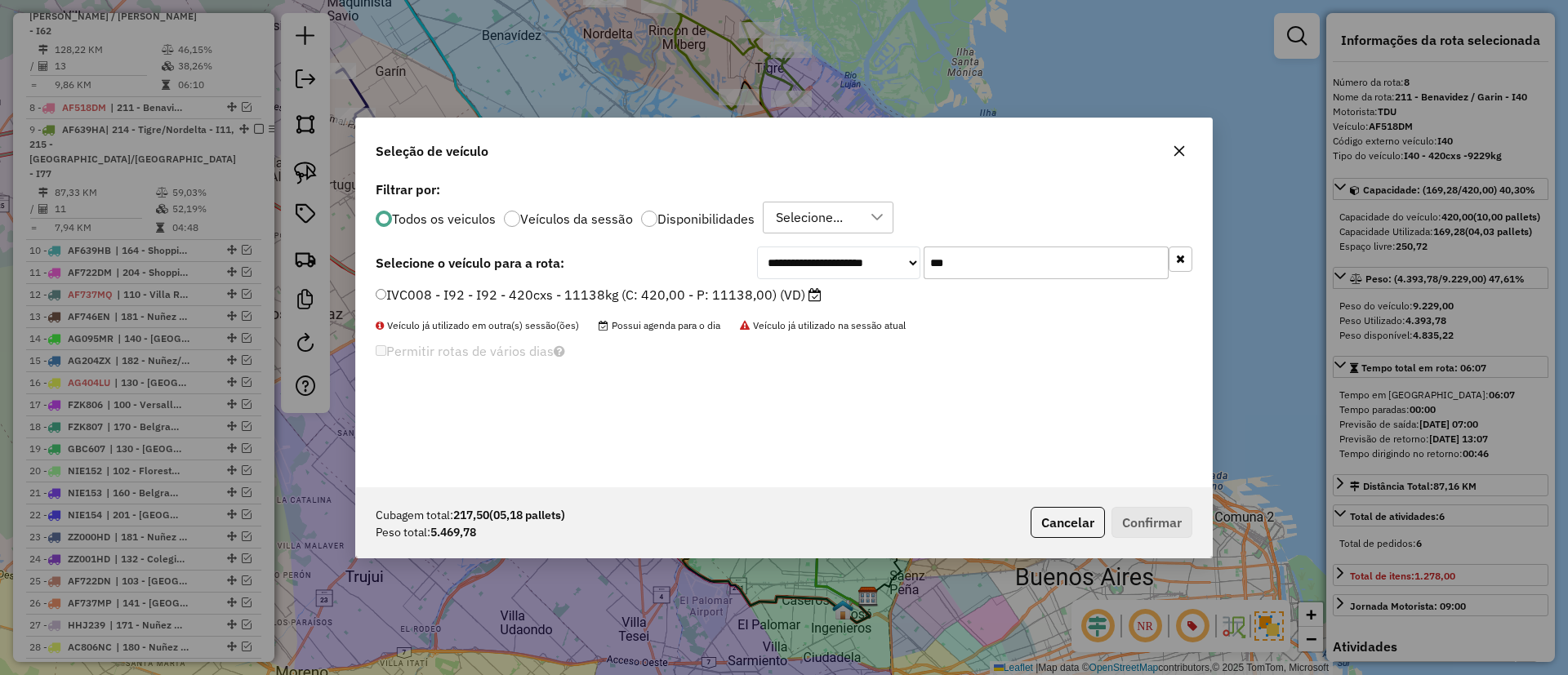
drag, startPoint x: 957, startPoint y: 266, endPoint x: 863, endPoint y: 244, distance: 96.5
click at [869, 247] on div "**********" at bounding box center [974, 262] width 435 height 33
type input "*"
click at [1021, 257] on input "***" at bounding box center [1045, 262] width 245 height 33
click at [982, 244] on div "**********" at bounding box center [784, 332] width 855 height 310
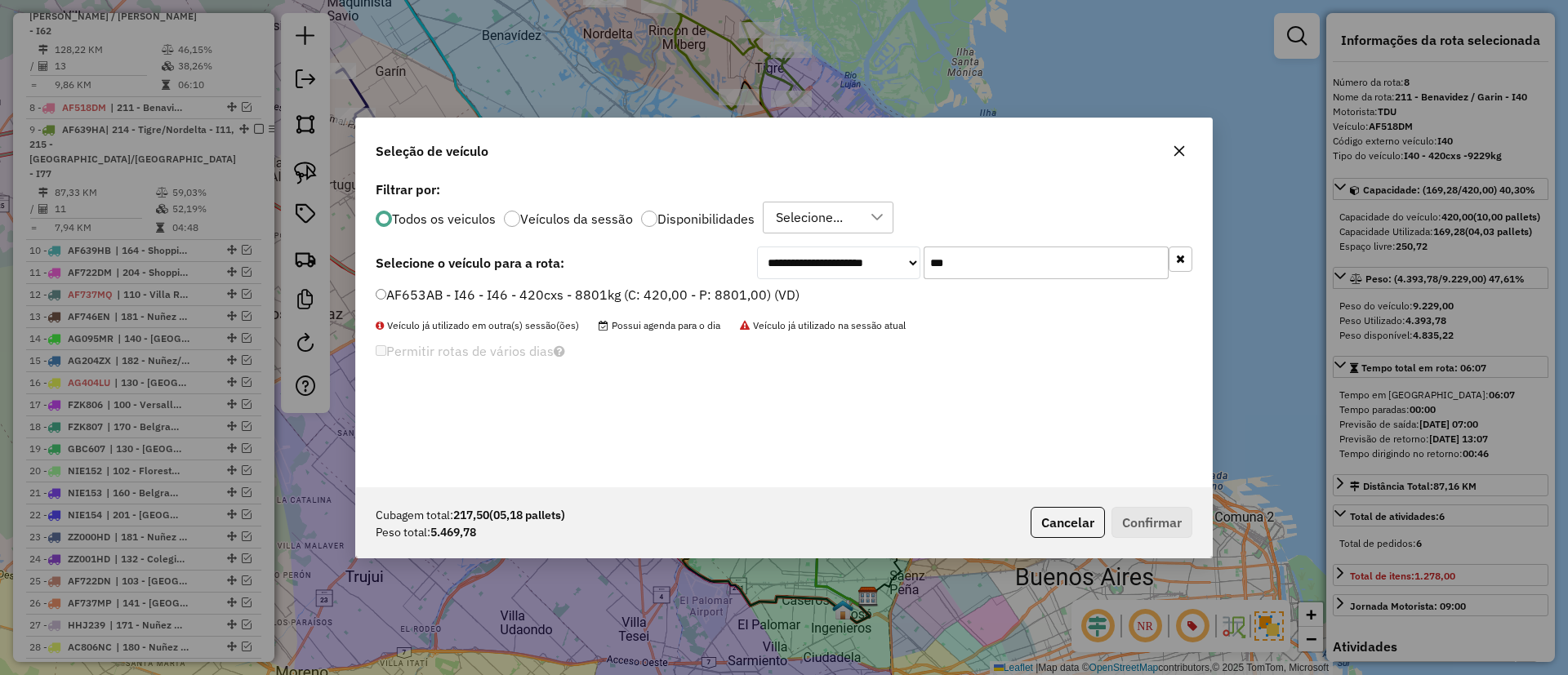
click at [981, 246] on input "***" at bounding box center [1045, 262] width 245 height 33
type input "***"
click at [765, 285] on label "AG095MQ - I76 - I76 - 420cxs - 8090kg (C: 420,00 - P: 8090,00) (VD)" at bounding box center [598, 294] width 445 height 19
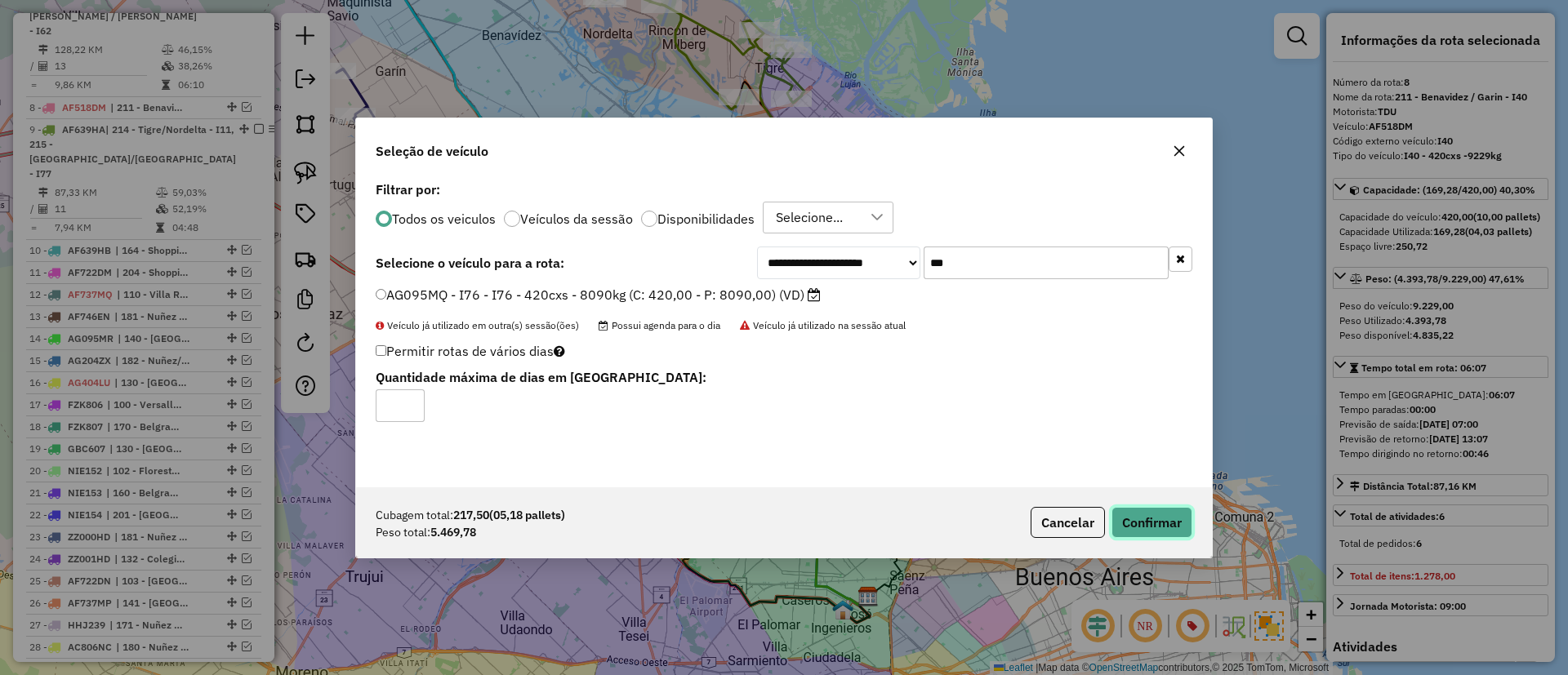
click at [1145, 515] on button "Confirmar" at bounding box center [1151, 522] width 81 height 31
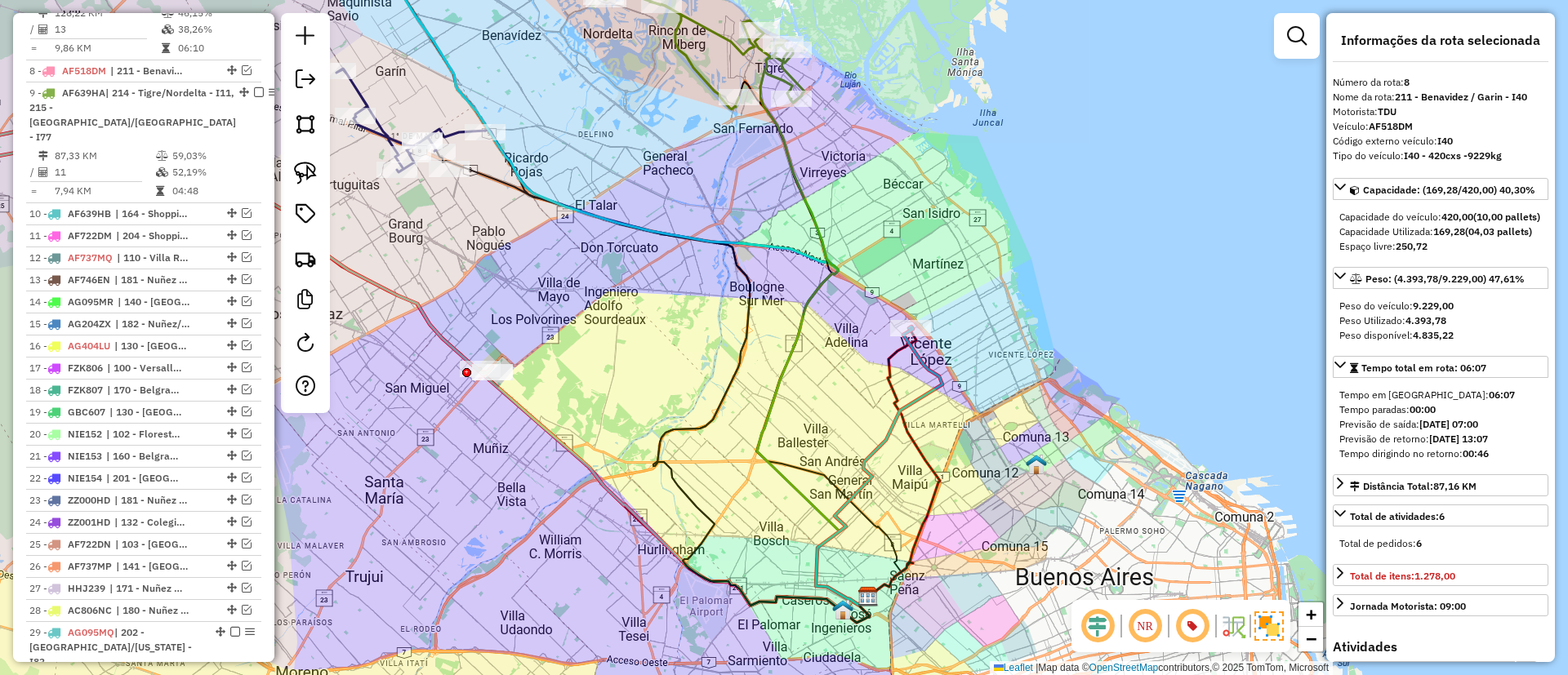
scroll to position [977, 0]
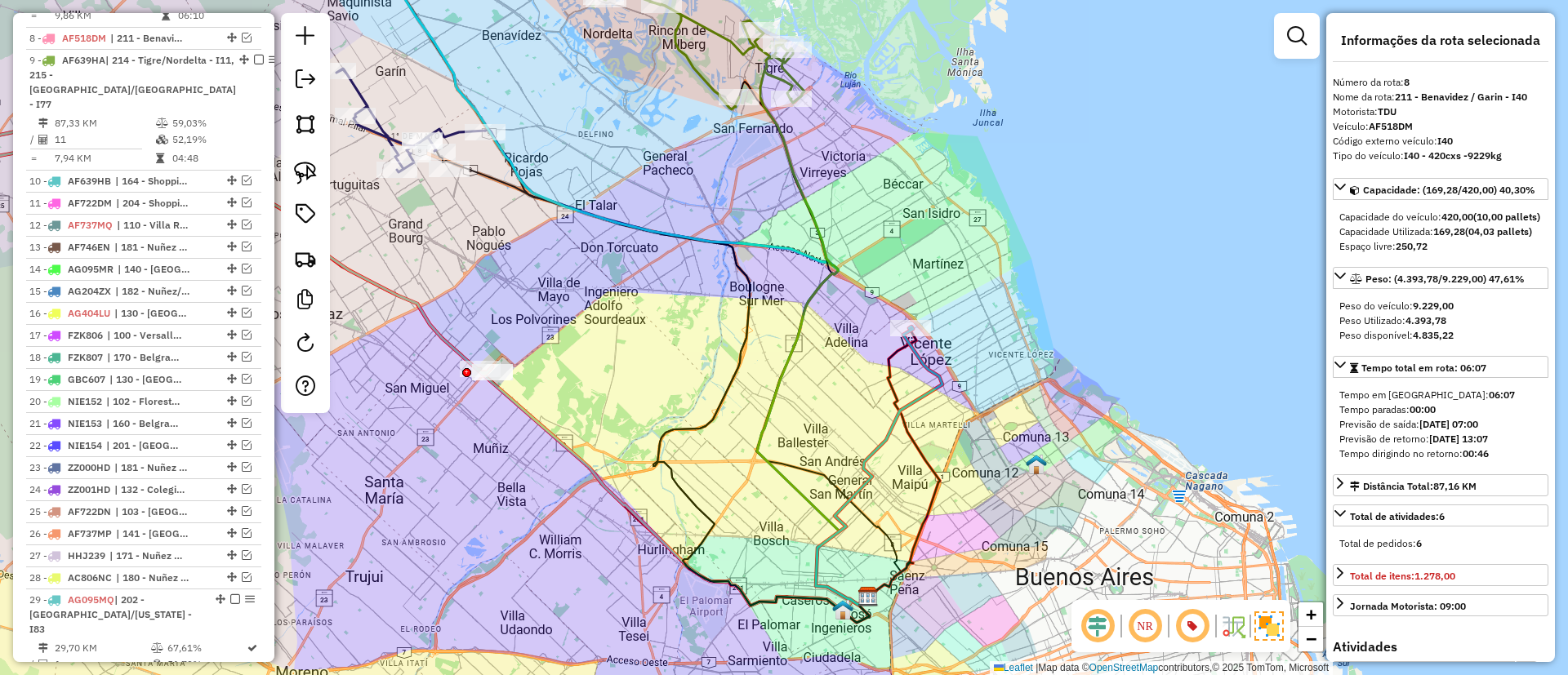
click at [906, 408] on icon at bounding box center [879, 465] width 127 height 278
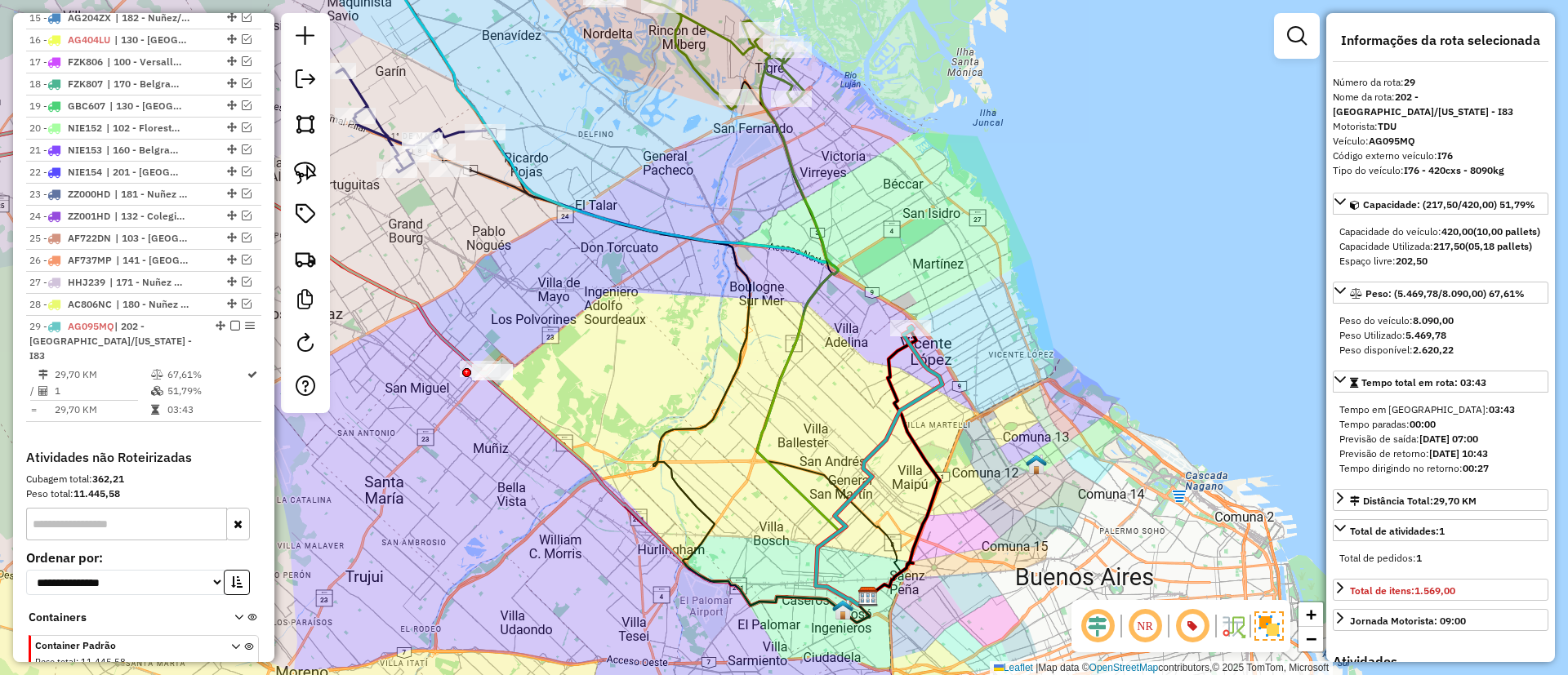
scroll to position [1404, 0]
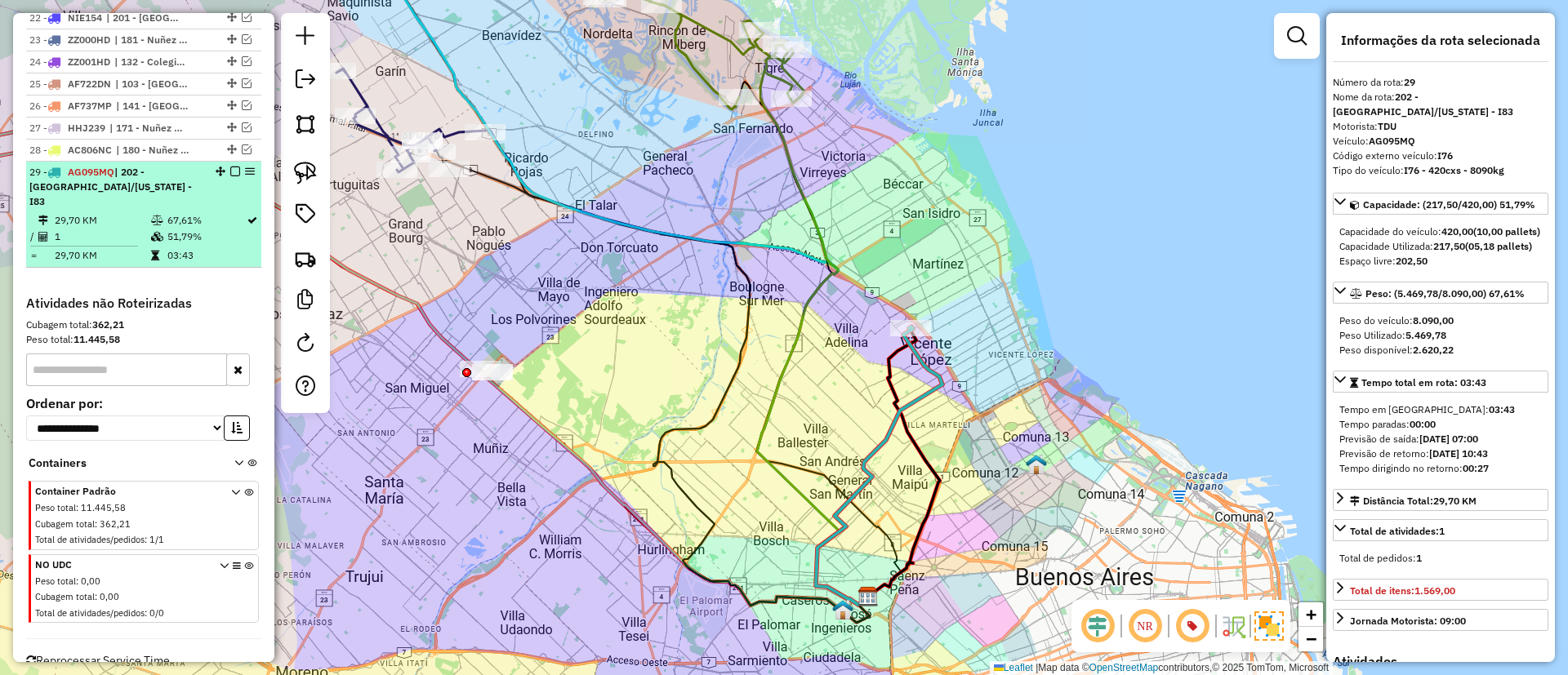
click at [231, 166] on em at bounding box center [236, 171] width 10 height 10
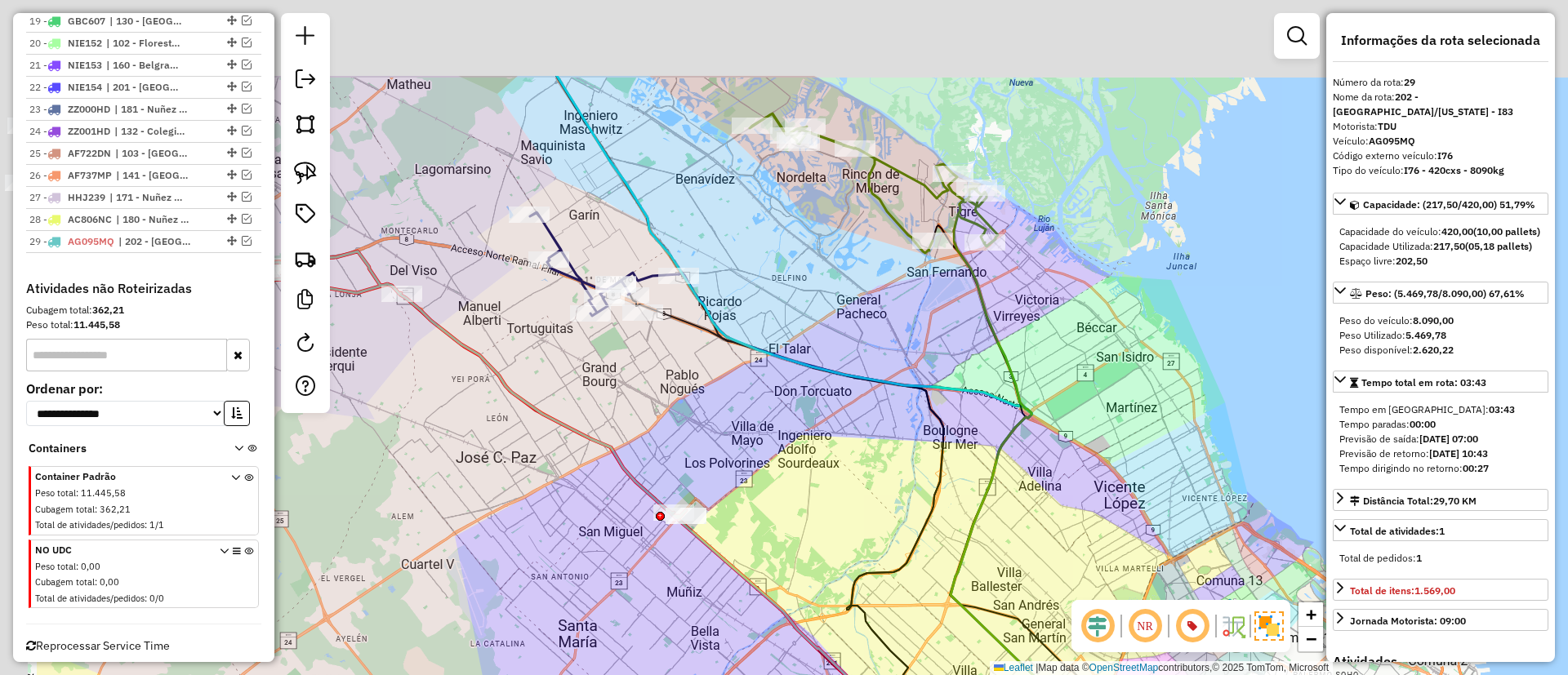
drag, startPoint x: 617, startPoint y: 411, endPoint x: 637, endPoint y: 392, distance: 27.6
click at [632, 422] on div "Janela de atendimento Grade de atendimento Capacidade Transportadoras Veículos …" at bounding box center [784, 338] width 1568 height 675
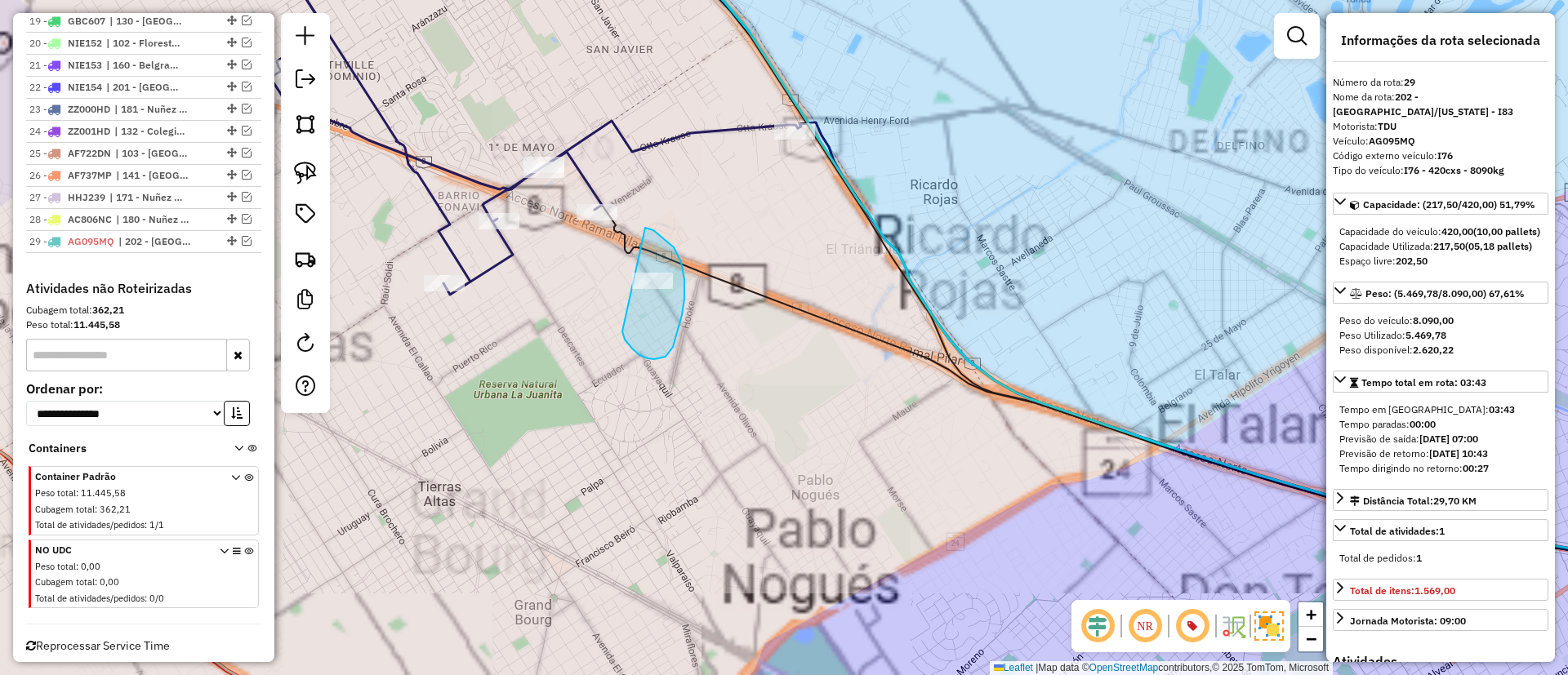
drag, startPoint x: 672, startPoint y: 347, endPoint x: 643, endPoint y: 228, distance: 122.5
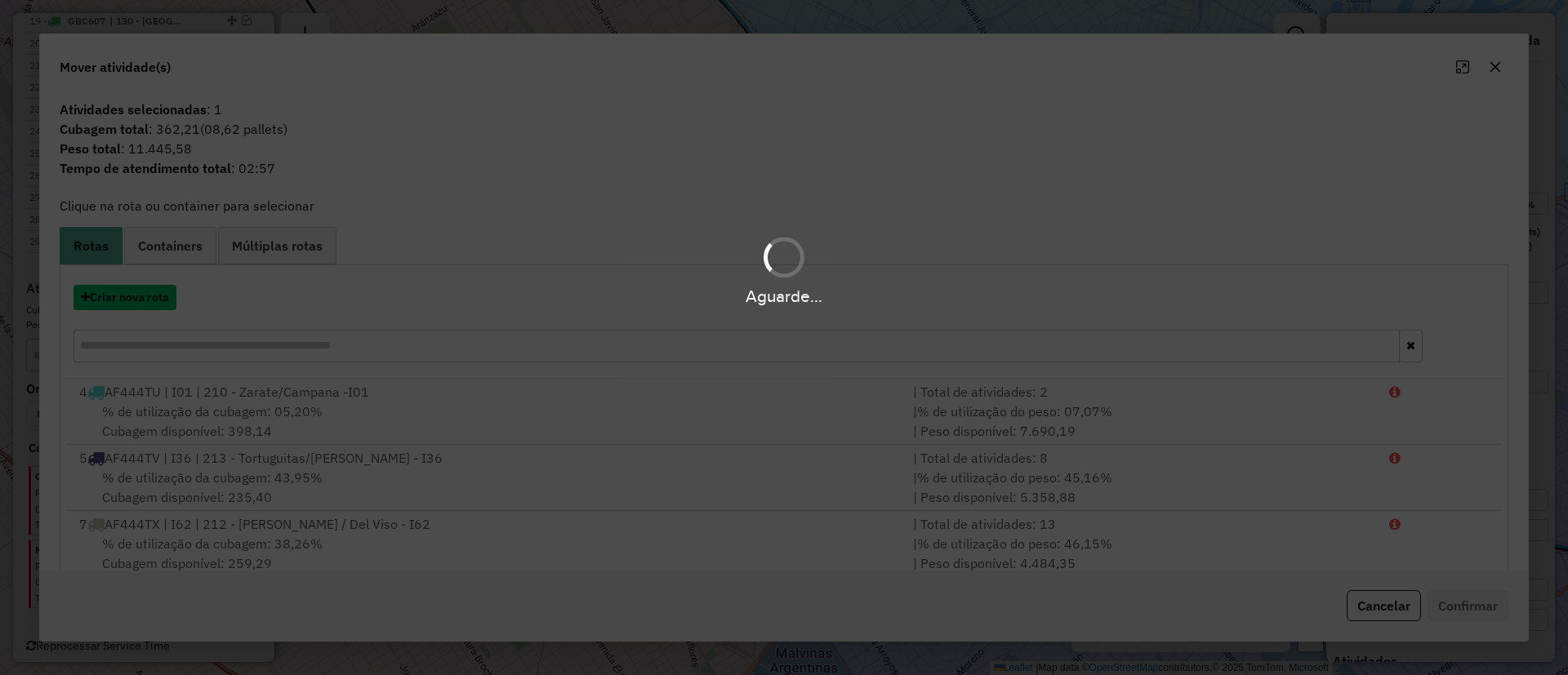
click at [123, 307] on button "Criar nova rota" at bounding box center [124, 297] width 103 height 25
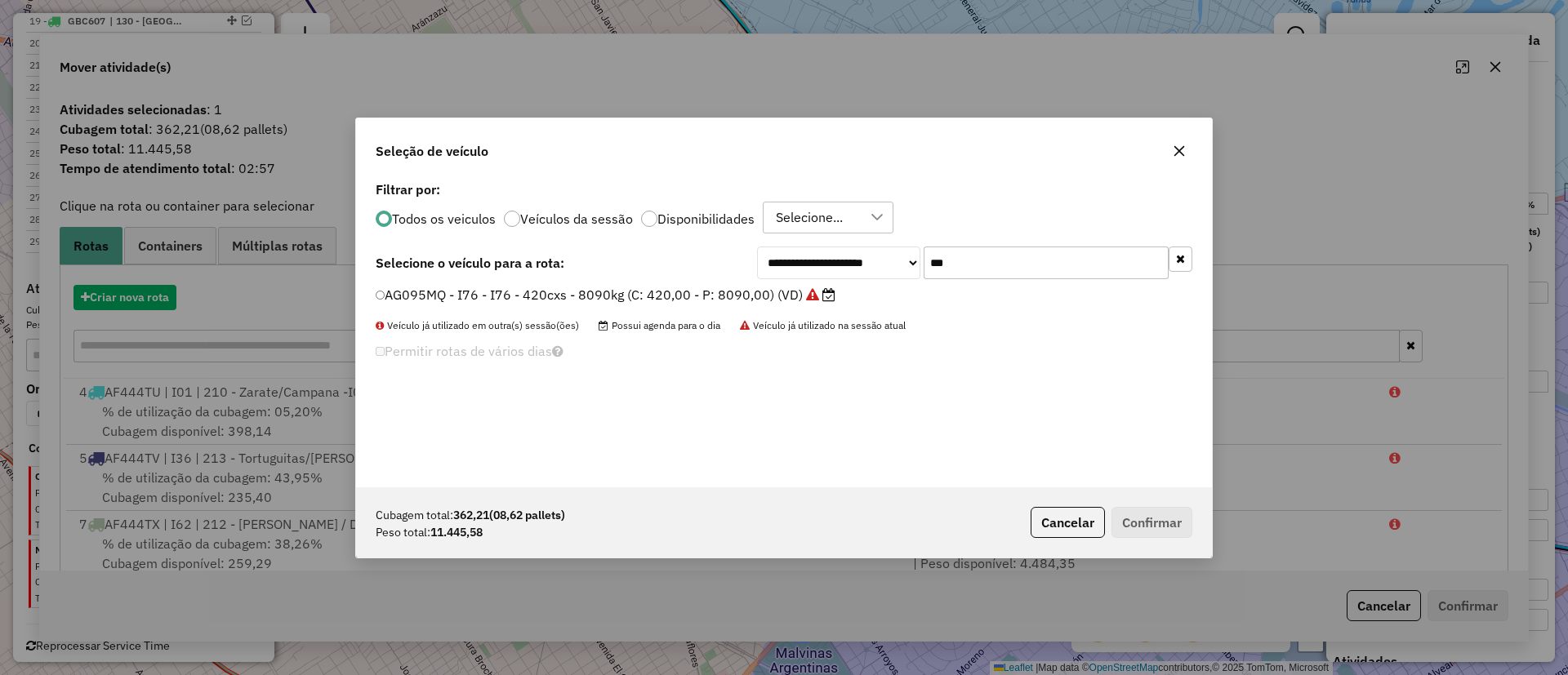
scroll to position [9, 5]
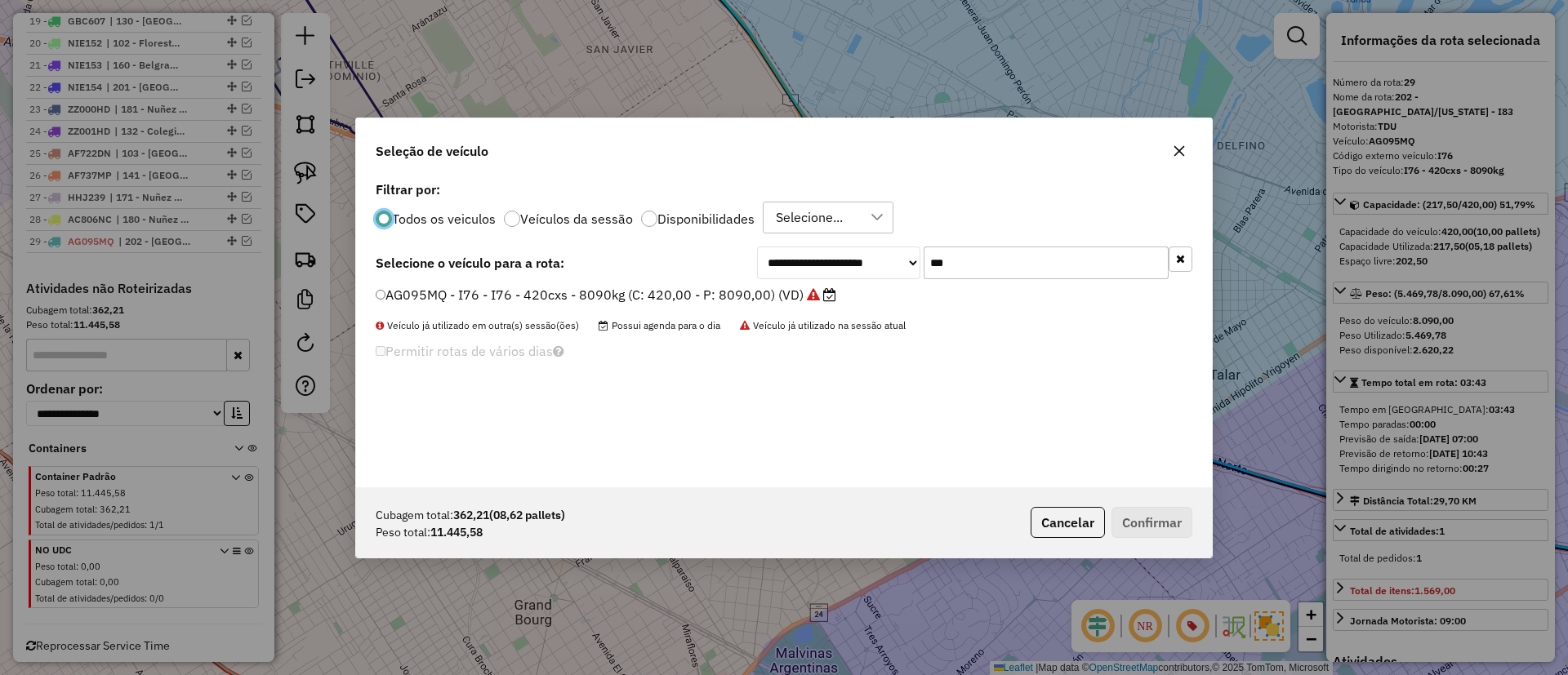
click at [977, 247] on input "***" at bounding box center [1045, 262] width 245 height 33
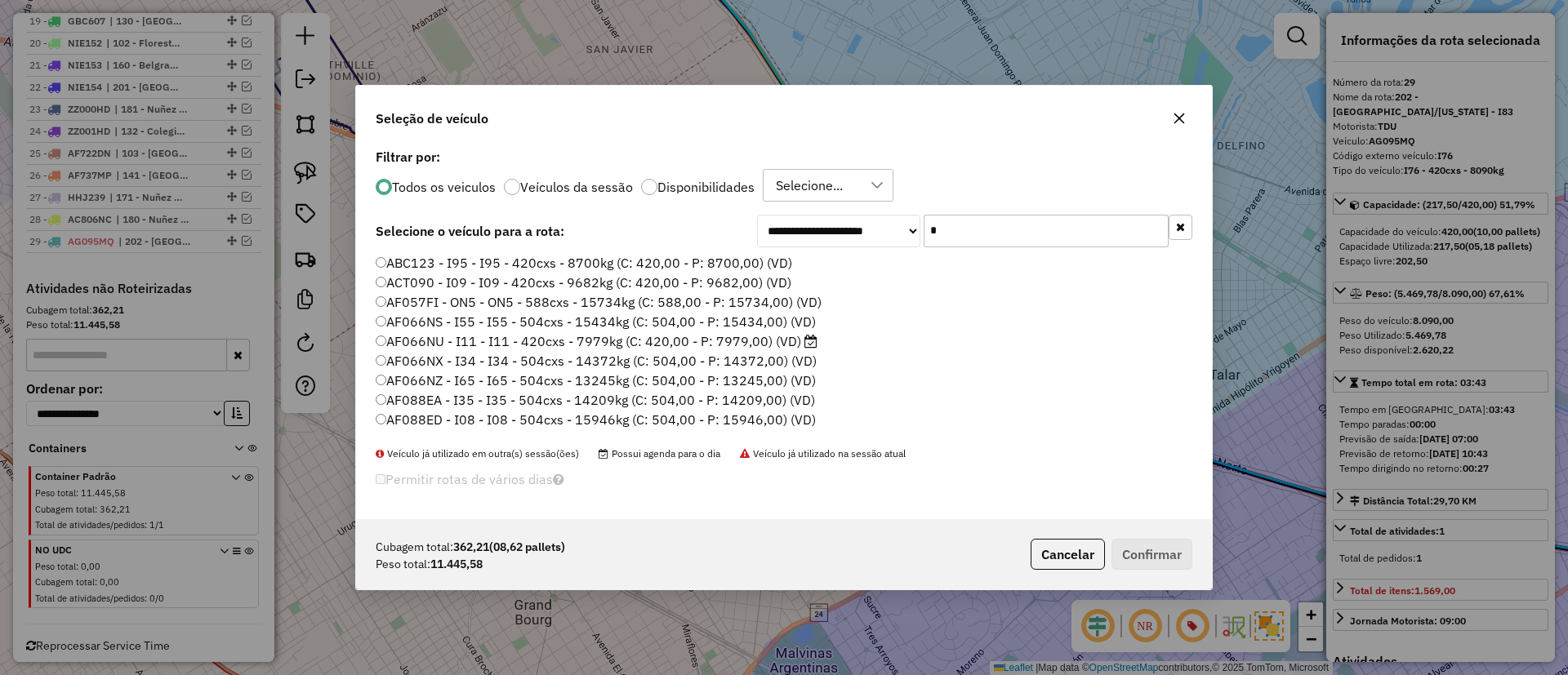
type input "*"
click at [1175, 118] on icon "button" at bounding box center [1180, 119] width 13 height 13
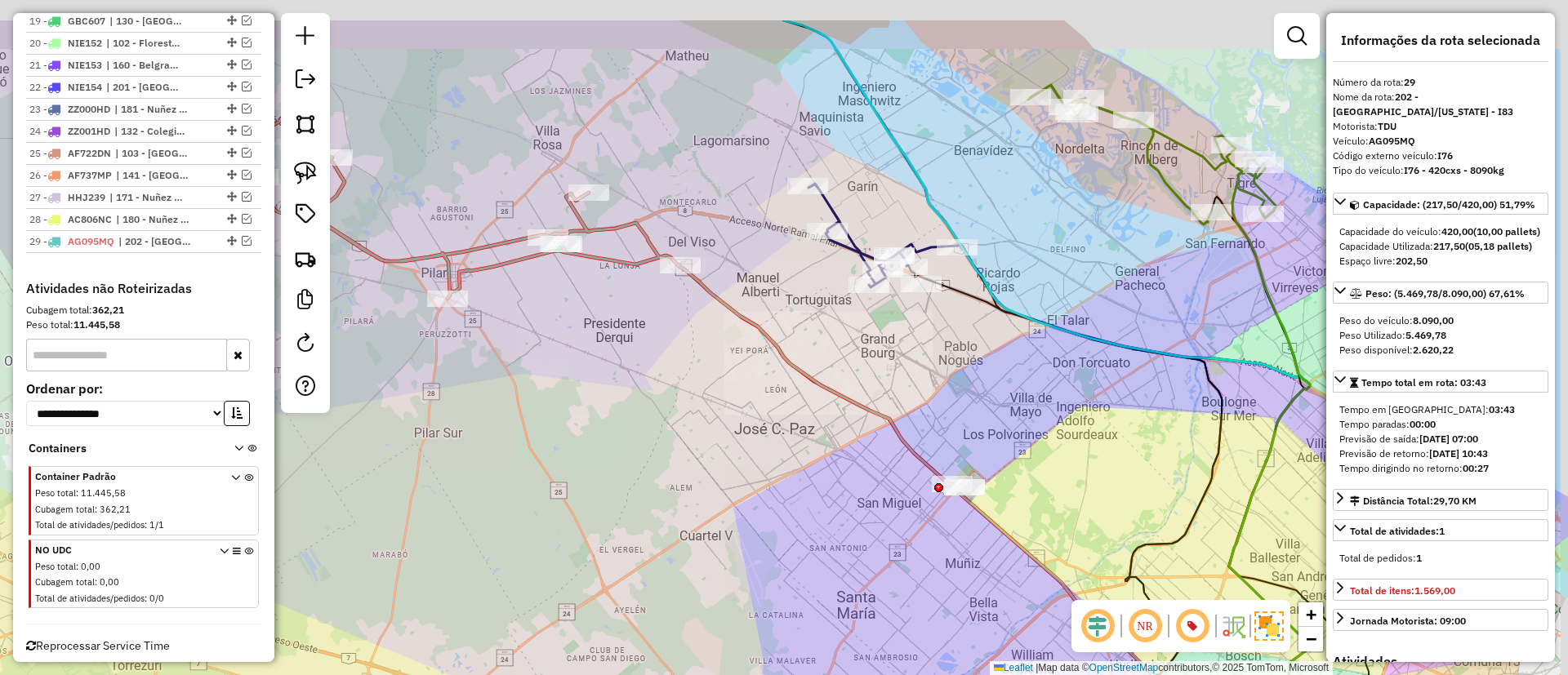
click at [1013, 269] on div "Janela de atendimento Grade de atendimento Capacidade Transportadoras Veículos …" at bounding box center [784, 338] width 1568 height 675
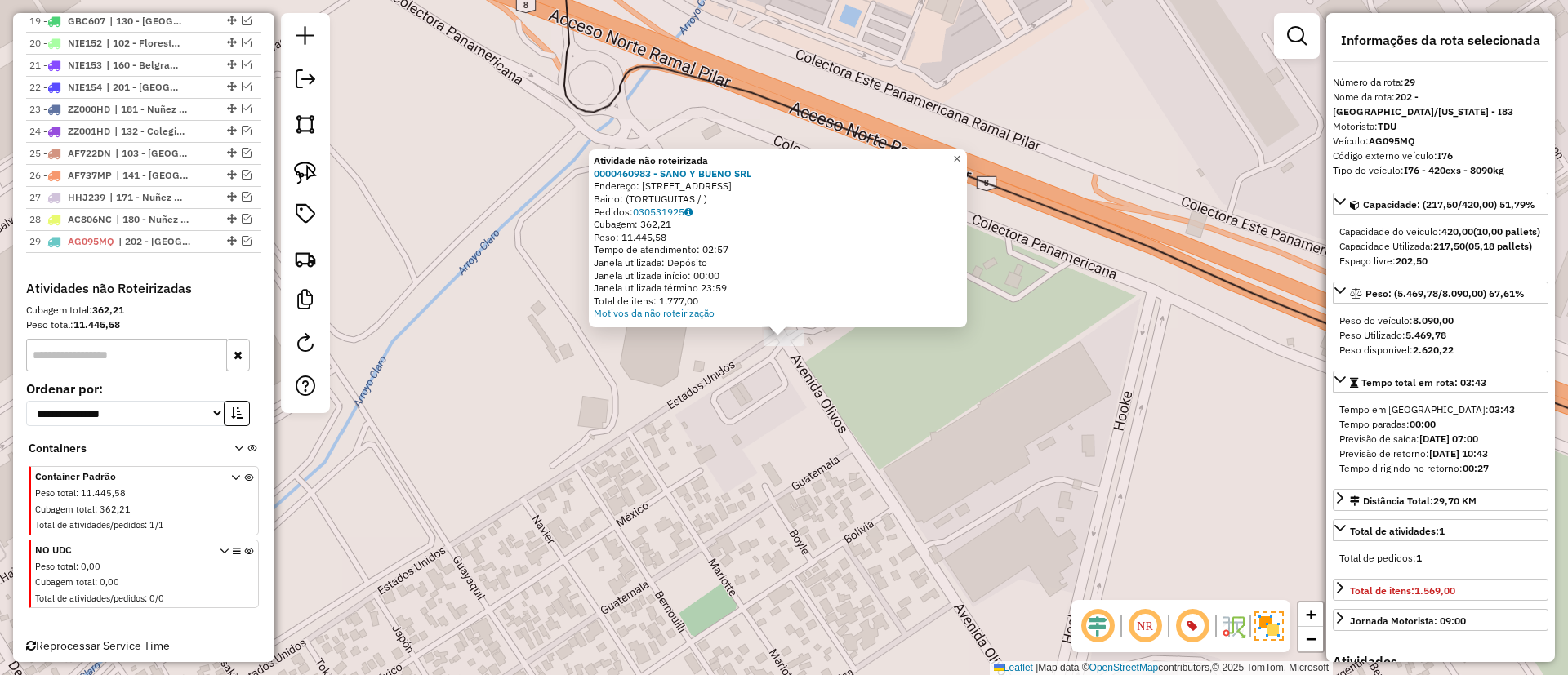
click at [960, 152] on span "×" at bounding box center [957, 159] width 8 height 14
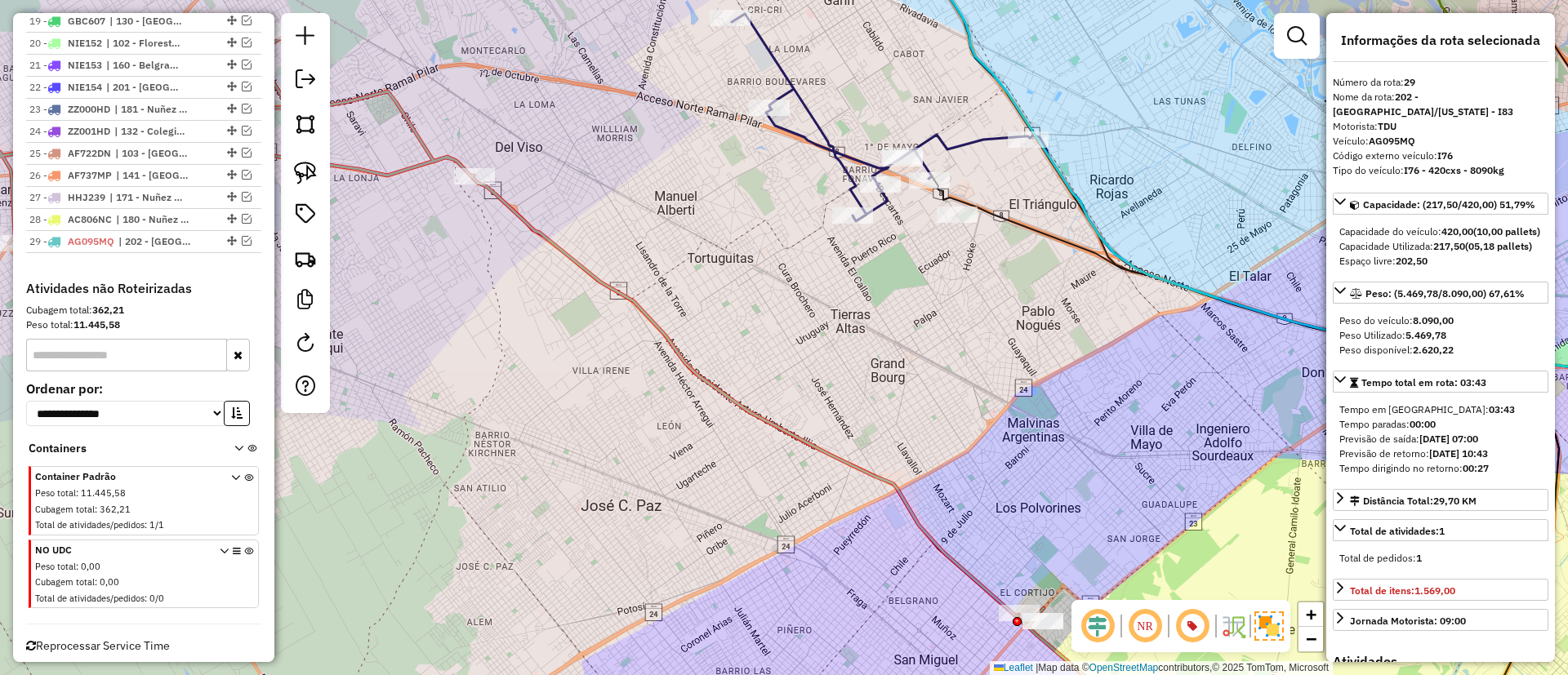
click at [837, 145] on icon at bounding box center [880, 118] width 298 height 207
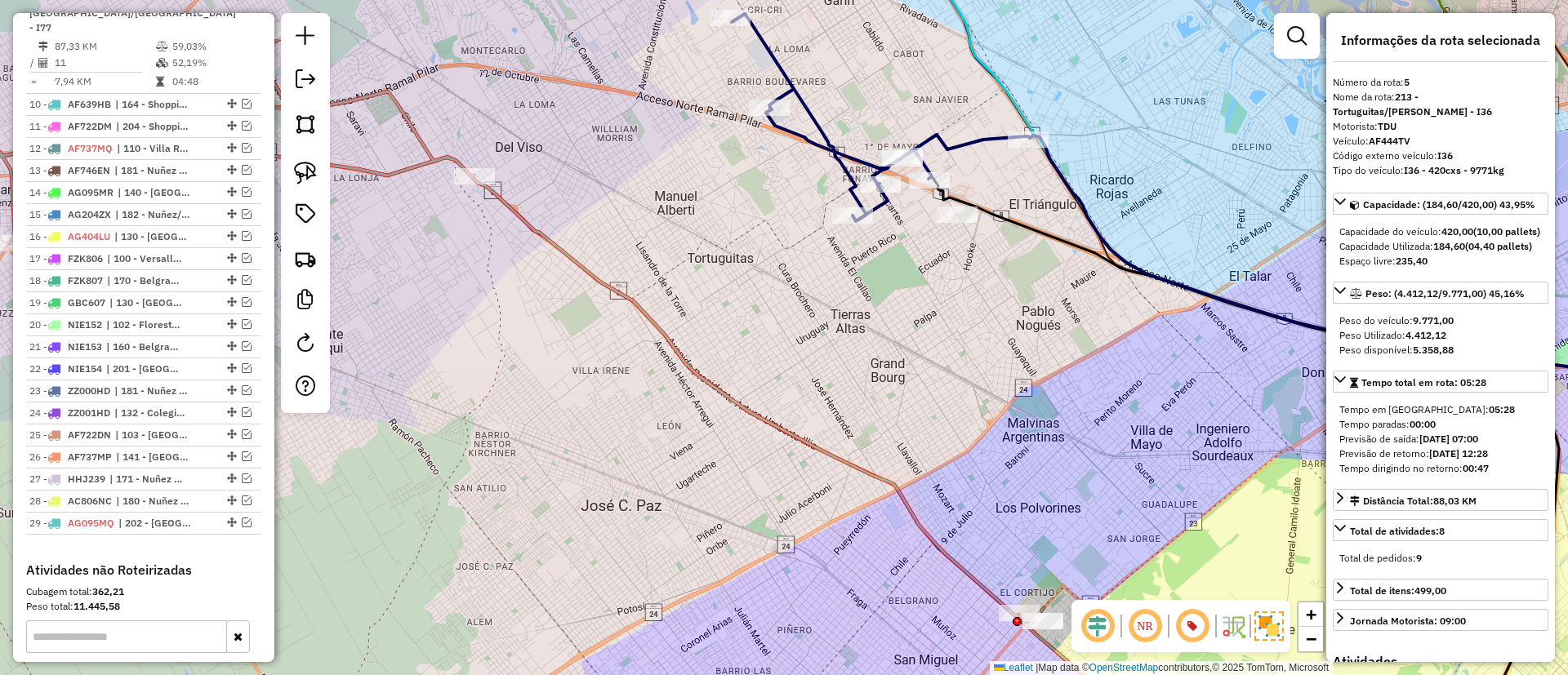
scroll to position [772, 0]
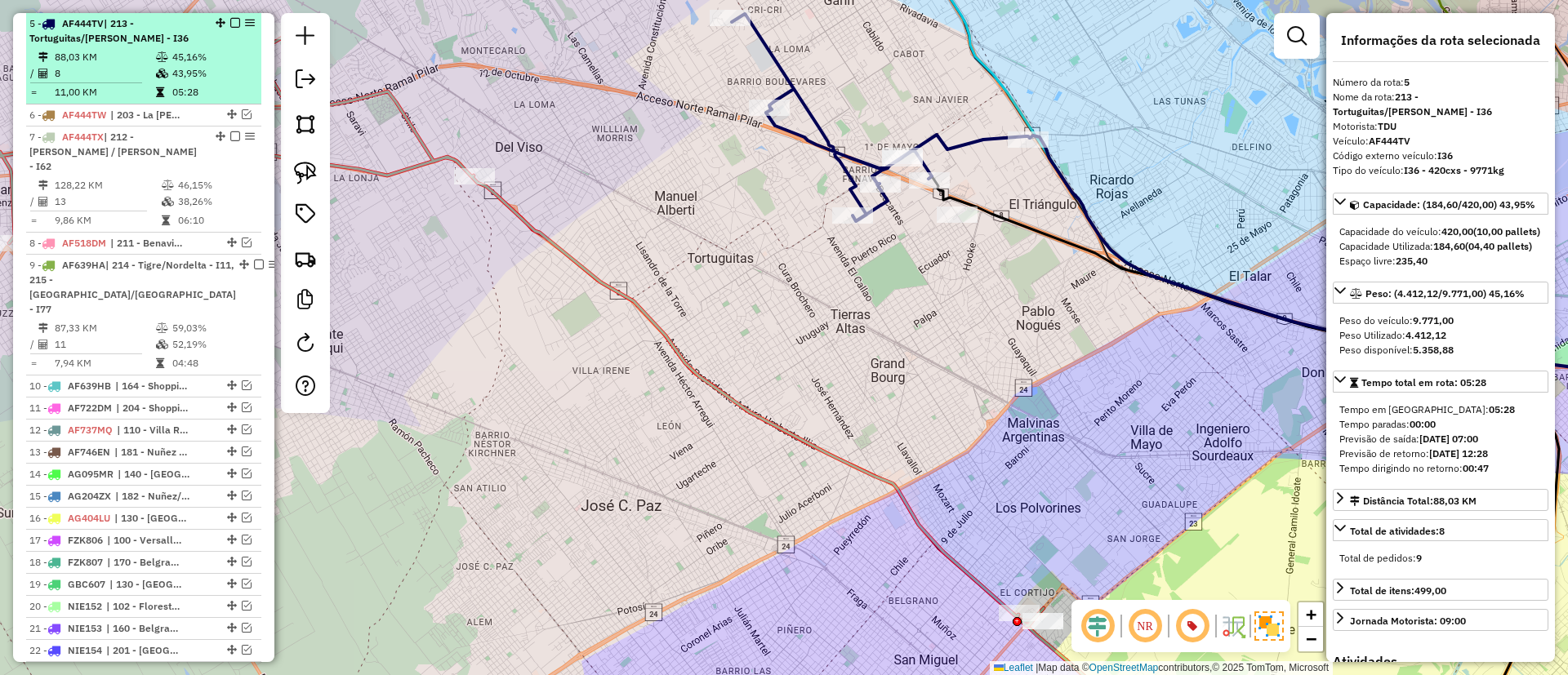
click at [235, 21] on em at bounding box center [236, 23] width 10 height 10
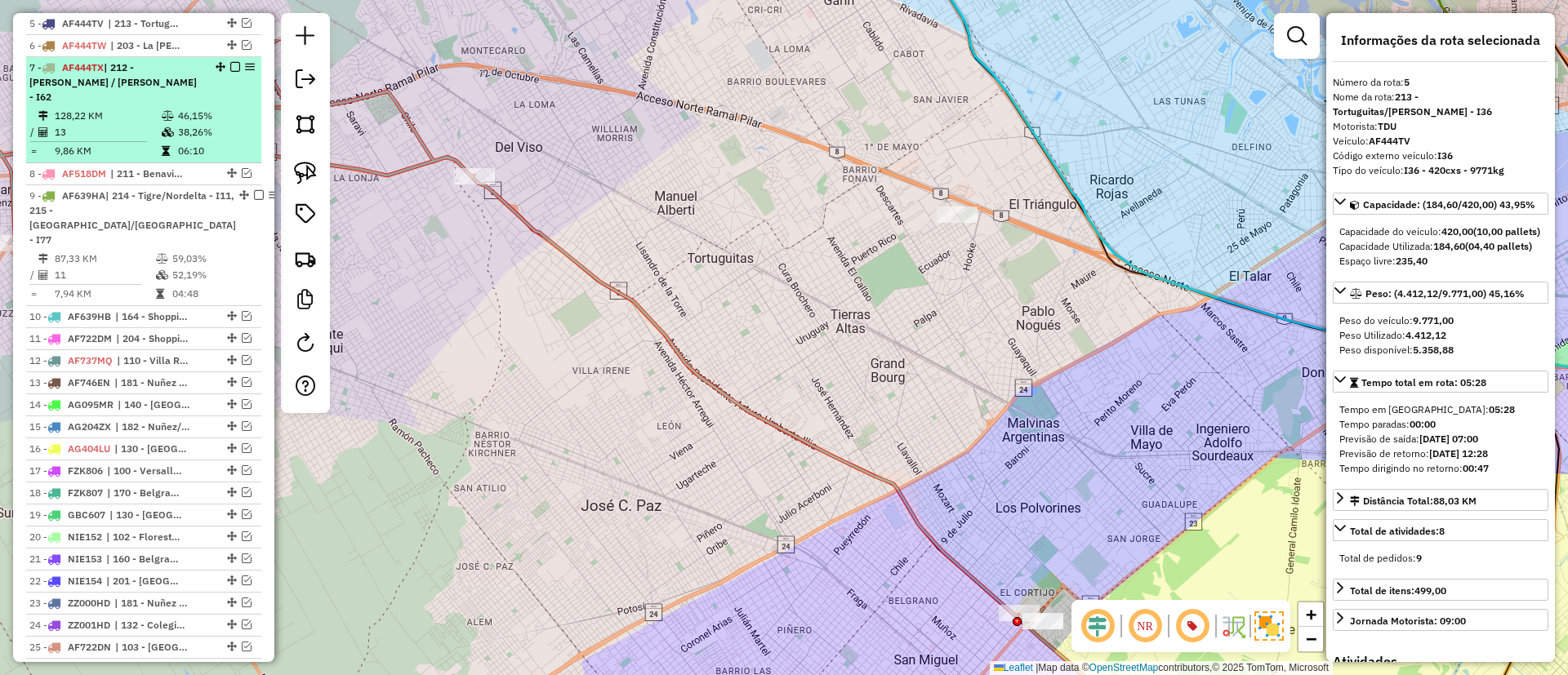
click at [216, 124] on td "38,26%" at bounding box center [216, 133] width 78 height 17
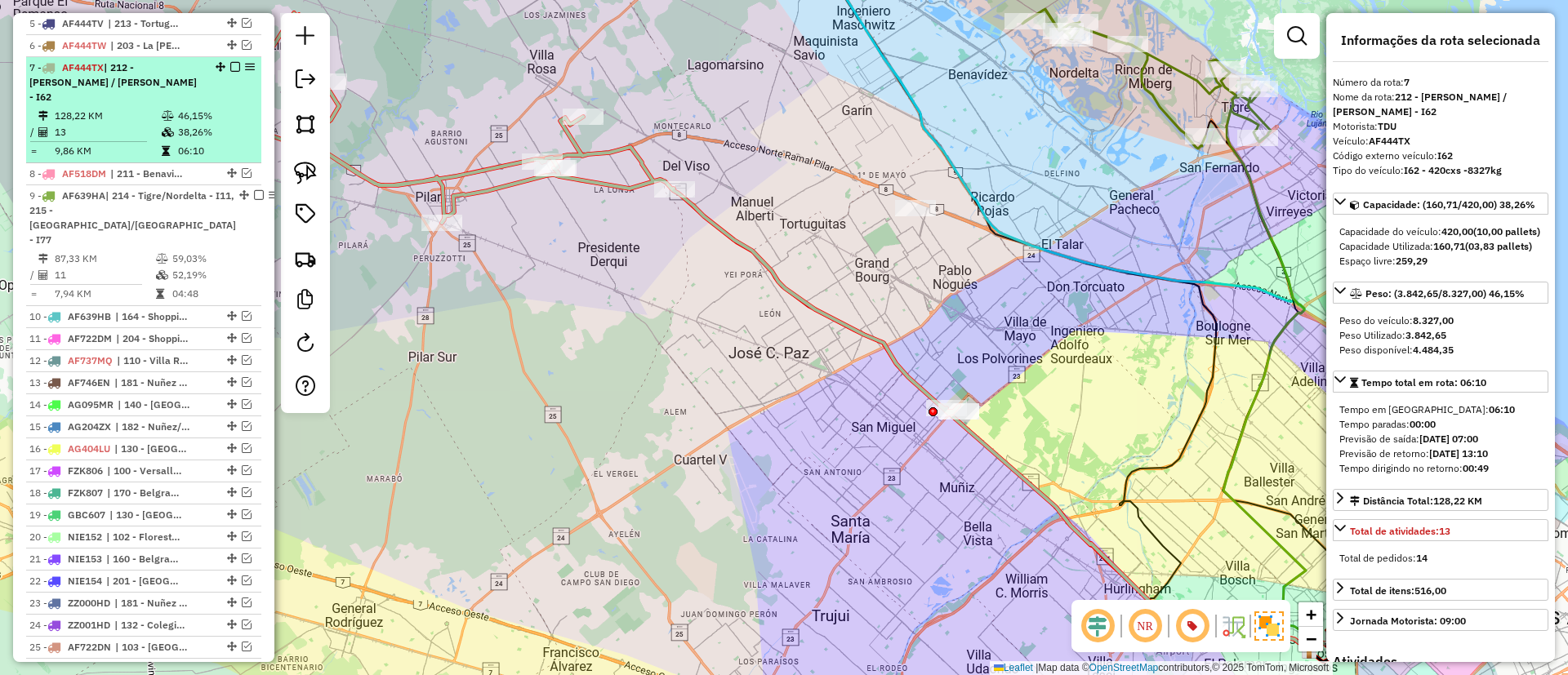
click at [233, 64] on em at bounding box center [236, 67] width 10 height 10
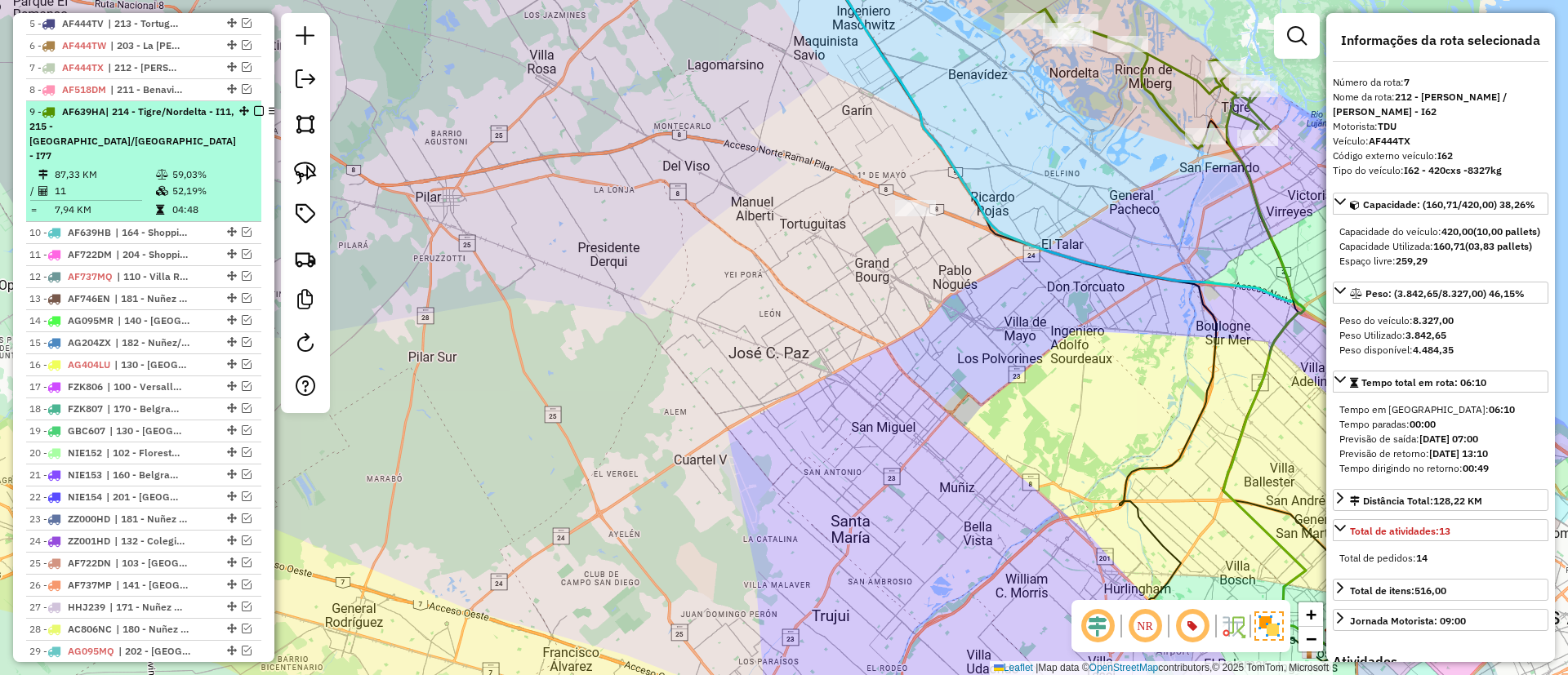
click at [217, 135] on div "9 - AF639HA | 214 - Tigre/Nordelta - I11, 215 - Victoria/San Fernando - I77" at bounding box center [144, 134] width 229 height 58
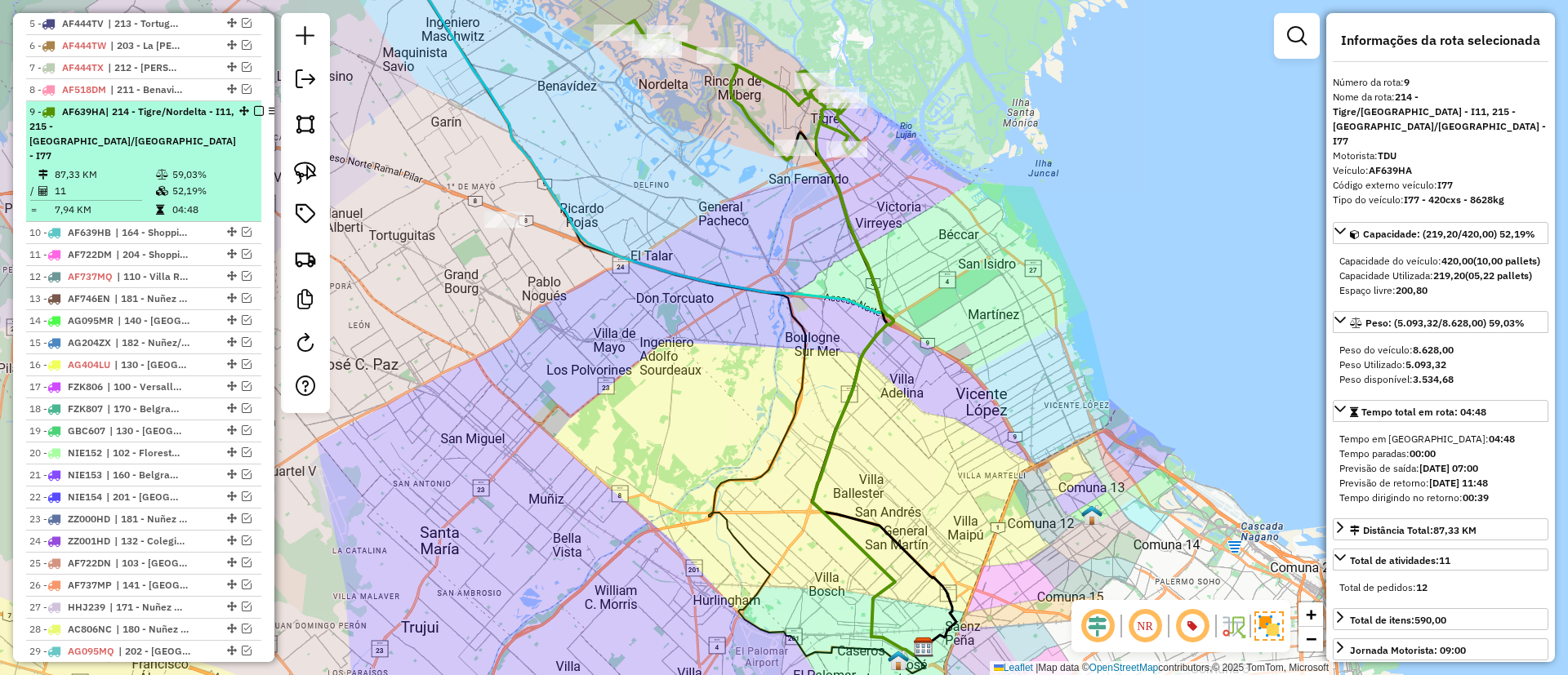
click at [254, 113] on em at bounding box center [259, 111] width 10 height 10
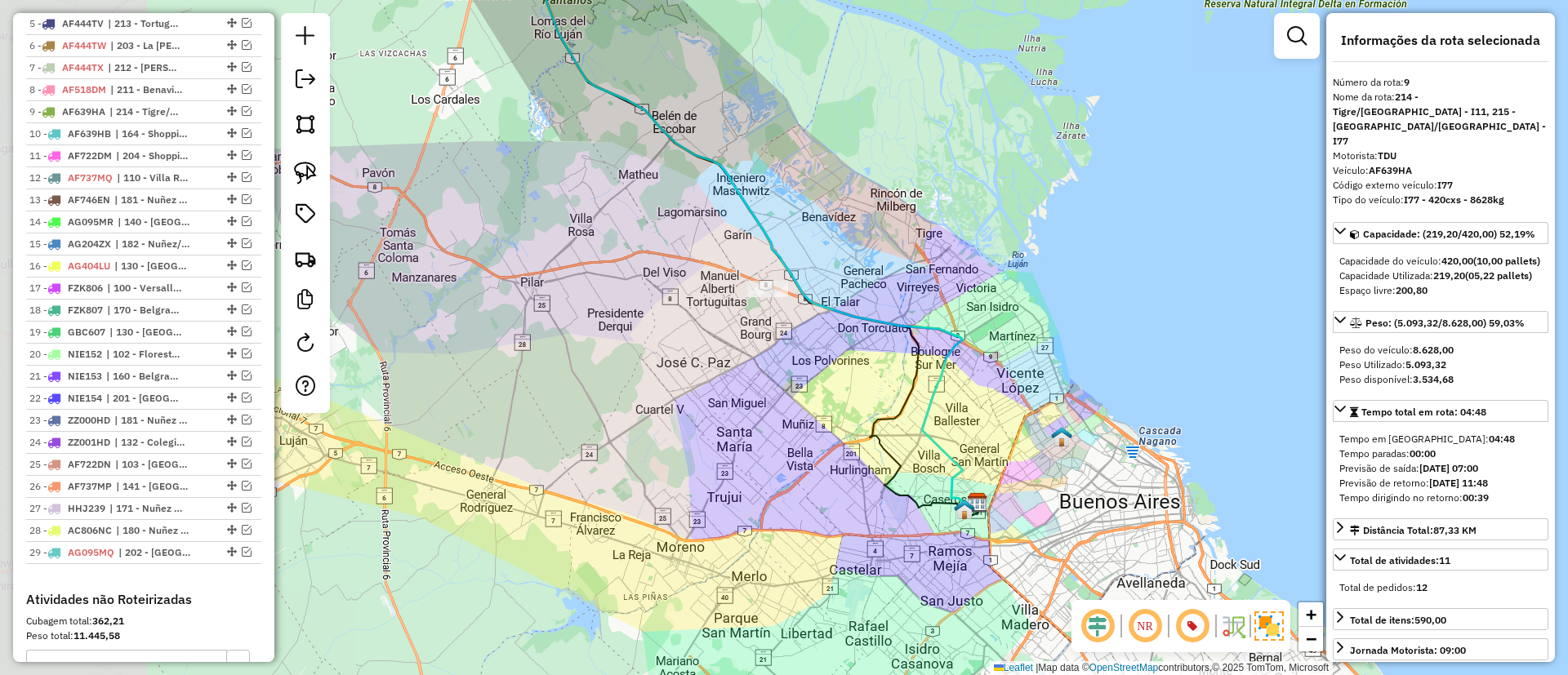
drag, startPoint x: 475, startPoint y: 322, endPoint x: 831, endPoint y: 379, distance: 360.5
click at [831, 379] on div "Janela de atendimento Grade de atendimento Capacidade Transportadoras Veículos …" at bounding box center [784, 338] width 1568 height 675
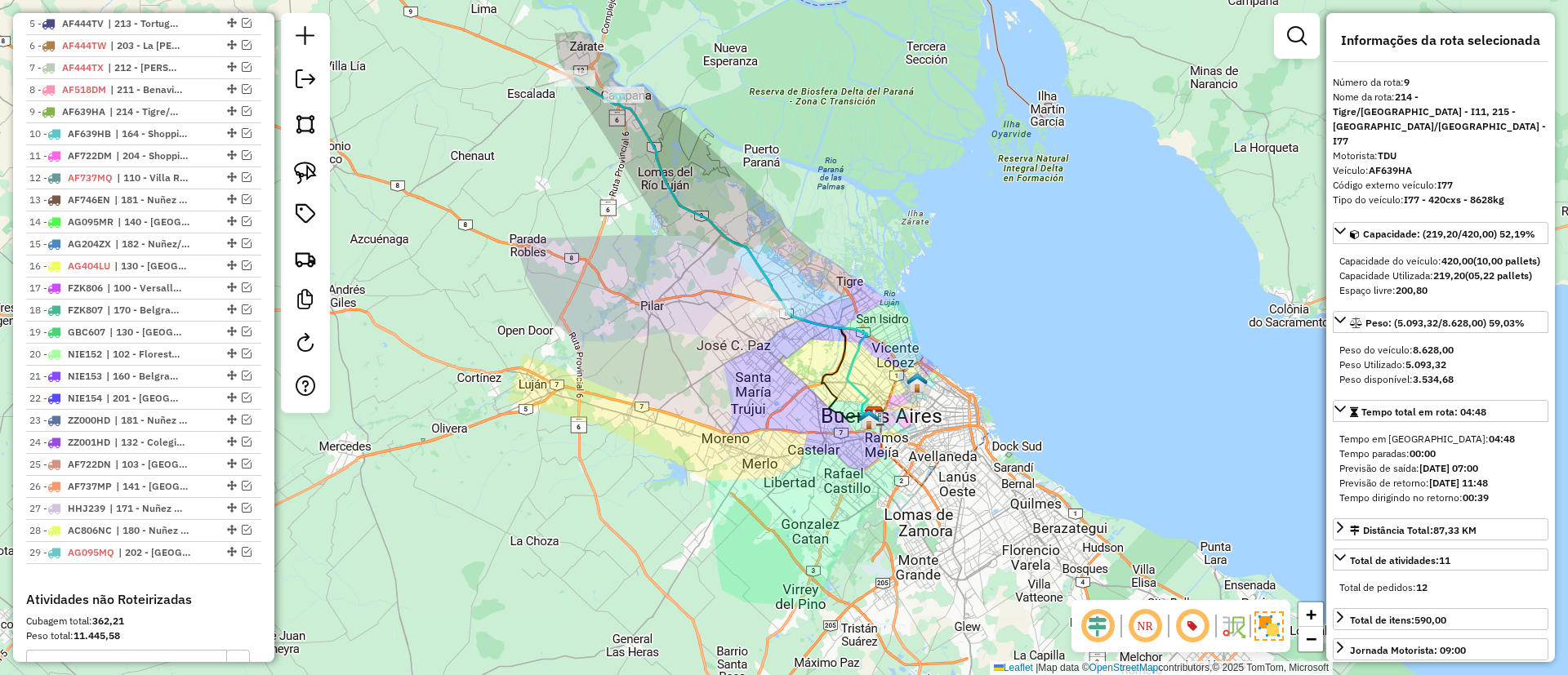
click at [702, 206] on icon at bounding box center [747, 256] width 257 height 323
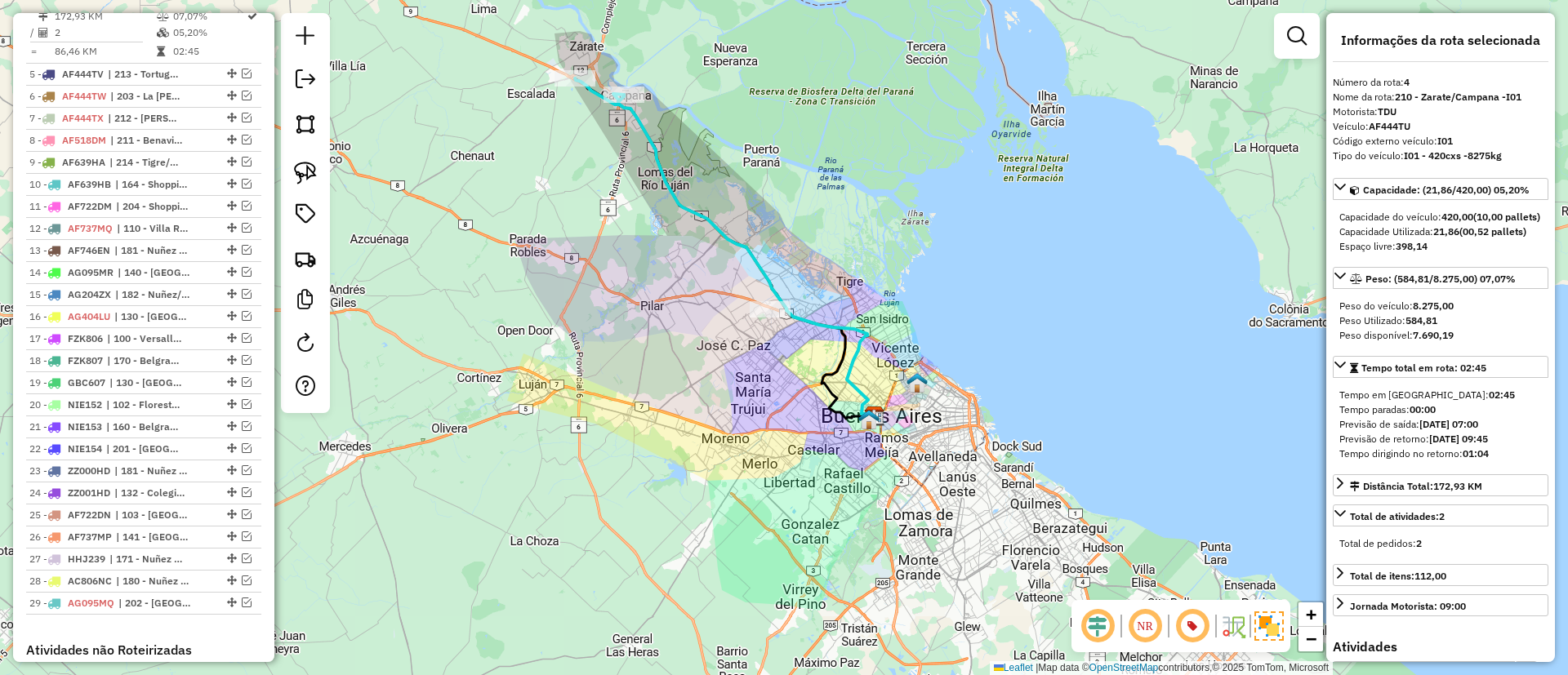
scroll to position [680, 0]
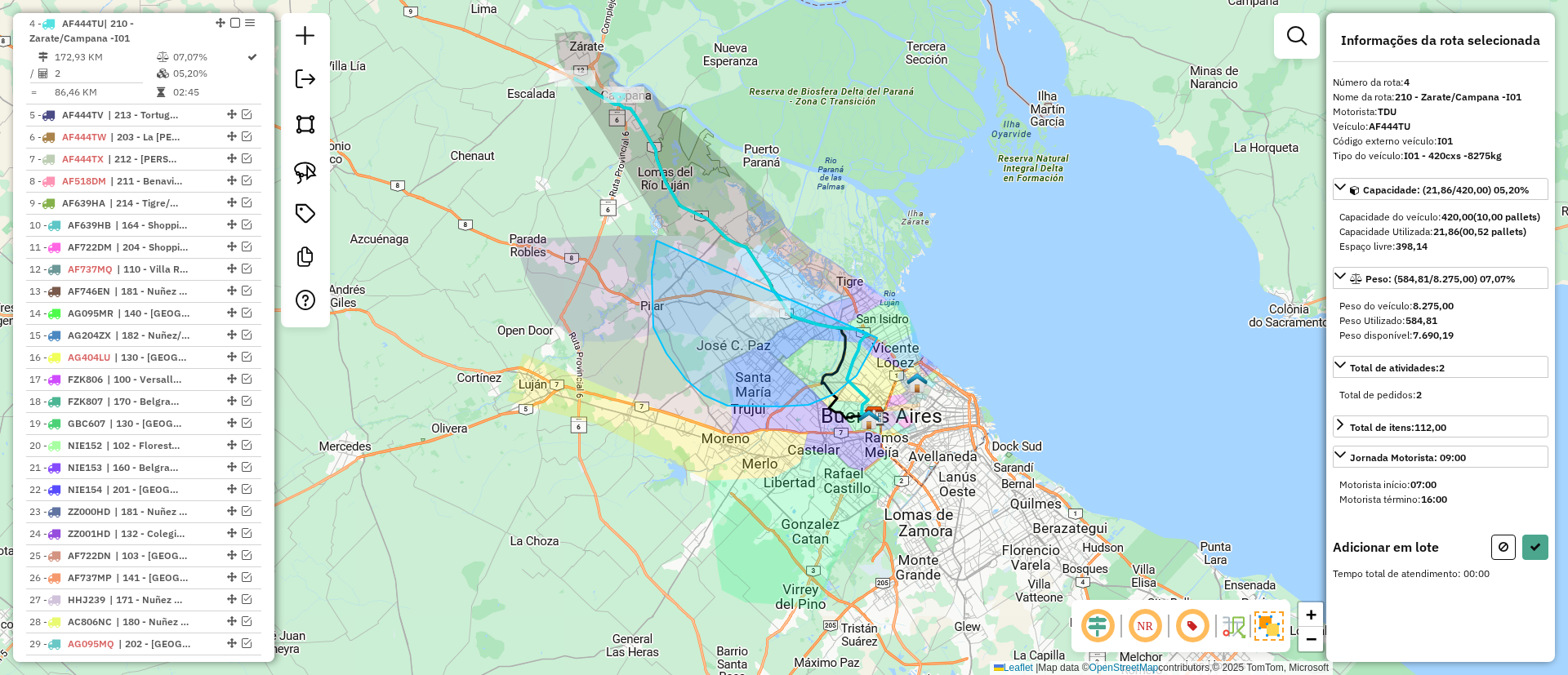
drag, startPoint x: 652, startPoint y: 272, endPoint x: 873, endPoint y: 210, distance: 229.5
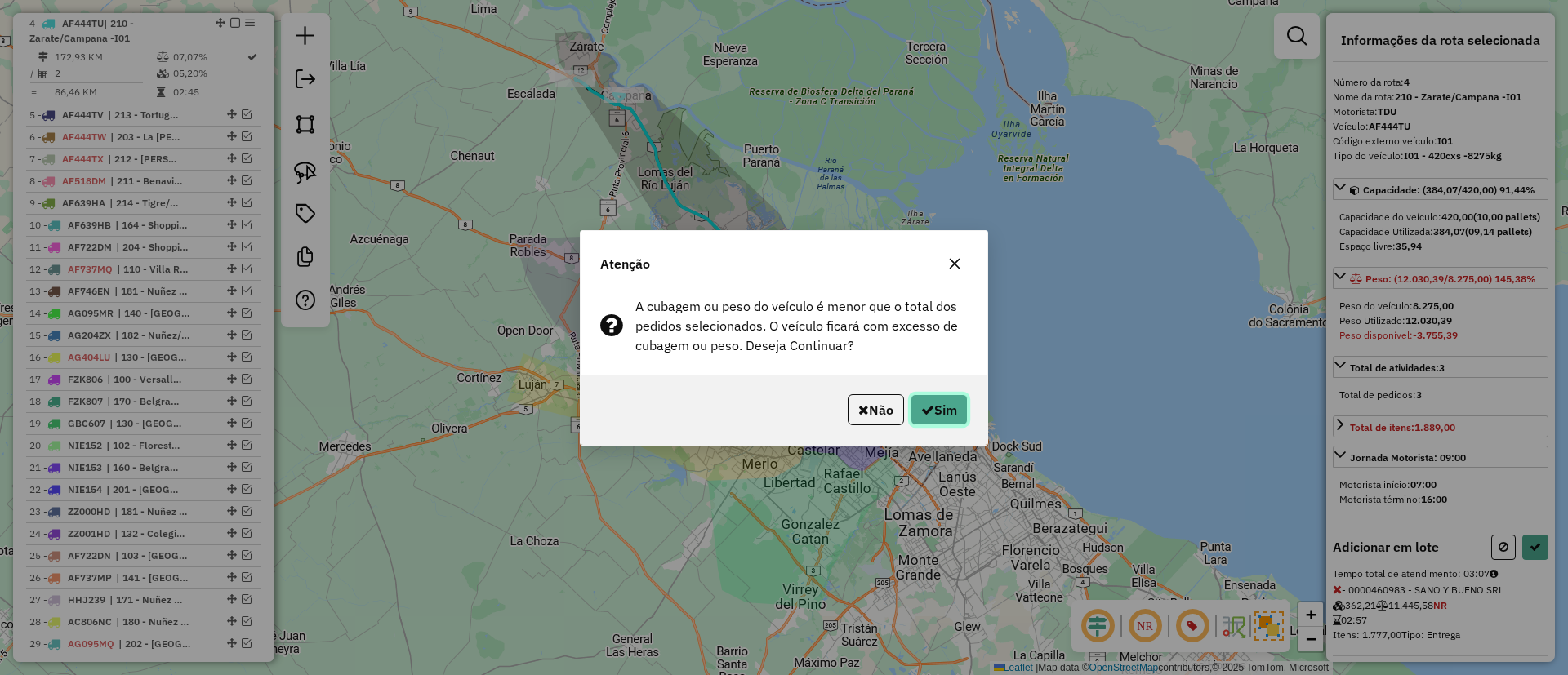
click at [961, 414] on button "Sim" at bounding box center [939, 409] width 57 height 31
select select "*********"
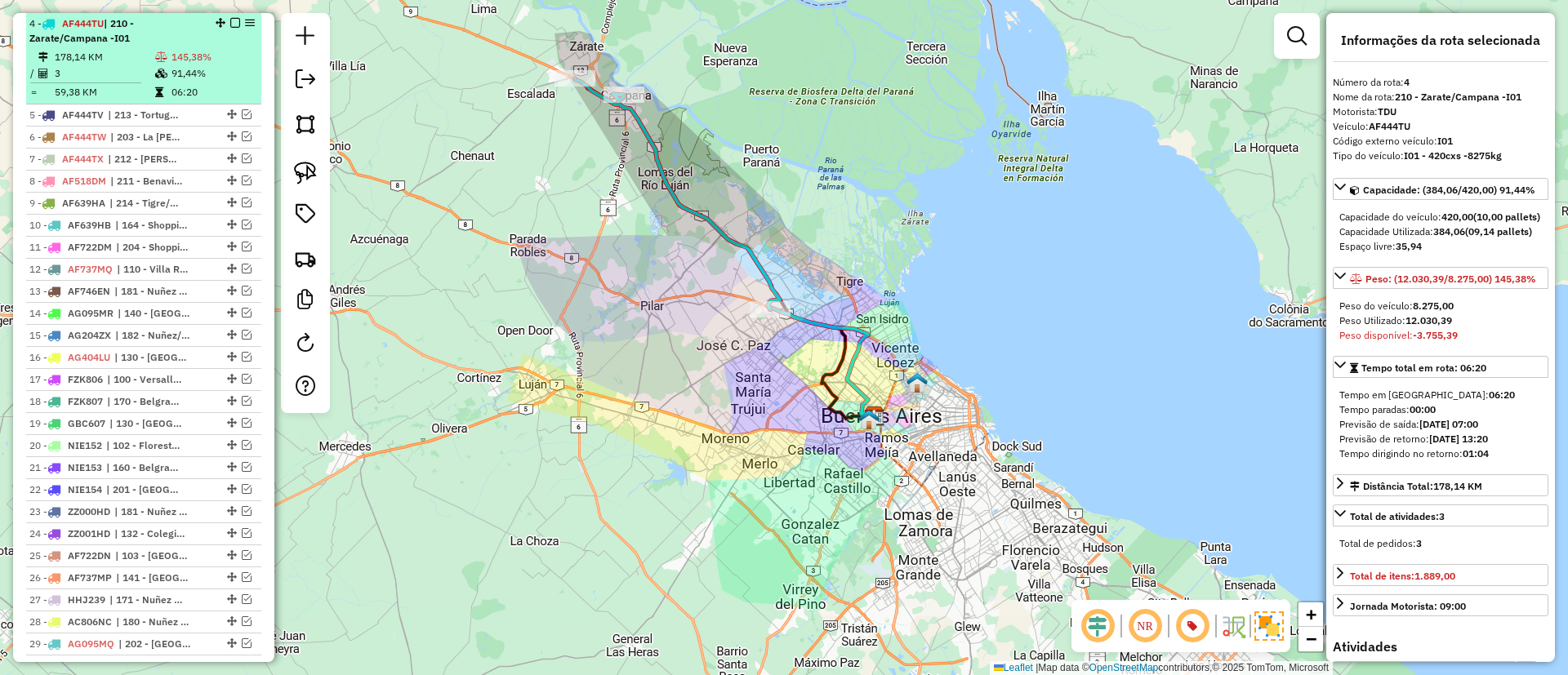
scroll to position [435, 0]
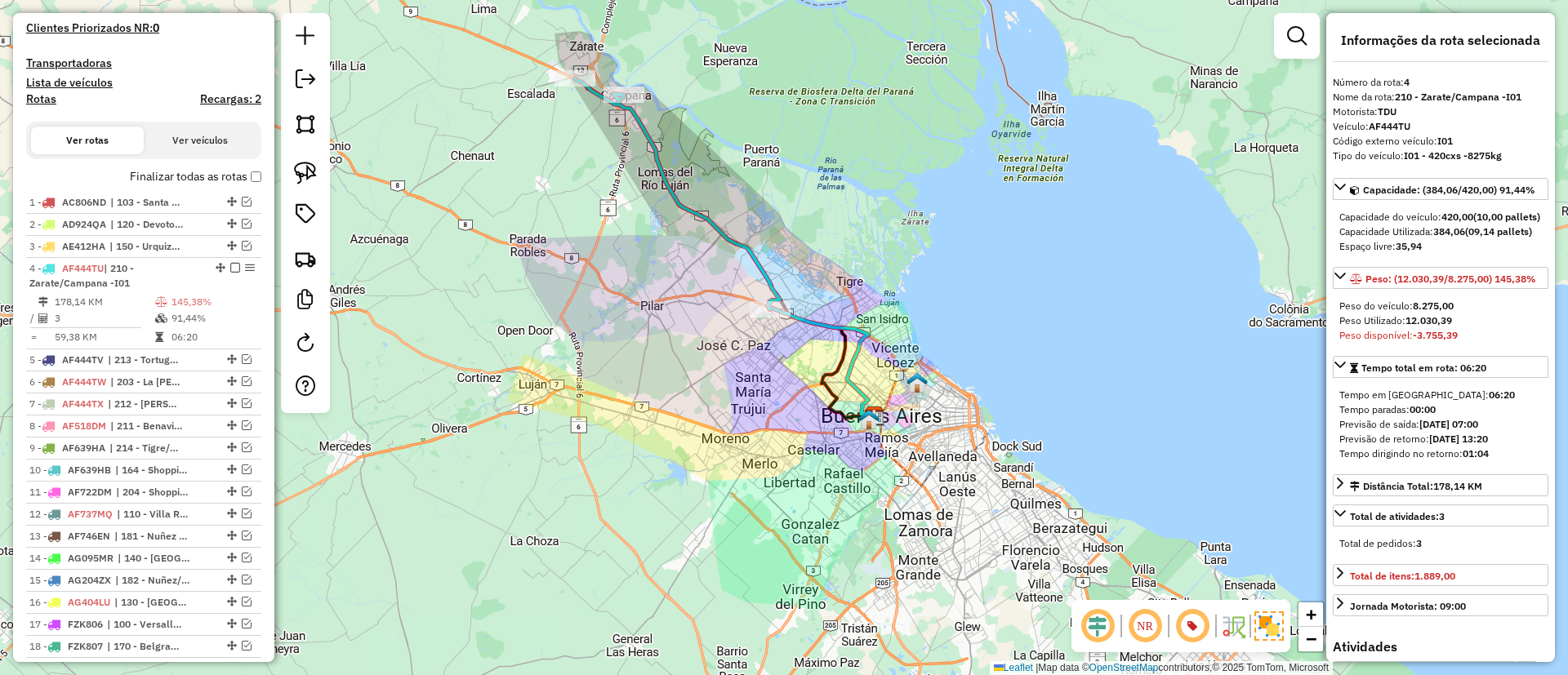
click at [159, 176] on label "Finalizar todas as rotas" at bounding box center [195, 176] width 131 height 18
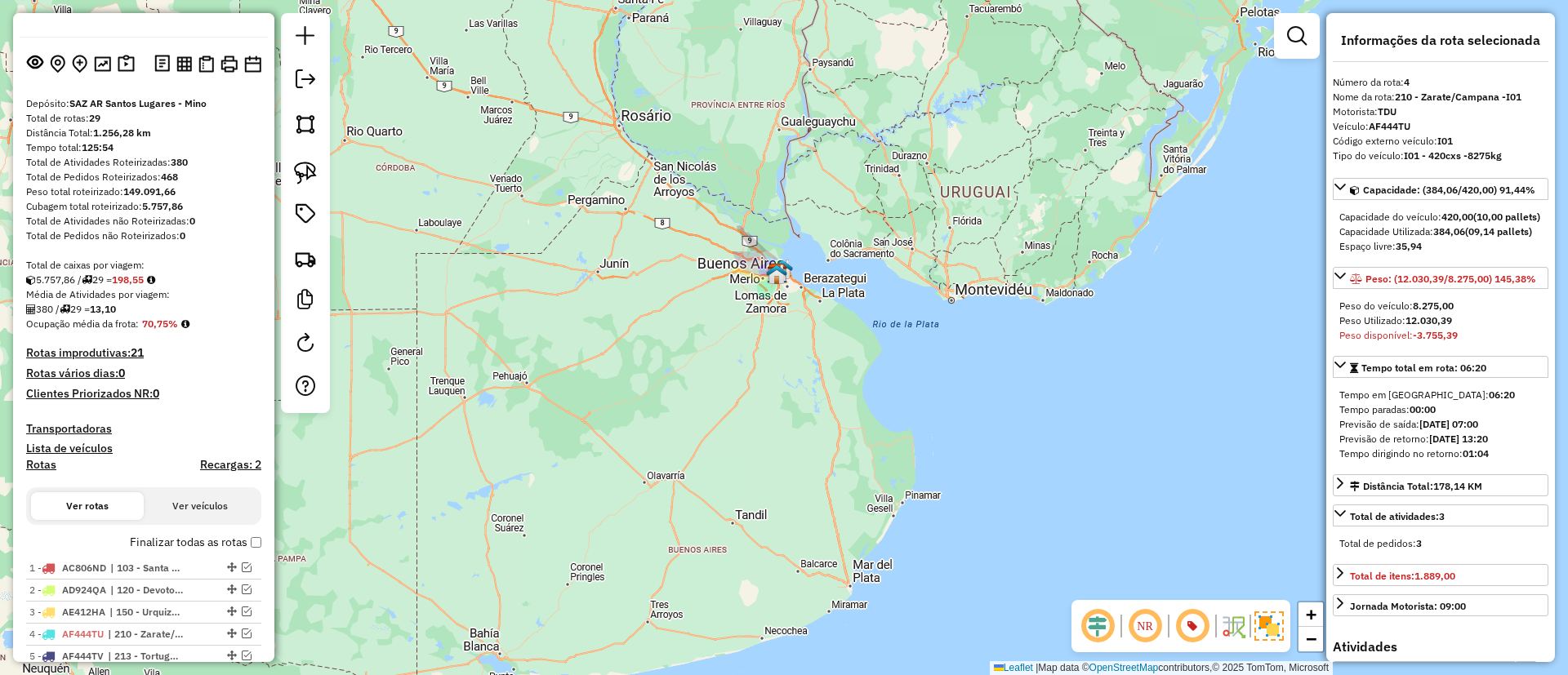
scroll to position [68, 0]
click at [221, 468] on h4 "Recargas: 2" at bounding box center [230, 466] width 61 height 14
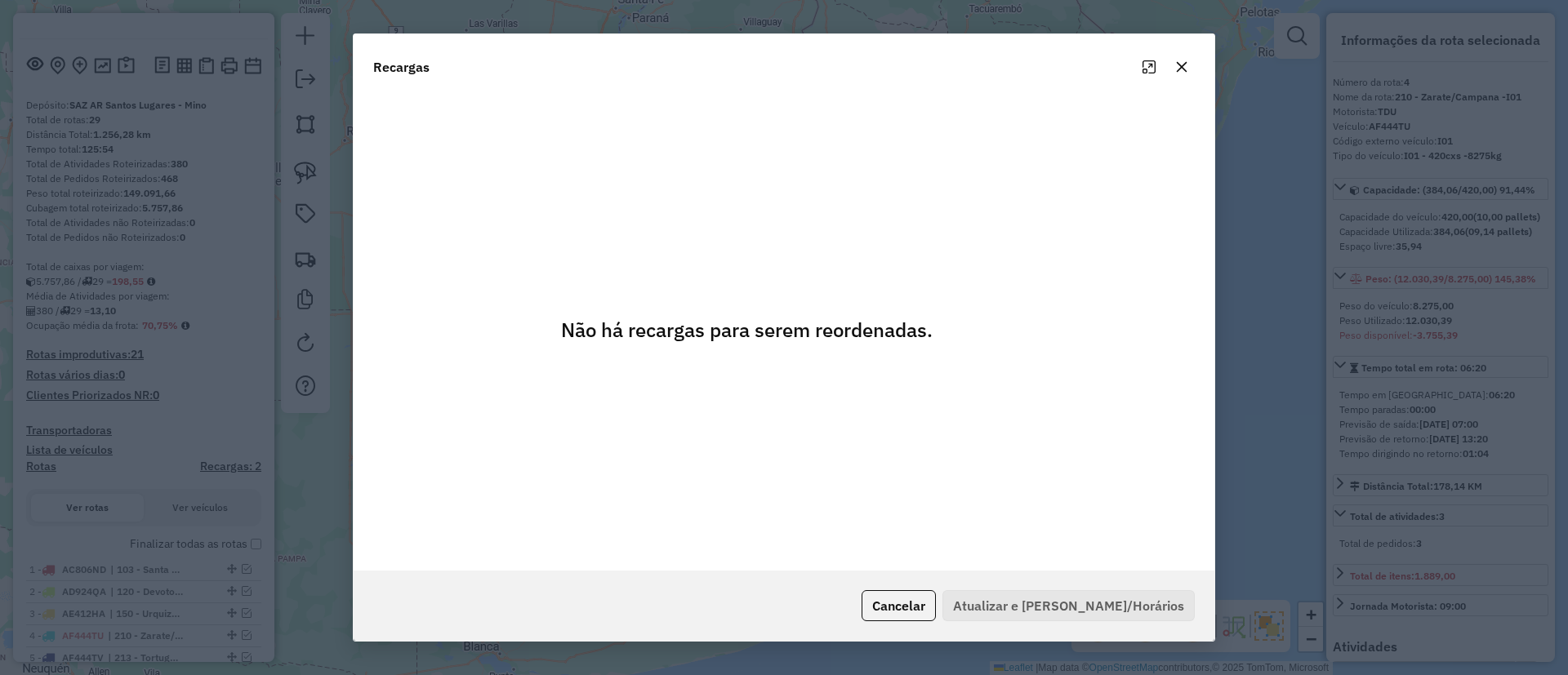
click at [1173, 70] on button "button" at bounding box center [1181, 67] width 26 height 26
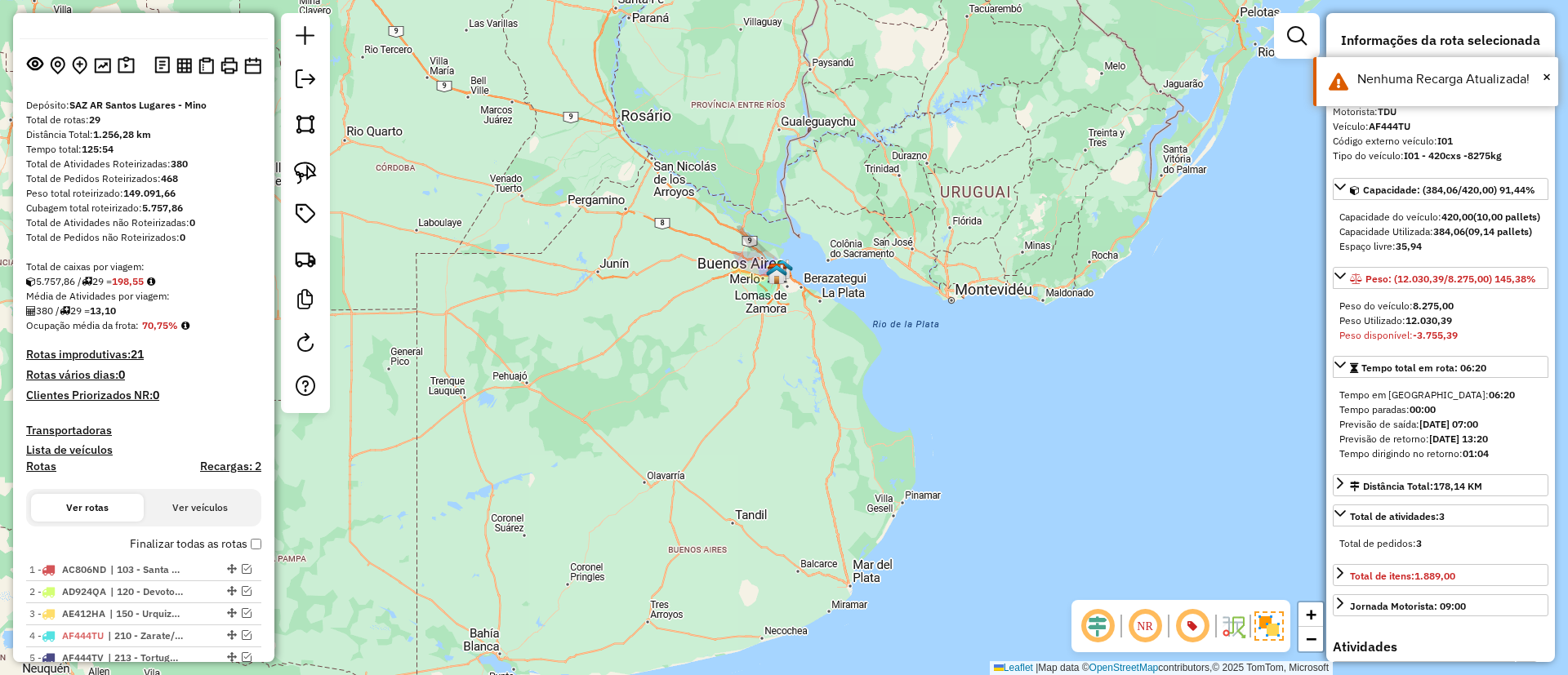
click at [177, 550] on label "Finalizar todas as rotas" at bounding box center [195, 544] width 131 height 18
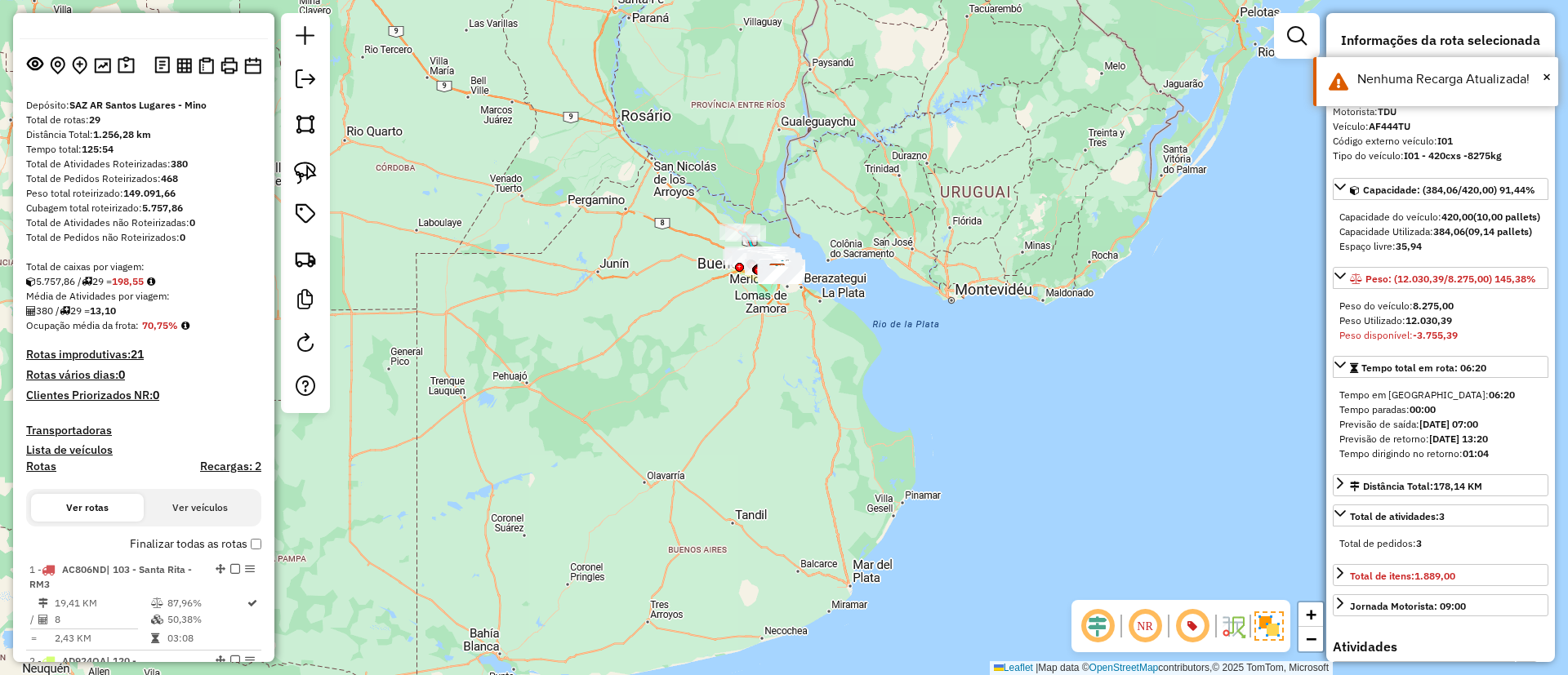
click at [49, 469] on h4 "Rotas" at bounding box center [41, 466] width 30 height 14
select select "*"
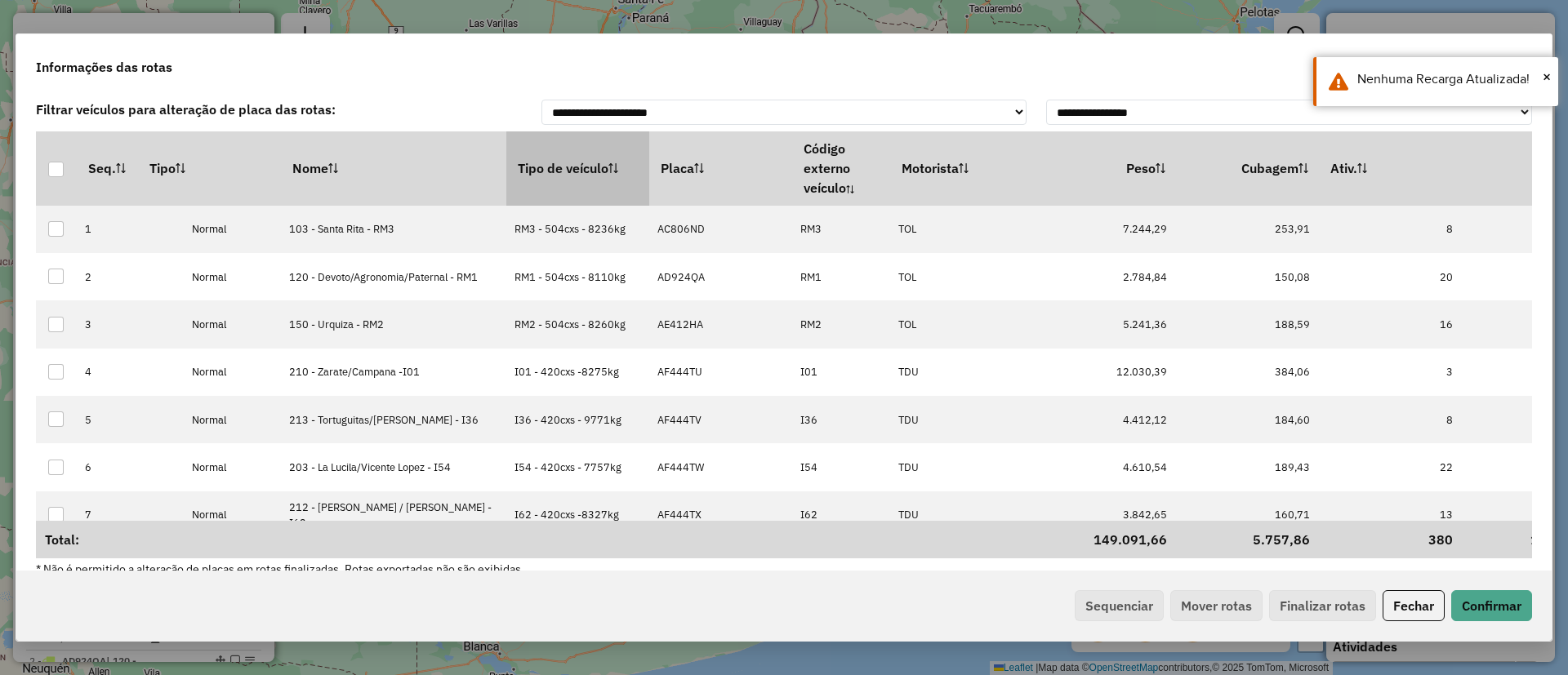
click at [506, 168] on th "Tipo de veículo" at bounding box center [577, 168] width 143 height 74
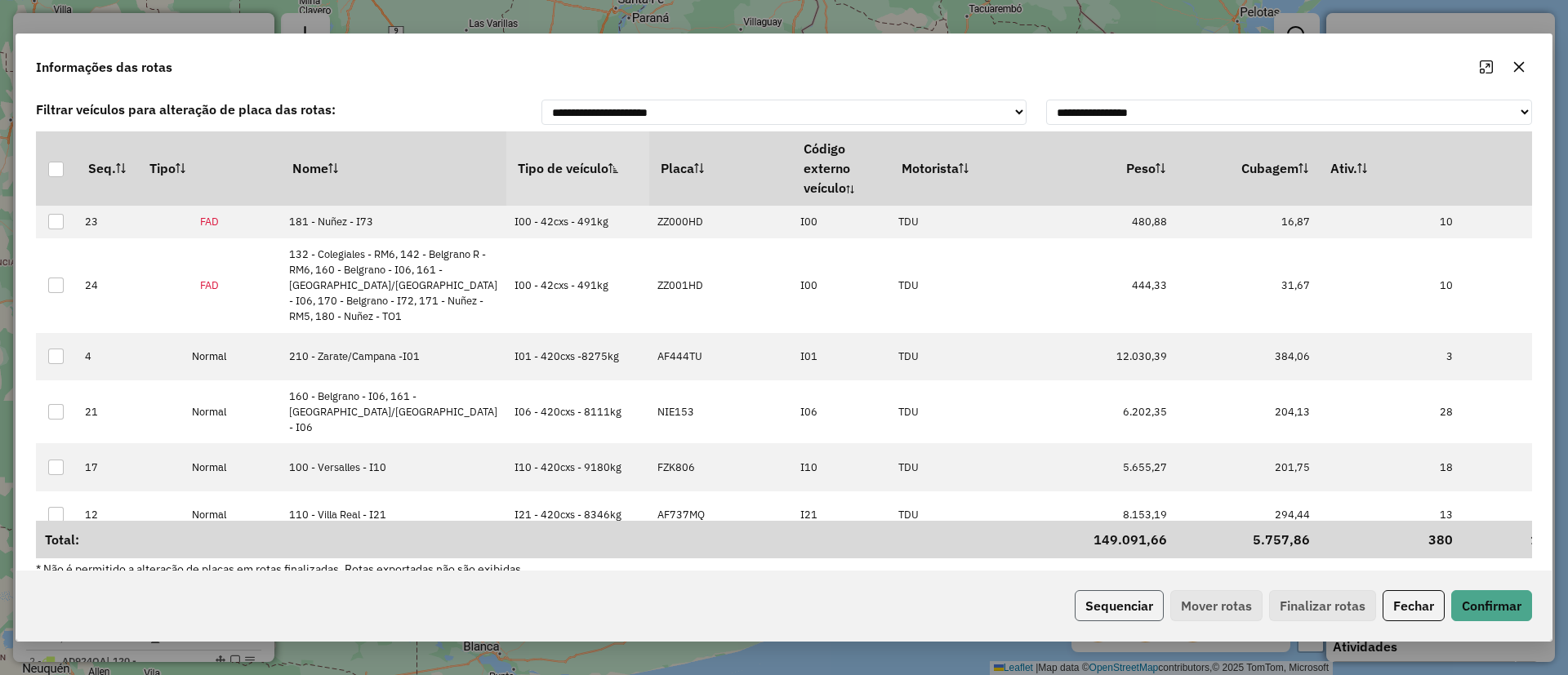
click at [1105, 606] on button "Sequenciar" at bounding box center [1119, 606] width 89 height 31
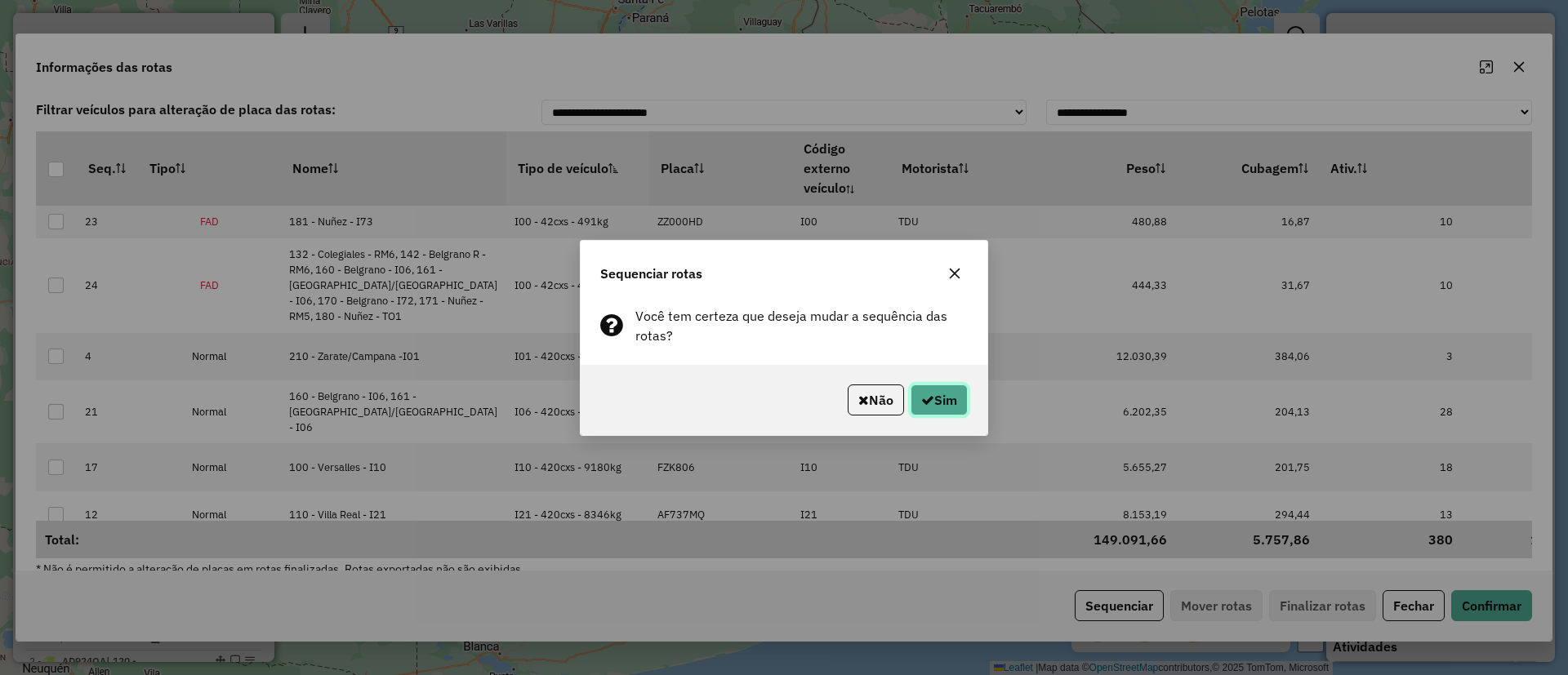
click at [955, 408] on button "Sim" at bounding box center [939, 399] width 57 height 31
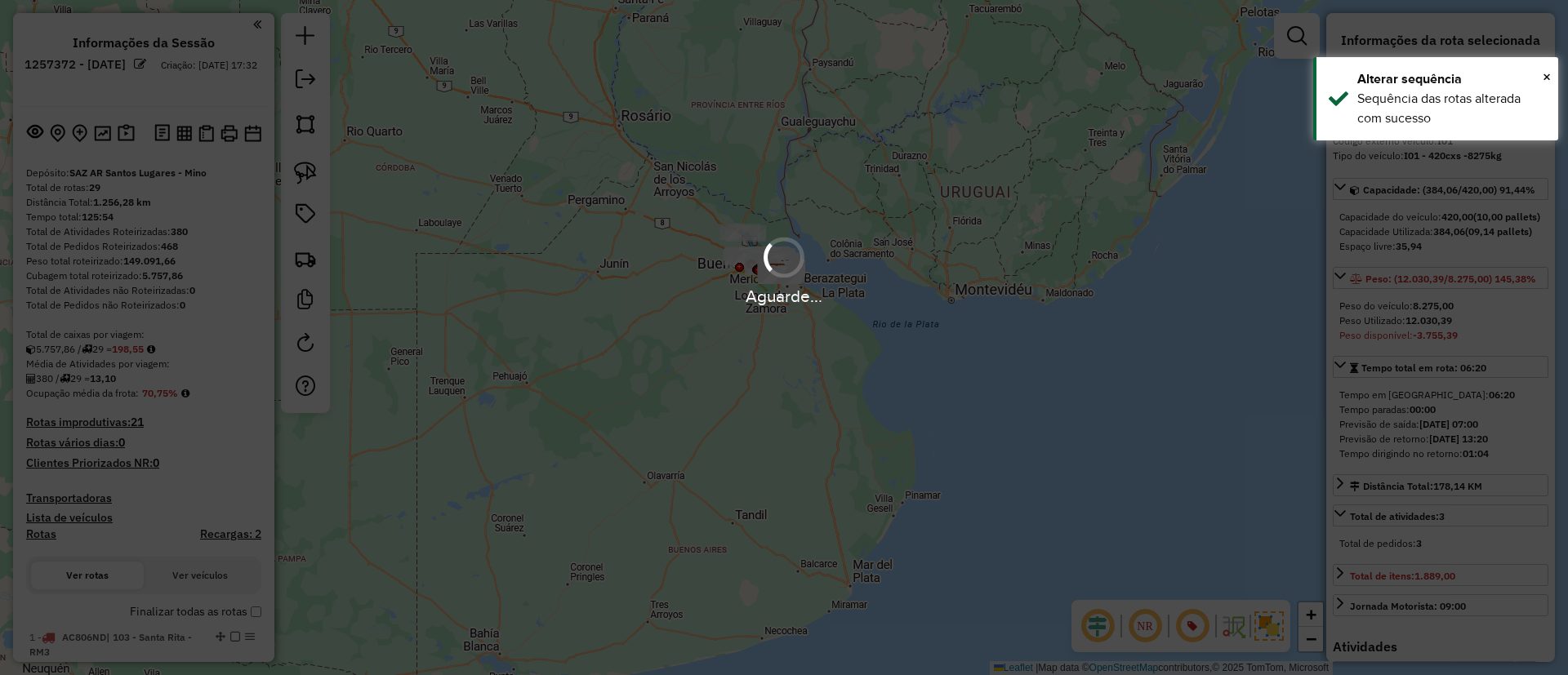
select select "*********"
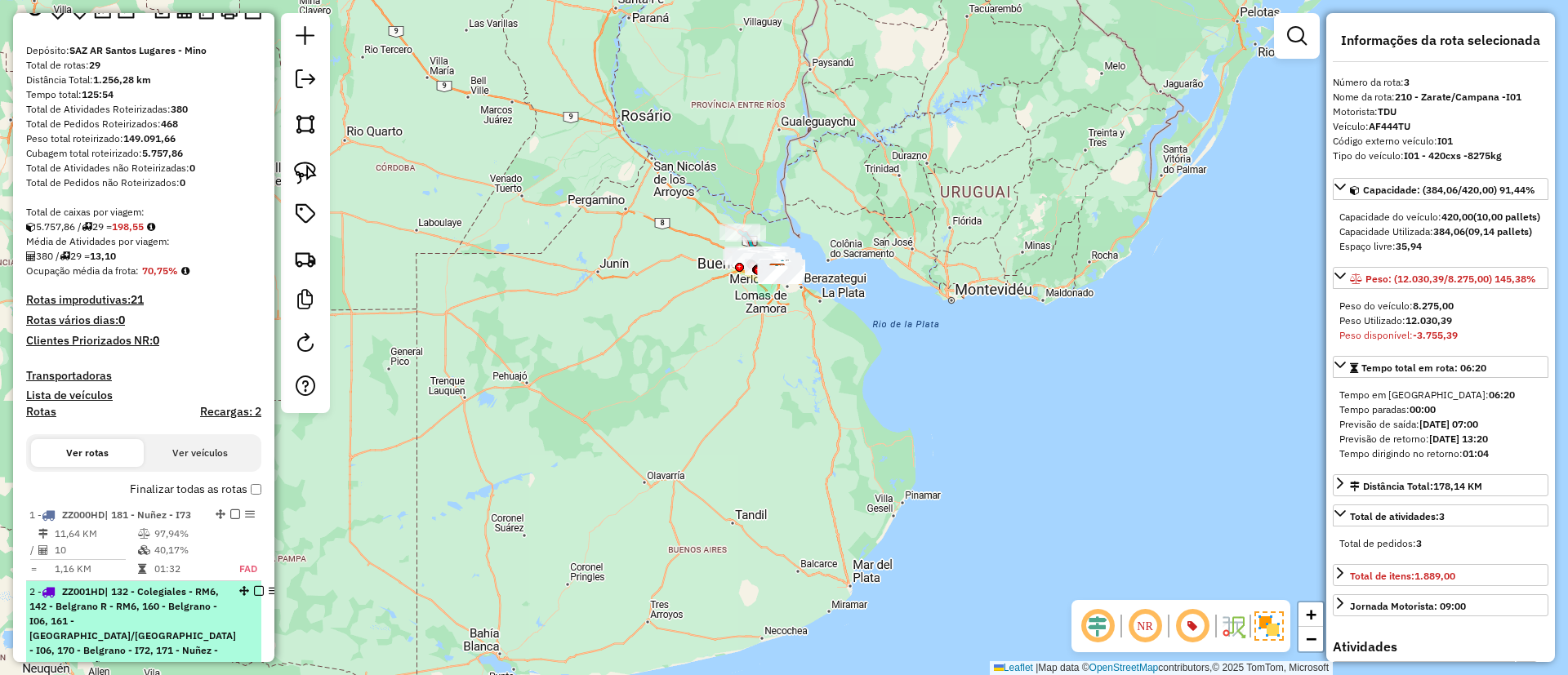
scroll to position [245, 0]
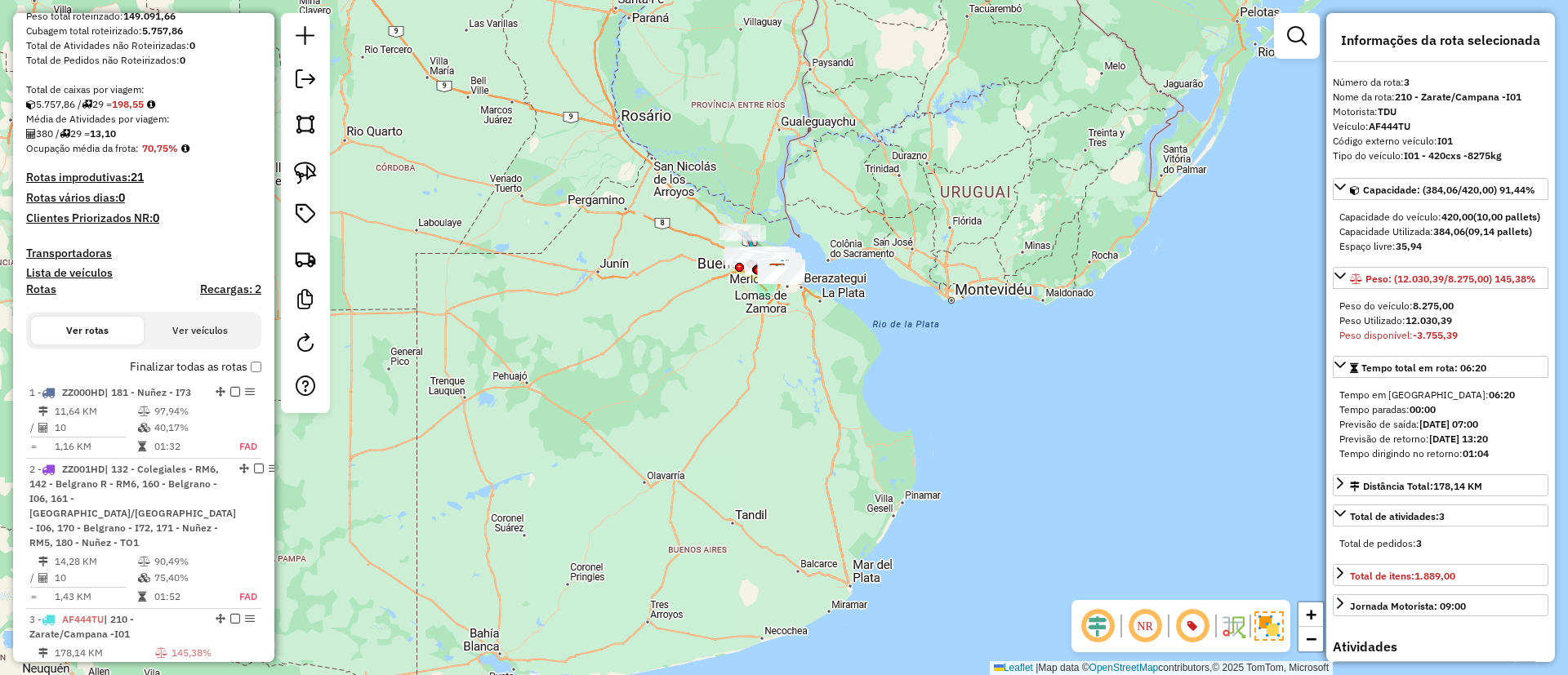
click at [185, 364] on label "Finalizar todas as rotas" at bounding box center [195, 367] width 131 height 18
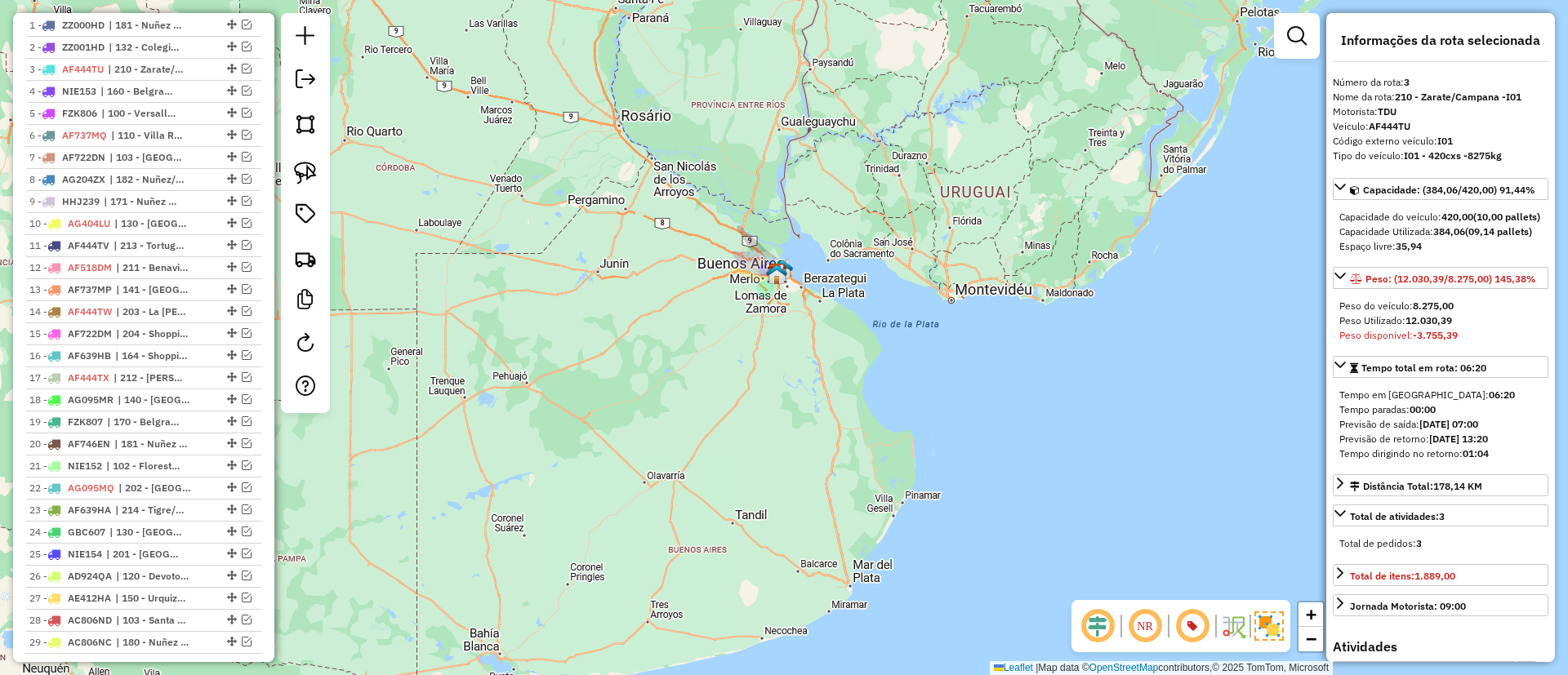
scroll to position [713, 0]
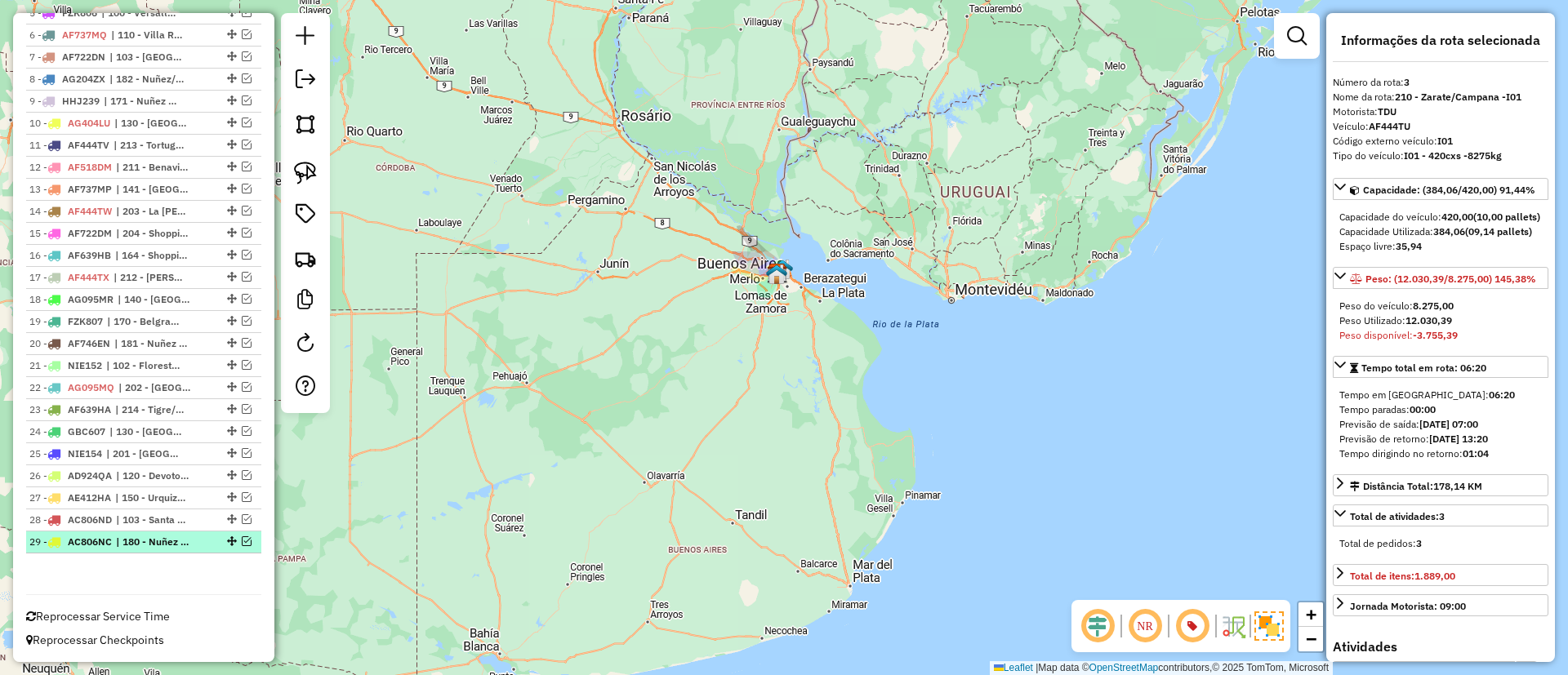
click at [179, 537] on span "| 180 - Nuñez - TO1, 181 - Nuñez - I73, 182 - Nuñez/[GEOGRAPHIC_DATA] - I24" at bounding box center [154, 542] width 75 height 15
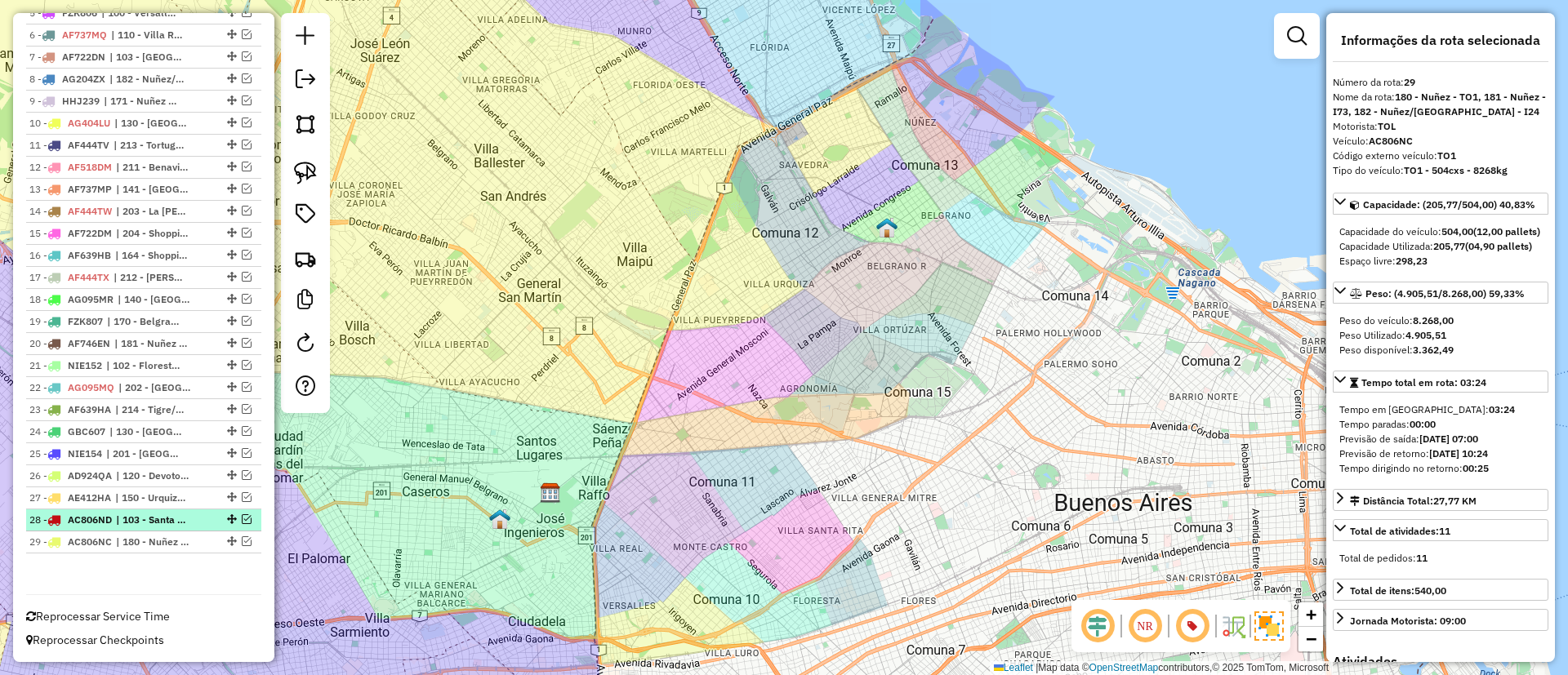
click at [164, 521] on span "| 103 - Santa Rita - RM3" at bounding box center [154, 520] width 75 height 15
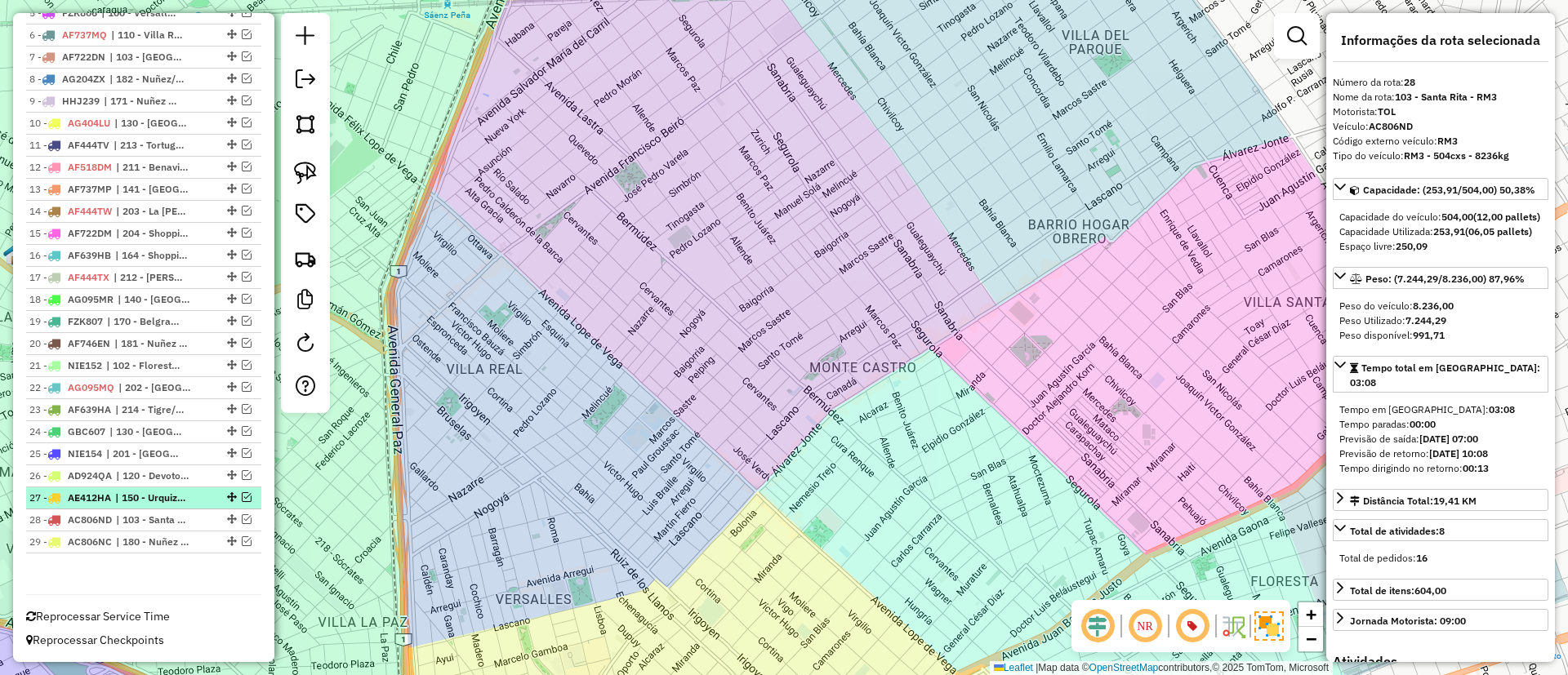
click at [163, 494] on span "| 150 - Urquiza - RM2" at bounding box center [153, 498] width 75 height 15
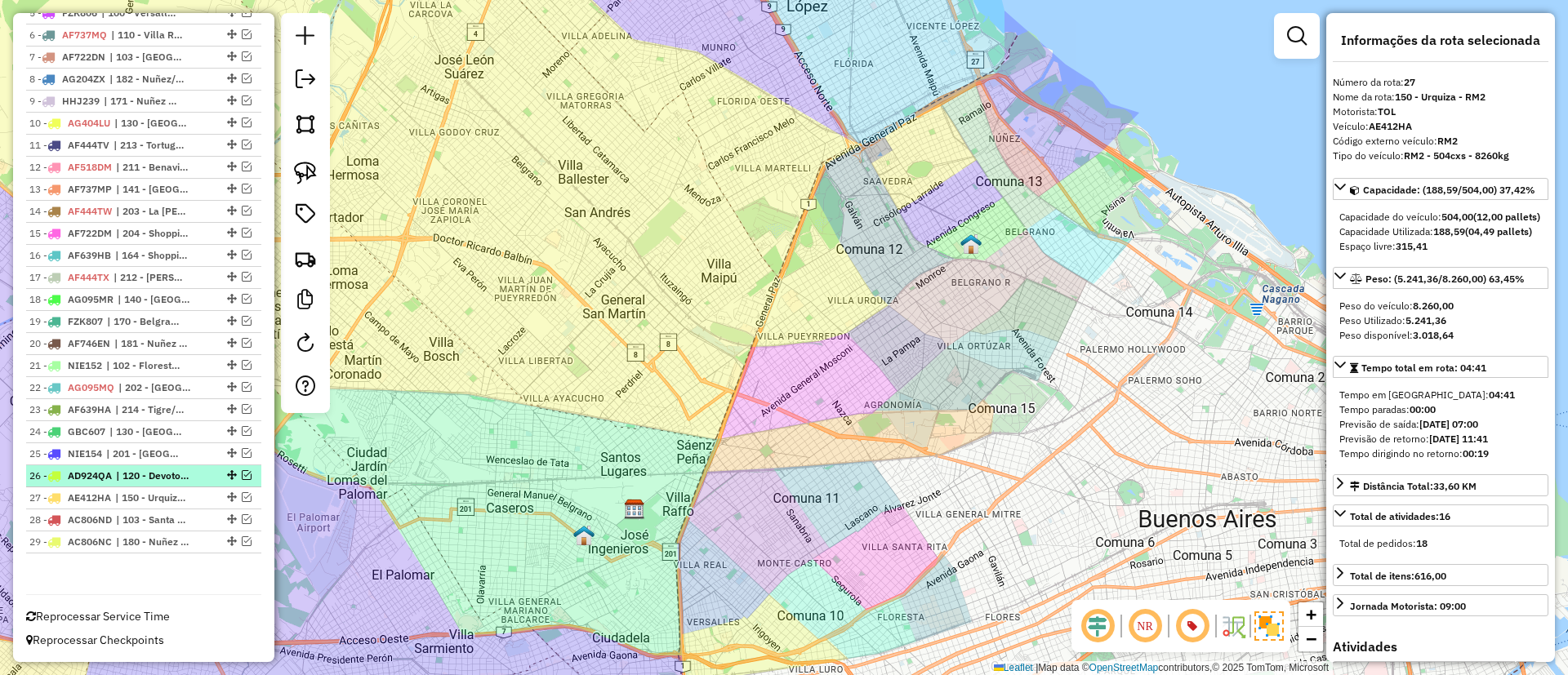
click at [163, 480] on span "| 120 - Devoto/Agronomia/Paternal - RM1" at bounding box center [154, 476] width 75 height 15
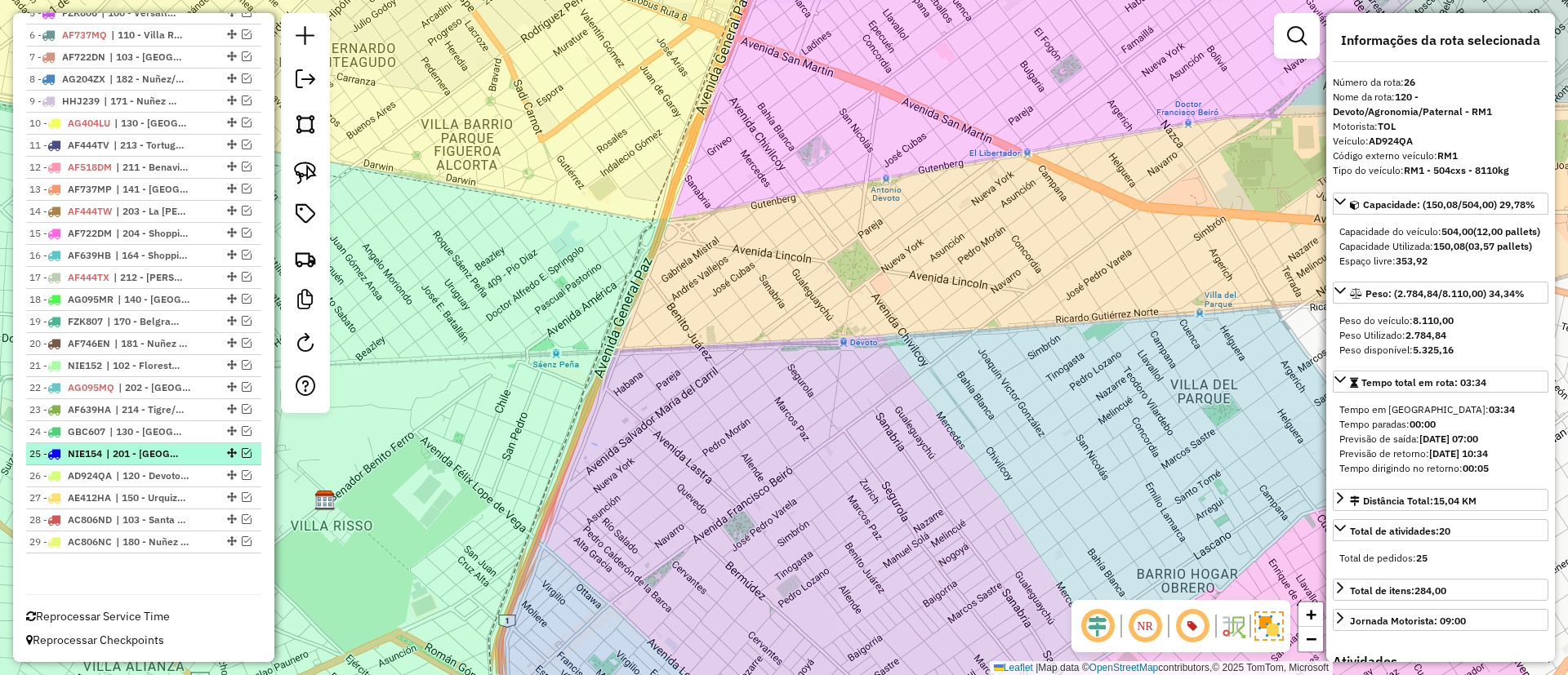
click at [165, 458] on span "| 201 - [GEOGRAPHIC_DATA]/[GEOGRAPHIC_DATA] - I83, 202 - [GEOGRAPHIC_DATA]/[US_…" at bounding box center [144, 454] width 75 height 15
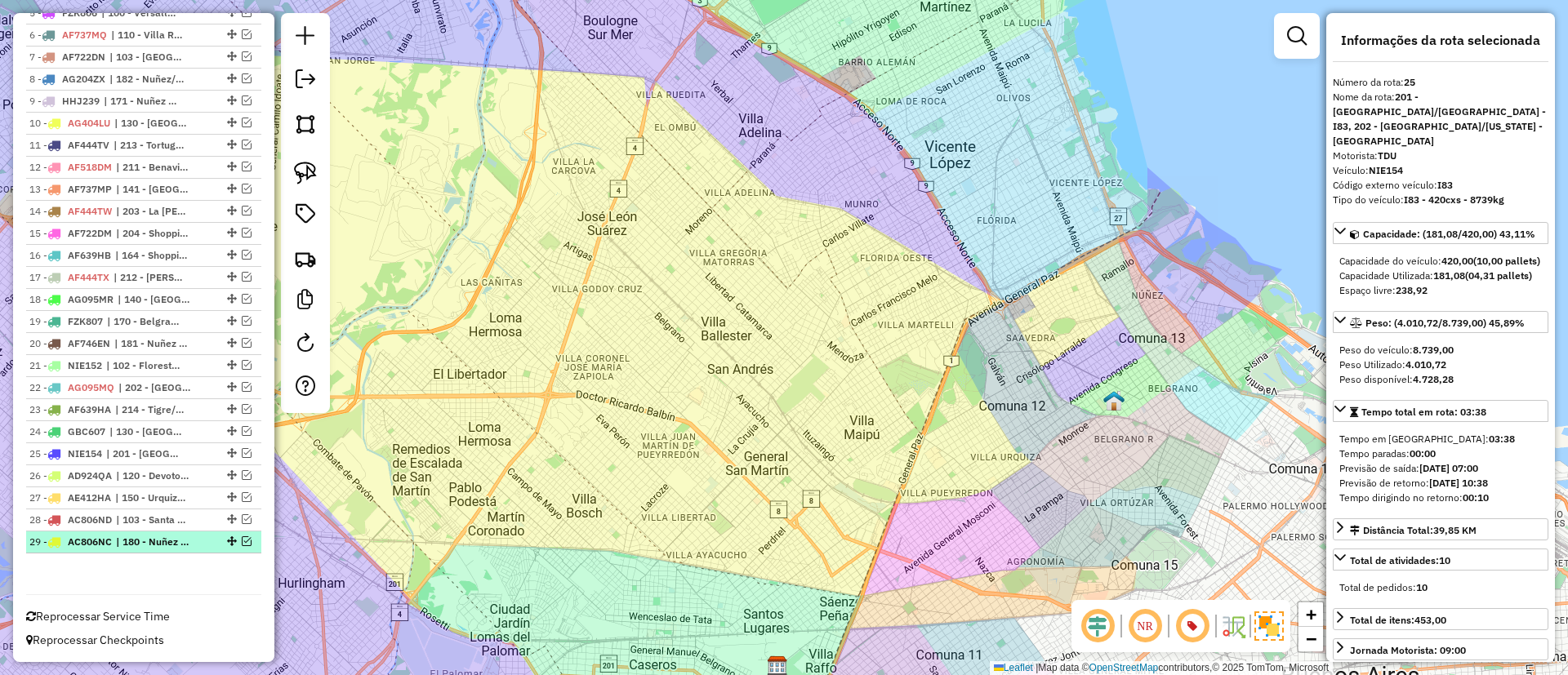
click at [59, 539] on icon at bounding box center [54, 542] width 13 height 10
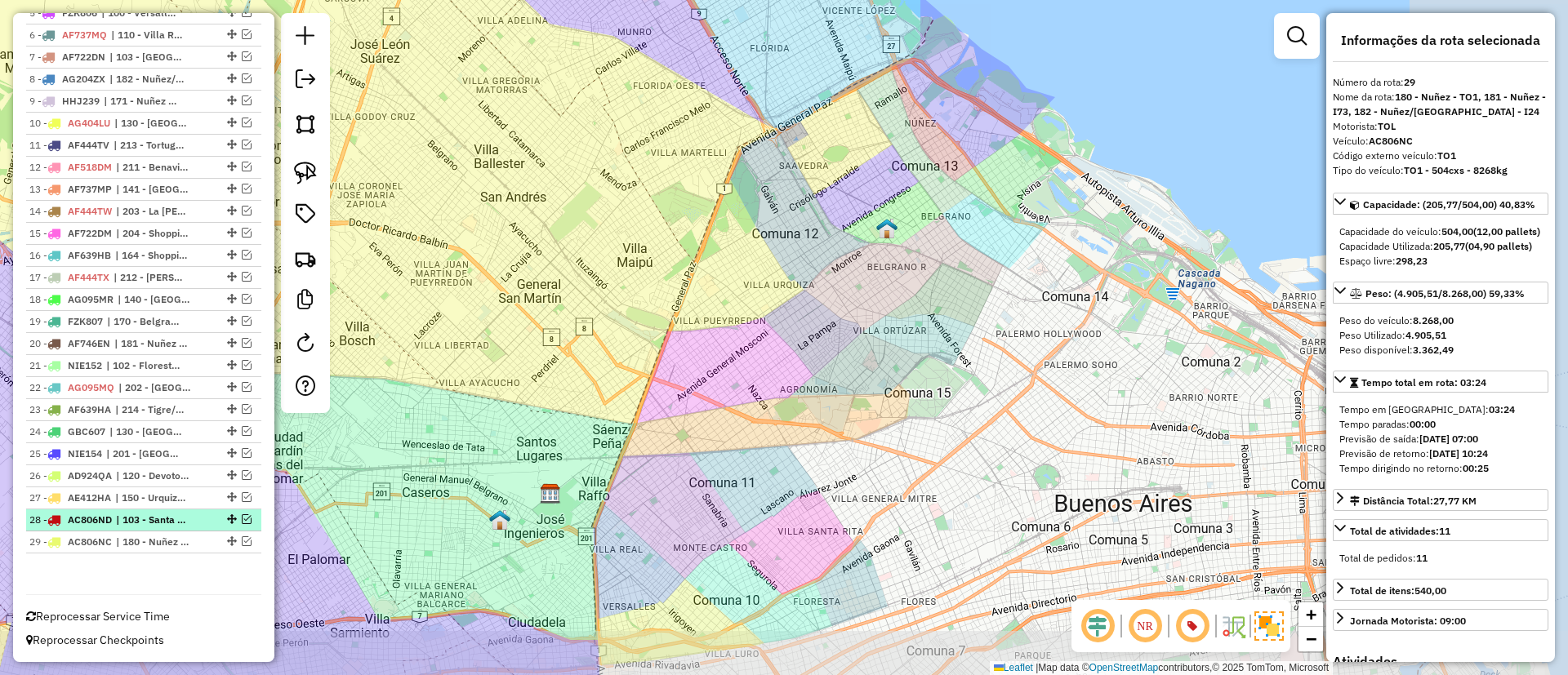
click at [72, 511] on li "28 - AC806ND | 103 - [GEOGRAPHIC_DATA] - RM3" at bounding box center [144, 520] width 236 height 22
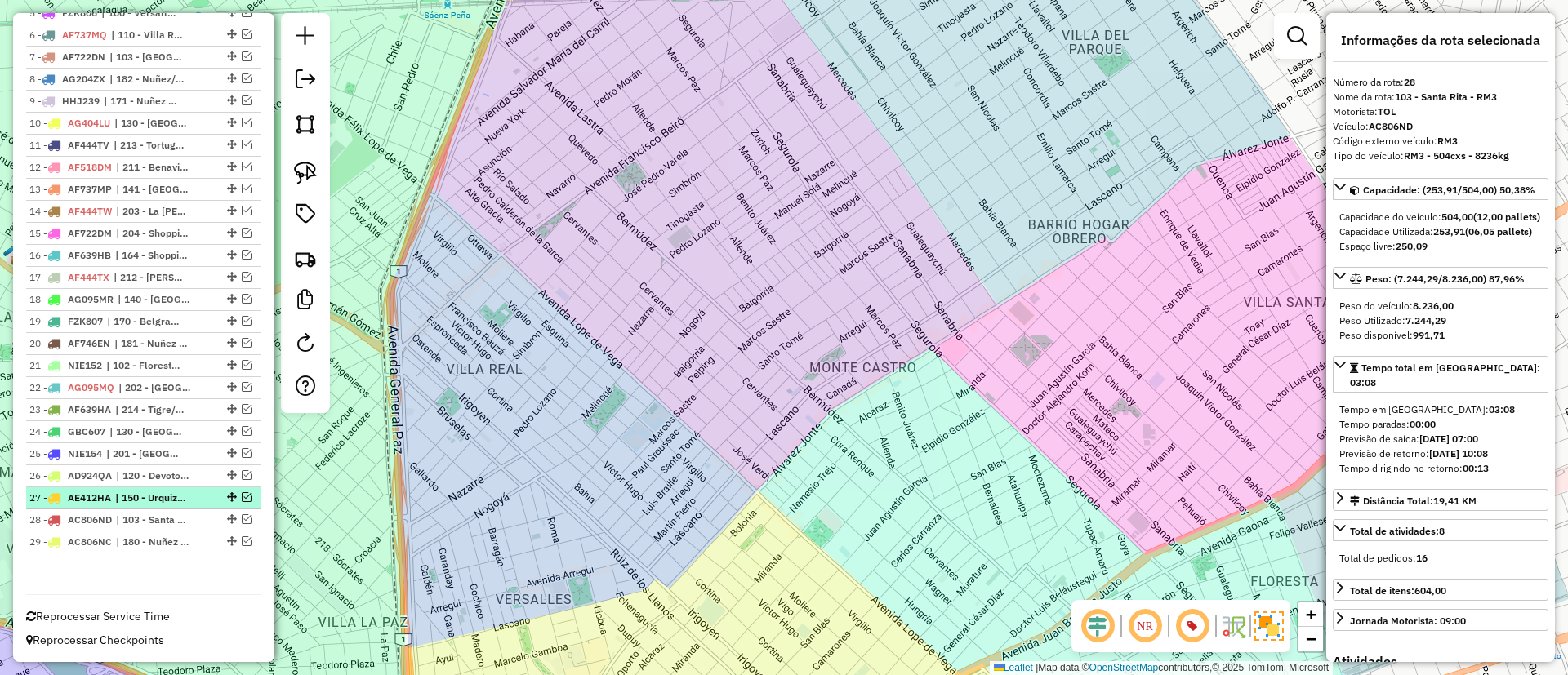
click at [78, 494] on span "AE412HA" at bounding box center [89, 497] width 43 height 13
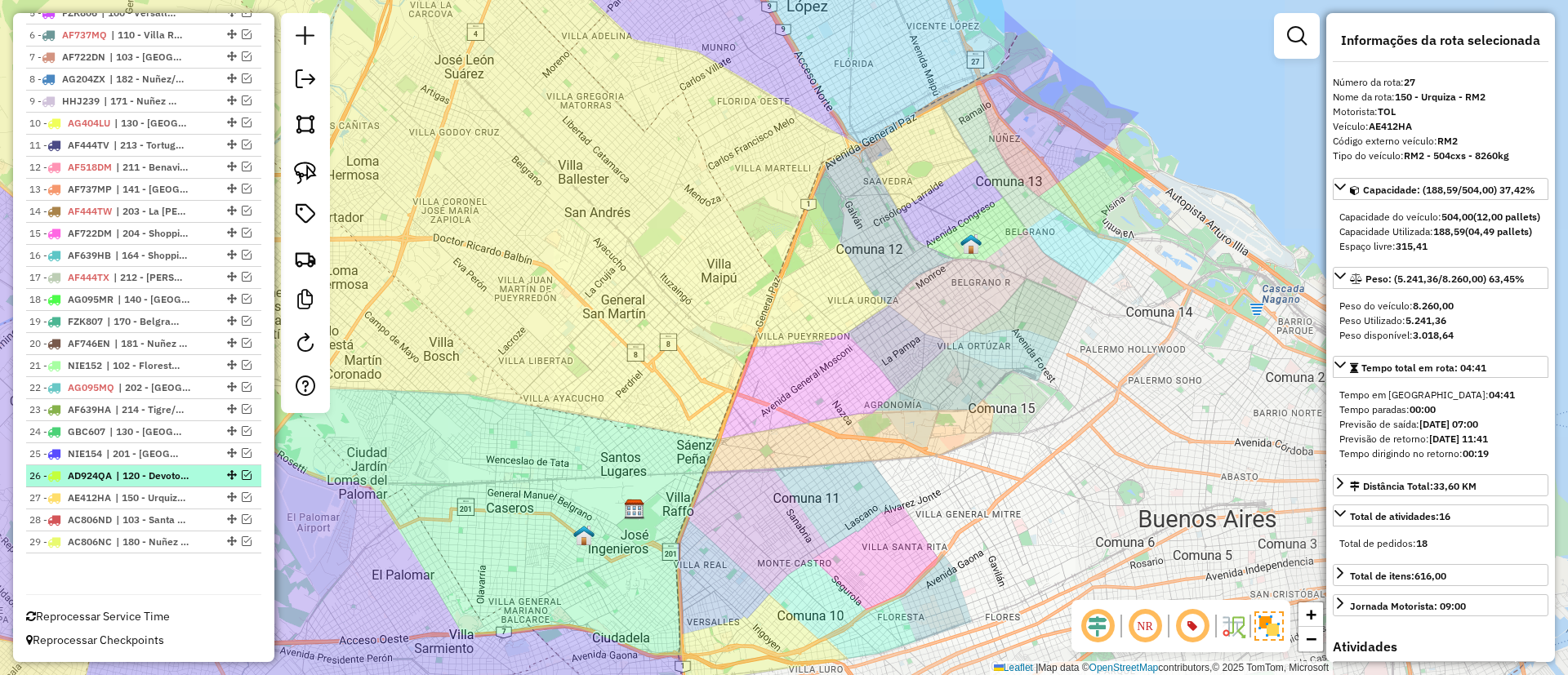
click at [90, 470] on span "AD924QA" at bounding box center [89, 475] width 44 height 13
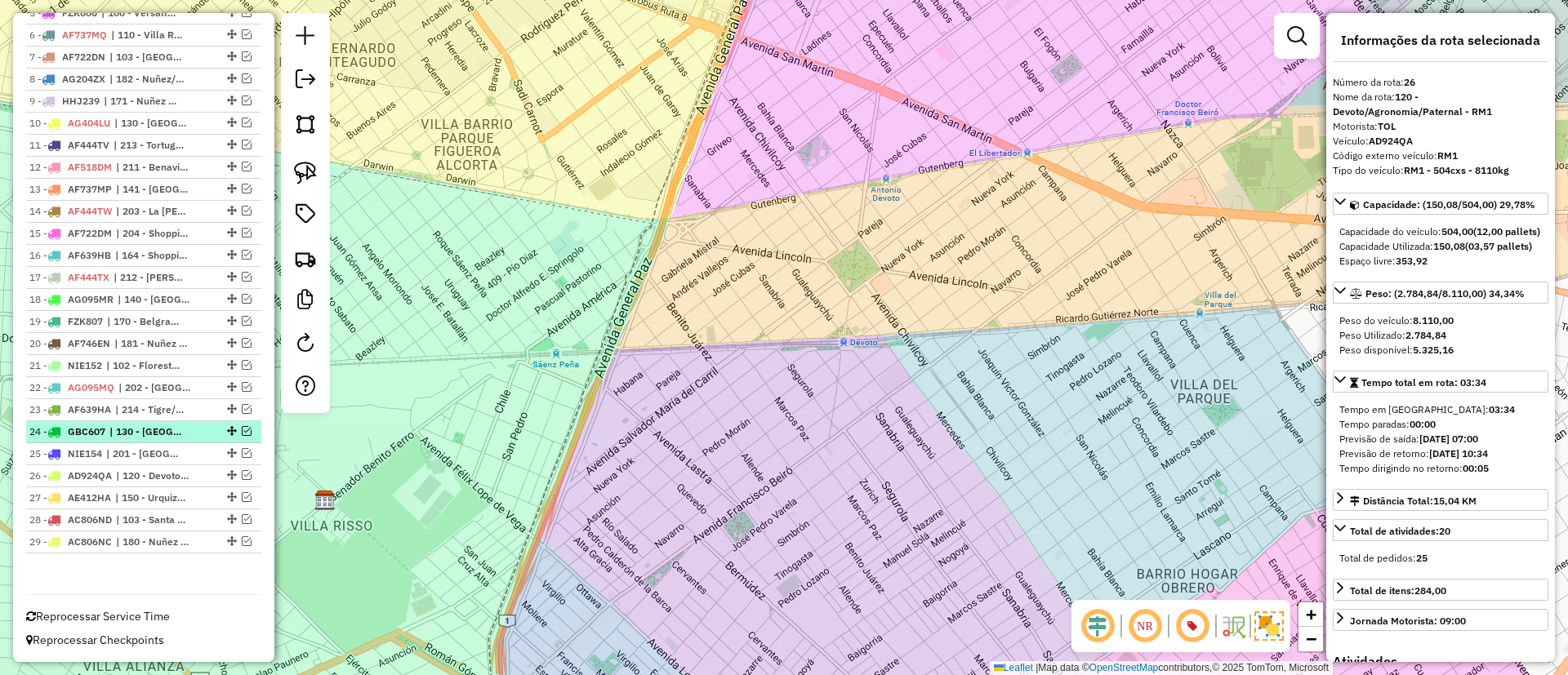
click at [103, 443] on li "24 - GBC607 | 130 - Parque Chas - i78, 131 - [GEOGRAPHIC_DATA] - I78" at bounding box center [144, 432] width 236 height 22
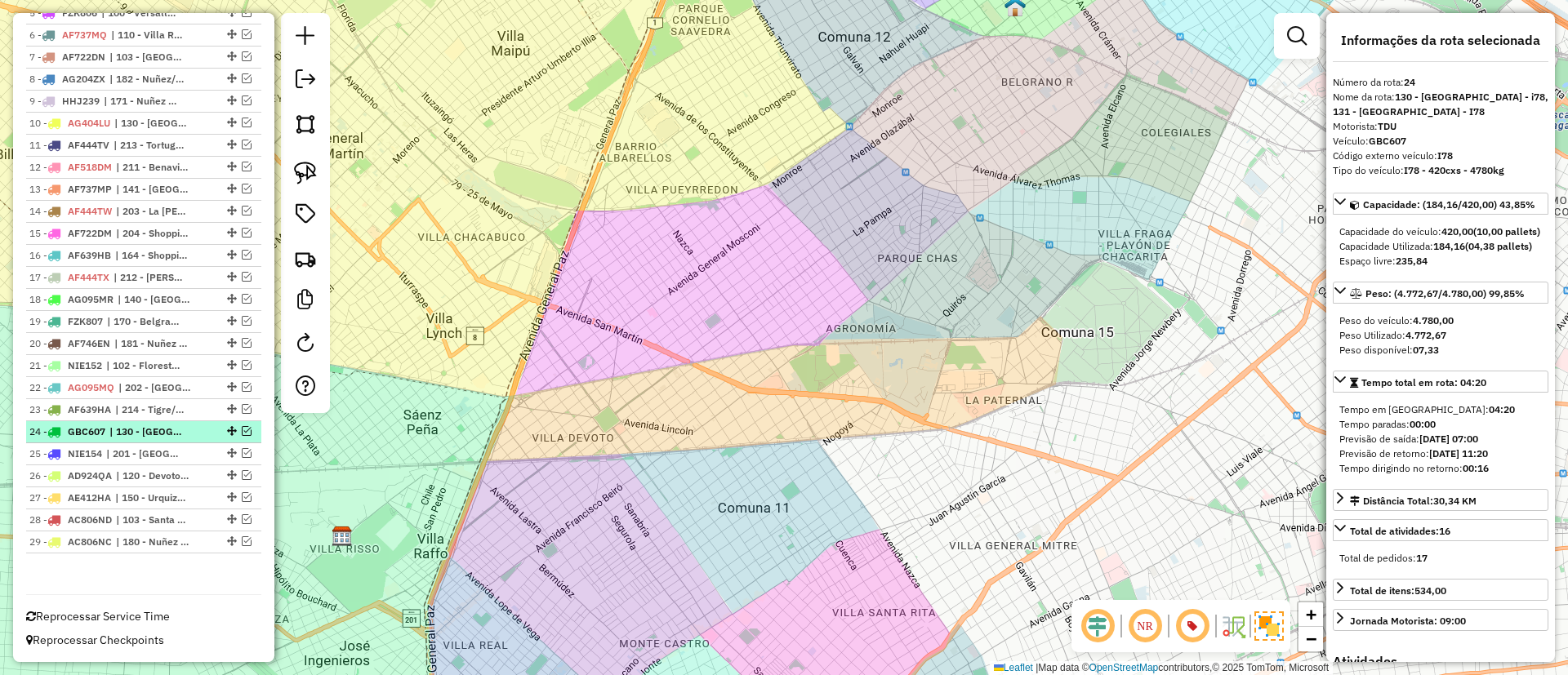
click at [108, 422] on li "24 - GBC607 | 130 - Parque Chas - i78, 131 - [GEOGRAPHIC_DATA] - I78" at bounding box center [144, 432] width 236 height 22
click at [115, 403] on div "23 - AF639HA | 214 - Tigre/Nordelta - I11, 215 - [GEOGRAPHIC_DATA]/[GEOGRAPHIC_…" at bounding box center [115, 410] width 173 height 15
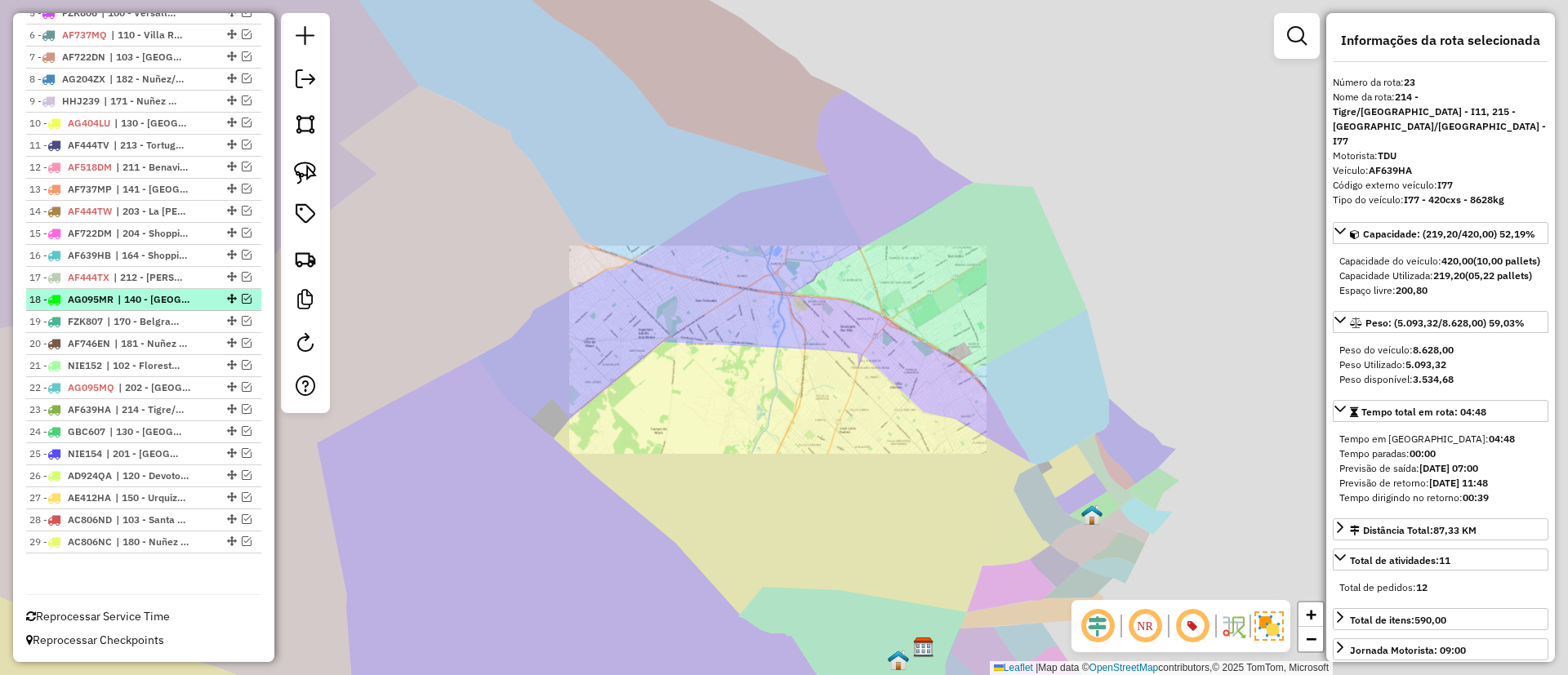
drag, startPoint x: 124, startPoint y: 363, endPoint x: 124, endPoint y: 306, distance: 57.0
click at [124, 362] on span "| 102 - Floresta - I75" at bounding box center [144, 366] width 75 height 15
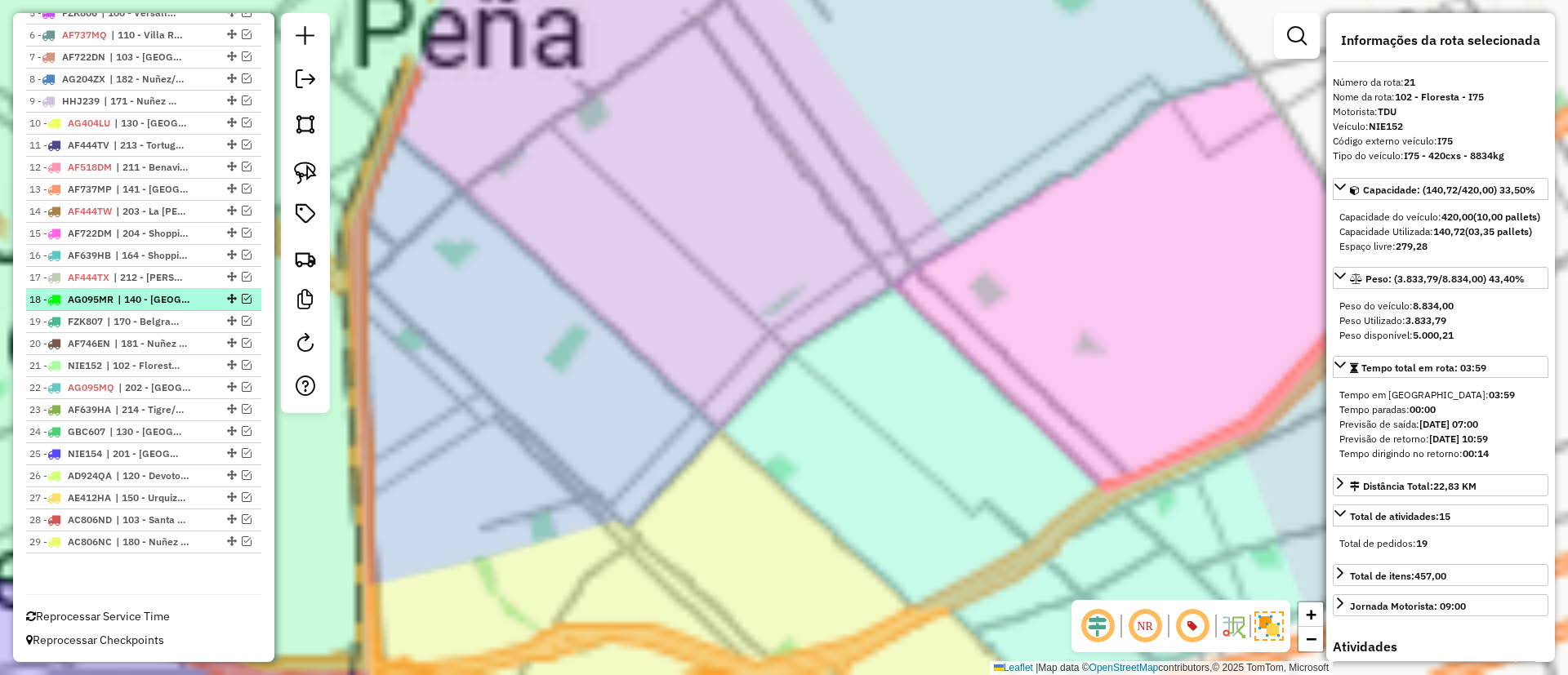
click at [124, 304] on span "| 140 - [GEOGRAPHIC_DATA] - I67" at bounding box center [155, 300] width 75 height 15
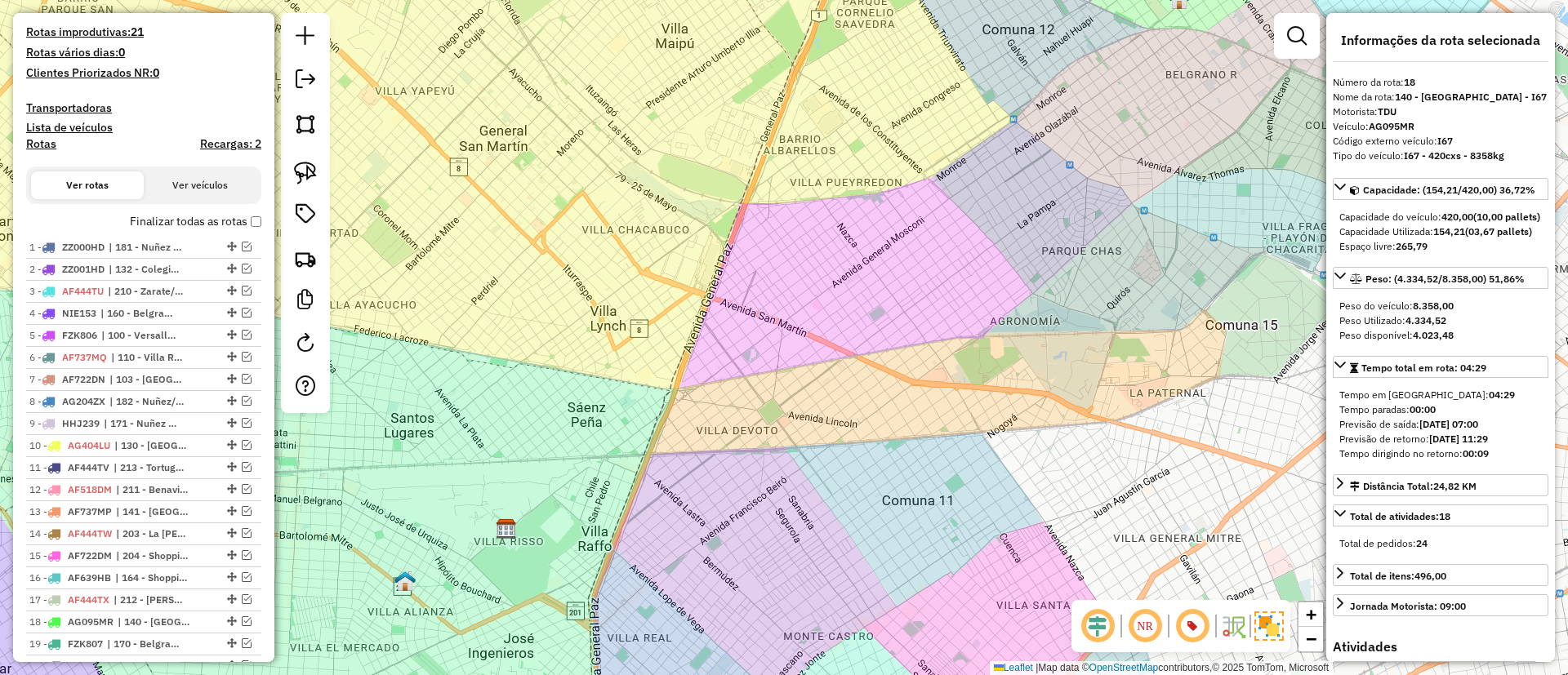
scroll to position [345, 0]
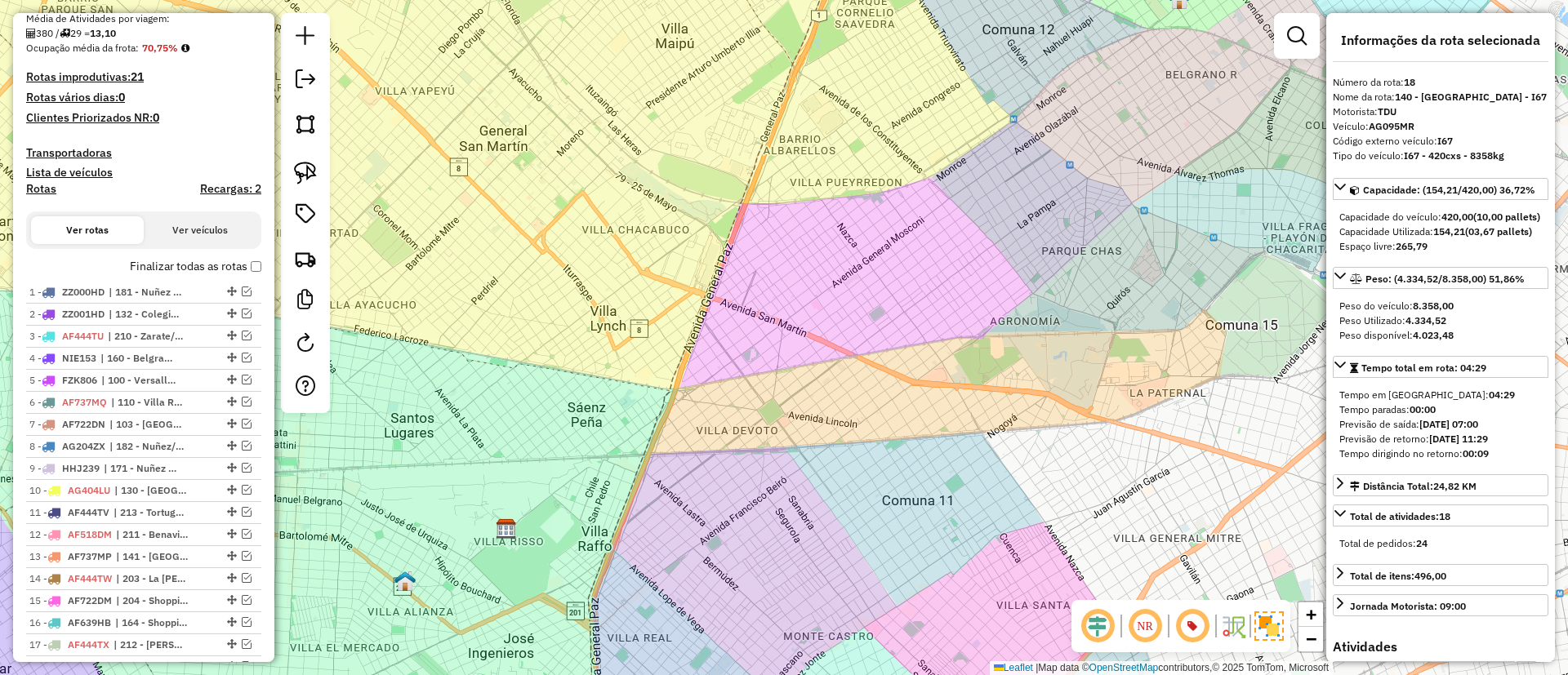
click at [186, 267] on label "Finalizar todas as rotas" at bounding box center [195, 266] width 131 height 18
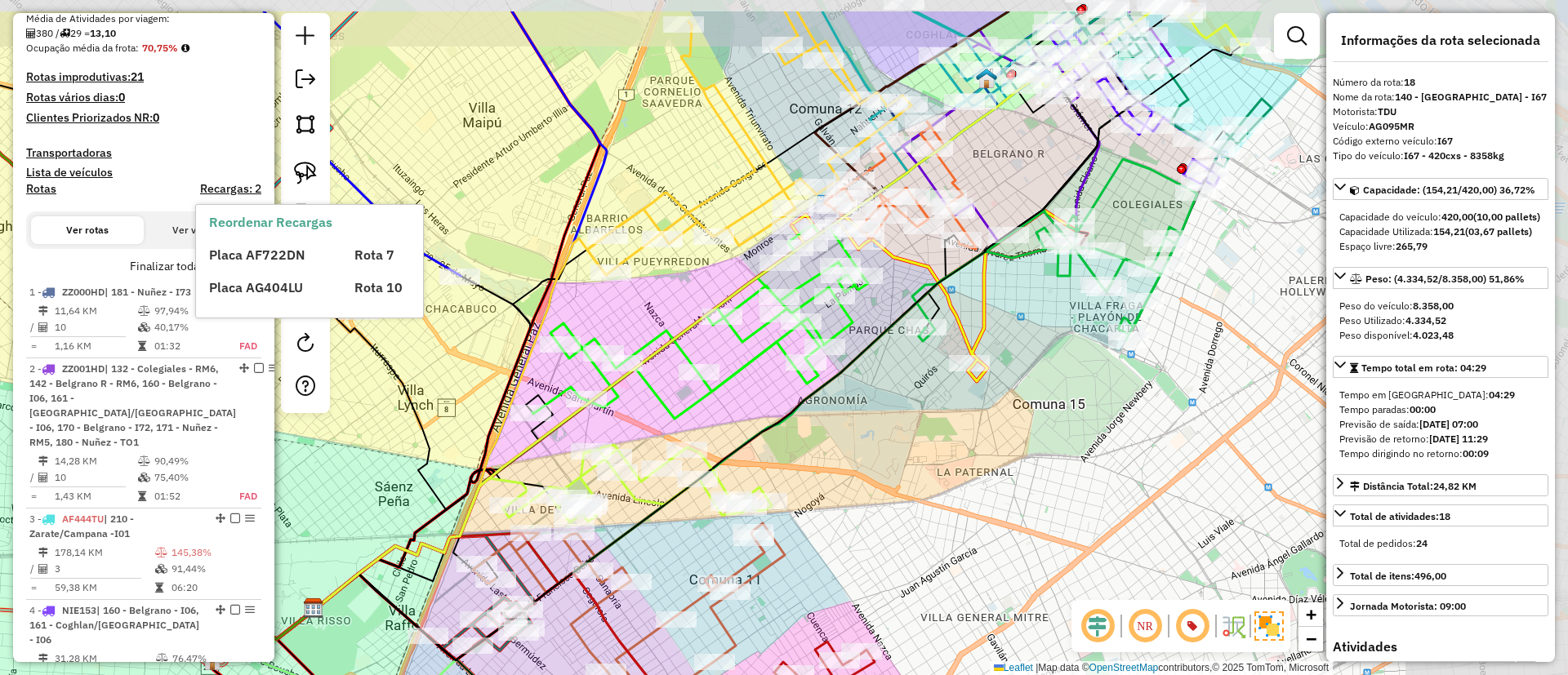
drag, startPoint x: 1077, startPoint y: 409, endPoint x: 870, endPoint y: 525, distance: 237.3
click at [871, 525] on div "Janela de atendimento Grade de atendimento Capacidade Transportadoras Veículos …" at bounding box center [784, 338] width 1568 height 675
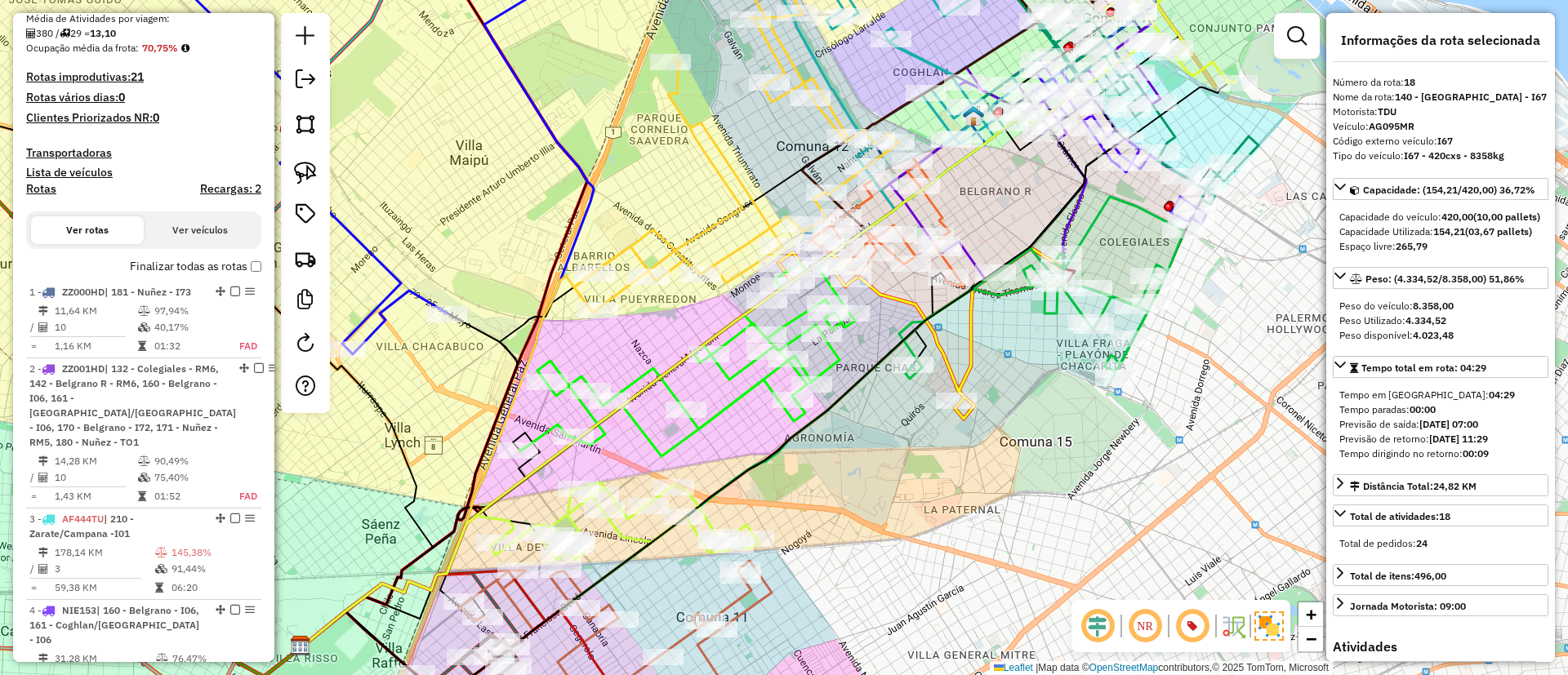
click at [990, 267] on div "Janela de atendimento Grade de atendimento Capacidade Transportadoras Veículos …" at bounding box center [784, 338] width 1568 height 675
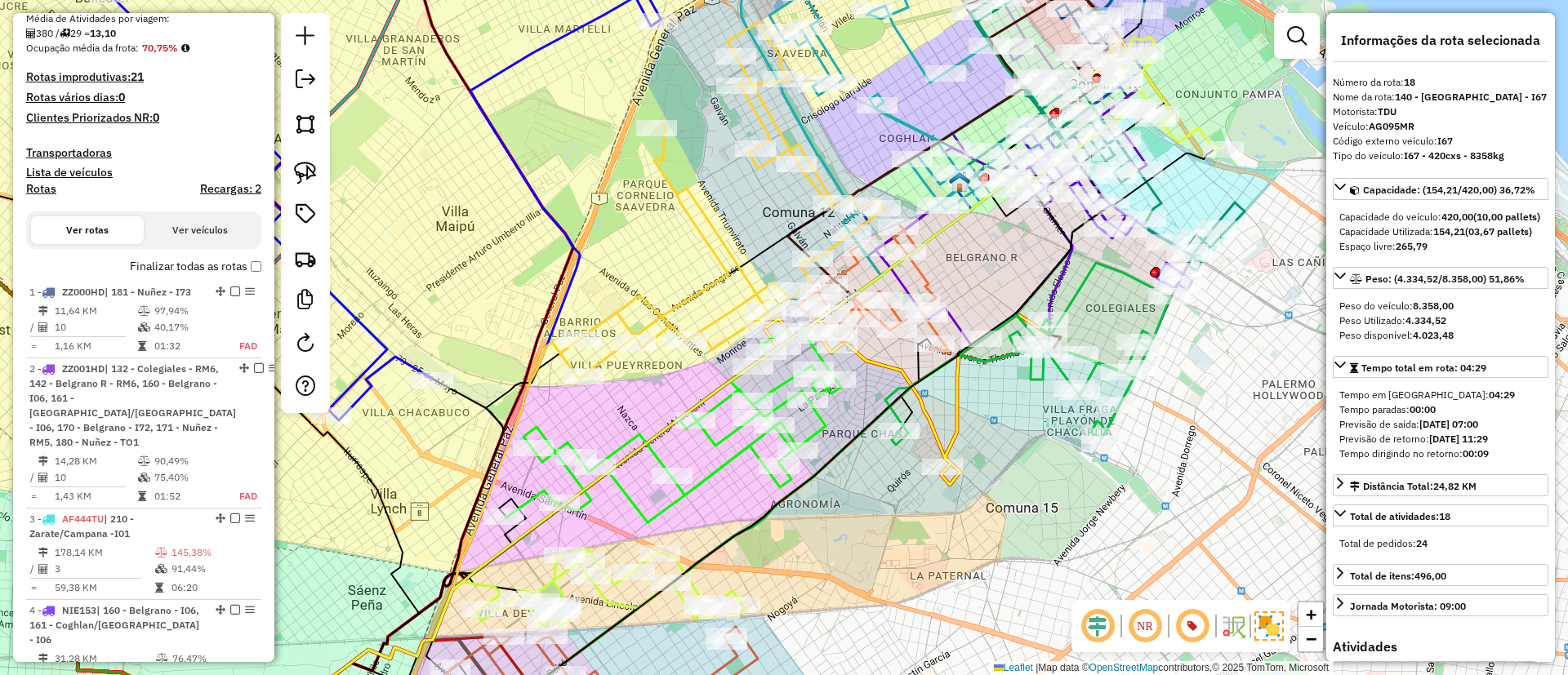
click at [718, 234] on icon at bounding box center [723, 200] width 324 height 357
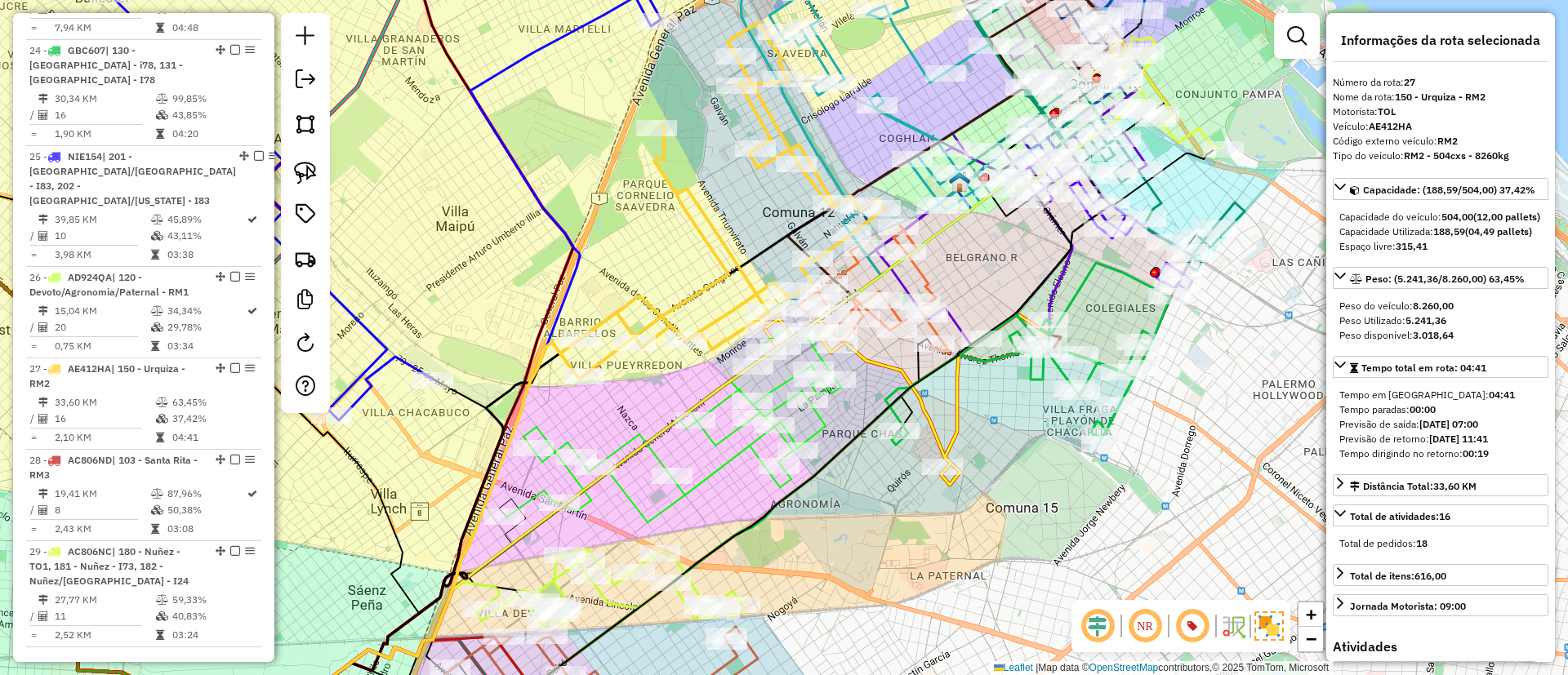
scroll to position [2814, 0]
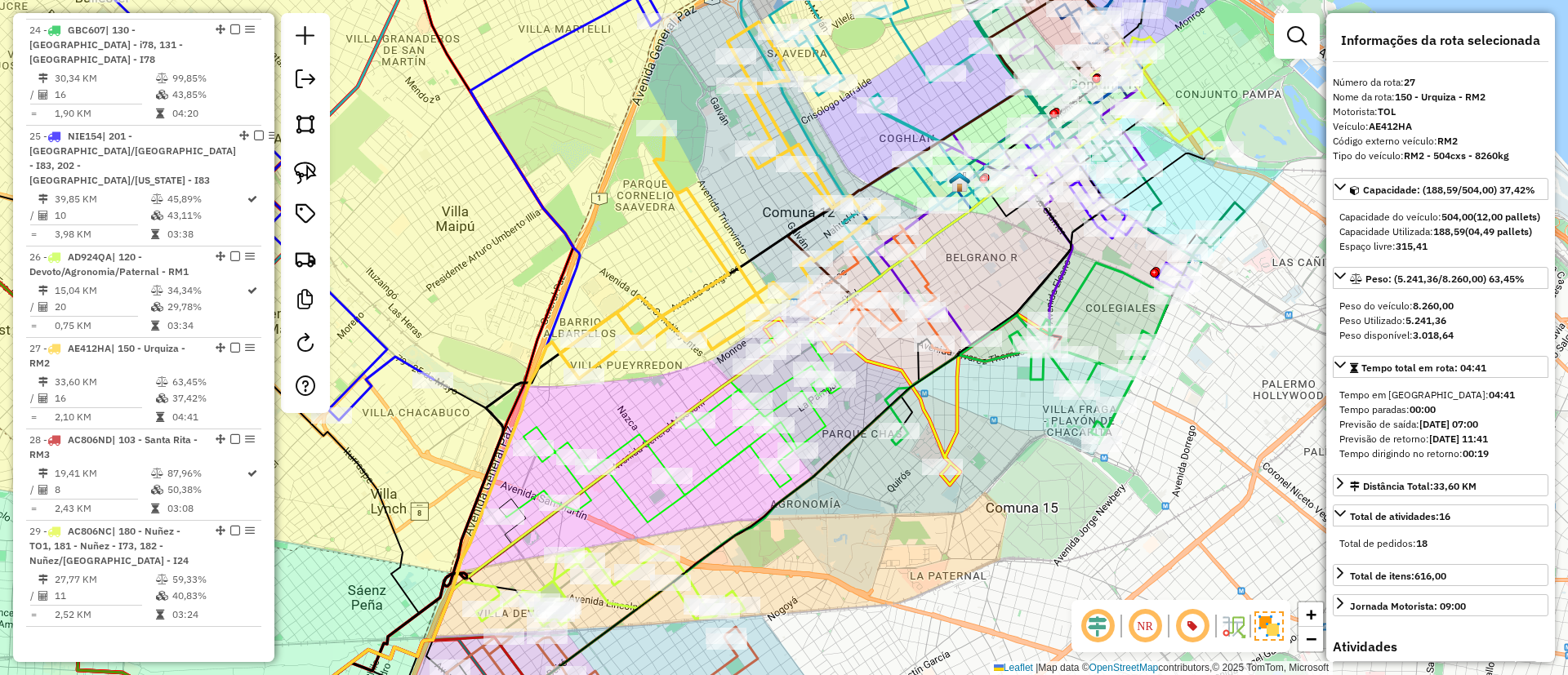
click at [1226, 210] on icon at bounding box center [1107, 130] width 274 height 280
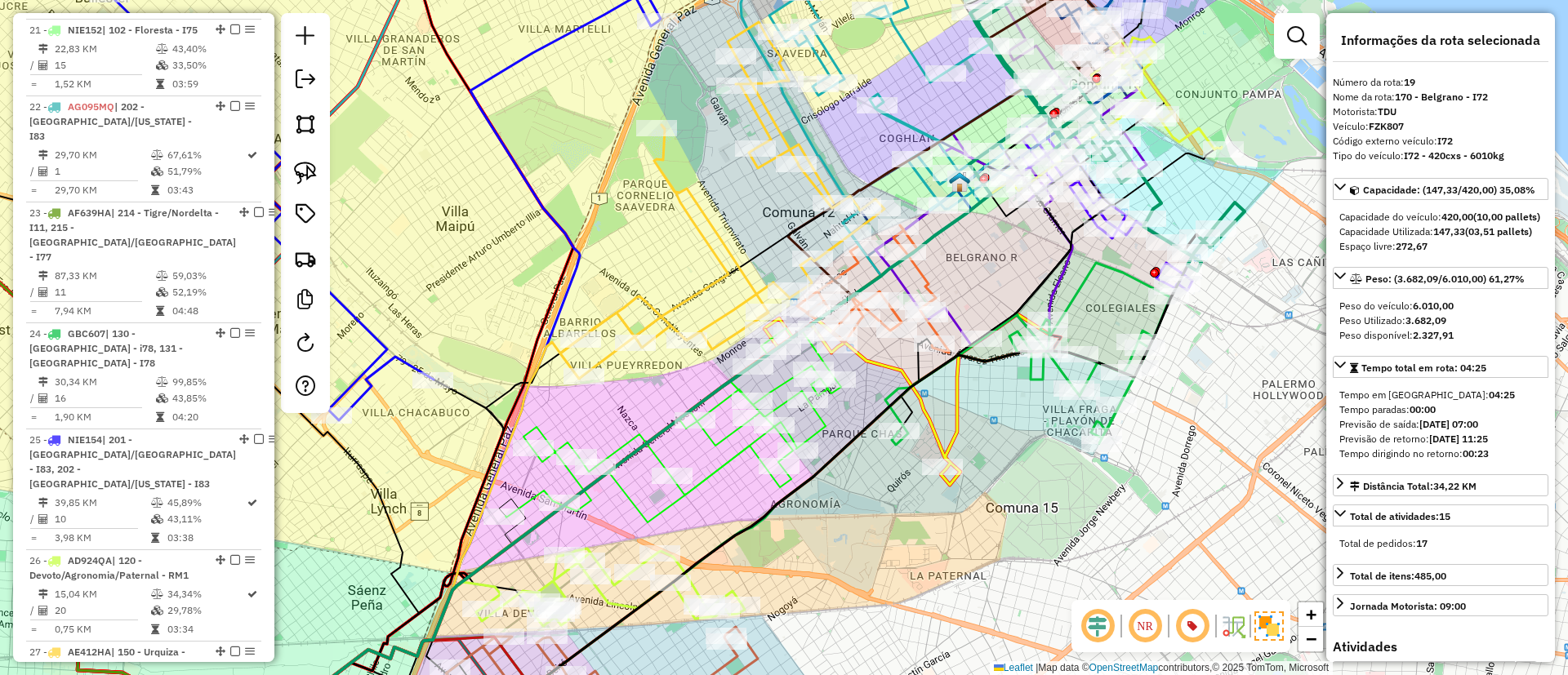
scroll to position [2304, 0]
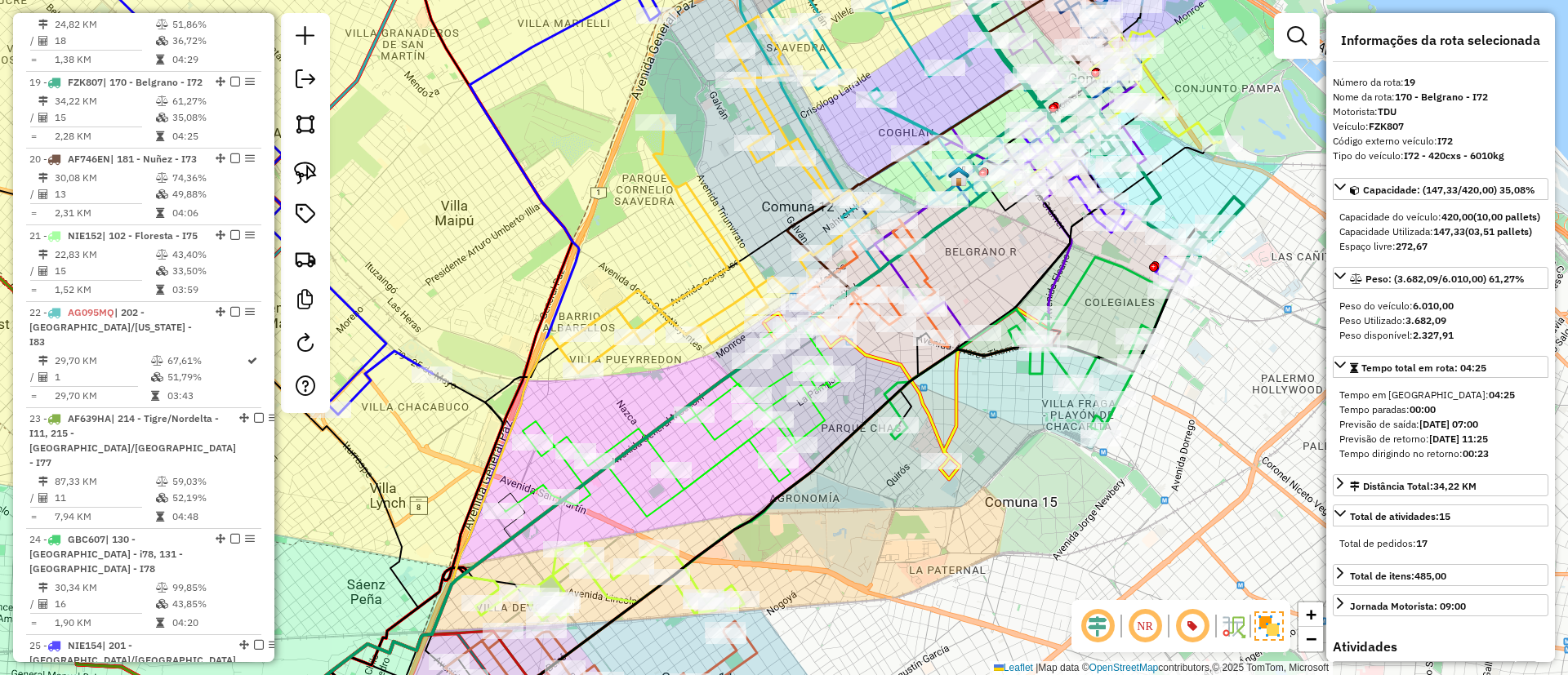
drag, startPoint x: 1016, startPoint y: 556, endPoint x: 1041, endPoint y: 204, distance: 352.9
click at [1046, 206] on div "Janela de atendimento Grade de atendimento Capacidade Transportadoras Veículos …" at bounding box center [784, 338] width 1568 height 675
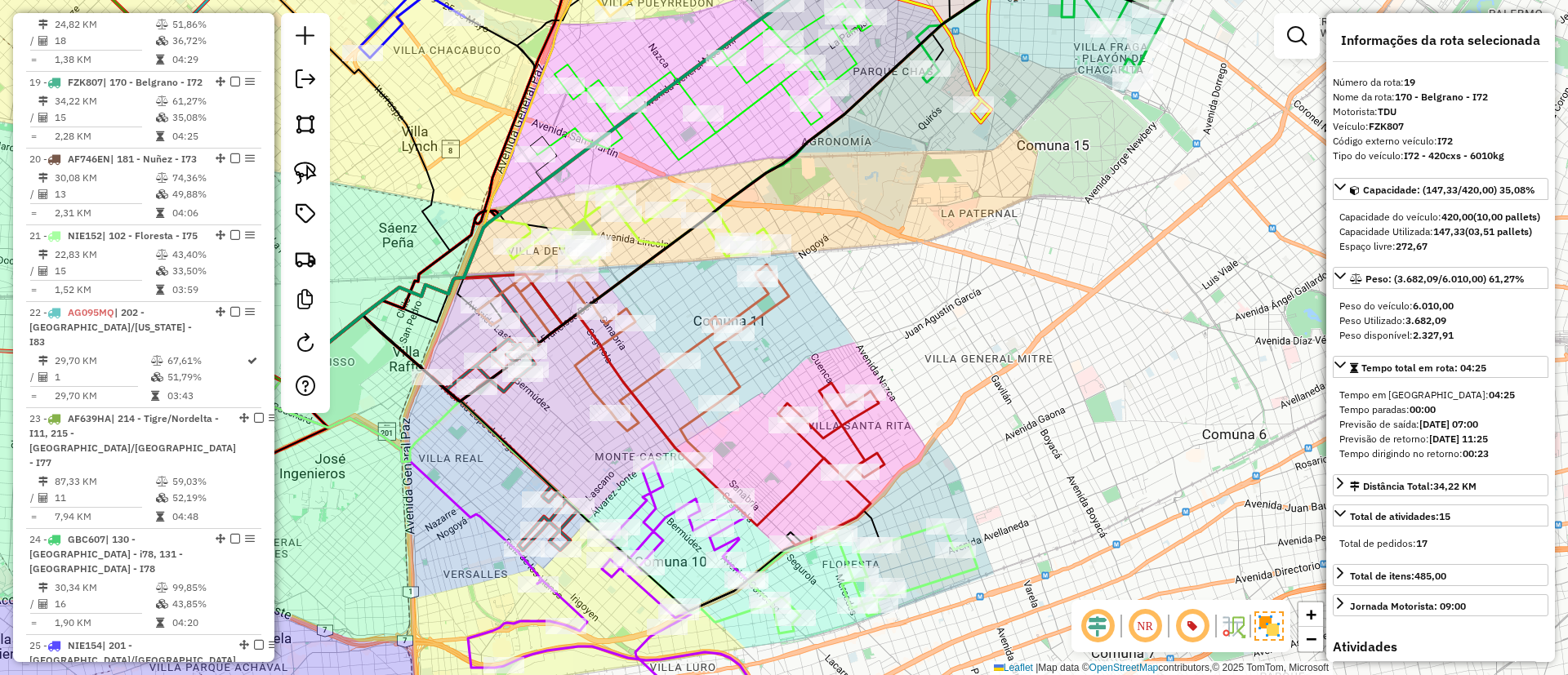
click at [806, 453] on icon at bounding box center [807, 464] width 155 height 163
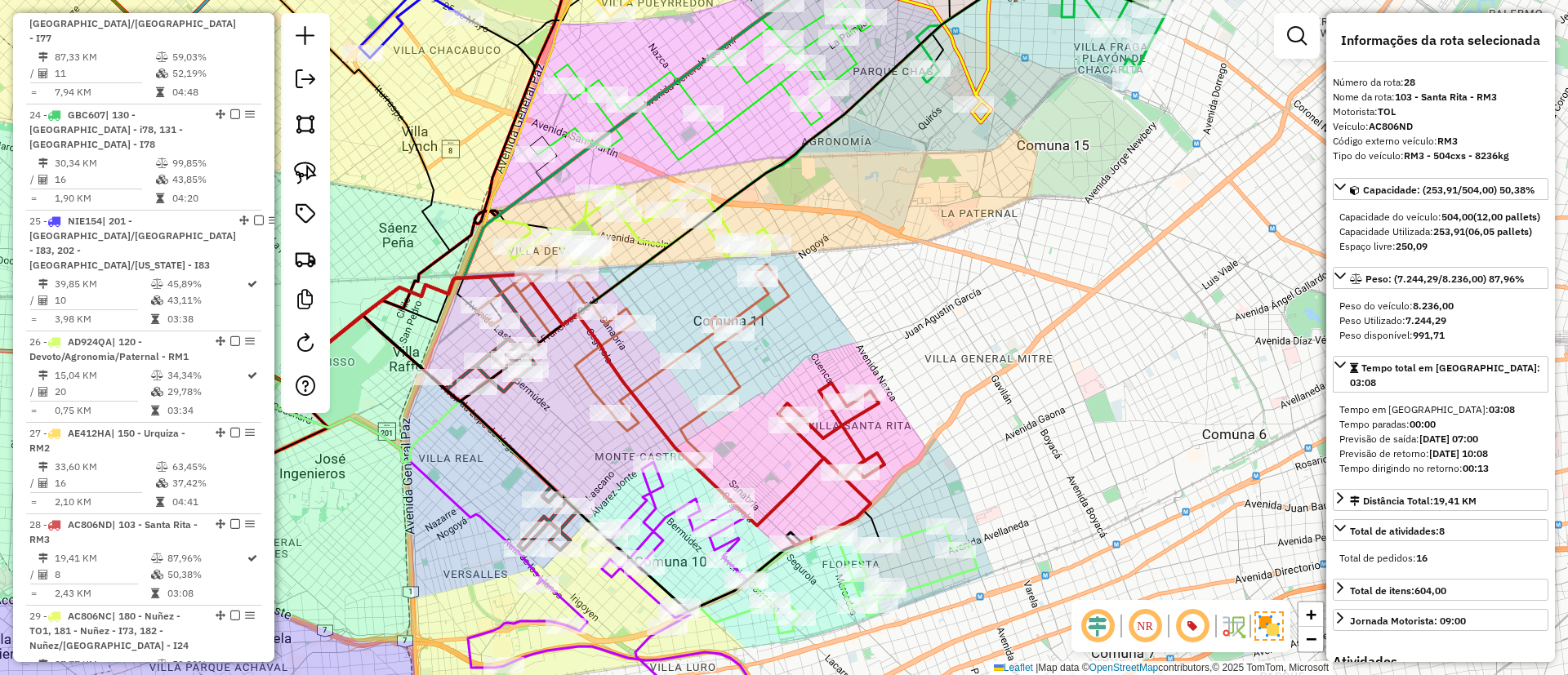
scroll to position [2814, 0]
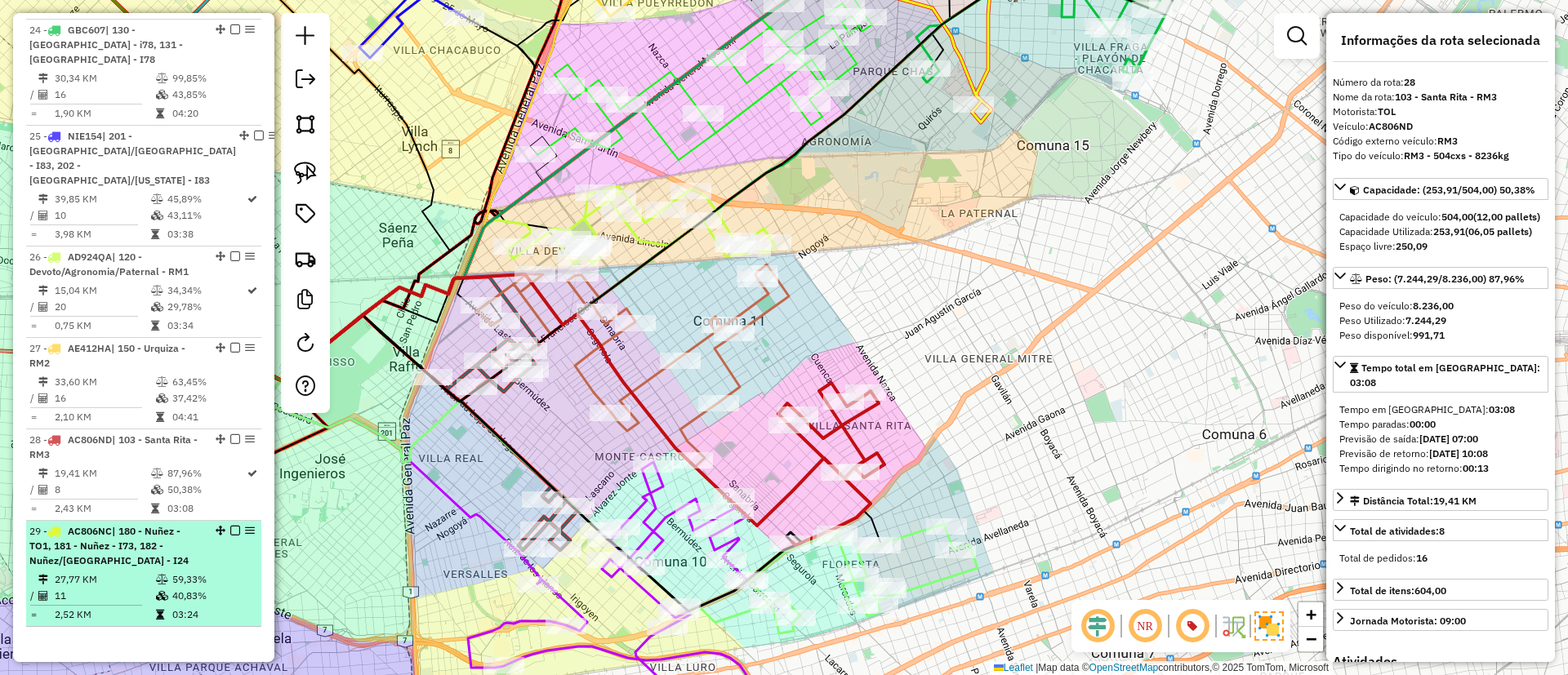
click at [87, 525] on span "| 180 - Nuñez - TO1, 181 - Nuñez - I73, 182 - Nuñez/[GEOGRAPHIC_DATA] - I24" at bounding box center [109, 546] width 160 height 42
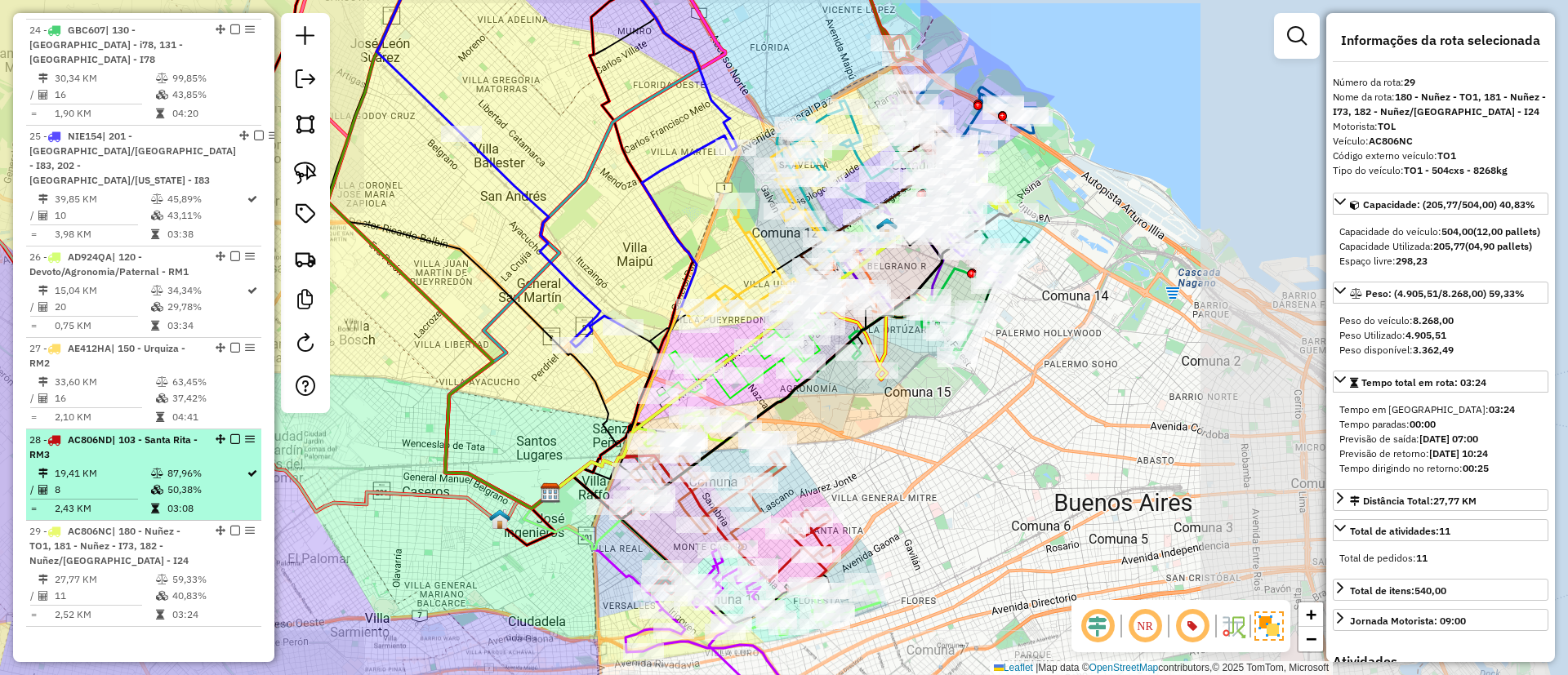
click at [117, 482] on td "8" at bounding box center [102, 490] width 96 height 17
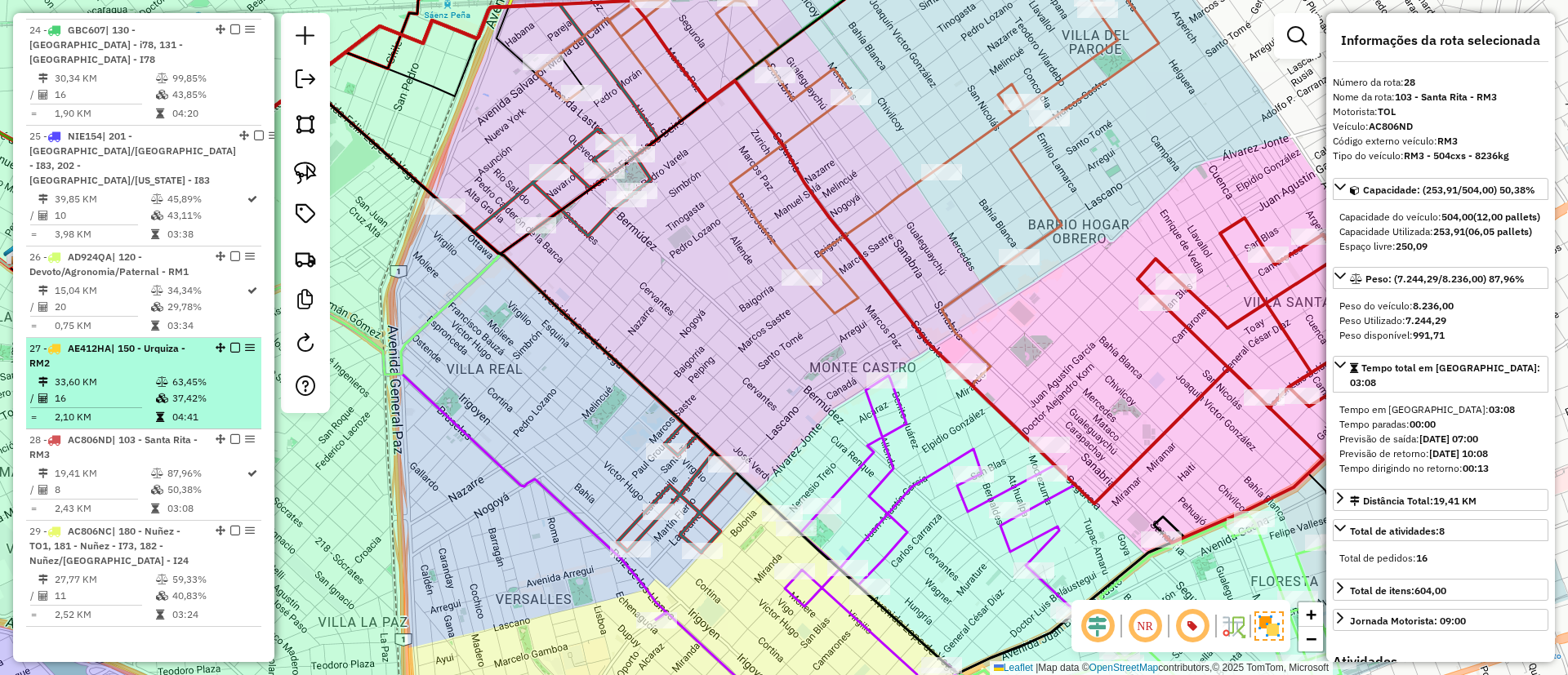
click at [114, 390] on td "16" at bounding box center [104, 398] width 101 height 17
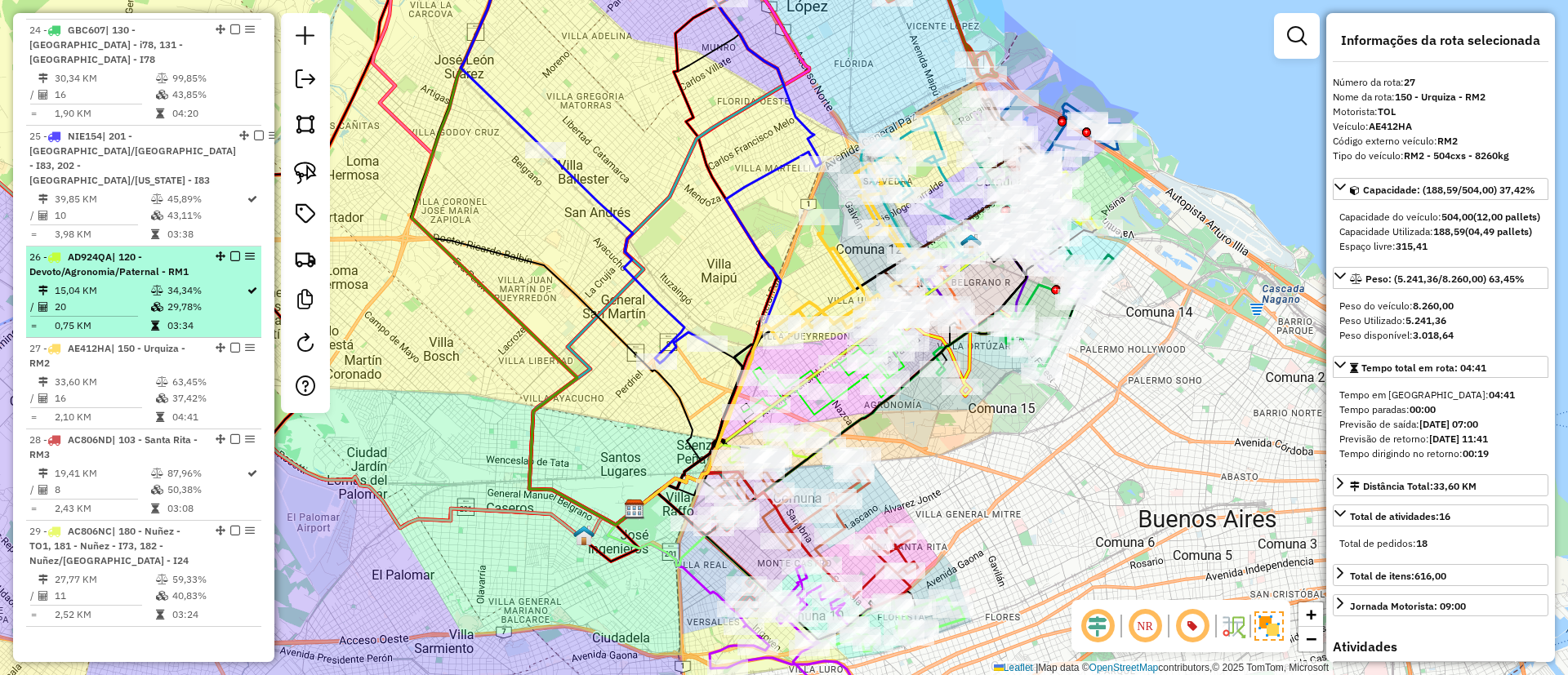
click at [118, 282] on td "15,04 KM" at bounding box center [102, 291] width 96 height 17
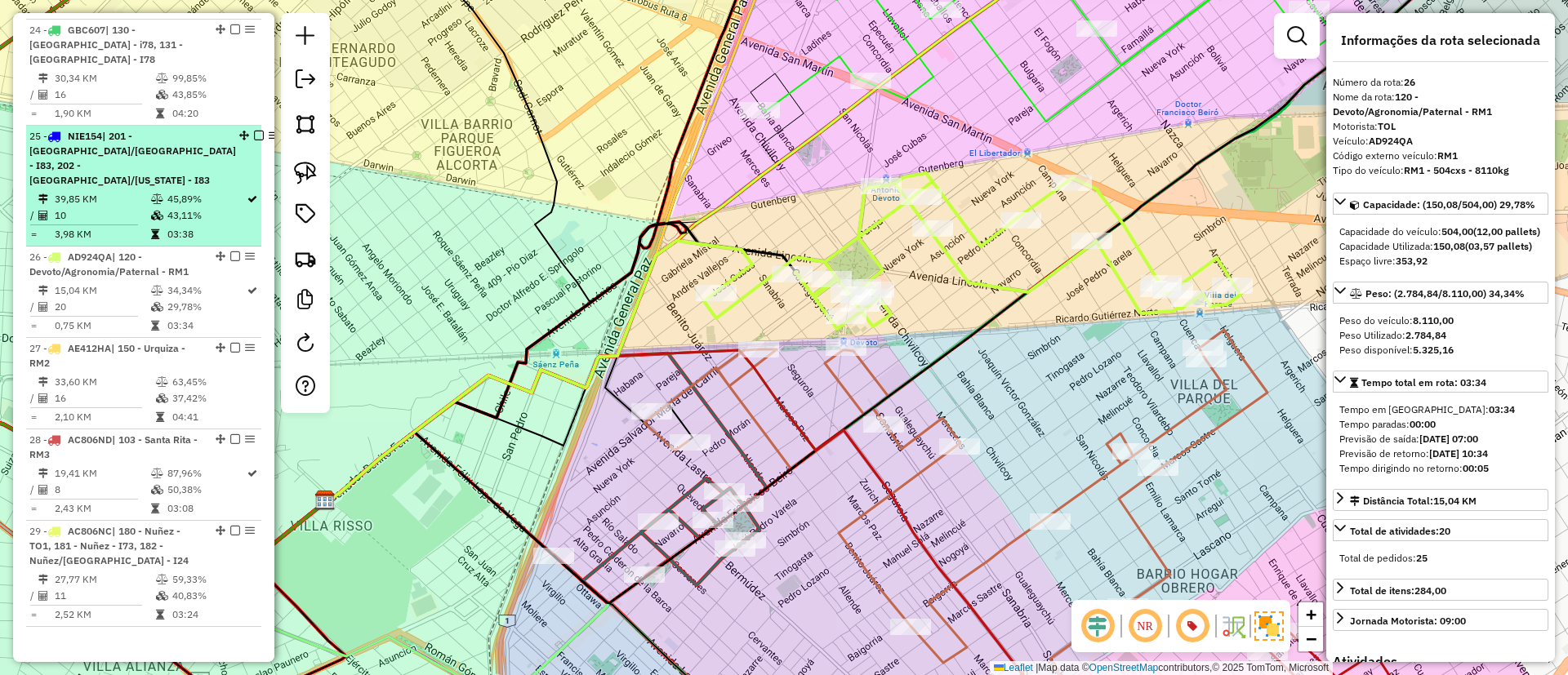
click at [124, 207] on td "10" at bounding box center [102, 216] width 96 height 17
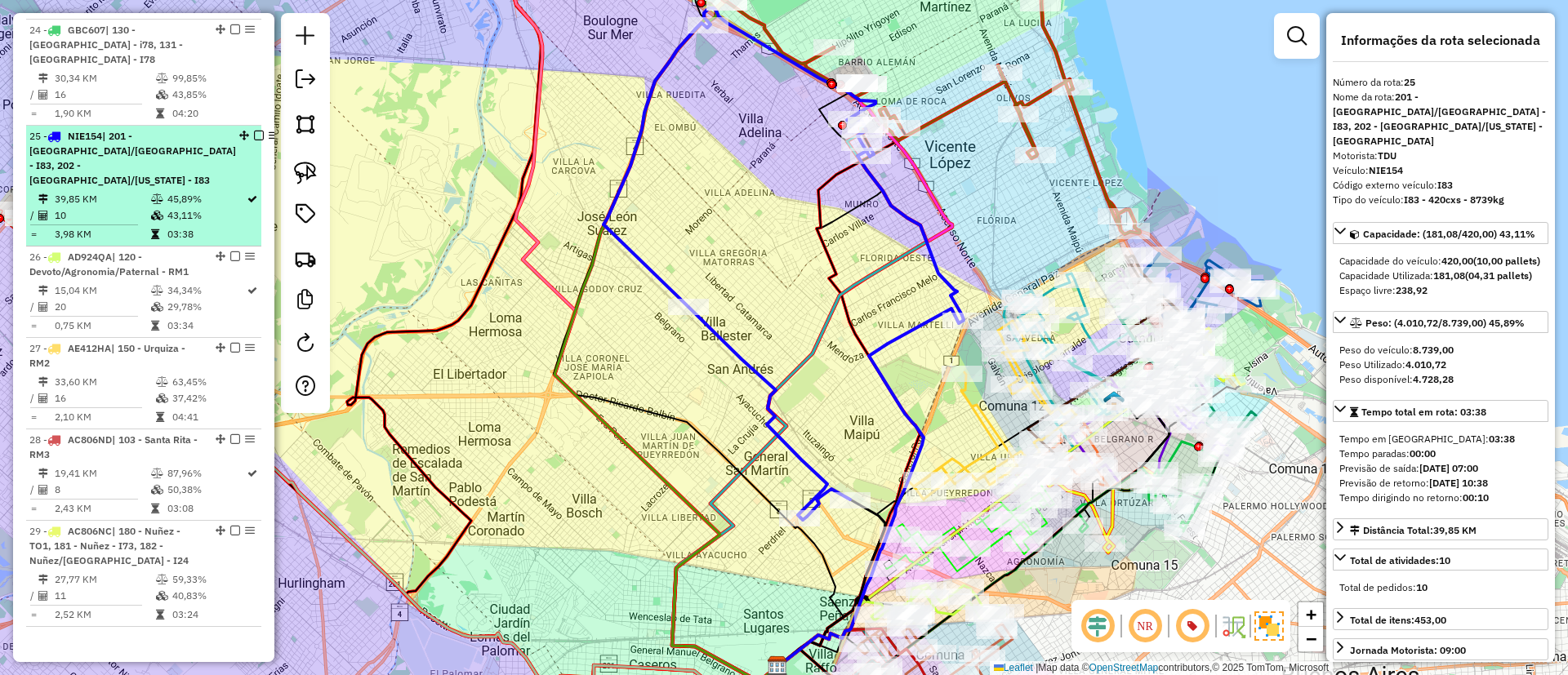
scroll to position [2569, 0]
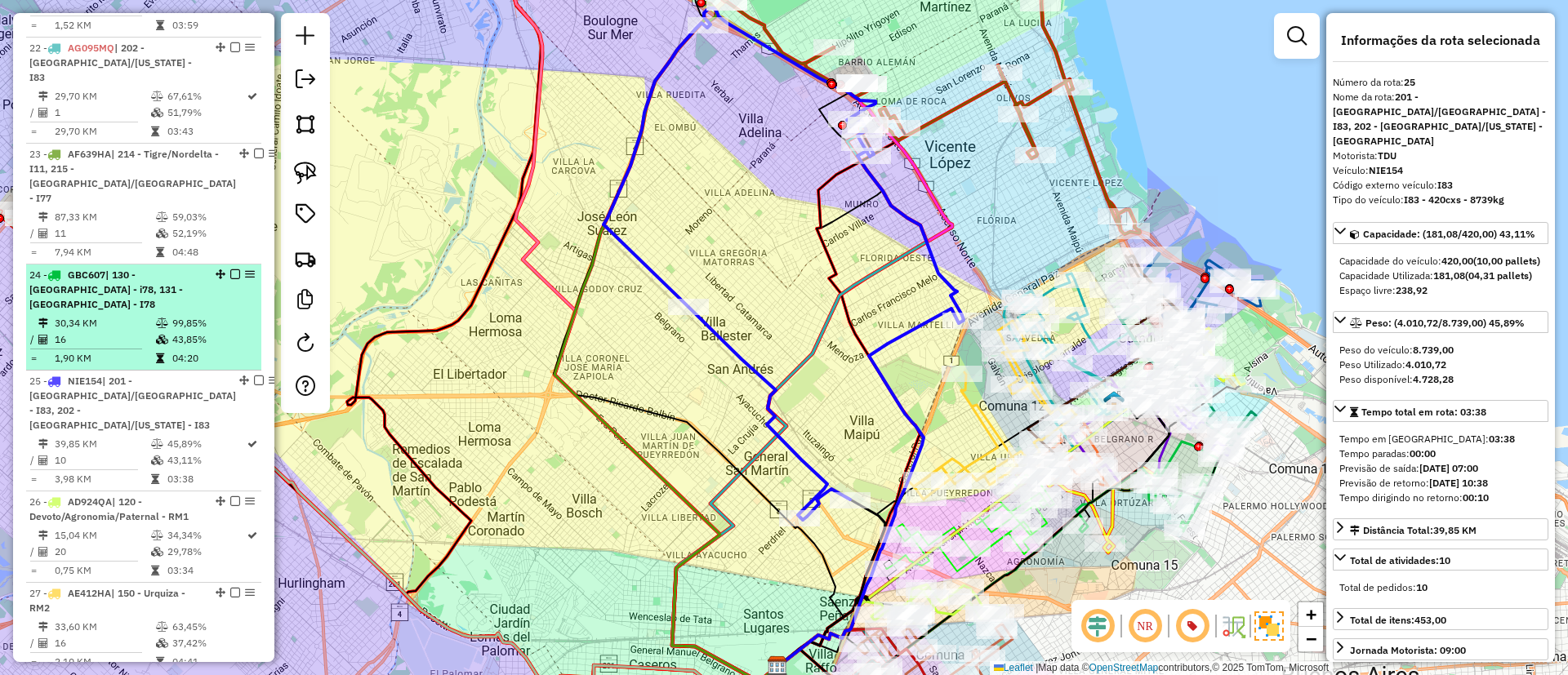
click at [139, 332] on td "16" at bounding box center [104, 340] width 101 height 17
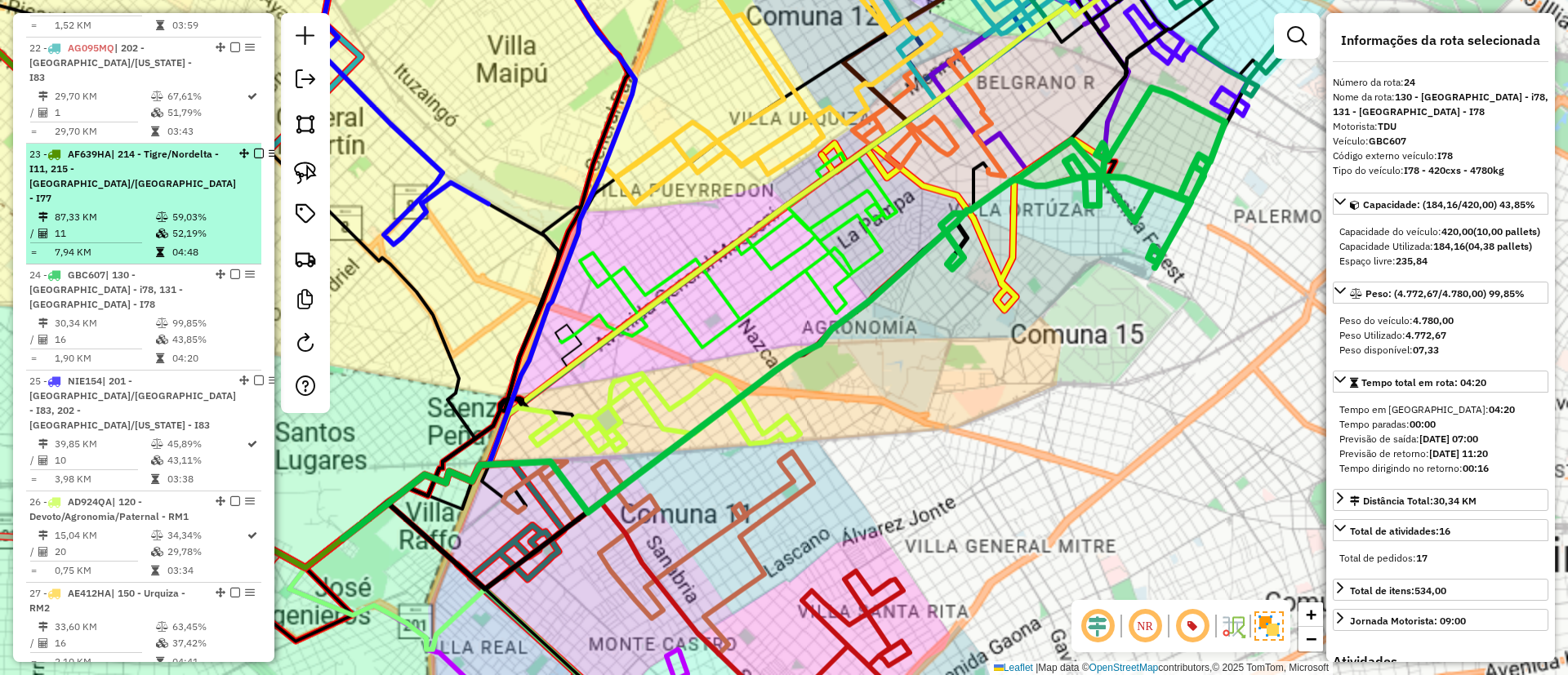
click at [121, 209] on td "87,33 KM" at bounding box center [104, 217] width 101 height 17
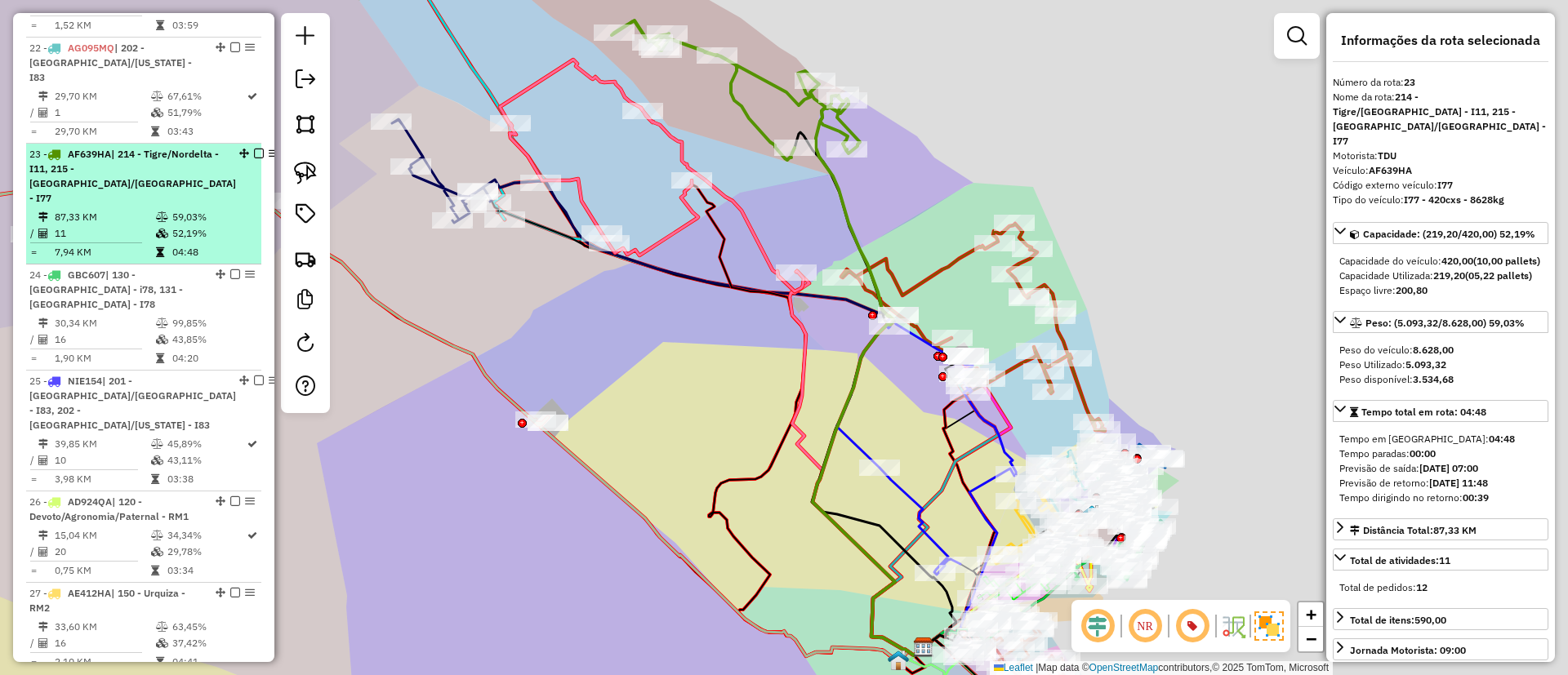
scroll to position [2201, 0]
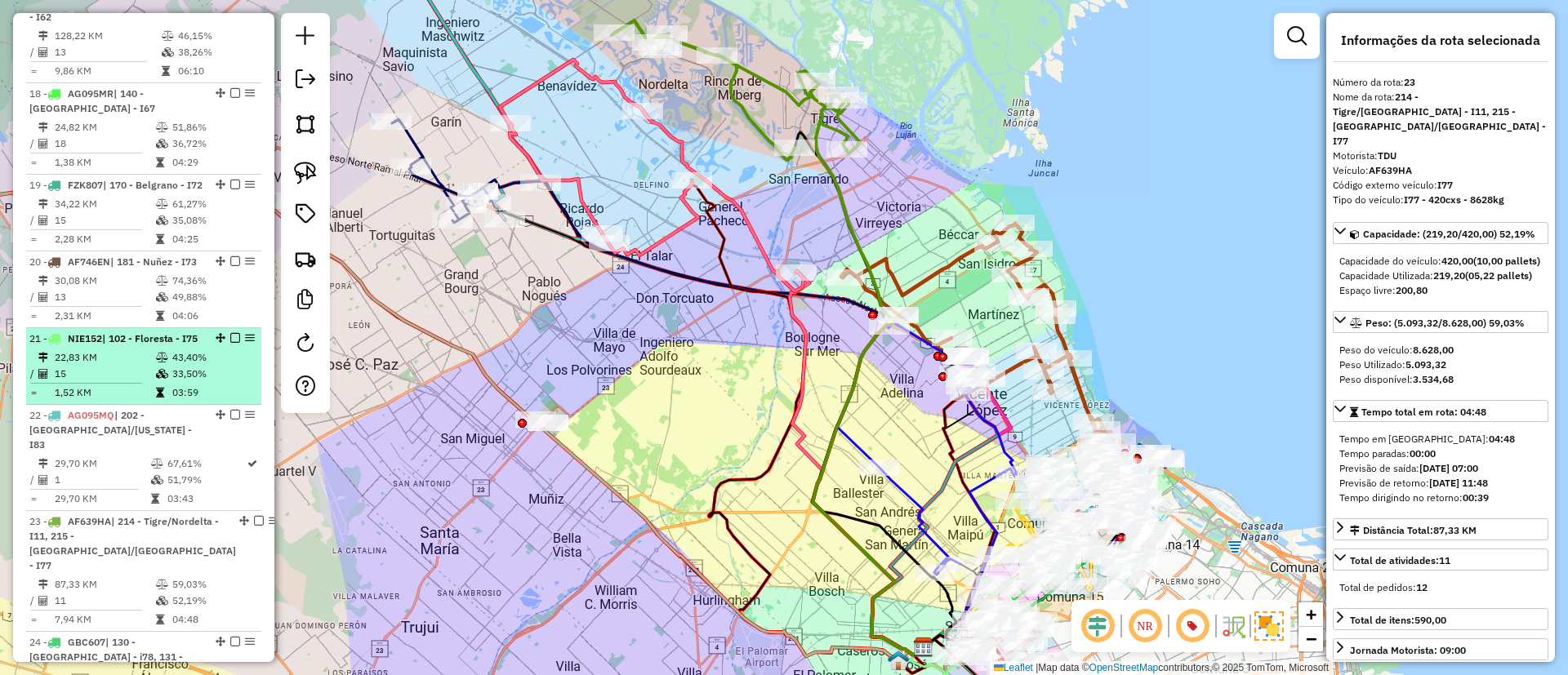
click at [145, 332] on div "21 - NIE152 | 102 - Floresta - I75" at bounding box center [115, 339] width 173 height 15
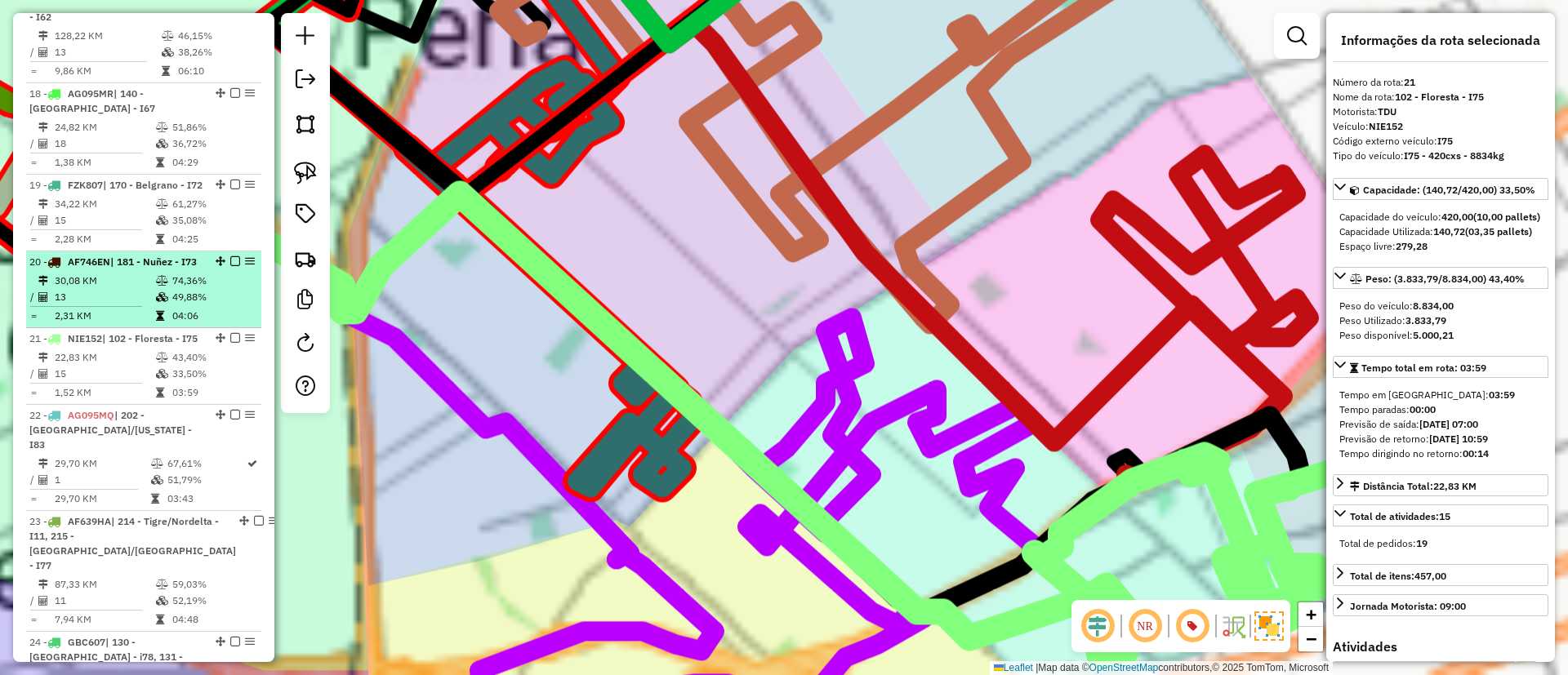
click at [144, 289] on td "13" at bounding box center [104, 297] width 101 height 17
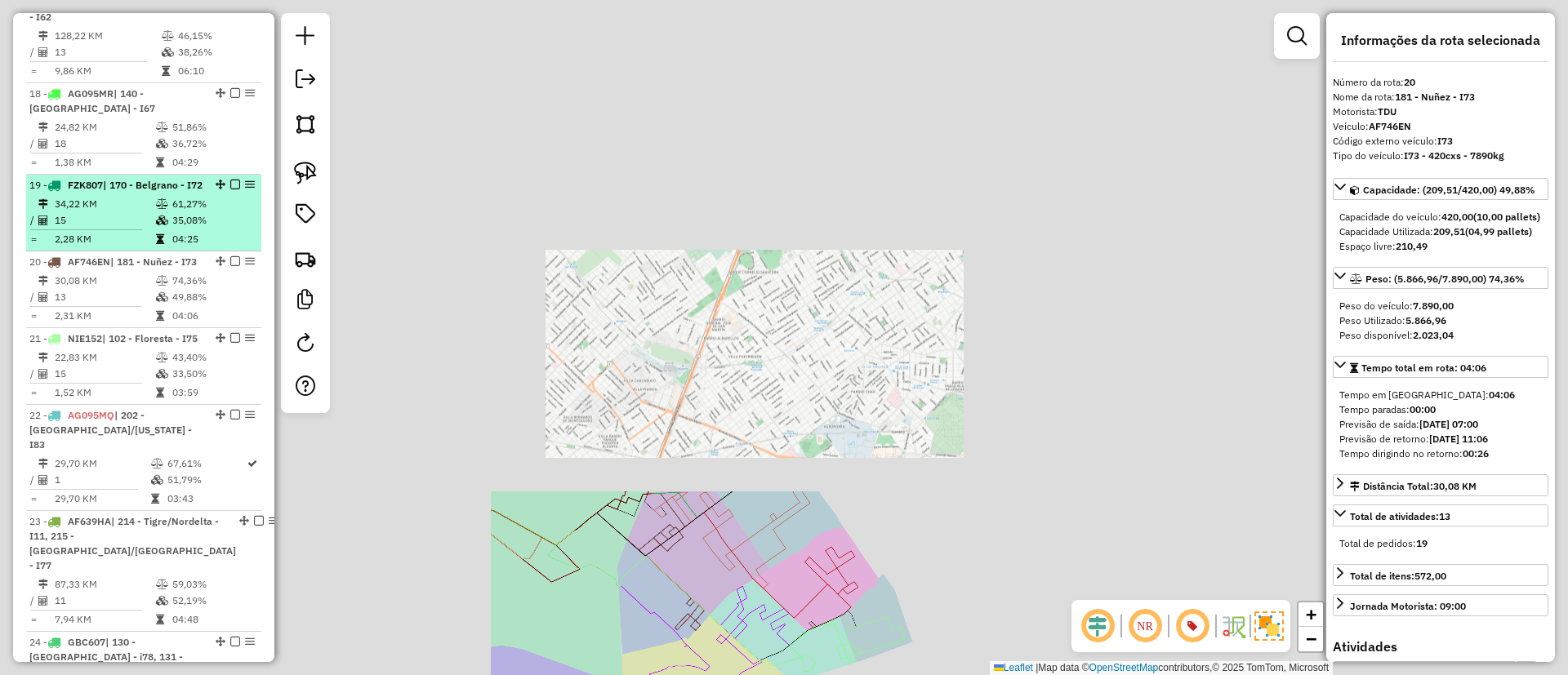
click at [129, 231] on td "2,28 KM" at bounding box center [104, 240] width 101 height 17
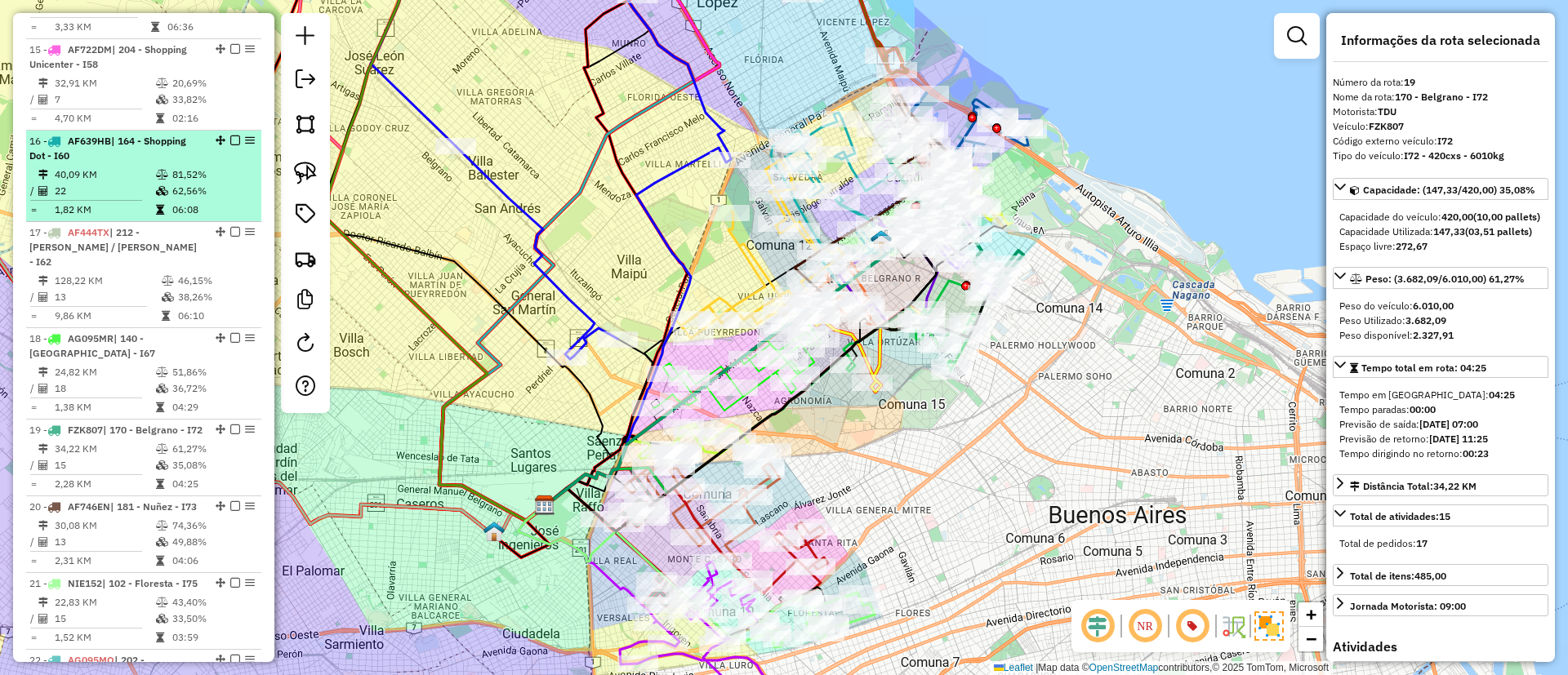
scroll to position [1834, 0]
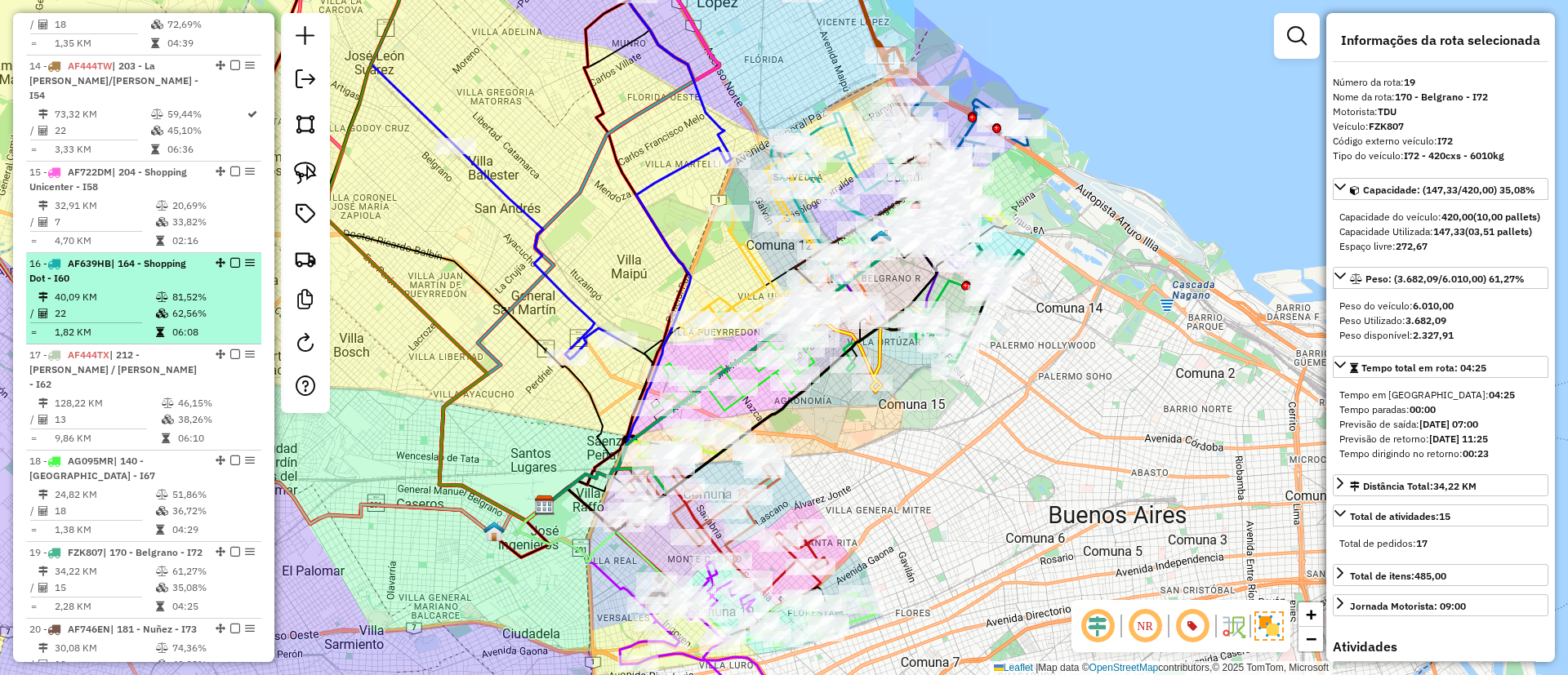
click at [144, 324] on td "1,82 KM" at bounding box center [104, 332] width 101 height 17
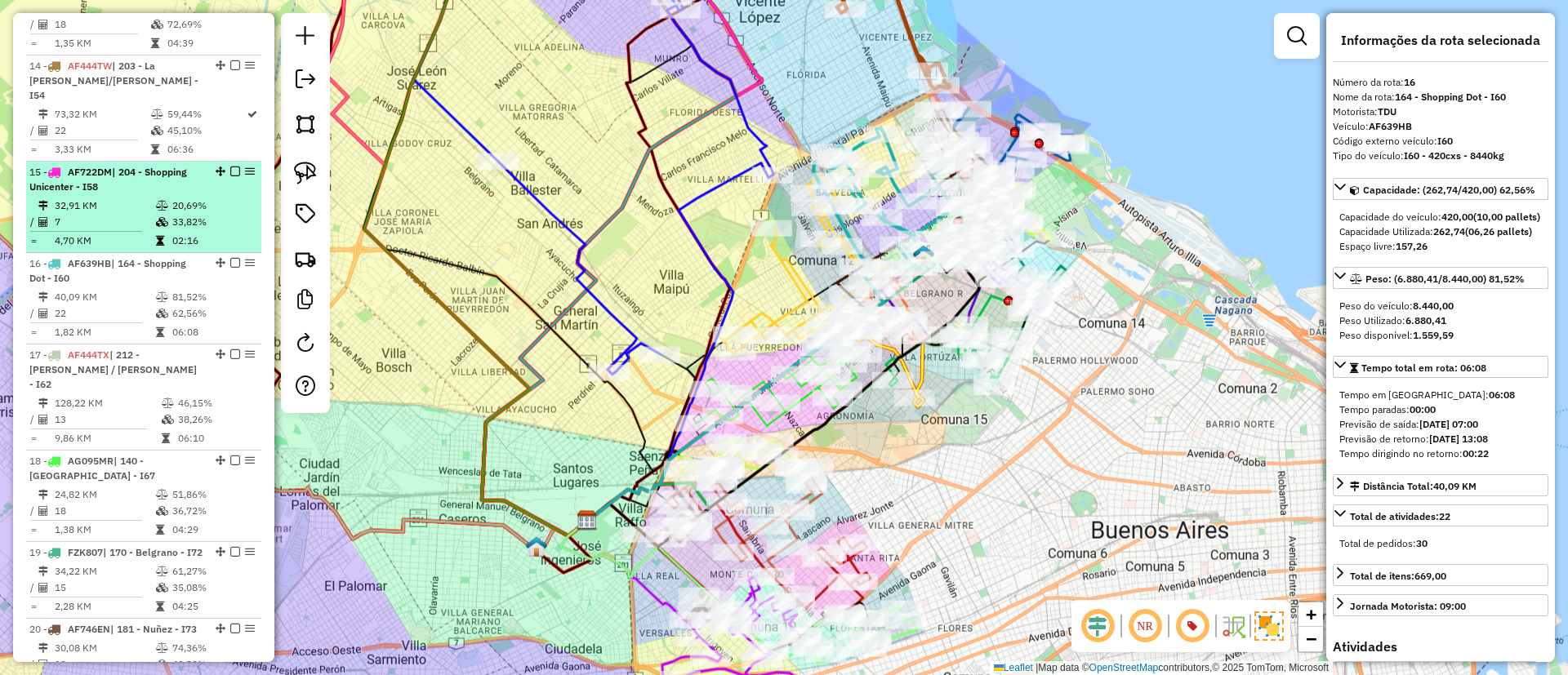
click at [127, 233] on td "4,70 KM" at bounding box center [104, 241] width 101 height 17
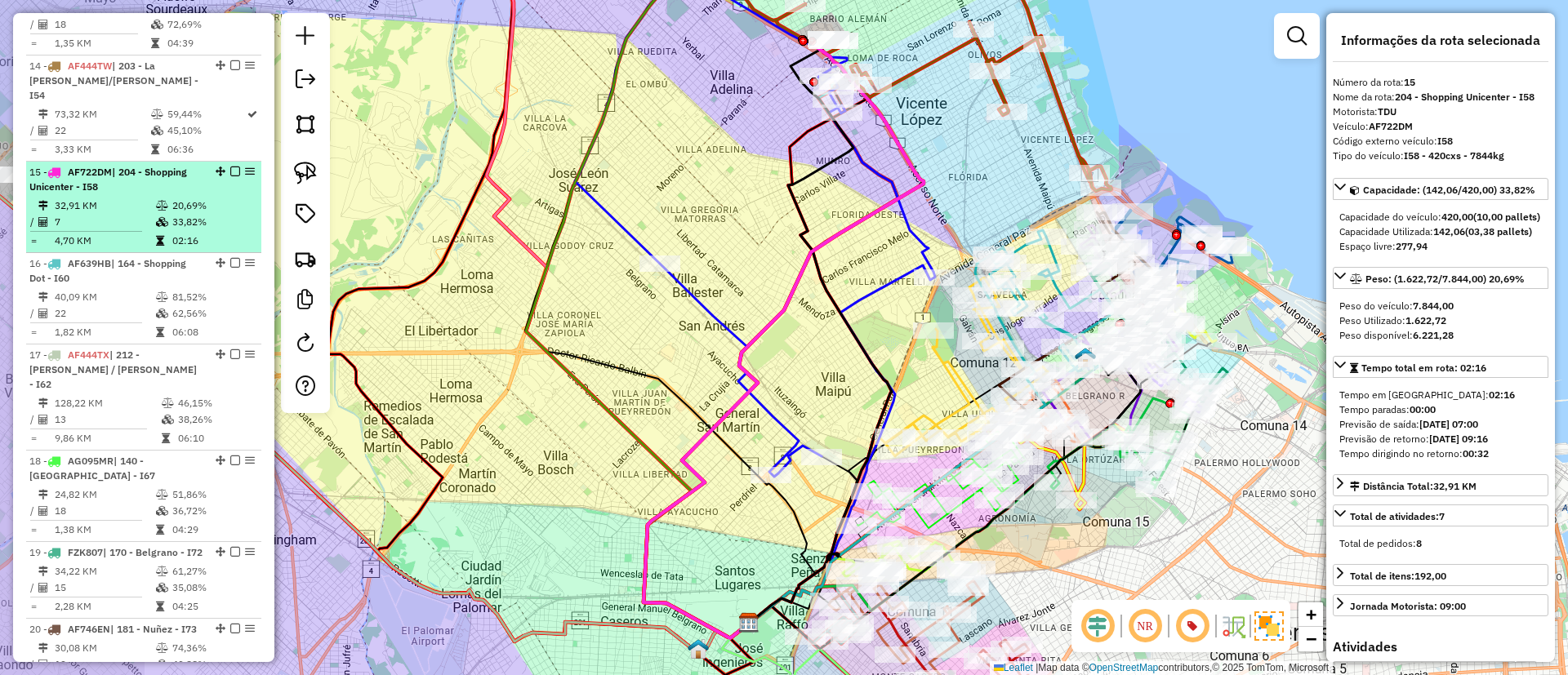
click at [133, 198] on td "32,91 KM" at bounding box center [104, 206] width 101 height 17
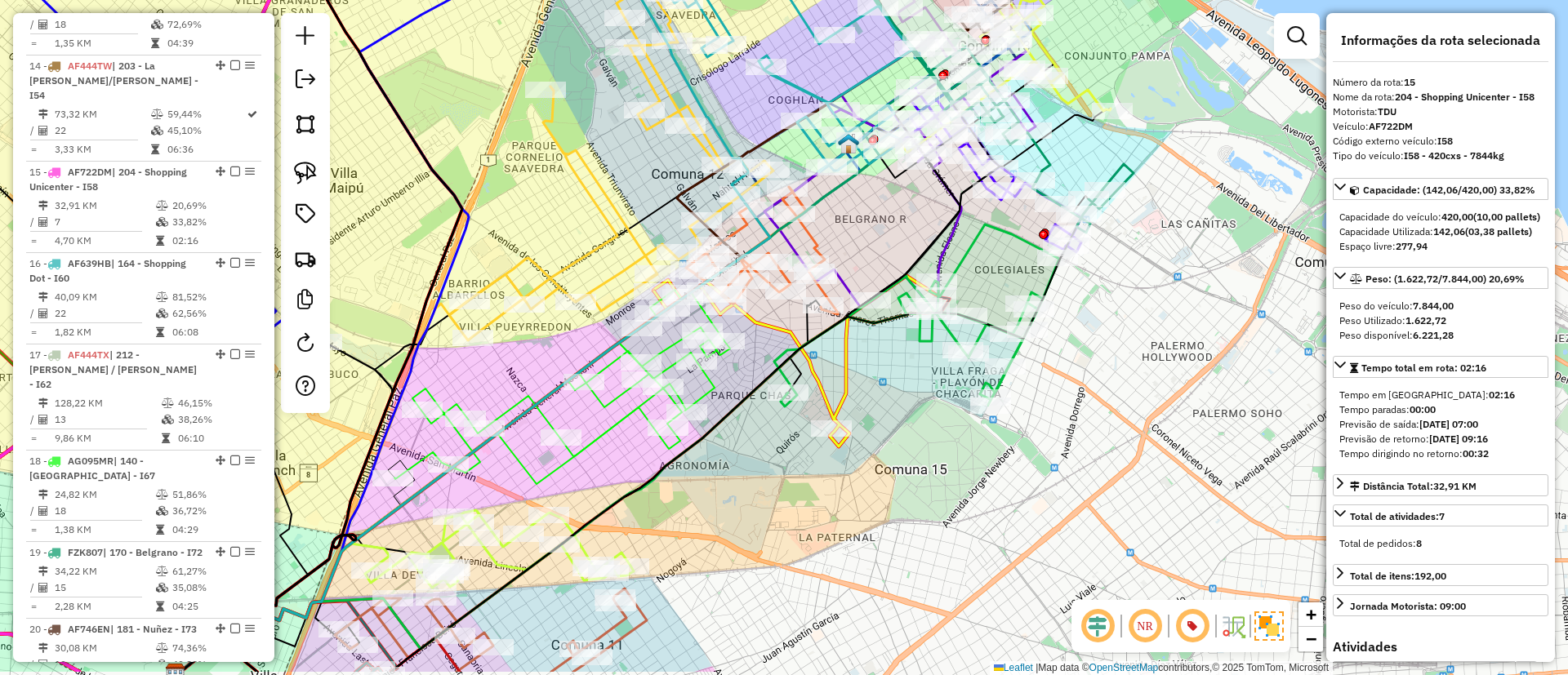
drag, startPoint x: 1069, startPoint y: 447, endPoint x: 938, endPoint y: 411, distance: 135.9
click at [938, 411] on div "Janela de atendimento Grade de atendimento Capacidade Transportadoras Veículos …" at bounding box center [784, 338] width 1568 height 675
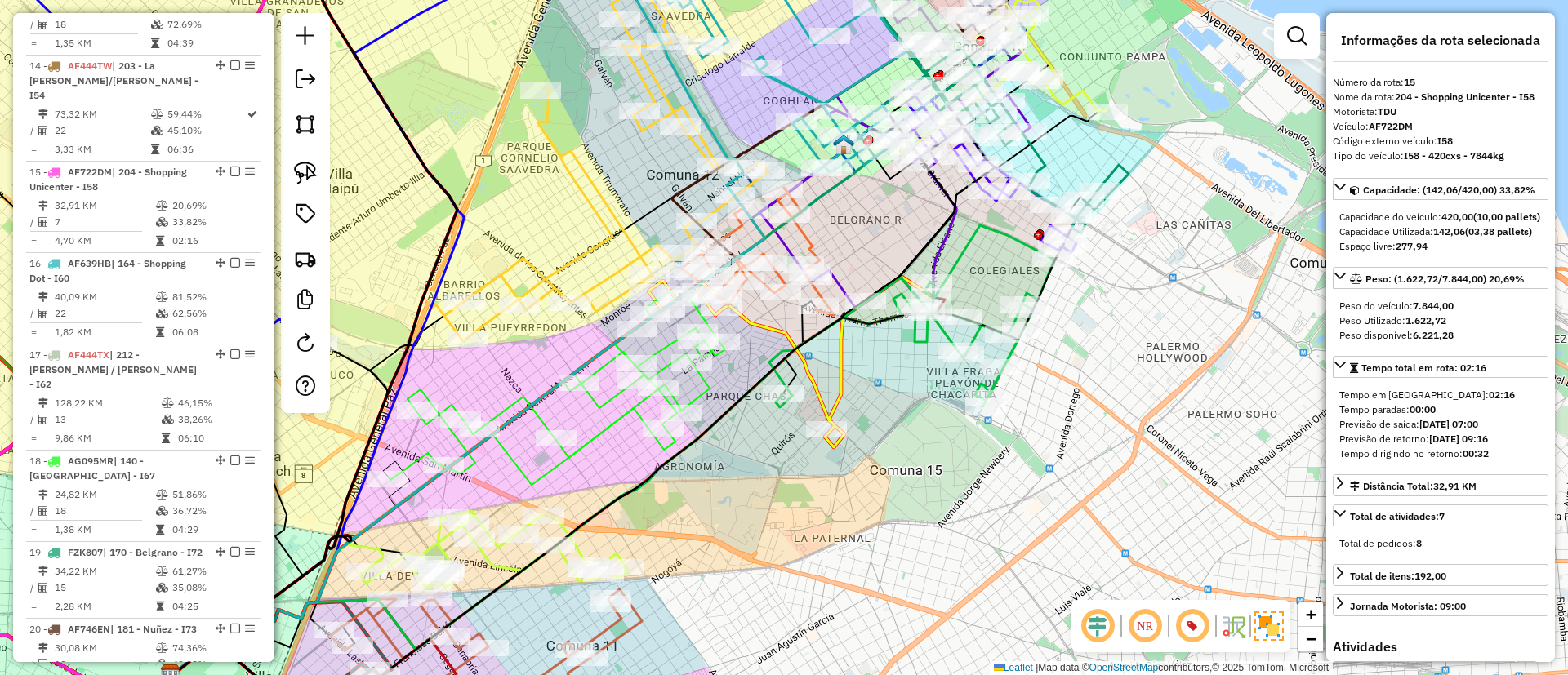
click at [961, 251] on icon at bounding box center [911, 317] width 285 height 182
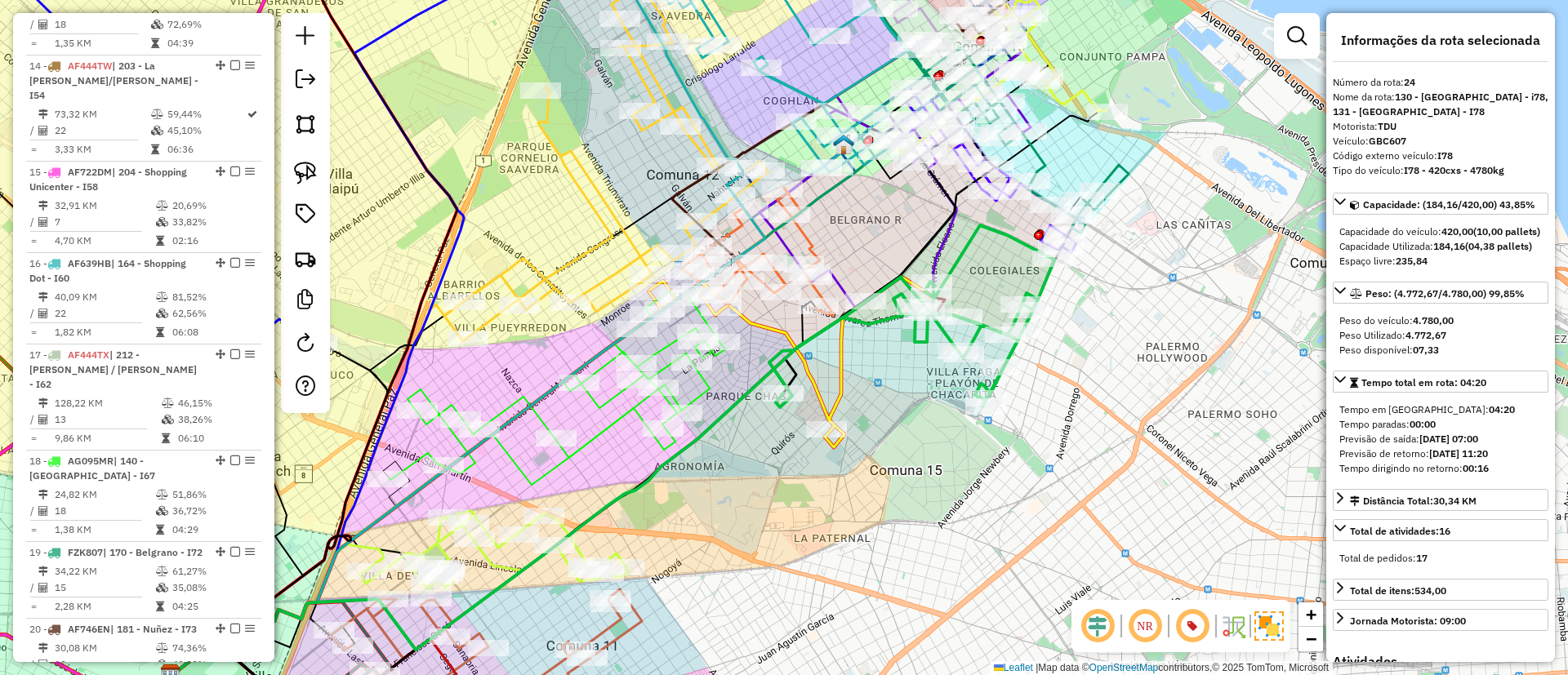
scroll to position [2776, 0]
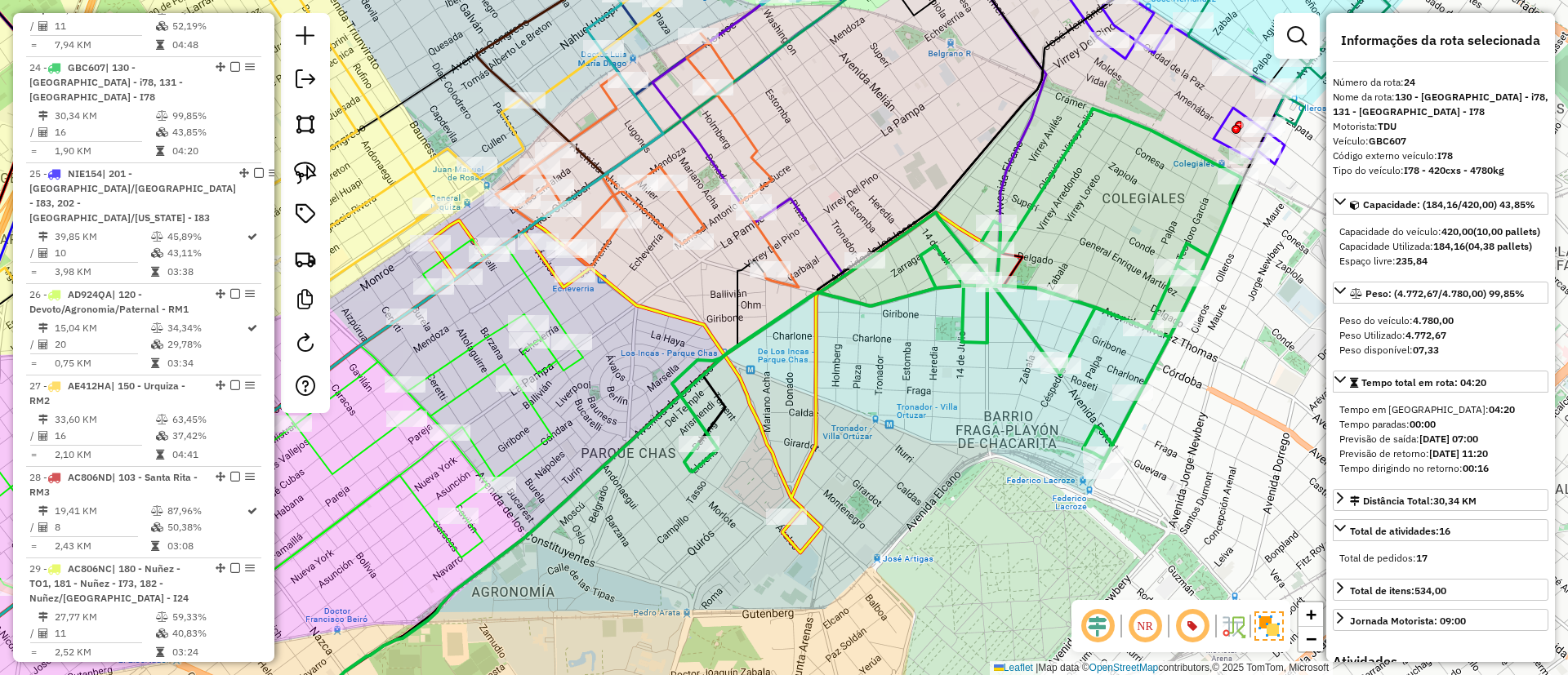
click at [819, 359] on icon at bounding box center [713, 383] width 563 height 341
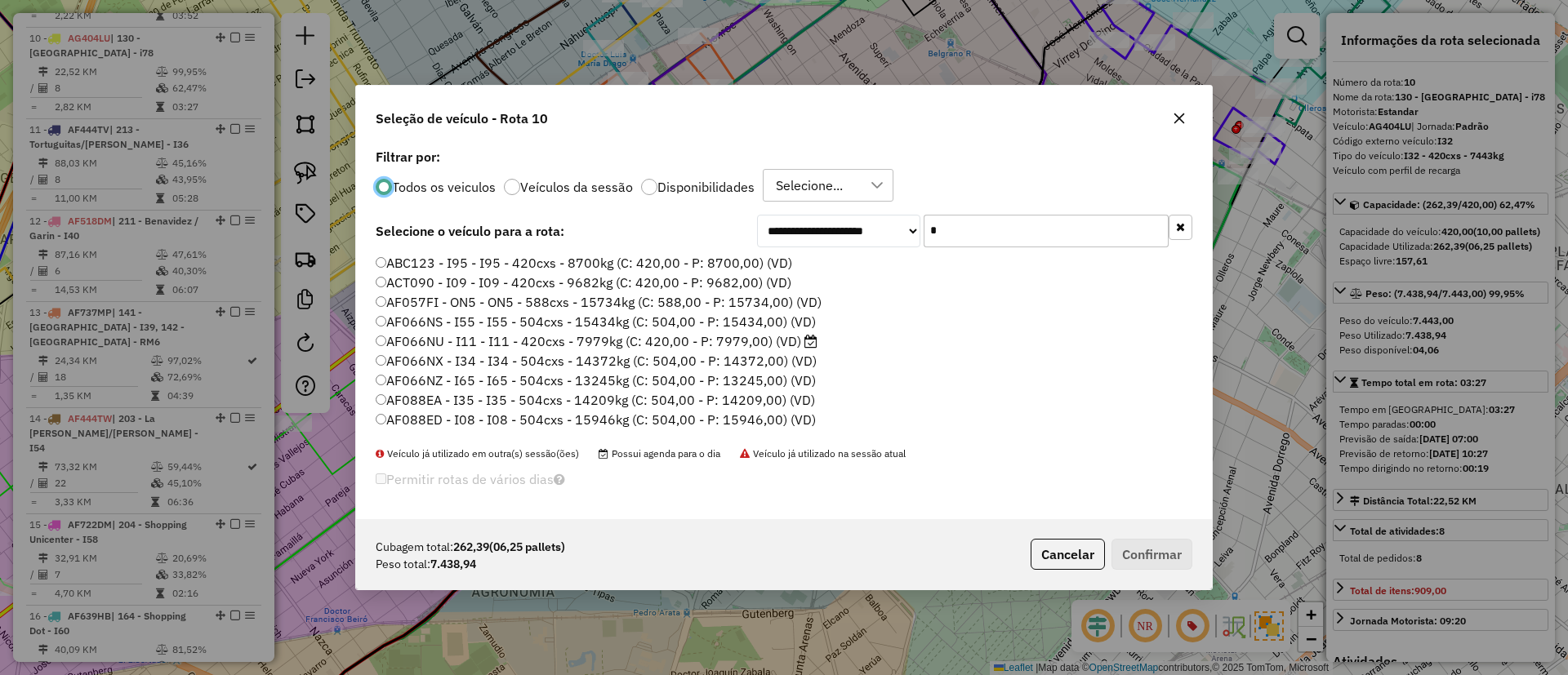
scroll to position [9, 5]
drag, startPoint x: 1065, startPoint y: 226, endPoint x: 879, endPoint y: 232, distance: 186.1
click at [879, 232] on div "**********" at bounding box center [974, 231] width 435 height 33
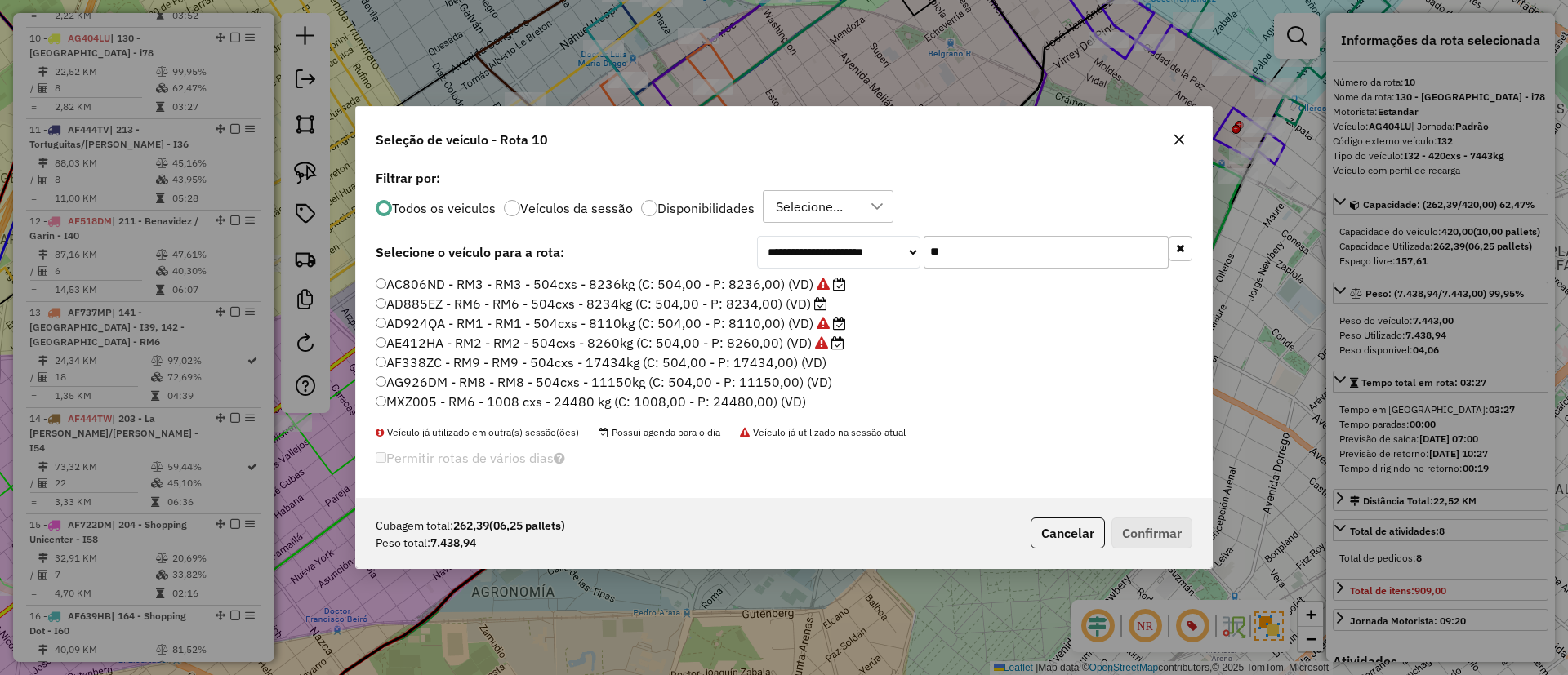
type input "**"
click at [809, 313] on label "AD924QA - RM1 - RM1 - 504cxs - 8110kg (C: 504,00 - P: 8110,00) (VD)" at bounding box center [611, 322] width 470 height 19
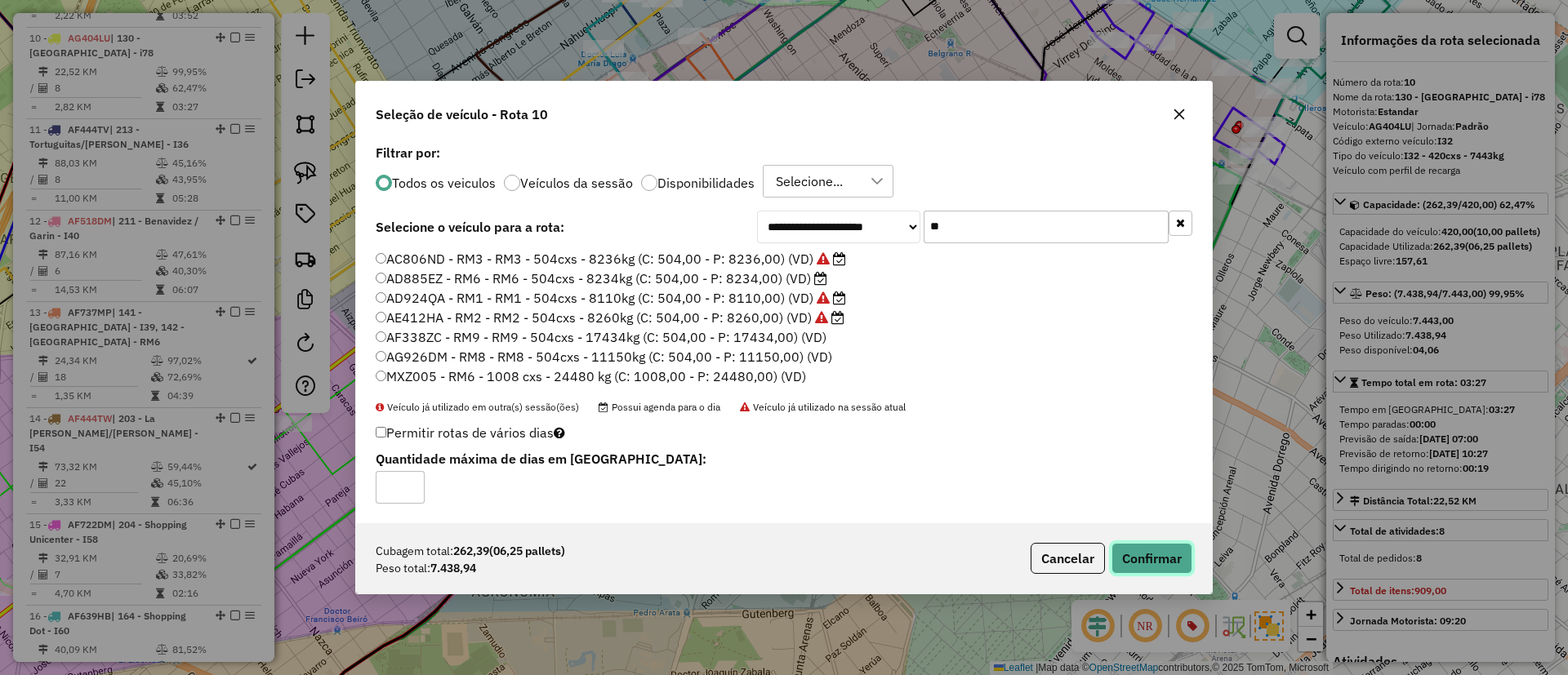
click at [1167, 556] on button "Confirmar" at bounding box center [1151, 558] width 81 height 31
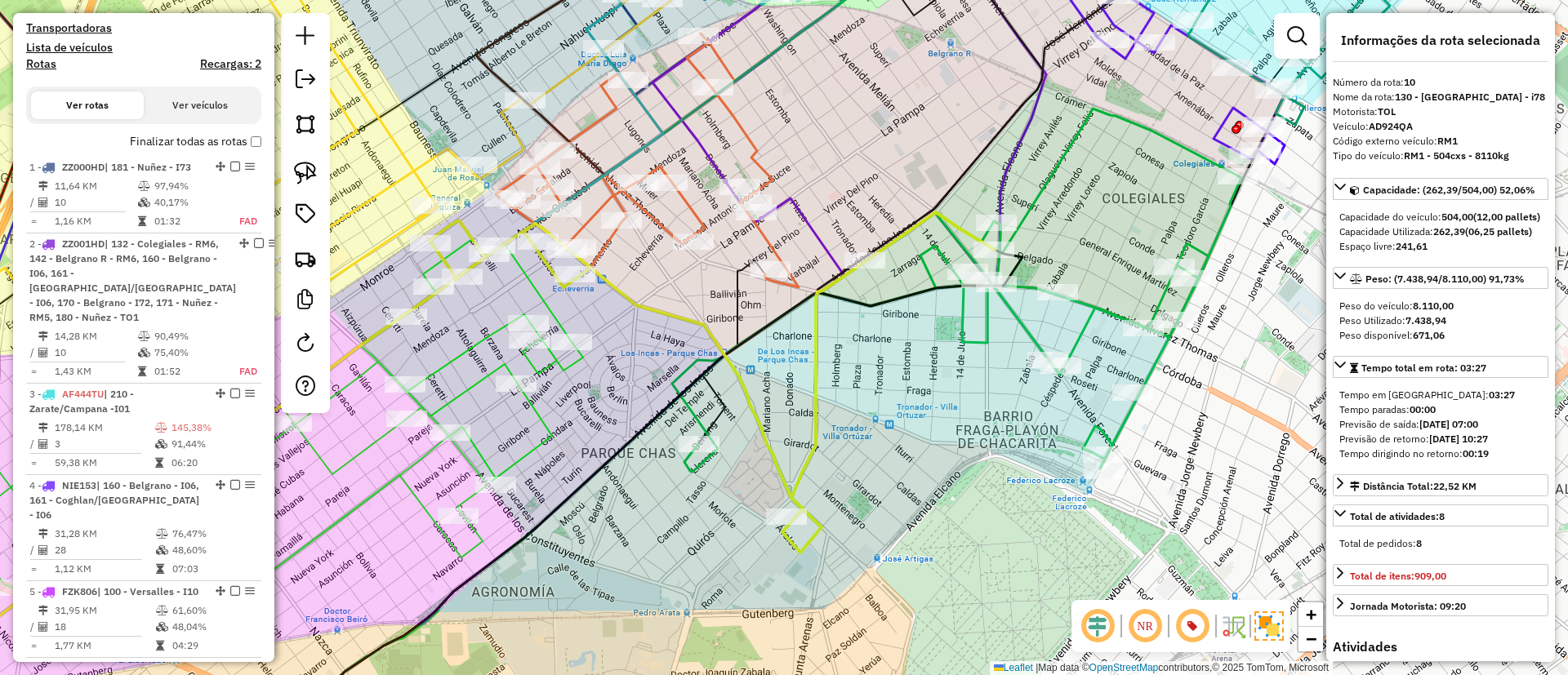
scroll to position [501, 0]
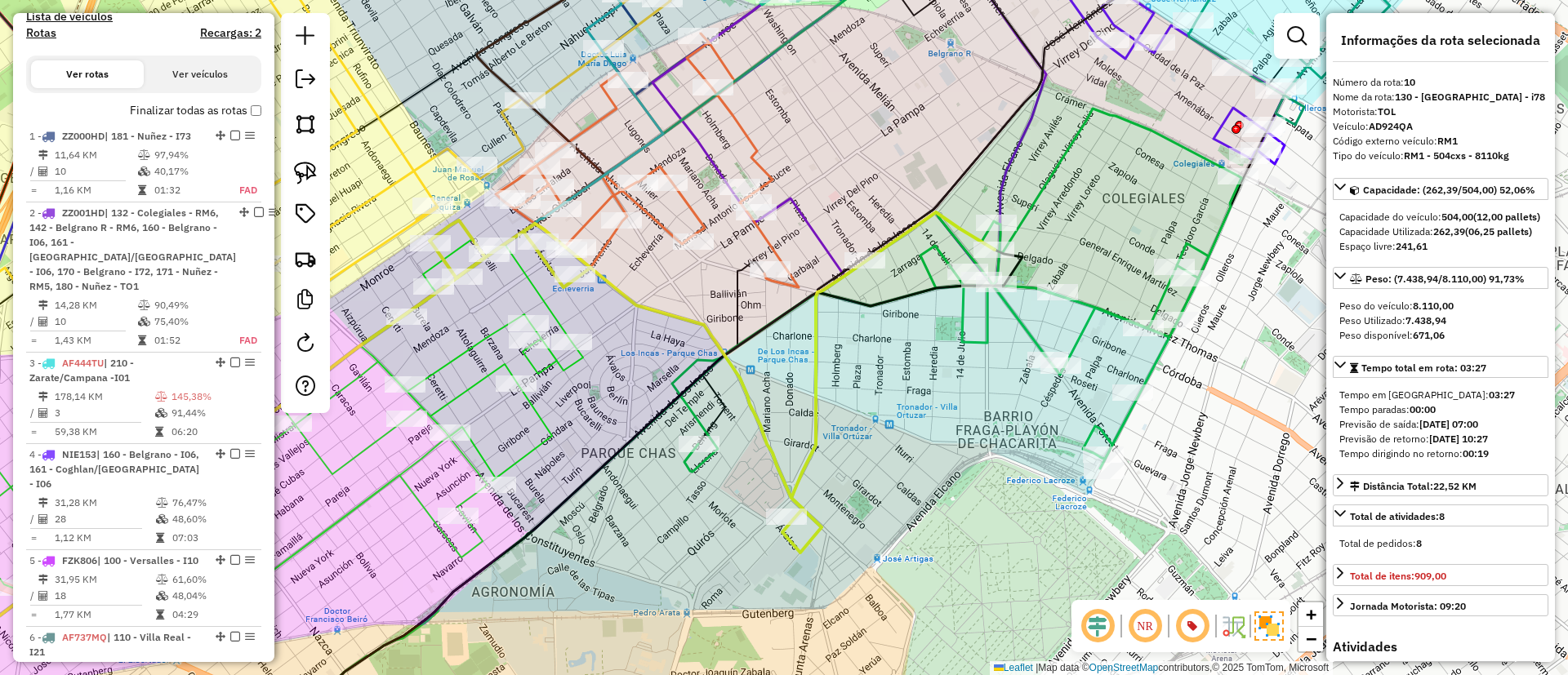
click at [168, 106] on label "Finalizar todas as rotas" at bounding box center [195, 110] width 131 height 18
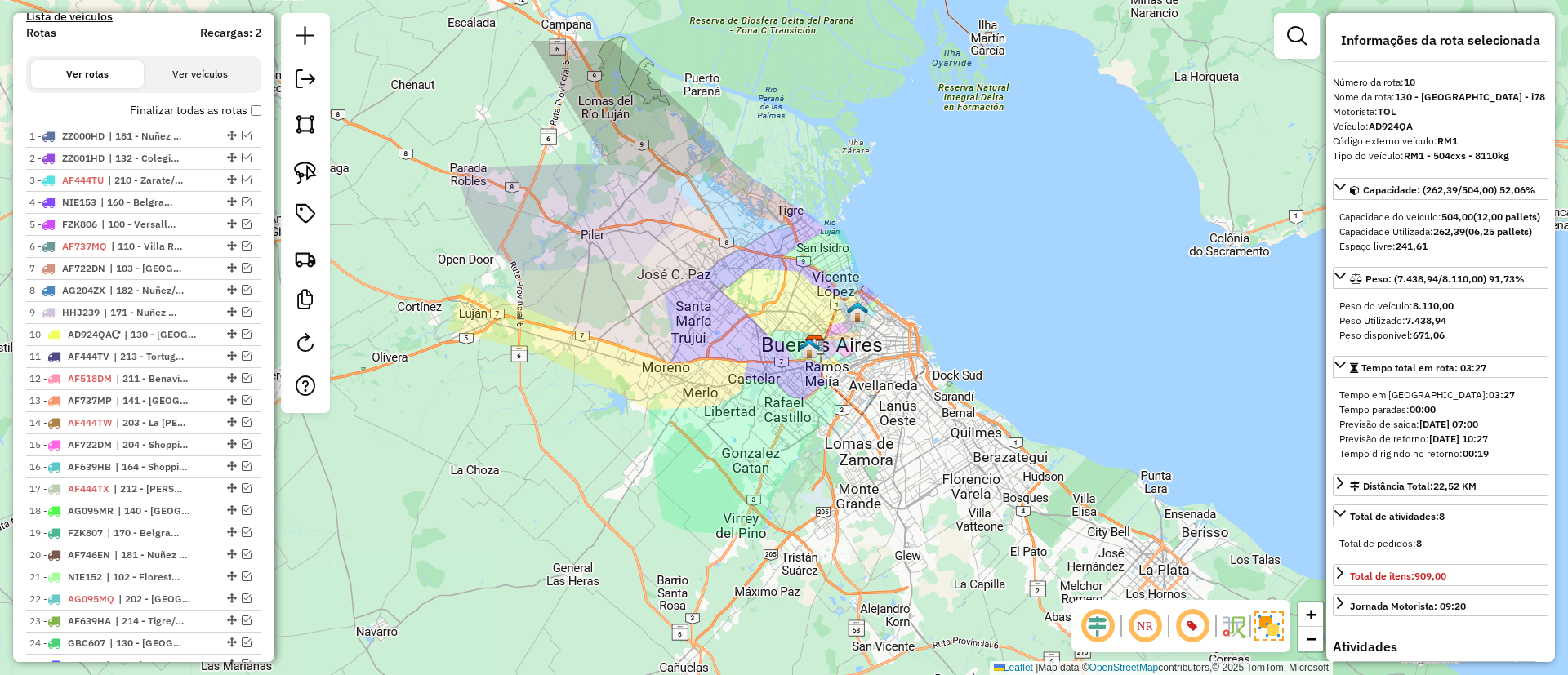
drag, startPoint x: 880, startPoint y: 277, endPoint x: 878, endPoint y: 387, distance: 110.0
click at [878, 387] on div "Janela de atendimento Grade de atendimento Capacidade Transportadoras Veículos …" at bounding box center [784, 338] width 1568 height 675
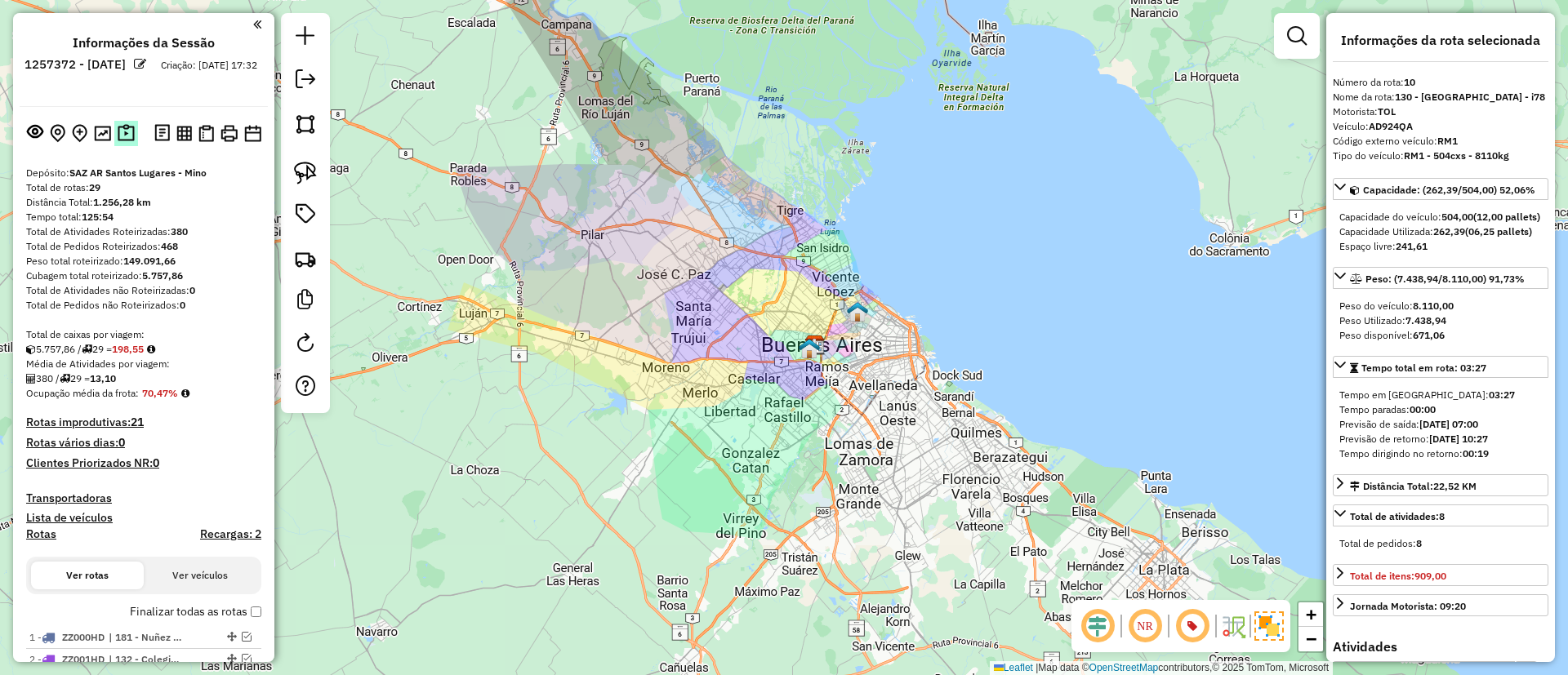
click at [118, 135] on img at bounding box center [126, 134] width 18 height 18
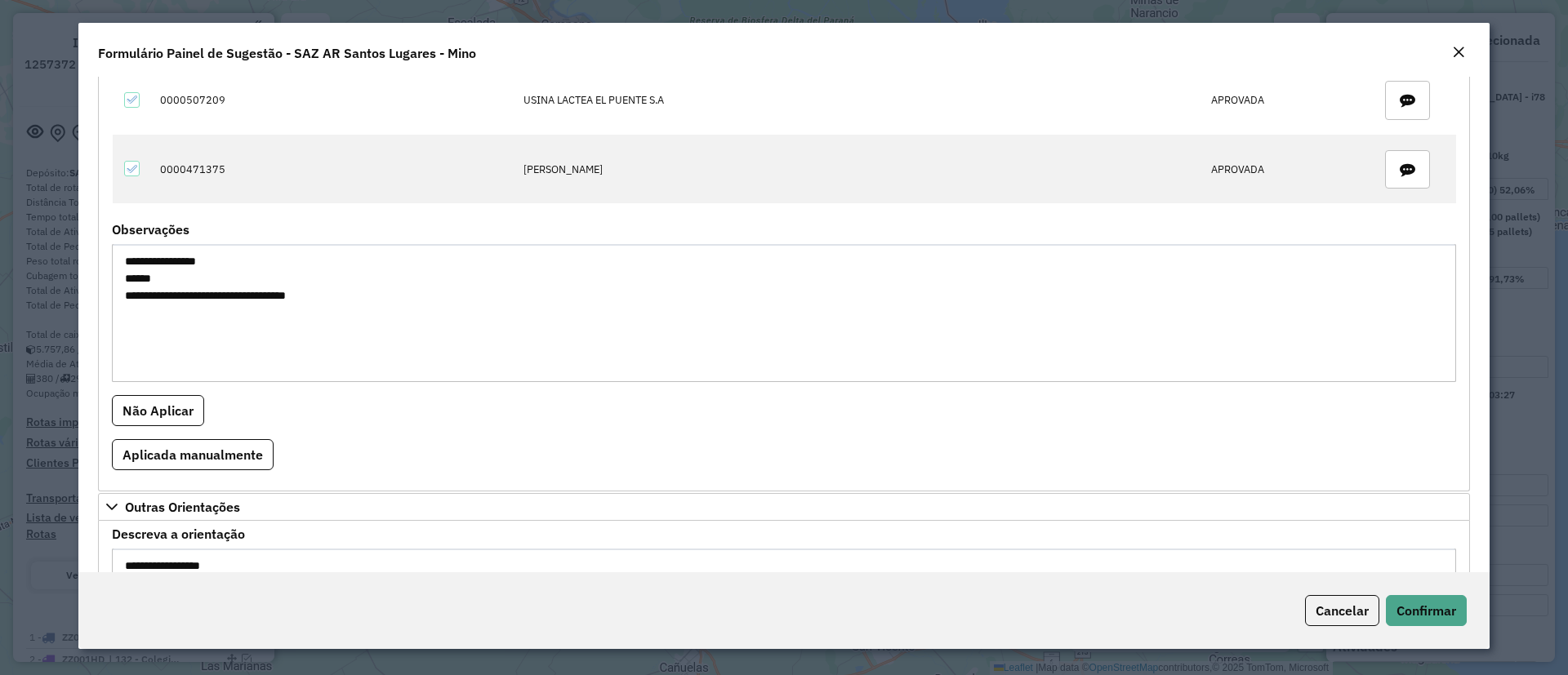
scroll to position [2582, 0]
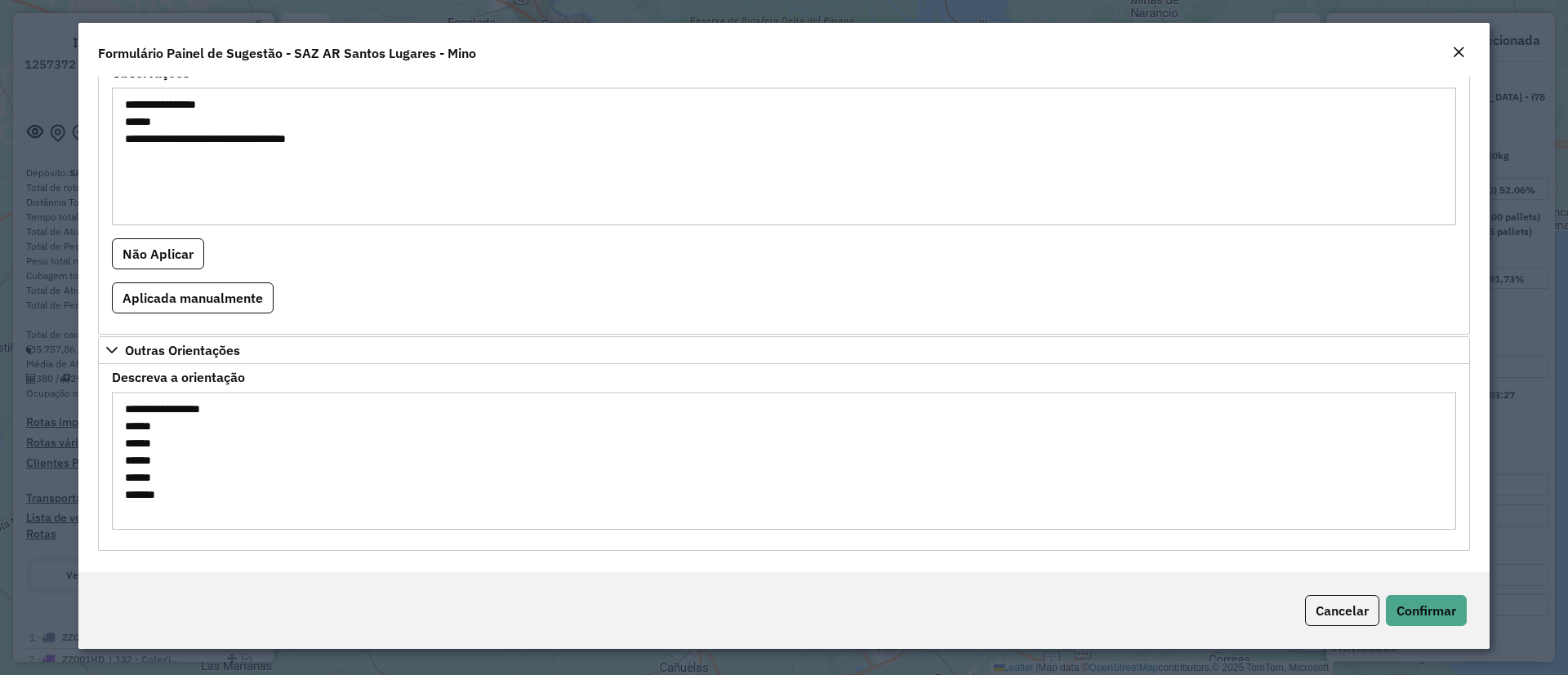
drag, startPoint x: 394, startPoint y: 136, endPoint x: 427, endPoint y: 160, distance: 40.8
click at [427, 160] on textarea "**********" at bounding box center [784, 156] width 1344 height 138
drag, startPoint x: 1416, startPoint y: 602, endPoint x: 1406, endPoint y: 595, distance: 12.2
click at [1418, 602] on span "Confirmar" at bounding box center [1425, 611] width 59 height 17
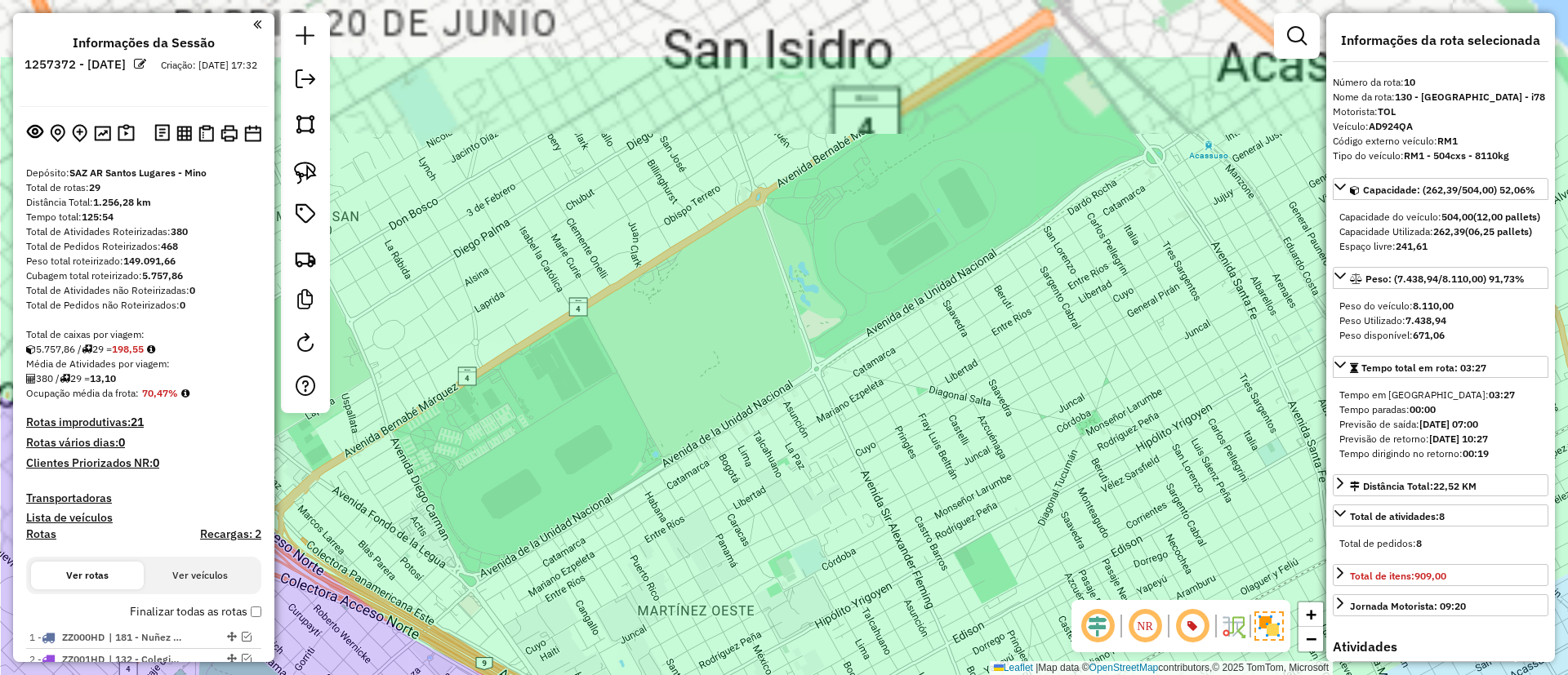
click at [981, 469] on div "Janela de atendimento Grade de atendimento Capacidade Transportadoras Veículos …" at bounding box center [784, 338] width 1568 height 675
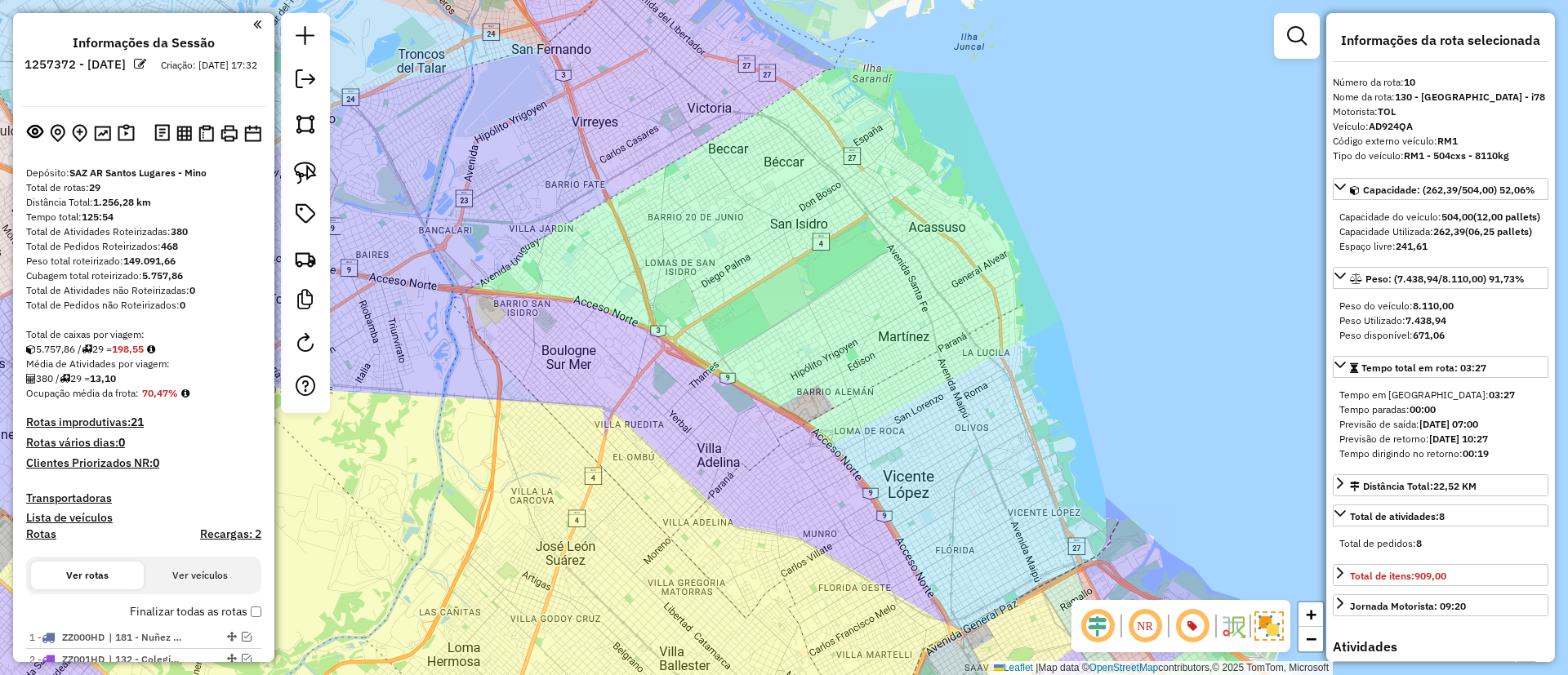
click at [171, 617] on label "Finalizar todas as rotas" at bounding box center [195, 612] width 131 height 18
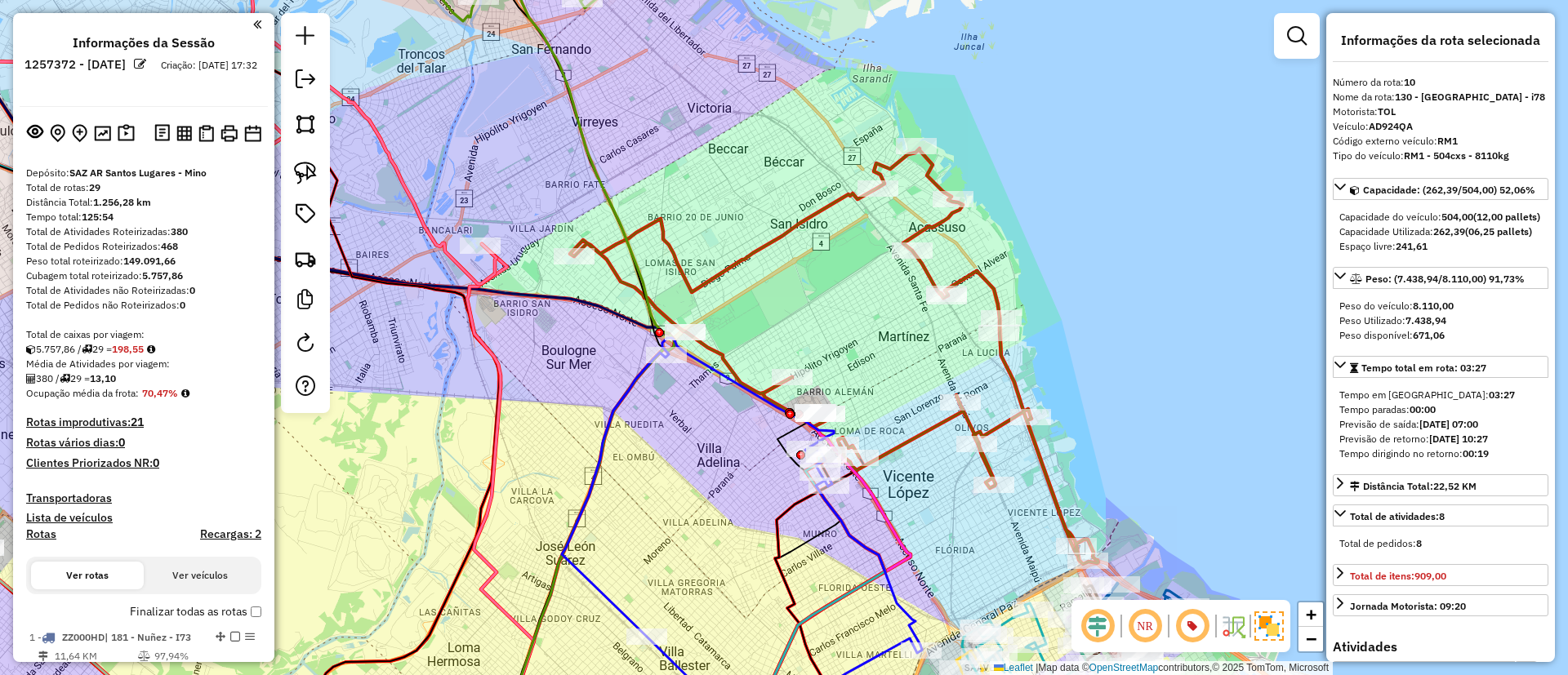
click at [778, 229] on icon at bounding box center [834, 357] width 528 height 416
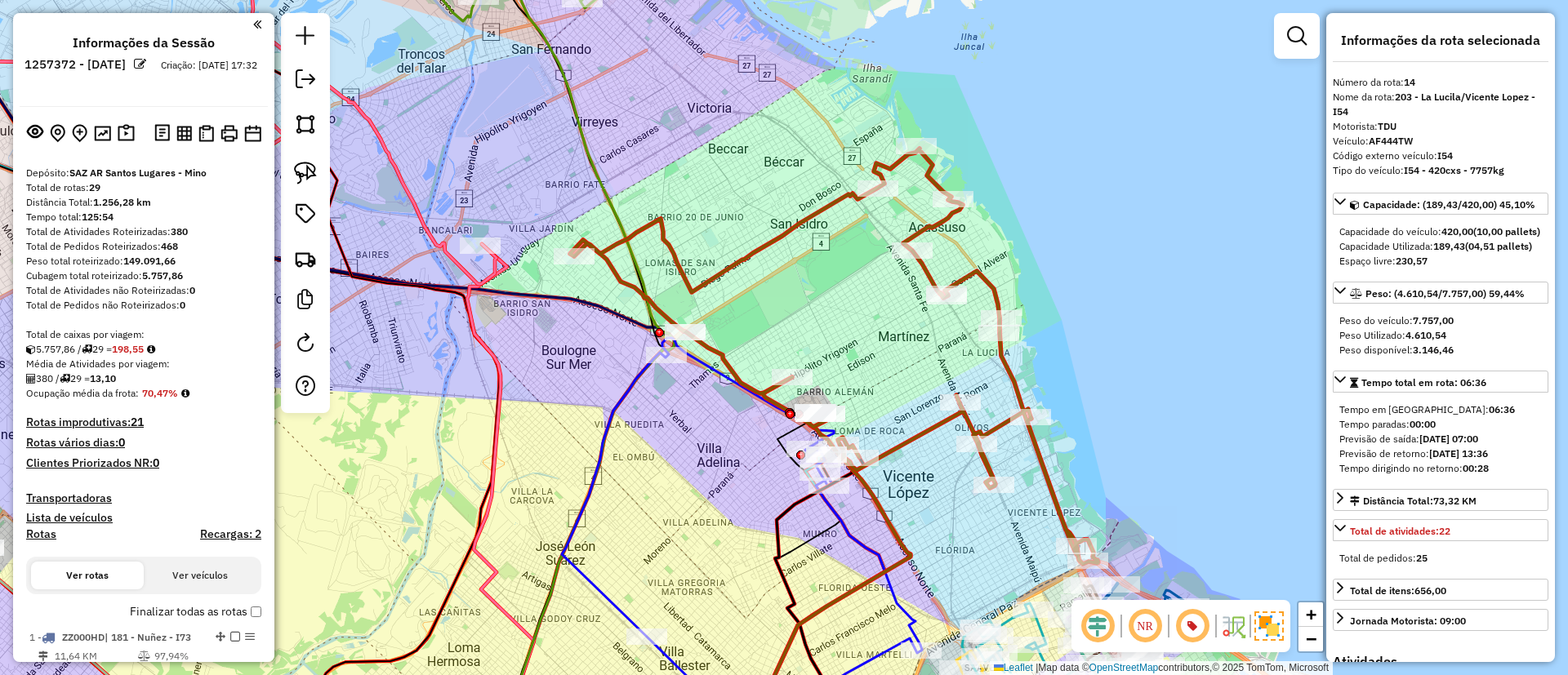
scroll to position [1847, 0]
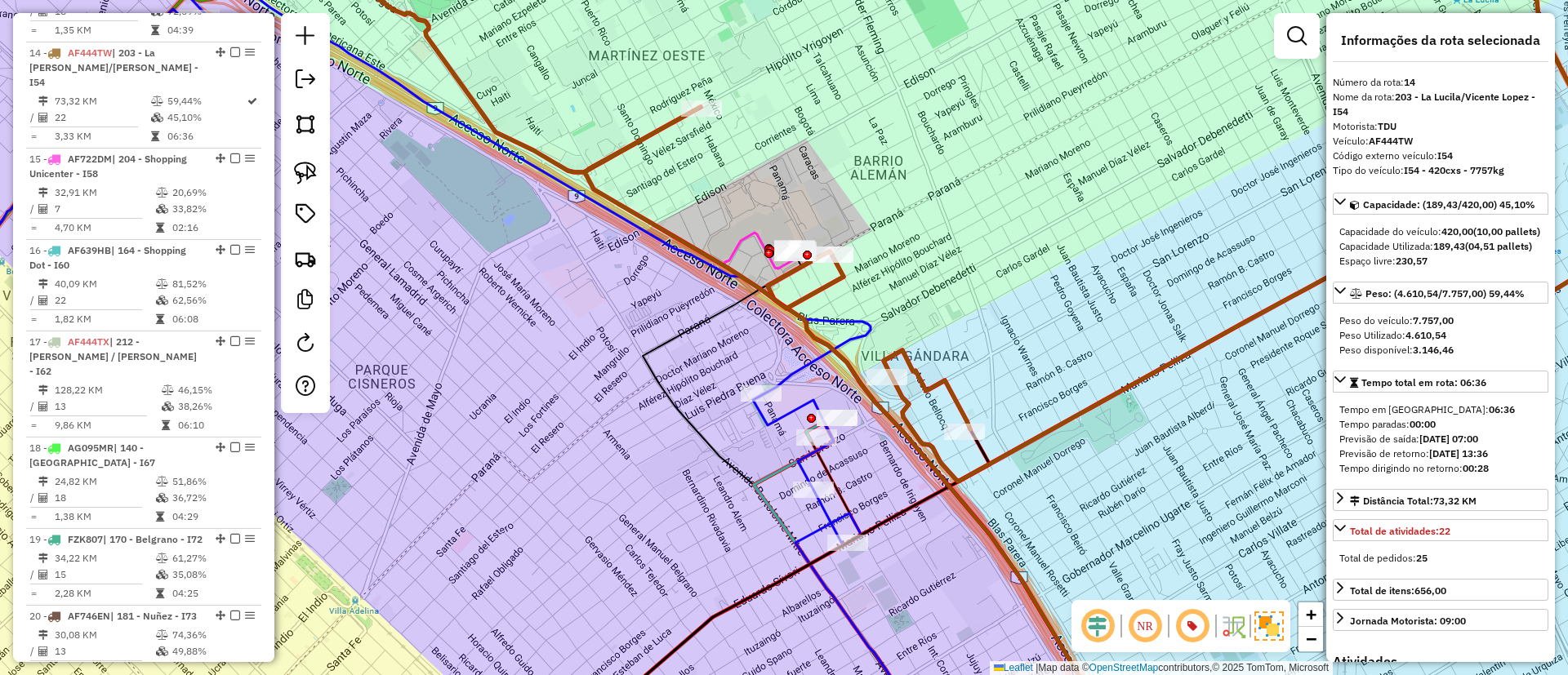
click at [765, 475] on icon at bounding box center [843, 581] width 179 height 320
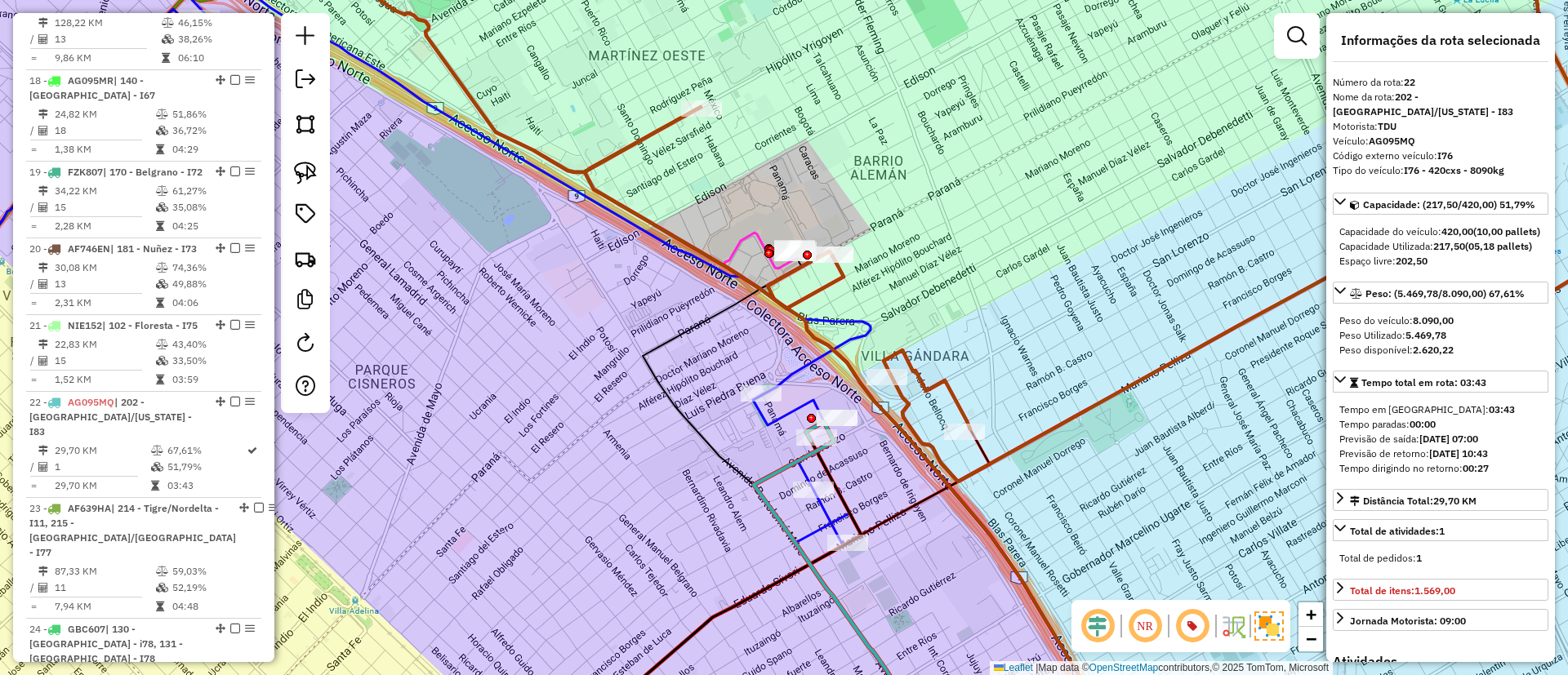
scroll to position [2579, 0]
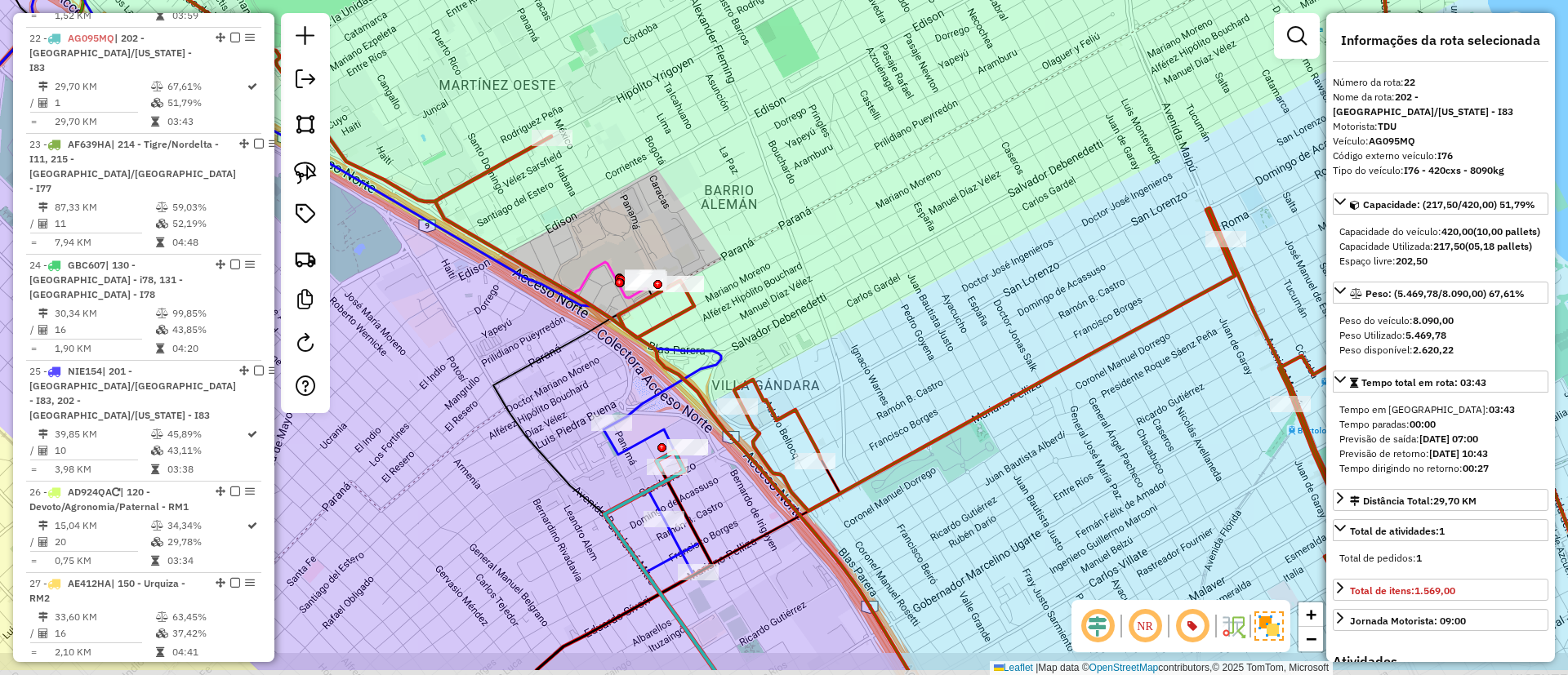
click at [831, 275] on div "Janela de atendimento Grade de atendimento Capacidade Transportadoras Veículos …" at bounding box center [784, 338] width 1568 height 675
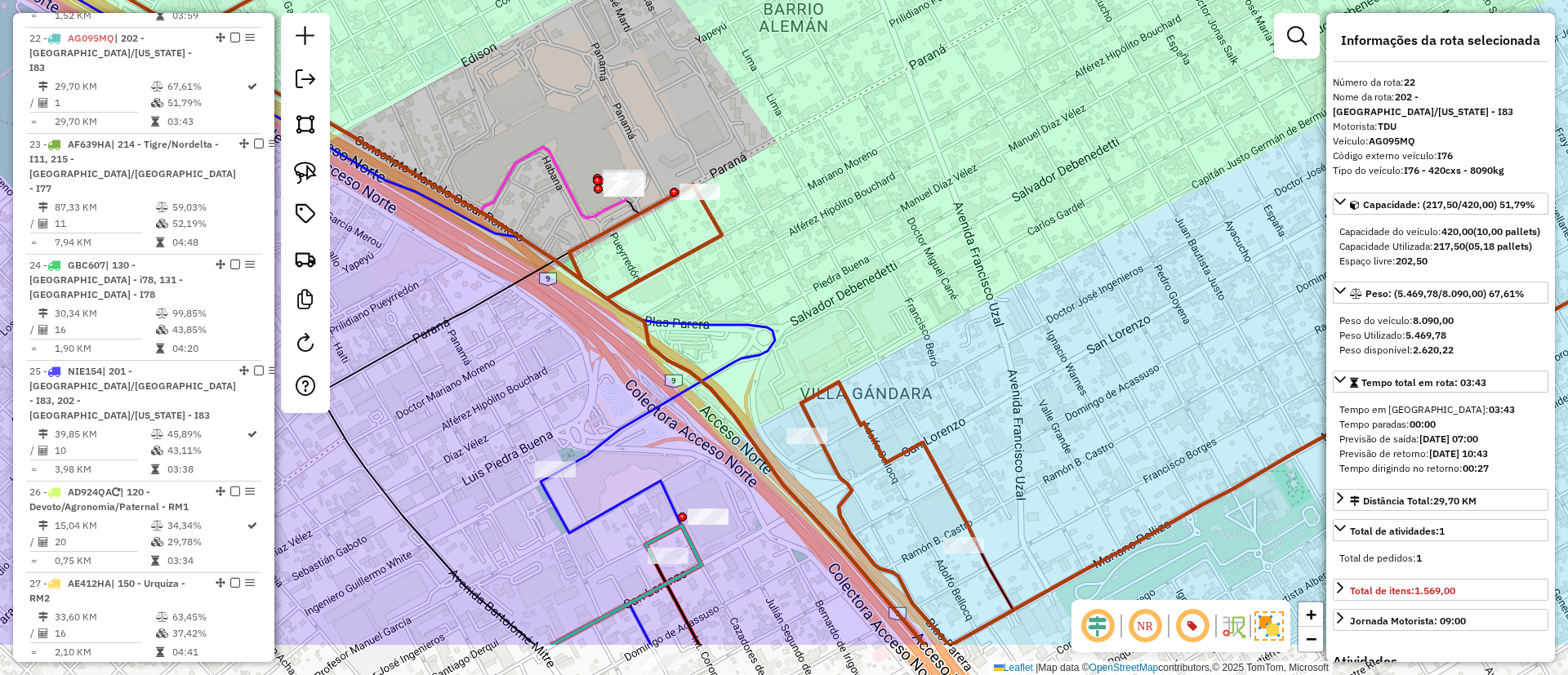
drag, startPoint x: 735, startPoint y: 280, endPoint x: 769, endPoint y: 216, distance: 72.5
click at [769, 216] on div "Janela de atendimento Grade de atendimento Capacidade Transportadoras Veículos …" at bounding box center [784, 338] width 1568 height 675
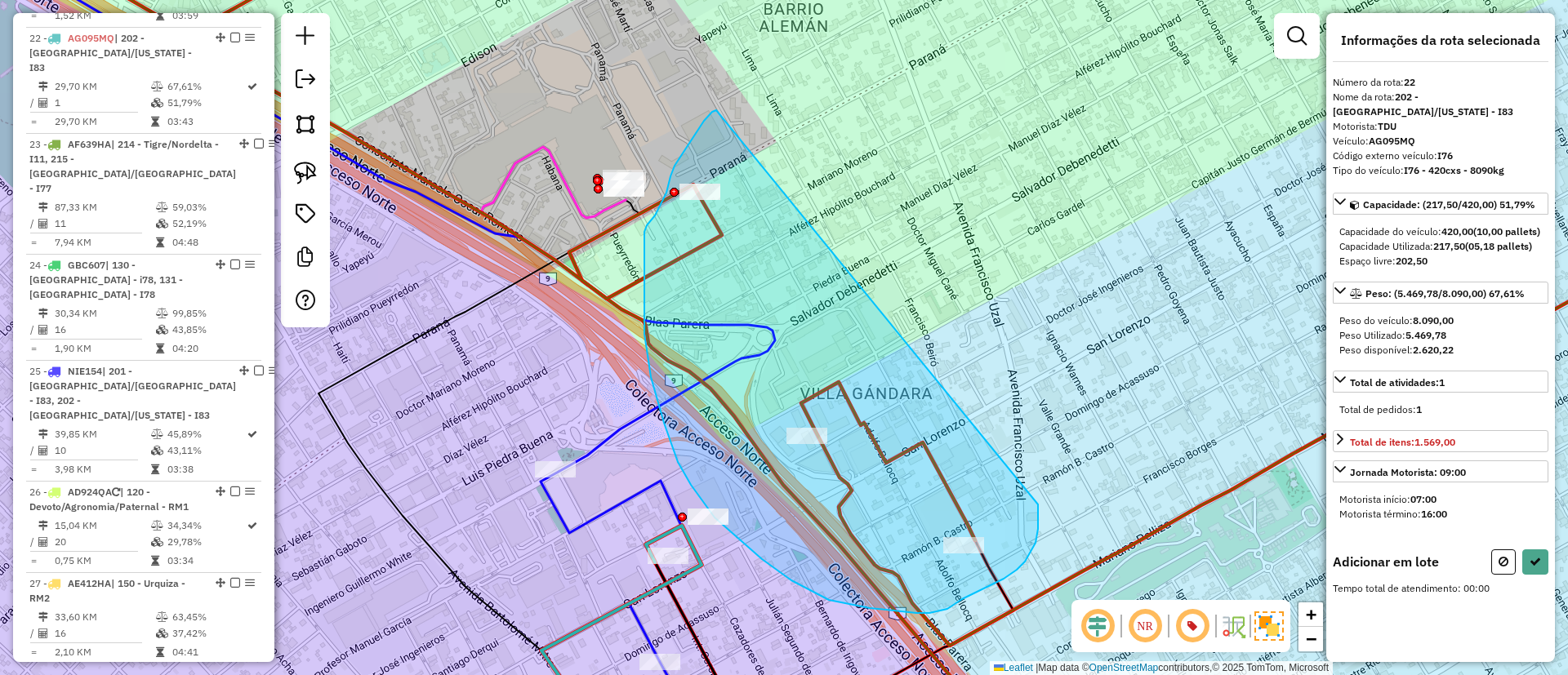
drag, startPoint x: 692, startPoint y: 139, endPoint x: 1038, endPoint y: 505, distance: 503.7
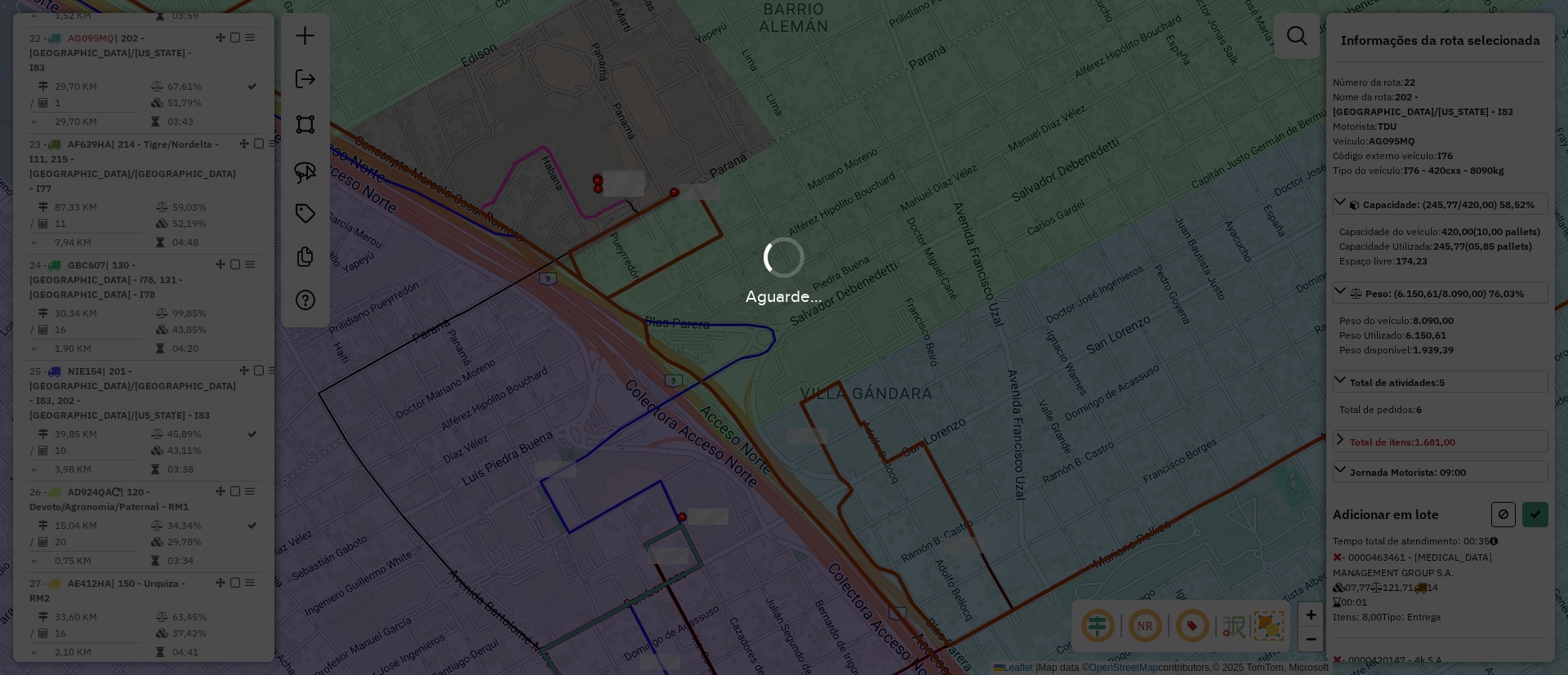
select select "*********"
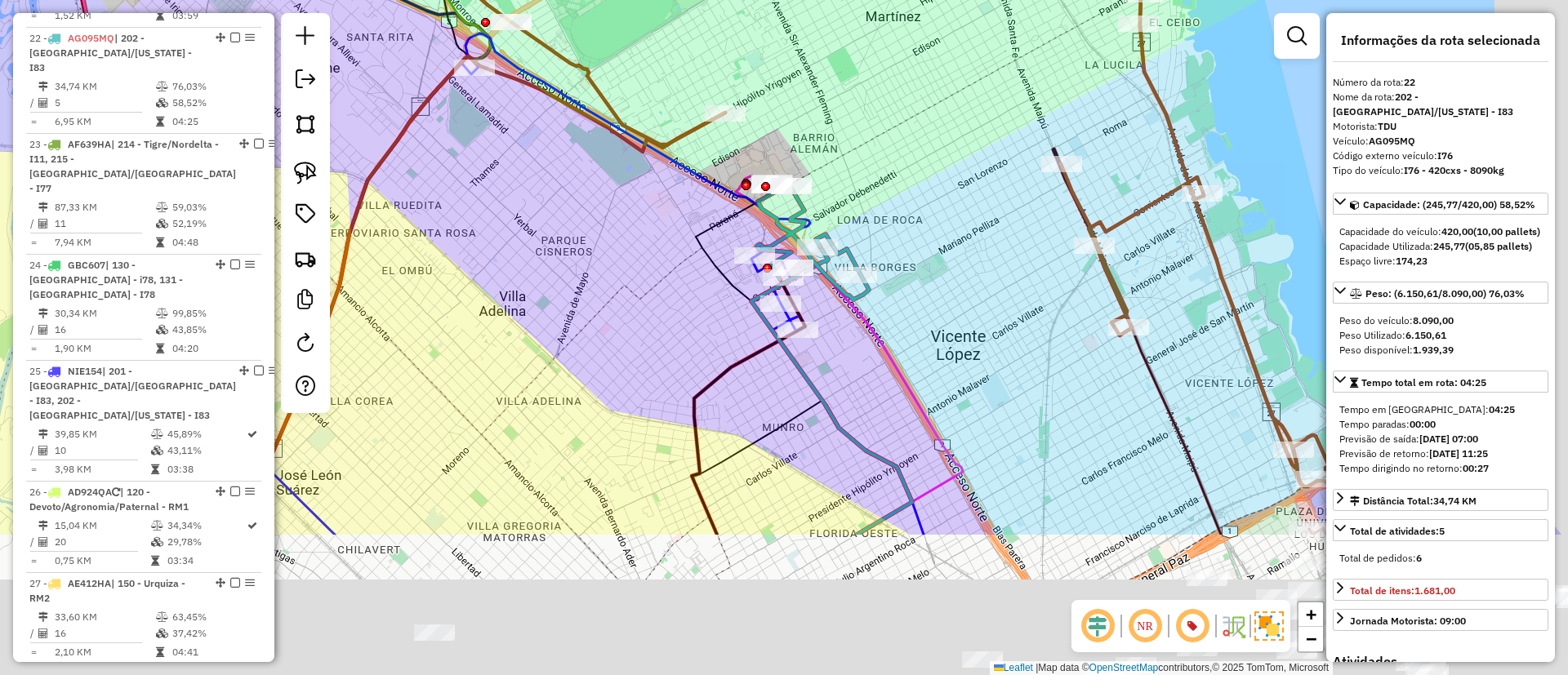
drag, startPoint x: 1010, startPoint y: 510, endPoint x: 880, endPoint y: 285, distance: 259.9
click at [880, 287] on div "Janela de atendimento Grade de atendimento Capacidade Transportadoras Veículos …" at bounding box center [784, 338] width 1568 height 675
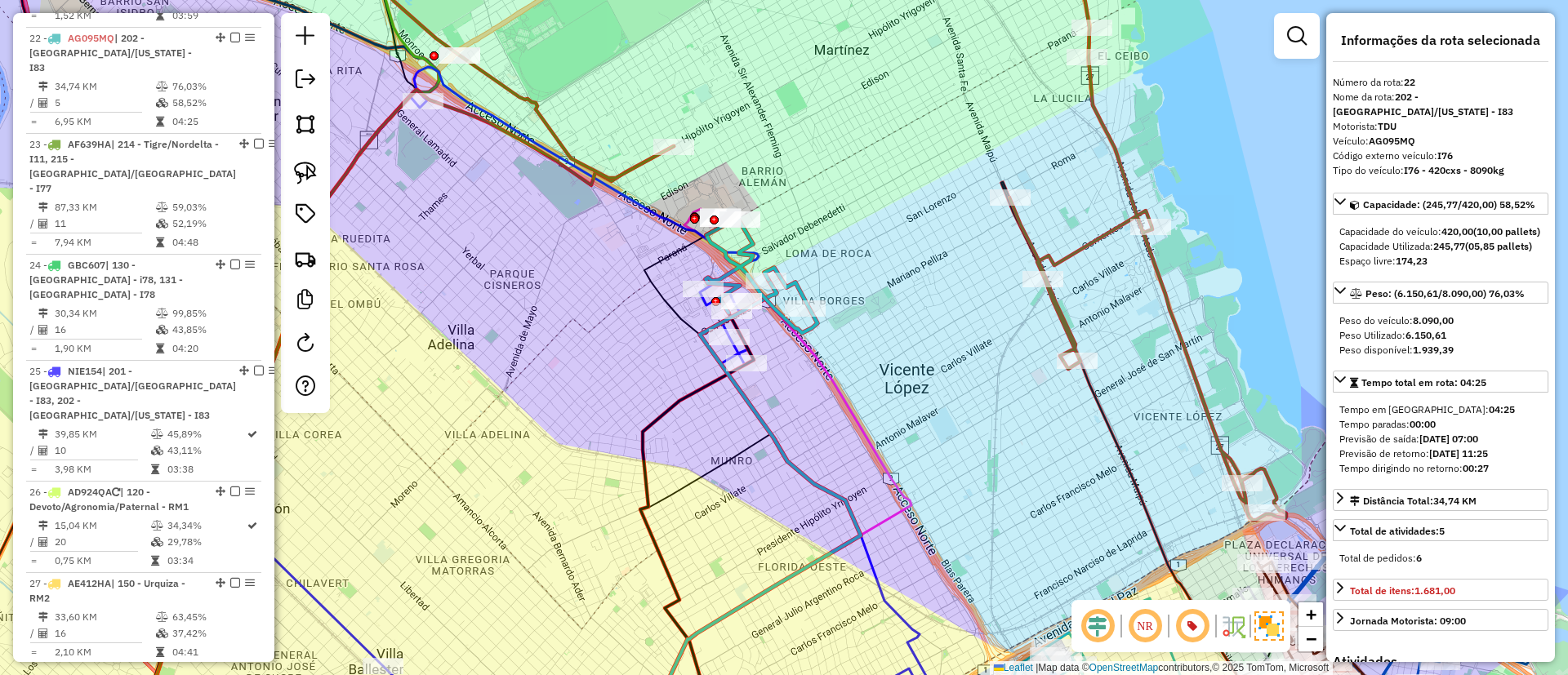
drag, startPoint x: 906, startPoint y: 344, endPoint x: 865, endPoint y: 397, distance: 67.0
click at [865, 397] on div "Janela de atendimento Grade de atendimento Capacidade Transportadoras Veículos …" at bounding box center [784, 338] width 1568 height 675
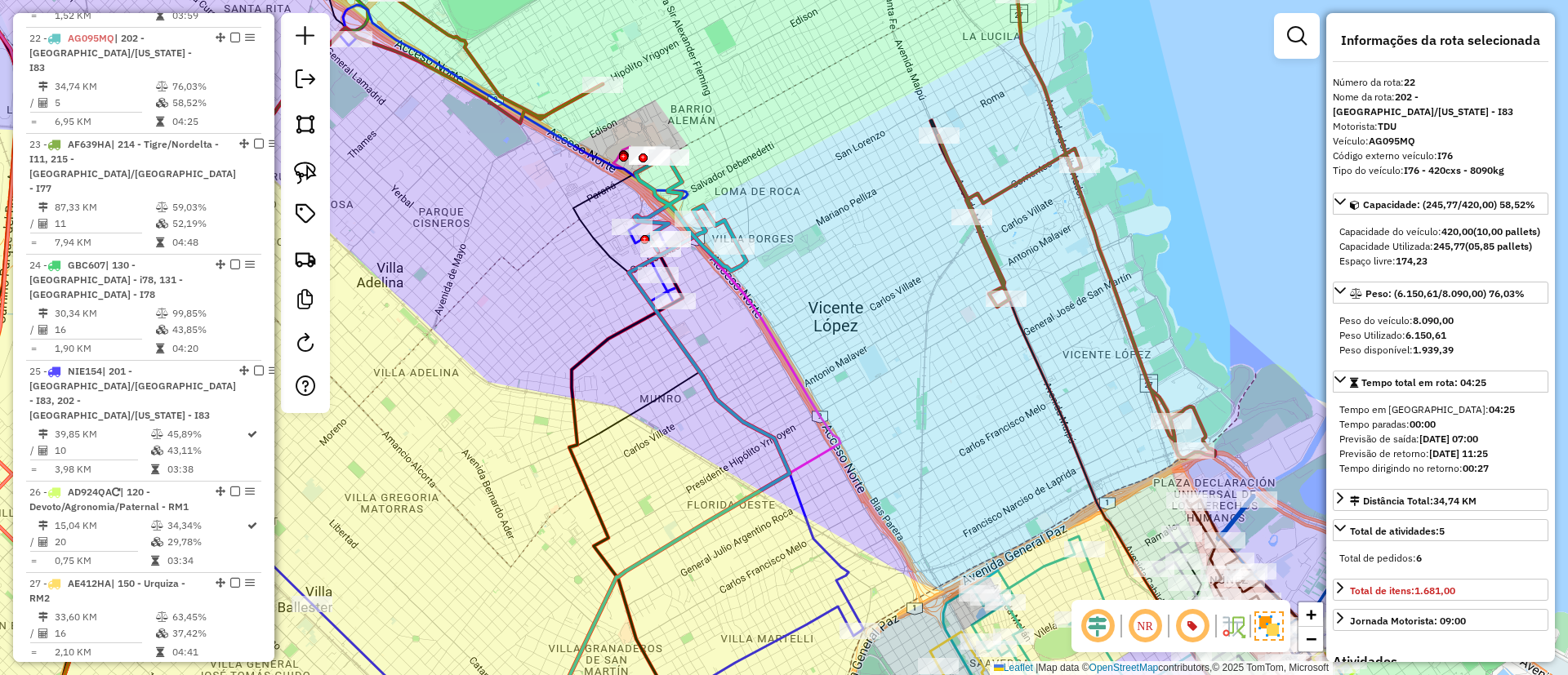
drag, startPoint x: 851, startPoint y: 389, endPoint x: 775, endPoint y: 322, distance: 101.3
click at [775, 322] on div "Janela de atendimento Grade de atendimento Capacidade Transportadoras Veículos …" at bounding box center [784, 338] width 1568 height 675
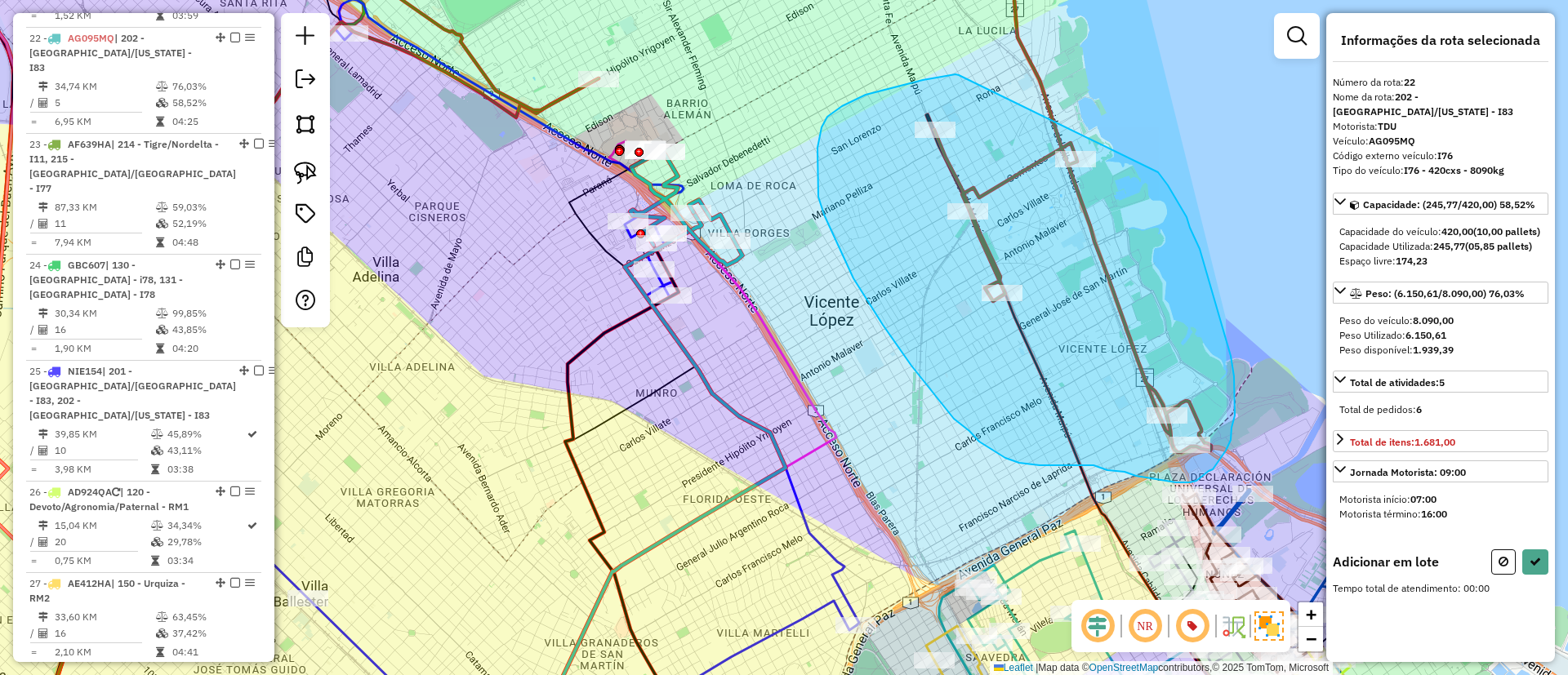
drag, startPoint x: 941, startPoint y: 77, endPoint x: 1149, endPoint y: 161, distance: 224.3
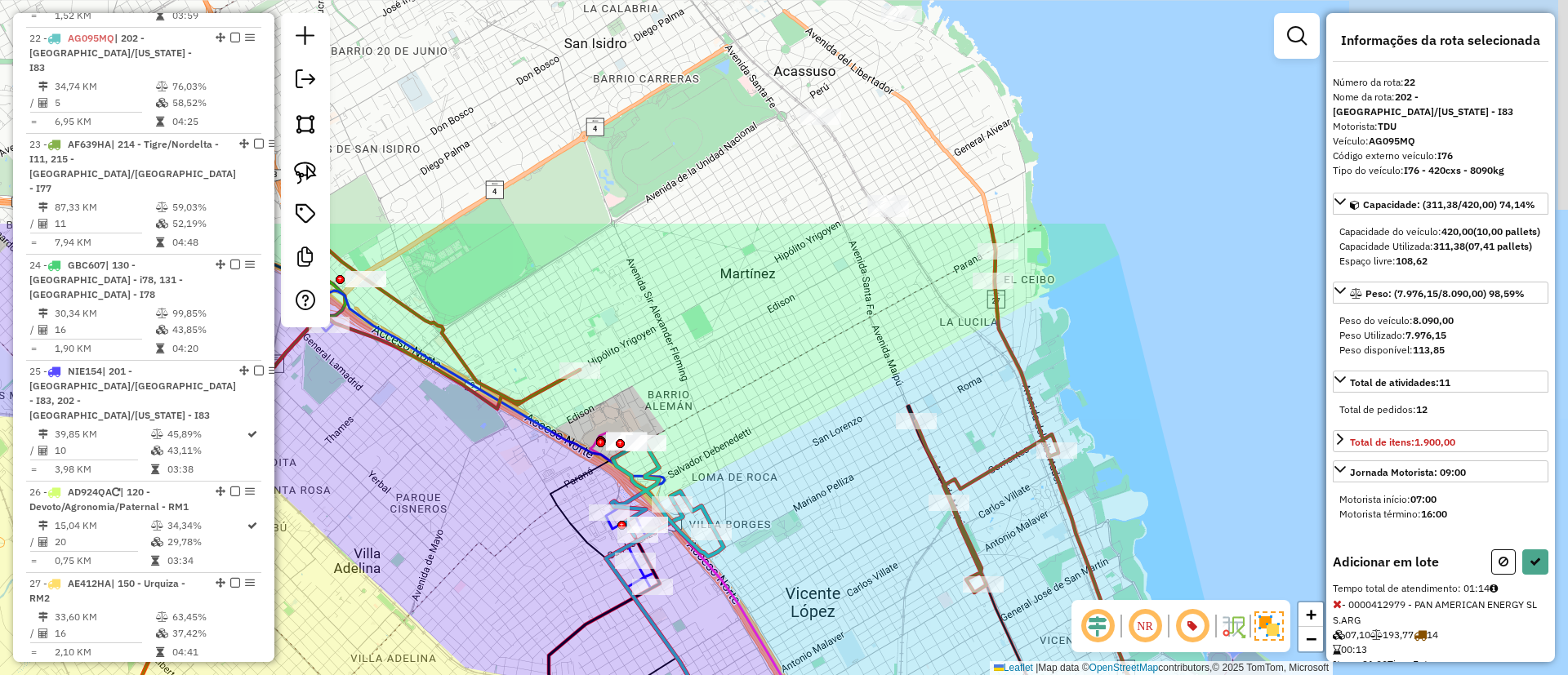
drag, startPoint x: 837, startPoint y: 298, endPoint x: 837, endPoint y: 430, distance: 132.0
click at [837, 430] on div "Janela de atendimento Grade de atendimento Capacidade Transportadoras Veículos …" at bounding box center [784, 338] width 1568 height 675
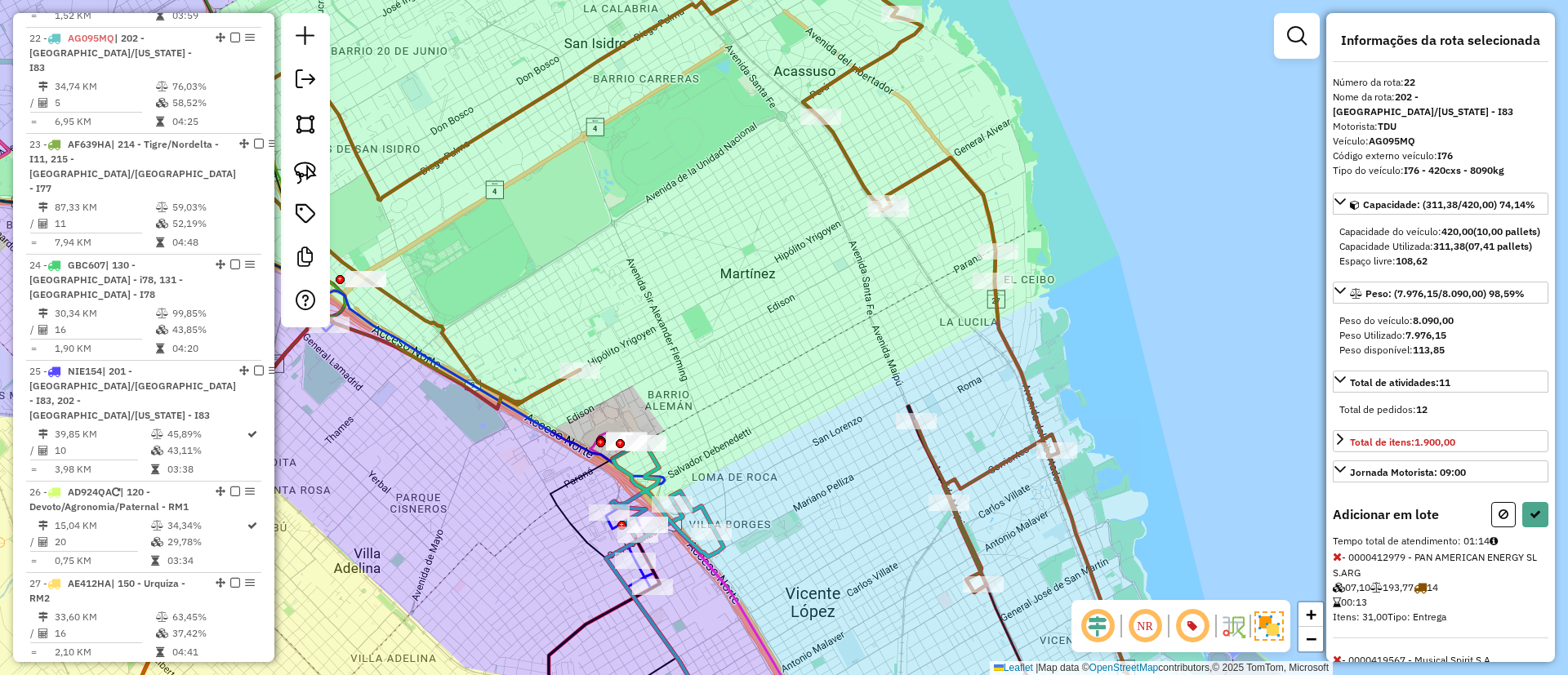
select select "*********"
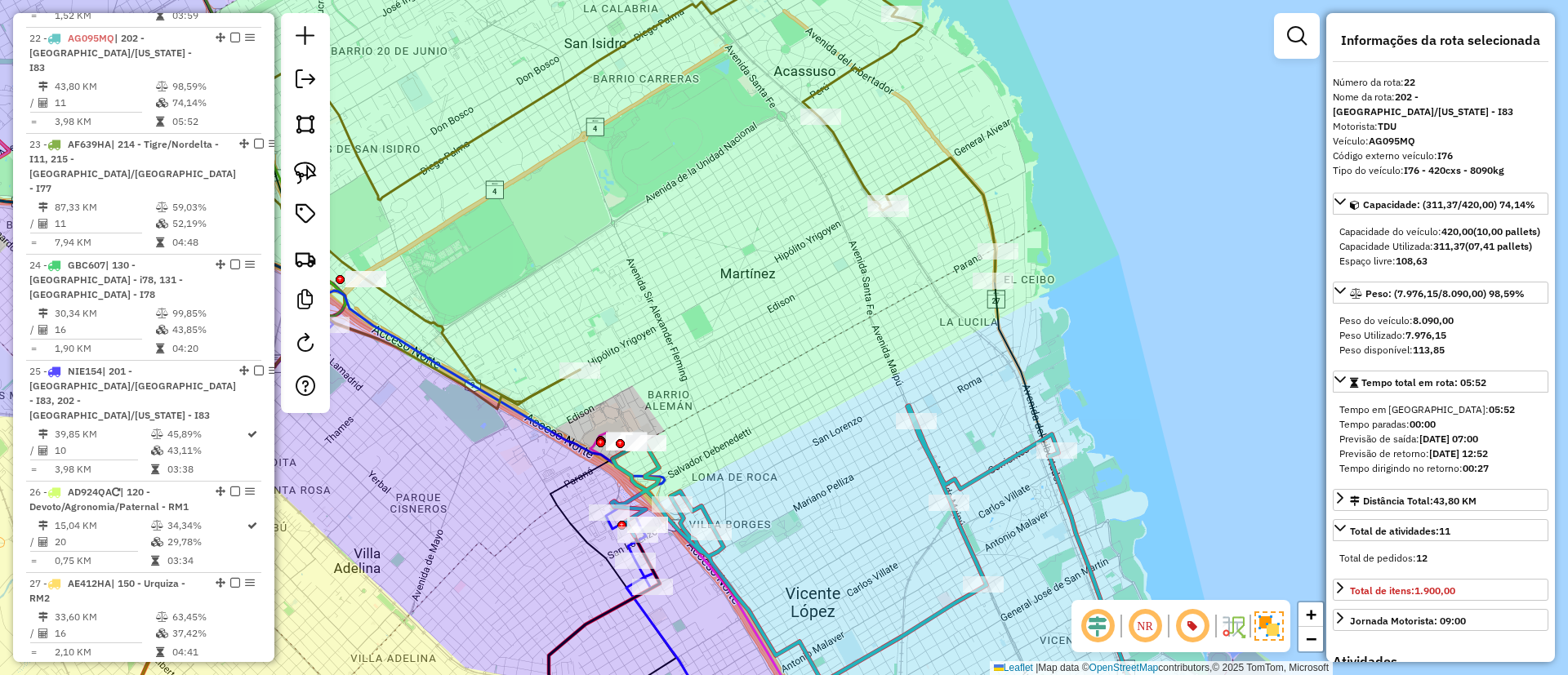
click at [840, 150] on icon at bounding box center [566, 167] width 859 height 469
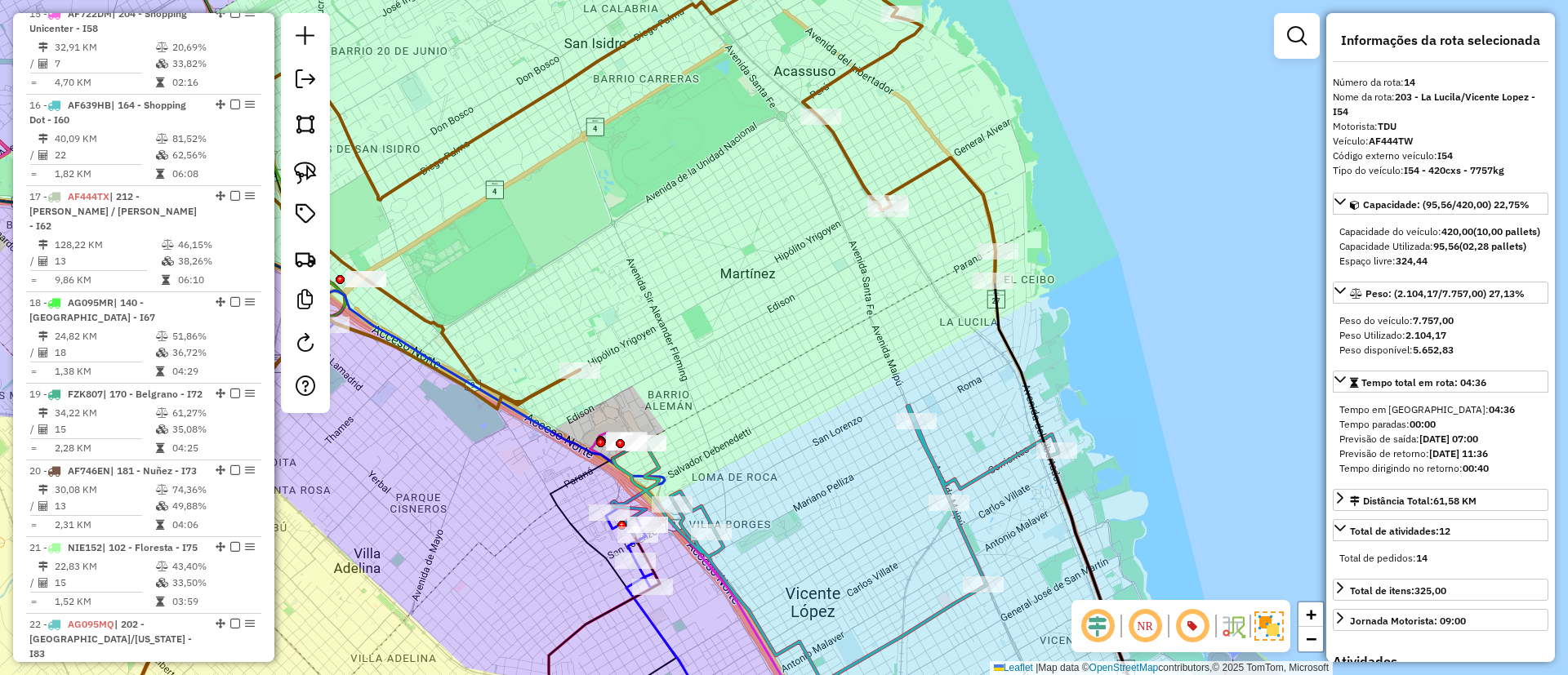
scroll to position [1847, 0]
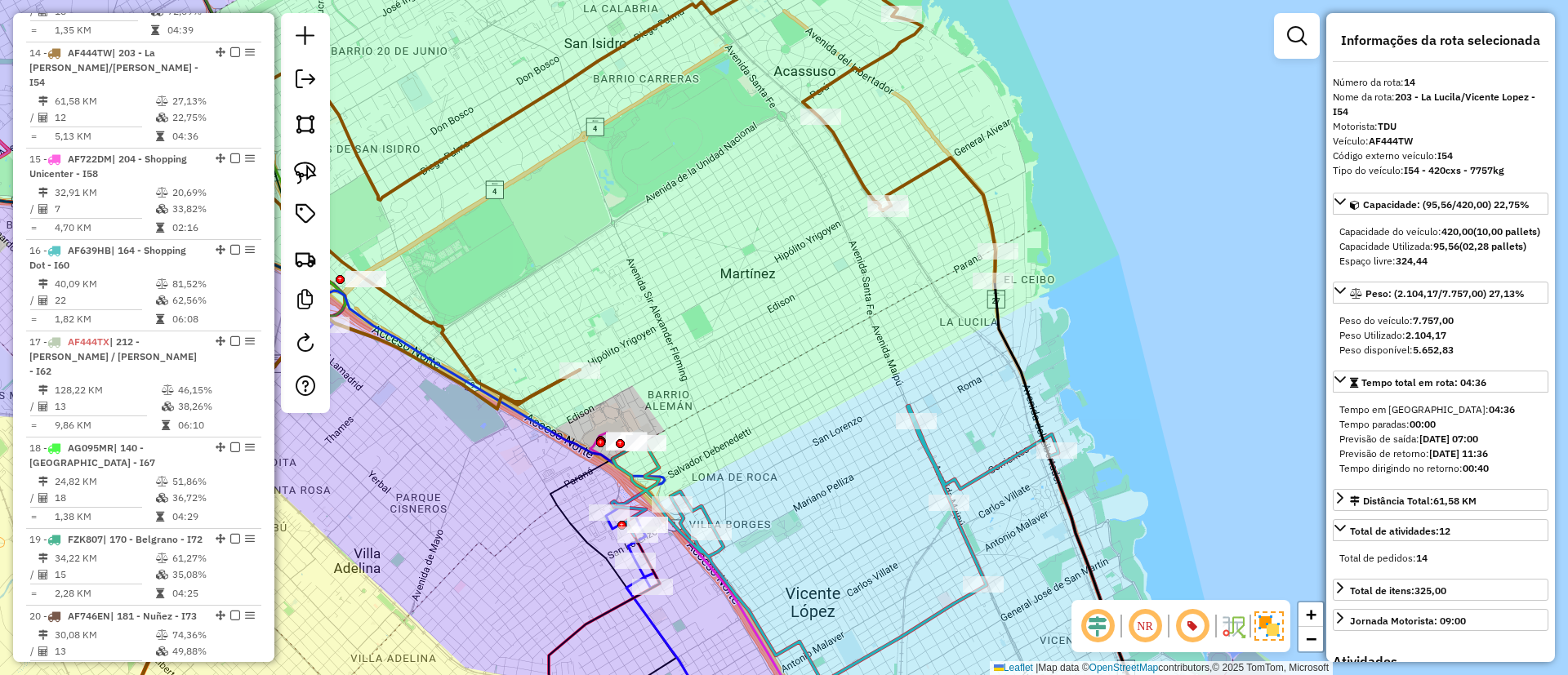
click at [998, 474] on icon at bounding box center [891, 574] width 561 height 337
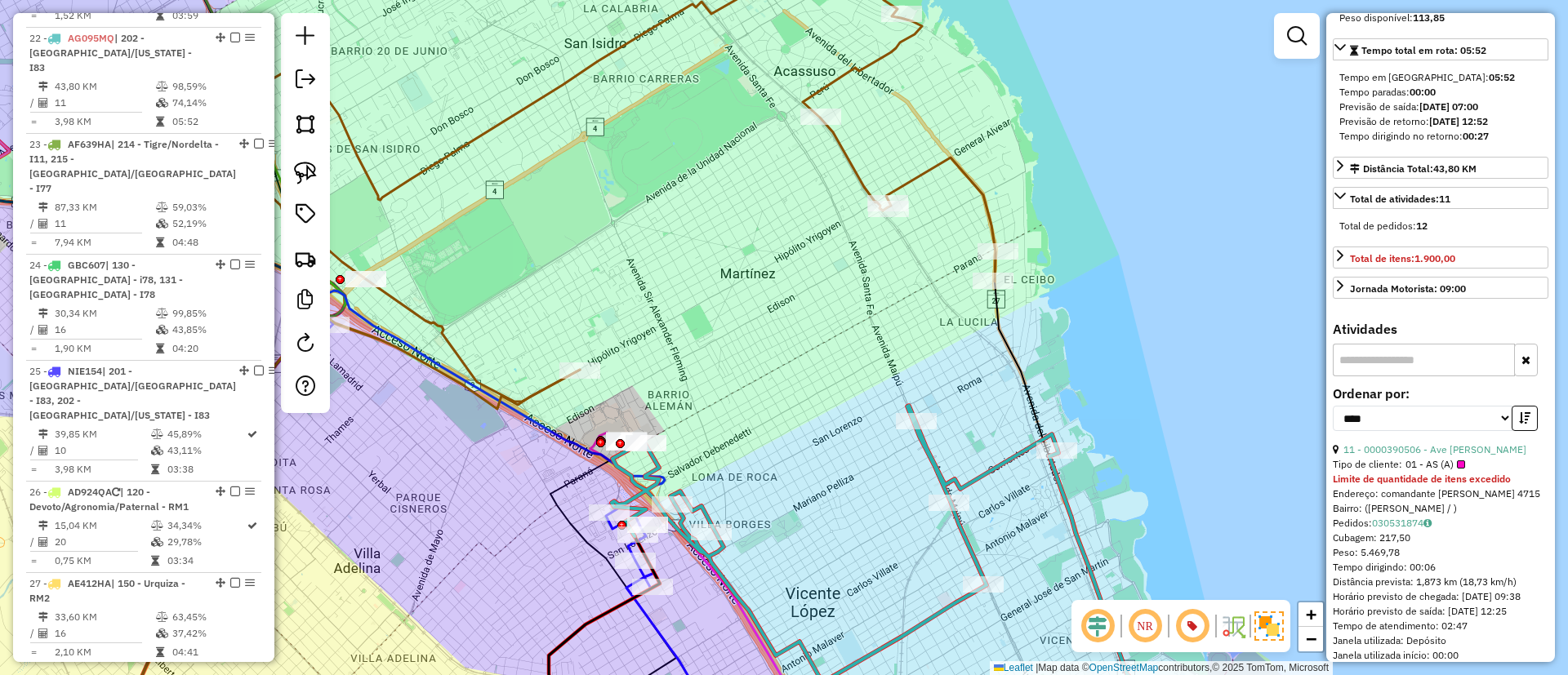
scroll to position [368, 0]
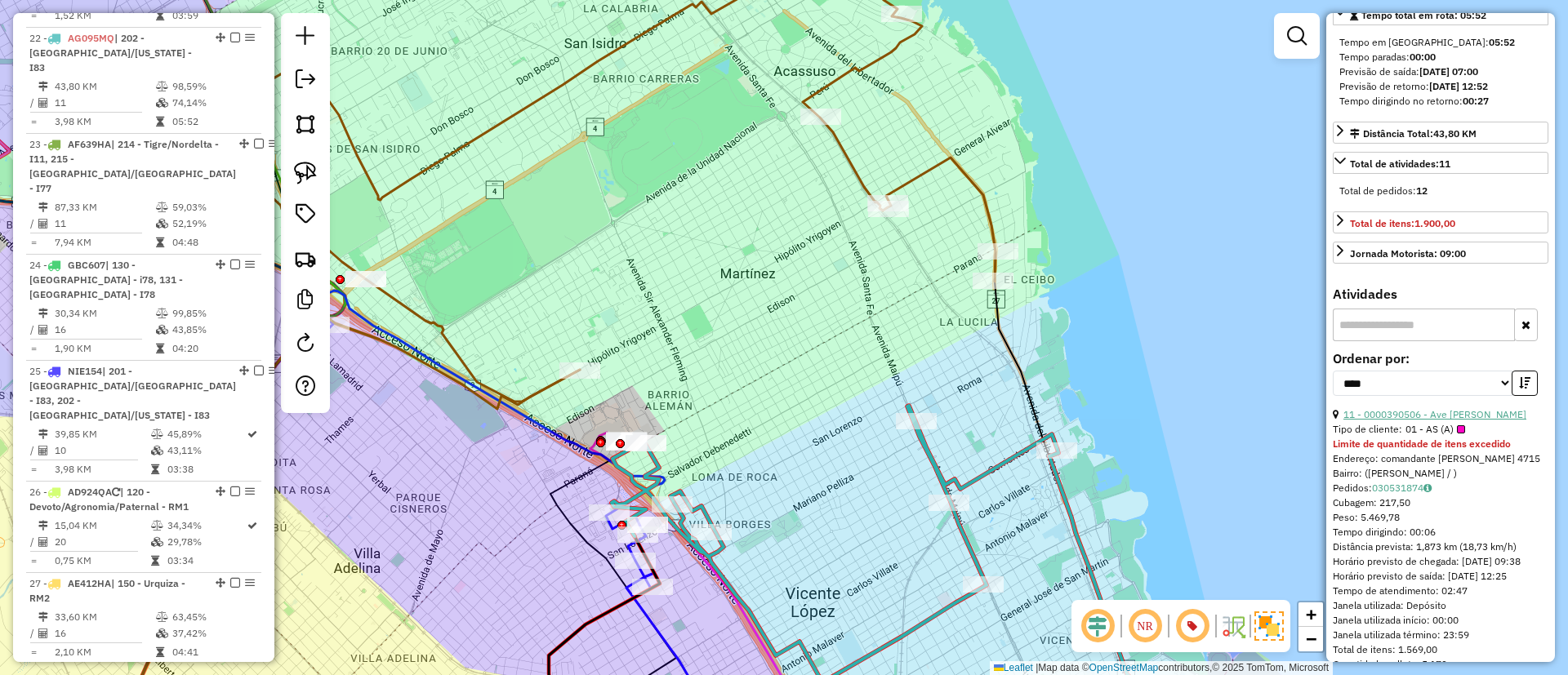
click at [1444, 420] on link "11 - 0000390506 - Ave [PERSON_NAME]" at bounding box center [1434, 414] width 183 height 13
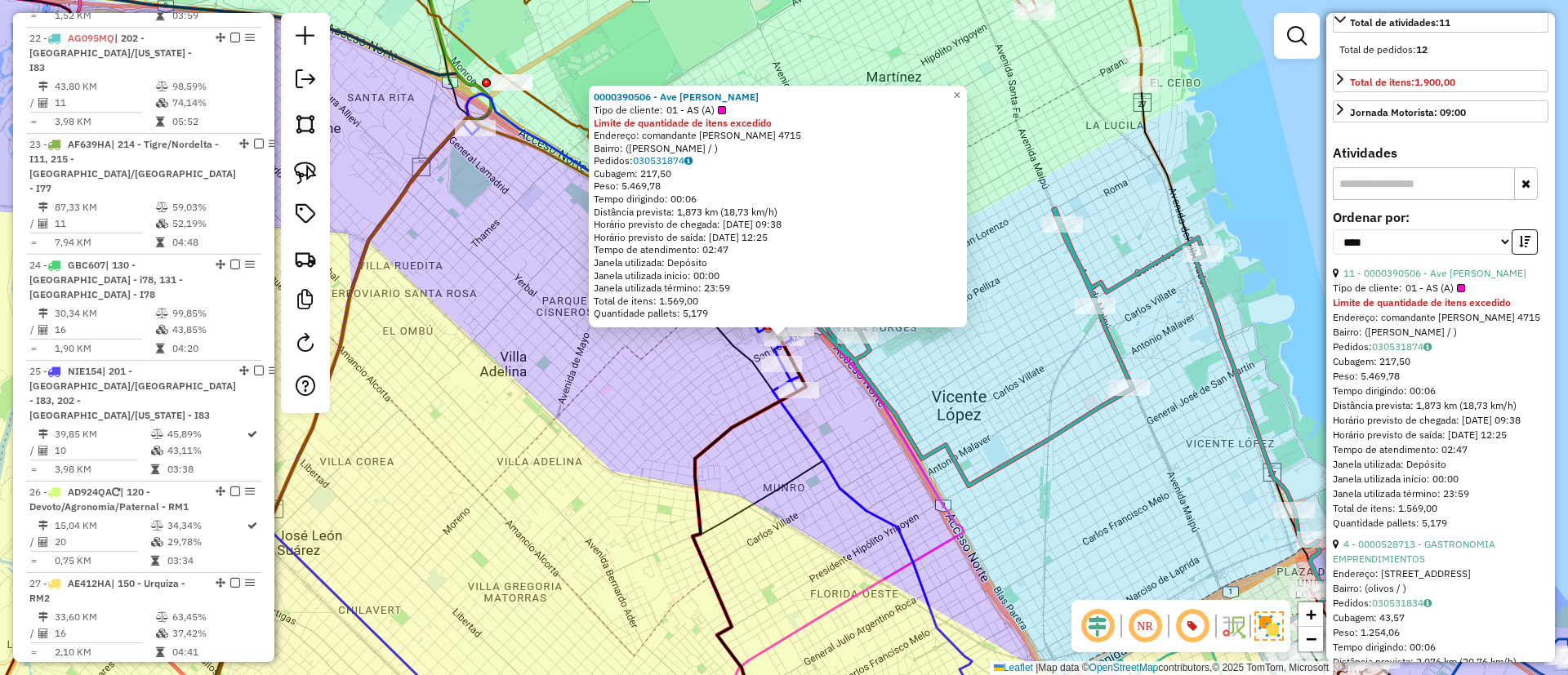
scroll to position [612, 0]
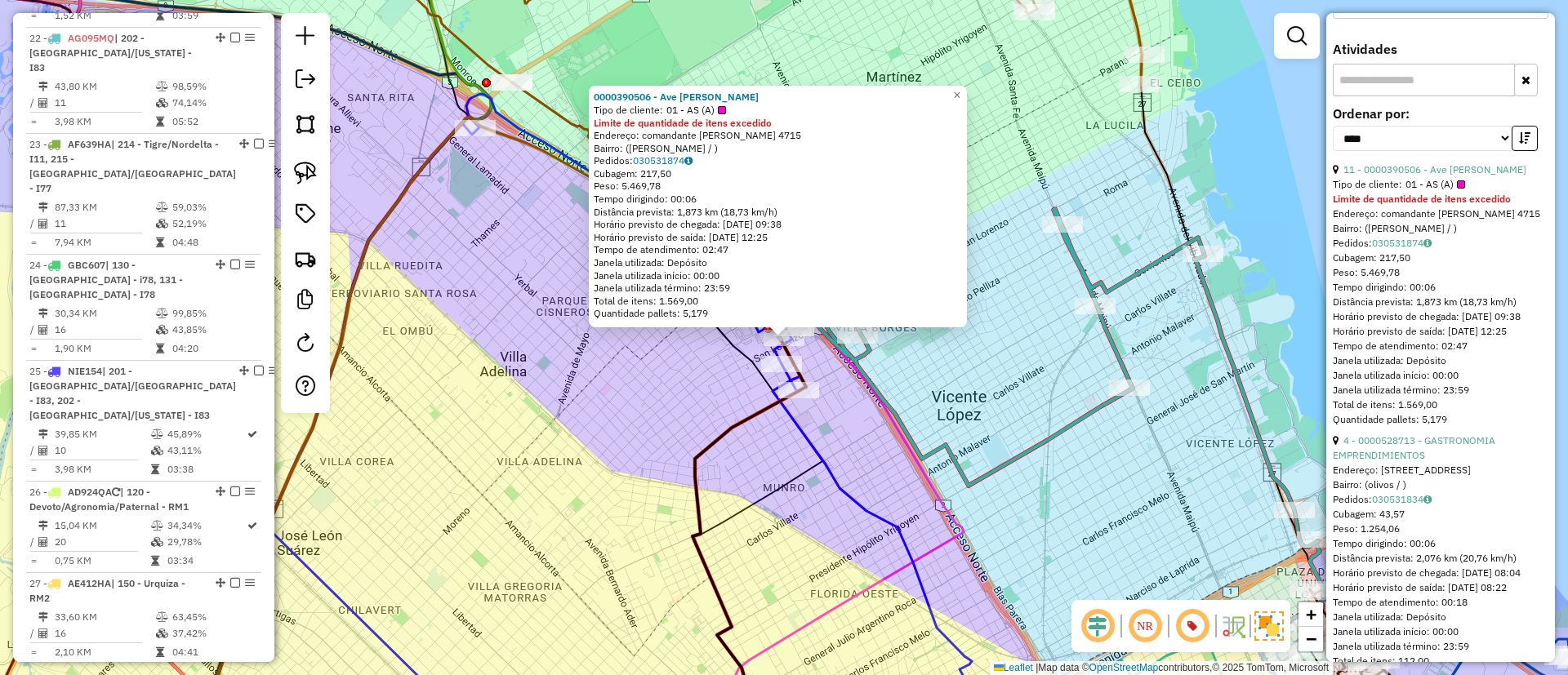
click at [1425, 427] on div "Quantidade pallets: 5,179" at bounding box center [1440, 420] width 216 height 15
click at [1422, 461] on link "4 - 0000528713 - GASTRONOMIA EMPRENDIMIENTOS" at bounding box center [1413, 448] width 163 height 27
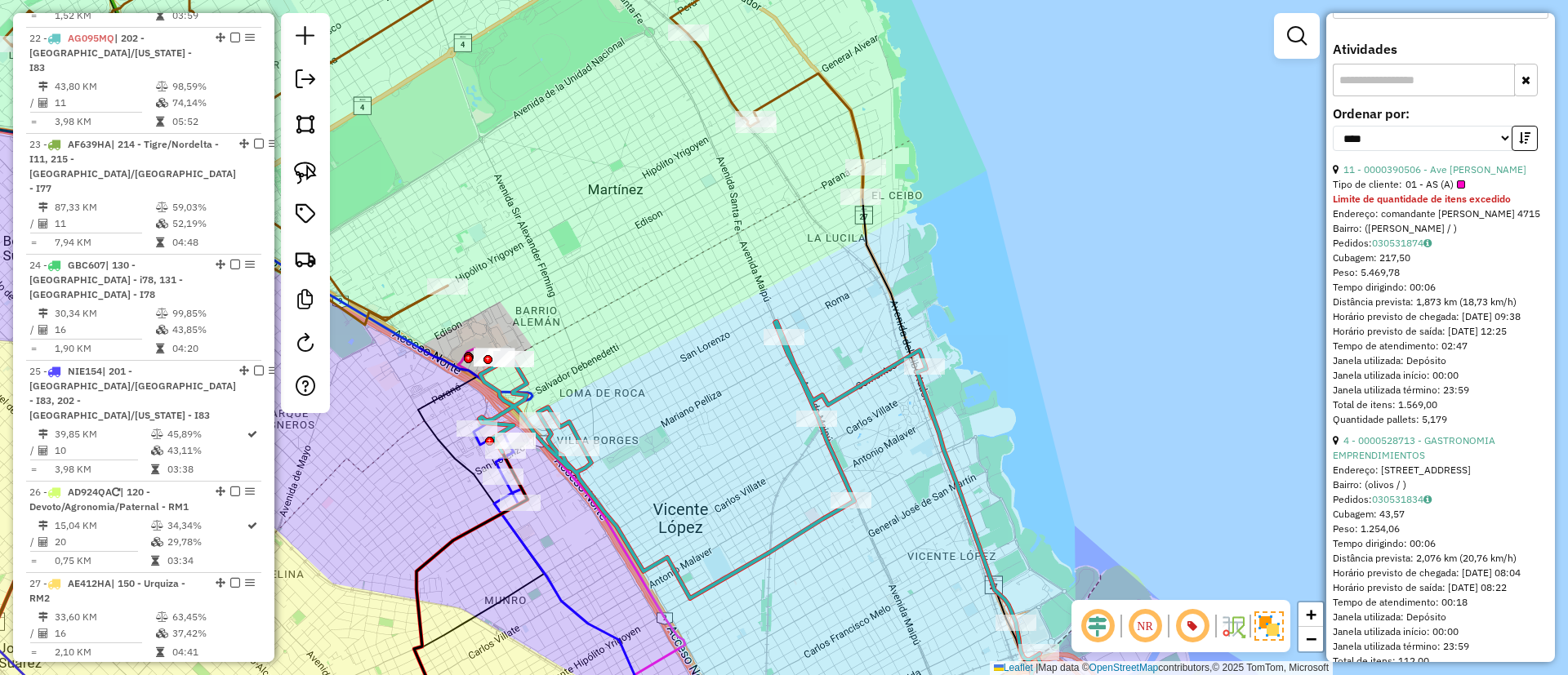
click at [804, 87] on icon at bounding box center [434, 124] width 859 height 385
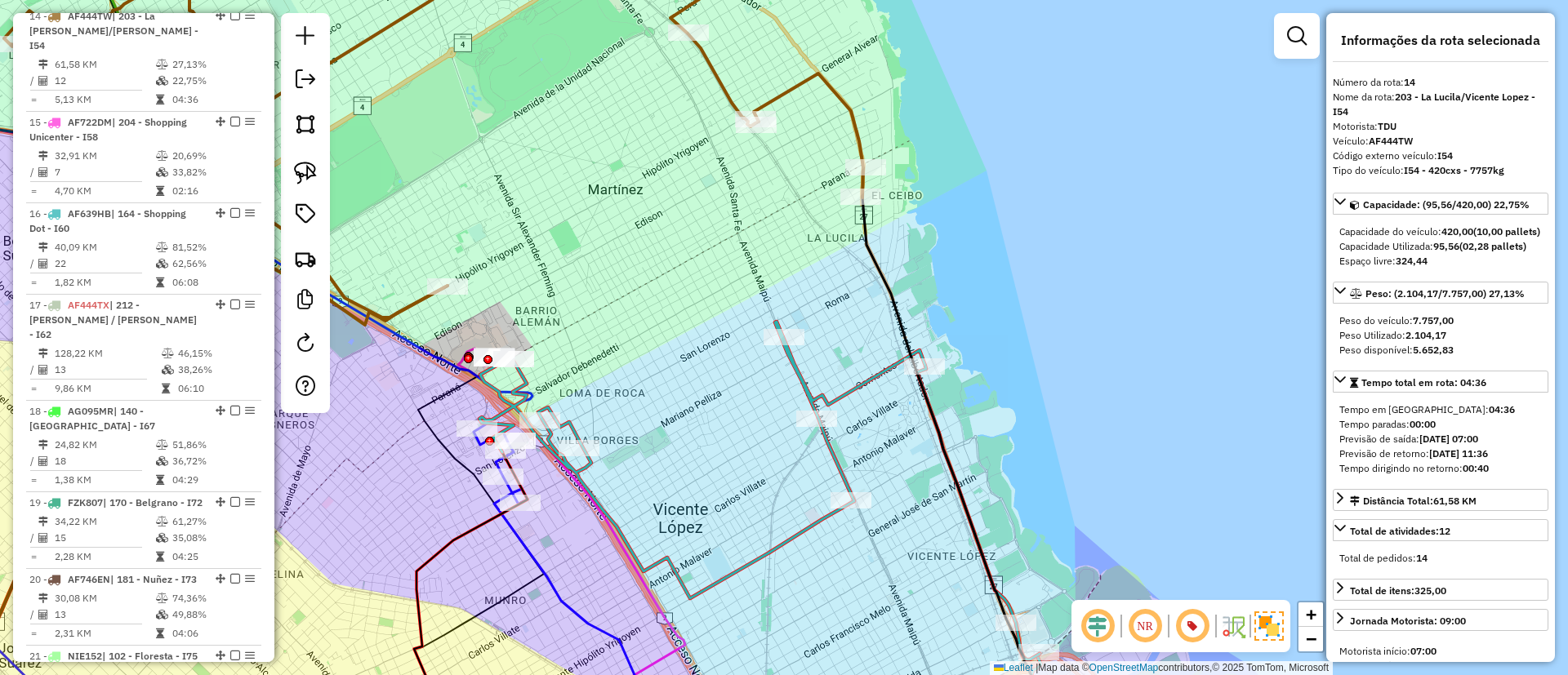
scroll to position [1847, 0]
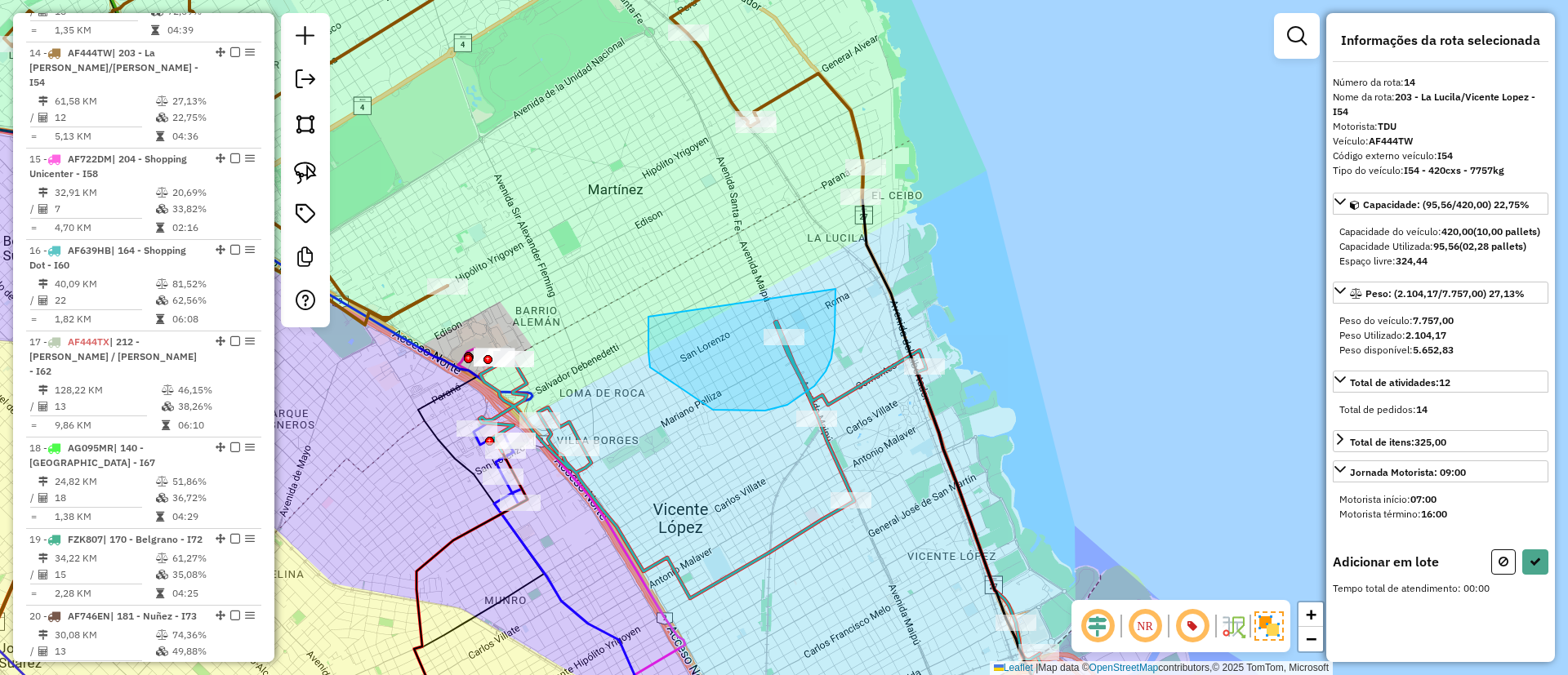
drag, startPoint x: 743, startPoint y: 411, endPoint x: 835, endPoint y: 289, distance: 152.8
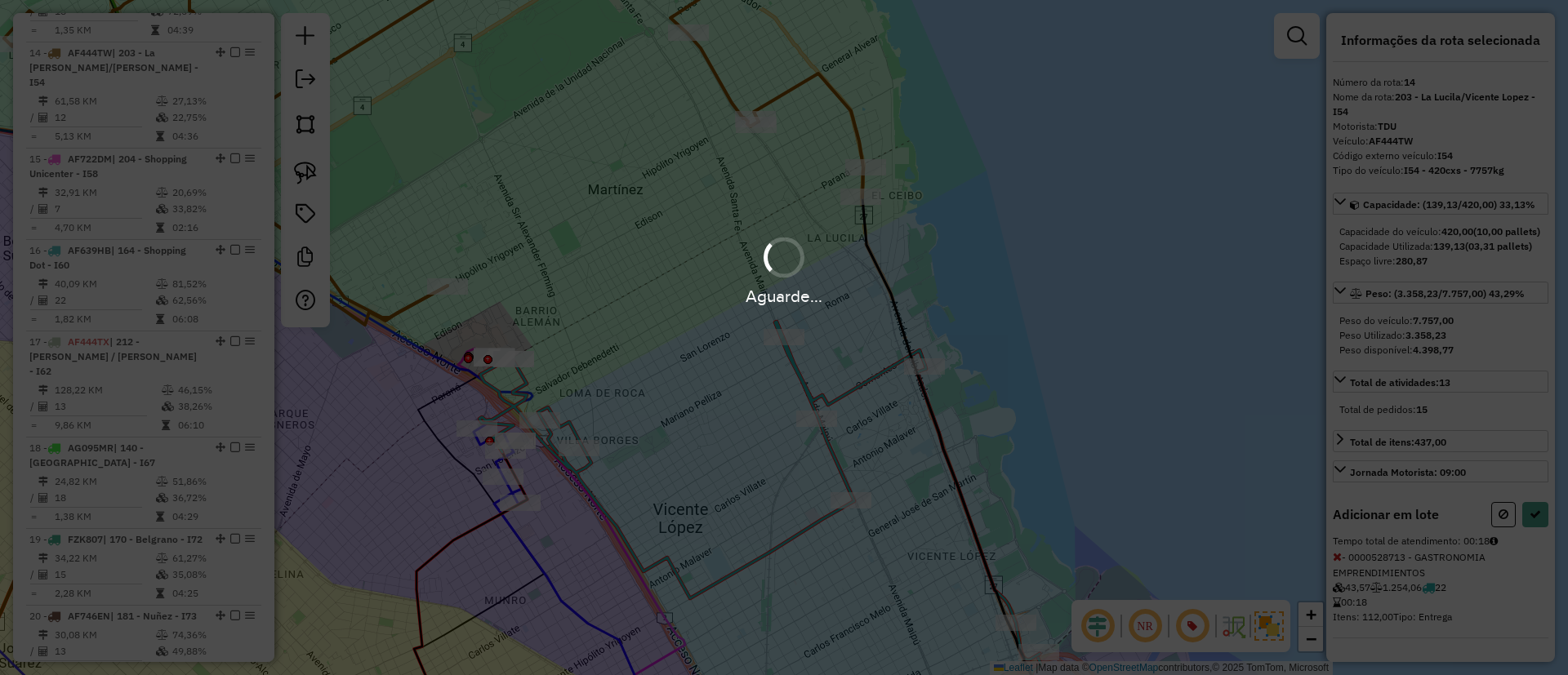
select select "*********"
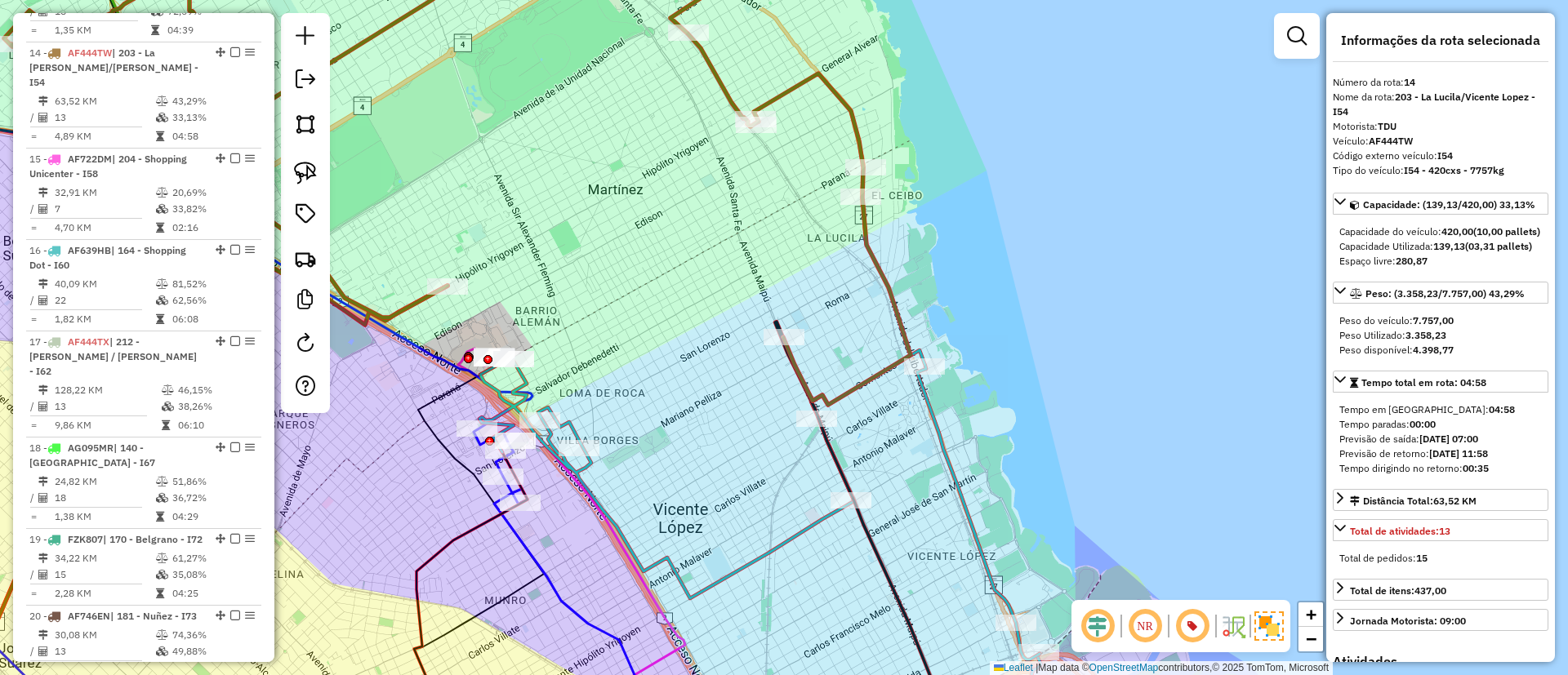
click at [793, 87] on icon at bounding box center [457, 169] width 906 height 473
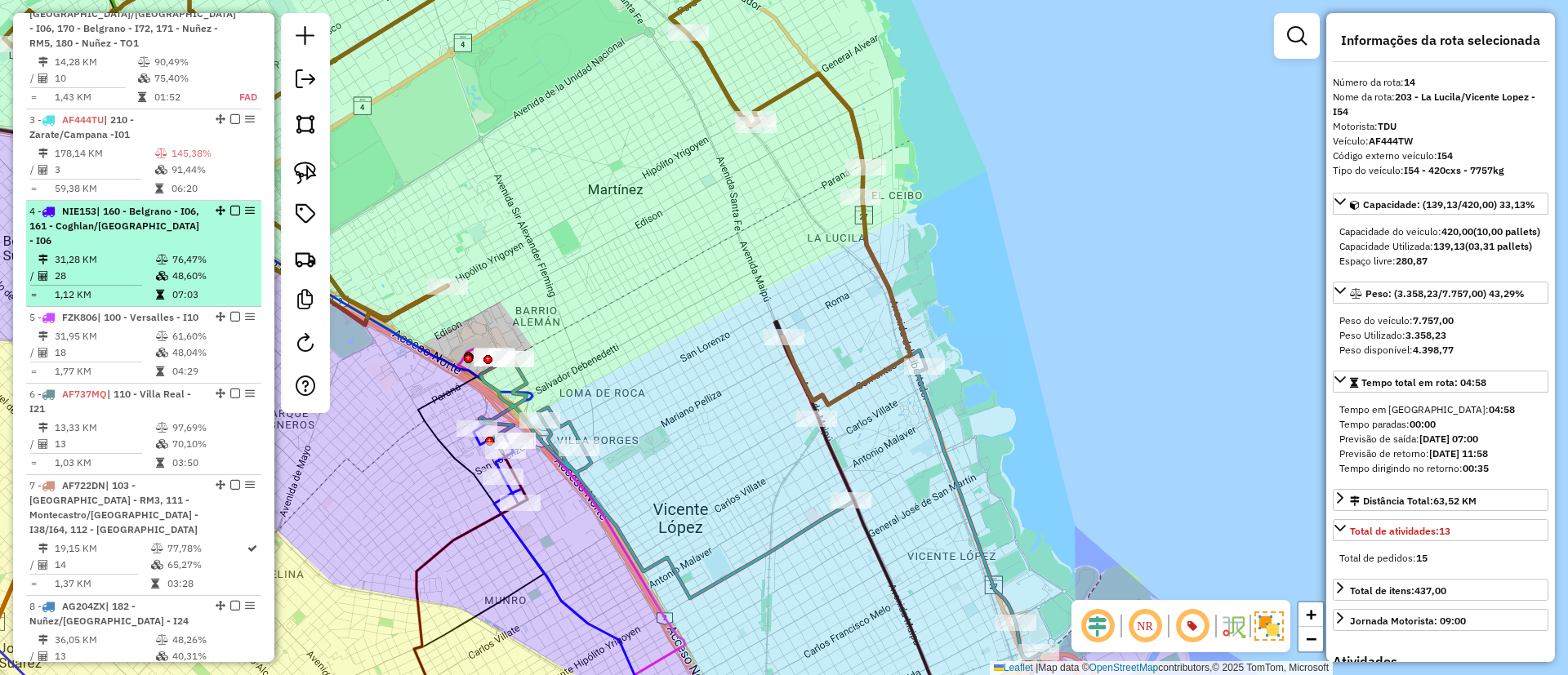
scroll to position [255, 0]
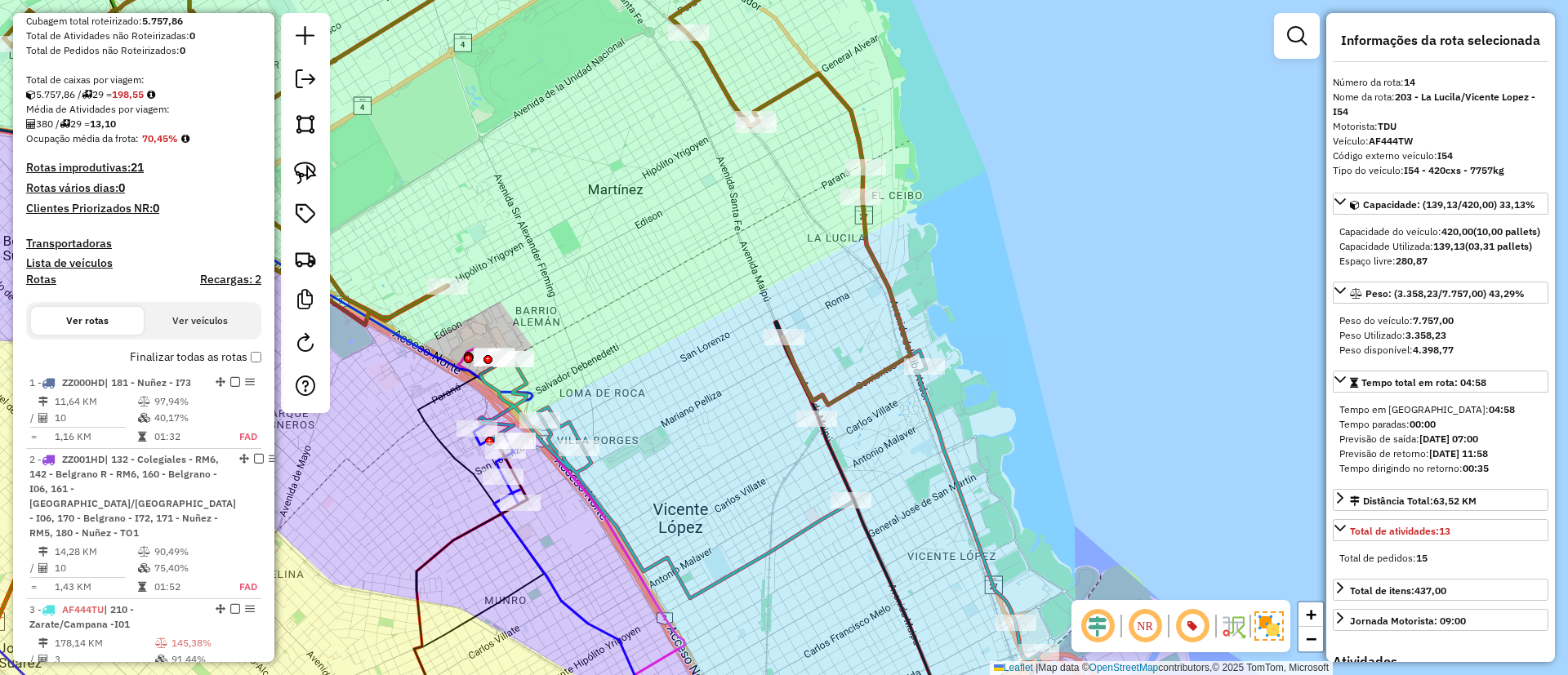
click at [160, 355] on label "Finalizar todas as rotas" at bounding box center [195, 357] width 131 height 18
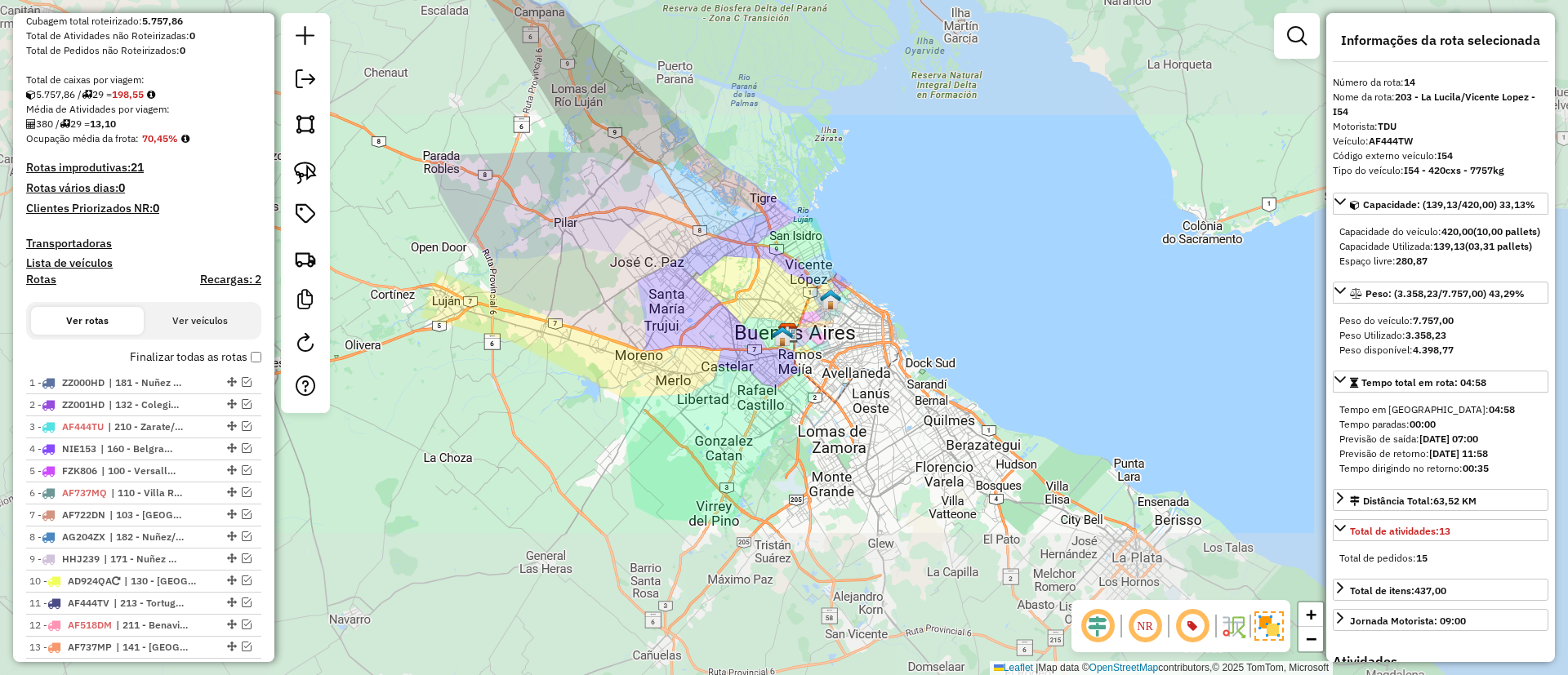
drag, startPoint x: 871, startPoint y: 343, endPoint x: 895, endPoint y: 328, distance: 28.3
click at [895, 328] on div "Janela de atendimento Grade de atendimento Capacidade Transportadoras Veículos …" at bounding box center [784, 338] width 1568 height 675
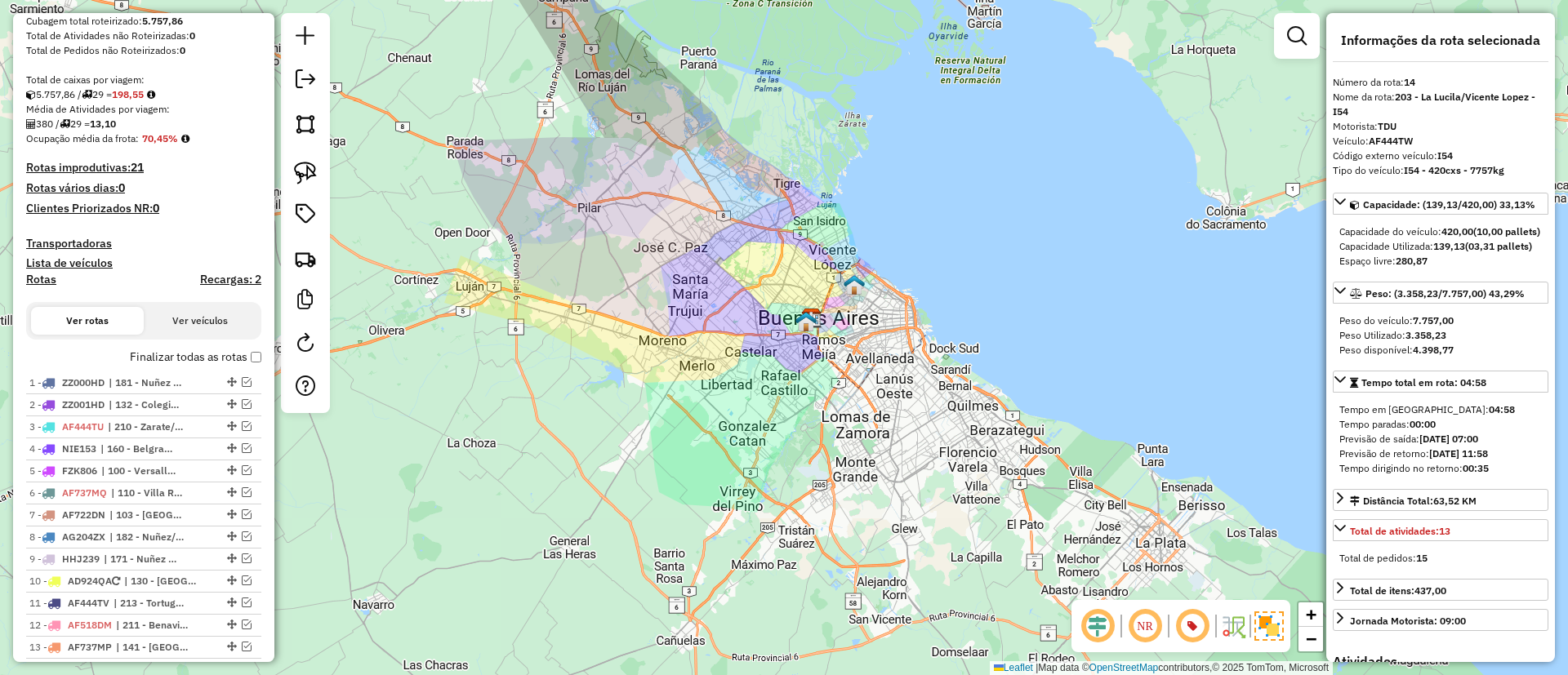
click at [230, 355] on label "Finalizar todas as rotas" at bounding box center [195, 357] width 131 height 18
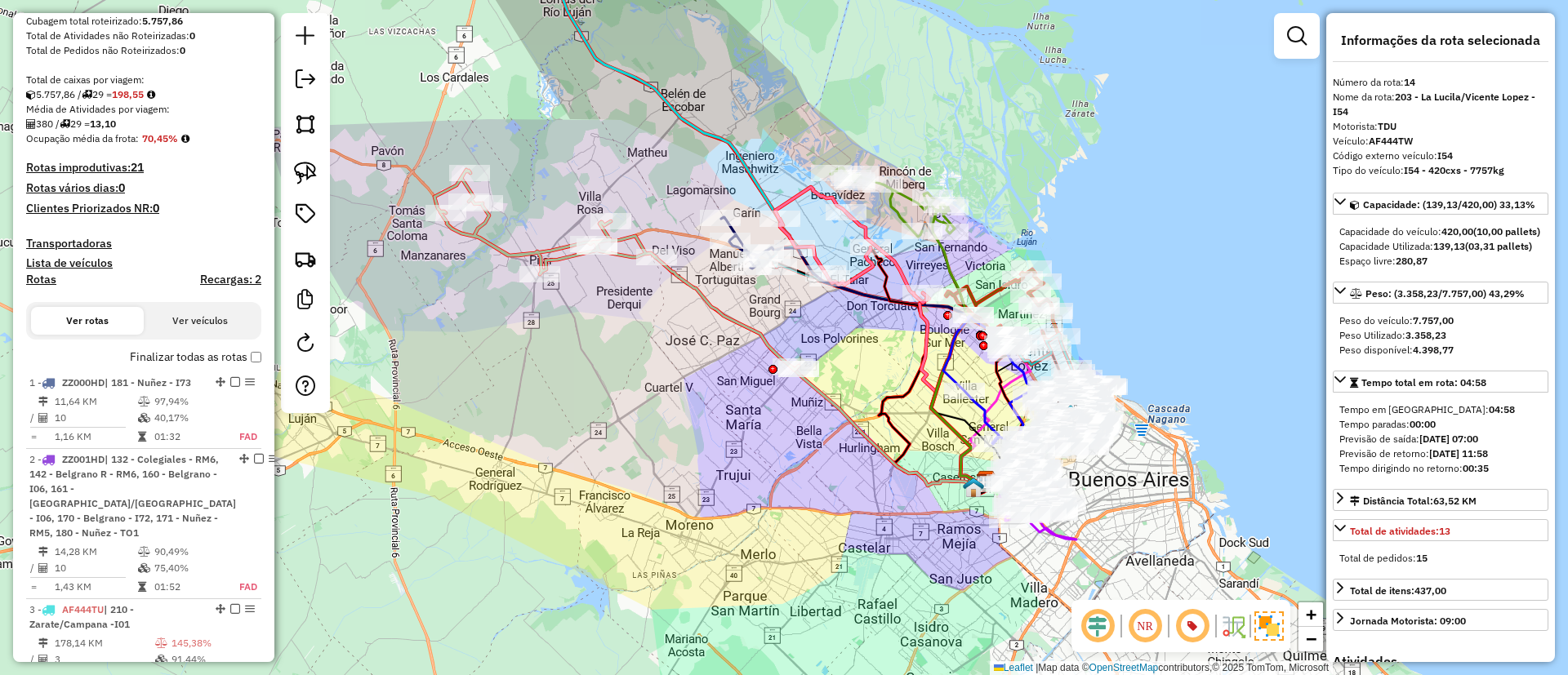
click at [698, 130] on icon at bounding box center [667, 99] width 258 height 335
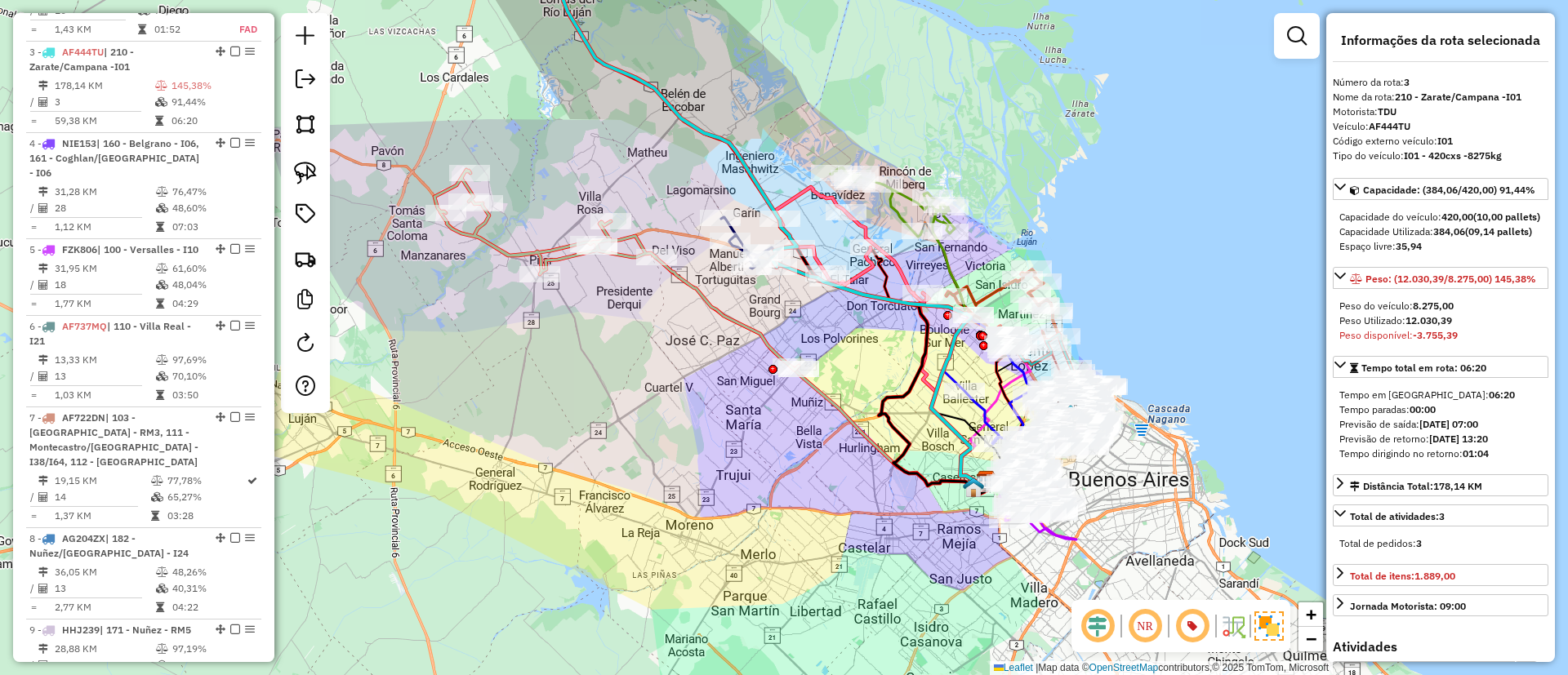
scroll to position [841, 0]
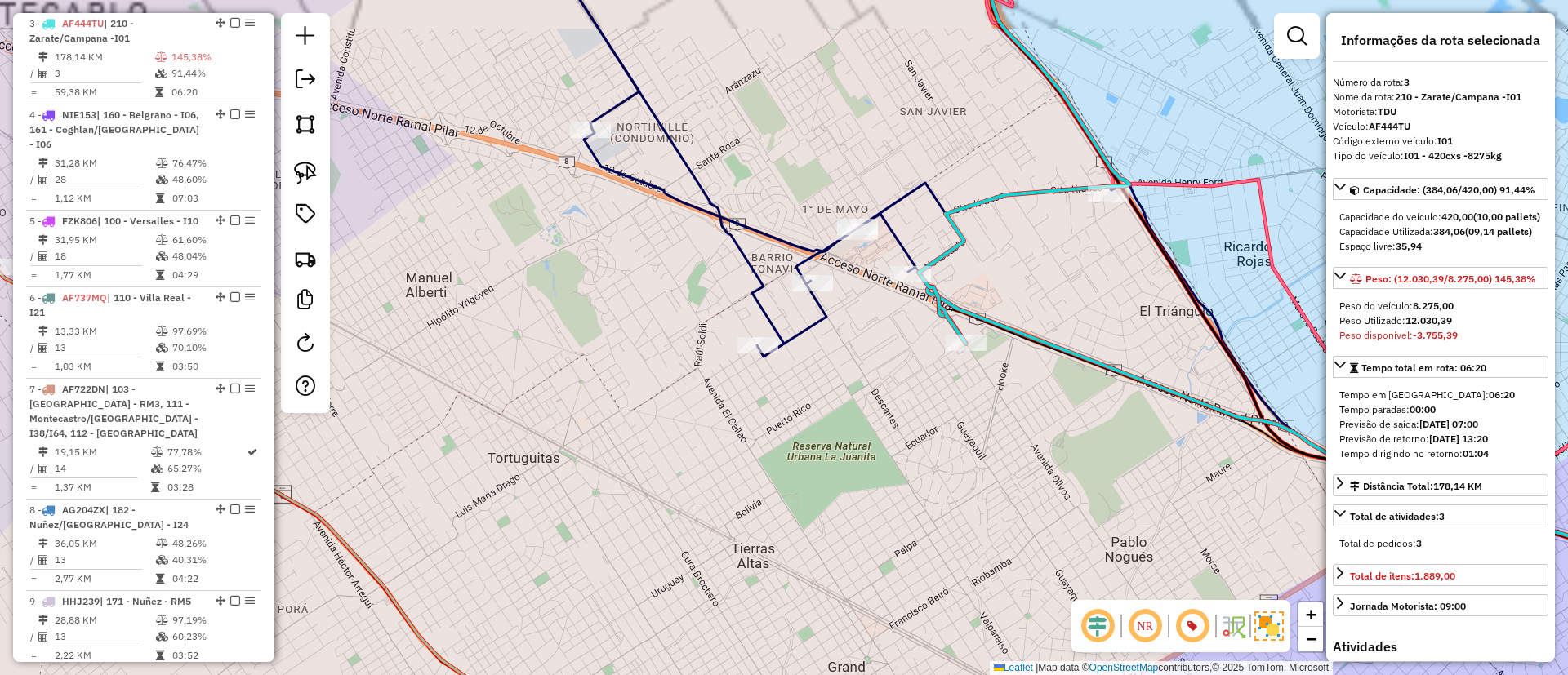
click at [753, 302] on icon at bounding box center [814, 150] width 596 height 415
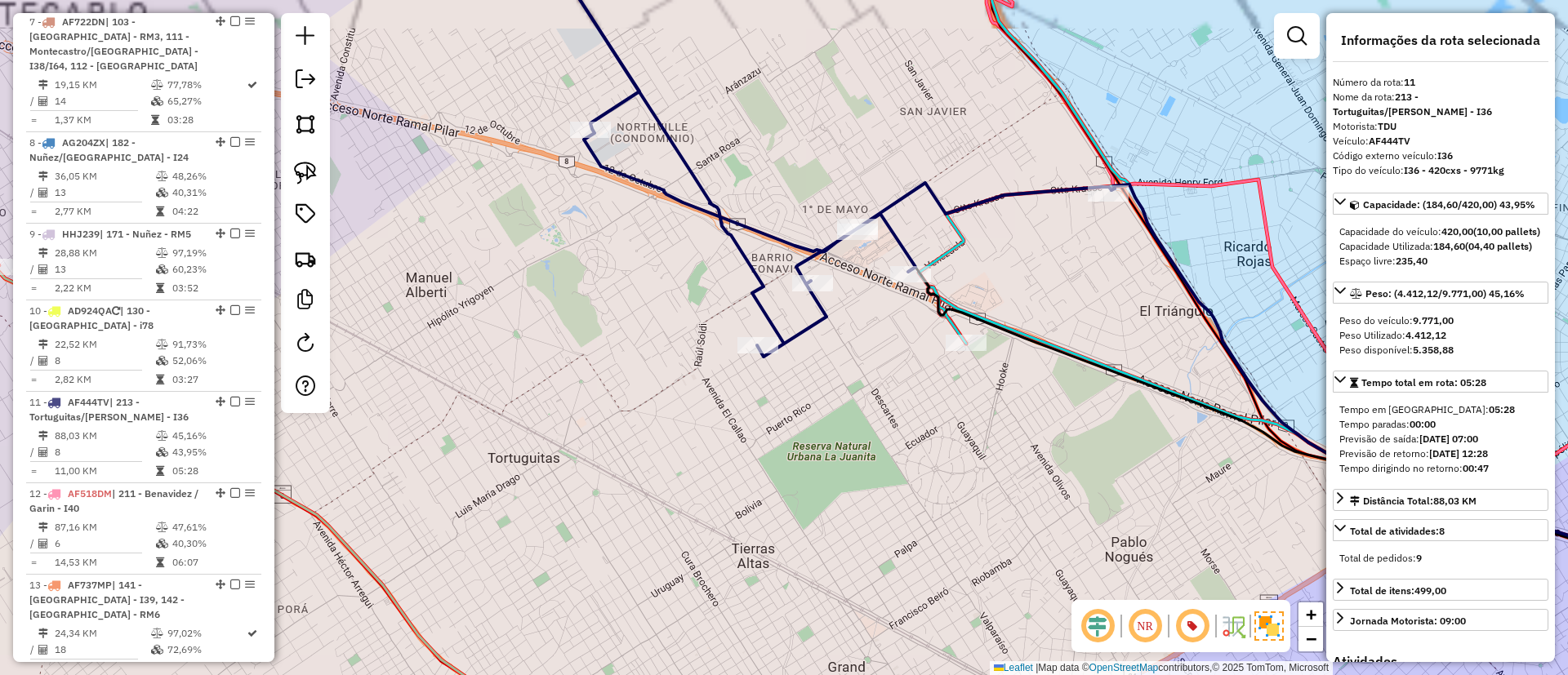
scroll to position [1573, 0]
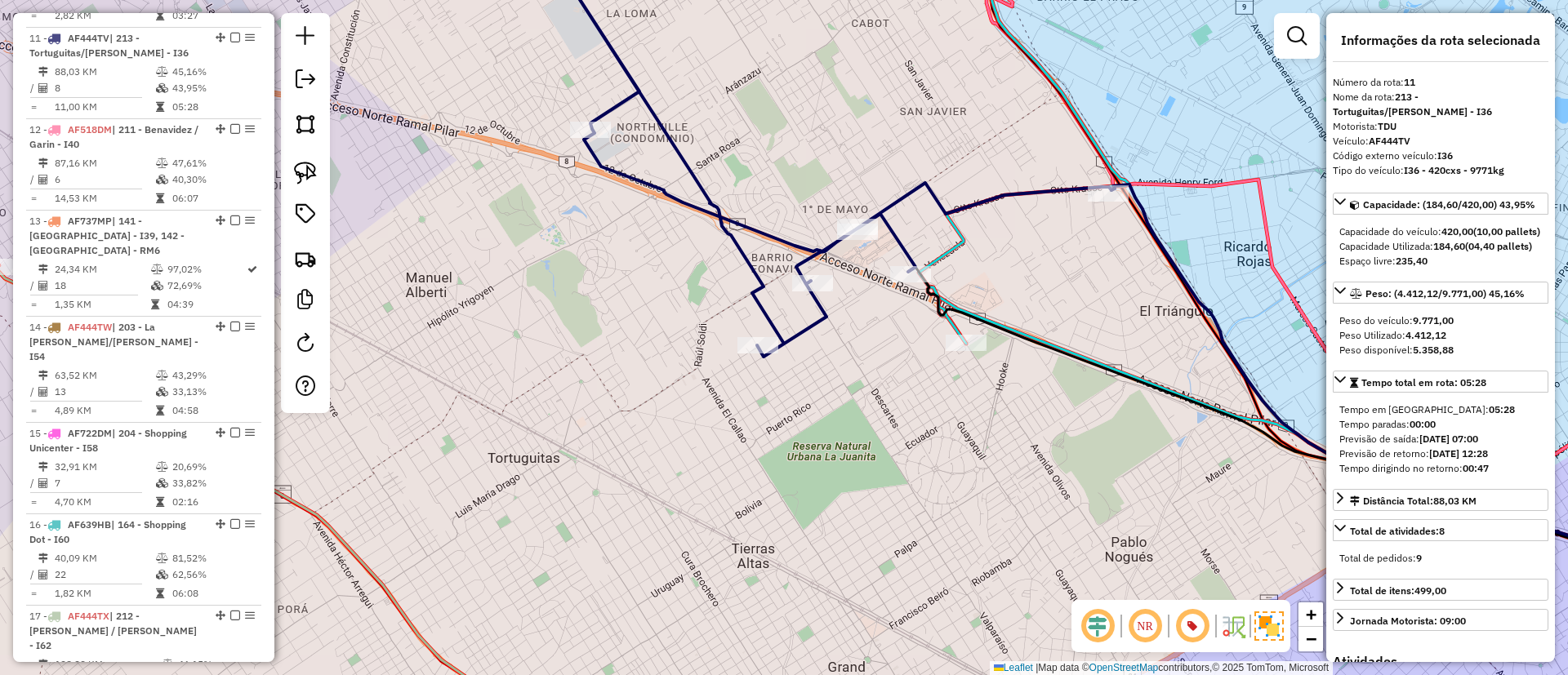
click at [951, 246] on icon at bounding box center [1024, 138] width 211 height 412
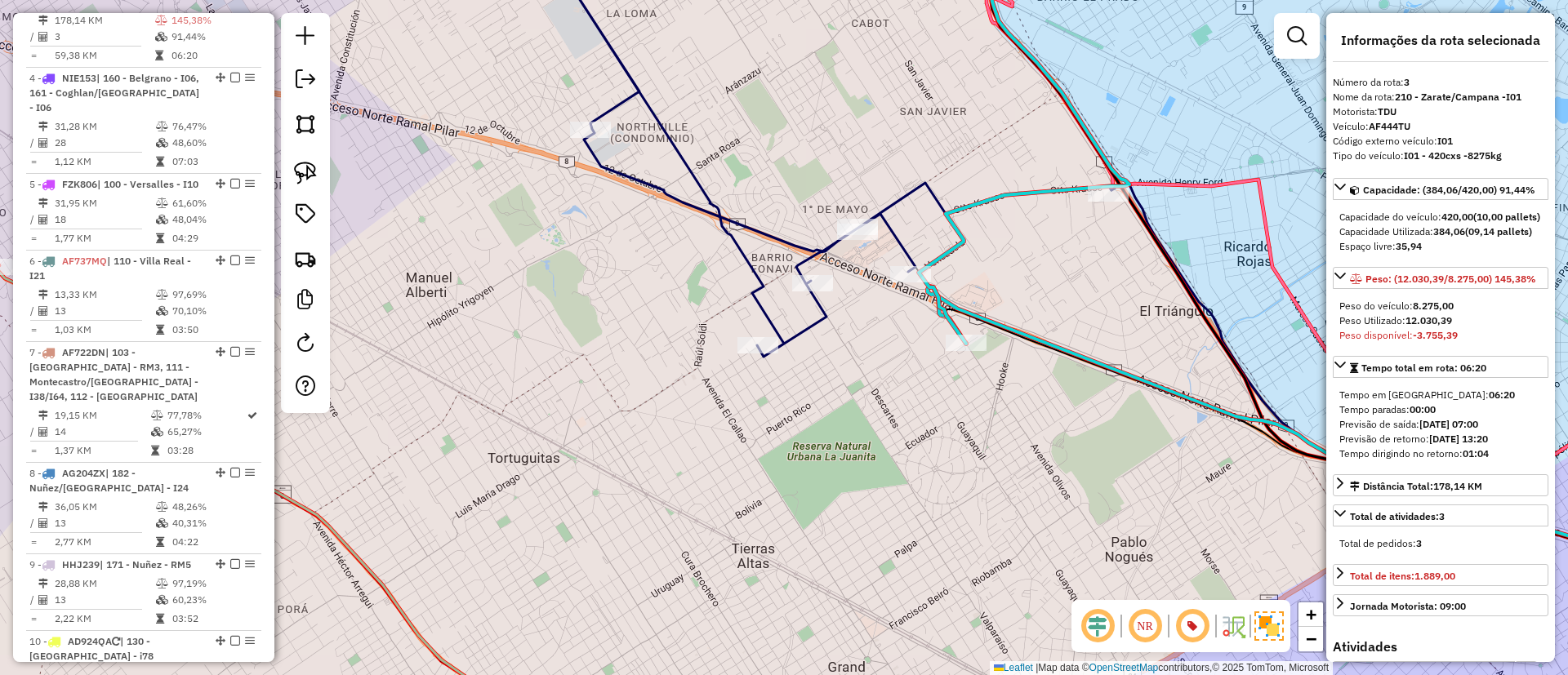
scroll to position [841, 0]
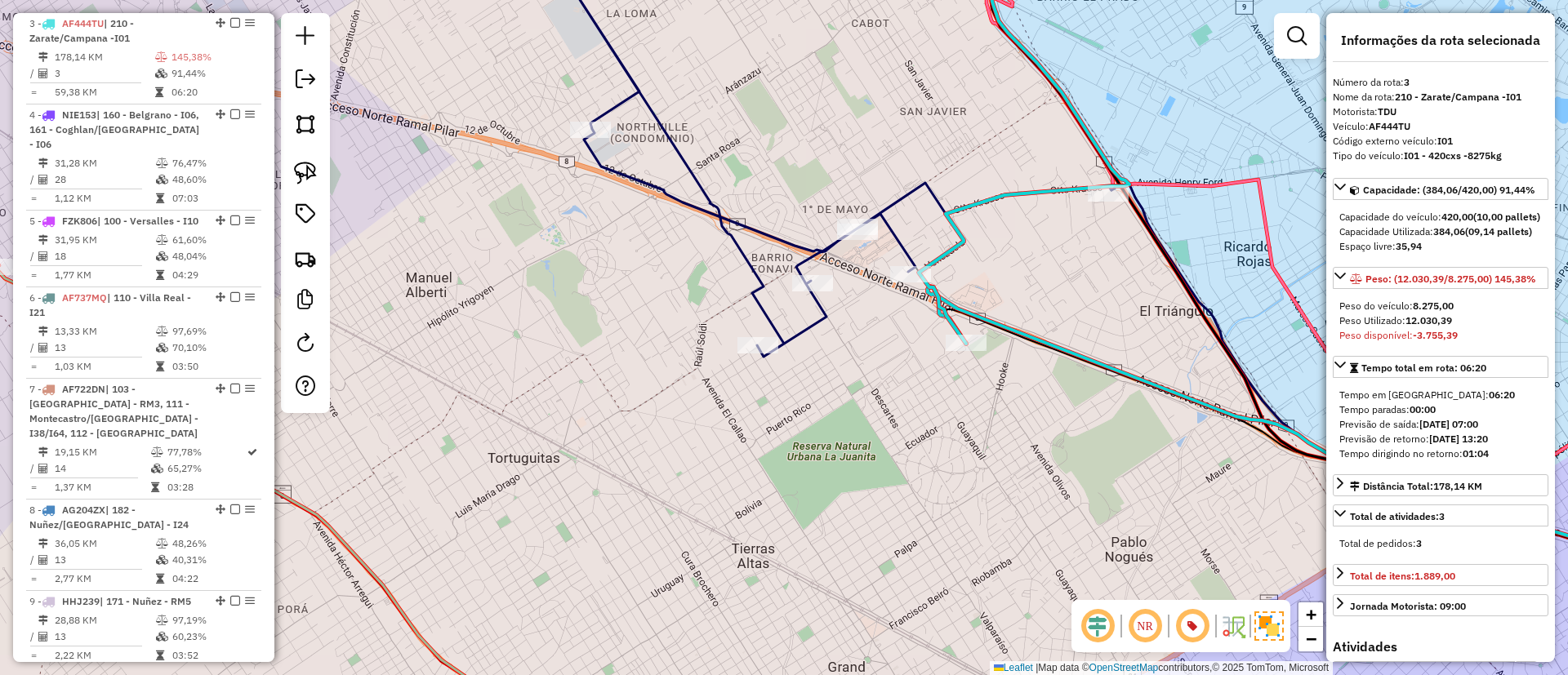
click at [756, 281] on icon at bounding box center [814, 150] width 596 height 415
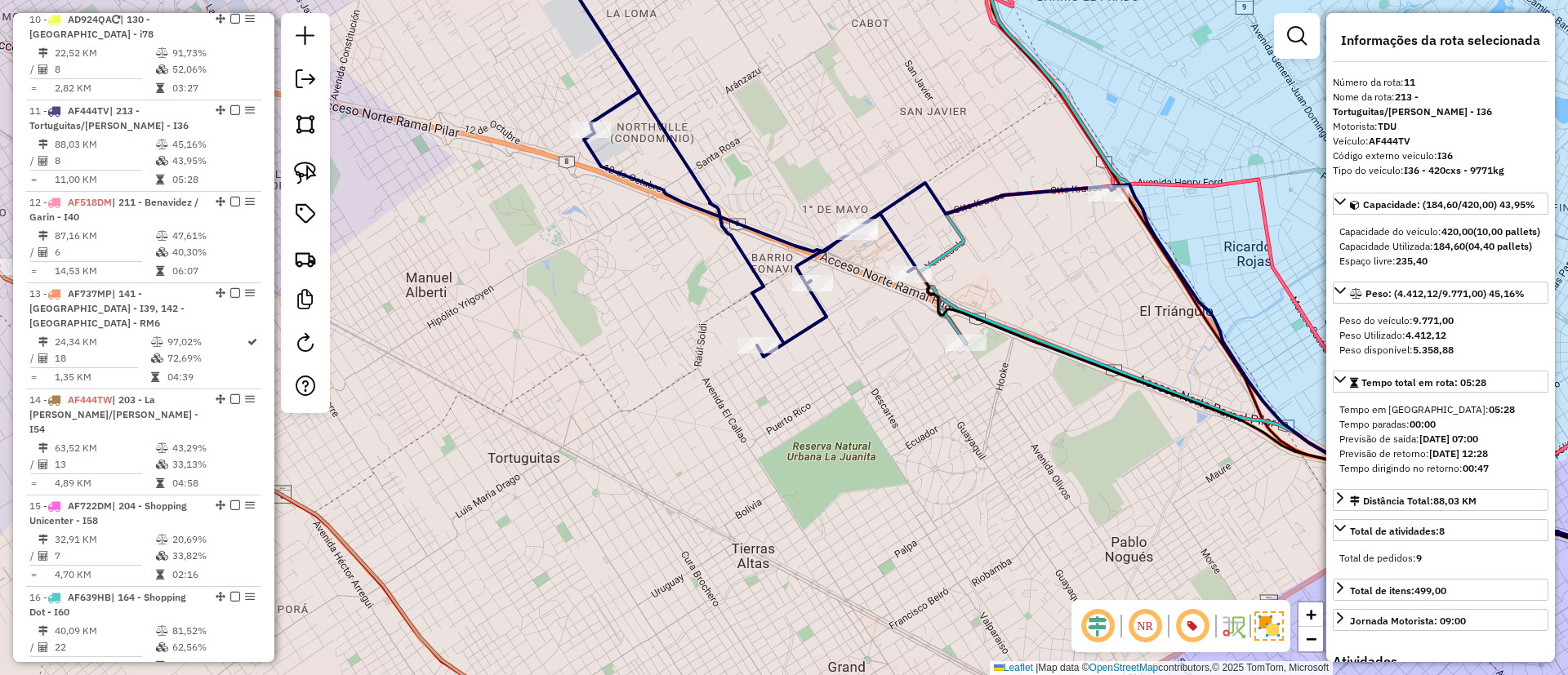
scroll to position [1573, 0]
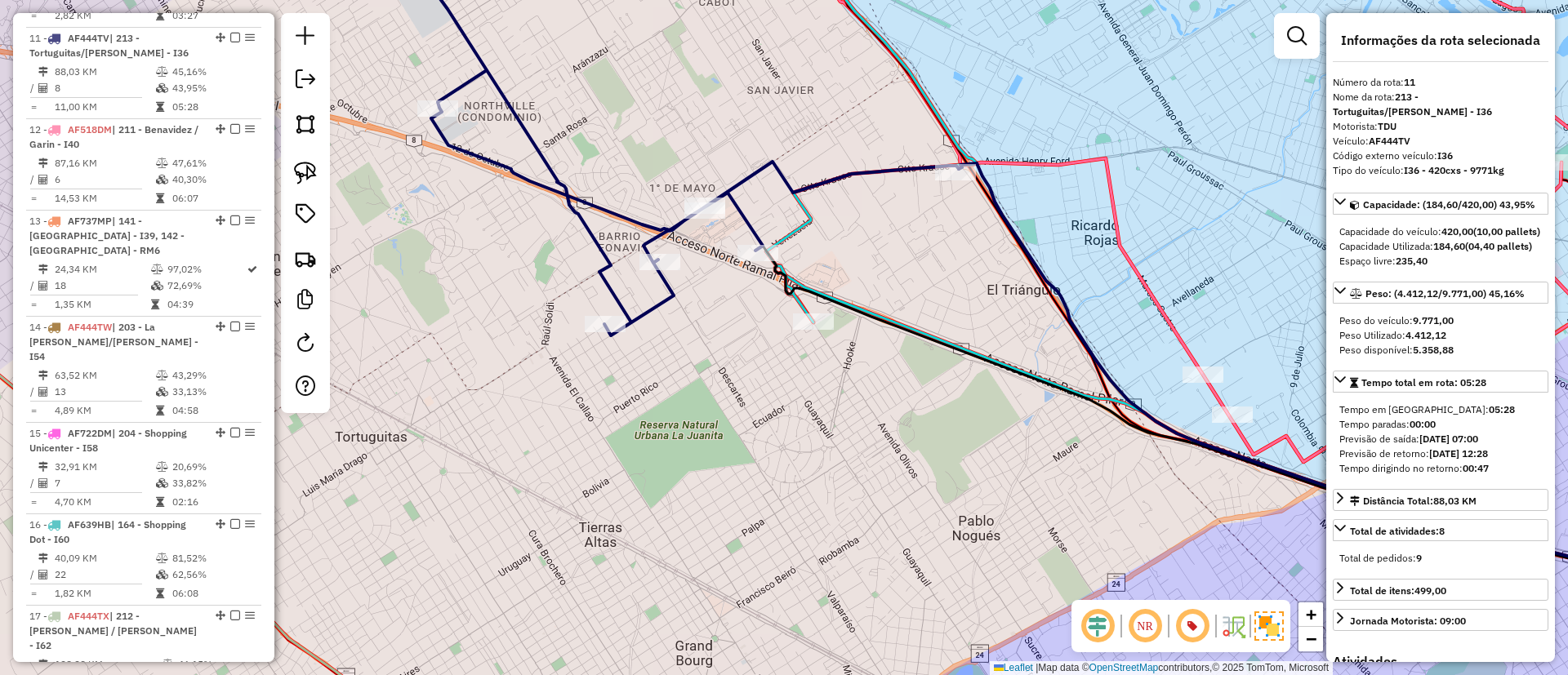
click at [796, 230] on icon at bounding box center [871, 127] width 211 height 390
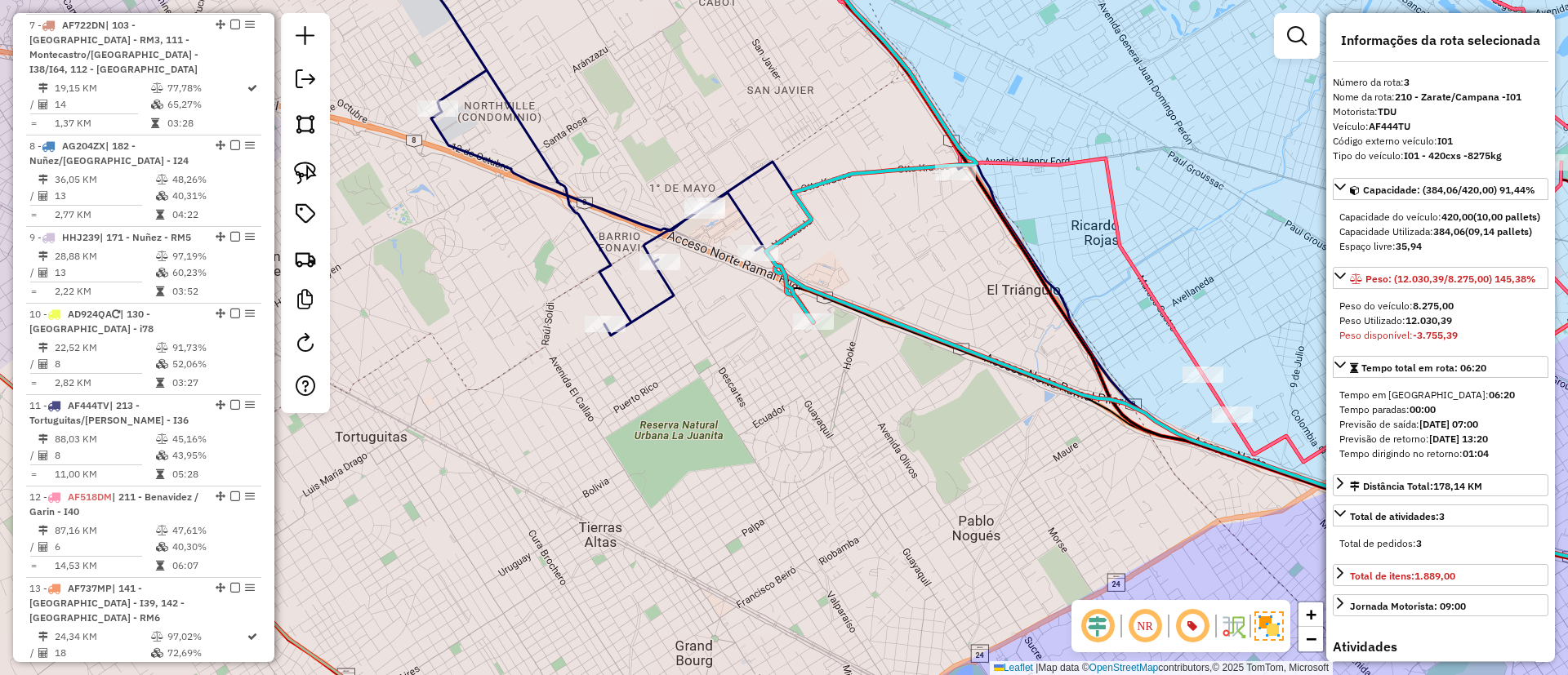
scroll to position [841, 0]
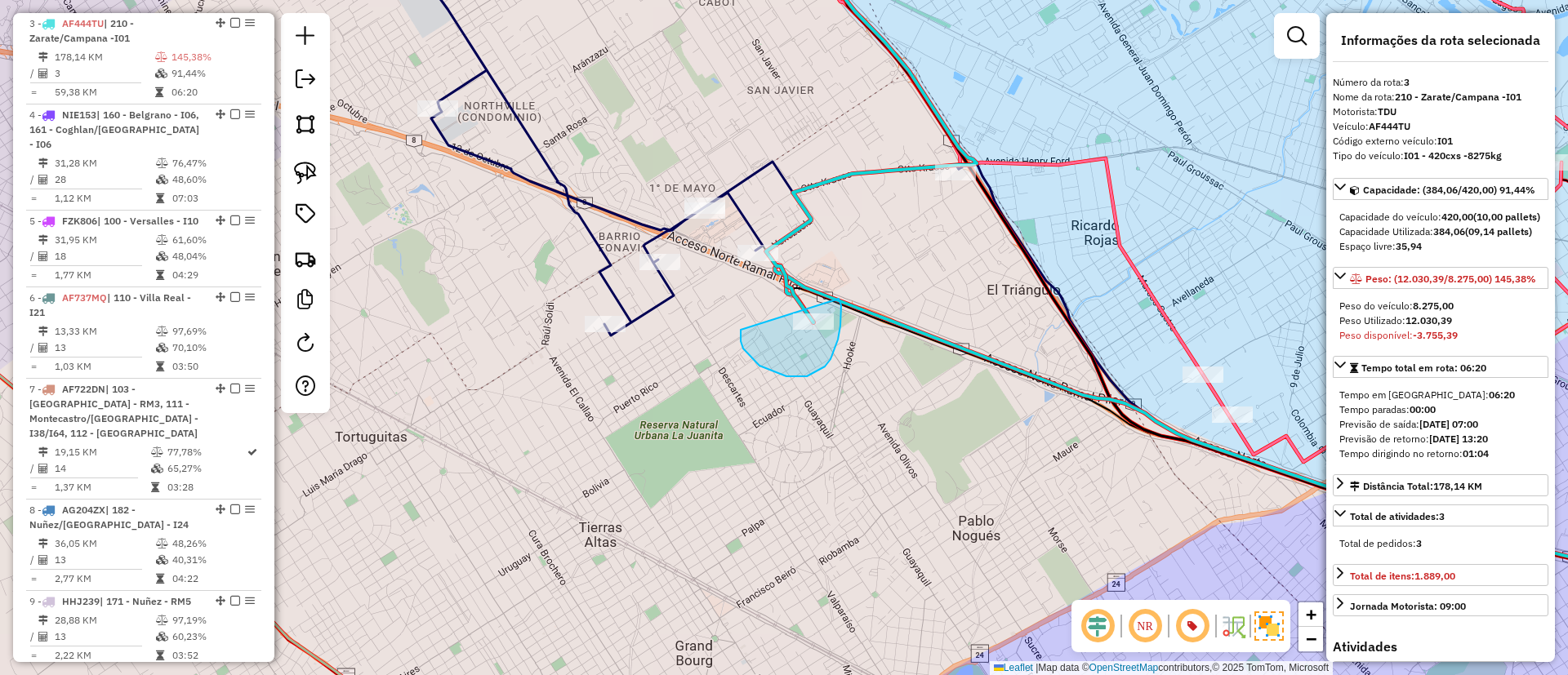
drag, startPoint x: 773, startPoint y: 372, endPoint x: 836, endPoint y: 296, distance: 98.7
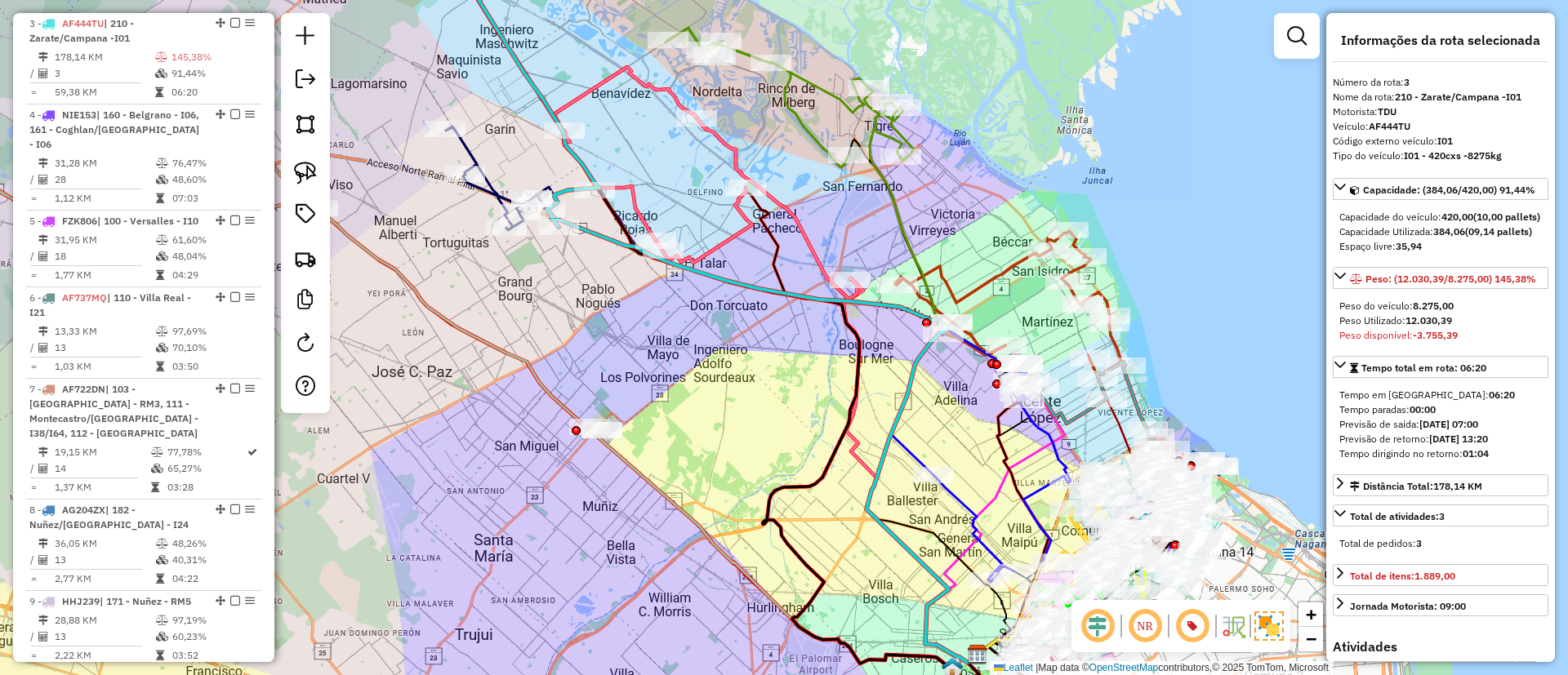
click at [988, 277] on icon at bounding box center [1007, 303] width 226 height 144
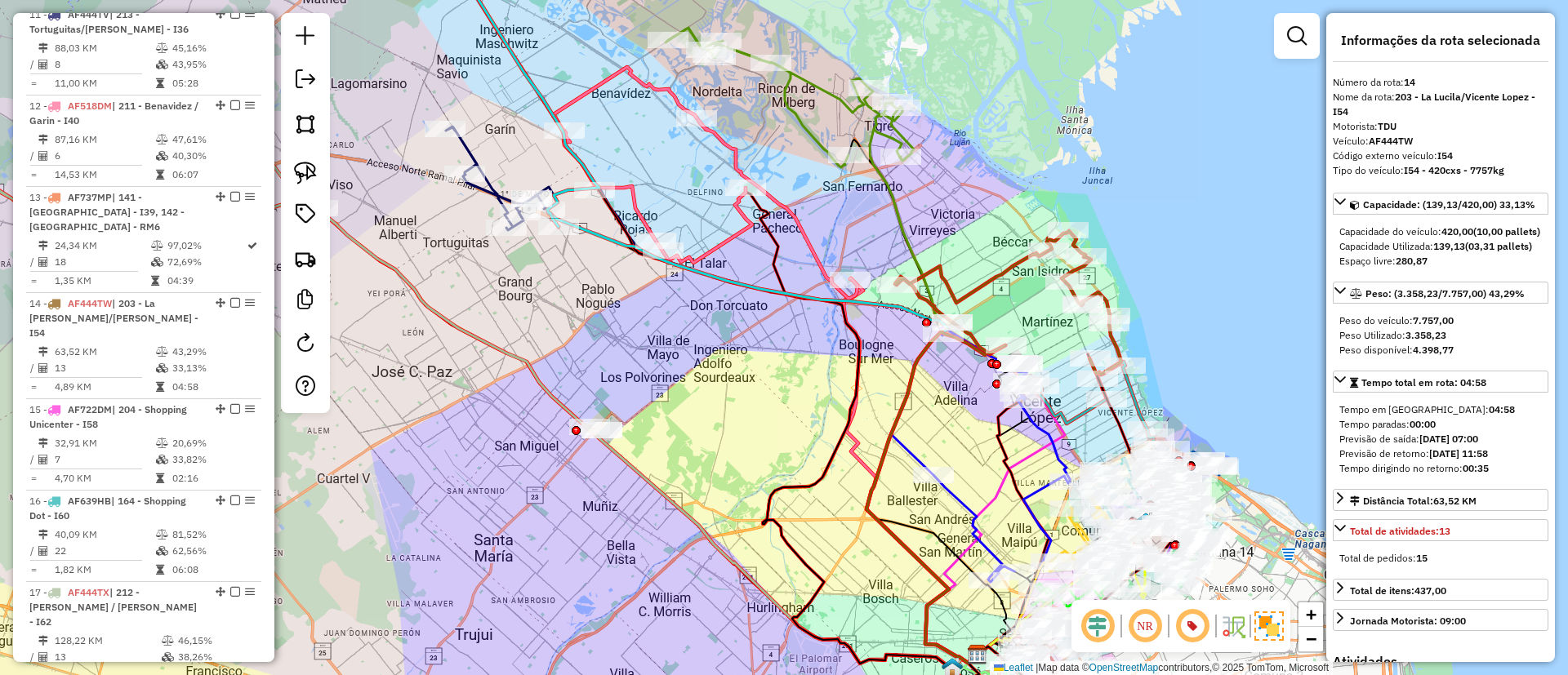
scroll to position [1847, 0]
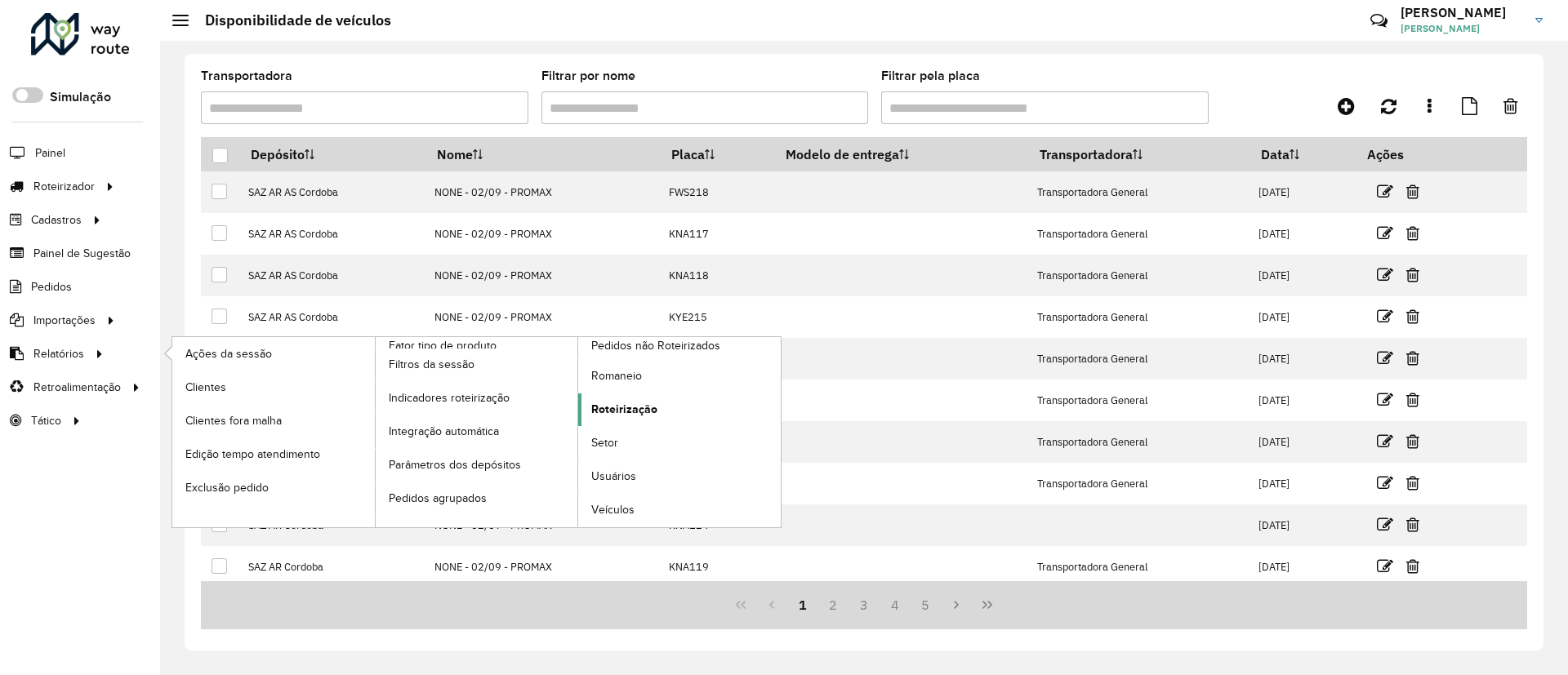
click at [703, 419] on link "Roteirização" at bounding box center [679, 409] width 202 height 33
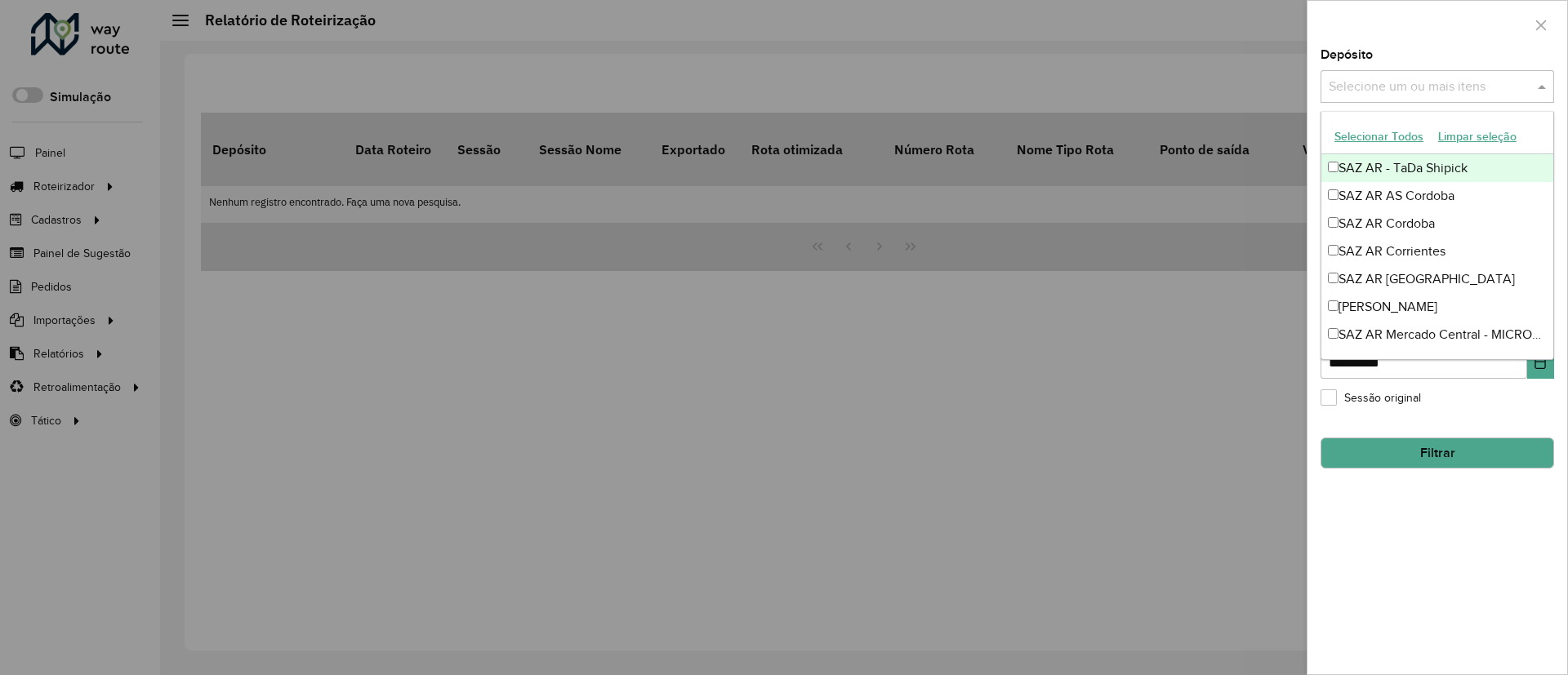
click at [1393, 83] on input "text" at bounding box center [1428, 87] width 209 height 19
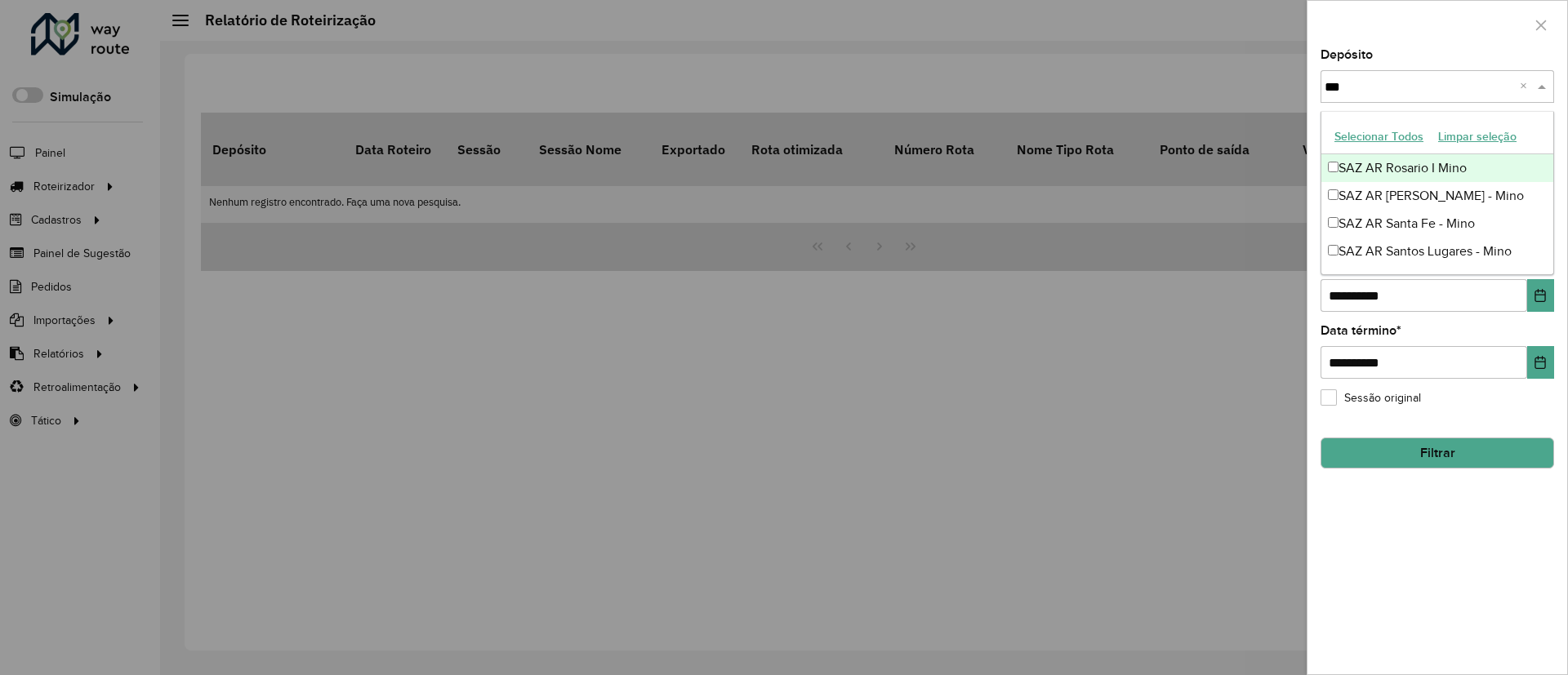
type input "****"
click at [1430, 265] on ng-dropdown-panel "Selecionar Todos Limpar seleção SAZ AR [PERSON_NAME] AR Rosario II - [PERSON_NA…" at bounding box center [1438, 193] width 234 height 164
click at [1420, 251] on div "SAZ AR Santos Lugares - Mino" at bounding box center [1438, 251] width 232 height 28
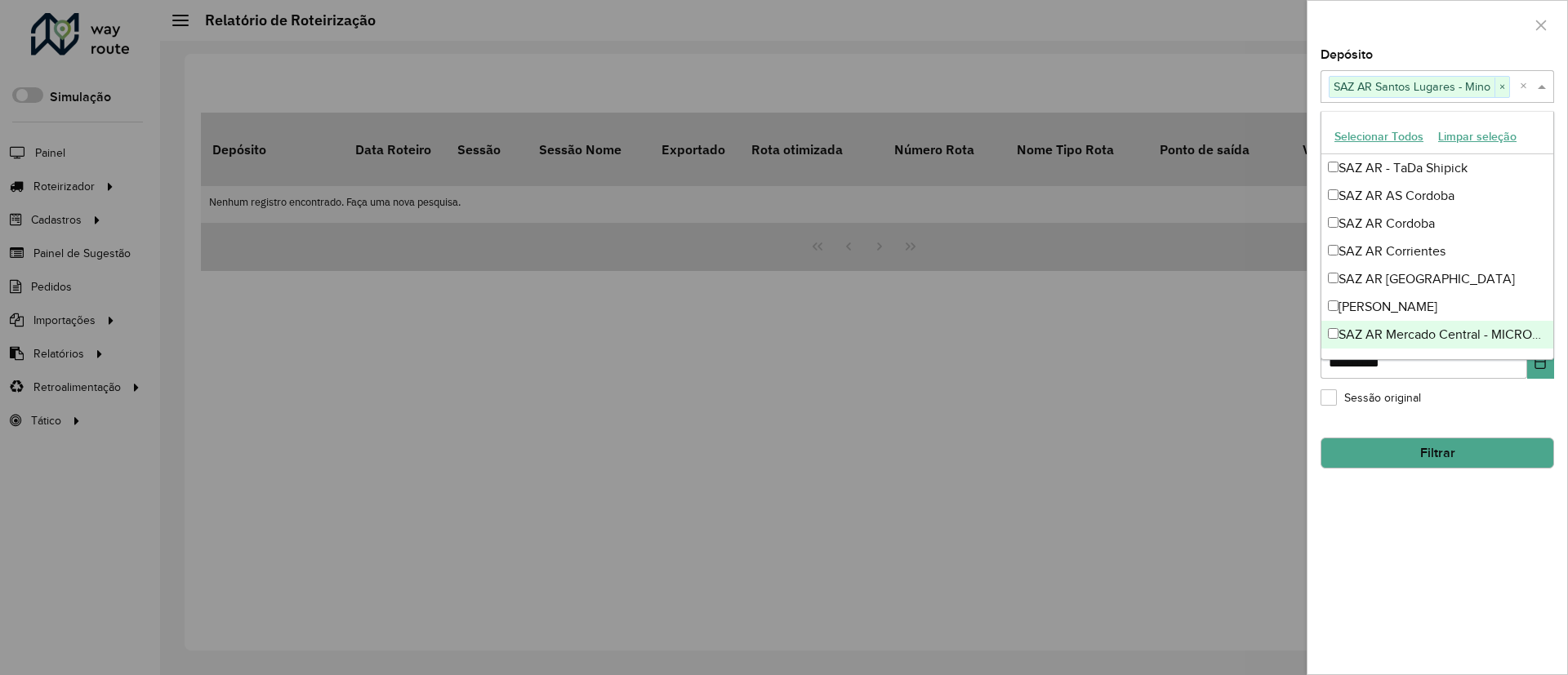
click at [1458, 527] on div "**********" at bounding box center [1437, 362] width 260 height 626
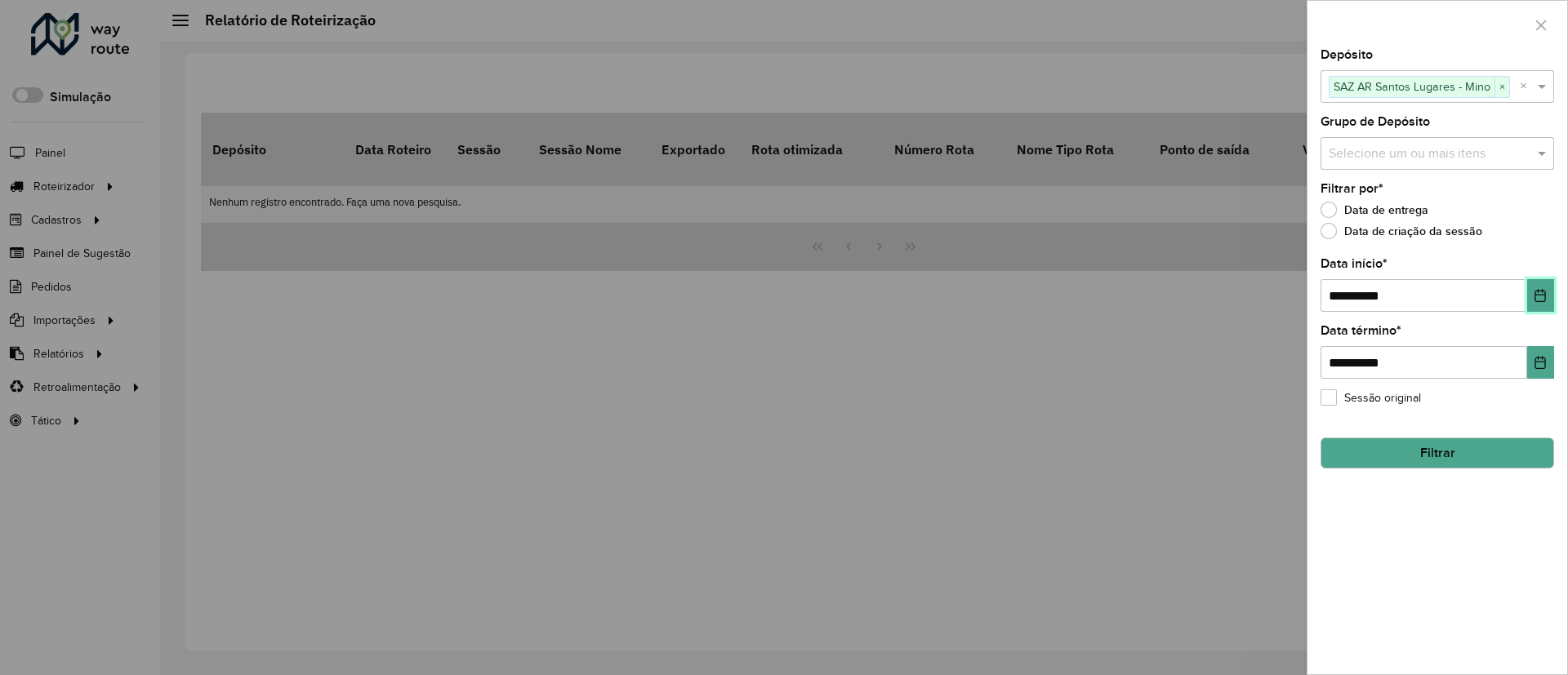
click at [1550, 297] on button "Choose Date" at bounding box center [1540, 295] width 27 height 33
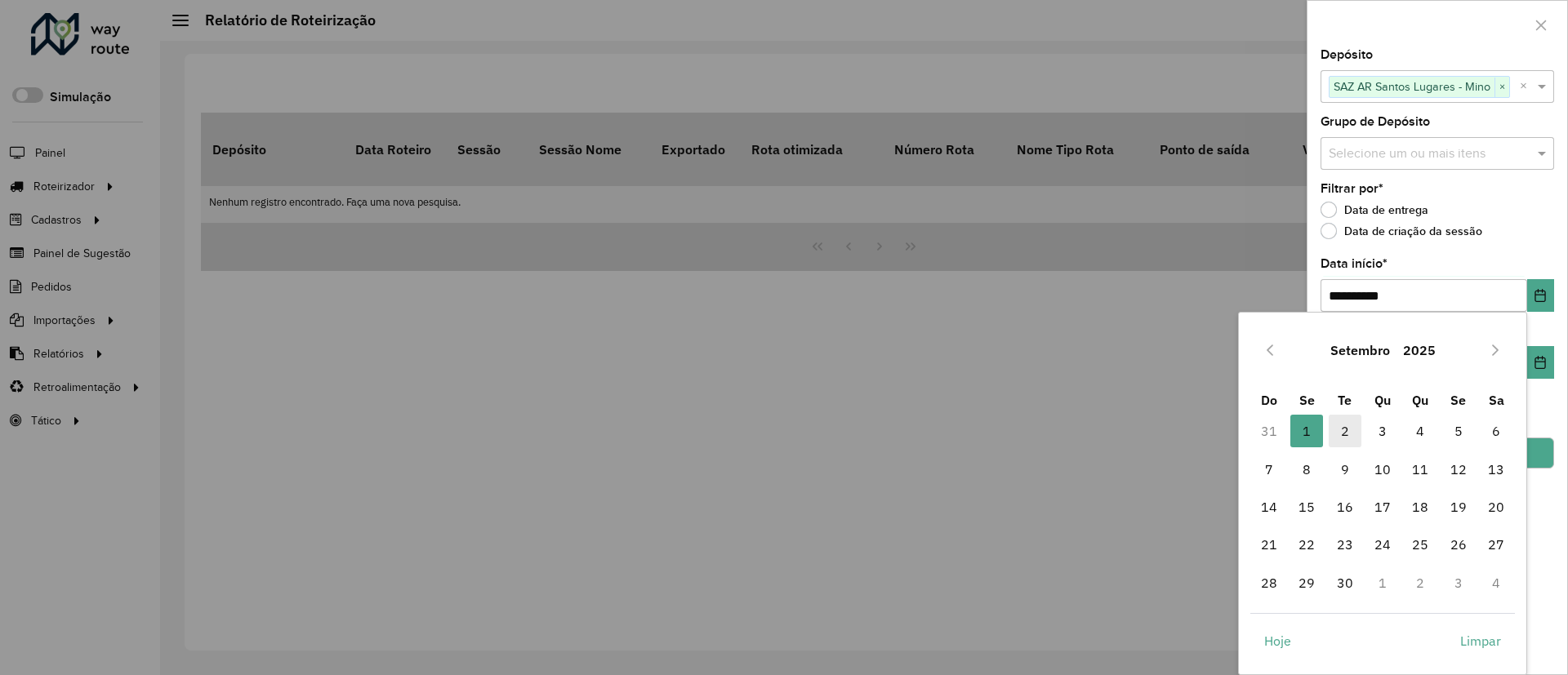
click at [1348, 419] on span "2" at bounding box center [1344, 431] width 33 height 33
type input "**********"
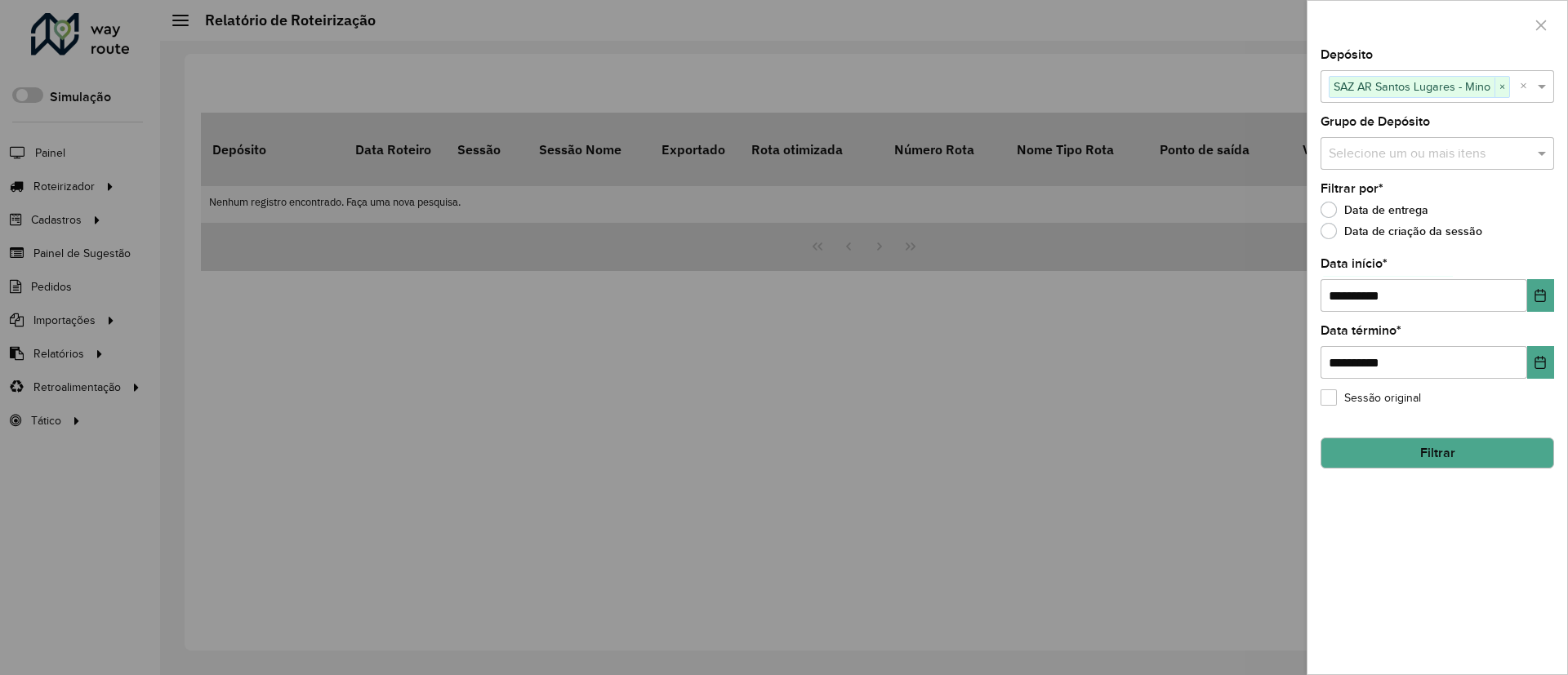
click at [1422, 449] on button "Filtrar" at bounding box center [1438, 453] width 234 height 31
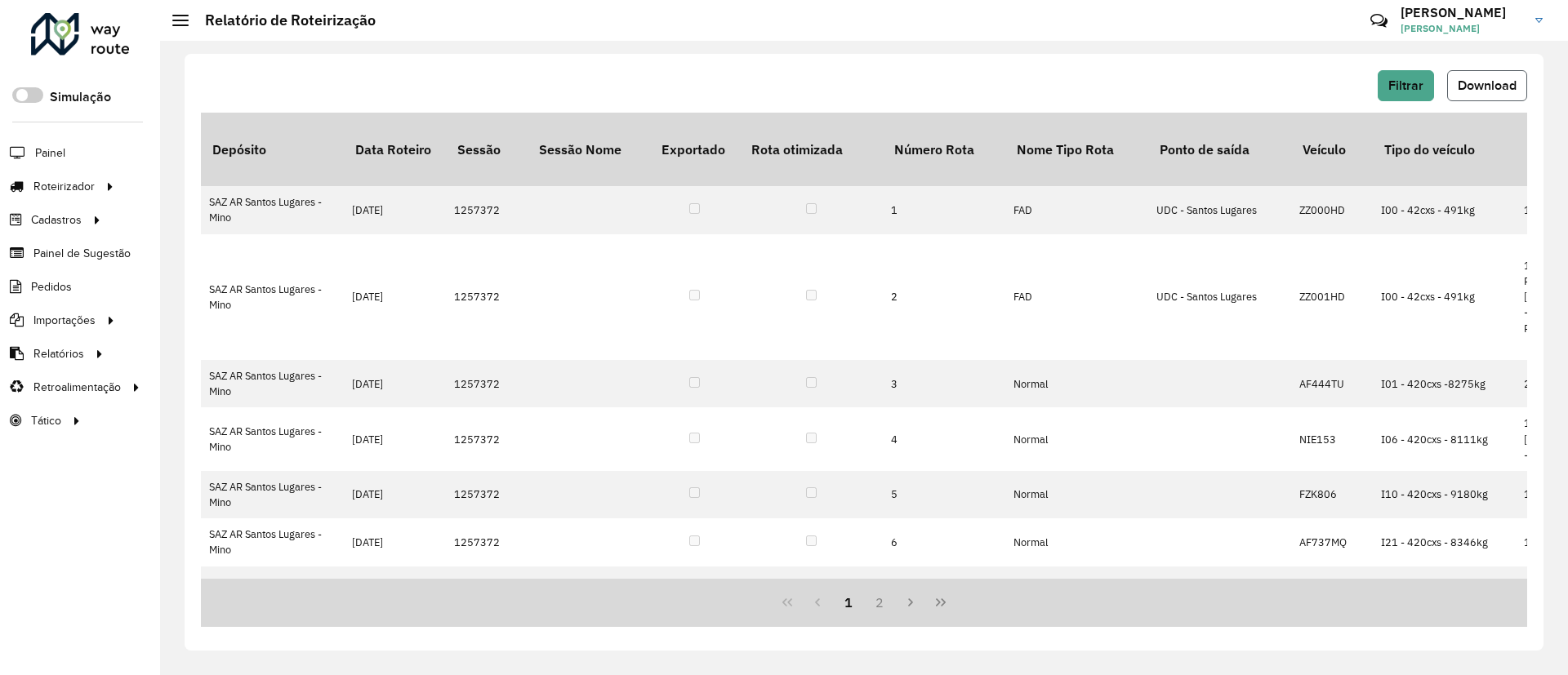
click at [1477, 89] on span "Download" at bounding box center [1487, 85] width 58 height 14
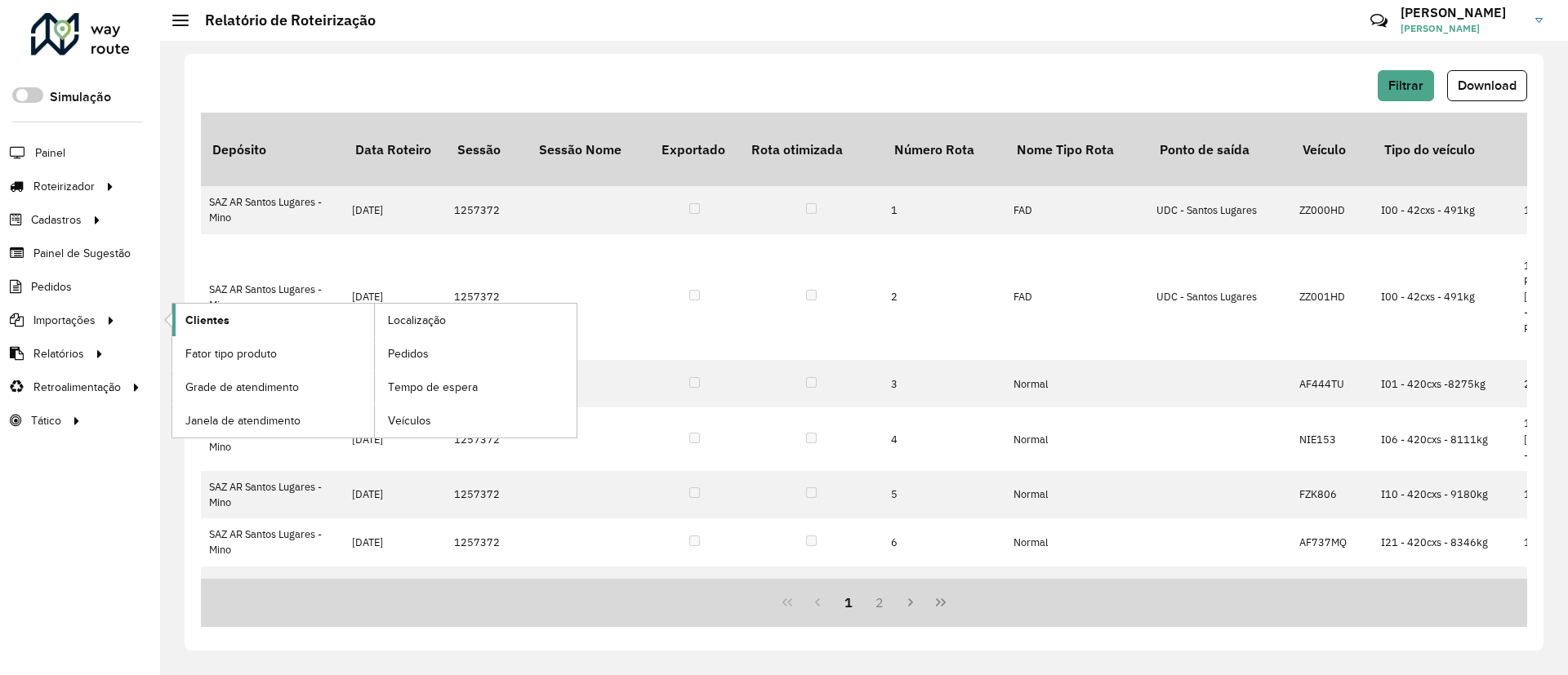
click at [236, 324] on link "Clientes" at bounding box center [272, 320] width 201 height 33
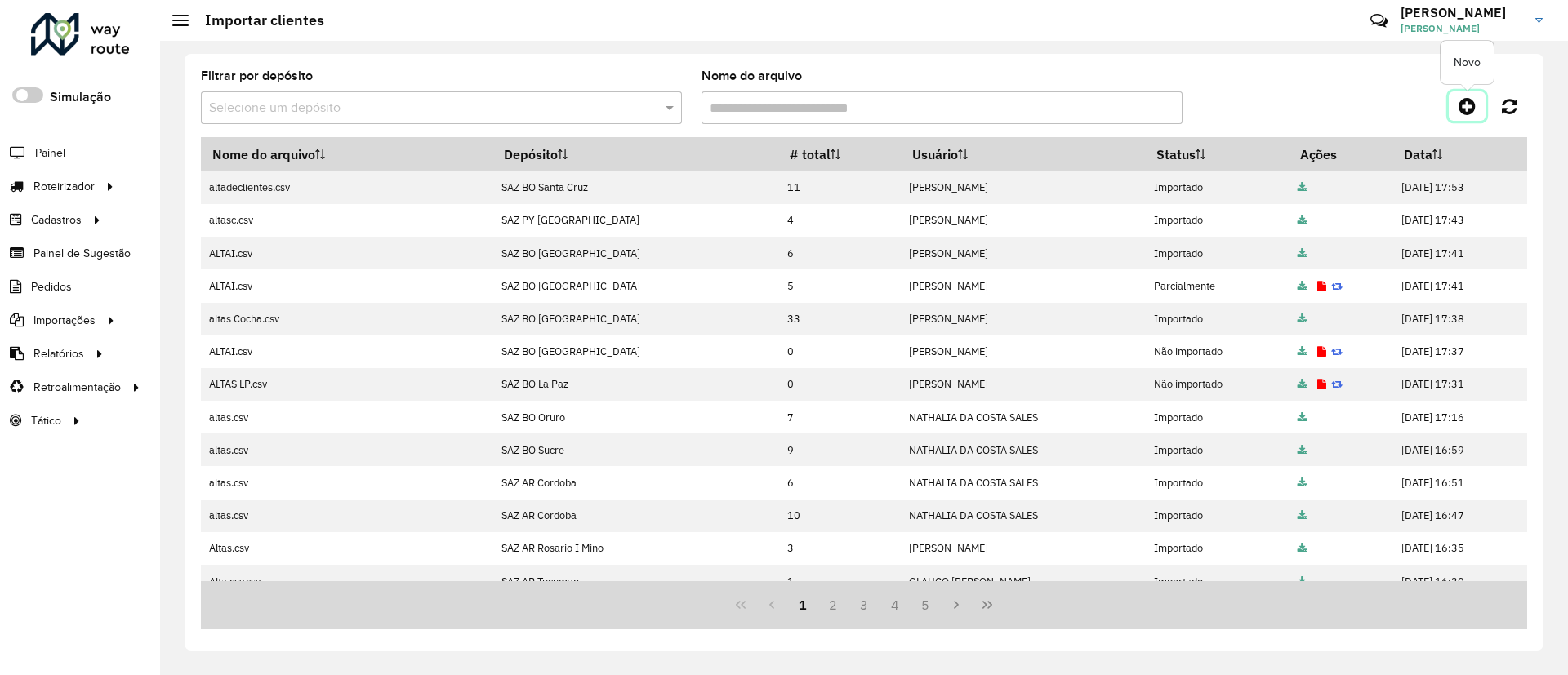
click at [1457, 107] on link at bounding box center [1467, 105] width 37 height 29
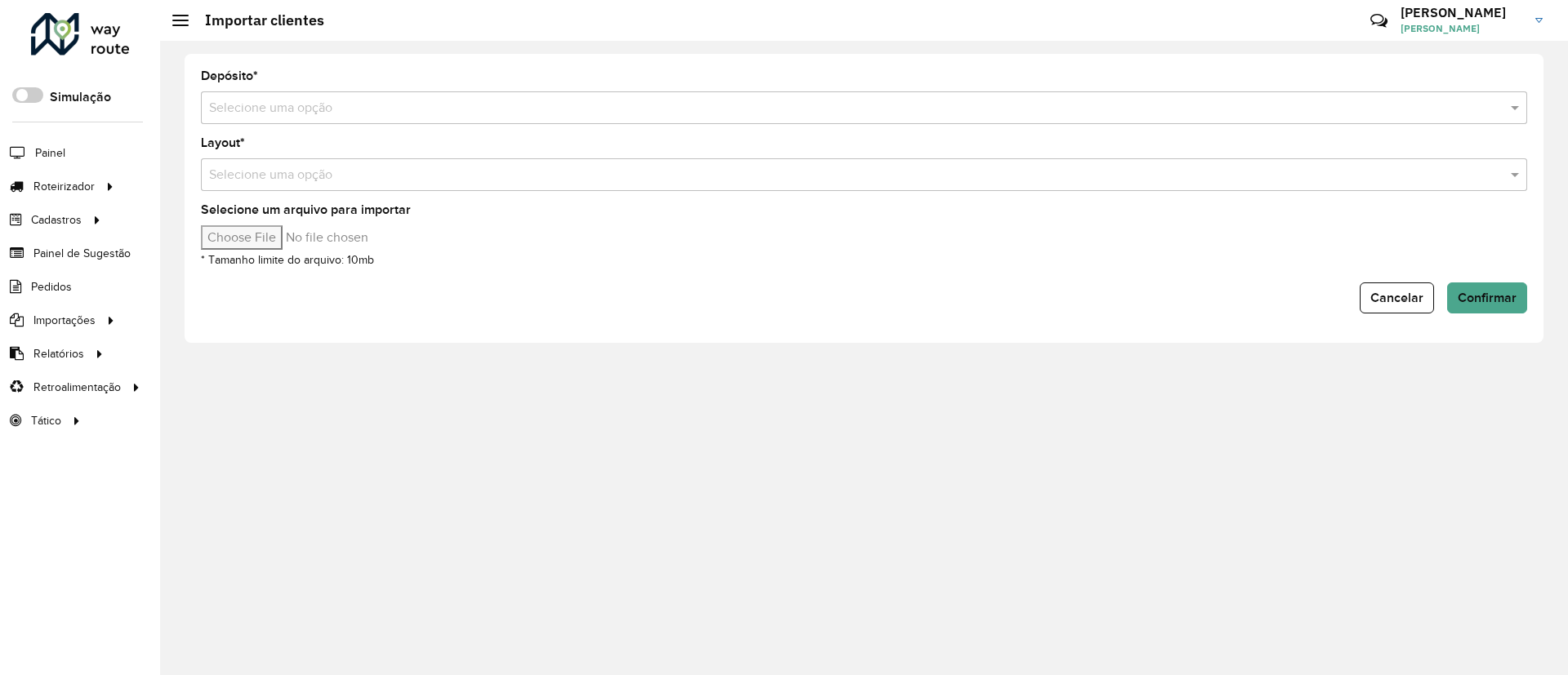
click at [738, 115] on input "text" at bounding box center [847, 108] width 1277 height 19
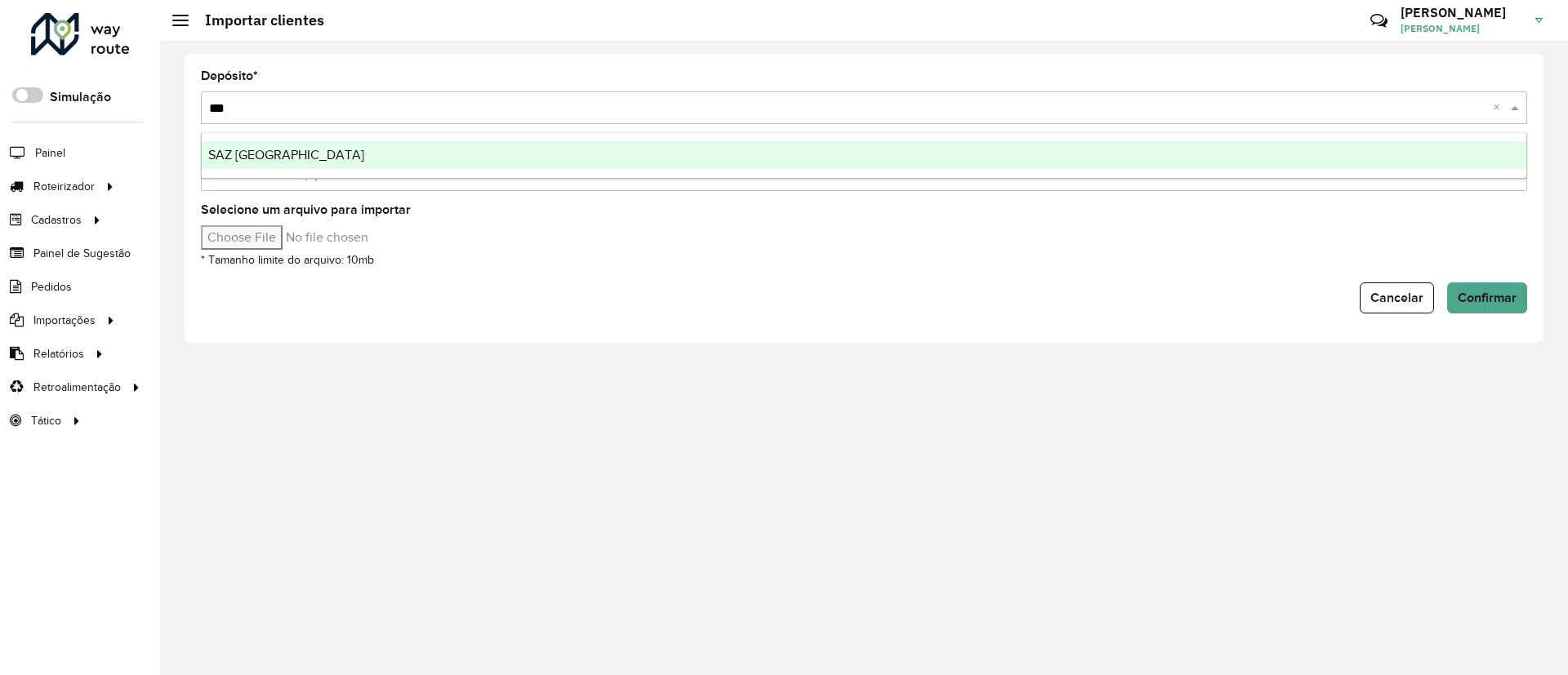
type input "****"
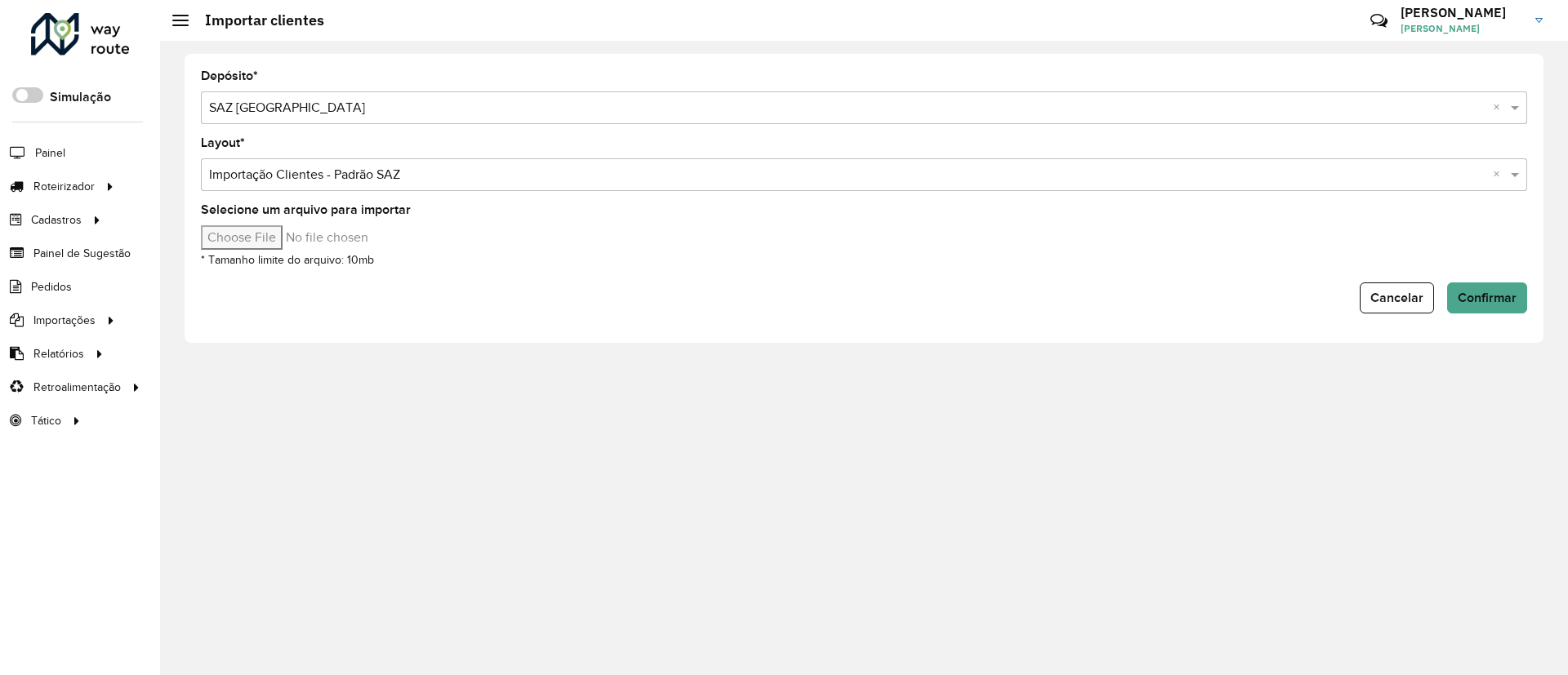
click at [284, 236] on input "Selecione um arquivo para importar" at bounding box center [339, 237] width 277 height 24
type input "**********"
click at [1486, 291] on span "Confirmar" at bounding box center [1487, 297] width 58 height 14
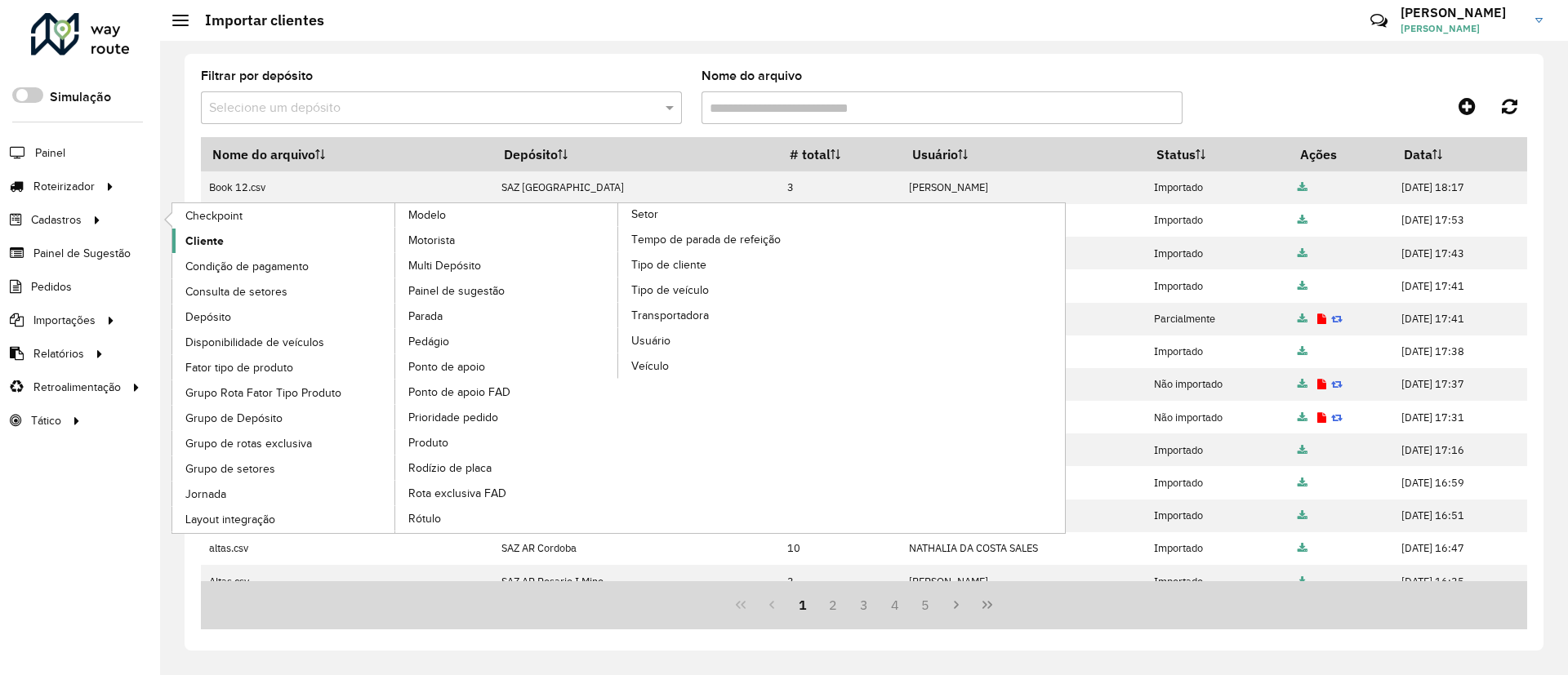
click at [210, 240] on span "Cliente" at bounding box center [205, 241] width 38 height 18
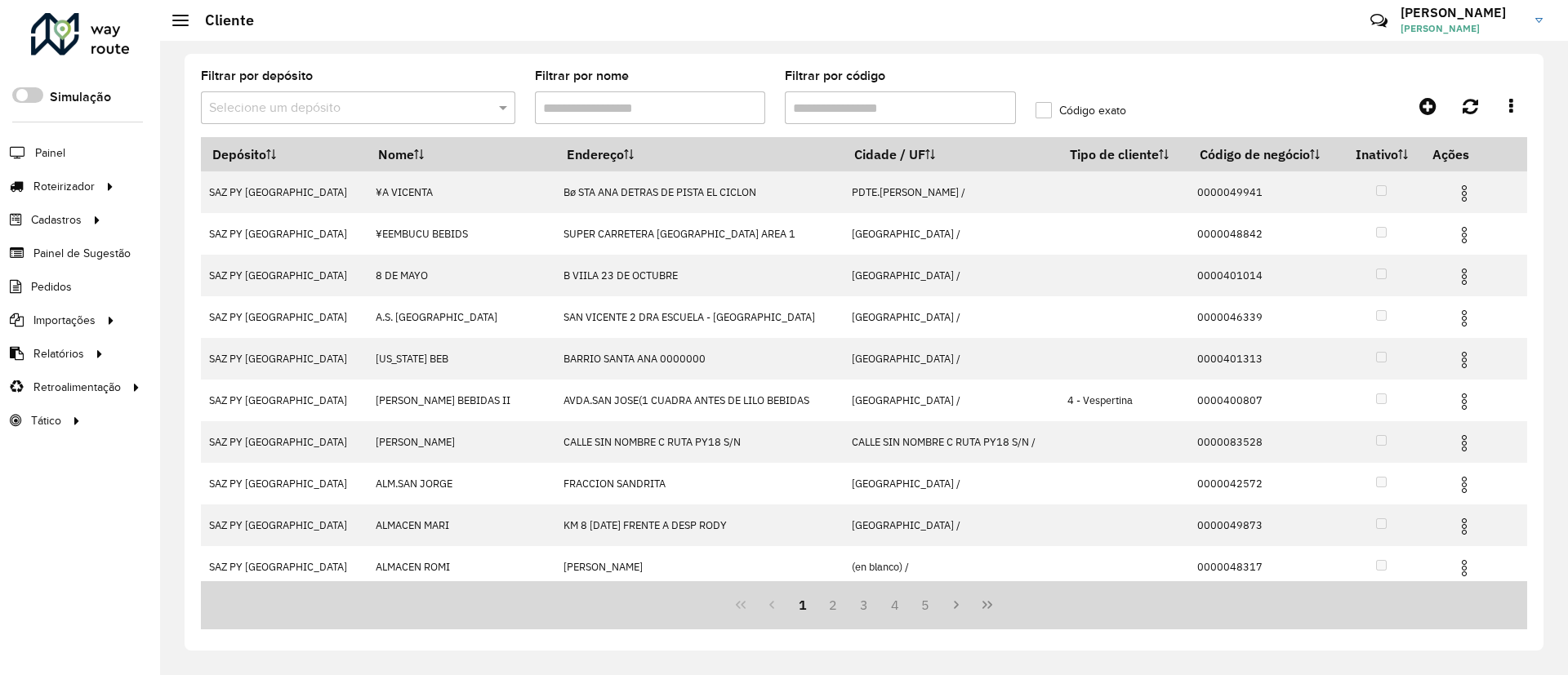
click at [418, 109] on input "text" at bounding box center [342, 108] width 266 height 19
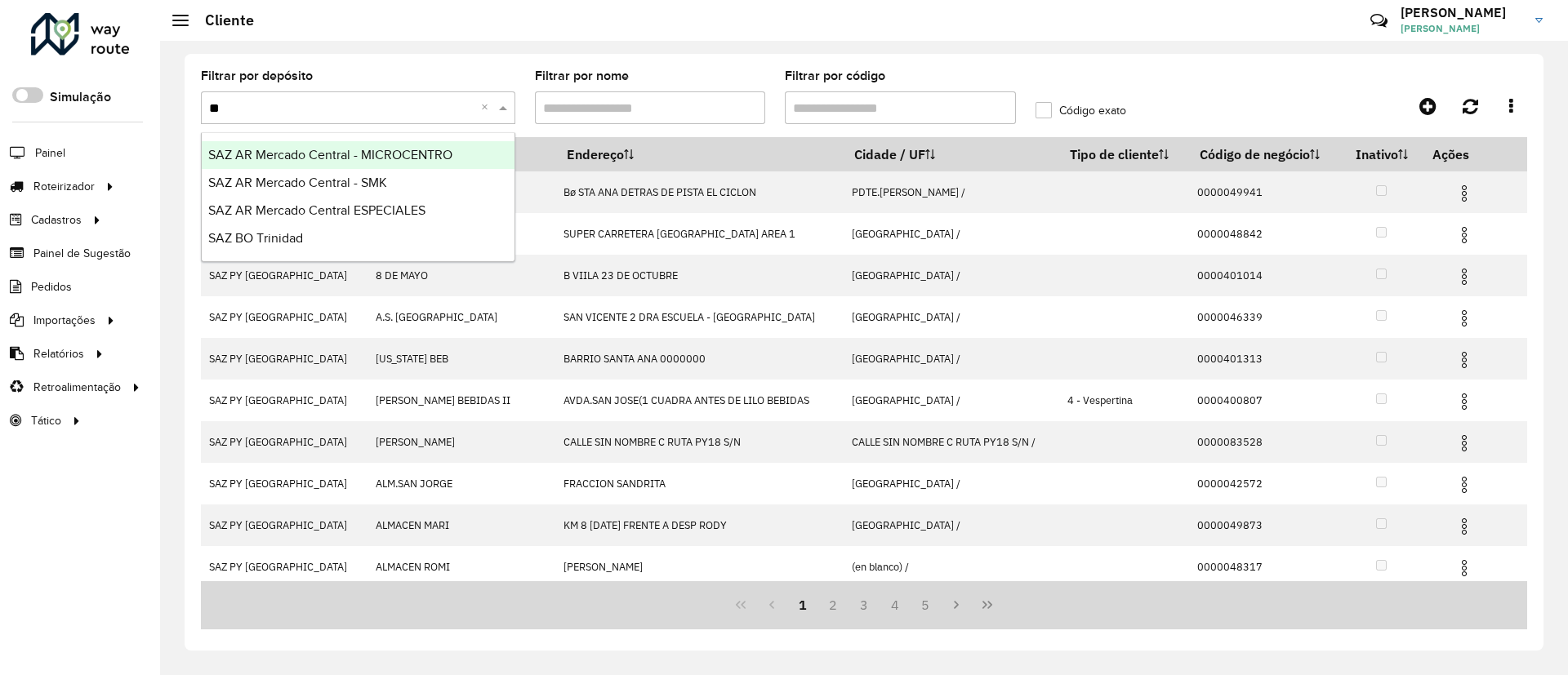
type input "***"
click at [424, 160] on div "SAZ BO Trinidad" at bounding box center [358, 155] width 312 height 28
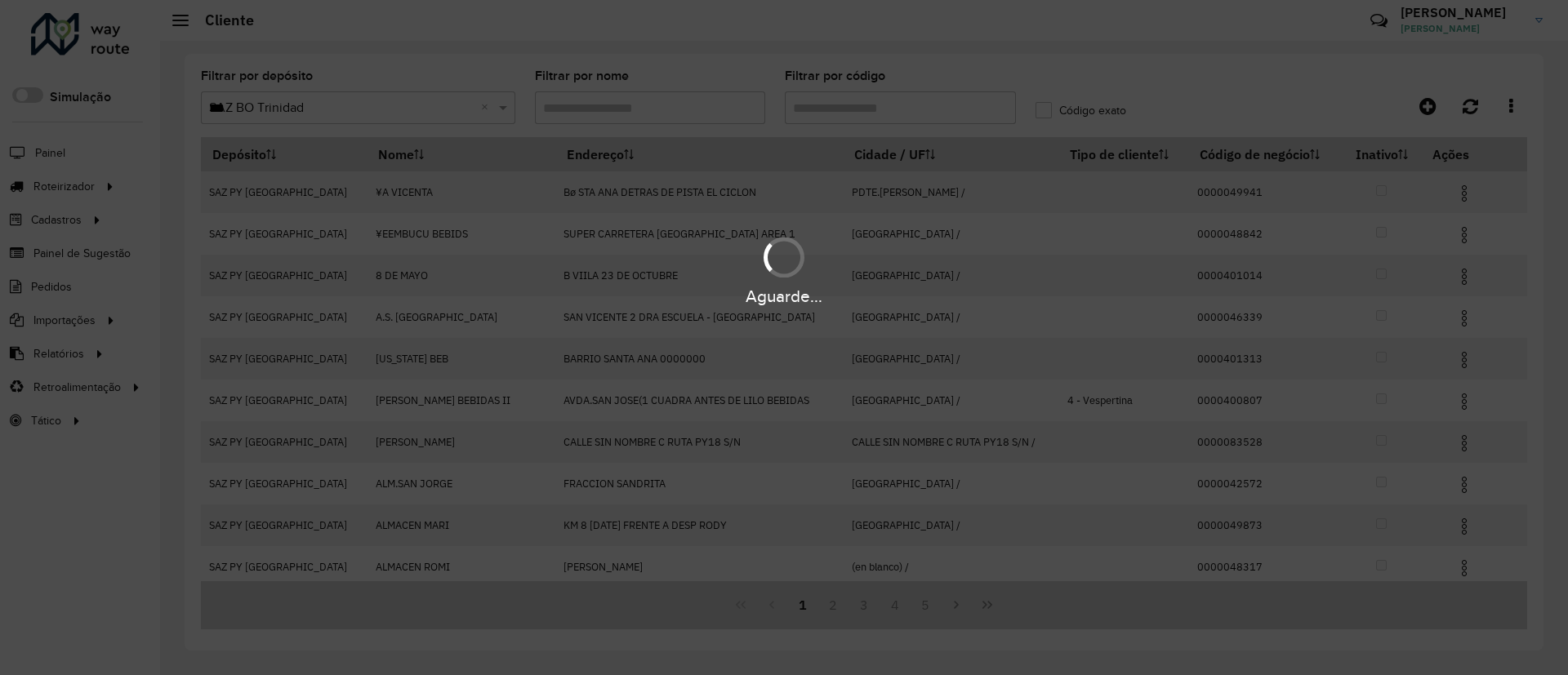
click at [831, 106] on div "Aguarde..." at bounding box center [784, 338] width 1568 height 675
click at [822, 99] on hb-app "Aguarde... Pop-up bloqueado! Seu navegador bloqueou automáticamente a abertura …" at bounding box center [784, 338] width 1568 height 675
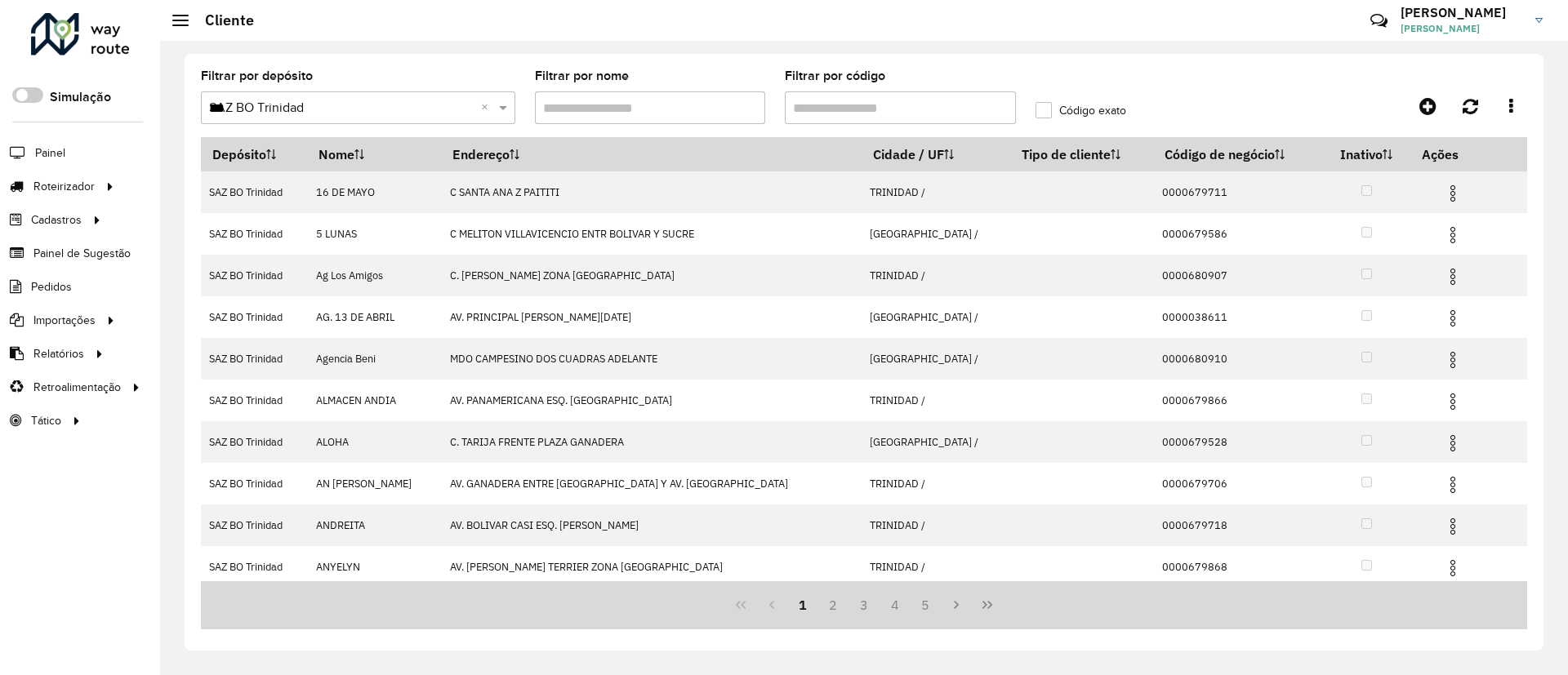
click at [822, 99] on input "Filtrar por código" at bounding box center [900, 107] width 231 height 33
paste input "**********"
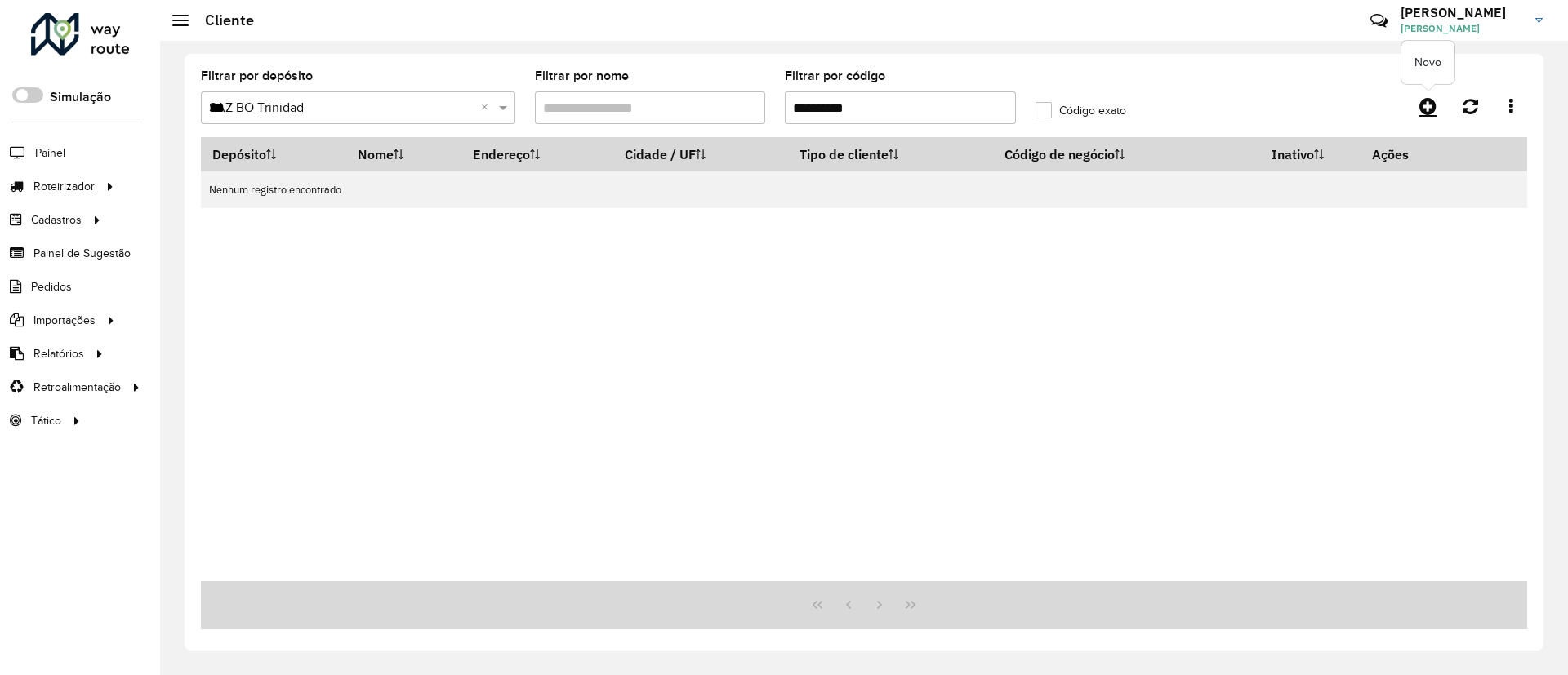
type input "**********"
click at [1423, 99] on icon at bounding box center [1428, 105] width 18 height 19
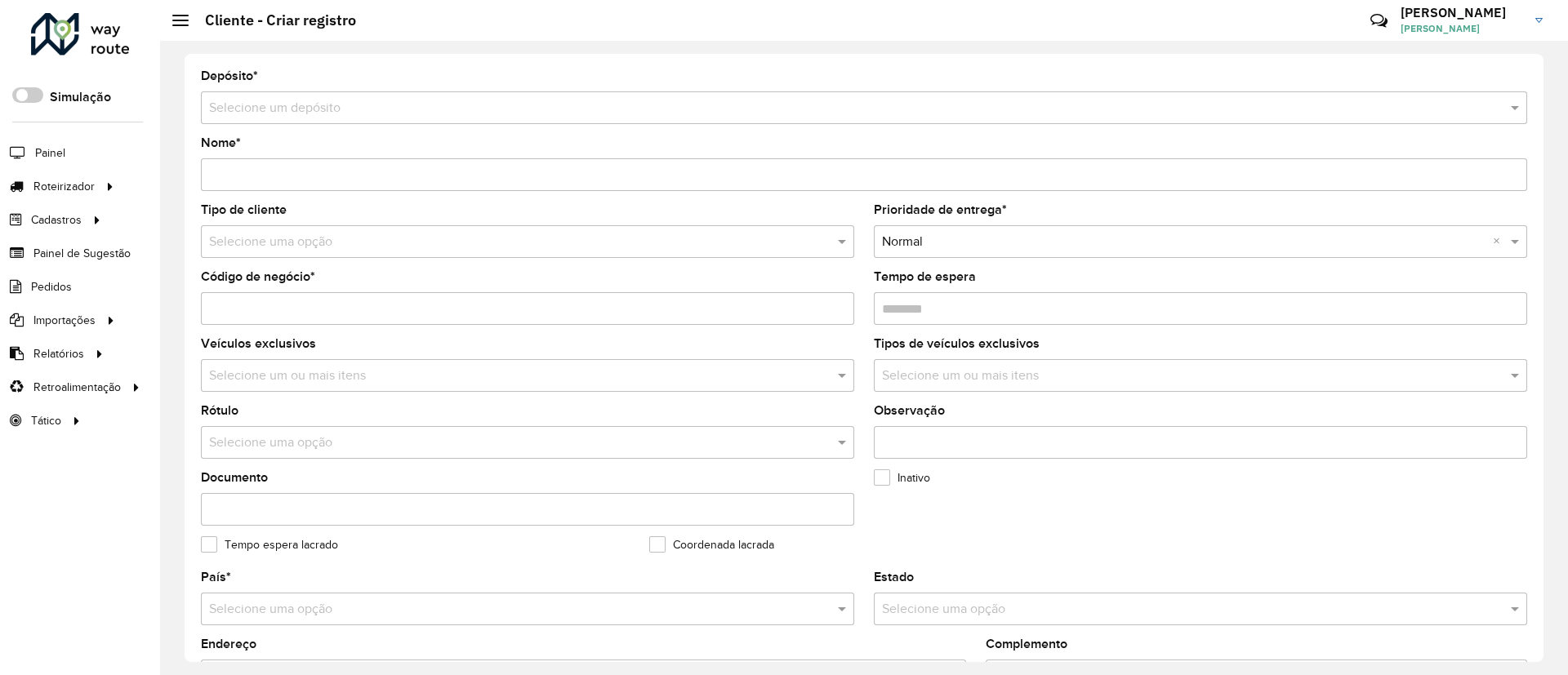
click at [738, 108] on input "text" at bounding box center [847, 108] width 1277 height 19
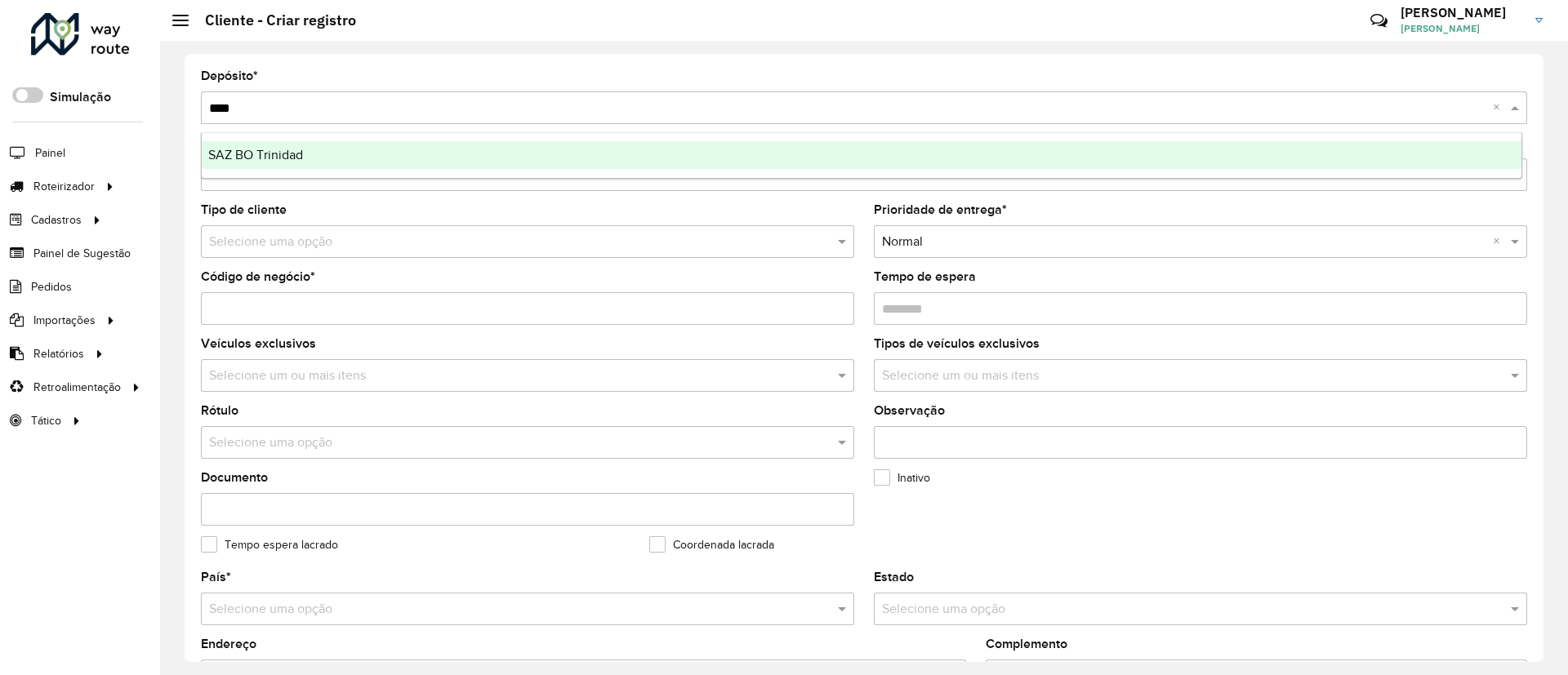
type input "*****"
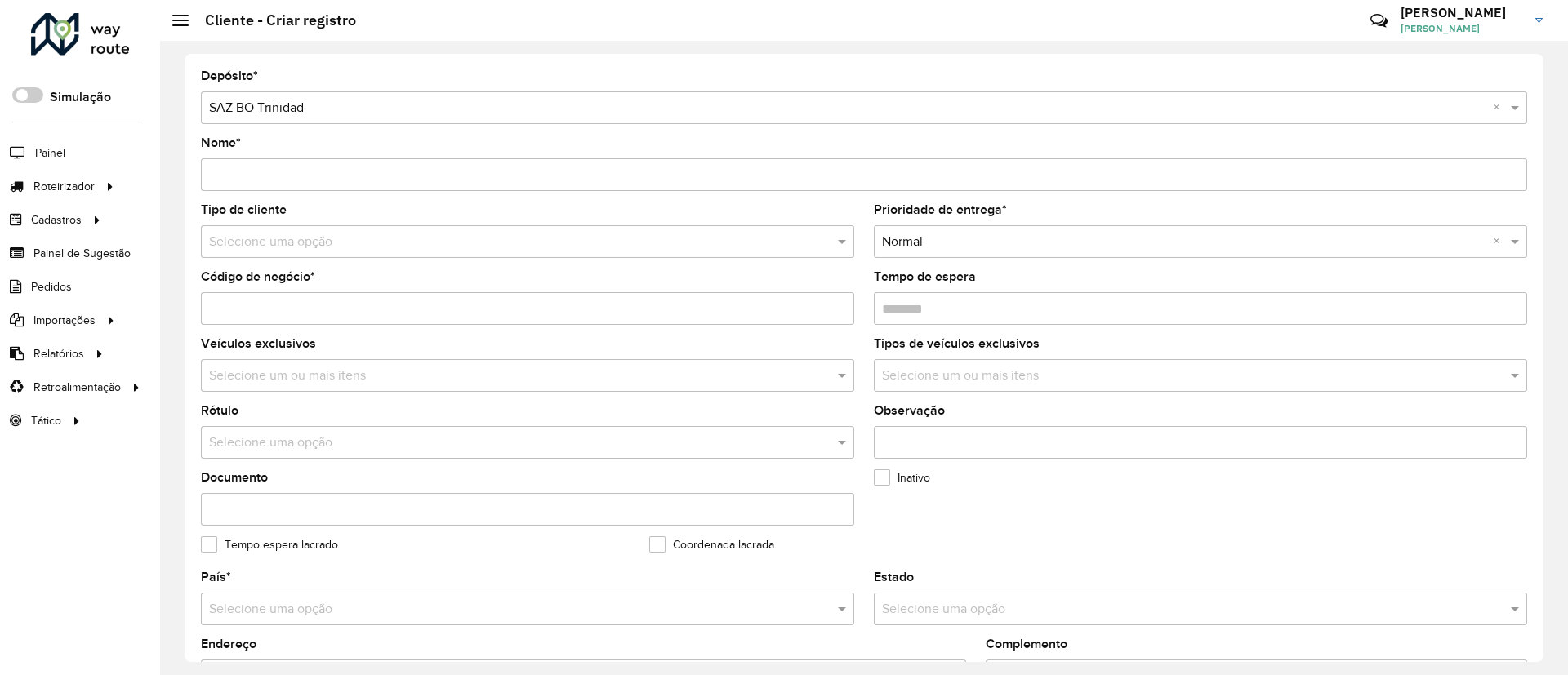
click at [270, 301] on input "Código de negócio *" at bounding box center [527, 308] width 653 height 33
paste input "**********"
type input "**********"
click at [268, 164] on input "Nome *" at bounding box center [863, 175] width 1326 height 33
paste input "**********"
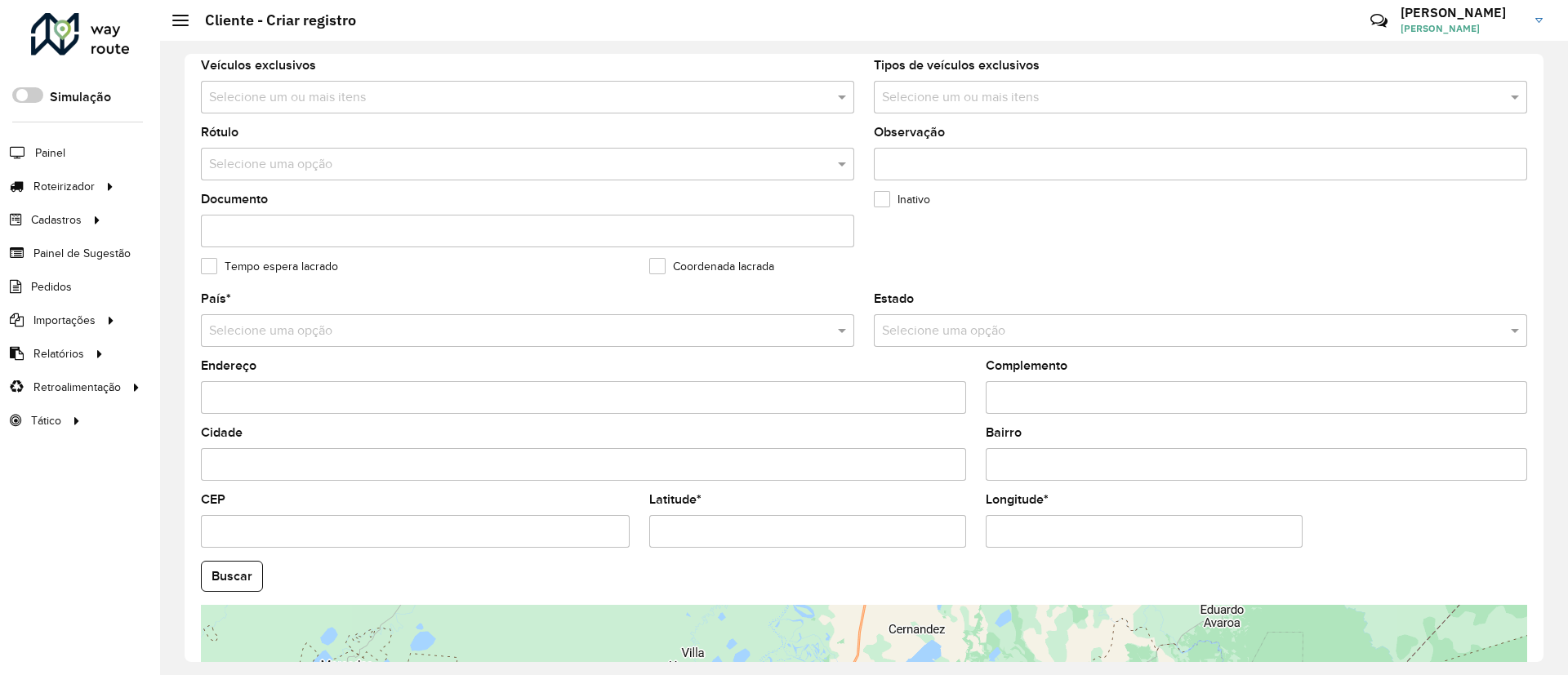
scroll to position [368, 0]
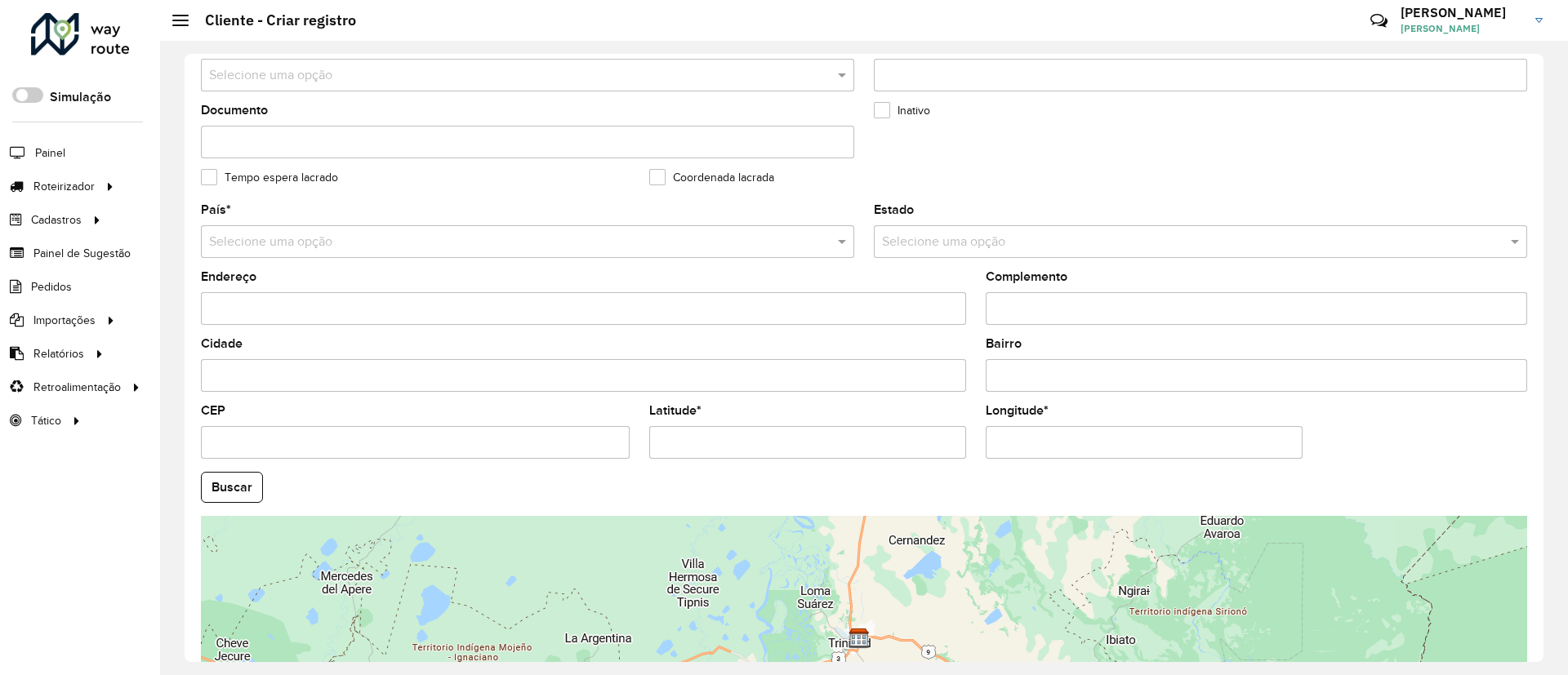
type input "**********"
click at [674, 449] on input "Latitude *" at bounding box center [807, 442] width 317 height 33
paste input "**********"
type input "**********"
click at [1018, 433] on input "Longitude *" at bounding box center [1144, 442] width 317 height 33
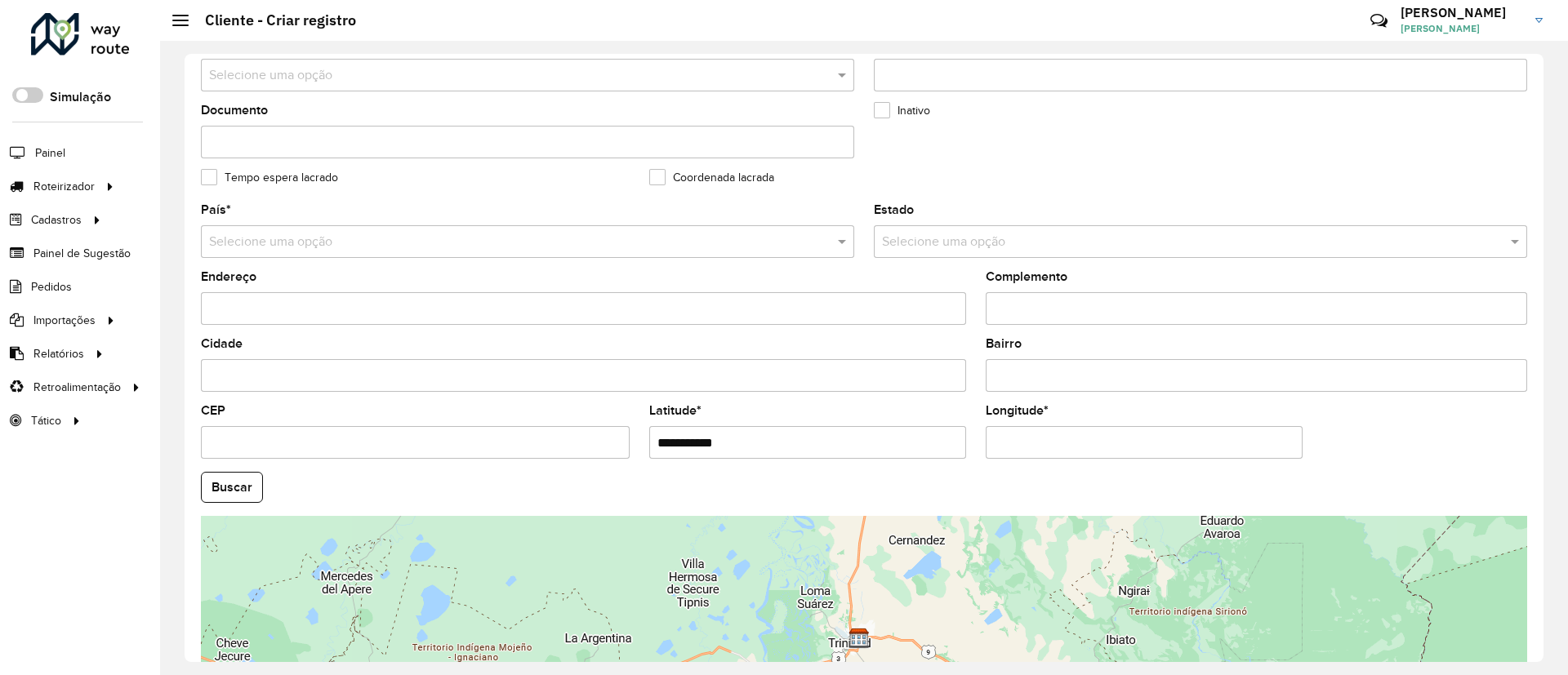
paste input "**********"
type input "**********"
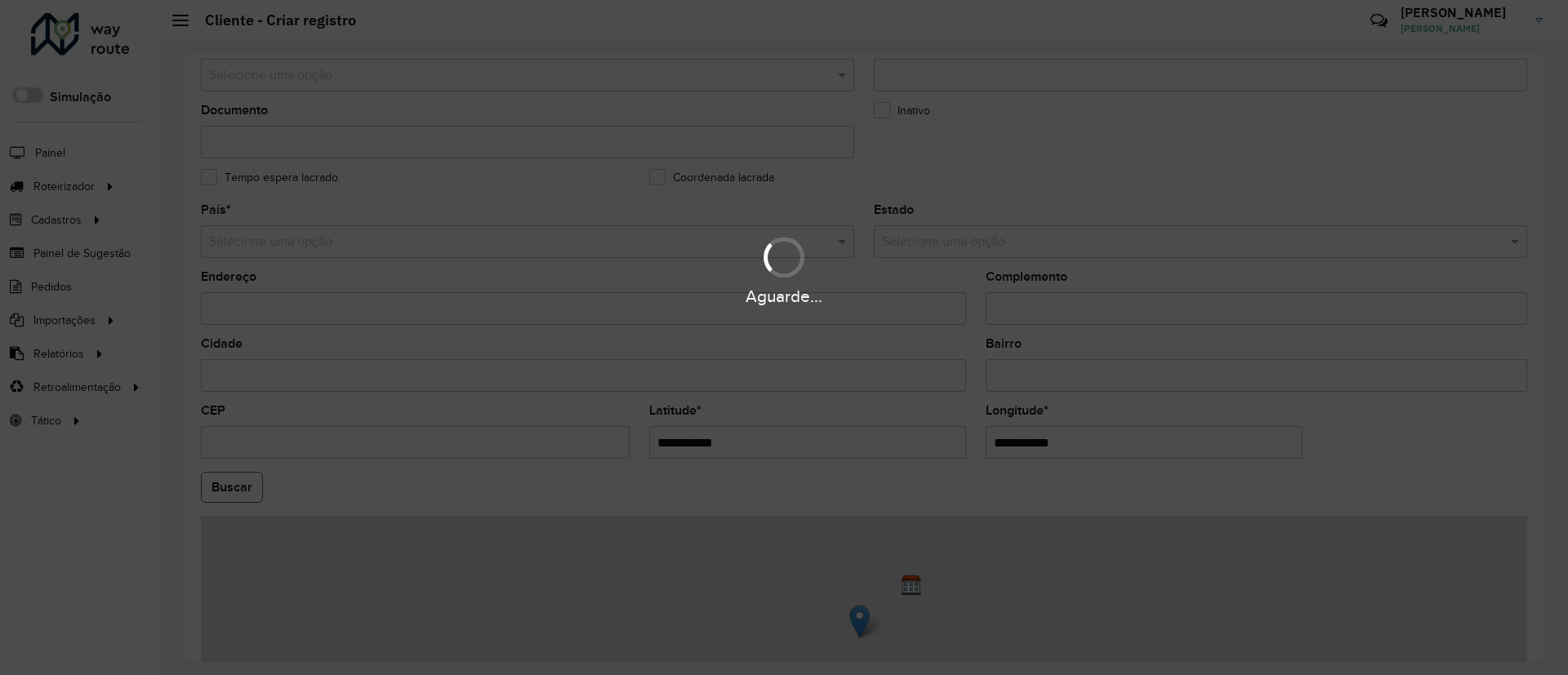
click at [216, 480] on hb-app "Aguarde... Pop-up bloqueado! Seu navegador bloqueou automáticamente a abertura …" at bounding box center [784, 338] width 1568 height 675
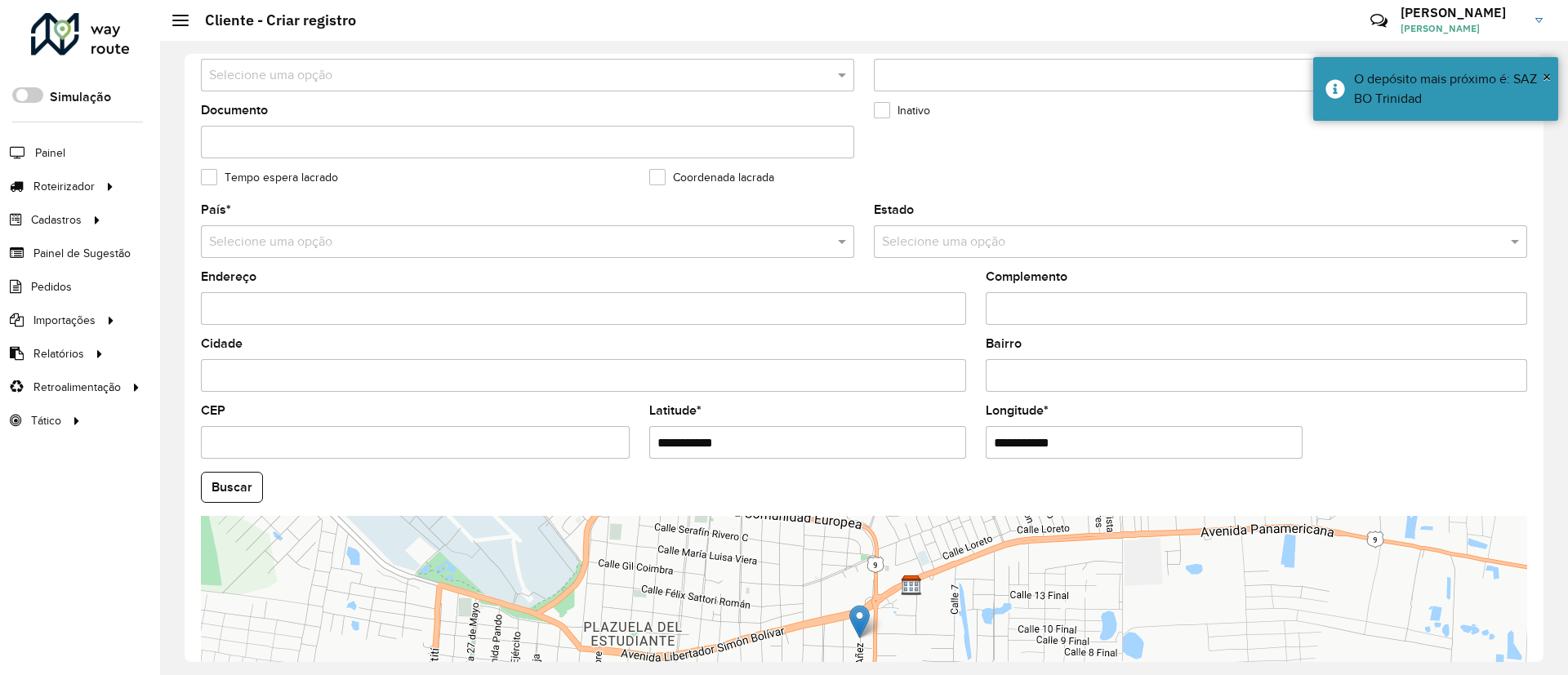
click at [300, 243] on input "text" at bounding box center [510, 242] width 604 height 19
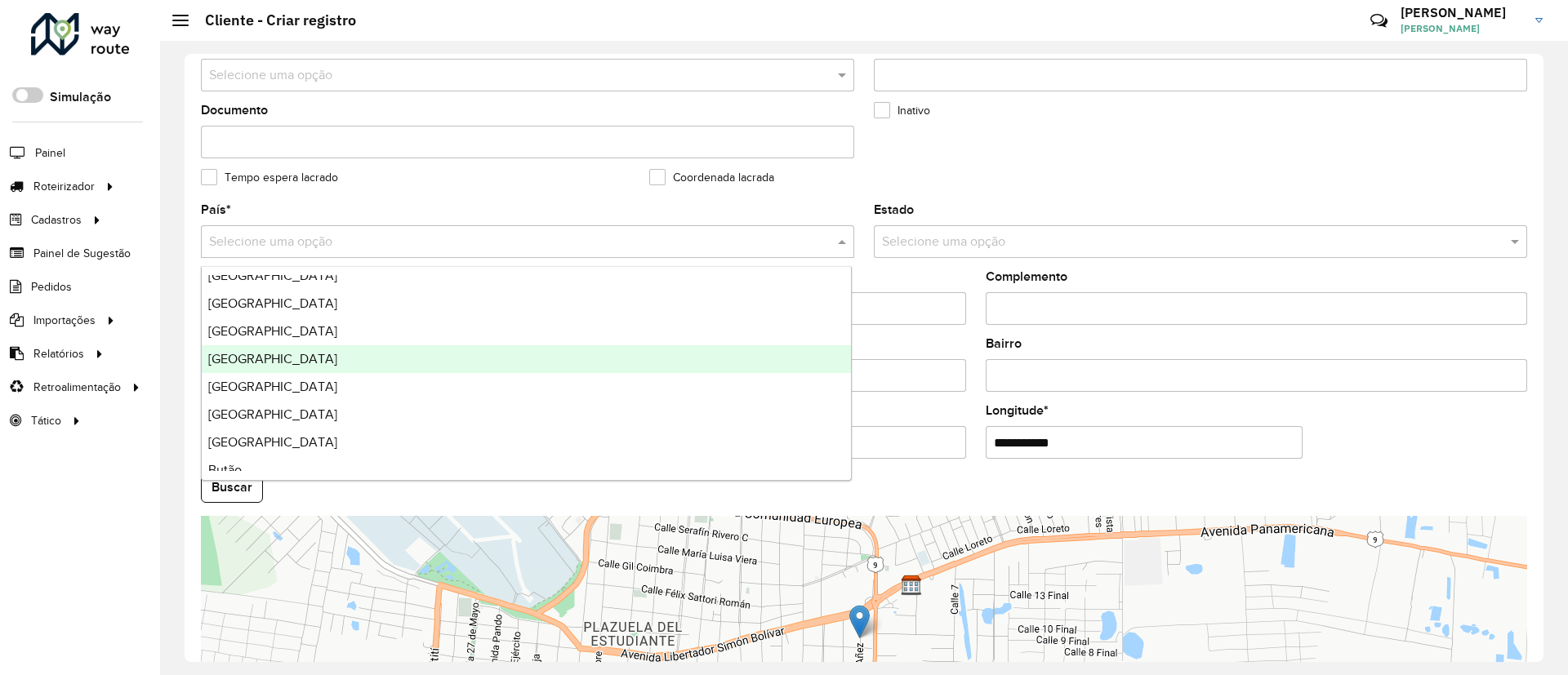
scroll to position [612, 0]
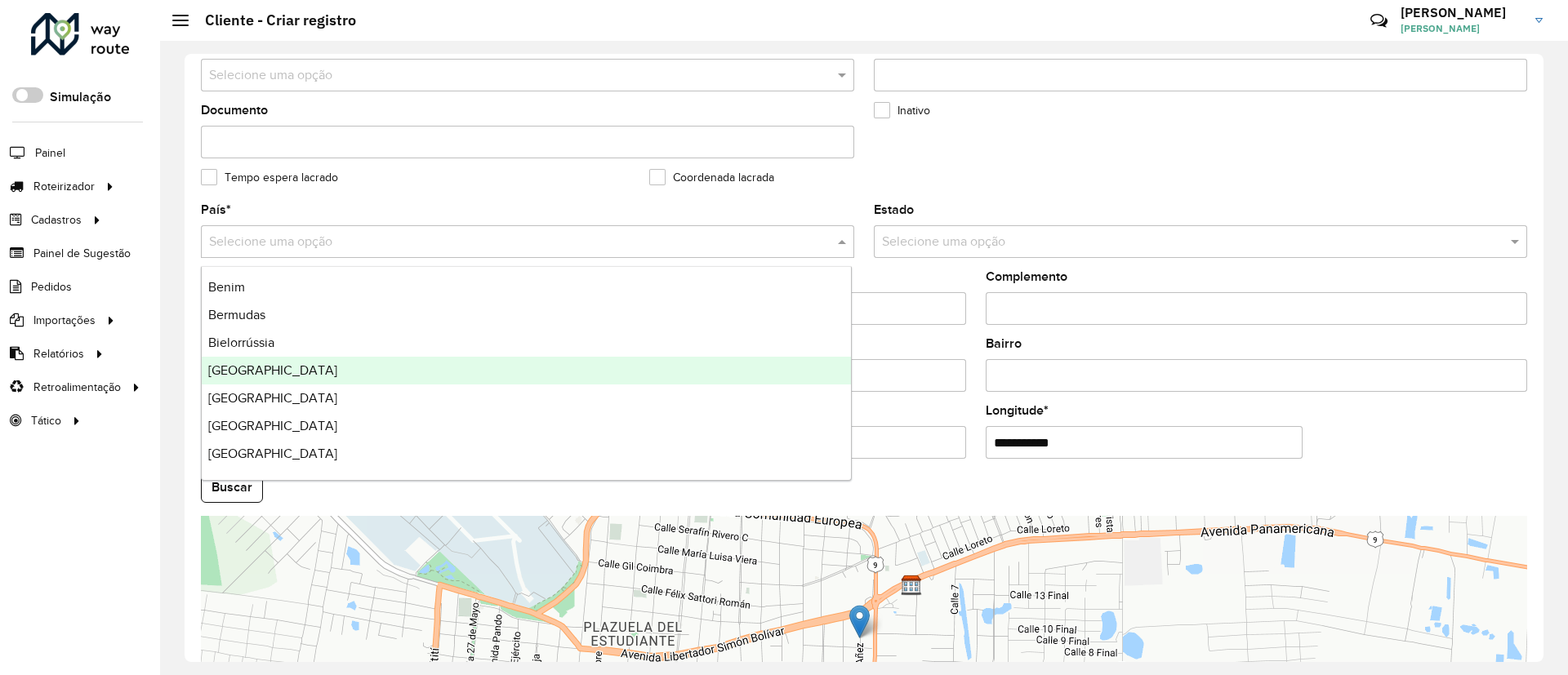
click at [297, 366] on div "[GEOGRAPHIC_DATA]" at bounding box center [525, 370] width 649 height 28
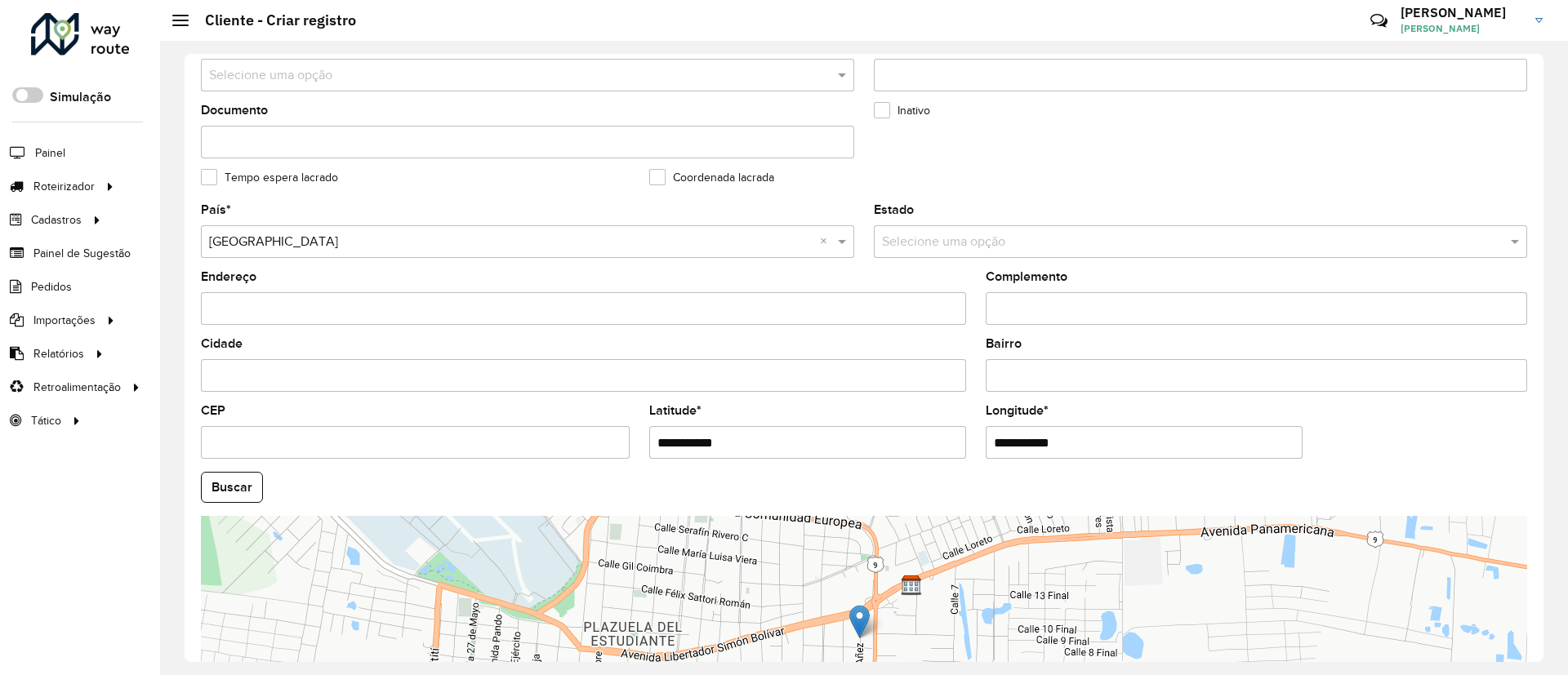
scroll to position [540, 0]
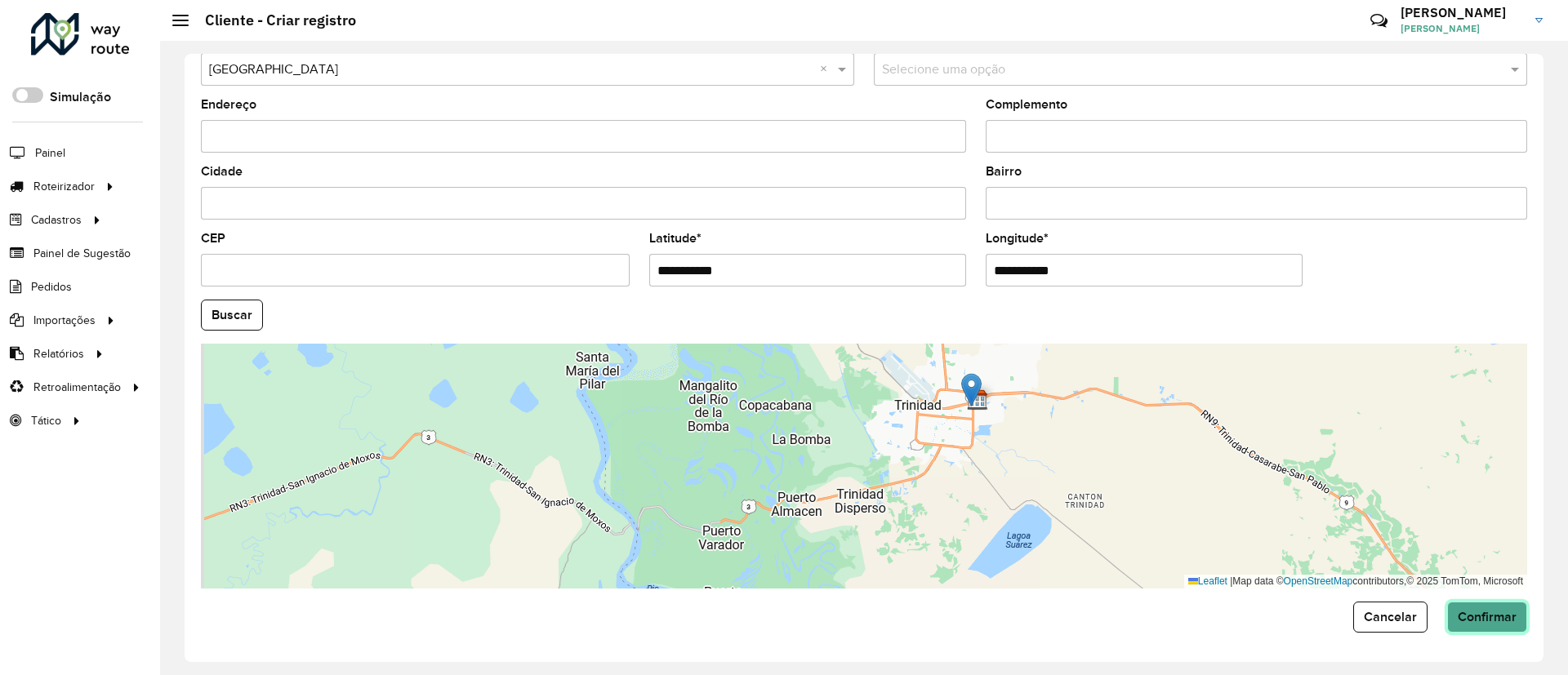
click at [1471, 626] on button "Confirmar" at bounding box center [1487, 617] width 80 height 31
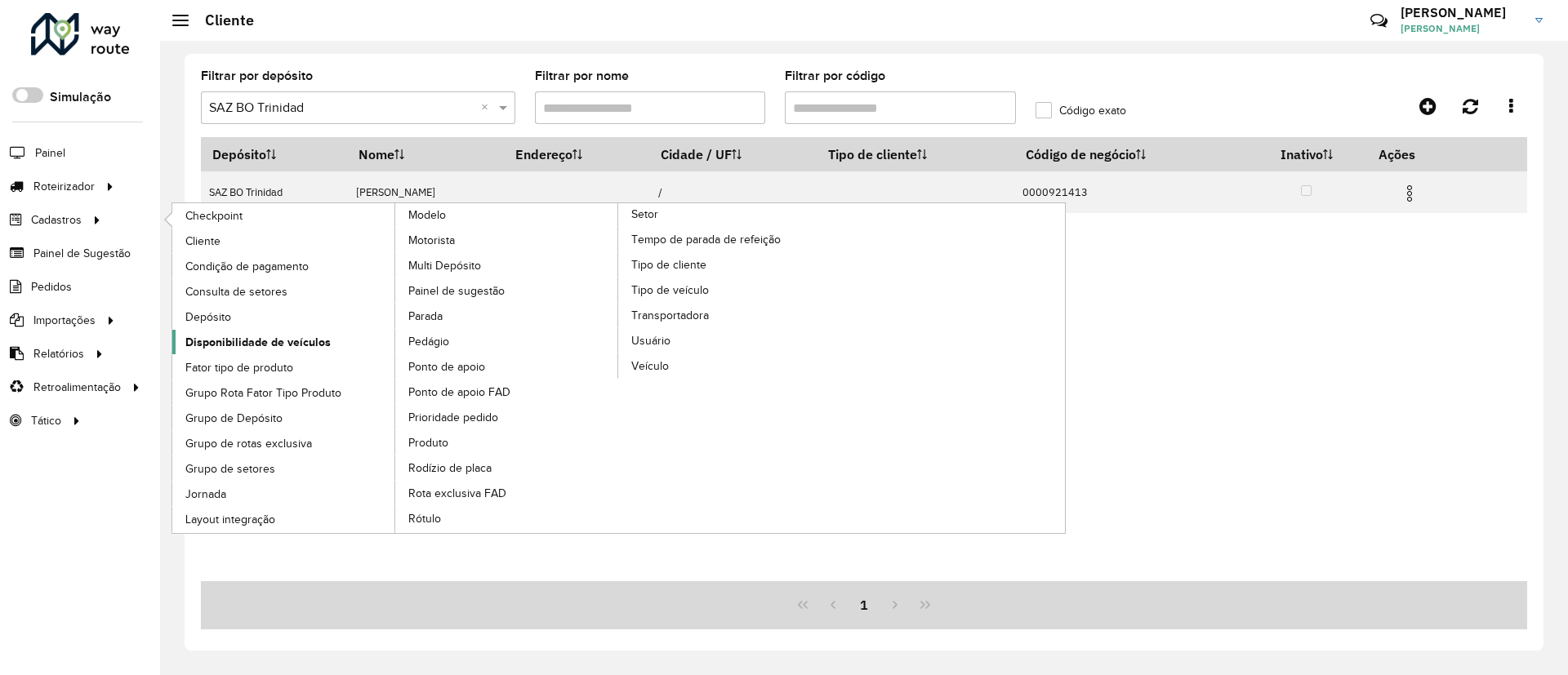
click at [264, 338] on span "Disponibilidade de veículos" at bounding box center [258, 343] width 145 height 18
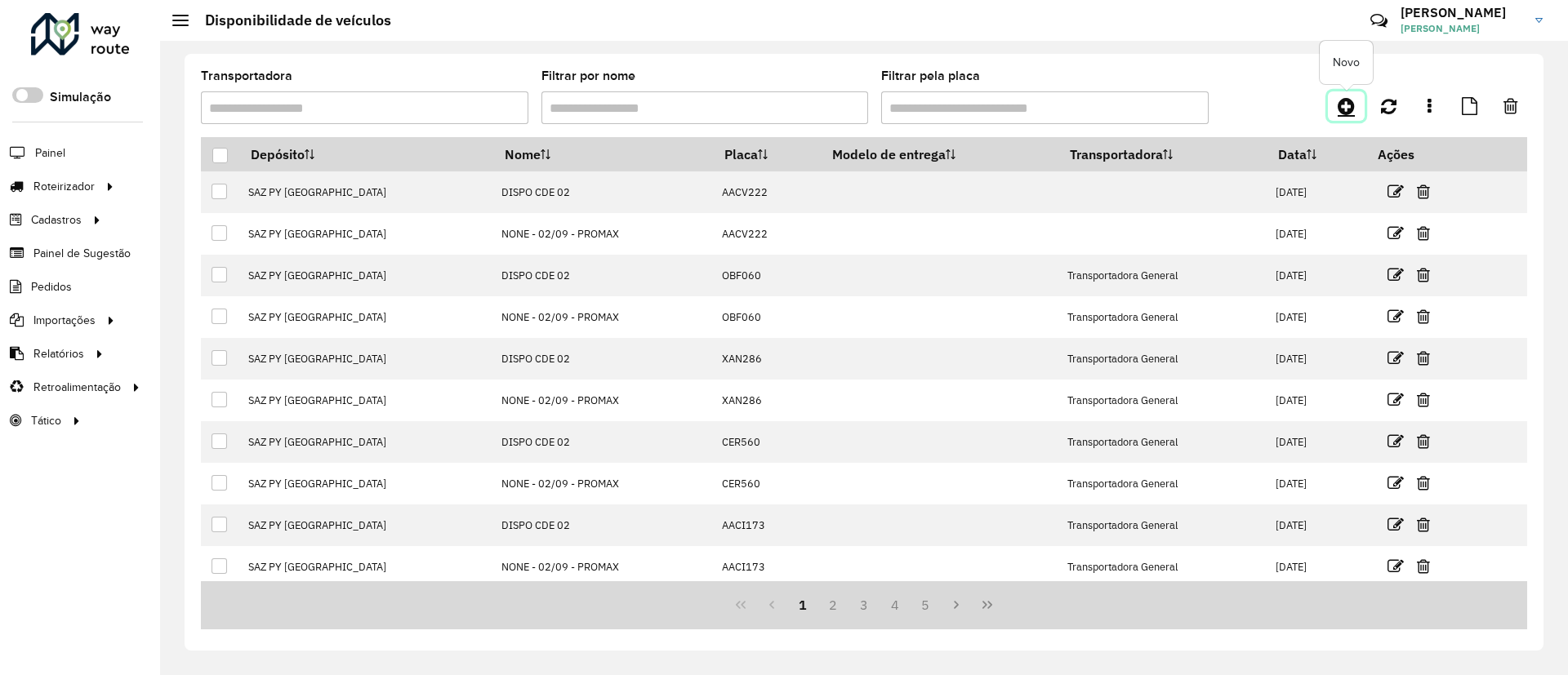
click at [1349, 101] on icon at bounding box center [1346, 105] width 18 height 19
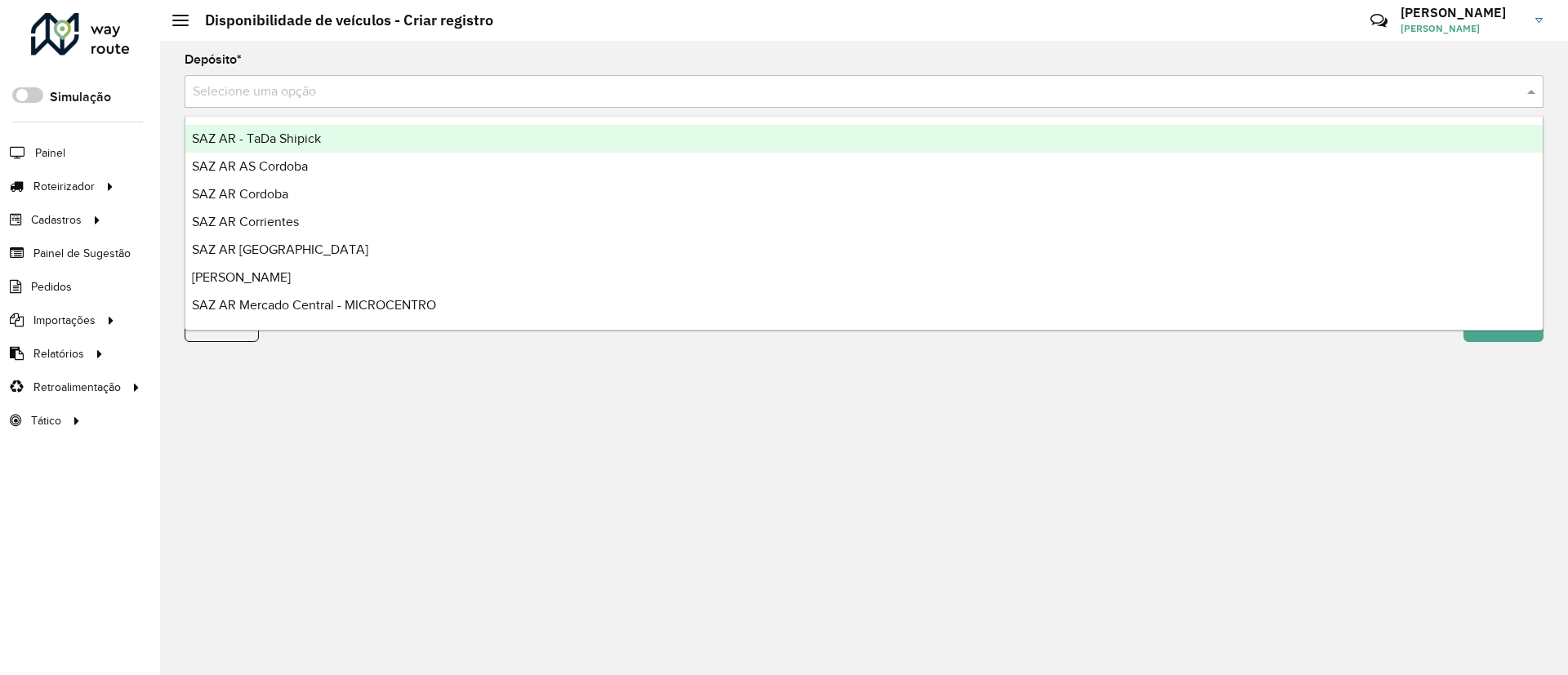
click at [879, 102] on div "Selecione uma opção" at bounding box center [864, 91] width 1358 height 33
type input "****"
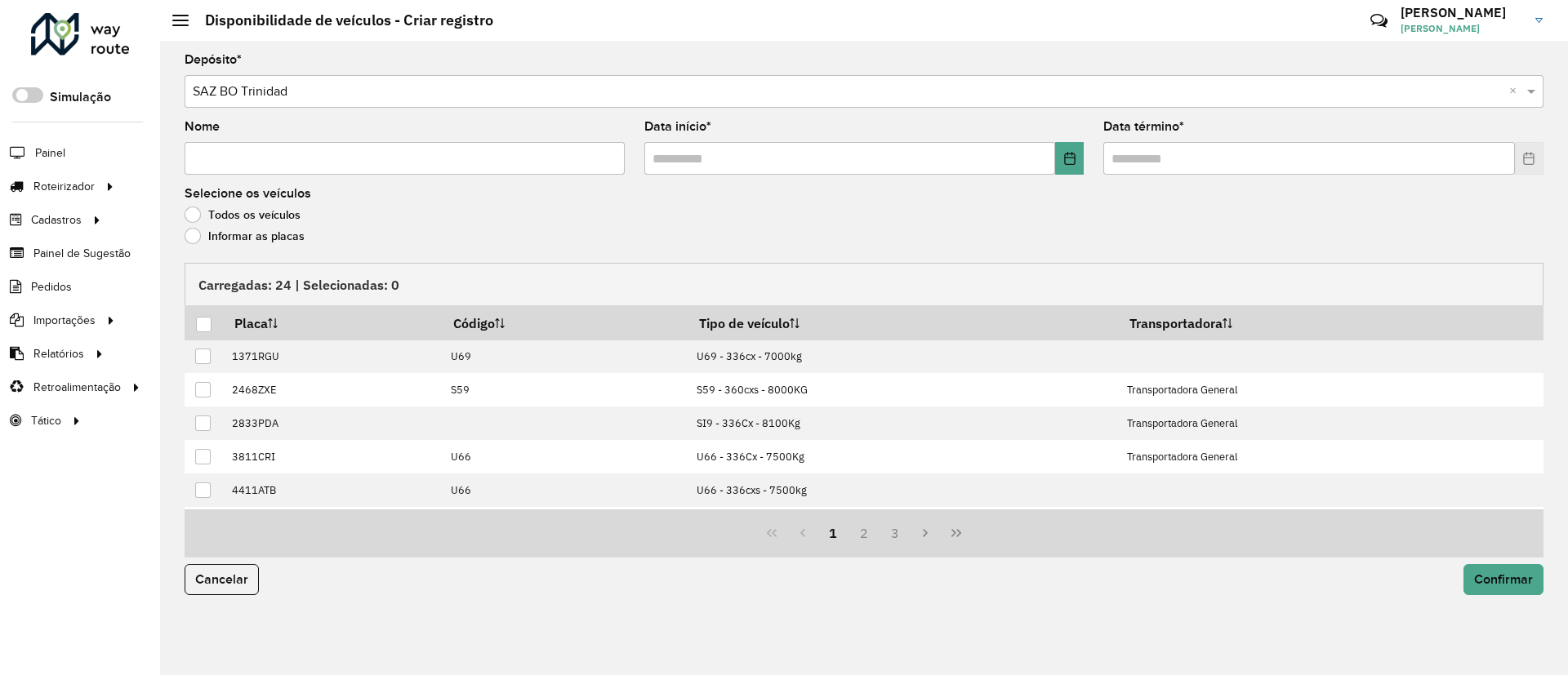
click at [580, 157] on input "Nome" at bounding box center [404, 158] width 440 height 33
type input "**********"
click at [1075, 157] on icon "Choose Date" at bounding box center [1070, 159] width 13 height 13
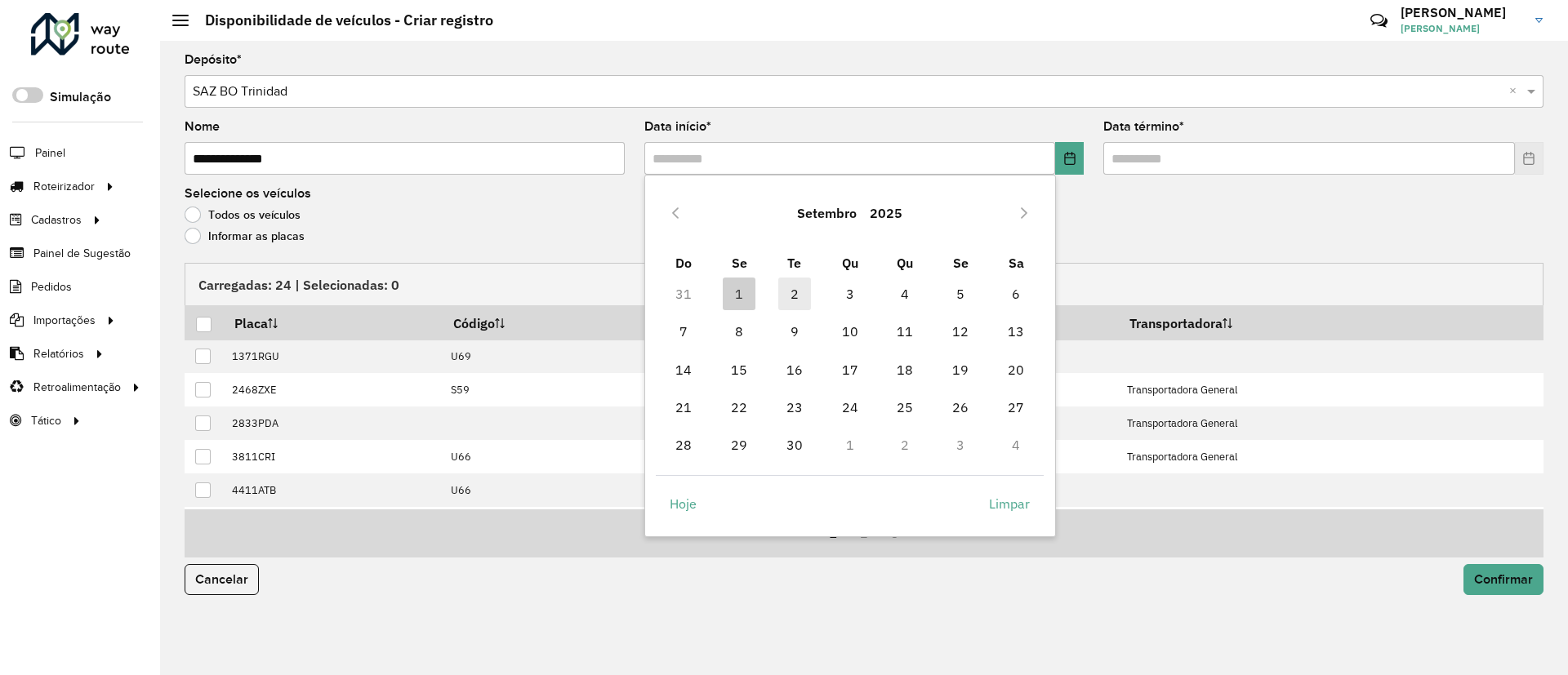
click at [790, 298] on span "2" at bounding box center [794, 293] width 33 height 33
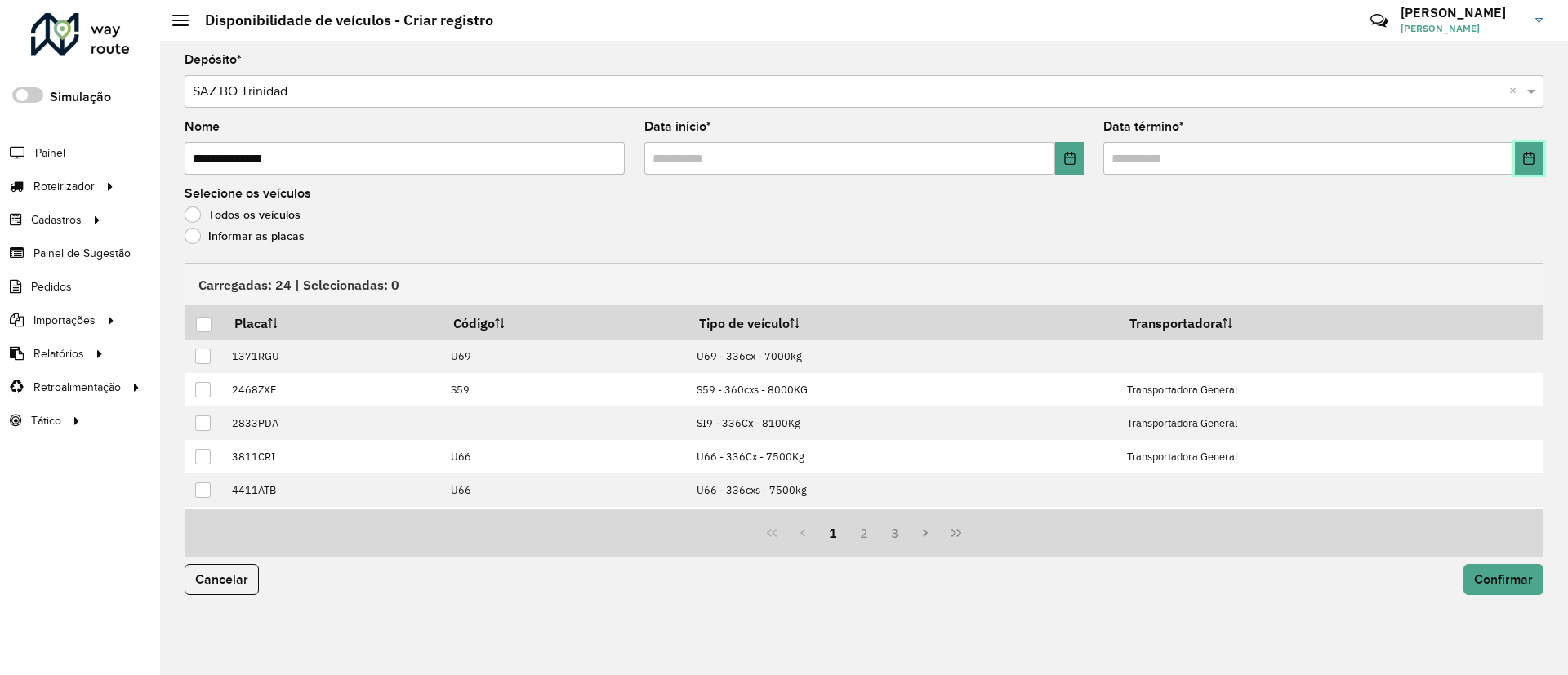
click at [1517, 166] on button "Choose Date" at bounding box center [1529, 158] width 28 height 33
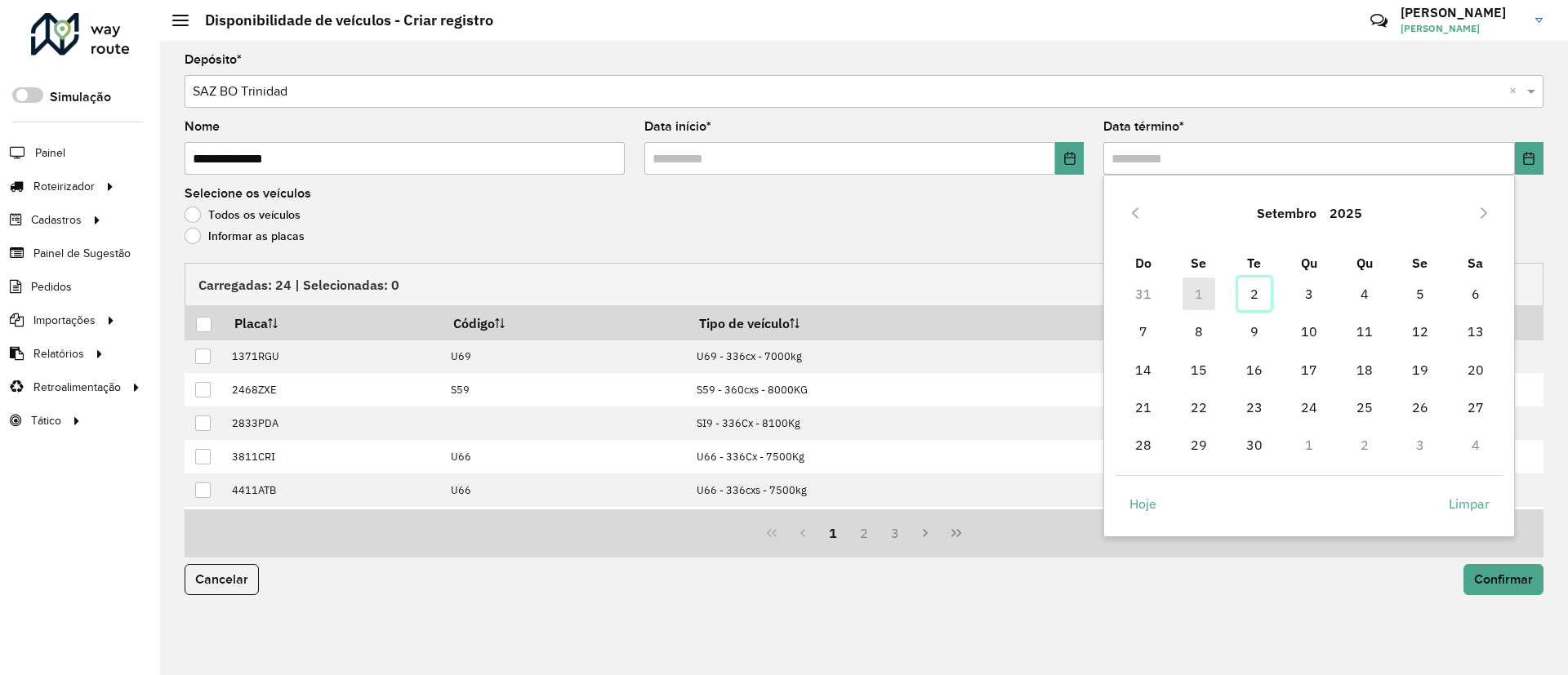
drag, startPoint x: 1253, startPoint y: 297, endPoint x: 927, endPoint y: 272, distance: 327.0
click at [1251, 295] on span "2" at bounding box center [1254, 293] width 33 height 33
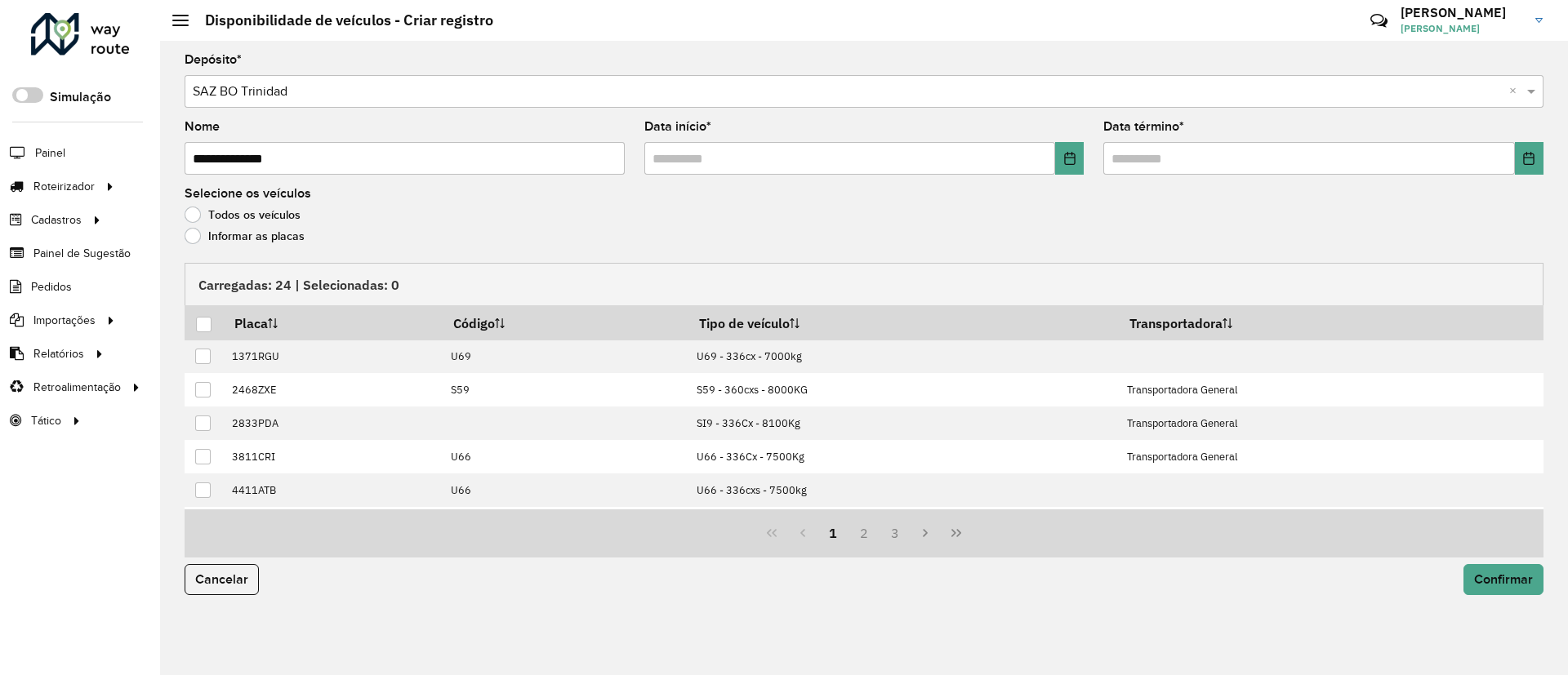
click at [245, 231] on label "Informar as placas" at bounding box center [245, 236] width 120 height 17
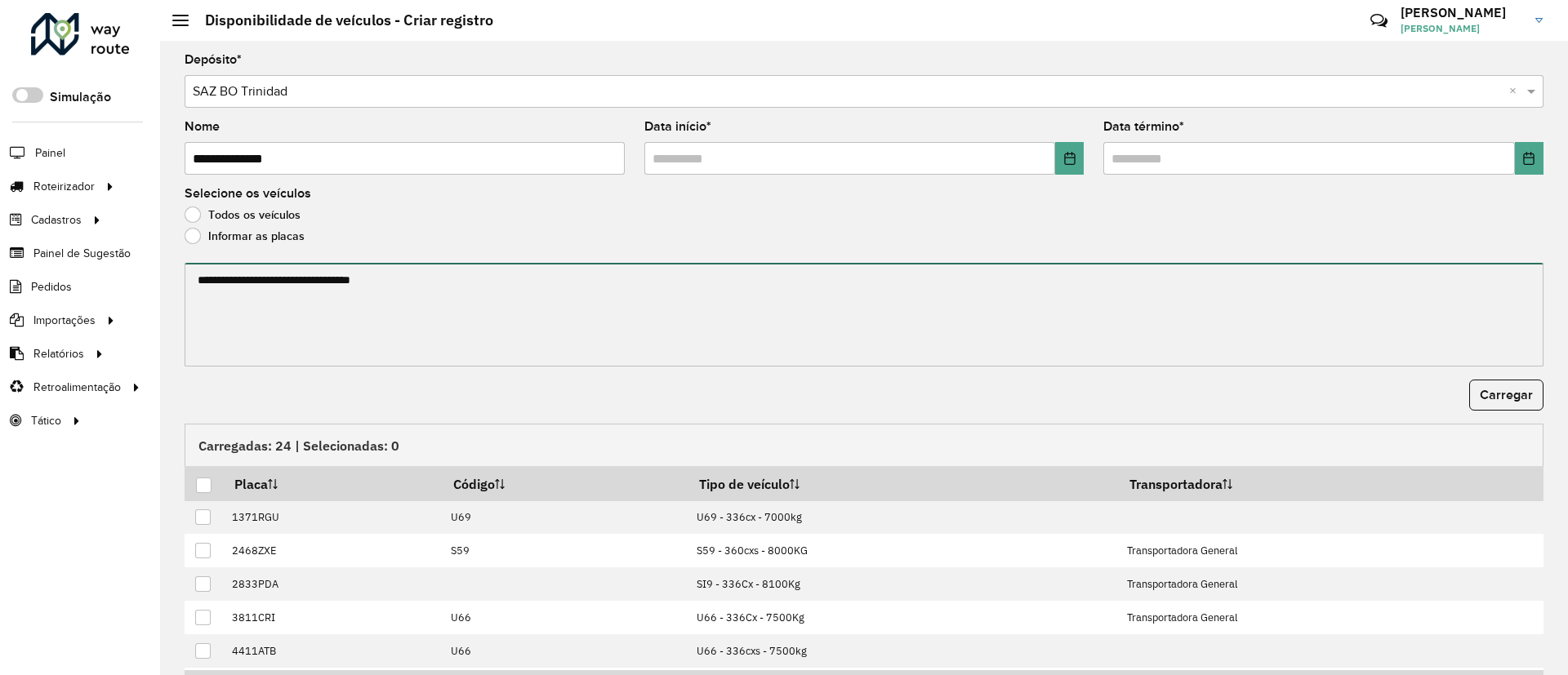
click at [234, 298] on textarea at bounding box center [864, 315] width 1358 height 104
paste textarea "**********"
type textarea "**********"
drag, startPoint x: 415, startPoint y: 292, endPoint x: 170, endPoint y: 265, distance: 246.5
click at [170, 265] on div "**********" at bounding box center [864, 358] width 1408 height 634
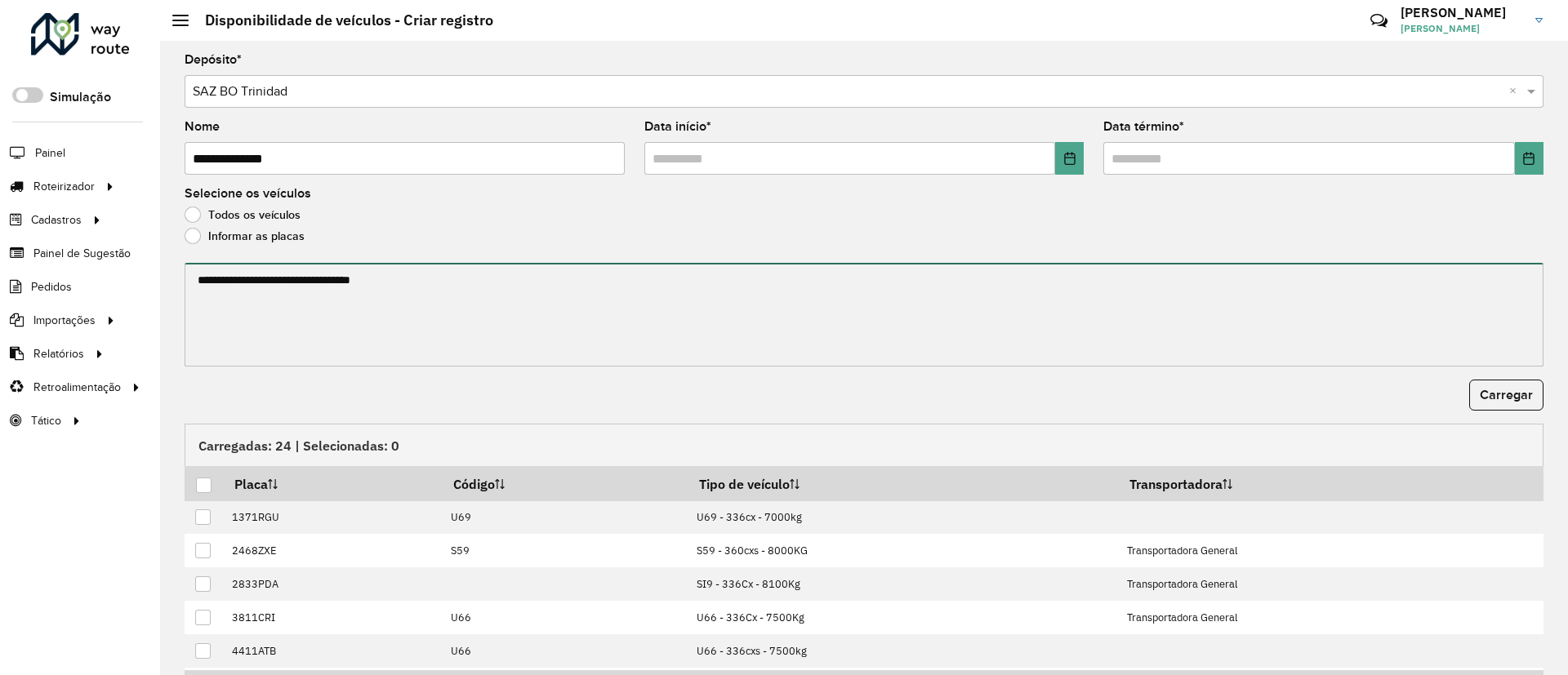
paste textarea "******* ******* ******* ******* ******* *******"
type textarea "******* ******* ******* ******* ******* *******"
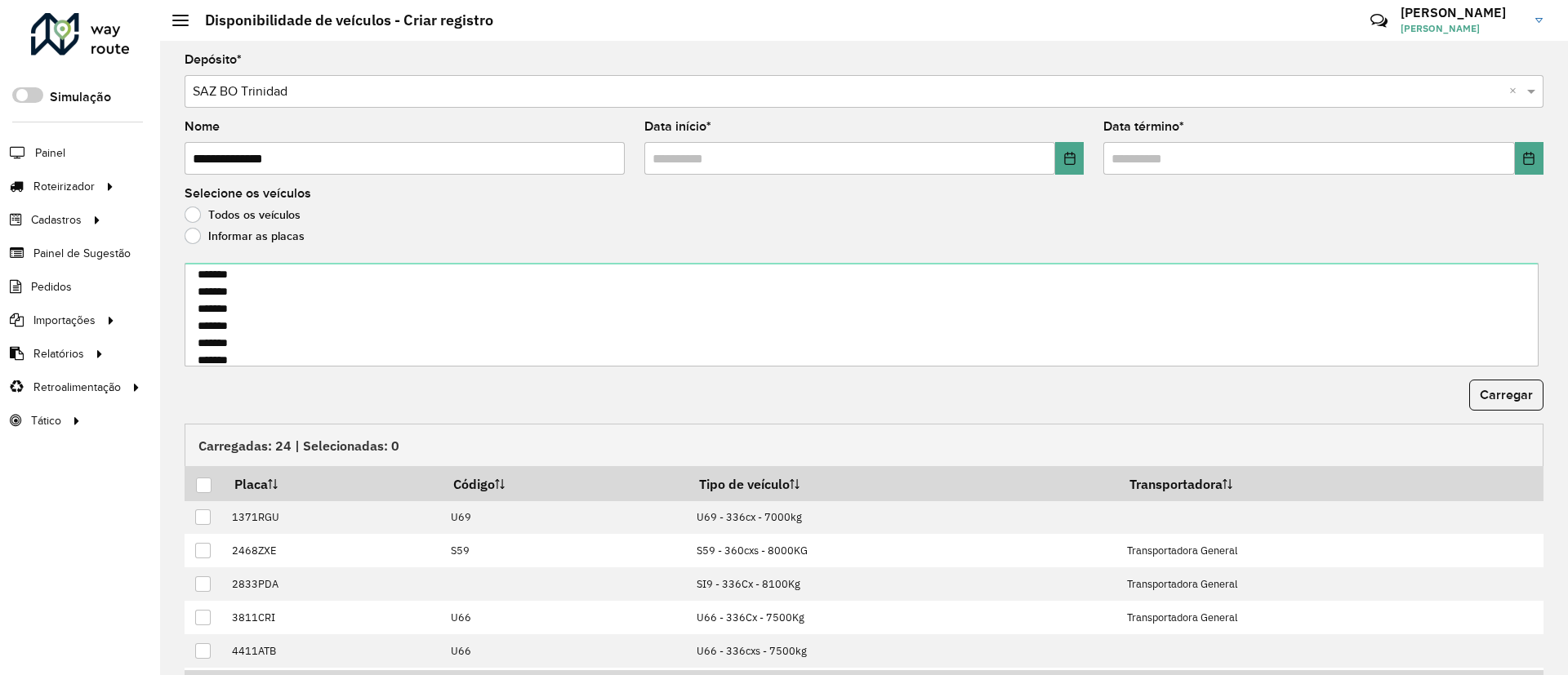
drag, startPoint x: 1498, startPoint y: 388, endPoint x: 987, endPoint y: 380, distance: 511.1
click at [1498, 388] on span "Carregar" at bounding box center [1506, 394] width 53 height 14
click at [195, 485] on th at bounding box center [204, 483] width 38 height 34
click at [201, 482] on div at bounding box center [204, 485] width 16 height 16
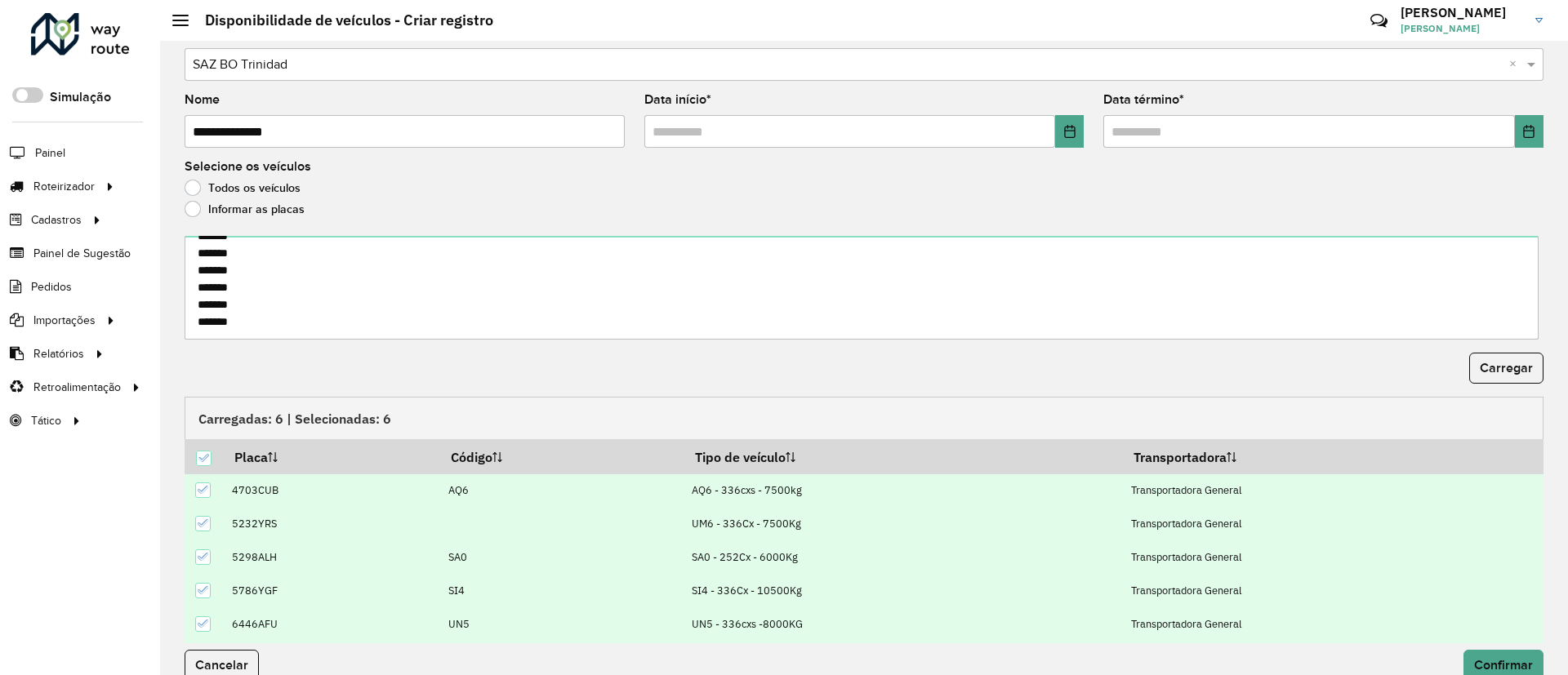
scroll to position [53, 0]
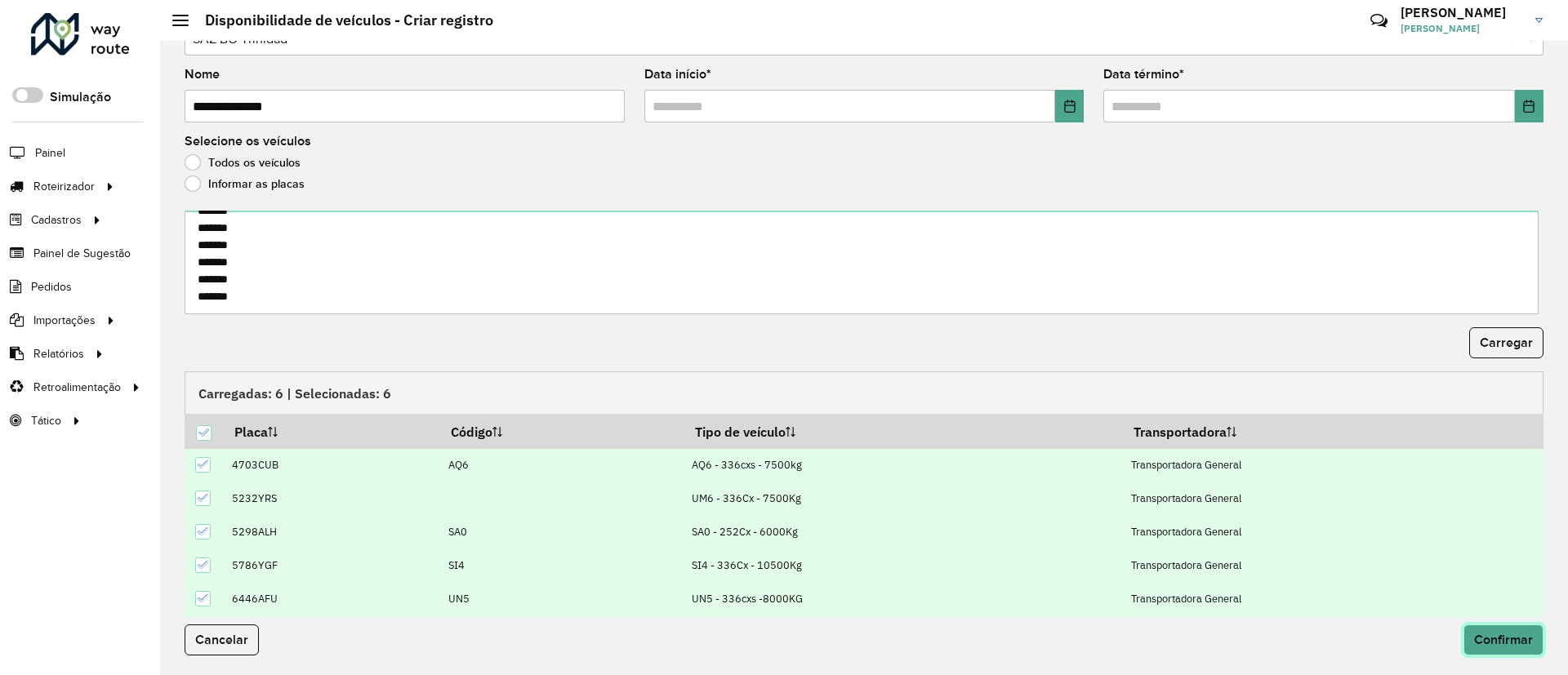
click at [1501, 636] on span "Confirmar" at bounding box center [1503, 640] width 58 height 14
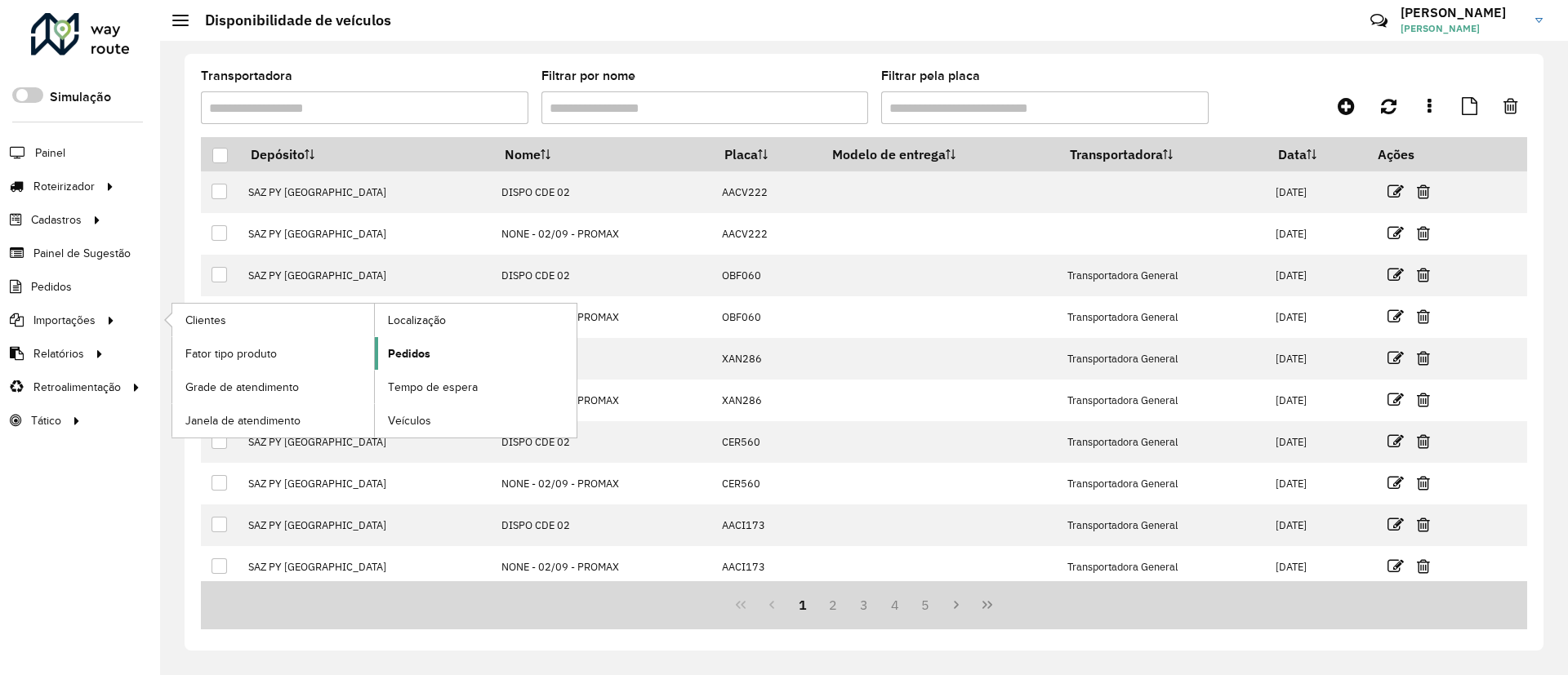
click at [451, 362] on link "Pedidos" at bounding box center [475, 353] width 201 height 33
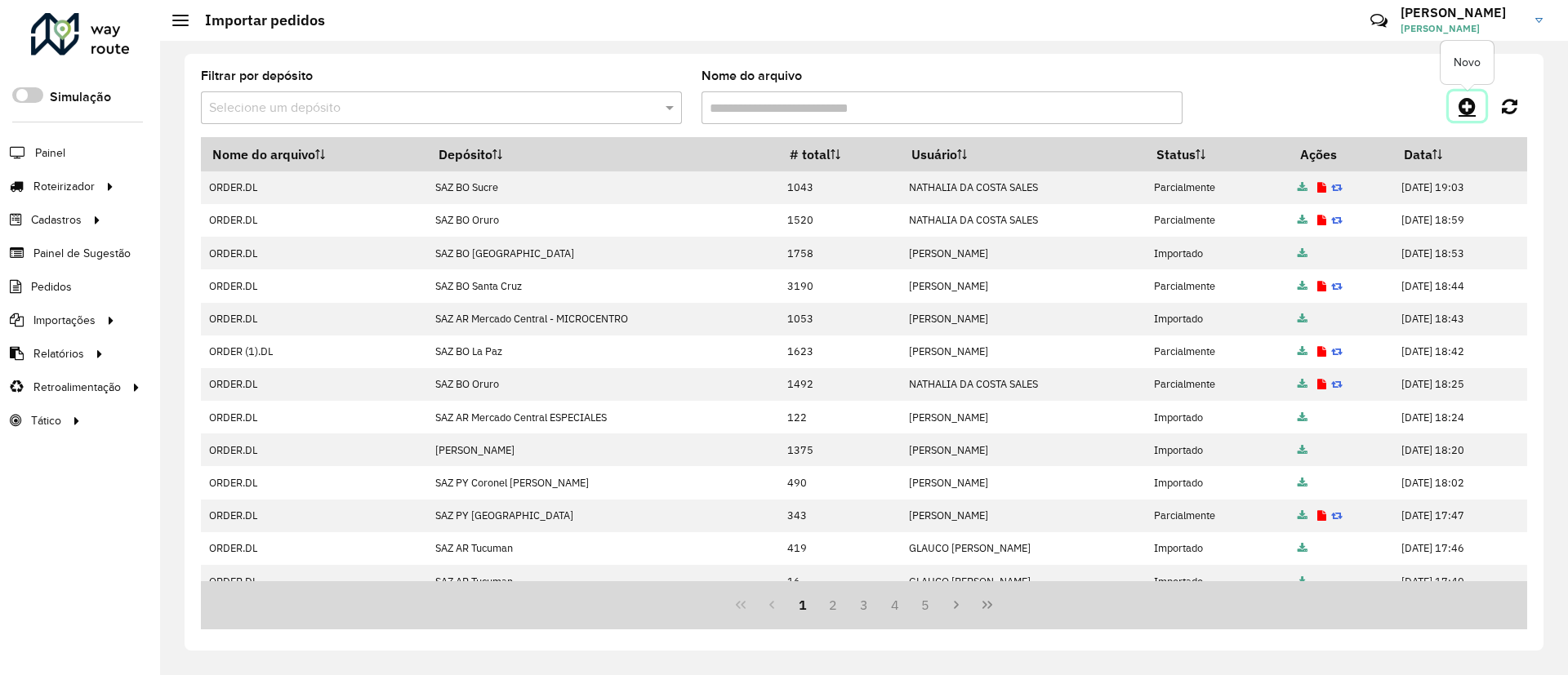
click at [1474, 99] on icon at bounding box center [1467, 105] width 18 height 19
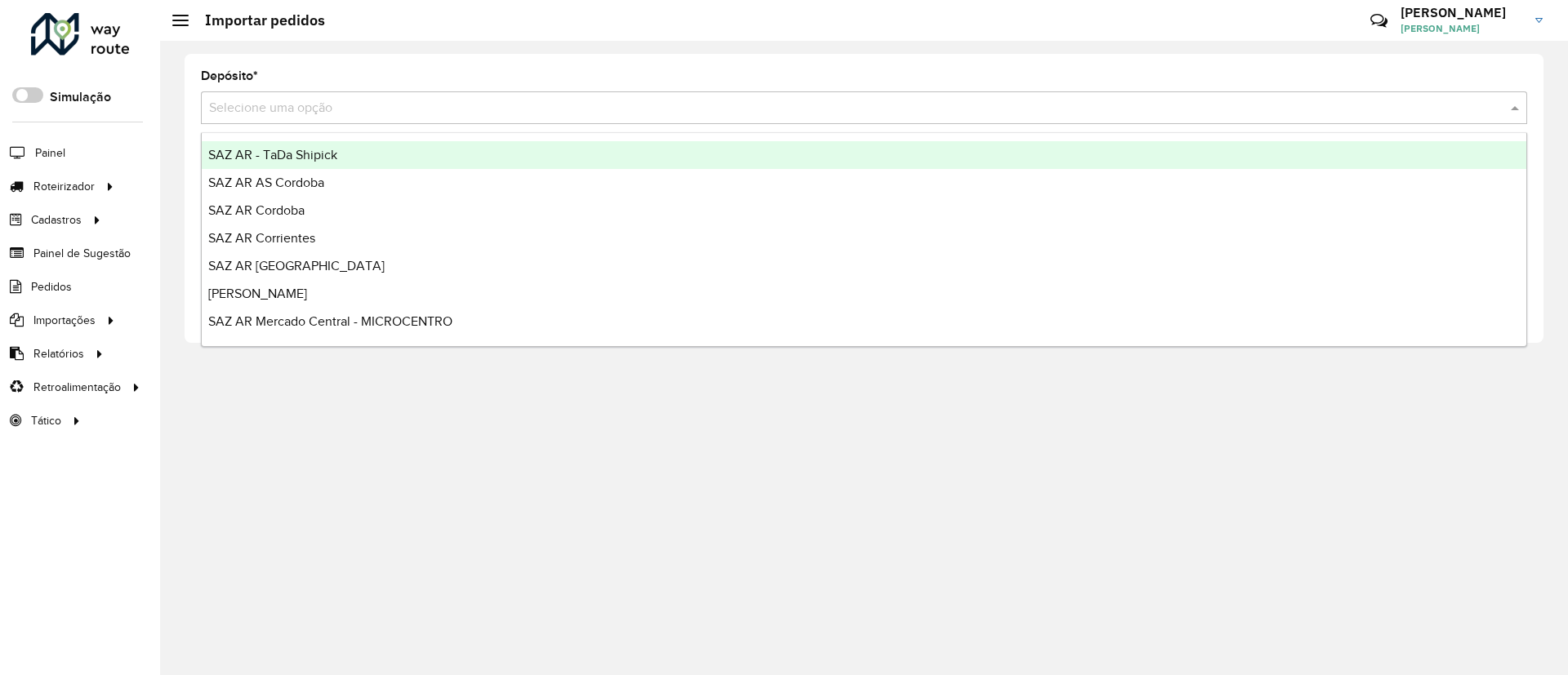
click at [656, 102] on input "text" at bounding box center [847, 108] width 1277 height 19
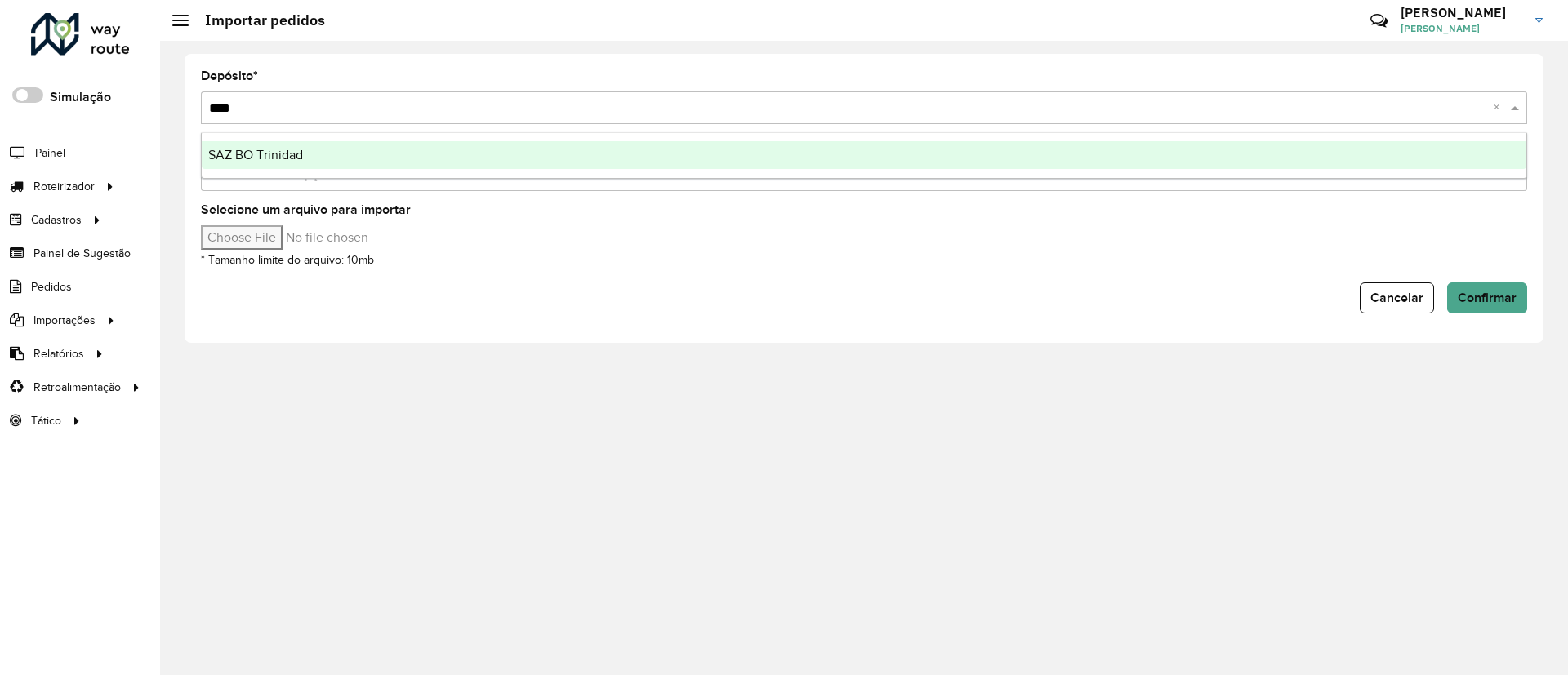
type input "*****"
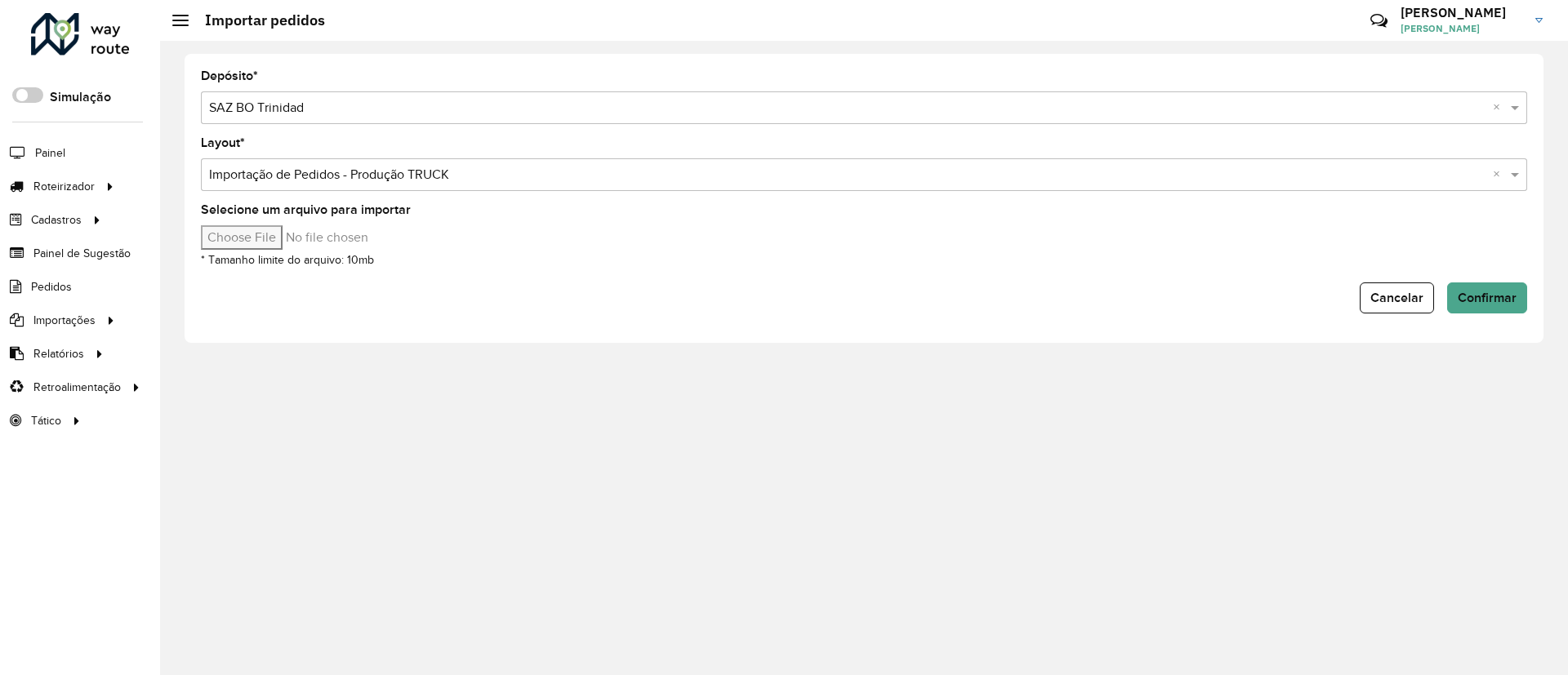
click at [246, 239] on input "Selecione um arquivo para importar" at bounding box center [339, 237] width 277 height 24
type input "**********"
click at [1478, 291] on span "Confirmar" at bounding box center [1487, 297] width 58 height 14
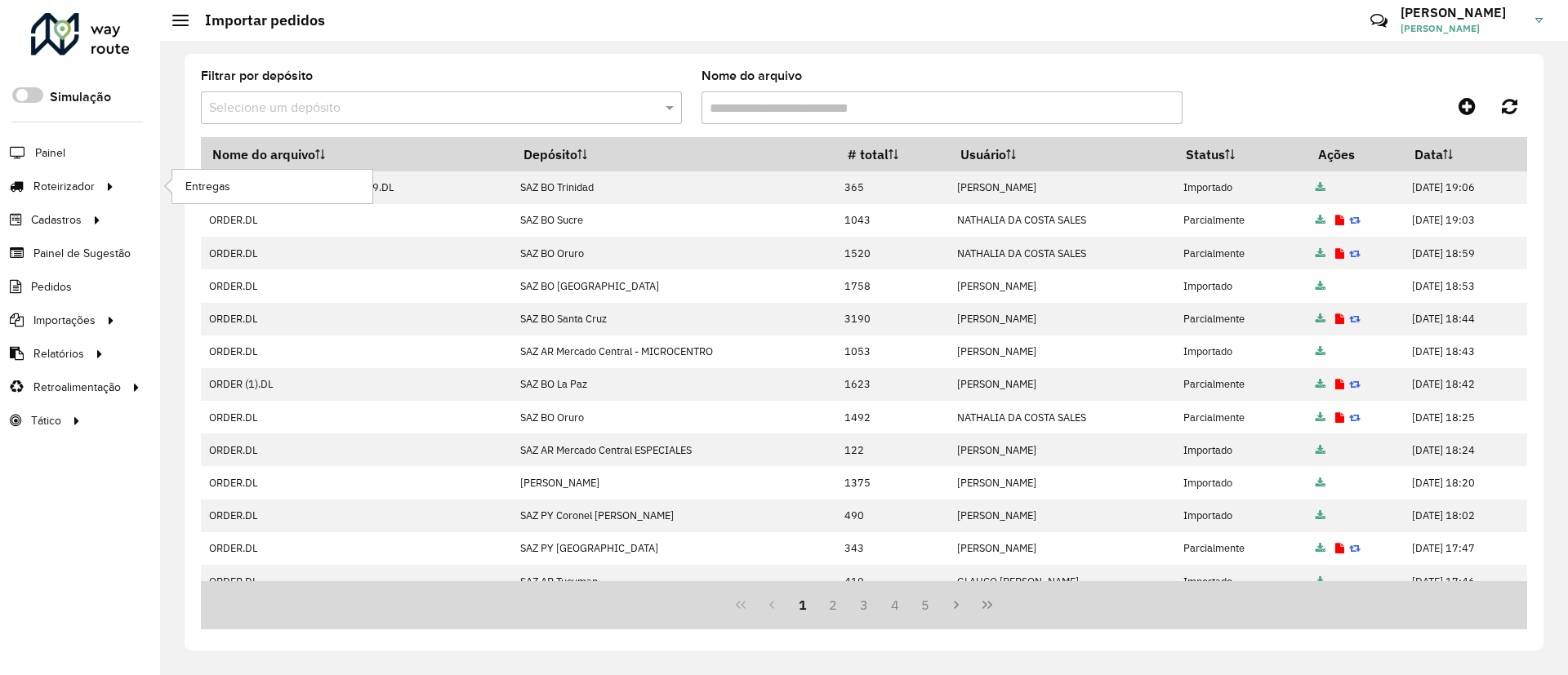
click at [170, 199] on ul "Entregas" at bounding box center [257, 186] width 204 height 33
click at [197, 178] on span "Entregas" at bounding box center [209, 186] width 47 height 18
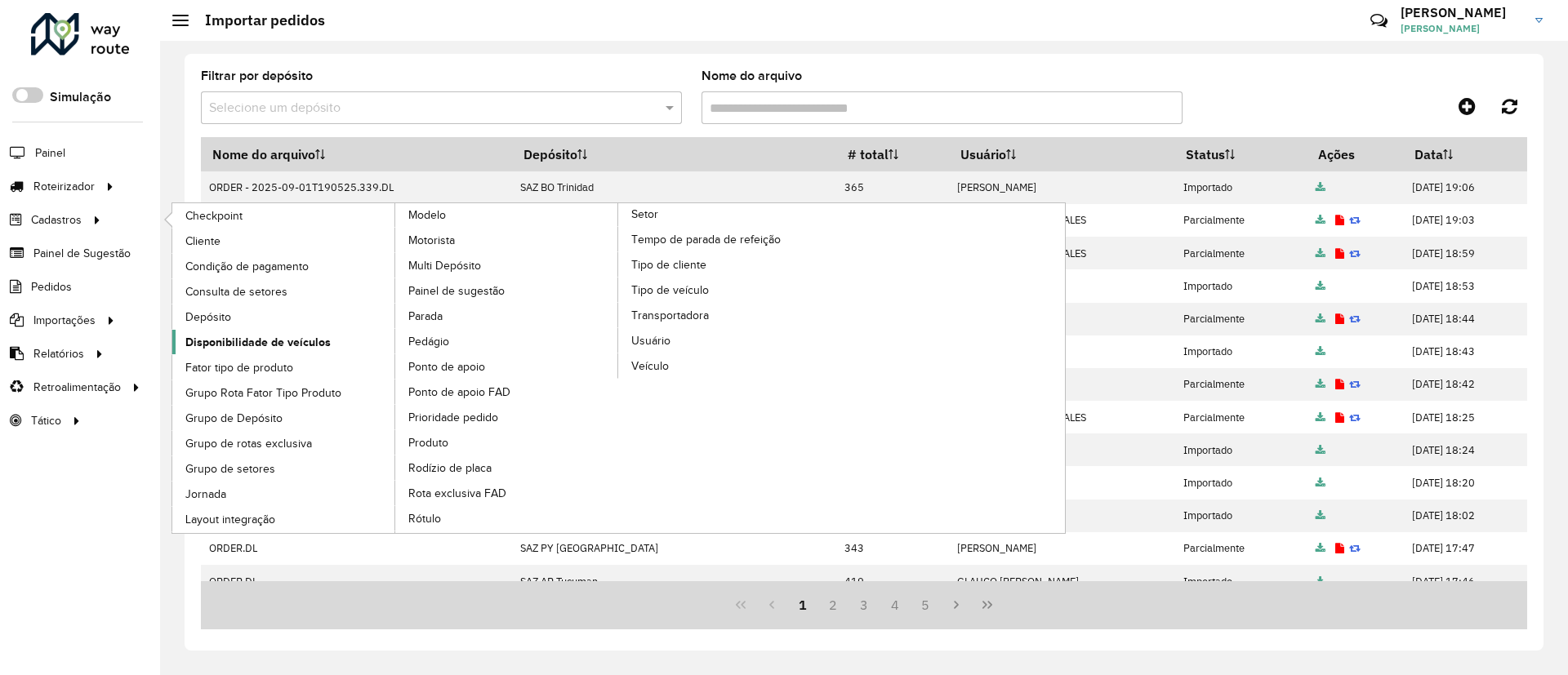
click at [330, 331] on link "Disponibilidade de veículos" at bounding box center [284, 342] width 224 height 24
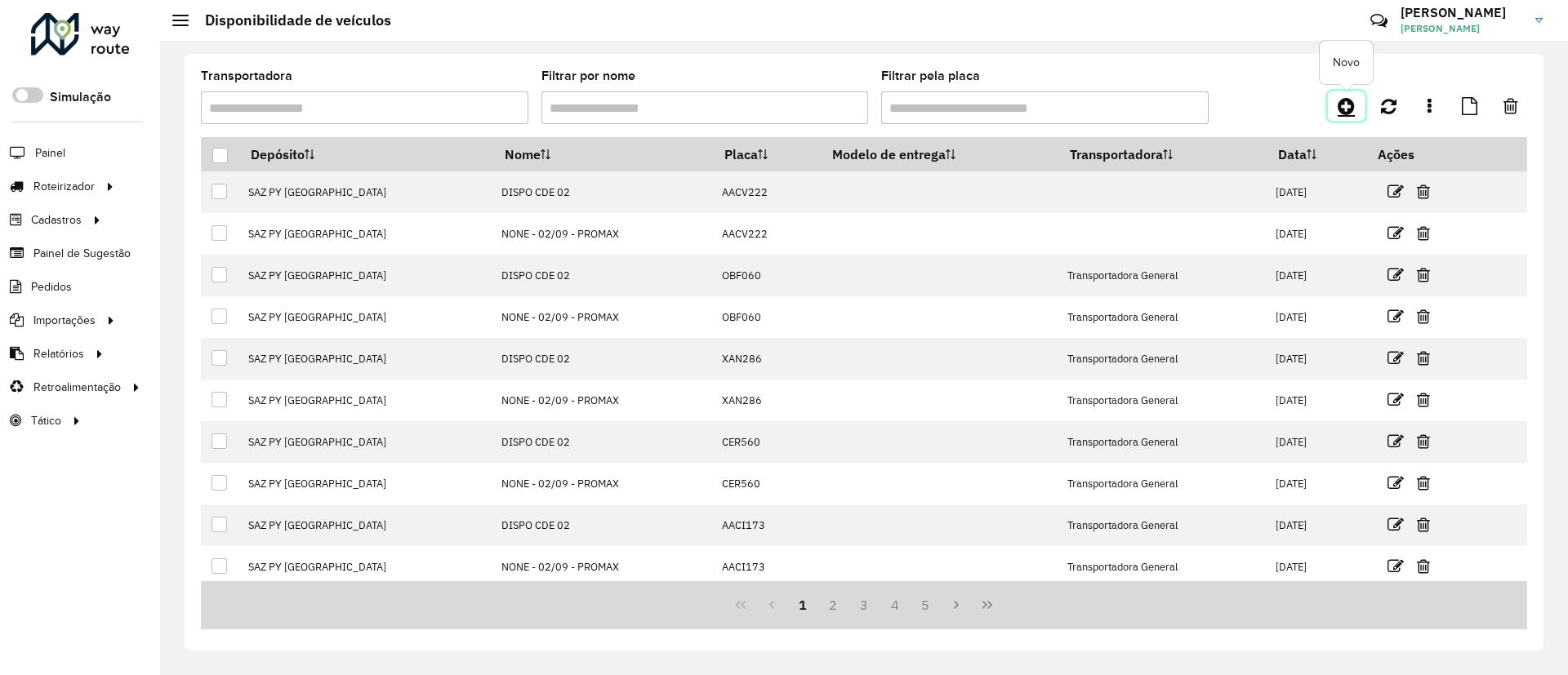
click at [1352, 108] on icon at bounding box center [1346, 105] width 18 height 19
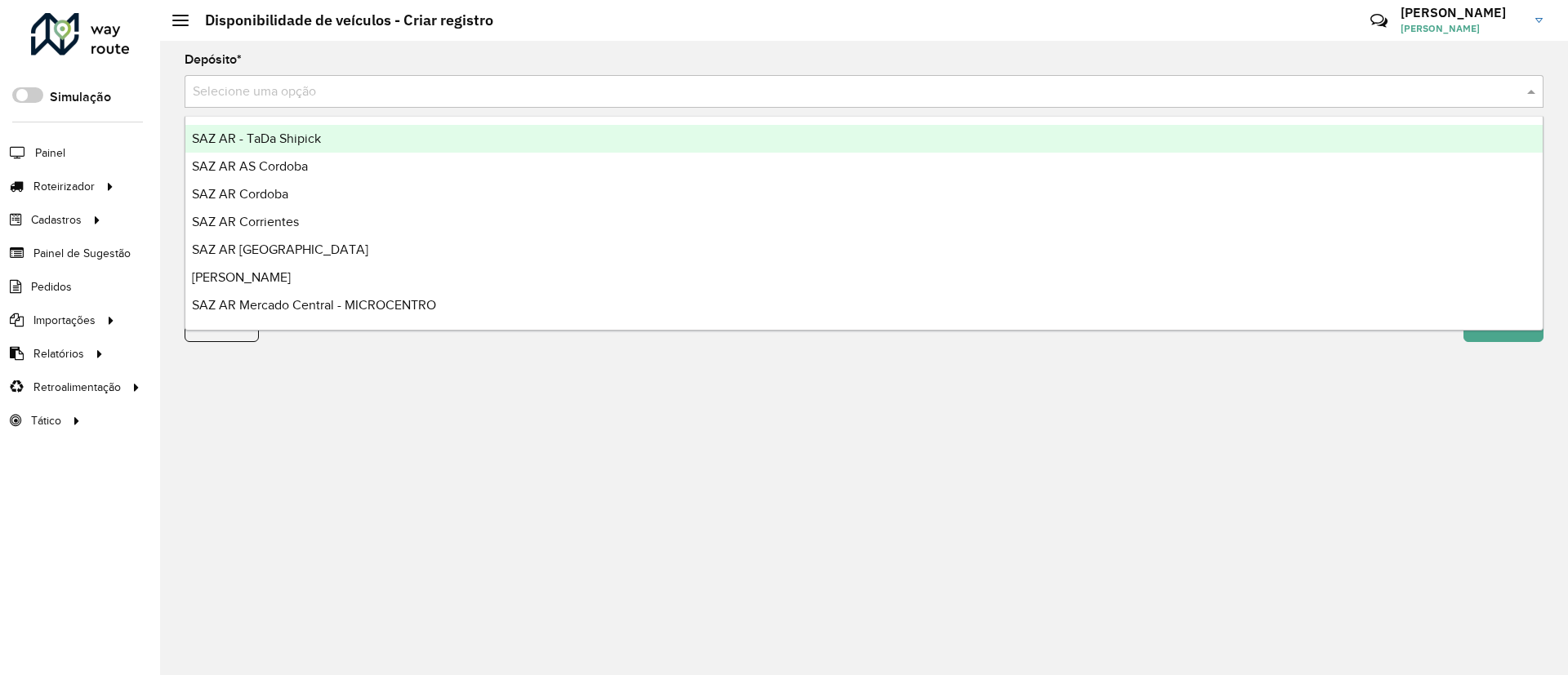
click at [906, 98] on input "text" at bounding box center [848, 92] width 1310 height 19
type input "****"
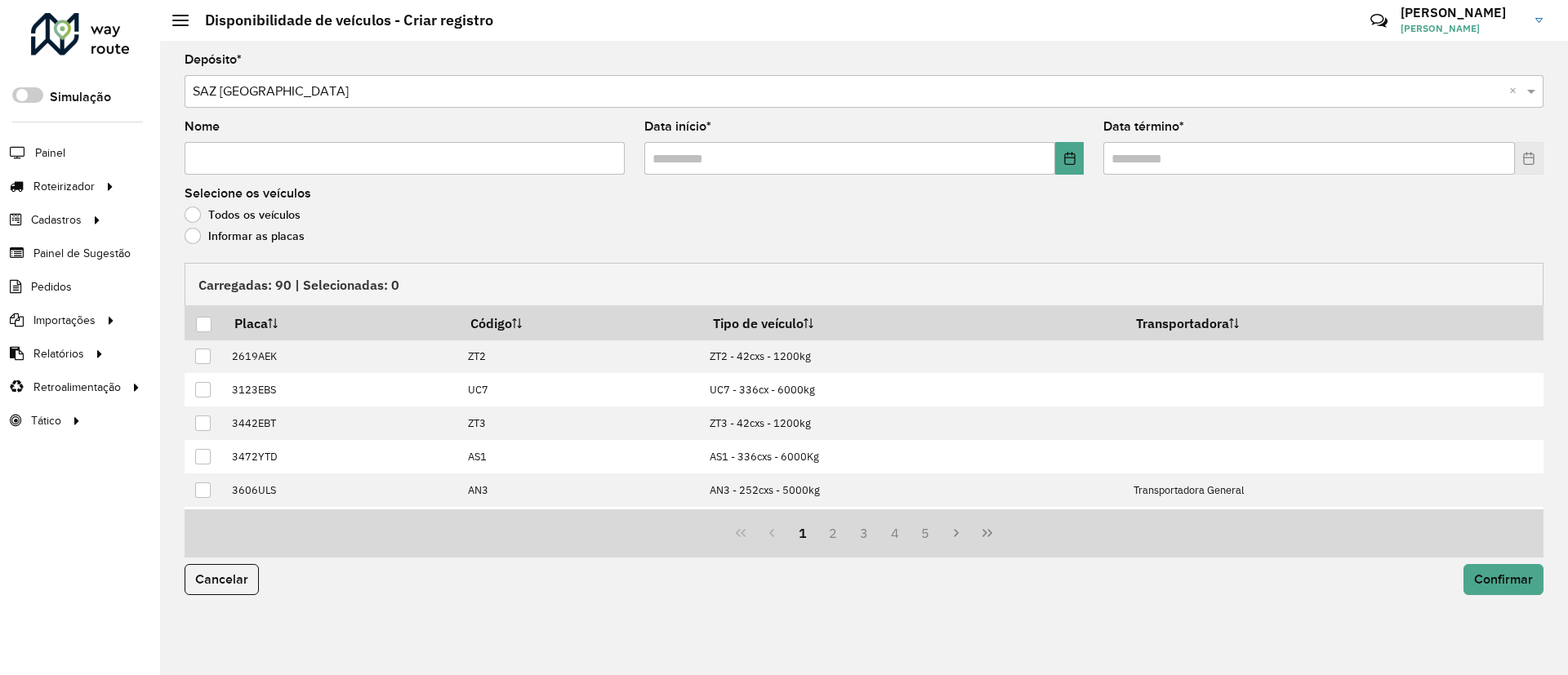
drag, startPoint x: 526, startPoint y: 163, endPoint x: 520, endPoint y: 150, distance: 14.3
click at [525, 159] on input "Nome" at bounding box center [404, 158] width 440 height 33
click at [1087, 159] on formly-field "Data início *" at bounding box center [864, 155] width 459 height 67
drag, startPoint x: 271, startPoint y: 160, endPoint x: 340, endPoint y: 151, distance: 69.6
click at [340, 151] on input "**********" at bounding box center [404, 158] width 440 height 33
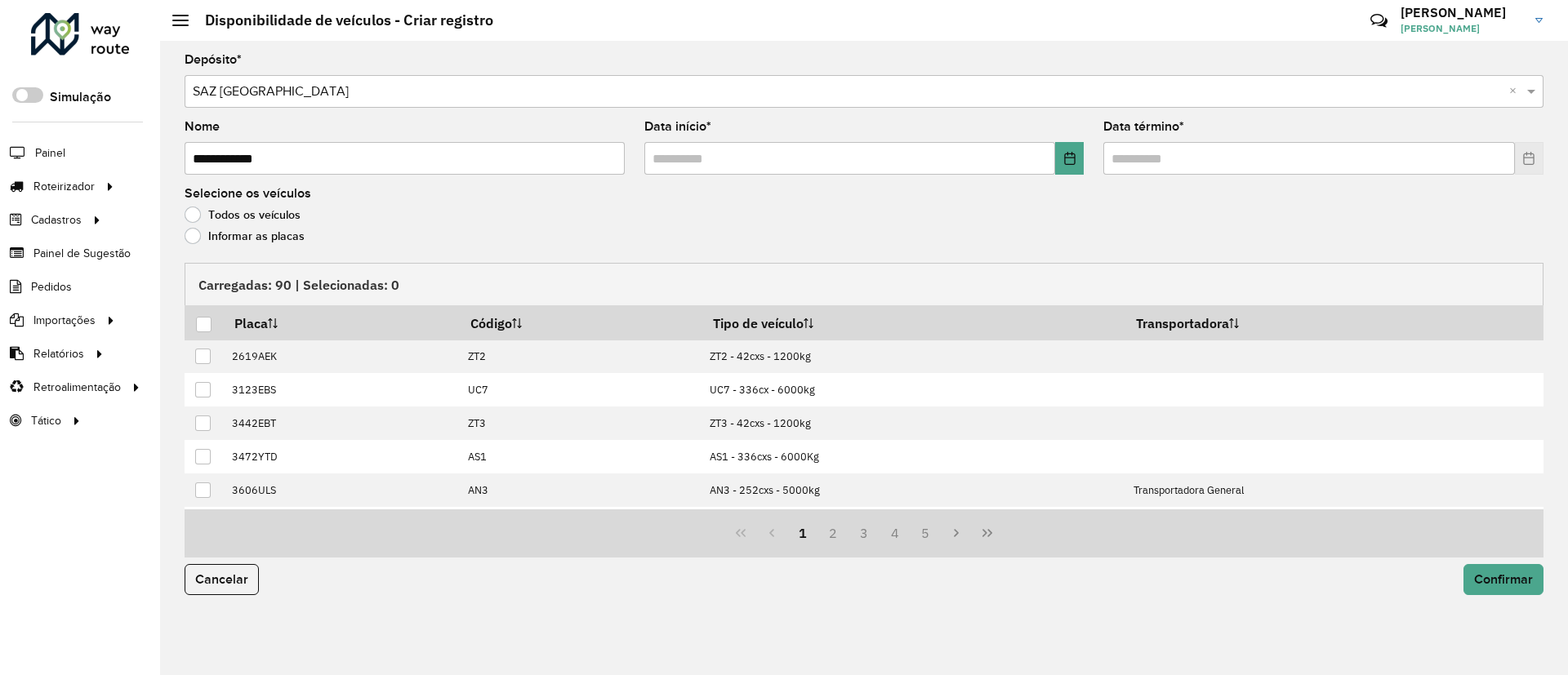
type input "**********"
click at [1058, 166] on button "Choose Date" at bounding box center [1069, 158] width 28 height 33
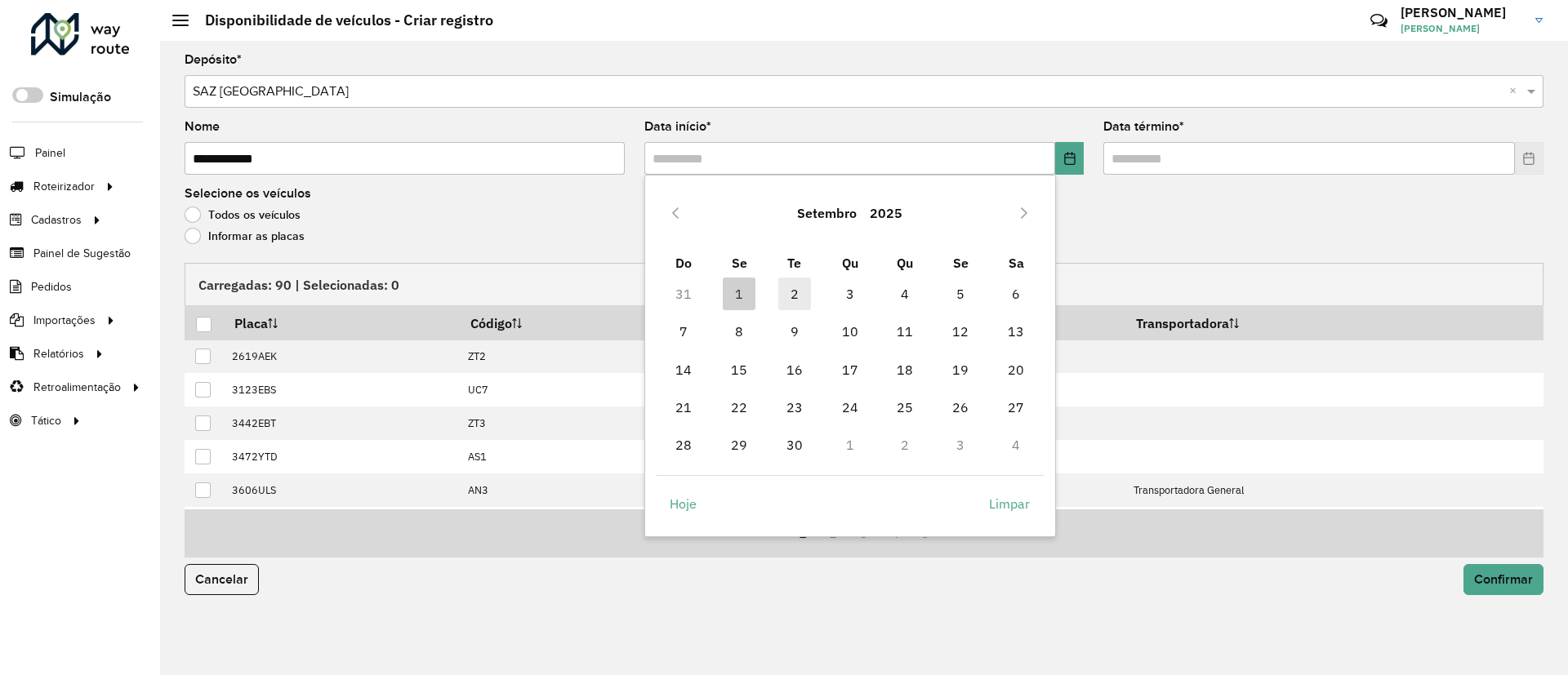
click at [803, 298] on span "2" at bounding box center [794, 293] width 33 height 33
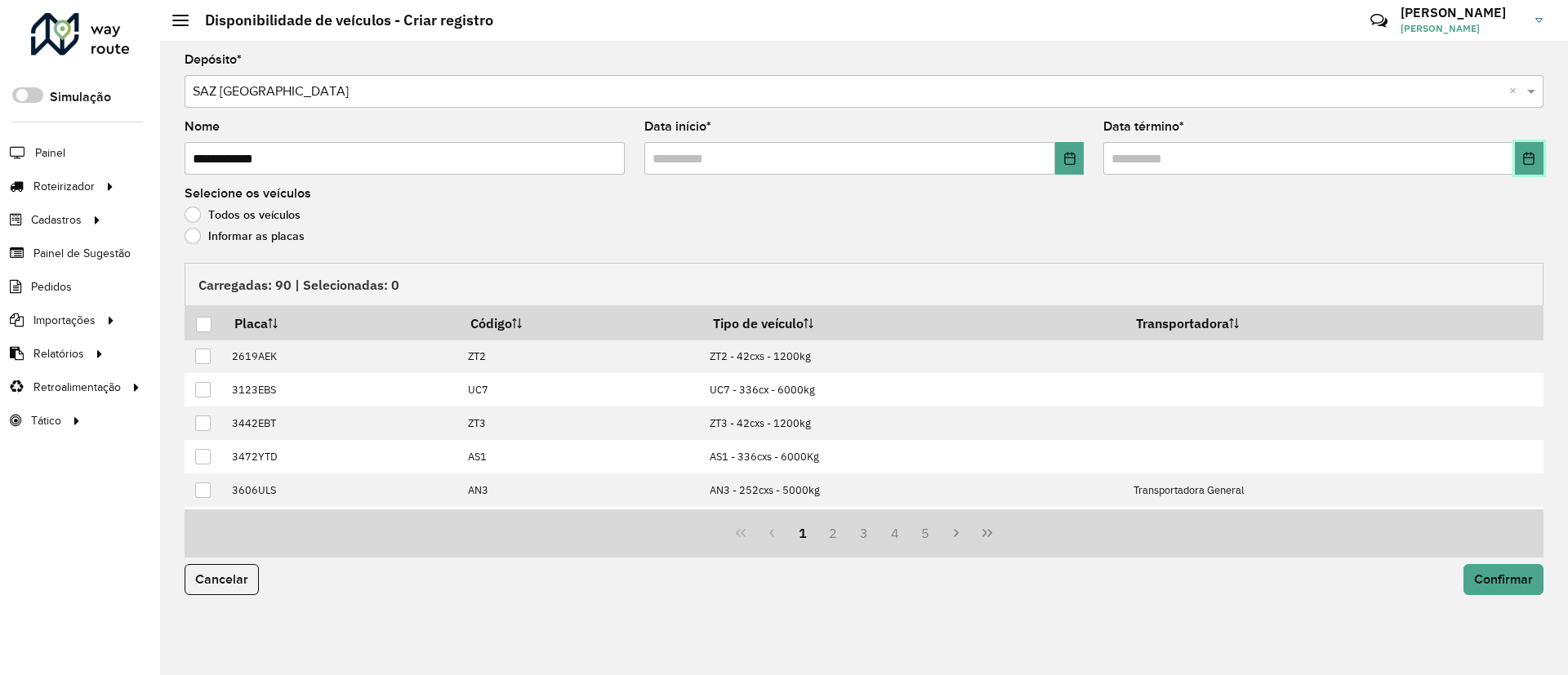
click at [1521, 147] on button "Choose Date" at bounding box center [1529, 158] width 28 height 33
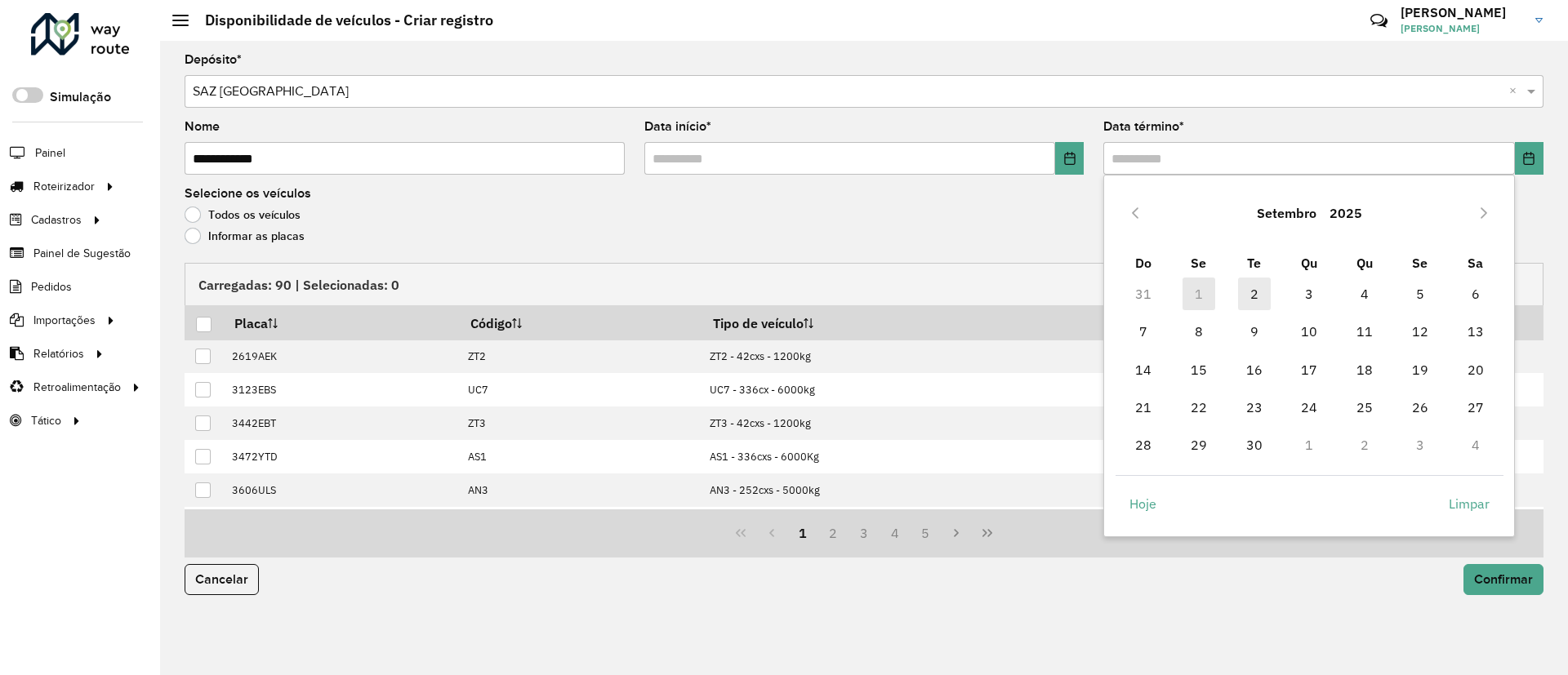
click at [1266, 284] on td "2" at bounding box center [1254, 293] width 55 height 38
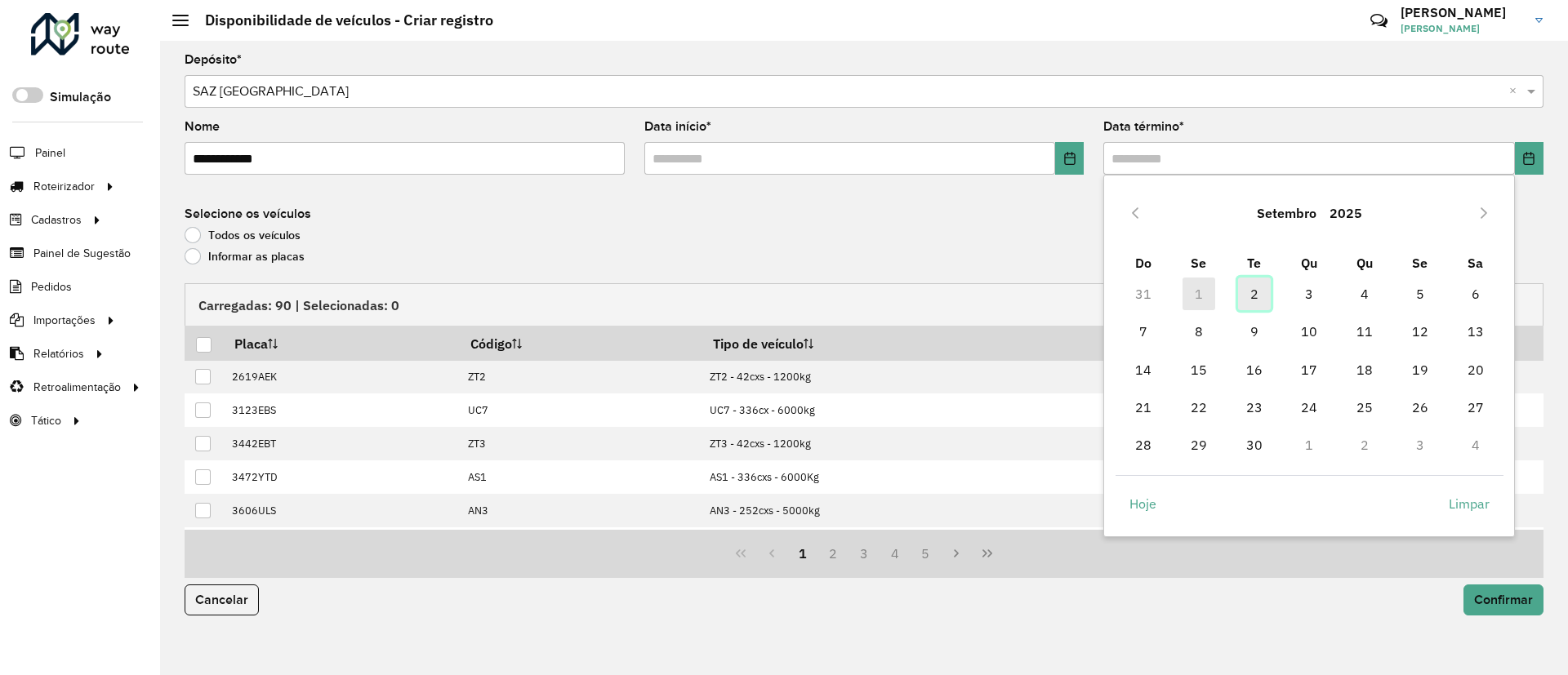
click at [1265, 284] on span "2" at bounding box center [1254, 293] width 33 height 33
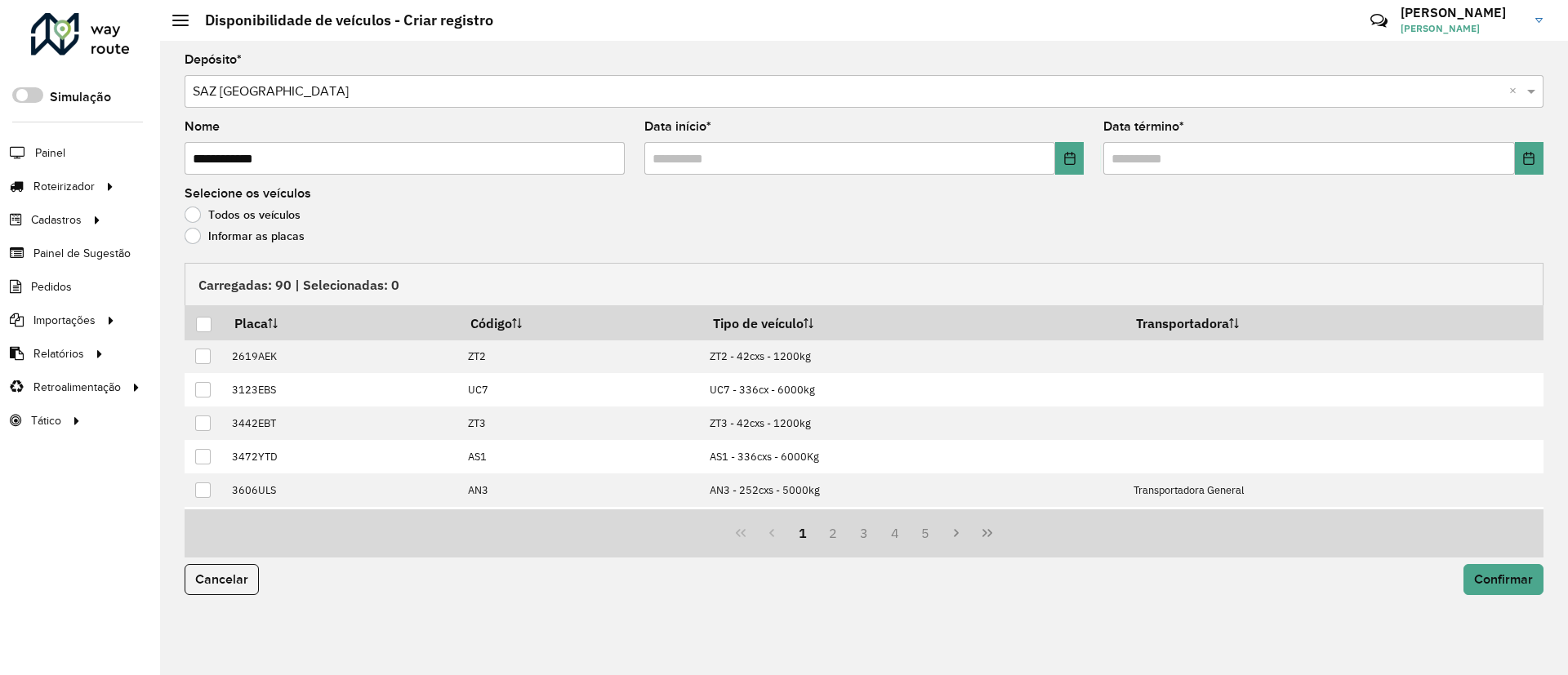
click at [247, 231] on label "Informar as placas" at bounding box center [245, 236] width 120 height 17
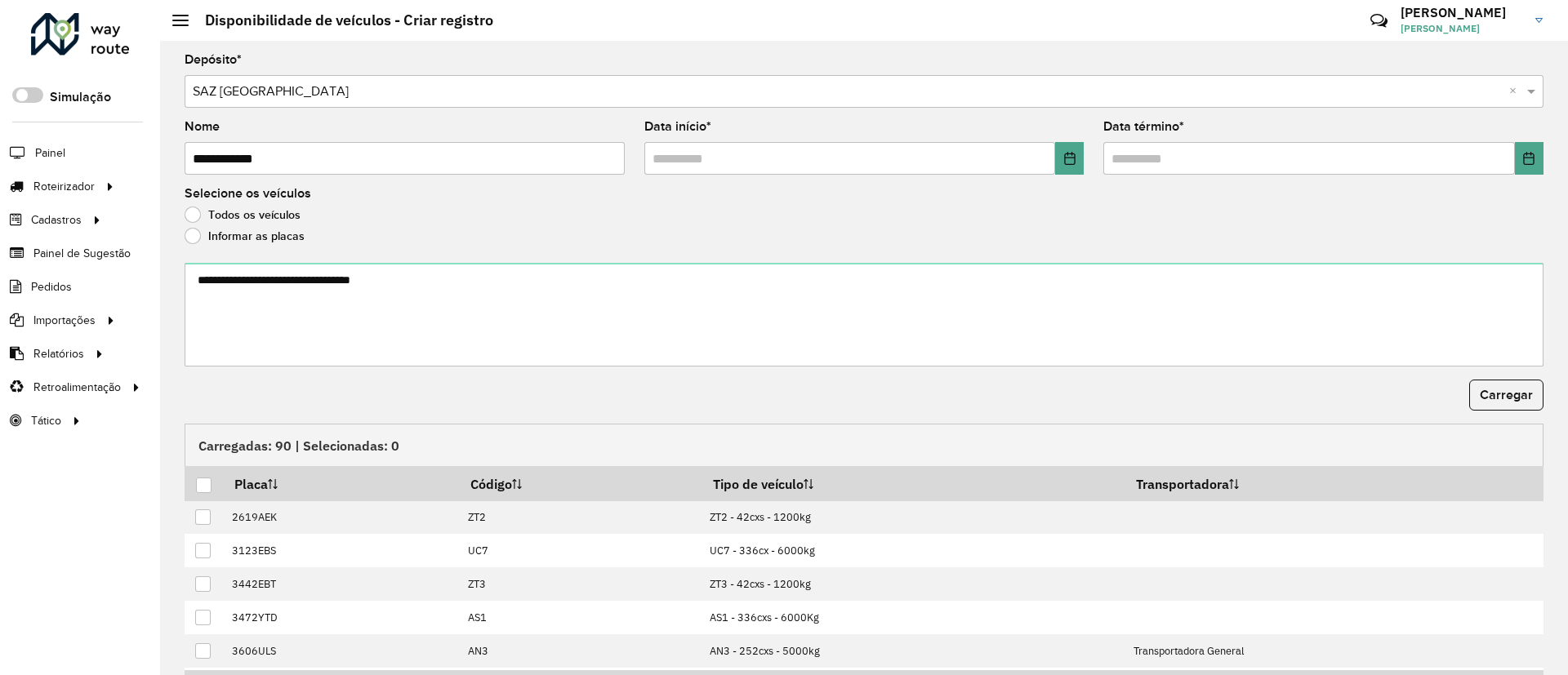
click at [246, 290] on textarea at bounding box center [864, 315] width 1358 height 104
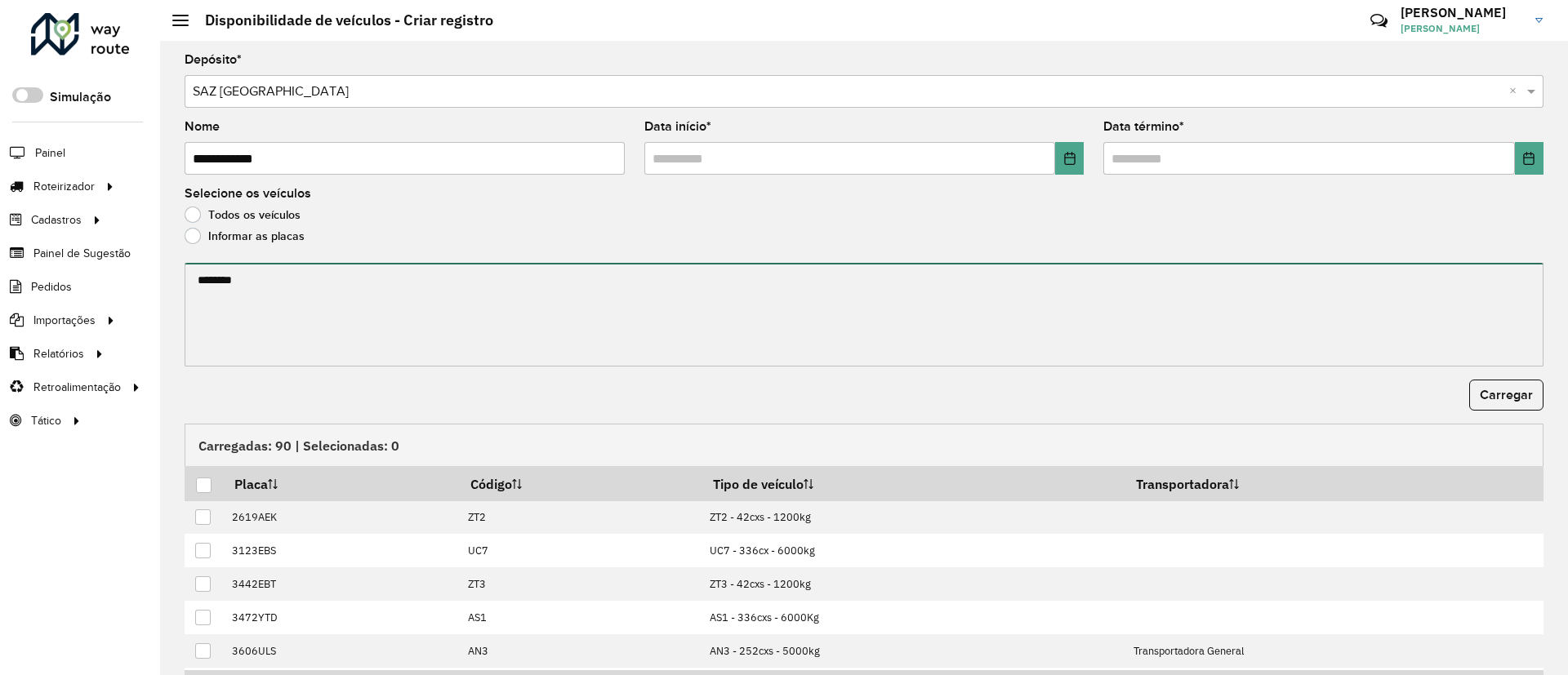
paste textarea "******* ******* ******* ******* ******* ******* ******* ******* ******* *******…"
type textarea "******* ******* ******* ******* ******* ******* ******* ******* ******* *******…"
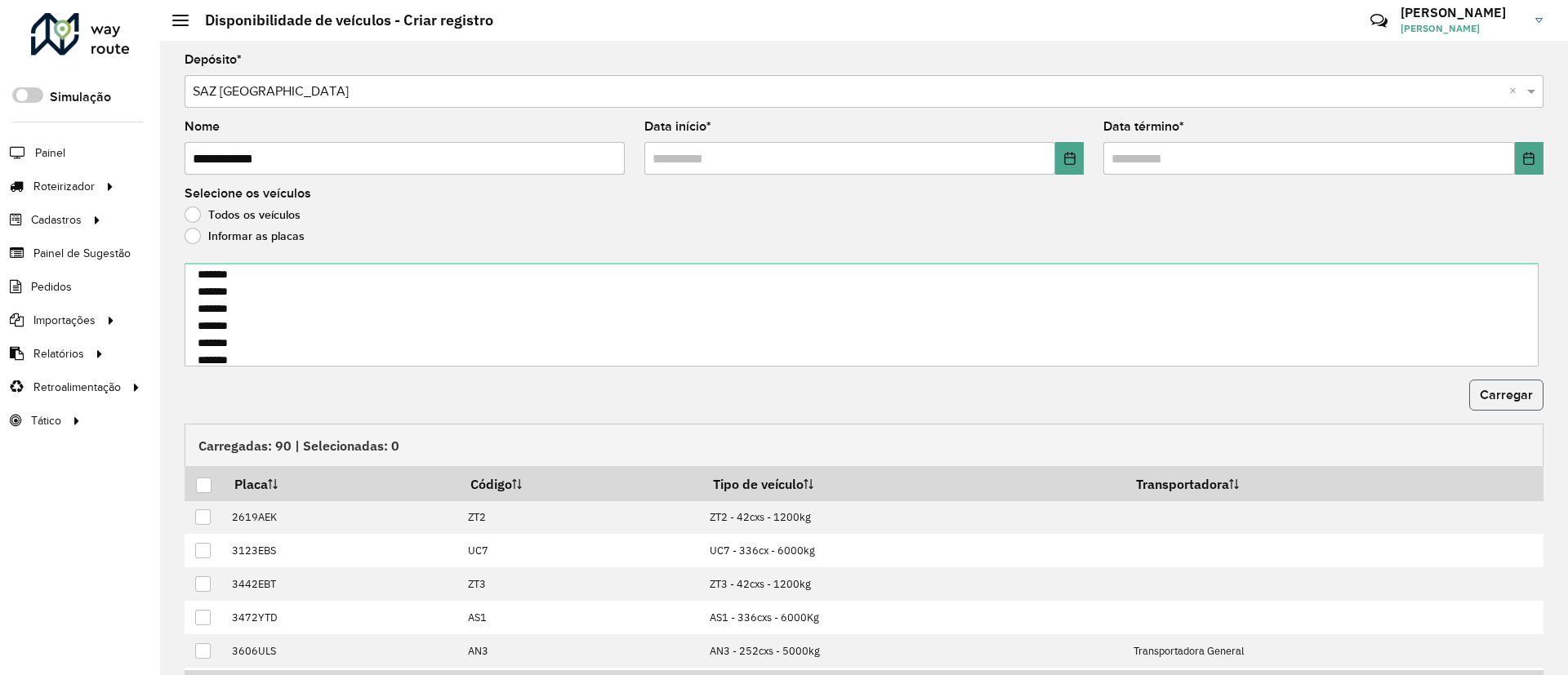
drag, startPoint x: 1517, startPoint y: 399, endPoint x: 1454, endPoint y: 399, distance: 63.0
click at [1515, 399] on span "Carregar" at bounding box center [1506, 394] width 53 height 14
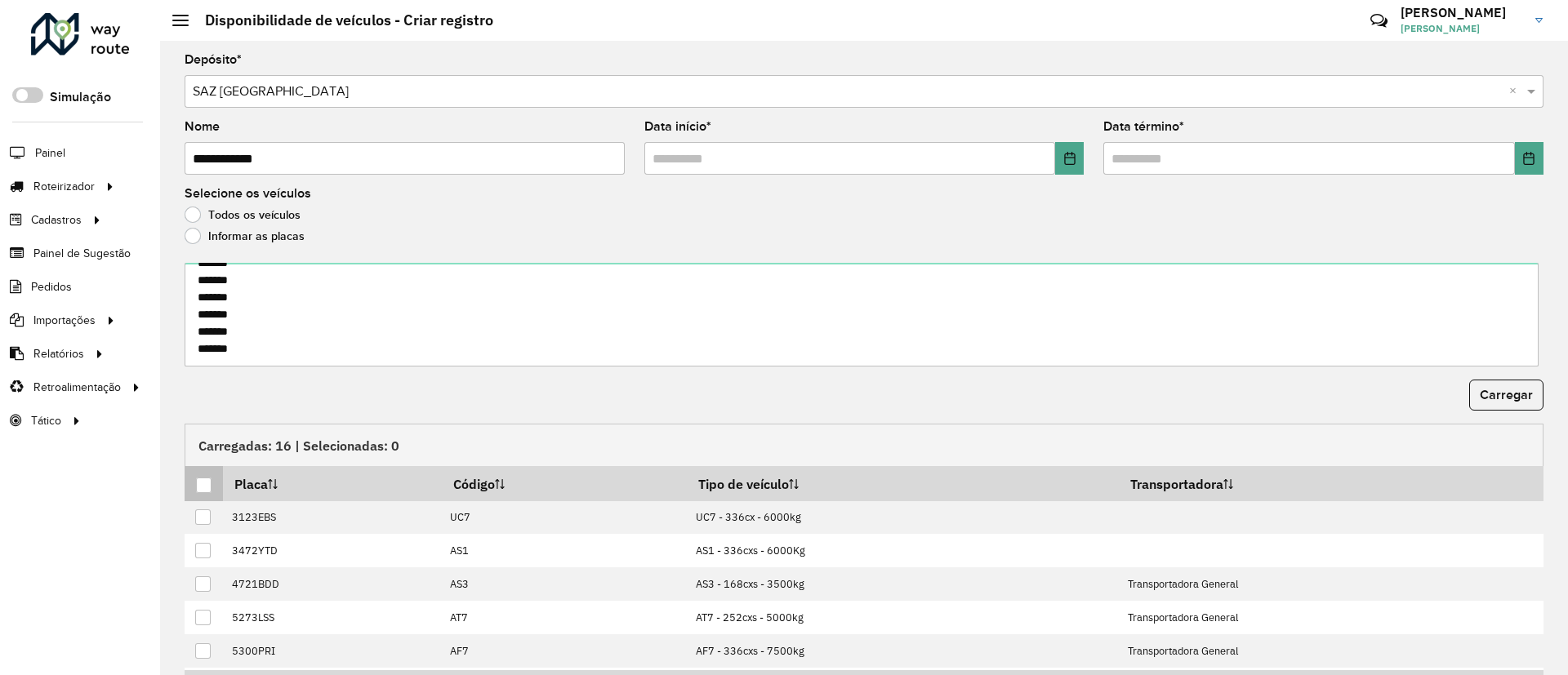
click at [203, 482] on div at bounding box center [204, 485] width 16 height 16
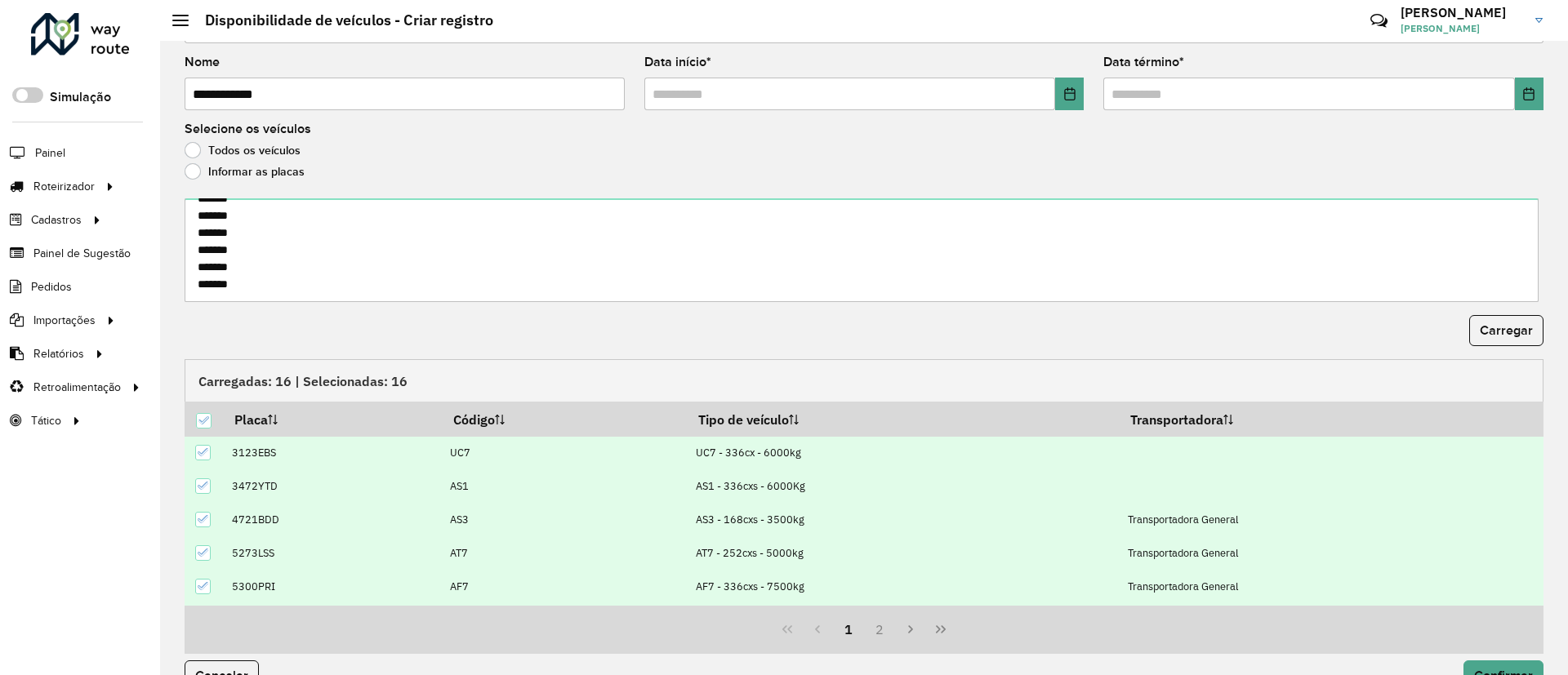
scroll to position [100, 0]
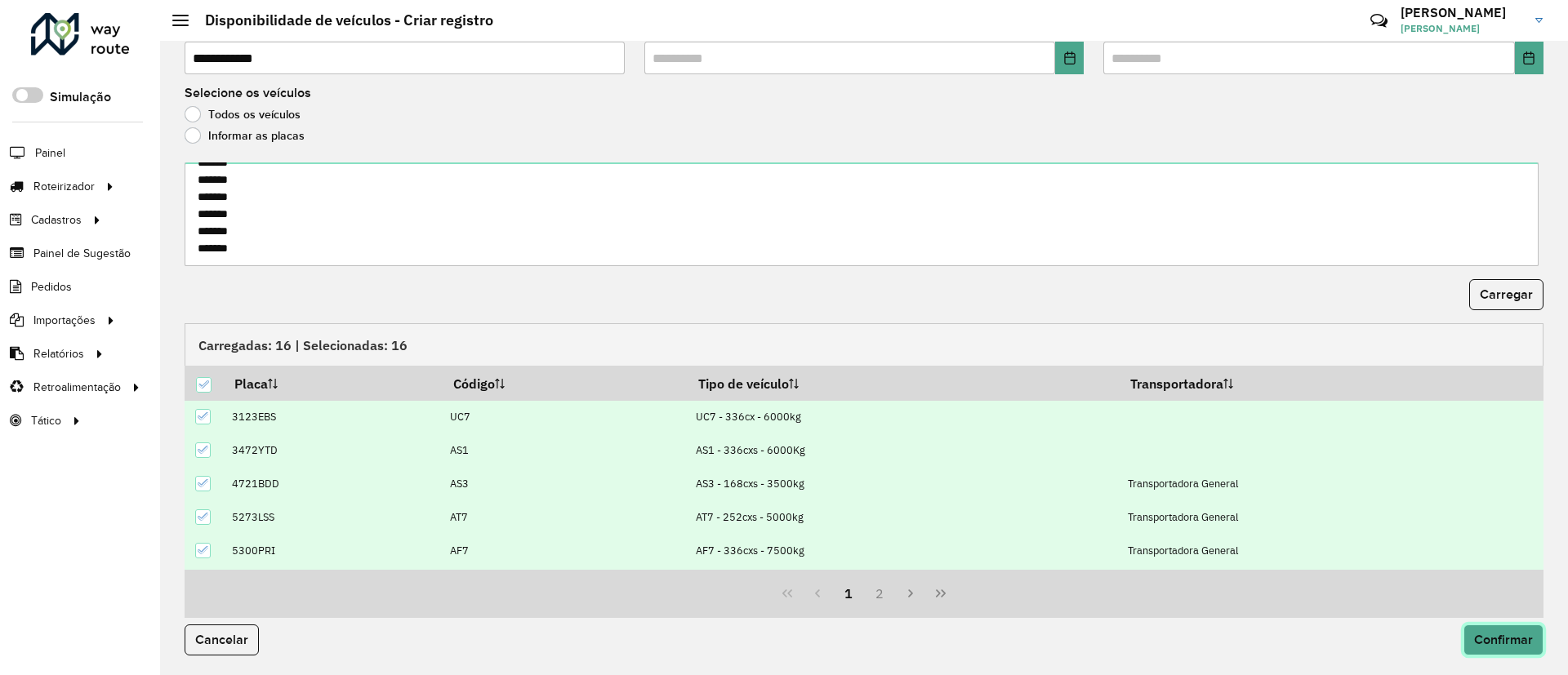
click at [1481, 633] on span "Confirmar" at bounding box center [1503, 640] width 58 height 14
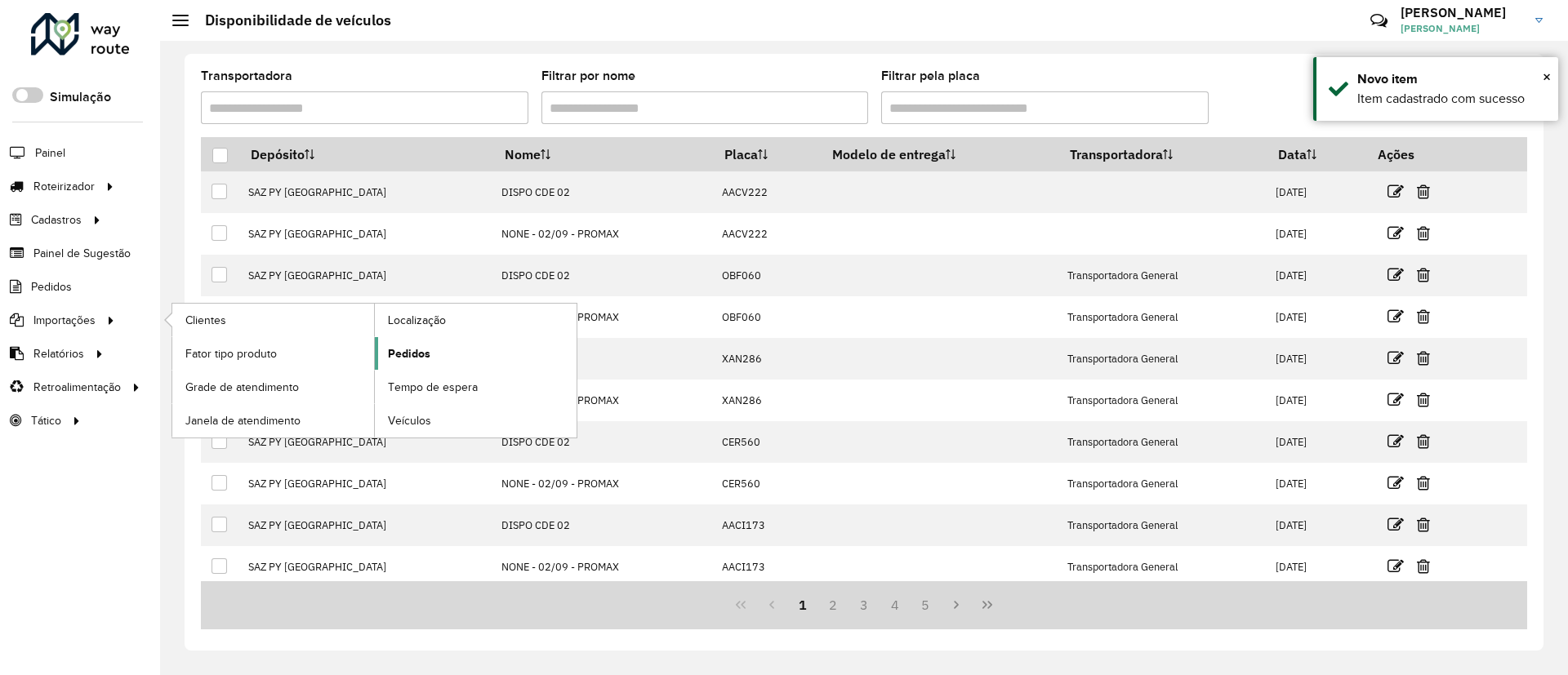
click at [393, 363] on link "Pedidos" at bounding box center [475, 353] width 201 height 33
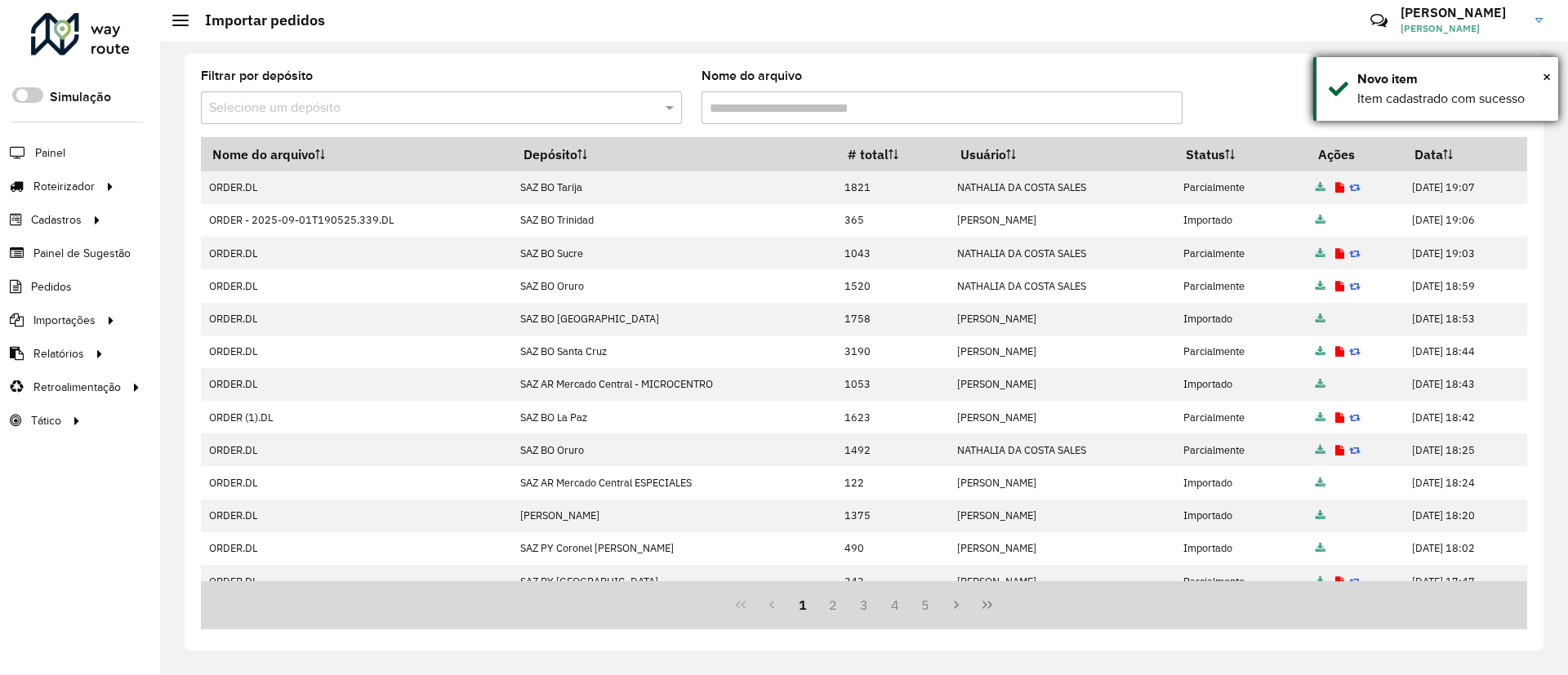
click at [1550, 81] on div "× Novo item Item cadastrado com sucesso" at bounding box center [1435, 89] width 245 height 63
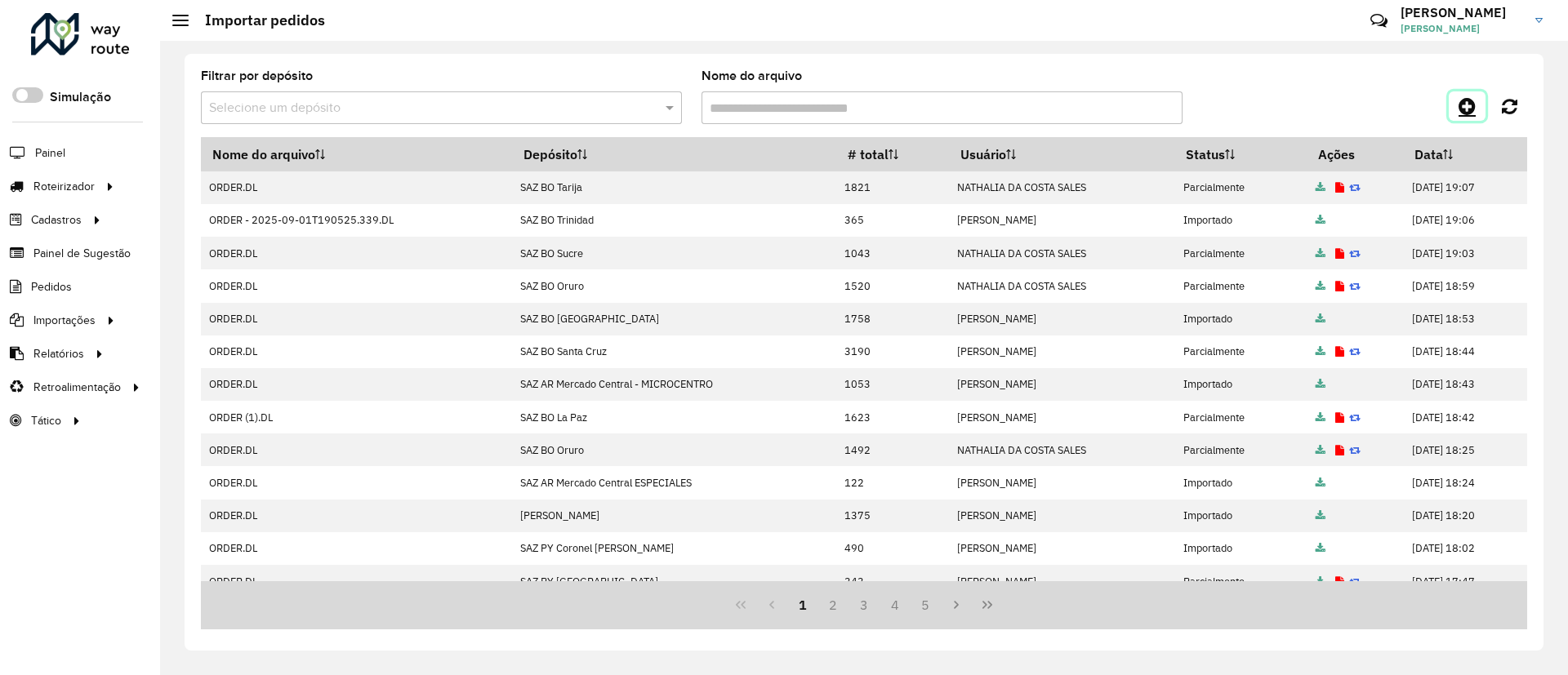
click at [1458, 105] on link at bounding box center [1467, 105] width 37 height 29
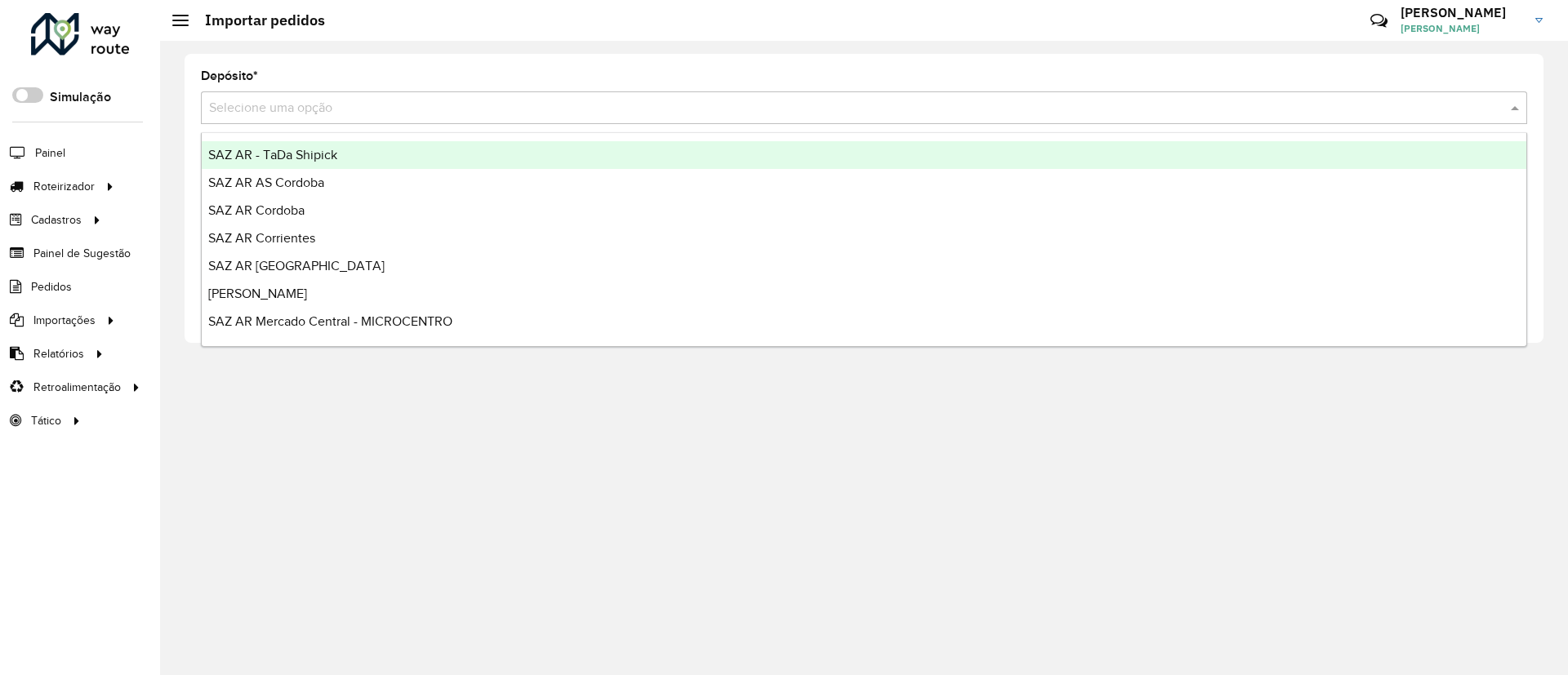
click at [736, 117] on input "text" at bounding box center [847, 108] width 1277 height 19
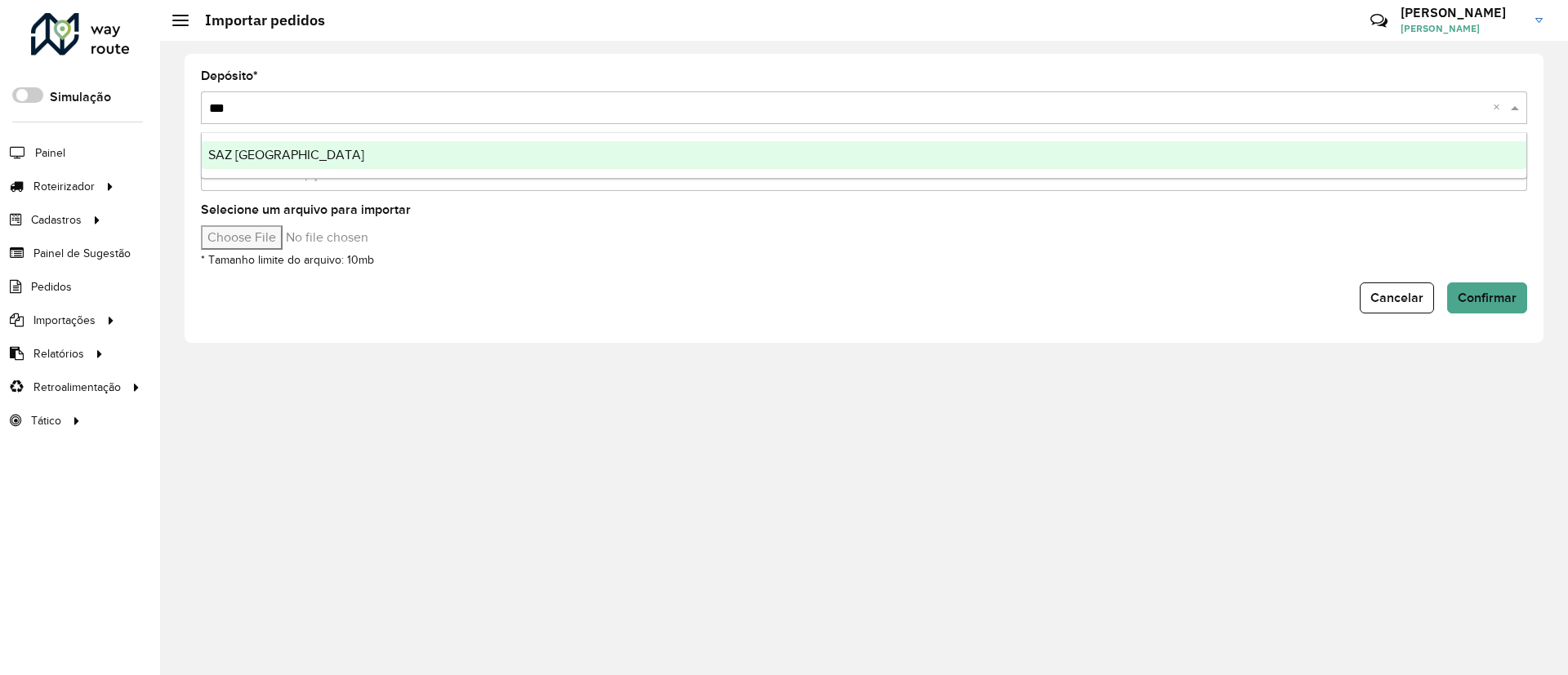
type input "****"
click at [729, 142] on div "SAZ BO Potosí" at bounding box center [863, 155] width 1324 height 28
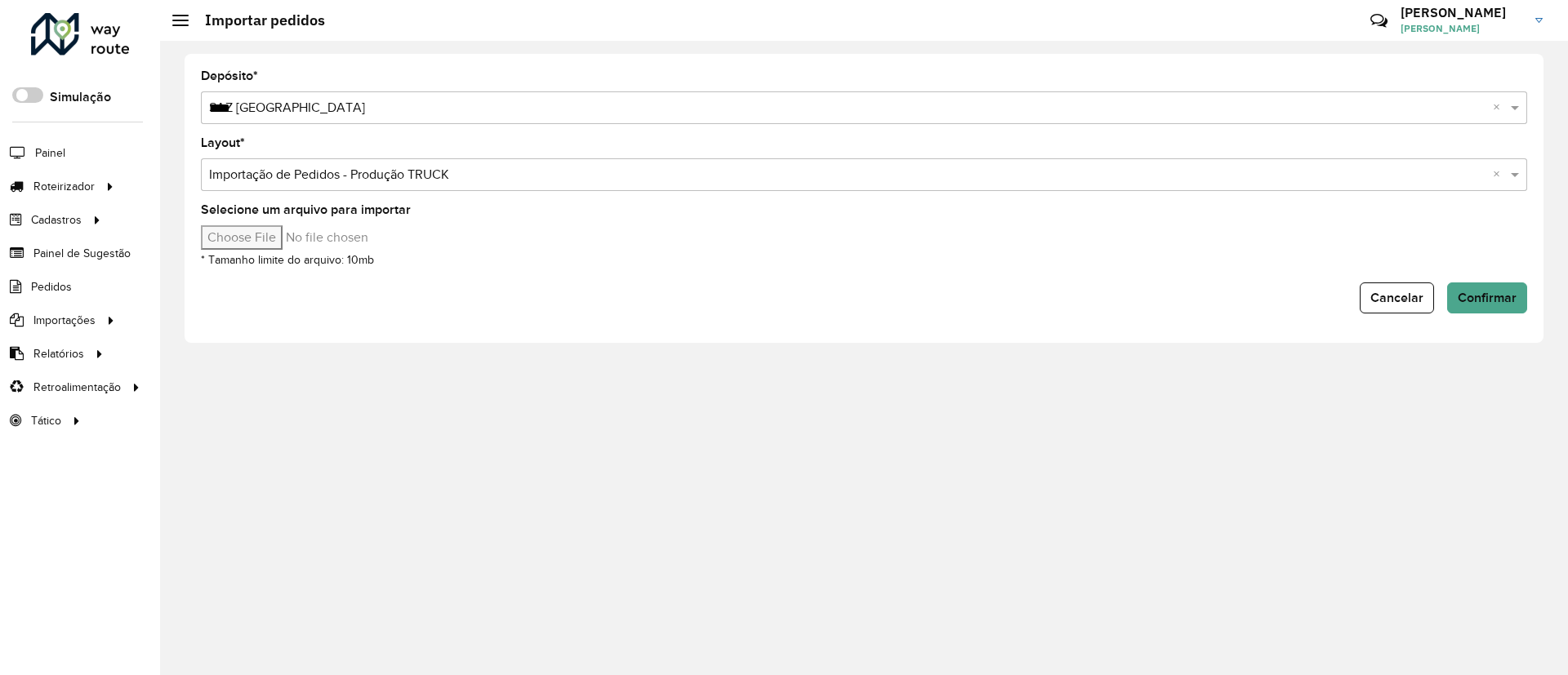
click at [246, 223] on div "Selecione um arquivo para importar * Tamanho limite do arquivo: 10mb" at bounding box center [863, 236] width 1326 height 65
click at [261, 228] on input "Selecione um arquivo para importar" at bounding box center [339, 237] width 277 height 24
type input "**********"
click at [1466, 309] on button "Confirmar" at bounding box center [1487, 297] width 80 height 31
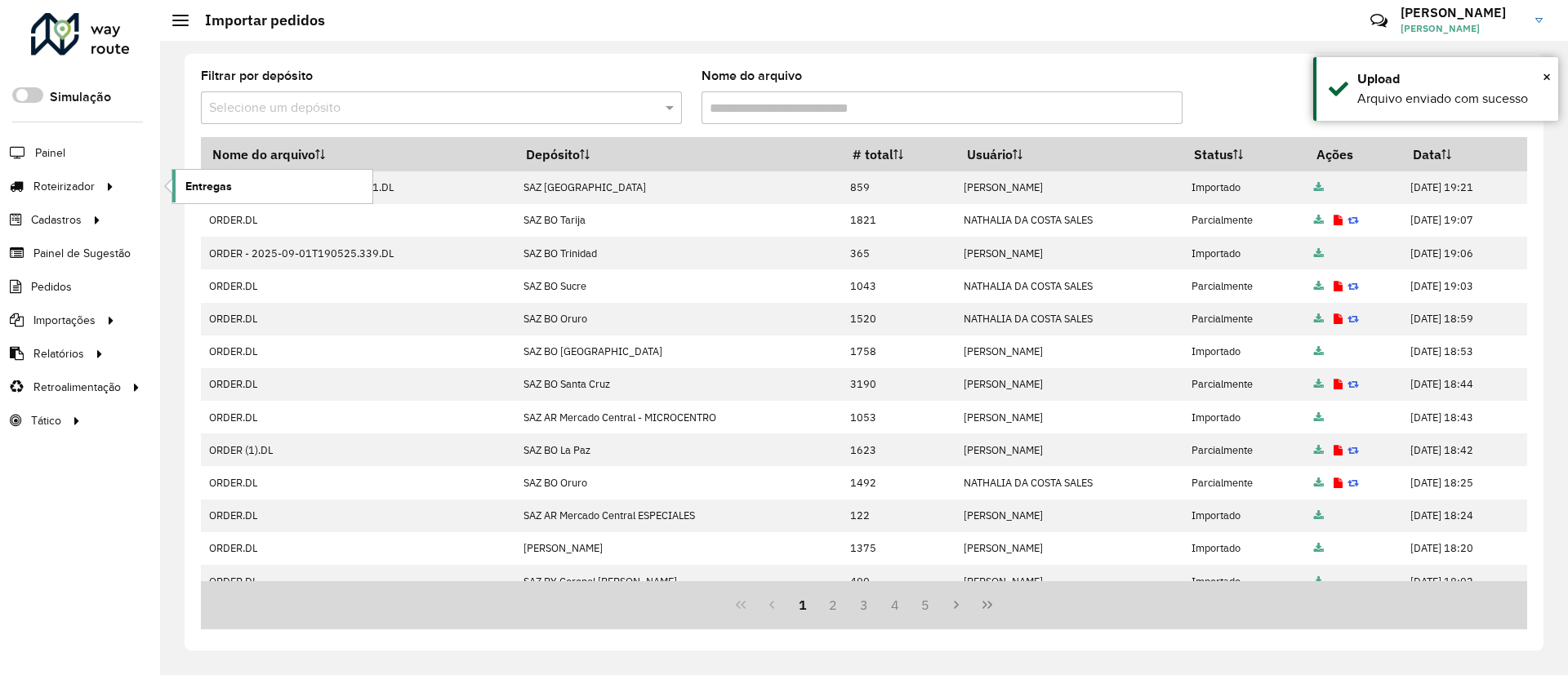
click at [223, 190] on span "Entregas" at bounding box center [209, 186] width 47 height 18
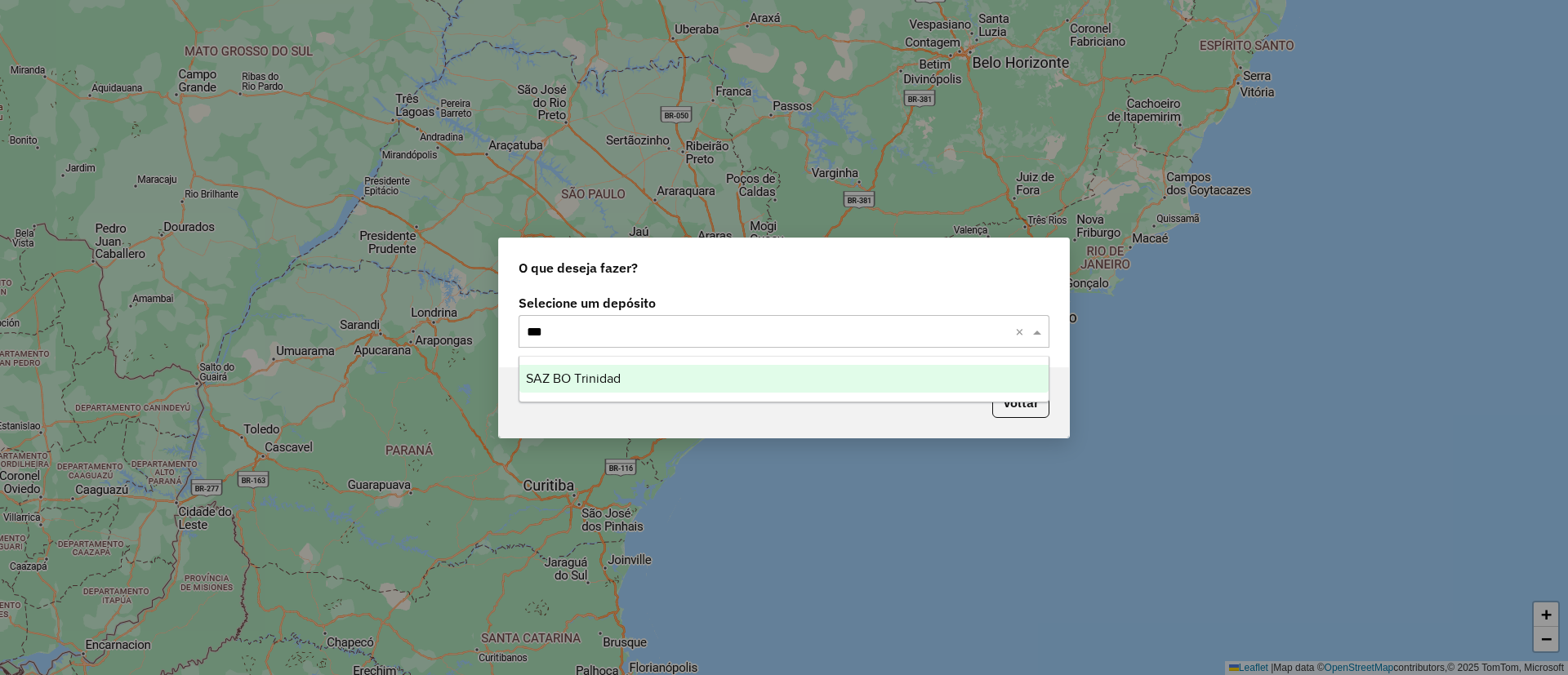
type input "****"
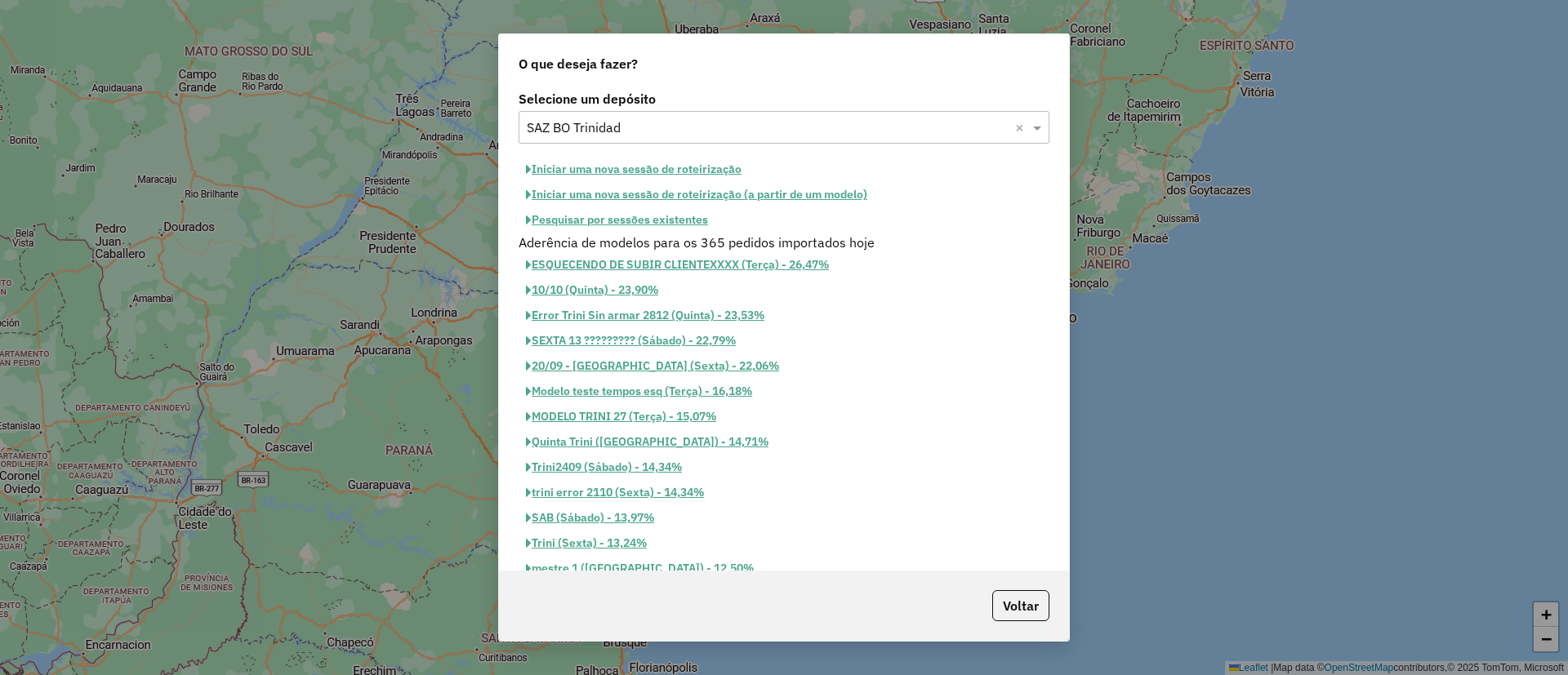
click at [667, 164] on button "Iniciar uma nova sessão de roteirização" at bounding box center [634, 170] width 231 height 25
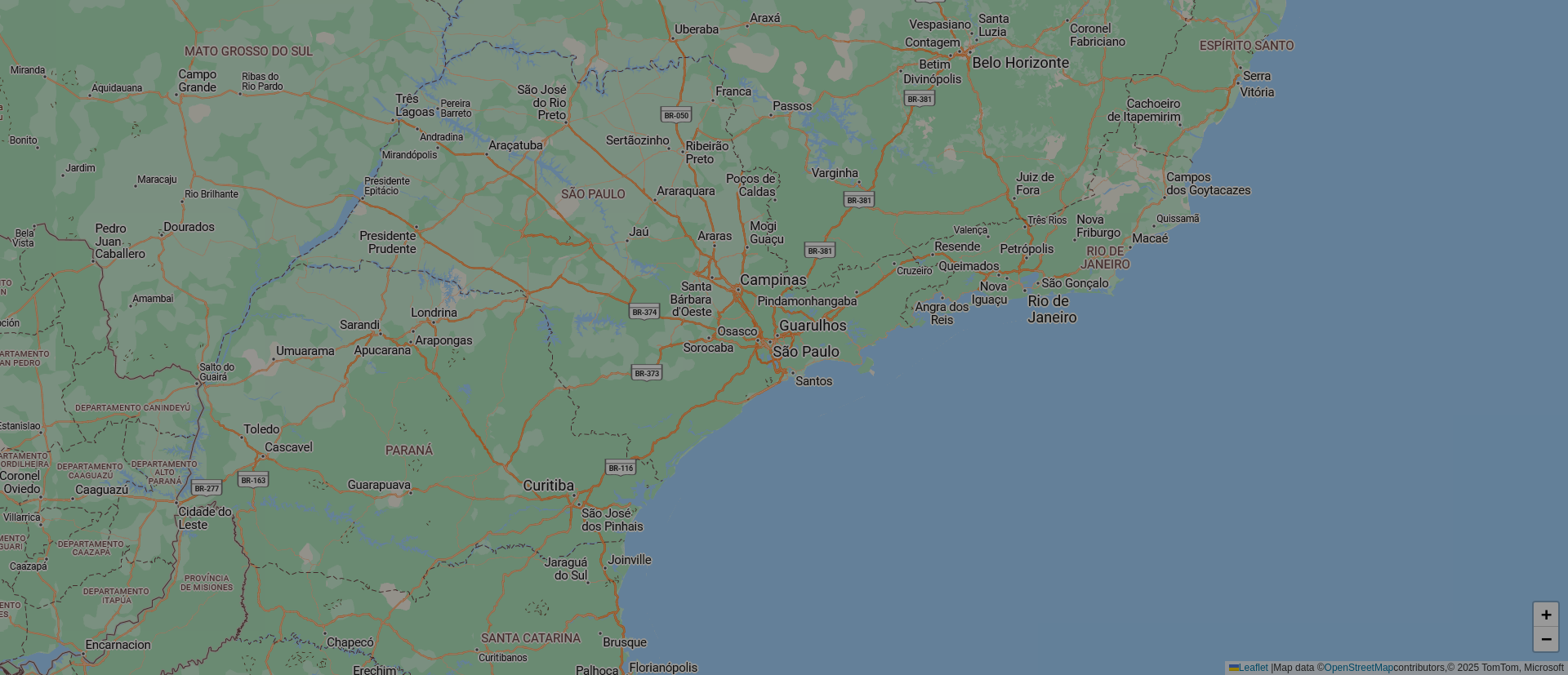
select select "*"
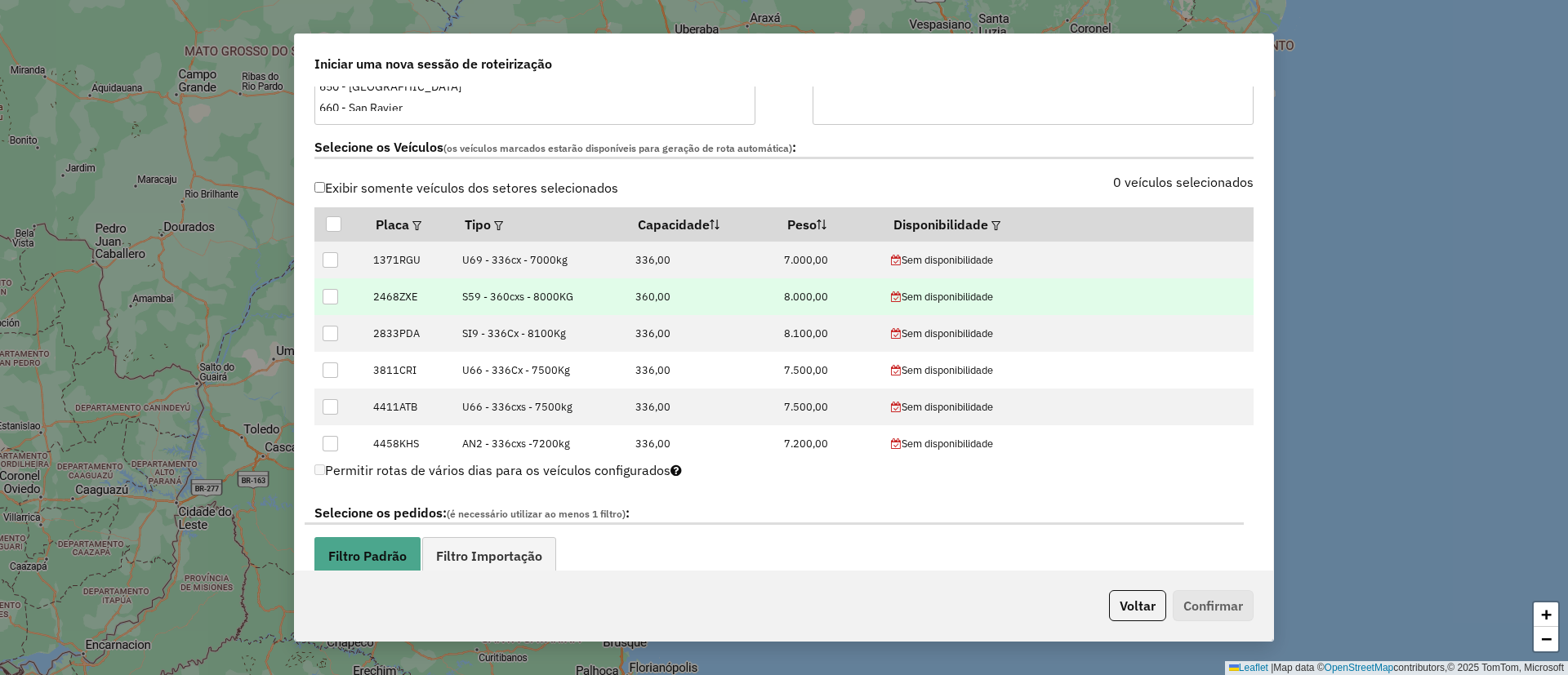
scroll to position [490, 0]
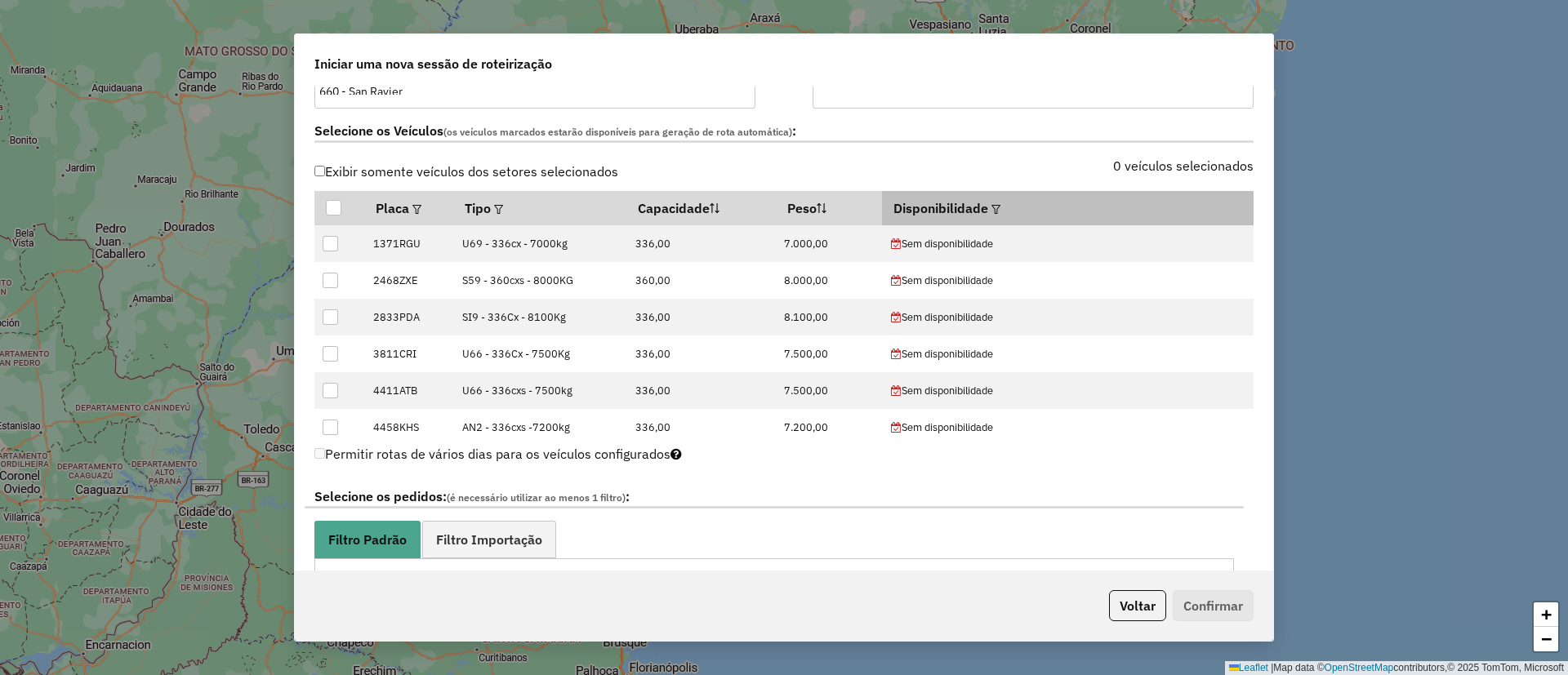
click at [1000, 207] on em at bounding box center [996, 209] width 9 height 9
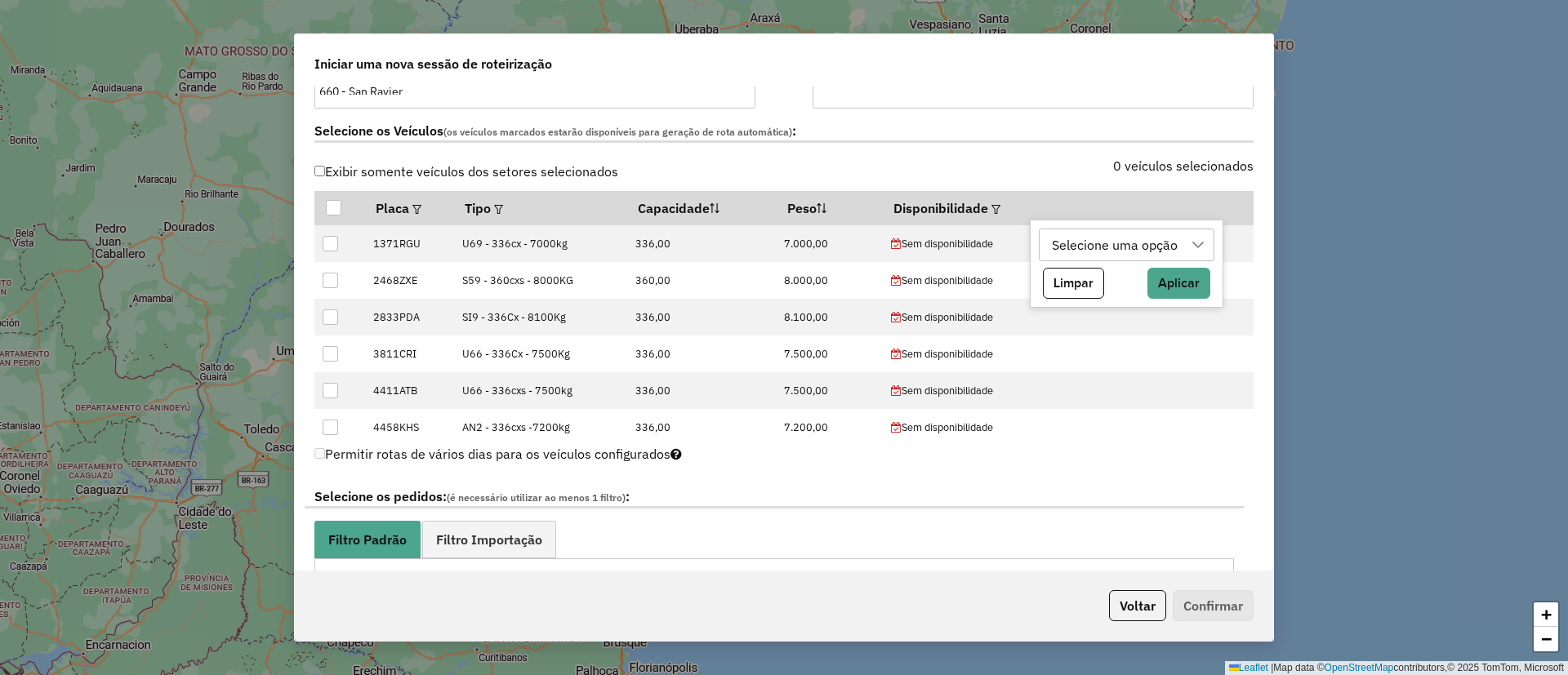
click at [1092, 226] on div "Selecione uma opção Limpar Aplicar" at bounding box center [1127, 264] width 194 height 89
click at [1104, 247] on div "Selecione uma opção" at bounding box center [1114, 245] width 137 height 31
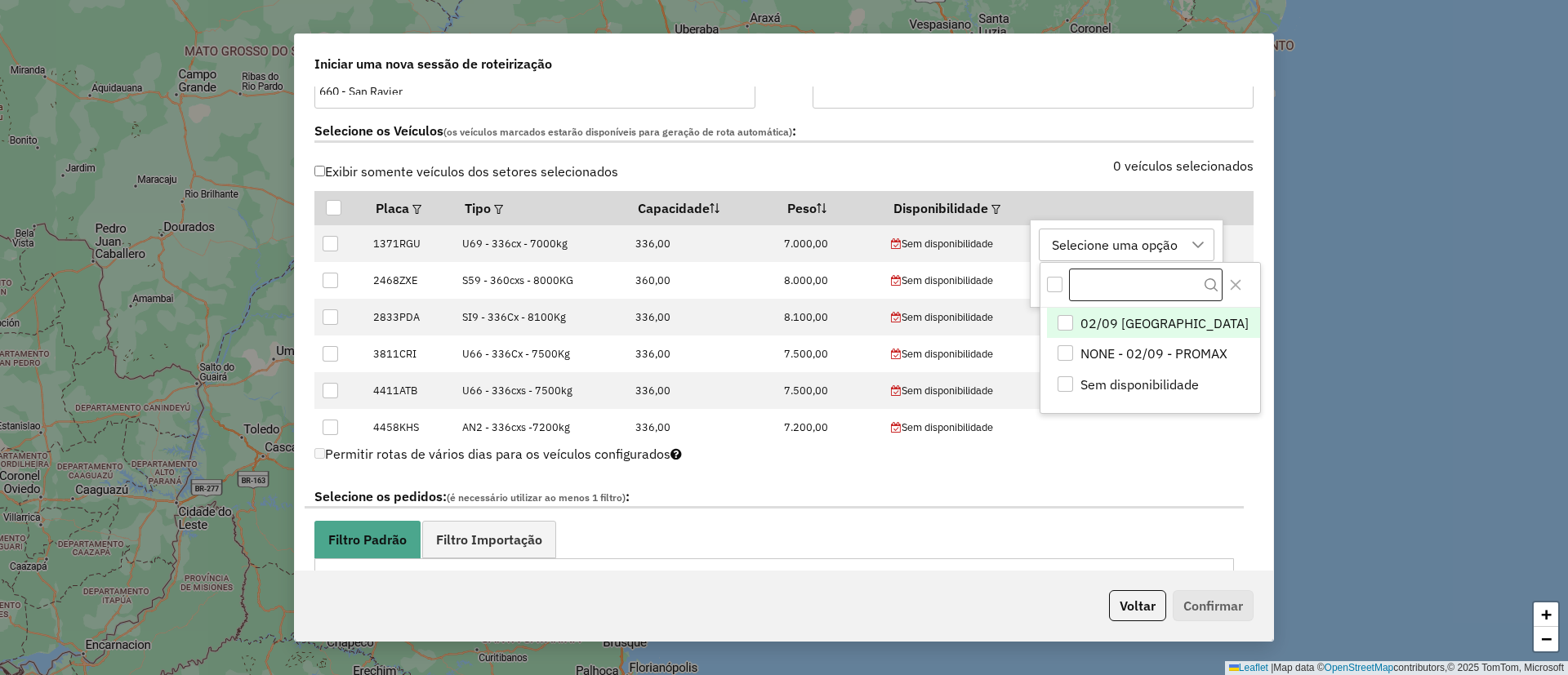
scroll to position [13, 74]
click at [1157, 317] on span "02/09 [GEOGRAPHIC_DATA]" at bounding box center [1164, 322] width 168 height 19
click at [1229, 287] on icon "Close" at bounding box center [1236, 285] width 13 height 13
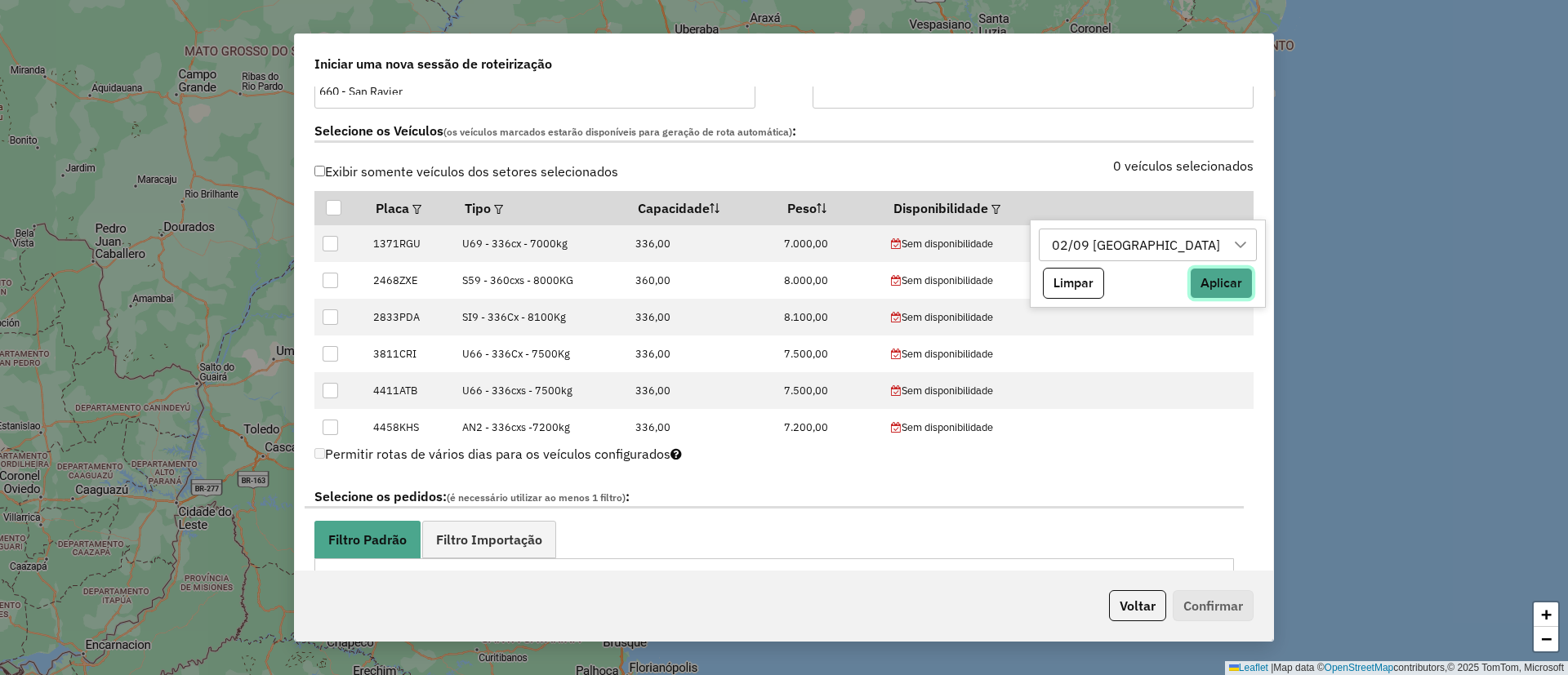
click at [1190, 280] on button "Aplicar" at bounding box center [1220, 283] width 63 height 31
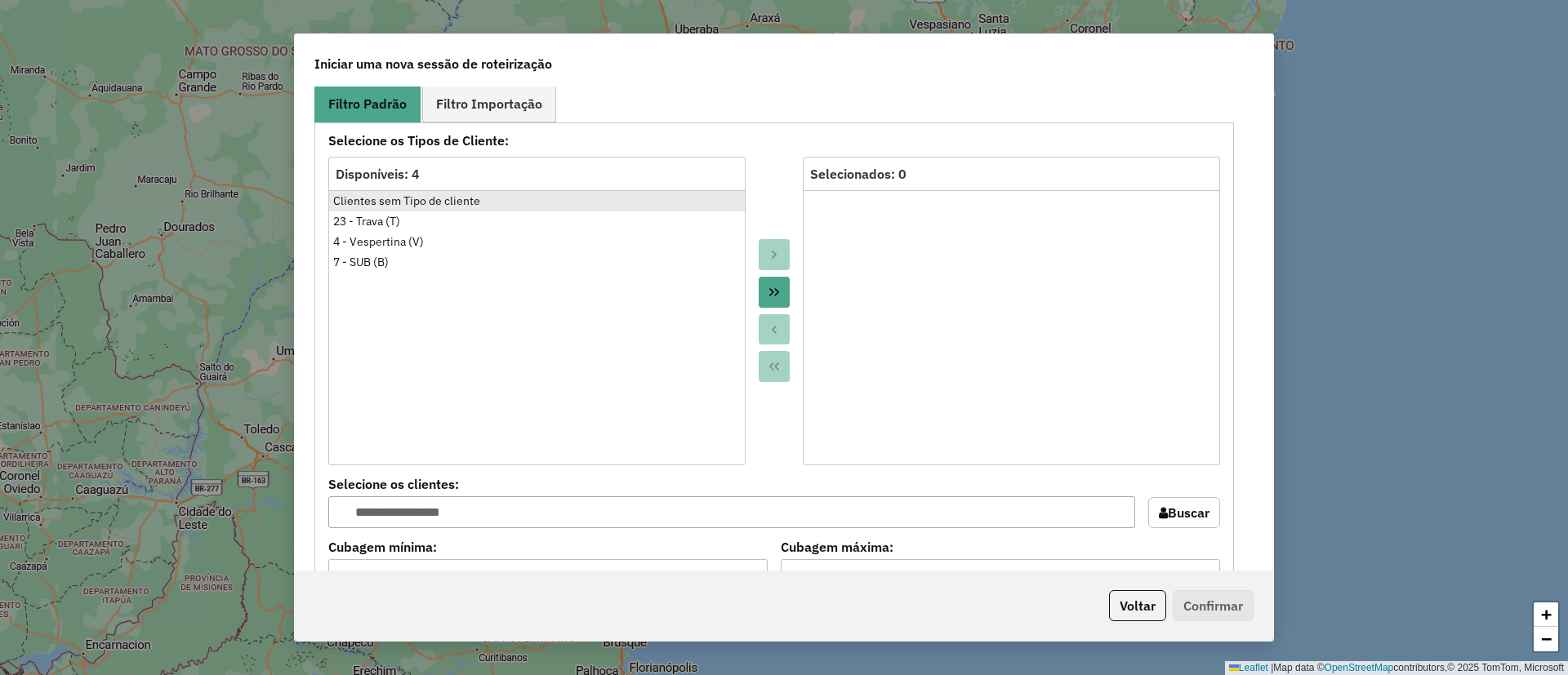
scroll to position [857, 0]
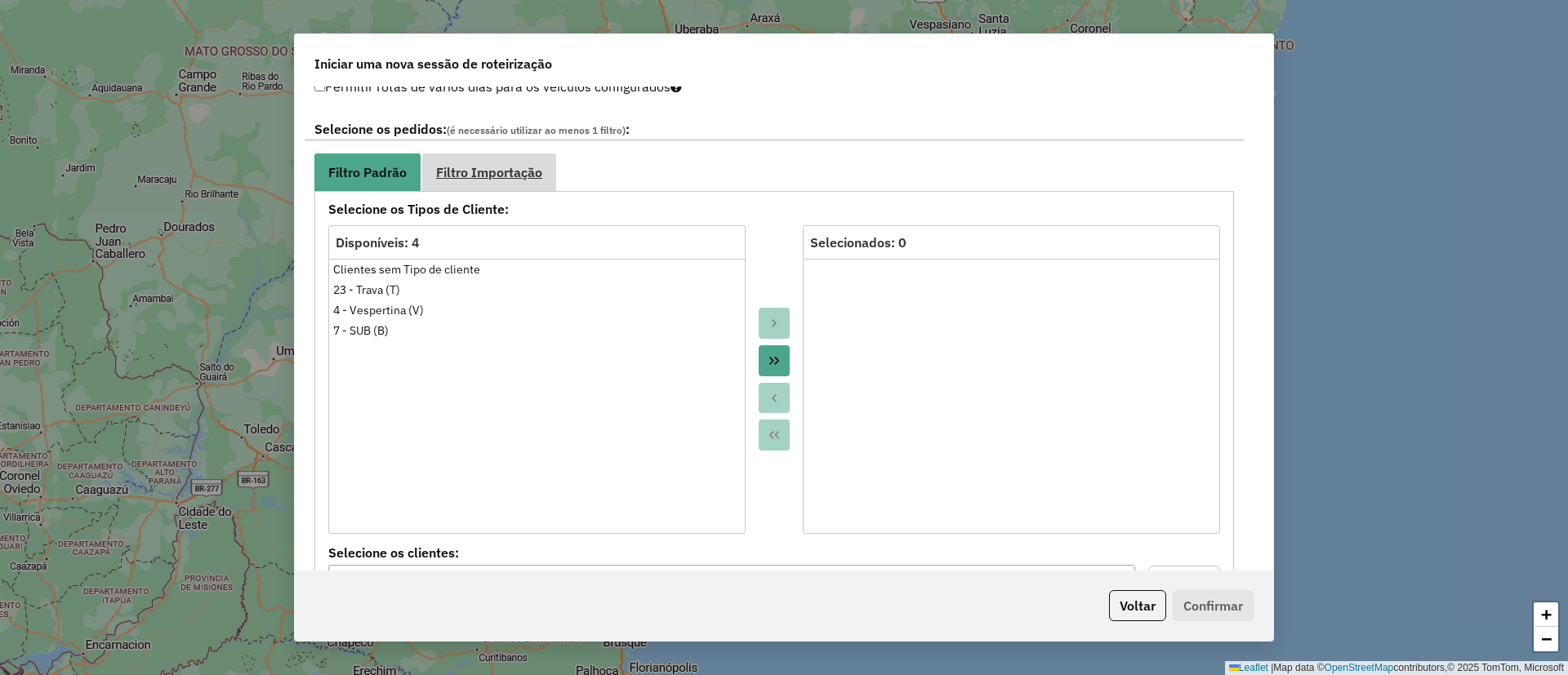
click at [466, 165] on span "Filtro Importação" at bounding box center [489, 172] width 106 height 13
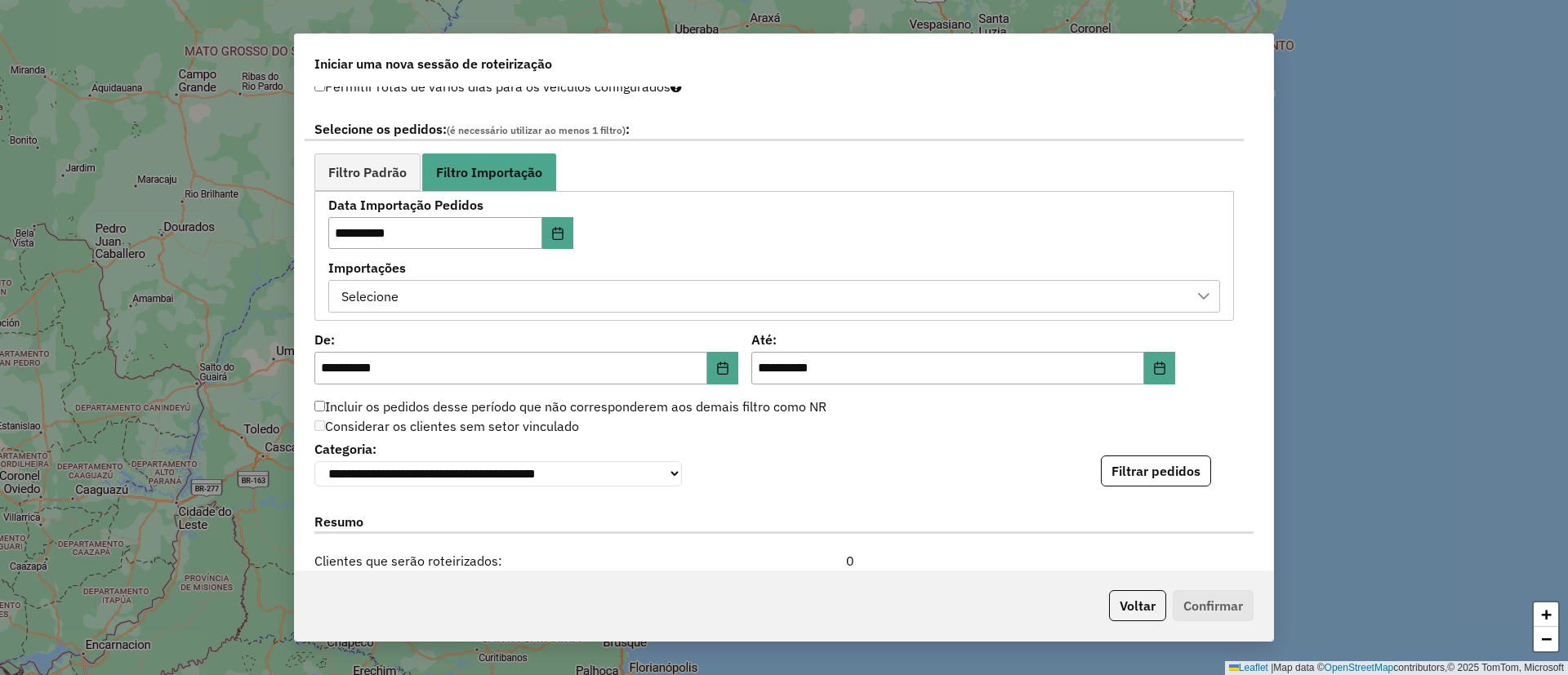
click at [408, 289] on div "Selecione" at bounding box center [762, 296] width 852 height 31
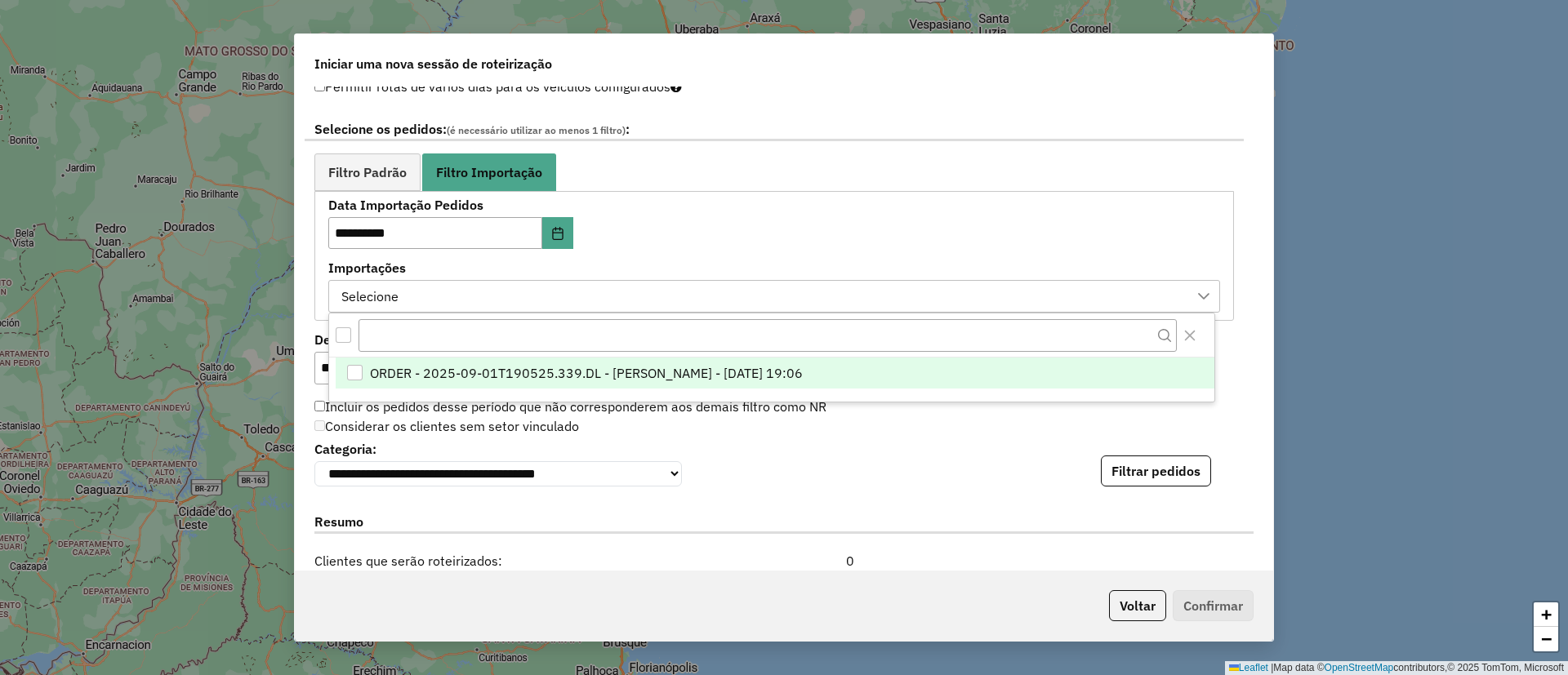
scroll to position [13, 74]
click at [514, 373] on span "ORDER - 2025-09-01T190525.339.DL - BARBARA PAULOSSI BERTO - 01/09/2025 19:06" at bounding box center [586, 373] width 433 height 19
click at [1148, 480] on button "Filtrar pedidos" at bounding box center [1156, 470] width 110 height 31
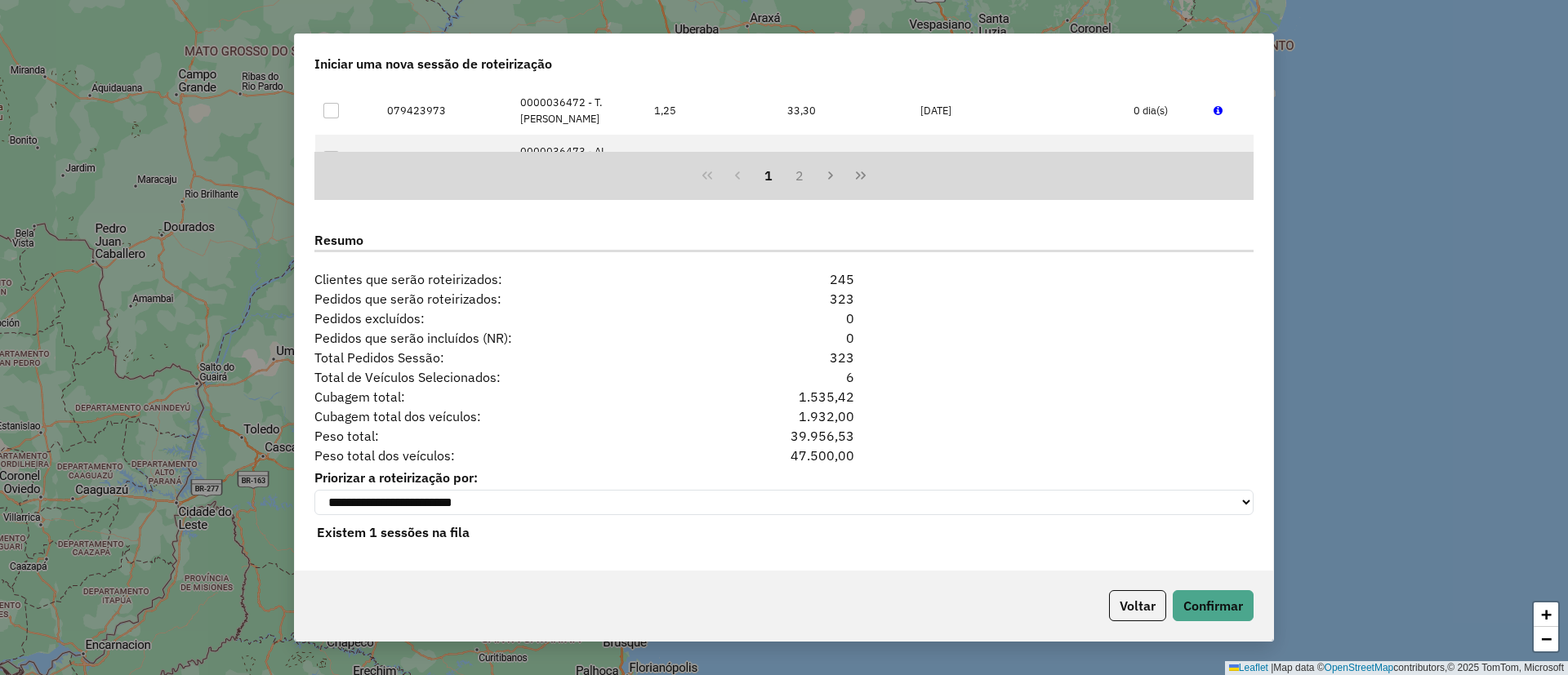
scroll to position [1484, 0]
click at [1222, 584] on div "Voltar Confirmar" at bounding box center [784, 606] width 978 height 70
click at [1207, 603] on button "Confirmar" at bounding box center [1213, 606] width 81 height 31
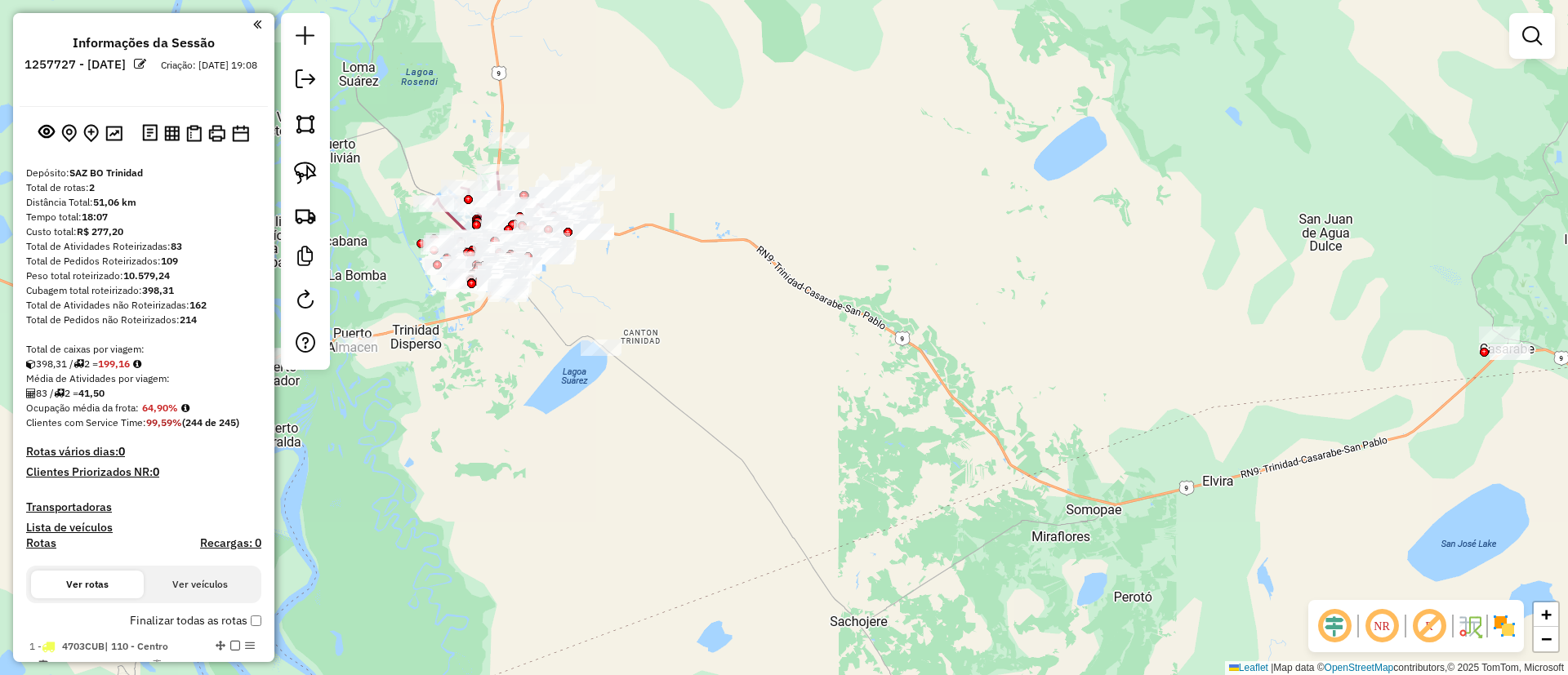
click at [1495, 622] on img at bounding box center [1504, 626] width 26 height 26
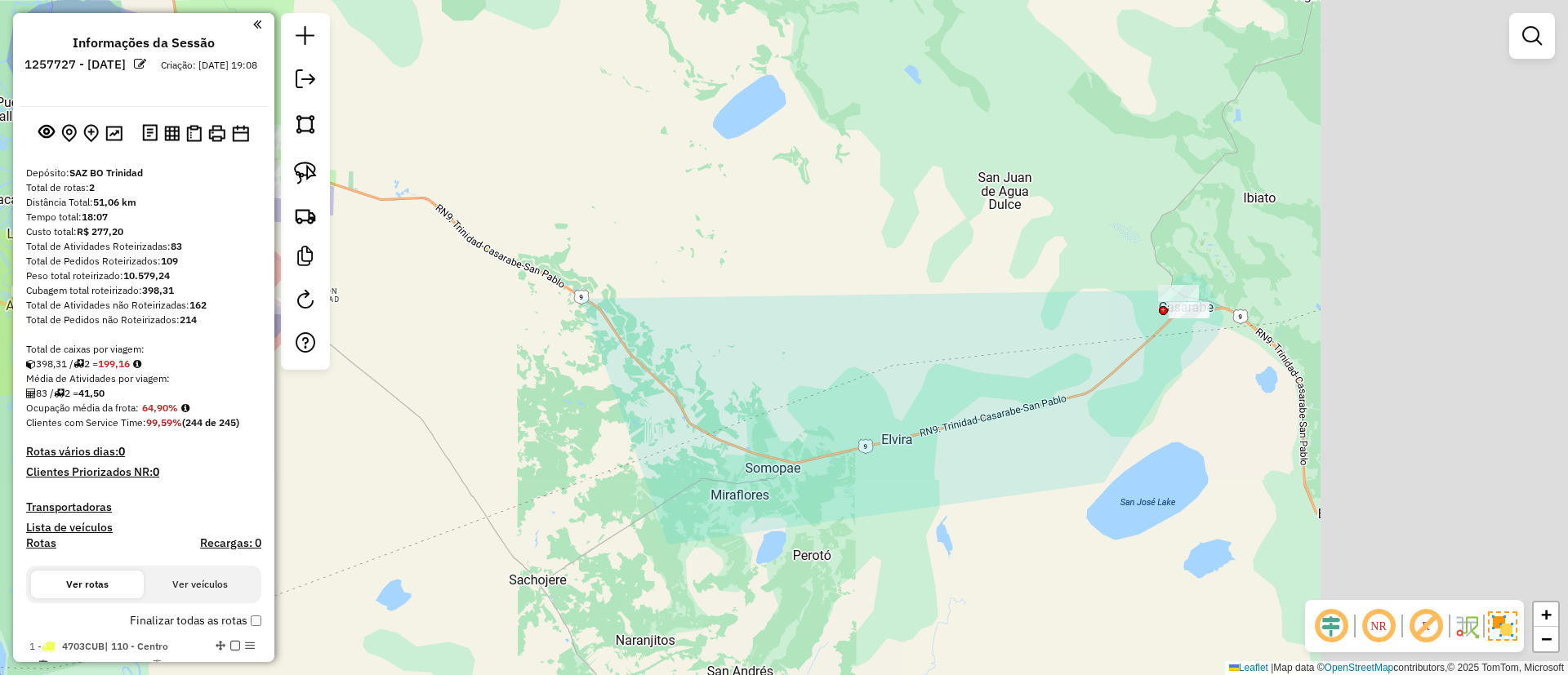
drag, startPoint x: 856, startPoint y: 240, endPoint x: 572, endPoint y: 239, distance: 284.0
click at [559, 236] on div "Janela de atendimento Grade de atendimento Capacidade Transportadoras Veículos …" at bounding box center [784, 338] width 1568 height 675
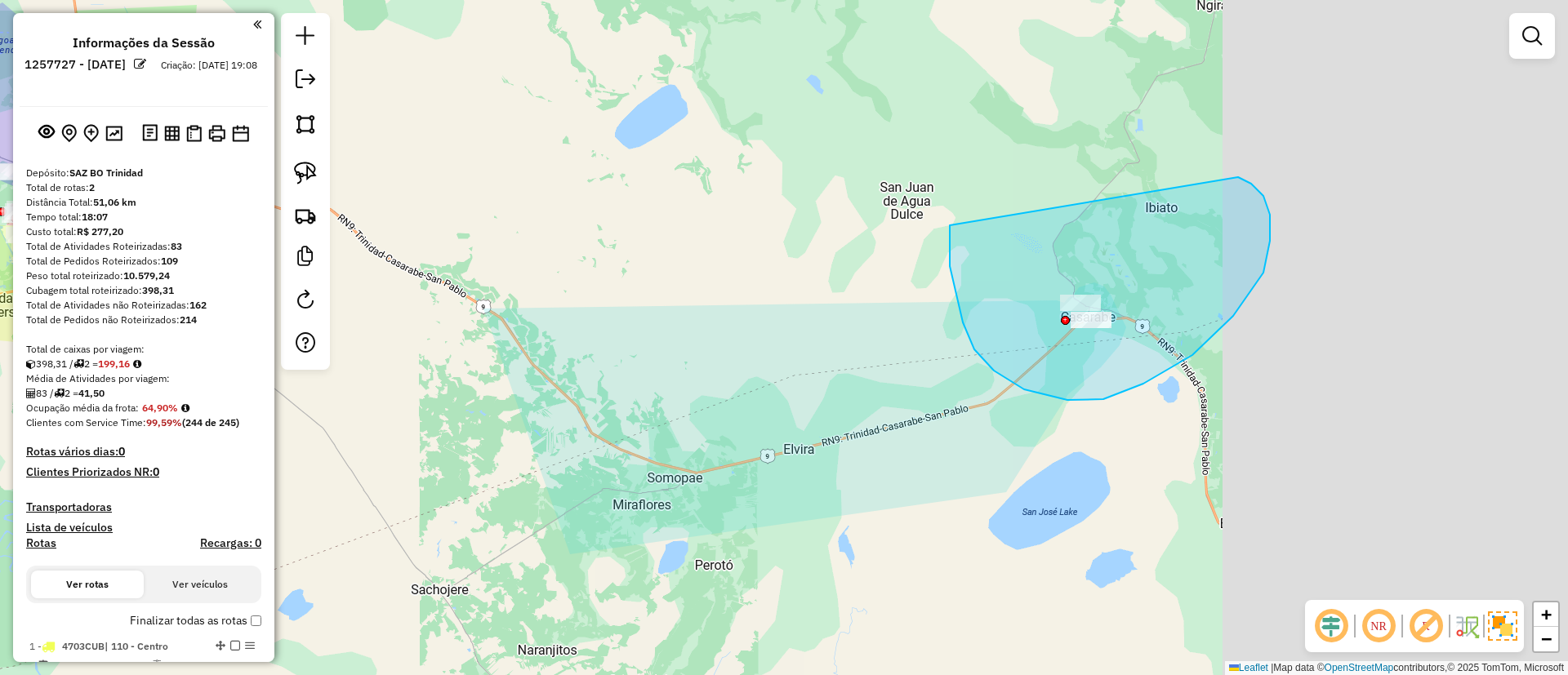
drag, startPoint x: 950, startPoint y: 226, endPoint x: 1219, endPoint y: 173, distance: 274.2
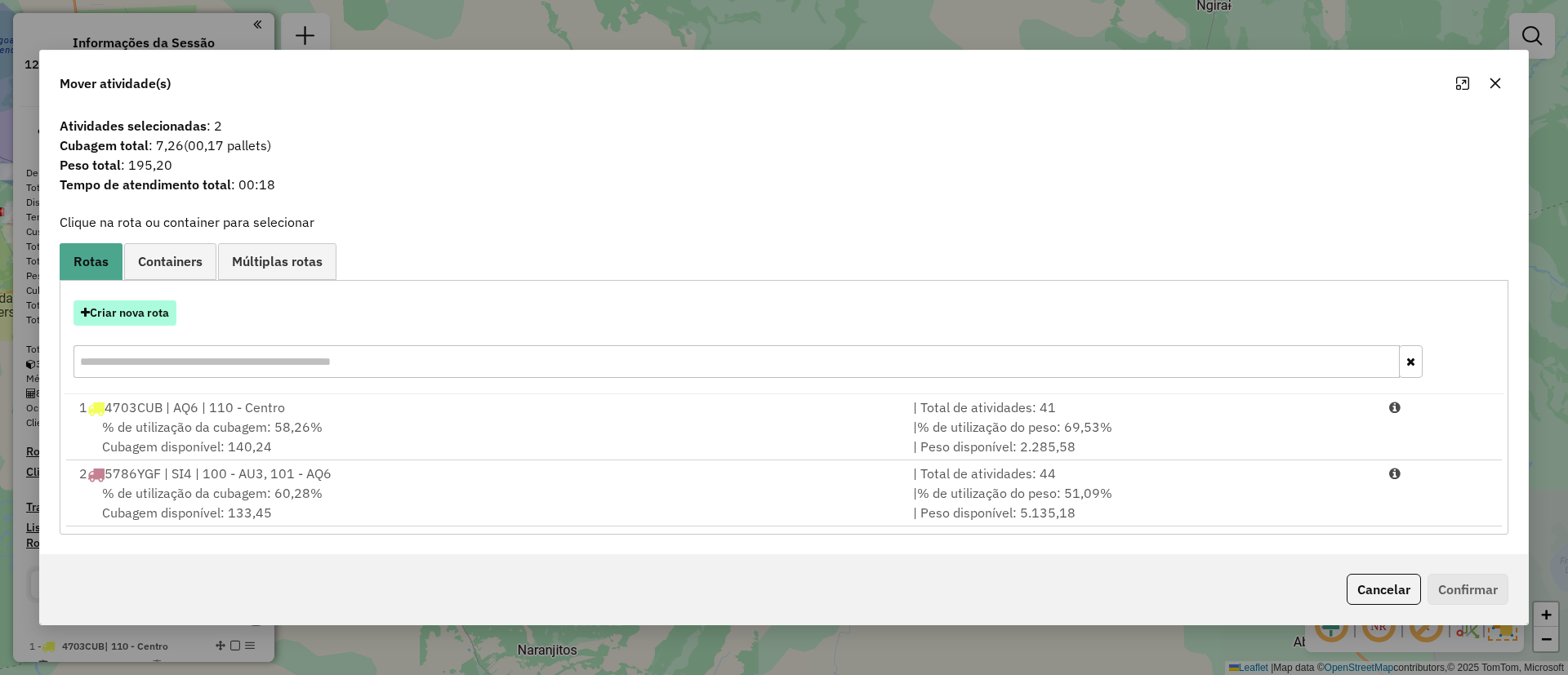
click at [139, 303] on button "Criar nova rota" at bounding box center [124, 313] width 103 height 25
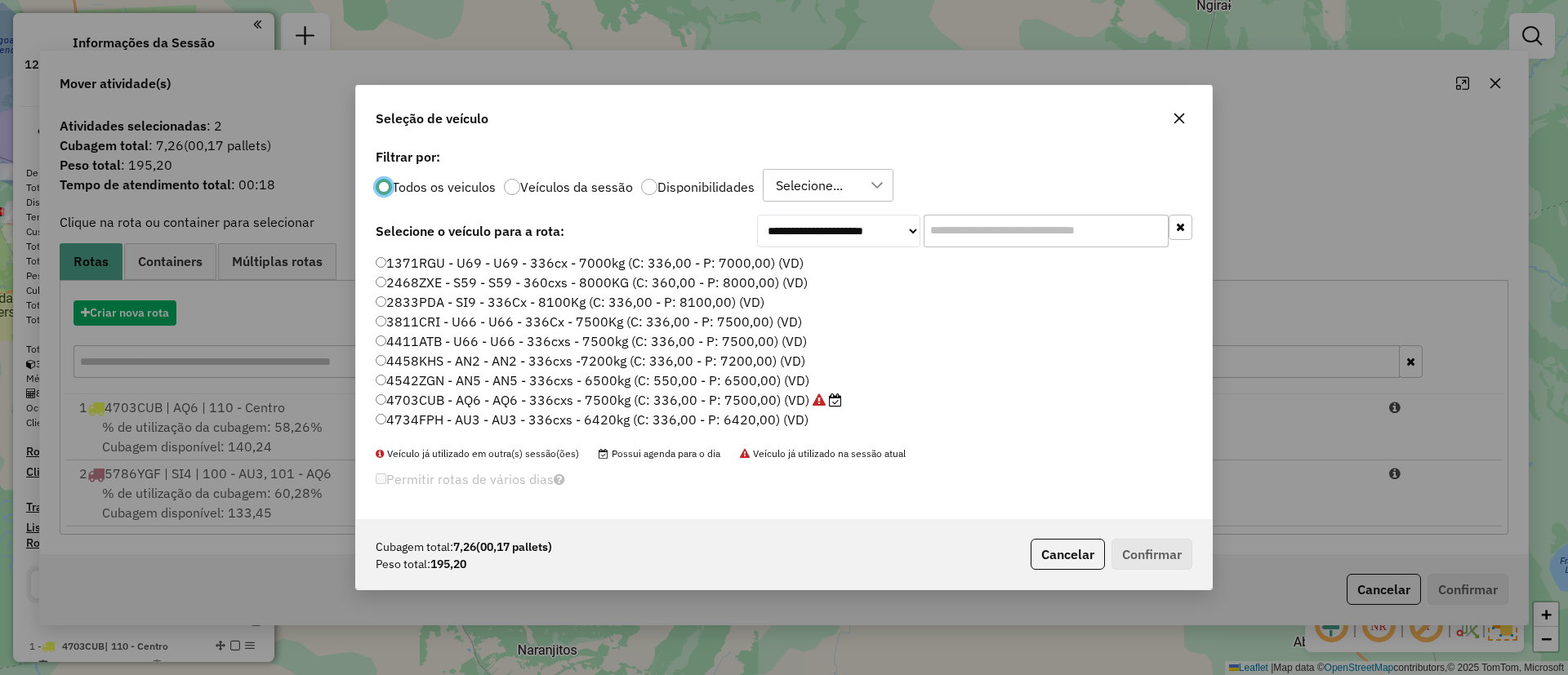
scroll to position [9, 5]
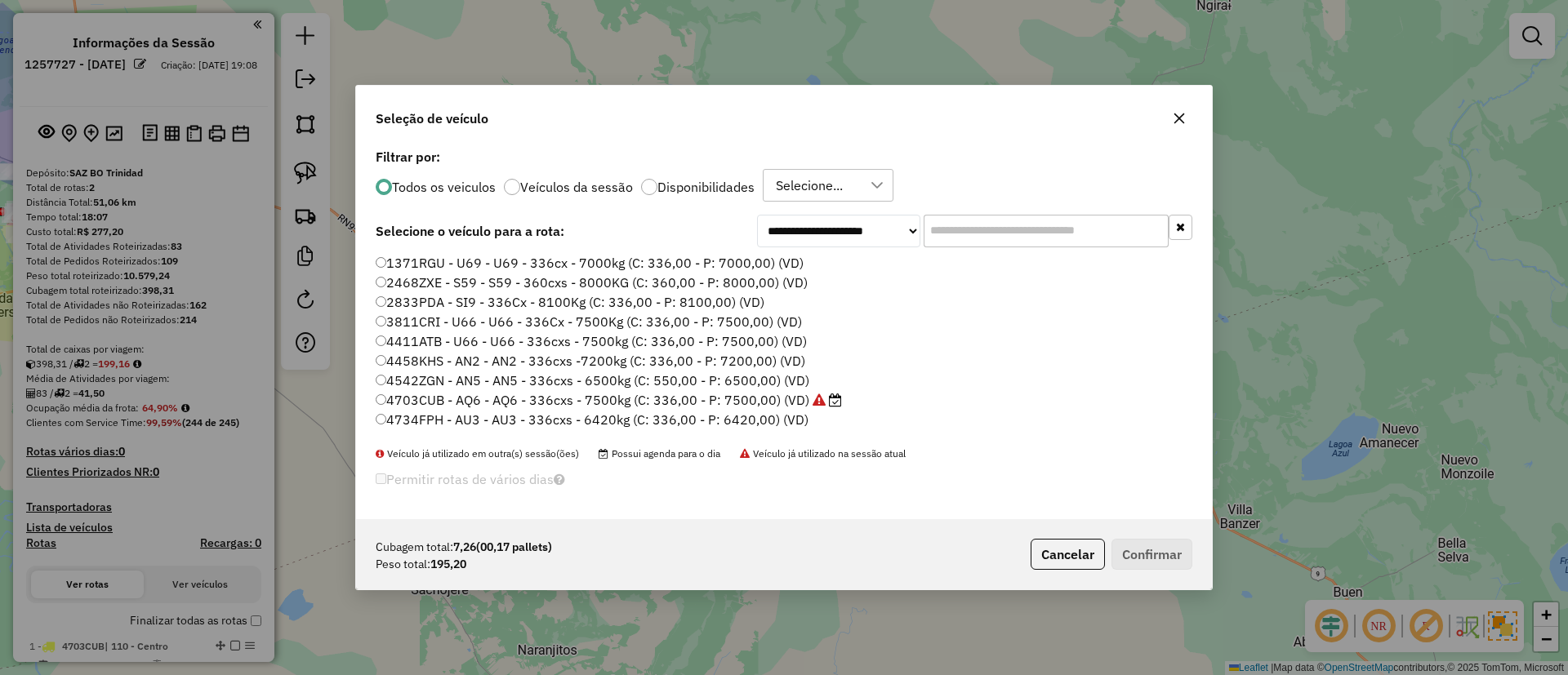
click at [538, 187] on label "Veículos da sessão" at bounding box center [576, 187] width 113 height 13
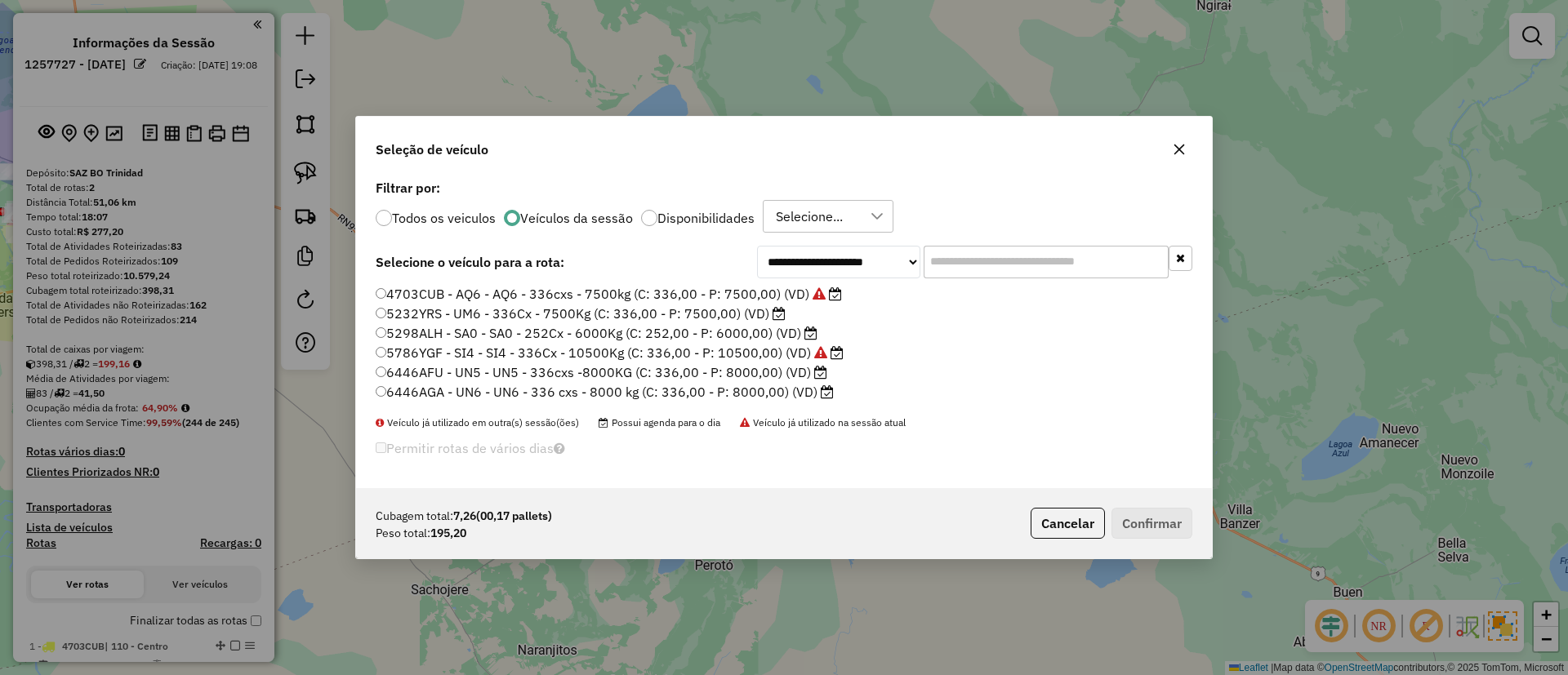
click at [786, 337] on label "5298ALH - SA0 - SA0 - 252Cx - 6000Kg (C: 252,00 - P: 6000,00) (VD)" at bounding box center [596, 332] width 442 height 19
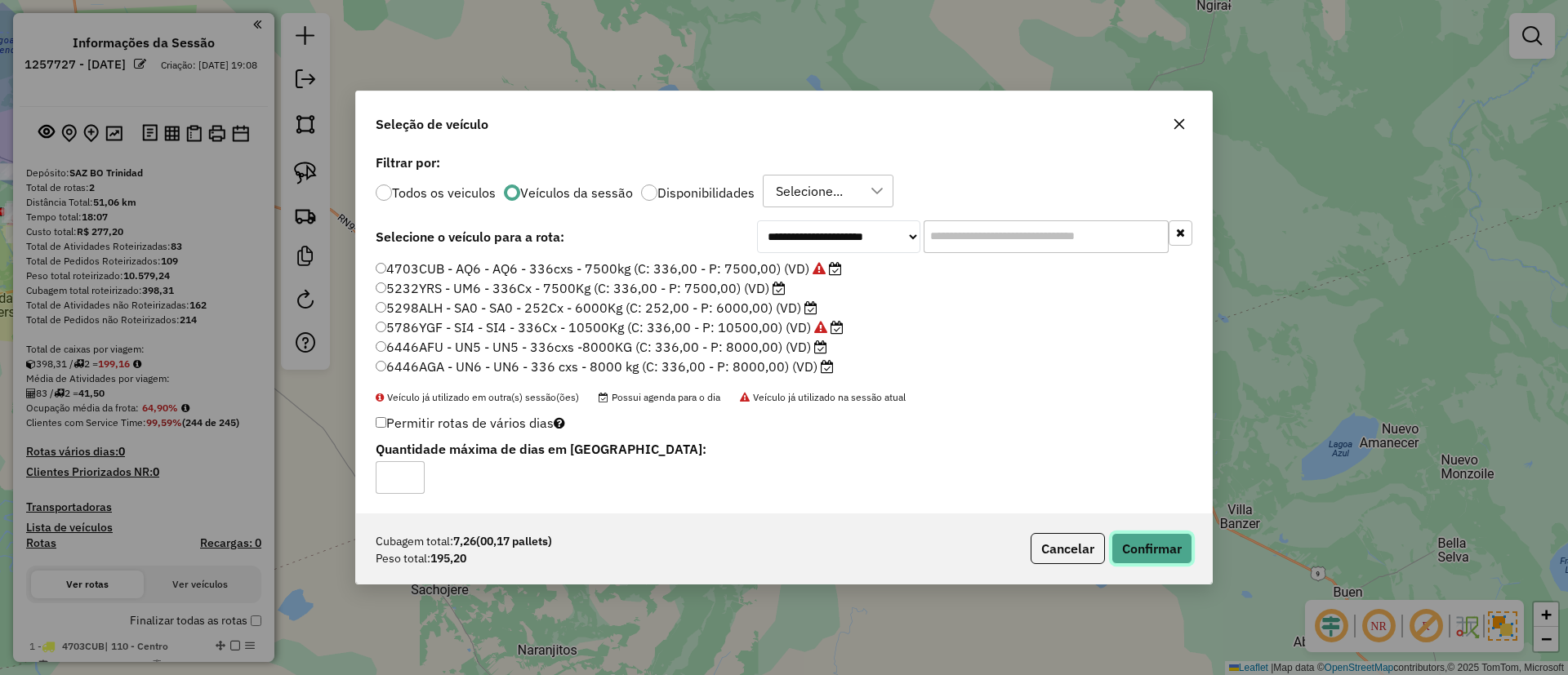
click at [1180, 550] on button "Confirmar" at bounding box center [1151, 548] width 81 height 31
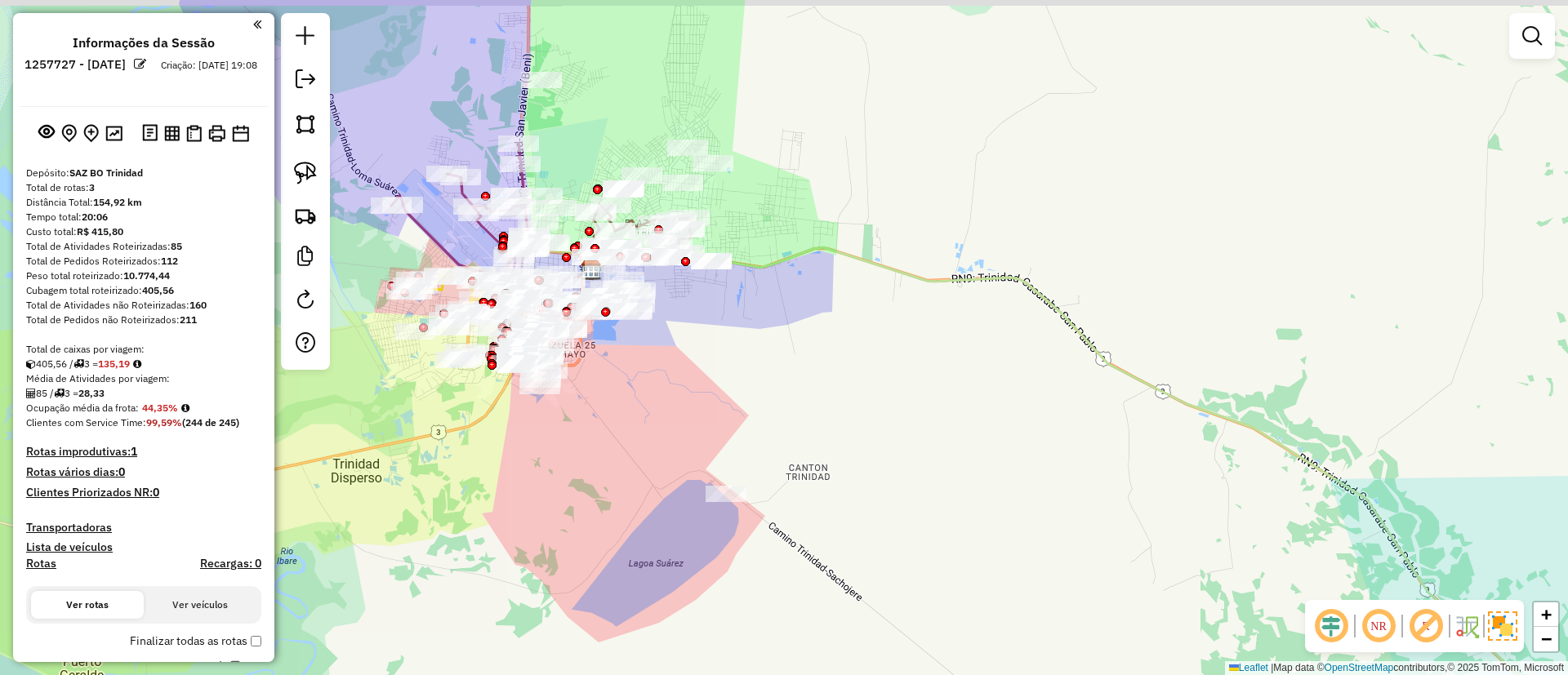
drag, startPoint x: 713, startPoint y: 331, endPoint x: 806, endPoint y: 379, distance: 104.7
click at [809, 381] on div "Janela de atendimento Grade de atendimento Capacidade Transportadoras Veículos …" at bounding box center [784, 338] width 1568 height 675
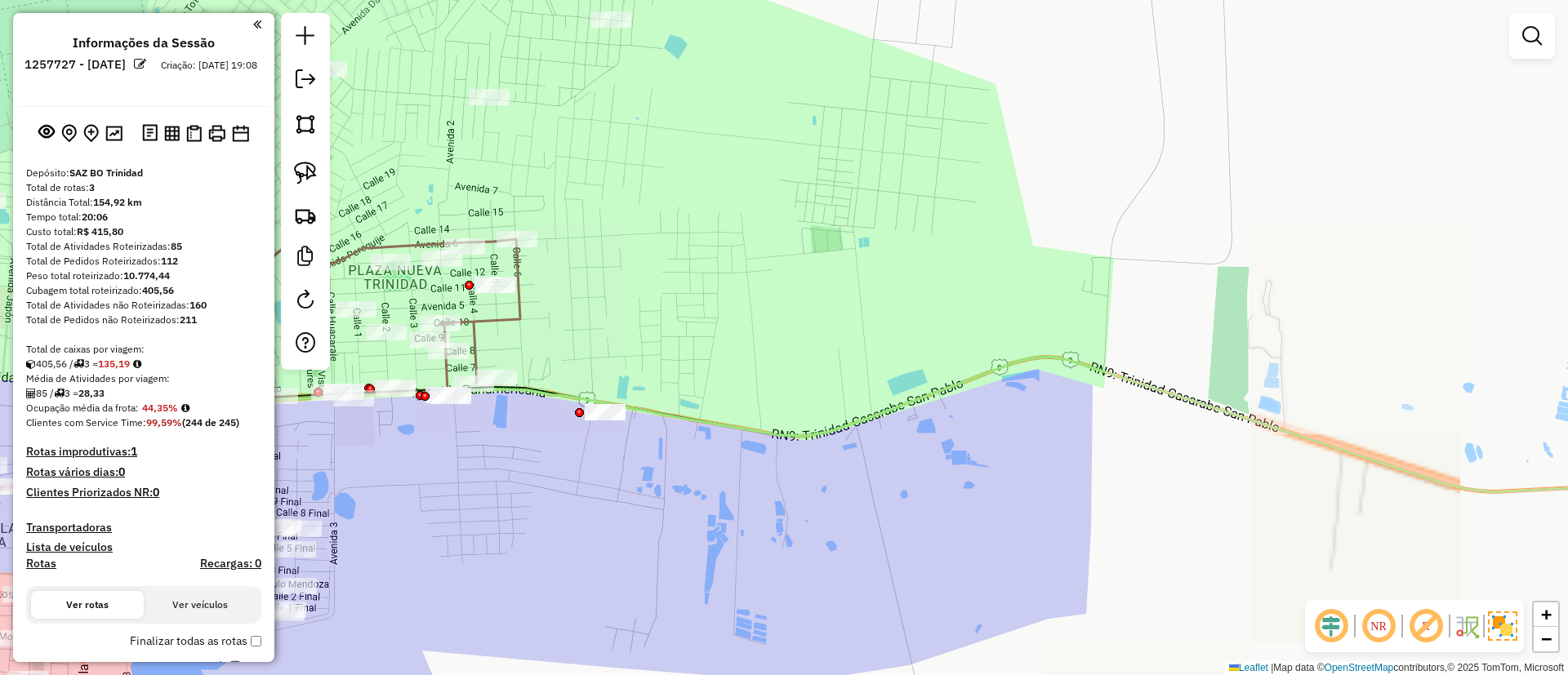
click at [732, 424] on icon at bounding box center [923, 424] width 1603 height 135
select select "**********"
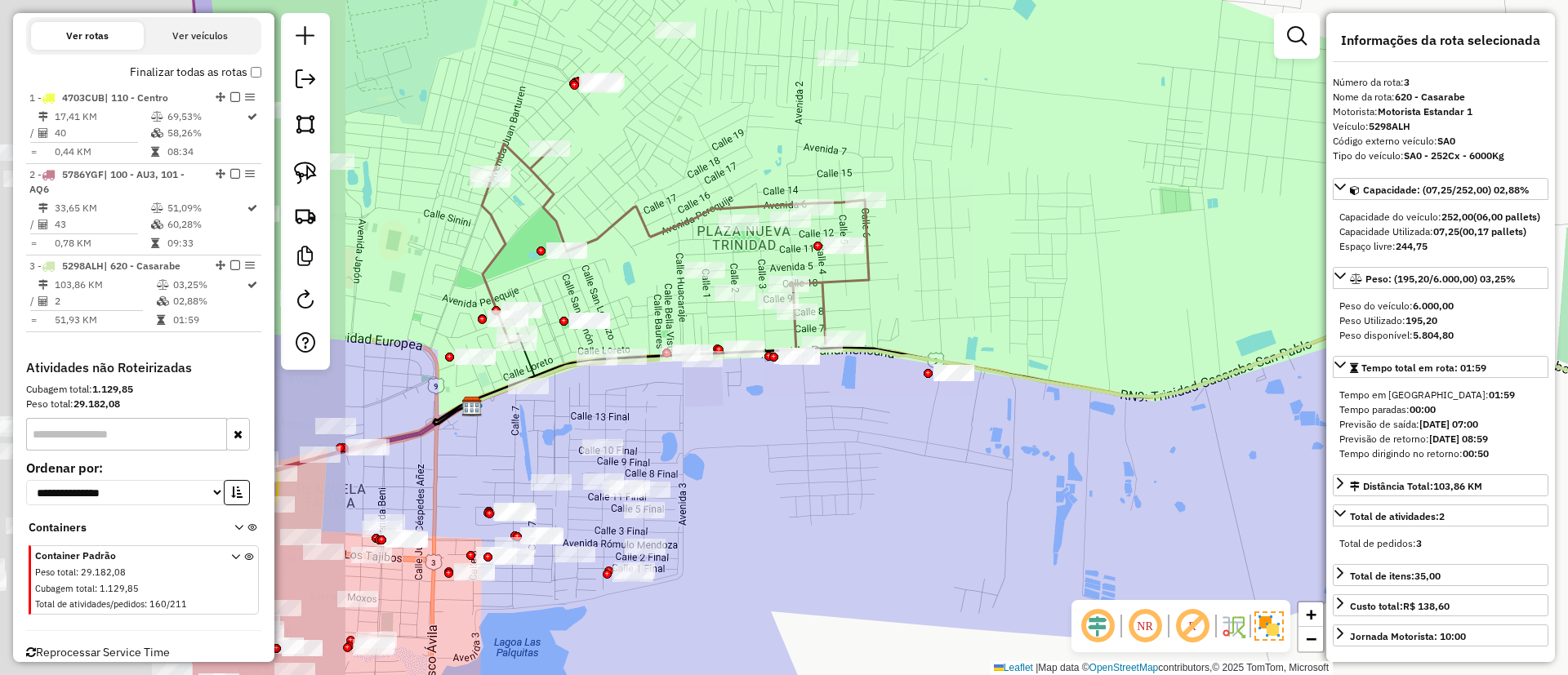
scroll to position [605, 0]
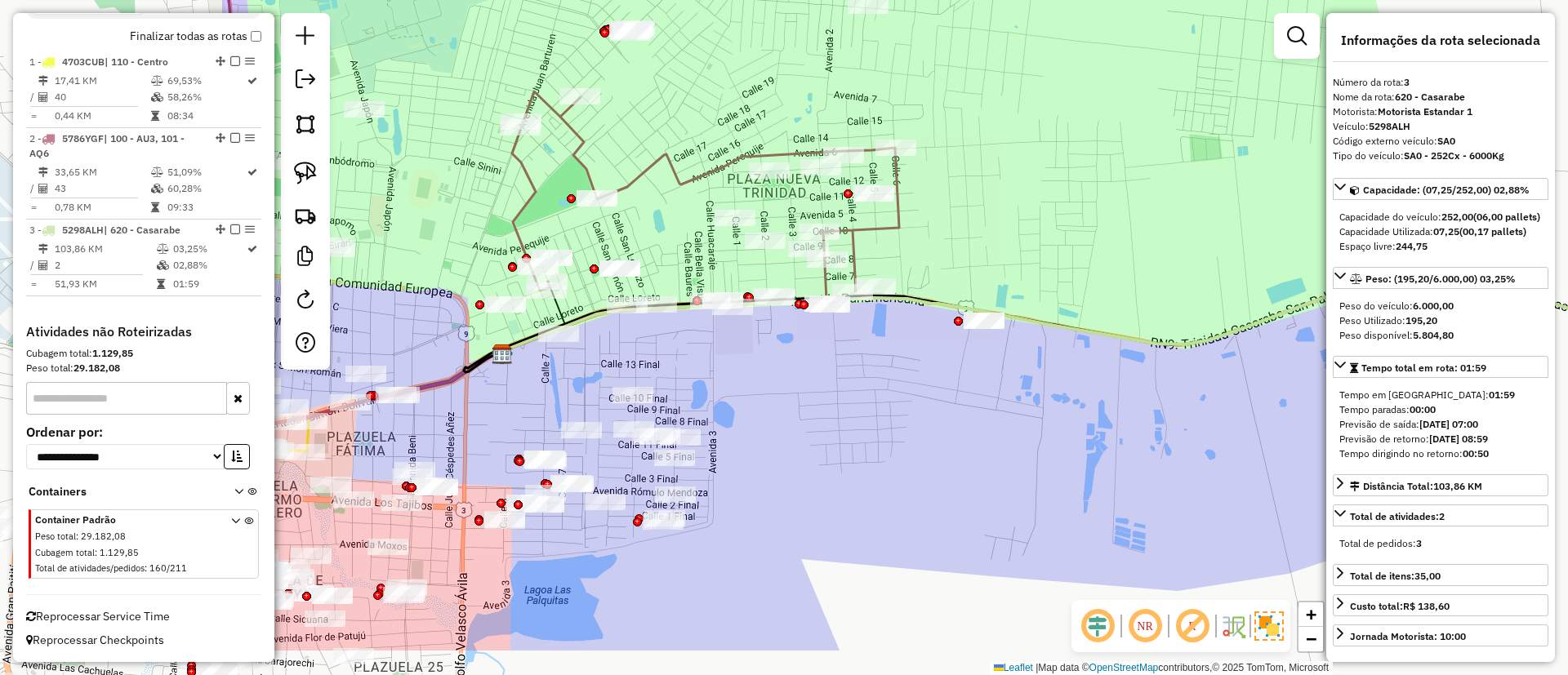
drag, startPoint x: 716, startPoint y: 456, endPoint x: 1095, endPoint y: 343, distance: 395.5
click at [1095, 344] on div "Janela de atendimento Grade de atendimento Capacidade Transportadoras Veículos …" at bounding box center [784, 338] width 1568 height 675
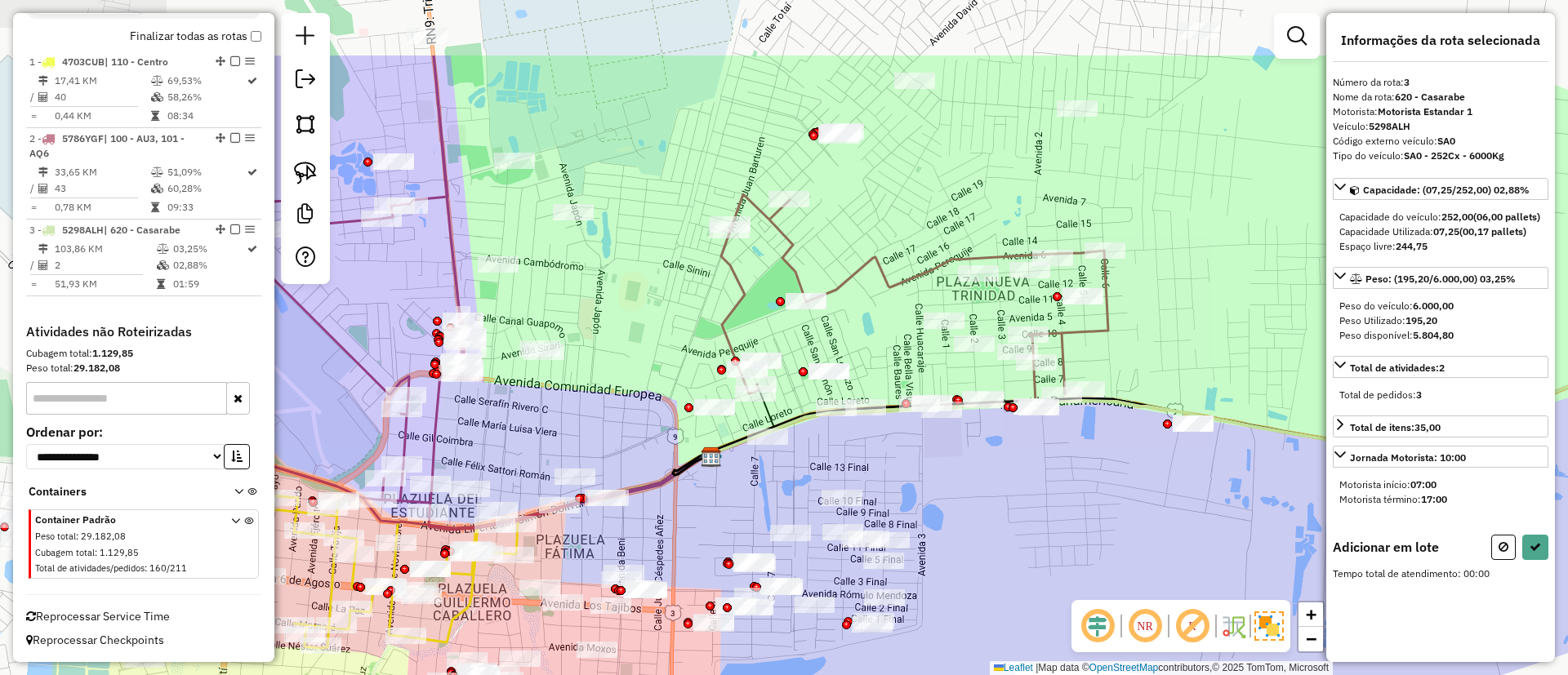
drag, startPoint x: 548, startPoint y: 342, endPoint x: 752, endPoint y: 454, distance: 232.7
click at [752, 454] on div "Janela de atendimento Grade de atendimento Capacidade Transportadoras Veículos …" at bounding box center [784, 338] width 1568 height 675
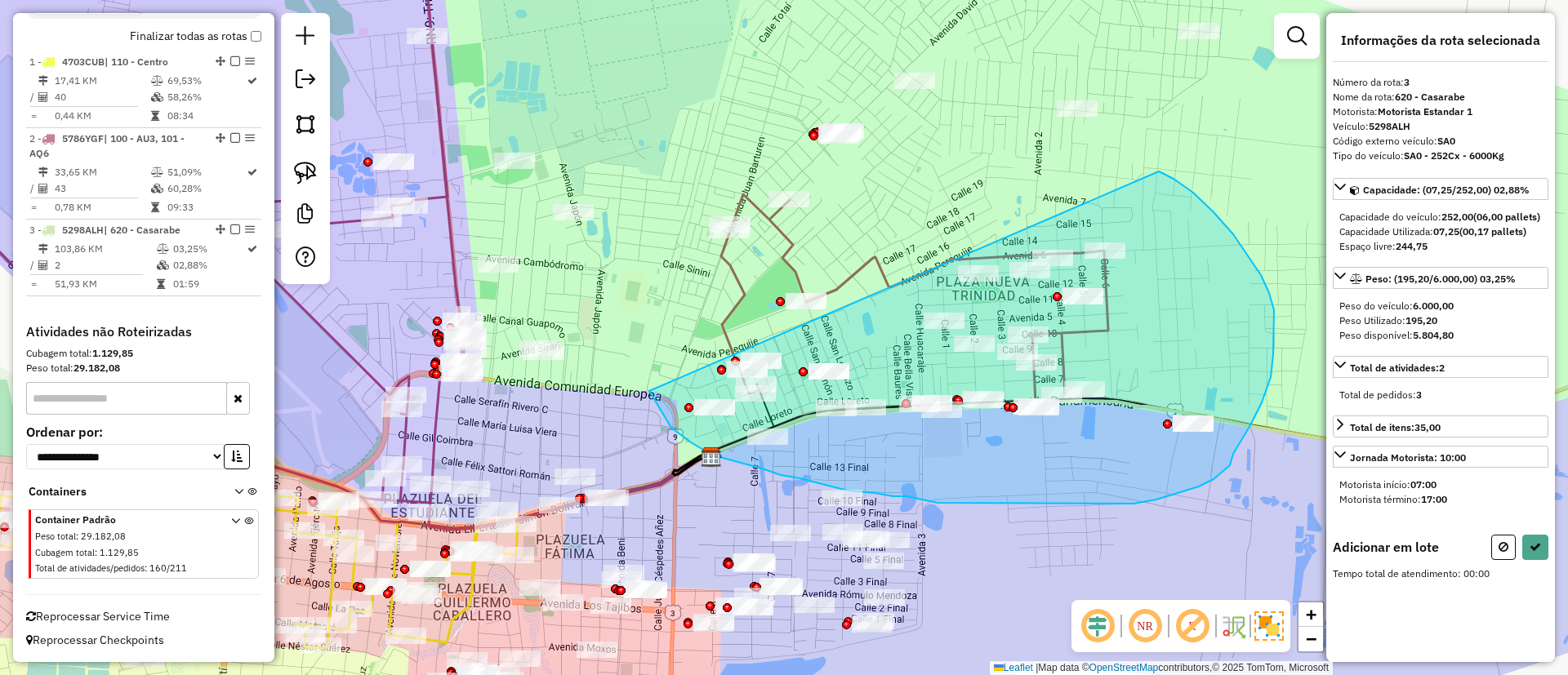
drag, startPoint x: 654, startPoint y: 398, endPoint x: 1099, endPoint y: 150, distance: 509.4
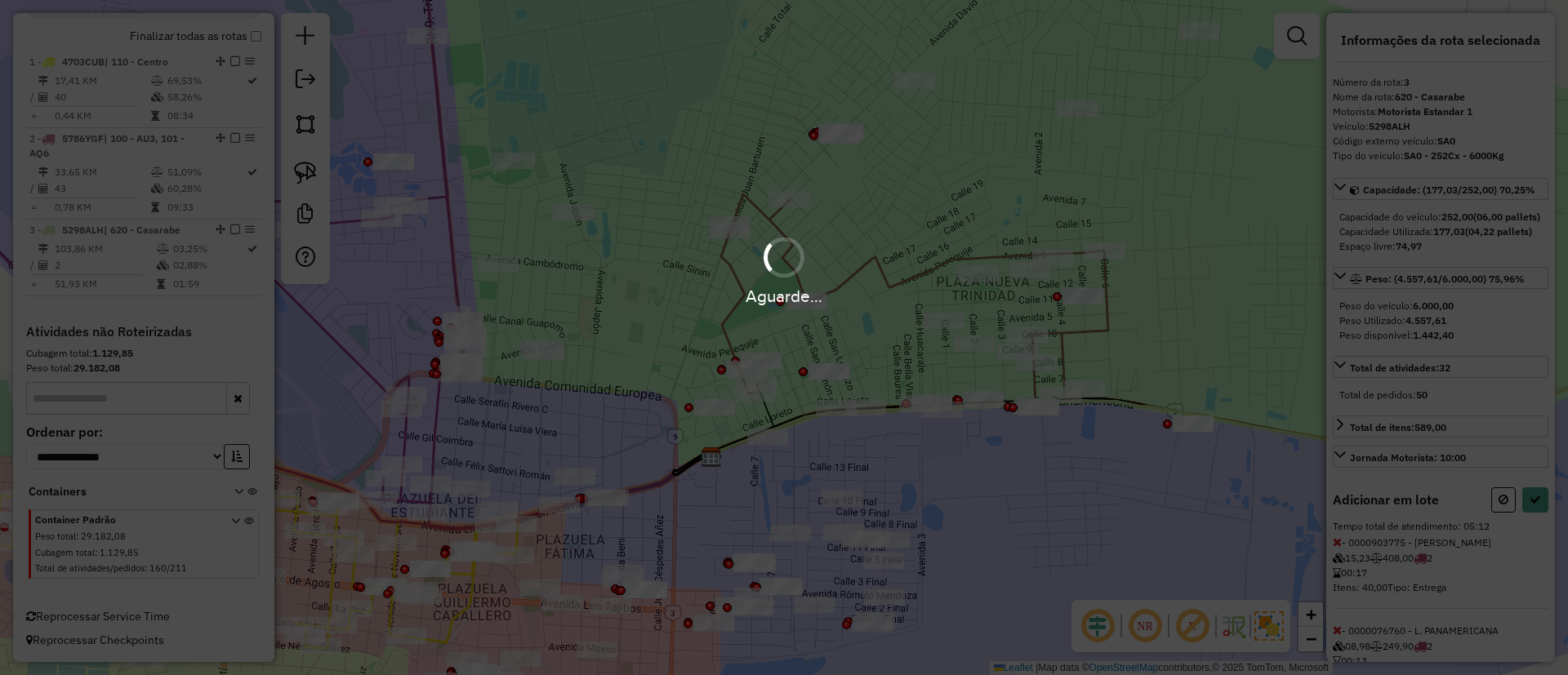
select select "**********"
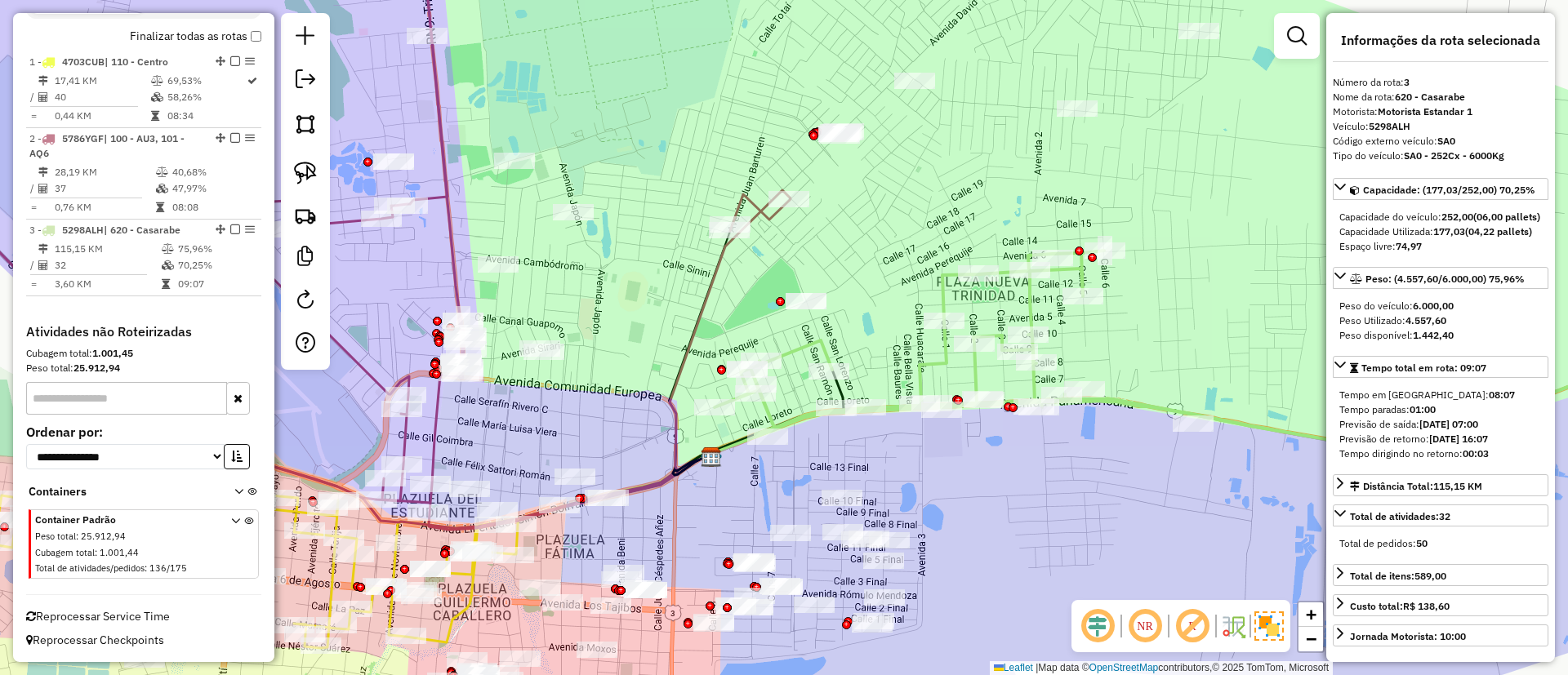
scroll to position [585, 0]
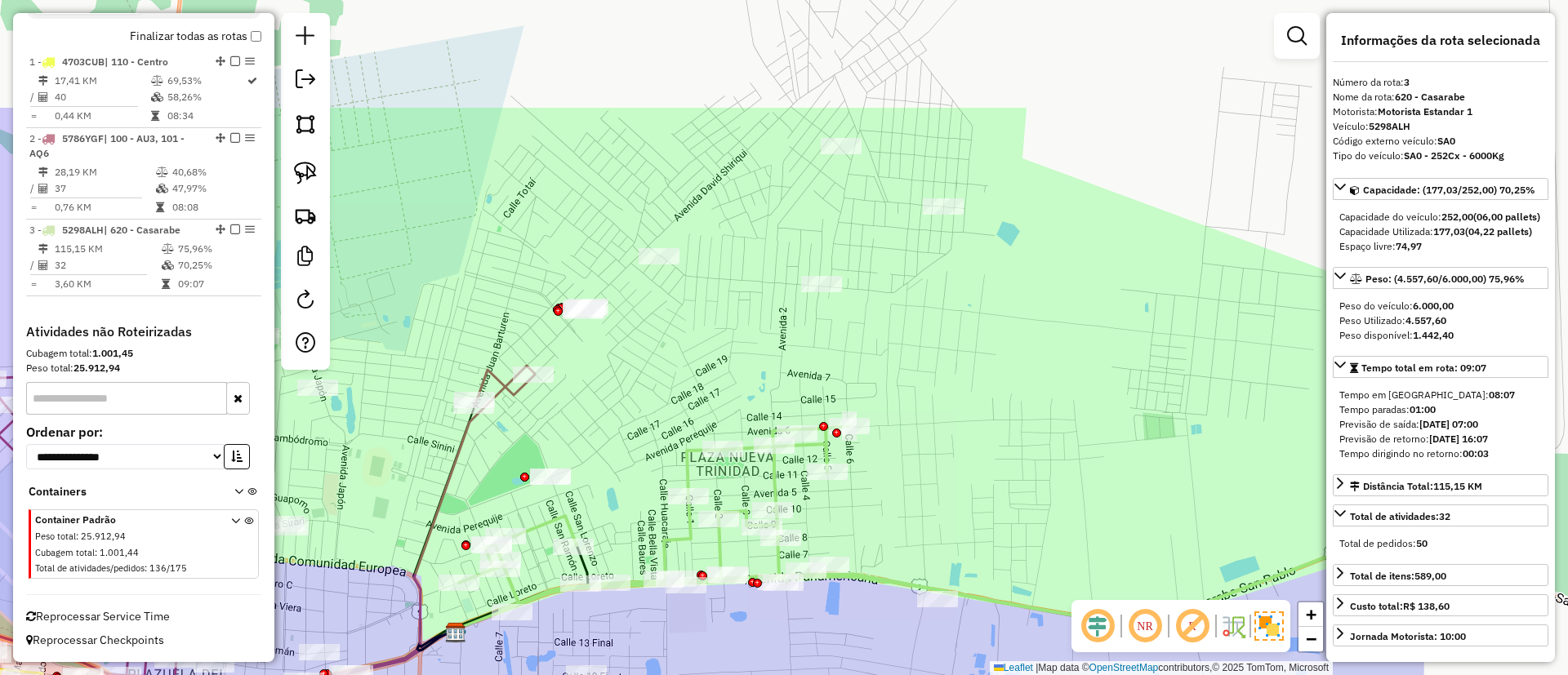
drag, startPoint x: 1180, startPoint y: 195, endPoint x: 923, endPoint y: 373, distance: 312.6
click at [924, 373] on div "Janela de atendimento Grade de atendimento Capacidade Transportadoras Veículos …" at bounding box center [784, 338] width 1568 height 675
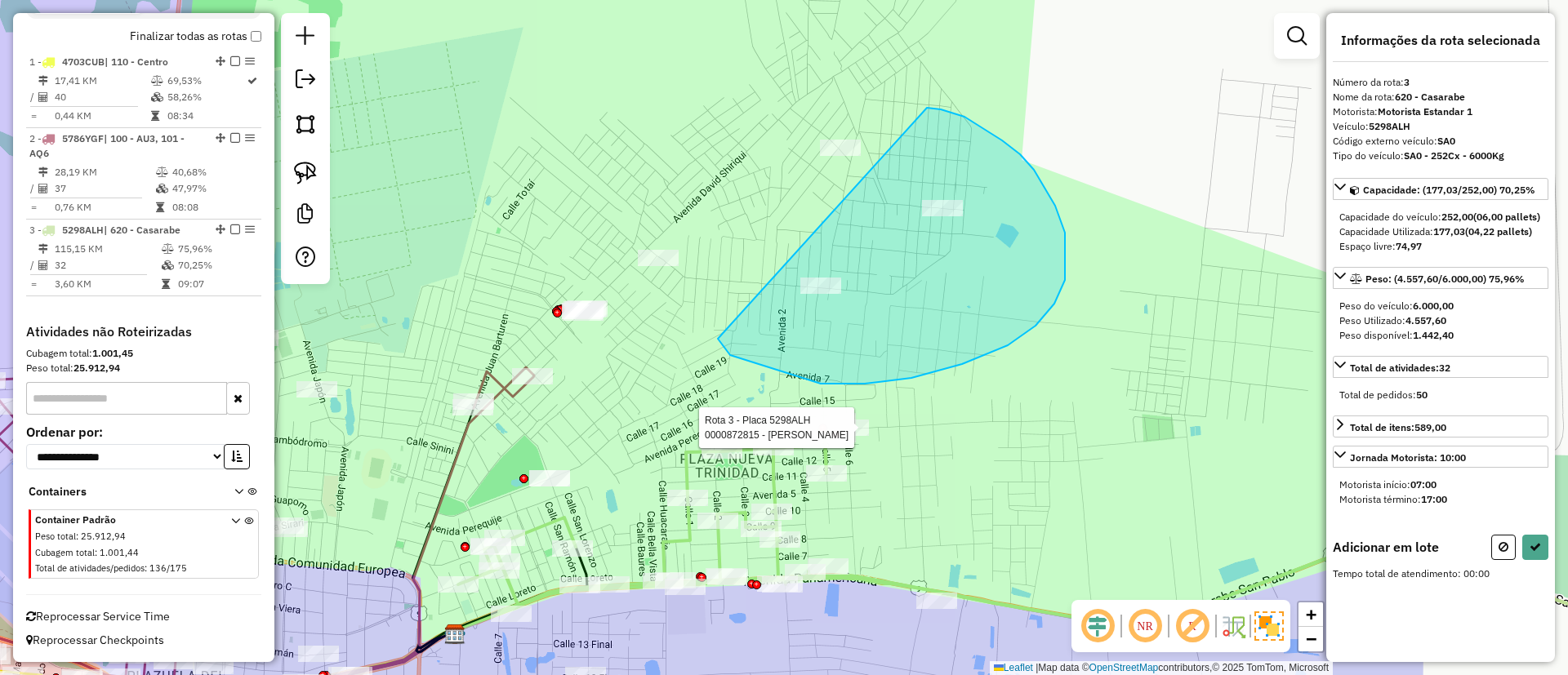
drag, startPoint x: 730, startPoint y: 355, endPoint x: 926, endPoint y: 108, distance: 315.3
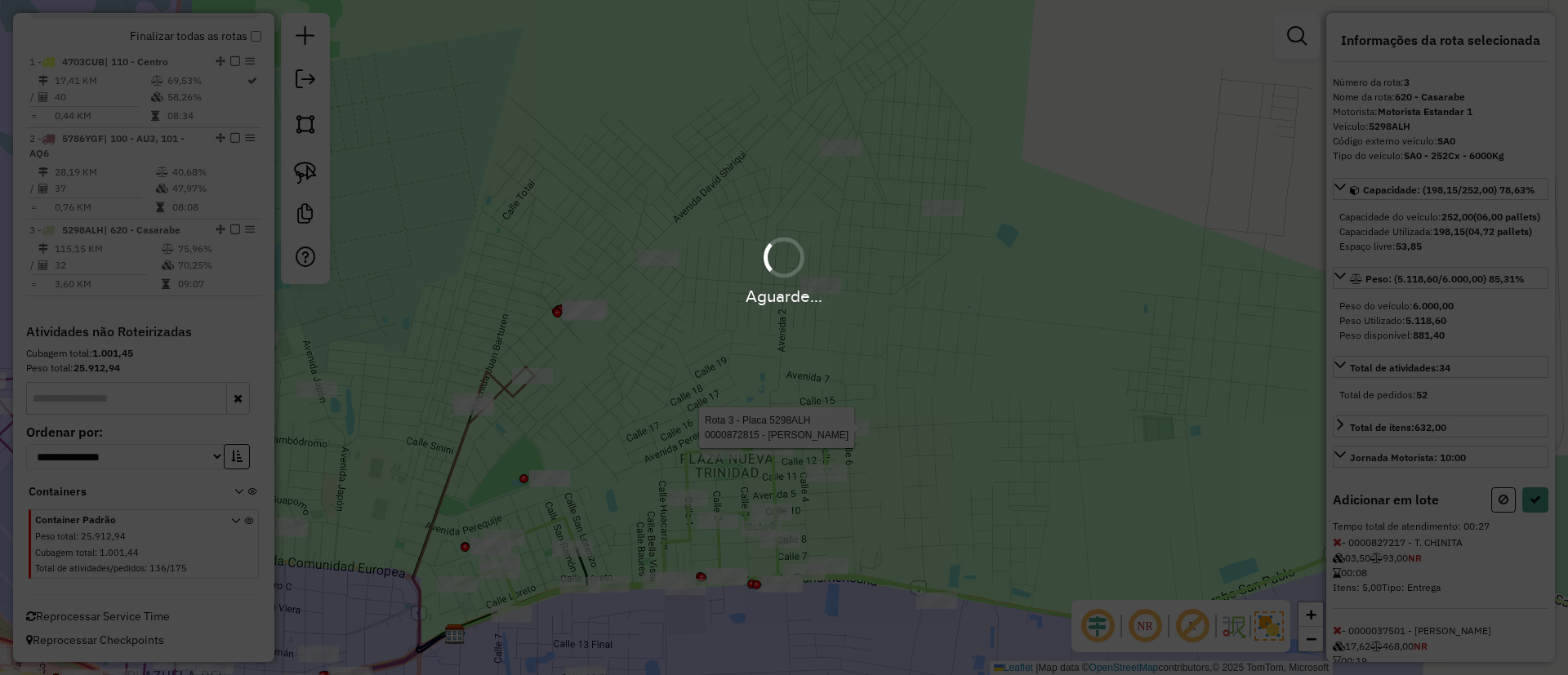
select select "**********"
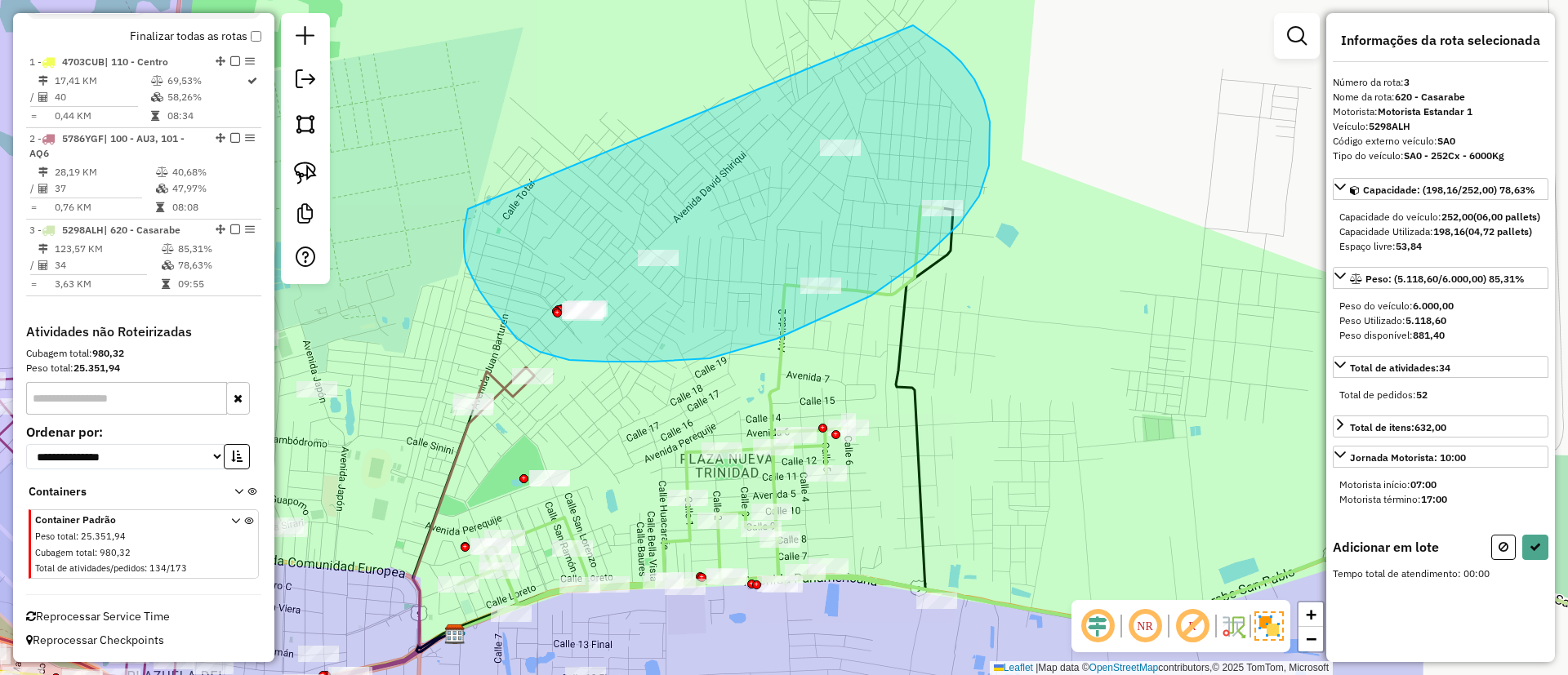
drag, startPoint x: 464, startPoint y: 248, endPoint x: 913, endPoint y: 25, distance: 501.3
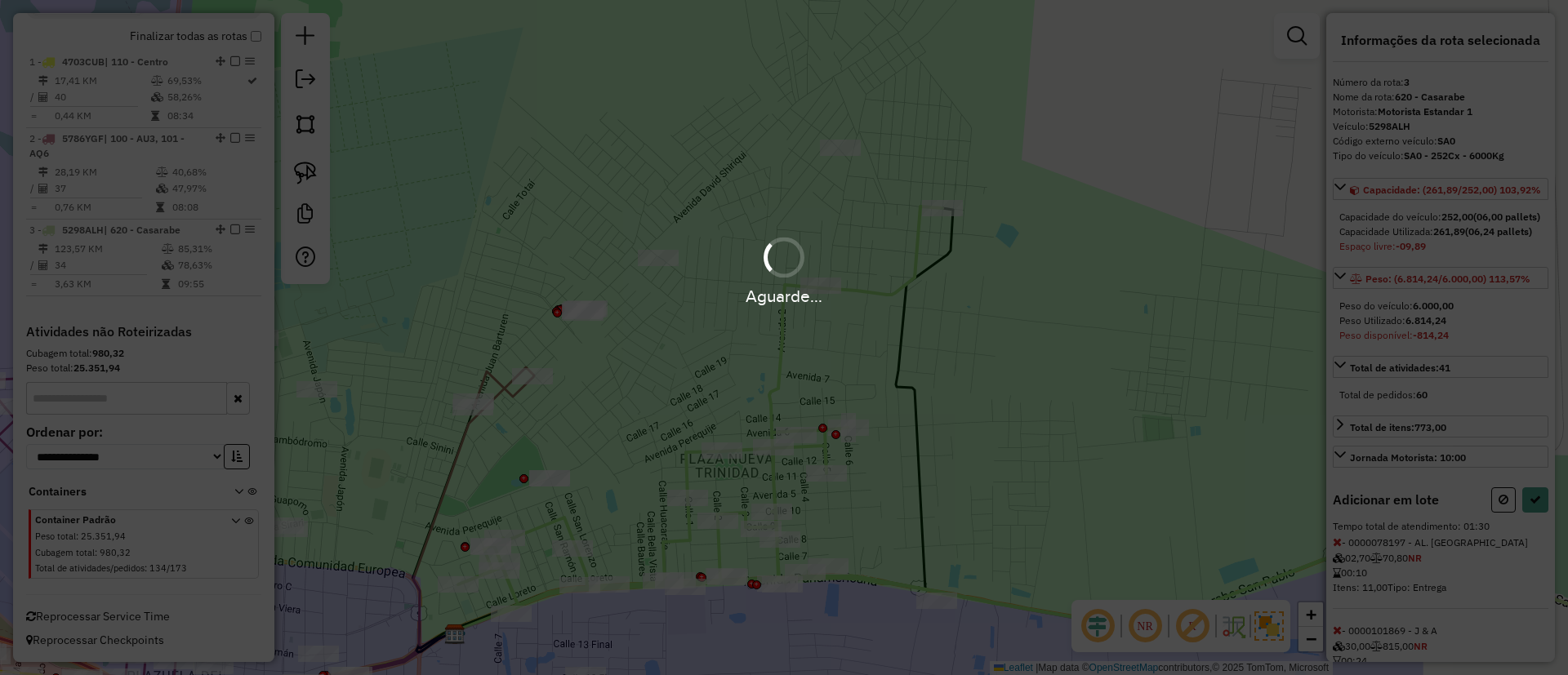
select select "**********"
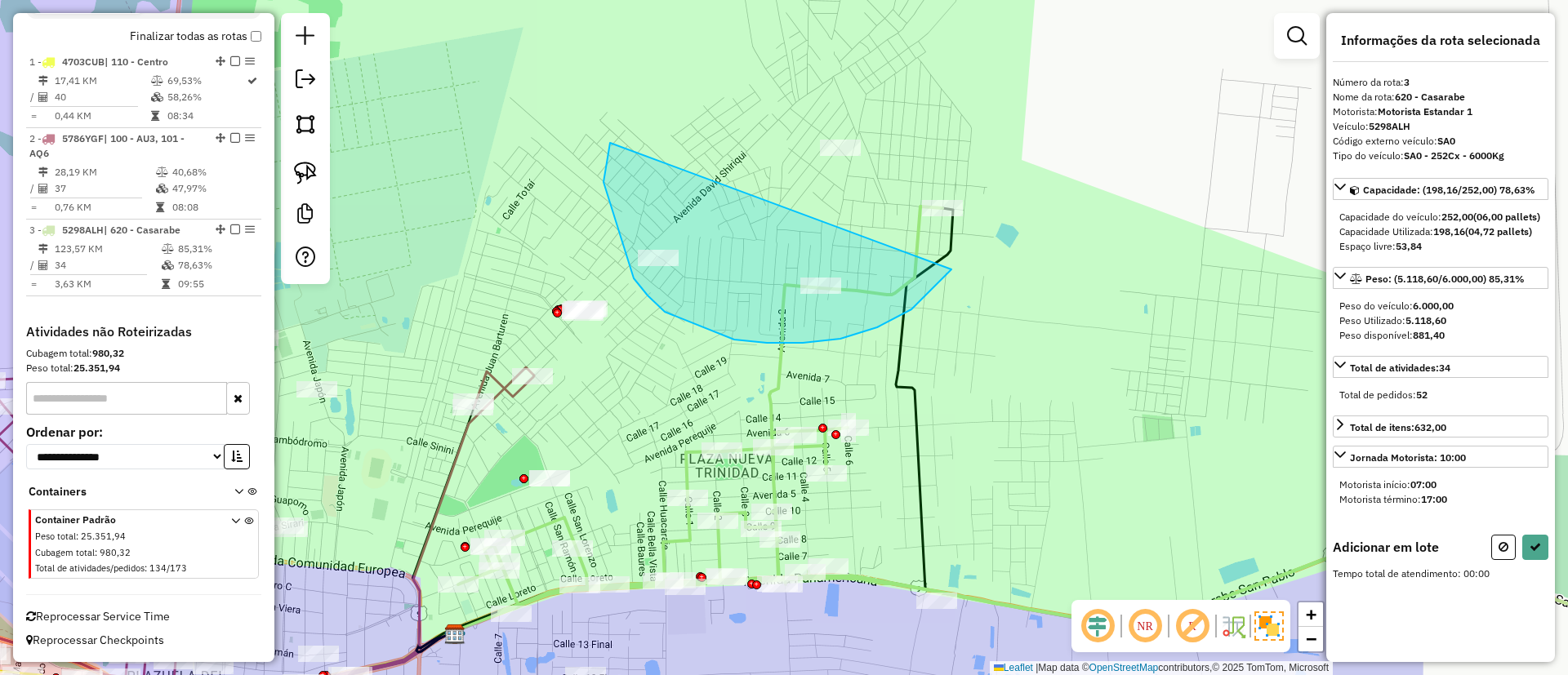
drag, startPoint x: 603, startPoint y: 182, endPoint x: 910, endPoint y: 68, distance: 327.5
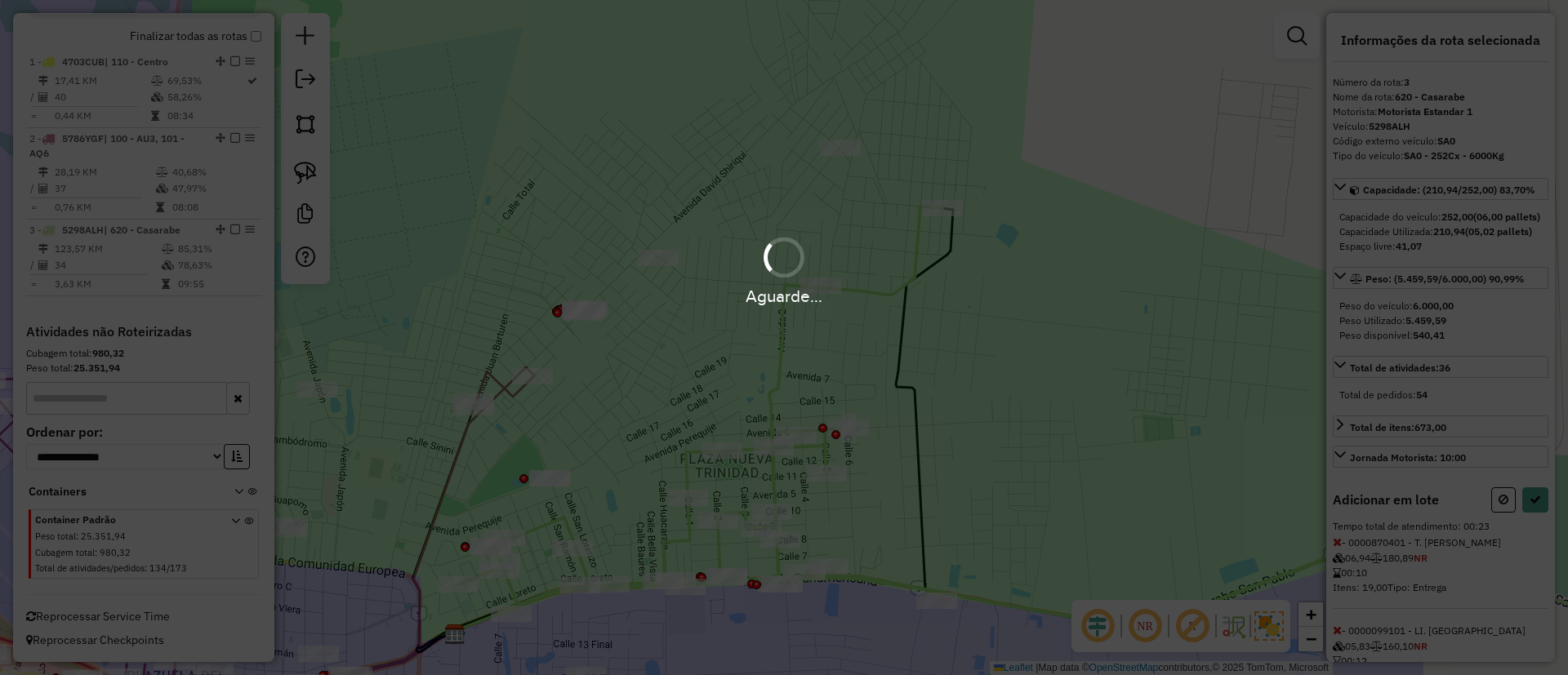
select select "**********"
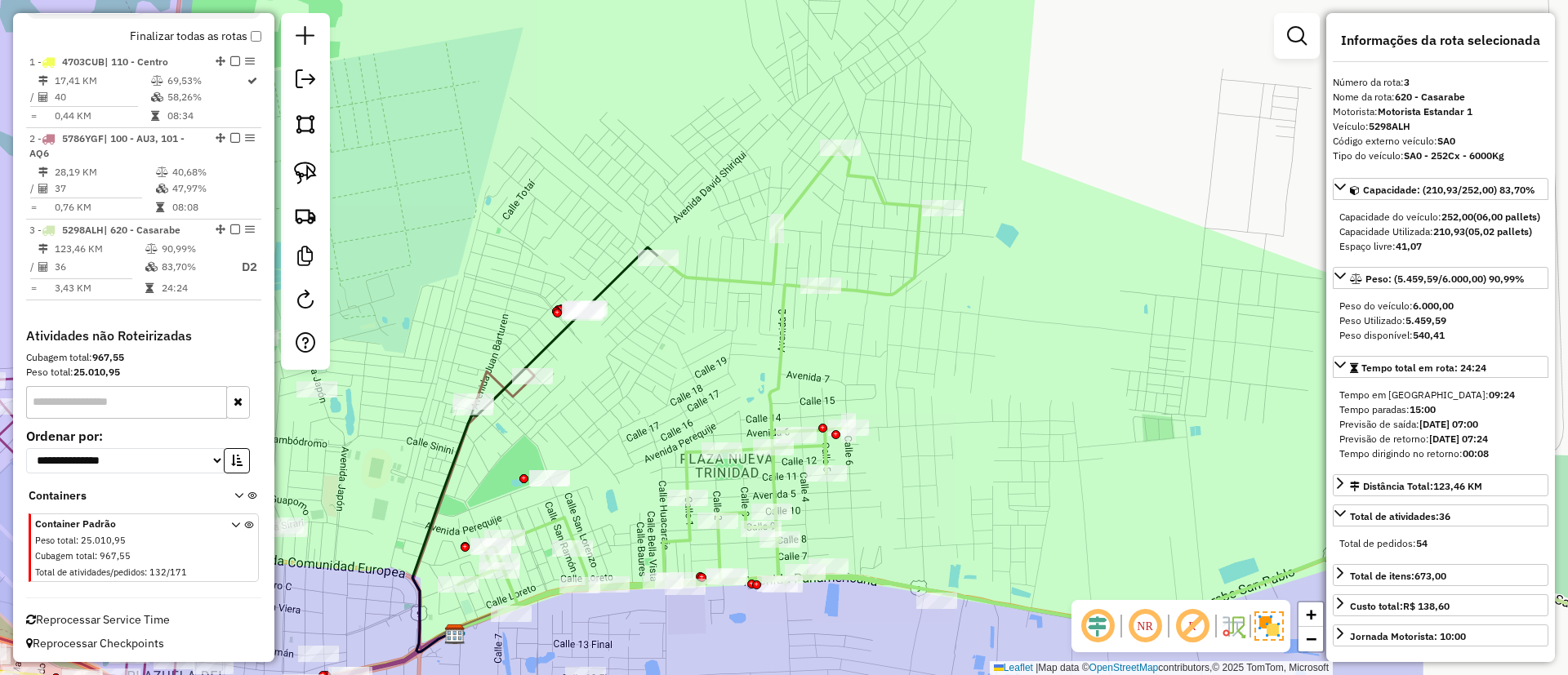
scroll to position [588, 0]
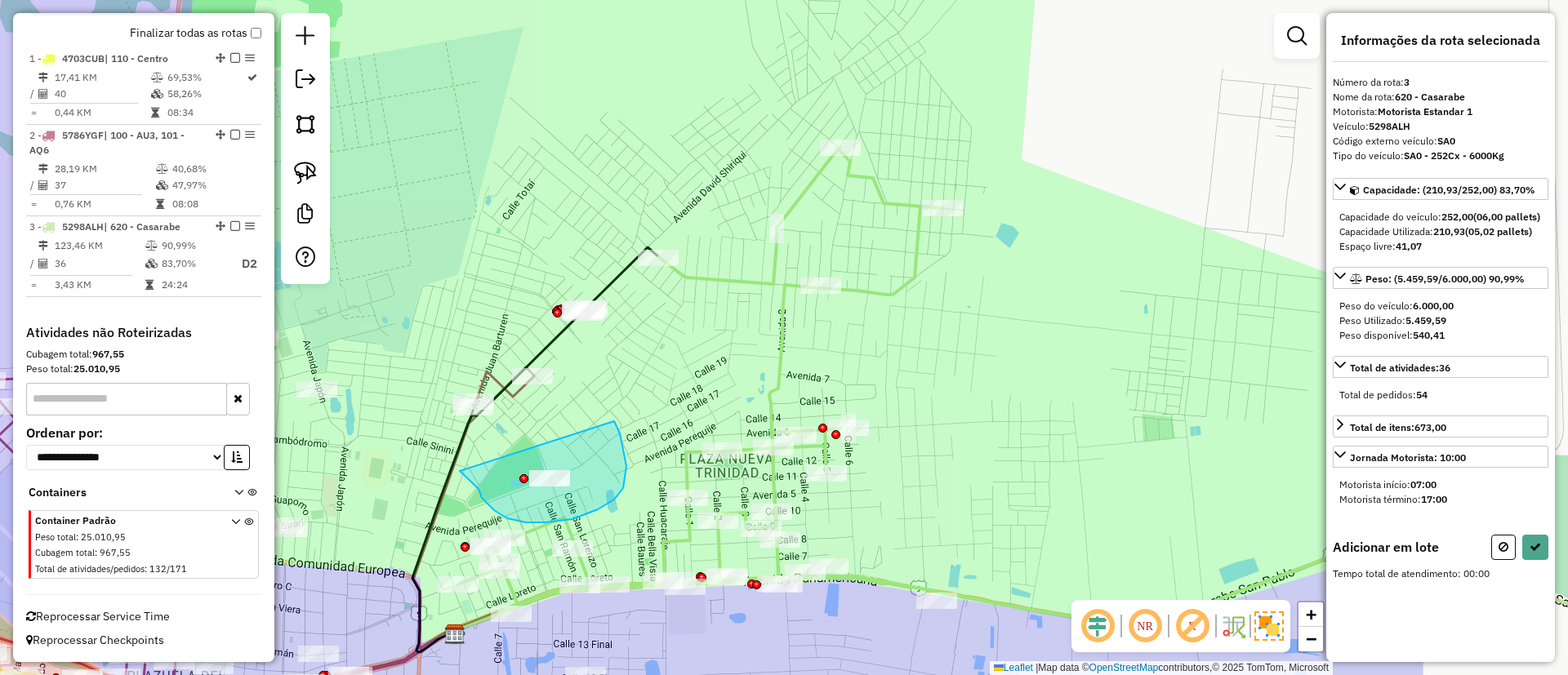
drag, startPoint x: 623, startPoint y: 489, endPoint x: 614, endPoint y: 421, distance: 68.6
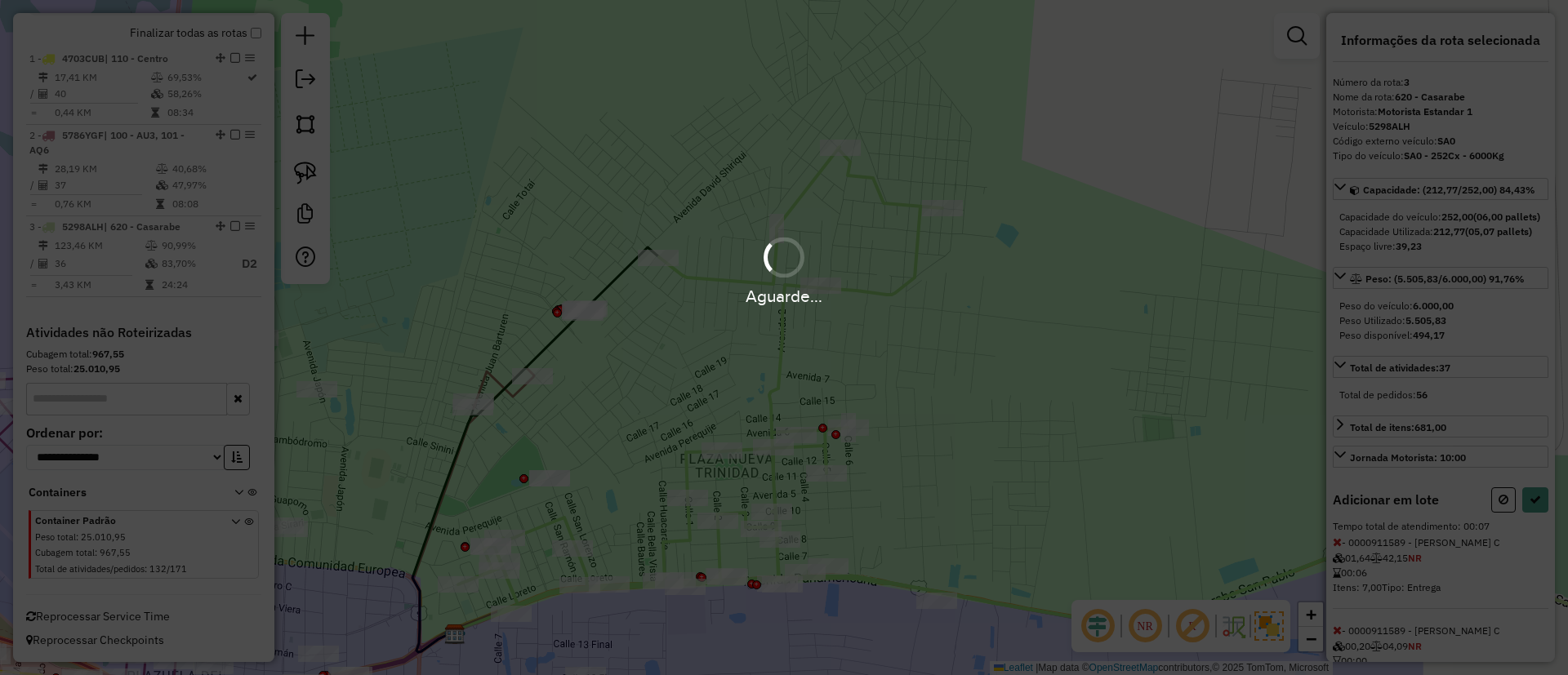
select select "**********"
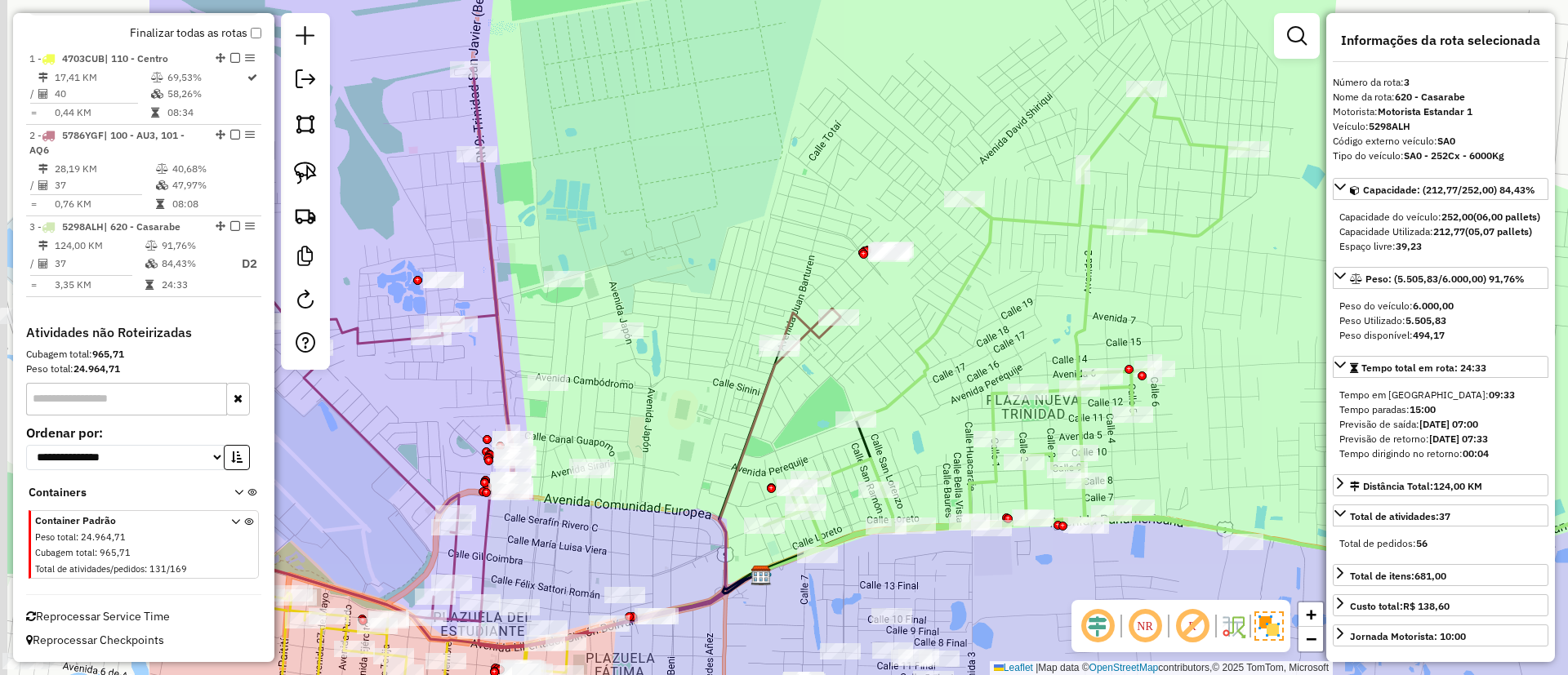
drag, startPoint x: 580, startPoint y: 135, endPoint x: 954, endPoint y: 122, distance: 374.2
click at [954, 122] on div "Janela de atendimento Grade de atendimento Capacidade Transportadoras Veículos …" at bounding box center [784, 338] width 1568 height 675
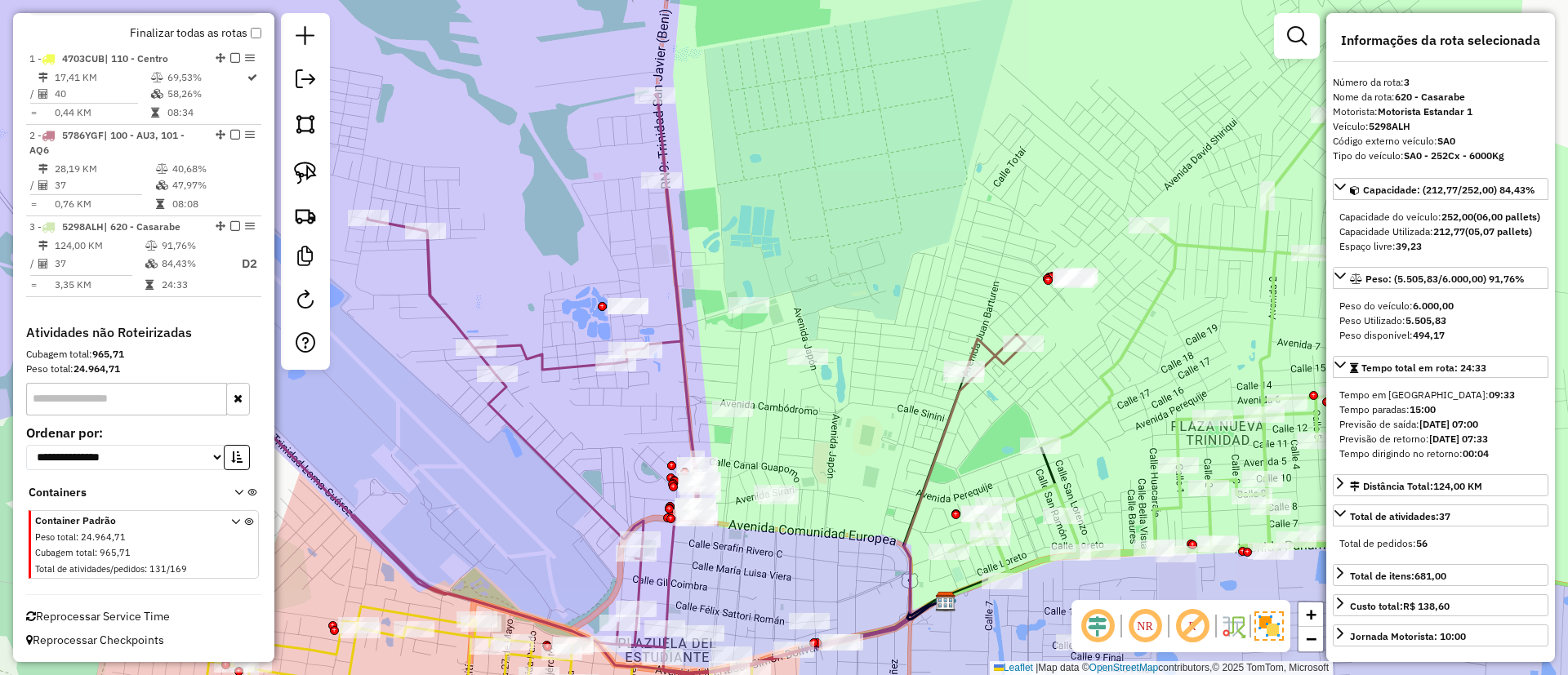
click at [531, 355] on icon at bounding box center [586, 383] width 878 height 581
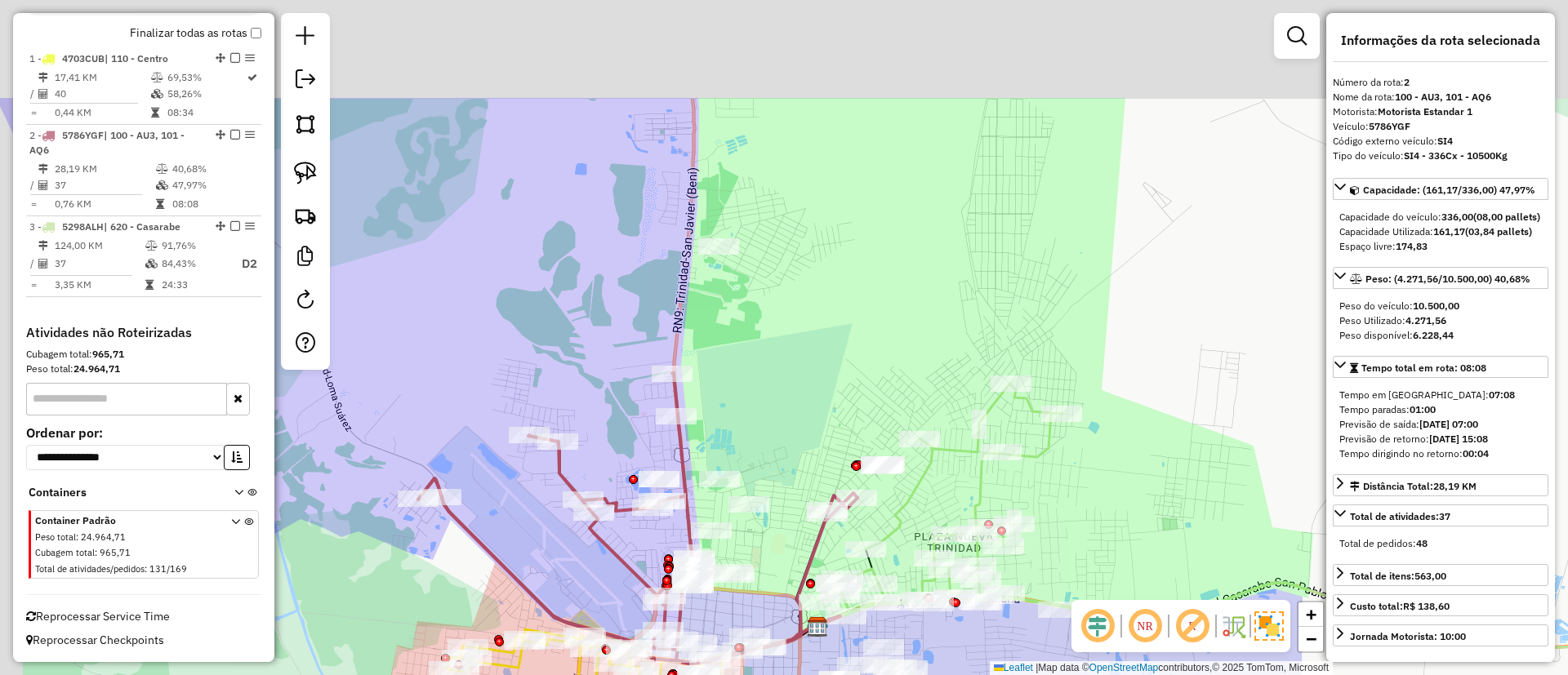
click at [596, 307] on div "Janela de atendimento Grade de atendimento Capacidade Transportadoras Veículos …" at bounding box center [784, 338] width 1568 height 675
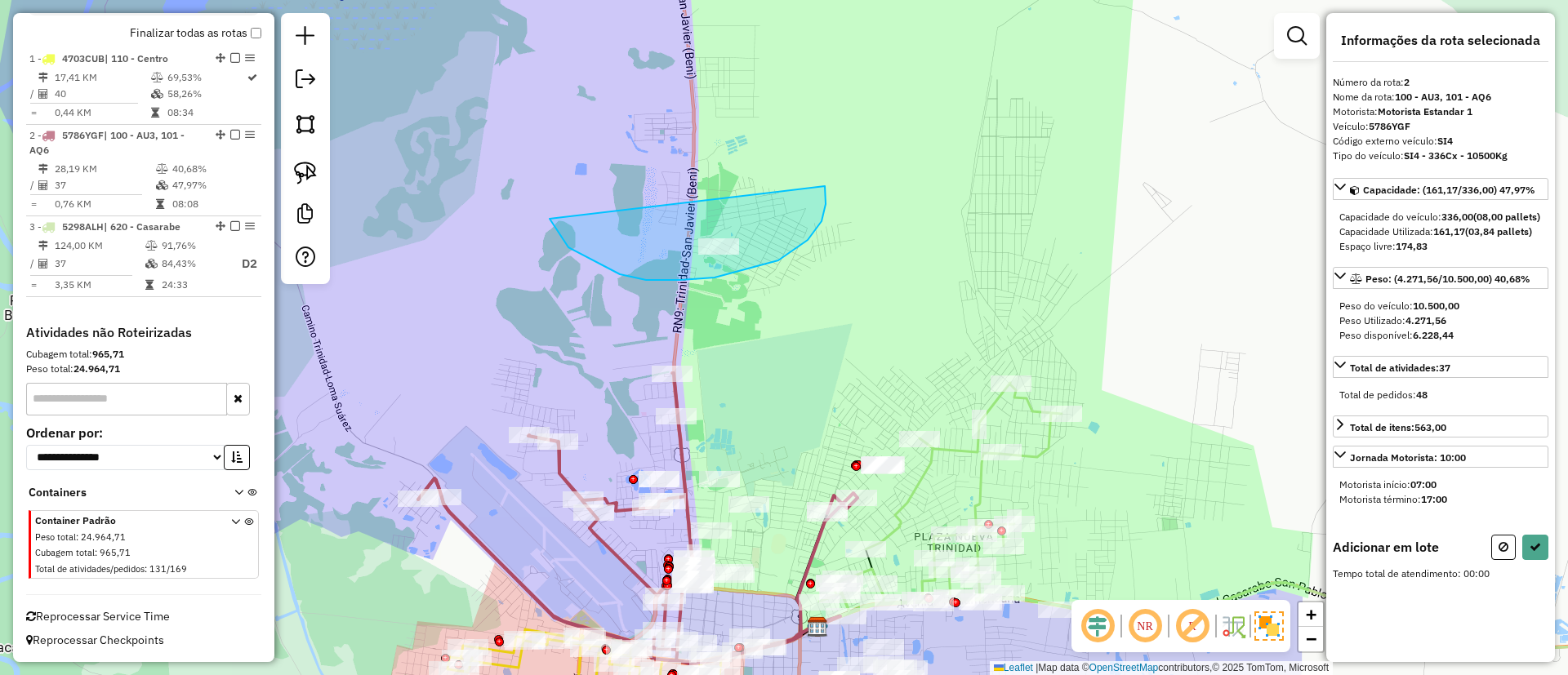
drag, startPoint x: 825, startPoint y: 186, endPoint x: 779, endPoint y: 129, distance: 73.2
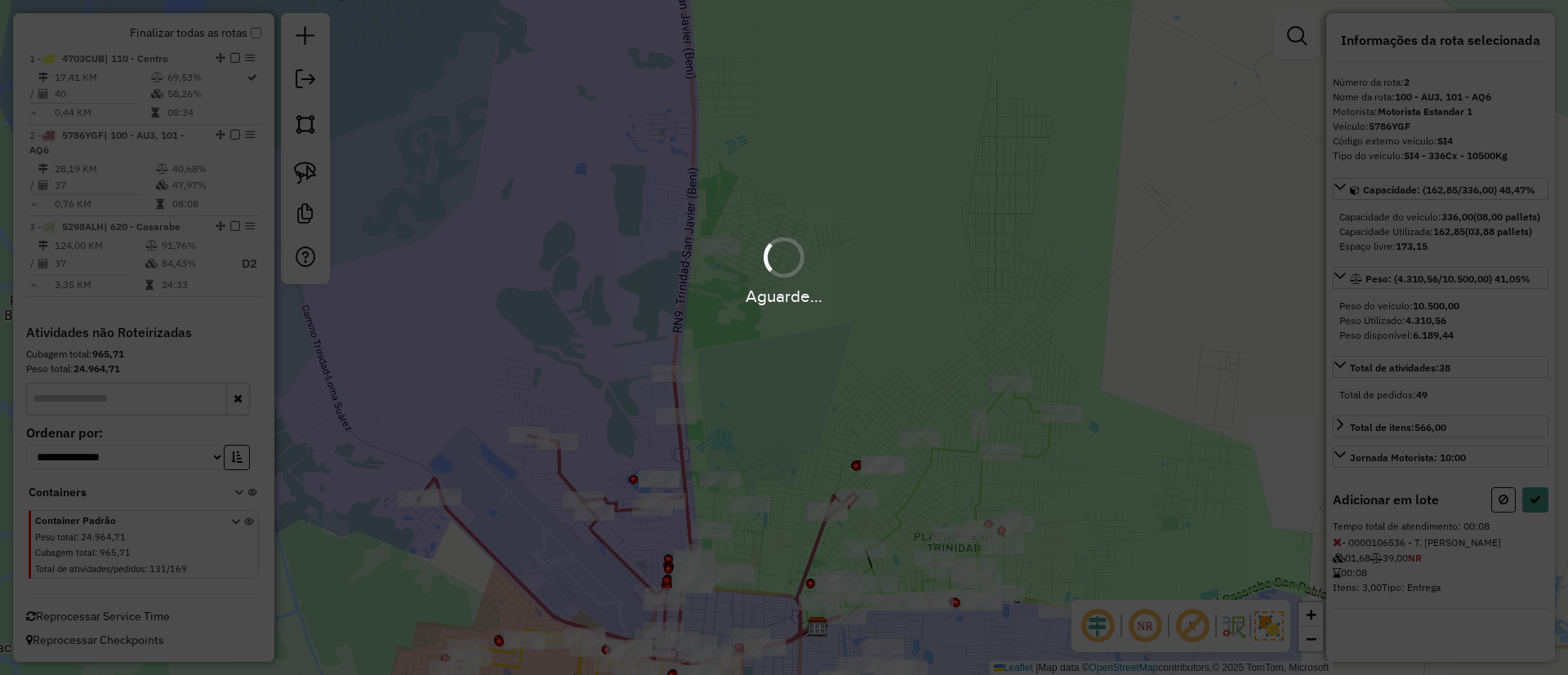
select select "**********"
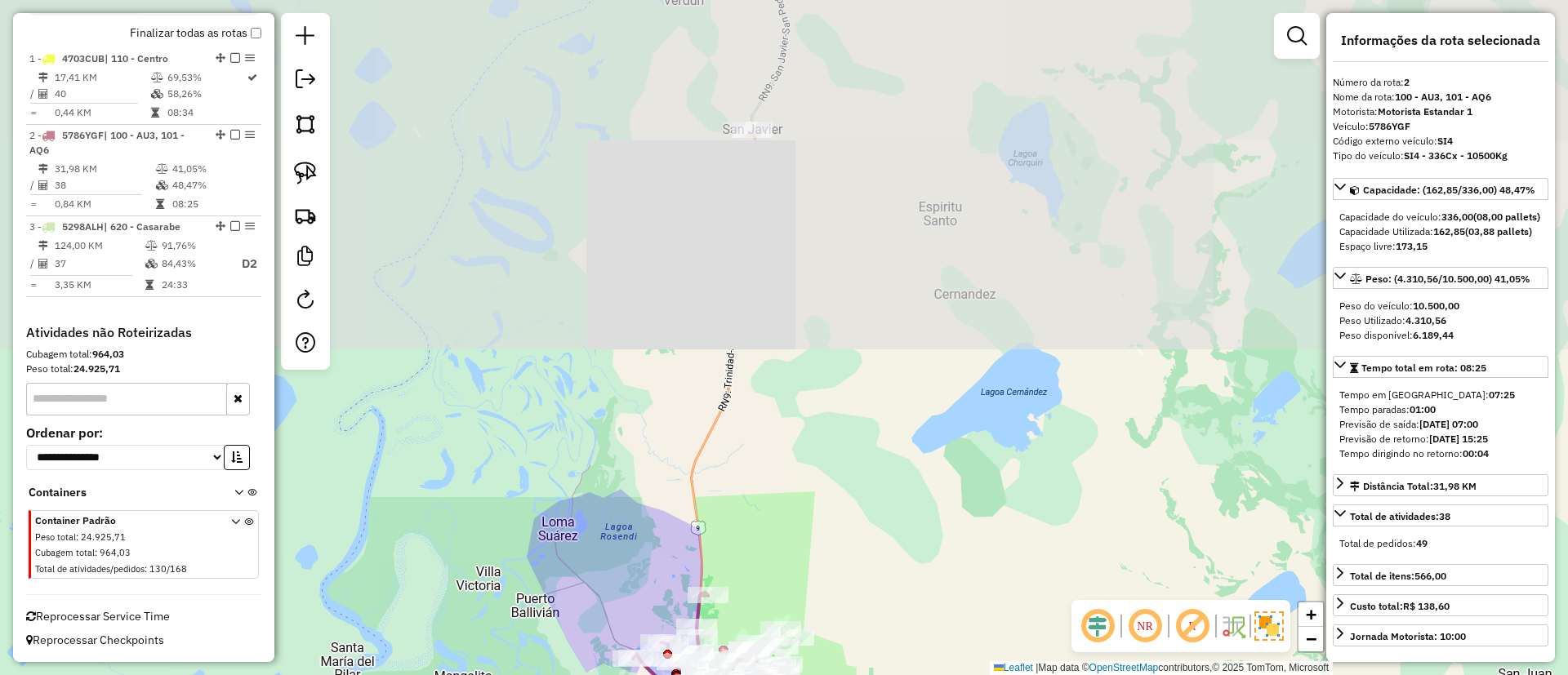
drag, startPoint x: 846, startPoint y: 154, endPoint x: 703, endPoint y: 422, distance: 303.8
click at [741, 571] on div "Janela de atendimento Grade de atendimento Capacidade Transportadoras Veículos …" at bounding box center [784, 338] width 1568 height 675
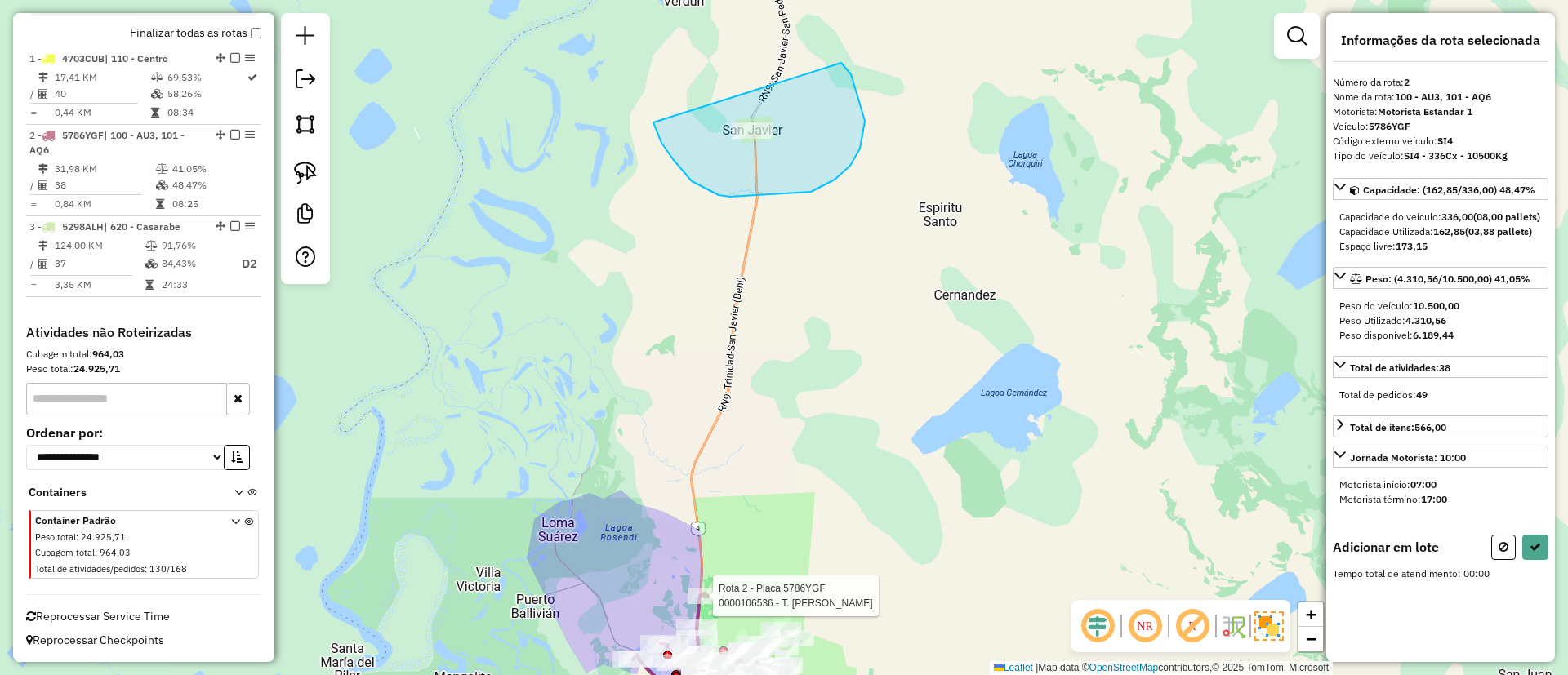
drag, startPoint x: 662, startPoint y: 143, endPoint x: 811, endPoint y: 32, distance: 185.8
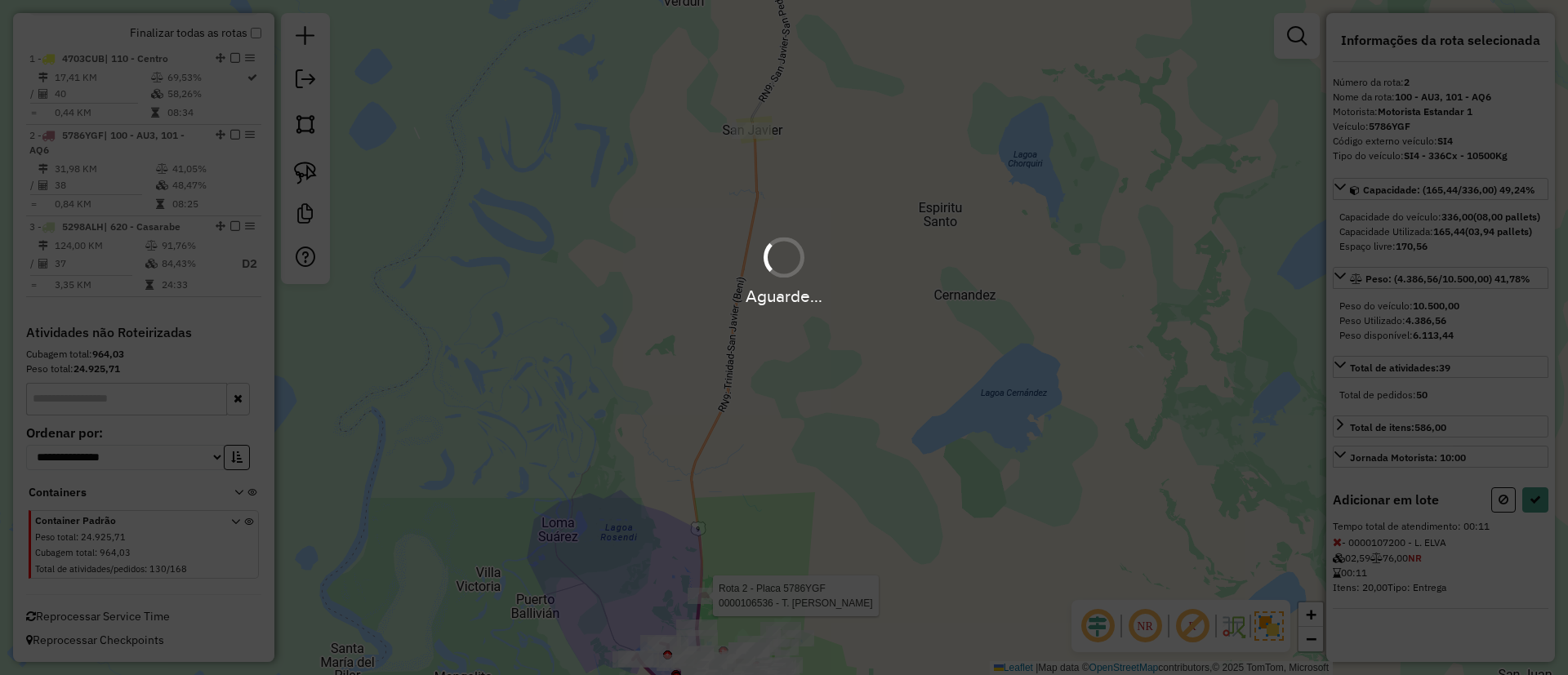
select select "**********"
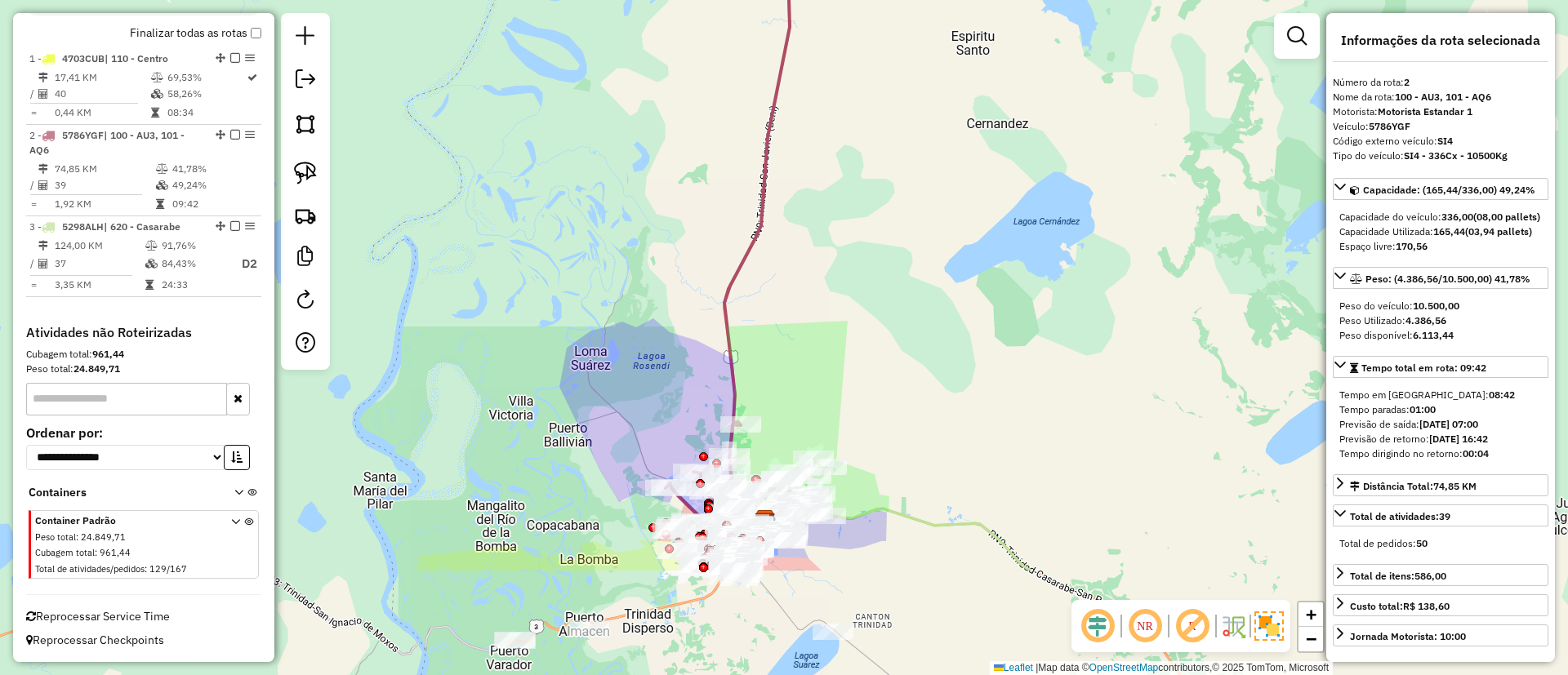
drag, startPoint x: 706, startPoint y: 315, endPoint x: 728, endPoint y: 148, distance: 168.4
click at [728, 148] on div "Janela de atendimento Grade de atendimento Capacidade Transportadoras Veículos …" at bounding box center [784, 338] width 1568 height 675
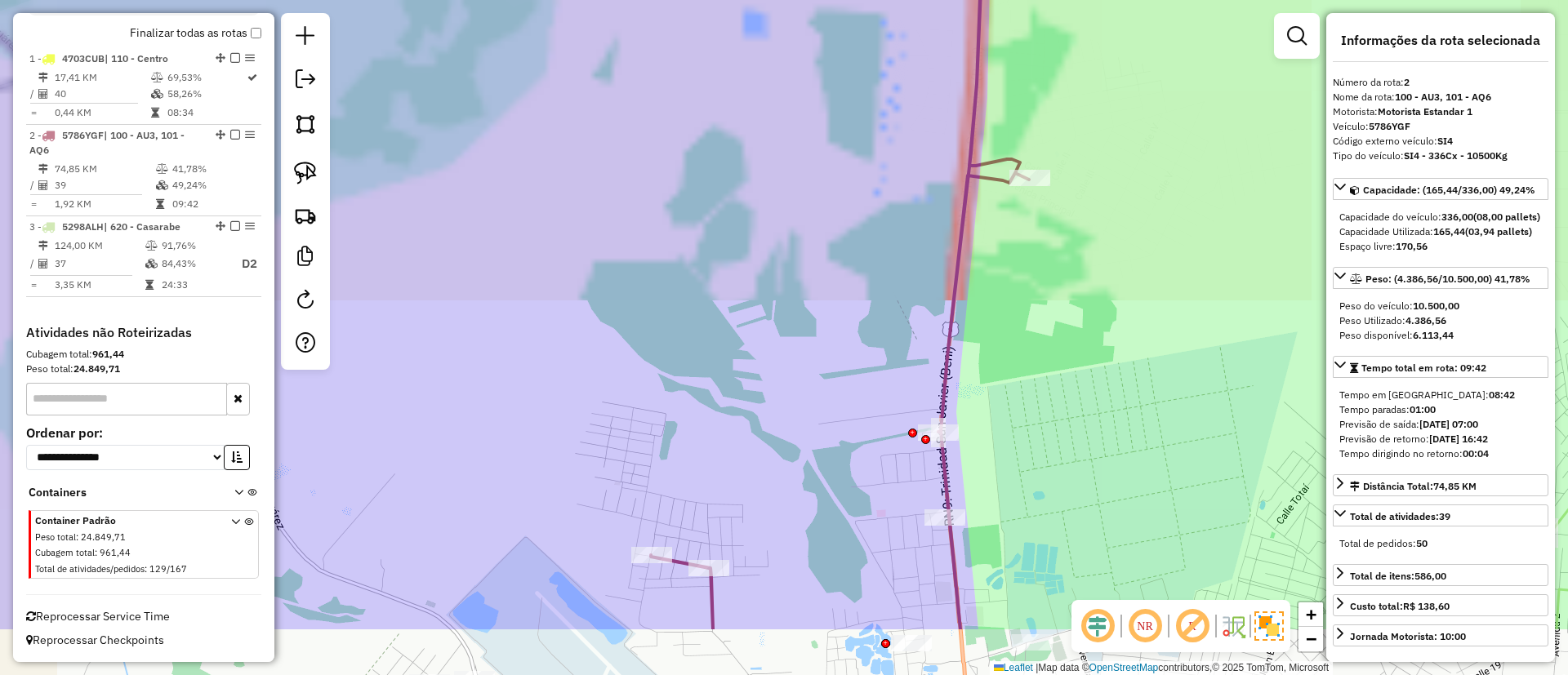
drag, startPoint x: 733, startPoint y: 338, endPoint x: 699, endPoint y: 3, distance: 336.7
click at [699, 3] on div "Janela de atendimento Grade de atendimento Capacidade Transportadoras Veículos …" at bounding box center [784, 338] width 1568 height 675
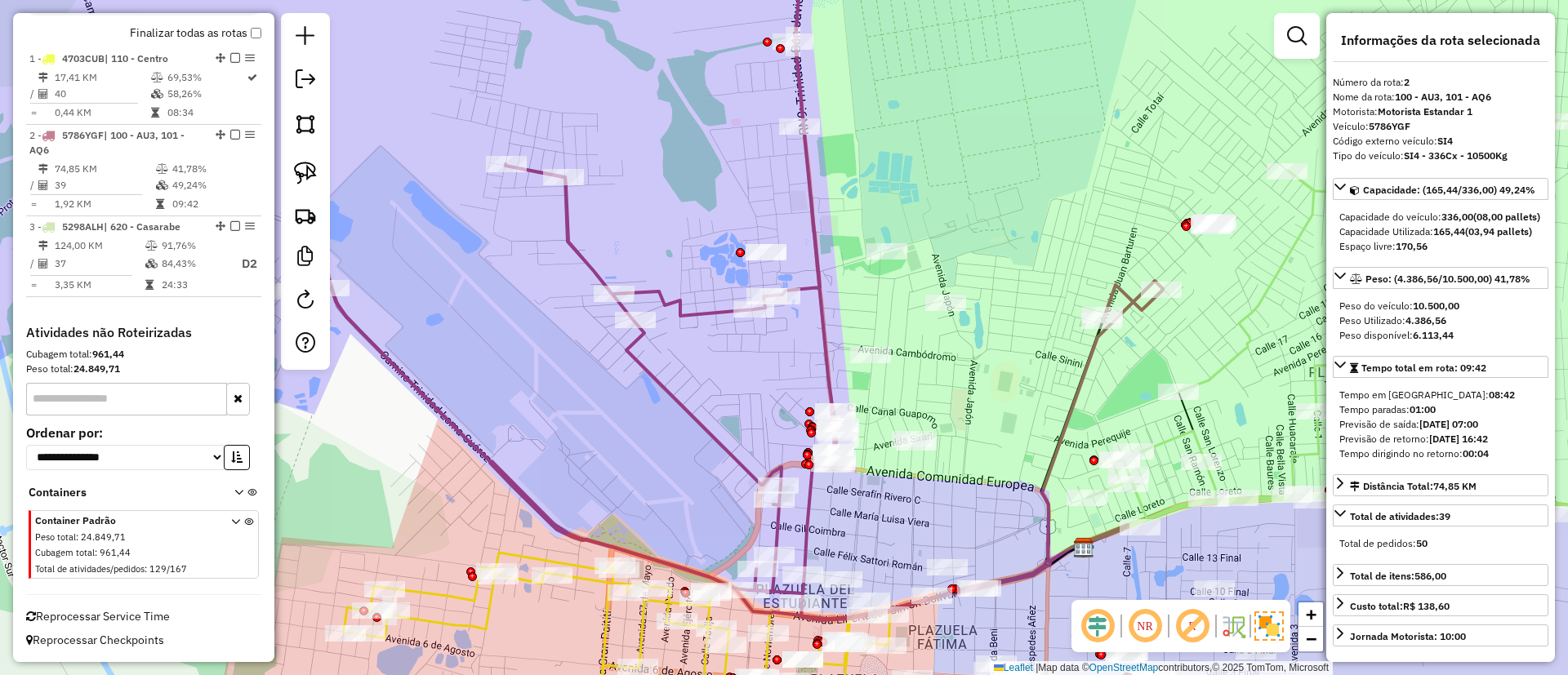
click at [696, 439] on div "Janela de atendimento Grade de atendimento Capacidade Transportadoras Veículos …" at bounding box center [784, 338] width 1568 height 675
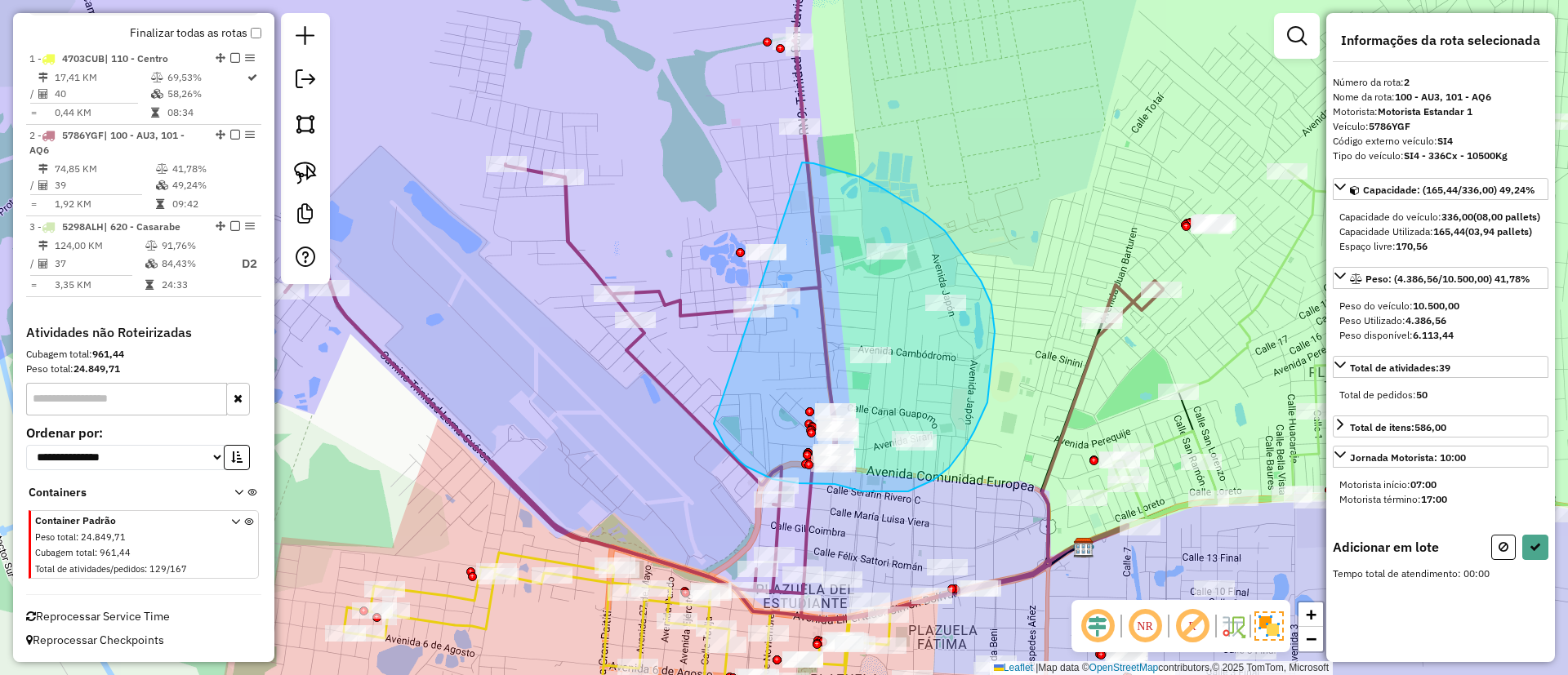
drag, startPoint x: 736, startPoint y: 457, endPoint x: 802, endPoint y: 163, distance: 301.3
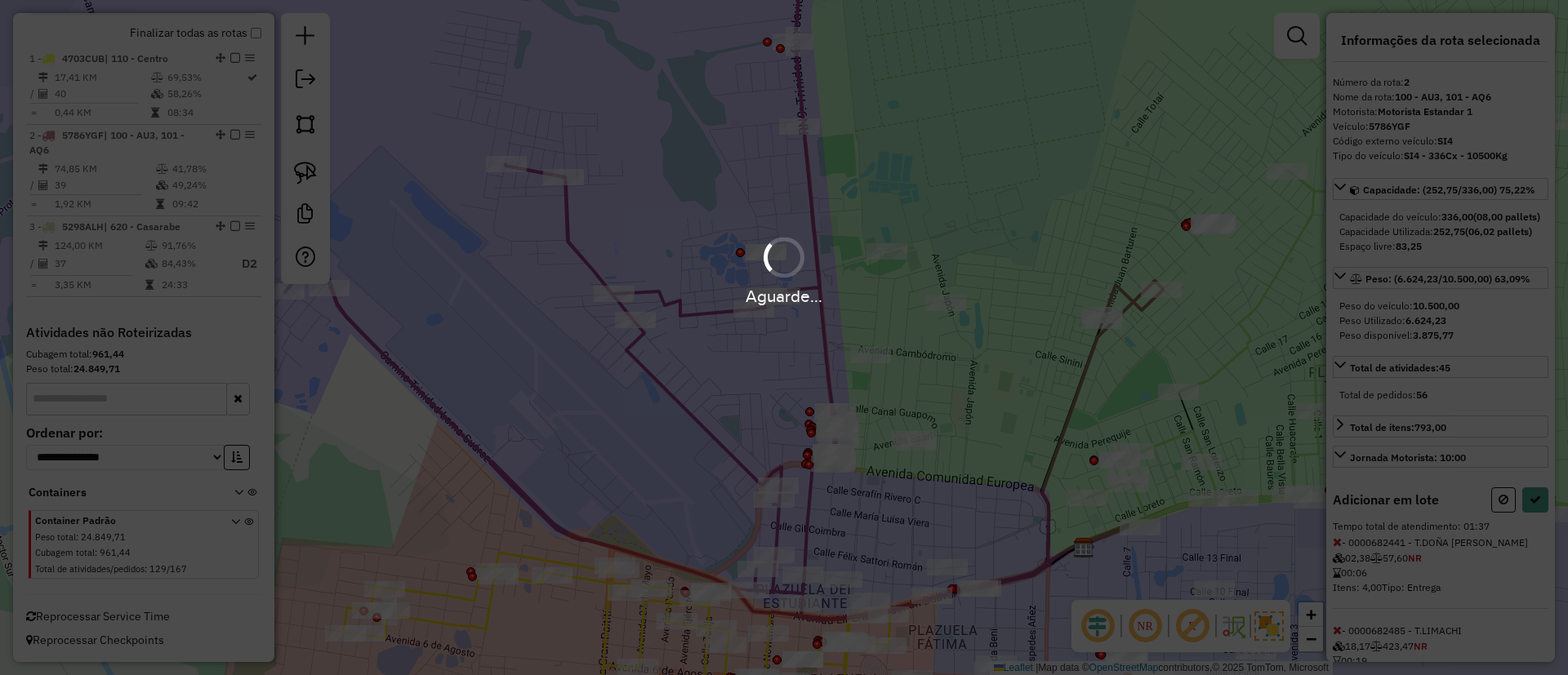
select select "**********"
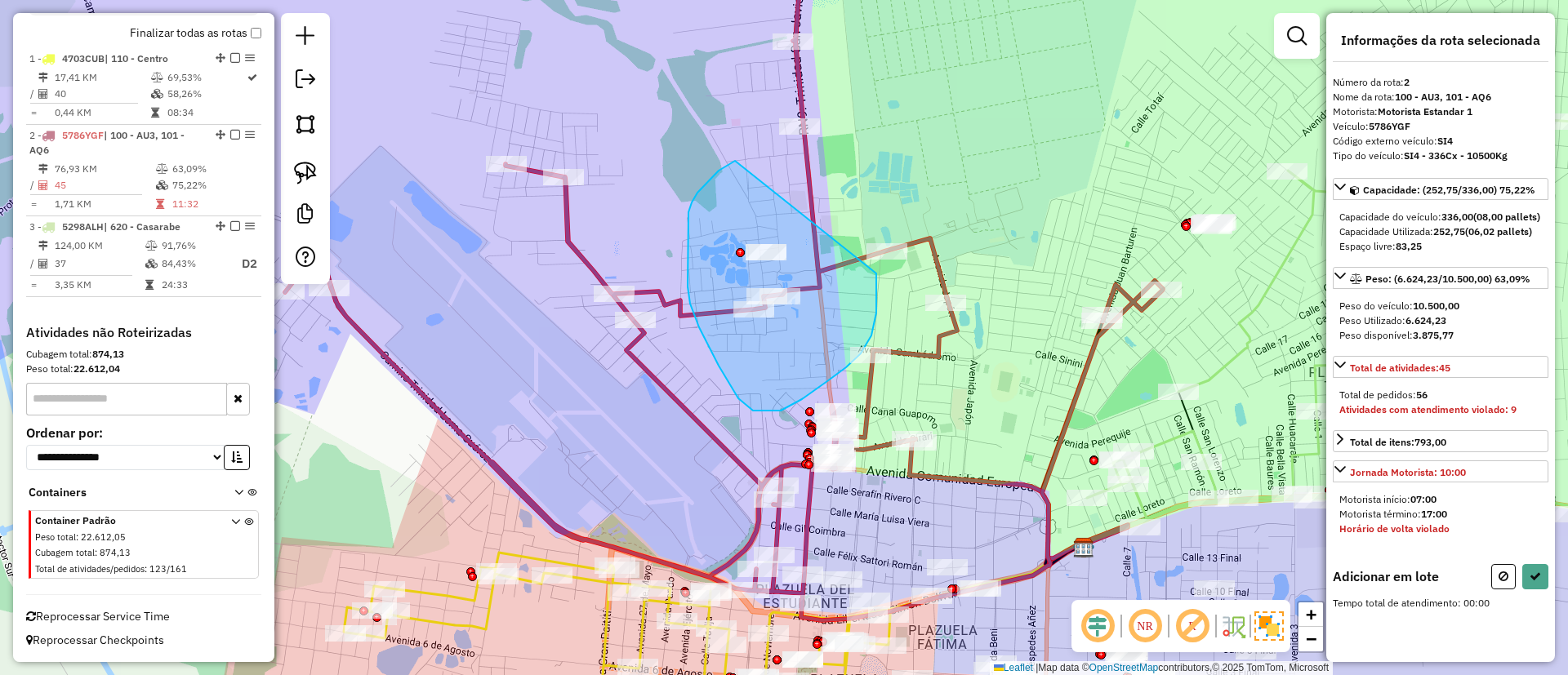
drag, startPoint x: 688, startPoint y: 249, endPoint x: 876, endPoint y: 272, distance: 189.4
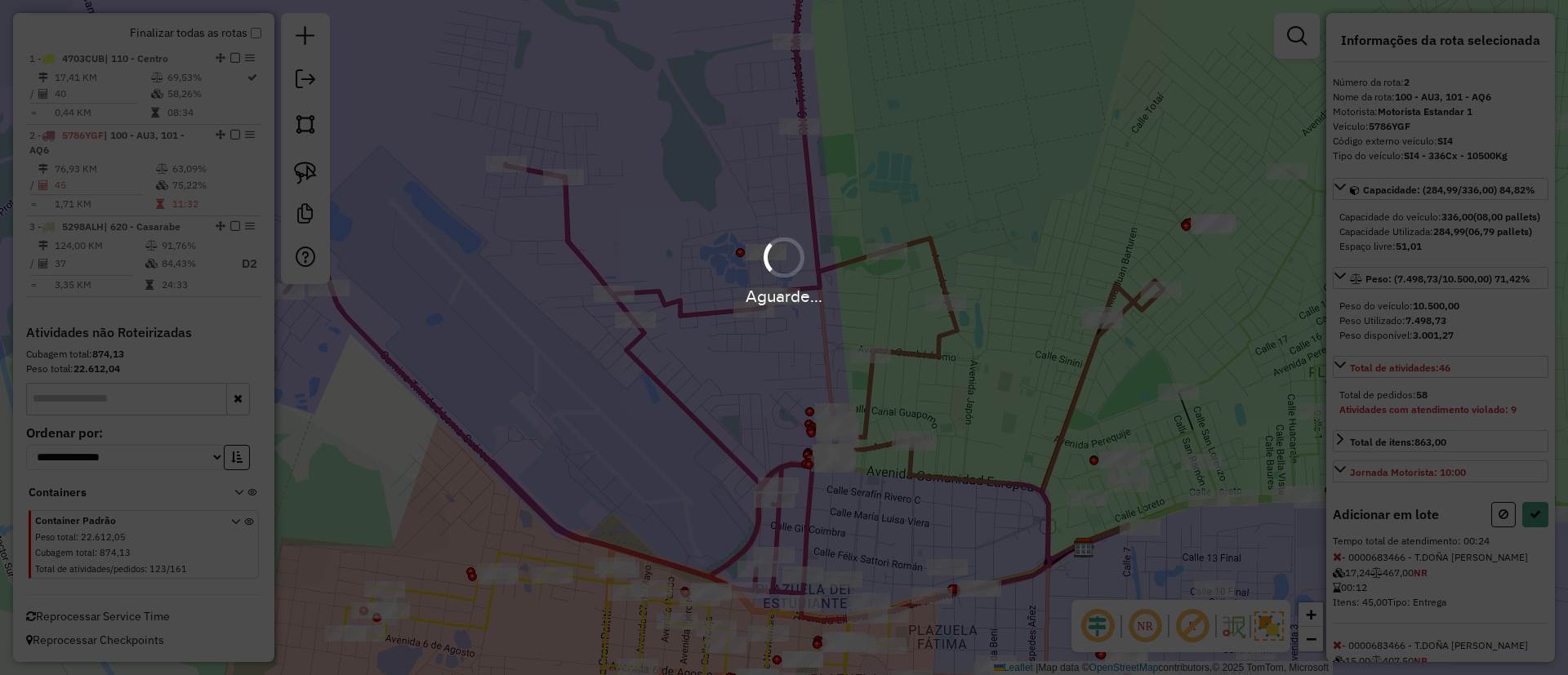
select select "**********"
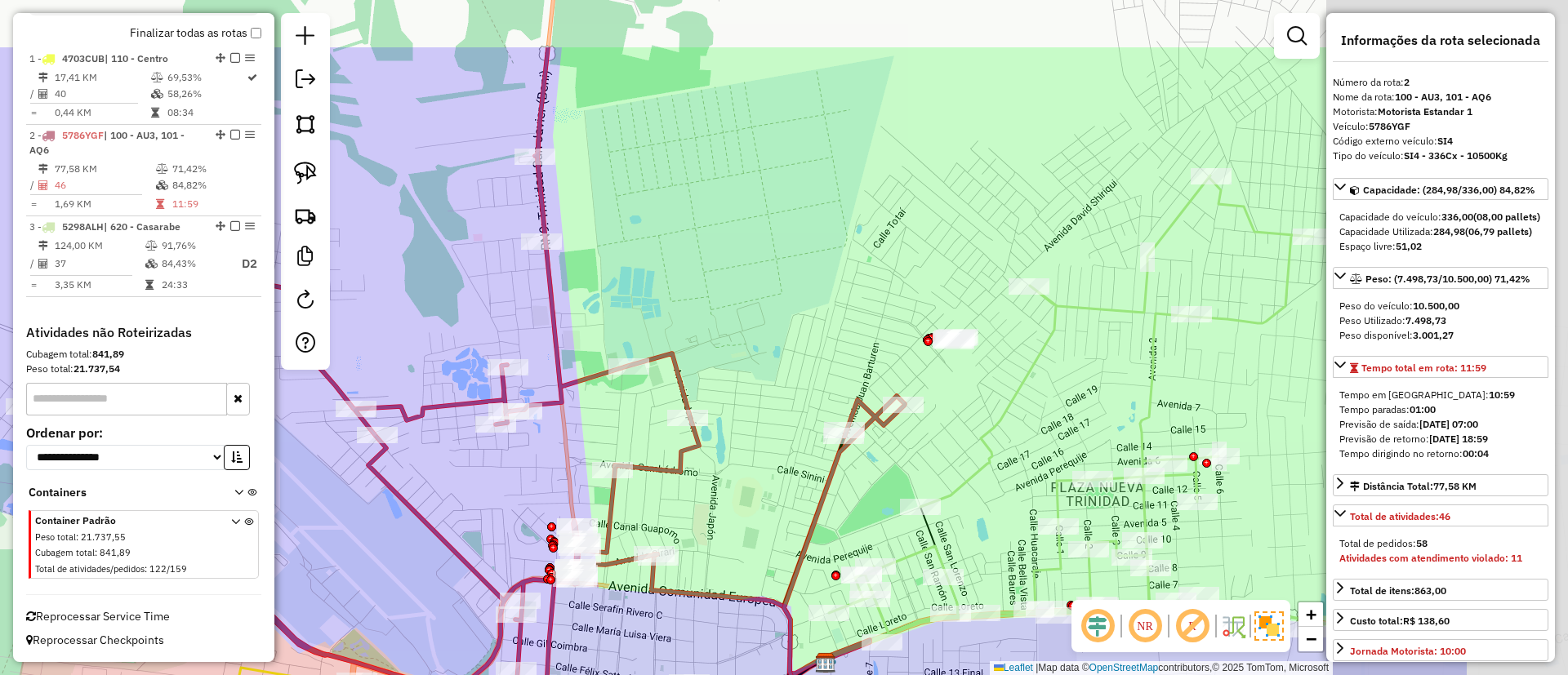
drag, startPoint x: 1032, startPoint y: 151, endPoint x: 774, endPoint y: 266, distance: 282.5
click at [774, 266] on div "Janela de atendimento Grade de atendimento Capacidade Transportadoras Veículos …" at bounding box center [784, 338] width 1568 height 675
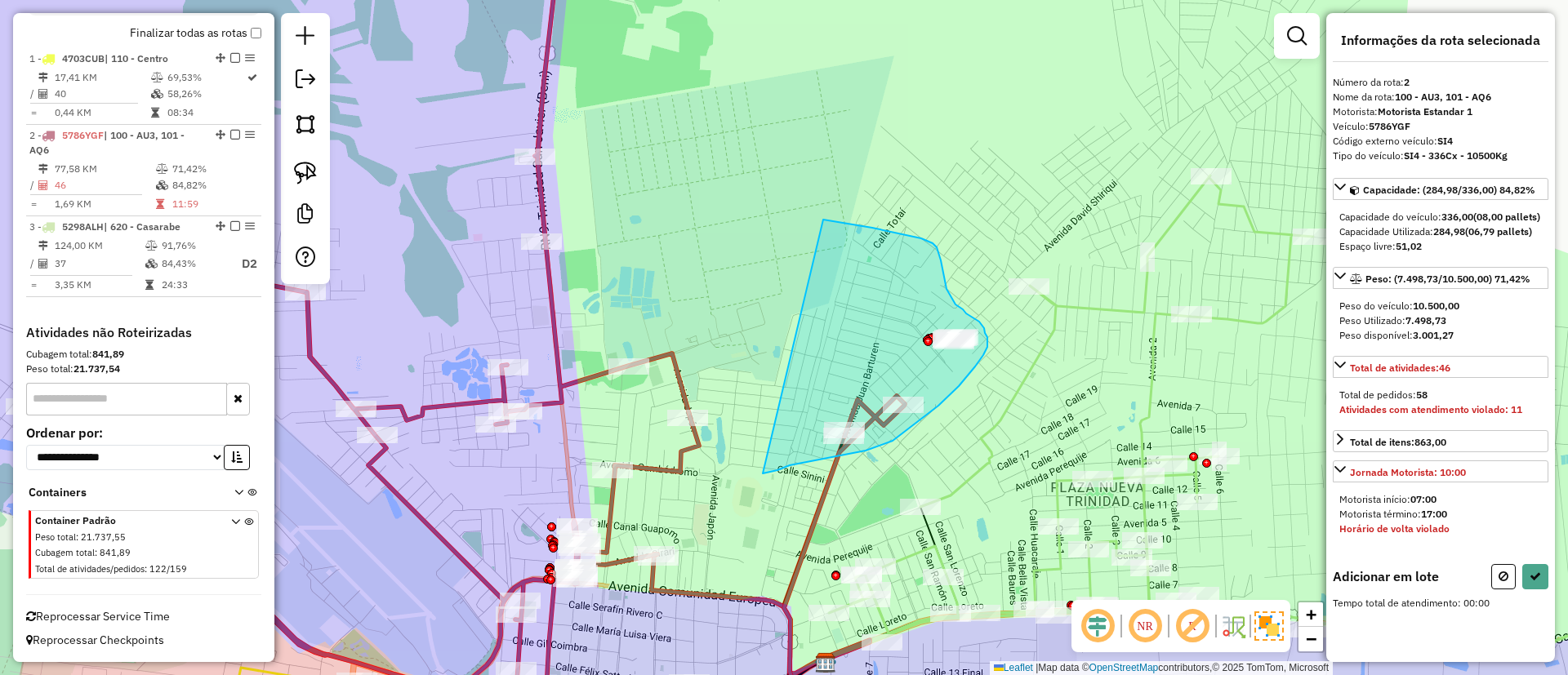
drag, startPoint x: 823, startPoint y: 220, endPoint x: 751, endPoint y: 465, distance: 255.4
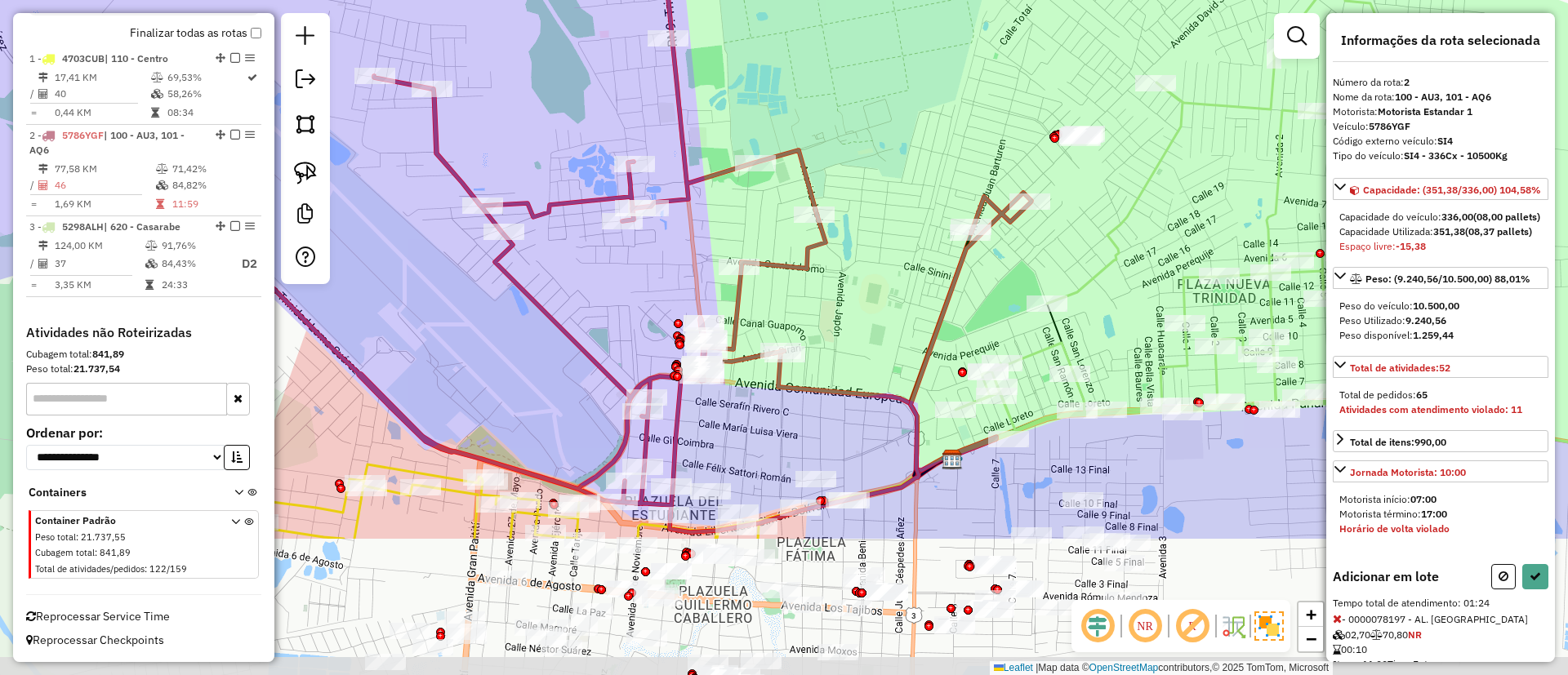
drag, startPoint x: 767, startPoint y: 511, endPoint x: 893, endPoint y: 307, distance: 239.8
click at [893, 307] on div "Janela de atendimento Grade de atendimento Capacidade Transportadoras Veículos …" at bounding box center [784, 338] width 1568 height 675
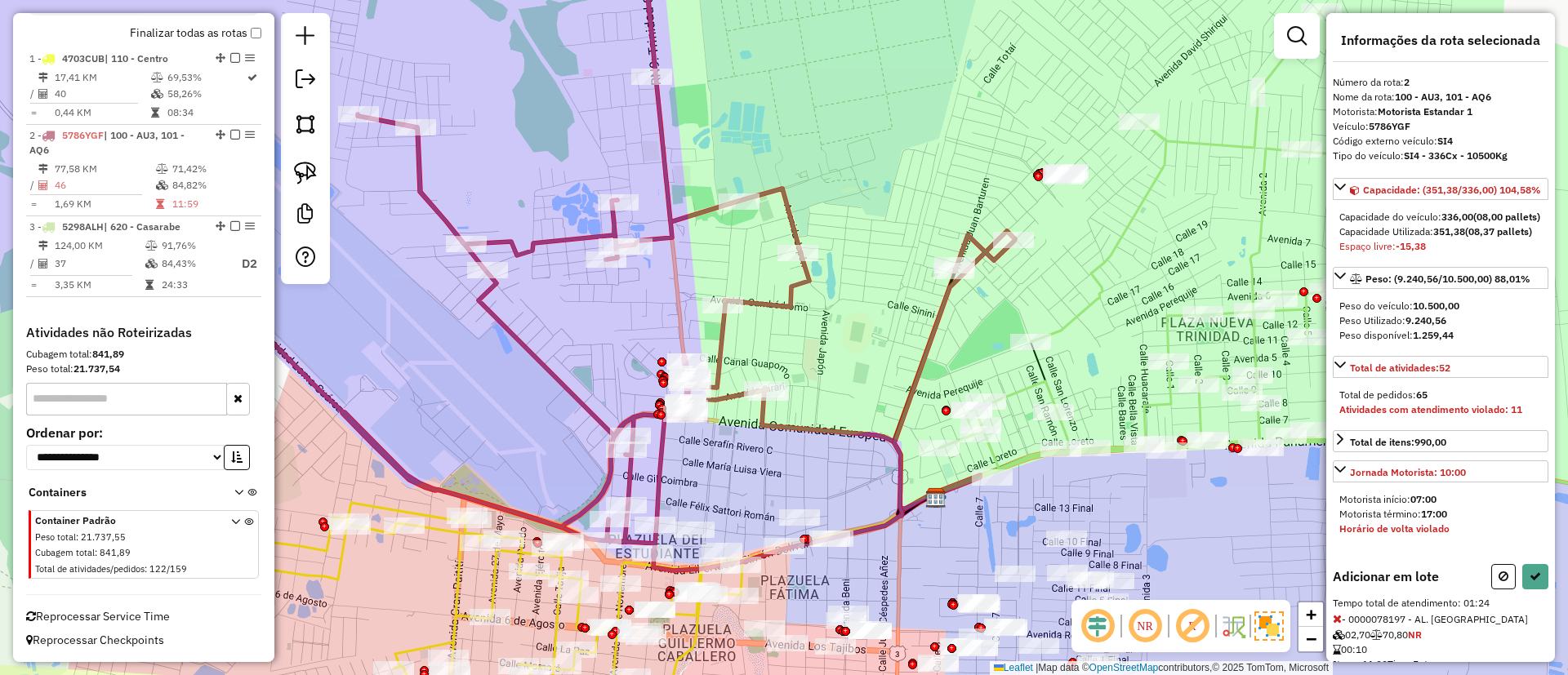
drag, startPoint x: 918, startPoint y: 293, endPoint x: 900, endPoint y: 338, distance: 48.5
click at [900, 338] on div "Janela de atendimento Grade de atendimento Capacidade Transportadoras Veículos …" at bounding box center [784, 338] width 1568 height 675
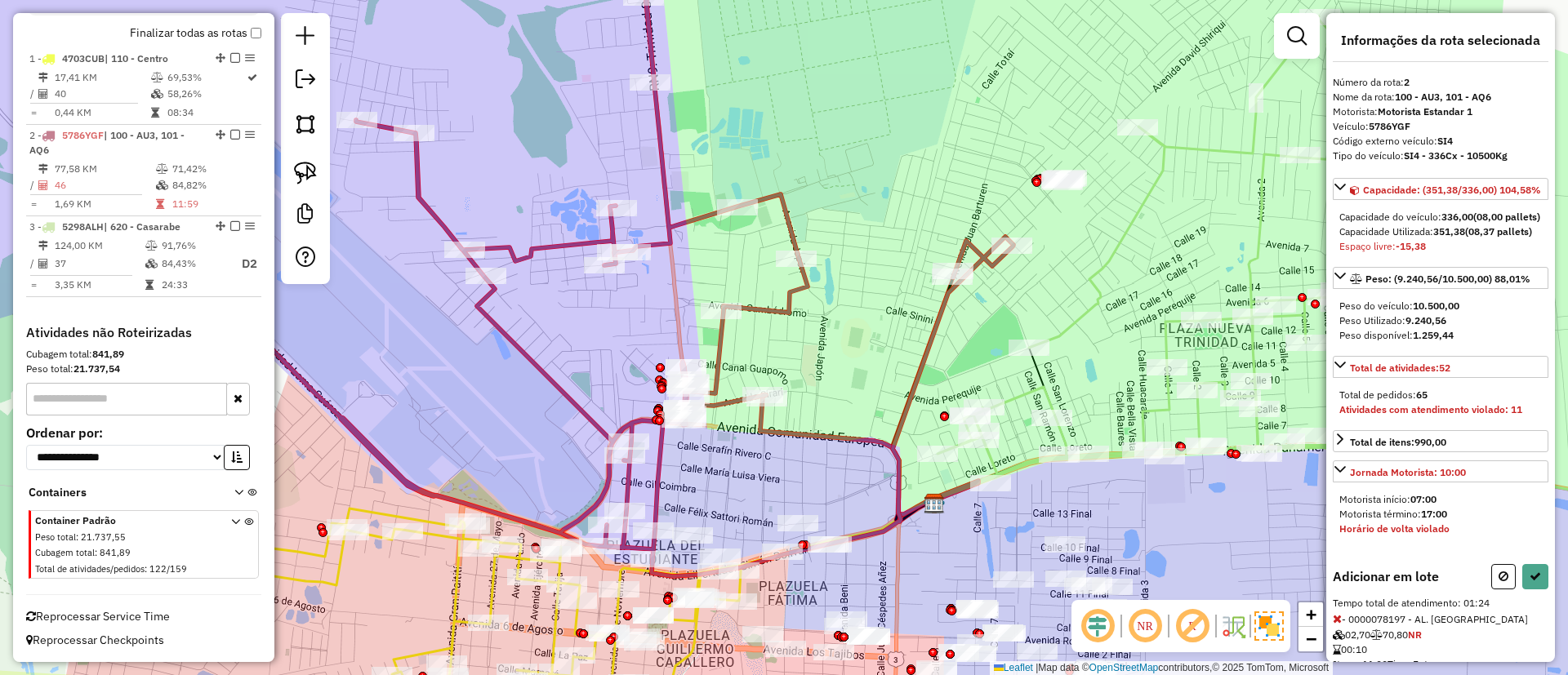
select select "**********"
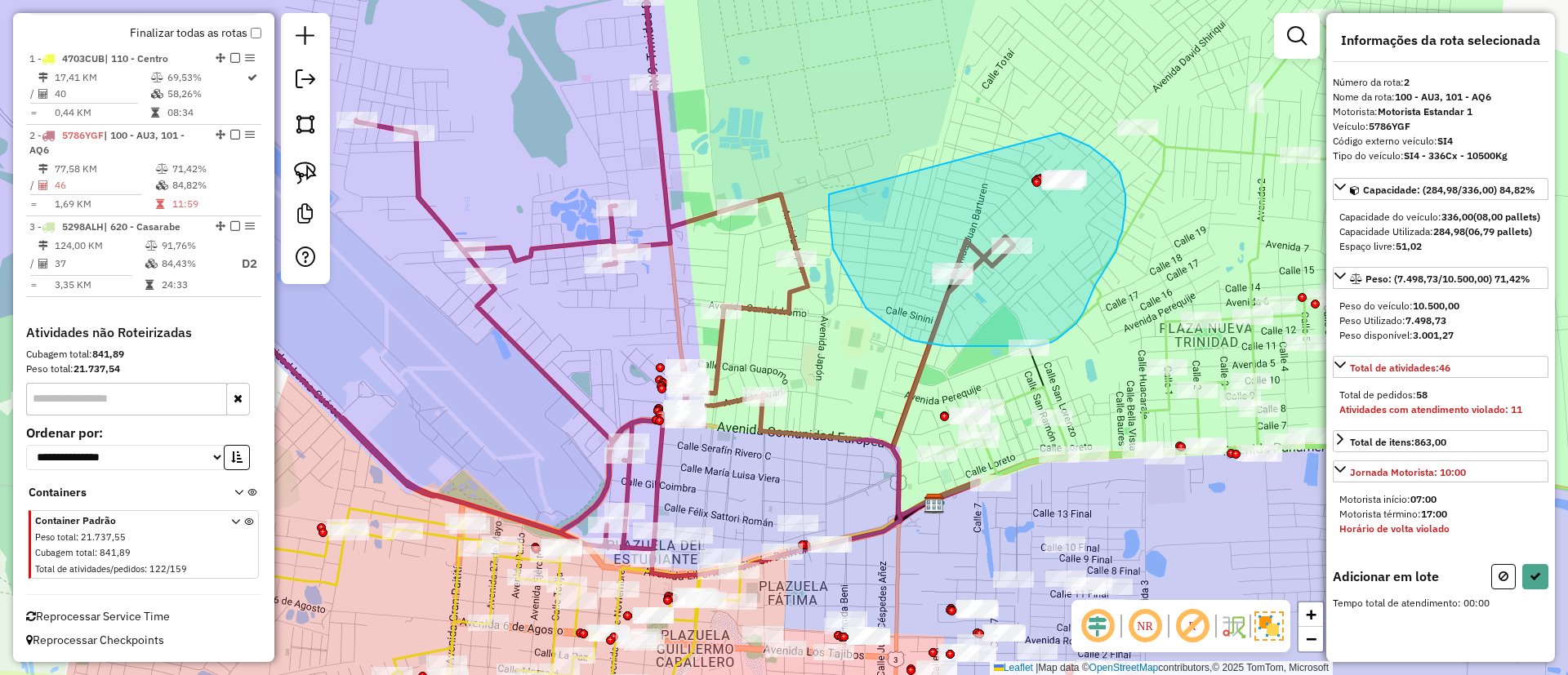
drag, startPoint x: 839, startPoint y: 260, endPoint x: 1060, endPoint y: 133, distance: 254.9
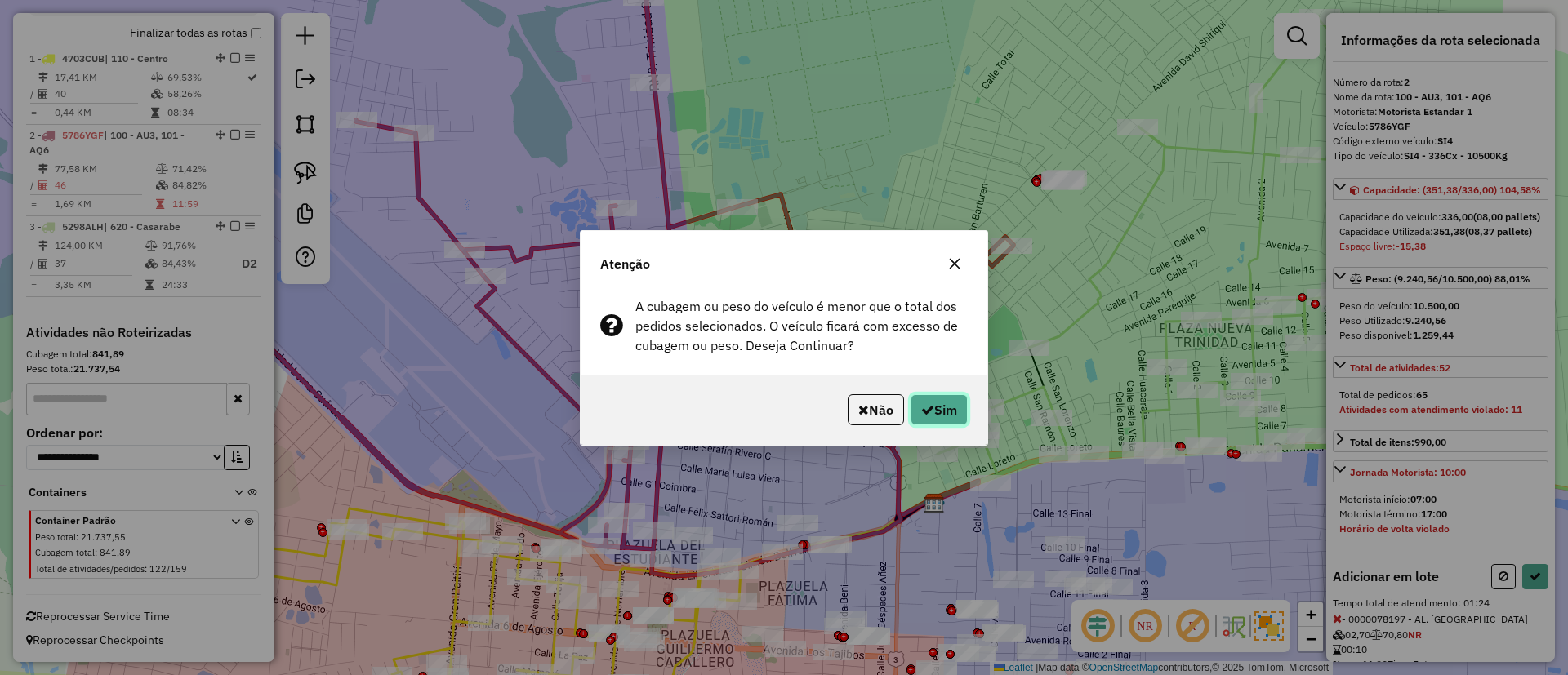
click at [933, 401] on button "Sim" at bounding box center [939, 409] width 57 height 31
select select "**********"
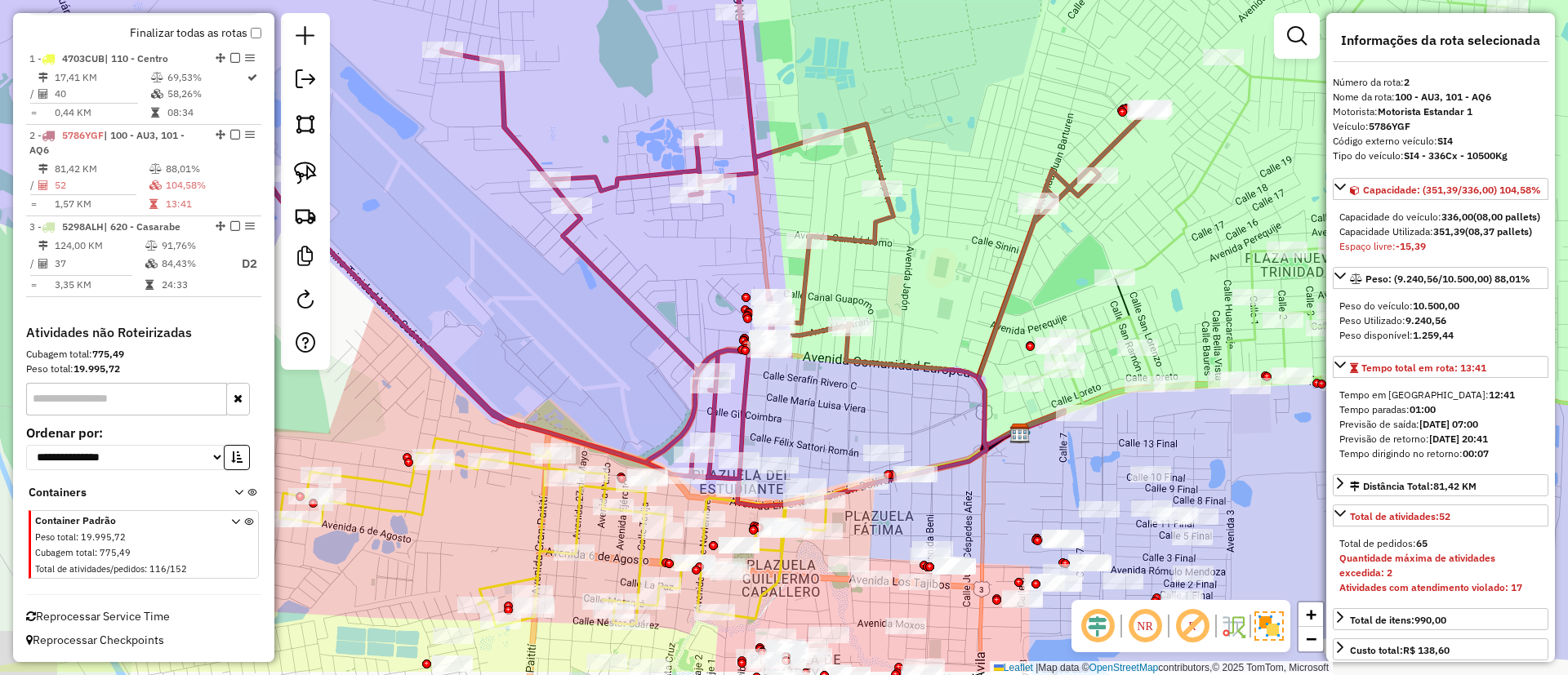
drag, startPoint x: 779, startPoint y: 364, endPoint x: 870, endPoint y: 278, distance: 125.2
click at [870, 279] on div "Janela de atendimento Grade de atendimento Capacidade Transportadoras Veículos …" at bounding box center [784, 338] width 1568 height 675
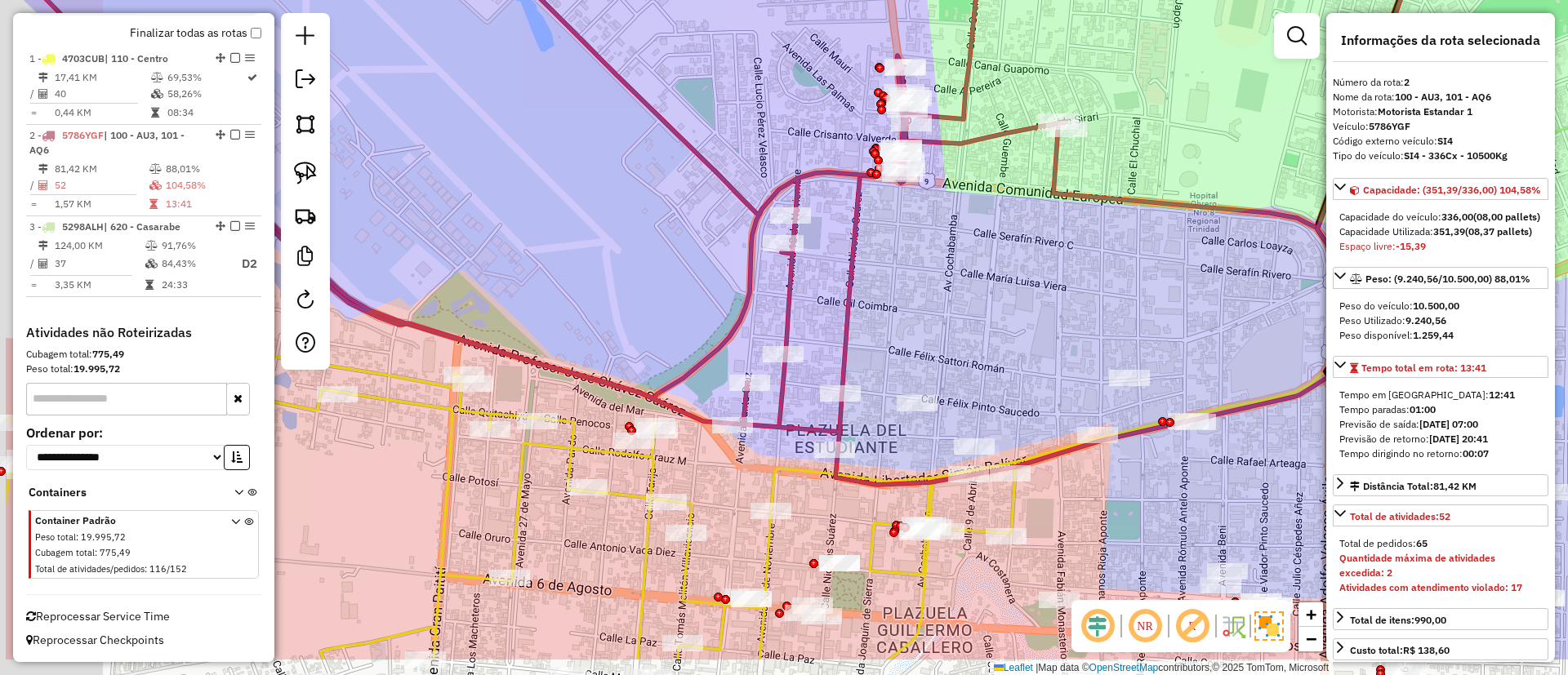
drag, startPoint x: 797, startPoint y: 393, endPoint x: 962, endPoint y: 303, distance: 187.9
click at [962, 304] on div "Janela de atendimento Grade de atendimento Capacidade Transportadoras Veículos …" at bounding box center [784, 338] width 1568 height 675
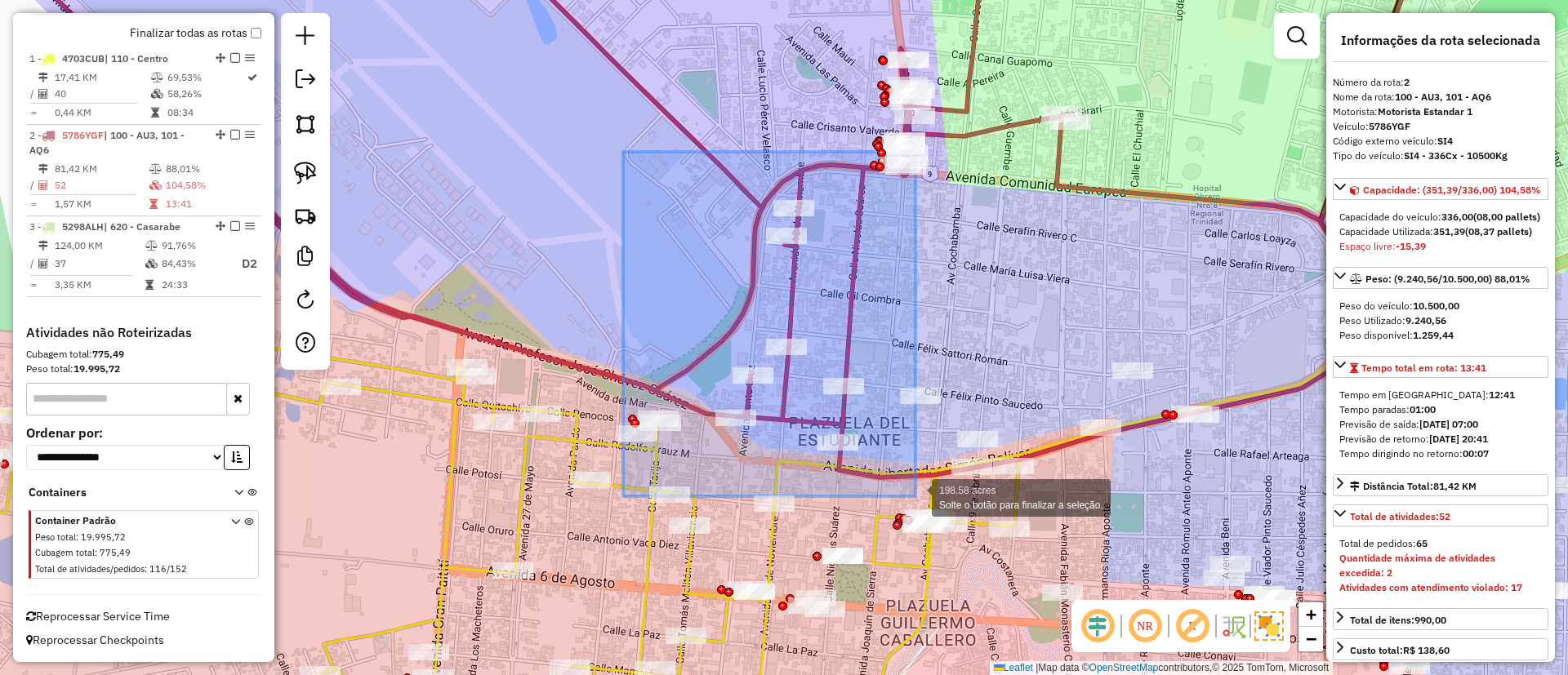
drag, startPoint x: 776, startPoint y: 363, endPoint x: 915, endPoint y: 496, distance: 192.4
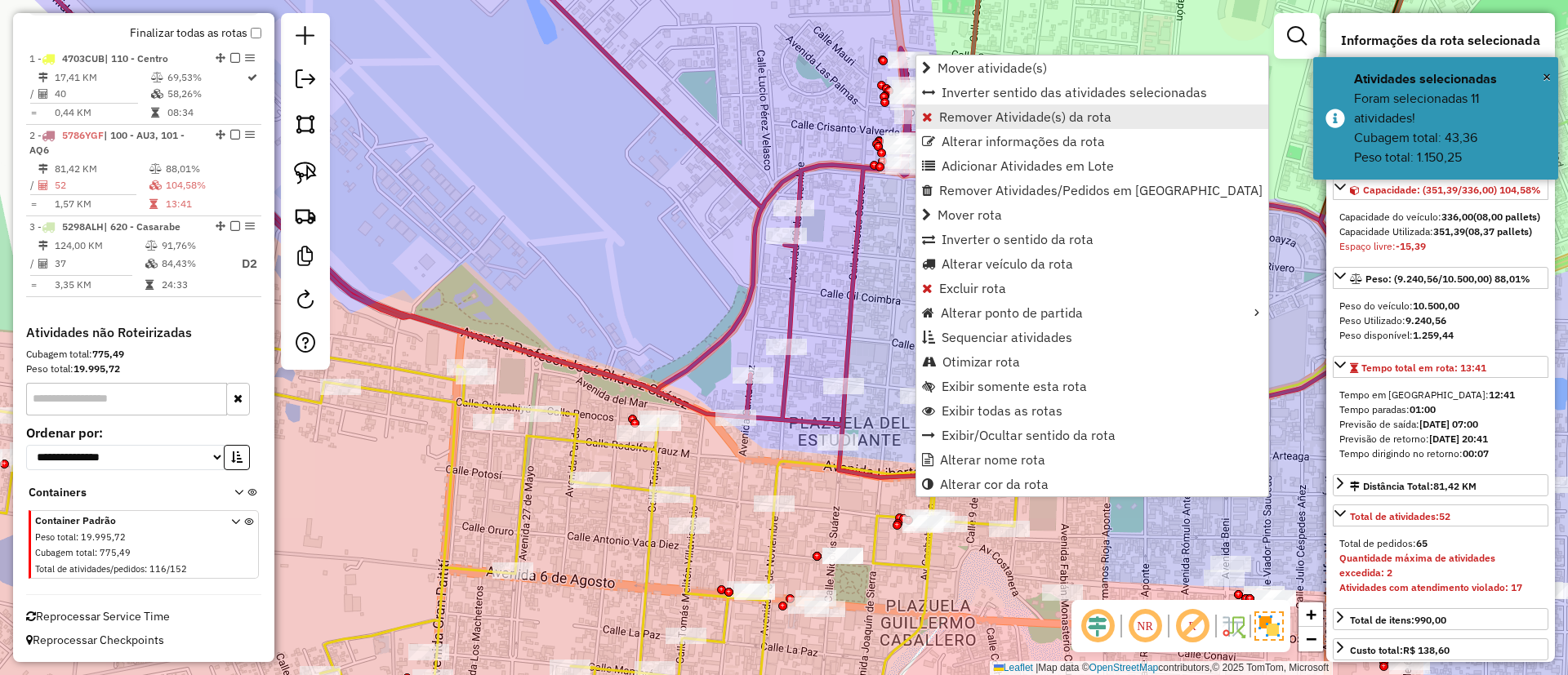
click at [954, 117] on span "Remover Atividade(s) da rota" at bounding box center [1025, 117] width 172 height 13
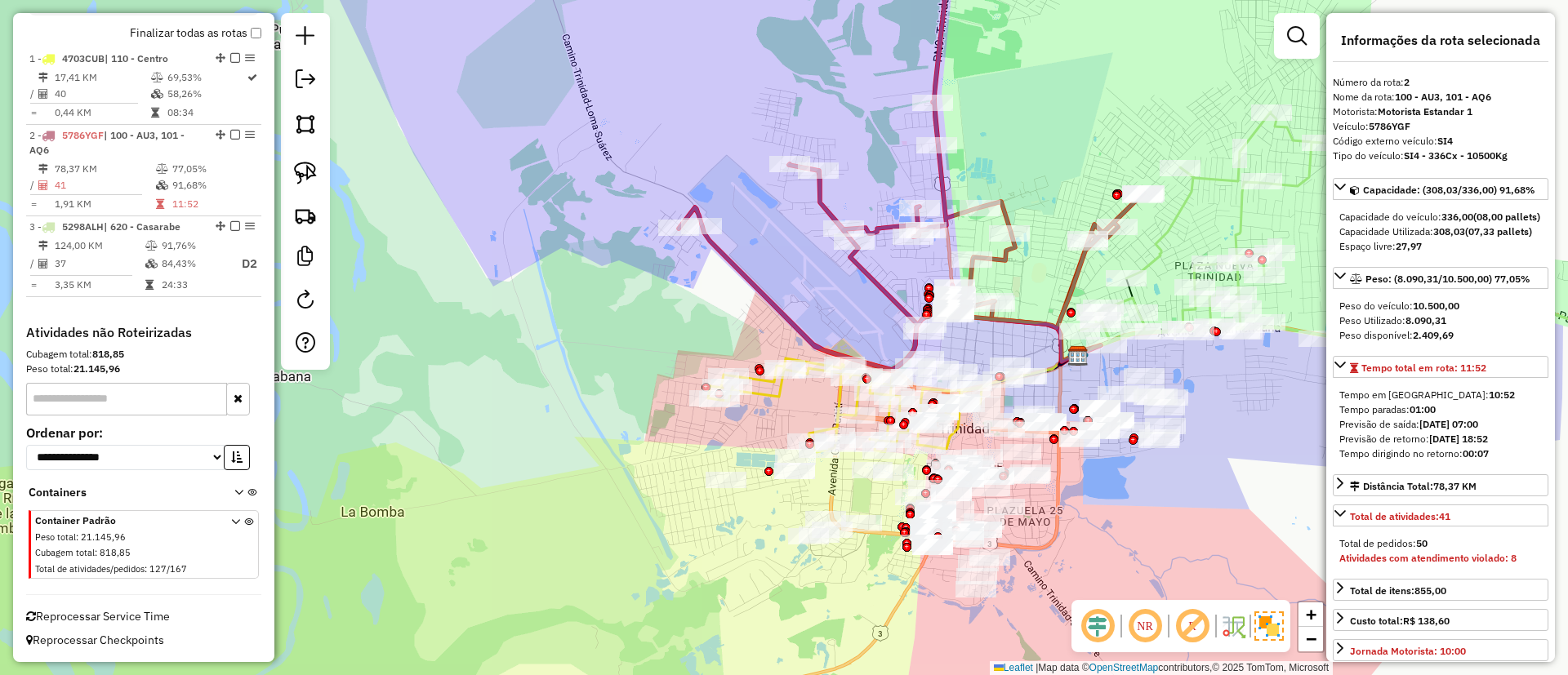
click at [852, 261] on icon at bounding box center [911, 151] width 465 height 439
click at [107, 613] on span "Reprocessar Service Time" at bounding box center [98, 617] width 144 height 15
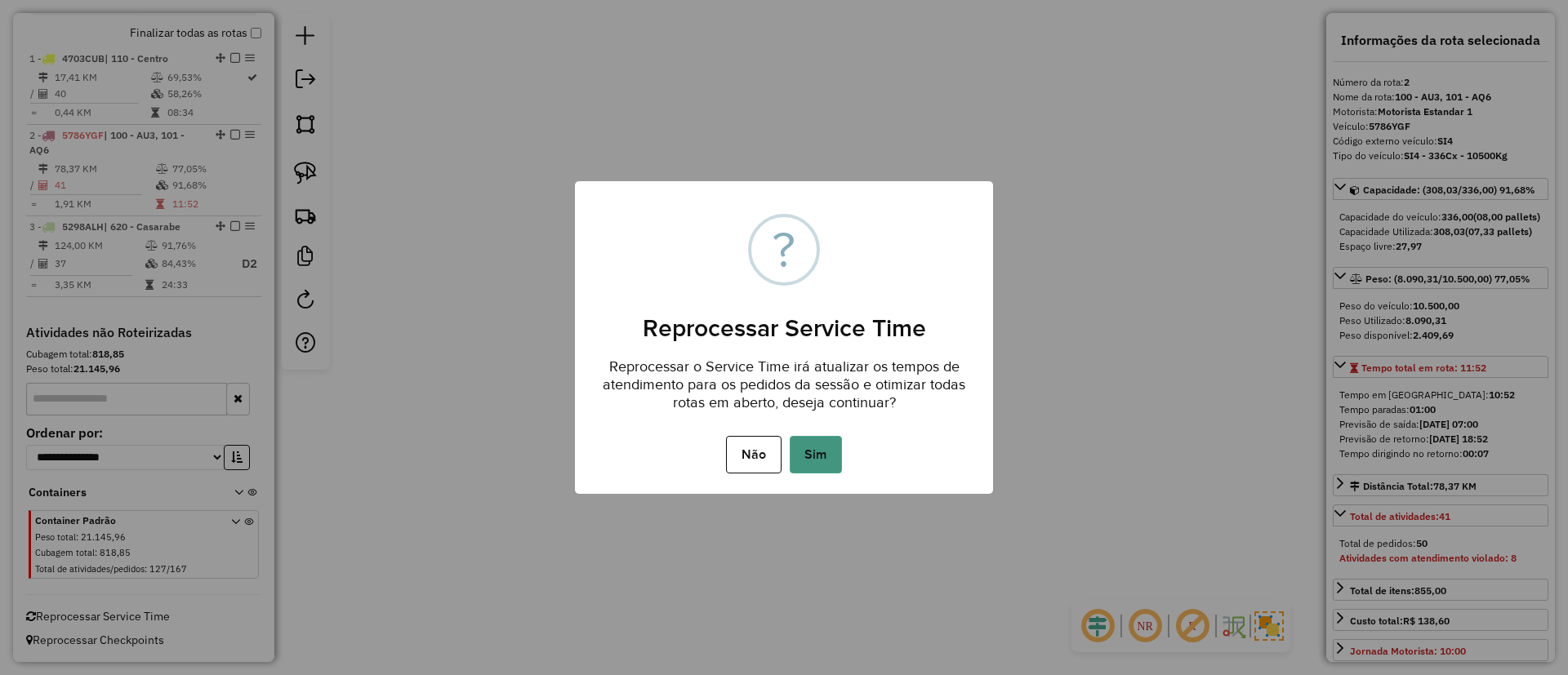
click at [811, 448] on button "Sim" at bounding box center [815, 454] width 53 height 38
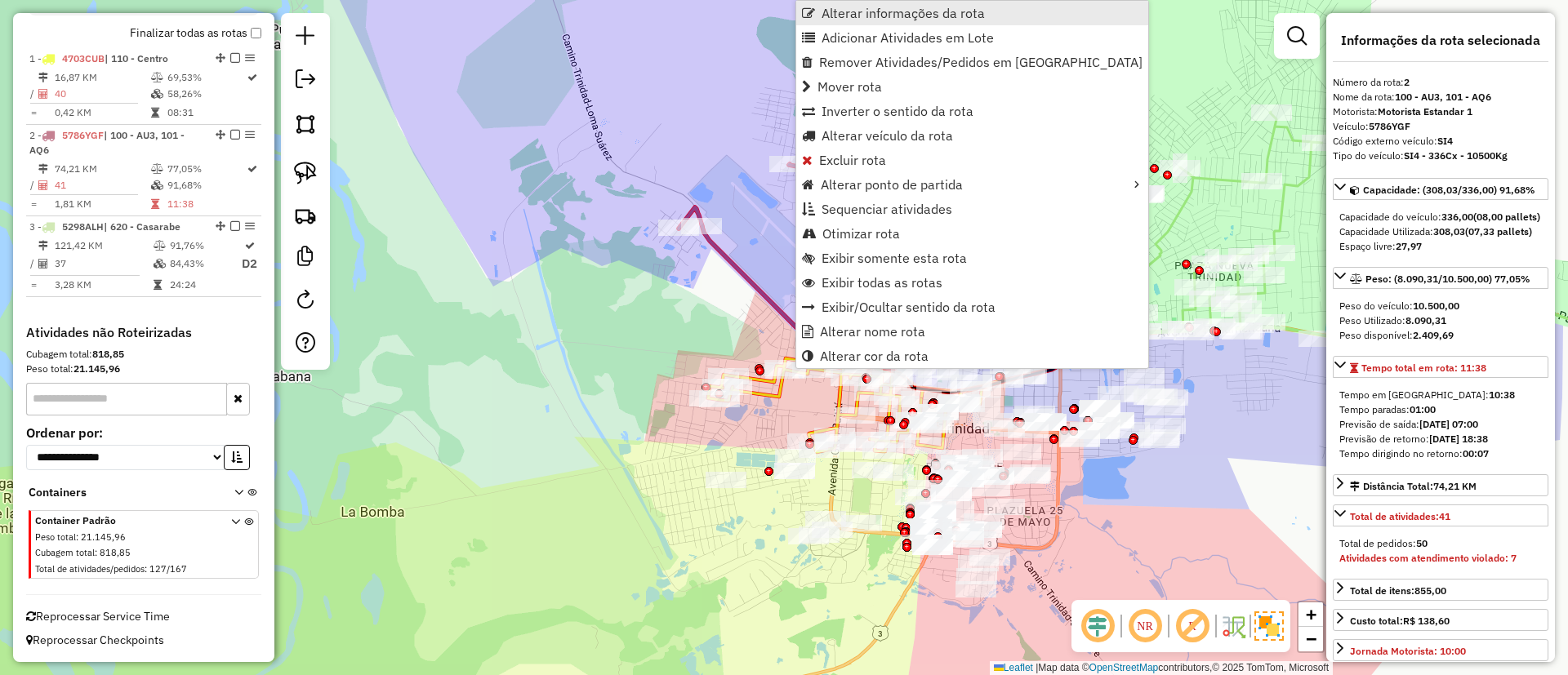
click at [846, 8] on span "Alterar informações da rota" at bounding box center [902, 13] width 163 height 13
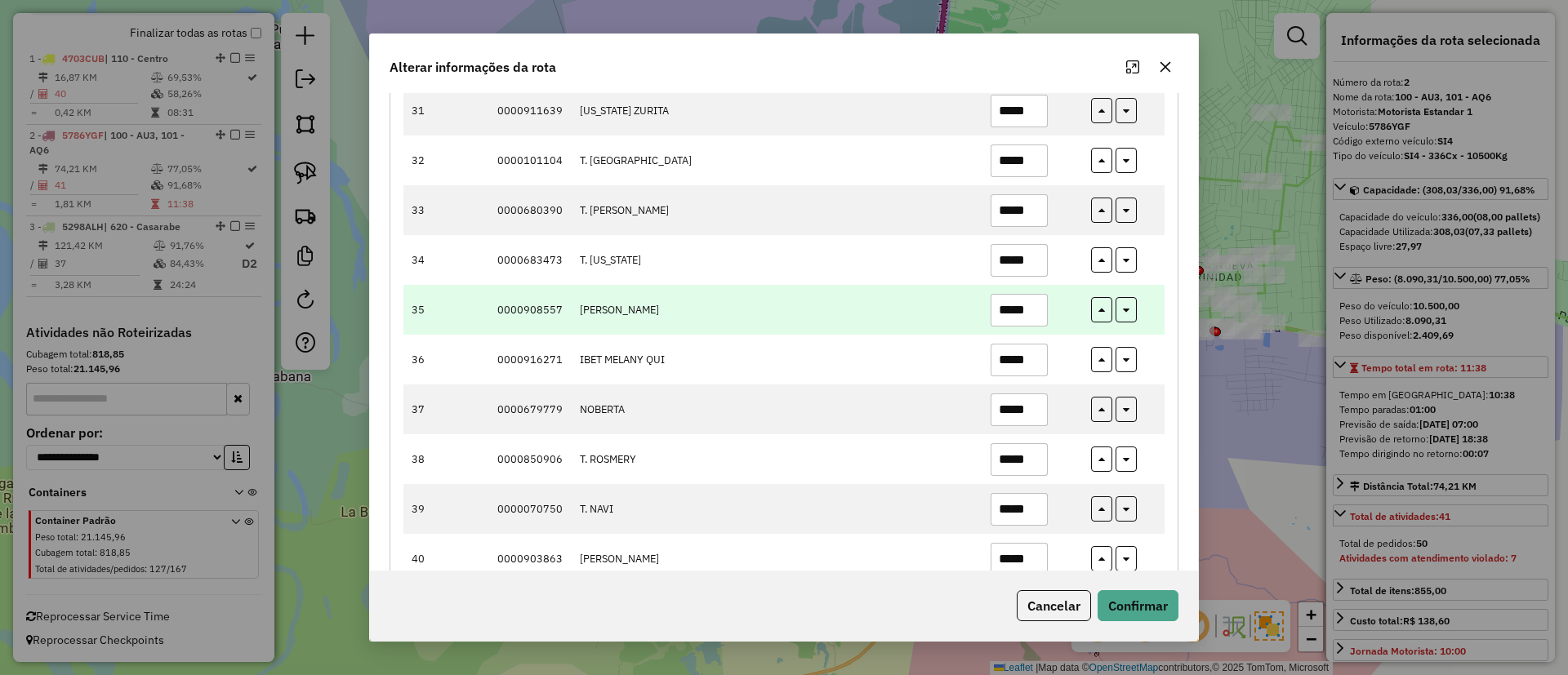
scroll to position [1715, 0]
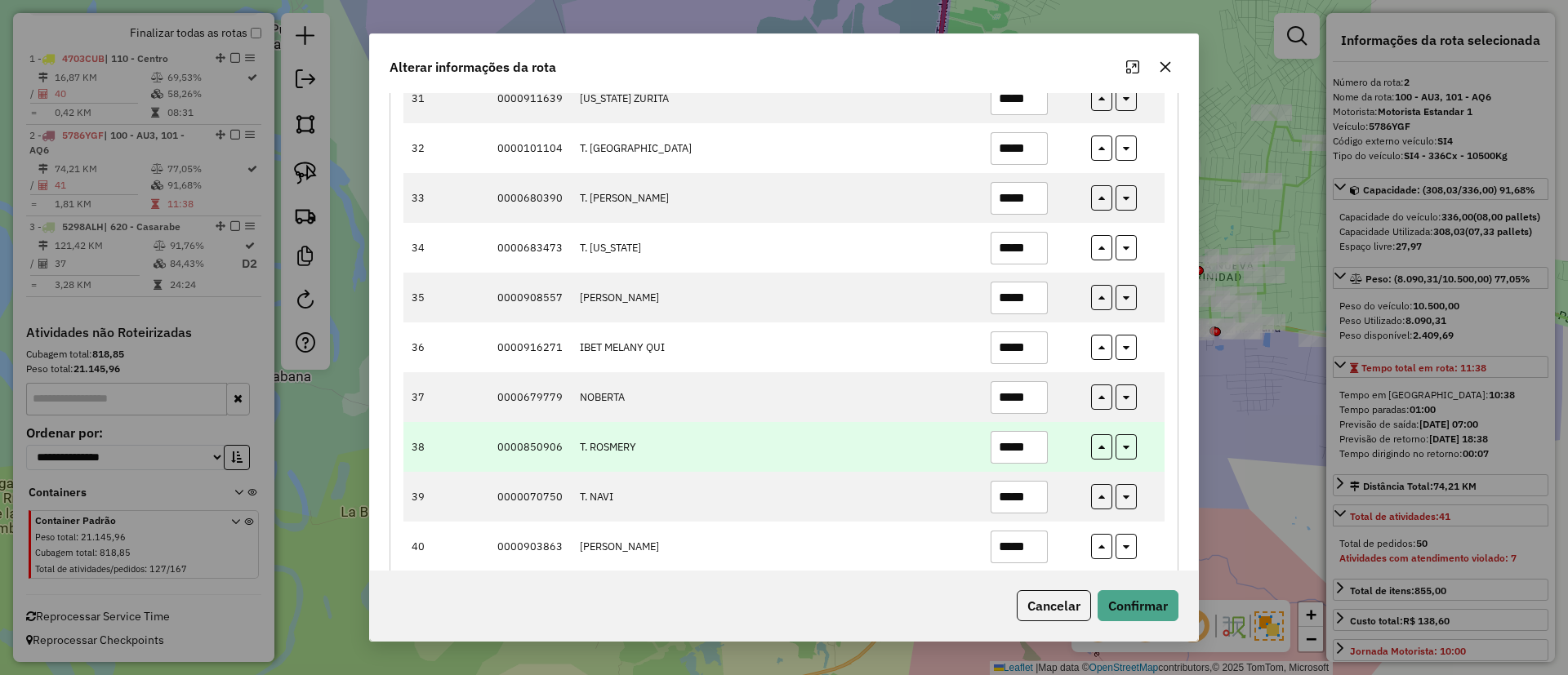
click at [1018, 449] on input "*****" at bounding box center [1019, 447] width 57 height 33
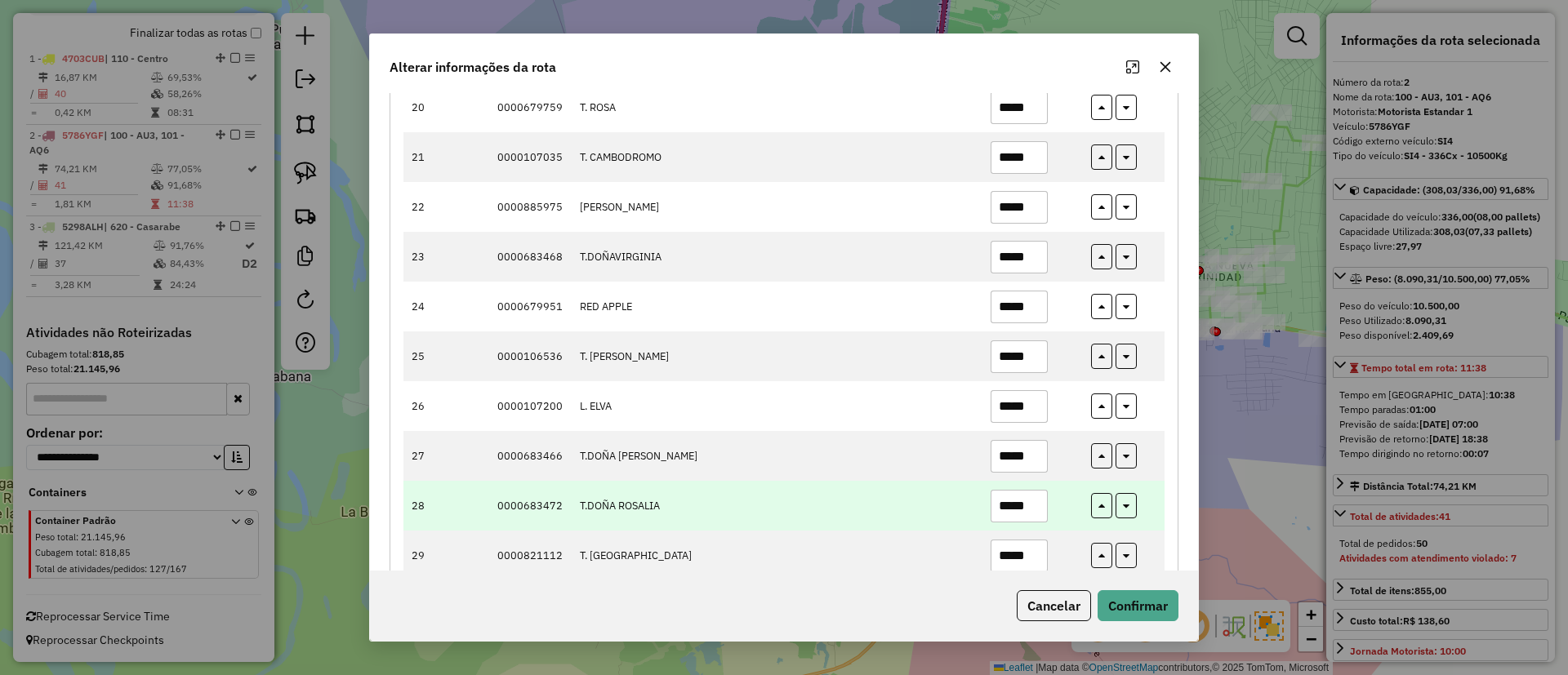
scroll to position [1061, 0]
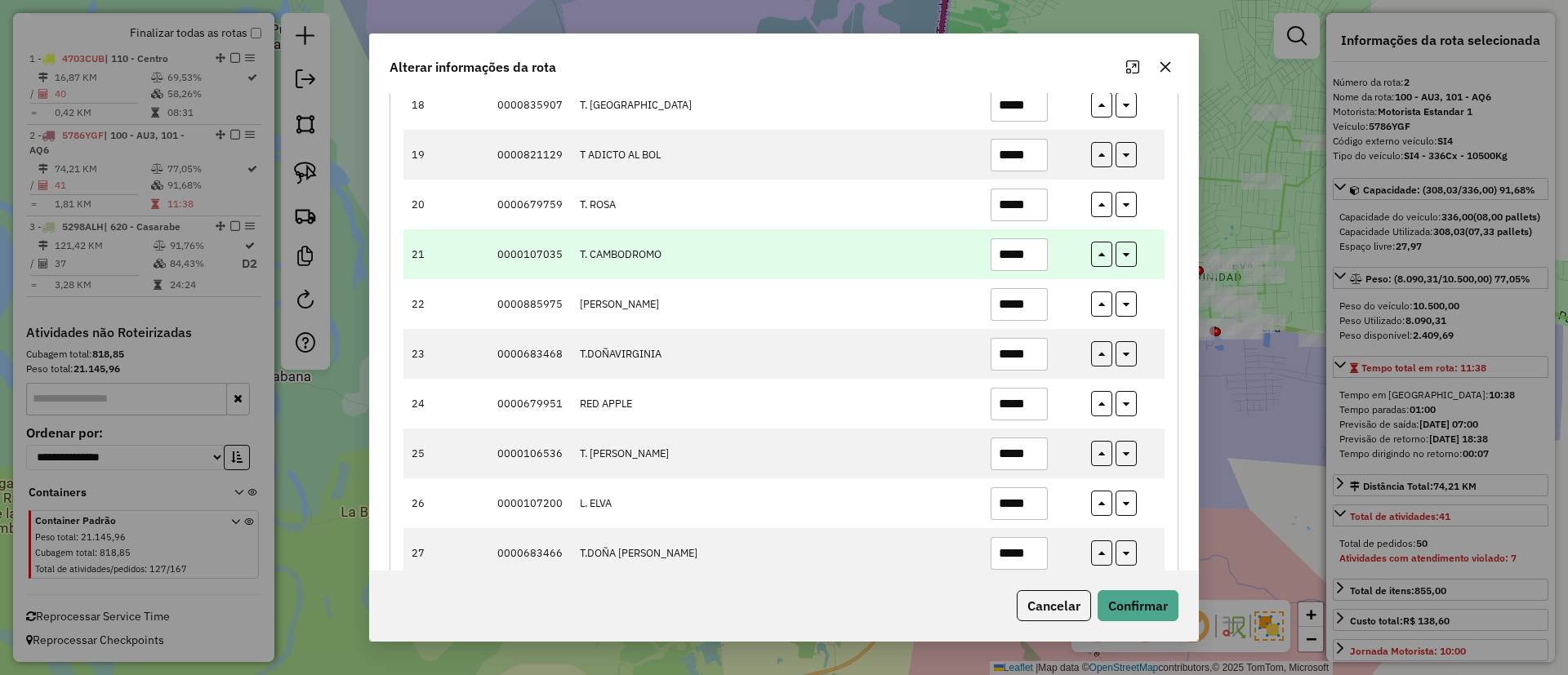
type input "*****"
click at [1020, 265] on input "*****" at bounding box center [1019, 254] width 57 height 33
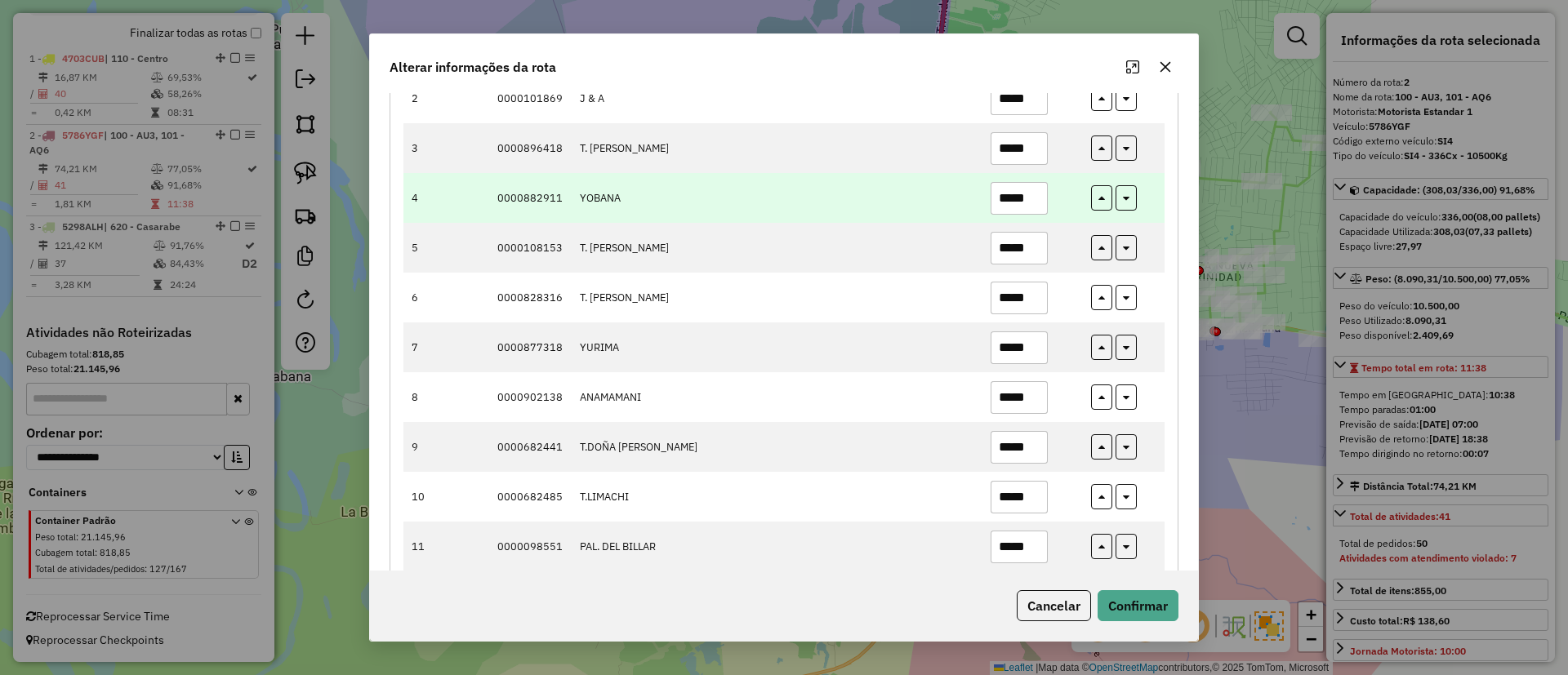
scroll to position [203, 0]
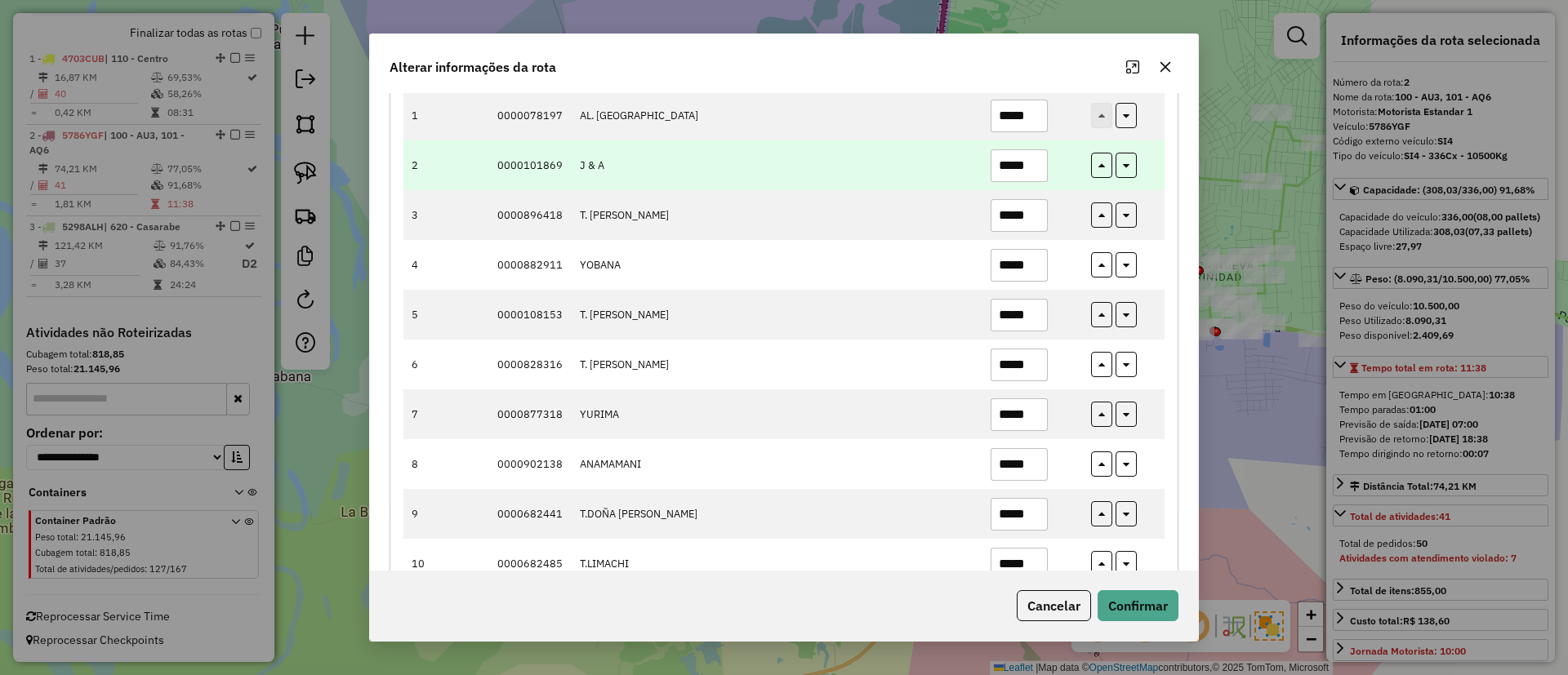
type input "*****"
click at [1026, 163] on input "*****" at bounding box center [1019, 165] width 57 height 33
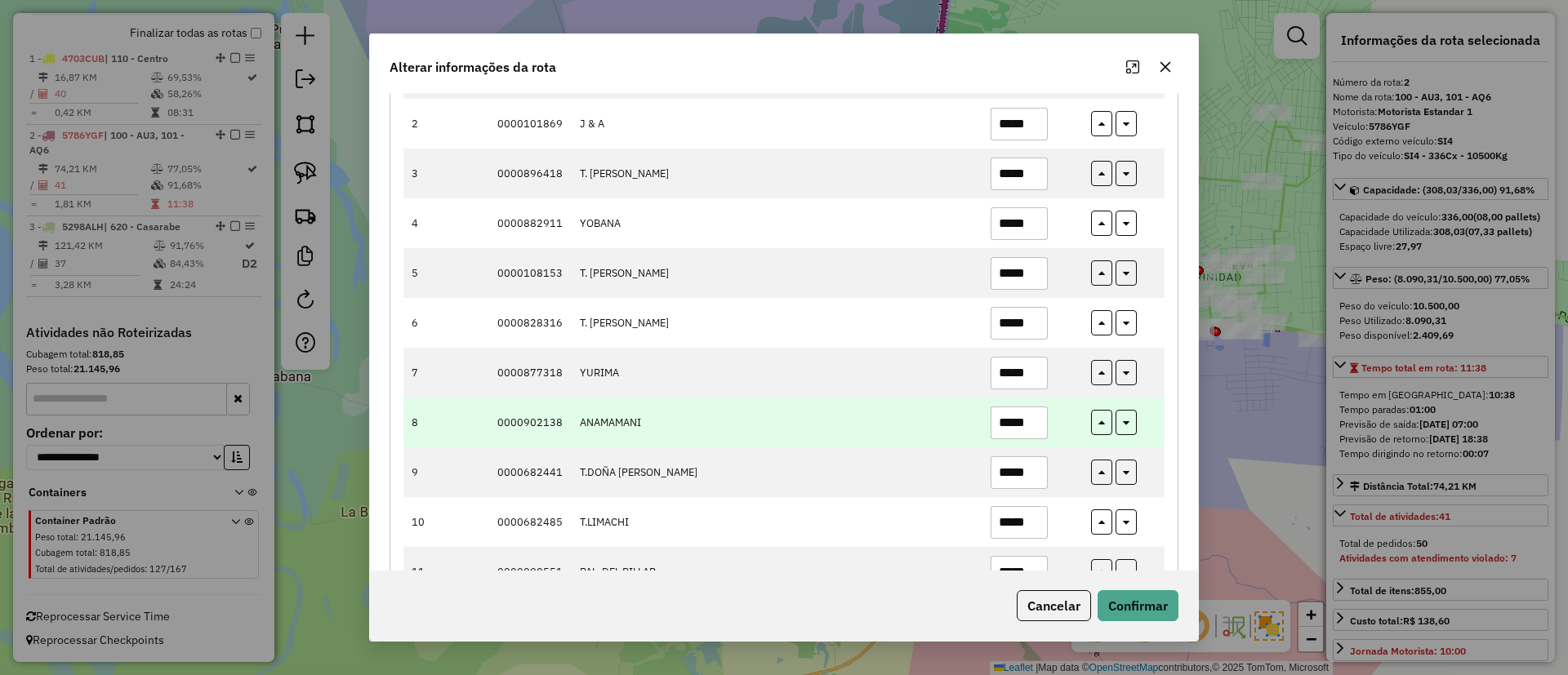
scroll to position [490, 0]
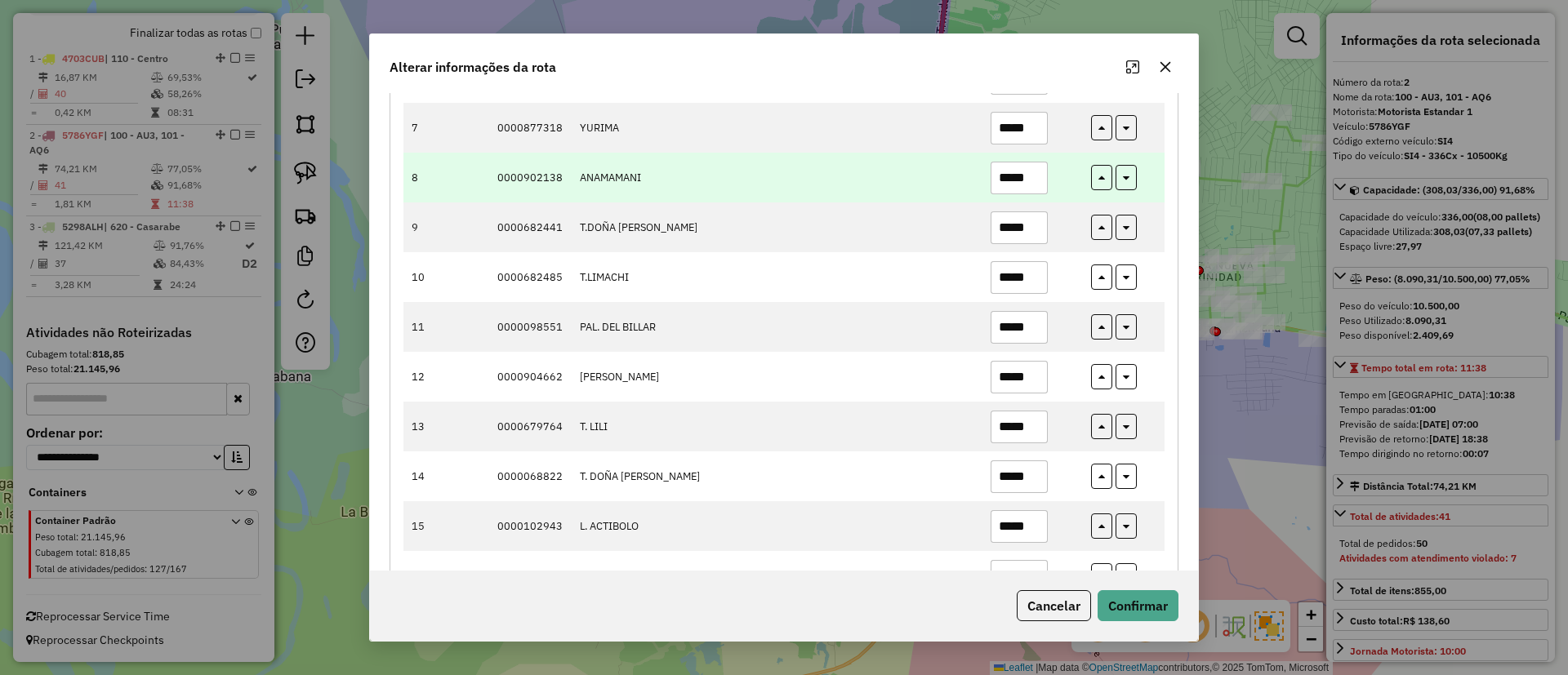
type input "*****"
click at [1022, 173] on input "*****" at bounding box center [1019, 178] width 57 height 33
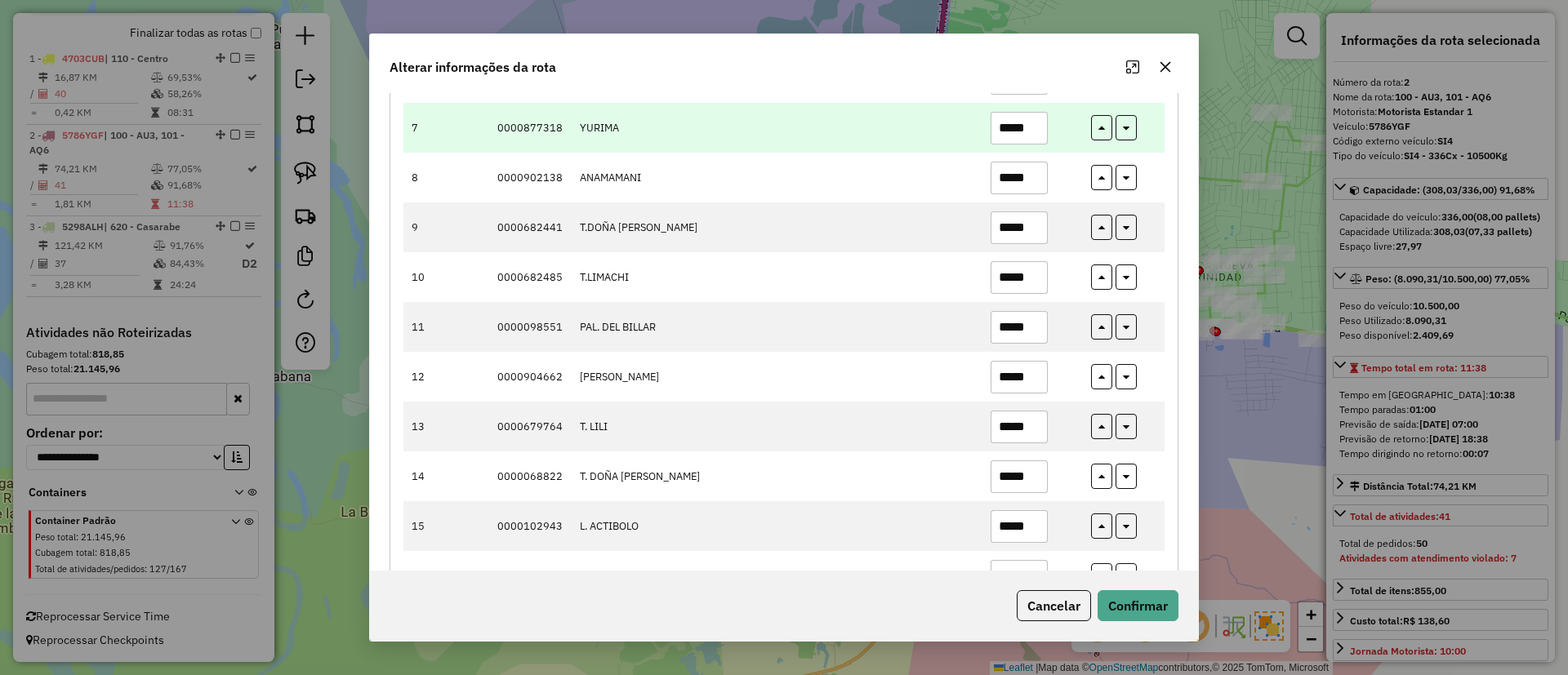
type input "*****"
click at [1017, 132] on input "*****" at bounding box center [1019, 128] width 57 height 33
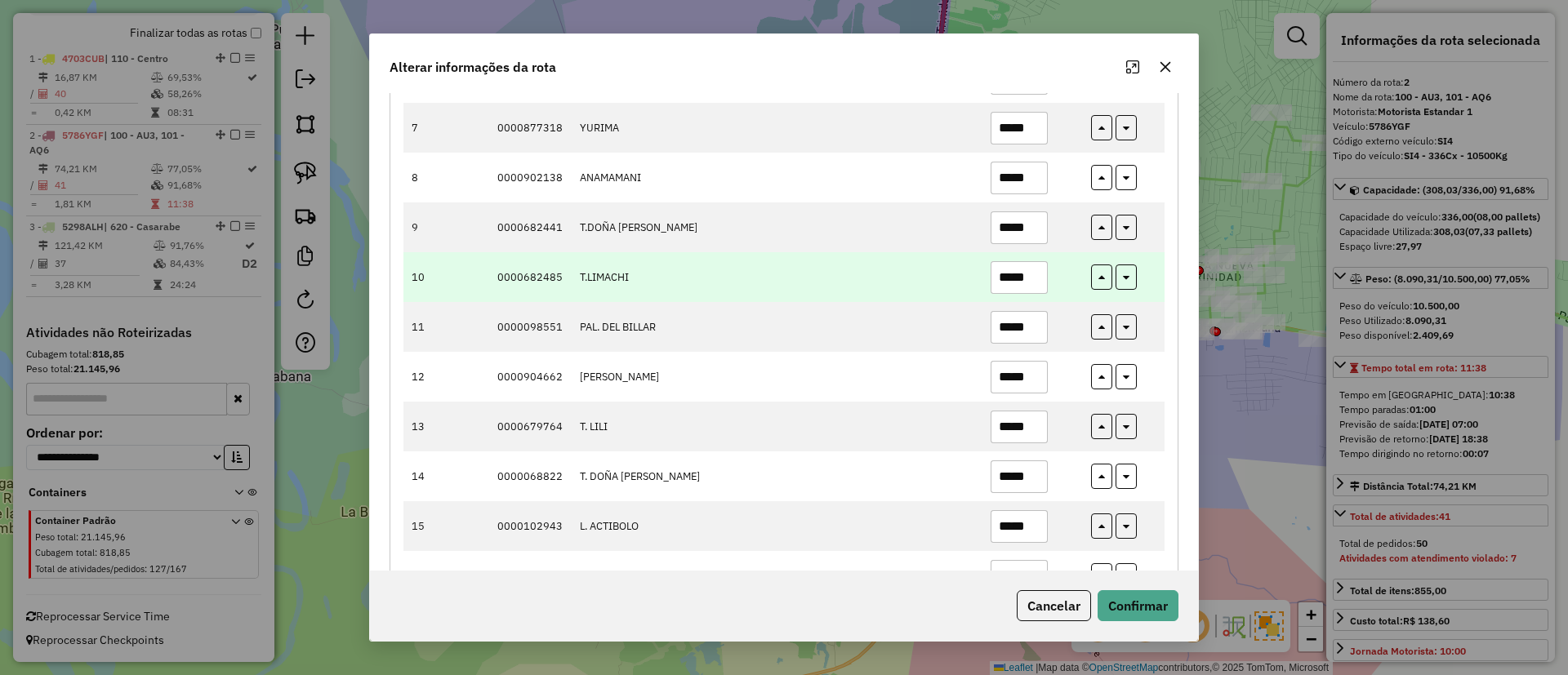
type input "*****"
click at [1025, 275] on input "*****" at bounding box center [1019, 277] width 57 height 33
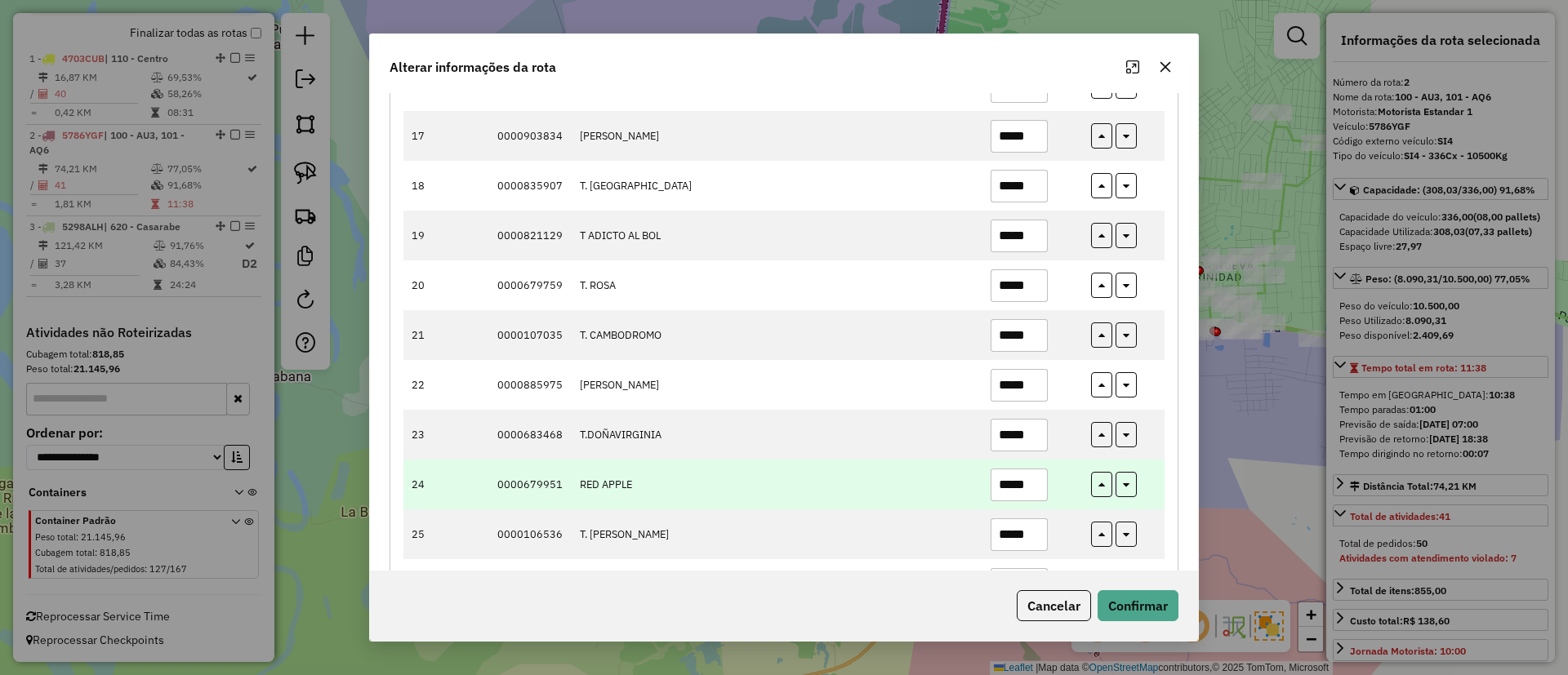
scroll to position [1103, 0]
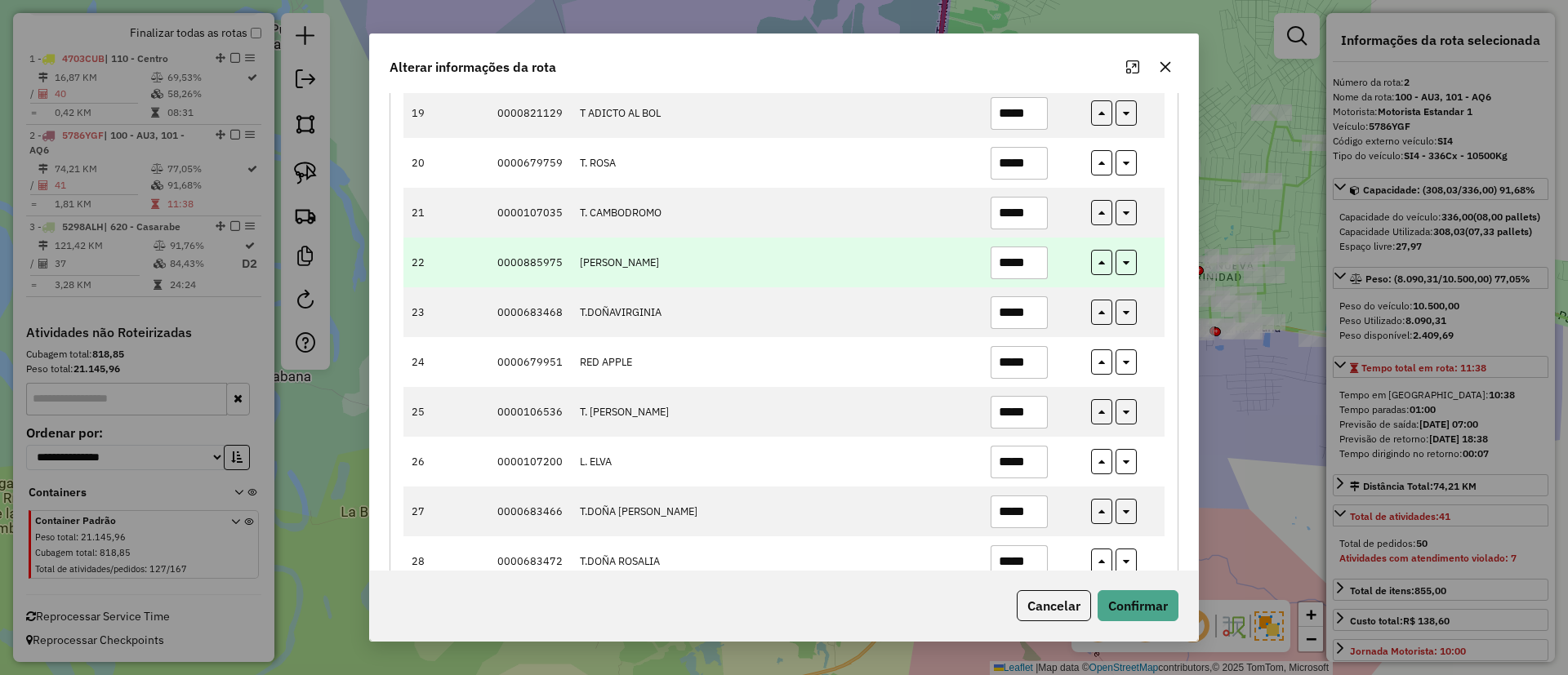
type input "*****"
click at [1017, 246] on input "*****" at bounding box center [1019, 262] width 57 height 33
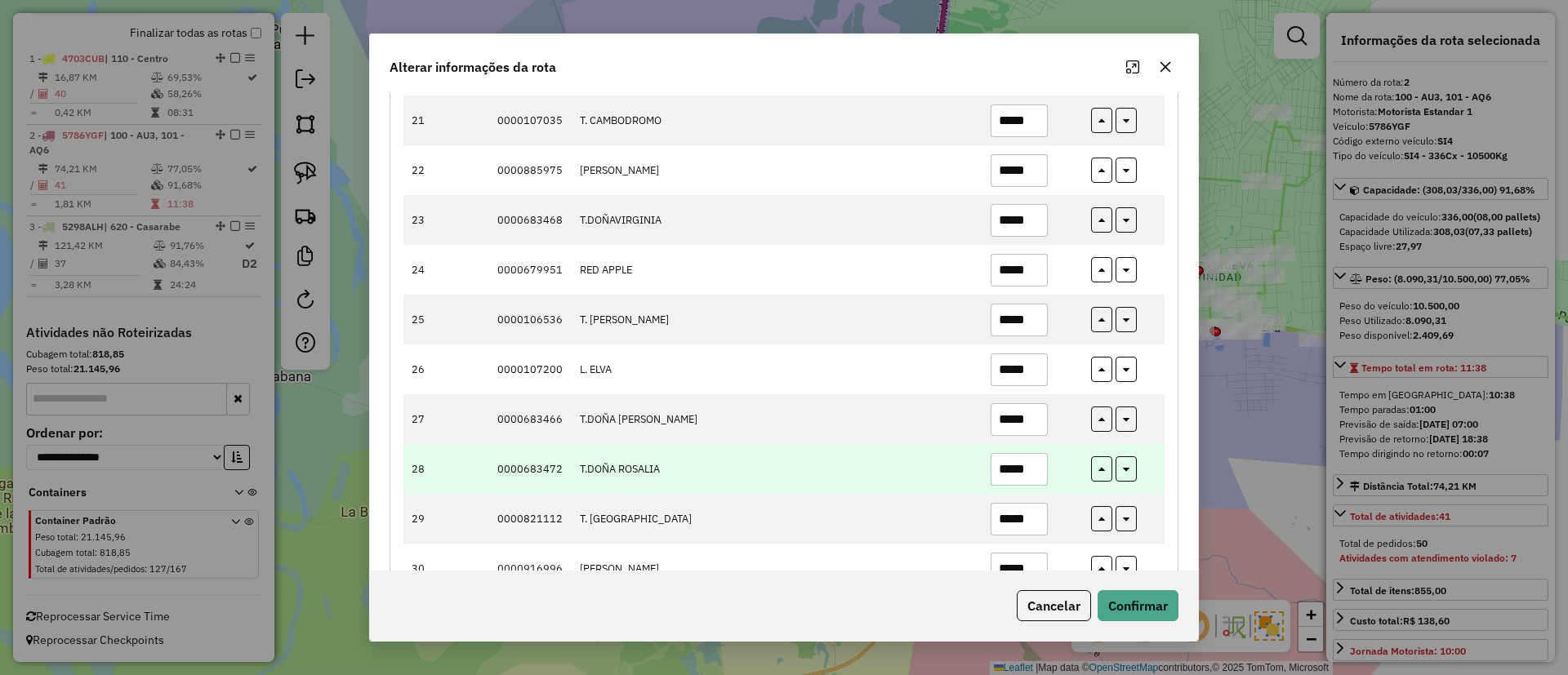
scroll to position [1225, 0]
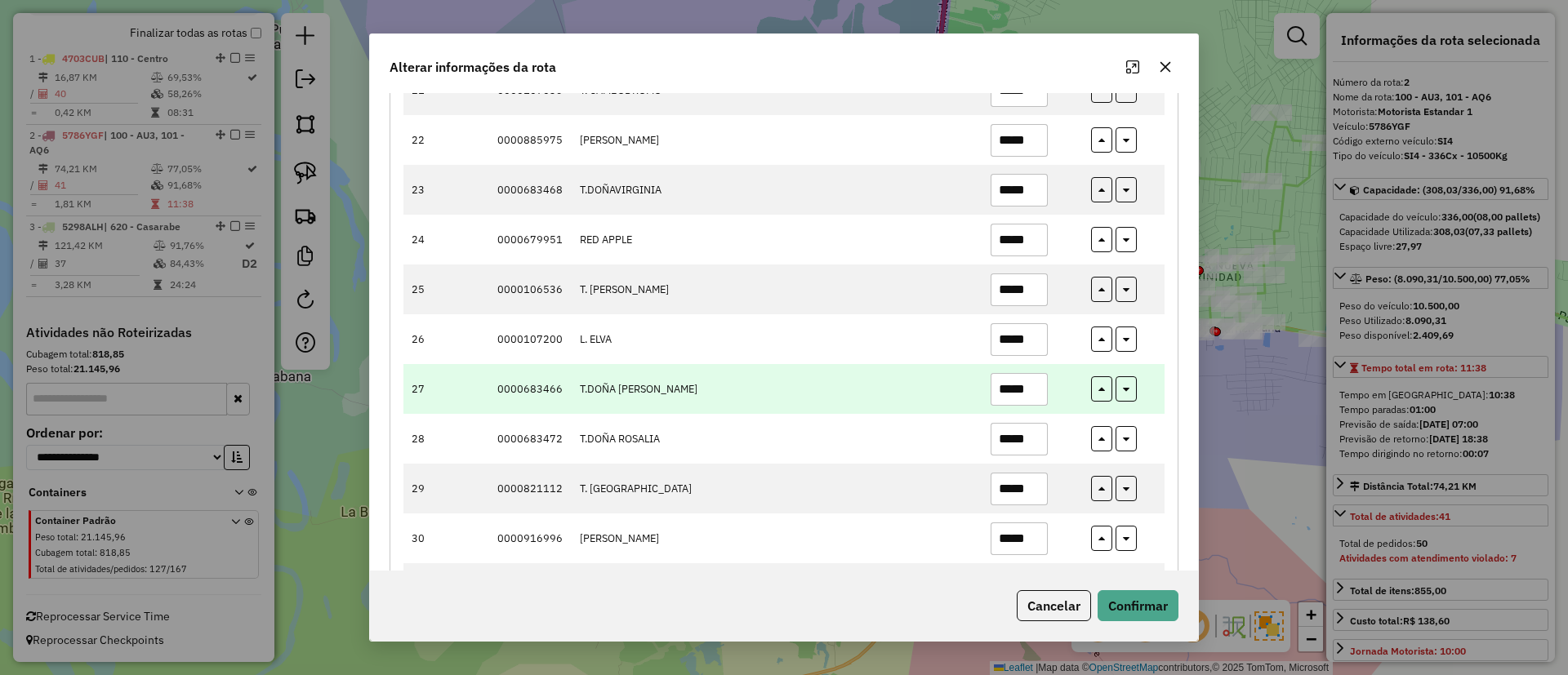
type input "*****"
click at [1018, 393] on input "*****" at bounding box center [1019, 389] width 57 height 33
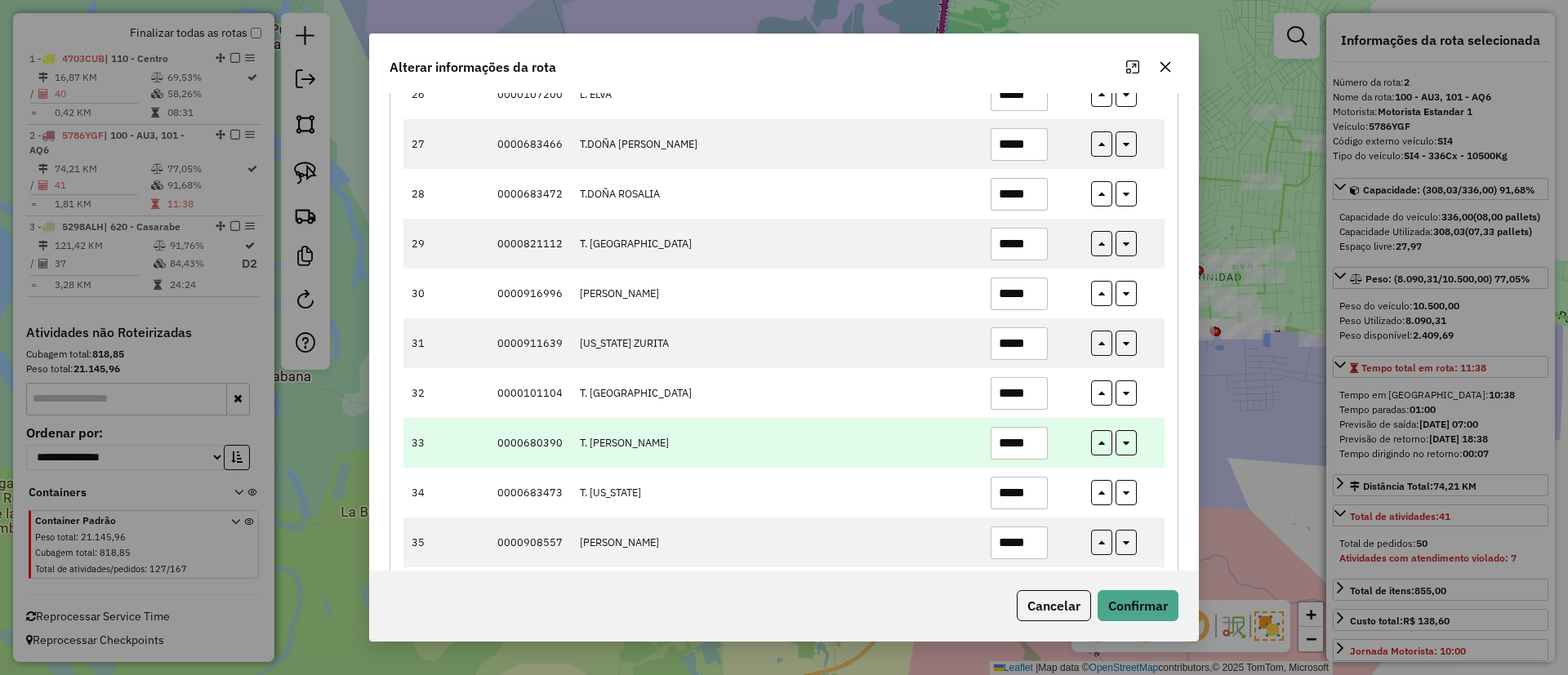
scroll to position [1795, 0]
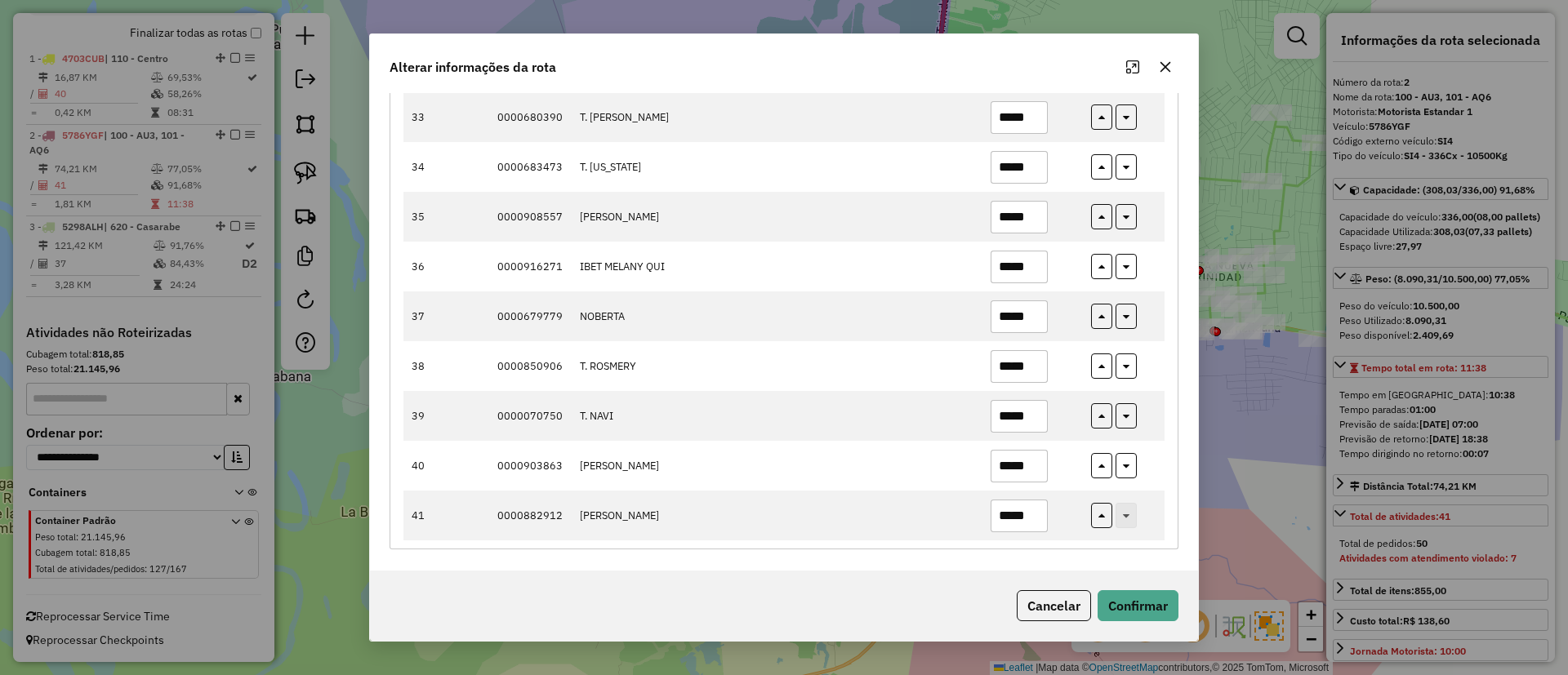
type input "*****"
click at [1150, 591] on button "Confirmar" at bounding box center [1138, 606] width 81 height 31
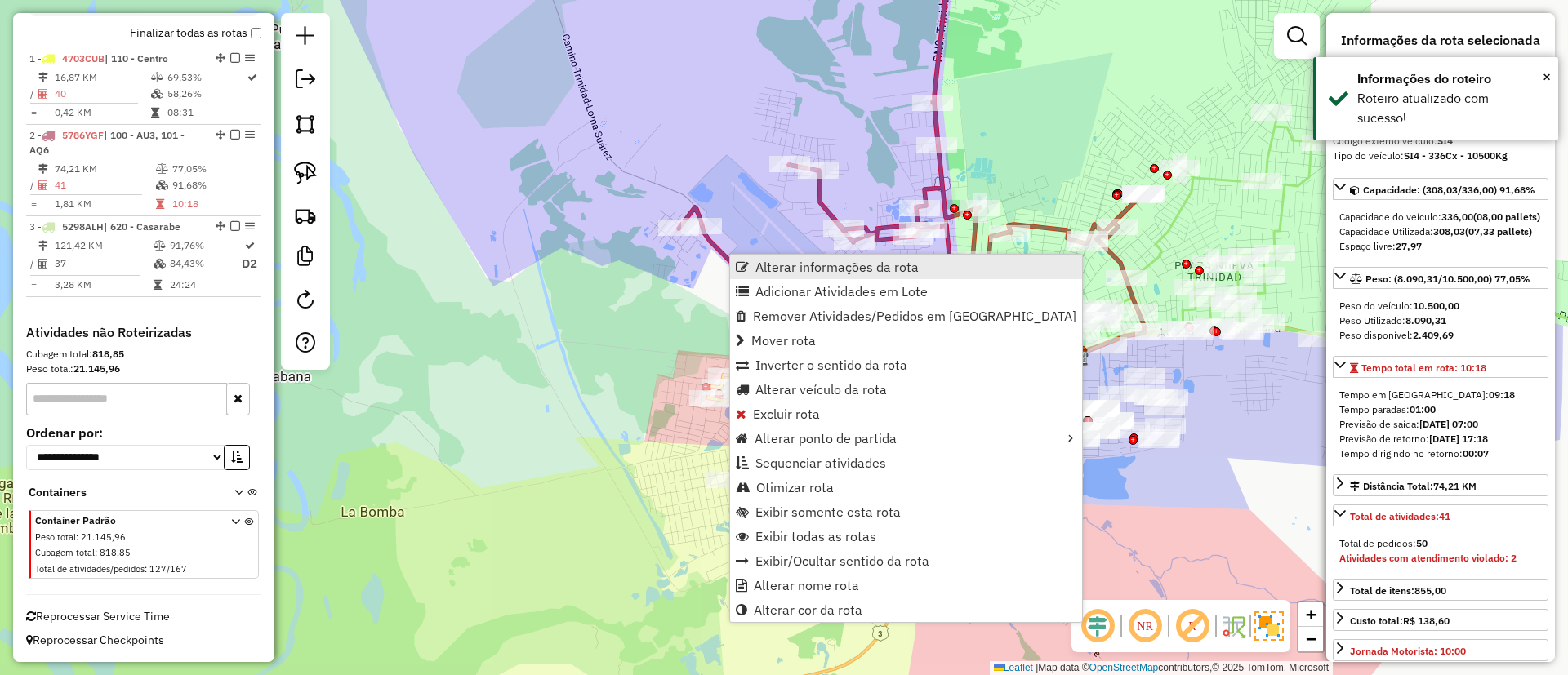
click at [798, 270] on span "Alterar informações da rota" at bounding box center [836, 267] width 163 height 13
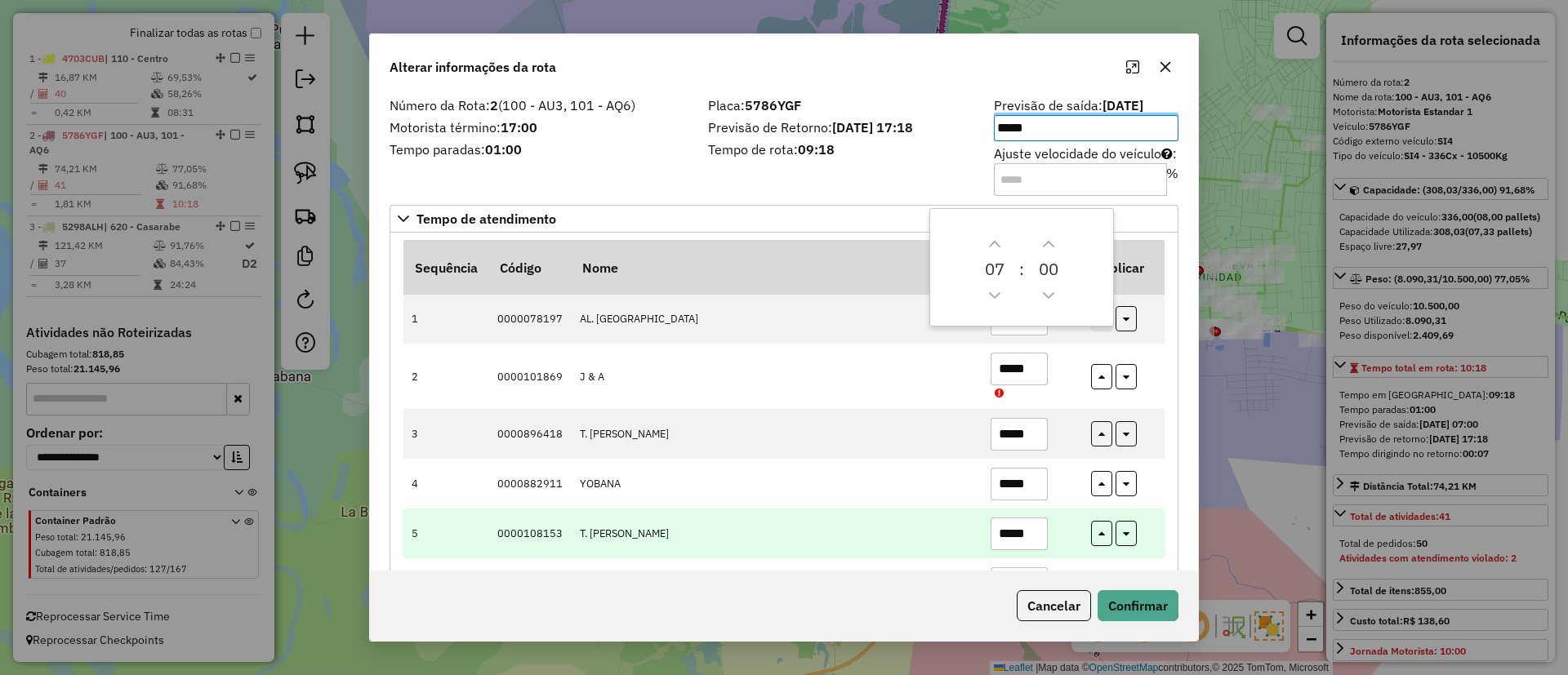
click at [1025, 522] on input "*****" at bounding box center [1019, 534] width 57 height 33
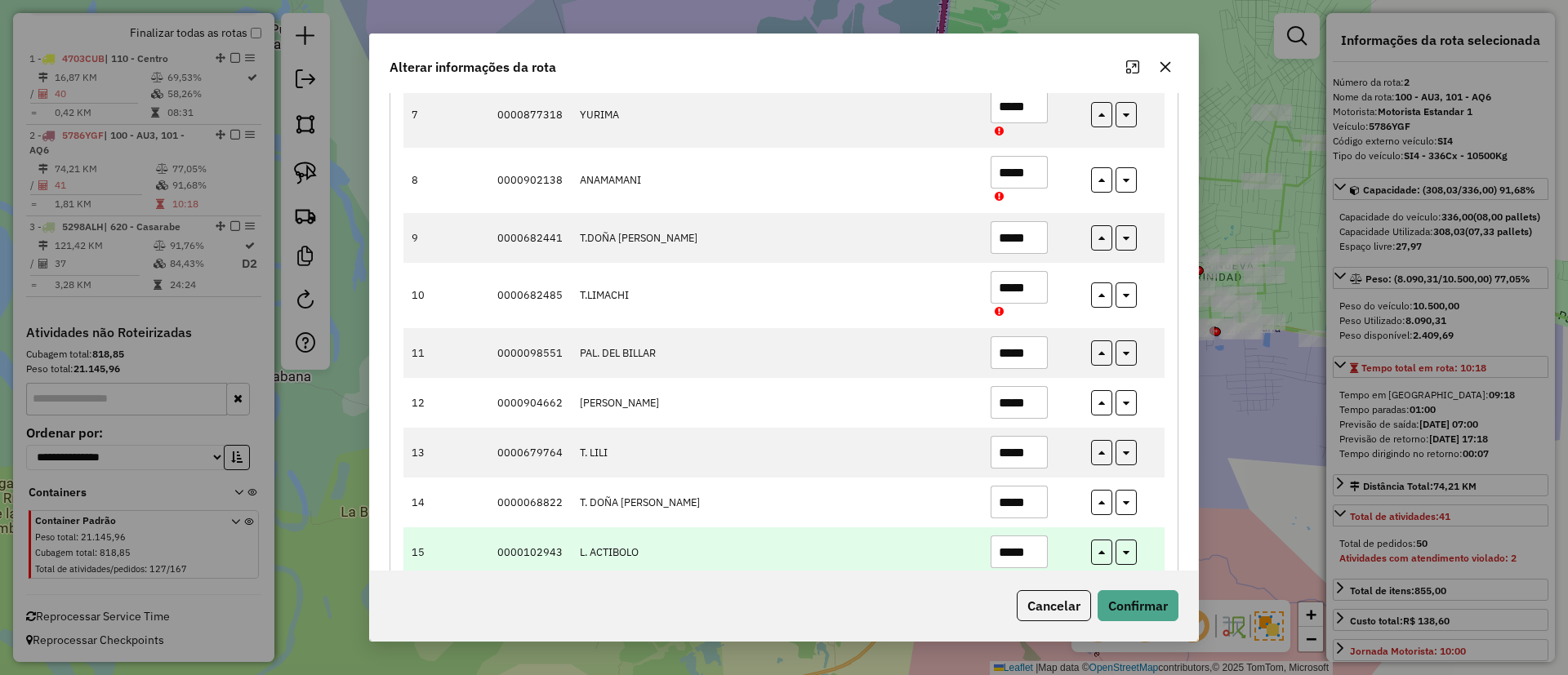
scroll to position [612, 0]
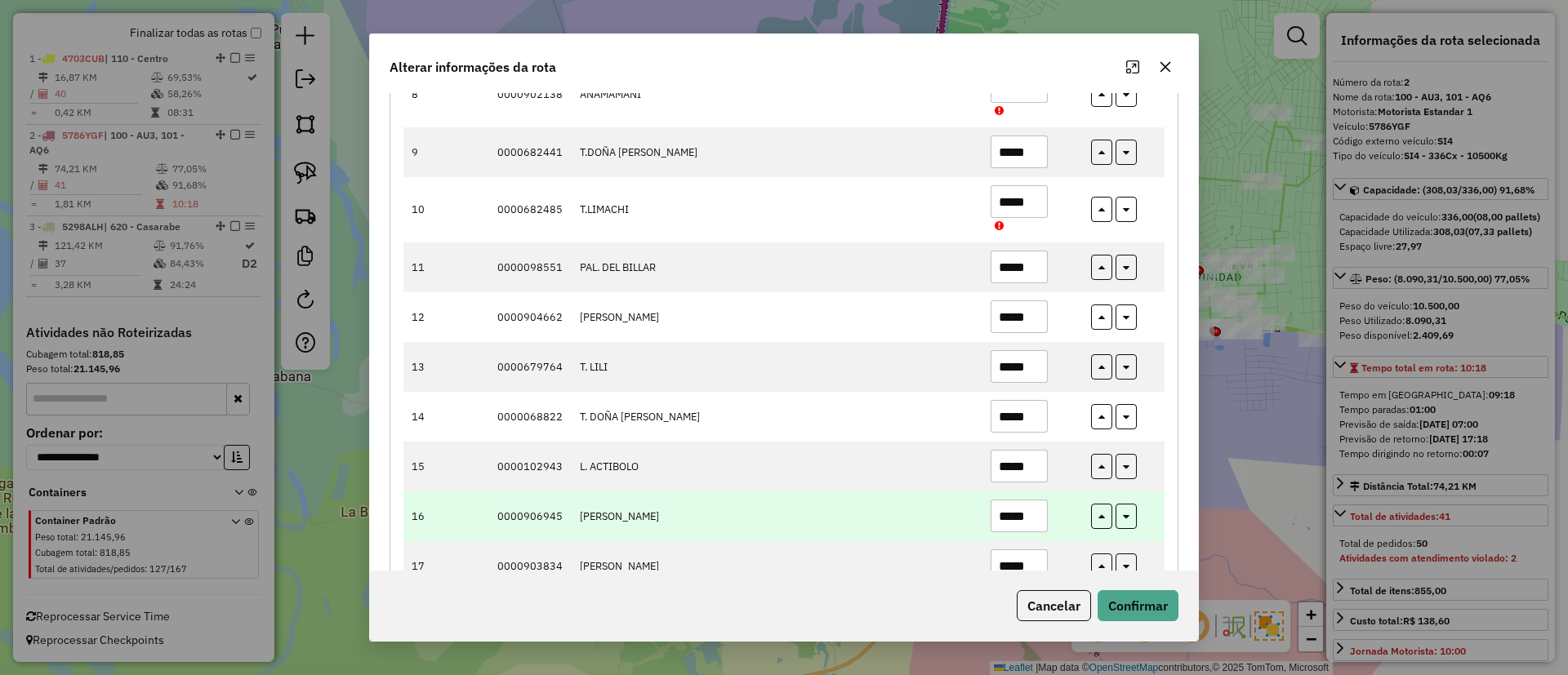
type input "*****"
click at [1017, 518] on input "*****" at bounding box center [1019, 515] width 57 height 33
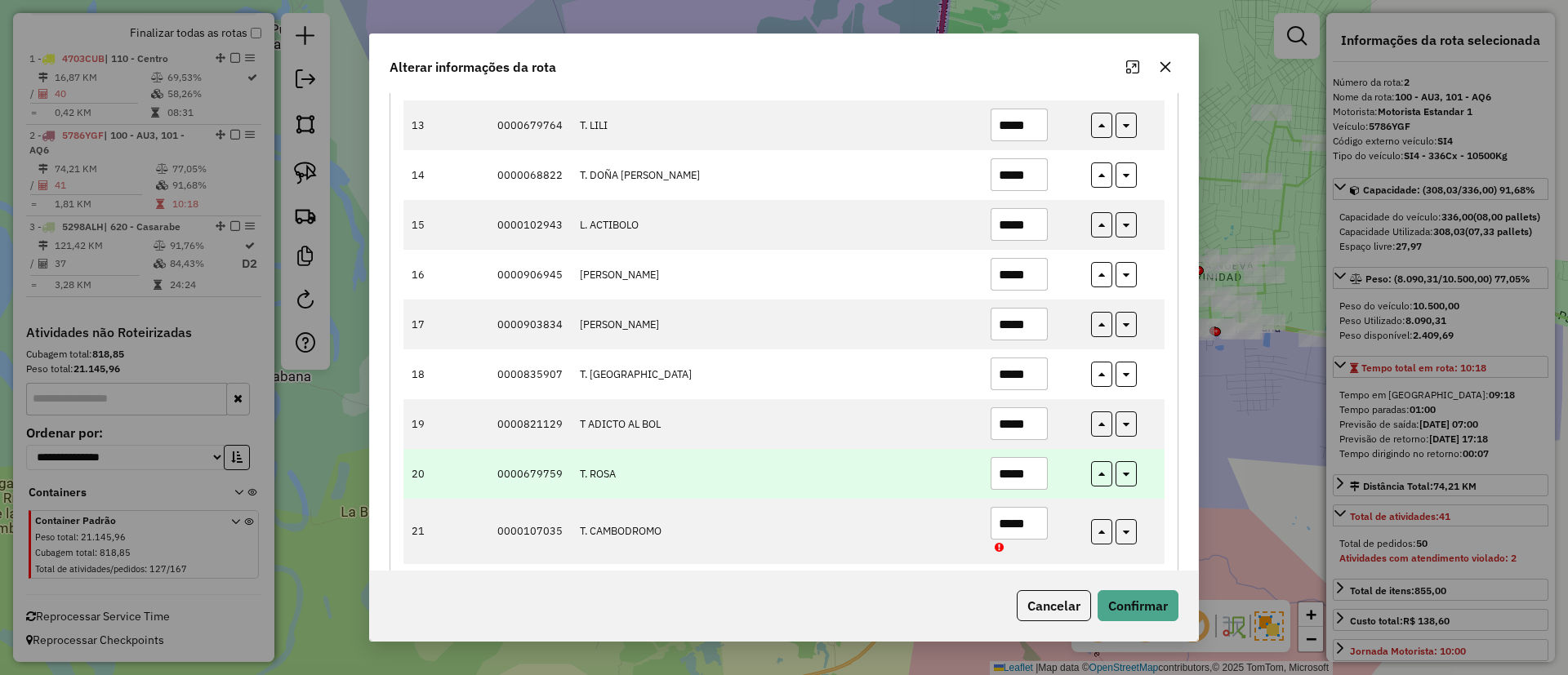
scroll to position [857, 0]
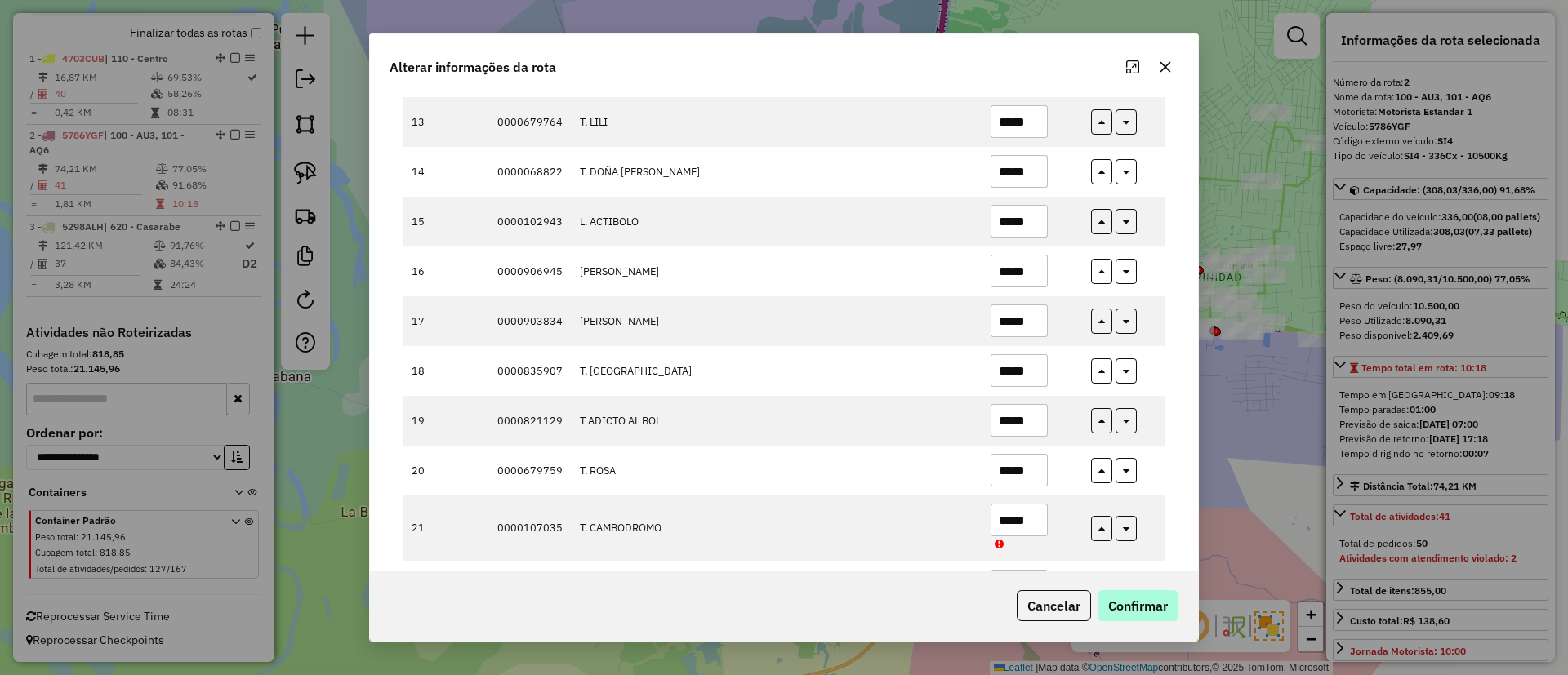
type input "*****"
click at [1135, 611] on button "Confirmar" at bounding box center [1138, 606] width 81 height 31
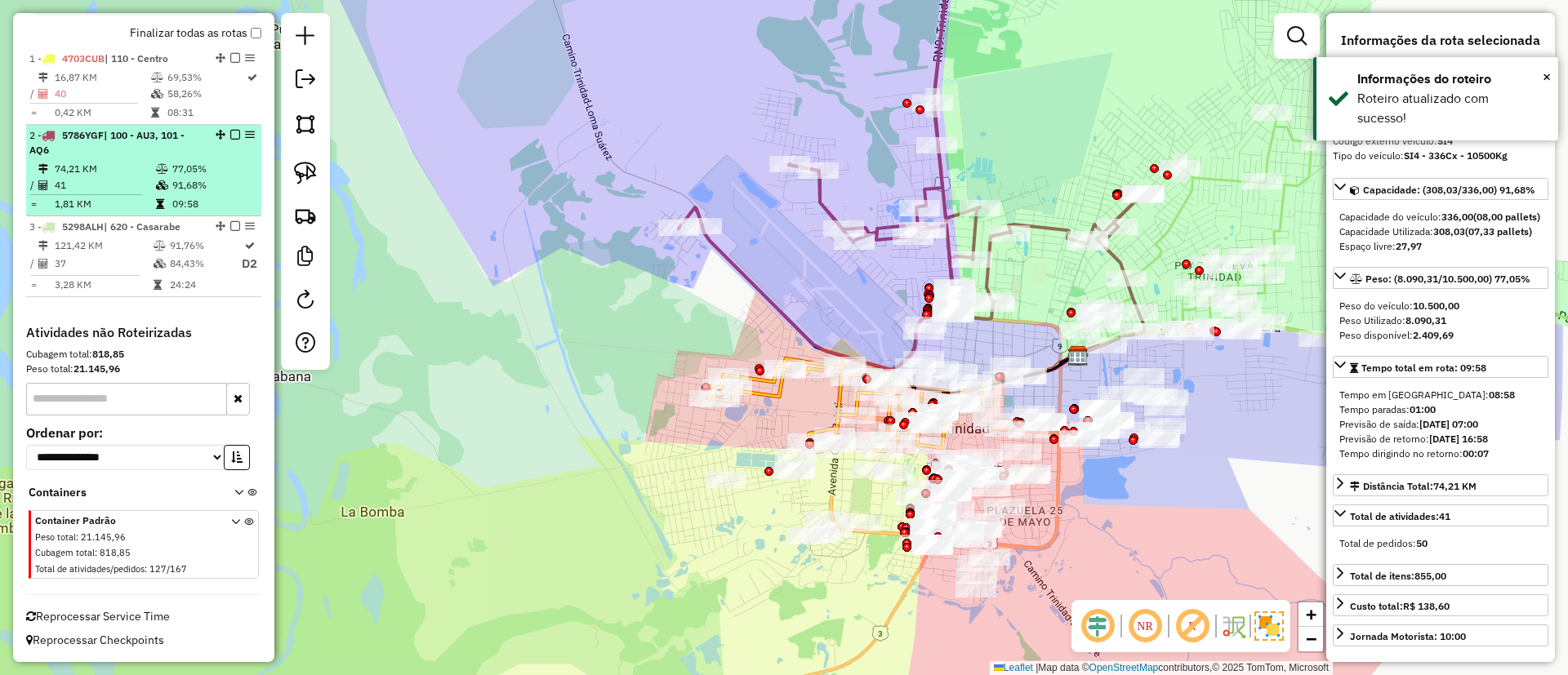
click at [231, 136] on em at bounding box center [236, 134] width 10 height 10
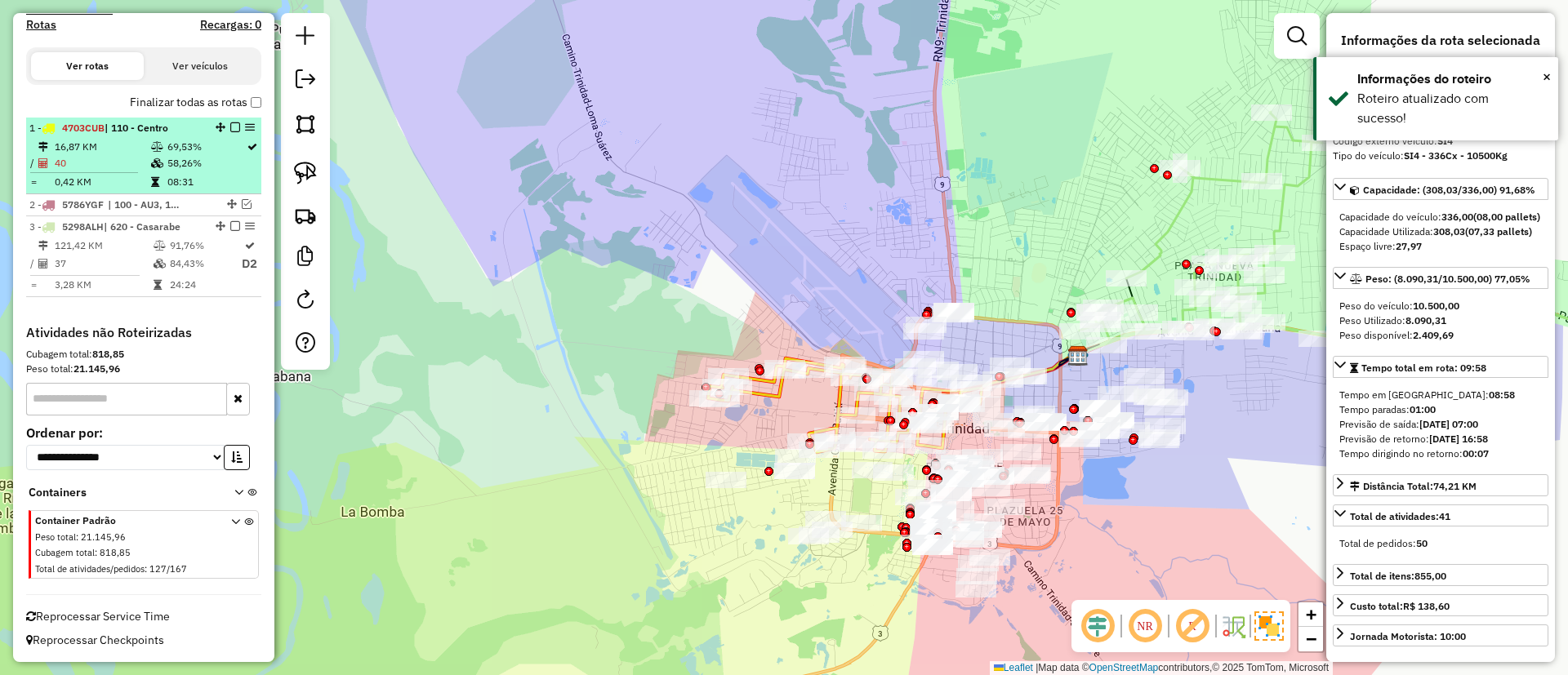
click at [201, 163] on td "58,26%" at bounding box center [206, 164] width 79 height 17
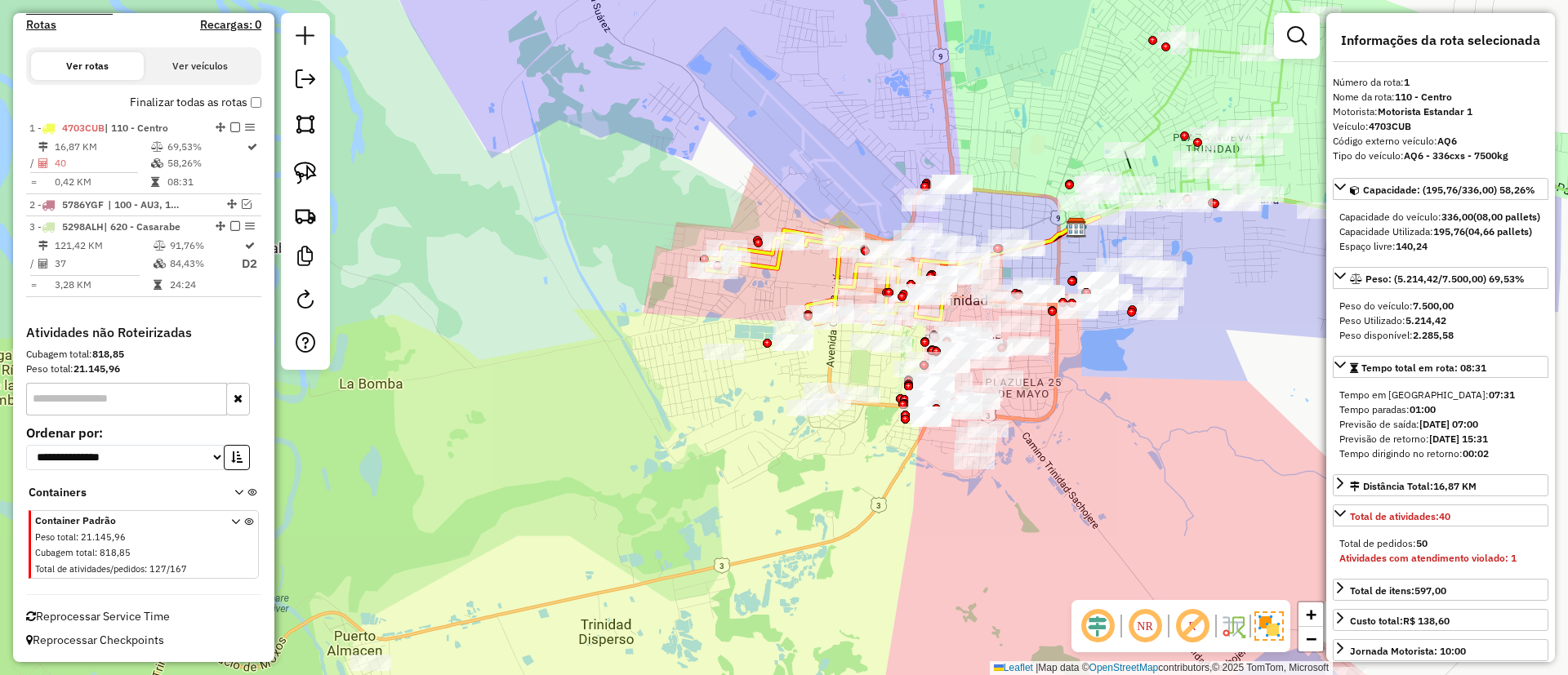
click at [1167, 102] on icon at bounding box center [1401, 113] width 647 height 259
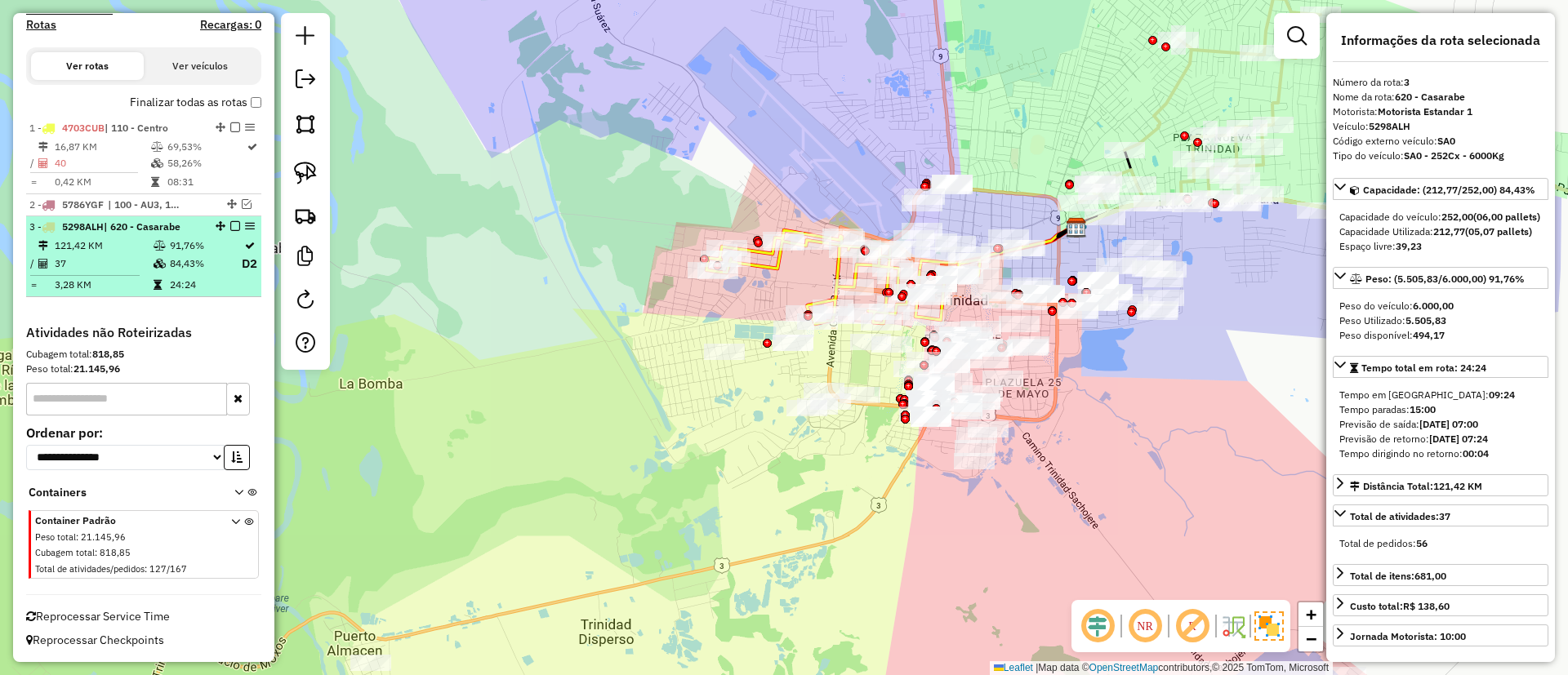
click at [231, 231] on div "3 - 5298ALH | 620 - Casarabe" at bounding box center [144, 227] width 229 height 15
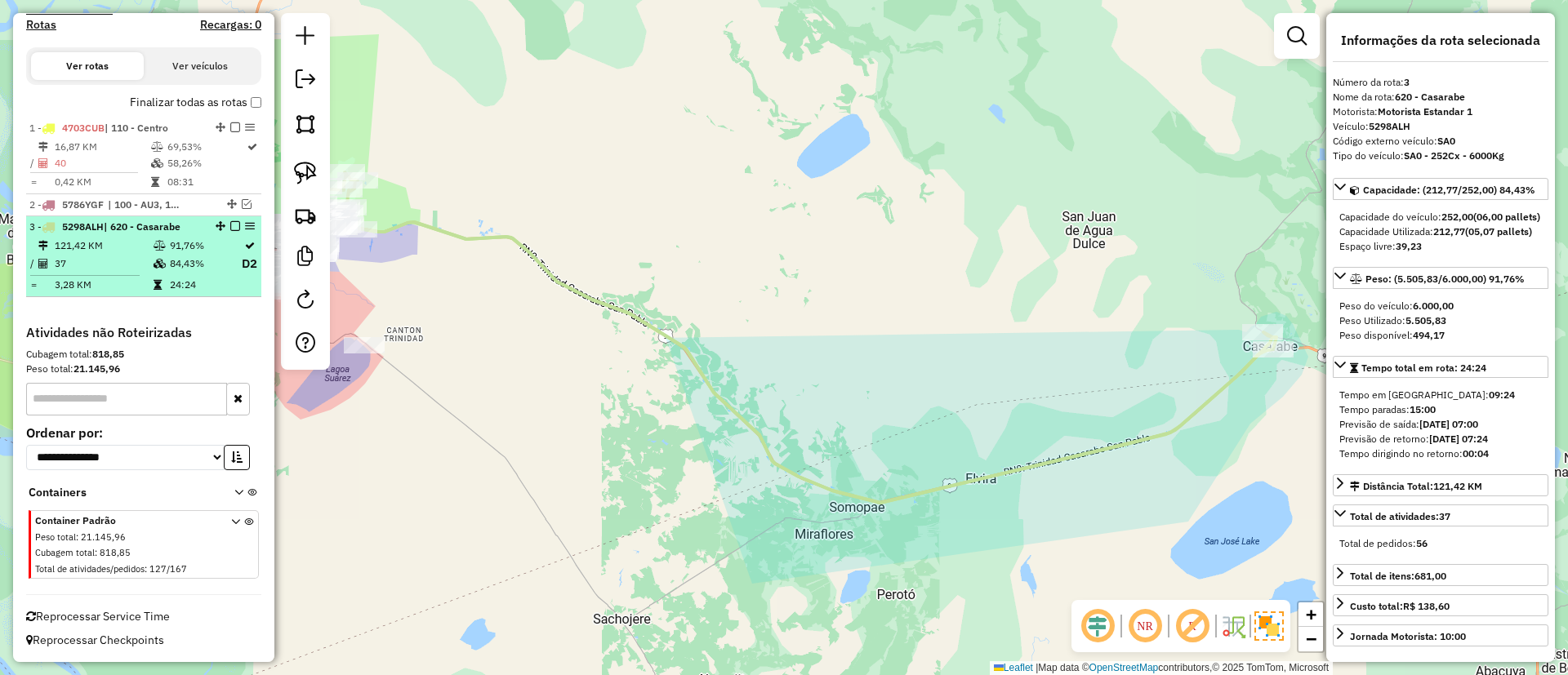
click at [231, 226] on em at bounding box center [236, 226] width 10 height 10
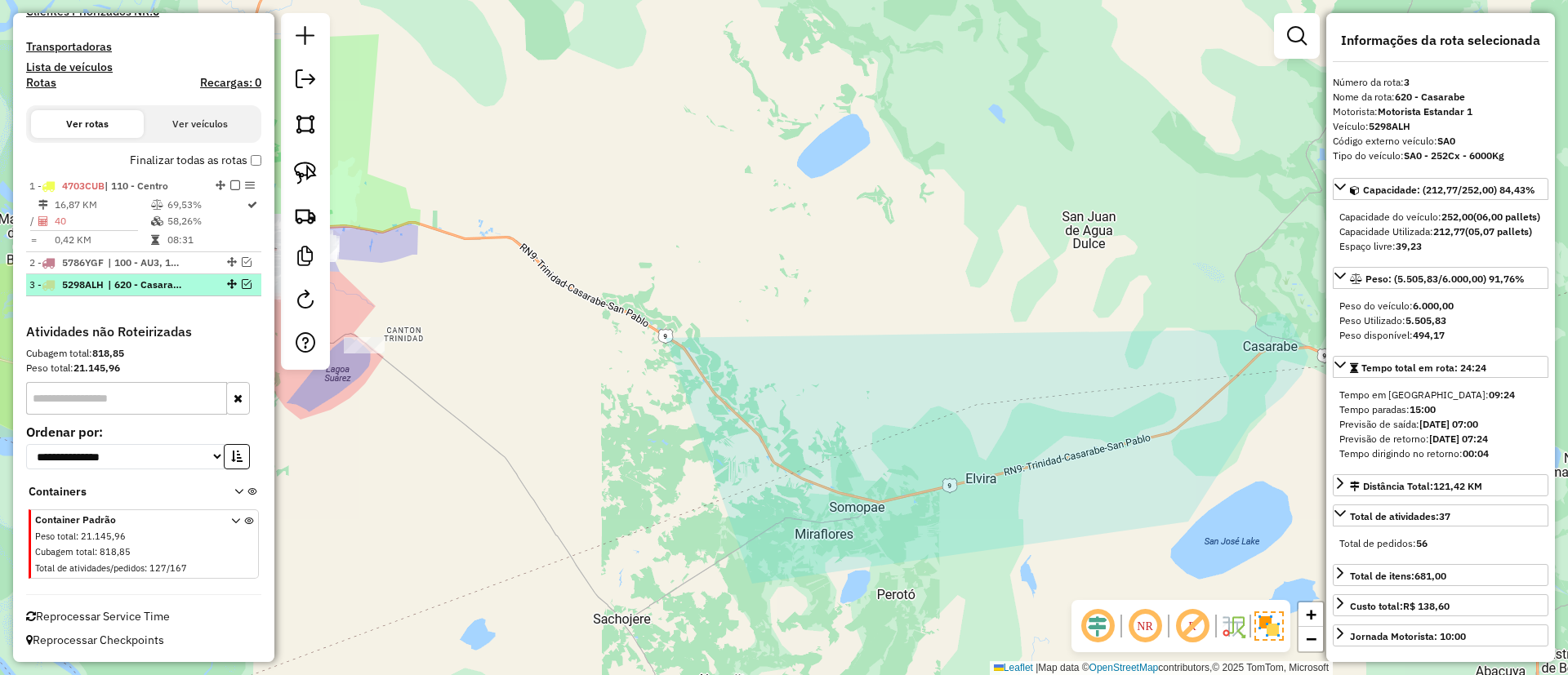
scroll to position [460, 0]
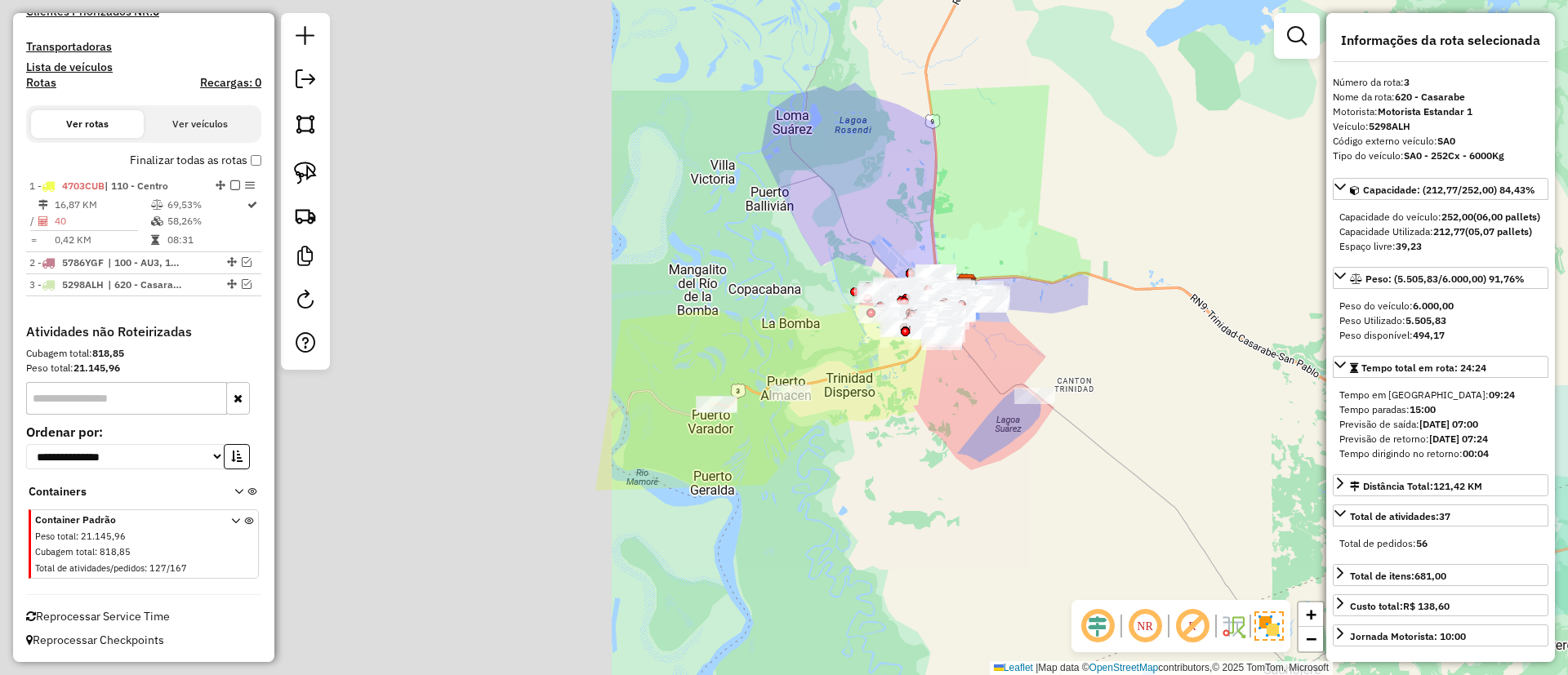
drag, startPoint x: 673, startPoint y: 318, endPoint x: 1299, endPoint y: 361, distance: 627.5
click at [1299, 361] on div "Janela de atendimento Grade de atendimento Capacidade Transportadoras Veículos …" at bounding box center [784, 338] width 1568 height 675
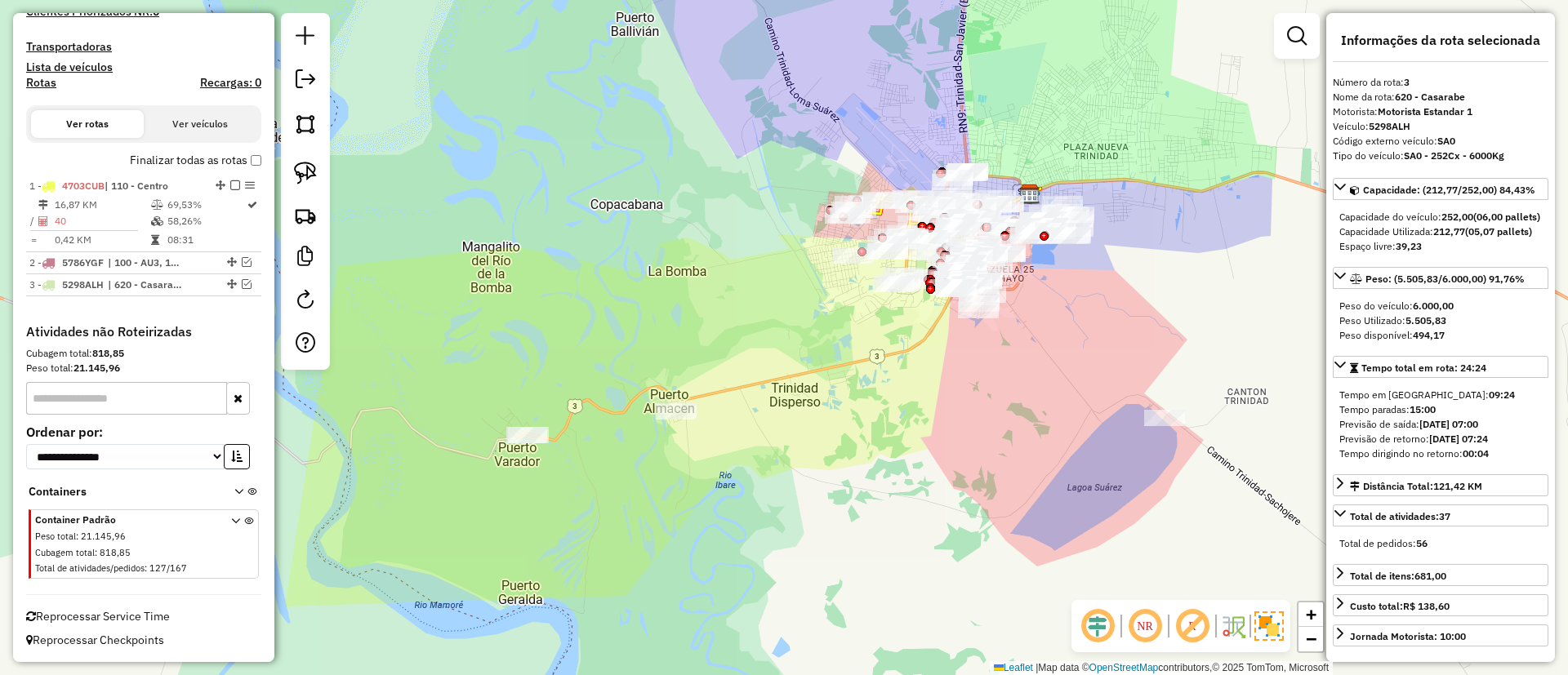
click at [782, 347] on div "Janela de atendimento Grade de atendimento Capacidade Transportadoras Veículos …" at bounding box center [784, 338] width 1568 height 675
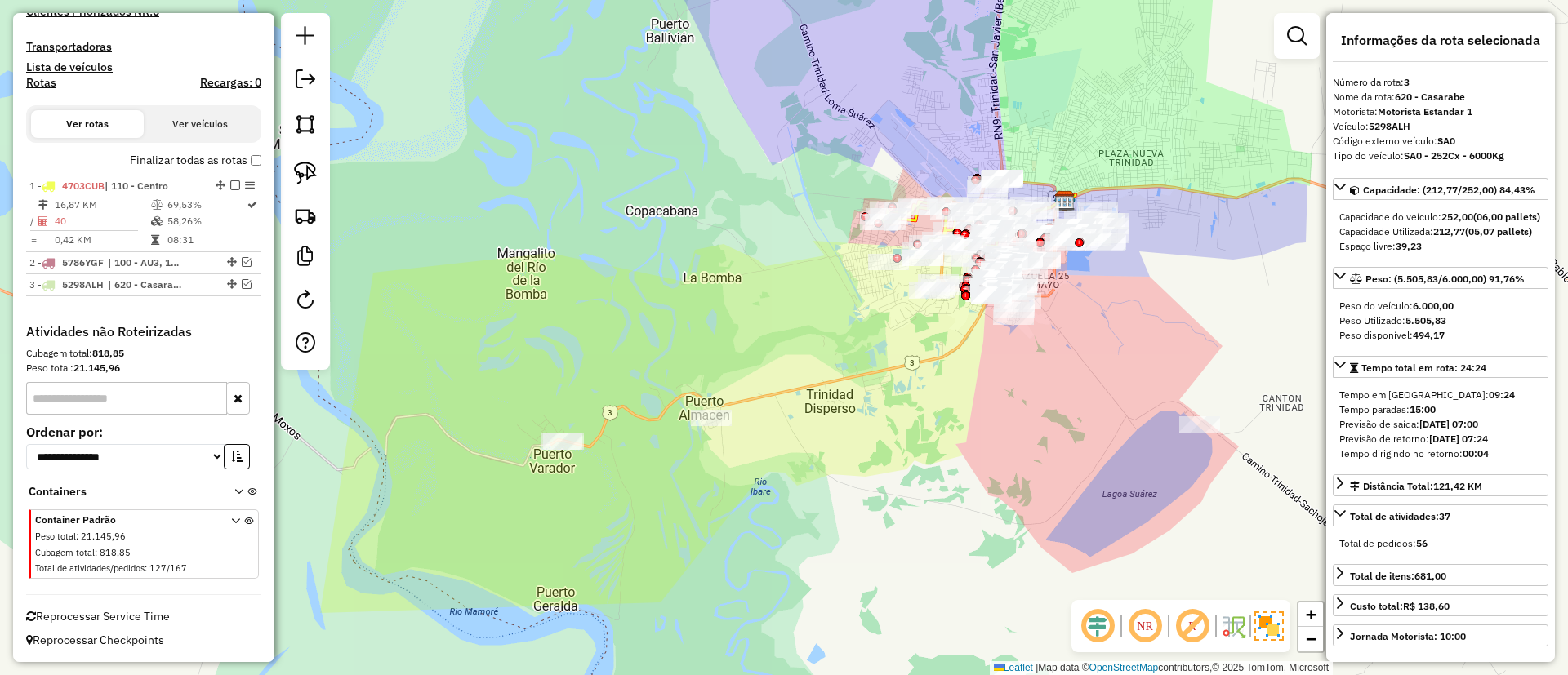
drag, startPoint x: 782, startPoint y: 347, endPoint x: 827, endPoint y: 359, distance: 46.6
click at [827, 359] on div "Janela de atendimento Grade de atendimento Capacidade Transportadoras Veículos …" at bounding box center [784, 338] width 1568 height 675
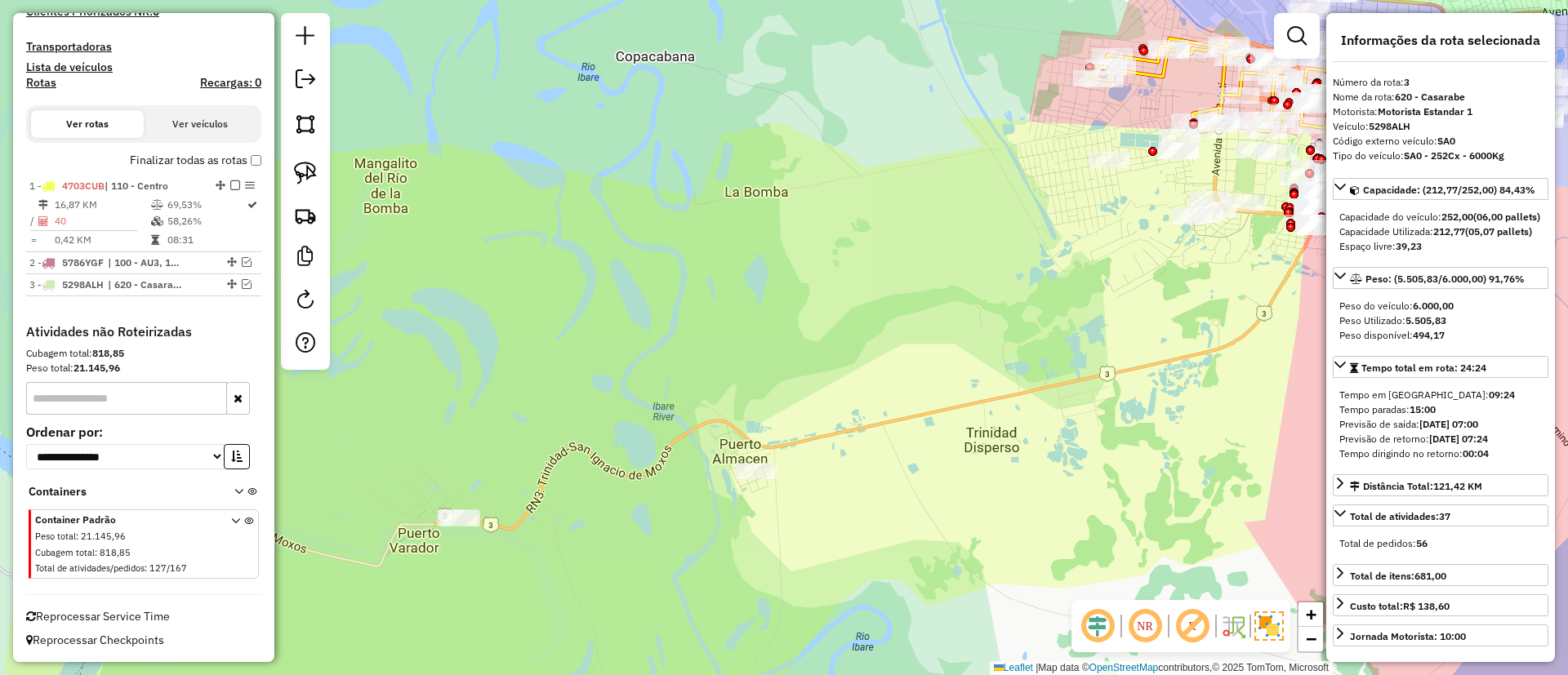
drag, startPoint x: 711, startPoint y: 359, endPoint x: 682, endPoint y: 363, distance: 29.3
click at [731, 345] on div "Janela de atendimento Grade de atendimento Capacidade Transportadoras Veículos …" at bounding box center [784, 338] width 1568 height 675
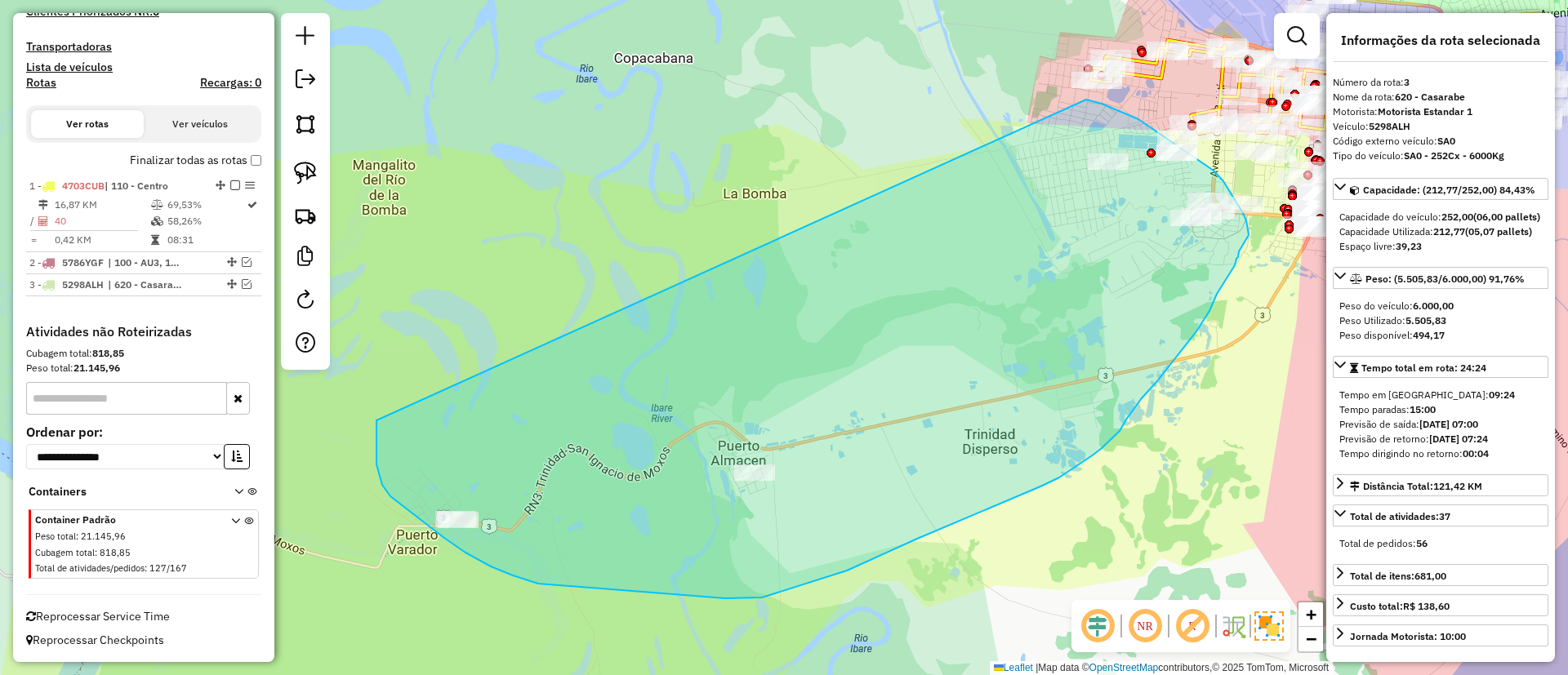
drag, startPoint x: 382, startPoint y: 485, endPoint x: 1083, endPoint y: 99, distance: 800.2
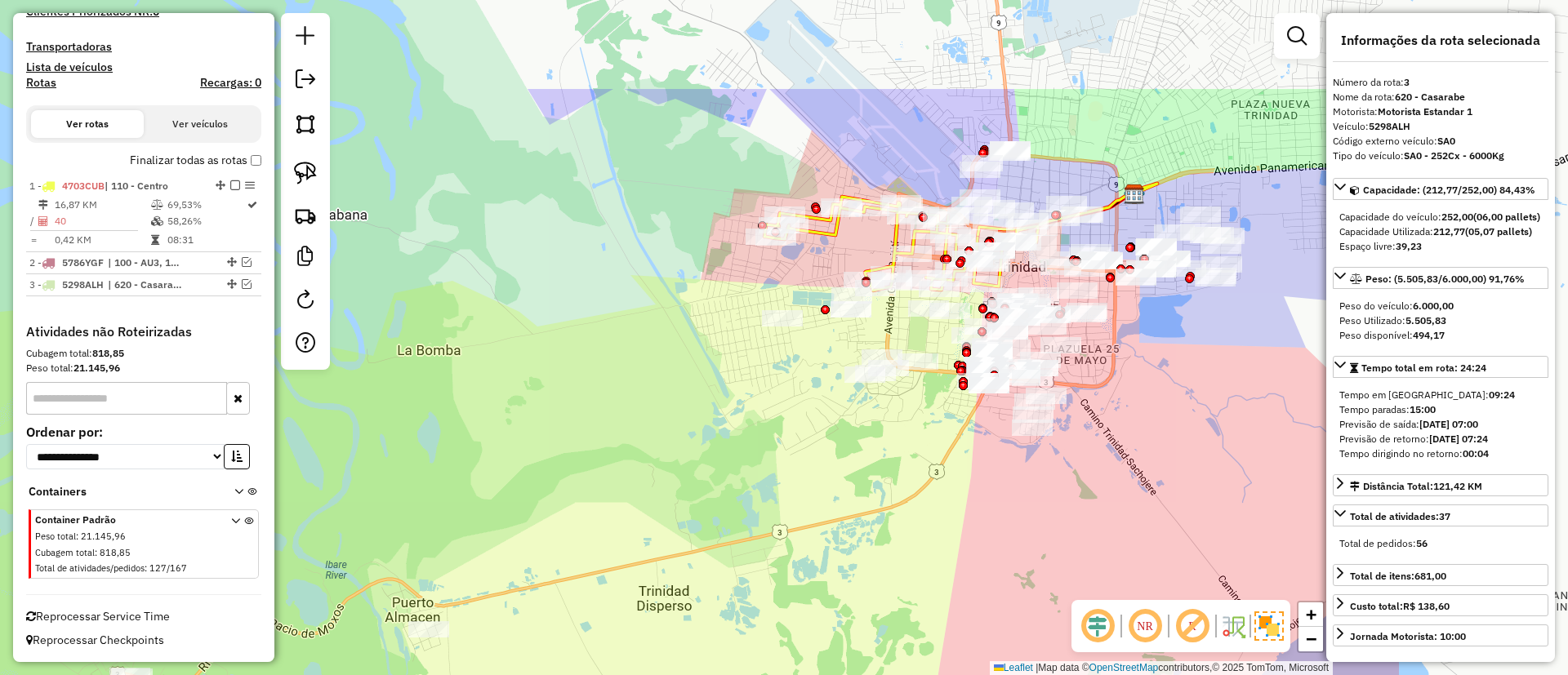
drag, startPoint x: 842, startPoint y: 340, endPoint x: 519, endPoint y: 500, distance: 360.5
click at [519, 500] on div "Janela de atendimento Grade de atendimento Capacidade Transportadoras Veículos …" at bounding box center [784, 338] width 1568 height 675
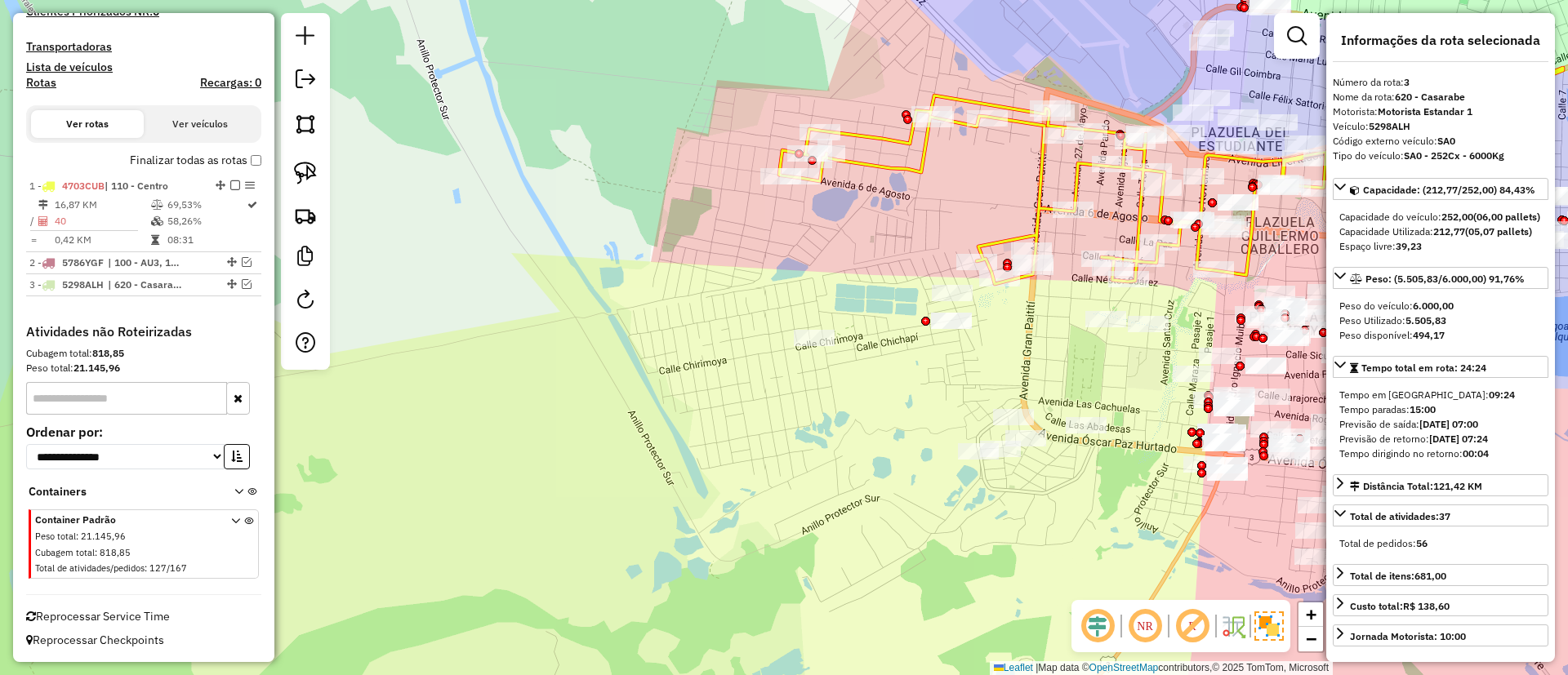
click at [891, 157] on div "Janela de atendimento Grade de atendimento Capacidade Transportadoras Veículos …" at bounding box center [784, 338] width 1568 height 675
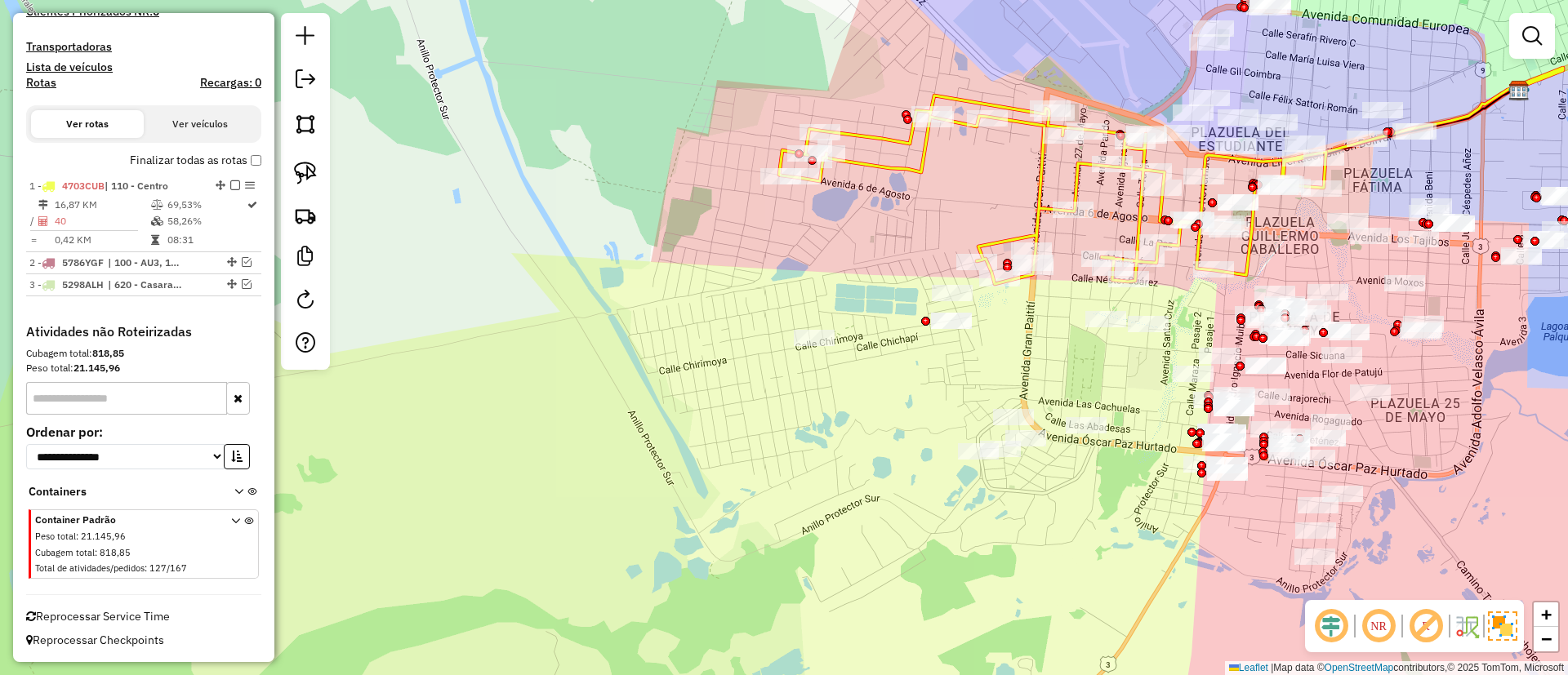
click at [902, 161] on icon at bounding box center [1052, 190] width 547 height 189
select select "**********"
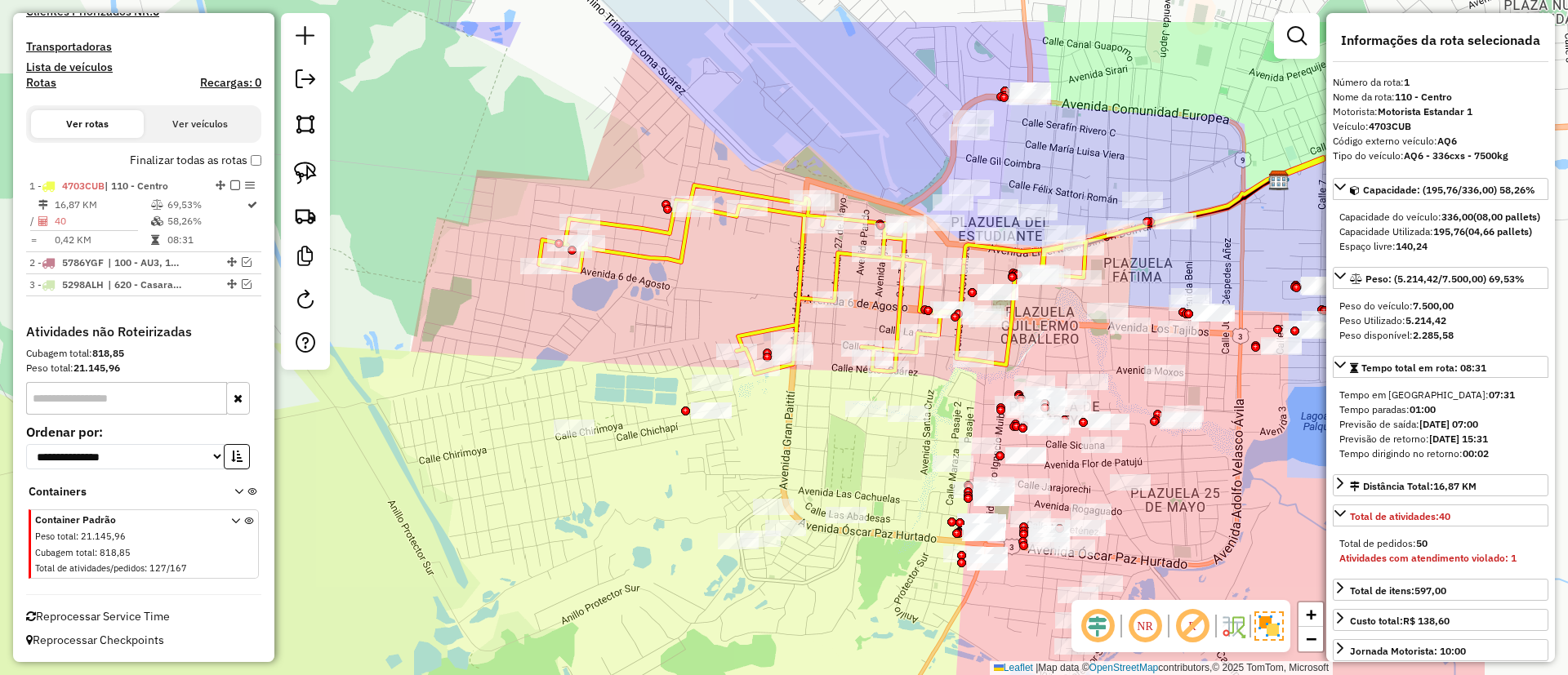
drag, startPoint x: 766, startPoint y: 232, endPoint x: 762, endPoint y: 245, distance: 13.6
click at [665, 289] on div "Janela de atendimento Grade de atendimento Capacidade Transportadoras Veículos …" at bounding box center [784, 338] width 1568 height 675
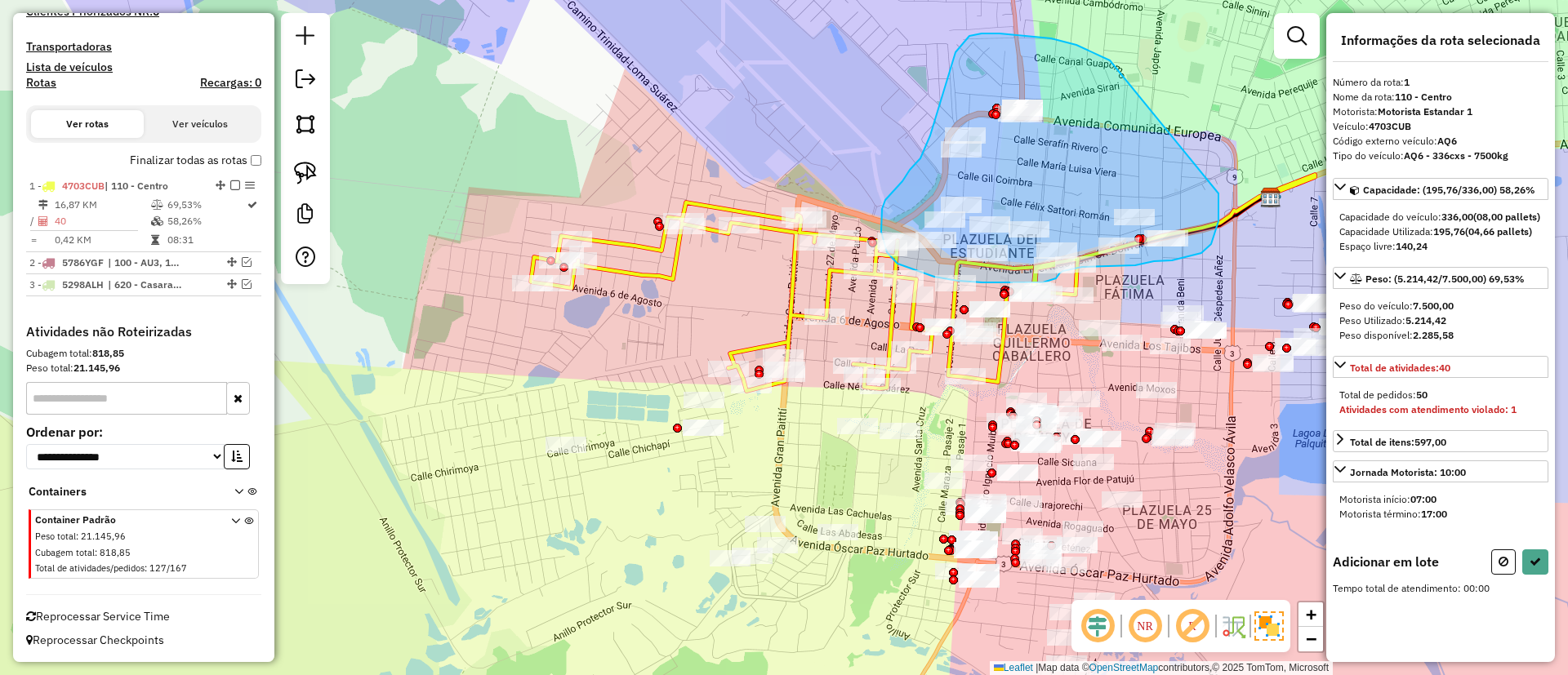
drag, startPoint x: 1109, startPoint y: 60, endPoint x: 1217, endPoint y: 194, distance: 172.1
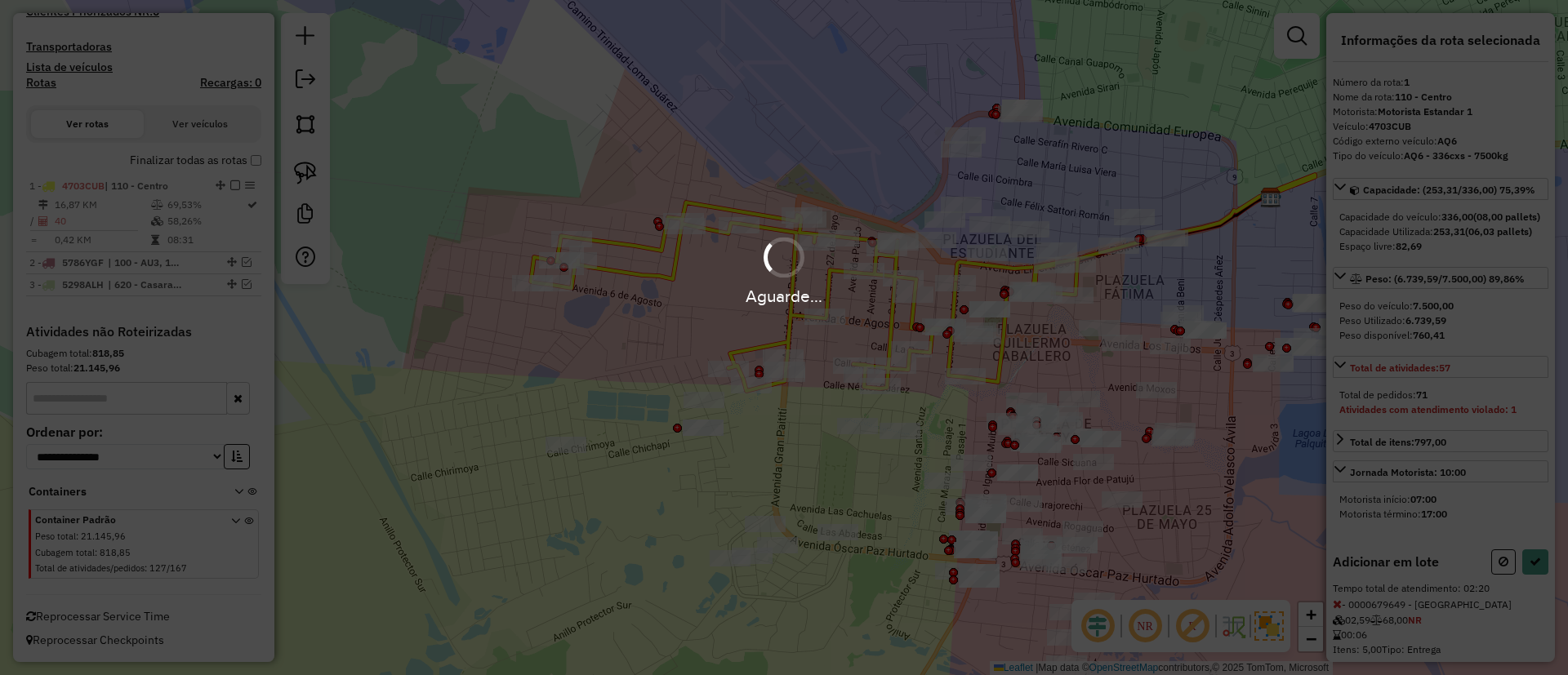
select select "**********"
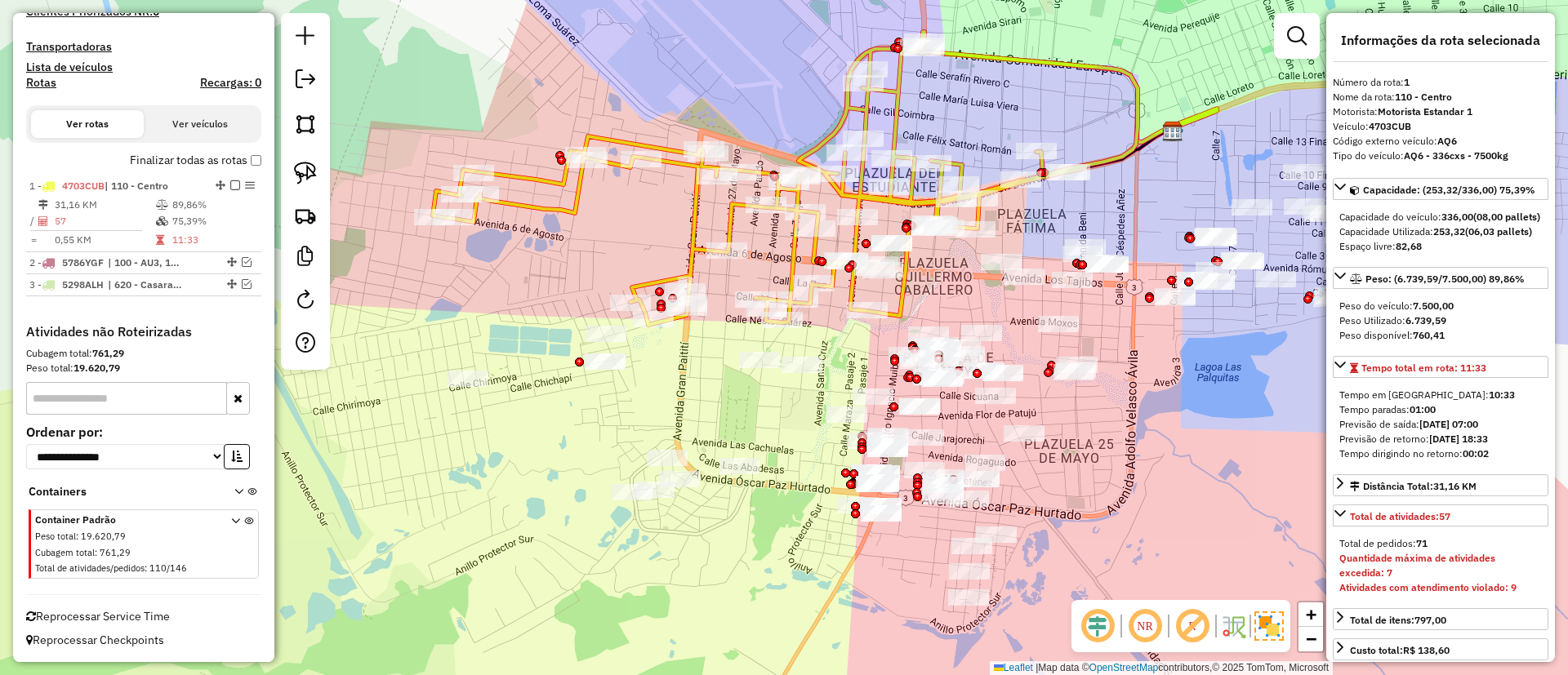
drag, startPoint x: 833, startPoint y: 380, endPoint x: 724, endPoint y: 302, distance: 134.0
click at [637, 319] on div "Janela de atendimento Grade de atendimento Capacidade Transportadoras Veículos …" at bounding box center [784, 338] width 1568 height 675
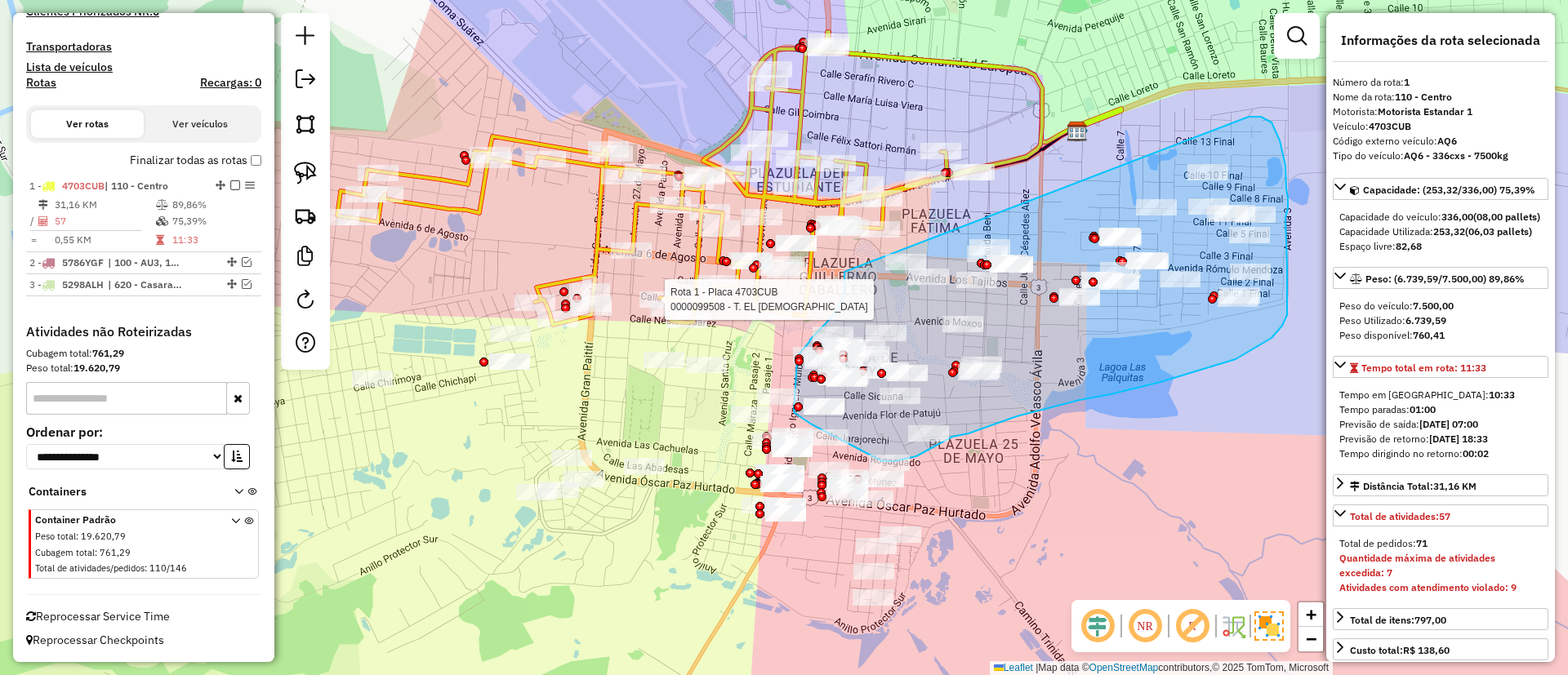
drag, startPoint x: 1280, startPoint y: 140, endPoint x: 845, endPoint y: 272, distance: 454.6
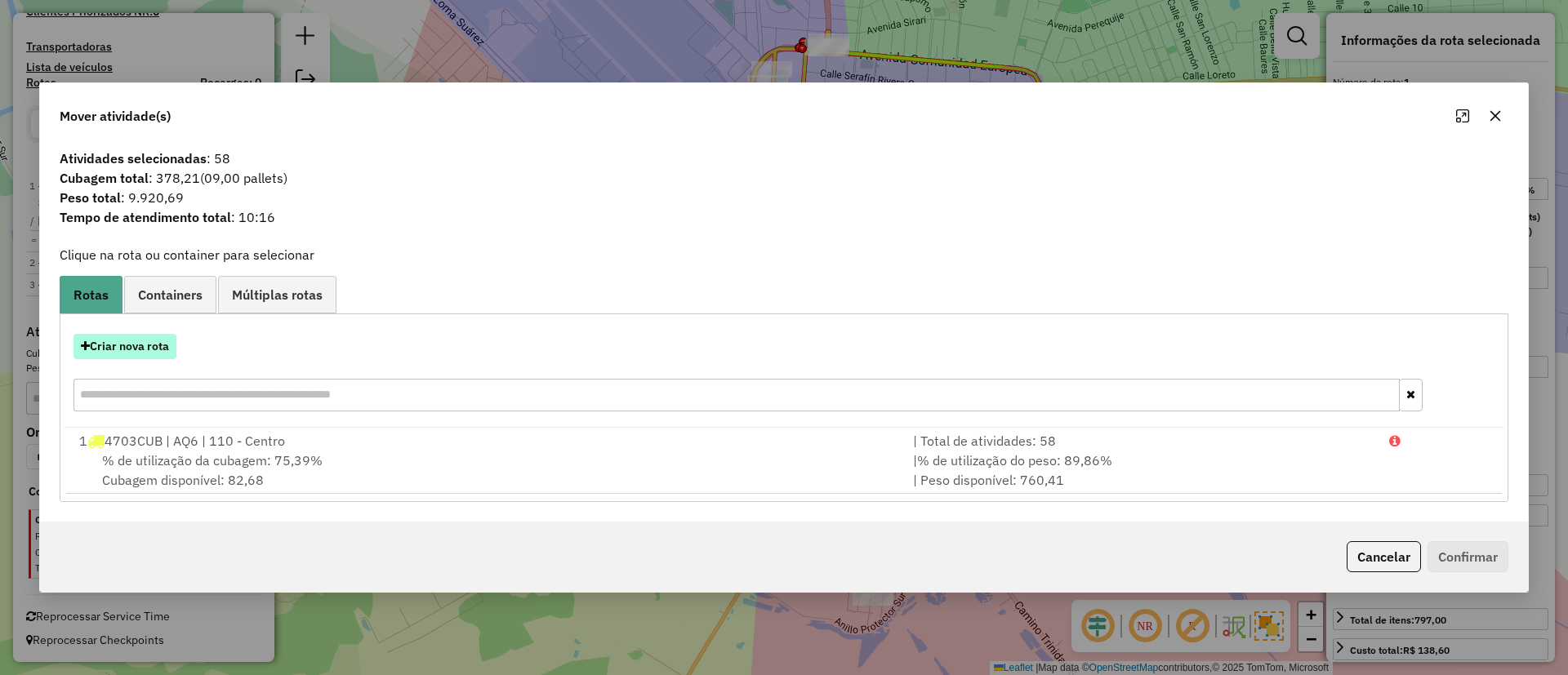
click at [139, 354] on button "Criar nova rota" at bounding box center [124, 347] width 103 height 25
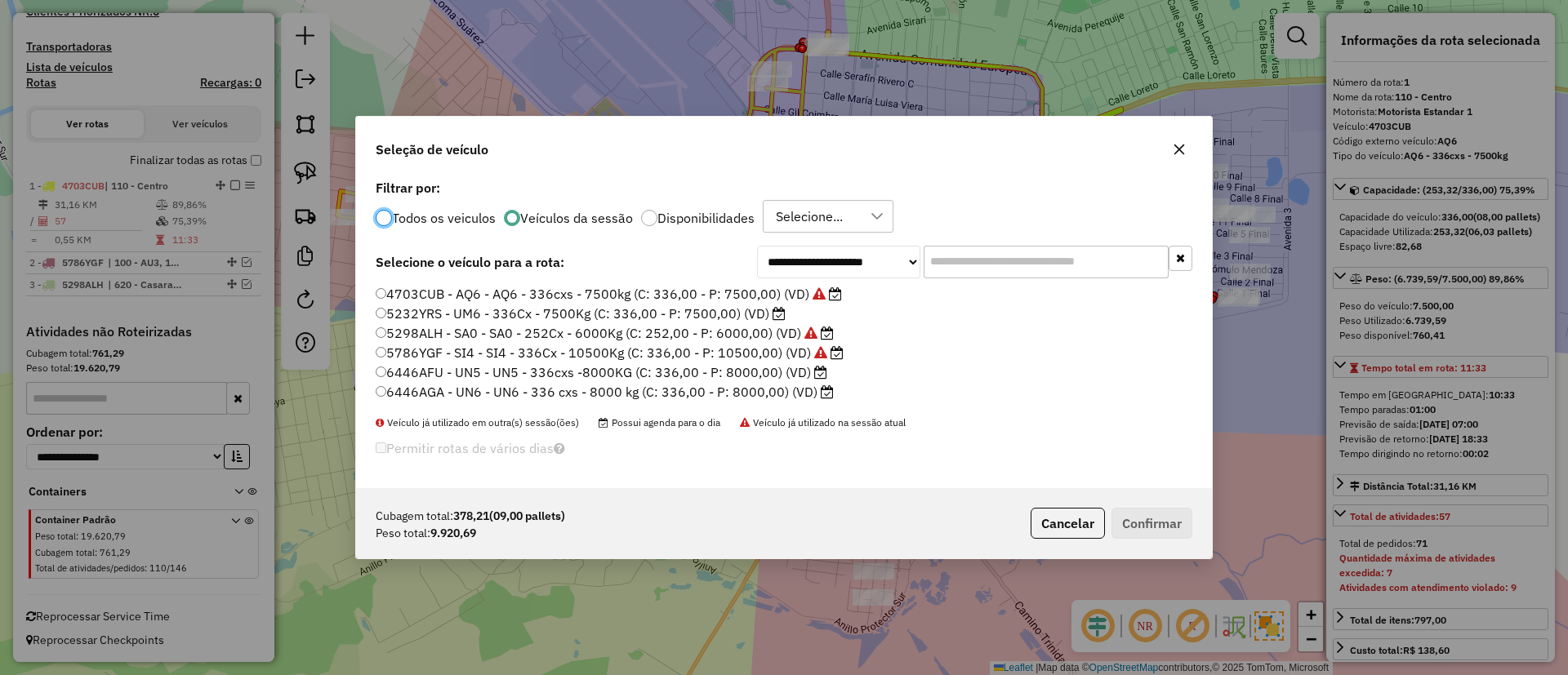
scroll to position [9, 5]
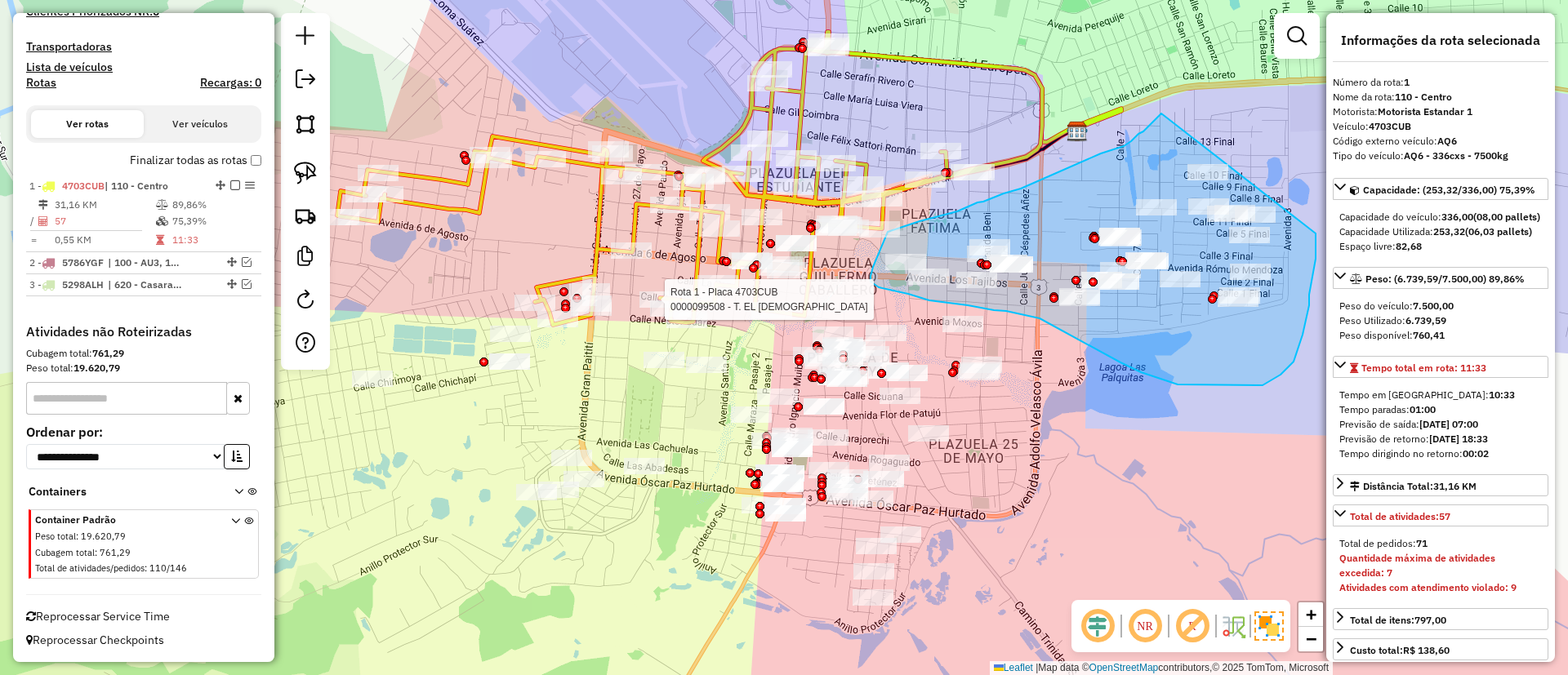
drag, startPoint x: 1161, startPoint y: 114, endPoint x: 1302, endPoint y: 175, distance: 153.6
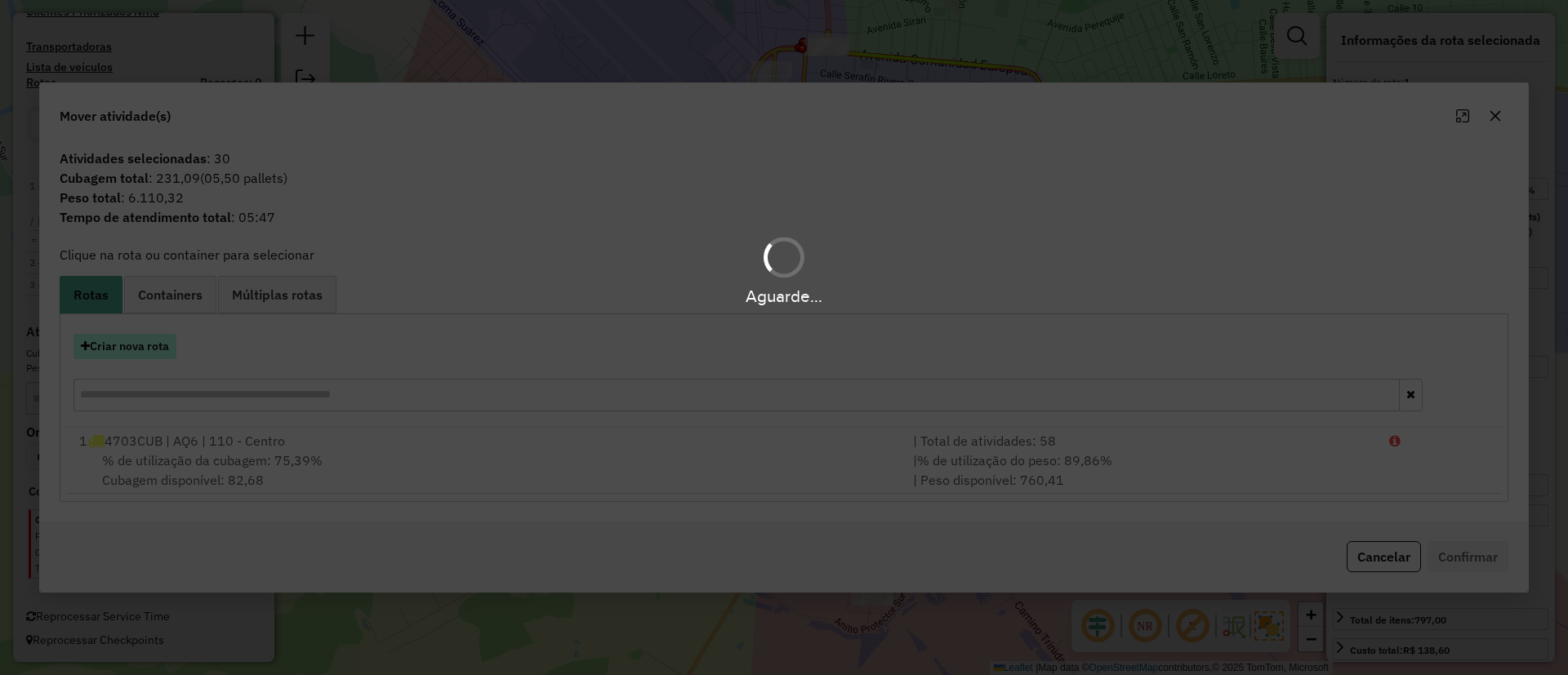
click at [132, 343] on button "Criar nova rota" at bounding box center [124, 347] width 103 height 25
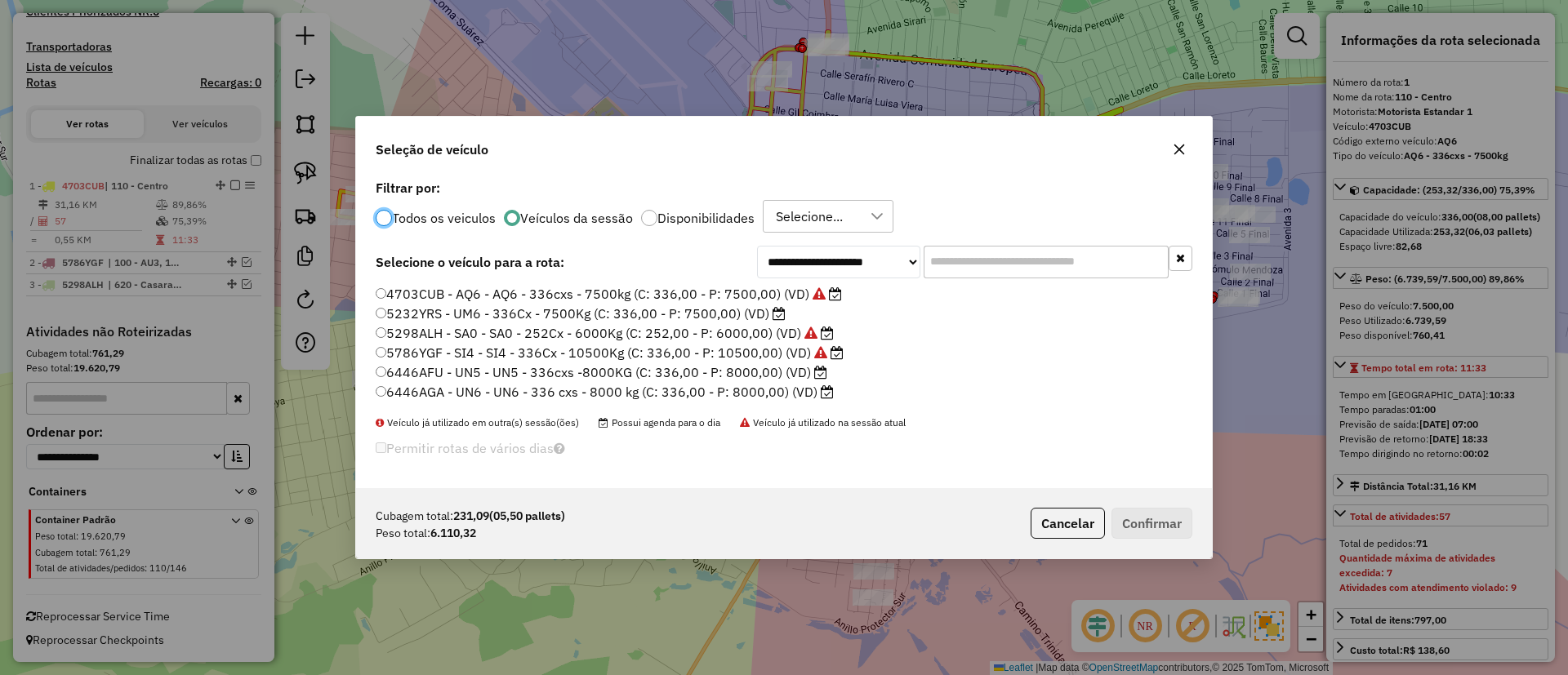
click at [767, 371] on label "6446AFU - UN5 - UN5 - 336cxs -8000KG (C: 336,00 - P: 8000,00) (VD)" at bounding box center [601, 372] width 452 height 19
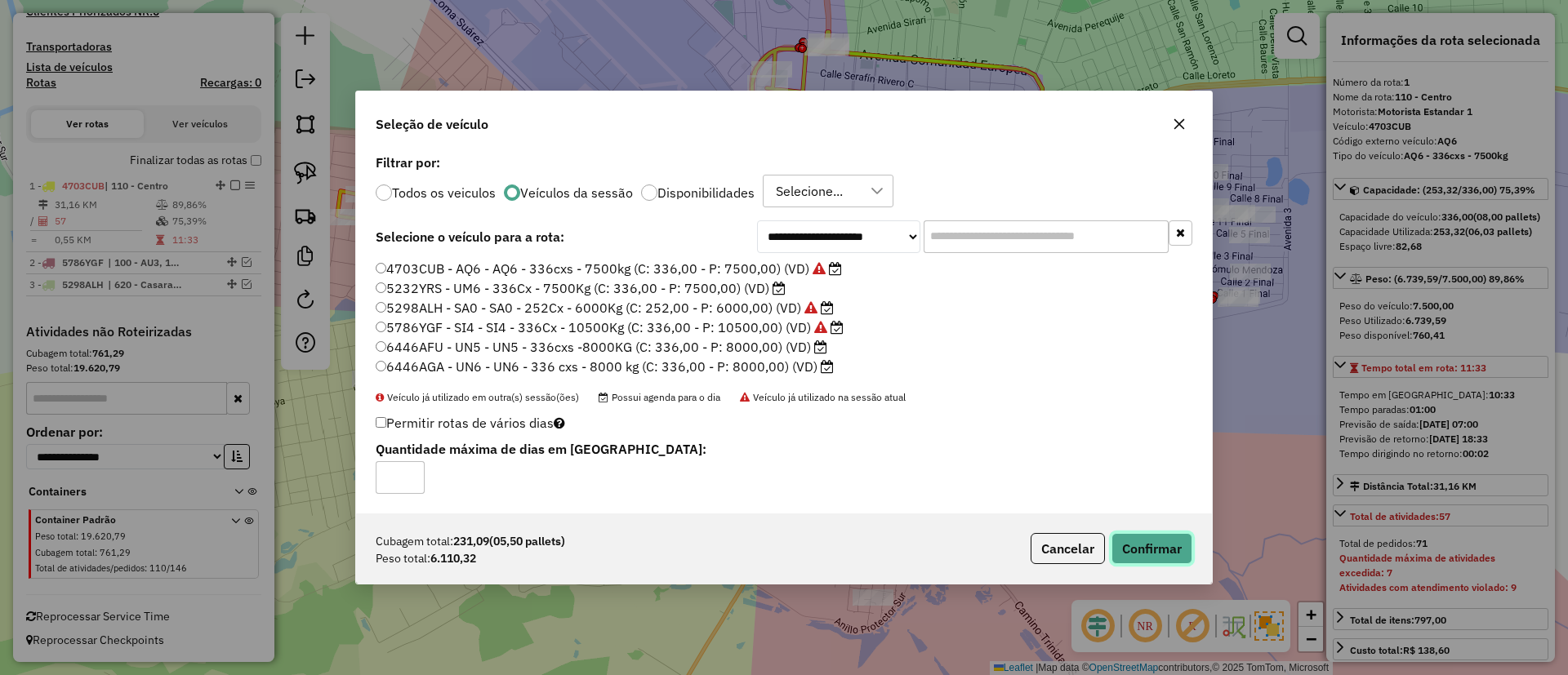
click at [1164, 554] on button "Confirmar" at bounding box center [1151, 548] width 81 height 31
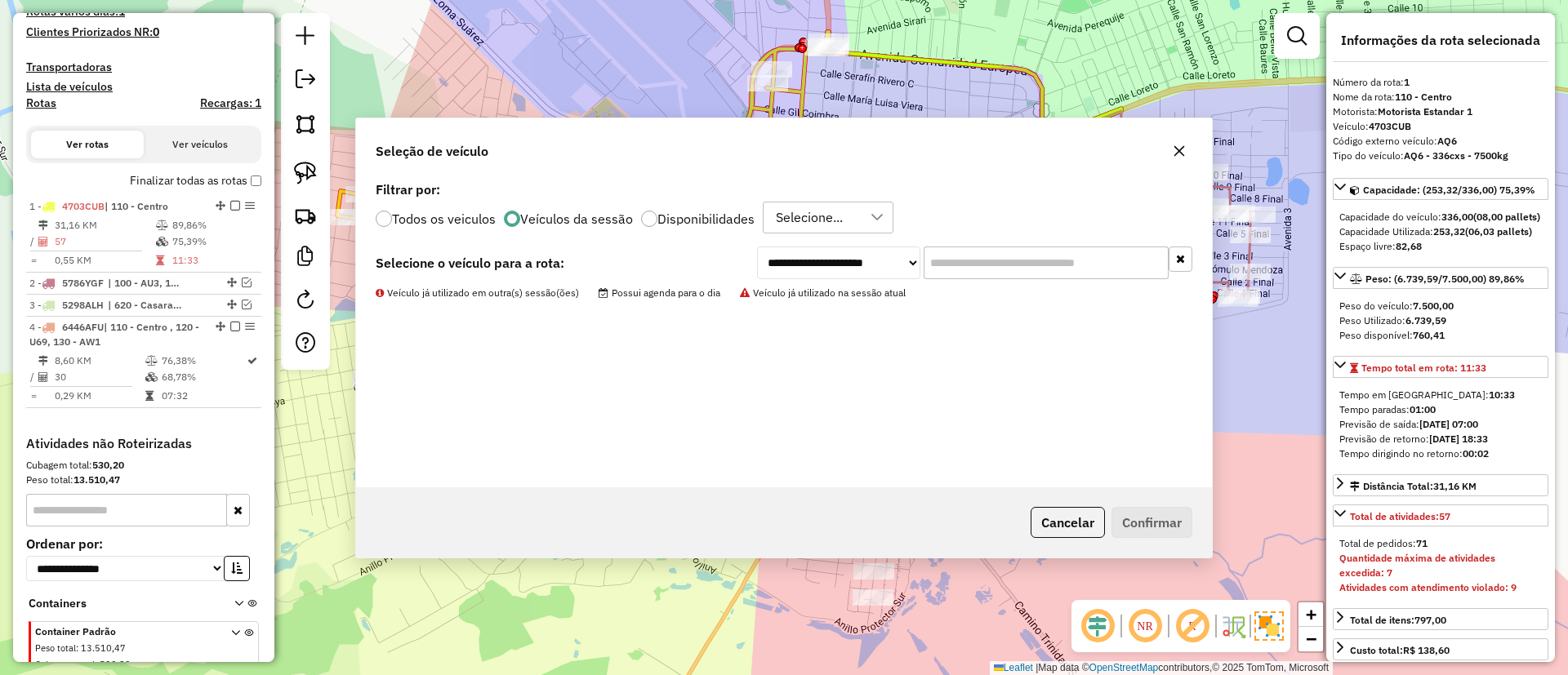
scroll to position [572, 0]
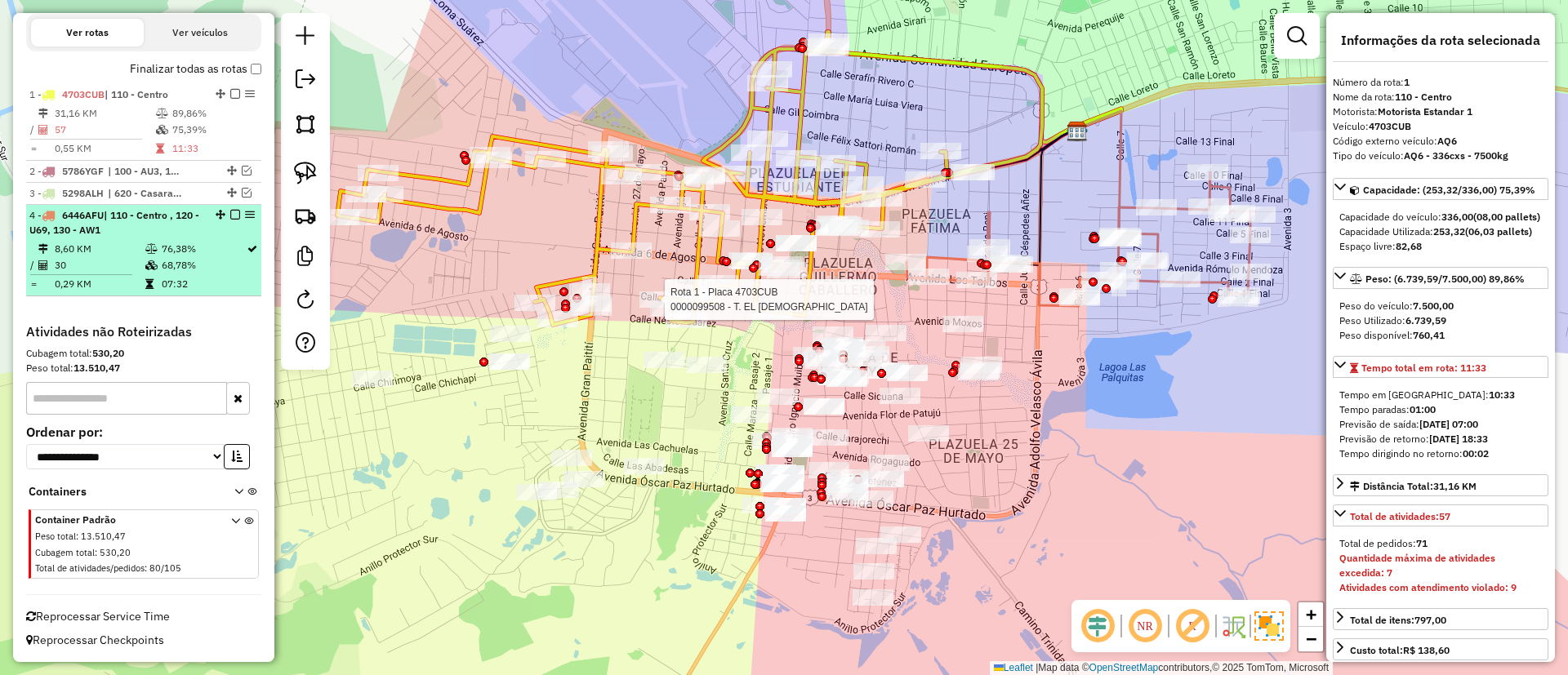
click at [214, 279] on td "07:32" at bounding box center [204, 284] width 85 height 17
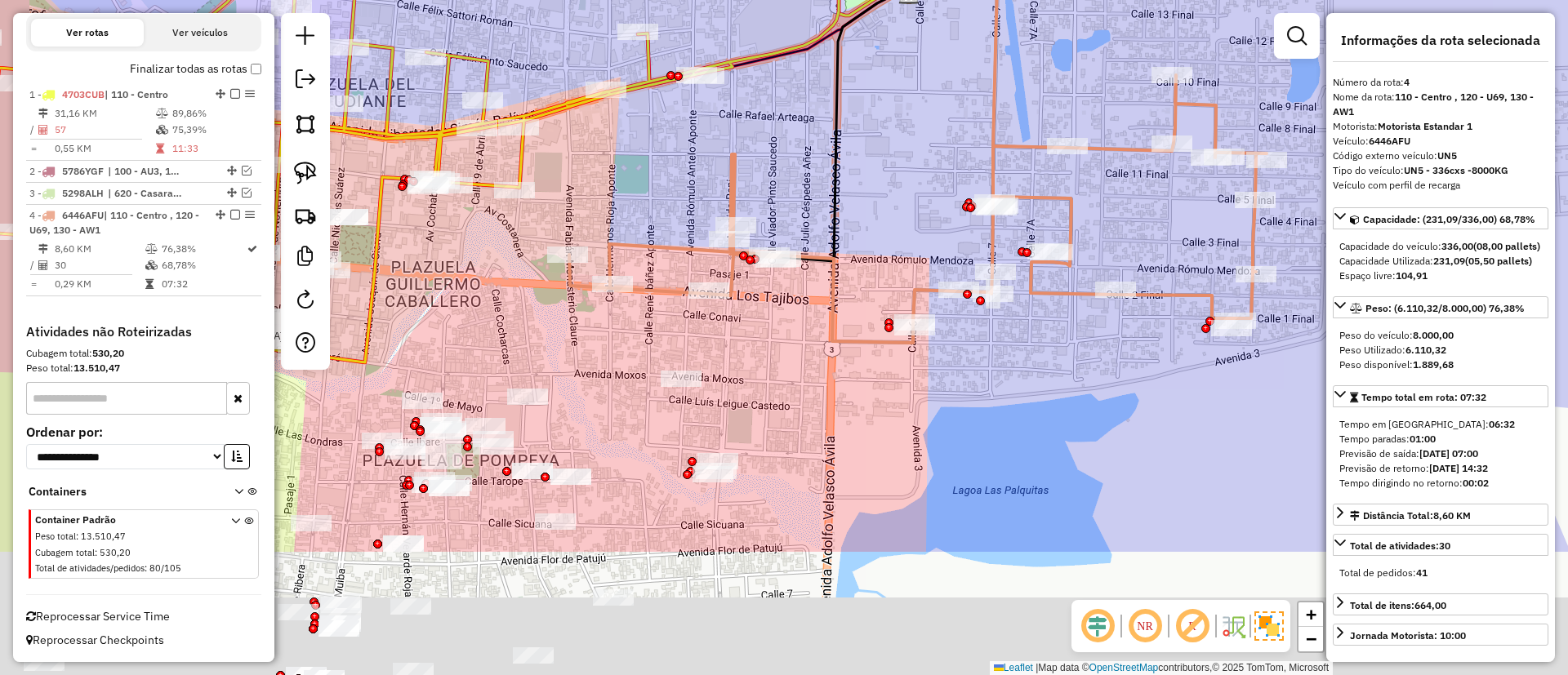
drag, startPoint x: 973, startPoint y: 372, endPoint x: 930, endPoint y: 292, distance: 90.8
click at [980, 288] on div "Rota 1 - Placa 4703CUB 0000099508 - T. EL NEGRO Janela de atendimento Grade de …" at bounding box center [784, 338] width 1568 height 675
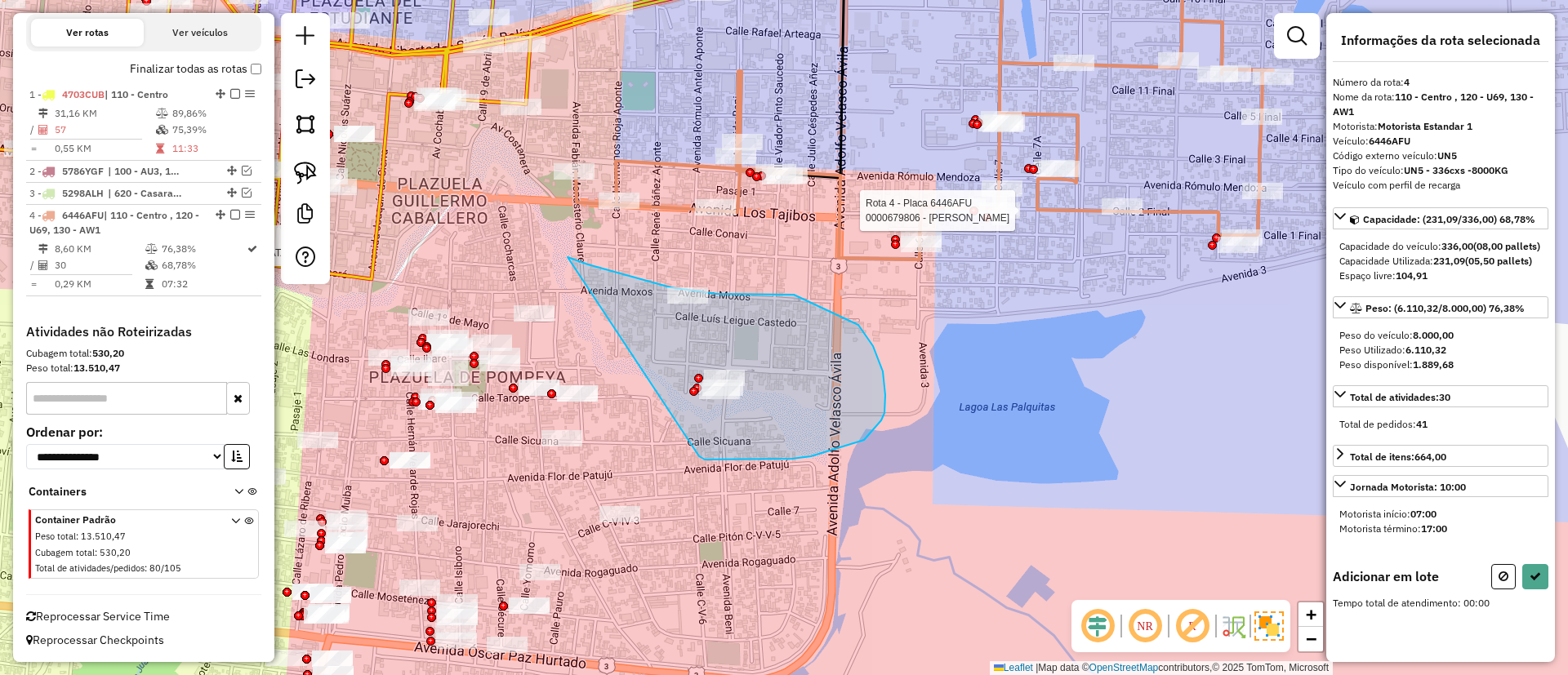
drag, startPoint x: 588, startPoint y: 265, endPoint x: 695, endPoint y: 447, distance: 211.1
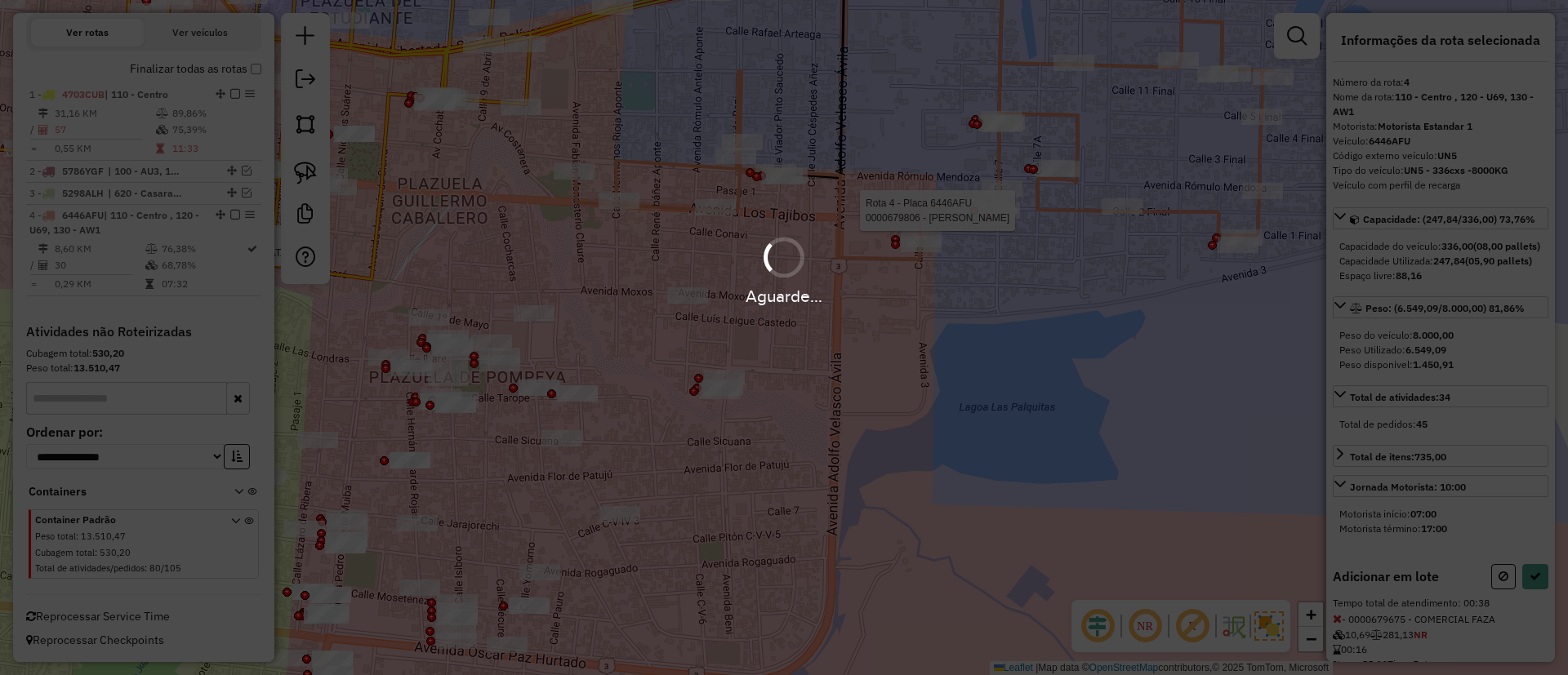
select select "**********"
drag, startPoint x: 703, startPoint y: 500, endPoint x: 710, endPoint y: 507, distance: 9.9
click at [708, 505] on div "Rota 1 - Placa 4703CUB 0000099508 - T. EL NEGRO Rota 4 - Placa 6446AFU 00006798…" at bounding box center [784, 338] width 1568 height 675
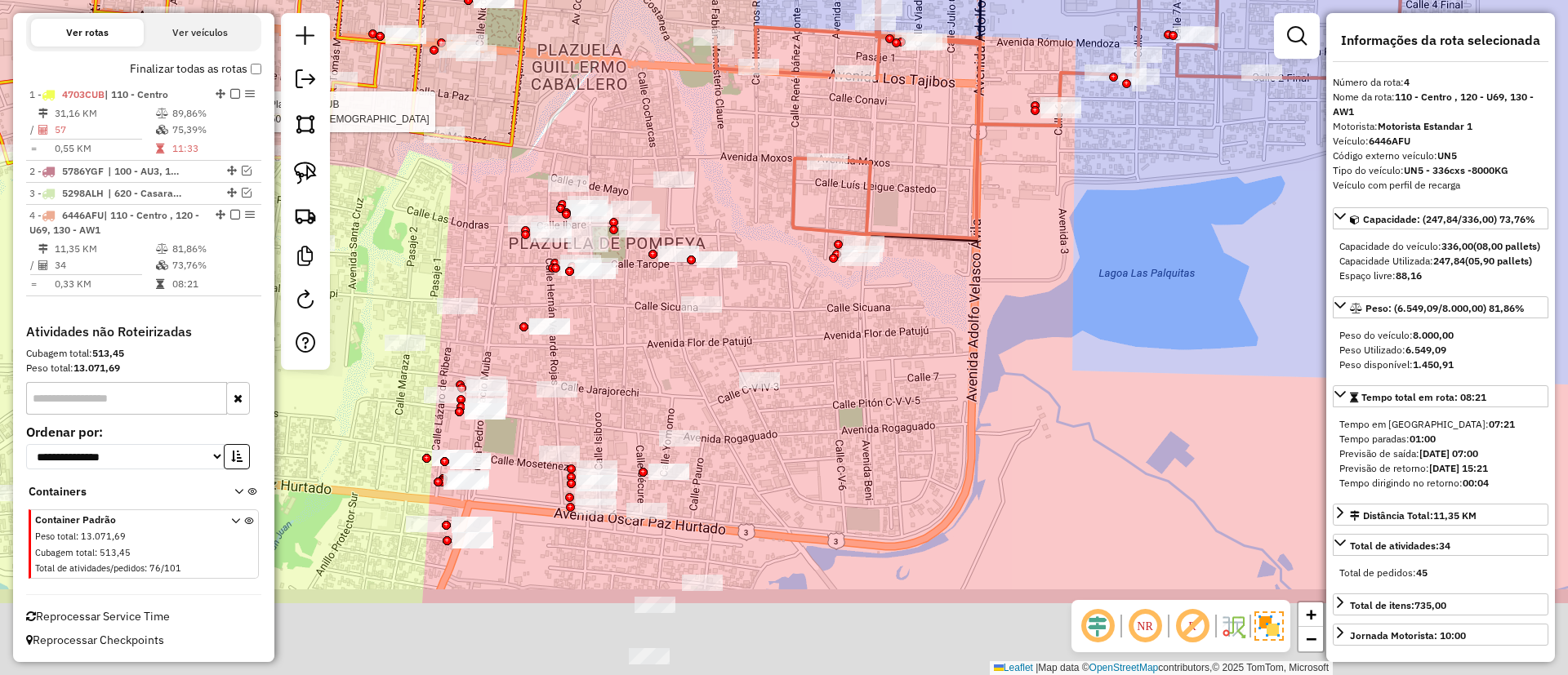
drag, startPoint x: 831, startPoint y: 420, endPoint x: 931, endPoint y: 321, distance: 140.7
click at [931, 321] on div "Rota 1 - Placa 4703CUB 0000099508 - T. EL NEGRO Janela de atendimento Grade de …" at bounding box center [784, 338] width 1568 height 675
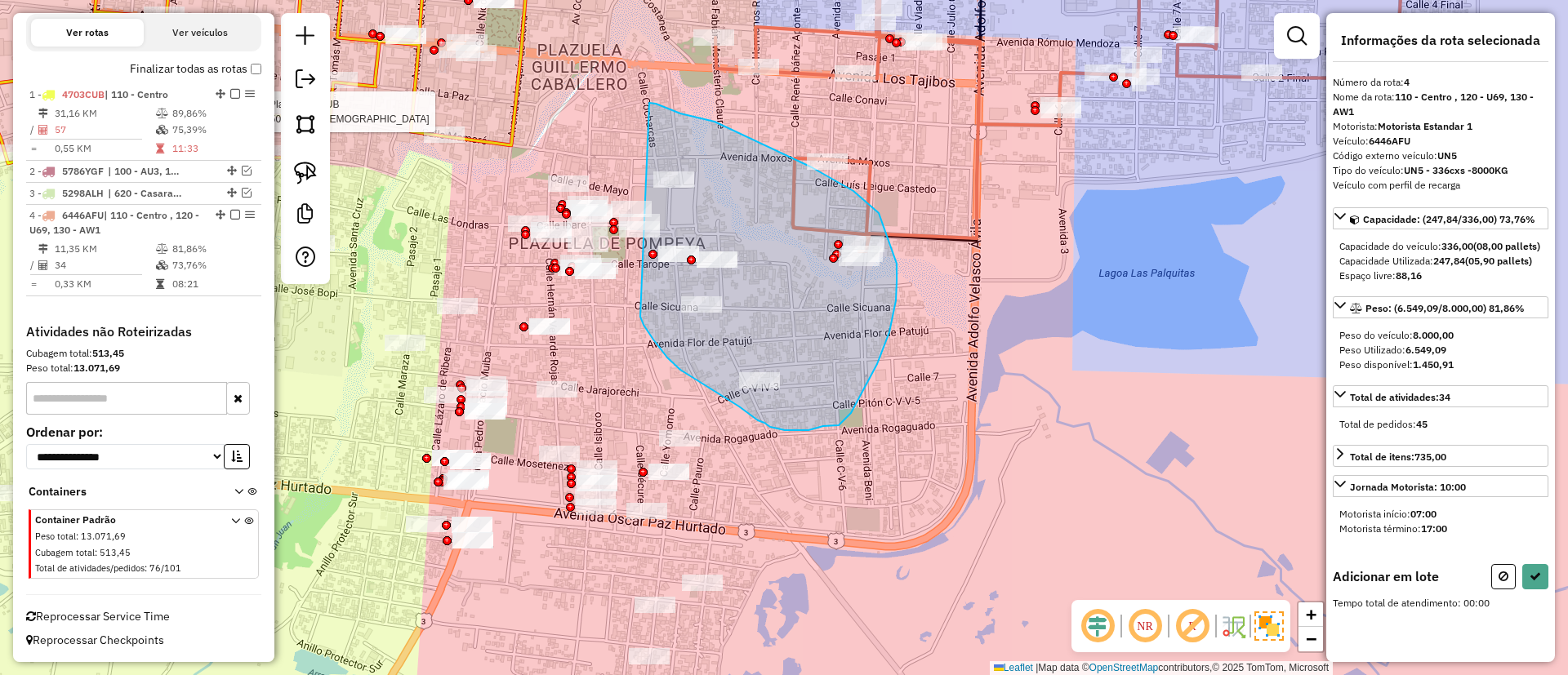
drag, startPoint x: 649, startPoint y: 103, endPoint x: 641, endPoint y: 316, distance: 213.2
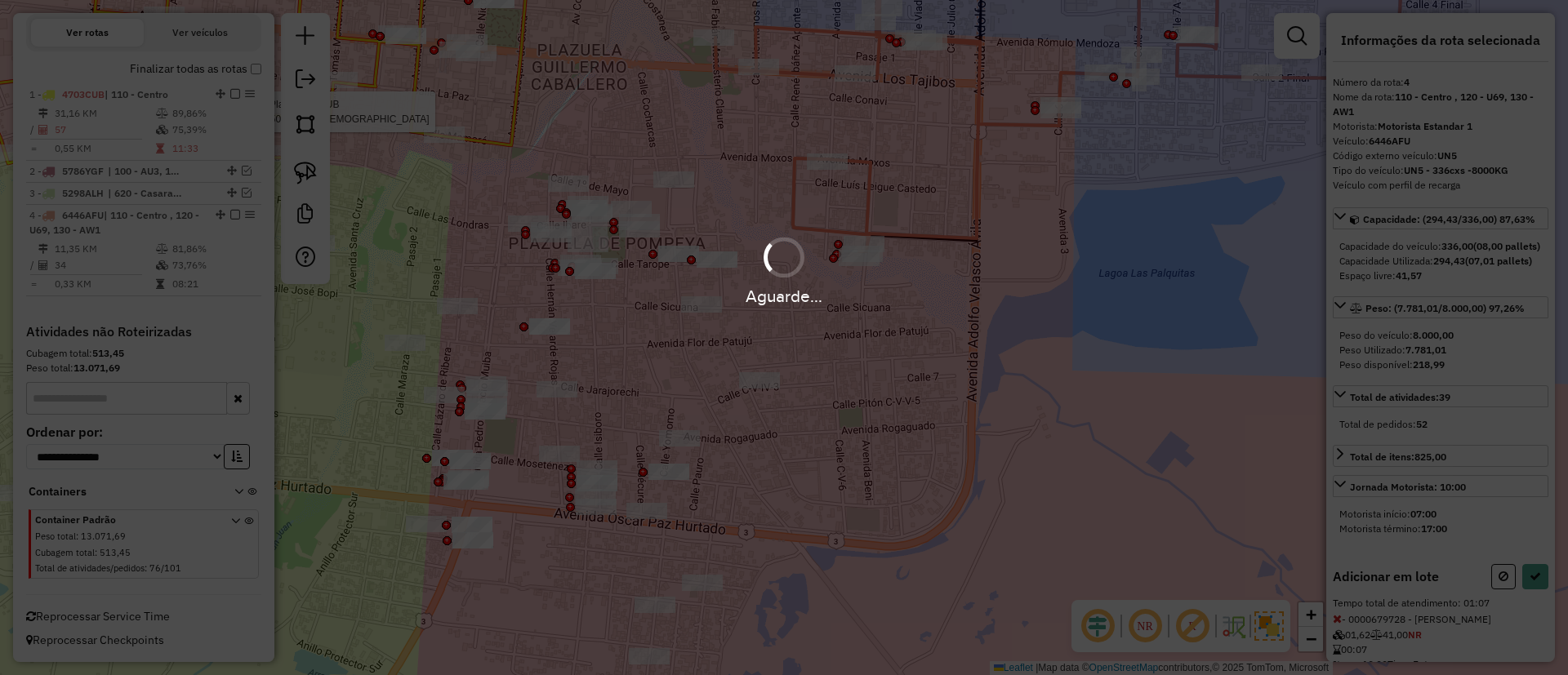
select select "**********"
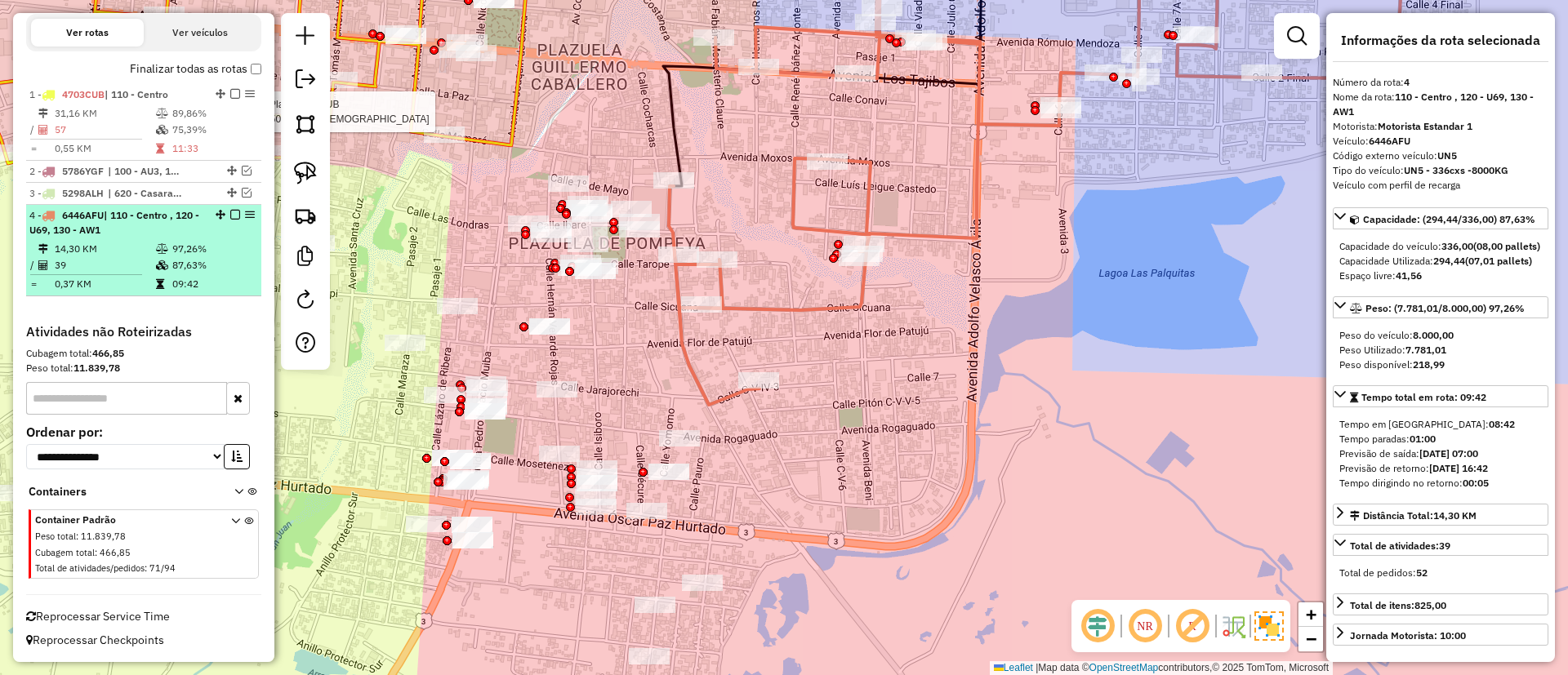
click at [231, 212] on em at bounding box center [236, 215] width 10 height 10
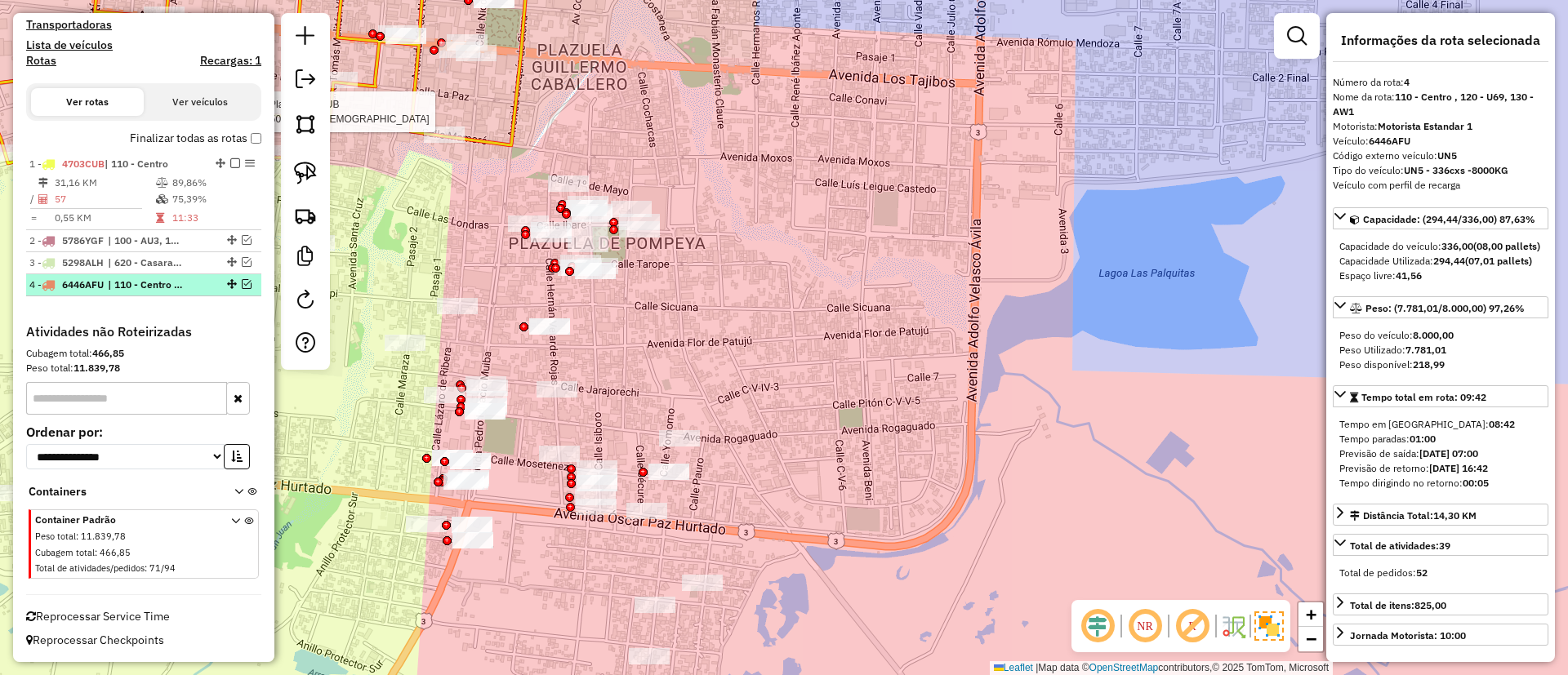
scroll to position [483, 0]
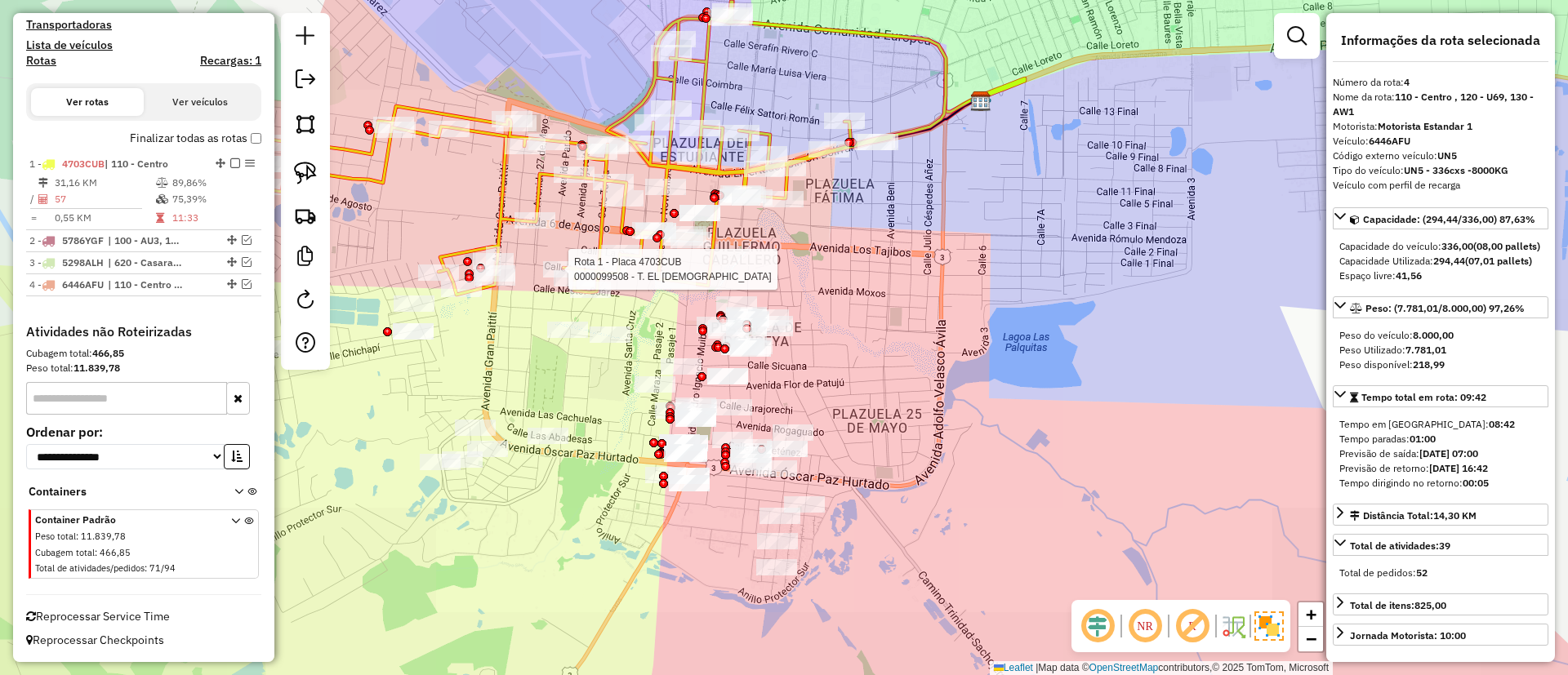
drag, startPoint x: 901, startPoint y: 469, endPoint x: 945, endPoint y: 365, distance: 112.9
click at [945, 366] on div "Rota 1 - Placa 4703CUB 0000099508 - T. EL NEGRO Janela de atendimento Grade de …" at bounding box center [784, 338] width 1568 height 675
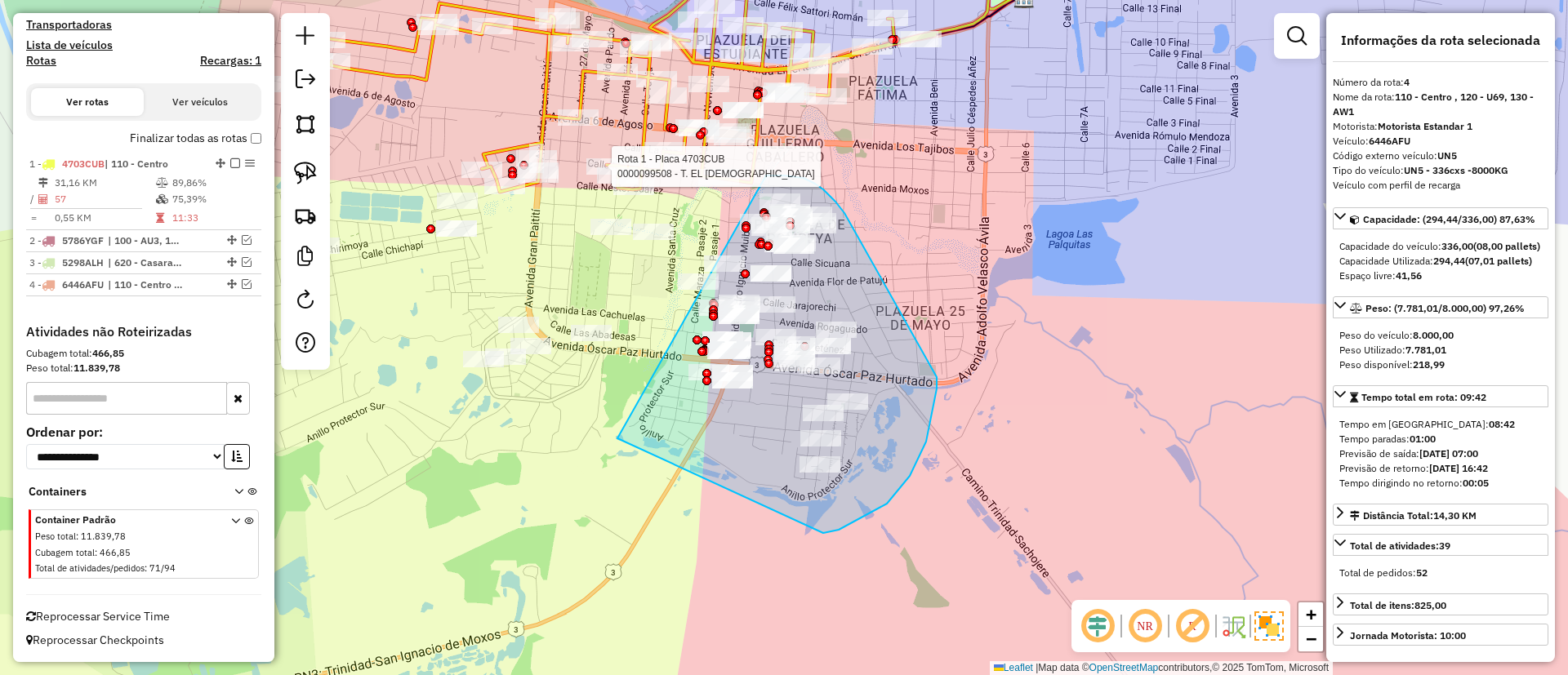
drag, startPoint x: 617, startPoint y: 439, endPoint x: 764, endPoint y: 175, distance: 302.2
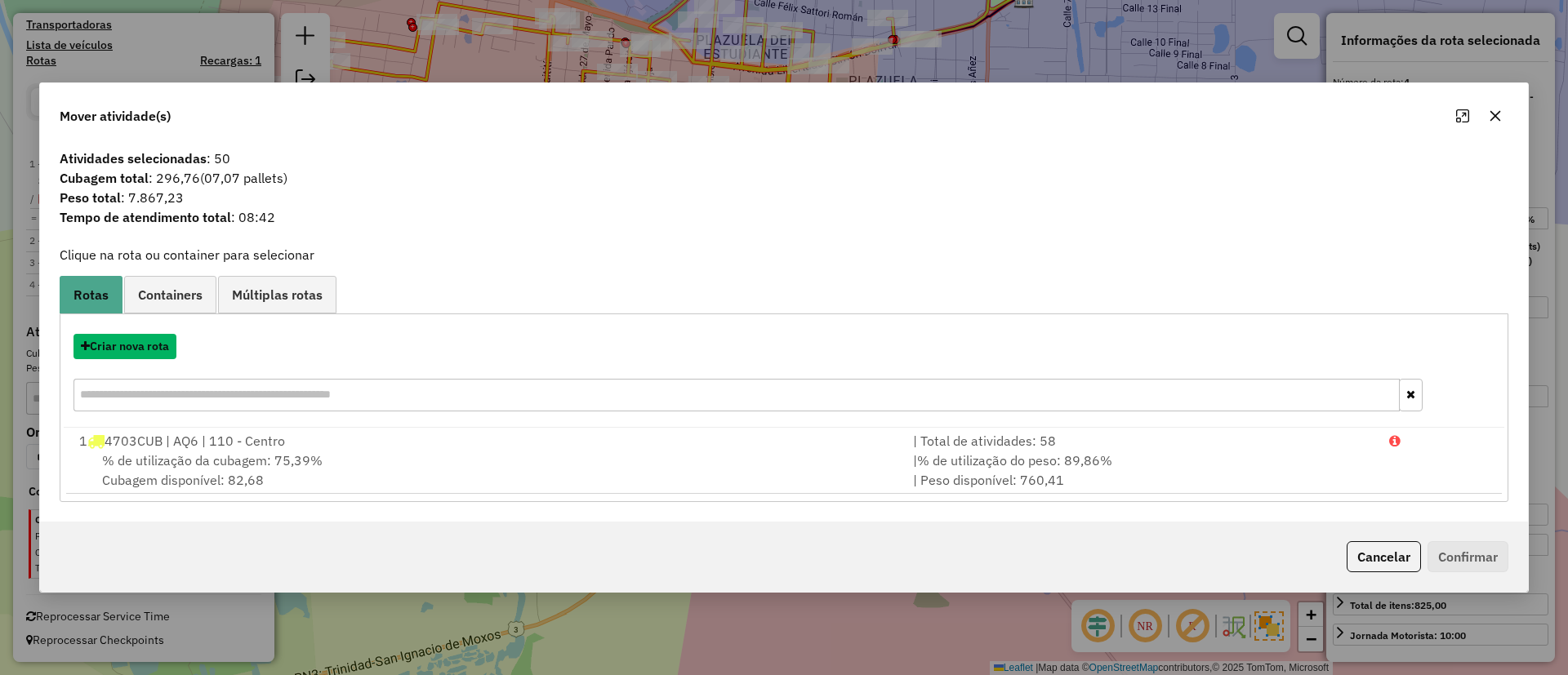
click at [142, 348] on button "Criar nova rota" at bounding box center [124, 347] width 103 height 25
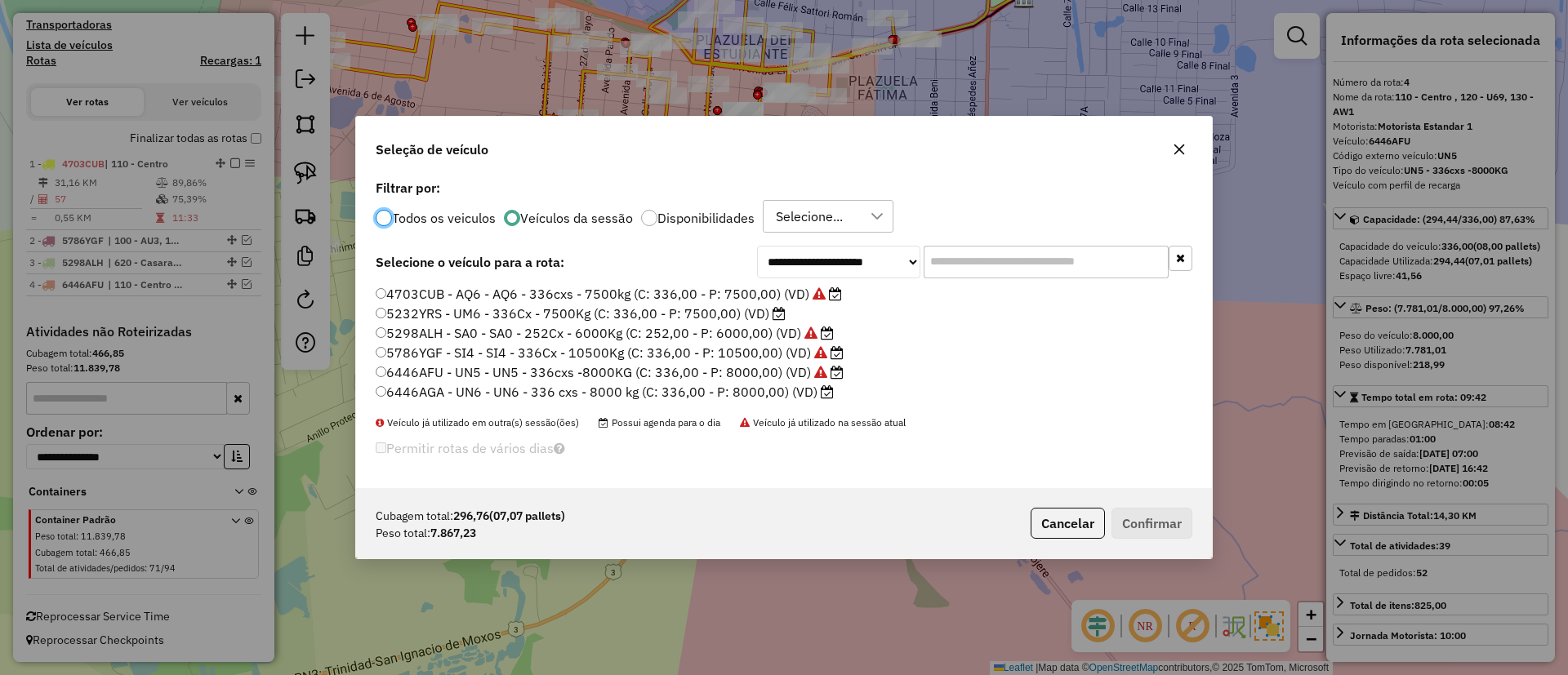
scroll to position [9, 5]
click at [788, 389] on label "6446AGA - UN6 - UN6 - 336 cxs - 8000 kg (C: 336,00 - P: 8000,00) (VD)" at bounding box center [605, 391] width 458 height 19
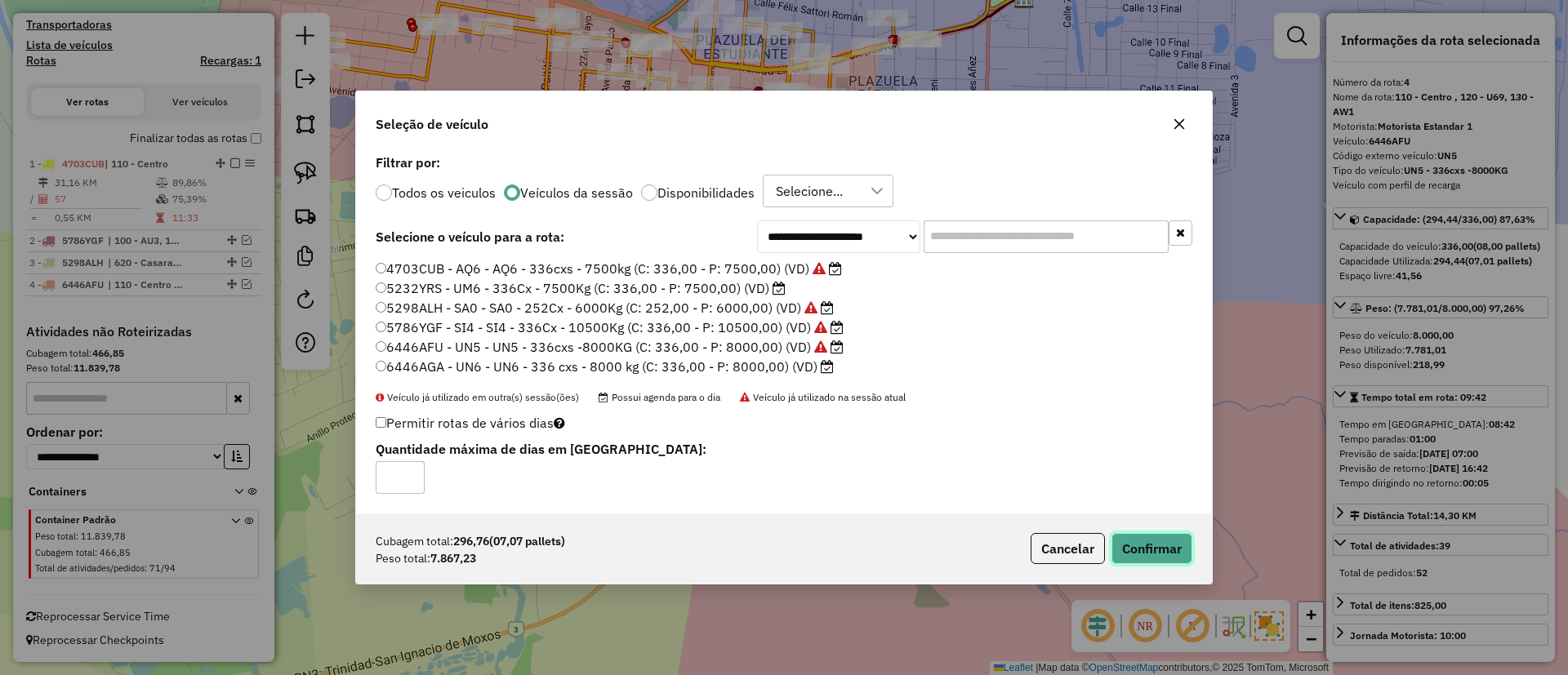
click at [1173, 541] on button "Confirmar" at bounding box center [1151, 548] width 81 height 31
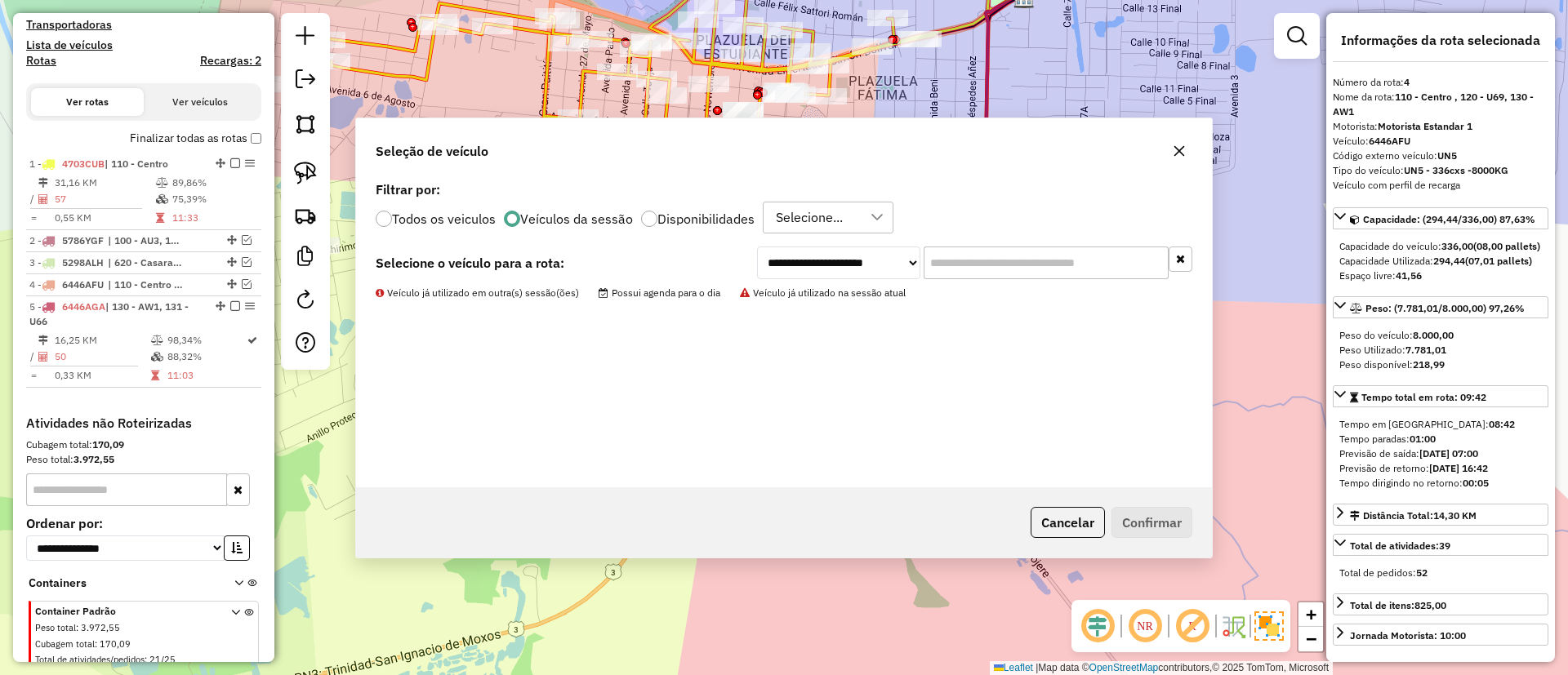
scroll to position [574, 0]
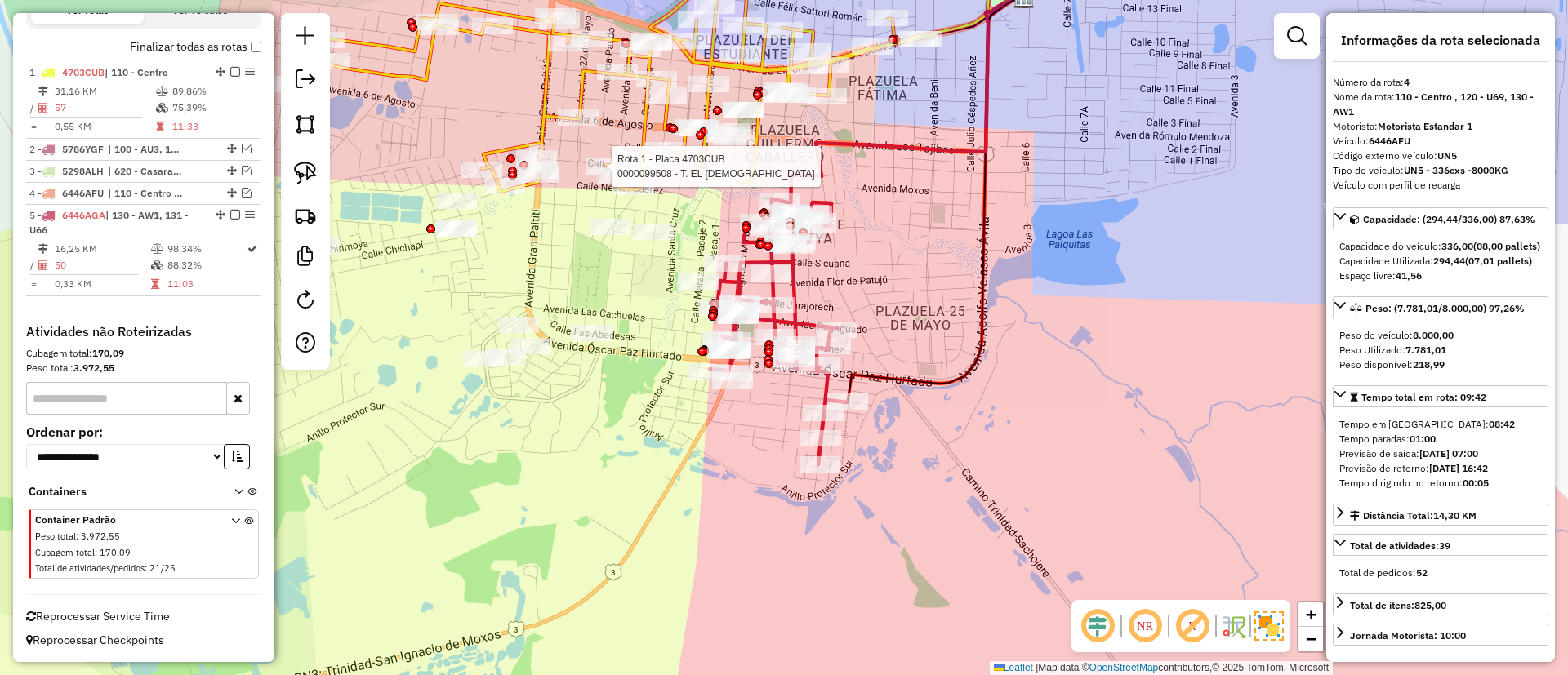
click at [825, 160] on icon at bounding box center [929, 94] width 277 height 236
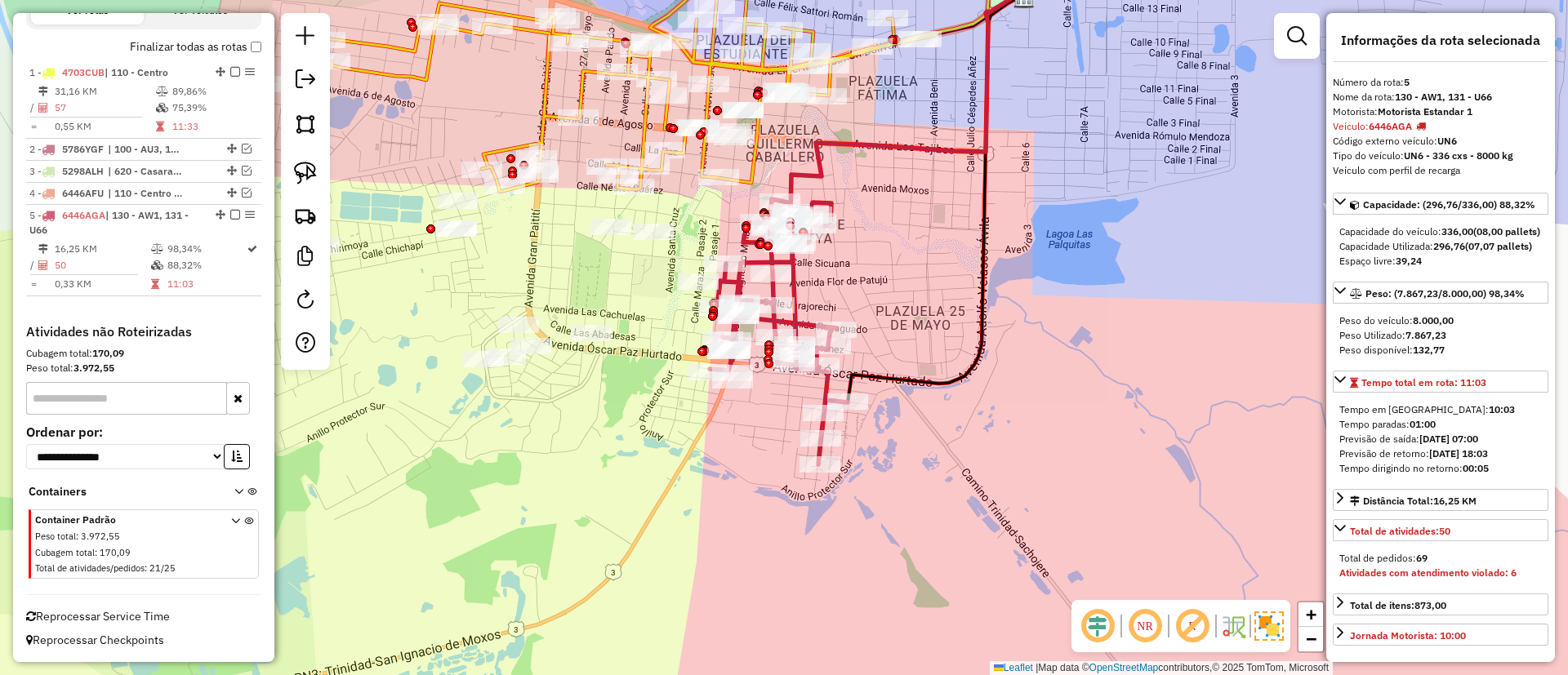
click at [805, 171] on icon at bounding box center [929, 94] width 277 height 236
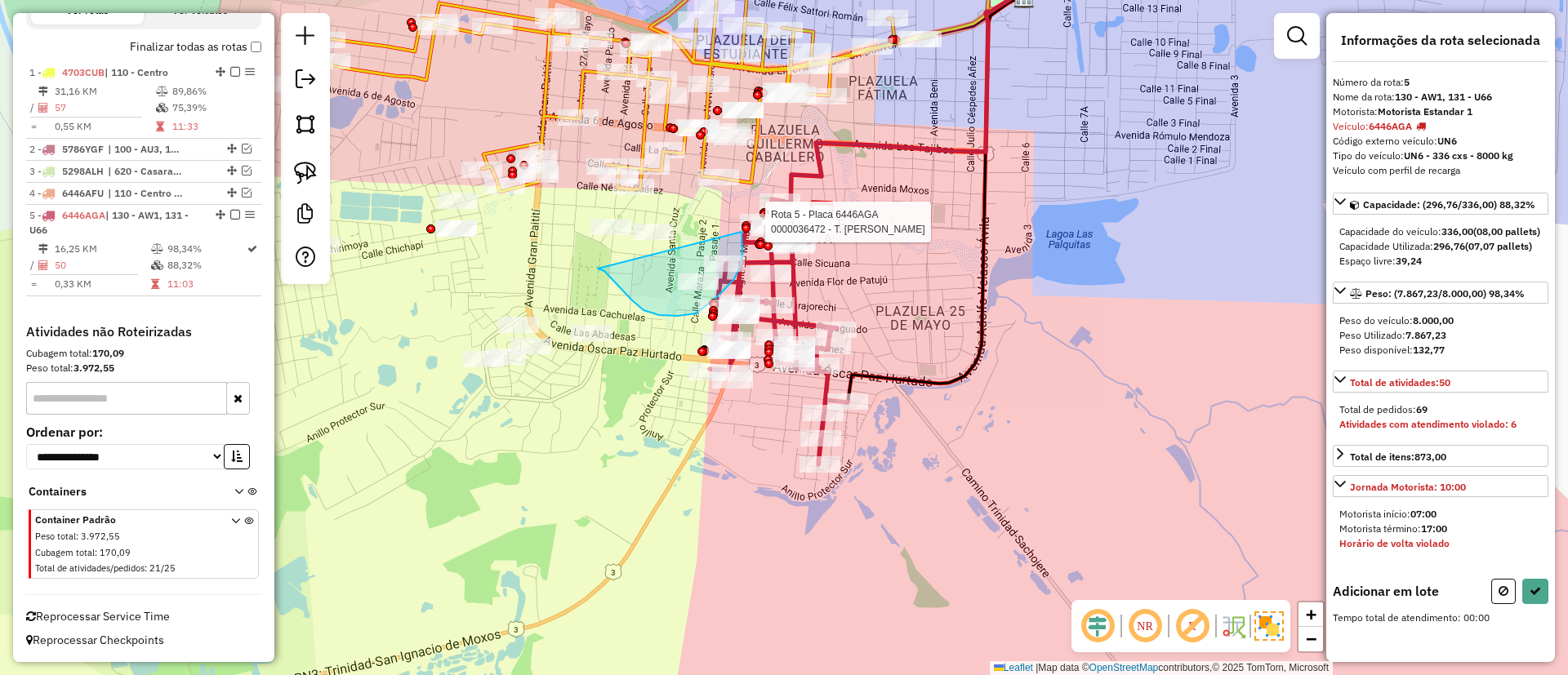
drag, startPoint x: 616, startPoint y: 282, endPoint x: 736, endPoint y: 219, distance: 135.5
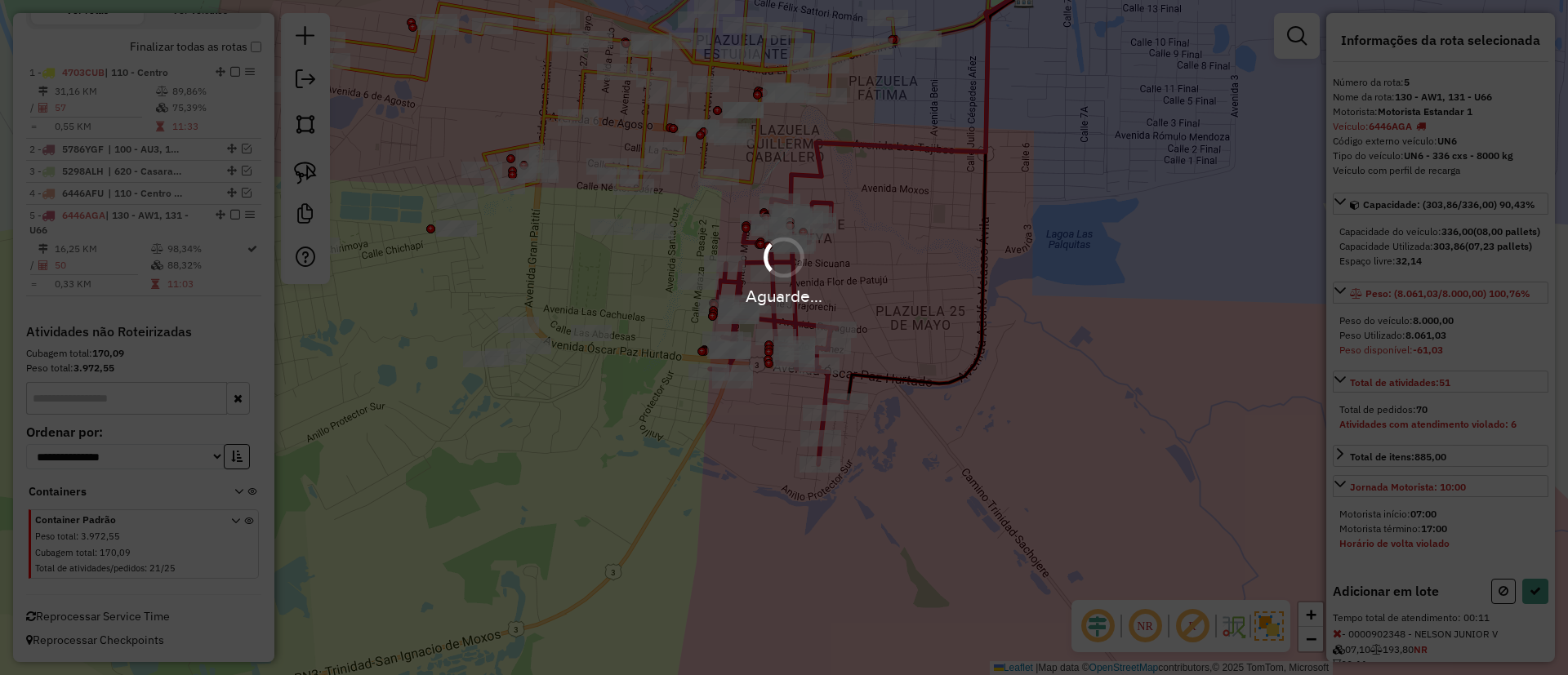
select select "**********"
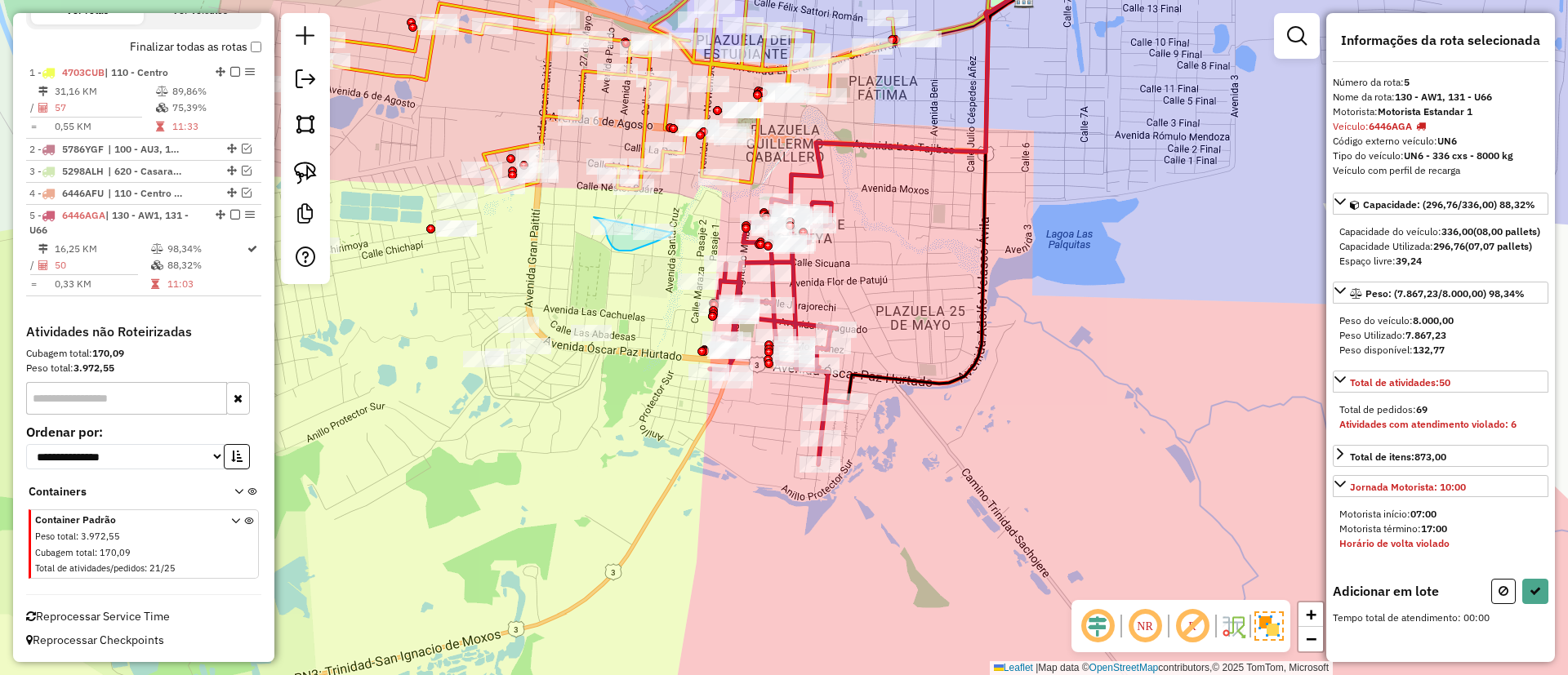
drag, startPoint x: 619, startPoint y: 251, endPoint x: 690, endPoint y: 185, distance: 96.9
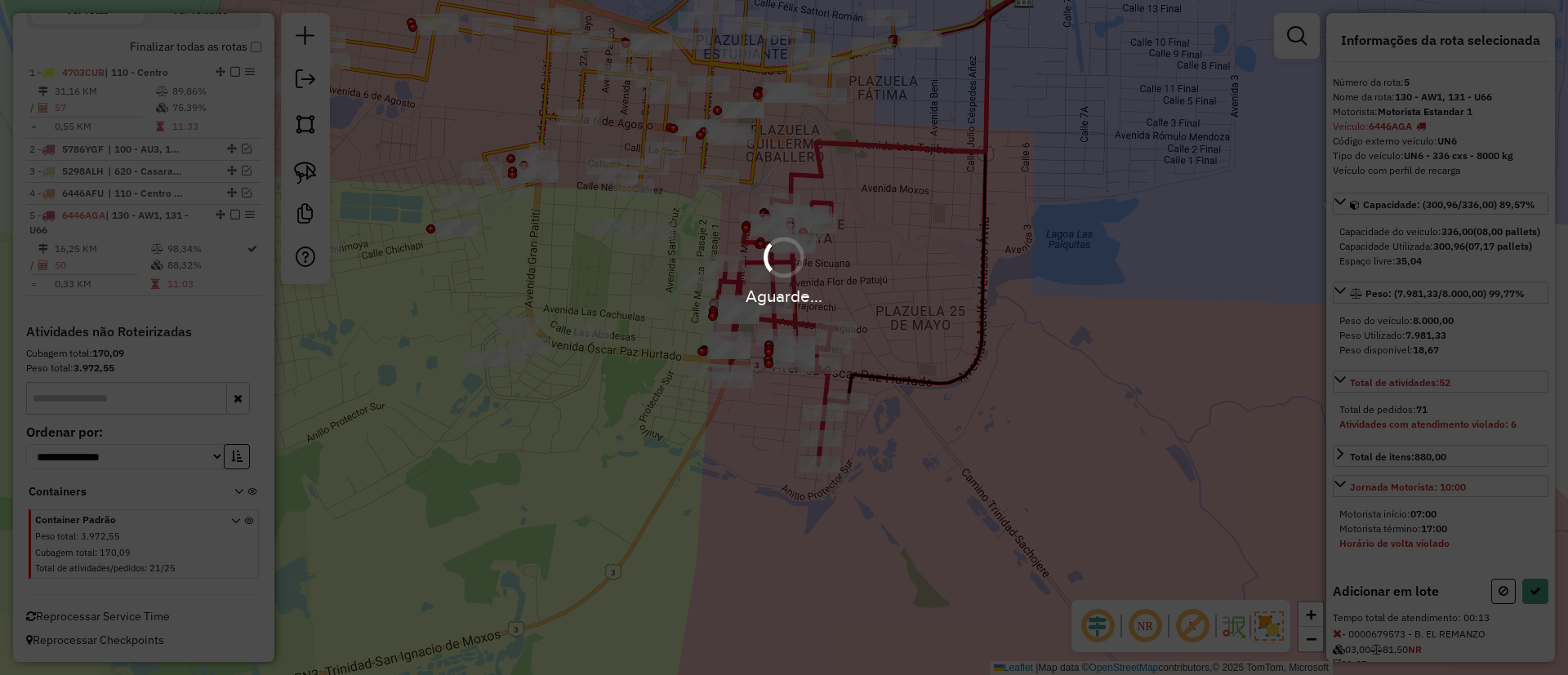
select select "**********"
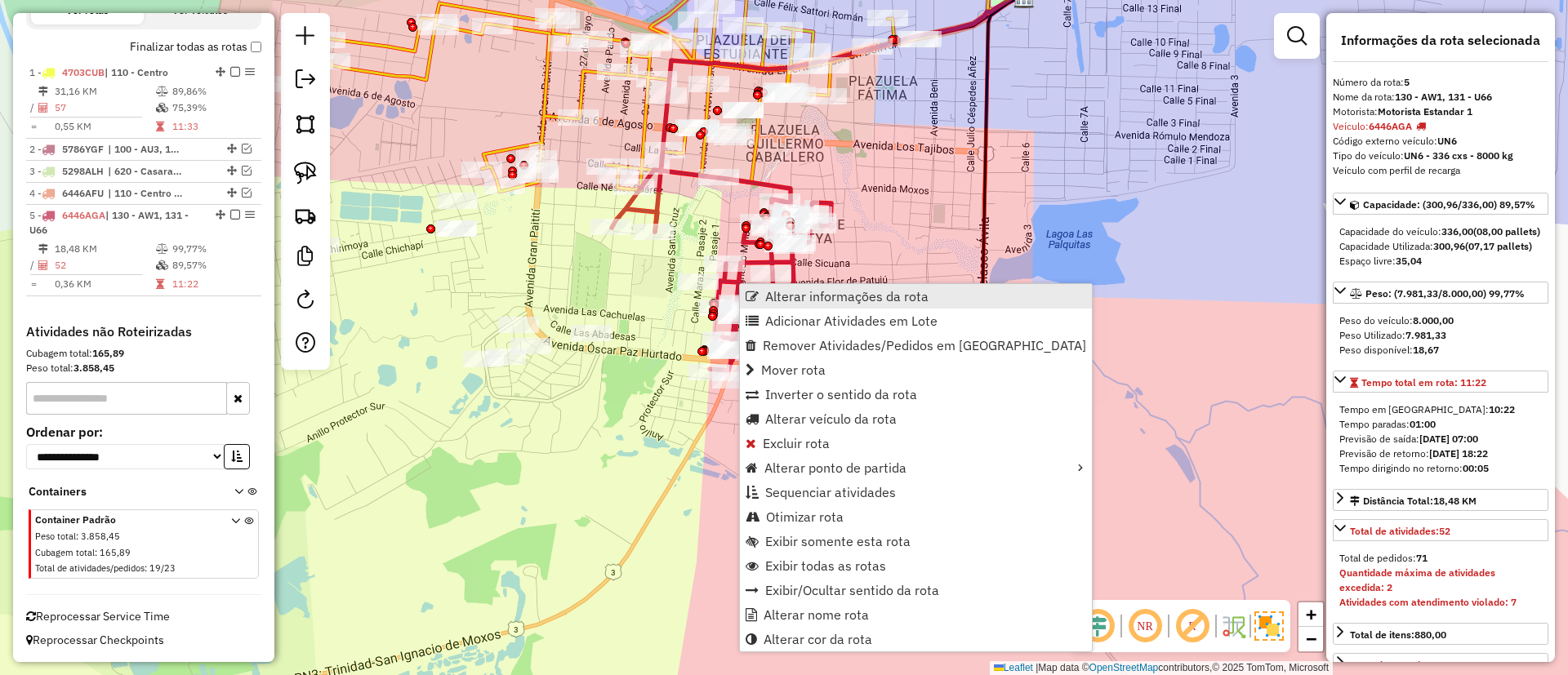
click at [875, 301] on span "Alterar informações da rota" at bounding box center [846, 297] width 163 height 13
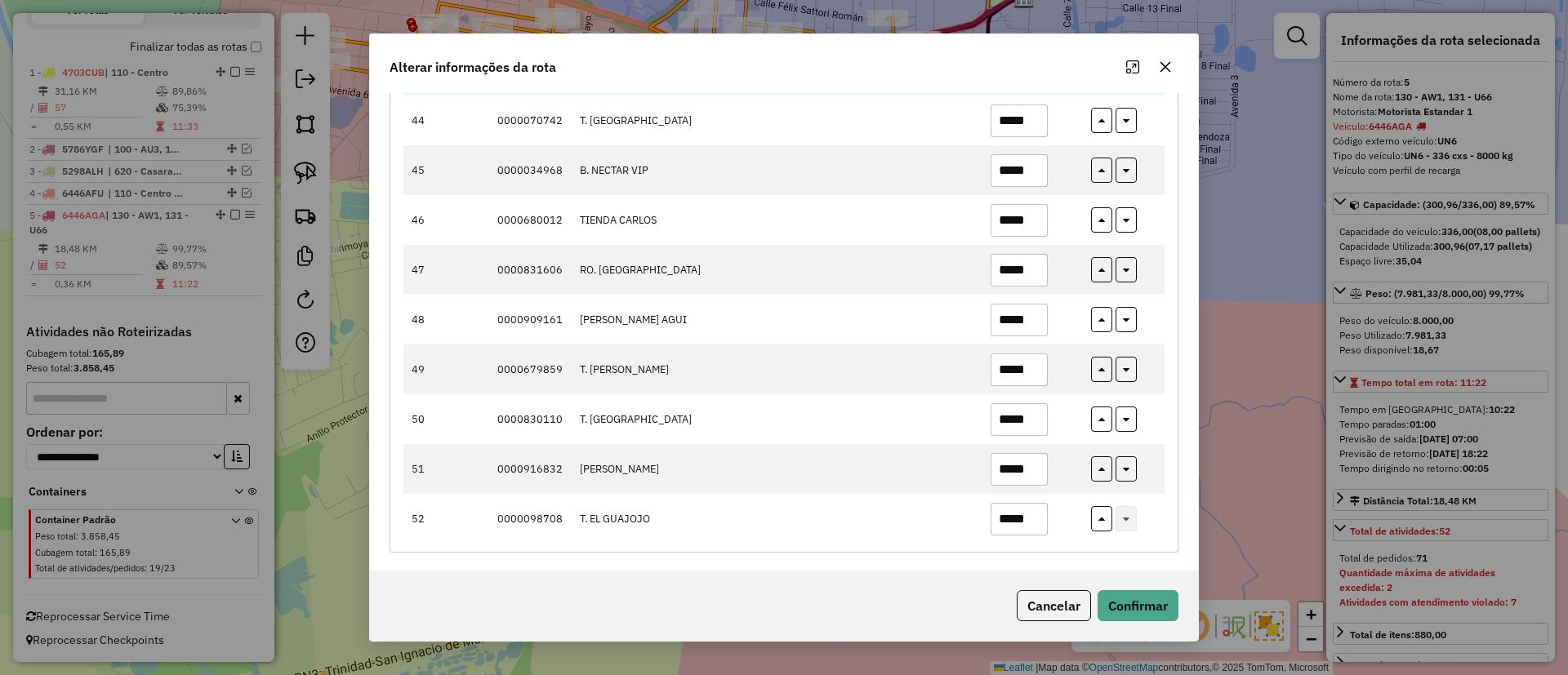
scroll to position [2343, 0]
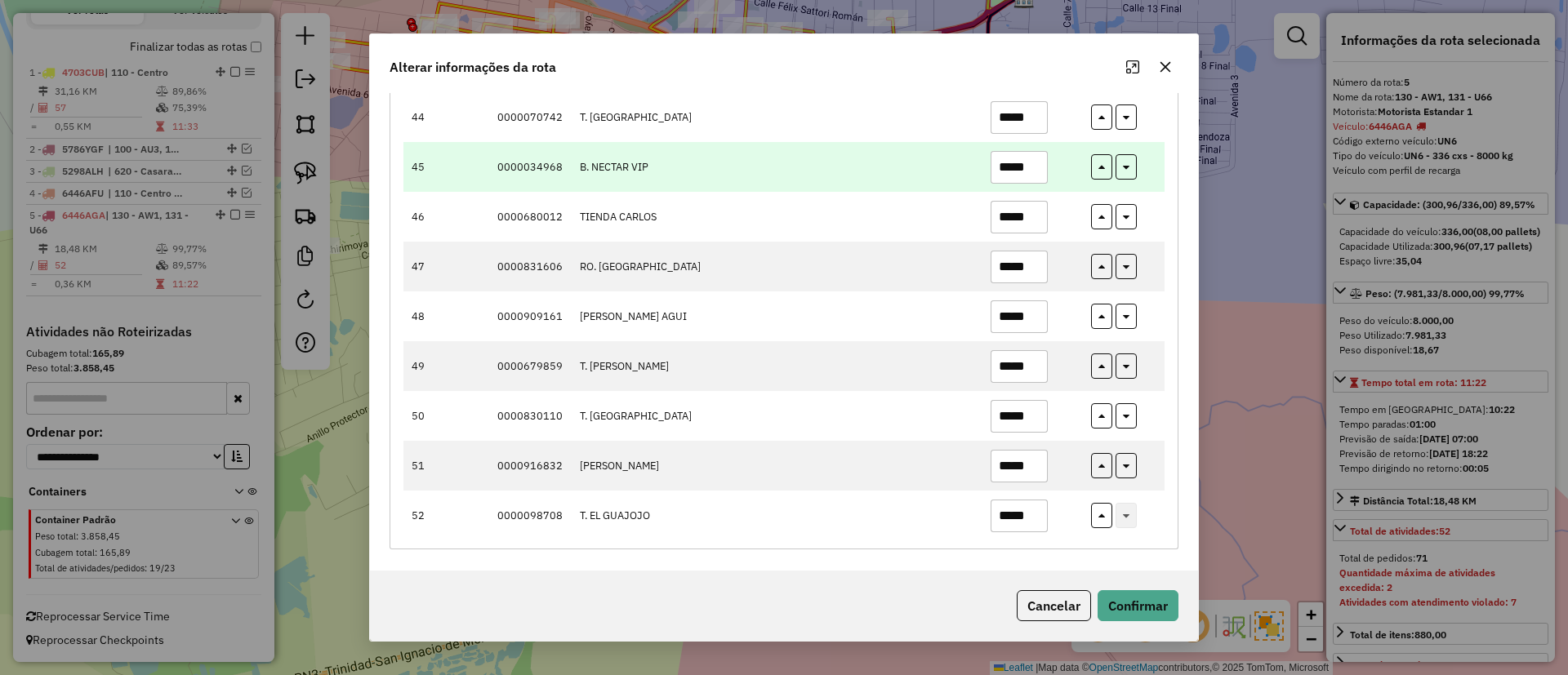
click at [1023, 163] on input "*****" at bounding box center [1019, 167] width 57 height 33
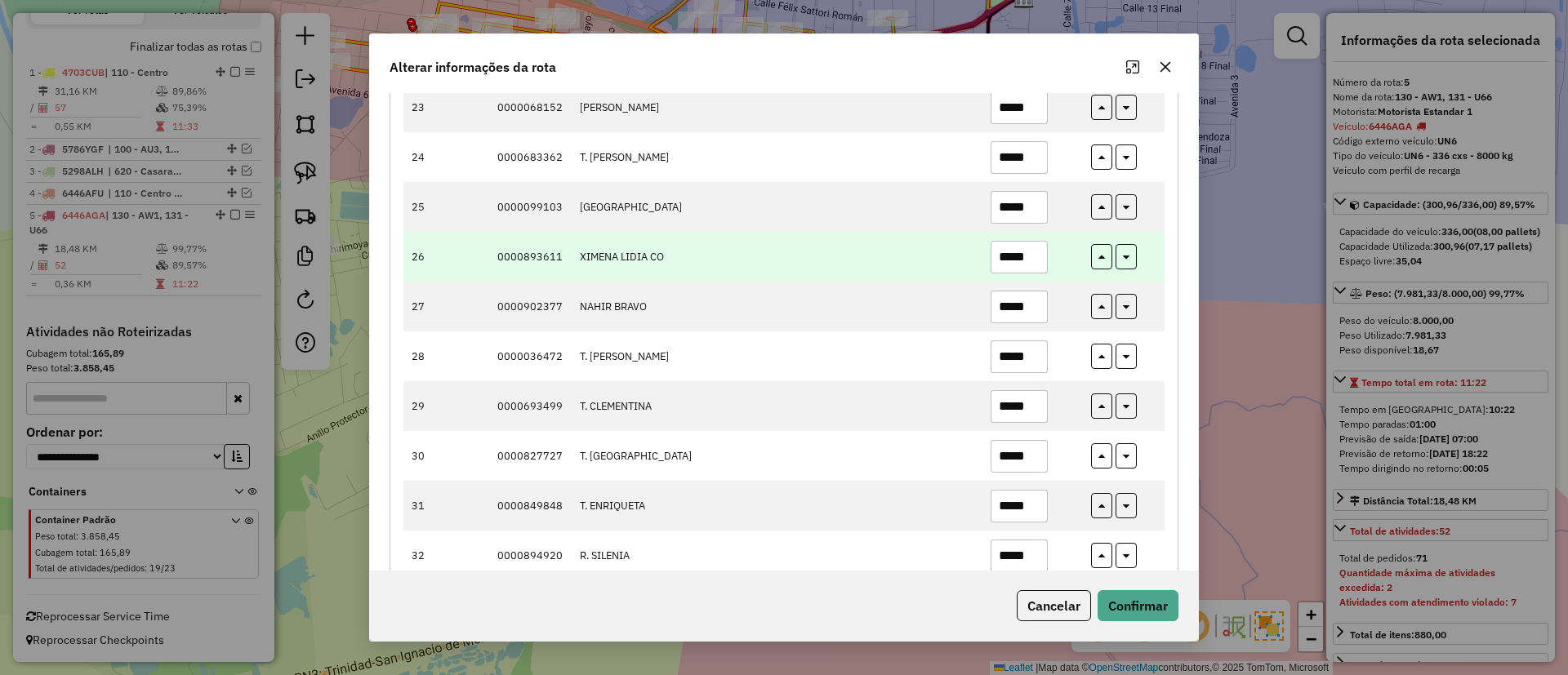
scroll to position [1363, 0]
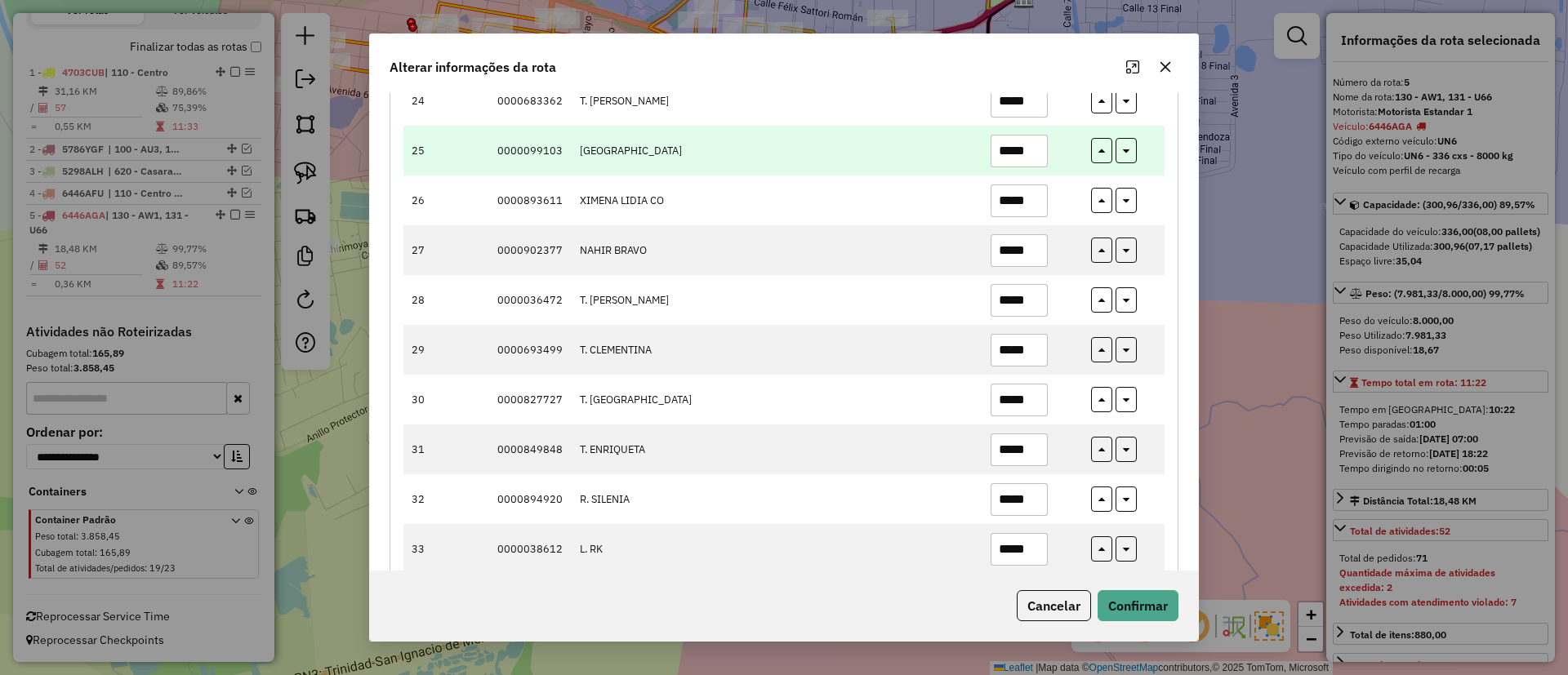
type input "*****"
click at [1023, 153] on input "*****" at bounding box center [1019, 150] width 57 height 33
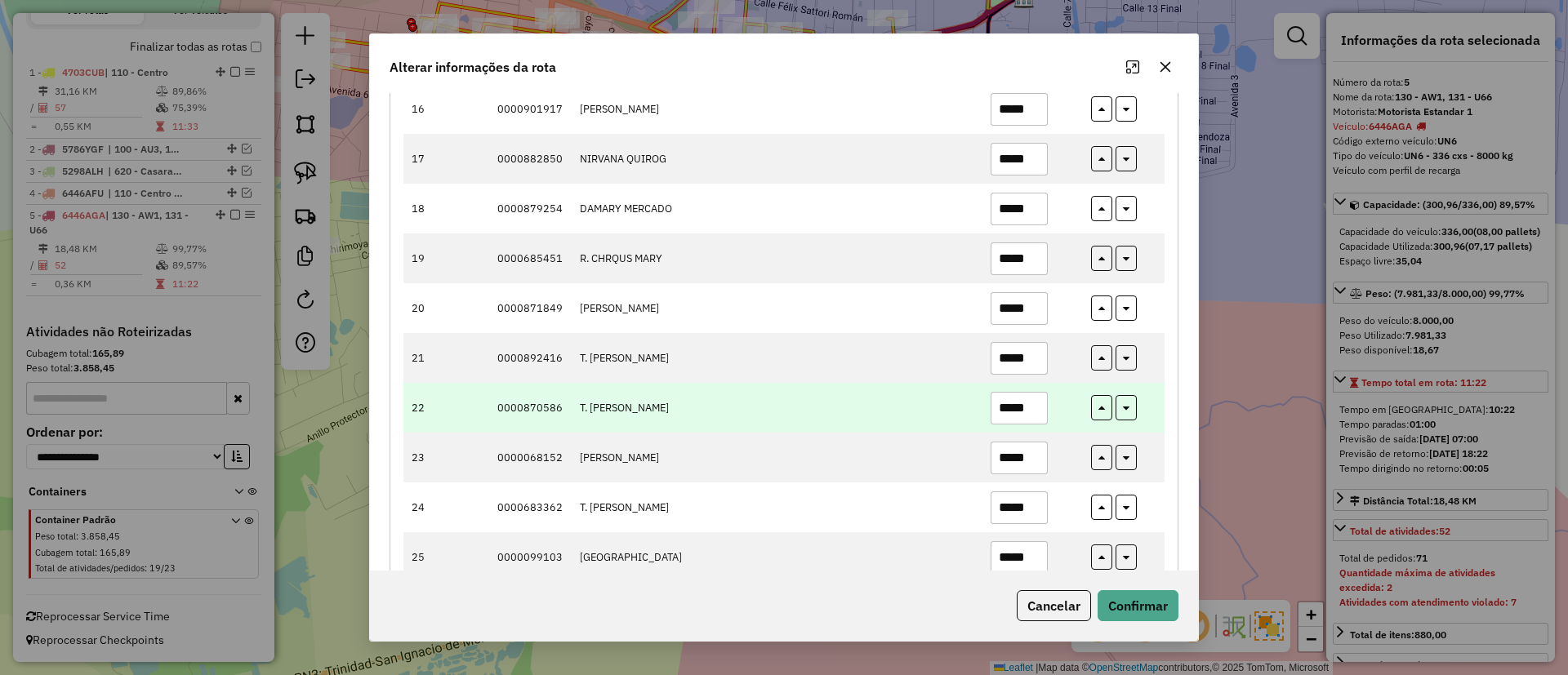
scroll to position [874, 0]
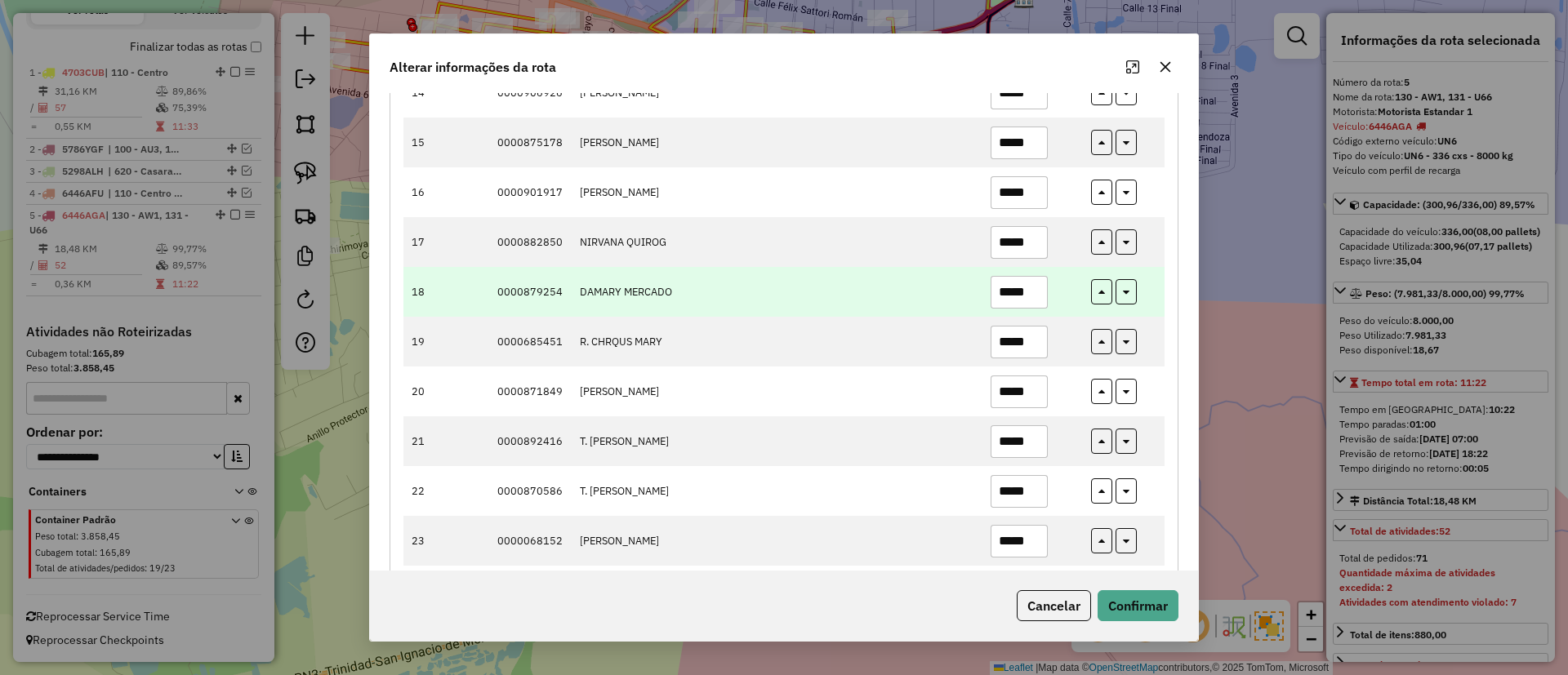
type input "*****"
click at [1024, 294] on input "*****" at bounding box center [1019, 292] width 57 height 33
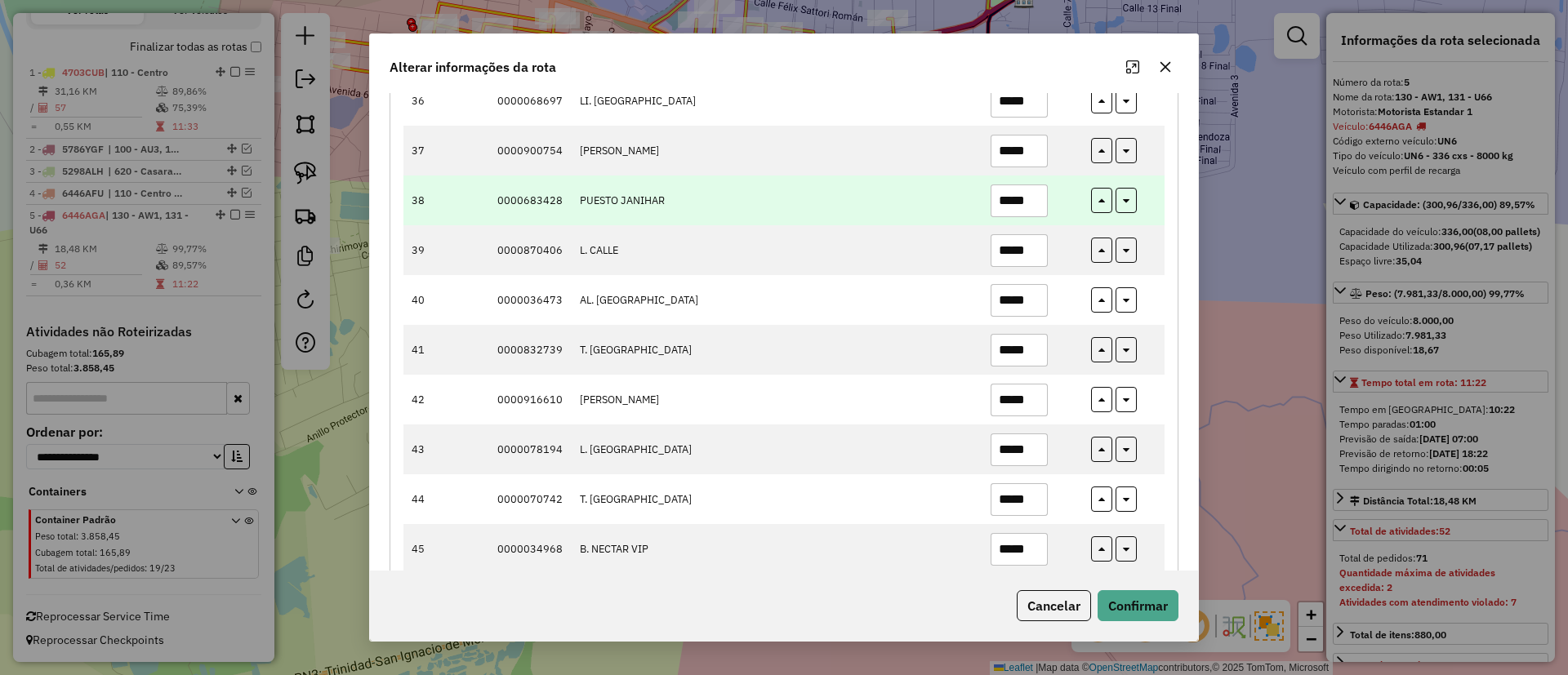
scroll to position [2343, 0]
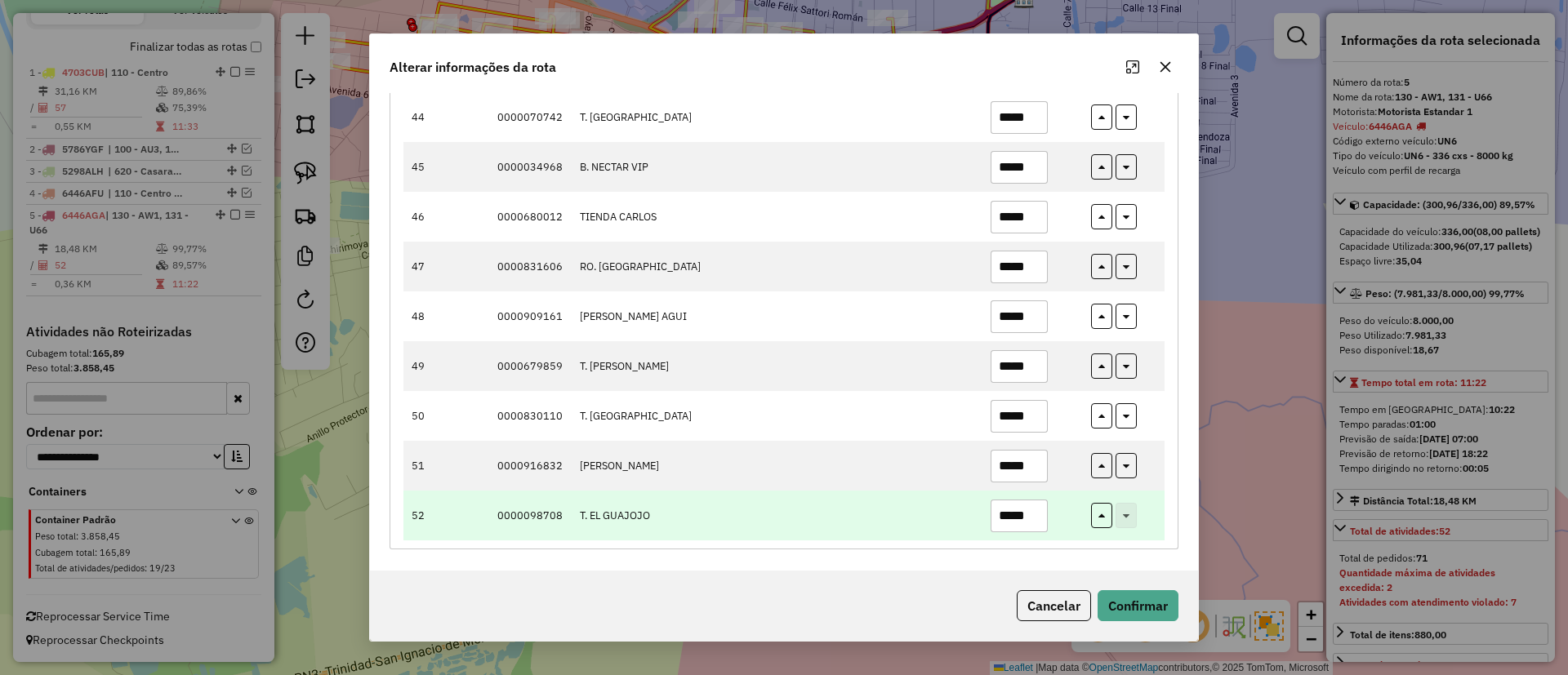
type input "*****"
click at [1024, 520] on input "*****" at bounding box center [1019, 515] width 57 height 33
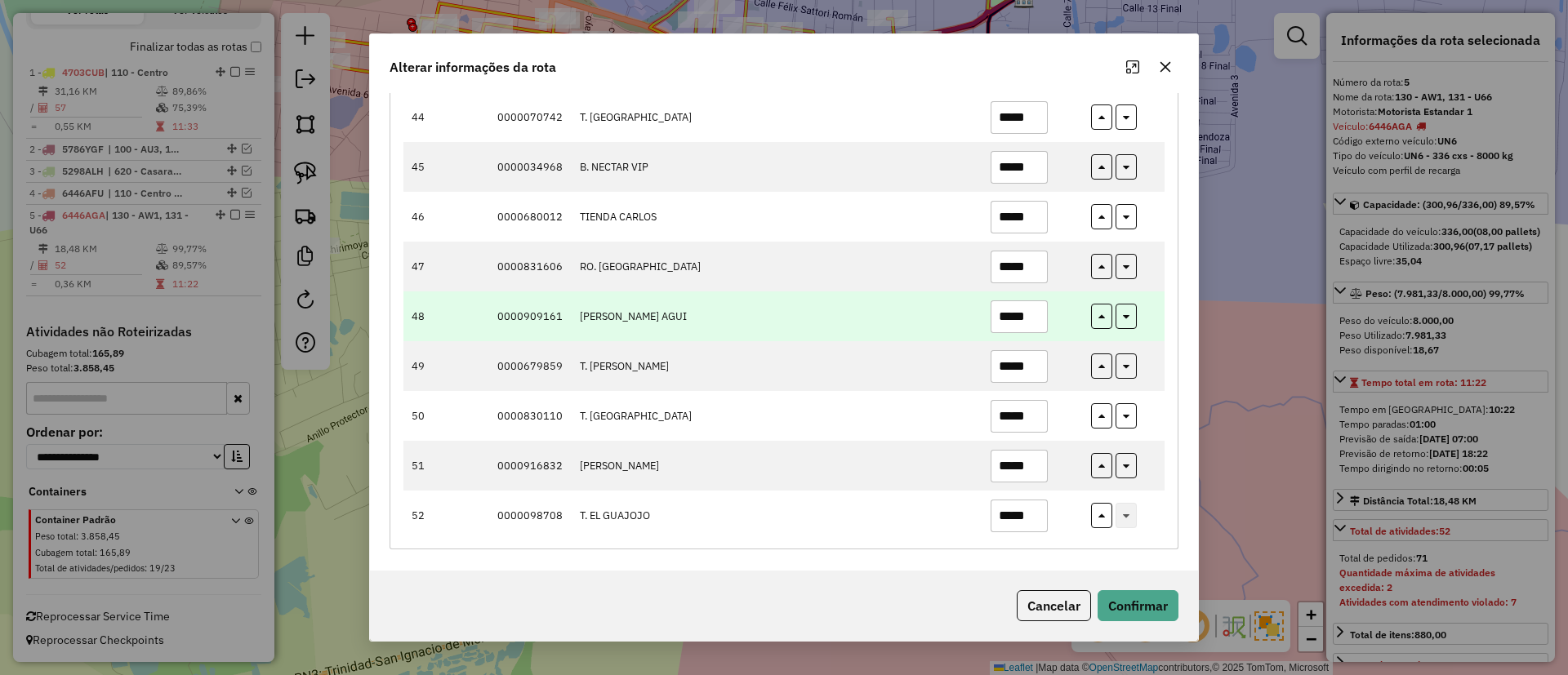
type input "*****"
click at [1015, 317] on input "*****" at bounding box center [1019, 317] width 57 height 33
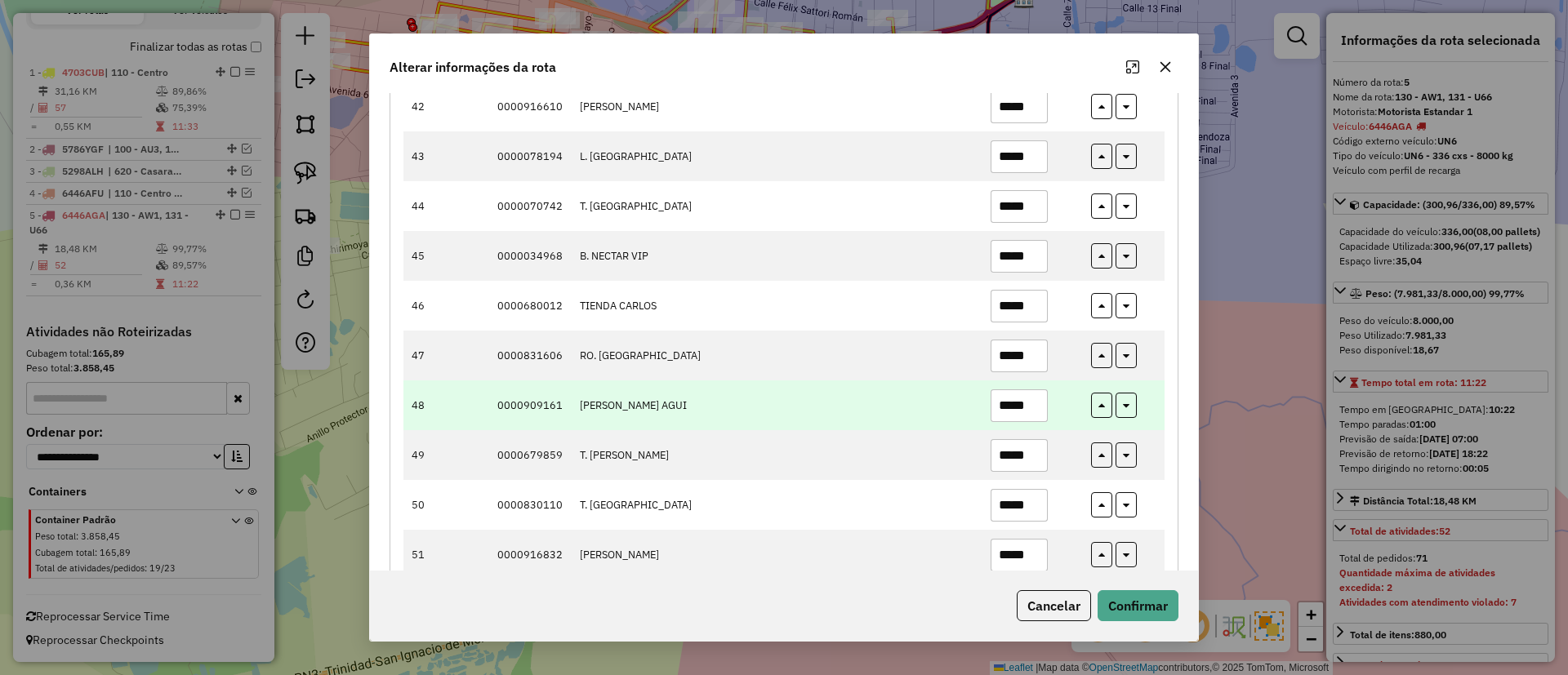
scroll to position [2221, 0]
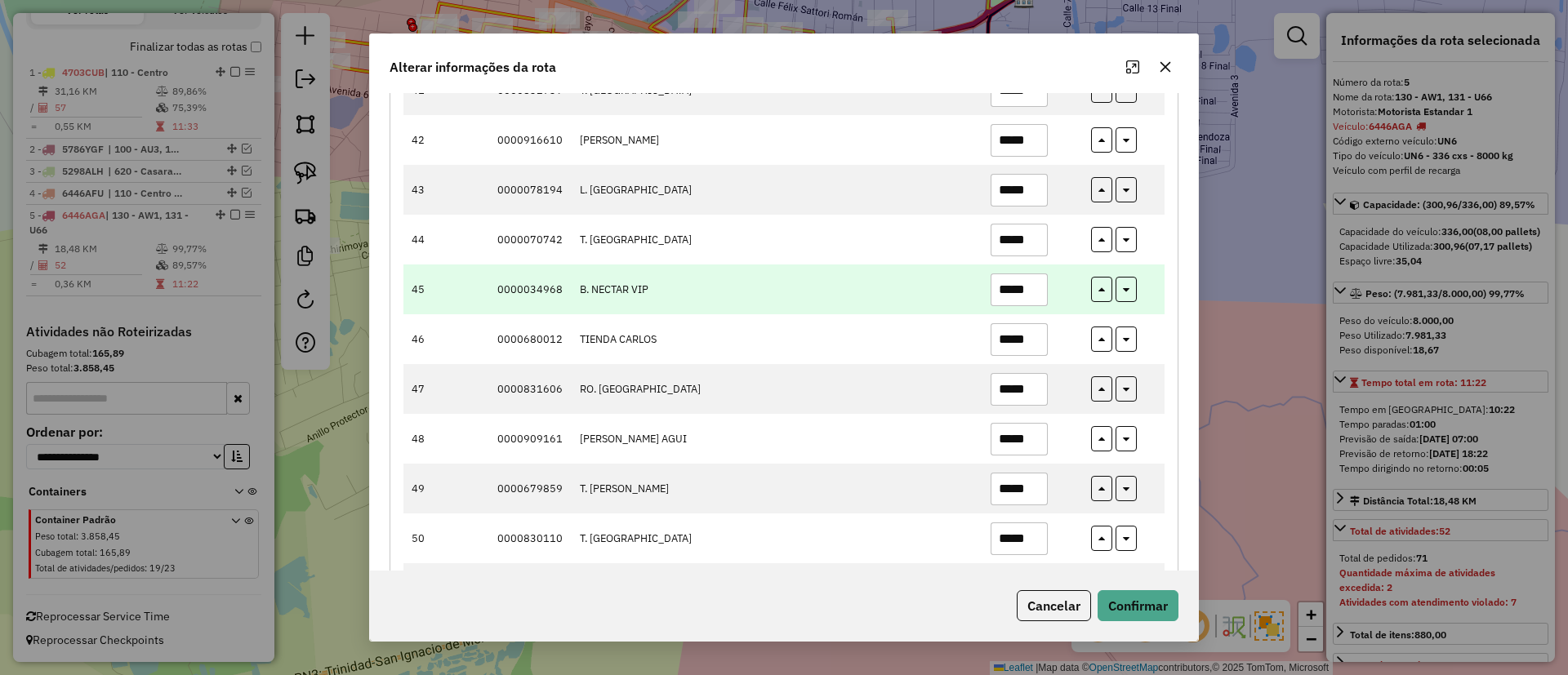
type input "*****"
click at [1016, 281] on input "*****" at bounding box center [1019, 289] width 57 height 33
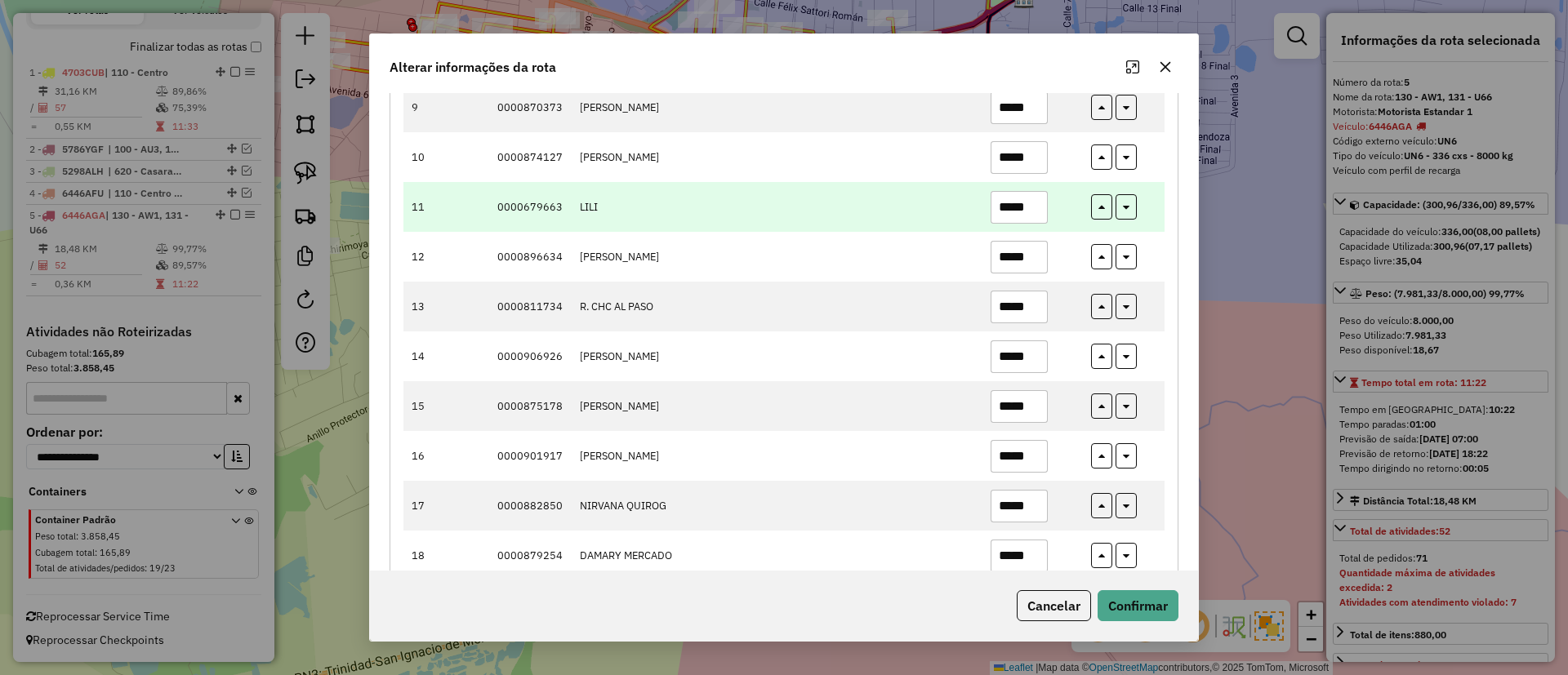
scroll to position [751, 0]
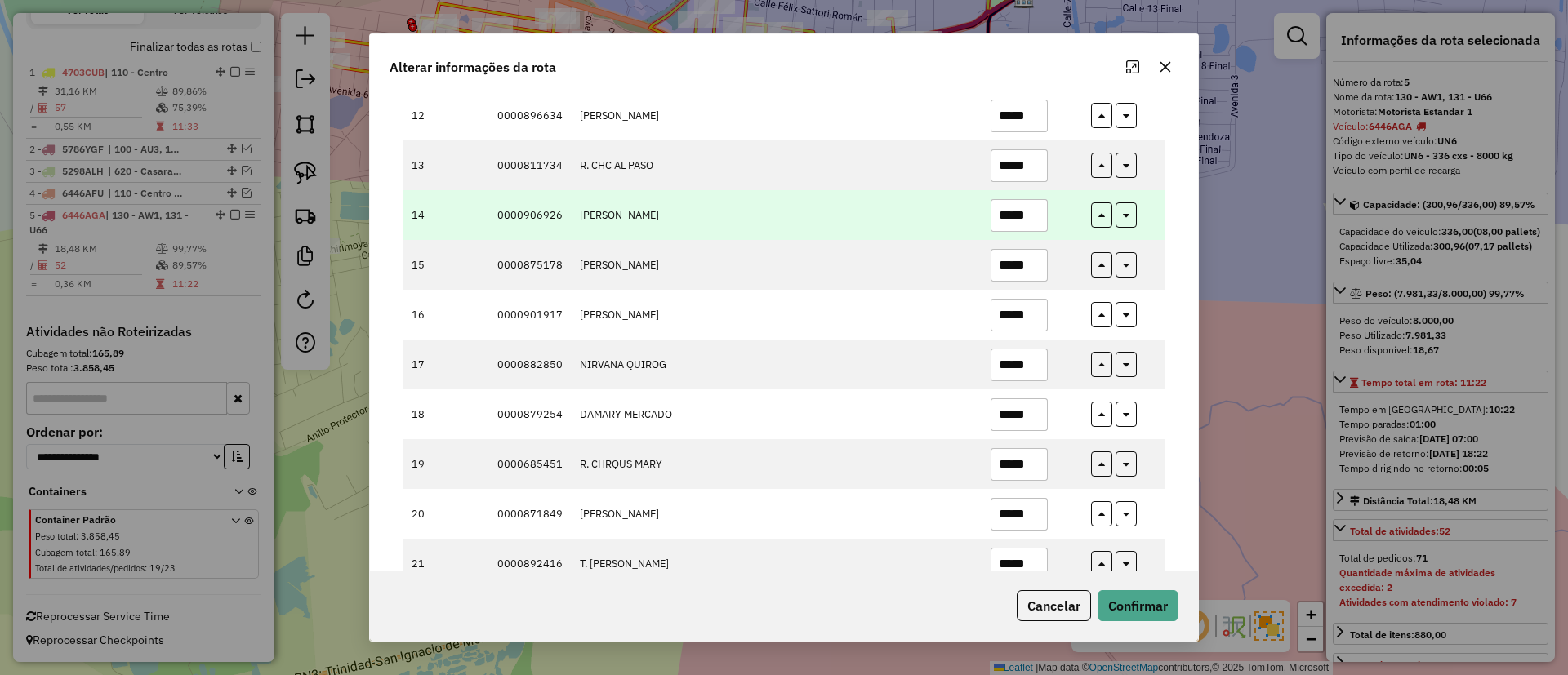
type input "*****"
click at [1023, 212] on input "*****" at bounding box center [1019, 215] width 57 height 33
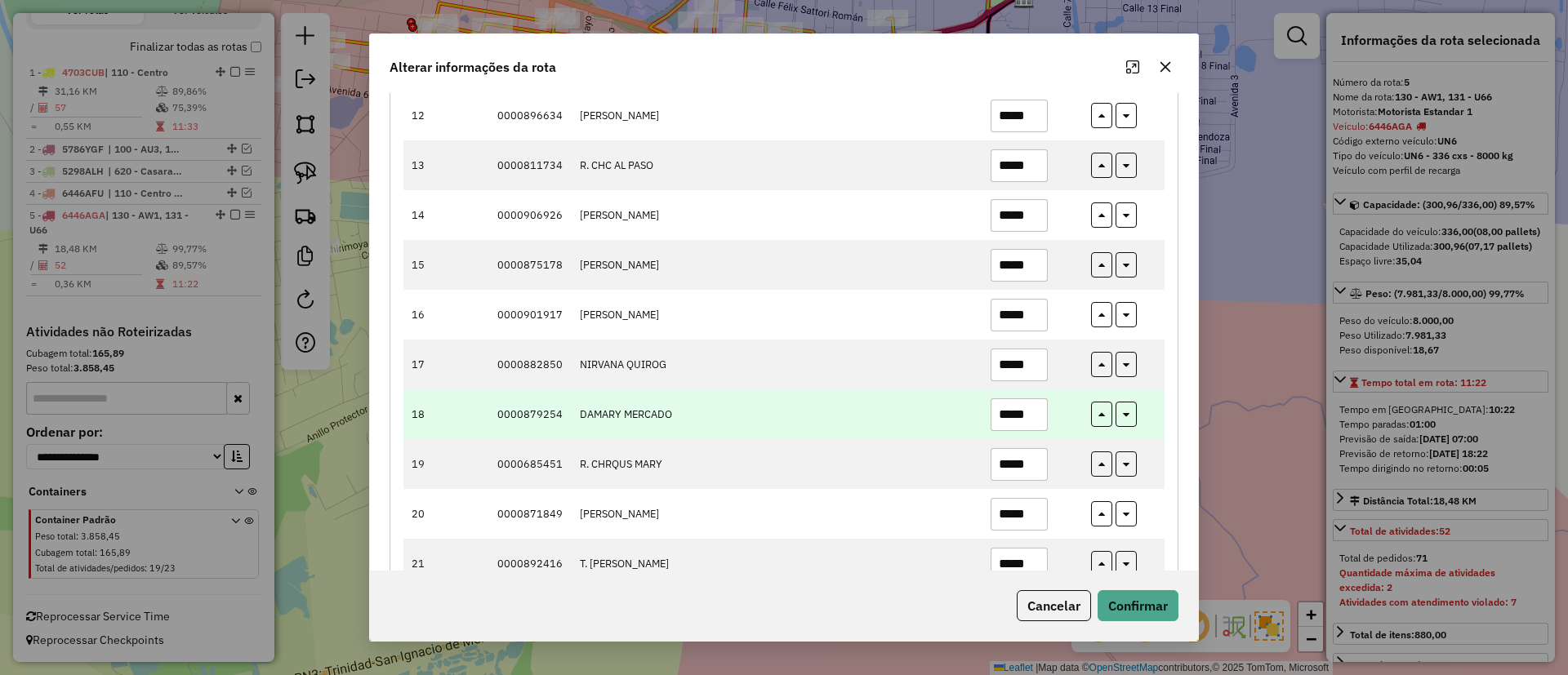
type input "*****"
click at [1016, 414] on input "*****" at bounding box center [1019, 414] width 57 height 33
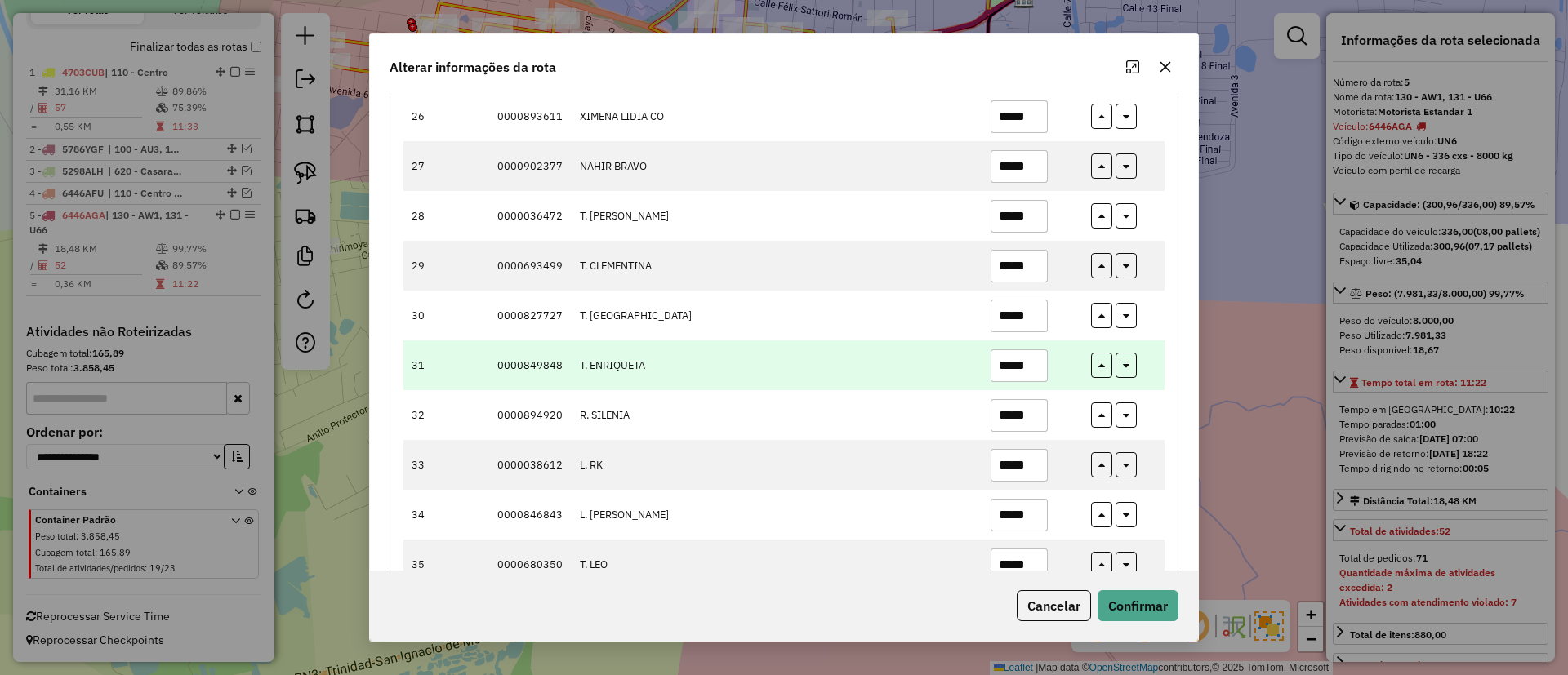
scroll to position [1486, 0]
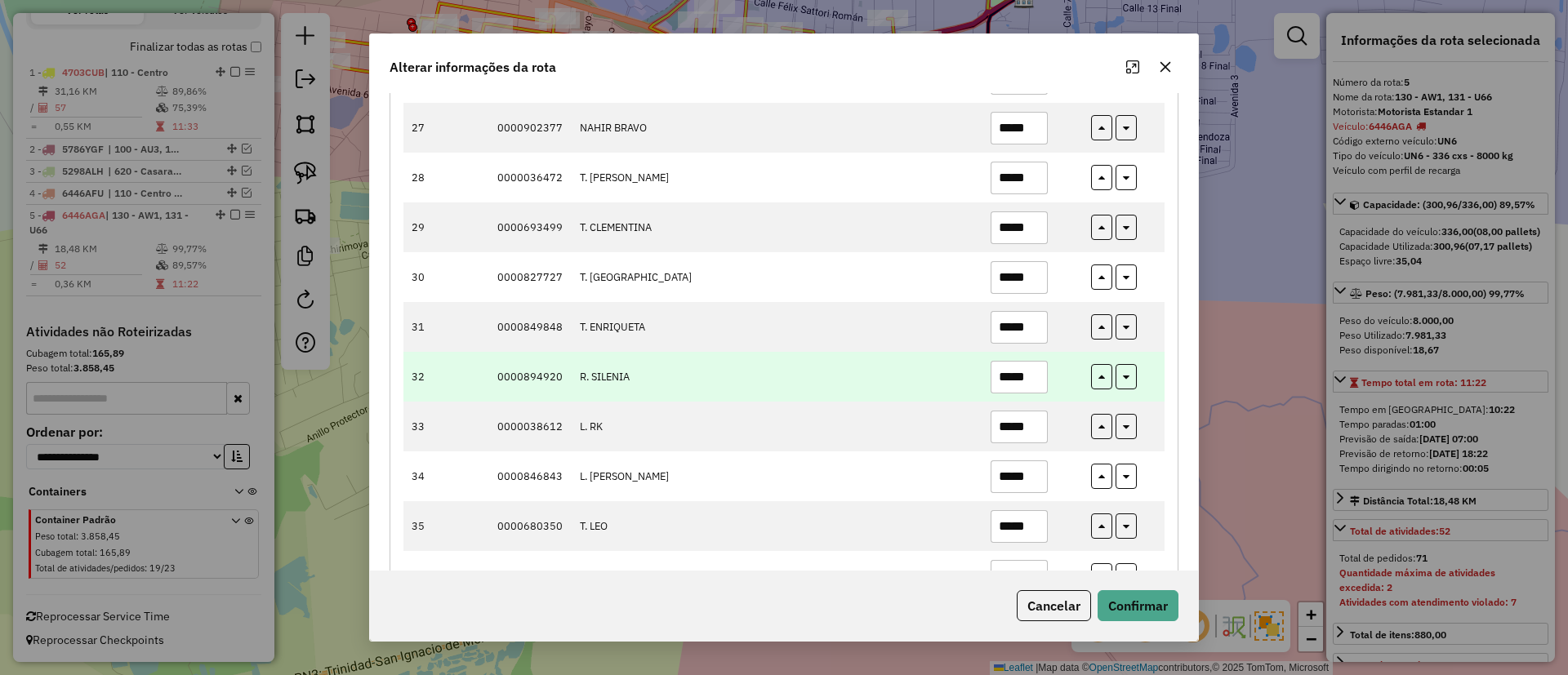
type input "*****"
click at [1026, 373] on input "*****" at bounding box center [1019, 377] width 57 height 33
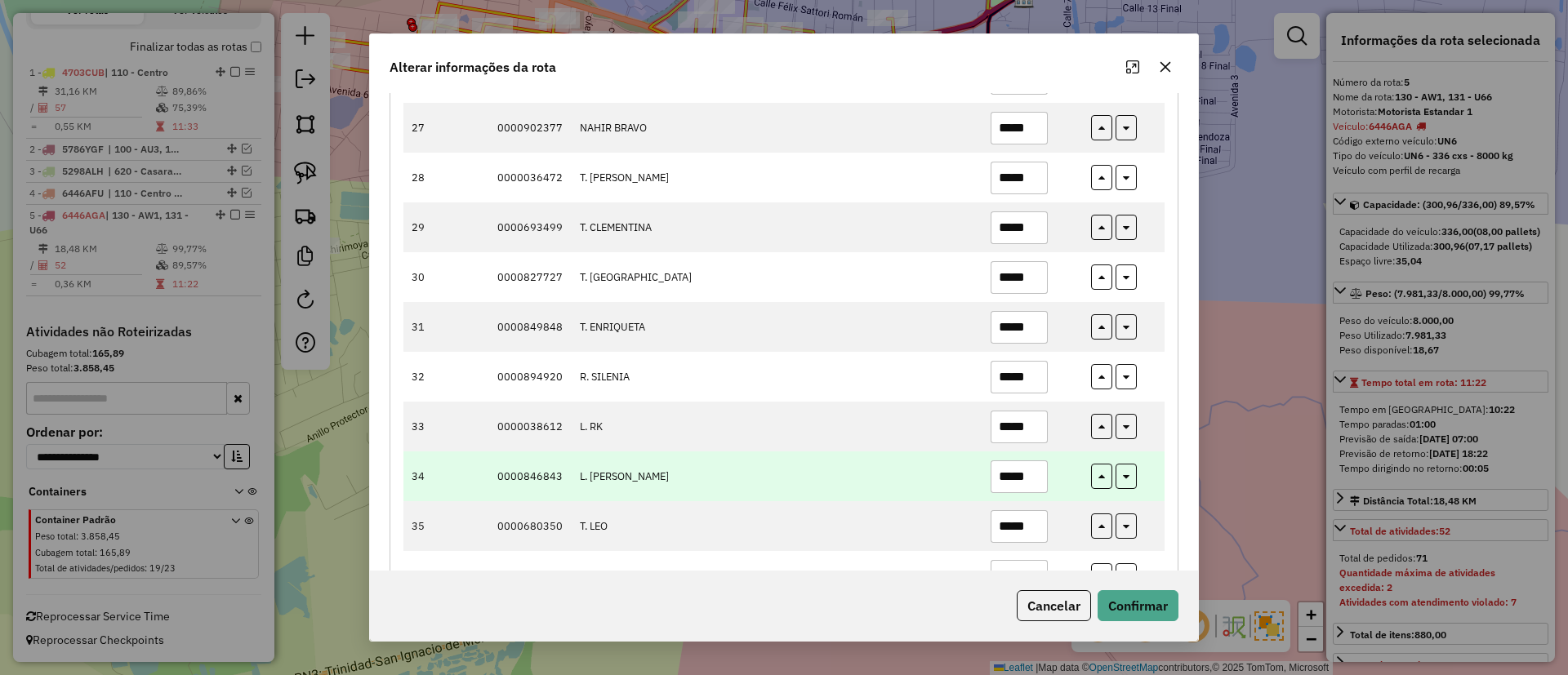
type input "*****"
click at [1022, 474] on input "*****" at bounding box center [1019, 476] width 57 height 33
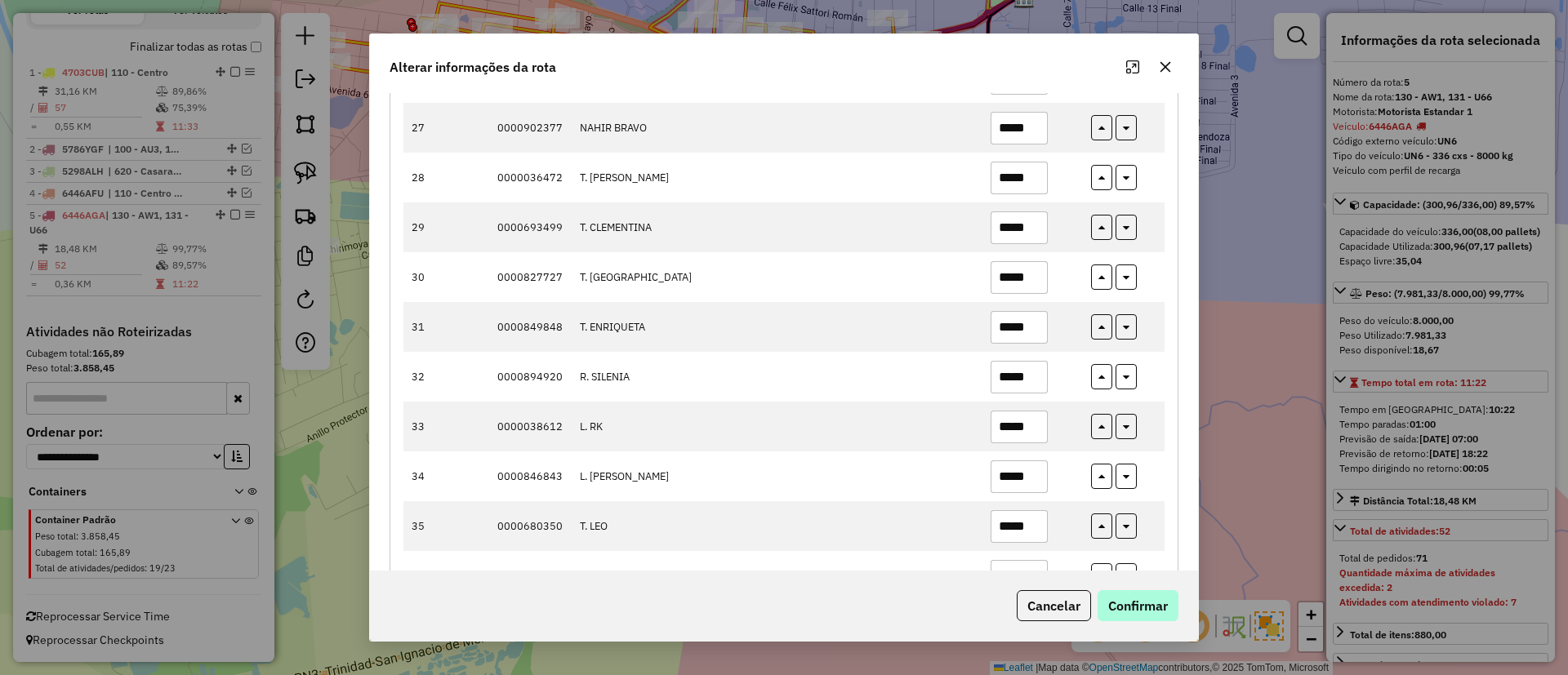
type input "*****"
click at [1140, 600] on button "Confirmar" at bounding box center [1138, 606] width 81 height 31
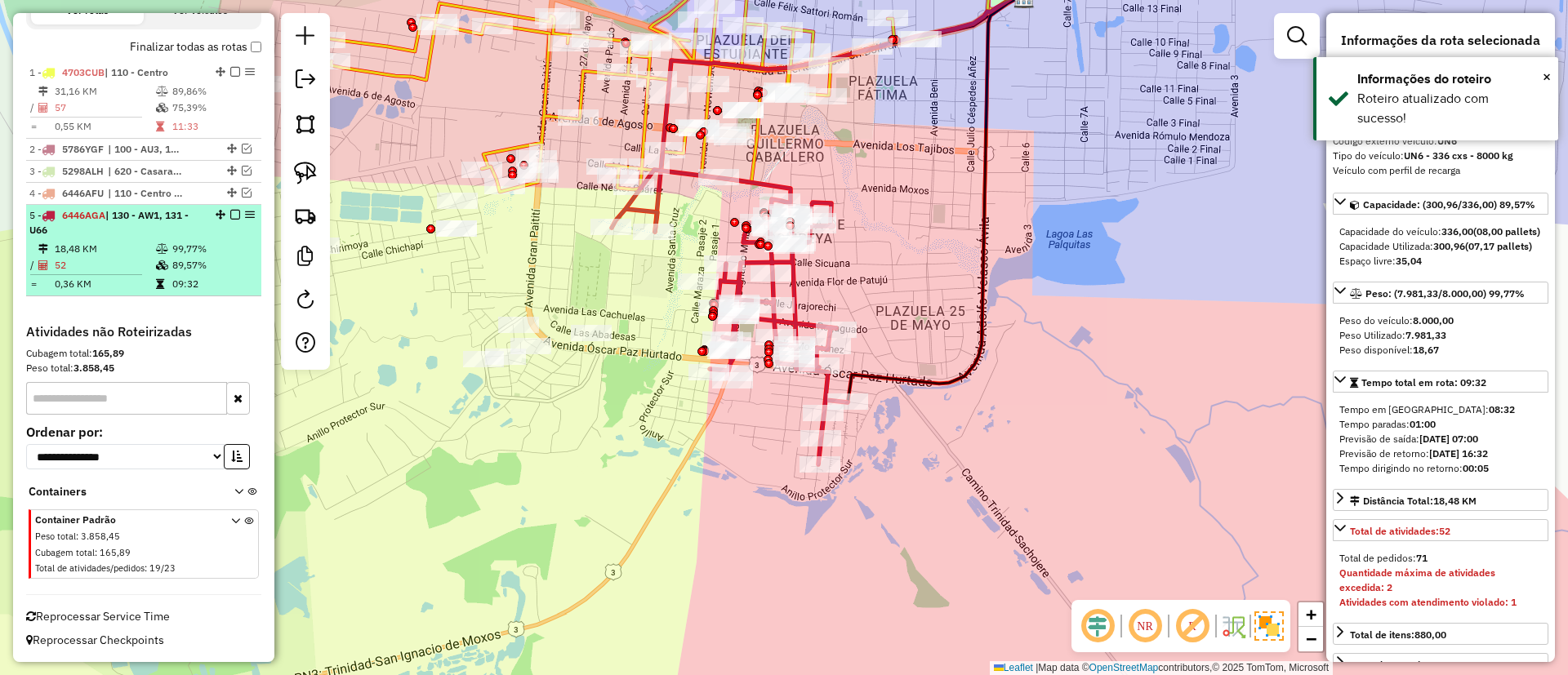
click at [231, 213] on em at bounding box center [236, 215] width 10 height 10
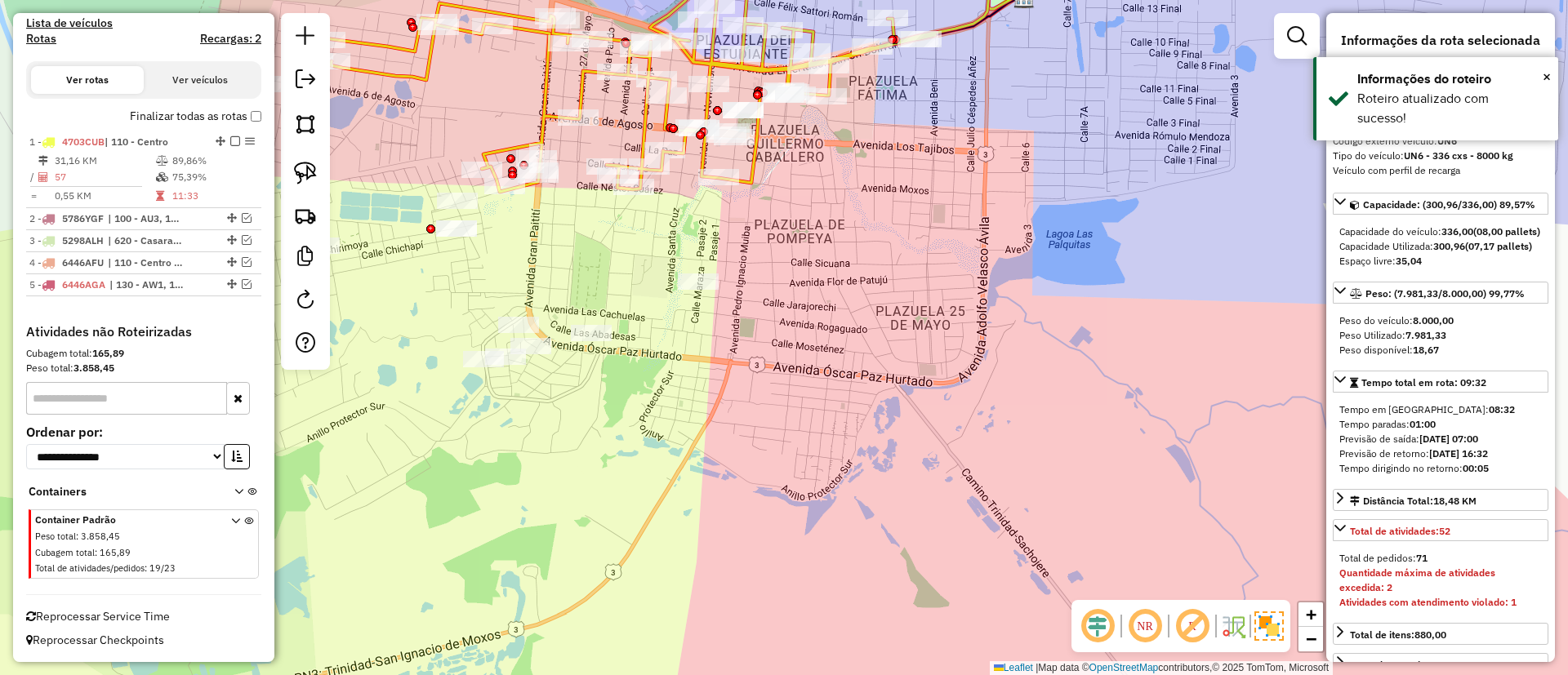
scroll to position [505, 0]
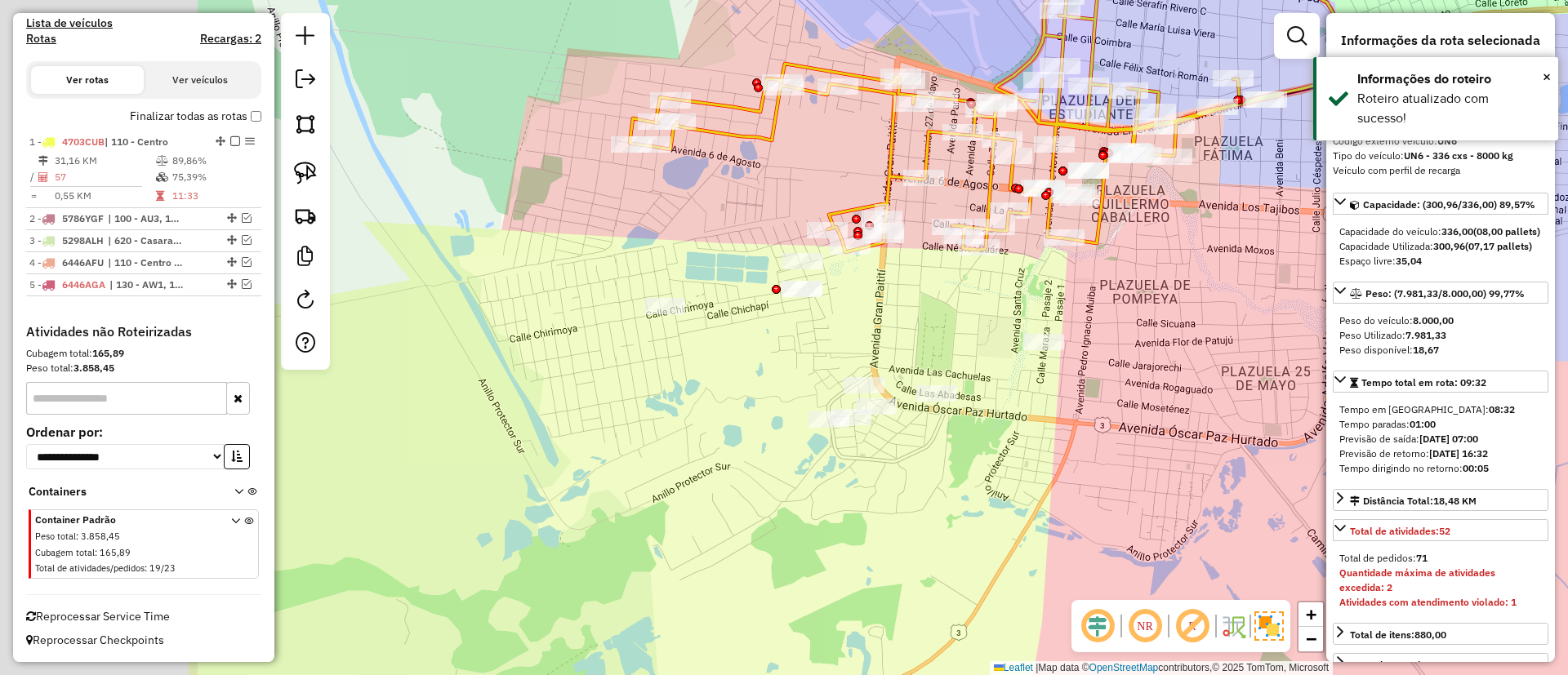
drag, startPoint x: 886, startPoint y: 413, endPoint x: 950, endPoint y: 415, distance: 64.0
click at [950, 415] on div "Janela de atendimento Grade de atendimento Capacidade Transportadoras Veículos …" at bounding box center [784, 338] width 1568 height 675
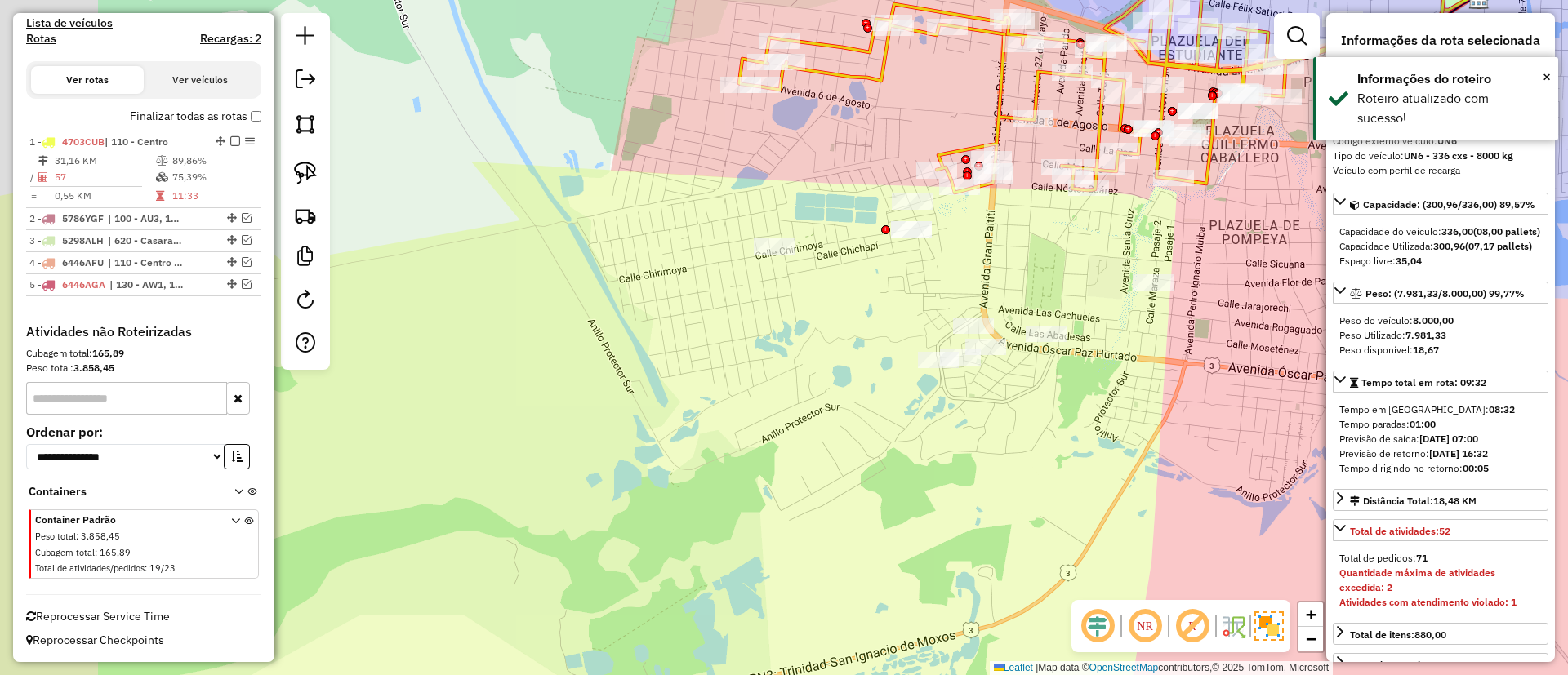
drag, startPoint x: 719, startPoint y: 297, endPoint x: 832, endPoint y: 221, distance: 136.2
click at [864, 202] on div "Janela de atendimento Grade de atendimento Capacidade Transportadoras Veículos …" at bounding box center [784, 338] width 1568 height 675
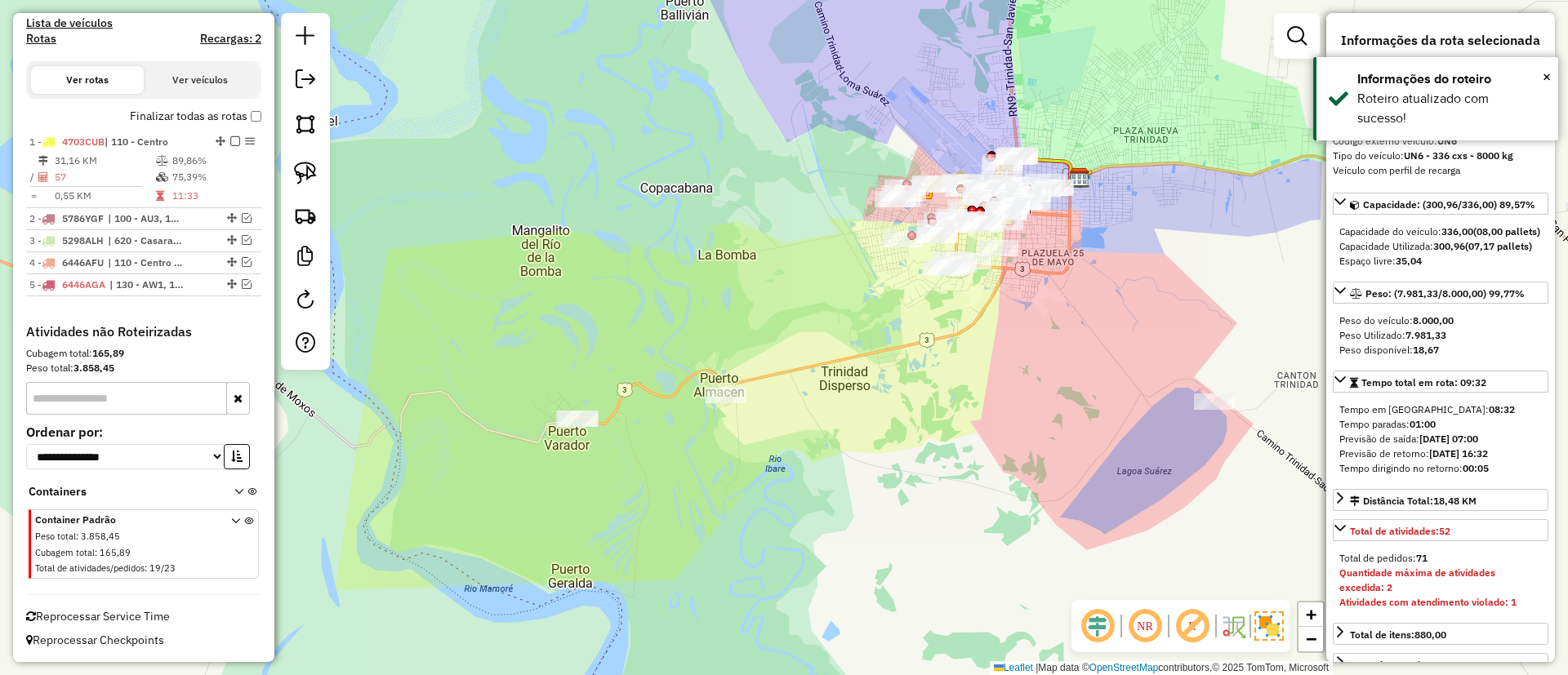
drag, startPoint x: 707, startPoint y: 289, endPoint x: 783, endPoint y: 297, distance: 76.4
click at [783, 297] on div "Janela de atendimento Grade de atendimento Capacidade Transportadoras Veículos …" at bounding box center [784, 338] width 1568 height 675
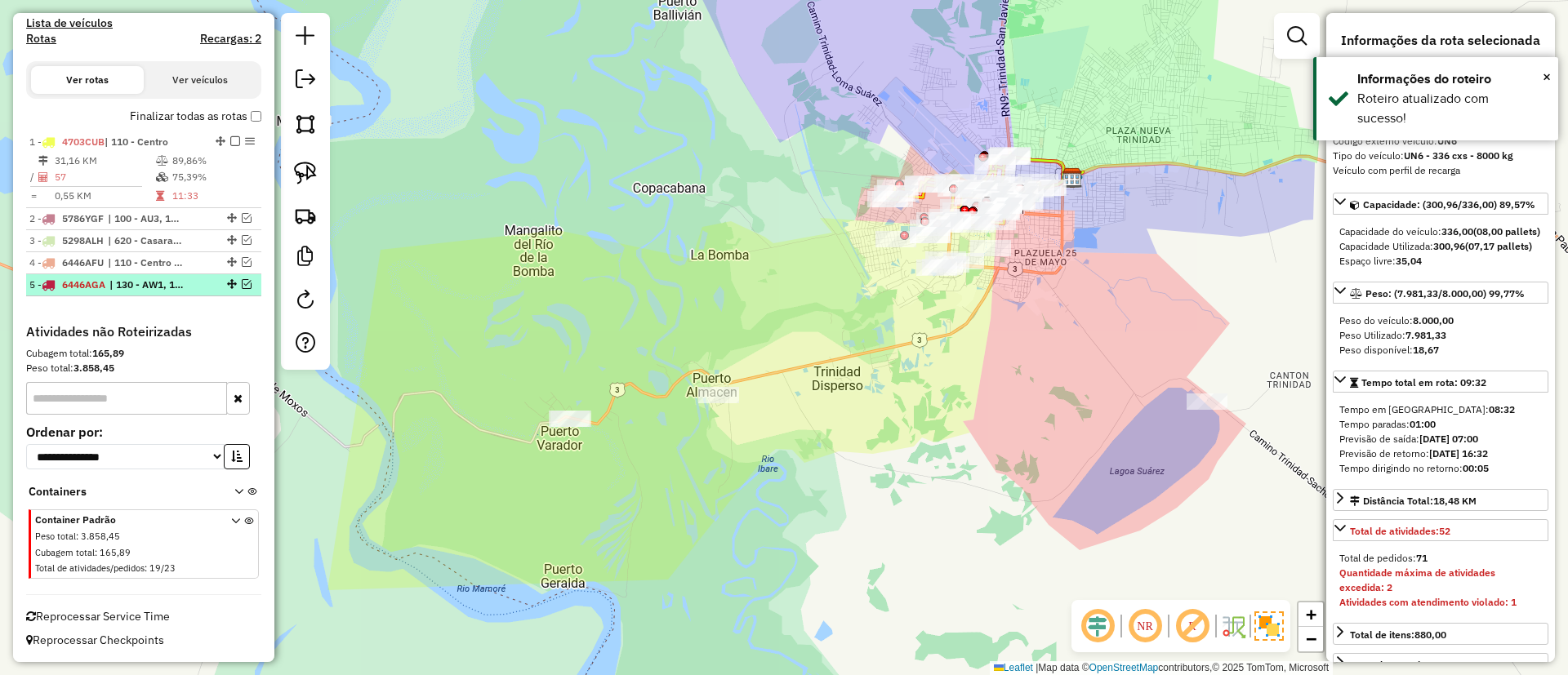
click at [236, 276] on li "5 - 6446AGA | 130 - AW1, 131 - U66" at bounding box center [144, 285] width 236 height 22
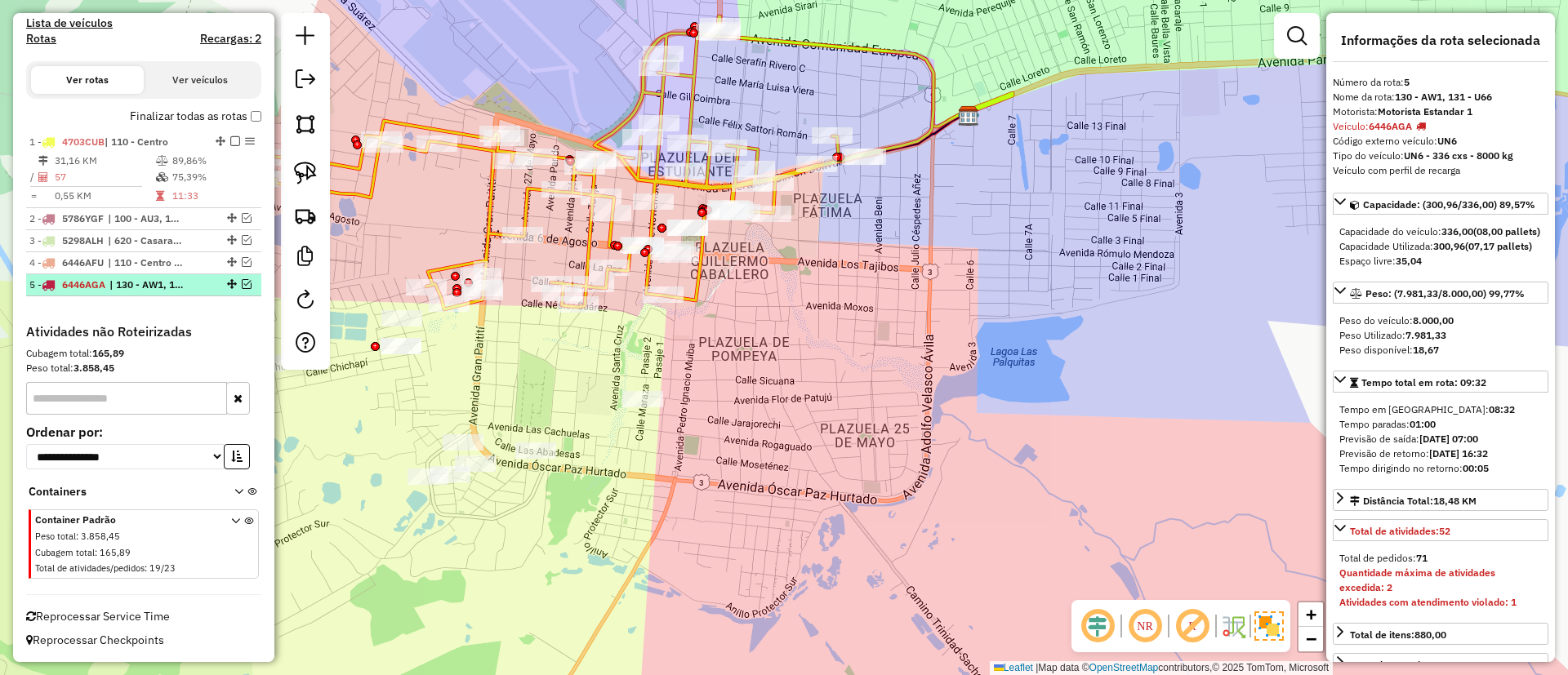
click at [241, 282] on em at bounding box center [246, 284] width 10 height 10
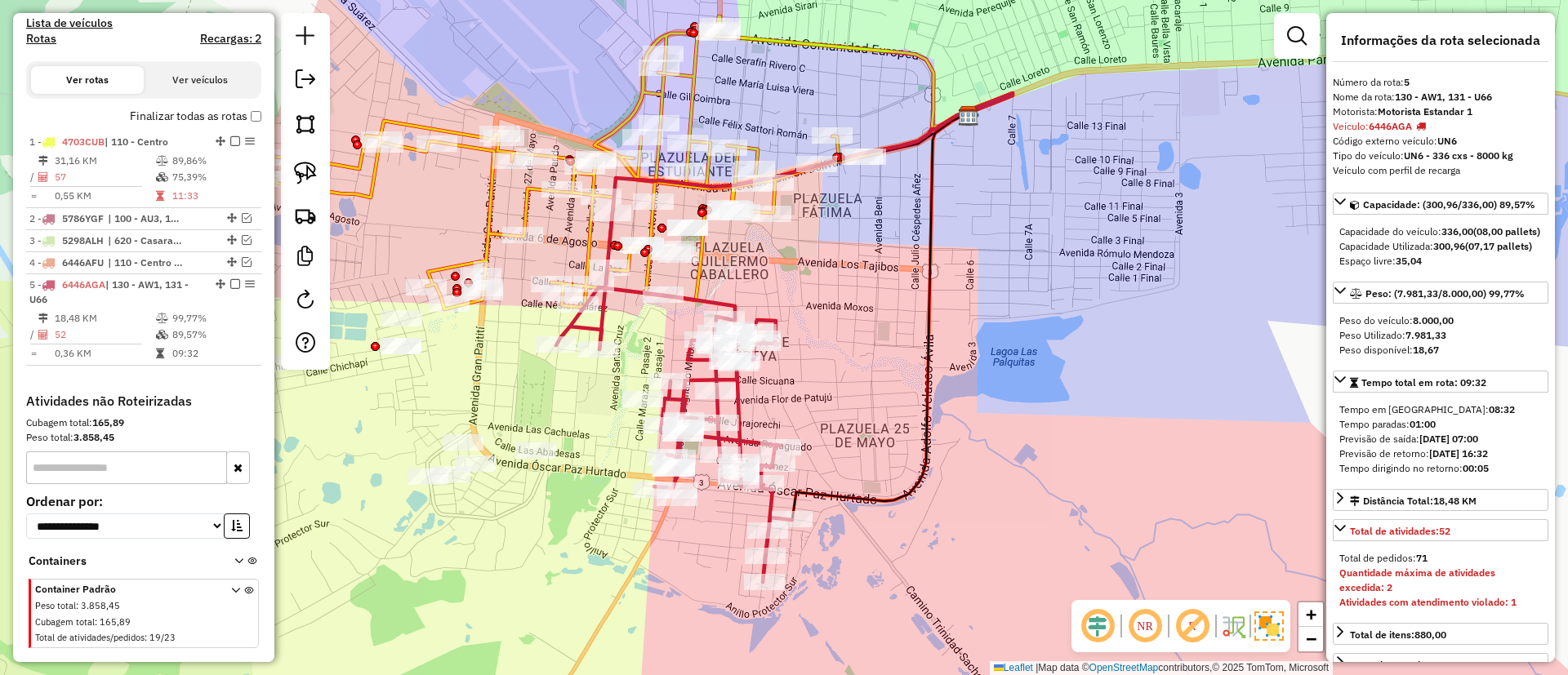
scroll to position [574, 0]
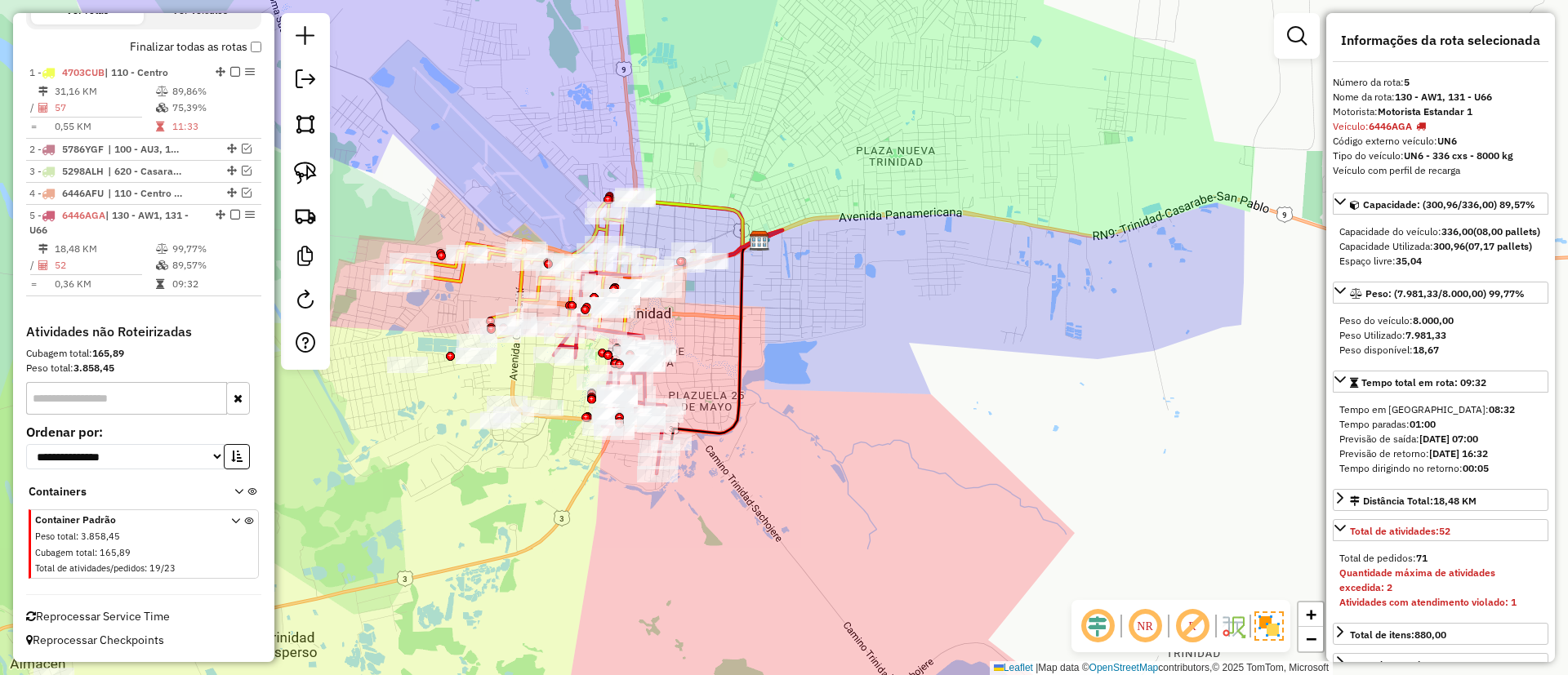
click at [719, 425] on icon at bounding box center [715, 341] width 89 height 202
drag, startPoint x: 677, startPoint y: 307, endPoint x: 659, endPoint y: 220, distance: 88.8
click at [662, 224] on div "Janela de atendimento Grade de atendimento Capacidade Transportadoras Veículos …" at bounding box center [784, 338] width 1568 height 675
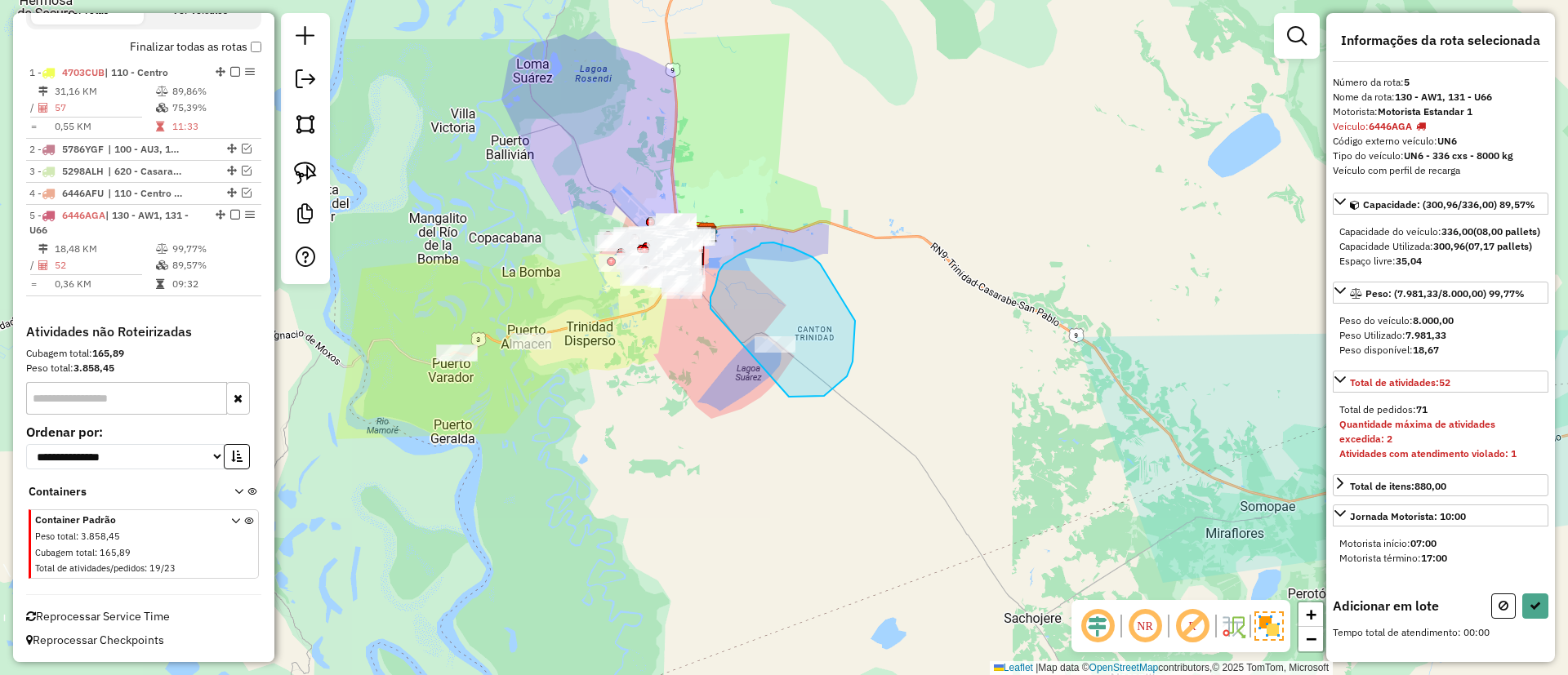
drag, startPoint x: 852, startPoint y: 362, endPoint x: 710, endPoint y: 308, distance: 151.9
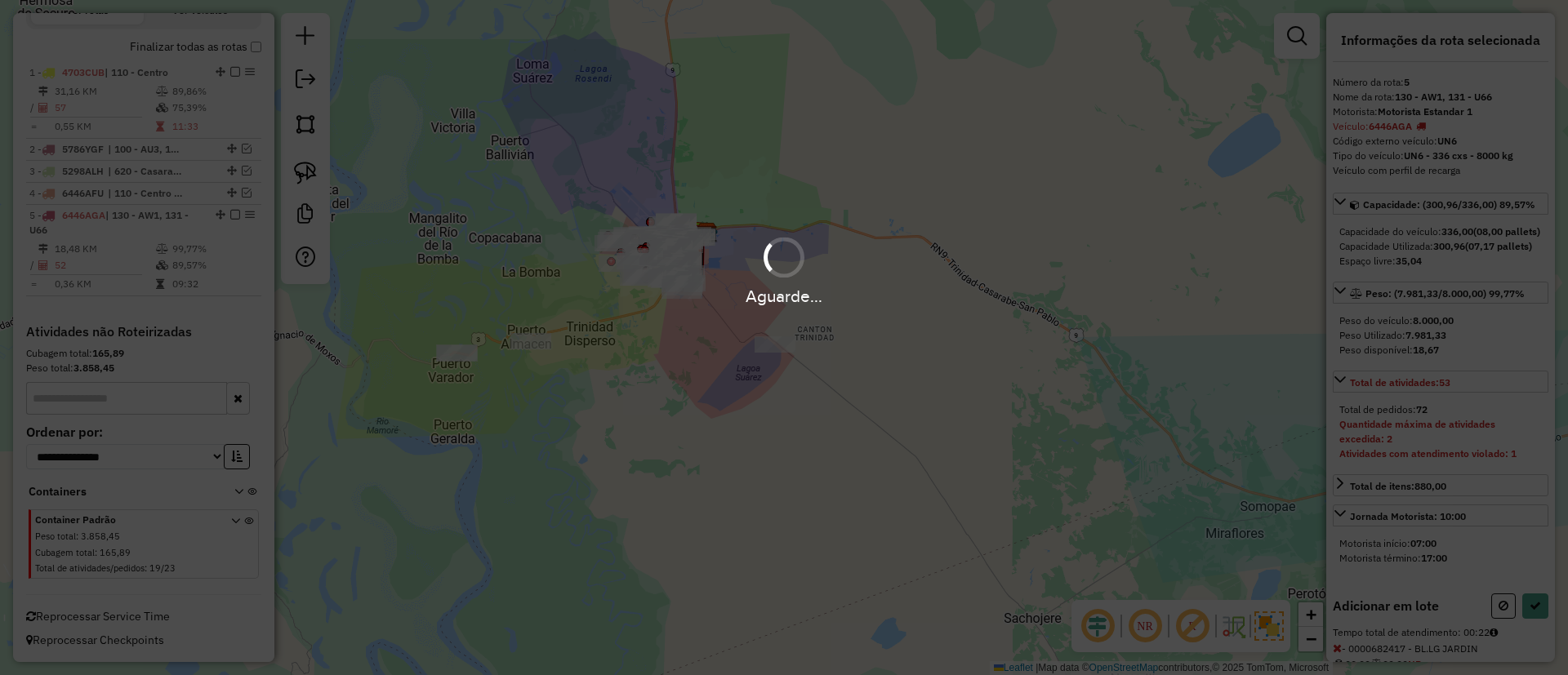
select select "**********"
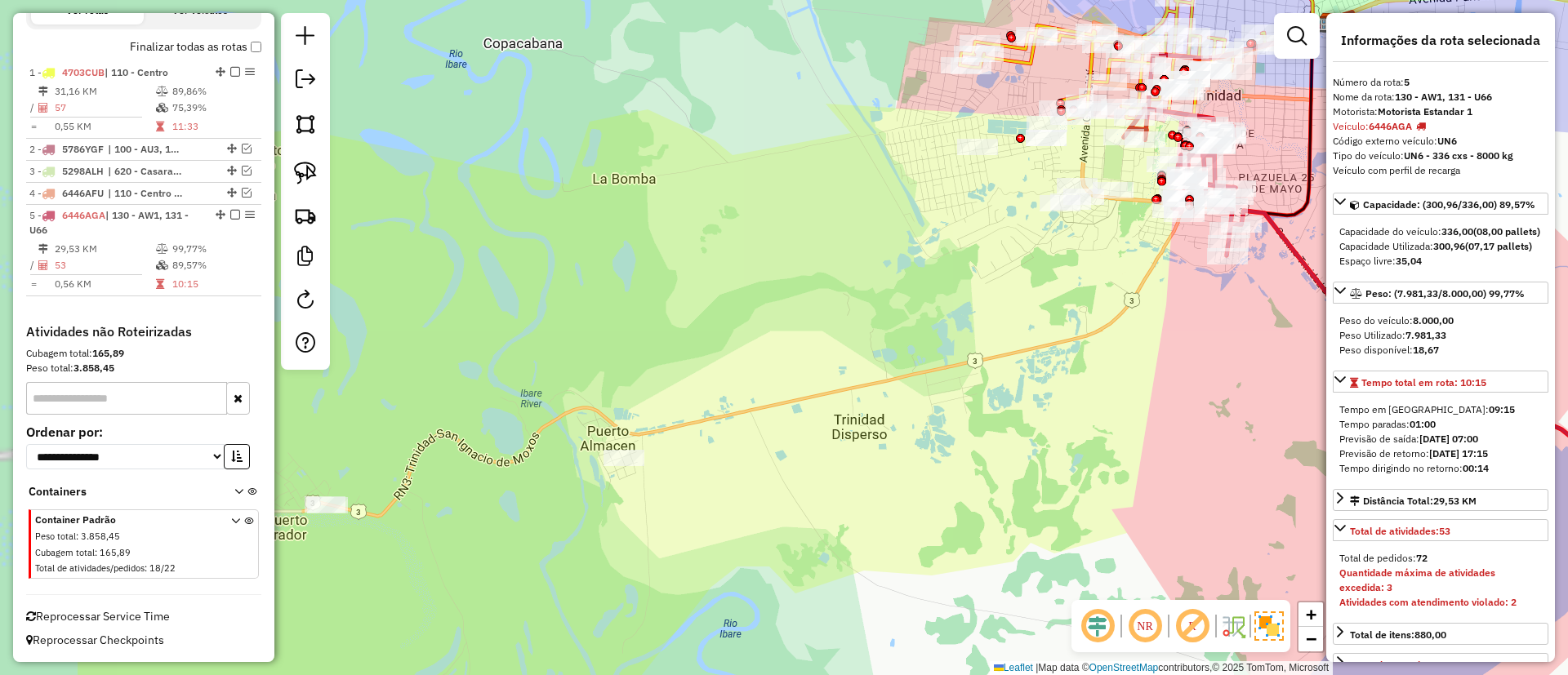
drag, startPoint x: 505, startPoint y: 328, endPoint x: 743, endPoint y: 347, distance: 238.8
click at [743, 347] on div "Janela de atendimento Grade de atendimento Capacidade Transportadoras Veículos …" at bounding box center [784, 338] width 1568 height 675
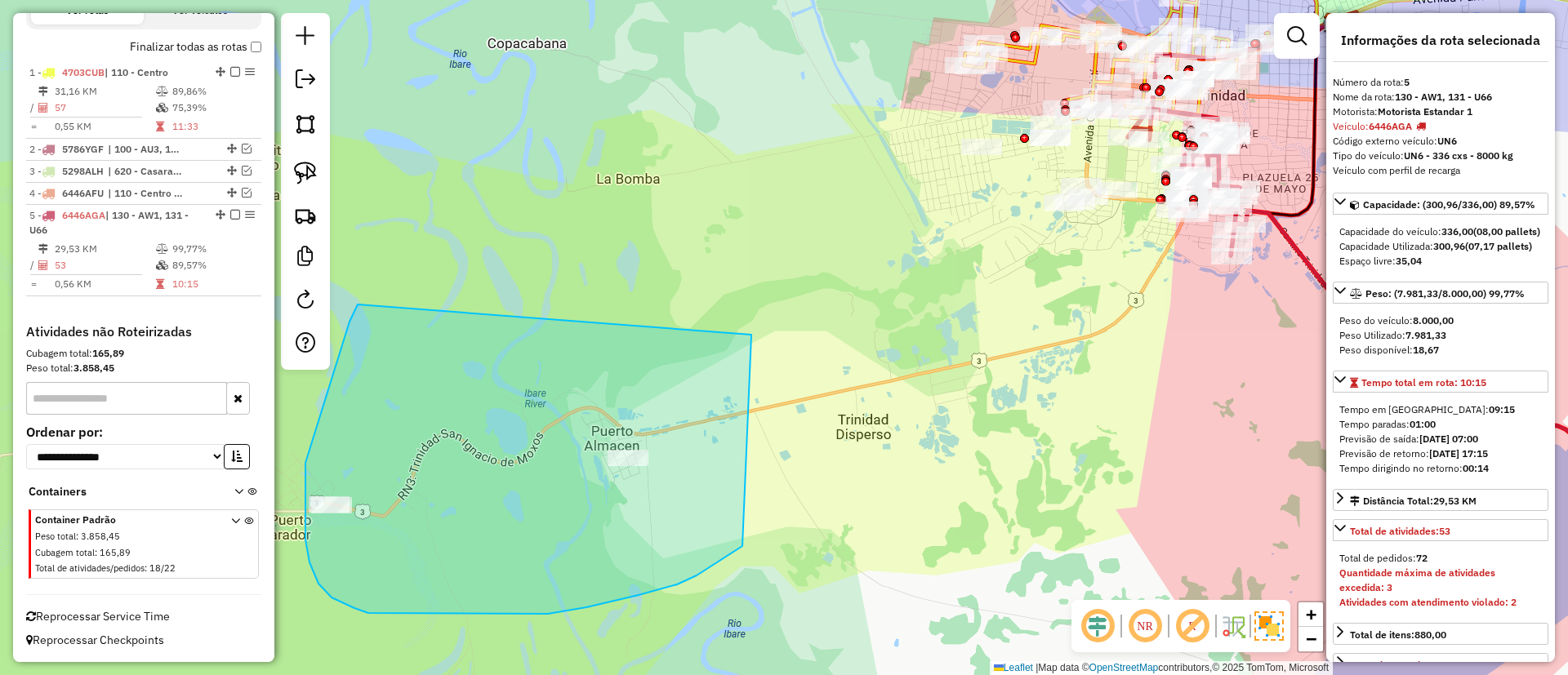
drag, startPoint x: 352, startPoint y: 316, endPoint x: 750, endPoint y: 334, distance: 398.4
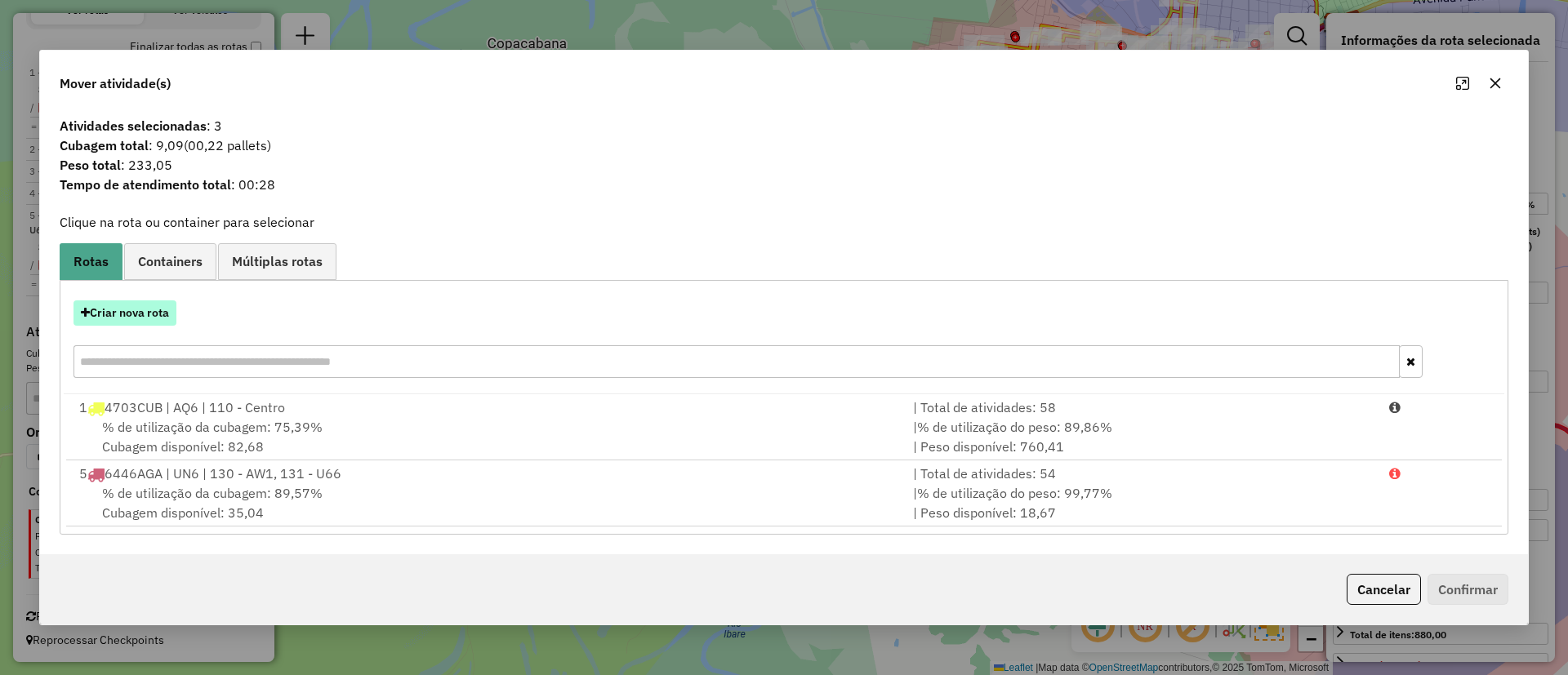
click at [148, 309] on button "Criar nova rota" at bounding box center [124, 313] width 103 height 25
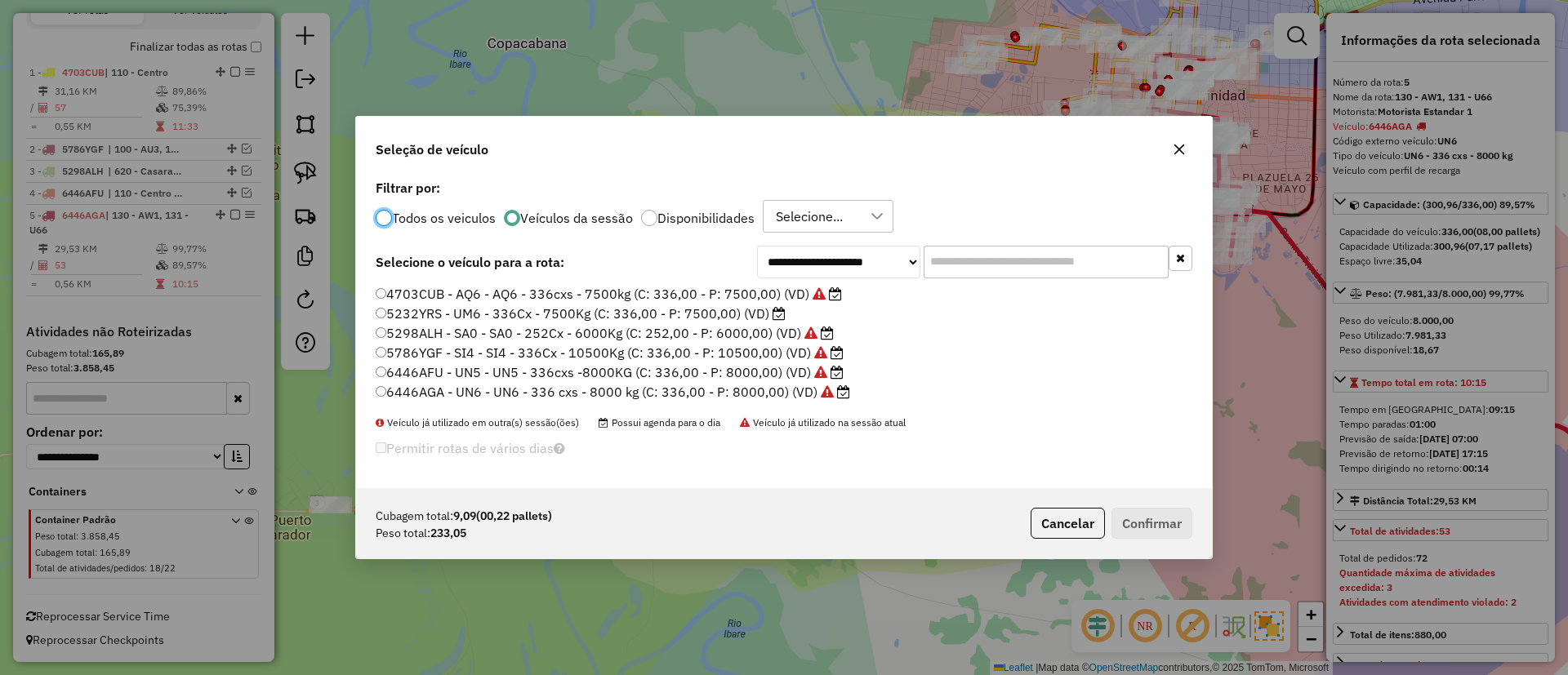
scroll to position [9, 5]
click at [712, 326] on label "5298ALH - SA0 - SA0 - 252Cx - 6000Kg (C: 252,00 - P: 6000,00) (VD)" at bounding box center [605, 332] width 458 height 19
click at [715, 311] on label "5232YRS - UM6 - 336Cx - 7500Kg (C: 336,00 - P: 7500,00) (VD)" at bounding box center [581, 313] width 410 height 19
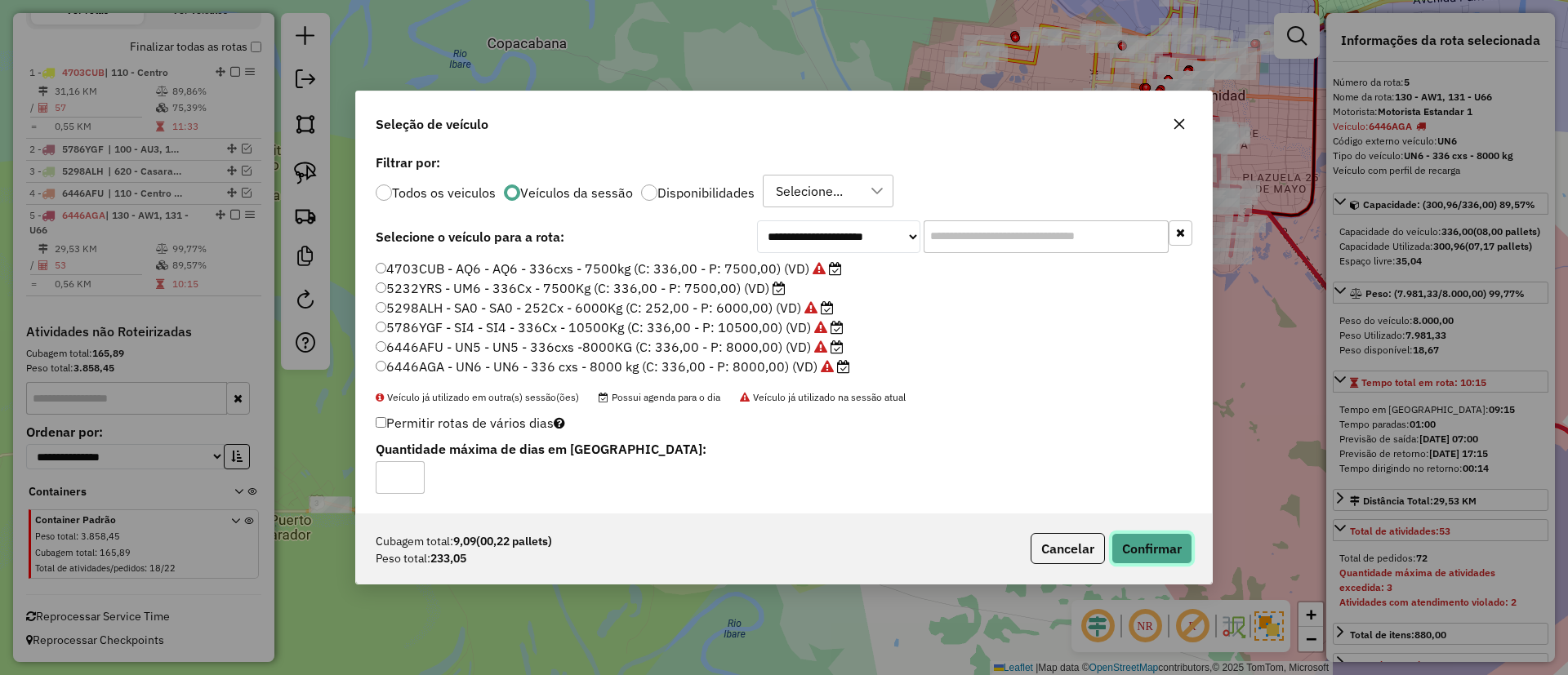
click at [1126, 561] on button "Confirmar" at bounding box center [1151, 548] width 81 height 31
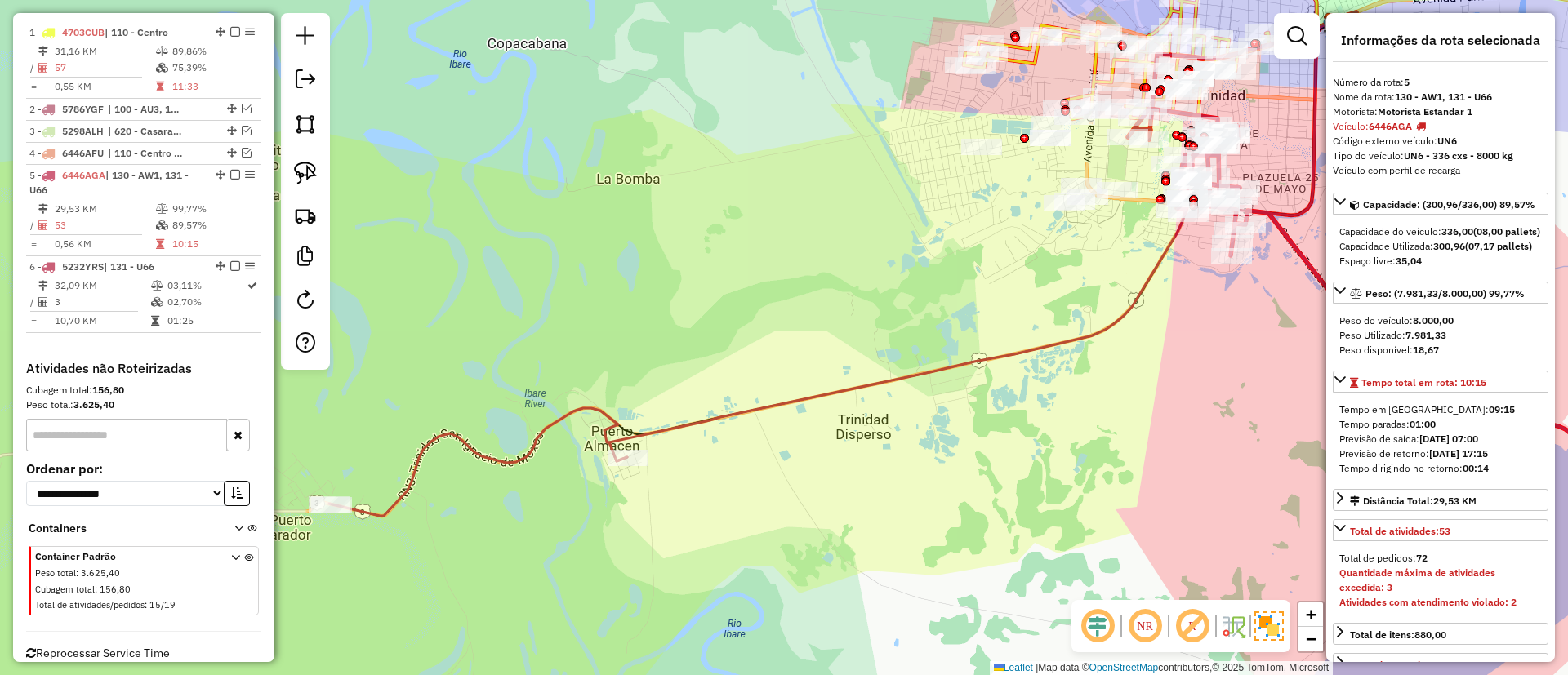
scroll to position [671, 0]
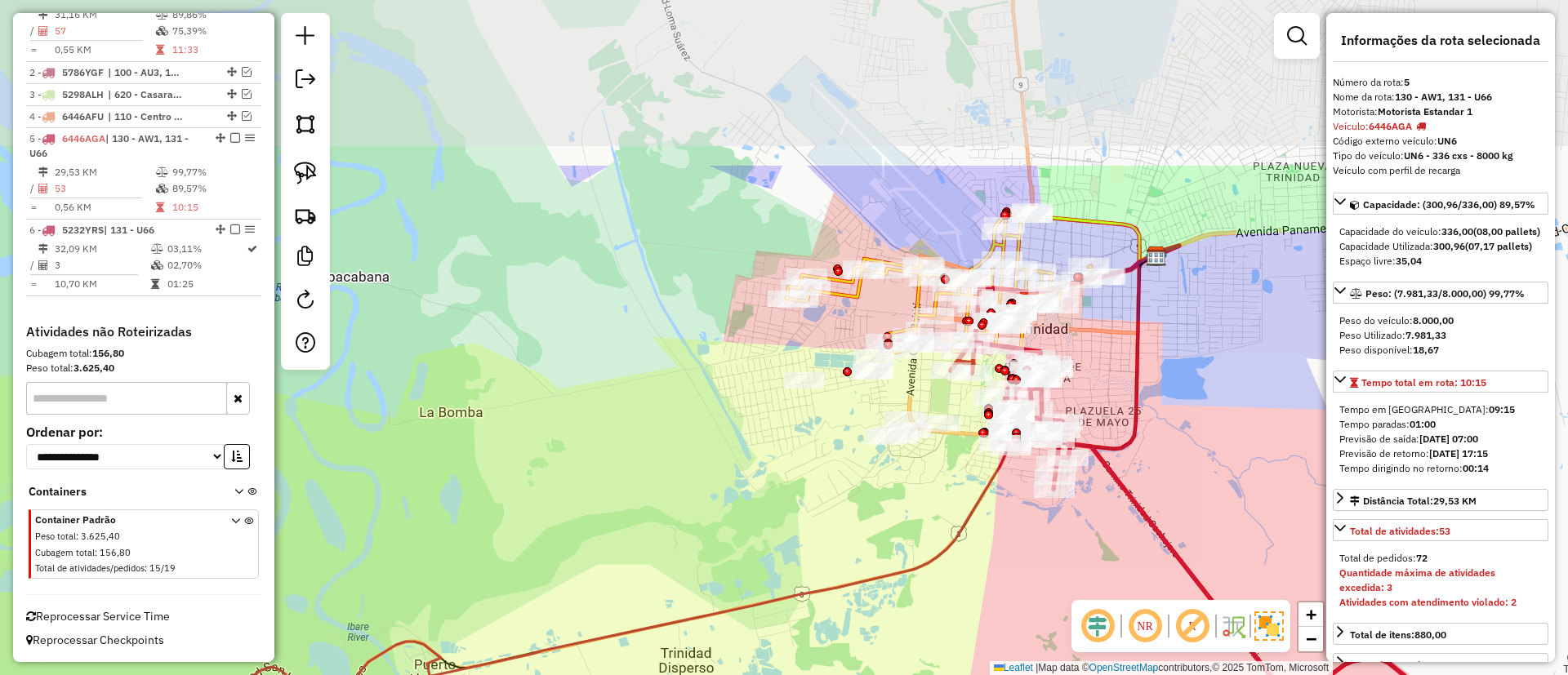
drag, startPoint x: 850, startPoint y: 266, endPoint x: 672, endPoint y: 500, distance: 294.0
click at [672, 500] on div "Janela de atendimento Grade de atendimento Capacidade Transportadoras Veículos …" at bounding box center [784, 338] width 1568 height 675
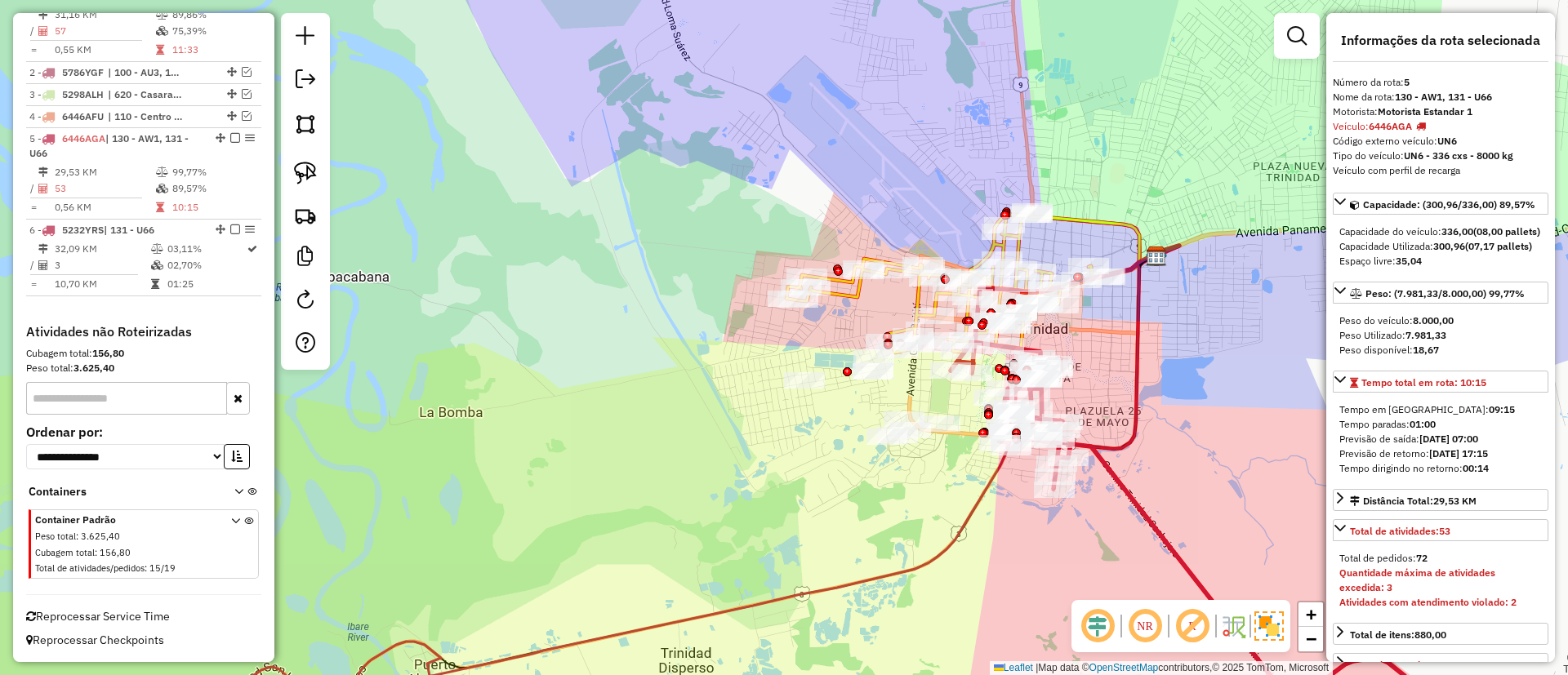
click at [967, 521] on icon at bounding box center [805, 470] width 747 height 449
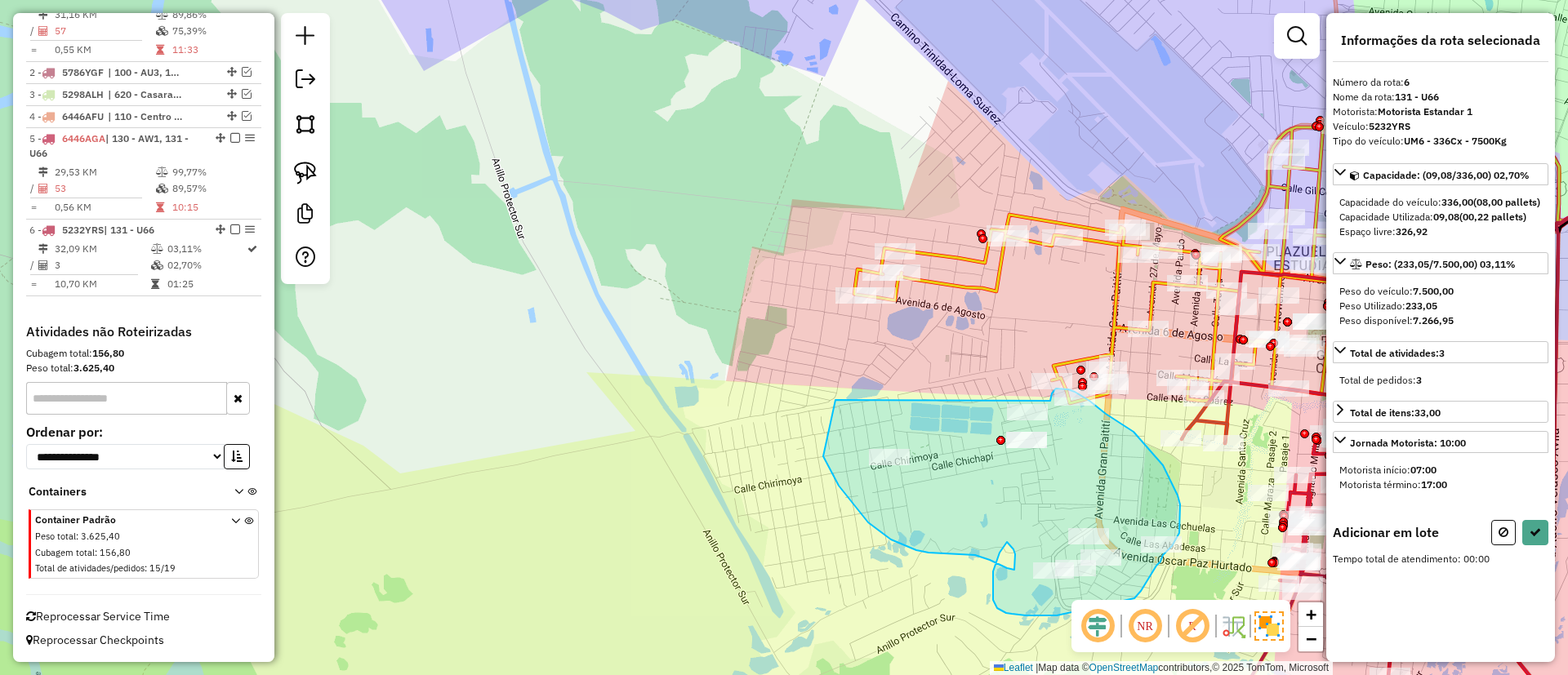
drag, startPoint x: 751, startPoint y: 522, endPoint x: 1050, endPoint y: 401, distance: 322.6
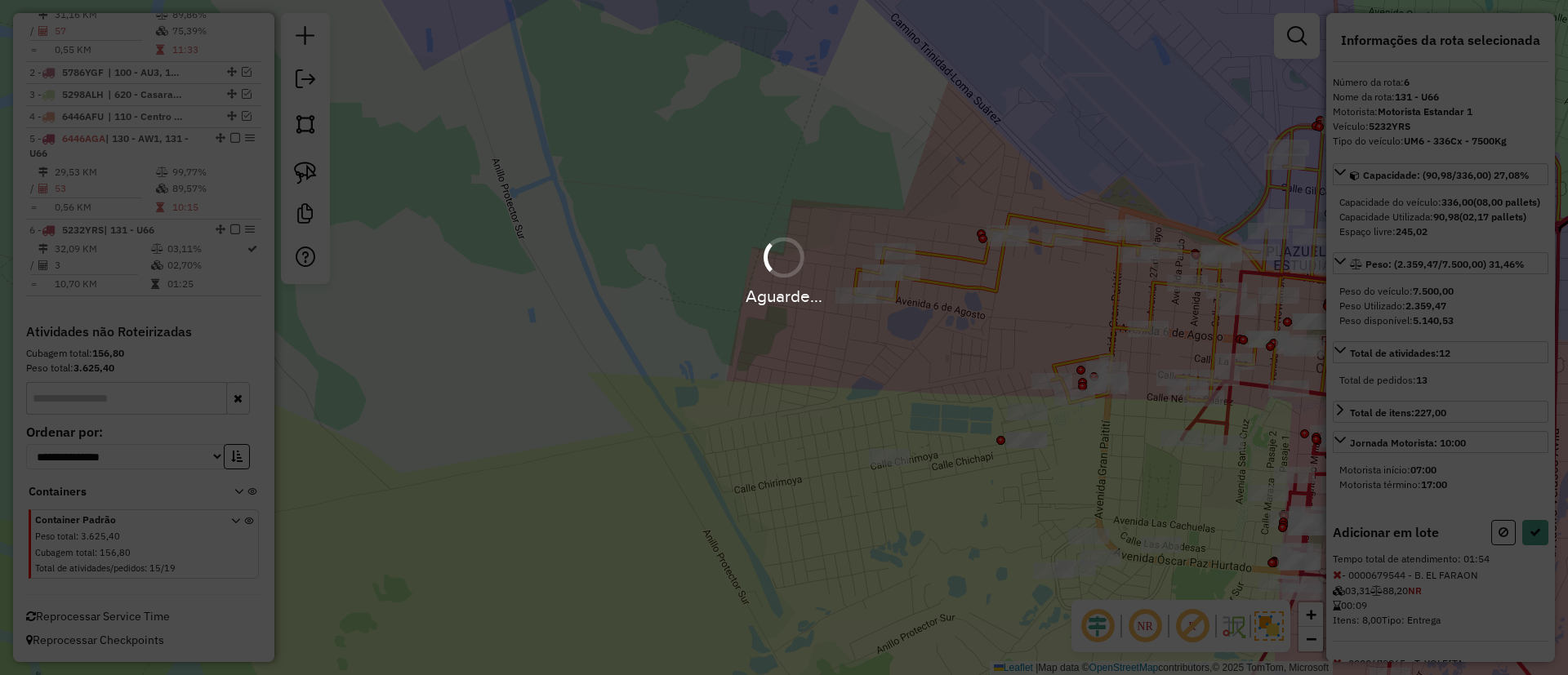
select select "**********"
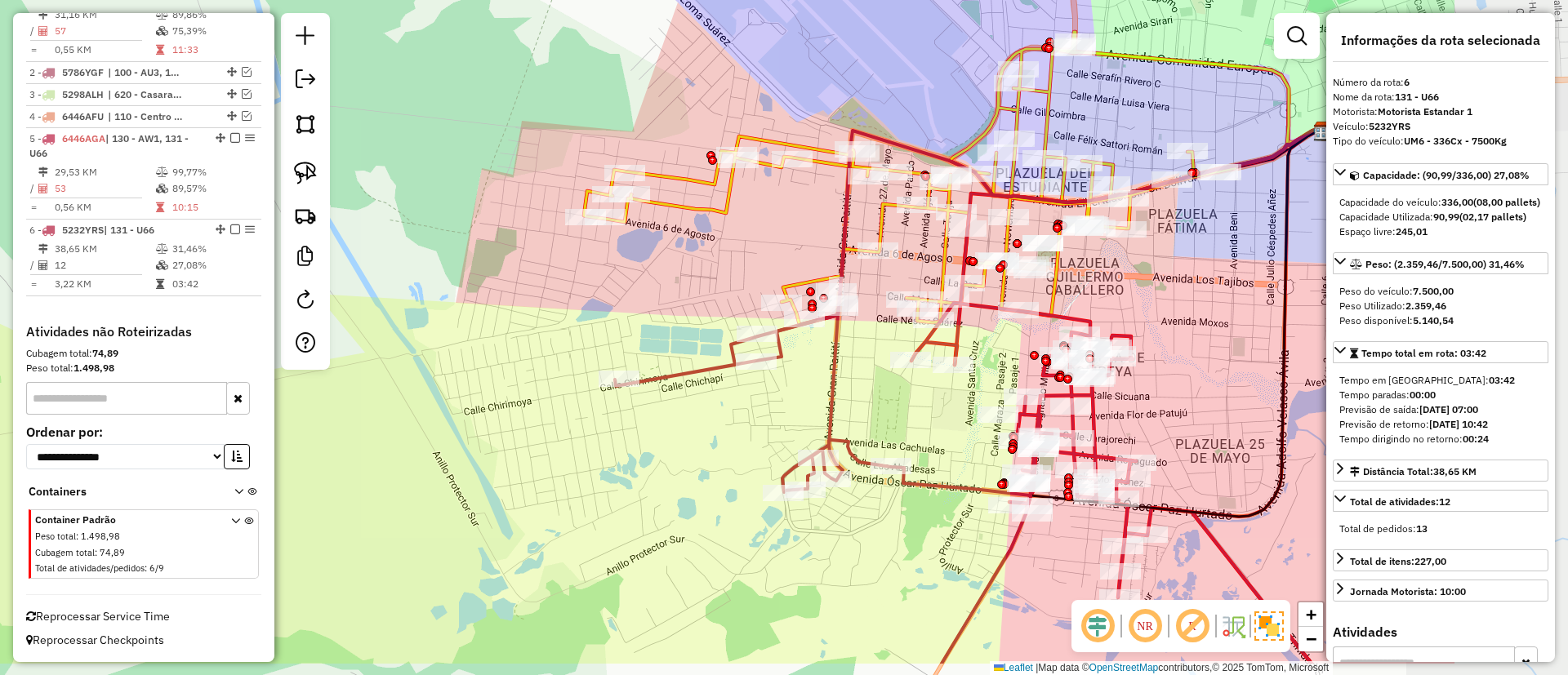
drag, startPoint x: 892, startPoint y: 332, endPoint x: 701, endPoint y: 259, distance: 204.5
click at [701, 259] on div "Janela de atendimento Grade de atendimento Capacidade Transportadoras Veículos …" at bounding box center [784, 338] width 1568 height 675
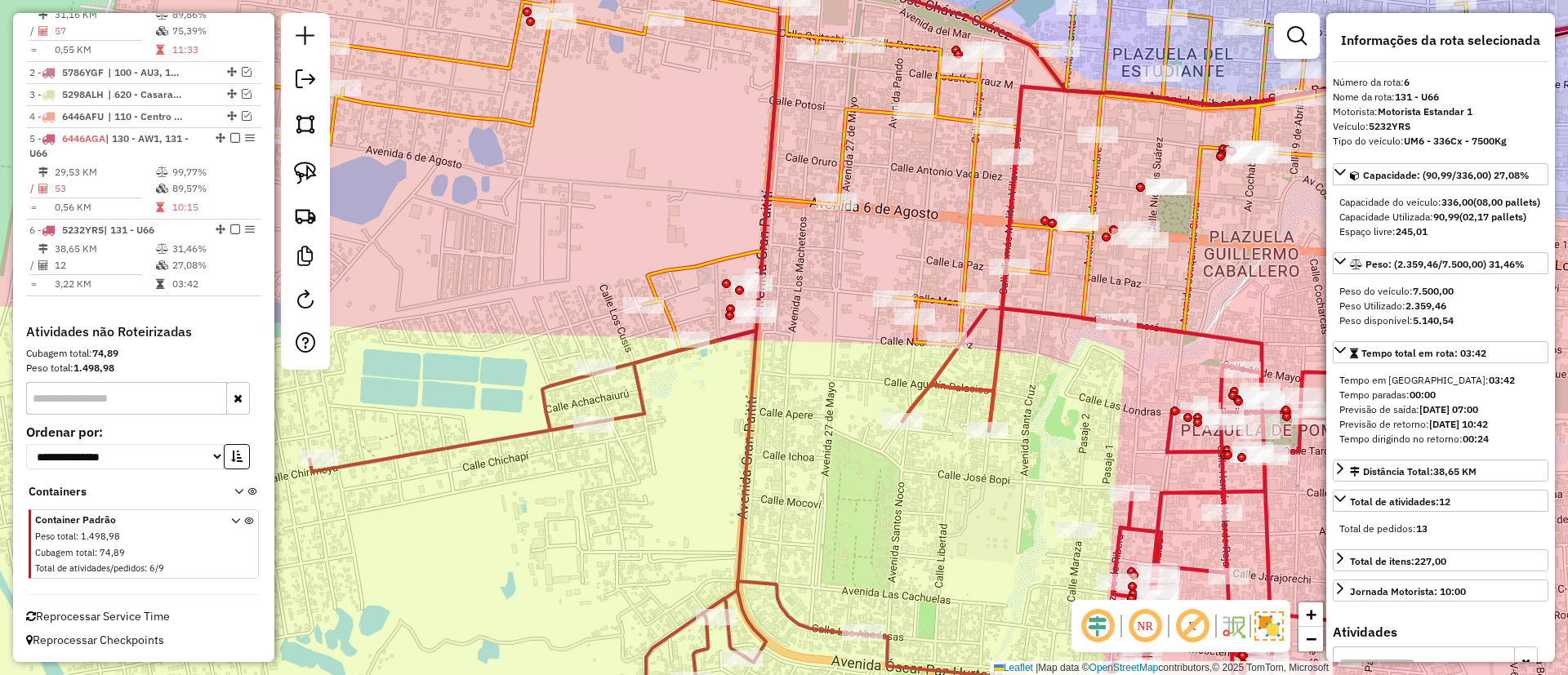
drag, startPoint x: 927, startPoint y: 338, endPoint x: 880, endPoint y: 391, distance: 70.8
click at [880, 391] on div "Janela de atendimento Grade de atendimento Capacidade Transportadoras Veículos …" at bounding box center [784, 338] width 1568 height 675
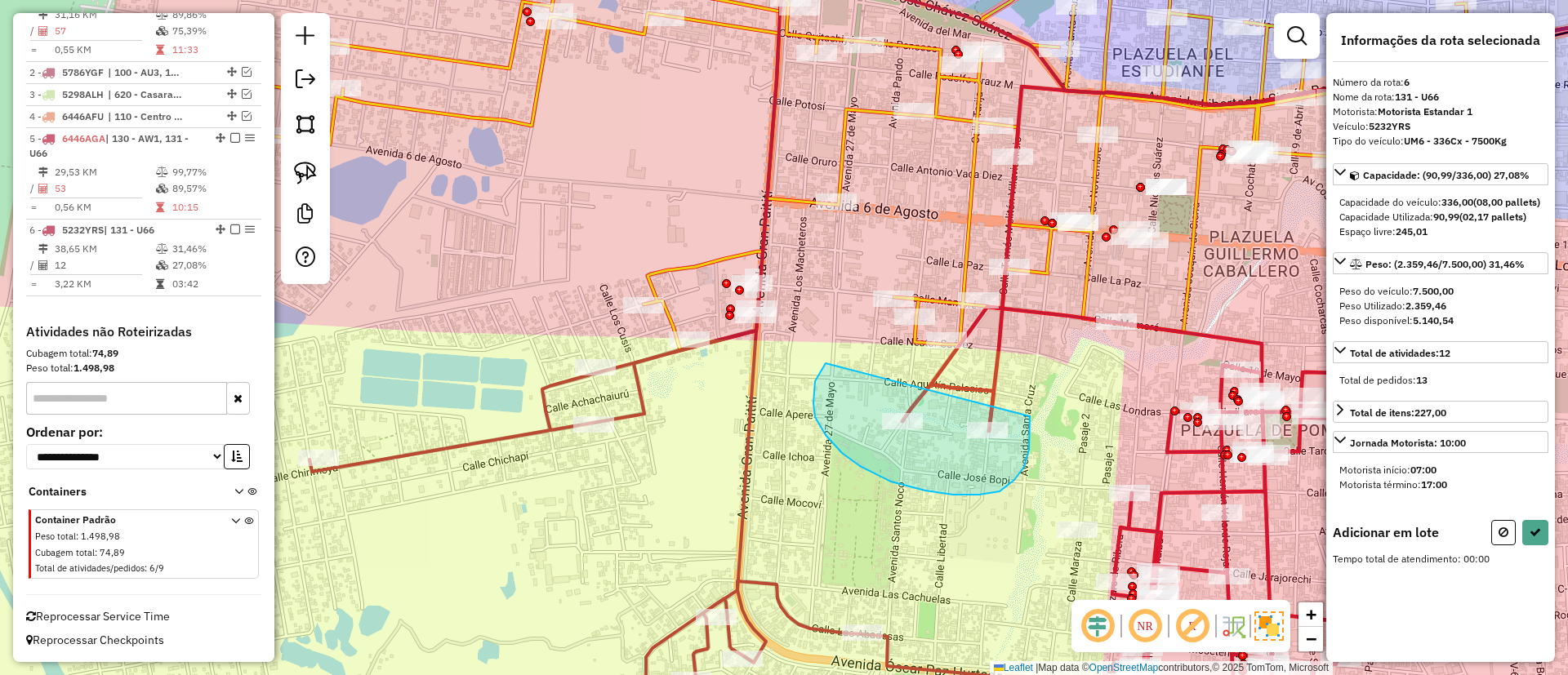
drag, startPoint x: 814, startPoint y: 381, endPoint x: 1013, endPoint y: 376, distance: 199.1
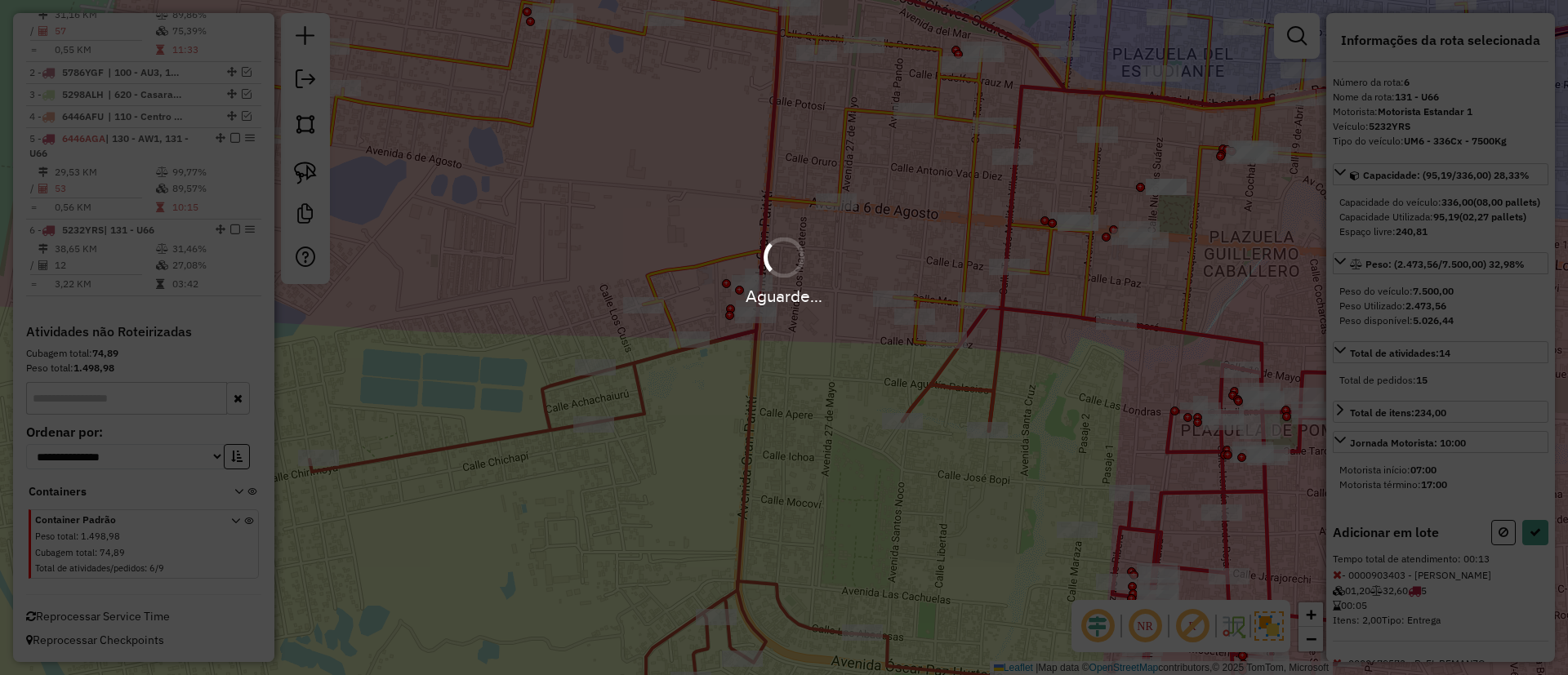
select select "**********"
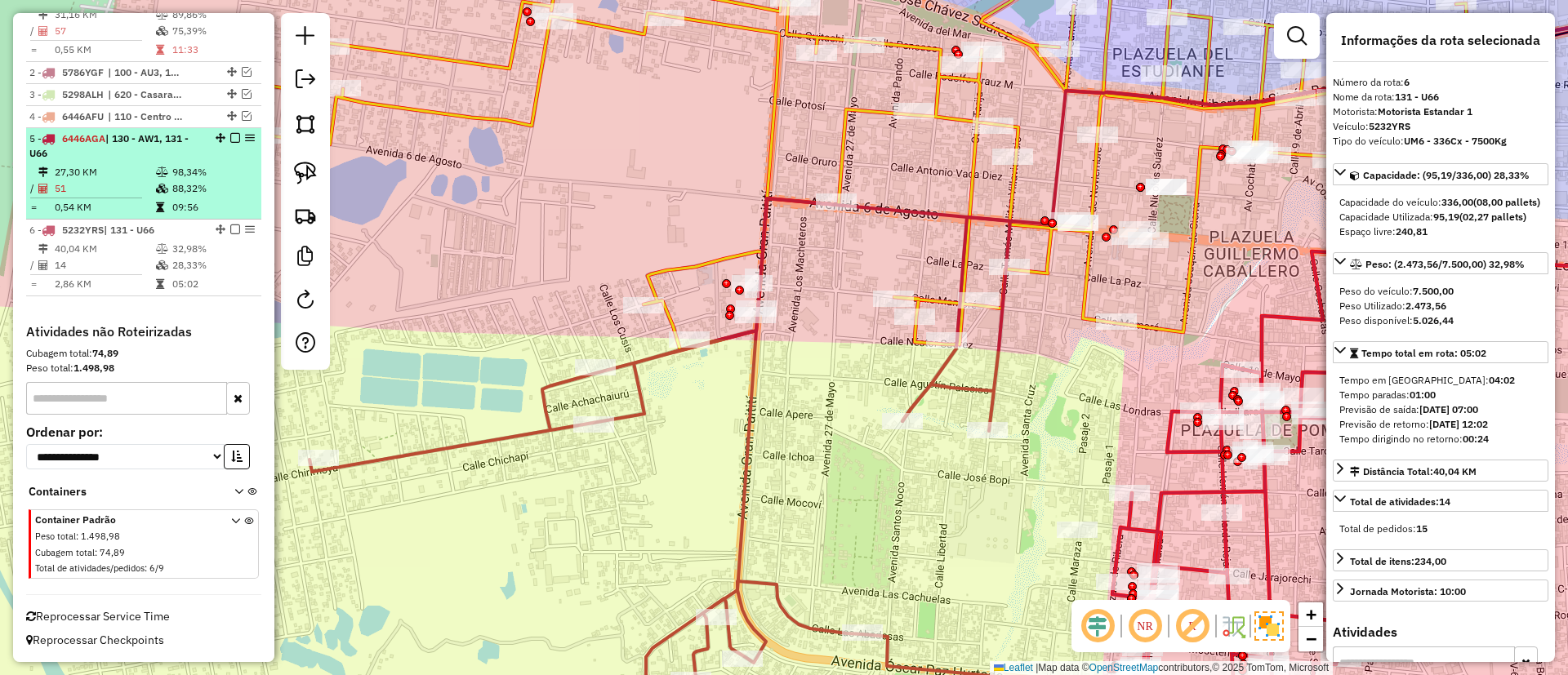
click at [231, 133] on em at bounding box center [236, 138] width 10 height 10
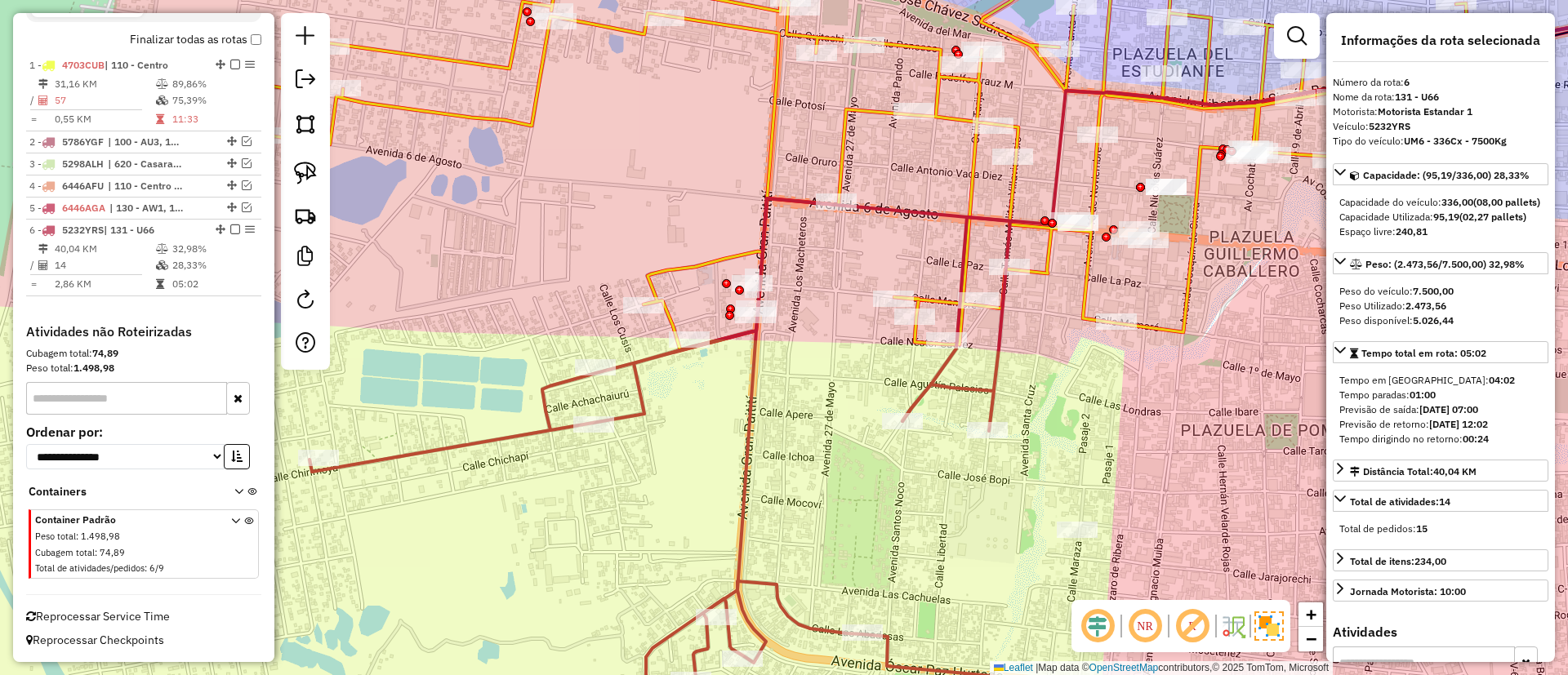
click at [637, 398] on icon at bounding box center [724, 470] width 831 height 544
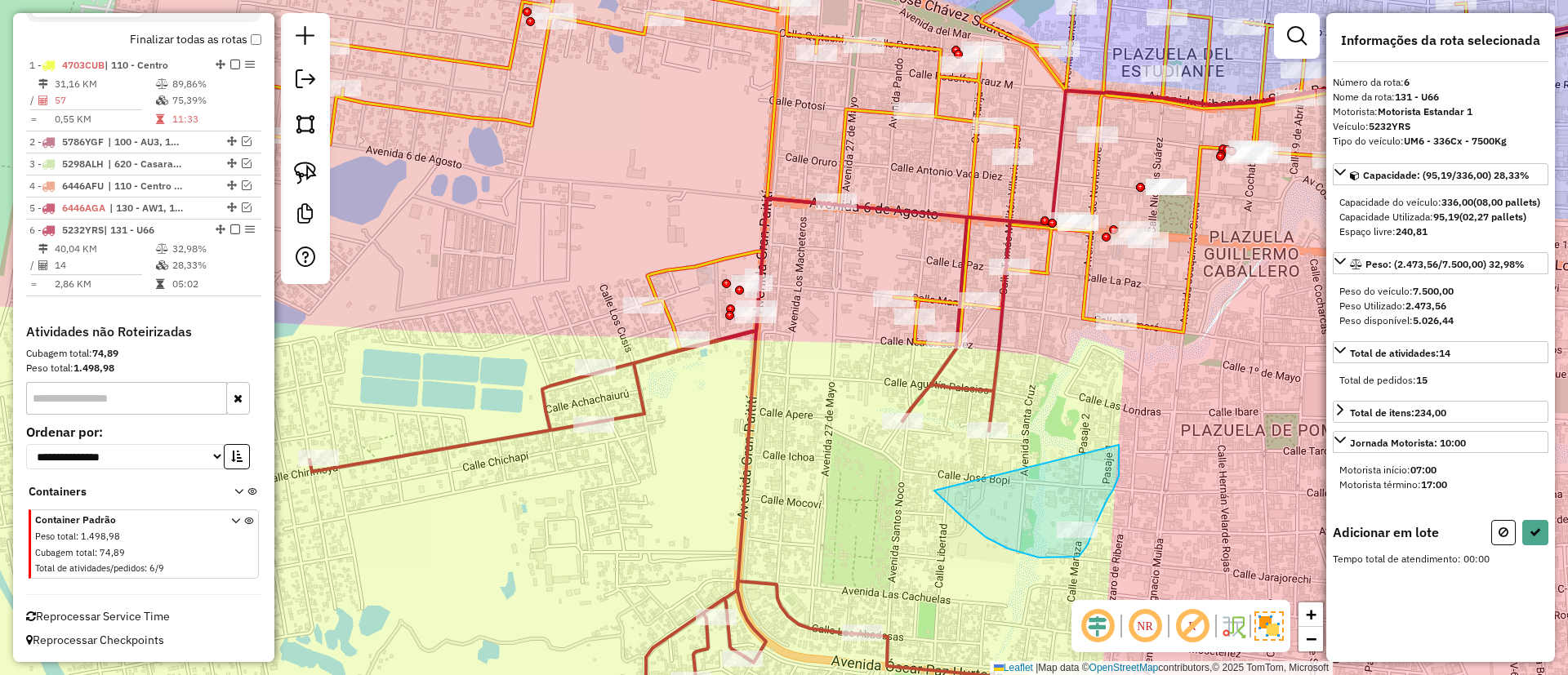
drag, startPoint x: 1038, startPoint y: 558, endPoint x: 1118, endPoint y: 444, distance: 139.3
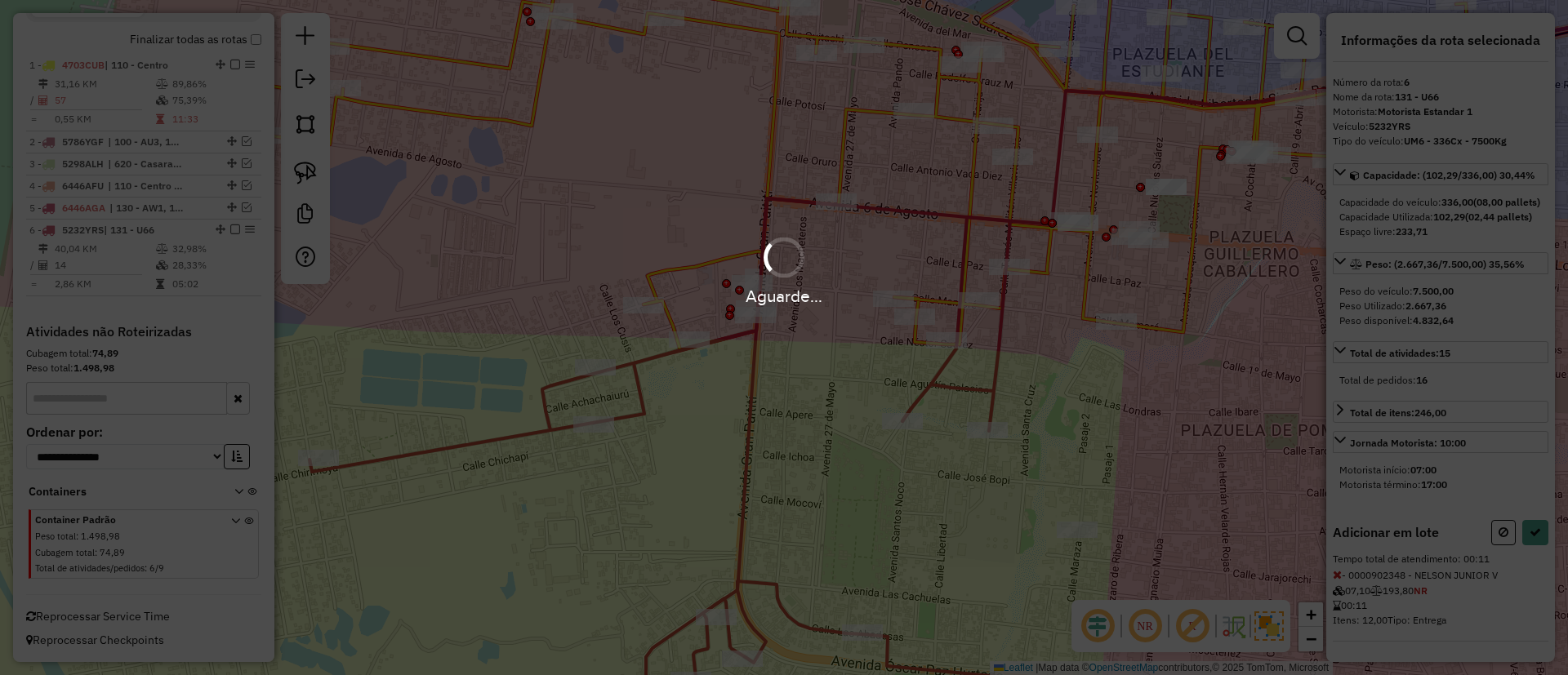
select select "**********"
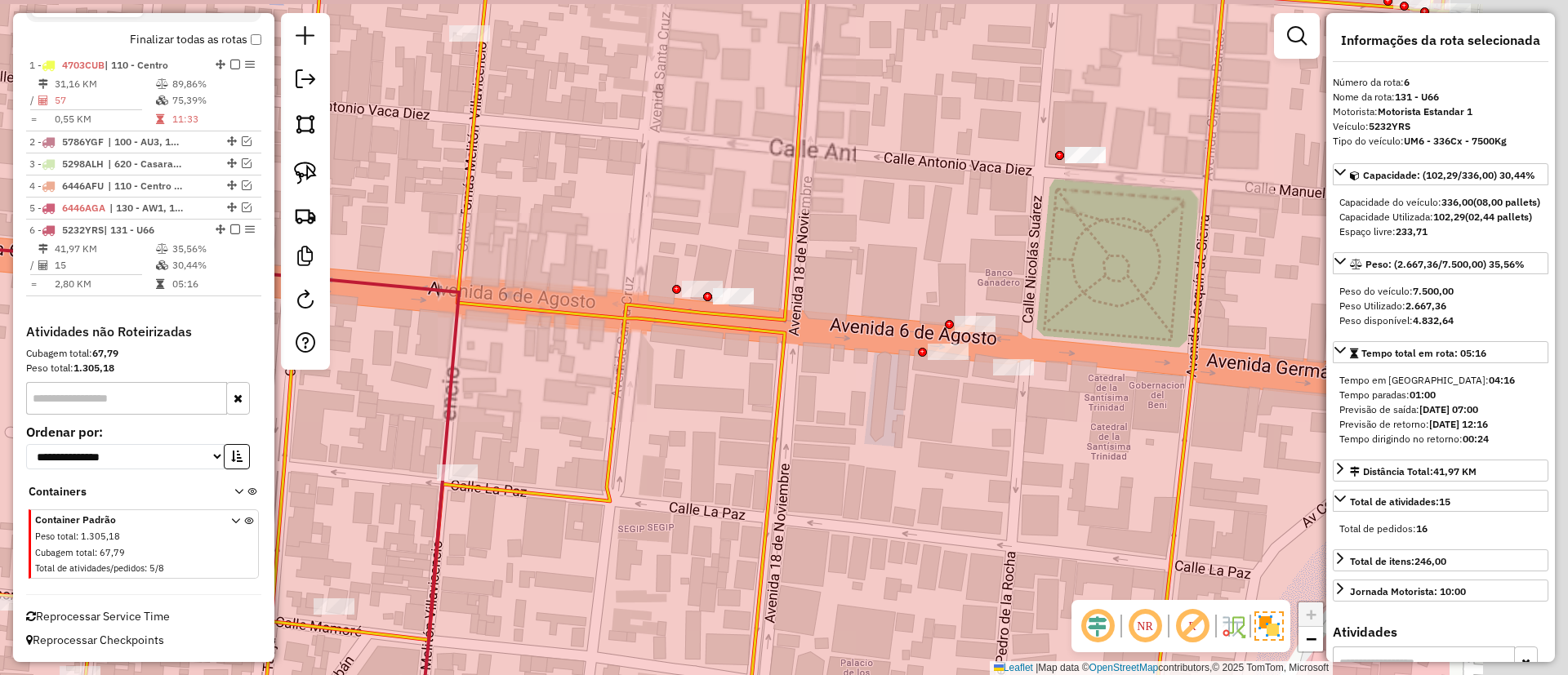
drag, startPoint x: 887, startPoint y: 338, endPoint x: 728, endPoint y: 392, distance: 167.9
click at [728, 392] on div "Janela de atendimento Grade de atendimento Capacidade Transportadoras Veículos …" at bounding box center [784, 338] width 1568 height 675
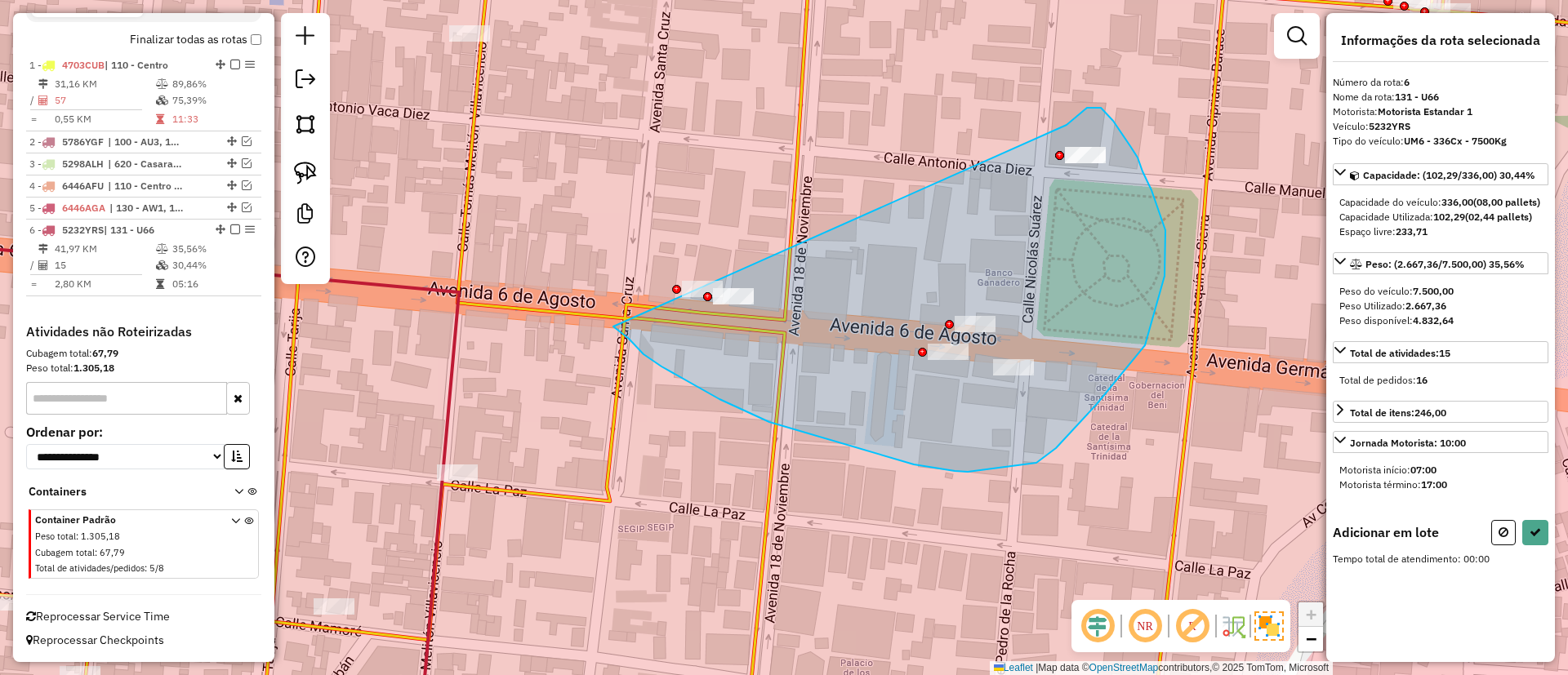
drag, startPoint x: 662, startPoint y: 367, endPoint x: 1067, endPoint y: 125, distance: 471.8
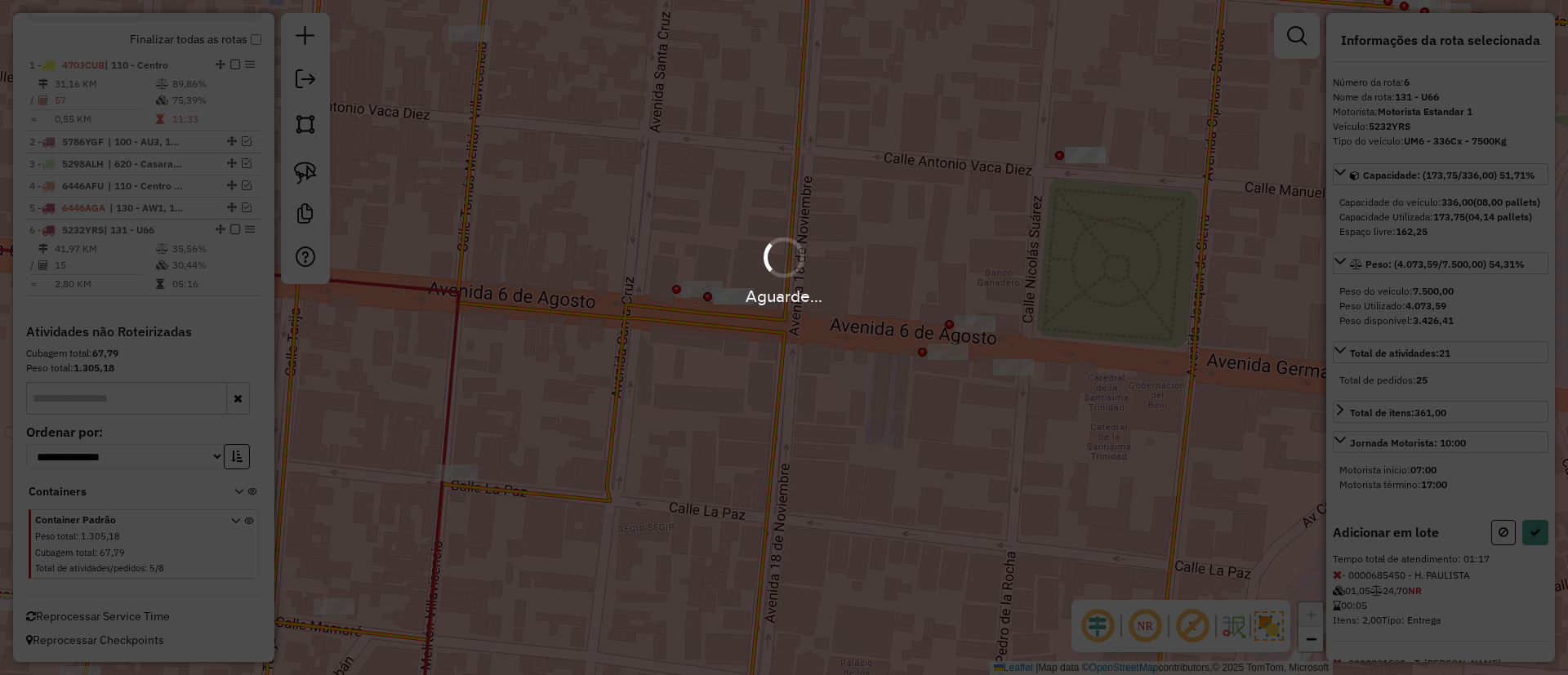
select select "**********"
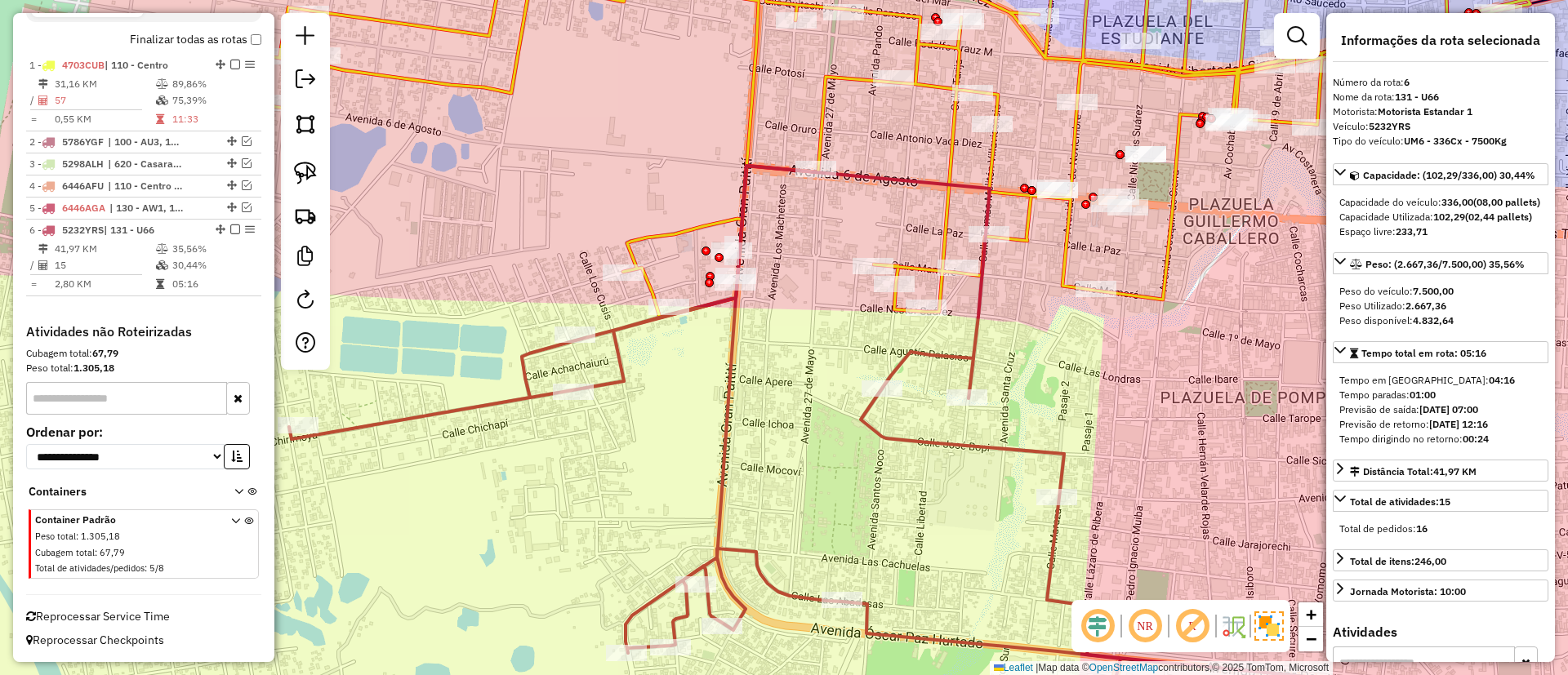
drag, startPoint x: 1006, startPoint y: 378, endPoint x: 1083, endPoint y: 366, distance: 77.9
click at [1083, 366] on div "Janela de atendimento Grade de atendimento Capacidade Transportadoras Veículos …" at bounding box center [784, 338] width 1568 height 675
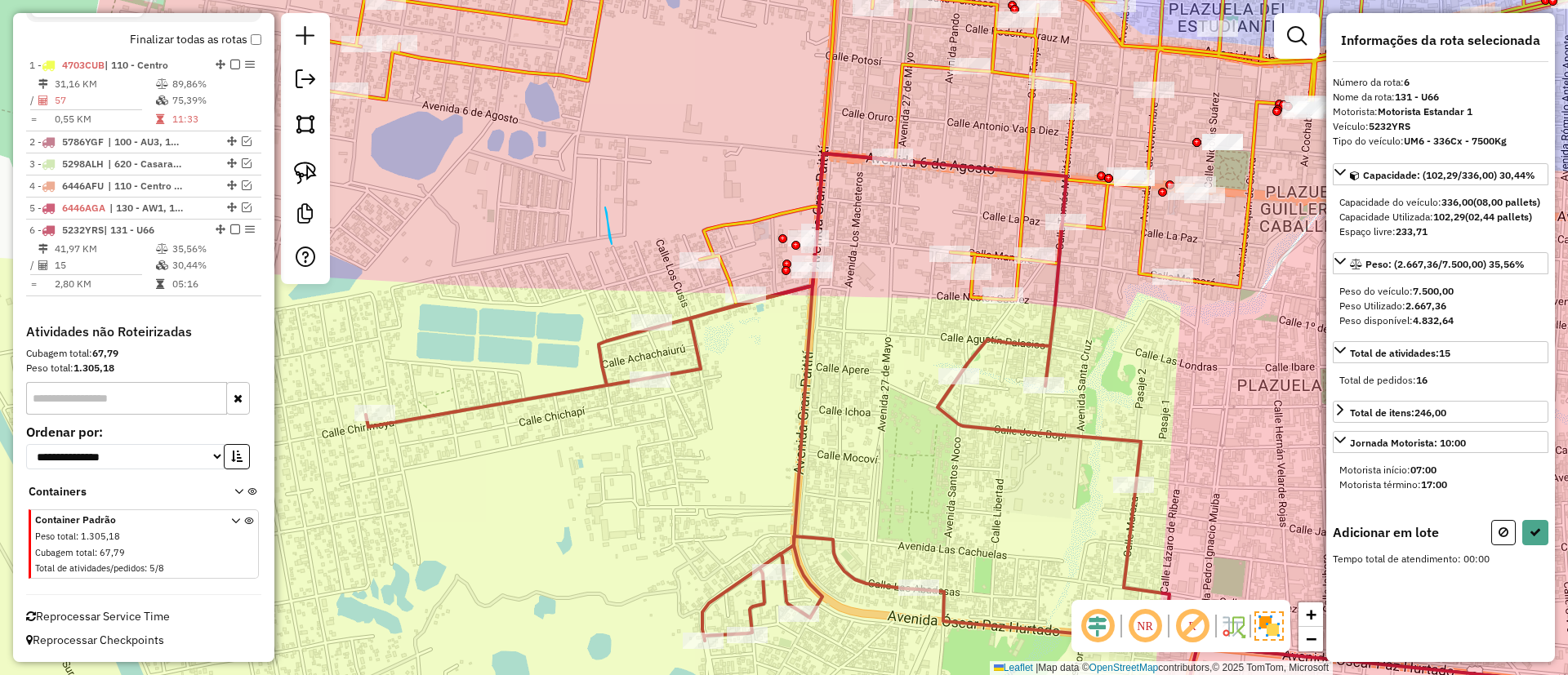
drag, startPoint x: 605, startPoint y: 207, endPoint x: 614, endPoint y: 256, distance: 49.8
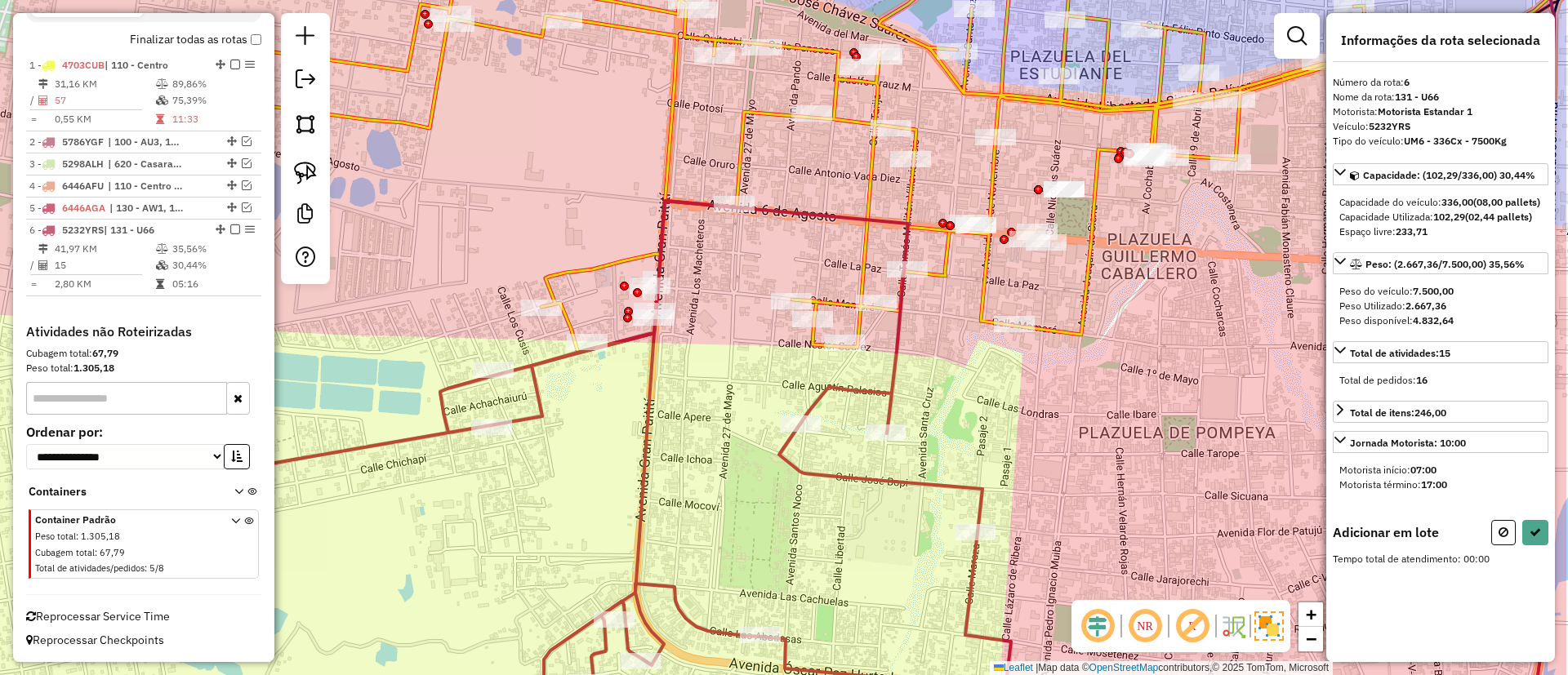
drag, startPoint x: 896, startPoint y: 374, endPoint x: 739, endPoint y: 421, distance: 163.9
click at [739, 421] on div "Janela de atendimento Grade de atendimento Capacidade Transportadoras Veículos …" at bounding box center [784, 338] width 1568 height 675
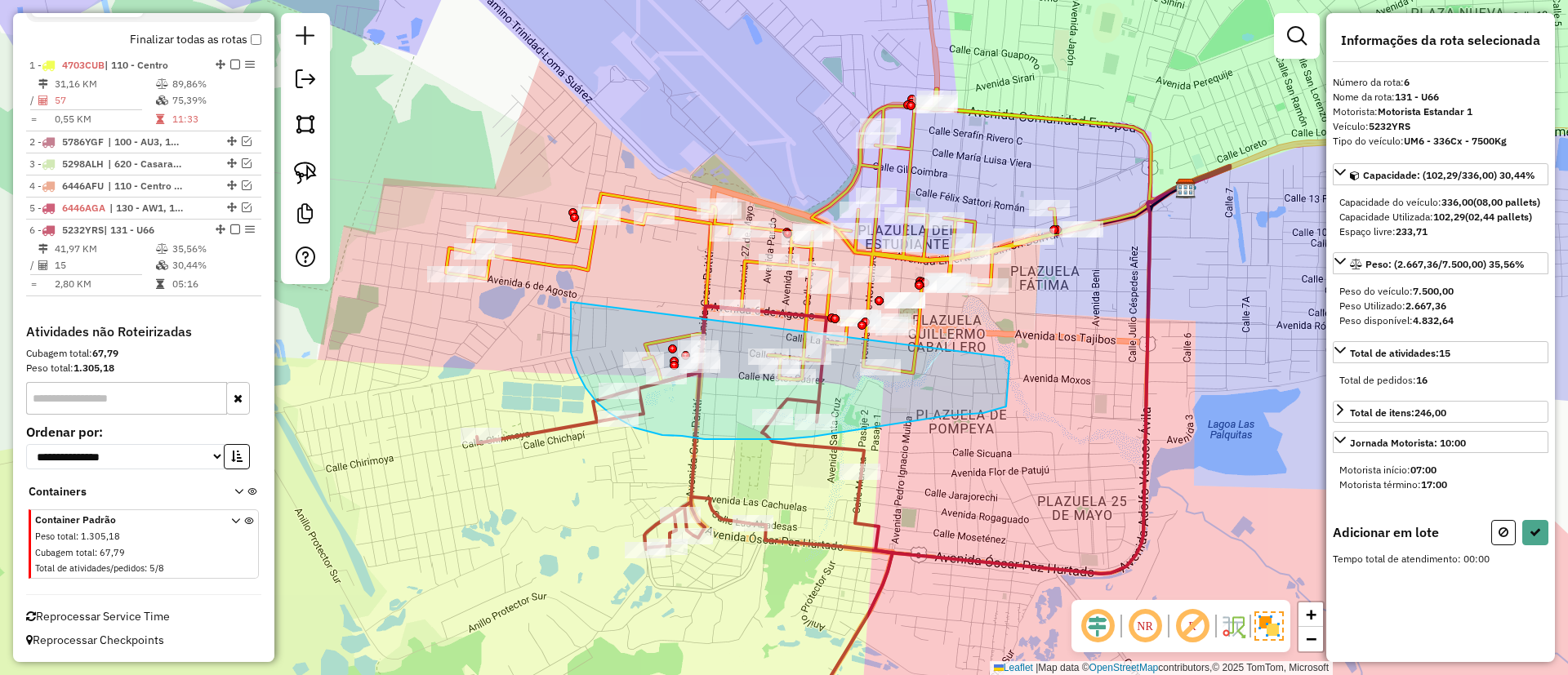
drag, startPoint x: 634, startPoint y: 428, endPoint x: 997, endPoint y: 354, distance: 370.5
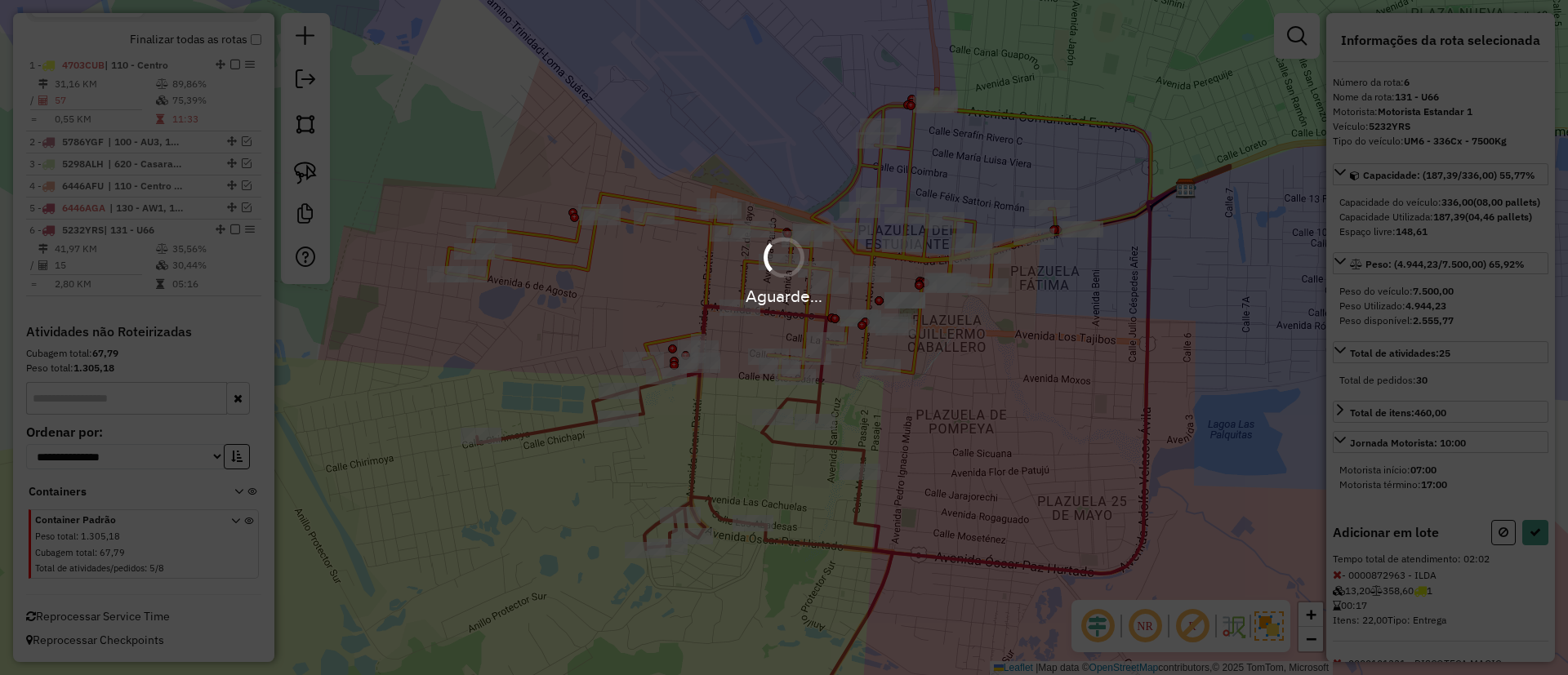
select select "**********"
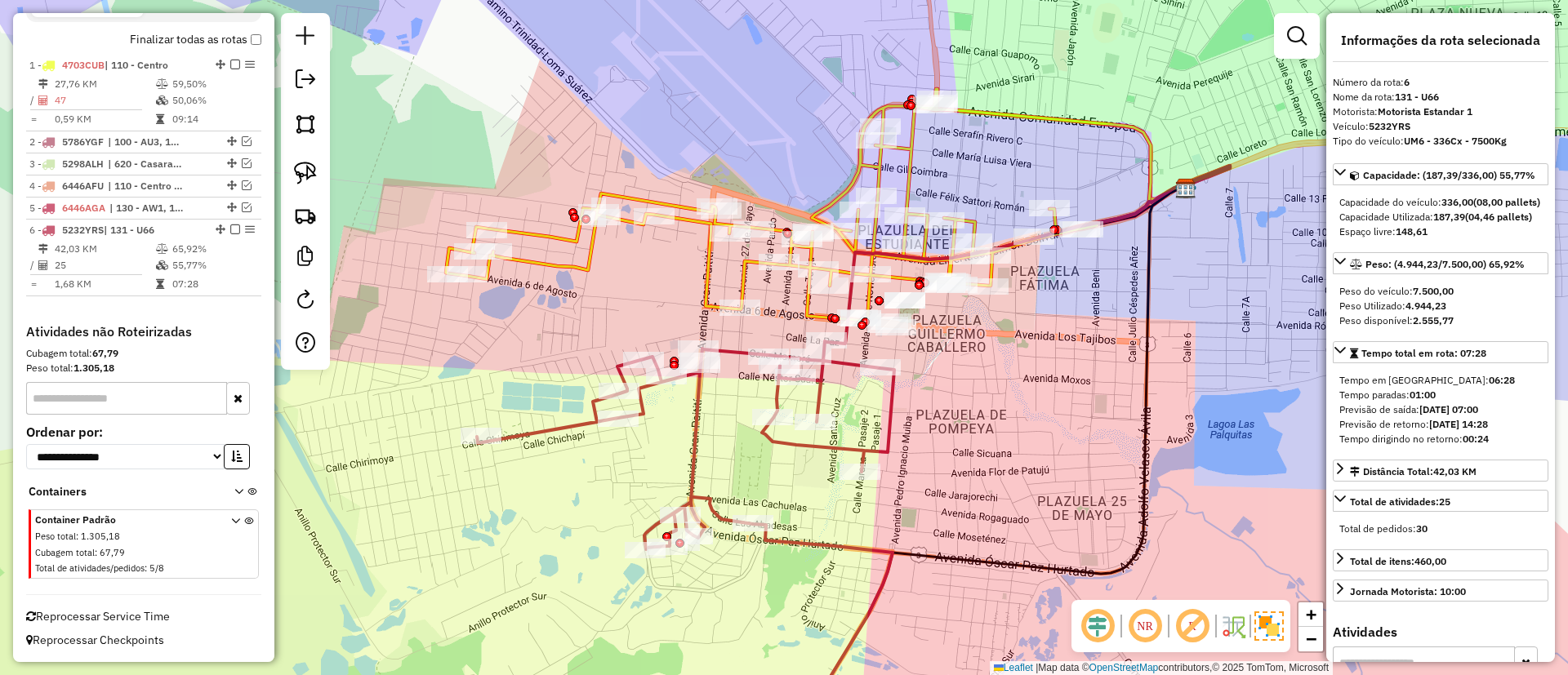
click at [743, 270] on icon at bounding box center [799, 206] width 705 height 232
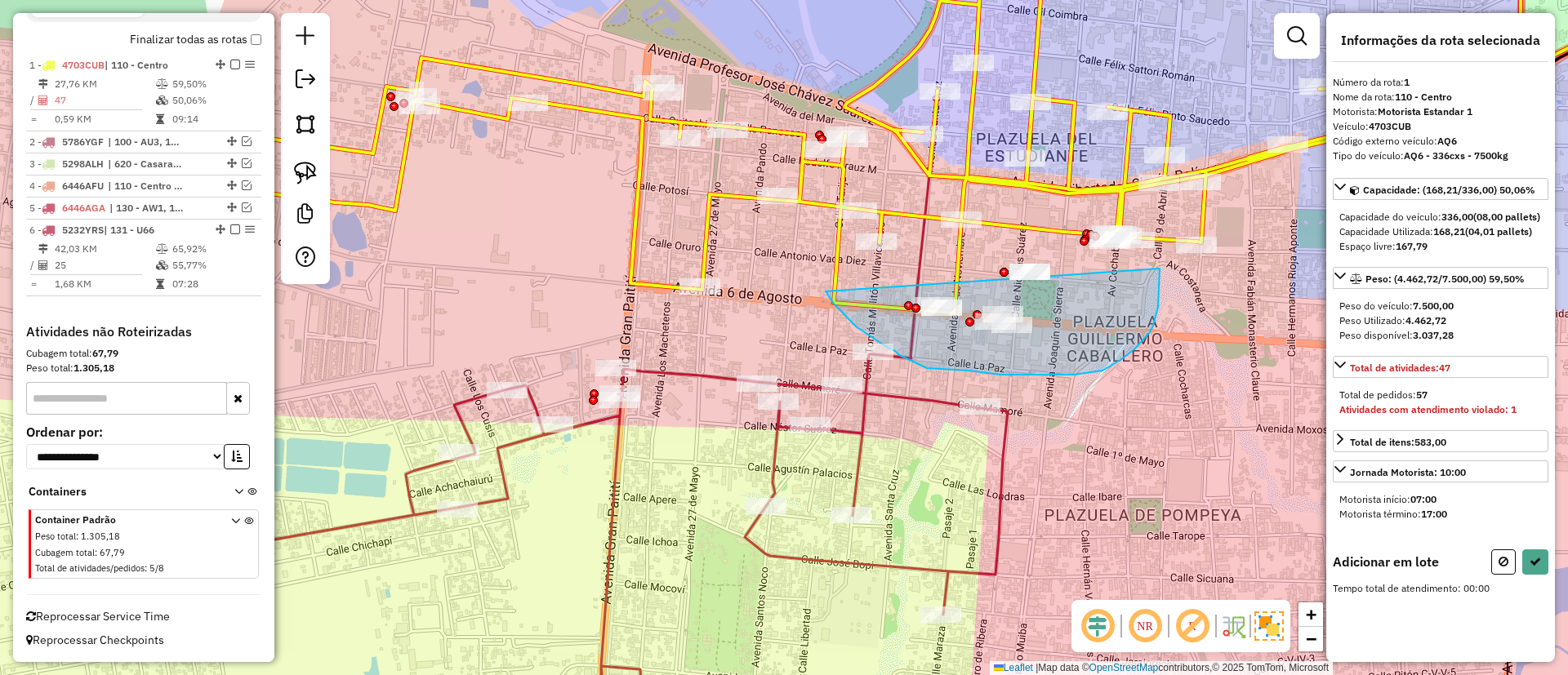
drag, startPoint x: 825, startPoint y: 292, endPoint x: 1123, endPoint y: 192, distance: 314.3
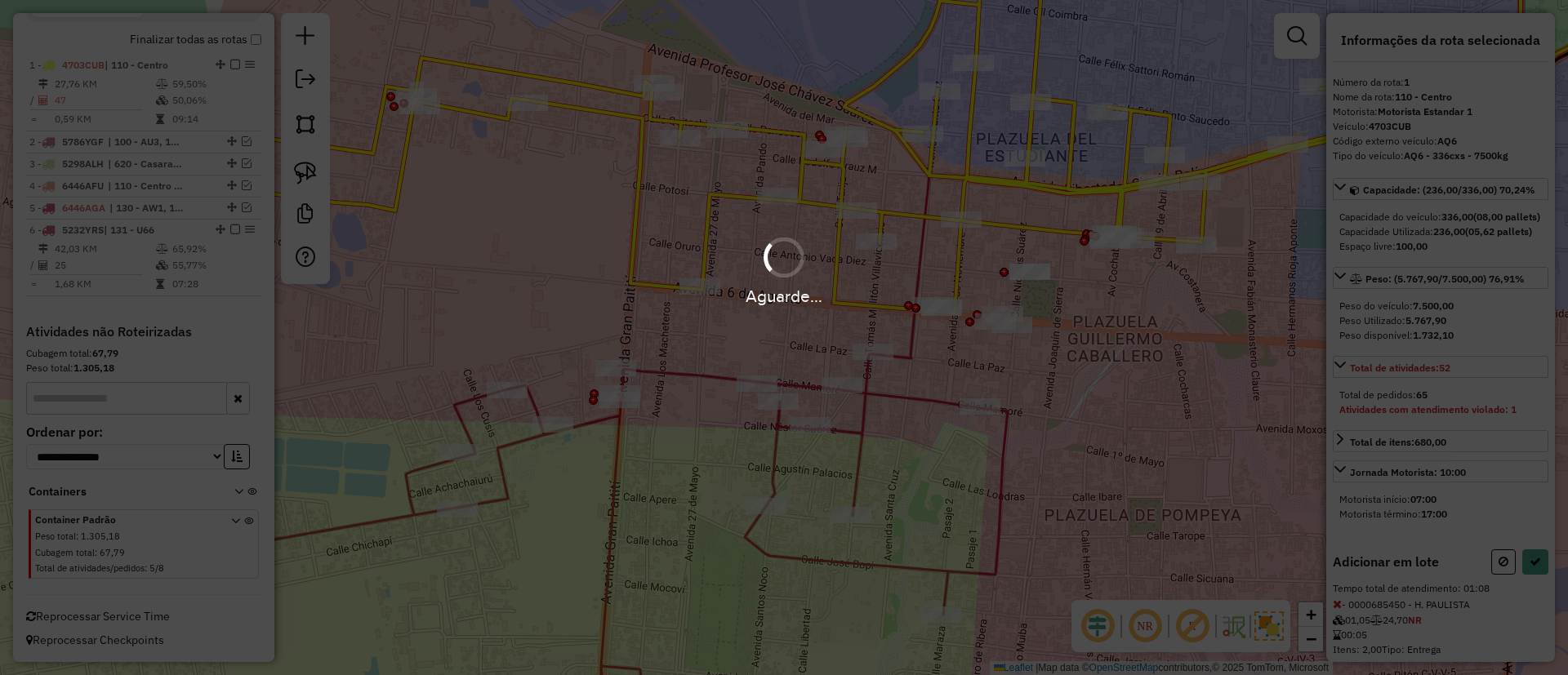
select select "**********"
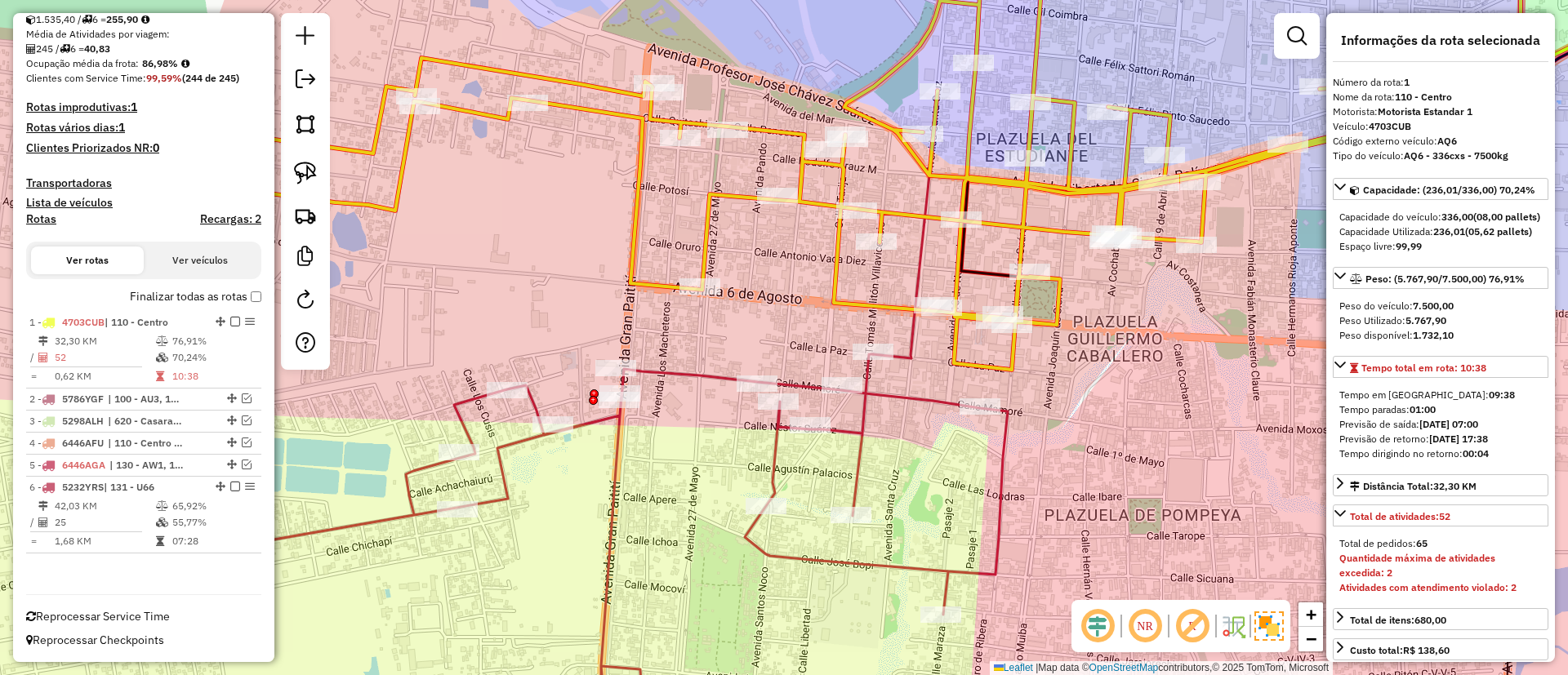
scroll to position [344, 0]
click at [660, 376] on icon at bounding box center [590, 548] width 835 height 388
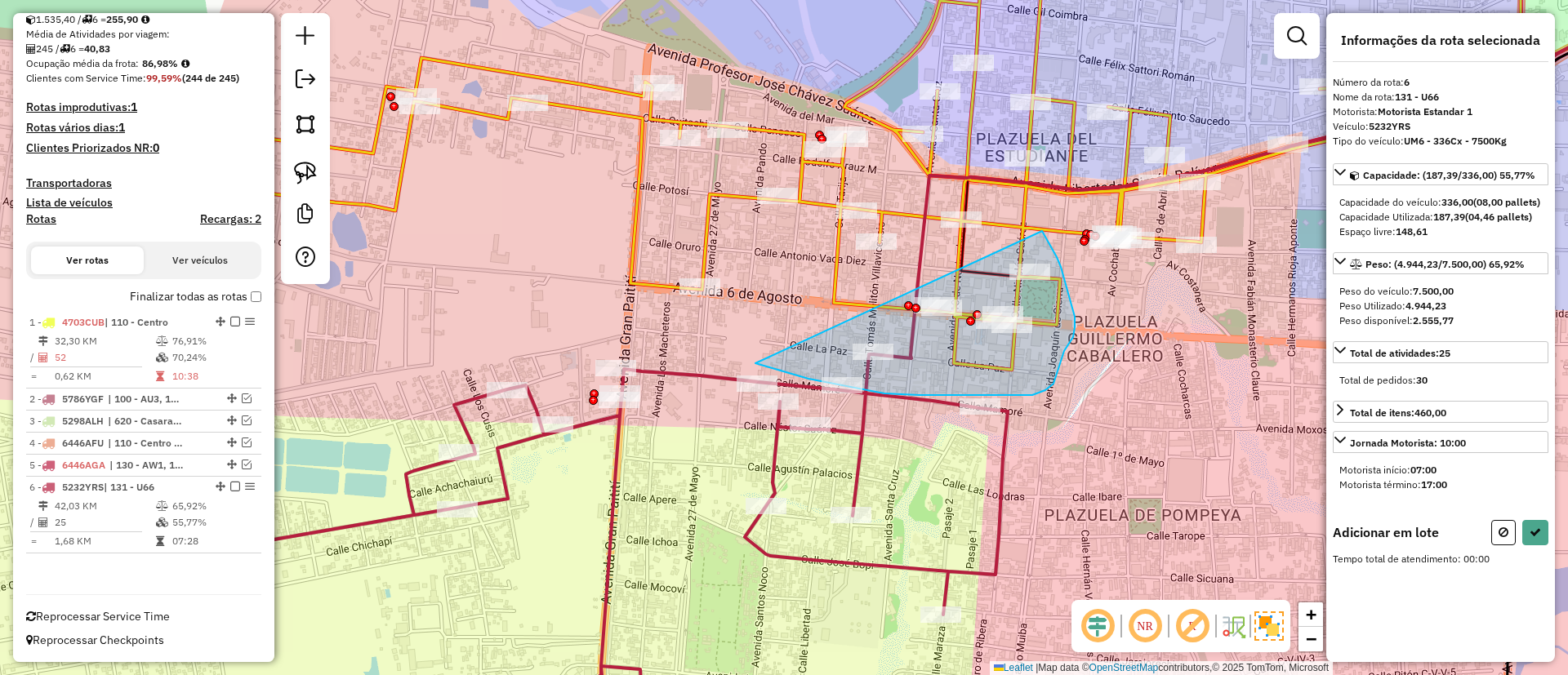
drag, startPoint x: 809, startPoint y: 379, endPoint x: 1038, endPoint y: 228, distance: 274.3
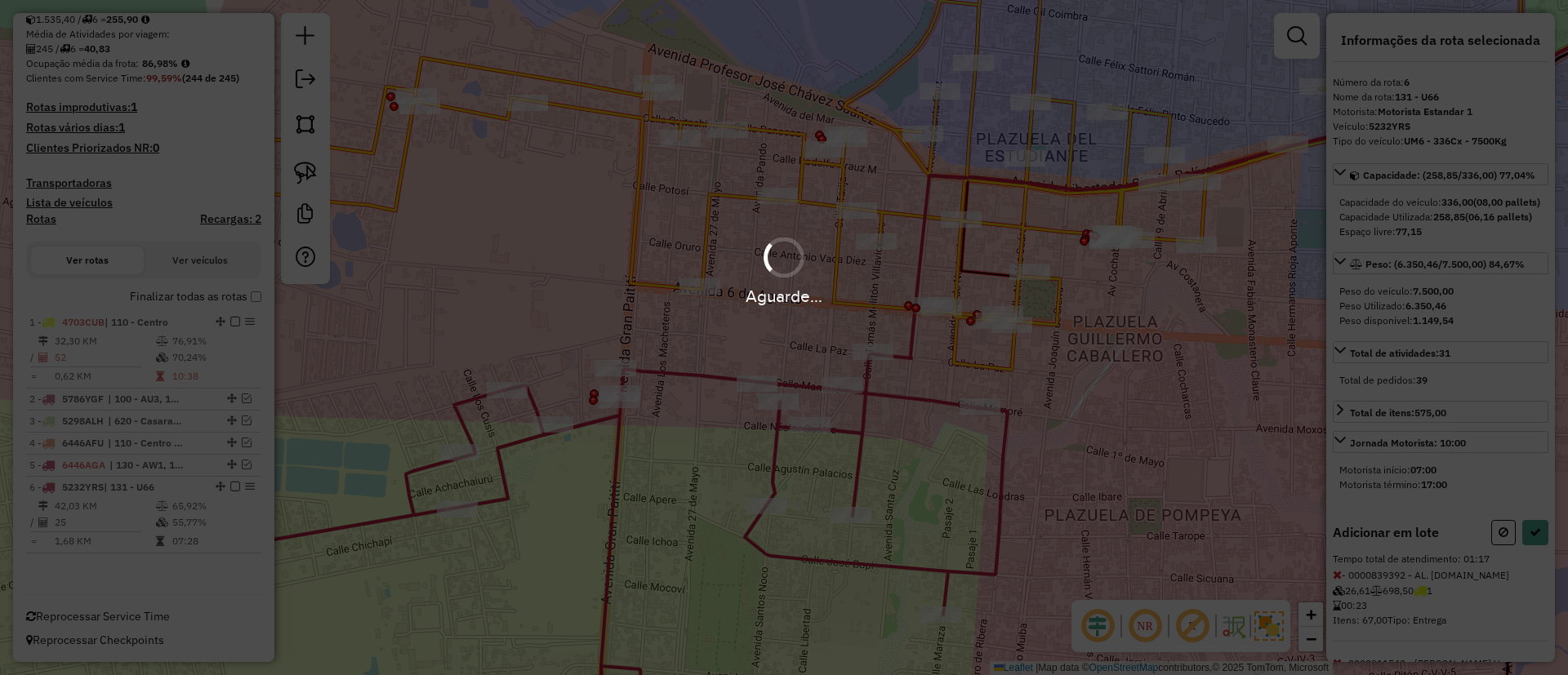
select select "**********"
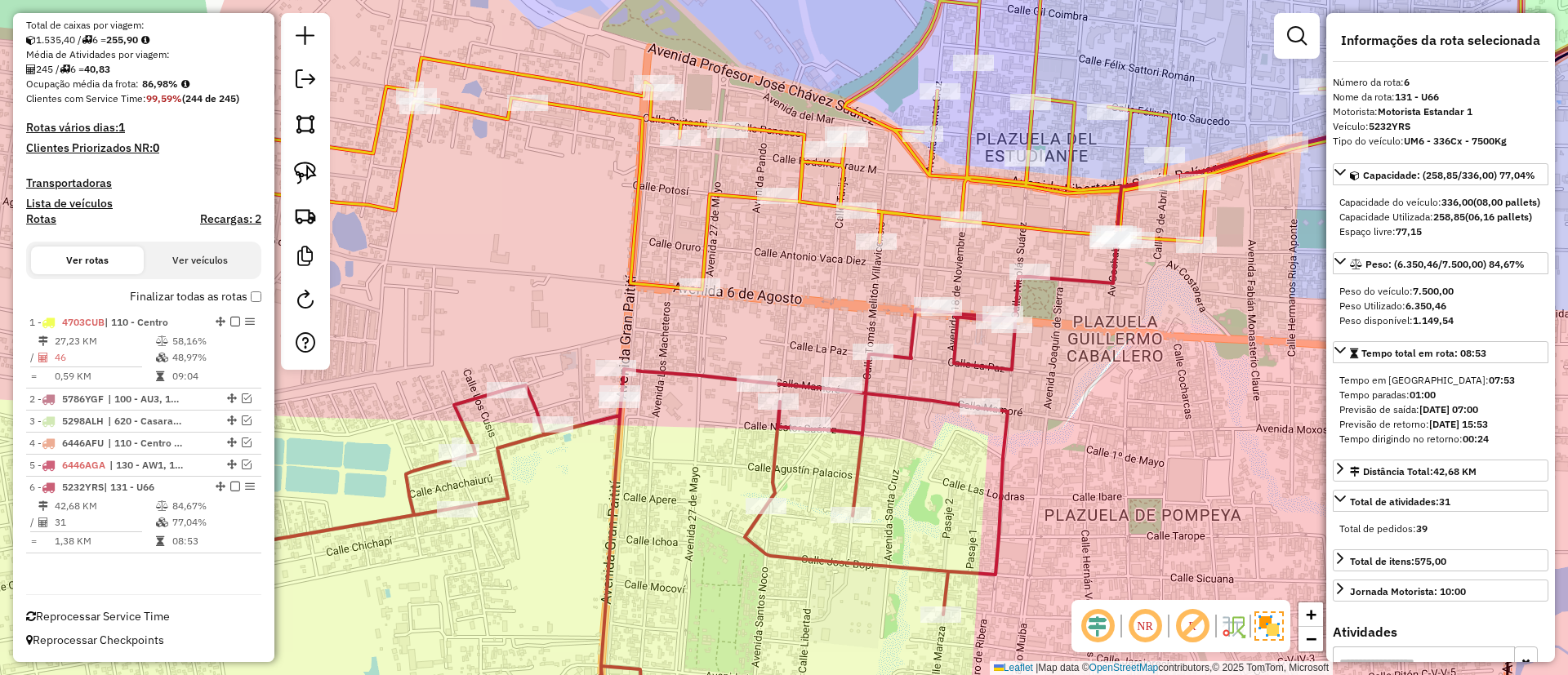
scroll to position [324, 0]
click at [178, 294] on label "Finalizar todas as rotas" at bounding box center [195, 297] width 131 height 18
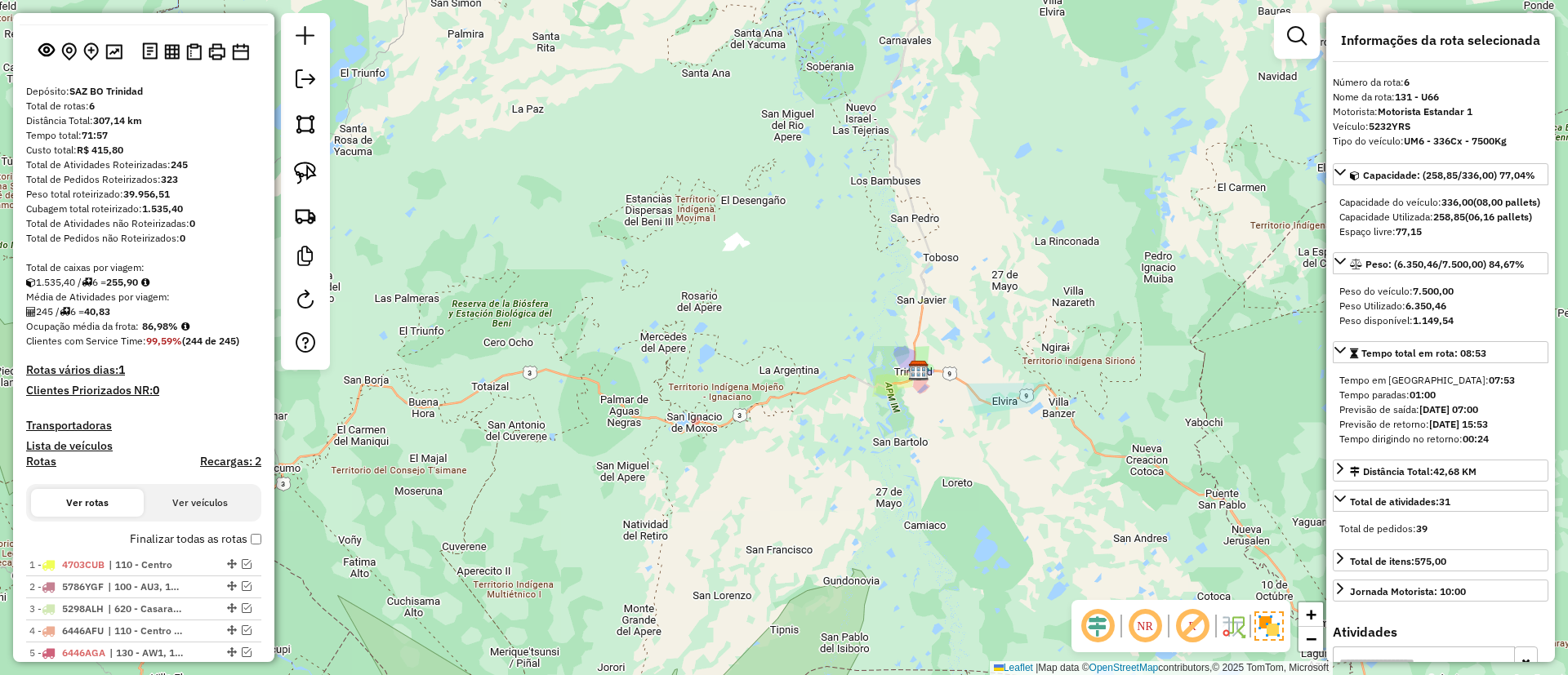
scroll to position [0, 0]
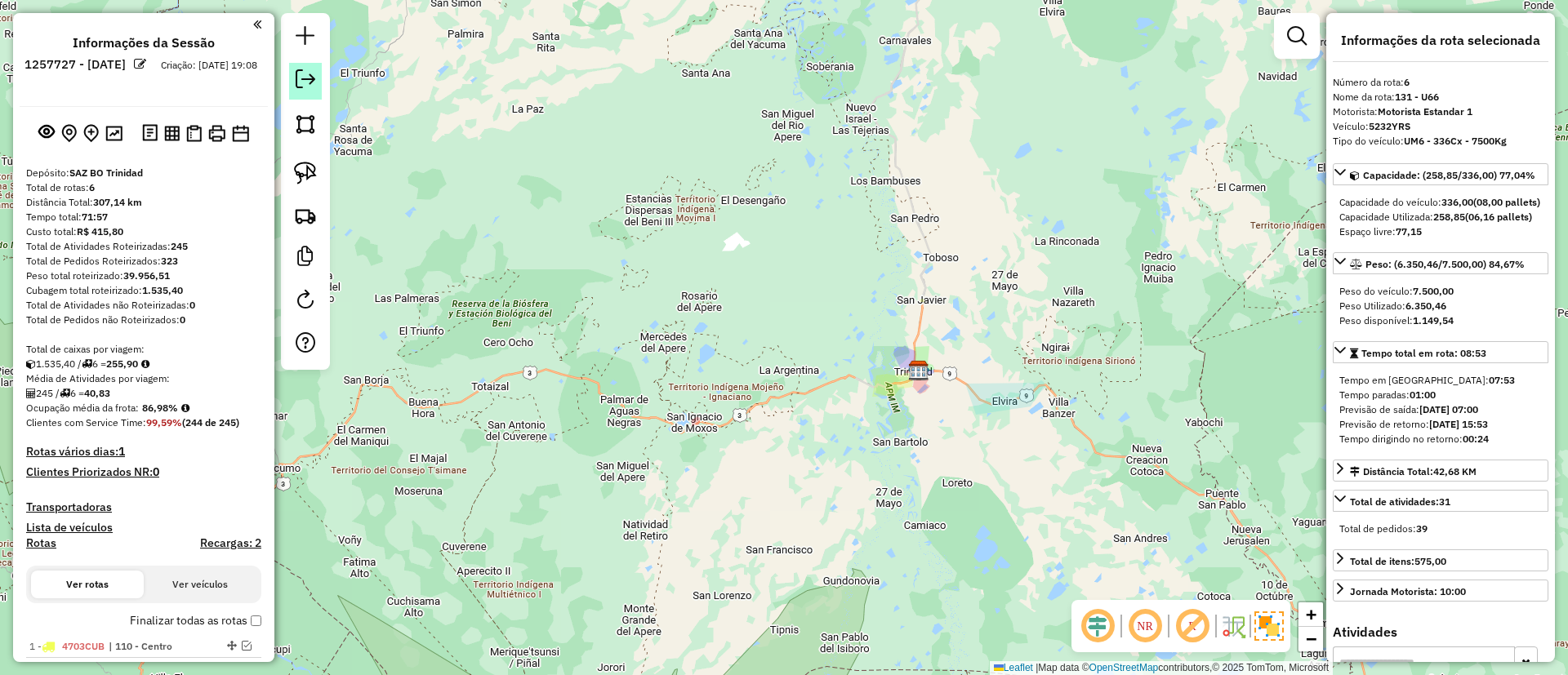
click at [289, 84] on div at bounding box center [305, 191] width 49 height 357
click at [302, 91] on link at bounding box center [305, 81] width 33 height 37
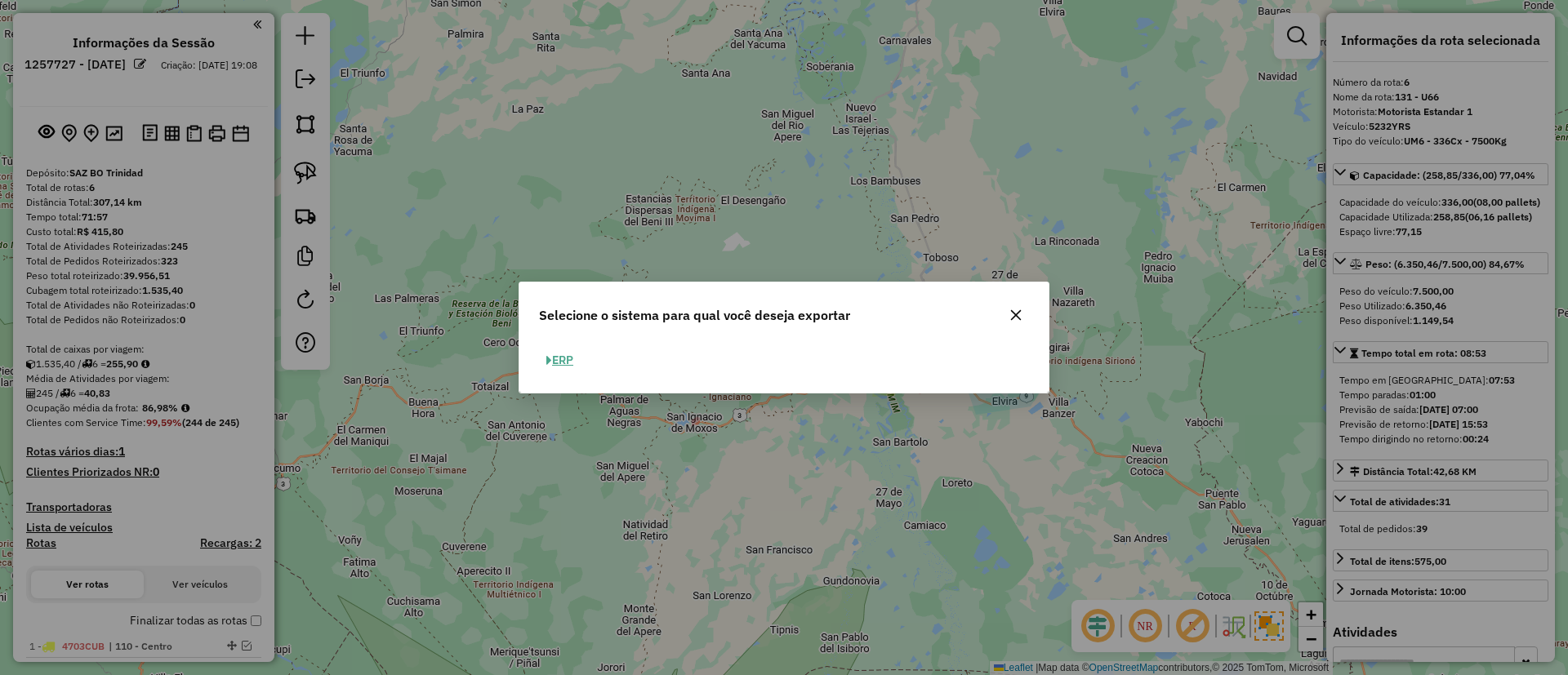
click at [568, 368] on button "ERP" at bounding box center [560, 360] width 42 height 25
select select "**"
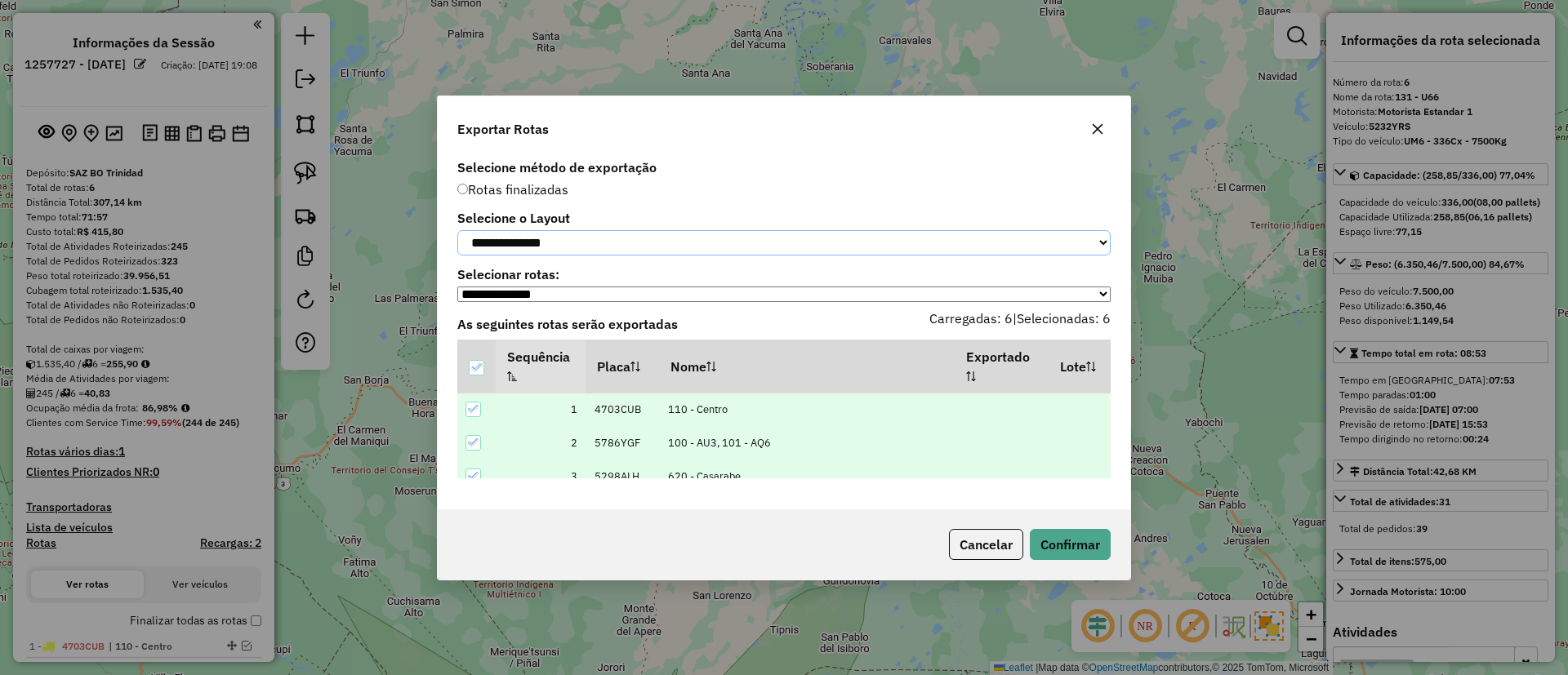
click at [556, 238] on select "**********" at bounding box center [784, 243] width 653 height 25
select select "*********"
click at [457, 231] on select "**********" at bounding box center [784, 243] width 653 height 25
click at [1053, 551] on button "Confirmar" at bounding box center [1070, 544] width 81 height 31
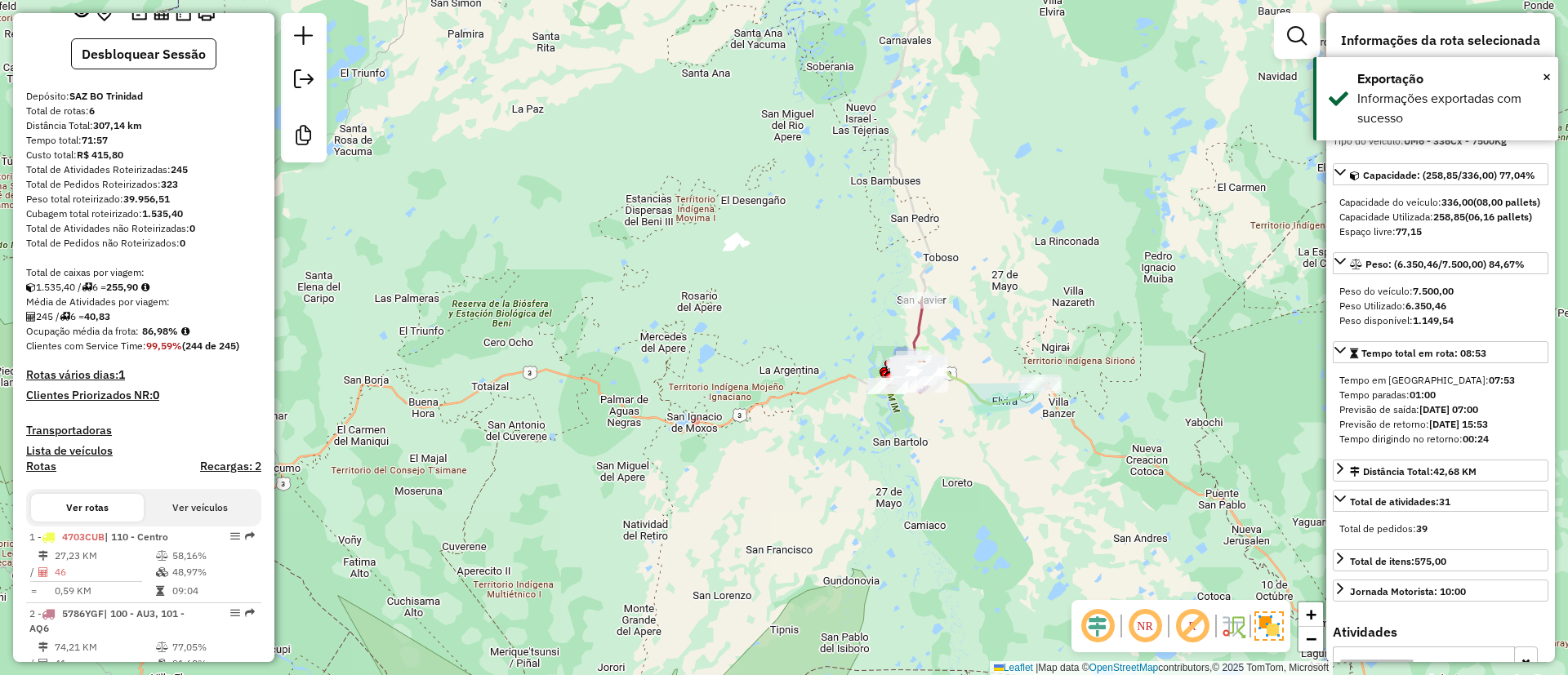
scroll to position [522, 0]
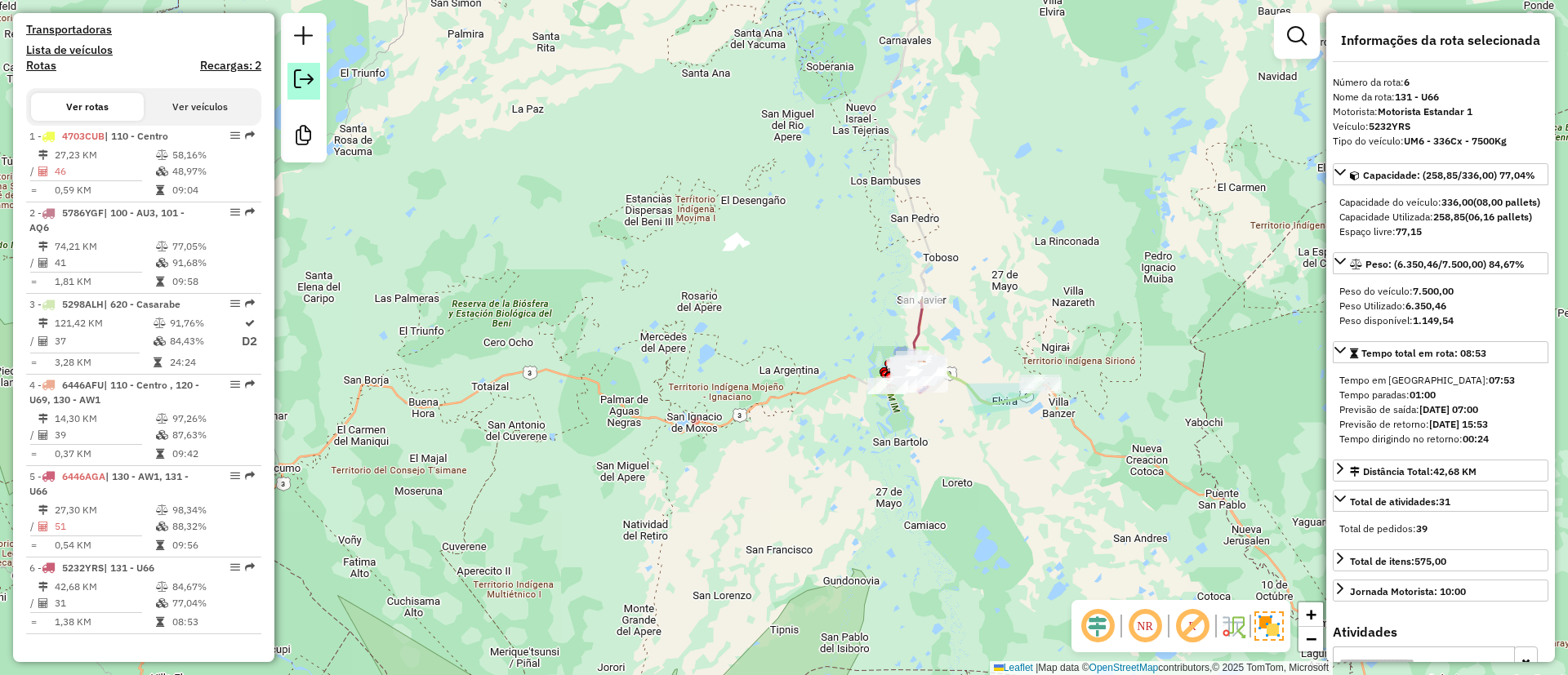
click at [304, 73] on em at bounding box center [303, 79] width 19 height 19
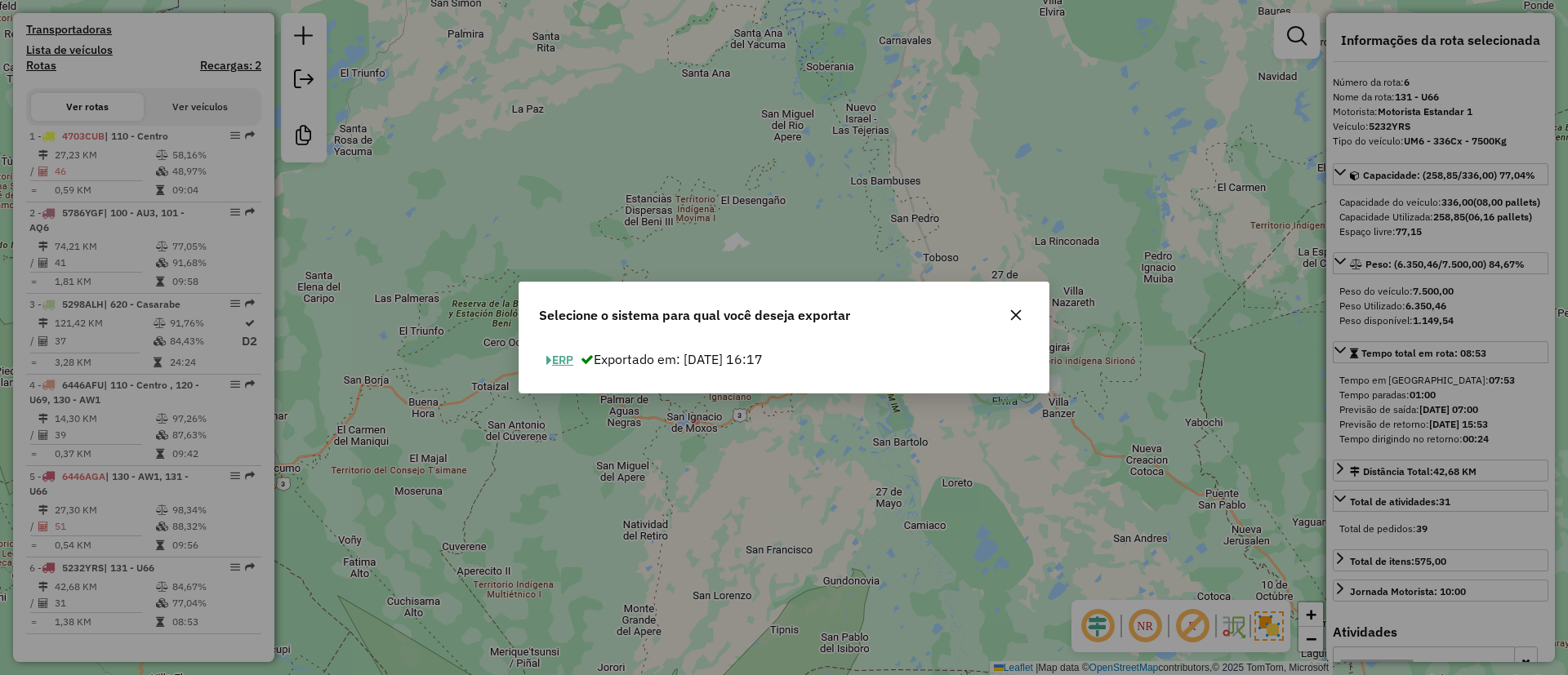
click at [555, 359] on button "ERP" at bounding box center [560, 360] width 42 height 25
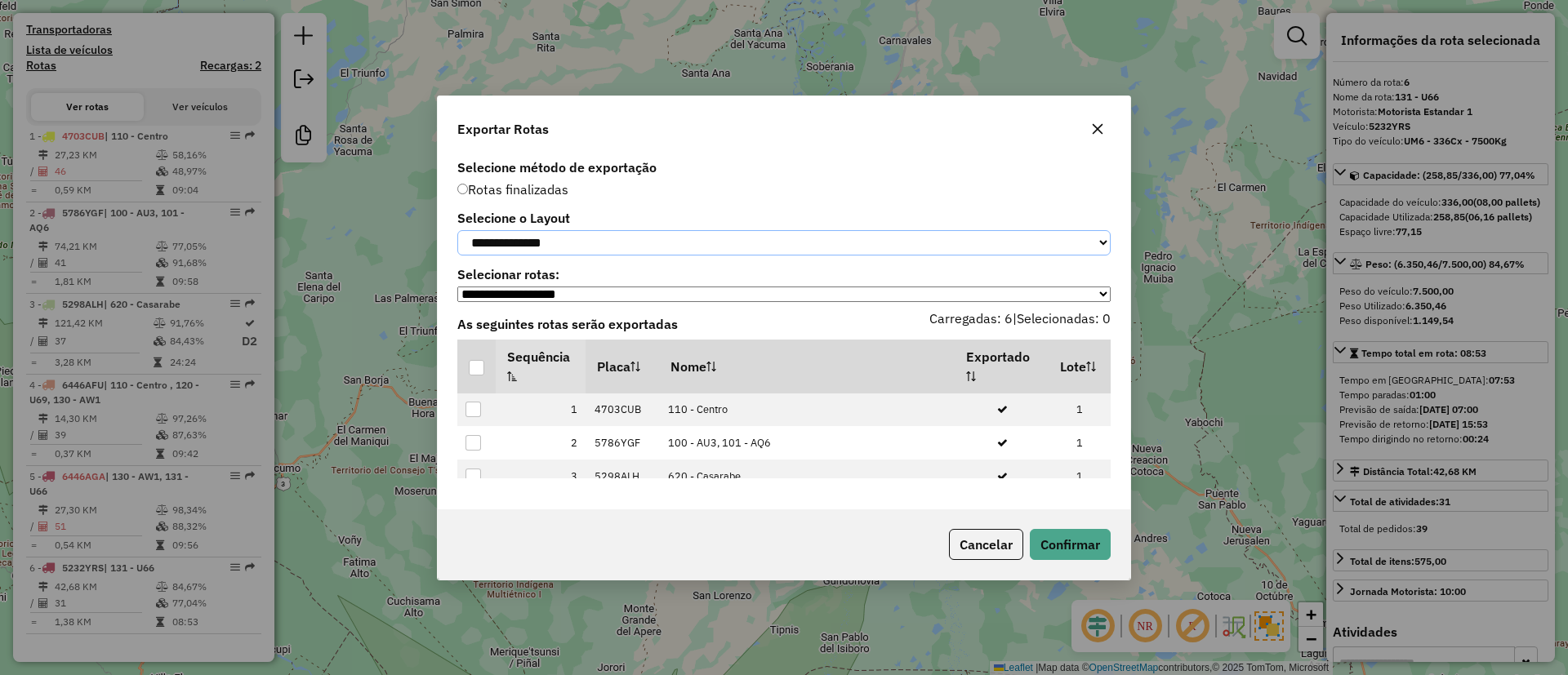
click at [529, 244] on select "**********" at bounding box center [784, 243] width 653 height 25
select select "*********"
click at [457, 231] on select "**********" at bounding box center [784, 243] width 653 height 25
click at [476, 374] on div at bounding box center [476, 368] width 16 height 16
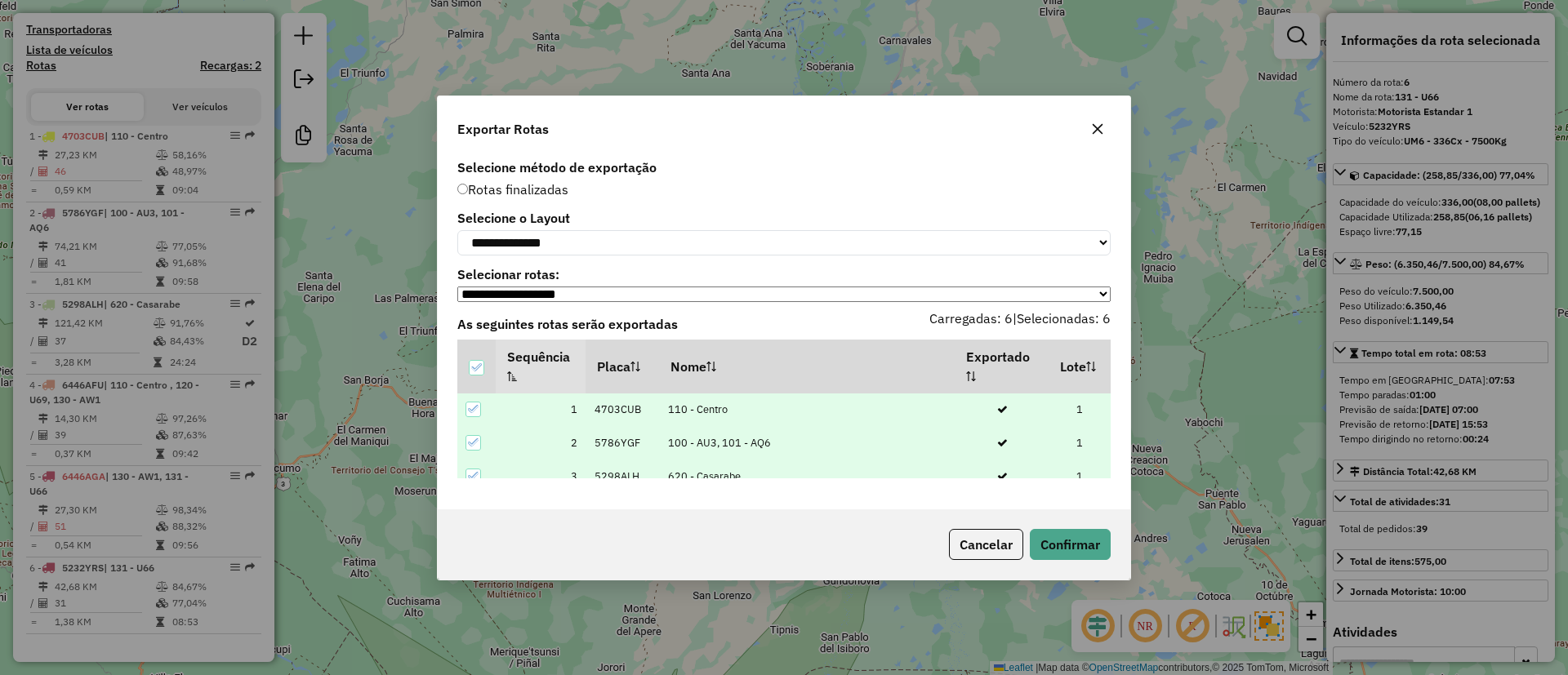
click at [1015, 522] on div "Cancelar Confirmar" at bounding box center [784, 545] width 693 height 70
click at [1062, 548] on button "Confirmar" at bounding box center [1070, 544] width 81 height 31
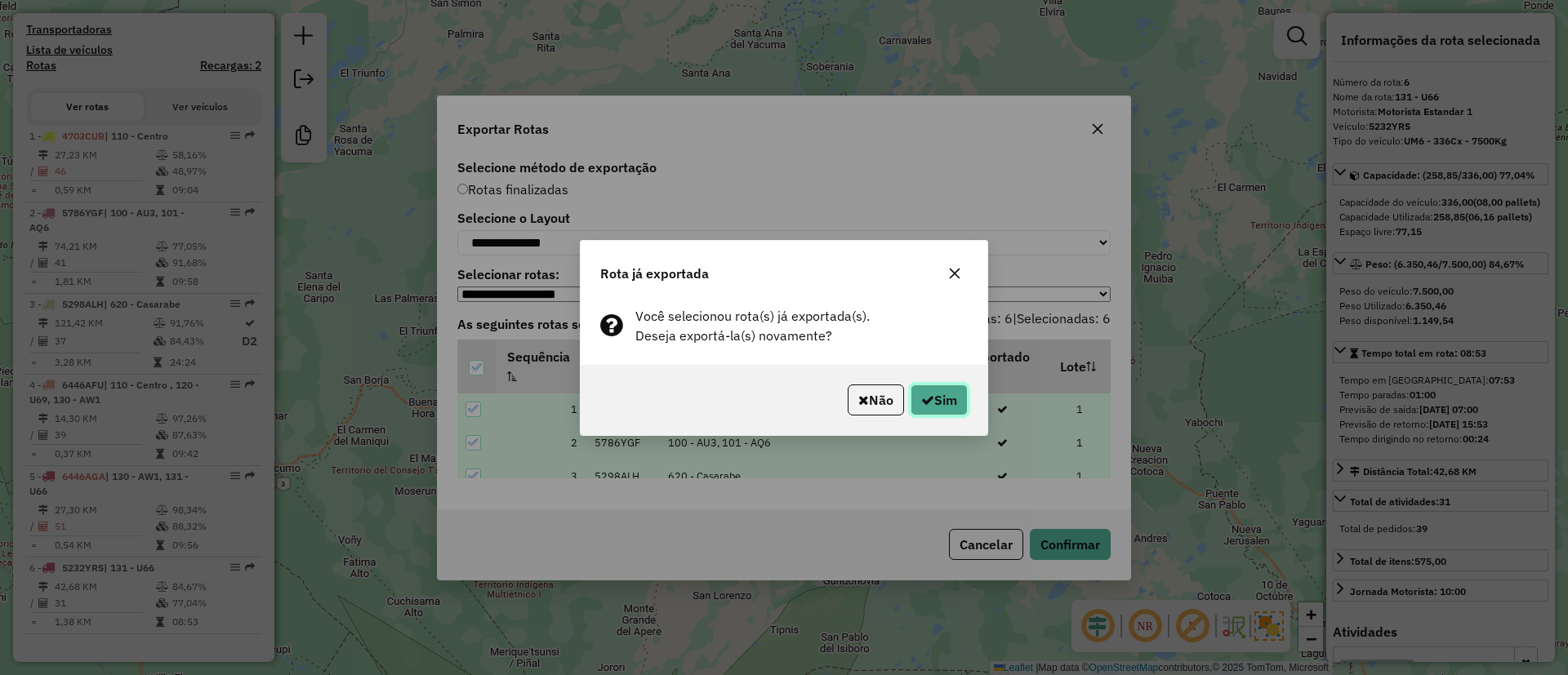
click at [934, 398] on button "Sim" at bounding box center [939, 399] width 57 height 31
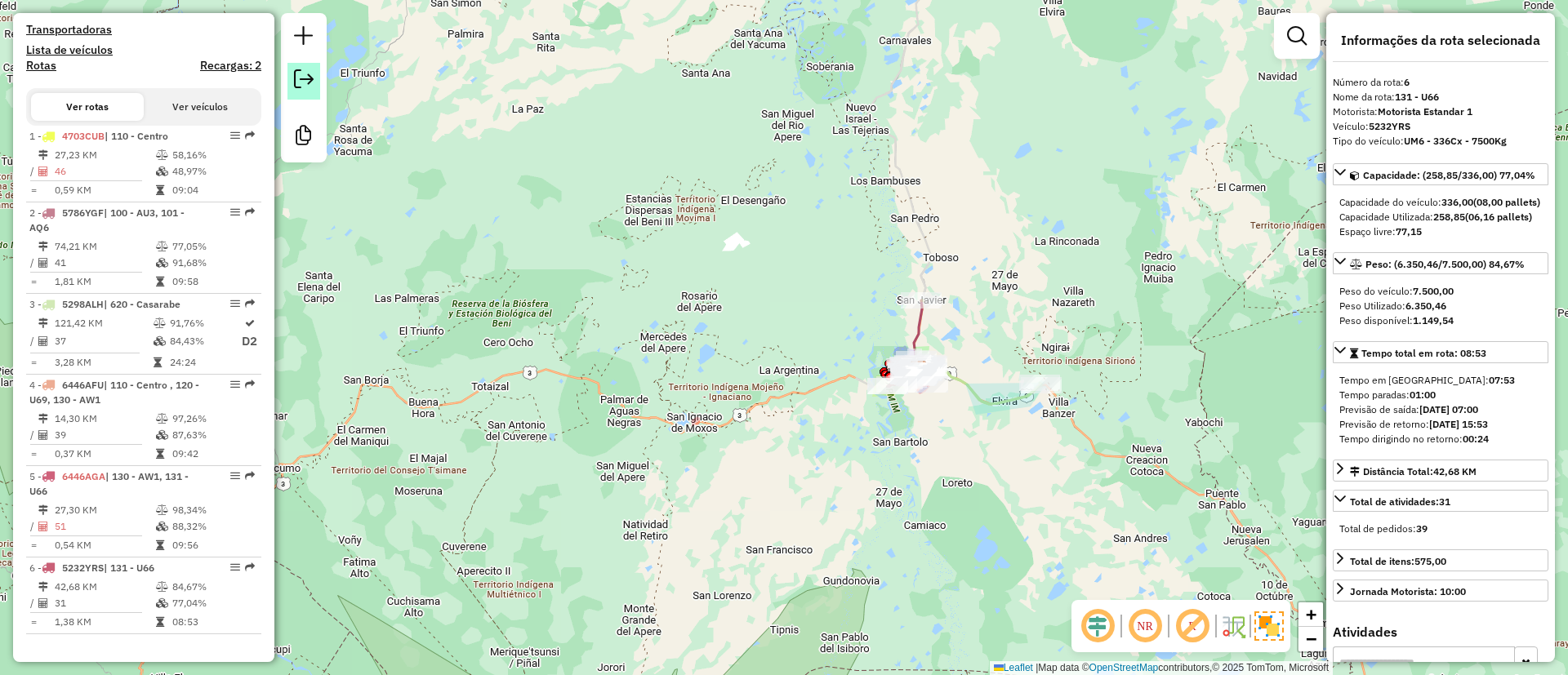
click at [302, 82] on em at bounding box center [303, 79] width 19 height 19
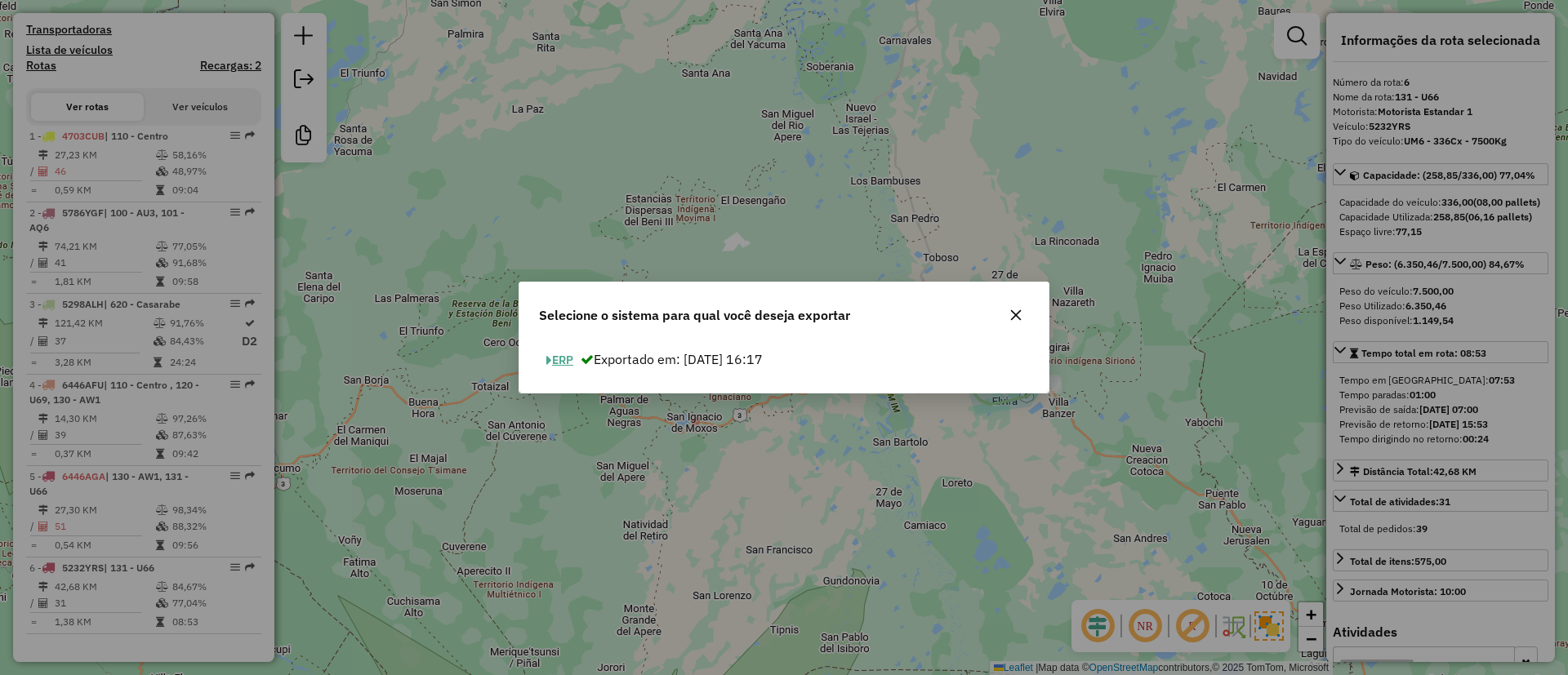
click at [556, 355] on button "ERP" at bounding box center [560, 360] width 42 height 25
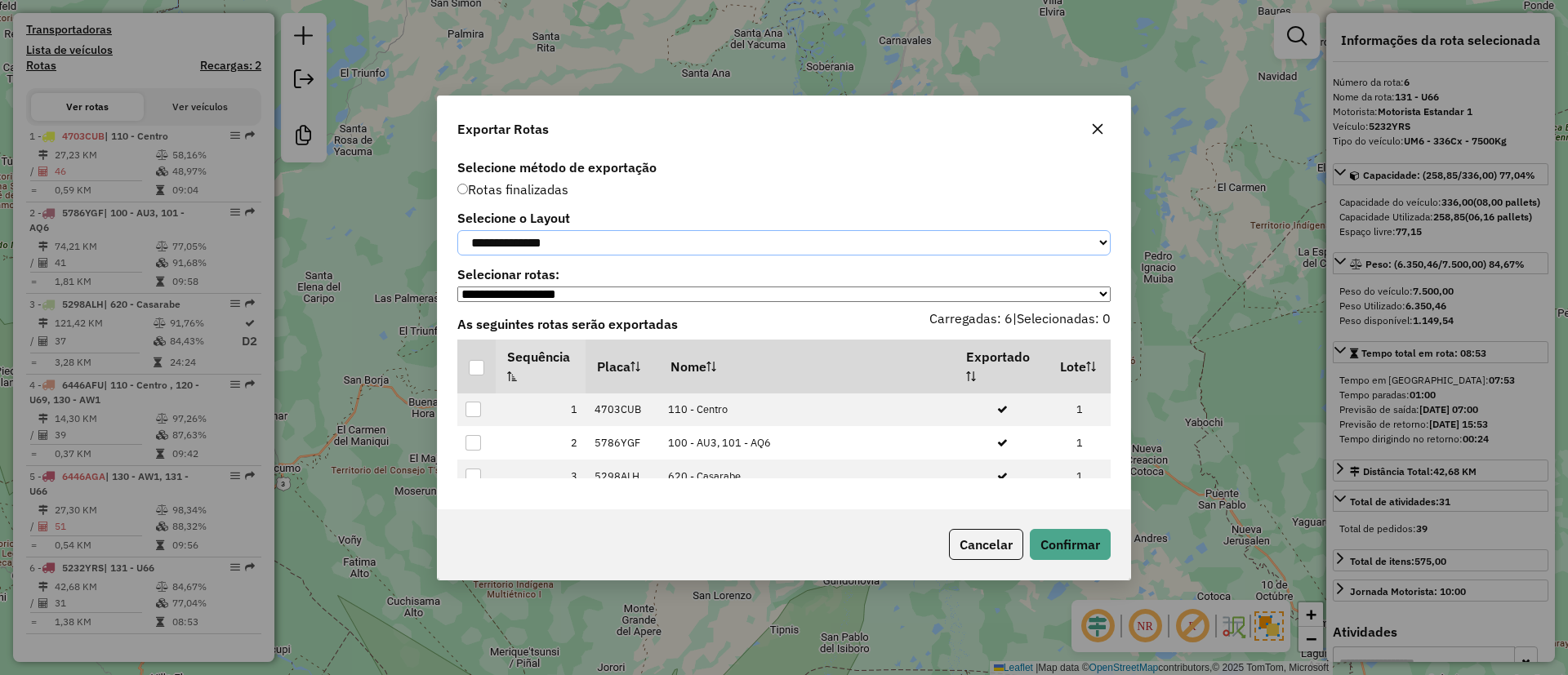
click at [538, 250] on select "**********" at bounding box center [784, 243] width 653 height 25
select select "*********"
click at [457, 231] on select "**********" at bounding box center [784, 243] width 653 height 25
click at [477, 373] on div at bounding box center [476, 368] width 16 height 16
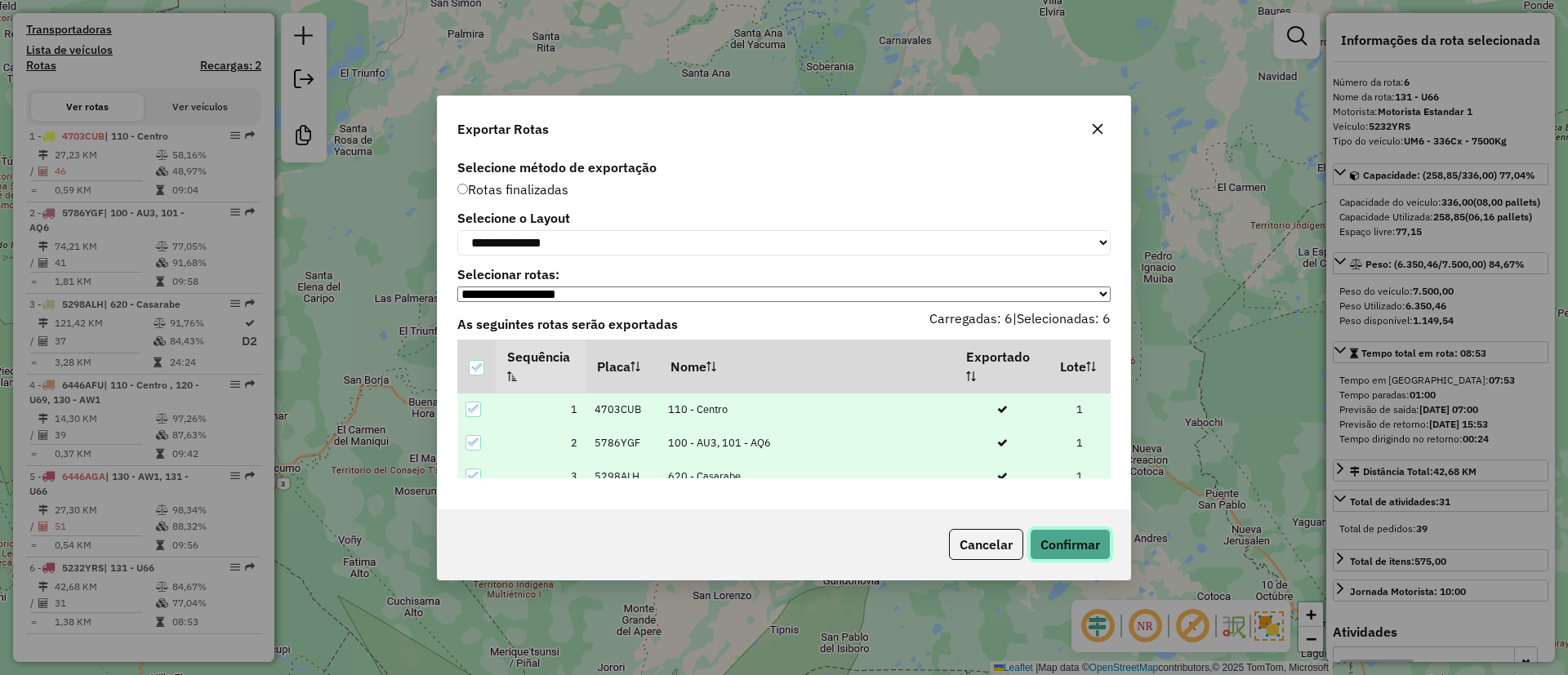
click at [1058, 551] on button "Confirmar" at bounding box center [1070, 544] width 81 height 31
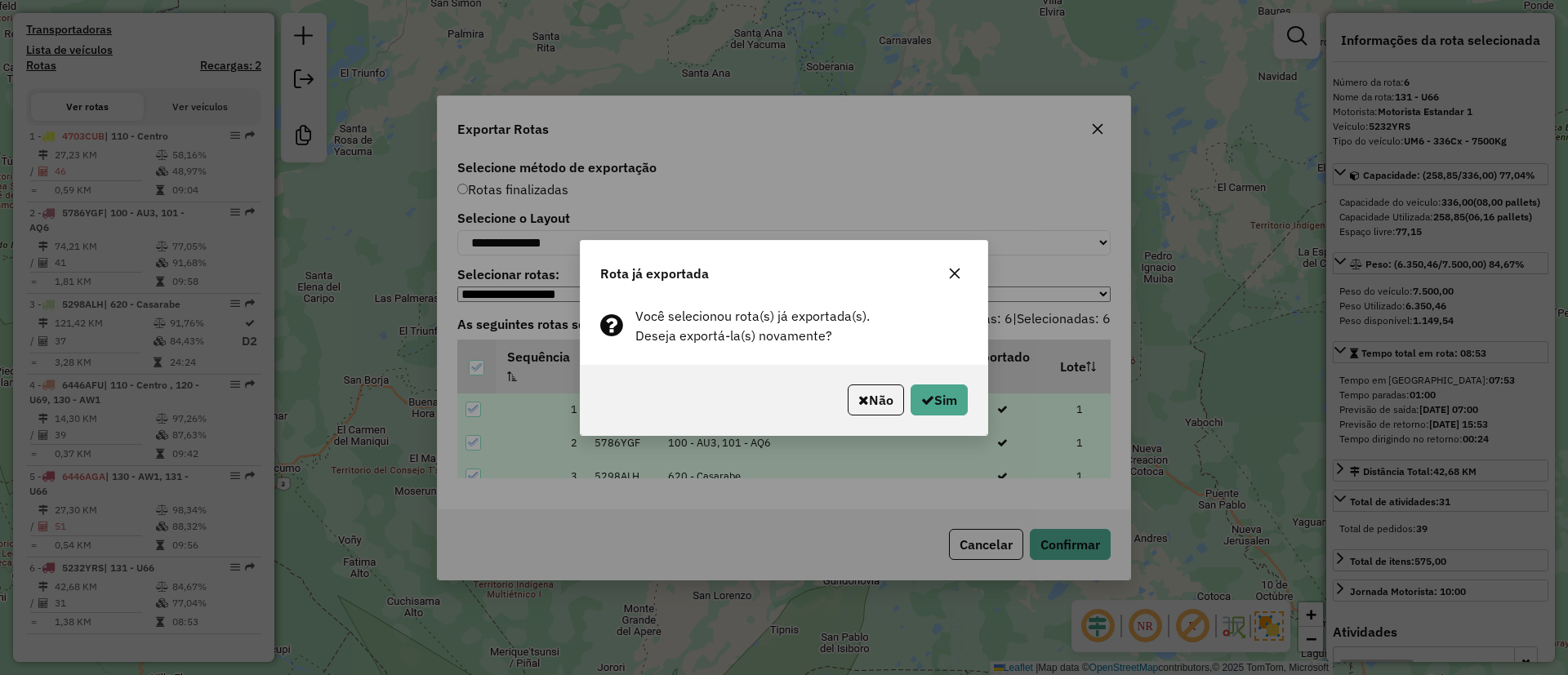
click at [928, 381] on div "Não Sim" at bounding box center [784, 400] width 407 height 70
click at [937, 390] on button "Sim" at bounding box center [939, 399] width 57 height 31
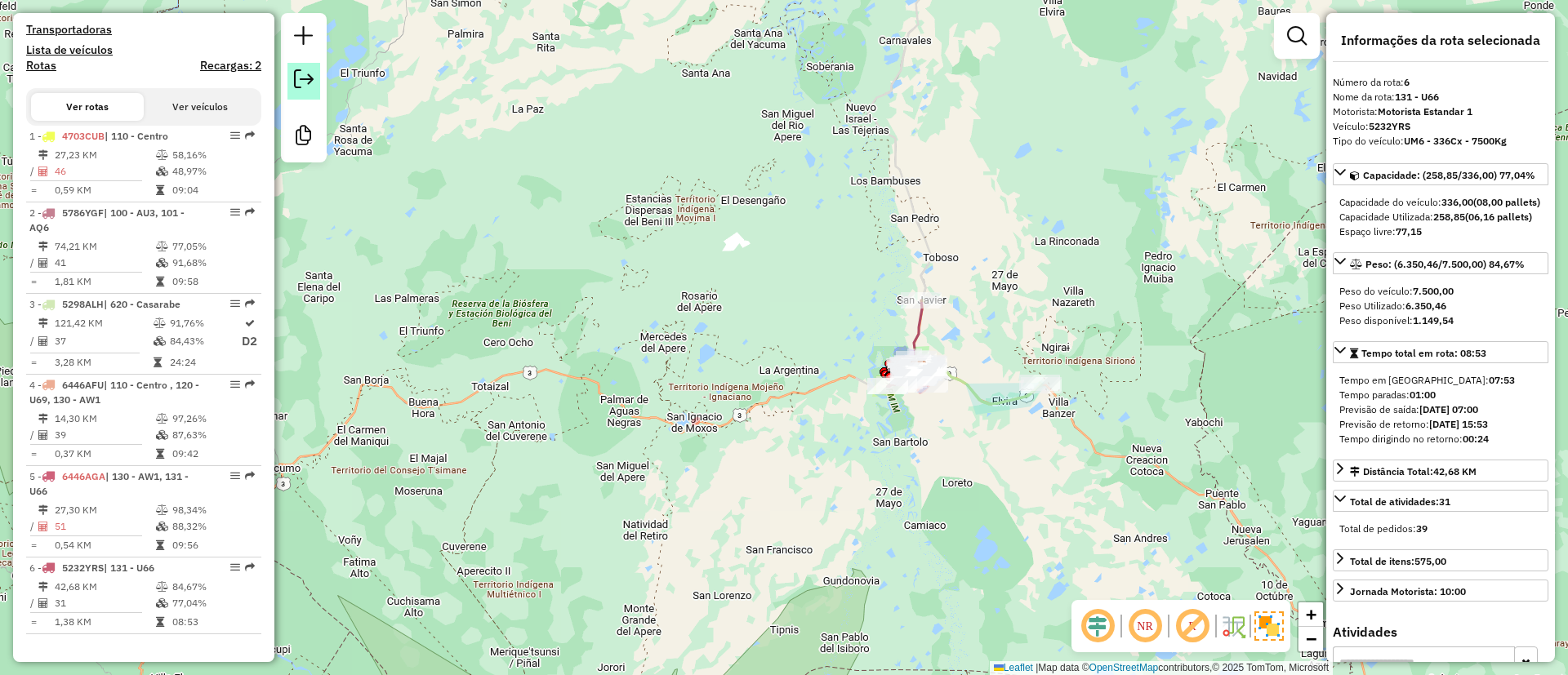
click at [307, 71] on em at bounding box center [303, 79] width 19 height 19
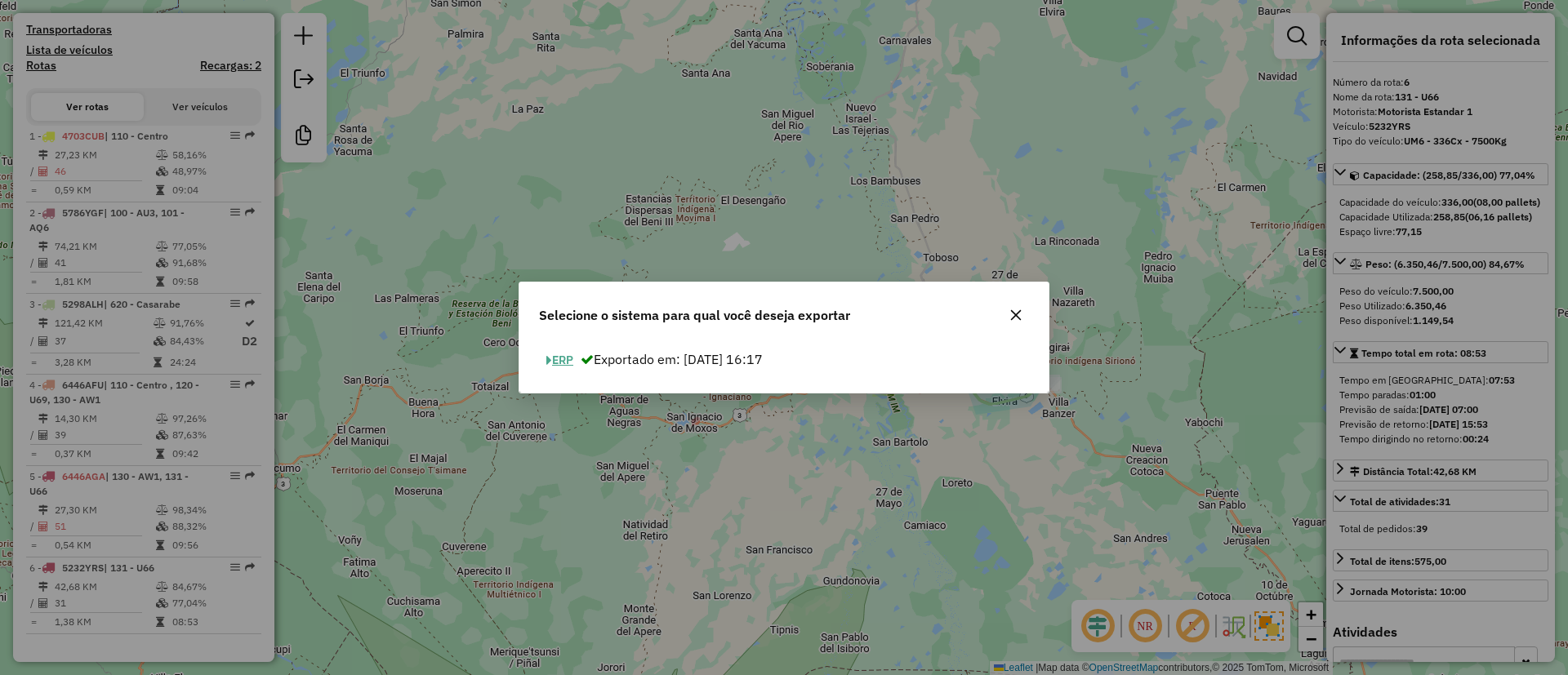
click at [566, 365] on button "ERP" at bounding box center [560, 360] width 42 height 25
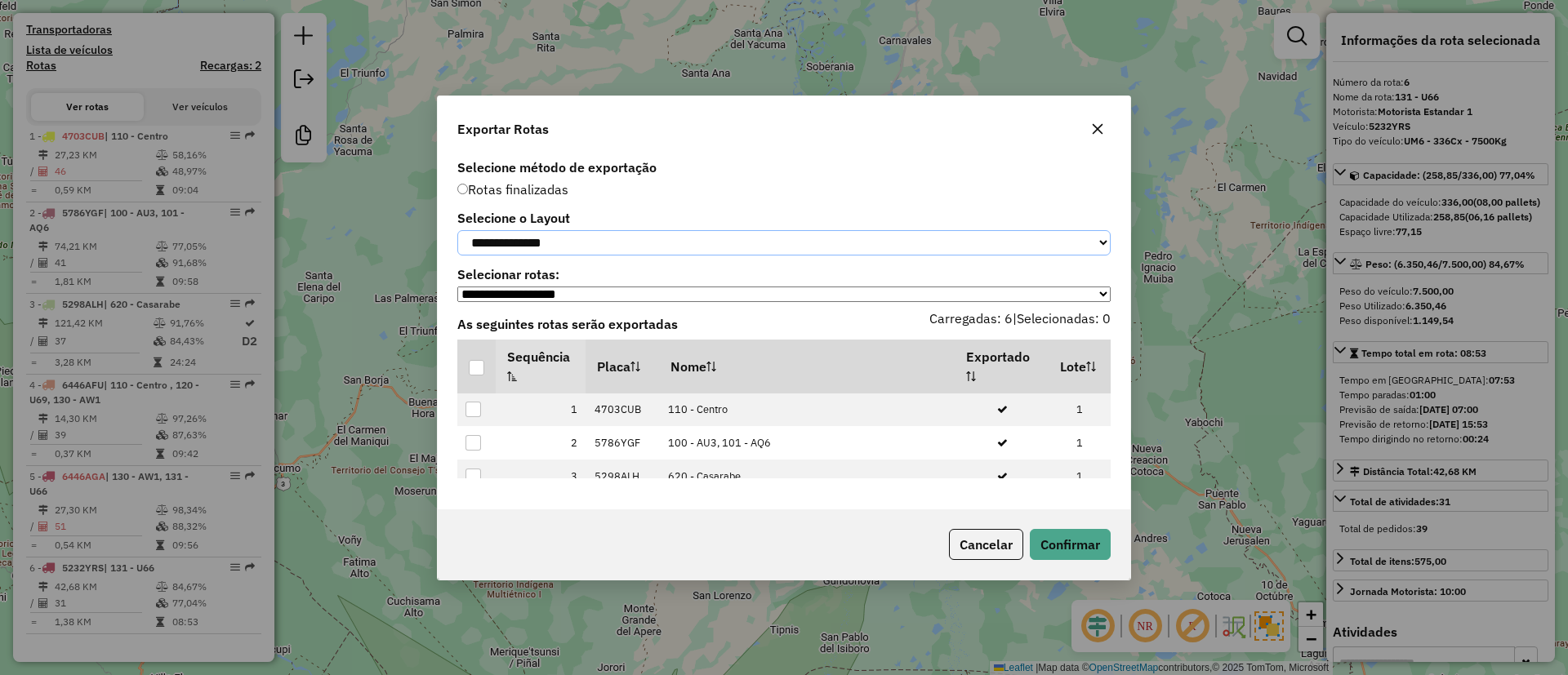
drag, startPoint x: 546, startPoint y: 231, endPoint x: 546, endPoint y: 241, distance: 10.0
click at [546, 231] on select "**********" at bounding box center [784, 243] width 653 height 25
select select "*********"
click at [457, 231] on select "**********" at bounding box center [784, 243] width 653 height 25
click at [474, 373] on div at bounding box center [476, 368] width 16 height 16
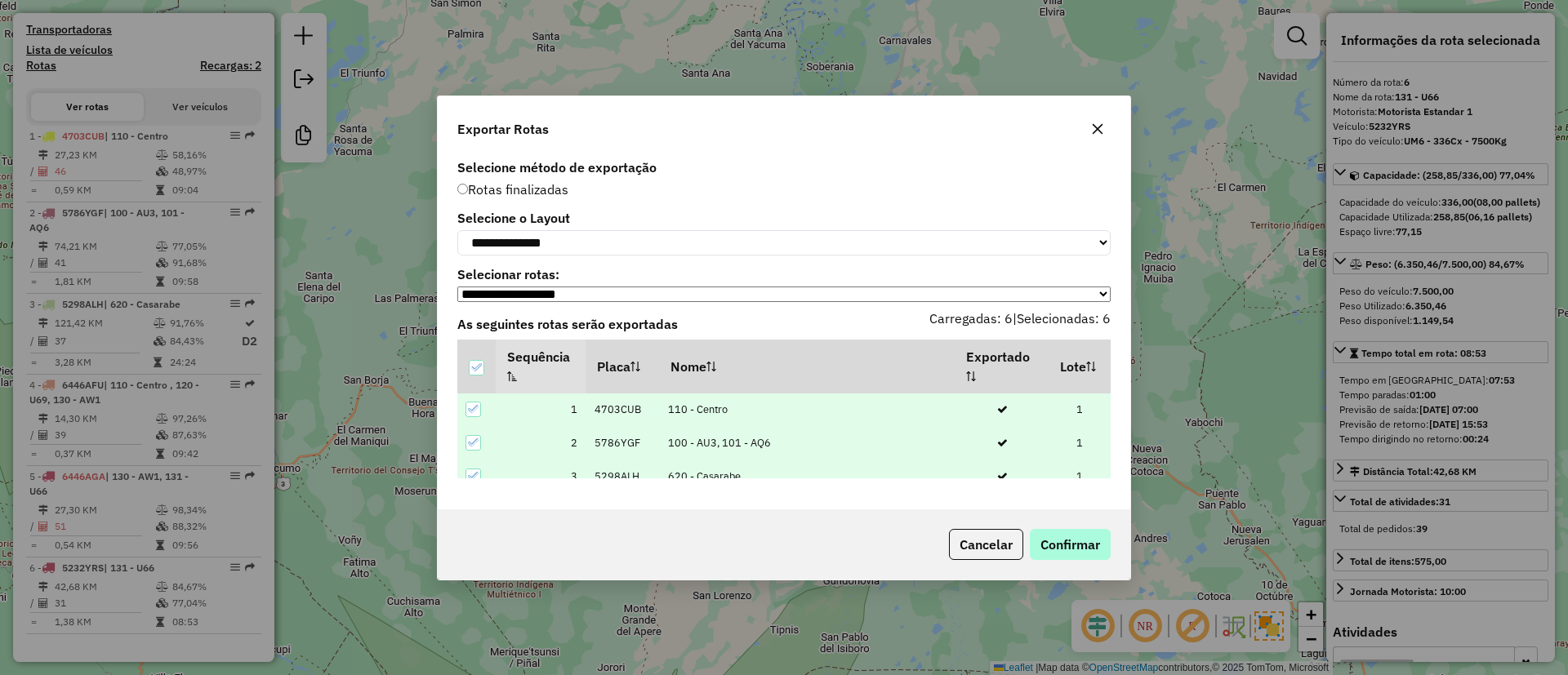
click at [1076, 562] on div "Cancelar Confirmar" at bounding box center [784, 545] width 693 height 70
click at [1072, 560] on button "Confirmar" at bounding box center [1070, 544] width 81 height 31
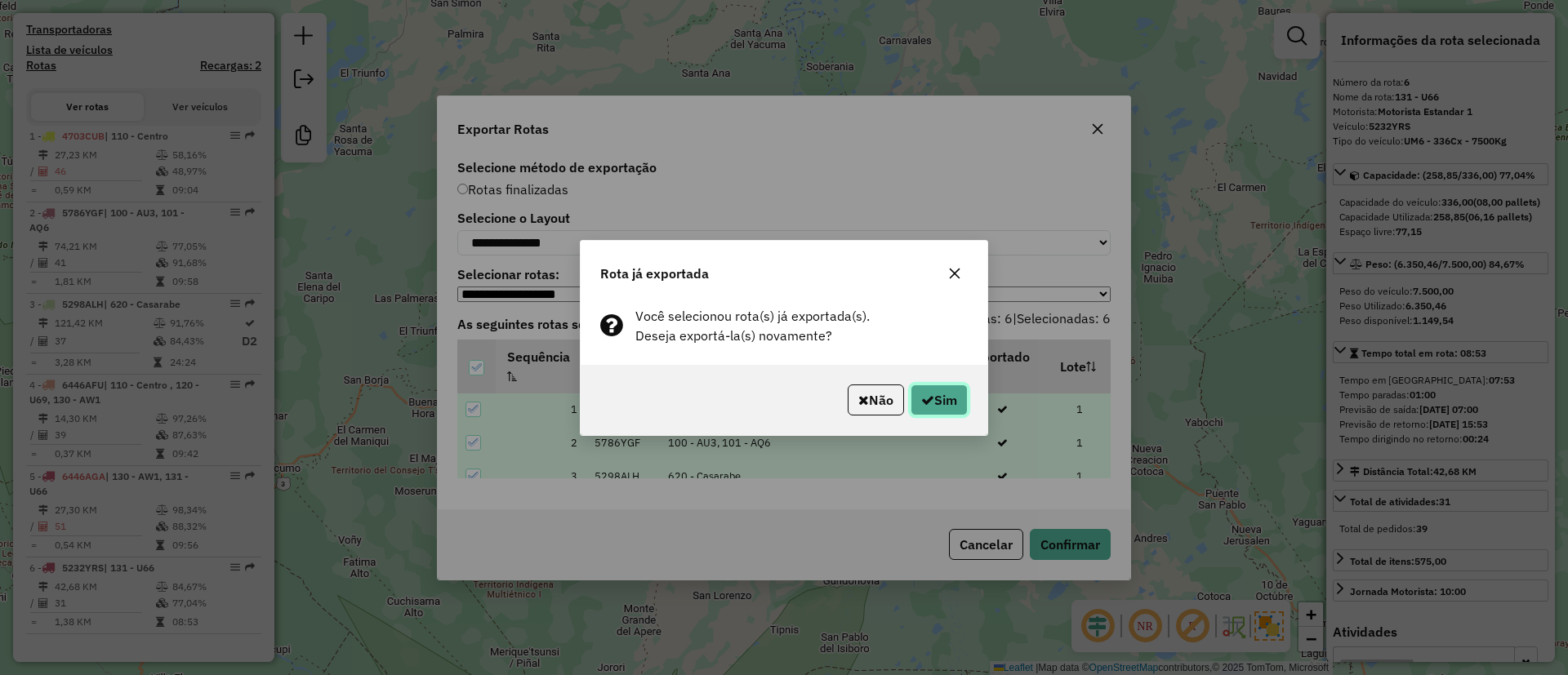
click at [938, 402] on button "Sim" at bounding box center [939, 399] width 57 height 31
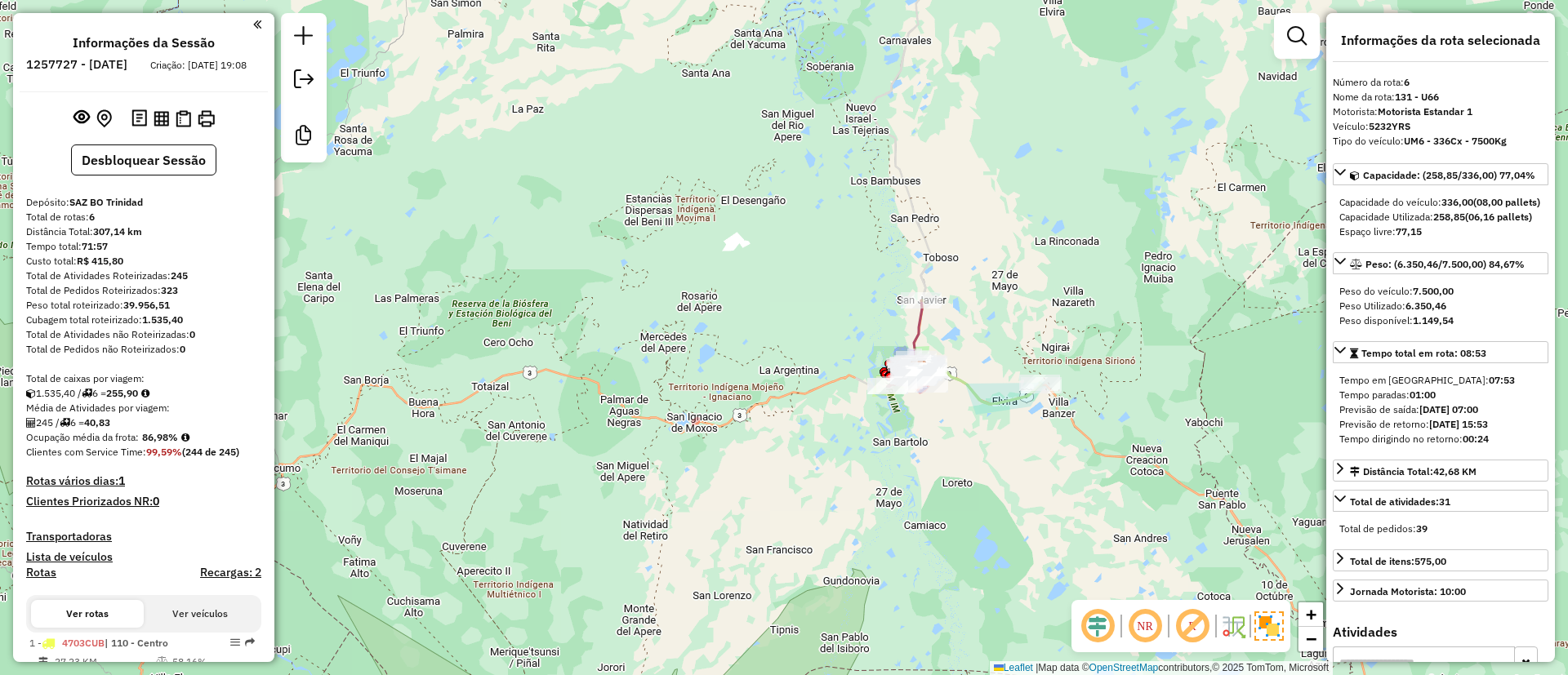
select select "**********"
drag, startPoint x: 143, startPoint y: 453, endPoint x: 180, endPoint y: 450, distance: 37.1
click at [178, 444] on strong "86,98%" at bounding box center [160, 437] width 36 height 13
copy strong "86,98%"
drag, startPoint x: 171, startPoint y: 293, endPoint x: 190, endPoint y: 297, distance: 19.4
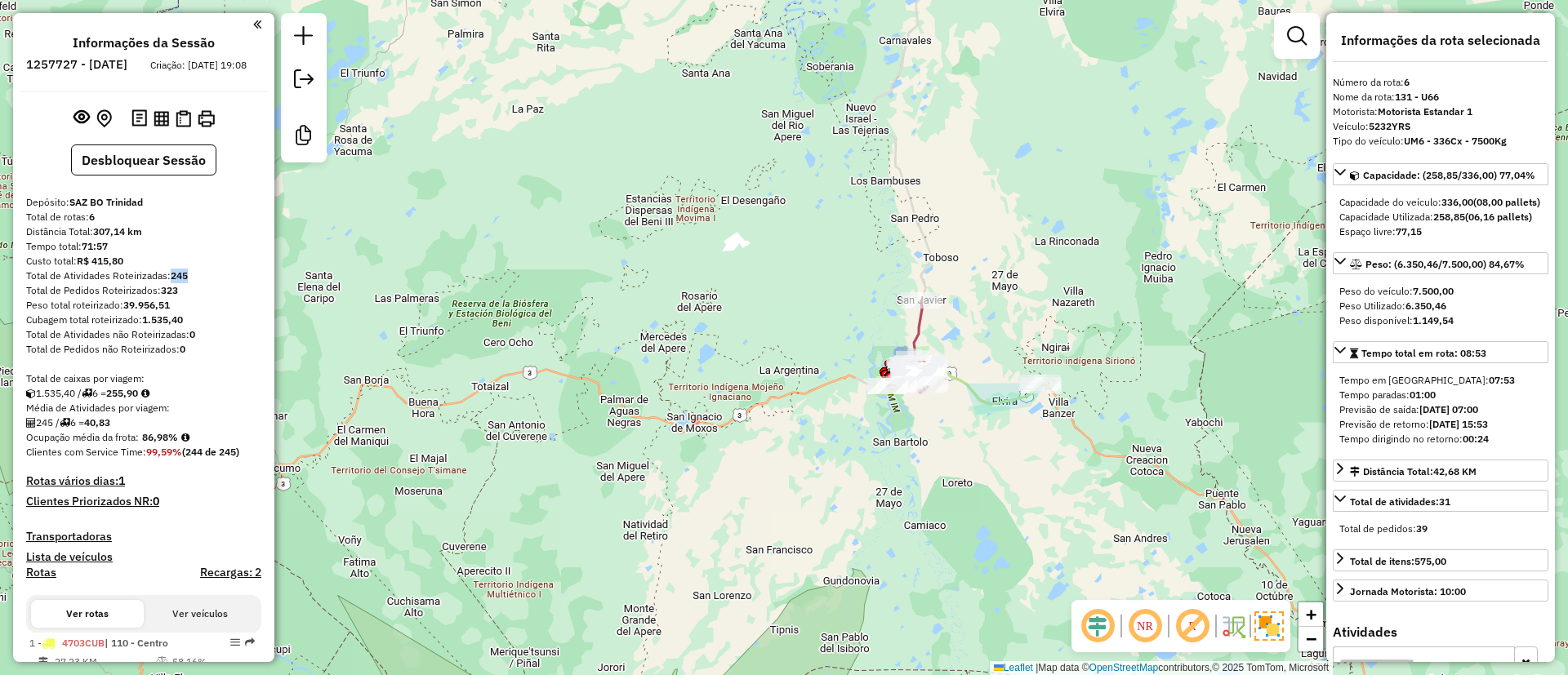
click at [190, 297] on div "Depósito: SAZ BO Trinidad Total de rotas: 6 Distância Total: 307,14 km Tempo to…" at bounding box center [143, 682] width 248 height 973
copy strong "245"
drag, startPoint x: 90, startPoint y: 436, endPoint x: 127, endPoint y: 434, distance: 37.1
click at [127, 430] on div "245 / 6 = 40,83" at bounding box center [144, 424] width 236 height 15
copy div "40,83"
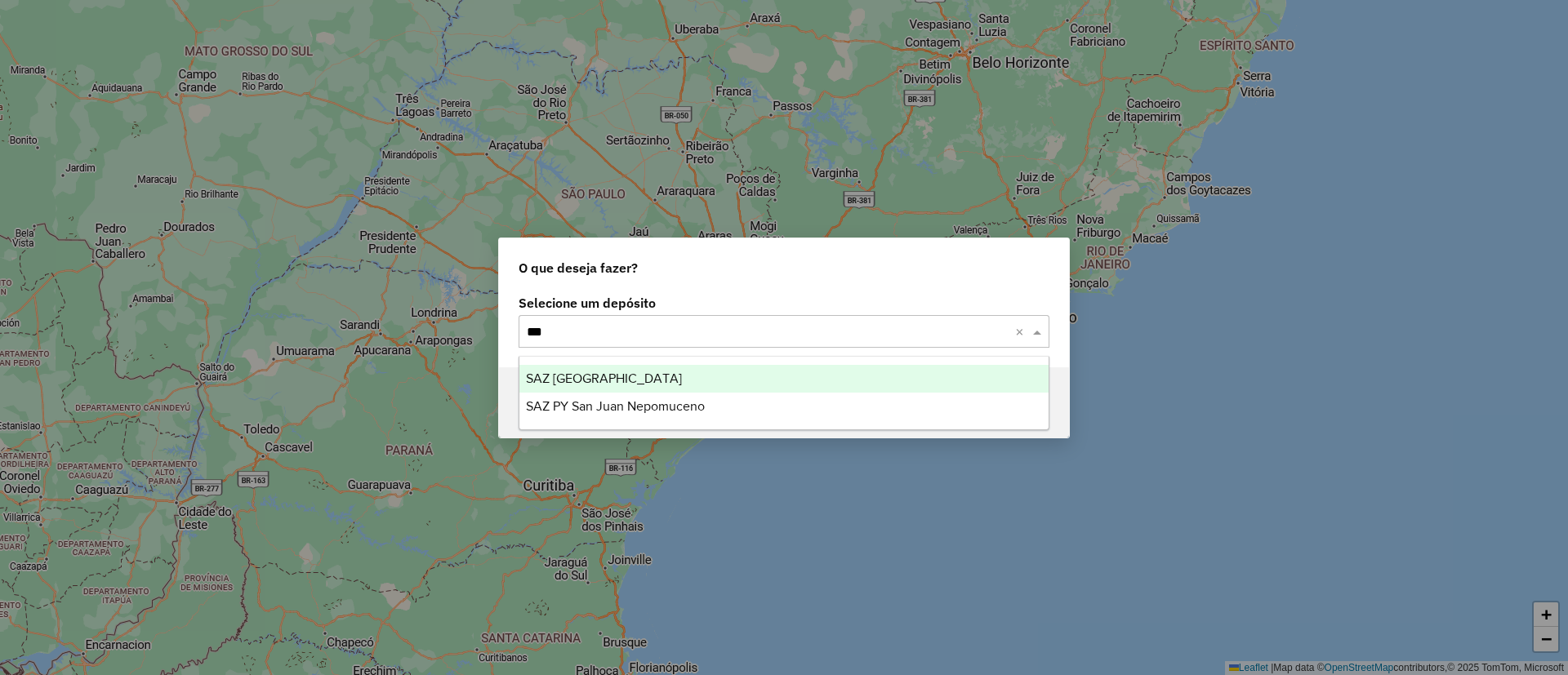
type input "****"
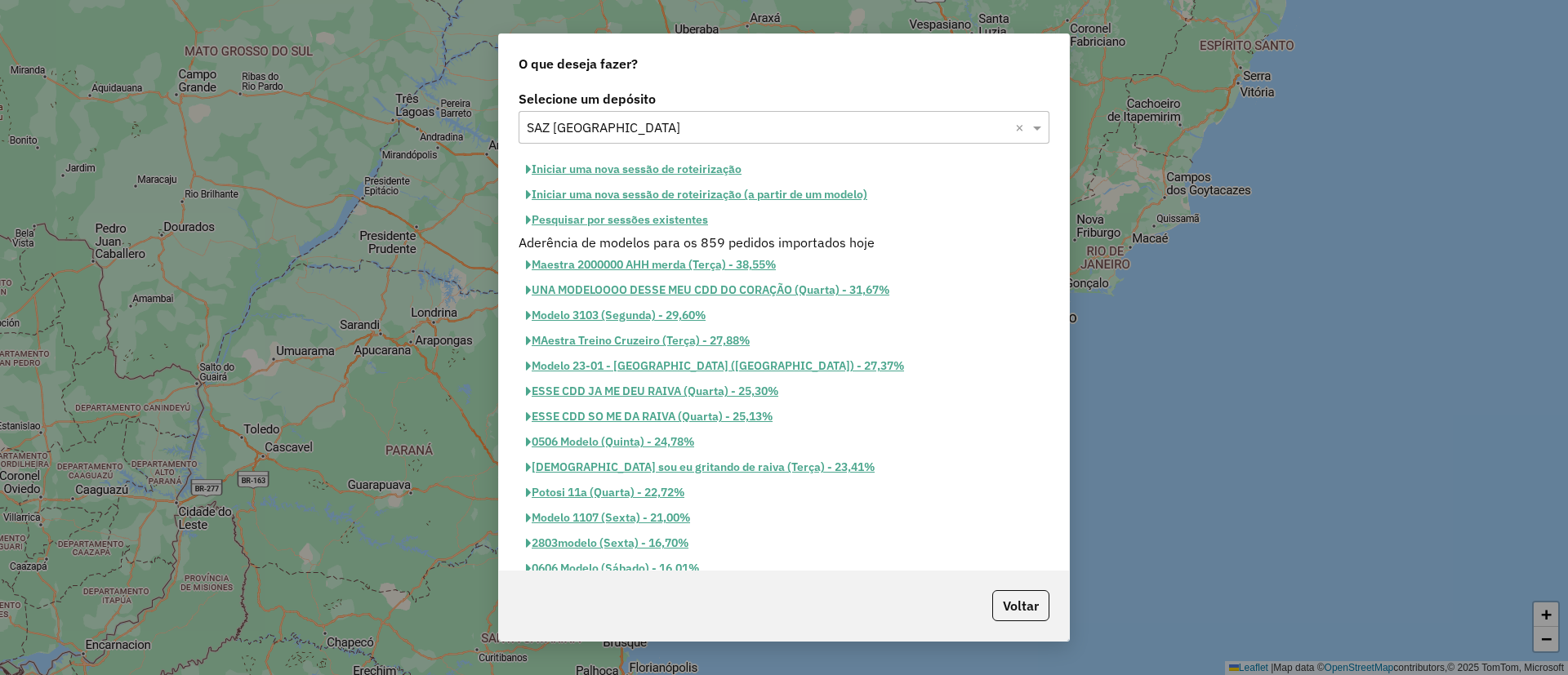
click at [648, 172] on button "Iniciar uma nova sessão de roteirização" at bounding box center [634, 170] width 231 height 25
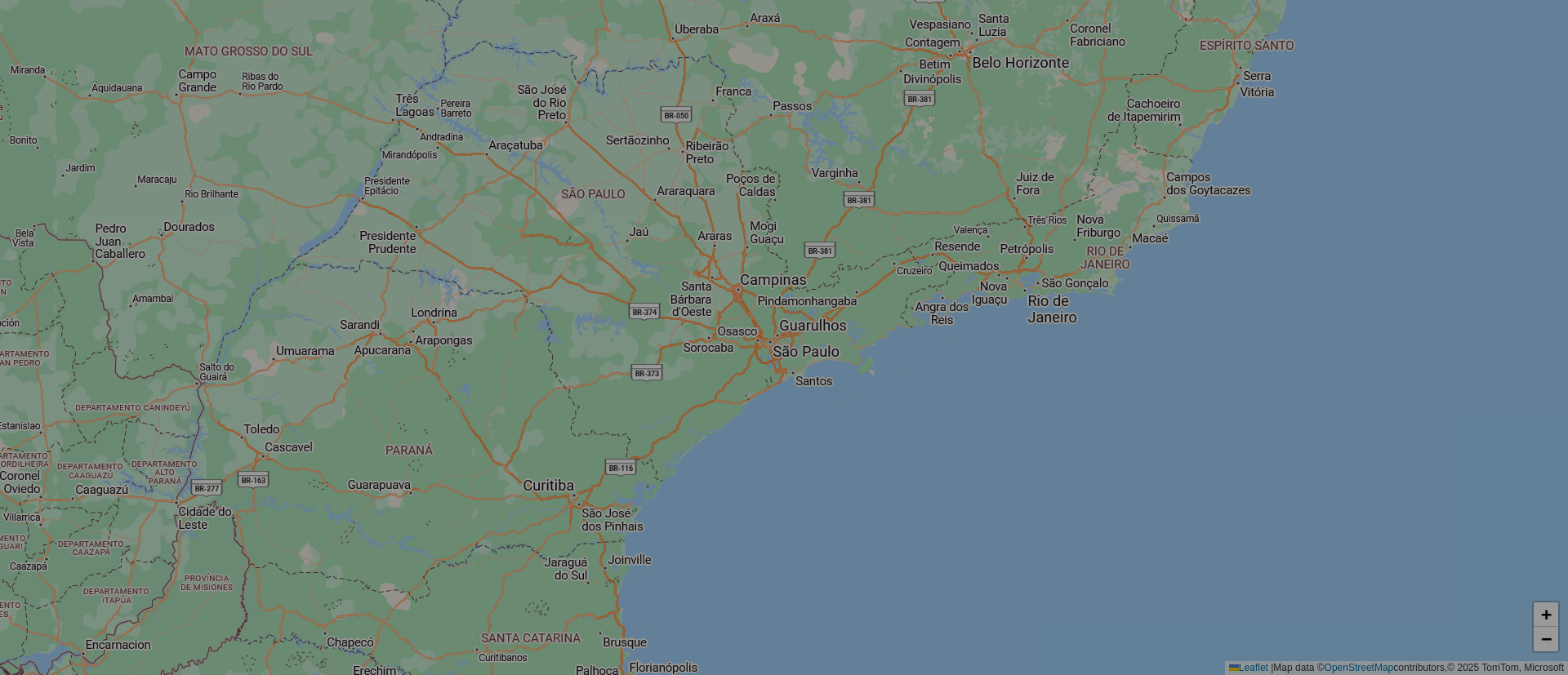
select select "*"
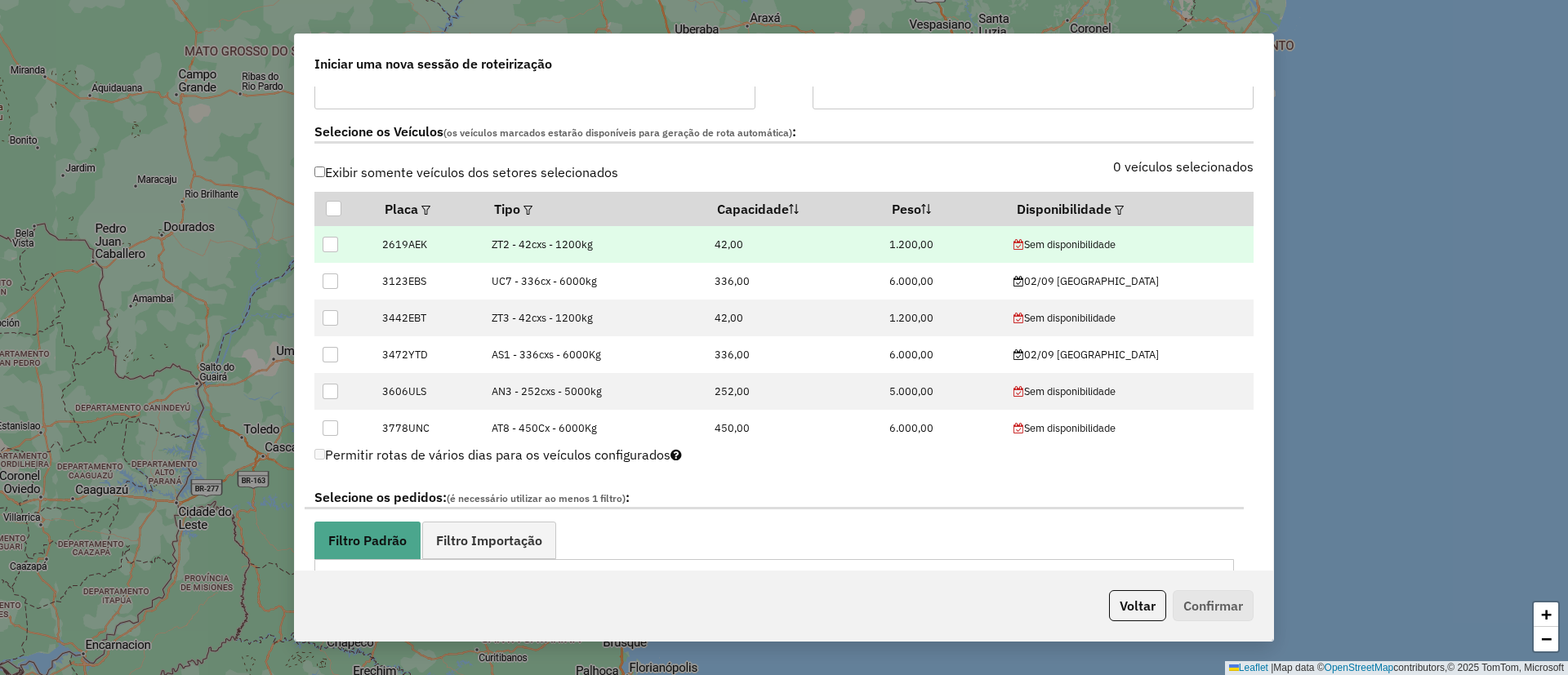
scroll to position [490, 0]
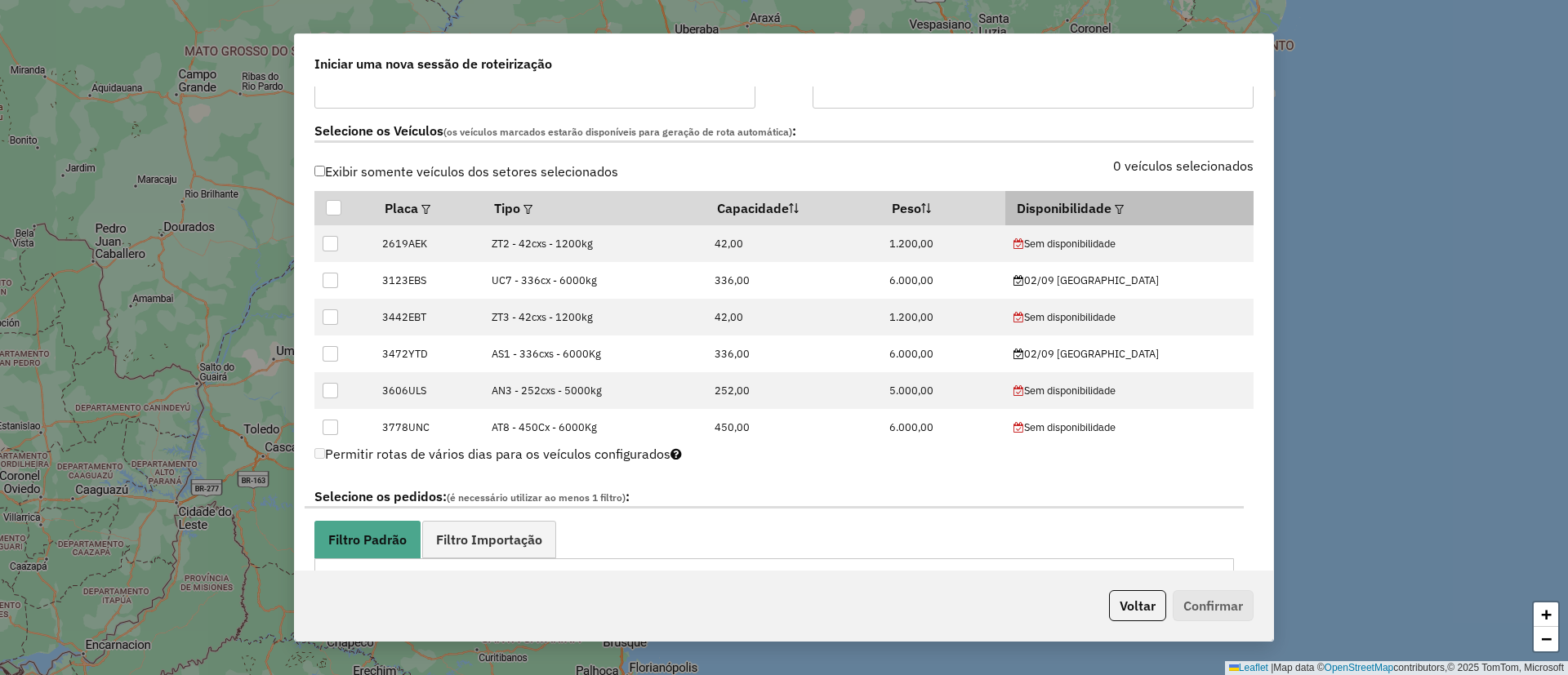
click at [1154, 206] on th "Disponibilidade" at bounding box center [1129, 208] width 248 height 34
click at [1124, 205] on div at bounding box center [1117, 208] width 13 height 19
click at [1124, 205] on em at bounding box center [1119, 209] width 9 height 9
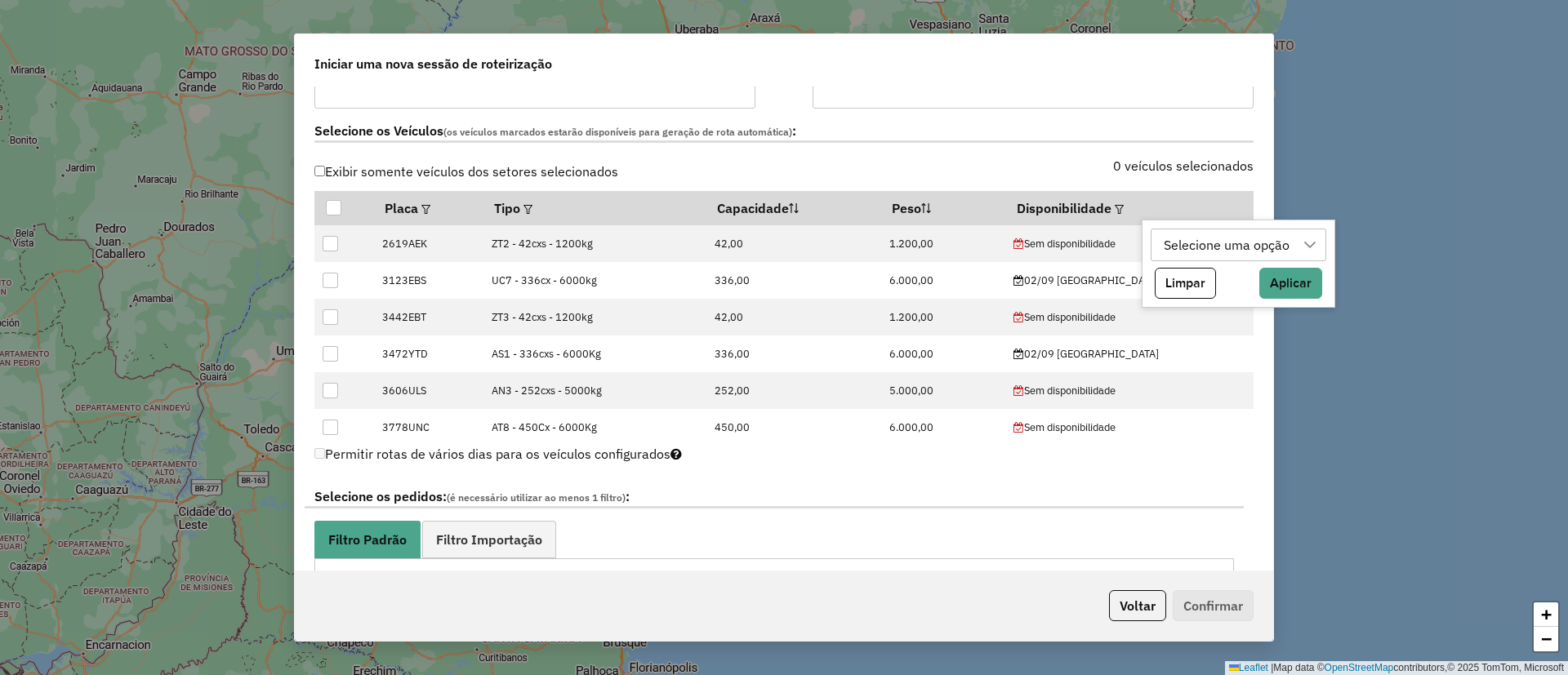
click at [1169, 243] on div "Selecione uma opção" at bounding box center [1226, 245] width 137 height 31
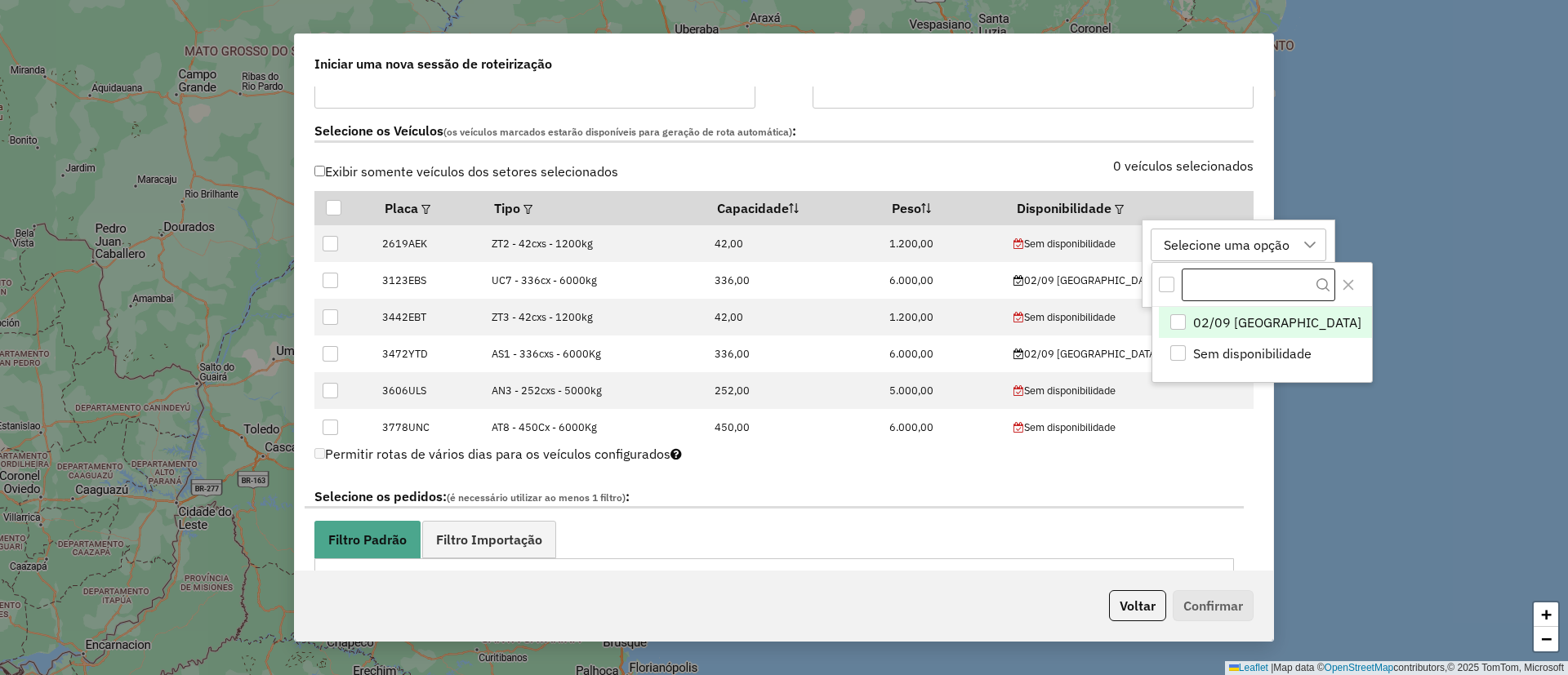
scroll to position [13, 74]
drag, startPoint x: 1217, startPoint y: 321, endPoint x: 1253, endPoint y: 305, distance: 39.4
click at [1216, 321] on span "02/09 [GEOGRAPHIC_DATA]" at bounding box center [1276, 322] width 168 height 19
click at [1334, 292] on button "Close" at bounding box center [1347, 284] width 26 height 26
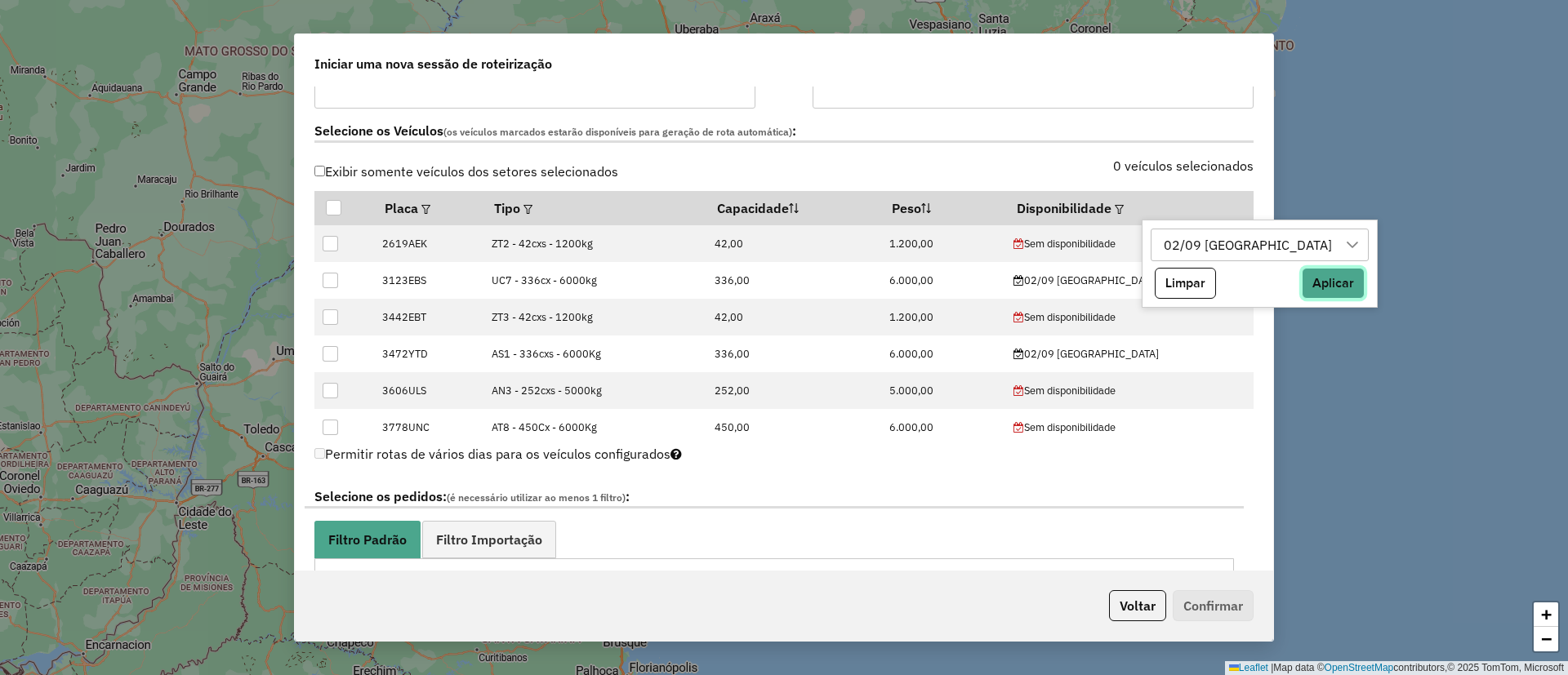
drag, startPoint x: 1273, startPoint y: 281, endPoint x: 1265, endPoint y: 280, distance: 8.1
click at [1302, 281] on button "Aplicar" at bounding box center [1332, 283] width 63 height 31
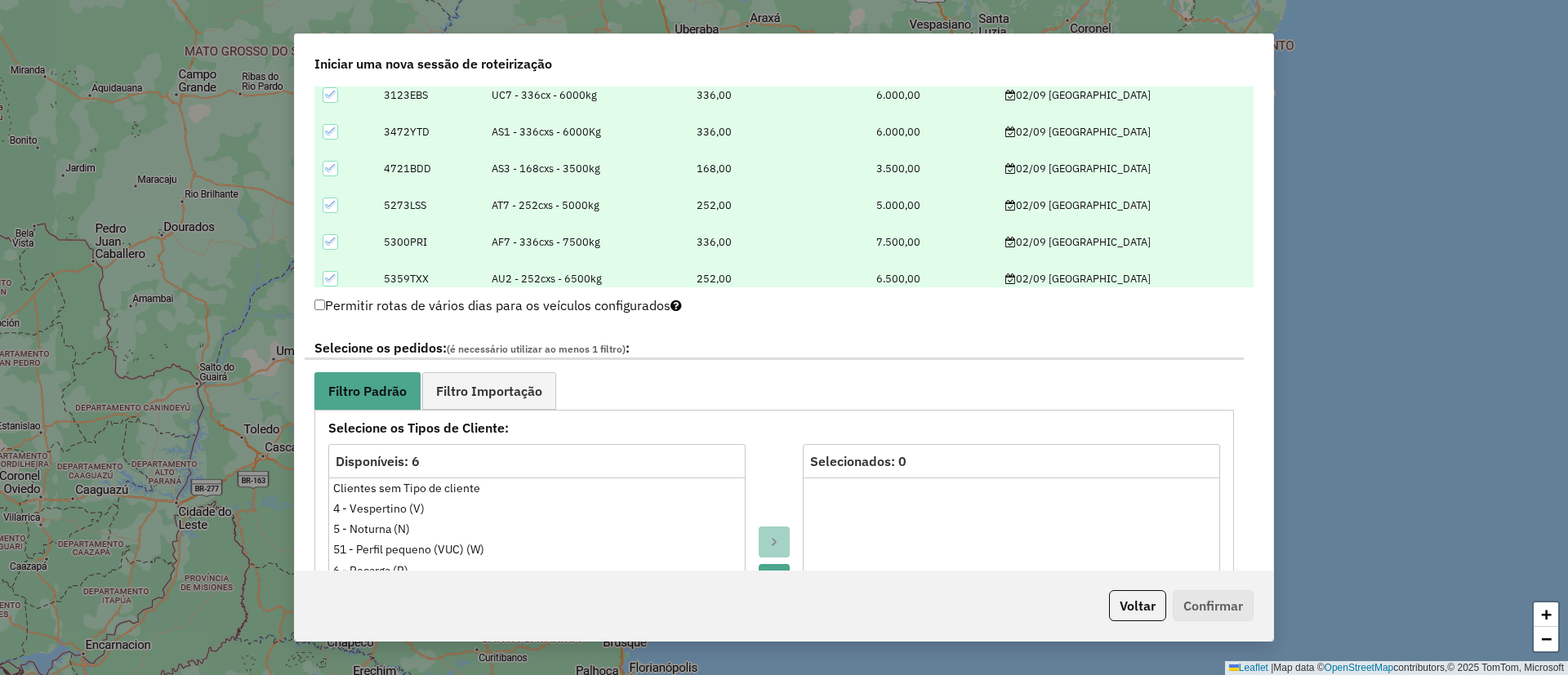
scroll to position [857, 0]
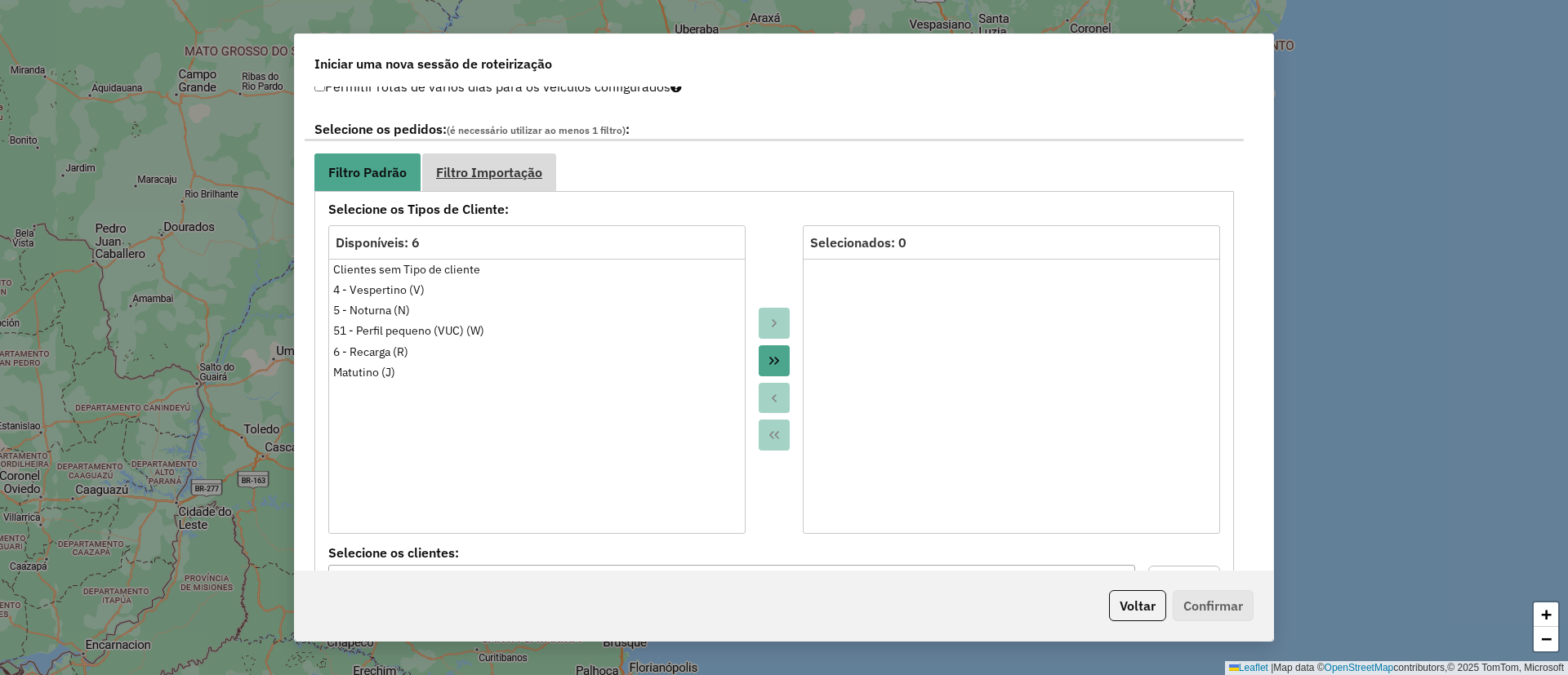
click at [527, 170] on span "Filtro Importação" at bounding box center [489, 172] width 106 height 13
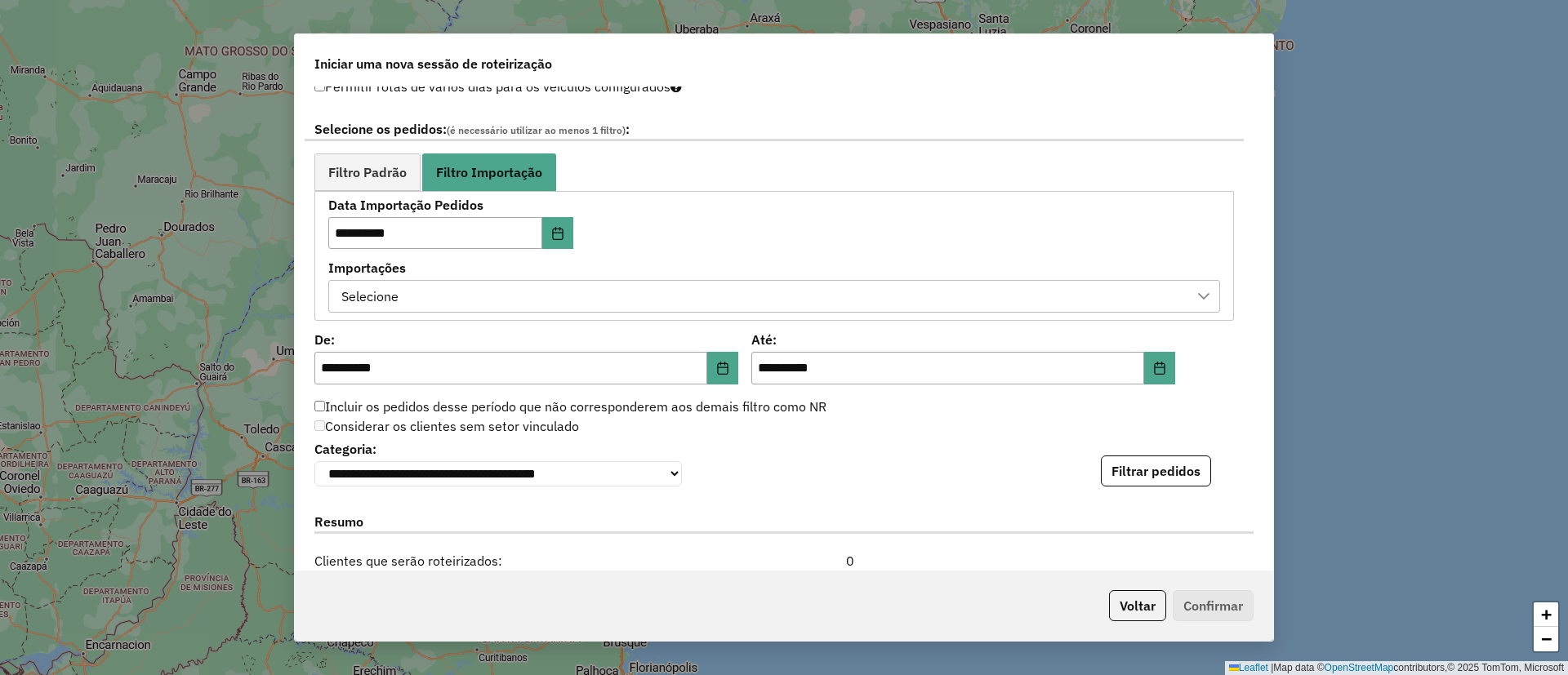
click at [438, 292] on div "Selecione" at bounding box center [762, 296] width 852 height 31
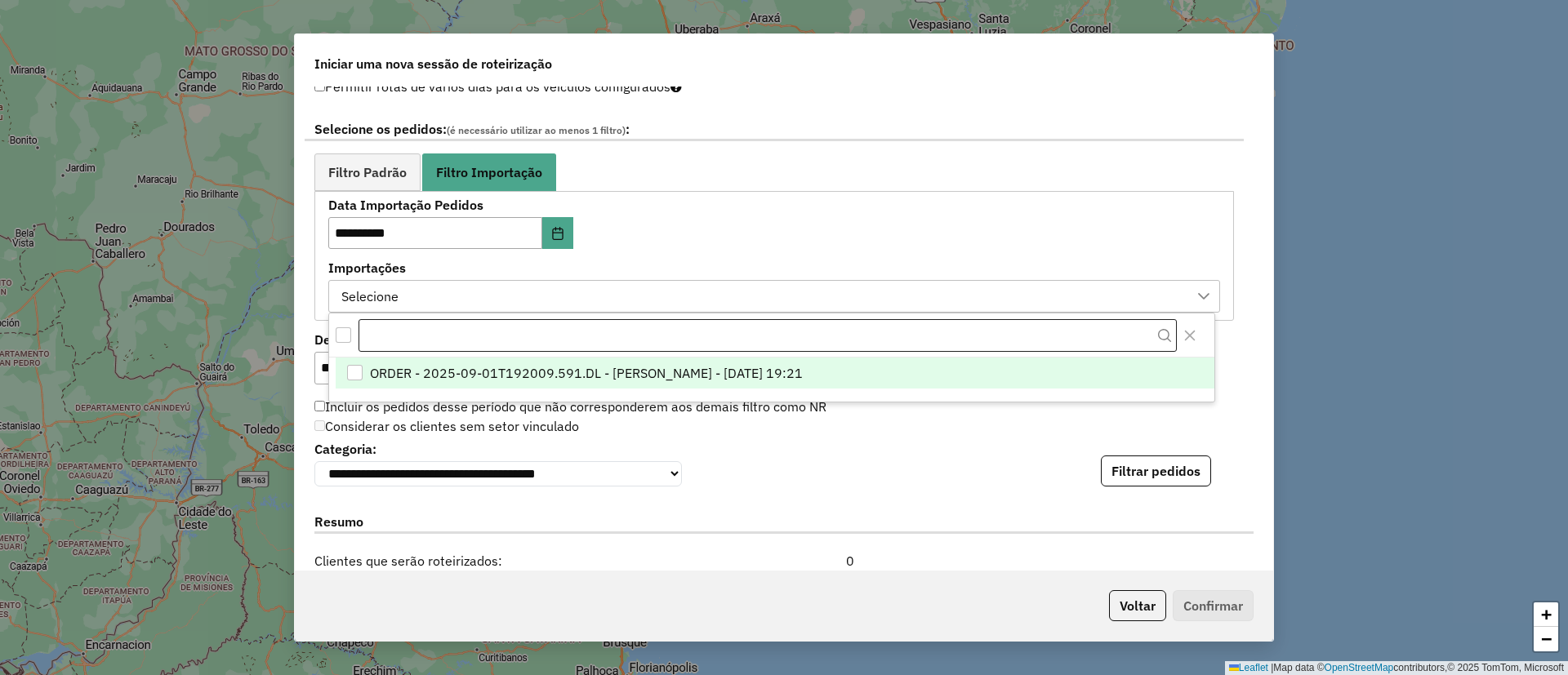
scroll to position [13, 74]
click at [564, 379] on span "ORDER - 2025-09-01T192009.591.DL - [PERSON_NAME] - [DATE] 19:21" at bounding box center [586, 373] width 433 height 19
click at [1115, 456] on div "**********" at bounding box center [784, 462] width 939 height 50
click at [1119, 464] on button "Filtrar pedidos" at bounding box center [1156, 470] width 110 height 31
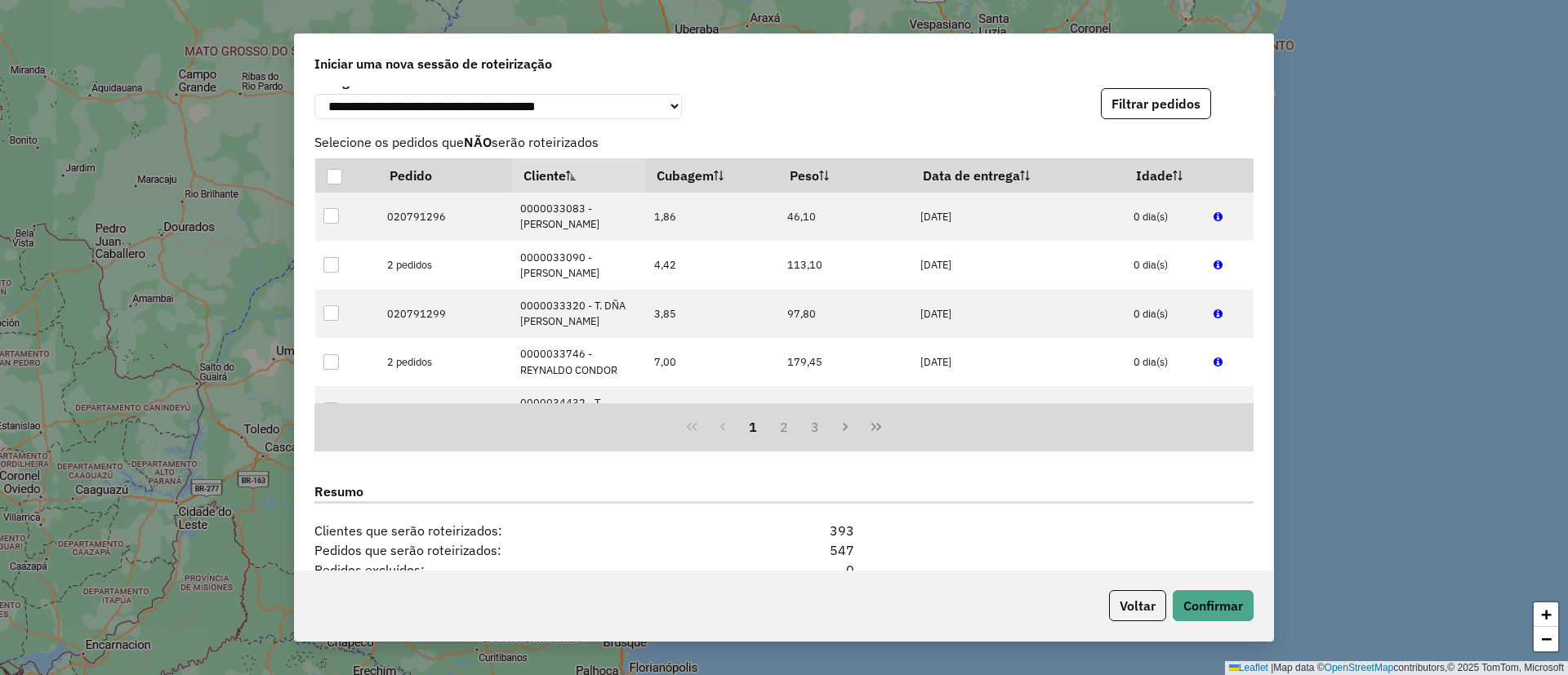
scroll to position [1484, 0]
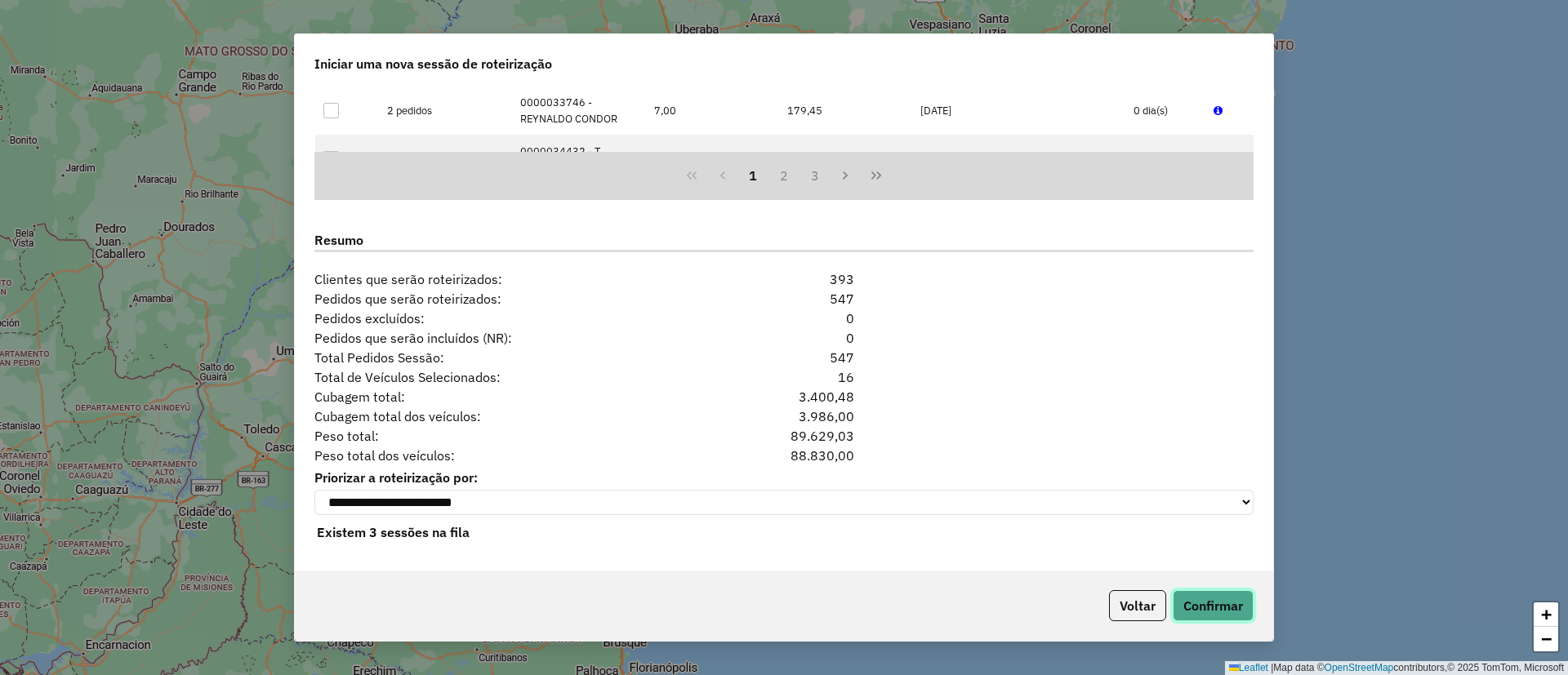
click at [1249, 600] on button "Confirmar" at bounding box center [1213, 606] width 81 height 31
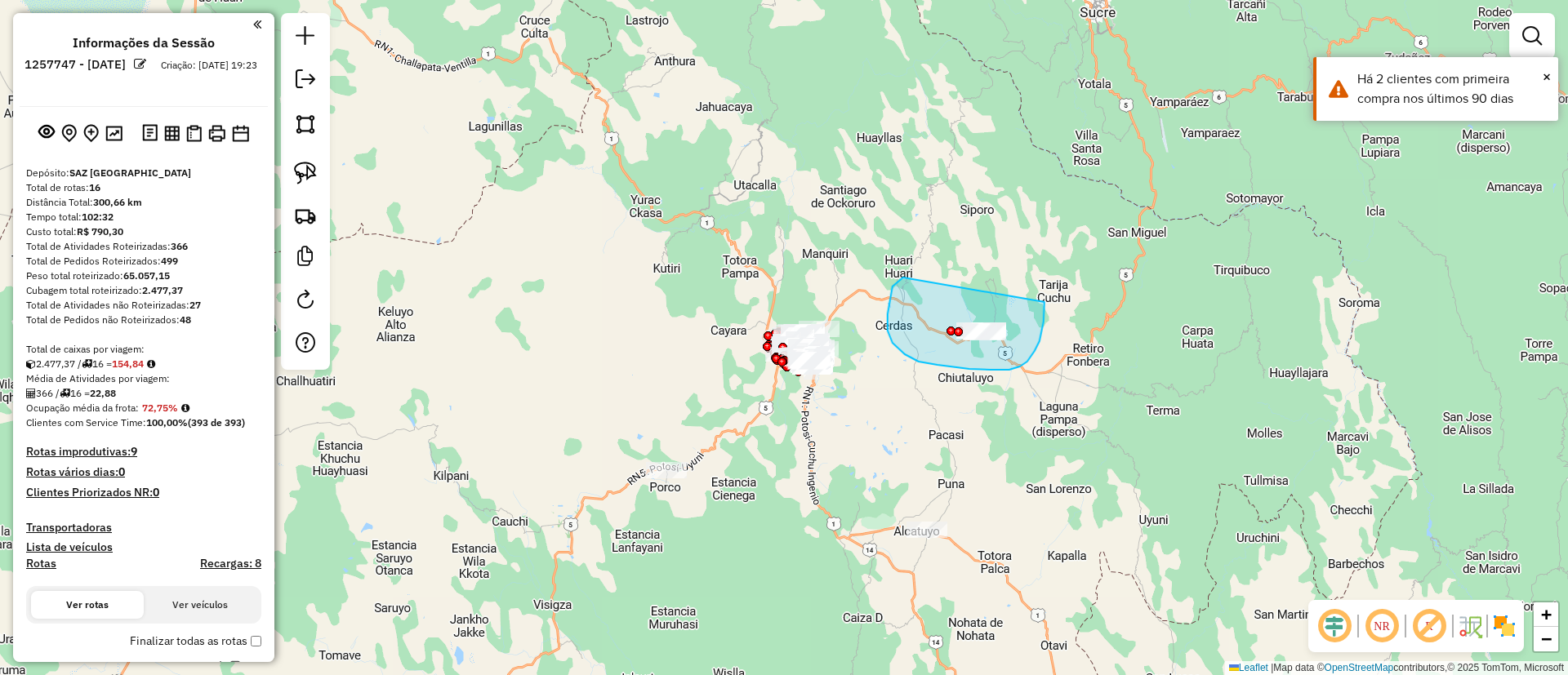
drag, startPoint x: 899, startPoint y: 281, endPoint x: 1044, endPoint y: 295, distance: 145.7
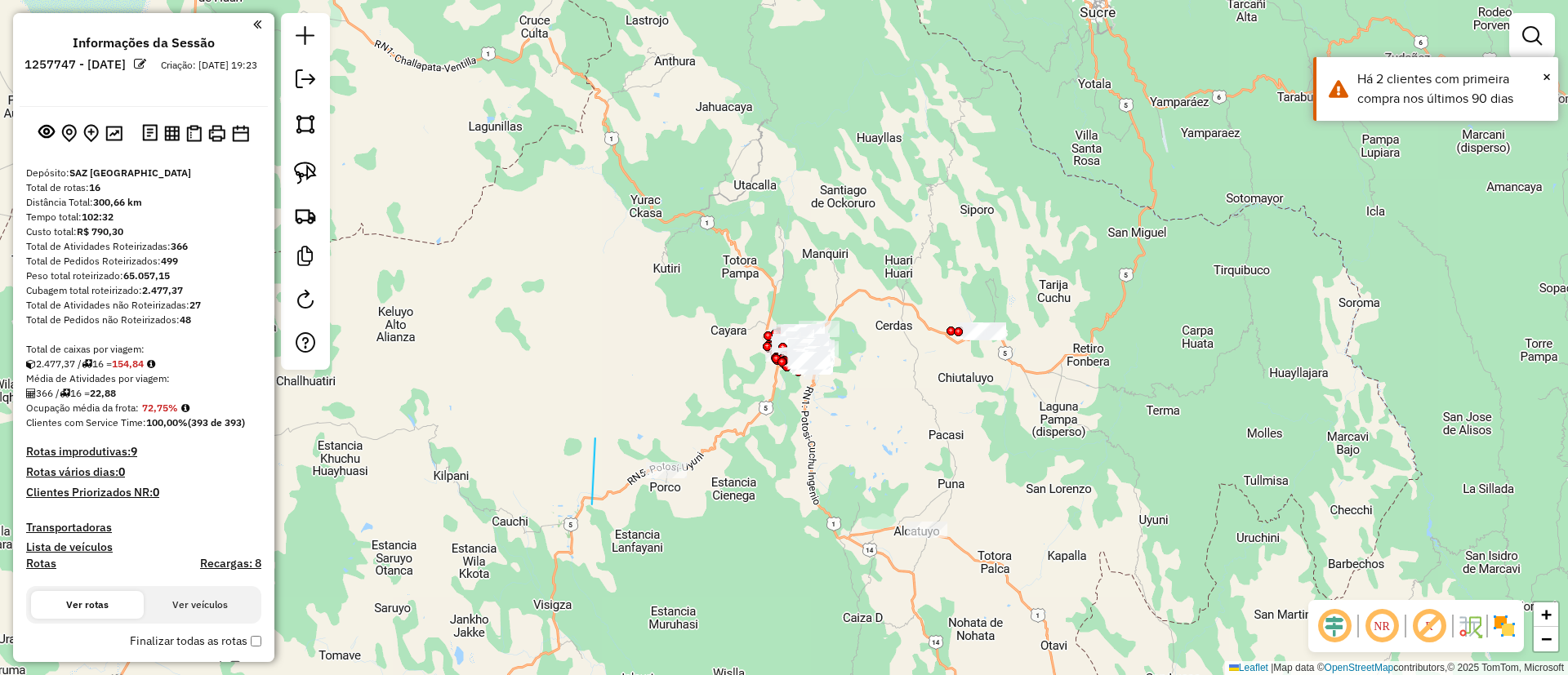
drag, startPoint x: 592, startPoint y: 505, endPoint x: 702, endPoint y: 454, distance: 121.2
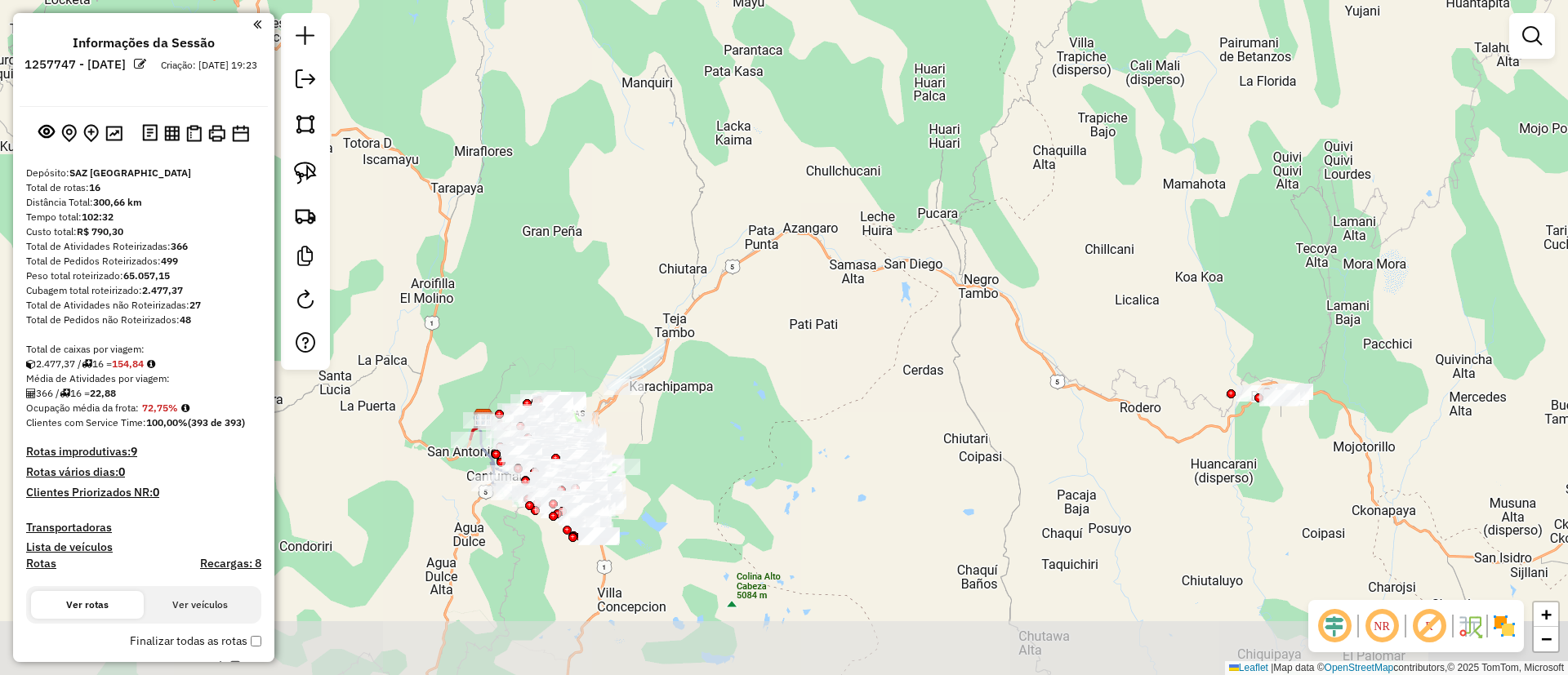
drag, startPoint x: 864, startPoint y: 398, endPoint x: 741, endPoint y: 340, distance: 136.0
click at [741, 340] on div "Janela de atendimento Grade de atendimento Capacidade Transportadoras Veículos …" at bounding box center [784, 338] width 1568 height 675
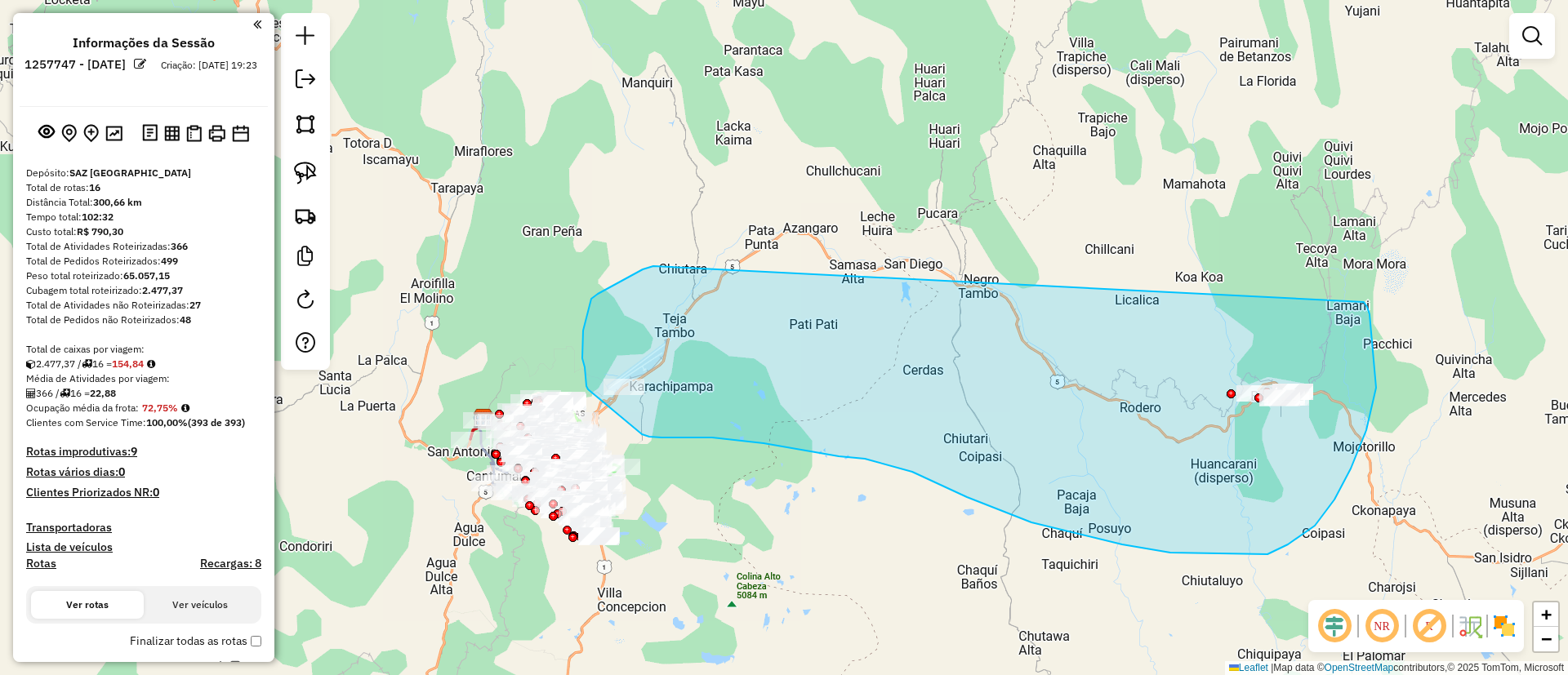
drag, startPoint x: 597, startPoint y: 294, endPoint x: 1362, endPoint y: 302, distance: 765.0
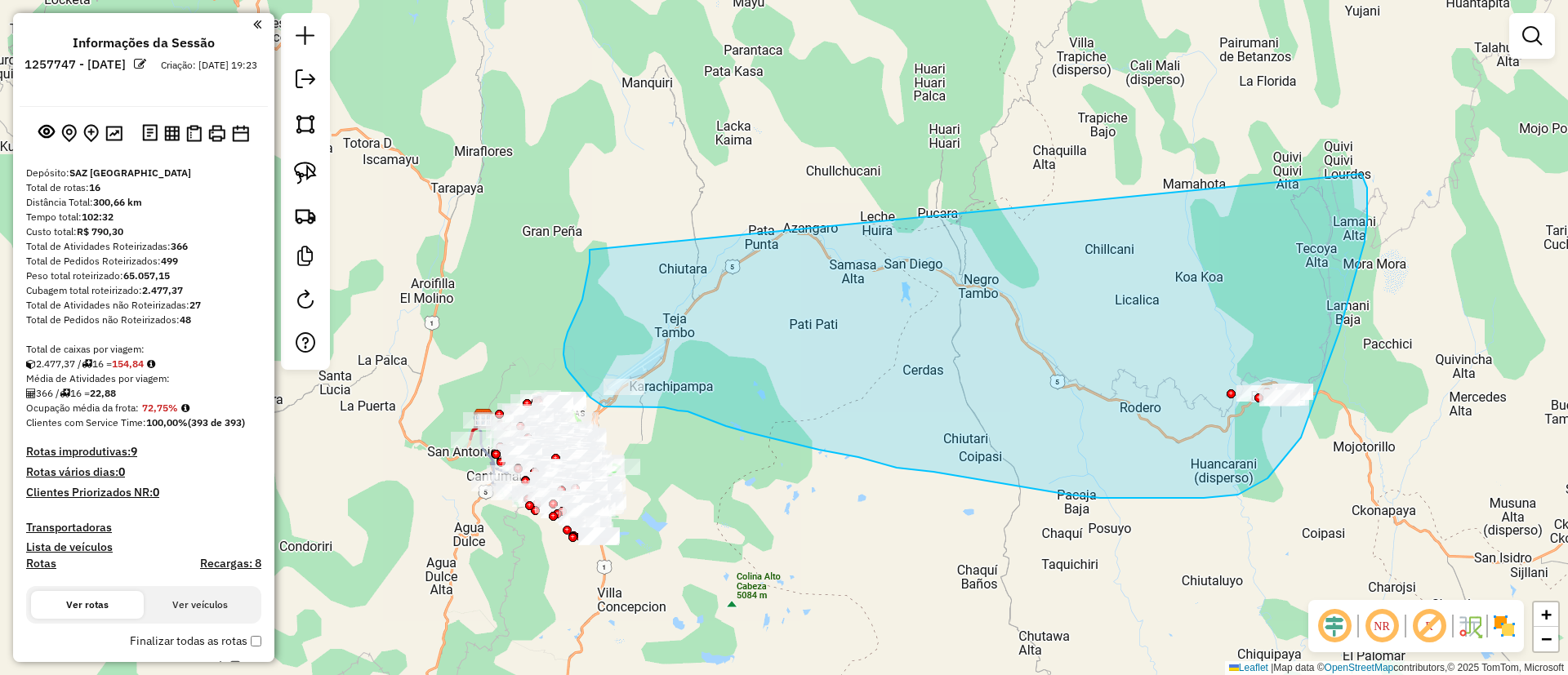
drag, startPoint x: 586, startPoint y: 286, endPoint x: 1361, endPoint y: 174, distance: 783.1
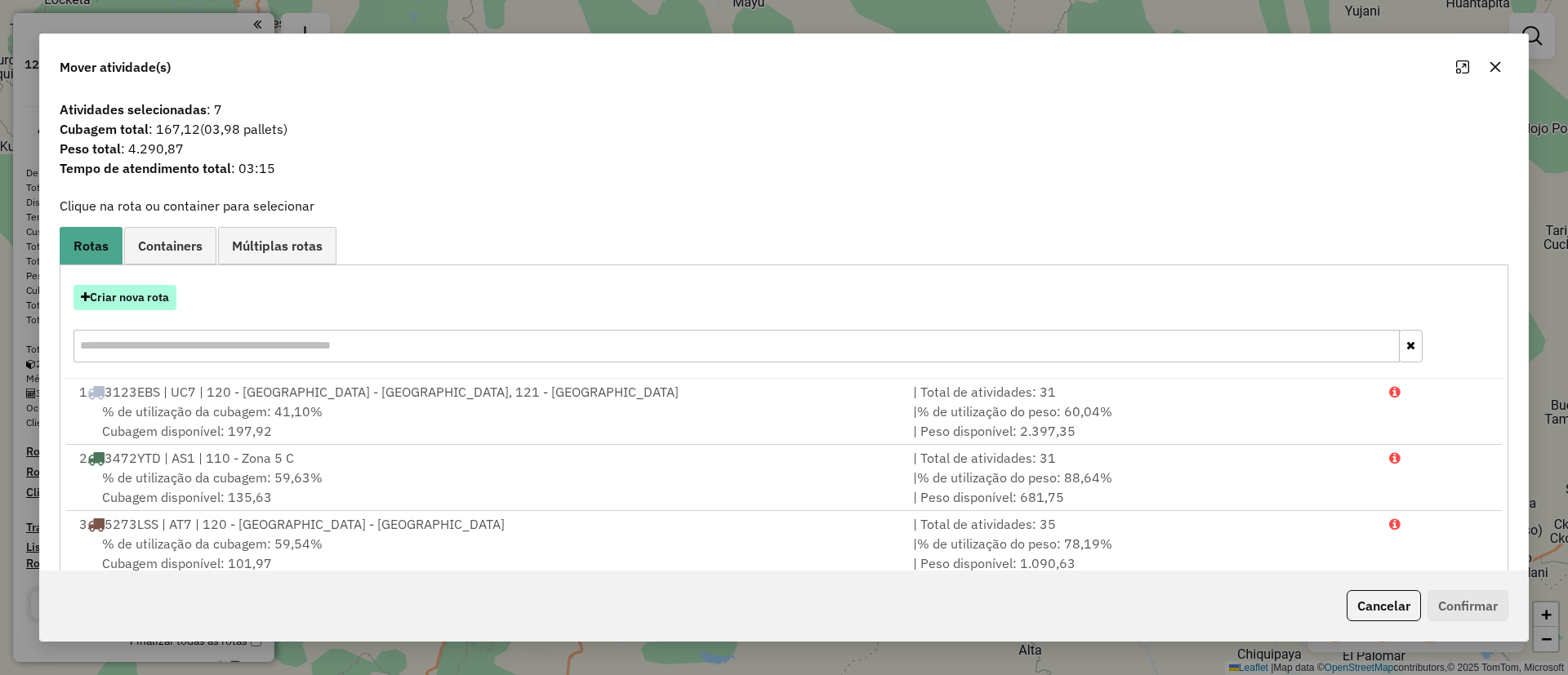
click at [128, 309] on button "Criar nova rota" at bounding box center [124, 297] width 103 height 25
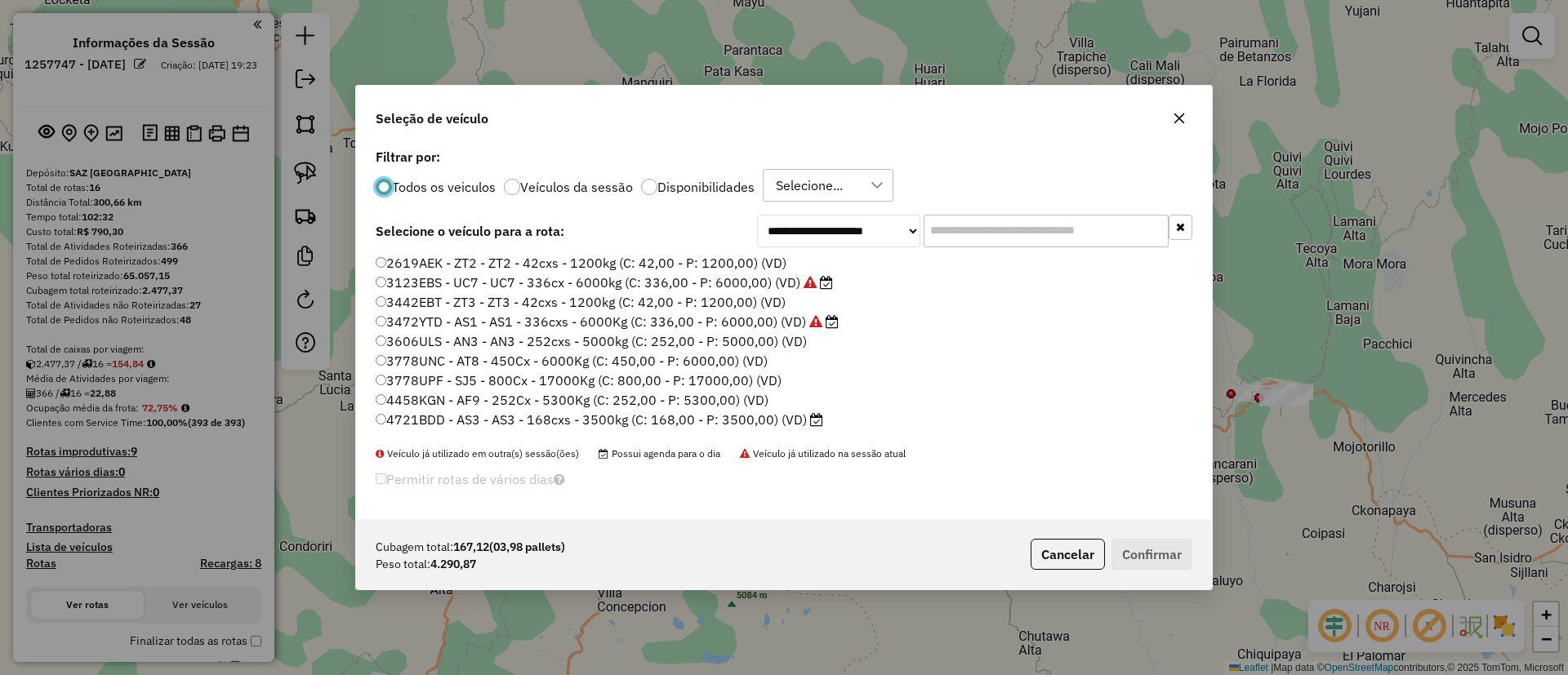
scroll to position [9, 5]
click at [583, 190] on label "Veículos da sessão" at bounding box center [576, 187] width 113 height 13
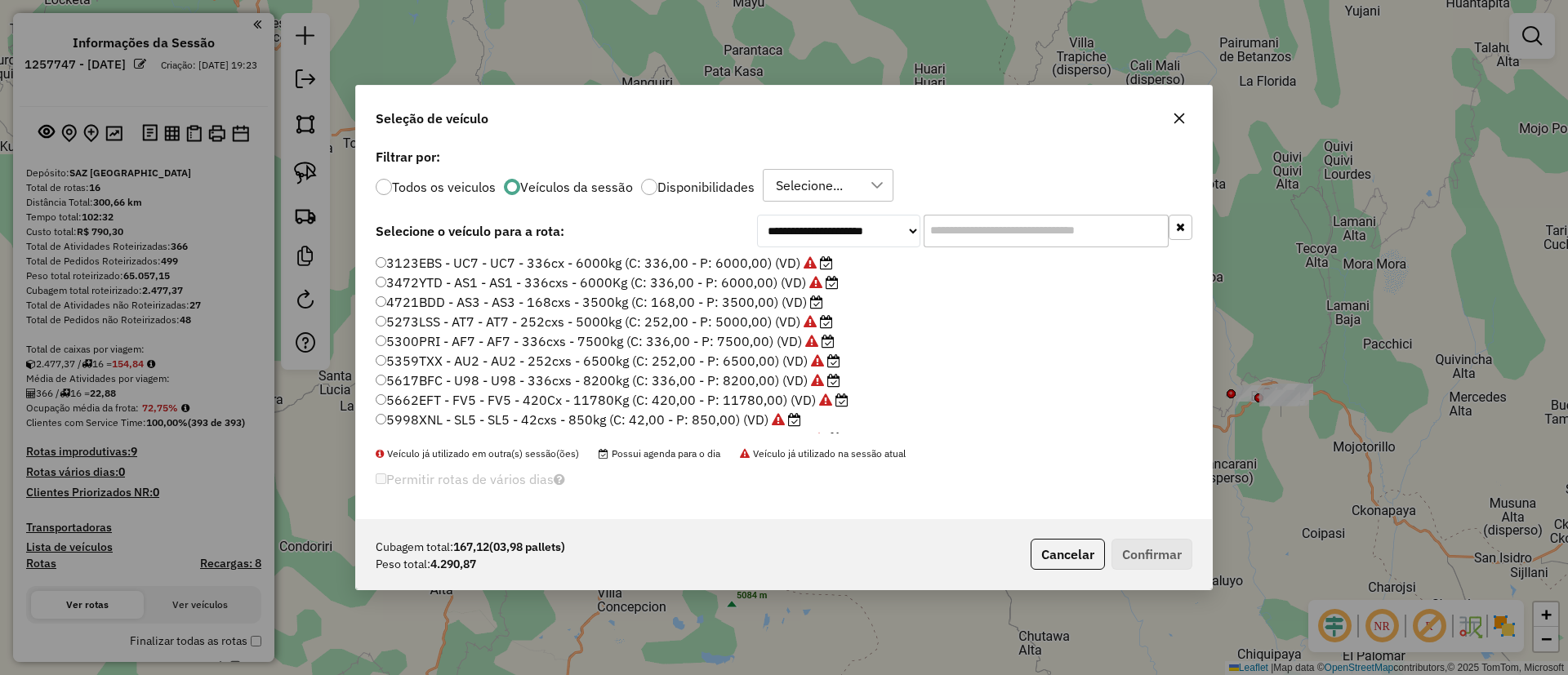
click at [784, 304] on label "4721BDD - AS3 - AS3 - 168cxs - 3500kg (C: 168,00 - P: 3500,00) (VD)" at bounding box center [600, 302] width 448 height 19
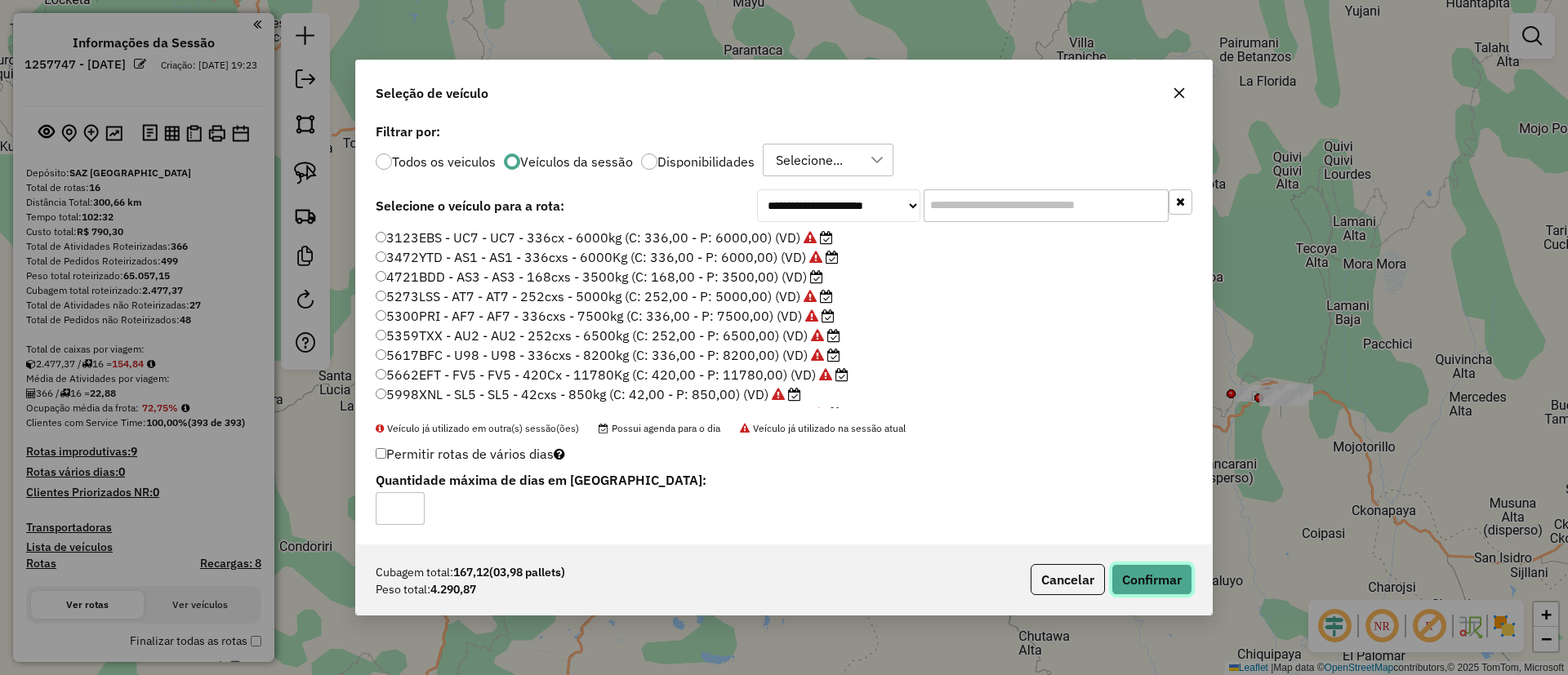
click at [1147, 586] on button "Confirmar" at bounding box center [1151, 579] width 81 height 31
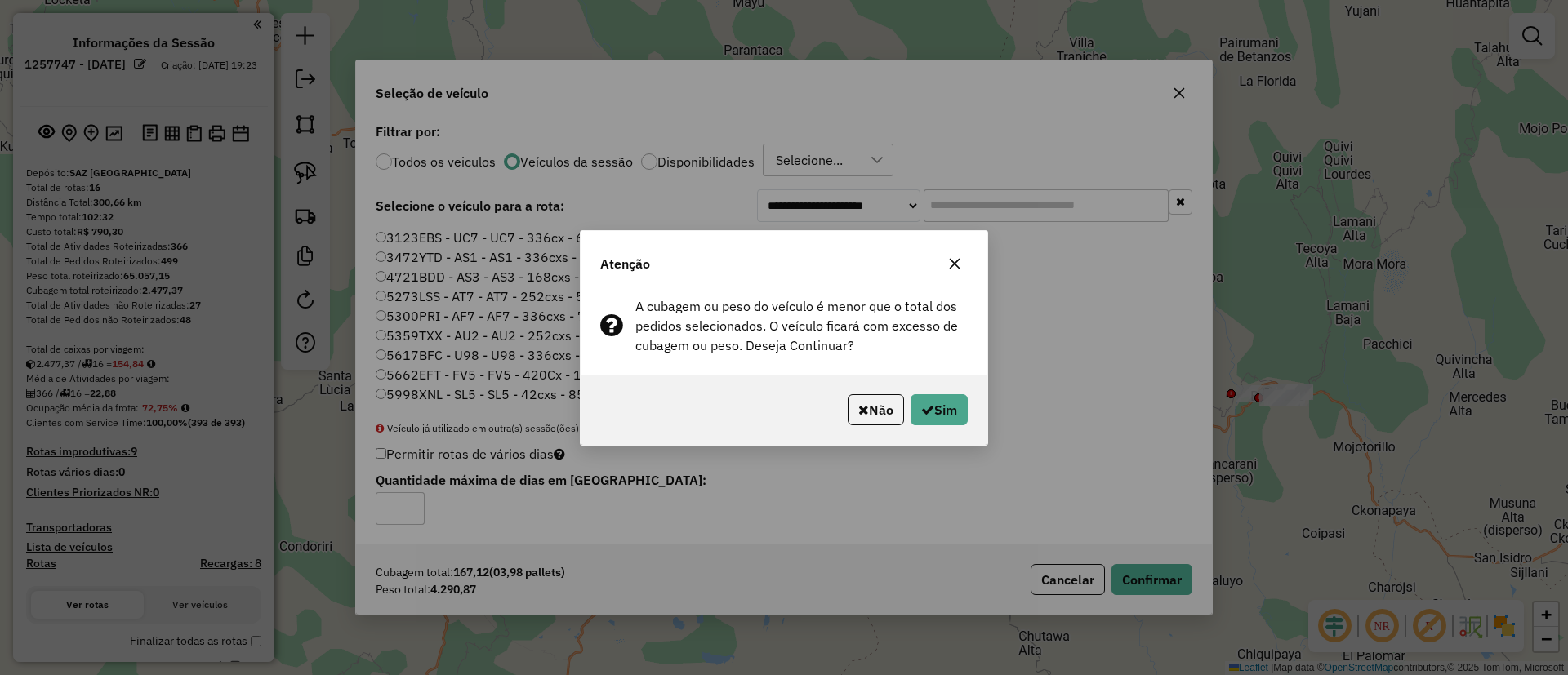
click at [950, 278] on div "Atenção" at bounding box center [784, 261] width 407 height 58
click at [952, 262] on icon "button" at bounding box center [955, 264] width 13 height 13
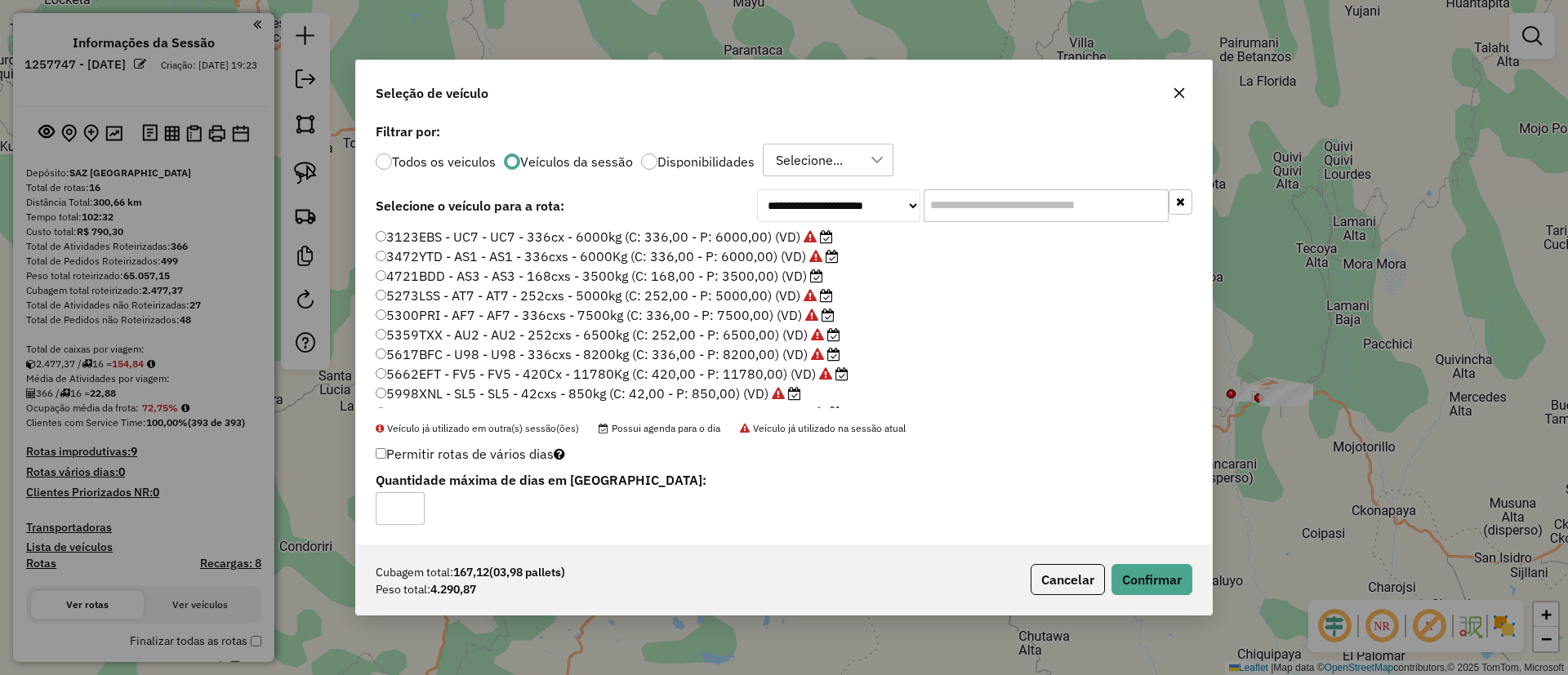
scroll to position [0, 0]
click at [671, 292] on label "5273LSS - AT7 - AT7 - 252cxs - 5000kg (C: 252,00 - P: 5000,00) (VD)" at bounding box center [604, 296] width 457 height 19
click at [1168, 577] on button "Confirmar" at bounding box center [1151, 579] width 81 height 31
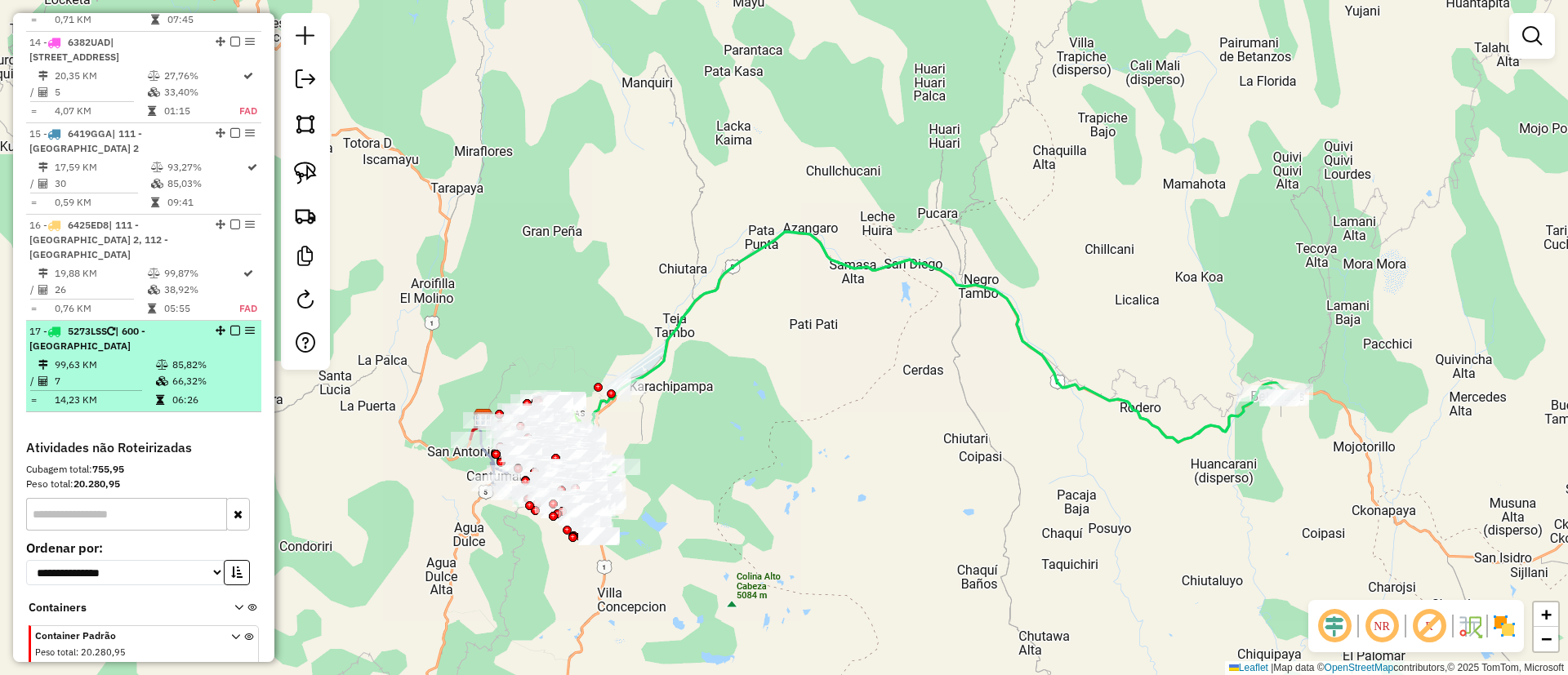
scroll to position [1841, 0]
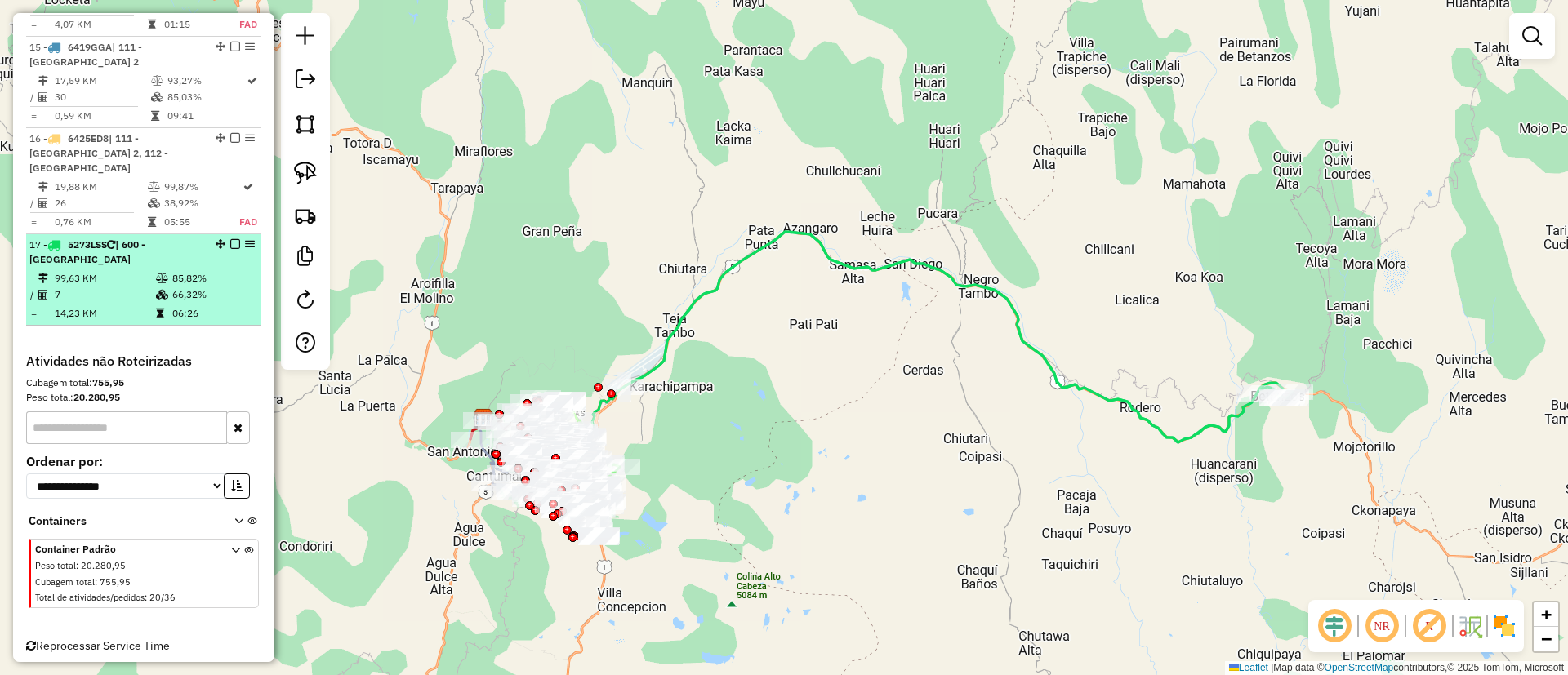
select select "**********"
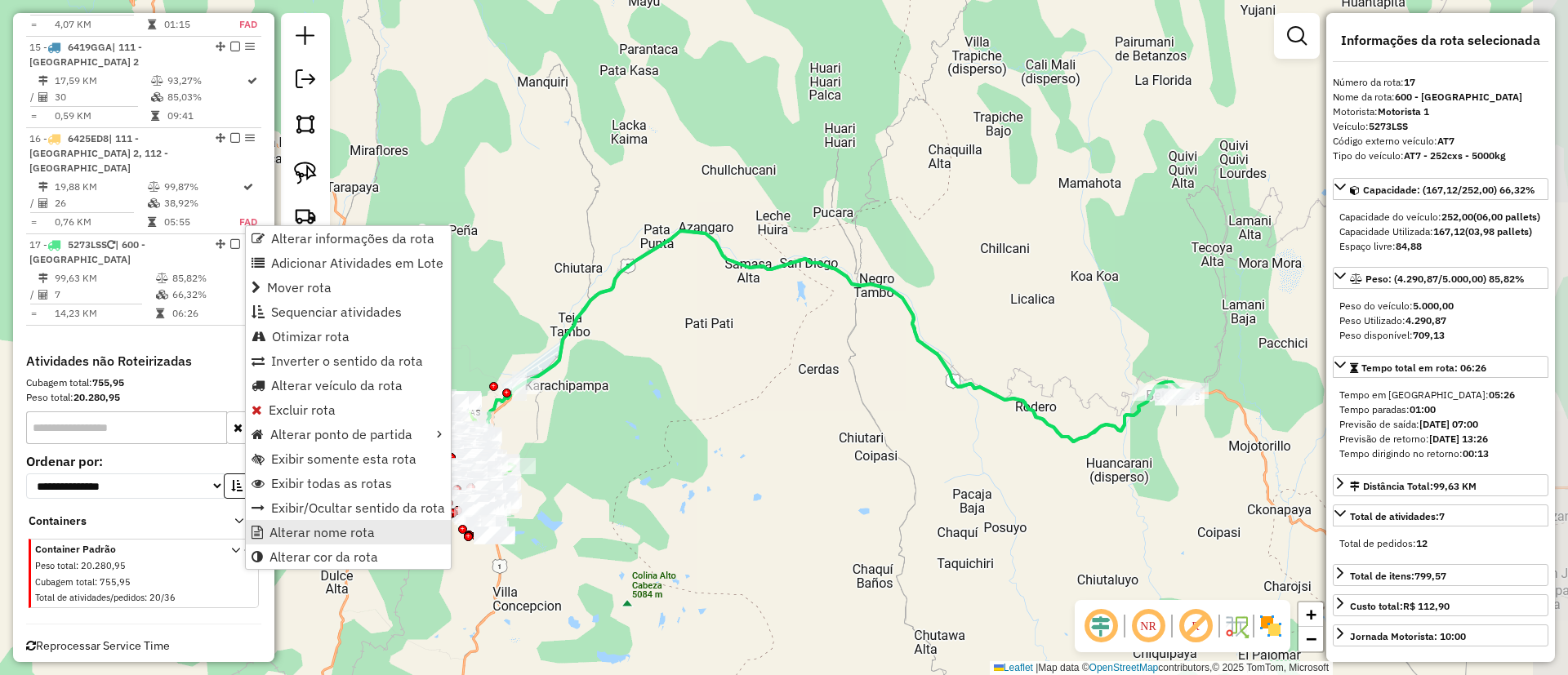
click at [344, 536] on span "Alterar nome rota" at bounding box center [322, 532] width 105 height 13
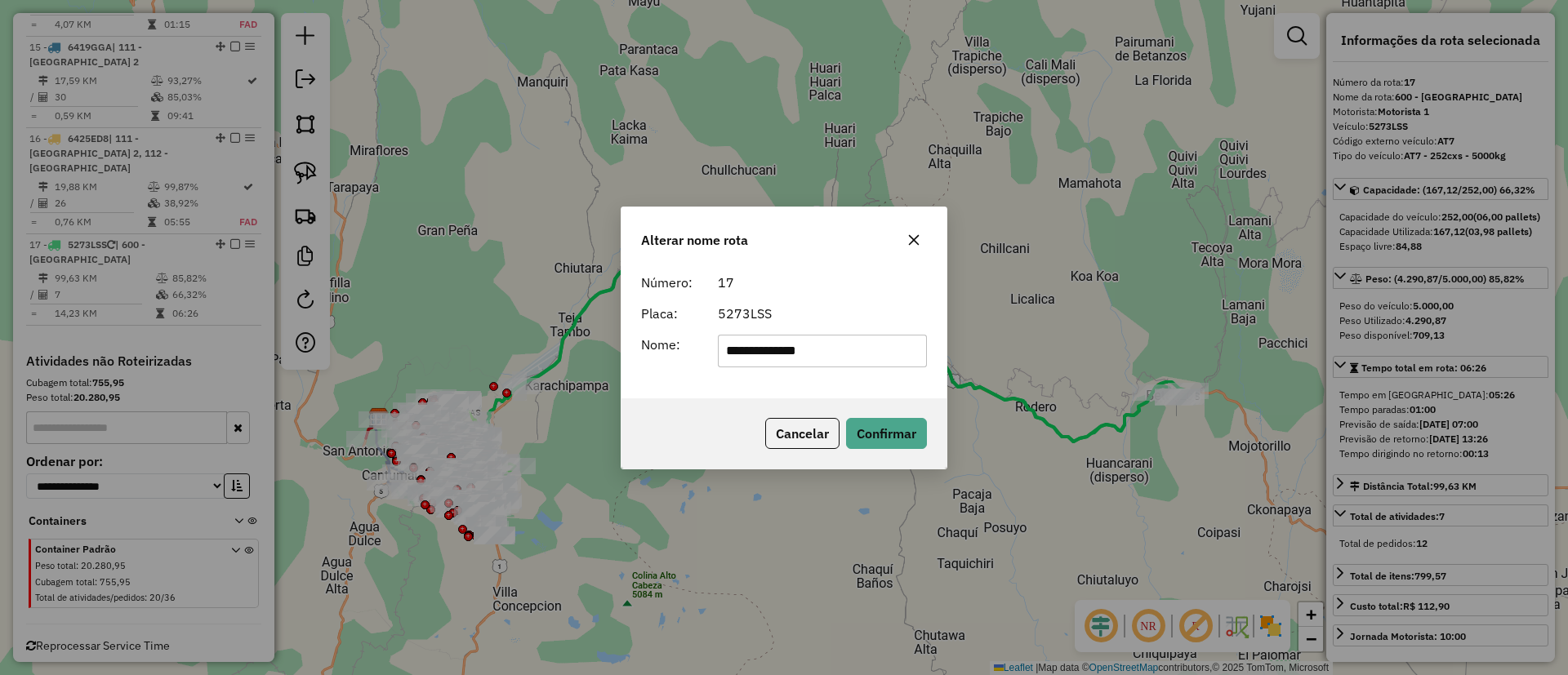
drag, startPoint x: 855, startPoint y: 343, endPoint x: 632, endPoint y: 340, distance: 223.0
click at [632, 340] on div "**********" at bounding box center [784, 351] width 306 height 33
type input "********"
click at [896, 418] on button "Confirmar" at bounding box center [886, 433] width 81 height 31
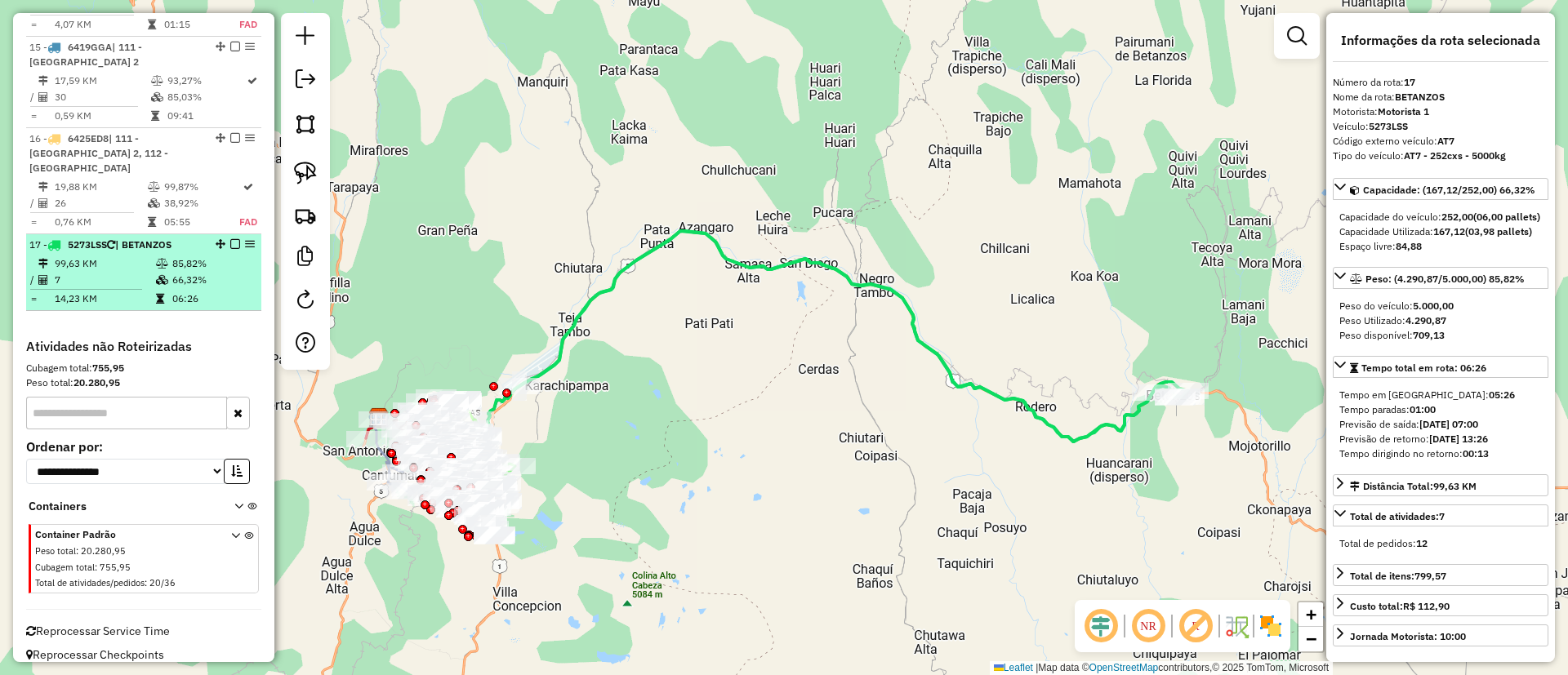
click at [234, 237] on div "17 - 5273LSS | BETANZOS" at bounding box center [144, 245] width 229 height 15
click at [231, 239] on em at bounding box center [236, 244] width 10 height 10
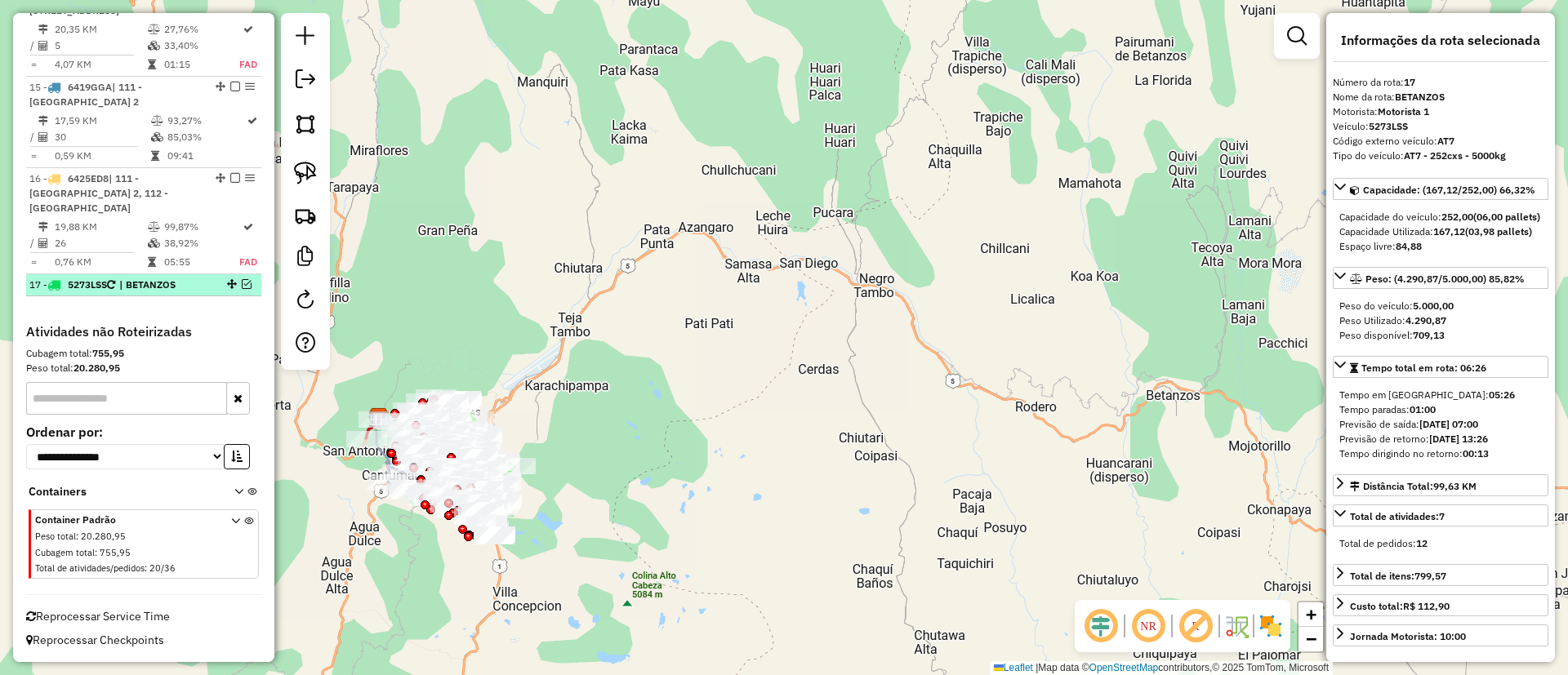
scroll to position [1787, 0]
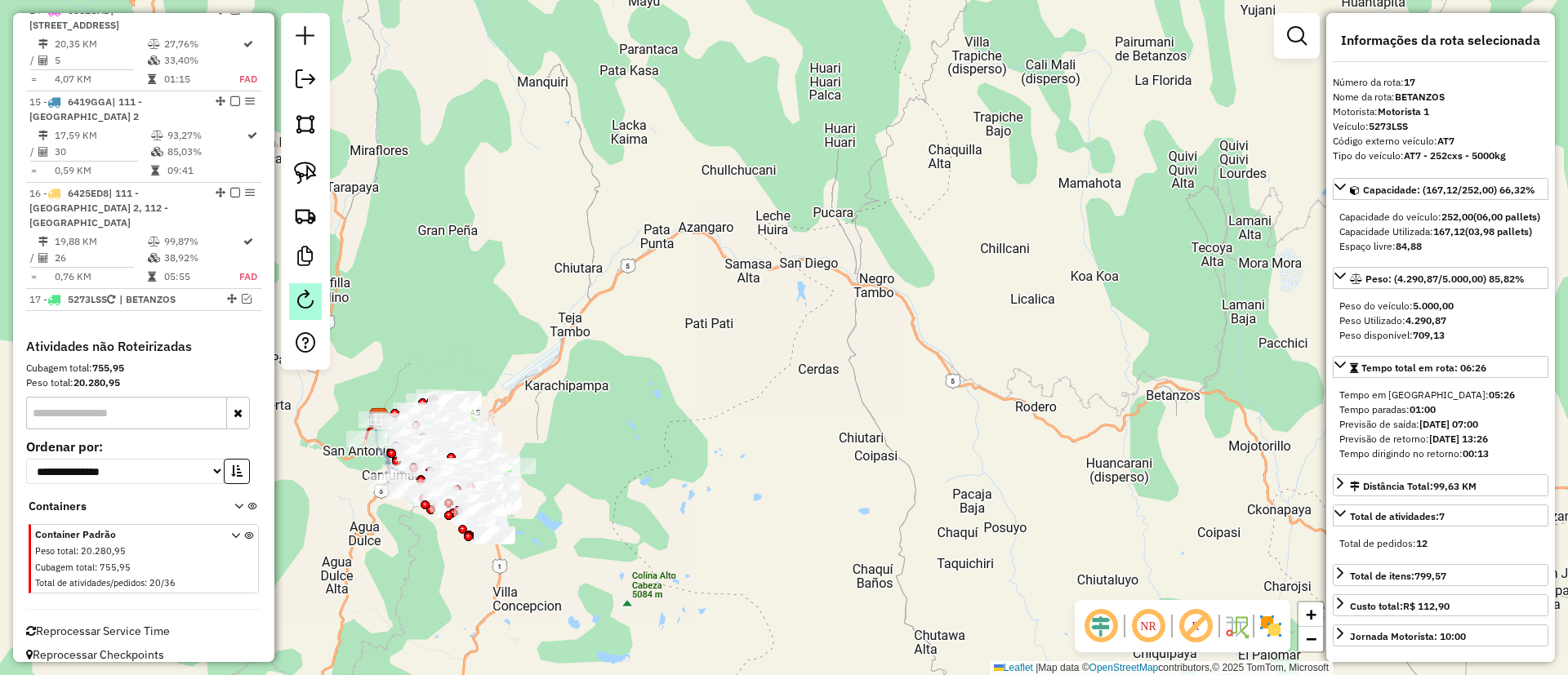
click at [307, 293] on em at bounding box center [305, 299] width 19 height 19
select select "*"
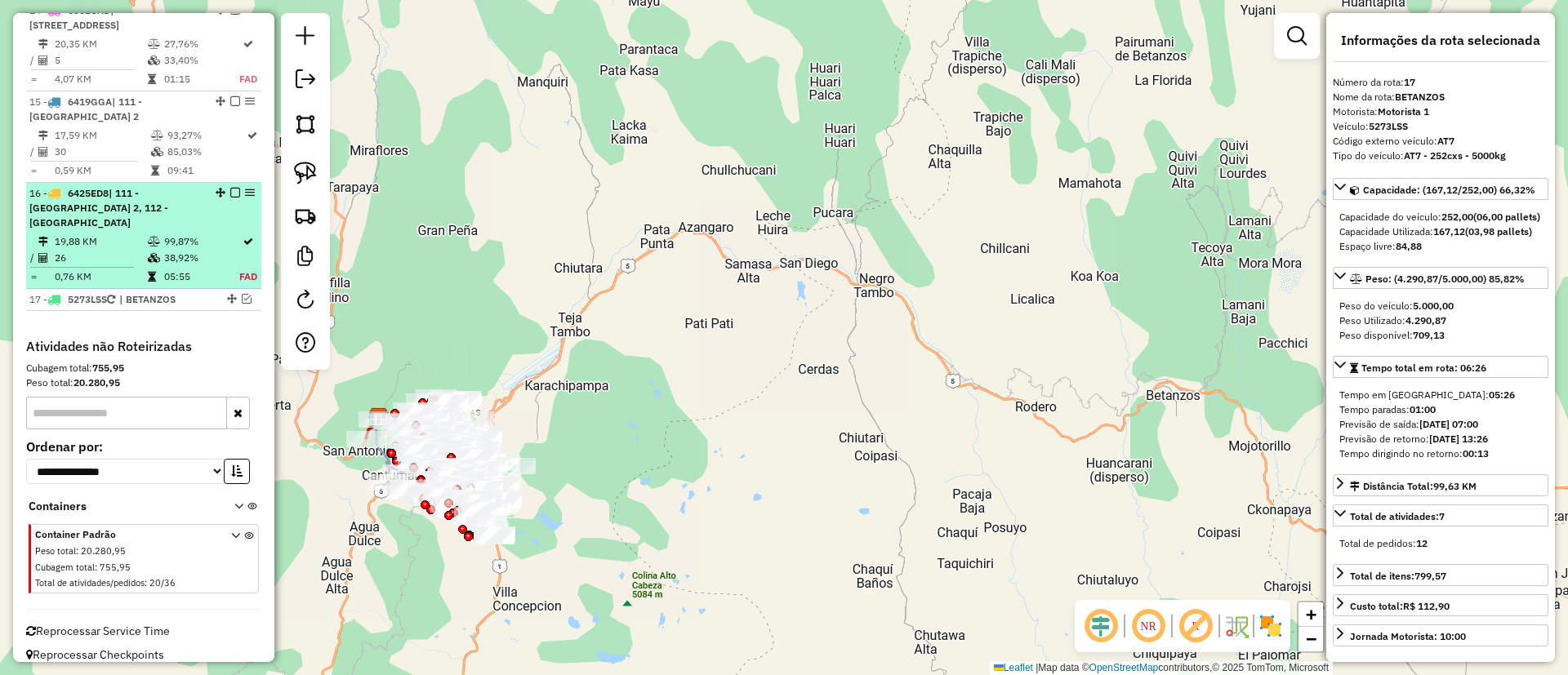
click at [199, 251] on td "38,92%" at bounding box center [200, 258] width 76 height 17
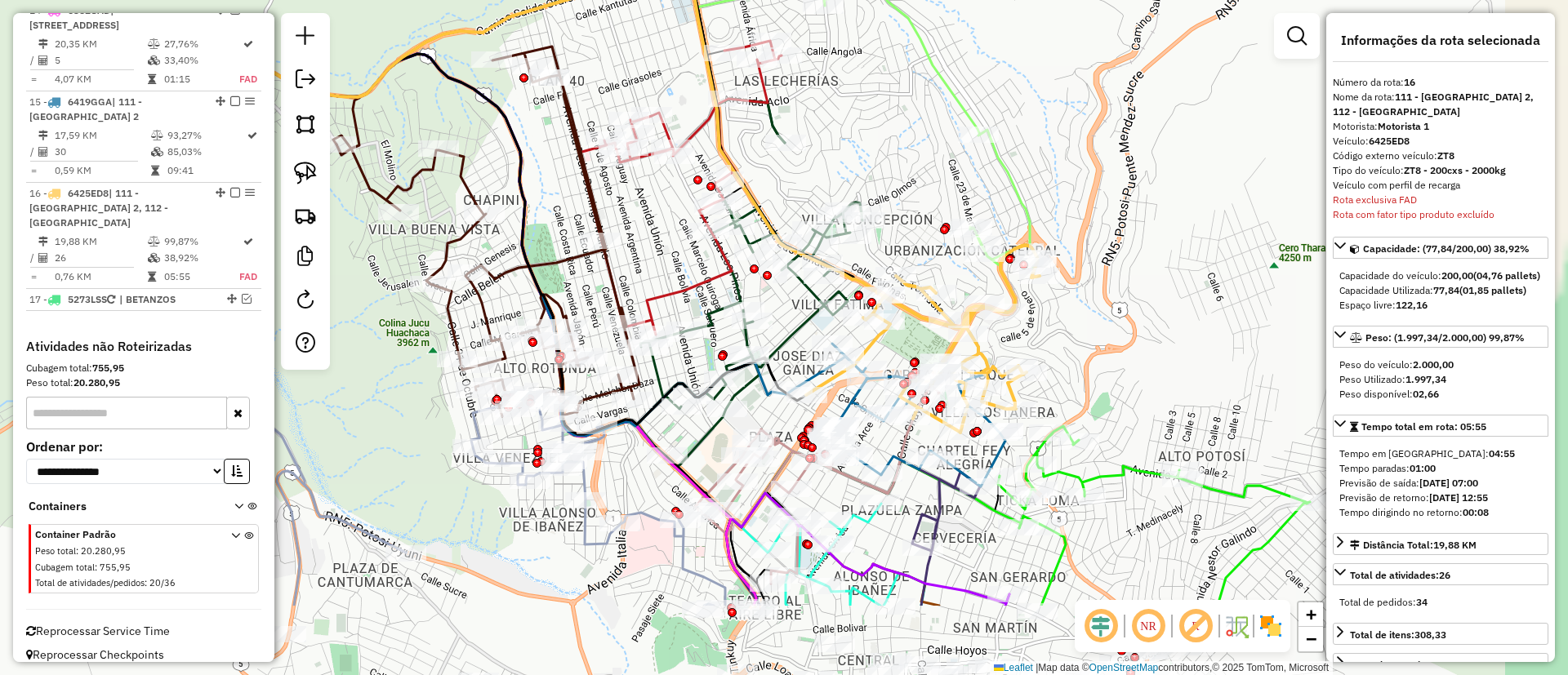
drag, startPoint x: 902, startPoint y: 480, endPoint x: 743, endPoint y: 337, distance: 213.8
click at [743, 337] on icon at bounding box center [749, 282] width 226 height 368
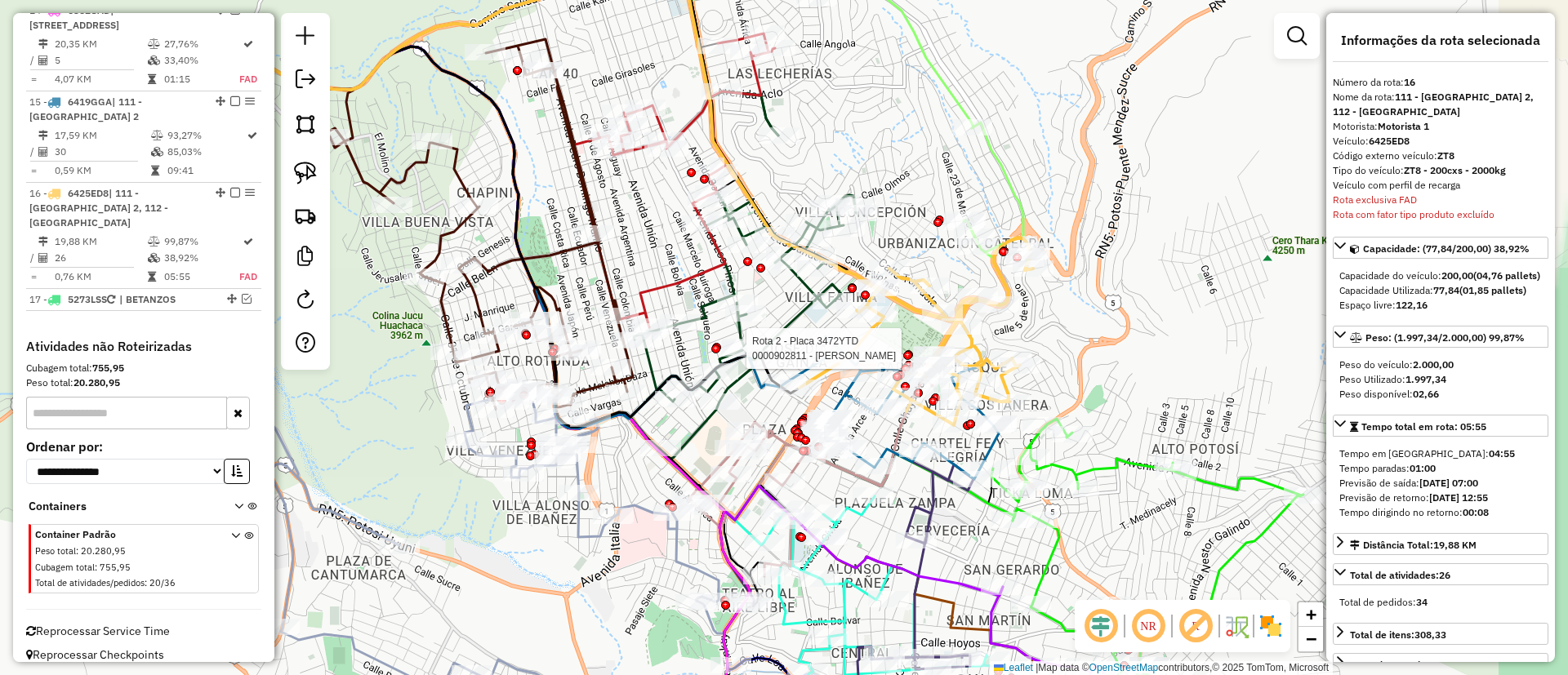
click at [1280, 627] on img at bounding box center [1270, 626] width 26 height 26
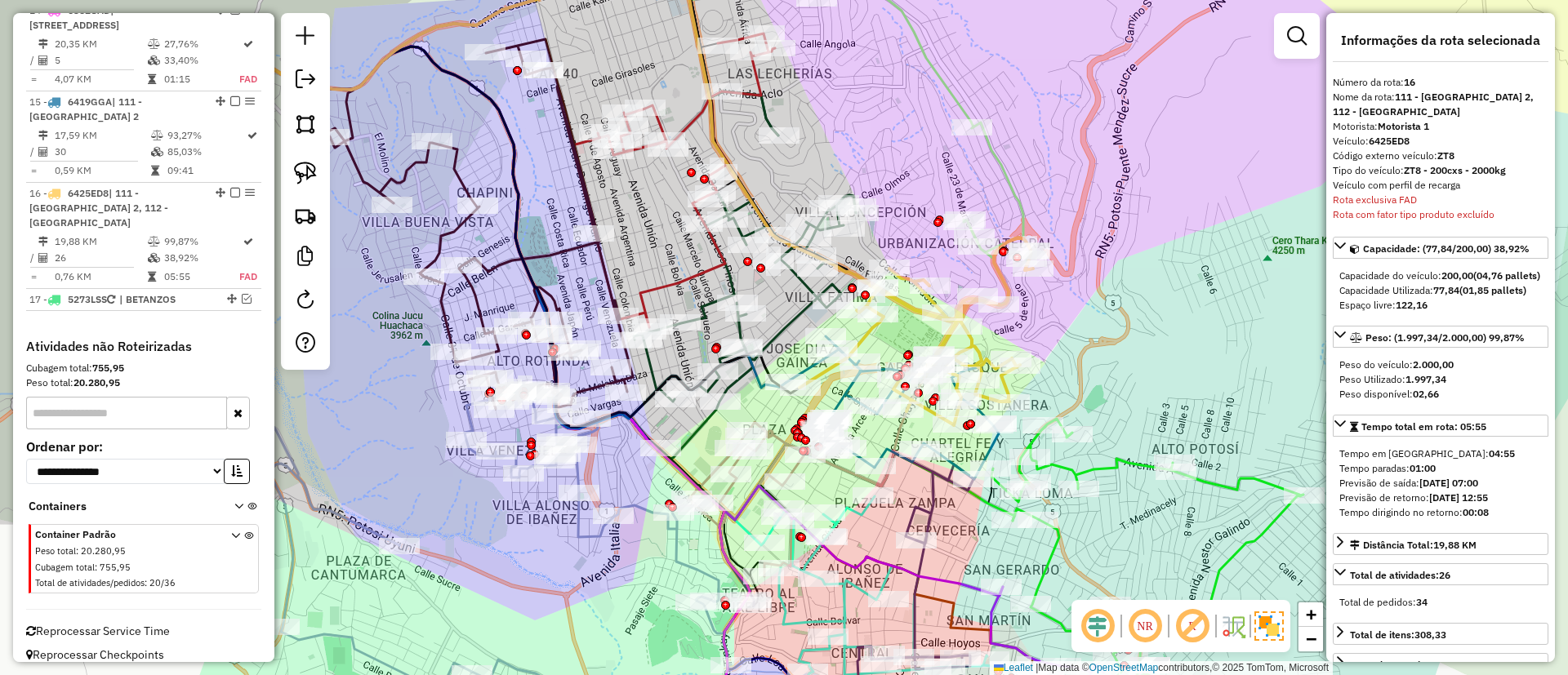
click at [1271, 622] on img at bounding box center [1268, 626] width 29 height 29
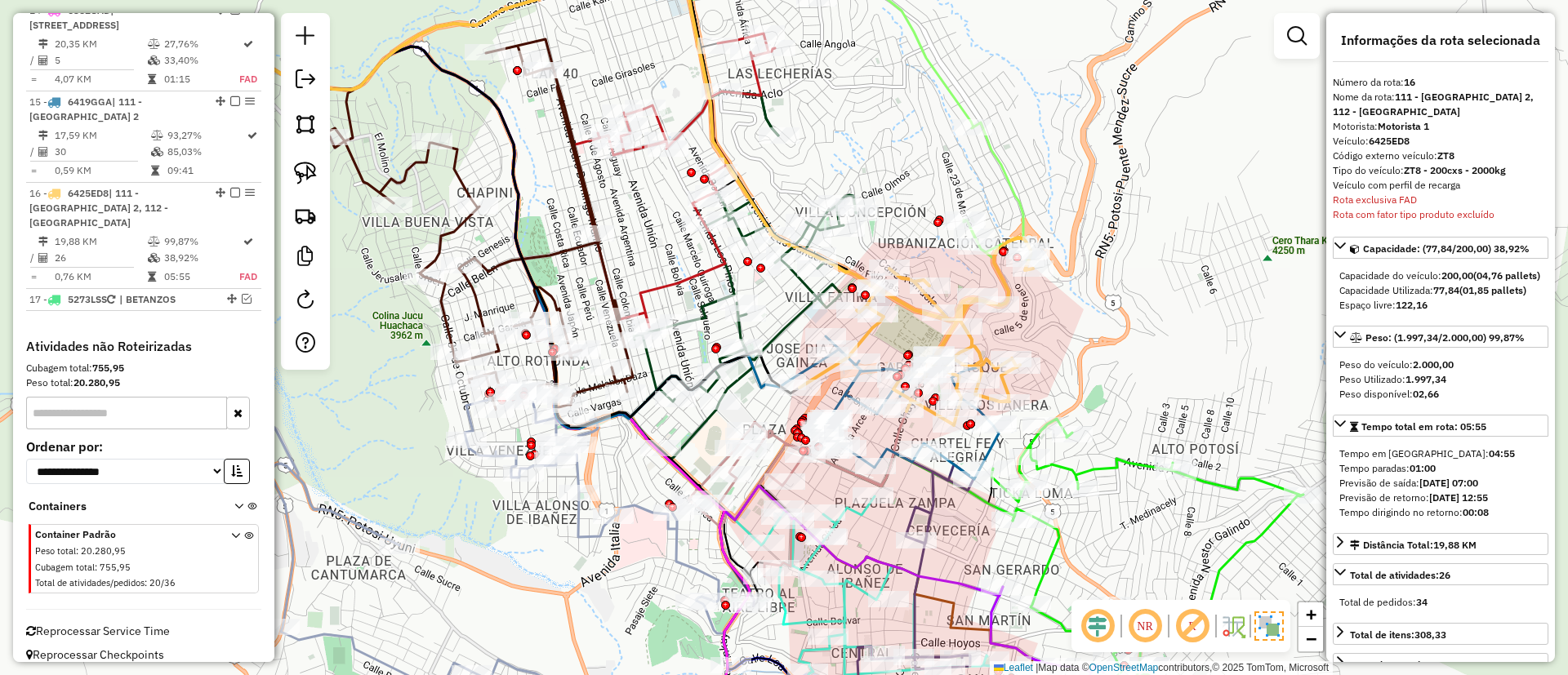
click at [1273, 627] on img at bounding box center [1268, 626] width 29 height 29
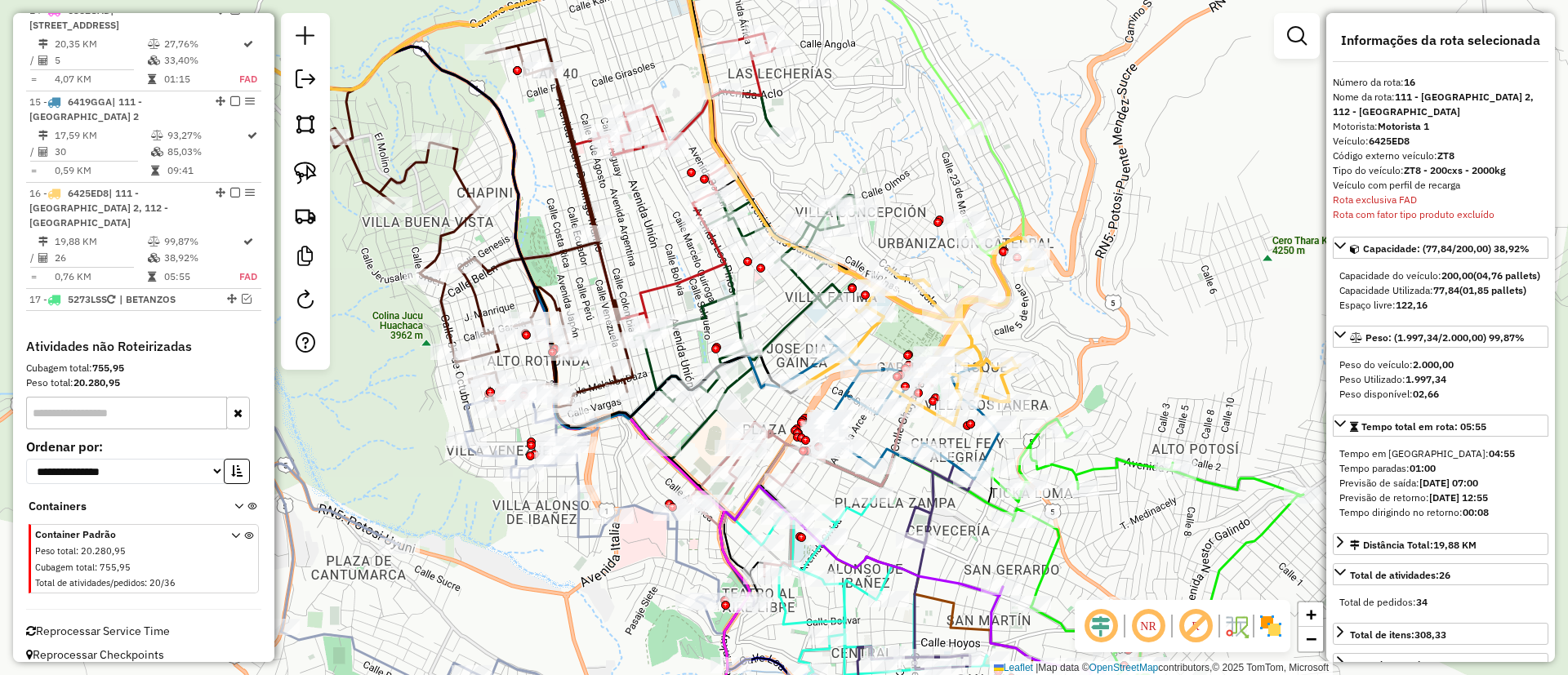
click at [1273, 627] on img at bounding box center [1270, 626] width 26 height 26
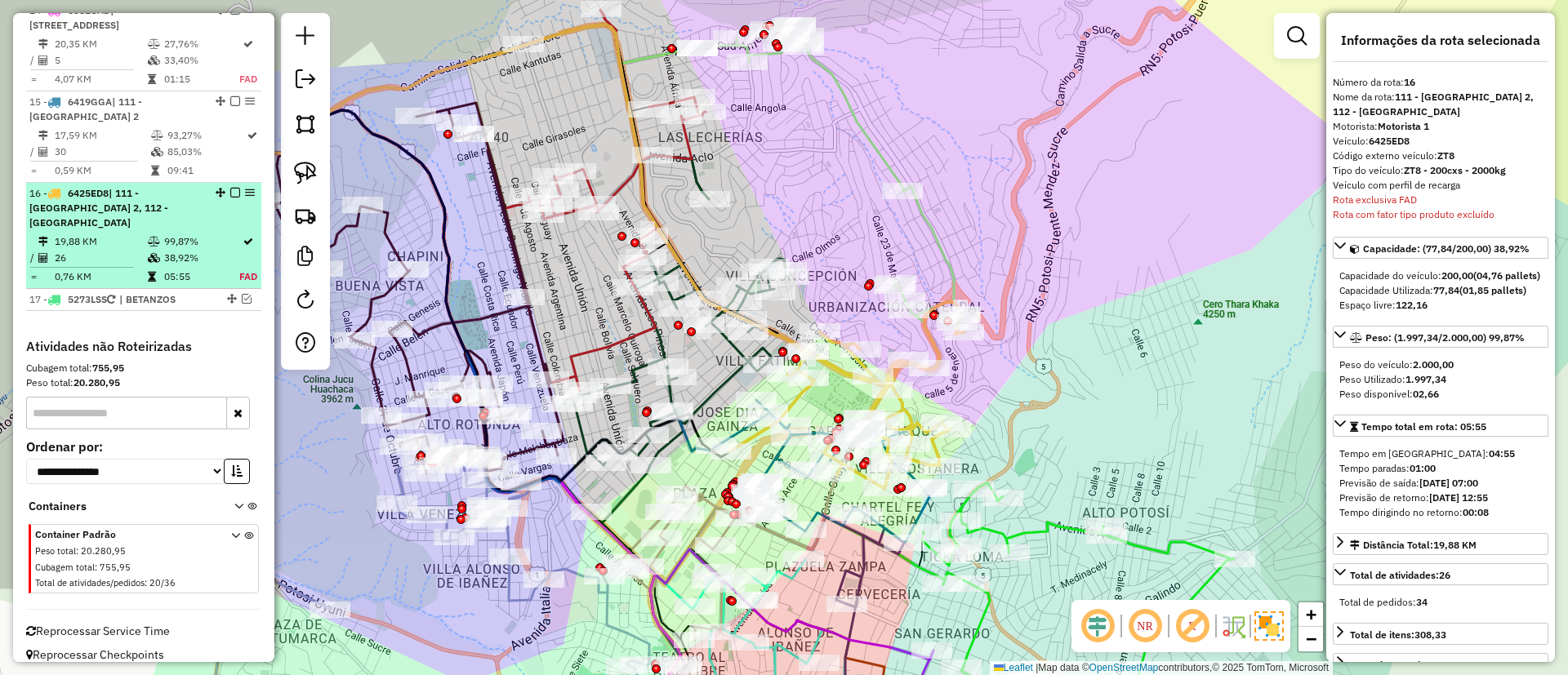
click at [231, 194] on em at bounding box center [236, 193] width 10 height 10
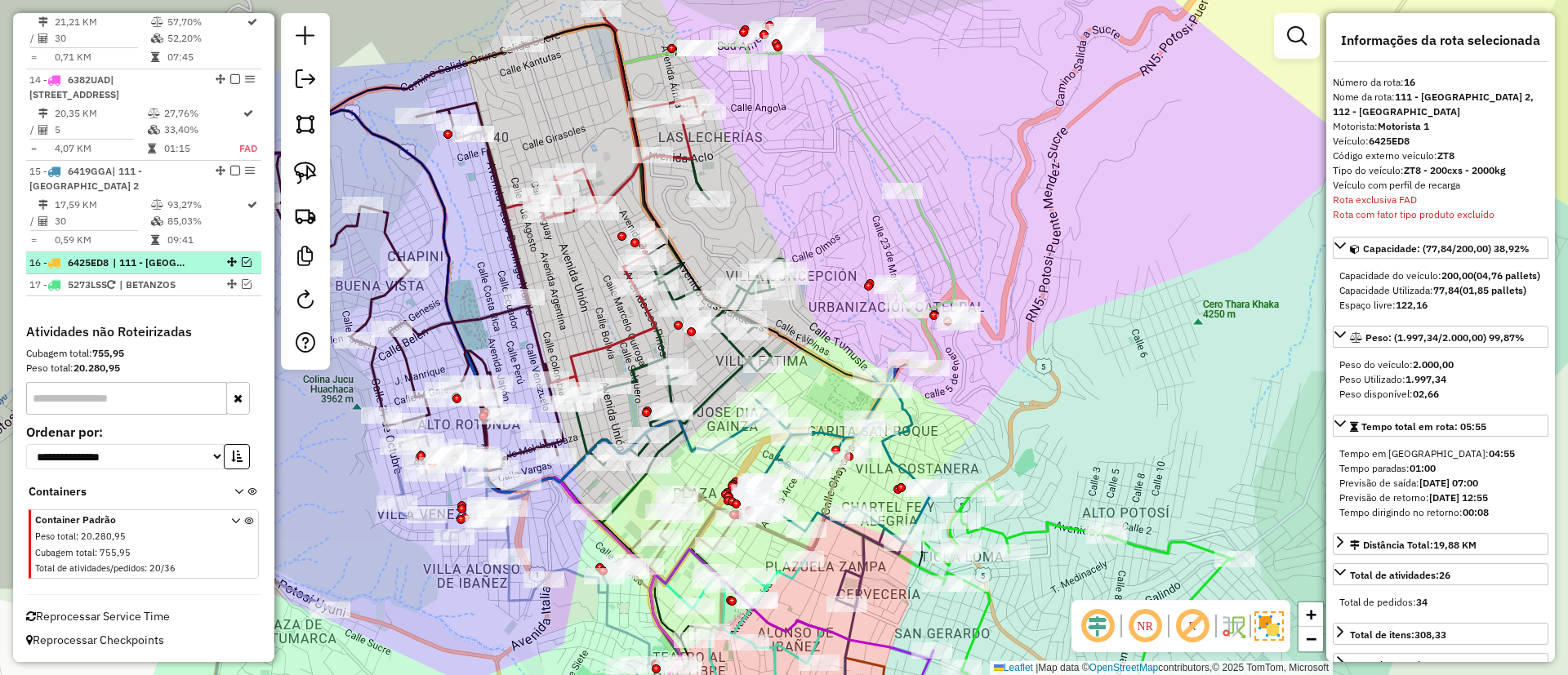
scroll to position [1718, 0]
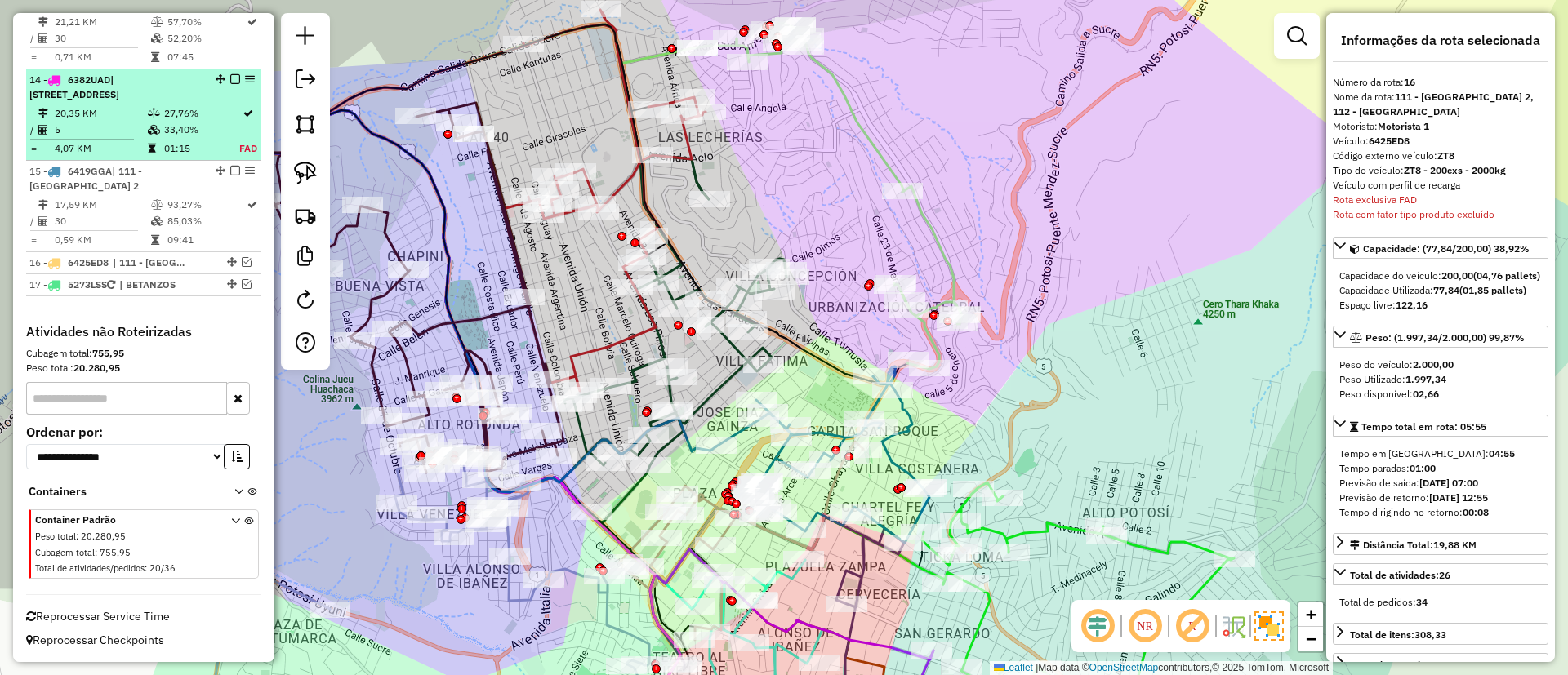
click at [198, 109] on td "27,76%" at bounding box center [200, 114] width 76 height 17
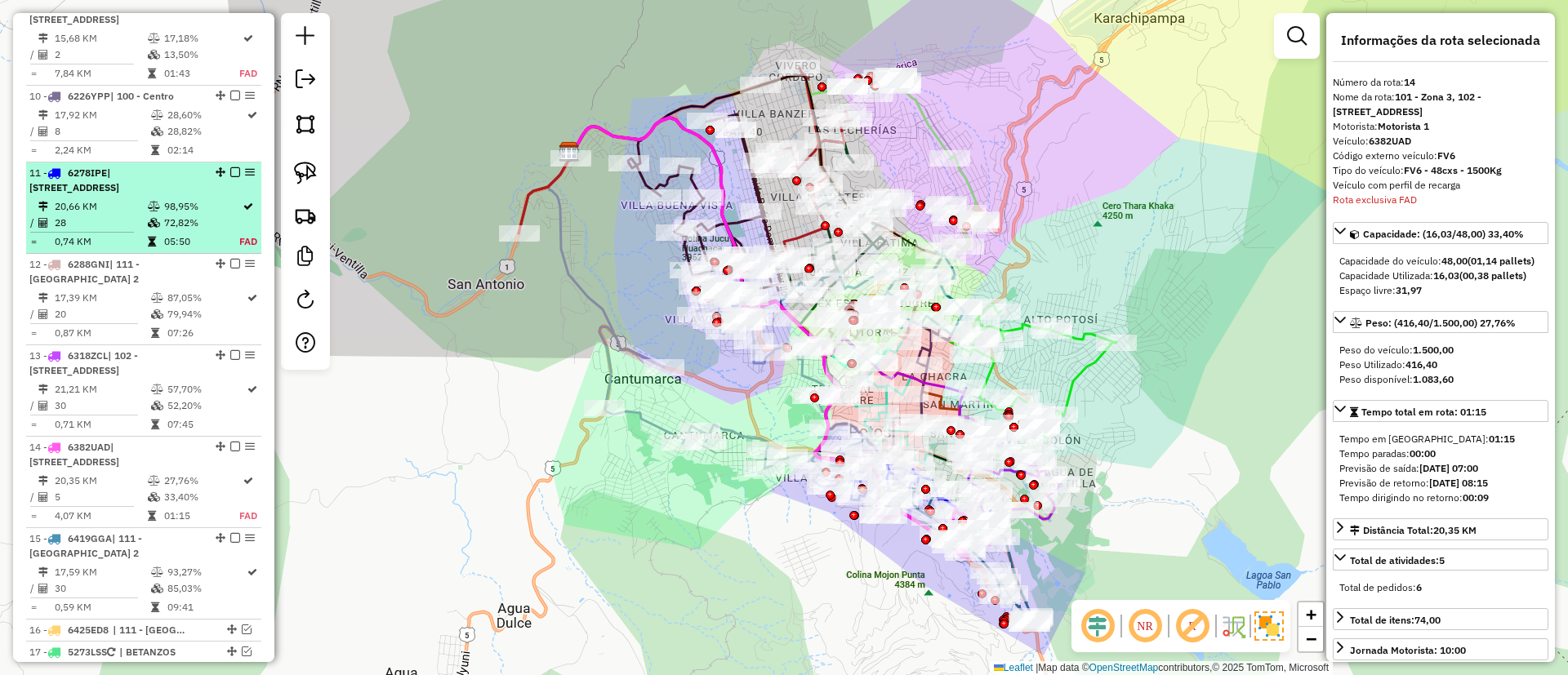
click at [188, 195] on li "11 - 6278IPE | 101 - Zona 3, 102 - Calle Angosta 20,66 KM 98,95% / 28 72,82% = …" at bounding box center [144, 208] width 236 height 91
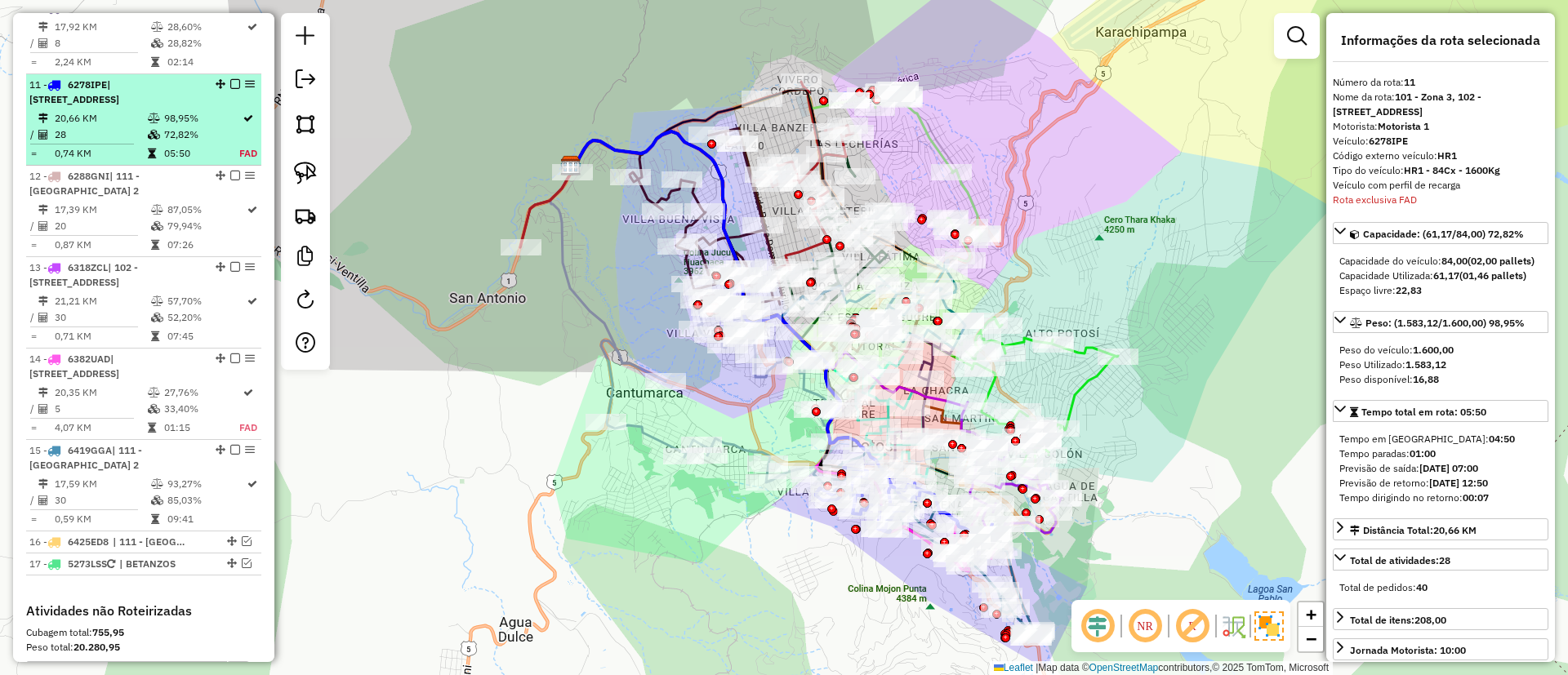
scroll to position [1500, 0]
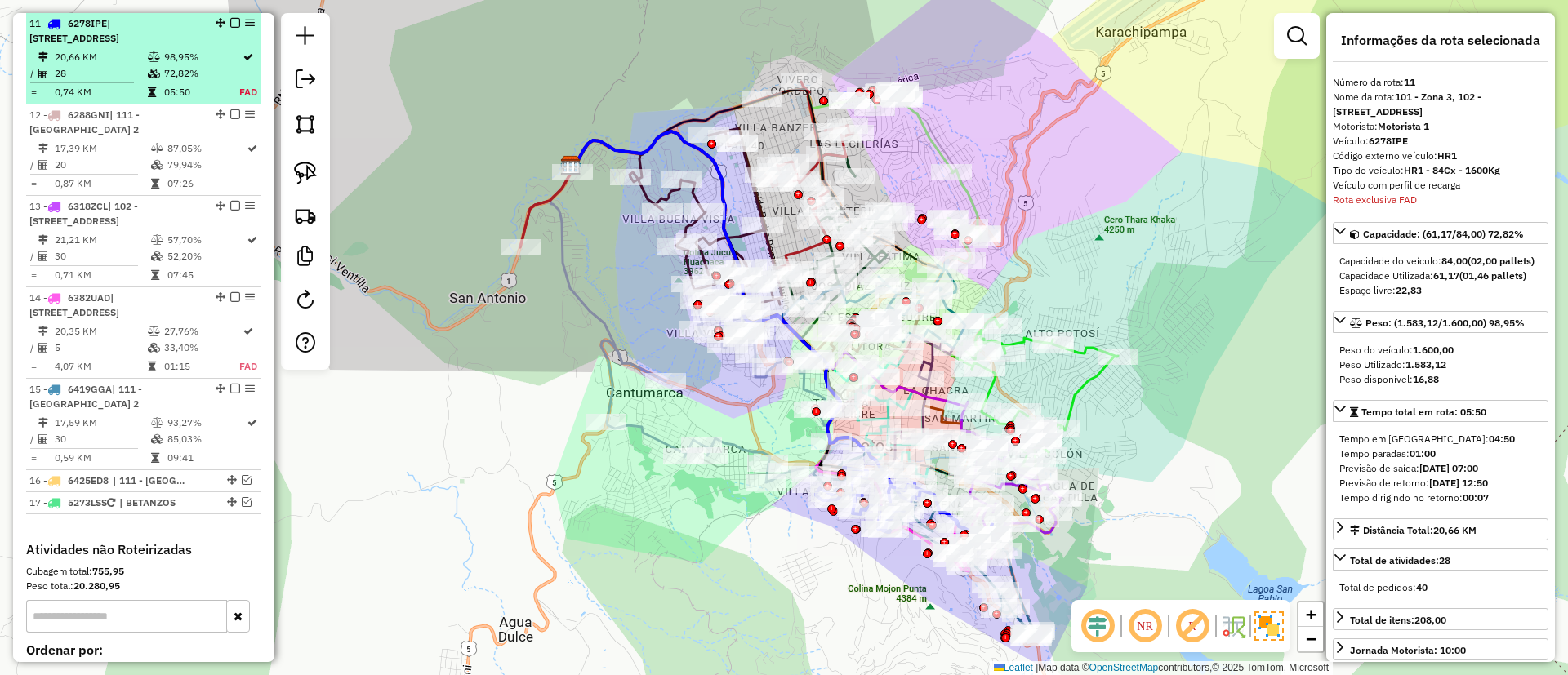
click at [231, 18] on em at bounding box center [236, 23] width 10 height 10
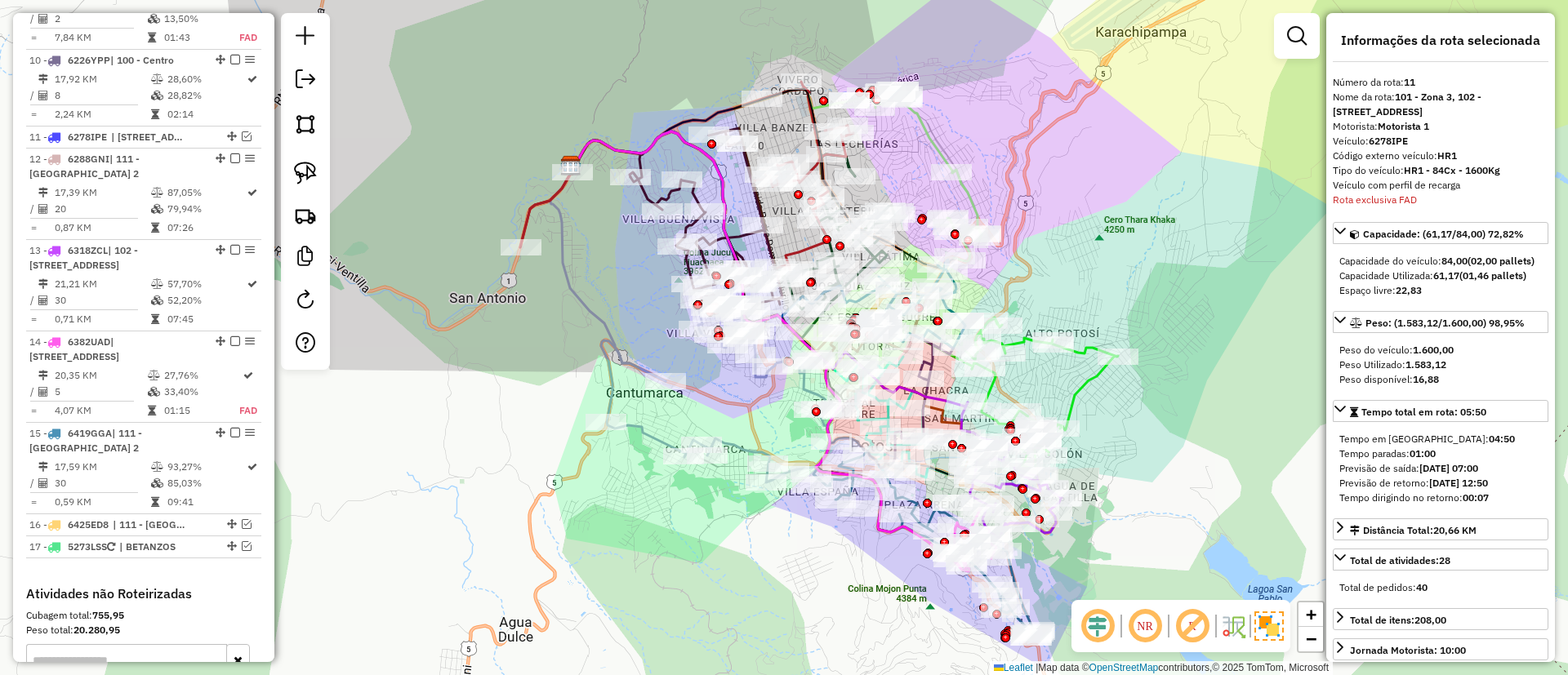
scroll to position [1254, 0]
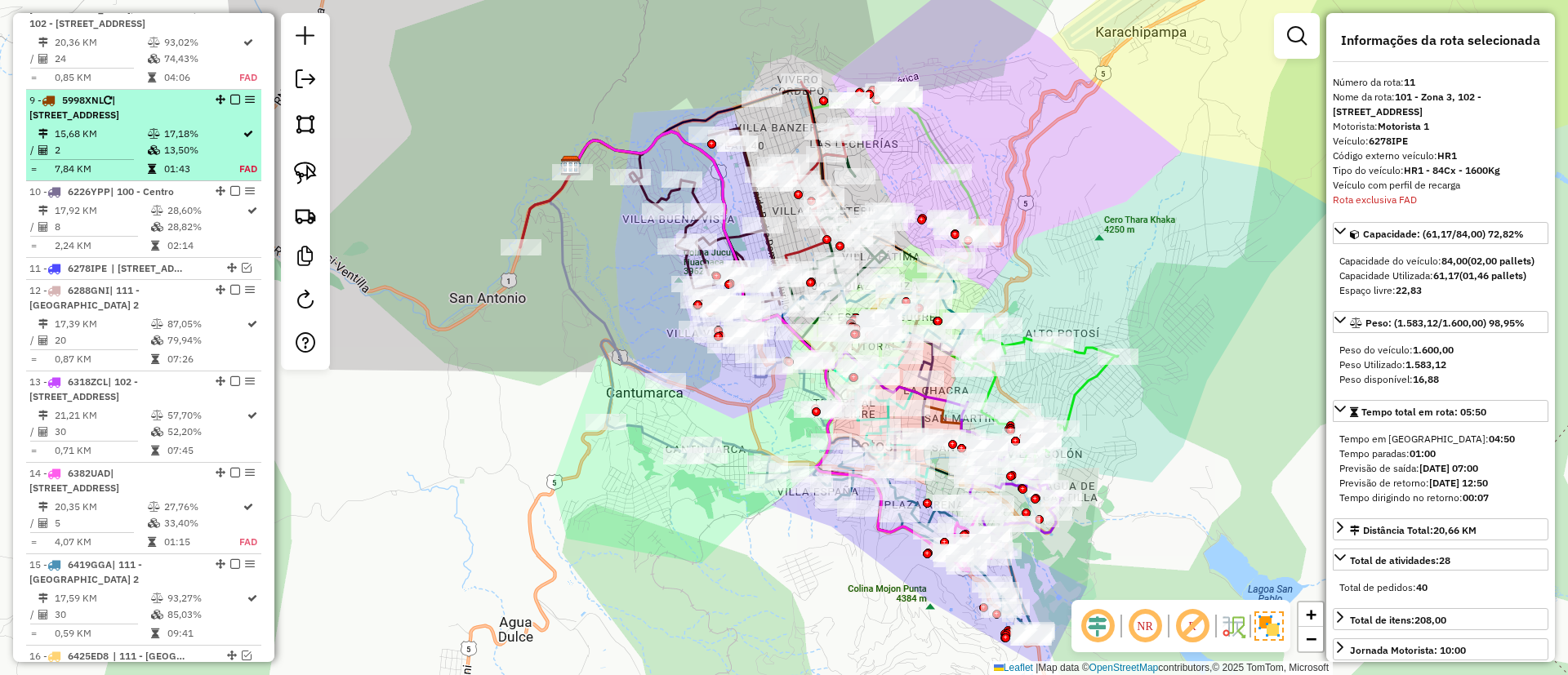
click at [191, 139] on td "17,18%" at bounding box center [200, 134] width 76 height 17
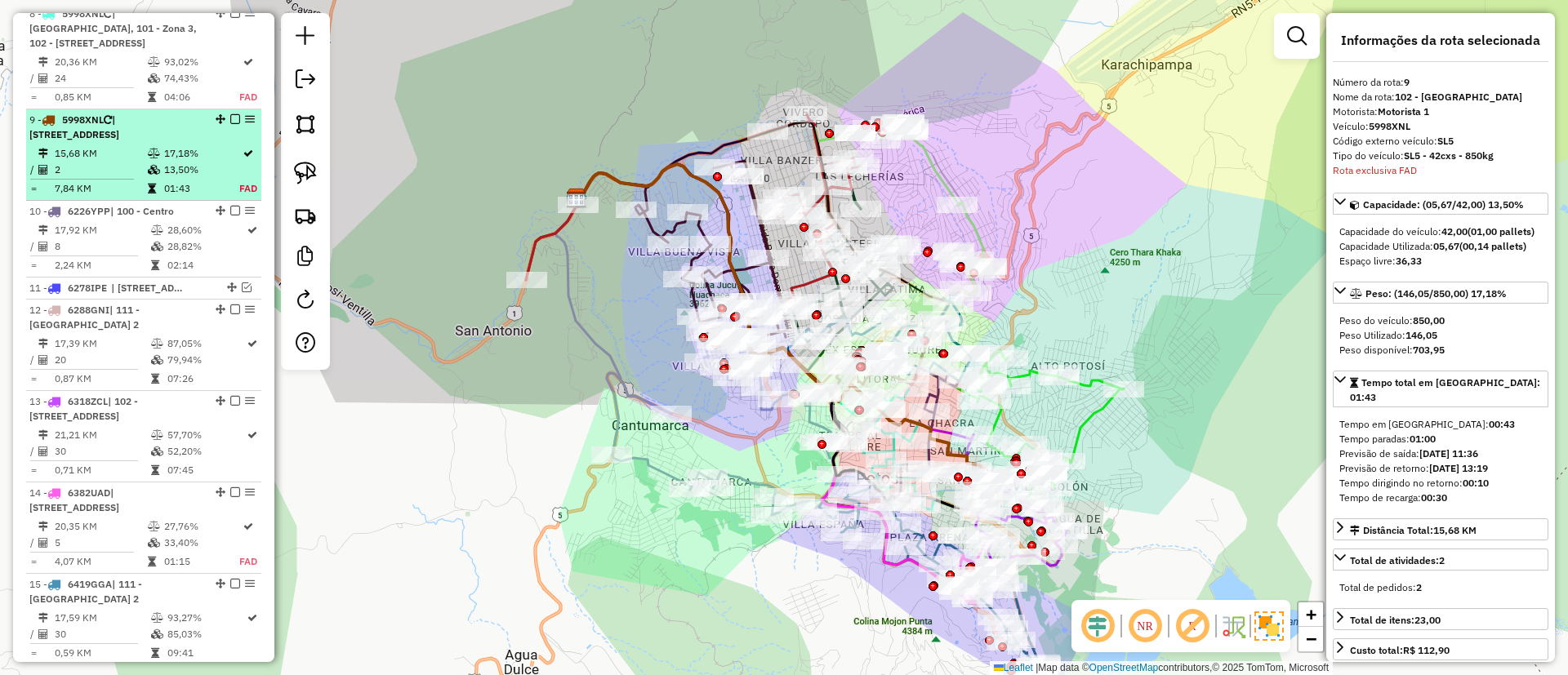
scroll to position [1209, 0]
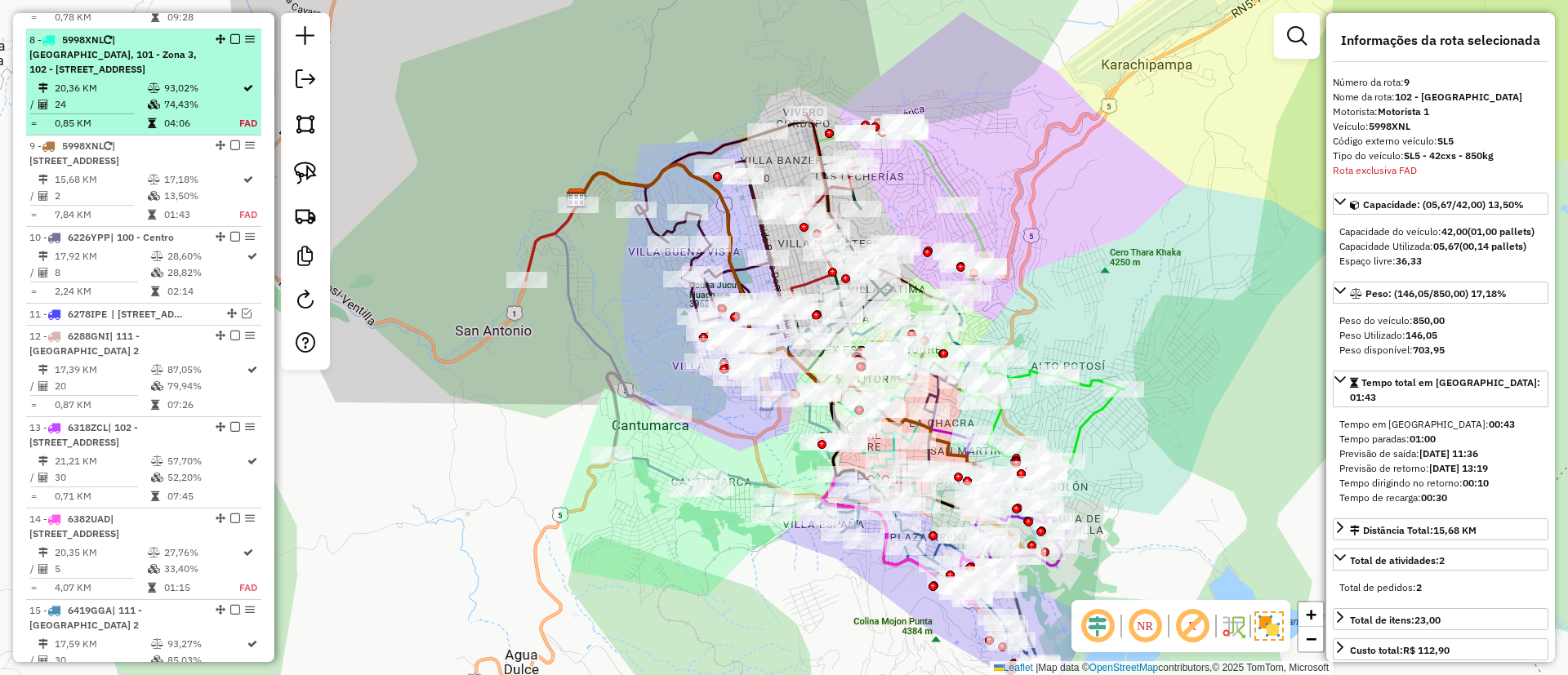
click at [205, 90] on td "93,02%" at bounding box center [200, 89] width 76 height 17
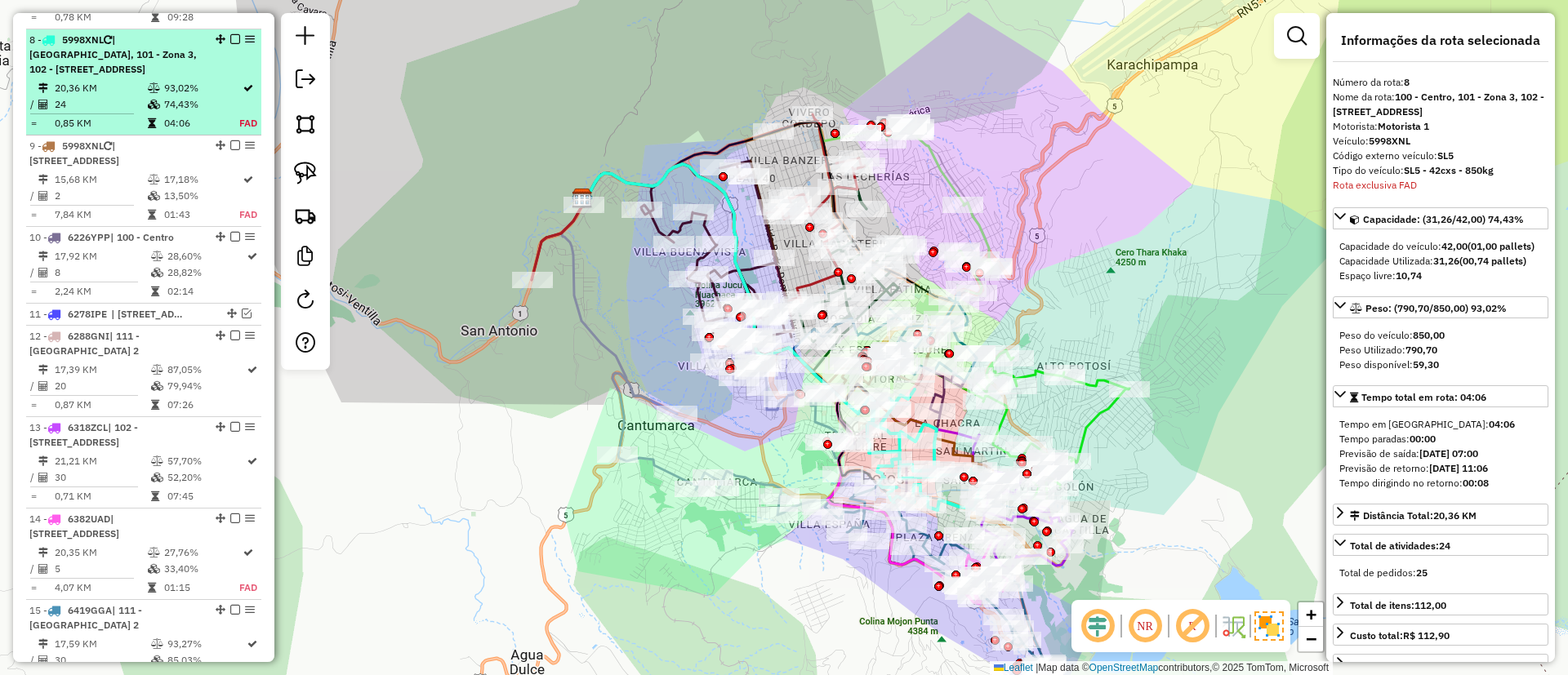
scroll to position [1225, 0]
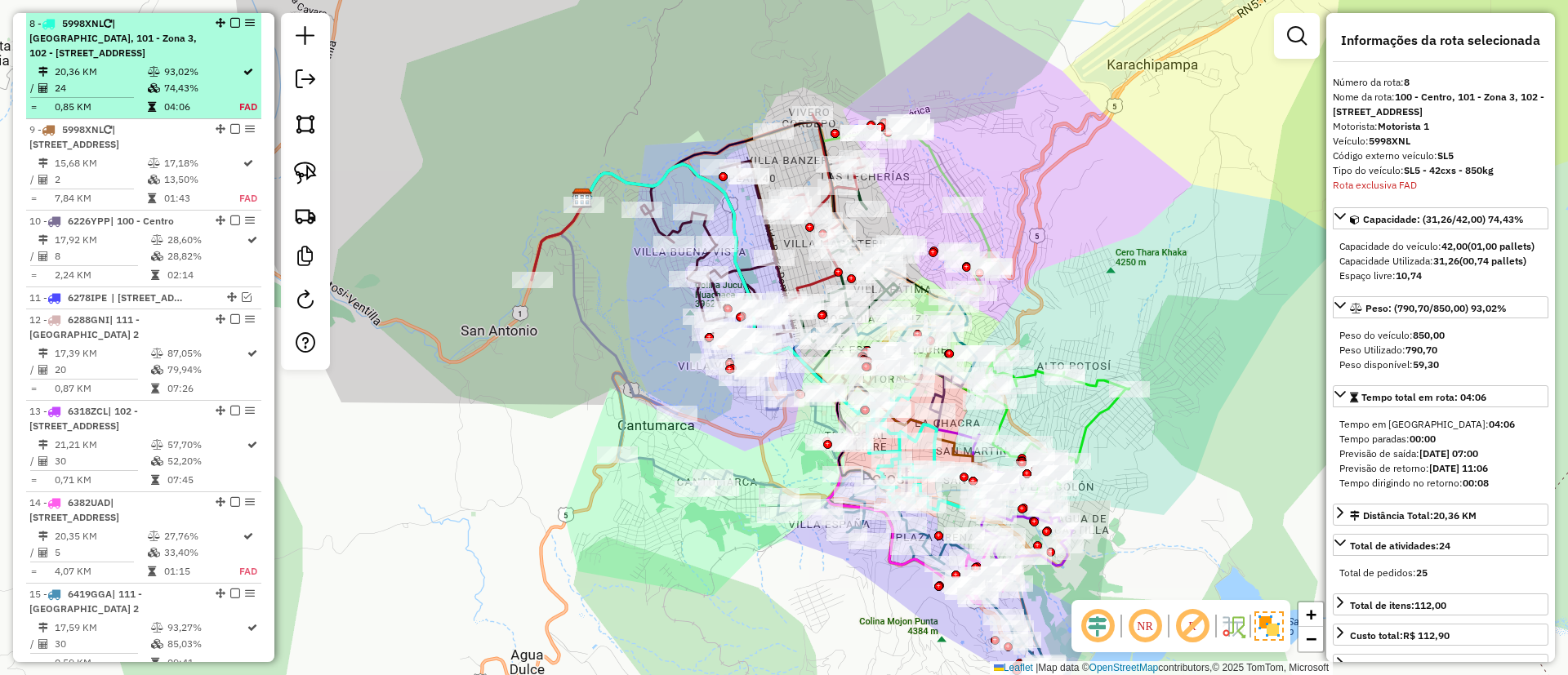
click at [231, 21] on em at bounding box center [236, 23] width 10 height 10
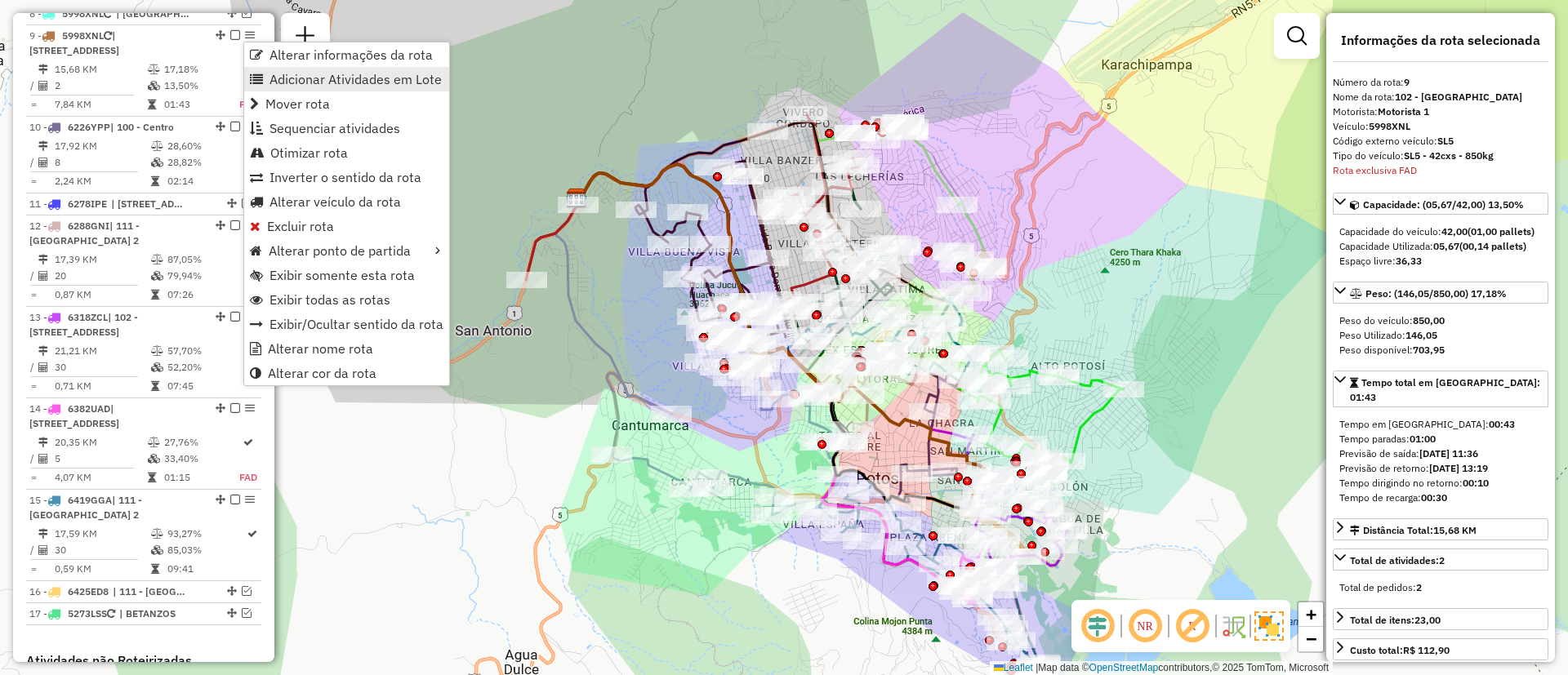
scroll to position [1247, 0]
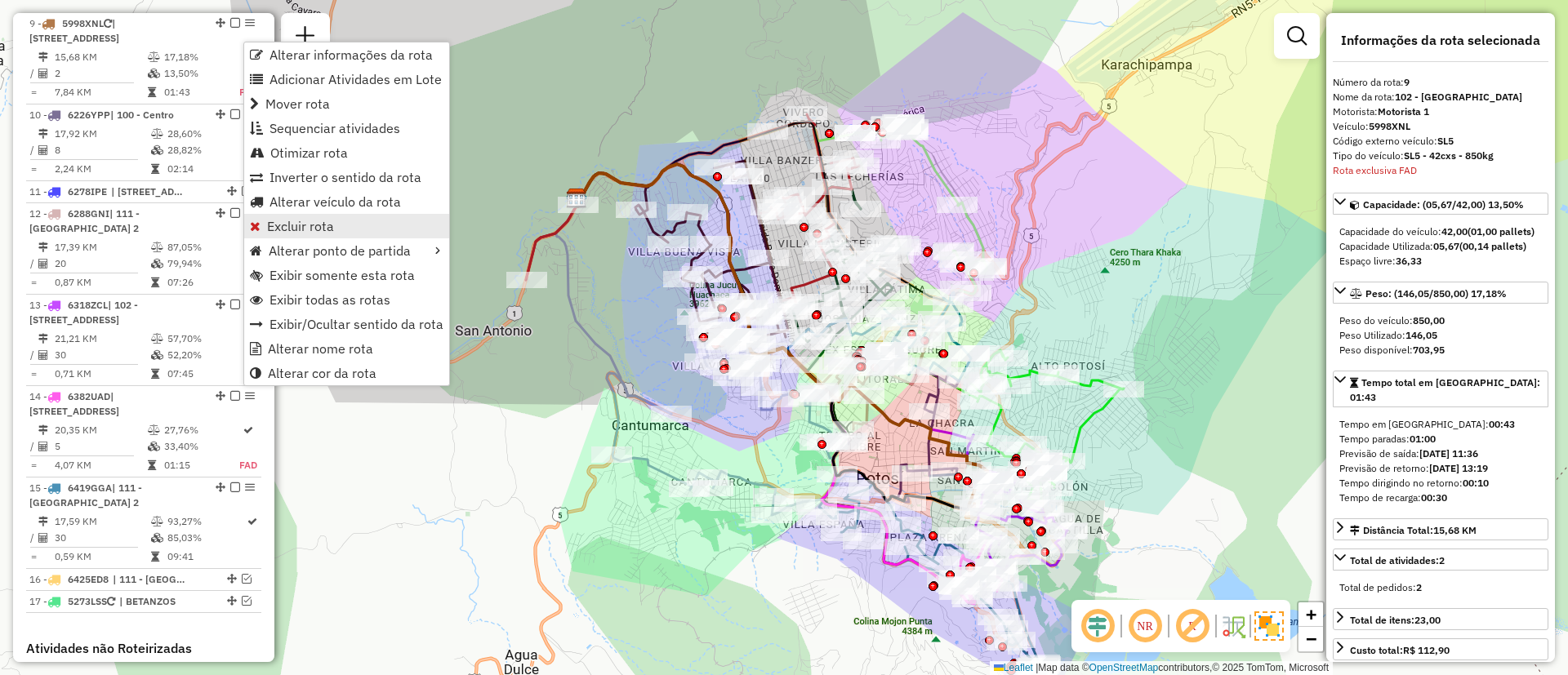
click at [322, 230] on span "Excluir rota" at bounding box center [301, 226] width 67 height 13
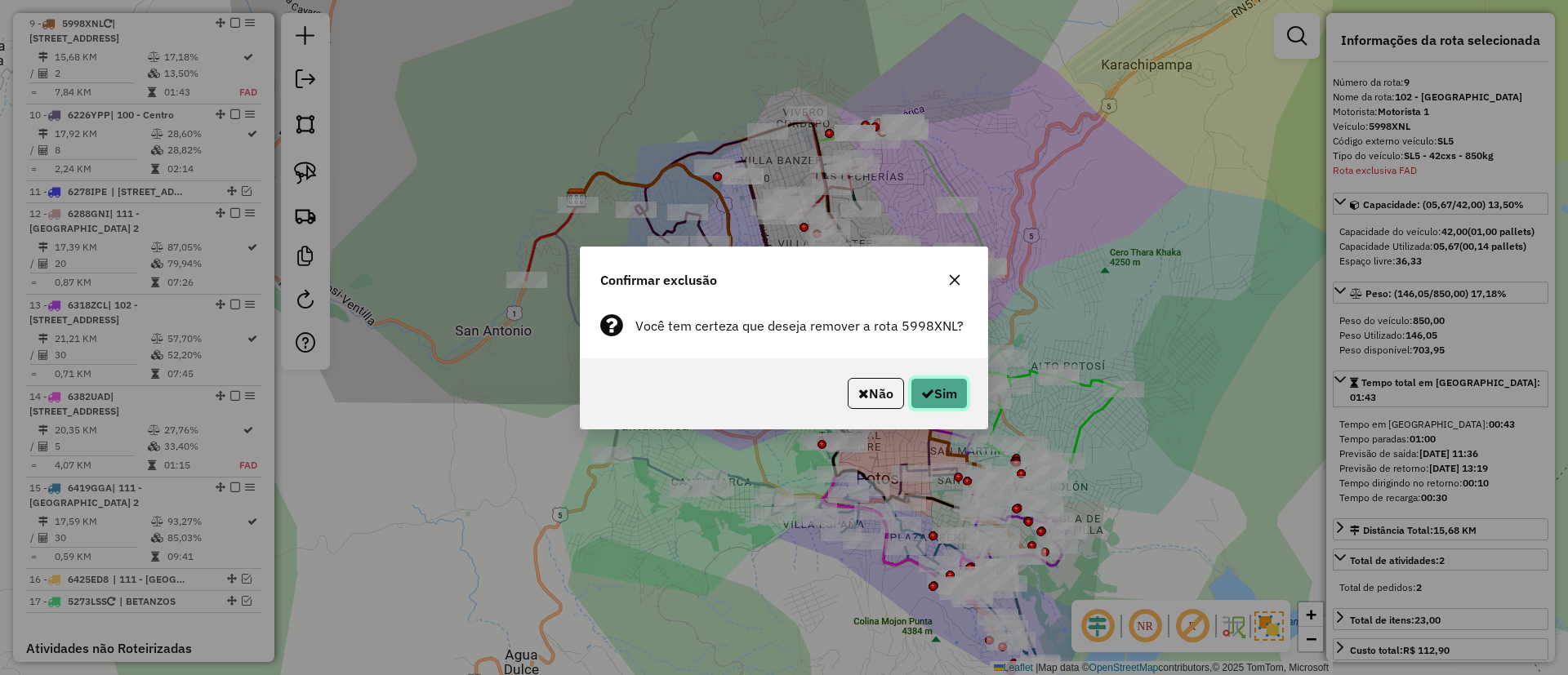
click at [958, 385] on button "Sim" at bounding box center [939, 393] width 57 height 31
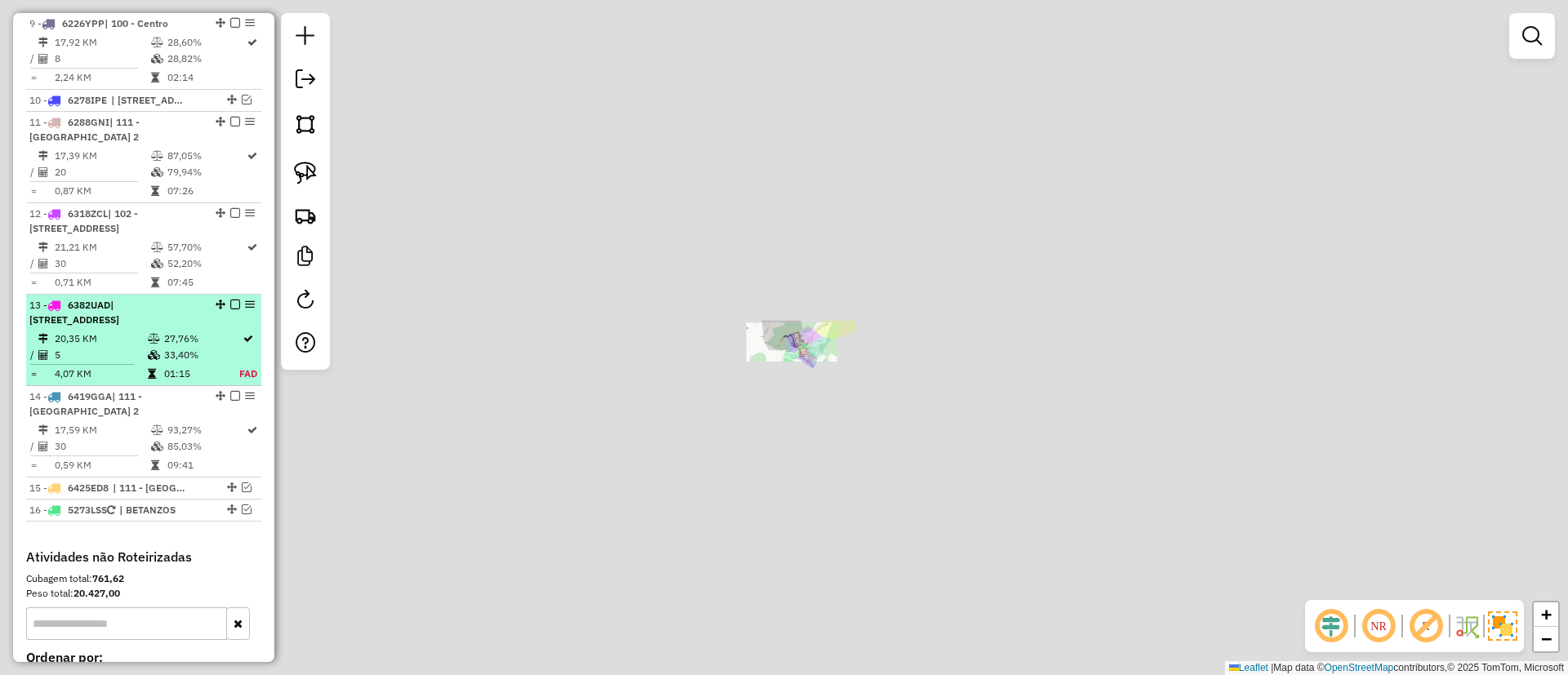
scroll to position [1155, 0]
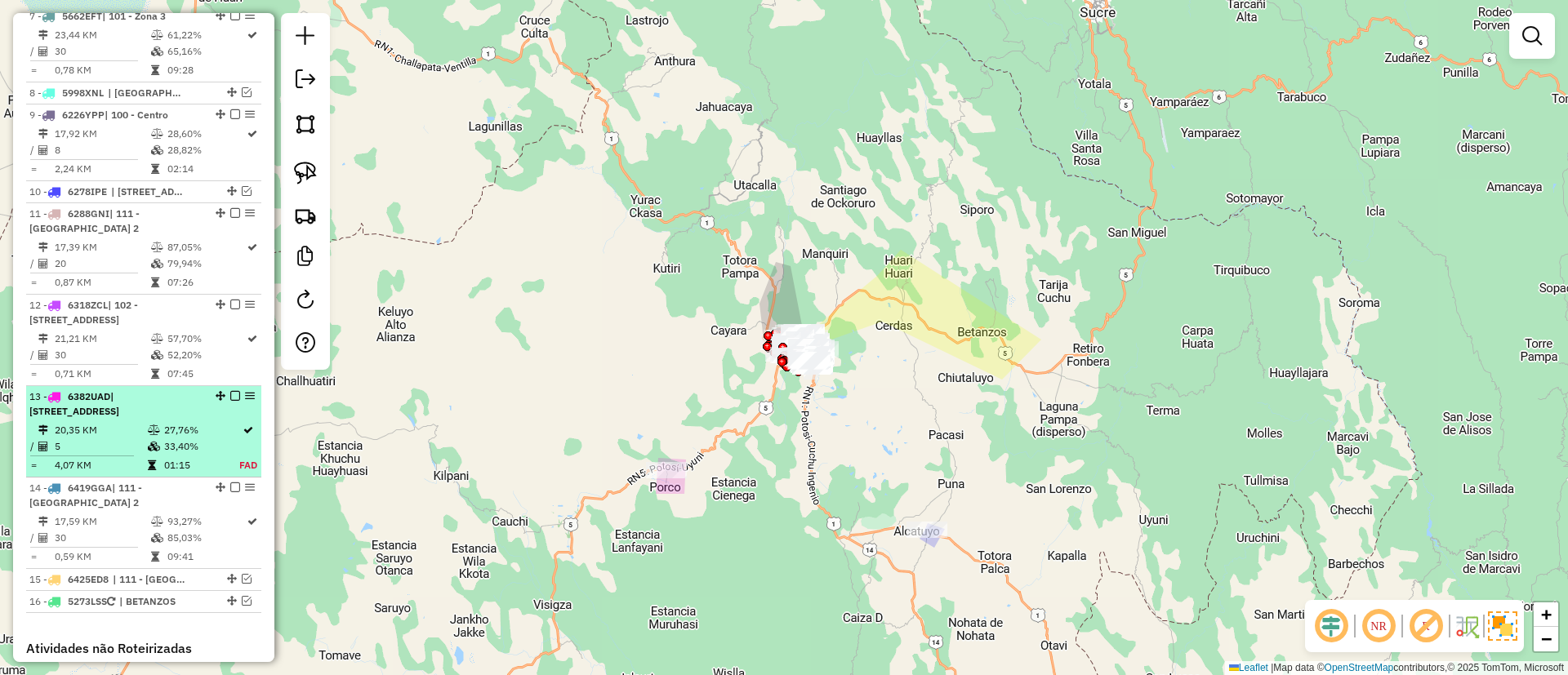
click at [195, 425] on td "27,76%" at bounding box center [200, 430] width 76 height 17
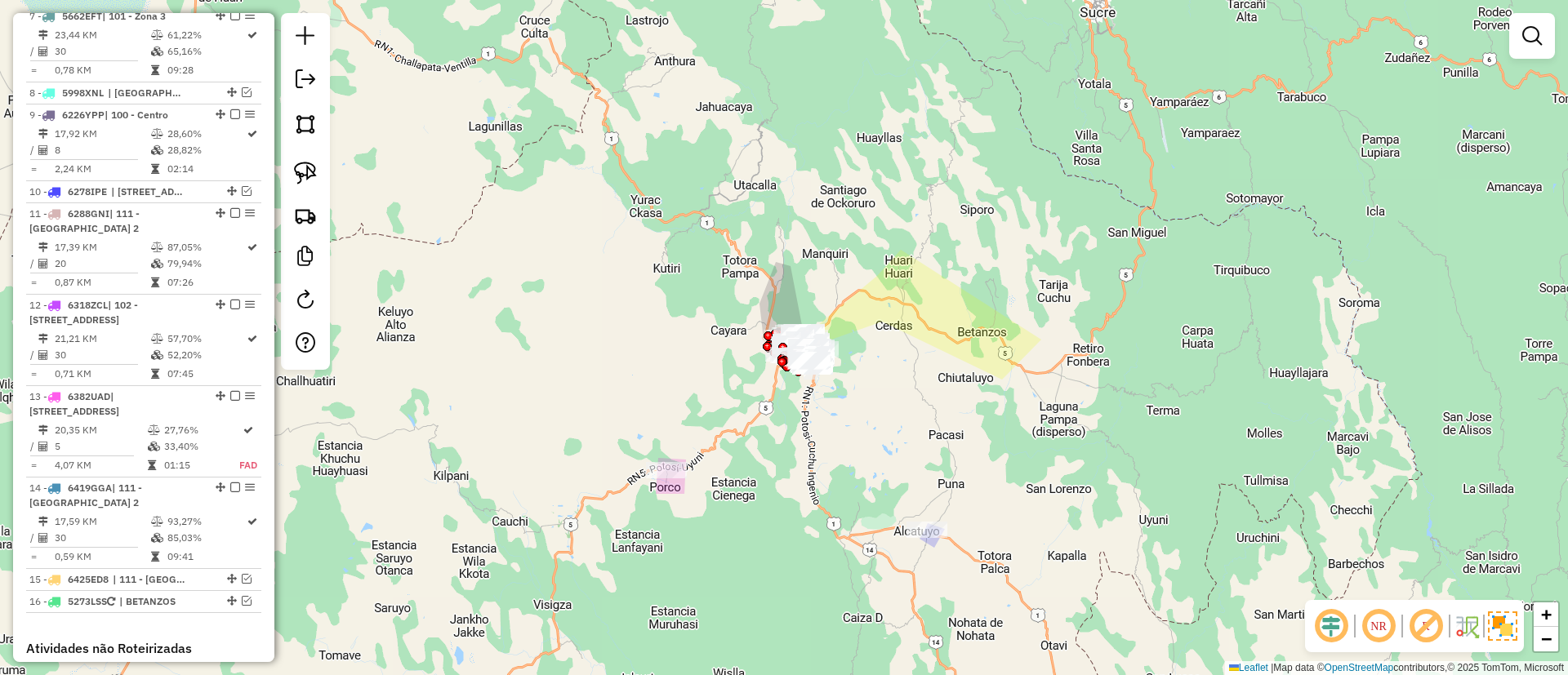
select select "**********"
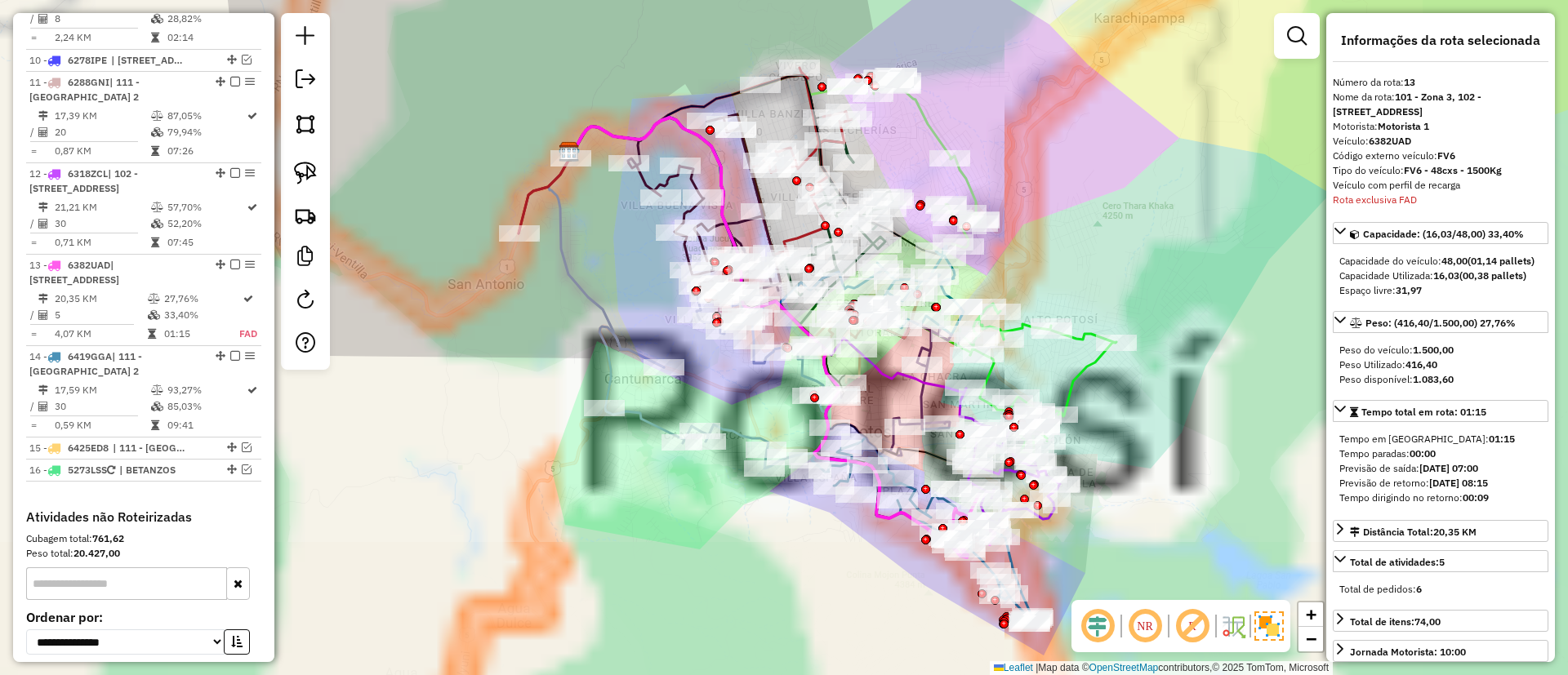
scroll to position [1472, 0]
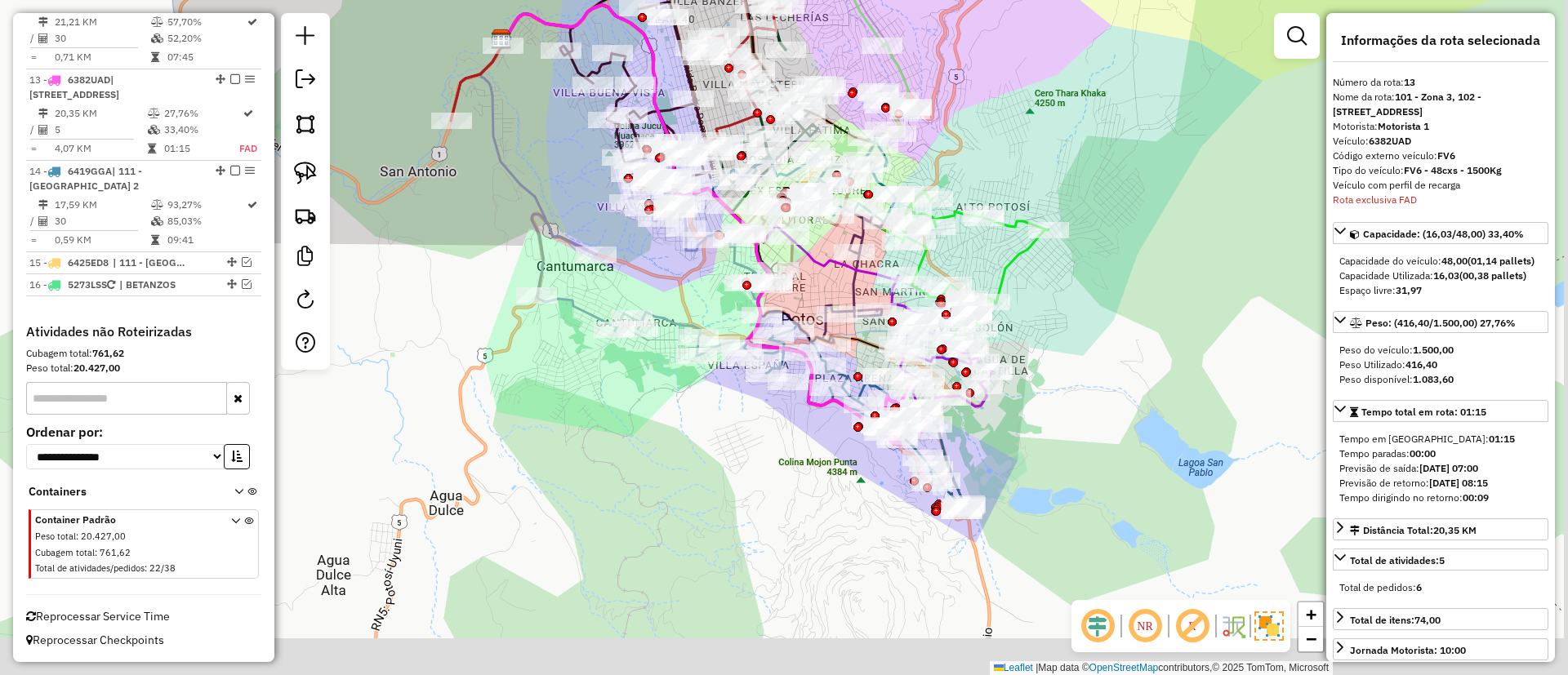
drag, startPoint x: 1158, startPoint y: 391, endPoint x: 1152, endPoint y: 383, distance: 10.0
click at [1153, 383] on div "Janela de atendimento Grade de atendimento Capacidade Transportadoras Veículos …" at bounding box center [784, 338] width 1568 height 675
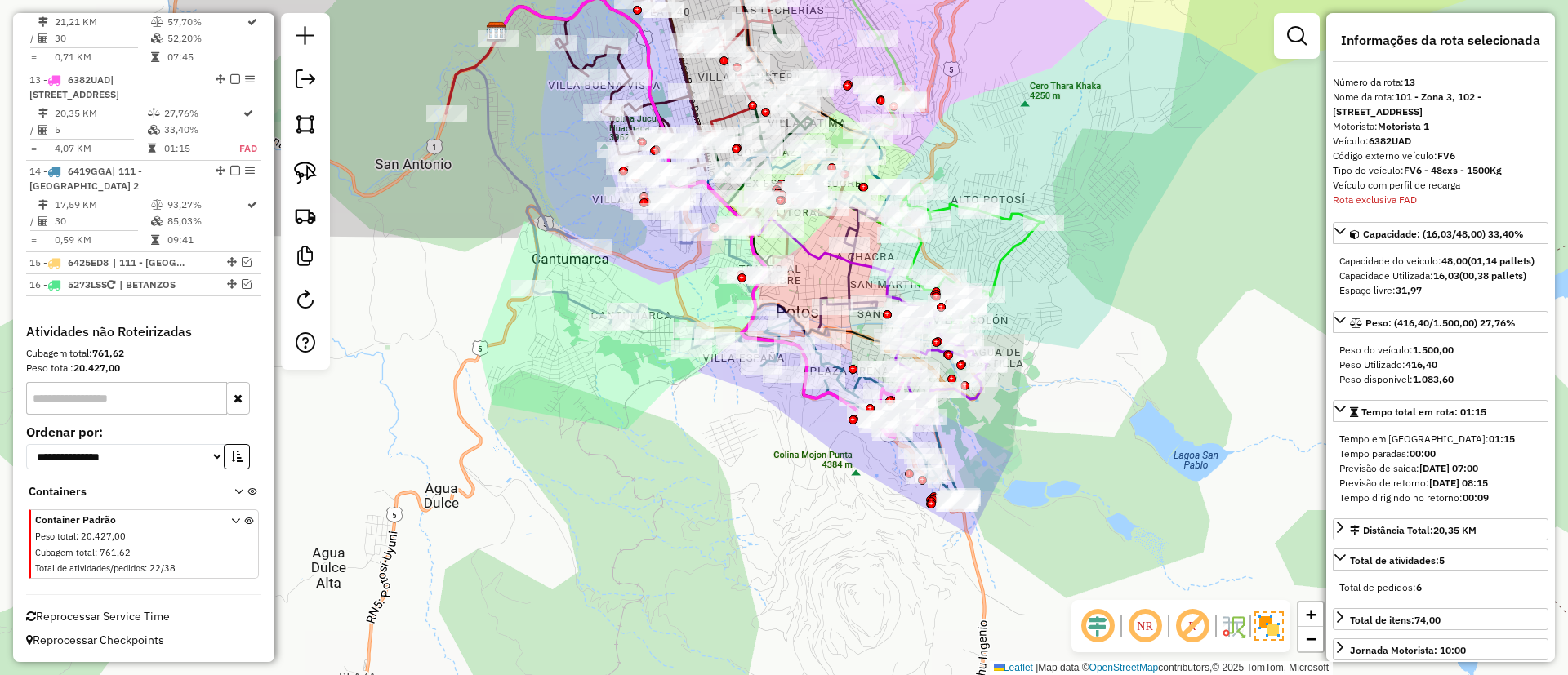
click at [1321, 15] on div "Janela de atendimento Grade de atendimento Capacidade Transportadoras Veículos …" at bounding box center [784, 338] width 1568 height 675
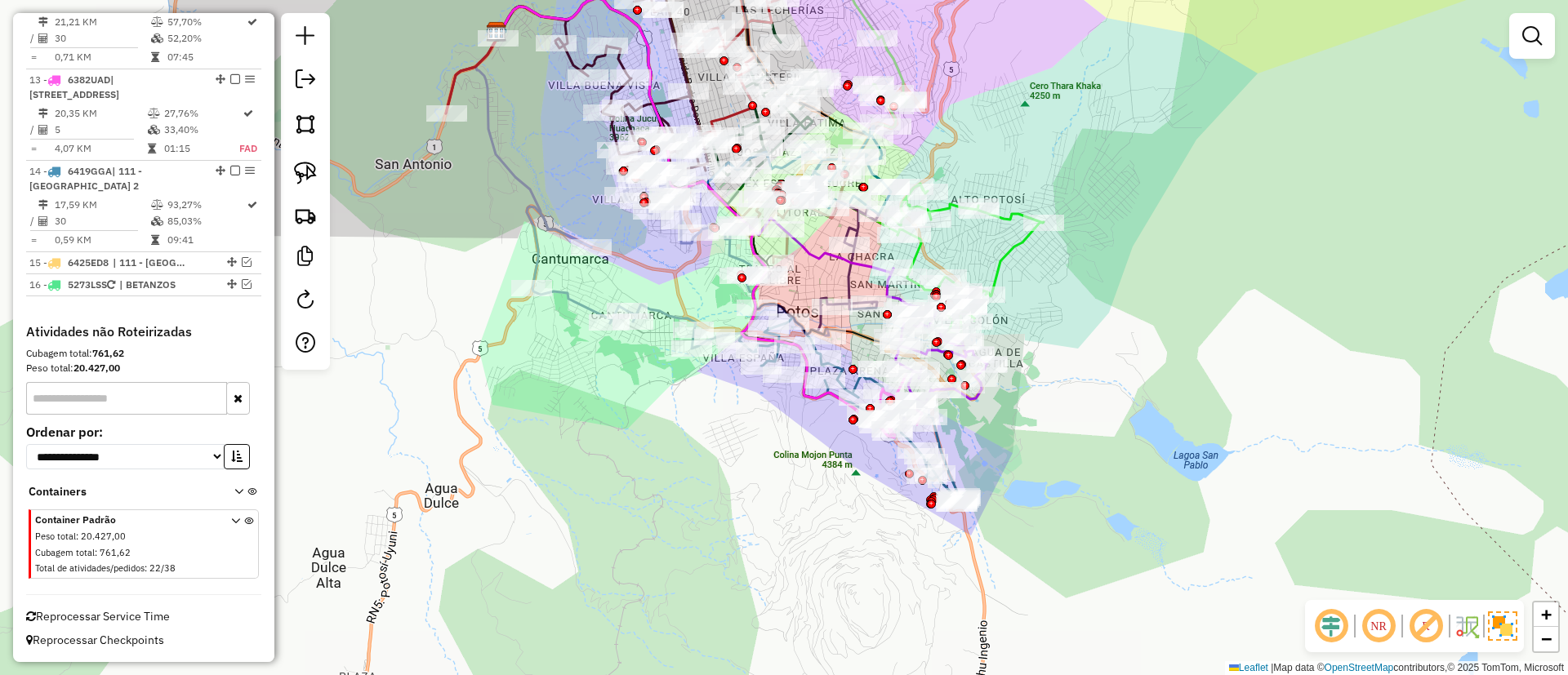
click at [1313, 40] on div "Janela de atendimento Grade de atendimento Capacidade Transportadoras Veículos …" at bounding box center [784, 338] width 1568 height 675
click at [1511, 28] on div at bounding box center [1531, 36] width 46 height 46
click at [1521, 30] on link at bounding box center [1531, 35] width 33 height 33
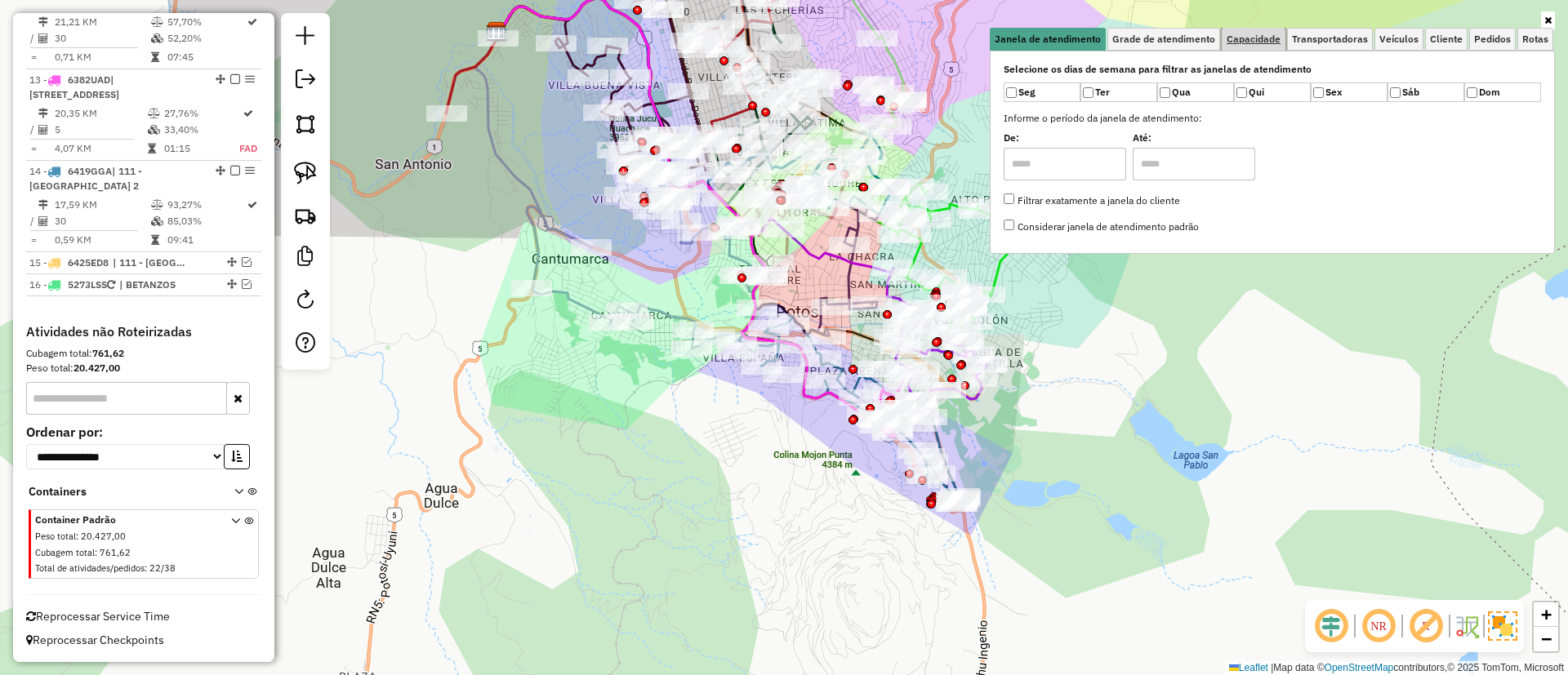
click at [1274, 43] on span "Capacidade" at bounding box center [1253, 39] width 54 height 10
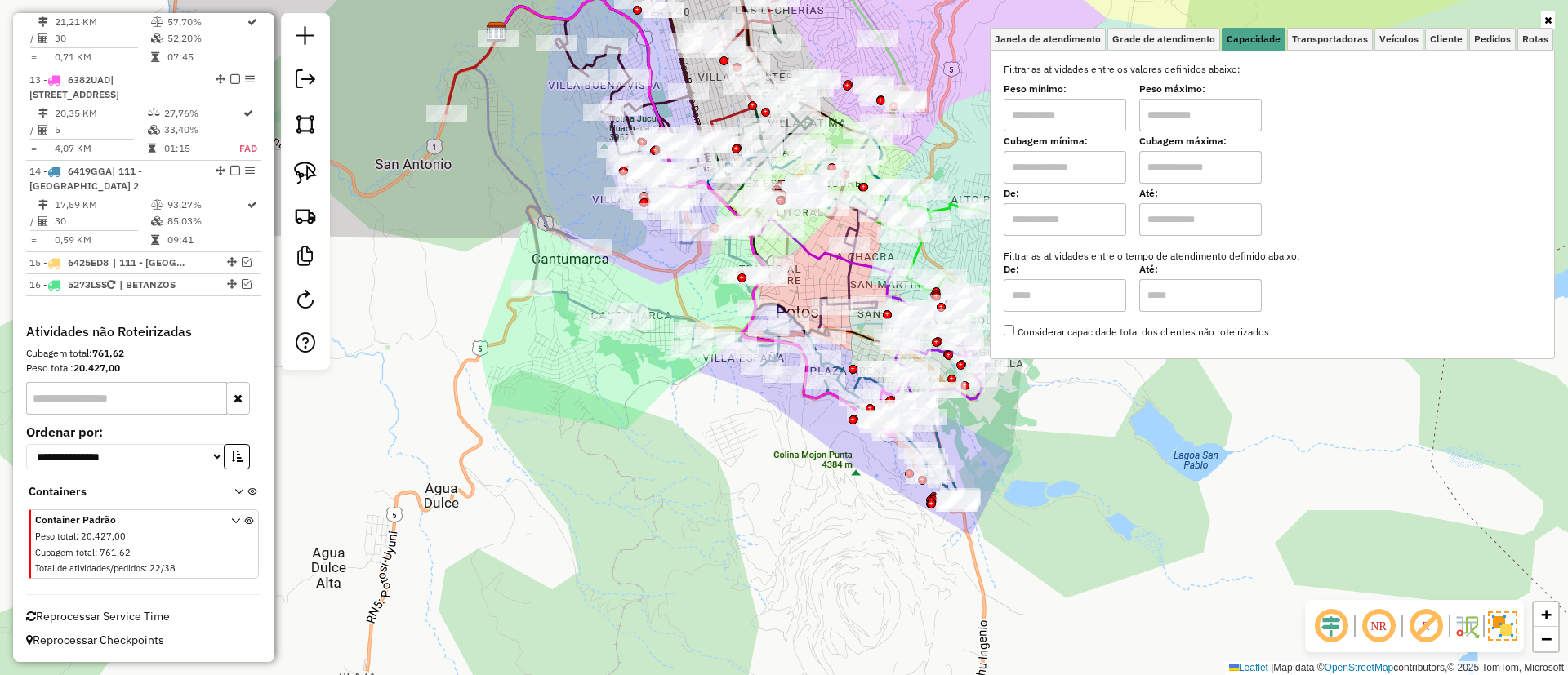
drag, startPoint x: 1078, startPoint y: 222, endPoint x: 1088, endPoint y: 223, distance: 10.0
click at [1078, 221] on input "text" at bounding box center [1064, 219] width 123 height 33
type input "****"
click at [1182, 216] on input "text" at bounding box center [1200, 219] width 123 height 33
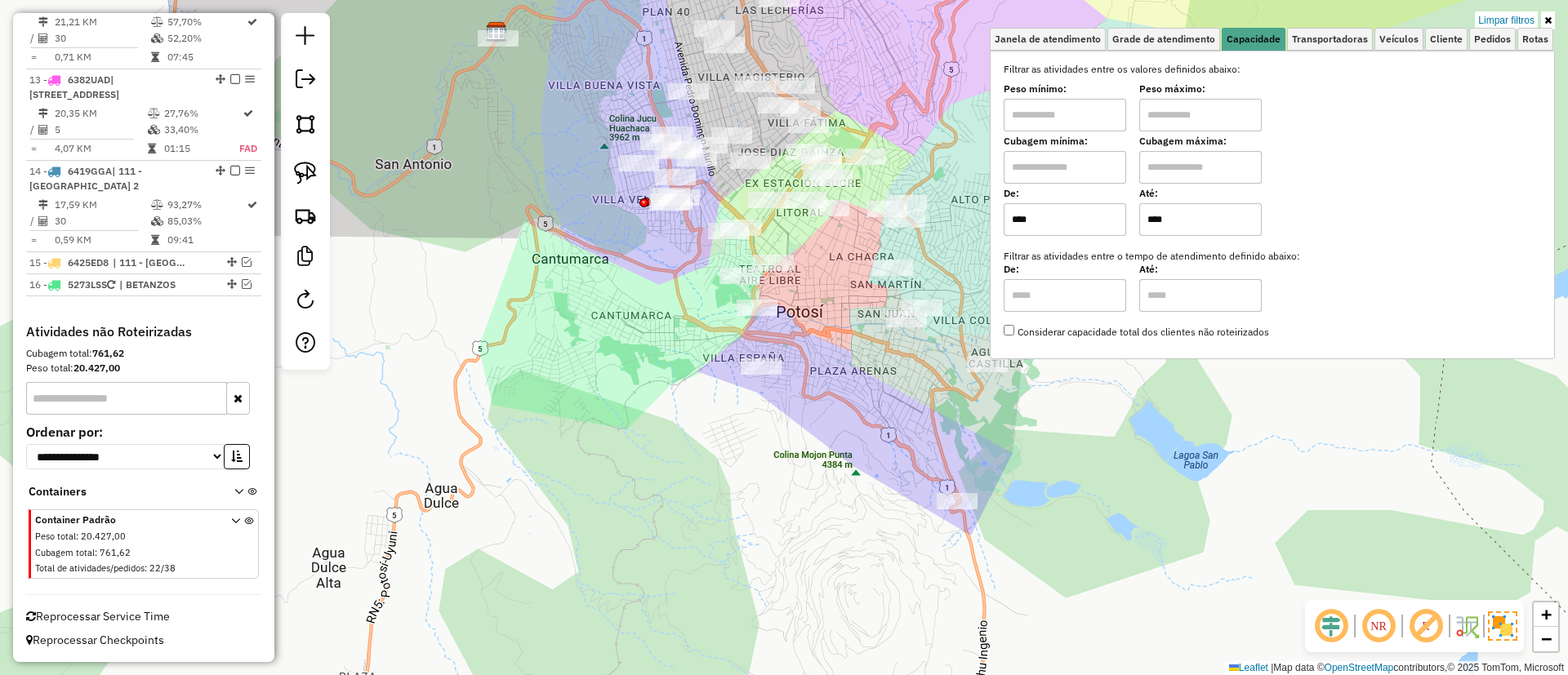
drag, startPoint x: 1197, startPoint y: 218, endPoint x: 1114, endPoint y: 218, distance: 83.0
click at [1114, 218] on div "De: **** Até: ****" at bounding box center [1271, 213] width 537 height 46
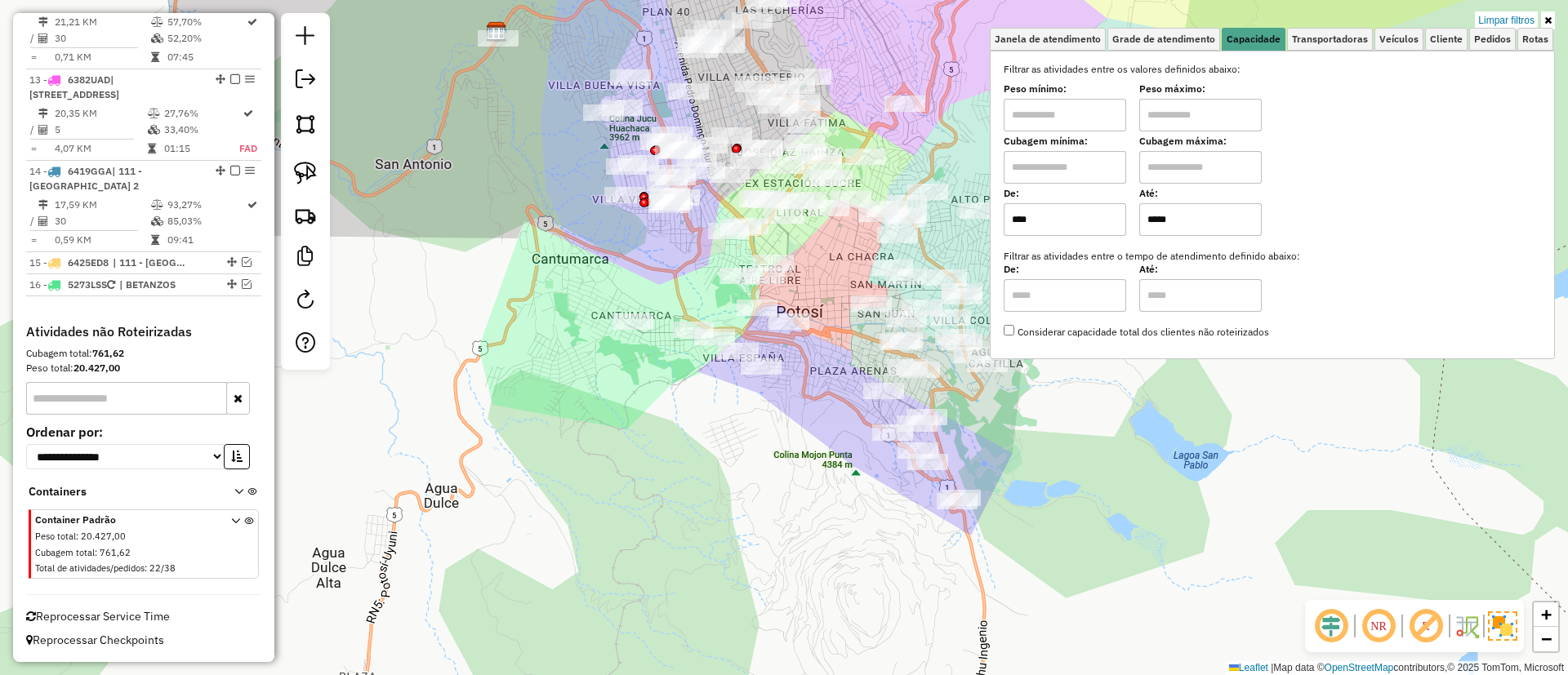
type input "*****"
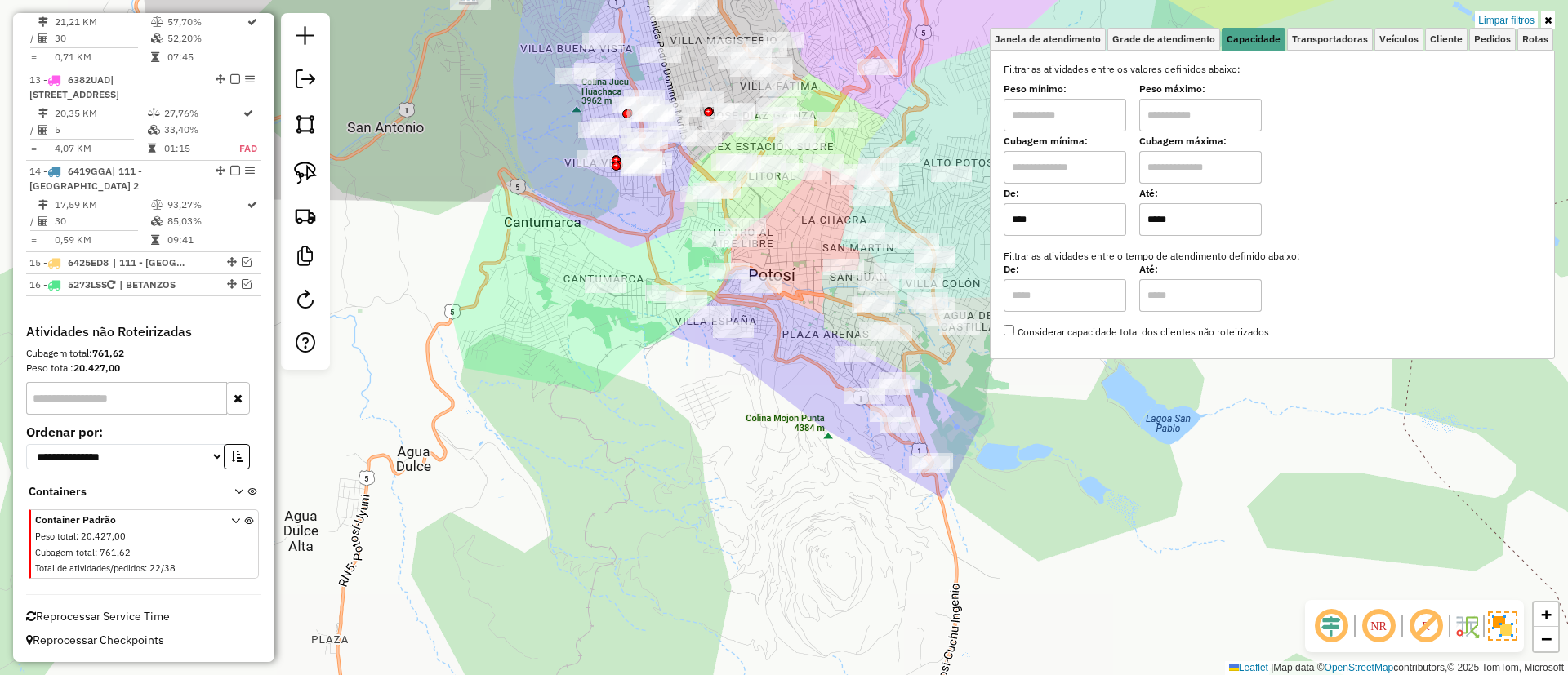
drag, startPoint x: 783, startPoint y: 428, endPoint x: 766, endPoint y: 383, distance: 48.1
click at [767, 386] on div "Limpar filtros Janela de atendimento Grade de atendimento Capacidade Transporta…" at bounding box center [784, 338] width 1568 height 675
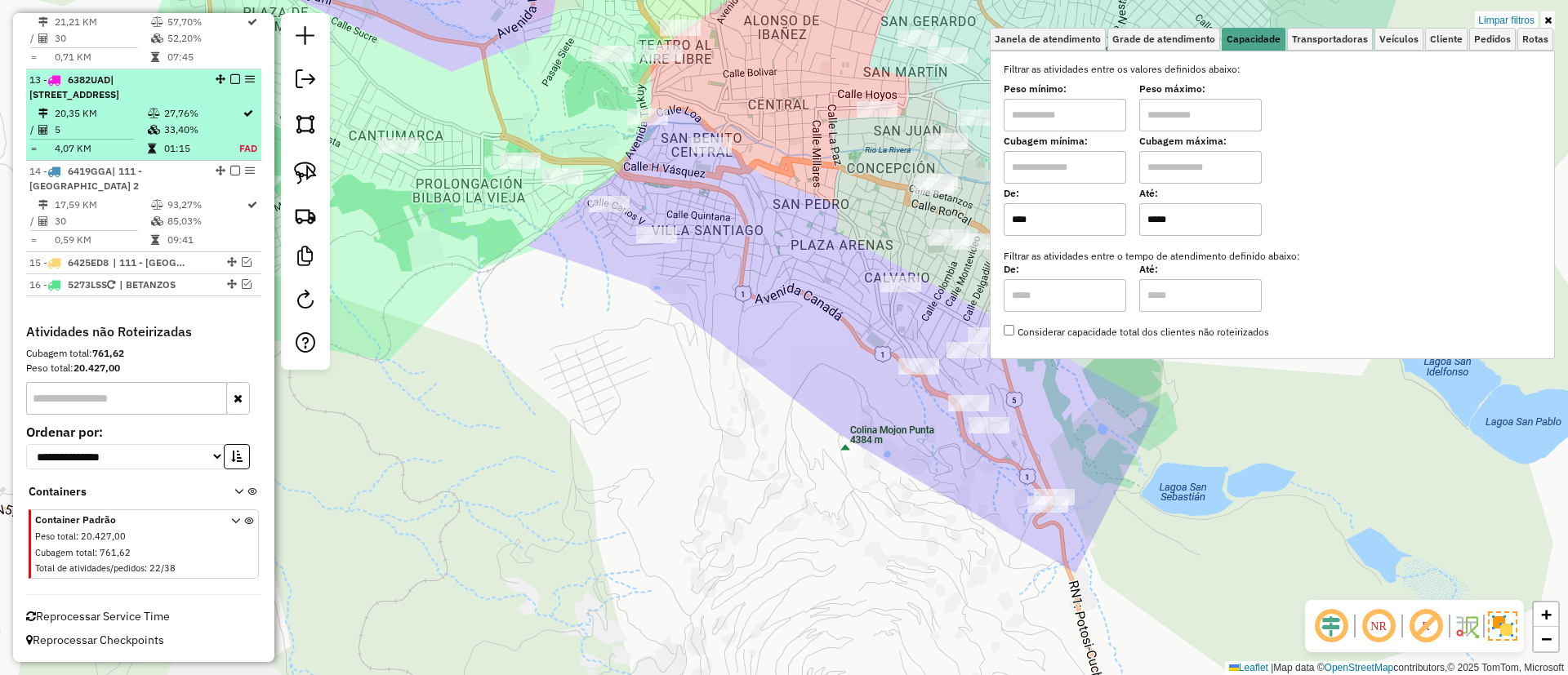
click at [210, 123] on td "33,40%" at bounding box center [200, 130] width 76 height 17
select select "**********"
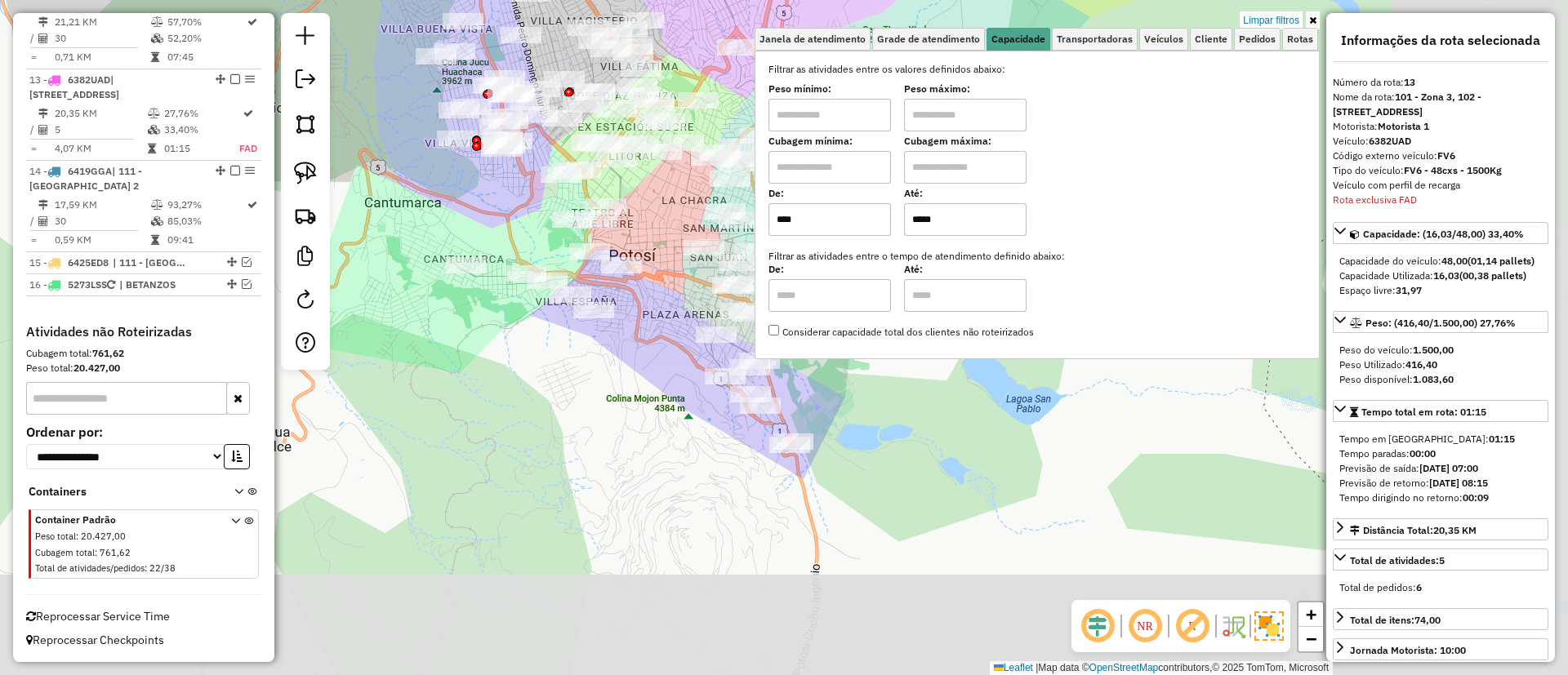
drag, startPoint x: 697, startPoint y: 525, endPoint x: 492, endPoint y: 375, distance: 254.0
click at [491, 379] on div "Limpar filtros Janela de atendimento Grade de atendimento Capacidade Transporta…" at bounding box center [784, 338] width 1568 height 675
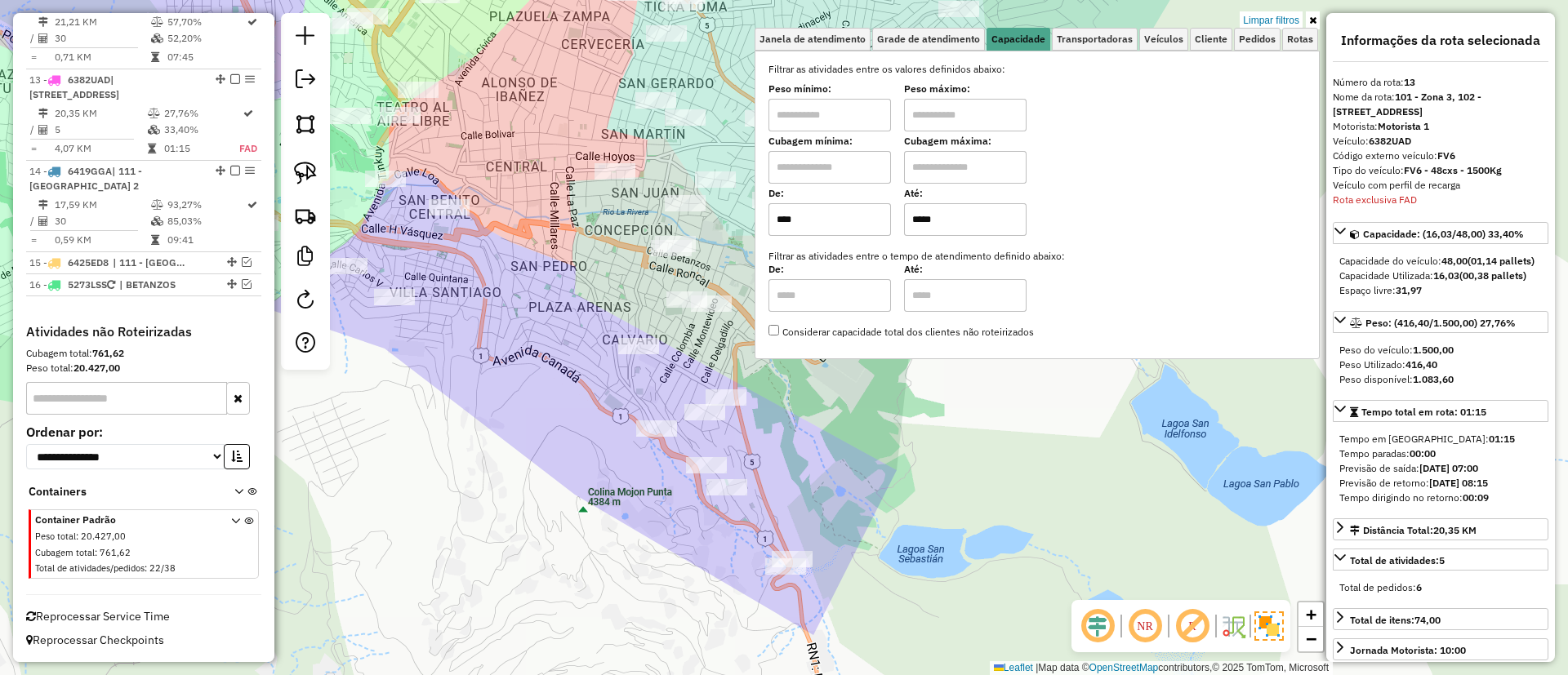
drag, startPoint x: 646, startPoint y: 364, endPoint x: 525, endPoint y: 403, distance: 127.1
click at [525, 403] on div "Limpar filtros Janela de atendimento Grade de atendimento Capacidade Transporta…" at bounding box center [784, 338] width 1568 height 675
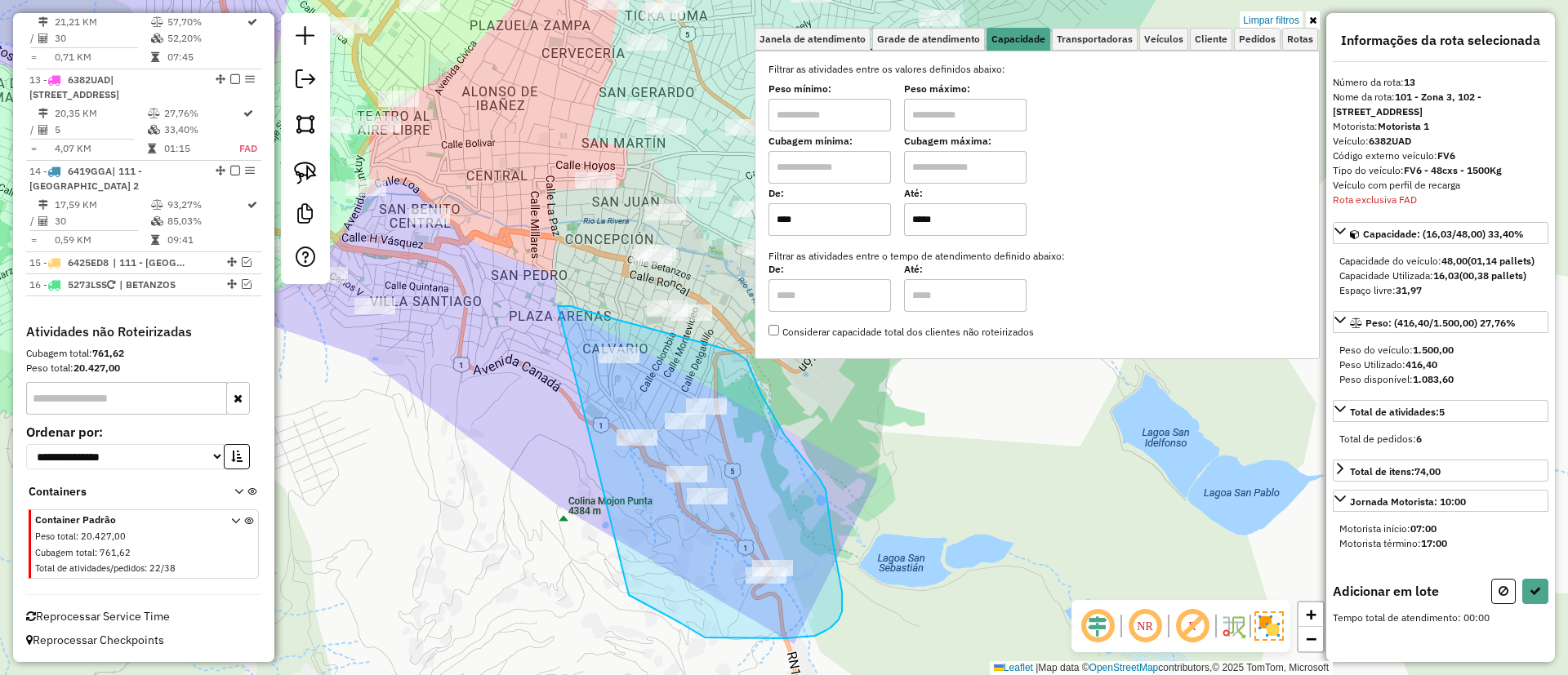
drag, startPoint x: 558, startPoint y: 307, endPoint x: 566, endPoint y: 533, distance: 226.1
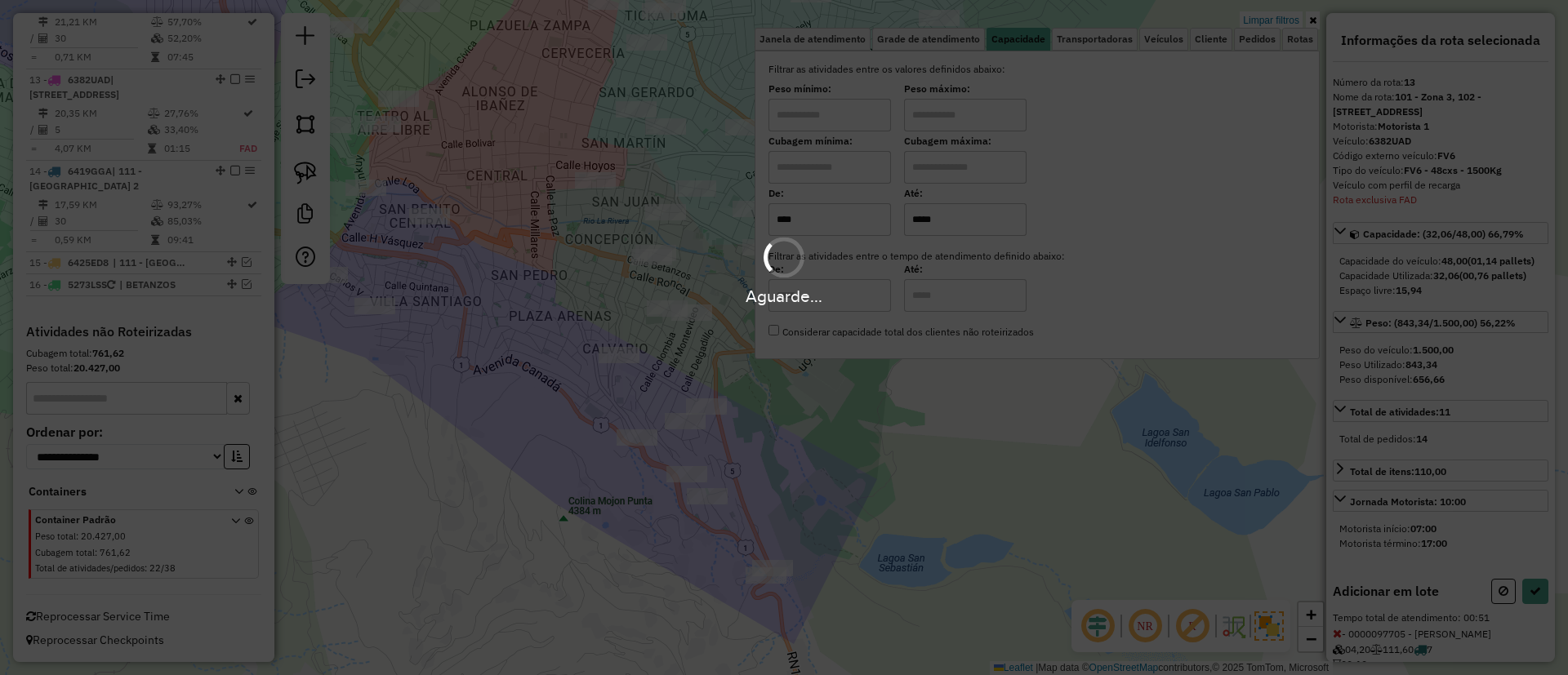
select select "**********"
drag, startPoint x: 466, startPoint y: 322, endPoint x: 609, endPoint y: 348, distance: 145.3
click at [609, 348] on div "Aguarde..." at bounding box center [784, 338] width 1568 height 675
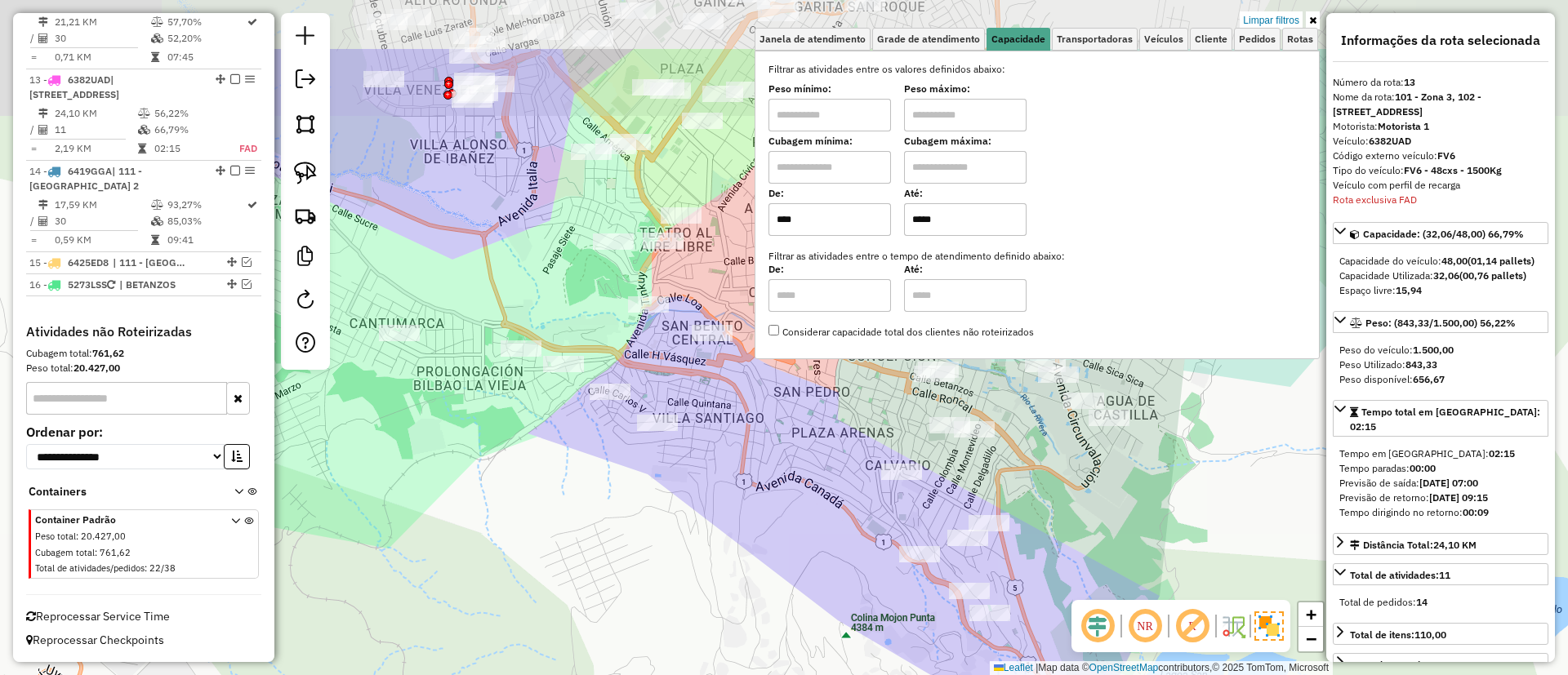
drag, startPoint x: 489, startPoint y: 311, endPoint x: 770, endPoint y: 428, distance: 304.4
click at [770, 428] on div "Limpar filtros Janela de atendimento Grade de atendimento Capacidade Transporta…" at bounding box center [784, 338] width 1568 height 675
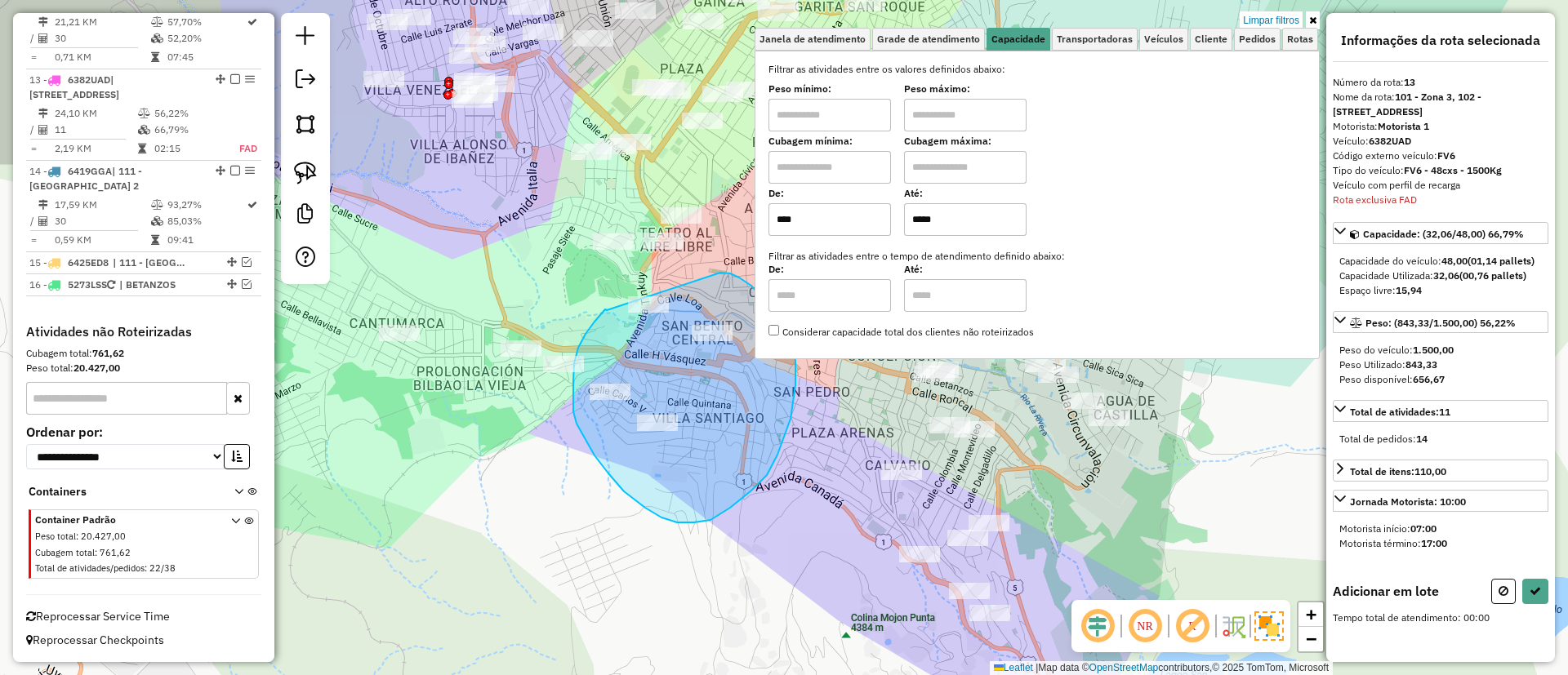
drag, startPoint x: 606, startPoint y: 310, endPoint x: 719, endPoint y: 272, distance: 119.2
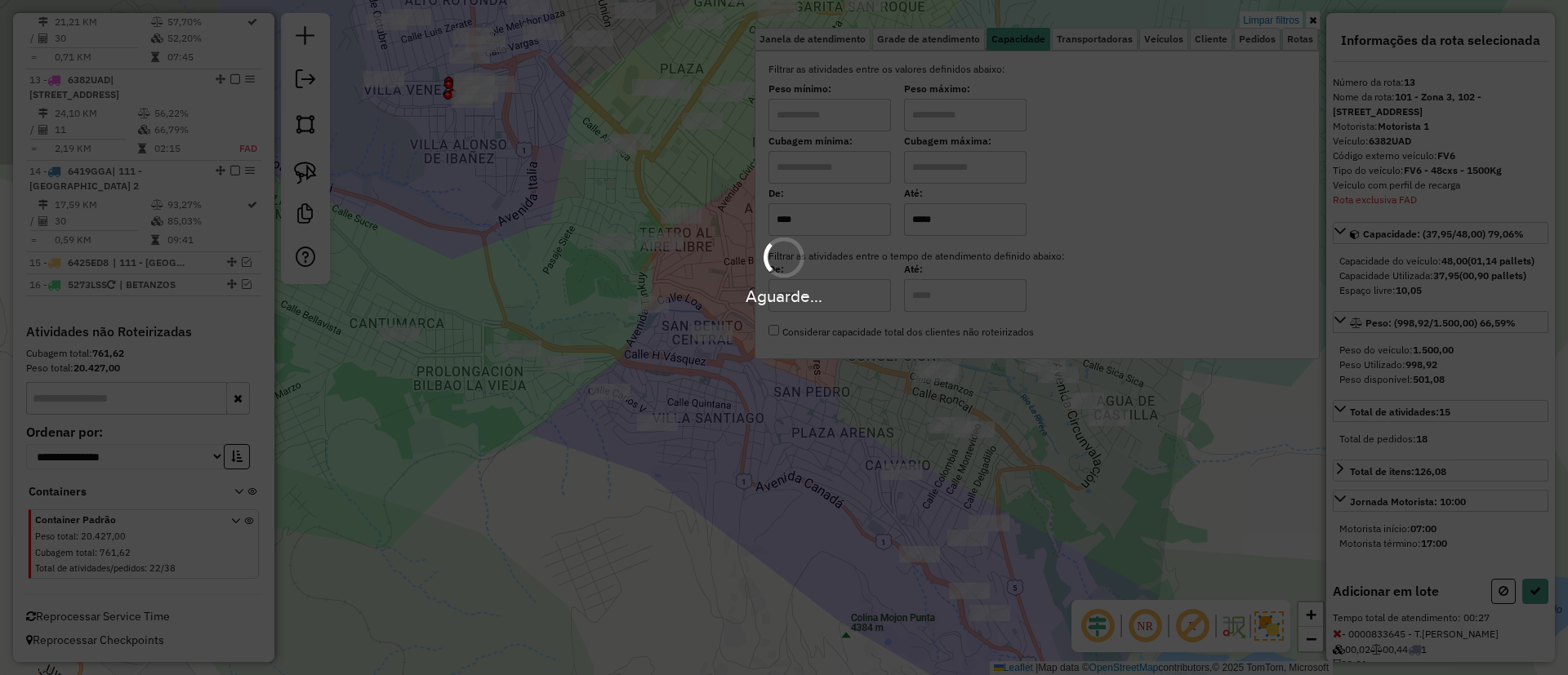
select select "**********"
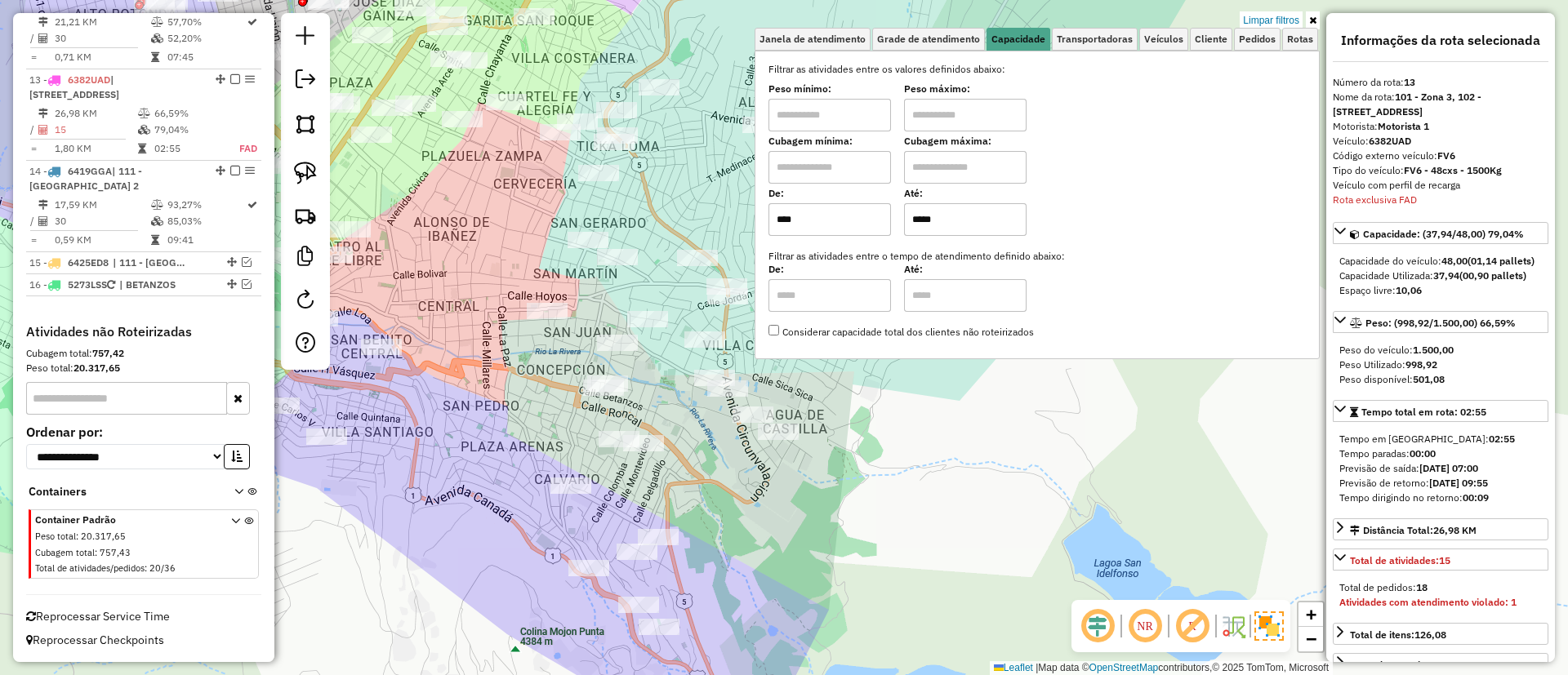
drag, startPoint x: 1073, startPoint y: 485, endPoint x: 662, endPoint y: 492, distance: 411.1
click at [662, 492] on div "Limpar filtros Janela de atendimento Grade de atendimento Capacidade Transporta…" at bounding box center [784, 338] width 1568 height 675
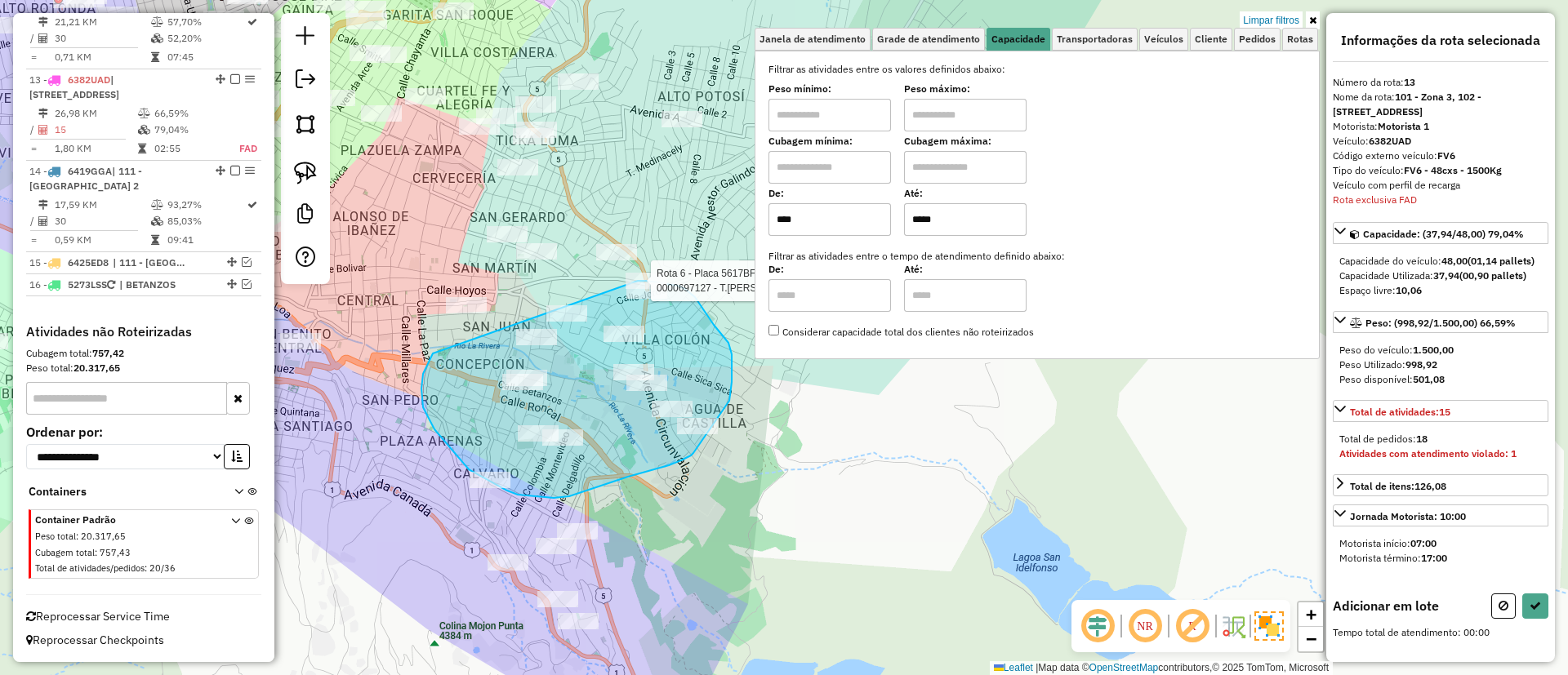
click at [637, 281] on div "Rota 6 - Placa 5617BFC 0000697127 - T.MARLENE Limpar filtros Janela de atendime…" at bounding box center [784, 338] width 1568 height 675
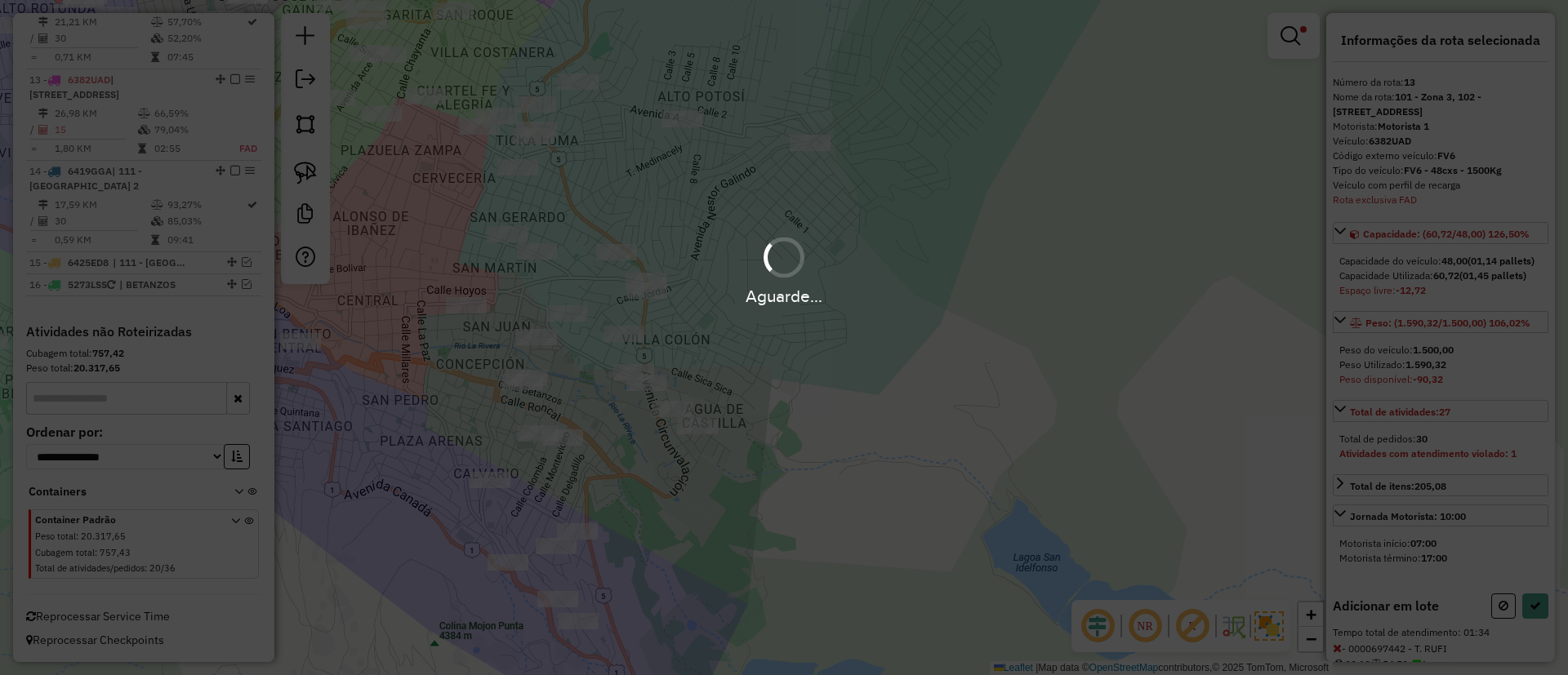
select select "**********"
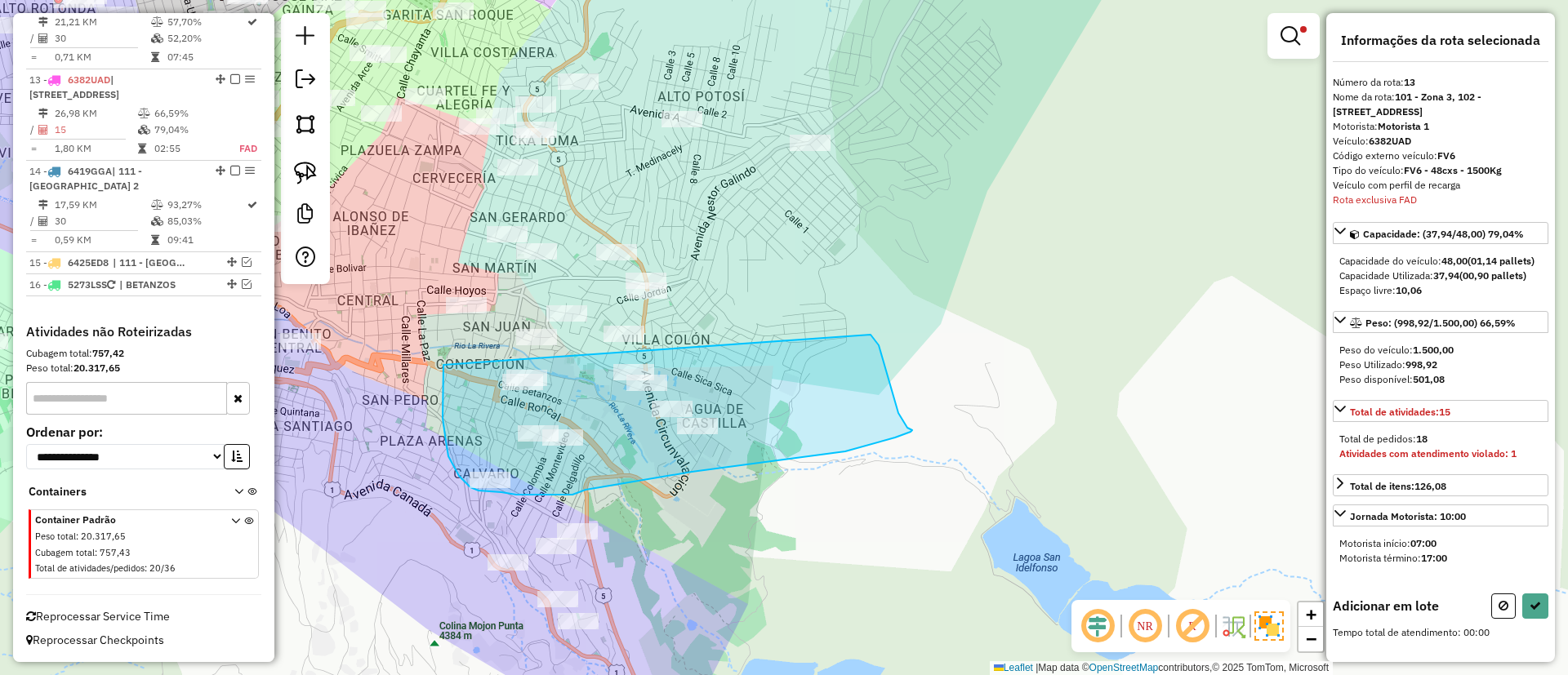
drag, startPoint x: 449, startPoint y: 456, endPoint x: 870, endPoint y: 334, distance: 438.3
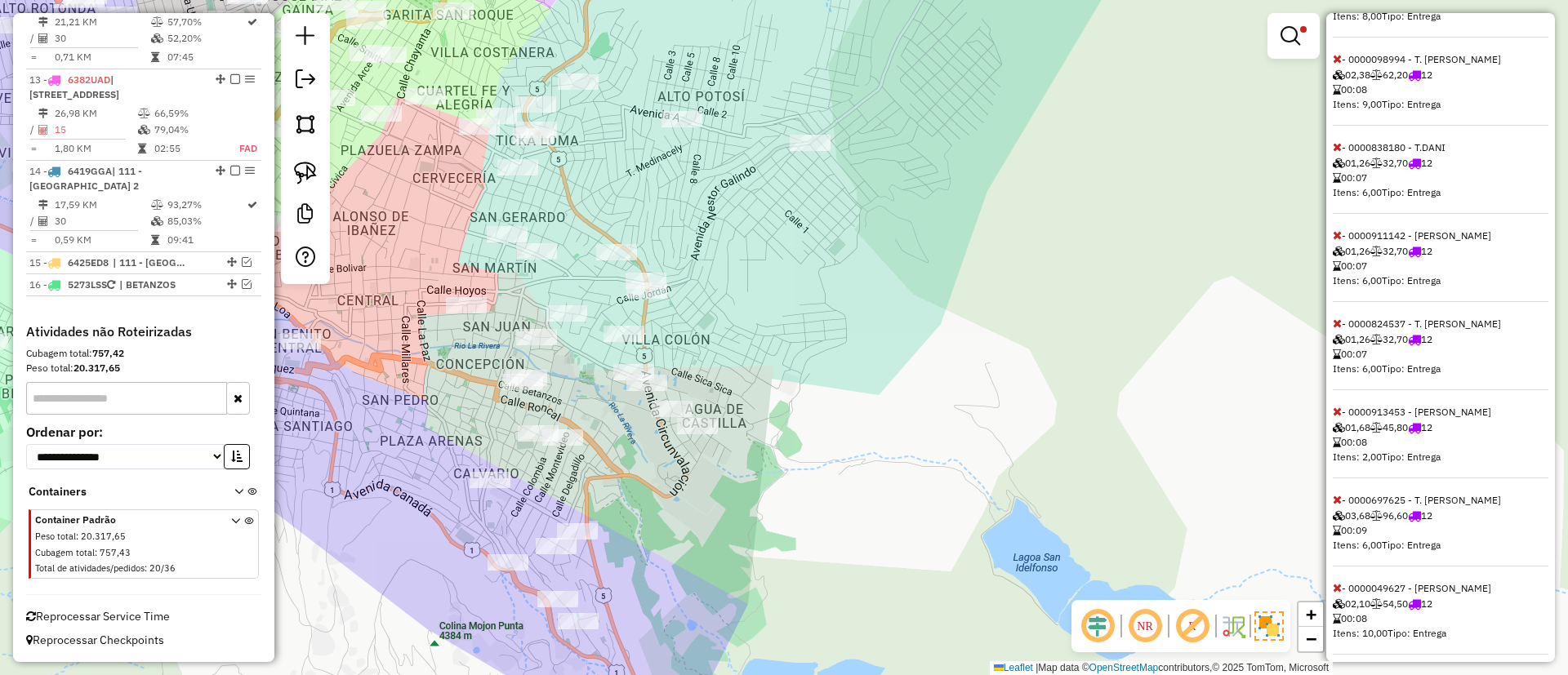
scroll to position [705, 0]
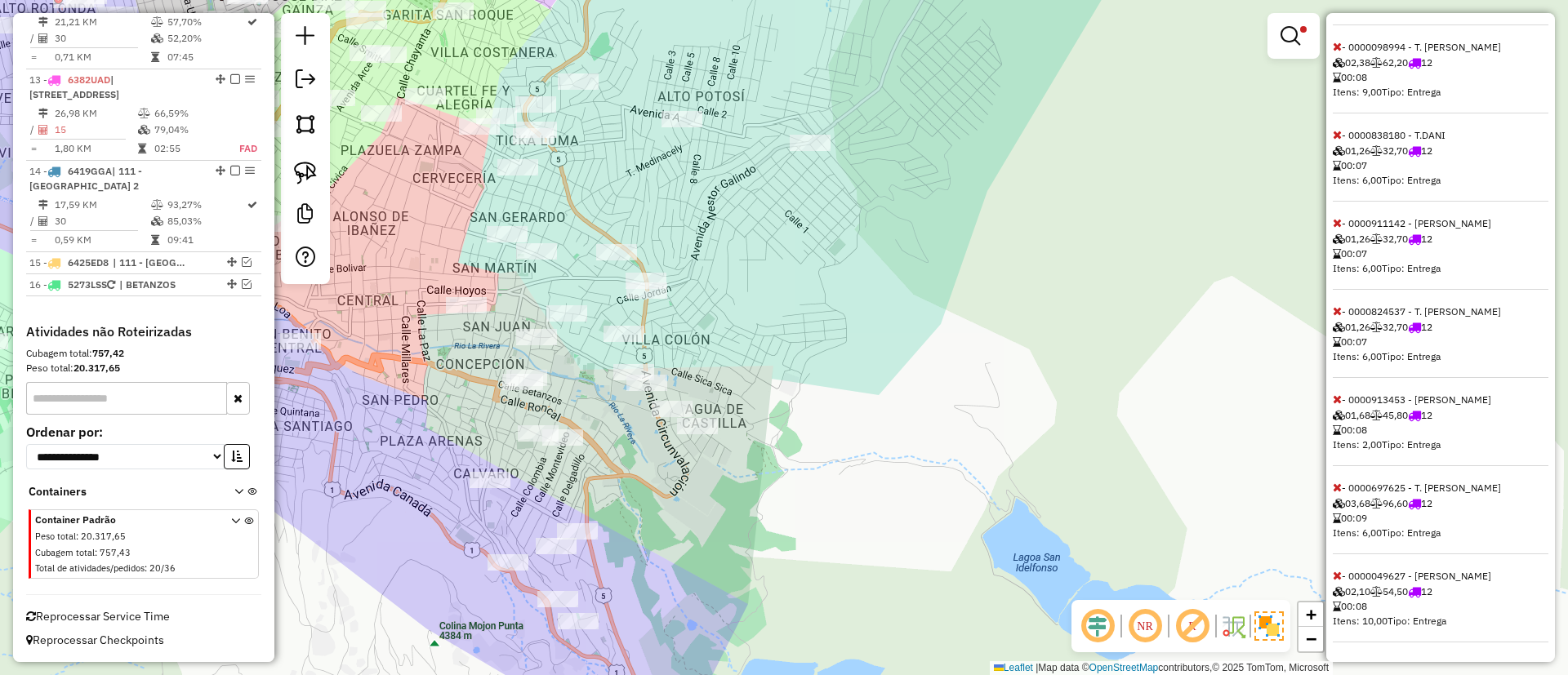
click at [1337, 485] on icon at bounding box center [1337, 488] width 9 height 12
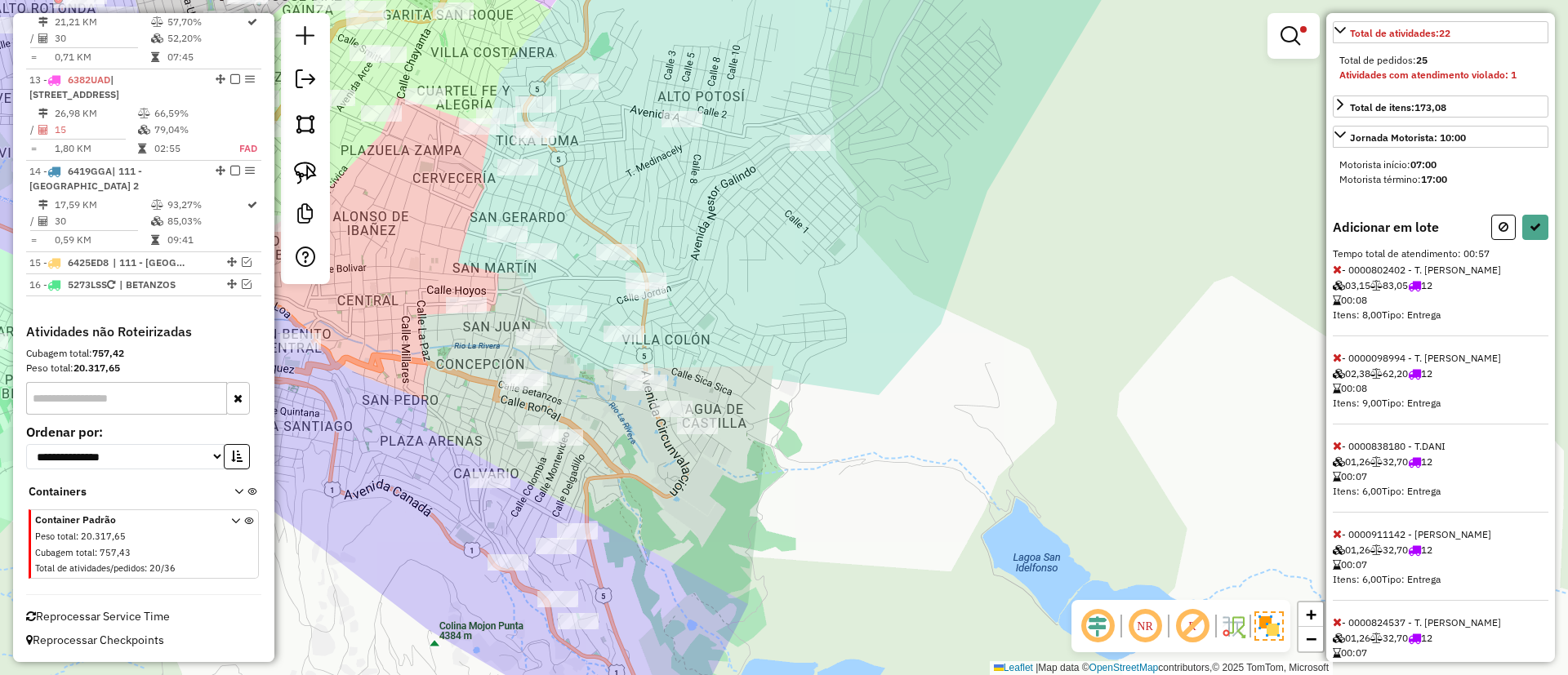
scroll to position [249, 0]
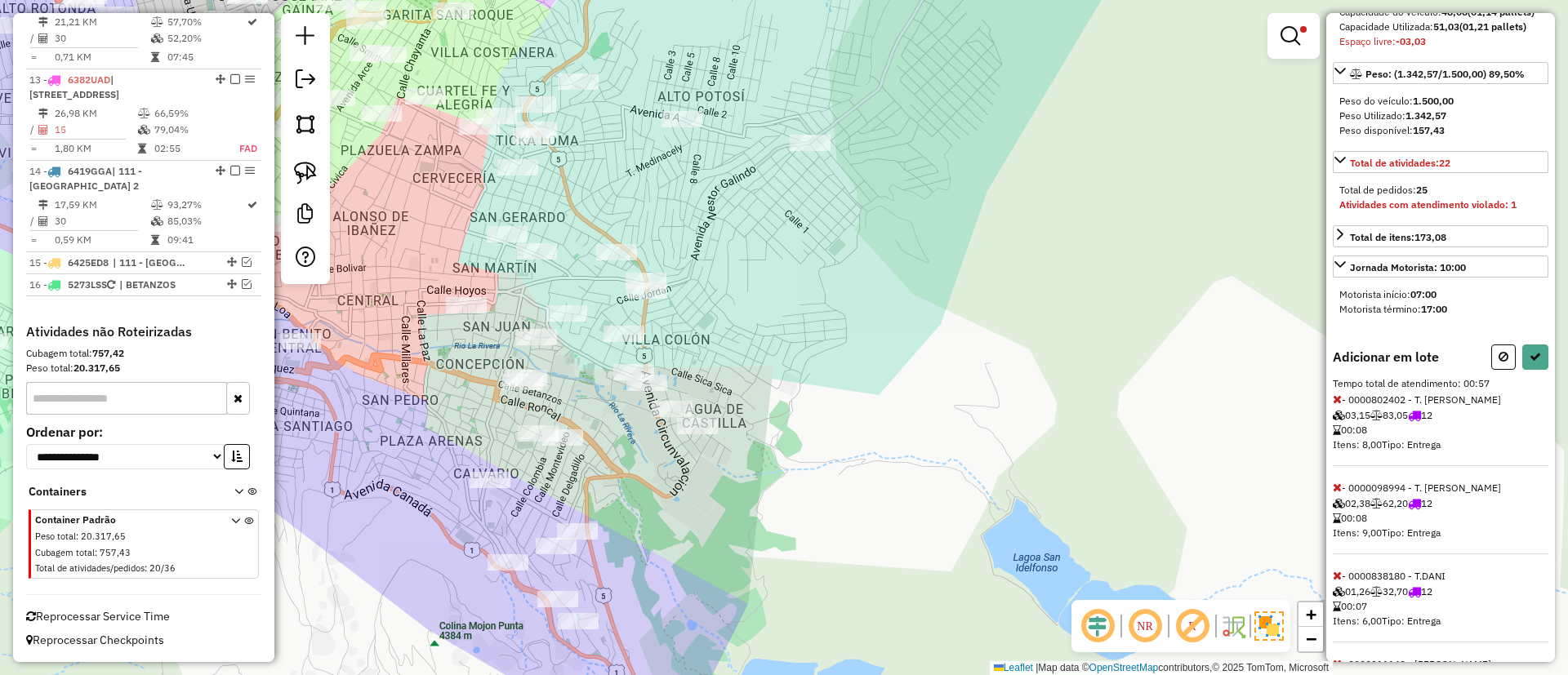
click at [1332, 405] on icon at bounding box center [1337, 399] width 9 height 12
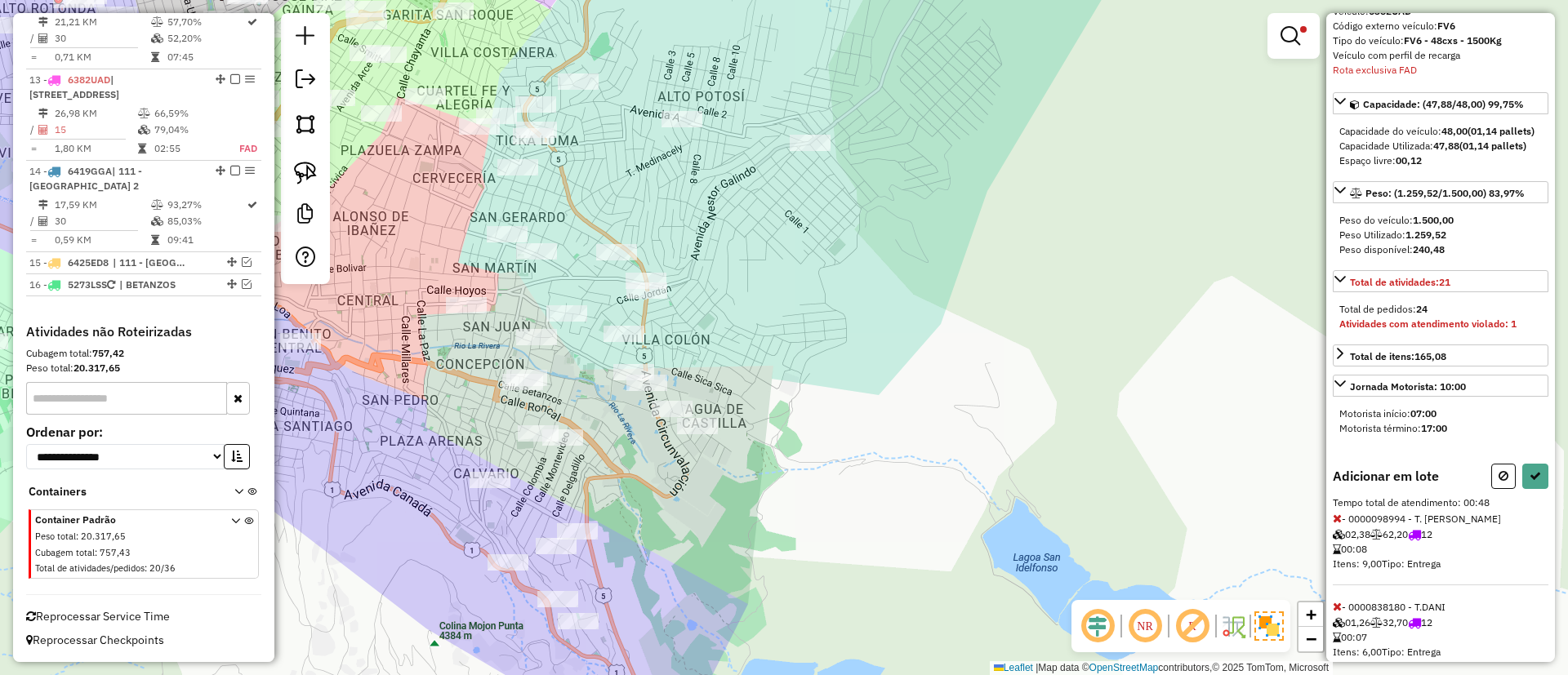
scroll to position [4, 0]
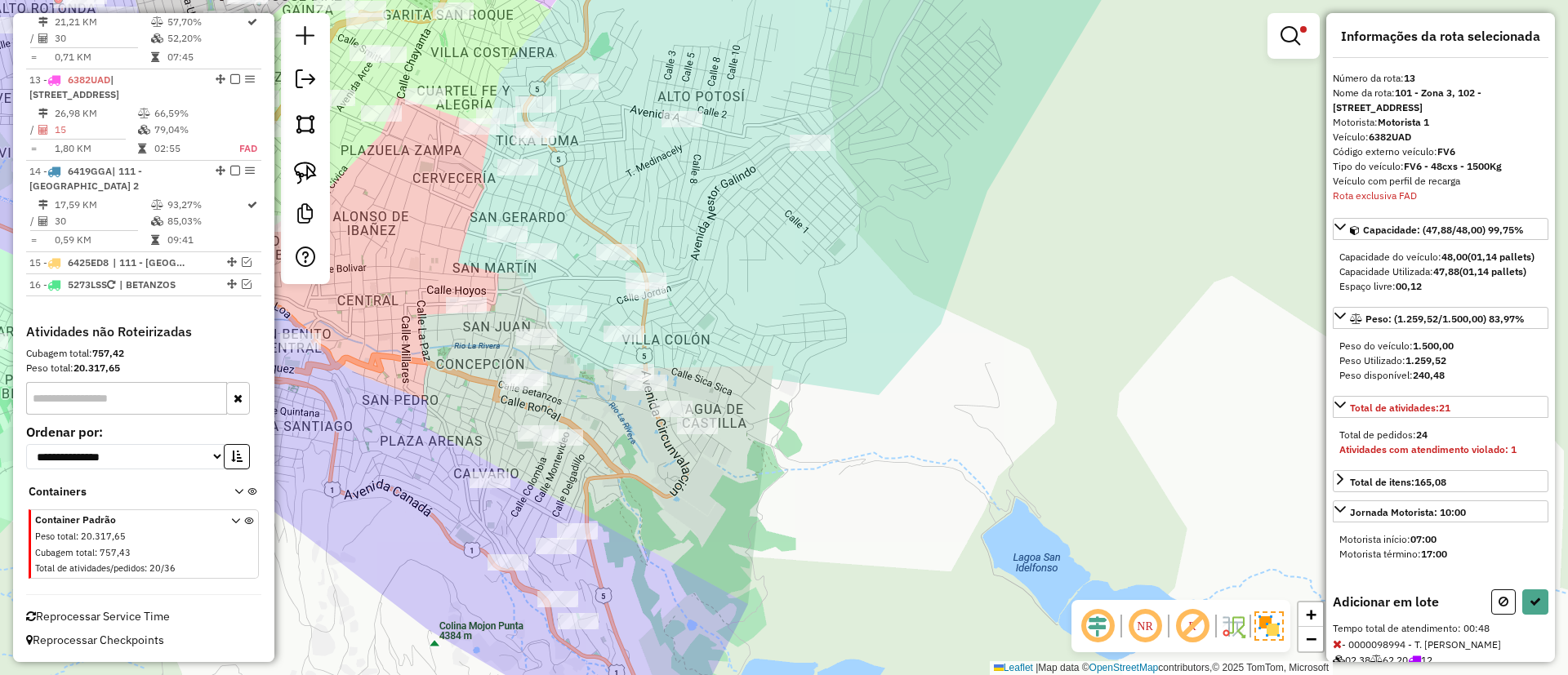
select select "**********"
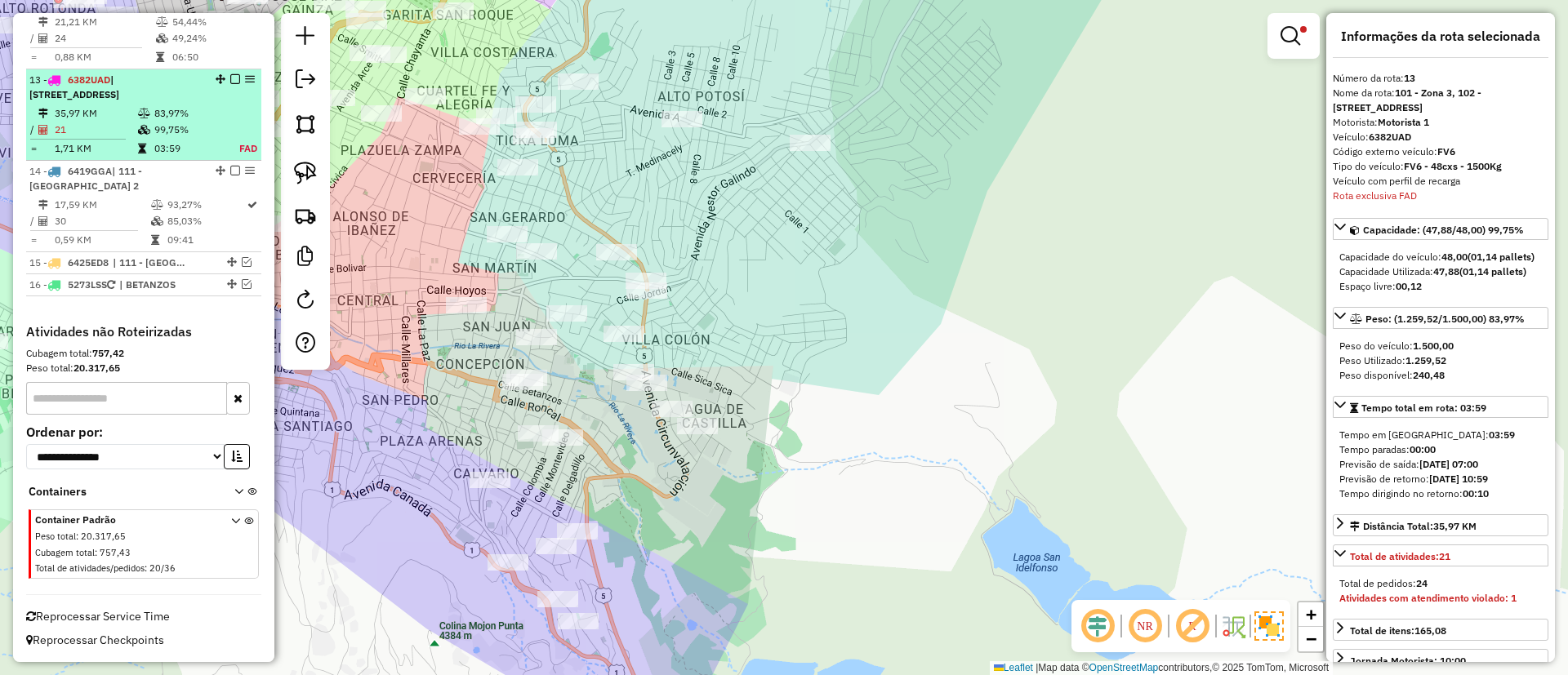
click at [231, 76] on em at bounding box center [236, 79] width 10 height 10
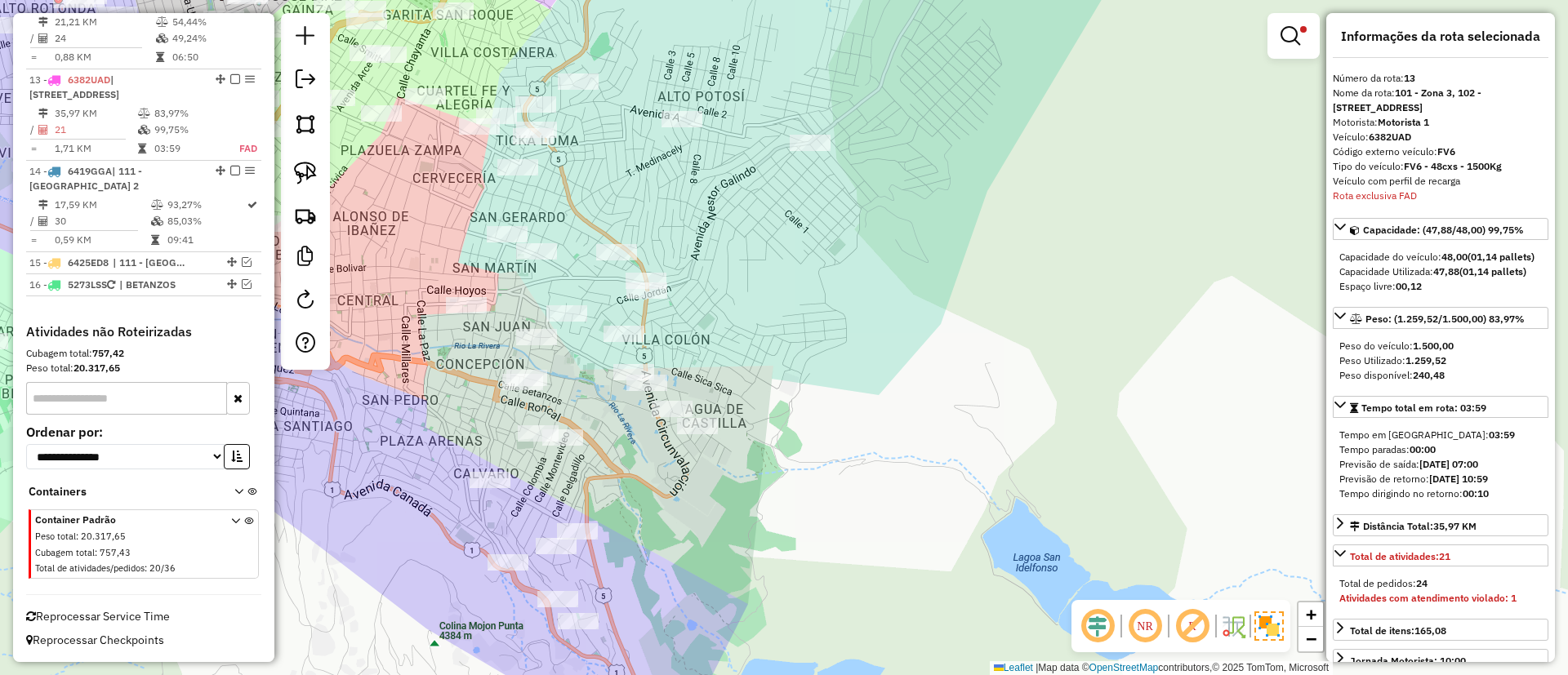
scroll to position [1403, 0]
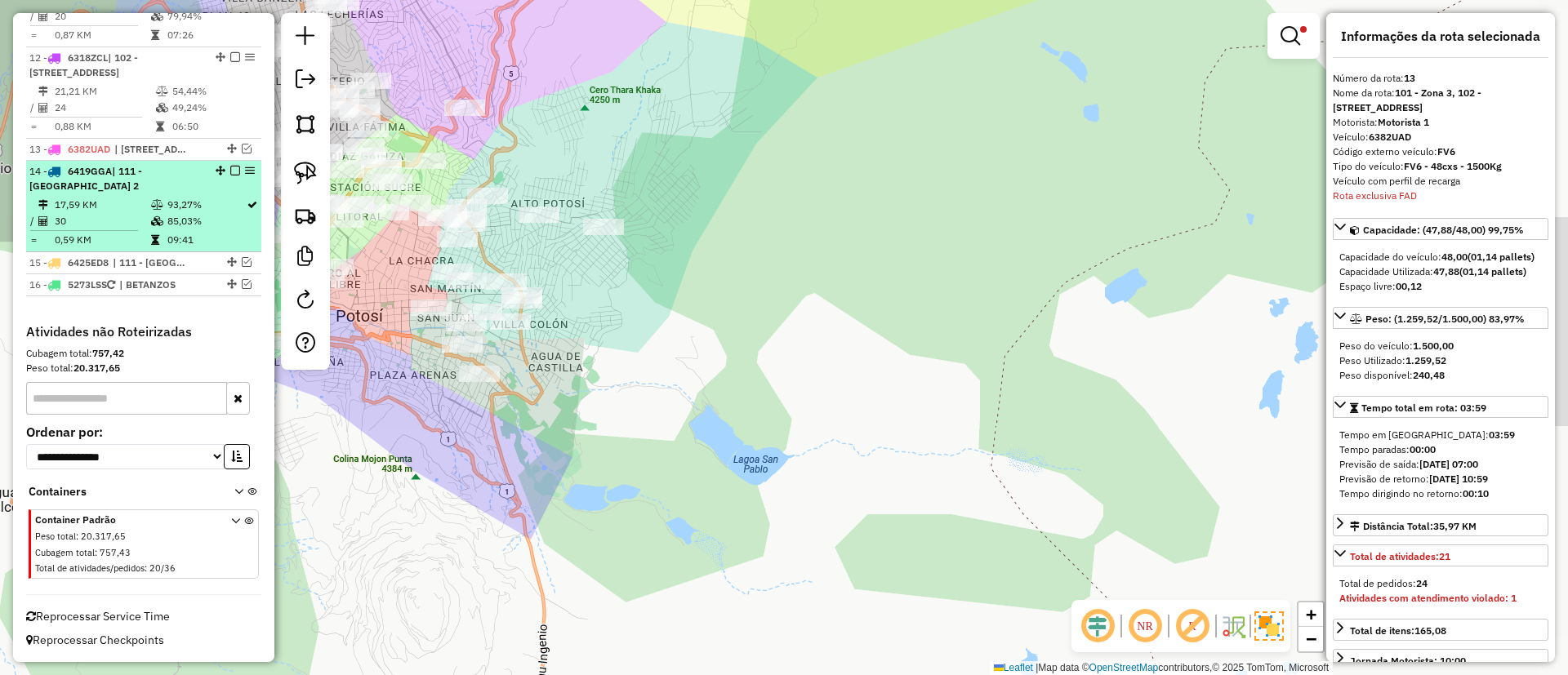
click at [151, 201] on icon at bounding box center [157, 205] width 13 height 10
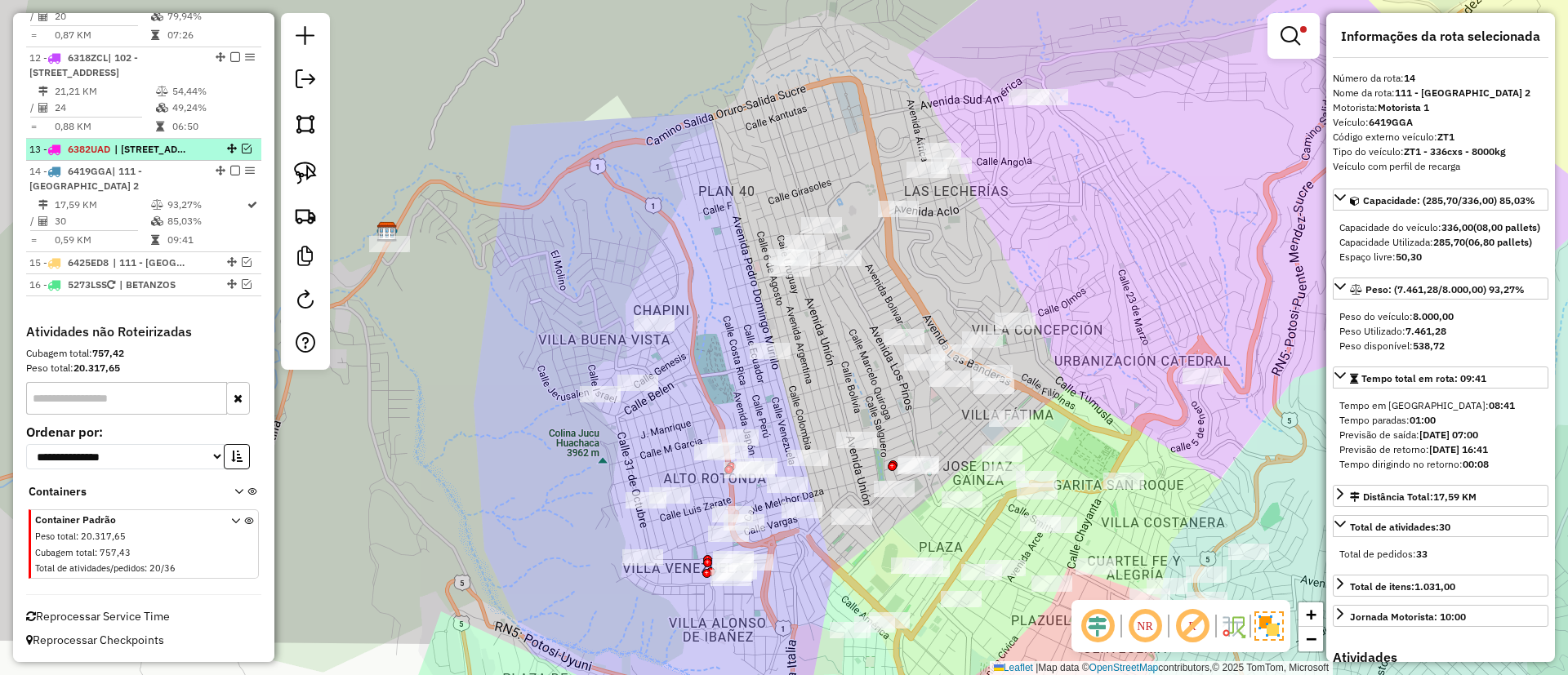
click at [147, 144] on span "| [STREET_ADDRESS]" at bounding box center [152, 150] width 75 height 15
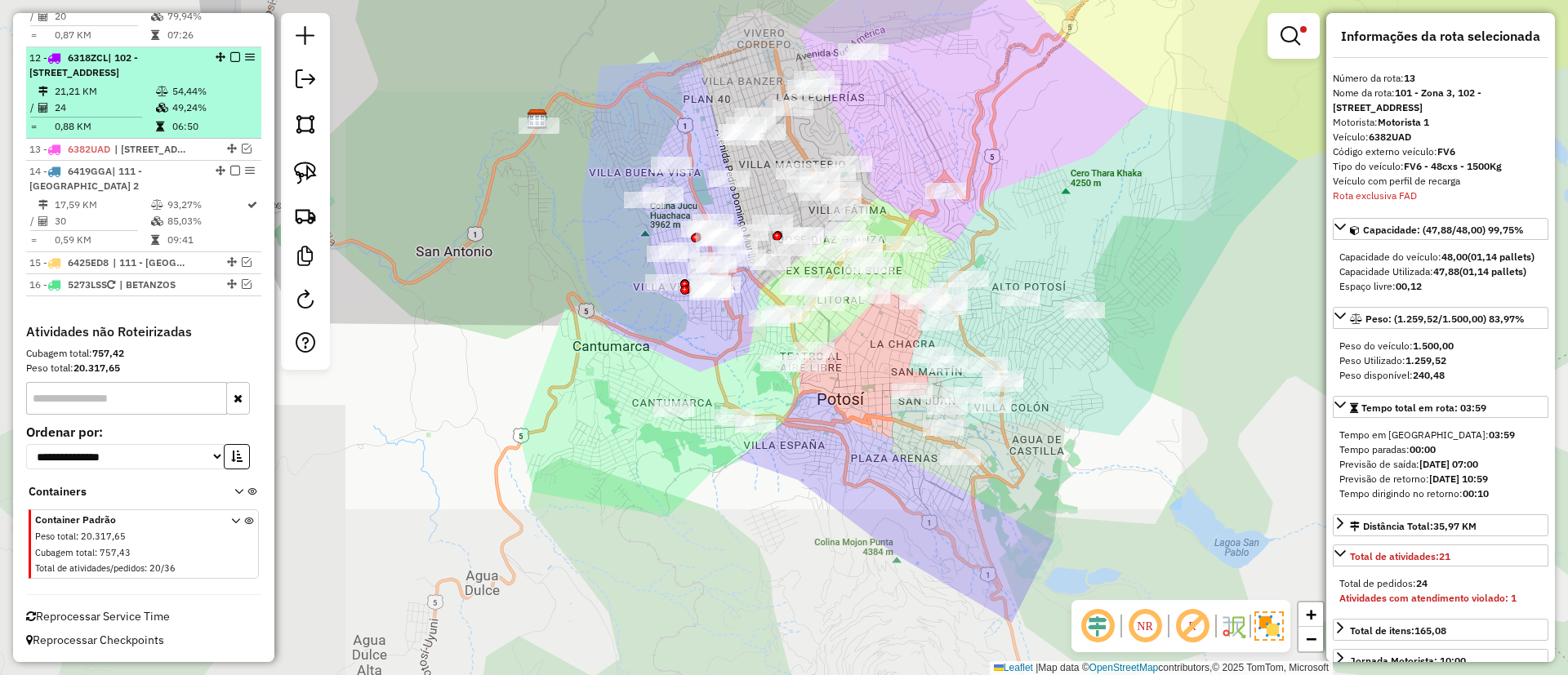
click at [145, 102] on td "24" at bounding box center [104, 108] width 101 height 17
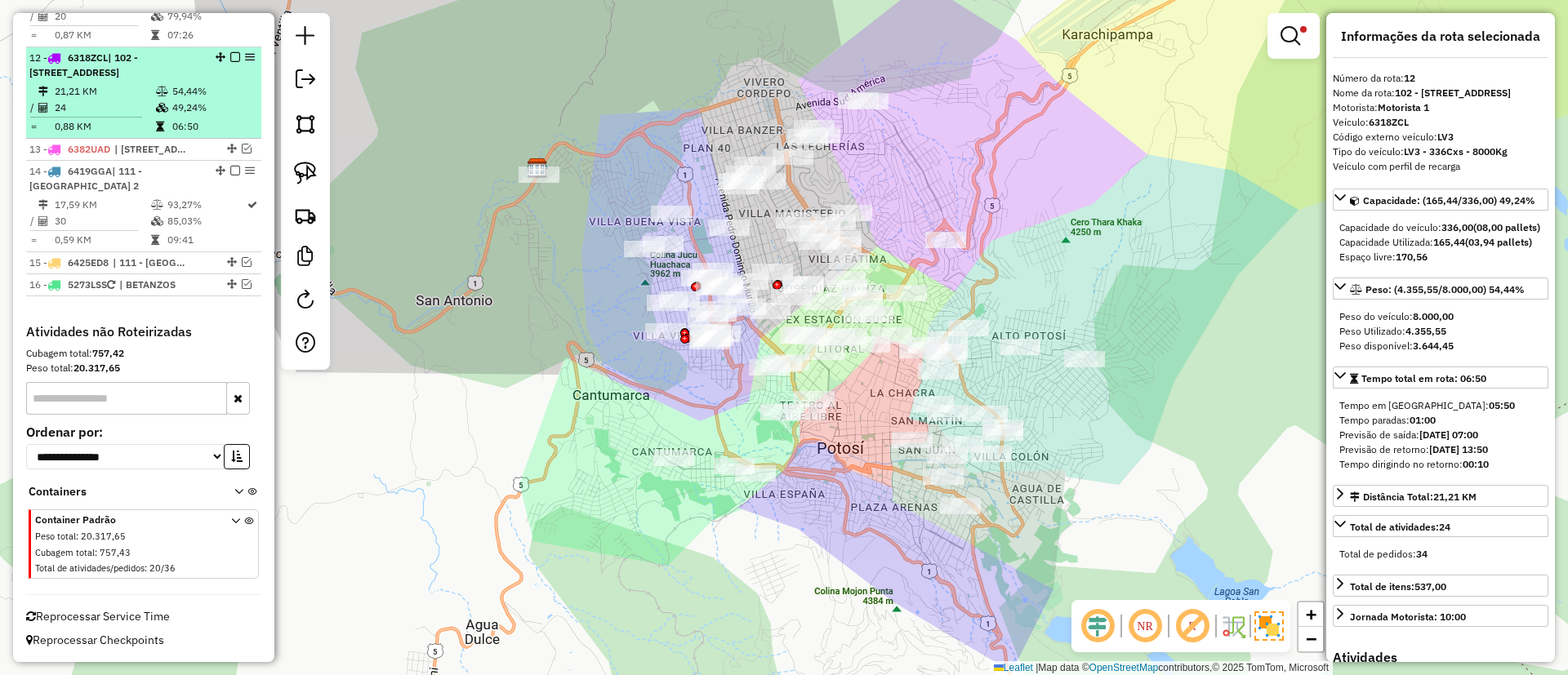
scroll to position [1281, 0]
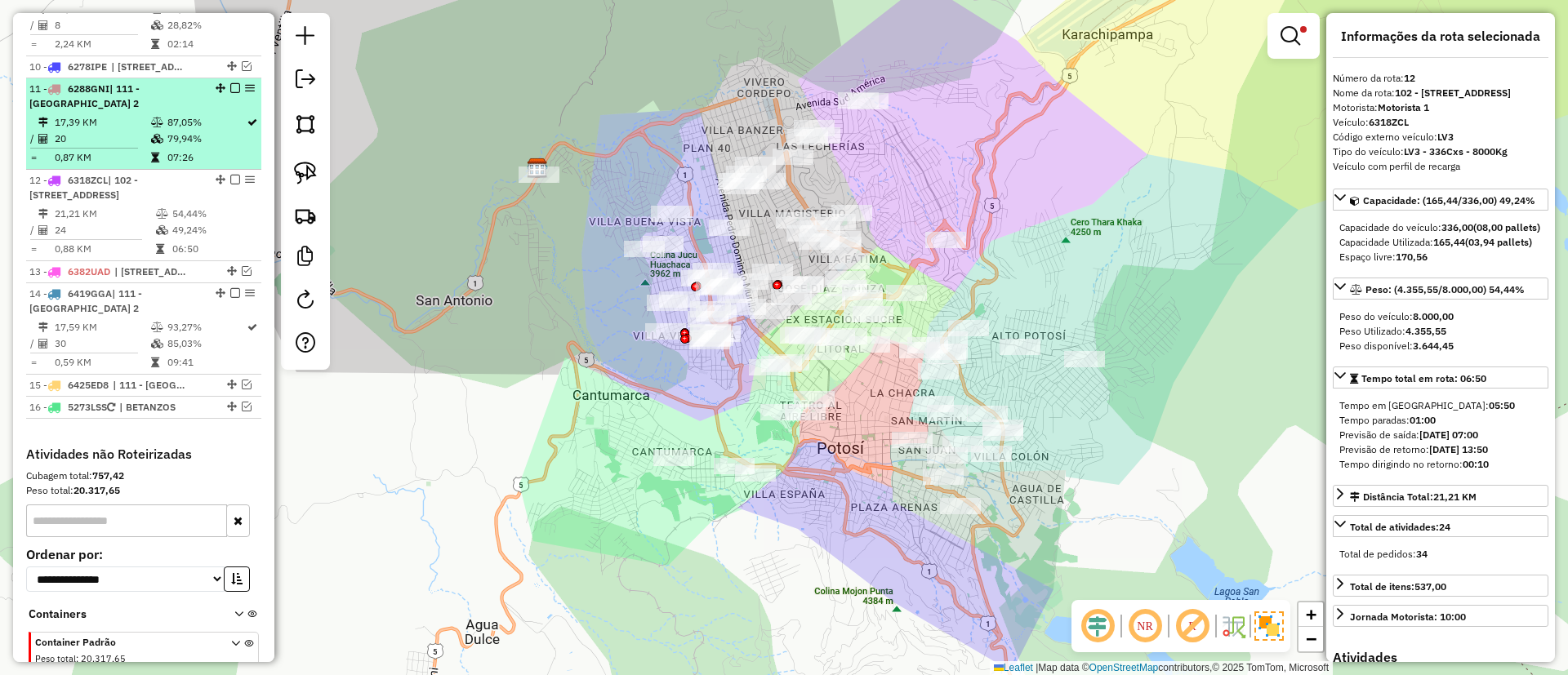
click at [145, 127] on td "17,39 KM" at bounding box center [102, 123] width 96 height 17
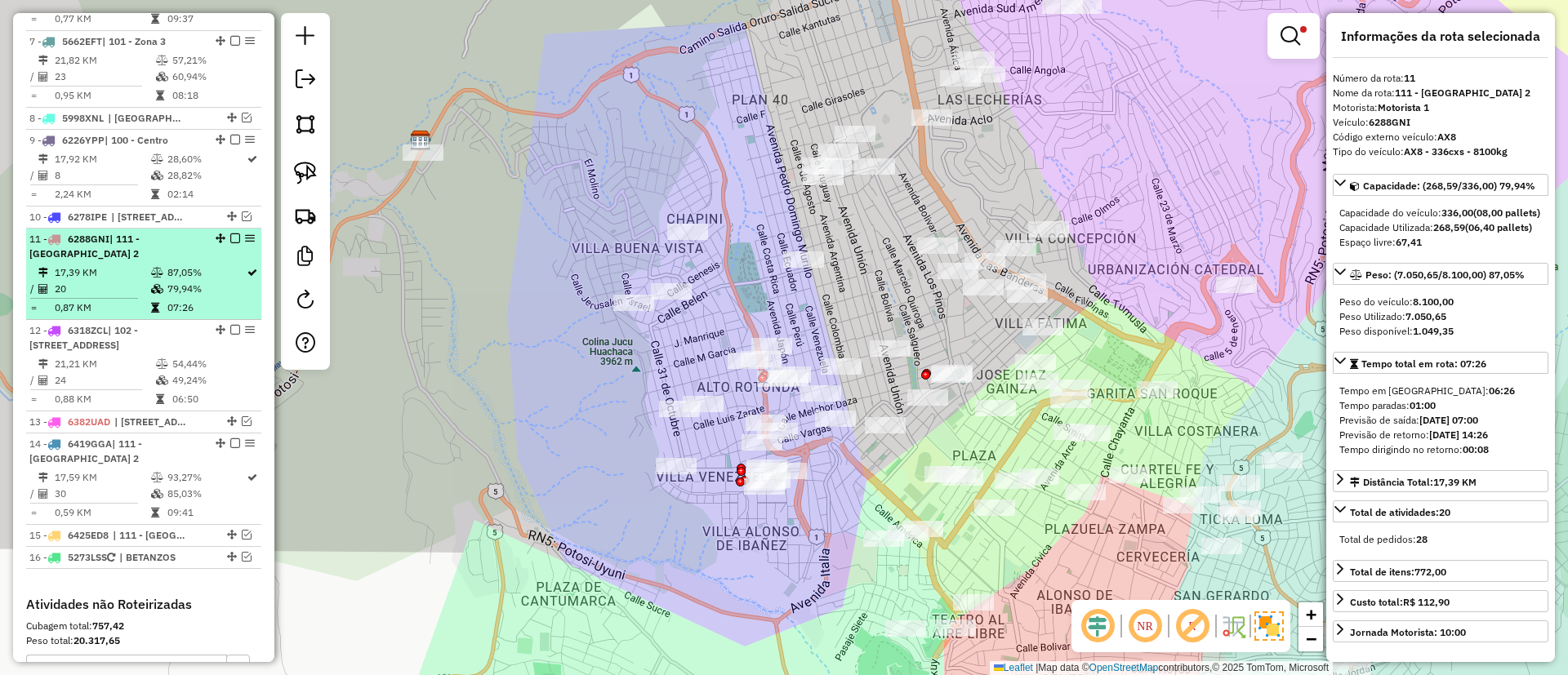
scroll to position [1035, 0]
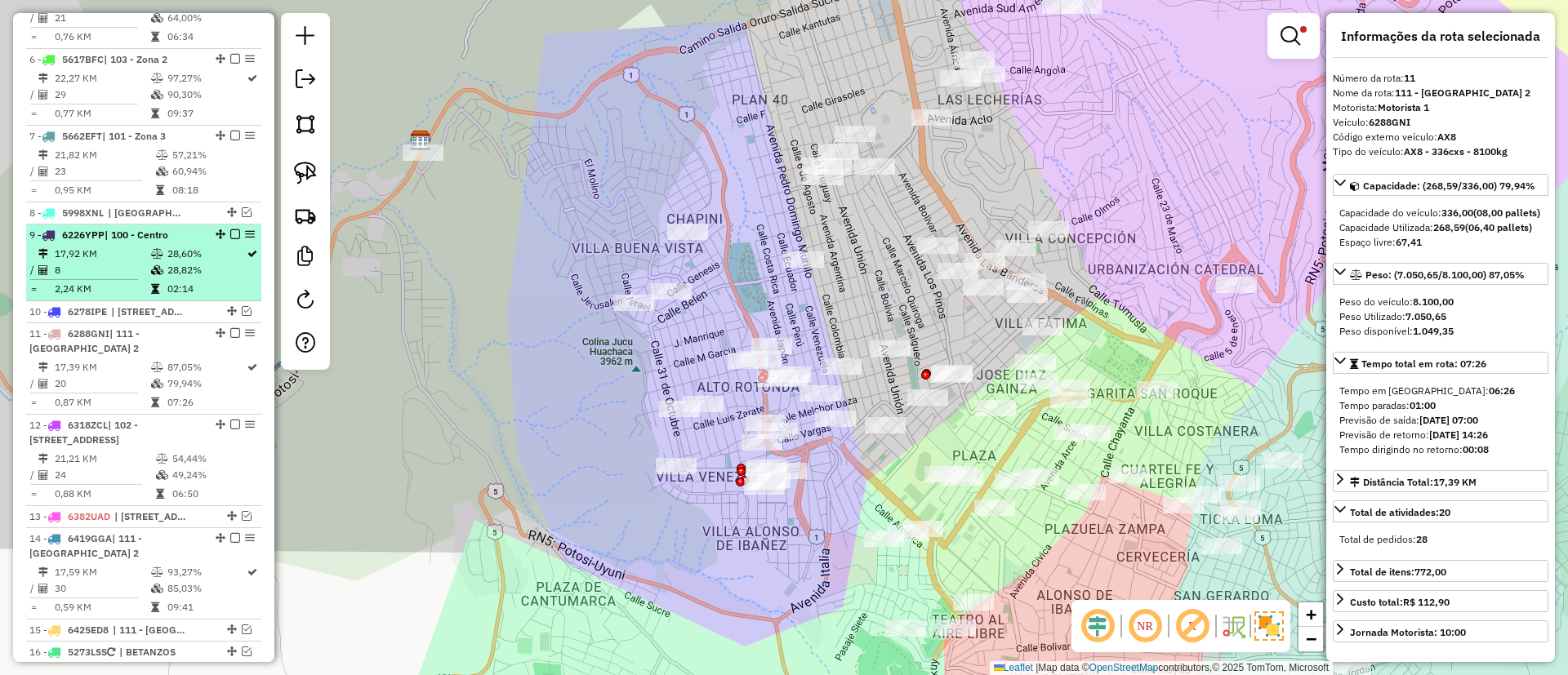
click at [162, 242] on li "9 - 6226YPP | 100 - Centro 17,92 KM 28,60% / 8 28,82% = 2,24 KM 02:14" at bounding box center [144, 263] width 236 height 77
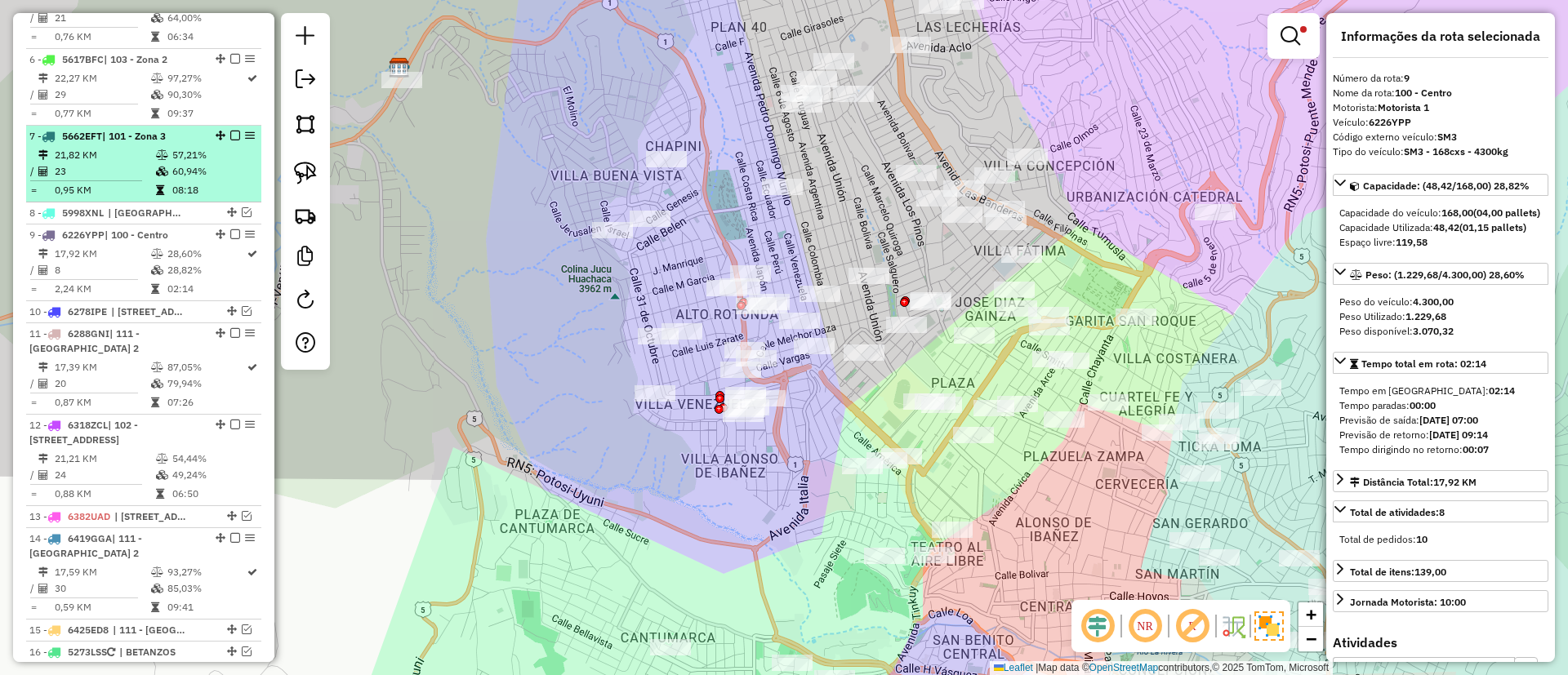
click at [161, 152] on icon at bounding box center [162, 155] width 13 height 10
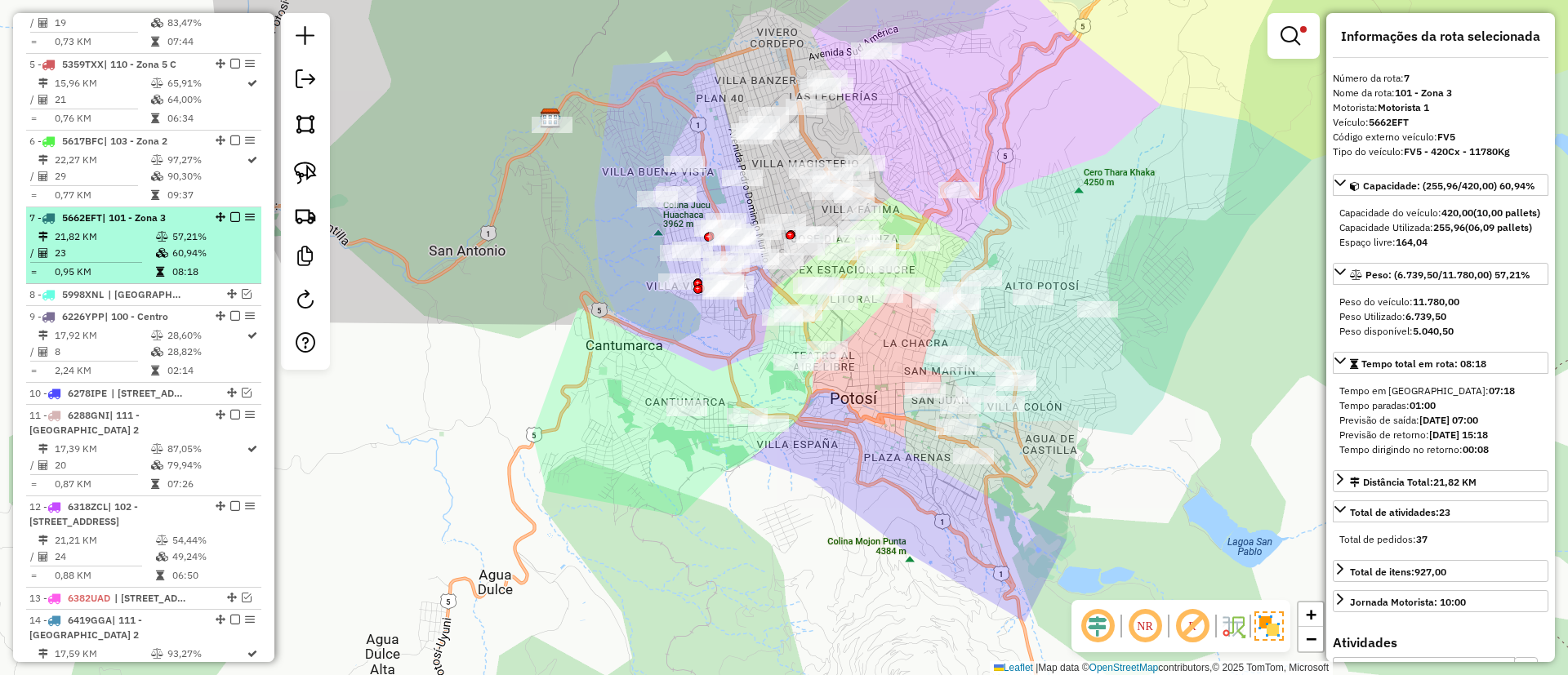
scroll to position [913, 0]
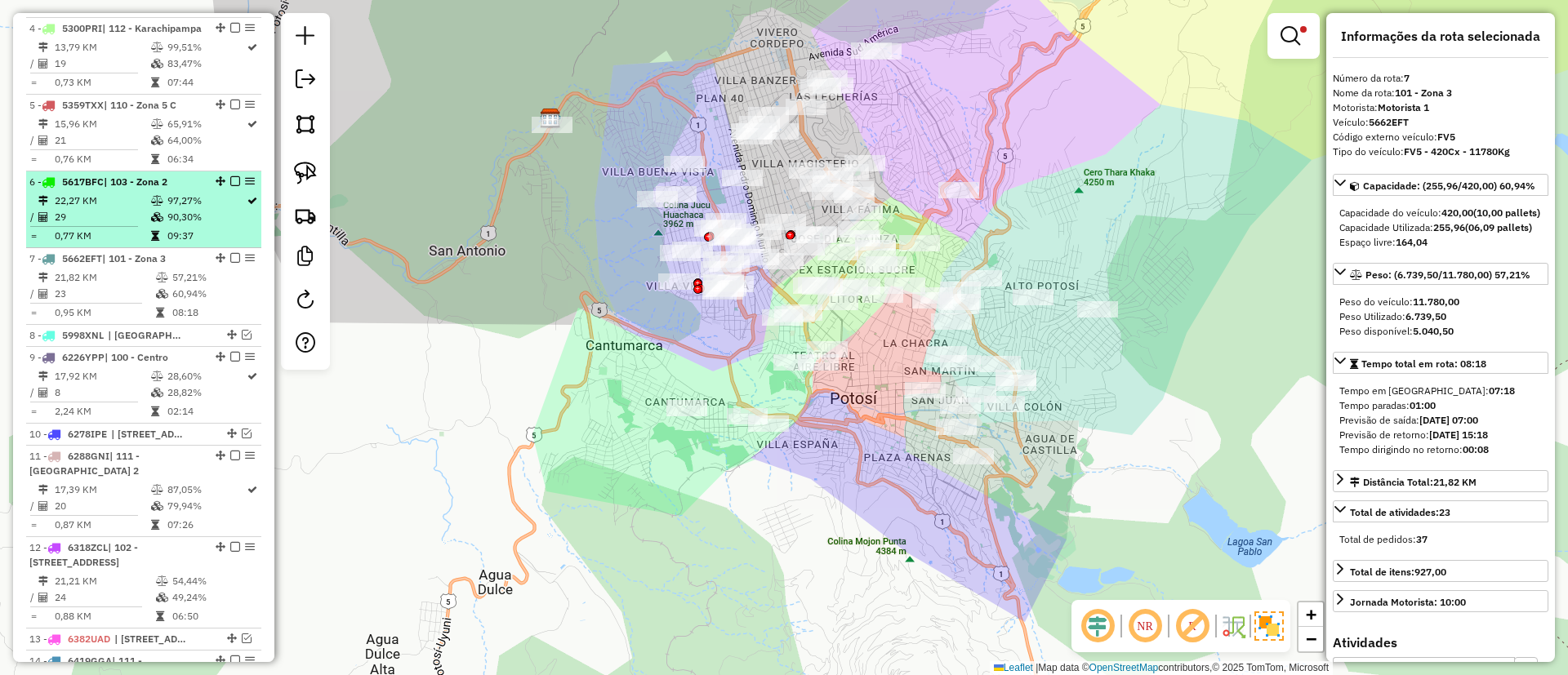
click at [156, 211] on td at bounding box center [159, 217] width 17 height 17
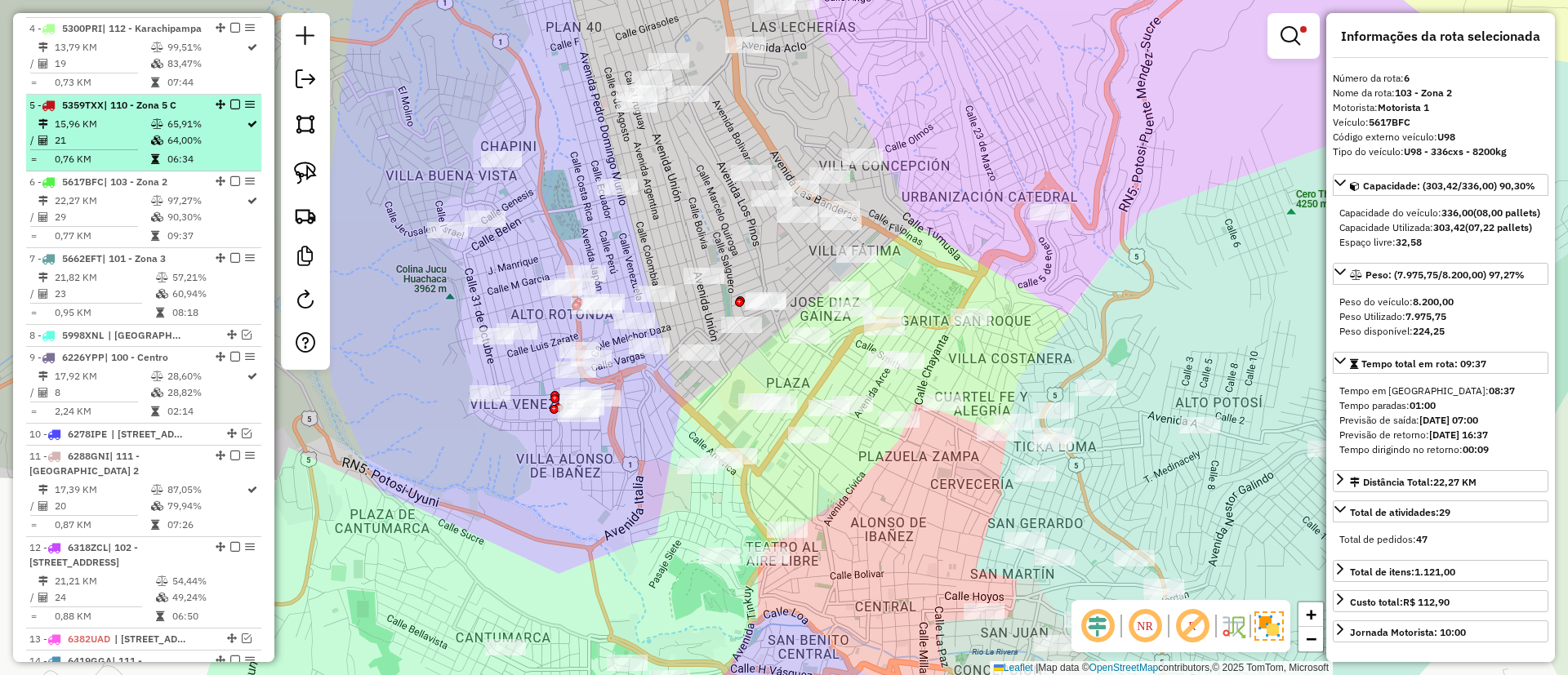
click at [138, 117] on td "15,96 KM" at bounding box center [102, 124] width 96 height 17
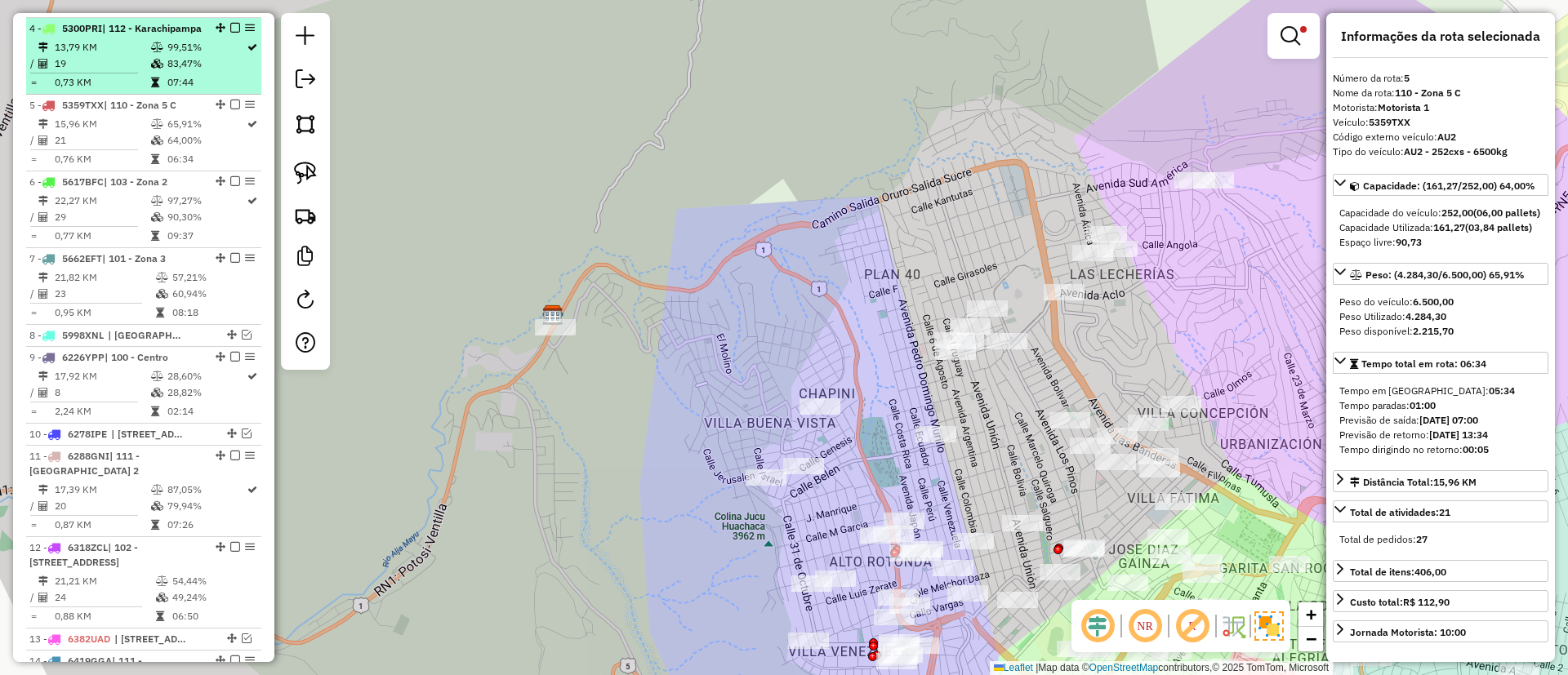
click at [135, 47] on td "13,79 KM" at bounding box center [102, 48] width 96 height 17
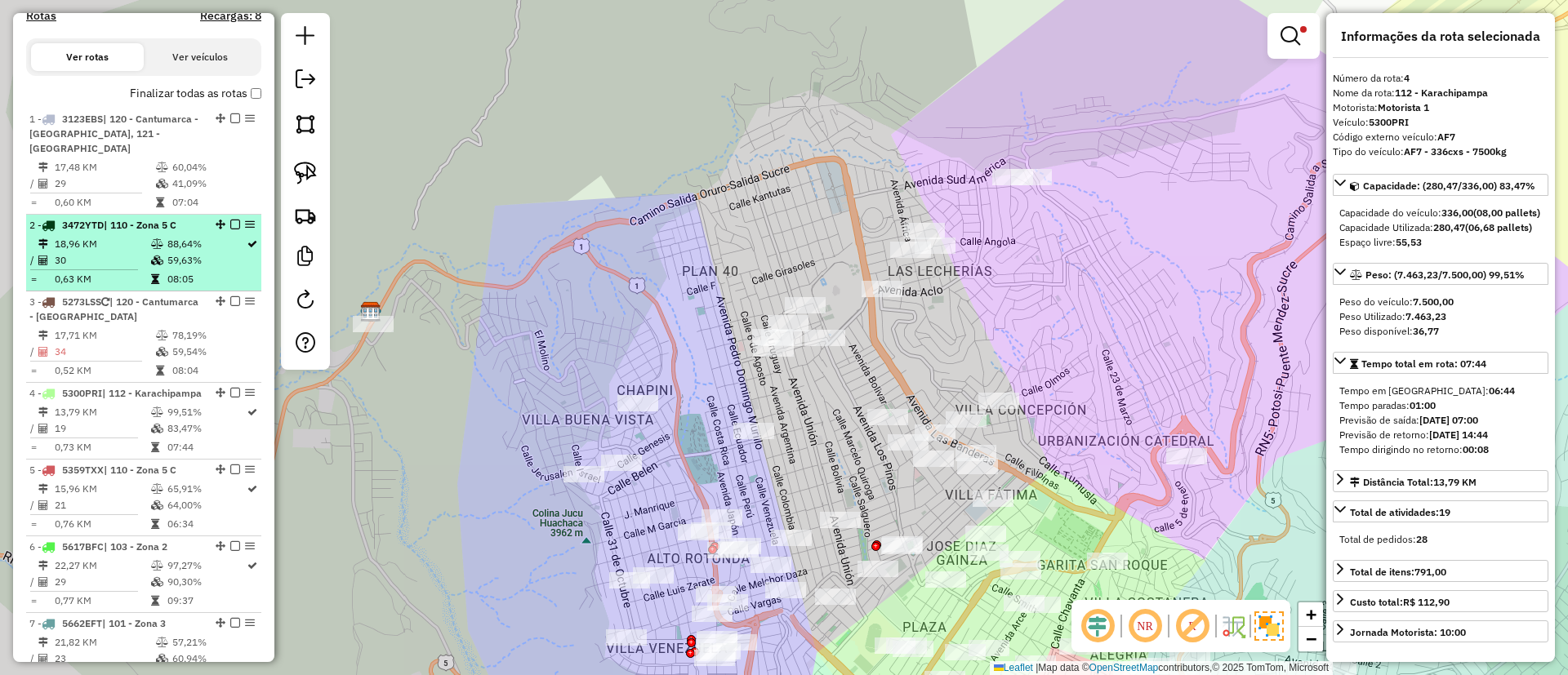
scroll to position [546, 0]
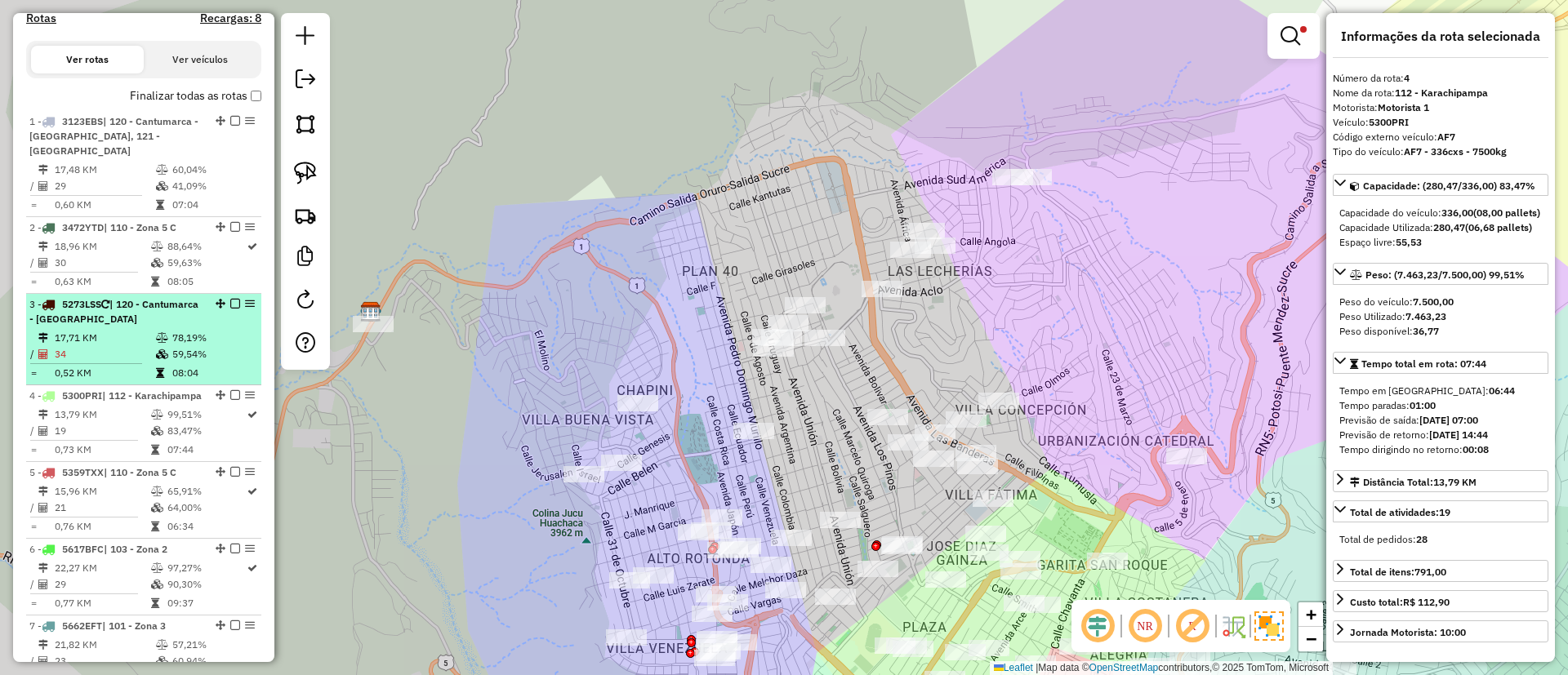
click at [139, 307] on span "| 120 - Cantumarca - [GEOGRAPHIC_DATA]" at bounding box center [114, 312] width 169 height 27
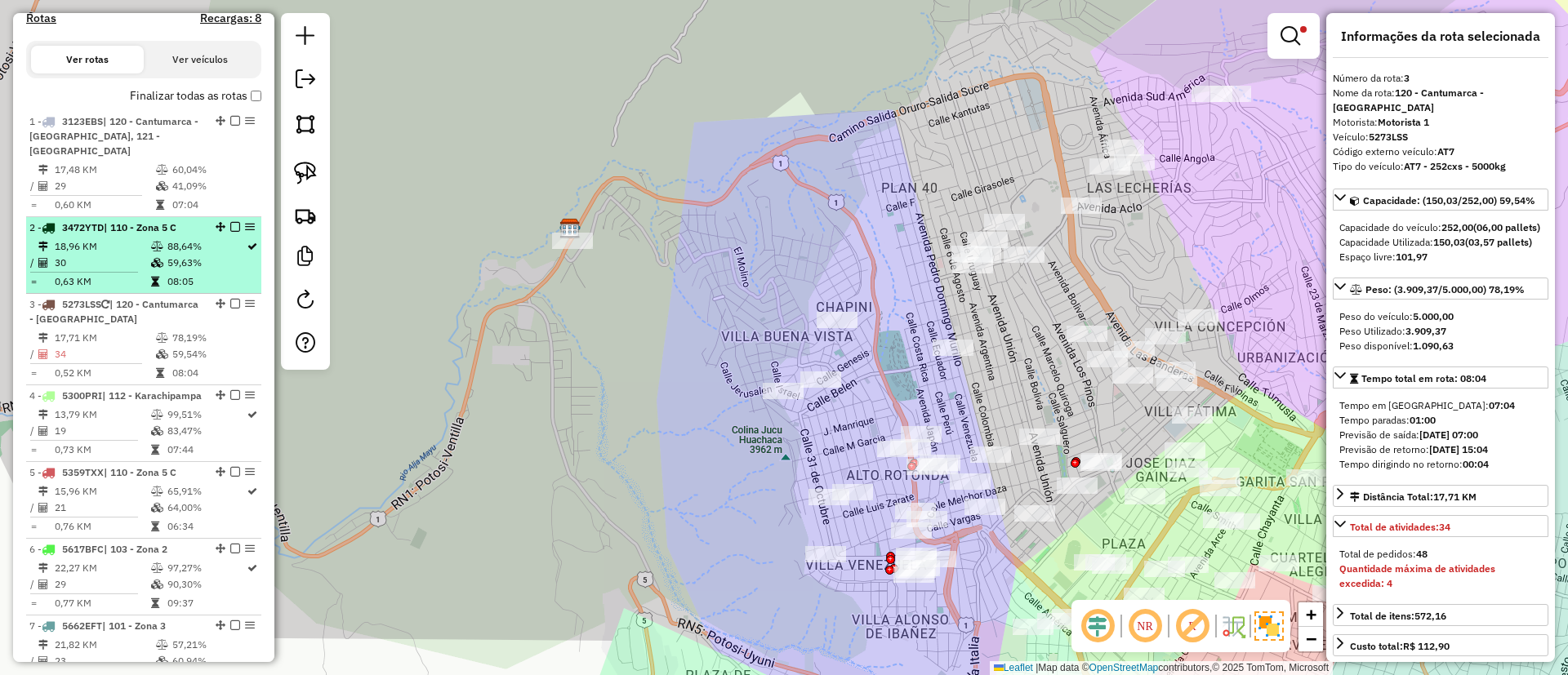
click at [158, 258] on icon at bounding box center [157, 263] width 13 height 10
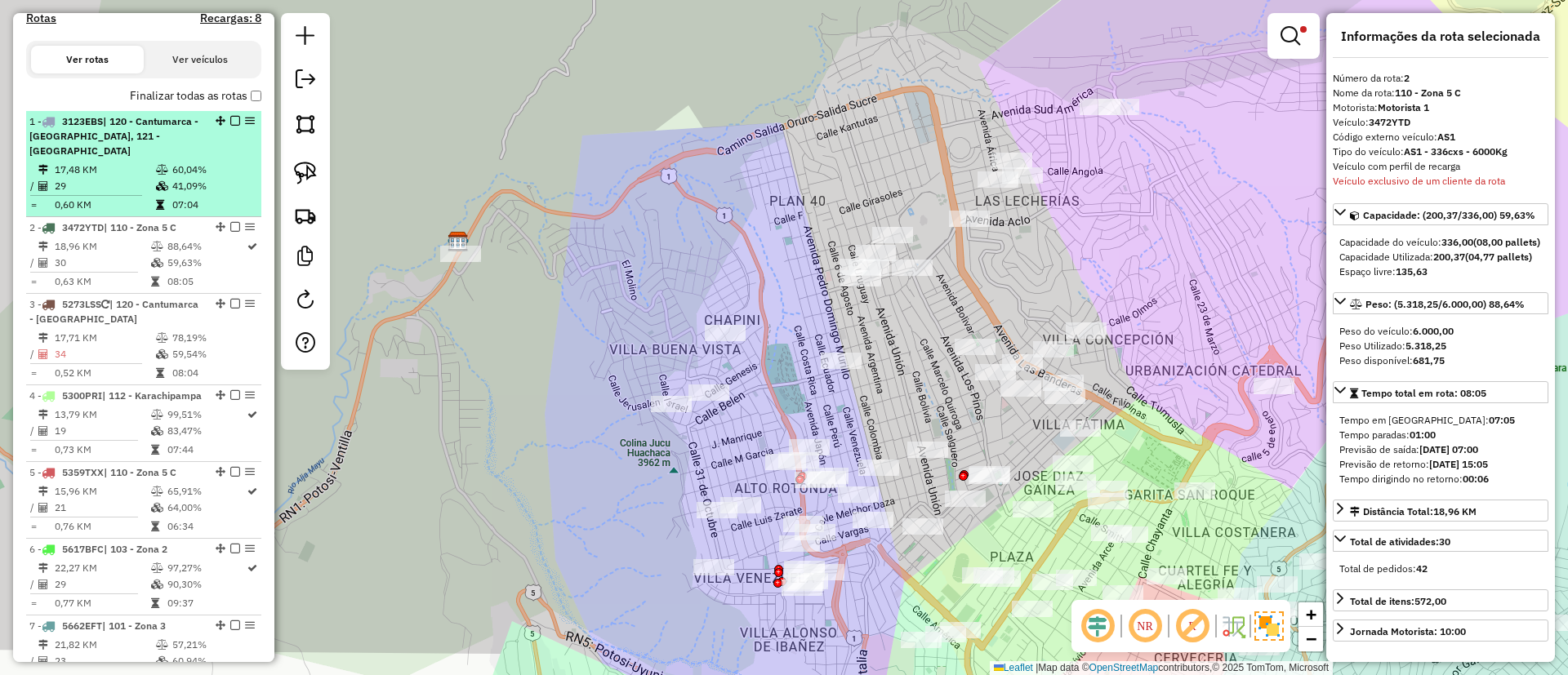
click at [156, 181] on icon at bounding box center [162, 186] width 13 height 10
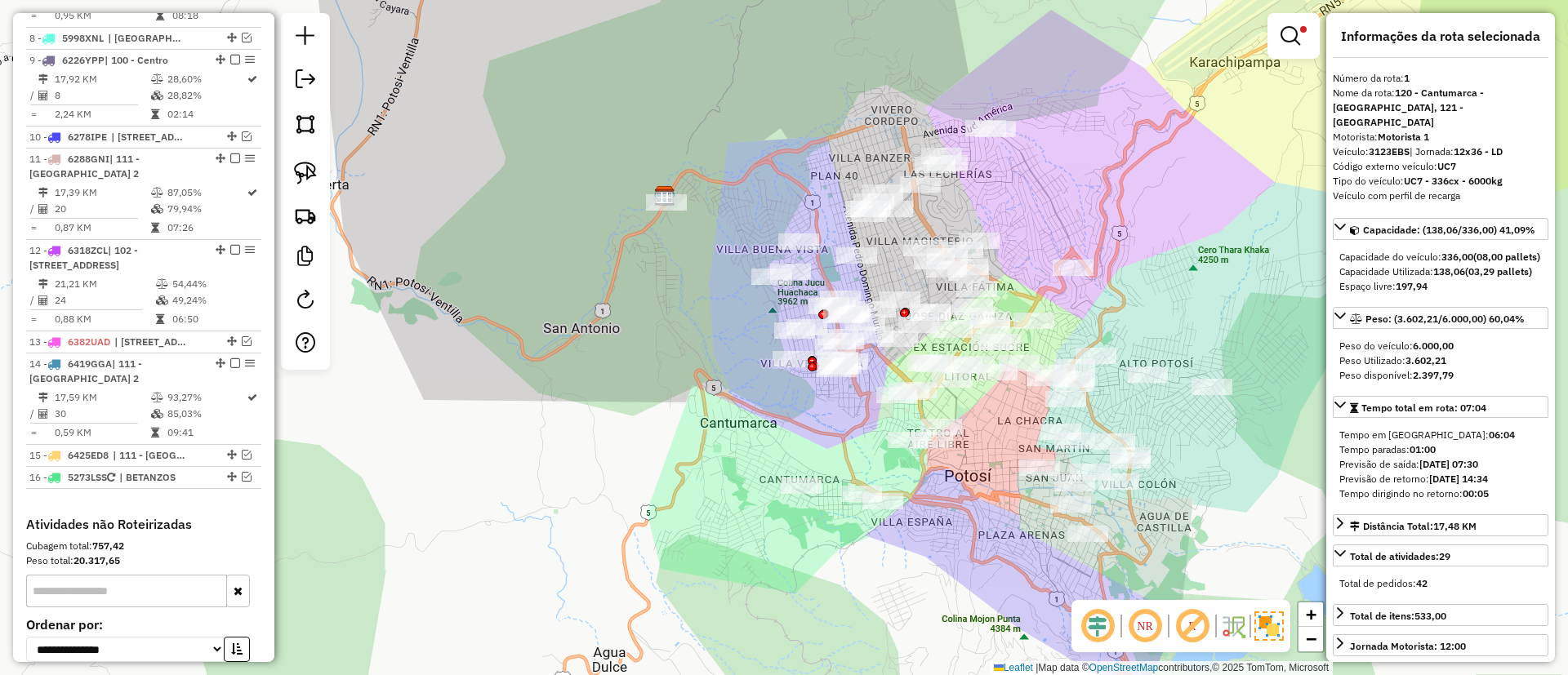
scroll to position [1281, 0]
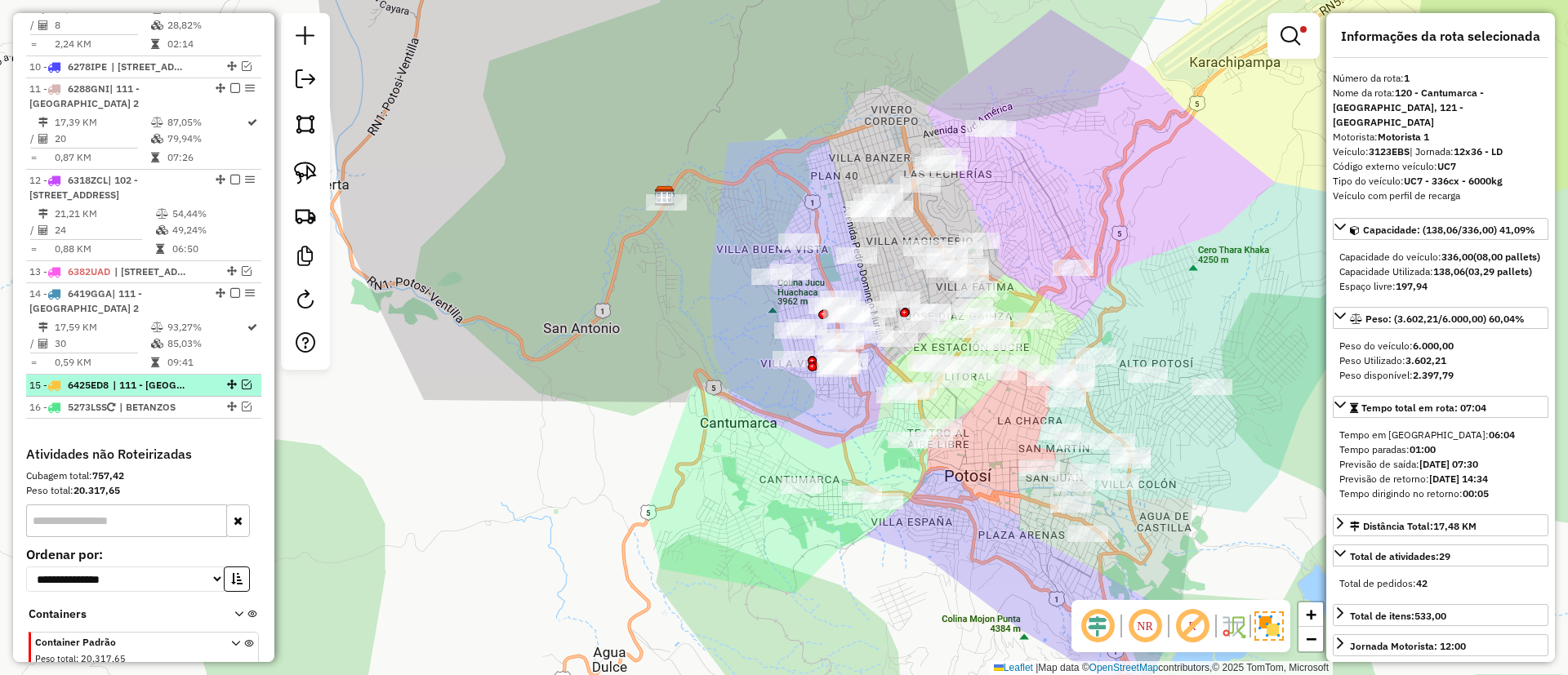
click at [162, 392] on span "| 111 - [GEOGRAPHIC_DATA] 2, 112 - [GEOGRAPHIC_DATA]" at bounding box center [150, 386] width 75 height 15
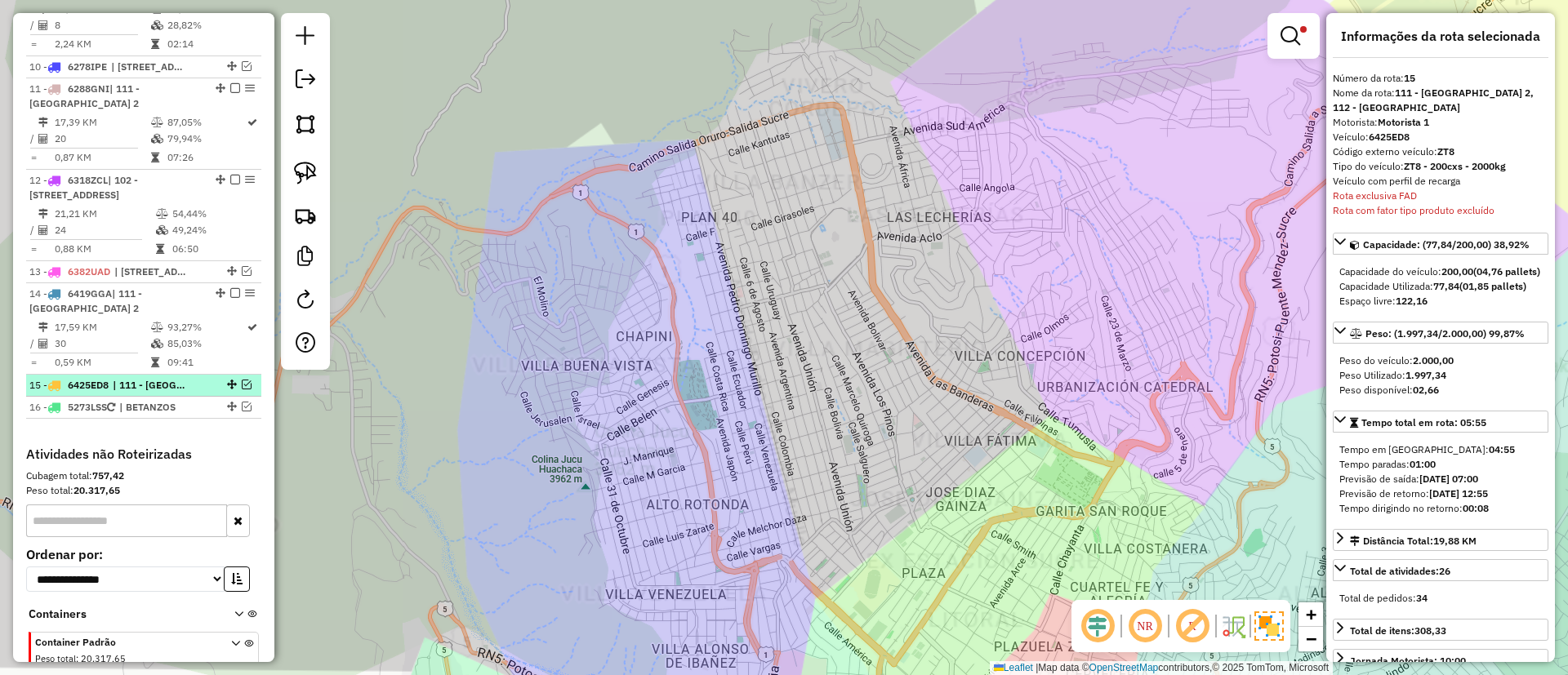
scroll to position [1403, 0]
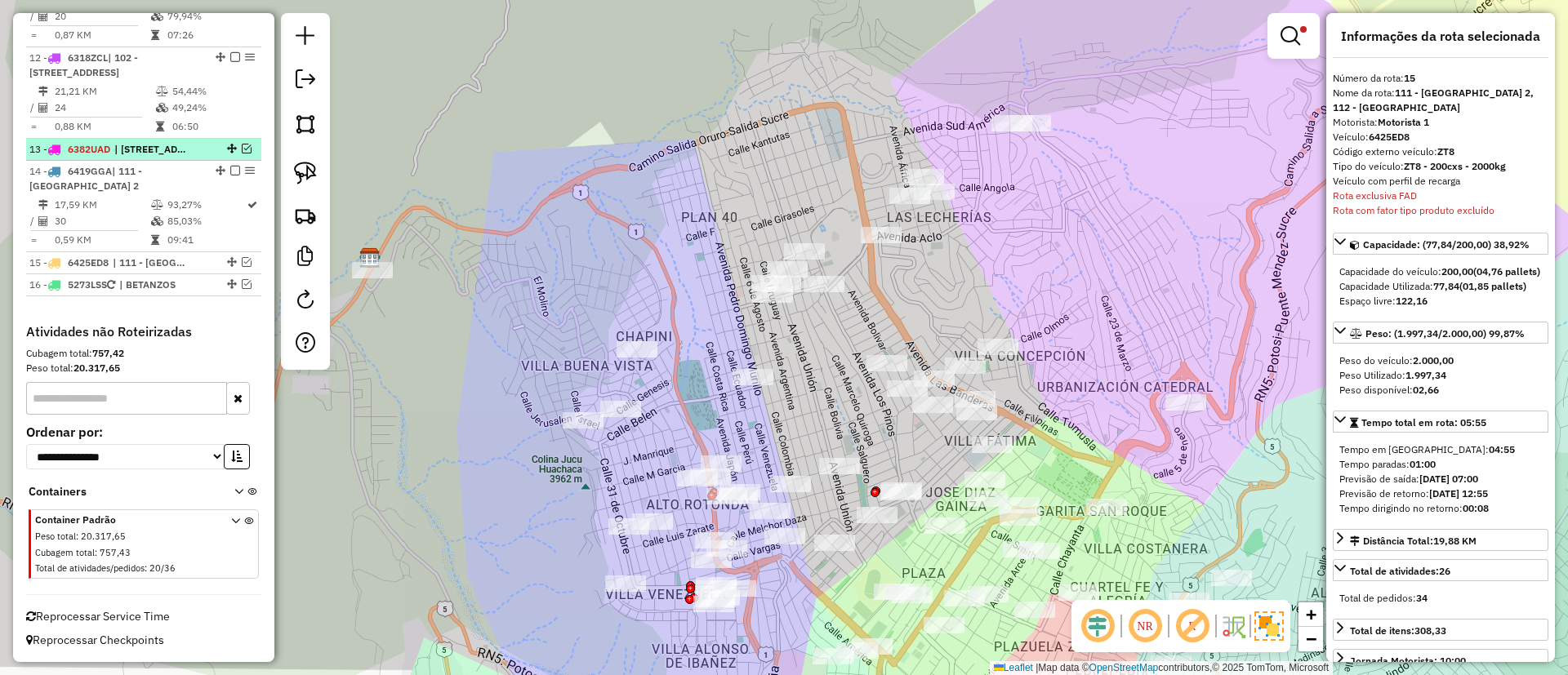
click at [152, 155] on span "| [STREET_ADDRESS]" at bounding box center [152, 150] width 75 height 15
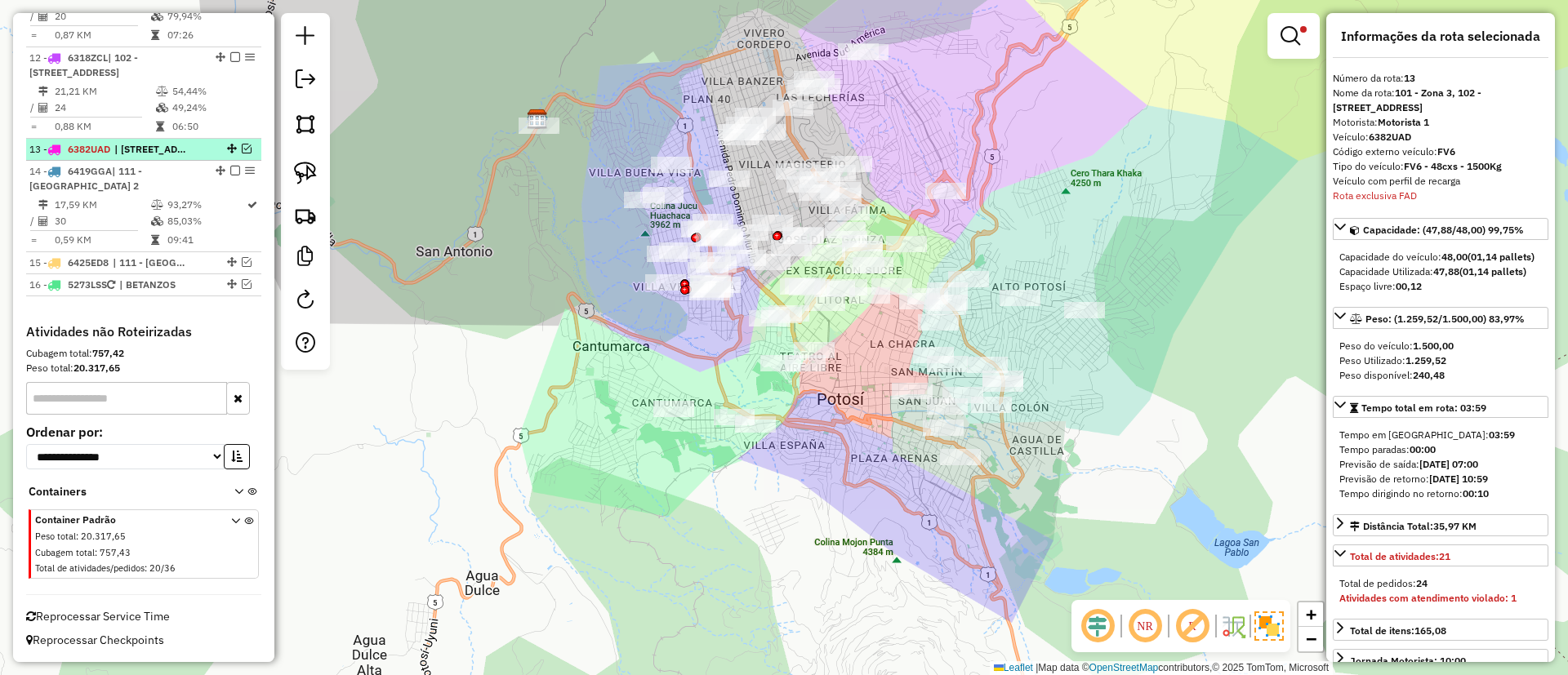
scroll to position [1158, 0]
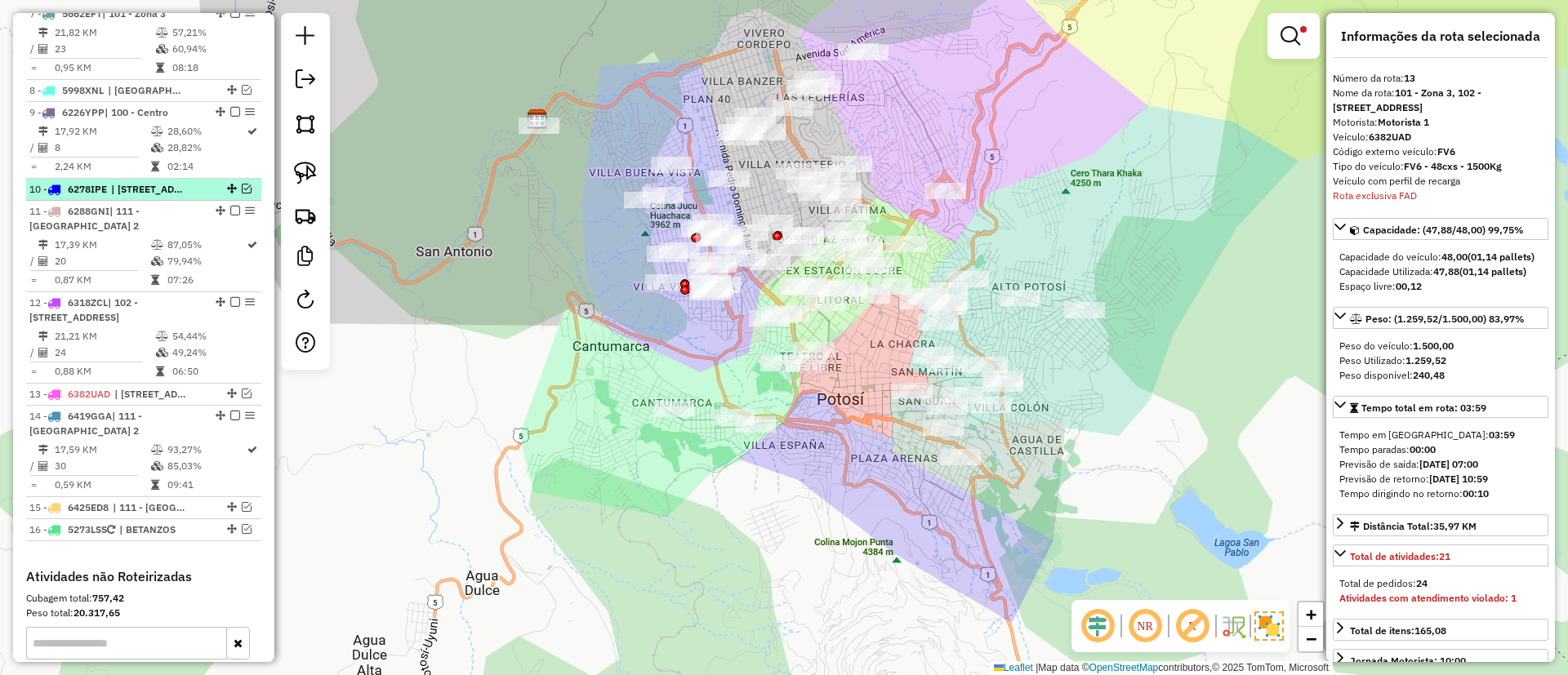
click at [175, 190] on span "| [STREET_ADDRESS]" at bounding box center [149, 190] width 75 height 15
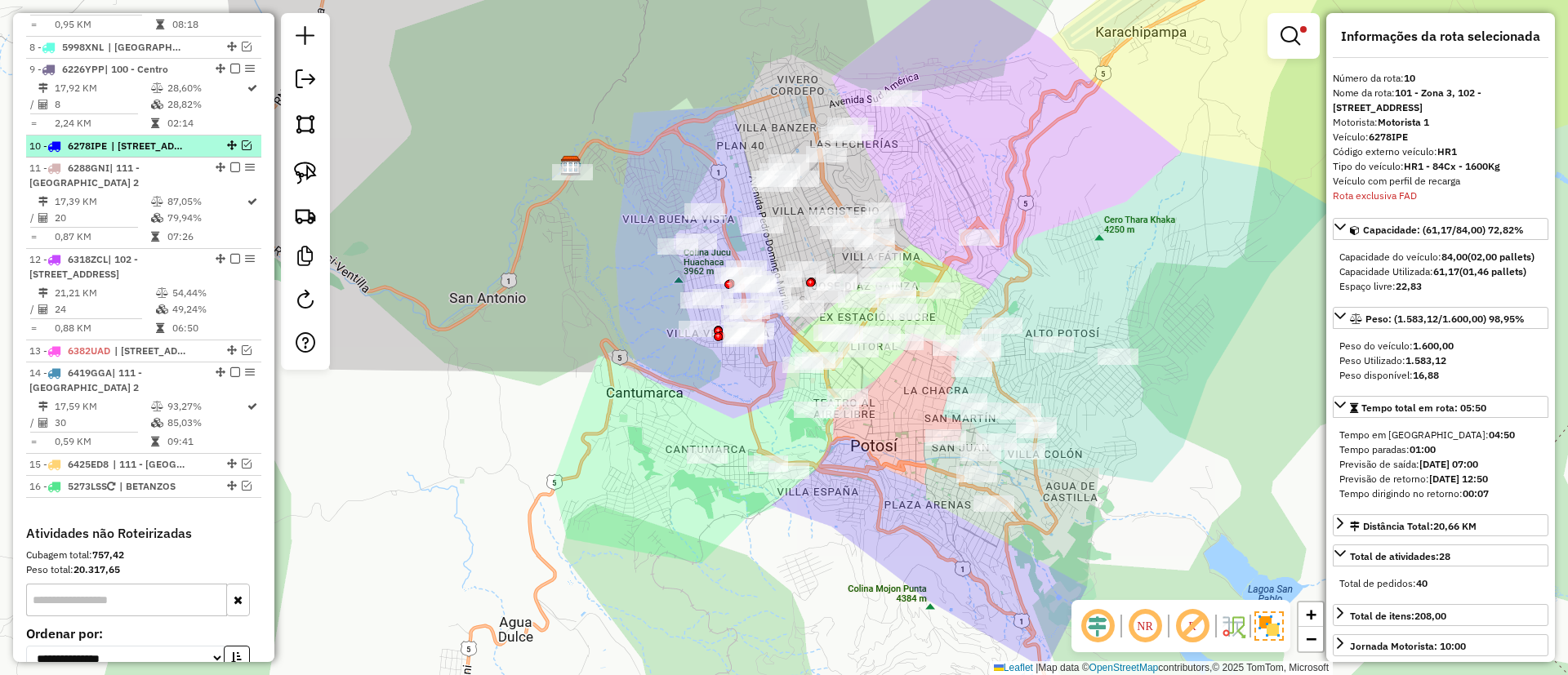
click at [170, 149] on span "| [STREET_ADDRESS]" at bounding box center [149, 146] width 75 height 15
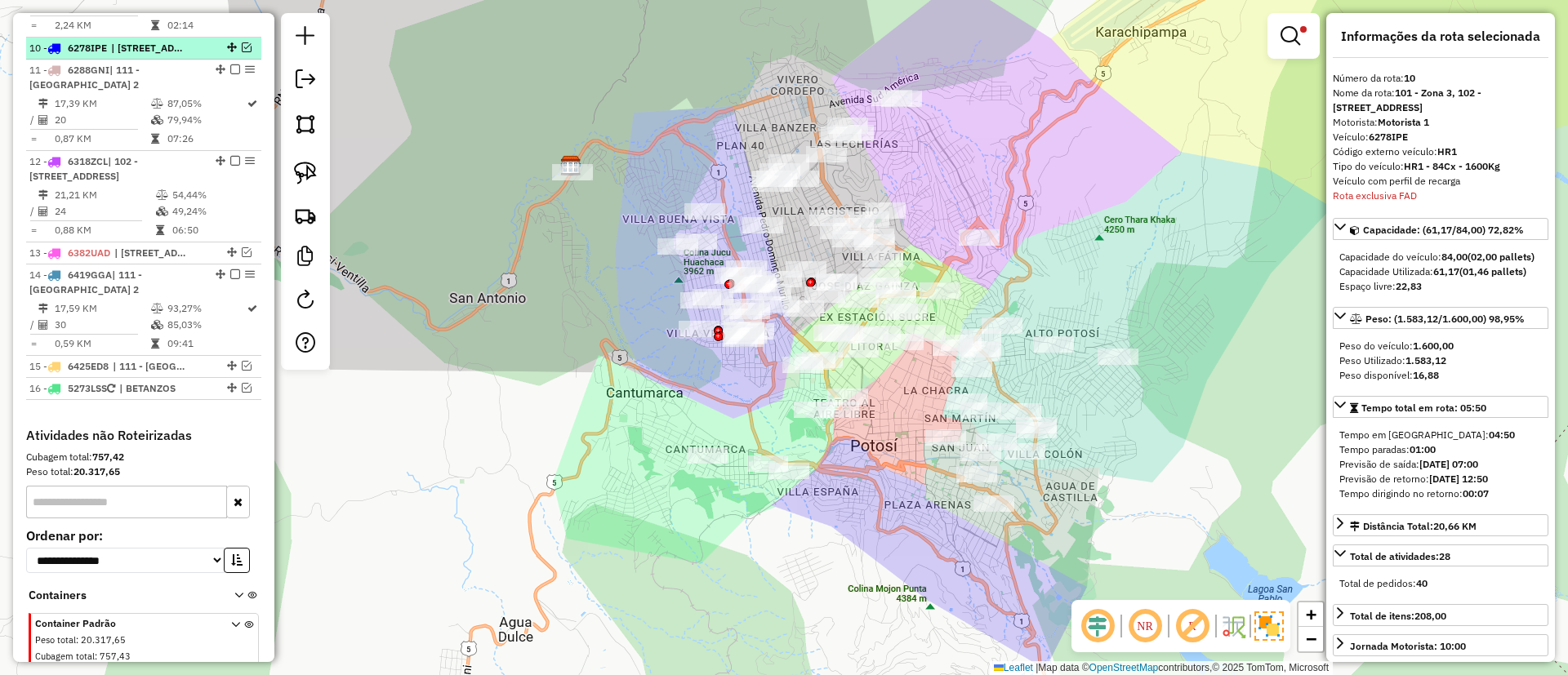
scroll to position [1323, 0]
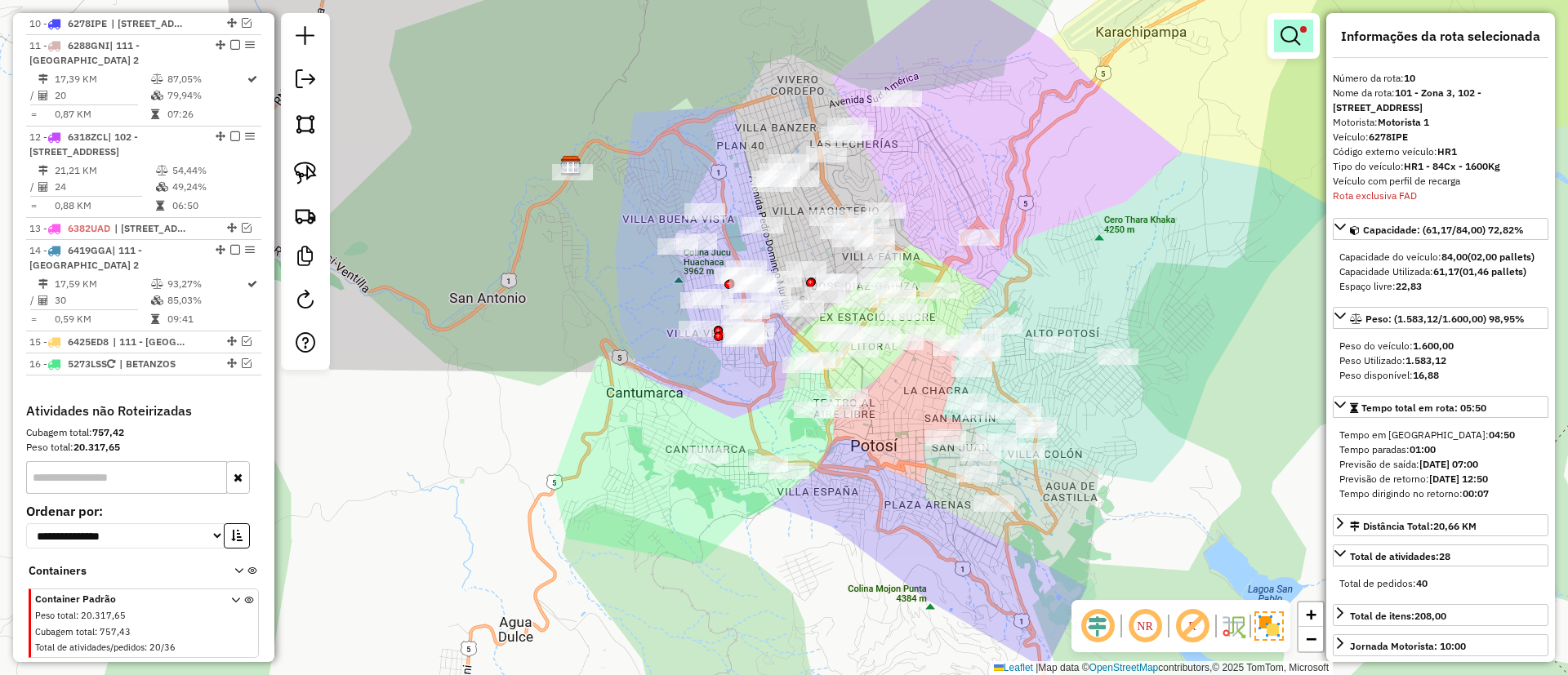
click at [1281, 42] on em at bounding box center [1290, 35] width 19 height 19
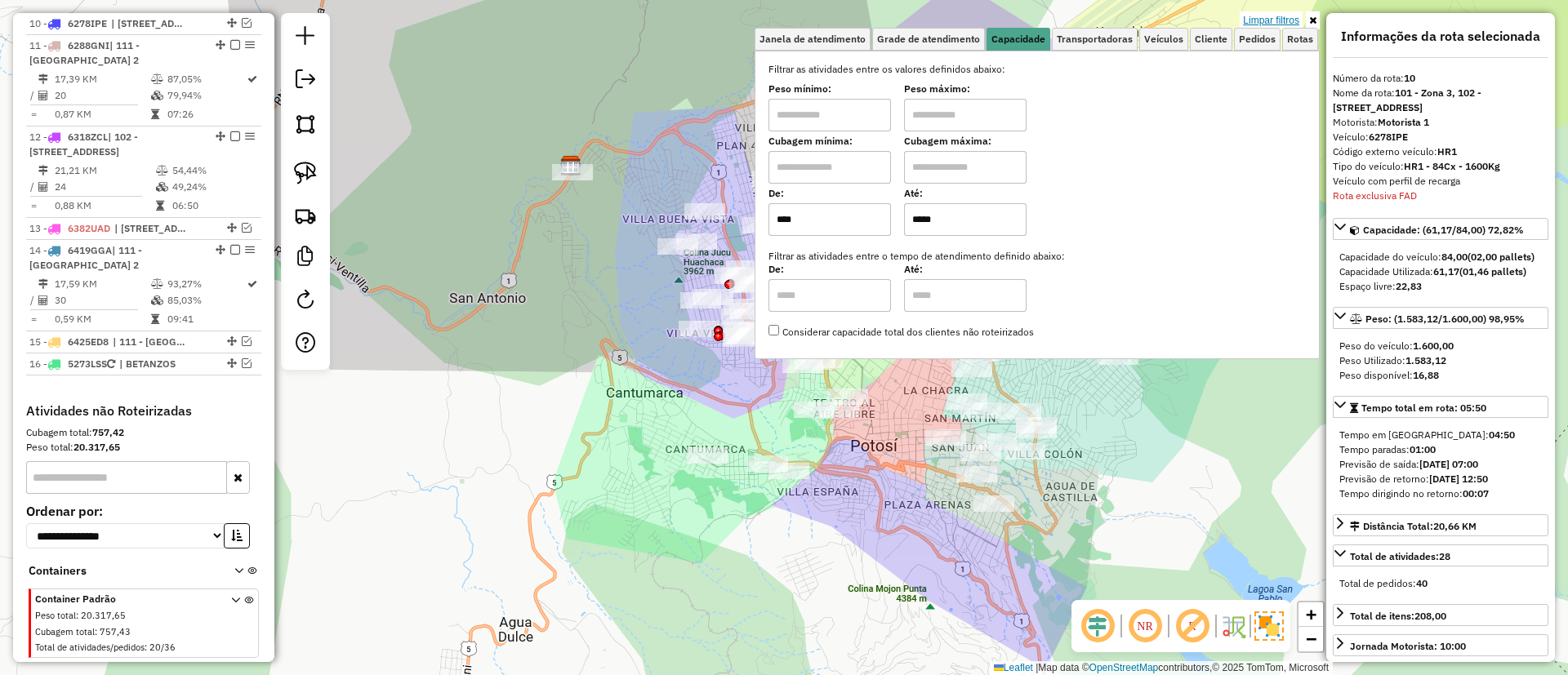
click at [1259, 23] on link "Limpar filtros" at bounding box center [1271, 21] width 63 height 18
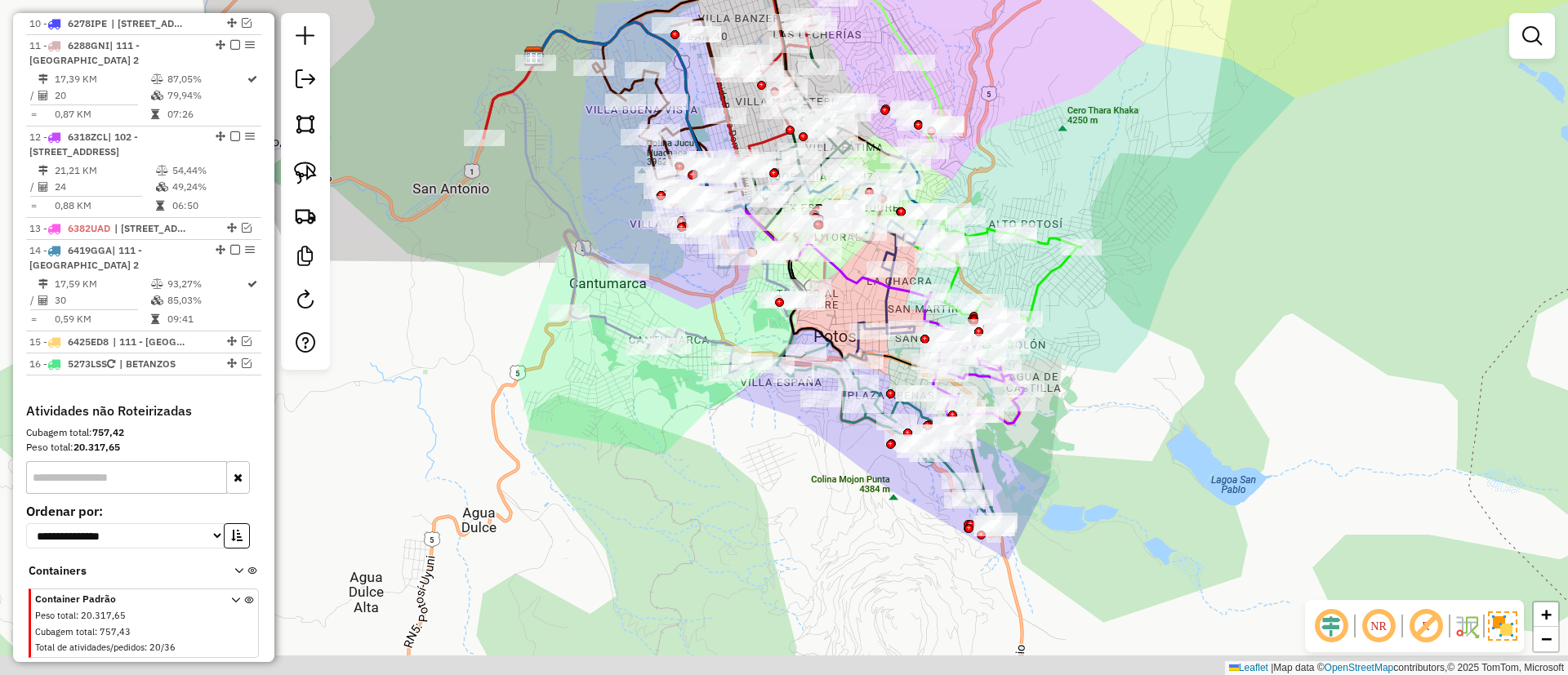
drag, startPoint x: 1133, startPoint y: 507, endPoint x: 1079, endPoint y: 283, distance: 230.4
click at [1079, 284] on div "Janela de atendimento Grade de atendimento Capacidade Transportadoras Veículos …" at bounding box center [784, 338] width 1568 height 675
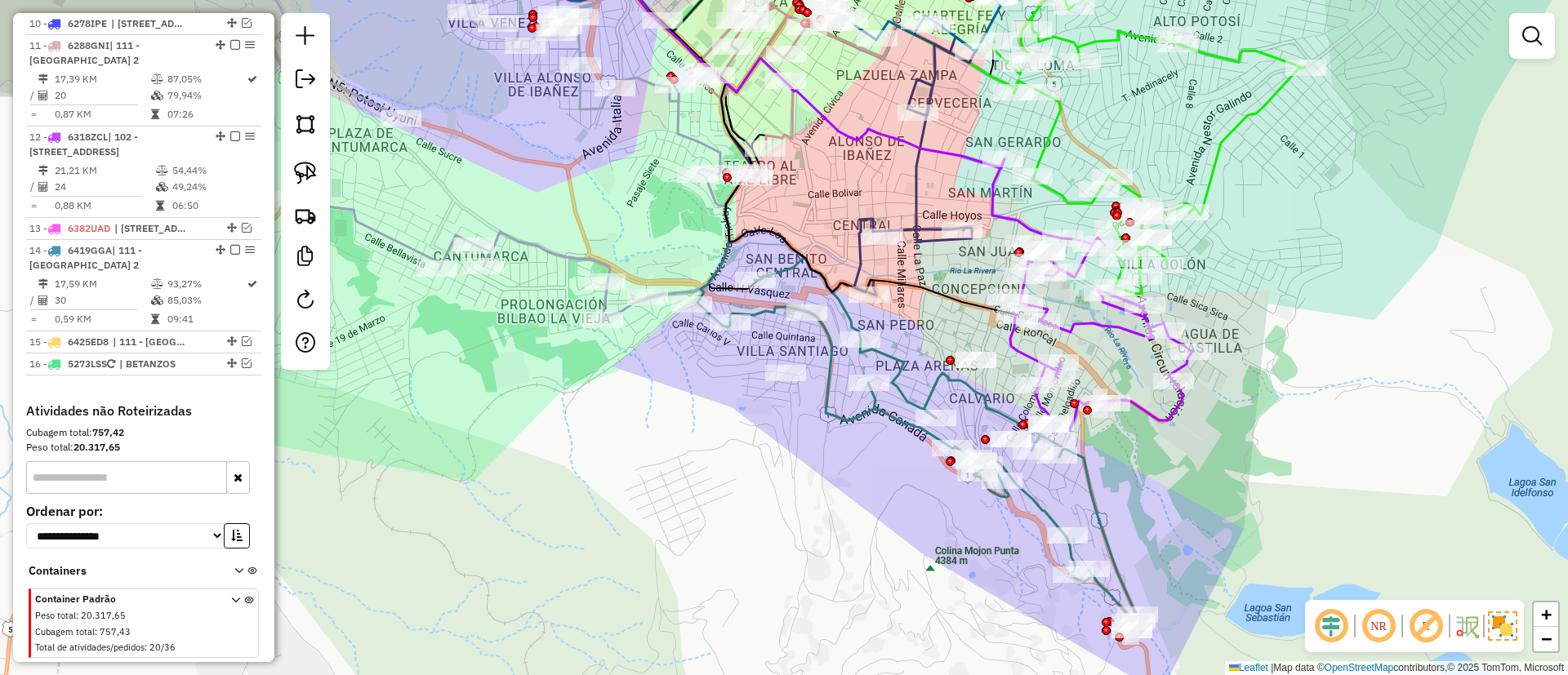
click at [911, 182] on icon at bounding box center [850, 170] width 250 height 251
select select "**********"
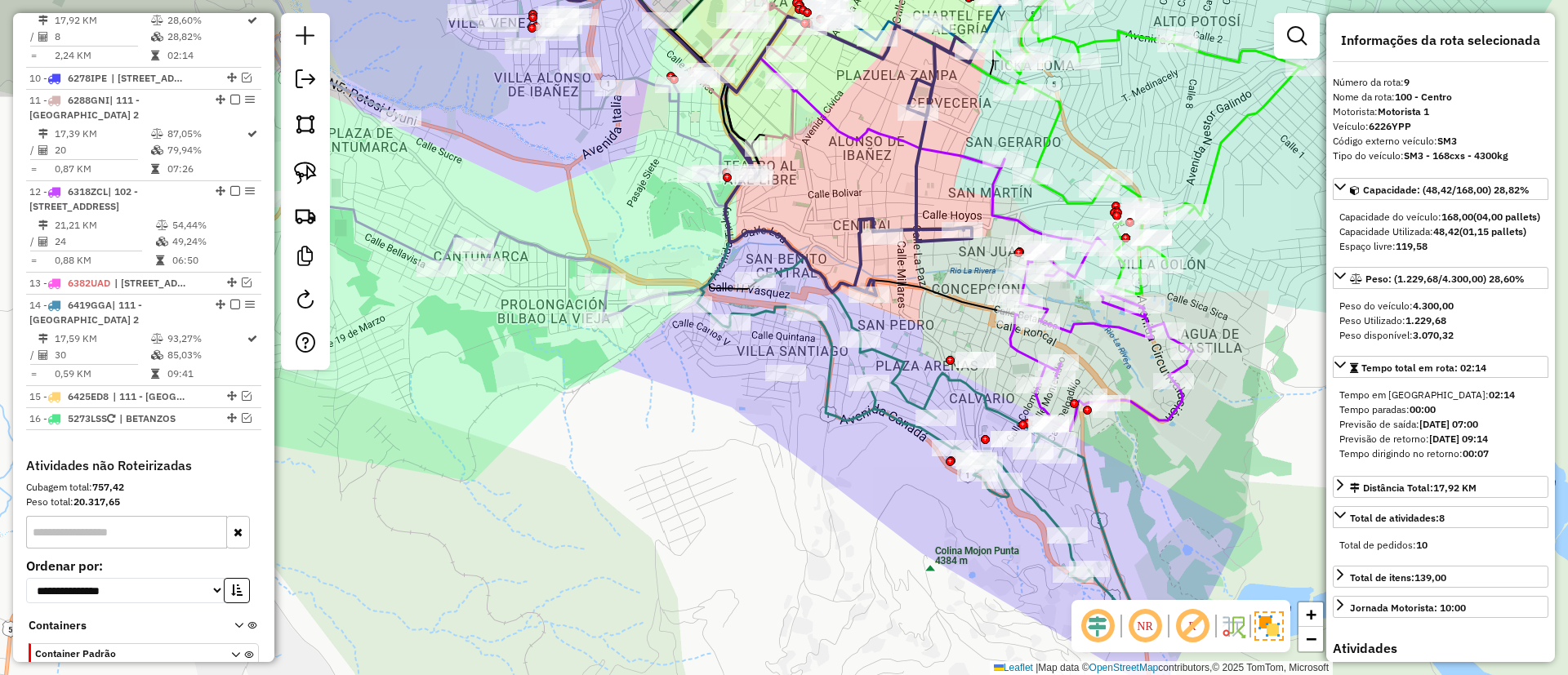
scroll to position [1247, 0]
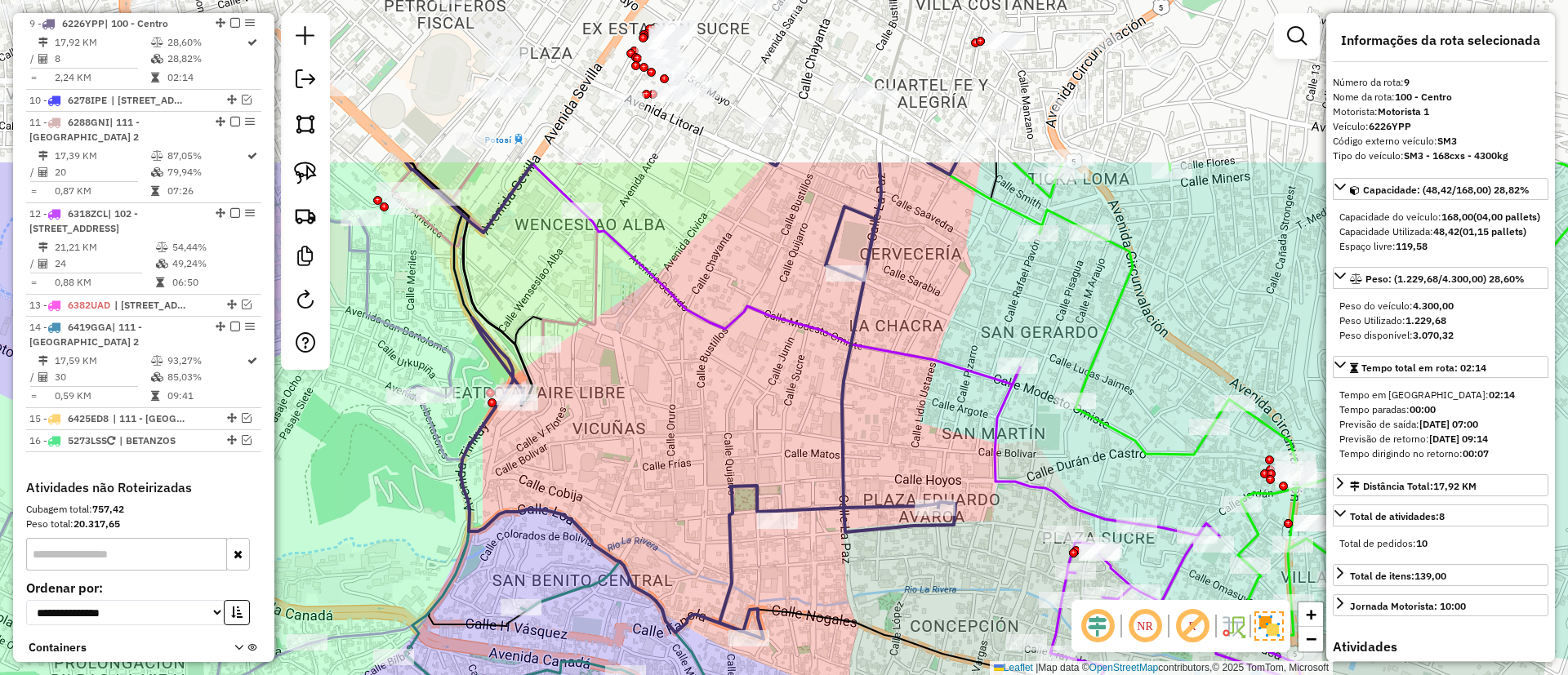
drag, startPoint x: 911, startPoint y: 182, endPoint x: 833, endPoint y: 413, distance: 243.8
click at [833, 413] on icon at bounding box center [708, 401] width 495 height 477
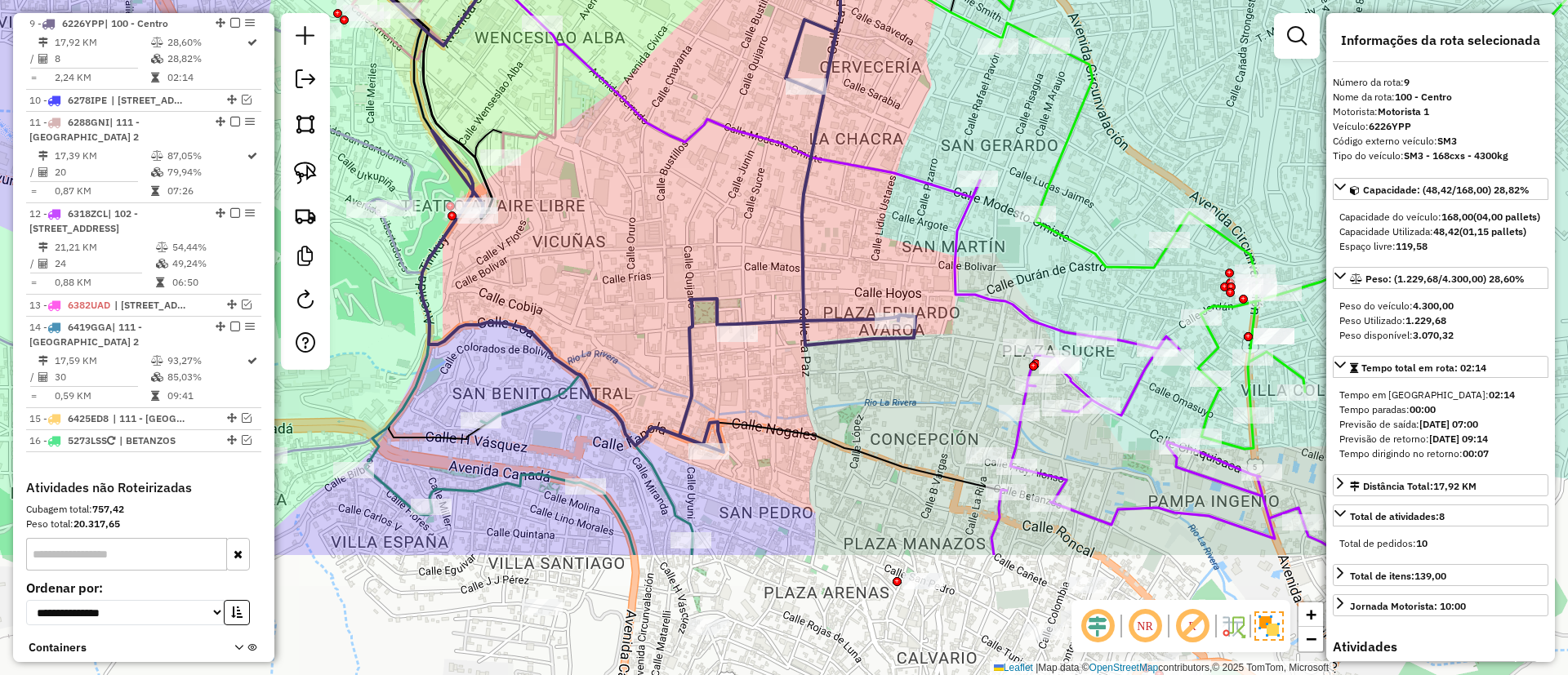
drag, startPoint x: 862, startPoint y: 398, endPoint x: 822, endPoint y: 210, distance: 192.2
click at [822, 210] on div "Janela de atendimento Grade de atendimento Capacidade Transportadoras Veículos …" at bounding box center [784, 338] width 1568 height 675
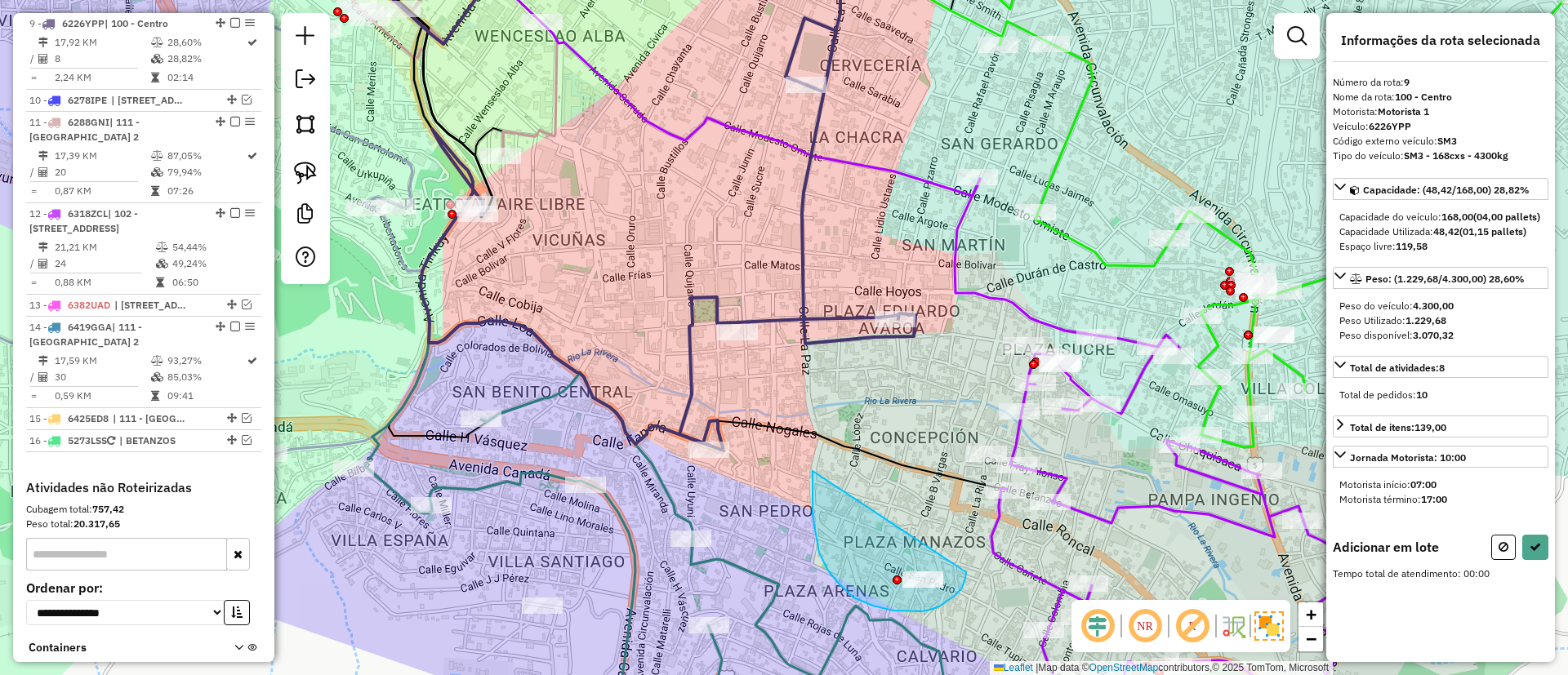
drag, startPoint x: 813, startPoint y: 516, endPoint x: 969, endPoint y: 557, distance: 161.3
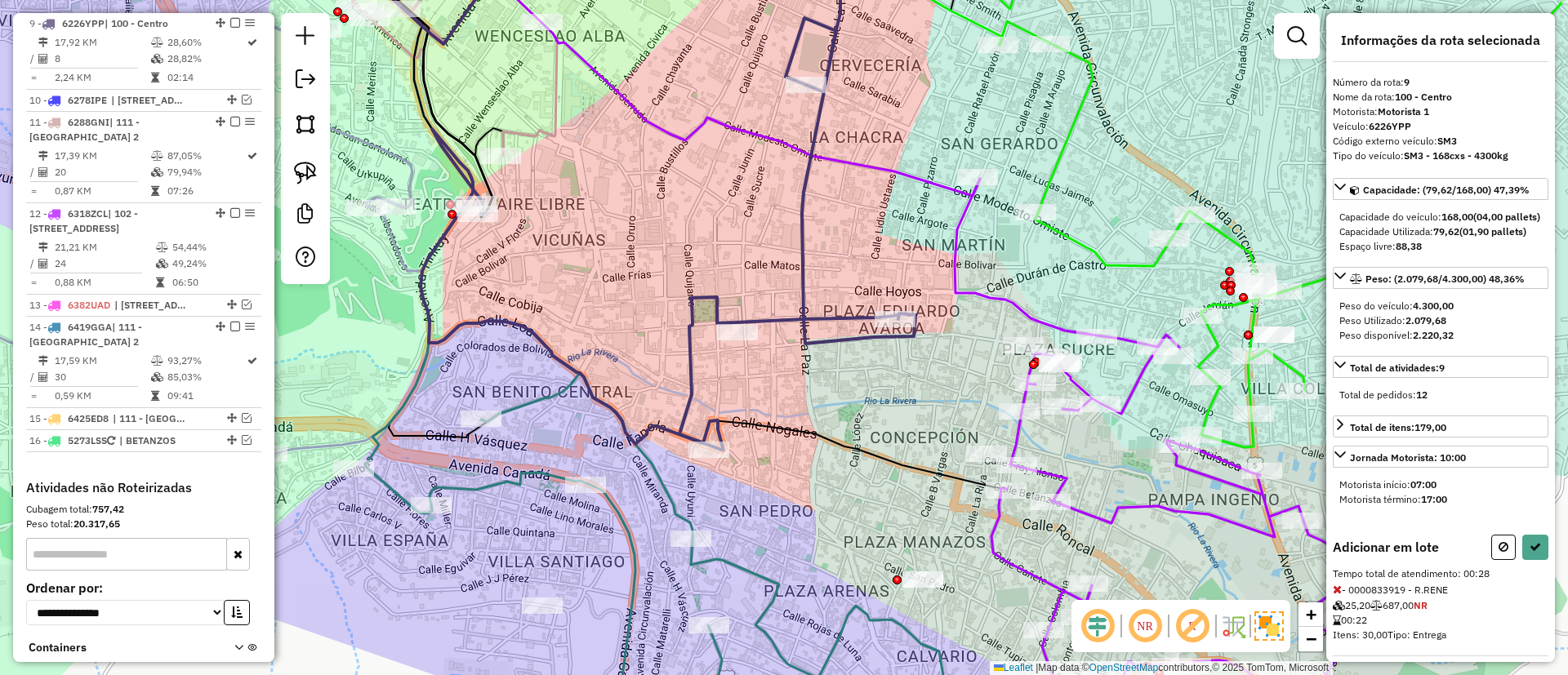
select select "**********"
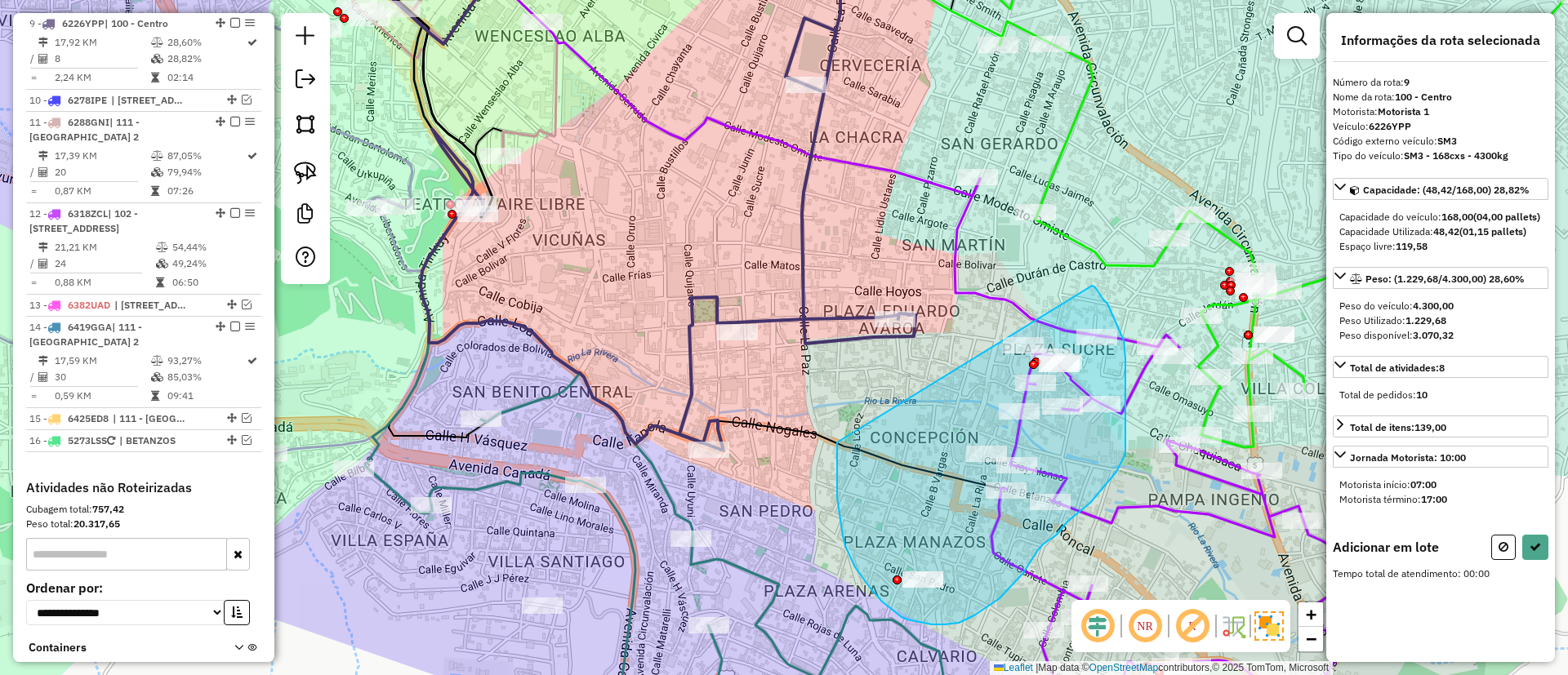
drag, startPoint x: 837, startPoint y: 455, endPoint x: 1092, endPoint y: 286, distance: 305.9
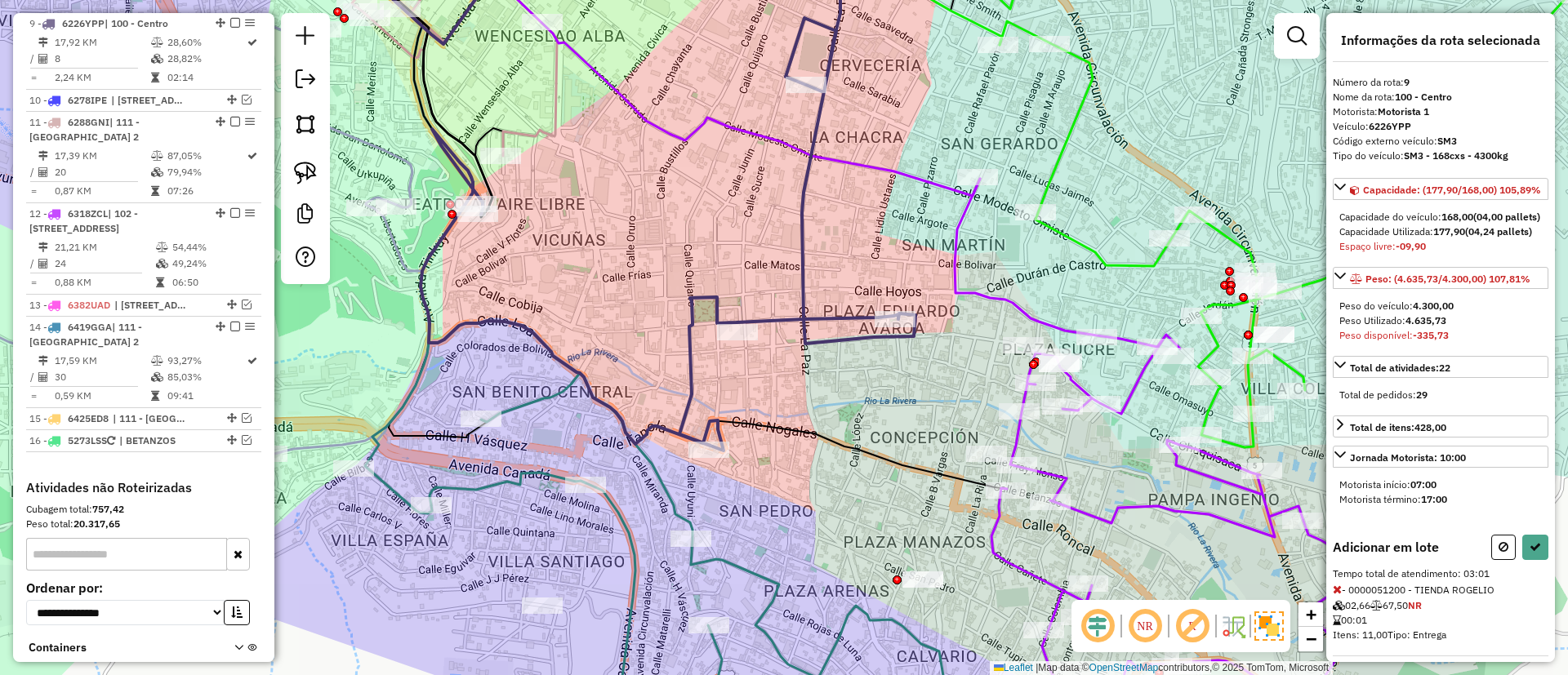
select select "**********"
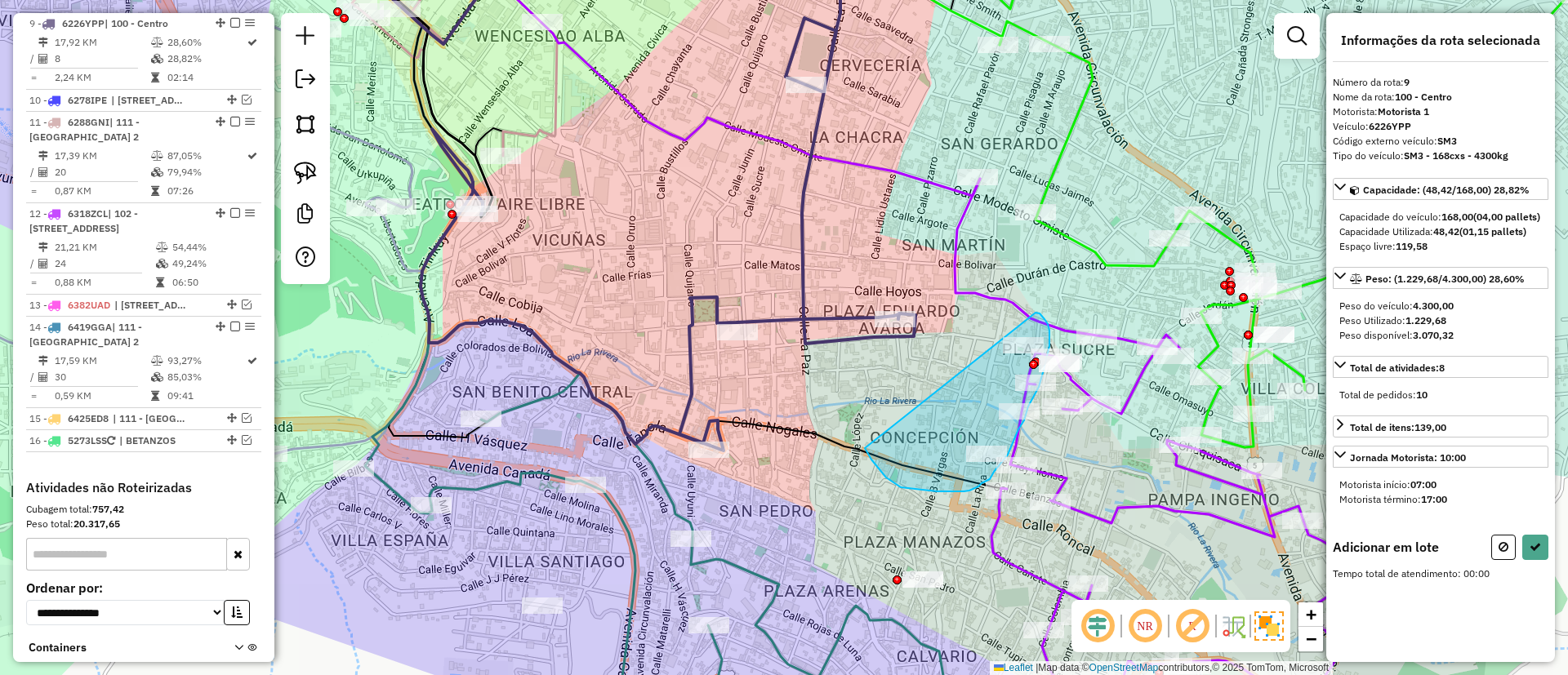
drag, startPoint x: 901, startPoint y: 488, endPoint x: 1034, endPoint y: 312, distance: 220.6
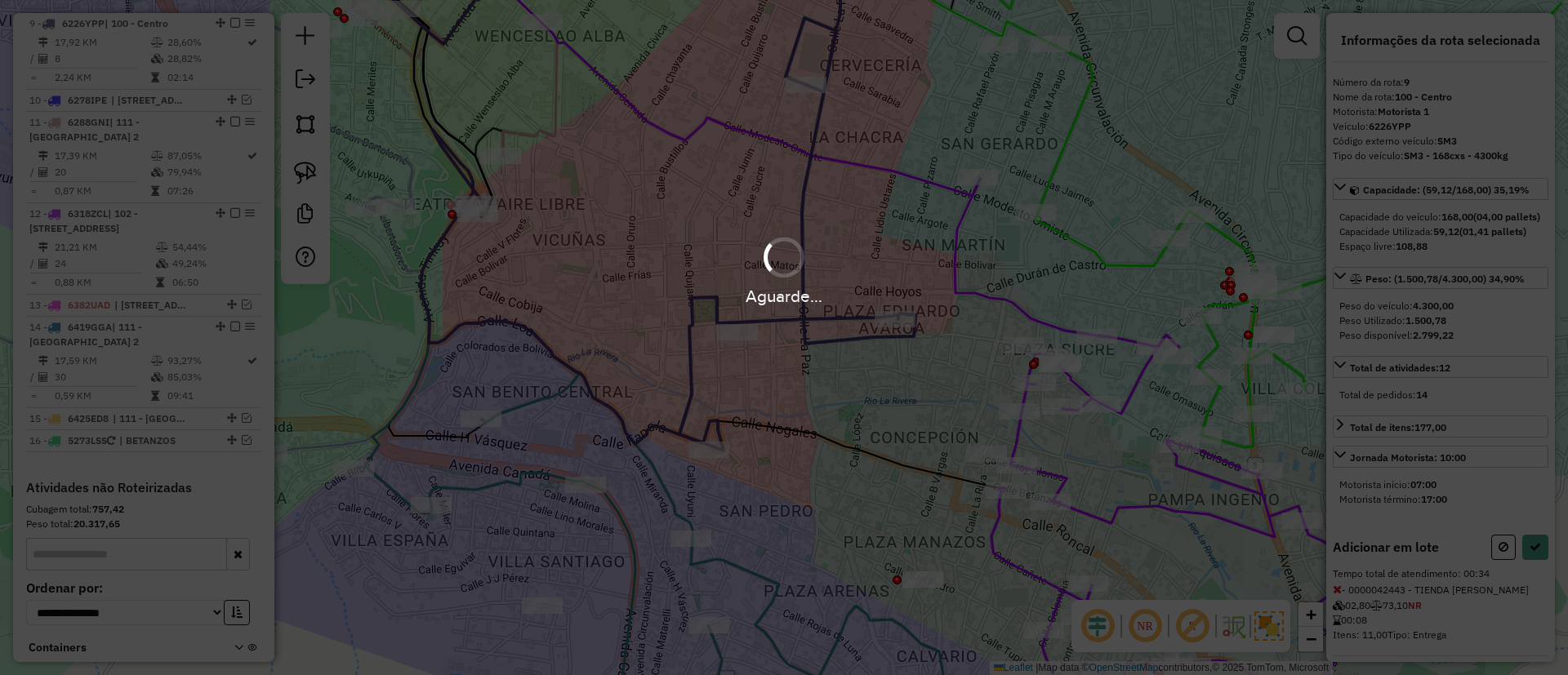
select select "**********"
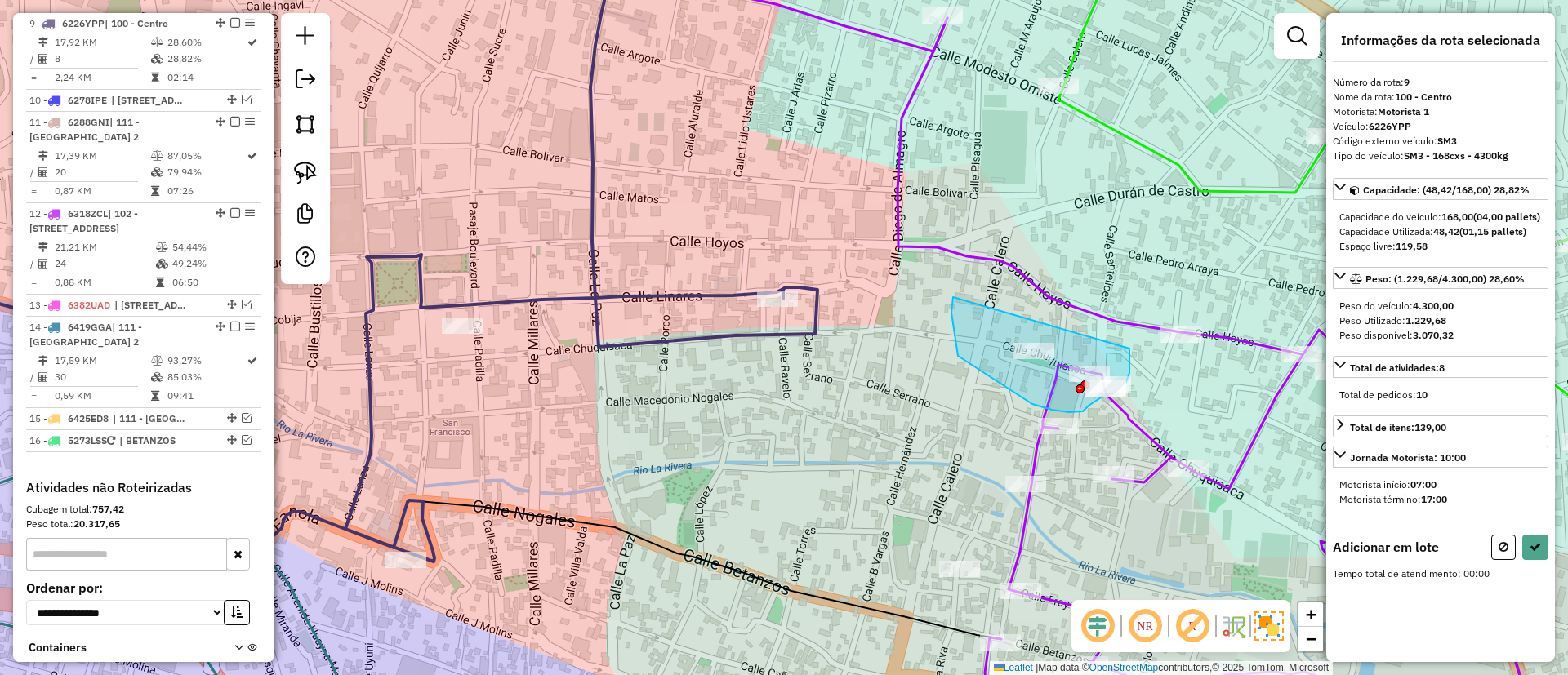
drag, startPoint x: 953, startPoint y: 297, endPoint x: 1129, endPoint y: 348, distance: 183.2
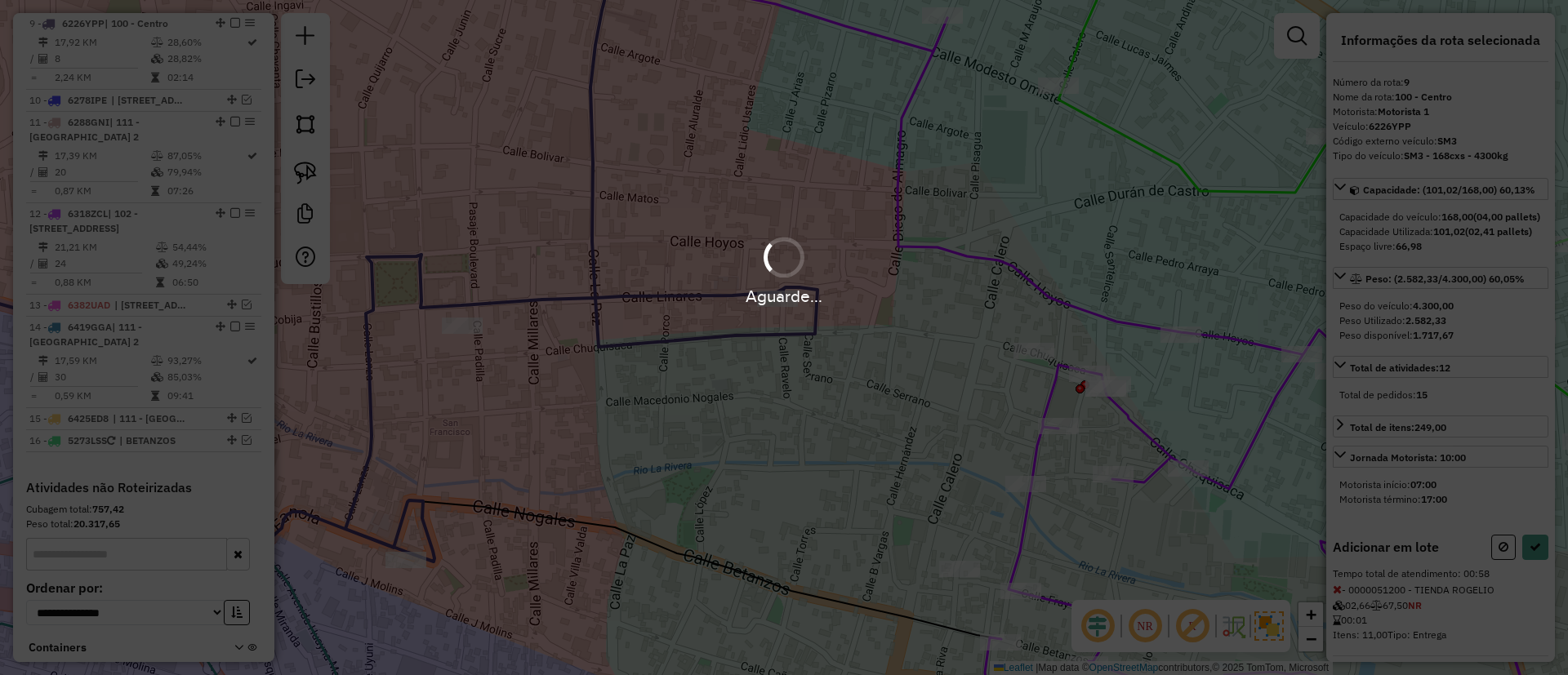
select select "**********"
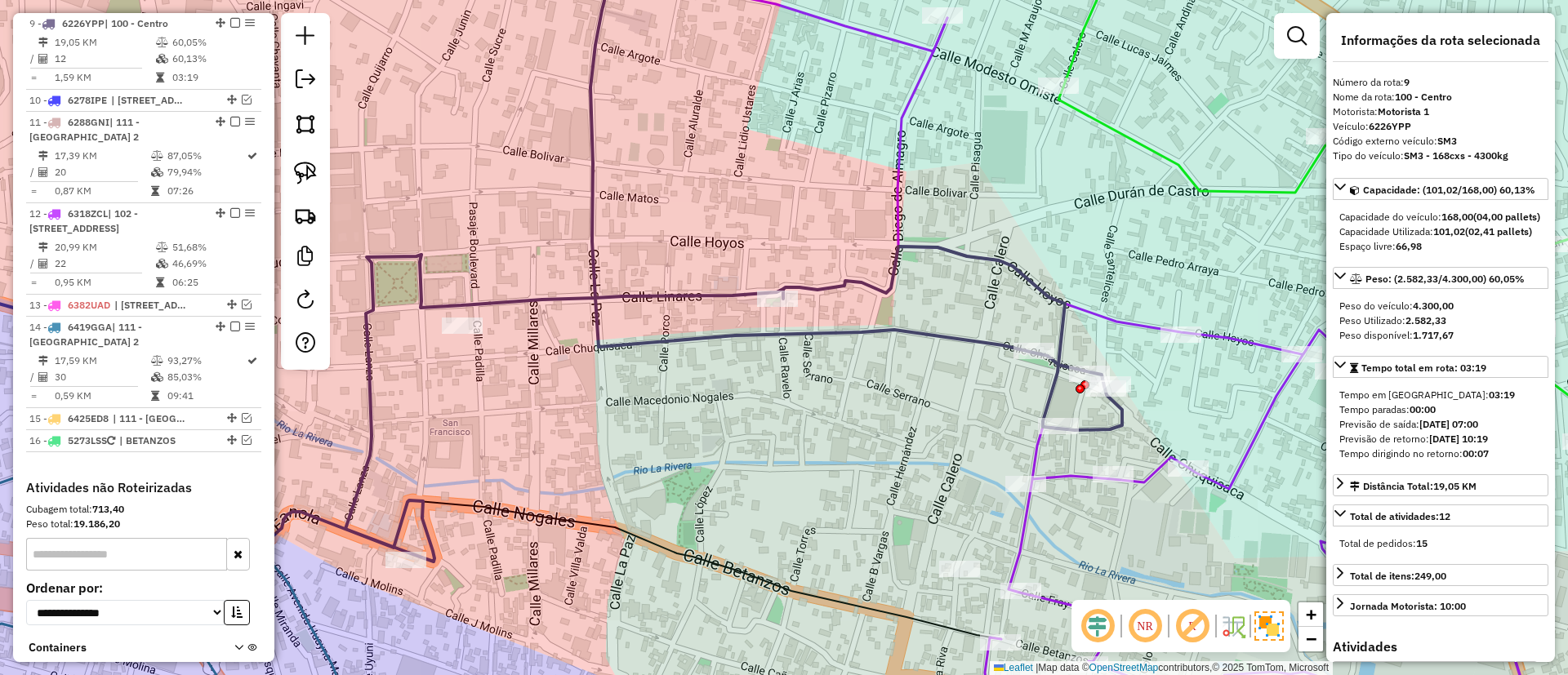
drag, startPoint x: 851, startPoint y: 380, endPoint x: 731, endPoint y: 155, distance: 255.0
click at [731, 155] on div "Janela de atendimento Grade de atendimento Capacidade Transportadoras Veículos …" at bounding box center [784, 338] width 1568 height 675
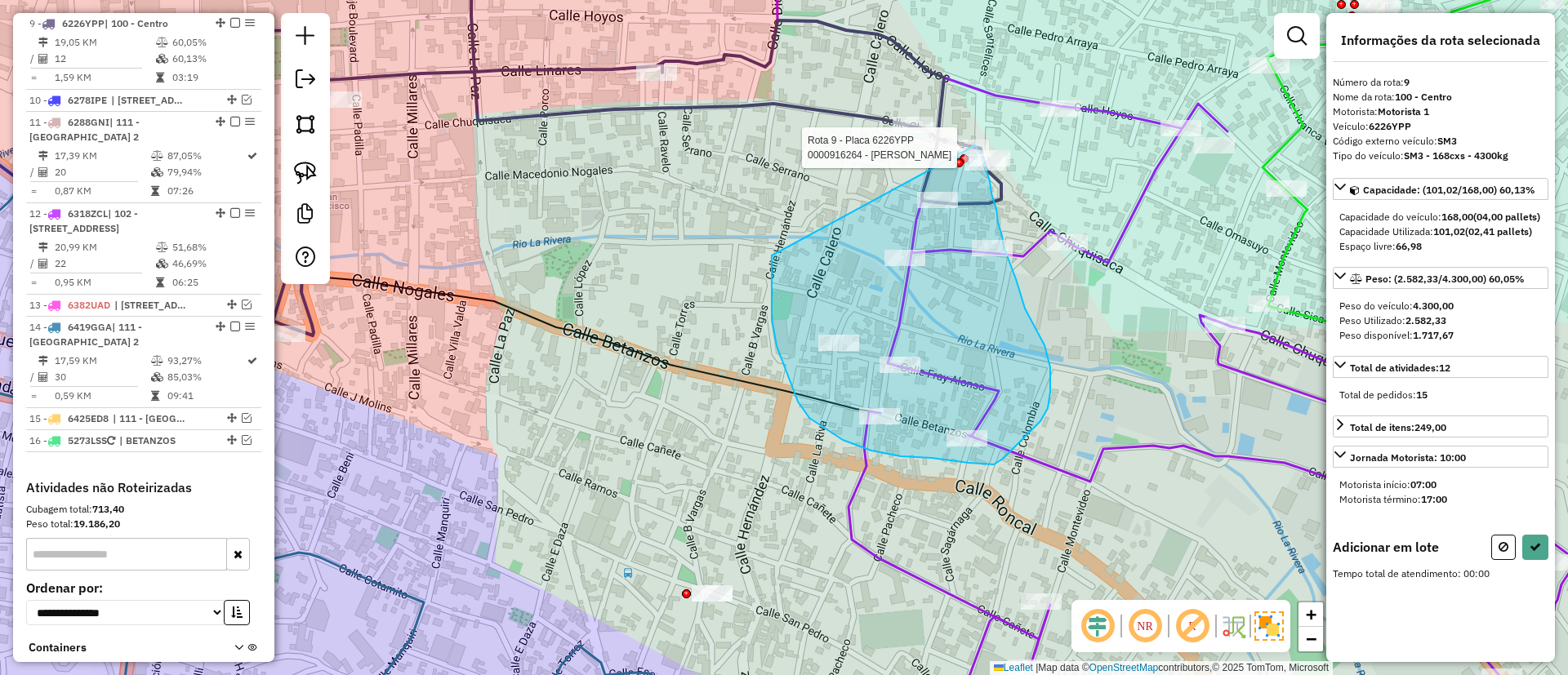
click at [975, 145] on div "Rota 9 - Placa 6226YPP 0000051200 - TIENDA ROGELIO Rota 9 - Placa 6226YPP 00009…" at bounding box center [784, 338] width 1568 height 675
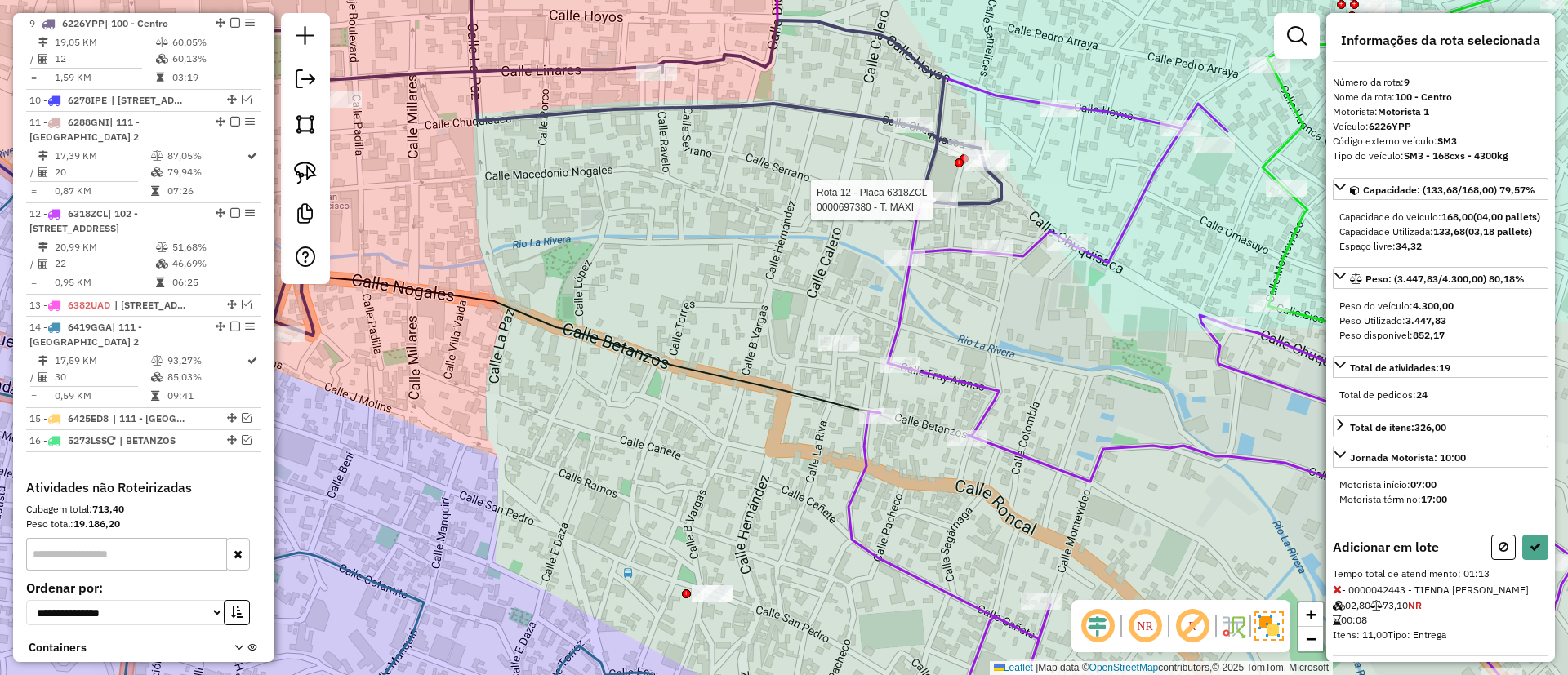
select select "**********"
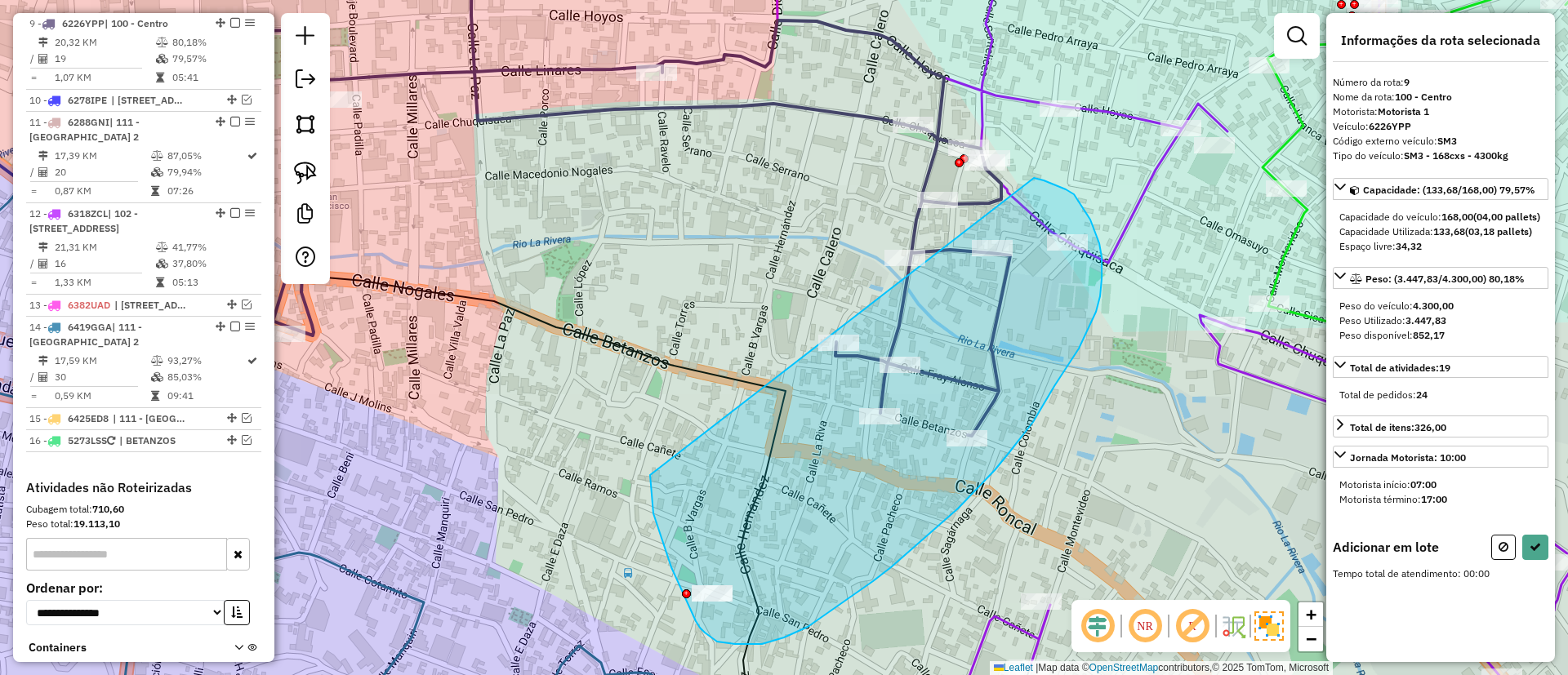
drag, startPoint x: 651, startPoint y: 484, endPoint x: 1033, endPoint y: 177, distance: 490.1
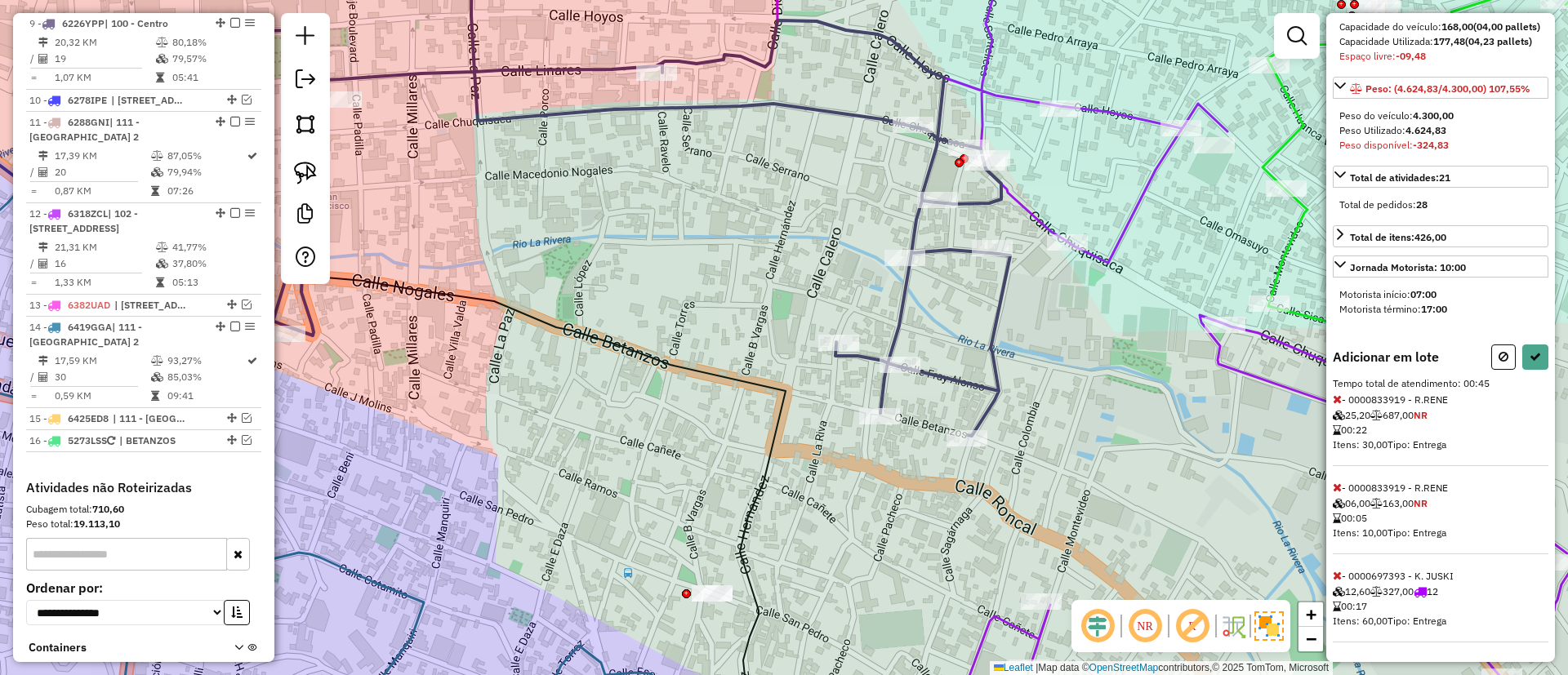
select select "**********"
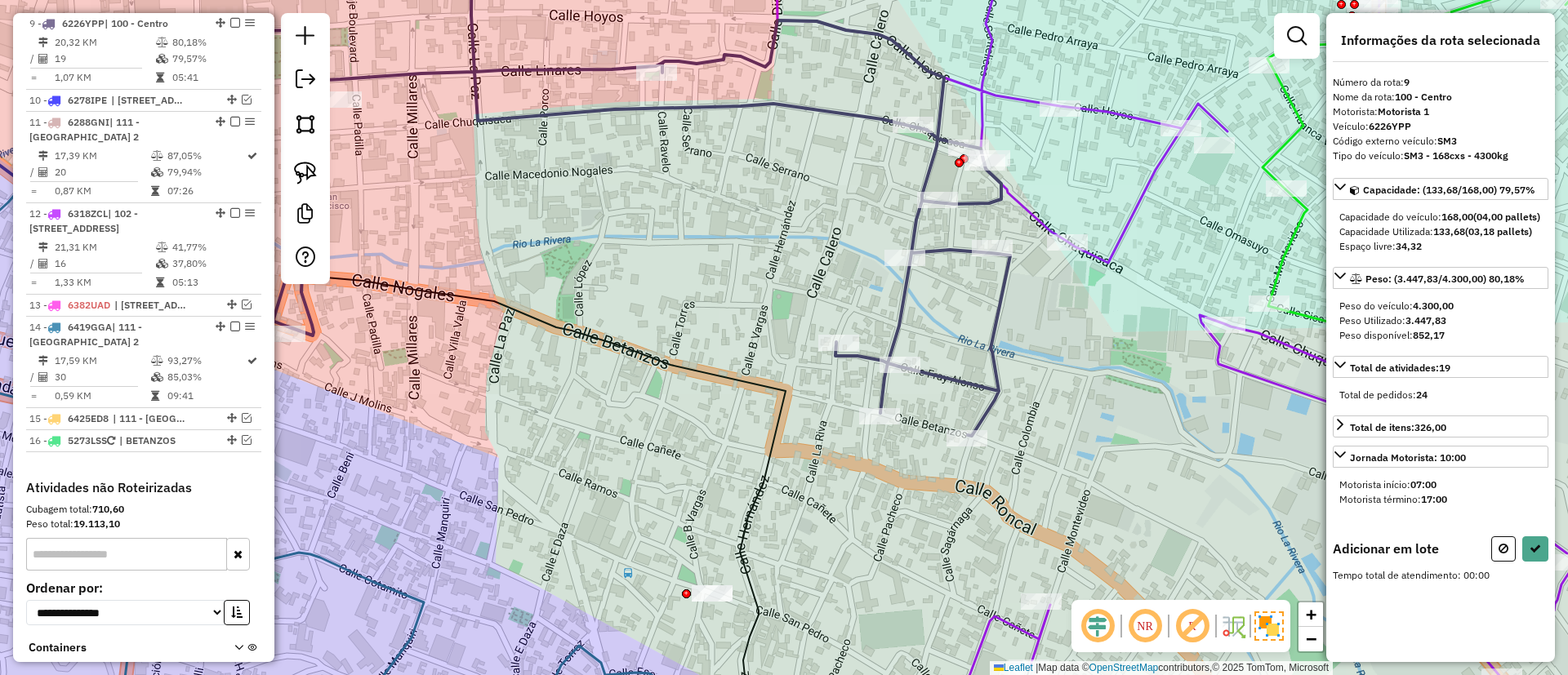
scroll to position [0, 0]
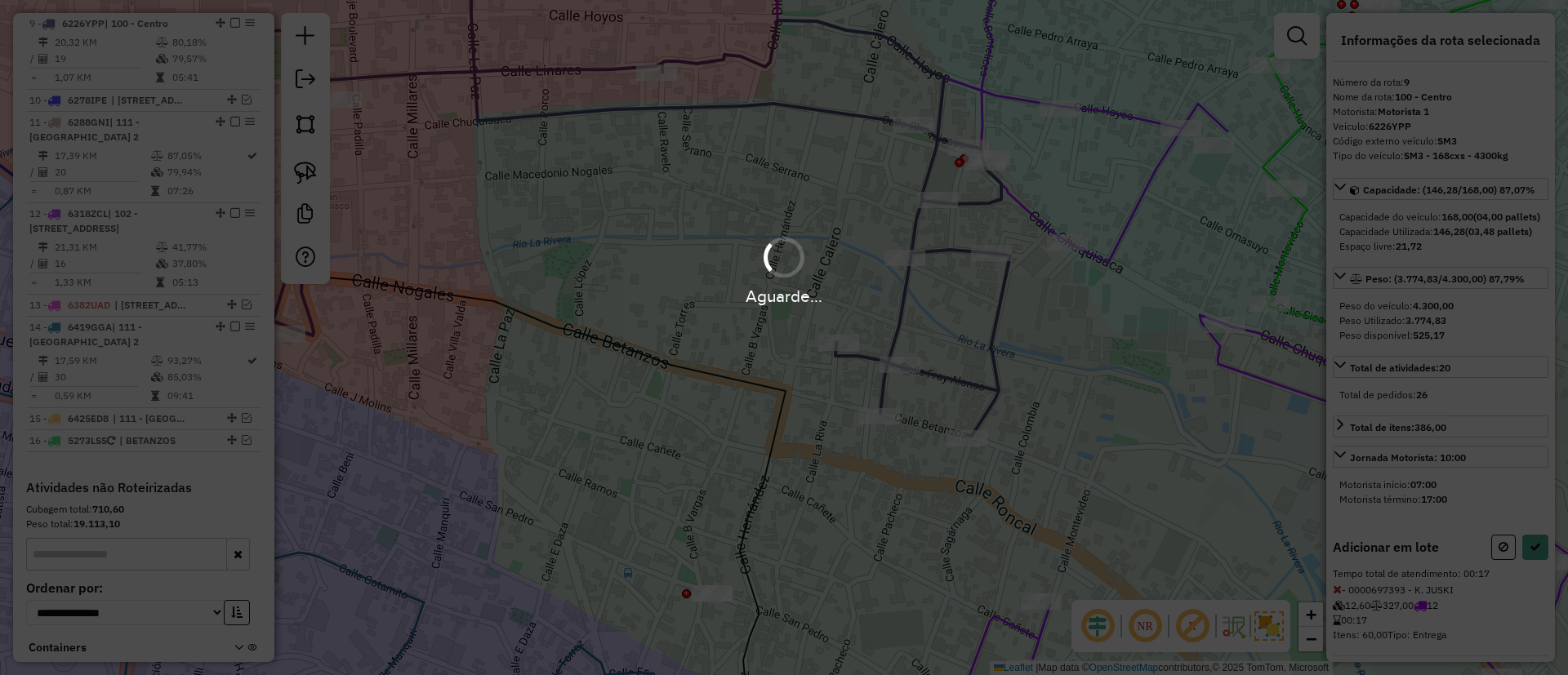
select select "**********"
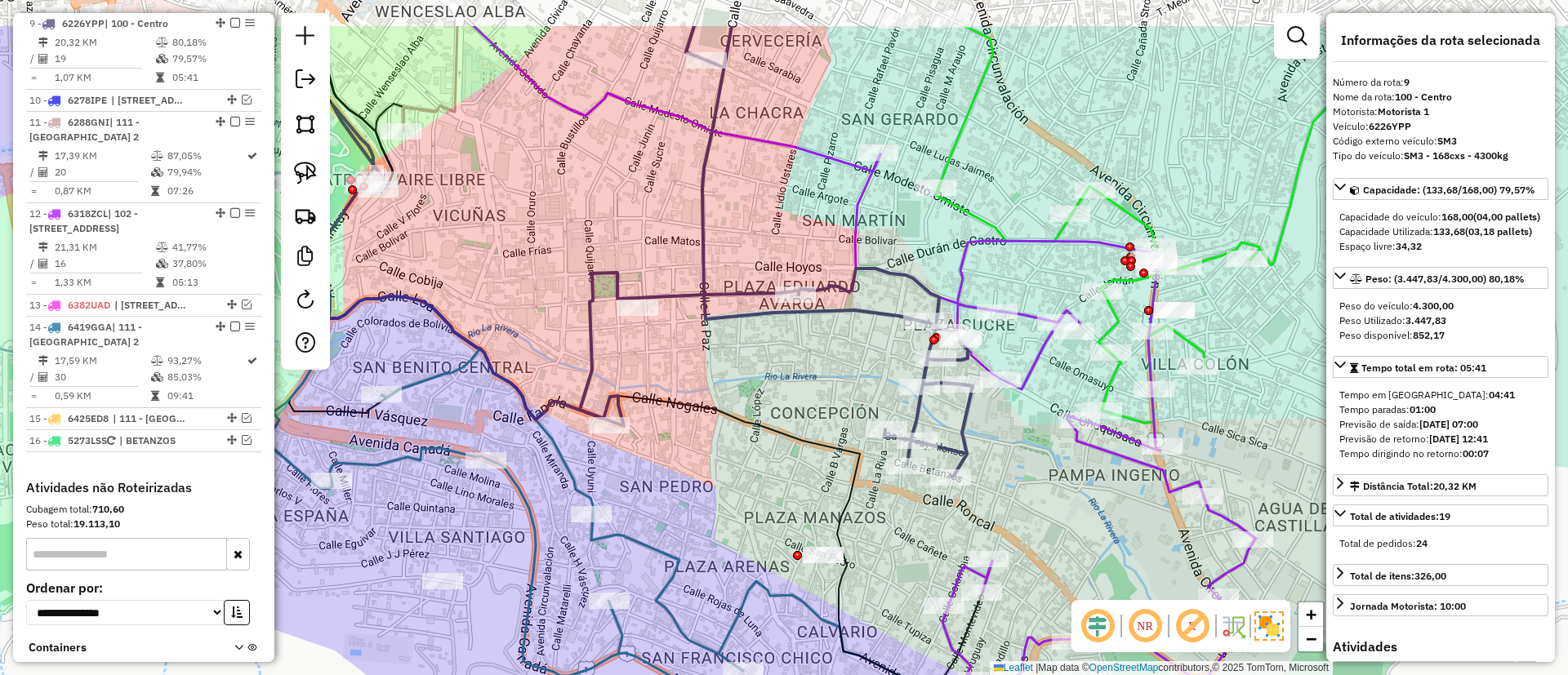
drag, startPoint x: 796, startPoint y: 312, endPoint x: 829, endPoint y: 407, distance: 100.6
click at [829, 407] on div "Janela de atendimento Grade de atendimento Capacidade Transportadoras Veículos …" at bounding box center [784, 338] width 1568 height 675
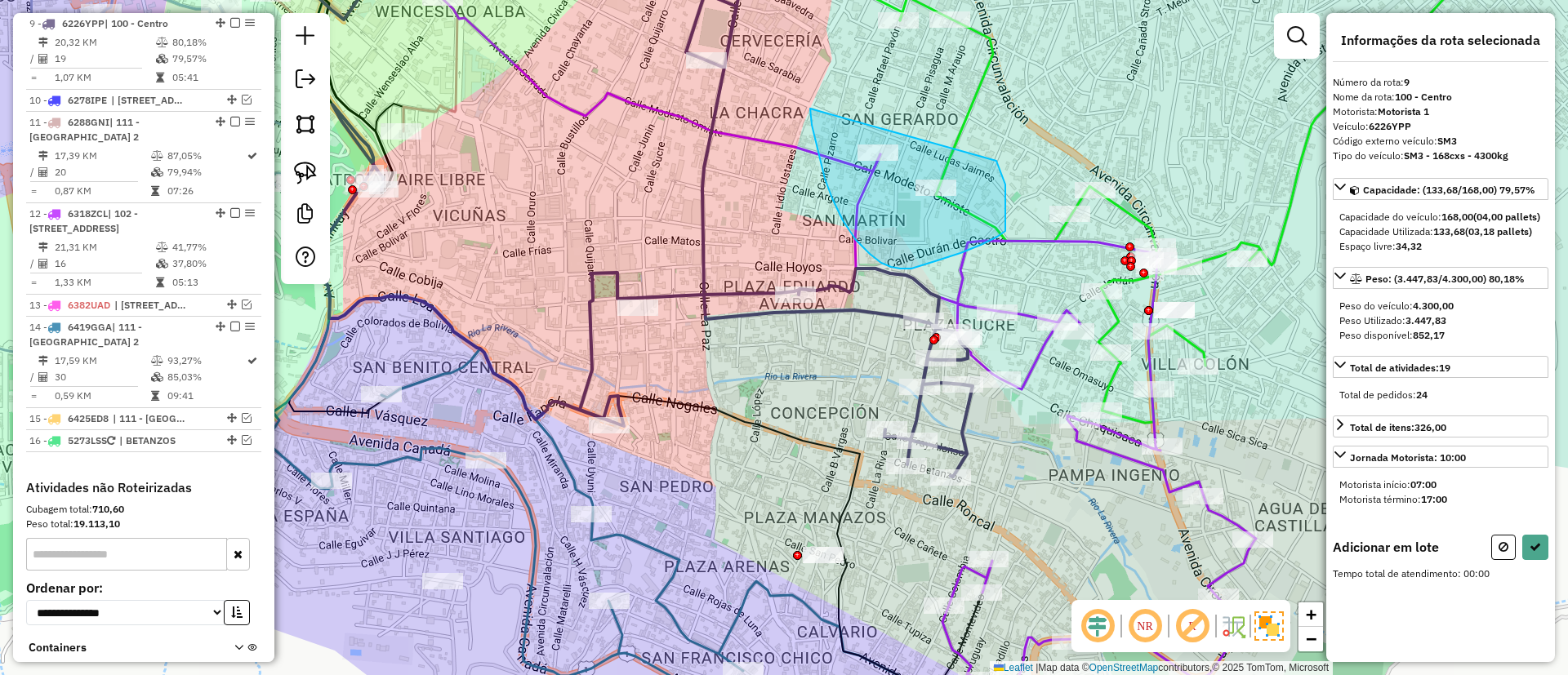
drag, startPoint x: 812, startPoint y: 125, endPoint x: 996, endPoint y: 160, distance: 187.3
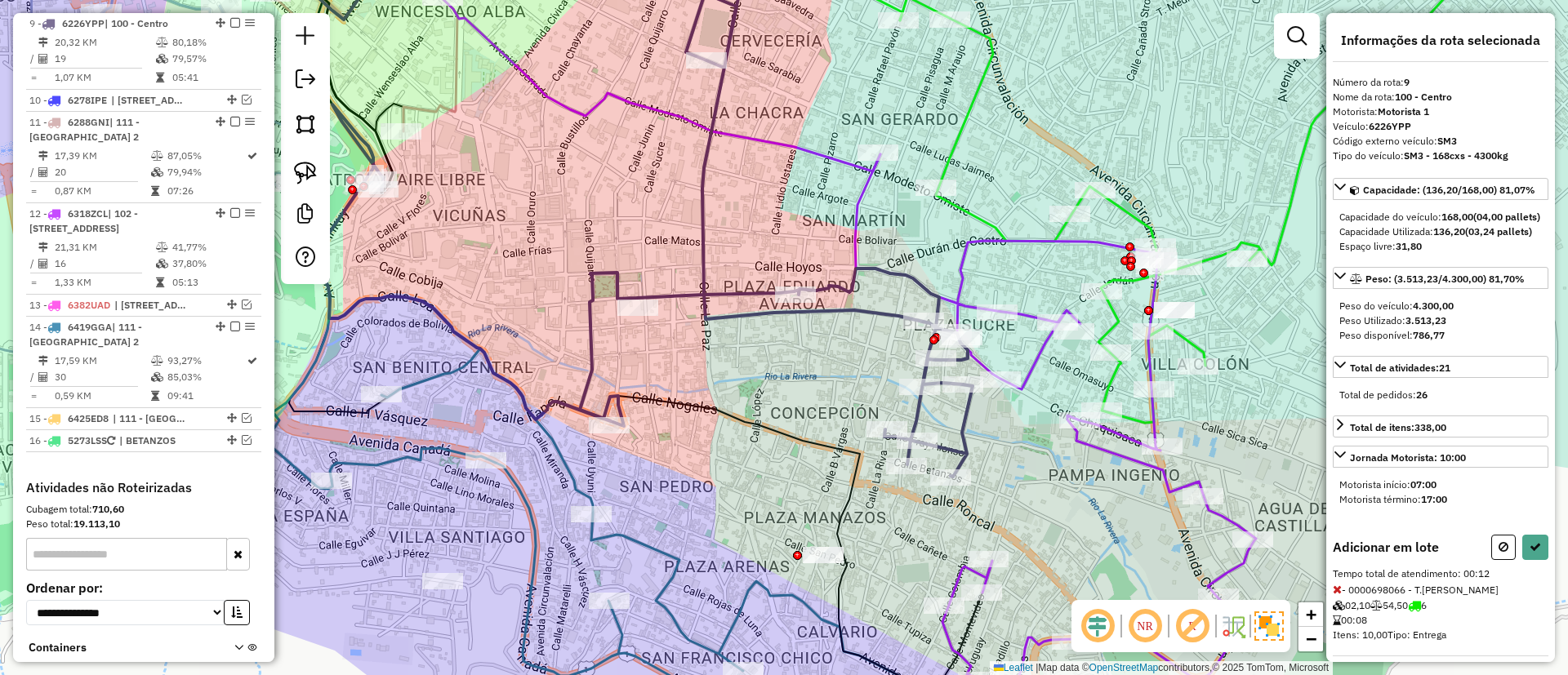
select select "**********"
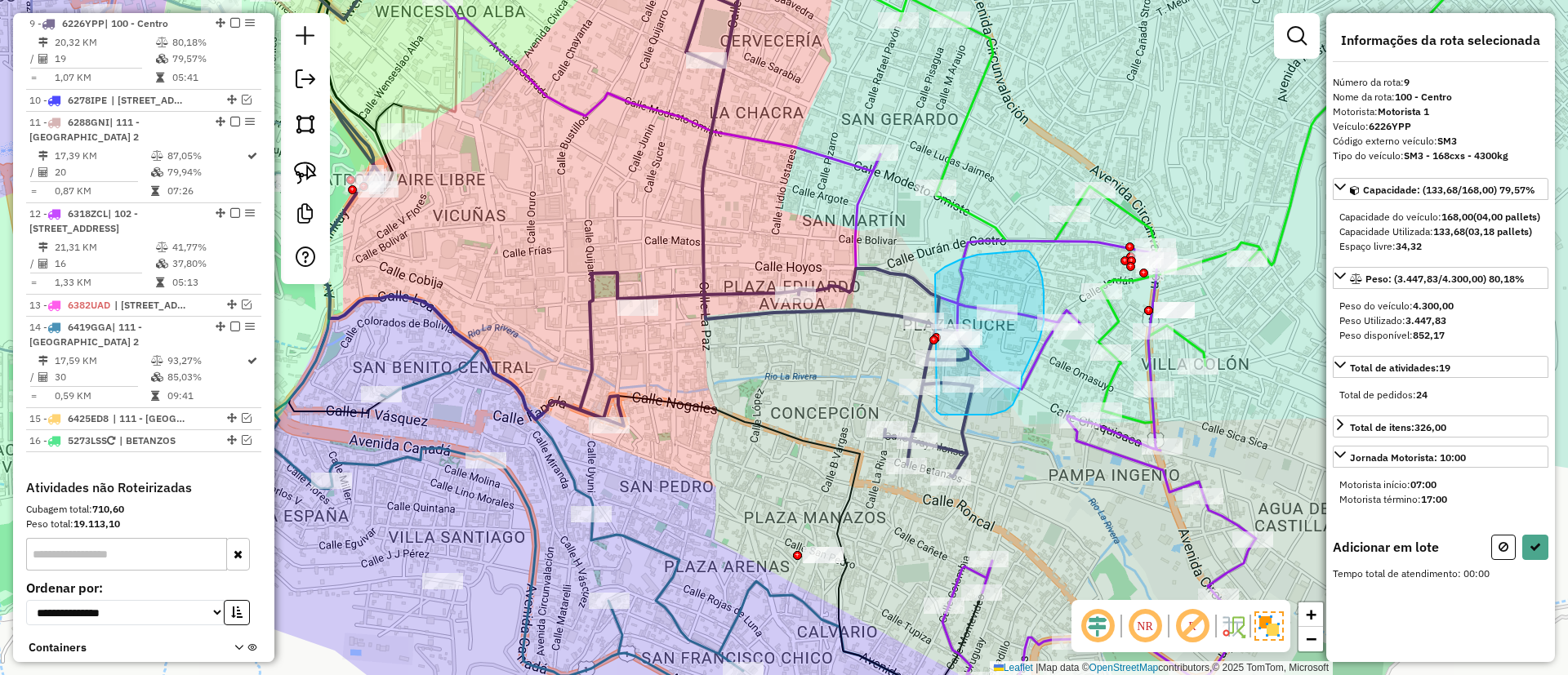
drag, startPoint x: 935, startPoint y: 274, endPoint x: 927, endPoint y: 397, distance: 123.3
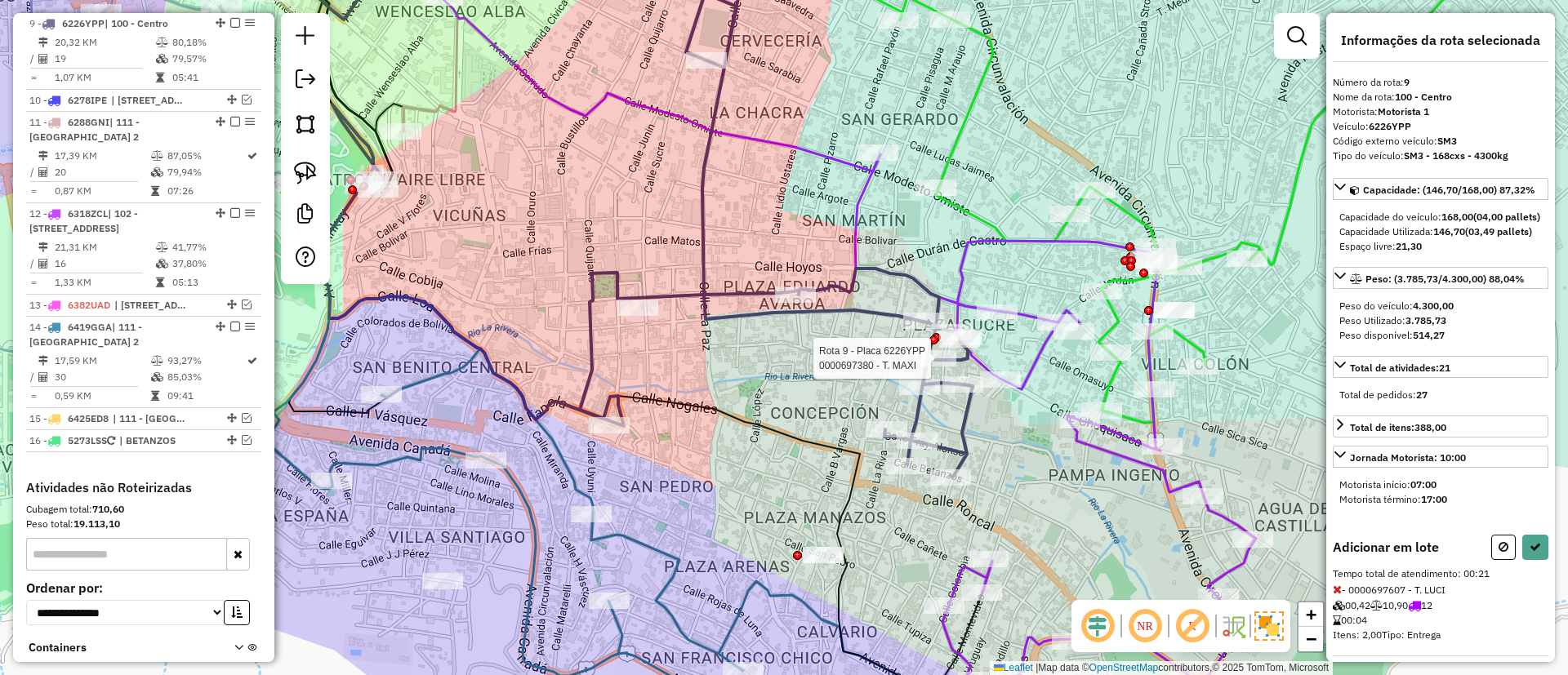
select select "**********"
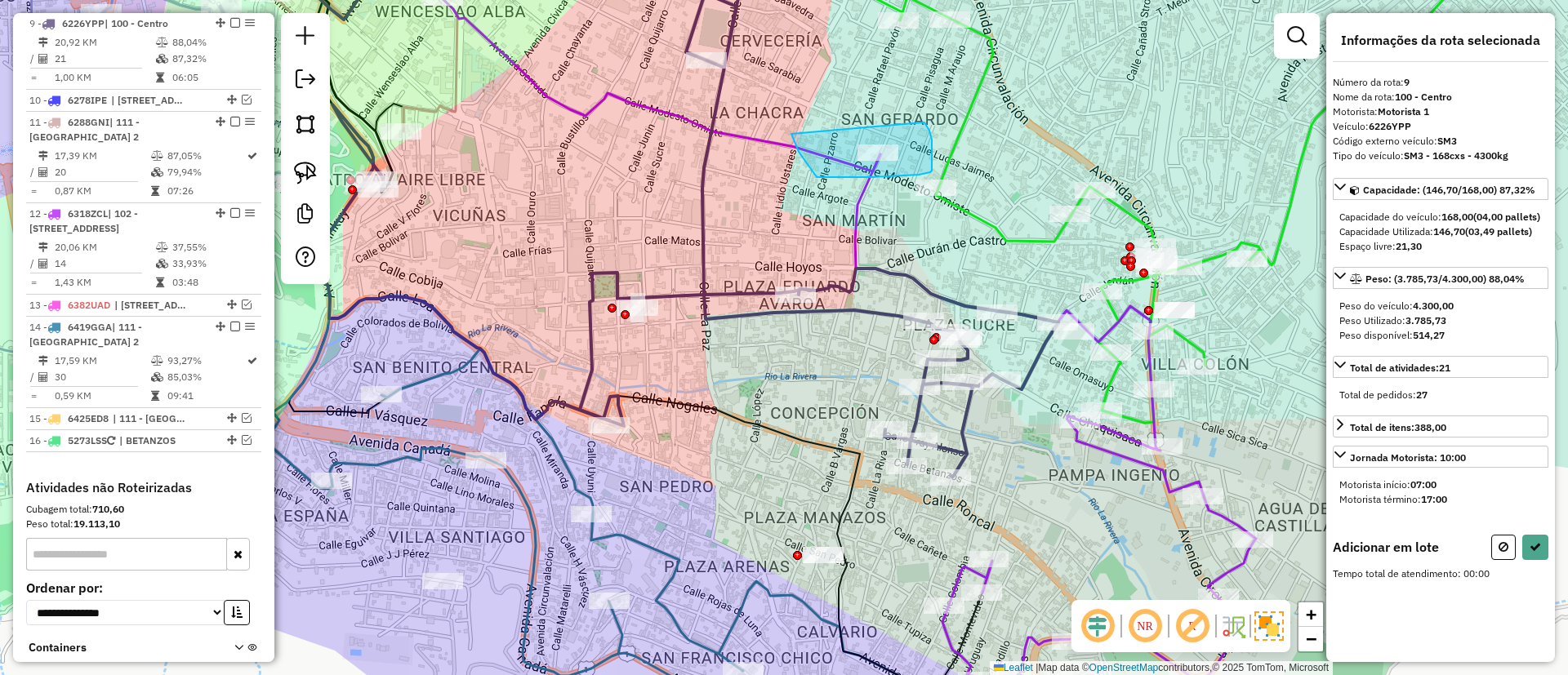
drag, startPoint x: 799, startPoint y: 152, endPoint x: 923, endPoint y: 123, distance: 127.3
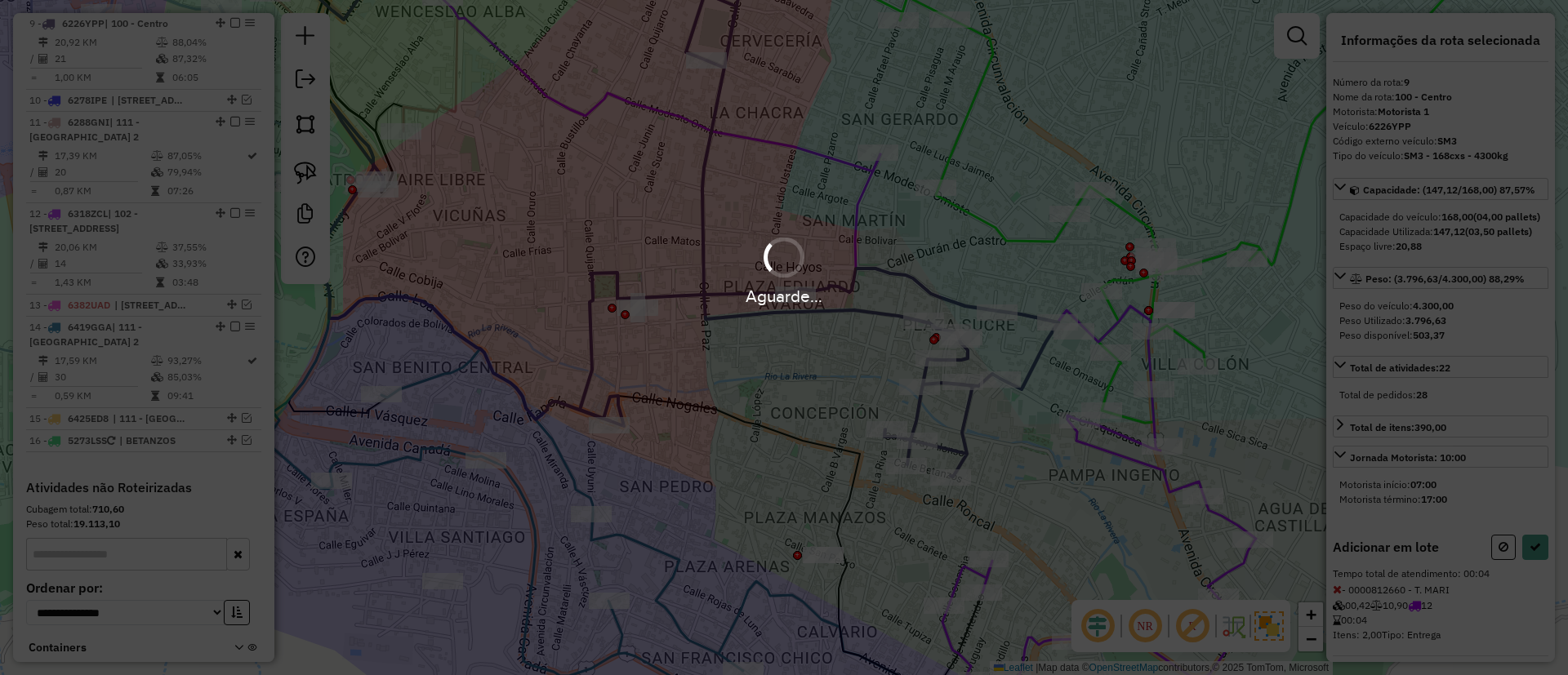
select select "**********"
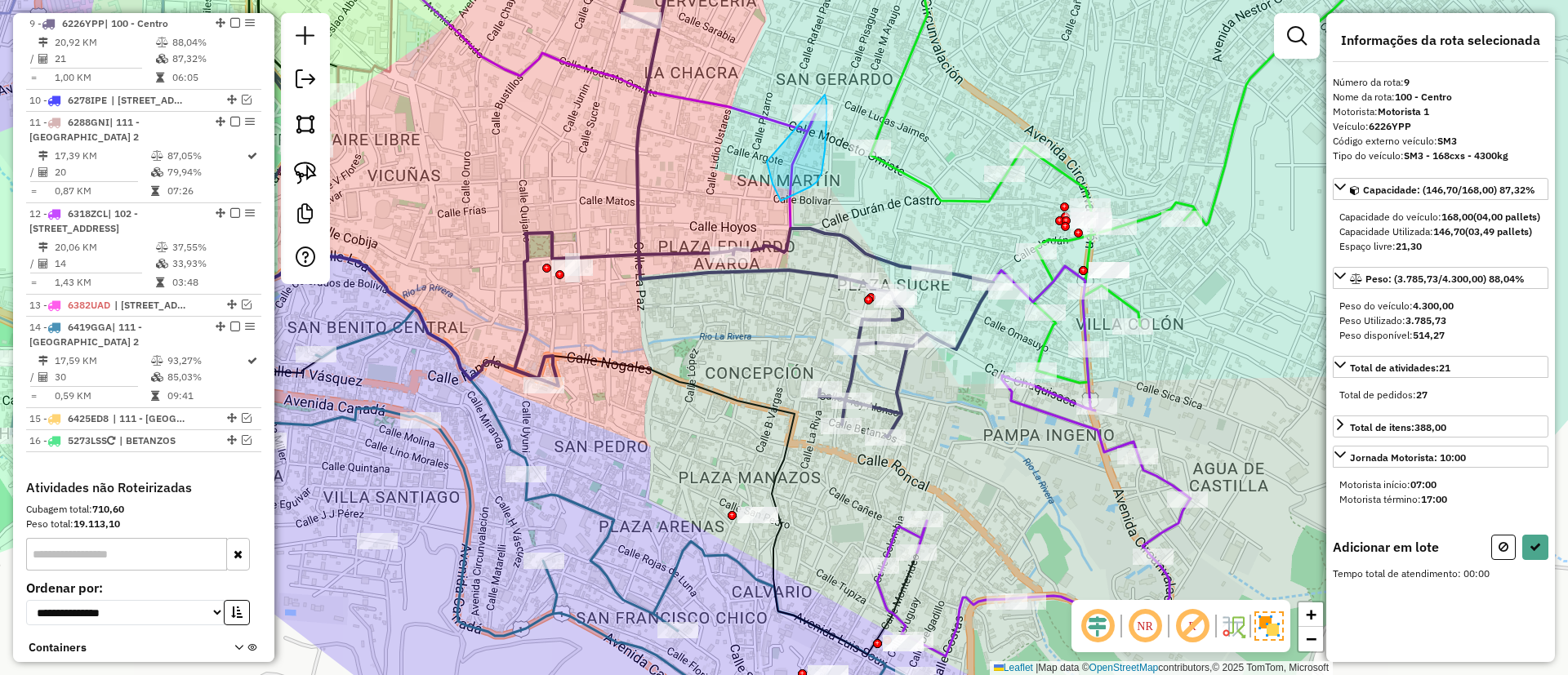
drag, startPoint x: 780, startPoint y: 200, endPoint x: 808, endPoint y: 70, distance: 133.0
select select "**********"
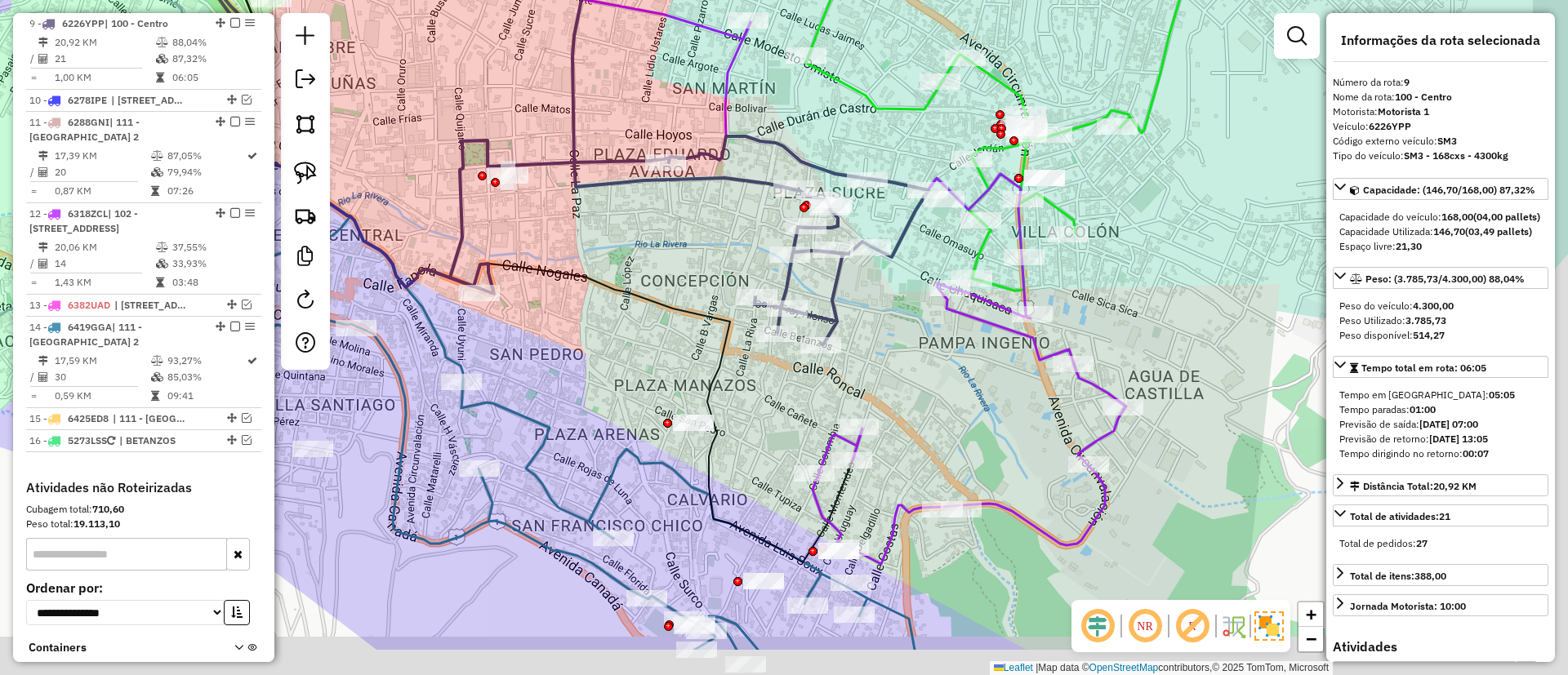
drag, startPoint x: 905, startPoint y: 282, endPoint x: 887, endPoint y: 246, distance: 40.2
click at [891, 254] on div "Janela de atendimento Grade de atendimento Capacidade Transportadoras Veículos …" at bounding box center [784, 338] width 1568 height 675
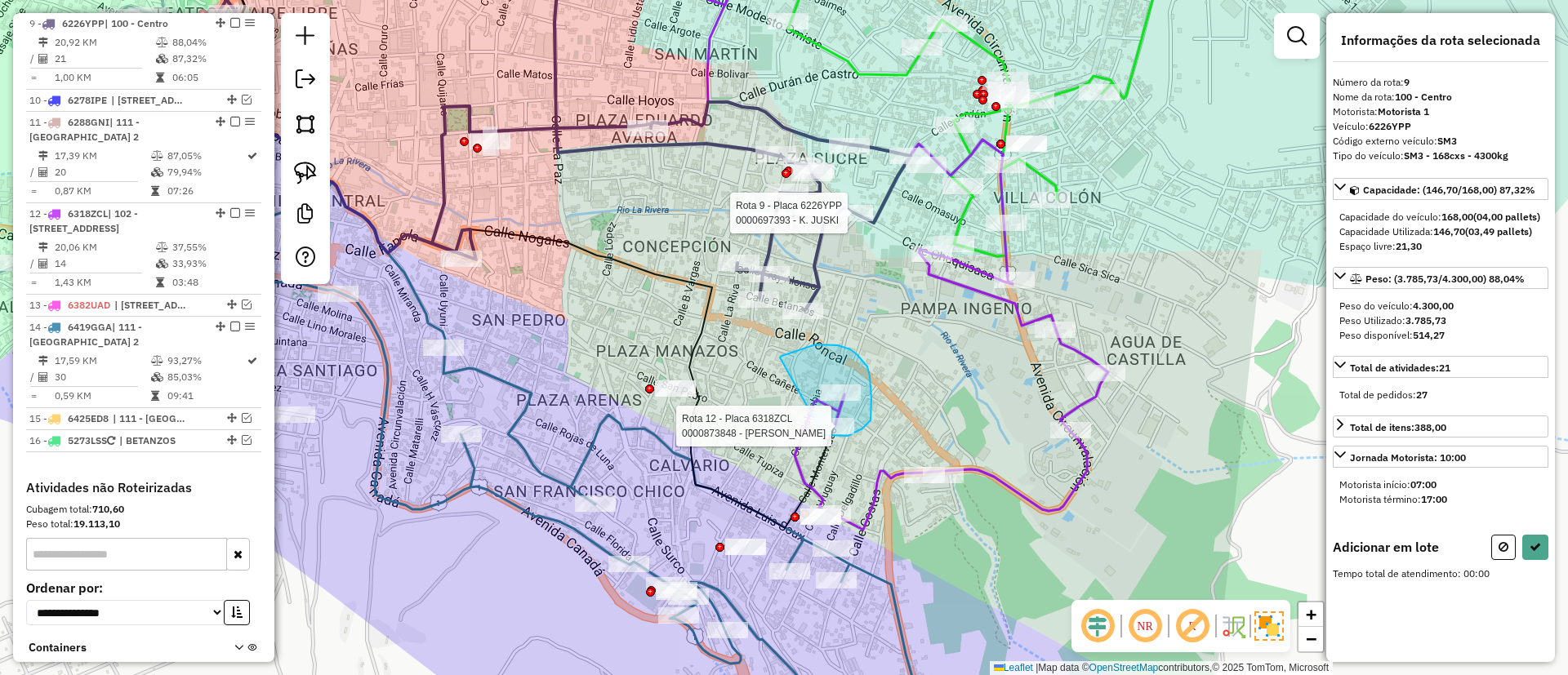
click at [820, 434] on div "Rota 9 - Placa 6226YPP 0000697393 - K. JUSKI Rota 12 - Placa 6318ZCL 0000873848…" at bounding box center [784, 338] width 1568 height 675
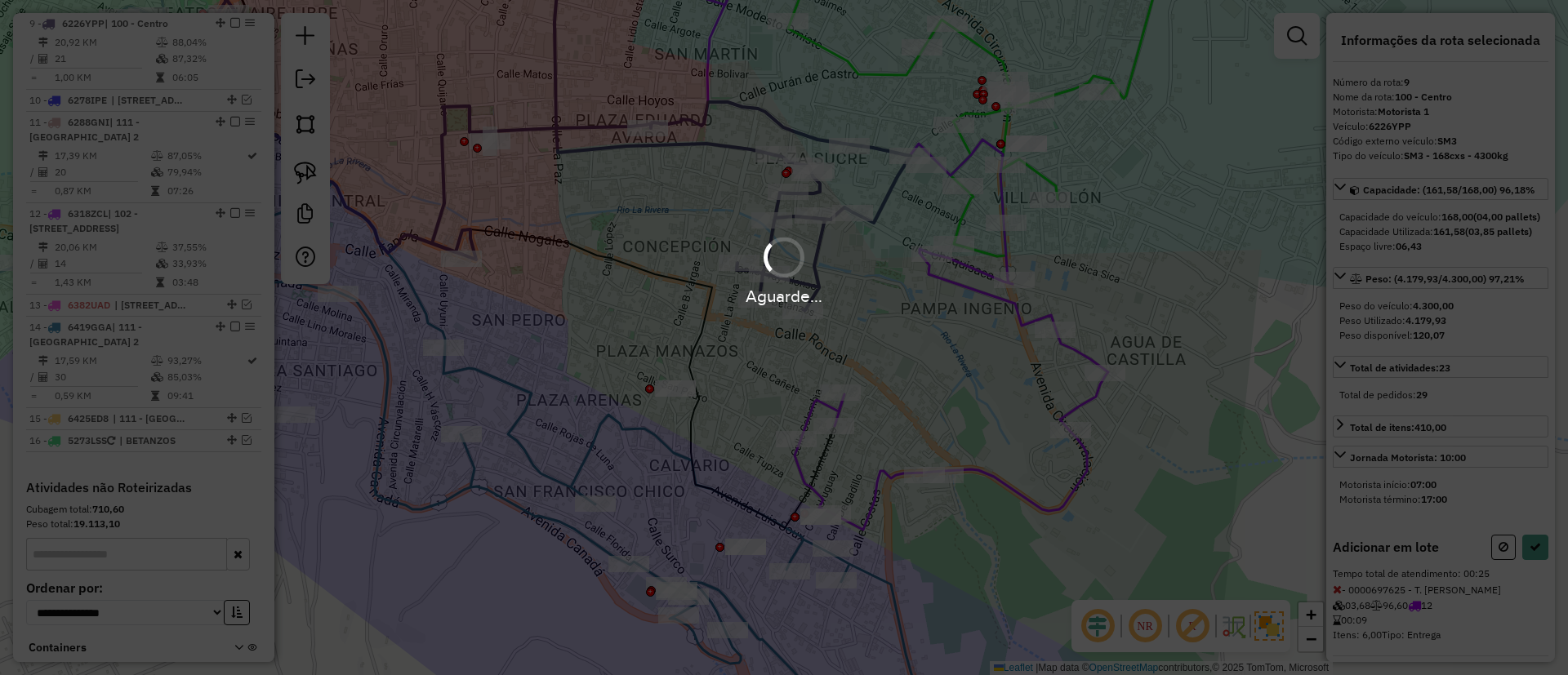
select select "**********"
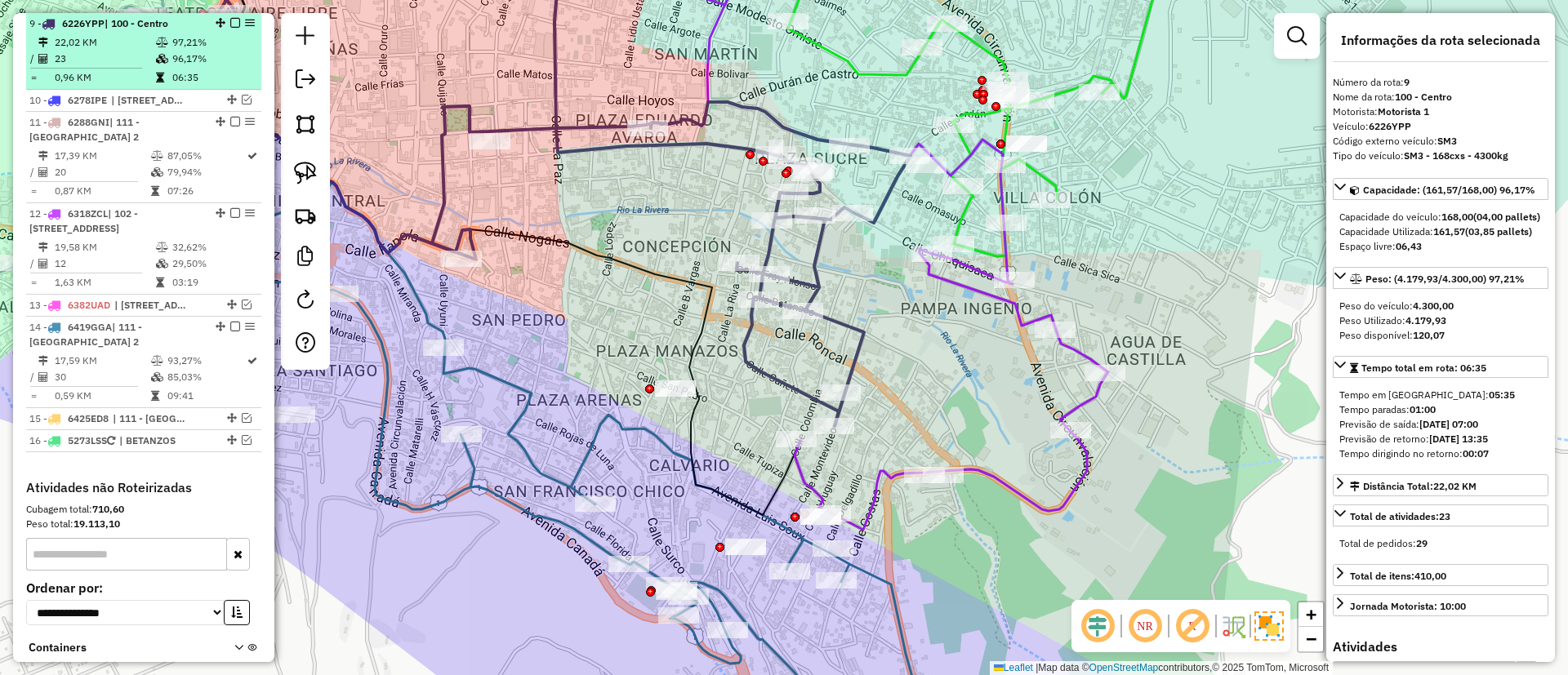
click at [232, 22] on em at bounding box center [236, 23] width 10 height 10
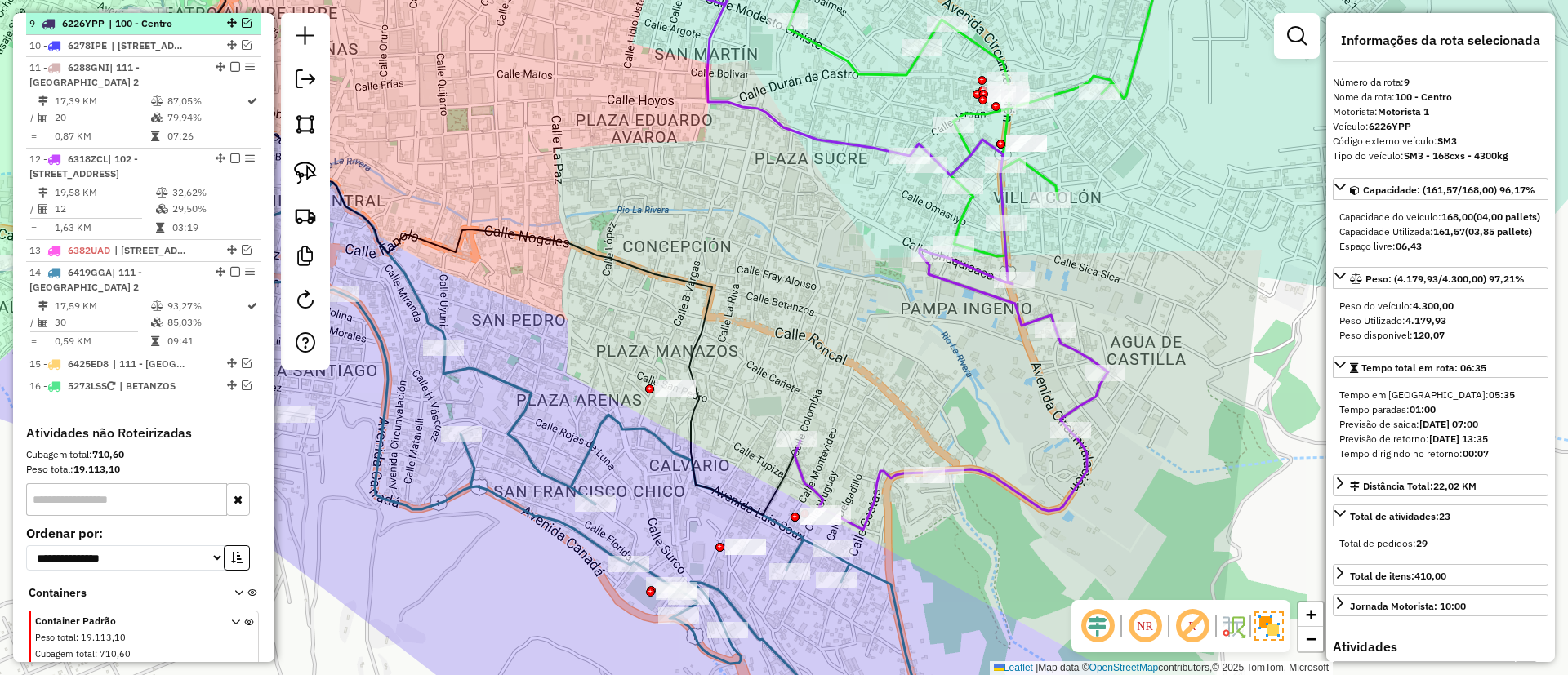
scroll to position [1192, 0]
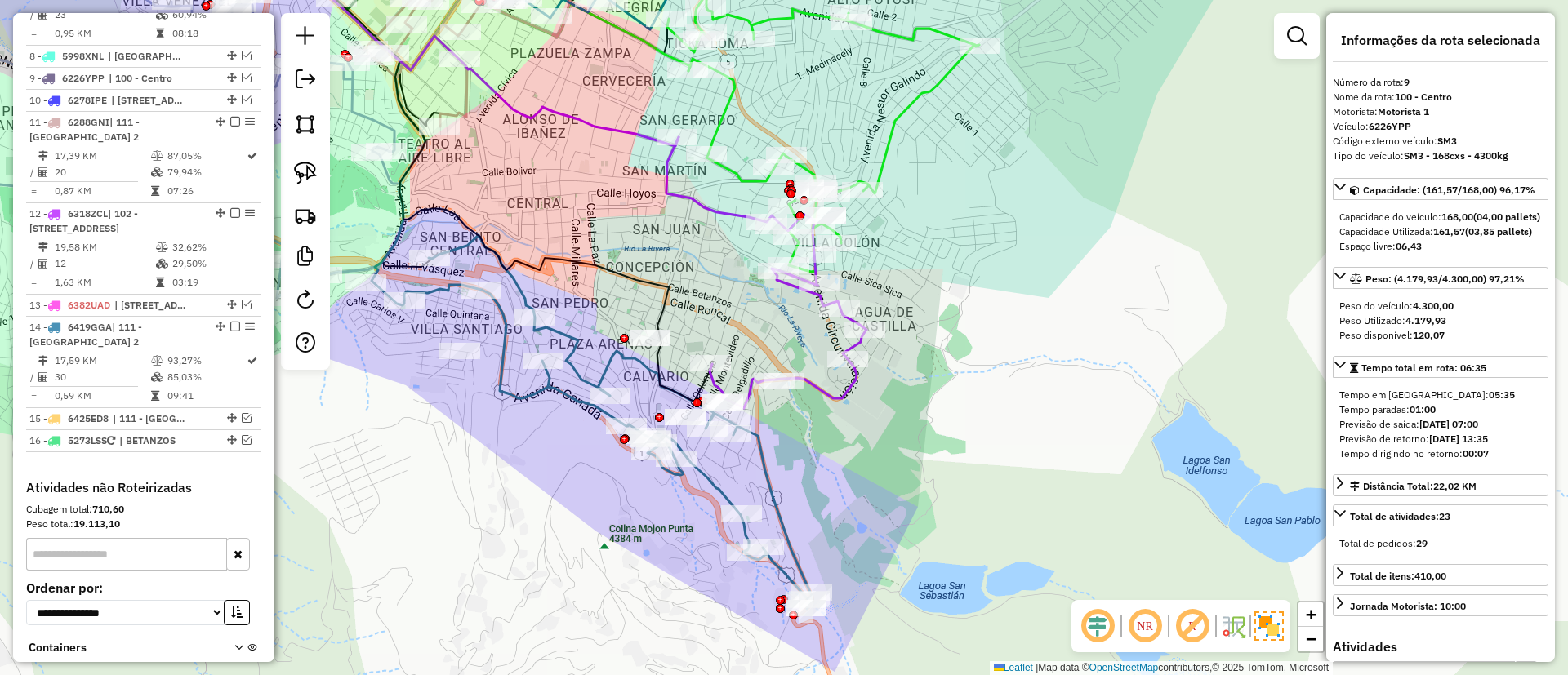
click at [576, 357] on icon at bounding box center [608, 423] width 408 height 374
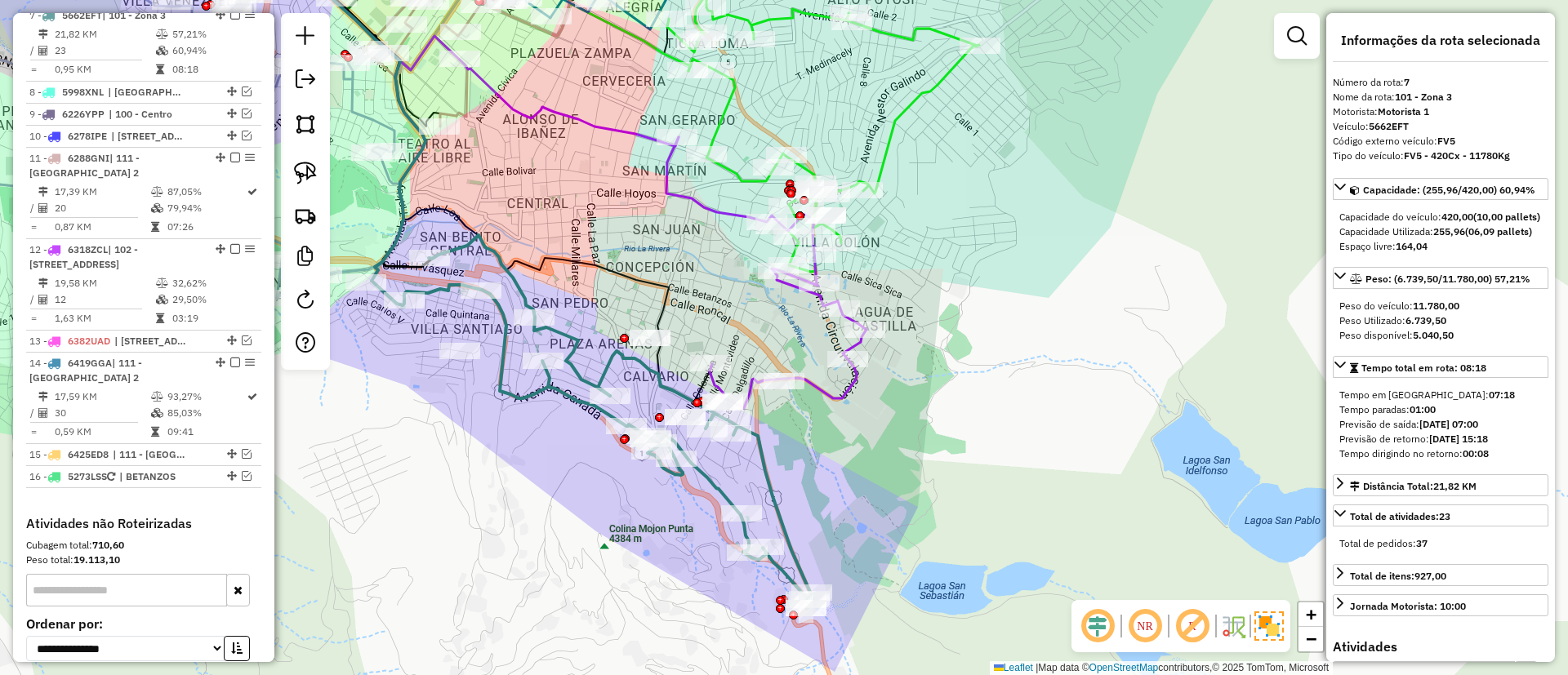
scroll to position [1148, 0]
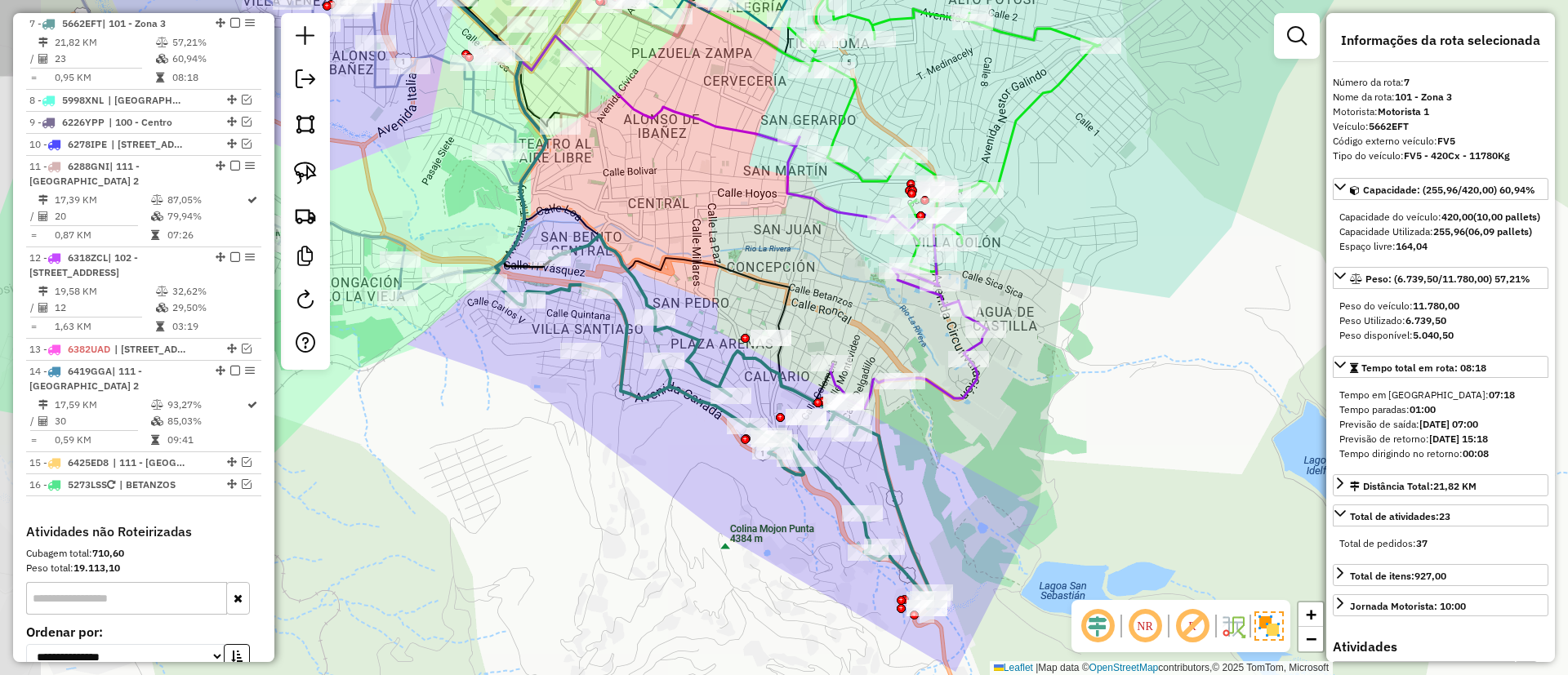
drag, startPoint x: 585, startPoint y: 407, endPoint x: 662, endPoint y: 344, distance: 99.5
click at [728, 398] on icon at bounding box center [729, 423] width 408 height 374
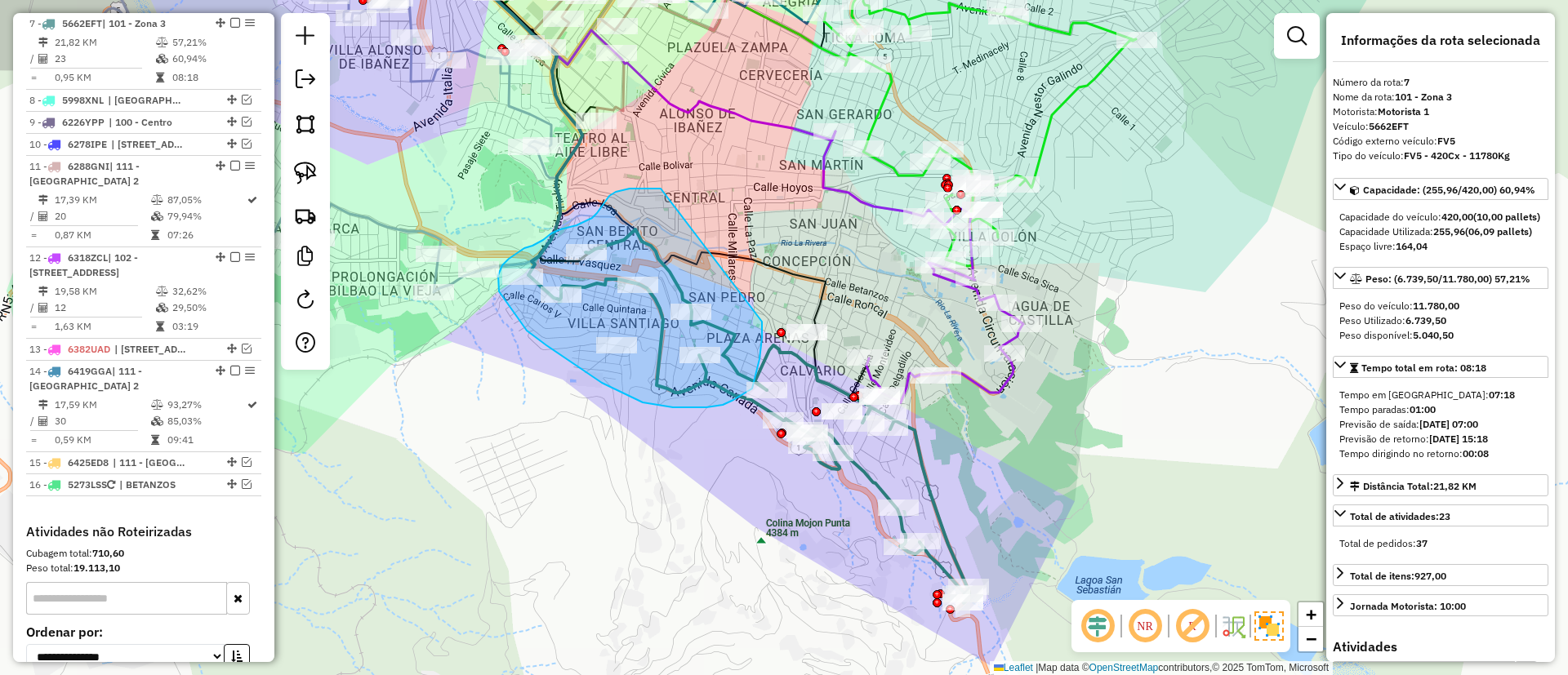
drag, startPoint x: 661, startPoint y: 189, endPoint x: 762, endPoint y: 322, distance: 167.0
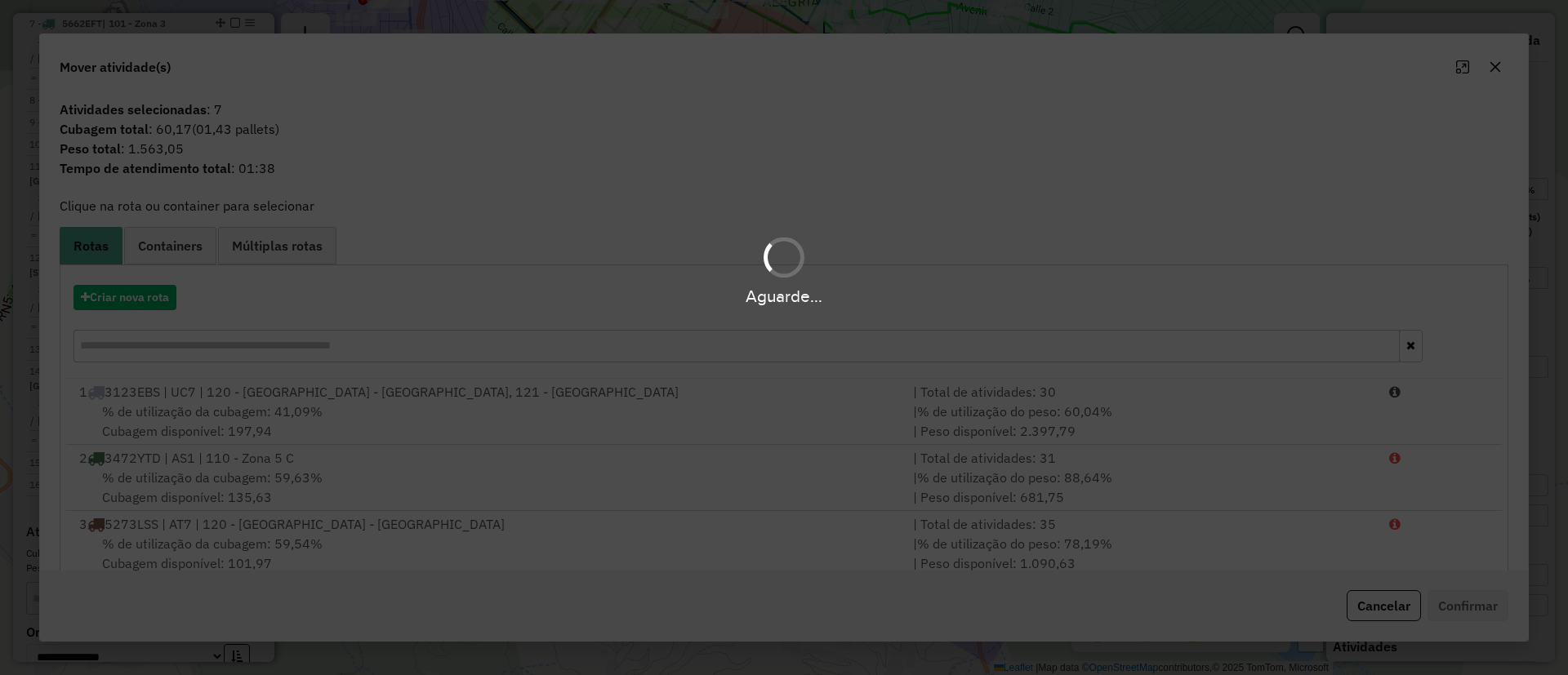
click at [140, 287] on div "Aguarde..." at bounding box center [784, 296] width 1568 height 25
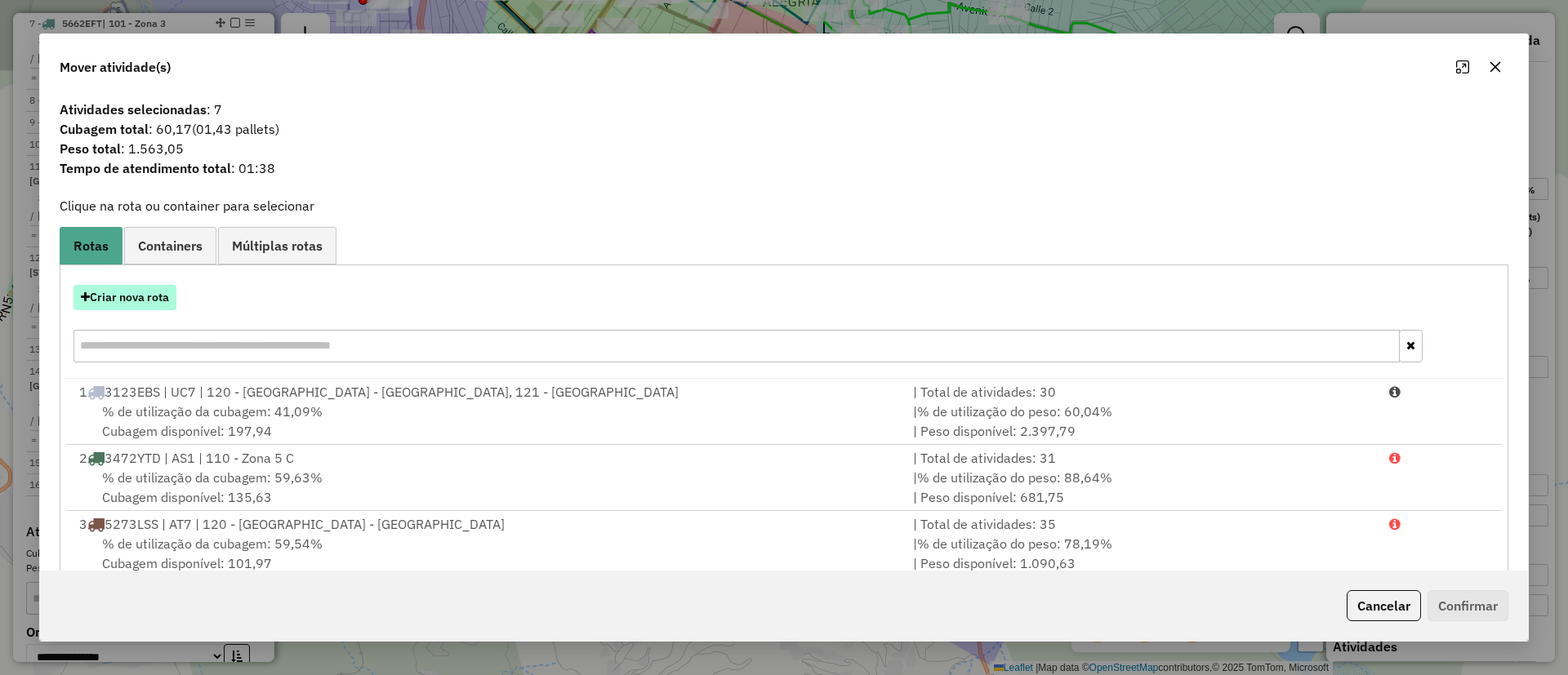
click at [141, 293] on button "Criar nova rota" at bounding box center [124, 297] width 103 height 25
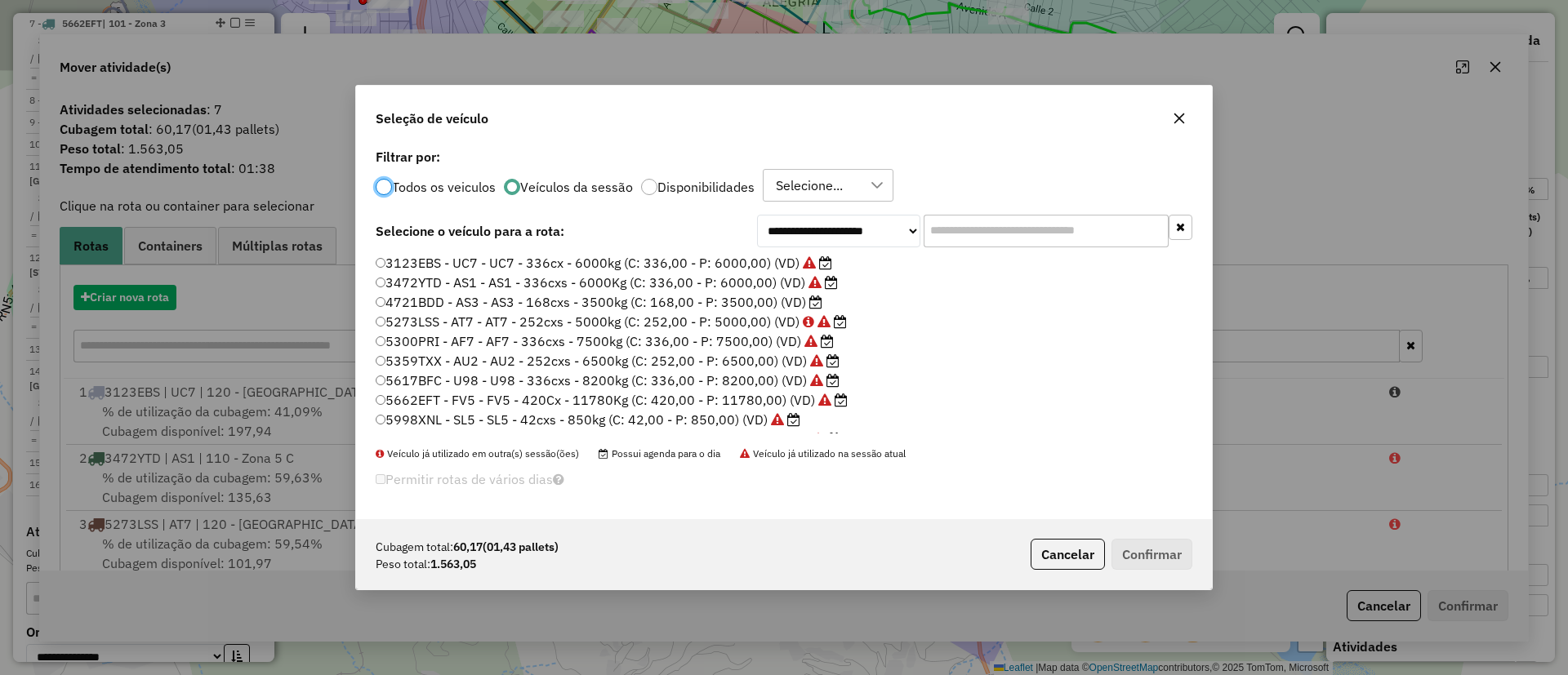
scroll to position [9, 5]
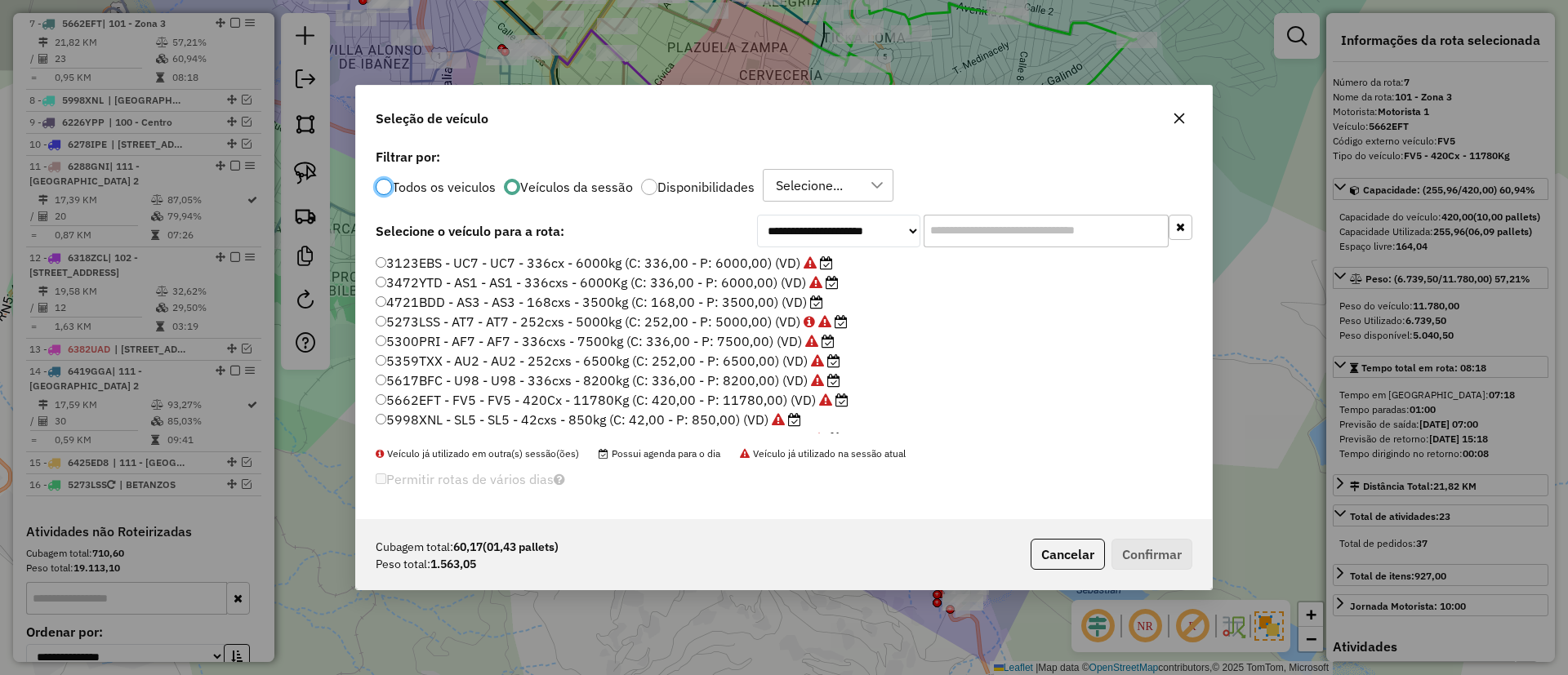
click at [723, 306] on label "4721BDD - AS3 - AS3 - 168cxs - 3500kg (C: 168,00 - P: 3500,00) (VD)" at bounding box center [600, 302] width 448 height 19
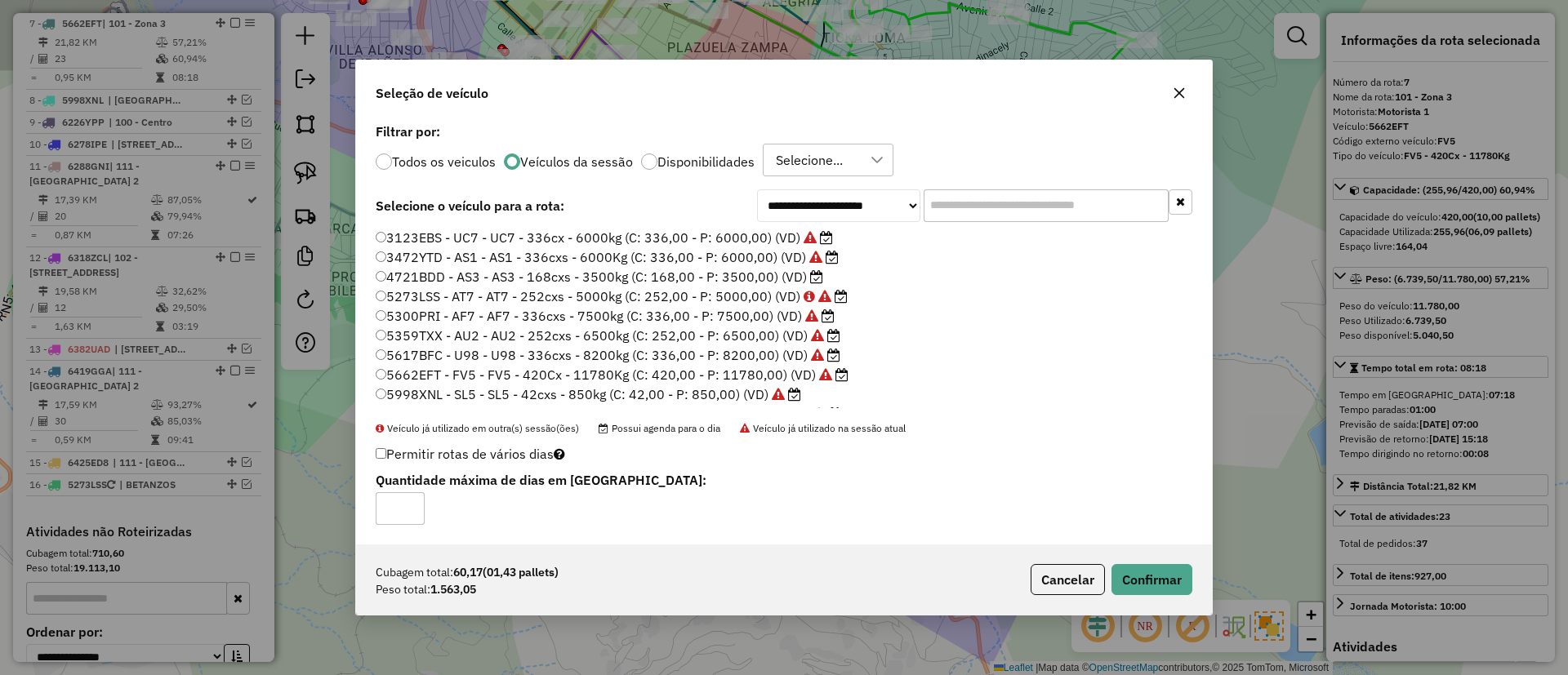
click at [1133, 558] on div "Cubagem total: 60,17 (01,43 pallets) Peso total: 1.563,05 Cancelar Confirmar" at bounding box center [784, 580] width 855 height 70
click at [1134, 566] on button "Confirmar" at bounding box center [1151, 579] width 81 height 31
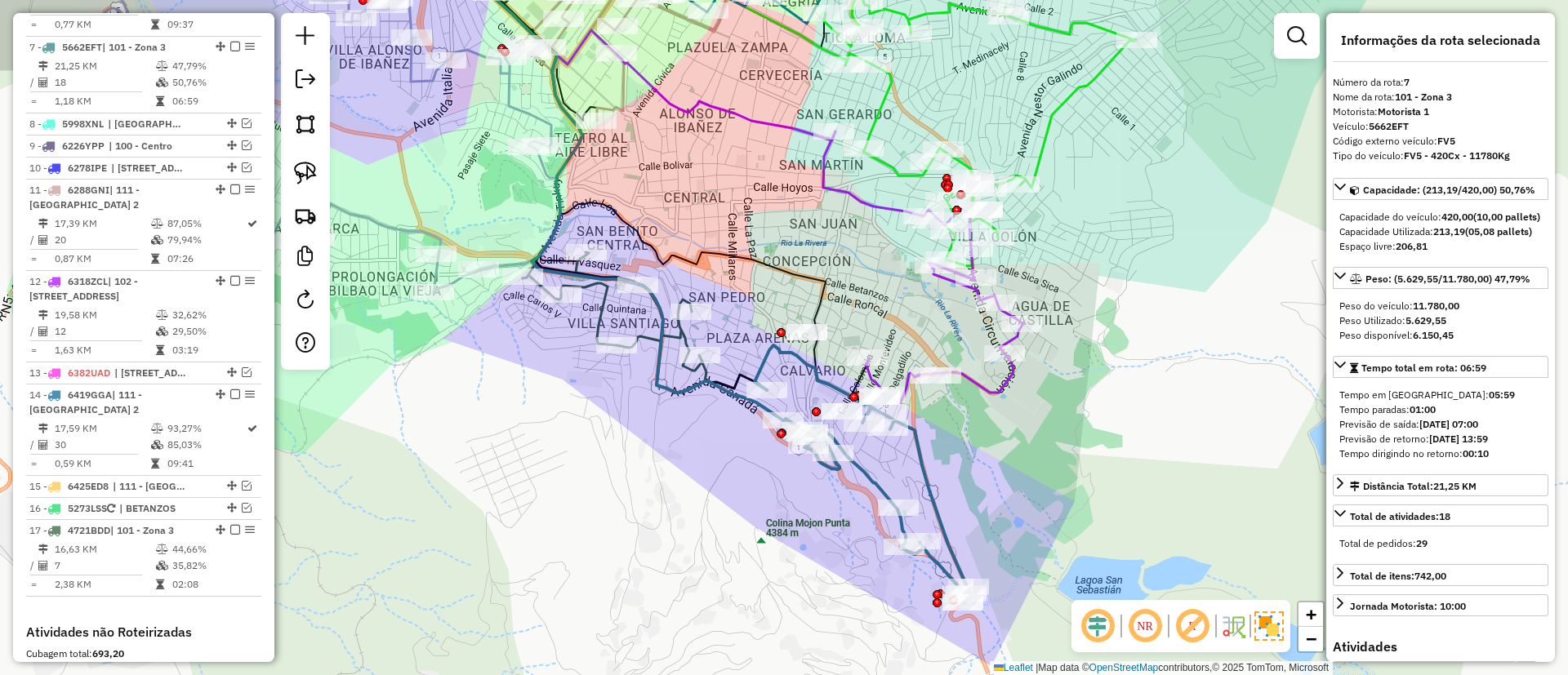
scroll to position [1148, 0]
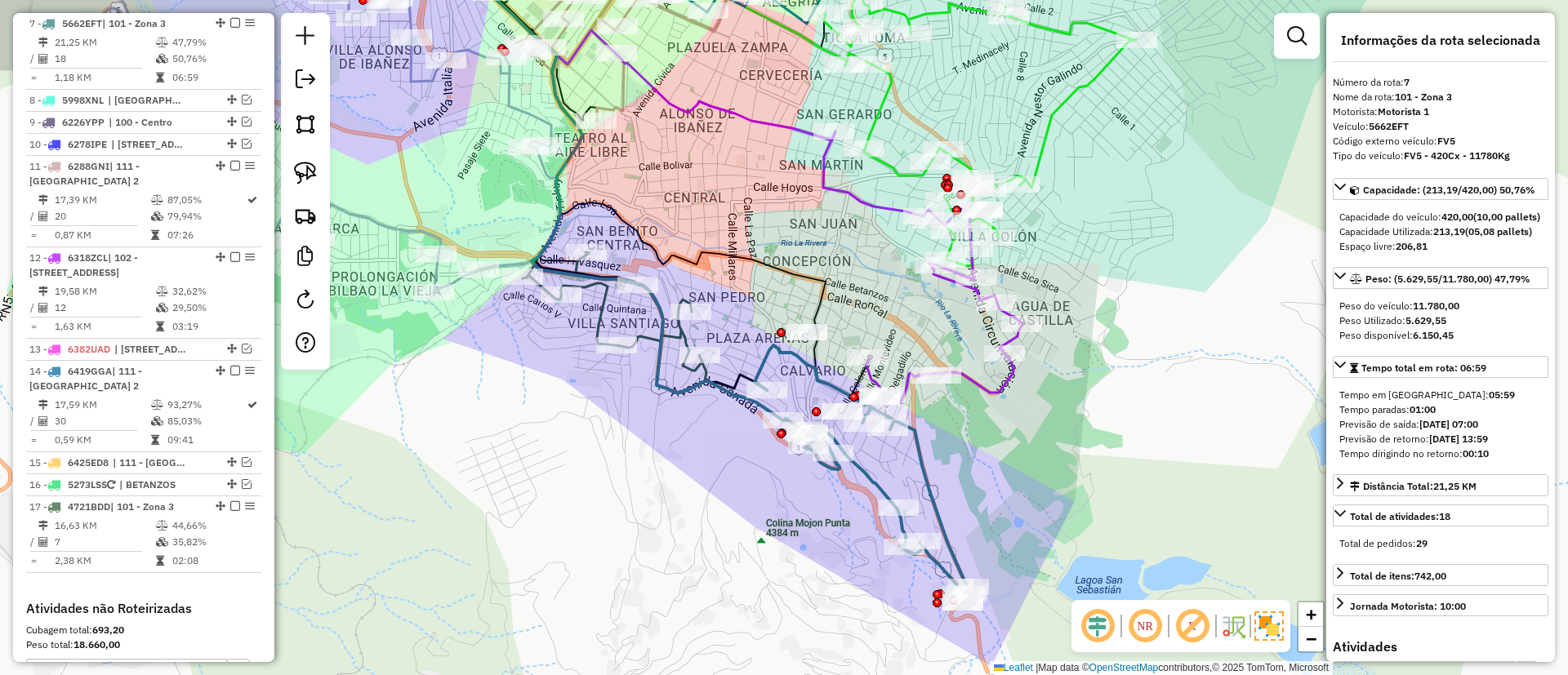
click at [606, 307] on icon at bounding box center [615, 322] width 184 height 140
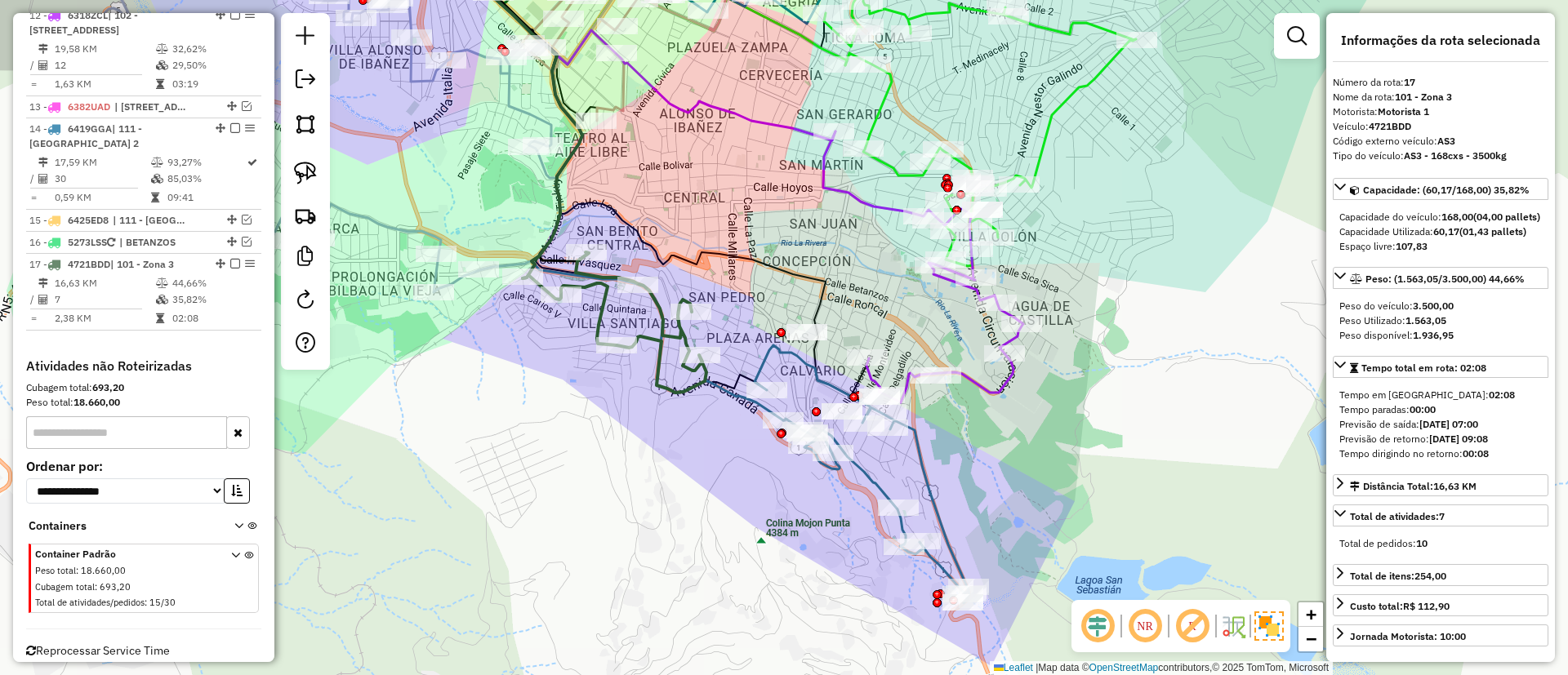
scroll to position [1425, 0]
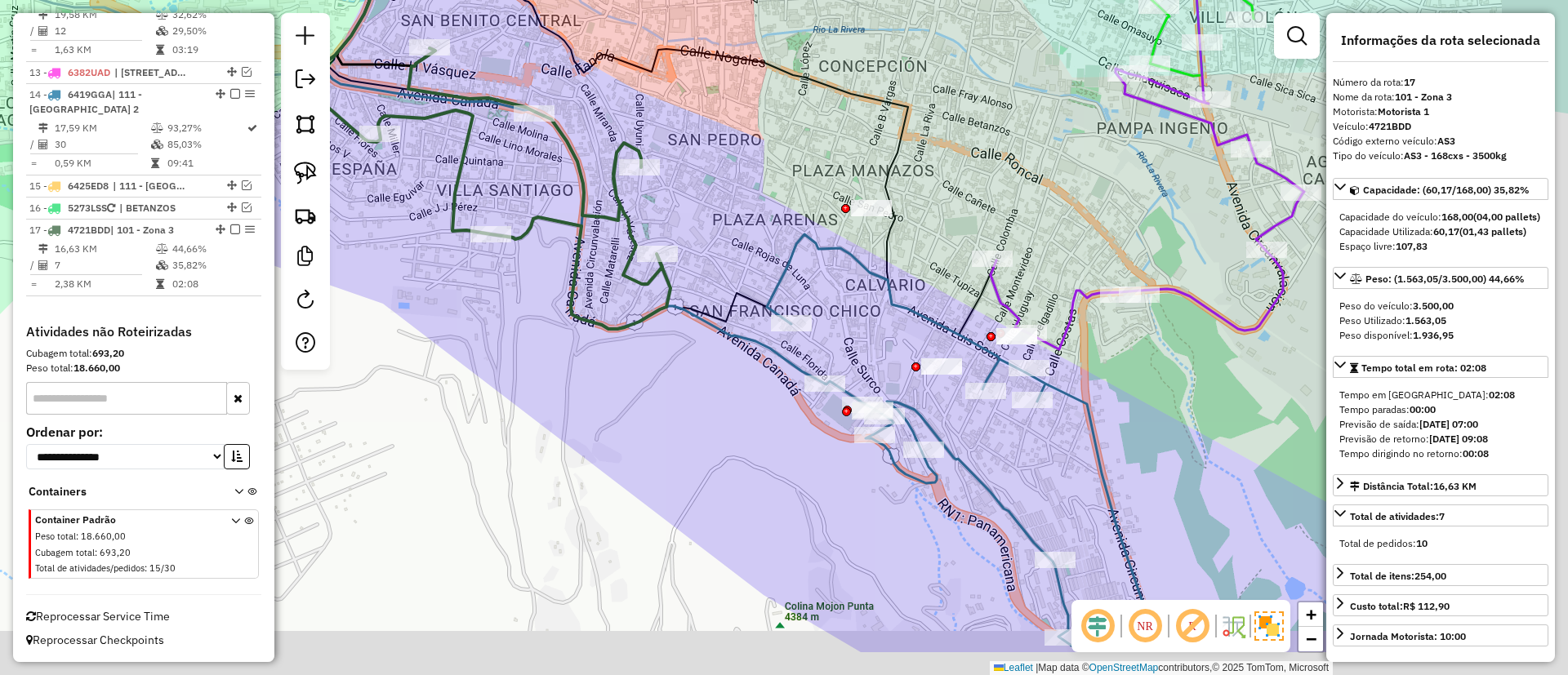
drag, startPoint x: 703, startPoint y: 387, endPoint x: 611, endPoint y: 307, distance: 121.9
click at [611, 307] on div "Janela de atendimento Grade de atendimento Capacidade Transportadoras Veículos …" at bounding box center [784, 338] width 1568 height 675
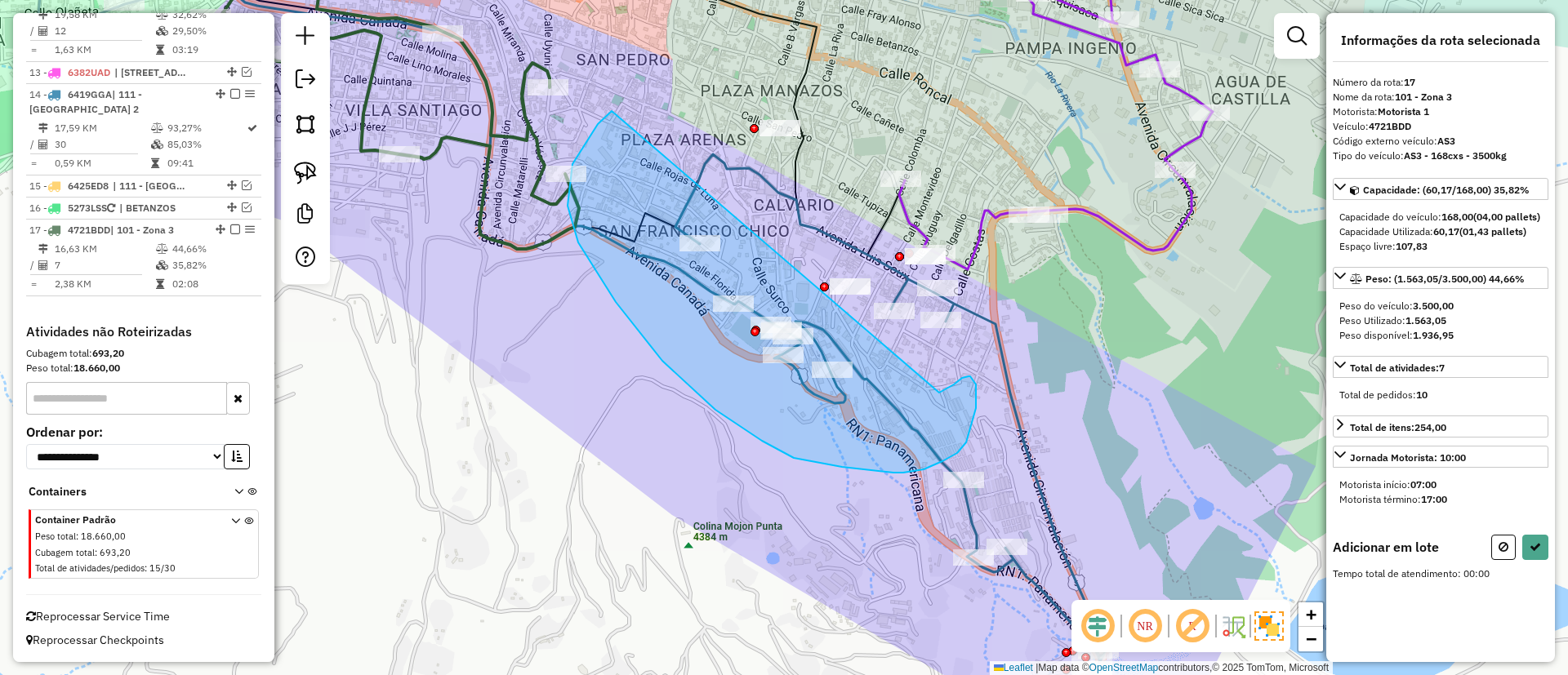
drag, startPoint x: 597, startPoint y: 124, endPoint x: 939, endPoint y: 393, distance: 435.1
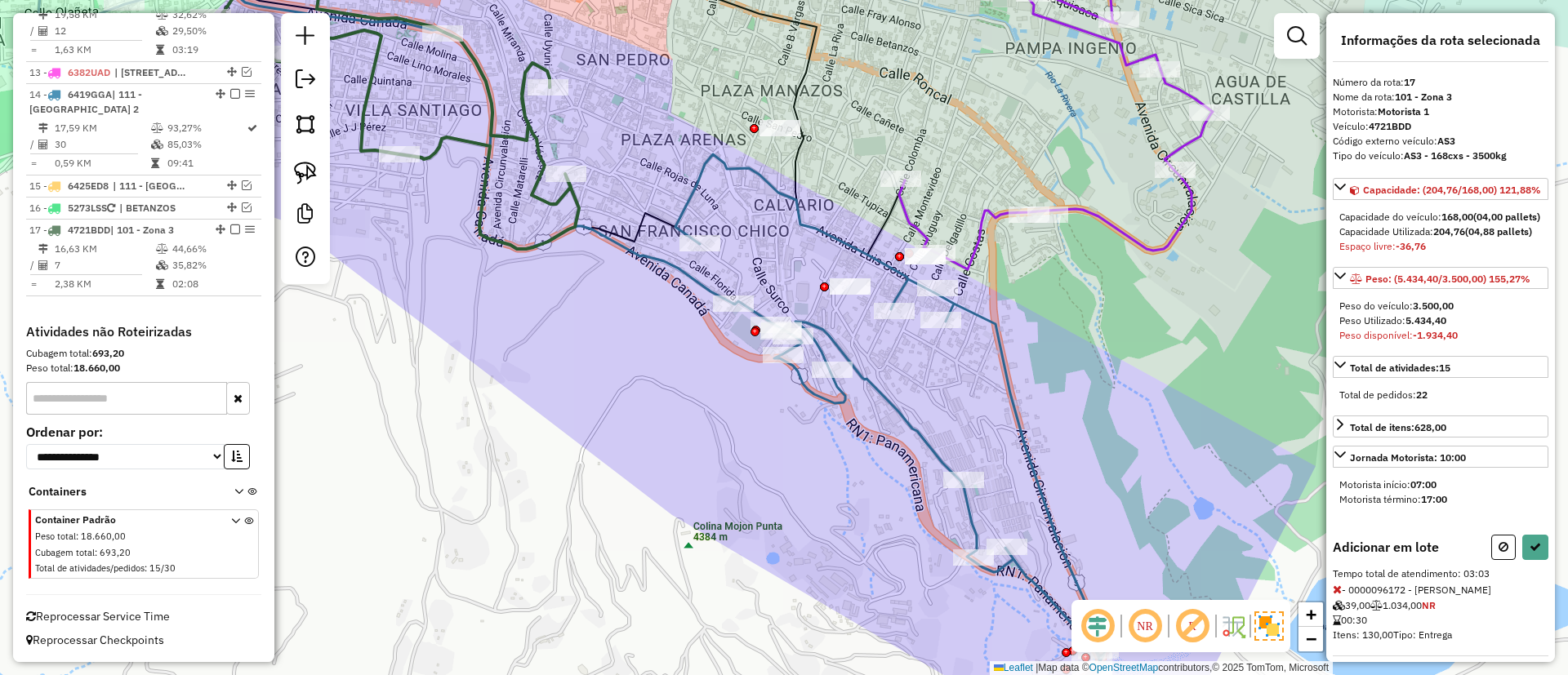
select select "**********"
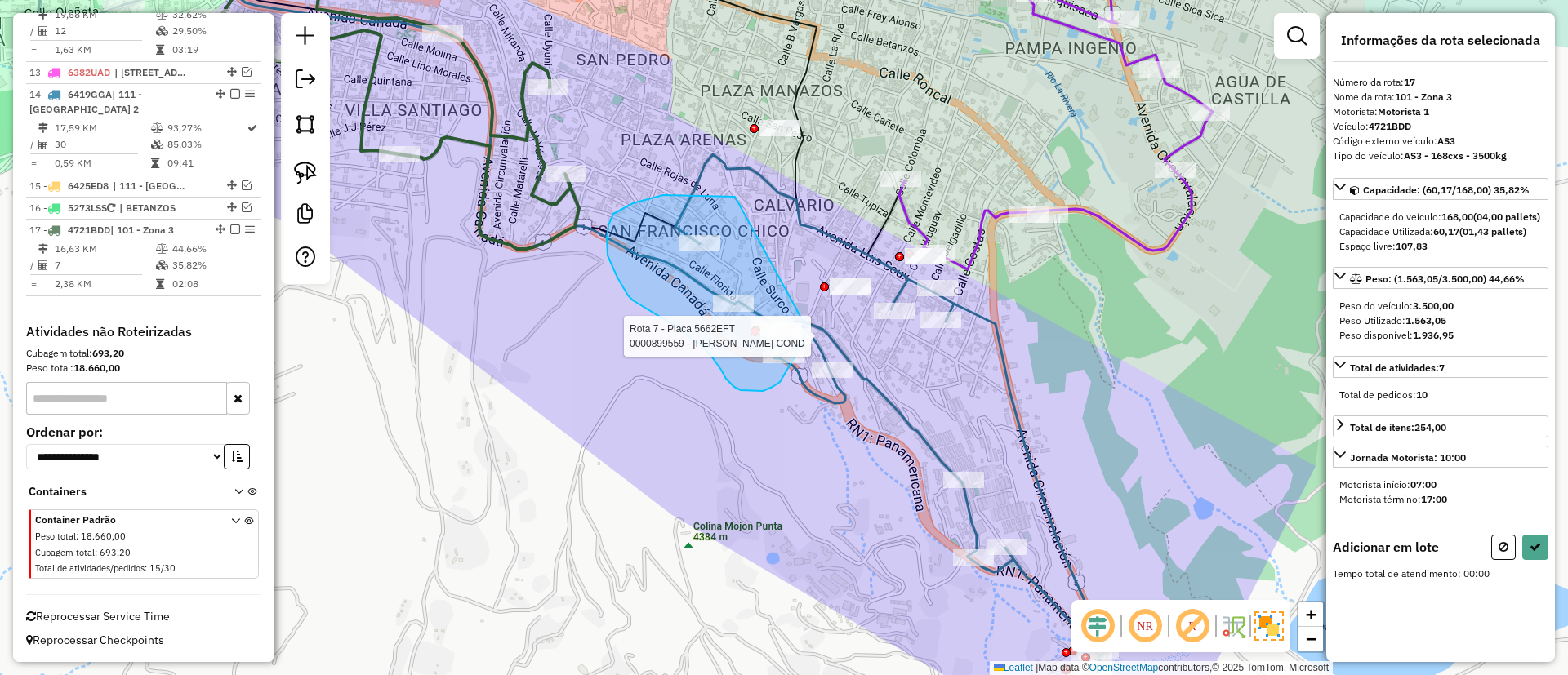
drag, startPoint x: 735, startPoint y: 197, endPoint x: 811, endPoint y: 324, distance: 148.0
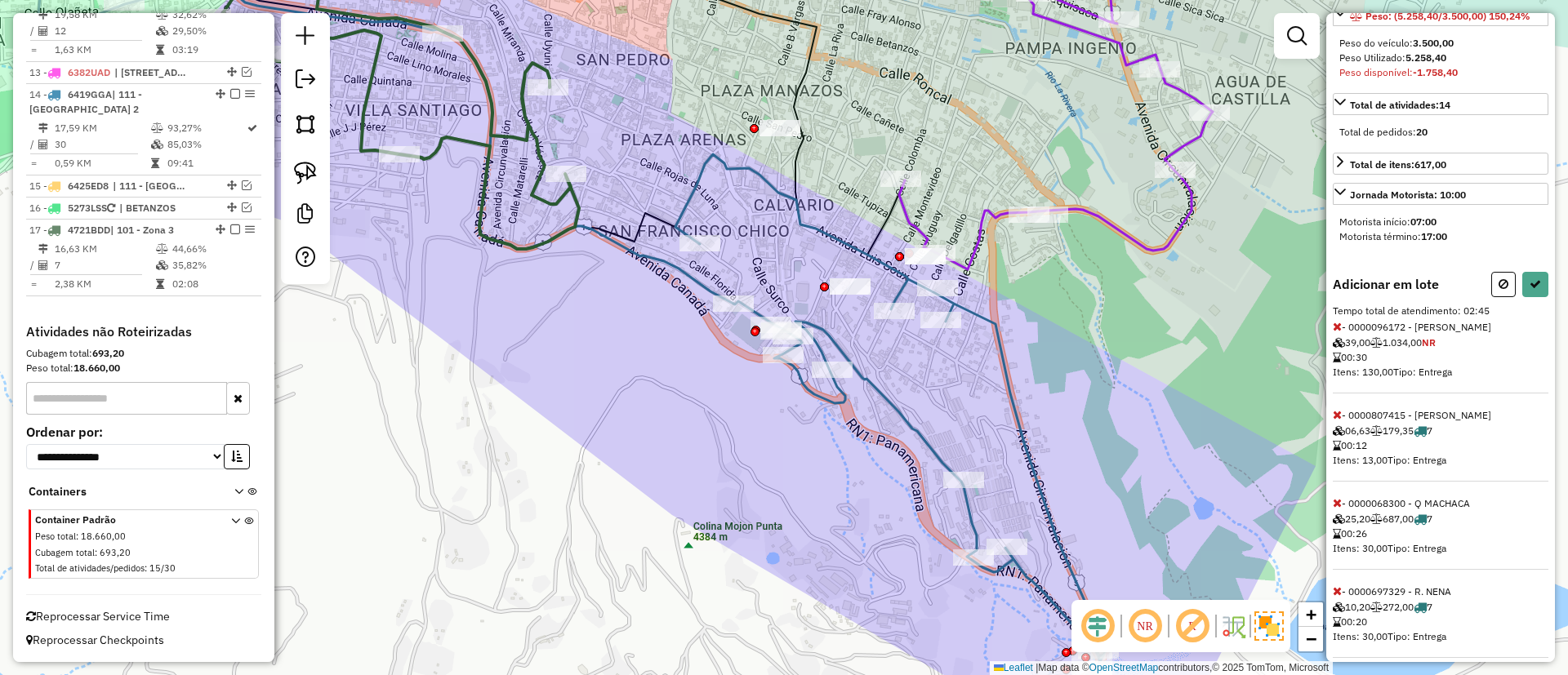
scroll to position [368, 0]
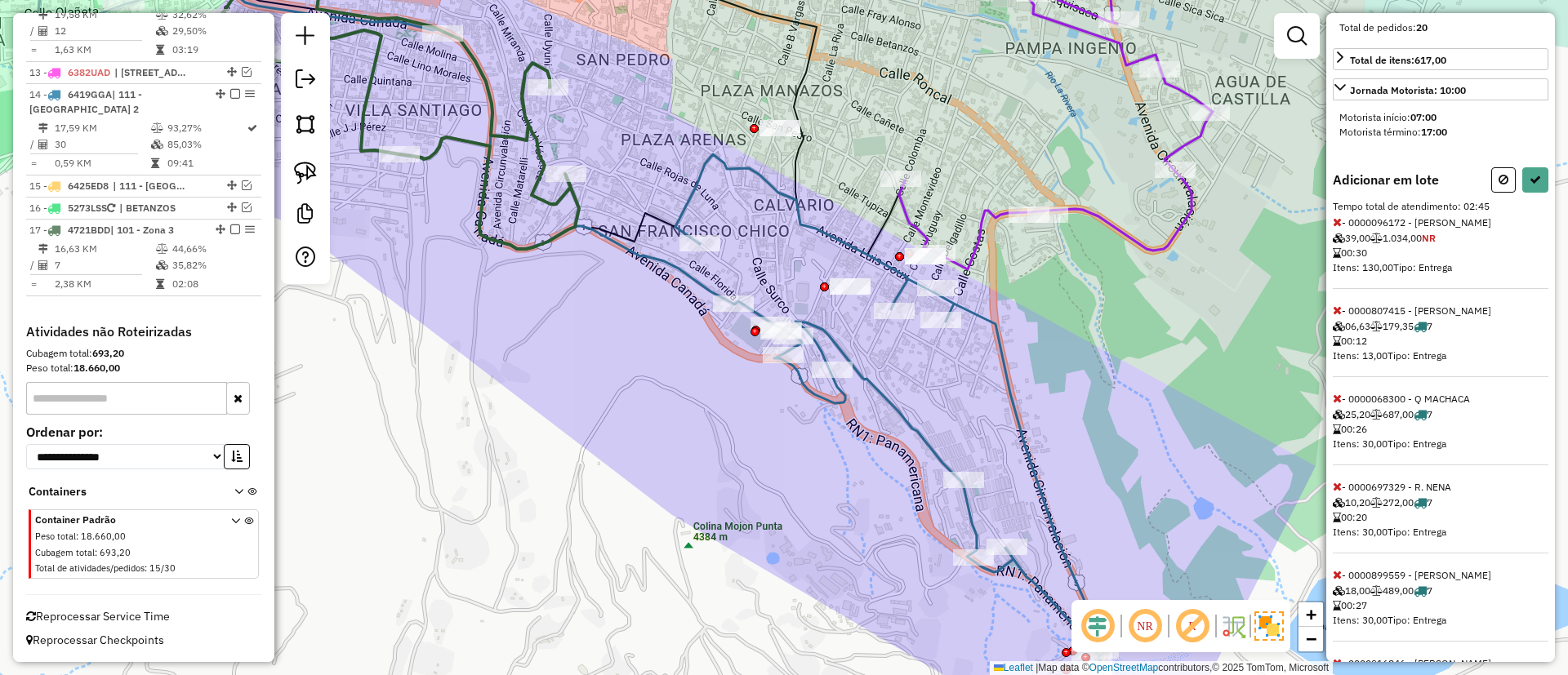
click at [1337, 228] on icon at bounding box center [1337, 222] width 9 height 12
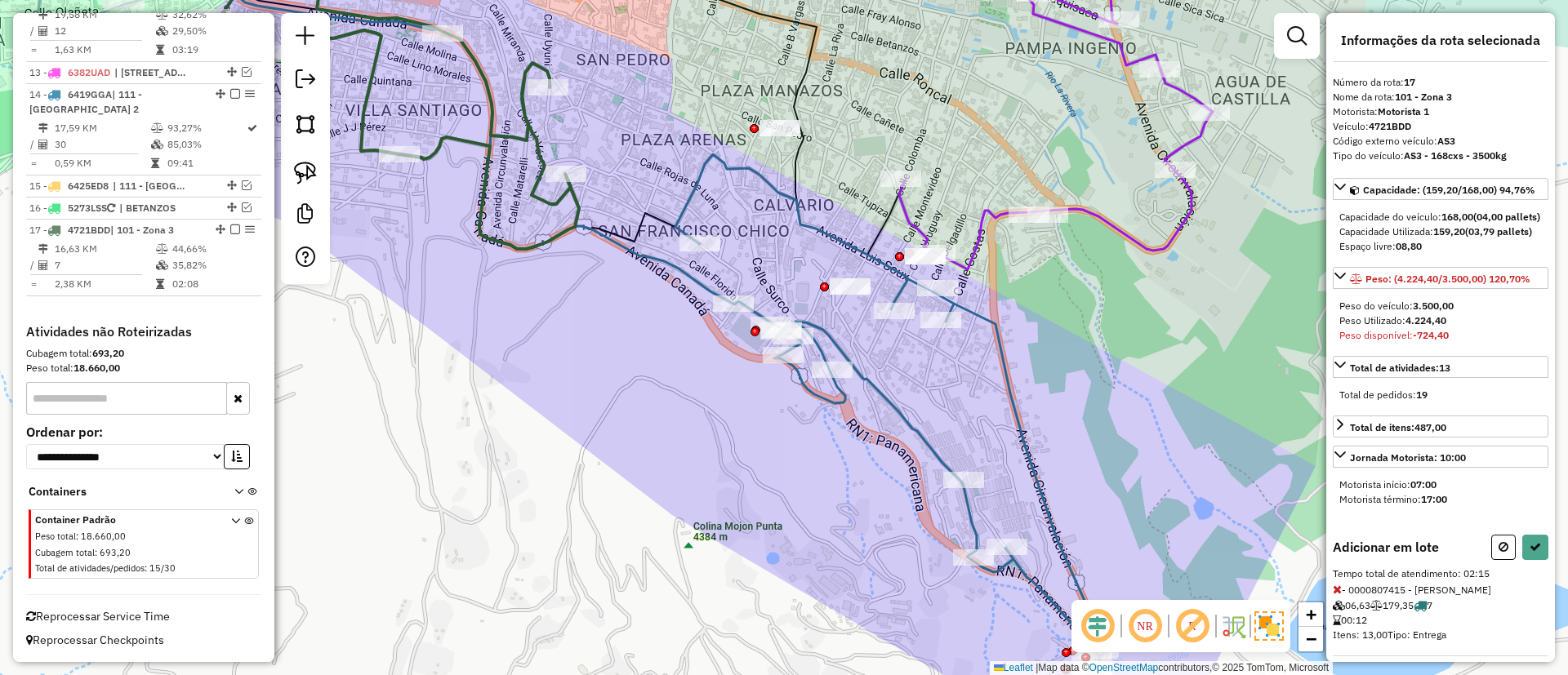
scroll to position [485, 0]
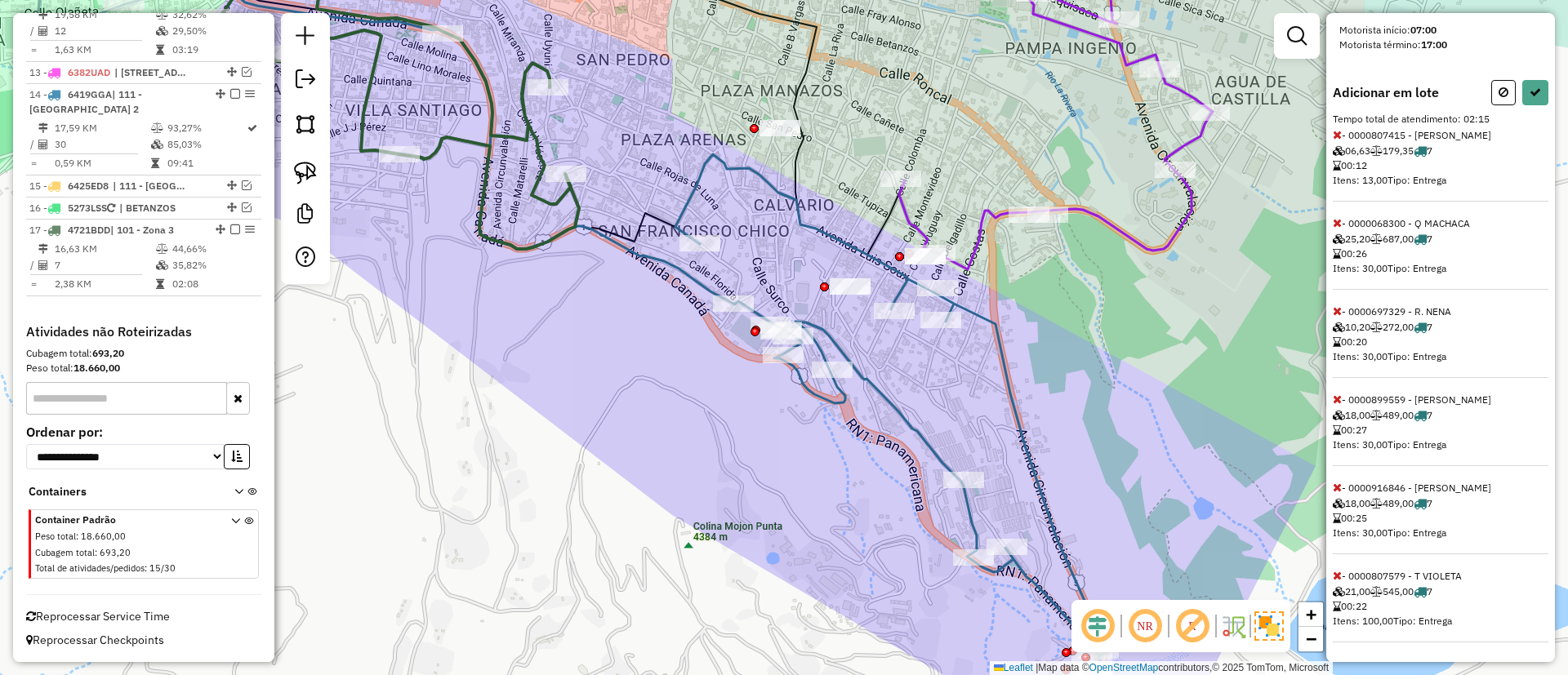
click at [1337, 223] on icon at bounding box center [1337, 223] width 9 height 12
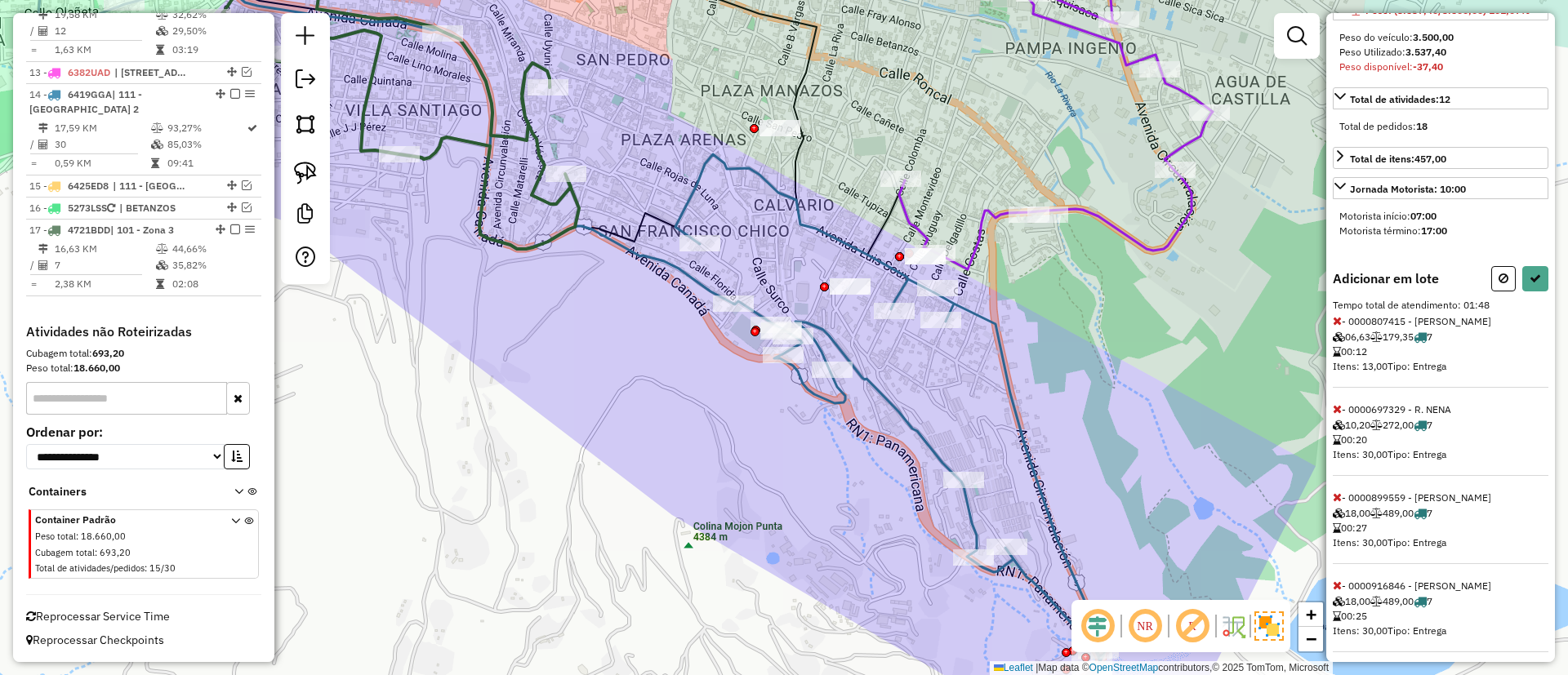
scroll to position [396, 0]
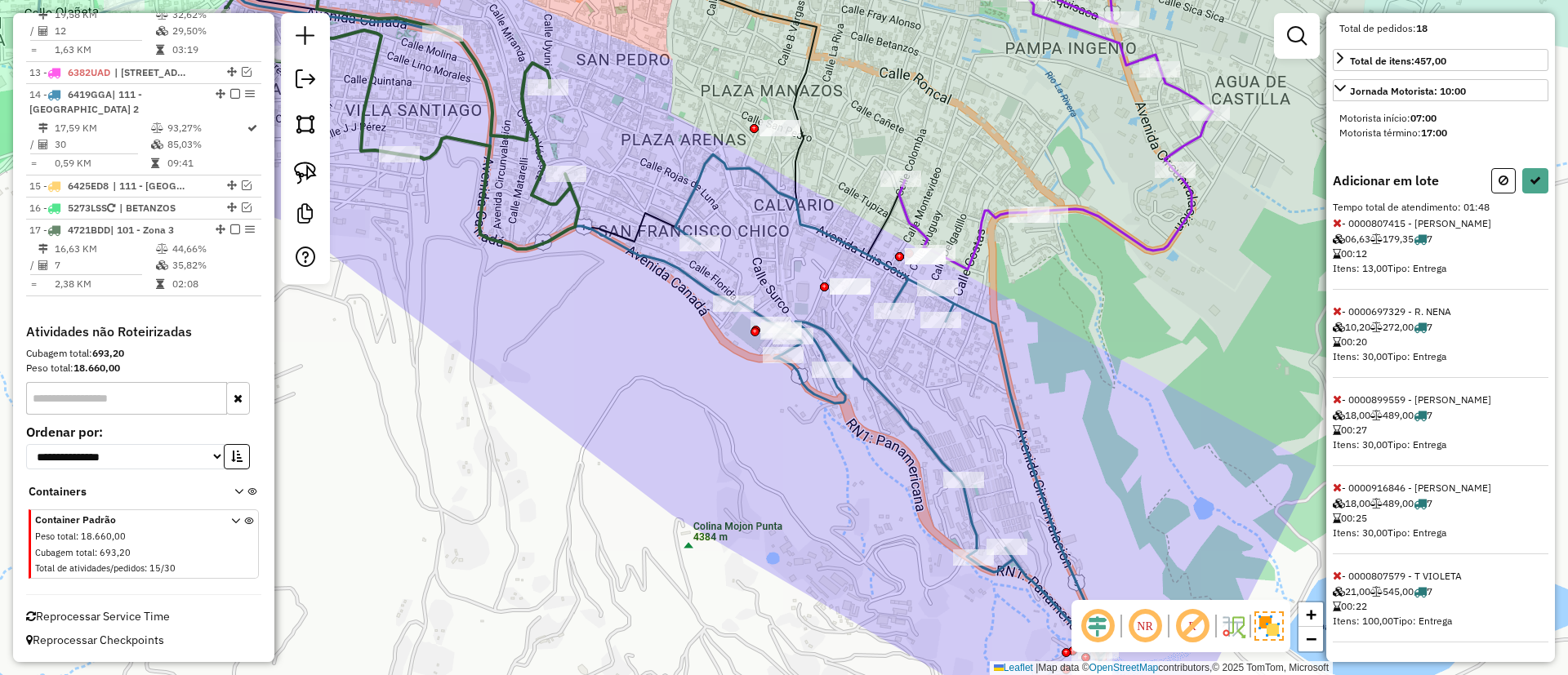
click at [1338, 217] on icon at bounding box center [1337, 223] width 9 height 12
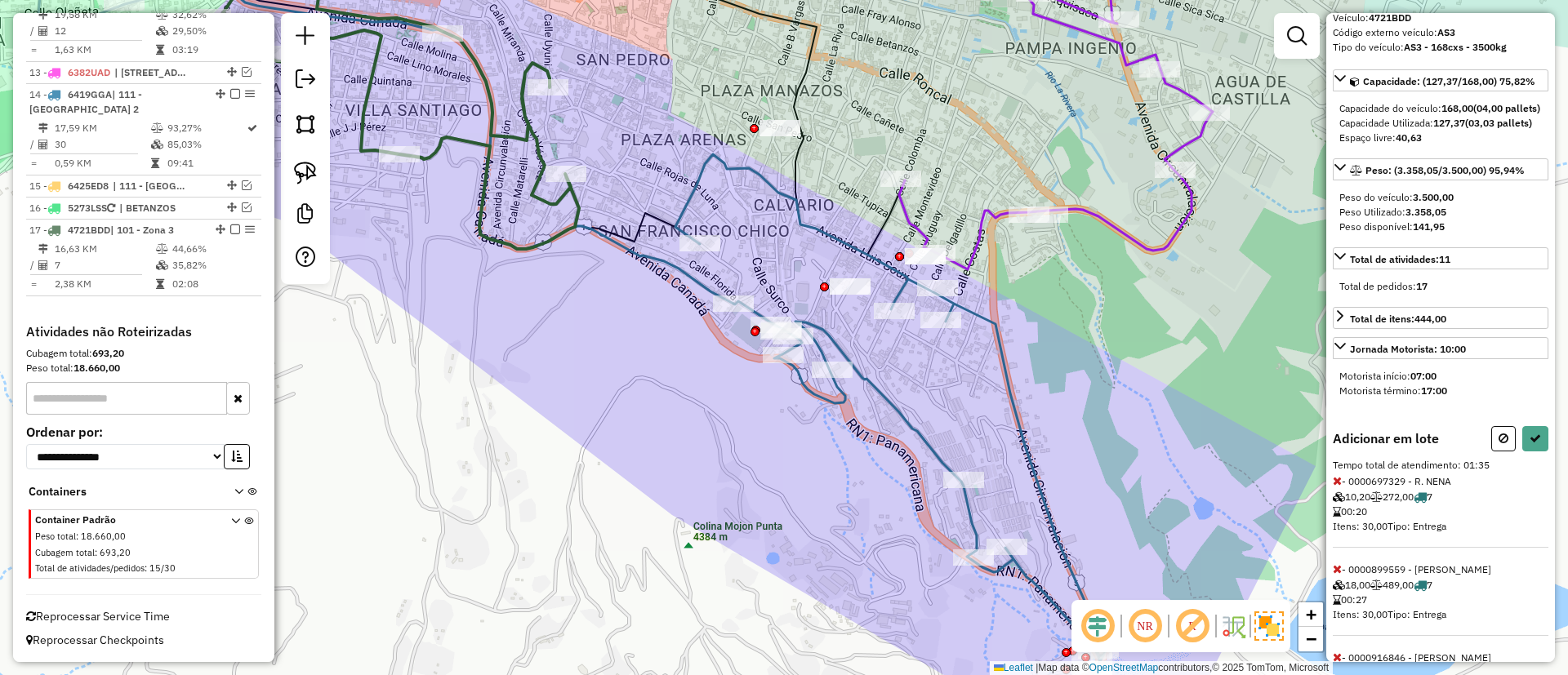
scroll to position [0, 0]
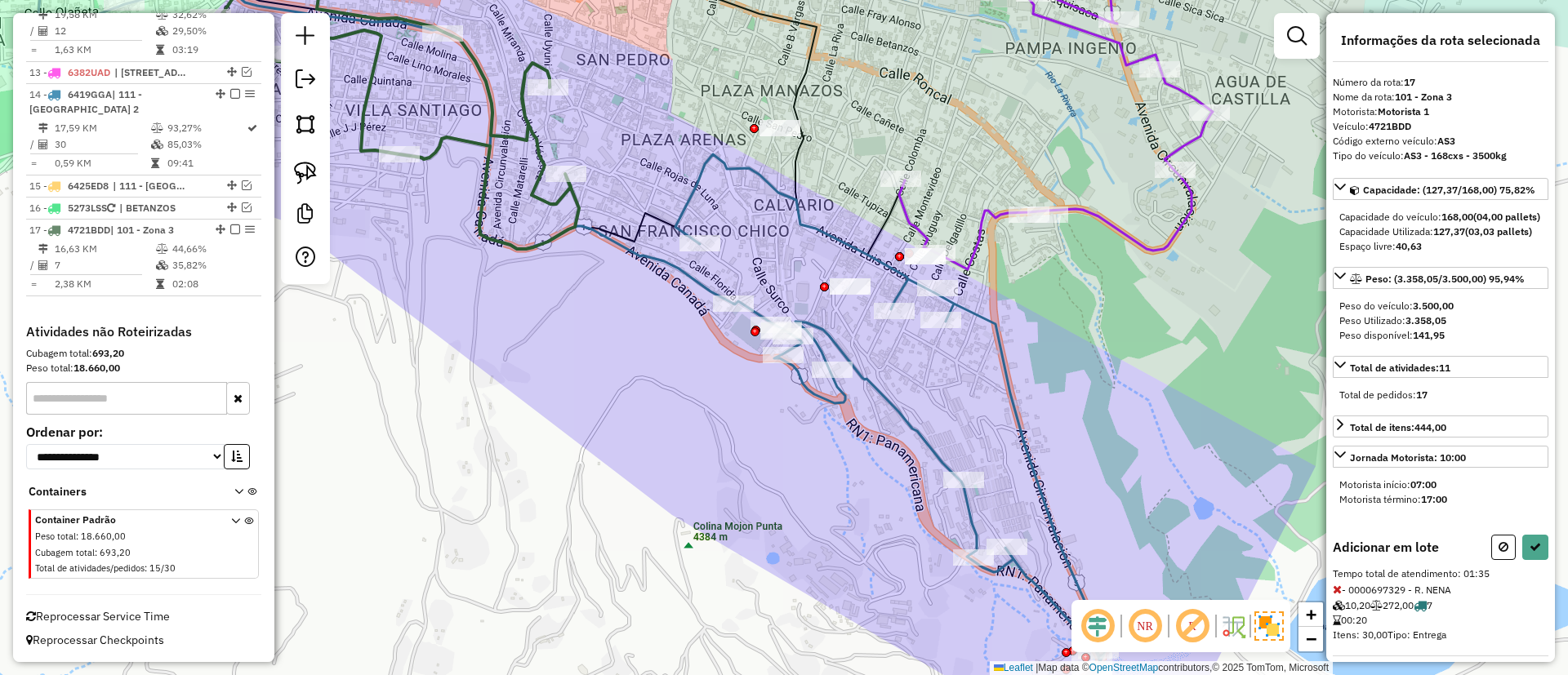
select select "**********"
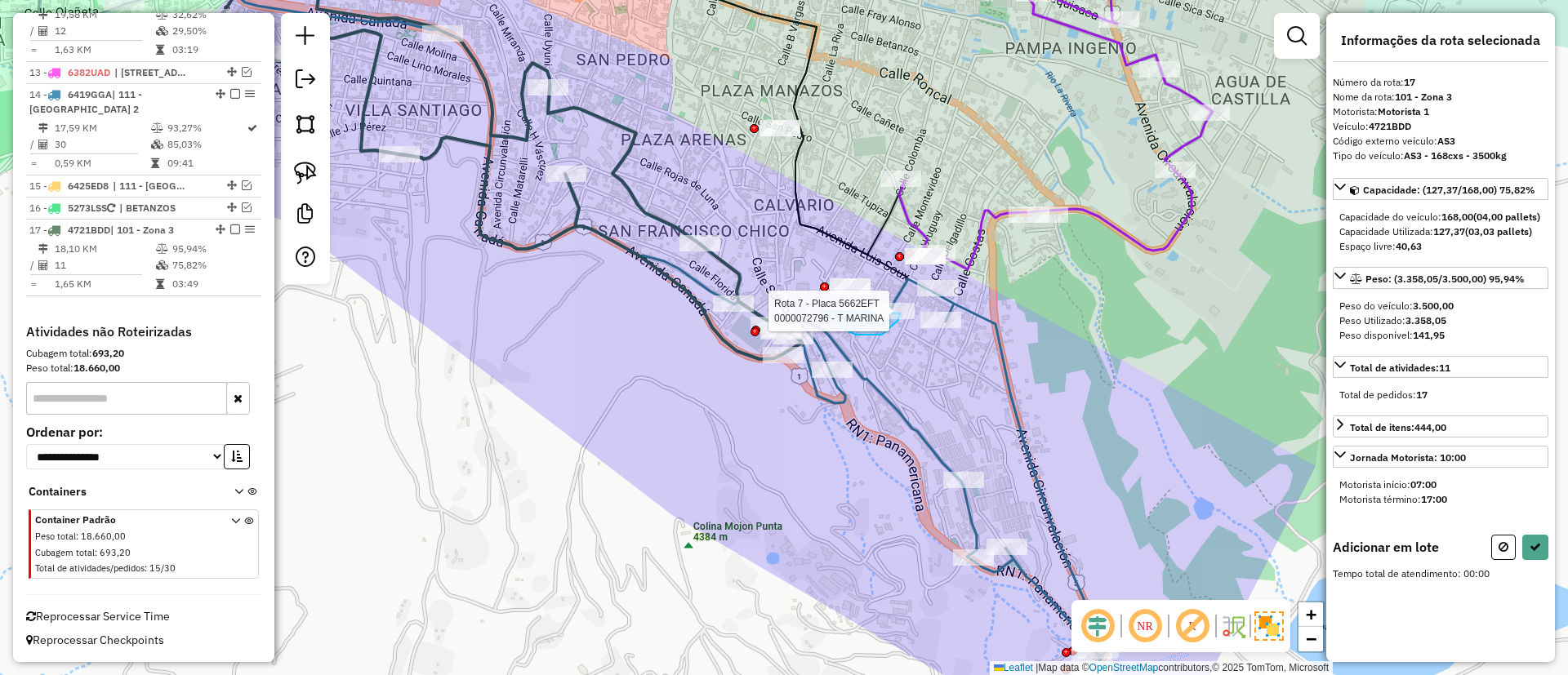
drag, startPoint x: 832, startPoint y: 320, endPoint x: 900, endPoint y: 277, distance: 80.5
click at [901, 278] on div "Rota 7 - Placa 5662EFT 0000072796 - T MARINA Janela de atendimento Grade de ate…" at bounding box center [784, 338] width 1568 height 675
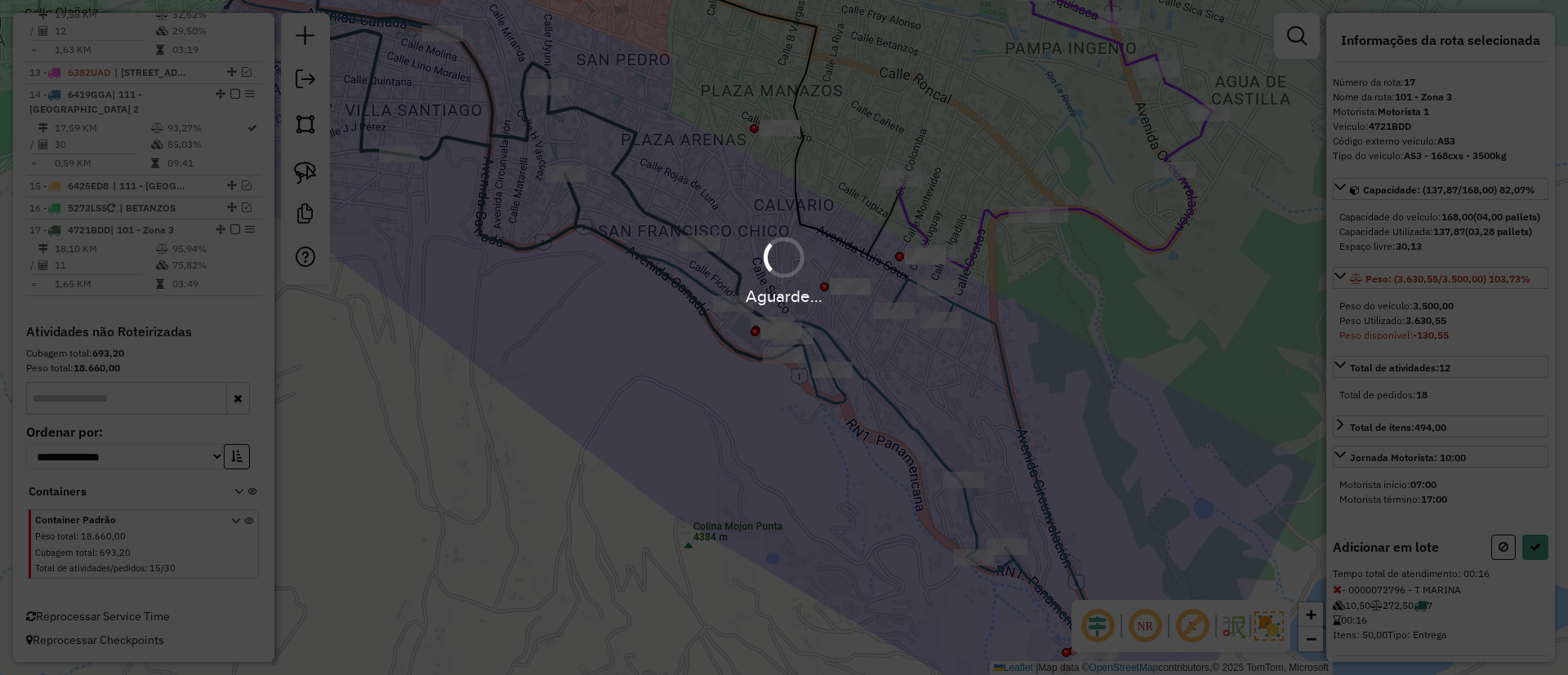
select select "**********"
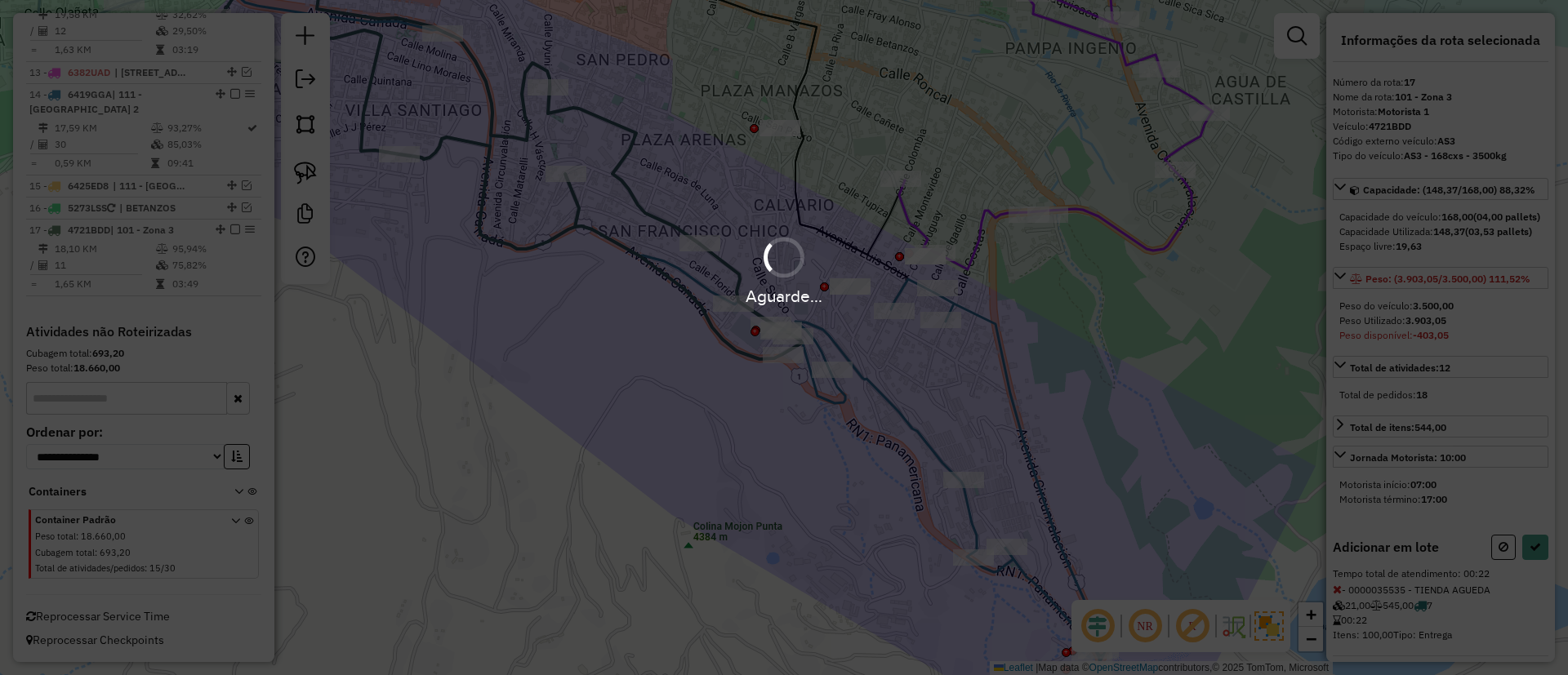
select select "**********"
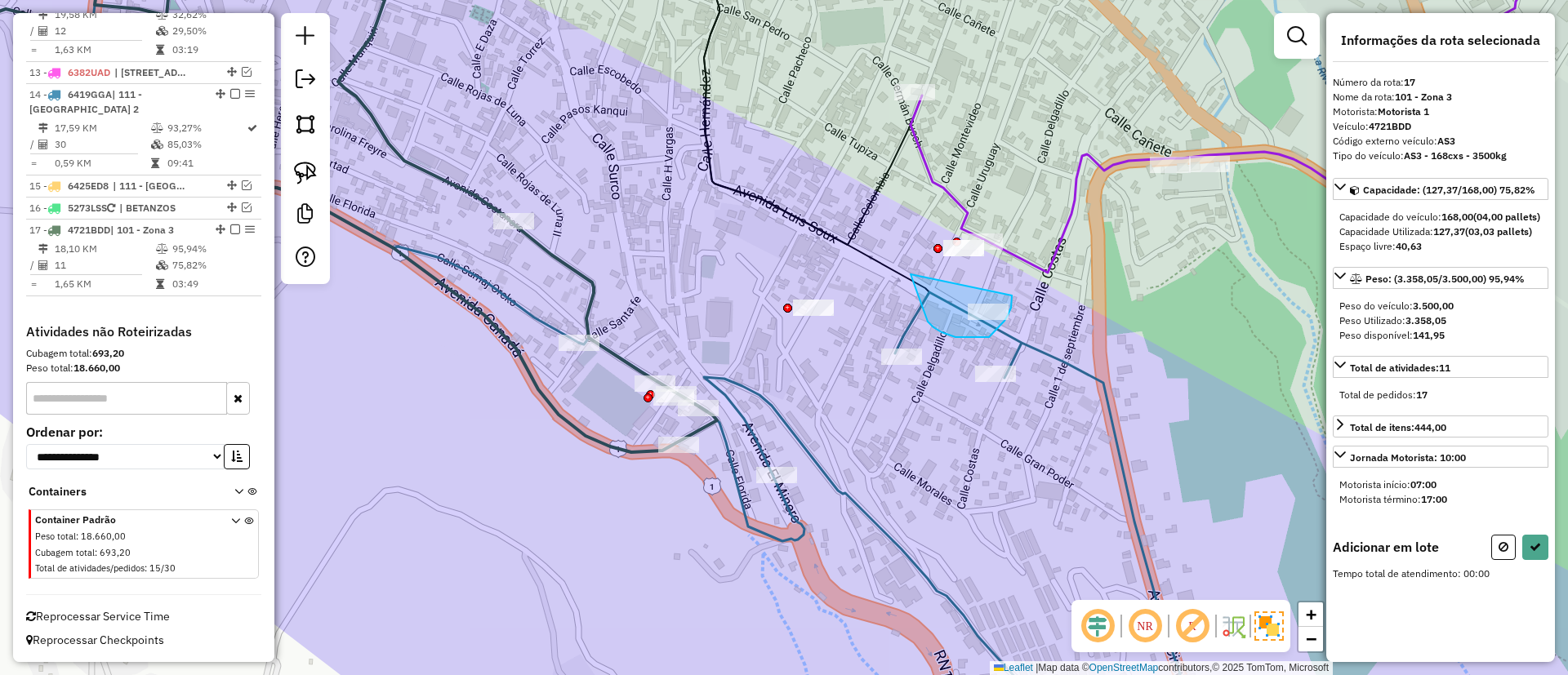
drag, startPoint x: 933, startPoint y: 327, endPoint x: 1012, endPoint y: 296, distance: 84.9
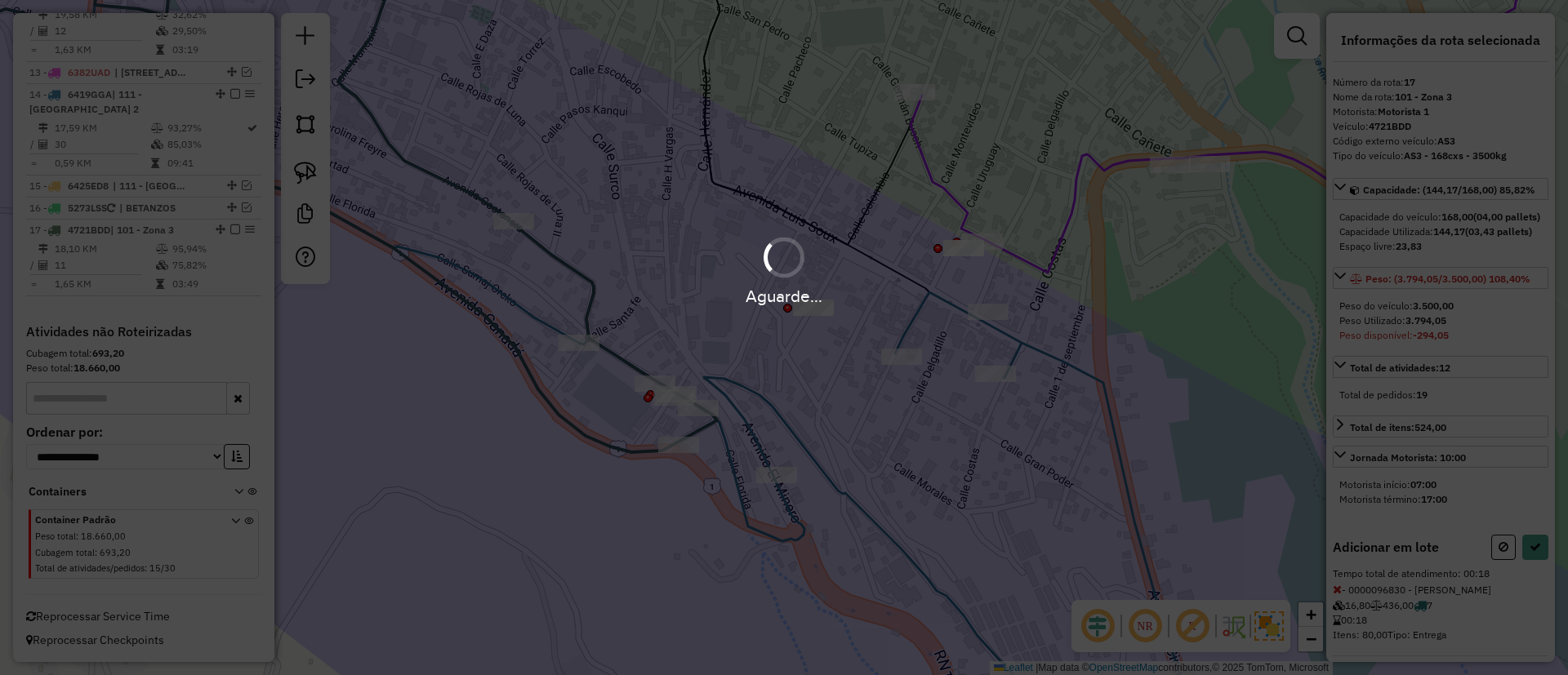
select select "**********"
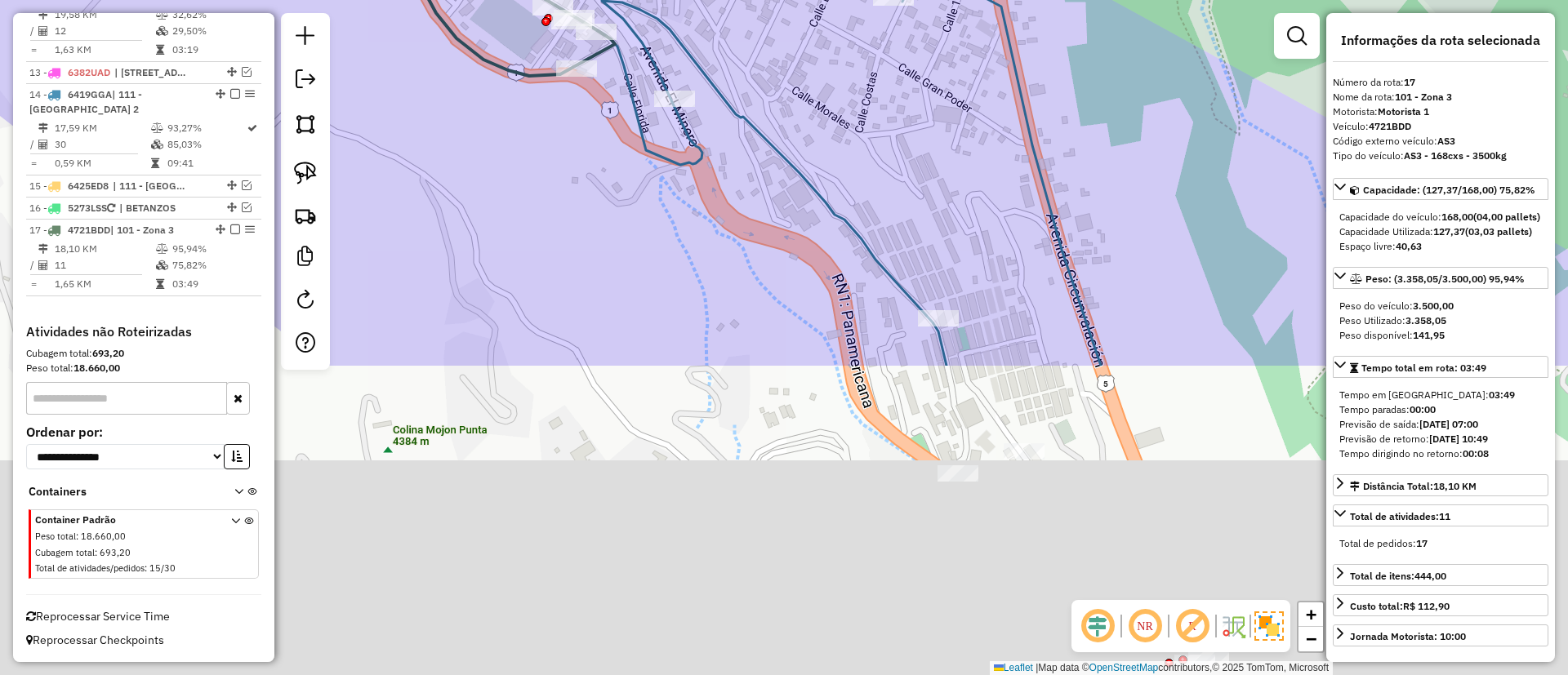
drag, startPoint x: 962, startPoint y: 525, endPoint x: 860, endPoint y: 149, distance: 389.6
click at [860, 149] on div "Janela de atendimento Grade de atendimento Capacidade Transportadoras Veículos …" at bounding box center [784, 338] width 1568 height 675
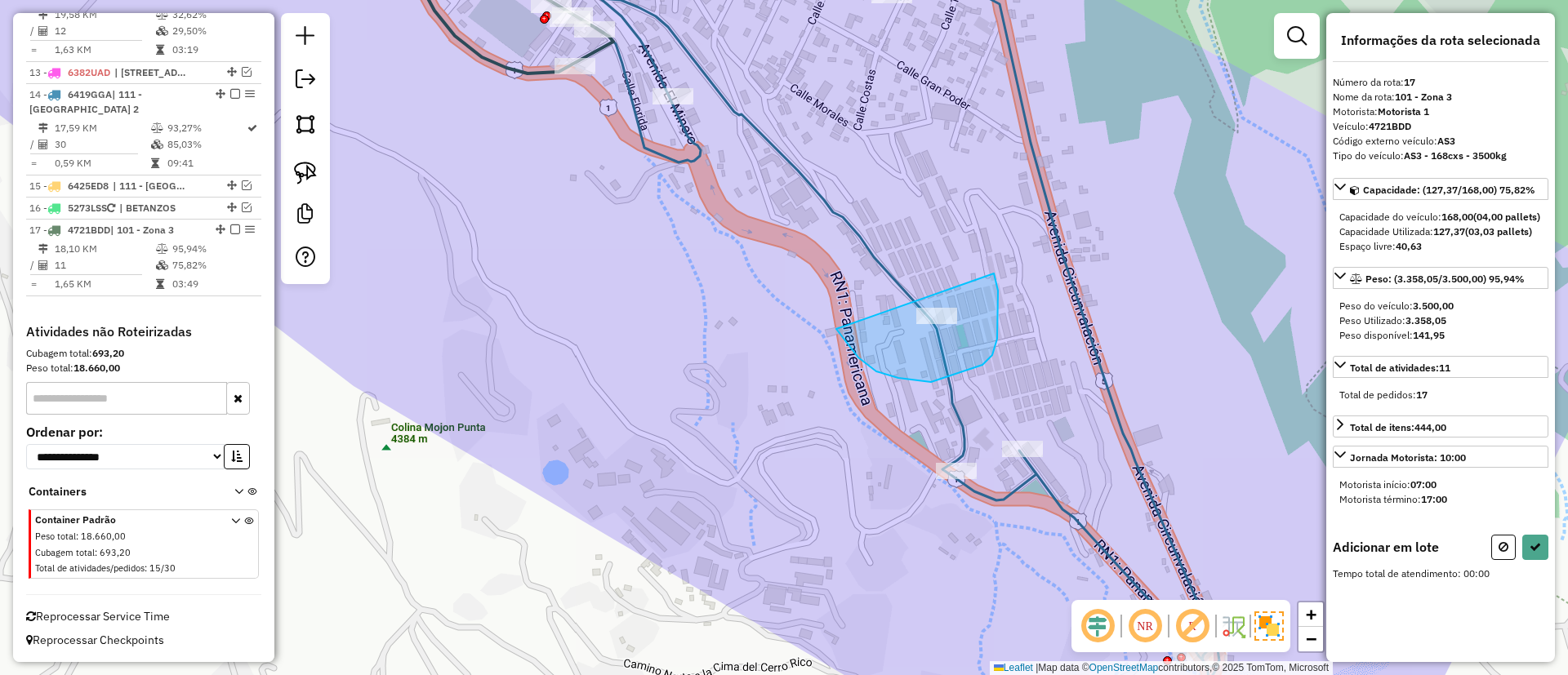
drag, startPoint x: 843, startPoint y: 338, endPoint x: 993, endPoint y: 272, distance: 163.9
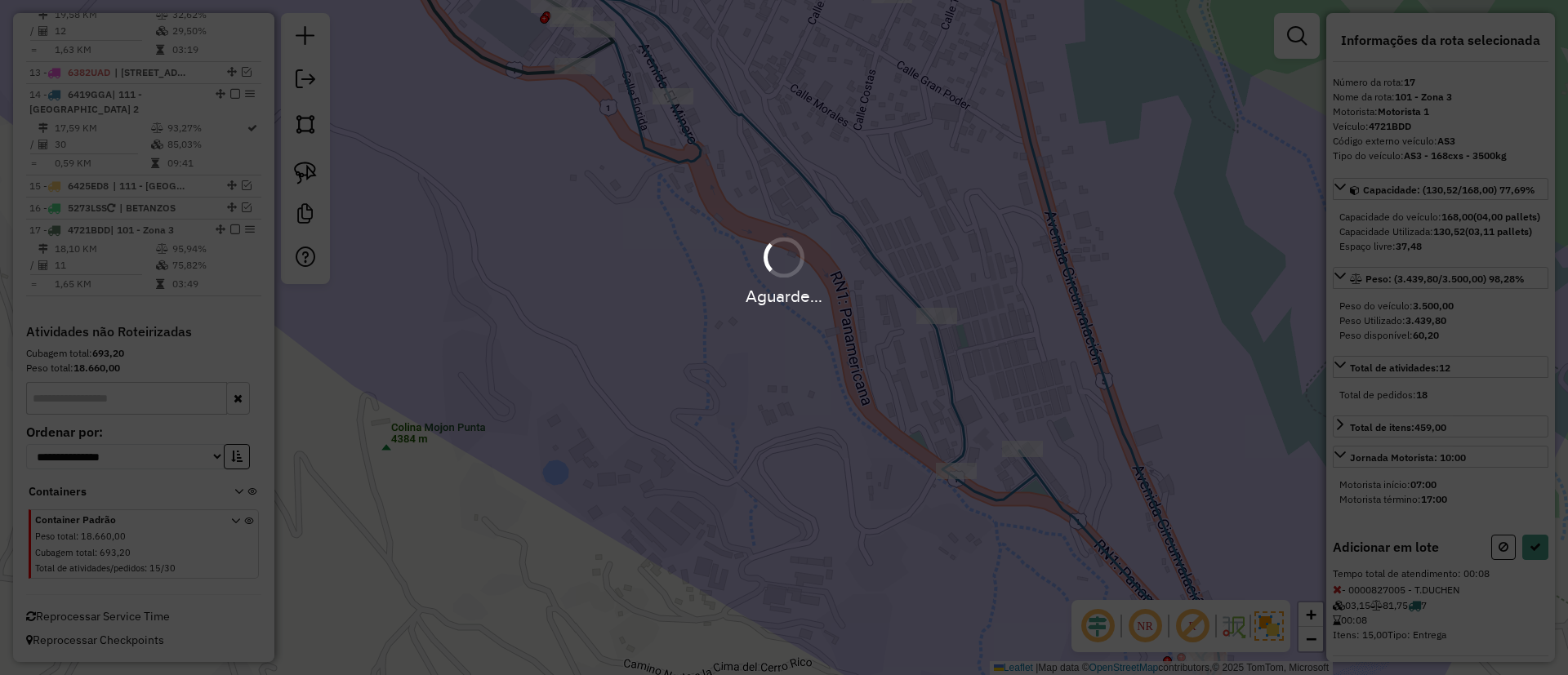
select select "**********"
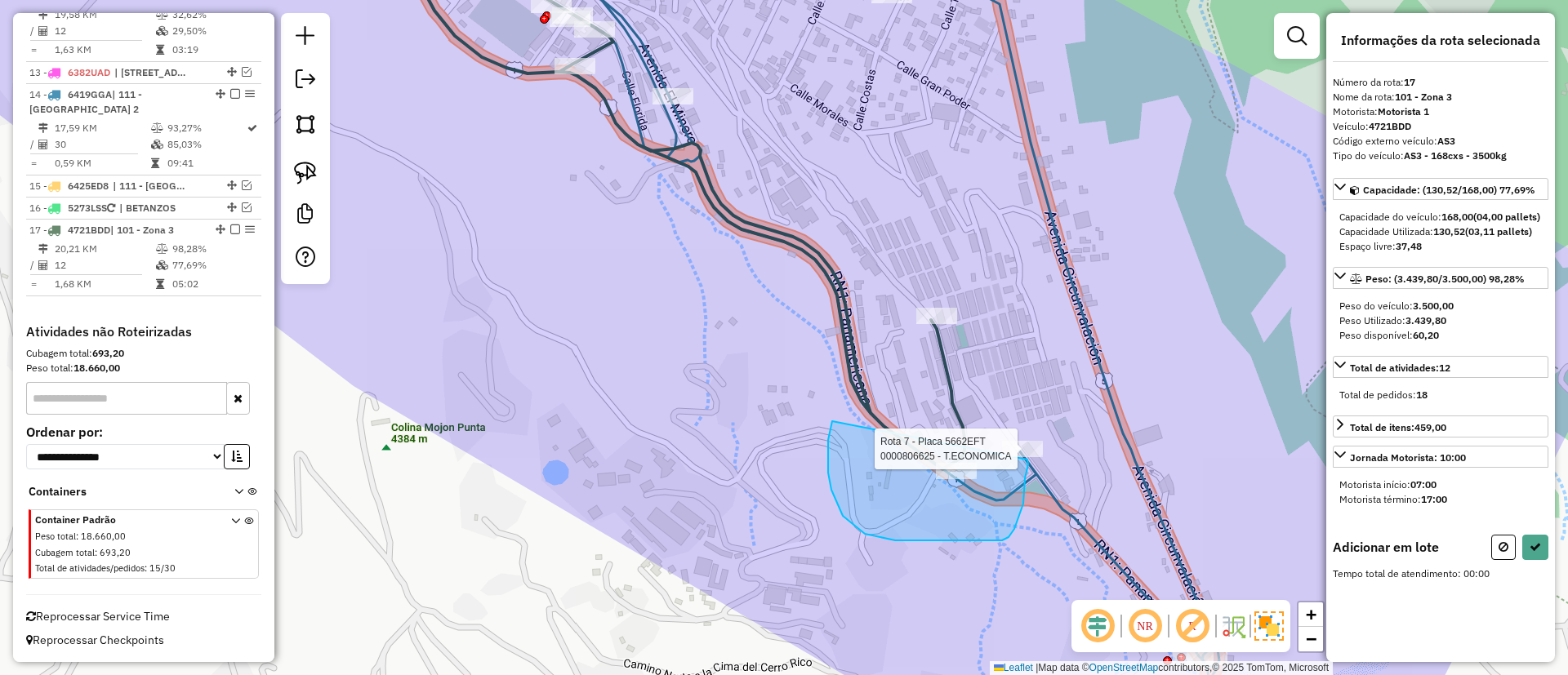
drag, startPoint x: 828, startPoint y: 440, endPoint x: 1020, endPoint y: 459, distance: 192.9
click at [1026, 459] on div "Rota 7 - Placa 5662EFT 0000806625 - T.ECONOMICA Janela de atendimento Grade de …" at bounding box center [784, 338] width 1568 height 675
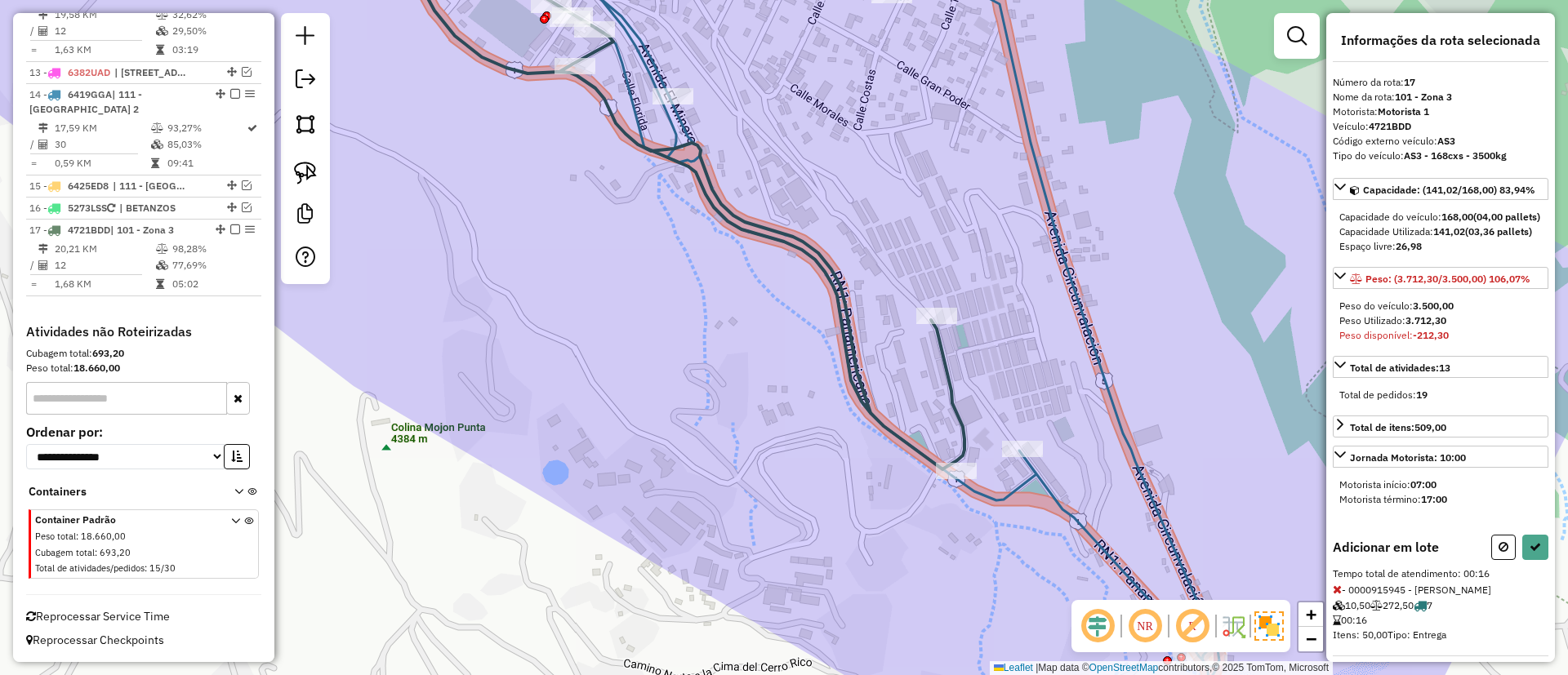
drag, startPoint x: 185, startPoint y: 243, endPoint x: 439, endPoint y: 339, distance: 271.5
click at [185, 243] on td "98,28%" at bounding box center [212, 249] width 83 height 17
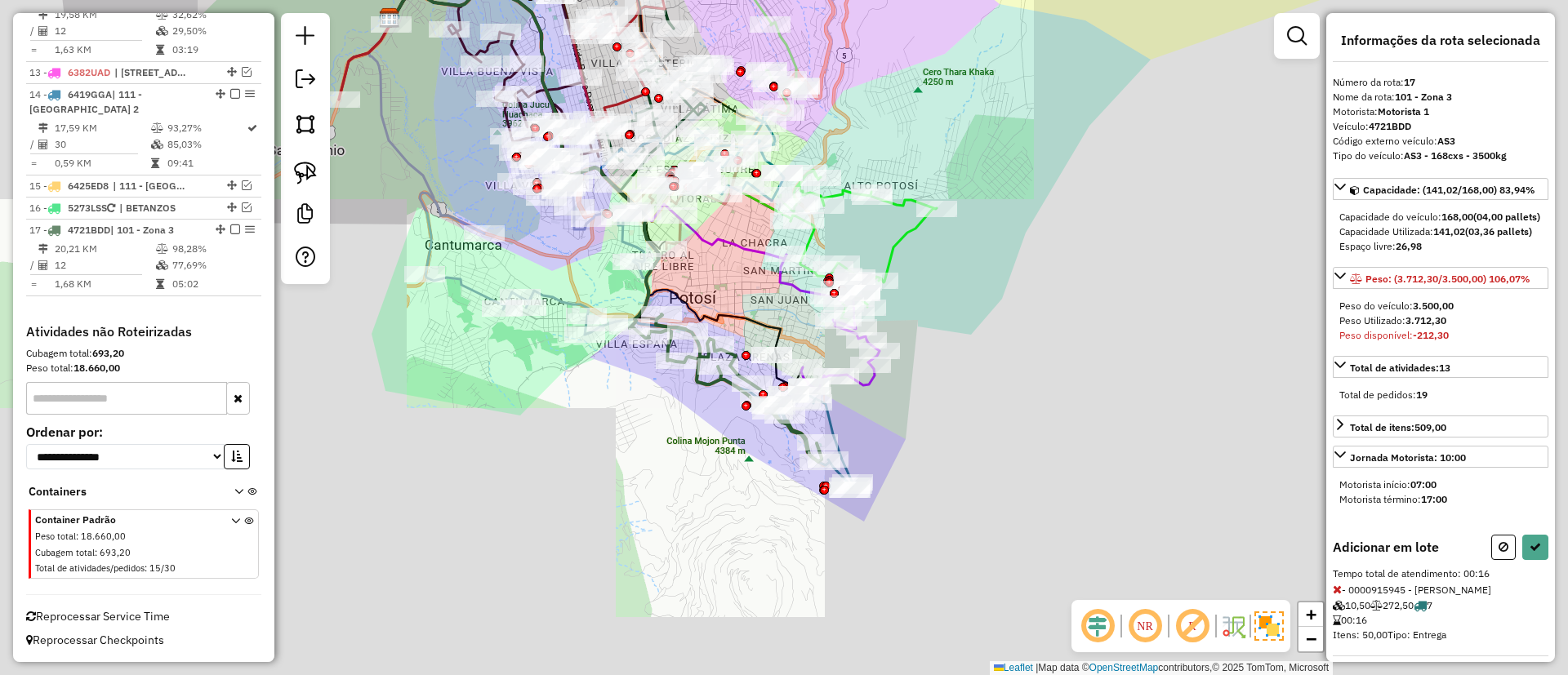
drag, startPoint x: 734, startPoint y: 430, endPoint x: 618, endPoint y: 320, distance: 159.9
click at [619, 321] on div "Janela de atendimento Grade de atendimento Capacidade Transportadoras Veículos …" at bounding box center [784, 338] width 1568 height 675
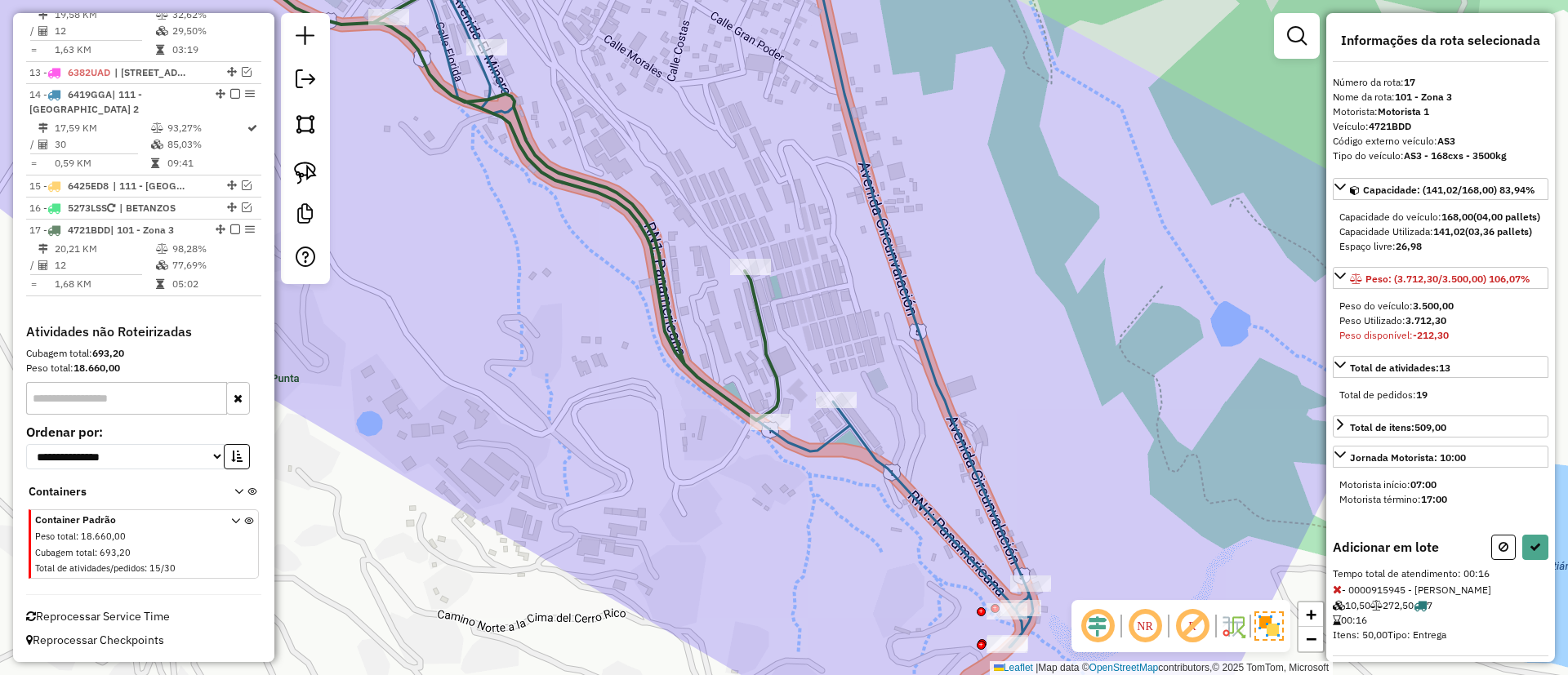
select select "**********"
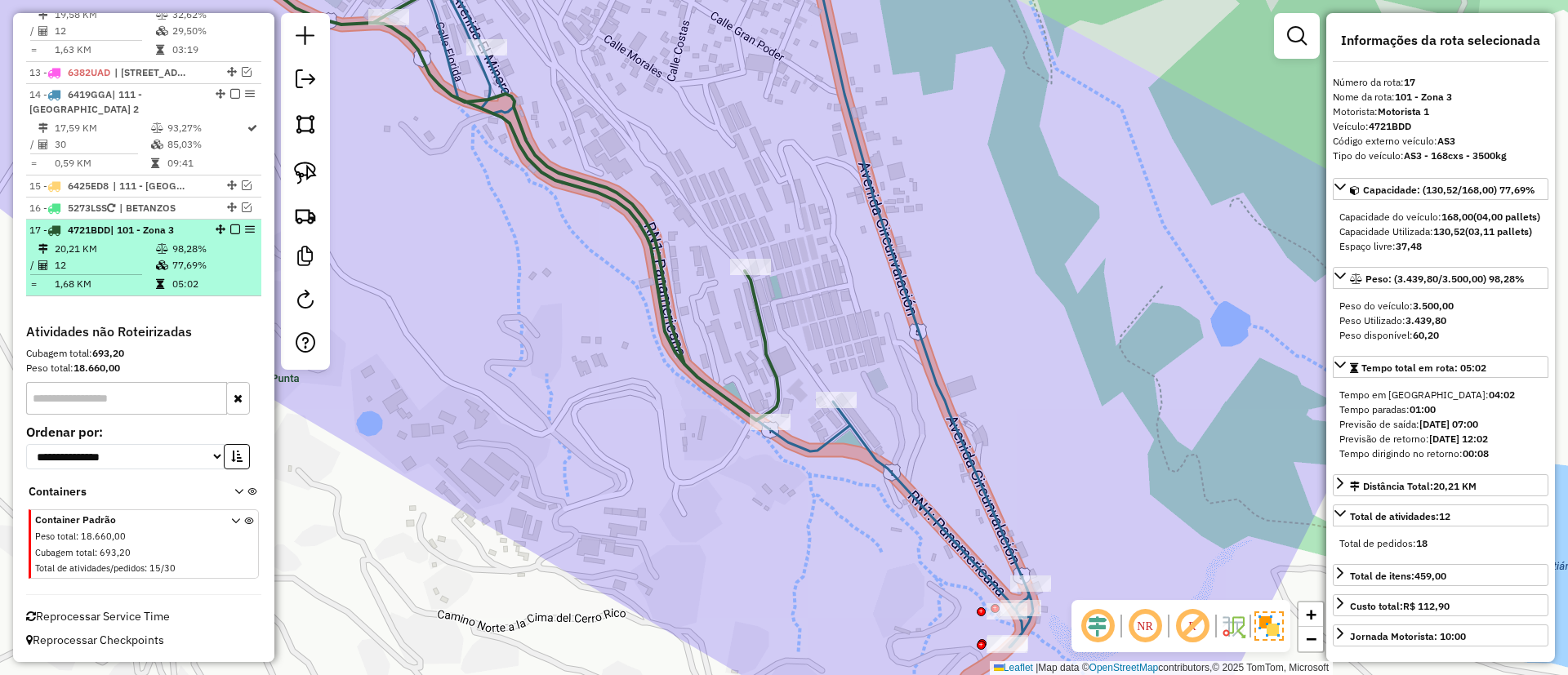
click at [235, 226] on em at bounding box center [236, 230] width 10 height 10
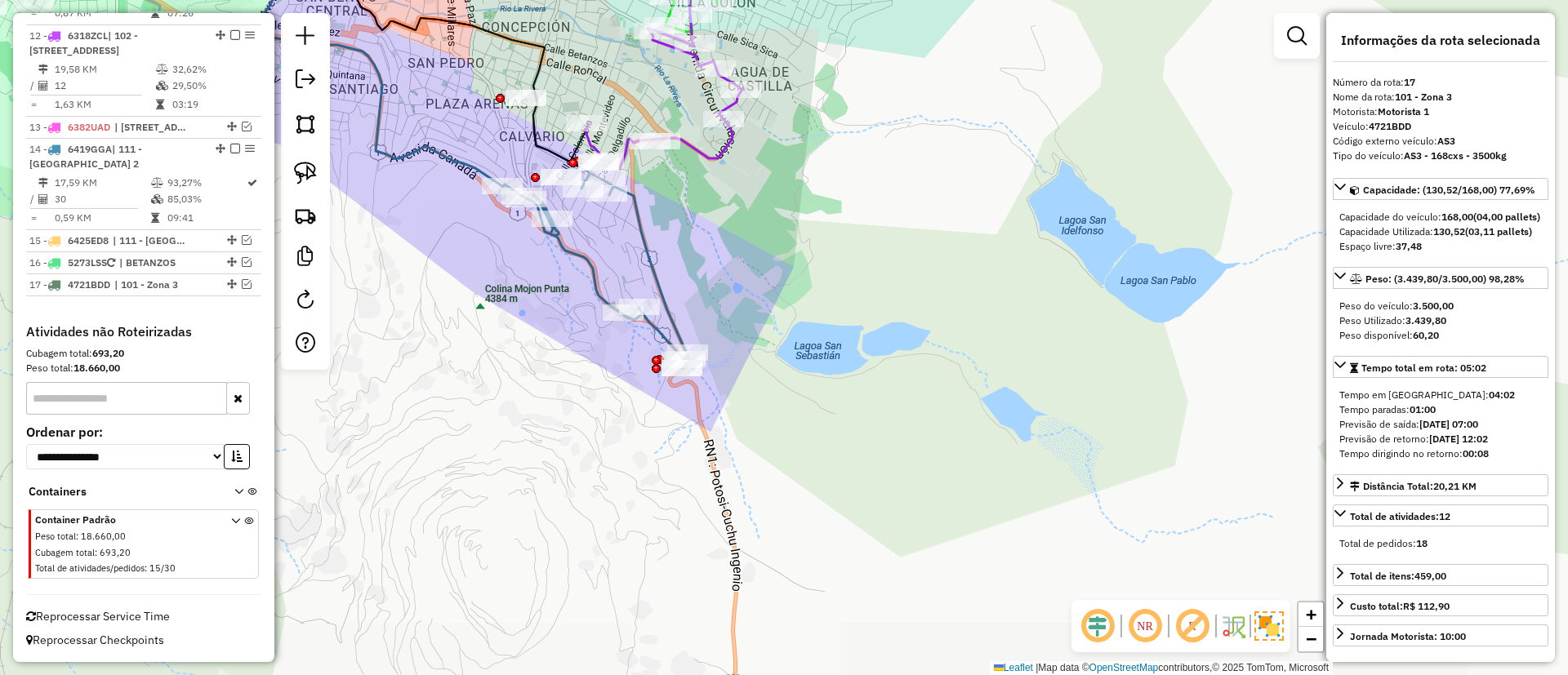
click at [574, 247] on icon at bounding box center [595, 271] width 186 height 196
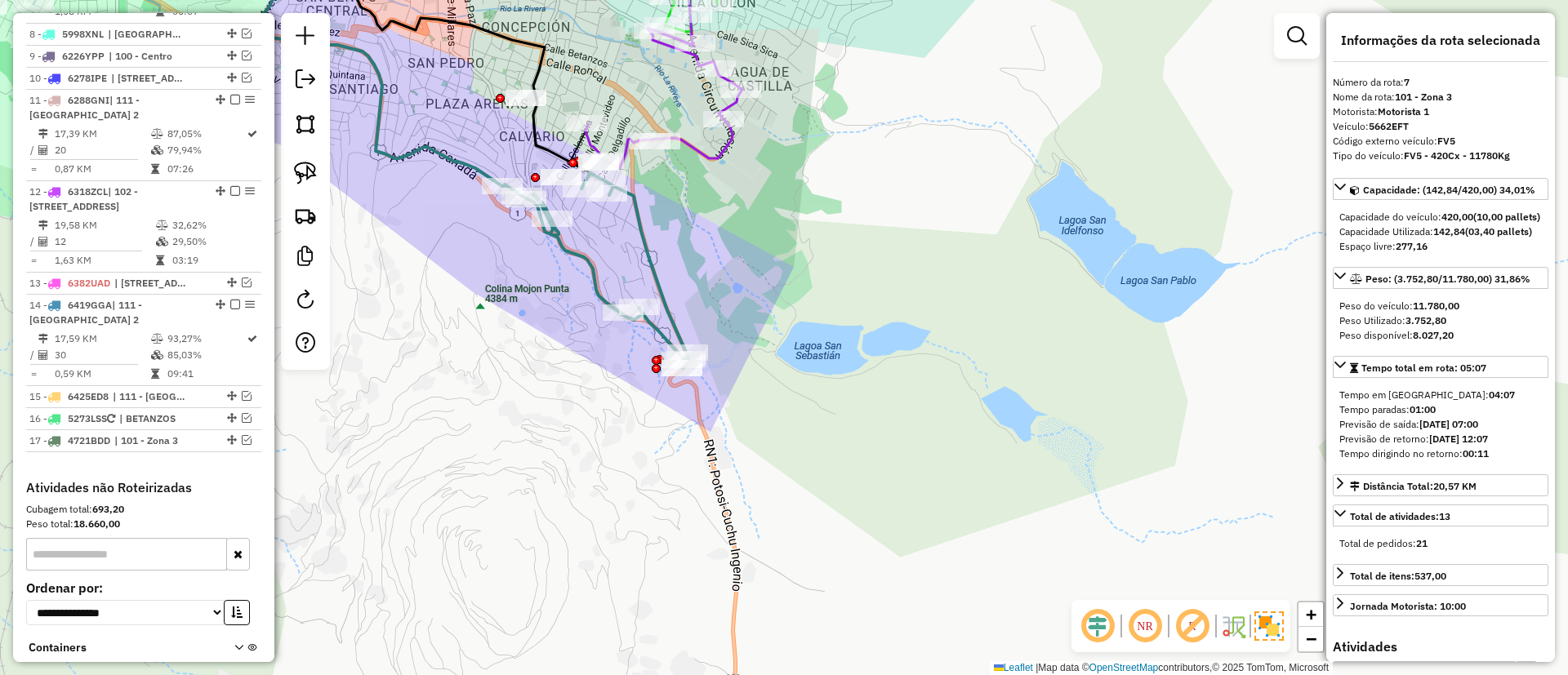
scroll to position [1148, 0]
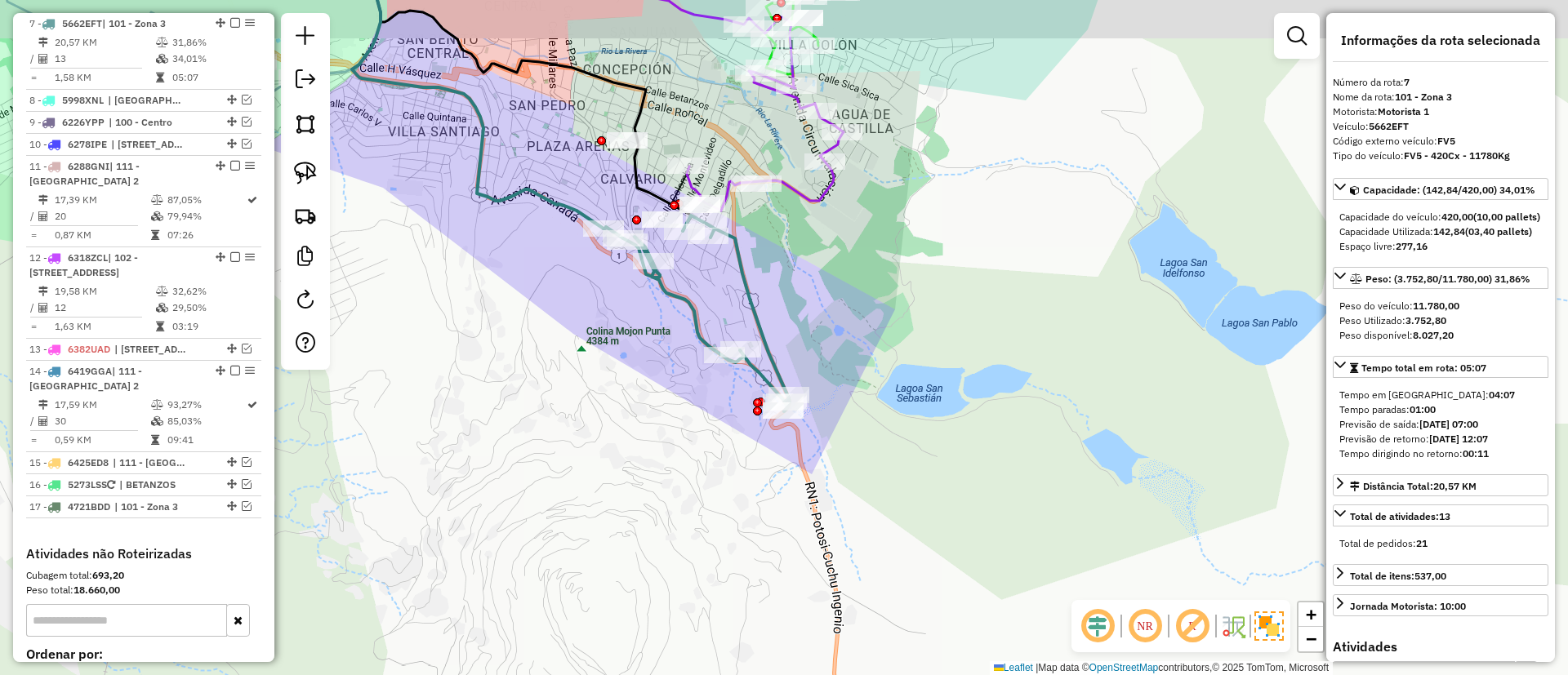
click at [641, 324] on div "Rota 7 - Placa 5662EFT 0000915945 - MERY CAMPOS LEO Janela de atendimento Grade…" at bounding box center [784, 338] width 1568 height 675
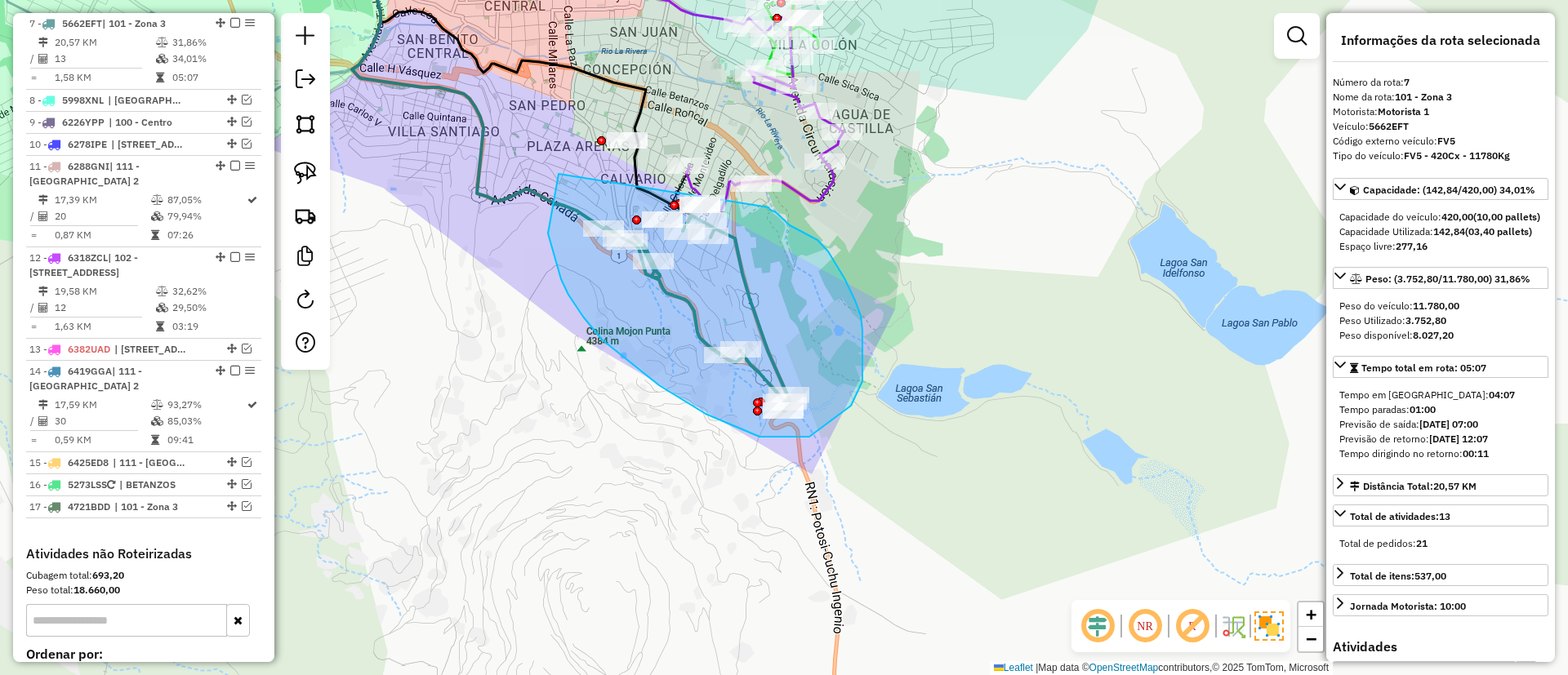
drag, startPoint x: 682, startPoint y: 400, endPoint x: 765, endPoint y: 206, distance: 211.0
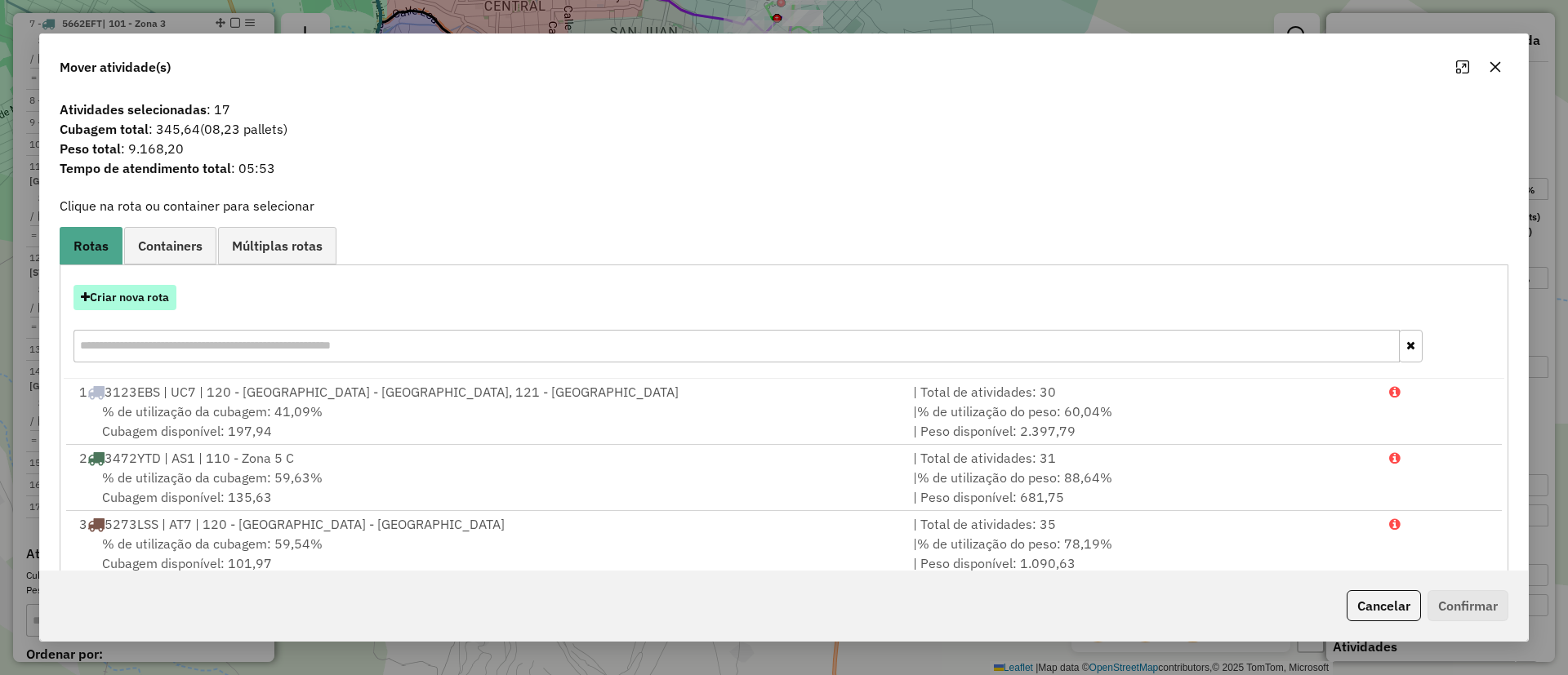
click at [154, 301] on button "Criar nova rota" at bounding box center [124, 297] width 103 height 25
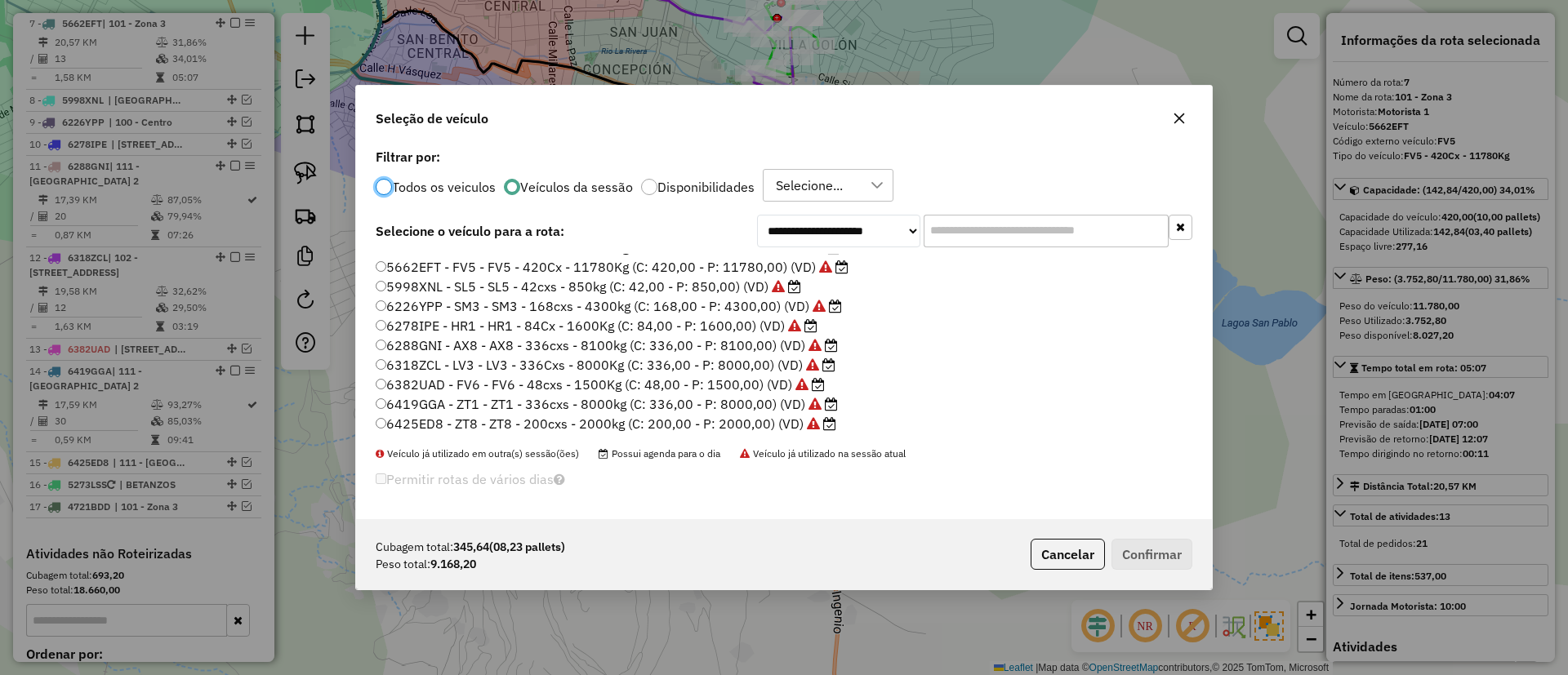
scroll to position [134, 0]
click at [729, 344] on label "6288GNI - AX8 - AX8 - 336cxs - 8100kg (C: 336,00 - P: 8100,00) (VD)" at bounding box center [606, 344] width 462 height 19
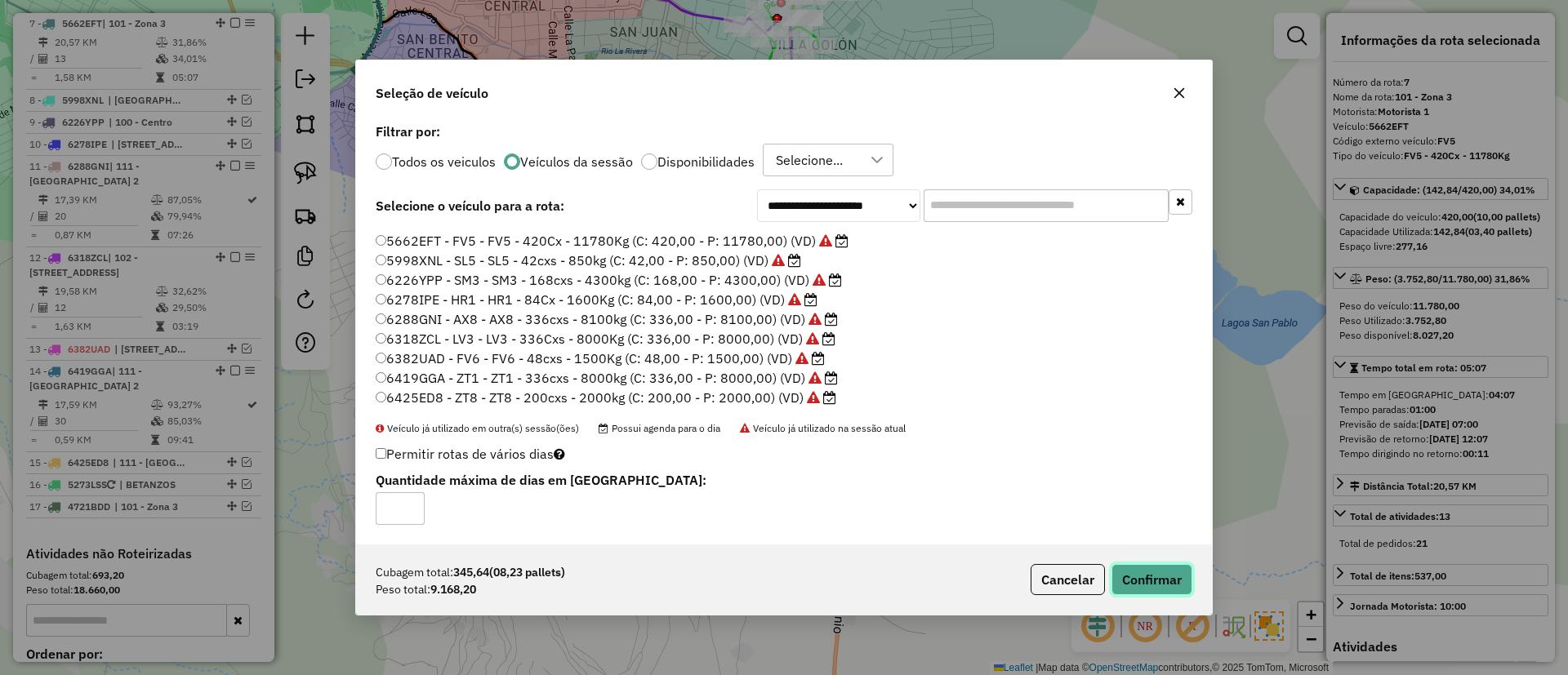
click at [1157, 576] on button "Confirmar" at bounding box center [1151, 579] width 81 height 31
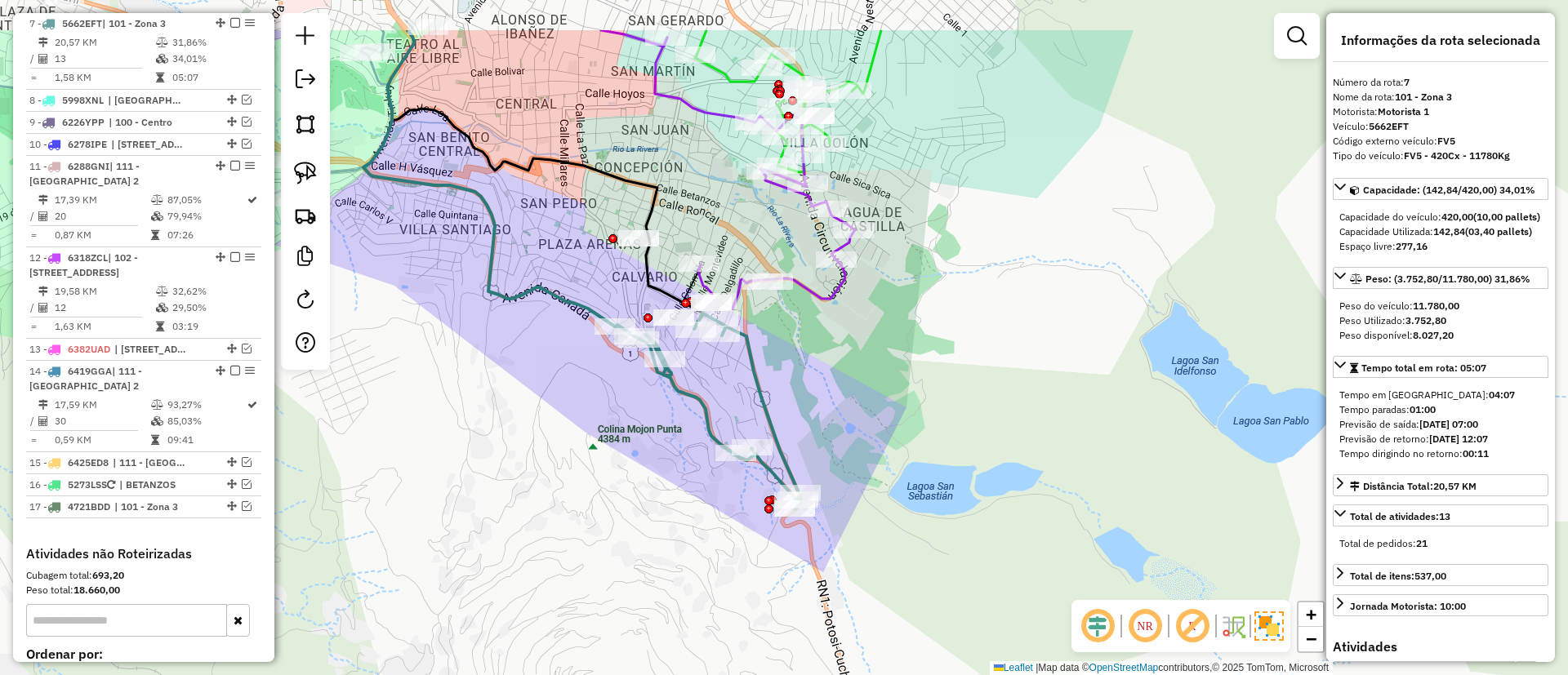
click at [896, 316] on div "Janela de atendimento Grade de atendimento Capacidade Transportadoras Veículos …" at bounding box center [784, 338] width 1568 height 675
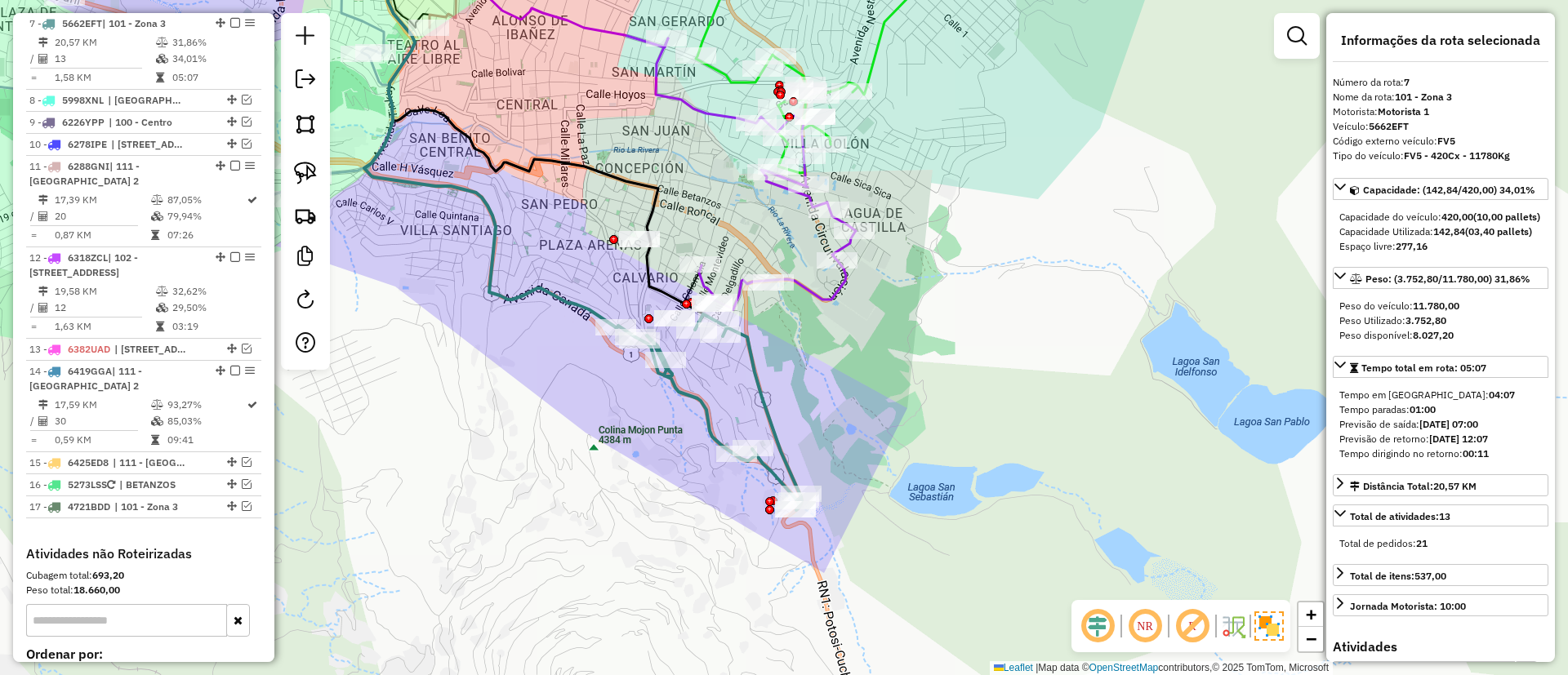
click at [836, 277] on icon at bounding box center [755, 174] width 200 height 272
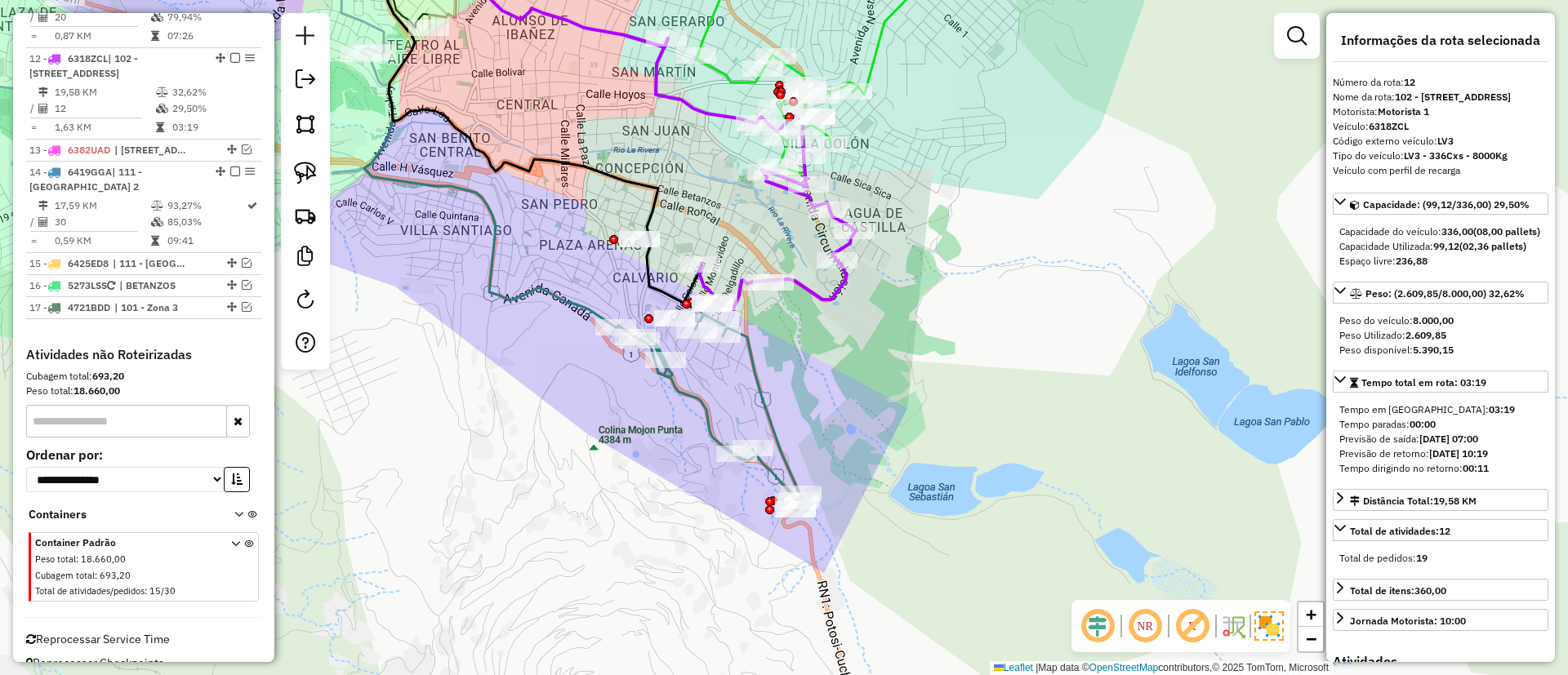
scroll to position [1370, 0]
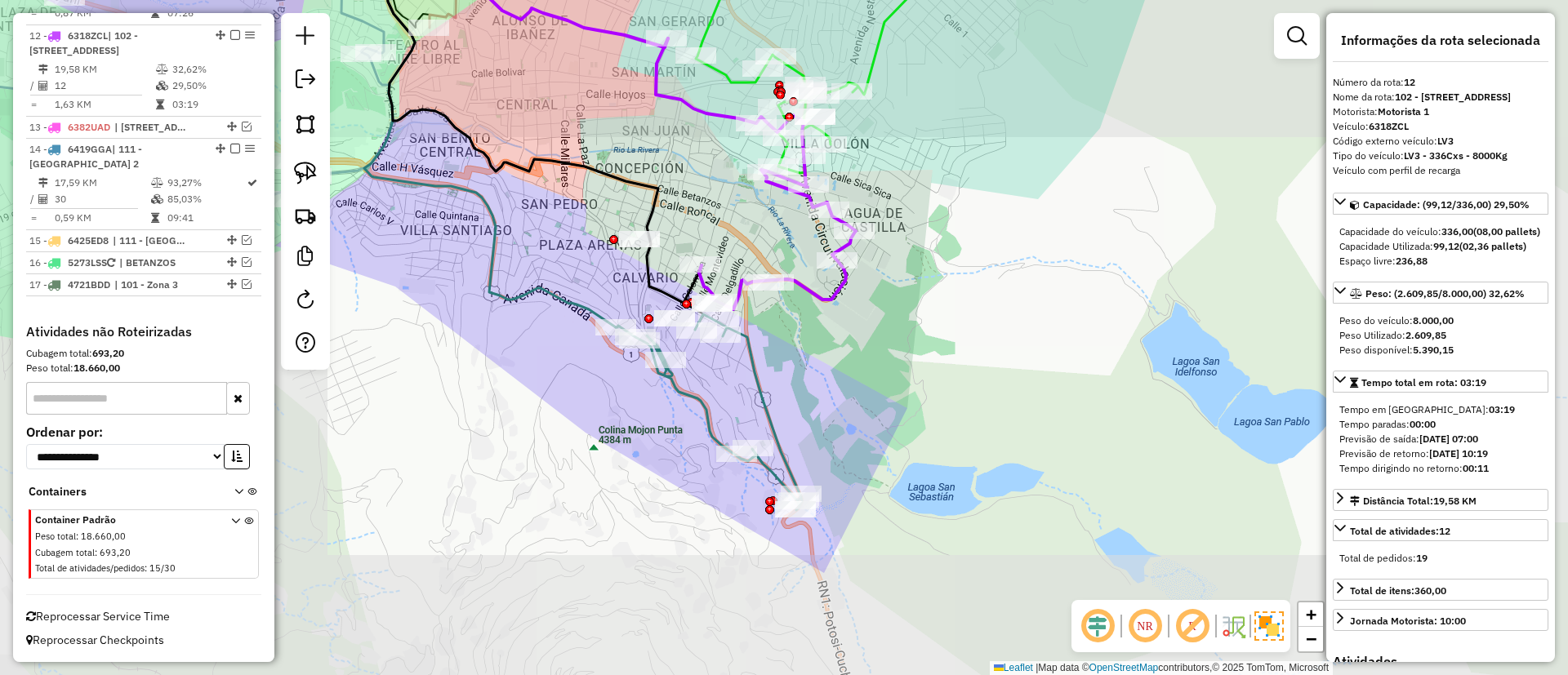
drag, startPoint x: 635, startPoint y: 322, endPoint x: 625, endPoint y: 251, distance: 71.7
click at [625, 251] on div "Janela de atendimento Grade de atendimento Capacidade Transportadoras Veículos …" at bounding box center [784, 338] width 1568 height 675
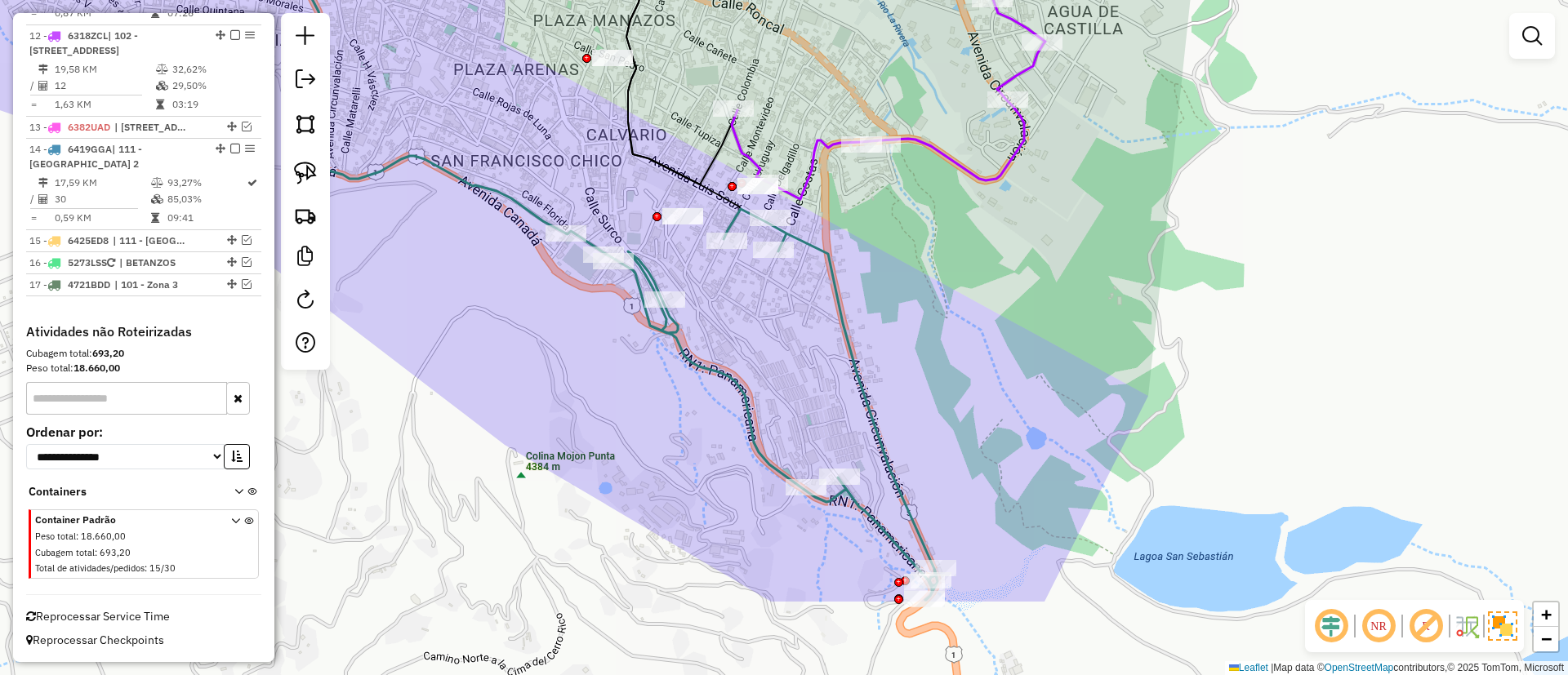
drag, startPoint x: 615, startPoint y: 314, endPoint x: 547, endPoint y: 174, distance: 155.6
click at [547, 174] on div "Janela de atendimento Grade de atendimento Capacidade Transportadoras Veículos …" at bounding box center [784, 338] width 1568 height 675
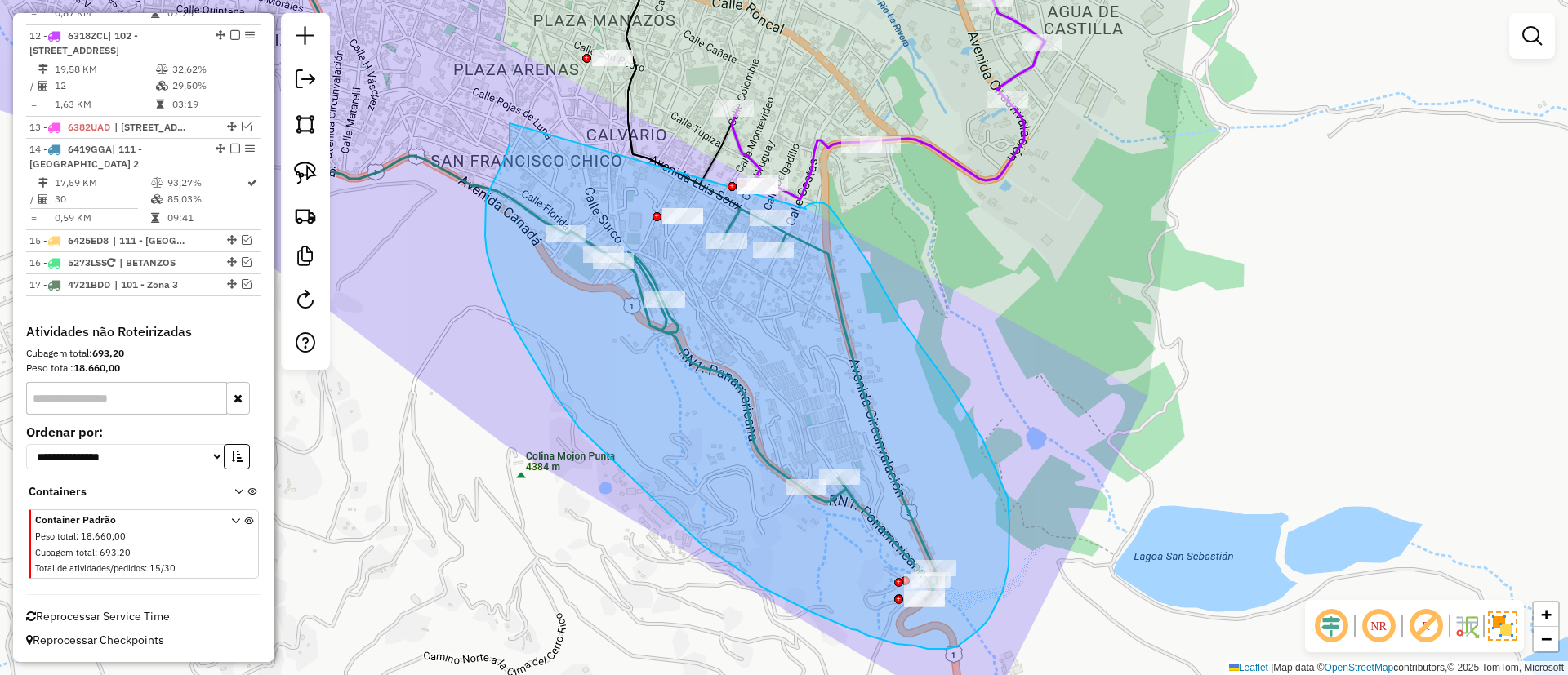
drag, startPoint x: 510, startPoint y: 124, endPoint x: 806, endPoint y: 209, distance: 308.0
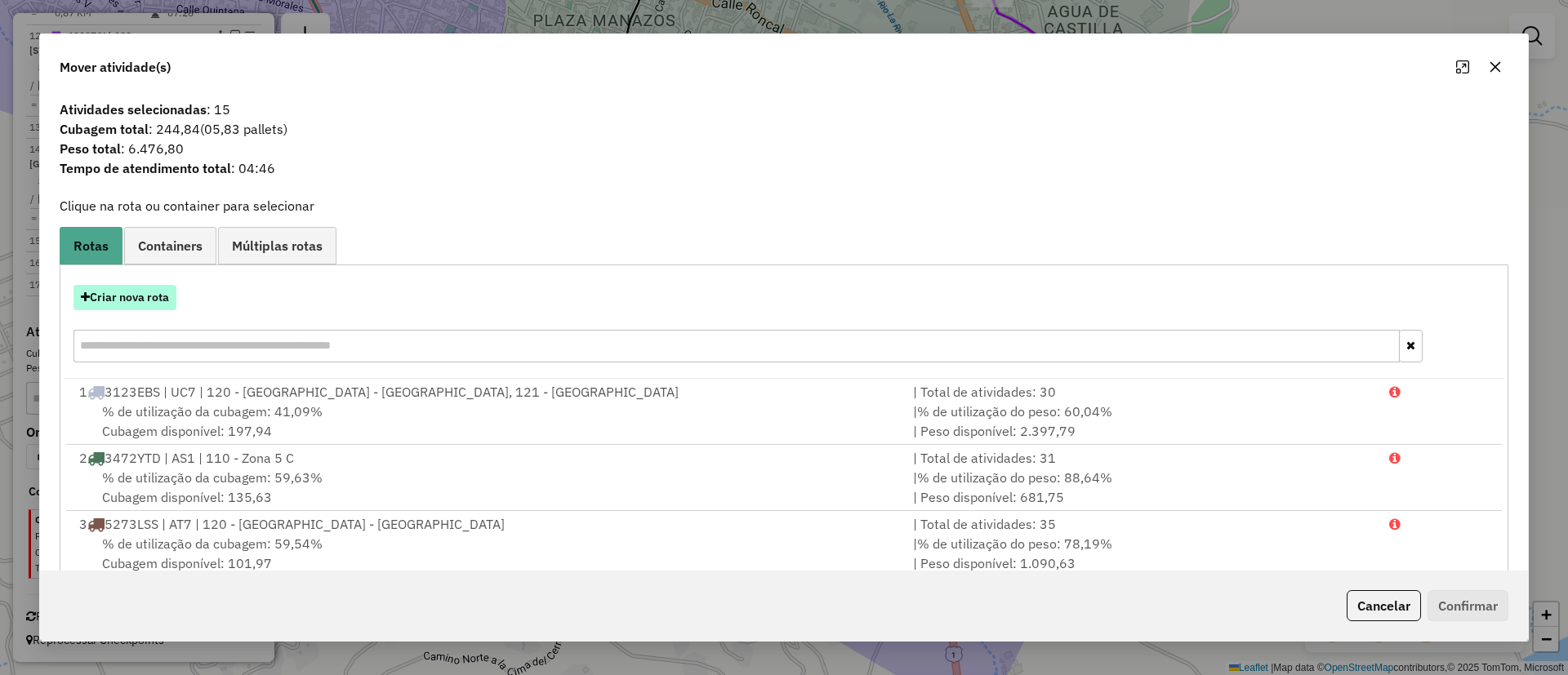
click at [117, 301] on button "Criar nova rota" at bounding box center [124, 297] width 103 height 25
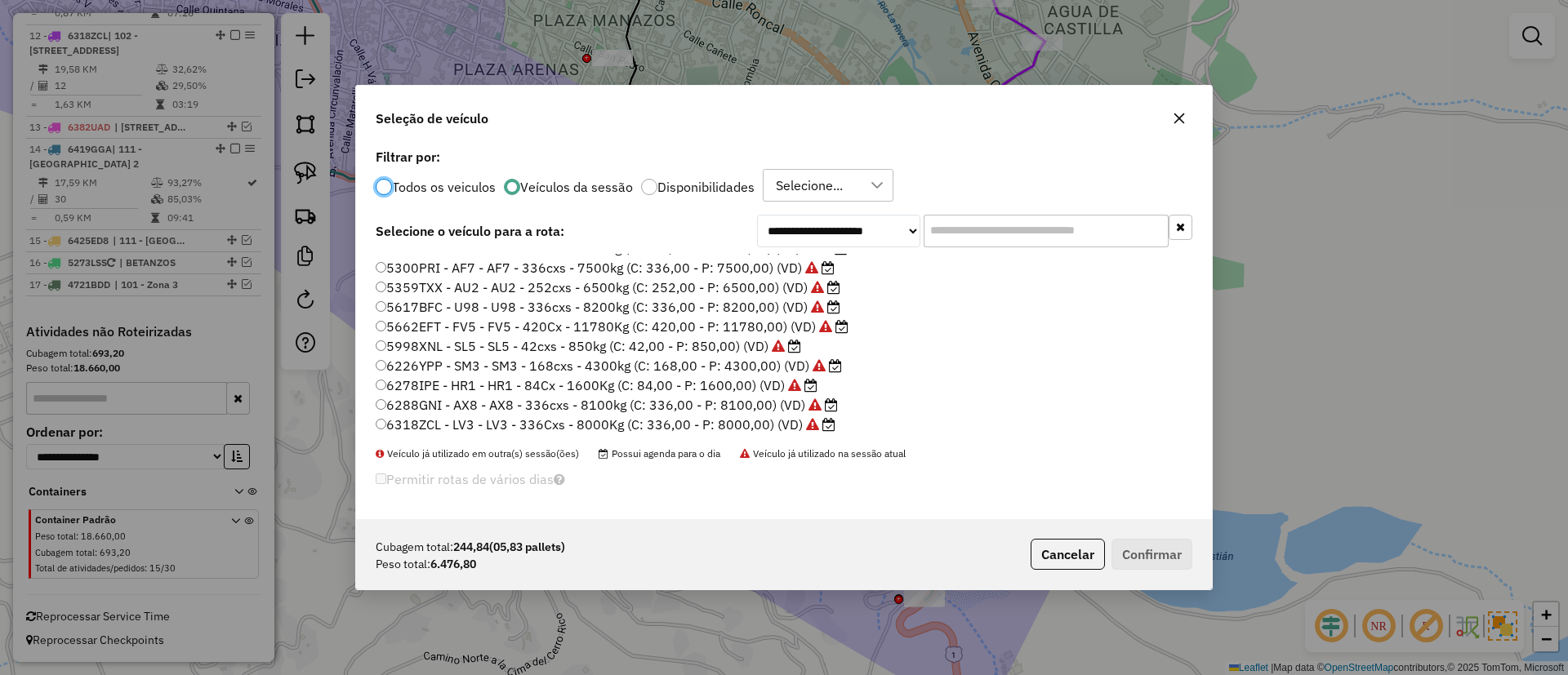
scroll to position [134, 0]
click at [628, 344] on label "6288GNI - AX8 - AX8 - 336cxs - 8100kg (C: 336,00 - P: 8100,00) (VD)" at bounding box center [606, 344] width 462 height 19
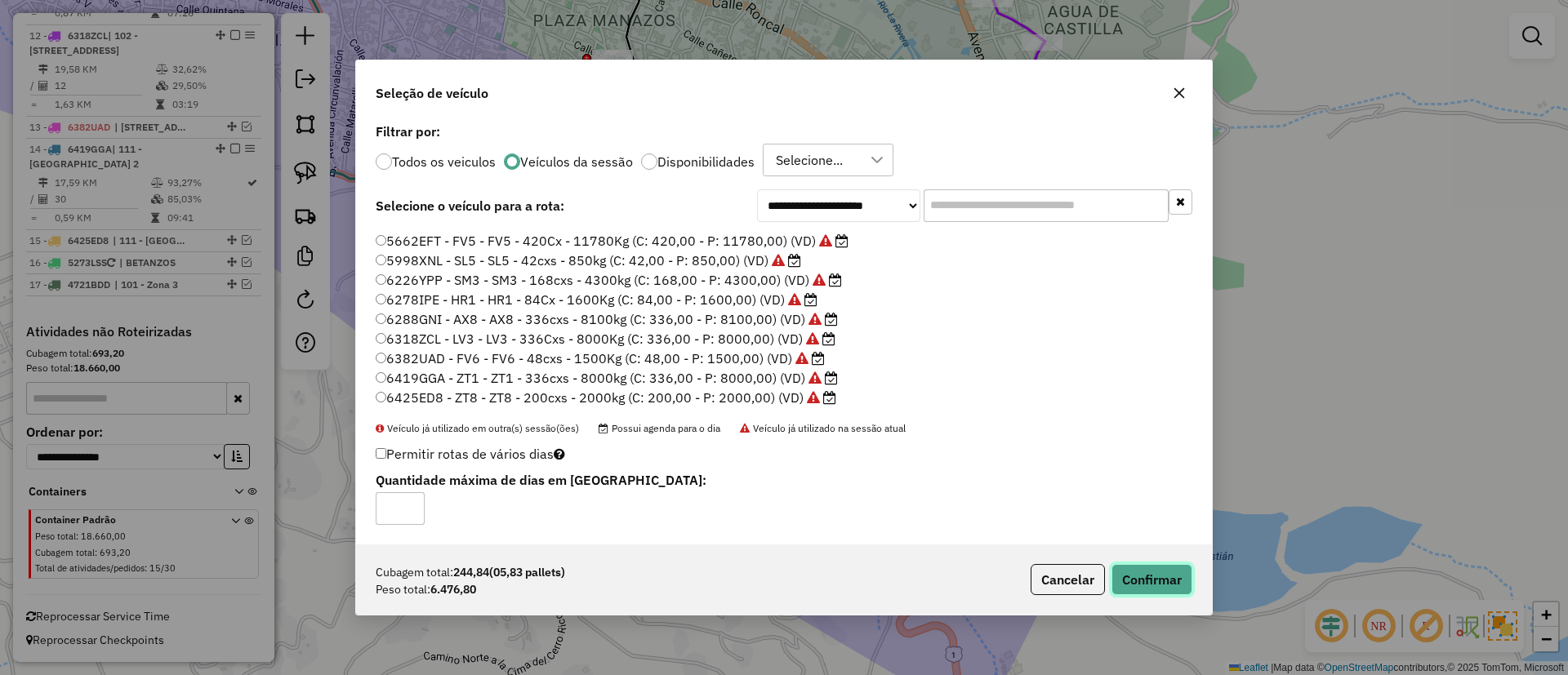
click at [1176, 577] on button "Confirmar" at bounding box center [1151, 579] width 81 height 31
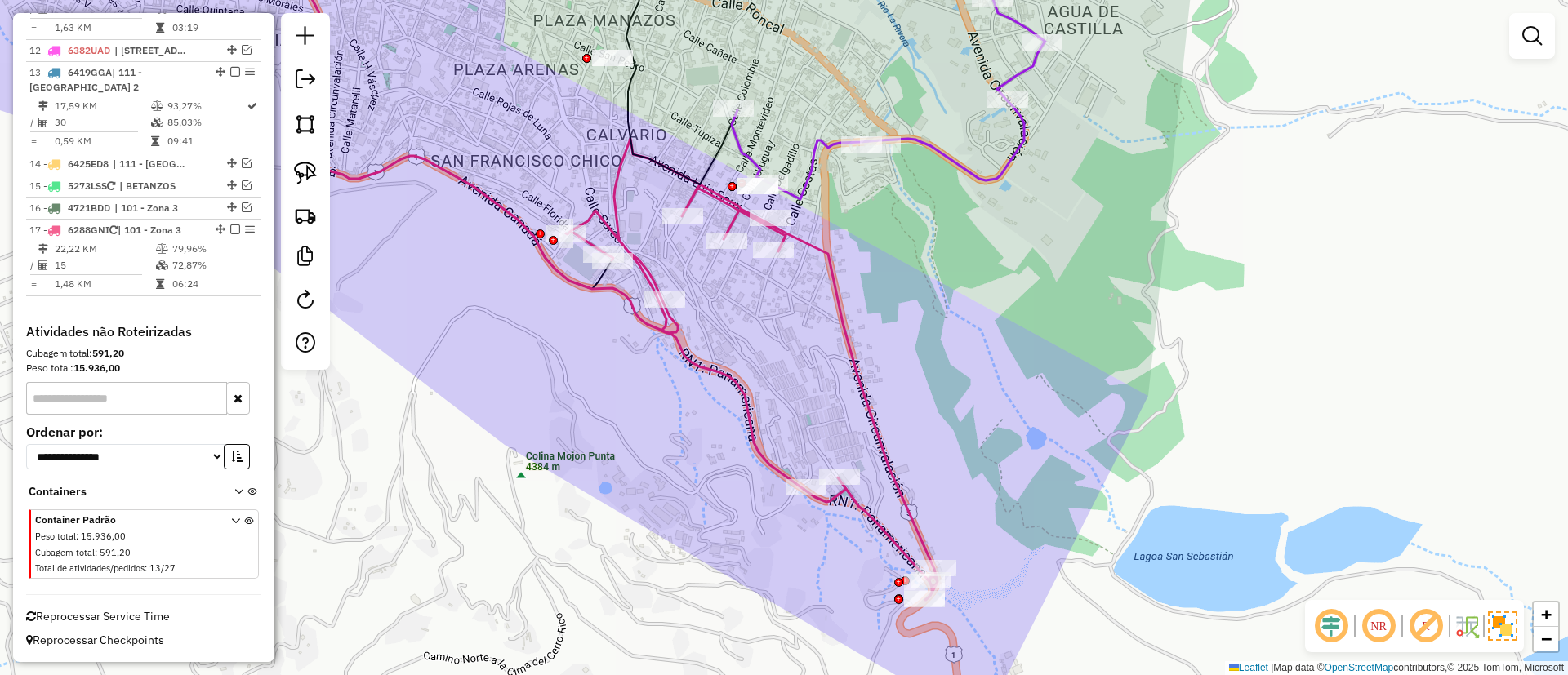
scroll to position [1110, 0]
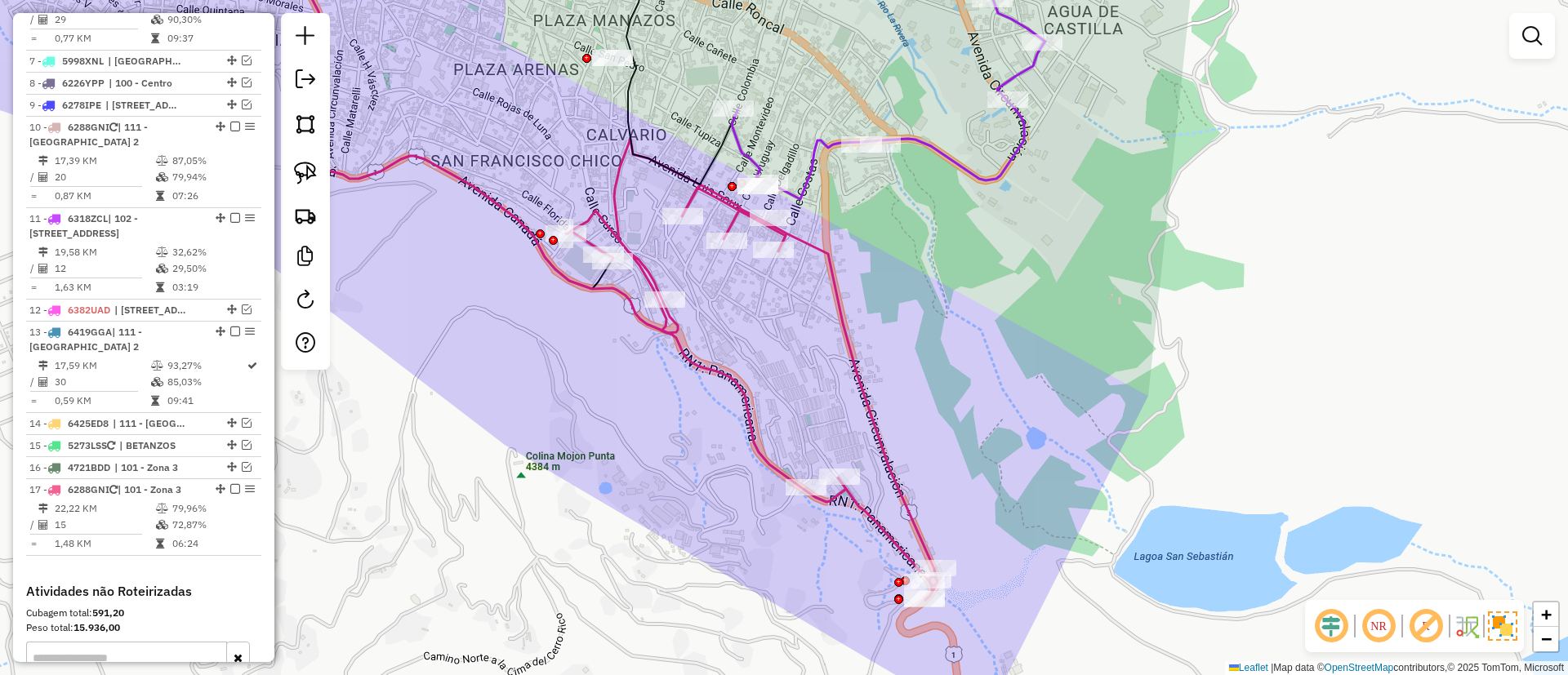
click at [712, 366] on icon at bounding box center [441, 211] width 727 height 558
select select "**********"
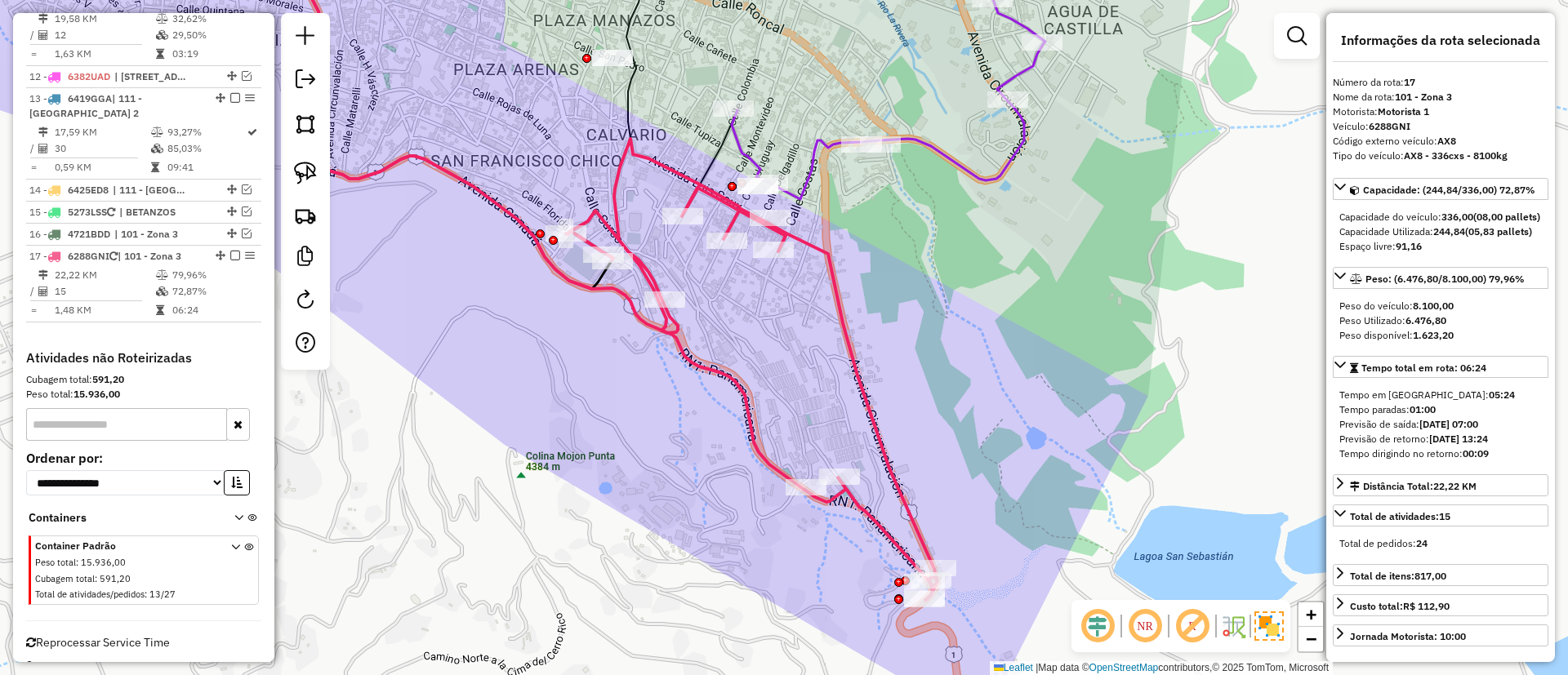
scroll to position [1370, 0]
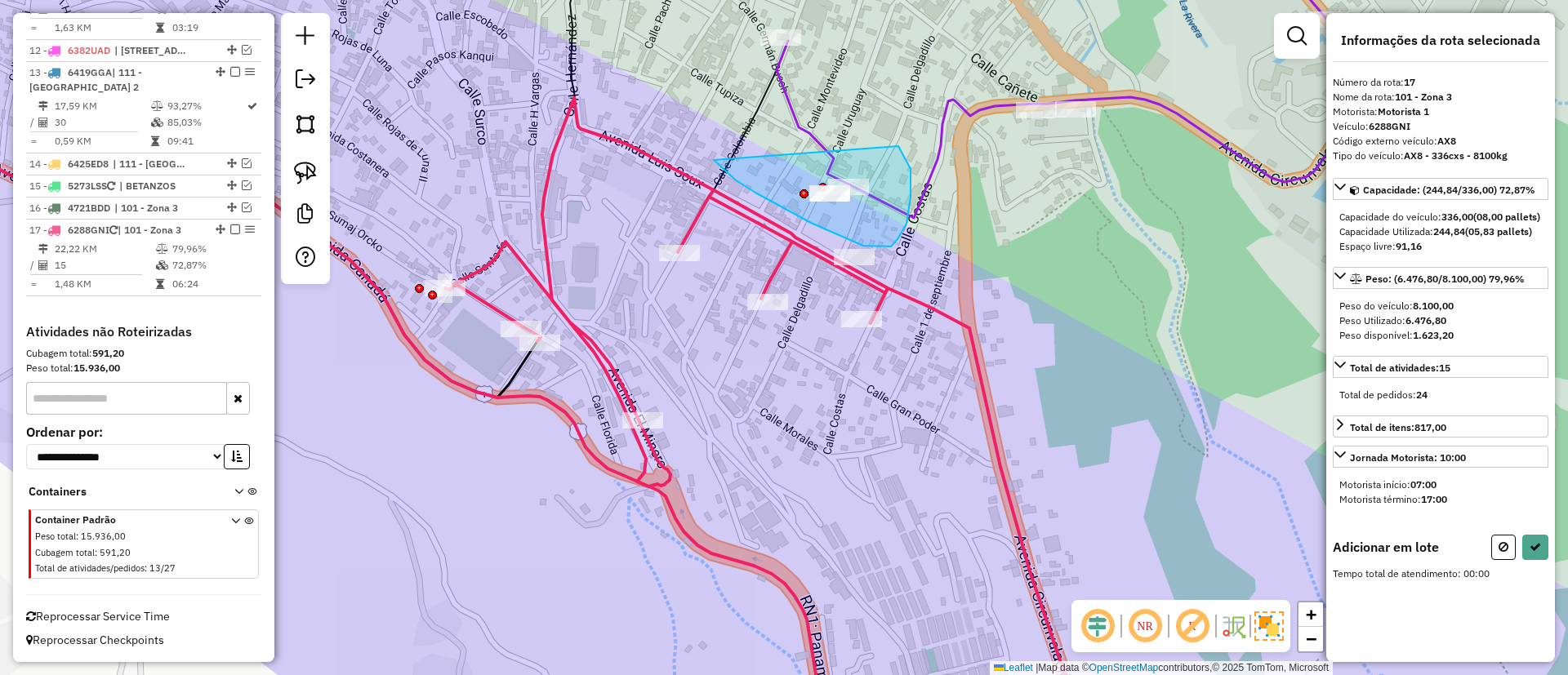
drag, startPoint x: 755, startPoint y: 193, endPoint x: 891, endPoint y: 137, distance: 147.1
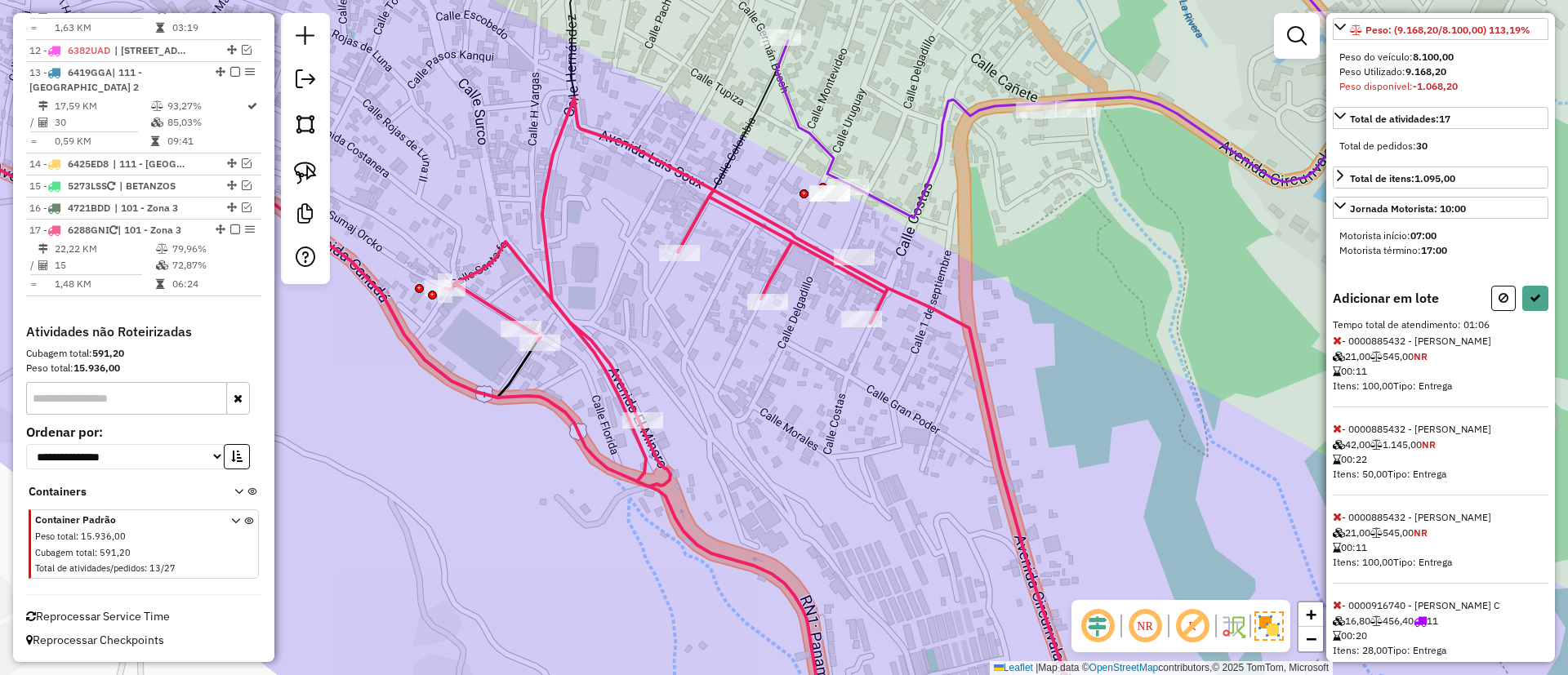
scroll to position [322, 0]
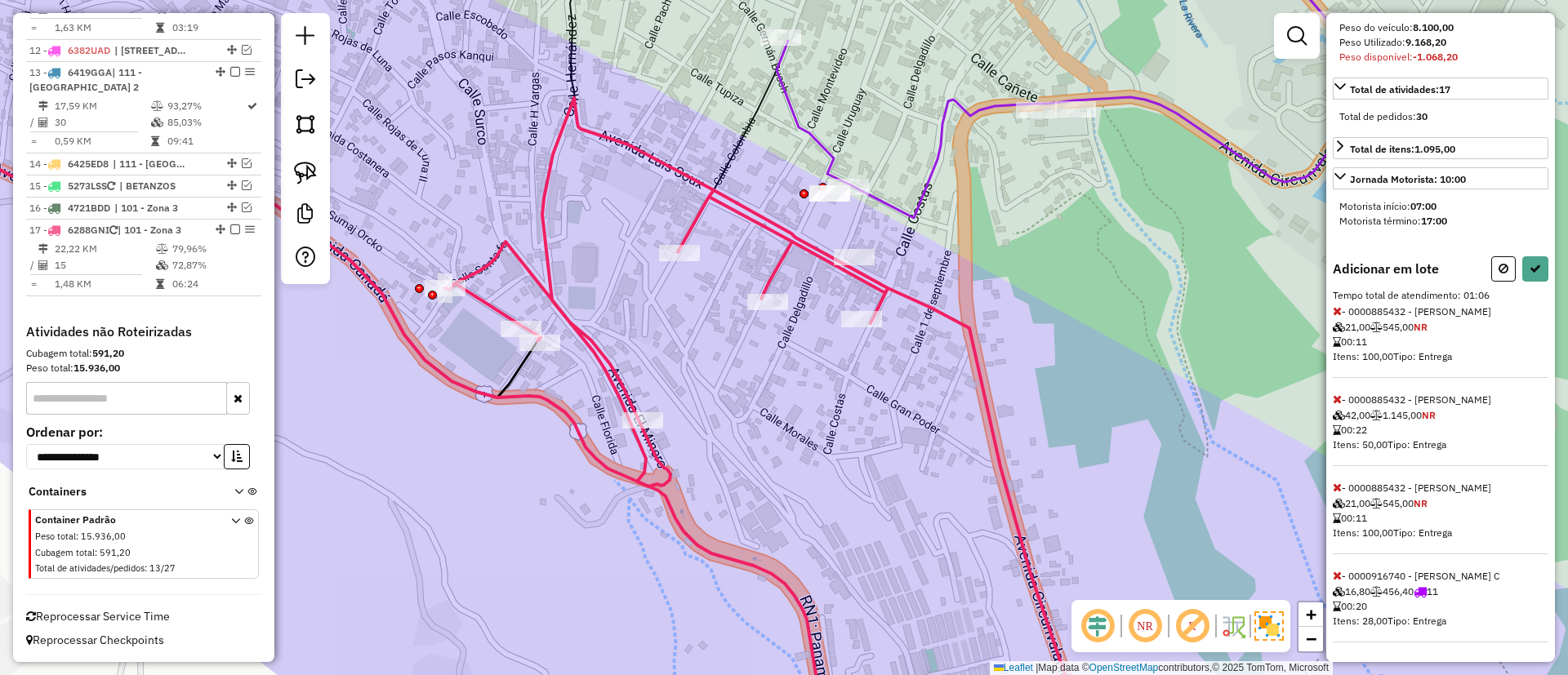
click at [1337, 395] on icon at bounding box center [1337, 399] width 9 height 12
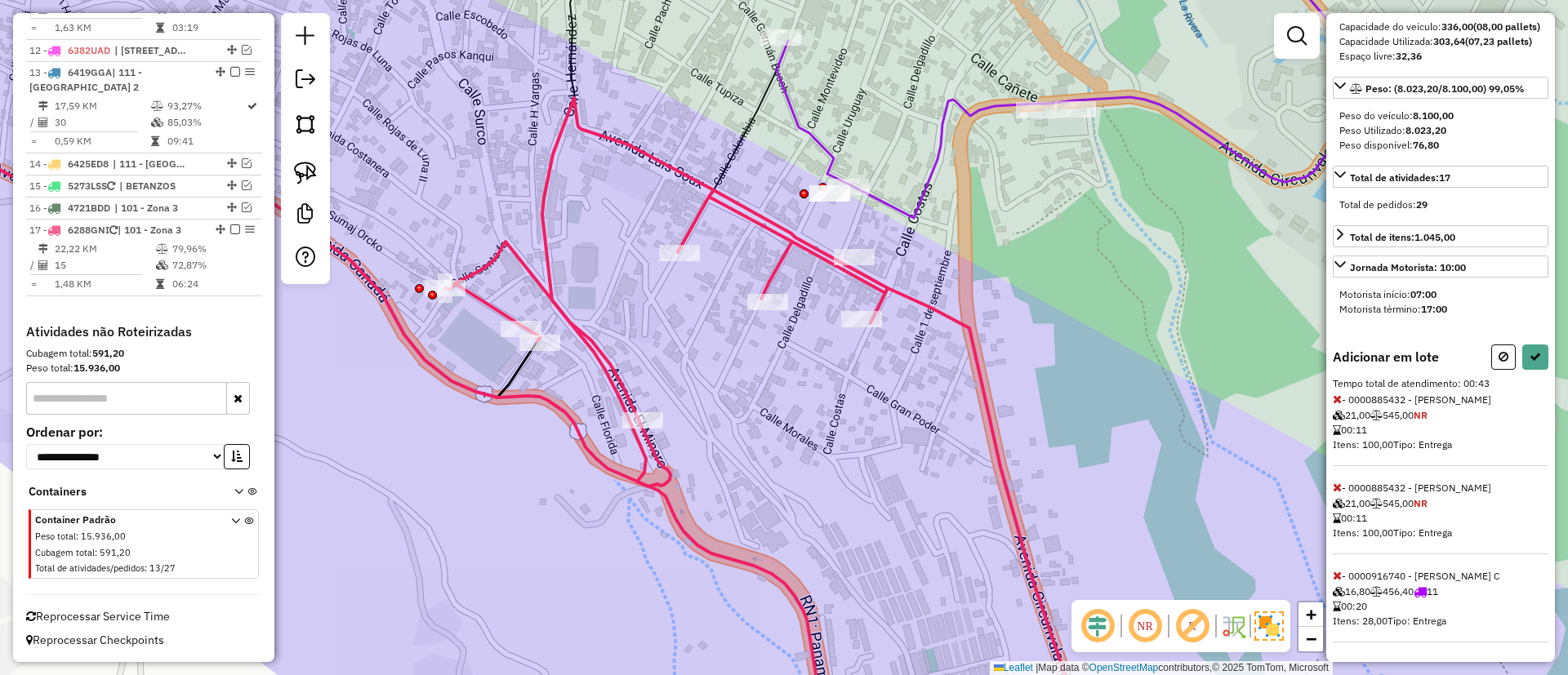
click at [1337, 395] on icon at bounding box center [1337, 399] width 9 height 12
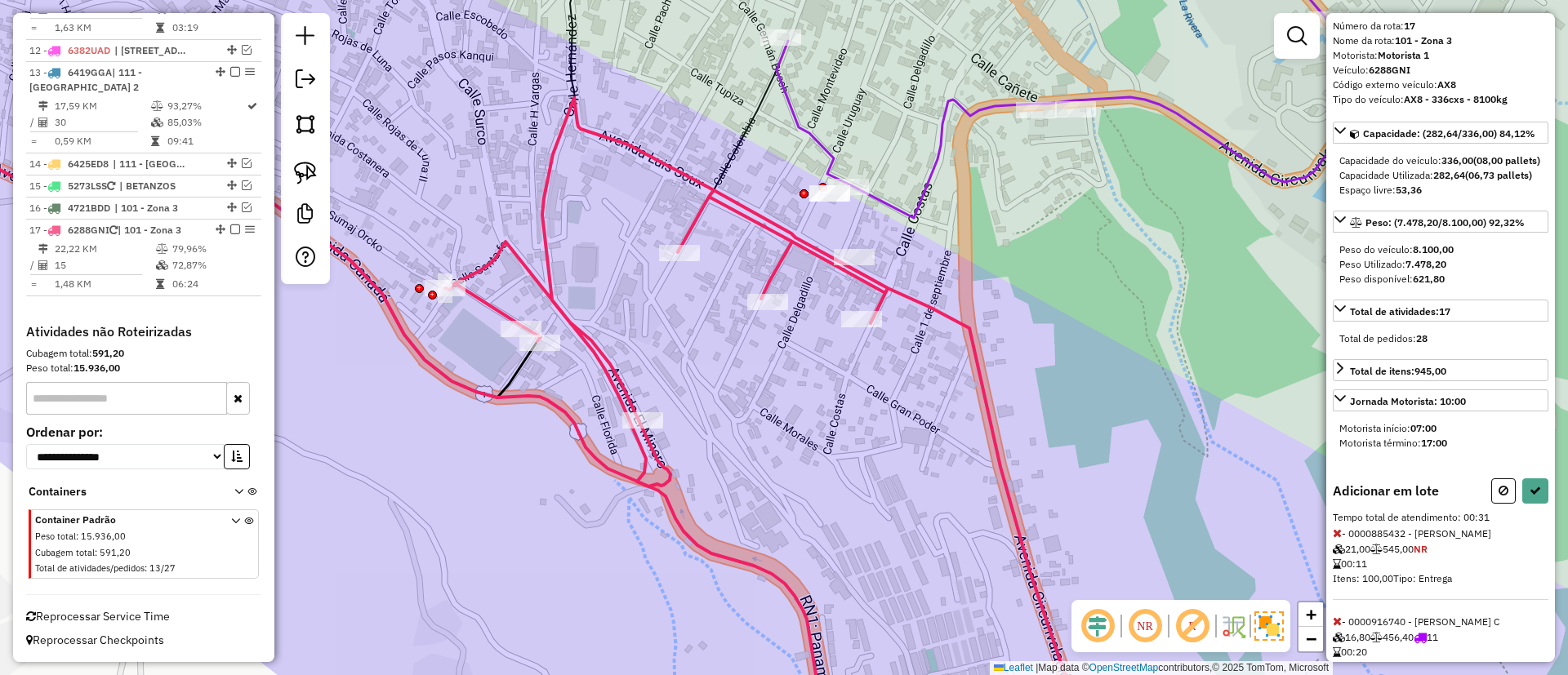
scroll to position [0, 0]
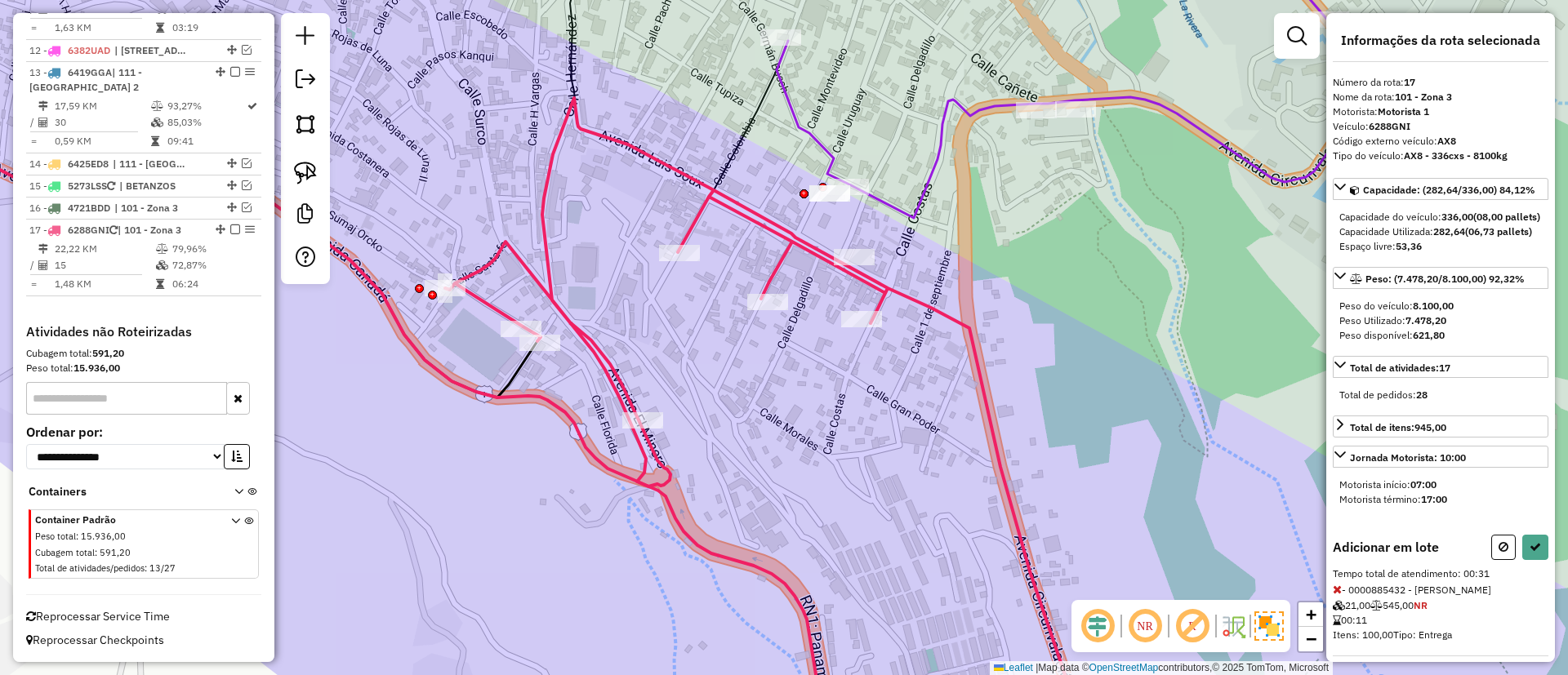
select select "**********"
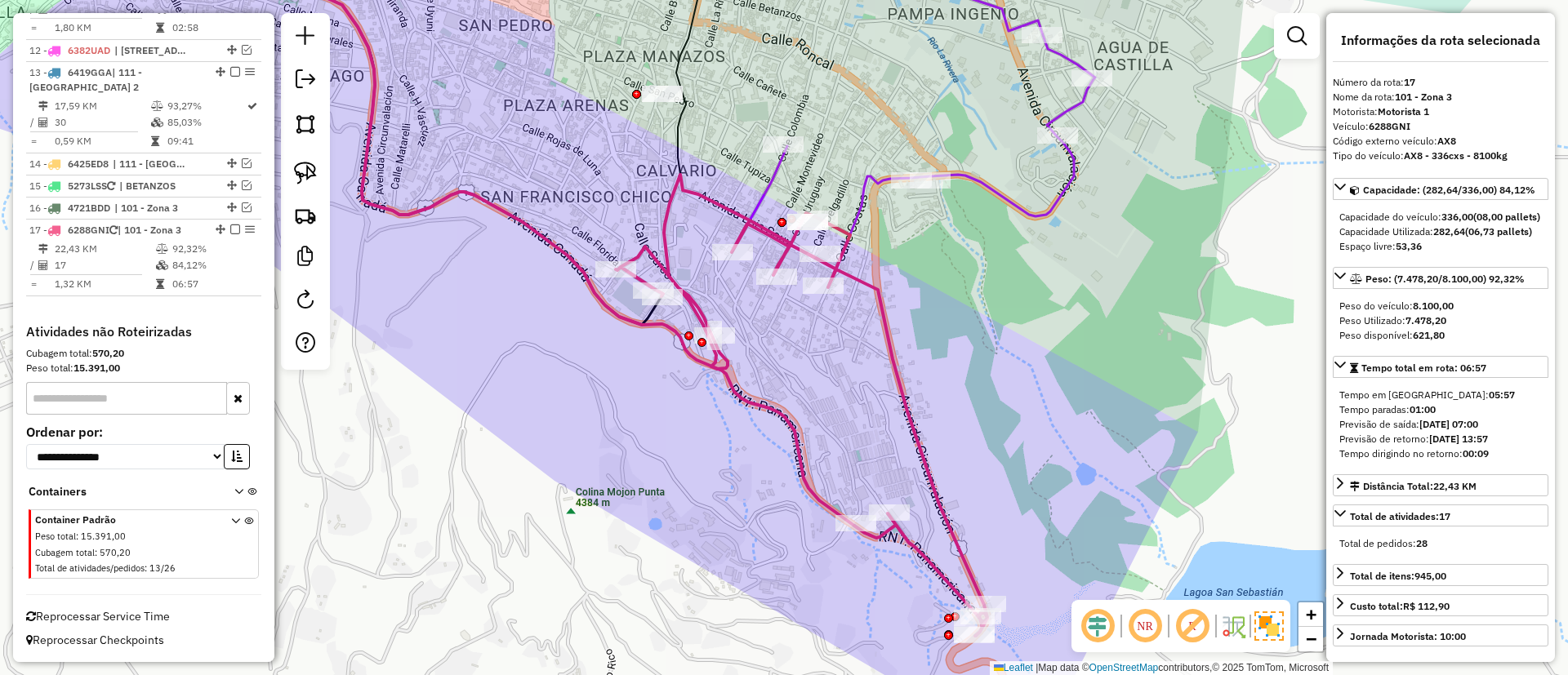
drag, startPoint x: 708, startPoint y: 171, endPoint x: 697, endPoint y: 199, distance: 30.1
click at [706, 200] on icon at bounding box center [801, 405] width 372 height 461
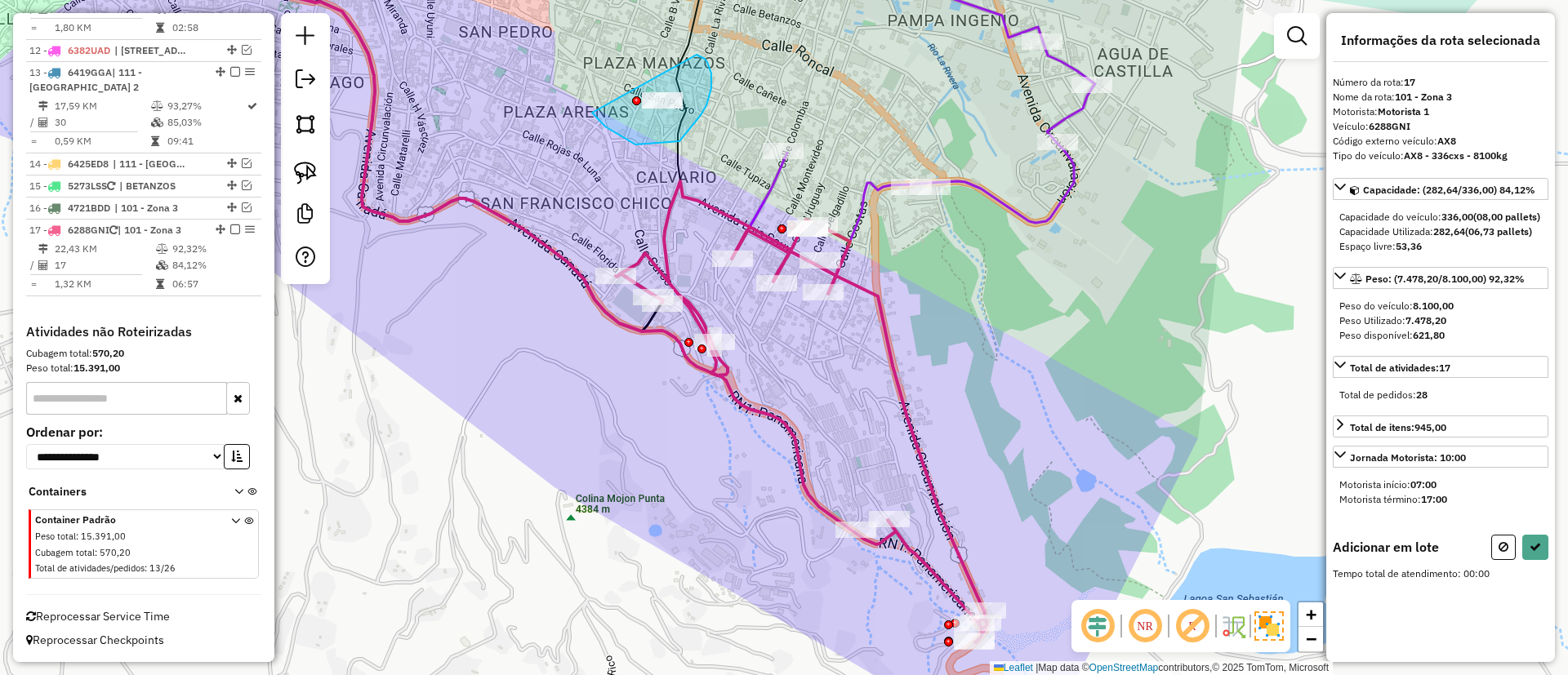
drag, startPoint x: 682, startPoint y: 139, endPoint x: 697, endPoint y: 54, distance: 86.3
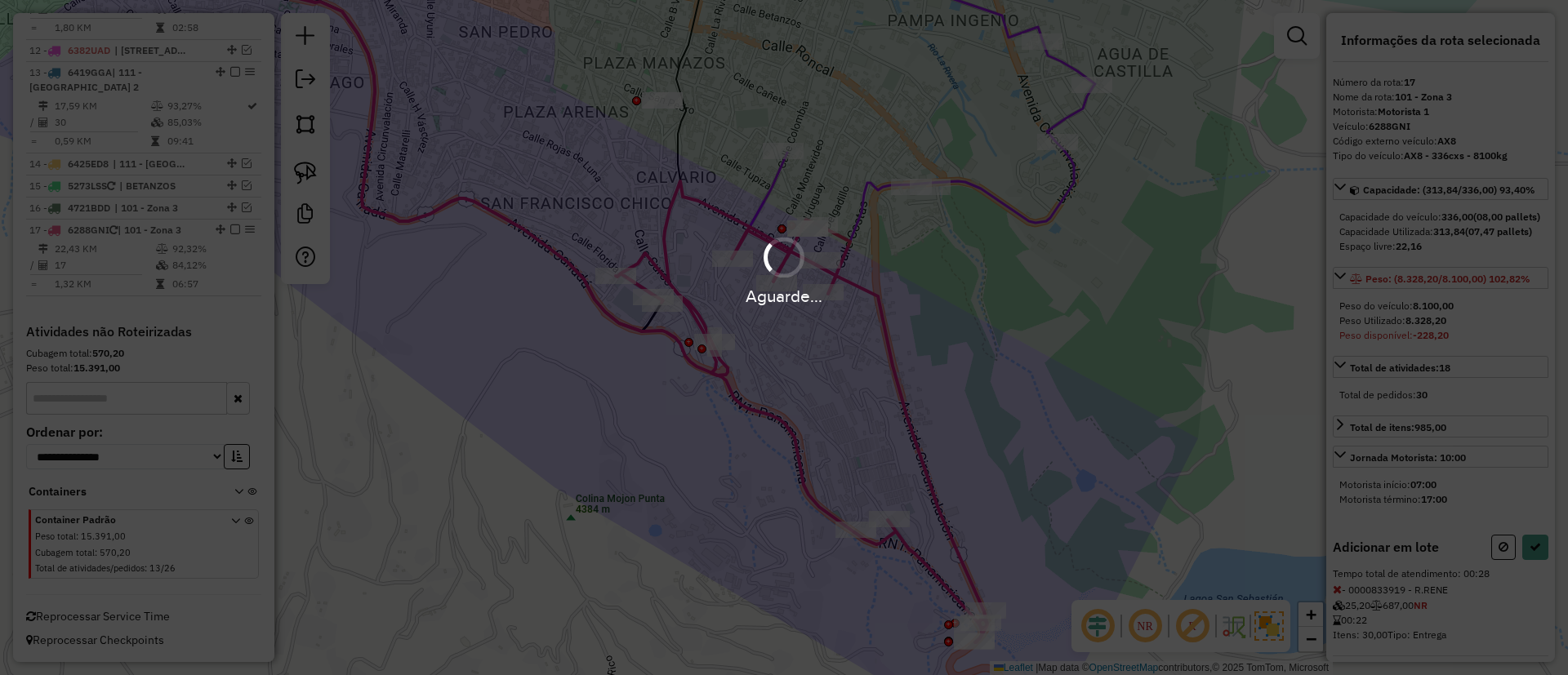
select select "**********"
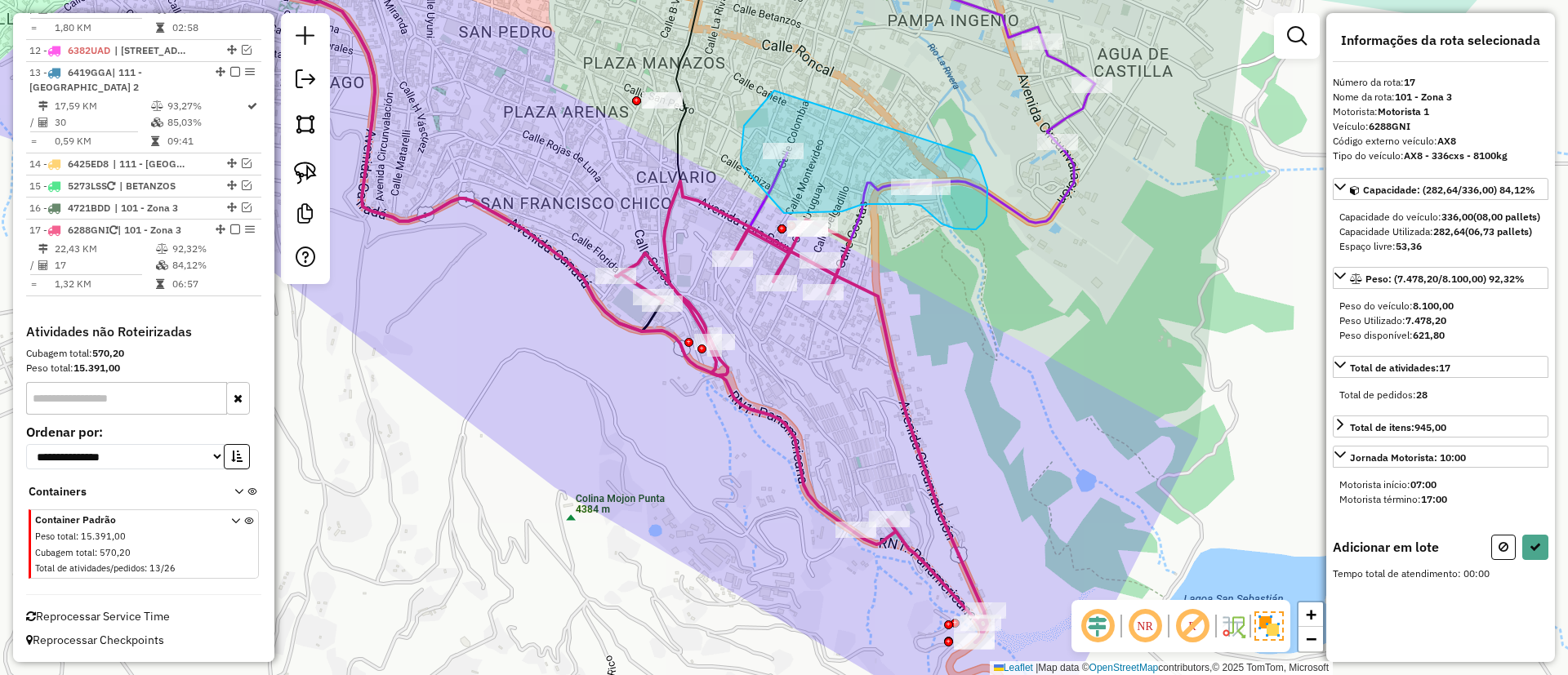
drag, startPoint x: 743, startPoint y: 126, endPoint x: 972, endPoint y: 155, distance: 230.8
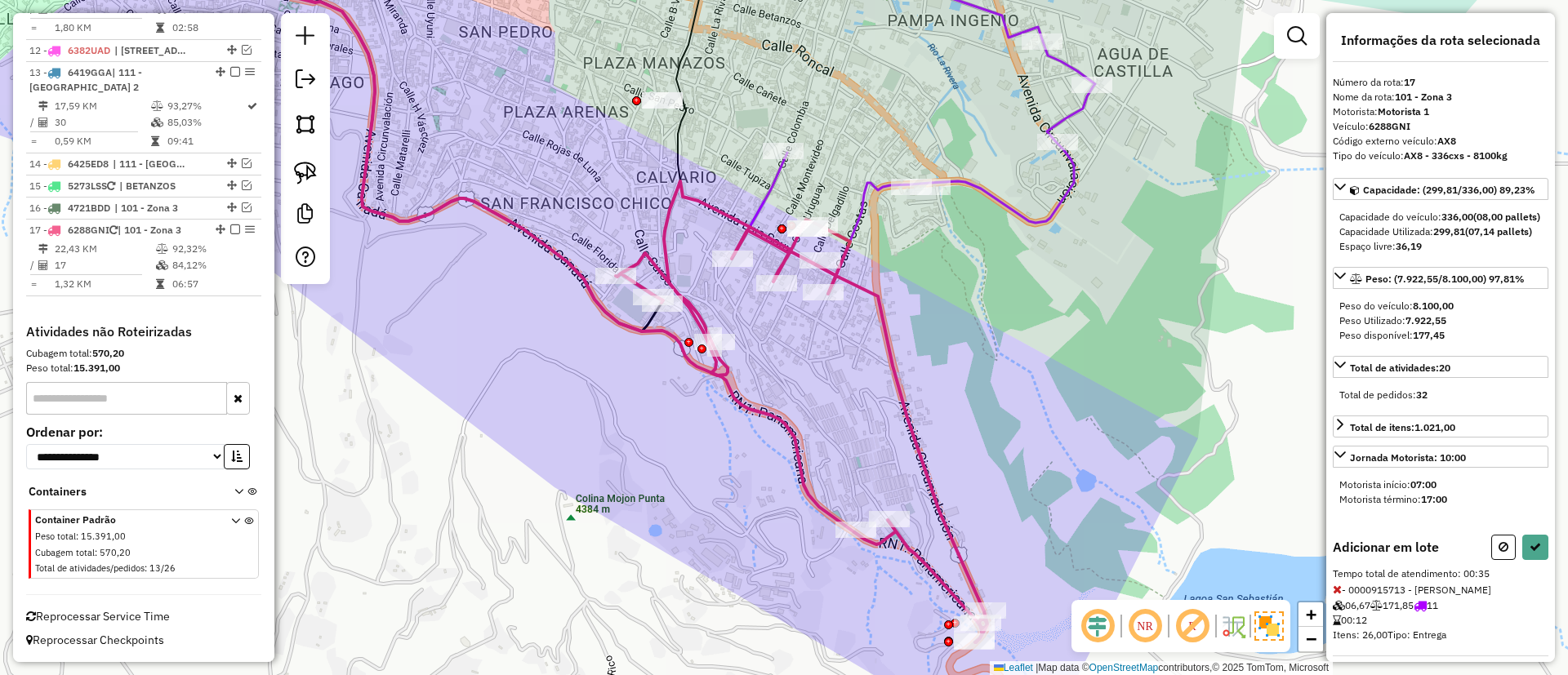
select select "**********"
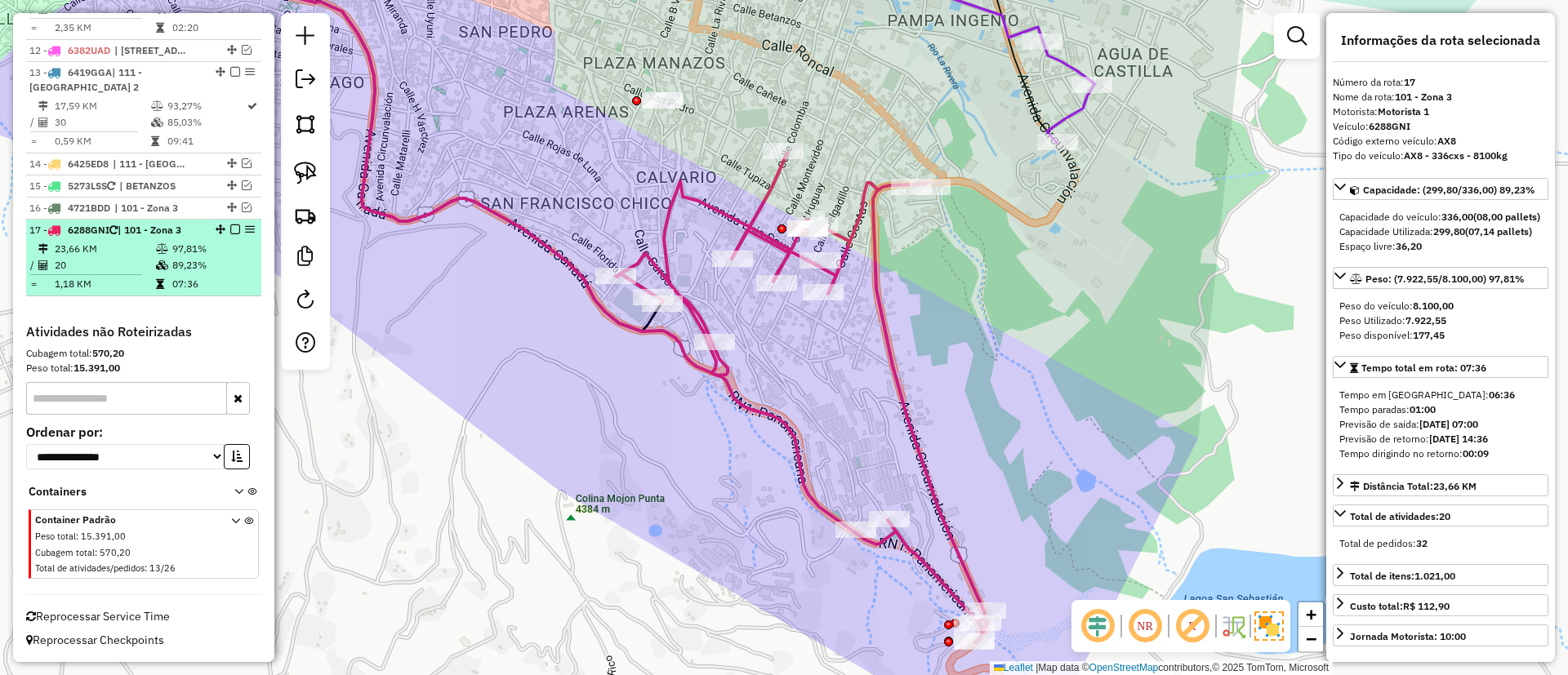
click at [231, 231] on em at bounding box center [236, 230] width 10 height 10
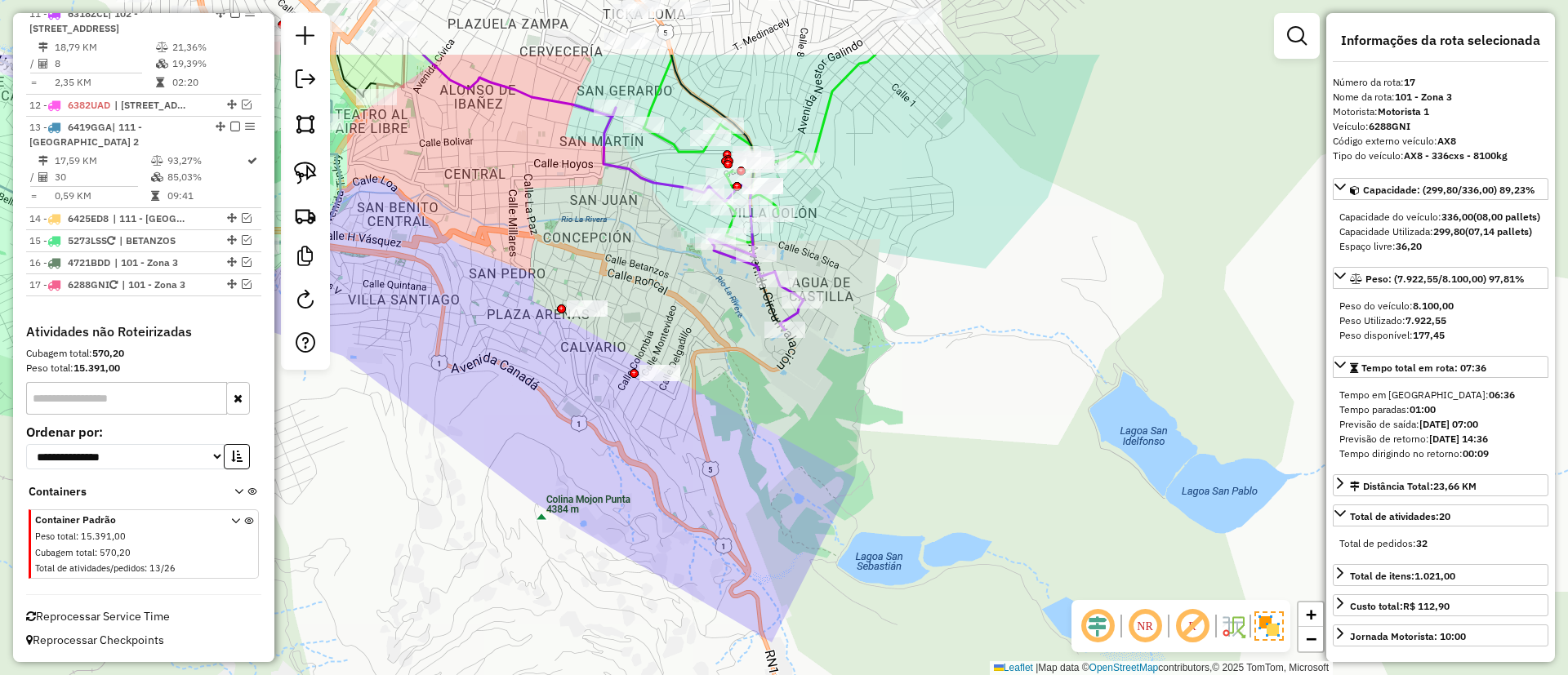
drag, startPoint x: 679, startPoint y: 264, endPoint x: 690, endPoint y: 287, distance: 25.5
click at [679, 337] on div "Janela de atendimento Grade de atendimento Capacidade Transportadoras Veículos …" at bounding box center [784, 338] width 1568 height 675
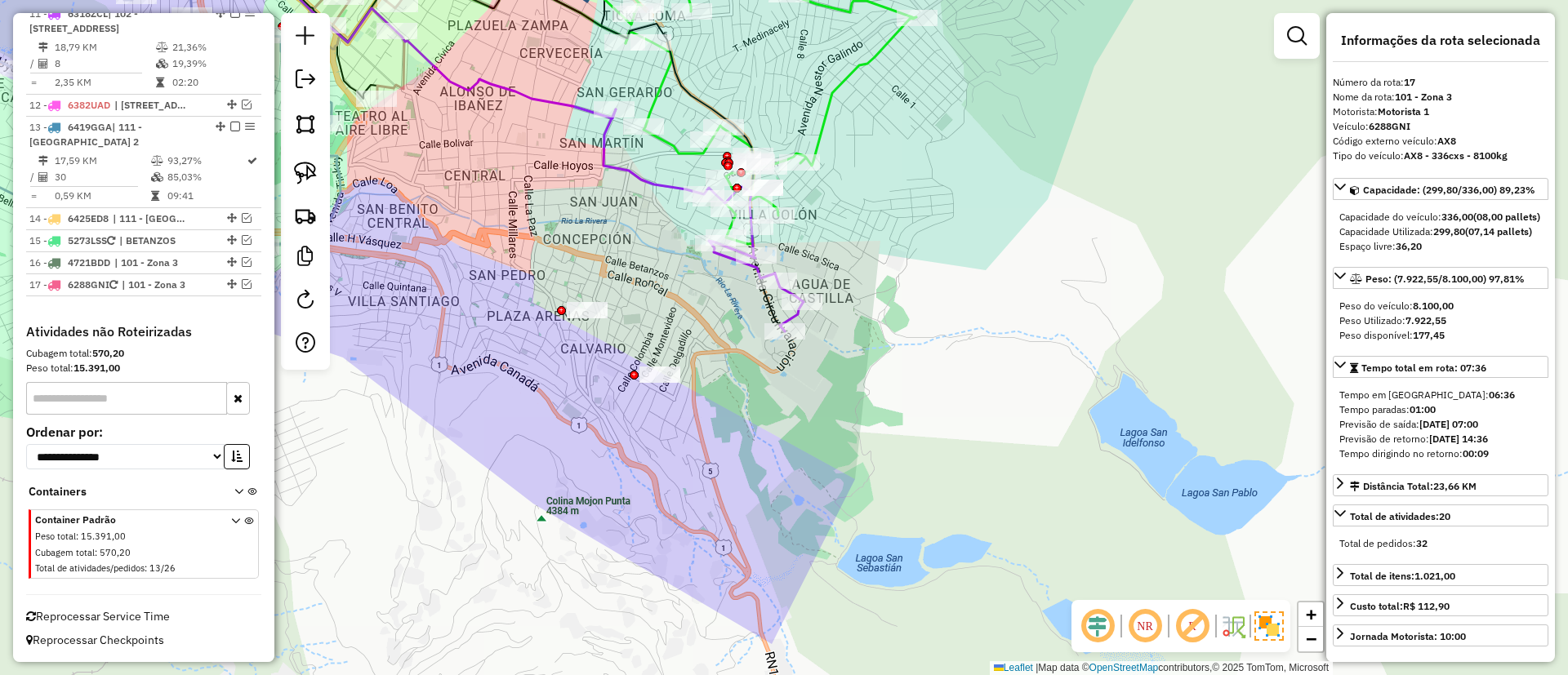
click at [816, 139] on icon at bounding box center [759, 93] width 312 height 303
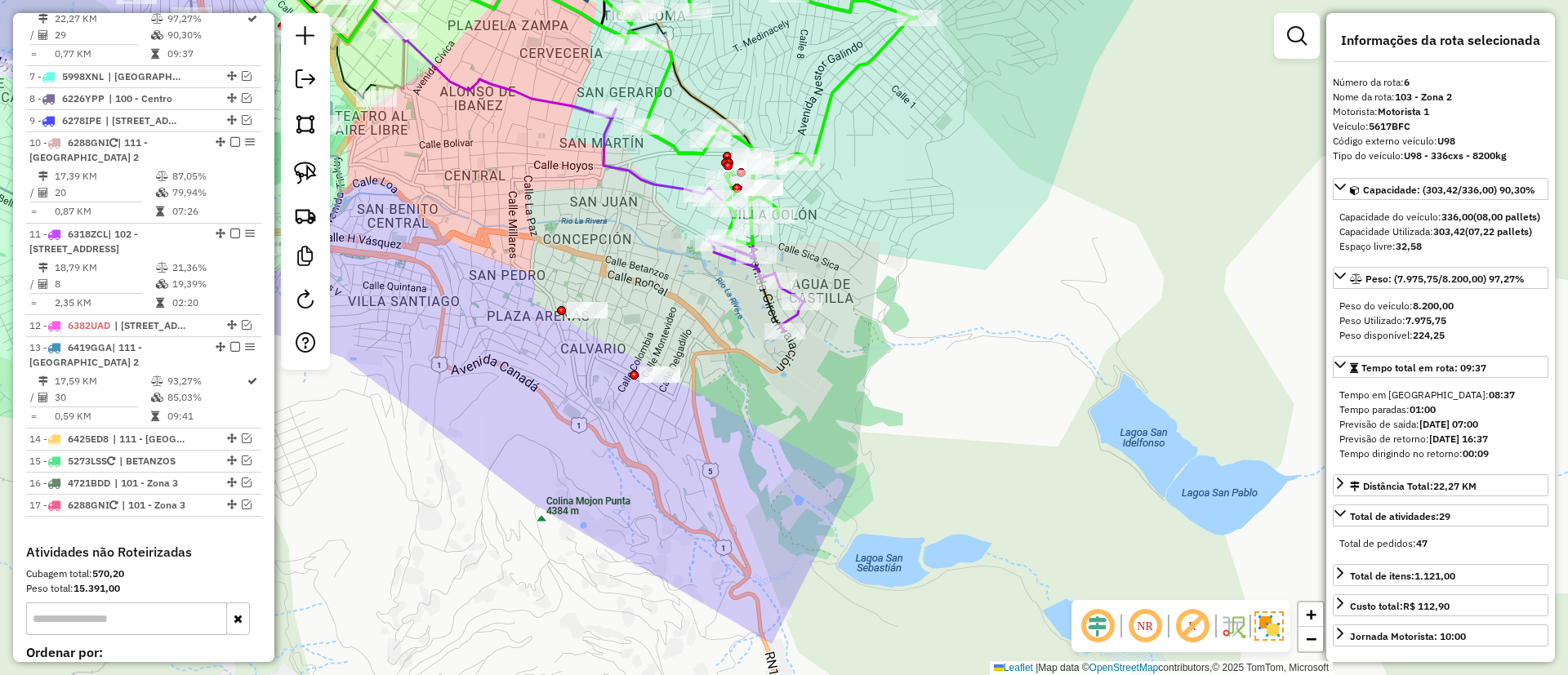
scroll to position [1071, 0]
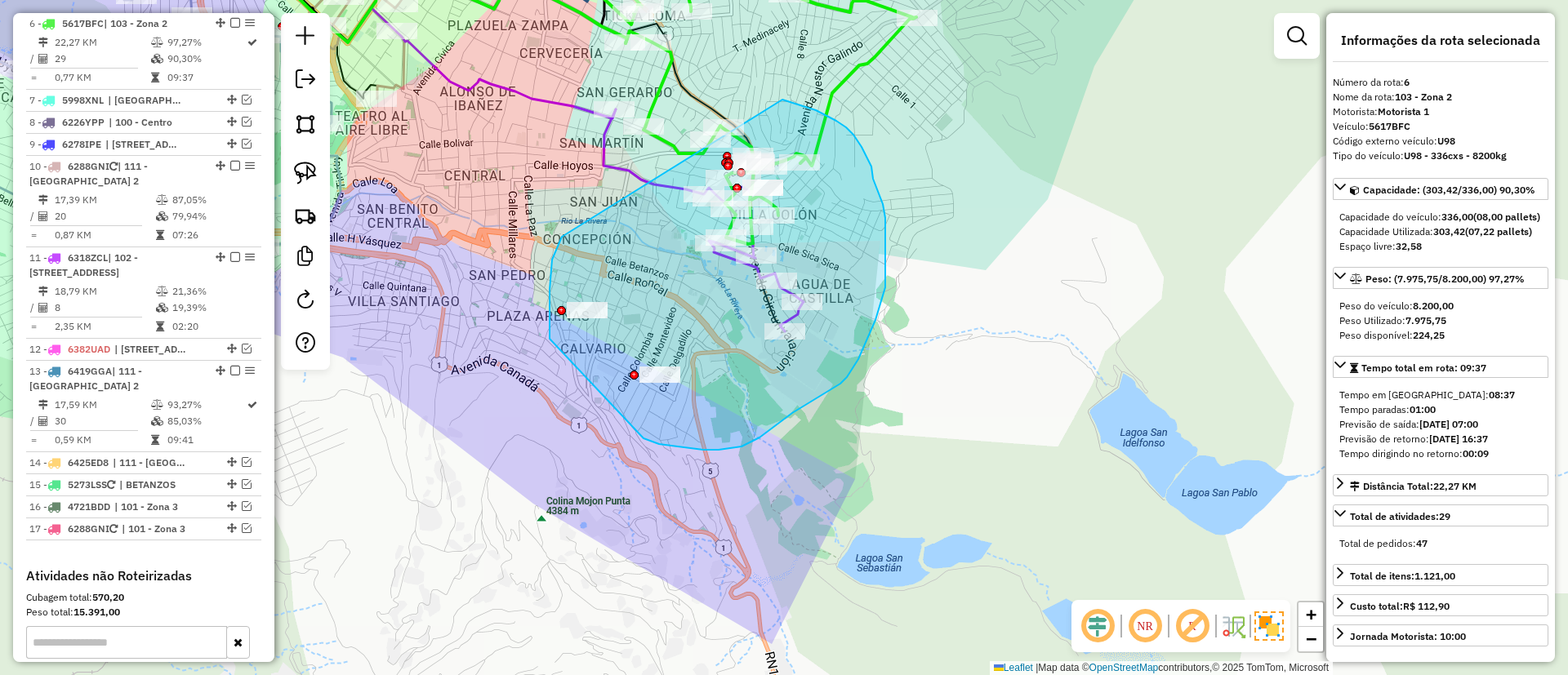
drag, startPoint x: 550, startPoint y: 290, endPoint x: 782, endPoint y: 99, distance: 300.5
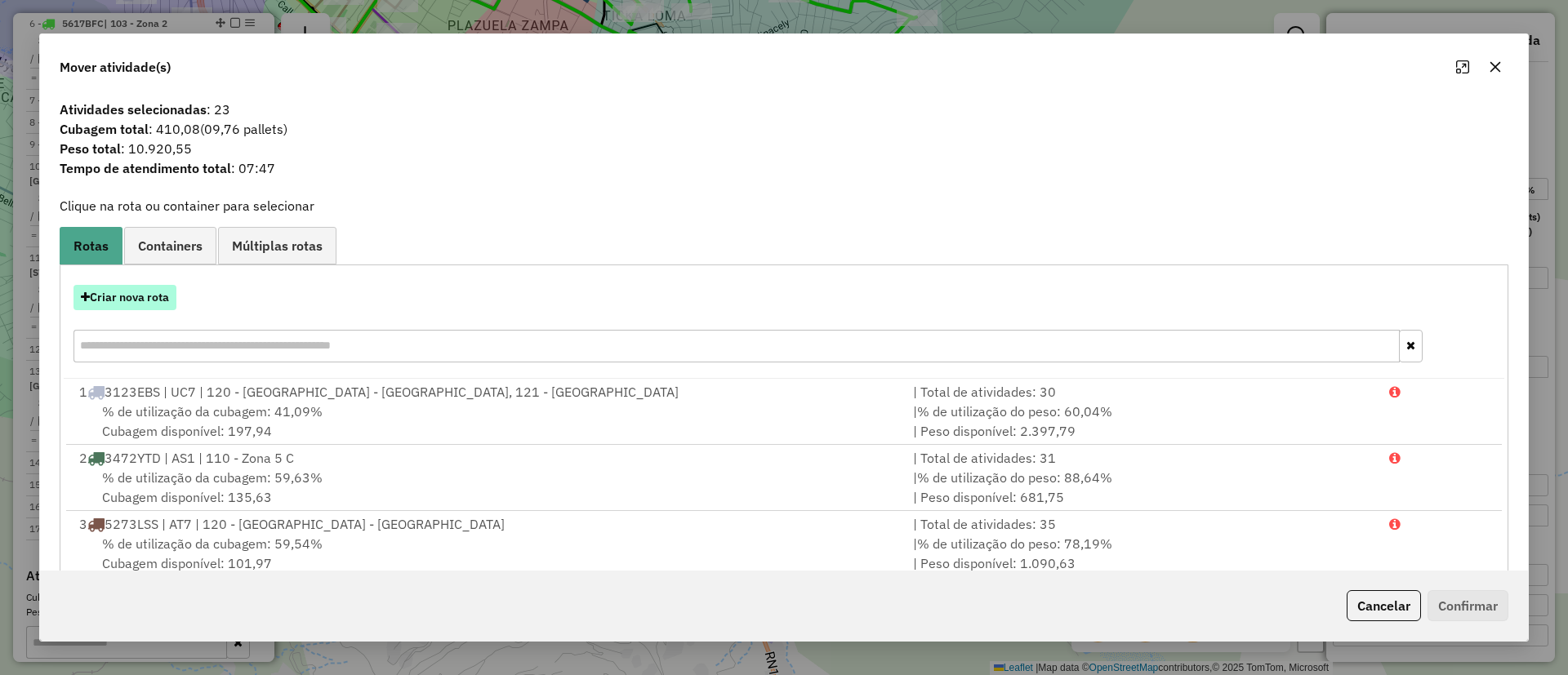
click at [144, 302] on button "Criar nova rota" at bounding box center [124, 297] width 103 height 25
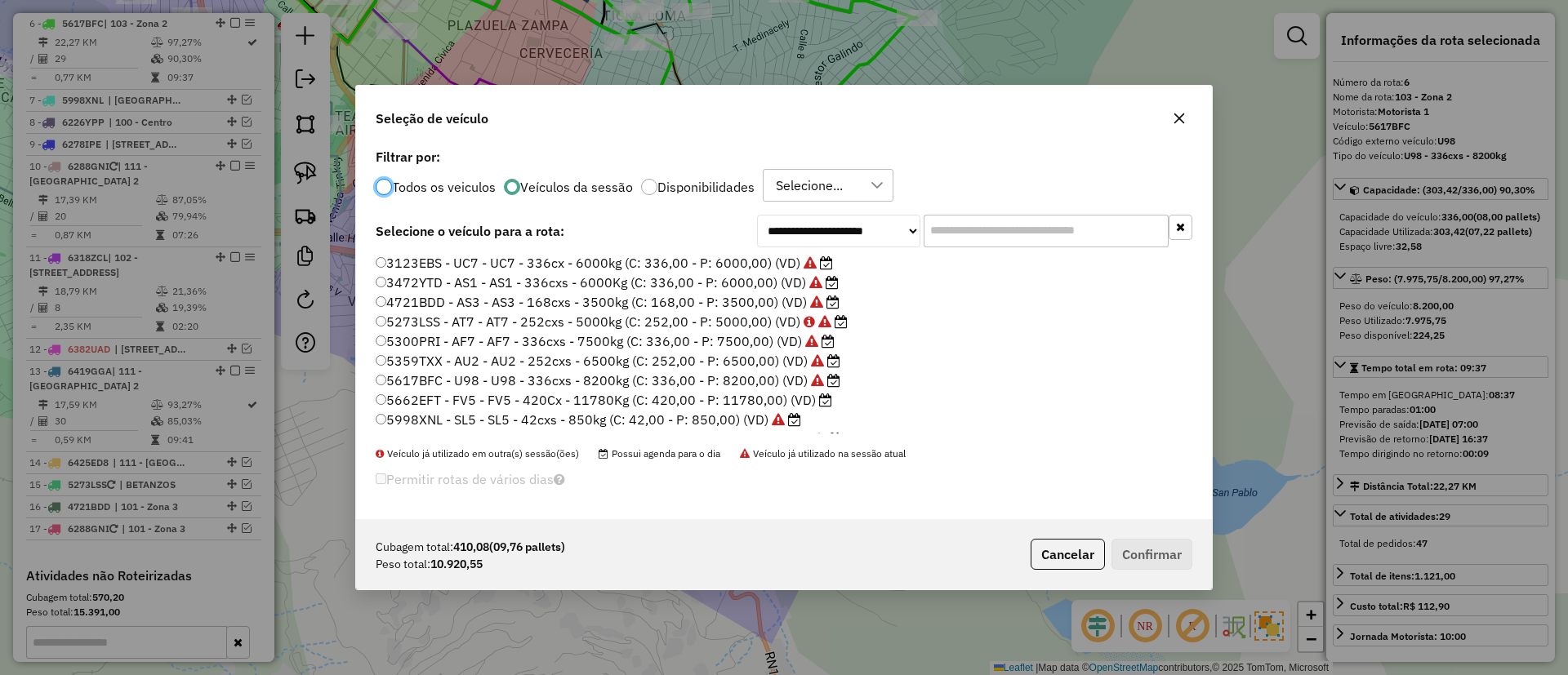
scroll to position [123, 0]
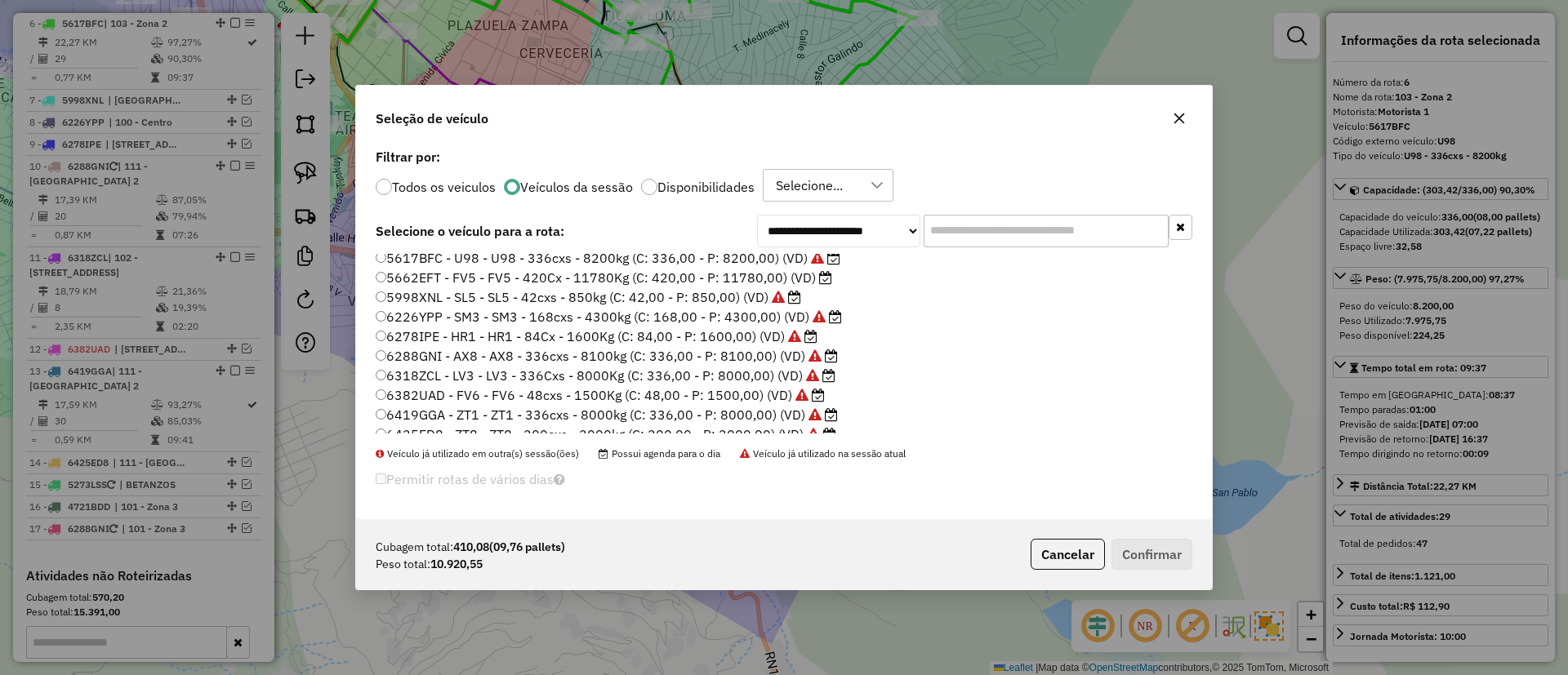
click at [794, 273] on label "5662EFT - FV5 - FV5 - 420Cx - 11780Kg (C: 420,00 - P: 11780,00) (VD)" at bounding box center [604, 277] width 456 height 19
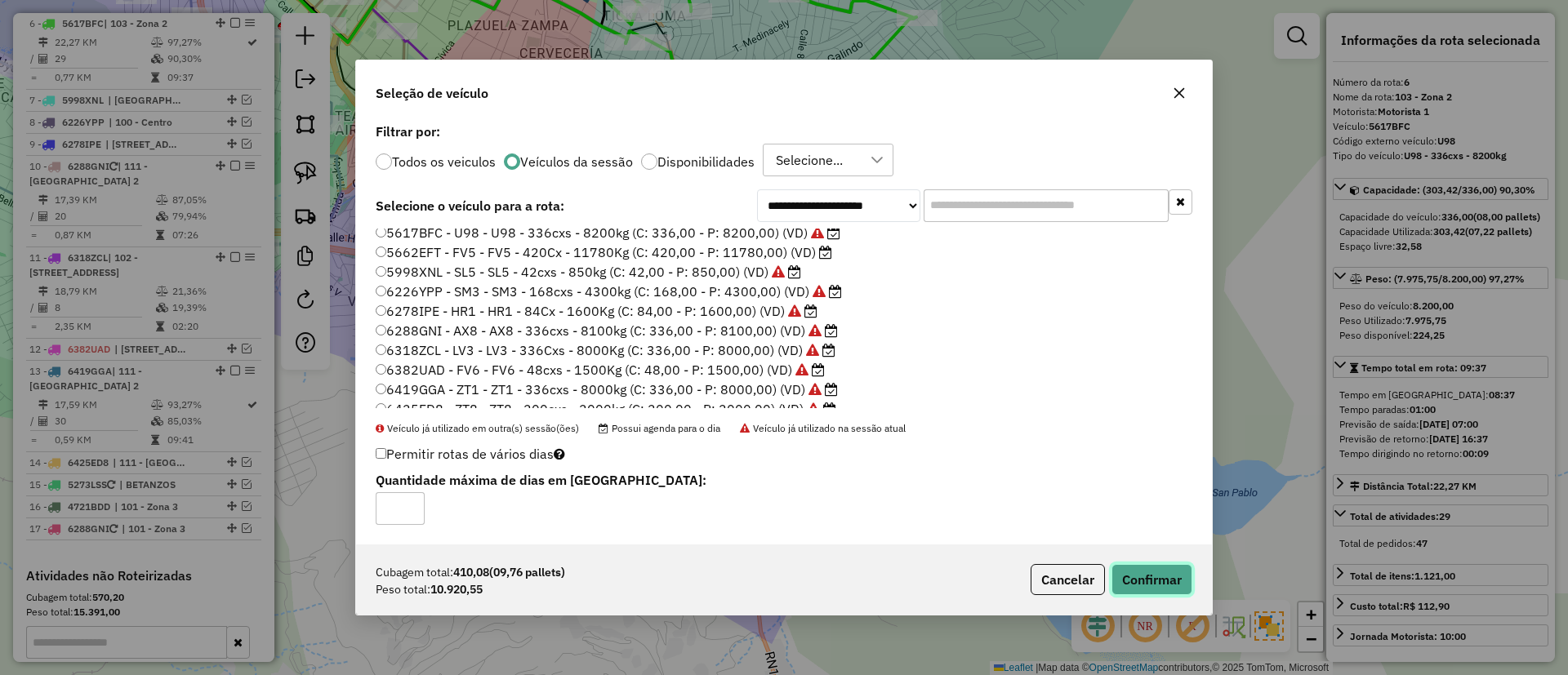
click at [1142, 579] on button "Confirmar" at bounding box center [1151, 579] width 81 height 31
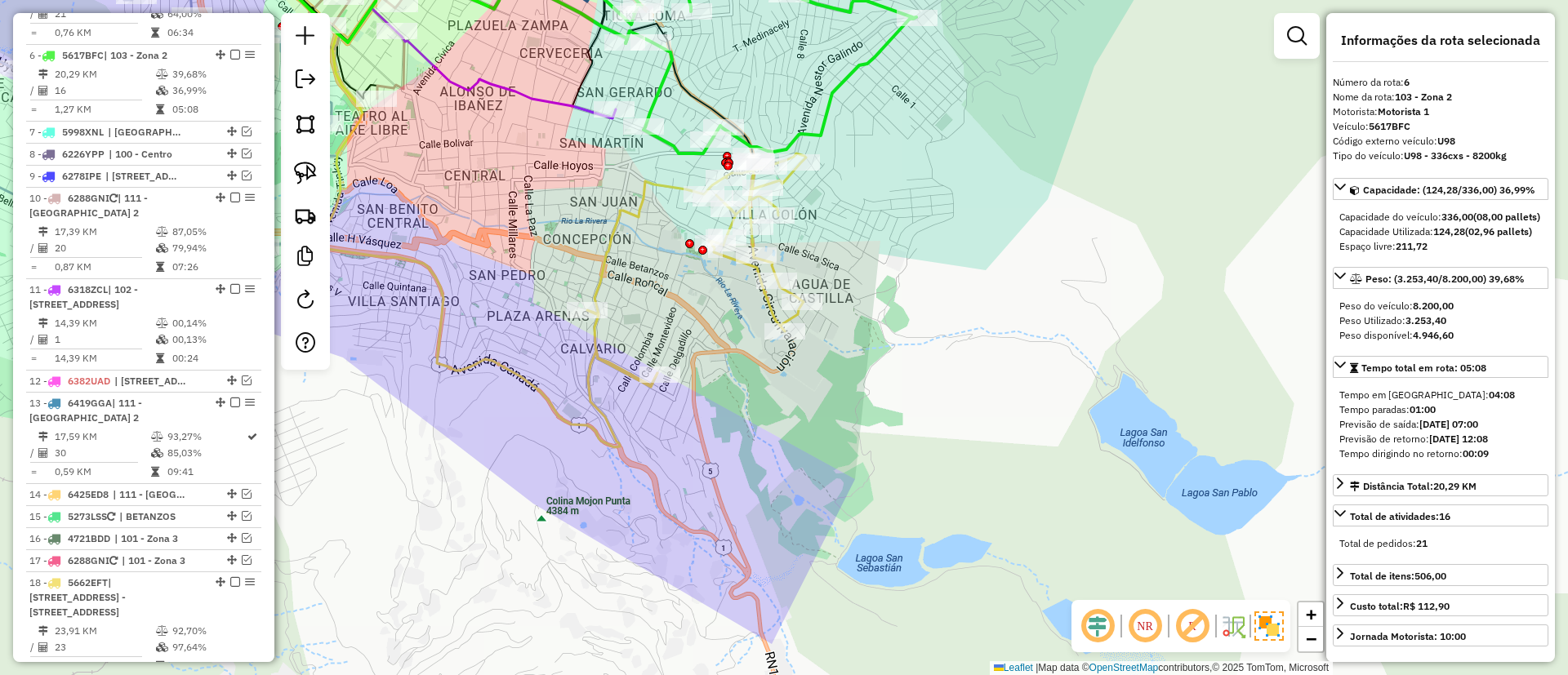
scroll to position [1071, 0]
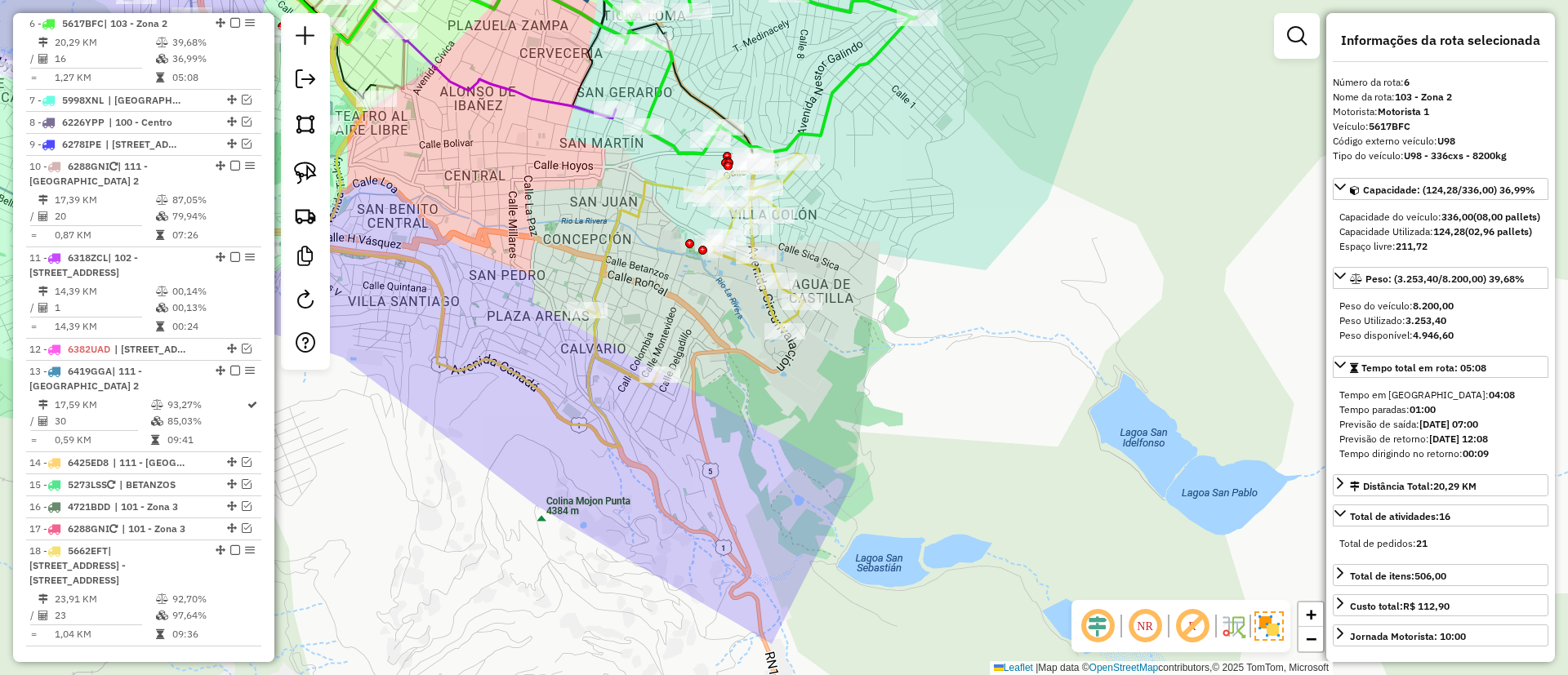
click at [637, 213] on icon at bounding box center [697, 270] width 219 height 232
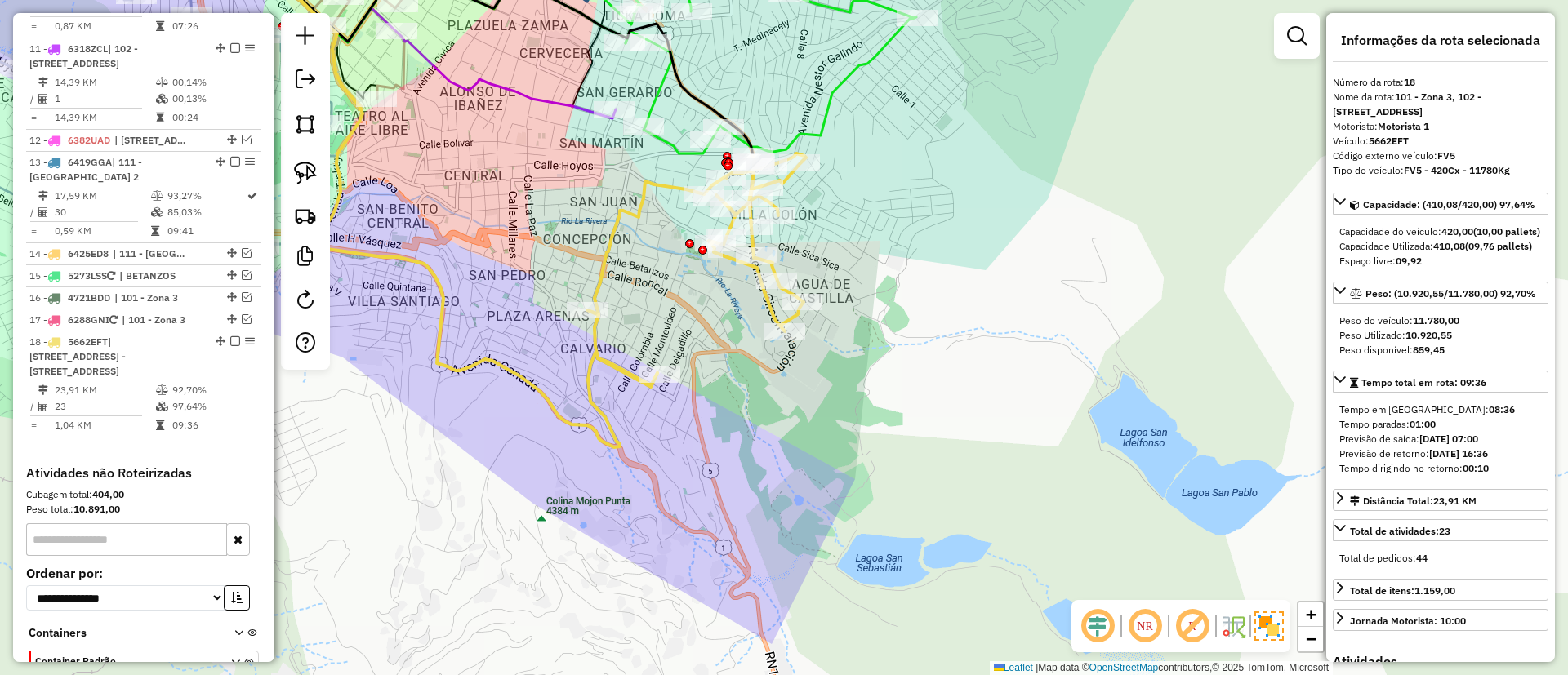
scroll to position [1407, 0]
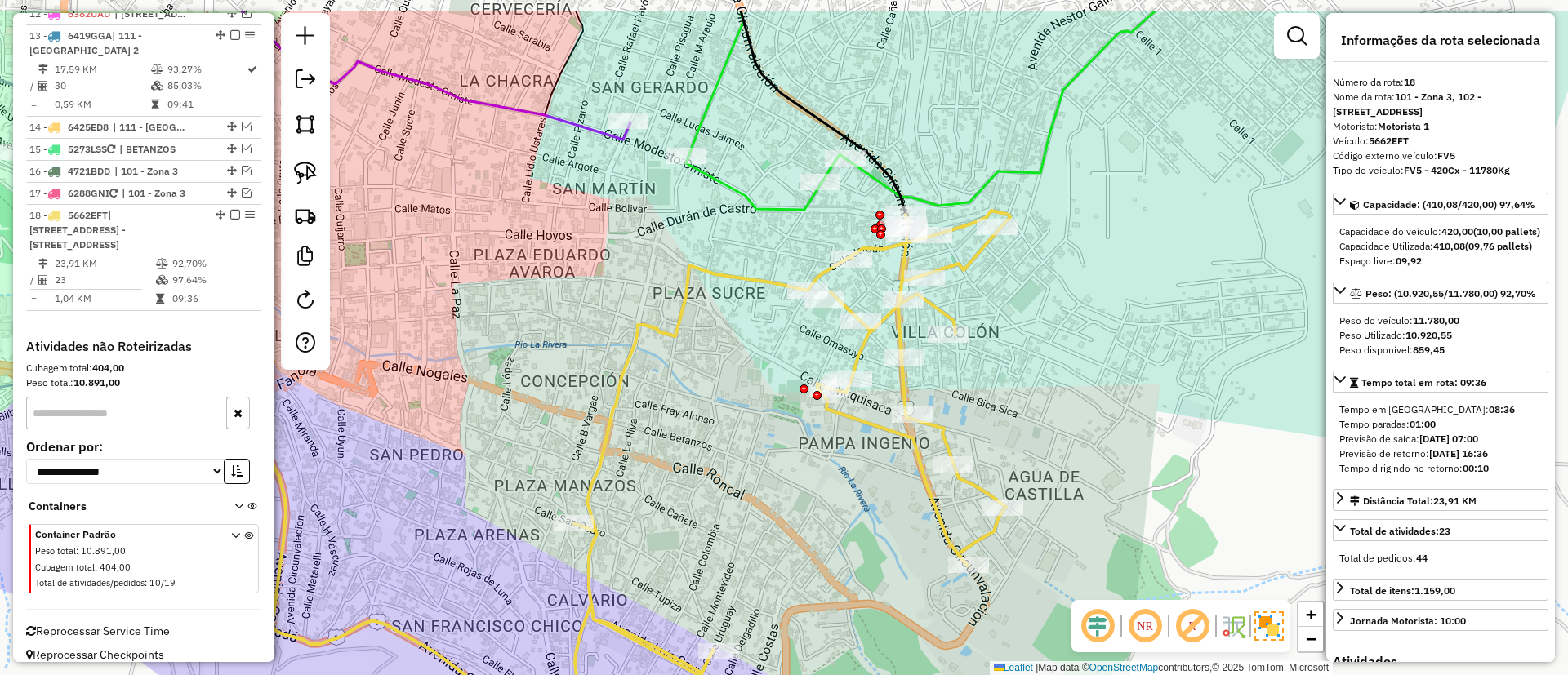
drag, startPoint x: 624, startPoint y: 233, endPoint x: 632, endPoint y: 292, distance: 59.5
click at [632, 292] on div "Janela de atendimento Grade de atendimento Capacidade Transportadoras Veículos …" at bounding box center [784, 338] width 1568 height 675
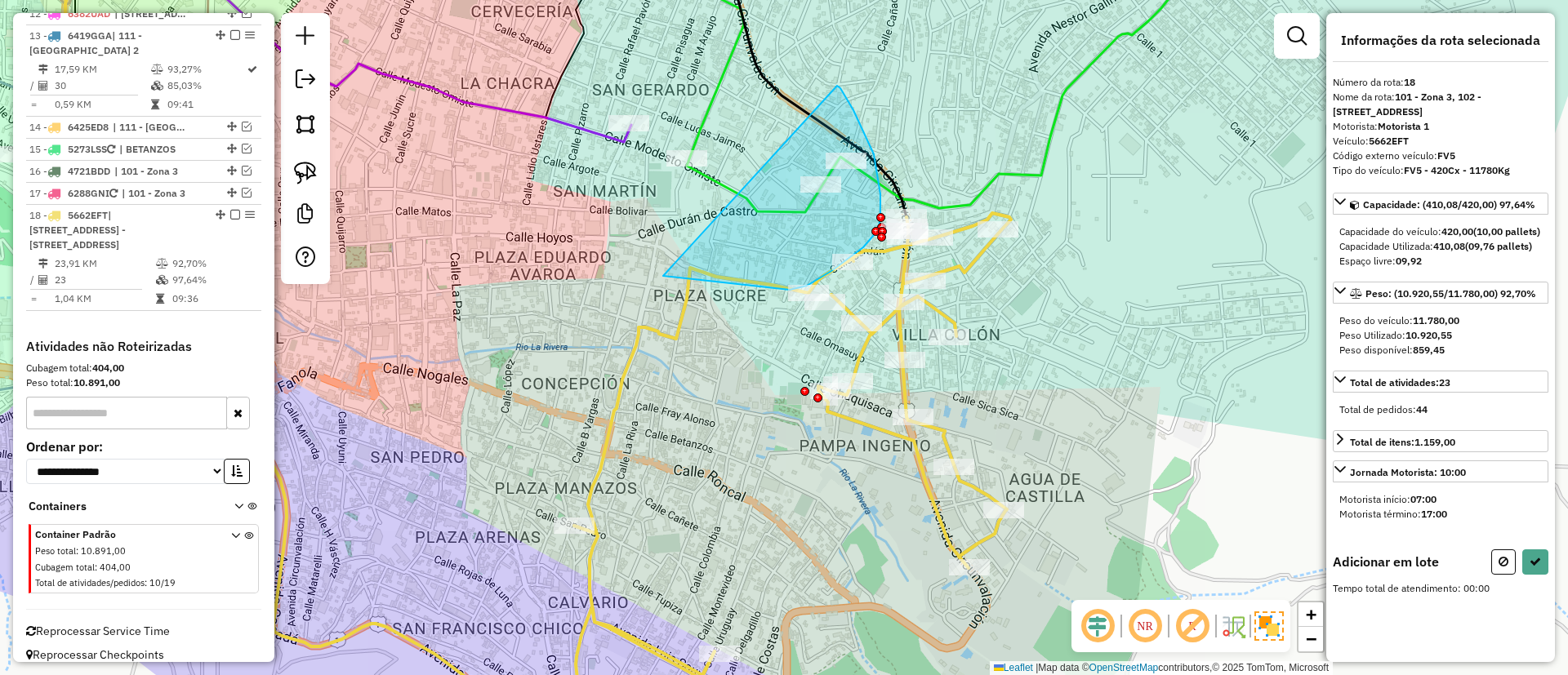
drag, startPoint x: 663, startPoint y: 276, endPoint x: 833, endPoint y: 85, distance: 255.7
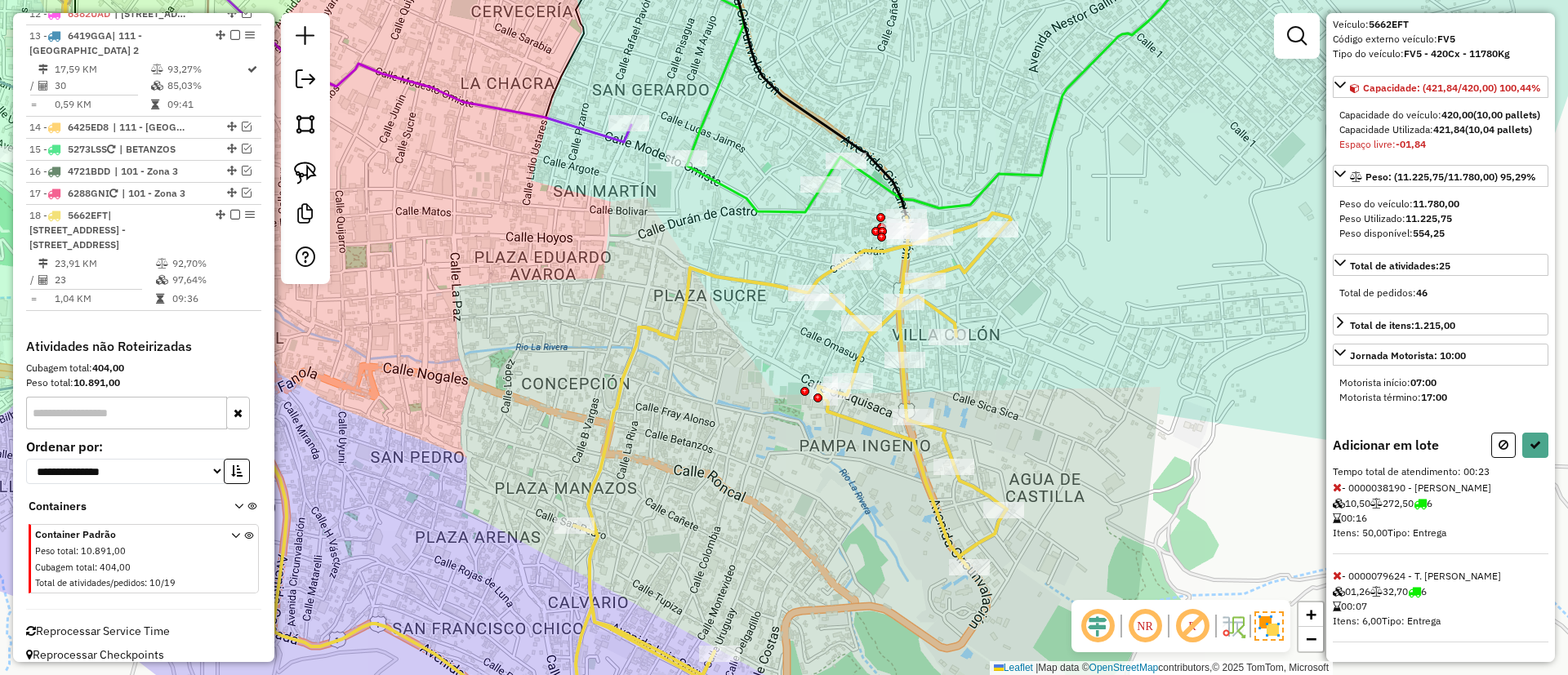
scroll to position [161, 0]
select select "**********"
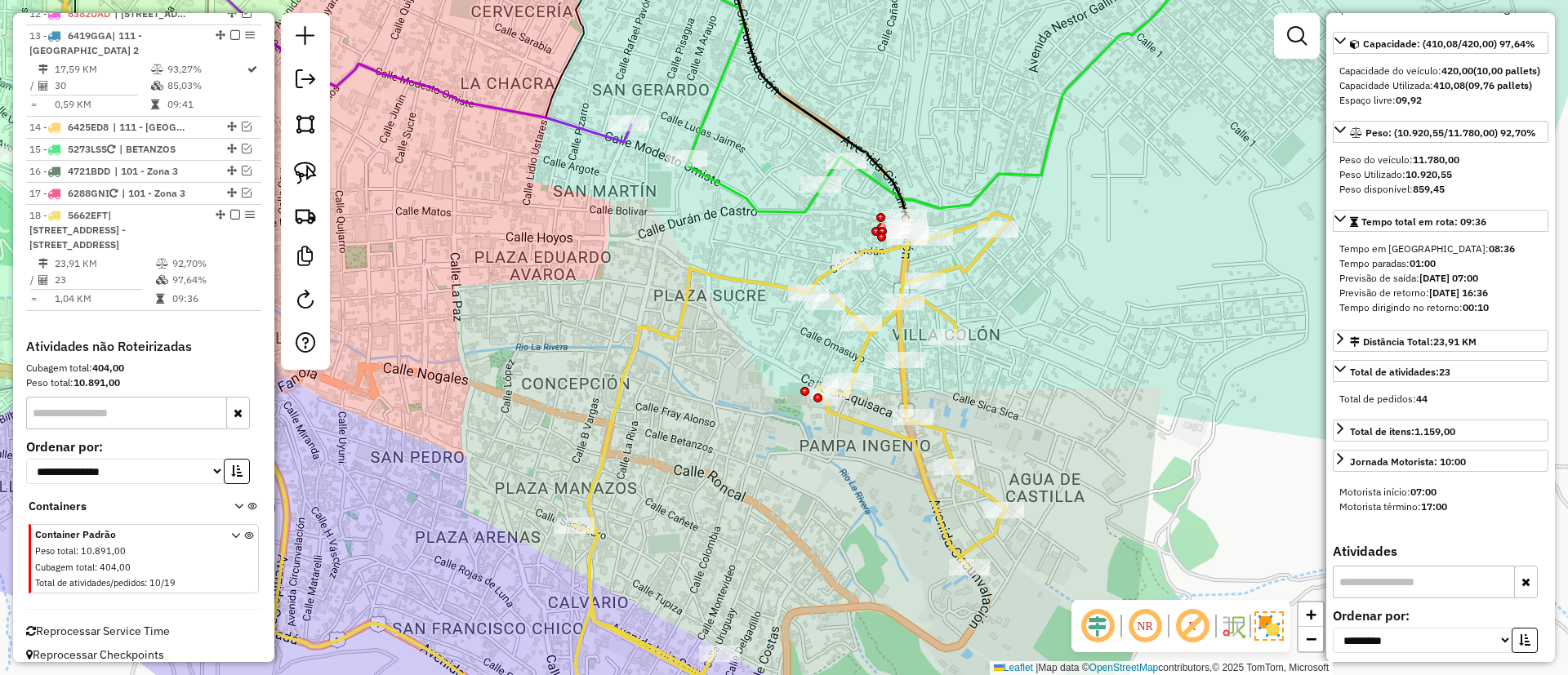
scroll to position [0, 0]
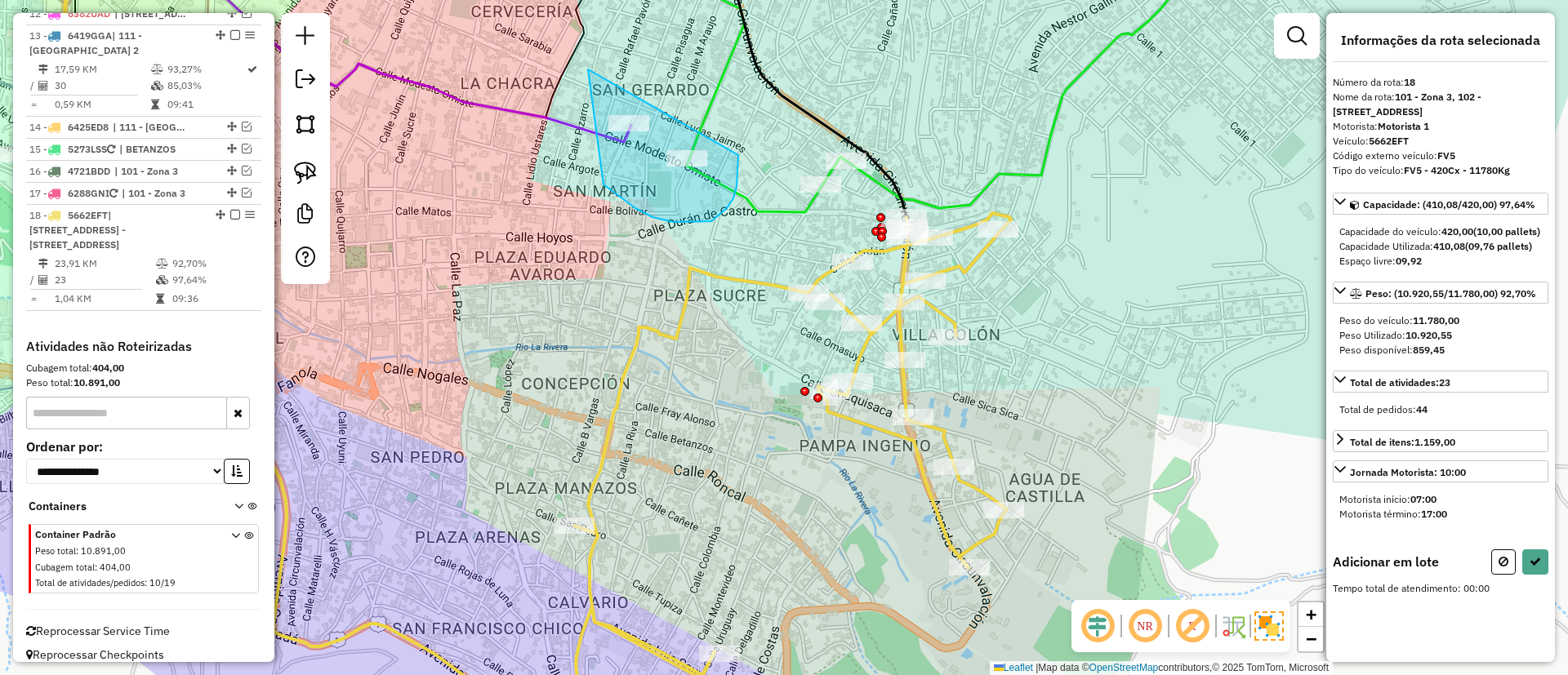
drag, startPoint x: 672, startPoint y: 222, endPoint x: 738, endPoint y: 139, distance: 106.0
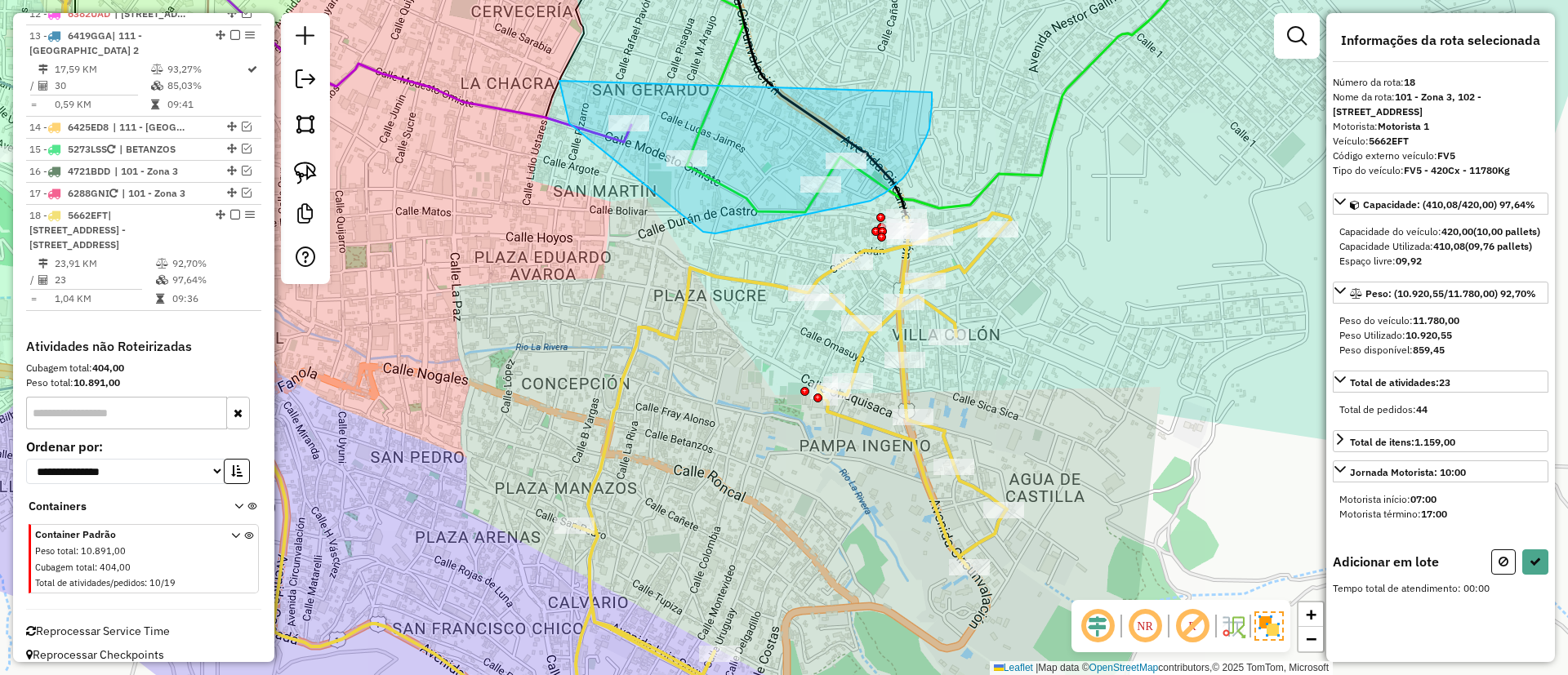
drag, startPoint x: 569, startPoint y: 124, endPoint x: 931, endPoint y: 92, distance: 363.4
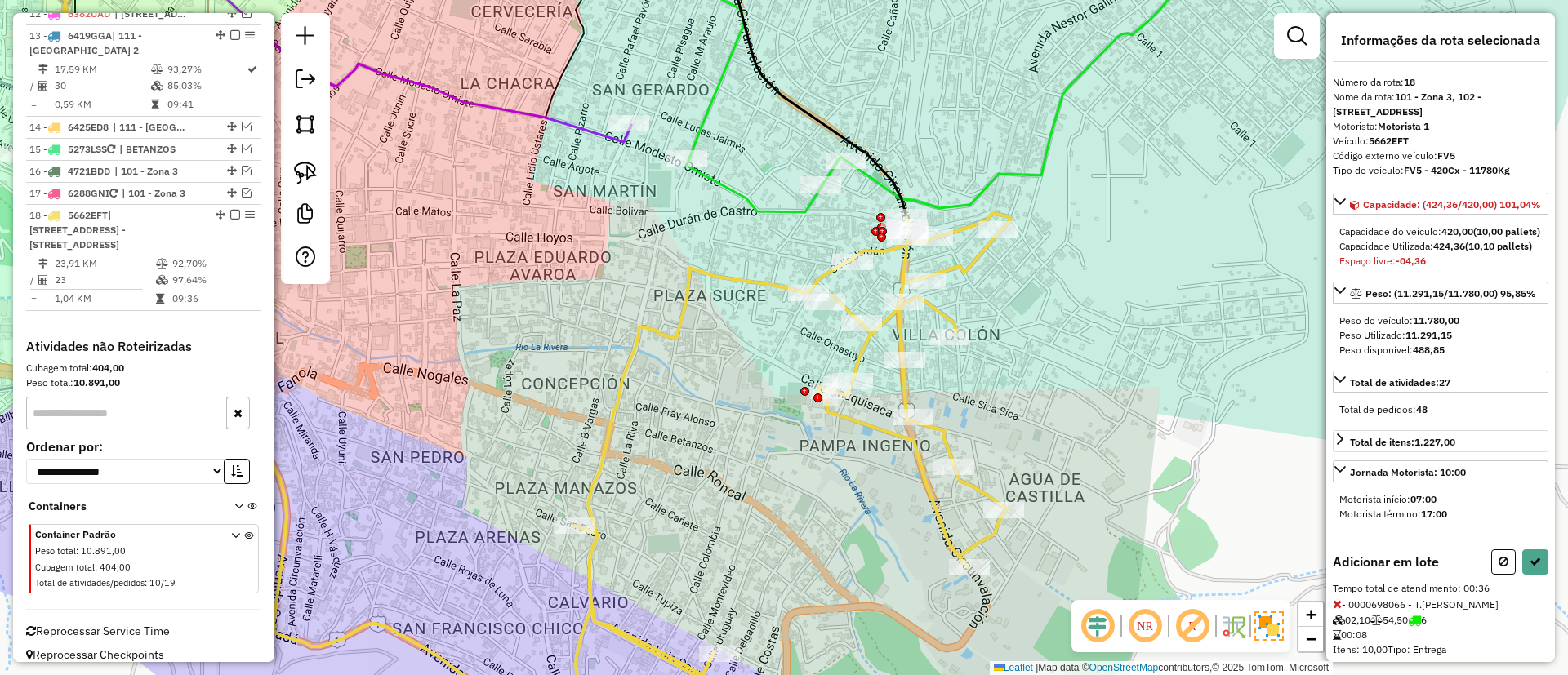
scroll to position [338, 0]
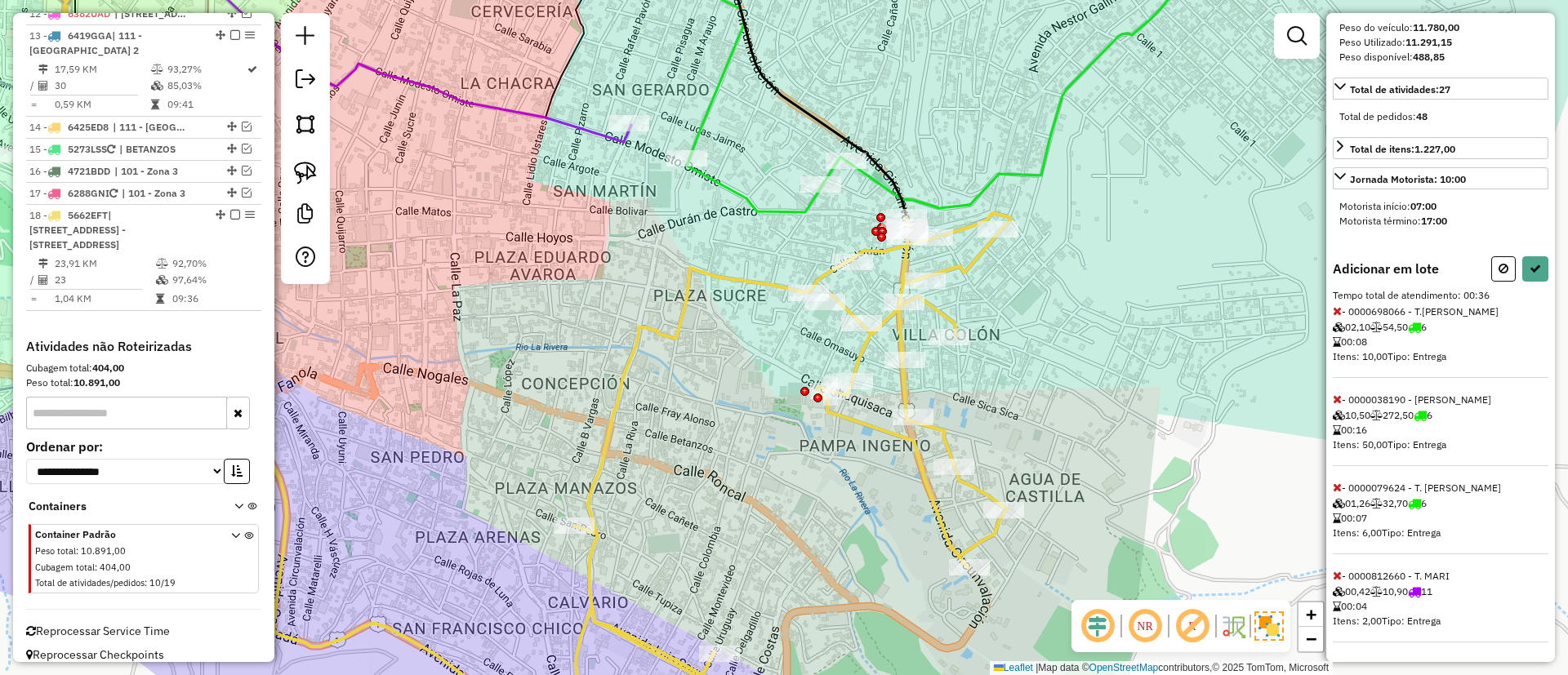
click at [1336, 395] on icon at bounding box center [1337, 399] width 9 height 12
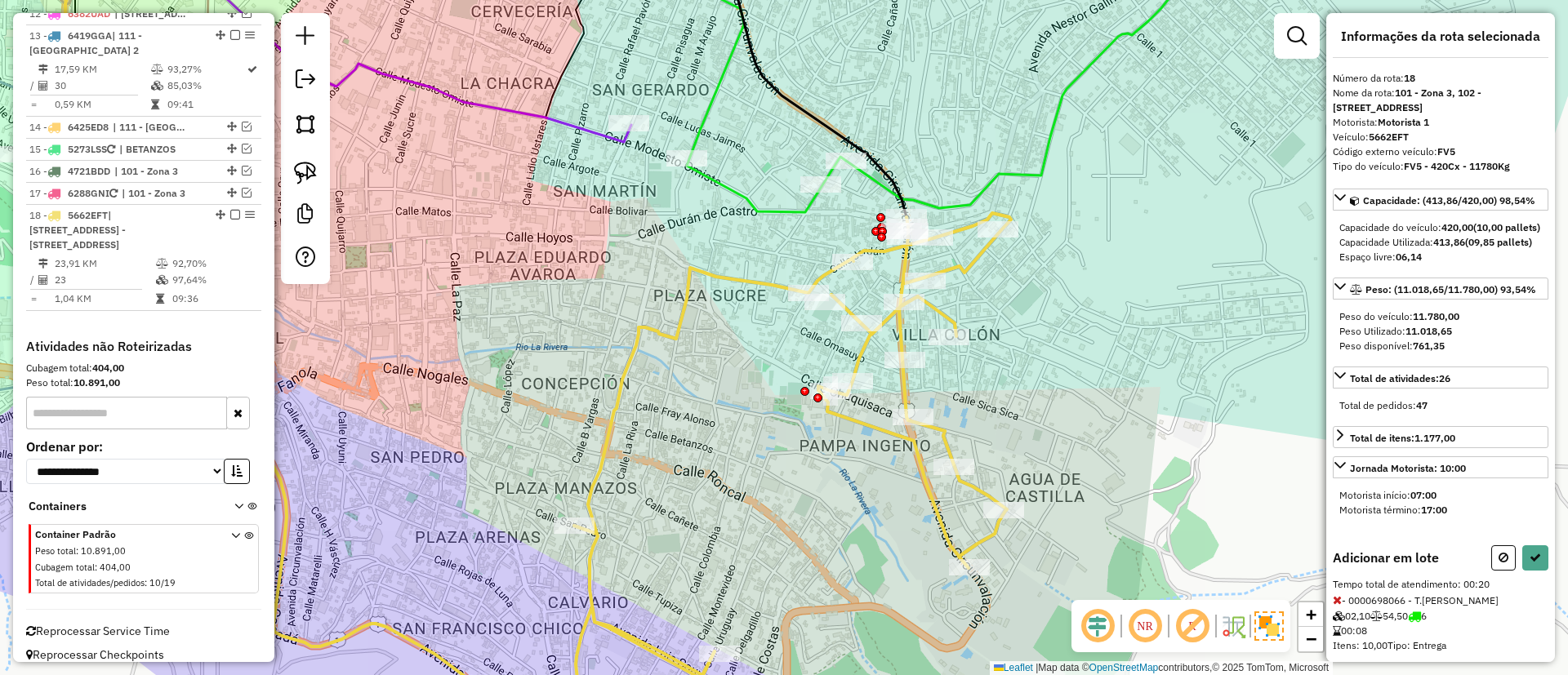
scroll to position [0, 0]
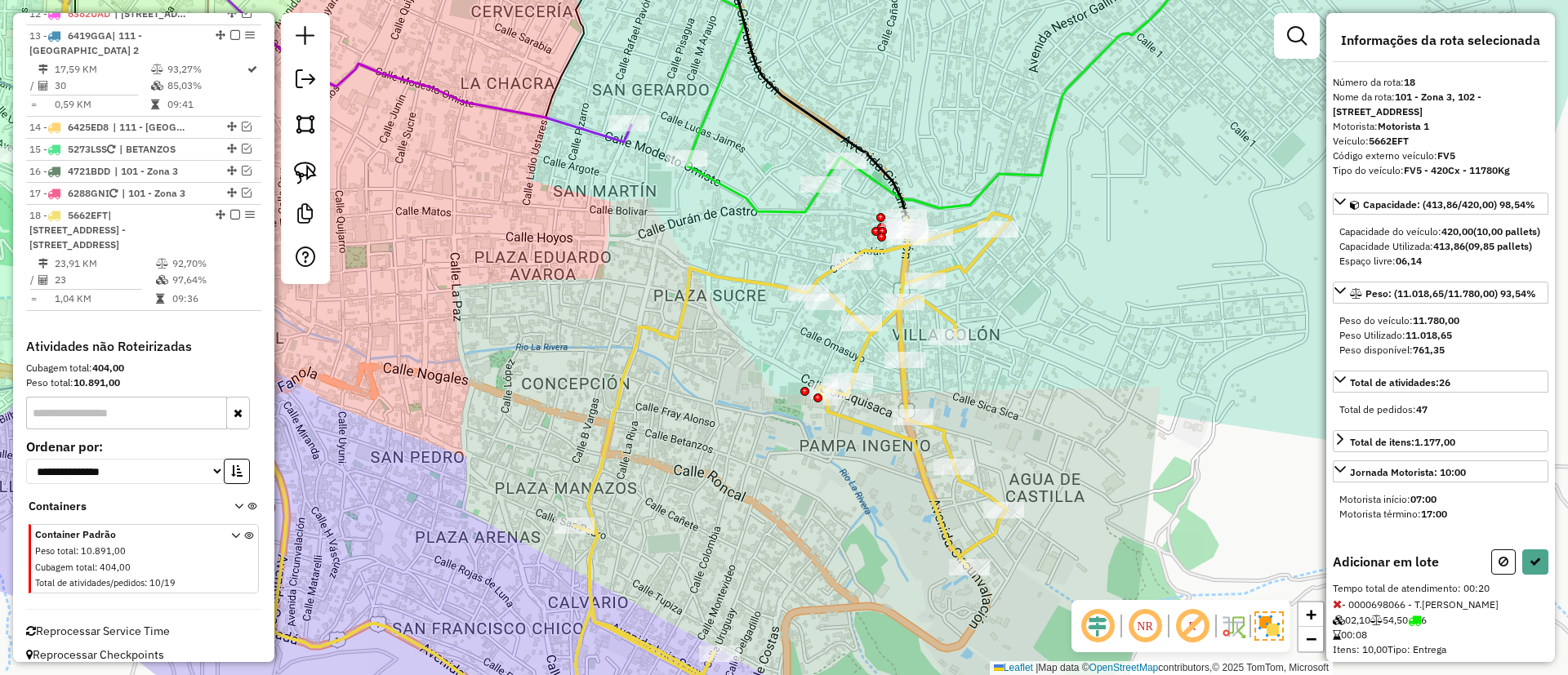
select select "**********"
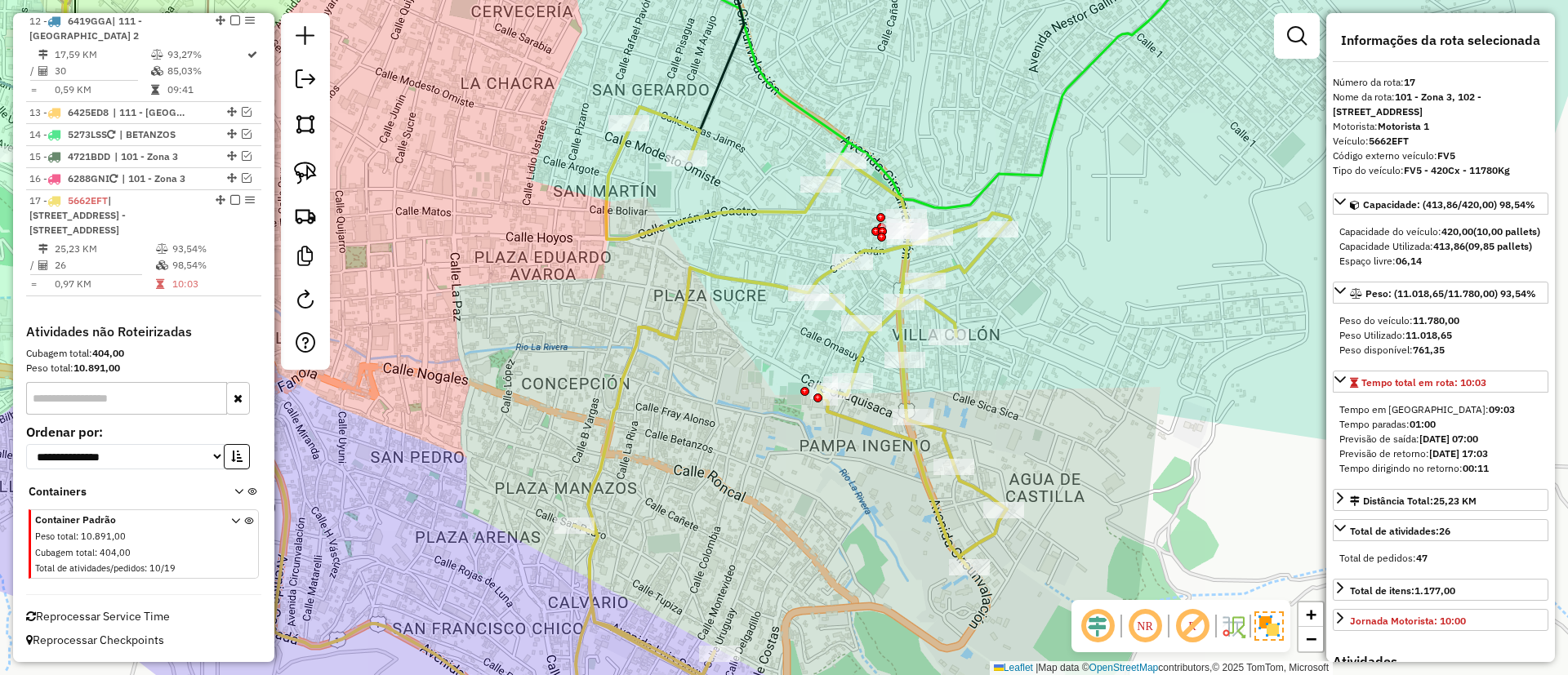
scroll to position [1316, 0]
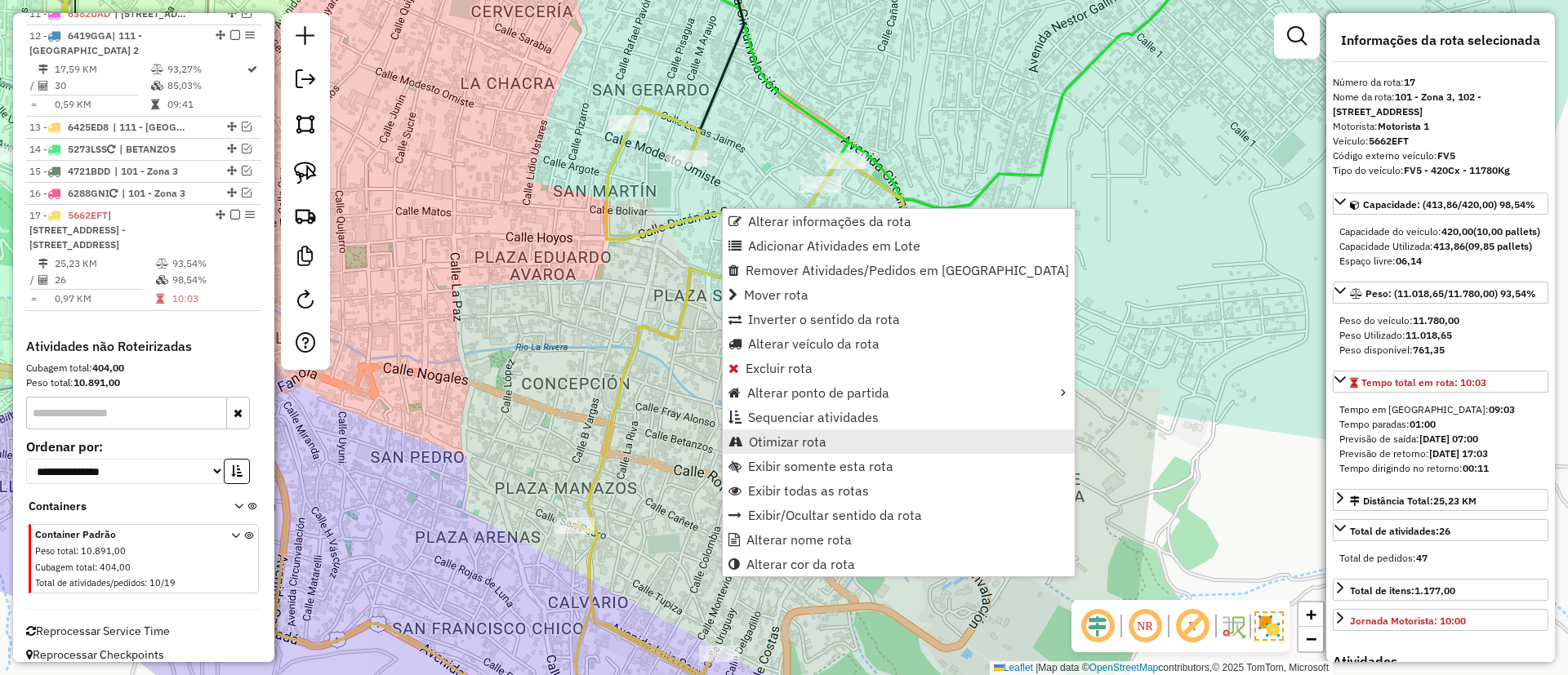
click at [800, 446] on span "Otimizar rota" at bounding box center [787, 442] width 78 height 13
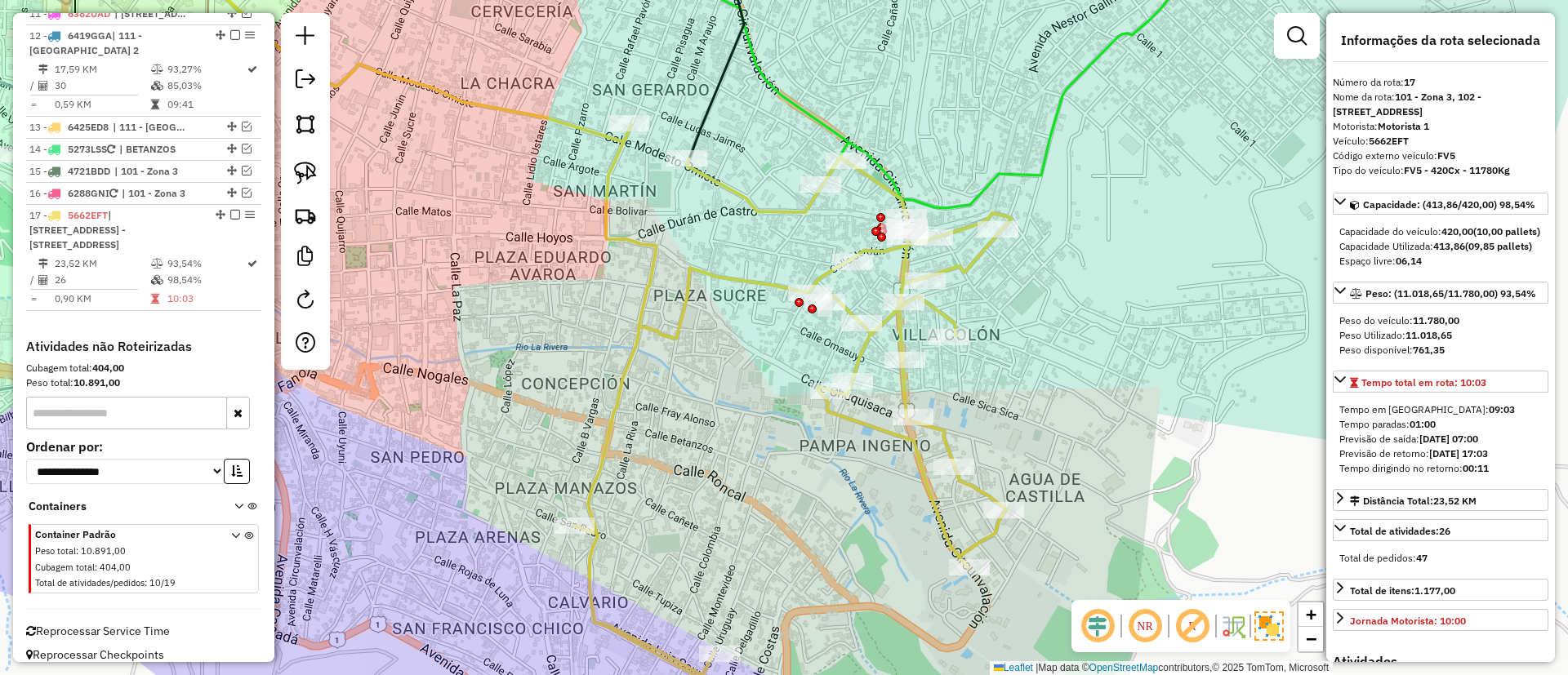
click at [129, 624] on span "Reprocessar Service Time" at bounding box center [98, 632] width 144 height 15
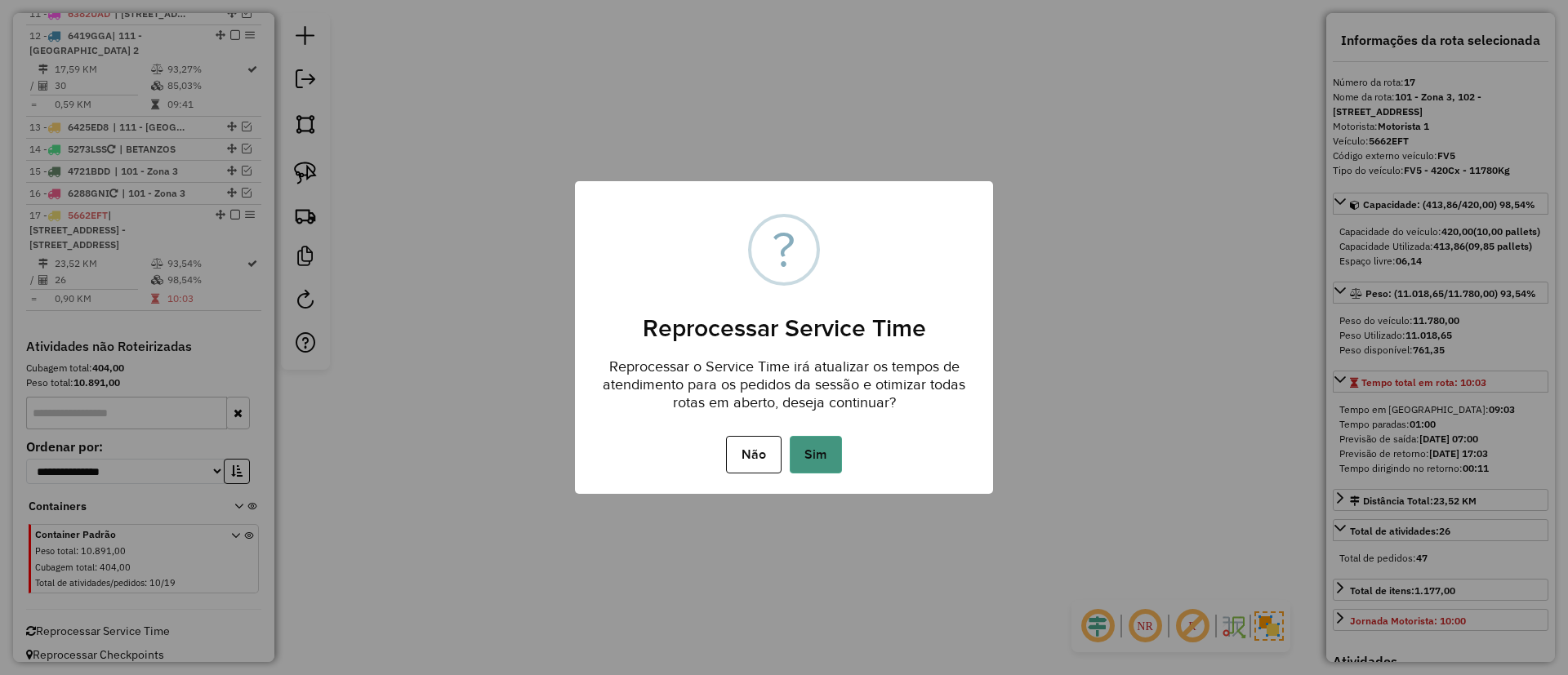
click at [821, 454] on button "Sim" at bounding box center [815, 454] width 53 height 38
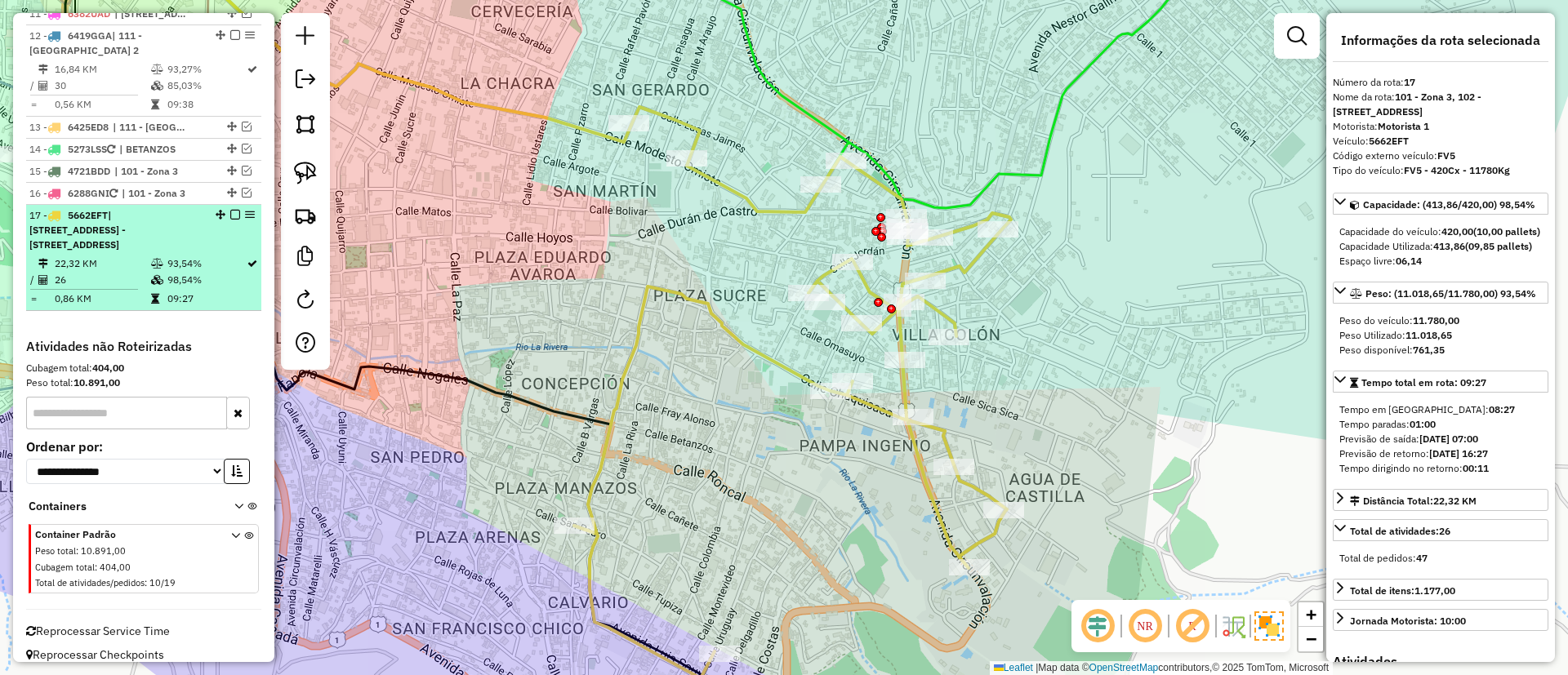
click at [231, 216] on em at bounding box center [236, 215] width 10 height 10
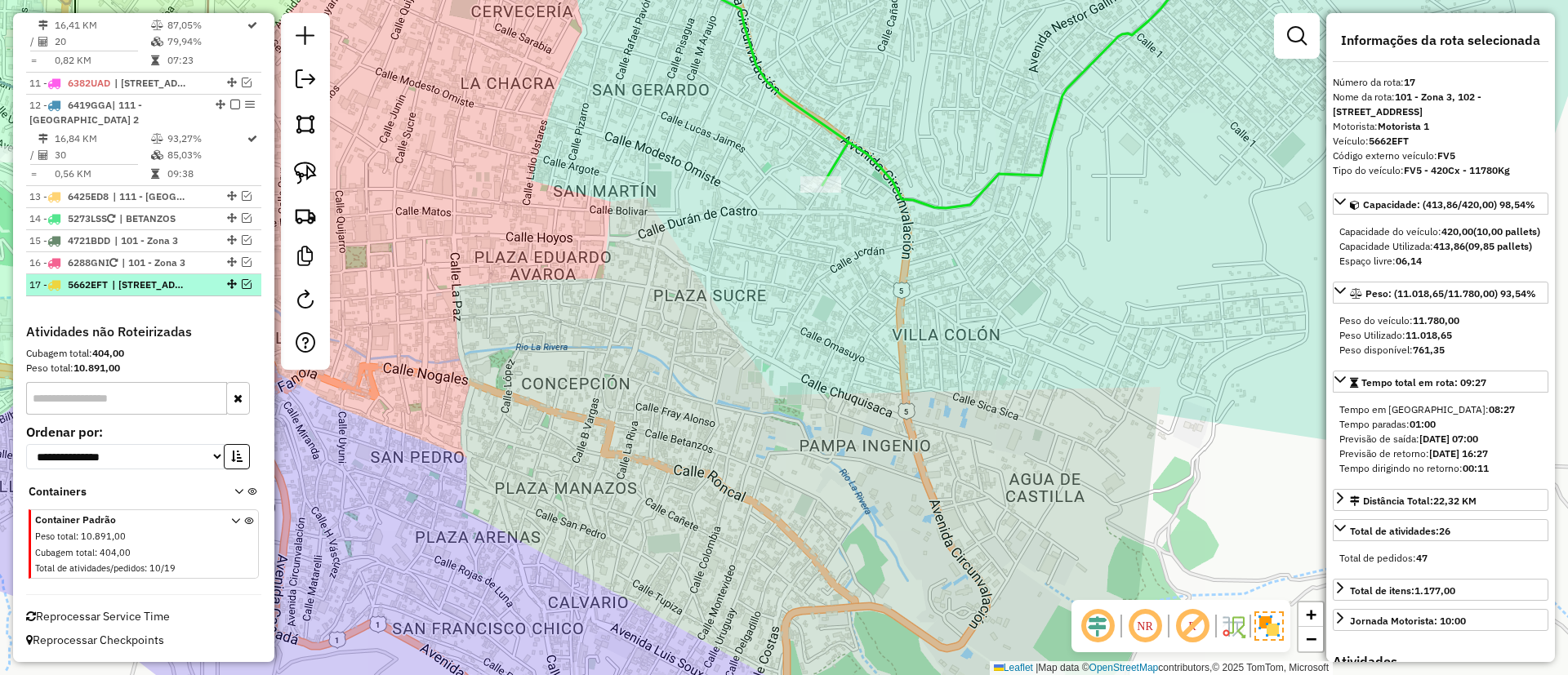
scroll to position [1246, 0]
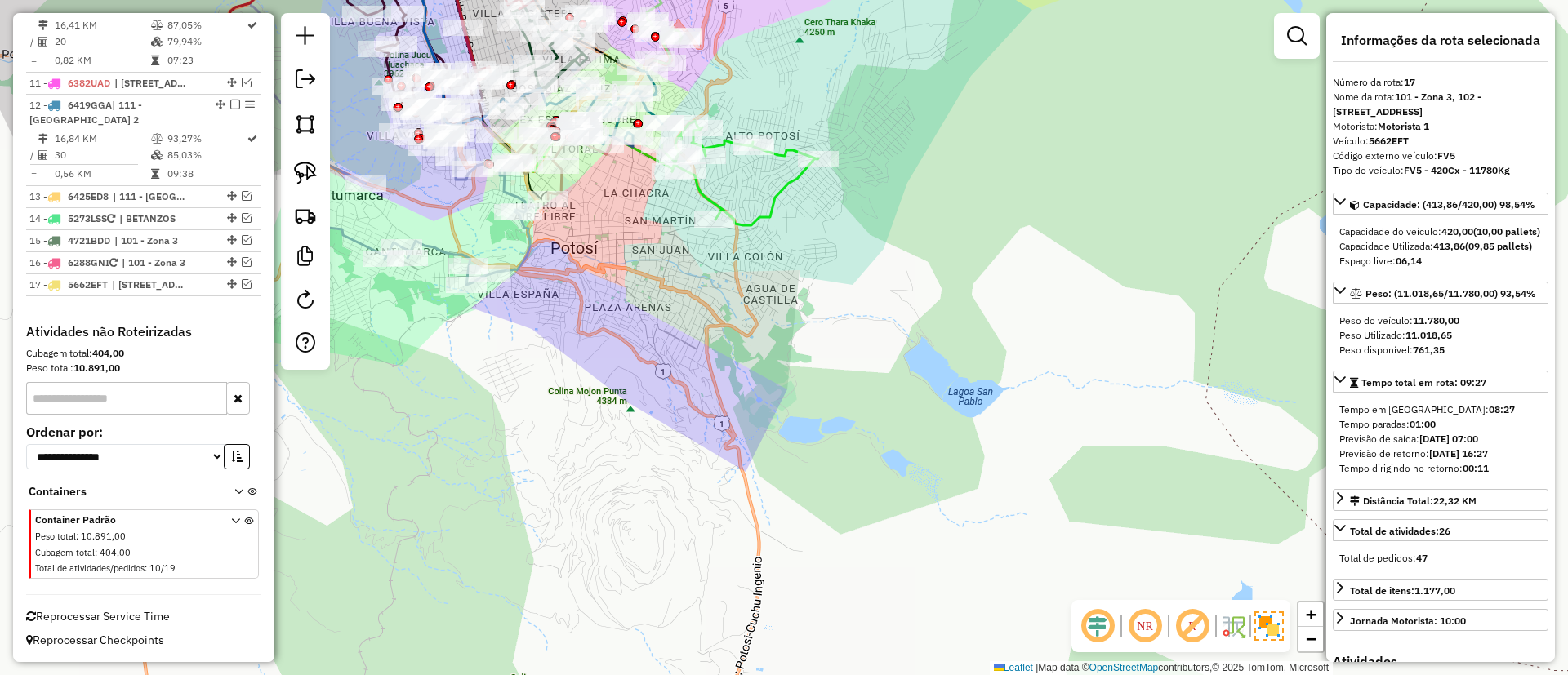
click at [783, 183] on icon at bounding box center [740, 173] width 157 height 104
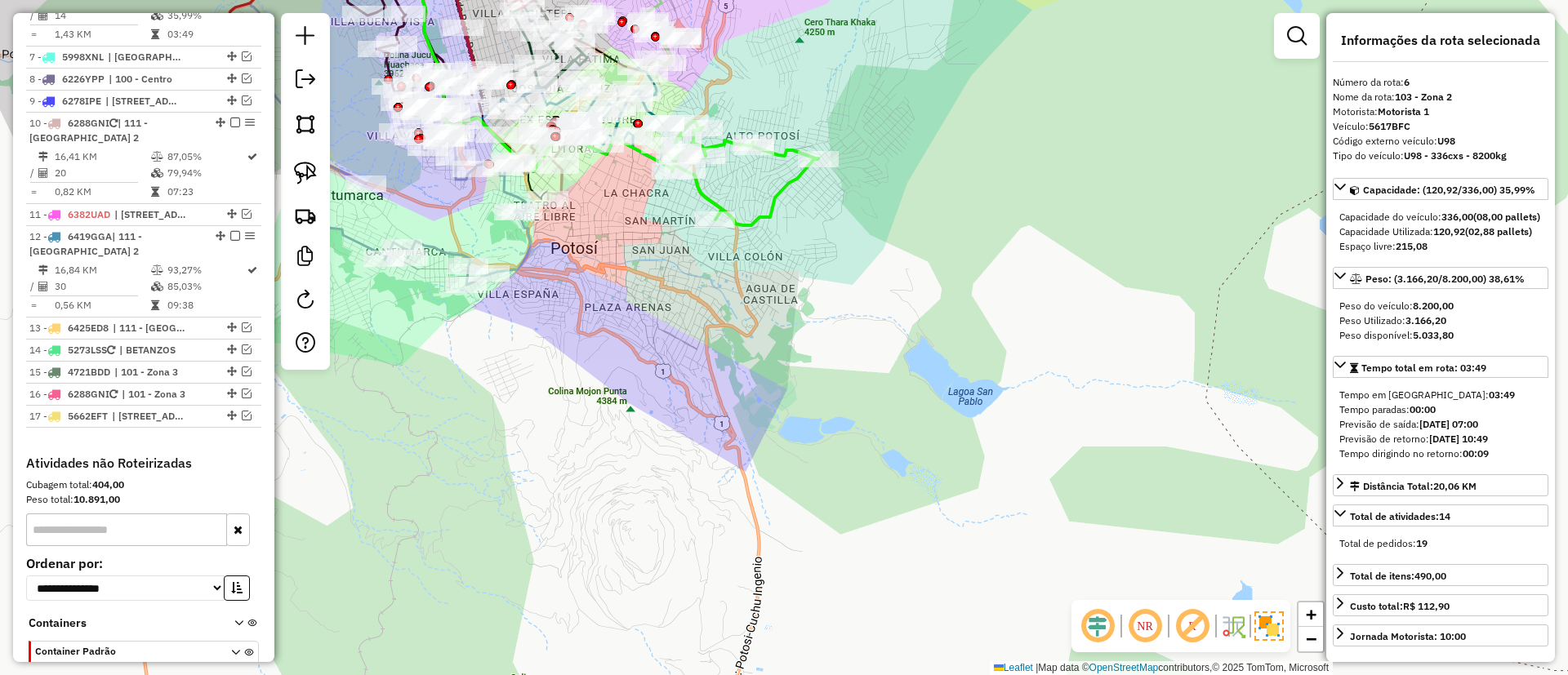
scroll to position [1071, 0]
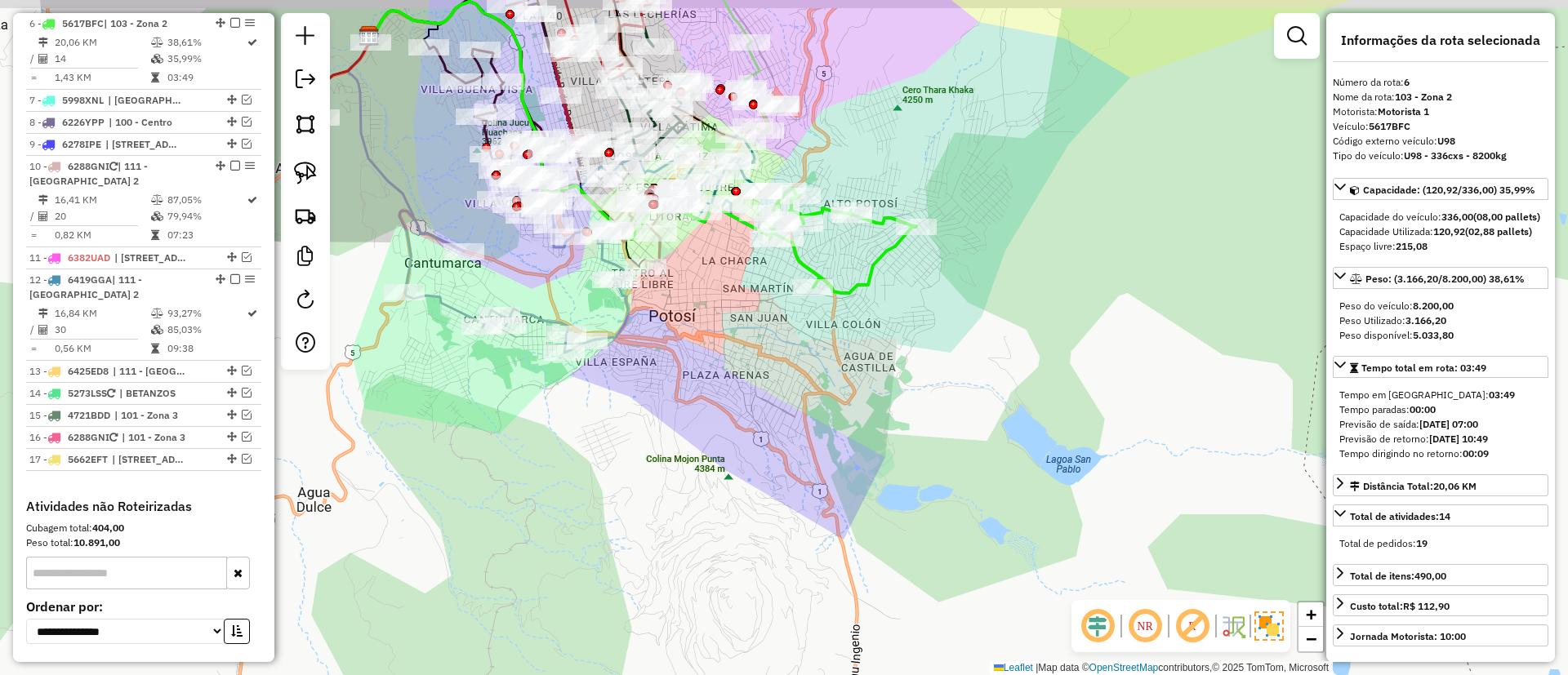
drag, startPoint x: 771, startPoint y: 185, endPoint x: 869, endPoint y: 253, distance: 119.3
click at [869, 253] on div "Janela de atendimento Grade de atendimento Capacidade Transportadoras Veículos …" at bounding box center [784, 338] width 1568 height 675
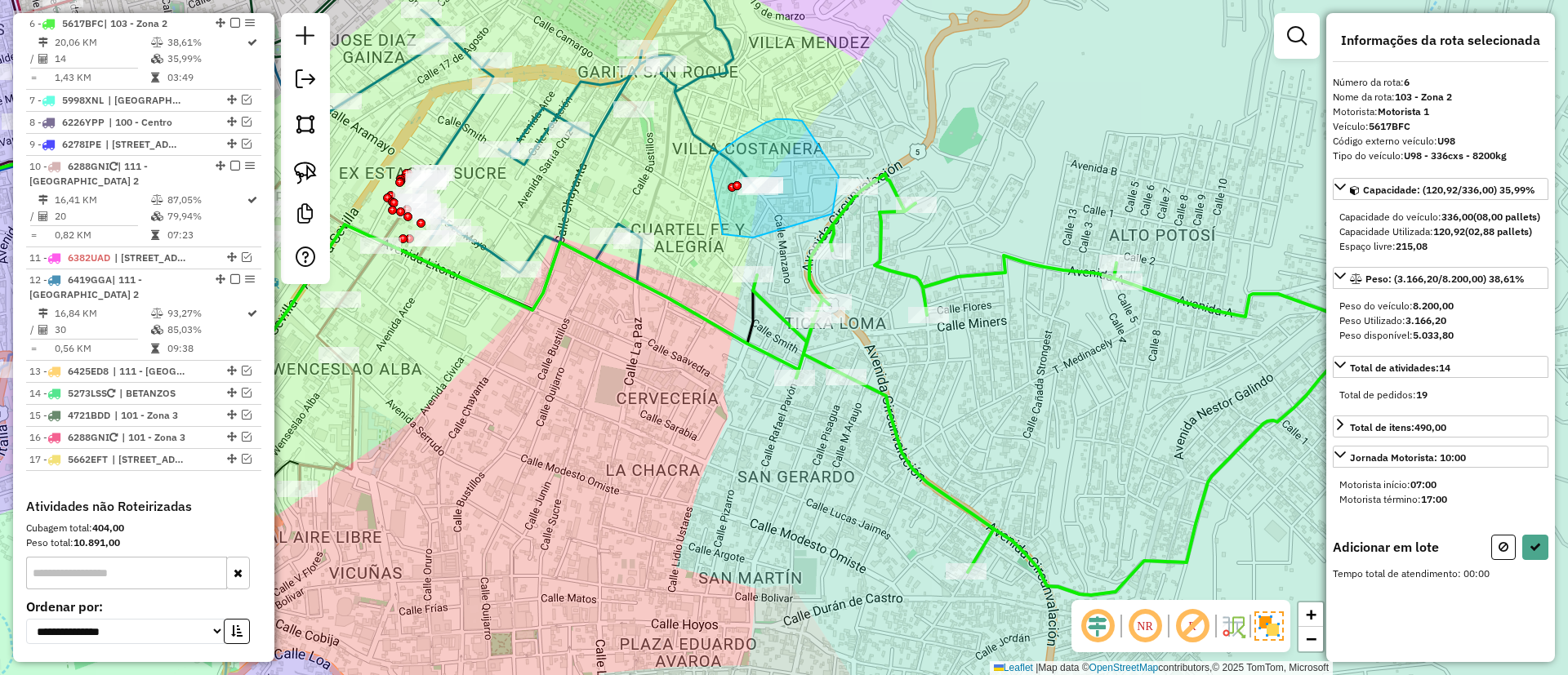
drag, startPoint x: 753, startPoint y: 237, endPoint x: 710, endPoint y: 166, distance: 83.0
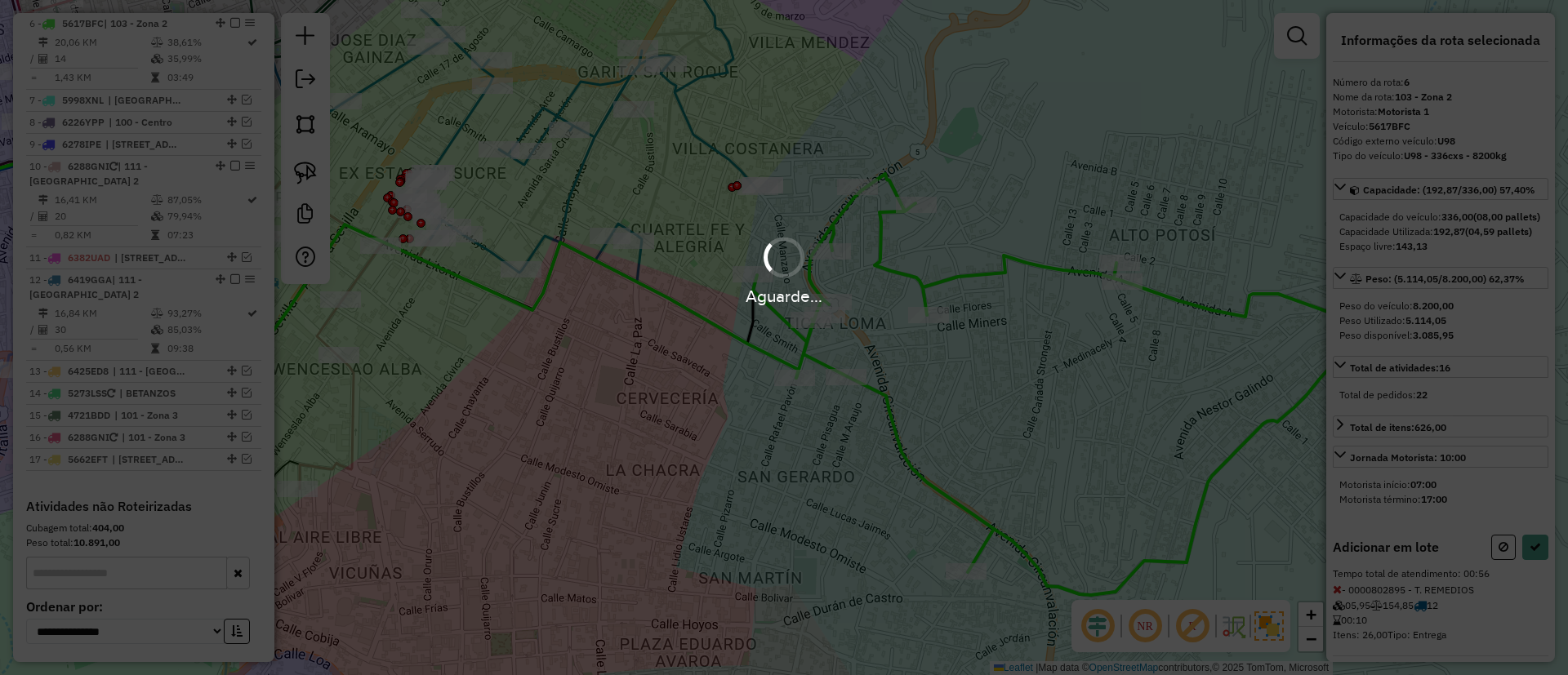
select select "**********"
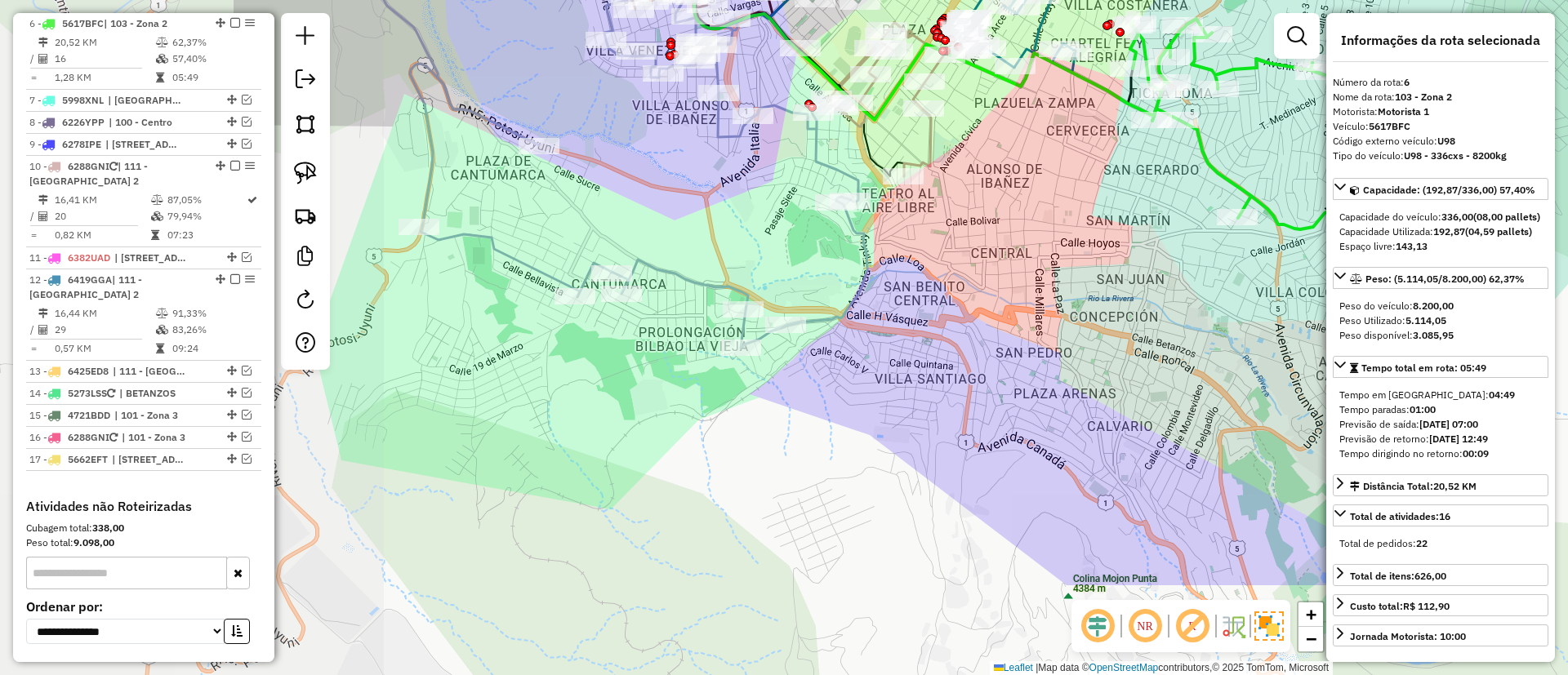
drag, startPoint x: 614, startPoint y: 297, endPoint x: 979, endPoint y: 185, distance: 381.8
click at [1006, 140] on div "Janela de atendimento Grade de atendimento Capacidade Transportadoras Veículos …" at bounding box center [784, 338] width 1568 height 675
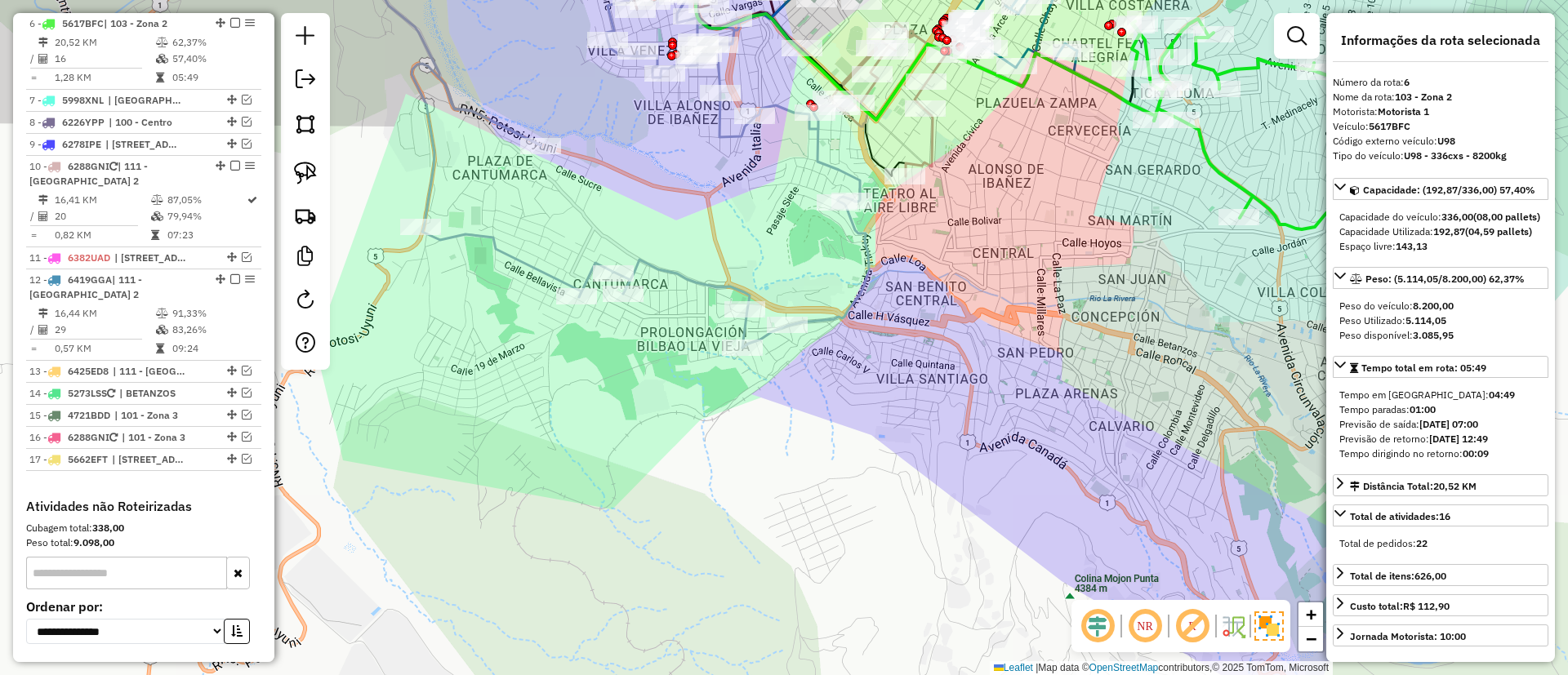
click at [720, 278] on icon at bounding box center [640, 165] width 457 height 364
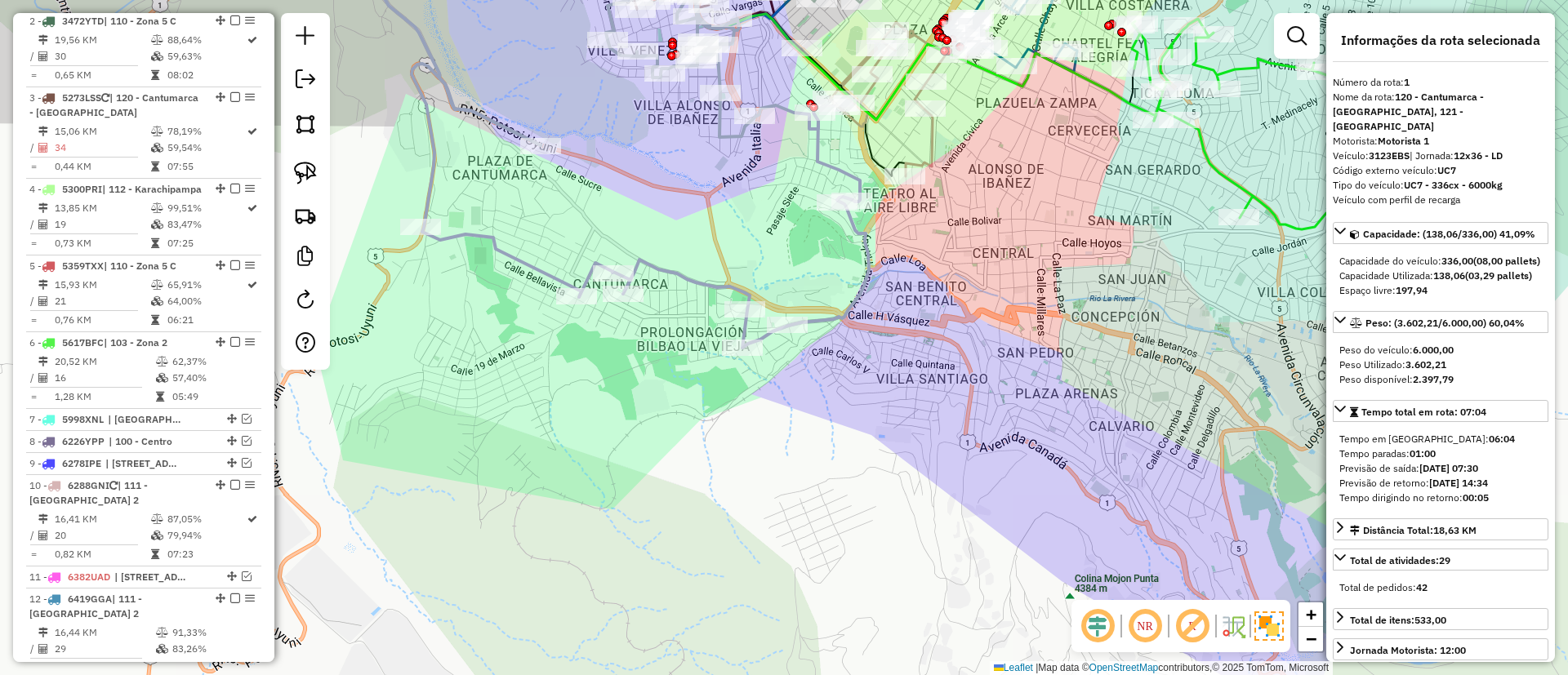
scroll to position [643, 0]
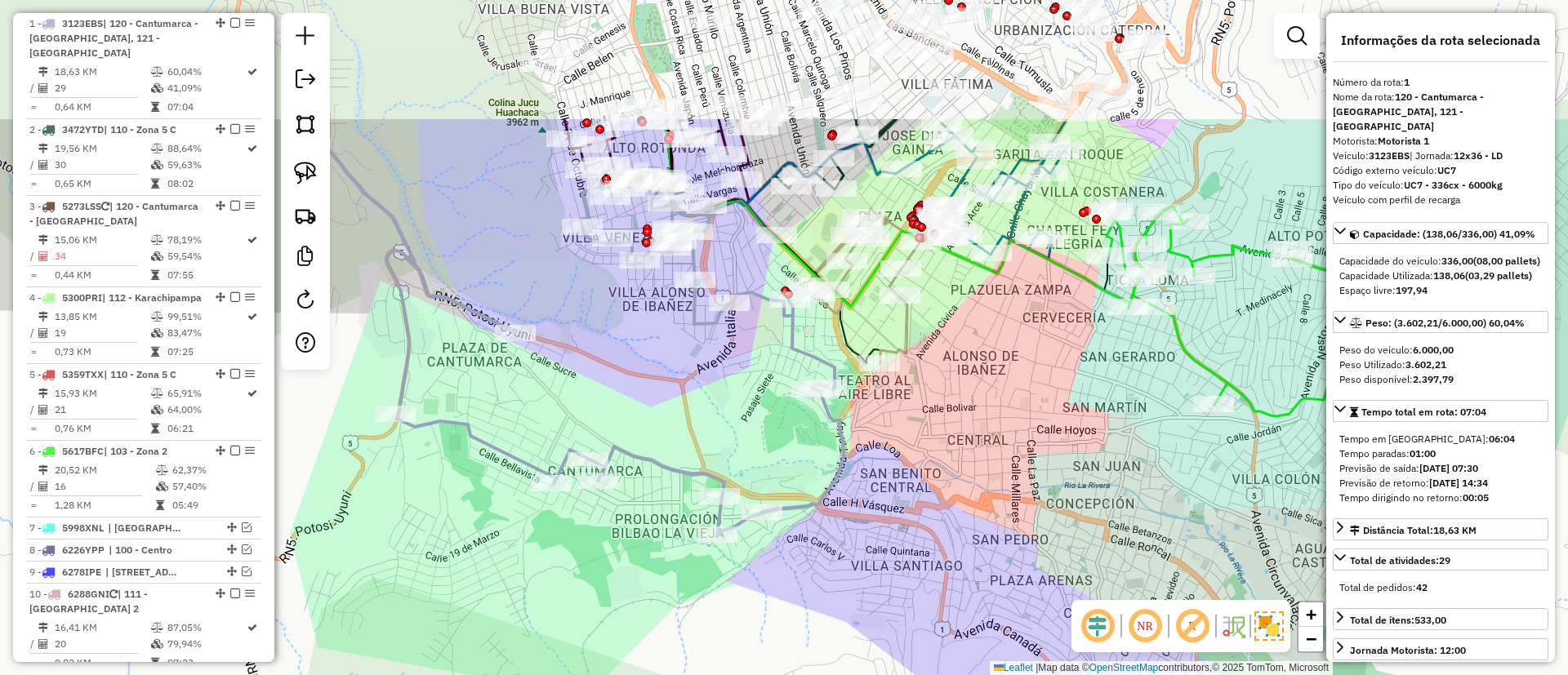
drag, startPoint x: 691, startPoint y: 295, endPoint x: 665, endPoint y: 413, distance: 120.8
click at [665, 413] on div "Janela de atendimento Grade de atendimento Capacidade Transportadoras Veículos …" at bounding box center [784, 338] width 1568 height 675
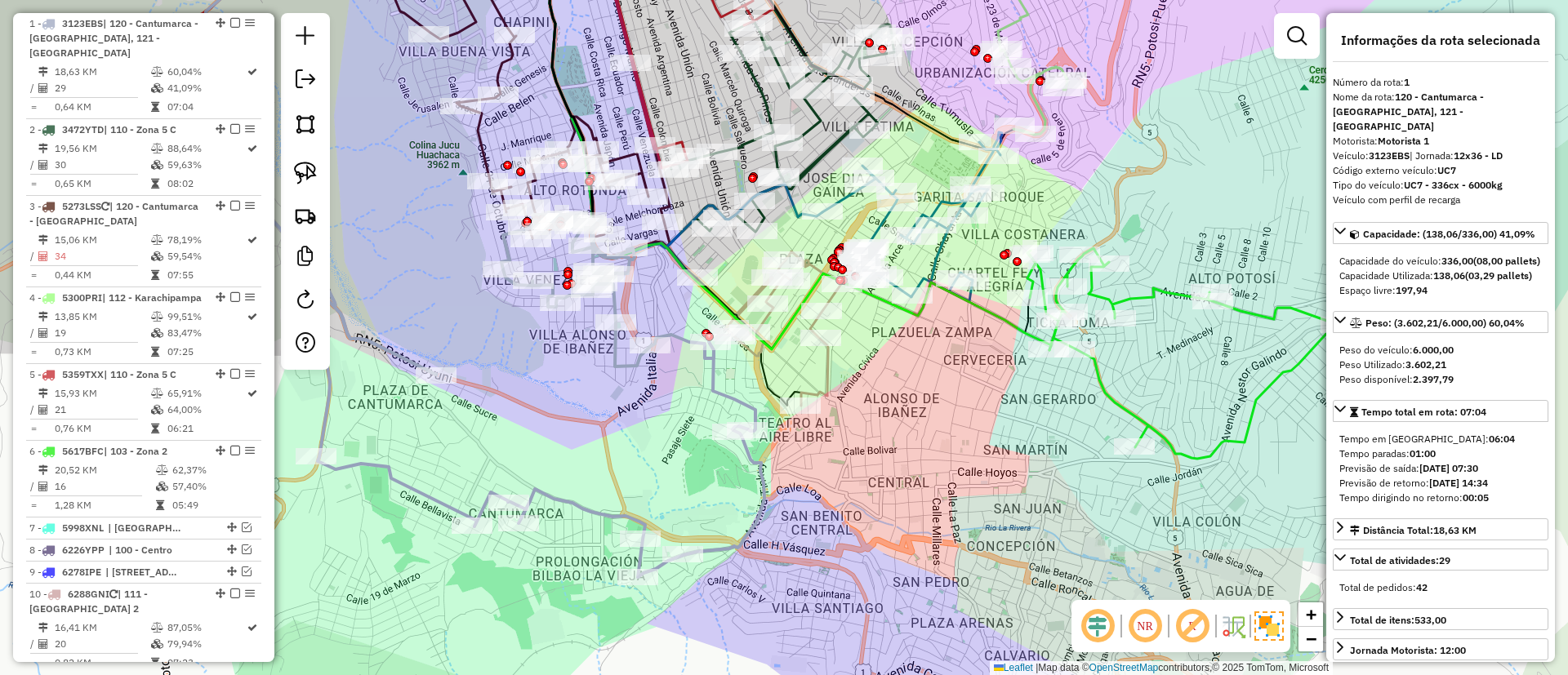
drag, startPoint x: 490, startPoint y: 199, endPoint x: 419, endPoint y: 236, distance: 80.1
click at [419, 236] on div "Janela de atendimento Grade de atendimento Capacidade Transportadoras Veículos …" at bounding box center [784, 338] width 1568 height 675
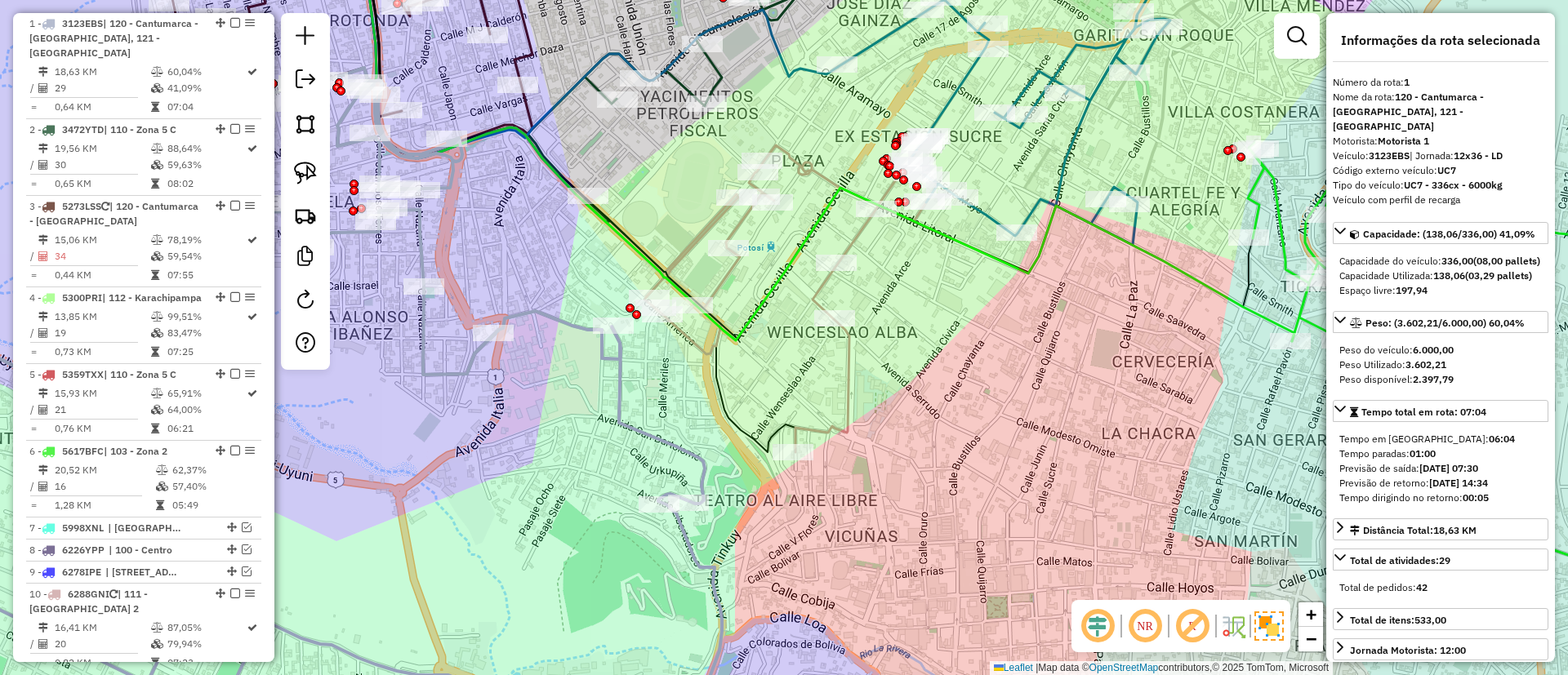
click at [851, 384] on icon at bounding box center [888, 254] width 488 height 396
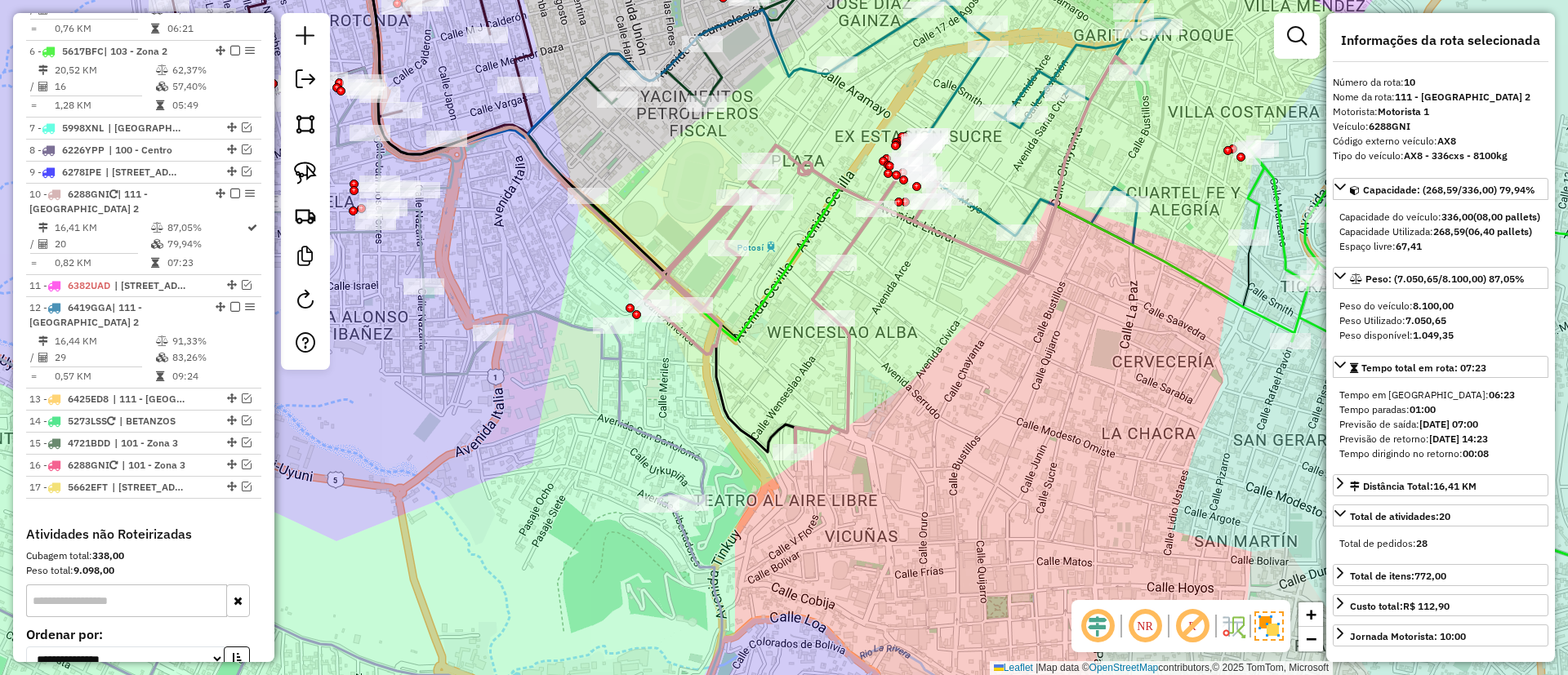
scroll to position [1214, 0]
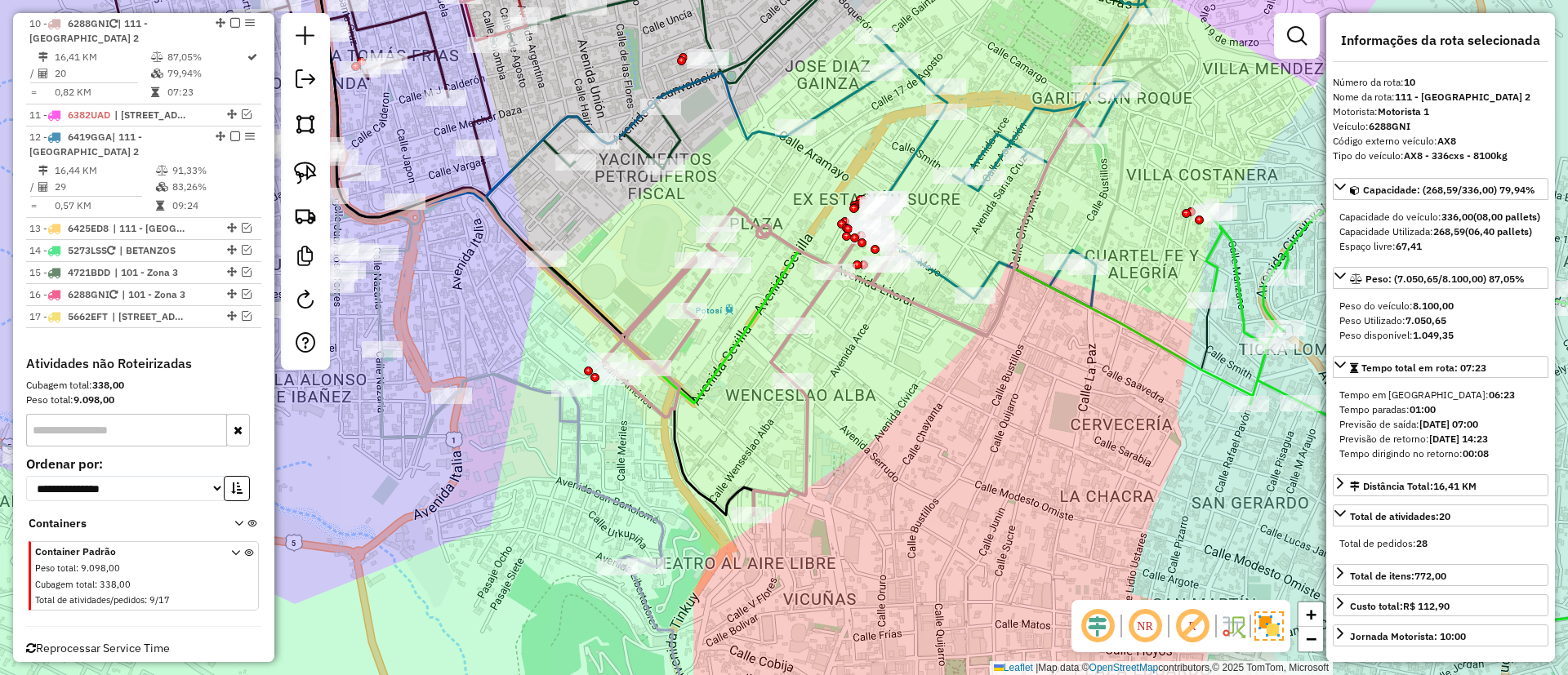
drag, startPoint x: 907, startPoint y: 333, endPoint x: 865, endPoint y: 396, distance: 75.7
click at [865, 396] on div "Janela de atendimento Grade de atendimento Capacidade Transportadoras Veículos …" at bounding box center [784, 338] width 1568 height 675
click at [1025, 118] on icon at bounding box center [975, 138] width 358 height 340
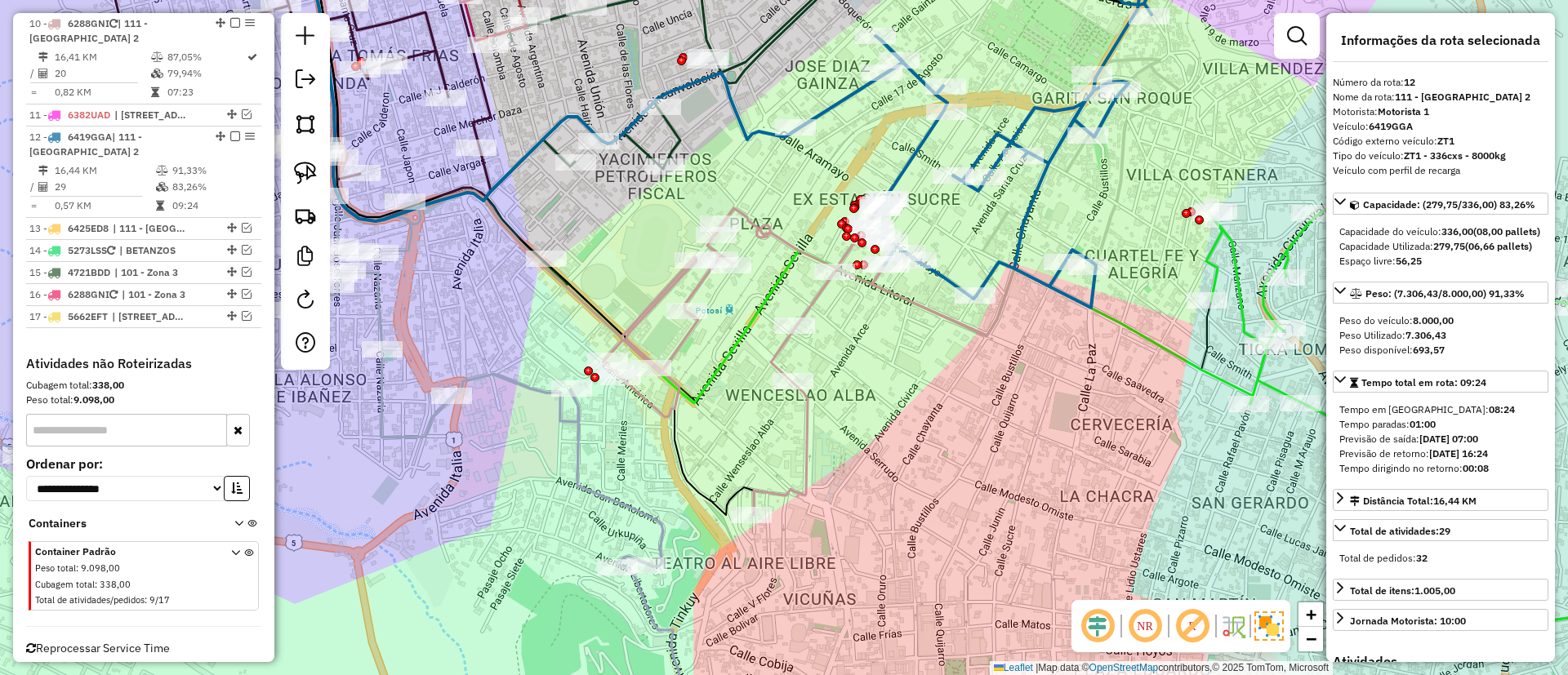
scroll to position [1246, 0]
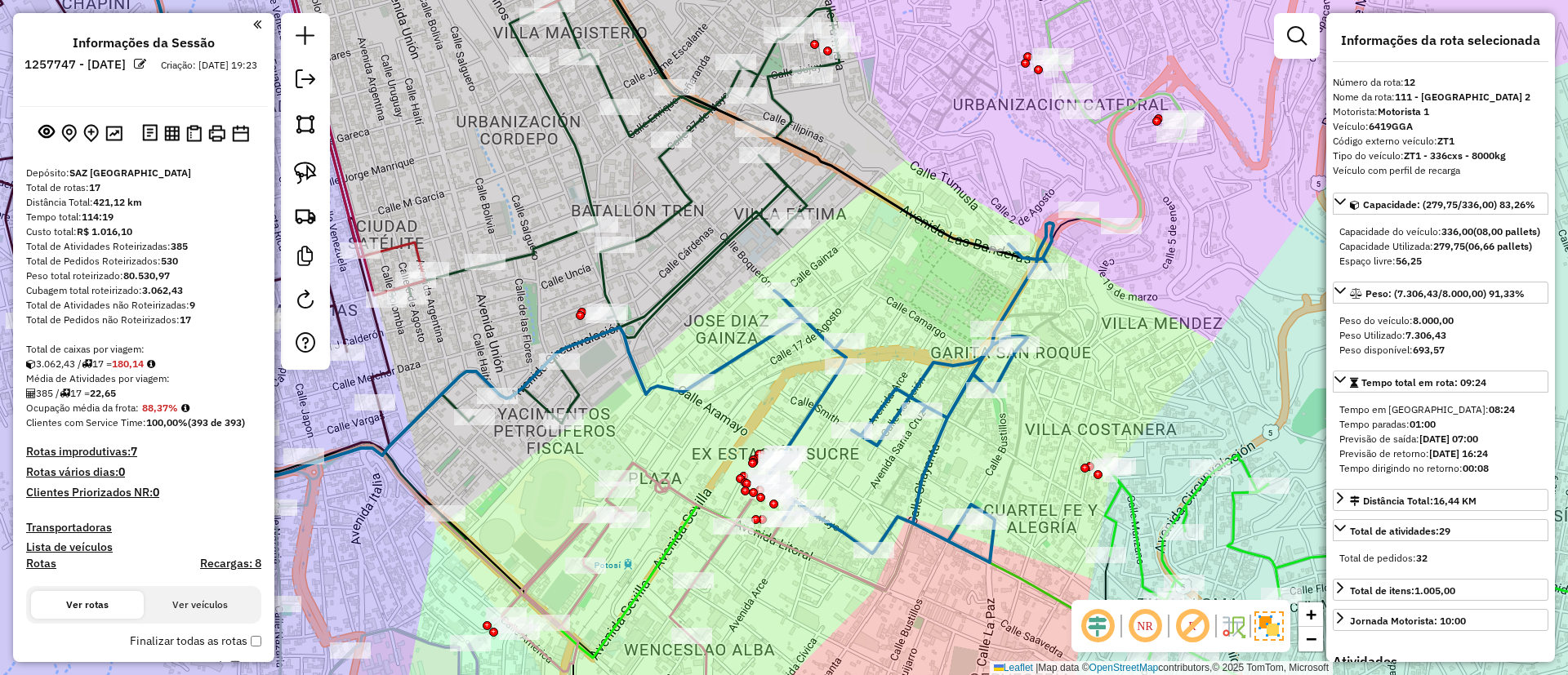
click at [919, 287] on div "Rota 12 - Placa 6419GGA 0000049767 - T. [PERSON_NAME] de atendimento Grade de a…" at bounding box center [784, 338] width 1568 height 675
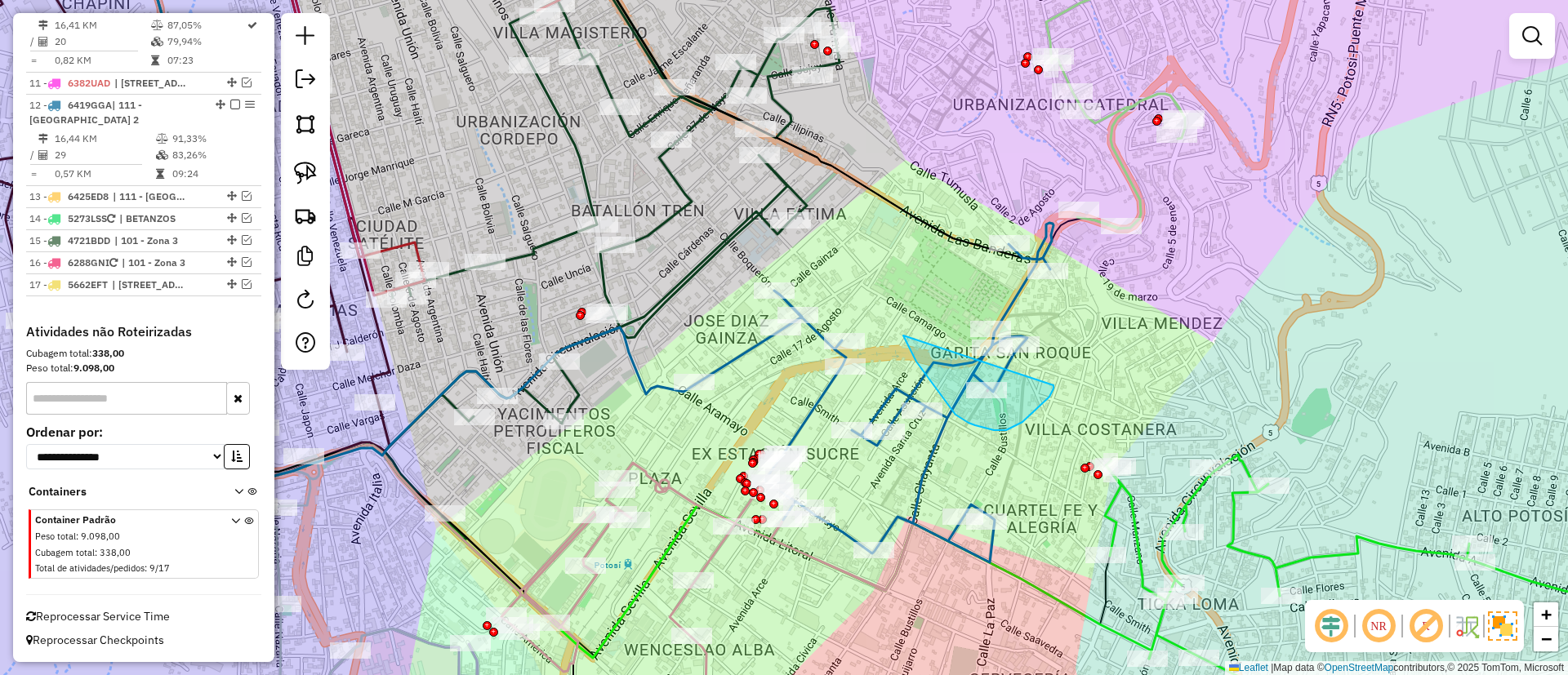
drag, startPoint x: 968, startPoint y: 423, endPoint x: 1053, endPoint y: 381, distance: 94.8
click at [923, 375] on icon at bounding box center [874, 393] width 358 height 340
select select "**********"
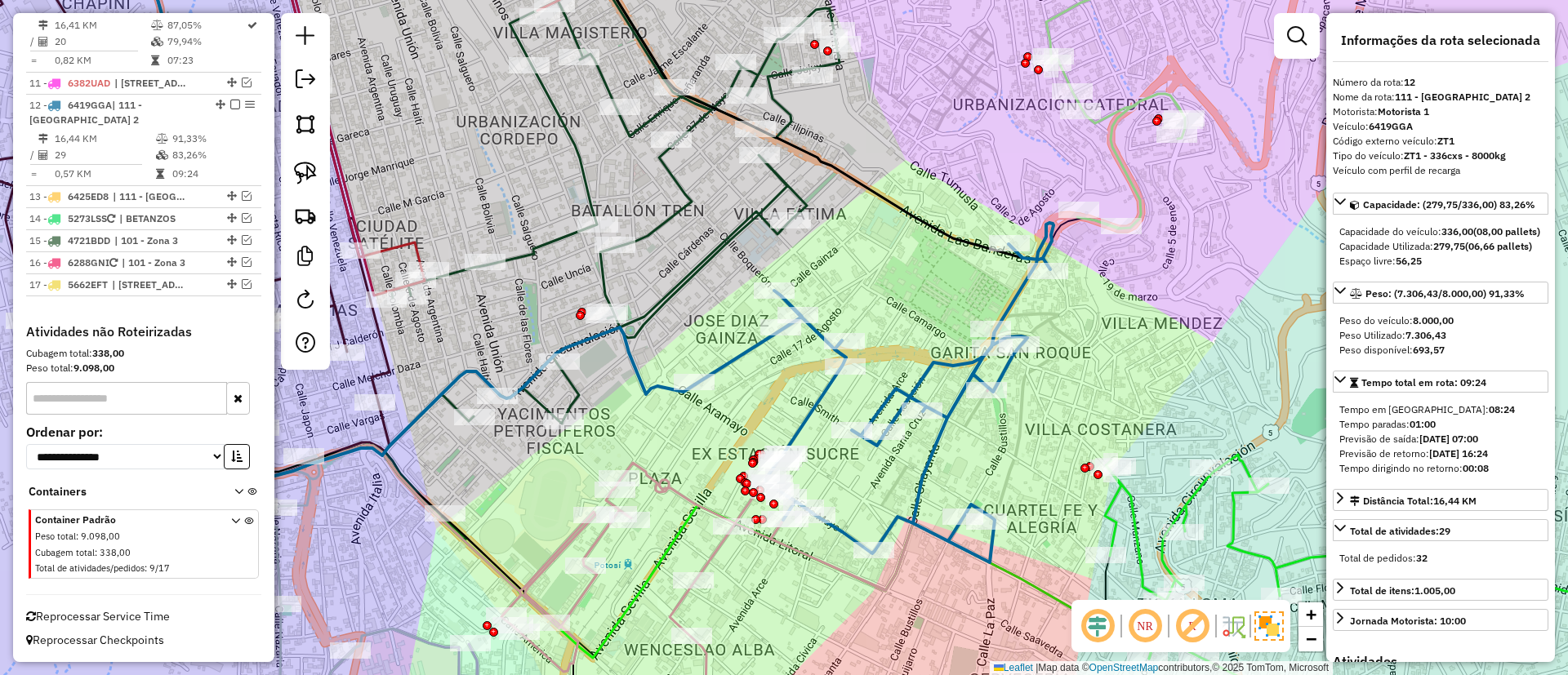
drag, startPoint x: 876, startPoint y: 299, endPoint x: 873, endPoint y: 221, distance: 78.1
click at [873, 215] on div "Janela de atendimento Grade de atendimento Capacidade Transportadoras Veículos …" at bounding box center [784, 338] width 1568 height 675
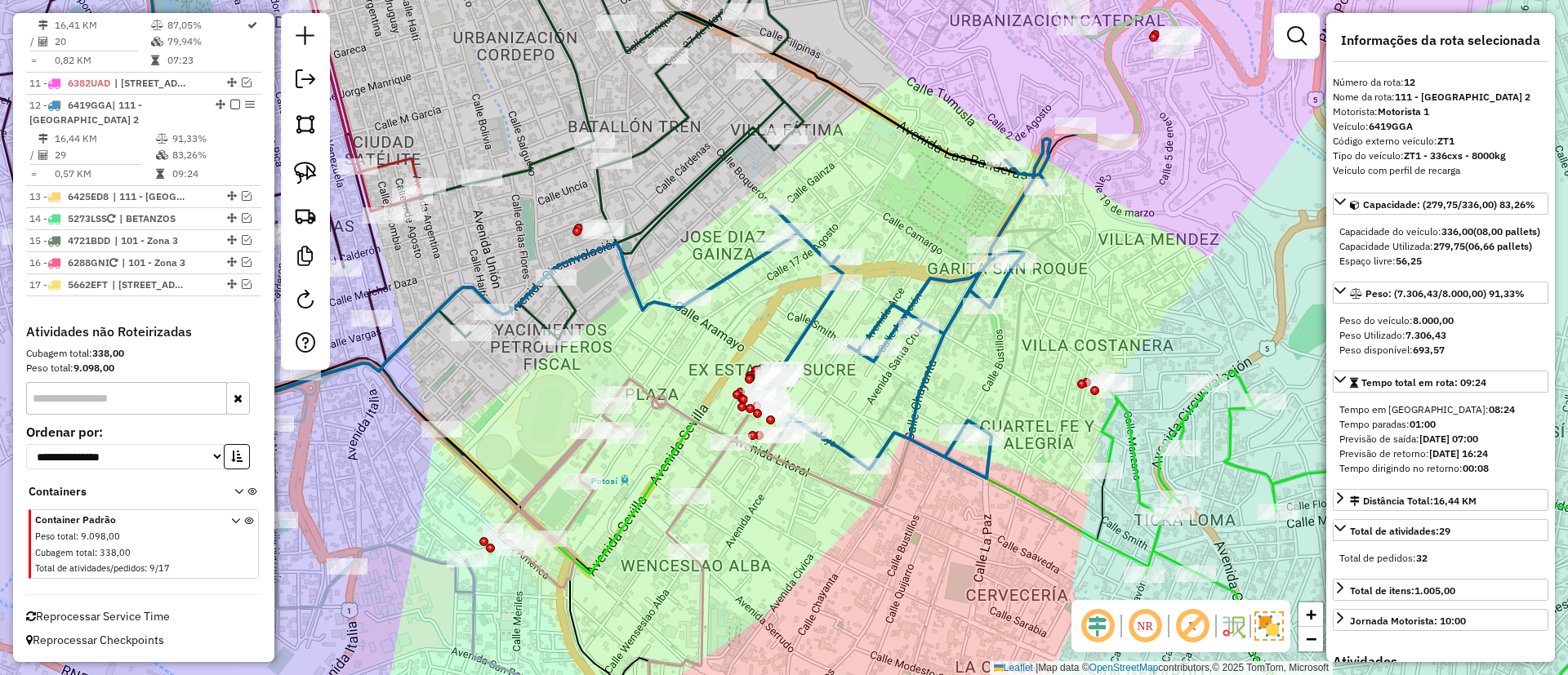
click at [901, 432] on icon at bounding box center [870, 308] width 358 height 340
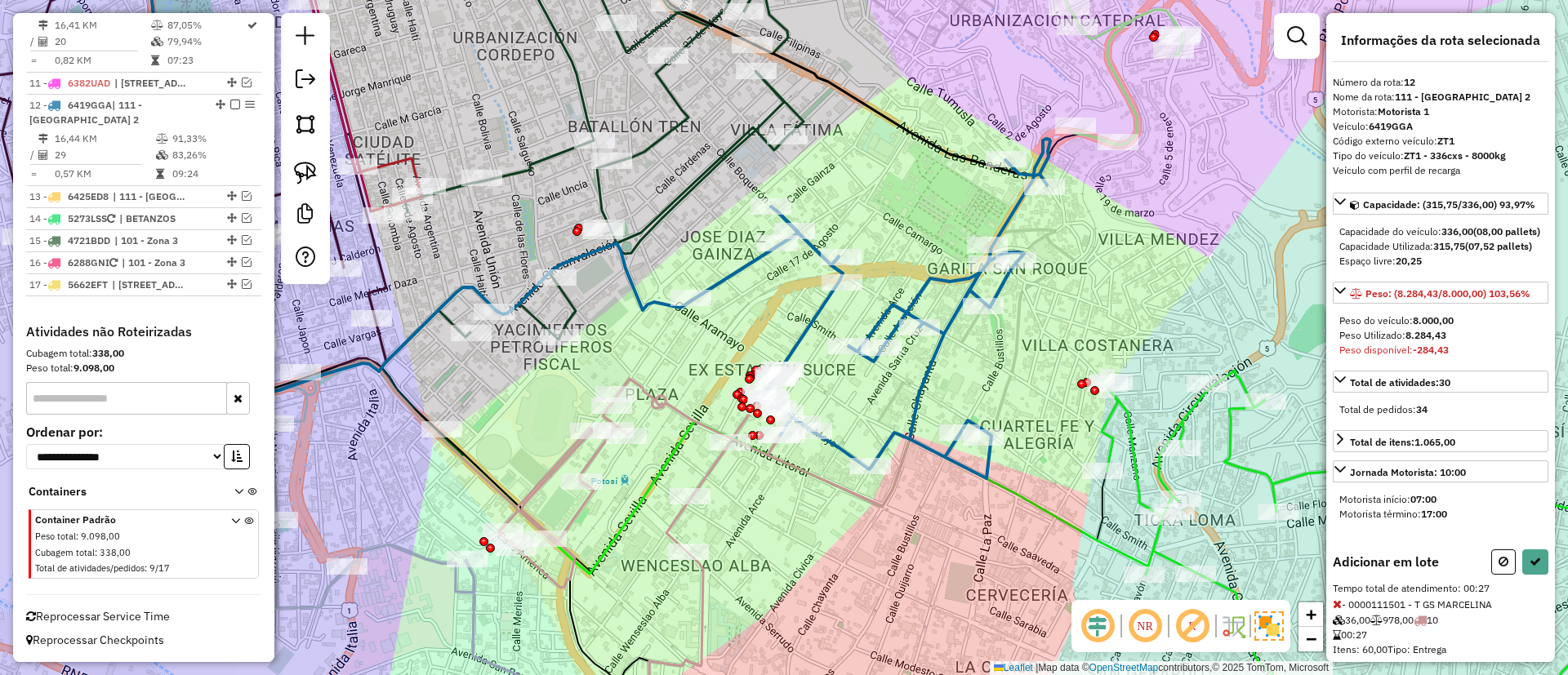
scroll to position [58, 0]
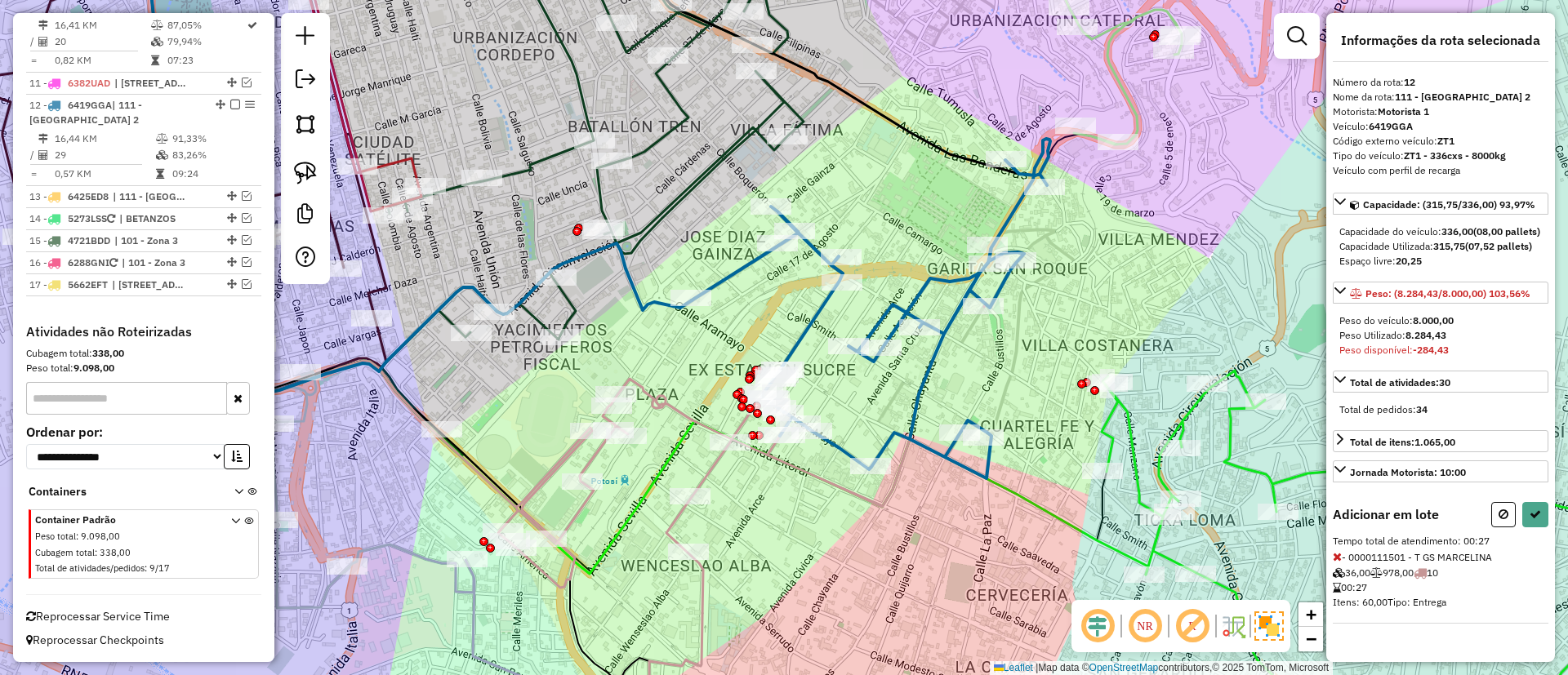
select select "**********"
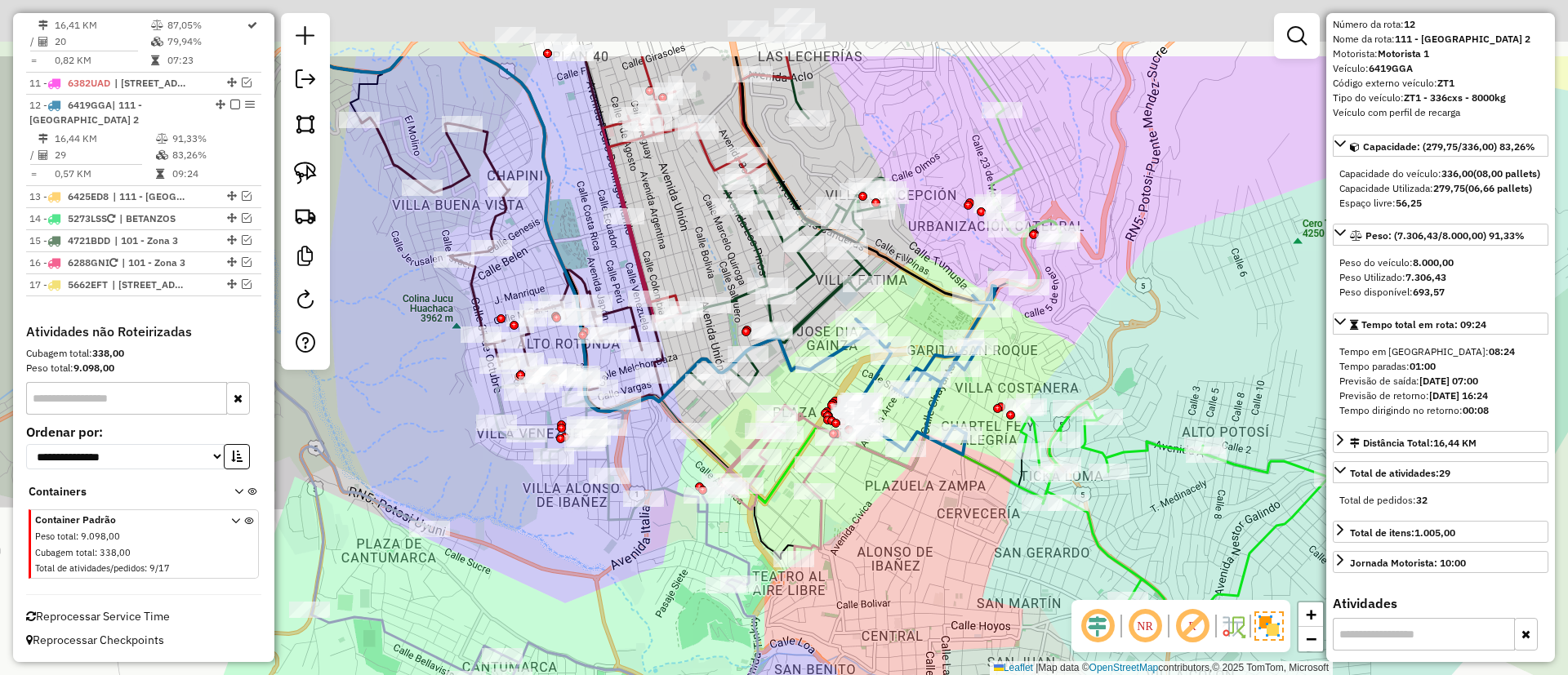
drag, startPoint x: 982, startPoint y: 141, endPoint x: 912, endPoint y: 369, distance: 238.5
click at [912, 369] on div "Janela de atendimento Grade de atendimento Capacidade Transportadoras Veículos …" at bounding box center [784, 338] width 1568 height 675
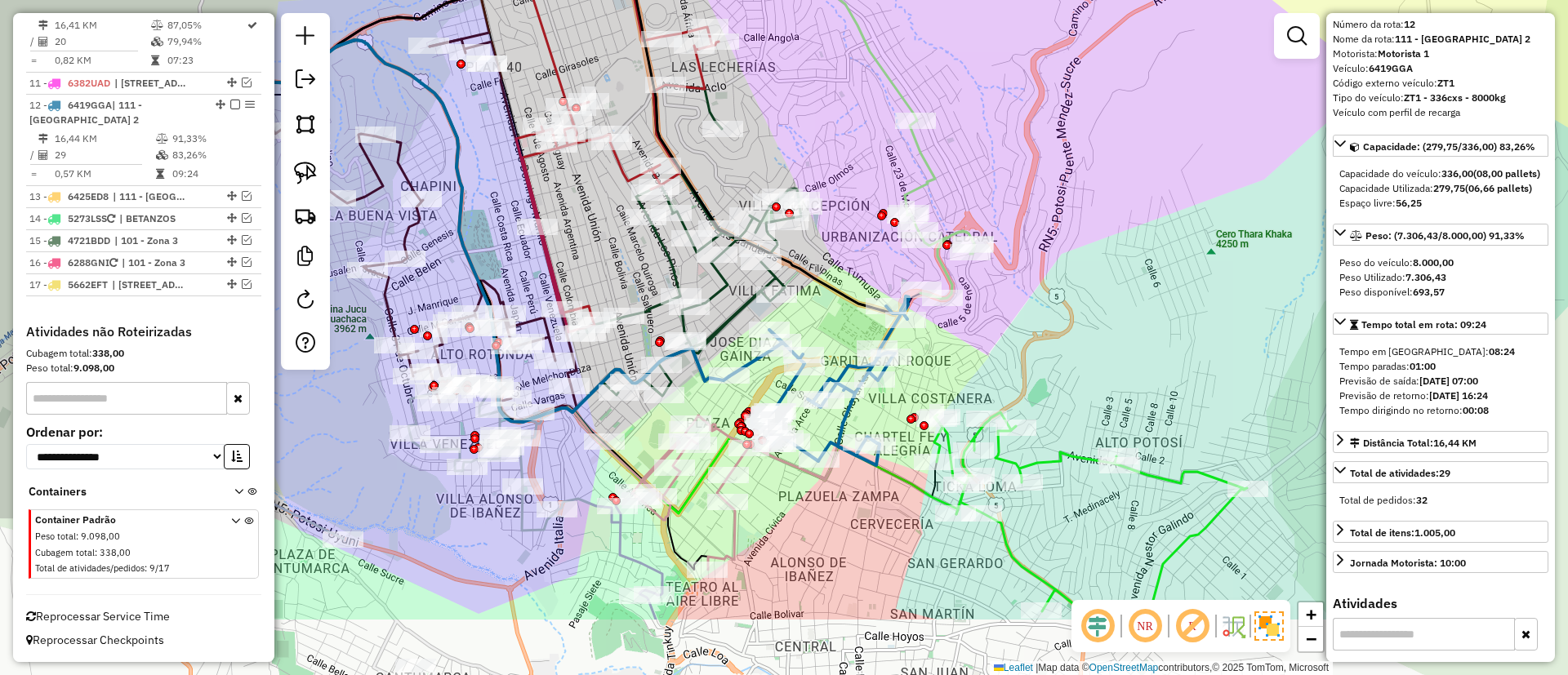
drag, startPoint x: 904, startPoint y: 302, endPoint x: 867, endPoint y: 180, distance: 127.5
click at [867, 180] on div "Janela de atendimento Grade de atendimento Capacidade Transportadoras Veículos …" at bounding box center [784, 338] width 1568 height 675
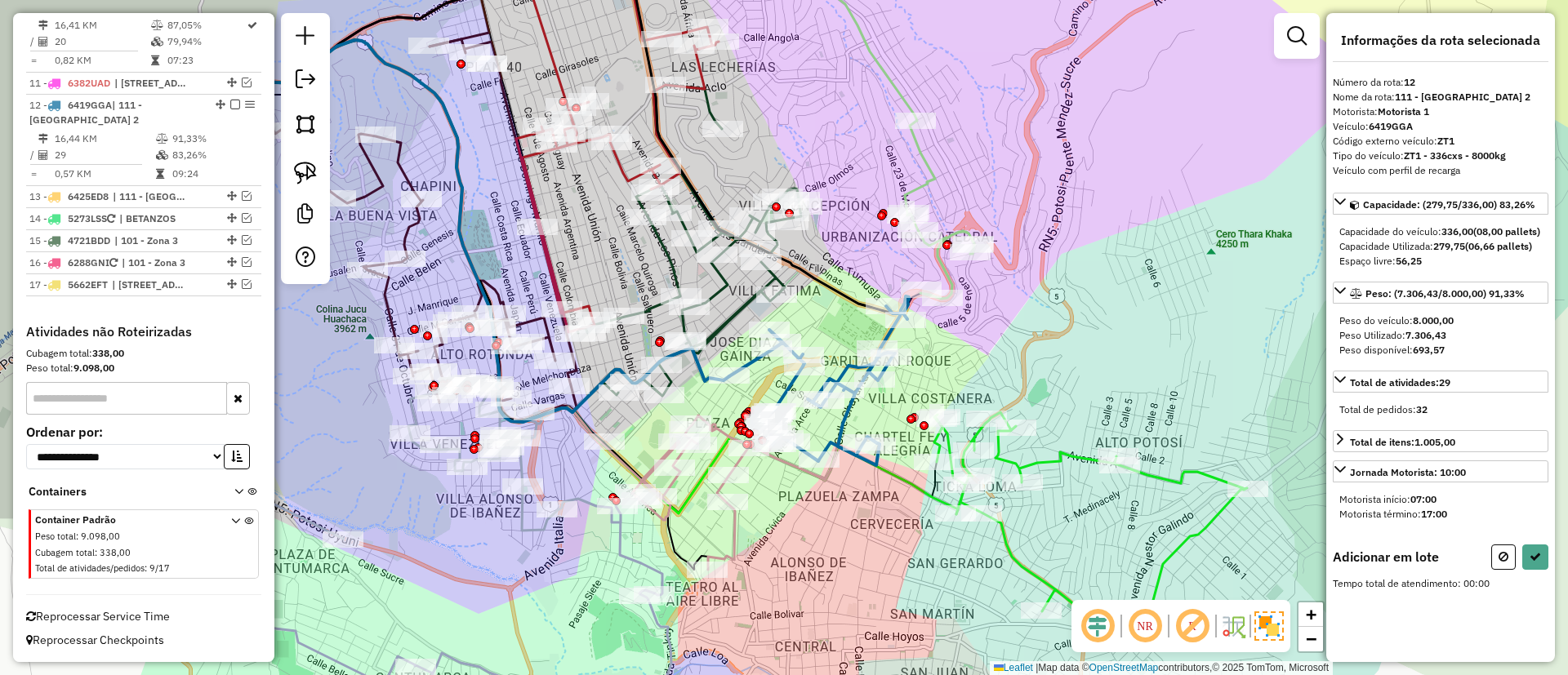
scroll to position [0, 0]
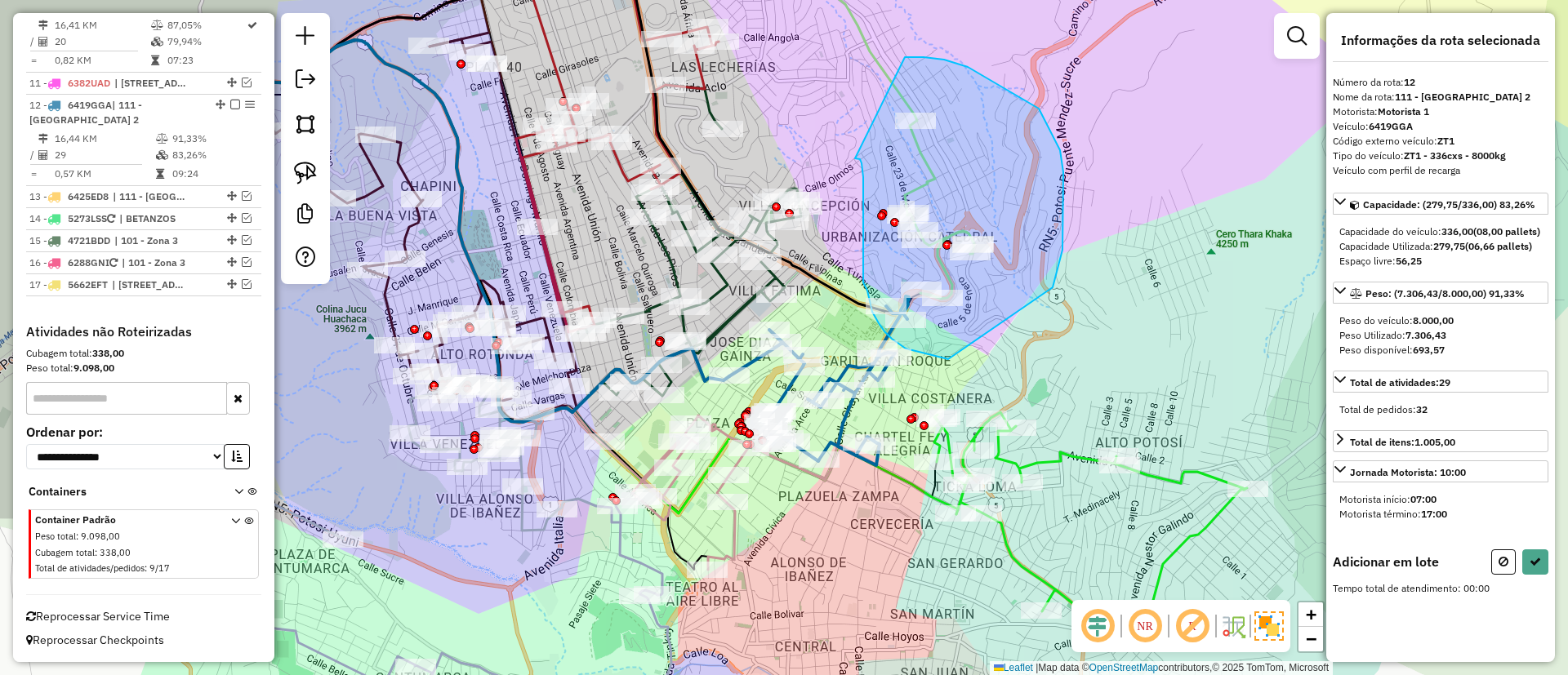
drag, startPoint x: 855, startPoint y: 159, endPoint x: 905, endPoint y: 57, distance: 113.6
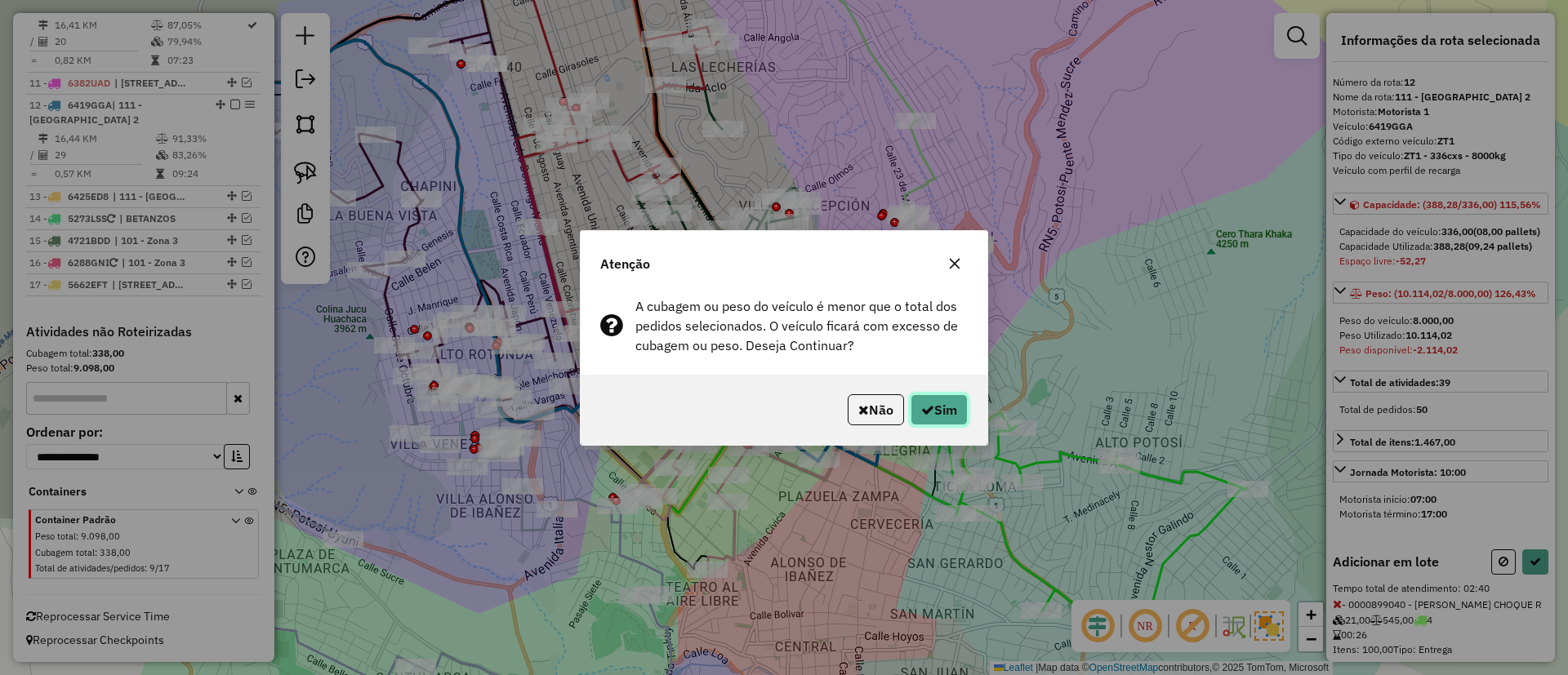
click at [939, 408] on button "Sim" at bounding box center [939, 409] width 57 height 31
select select "**********"
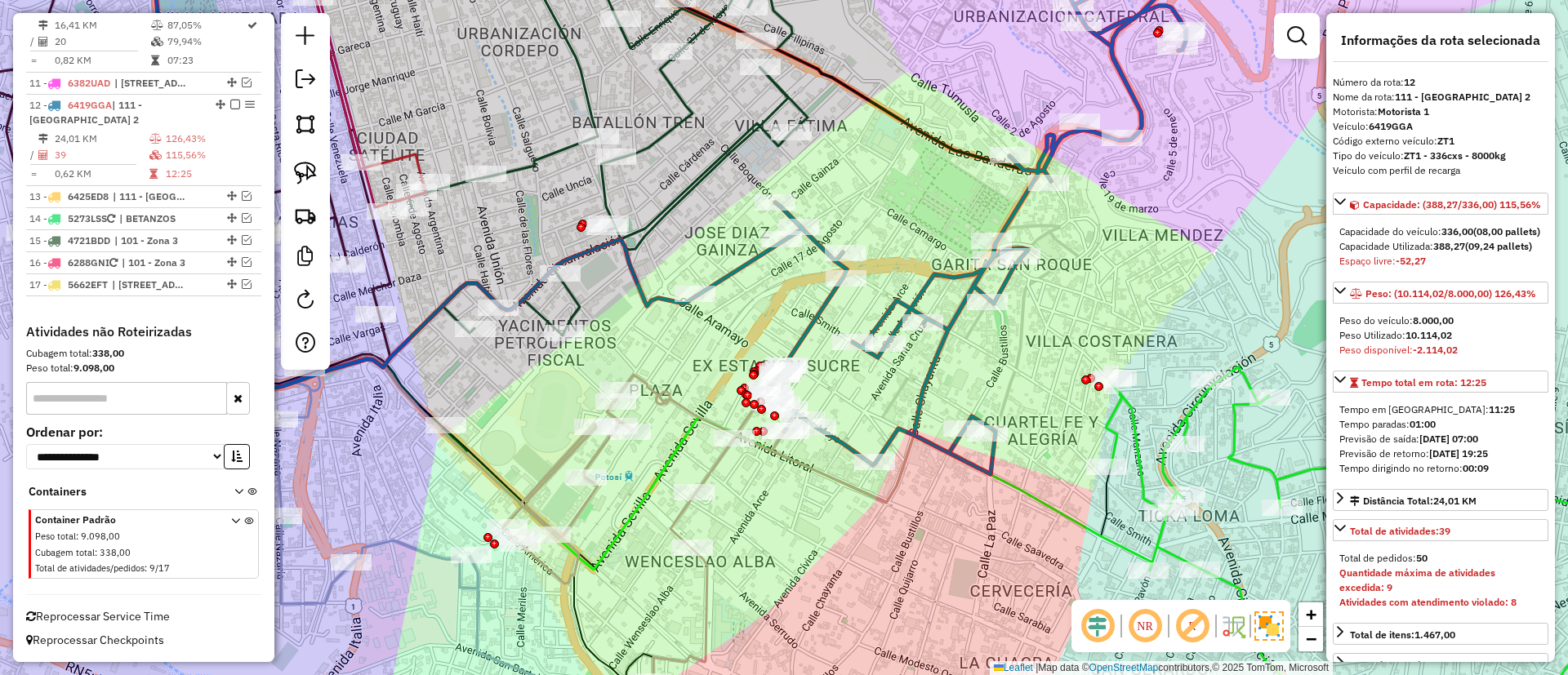
click at [692, 414] on icon at bounding box center [746, 484] width 488 height 396
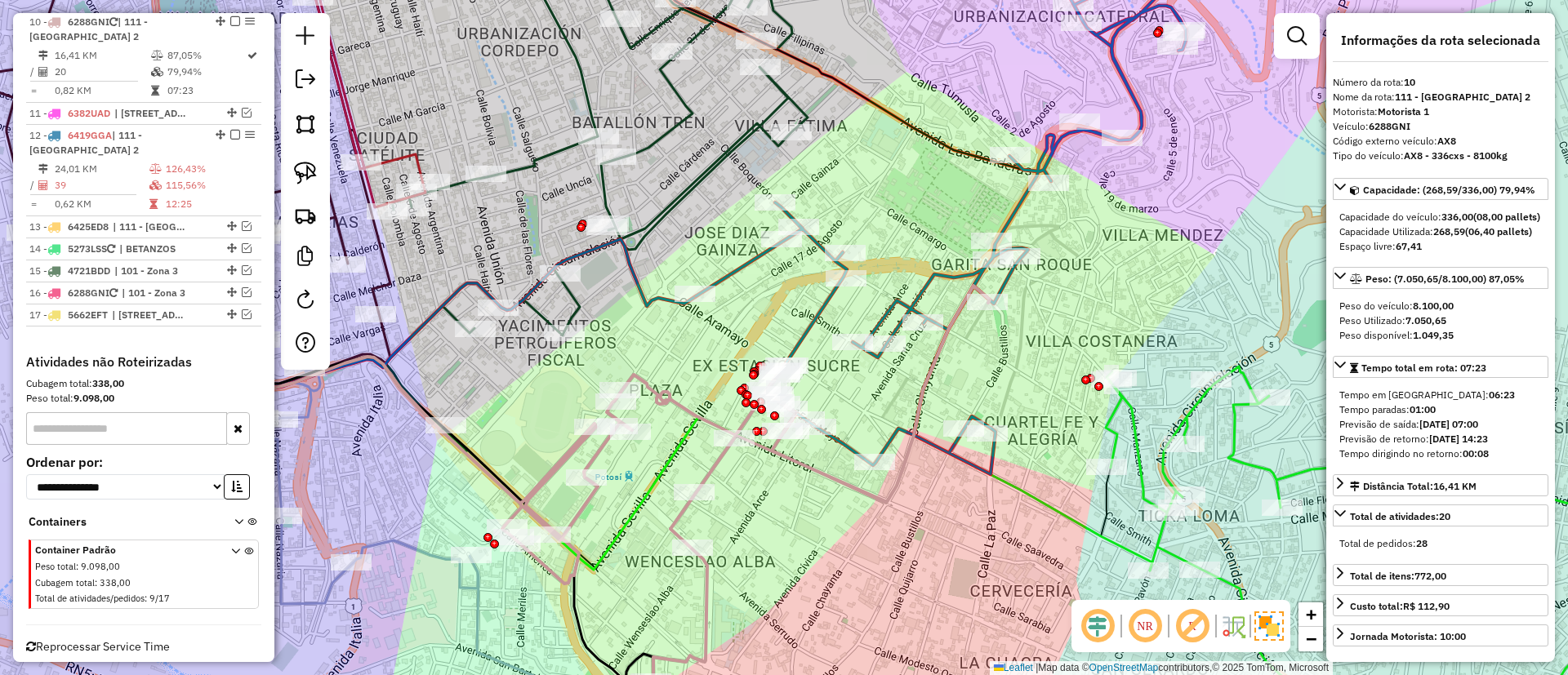
scroll to position [1214, 0]
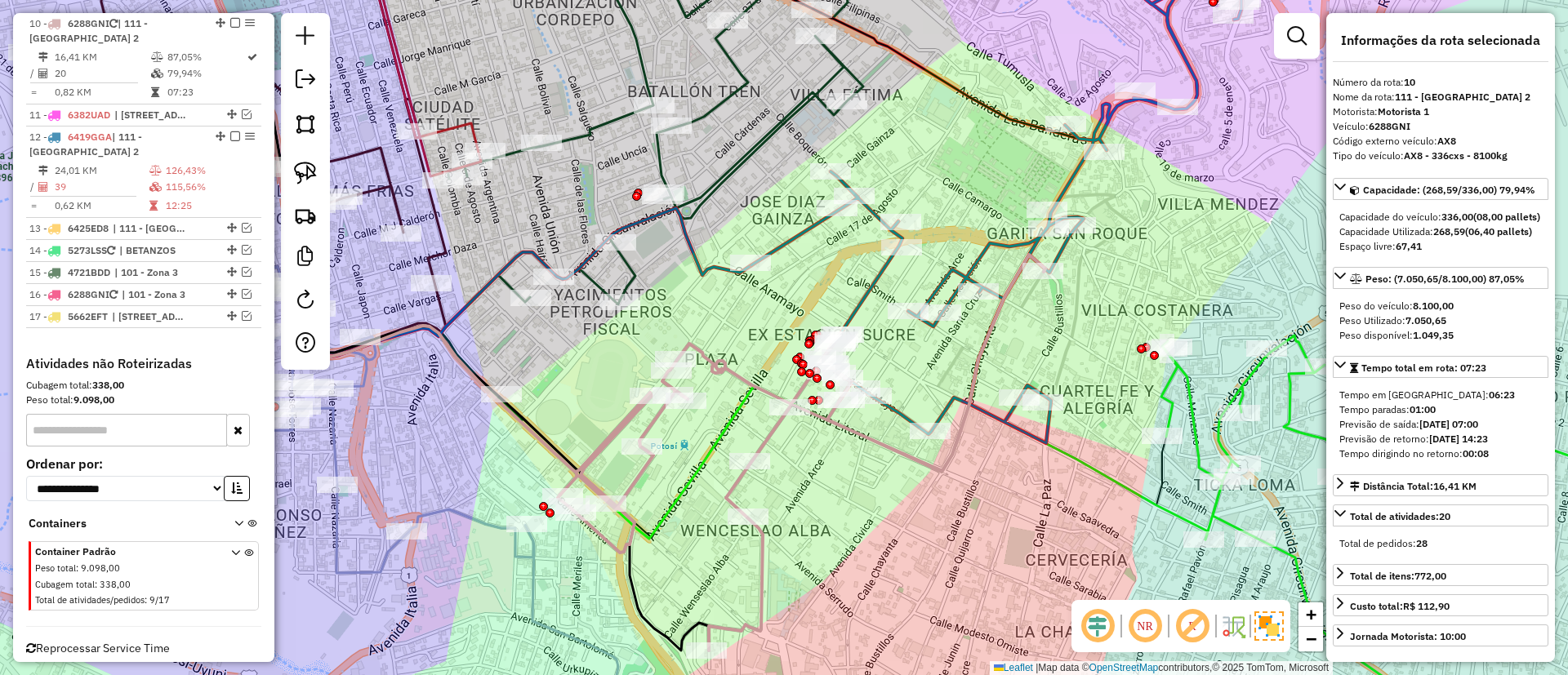
drag, startPoint x: 692, startPoint y: 405, endPoint x: 754, endPoint y: 368, distance: 72.2
click at [752, 370] on icon at bounding box center [802, 453] width 488 height 396
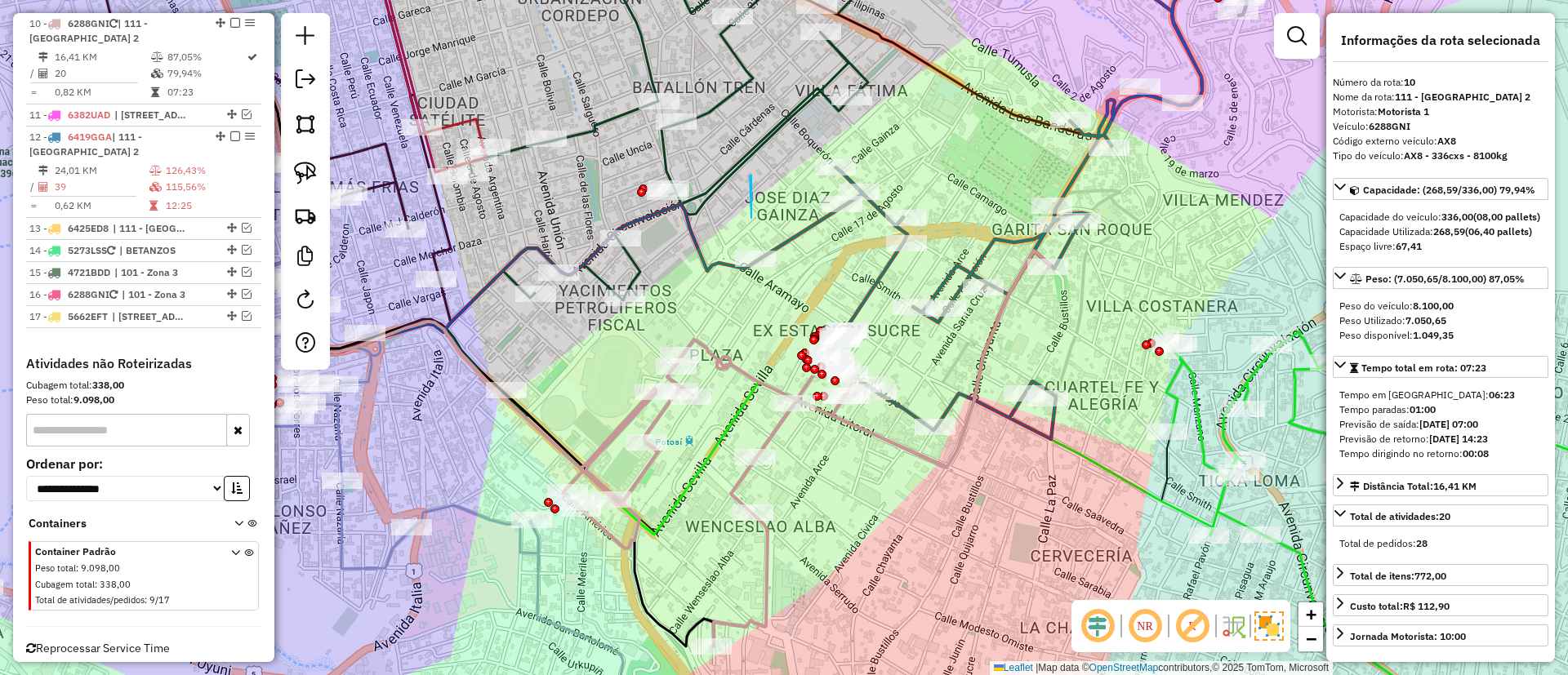
drag, startPoint x: 749, startPoint y: 175, endPoint x: 751, endPoint y: 218, distance: 43.0
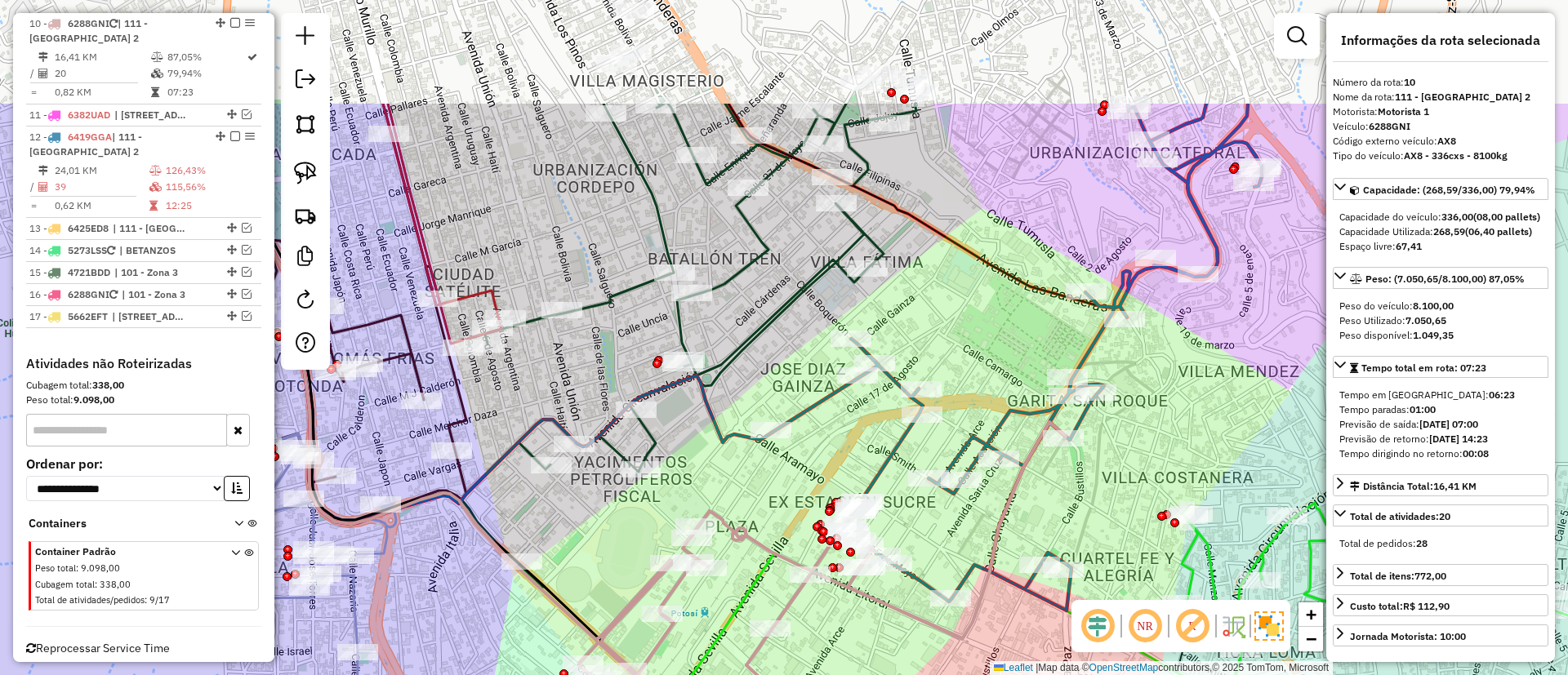
drag, startPoint x: 770, startPoint y: 218, endPoint x: 768, endPoint y: 391, distance: 173.0
click at [744, 429] on div "Janela de atendimento Grade de atendimento Capacidade Transportadoras Veículos …" at bounding box center [784, 338] width 1568 height 675
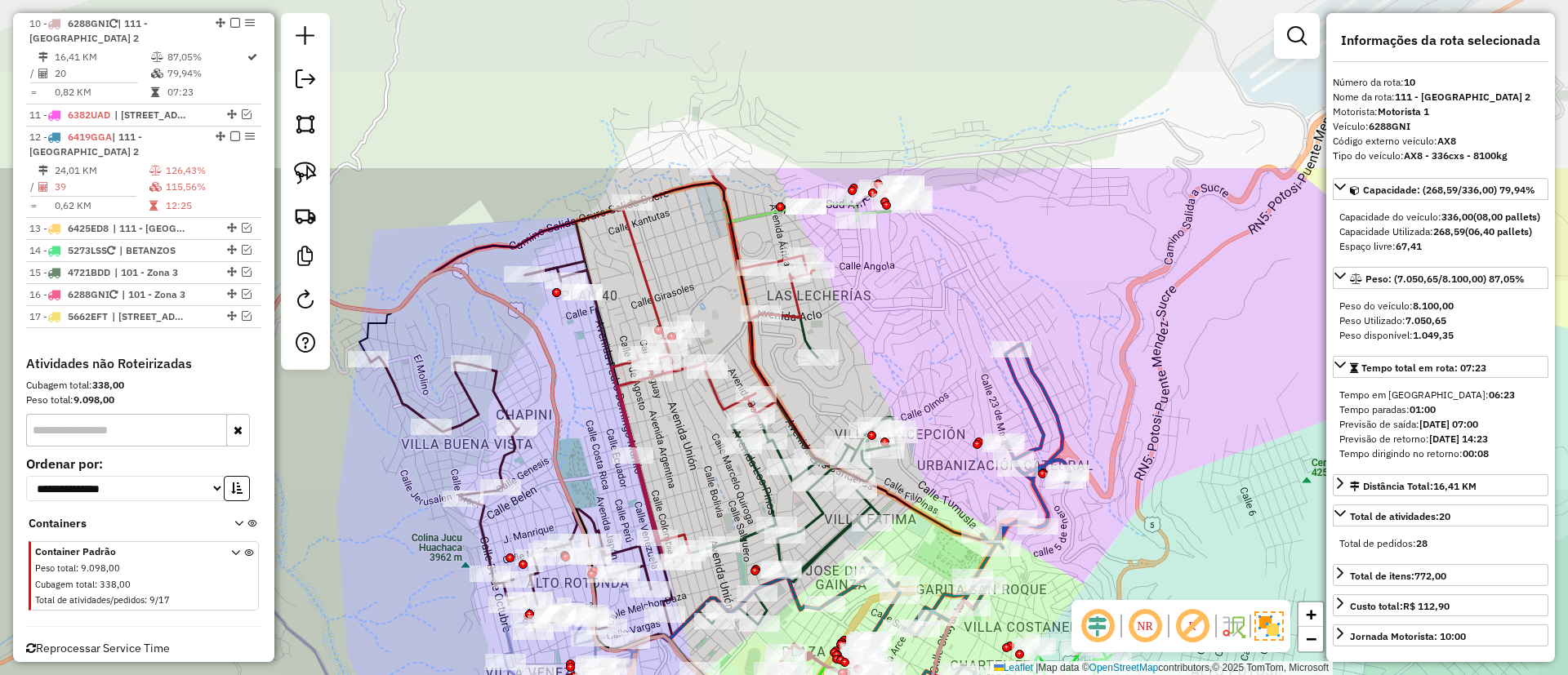
drag, startPoint x: 1023, startPoint y: 220, endPoint x: 966, endPoint y: 455, distance: 241.8
click at [966, 455] on div "Janela de atendimento Grade de atendimento Capacidade Transportadoras Veículos …" at bounding box center [784, 338] width 1568 height 675
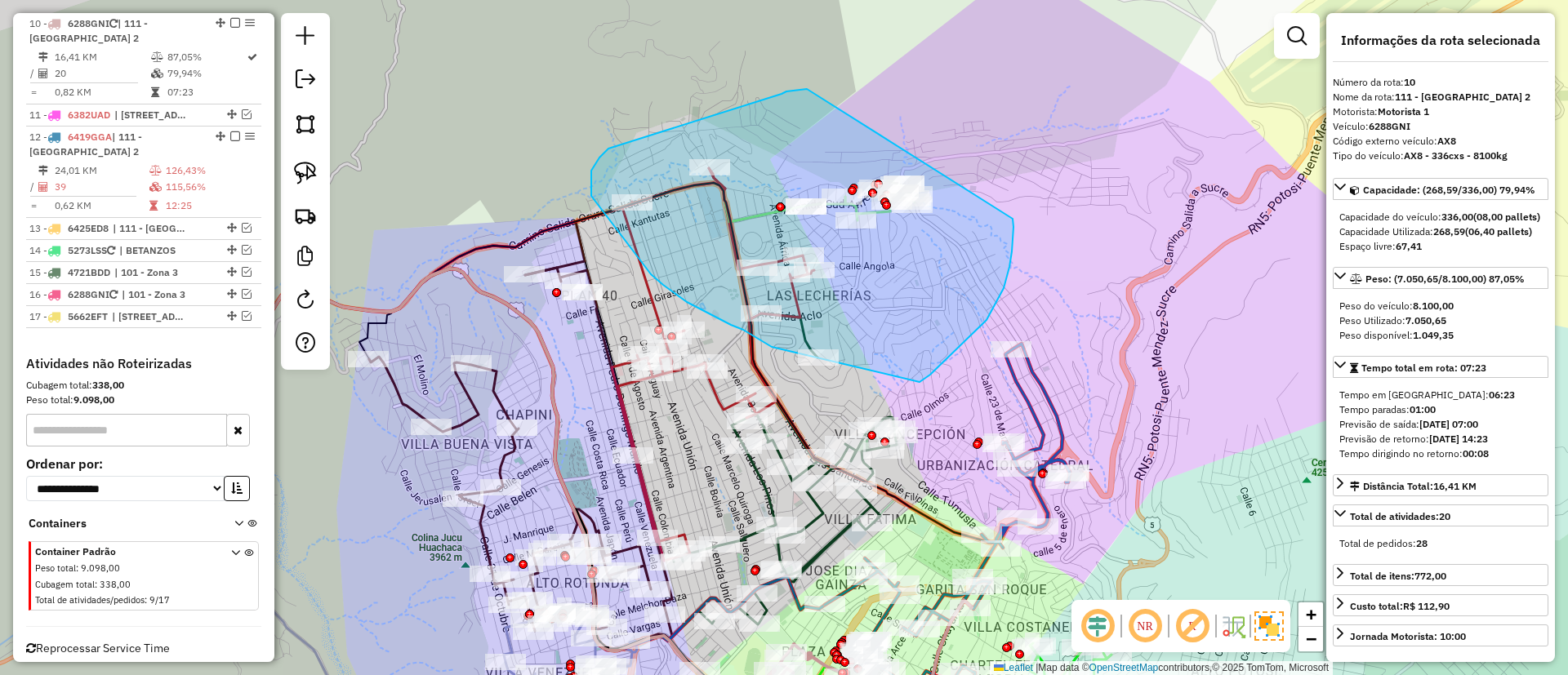
drag, startPoint x: 807, startPoint y: 89, endPoint x: 980, endPoint y: 140, distance: 180.4
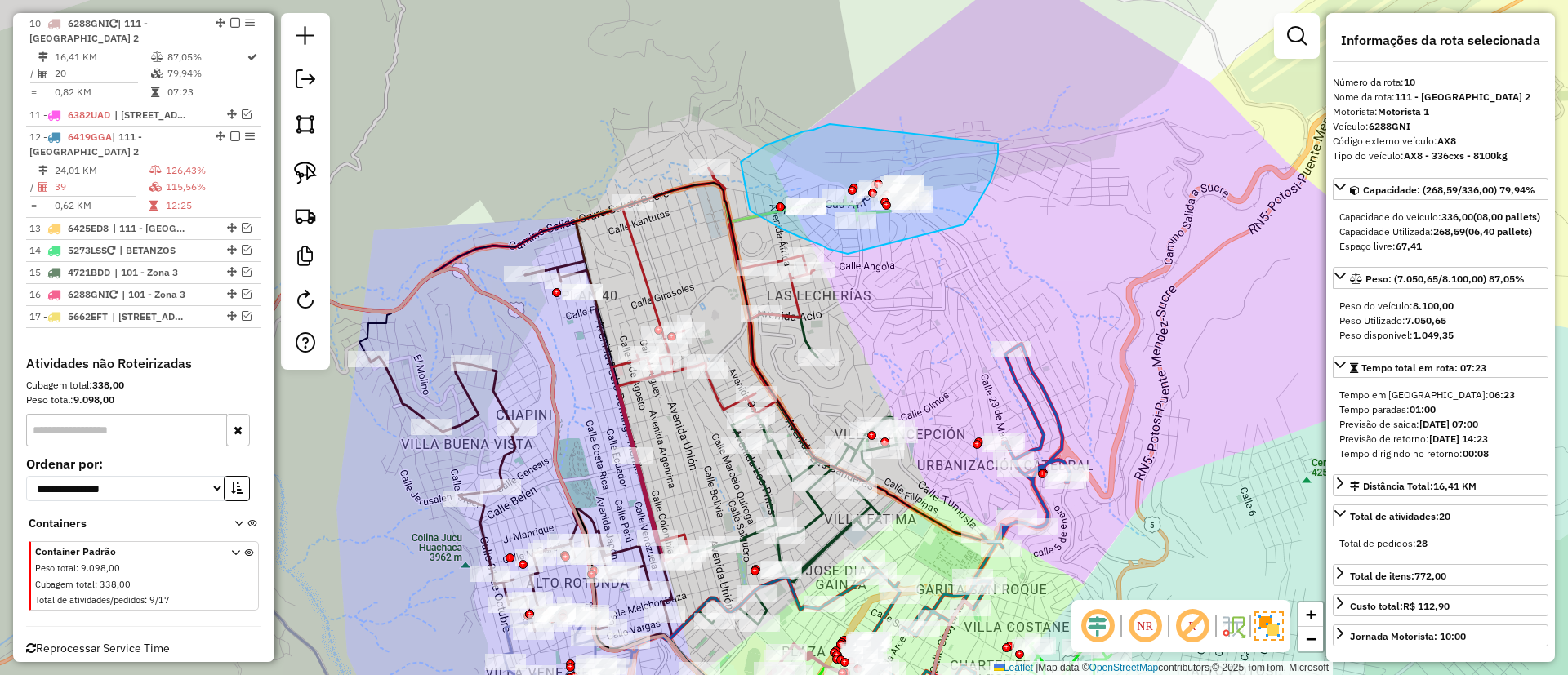
drag, startPoint x: 804, startPoint y: 131, endPoint x: 997, endPoint y: 144, distance: 193.4
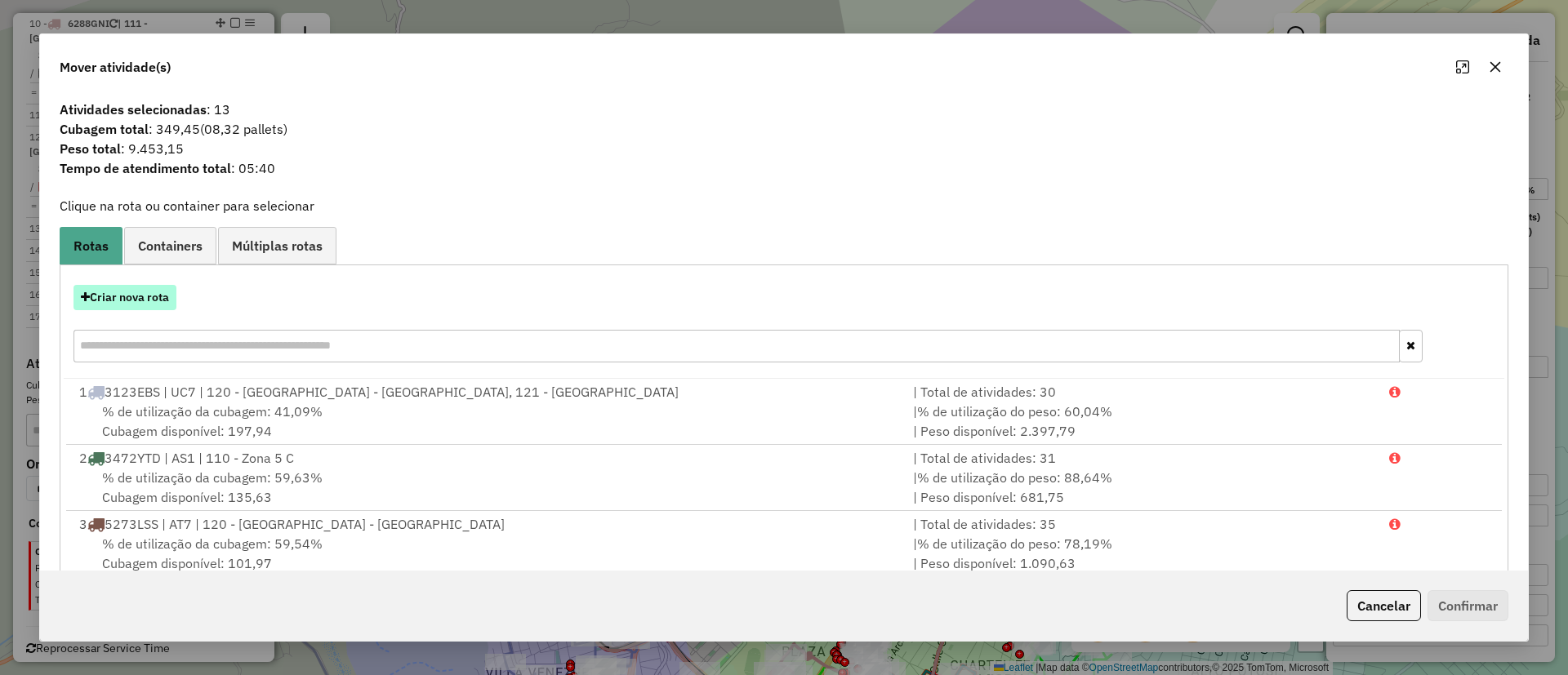
click at [159, 302] on button "Criar nova rota" at bounding box center [124, 297] width 103 height 25
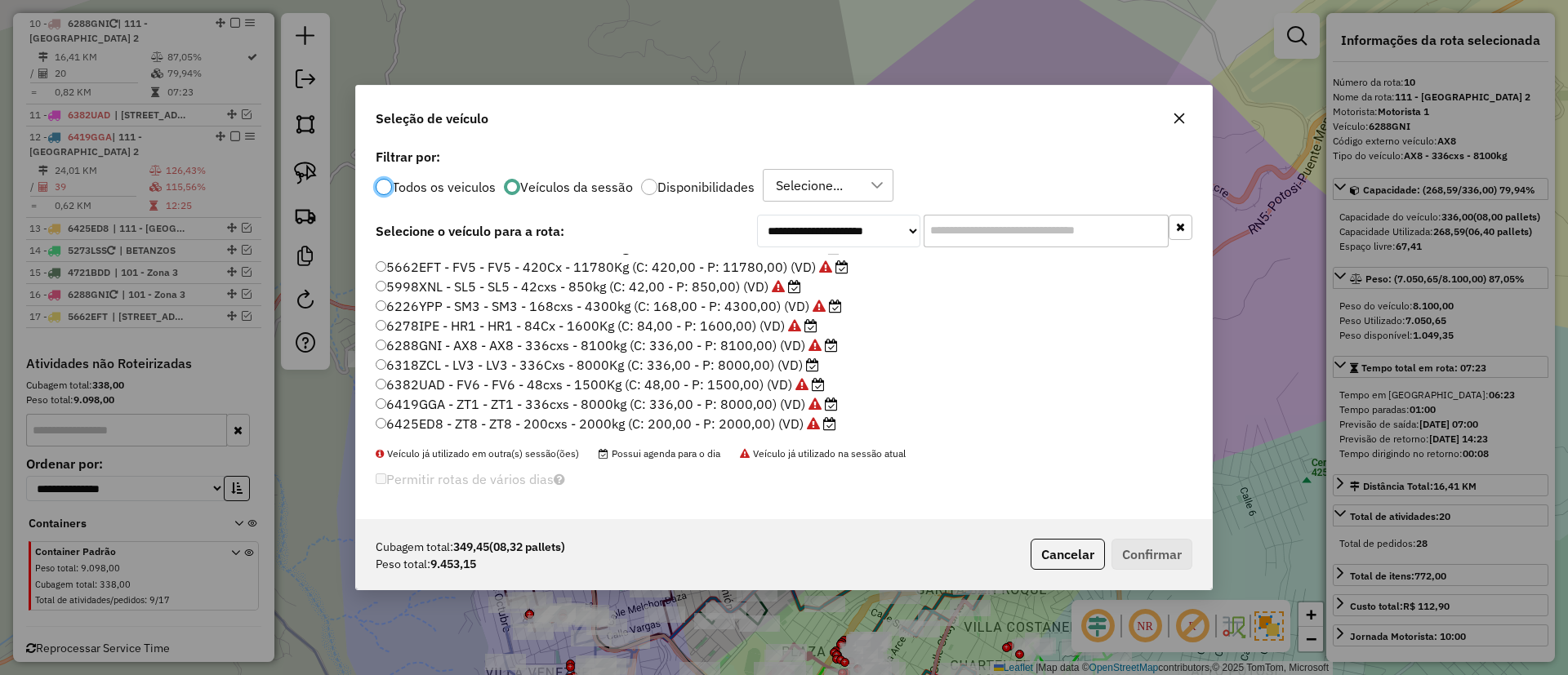
scroll to position [134, 0]
click at [766, 363] on label "6318ZCL - LV3 - LV3 - 336Cxs - 8000Kg (C: 336,00 - P: 8000,00) (VD)" at bounding box center [597, 363] width 444 height 19
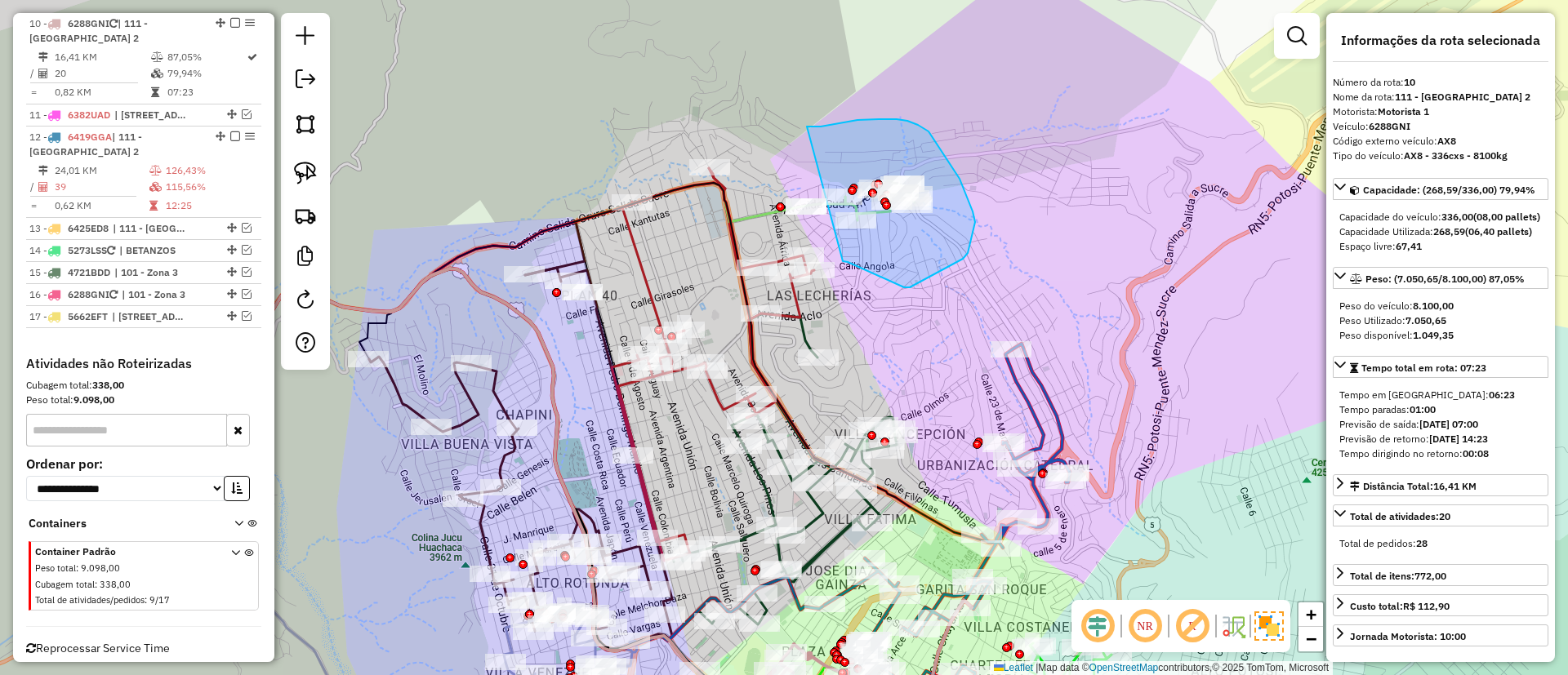
drag, startPoint x: 814, startPoint y: 127, endPoint x: 840, endPoint y: 260, distance: 135.5
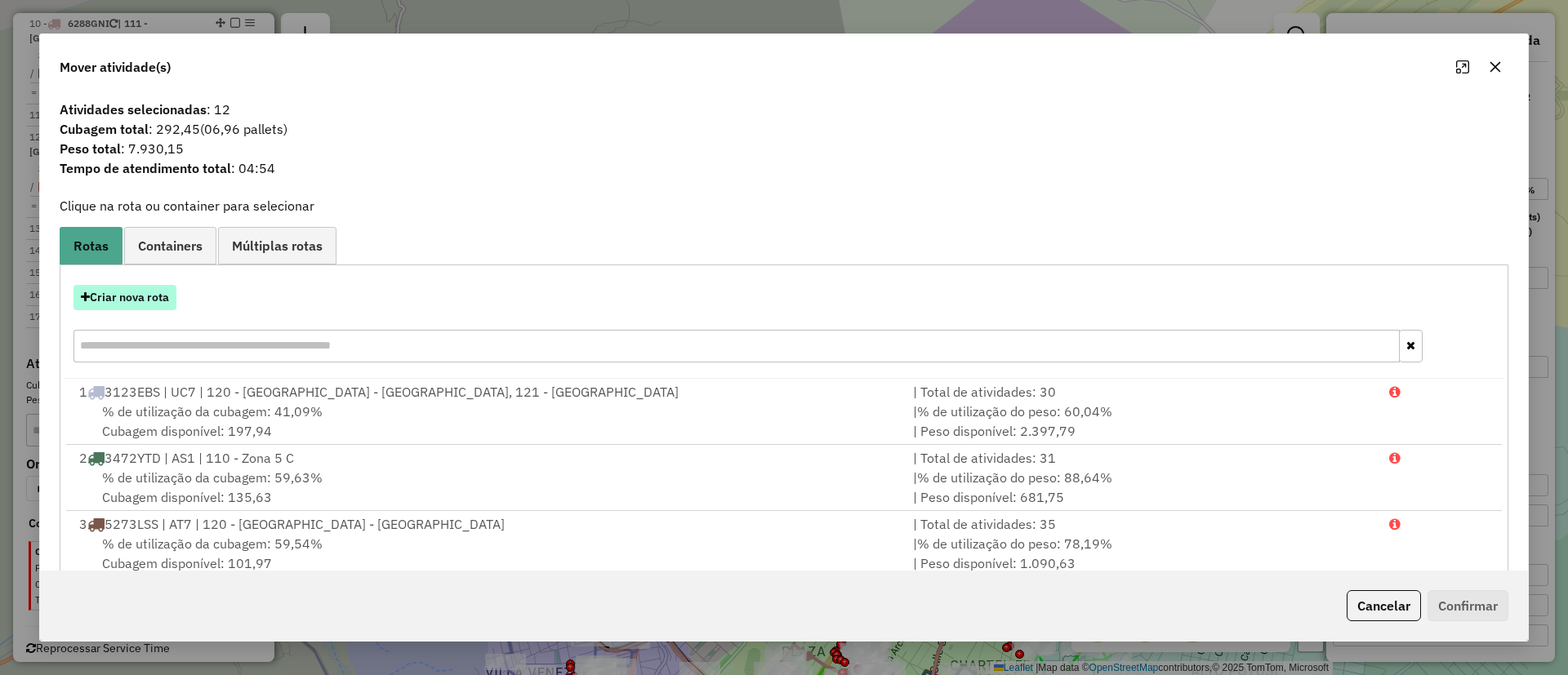
click at [159, 292] on button "Criar nova rota" at bounding box center [124, 297] width 103 height 25
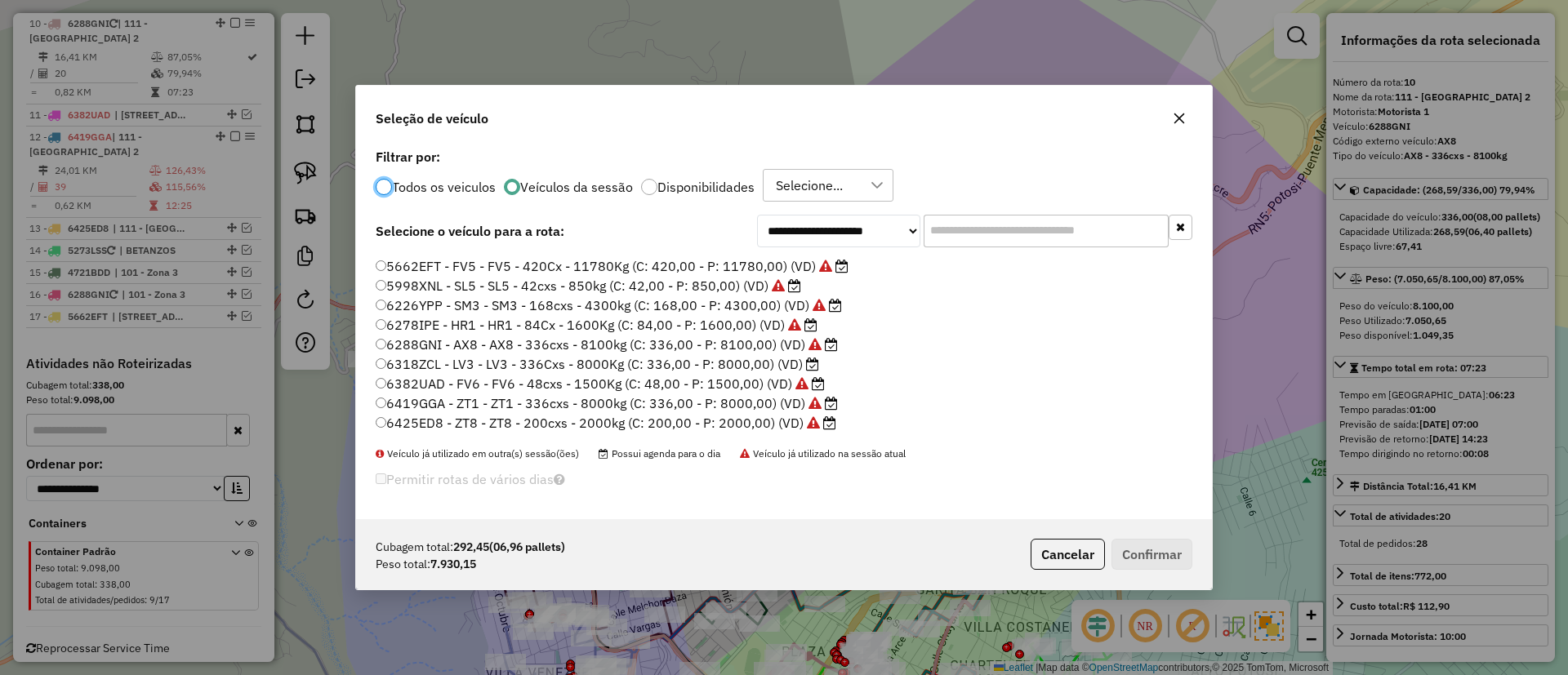
click at [766, 368] on label "6318ZCL - LV3 - LV3 - 336Cxs - 8000Kg (C: 336,00 - P: 8000,00) (VD)" at bounding box center [597, 363] width 444 height 19
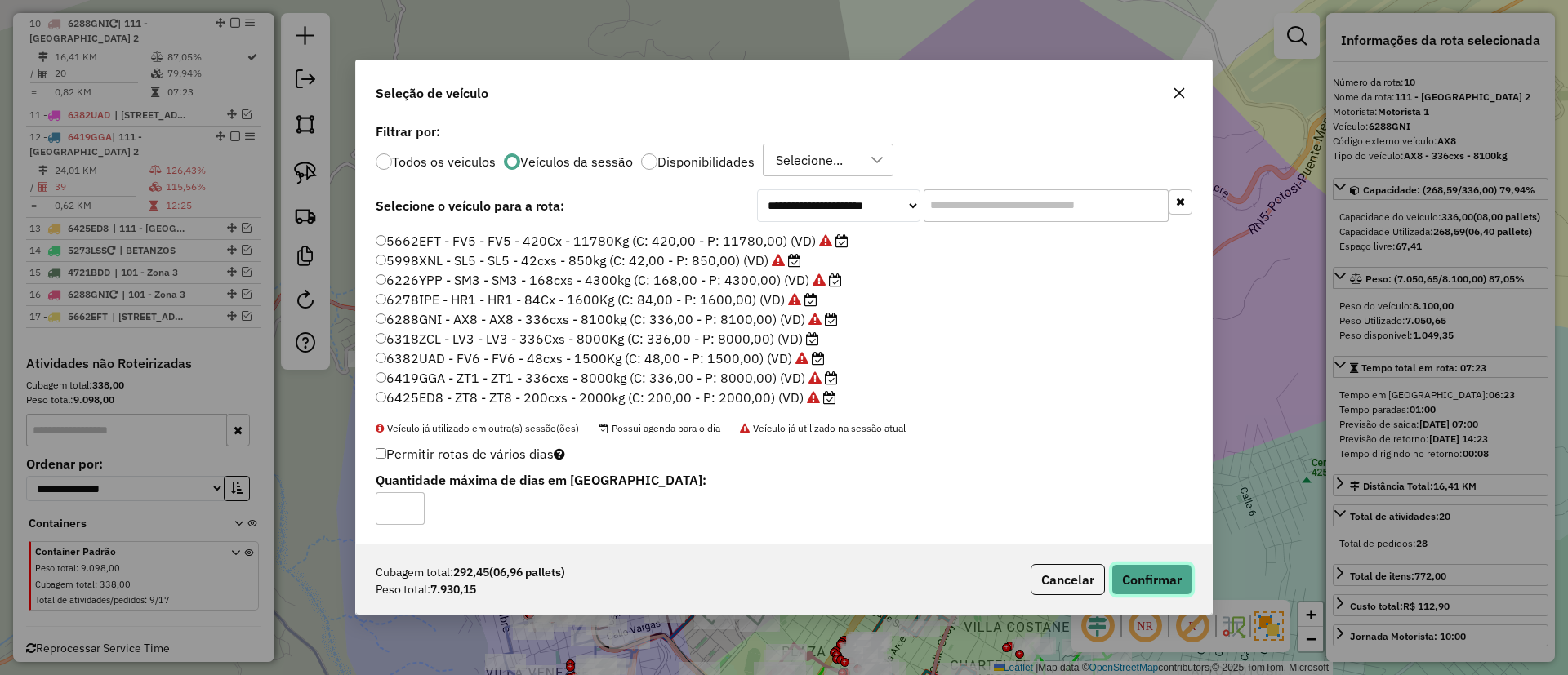
click at [1162, 585] on button "Confirmar" at bounding box center [1151, 579] width 81 height 31
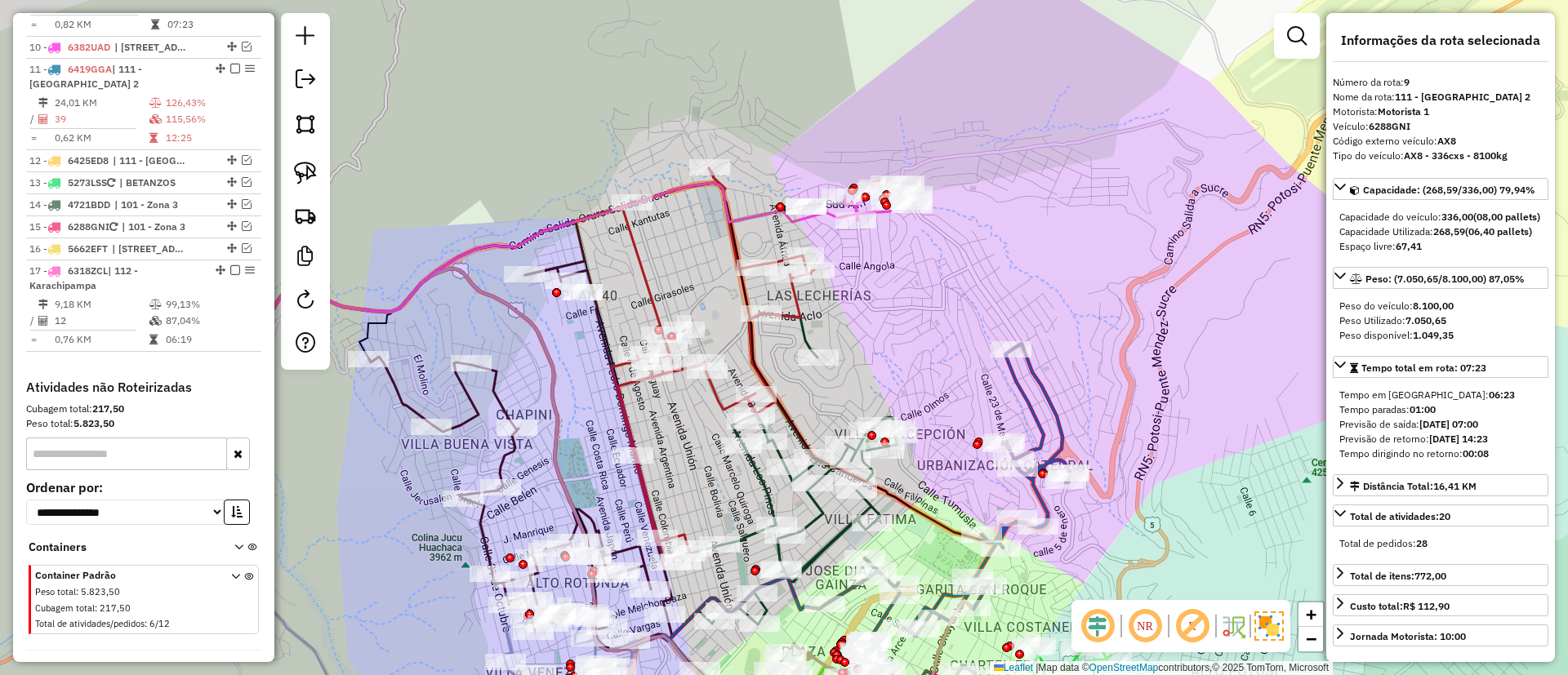
scroll to position [1214, 0]
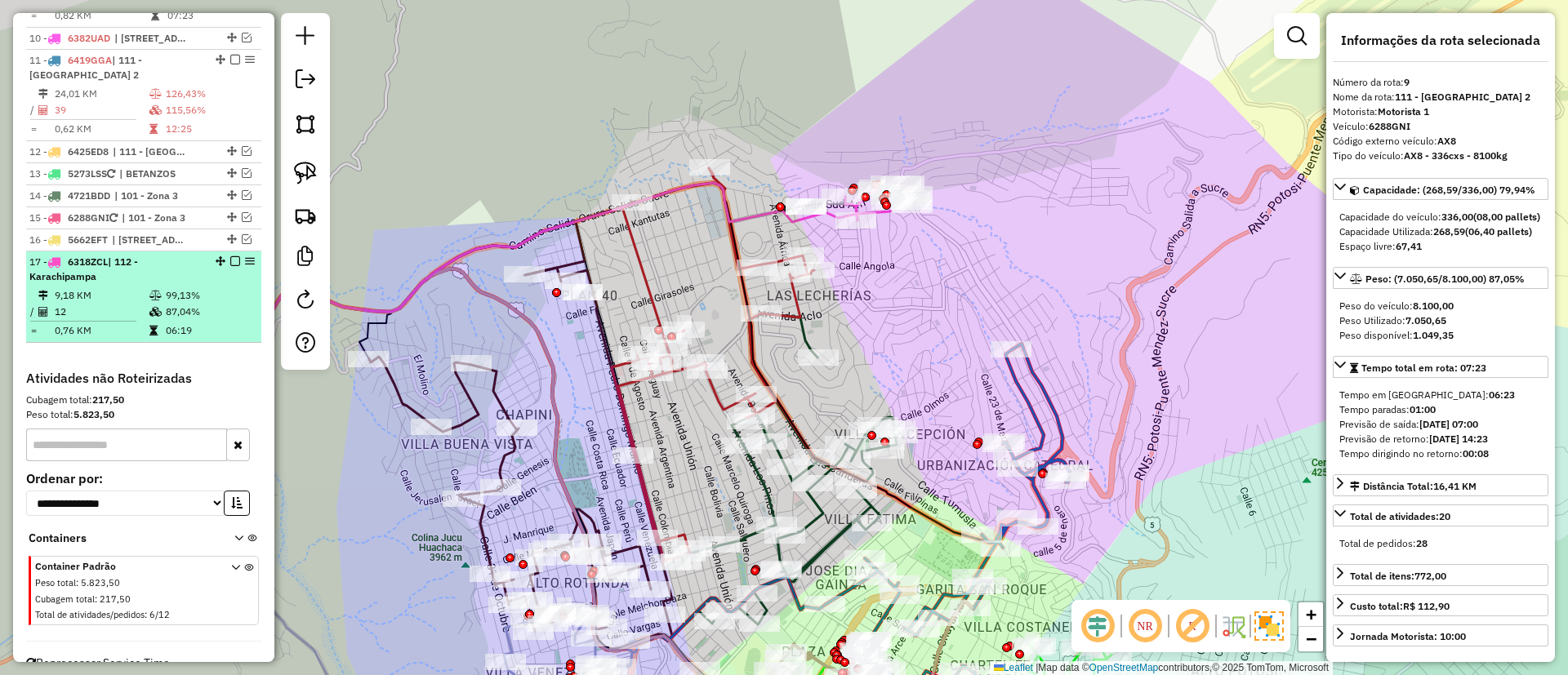
click at [224, 256] on div at bounding box center [230, 261] width 49 height 10
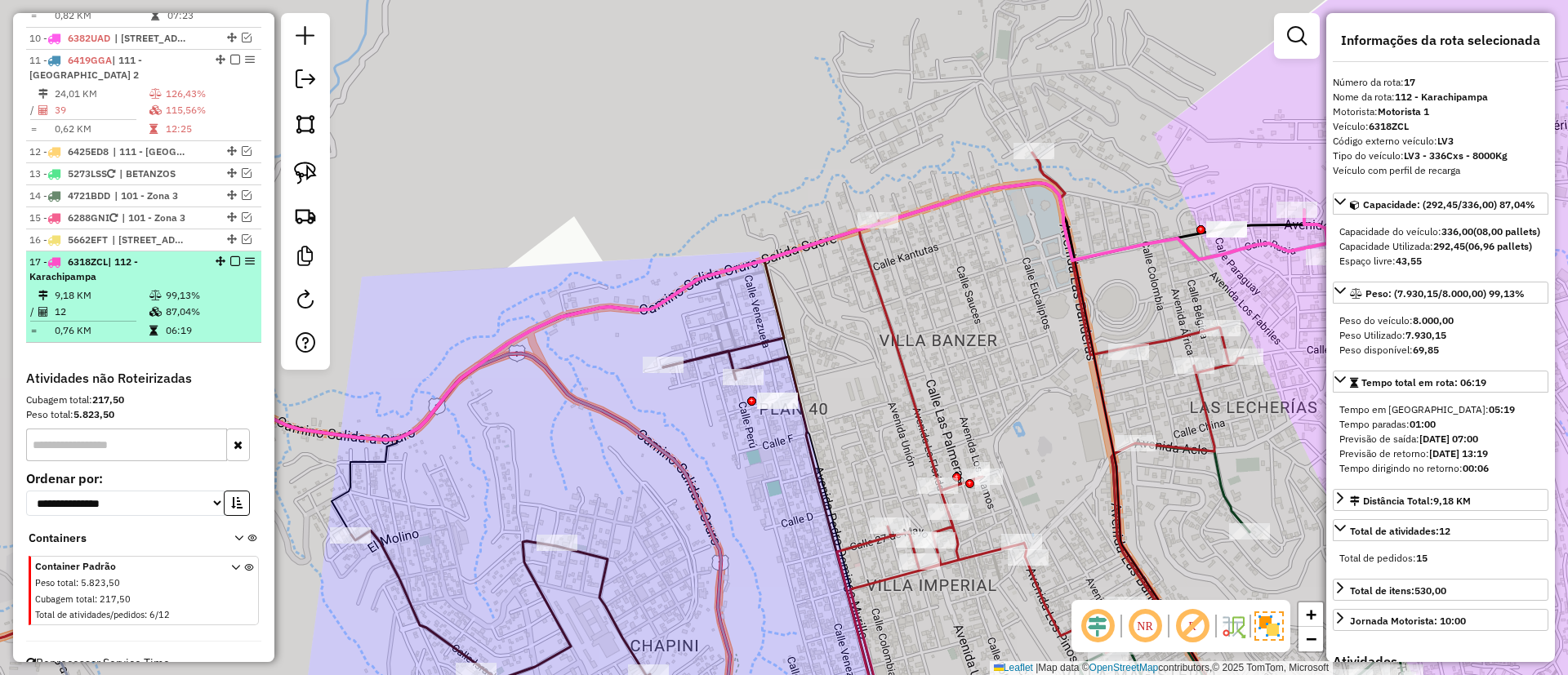
click at [231, 256] on em at bounding box center [236, 261] width 10 height 10
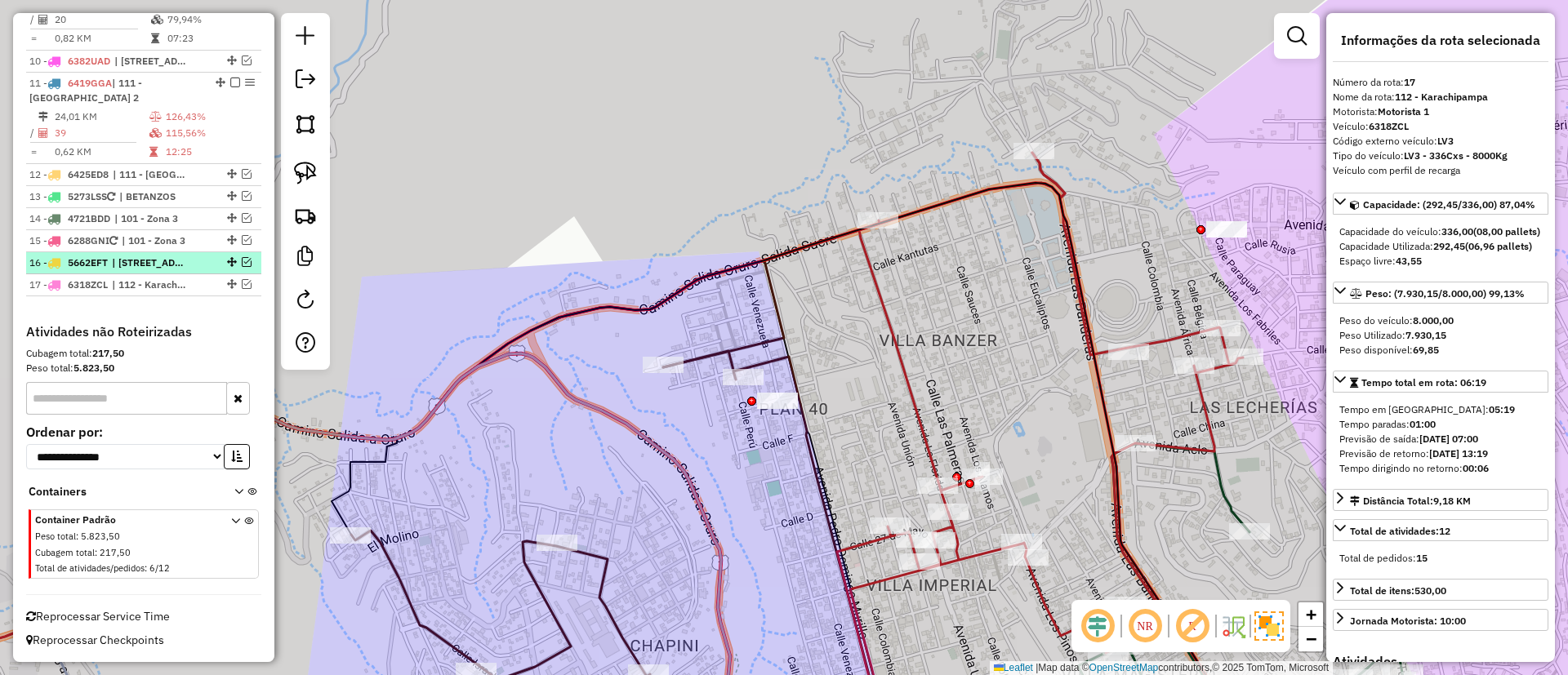
scroll to position [1177, 0]
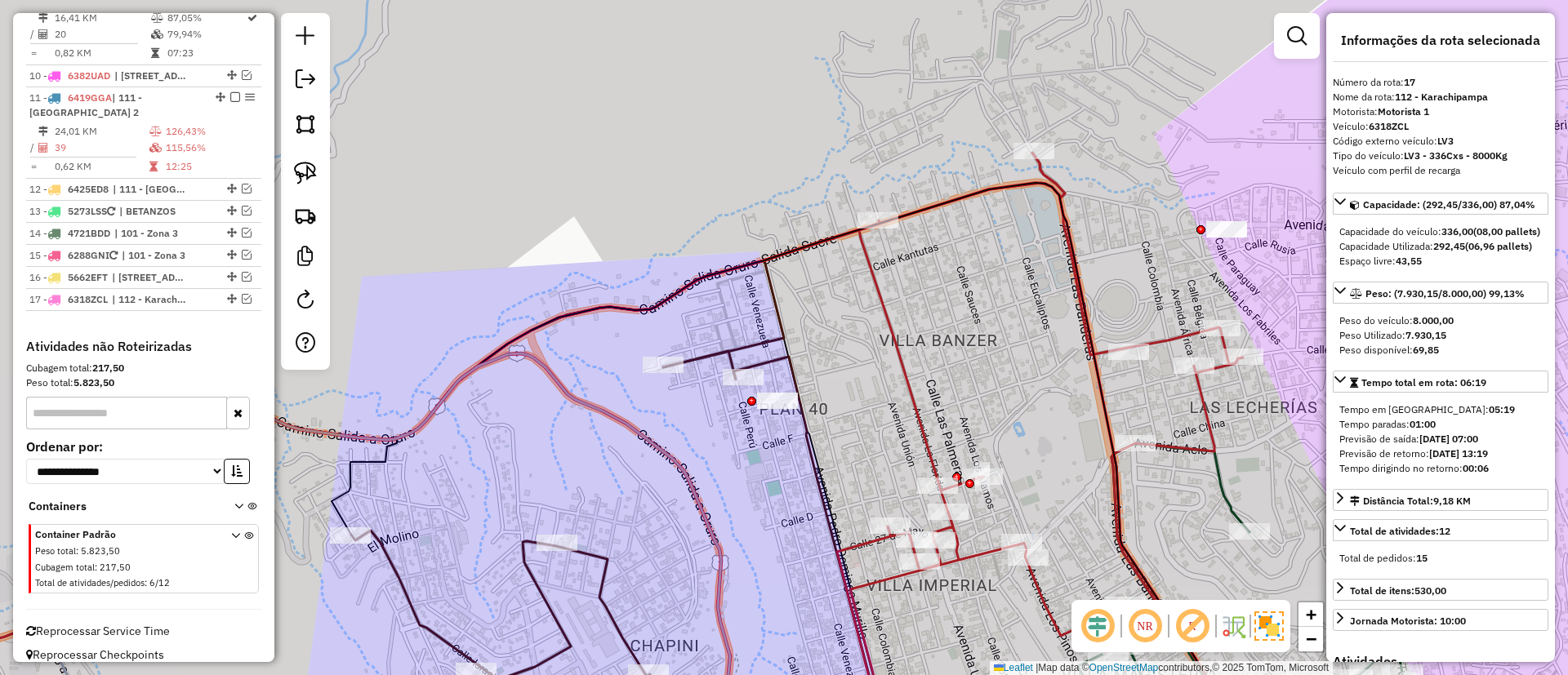
click at [1185, 451] on icon at bounding box center [585, 448] width 1317 height 590
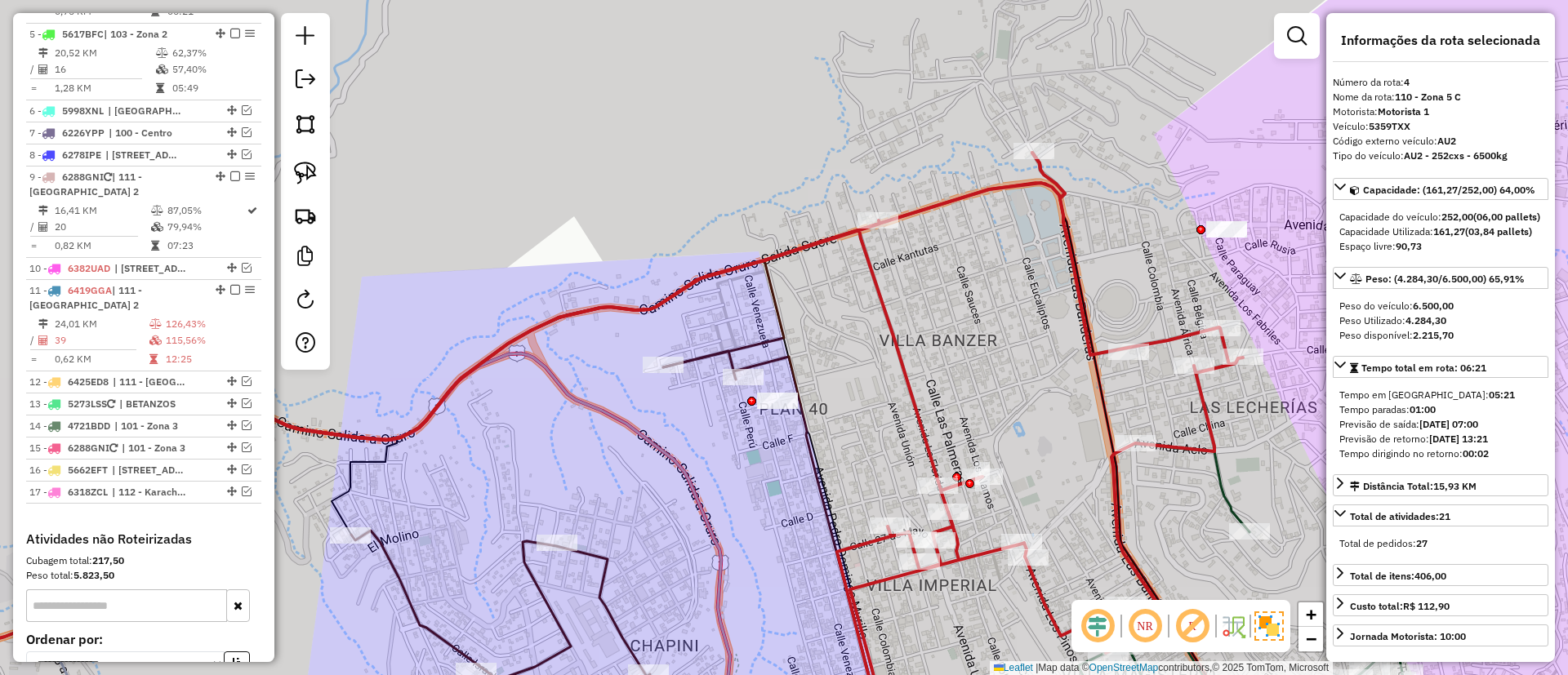
scroll to position [903, 0]
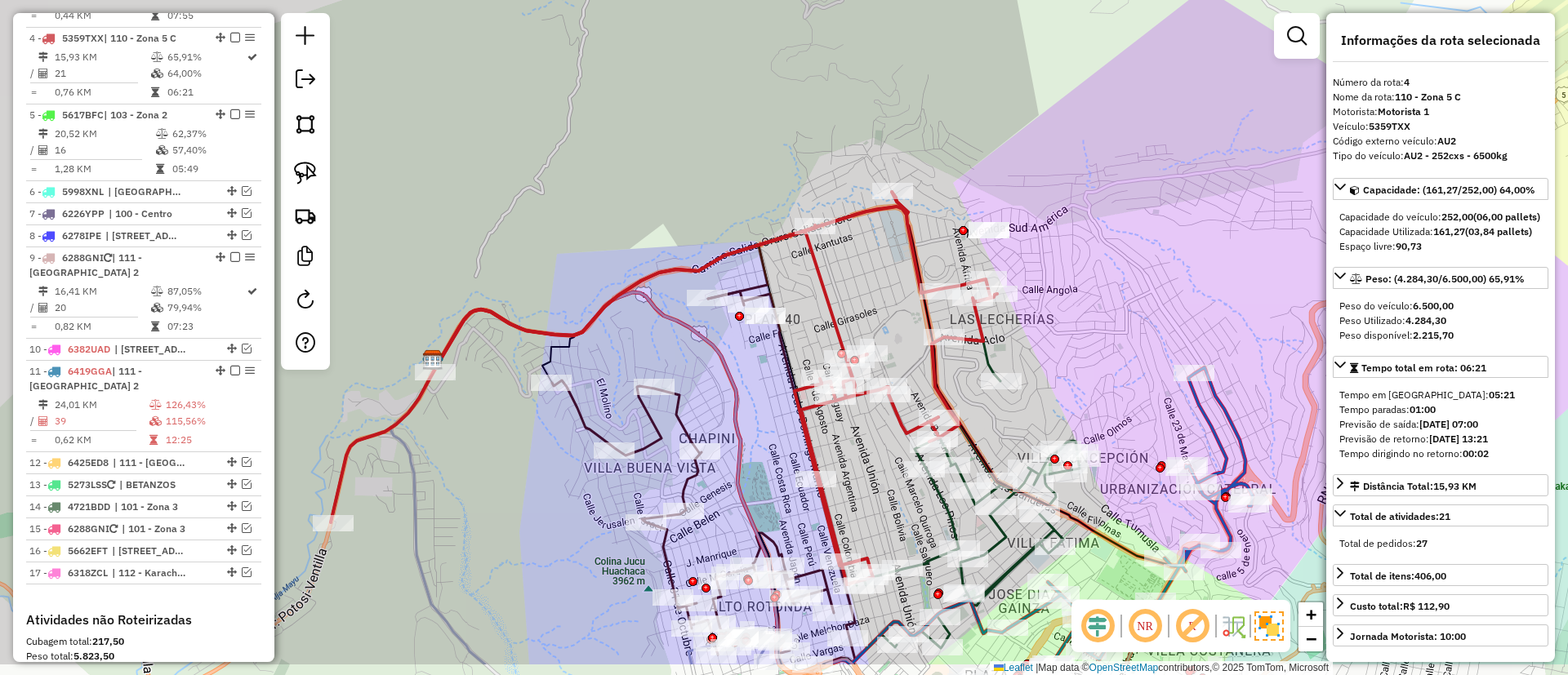
drag, startPoint x: 1025, startPoint y: 380, endPoint x: 875, endPoint y: 298, distance: 171.0
click at [876, 302] on div "Janela de atendimento Grade de atendimento Capacidade Transportadoras Veículos …" at bounding box center [784, 338] width 1568 height 675
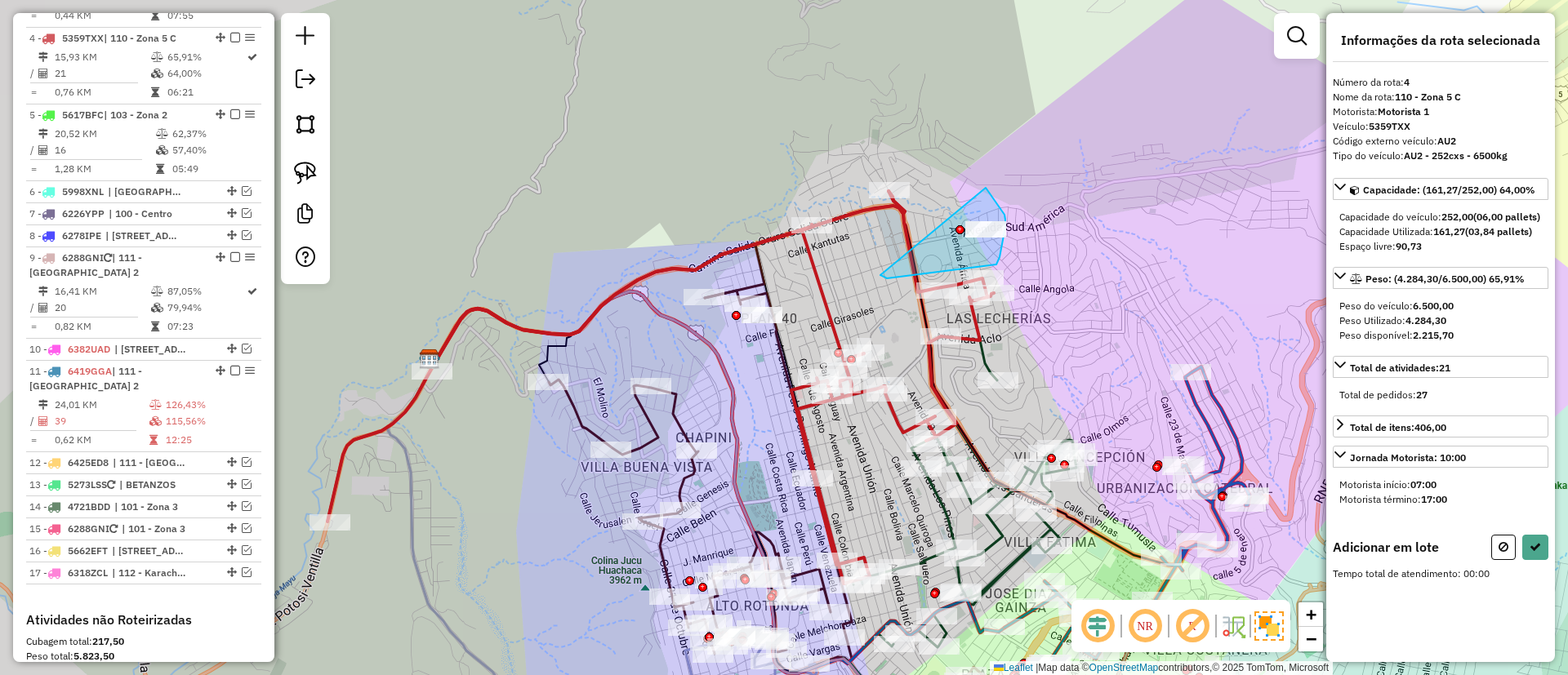
drag, startPoint x: 887, startPoint y: 278, endPoint x: 976, endPoint y: 178, distance: 133.9
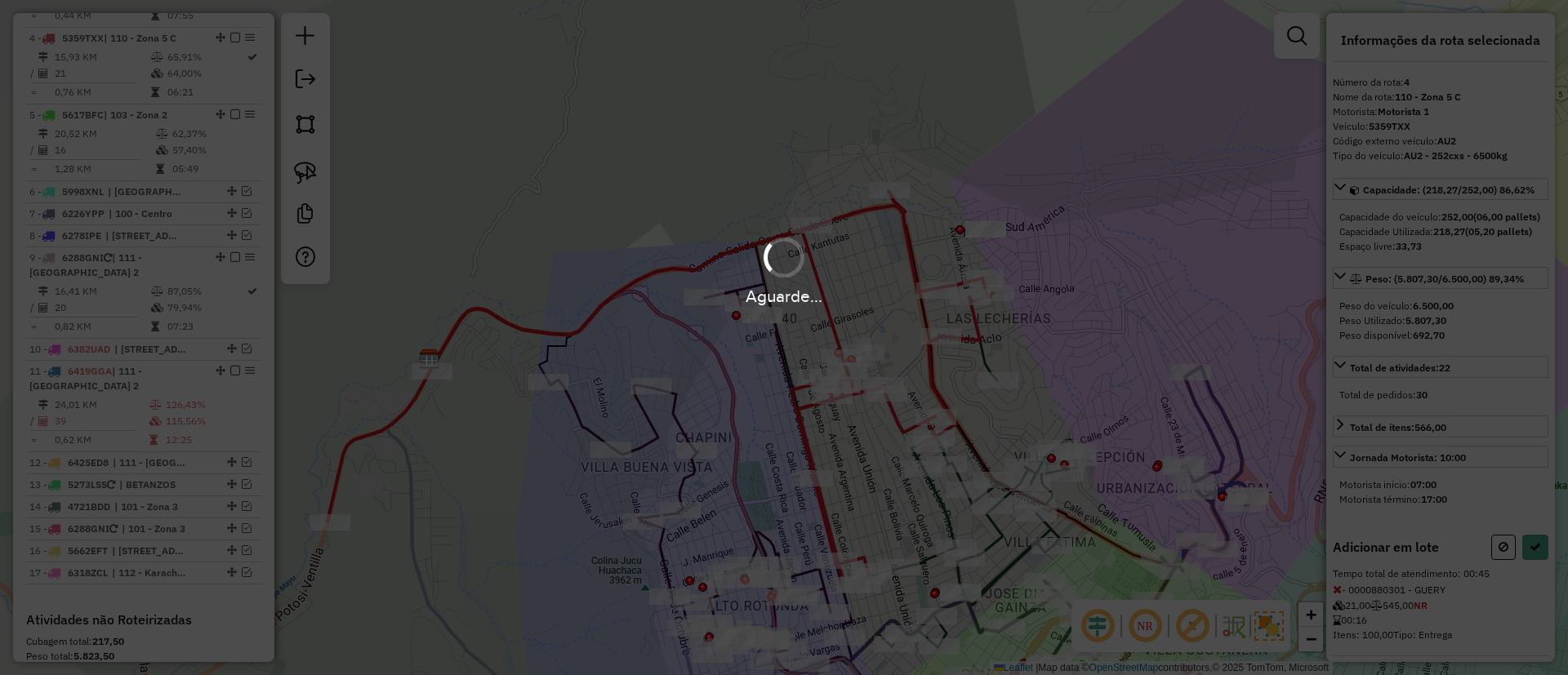
select select "**********"
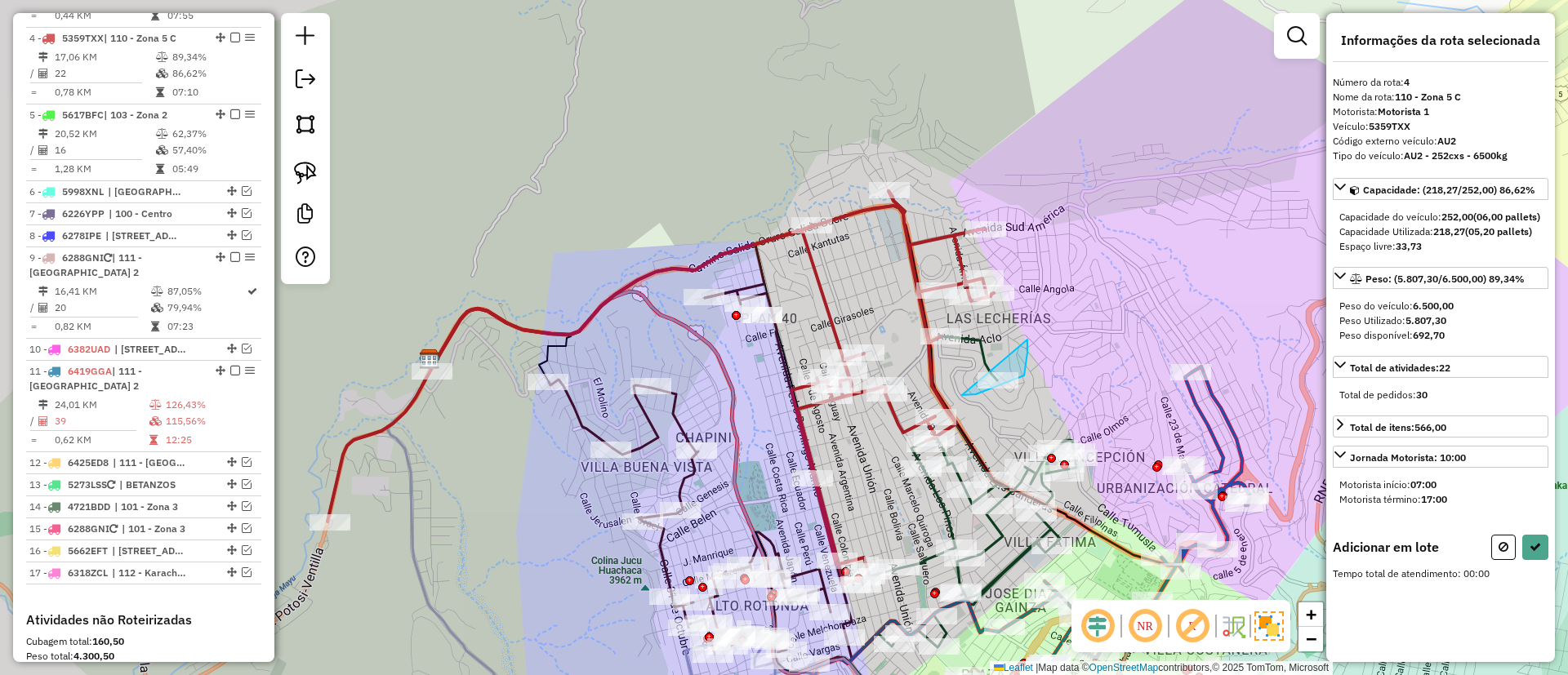
drag, startPoint x: 962, startPoint y: 395, endPoint x: 1018, endPoint y: 300, distance: 110.3
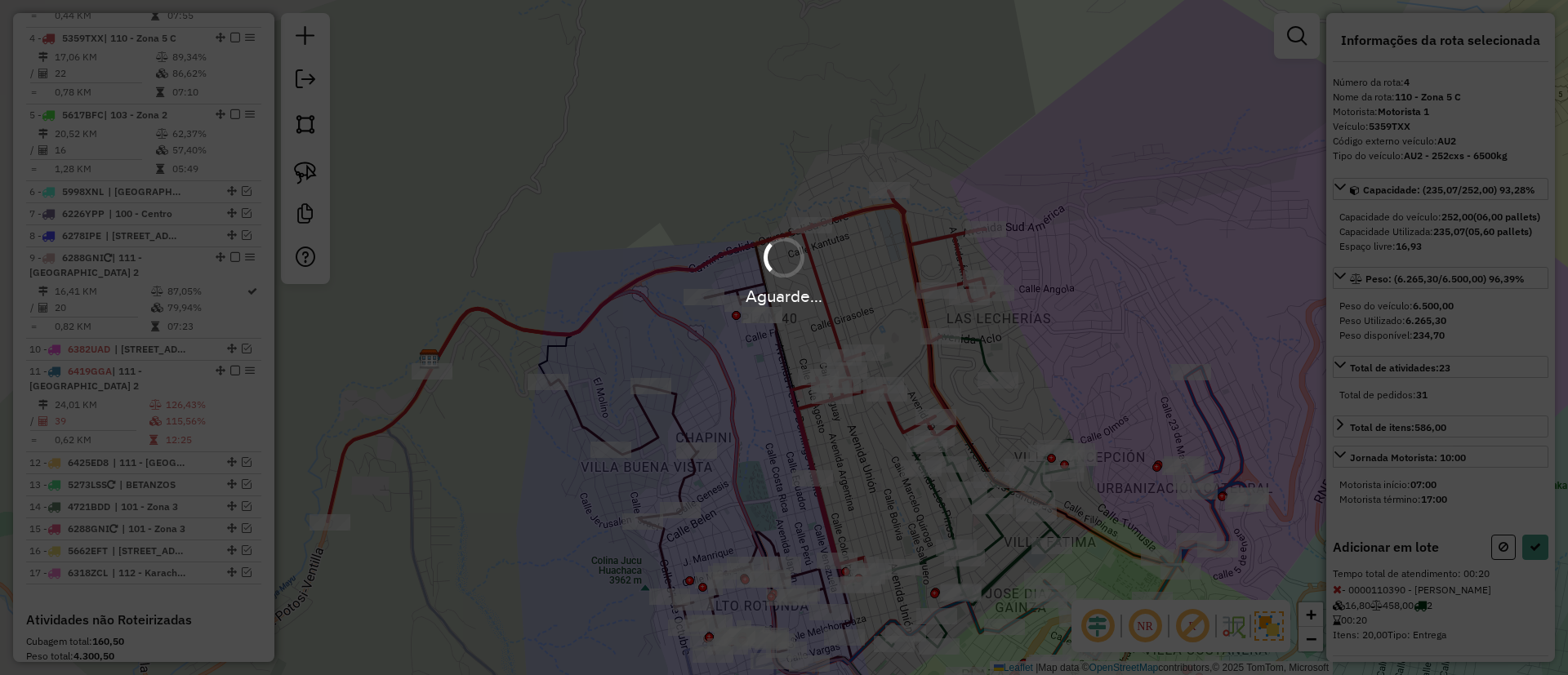
select select "**********"
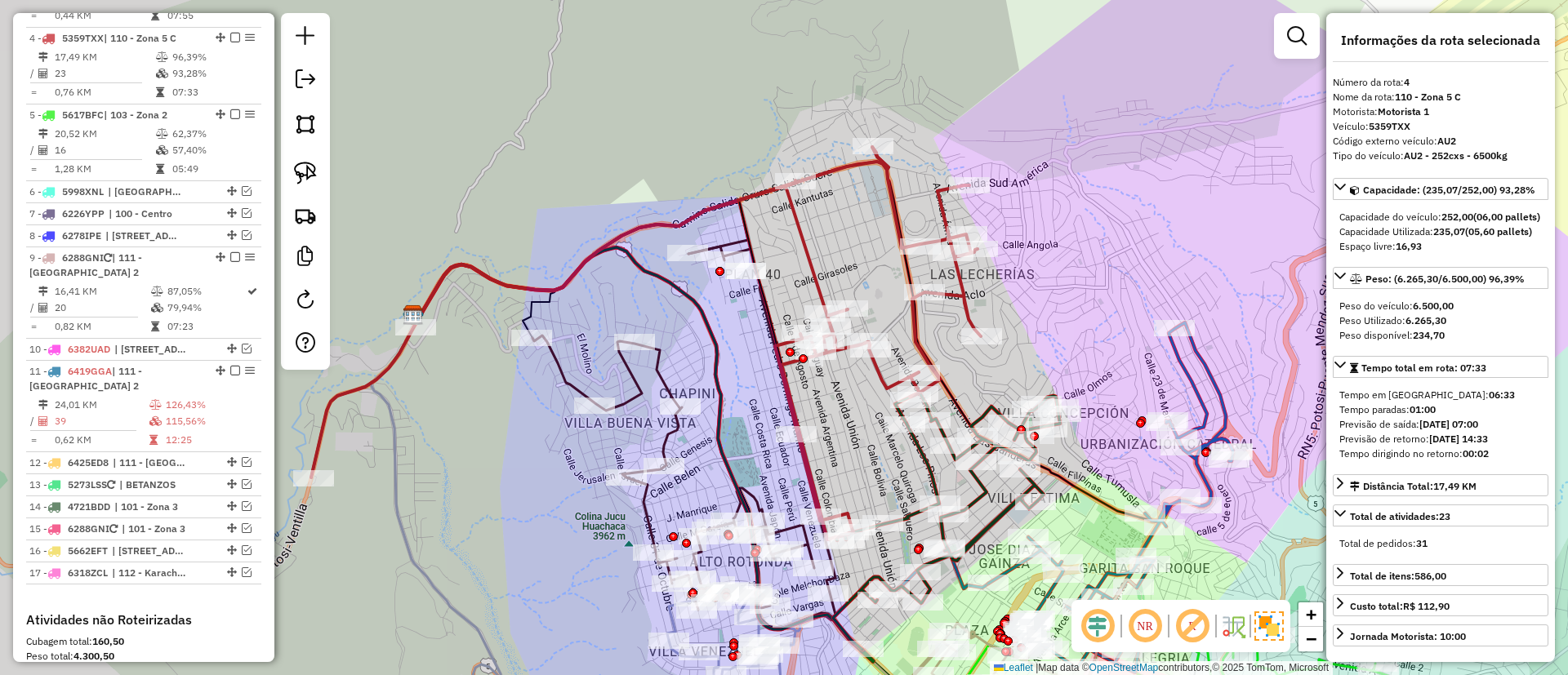
drag, startPoint x: 853, startPoint y: 436, endPoint x: 839, endPoint y: 381, distance: 56.8
click at [839, 389] on div "Janela de atendimento Grade de atendimento Capacidade Transportadoras Veículos …" at bounding box center [784, 338] width 1568 height 675
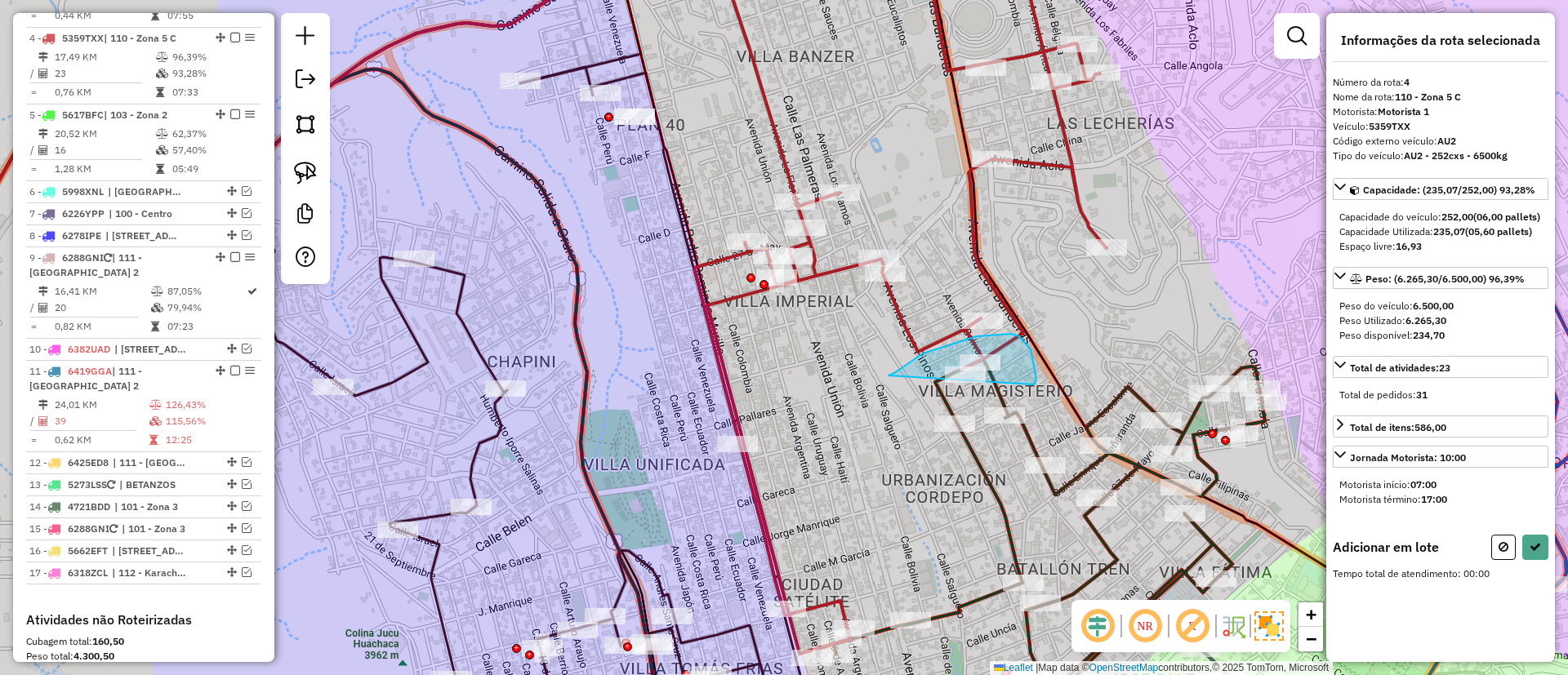
drag, startPoint x: 1003, startPoint y: 334, endPoint x: 1023, endPoint y: 385, distance: 54.8
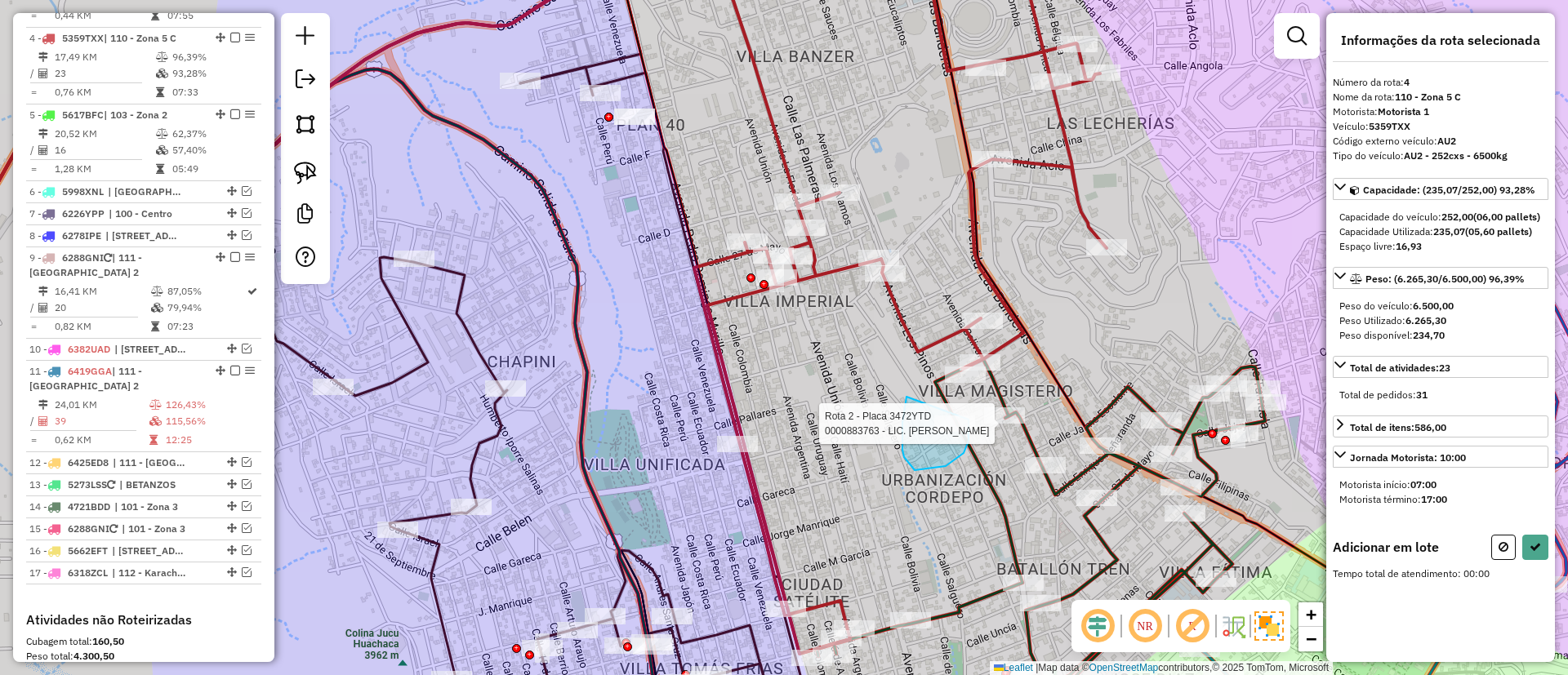
click at [968, 419] on div "Rota 2 - Placa 3472YTD 0000883763 - LIC. [PERSON_NAME] de atendimento Grade de …" at bounding box center [784, 338] width 1568 height 675
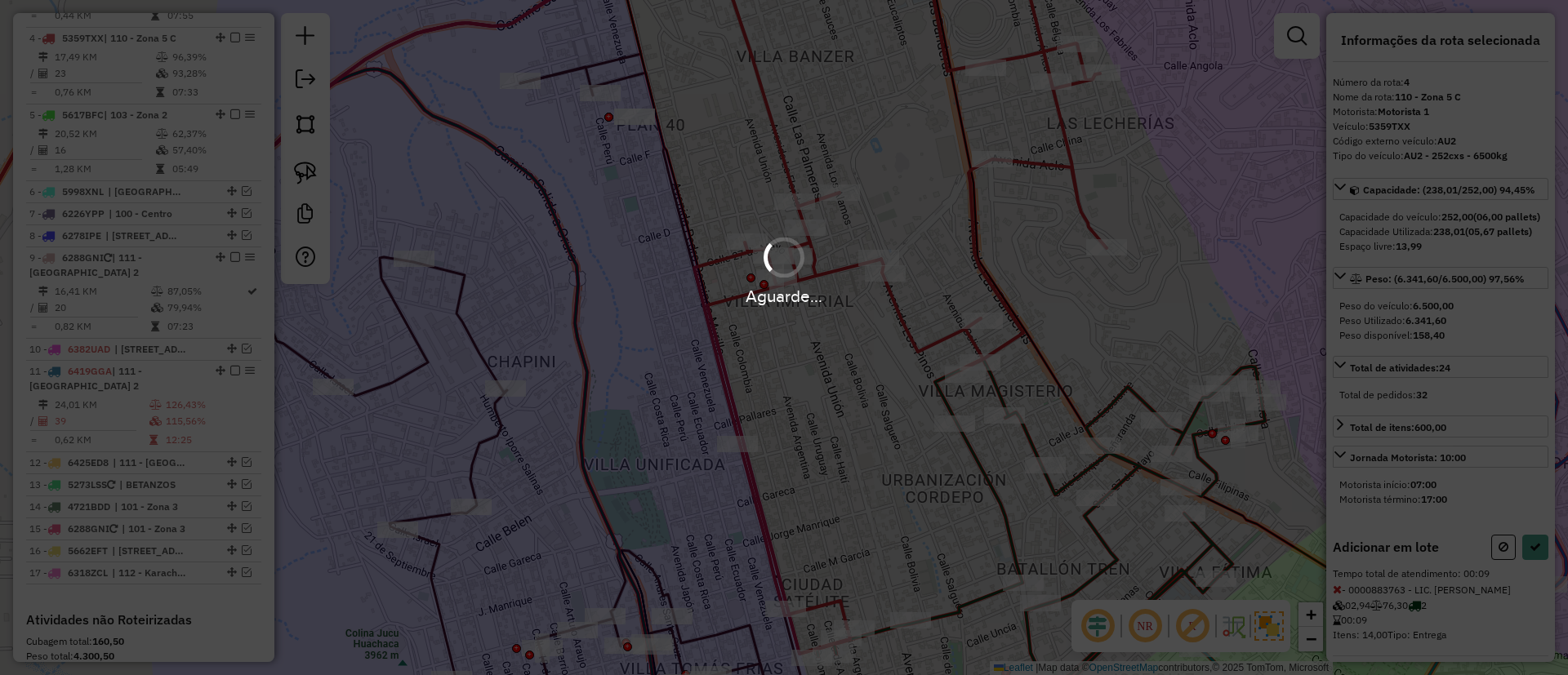
select select "**********"
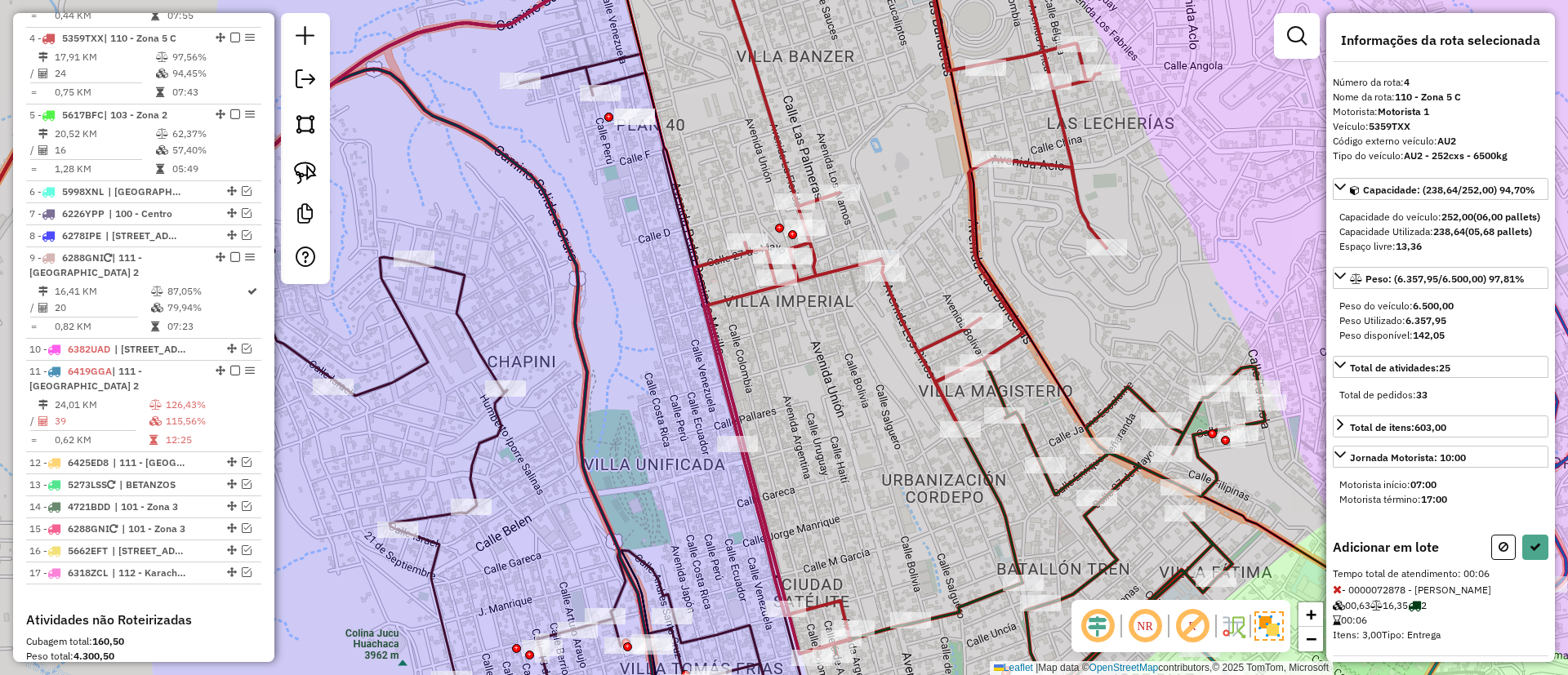
select select "**********"
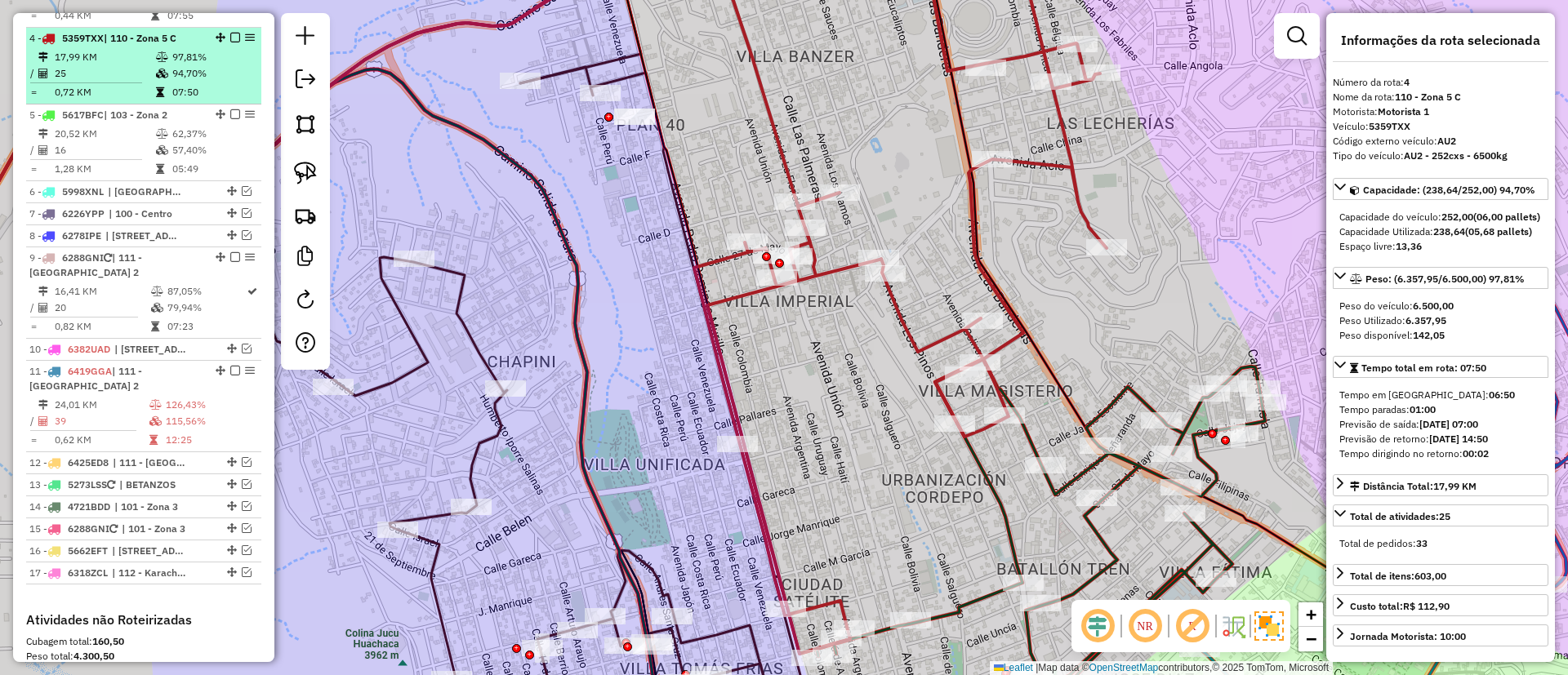
click at [231, 33] on em at bounding box center [236, 38] width 10 height 10
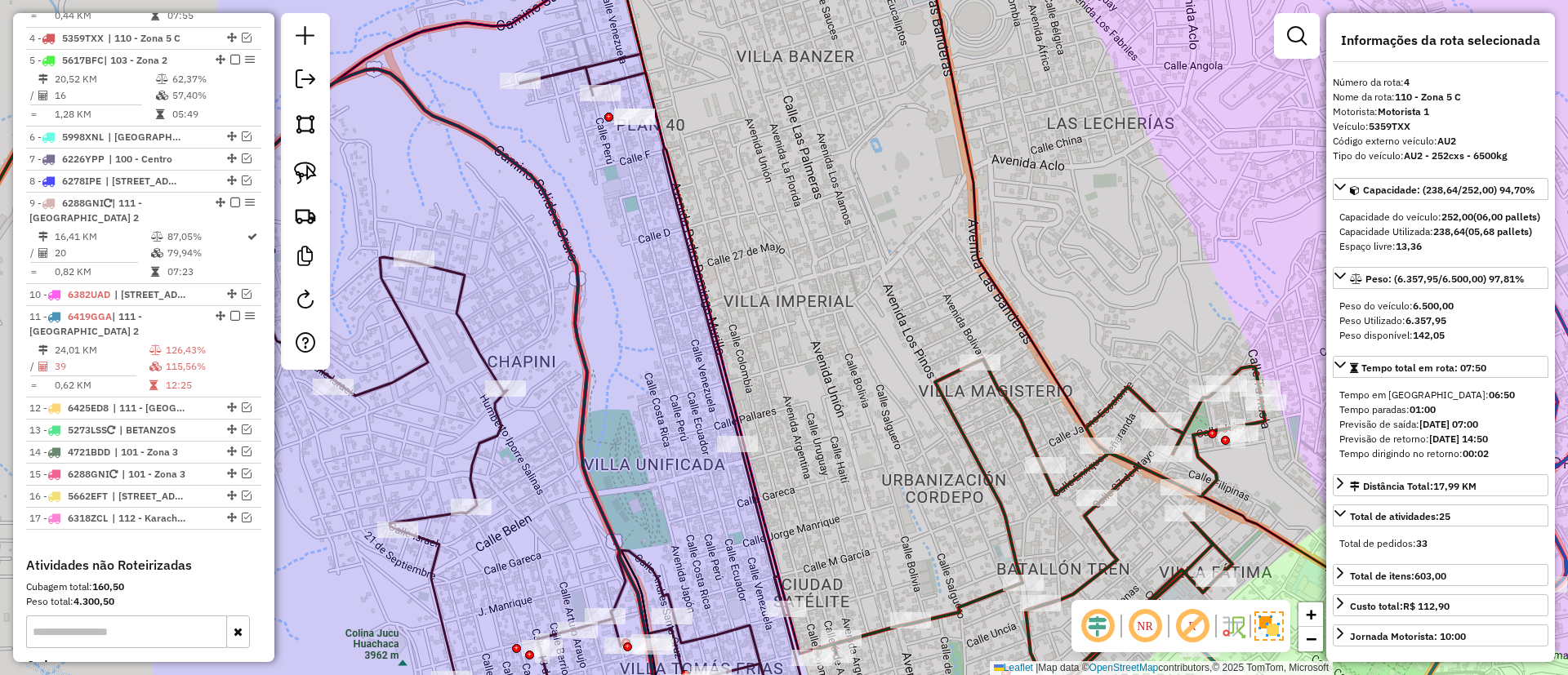
scroll to position [849, 0]
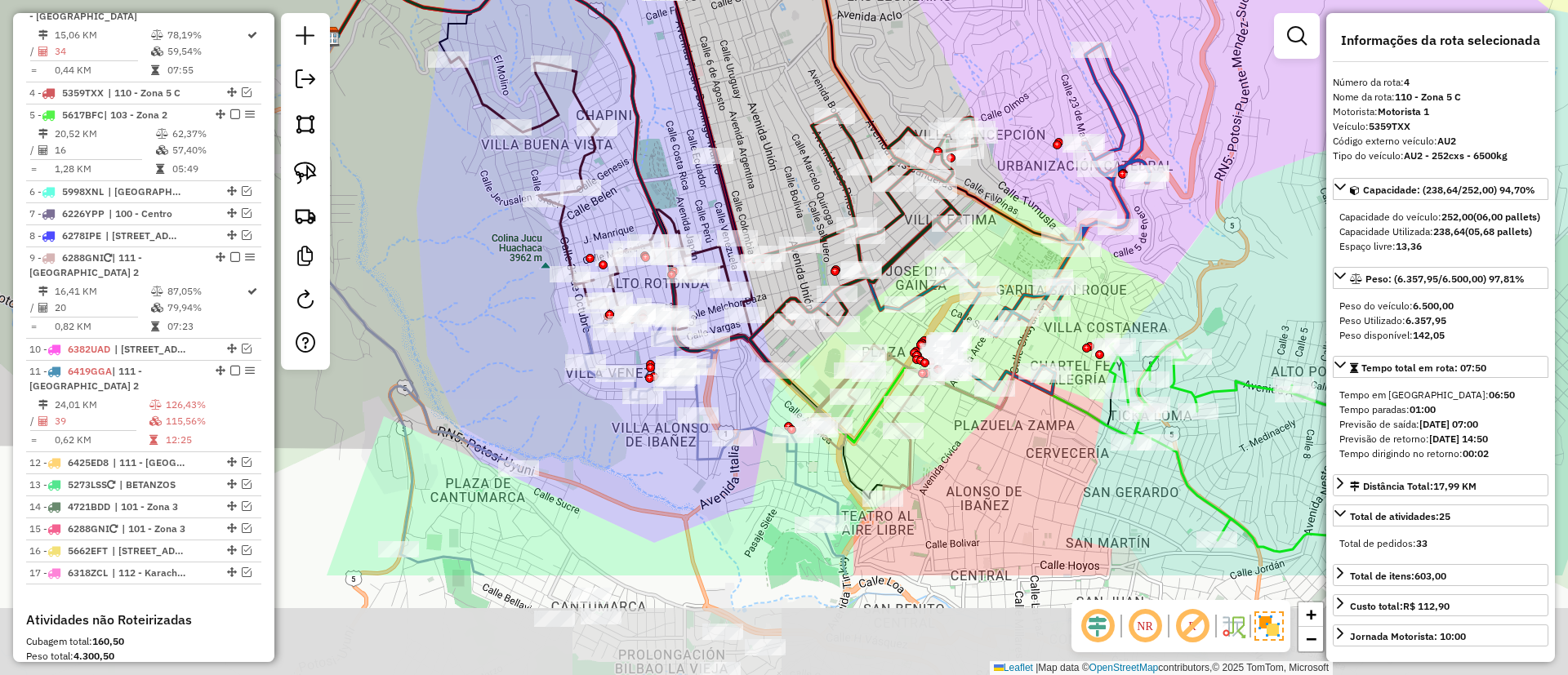
drag, startPoint x: 829, startPoint y: 312, endPoint x: 791, endPoint y: 155, distance: 161.5
click at [791, 155] on div "Janela de atendimento Grade de atendimento Capacidade Transportadoras Veículos …" at bounding box center [784, 338] width 1568 height 675
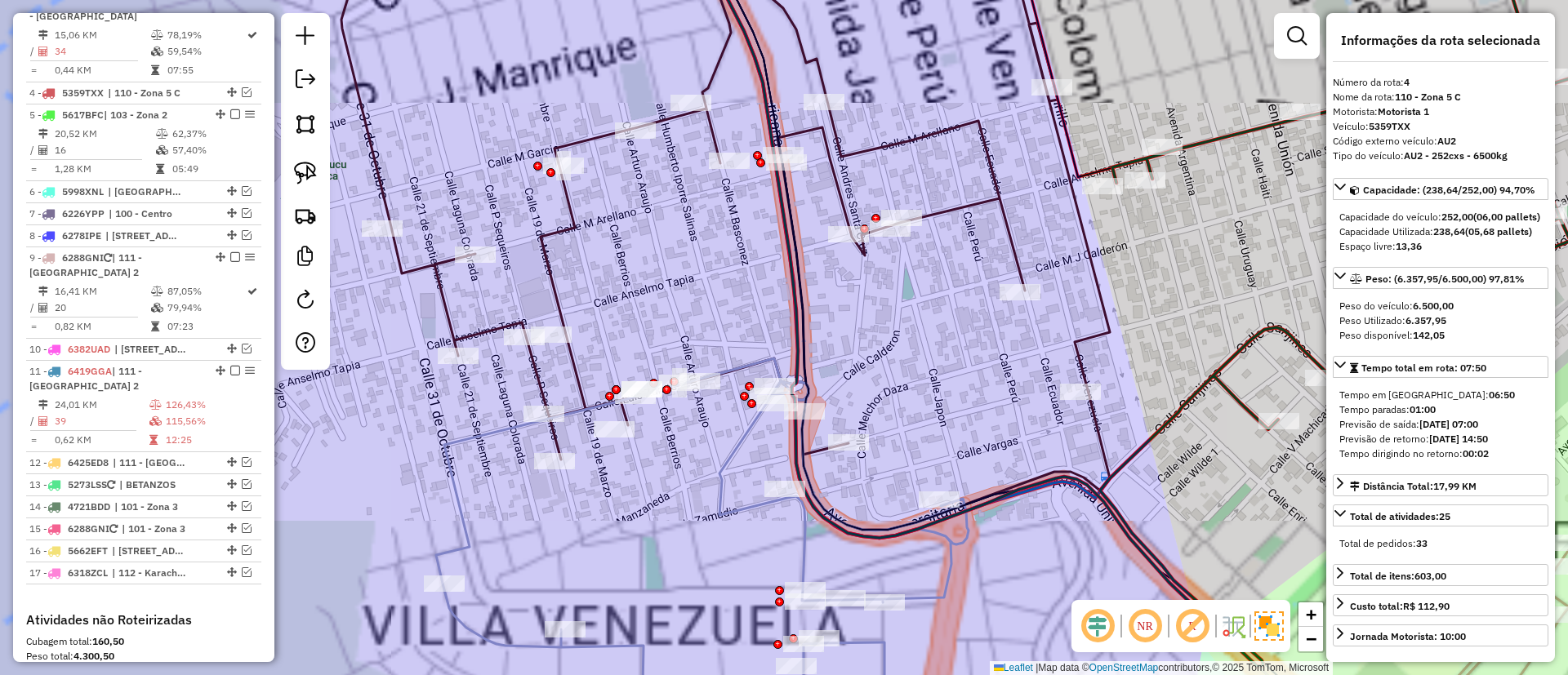
click at [571, 193] on icon at bounding box center [695, 231] width 828 height 597
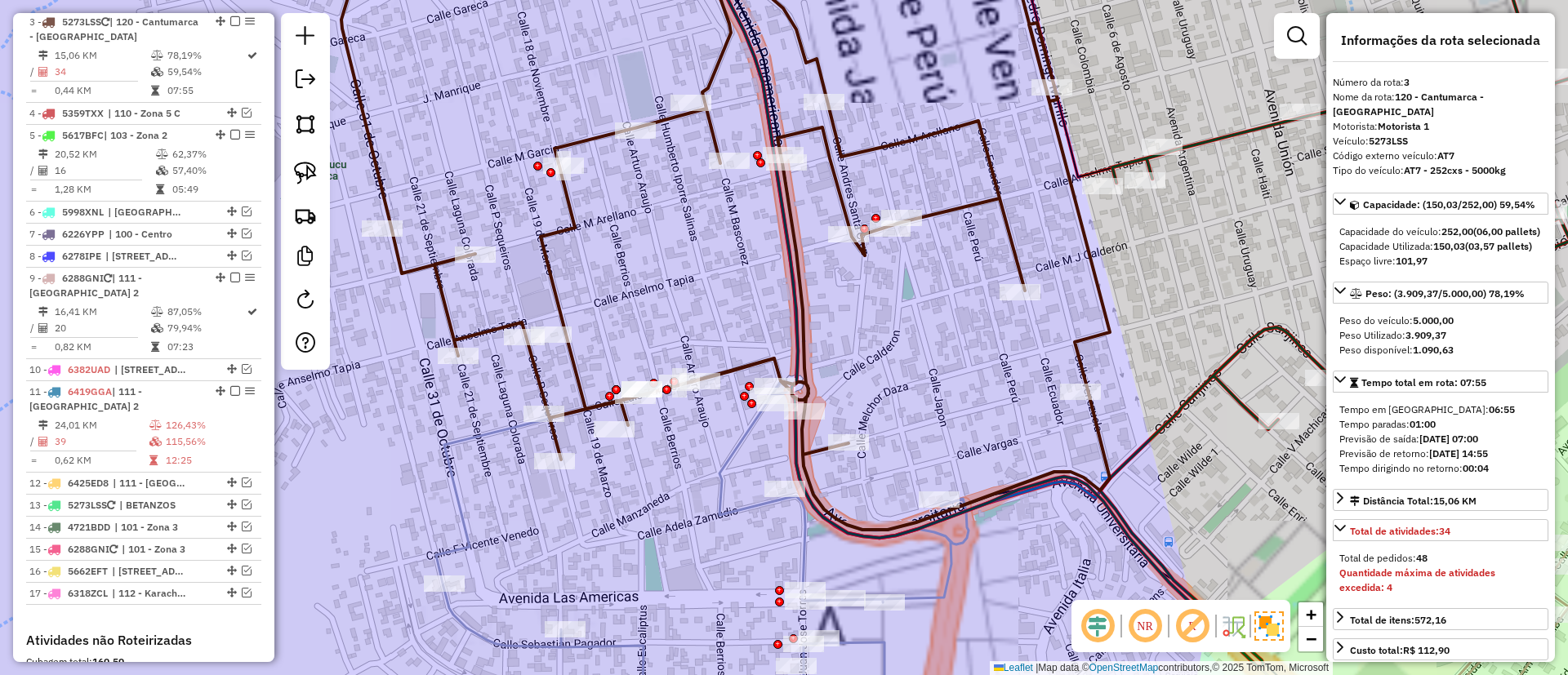
scroll to position [812, 0]
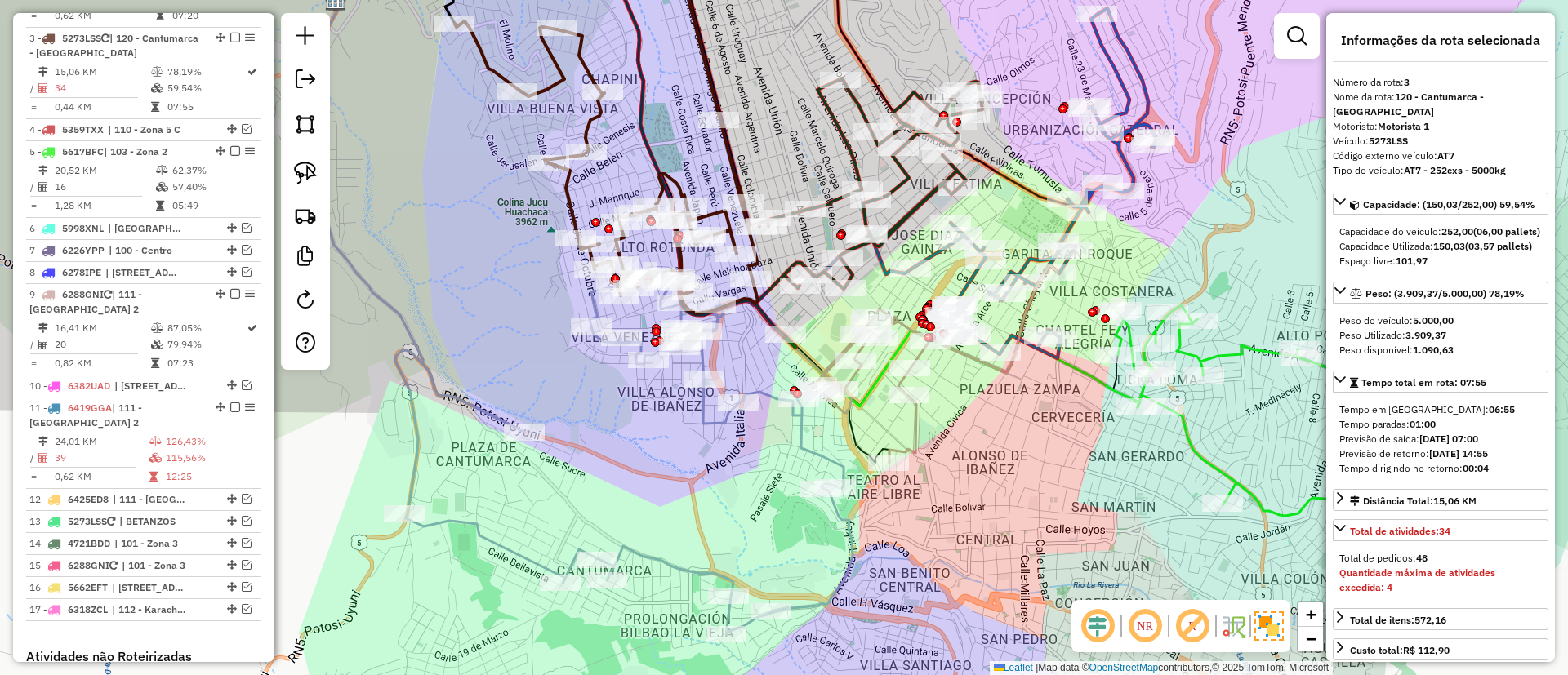
click at [904, 214] on icon at bounding box center [869, 207] width 227 height 257
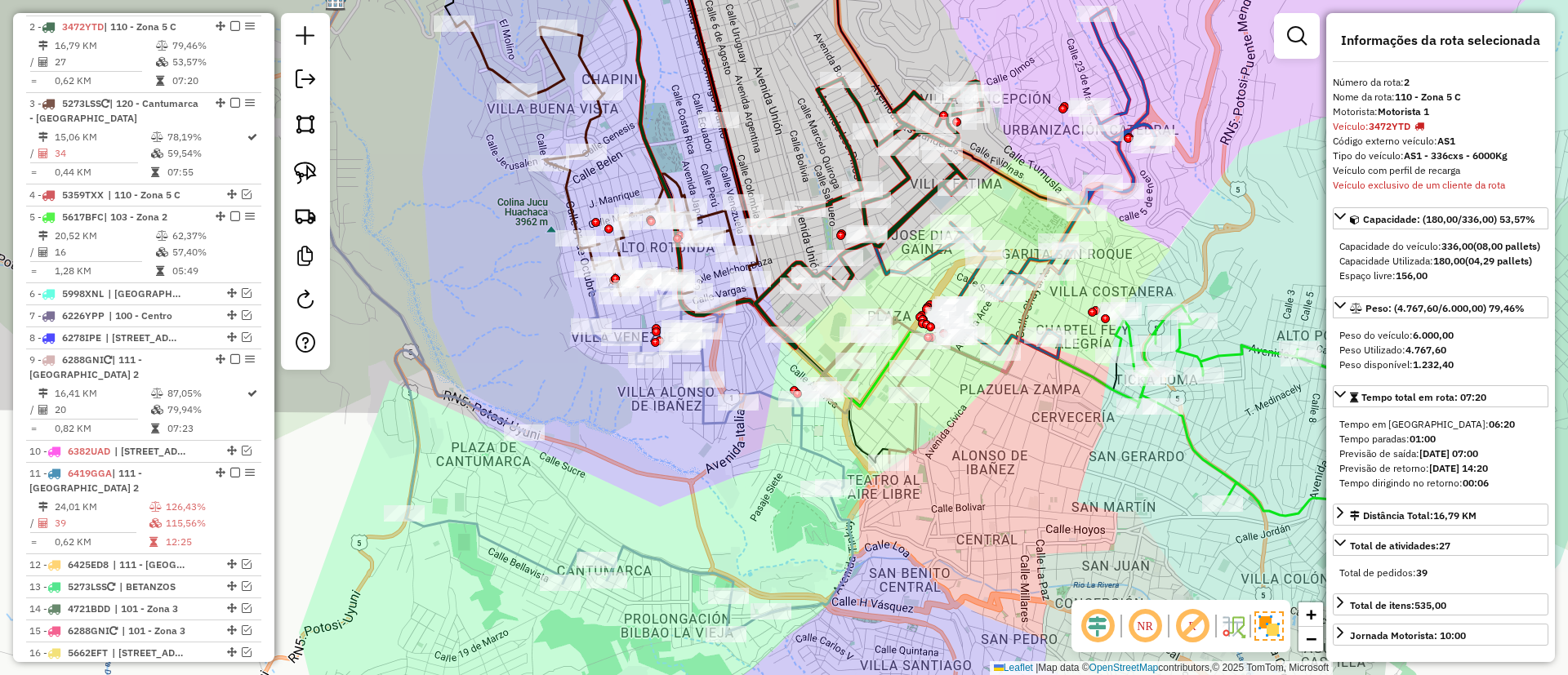
scroll to position [735, 0]
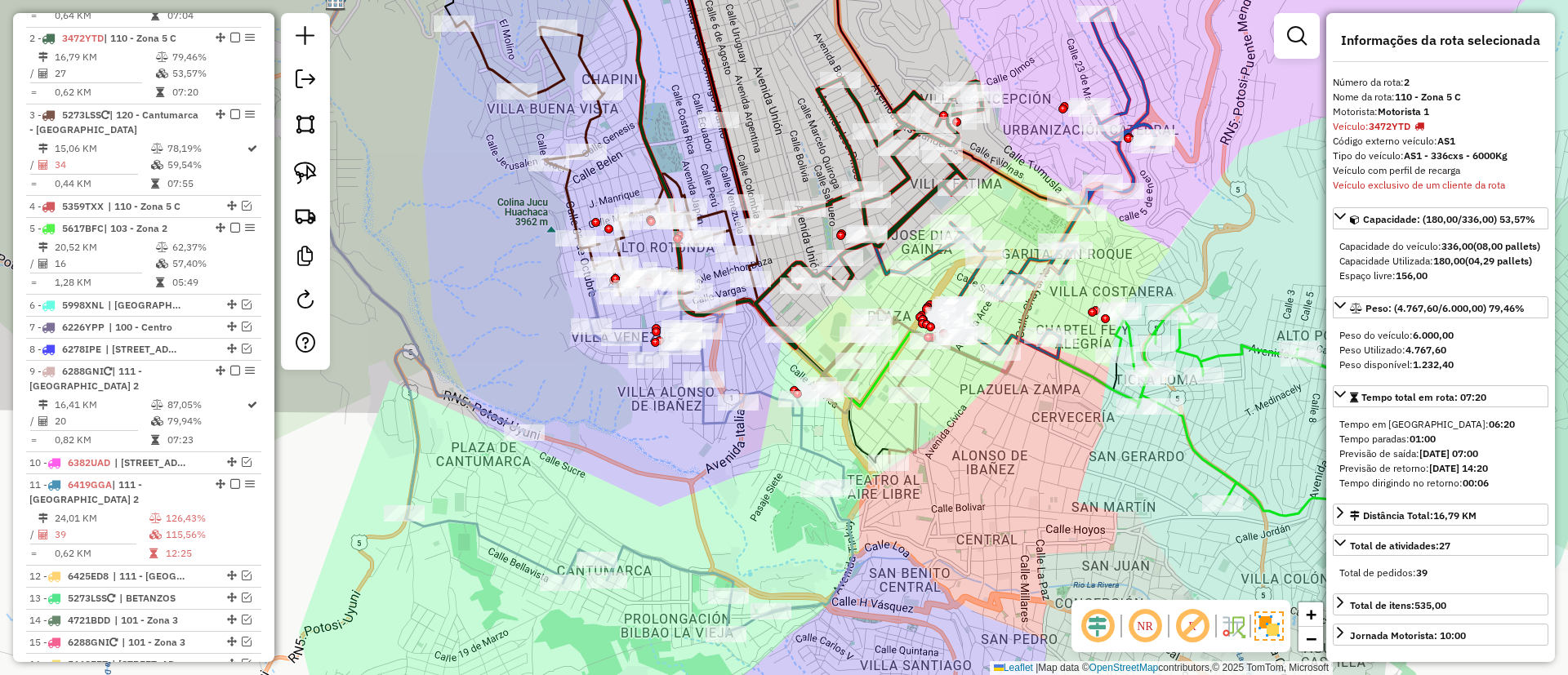
click at [912, 425] on icon at bounding box center [936, 364] width 244 height 199
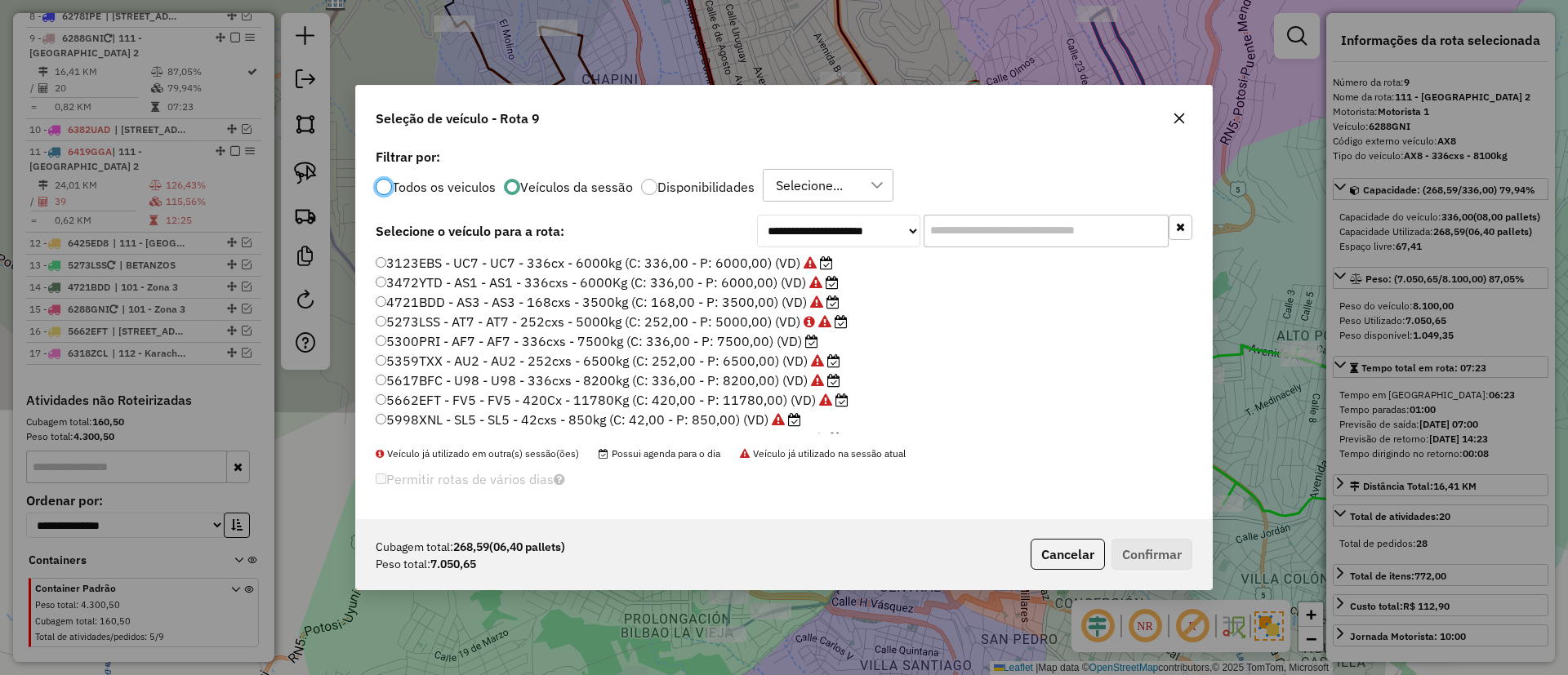
scroll to position [9, 5]
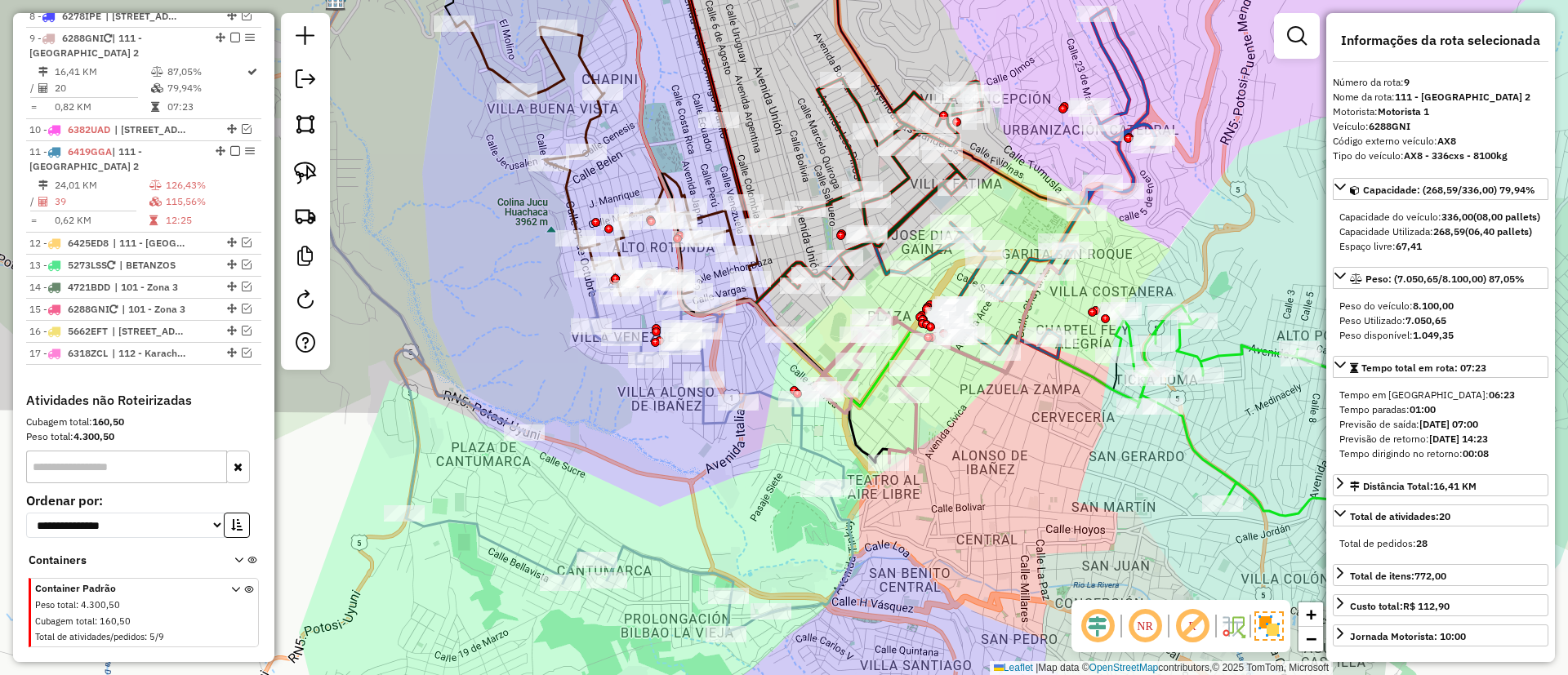
click at [912, 422] on icon at bounding box center [936, 364] width 244 height 199
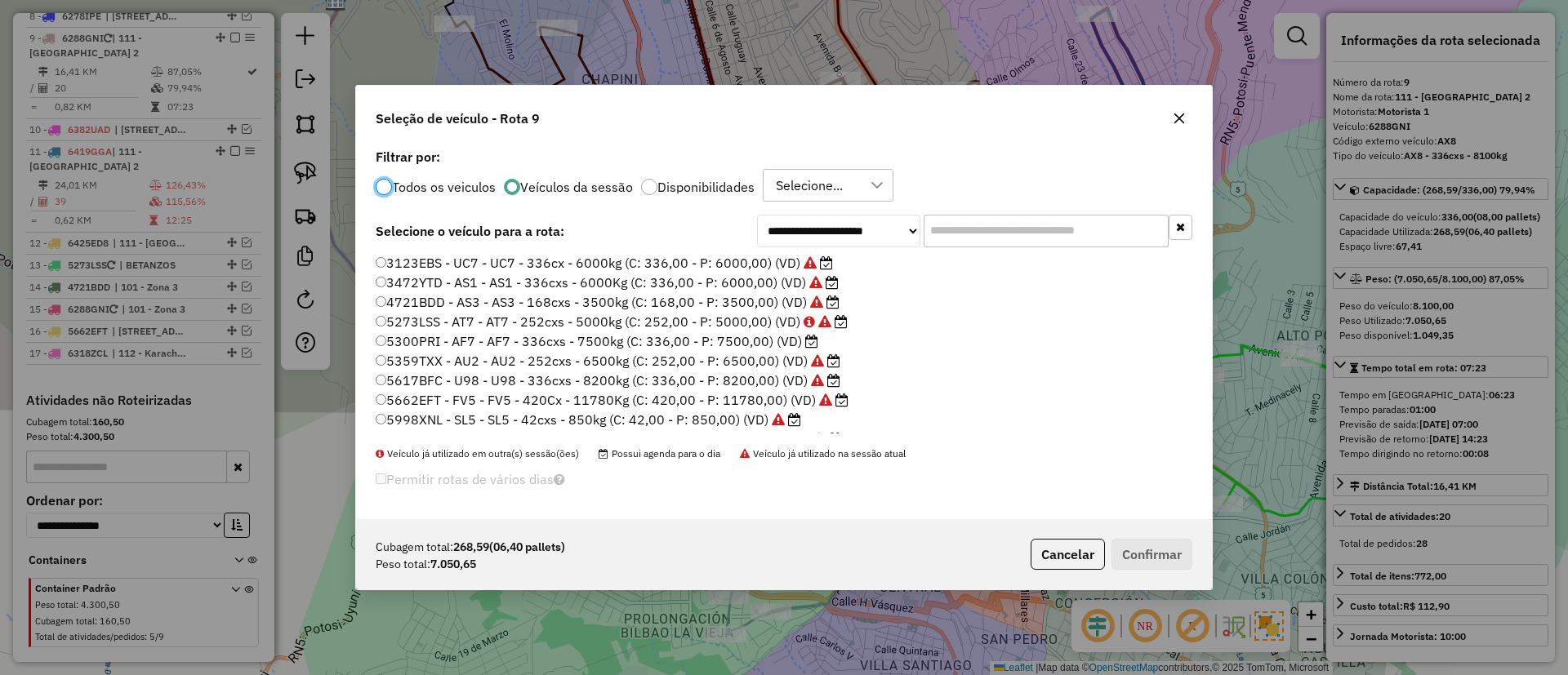
click at [786, 344] on label "5300PRI - AF7 - AF7 - 336cxs - 7500kg (C: 336,00 - P: 7500,00) (VD)" at bounding box center [597, 341] width 443 height 19
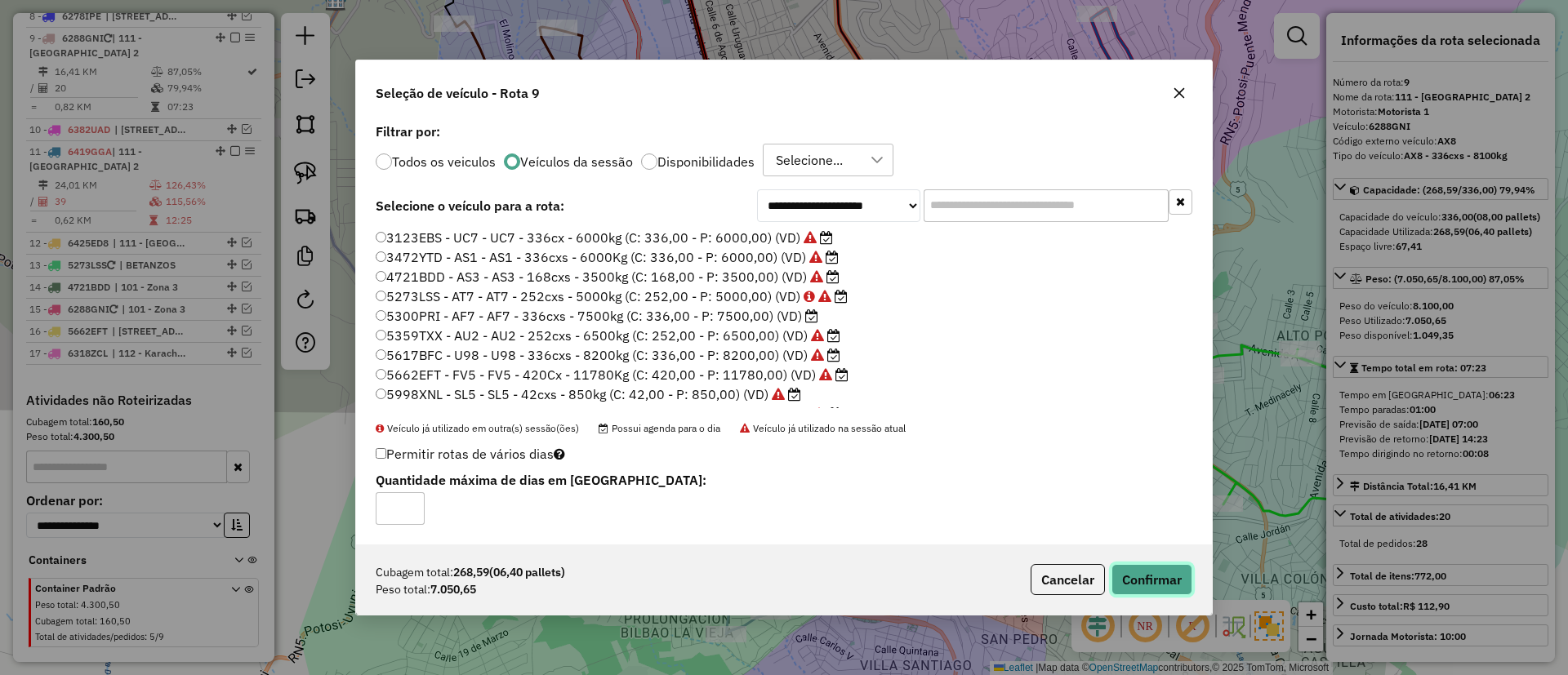
click at [1153, 578] on button "Confirmar" at bounding box center [1151, 579] width 81 height 31
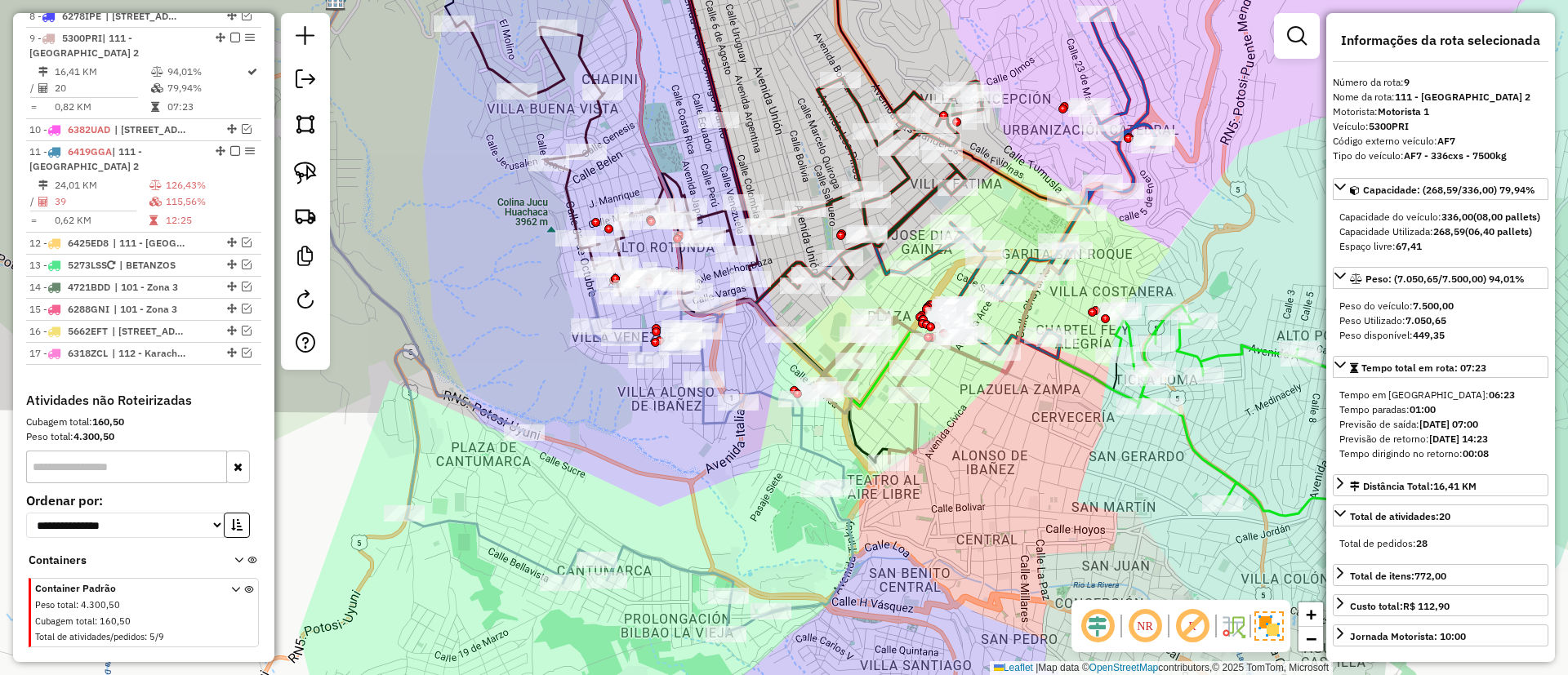
click at [915, 429] on icon at bounding box center [936, 364] width 244 height 199
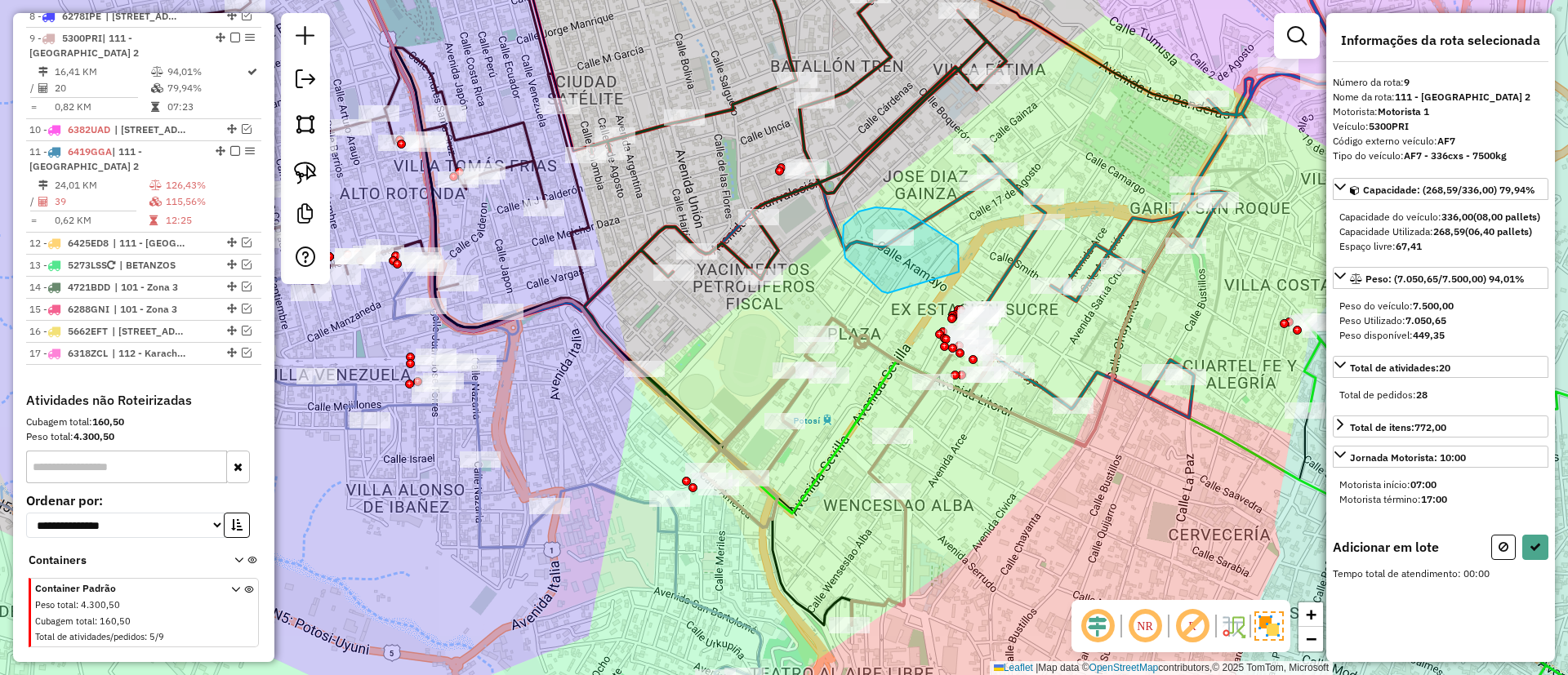
drag, startPoint x: 904, startPoint y: 210, endPoint x: 958, endPoint y: 245, distance: 64.4
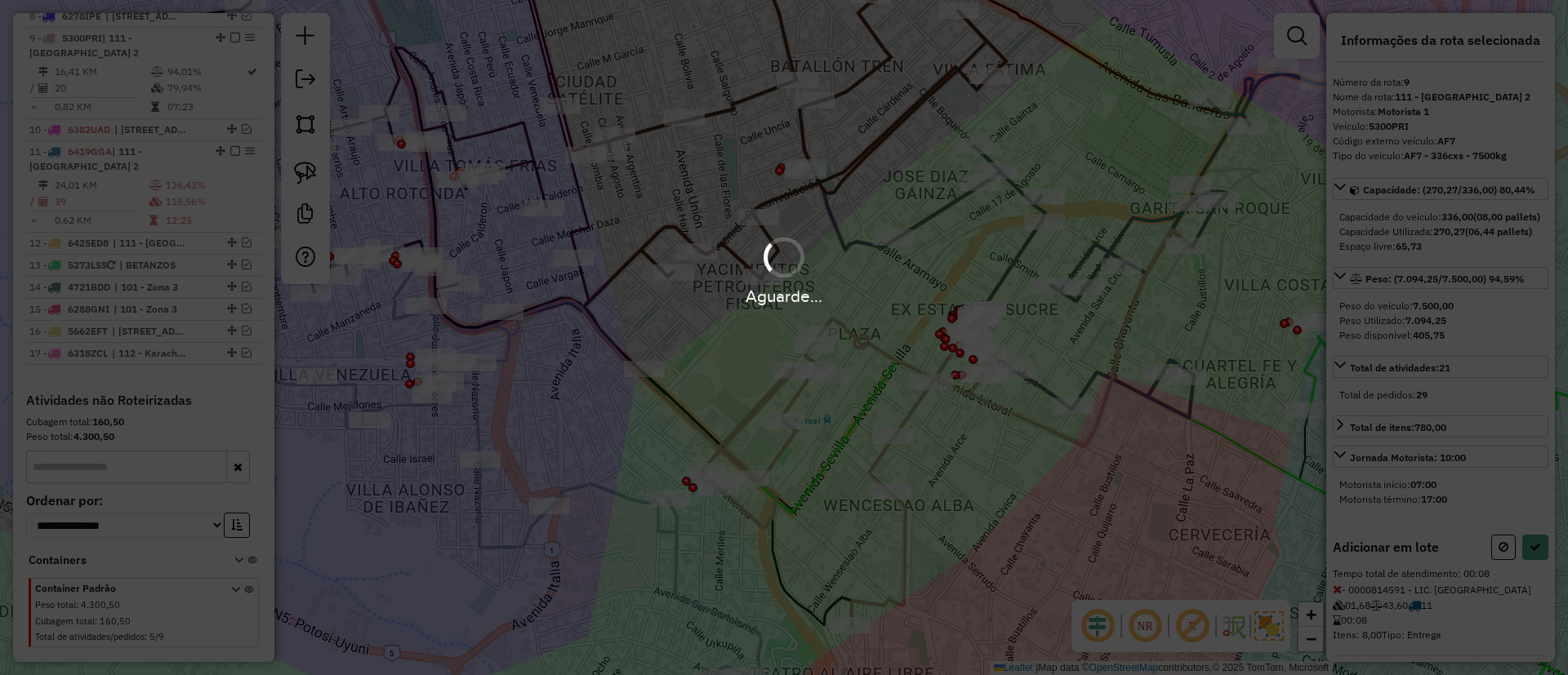
select select "**********"
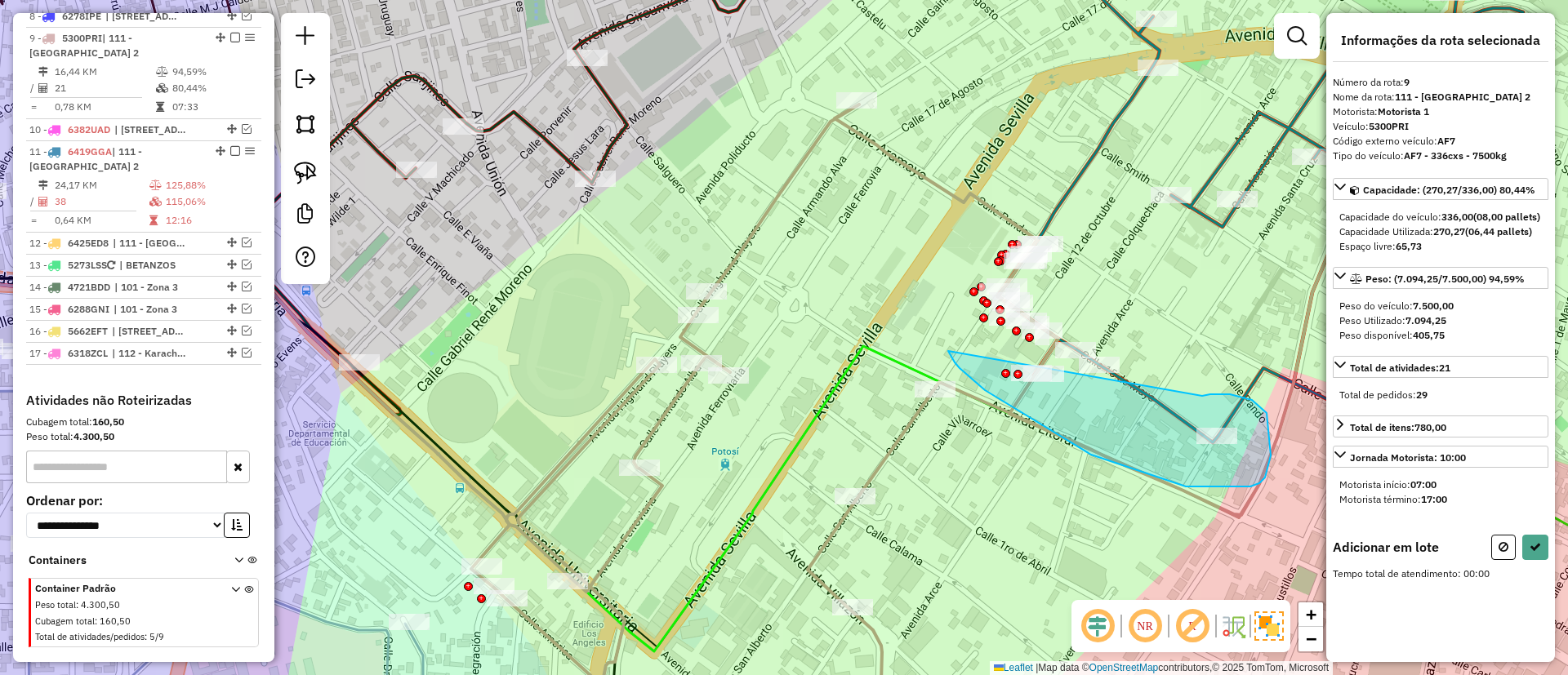
drag, startPoint x: 985, startPoint y: 390, endPoint x: 1202, endPoint y: 396, distance: 217.1
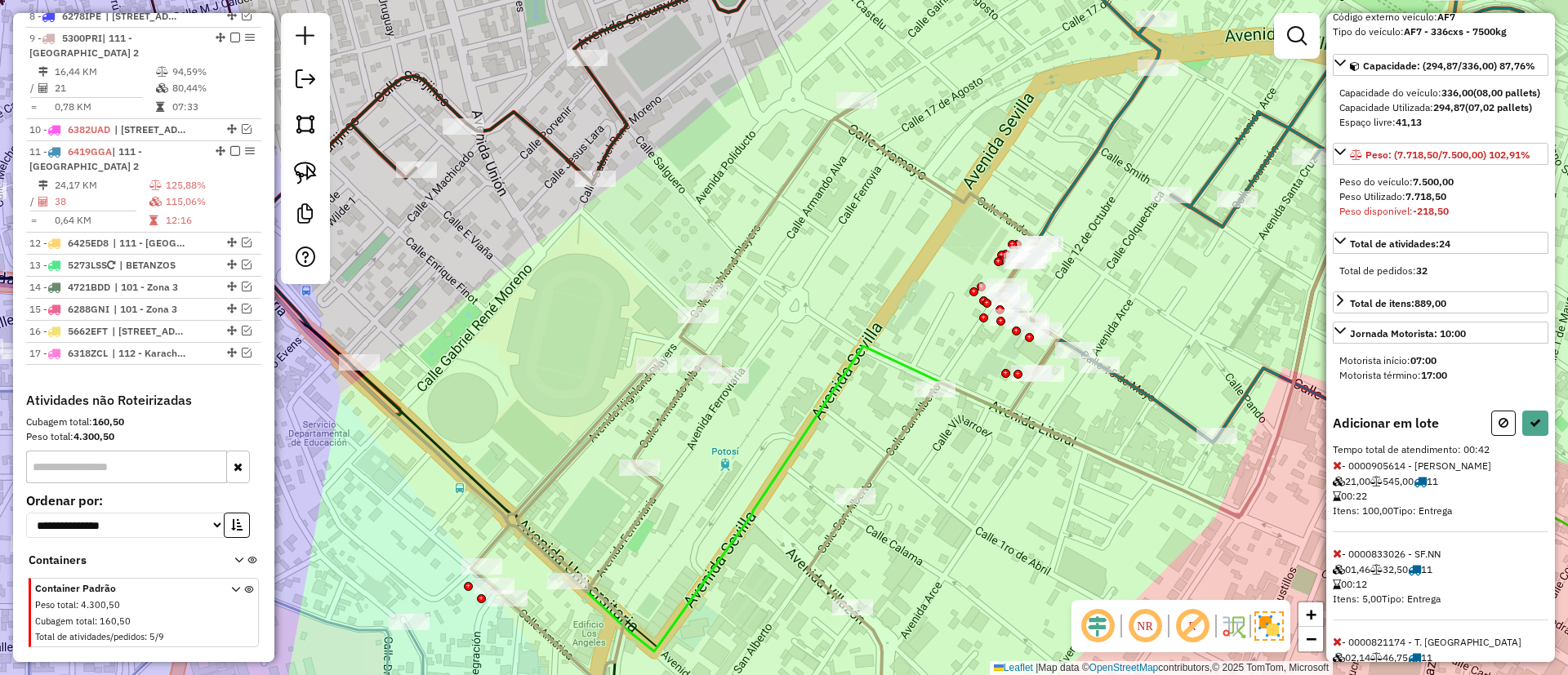
scroll to position [220, 0]
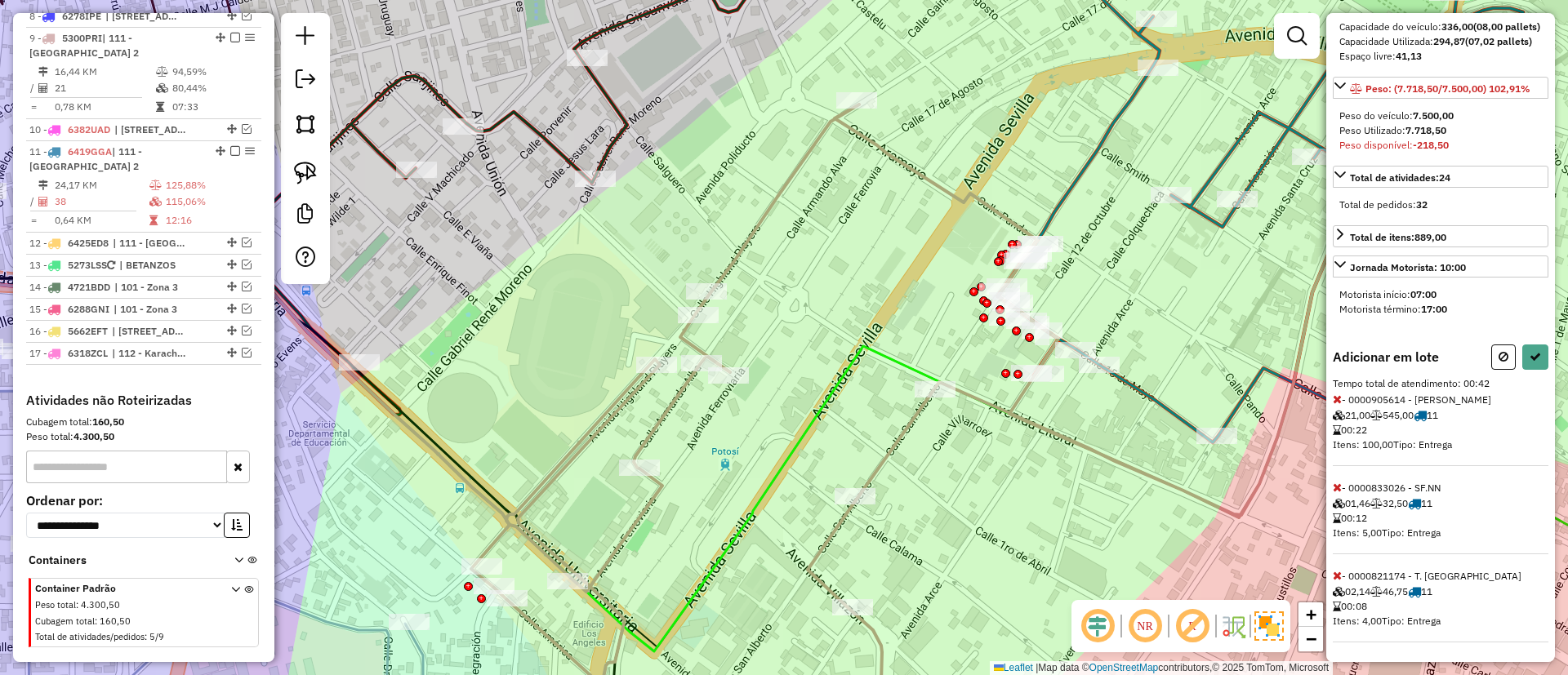
click at [1335, 404] on icon at bounding box center [1337, 399] width 9 height 12
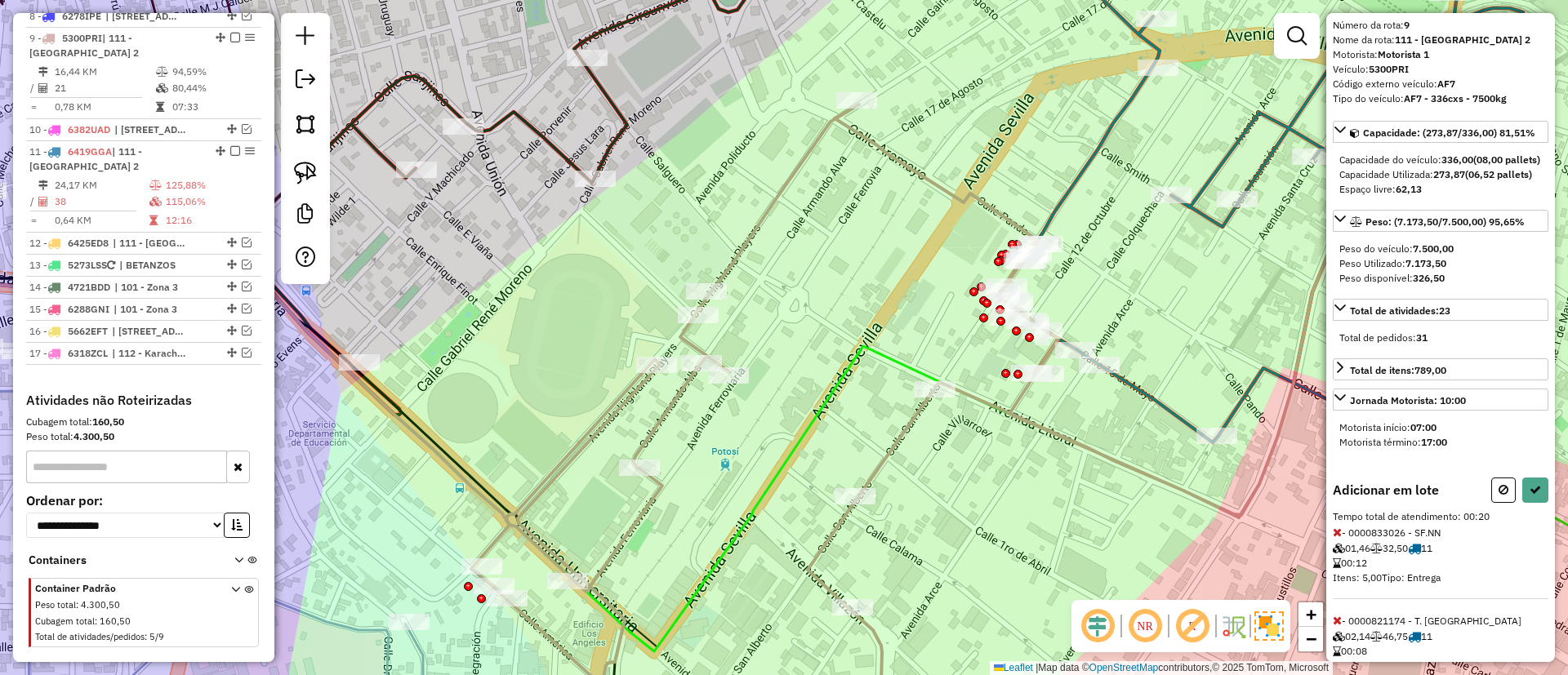
scroll to position [9, 0]
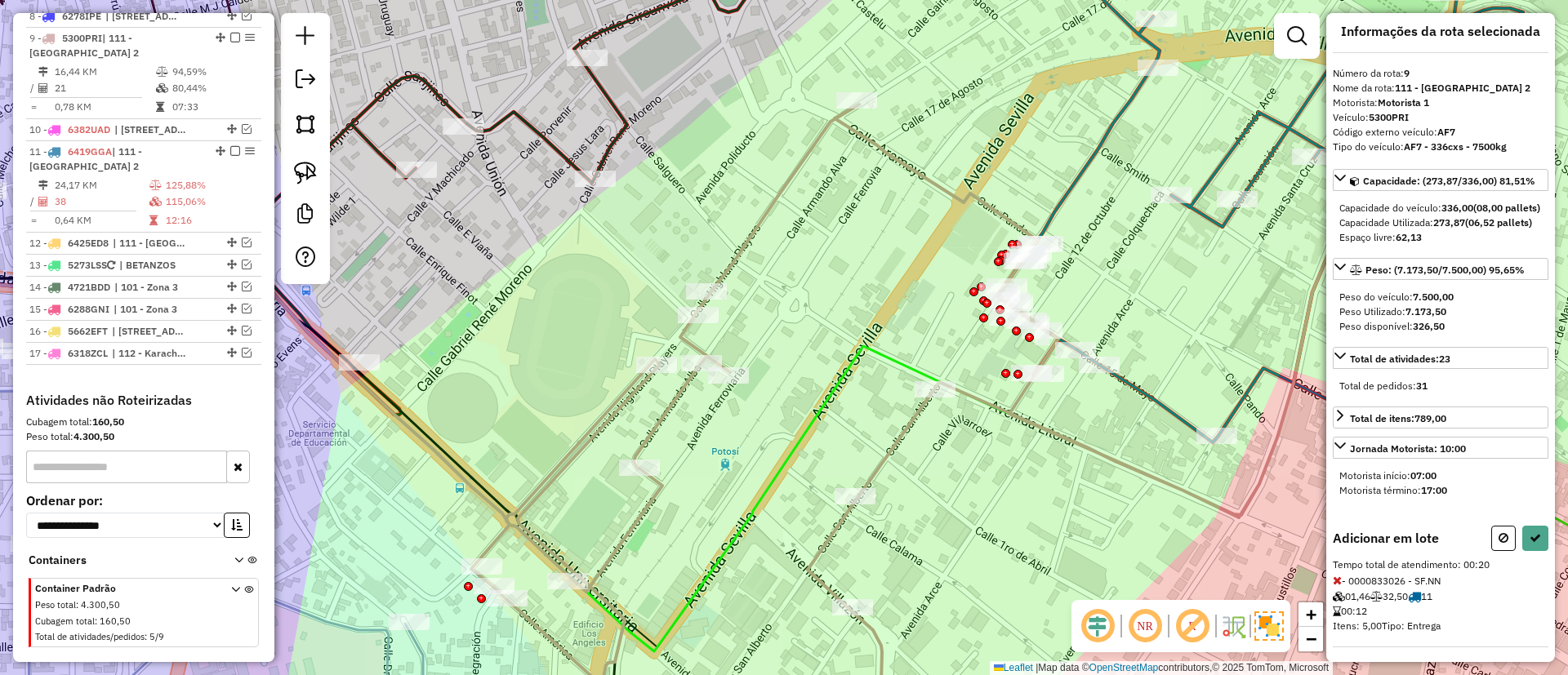
select select "**********"
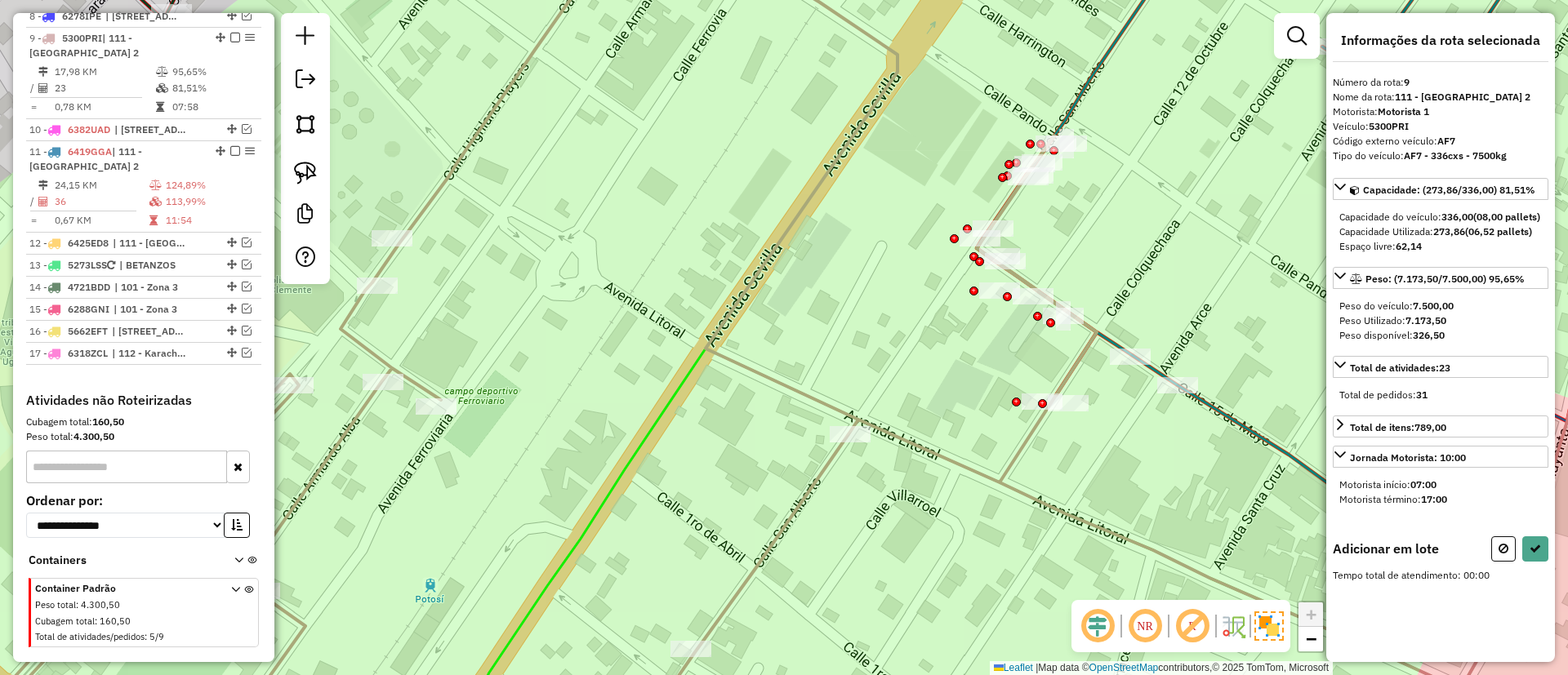
scroll to position [0, 0]
drag, startPoint x: 1109, startPoint y: 393, endPoint x: 1140, endPoint y: 318, distance: 81.2
drag, startPoint x: 1005, startPoint y: 351, endPoint x: 1091, endPoint y: 269, distance: 118.8
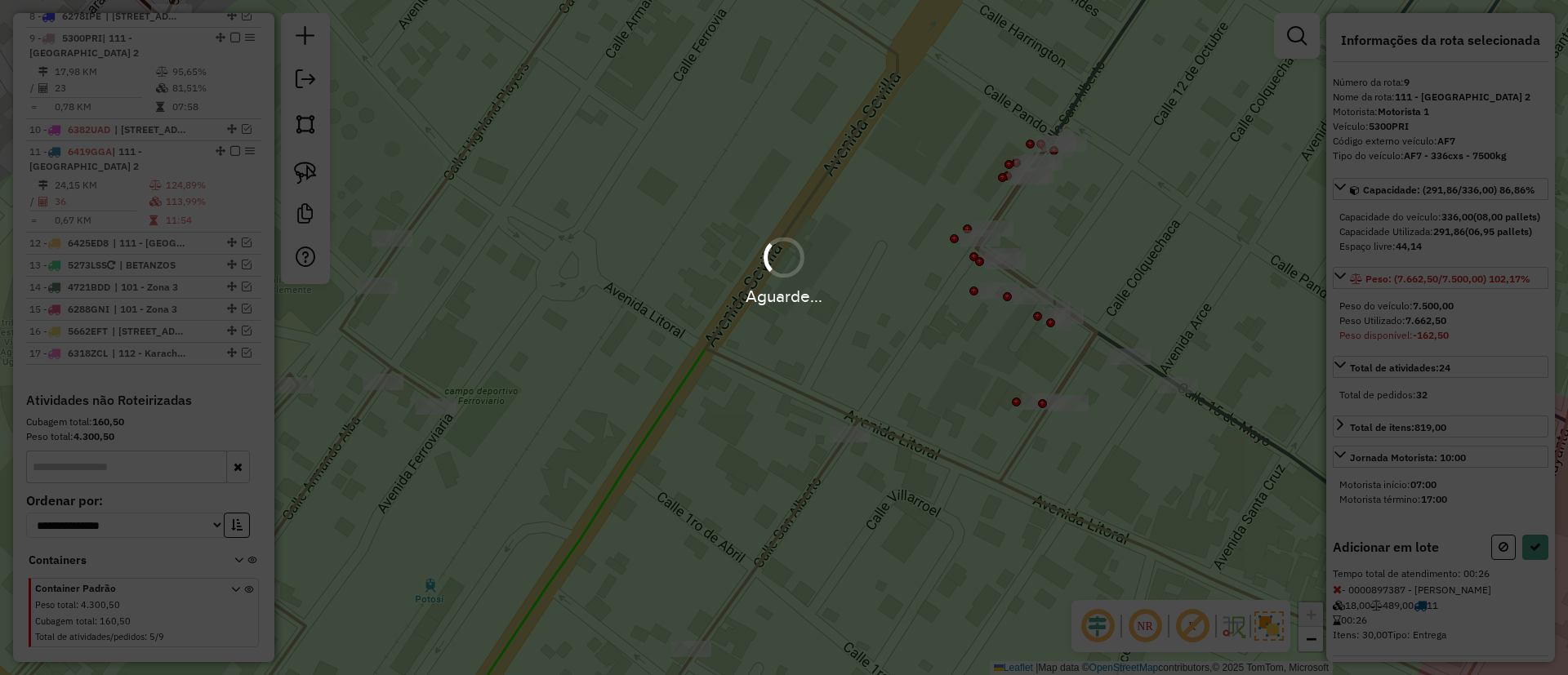
select select "**********"
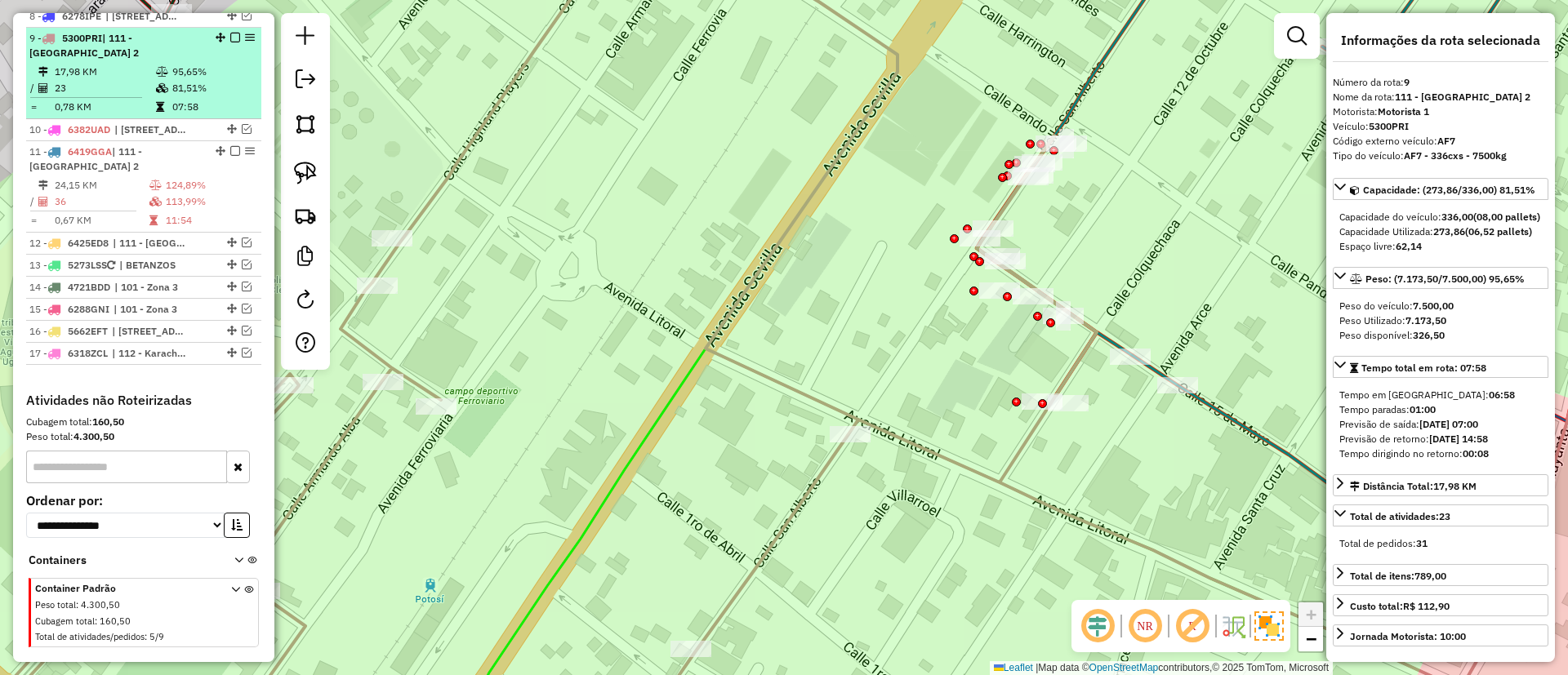
click at [231, 33] on em at bounding box center [236, 38] width 10 height 10
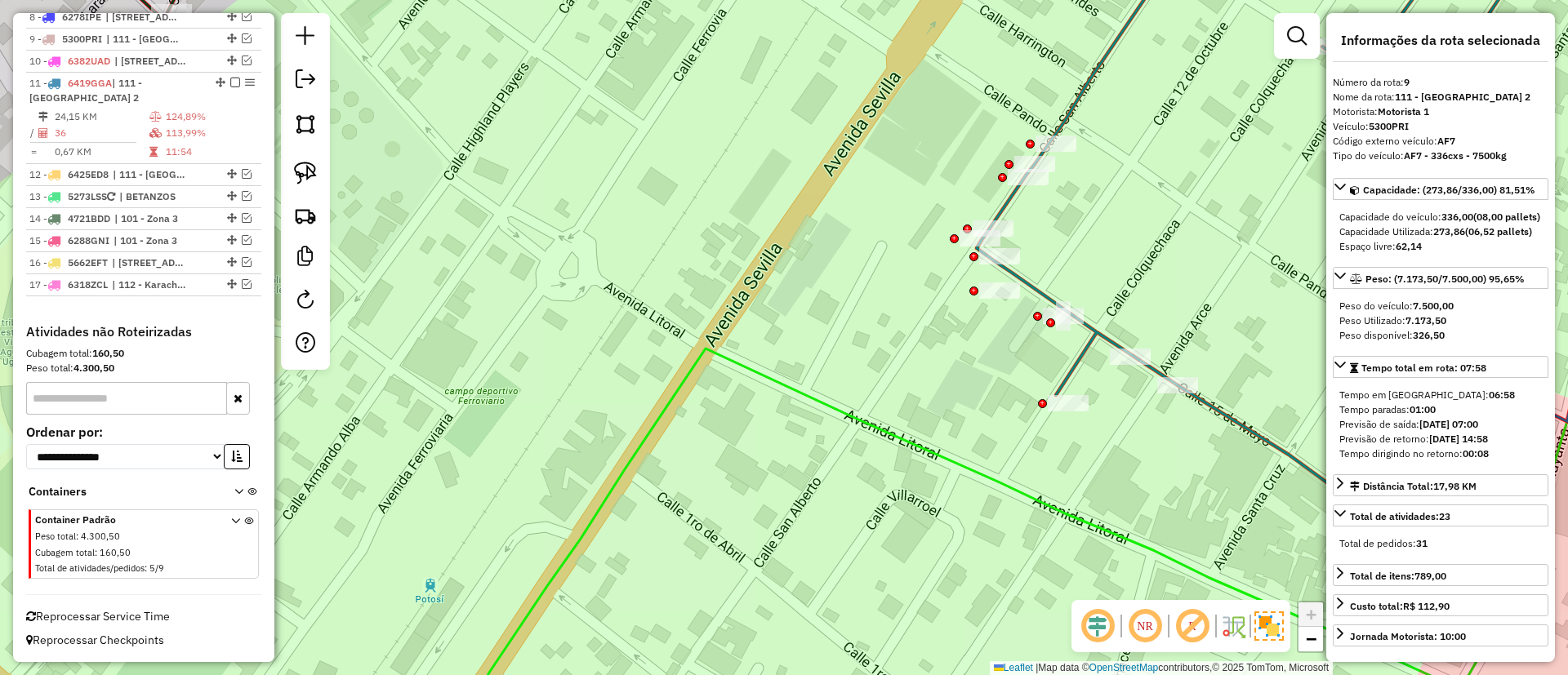
scroll to position [998, 0]
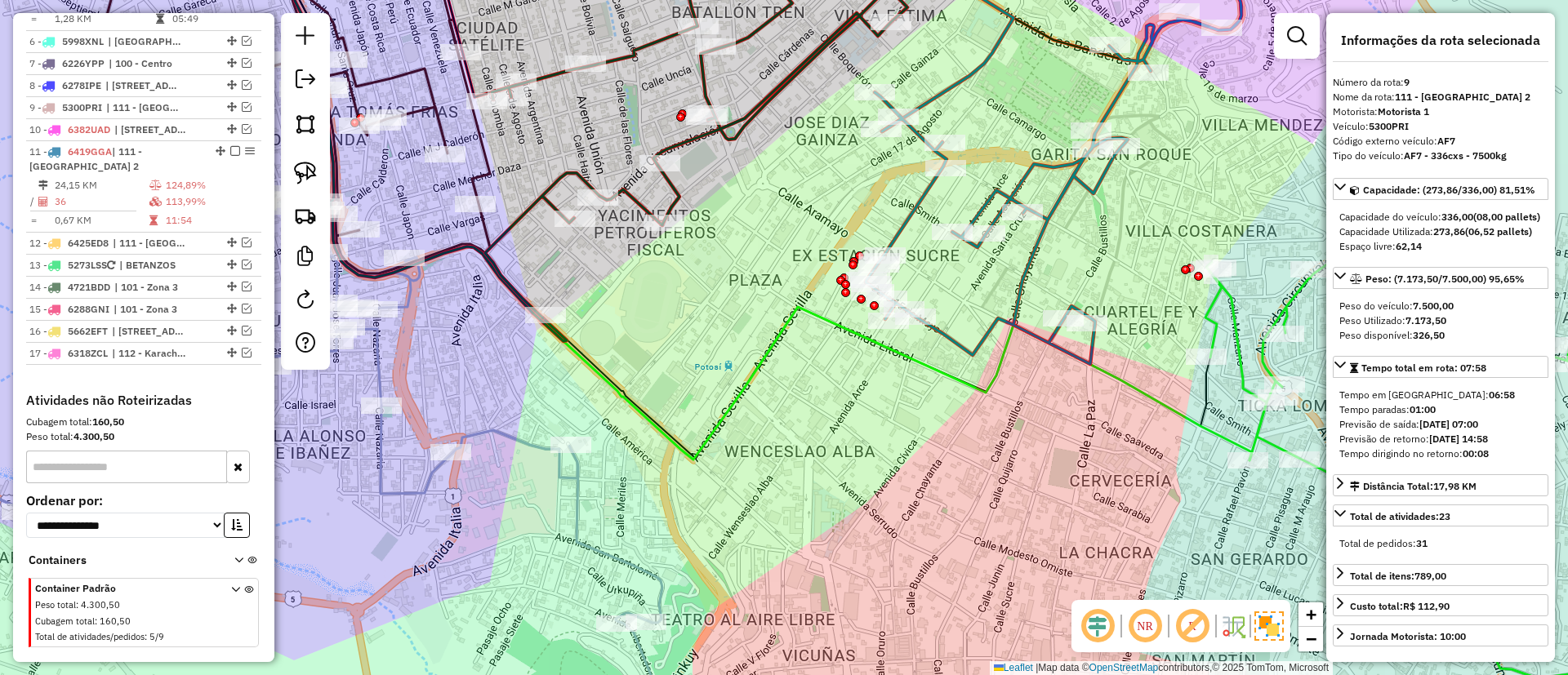
click at [1029, 250] on icon at bounding box center [1074, 148] width 419 height 432
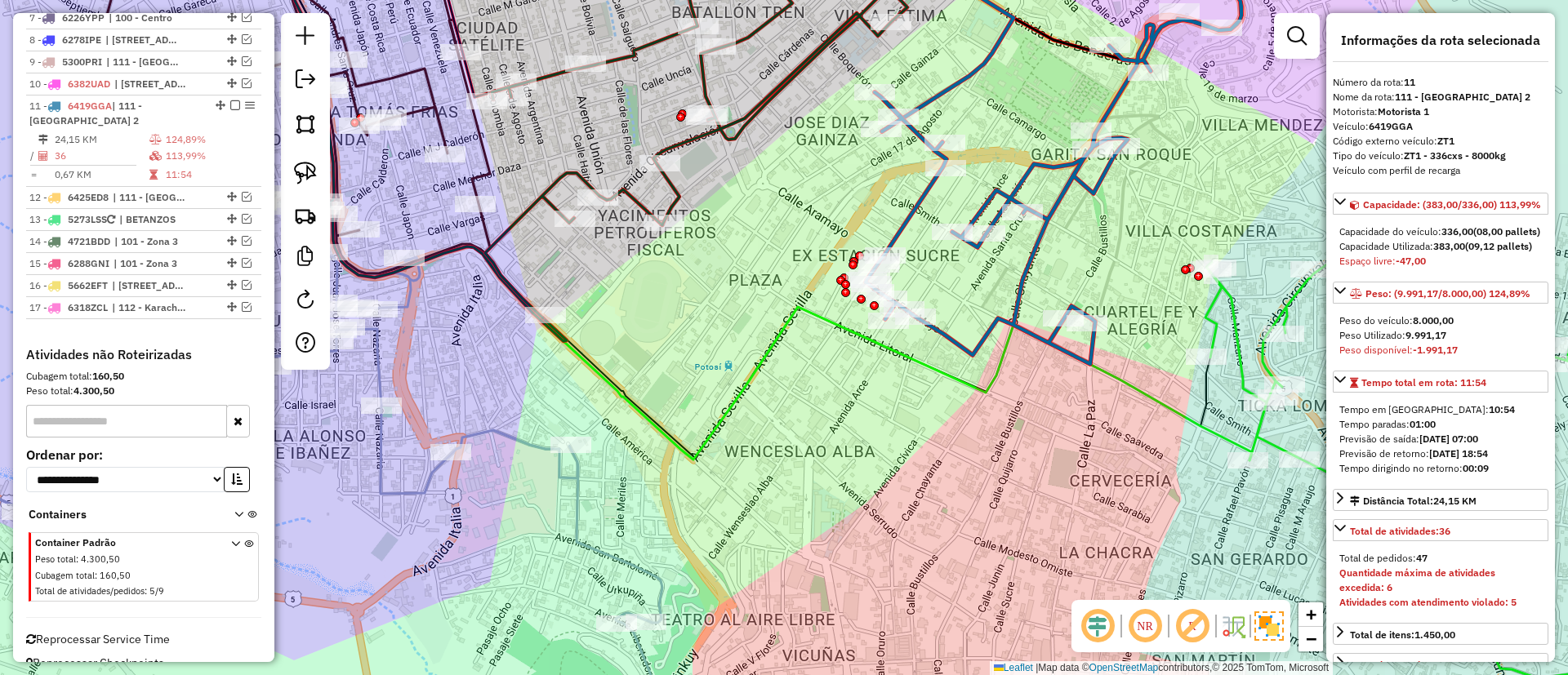
scroll to position [1053, 0]
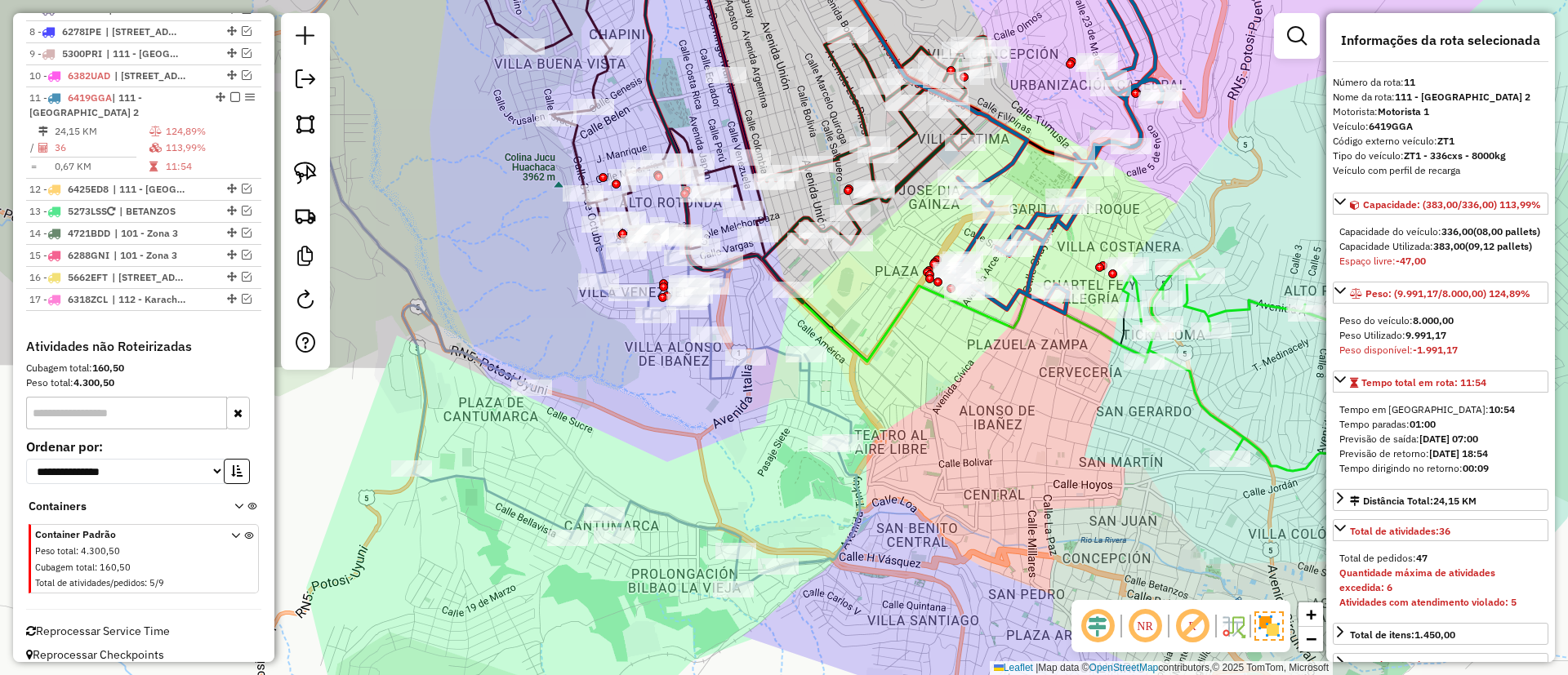
click at [1246, 305] on icon at bounding box center [1279, 366] width 312 height 211
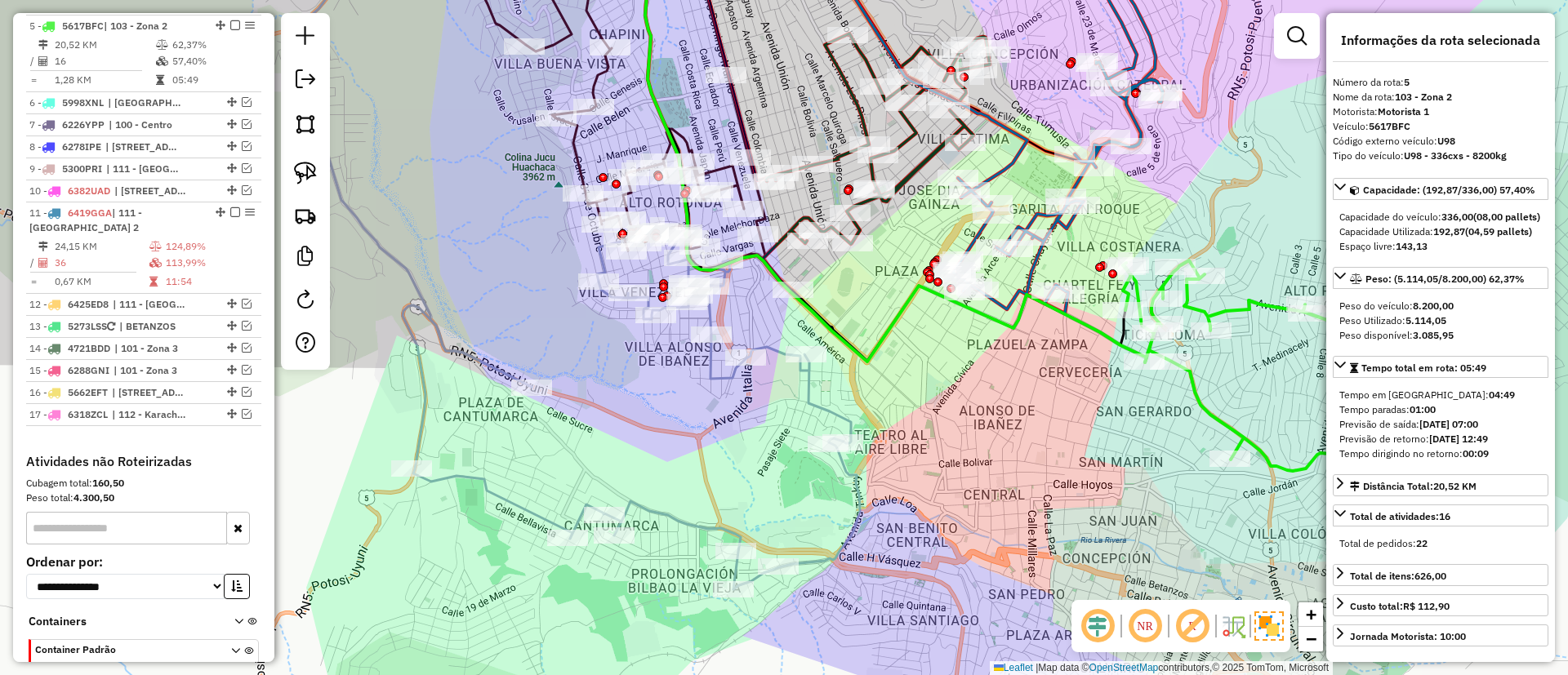
scroll to position [925, 0]
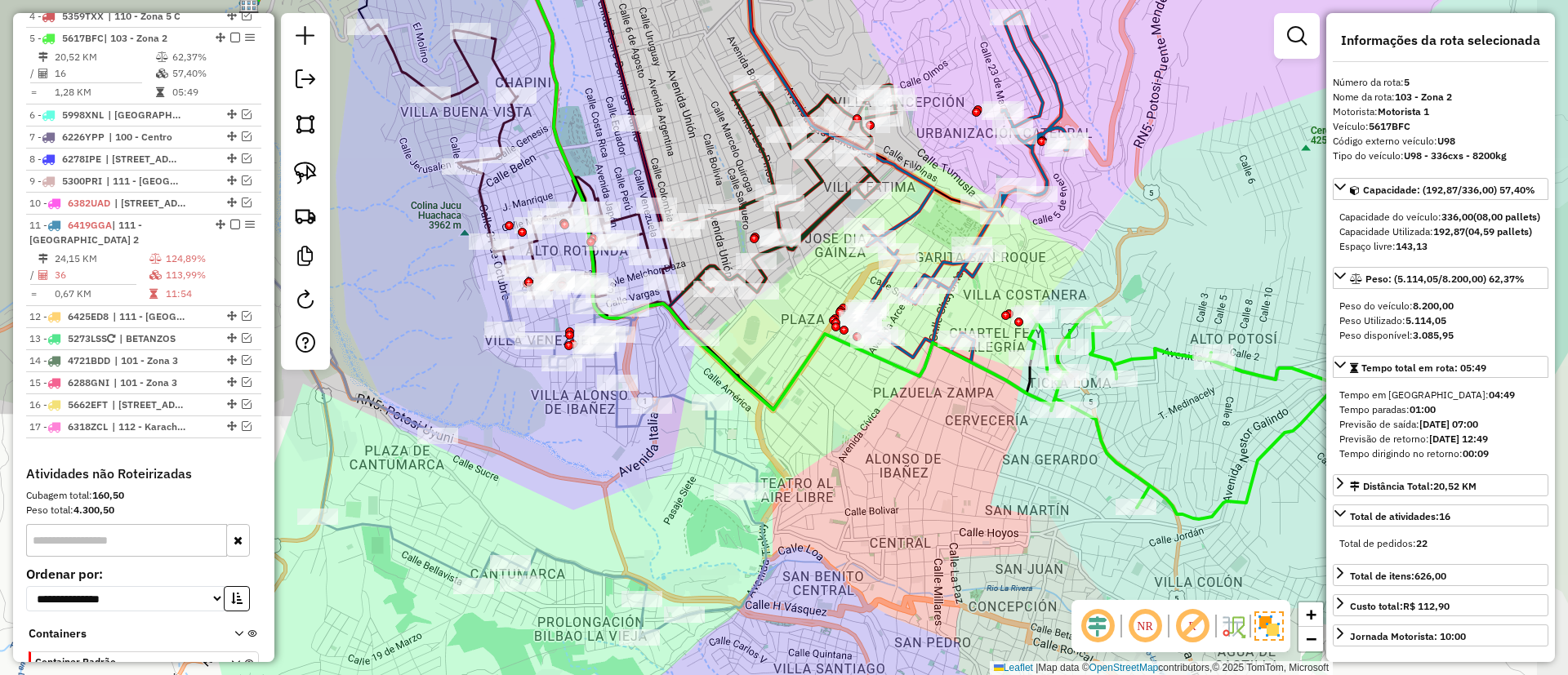
drag, startPoint x: 901, startPoint y: 311, endPoint x: 807, endPoint y: 359, distance: 105.5
click at [807, 359] on icon at bounding box center [653, 195] width 798 height 430
click at [915, 204] on icon at bounding box center [594, 89] width 678 height 313
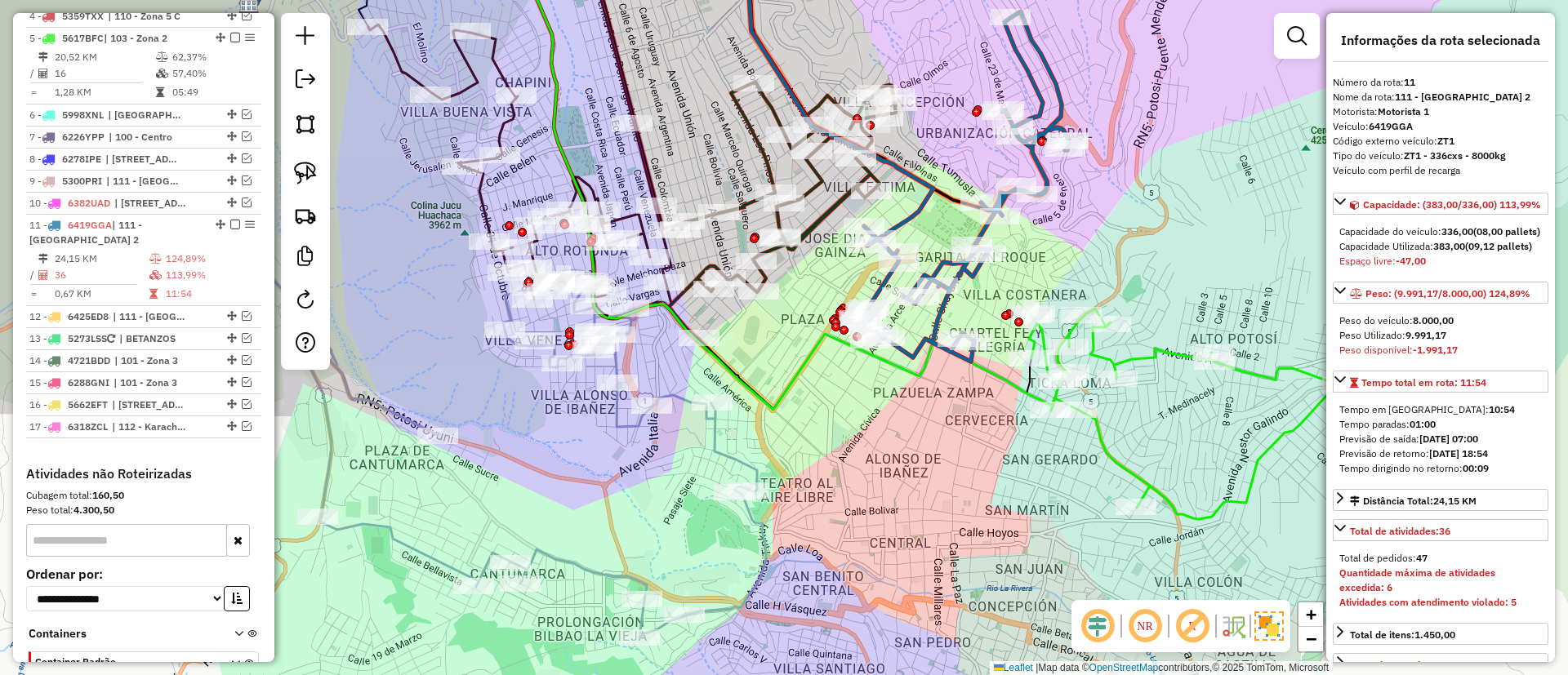
scroll to position [1053, 0]
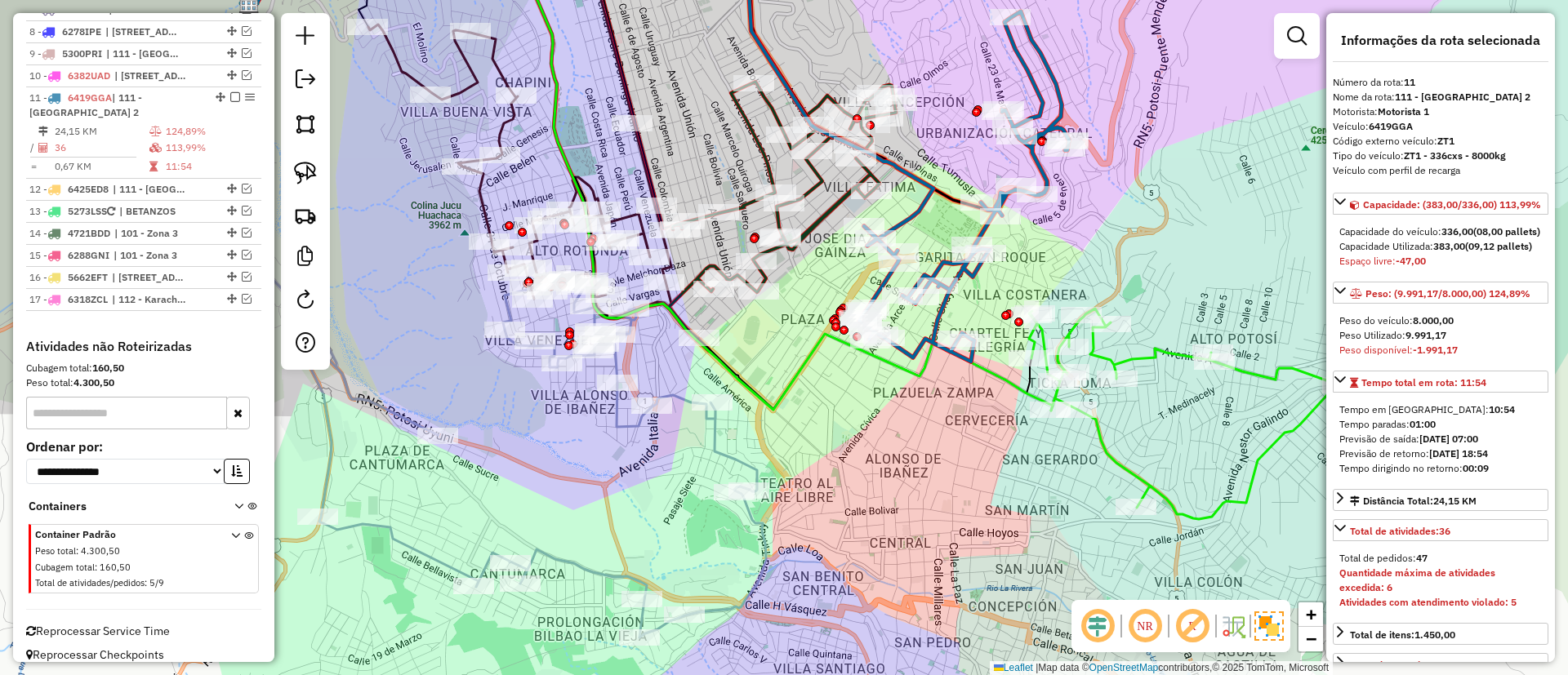
click at [1140, 354] on icon at bounding box center [1185, 414] width 312 height 211
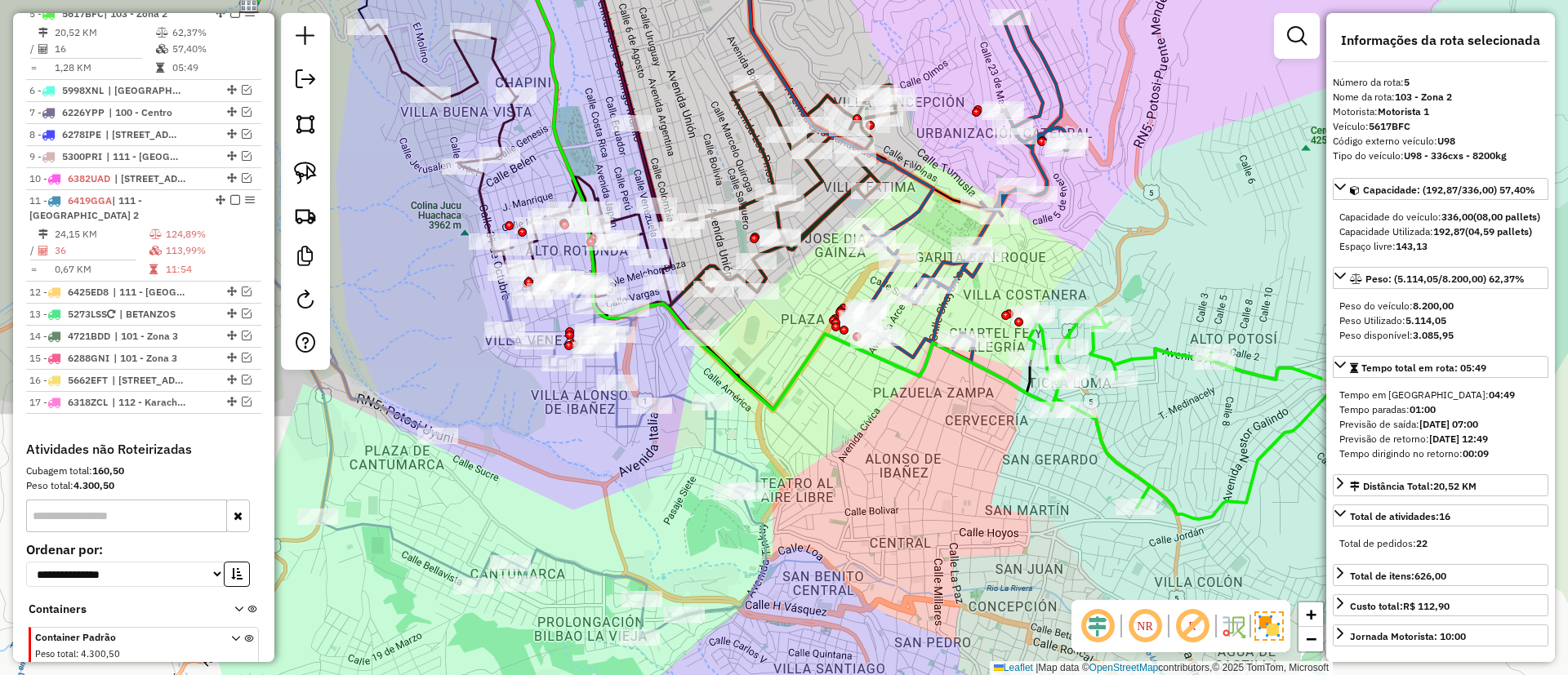
scroll to position [925, 0]
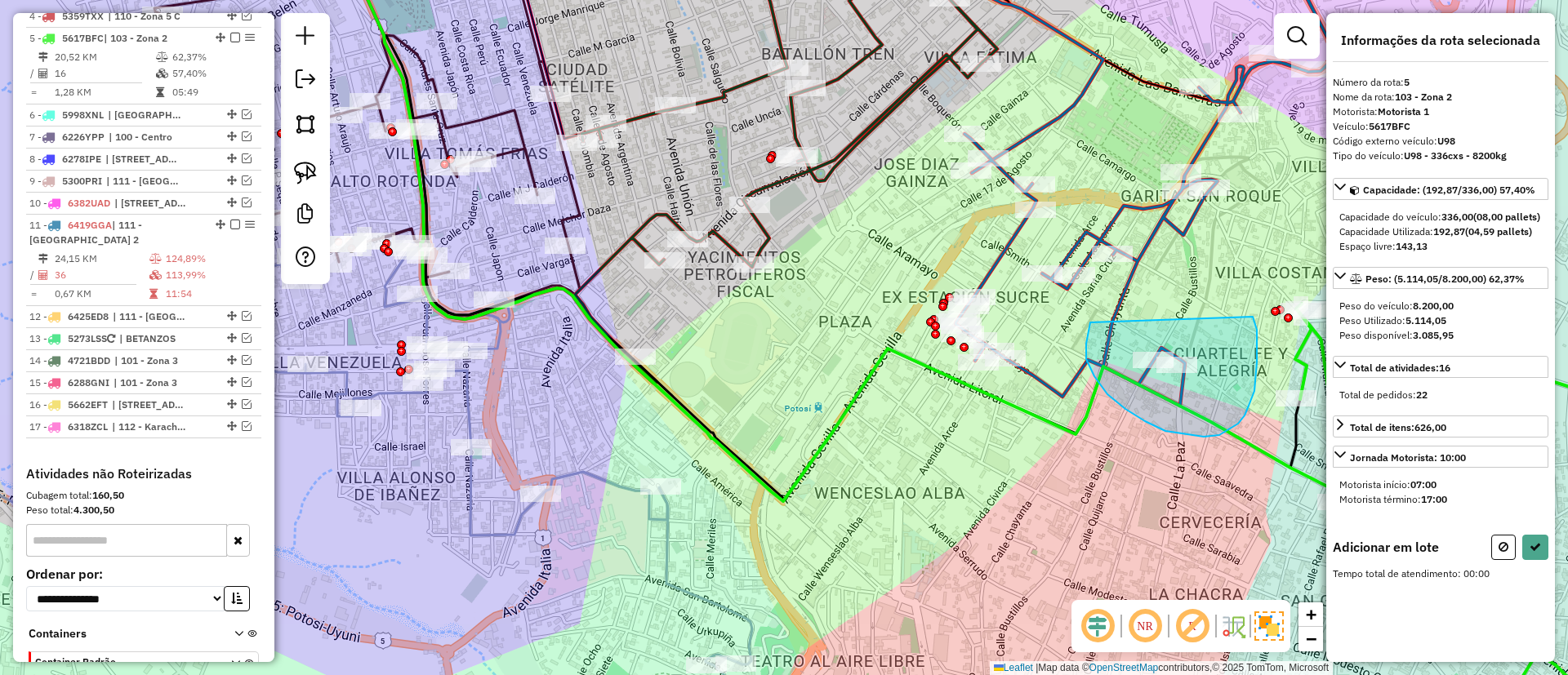
drag, startPoint x: 1086, startPoint y: 359, endPoint x: 1252, endPoint y: 317, distance: 171.2
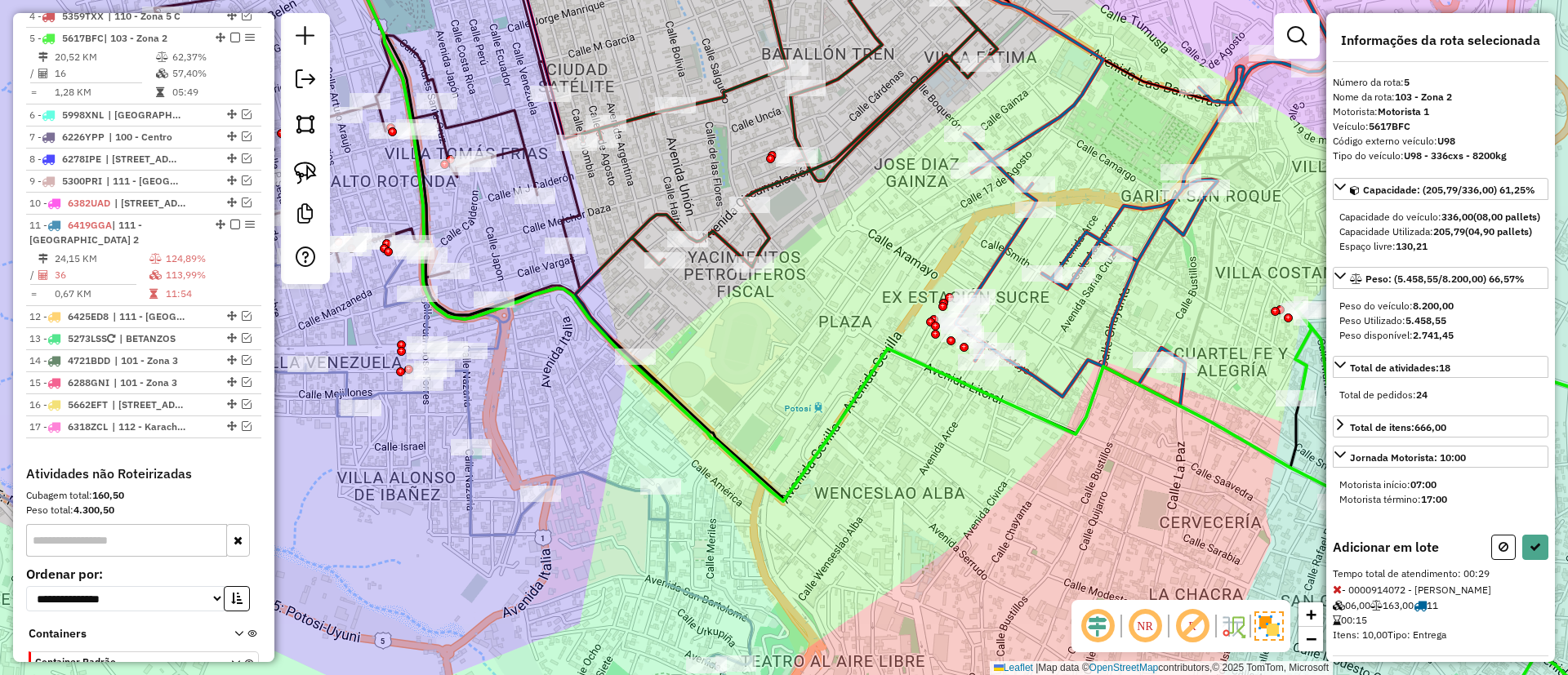
select select "**********"
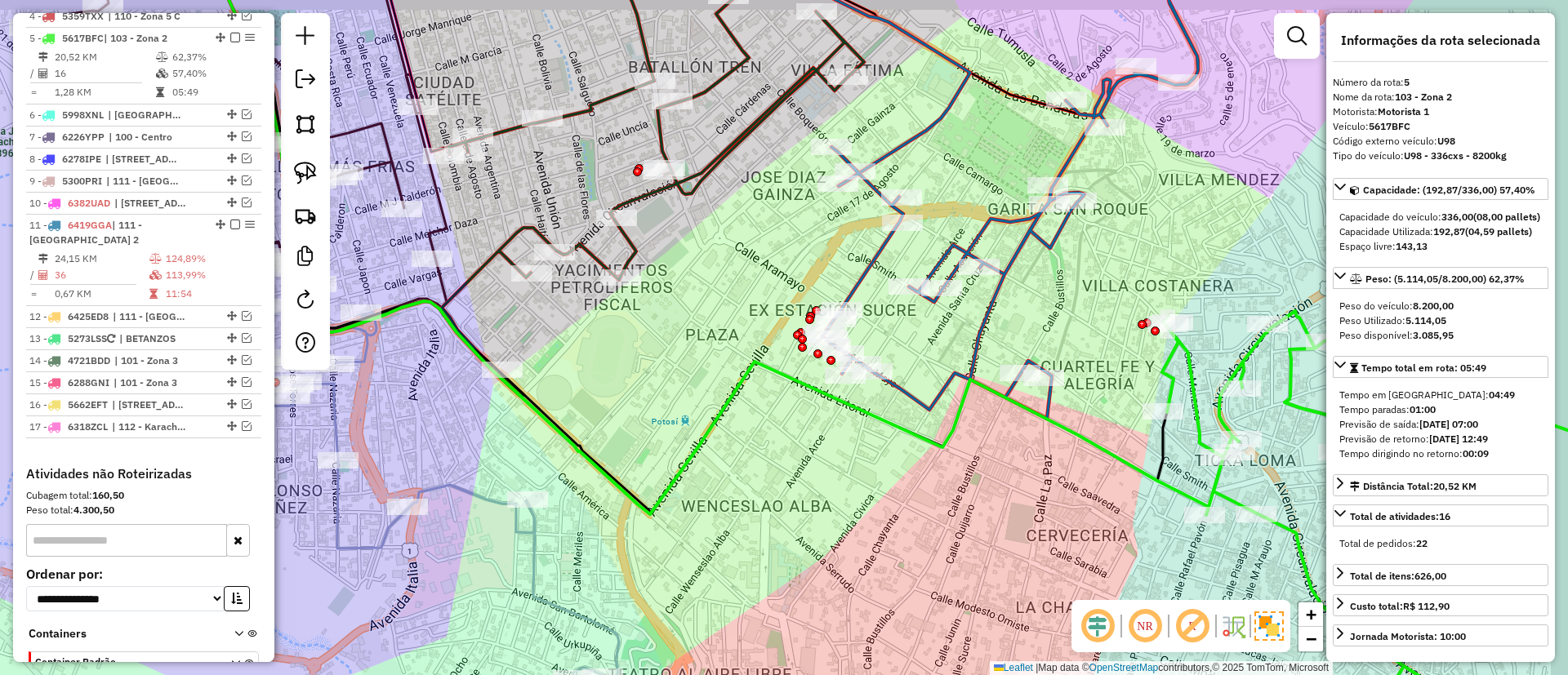
drag, startPoint x: 1040, startPoint y: 320, endPoint x: 1011, endPoint y: 332, distance: 31.4
click at [1011, 332] on div "Janela de atendimento Grade de atendimento Capacidade Transportadoras Veículos …" at bounding box center [784, 338] width 1568 height 675
click at [1032, 227] on icon at bounding box center [1032, 175] width 419 height 487
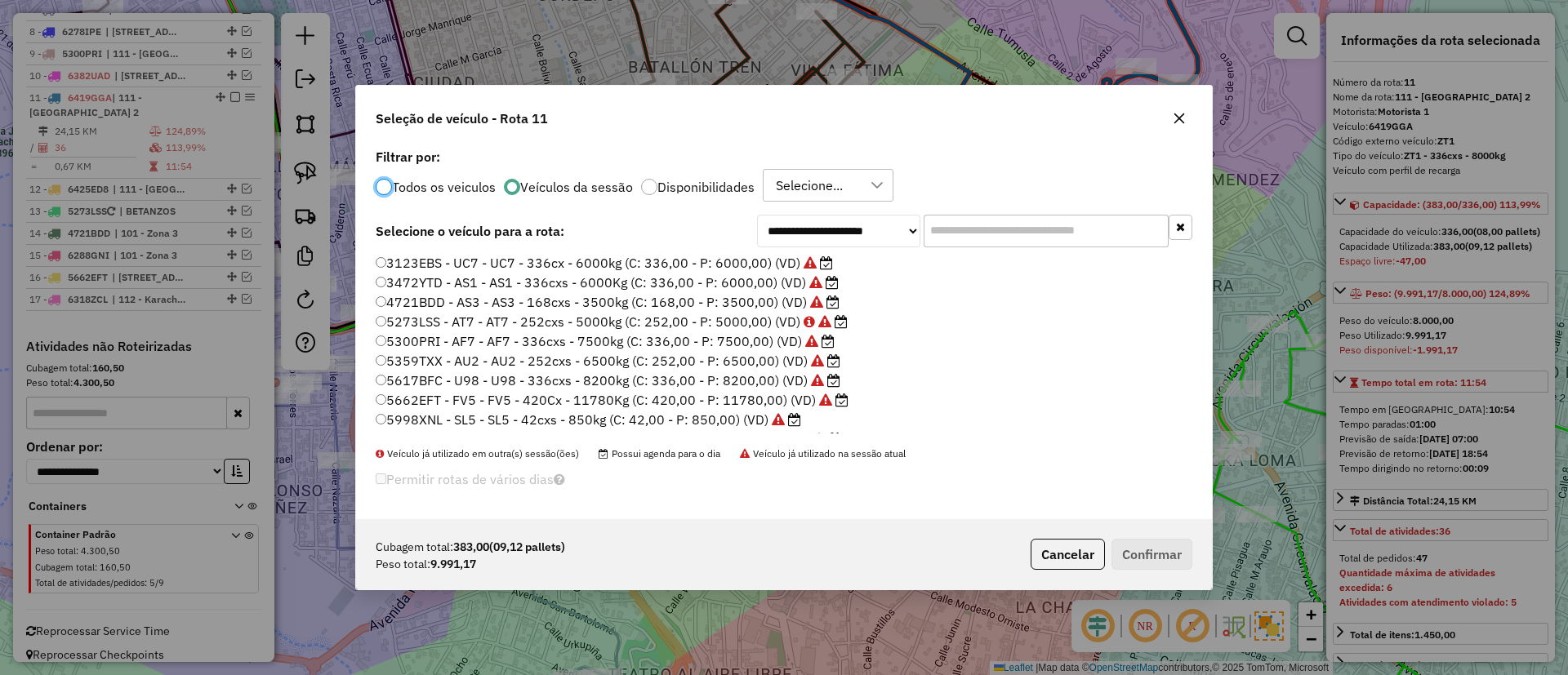
scroll to position [9, 5]
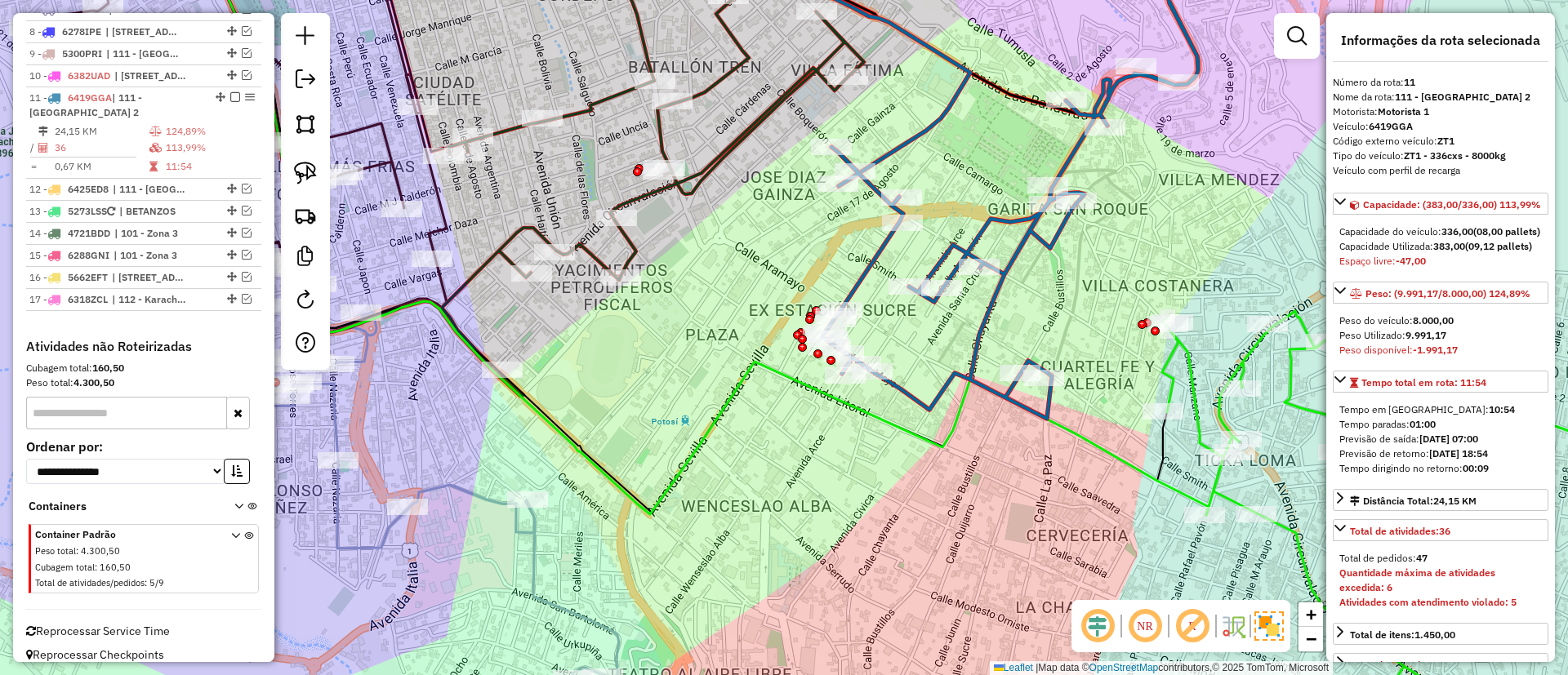
click at [756, 128] on icon at bounding box center [652, 153] width 422 height 441
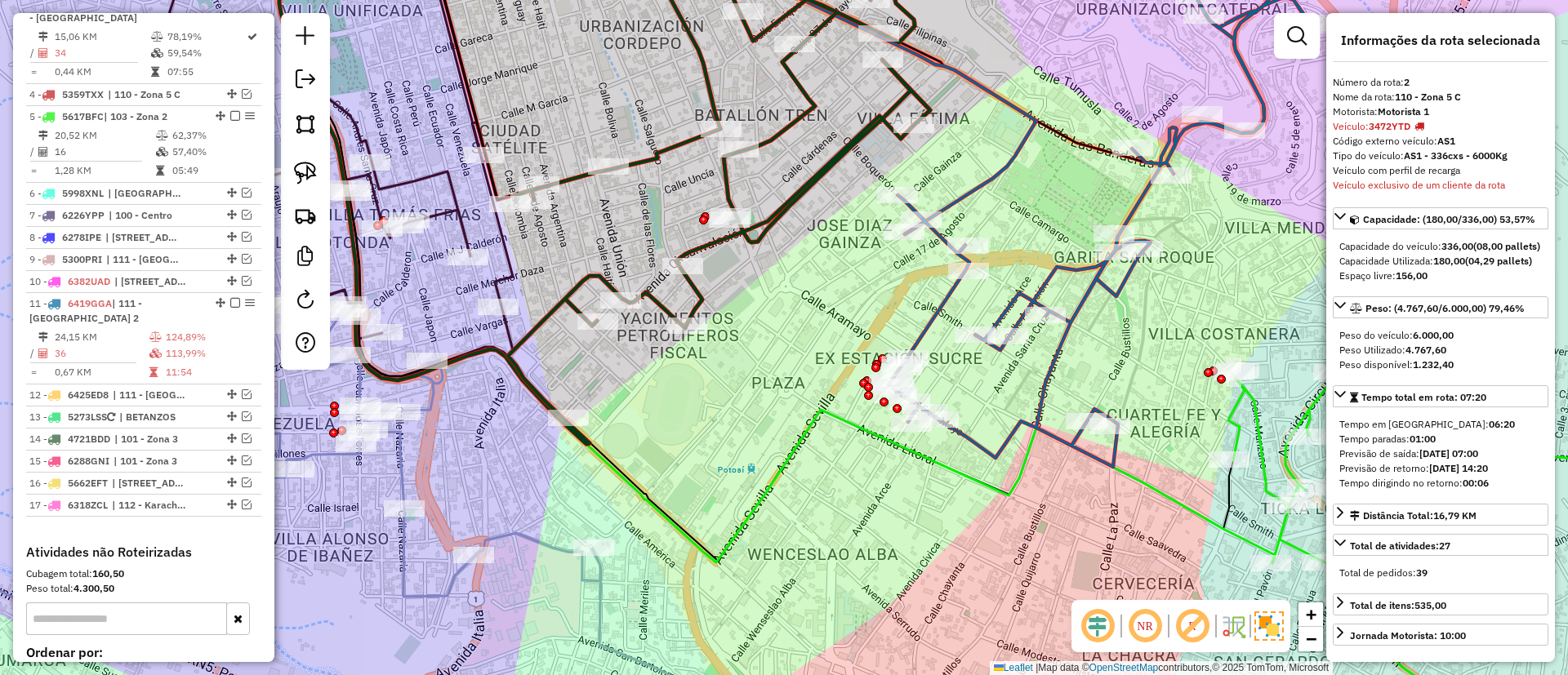
scroll to position [735, 0]
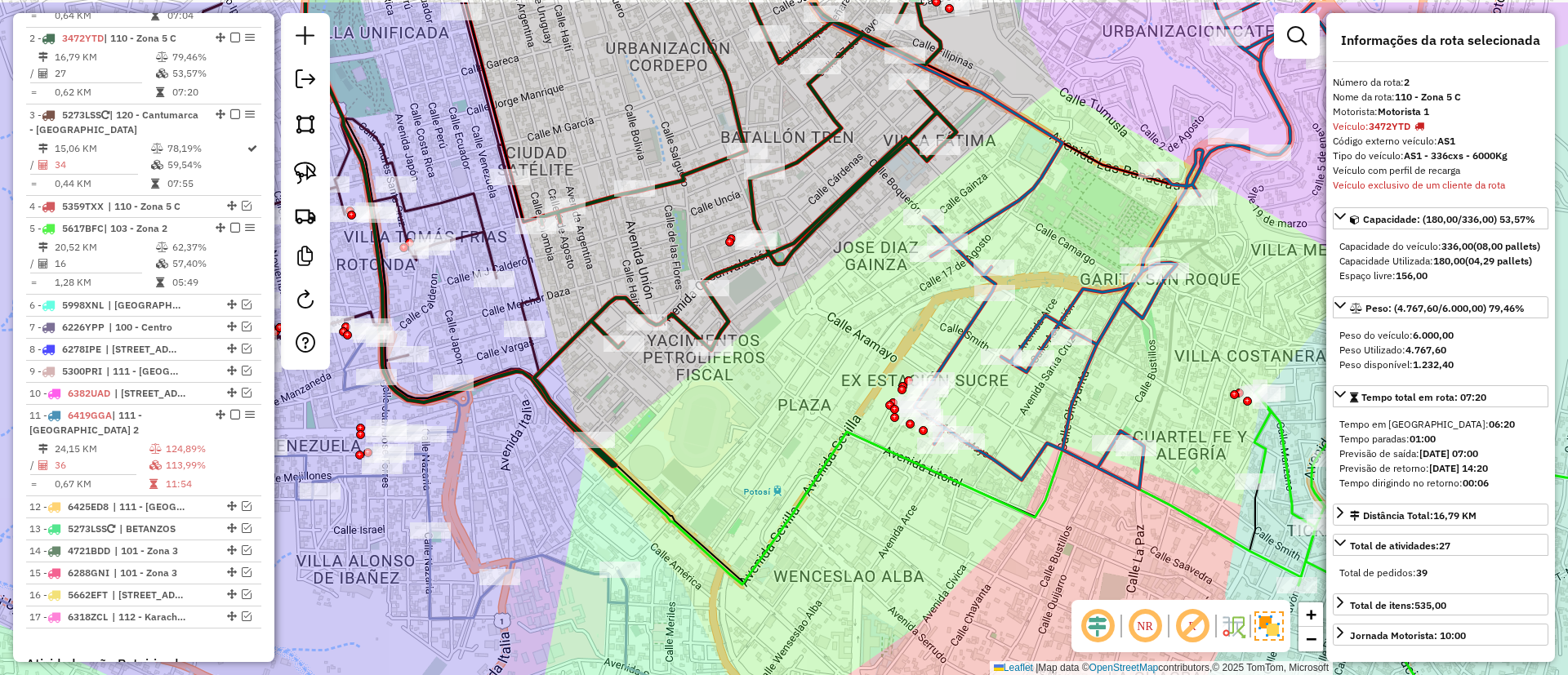
drag, startPoint x: 833, startPoint y: 241, endPoint x: 875, endPoint y: 265, distance: 48.4
click at [860, 265] on div "Janela de atendimento Grade de atendimento Capacidade Transportadoras Veículos …" at bounding box center [784, 338] width 1568 height 675
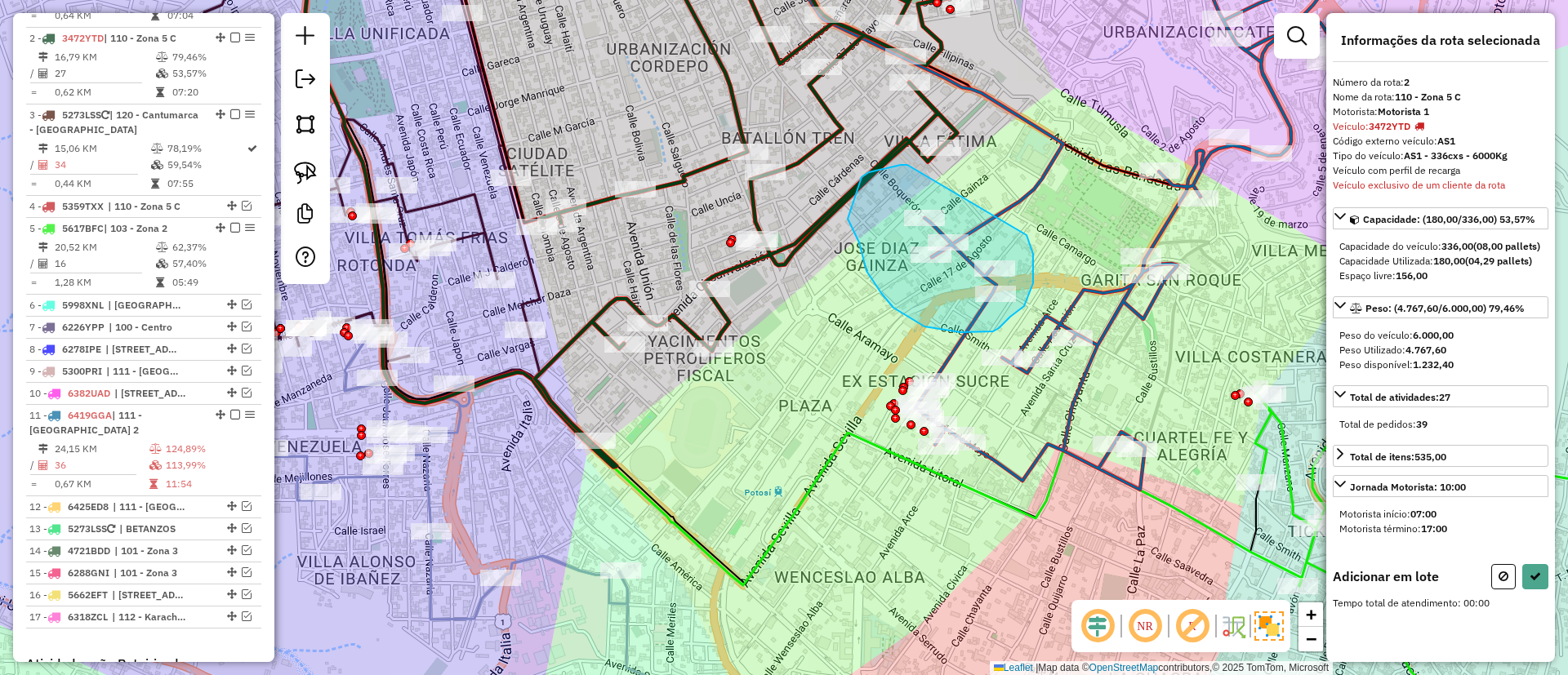
drag, startPoint x: 861, startPoint y: 177, endPoint x: 1017, endPoint y: 217, distance: 161.0
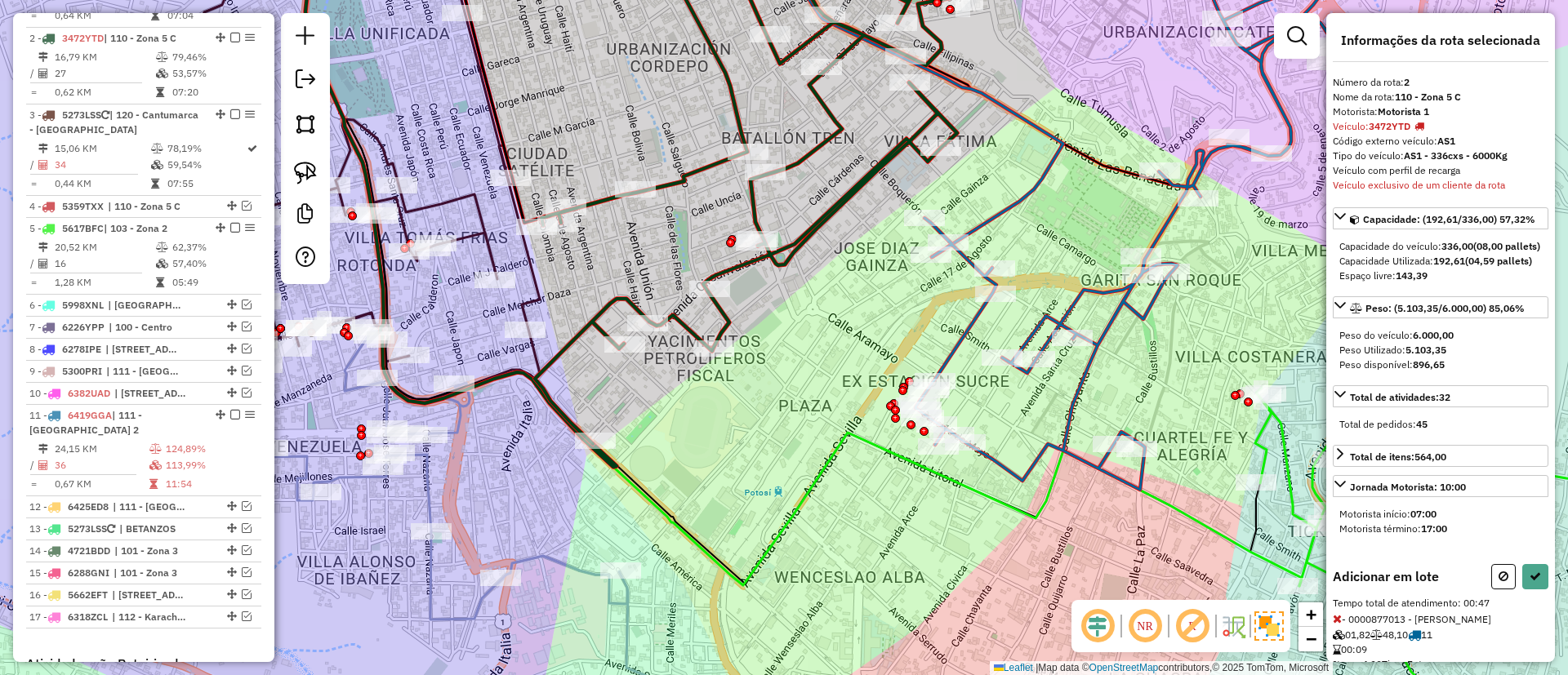
select select "**********"
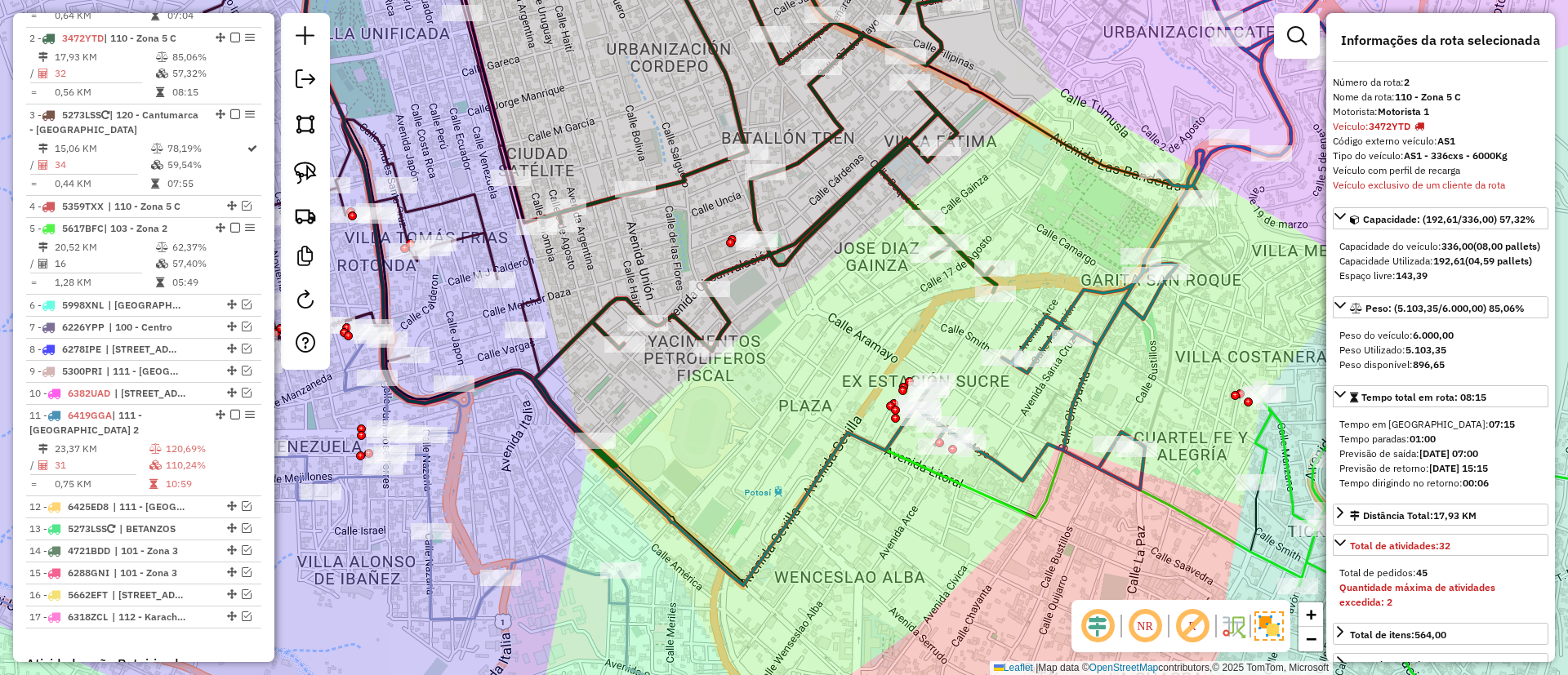
click at [877, 168] on icon at bounding box center [765, 188] width 461 height 512
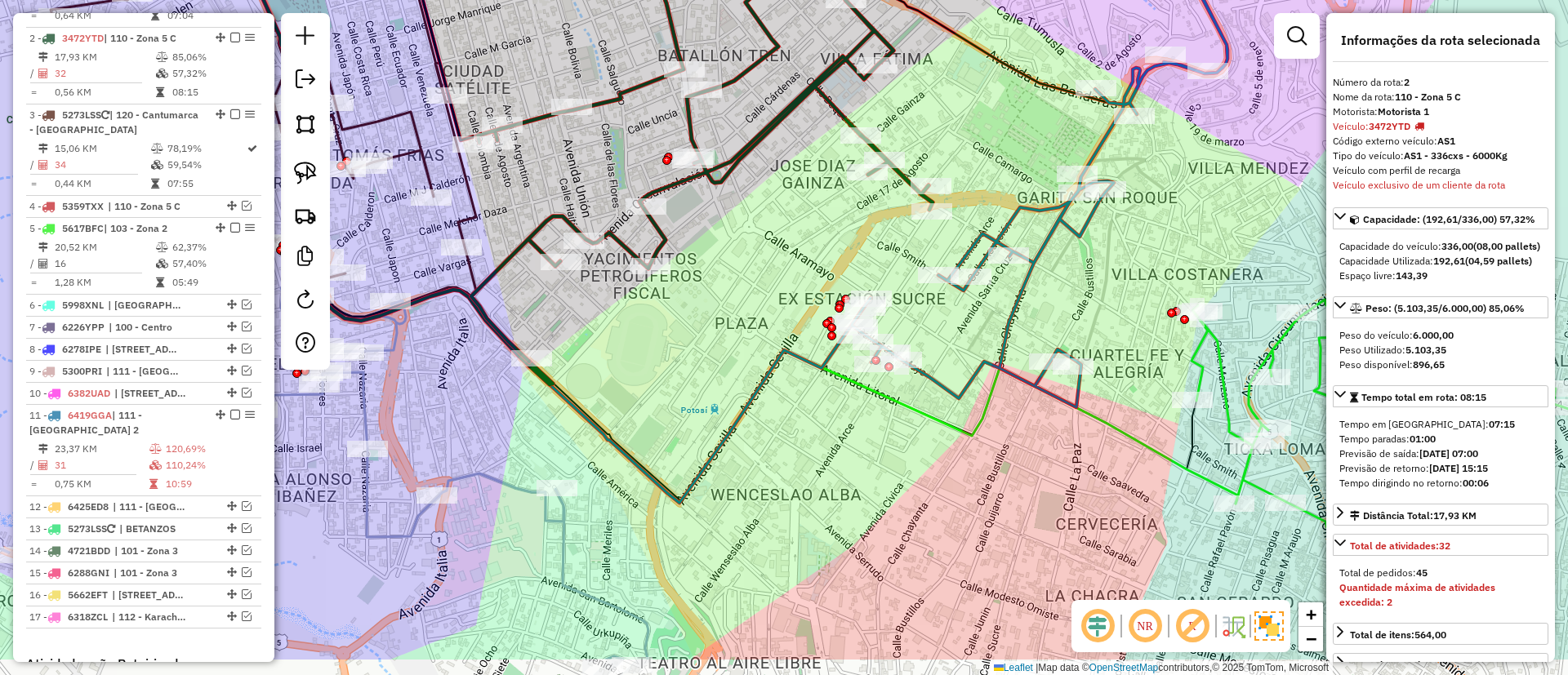
drag, startPoint x: 862, startPoint y: 190, endPoint x: 845, endPoint y: 170, distance: 26.2
click at [807, 111] on div "Janela de atendimento Grade de atendimento Capacidade Transportadoras Veículos …" at bounding box center [784, 338] width 1568 height 675
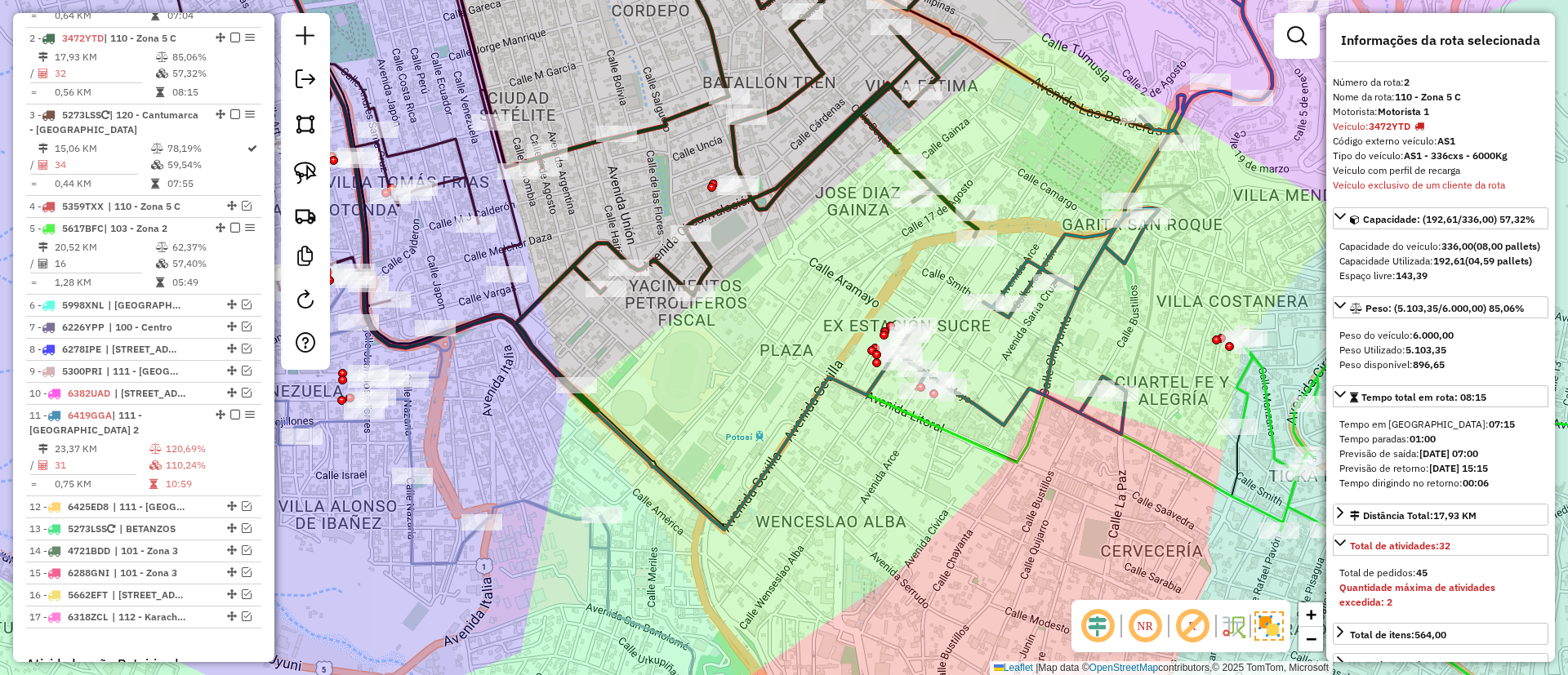
drag, startPoint x: 883, startPoint y: 236, endPoint x: 927, endPoint y: 265, distance: 52.7
click at [927, 265] on div "Janela de atendimento Grade de atendimento Capacidade Transportadoras Veículos …" at bounding box center [784, 338] width 1568 height 675
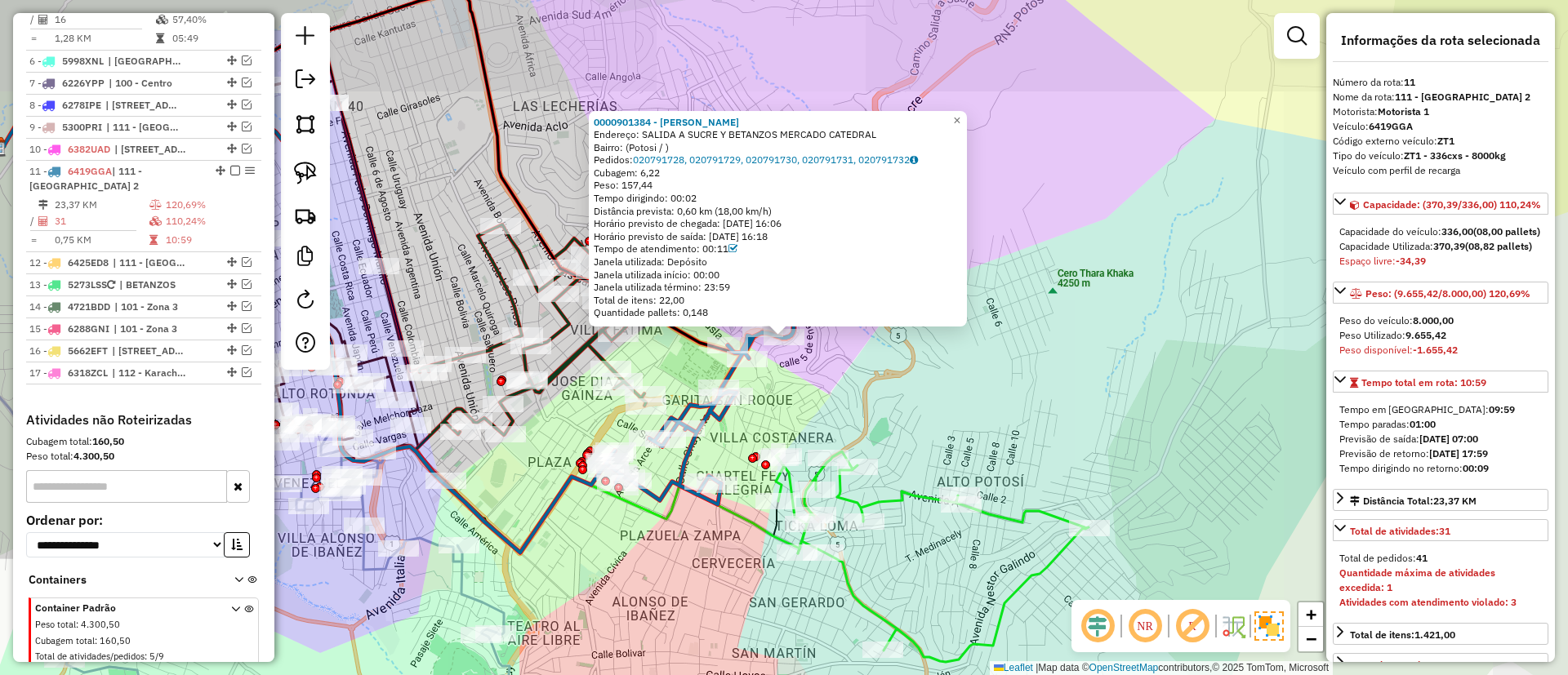
scroll to position [1053, 0]
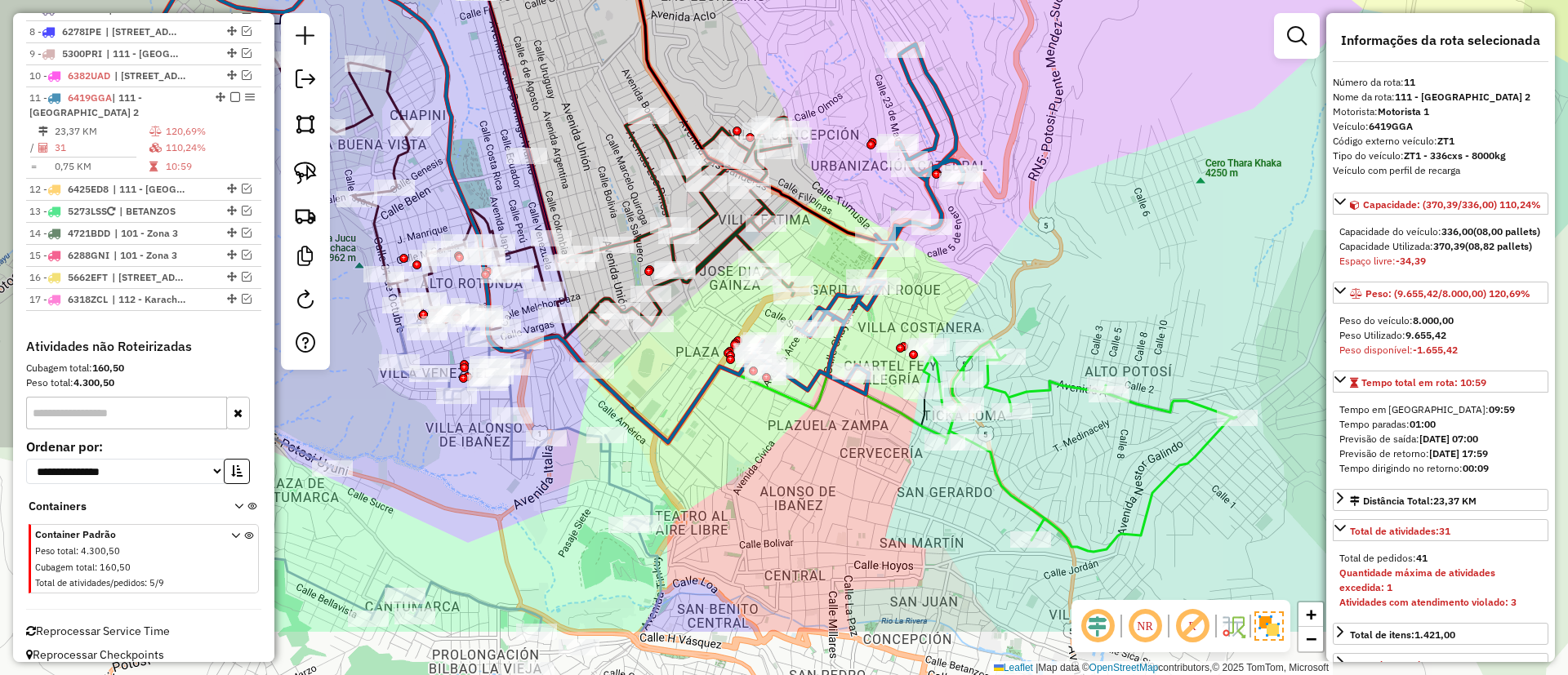
drag, startPoint x: 804, startPoint y: 229, endPoint x: 968, endPoint y: 99, distance: 209.3
click at [963, 92] on icon at bounding box center [858, 219] width 210 height 350
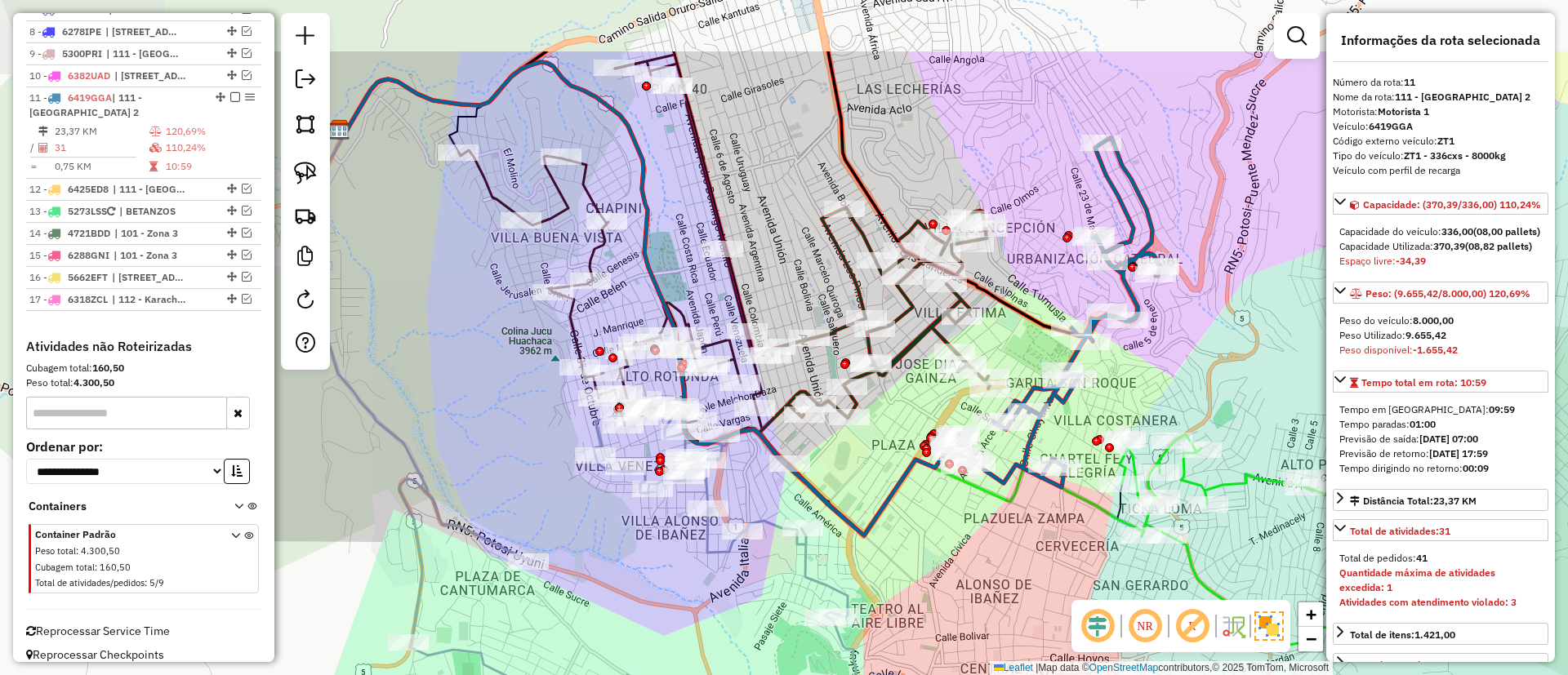
drag, startPoint x: 849, startPoint y: 185, endPoint x: 1028, endPoint y: 302, distance: 213.8
click at [1028, 302] on div "Janela de atendimento Grade de atendimento Capacidade Transportadoras Veículos …" at bounding box center [784, 338] width 1568 height 675
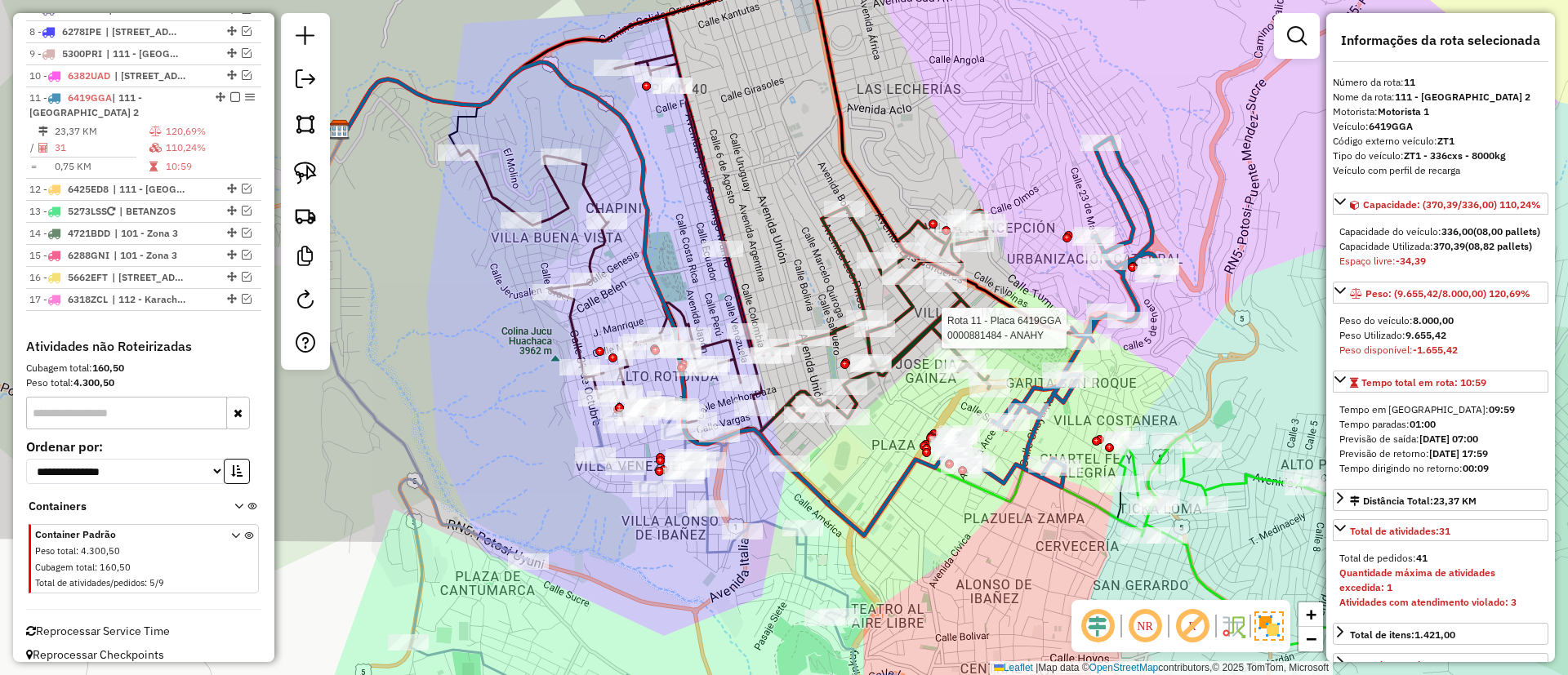
click at [707, 179] on icon at bounding box center [560, 185] width 430 height 339
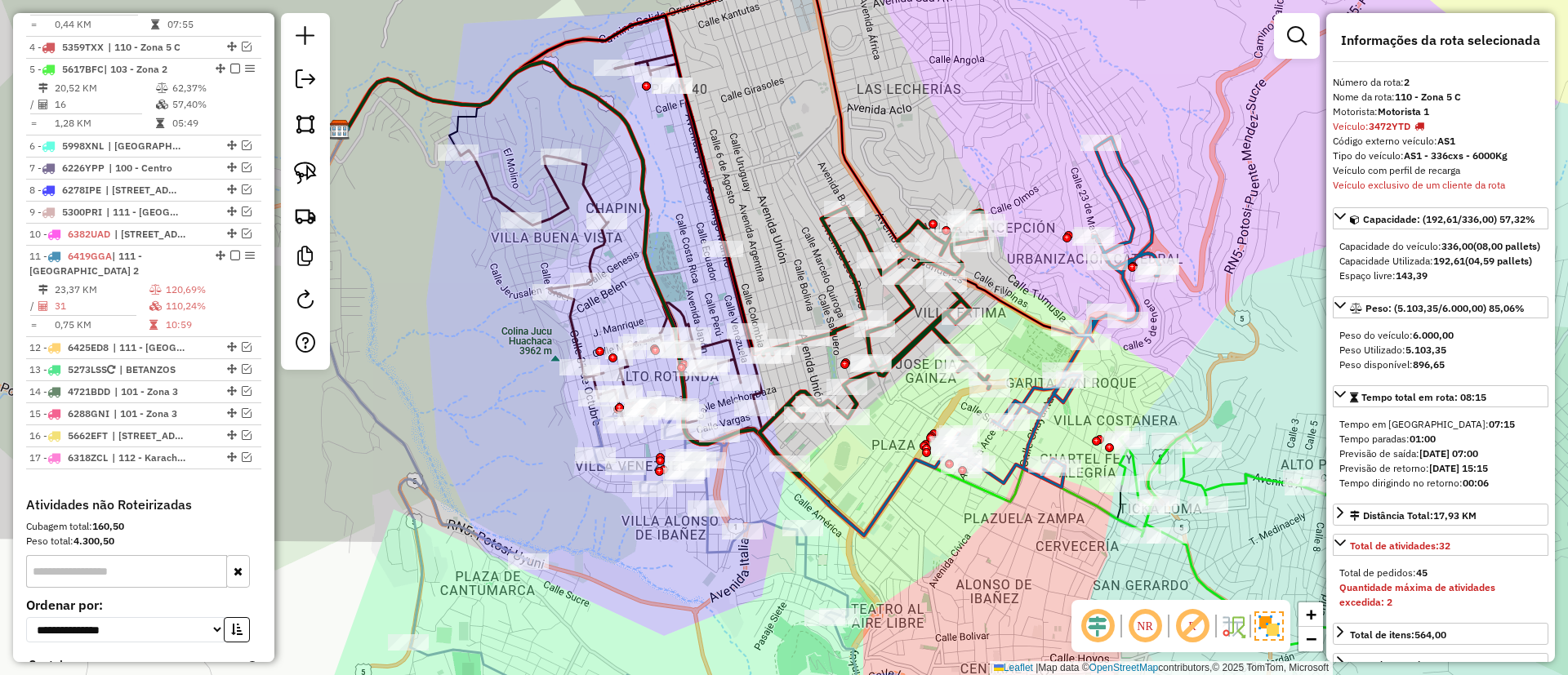
scroll to position [735, 0]
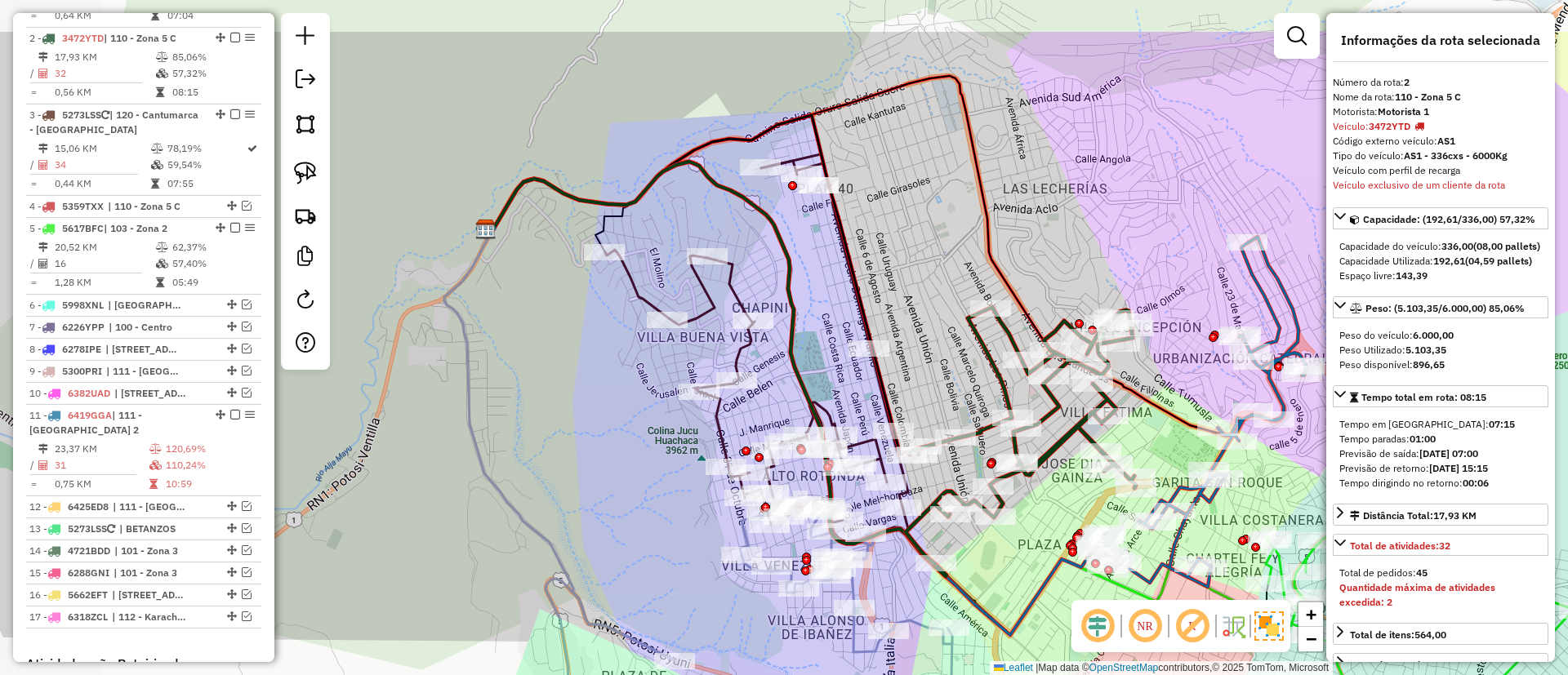
drag, startPoint x: 805, startPoint y: 234, endPoint x: 870, endPoint y: 272, distance: 75.3
click at [869, 273] on div "Janela de atendimento Grade de atendimento Capacidade Transportadoras Veículos …" at bounding box center [784, 338] width 1568 height 675
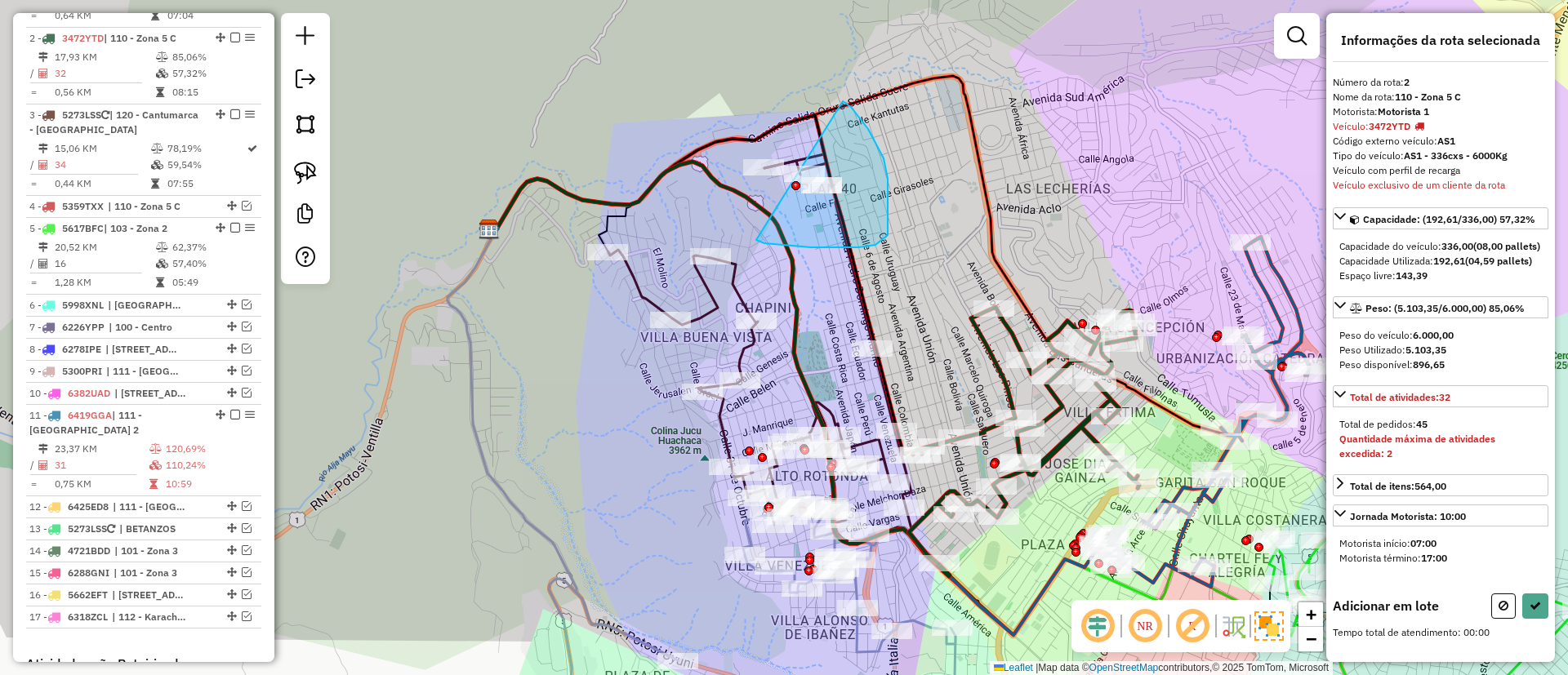
drag, startPoint x: 875, startPoint y: 245, endPoint x: 843, endPoint y: 101, distance: 147.5
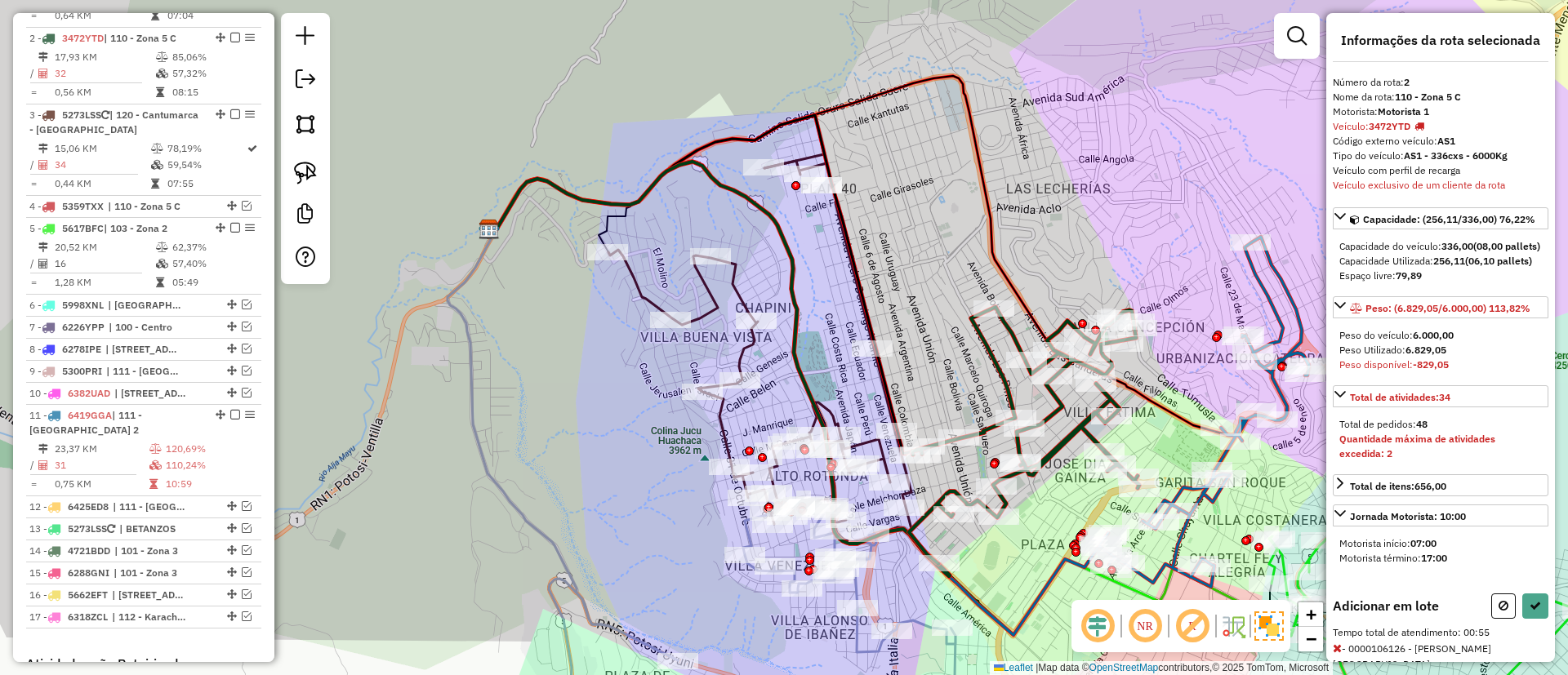
select select "**********"
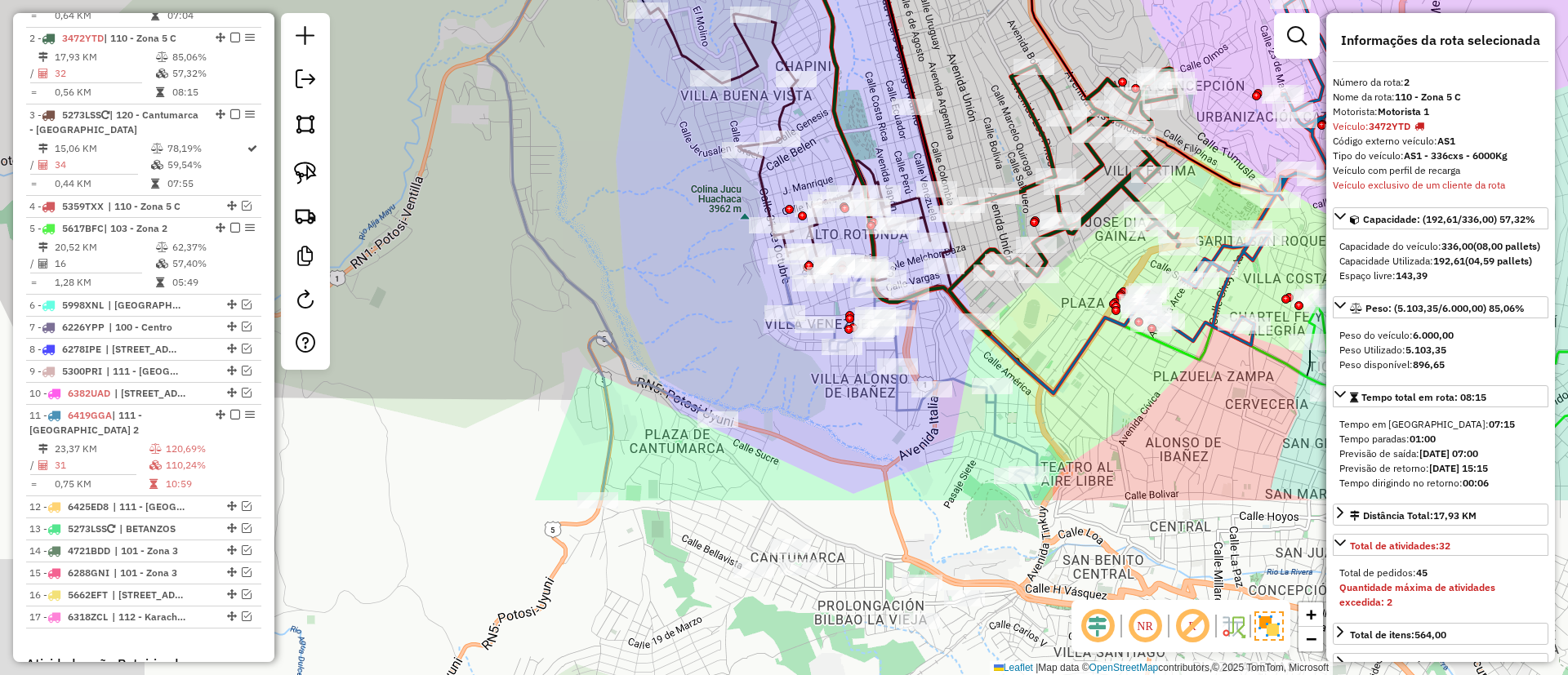
drag, startPoint x: 860, startPoint y: 393, endPoint x: 901, endPoint y: 162, distance: 234.6
click at [901, 147] on div "Janela de atendimento Grade de atendimento Capacidade Transportadoras Veículos …" at bounding box center [784, 338] width 1568 height 675
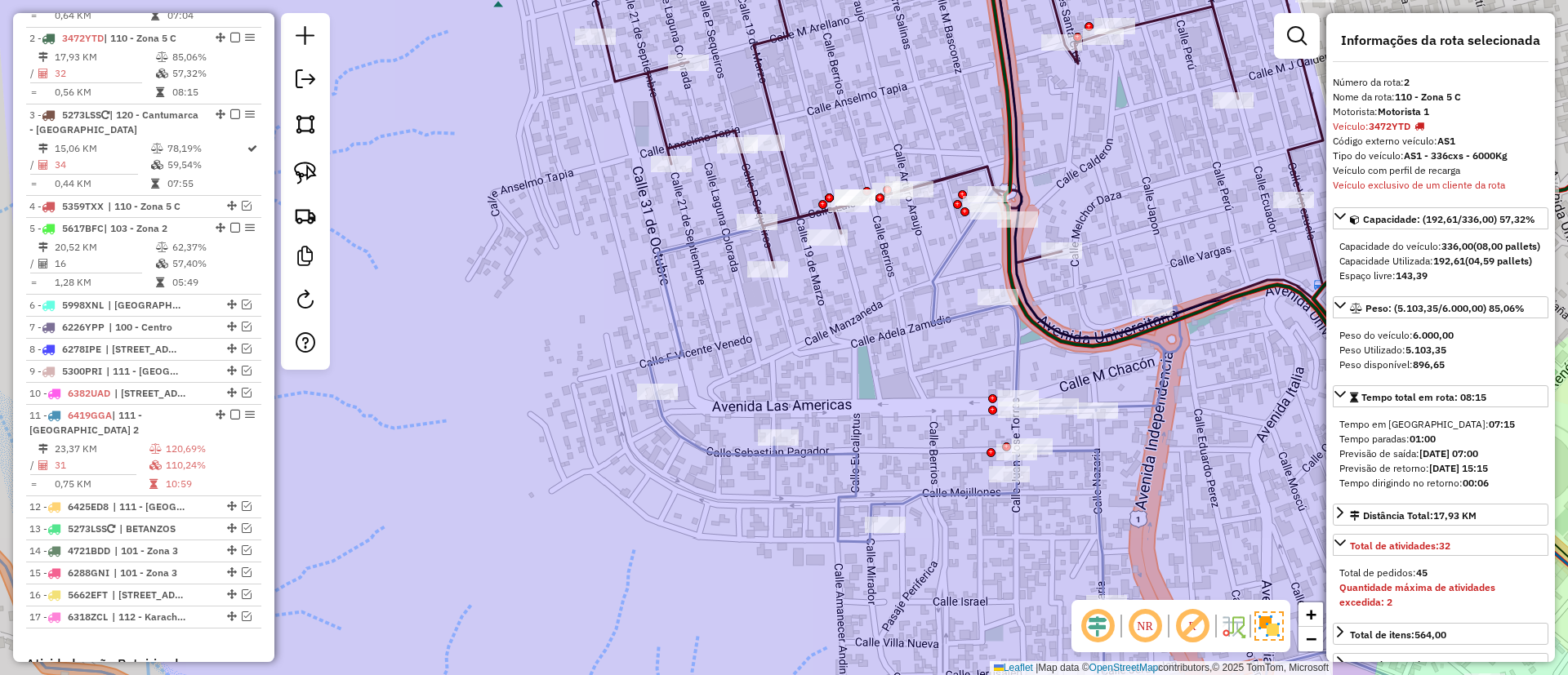
drag, startPoint x: 970, startPoint y: 277, endPoint x: 923, endPoint y: 291, distance: 49.0
click at [923, 291] on div "Rota 3 - Placa 5273LSS 0000106809 - RESTAURANT CONT Janela de atendimento Grade…" at bounding box center [784, 338] width 1568 height 675
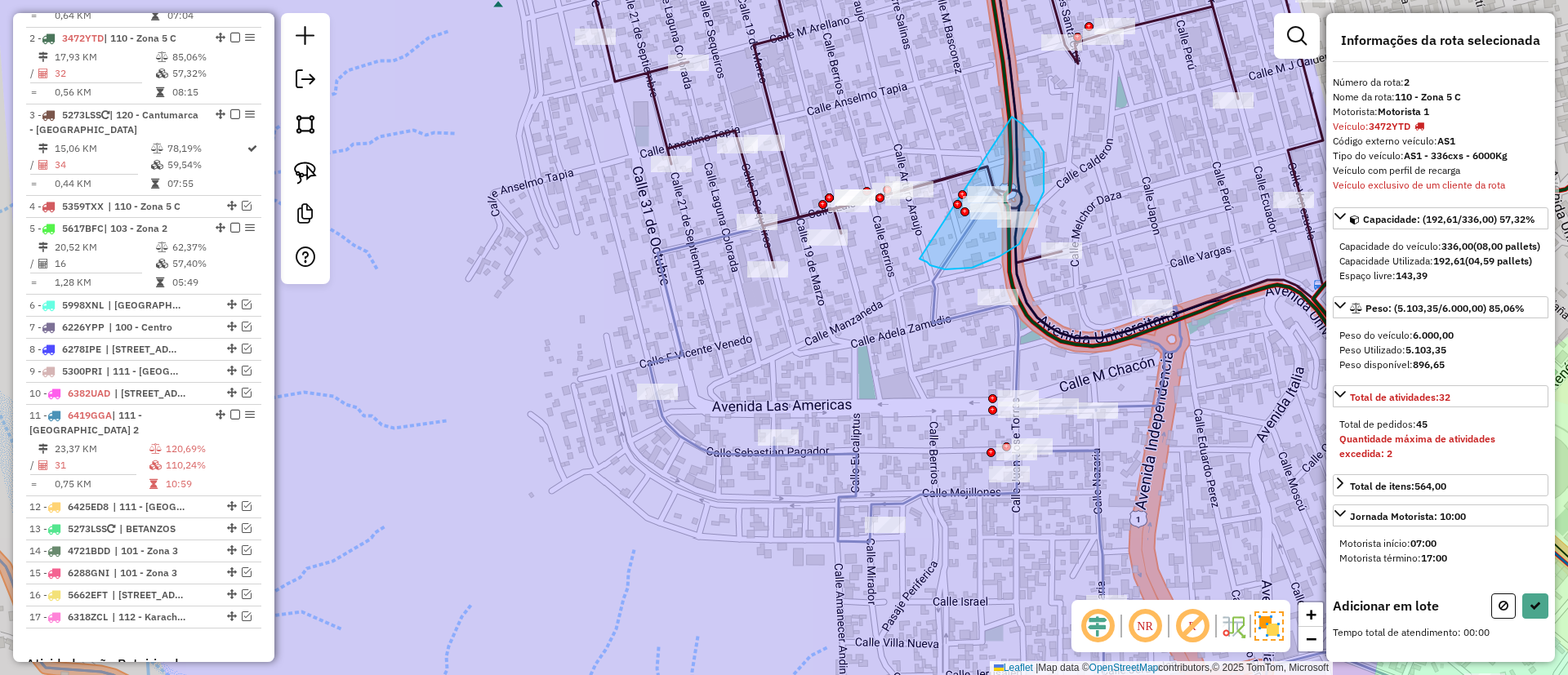
drag, startPoint x: 987, startPoint y: 261, endPoint x: 986, endPoint y: 104, distance: 157.0
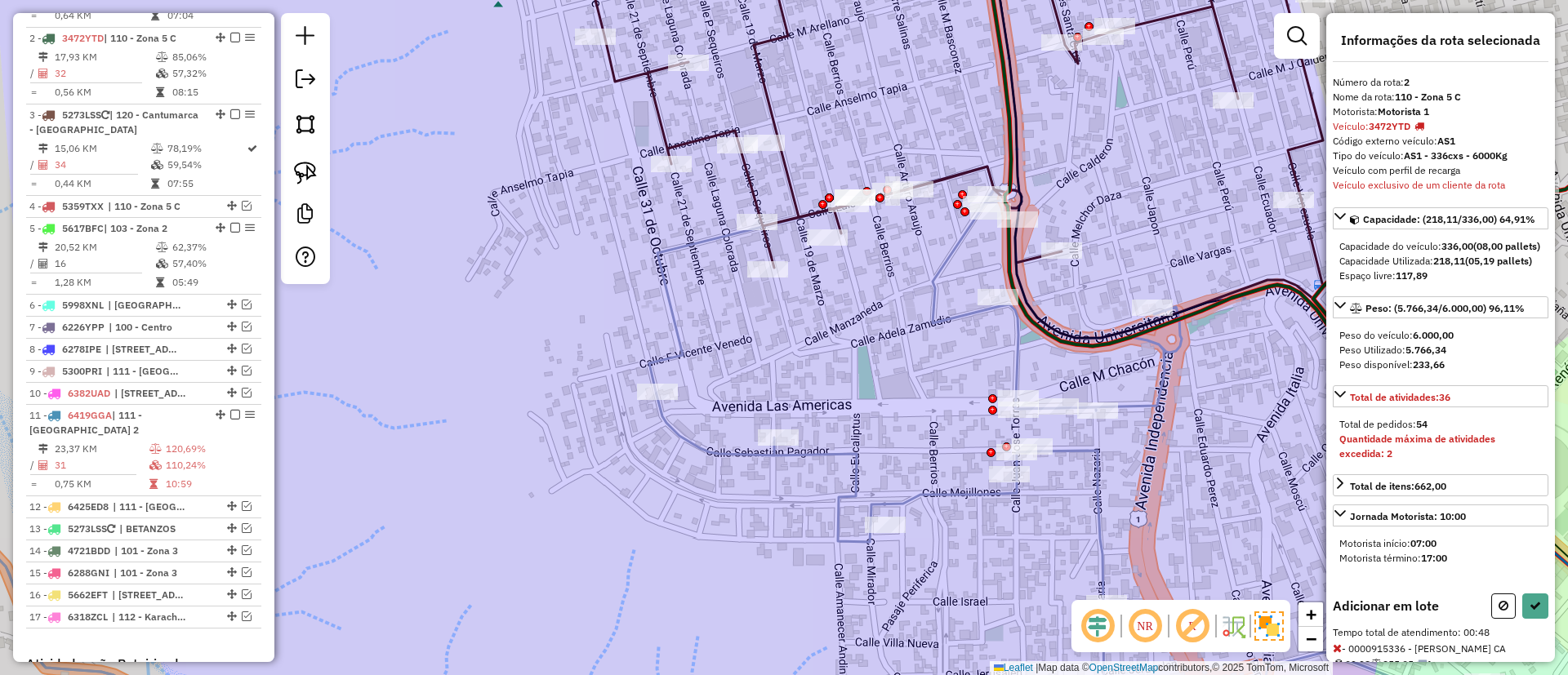
select select "**********"
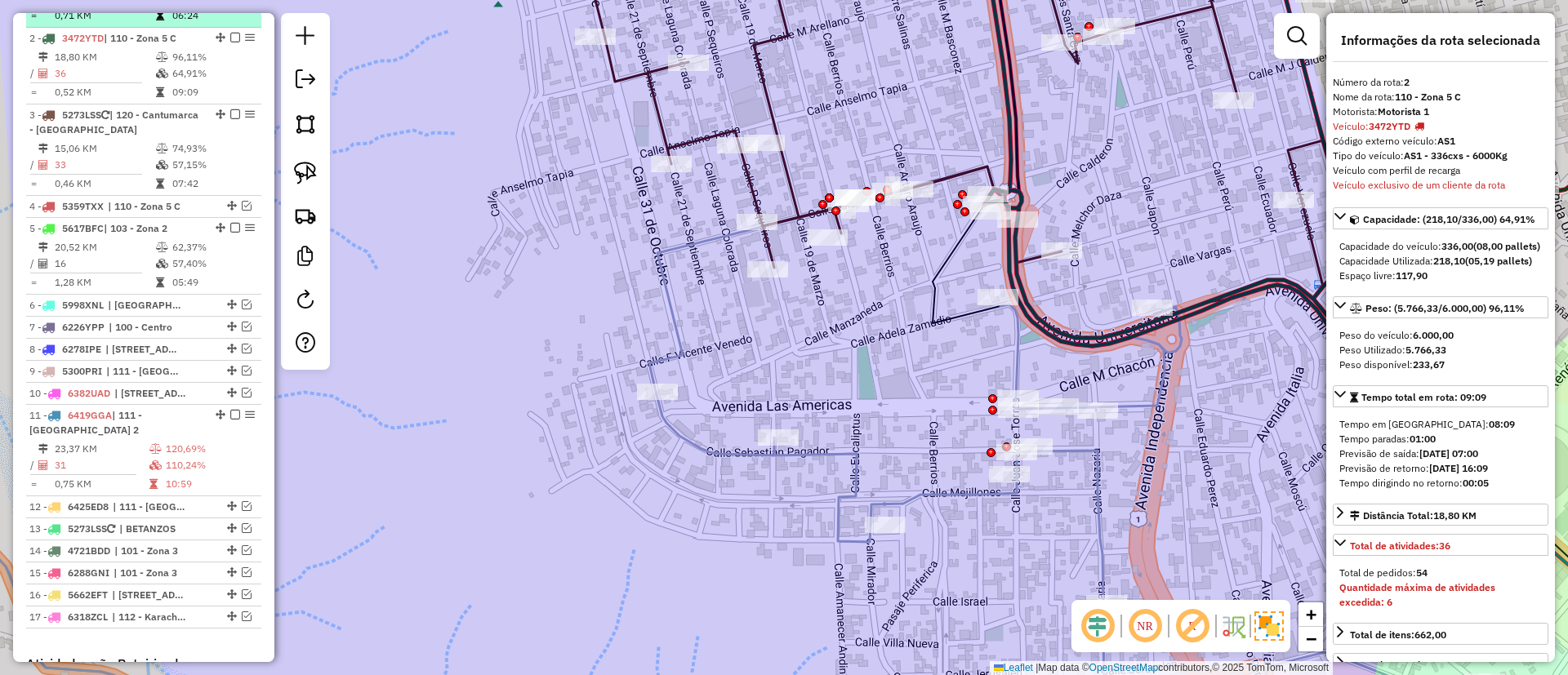
click at [234, 33] on em at bounding box center [236, 38] width 10 height 10
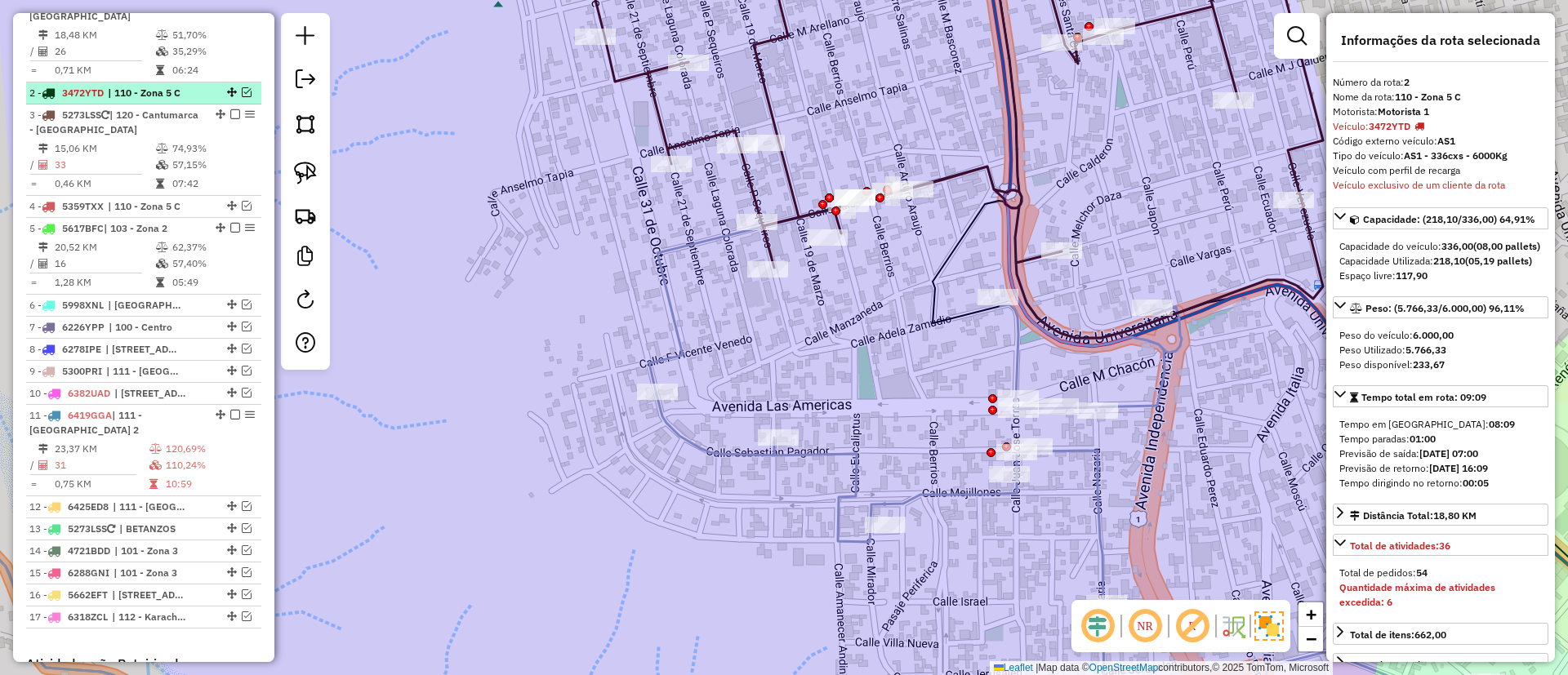
click at [241, 88] on em at bounding box center [246, 93] width 10 height 10
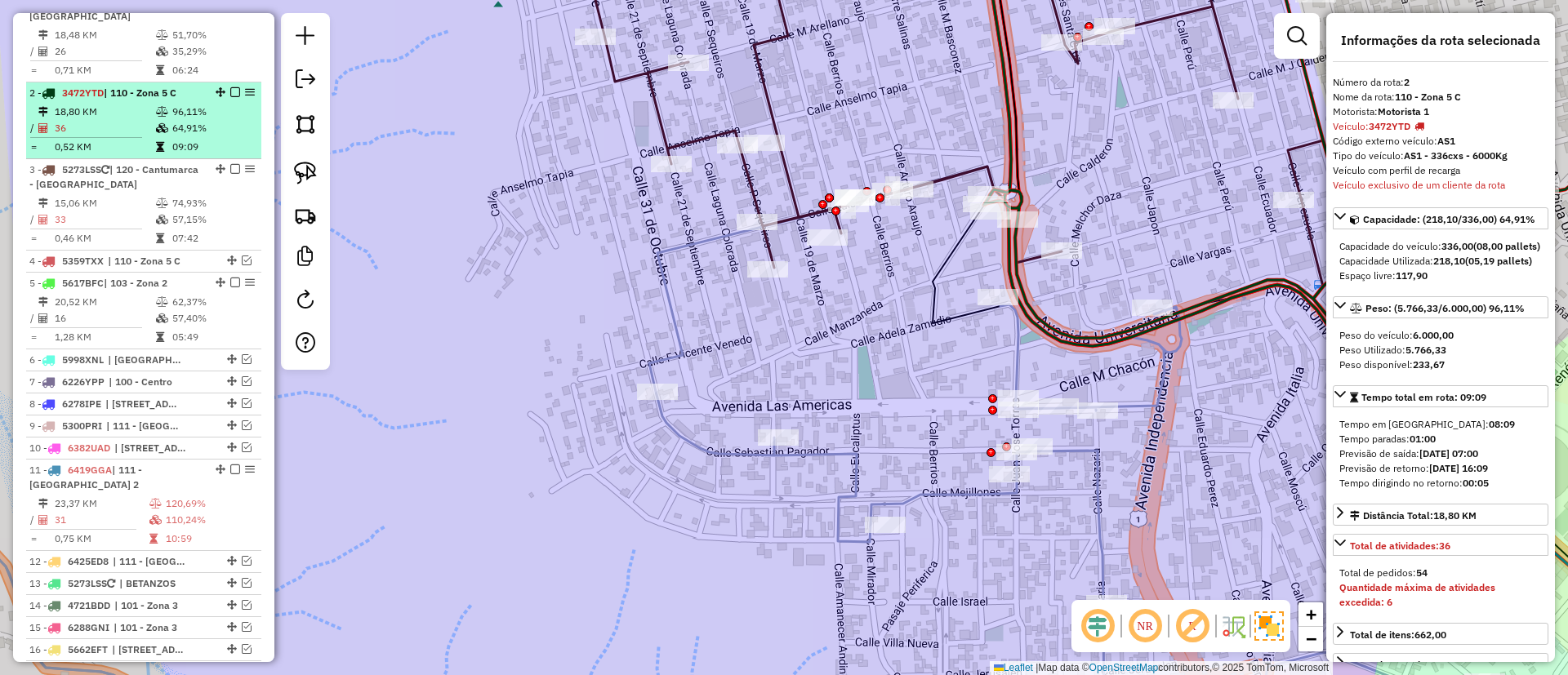
scroll to position [735, 0]
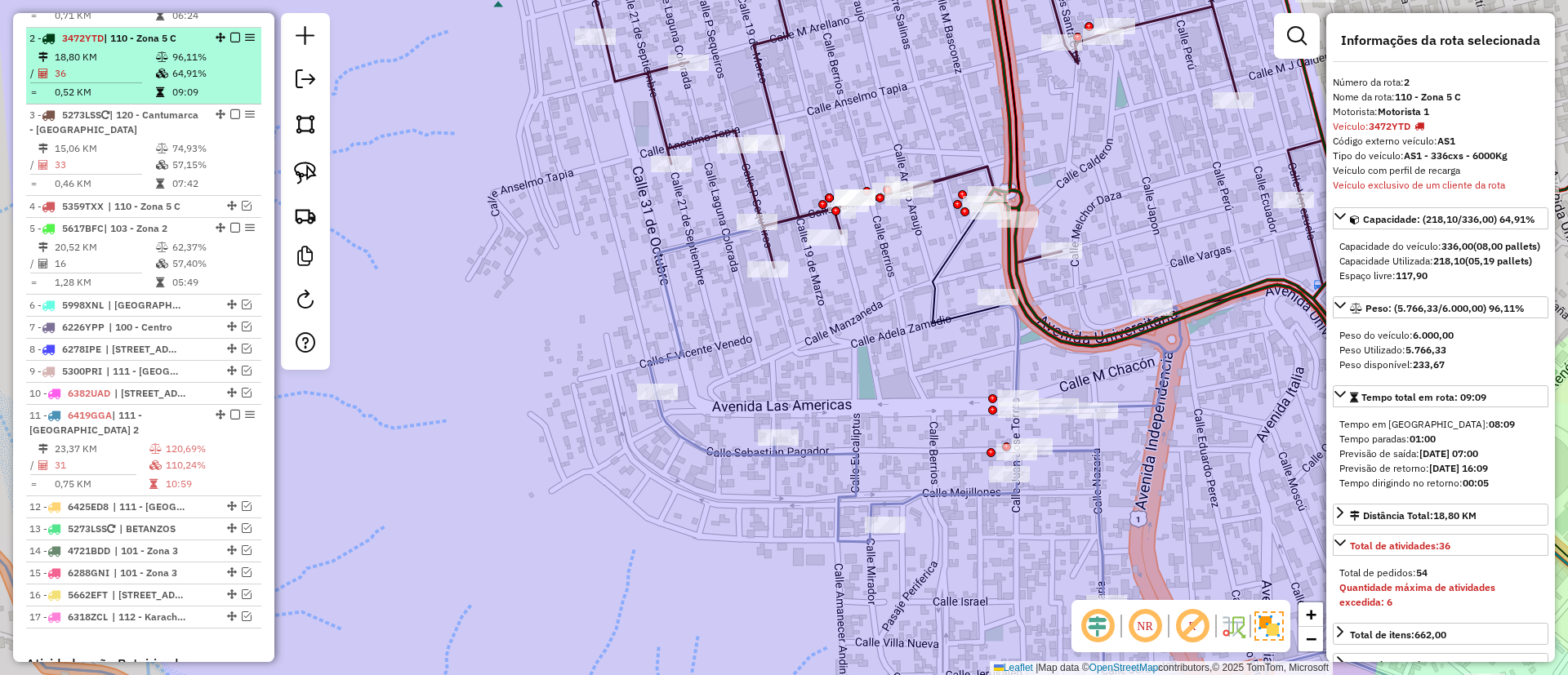
click at [233, 84] on td "09:09" at bounding box center [212, 93] width 83 height 17
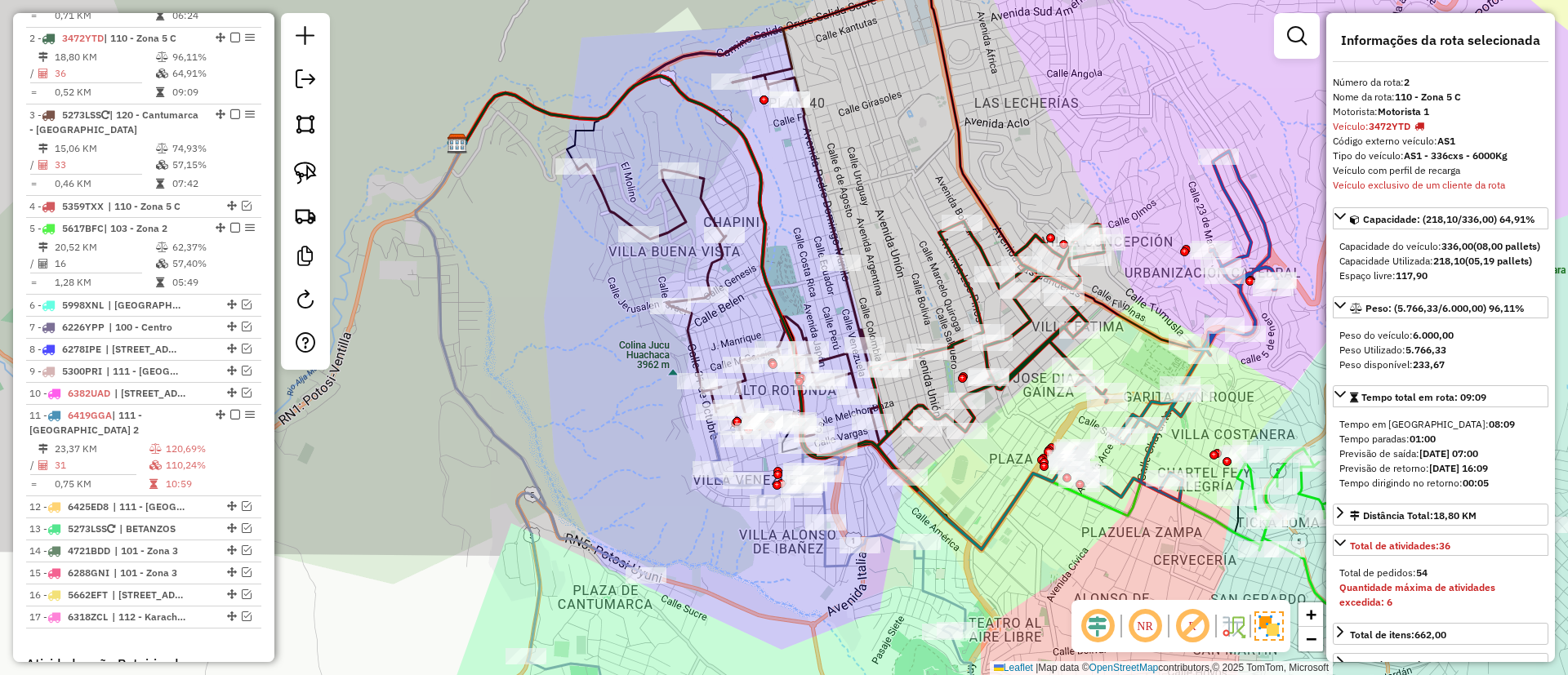
drag, startPoint x: 652, startPoint y: 376, endPoint x: 653, endPoint y: 317, distance: 59.0
click at [653, 317] on div "Rota 3 - Placa 5273LSS 0000859319 - T.PRIMITIVO Janela de atendimento Grade de …" at bounding box center [784, 338] width 1568 height 675
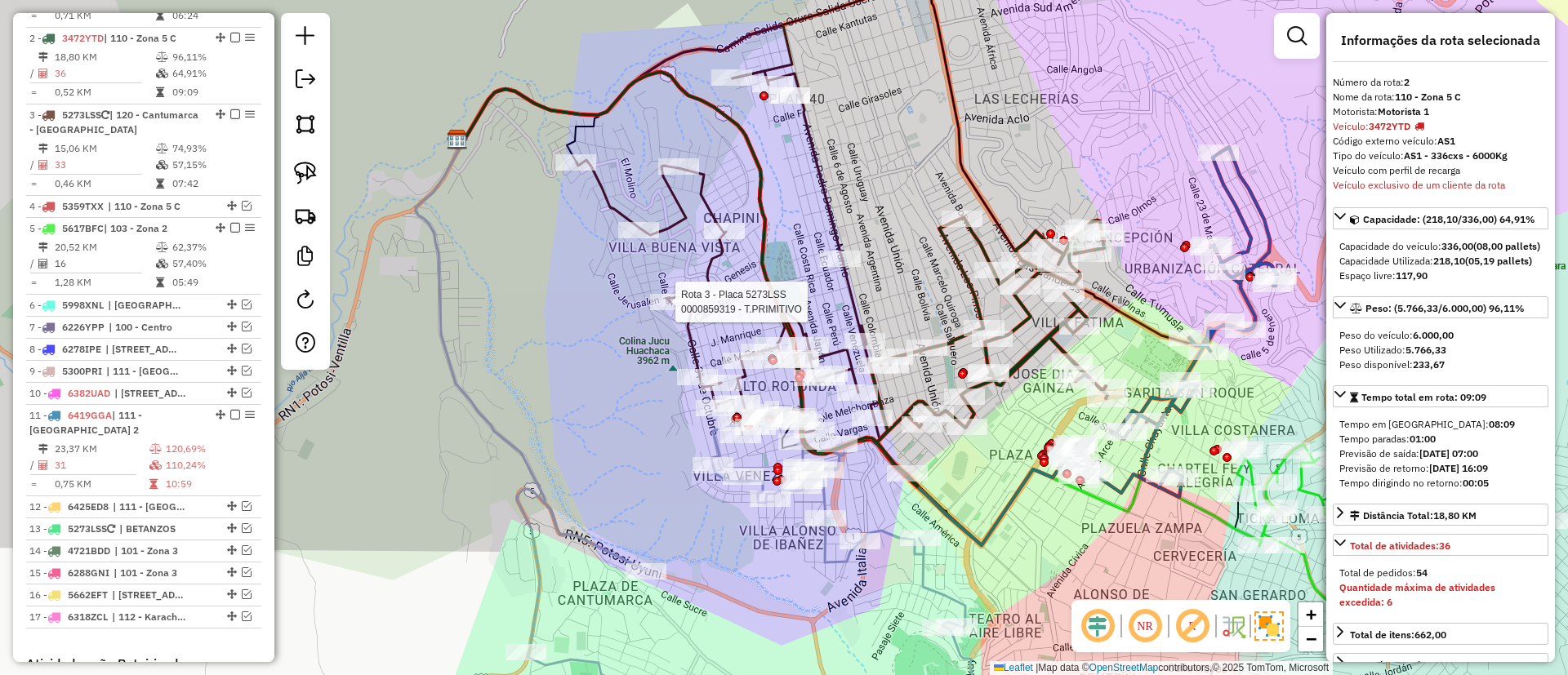
click at [681, 220] on icon at bounding box center [728, 261] width 303 height 381
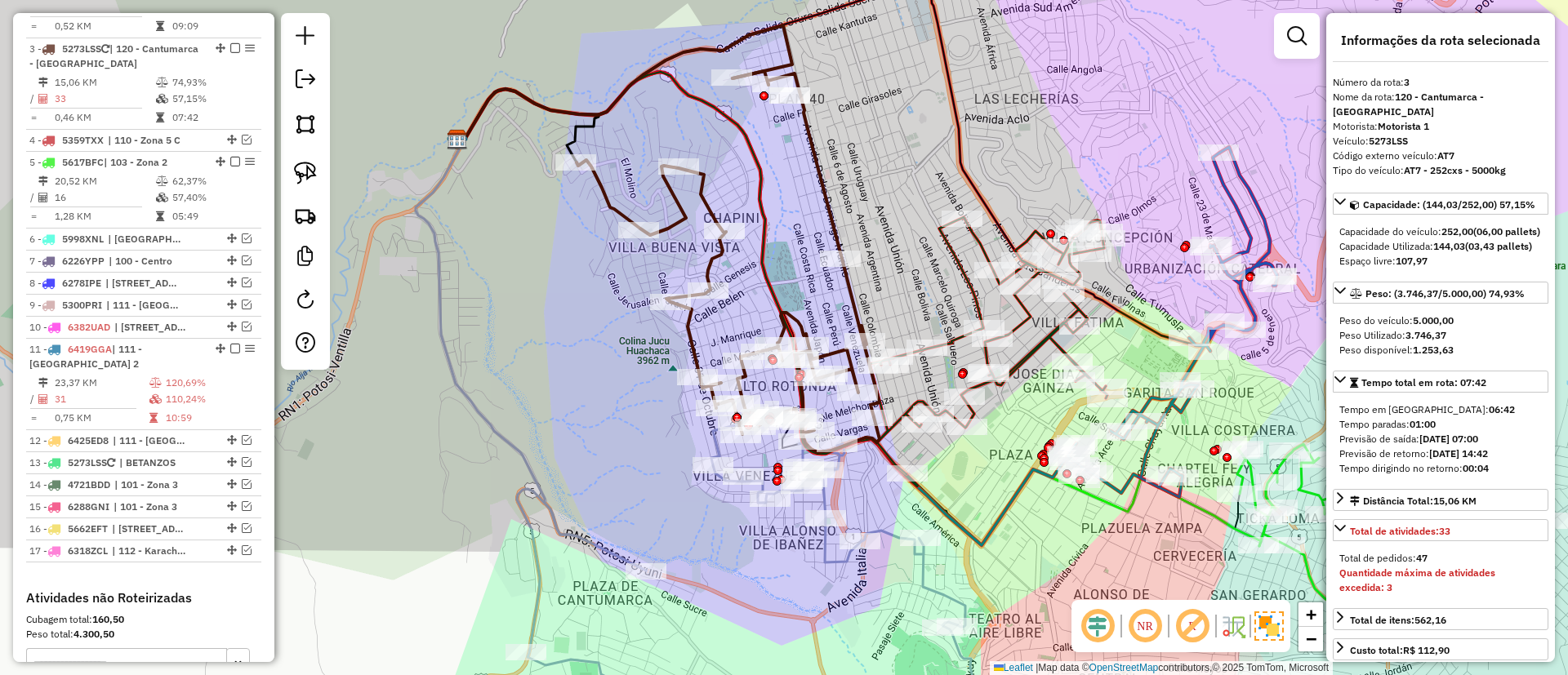
scroll to position [812, 0]
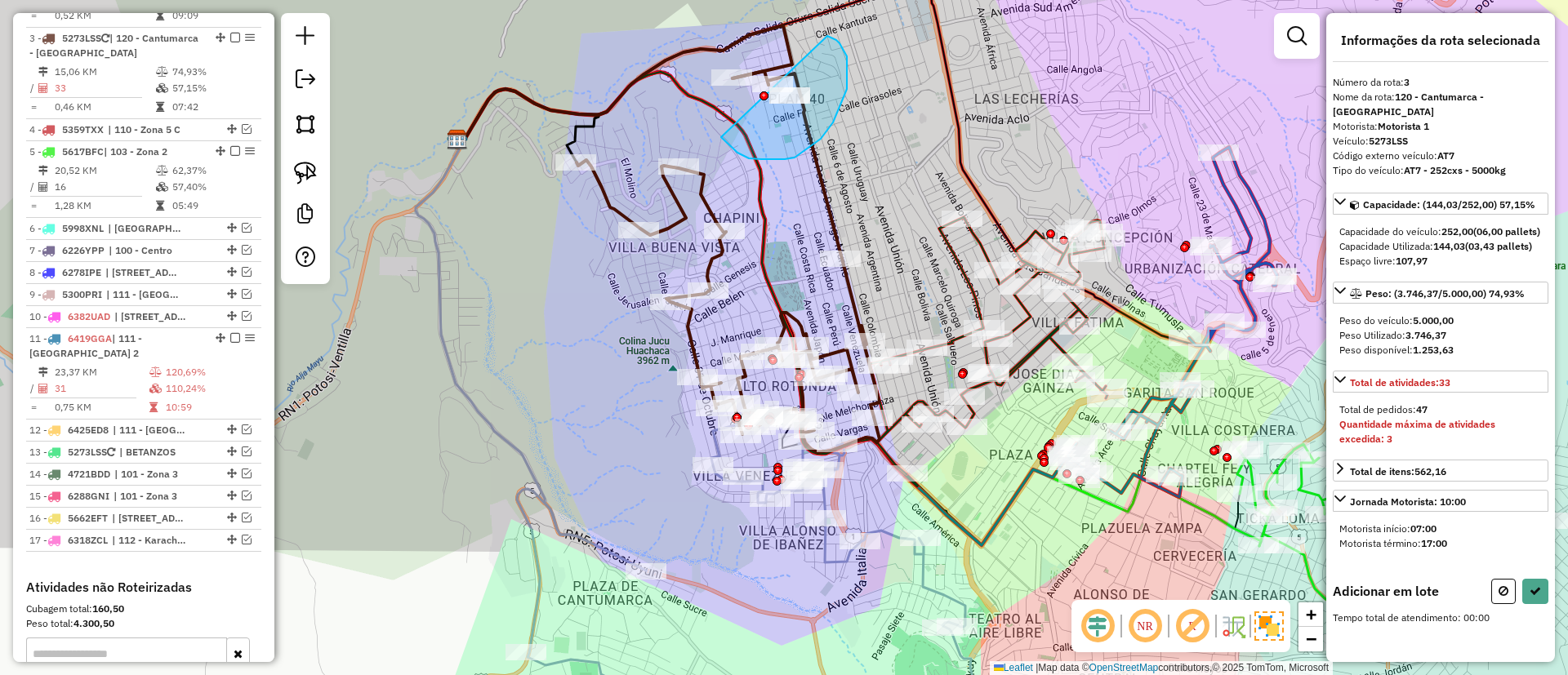
drag, startPoint x: 794, startPoint y: 158, endPoint x: 826, endPoint y: 36, distance: 126.1
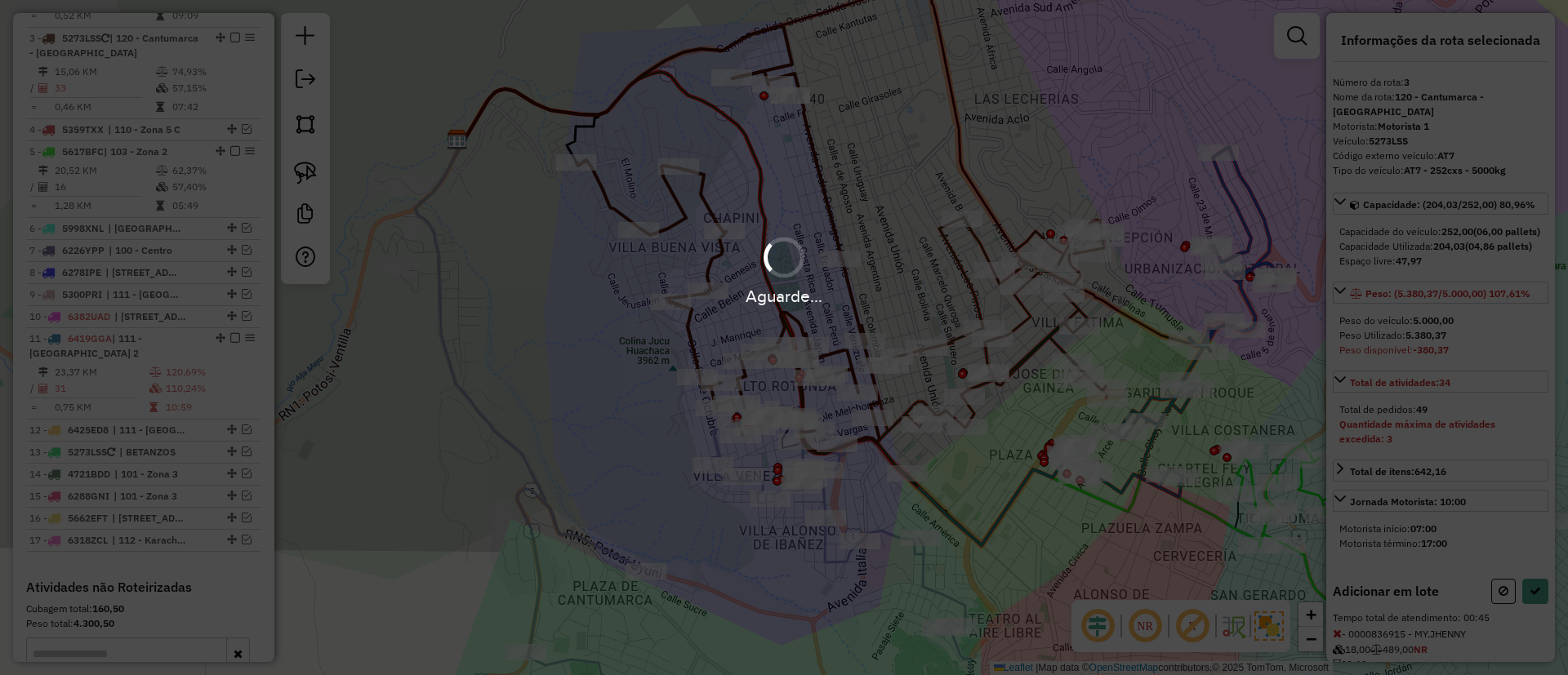
select select "**********"
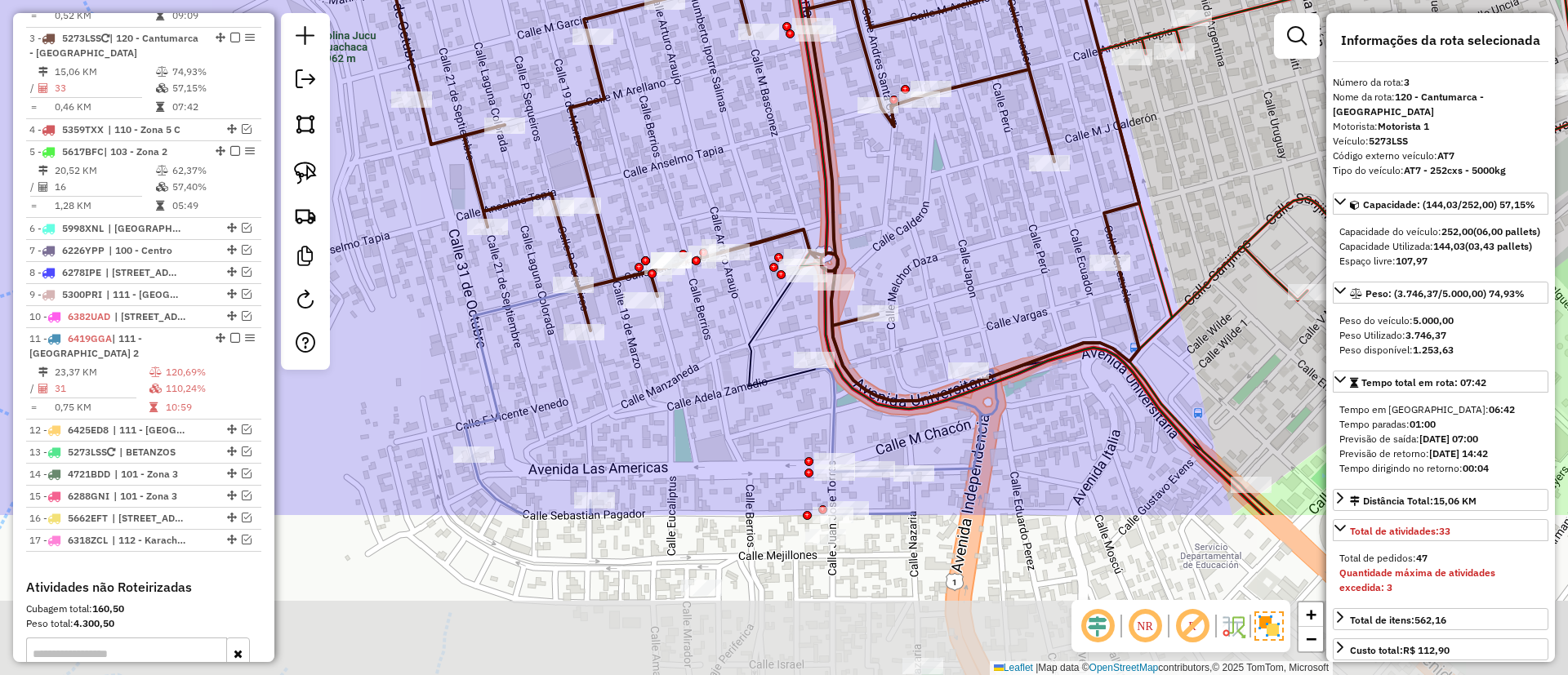
drag, startPoint x: 789, startPoint y: 420, endPoint x: 750, endPoint y: 152, distance: 270.8
click at [750, 147] on div "Janela de atendimento Grade de atendimento Capacidade Transportadoras Veículos …" at bounding box center [784, 338] width 1568 height 675
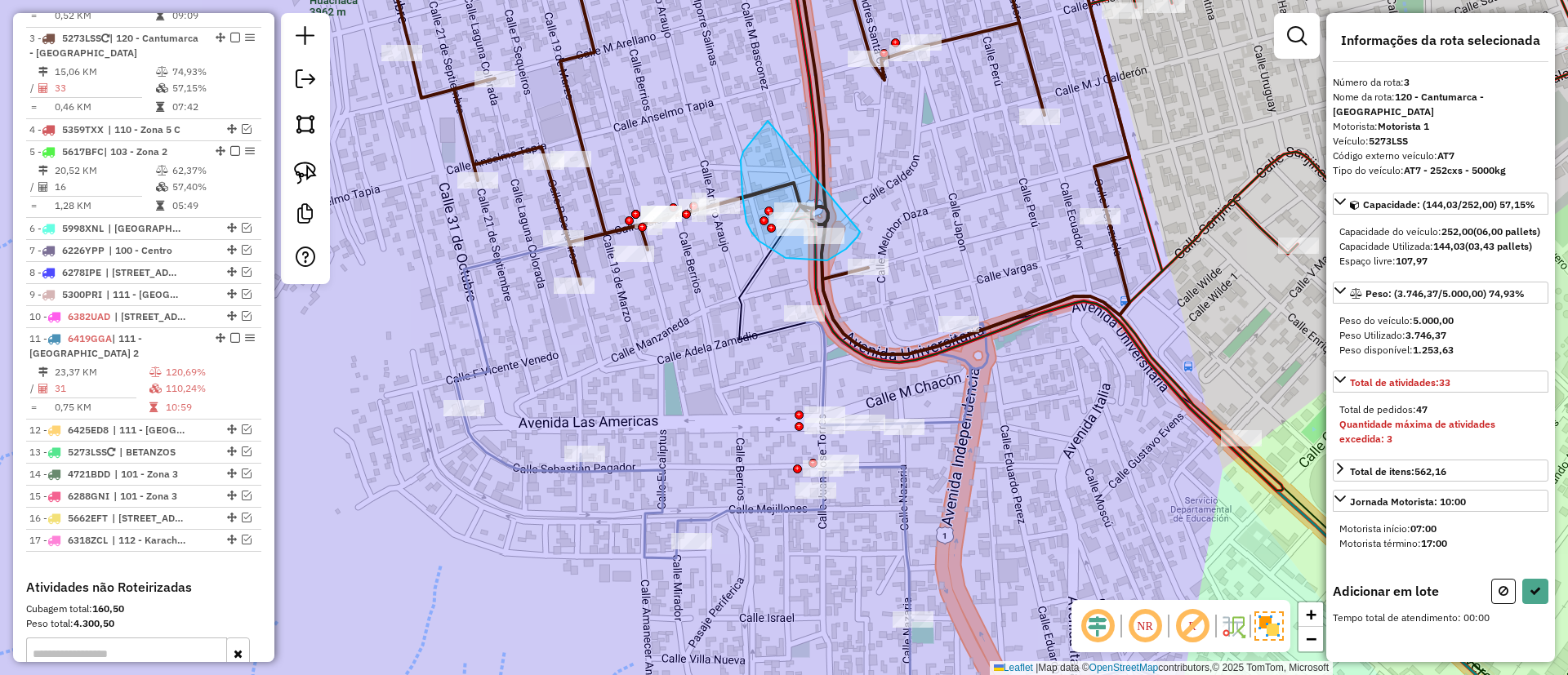
drag, startPoint x: 759, startPoint y: 241, endPoint x: 865, endPoint y: 209, distance: 110.7
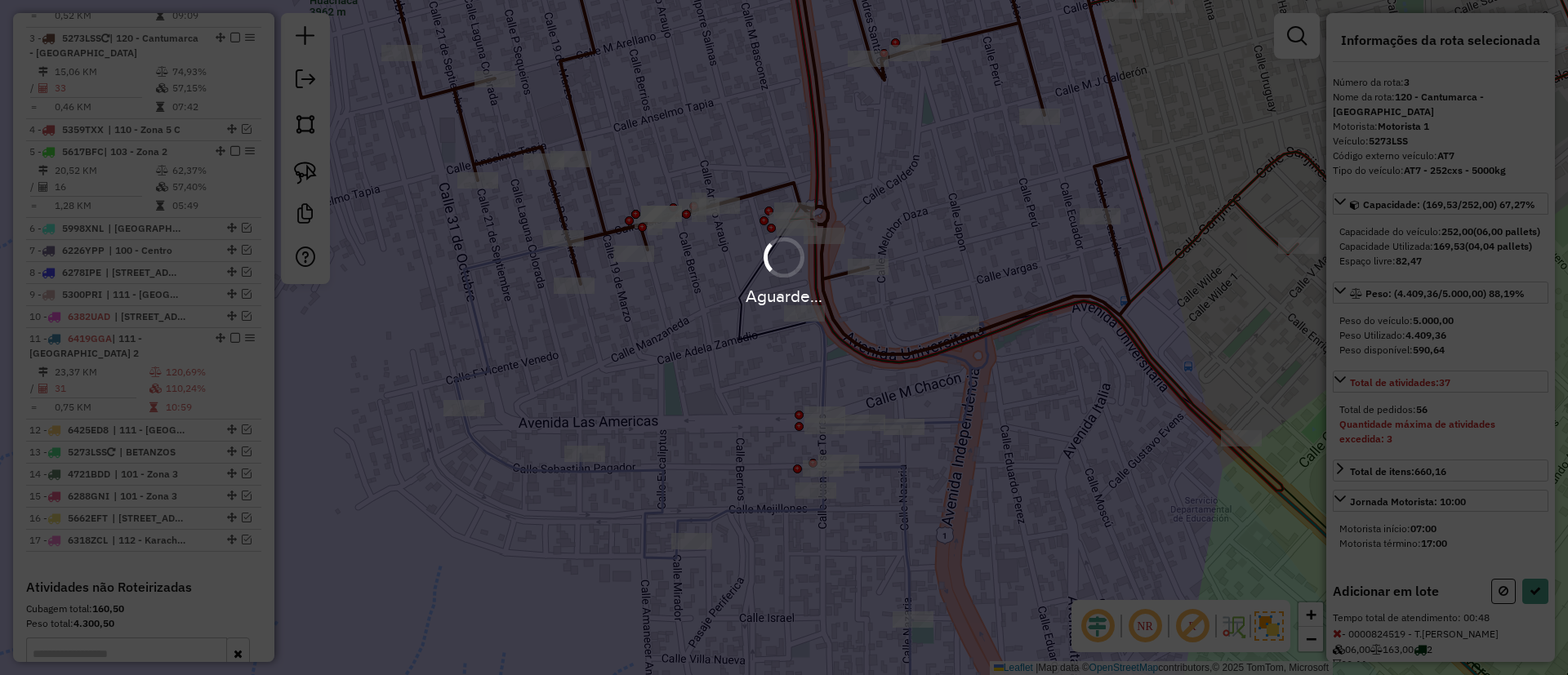
select select "**********"
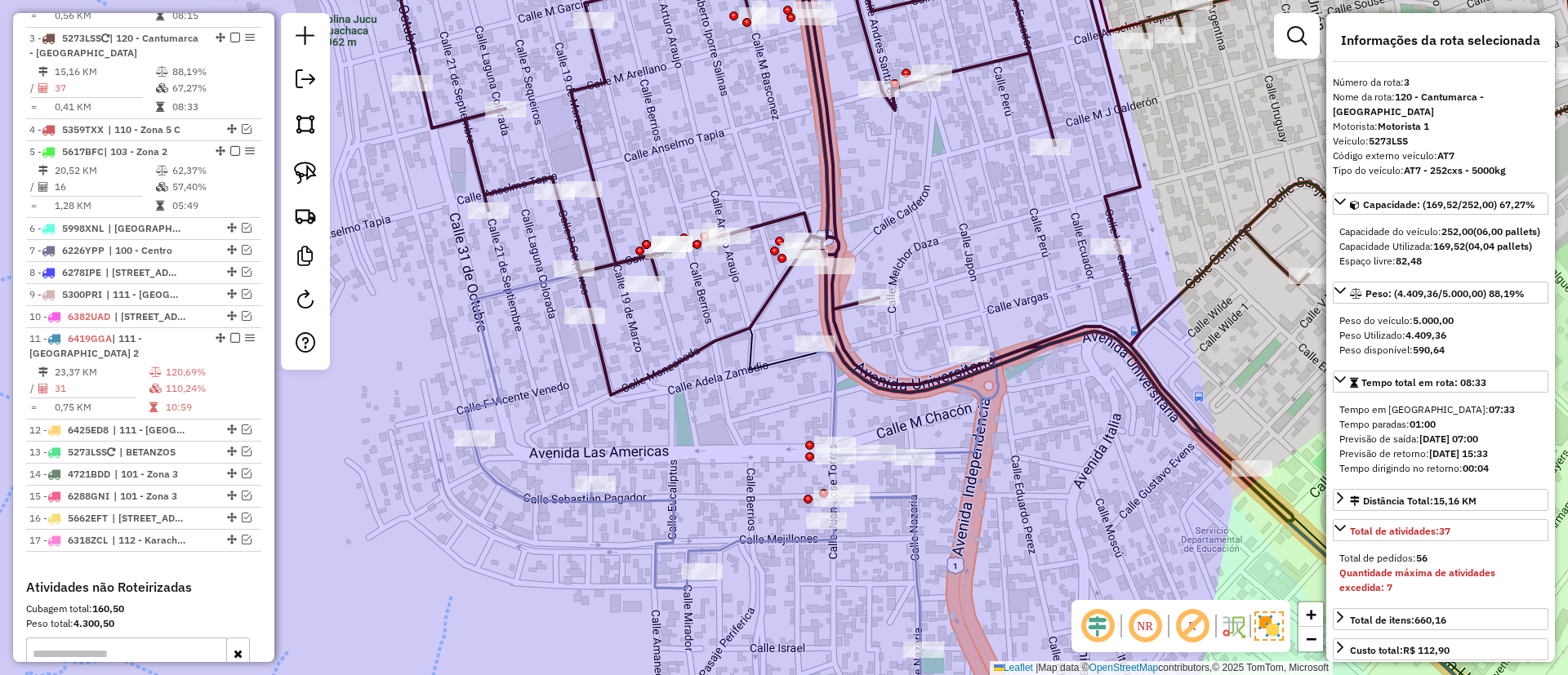
drag, startPoint x: 707, startPoint y: 133, endPoint x: 743, endPoint y: 216, distance: 90.5
click at [743, 216] on div "Janela de atendimento Grade de atendimento Capacidade Transportadoras Veículos …" at bounding box center [784, 338] width 1568 height 675
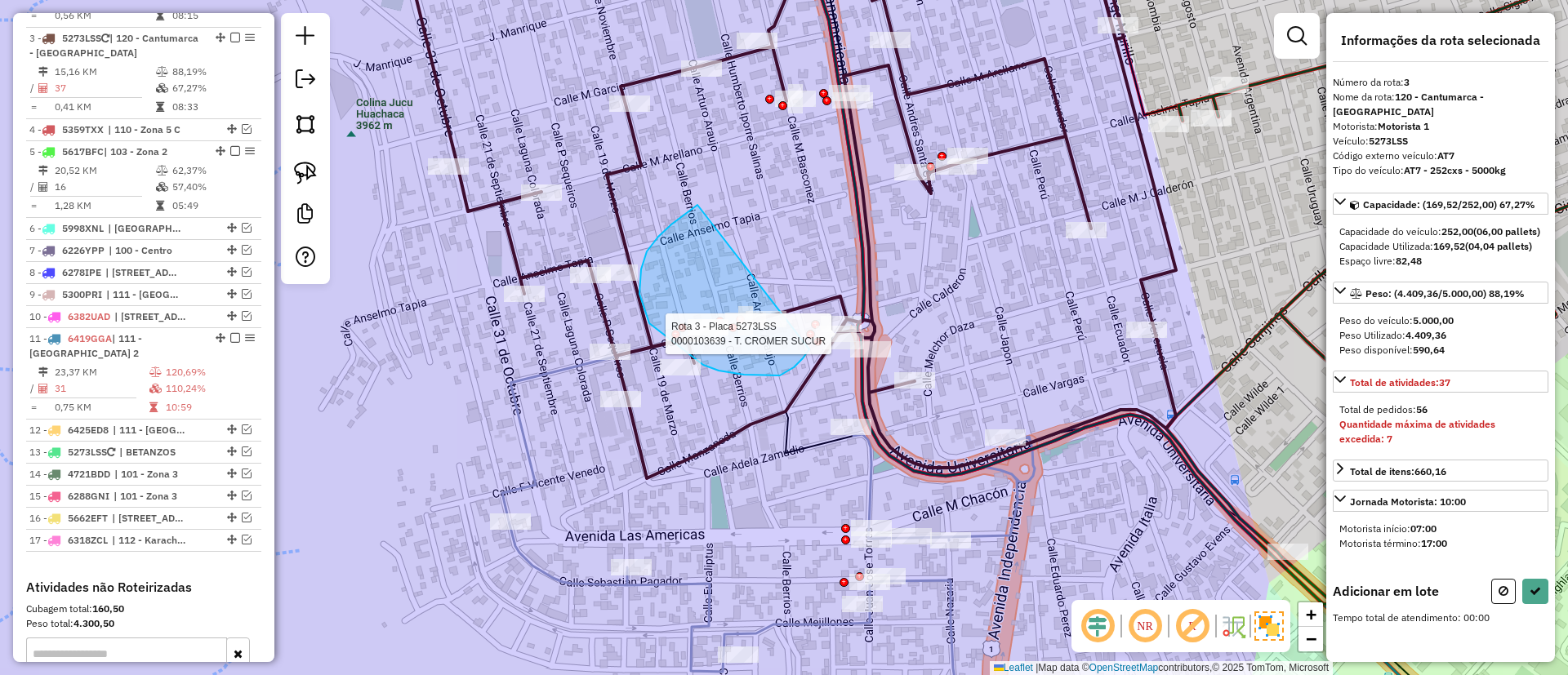
drag, startPoint x: 658, startPoint y: 236, endPoint x: 820, endPoint y: 254, distance: 163.0
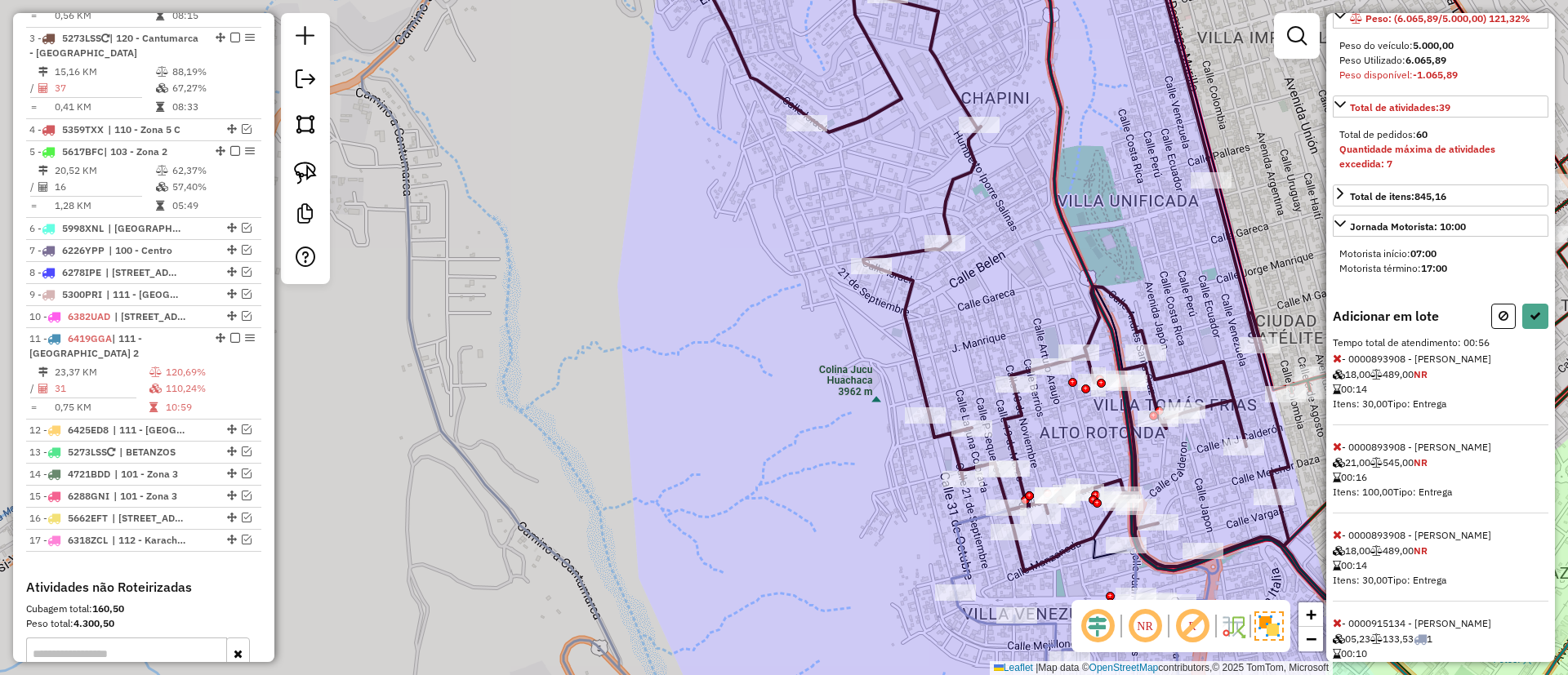
scroll to position [352, 0]
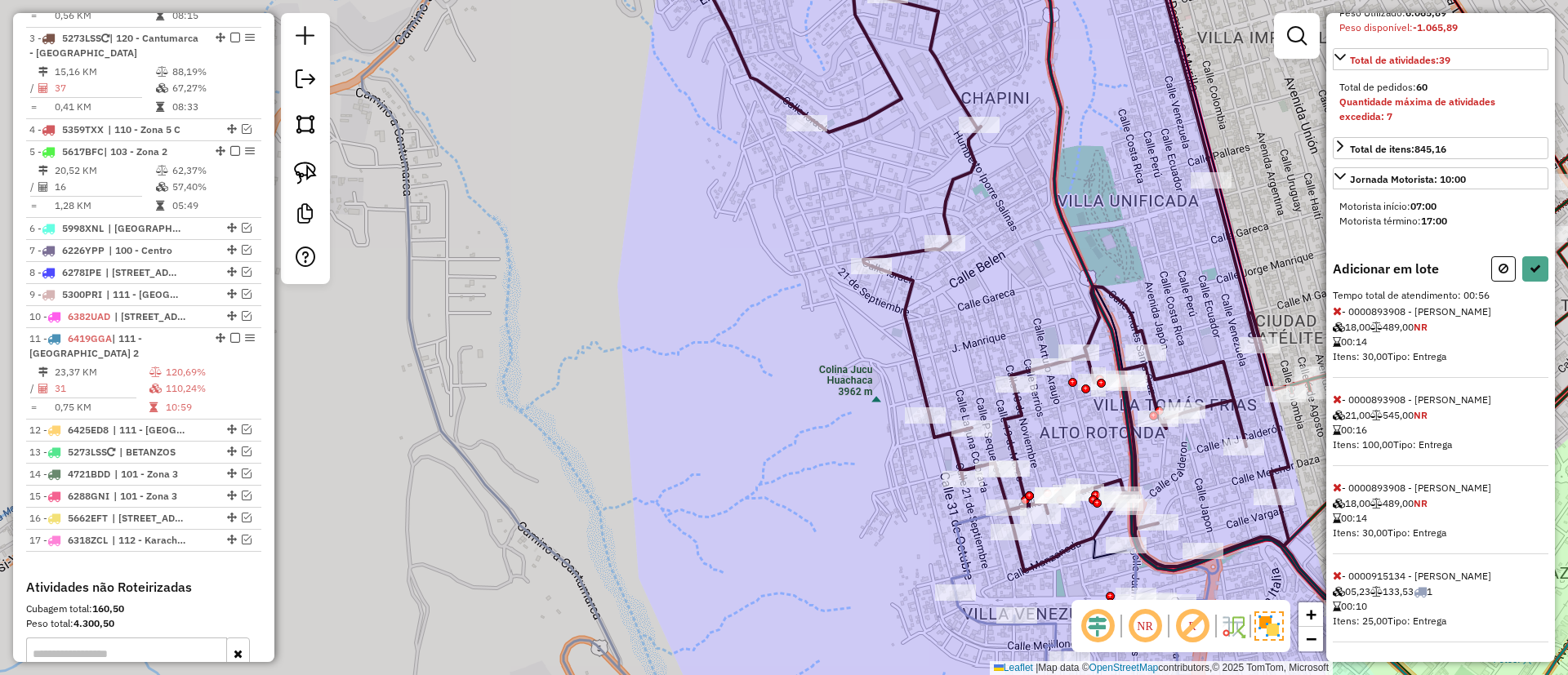
click at [1335, 395] on icon at bounding box center [1337, 399] width 9 height 12
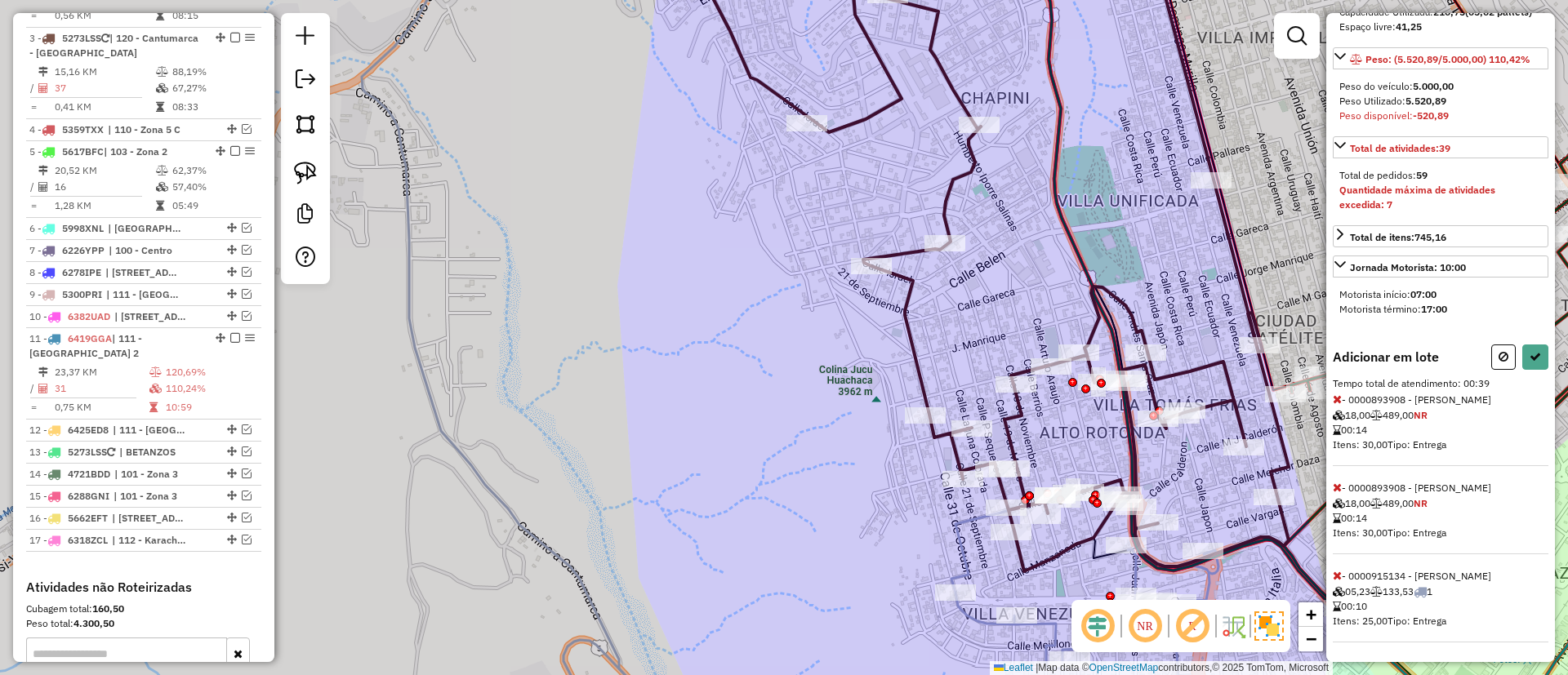
scroll to position [264, 0]
click at [1340, 483] on icon at bounding box center [1337, 488] width 9 height 12
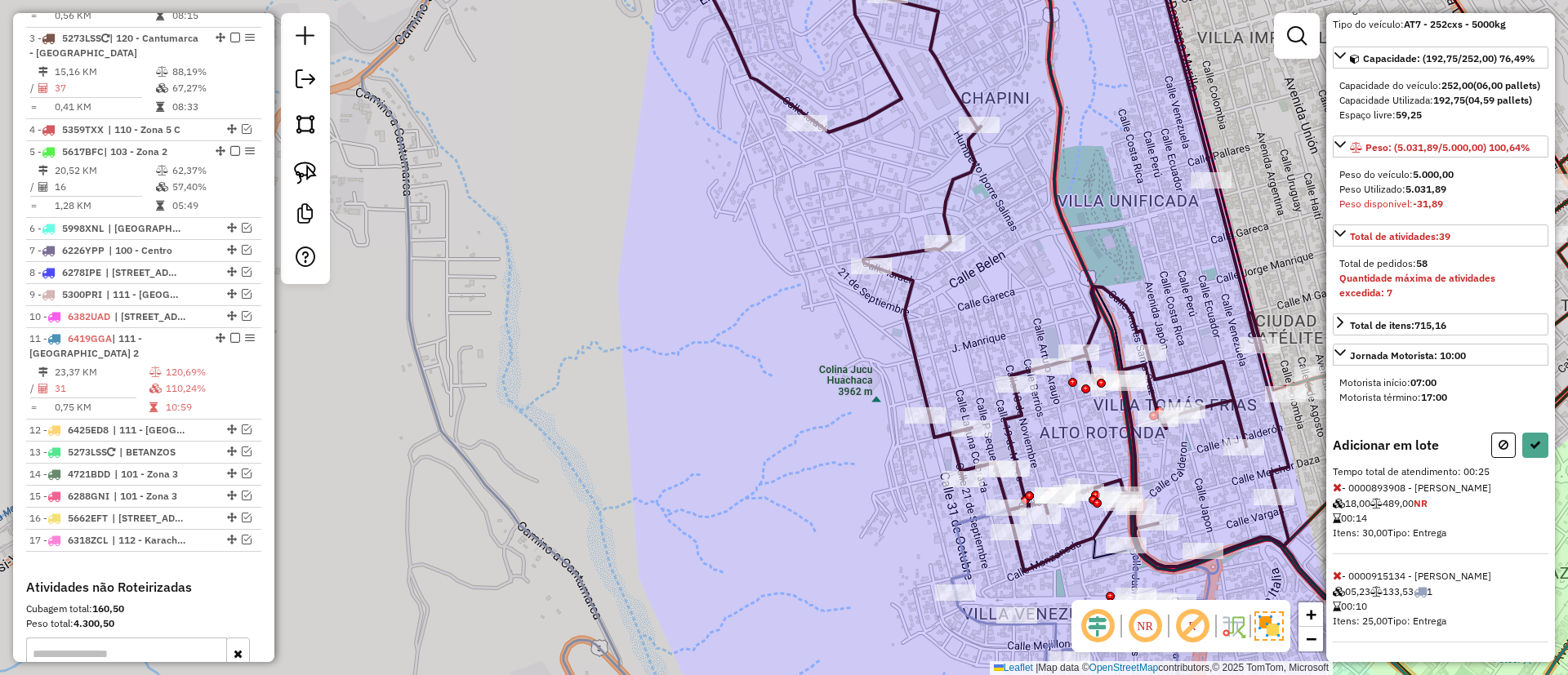
click at [1338, 489] on icon at bounding box center [1337, 488] width 9 height 12
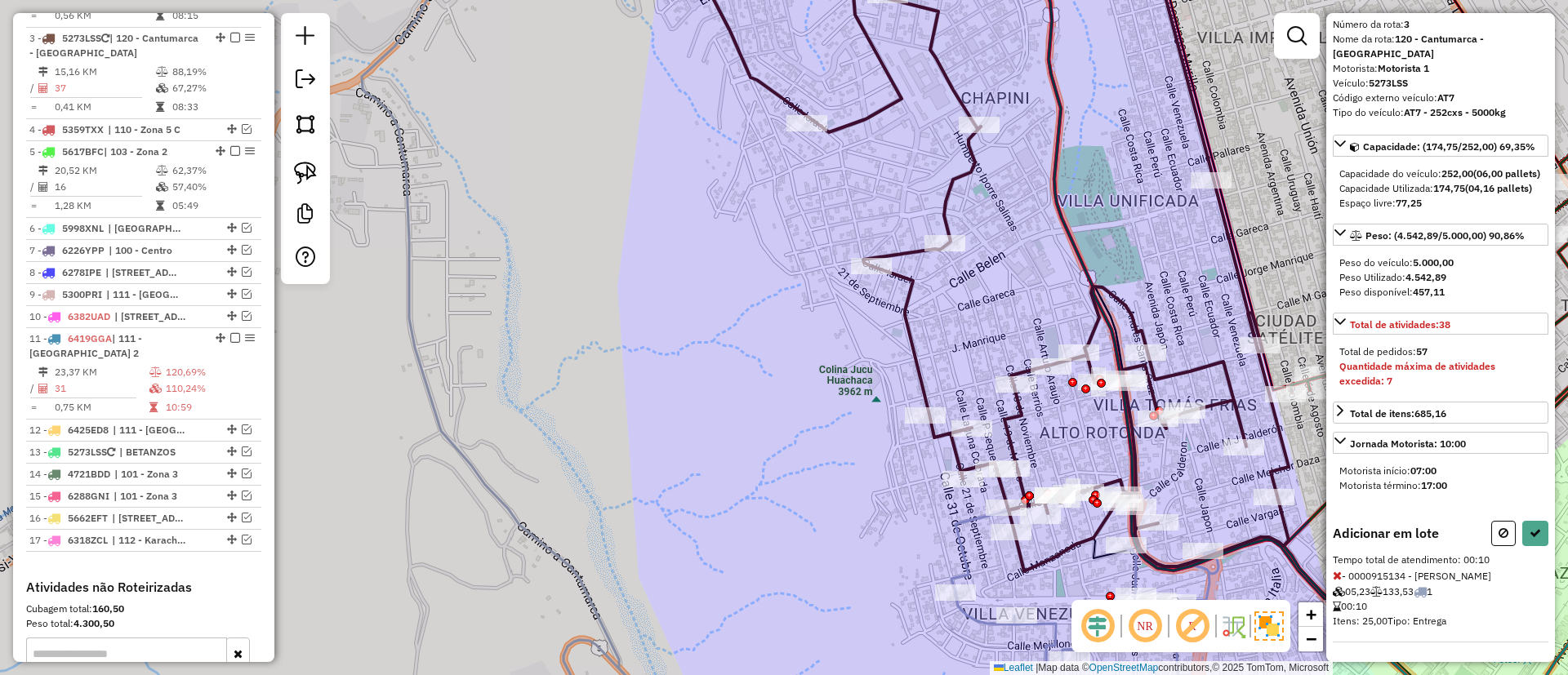
select select "**********"
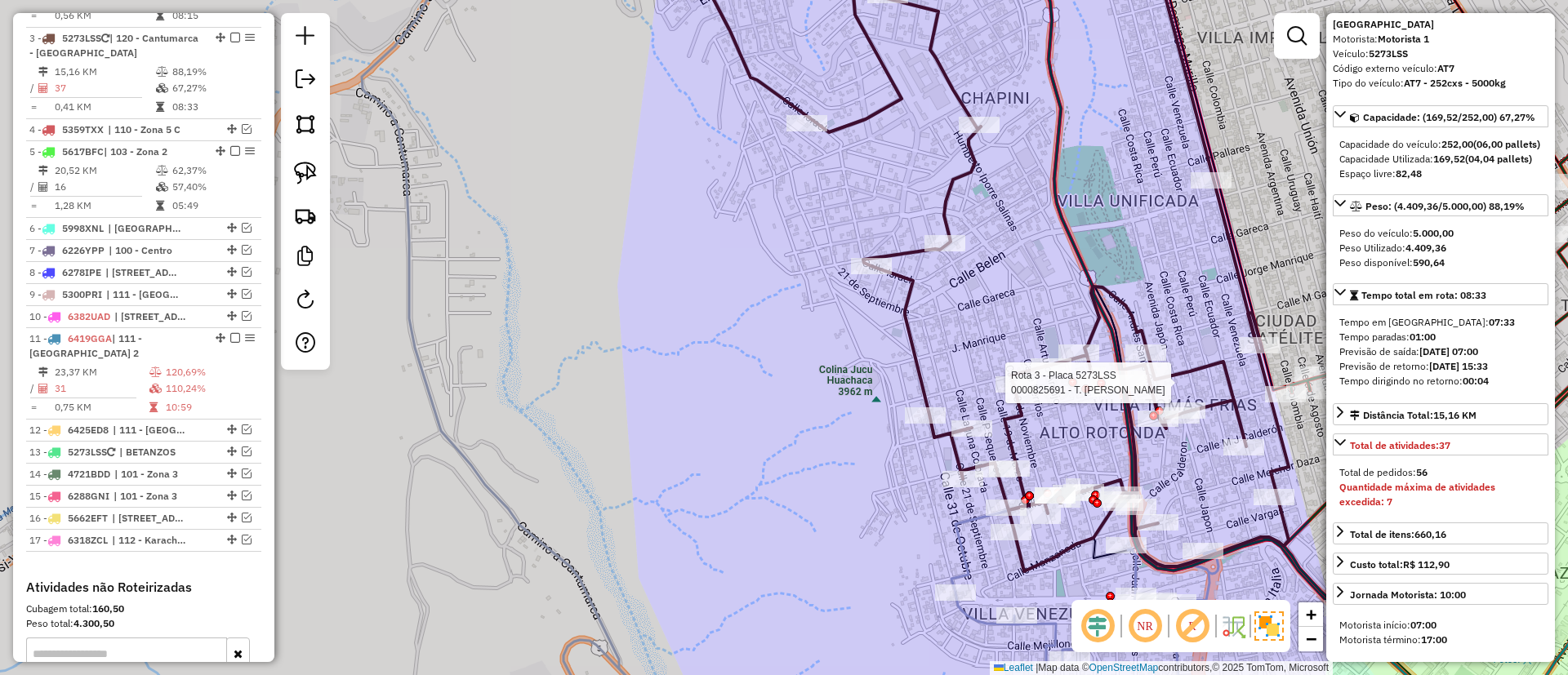
scroll to position [352, 0]
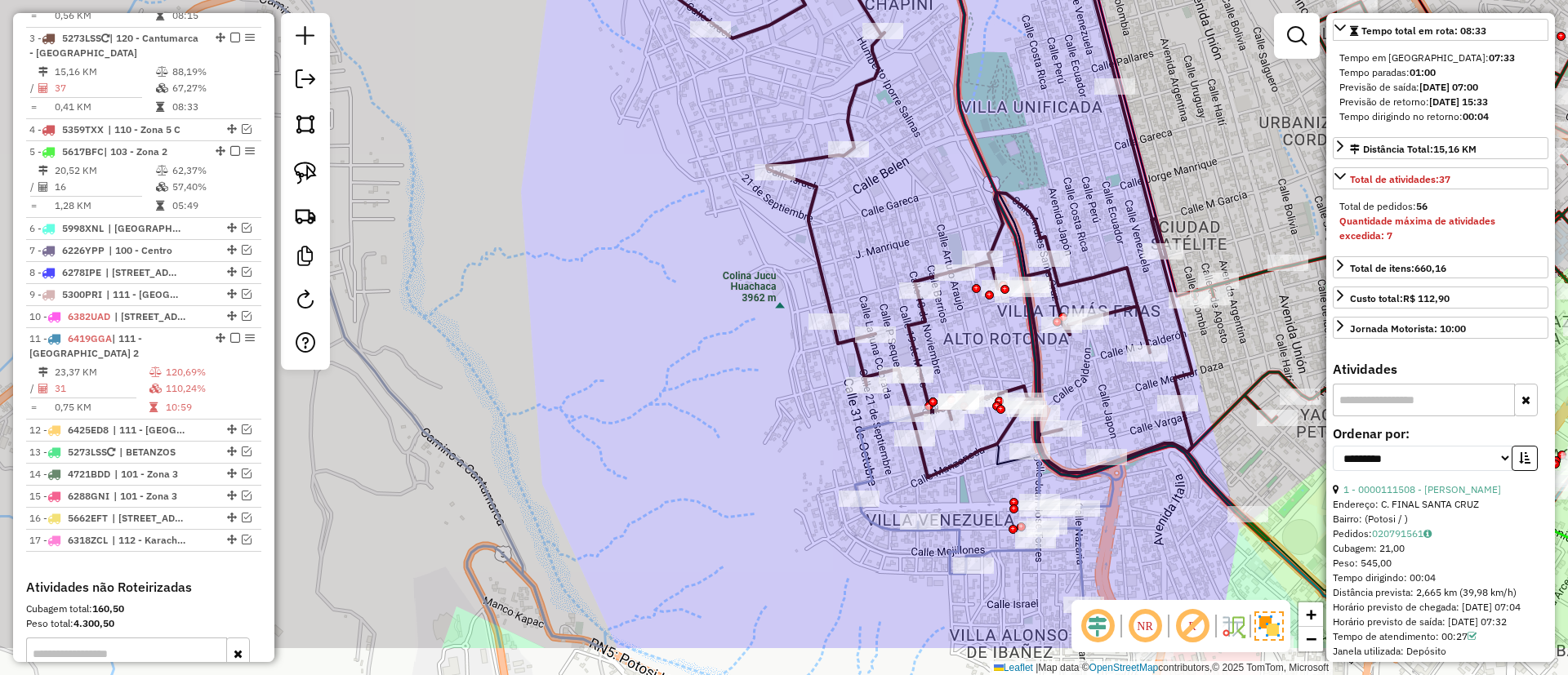
drag, startPoint x: 1042, startPoint y: 267, endPoint x: 936, endPoint y: 163, distance: 148.5
click at [936, 159] on div "Janela de atendimento Grade de atendimento Capacidade Transportadoras Veículos …" at bounding box center [784, 338] width 1568 height 675
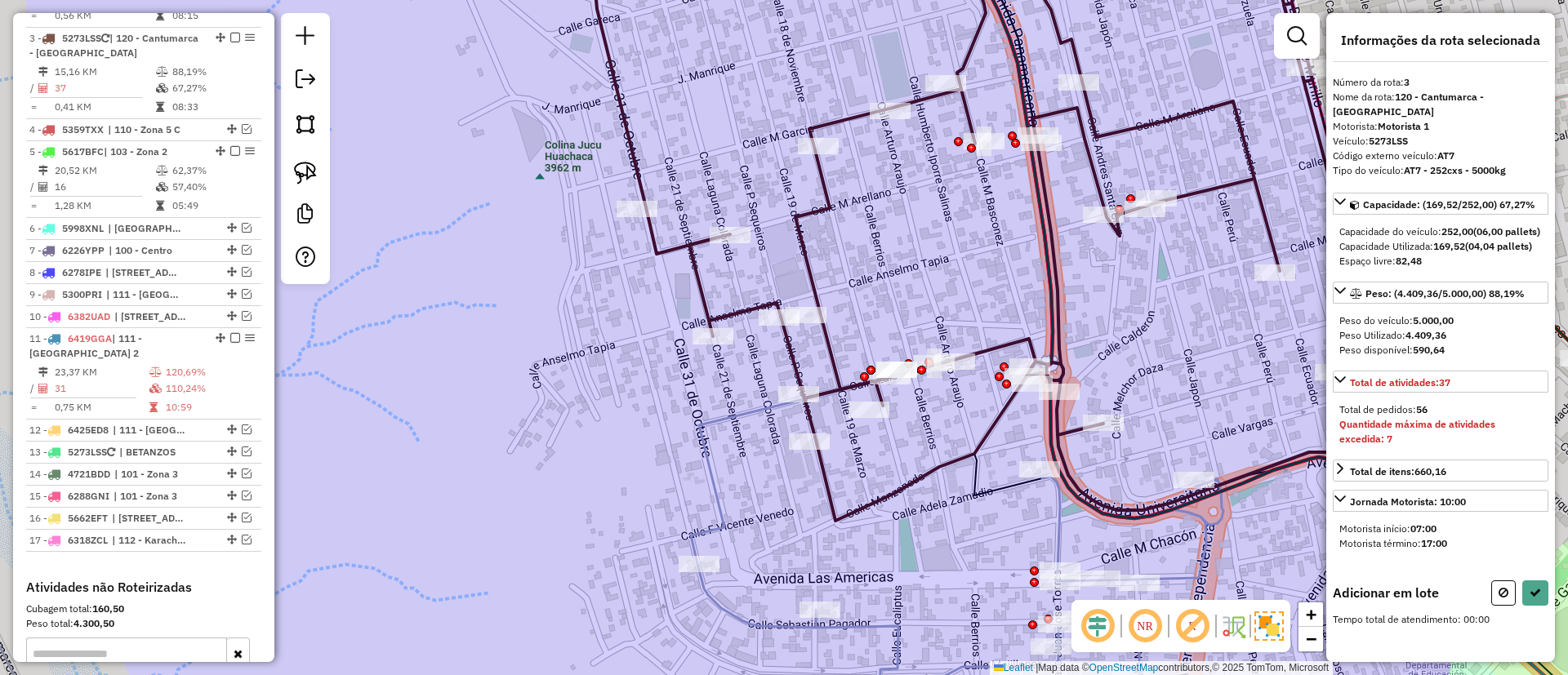
scroll to position [0, 0]
drag, startPoint x: 976, startPoint y: 465, endPoint x: 1094, endPoint y: 439, distance: 120.8
select select "**********"
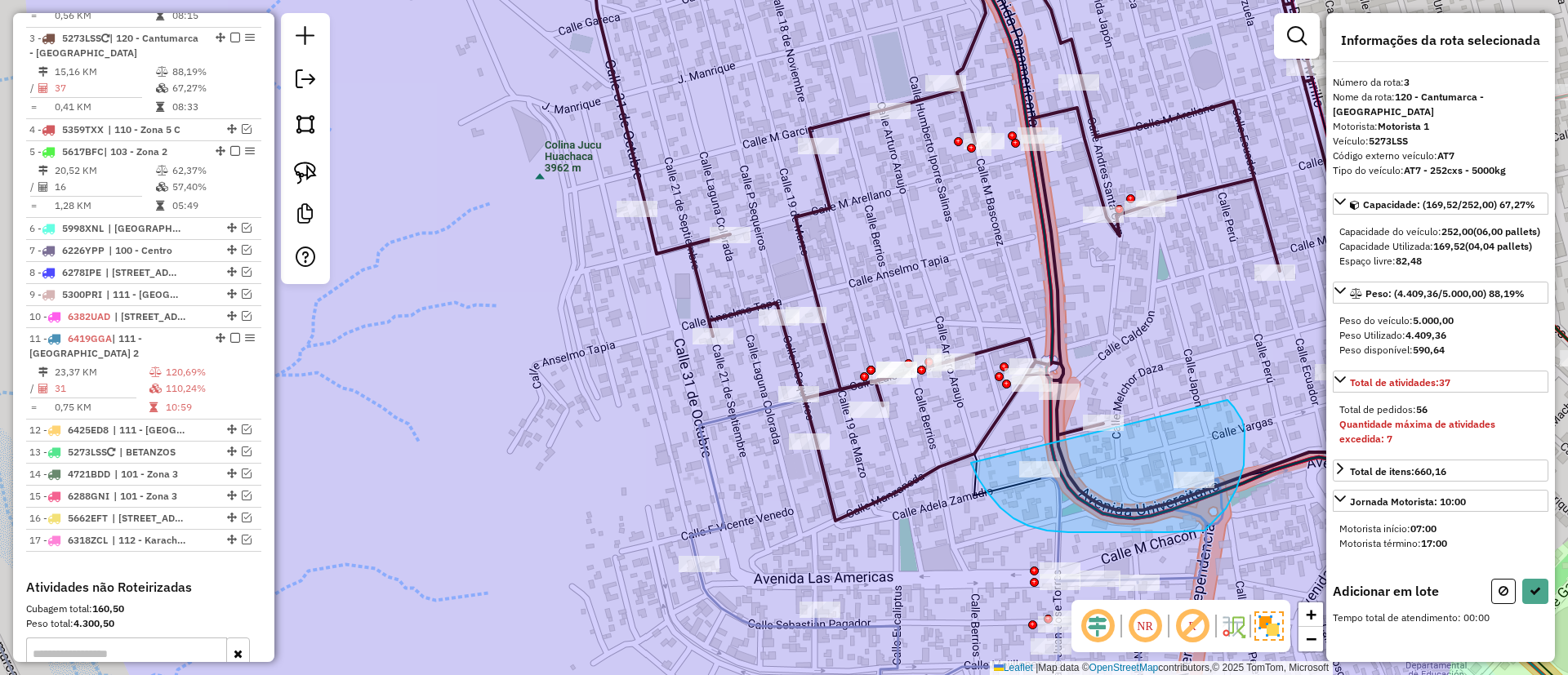
drag, startPoint x: 977, startPoint y: 478, endPoint x: 1195, endPoint y: 373, distance: 242.0
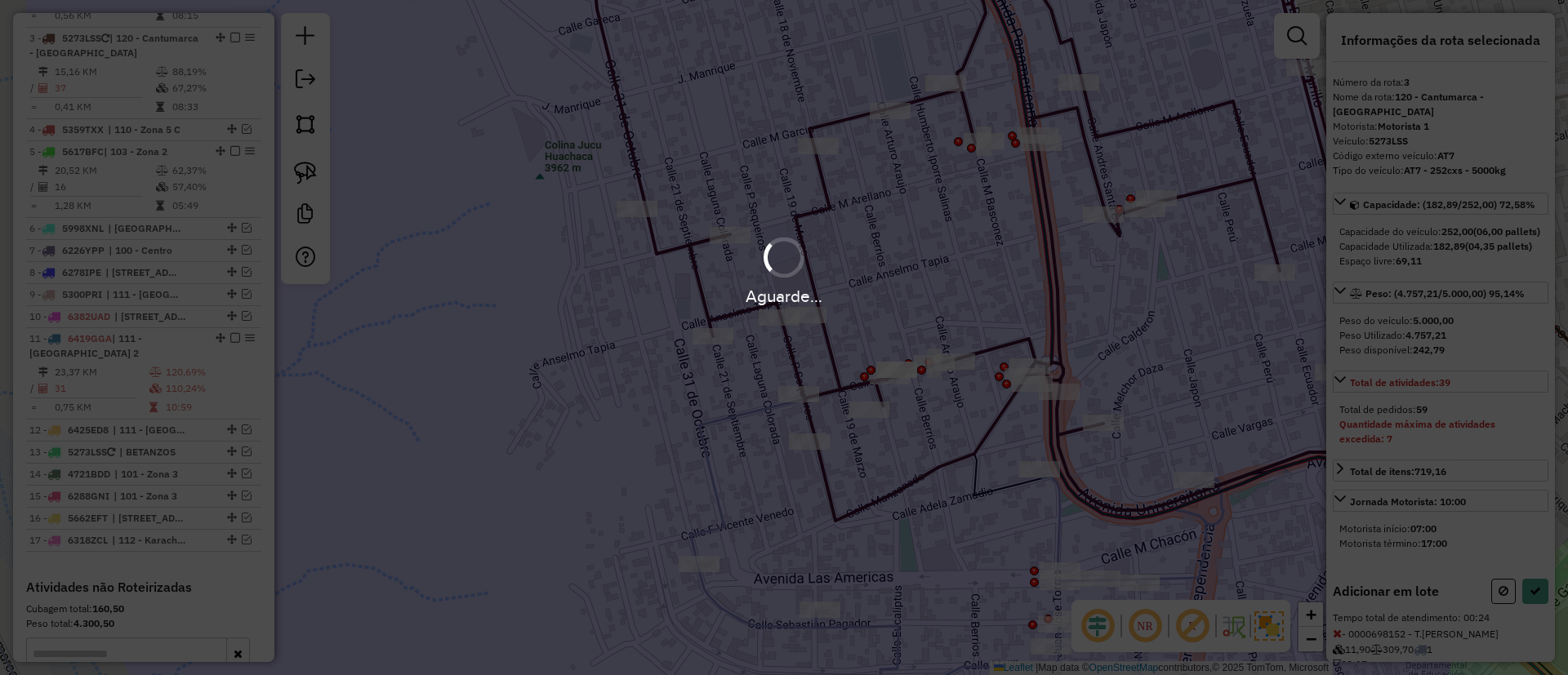
select select "**********"
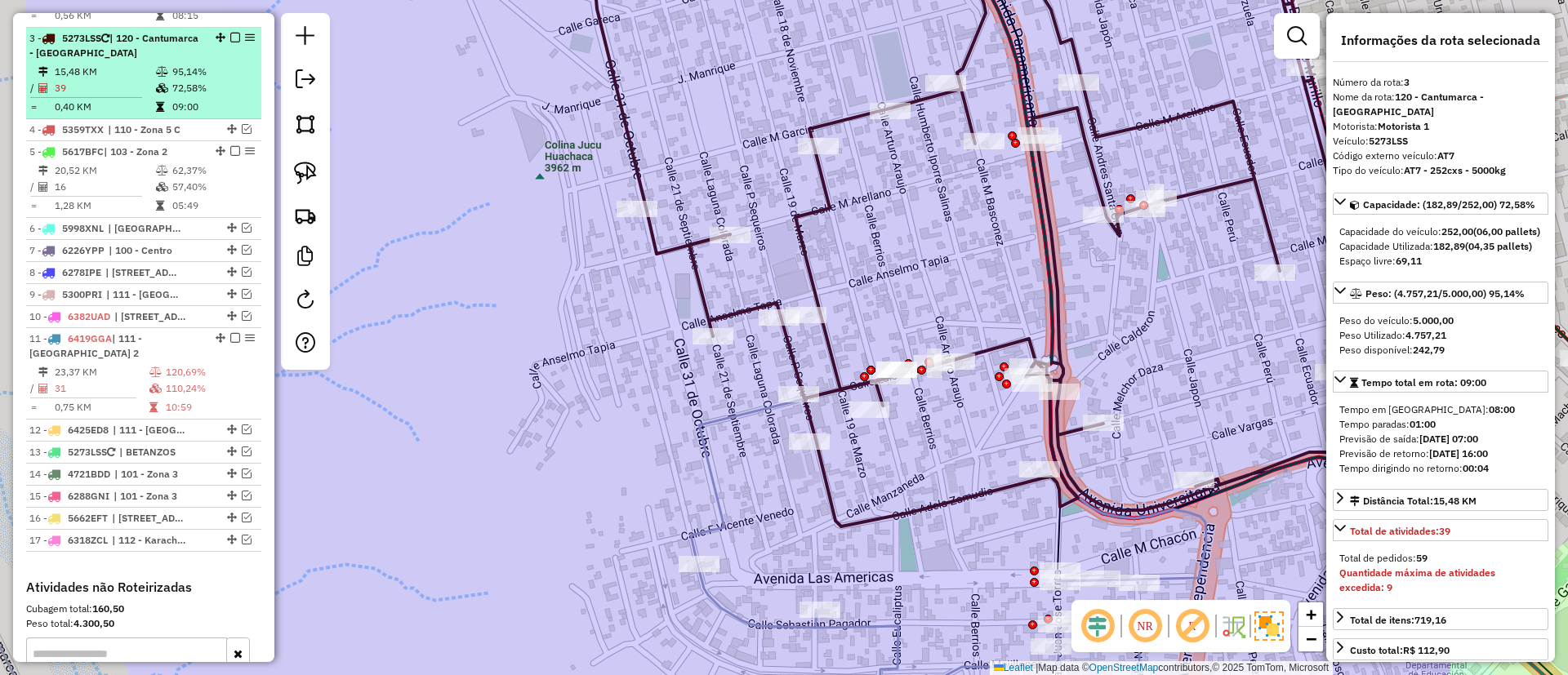
click at [231, 33] on em at bounding box center [236, 38] width 10 height 10
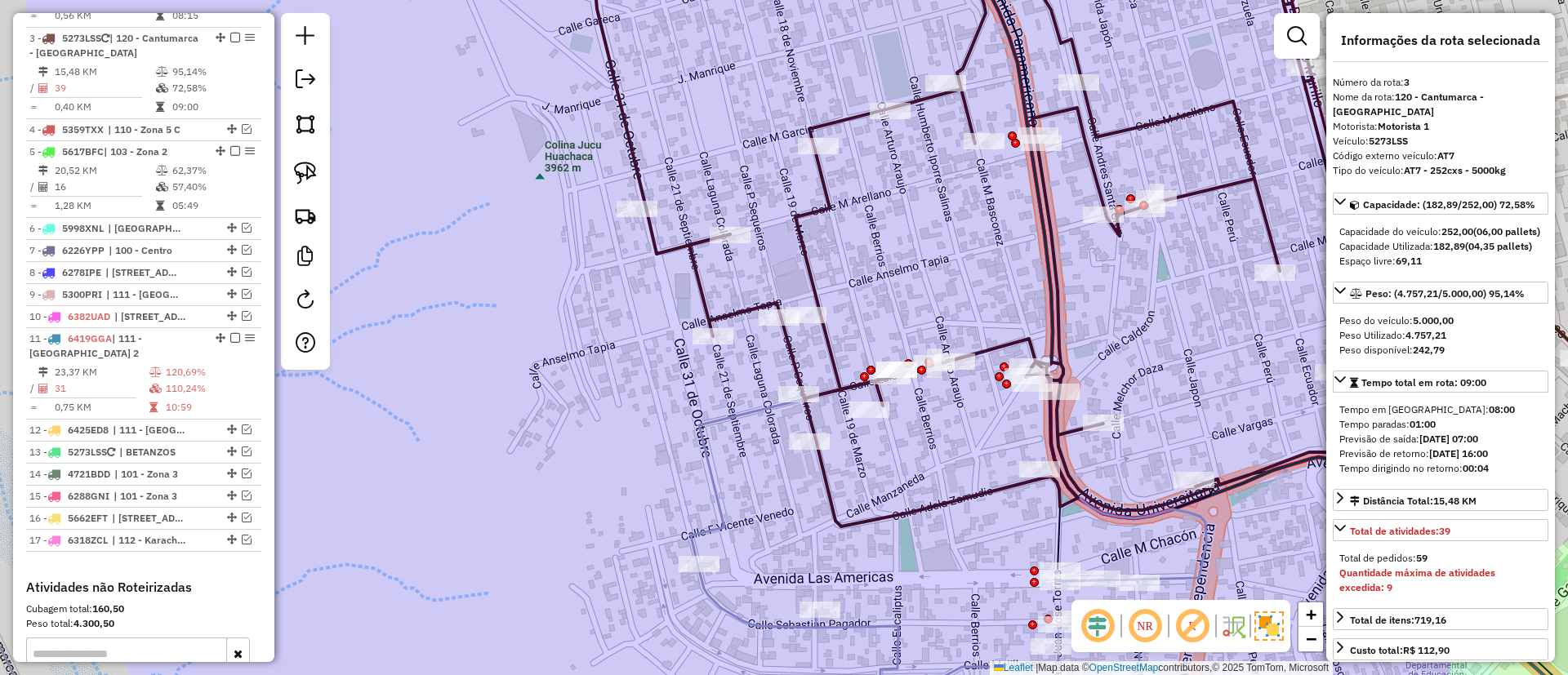
scroll to position [743, 0]
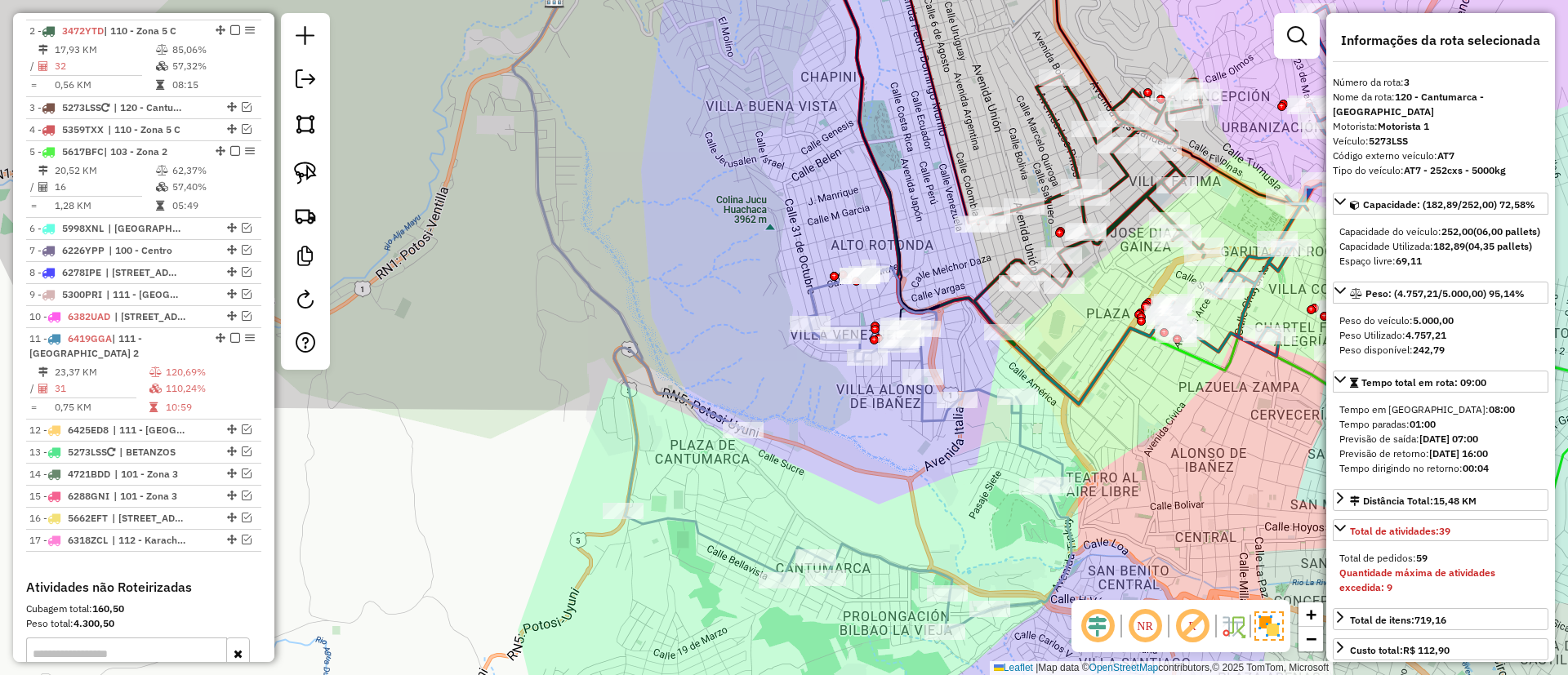
click at [907, 562] on icon at bounding box center [842, 450] width 457 height 364
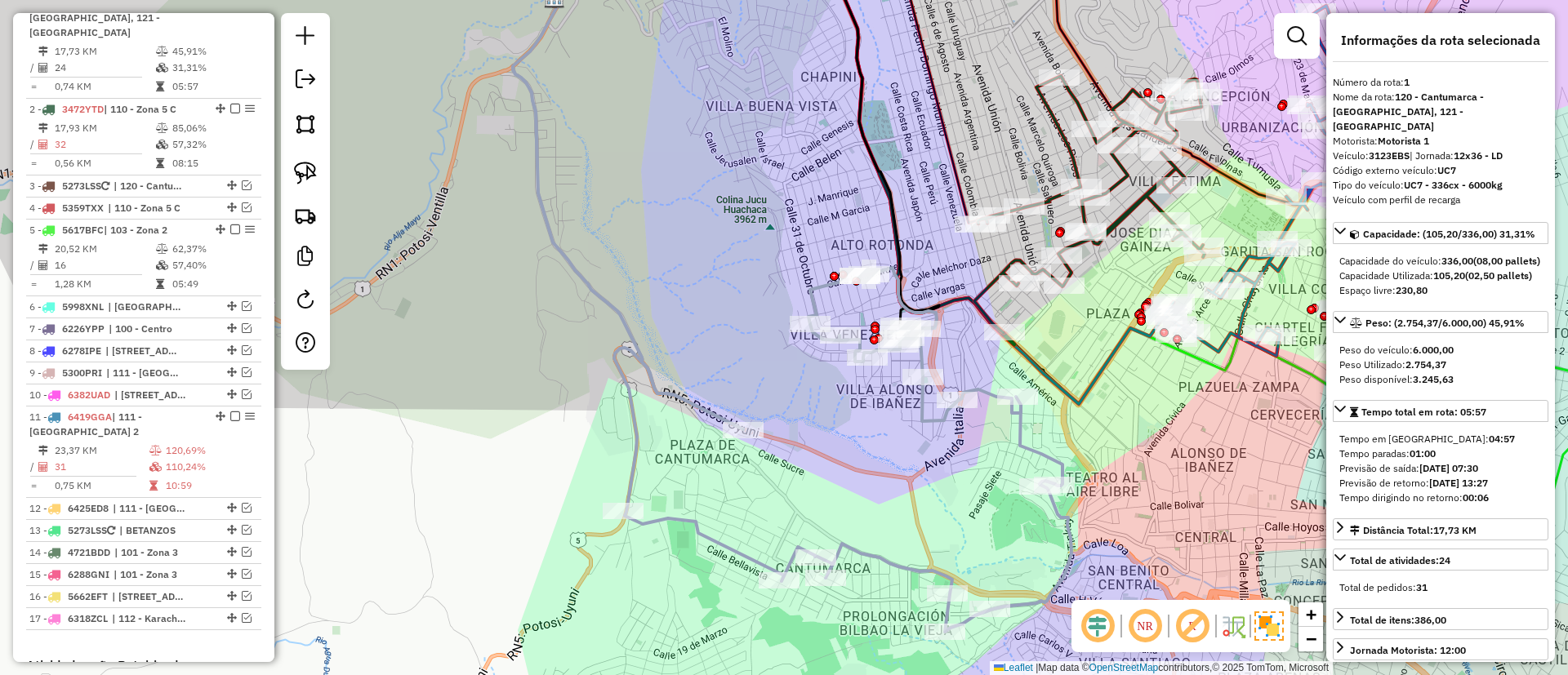
scroll to position [643, 0]
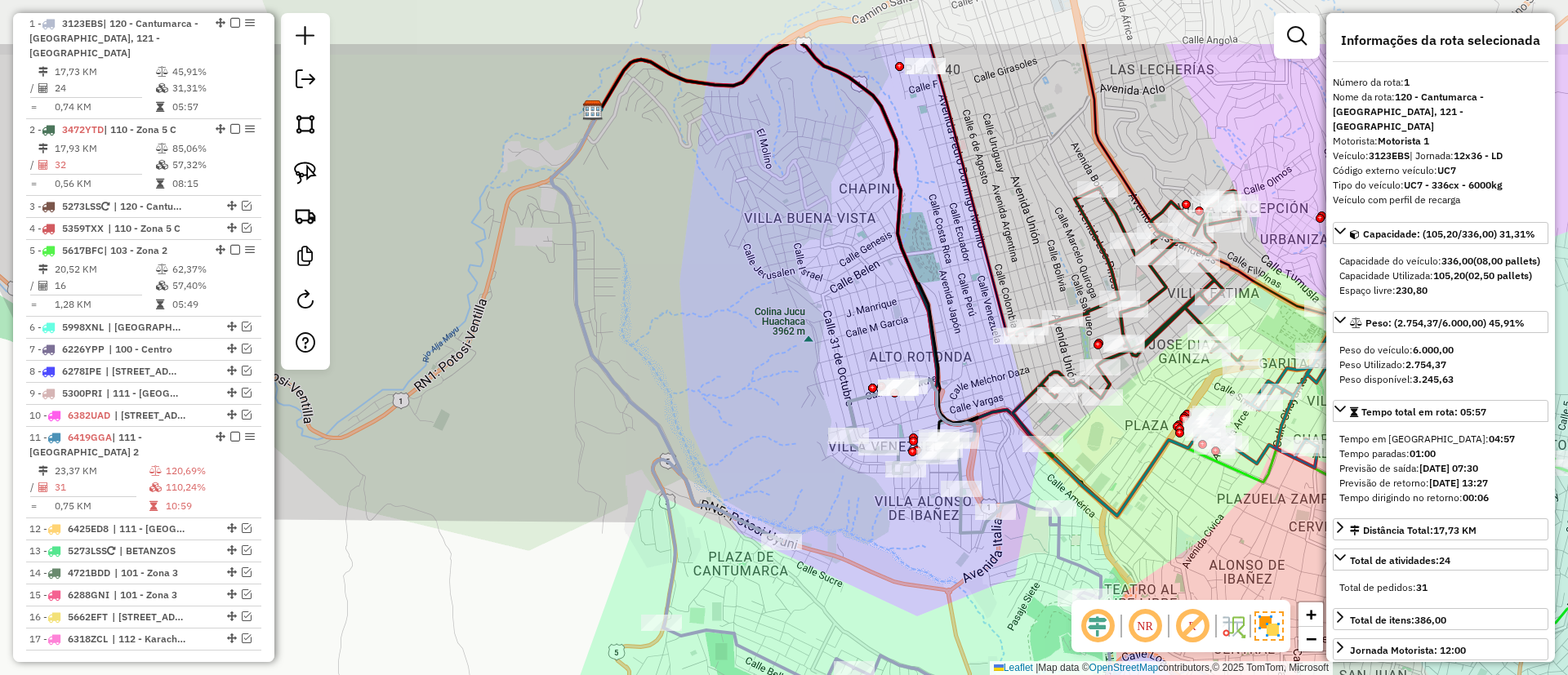
click at [785, 278] on div "Janela de atendimento Grade de atendimento Capacidade Transportadoras Veículos …" at bounding box center [784, 338] width 1568 height 675
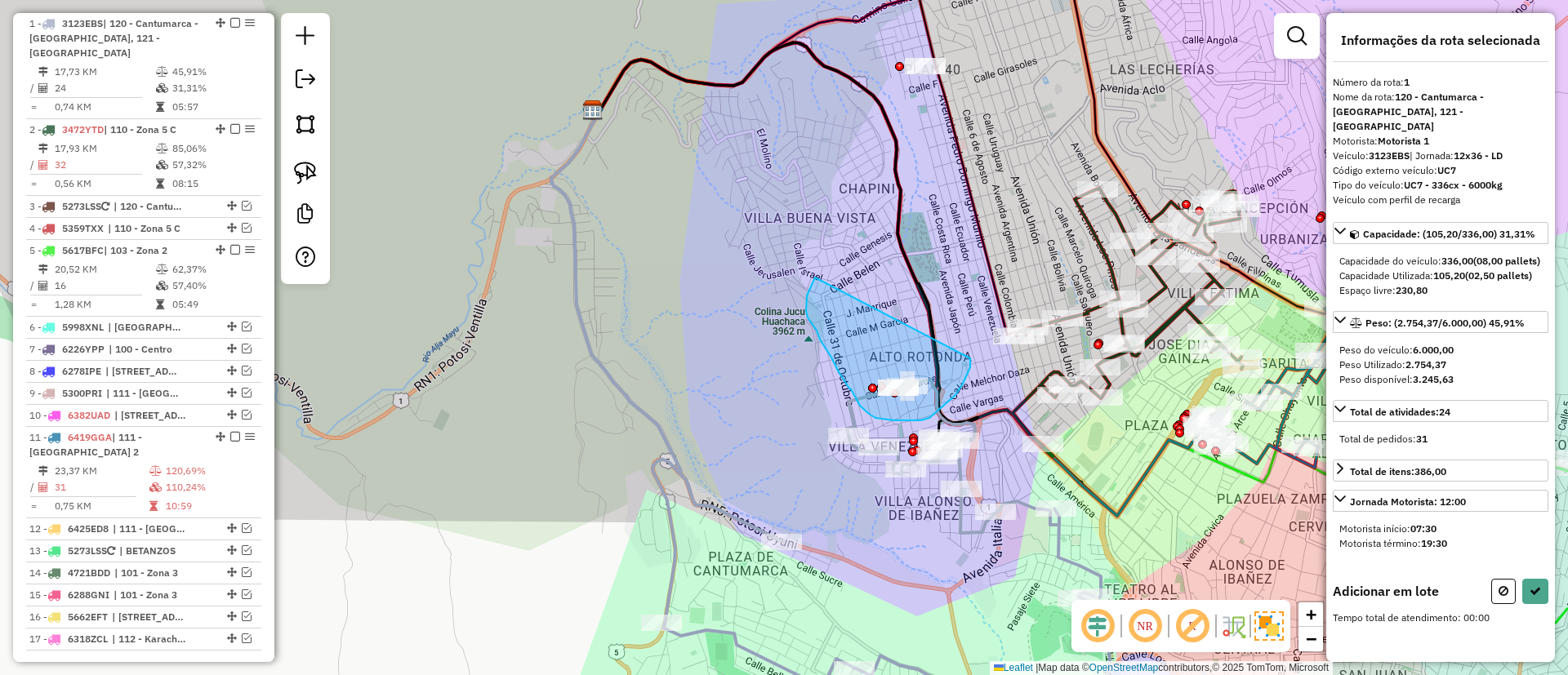
drag, startPoint x: 806, startPoint y: 307, endPoint x: 968, endPoint y: 354, distance: 168.7
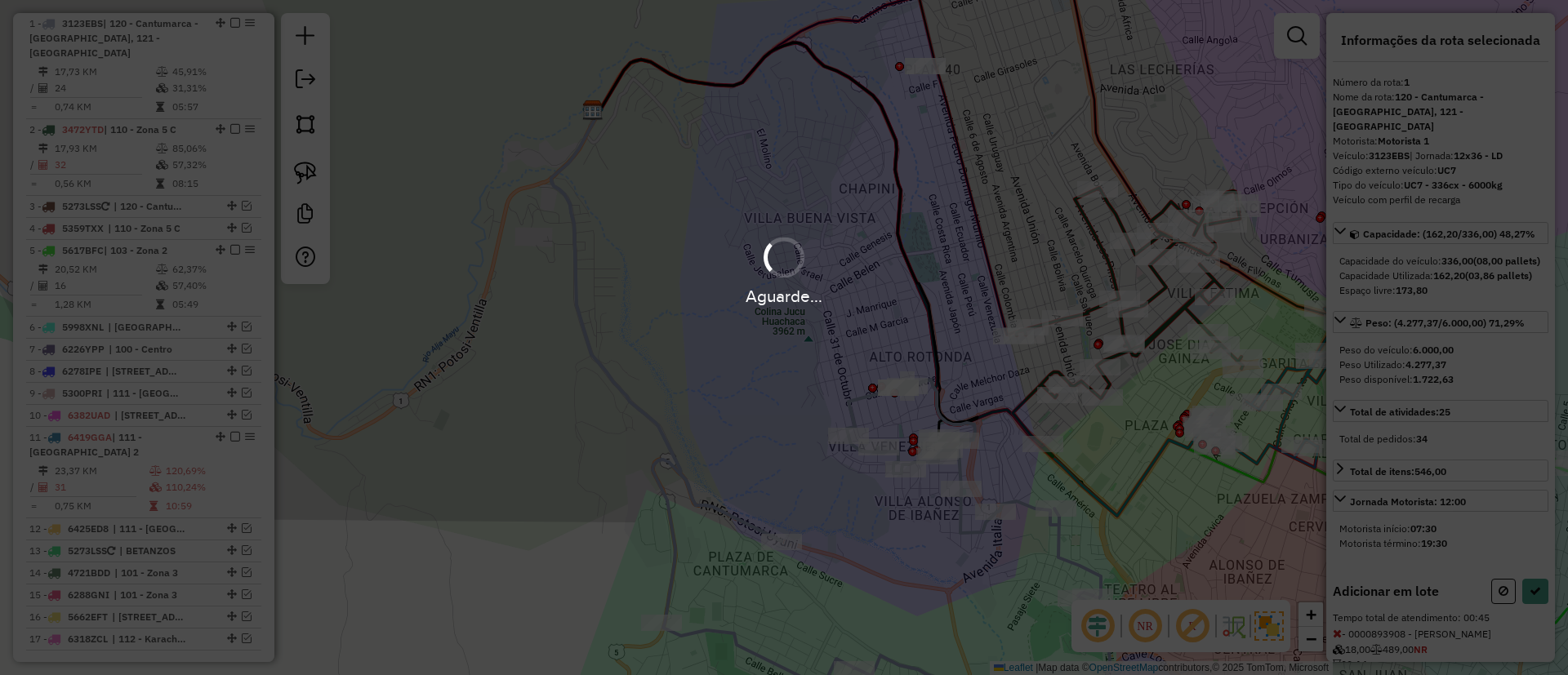
select select "**********"
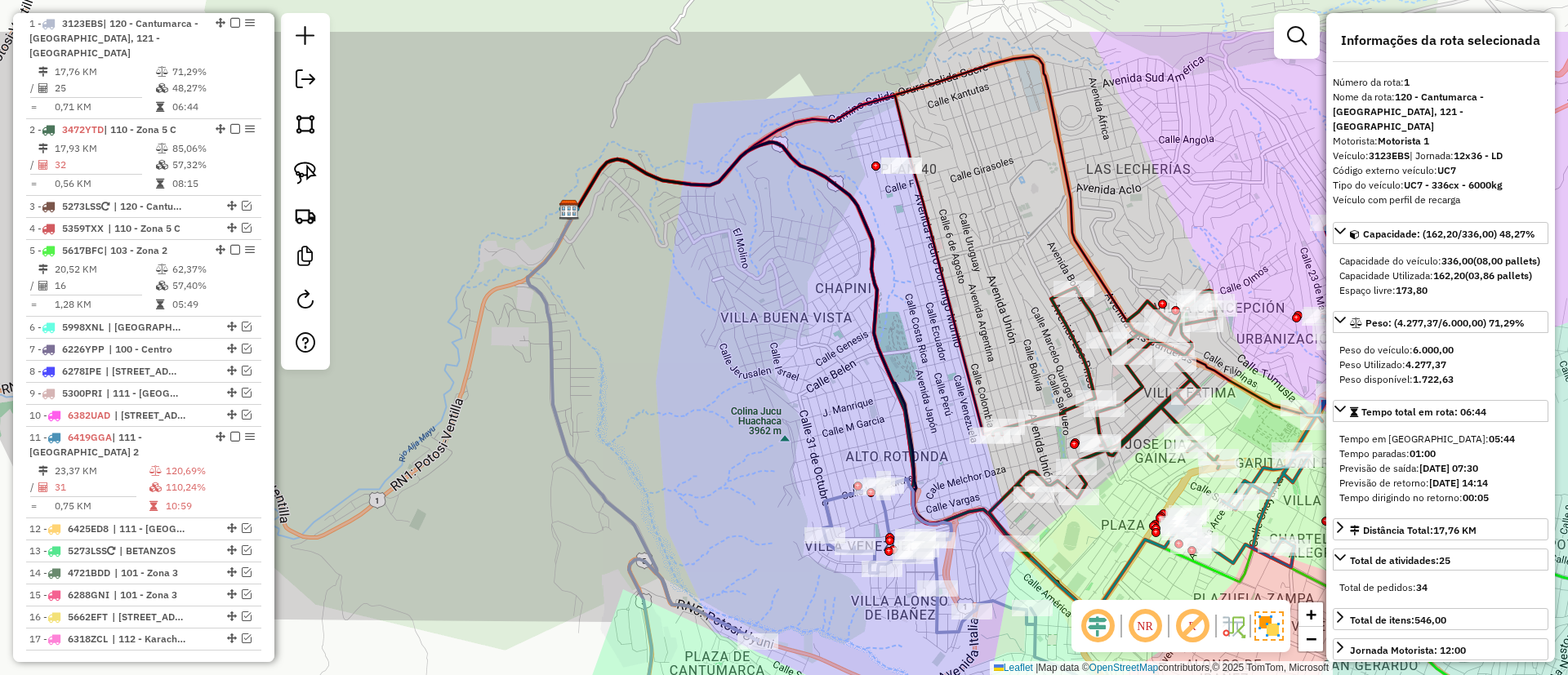
drag, startPoint x: 917, startPoint y: 172, endPoint x: 893, endPoint y: 263, distance: 94.1
click at [893, 263] on div "Janela de atendimento Grade de atendimento Capacidade Transportadoras Veículos …" at bounding box center [784, 338] width 1568 height 675
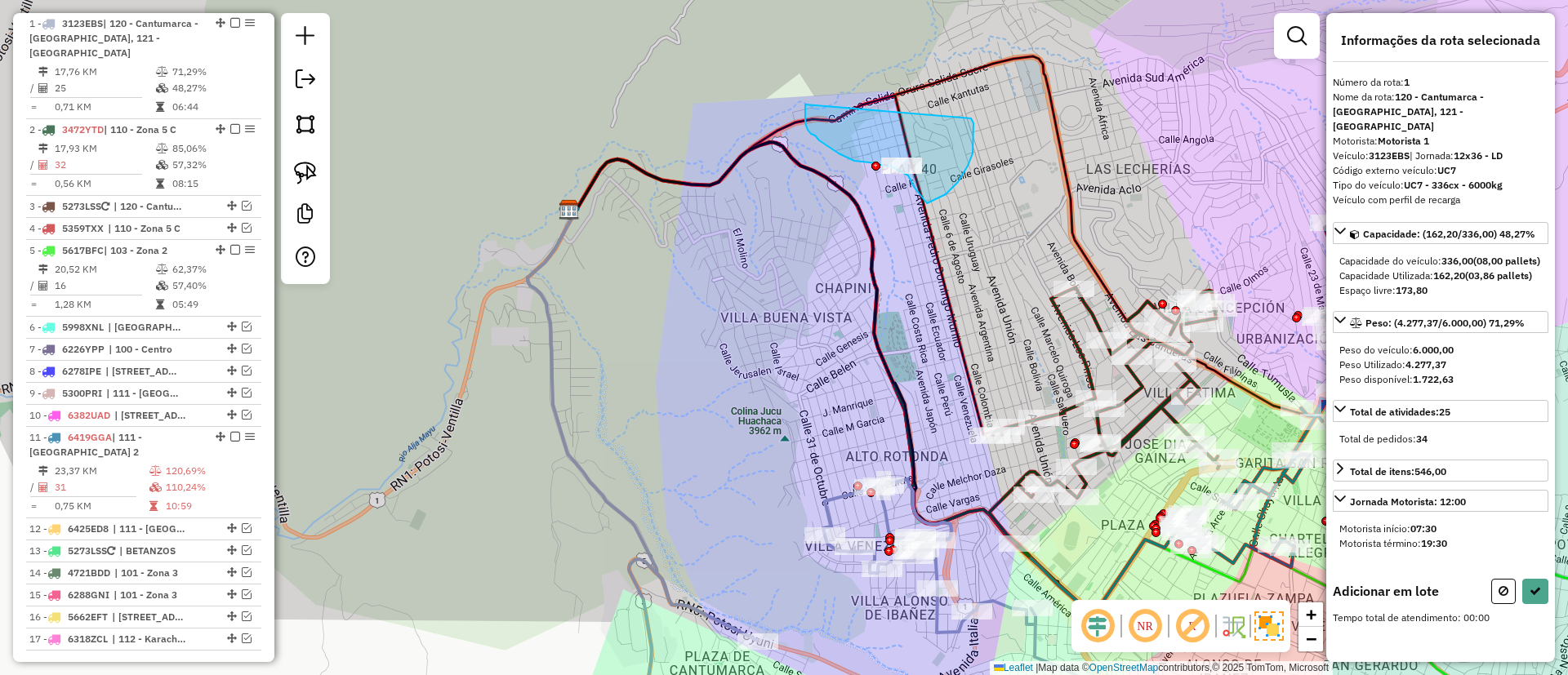
drag, startPoint x: 819, startPoint y: 140, endPoint x: 967, endPoint y: 114, distance: 150.3
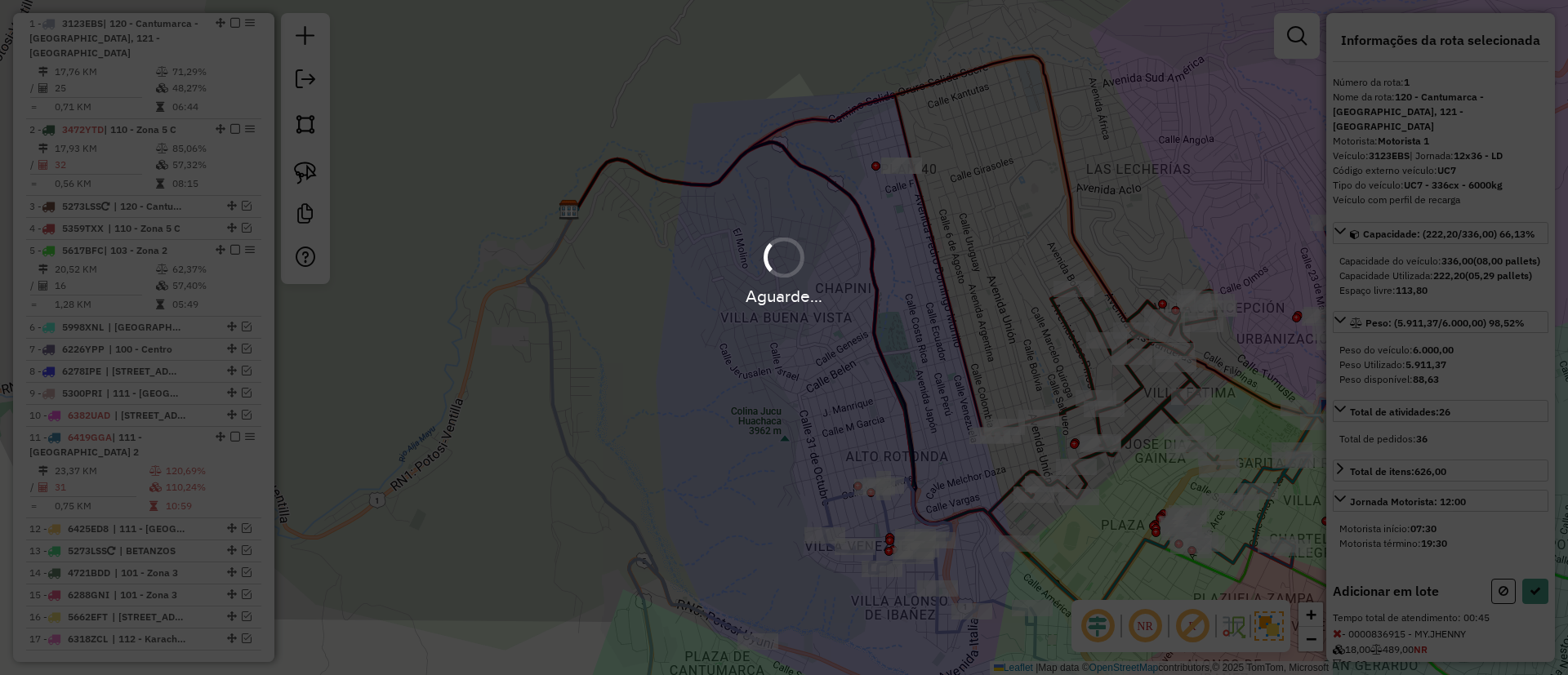
select select "**********"
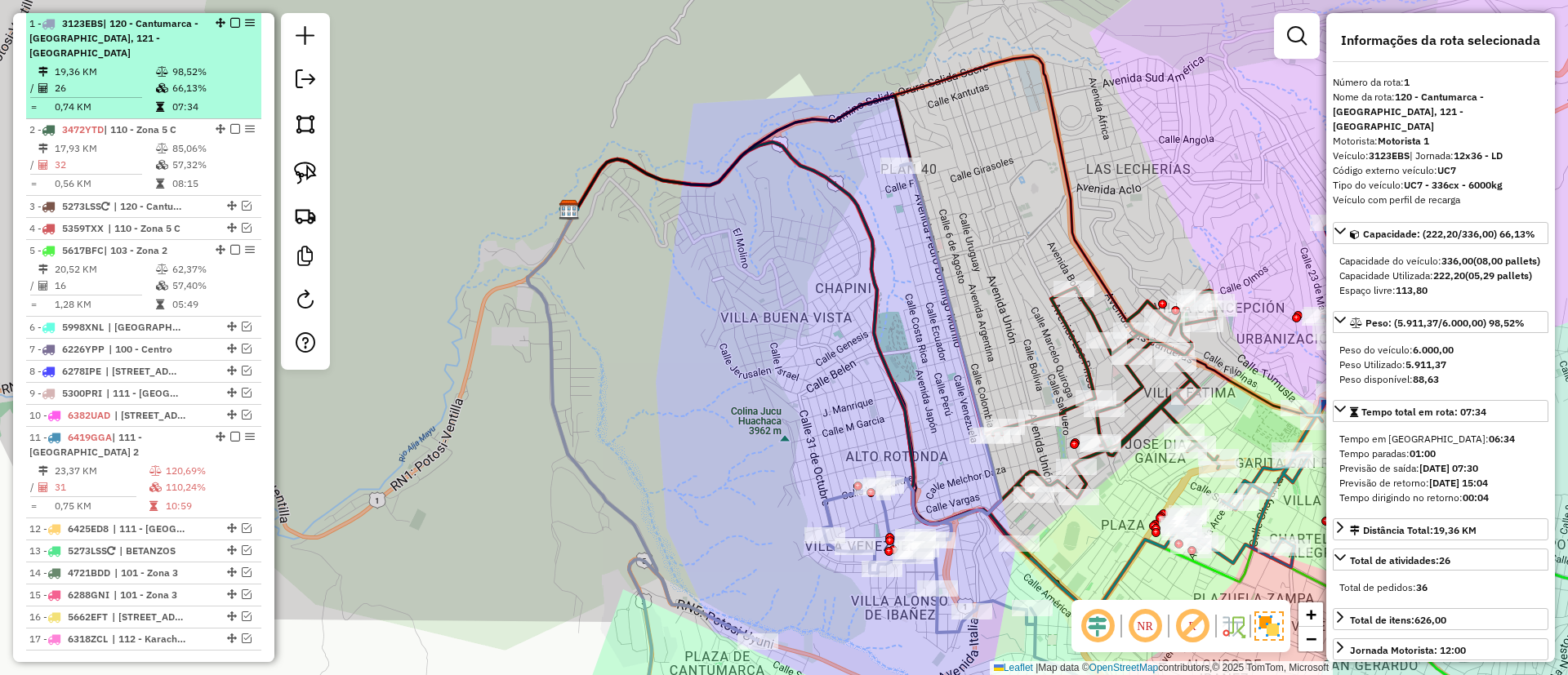
click at [235, 18] on em at bounding box center [236, 23] width 10 height 10
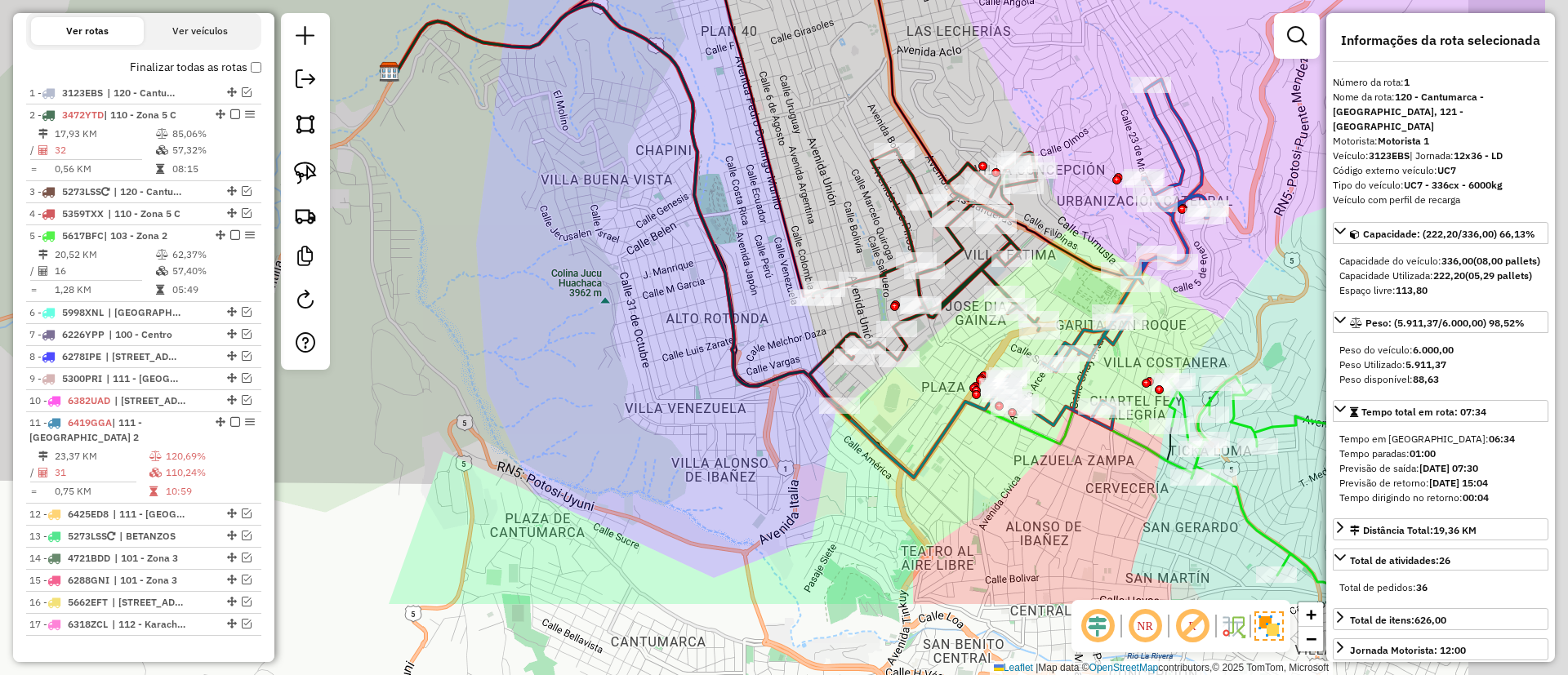
drag, startPoint x: 938, startPoint y: 307, endPoint x: 791, endPoint y: 180, distance: 194.3
click at [749, 160] on icon at bounding box center [610, 127] width 430 height 339
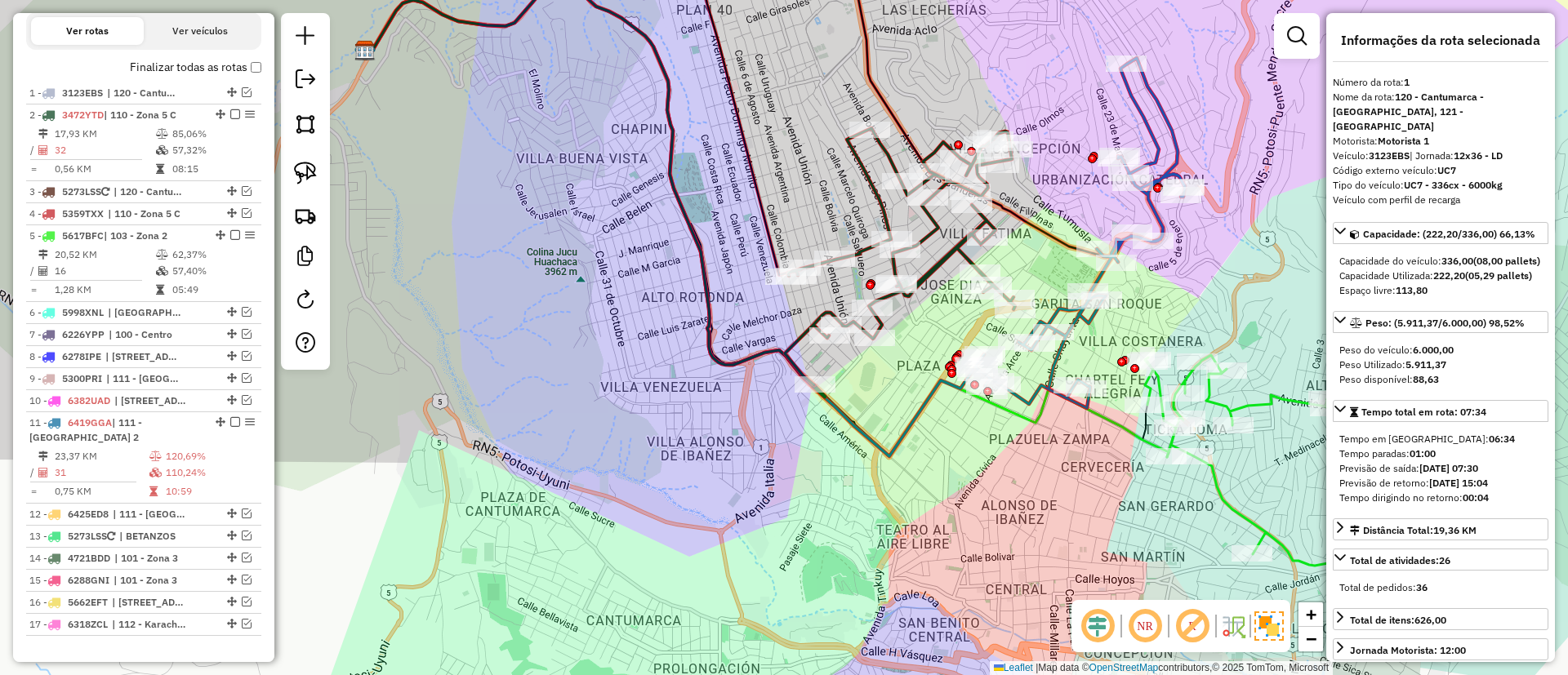
click at [934, 262] on icon at bounding box center [900, 256] width 231 height 257
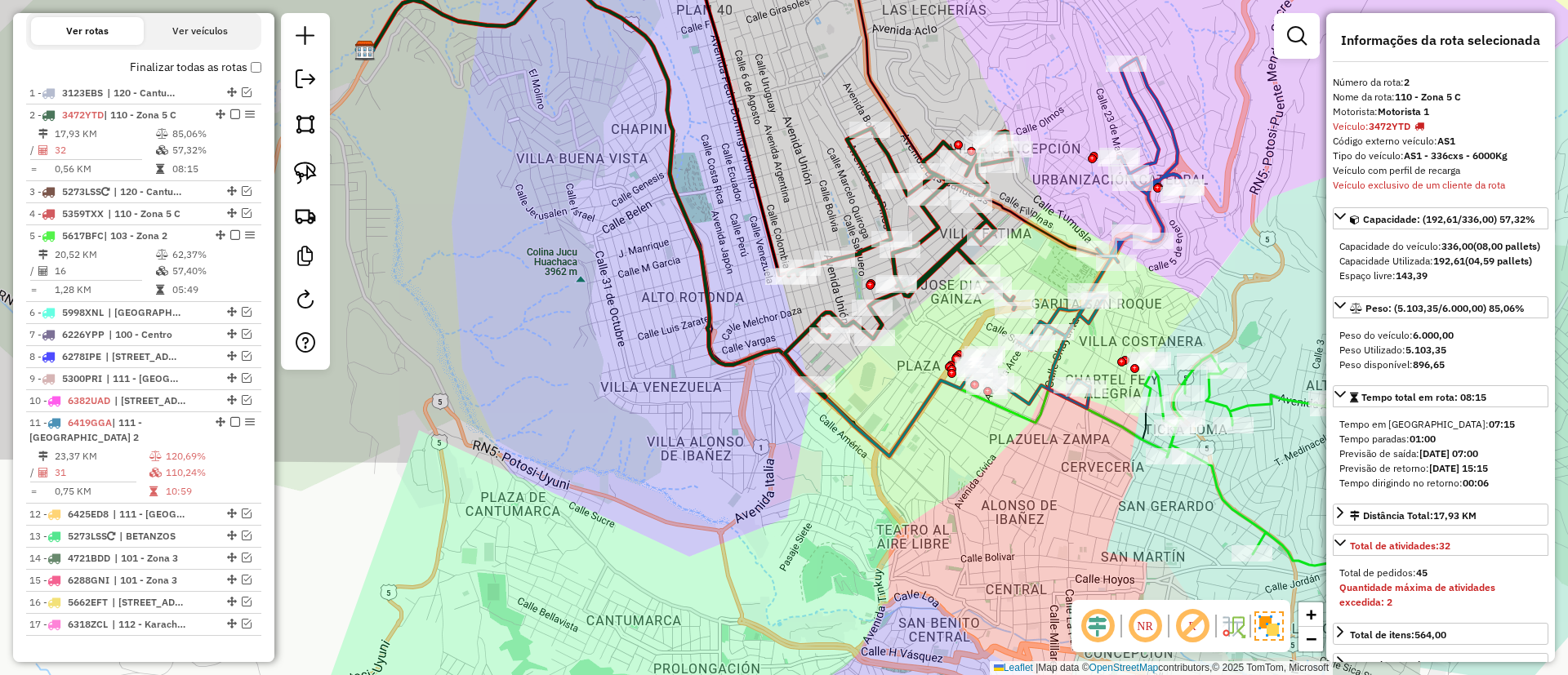
scroll to position [666, 0]
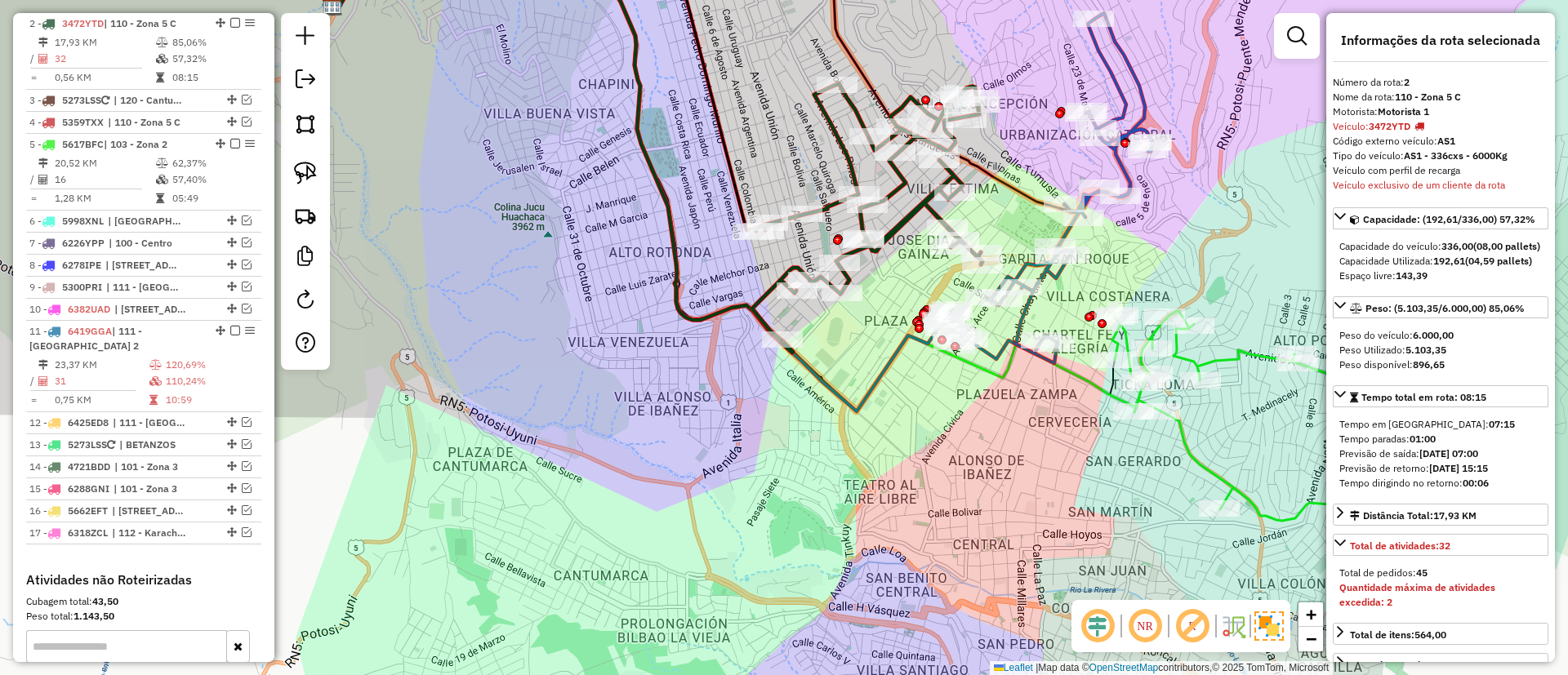
drag, startPoint x: 936, startPoint y: 263, endPoint x: 904, endPoint y: 219, distance: 54.4
click at [904, 219] on icon at bounding box center [867, 212] width 231 height 257
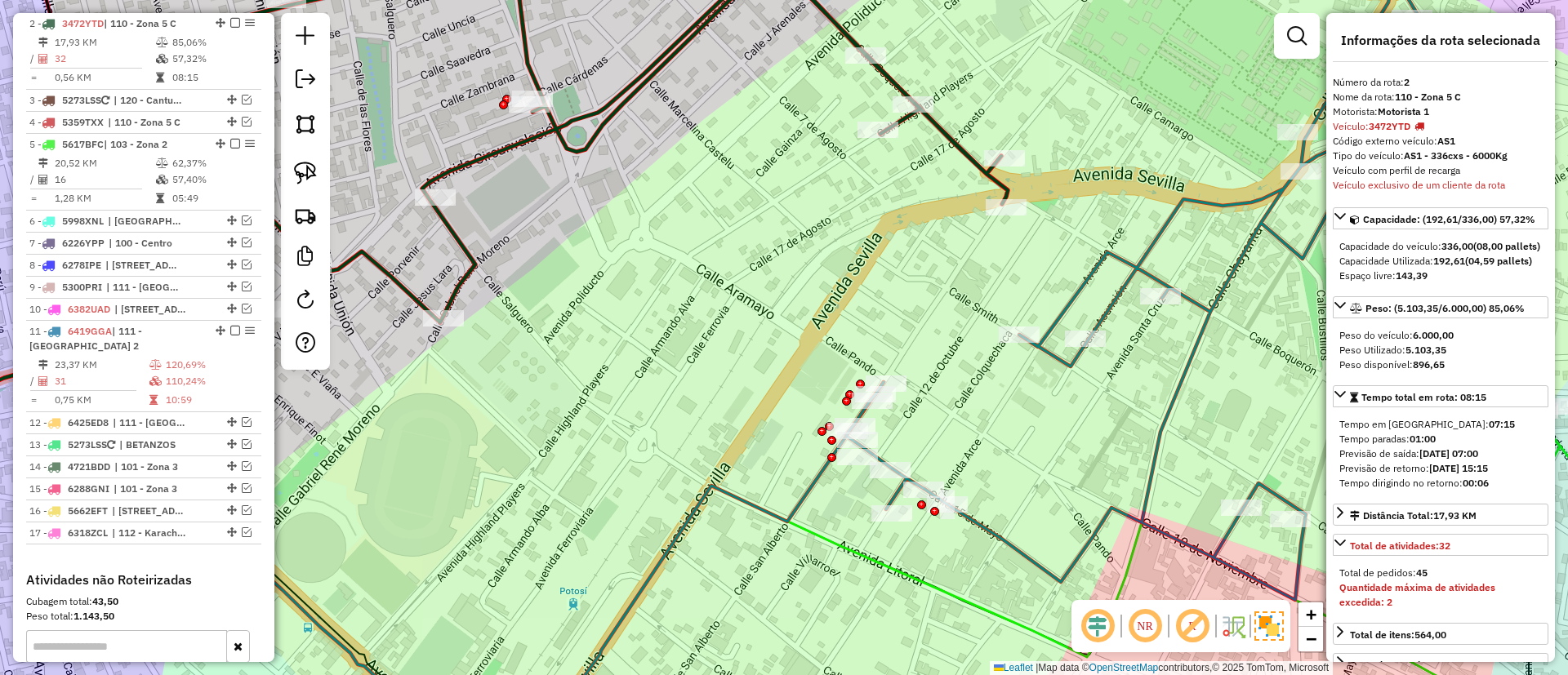
click at [958, 317] on div "Janela de atendimento Grade de atendimento Capacidade Transportadoras Veículos …" at bounding box center [784, 338] width 1568 height 675
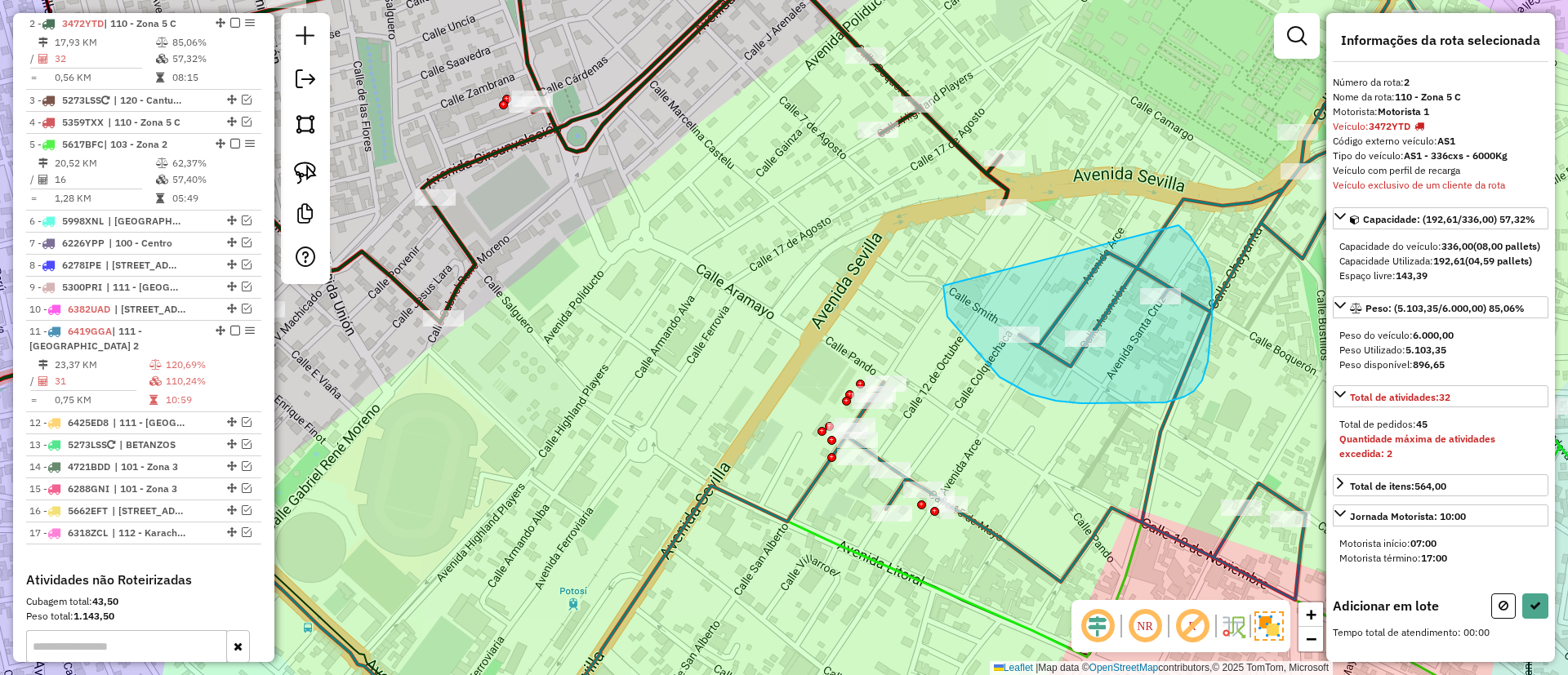
drag, startPoint x: 943, startPoint y: 286, endPoint x: 1157, endPoint y: 215, distance: 225.5
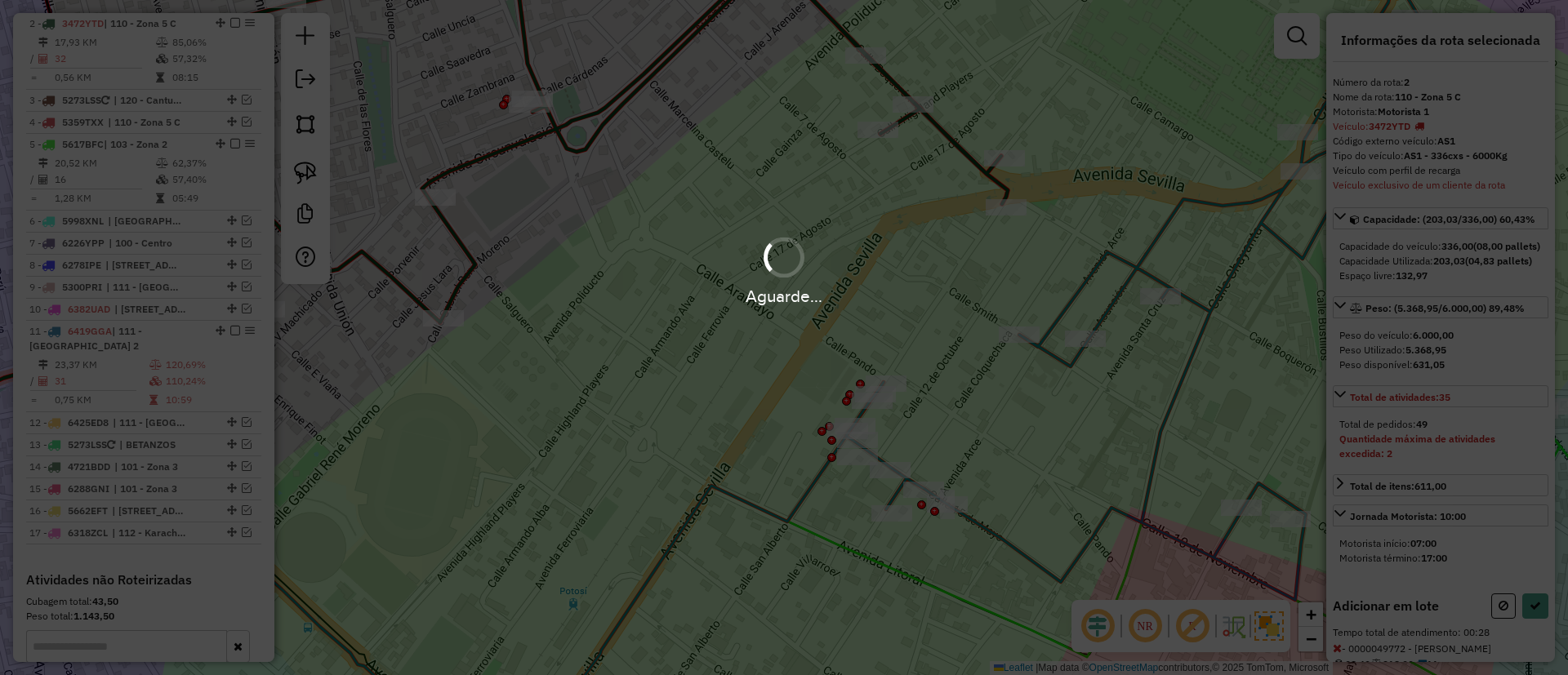
select select "**********"
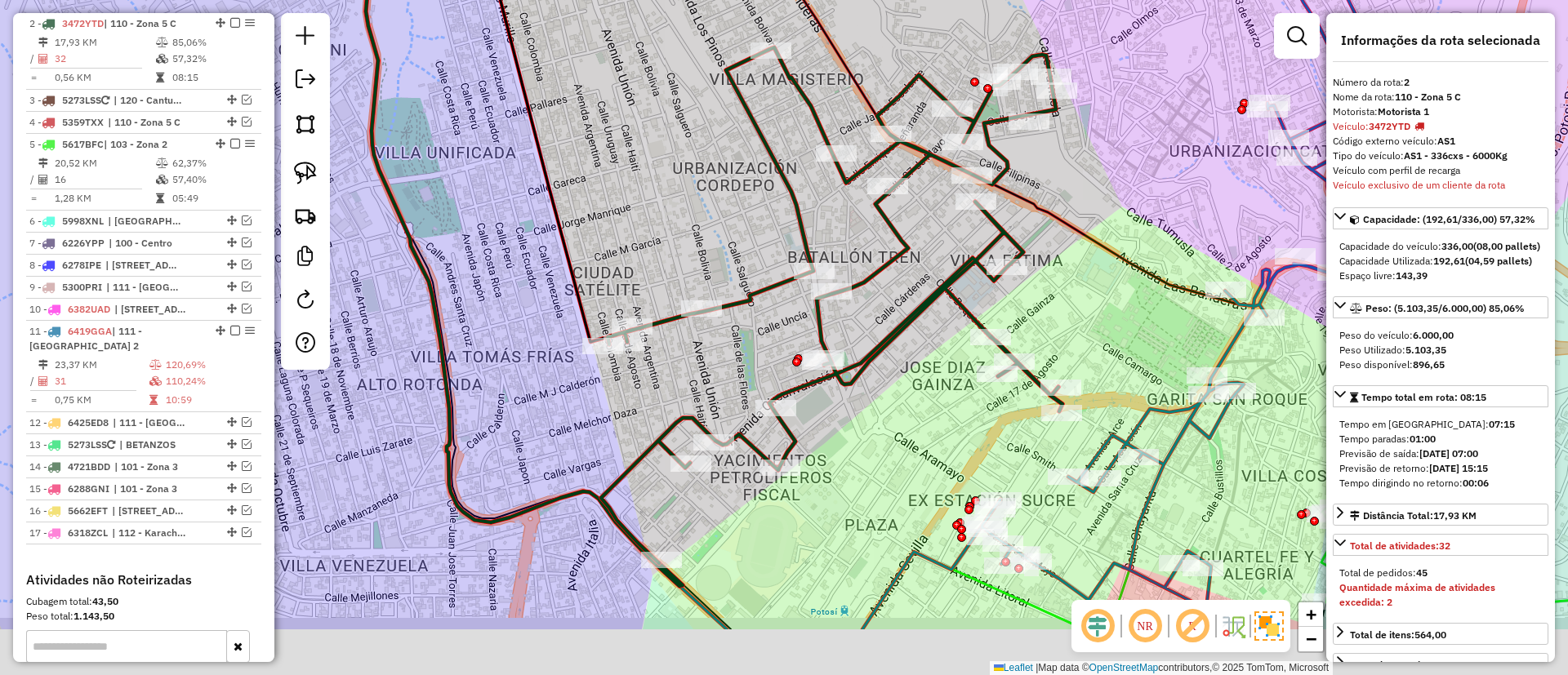
drag, startPoint x: 1145, startPoint y: 322, endPoint x: 1091, endPoint y: 194, distance: 138.9
click at [1091, 194] on div "Janela de atendimento Grade de atendimento Capacidade Transportadoras Veículos …" at bounding box center [784, 338] width 1568 height 675
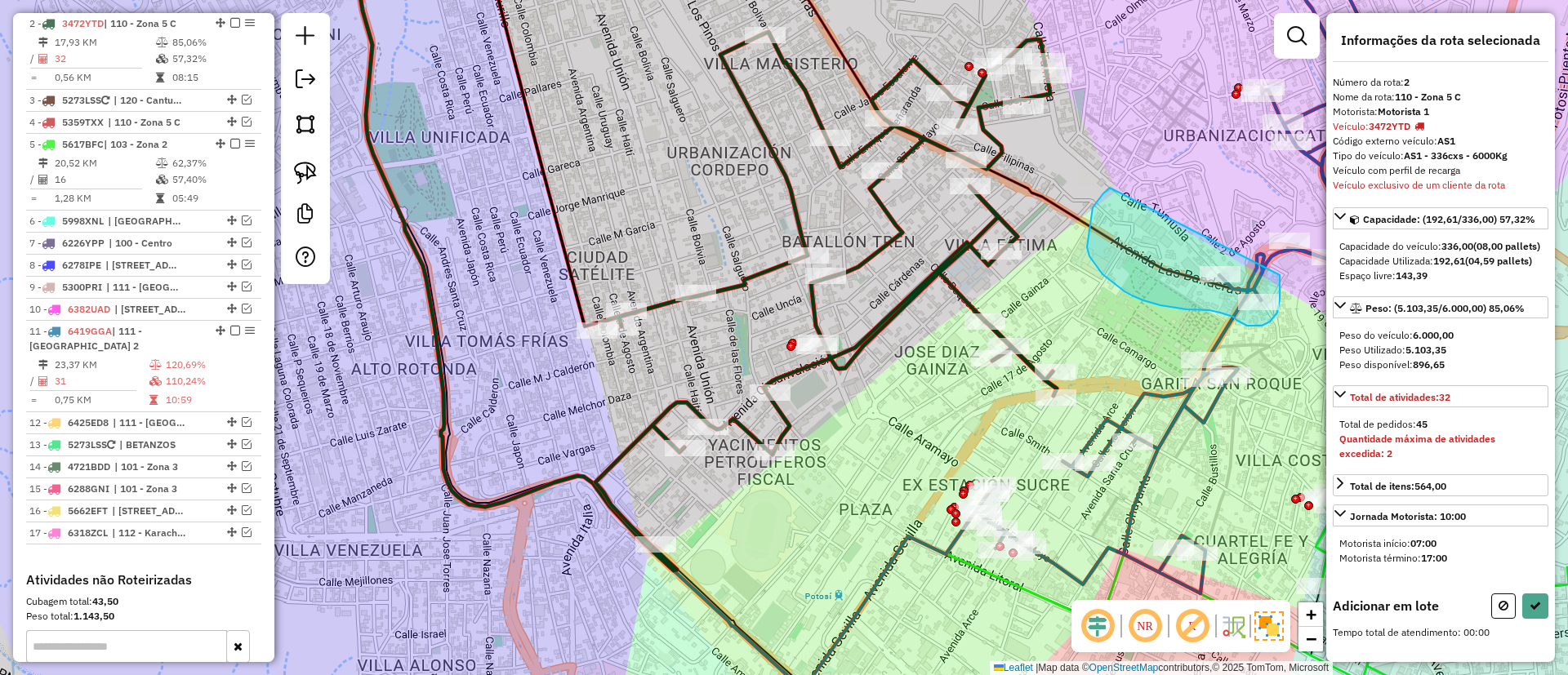
drag, startPoint x: 1087, startPoint y: 247, endPoint x: 1271, endPoint y: 258, distance: 184.3
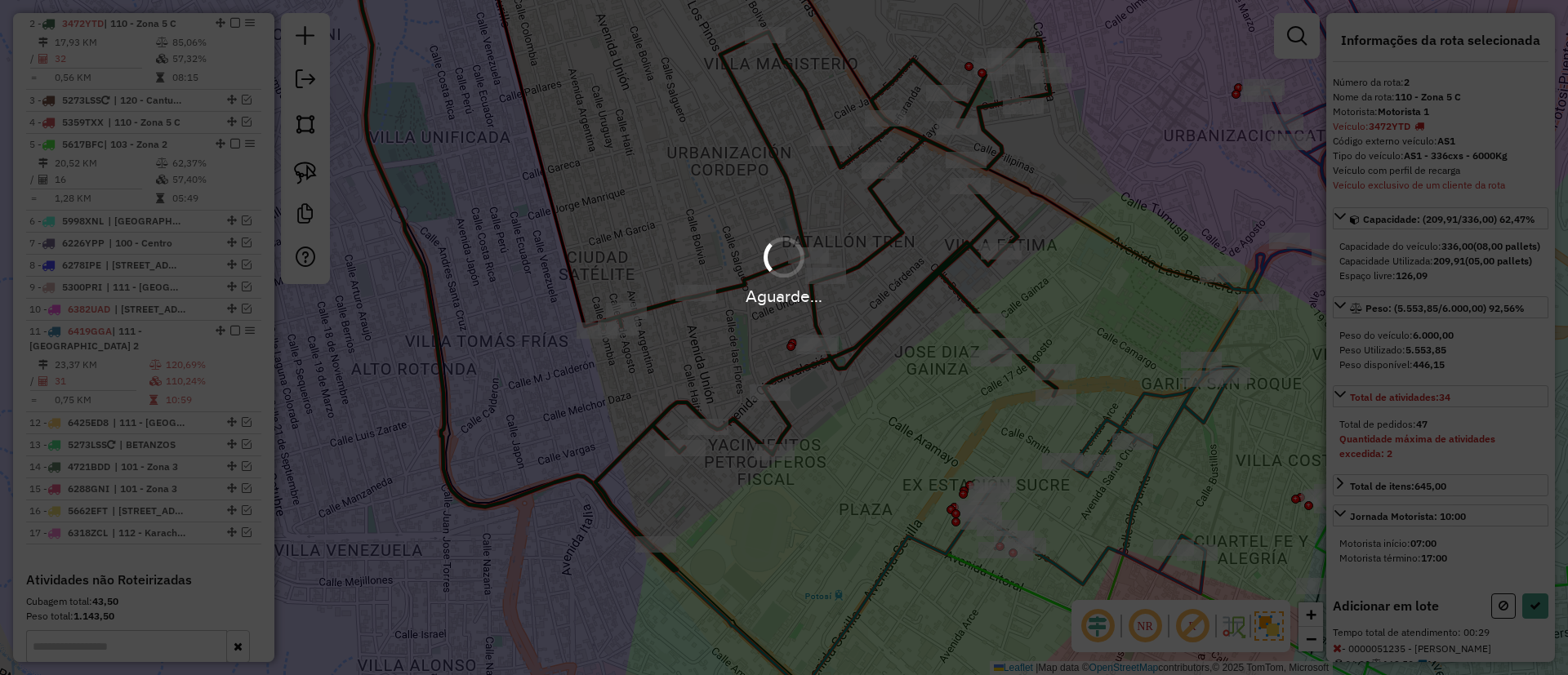
select select "**********"
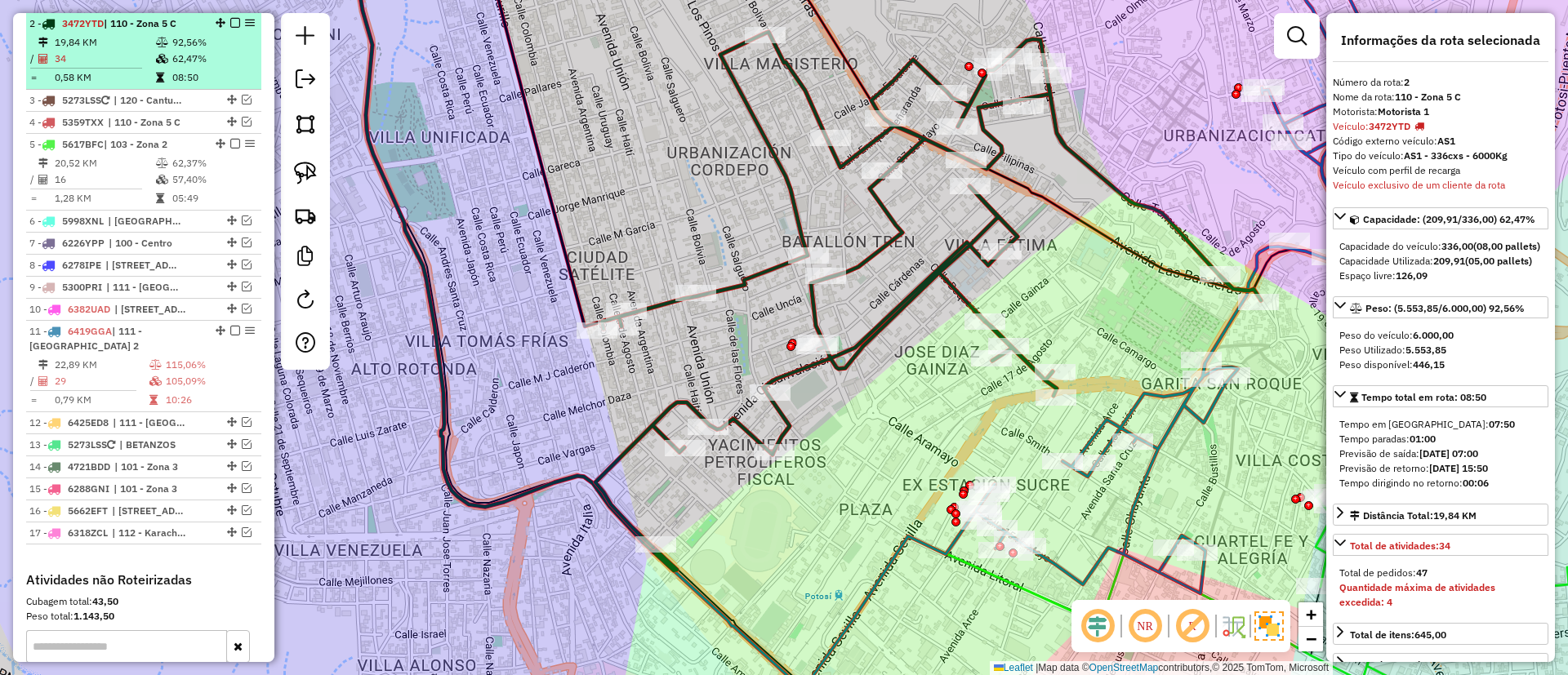
click at [231, 22] on em at bounding box center [236, 23] width 10 height 10
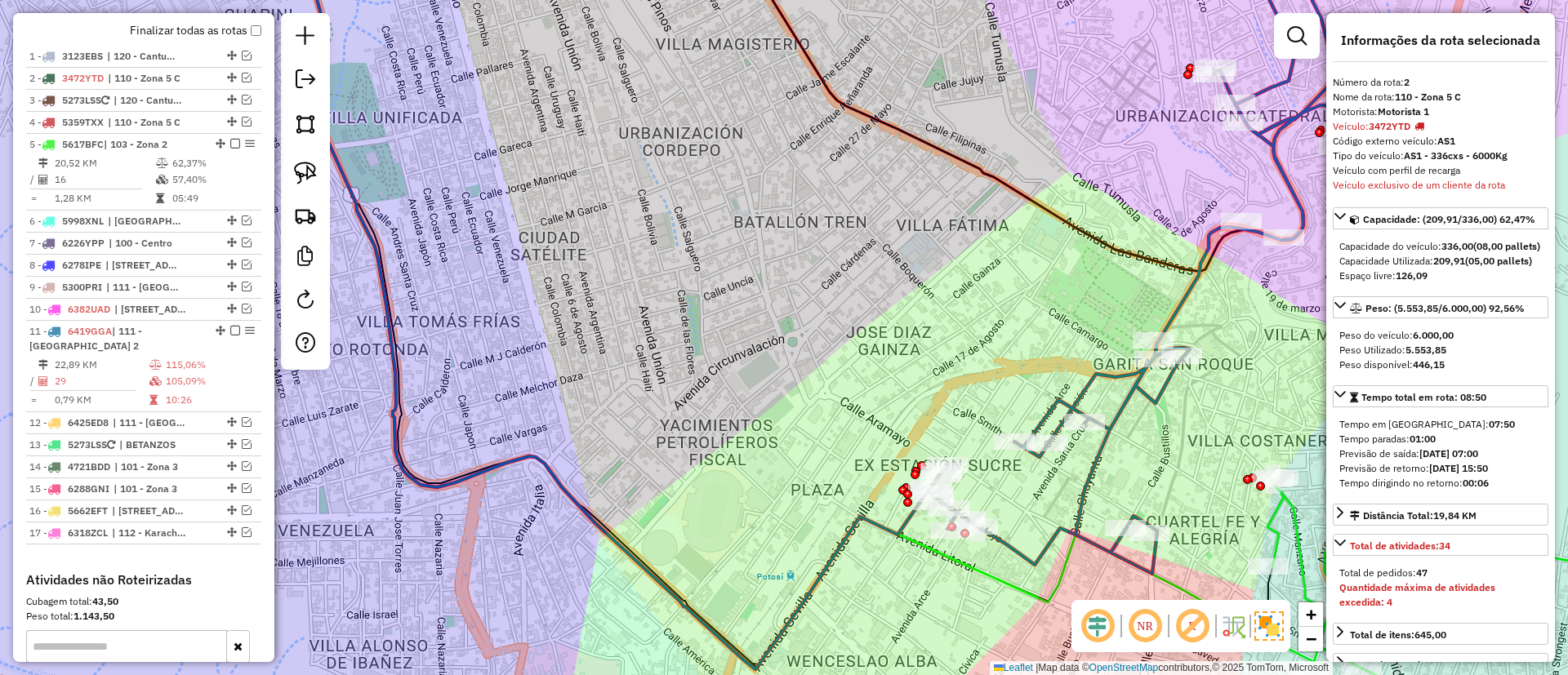
drag, startPoint x: 960, startPoint y: 307, endPoint x: 725, endPoint y: 233, distance: 246.4
click at [725, 233] on div "Janela de atendimento Grade de atendimento Capacidade Transportadoras Veículos …" at bounding box center [784, 338] width 1568 height 675
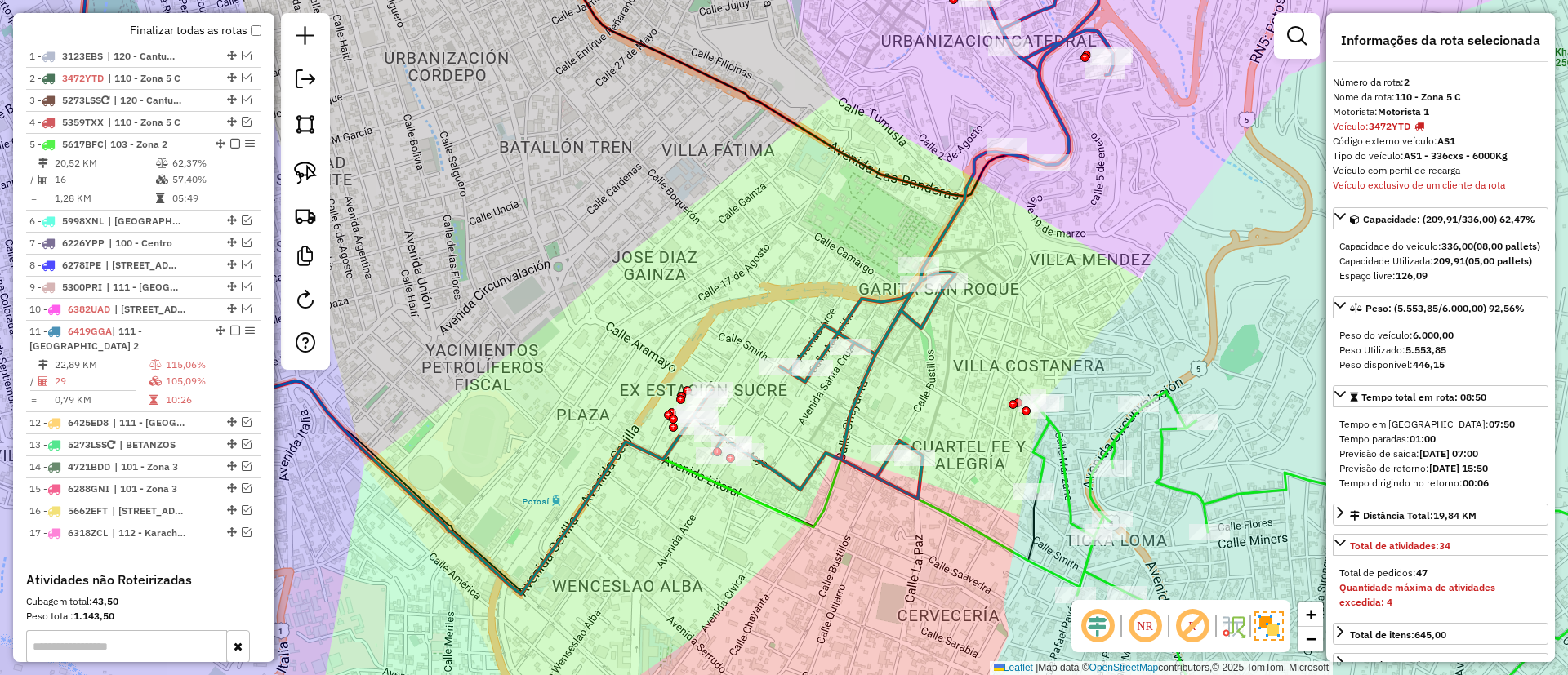
click at [880, 300] on icon at bounding box center [903, 216] width 419 height 566
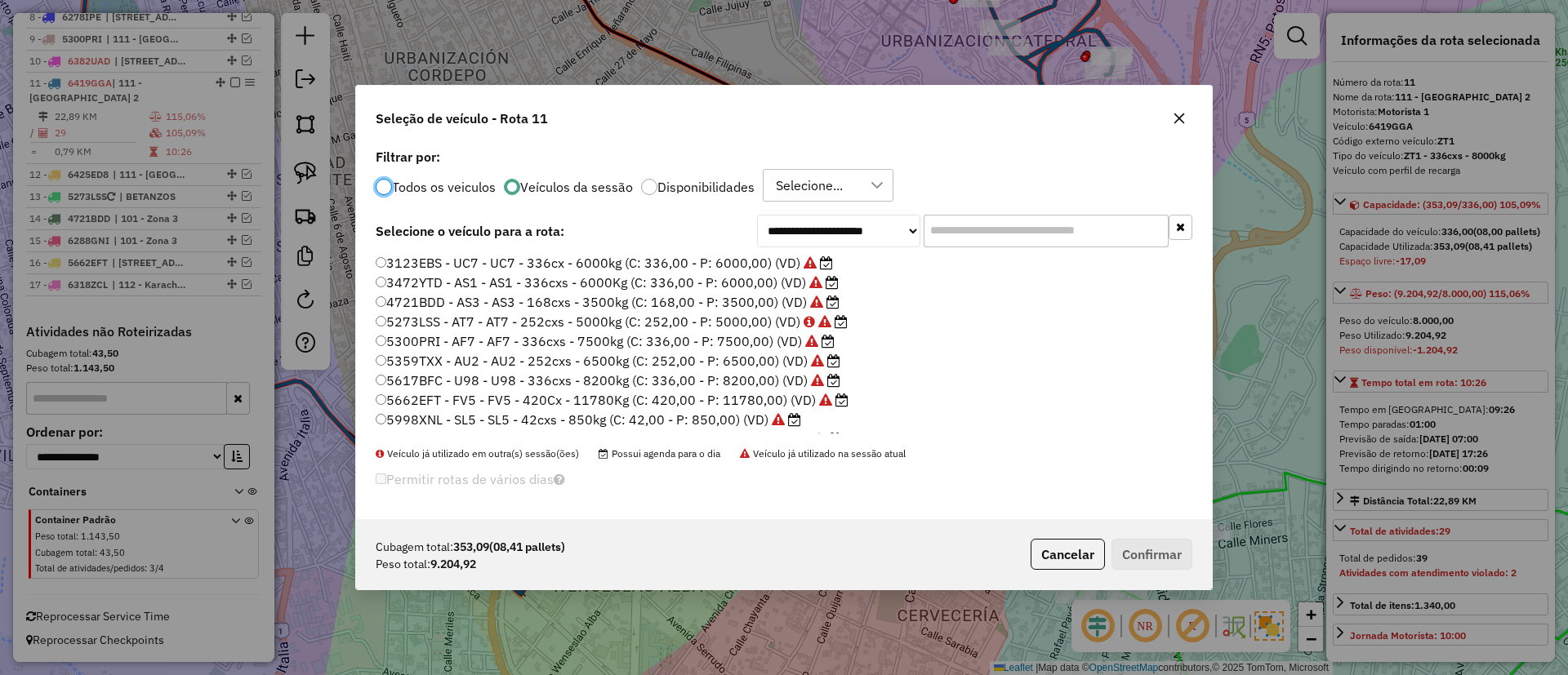
scroll to position [9, 5]
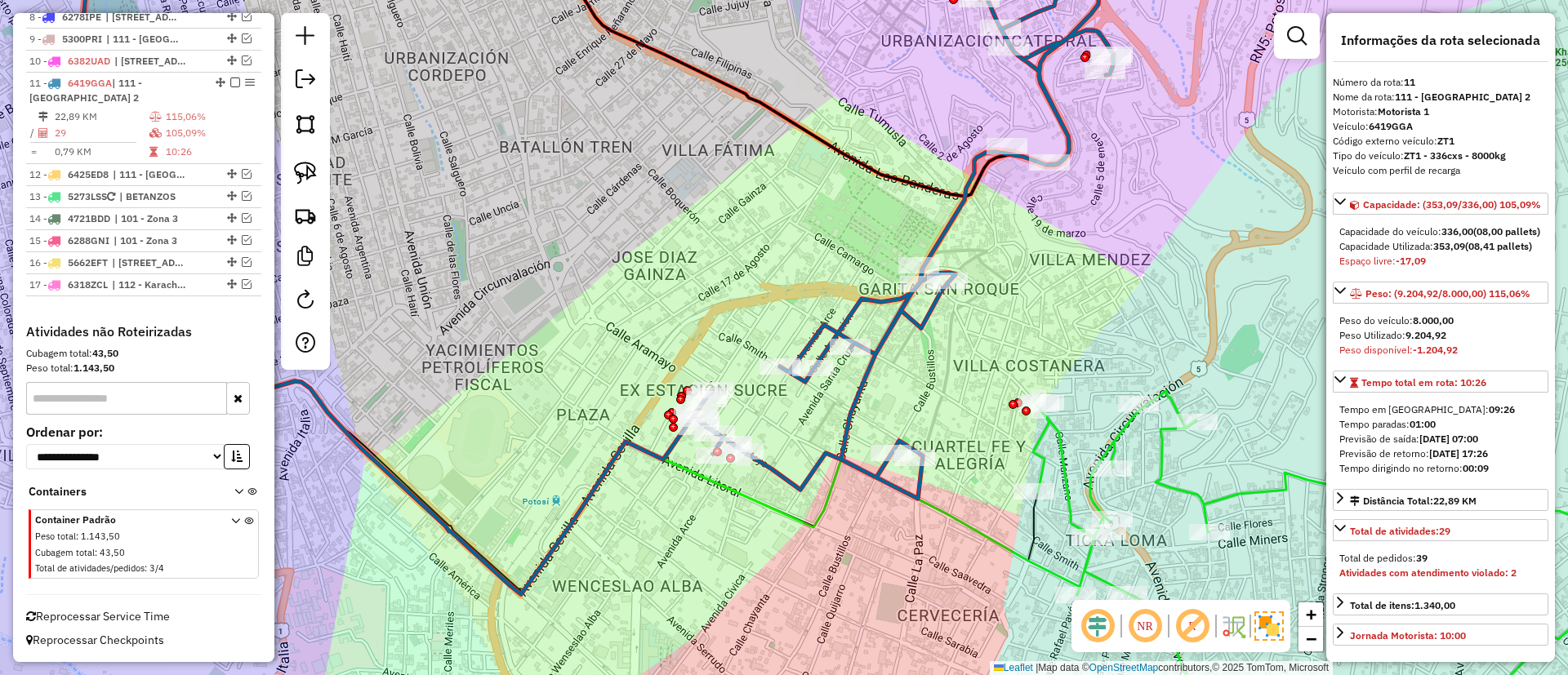
click at [1119, 433] on icon at bounding box center [1346, 566] width 627 height 351
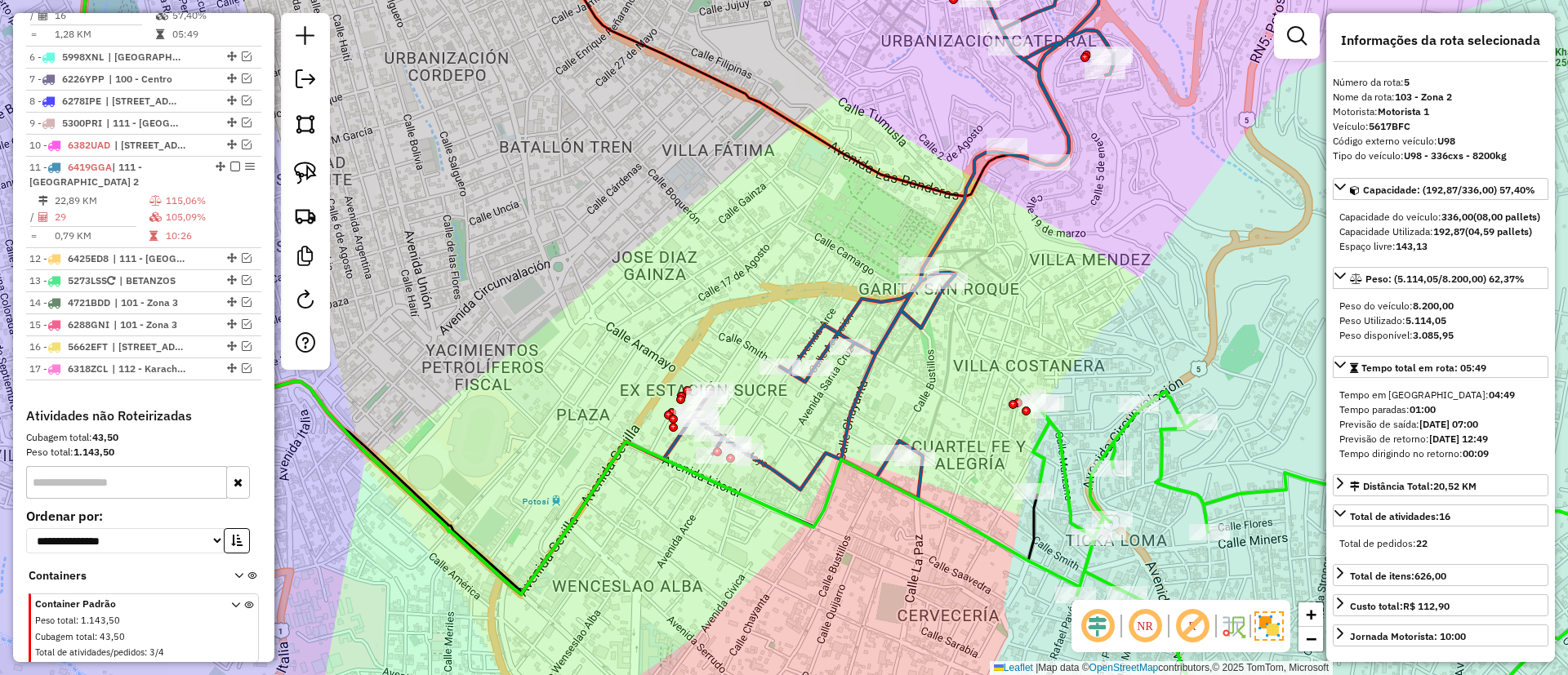
scroll to position [732, 0]
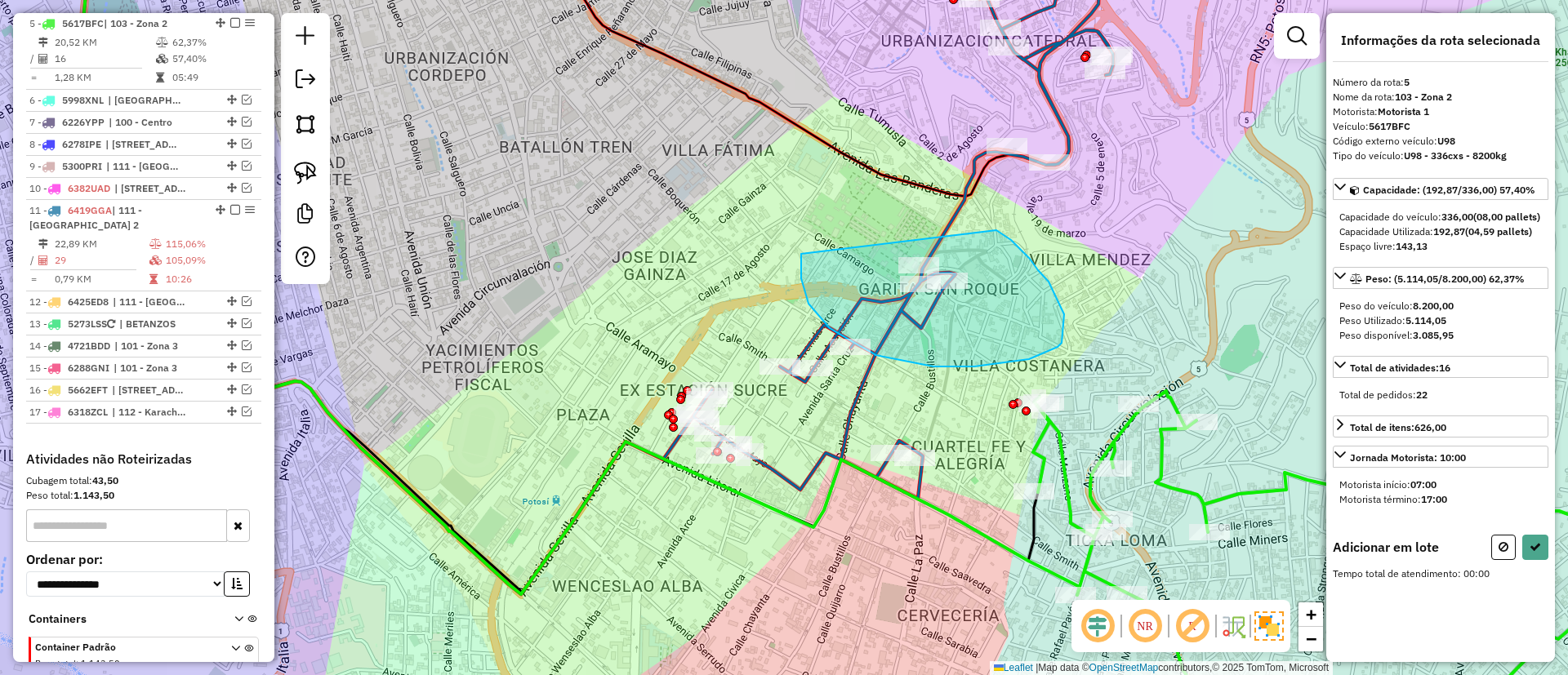
drag, startPoint x: 1029, startPoint y: 359, endPoint x: 996, endPoint y: 231, distance: 132.2
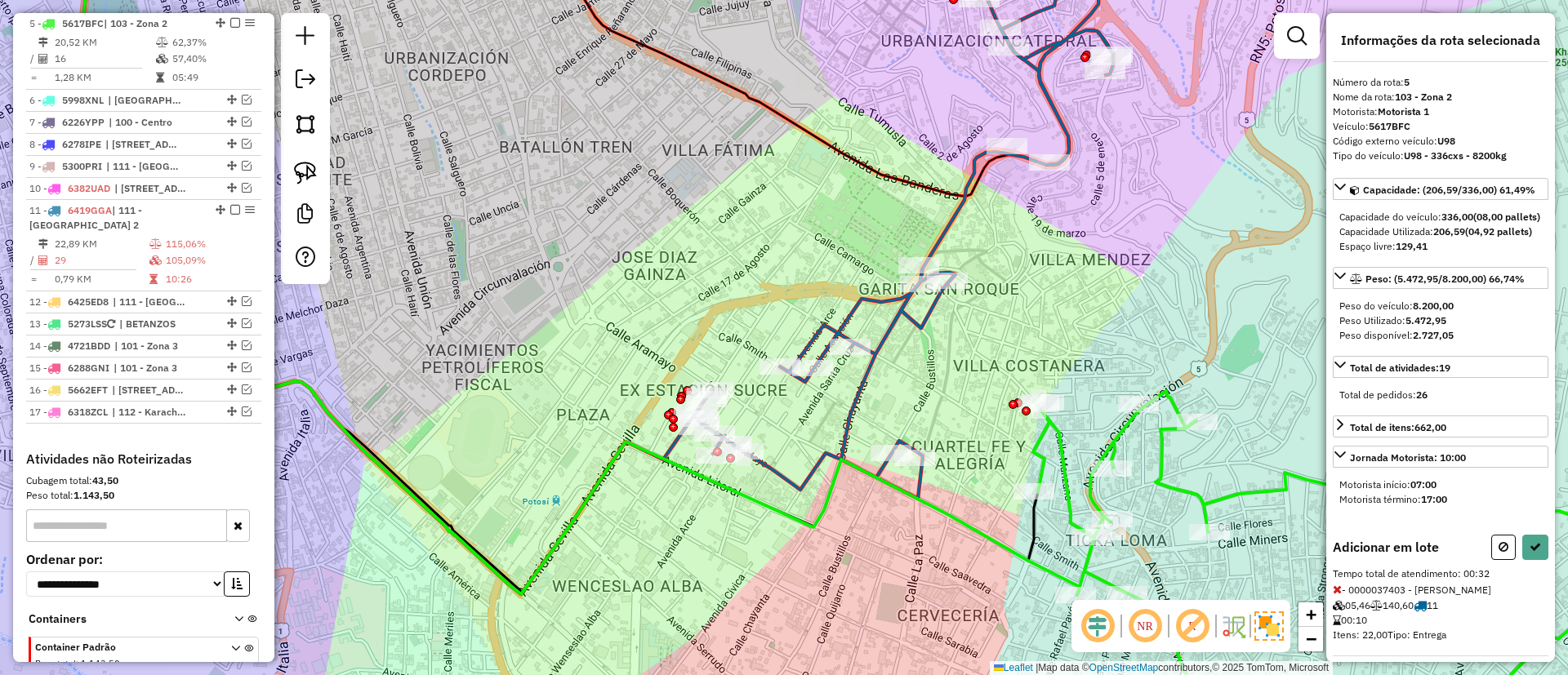
select select "**********"
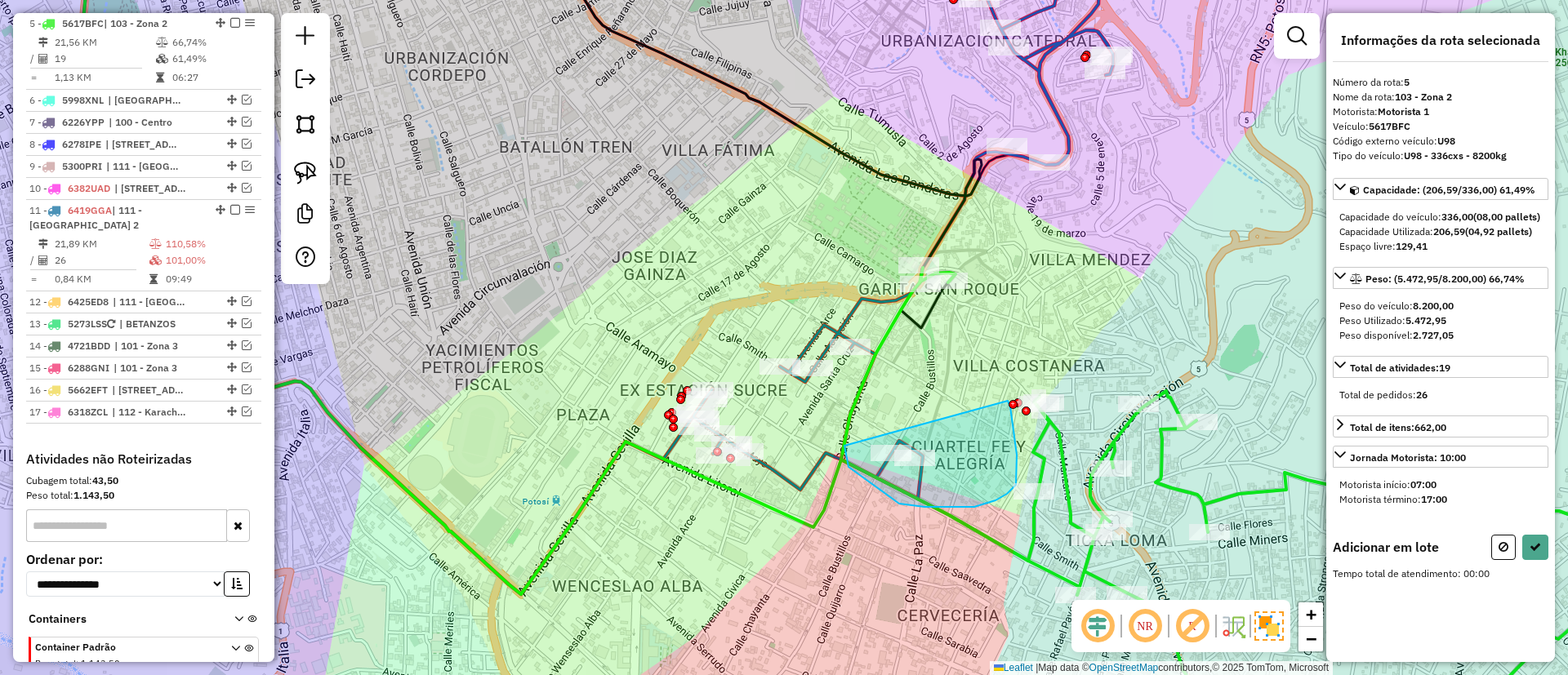
drag, startPoint x: 849, startPoint y: 467, endPoint x: 987, endPoint y: 373, distance: 167.0
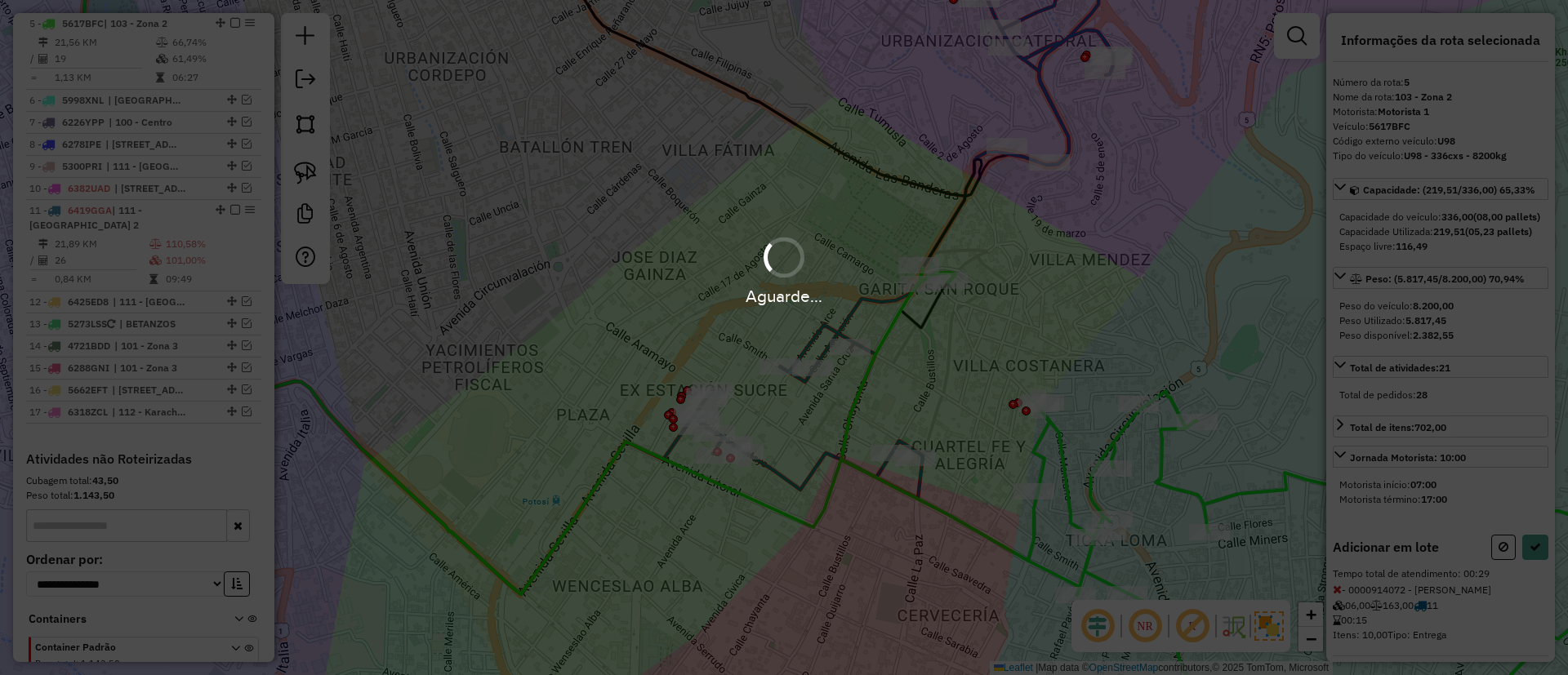
select select "**********"
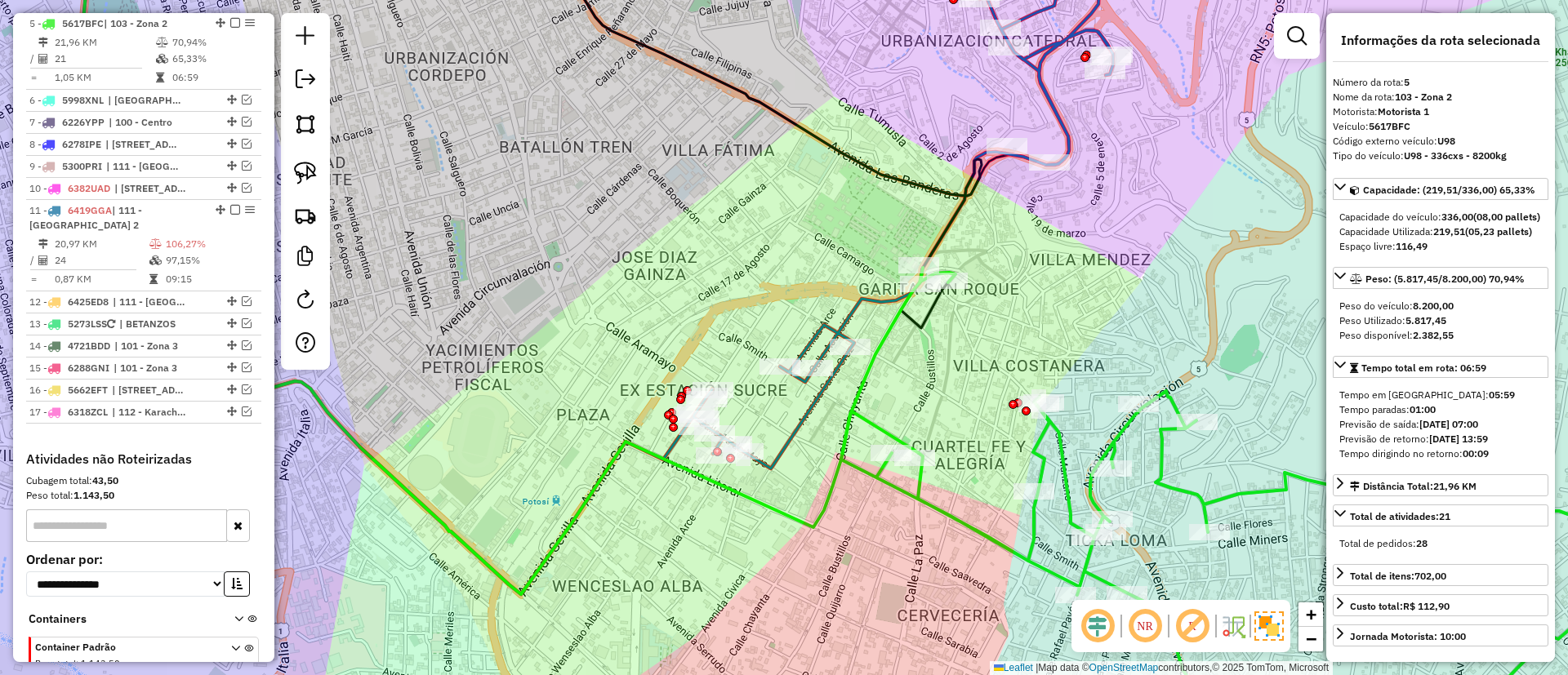
click at [810, 340] on icon at bounding box center [903, 200] width 419 height 536
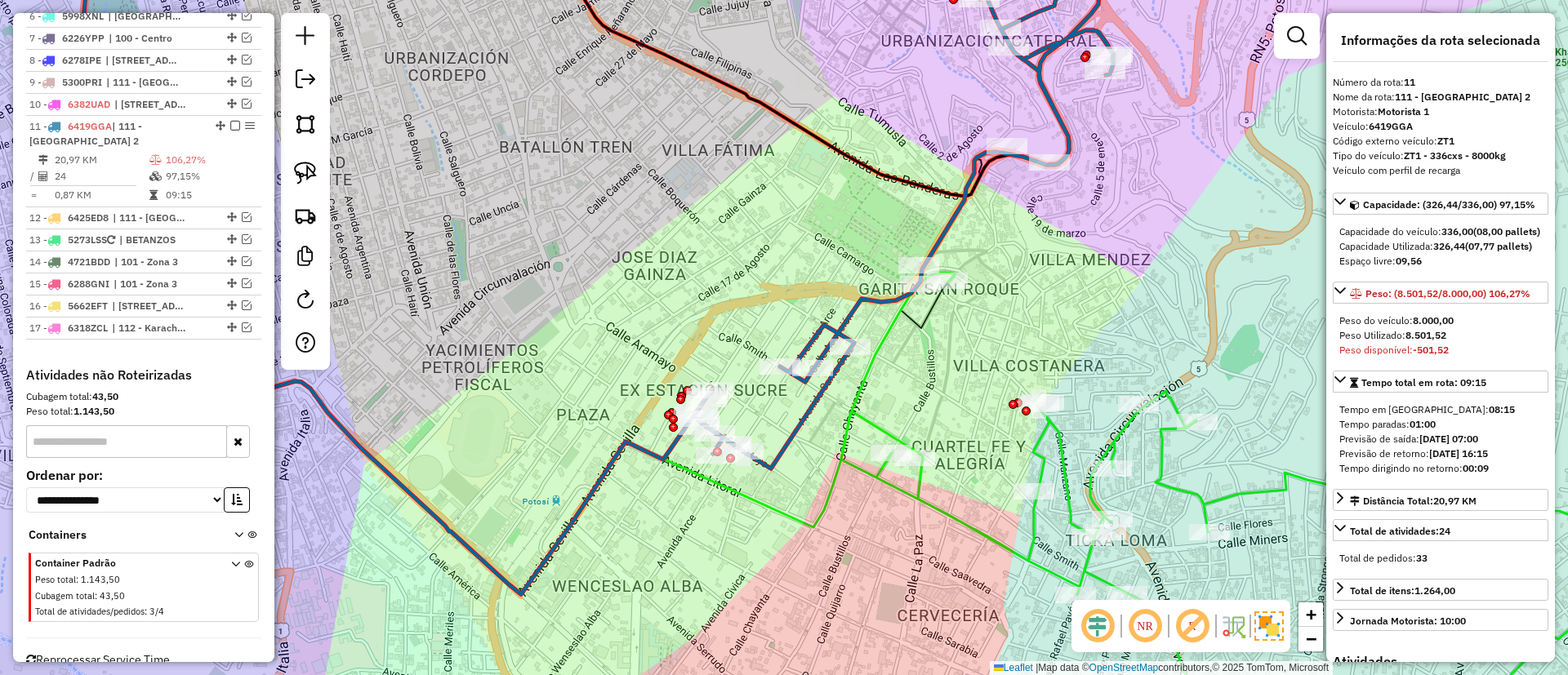
scroll to position [859, 0]
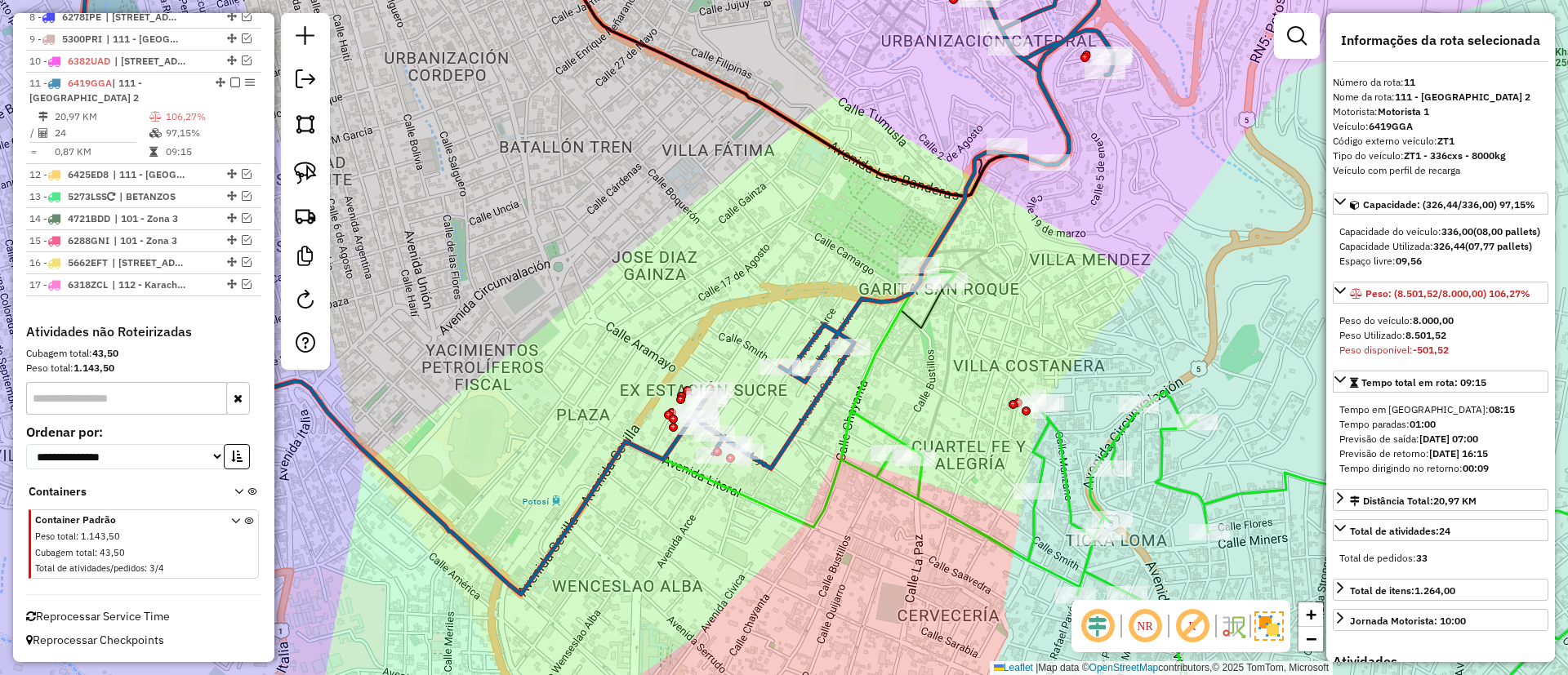
click at [1163, 453] on icon at bounding box center [1250, 505] width 818 height 475
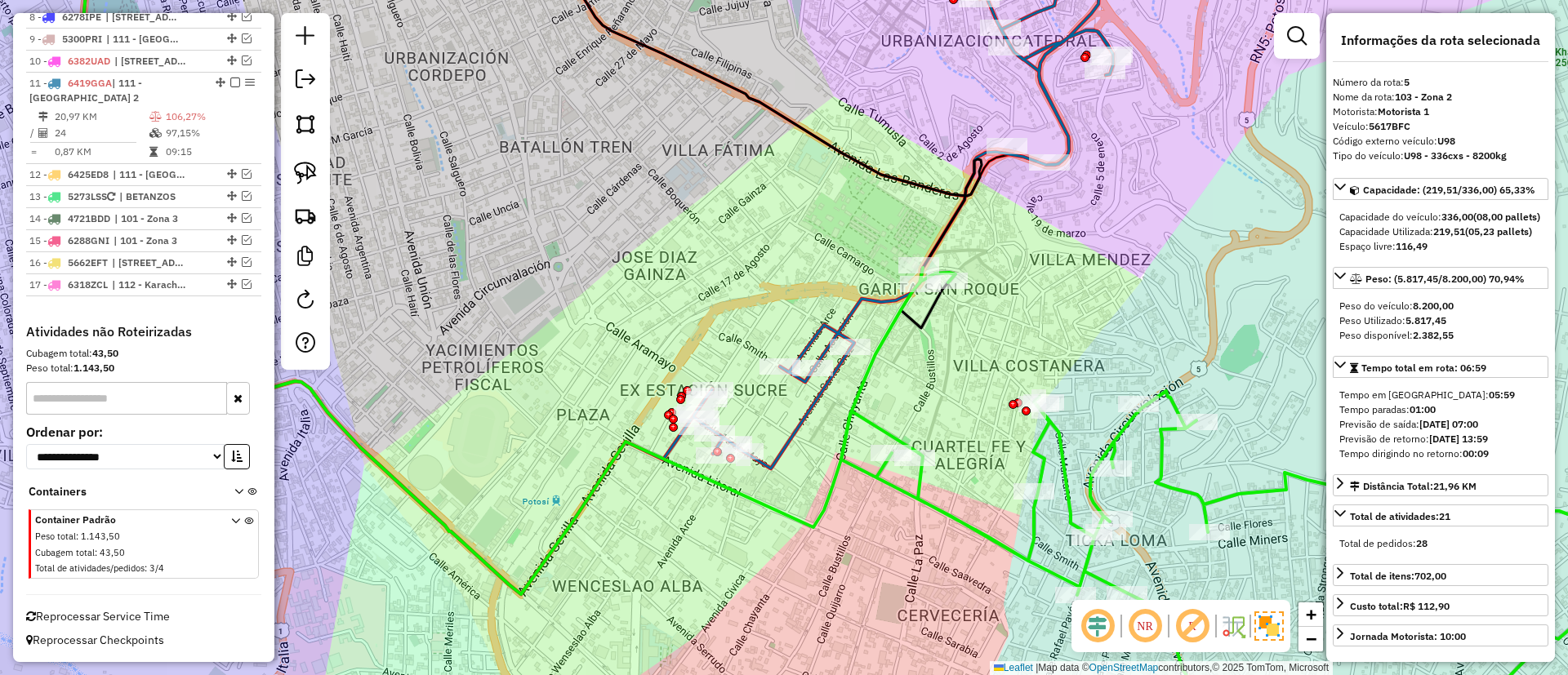
scroll to position [732, 0]
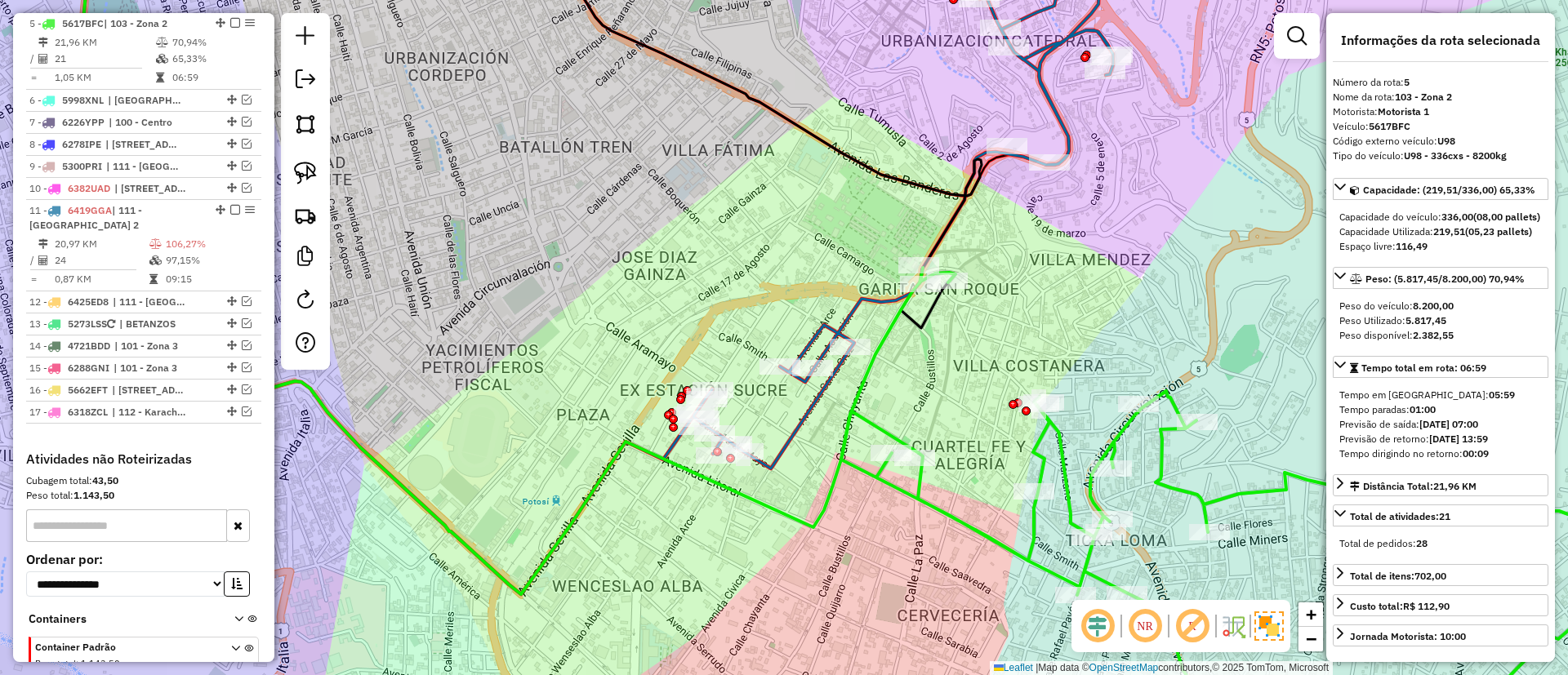
click at [814, 341] on icon at bounding box center [903, 200] width 419 height 536
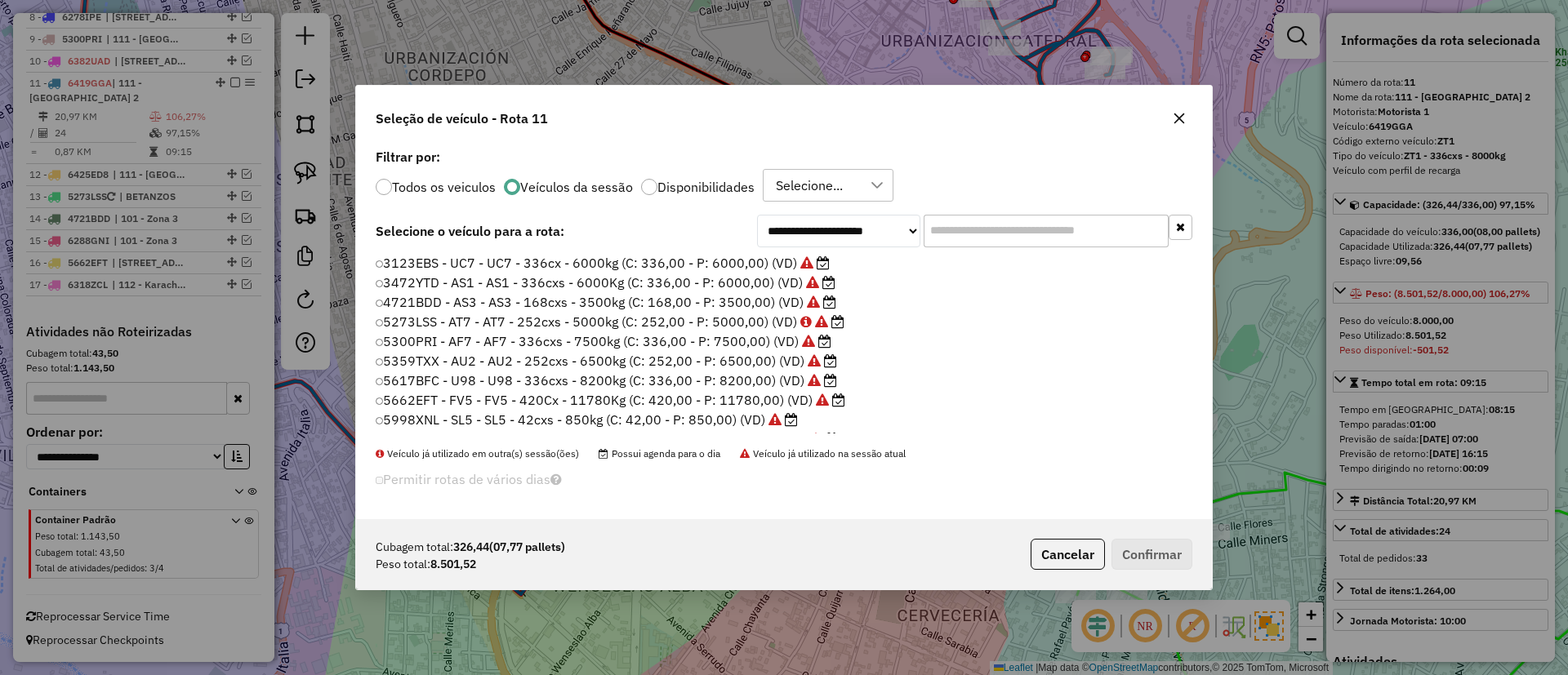
scroll to position [9, 5]
click at [1017, 226] on input "text" at bounding box center [1045, 231] width 245 height 33
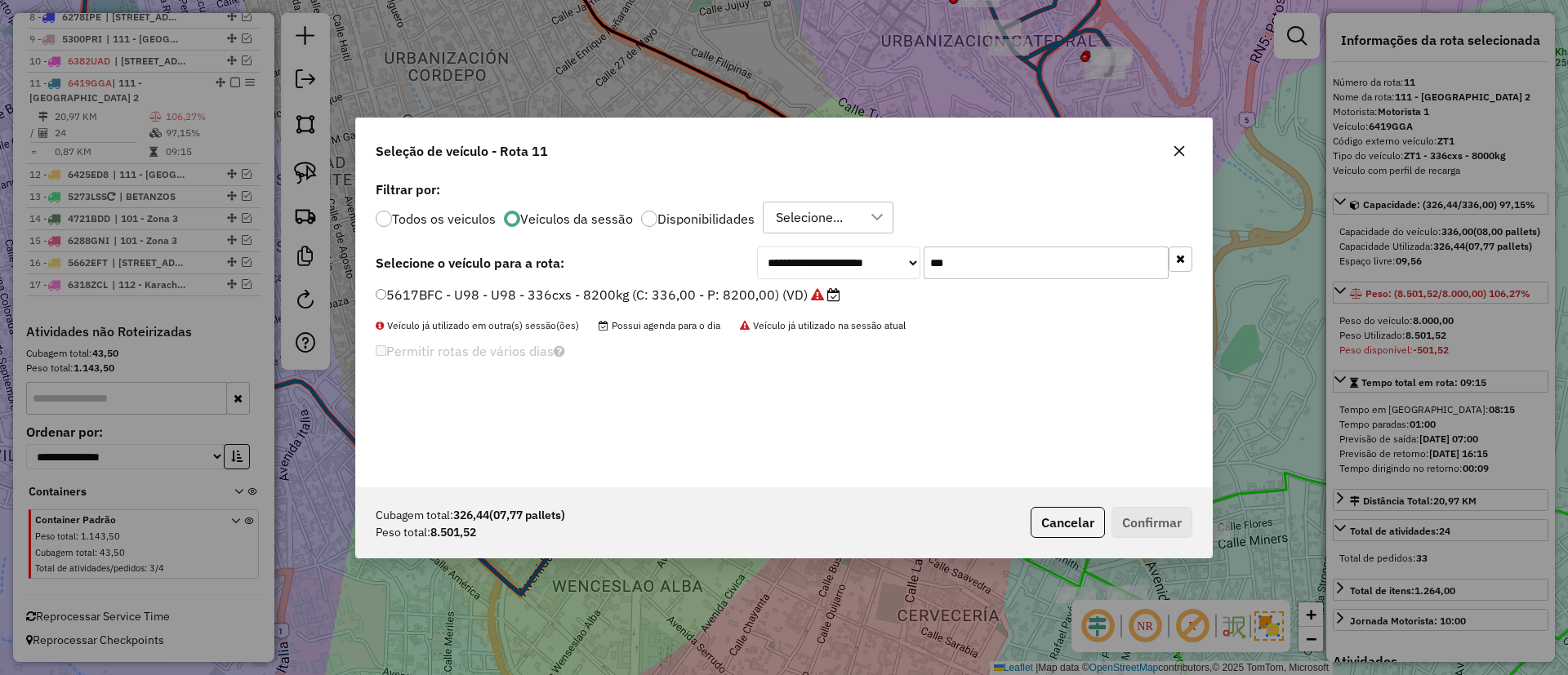
type input "***"
drag, startPoint x: 791, startPoint y: 295, endPoint x: 837, endPoint y: 307, distance: 47.5
click at [791, 295] on label "5617BFC - U98 - U98 - 336cxs - 8200kg (C: 336,00 - P: 8200,00) (VD)" at bounding box center [608, 294] width 464 height 19
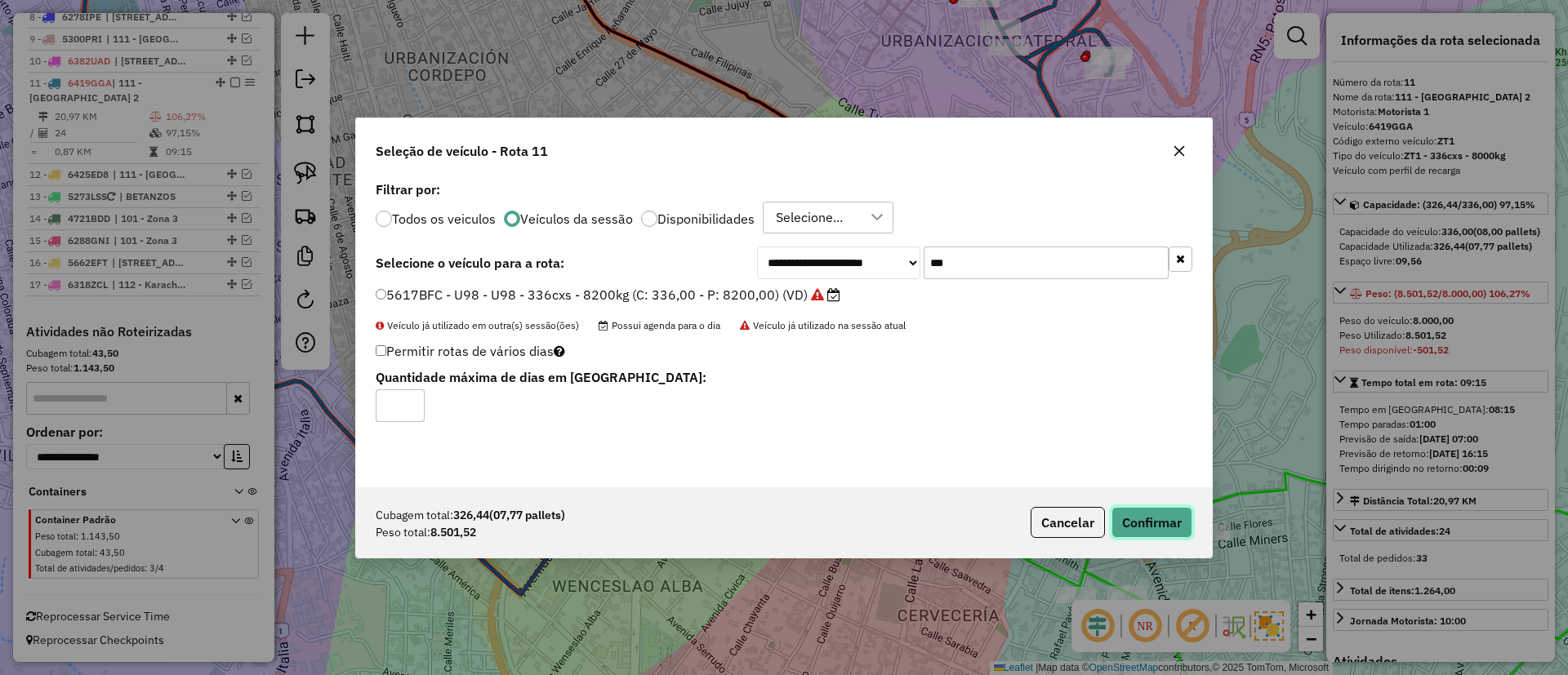
click at [1117, 515] on button "Confirmar" at bounding box center [1151, 522] width 81 height 31
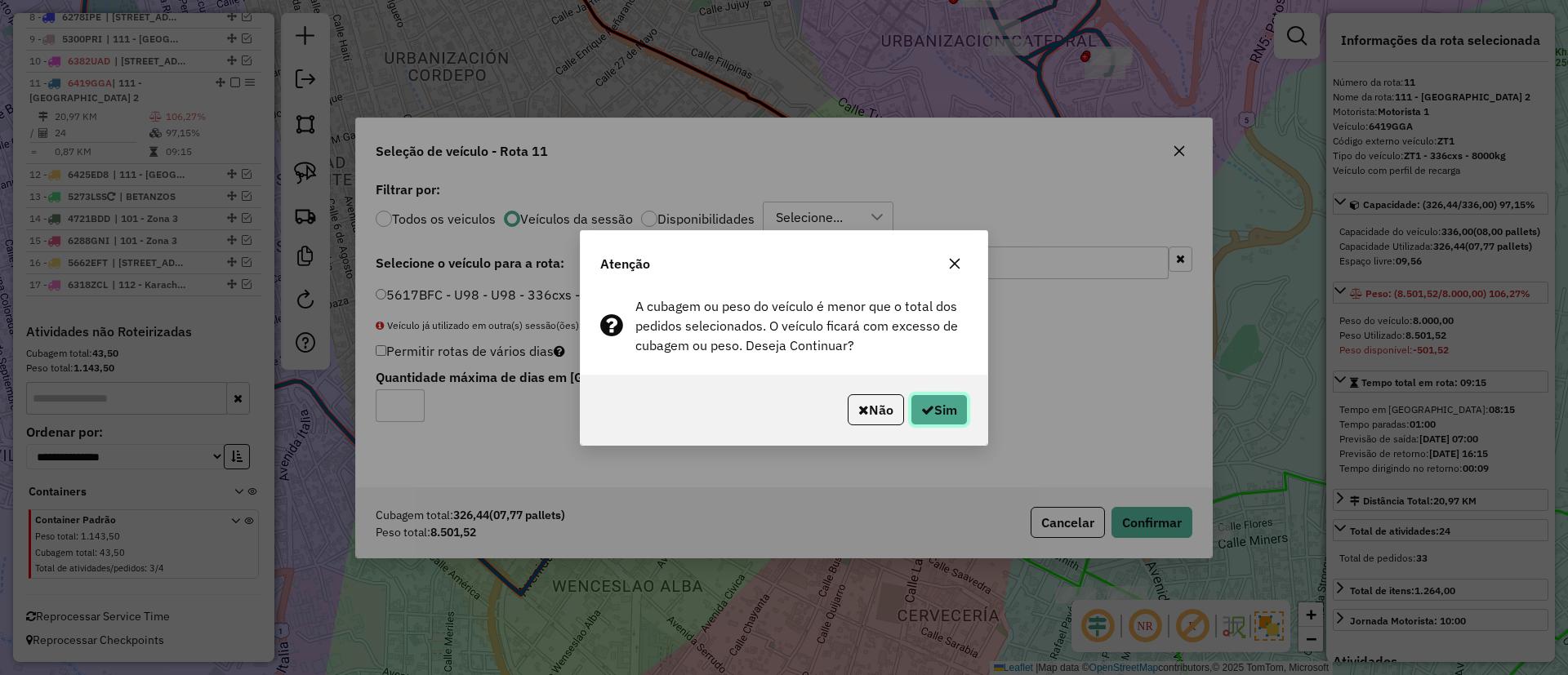
click at [952, 411] on button "Sim" at bounding box center [939, 409] width 57 height 31
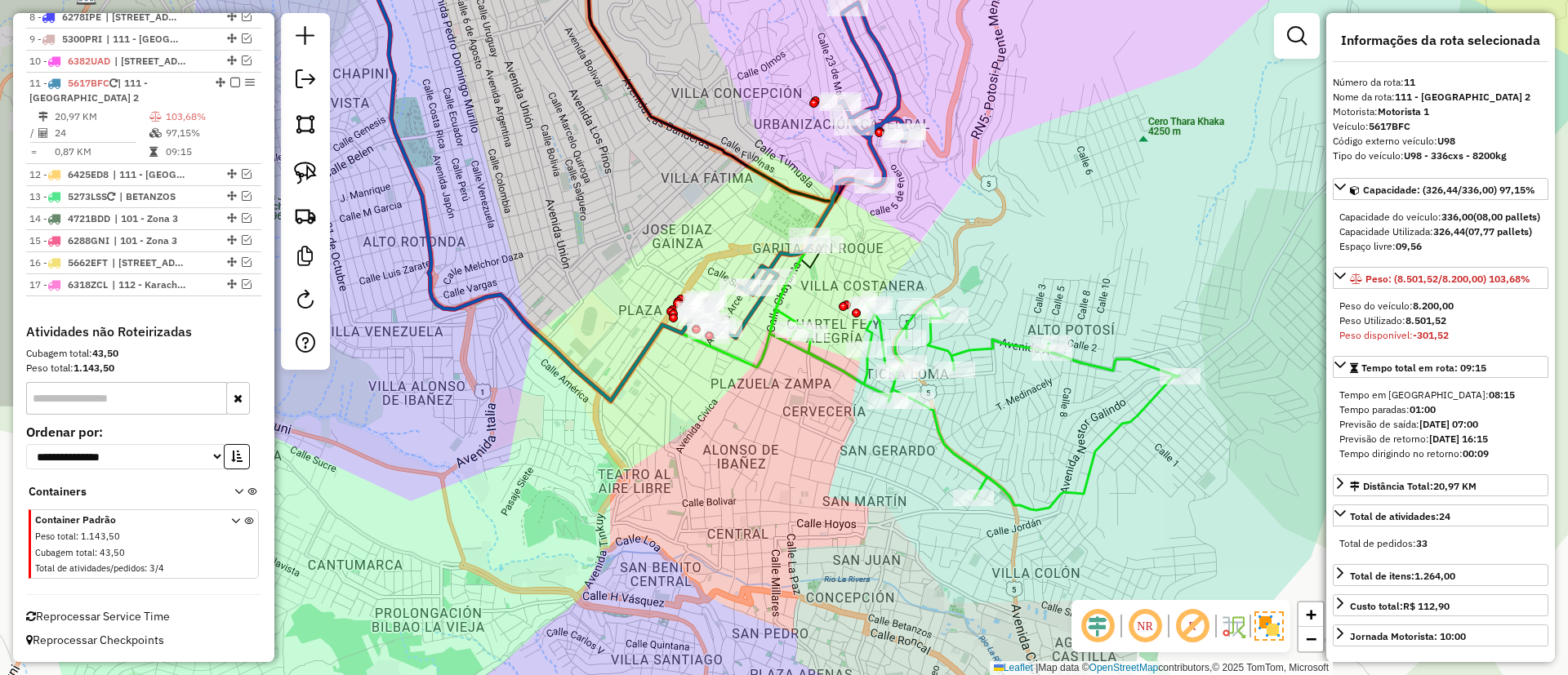
click at [991, 348] on icon at bounding box center [975, 373] width 409 height 272
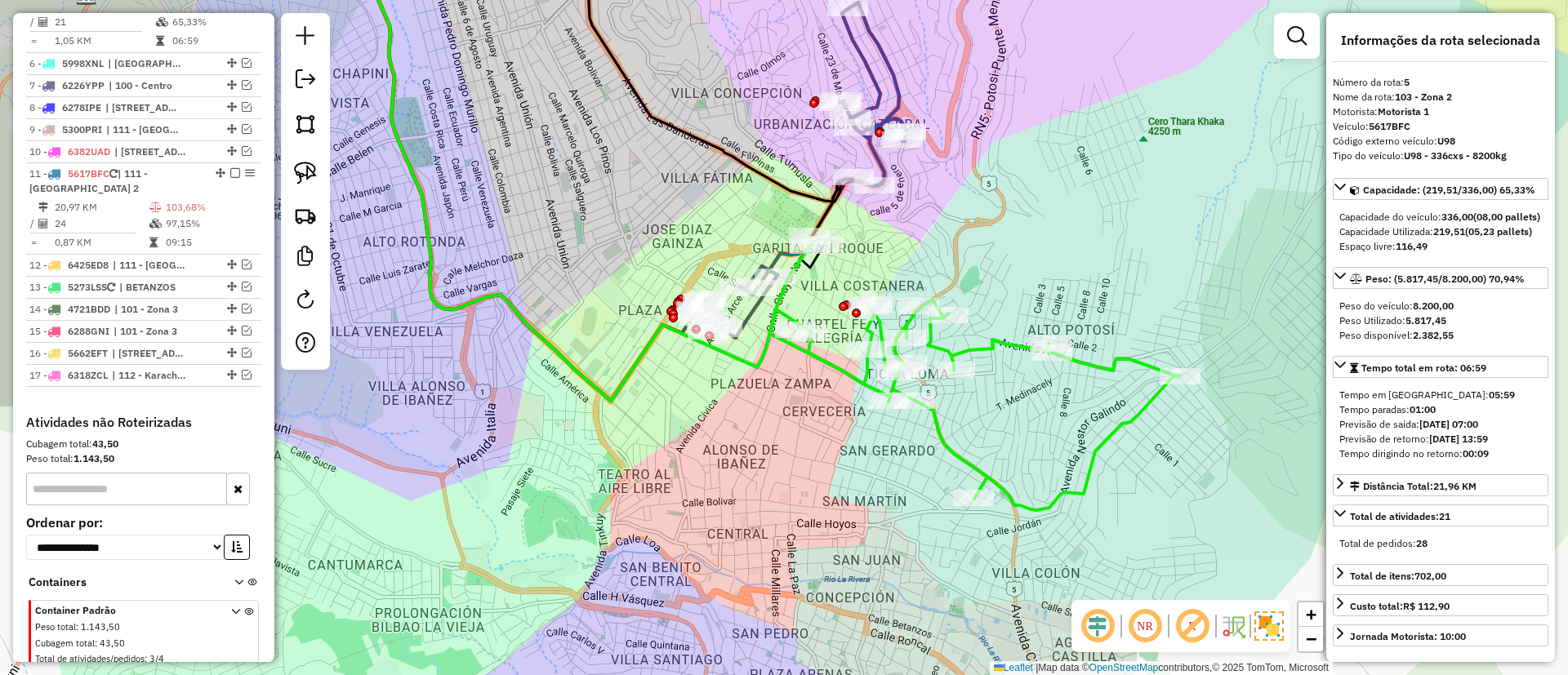
scroll to position [732, 0]
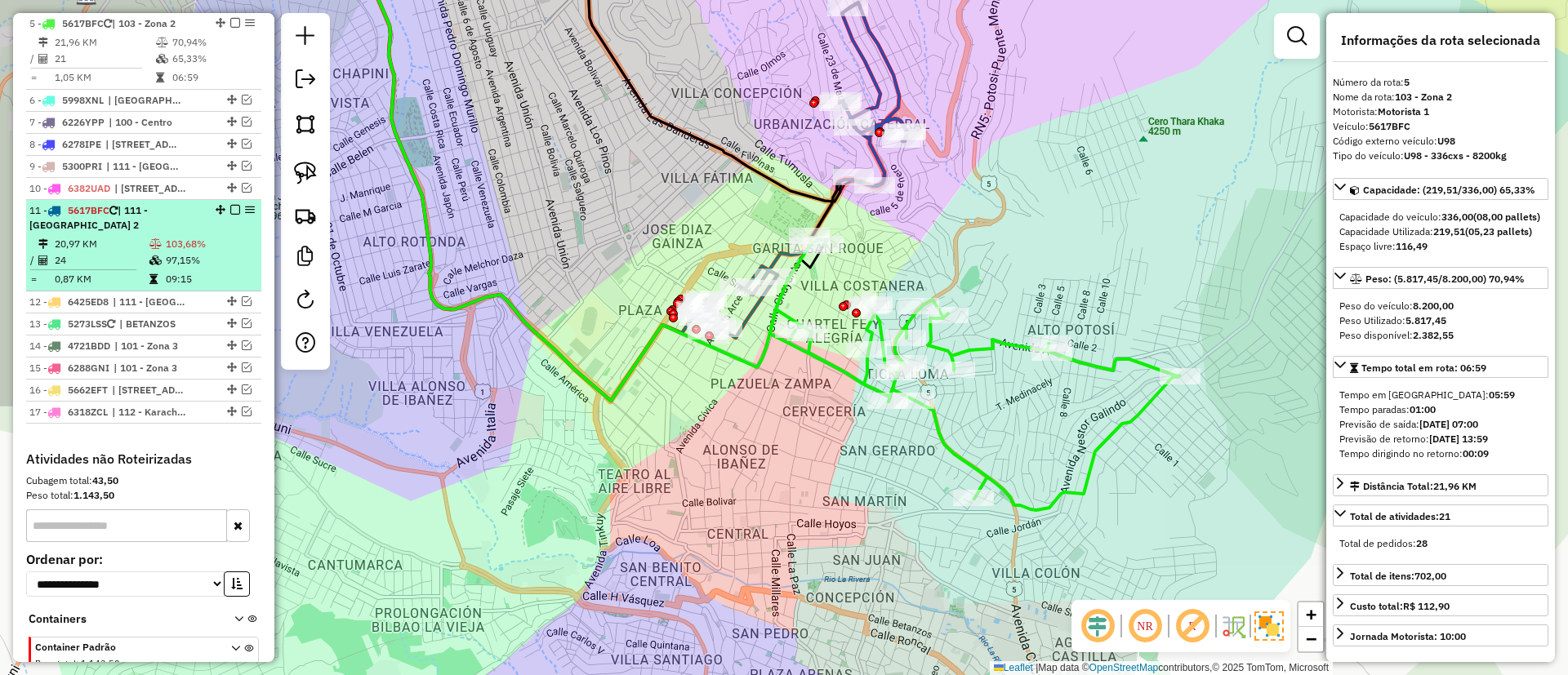
click at [216, 255] on td "97,15%" at bounding box center [210, 261] width 90 height 17
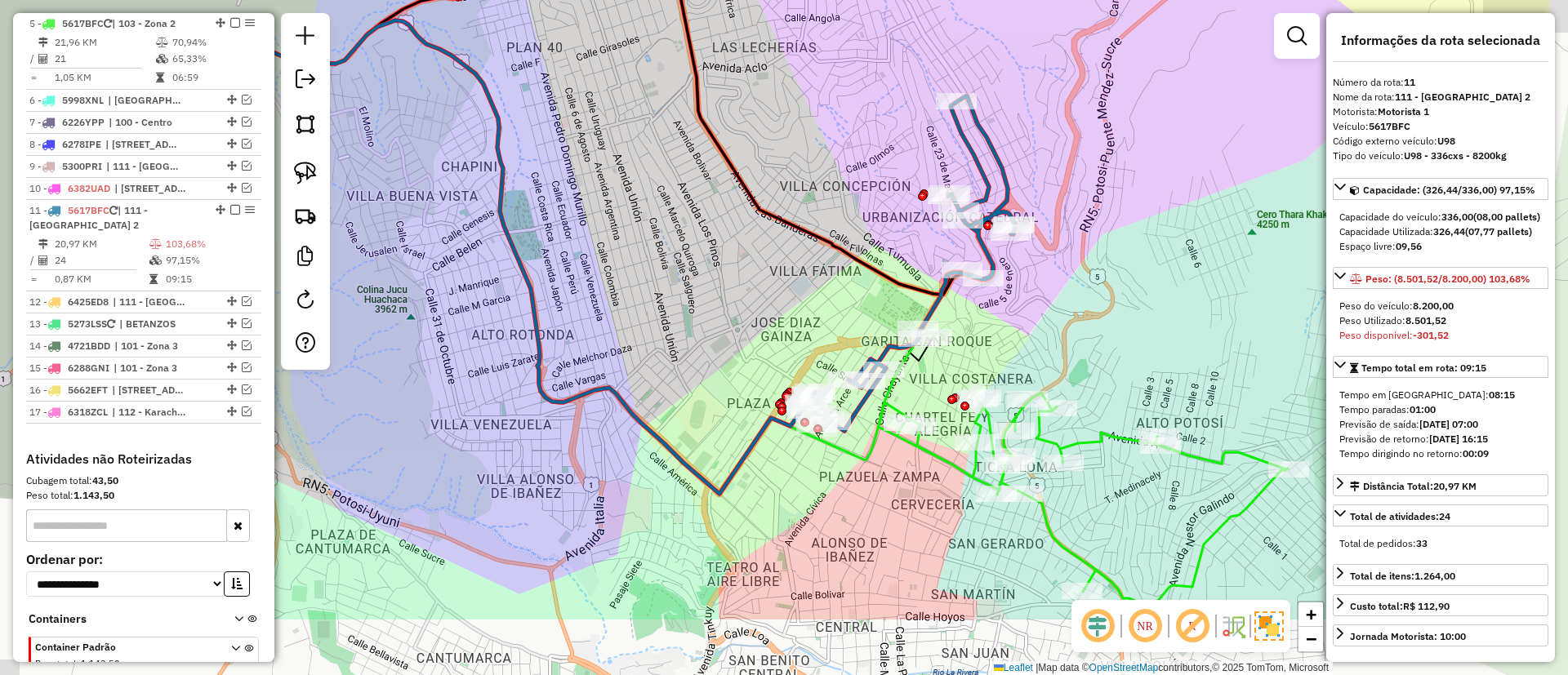
drag, startPoint x: 730, startPoint y: 260, endPoint x: 708, endPoint y: 232, distance: 35.6
click at [708, 233] on div "Janela de atendimento Grade de atendimento Capacidade Transportadoras Veículos …" at bounding box center [784, 338] width 1568 height 675
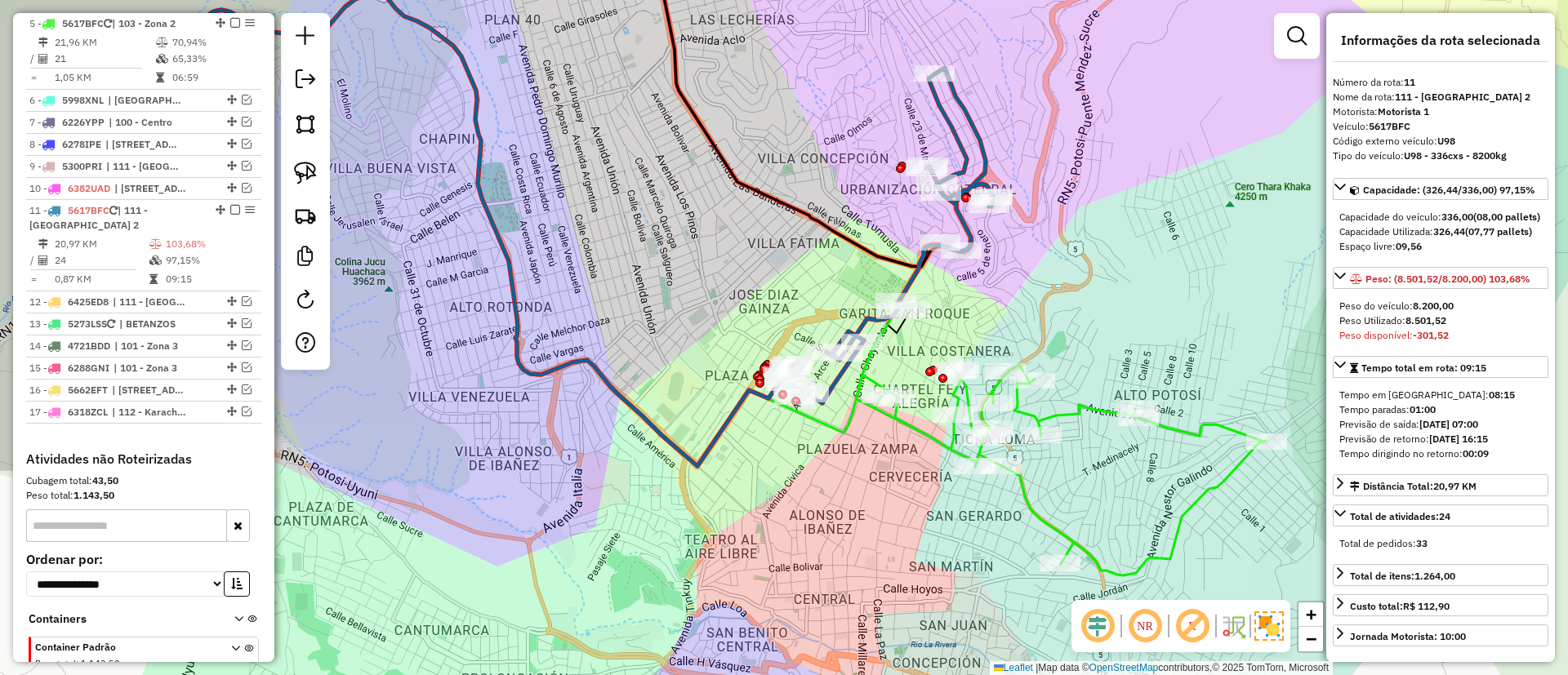
click at [923, 433] on icon at bounding box center [1061, 439] width 409 height 272
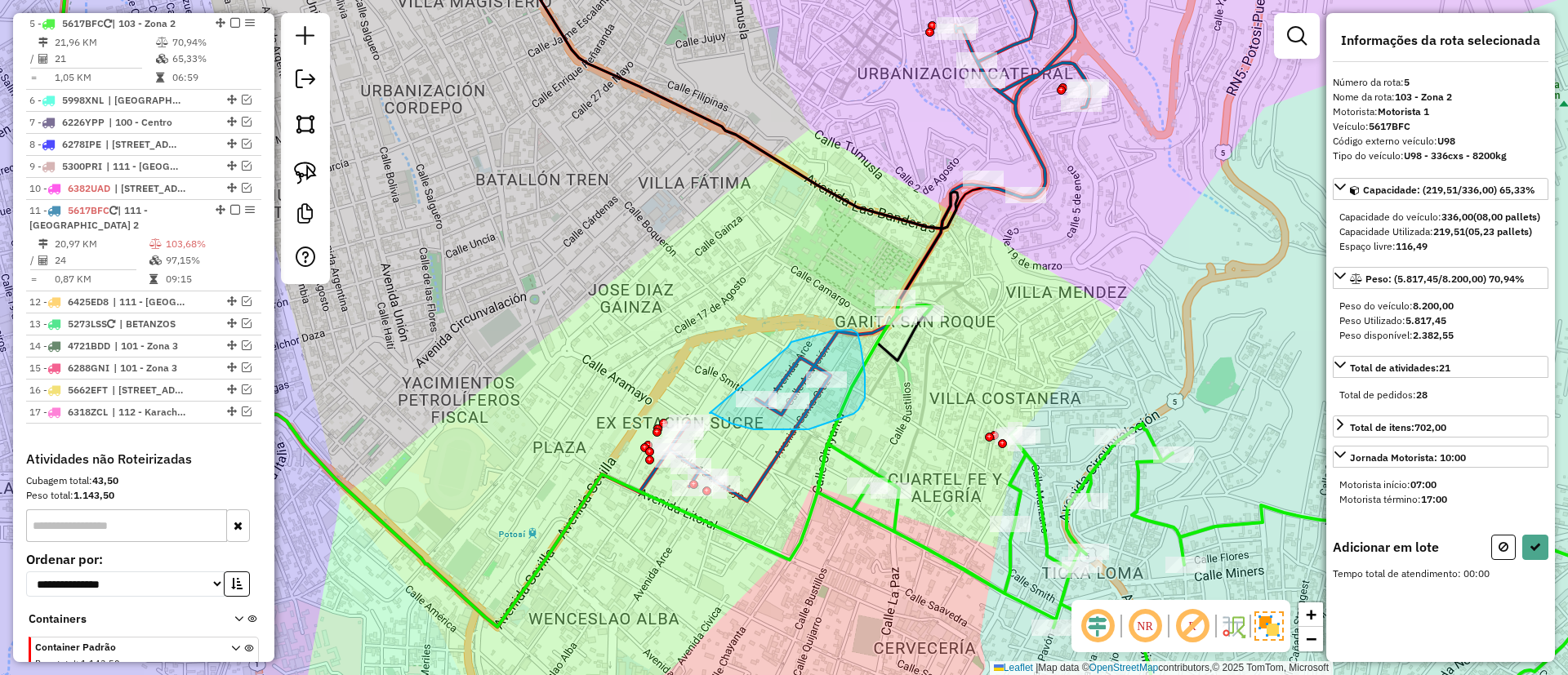
drag, startPoint x: 788, startPoint y: 346, endPoint x: 706, endPoint y: 411, distance: 104.6
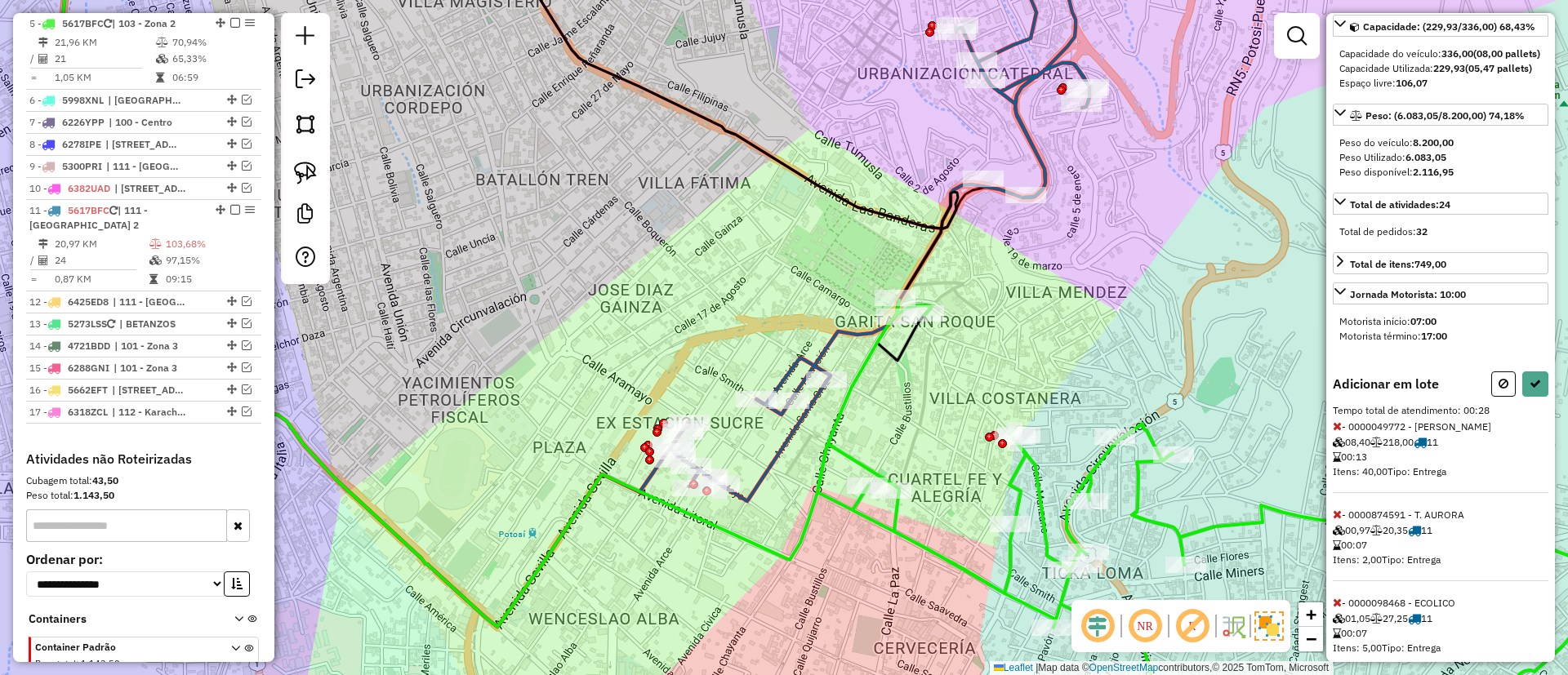
scroll to position [220, 0]
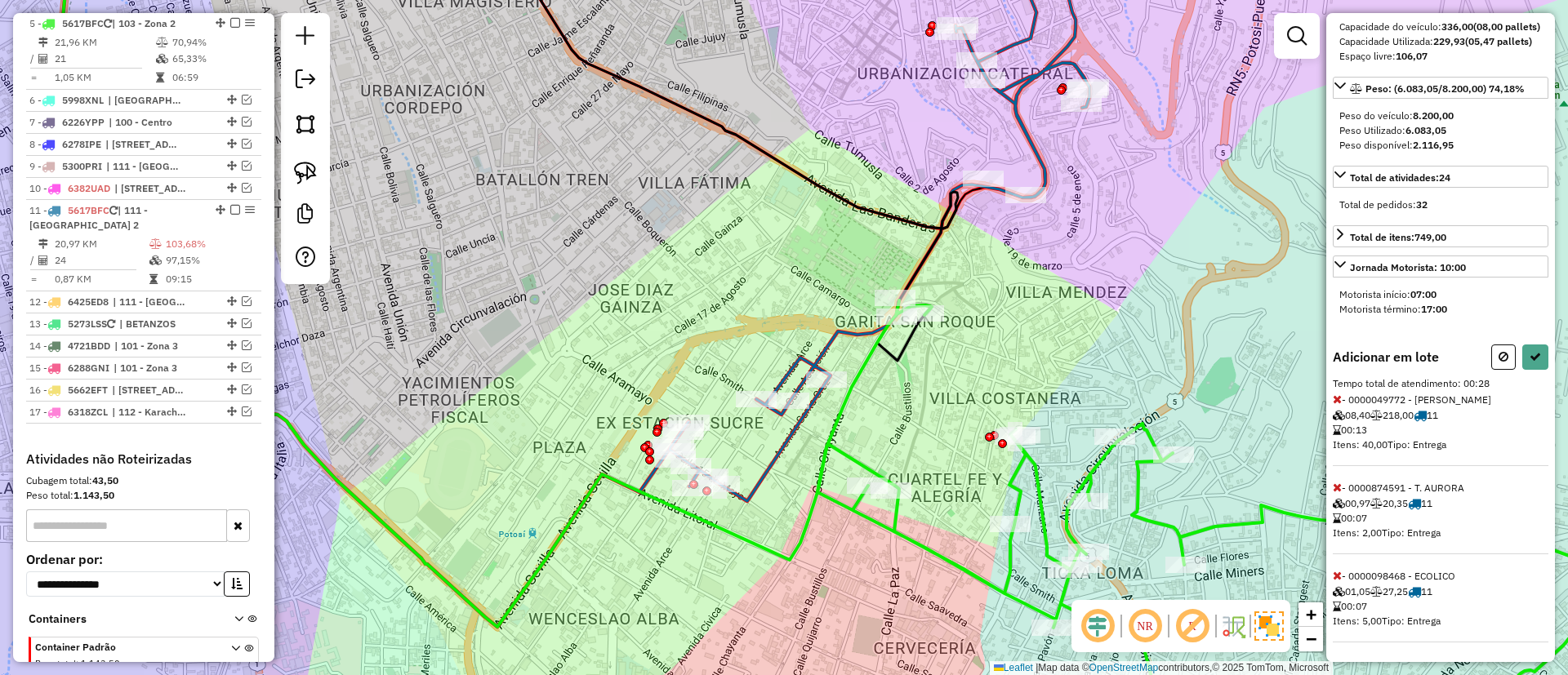
select select "**********"
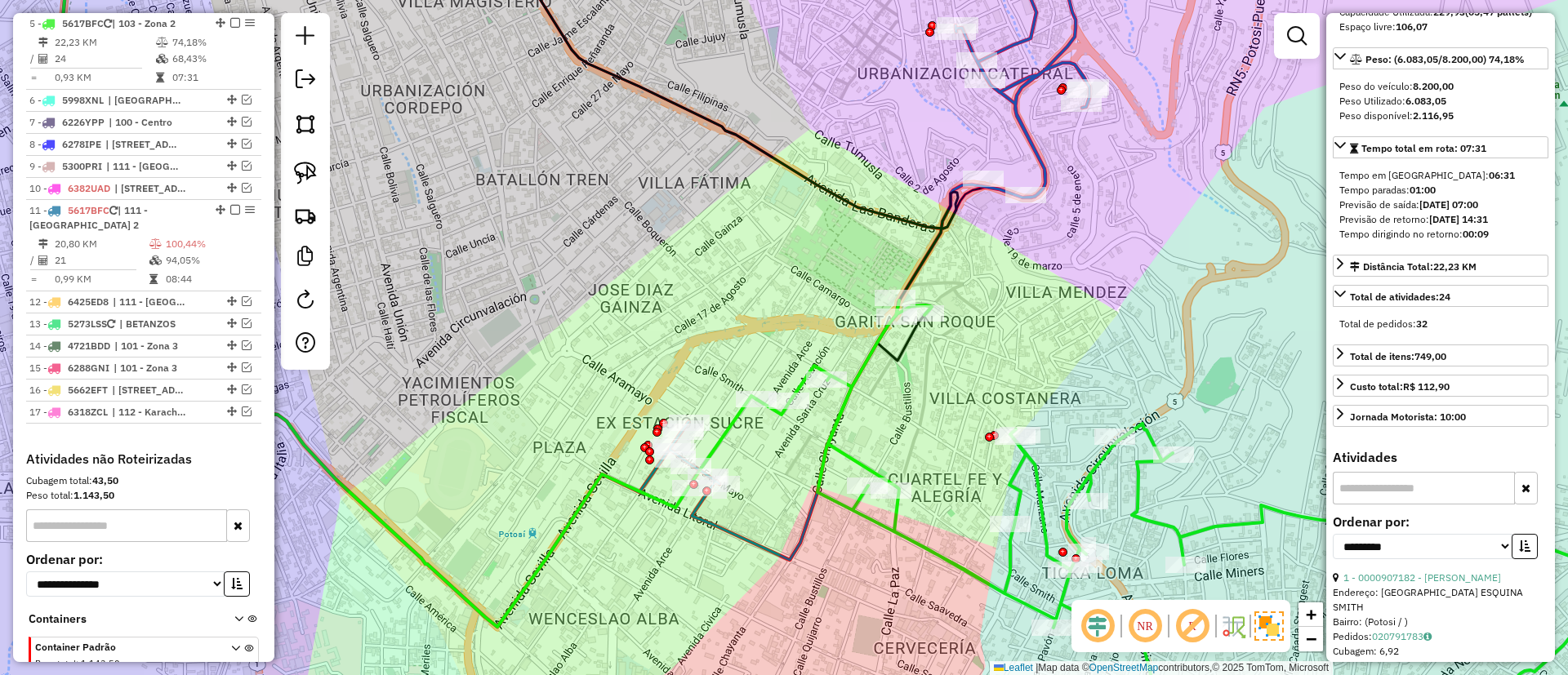
click at [1032, 157] on icon at bounding box center [880, 246] width 419 height 628
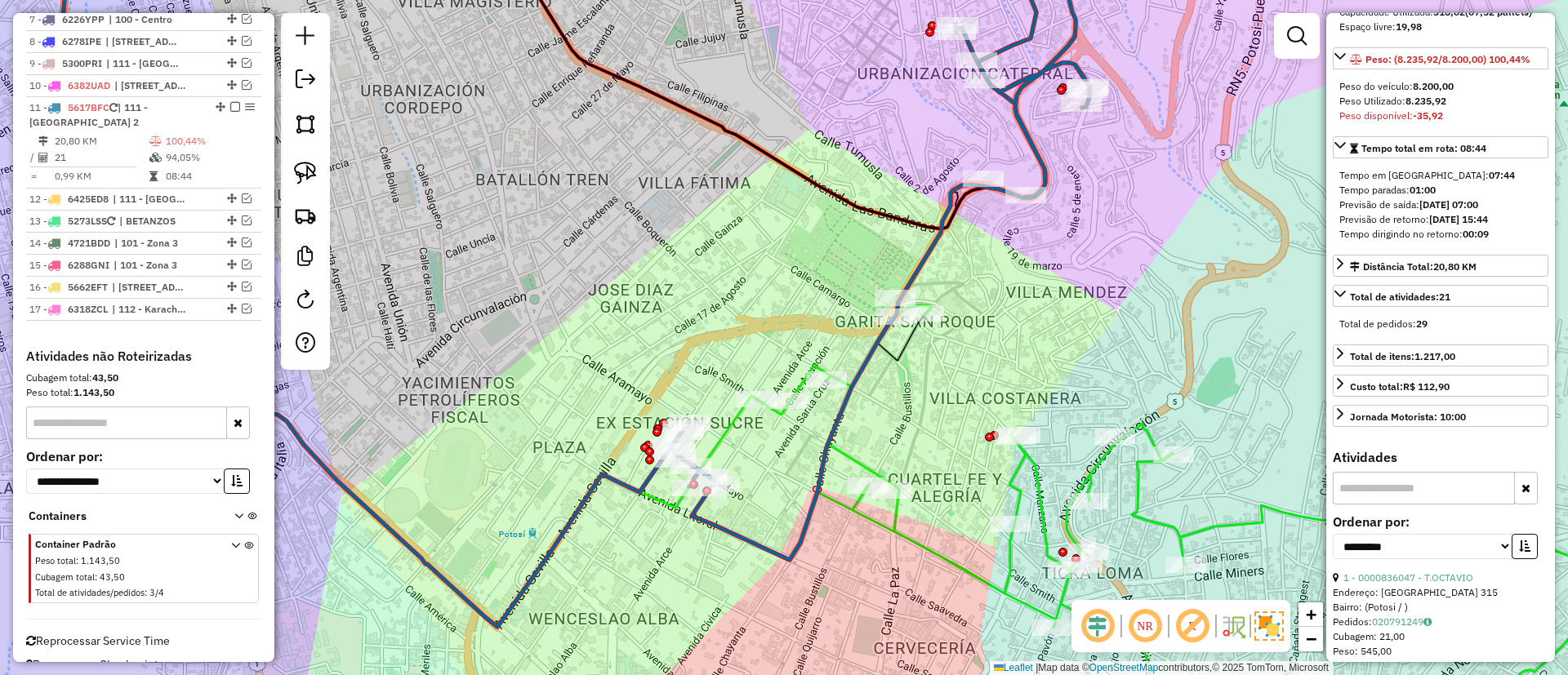
scroll to position [859, 0]
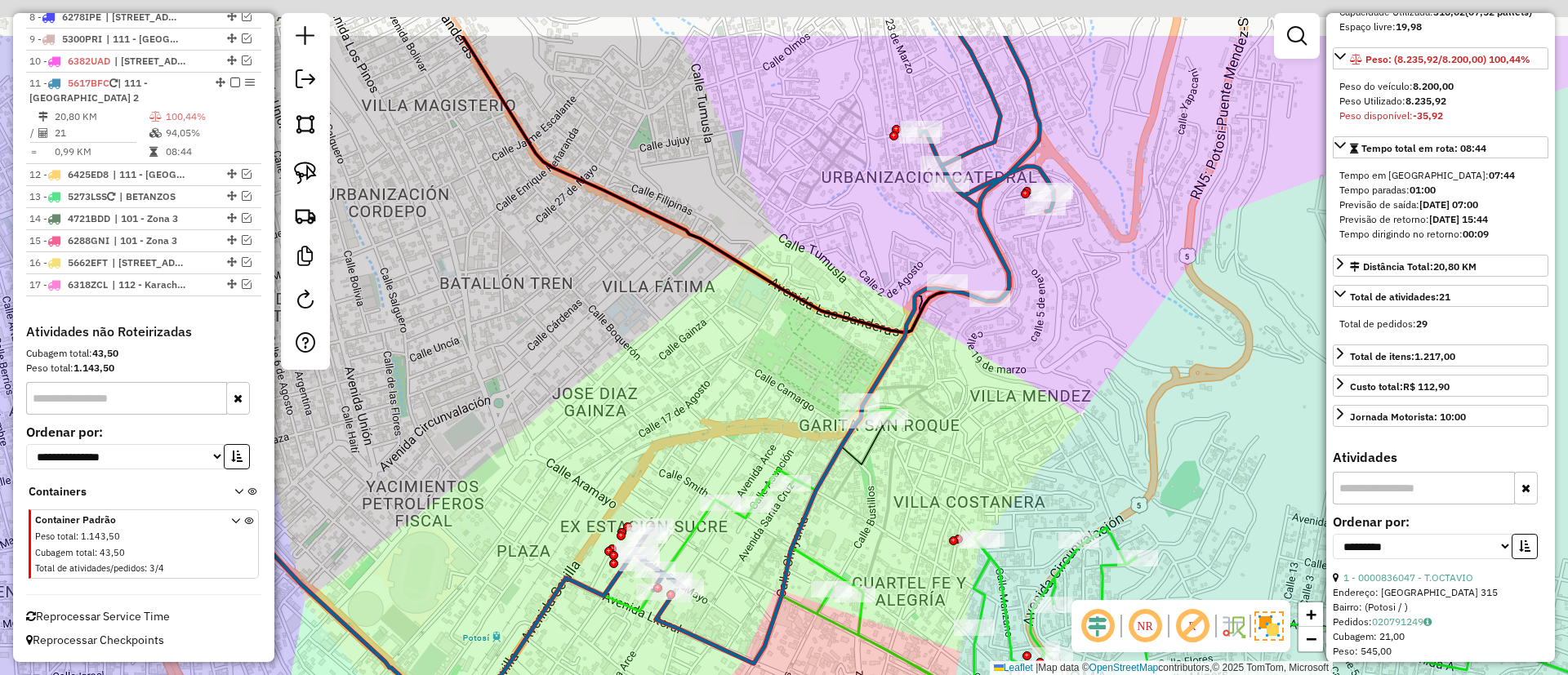
drag, startPoint x: 1184, startPoint y: 208, endPoint x: 1138, endPoint y: 337, distance: 137.0
click at [1138, 336] on div "Janela de atendimento Grade de atendimento Capacidade Transportadoras Veículos …" at bounding box center [784, 338] width 1568 height 675
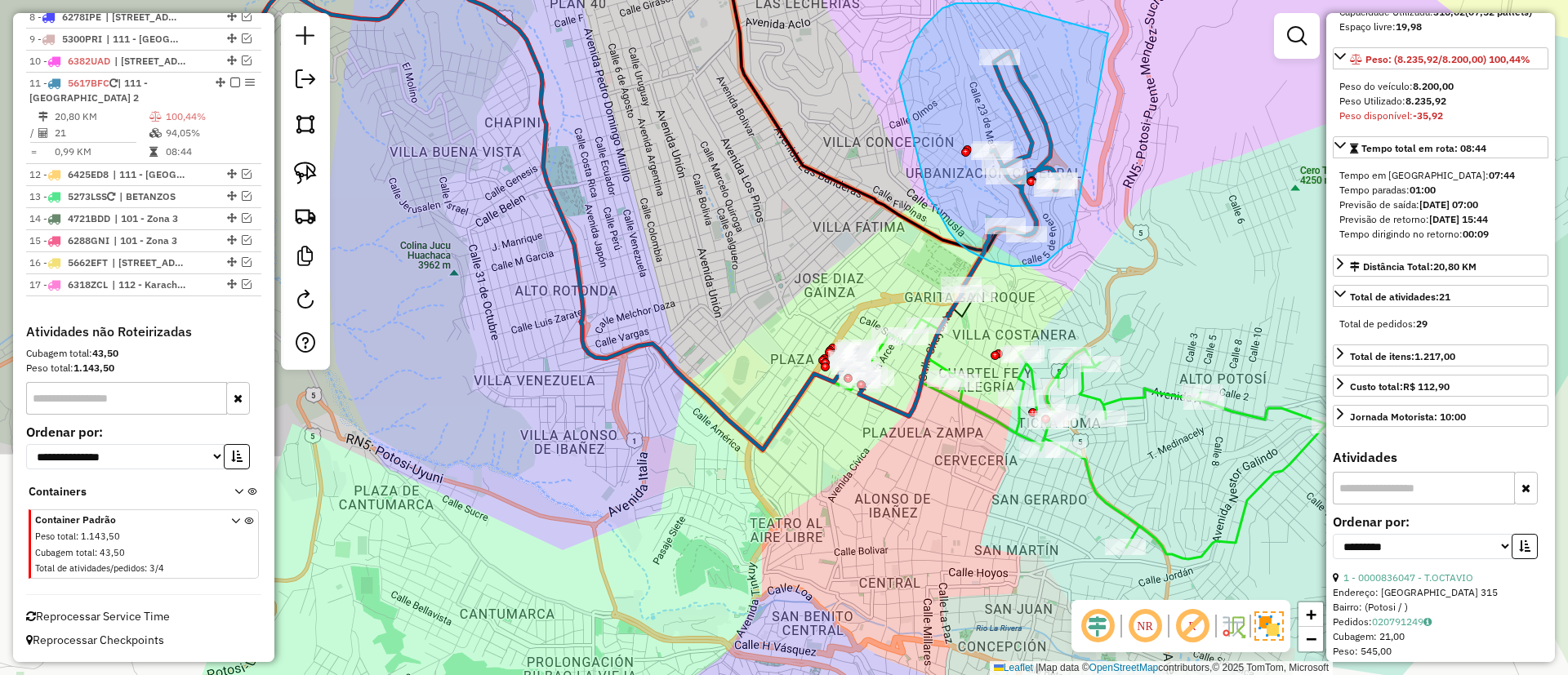
drag, startPoint x: 1108, startPoint y: 33, endPoint x: 1090, endPoint y: 195, distance: 163.0
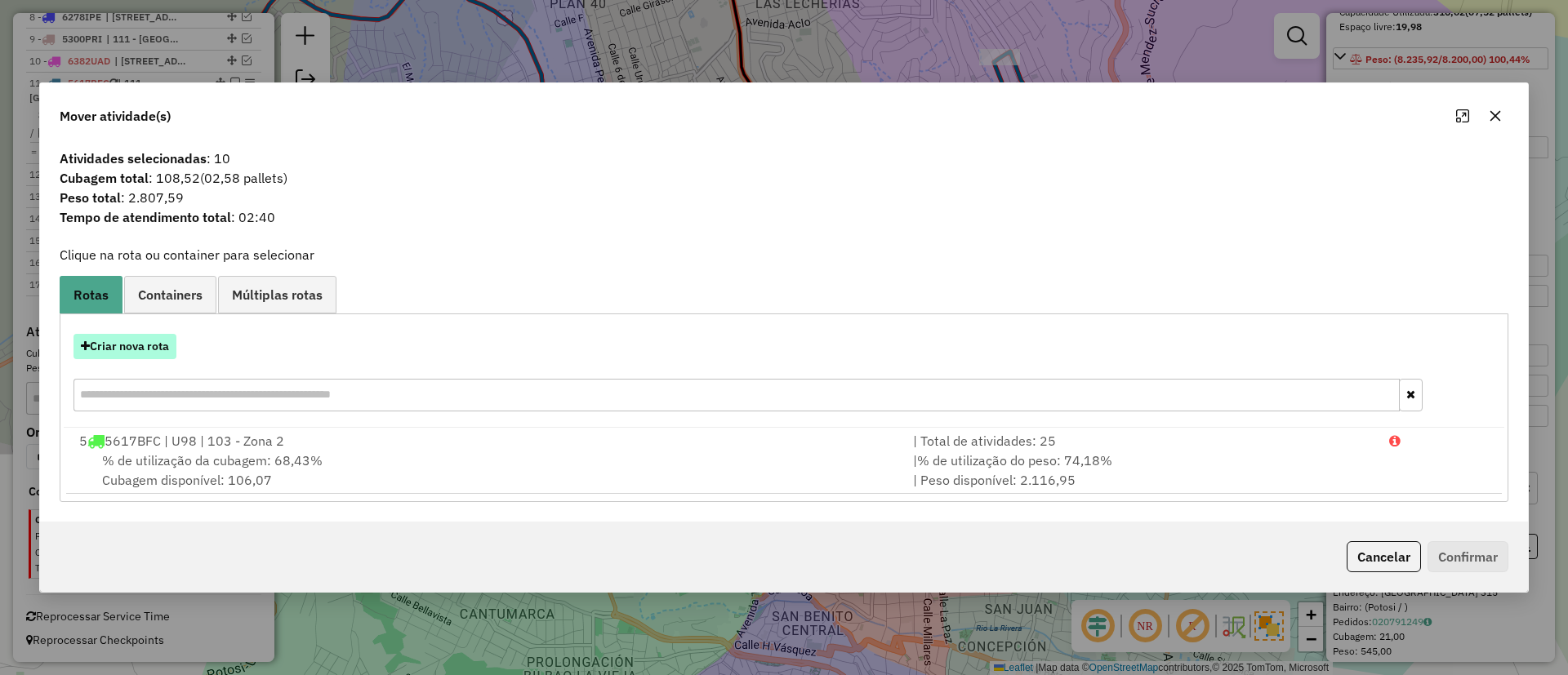
click at [136, 356] on button "Criar nova rota" at bounding box center [124, 347] width 103 height 25
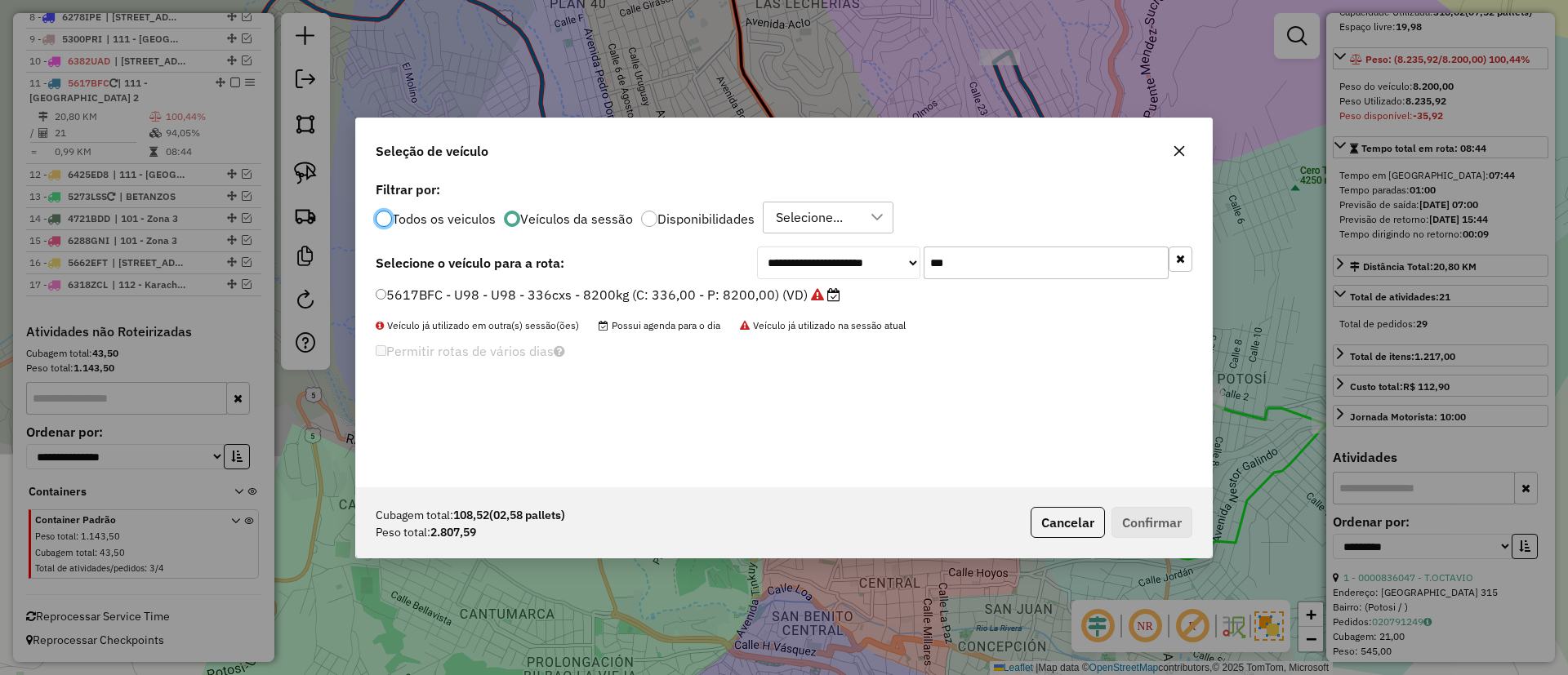
scroll to position [9, 5]
click at [1177, 250] on button "button" at bounding box center [1180, 259] width 23 height 25
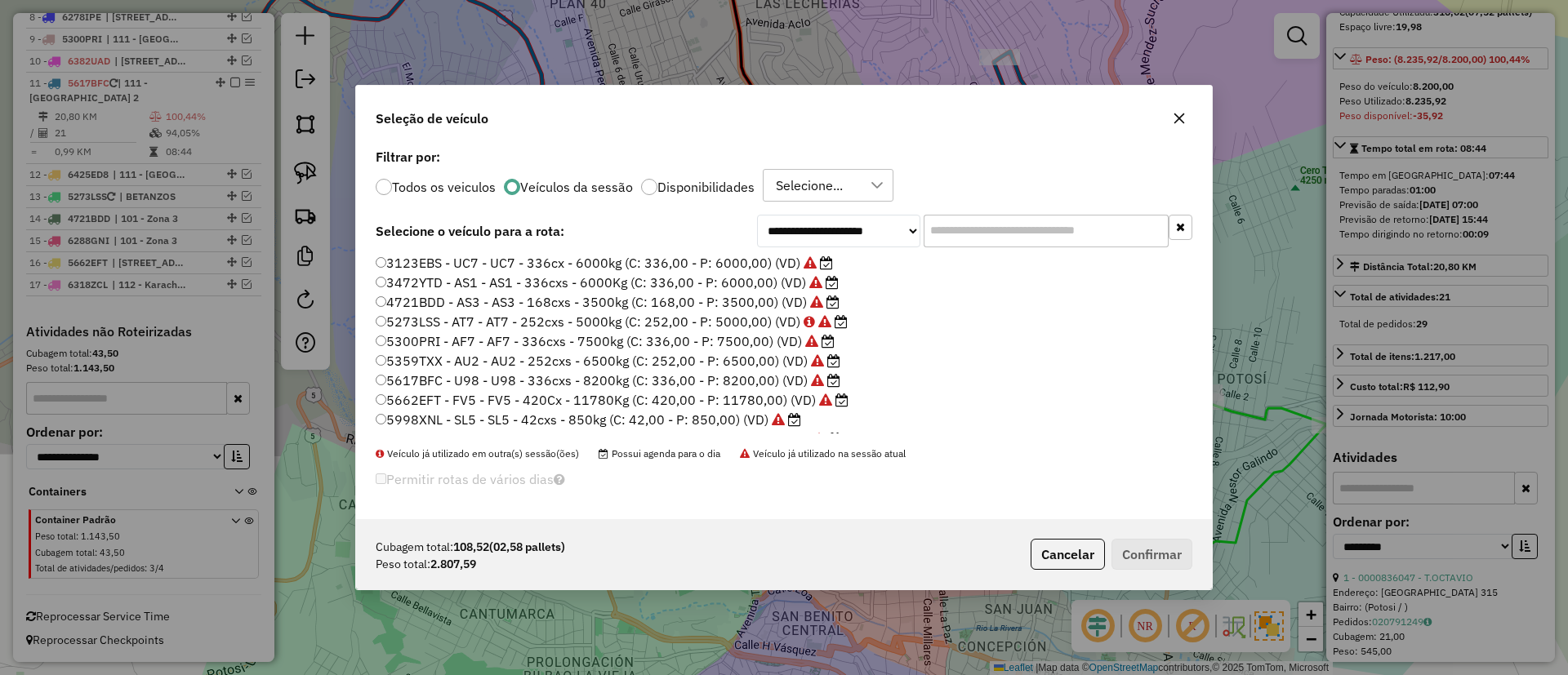
click at [1175, 254] on li "3123EBS - UC7 - UC7 - 336cx - 6000kg (C: 336,00 - P: 6000,00) (VD)" at bounding box center [784, 263] width 816 height 19
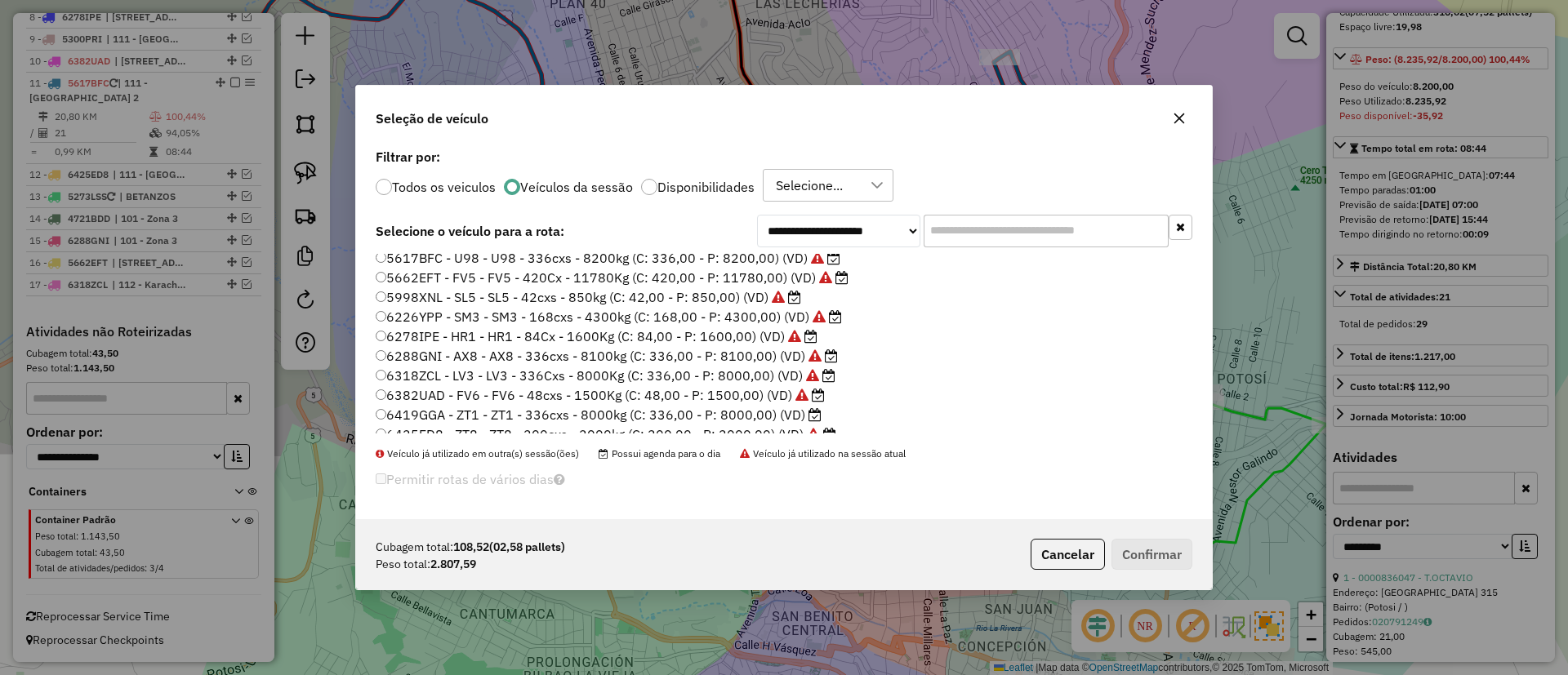
scroll to position [134, 0]
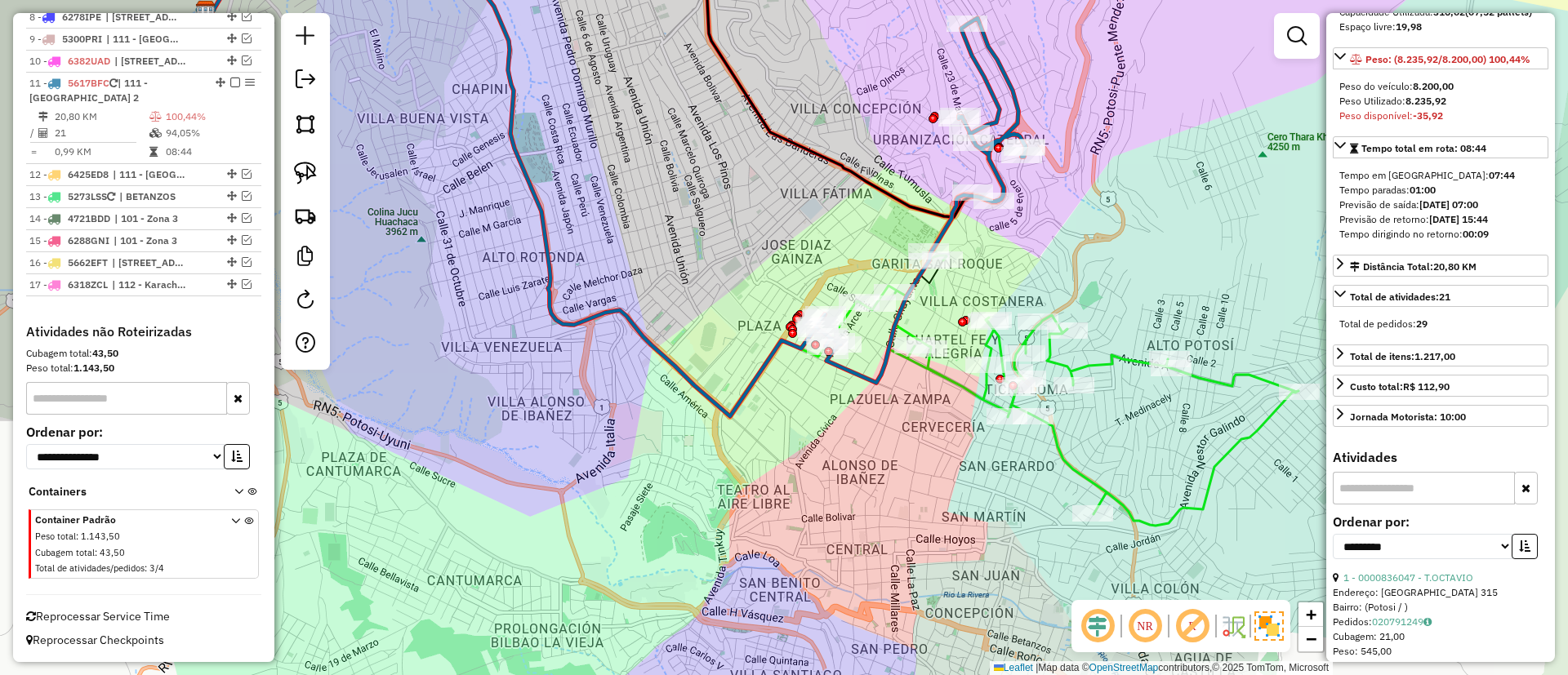
drag, startPoint x: 1061, startPoint y: 463, endPoint x: 1028, endPoint y: 429, distance: 47.4
click at [1028, 429] on div "Rota 5 - Placa 5617BFC 0000065122 - T. [PERSON_NAME] de atendimento Grade de at…" at bounding box center [784, 338] width 1568 height 675
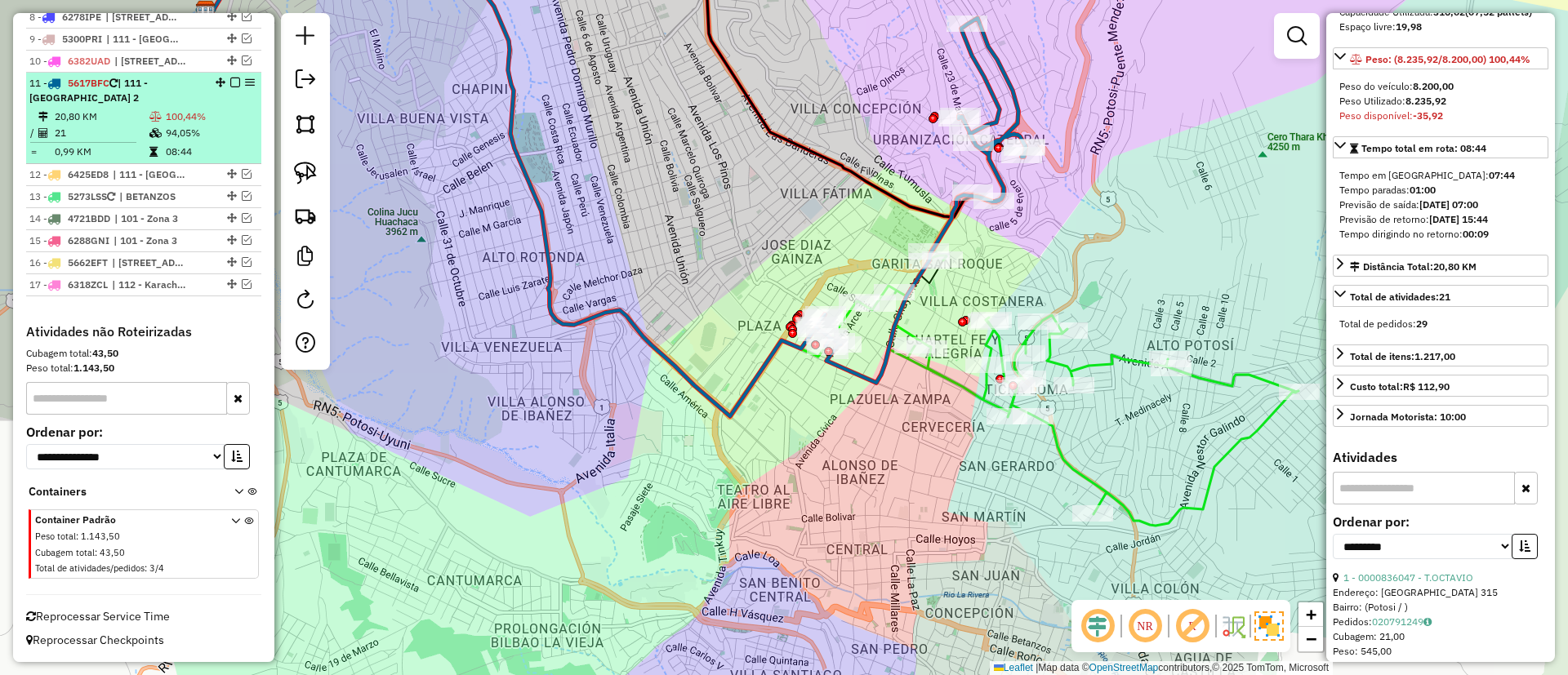
click at [231, 121] on td "100,44%" at bounding box center [210, 117] width 90 height 17
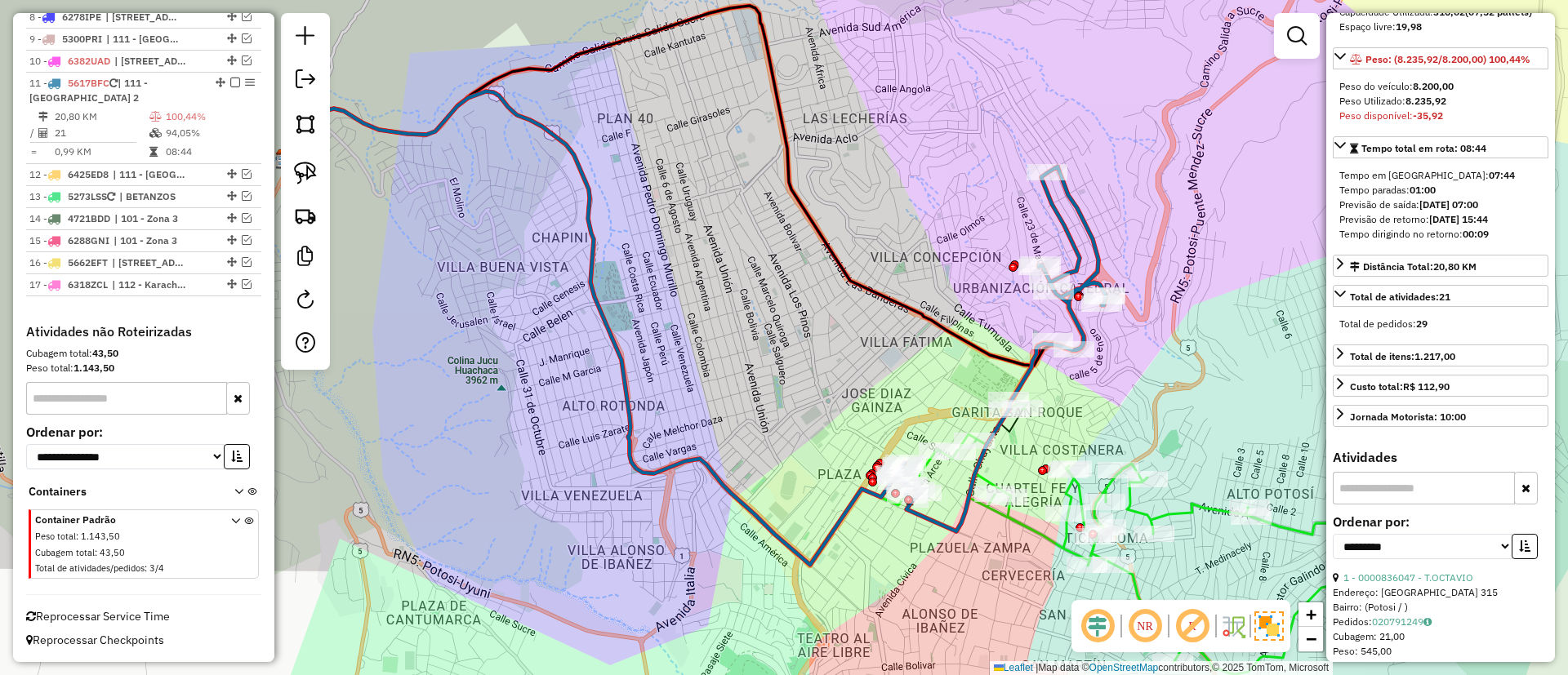
drag, startPoint x: 813, startPoint y: 325, endPoint x: 728, endPoint y: 273, distance: 99.6
click at [728, 273] on div "Janela de atendimento Grade de atendimento Capacidade Transportadoras Veículos …" at bounding box center [784, 338] width 1568 height 675
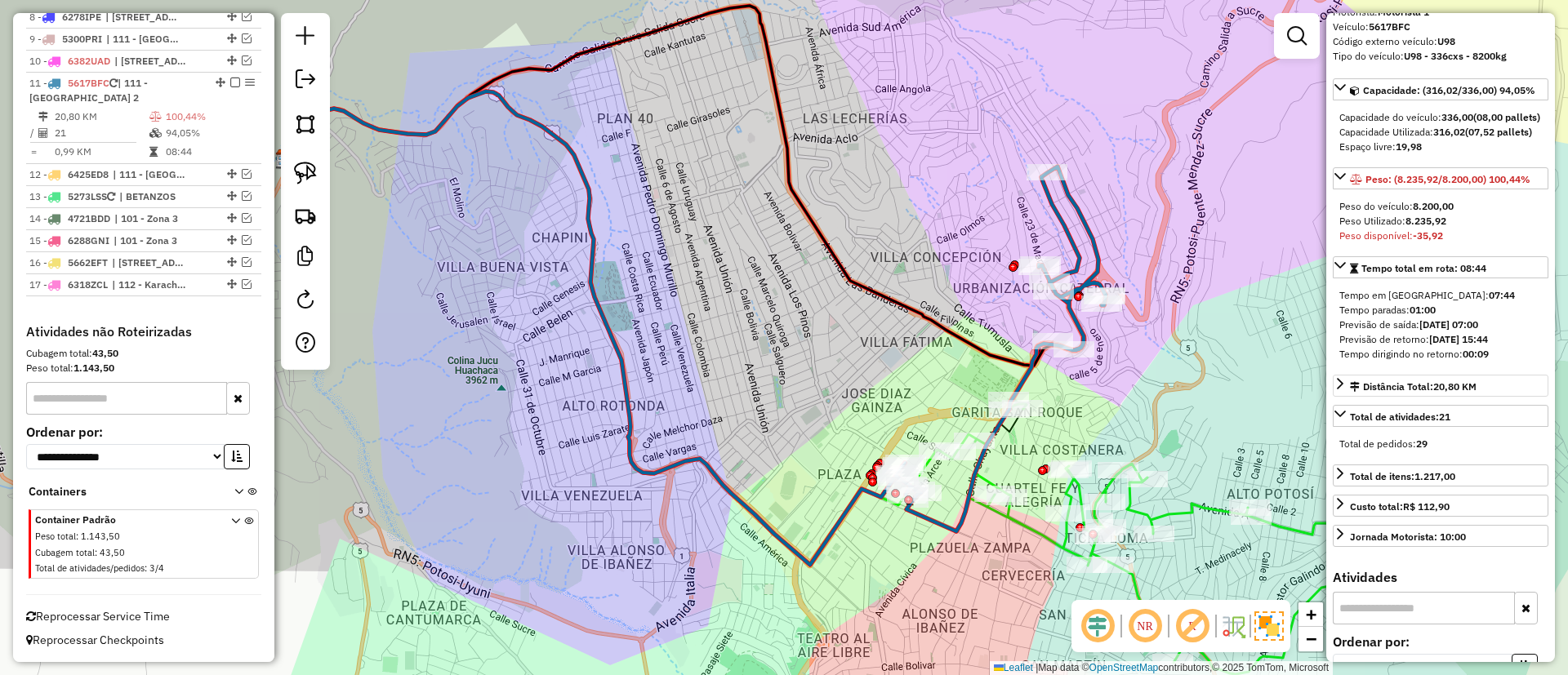
scroll to position [0, 0]
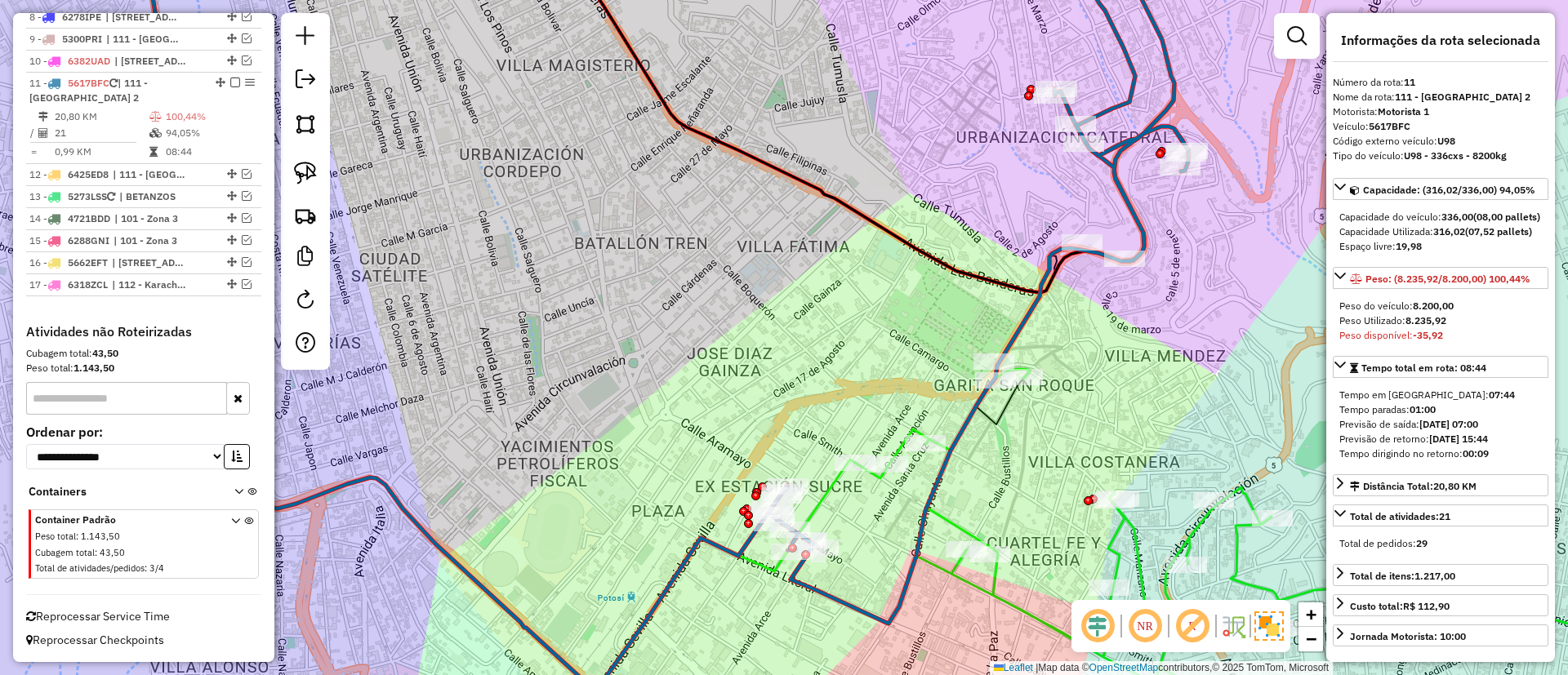
click at [956, 517] on icon at bounding box center [1289, 553] width 870 height 378
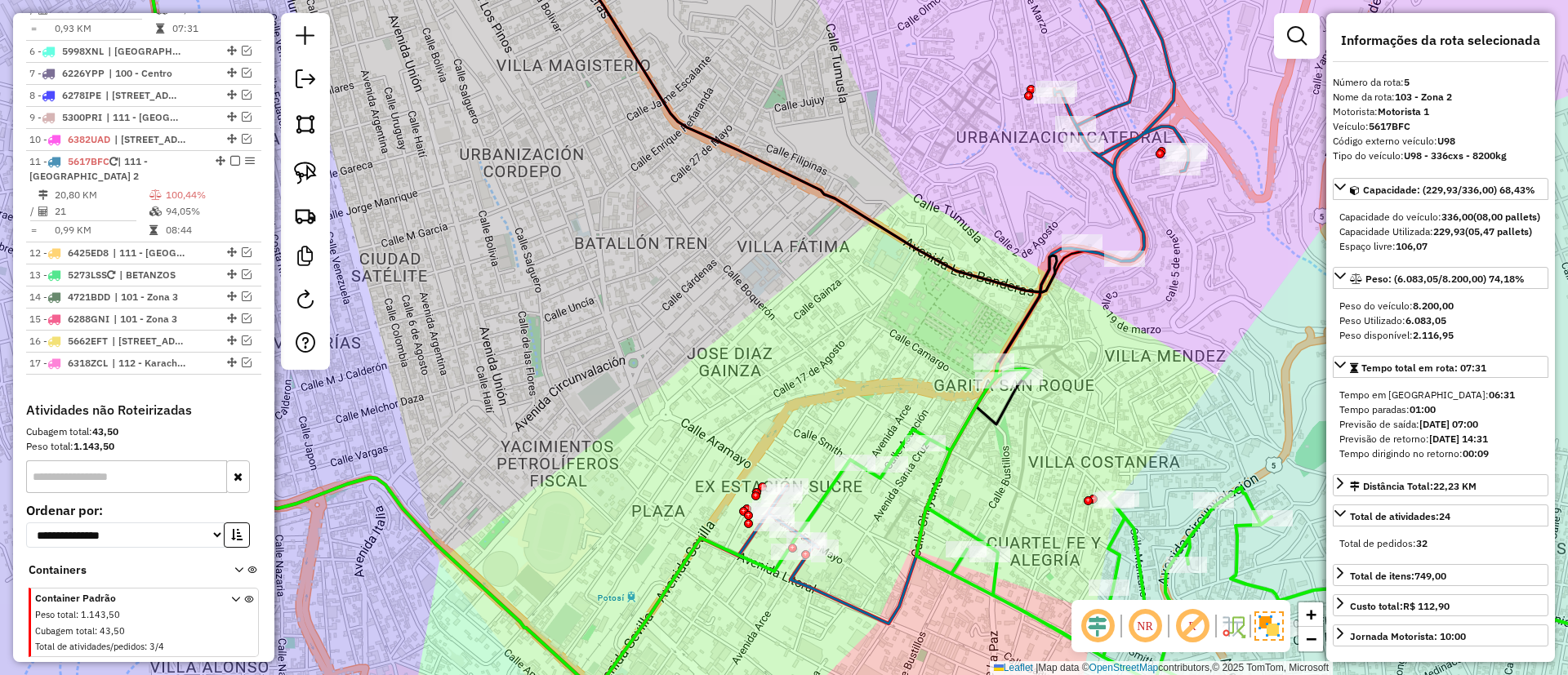
scroll to position [732, 0]
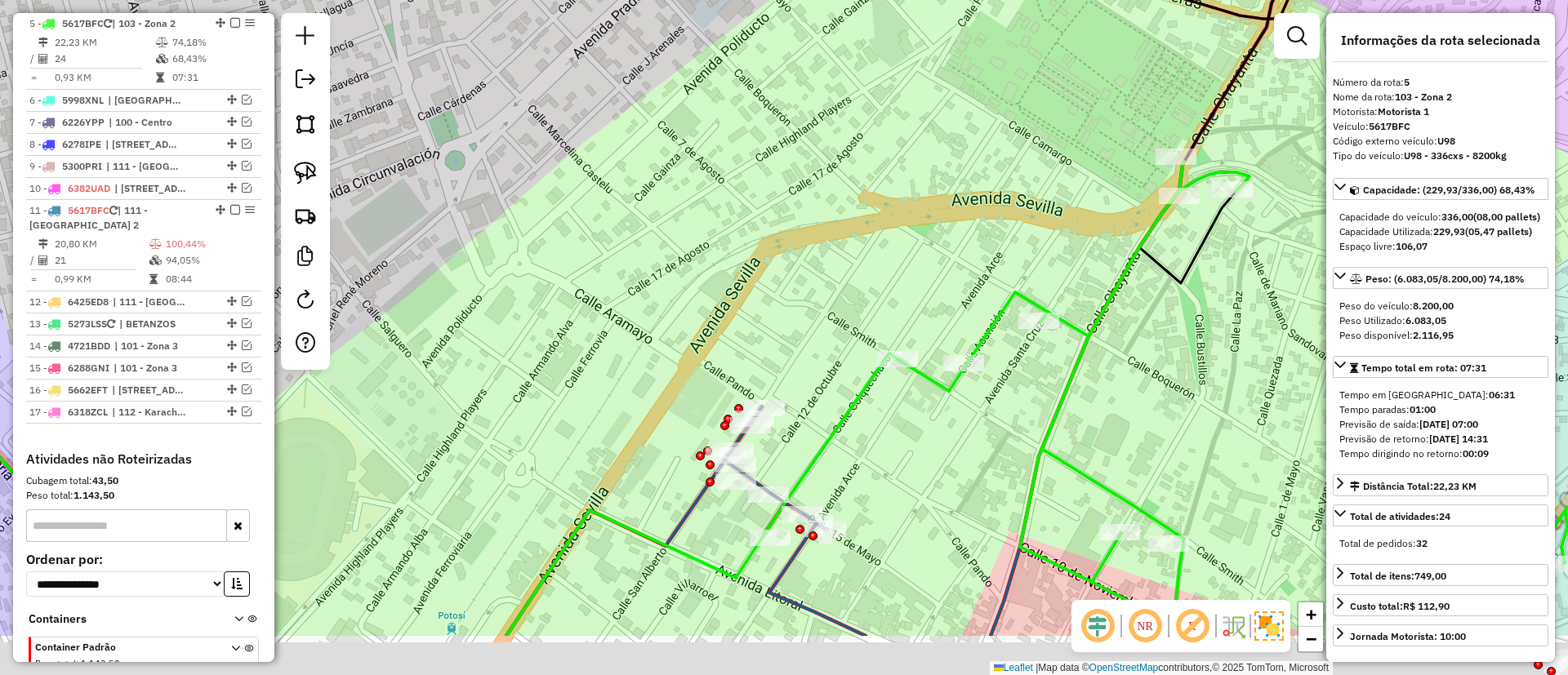
drag, startPoint x: 854, startPoint y: 393, endPoint x: 845, endPoint y: 338, distance: 55.7
click at [846, 343] on div "Janela de atendimento Grade de atendimento Capacidade Transportadoras Veículos …" at bounding box center [784, 338] width 1568 height 675
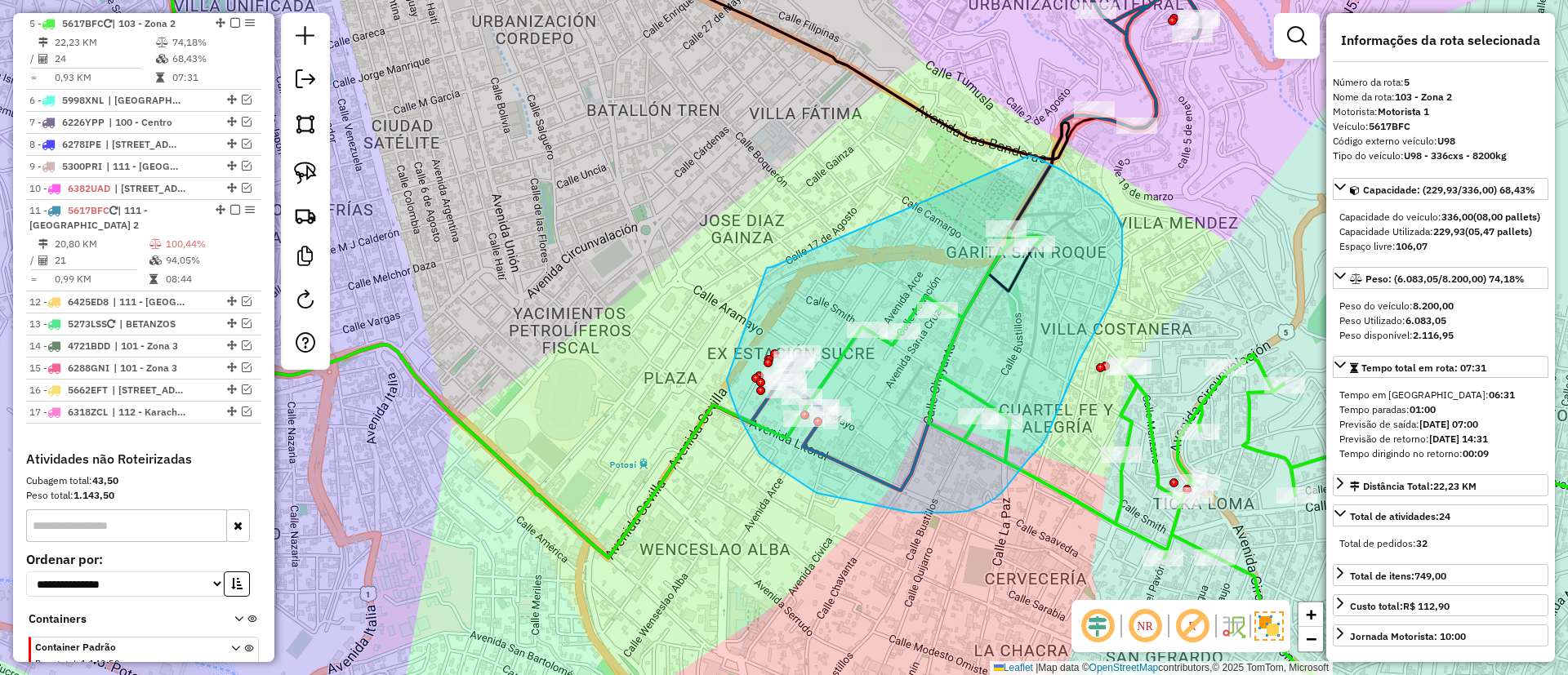
drag, startPoint x: 767, startPoint y: 268, endPoint x: 1023, endPoint y: 156, distance: 279.4
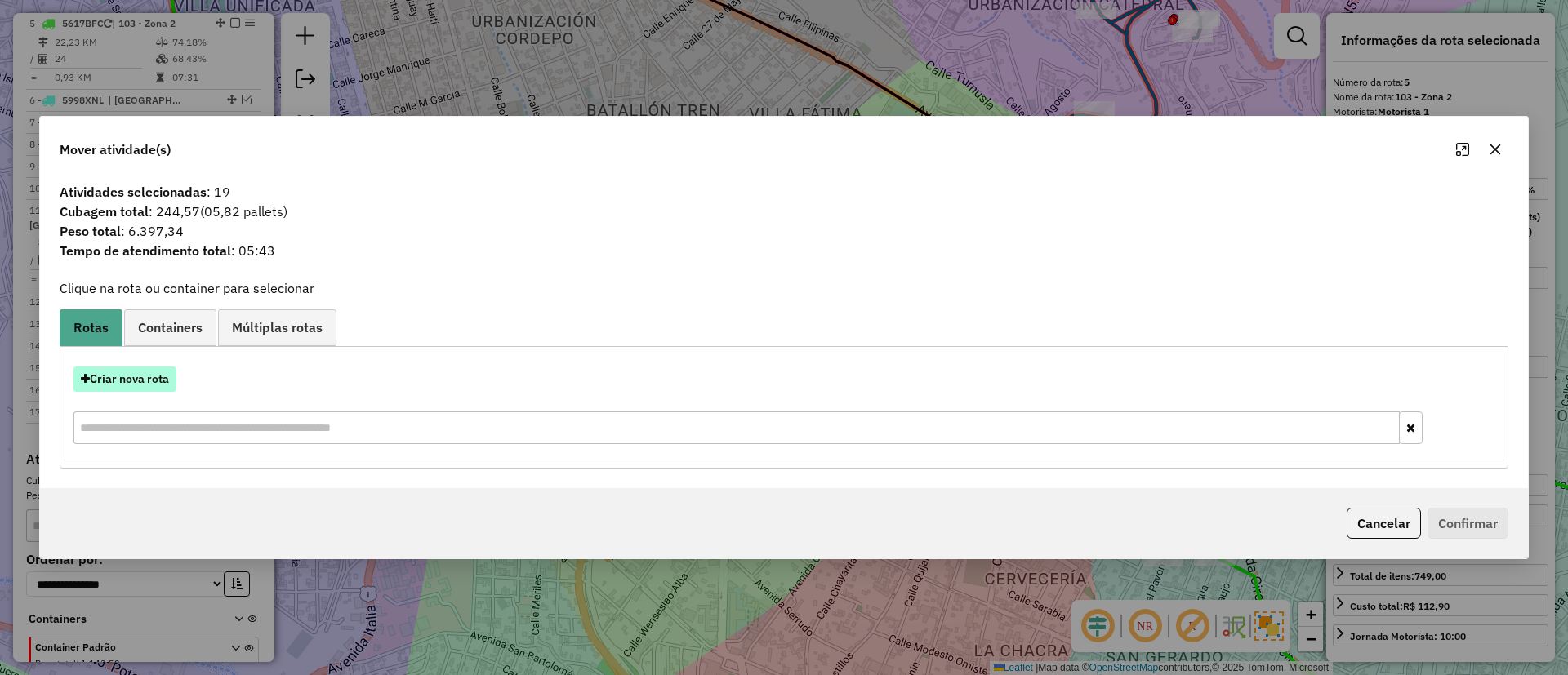
click at [114, 382] on button "Criar nova rota" at bounding box center [124, 379] width 103 height 25
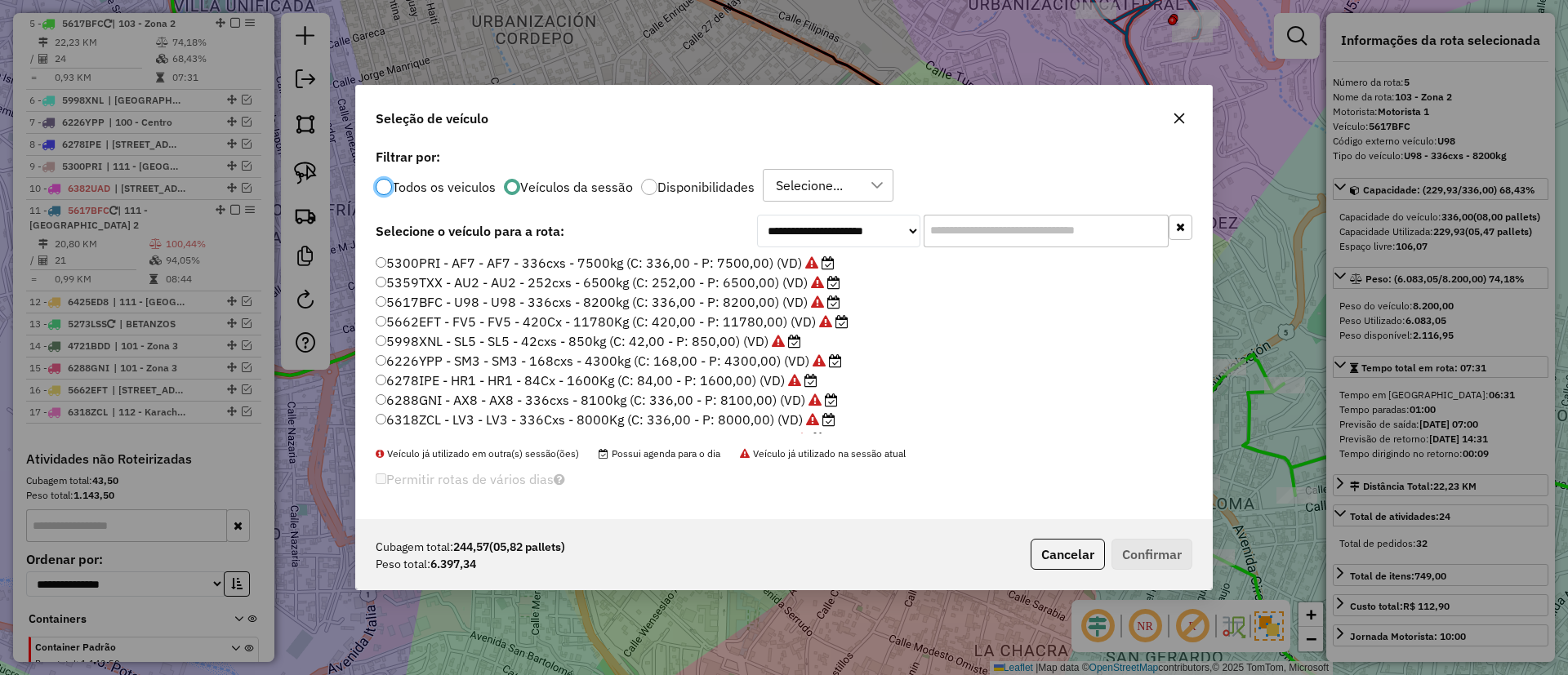
scroll to position [134, 0]
click at [758, 408] on label "6419GGA - ZT1 - ZT1 - 336cxs - 8000kg (C: 336,00 - P: 8000,00) (VD)" at bounding box center [599, 403] width 446 height 19
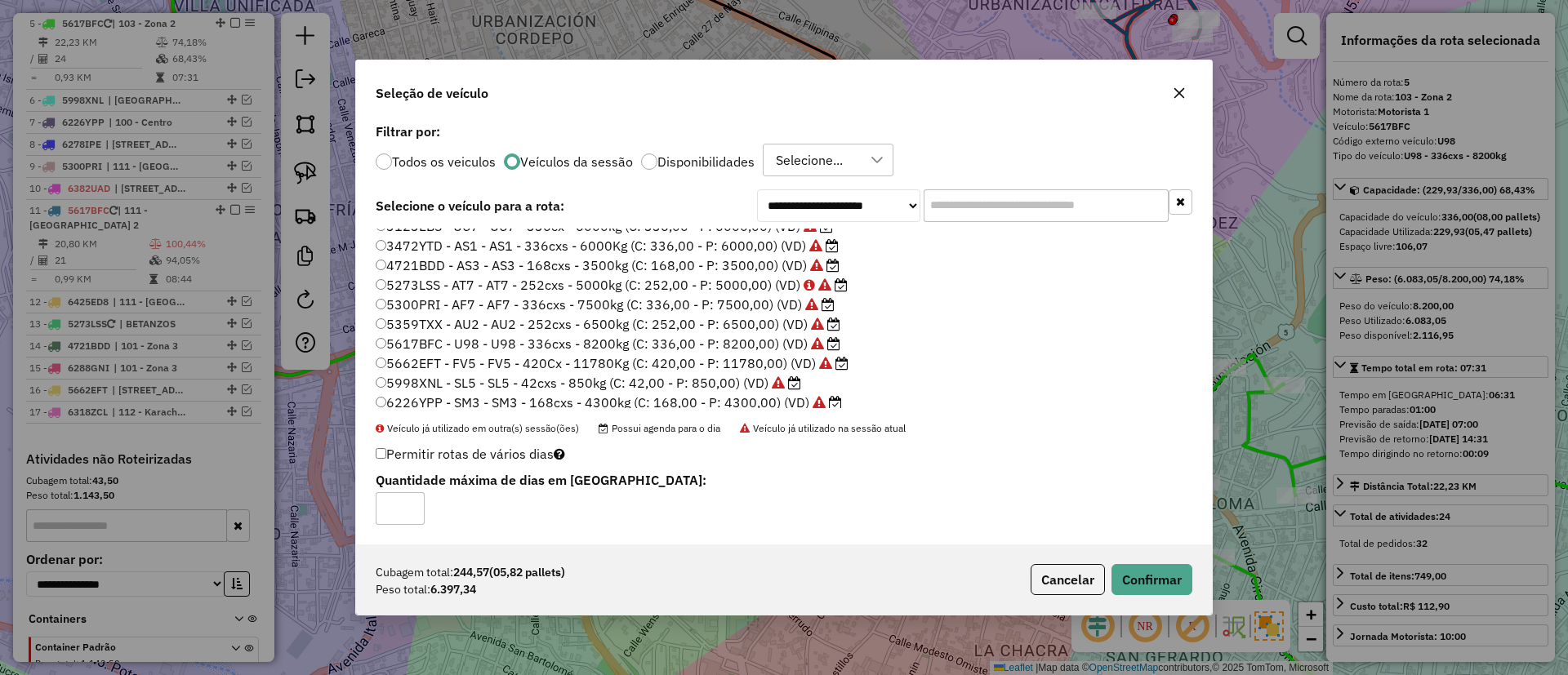
scroll to position [0, 0]
click at [1148, 566] on button "Confirmar" at bounding box center [1151, 579] width 81 height 31
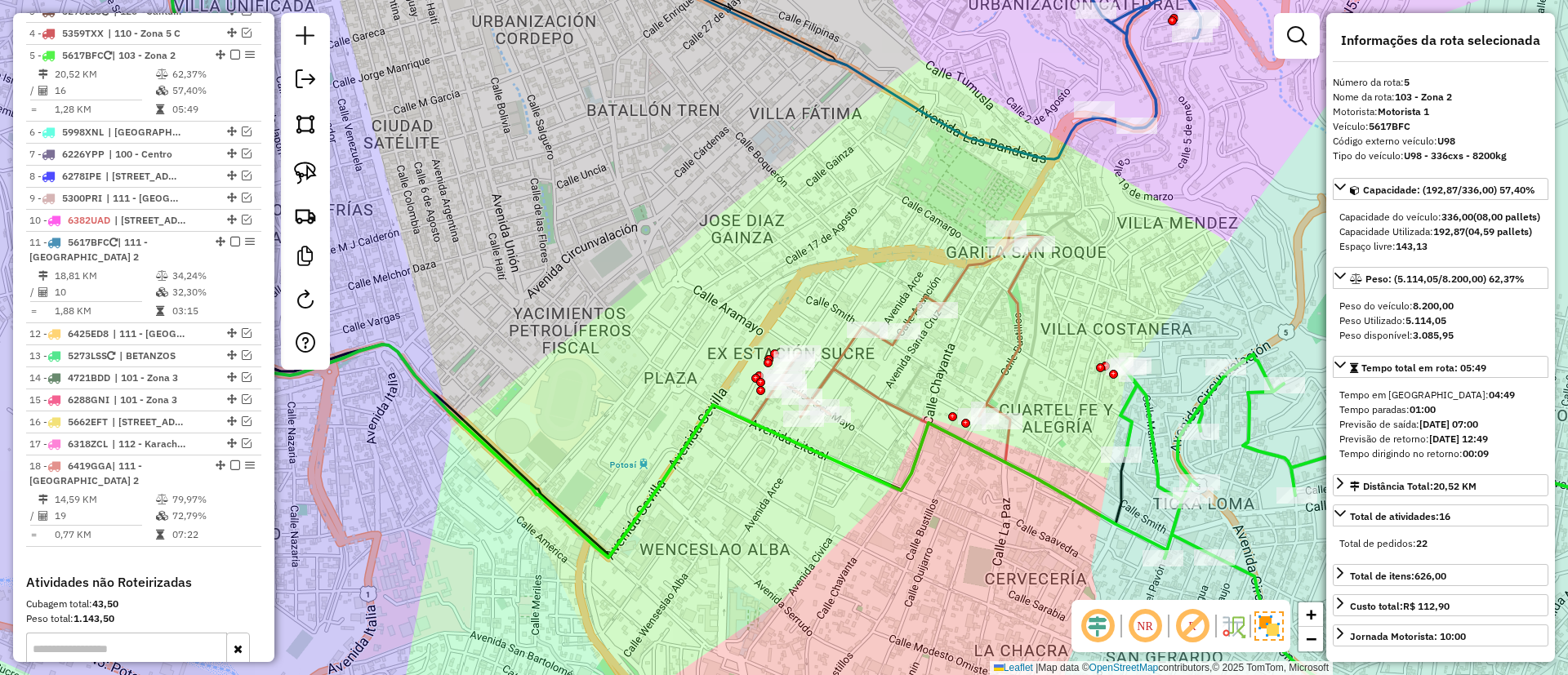
scroll to position [732, 0]
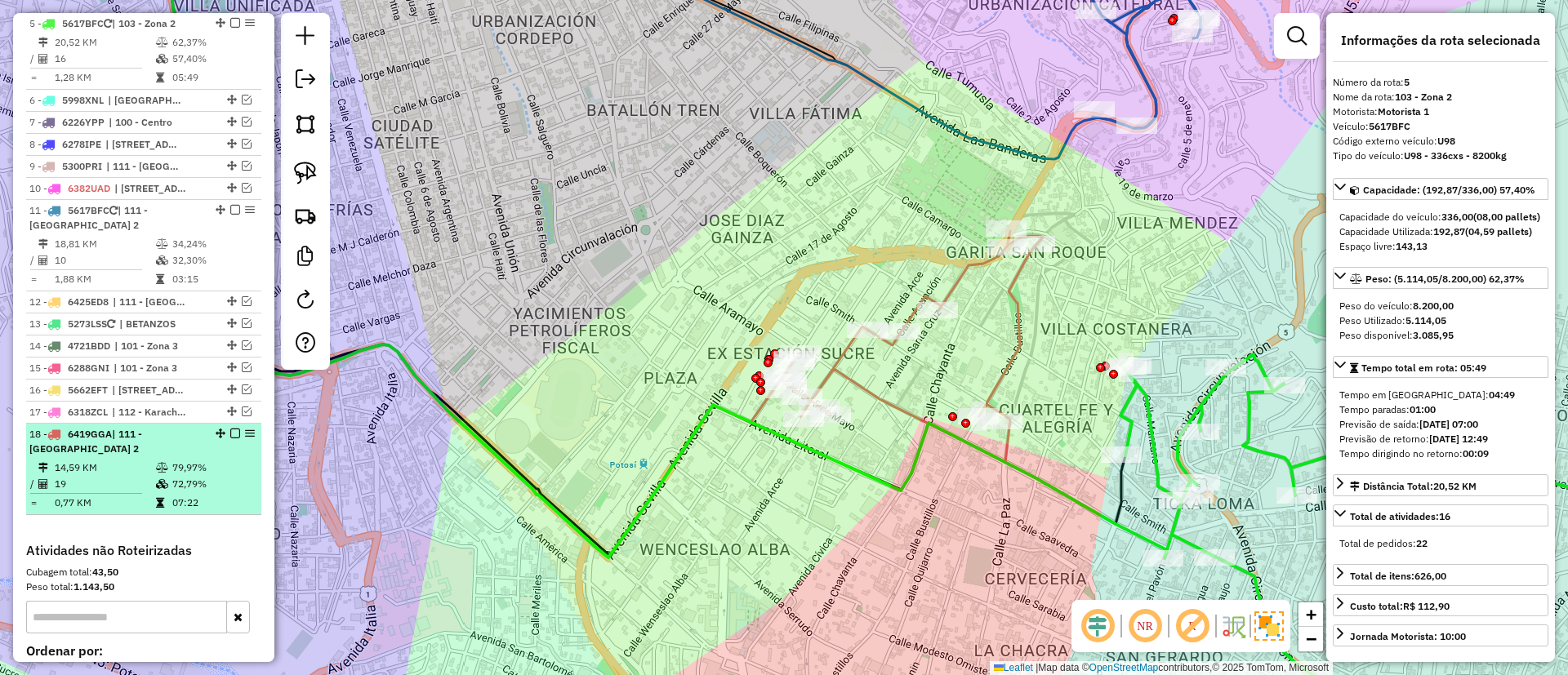
click at [234, 452] on div "18 - 6419GGA | 111 - [GEOGRAPHIC_DATA] 2" at bounding box center [144, 441] width 229 height 29
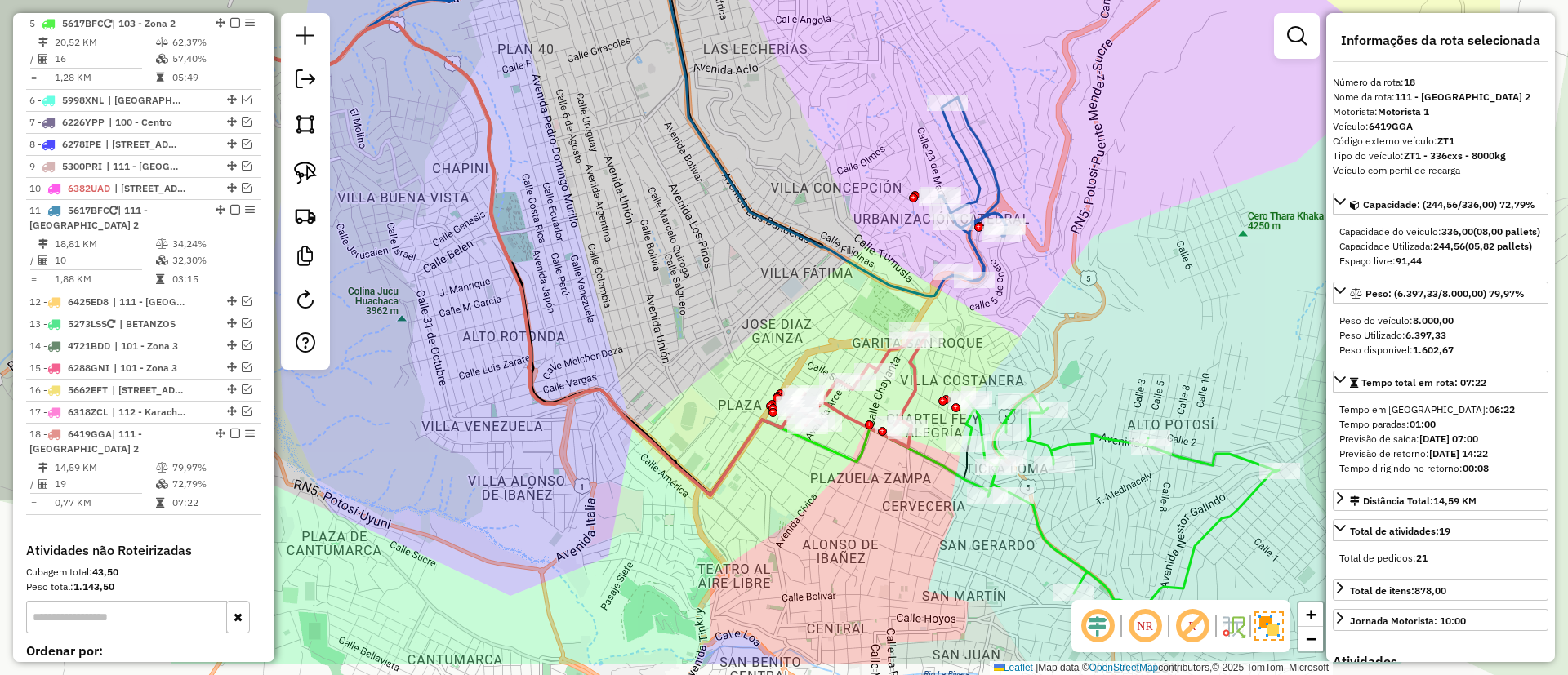
drag, startPoint x: 1014, startPoint y: 353, endPoint x: 789, endPoint y: 274, distance: 238.5
click at [789, 274] on div "Janela de atendimento Grade de atendimento Capacidade Transportadoras Veículos …" at bounding box center [784, 338] width 1568 height 675
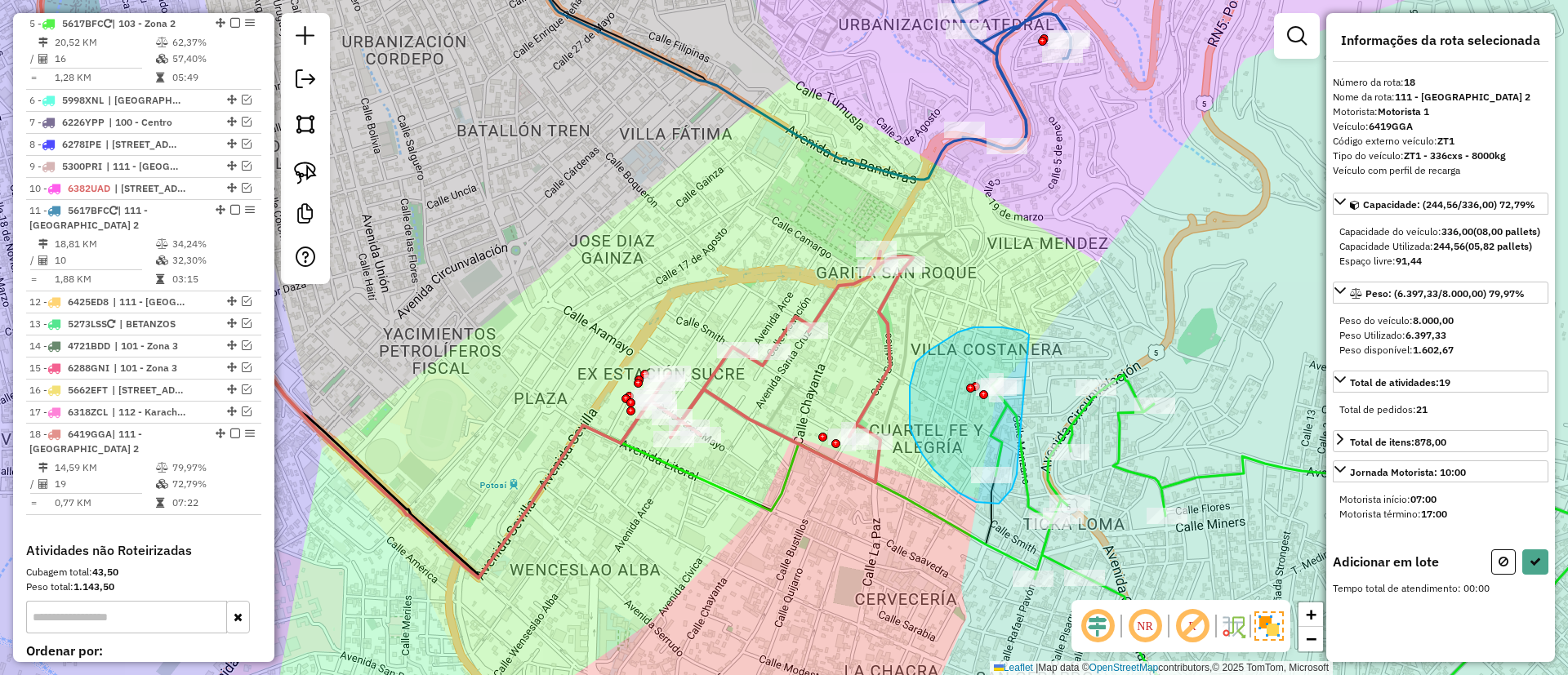
drag, startPoint x: 1002, startPoint y: 327, endPoint x: 1017, endPoint y: 454, distance: 127.9
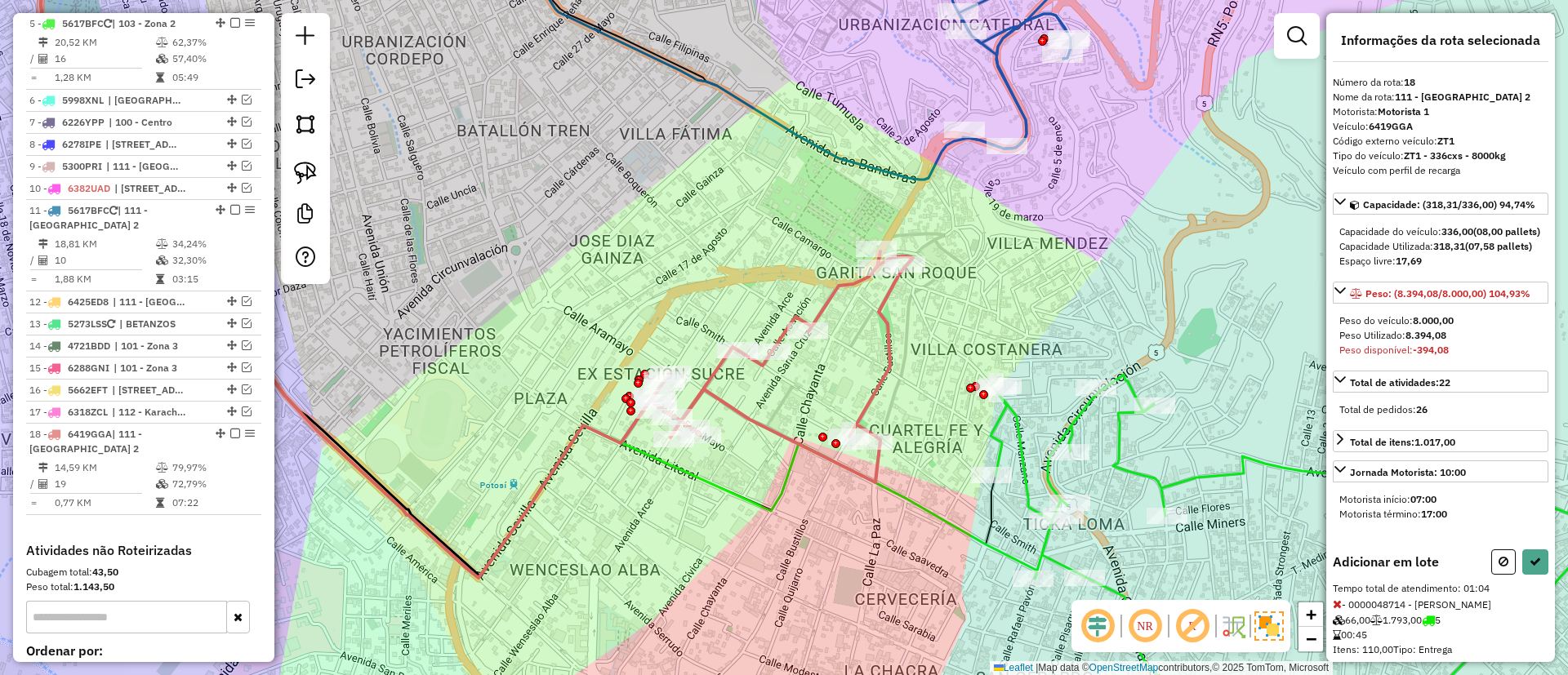
scroll to position [235, 0]
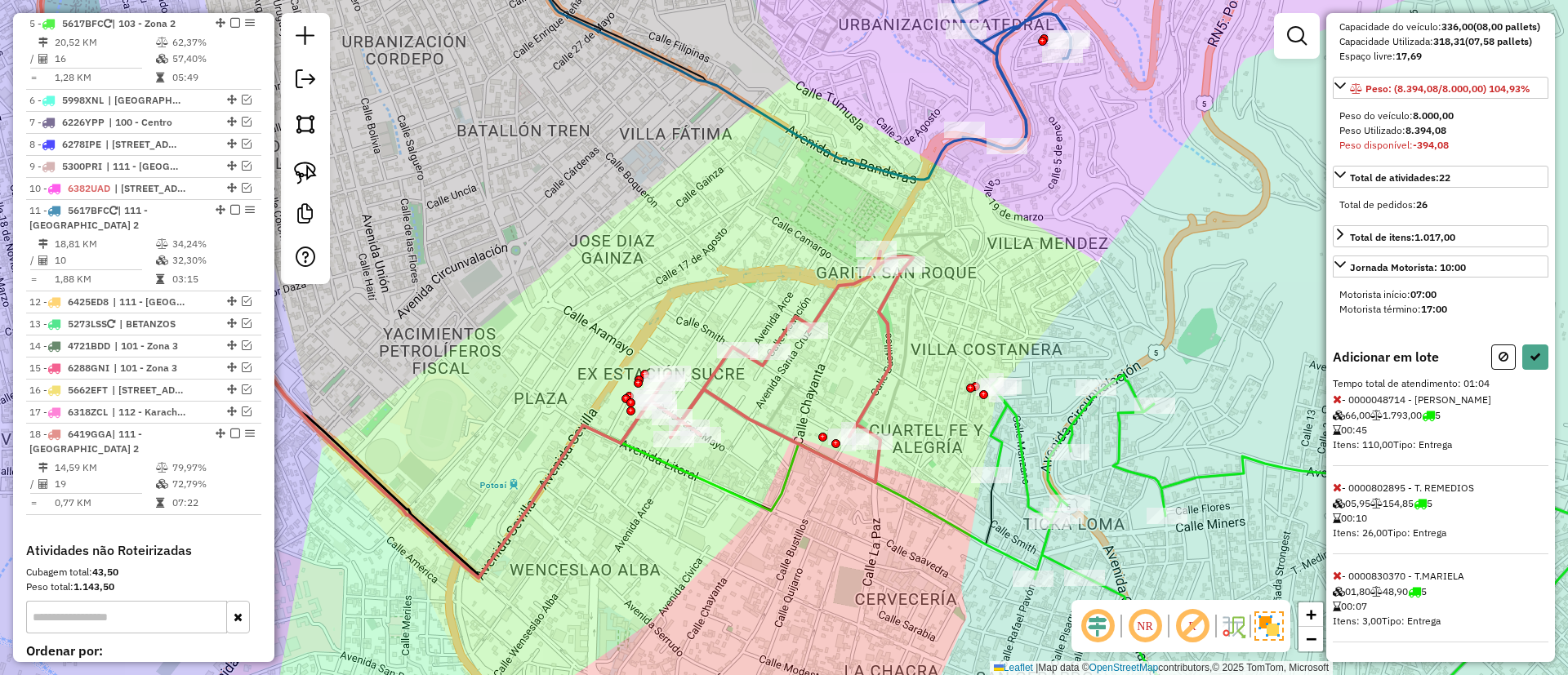
select select "**********"
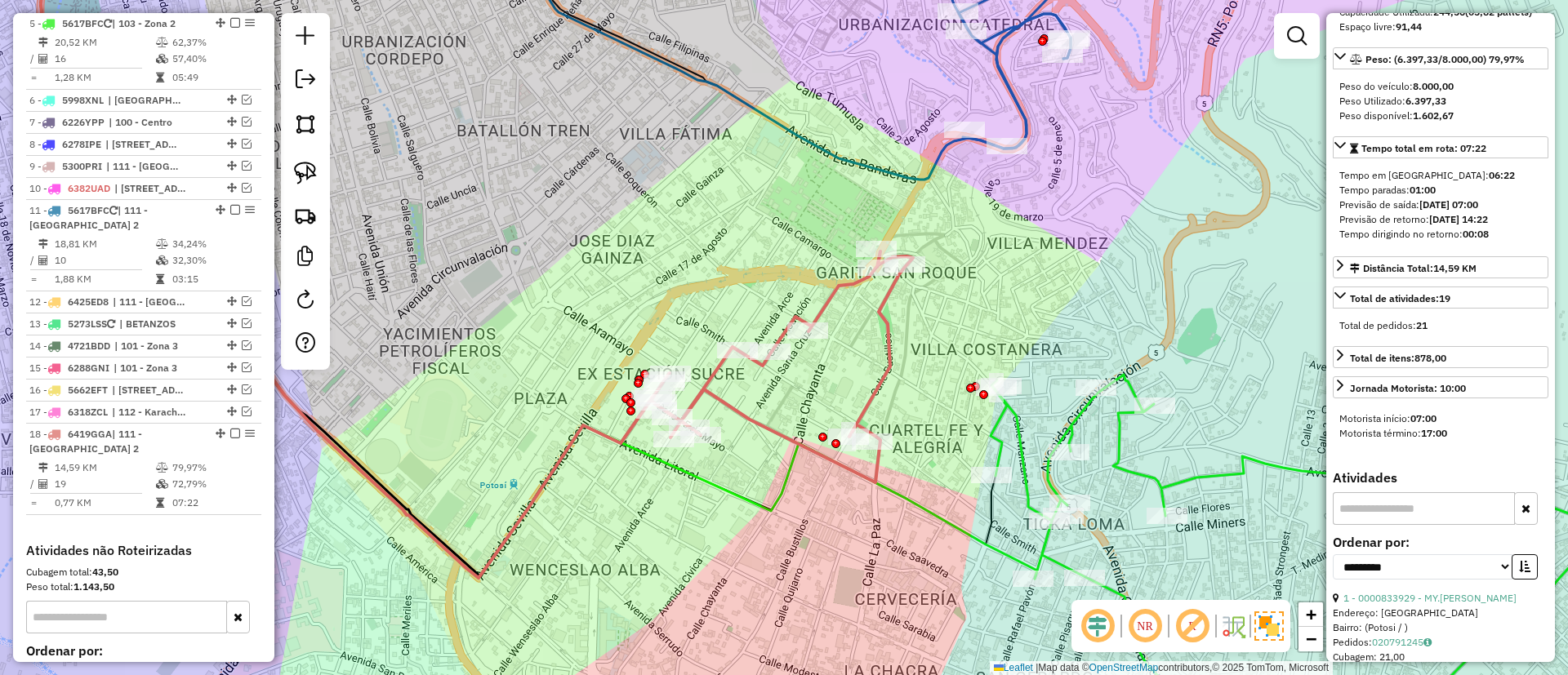
scroll to position [0, 0]
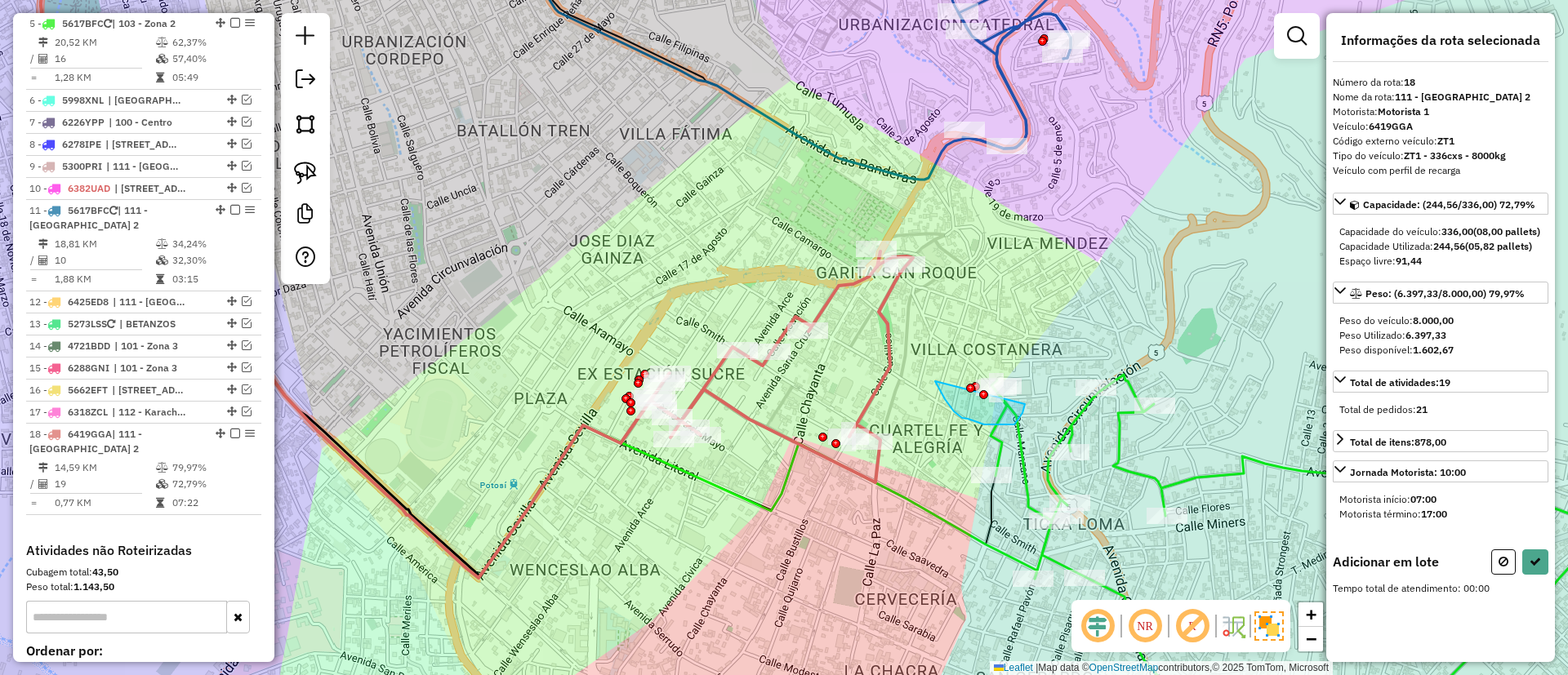
drag, startPoint x: 1014, startPoint y: 424, endPoint x: 1020, endPoint y: 350, distance: 74.2
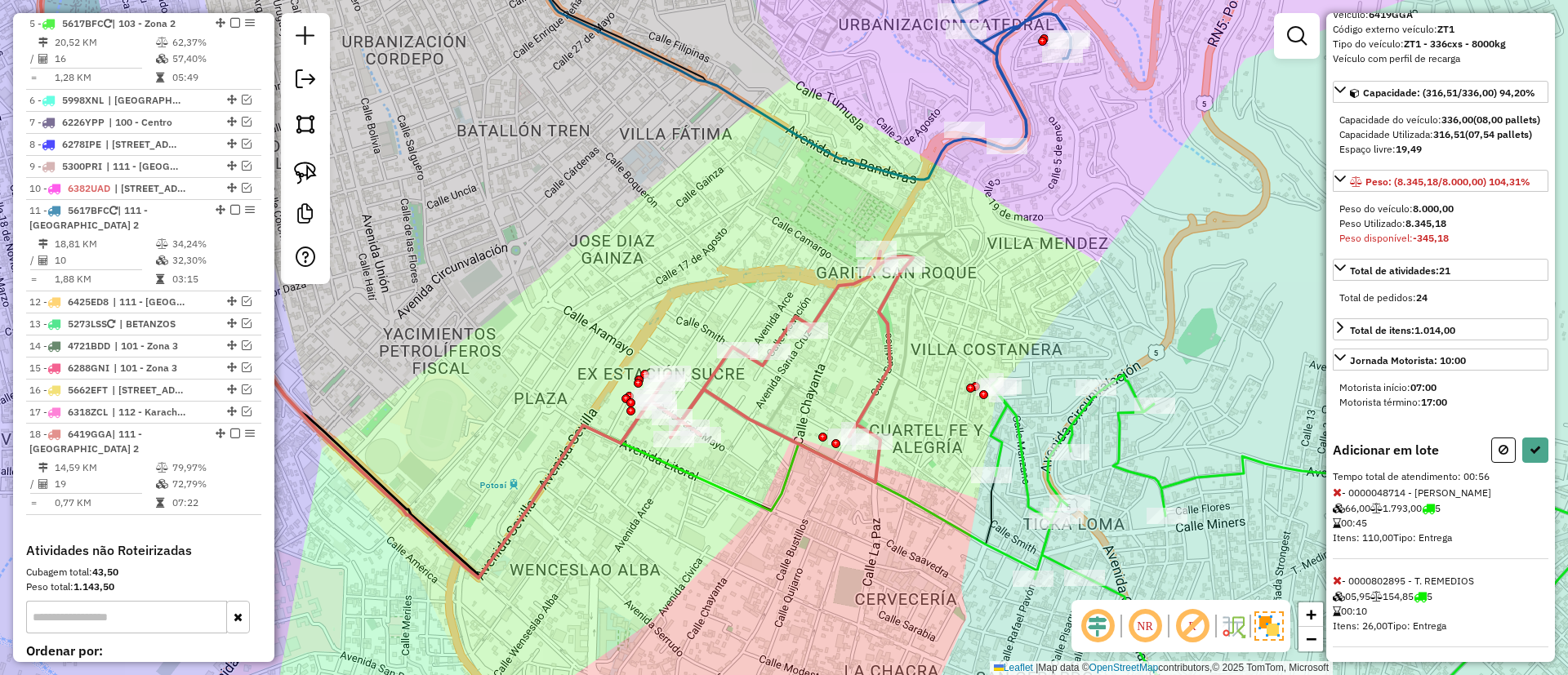
scroll to position [146, 0]
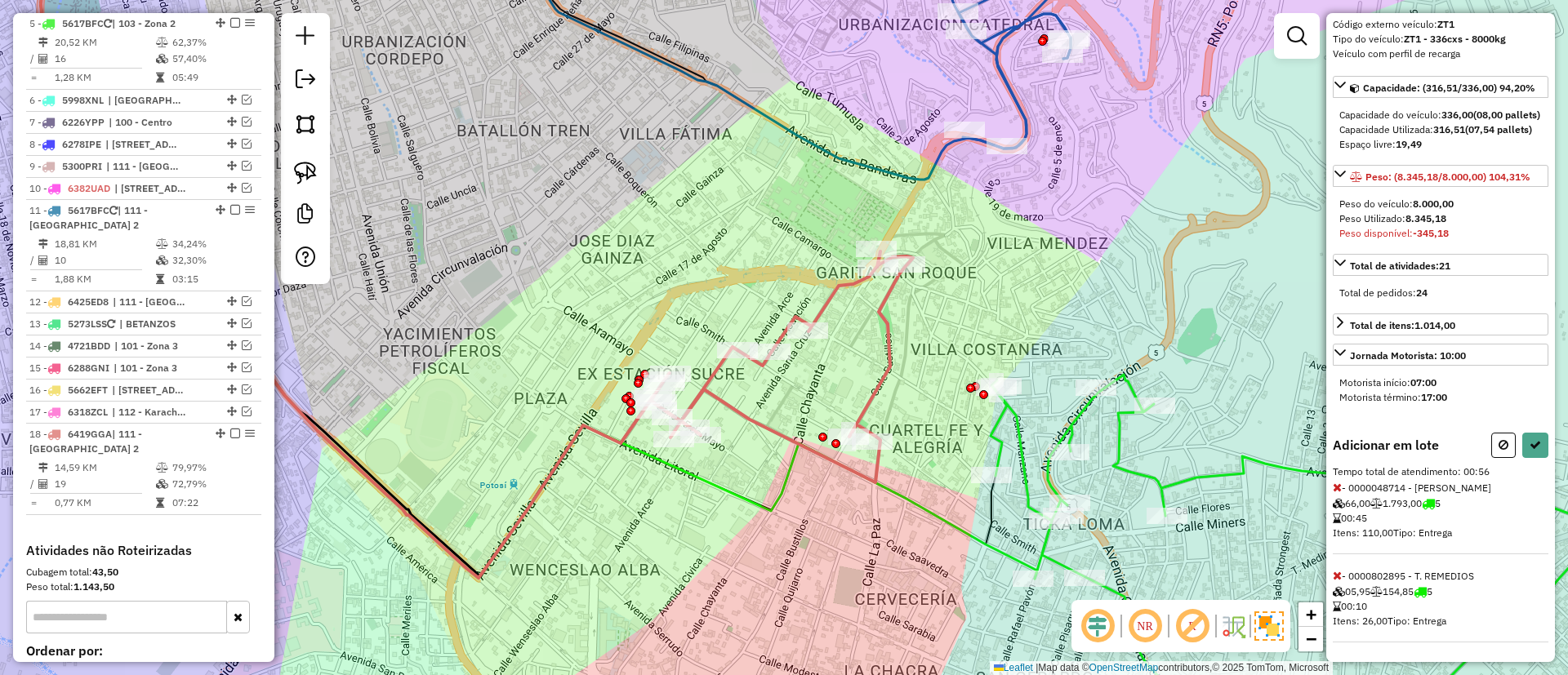
select select "**********"
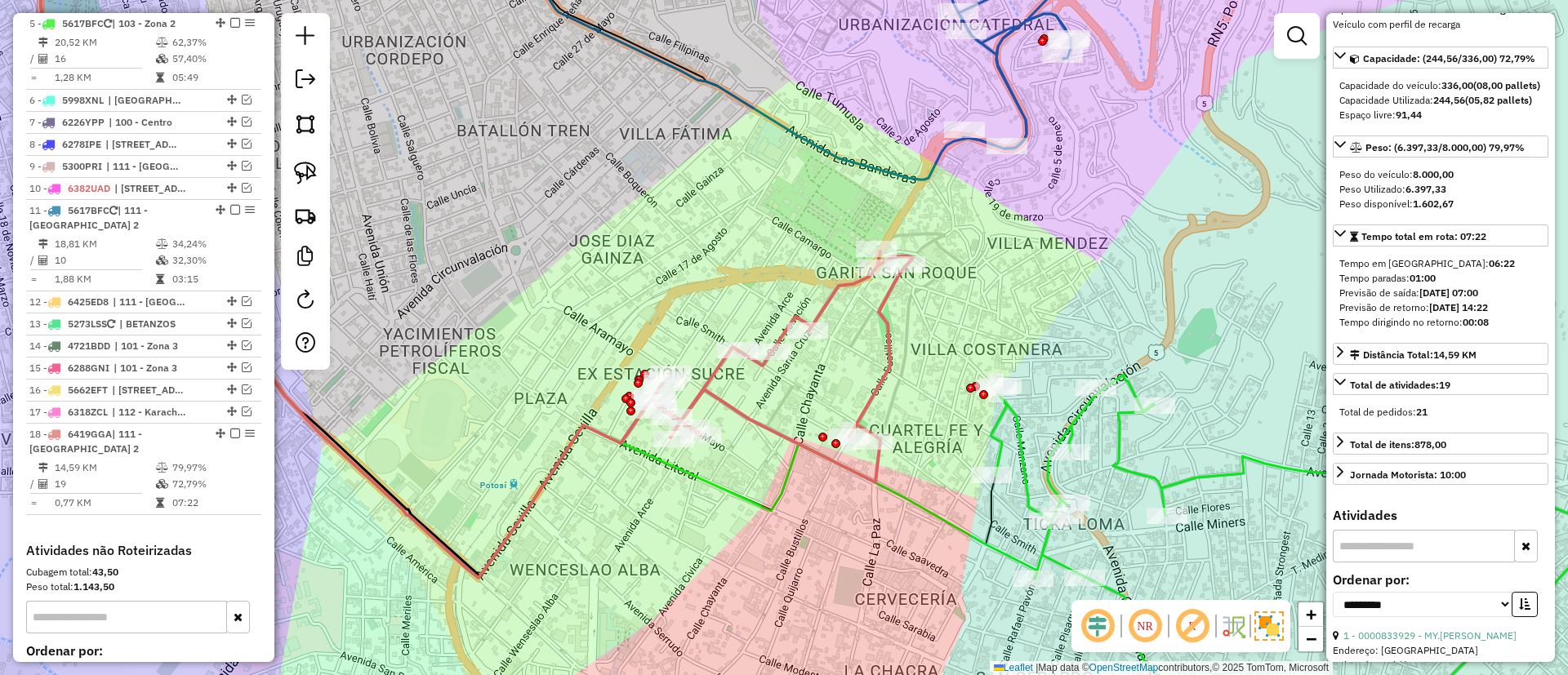
scroll to position [0, 0]
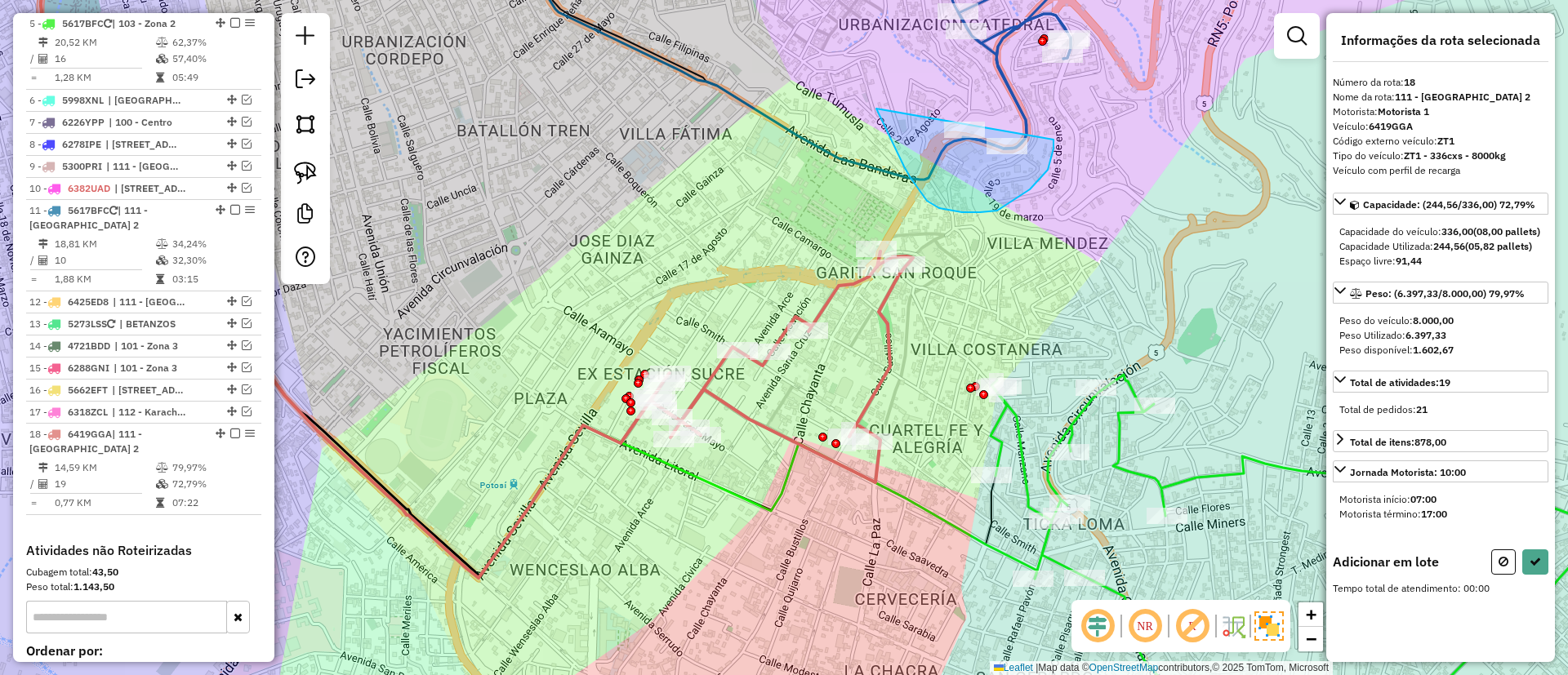
drag, startPoint x: 893, startPoint y: 145, endPoint x: 1049, endPoint y: 120, distance: 158.0
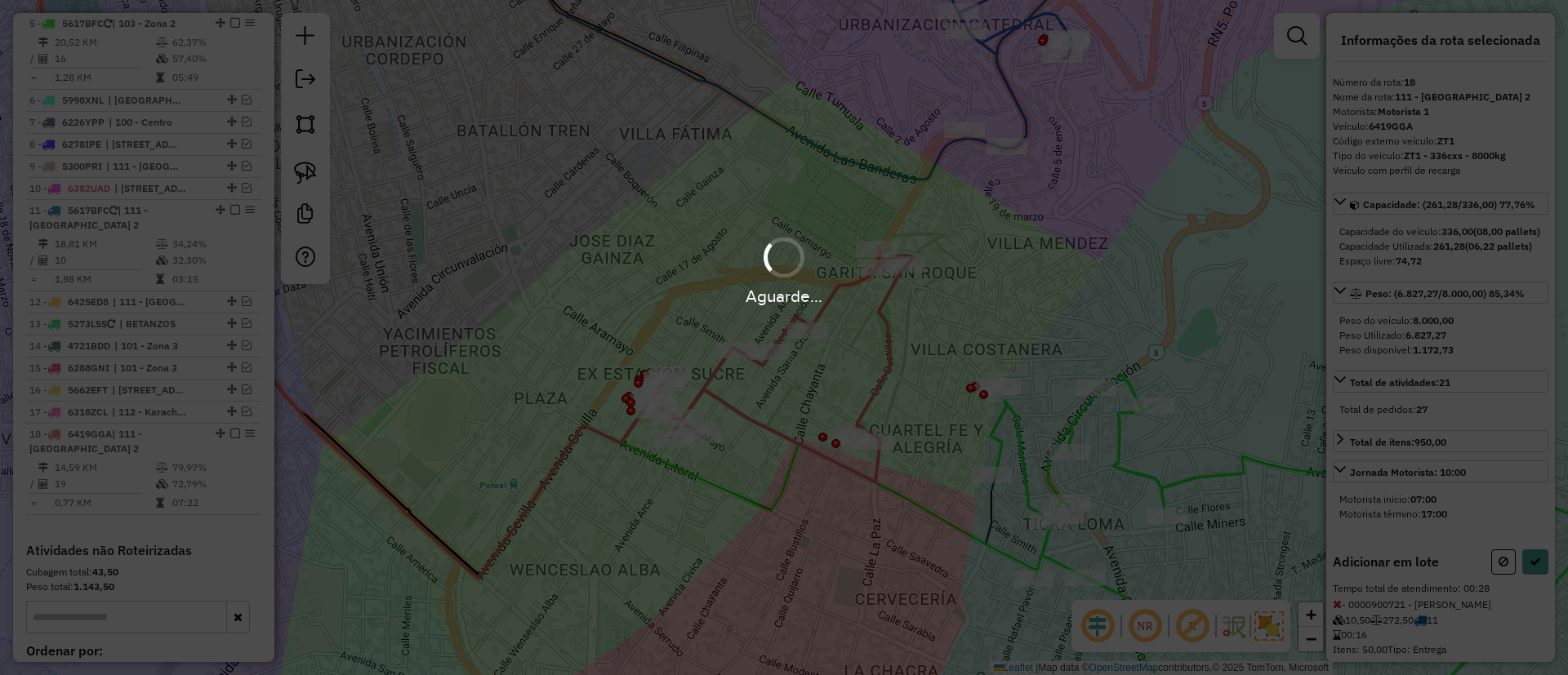
select select "**********"
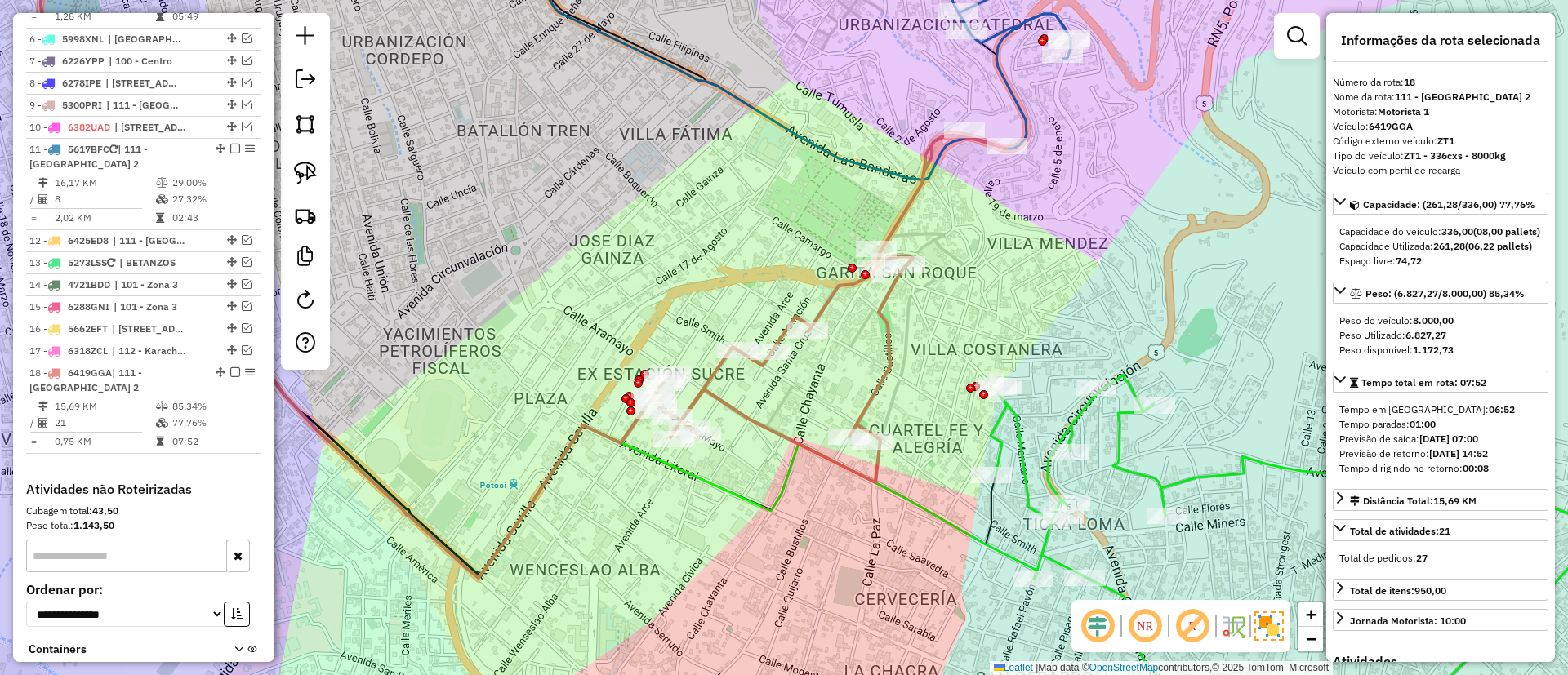
scroll to position [951, 0]
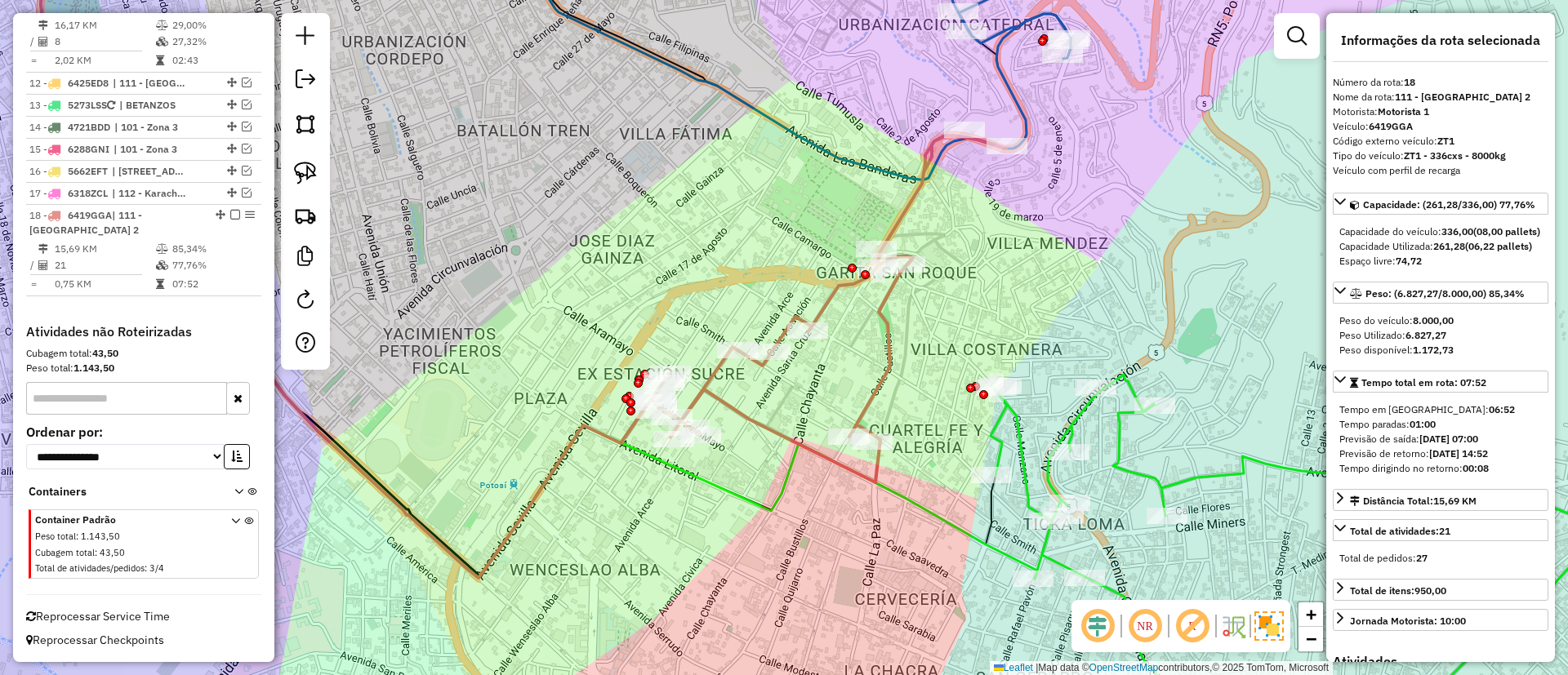
click at [896, 215] on icon at bounding box center [828, 308] width 355 height 347
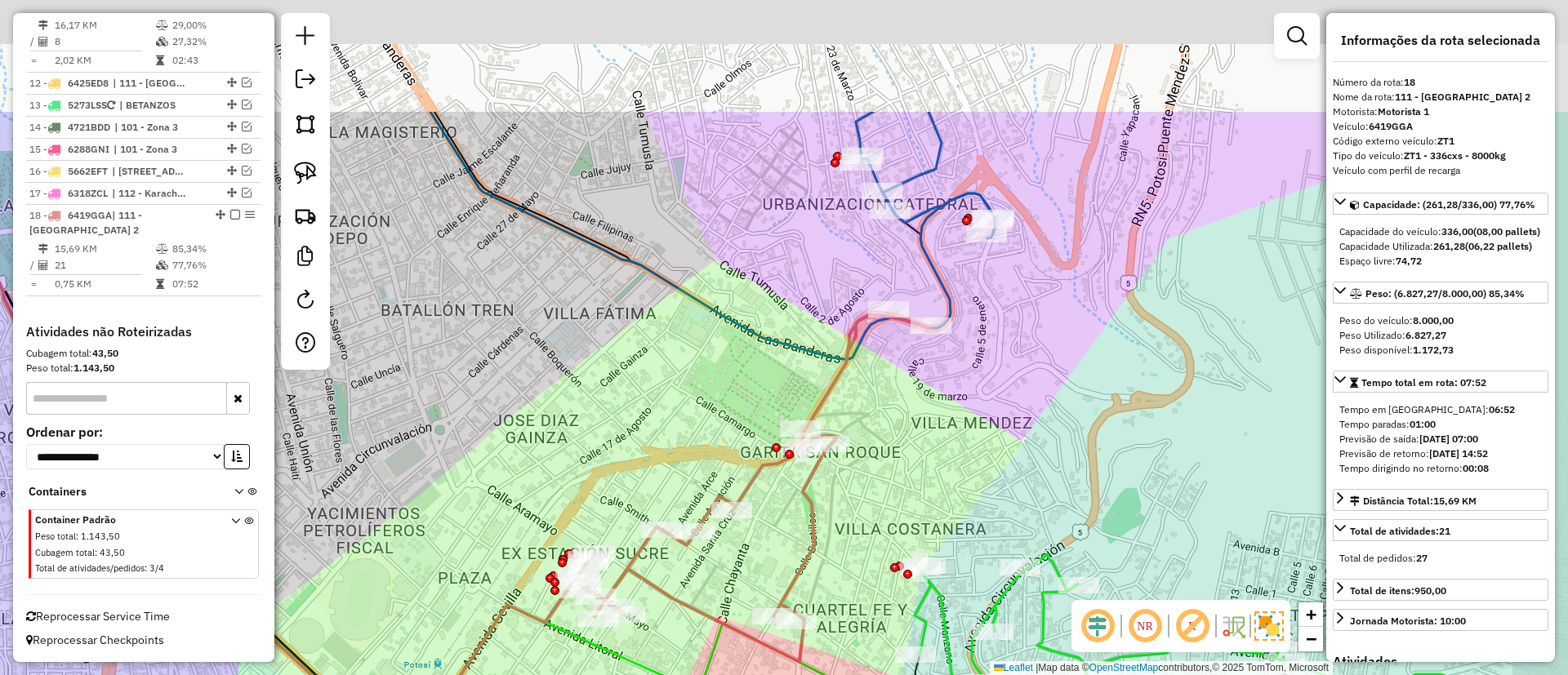
click at [785, 348] on icon at bounding box center [712, 236] width 564 height 247
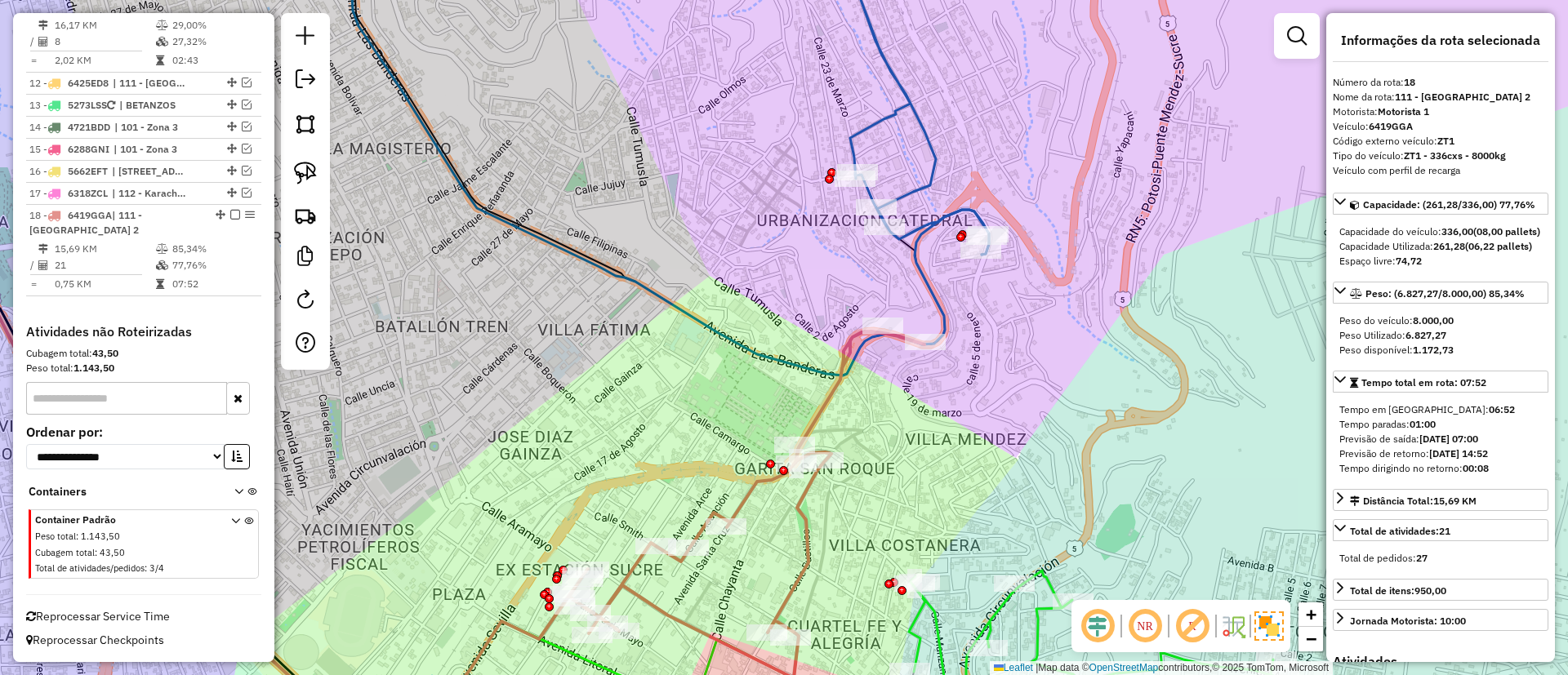
drag, startPoint x: 843, startPoint y: 68, endPoint x: 778, endPoint y: 319, distance: 259.3
click at [778, 319] on div "Janela de atendimento Grade de atendimento Capacidade Transportadoras Veículos …" at bounding box center [784, 338] width 1568 height 675
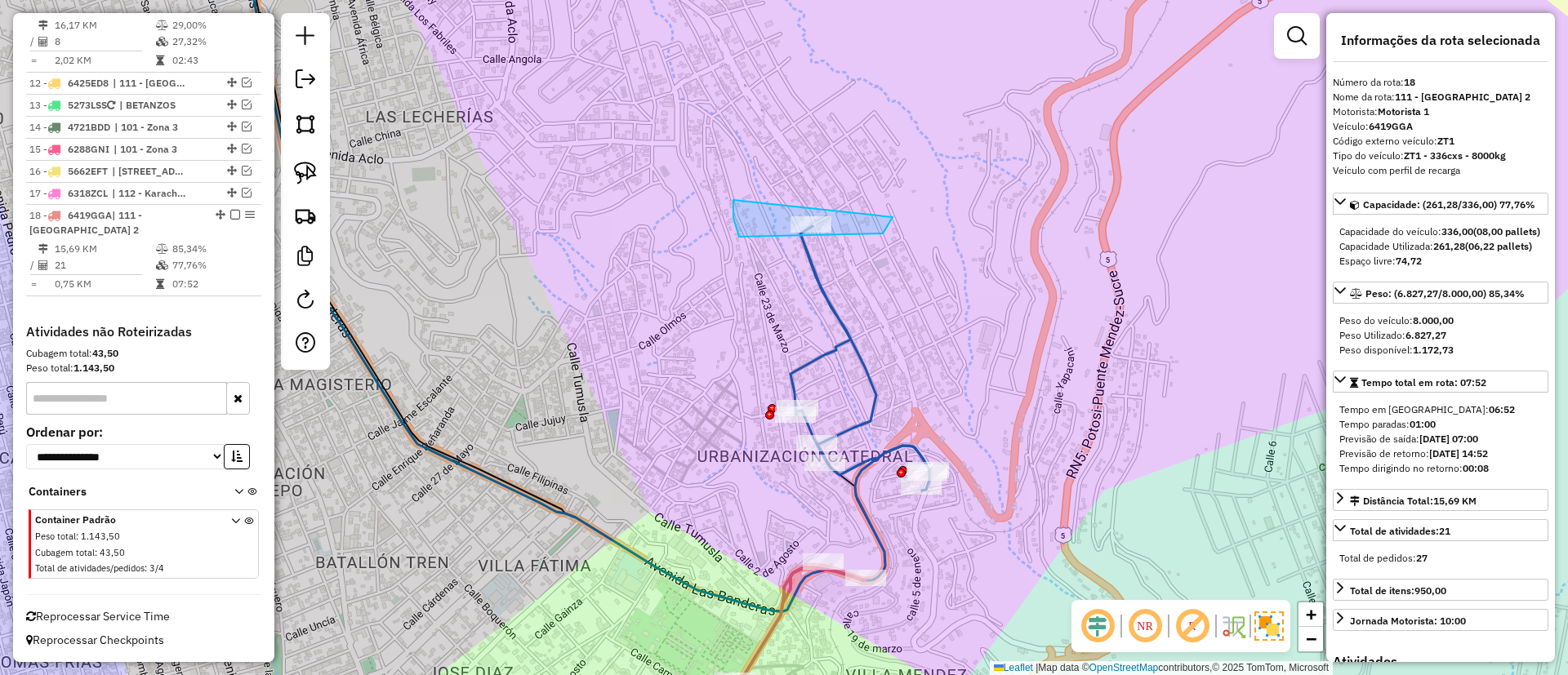
drag, startPoint x: 733, startPoint y: 218, endPoint x: 895, endPoint y: 140, distance: 179.8
drag, startPoint x: 775, startPoint y: 618, endPoint x: 732, endPoint y: 489, distance: 136.0
click at [775, 619] on icon at bounding box center [773, 654] width 184 height 175
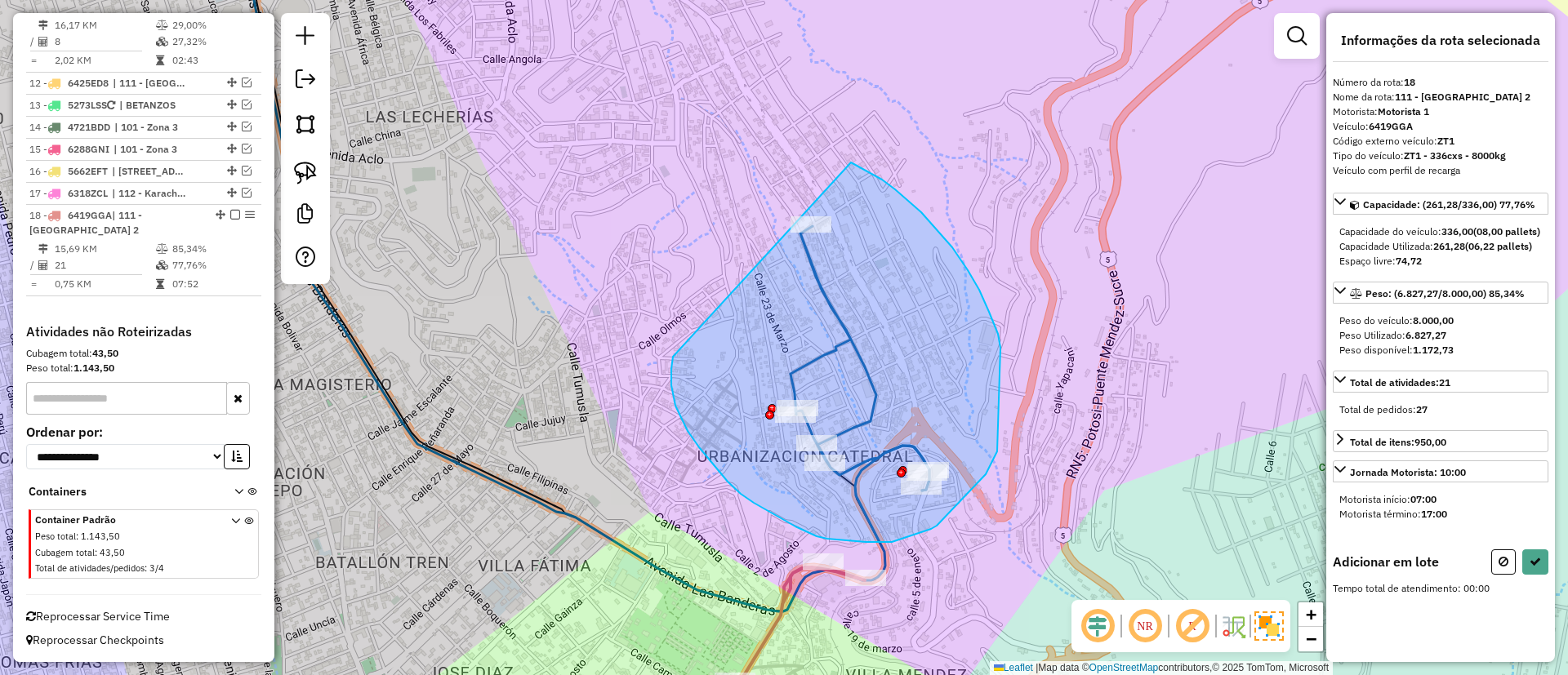
drag, startPoint x: 671, startPoint y: 385, endPoint x: 782, endPoint y: 134, distance: 274.4
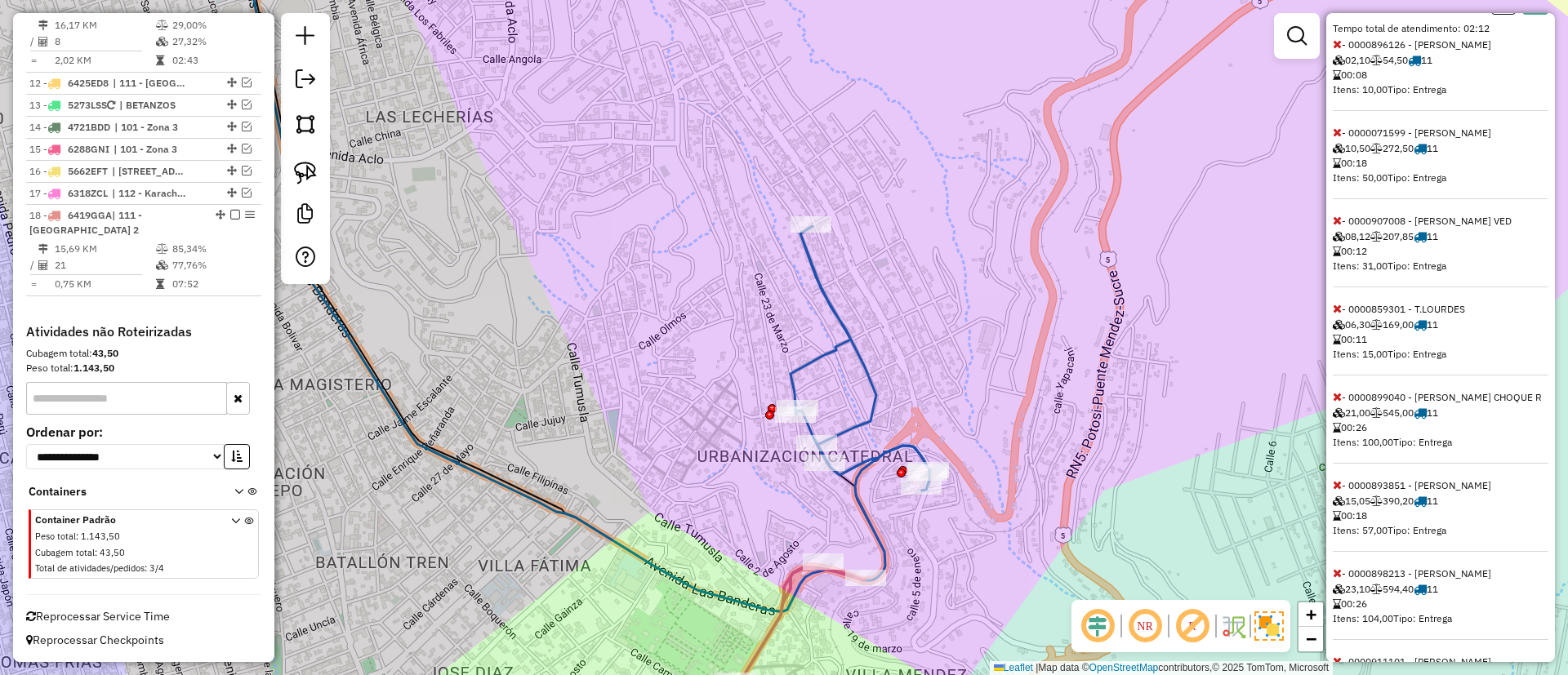
scroll to position [690, 0]
select select "**********"
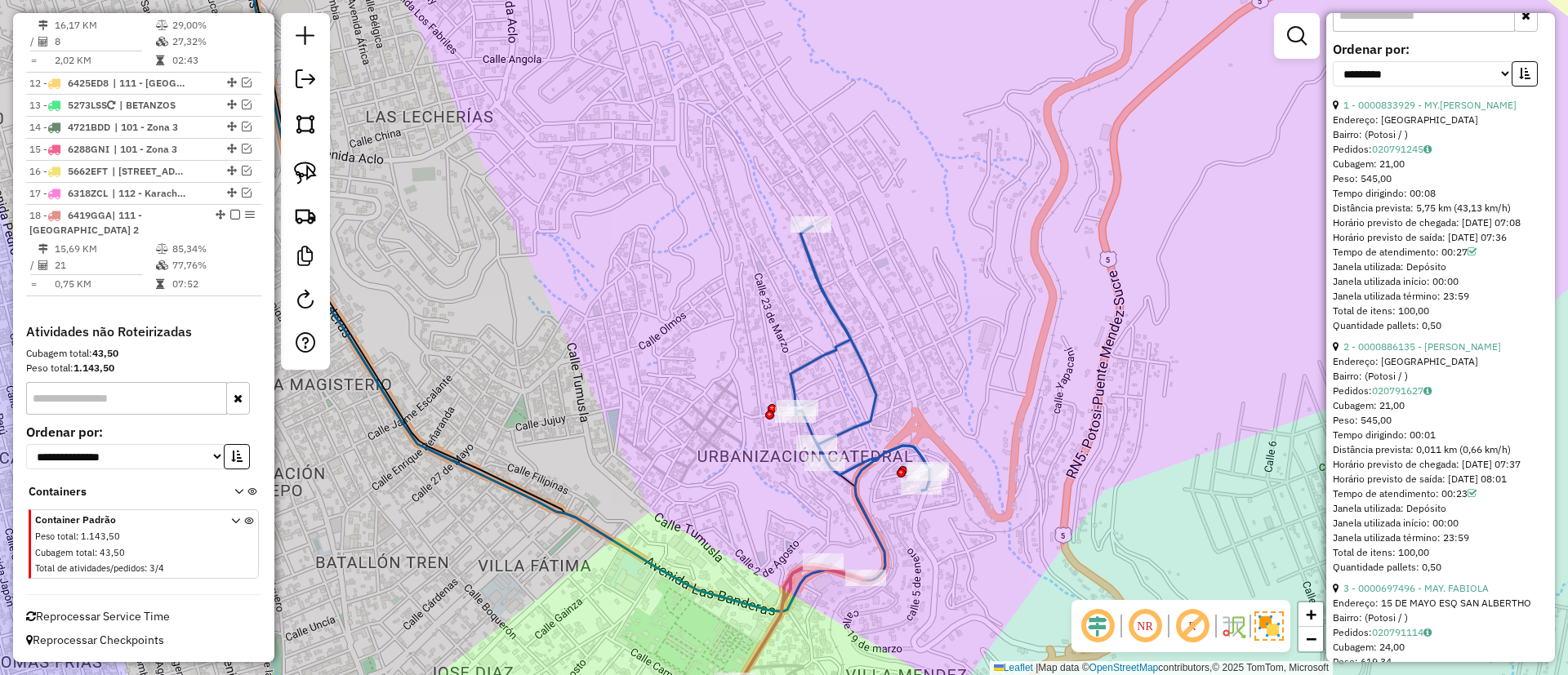
scroll to position [733, 0]
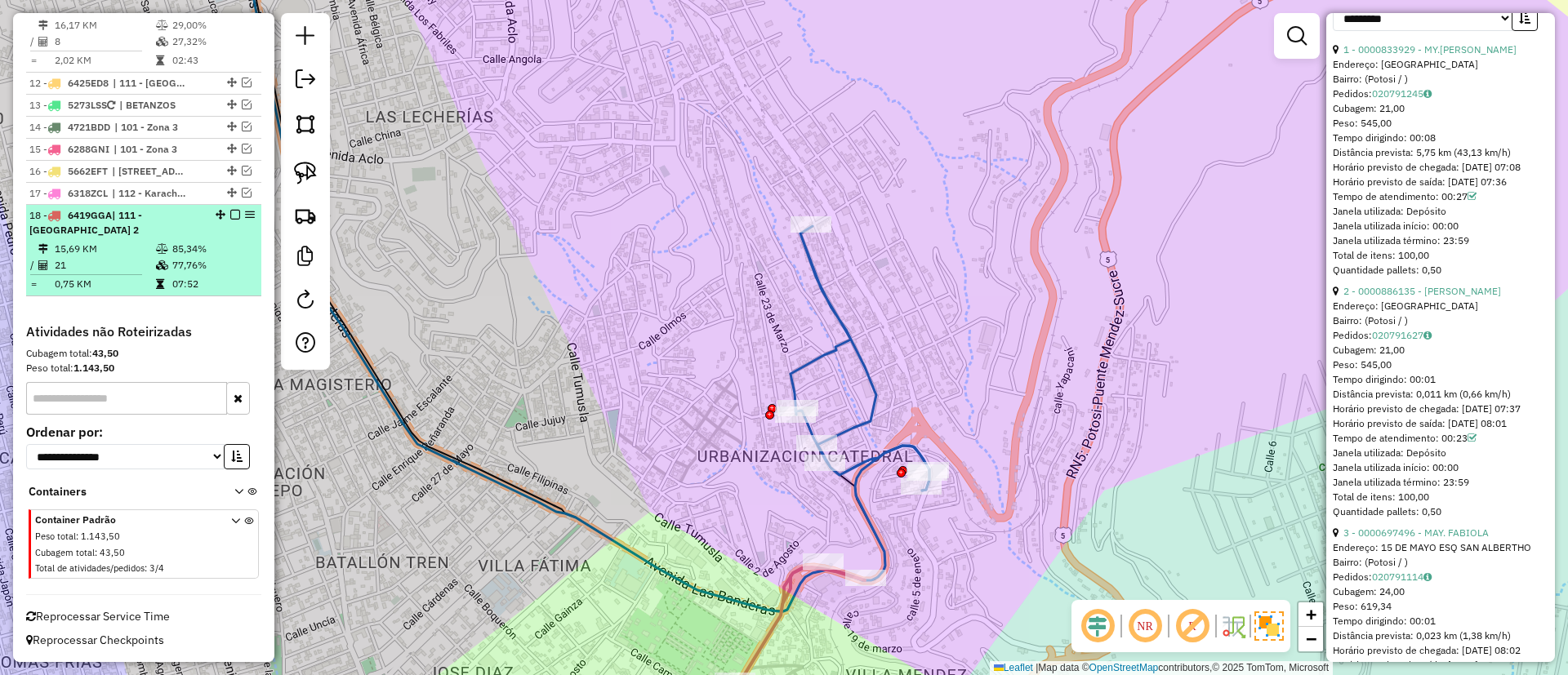
click at [177, 236] on div "18 - 6419GGA | 111 - [GEOGRAPHIC_DATA] 2" at bounding box center [115, 222] width 173 height 29
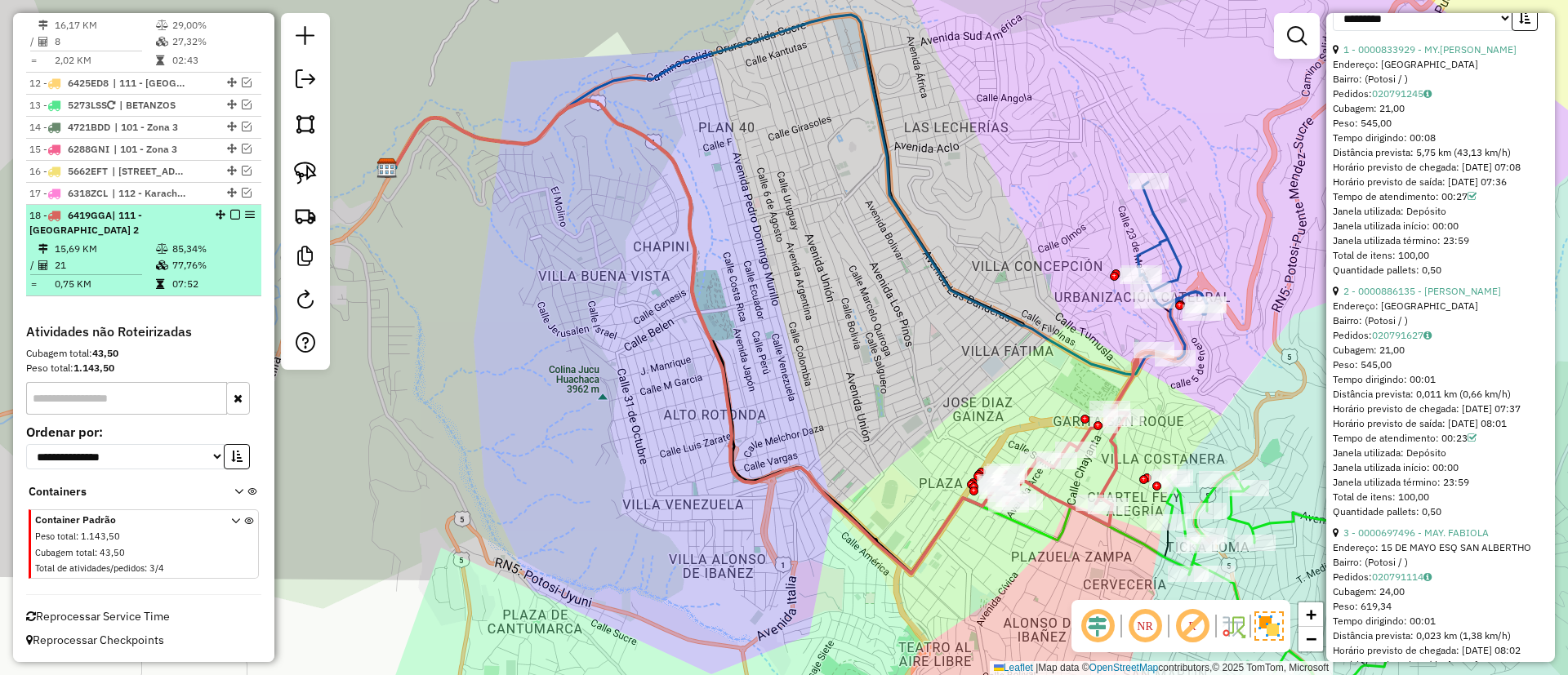
click at [232, 214] on em at bounding box center [236, 215] width 10 height 10
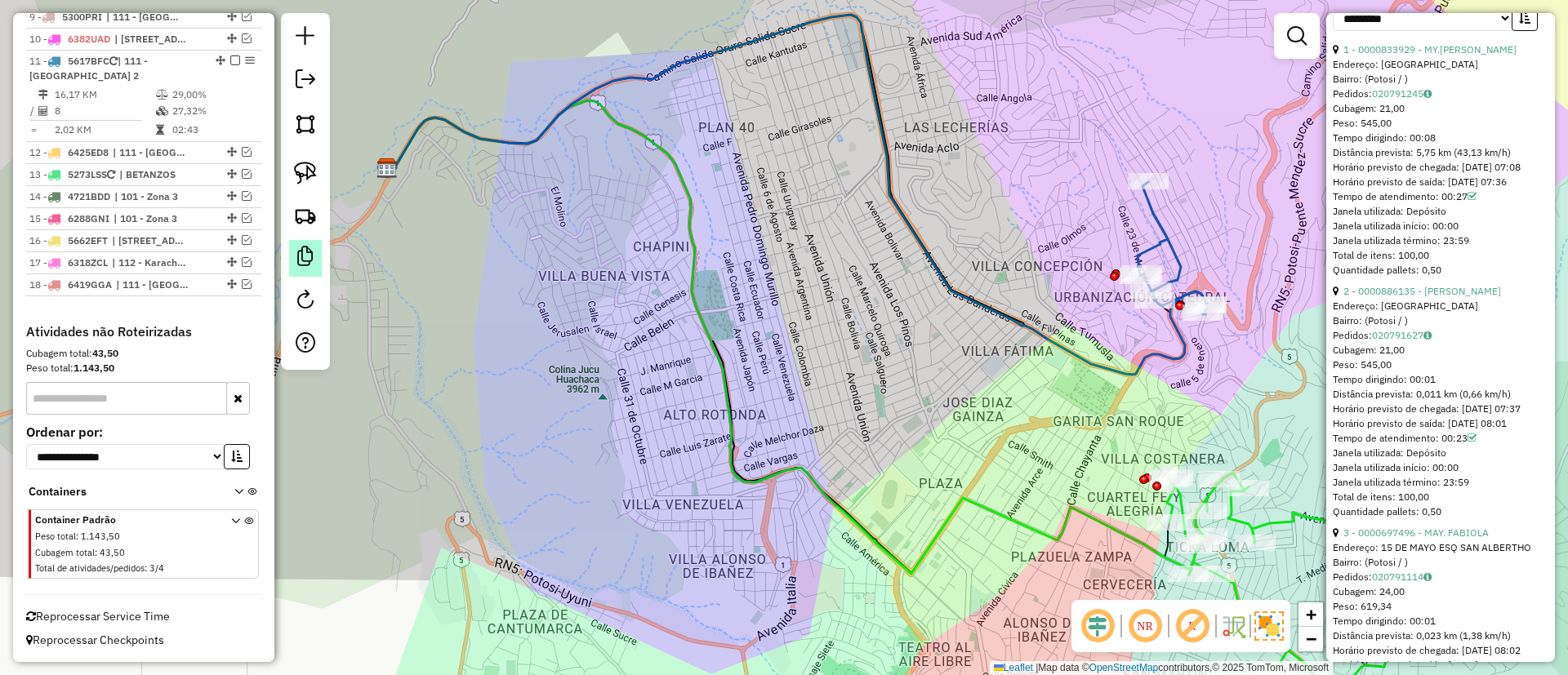
scroll to position [881, 0]
drag, startPoint x: 742, startPoint y: 291, endPoint x: 736, endPoint y: 280, distance: 12.5
click at [737, 282] on div "Janela de atendimento Grade de atendimento Capacidade Transportadoras Veículos …" at bounding box center [784, 338] width 1568 height 675
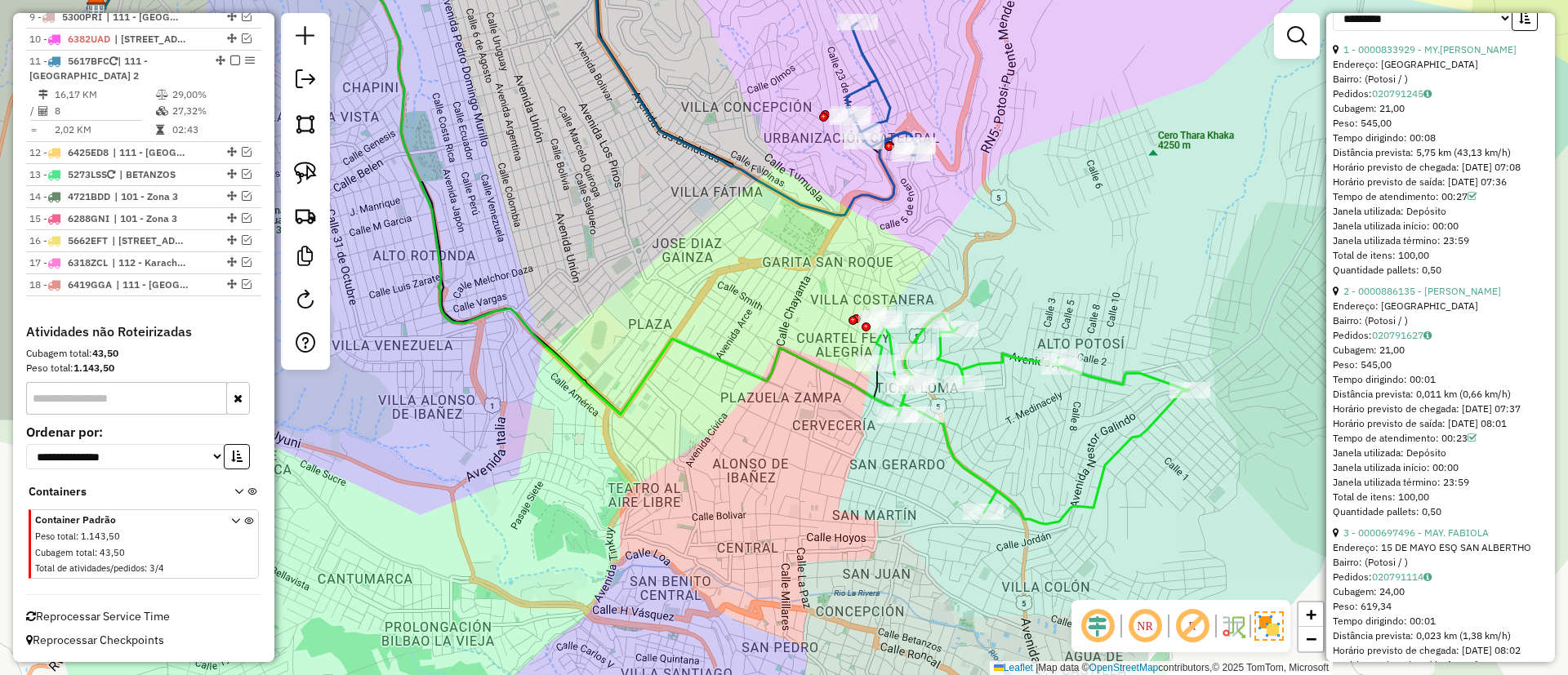
click at [982, 363] on icon at bounding box center [1033, 419] width 312 height 211
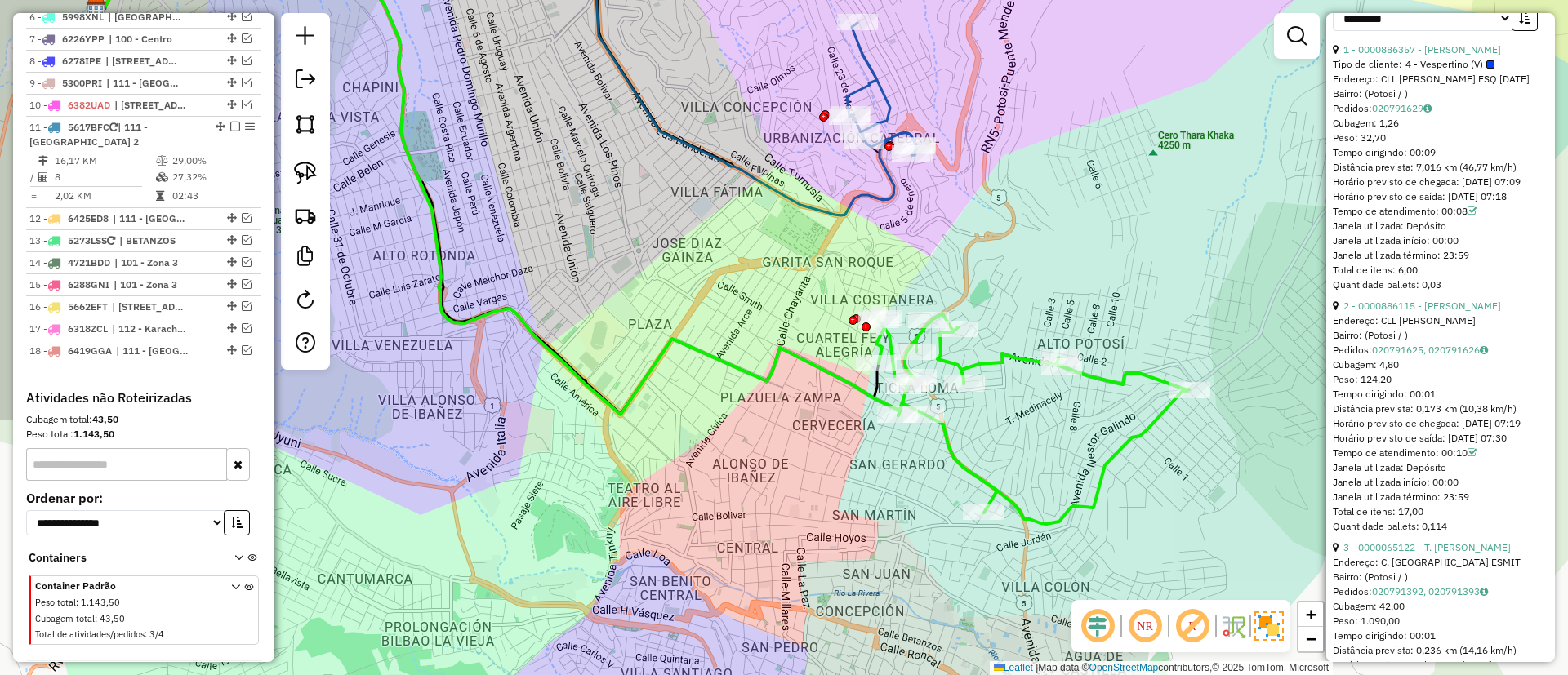
scroll to position [732, 0]
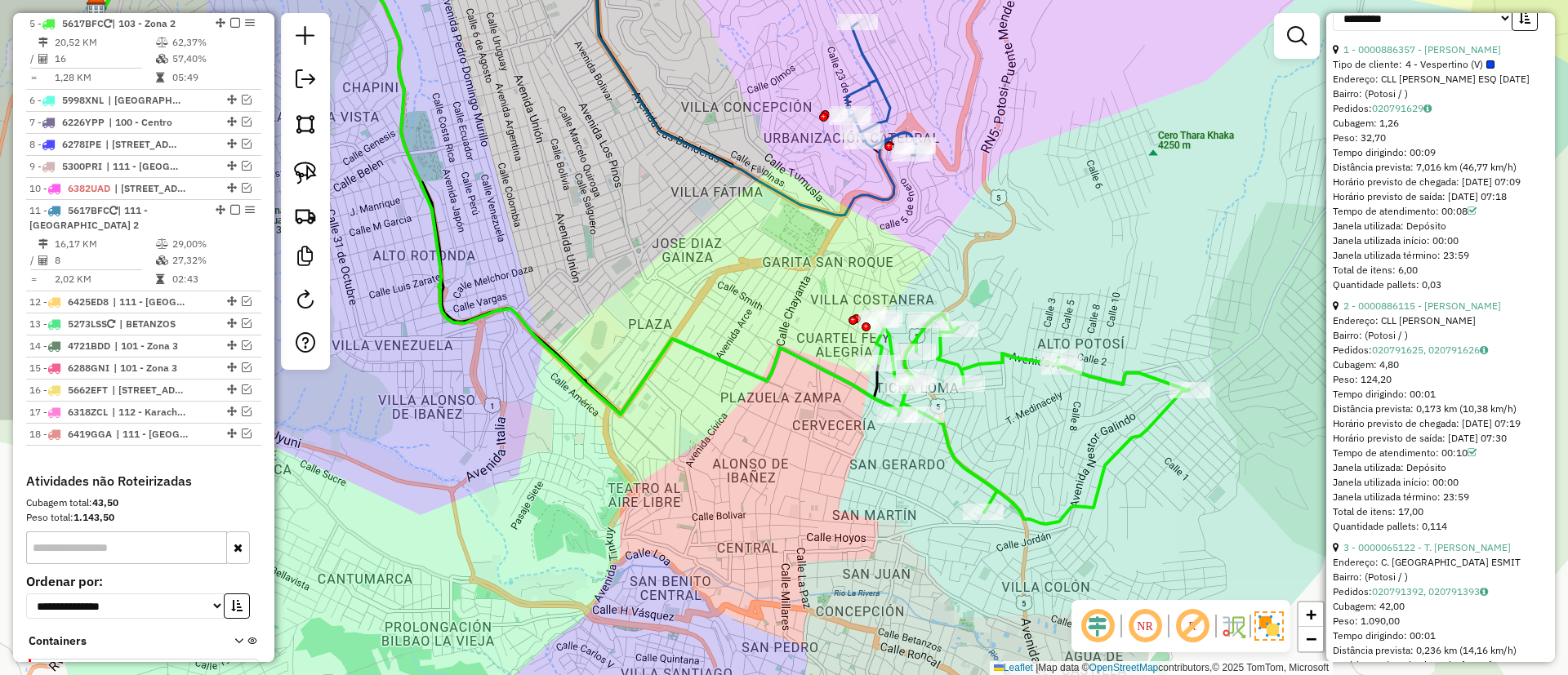
drag, startPoint x: 1043, startPoint y: 264, endPoint x: 1044, endPoint y: 383, distance: 119.0
click at [1044, 383] on div "Janela de atendimento Grade de atendimento Capacidade Transportadoras Veículos …" at bounding box center [784, 338] width 1568 height 675
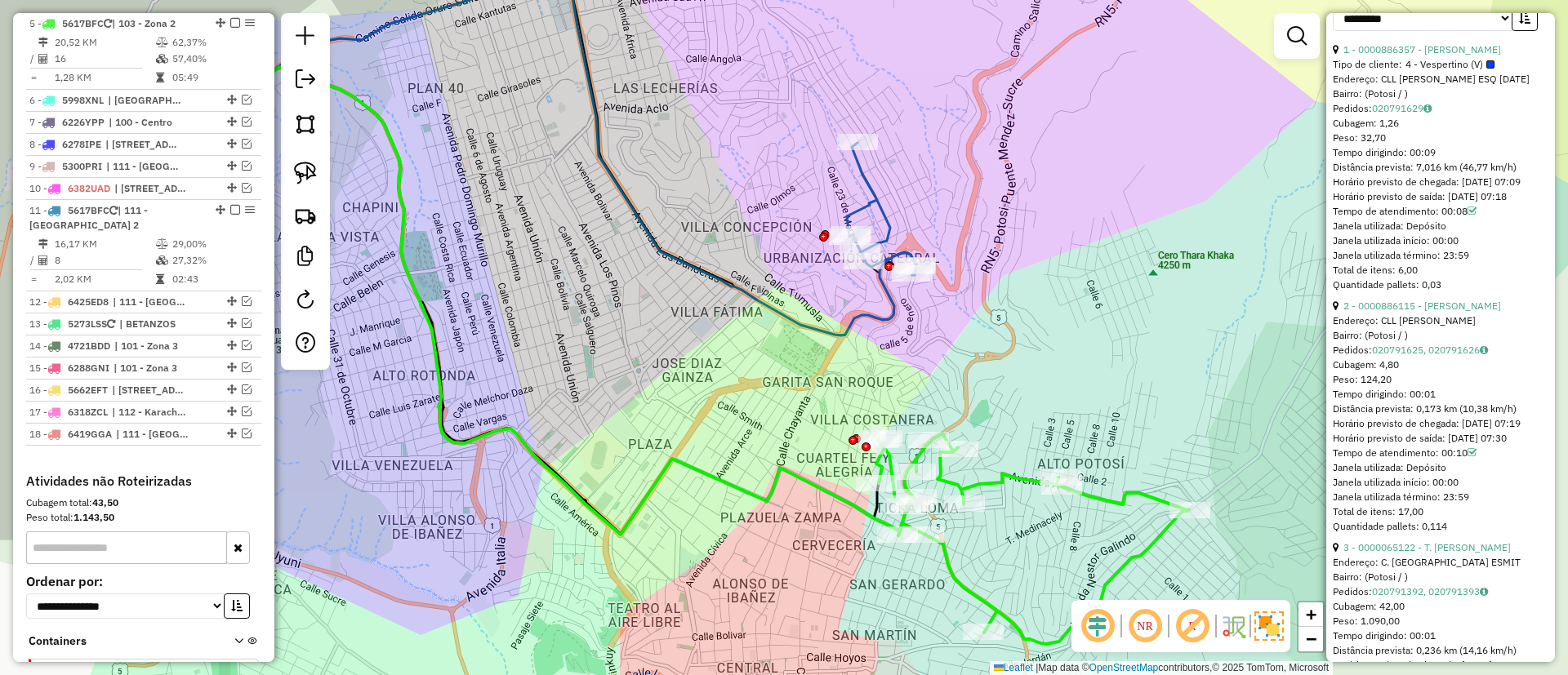
scroll to position [135, 0]
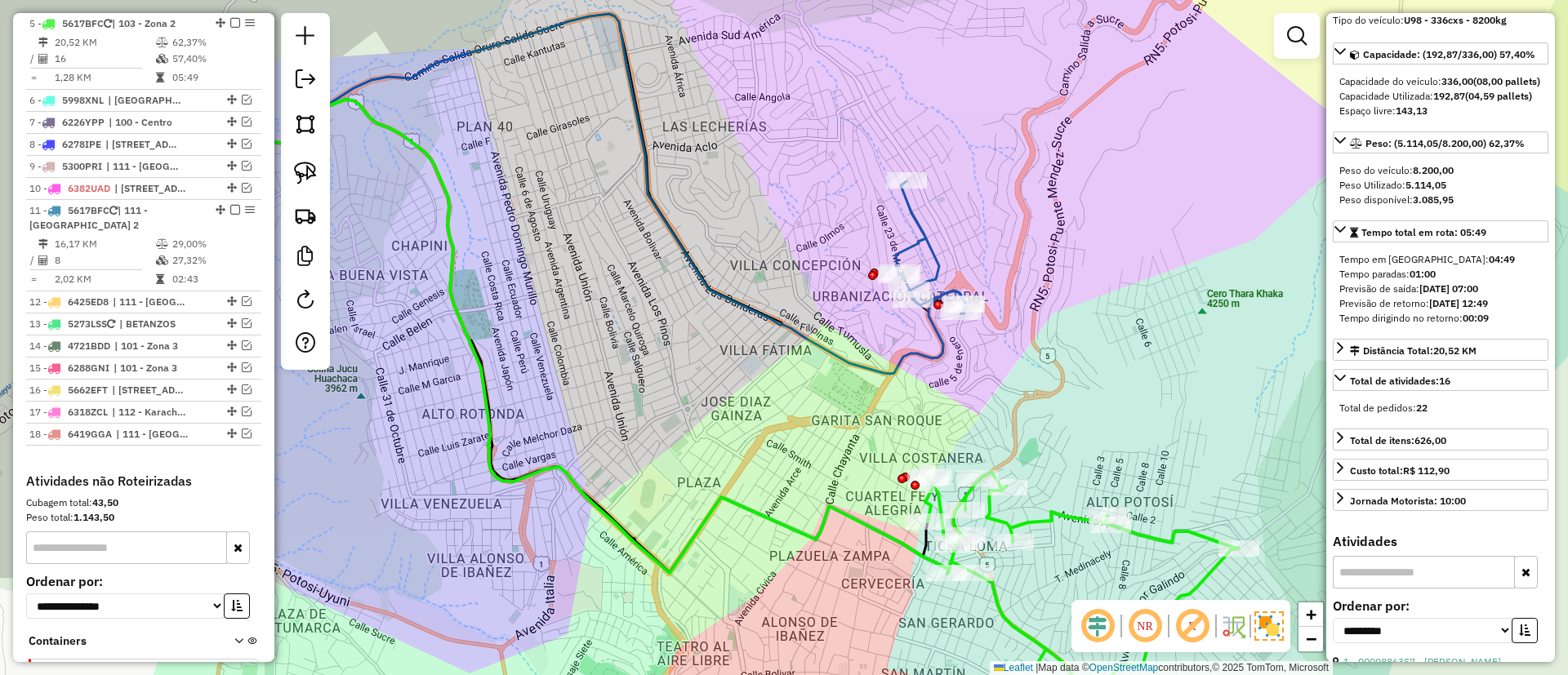
drag, startPoint x: 1104, startPoint y: 351, endPoint x: 1068, endPoint y: 291, distance: 70.0
click at [1069, 292] on div "Janela de atendimento Grade de atendimento Capacidade Transportadoras Veículos …" at bounding box center [784, 338] width 1568 height 675
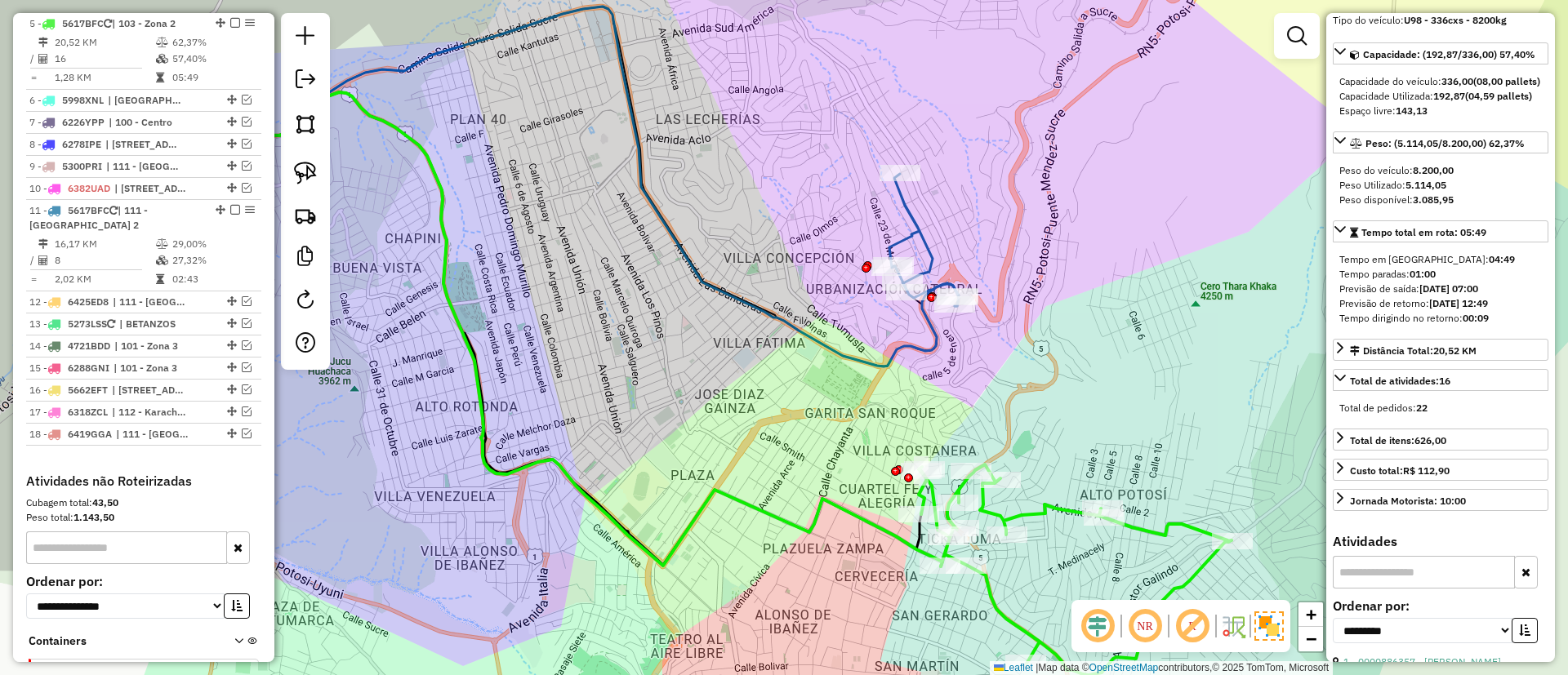
scroll to position [0, 0]
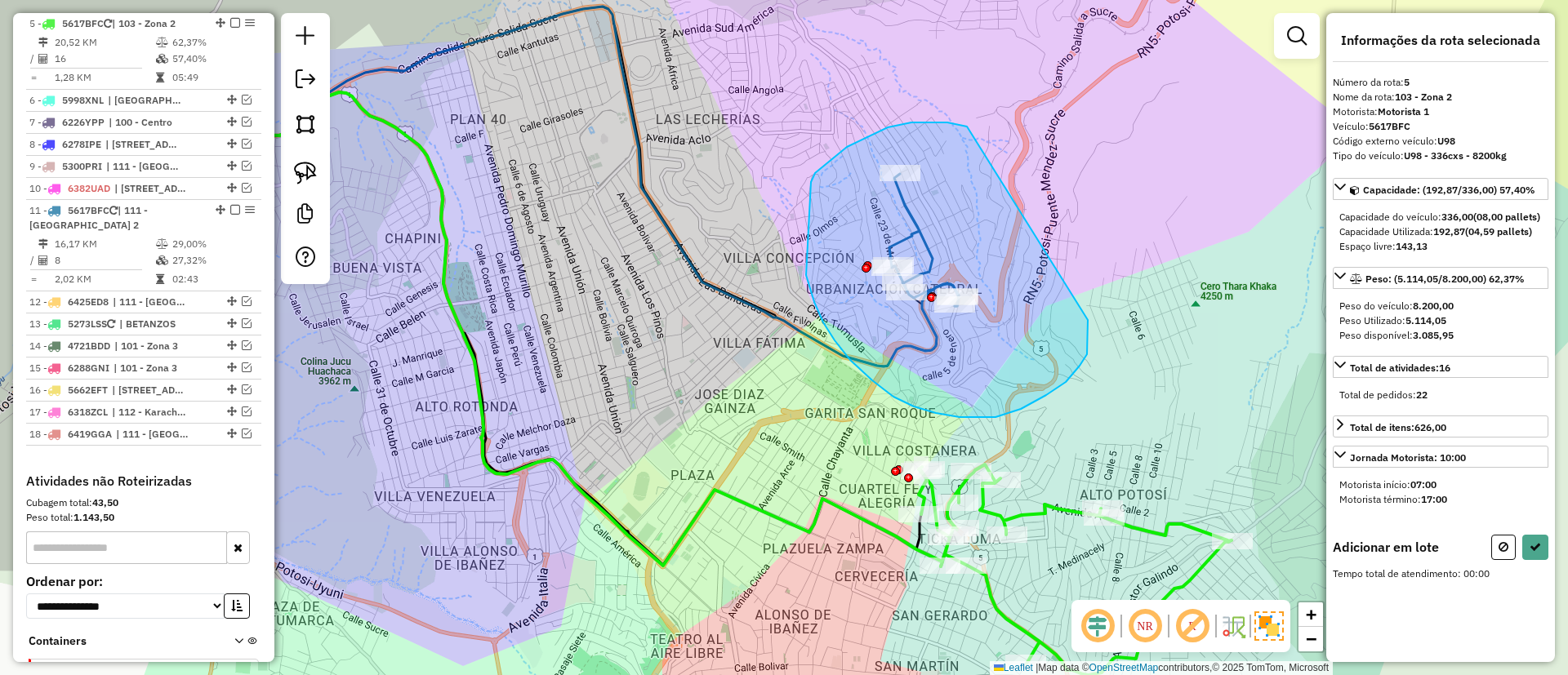
drag, startPoint x: 958, startPoint y: 124, endPoint x: 1084, endPoint y: 308, distance: 223.0
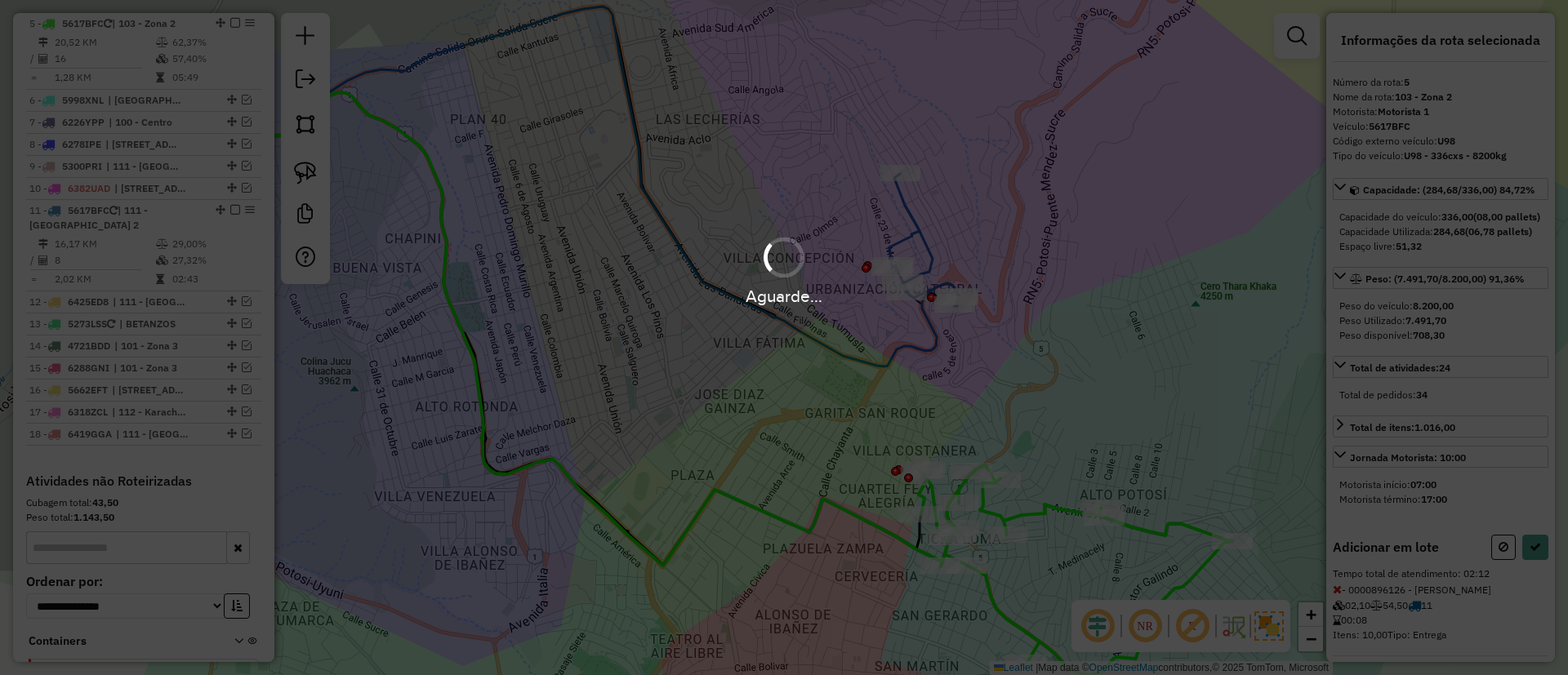
select select "**********"
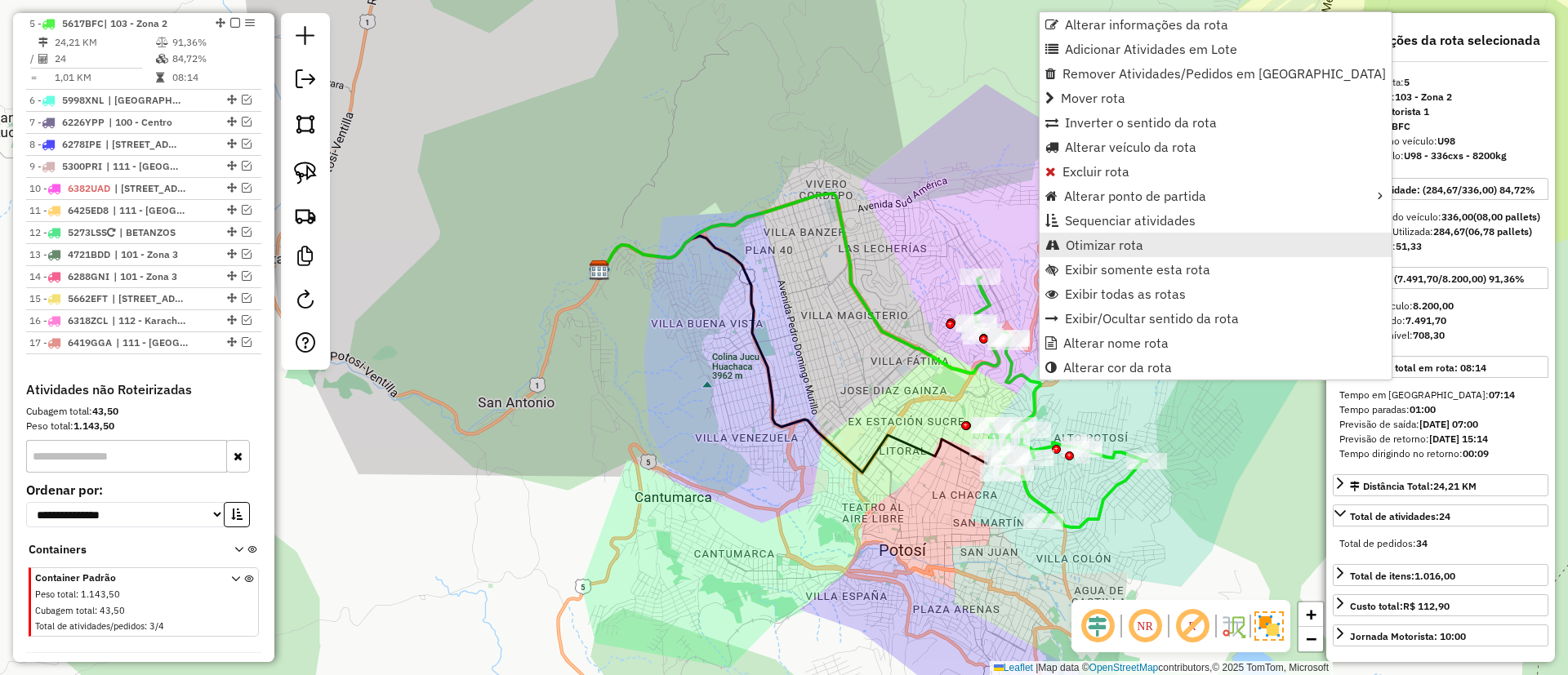
click at [1129, 241] on span "Otimizar rota" at bounding box center [1104, 245] width 78 height 13
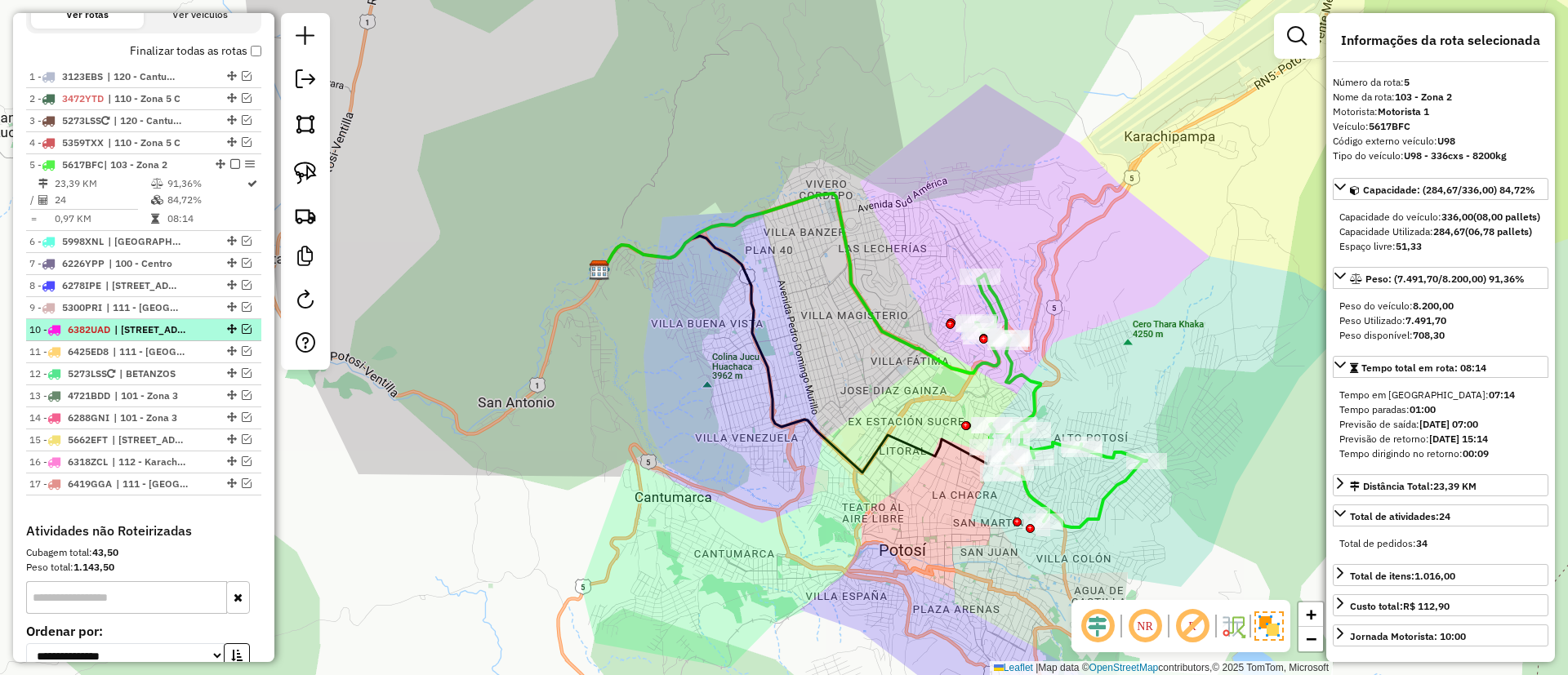
scroll to position [487, 0]
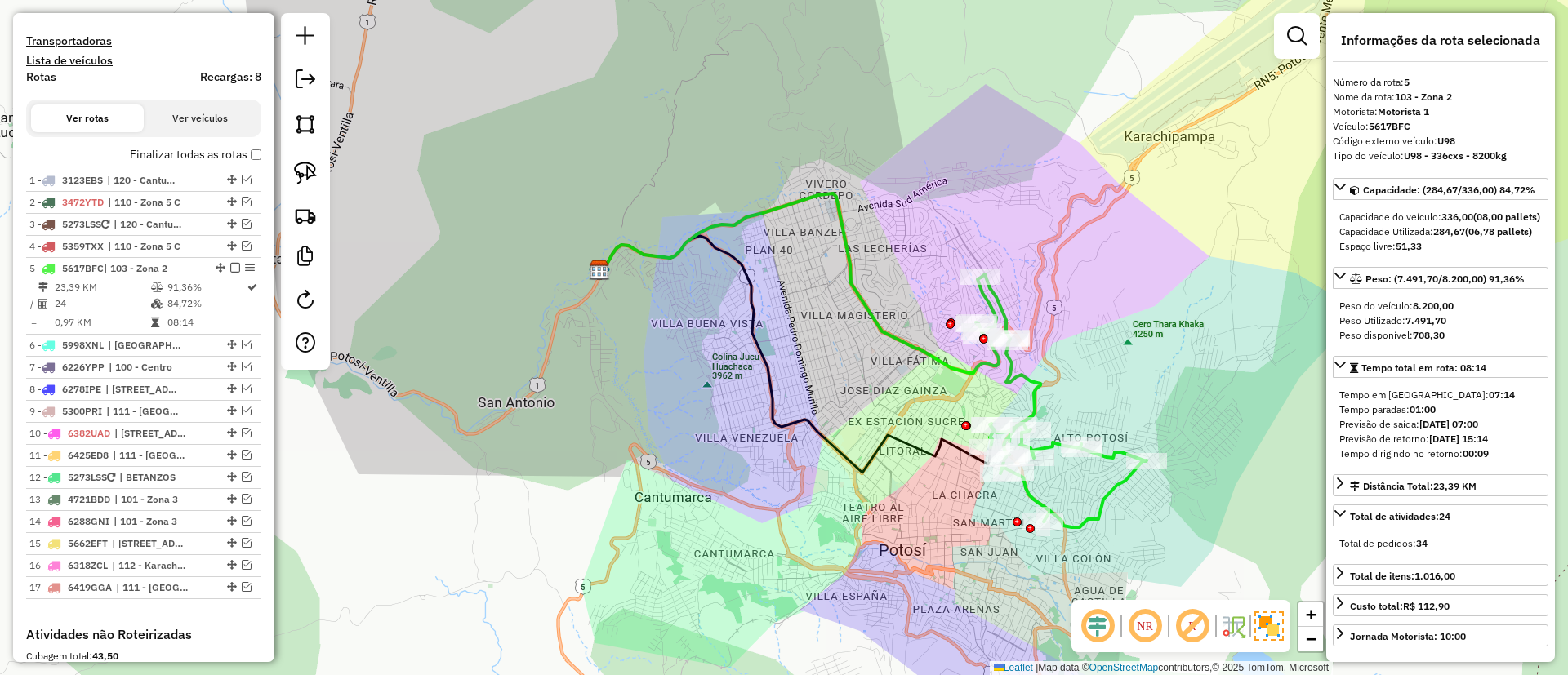
click at [174, 158] on label "Finalizar todas as rotas" at bounding box center [195, 155] width 131 height 18
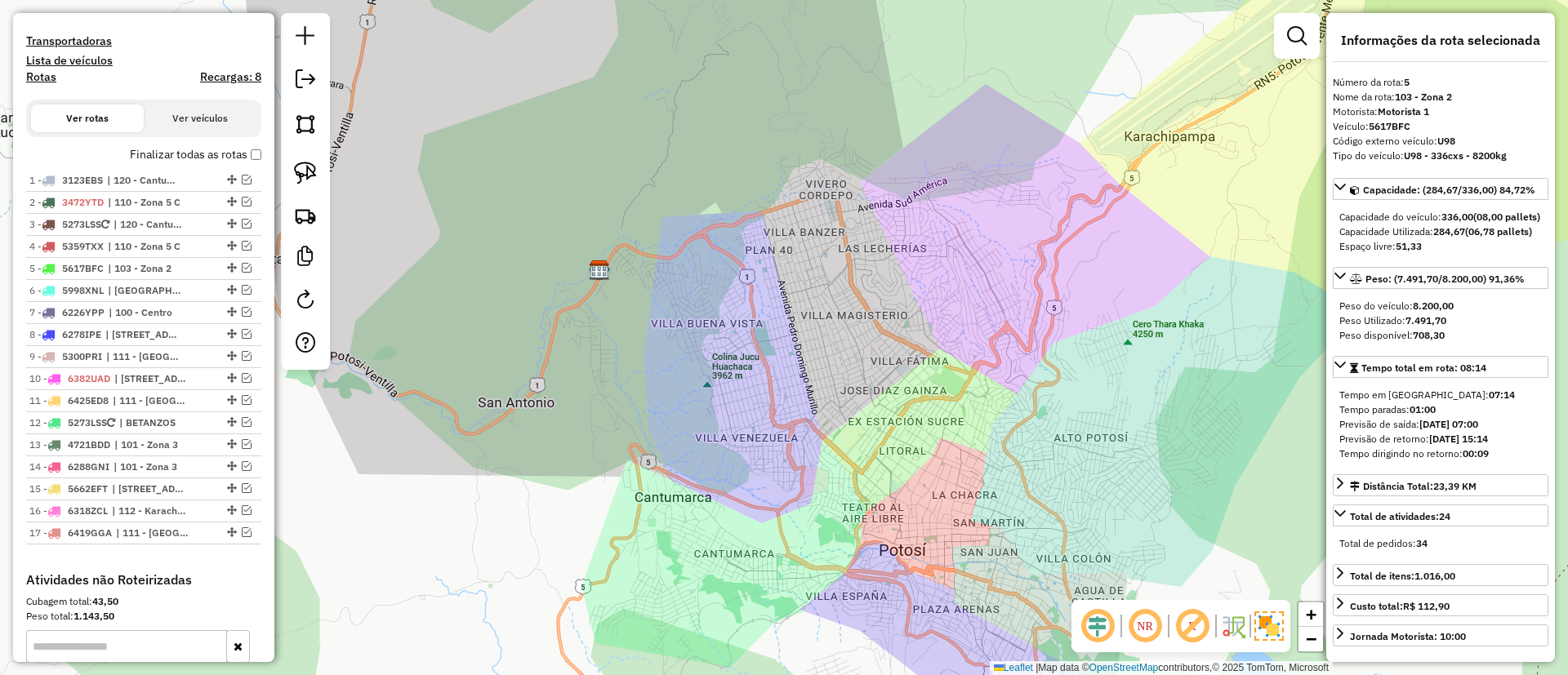
click at [214, 74] on h4 "Recargas: 8" at bounding box center [230, 77] width 61 height 14
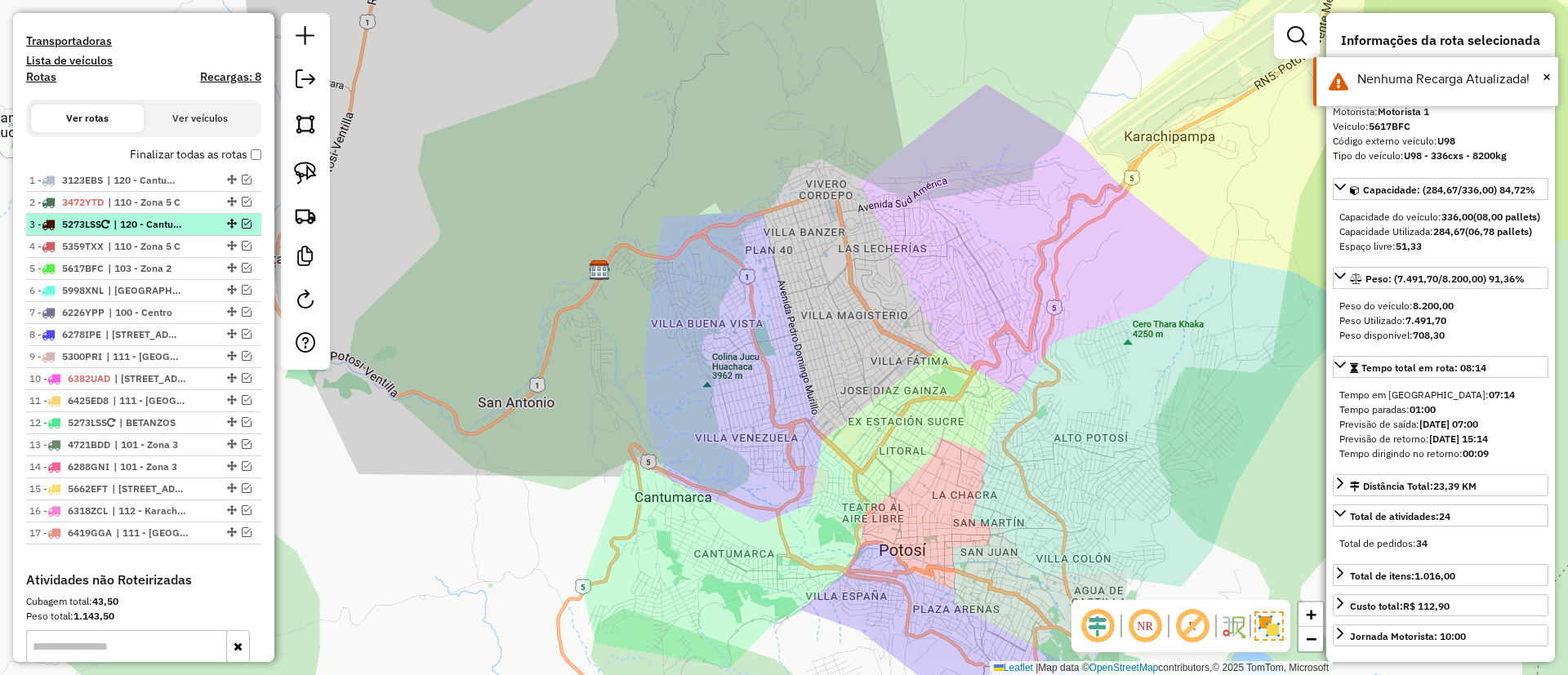
click at [241, 228] on em at bounding box center [246, 224] width 10 height 10
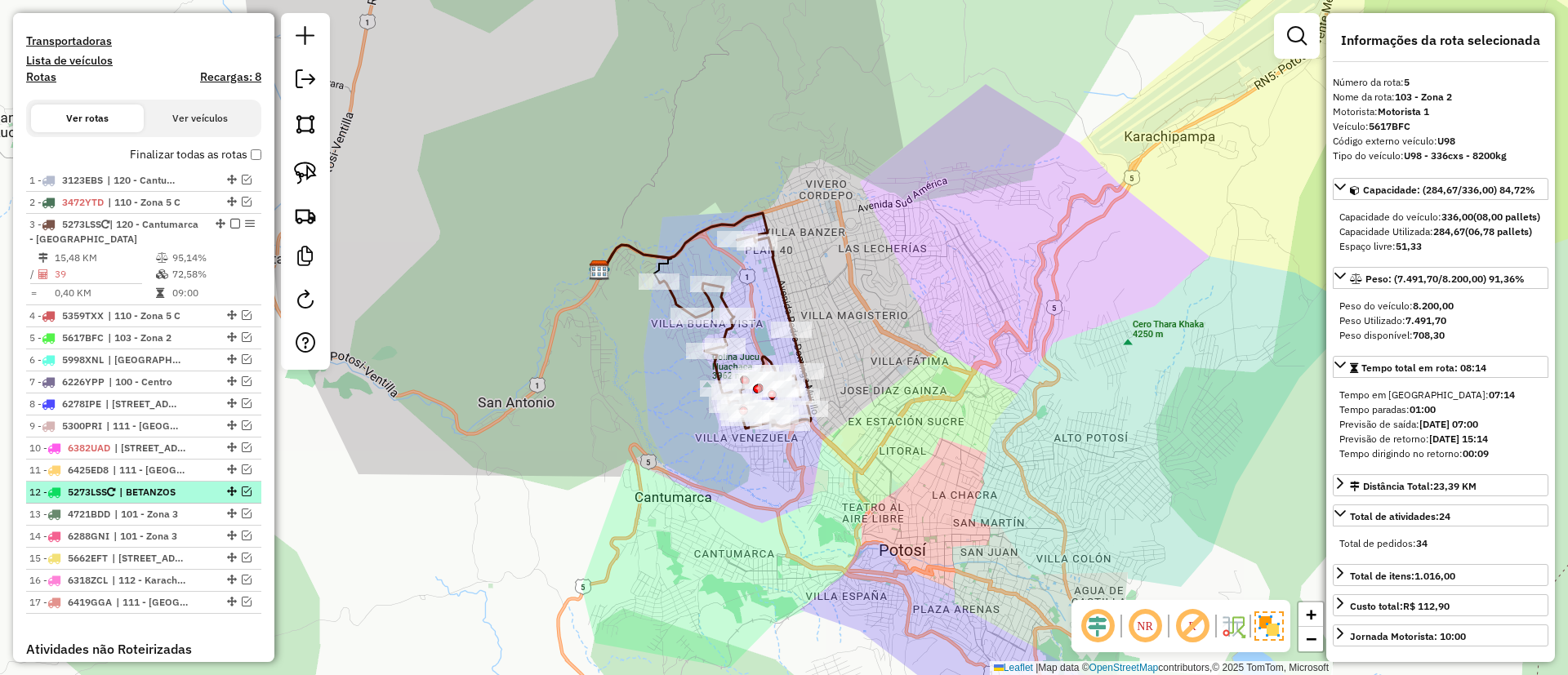
click at [241, 490] on em at bounding box center [246, 492] width 10 height 10
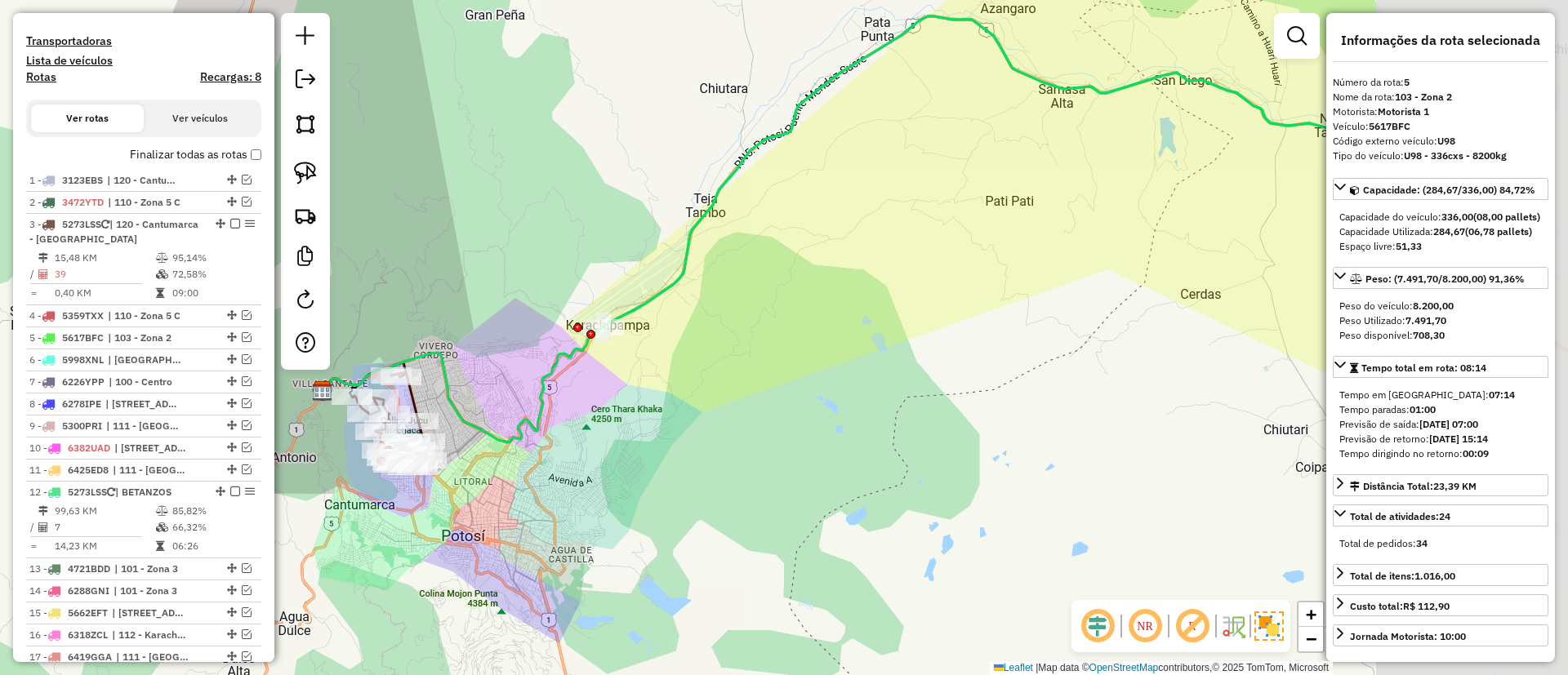
drag, startPoint x: 1050, startPoint y: 368, endPoint x: 701, endPoint y: 414, distance: 352.0
click at [701, 414] on div "Janela de atendimento Grade de atendimento Capacidade Transportadoras Veículos …" at bounding box center [784, 338] width 1568 height 675
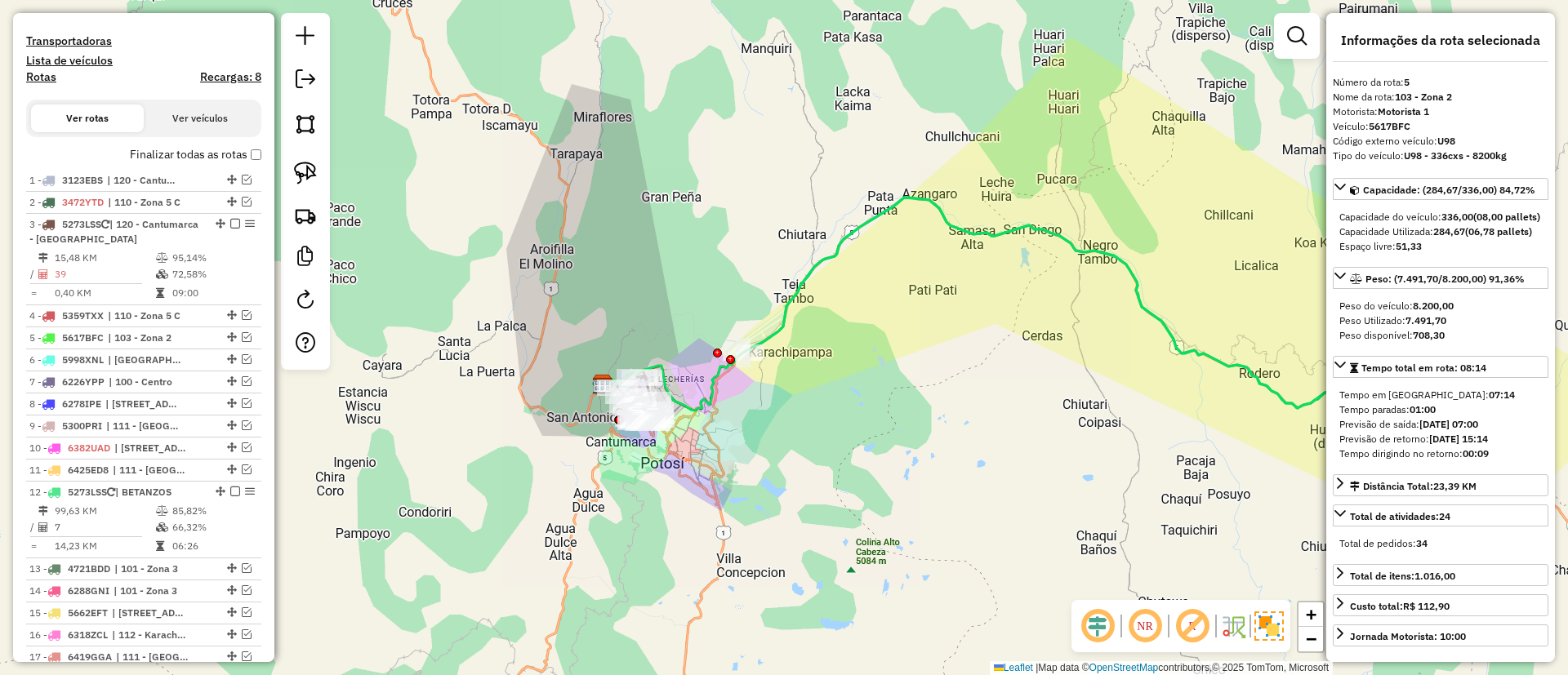
drag, startPoint x: 948, startPoint y: 348, endPoint x: 816, endPoint y: 289, distance: 144.6
click at [816, 289] on div "Janela de atendimento Grade de atendimento Capacidade Transportadoras Veículos …" at bounding box center [784, 338] width 1568 height 675
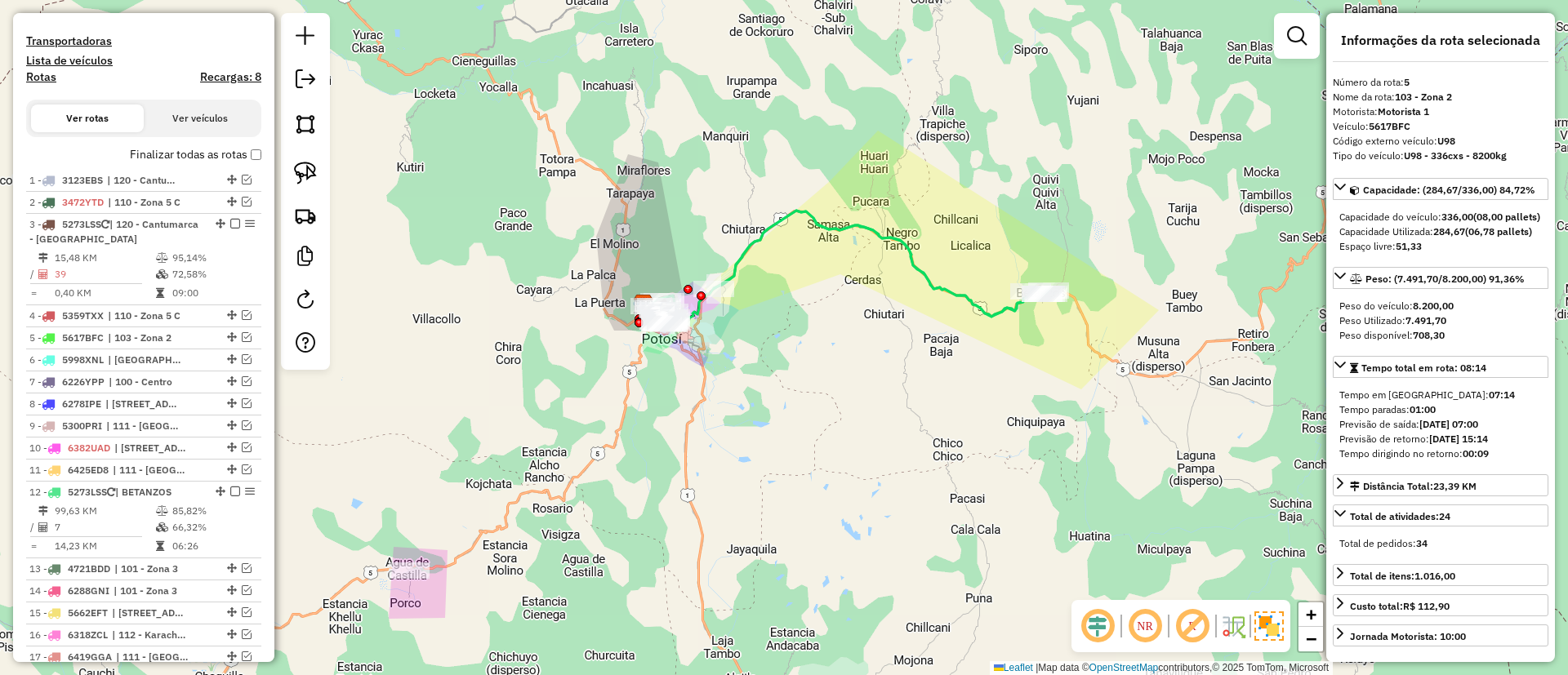
click at [205, 153] on label "Finalizar todas as rotas" at bounding box center [195, 155] width 131 height 18
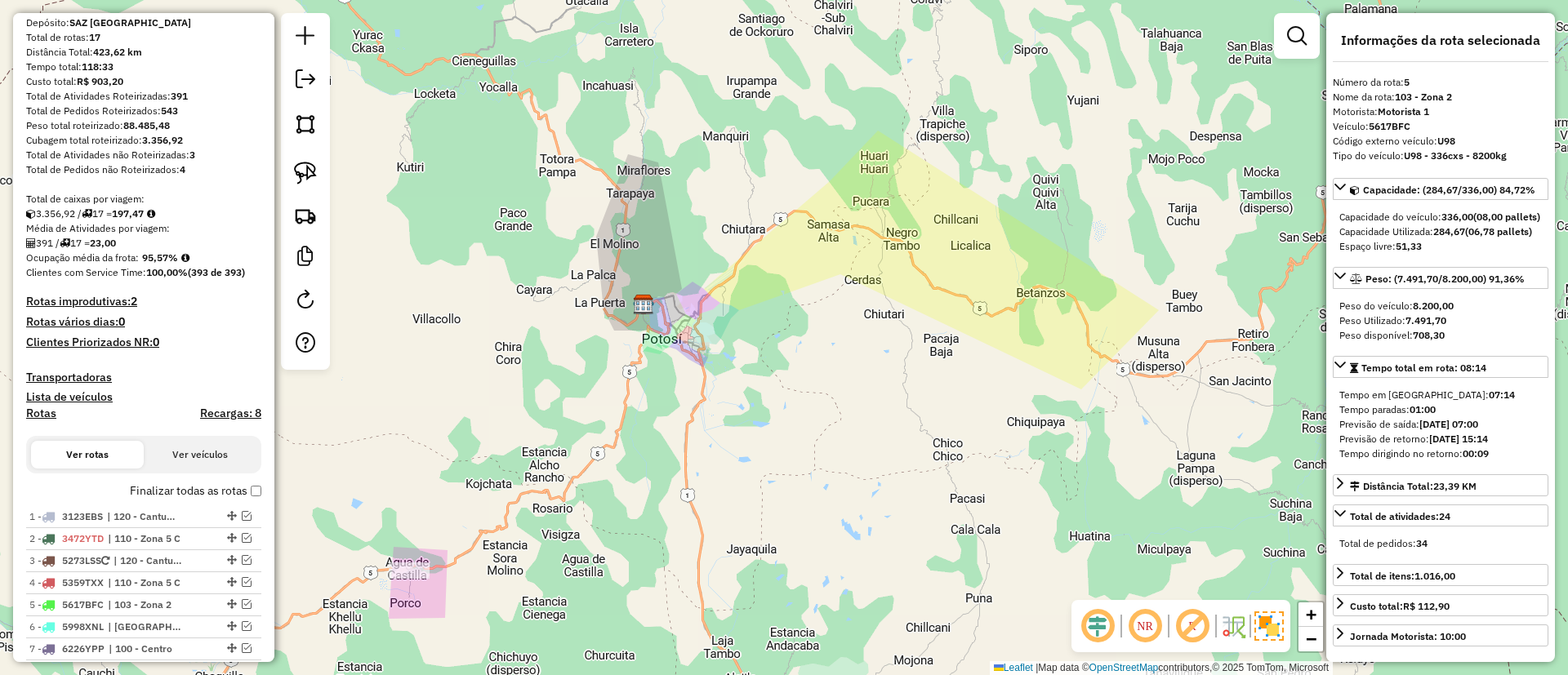
scroll to position [119, 0]
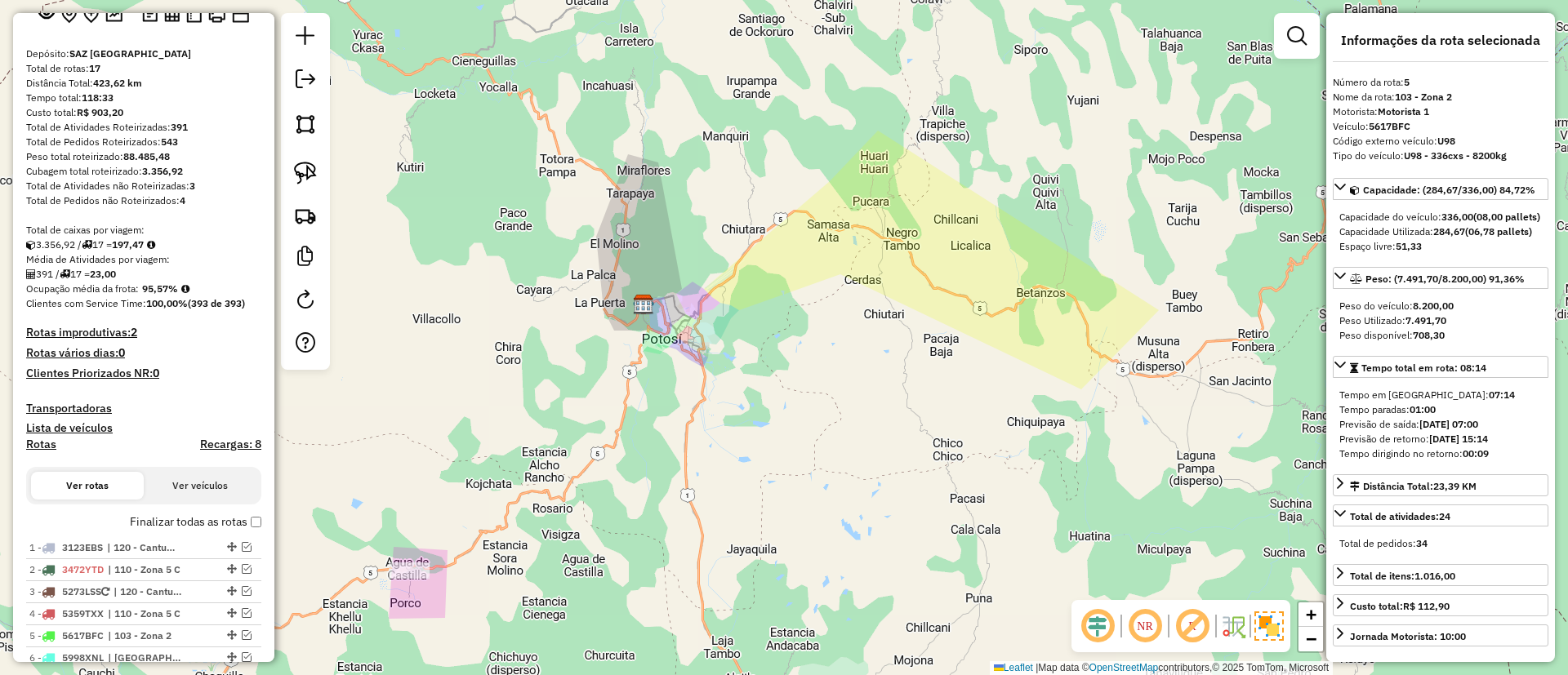
click at [211, 441] on h4 "Recargas: 8" at bounding box center [230, 444] width 61 height 14
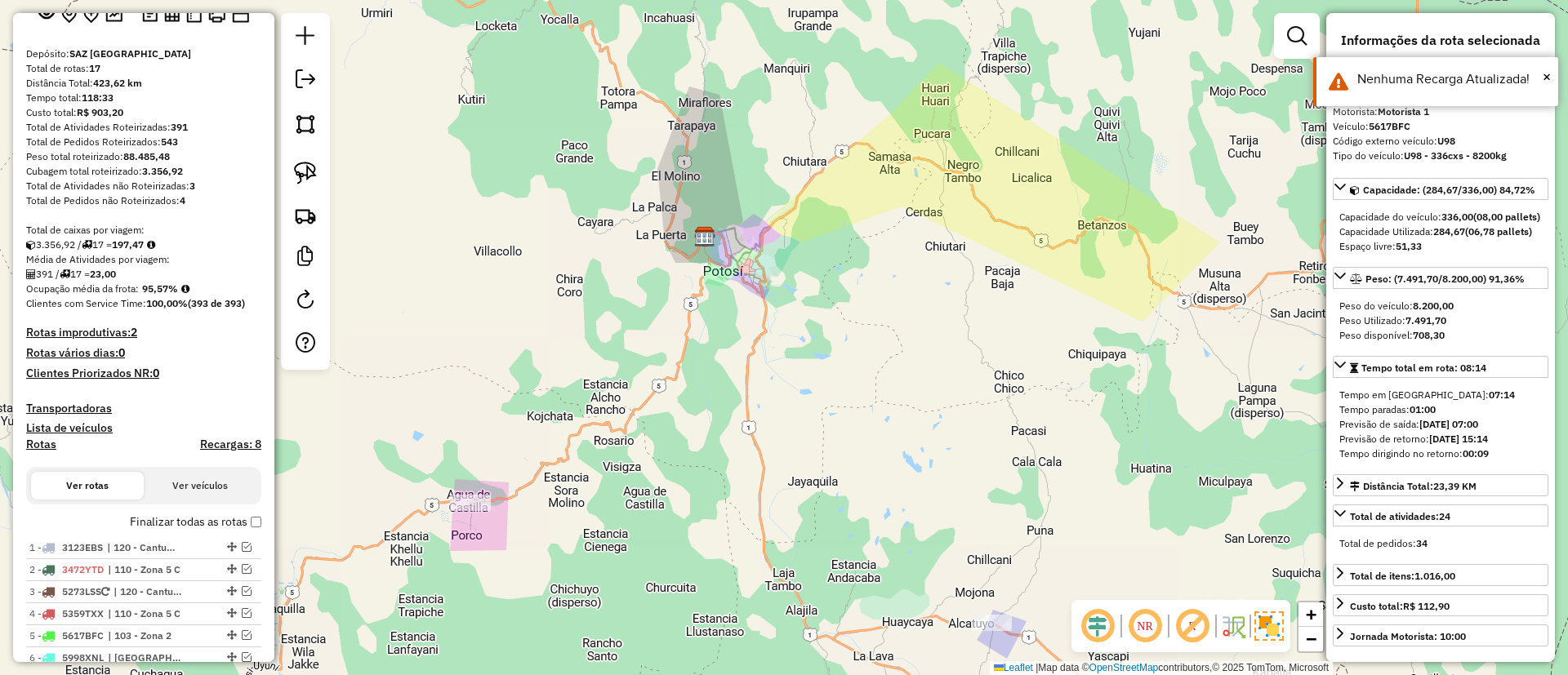
click at [489, 316] on div "Janela de atendimento Grade de atendimento Capacidade Transportadoras Veículos …" at bounding box center [784, 338] width 1568 height 675
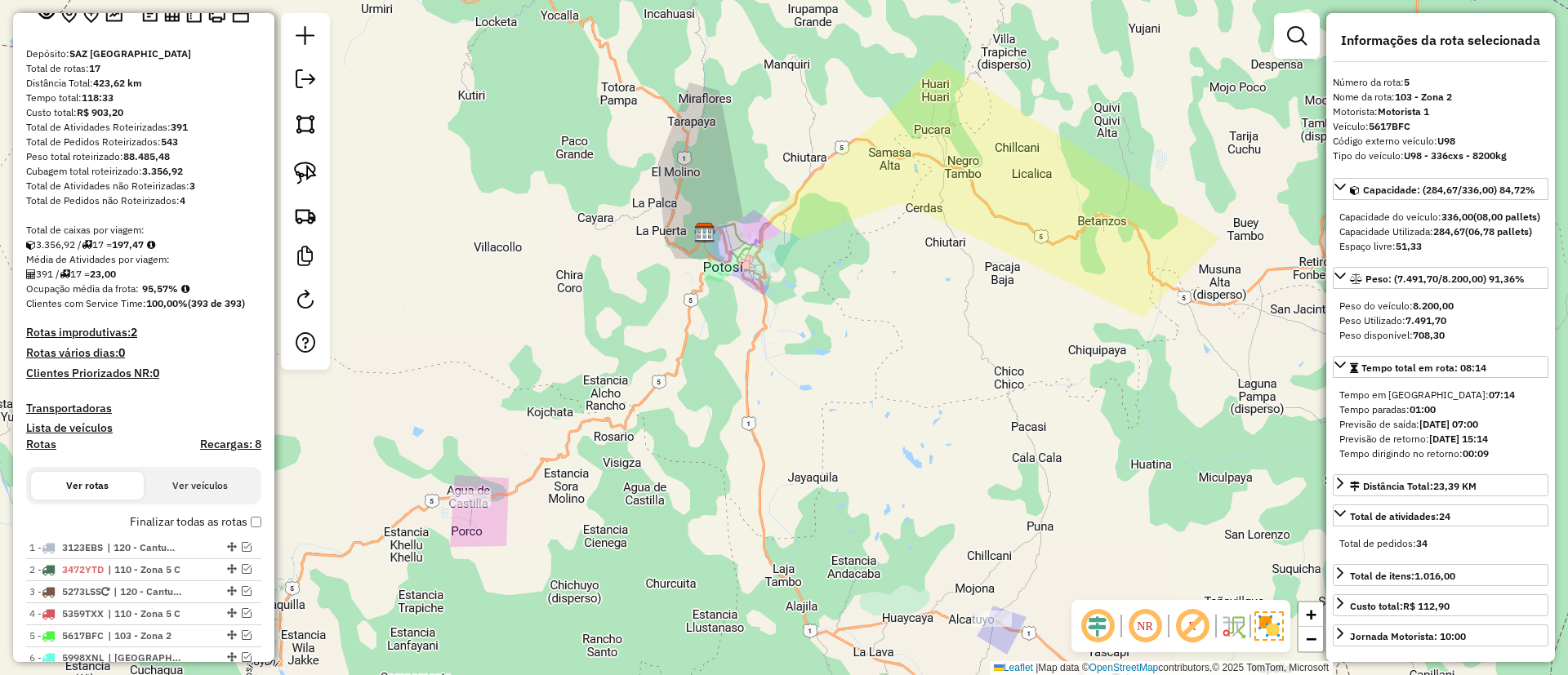
drag, startPoint x: 777, startPoint y: 190, endPoint x: 779, endPoint y: 176, distance: 14.1
click at [779, 177] on div "Janela de atendimento Grade de atendimento Capacidade Transportadoras Veículos …" at bounding box center [784, 338] width 1568 height 675
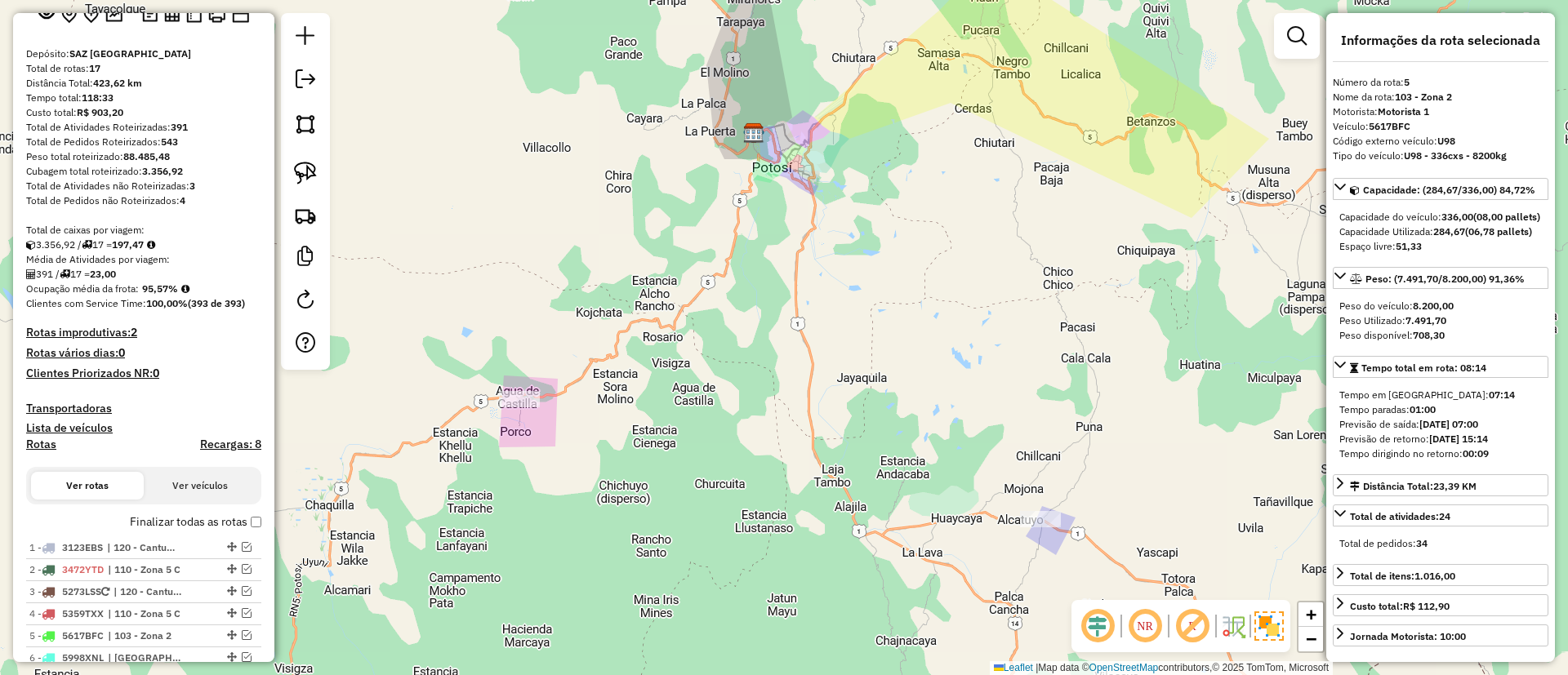
click at [228, 518] on label "Finalizar todas as rotas" at bounding box center [195, 522] width 131 height 18
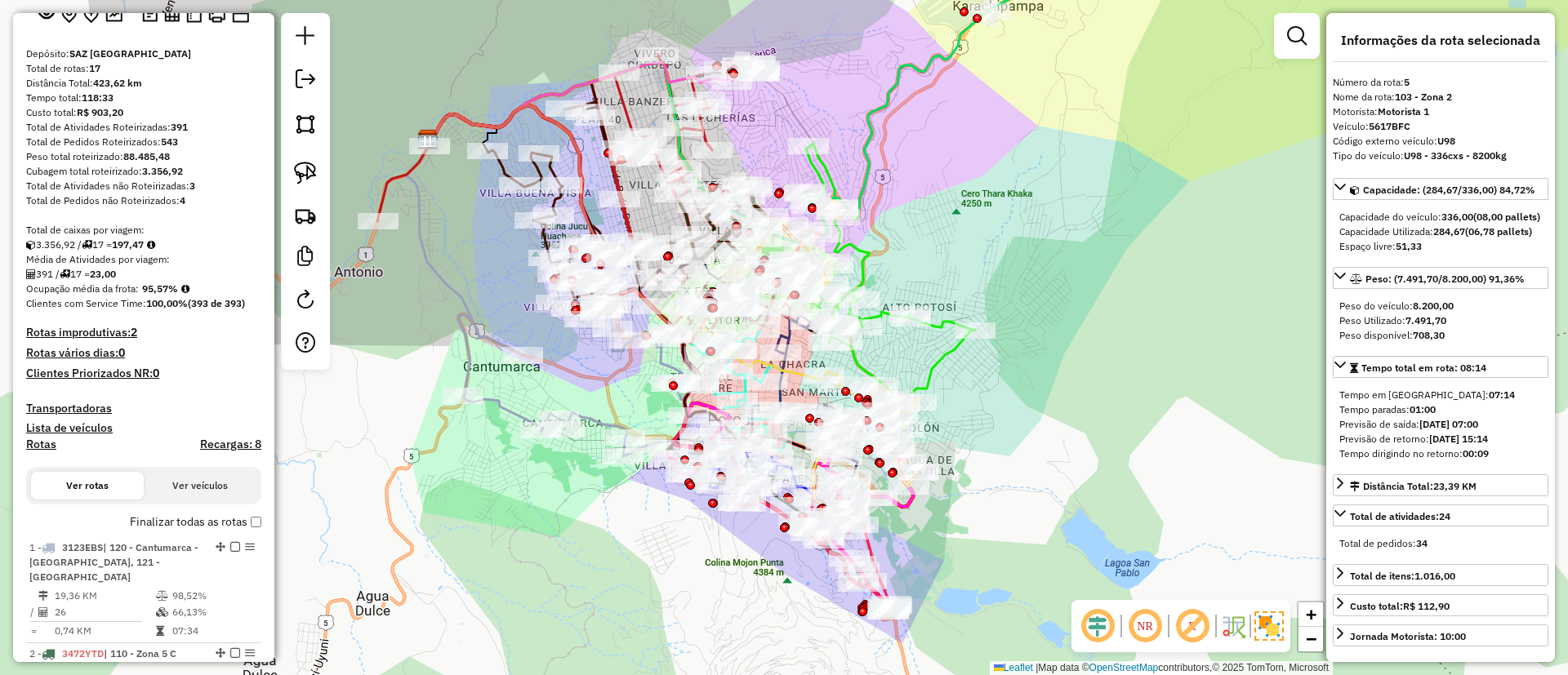
drag, startPoint x: 505, startPoint y: 234, endPoint x: 451, endPoint y: 259, distance: 59.5
click at [451, 259] on div "Janela de atendimento Grade de atendimento Capacidade Transportadoras Veículos …" at bounding box center [784, 338] width 1568 height 675
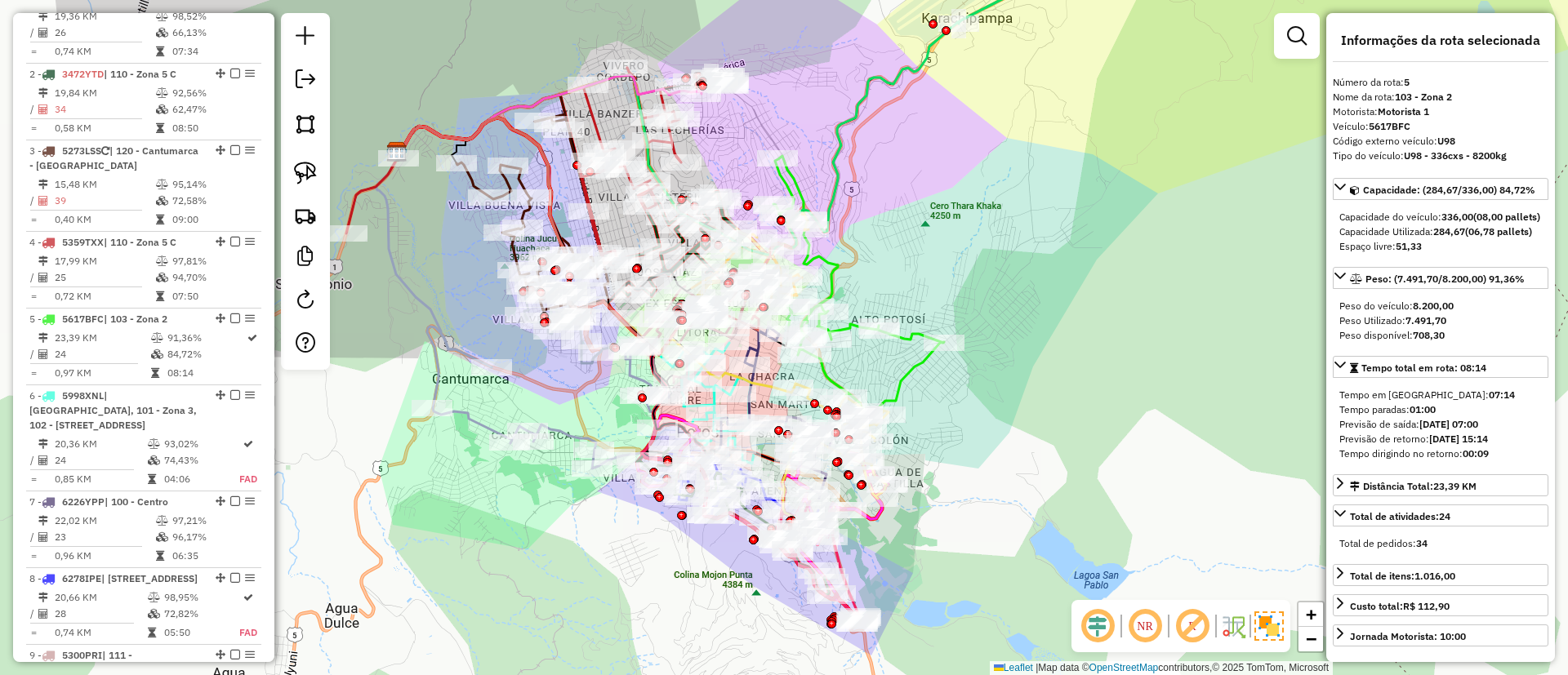
scroll to position [732, 0]
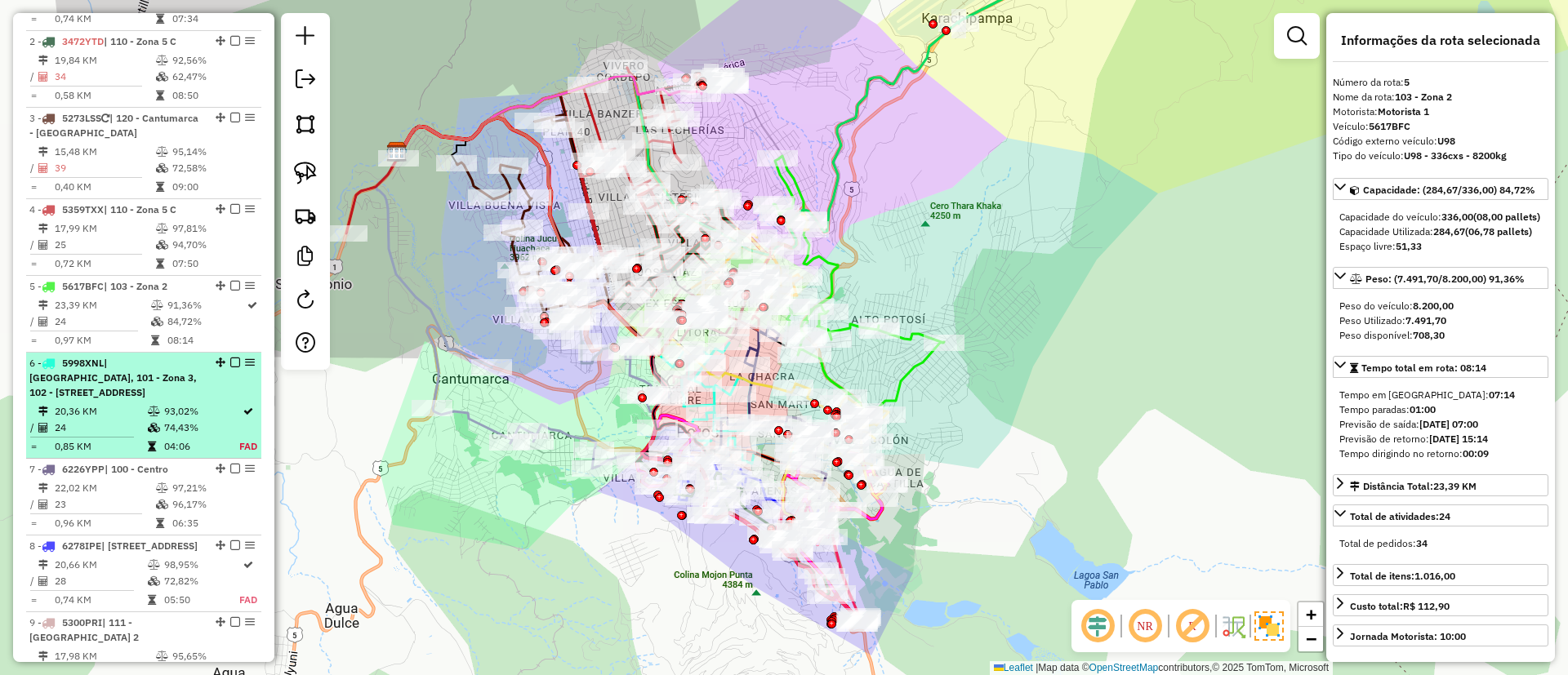
click at [231, 358] on em at bounding box center [236, 363] width 10 height 10
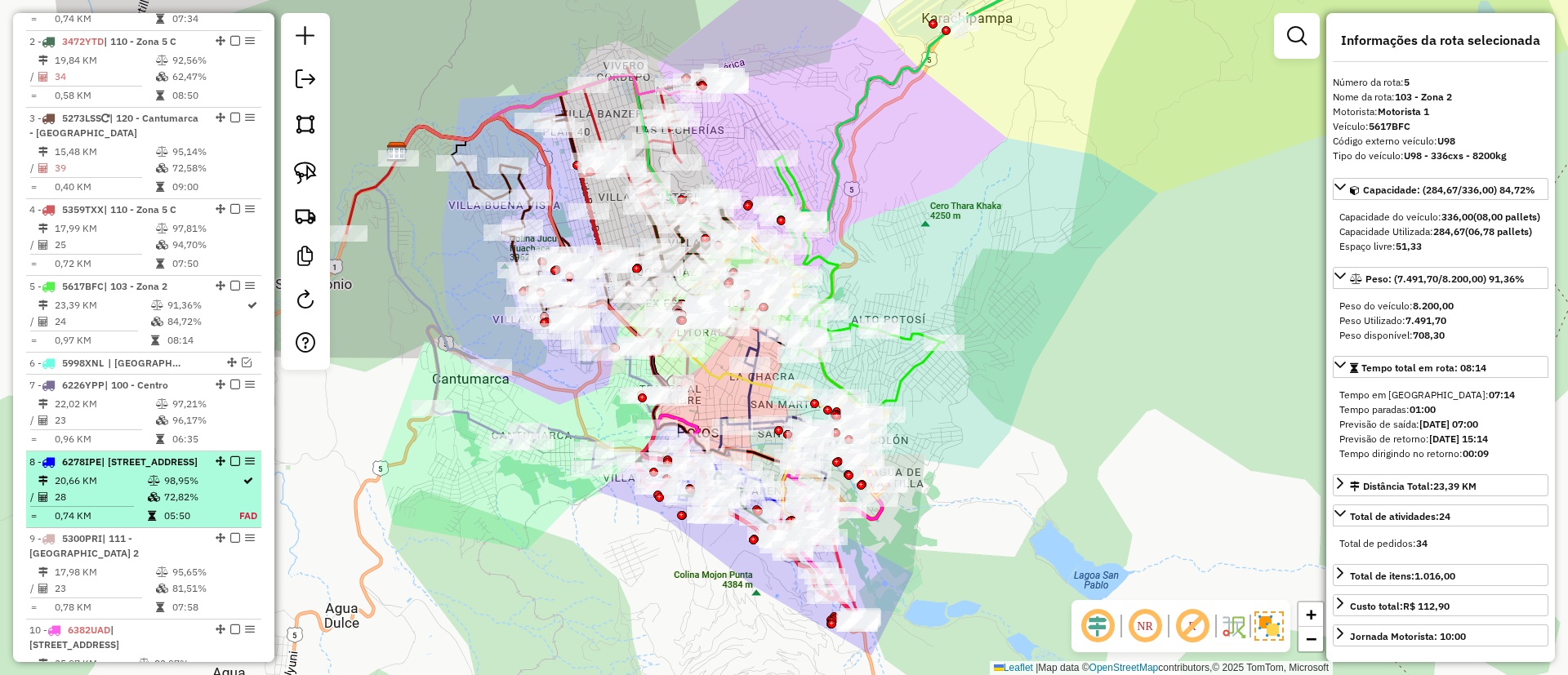
click at [231, 456] on em at bounding box center [236, 461] width 10 height 10
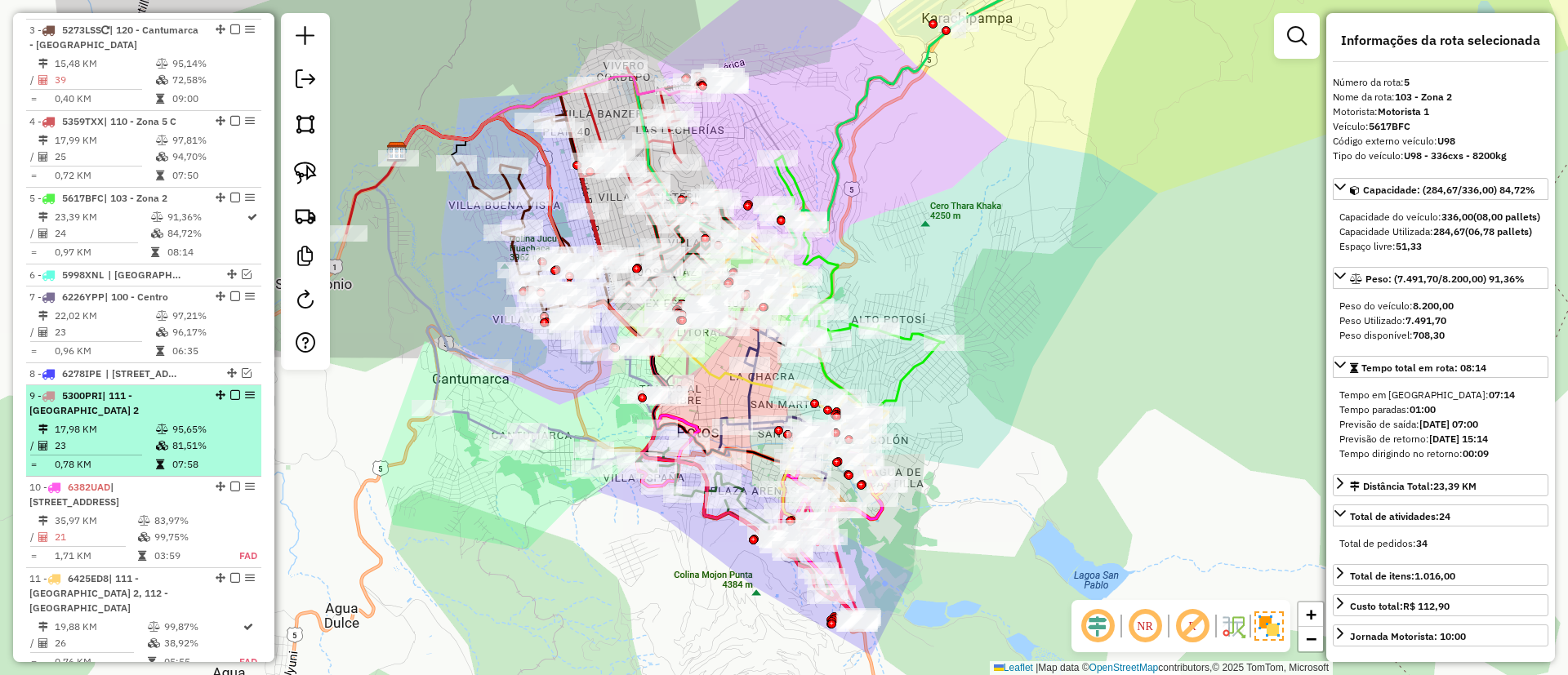
scroll to position [854, 0]
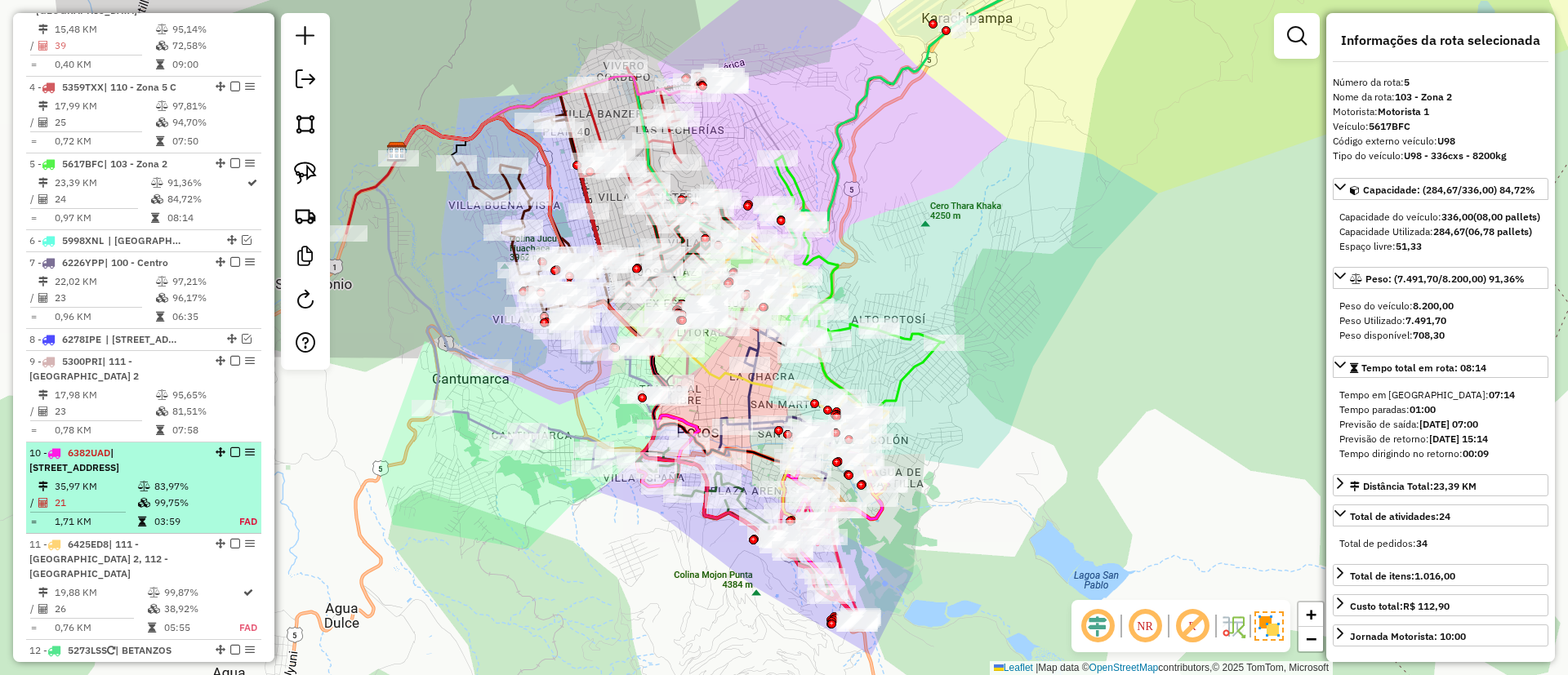
click at [231, 448] on em at bounding box center [236, 453] width 10 height 10
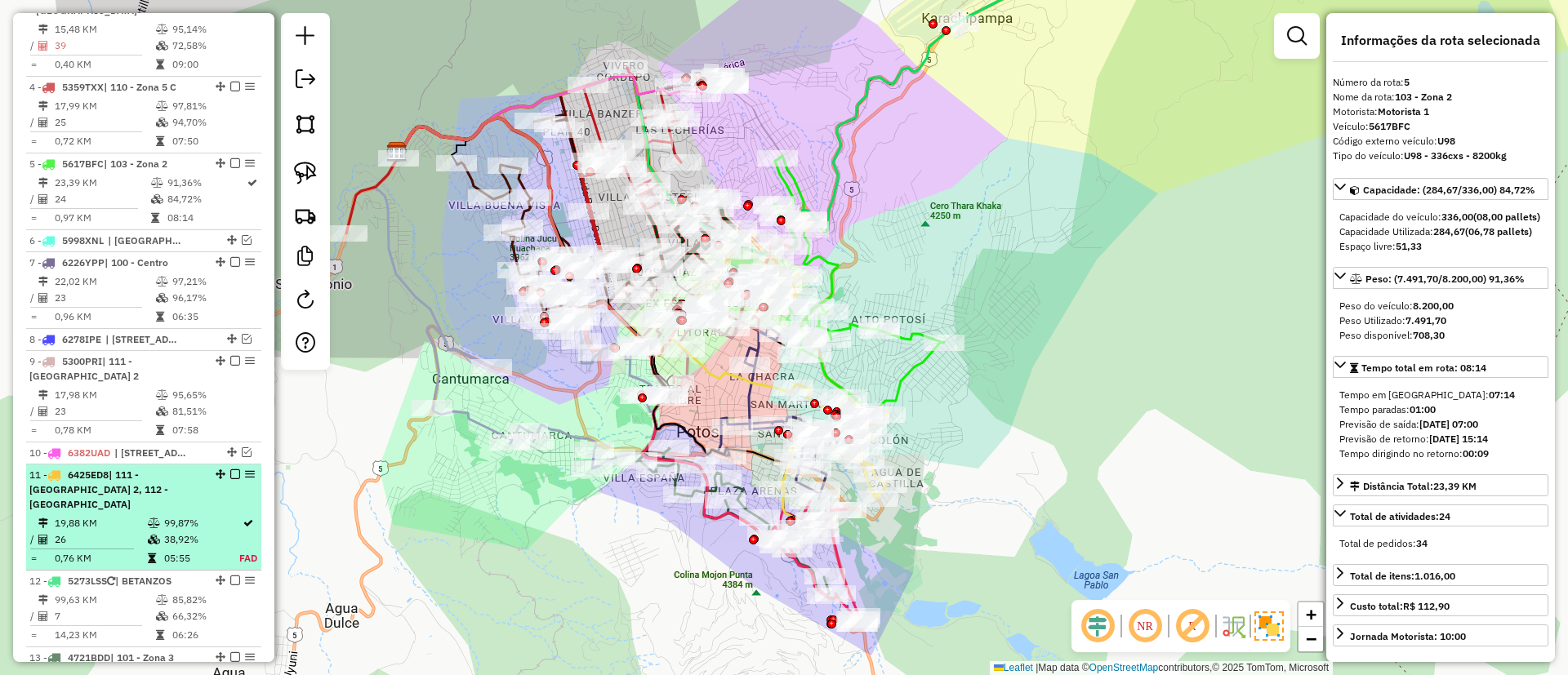
click at [231, 469] on em at bounding box center [236, 475] width 10 height 10
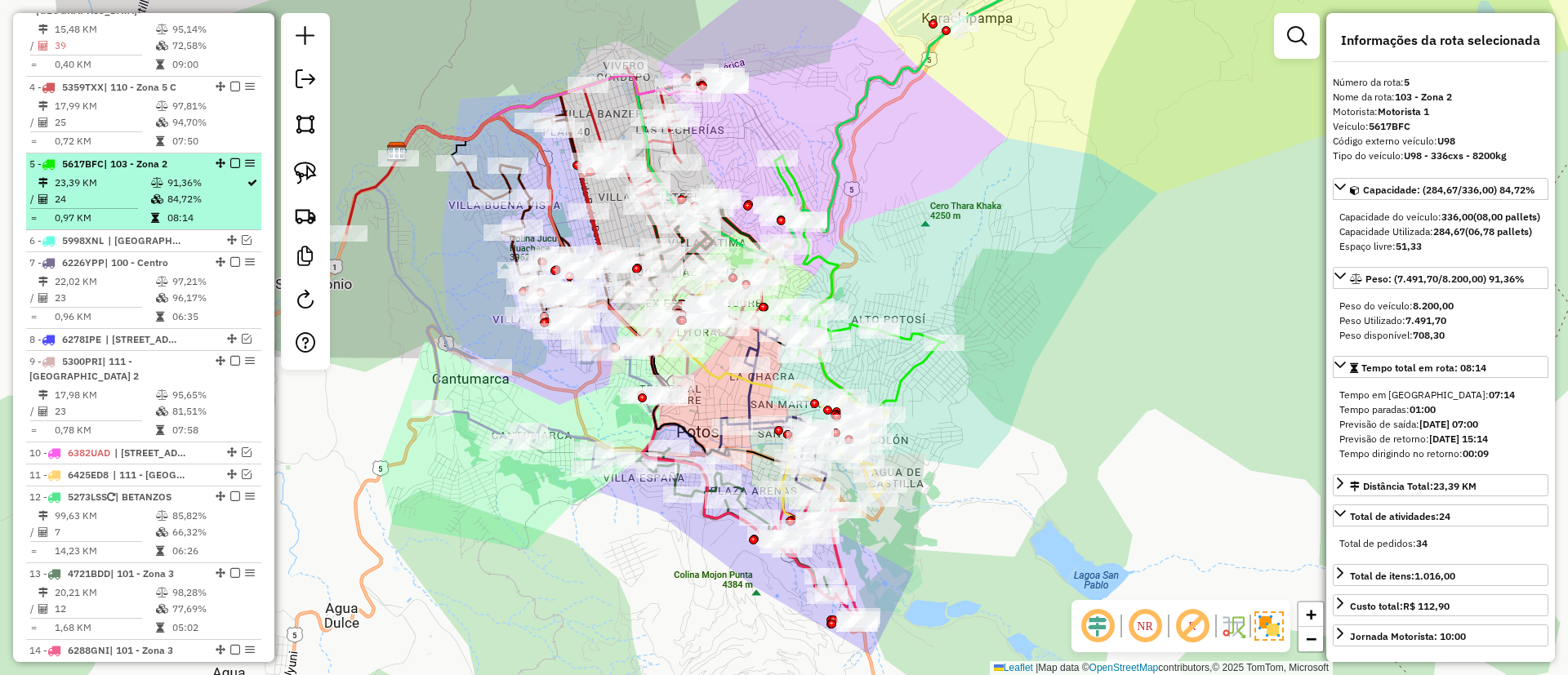
scroll to position [241, 0]
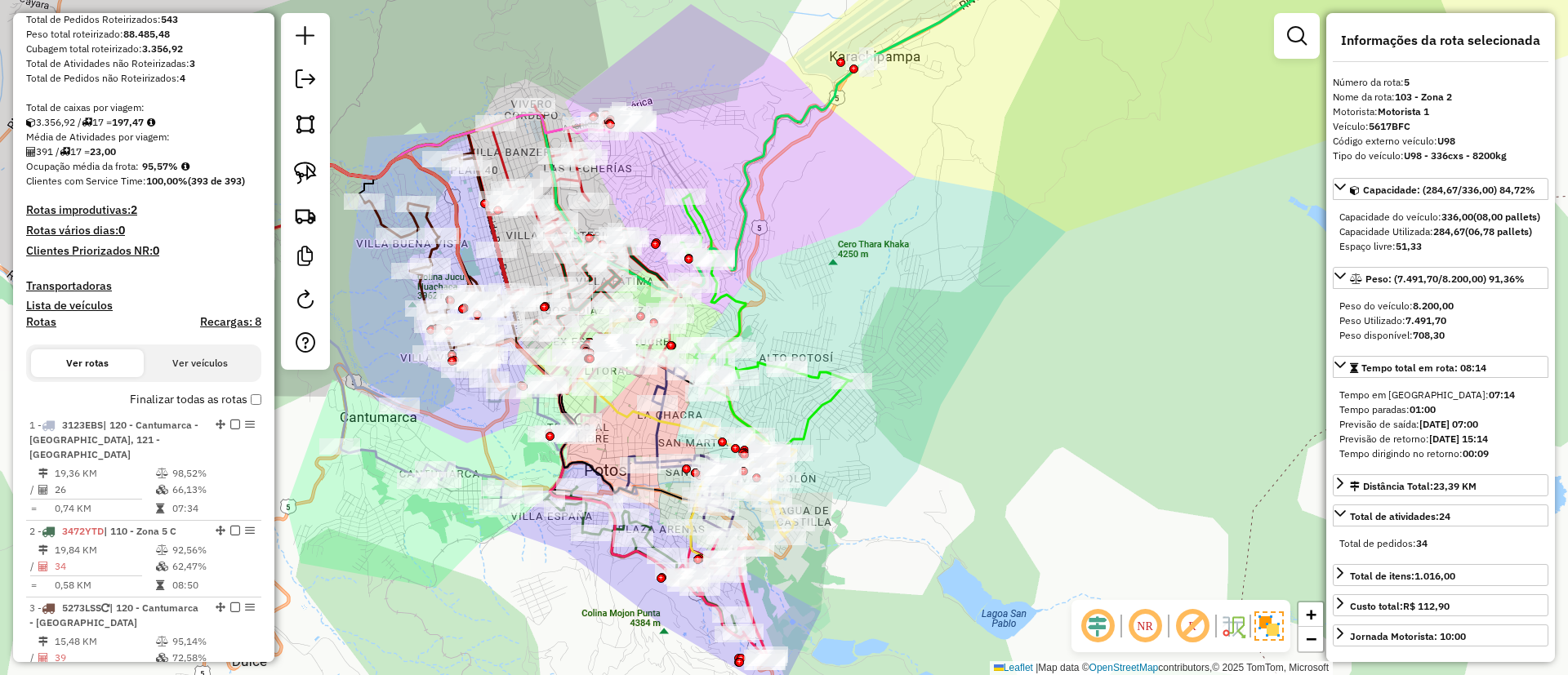
click at [840, 165] on div "Janela de atendimento Grade de atendimento Capacidade Transportadoras Veículos …" at bounding box center [784, 338] width 1568 height 675
click at [769, 130] on icon at bounding box center [669, 113] width 723 height 361
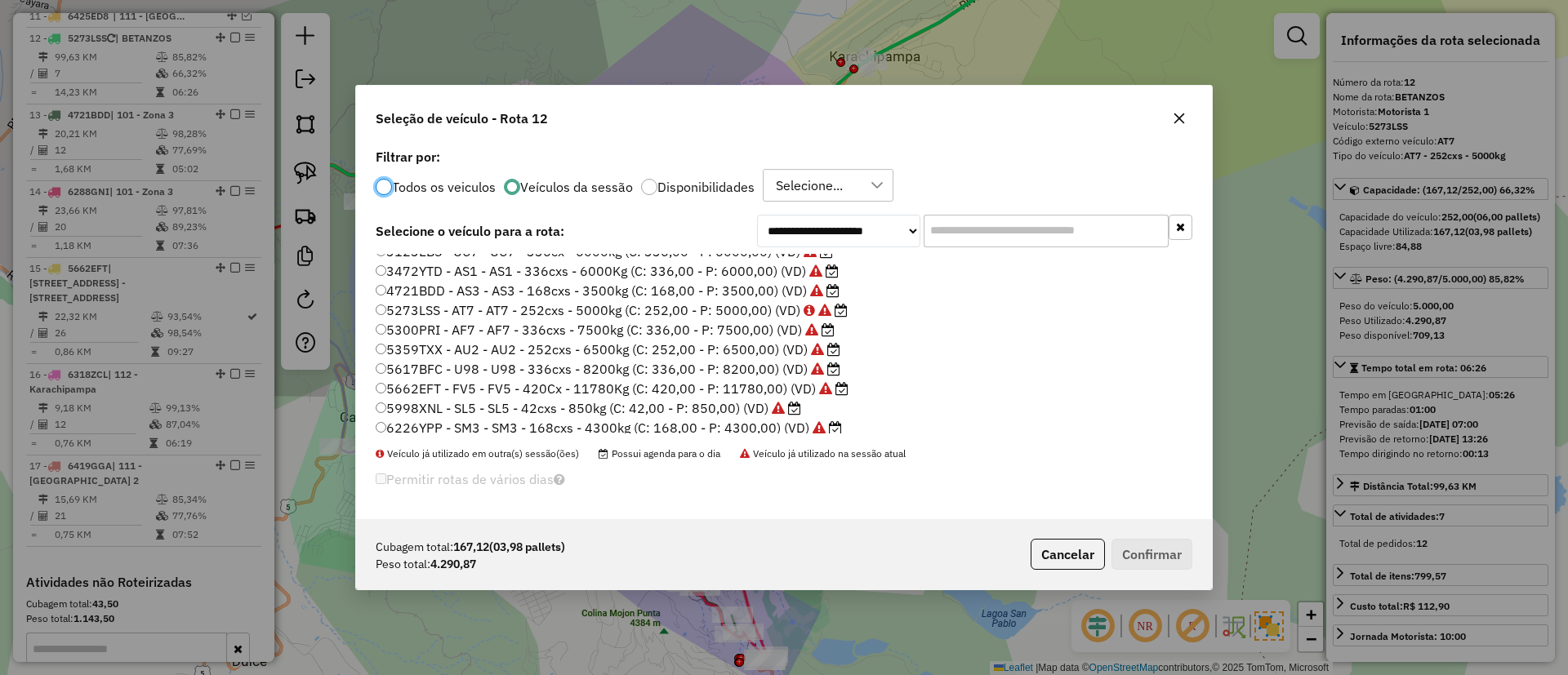
scroll to position [0, 0]
click at [1185, 114] on button "button" at bounding box center [1179, 118] width 26 height 26
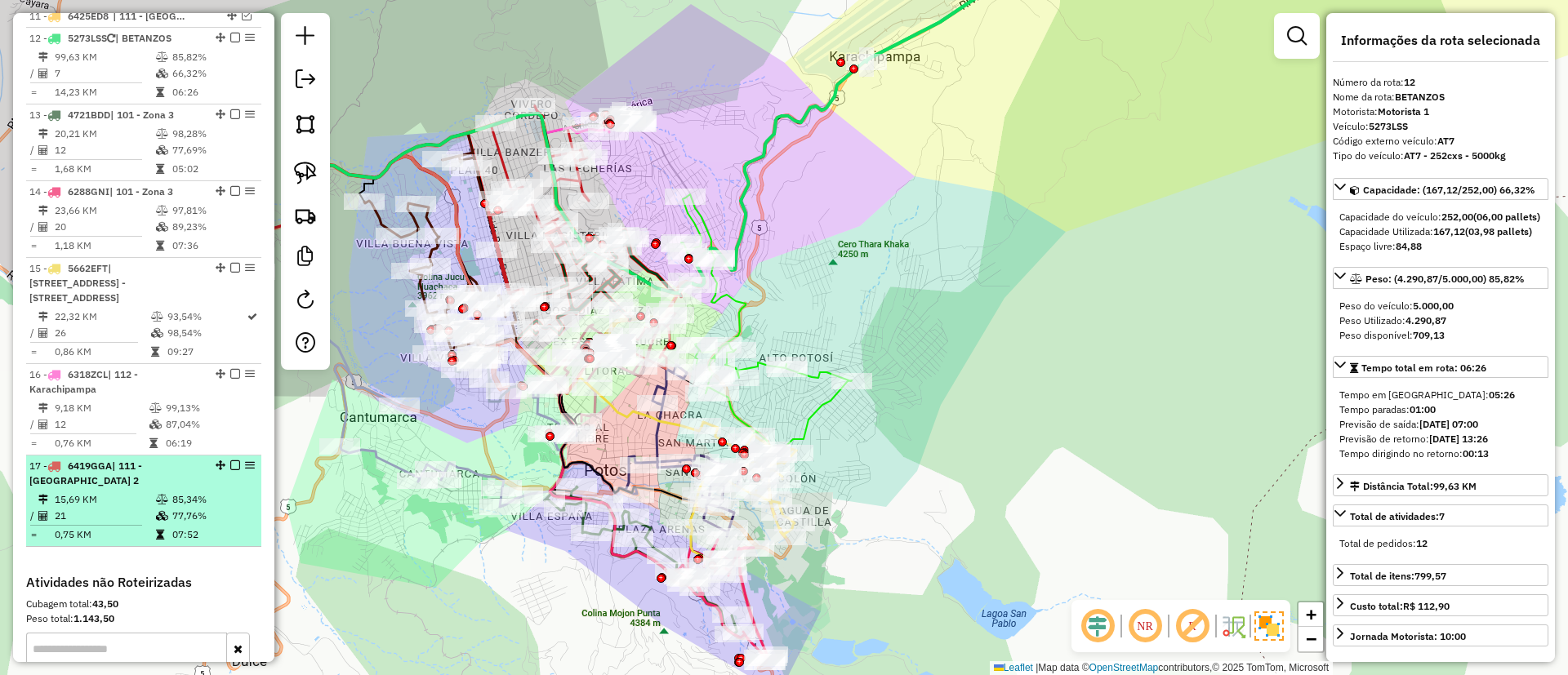
click at [95, 459] on div "17 - 6419GGA | 111 - [GEOGRAPHIC_DATA] 2" at bounding box center [115, 473] width 173 height 29
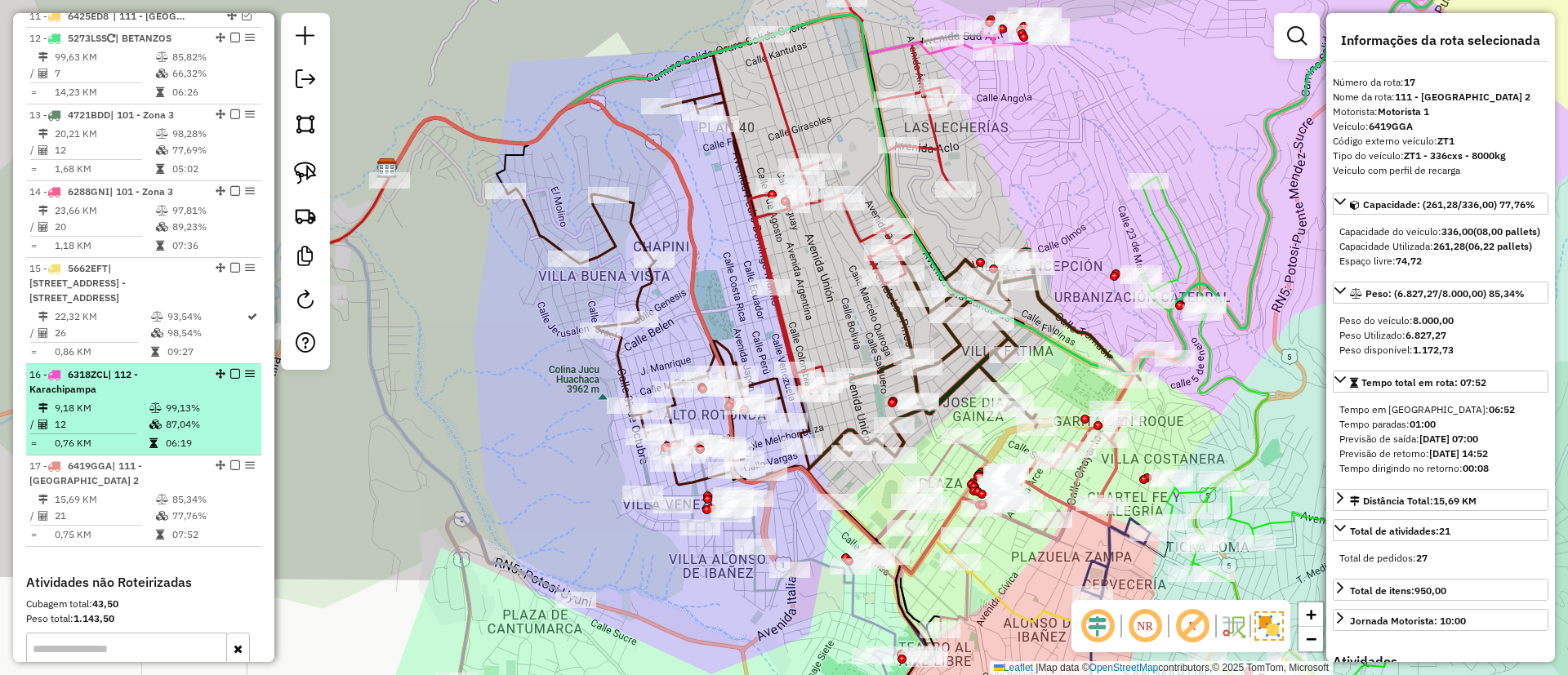
click at [121, 400] on td "9,18 KM" at bounding box center [101, 409] width 94 height 17
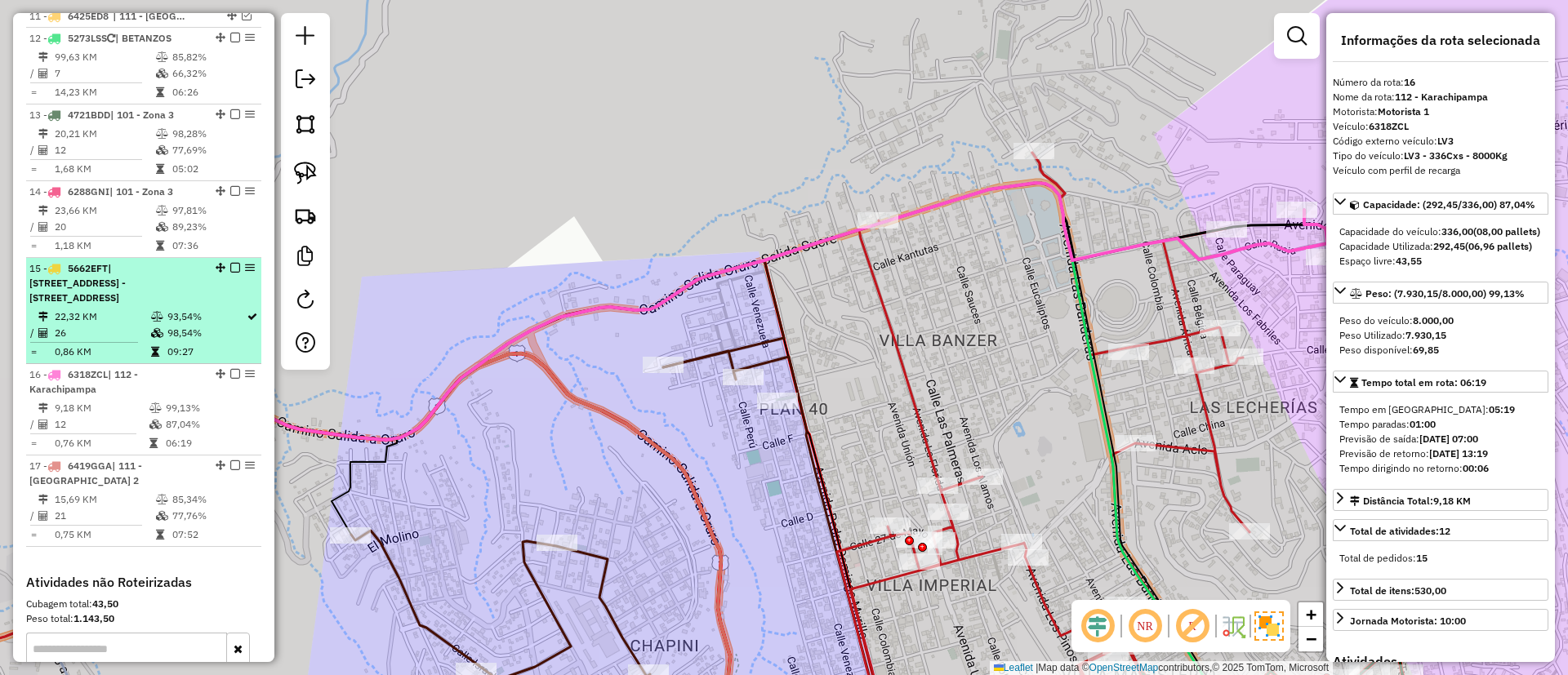
click at [142, 325] on td "26" at bounding box center [102, 333] width 96 height 17
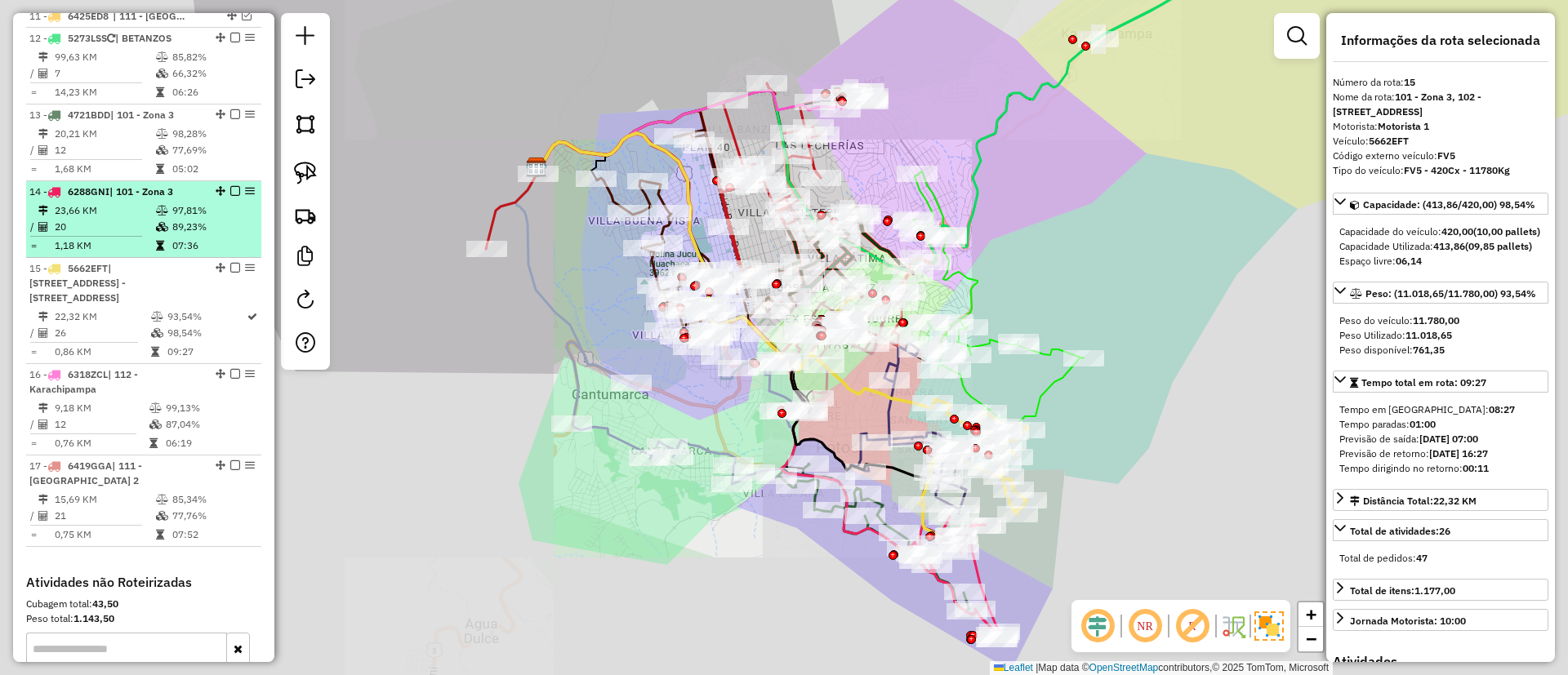
click at [155, 219] on td at bounding box center [164, 227] width 17 height 17
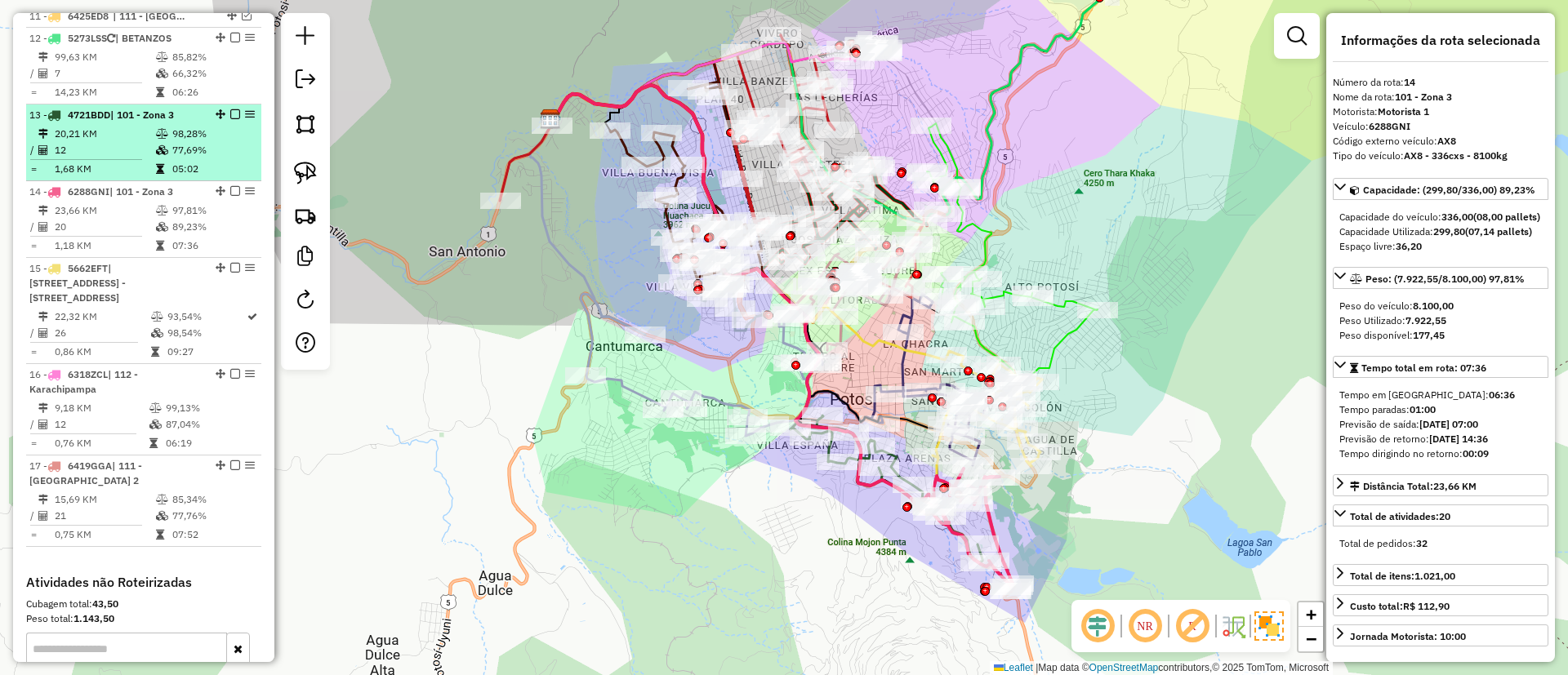
click at [150, 161] on td "1,68 KM" at bounding box center [104, 170] width 101 height 17
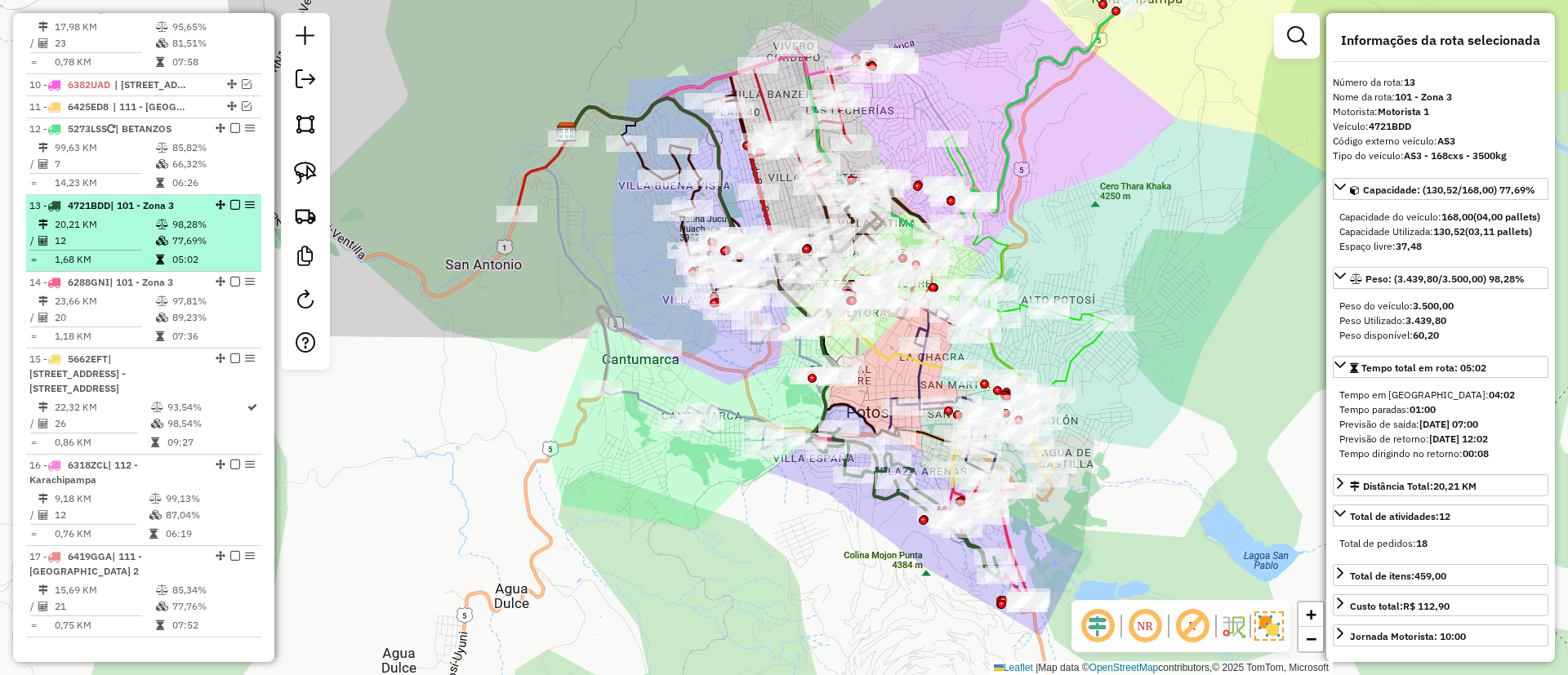
scroll to position [1190, 0]
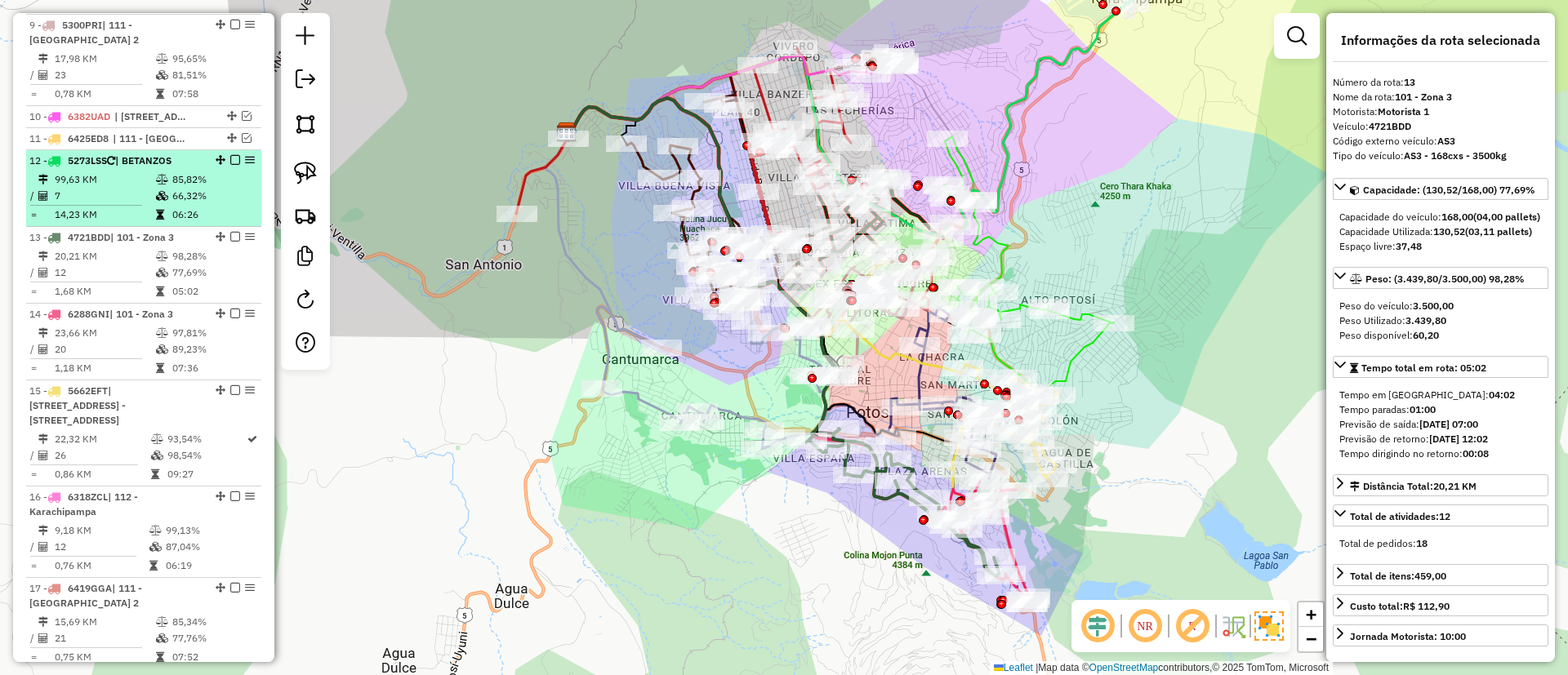
click at [150, 171] on td "99,63 KM" at bounding box center [104, 180] width 101 height 17
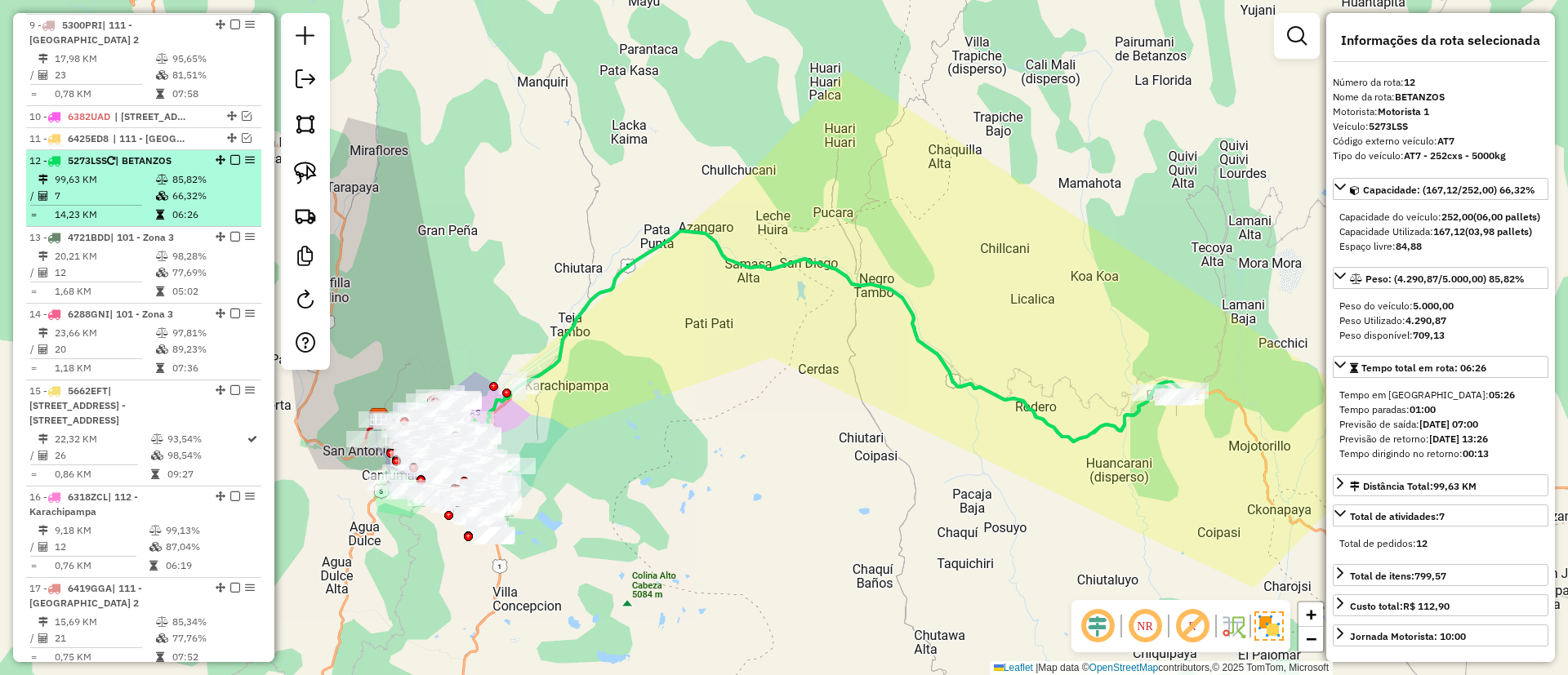
scroll to position [1068, 0]
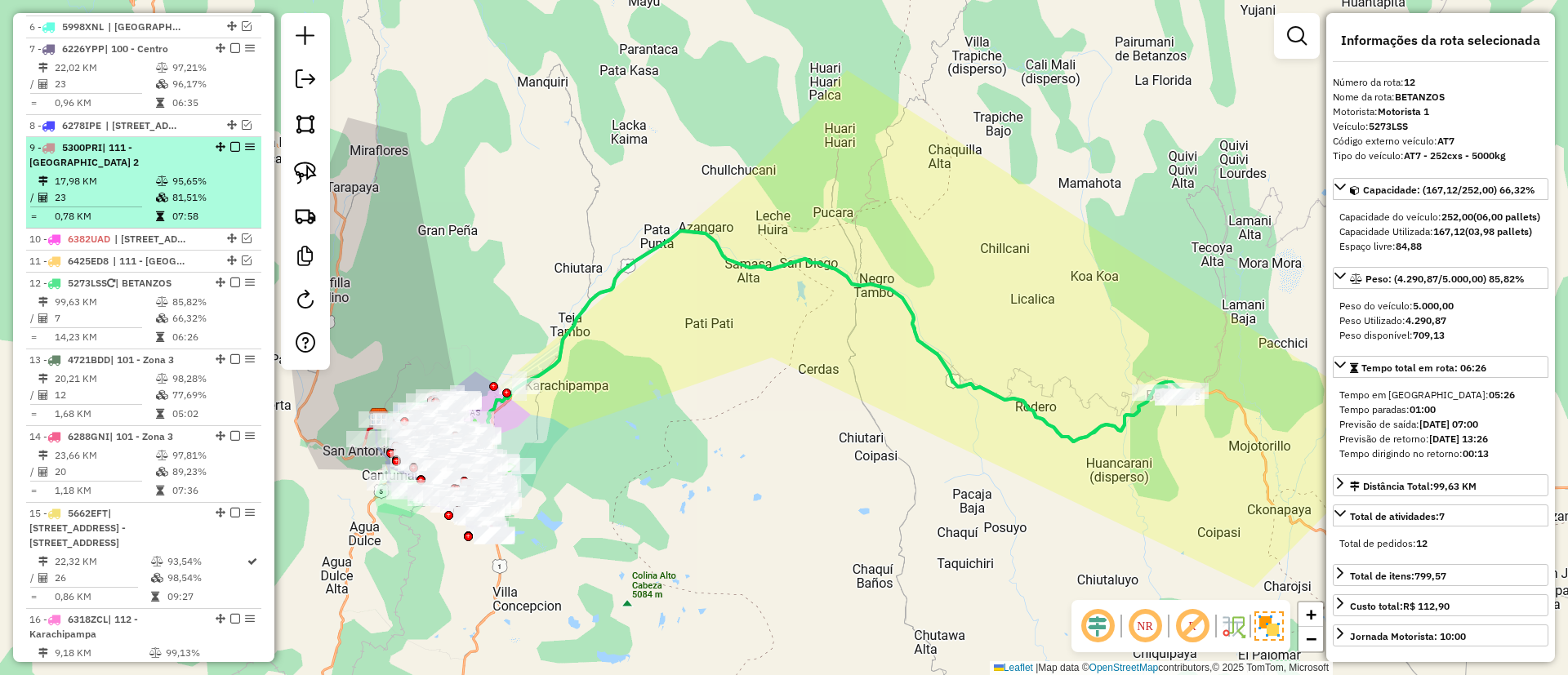
click at [150, 190] on td "23" at bounding box center [104, 198] width 101 height 17
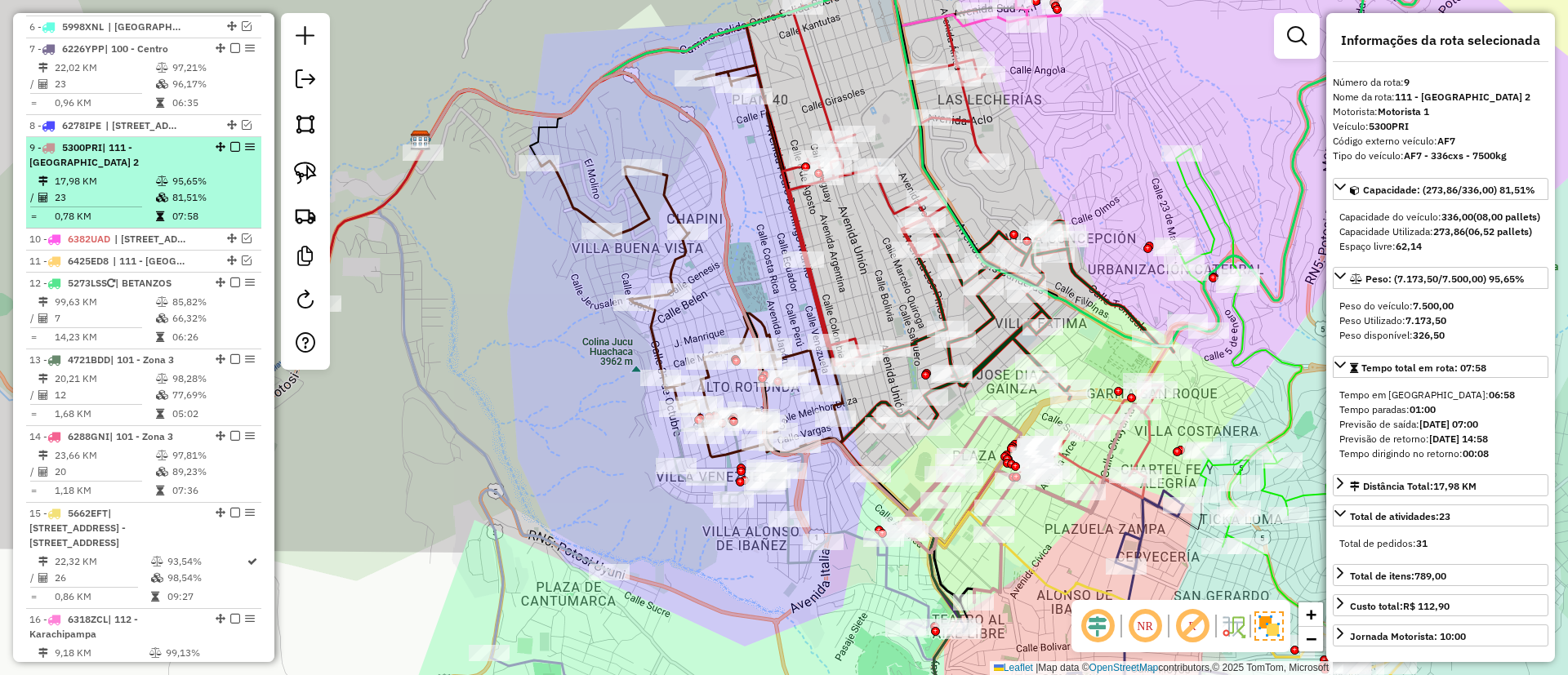
scroll to position [946, 0]
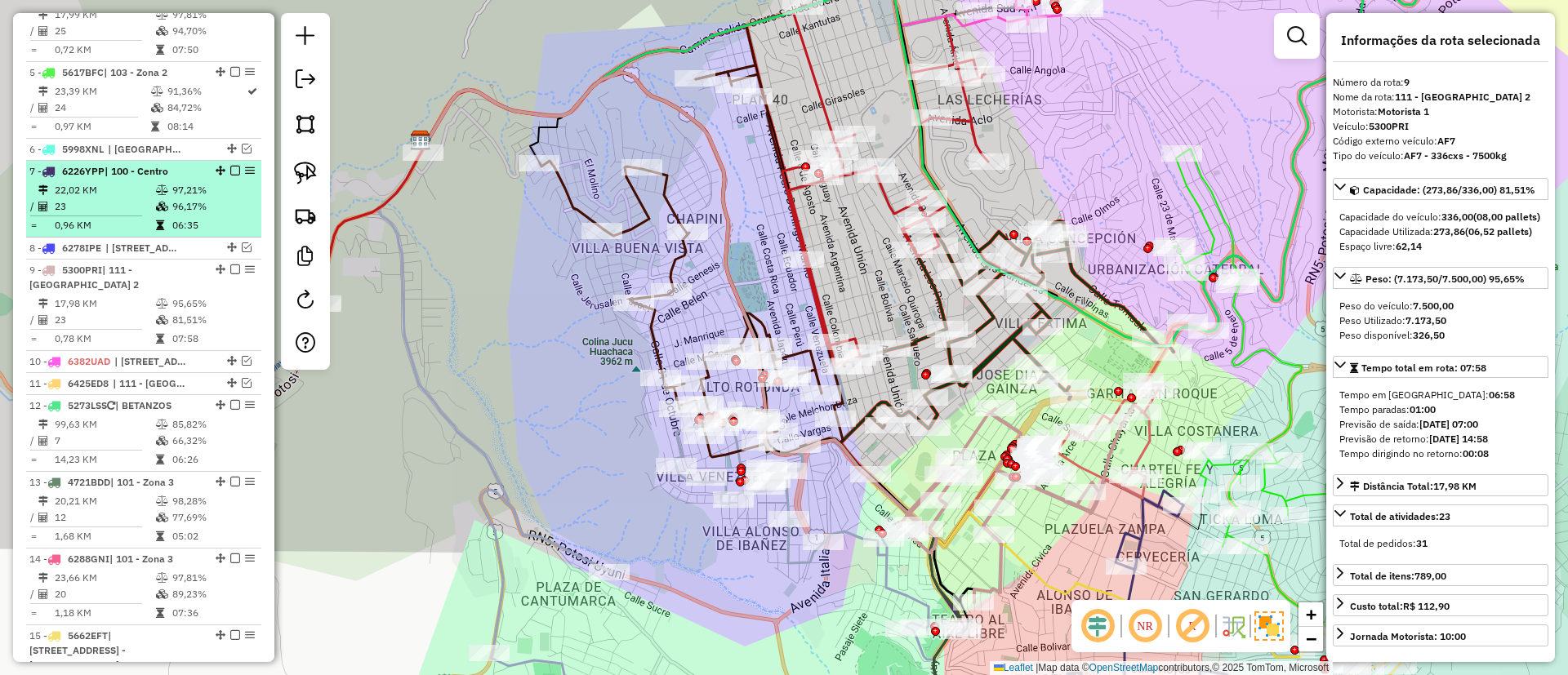
click at [156, 221] on icon at bounding box center [160, 226] width 8 height 10
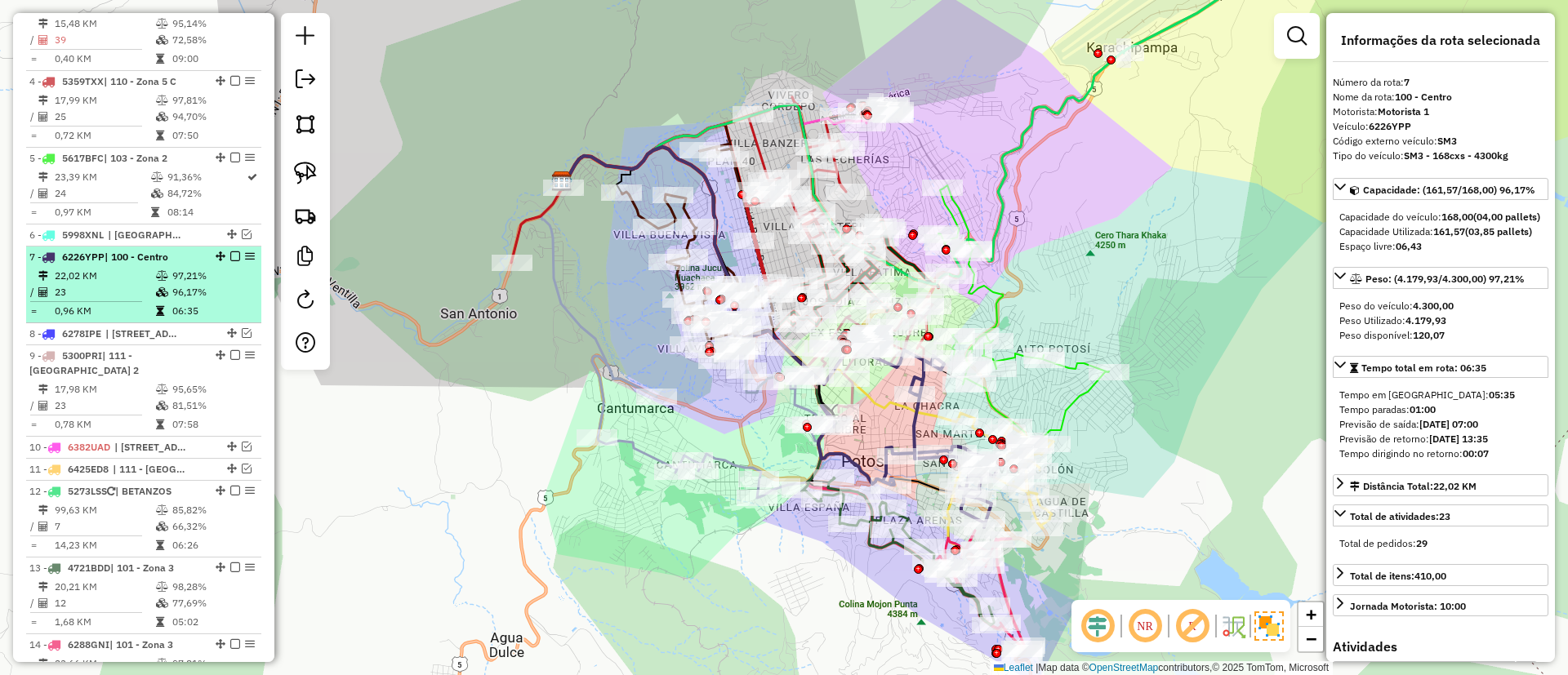
scroll to position [823, 0]
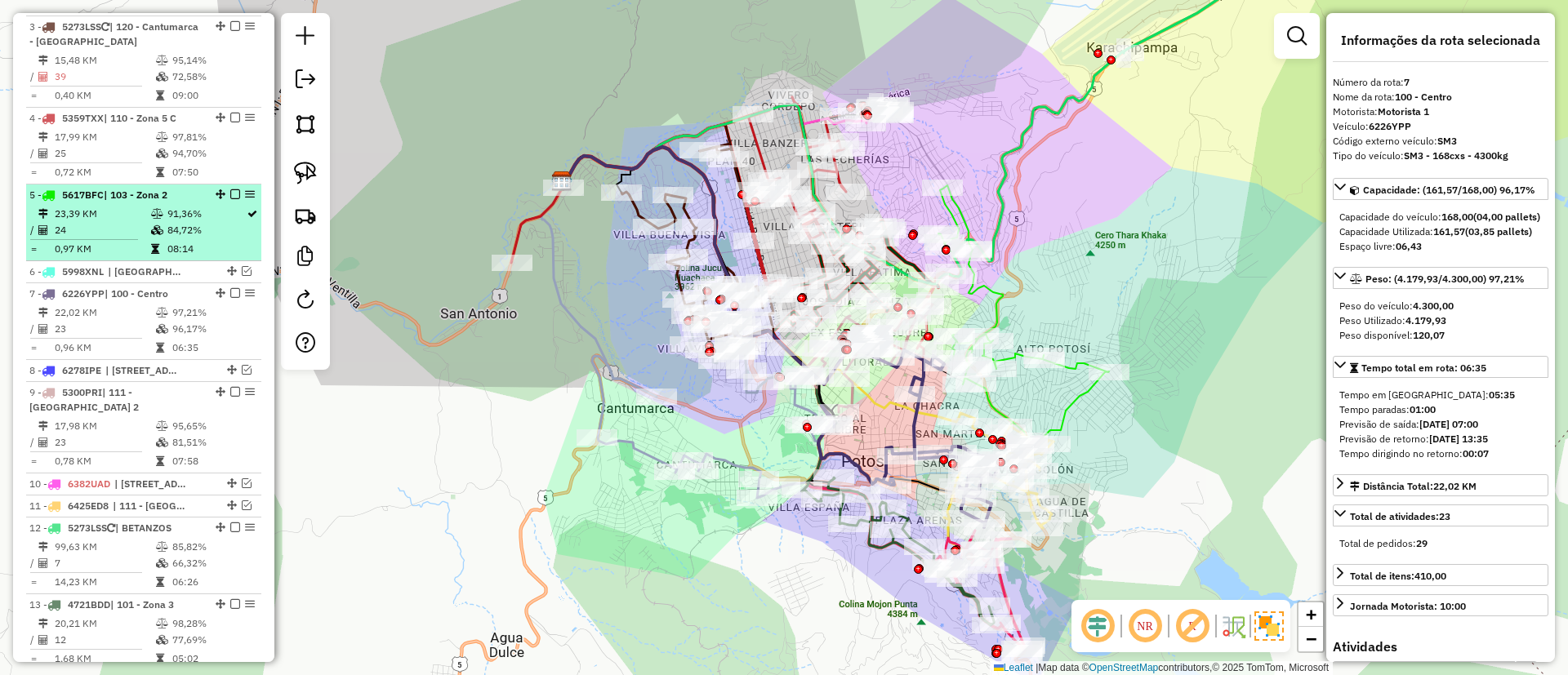
click at [151, 226] on icon at bounding box center [157, 231] width 13 height 10
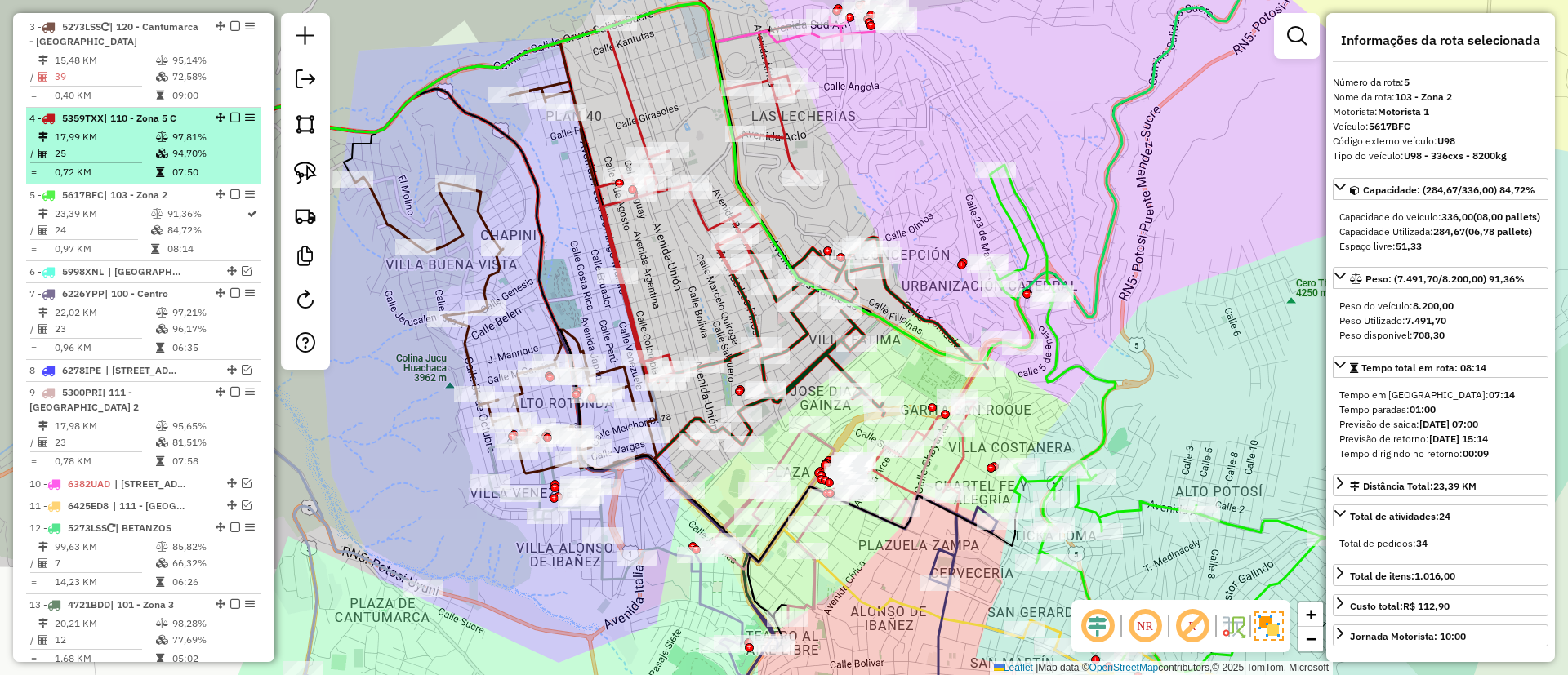
click at [134, 112] on span "| 110 - Zona 5 C" at bounding box center [140, 118] width 73 height 13
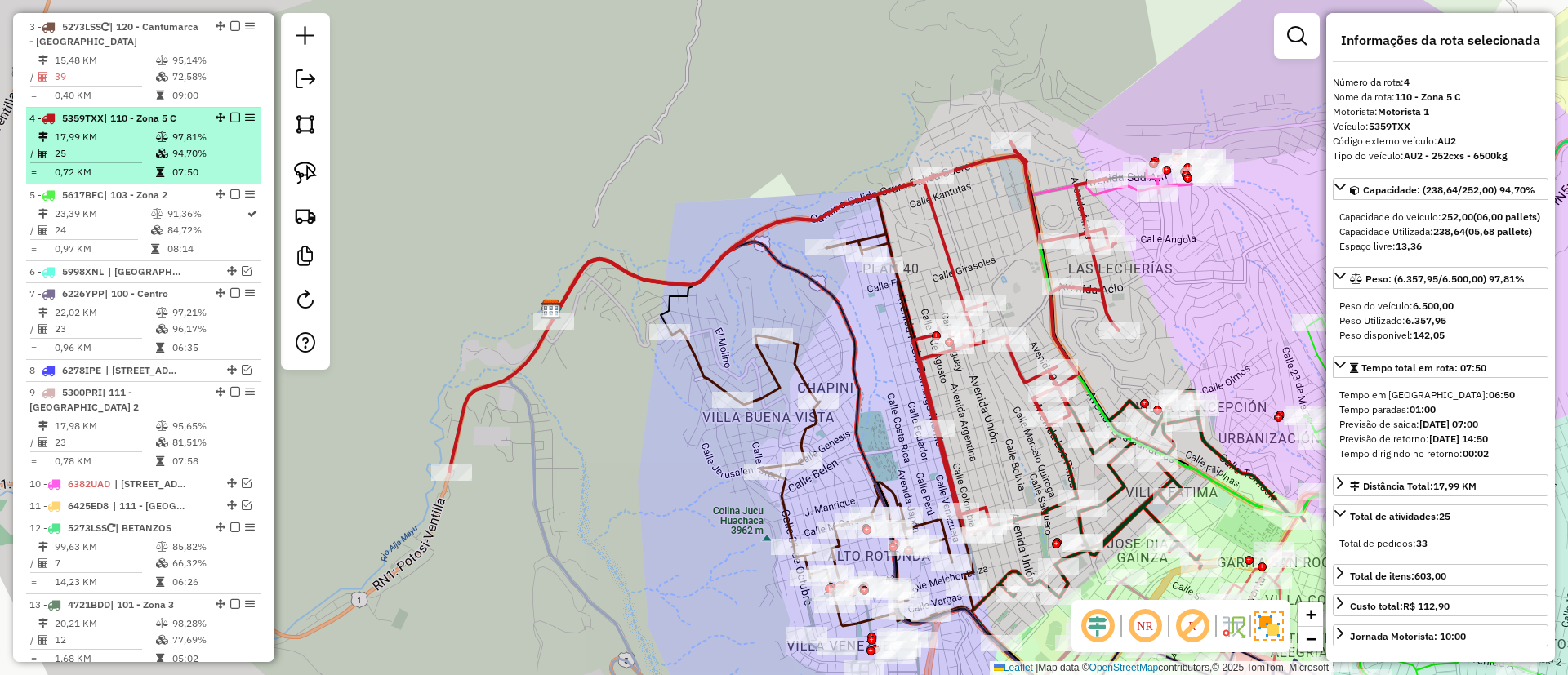
scroll to position [701, 0]
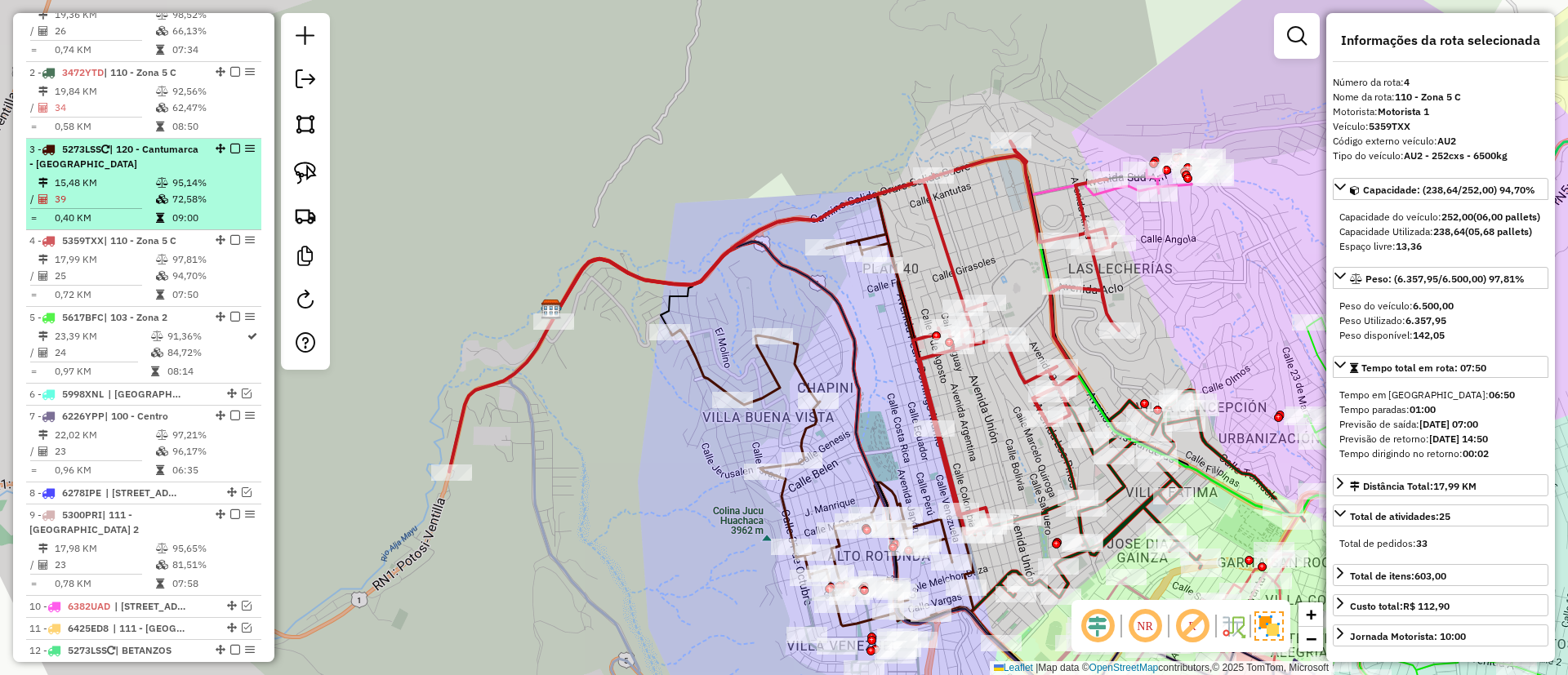
click at [135, 191] on td "39" at bounding box center [104, 200] width 101 height 17
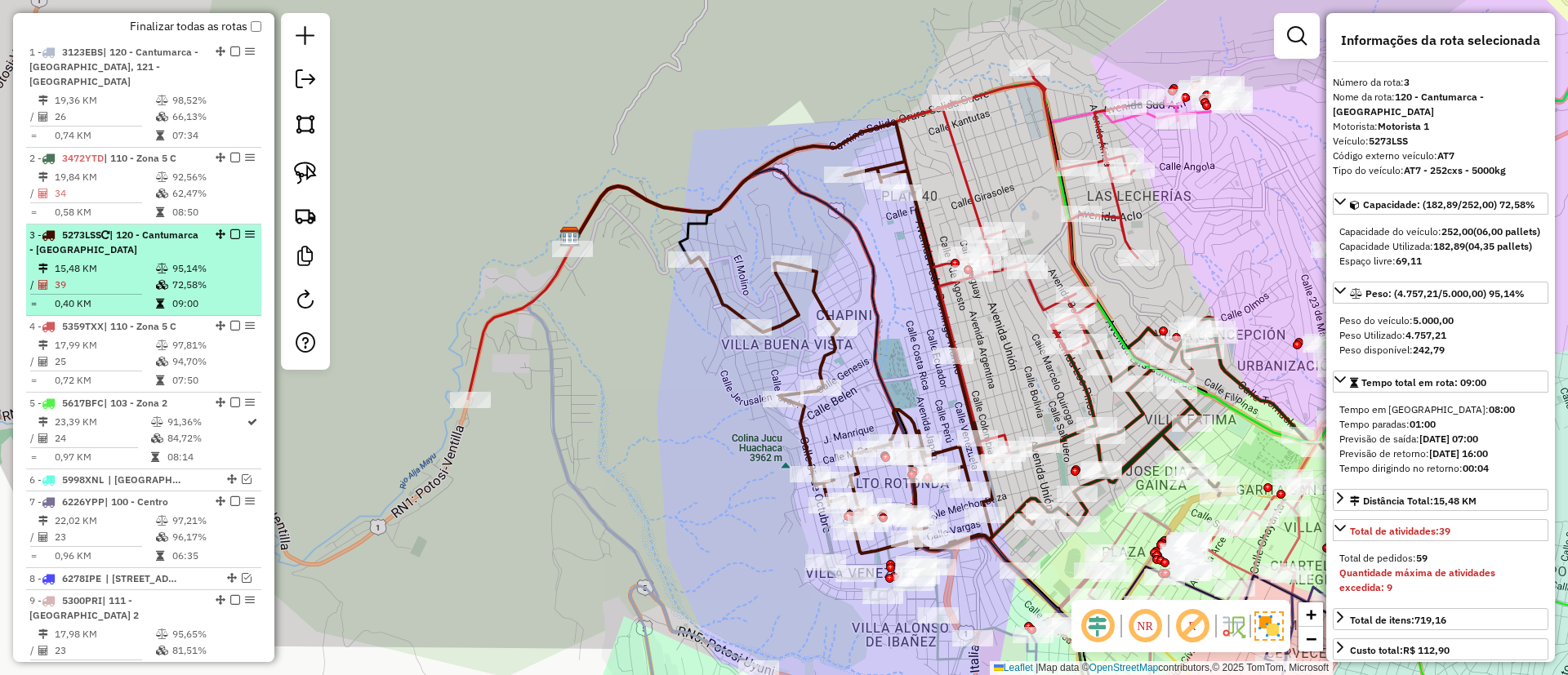
scroll to position [578, 0]
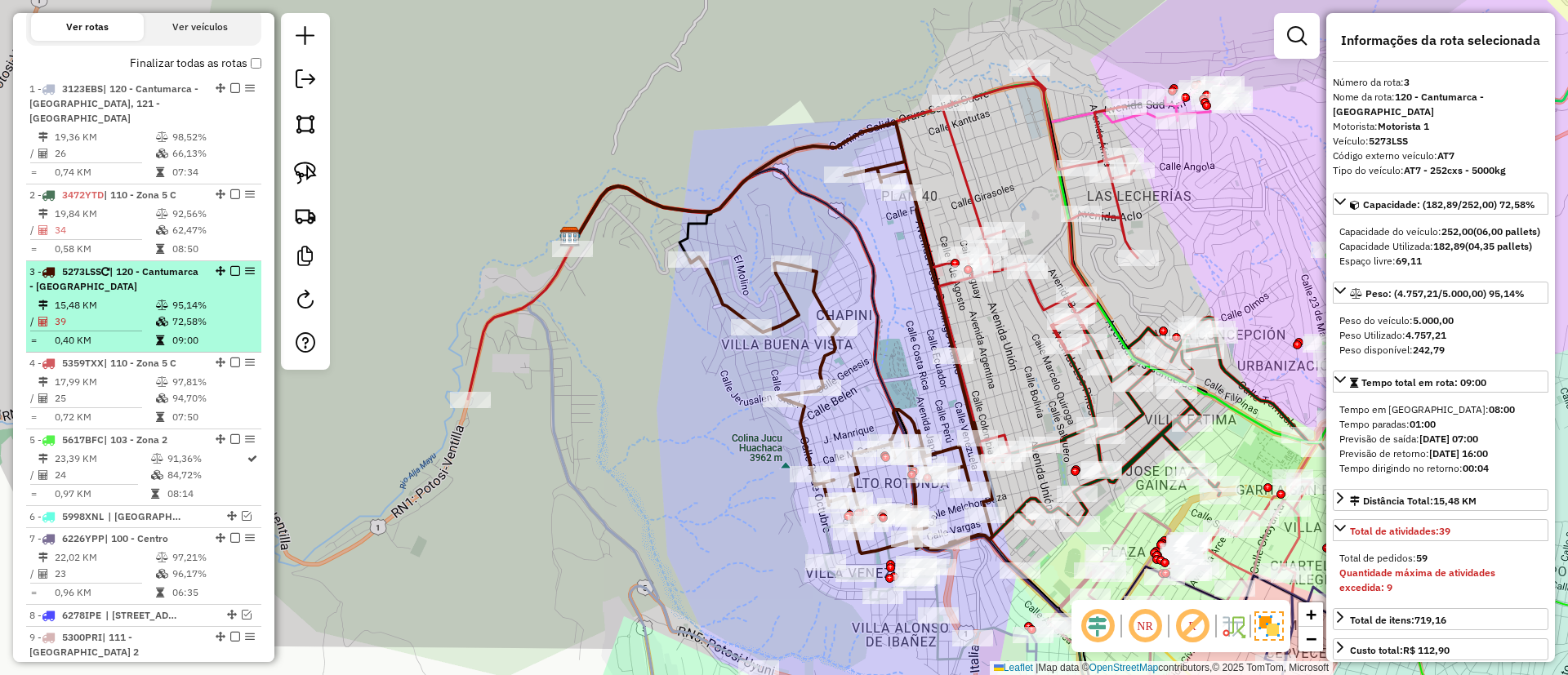
click at [135, 189] on li "2 - 3472YTD | 110 - Zona 5 C 19,84 KM 92,56% / 34 62,47% = 0,58 KM 08:50" at bounding box center [144, 223] width 236 height 77
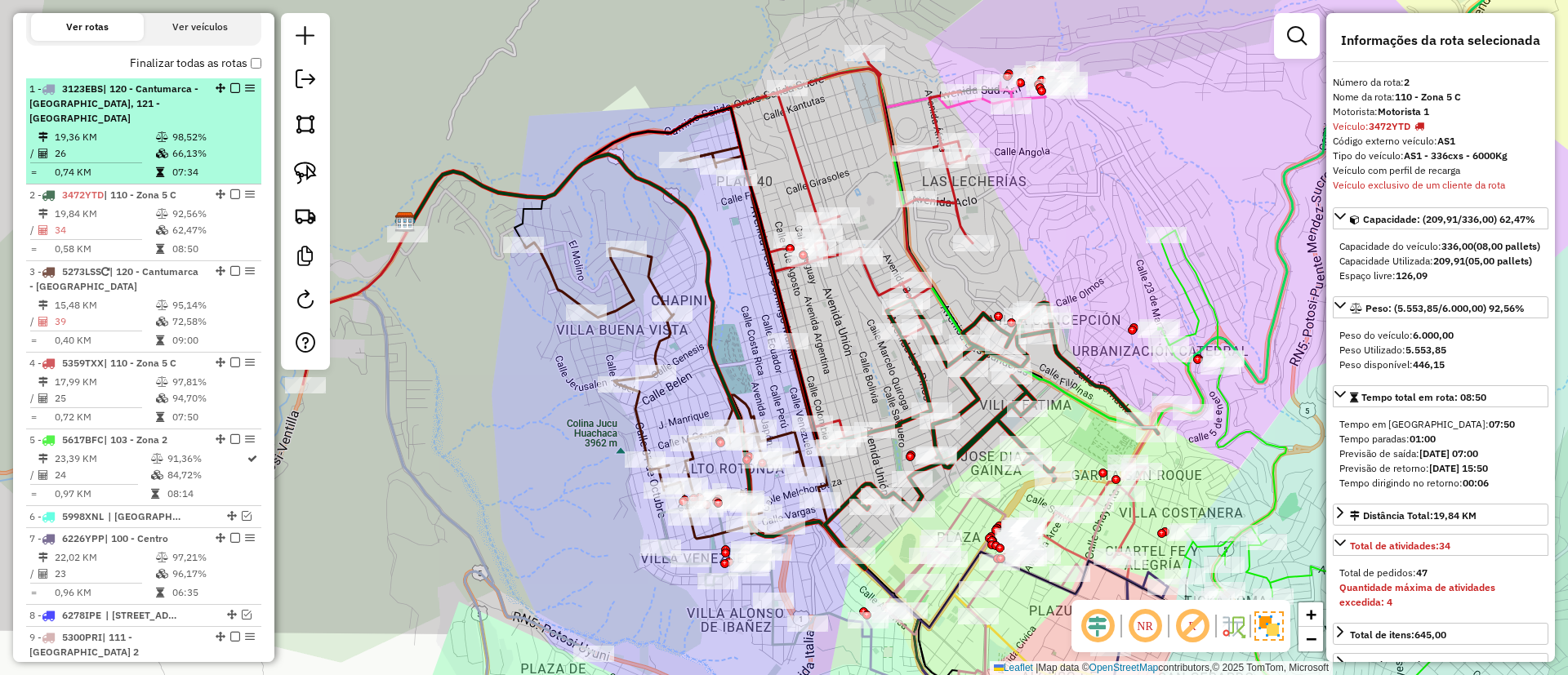
click at [119, 145] on td "26" at bounding box center [104, 154] width 101 height 17
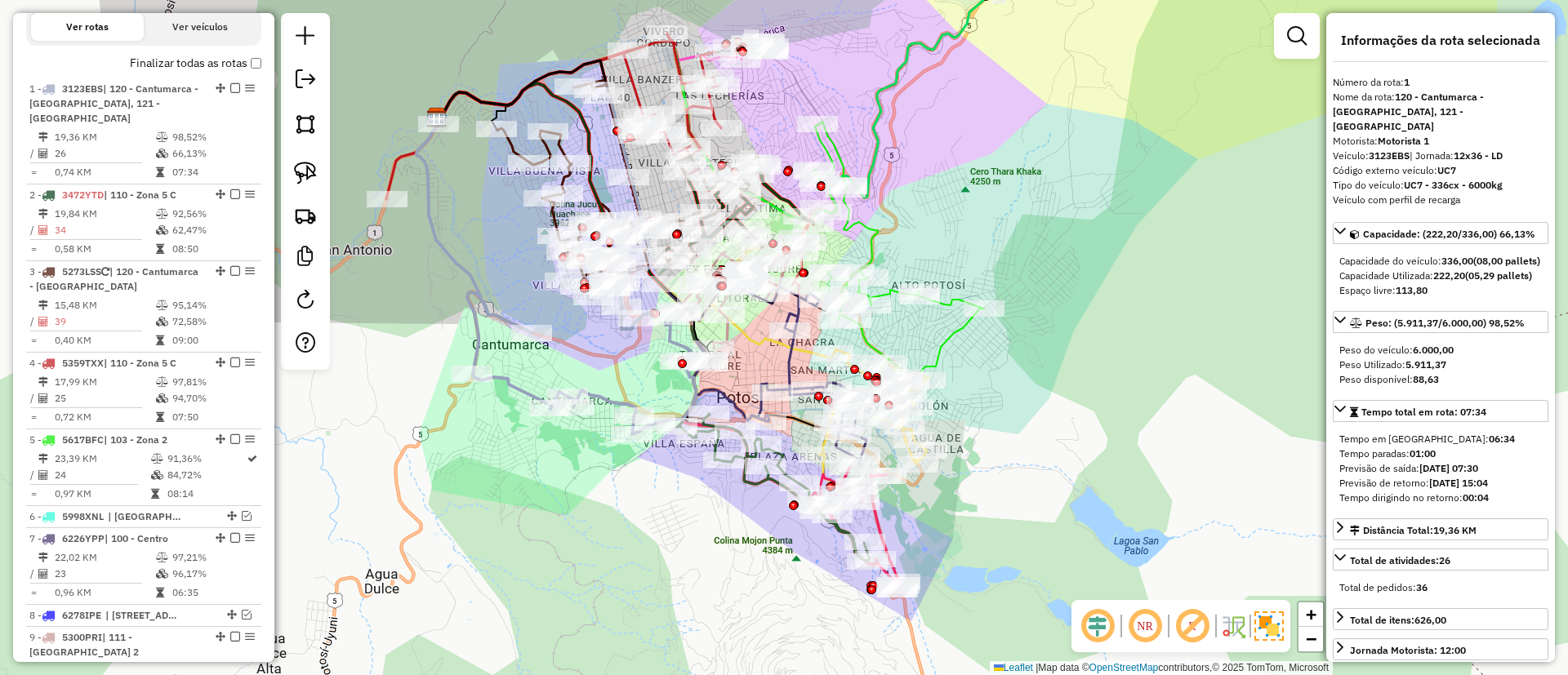
drag, startPoint x: 667, startPoint y: 392, endPoint x: 462, endPoint y: 307, distance: 221.9
click at [467, 307] on icon at bounding box center [581, 264] width 229 height 341
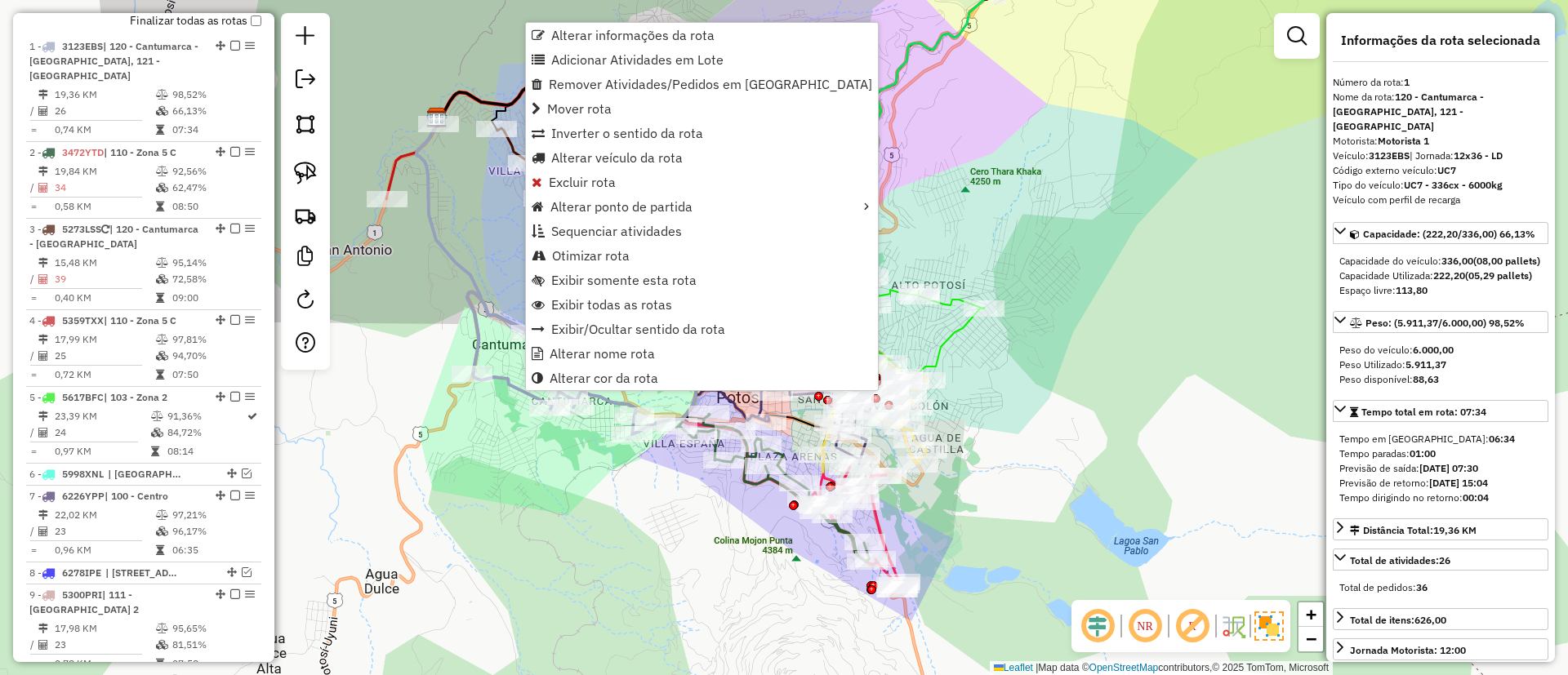
scroll to position [643, 0]
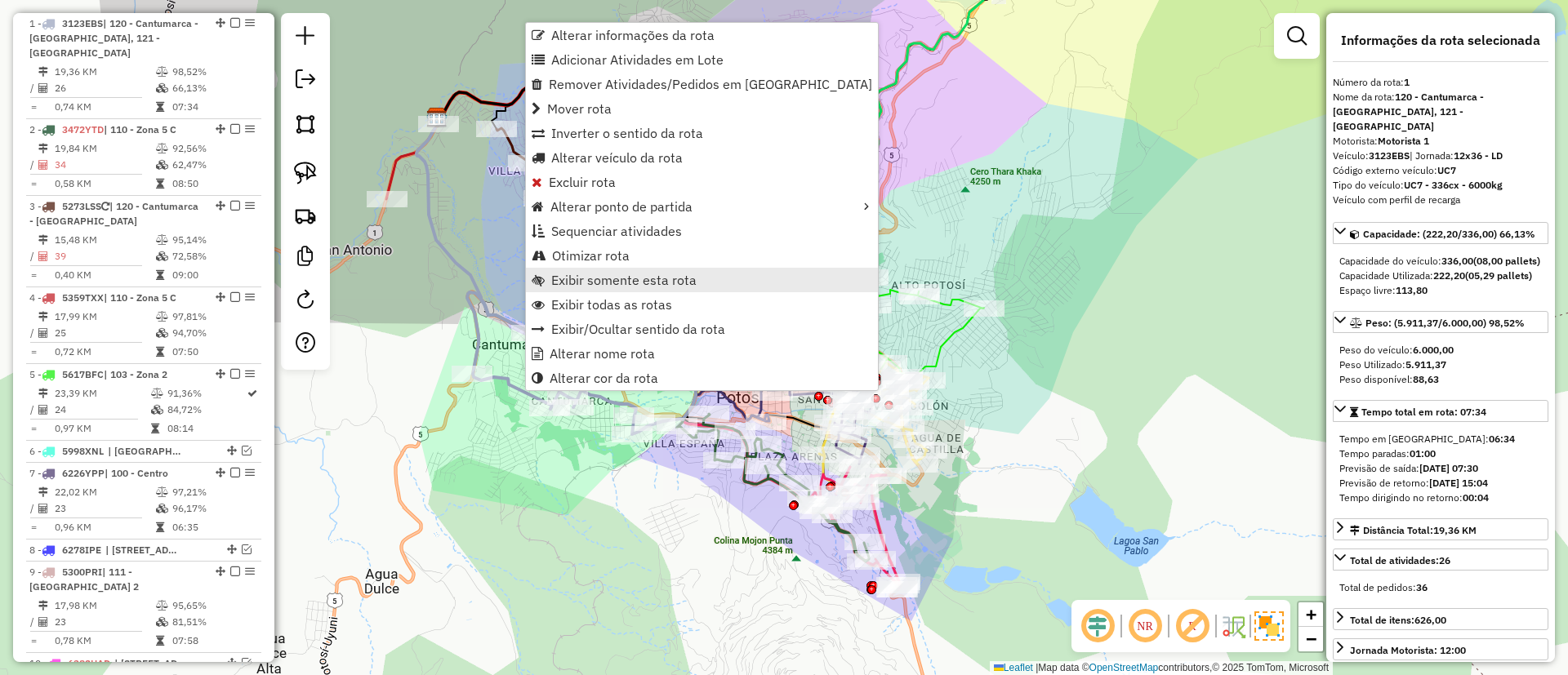
click at [615, 287] on span "Exibir somente esta rota" at bounding box center [624, 280] width 145 height 13
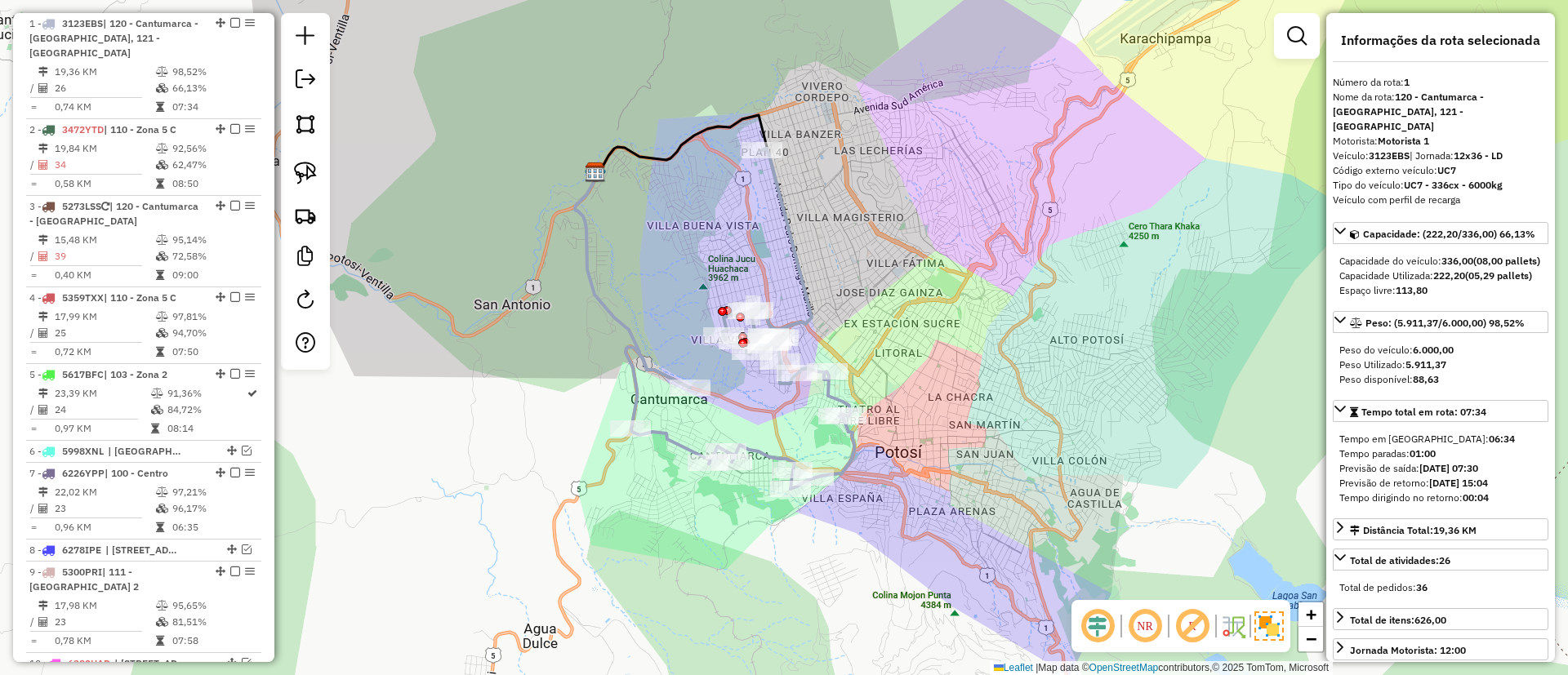
drag, startPoint x: 720, startPoint y: 346, endPoint x: 651, endPoint y: 311, distance: 77.4
click at [651, 311] on div "Janela de atendimento Grade de atendimento Capacidade Transportadoras Veículos …" at bounding box center [784, 338] width 1568 height 675
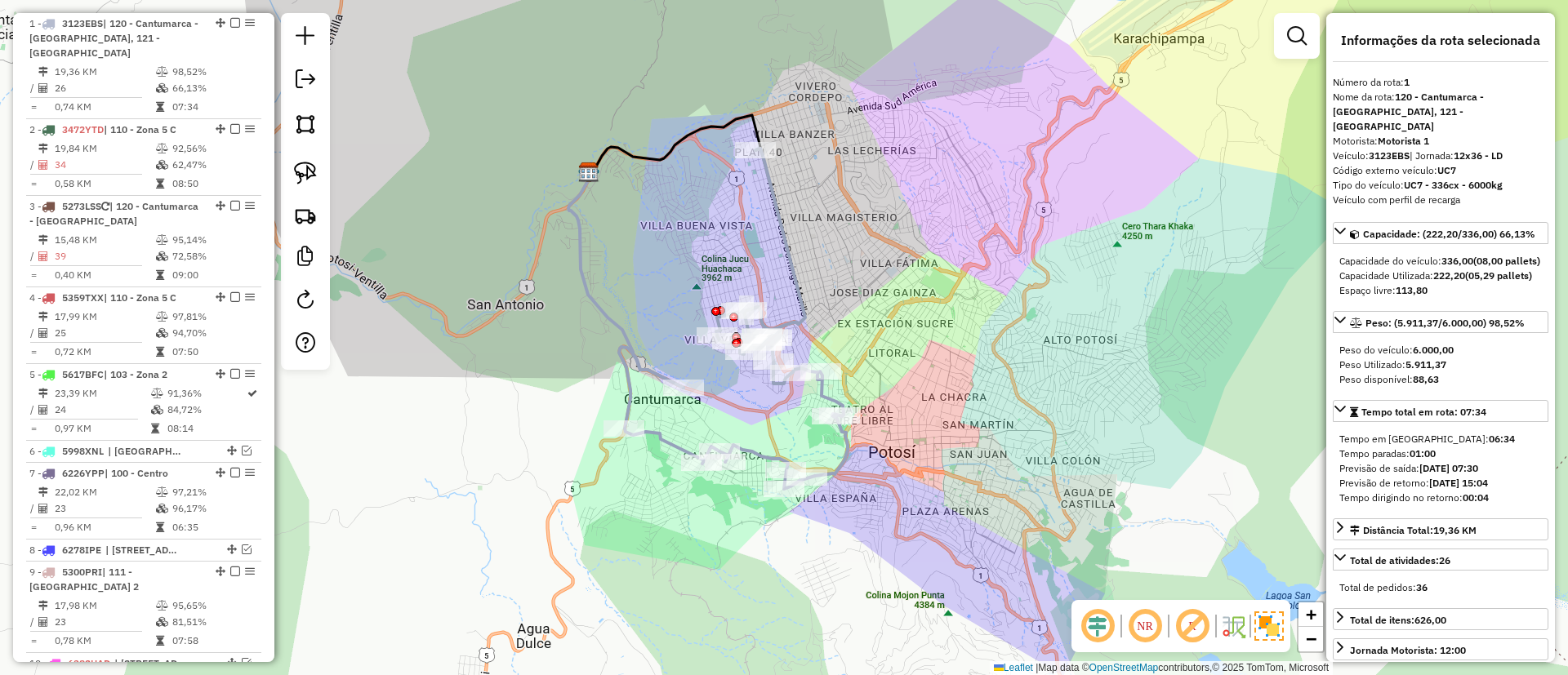
drag, startPoint x: 887, startPoint y: 327, endPoint x: 668, endPoint y: 337, distance: 219.2
click at [668, 337] on div "Janela de atendimento Grade de atendimento Capacidade Transportadoras Veículos …" at bounding box center [784, 338] width 1568 height 675
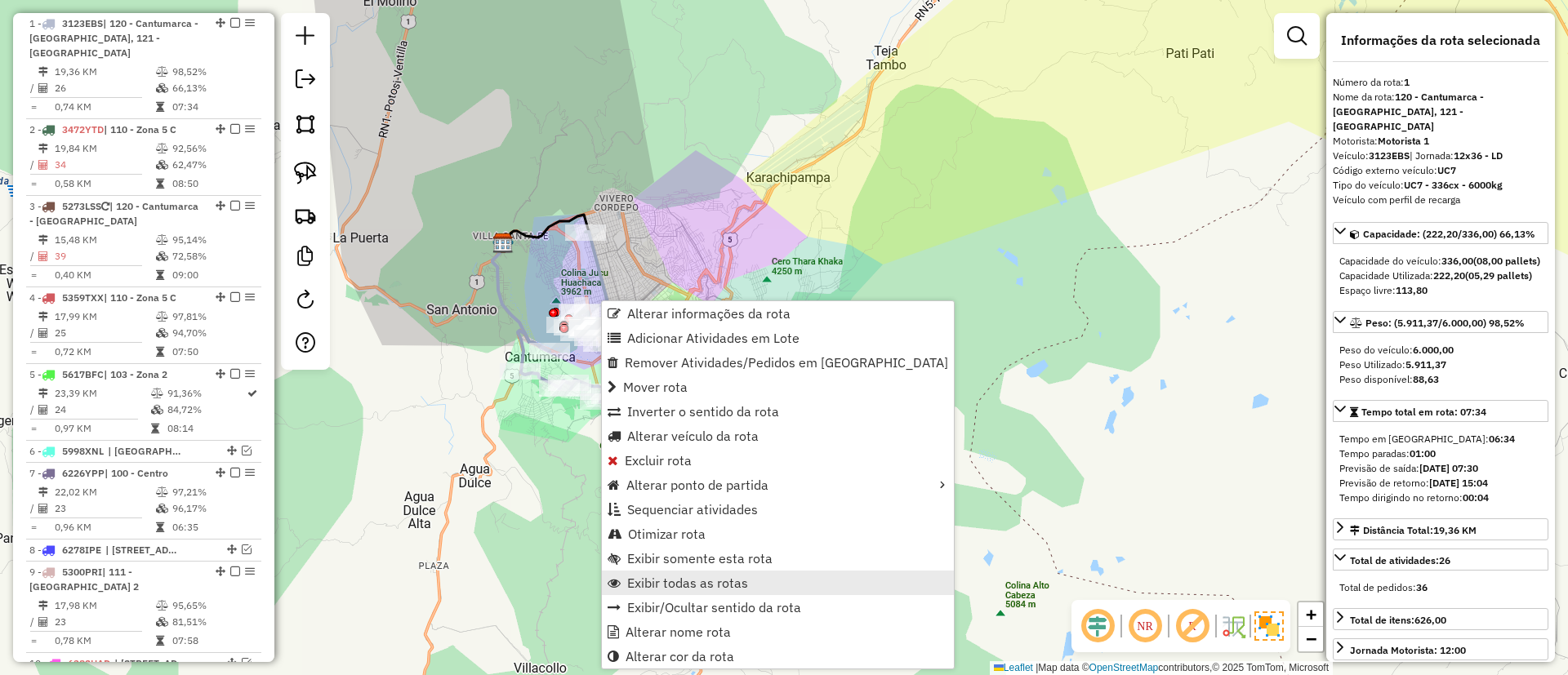
click at [717, 576] on span "Exibir todas as rotas" at bounding box center [688, 583] width 121 height 13
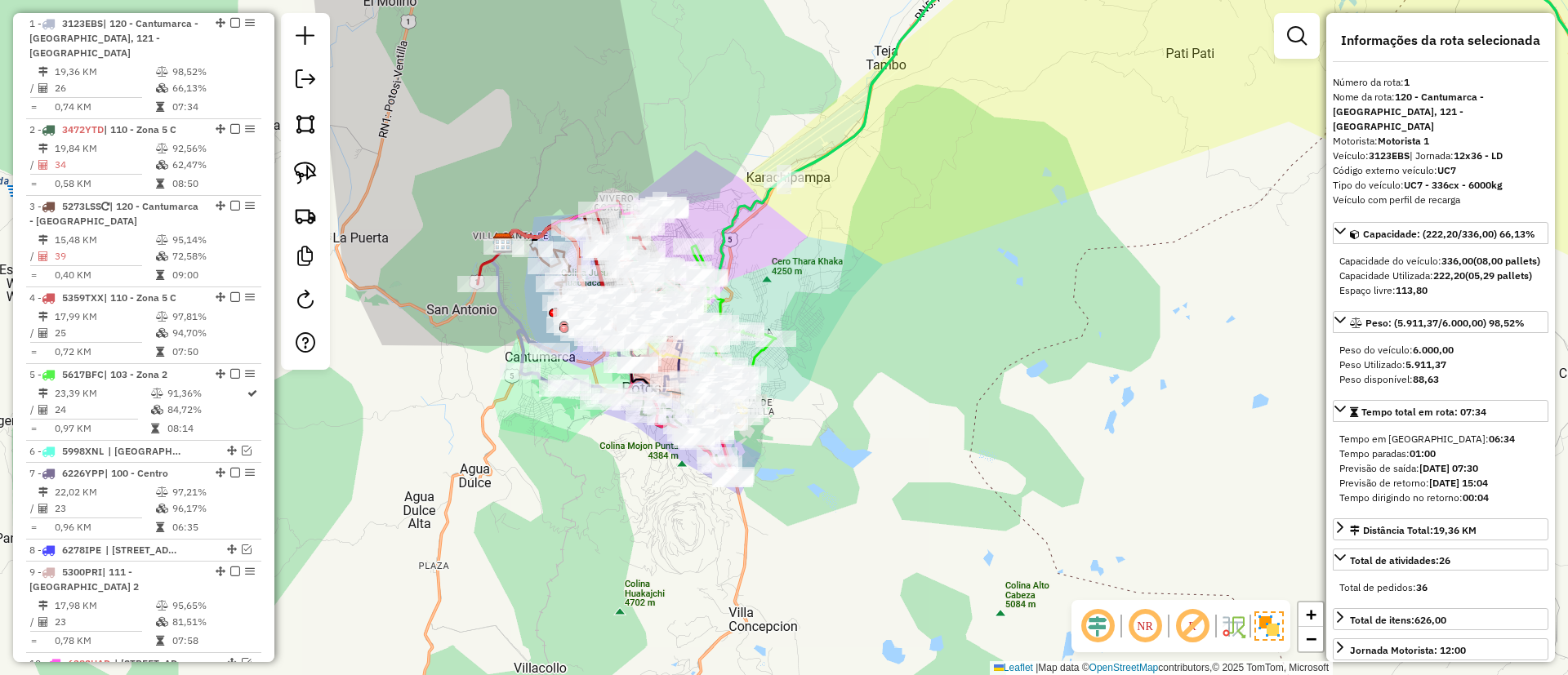
click at [829, 155] on icon at bounding box center [1254, 62] width 941 height 259
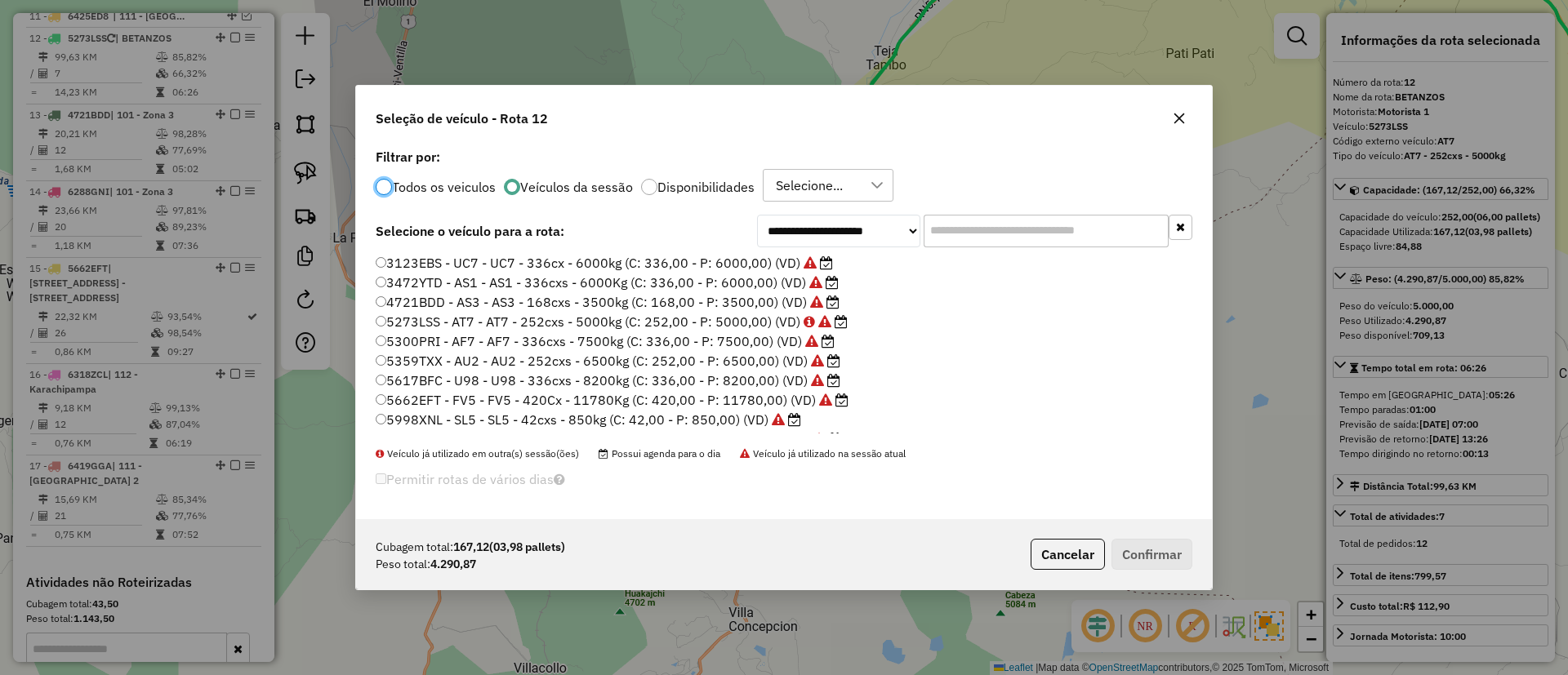
scroll to position [9, 5]
click at [952, 229] on input "text" at bounding box center [1045, 231] width 245 height 33
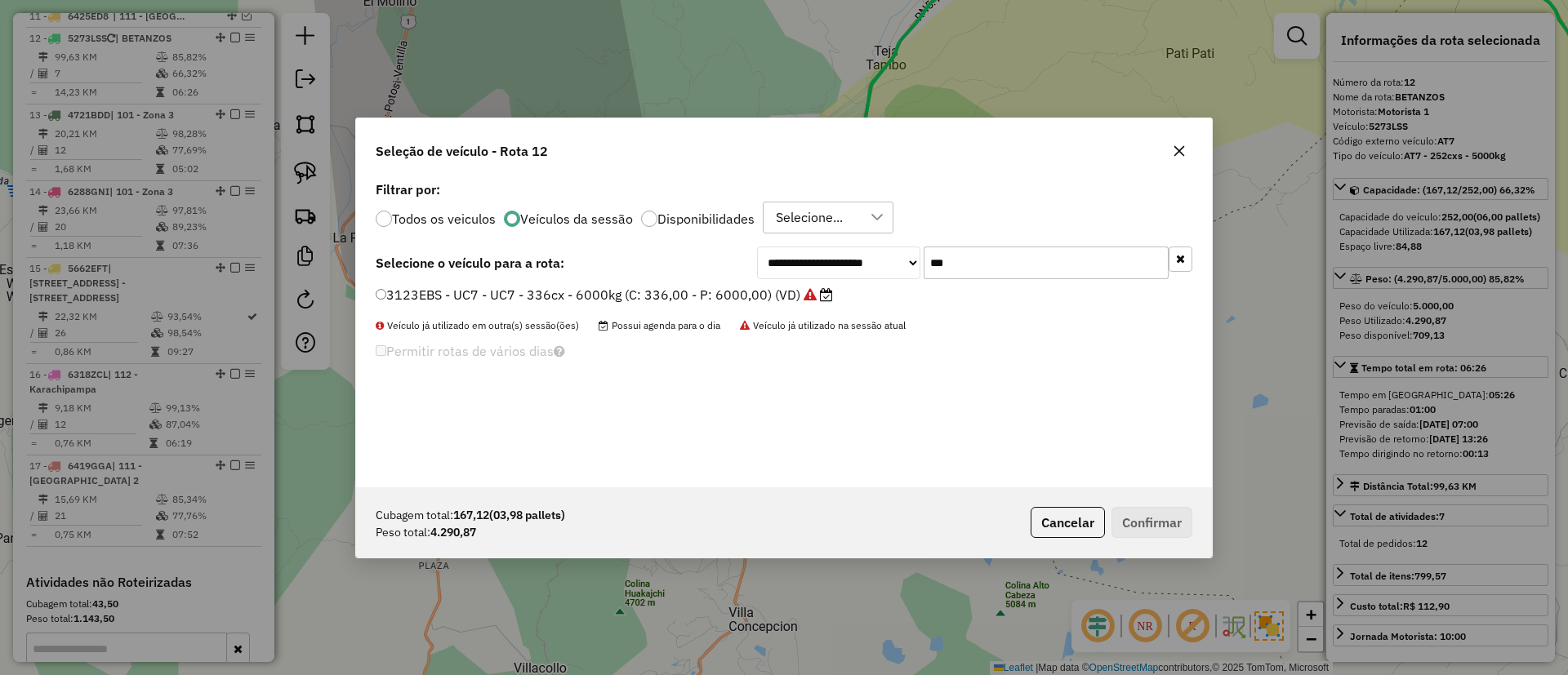
type input "***"
click at [677, 297] on label "3123EBS - UC7 - UC7 - 336cx - 6000kg (C: 336,00 - P: 6000,00) (VD)" at bounding box center [604, 294] width 457 height 19
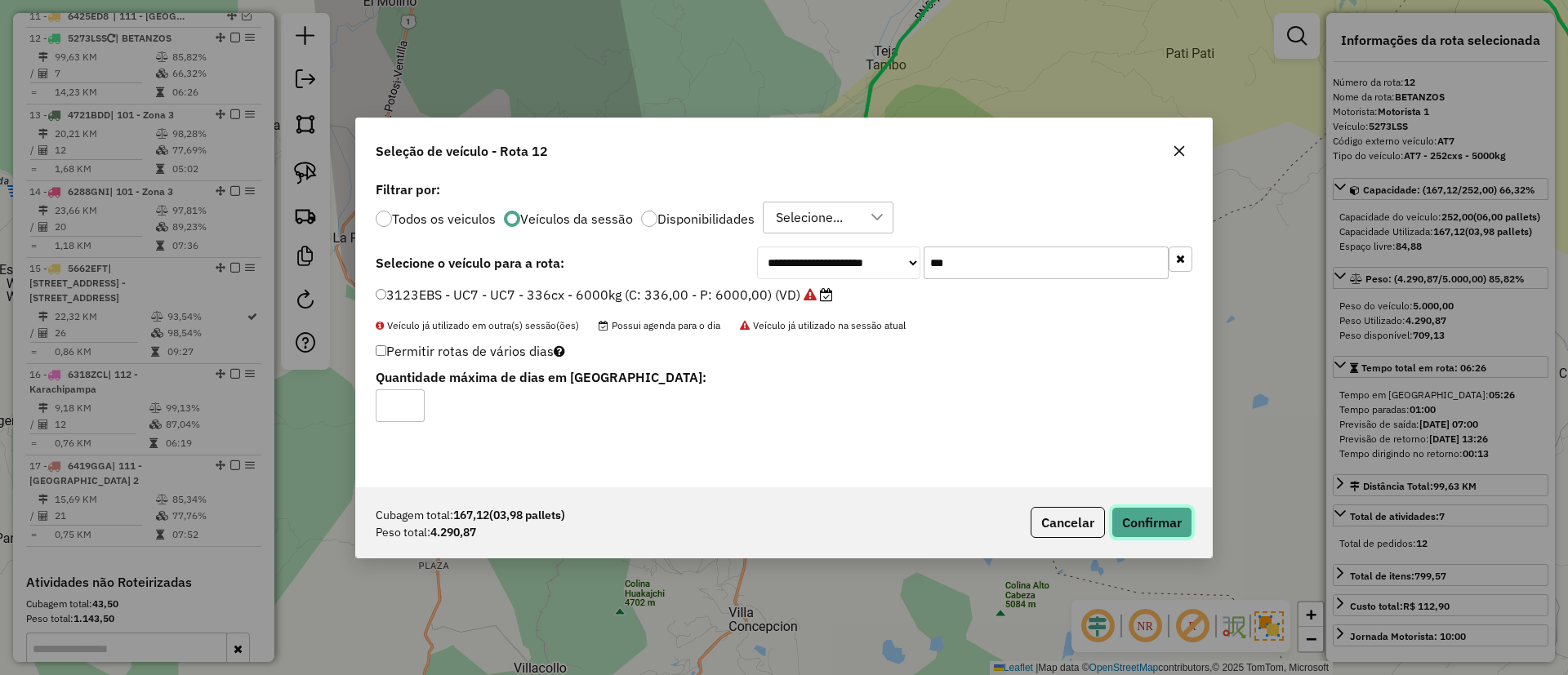
click at [1147, 519] on button "Confirmar" at bounding box center [1151, 522] width 81 height 31
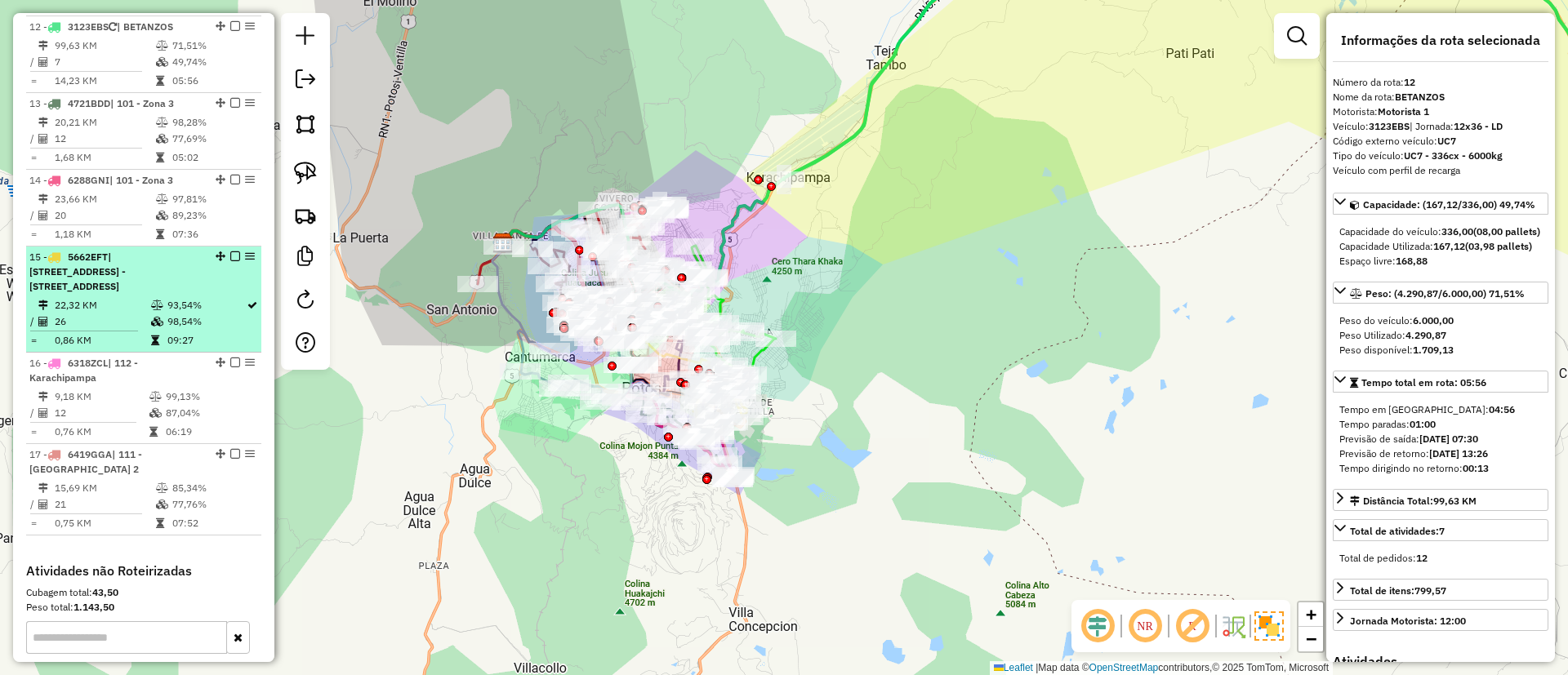
scroll to position [1313, 0]
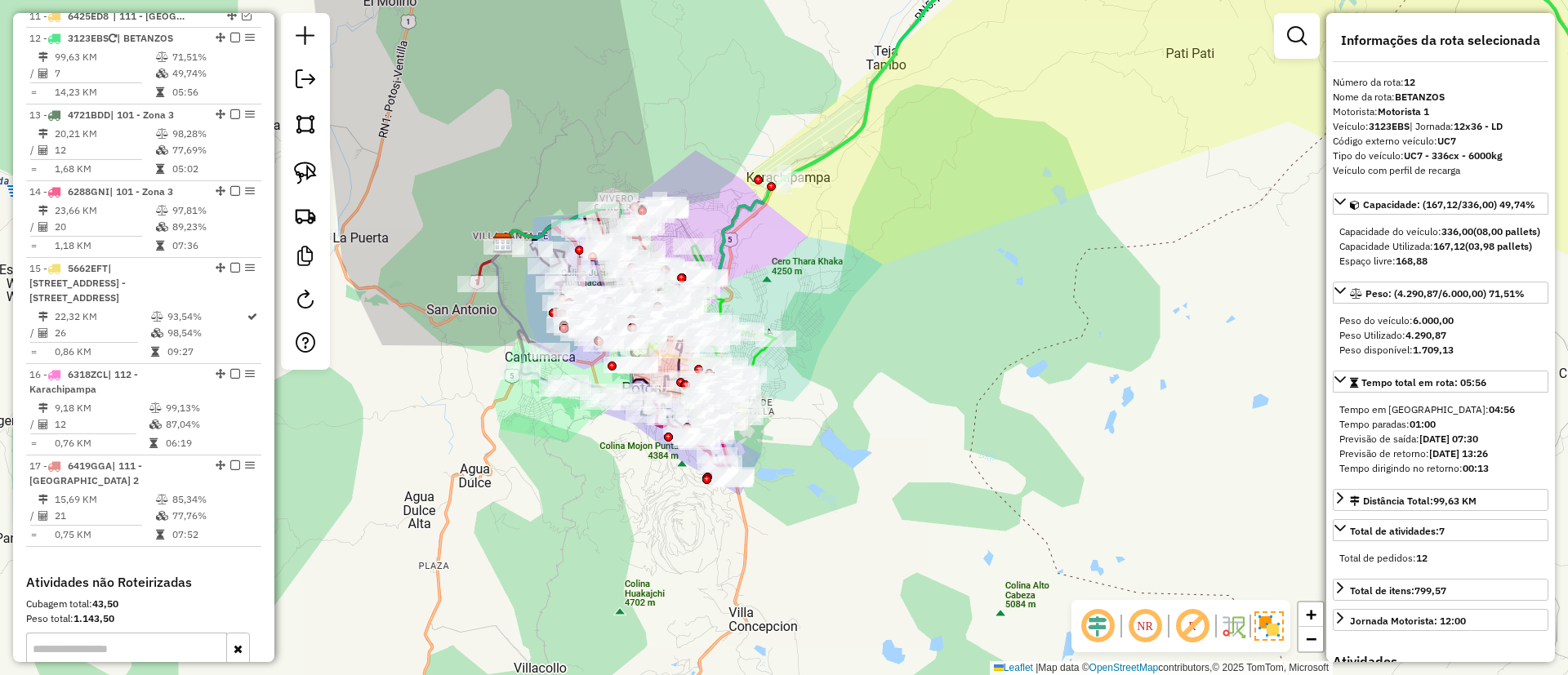
click at [836, 150] on icon at bounding box center [1254, 62] width 941 height 259
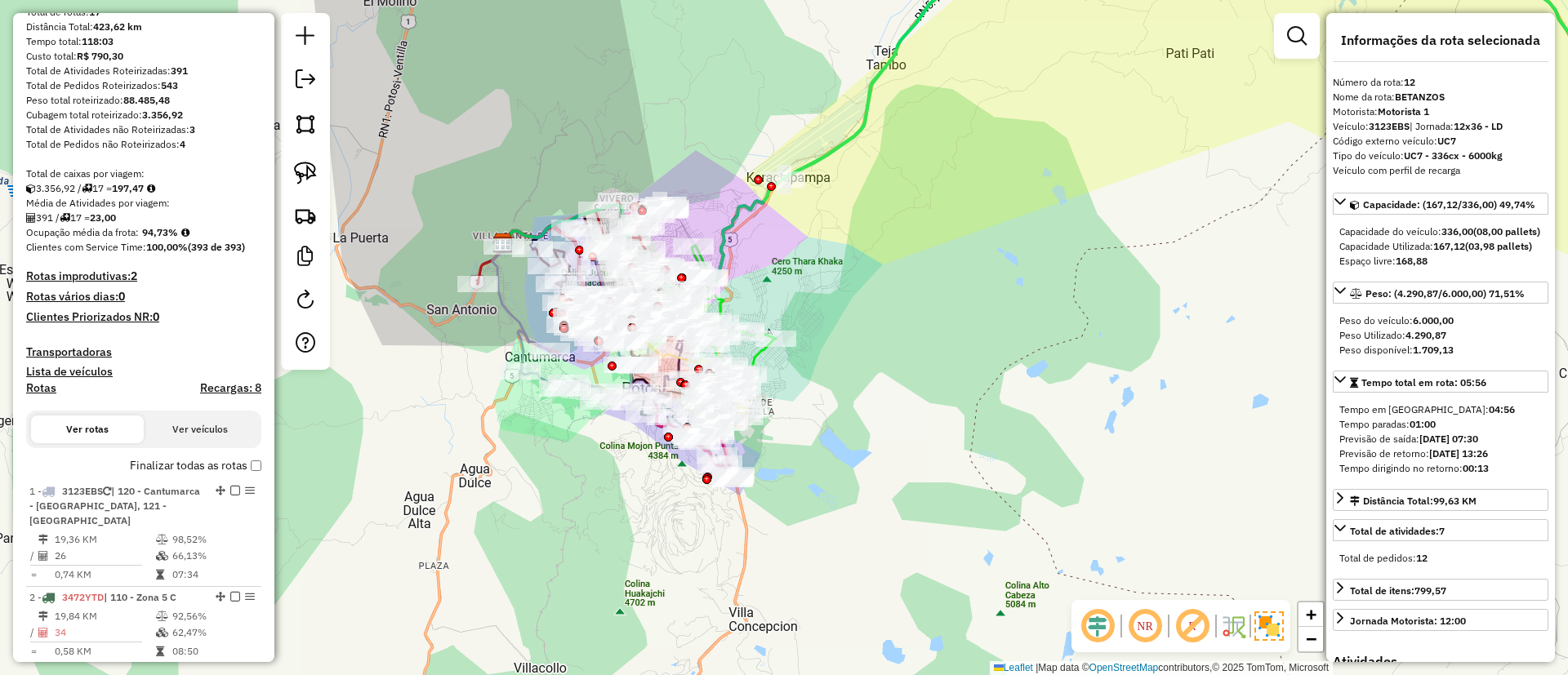
scroll to position [103, 0]
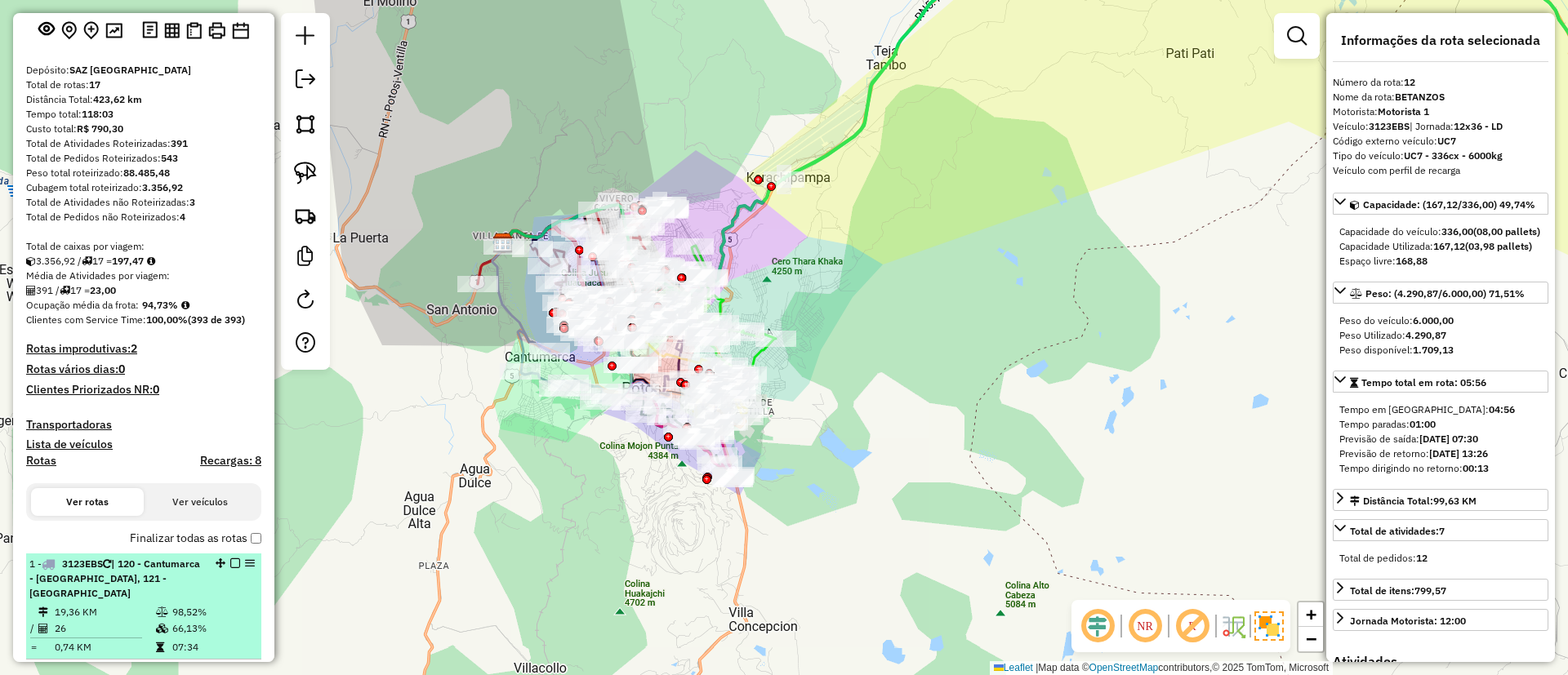
click at [159, 566] on div "1 - 3123EBS | 120 - [GEOGRAPHIC_DATA] - [GEOGRAPHIC_DATA], 121 - [GEOGRAPHIC_DA…" at bounding box center [115, 579] width 173 height 44
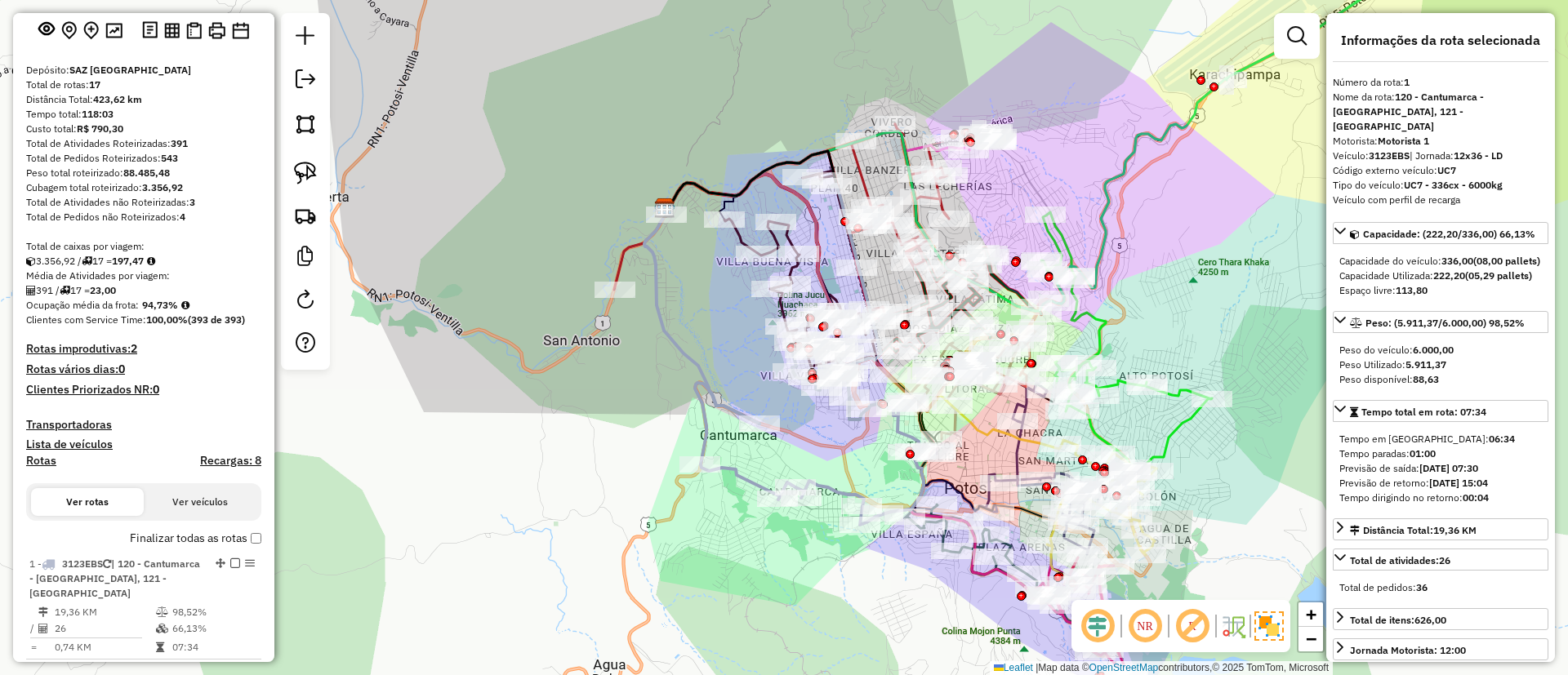
click at [47, 459] on h4 "Rotas" at bounding box center [41, 460] width 30 height 14
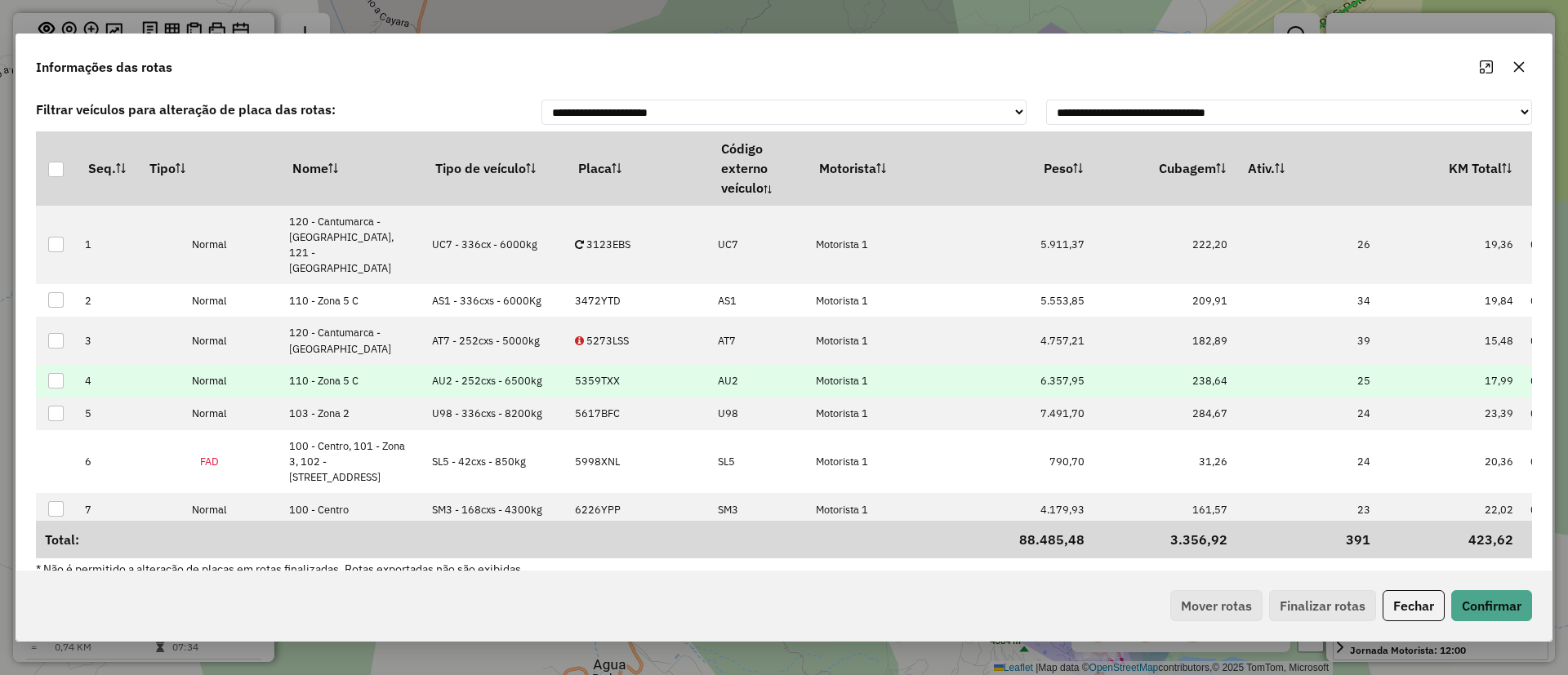
click at [490, 157] on th "Tipo de veículo" at bounding box center [495, 168] width 143 height 74
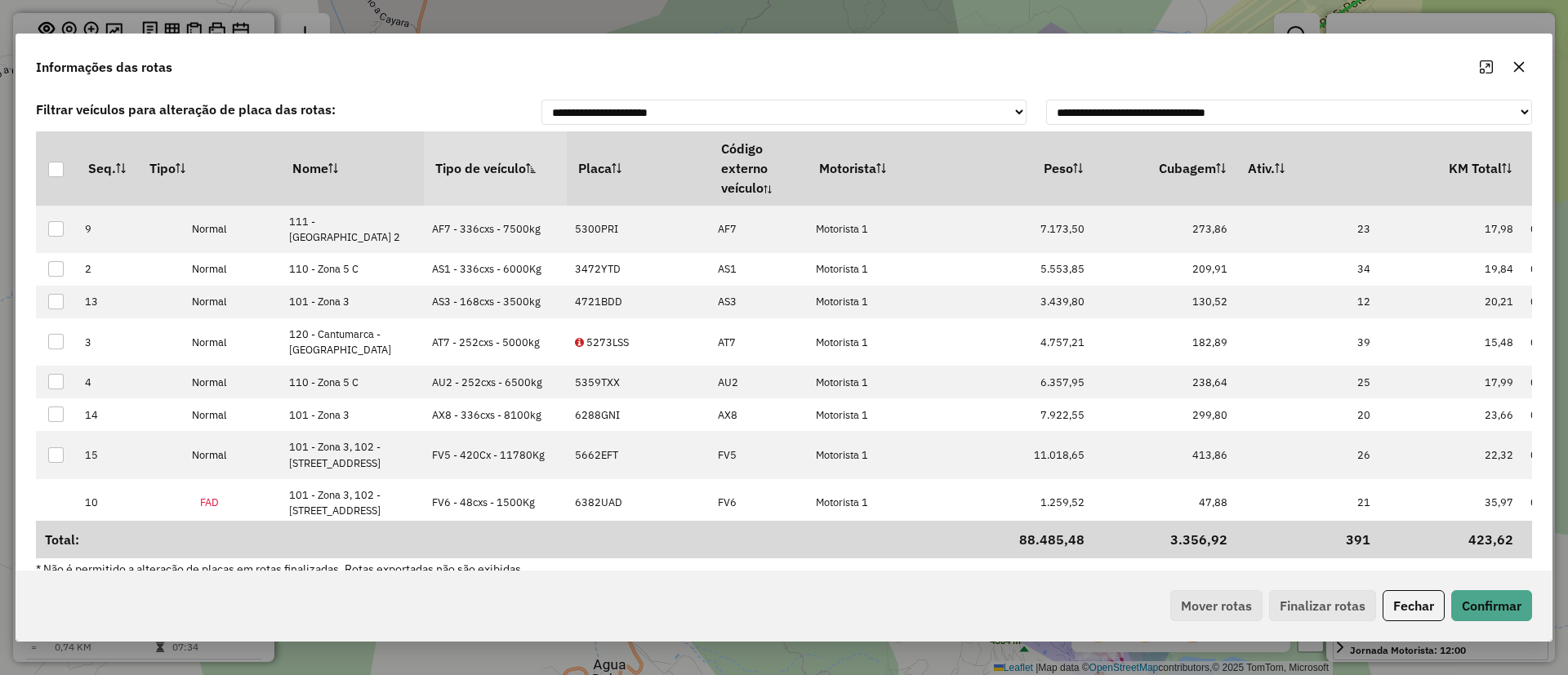
click at [446, 165] on th "Tipo de veículo" at bounding box center [495, 168] width 143 height 74
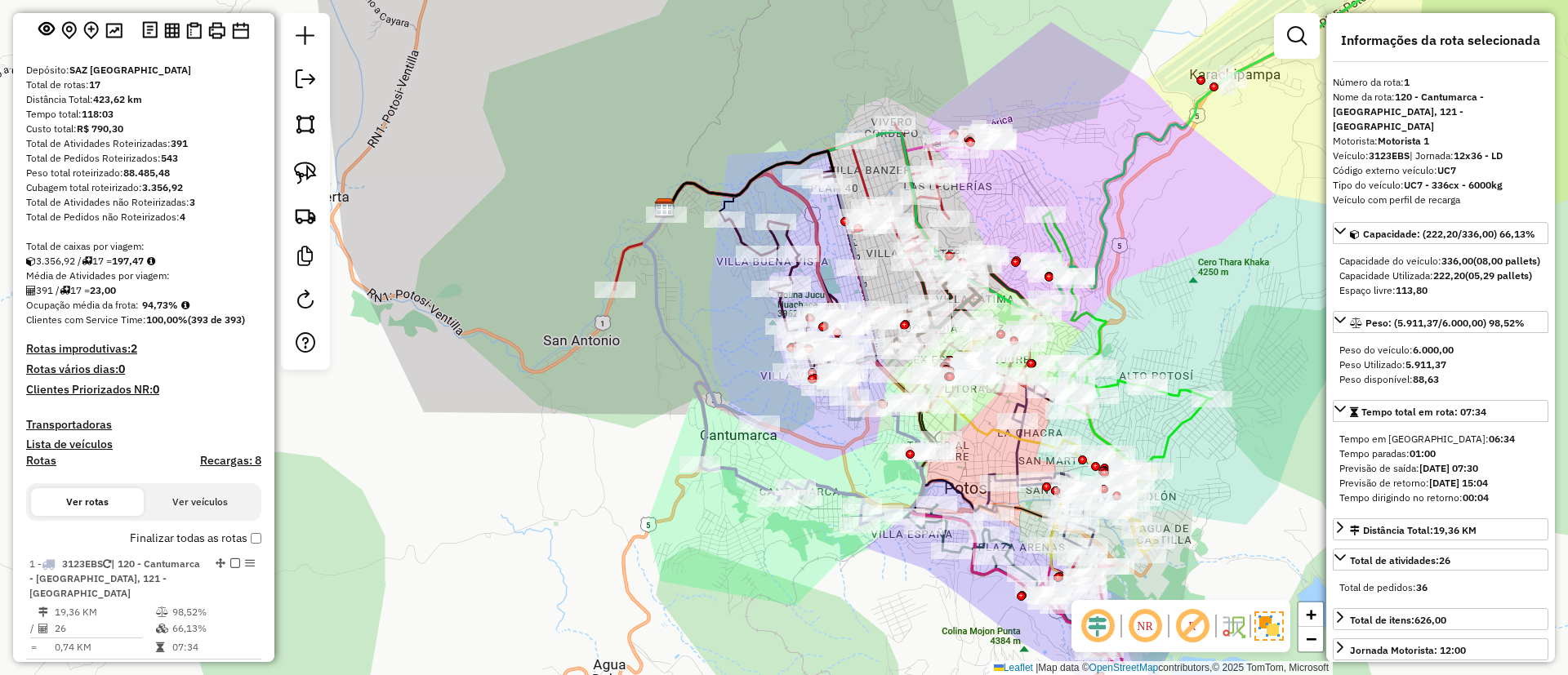
click at [160, 541] on label "Finalizar todas as rotas" at bounding box center [195, 538] width 131 height 18
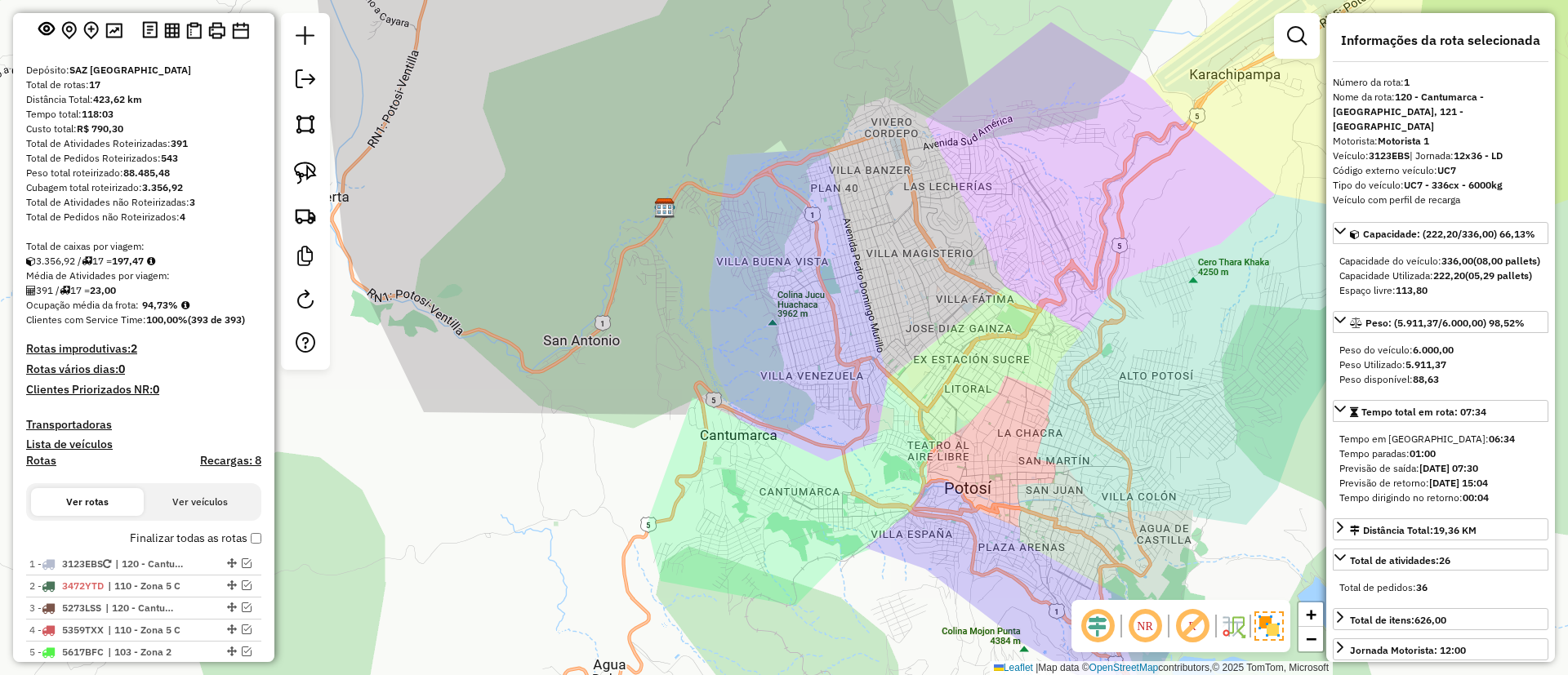
click at [170, 534] on label "Finalizar todas as rotas" at bounding box center [195, 538] width 131 height 18
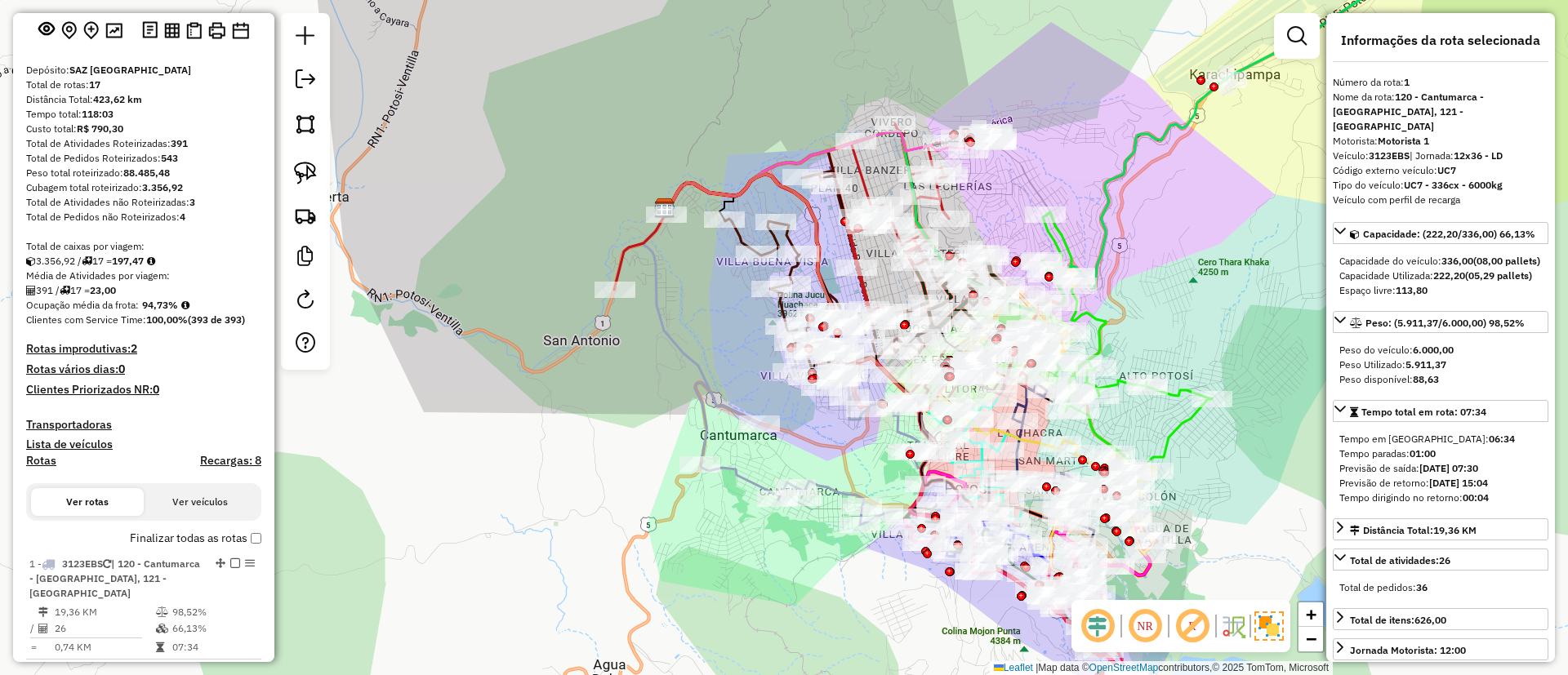
click at [38, 464] on h4 "Rotas" at bounding box center [41, 460] width 30 height 14
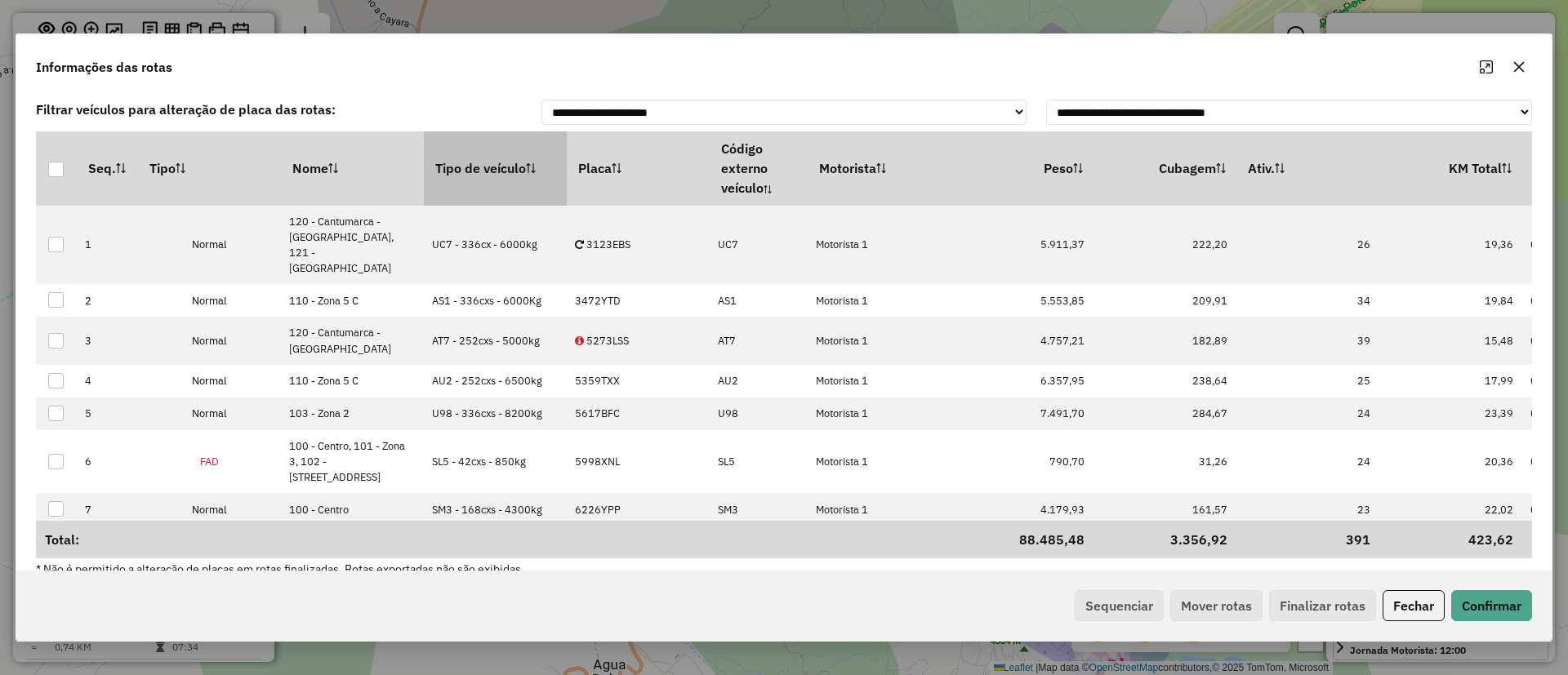
click at [487, 156] on th "Tipo de veículo" at bounding box center [495, 168] width 143 height 74
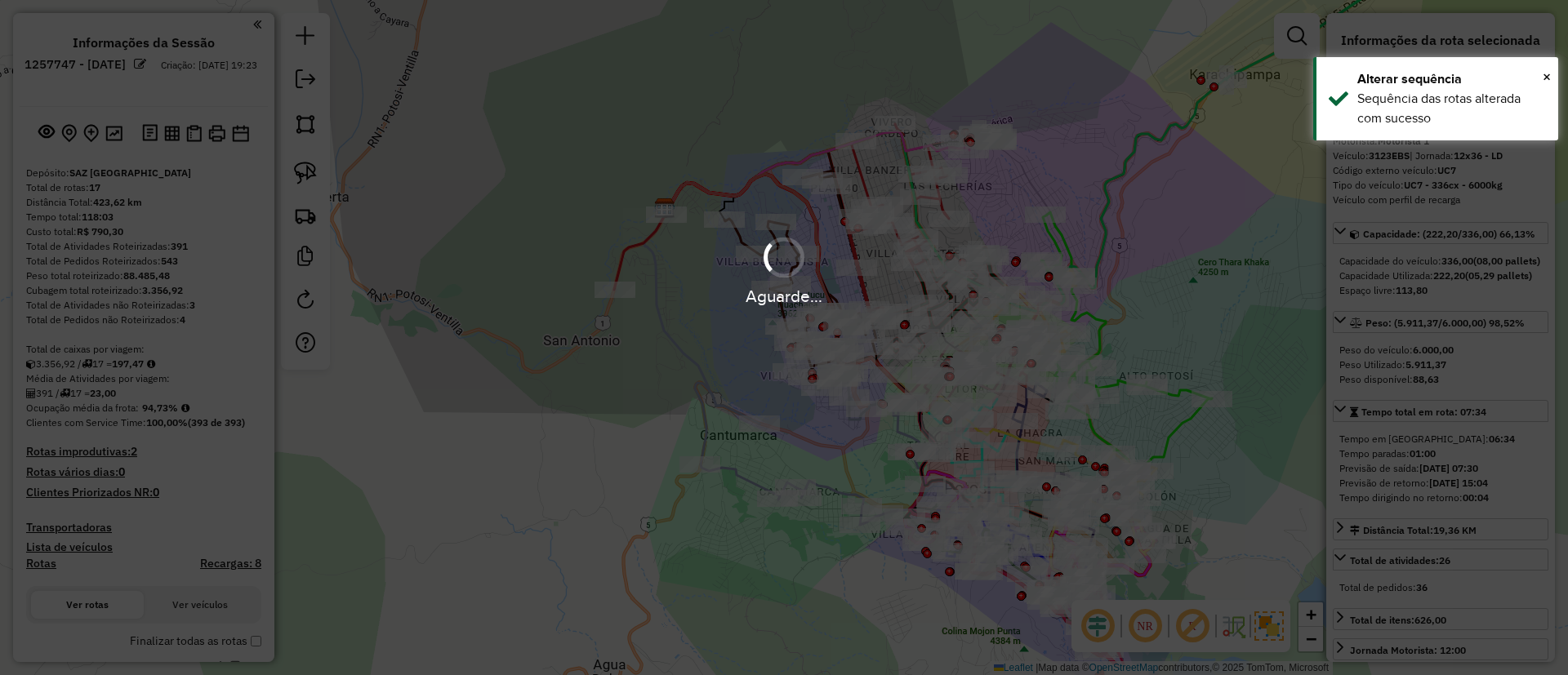
select select "**********"
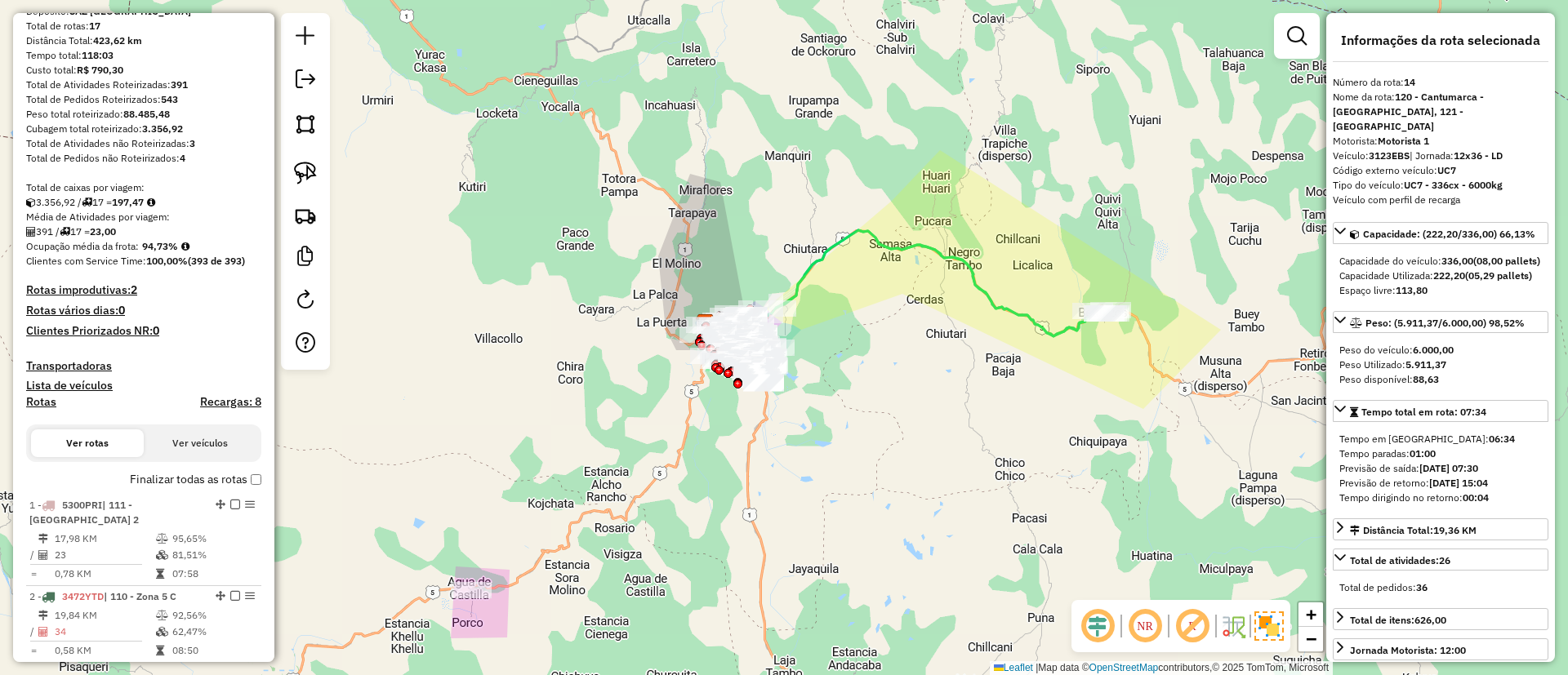
scroll to position [154, 0]
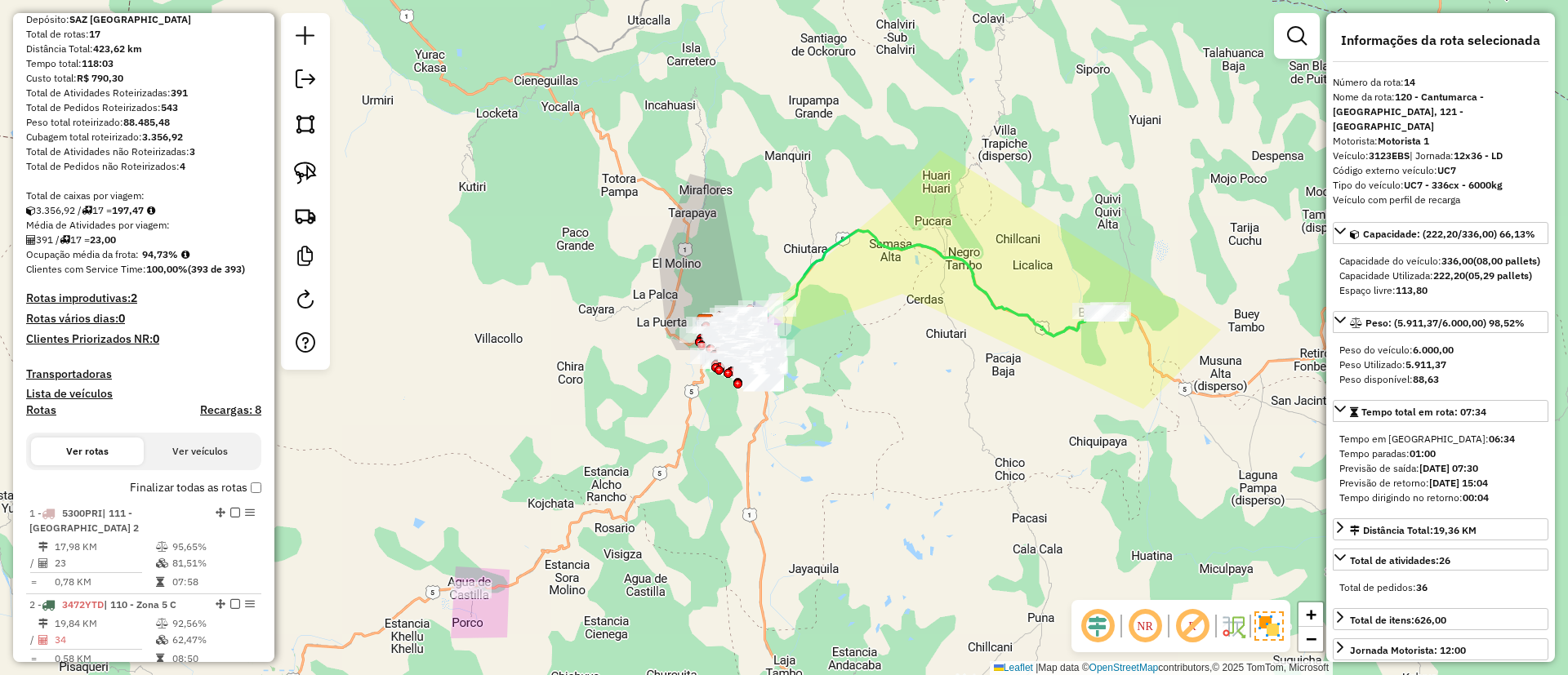
click at [165, 483] on label "Finalizar todas as rotas" at bounding box center [195, 488] width 131 height 18
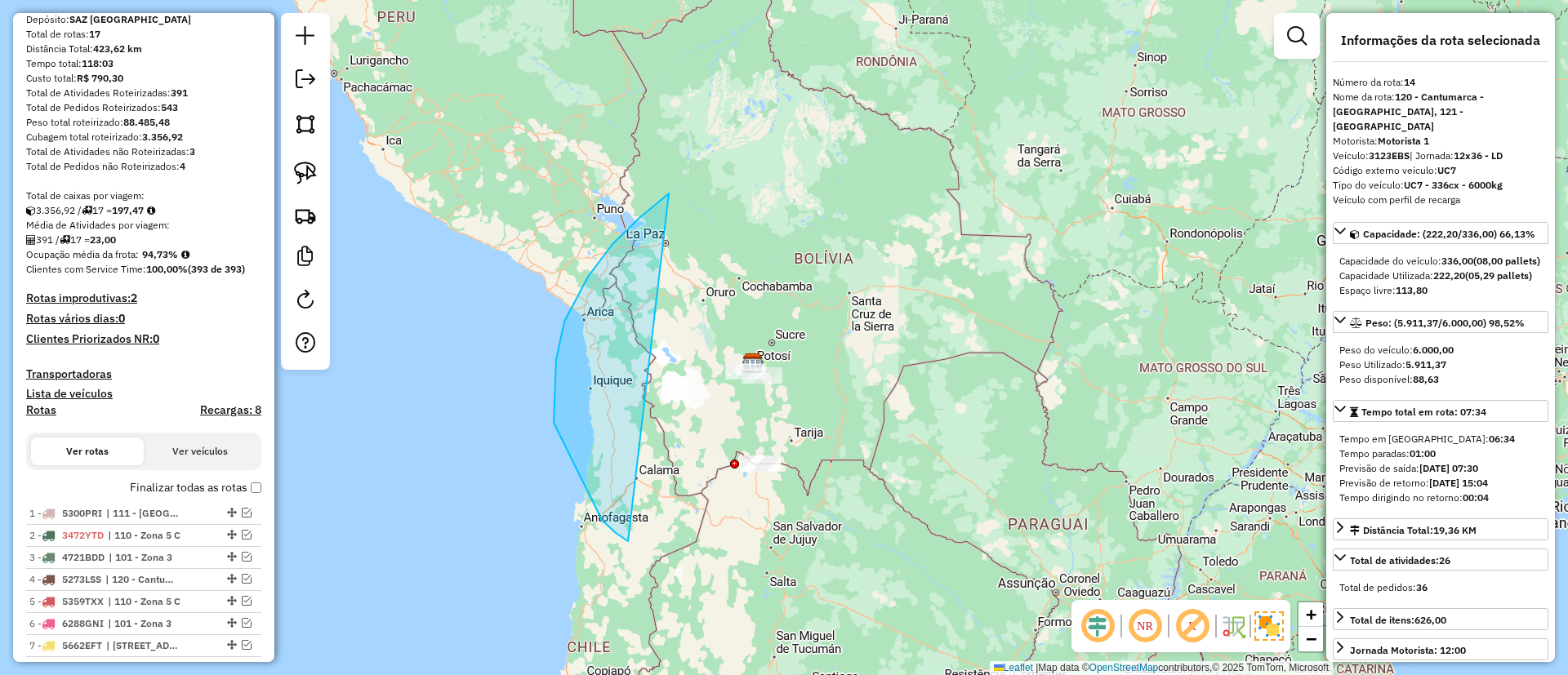
drag, startPoint x: 554, startPoint y: 423, endPoint x: 991, endPoint y: 247, distance: 471.1
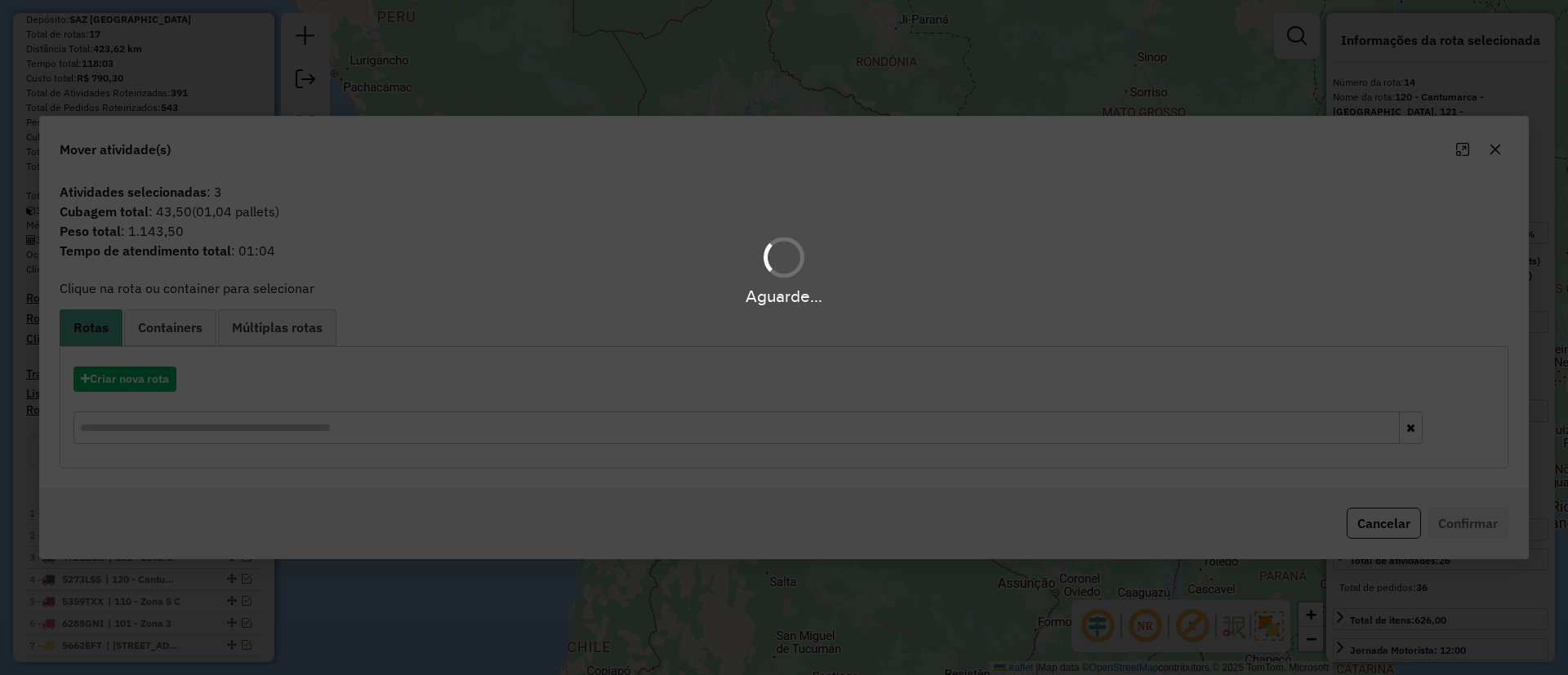
click at [182, 327] on hb-app "Aguarde... Pop-up bloqueado! Seu navegador bloqueou automáticamente a abertura …" at bounding box center [784, 338] width 1568 height 675
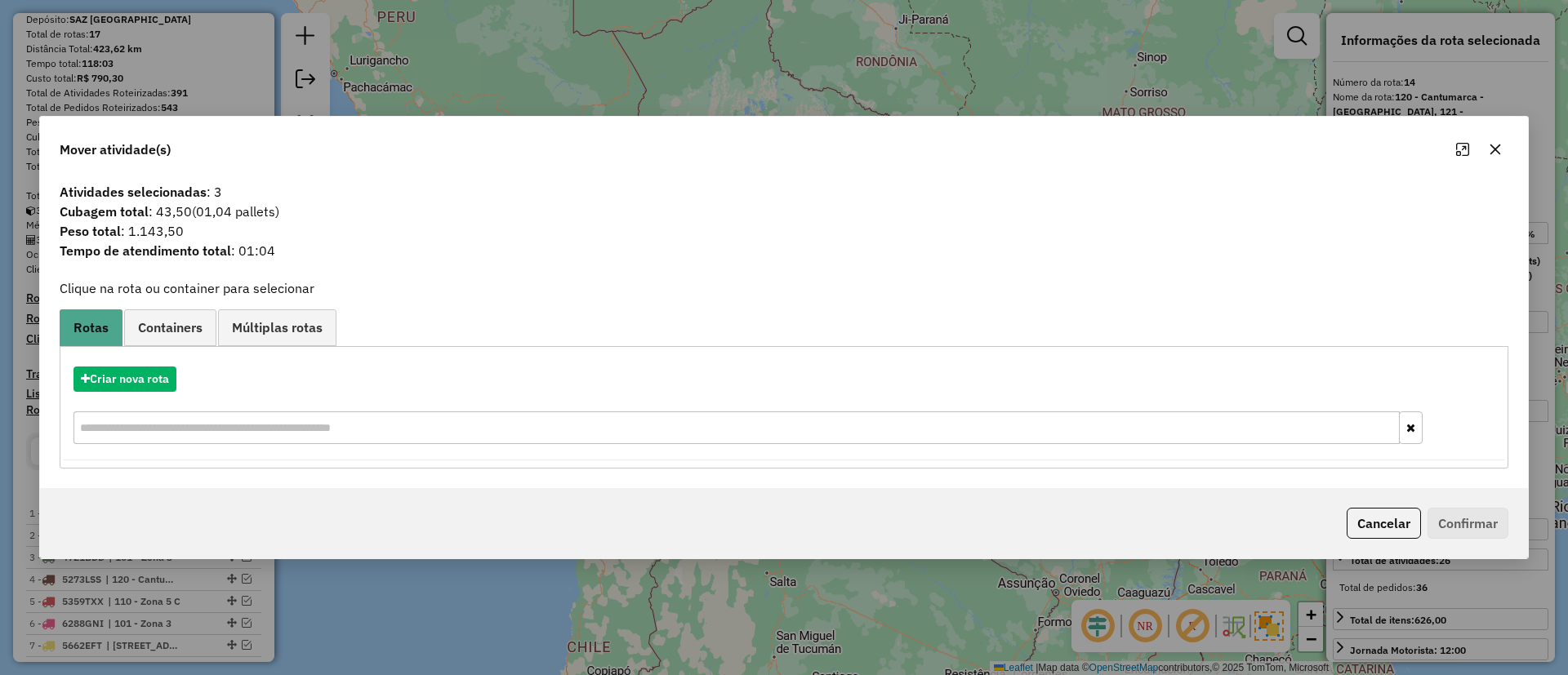
click at [182, 327] on span "Containers" at bounding box center [170, 327] width 64 height 13
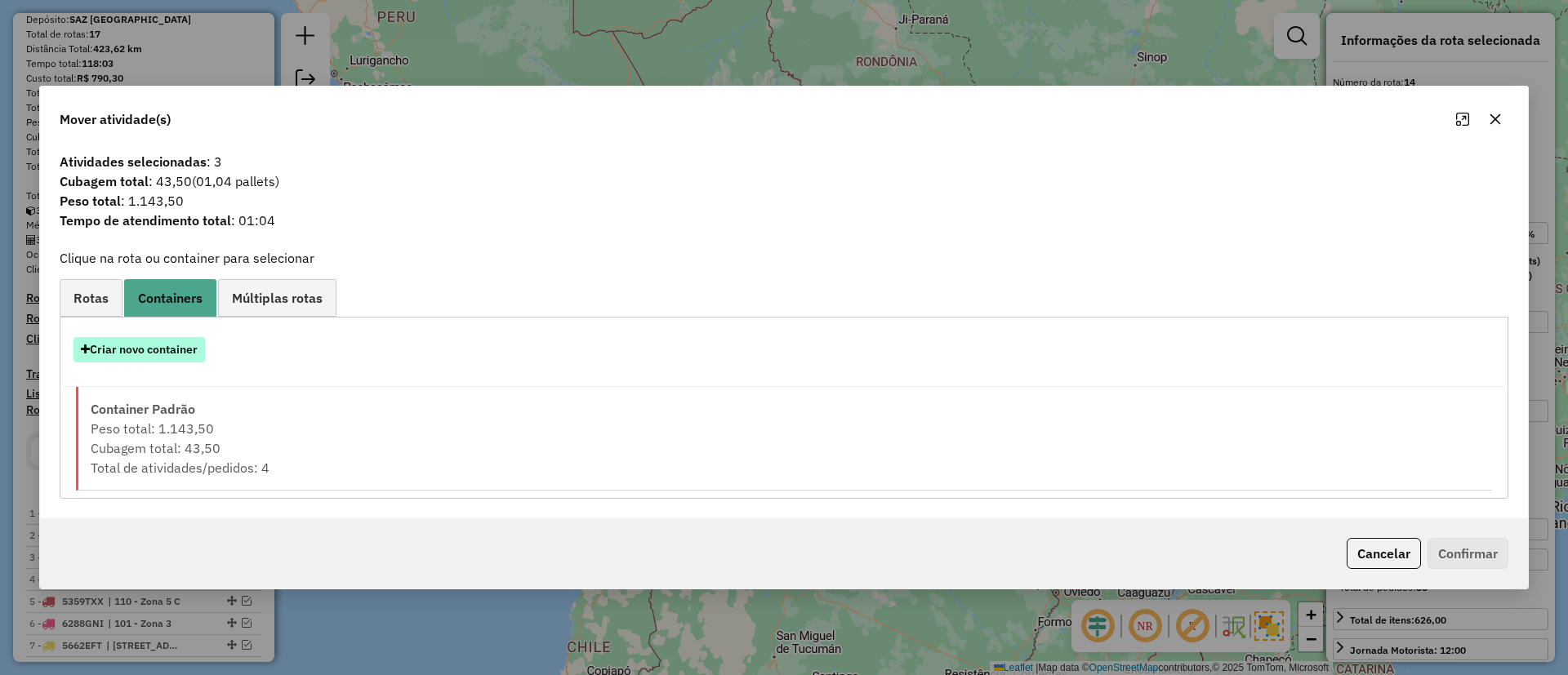
click at [162, 344] on button "Criar novo container" at bounding box center [139, 350] width 131 height 25
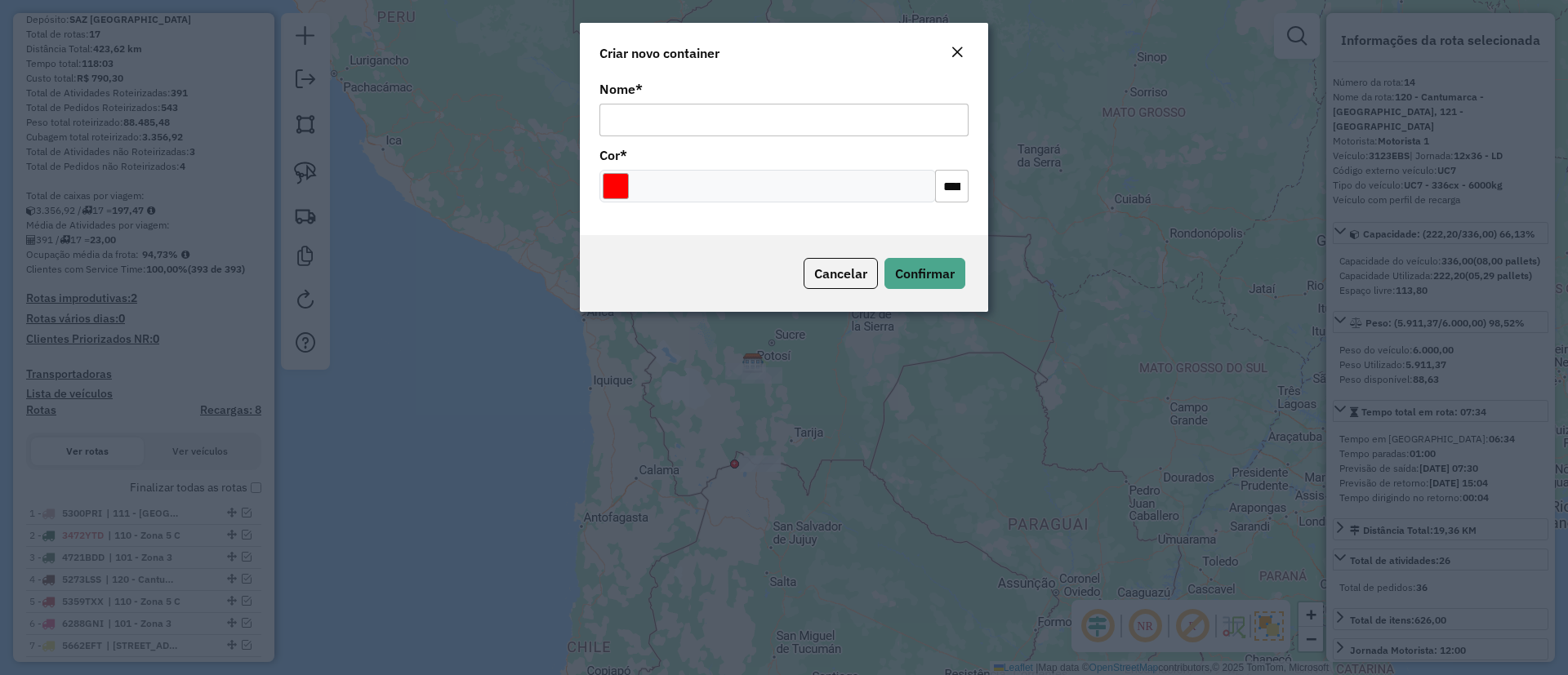
click at [841, 108] on input "Nome *" at bounding box center [784, 119] width 369 height 33
type input "******"
click at [934, 273] on span "Confirmar" at bounding box center [924, 274] width 59 height 17
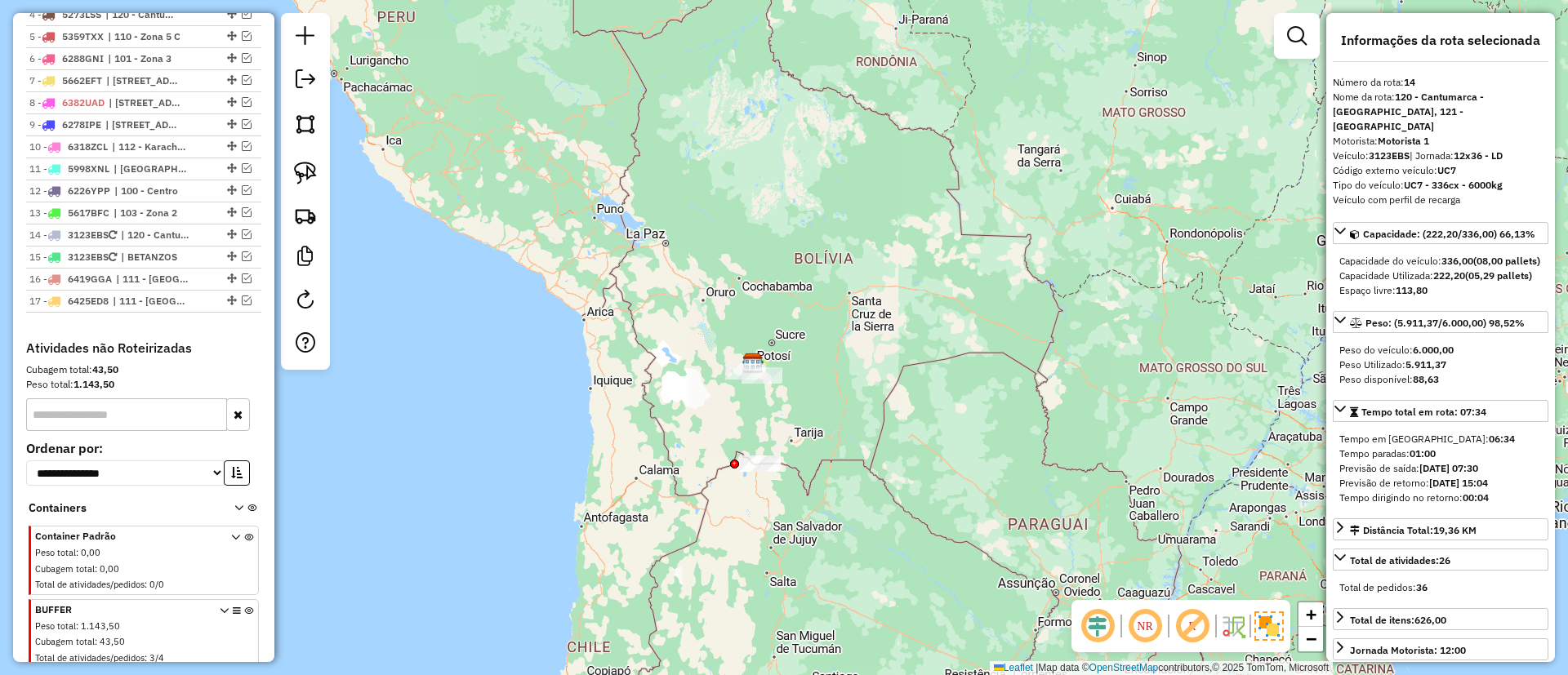
scroll to position [808, 0]
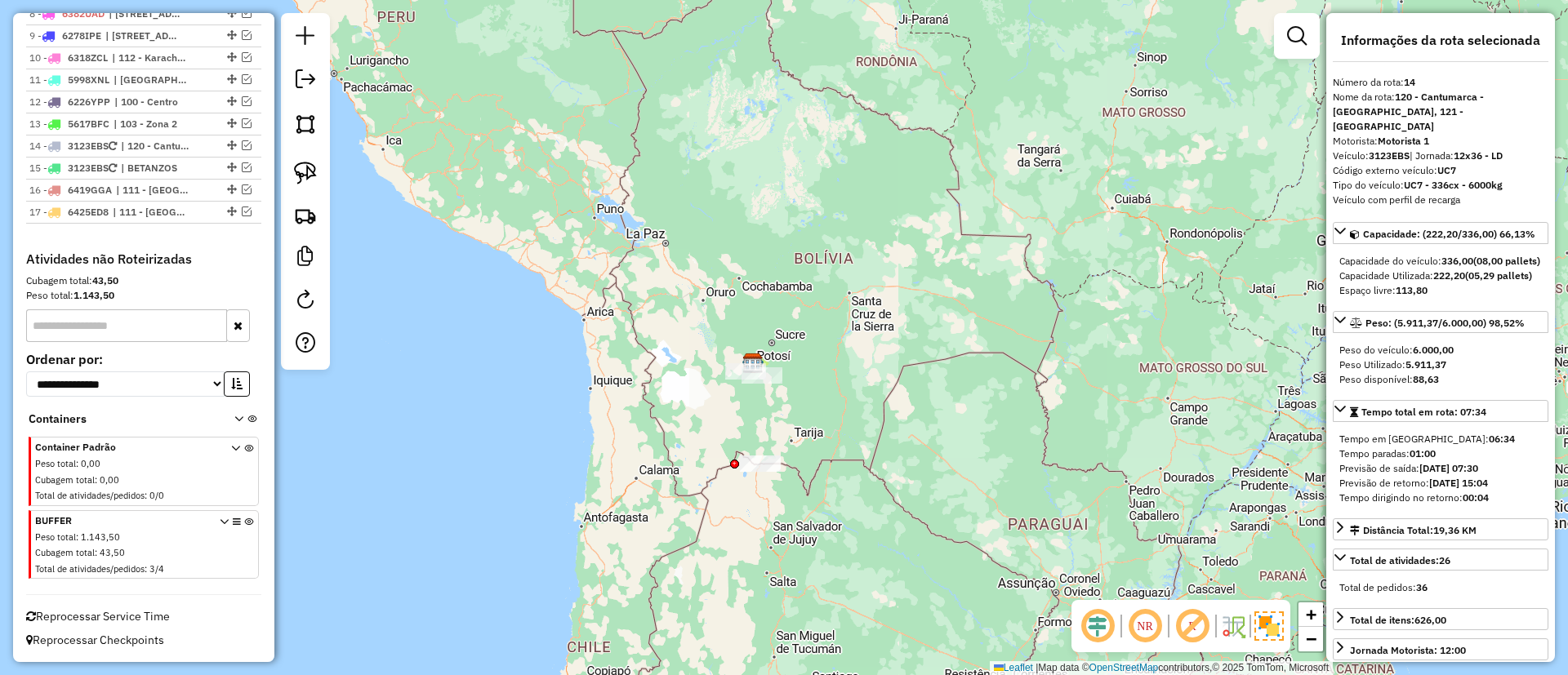
click at [245, 524] on icon at bounding box center [248, 548] width 9 height 61
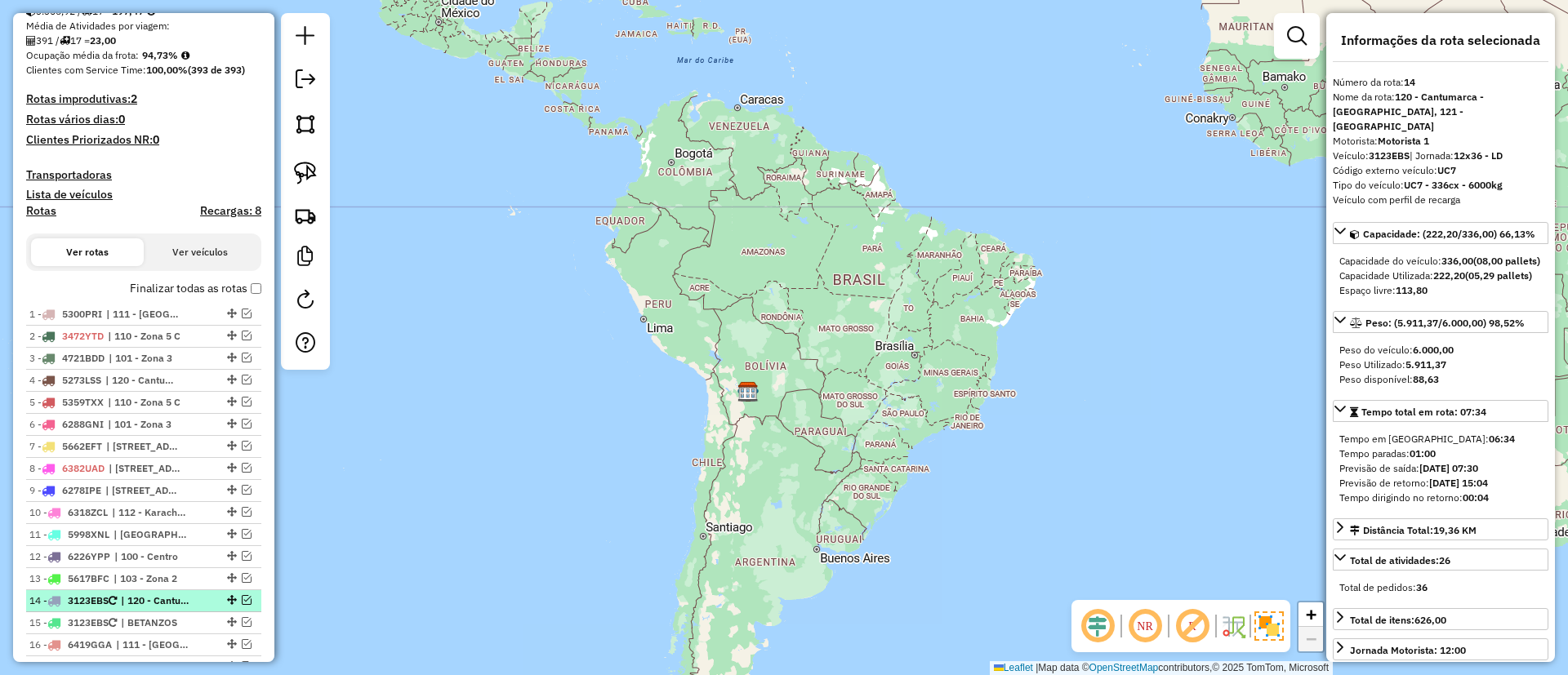
scroll to position [0, 0]
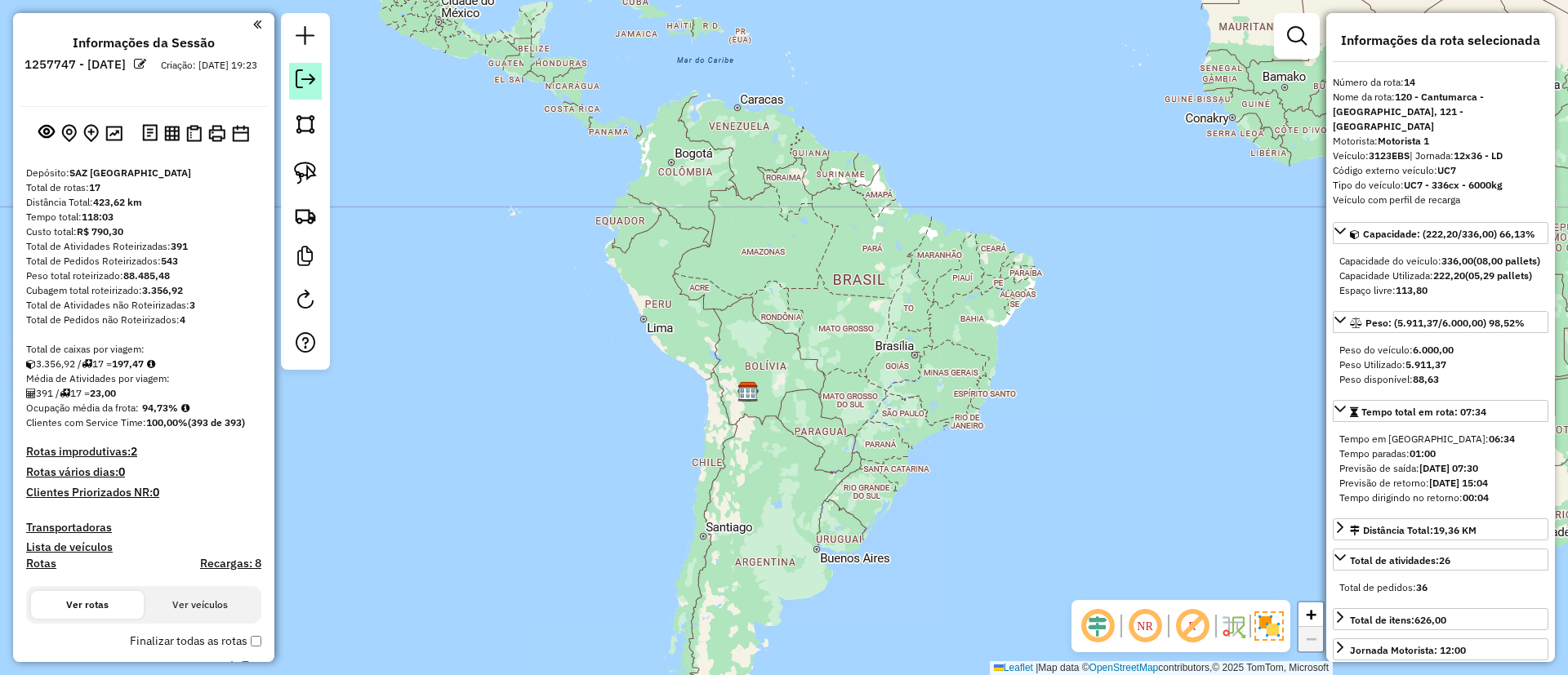
click at [307, 66] on link at bounding box center [305, 81] width 33 height 37
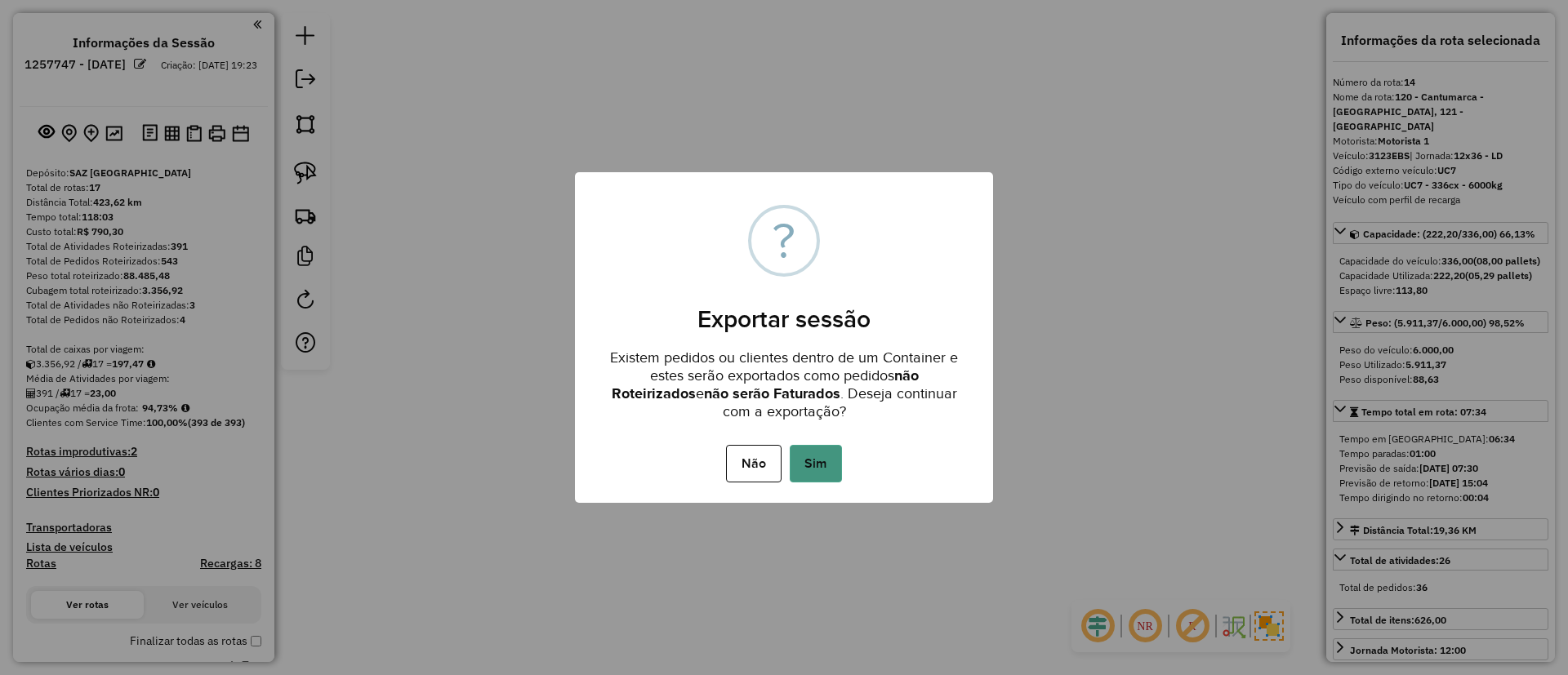
click at [829, 463] on button "Sim" at bounding box center [815, 464] width 53 height 38
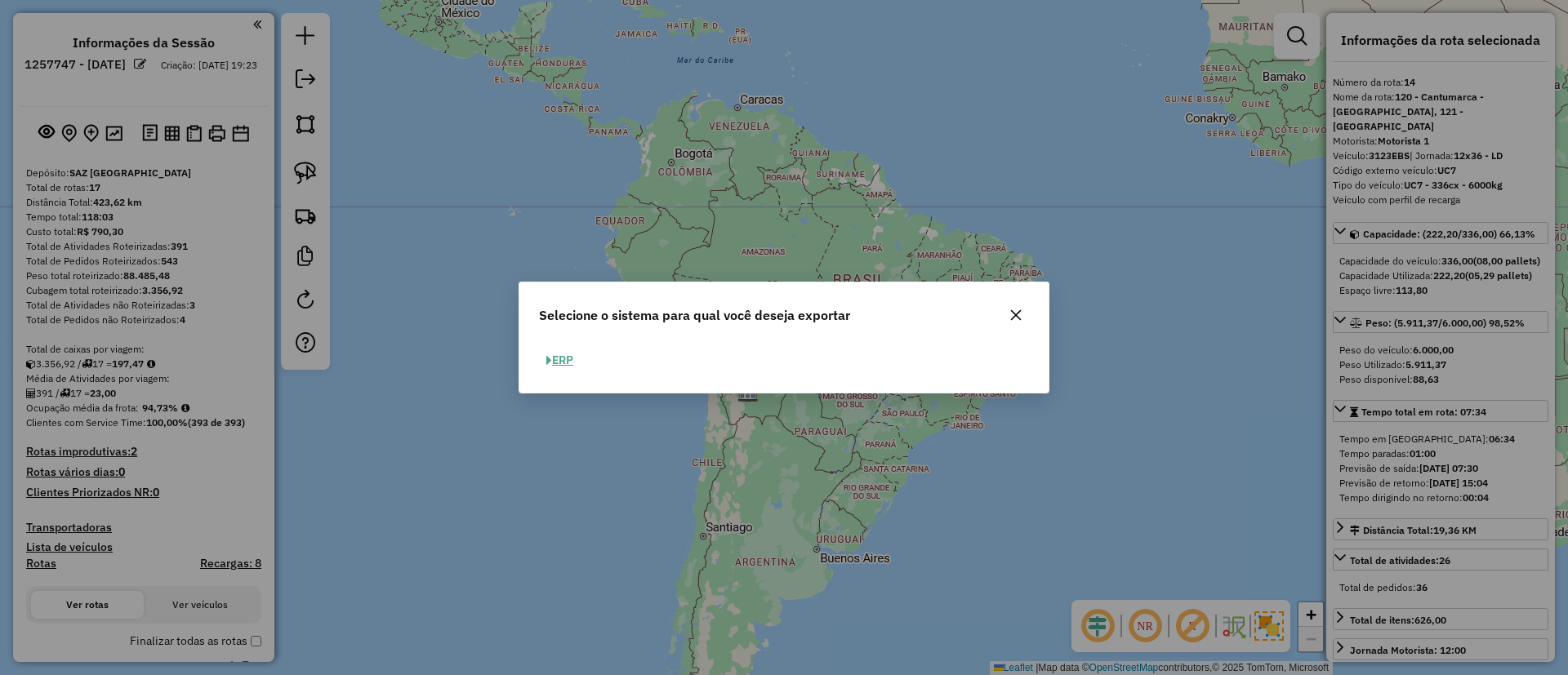
click at [558, 361] on button "ERP" at bounding box center [560, 360] width 42 height 25
select select "**"
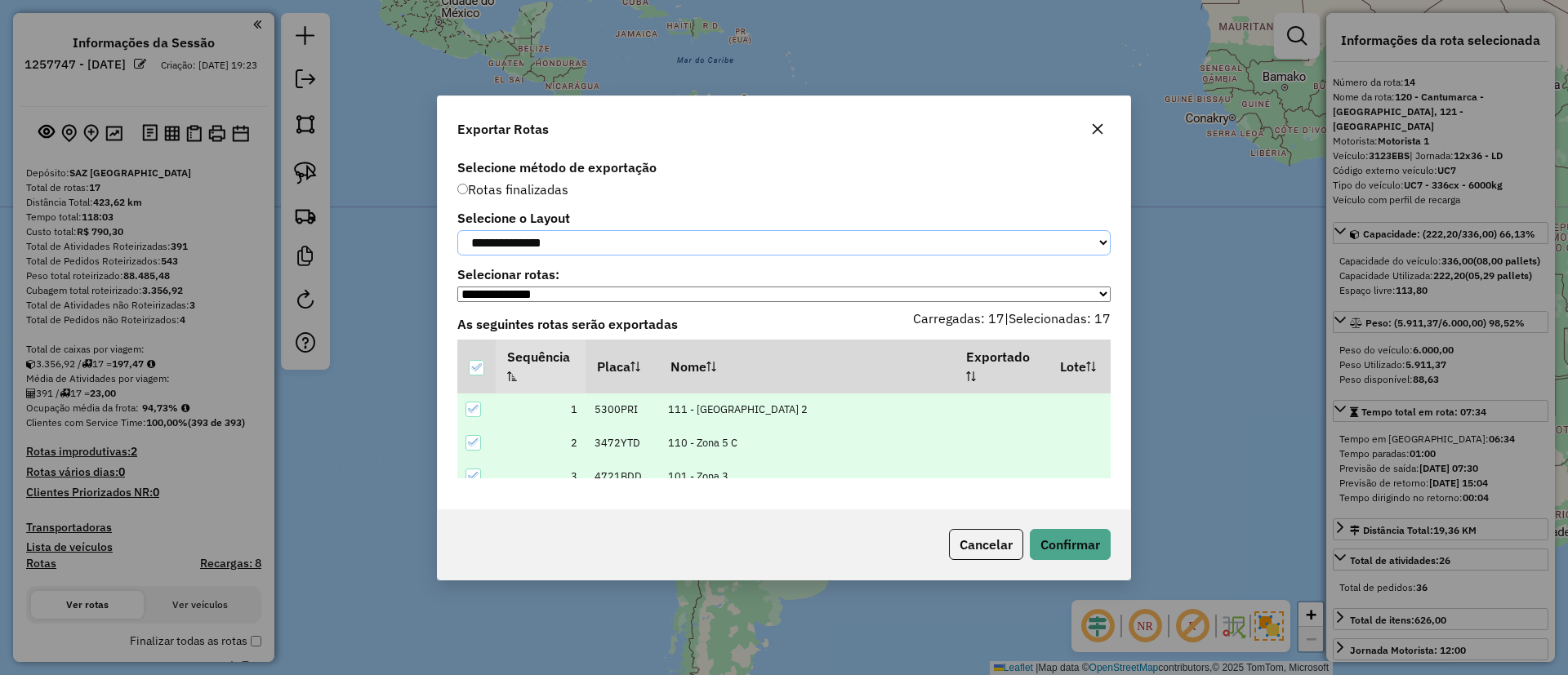
click at [490, 234] on select "**********" at bounding box center [784, 243] width 653 height 25
select select "*********"
click at [457, 231] on select "**********" at bounding box center [784, 243] width 653 height 25
click at [1054, 547] on button "Confirmar" at bounding box center [1070, 544] width 81 height 31
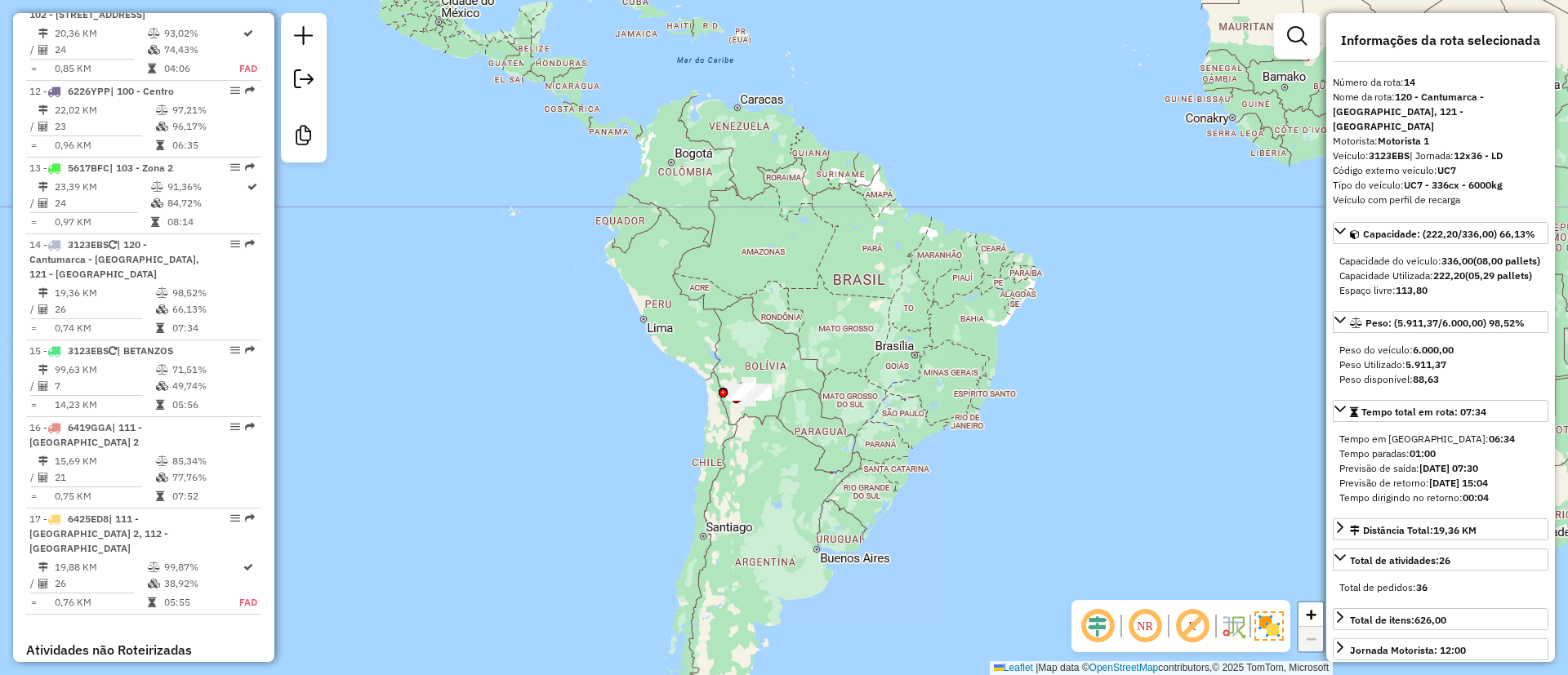
scroll to position [1770, 0]
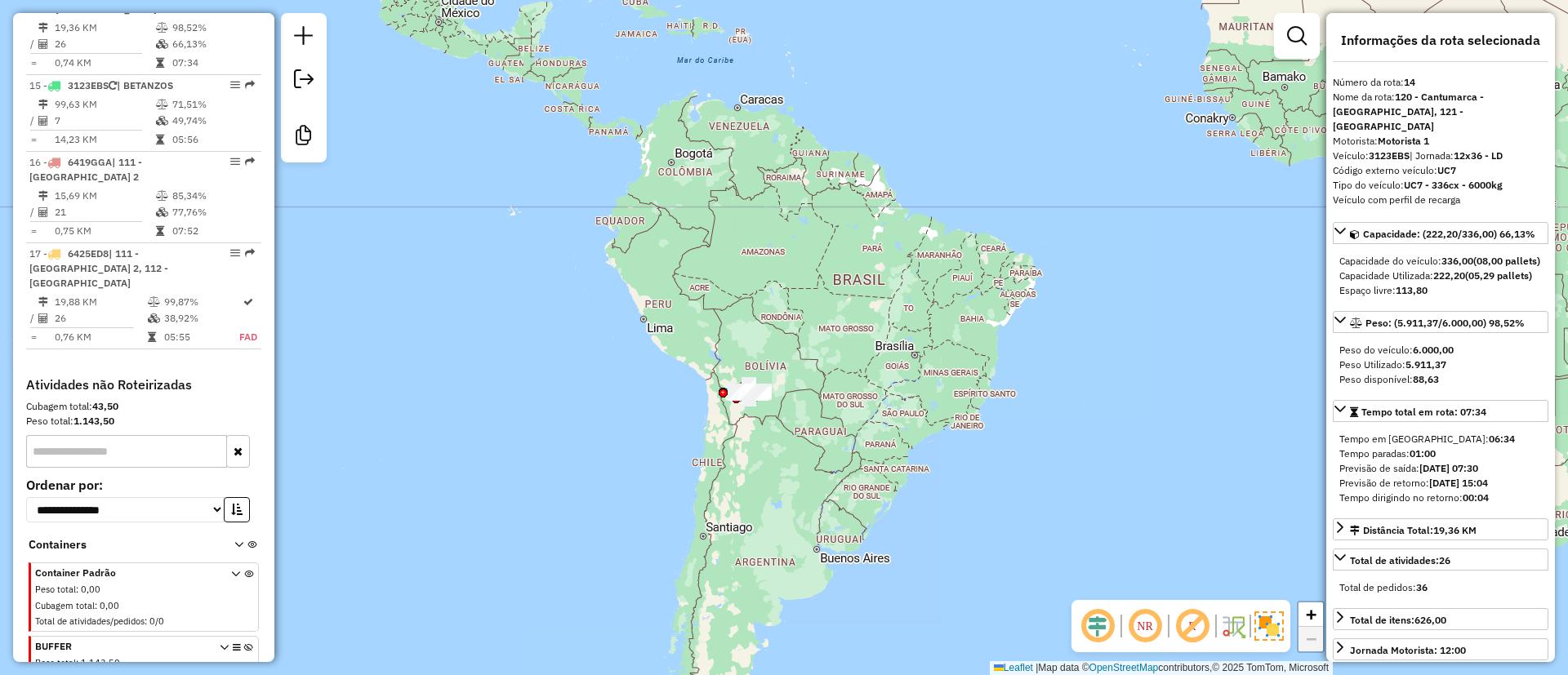
click at [320, 82] on div at bounding box center [303, 88] width 46 height 150
click at [312, 87] on em at bounding box center [303, 79] width 19 height 19
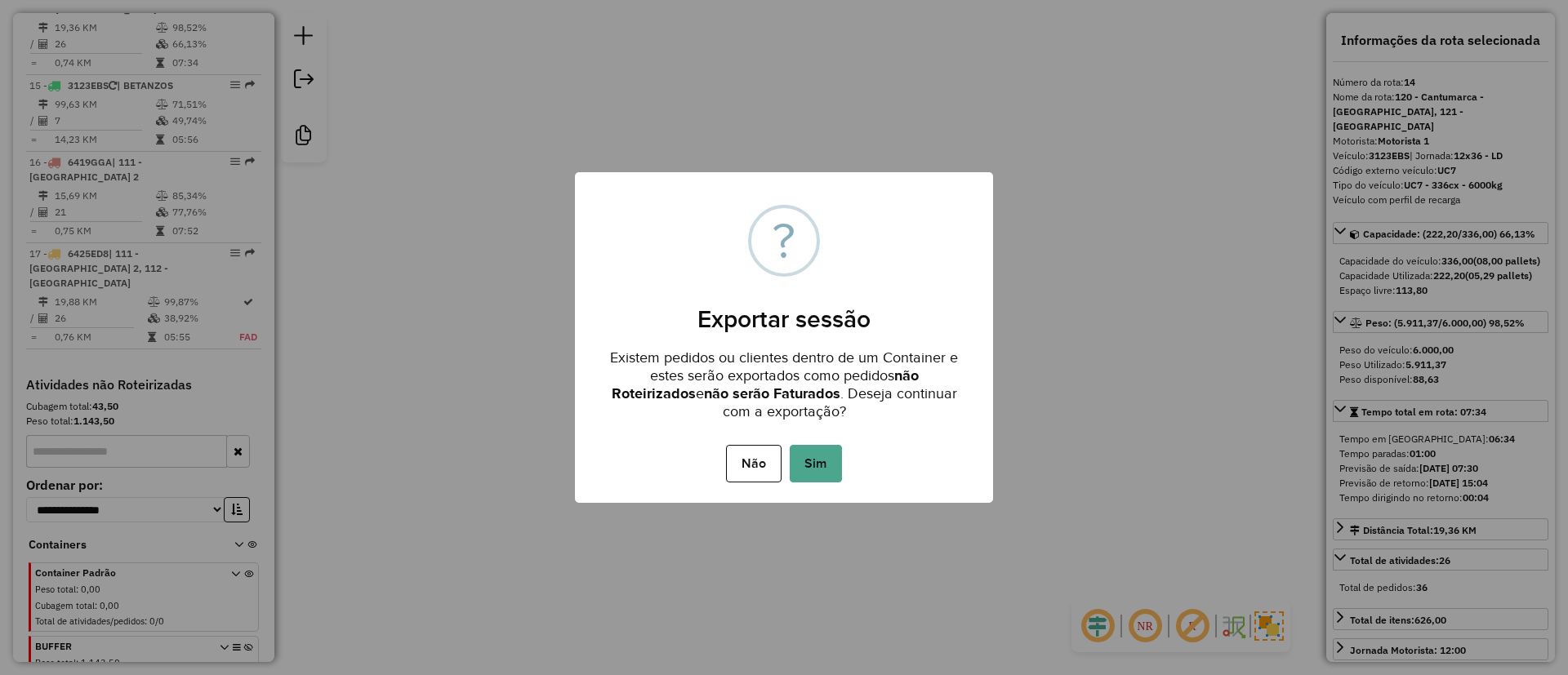
click at [783, 463] on div "Não No Sim" at bounding box center [784, 464] width 418 height 46
click at [792, 466] on button "Sim" at bounding box center [815, 464] width 53 height 38
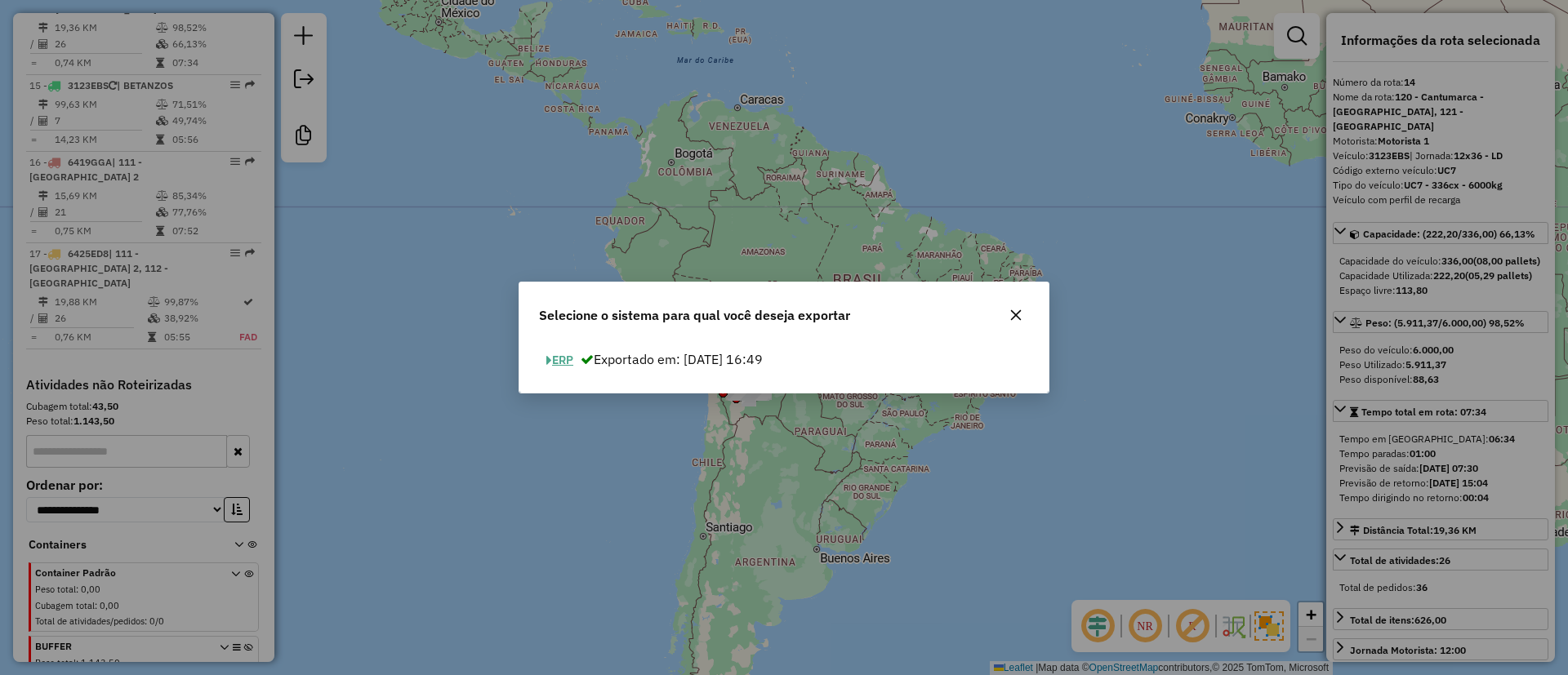
click at [574, 362] on button "ERP" at bounding box center [560, 360] width 42 height 25
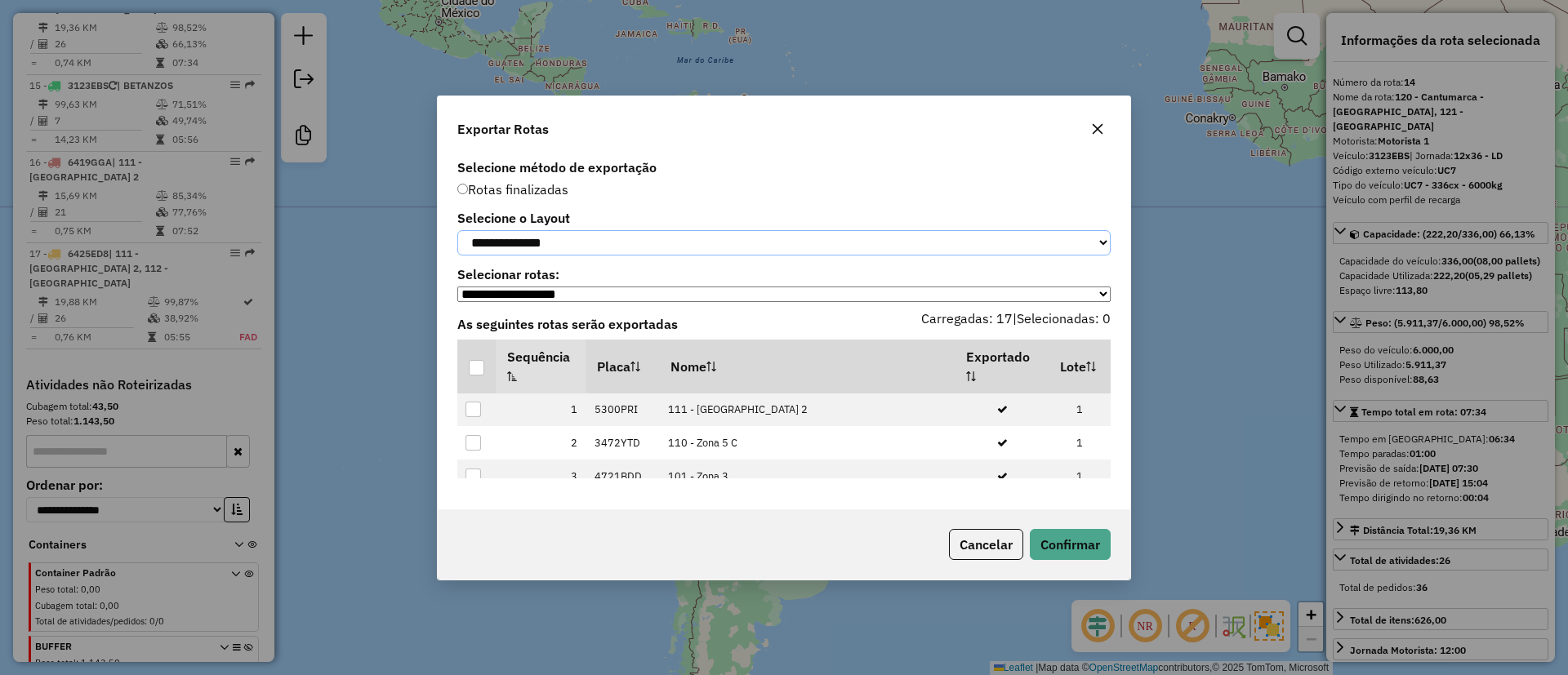
click at [546, 232] on select "**********" at bounding box center [784, 243] width 653 height 25
select select "*********"
click at [457, 231] on select "**********" at bounding box center [784, 243] width 653 height 25
click at [469, 374] on div at bounding box center [476, 368] width 16 height 16
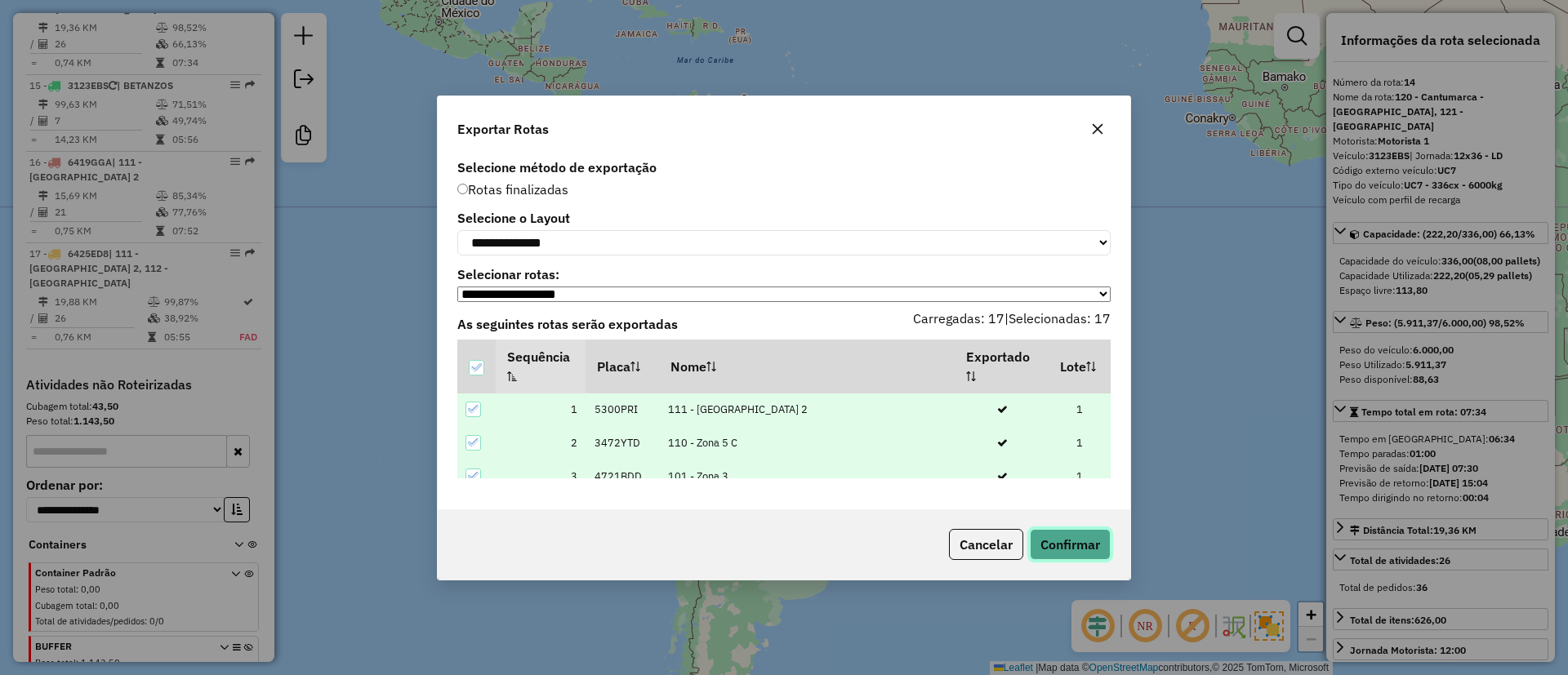
click at [1089, 549] on button "Confirmar" at bounding box center [1070, 544] width 81 height 31
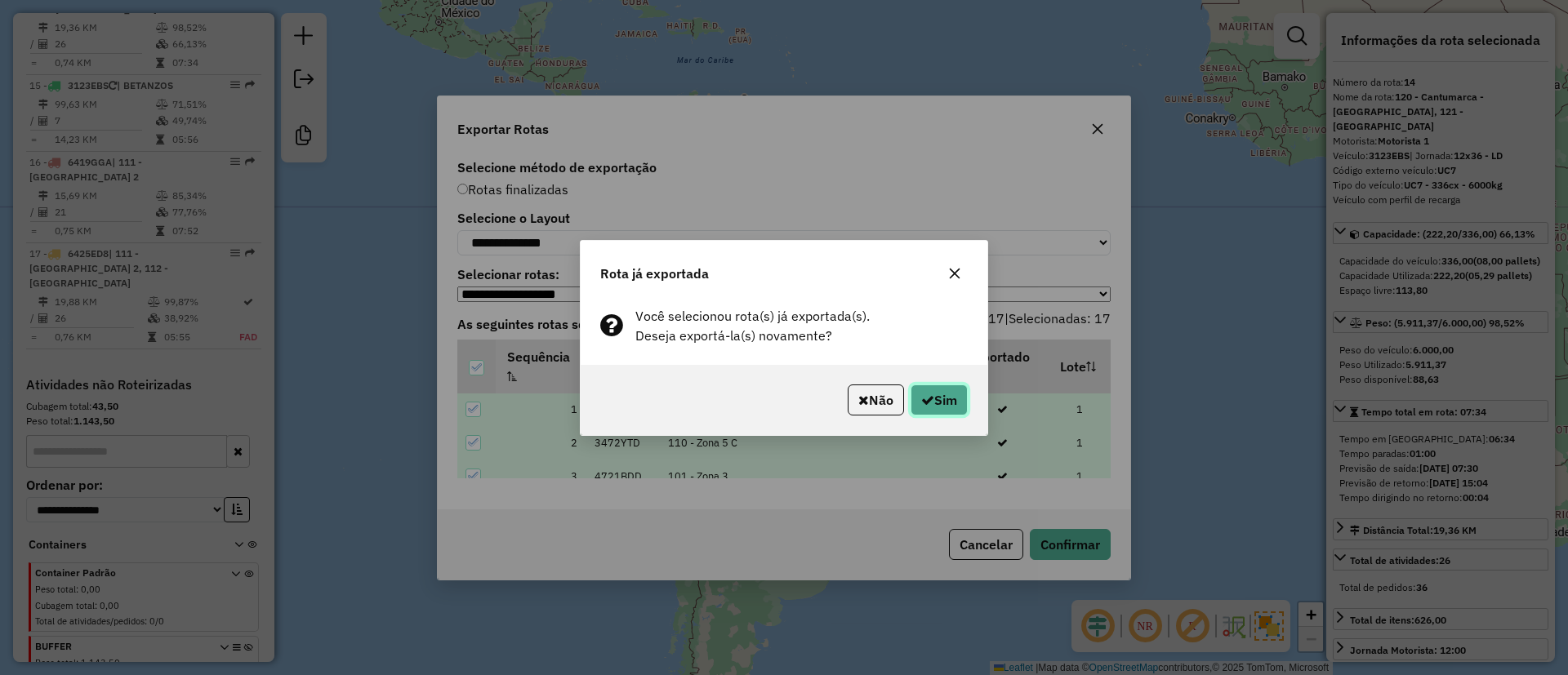
click at [938, 399] on button "Sim" at bounding box center [939, 399] width 57 height 31
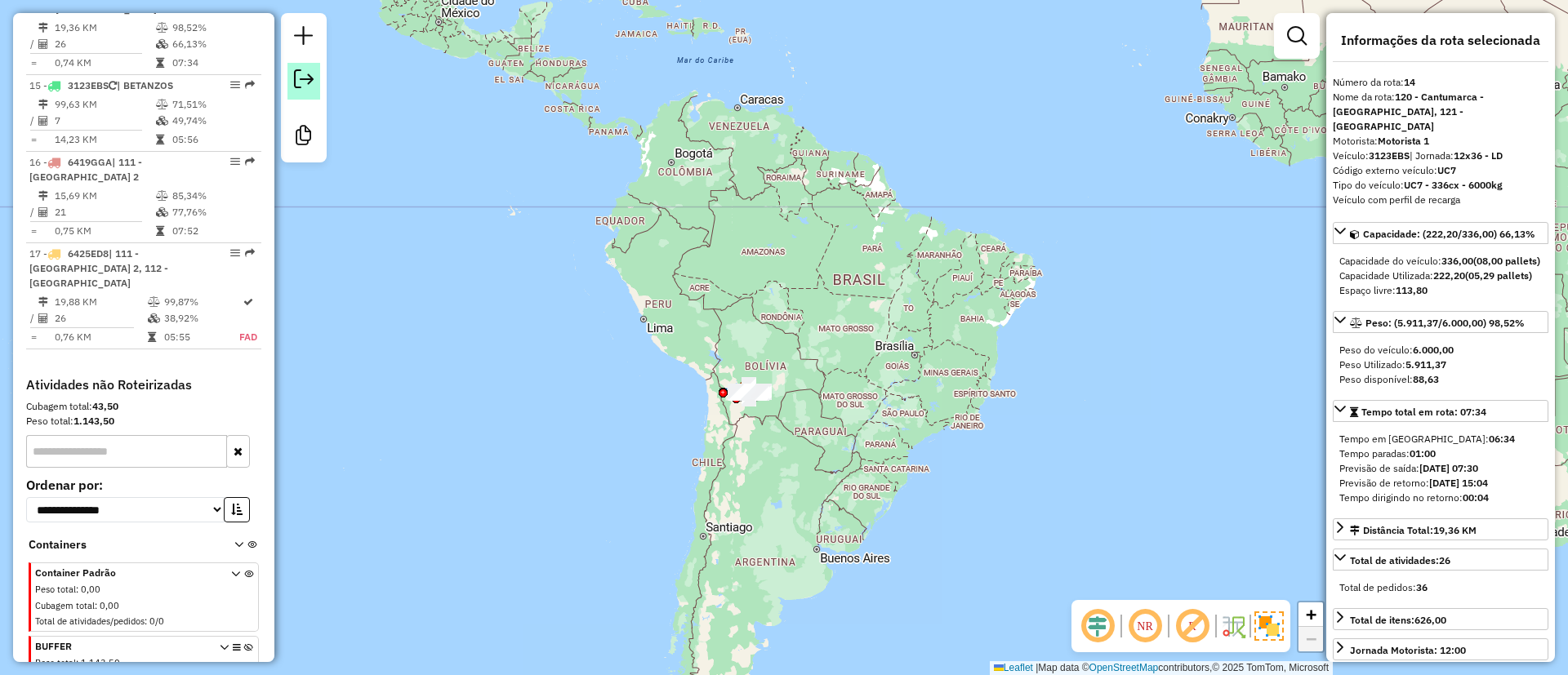
click at [310, 73] on em at bounding box center [303, 79] width 19 height 19
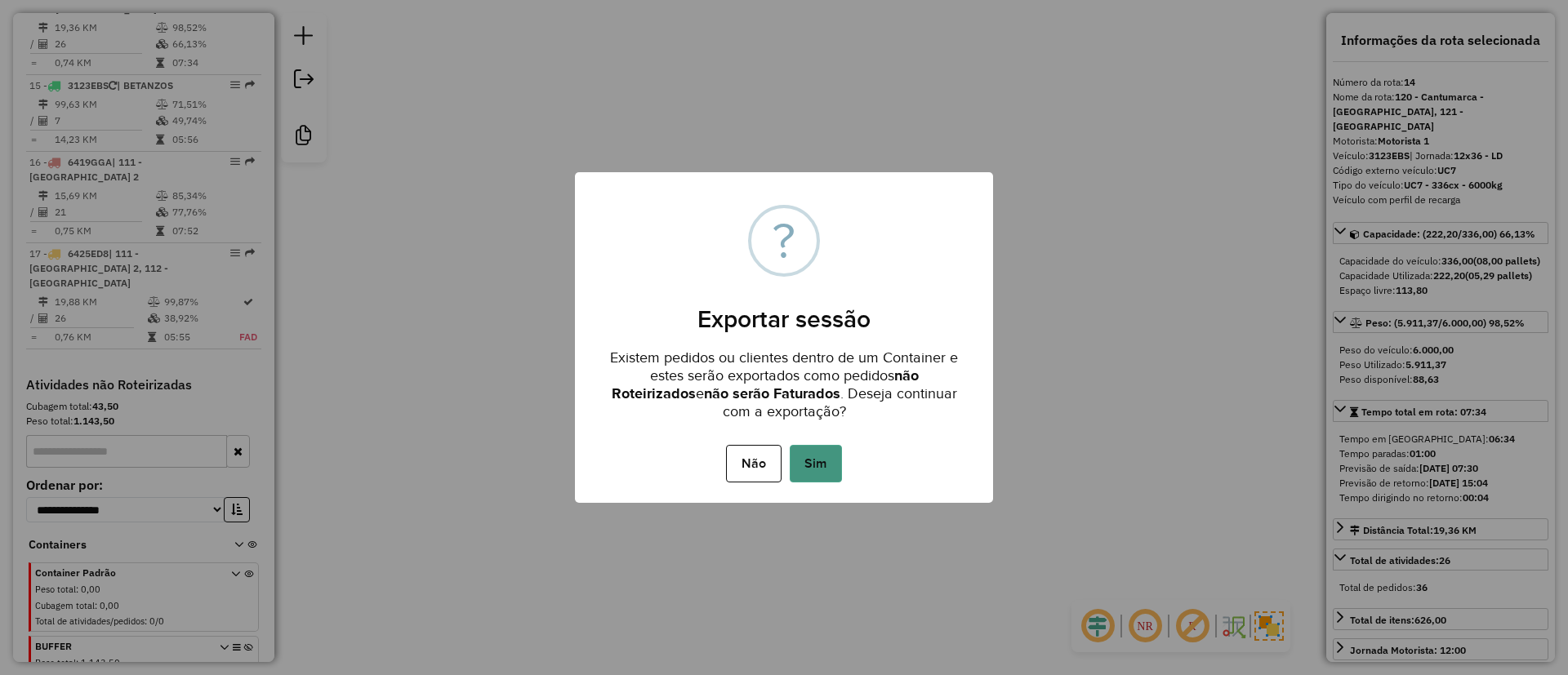
click at [814, 454] on button "Sim" at bounding box center [815, 464] width 53 height 38
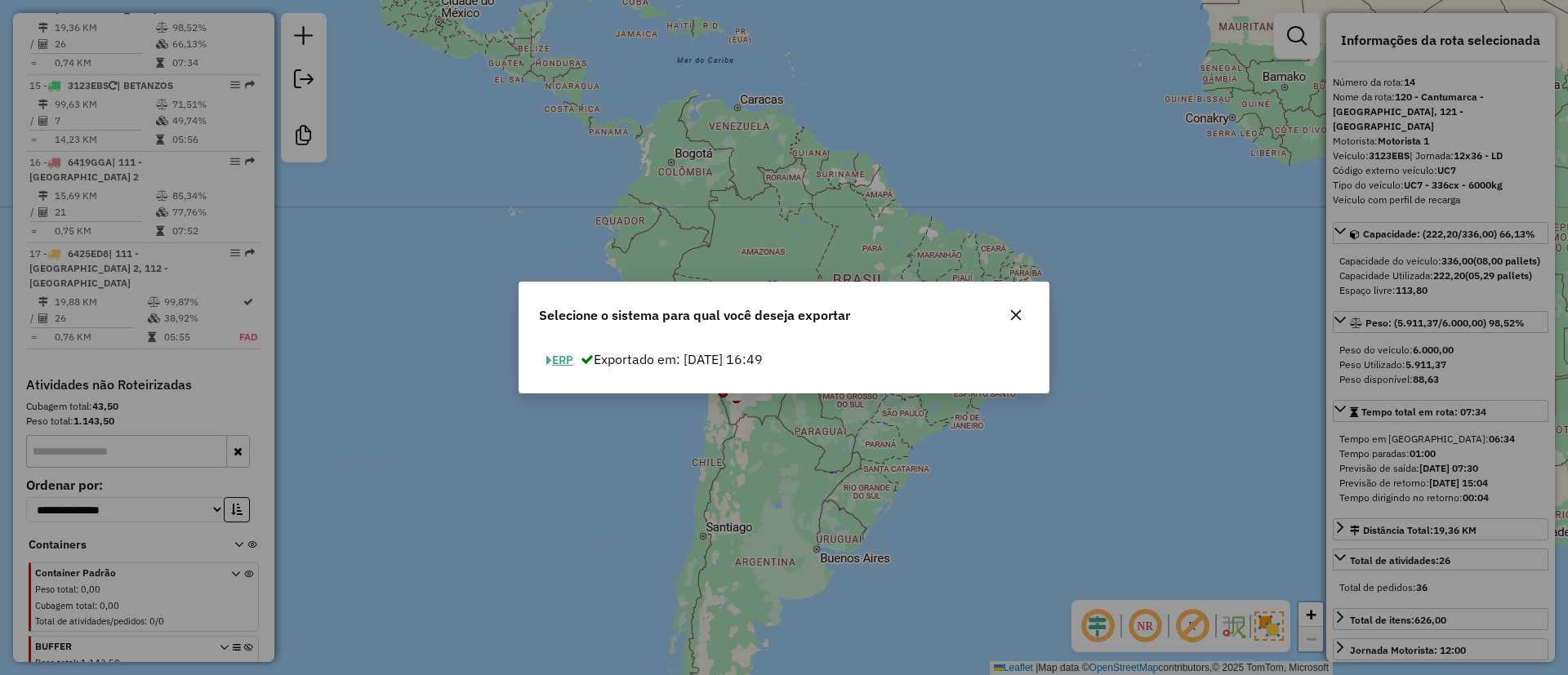
click at [566, 356] on button "ERP" at bounding box center [560, 360] width 42 height 25
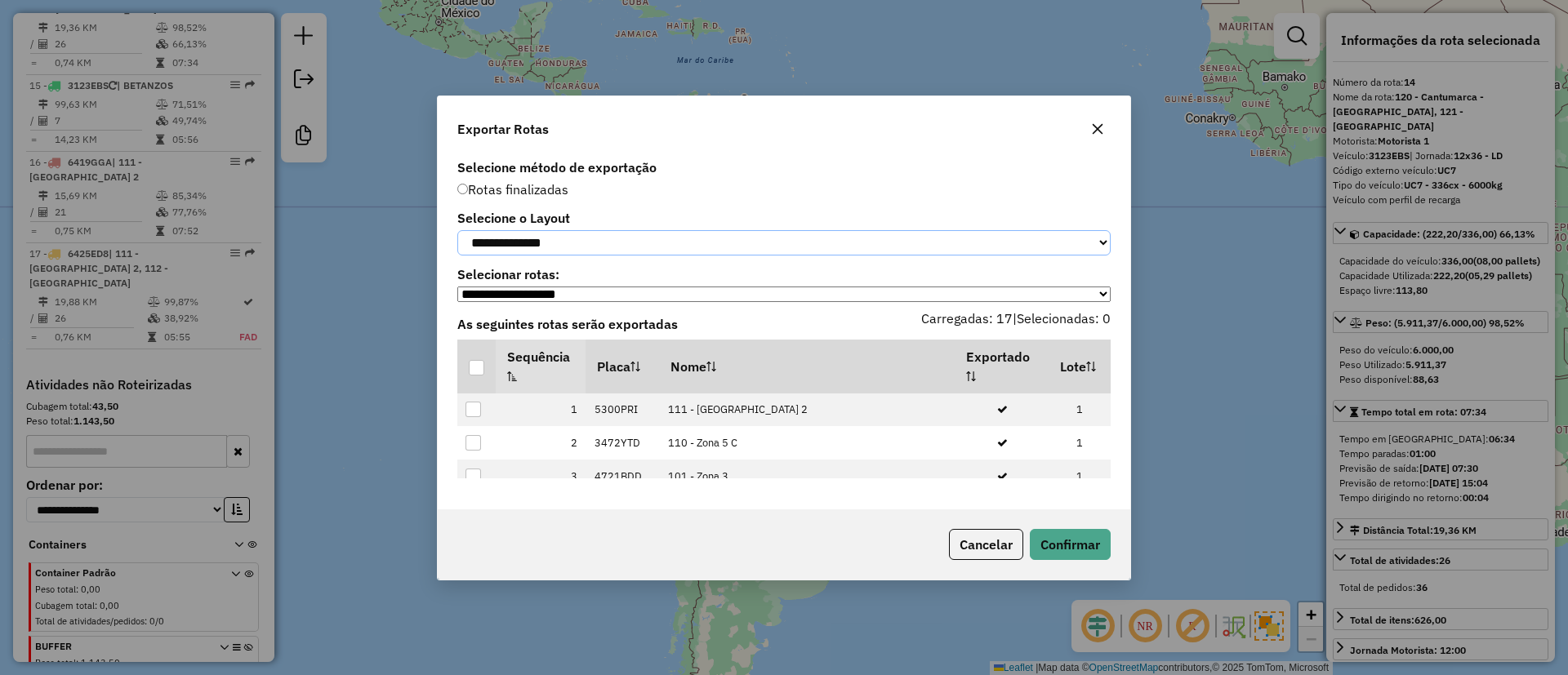
click at [673, 250] on select "**********" at bounding box center [784, 243] width 653 height 25
select select "*********"
click at [457, 231] on select "**********" at bounding box center [784, 243] width 653 height 25
click at [466, 374] on th at bounding box center [476, 367] width 38 height 54
drag, startPoint x: 476, startPoint y: 374, endPoint x: 480, endPoint y: 354, distance: 20.4
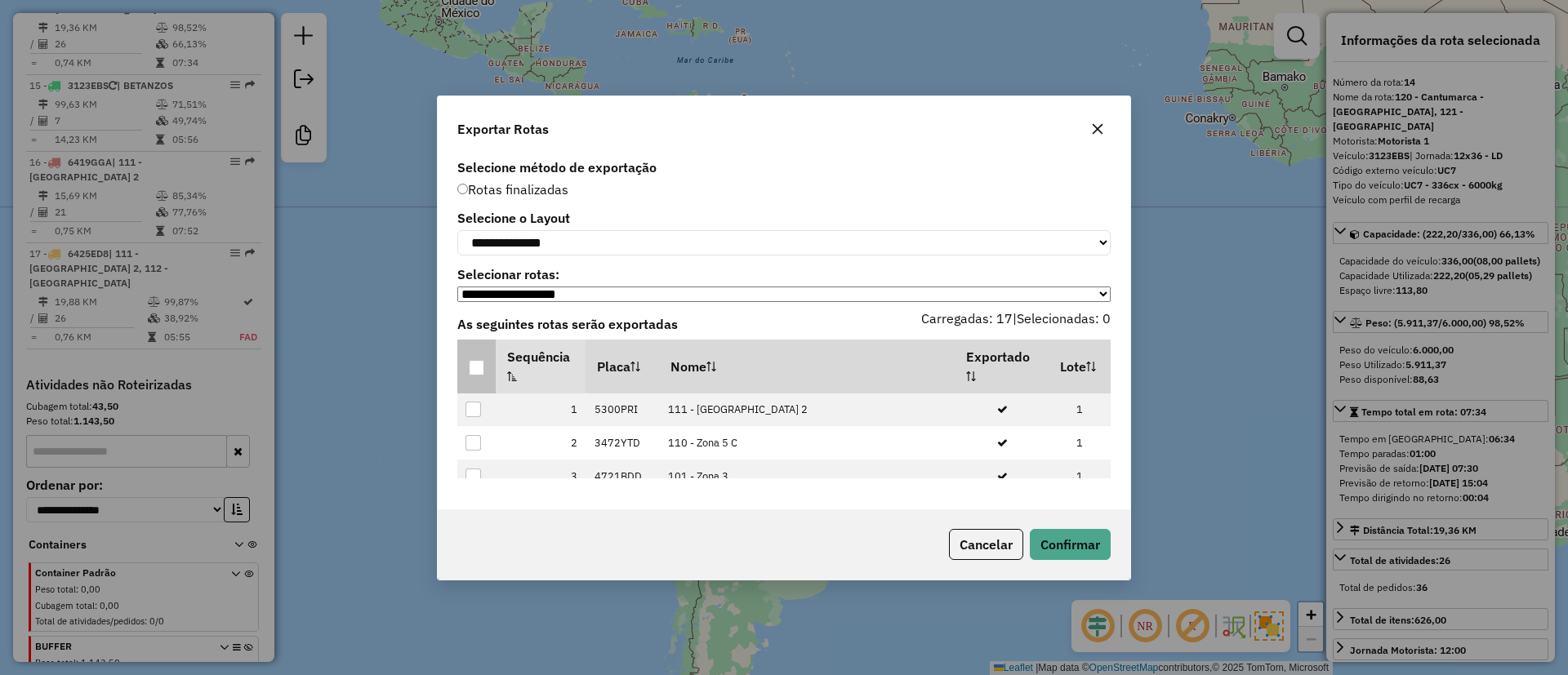
click at [478, 363] on p-tableheadercheckbox at bounding box center [477, 367] width 17 height 17
drag, startPoint x: 459, startPoint y: 365, endPoint x: 470, endPoint y: 378, distance: 17.0
click at [461, 376] on th at bounding box center [476, 367] width 38 height 54
click at [478, 373] on div at bounding box center [476, 368] width 16 height 16
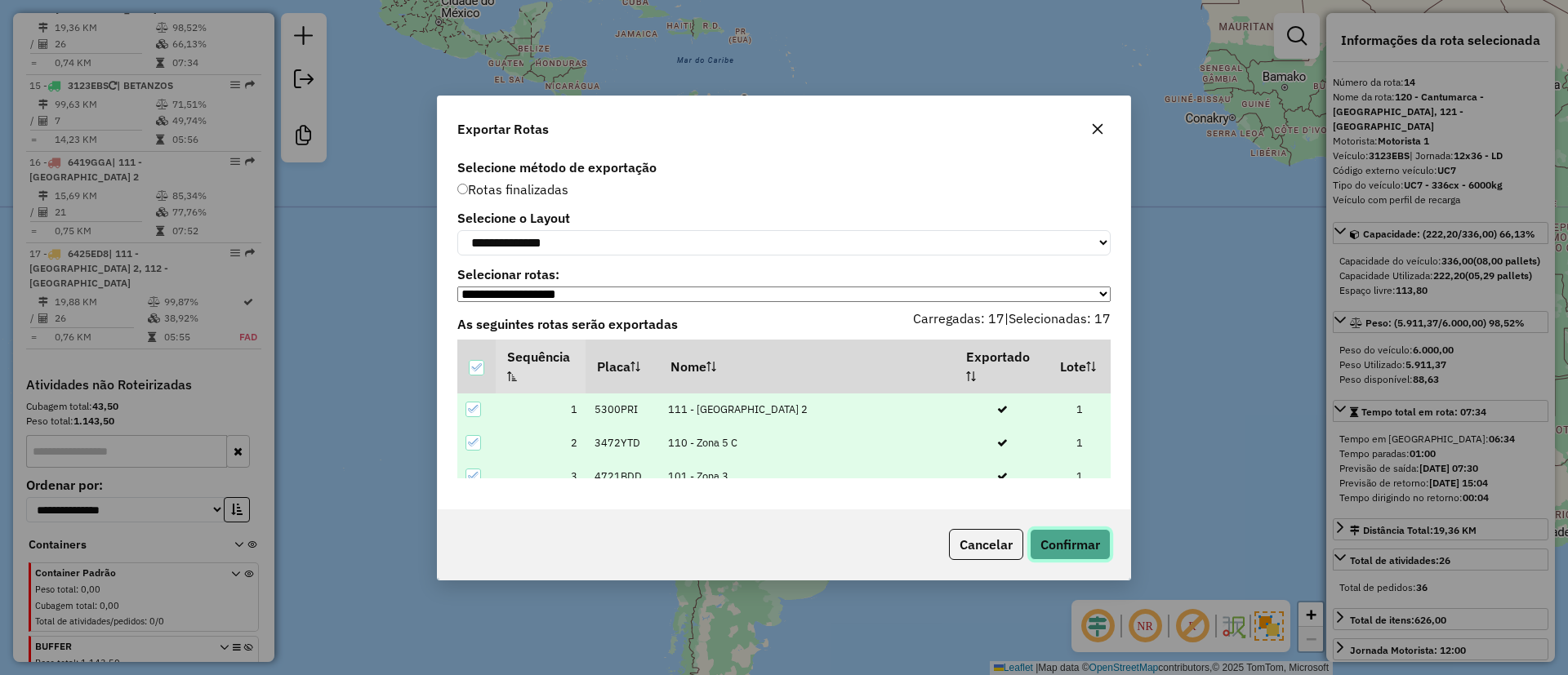
click at [1109, 543] on button "Confirmar" at bounding box center [1070, 544] width 81 height 31
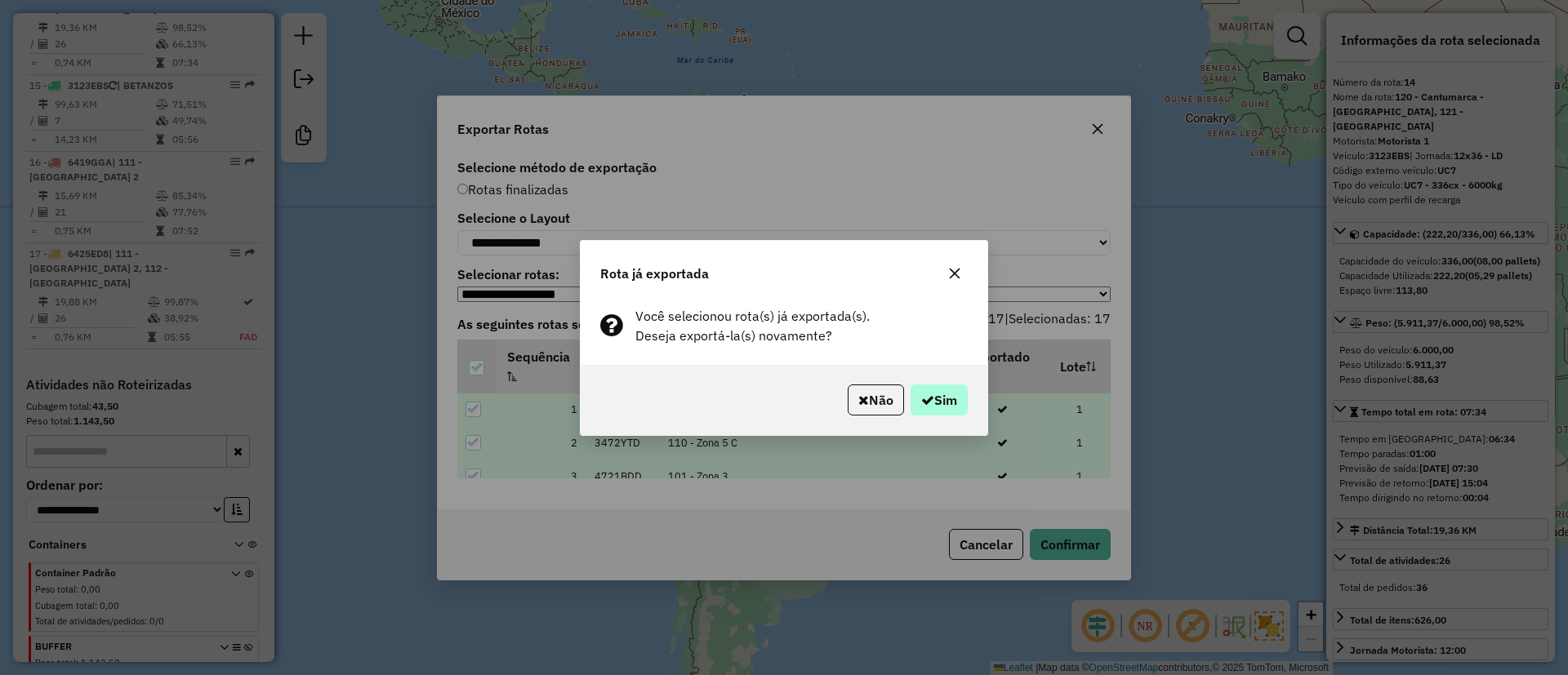
click at [930, 341] on div "Você selecionou rota(s) já exportada(s). Deseja exportá-la(s) novamente?" at bounding box center [784, 332] width 407 height 65
click at [962, 393] on button "Sim" at bounding box center [939, 399] width 57 height 31
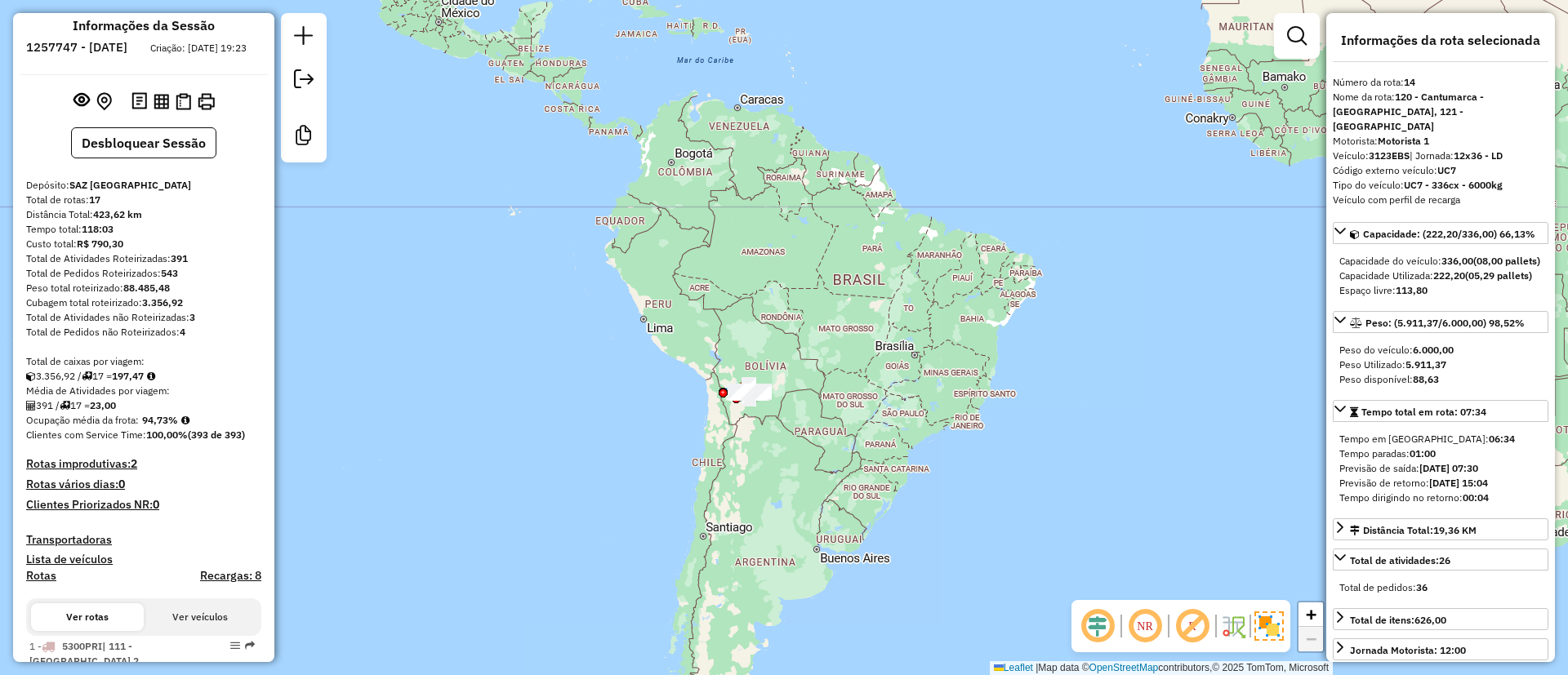
scroll to position [0, 0]
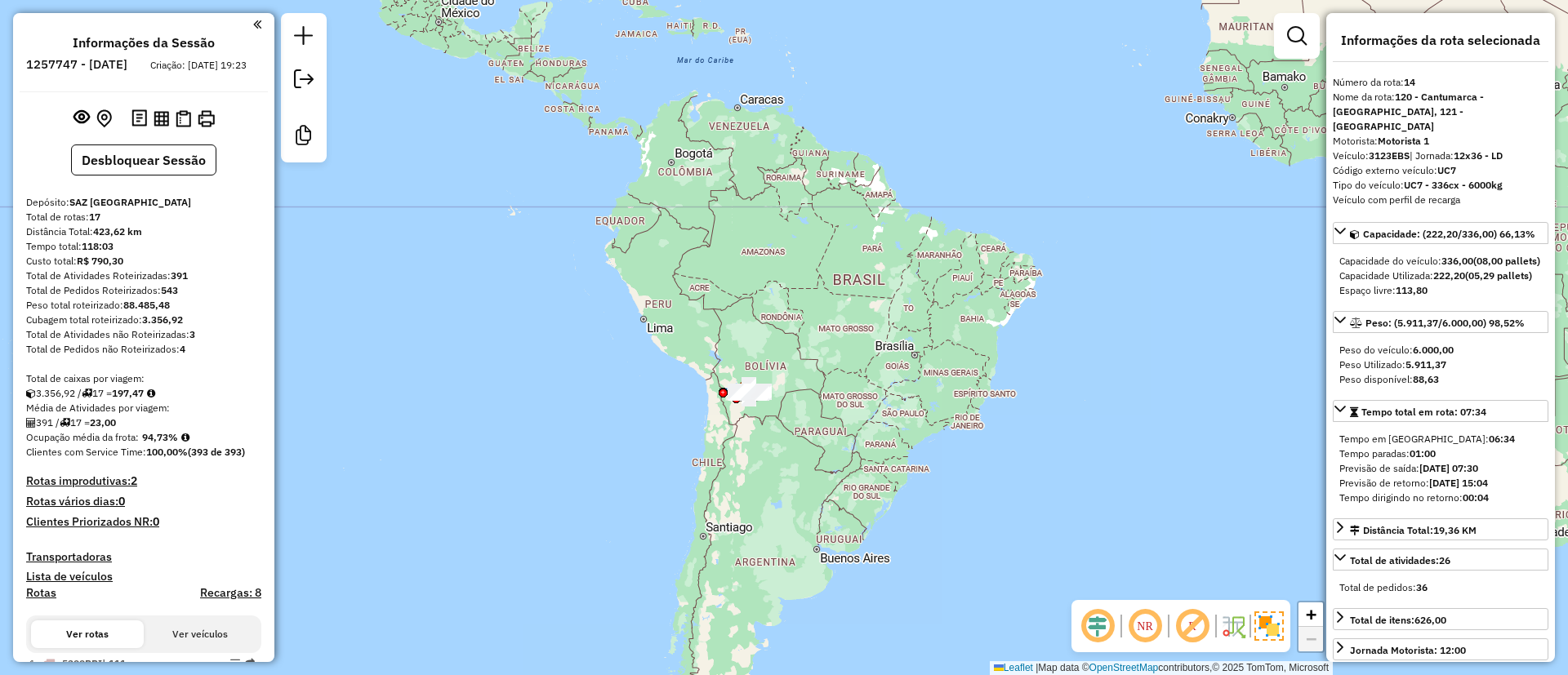
drag, startPoint x: 143, startPoint y: 447, endPoint x: 185, endPoint y: 451, distance: 42.2
click at [185, 445] on div "Ocupação média da frota: 94,73%" at bounding box center [144, 438] width 236 height 15
copy strong "94,73%"
drag, startPoint x: 171, startPoint y: 293, endPoint x: 192, endPoint y: 290, distance: 21.2
click at [192, 283] on div "Total de Atividades Roteirizadas: 391" at bounding box center [144, 277] width 236 height 15
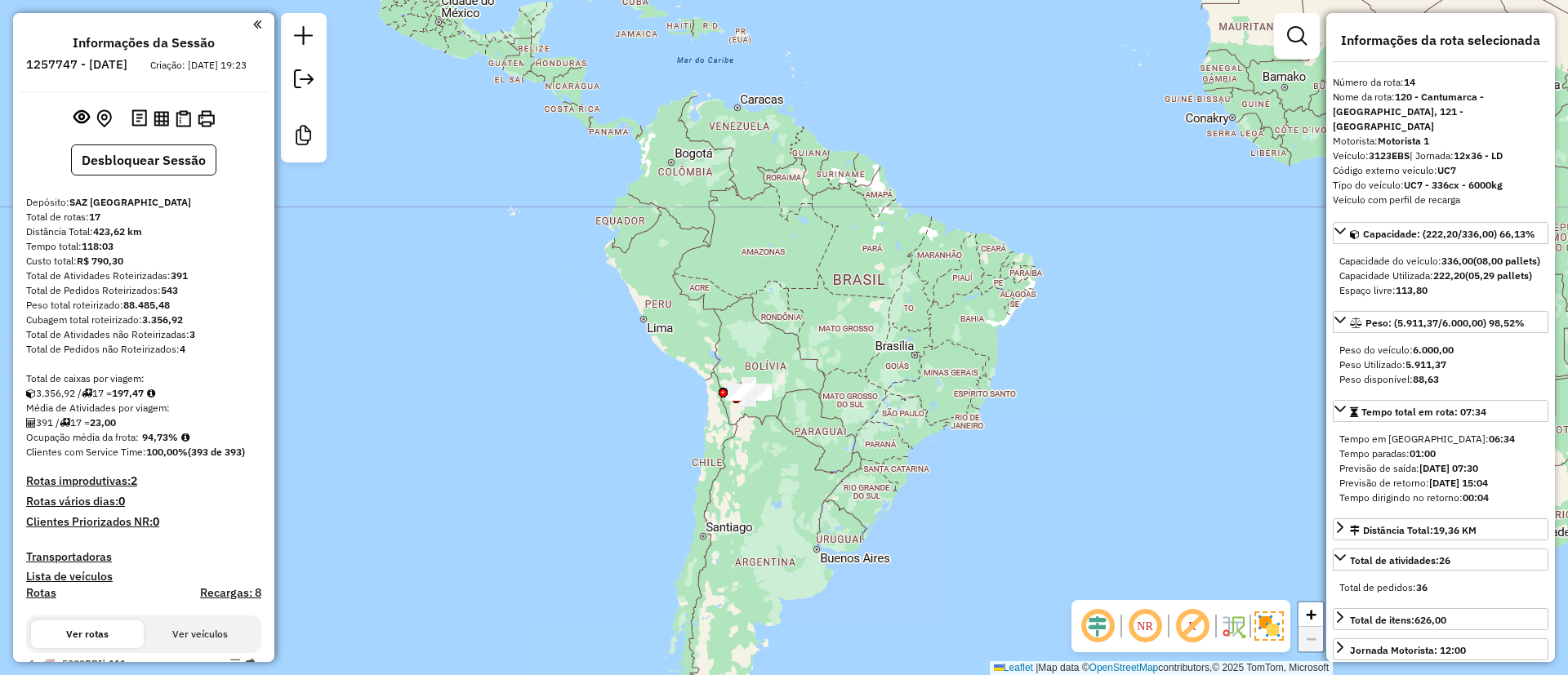
copy strong "391"
drag, startPoint x: 97, startPoint y: 438, endPoint x: 127, endPoint y: 439, distance: 30.0
click at [127, 430] on div "391 / 17 = 23,00" at bounding box center [144, 424] width 236 height 15
copy div "23,00"
drag, startPoint x: 91, startPoint y: 228, endPoint x: 110, endPoint y: 228, distance: 19.0
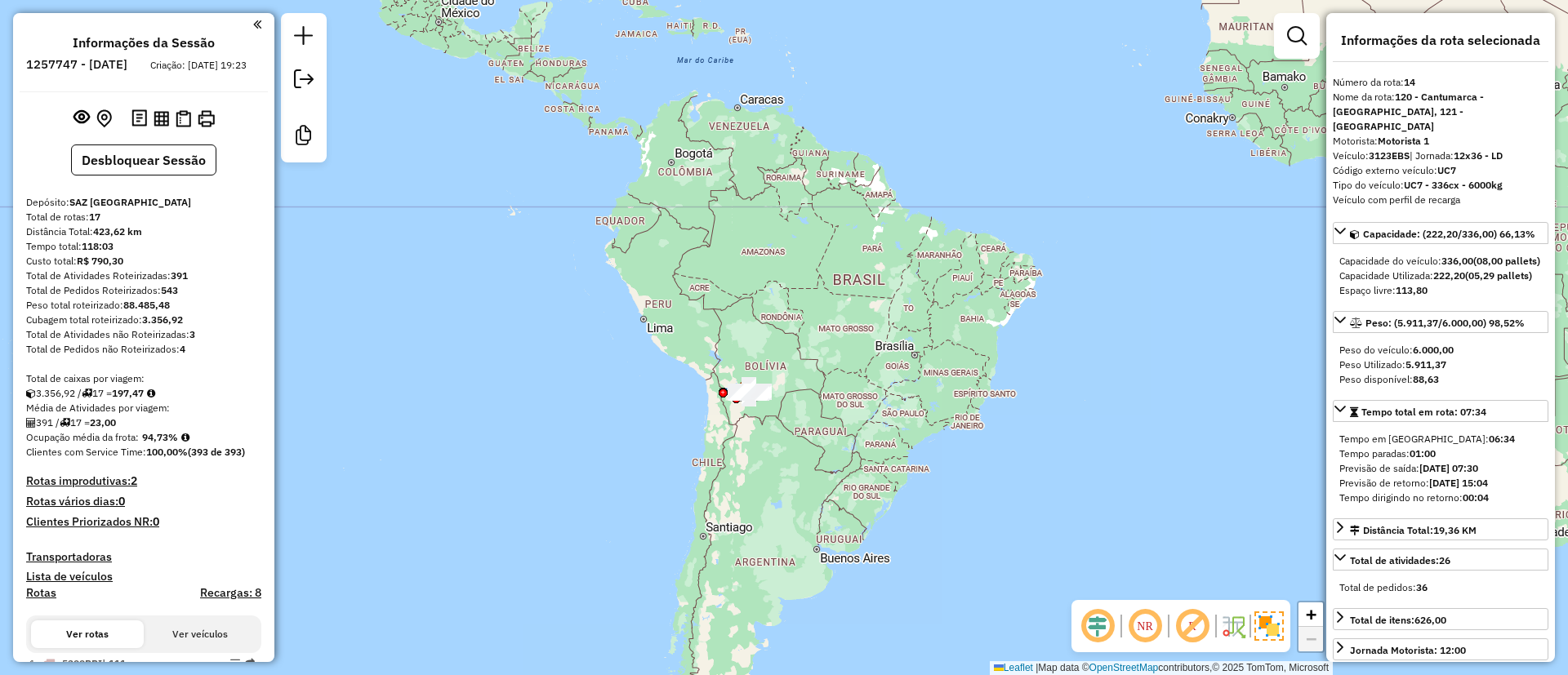
click at [110, 225] on div "Total de rotas: 17" at bounding box center [144, 217] width 236 height 15
copy strong "17"
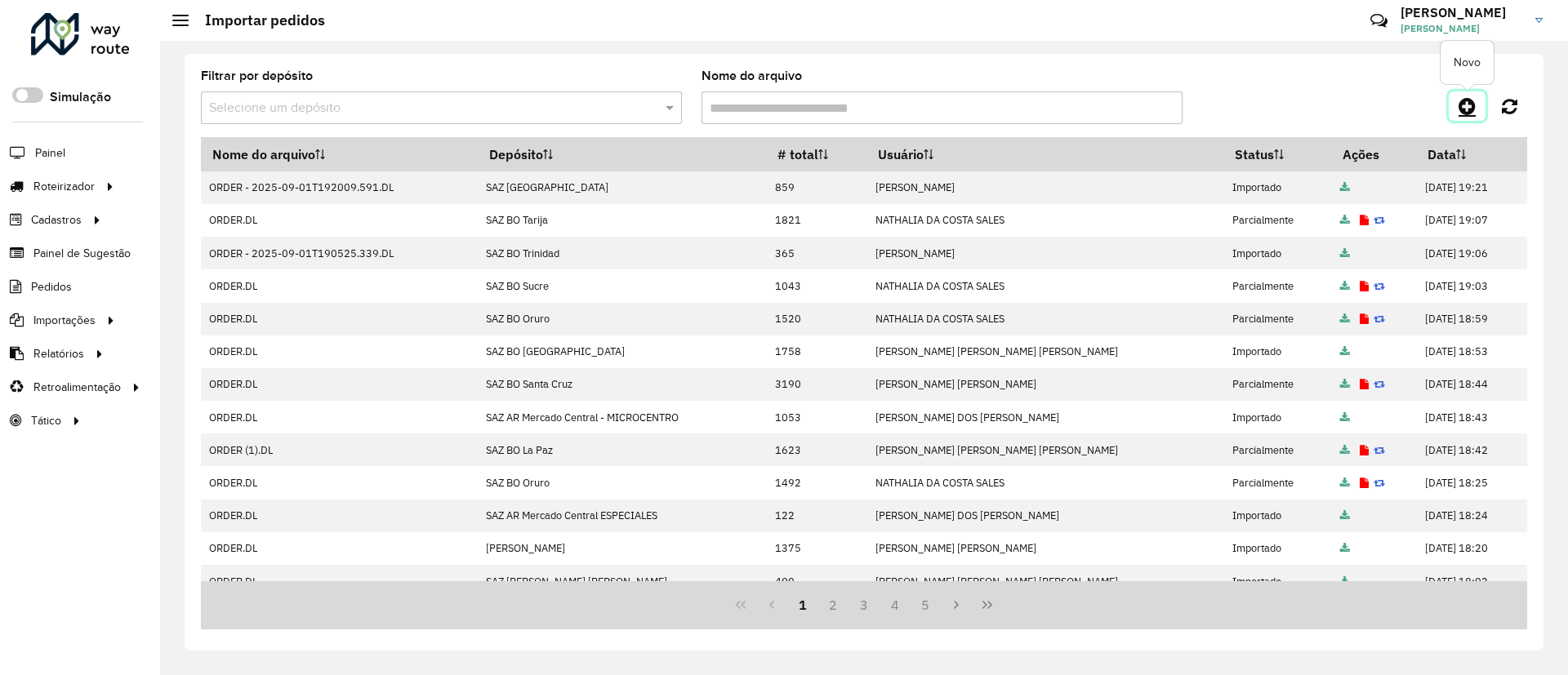
click at [1461, 109] on icon at bounding box center [1467, 105] width 18 height 19
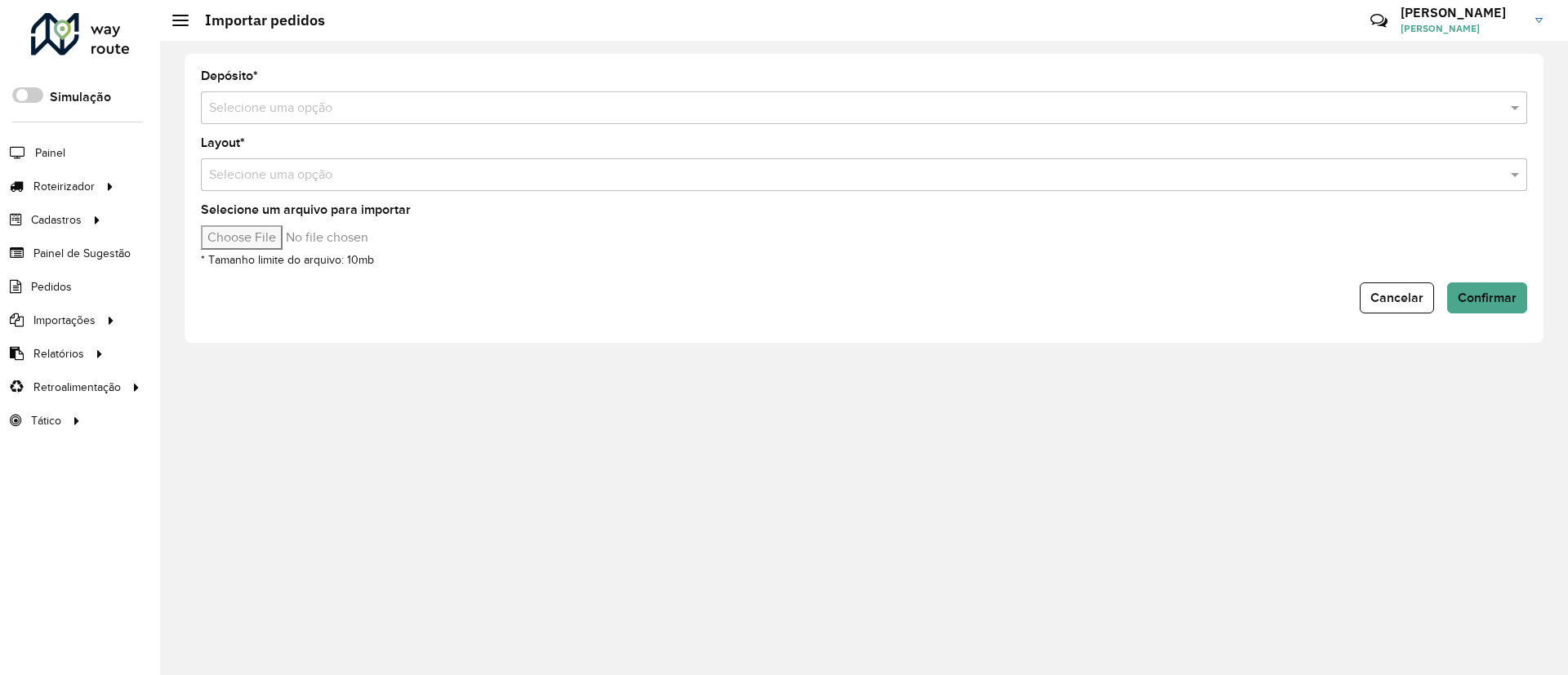
click at [492, 107] on input "text" at bounding box center [847, 108] width 1277 height 19
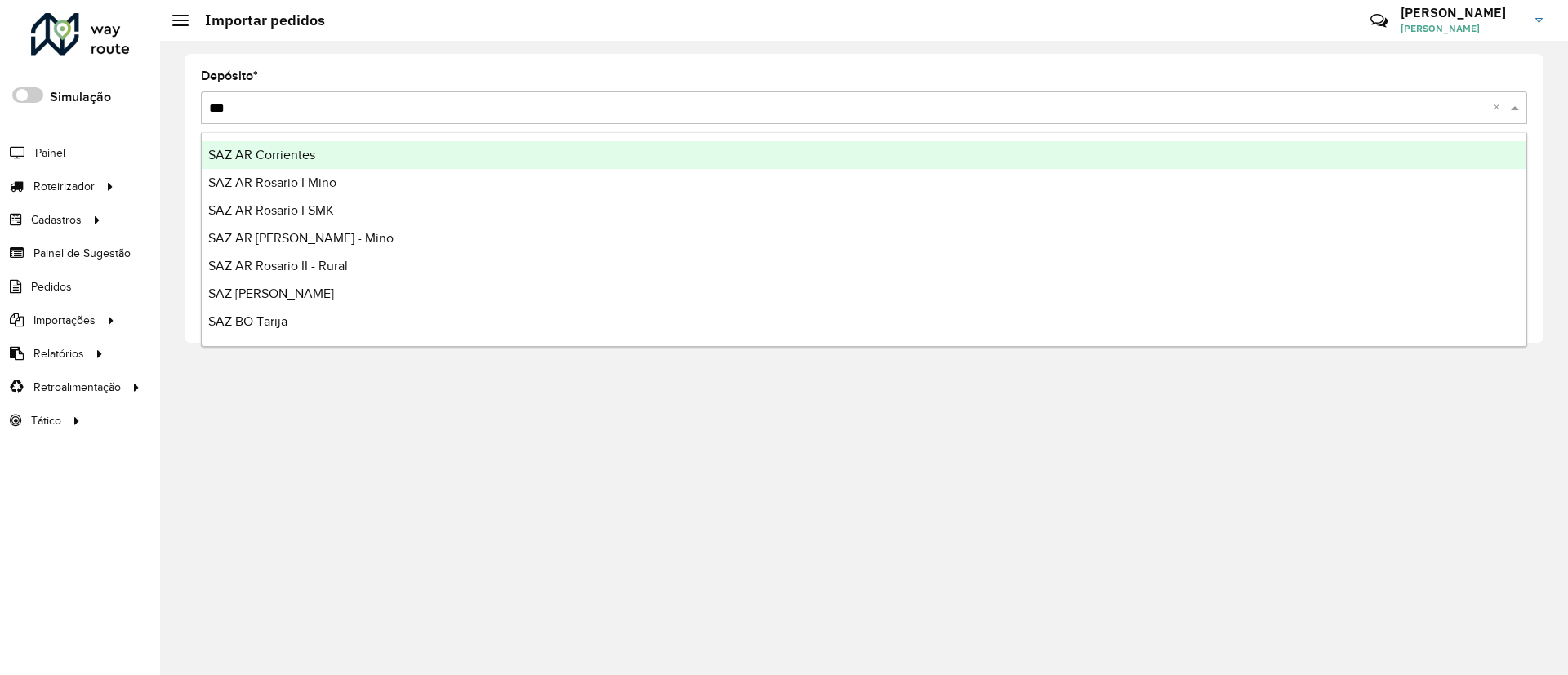
type input "****"
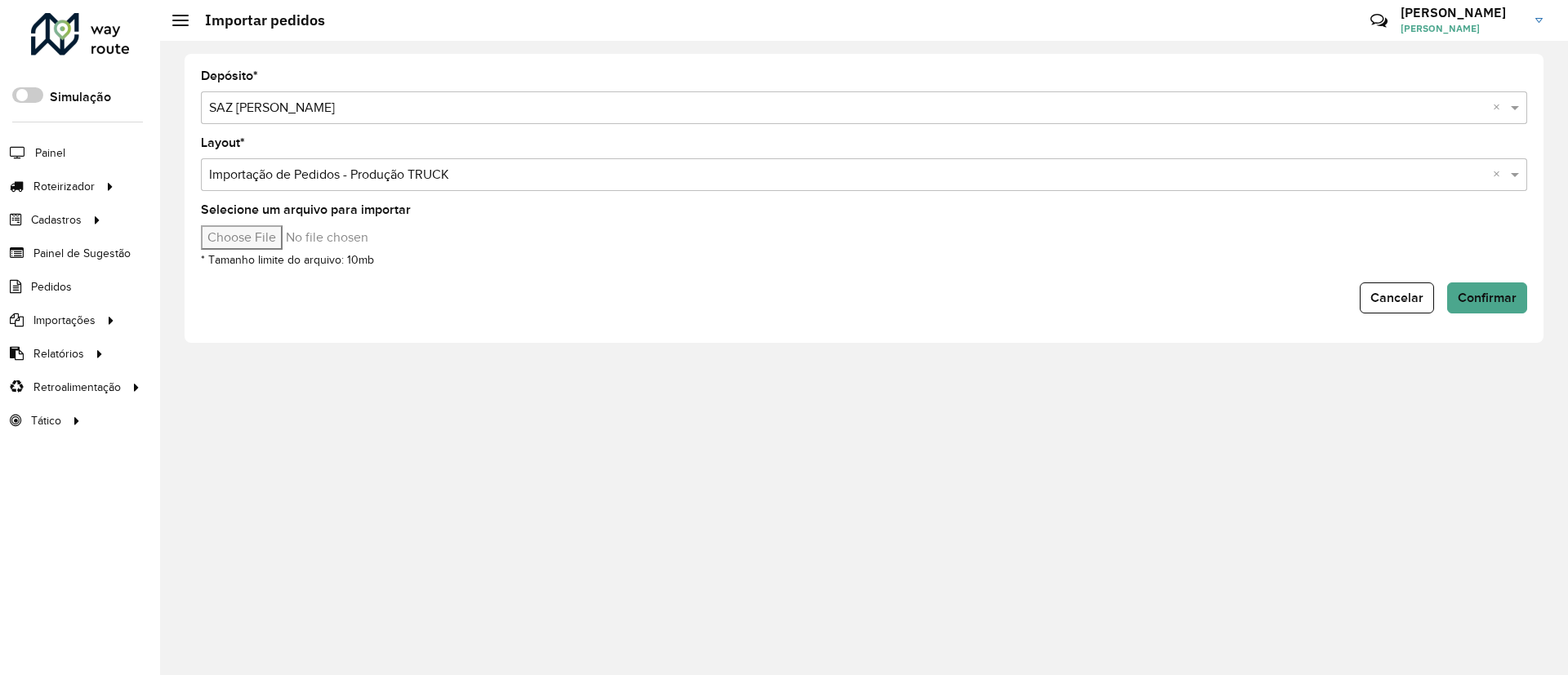
click at [287, 240] on input "Selecione um arquivo para importar" at bounding box center [339, 237] width 277 height 24
type input "**********"
click at [1491, 285] on button "Confirmar" at bounding box center [1487, 297] width 80 height 31
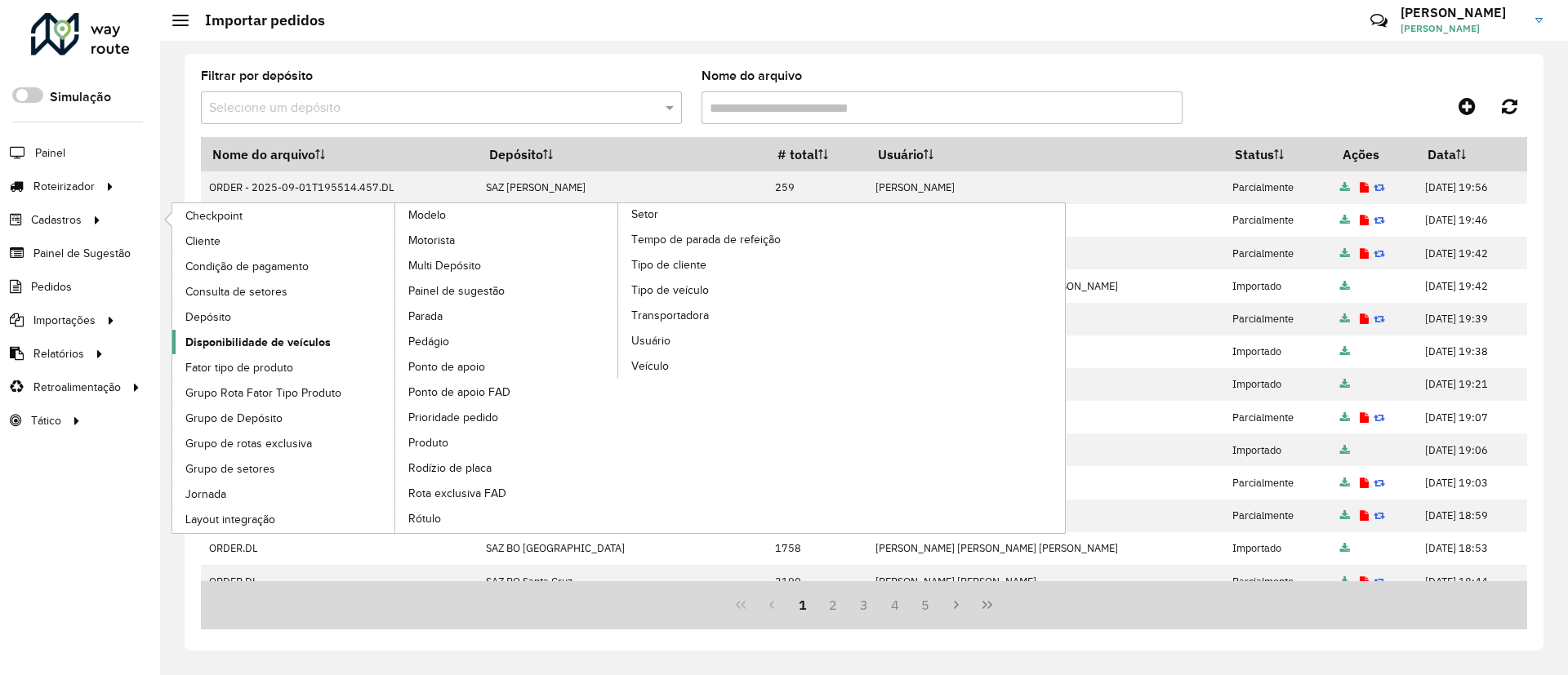
click at [277, 347] on span "Disponibilidade de veículos" at bounding box center [258, 343] width 145 height 18
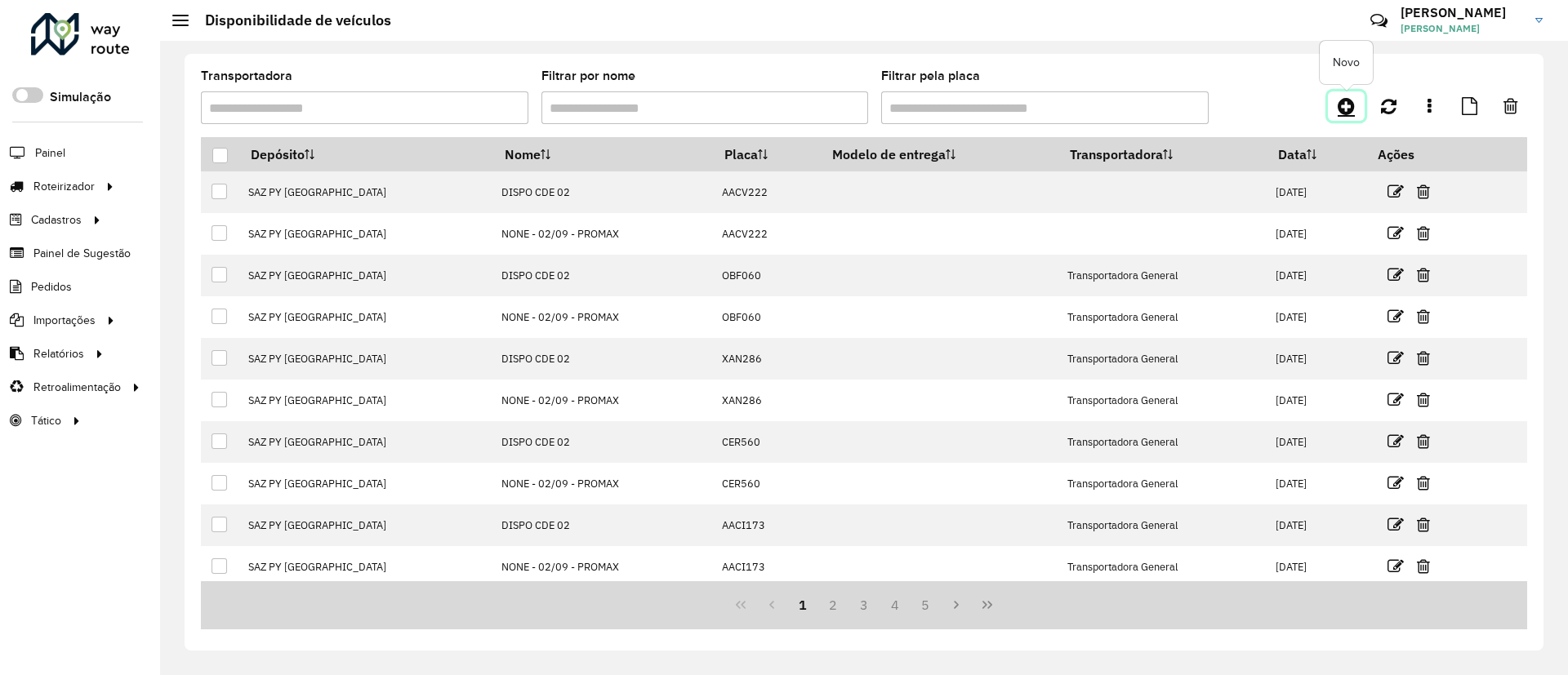
click at [1345, 100] on icon at bounding box center [1346, 105] width 18 height 19
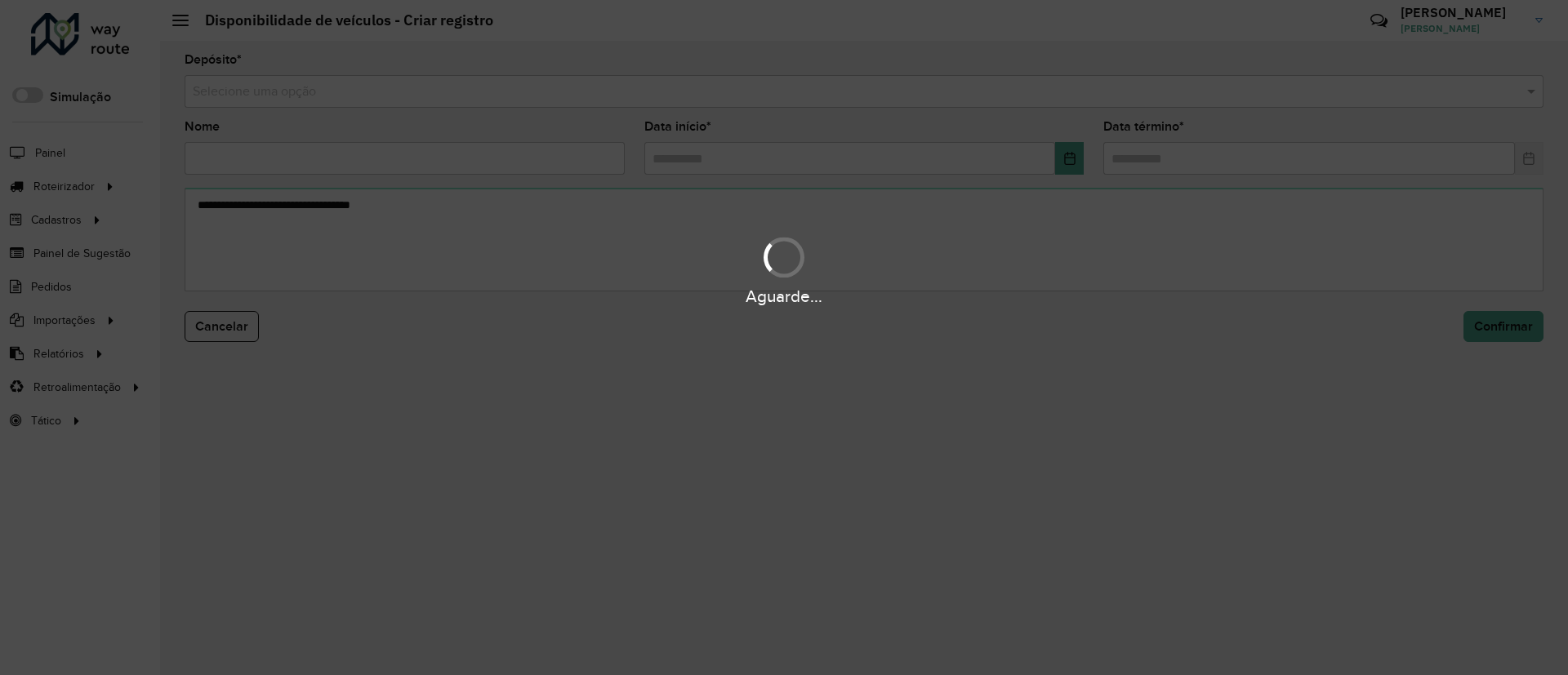
click at [794, 97] on hb-app "Aguarde... Pop-up bloqueado! Seu navegador bloqueou automáticamente a abertura …" at bounding box center [784, 338] width 1568 height 675
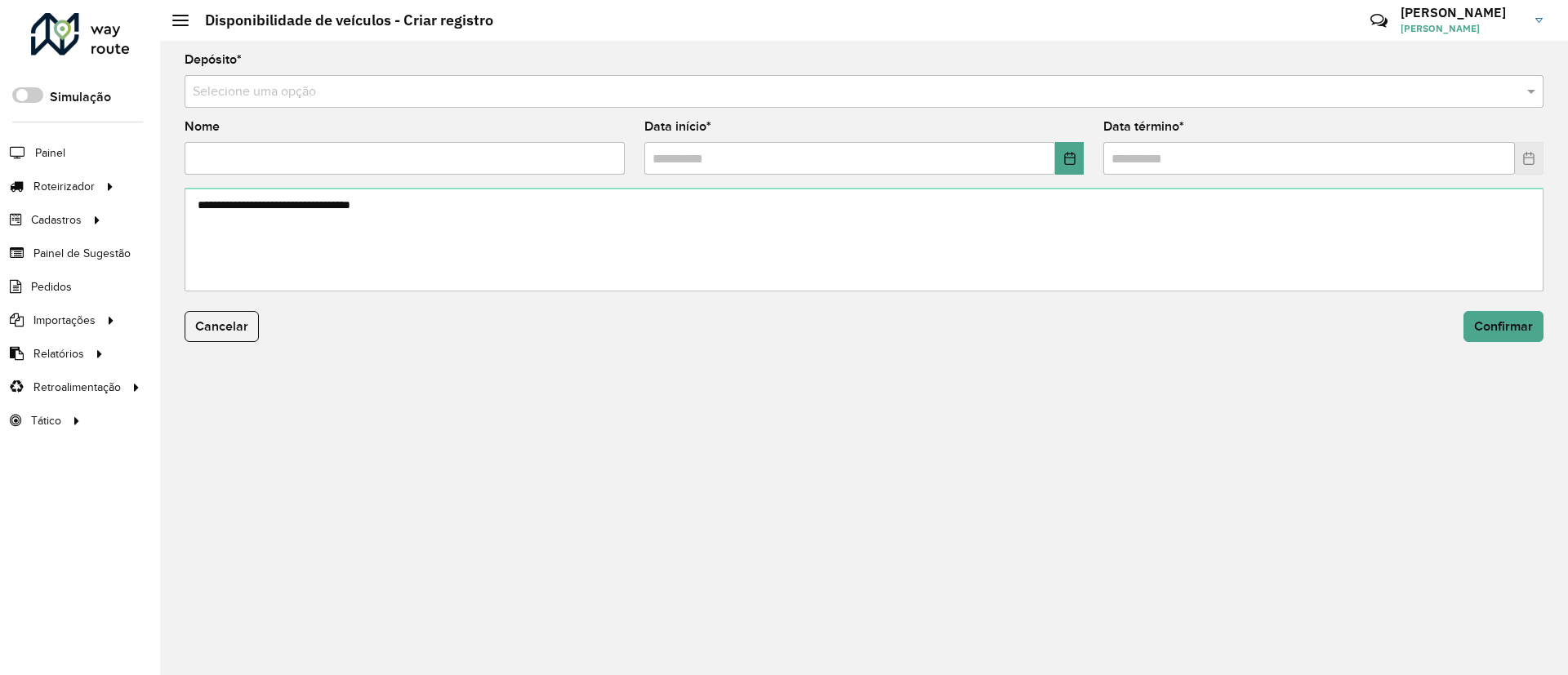
click at [794, 97] on input "text" at bounding box center [848, 92] width 1310 height 19
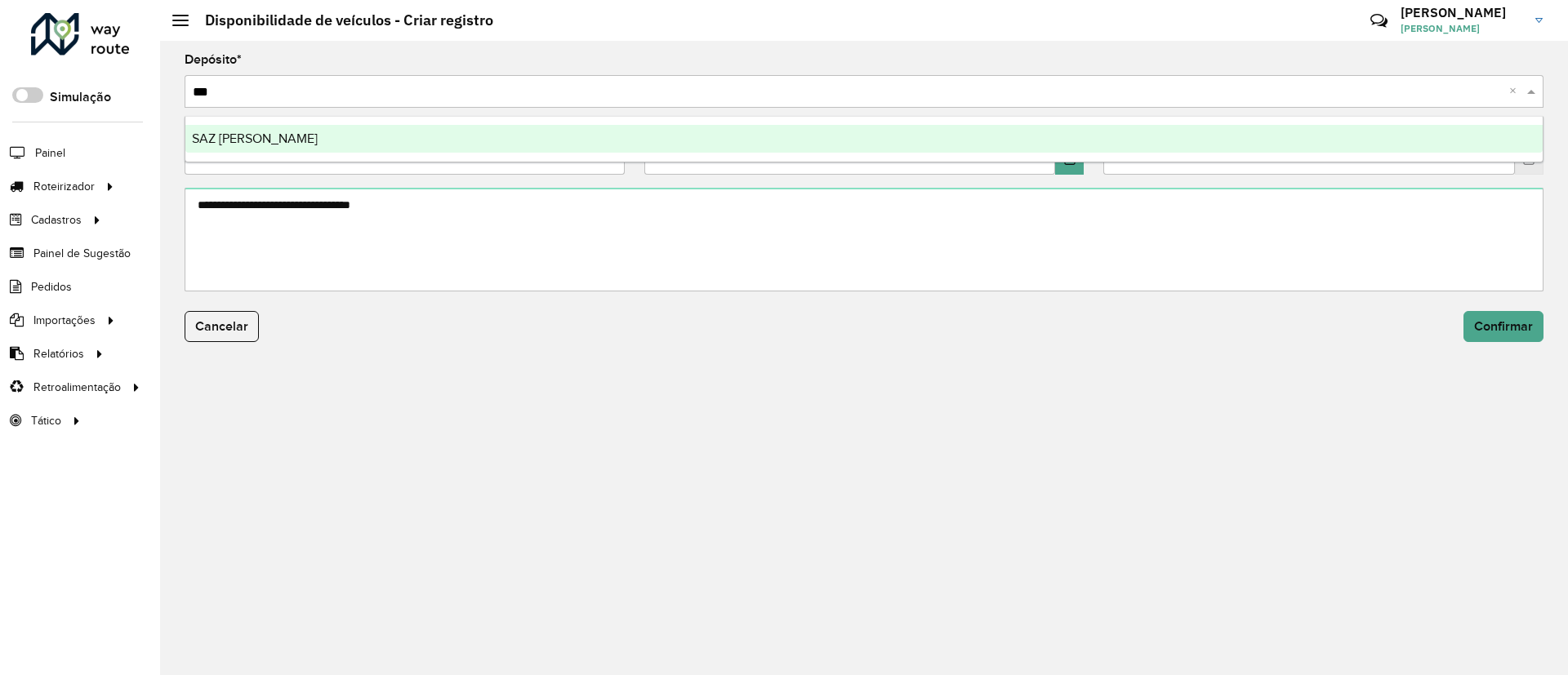
type input "****"
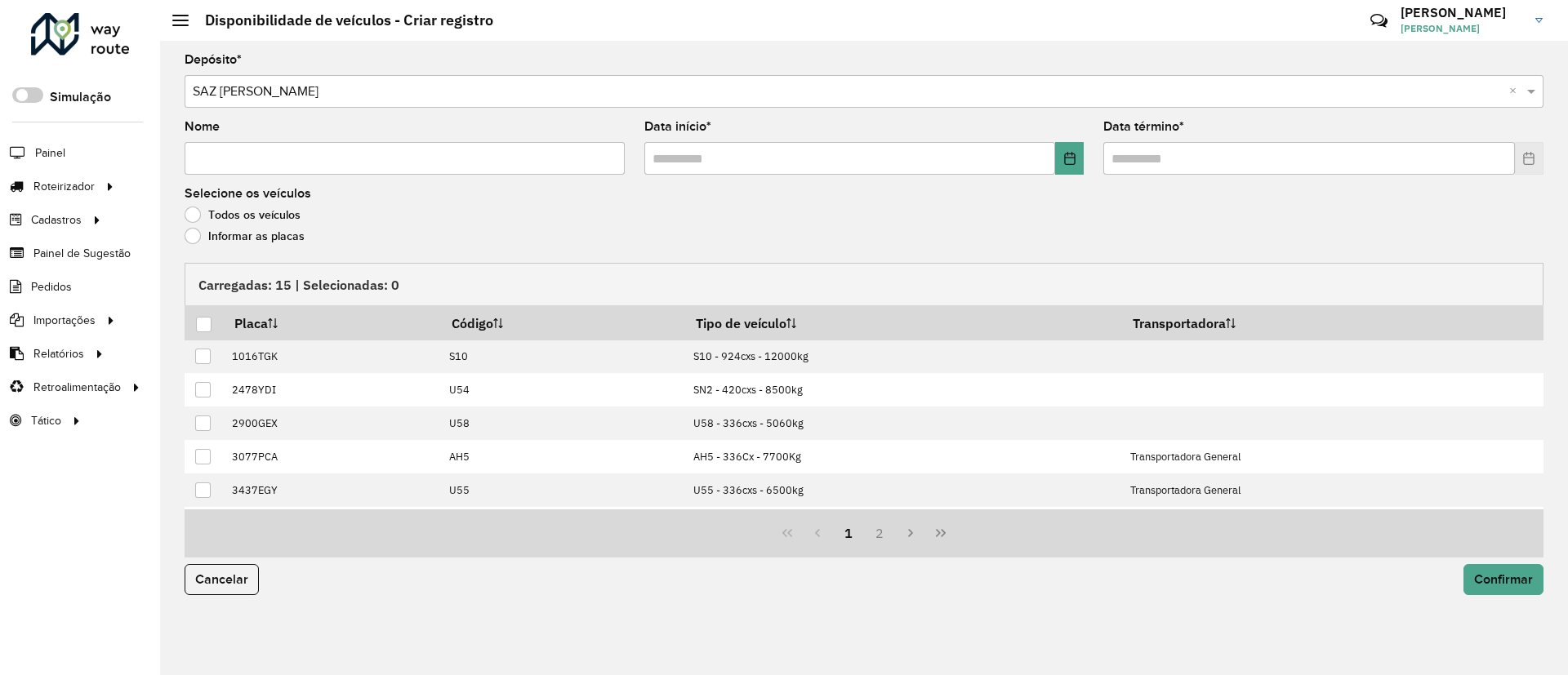
click at [564, 142] on input "Nome" at bounding box center [404, 158] width 440 height 33
type input "**********"
click at [1078, 162] on button "Choose Date" at bounding box center [1069, 158] width 28 height 33
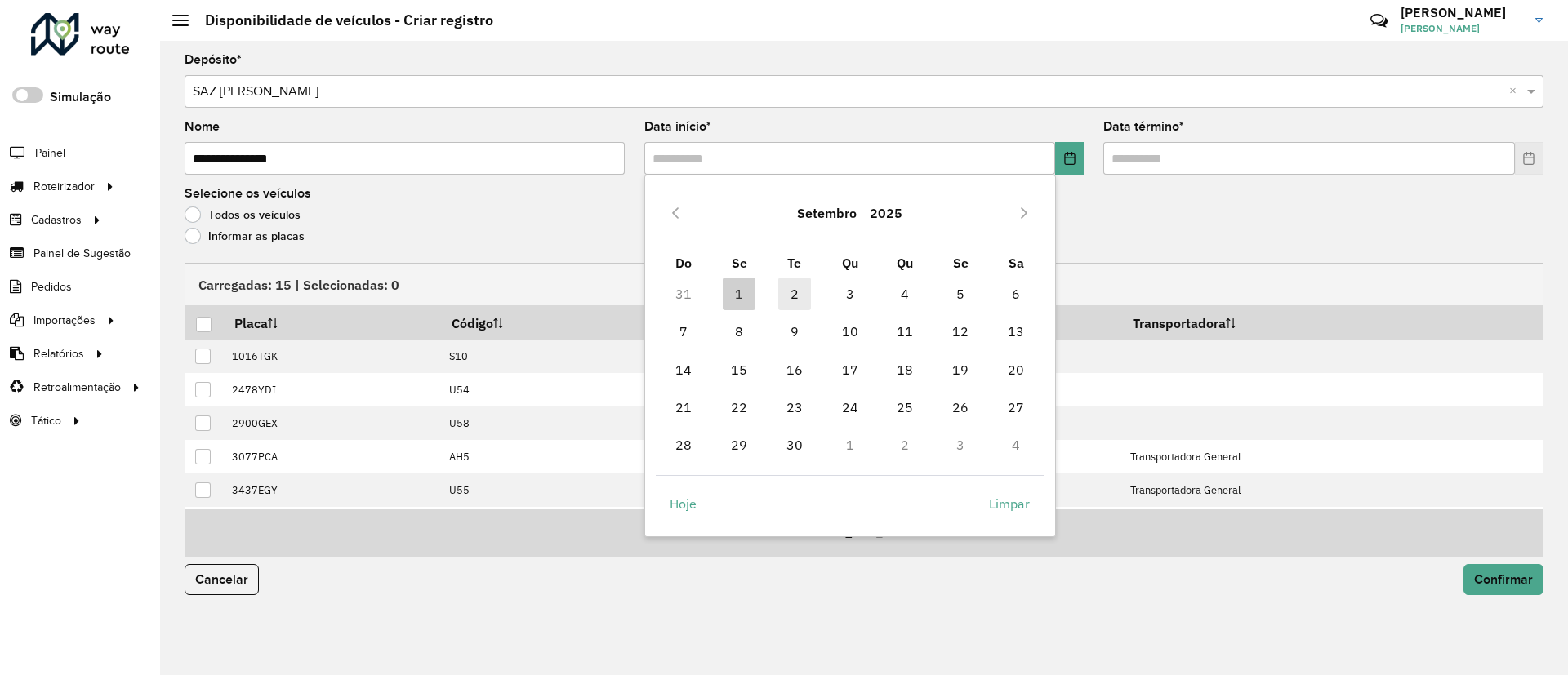
click at [786, 299] on span "2" at bounding box center [794, 293] width 33 height 33
type input "**********"
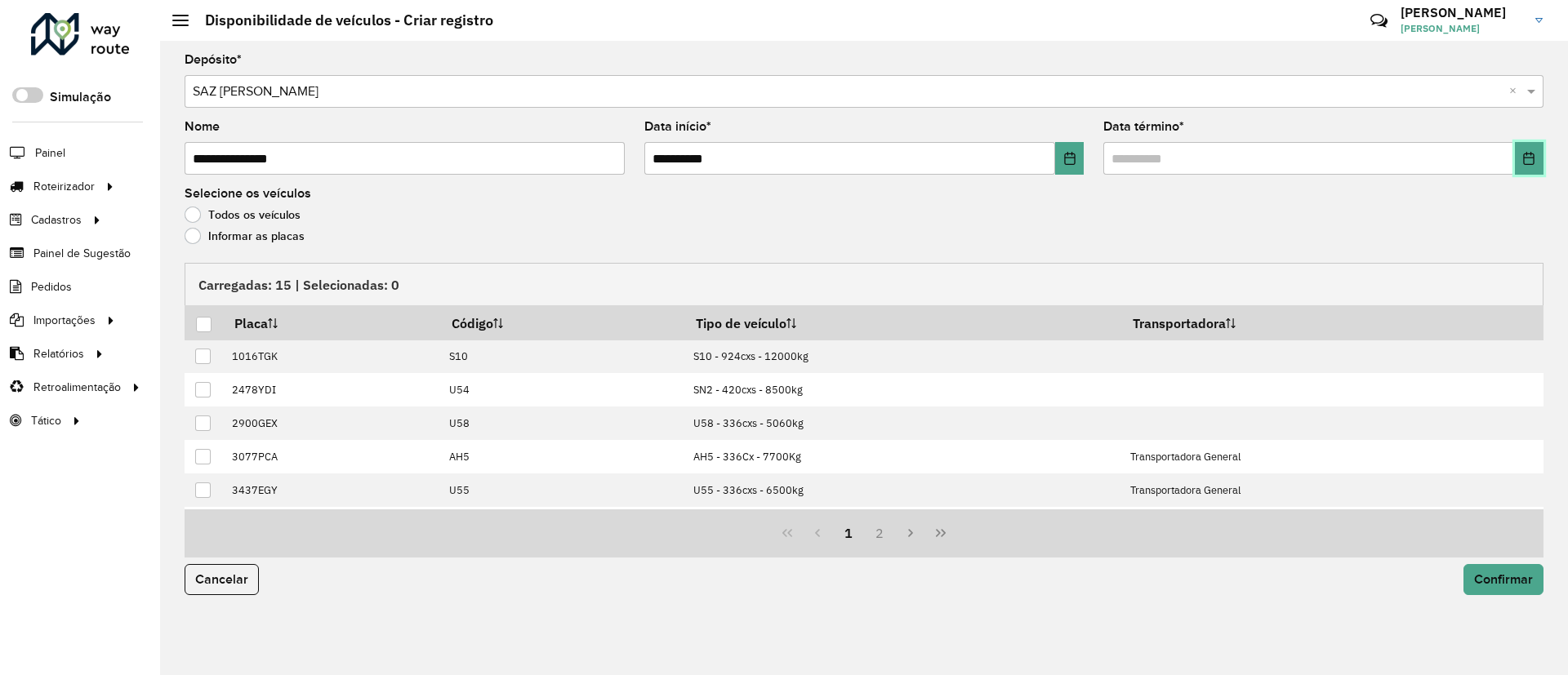
click at [1537, 159] on button "Choose Date" at bounding box center [1529, 158] width 28 height 33
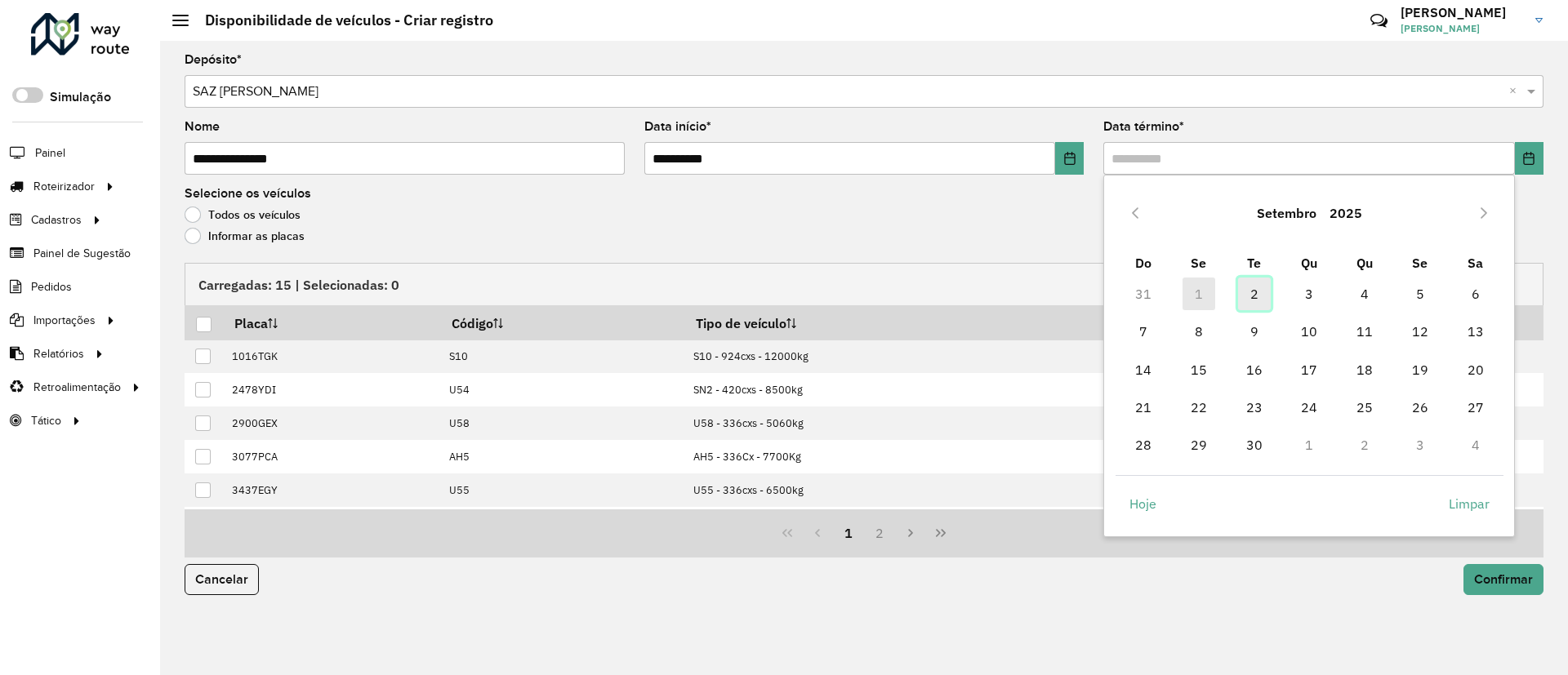
click at [1255, 278] on span "2" at bounding box center [1254, 293] width 33 height 33
type input "**********"
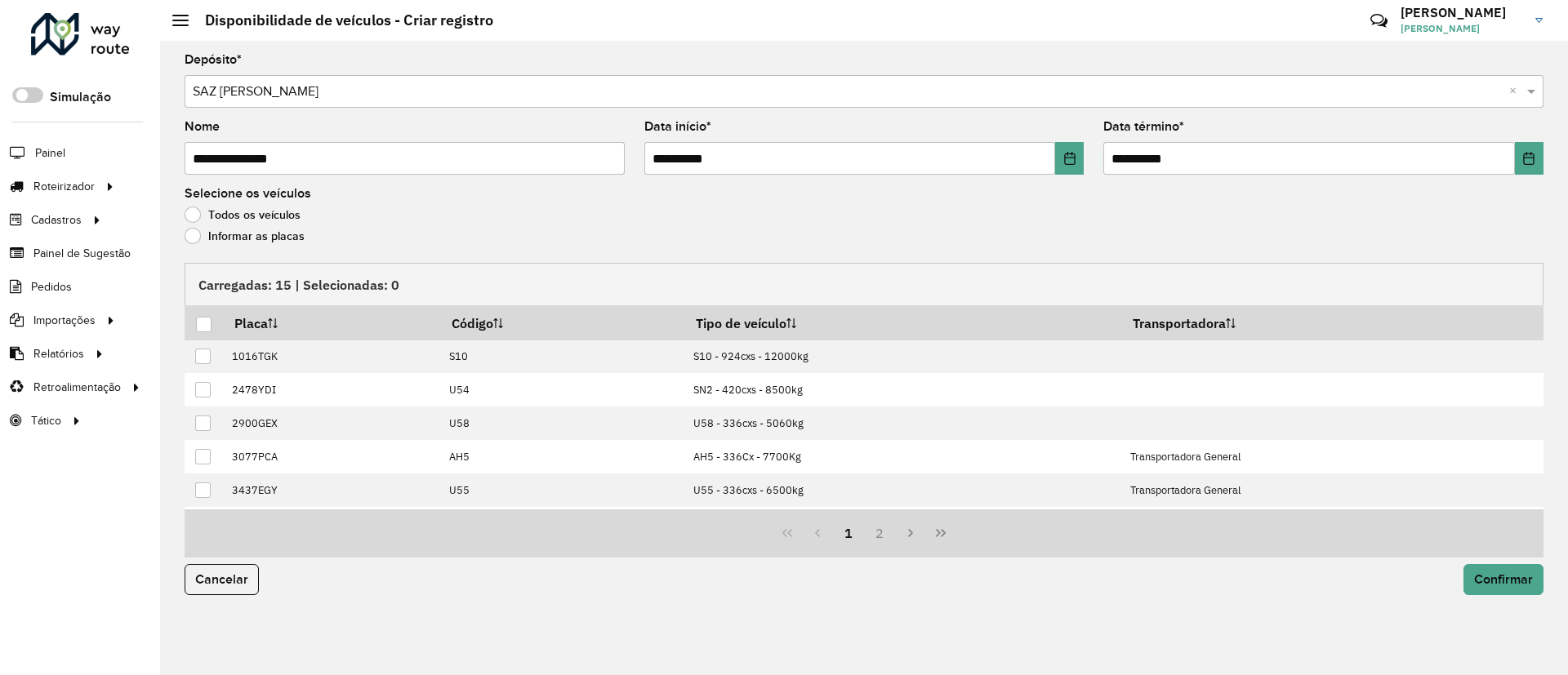
click at [243, 235] on label "Informar as placas" at bounding box center [245, 236] width 120 height 17
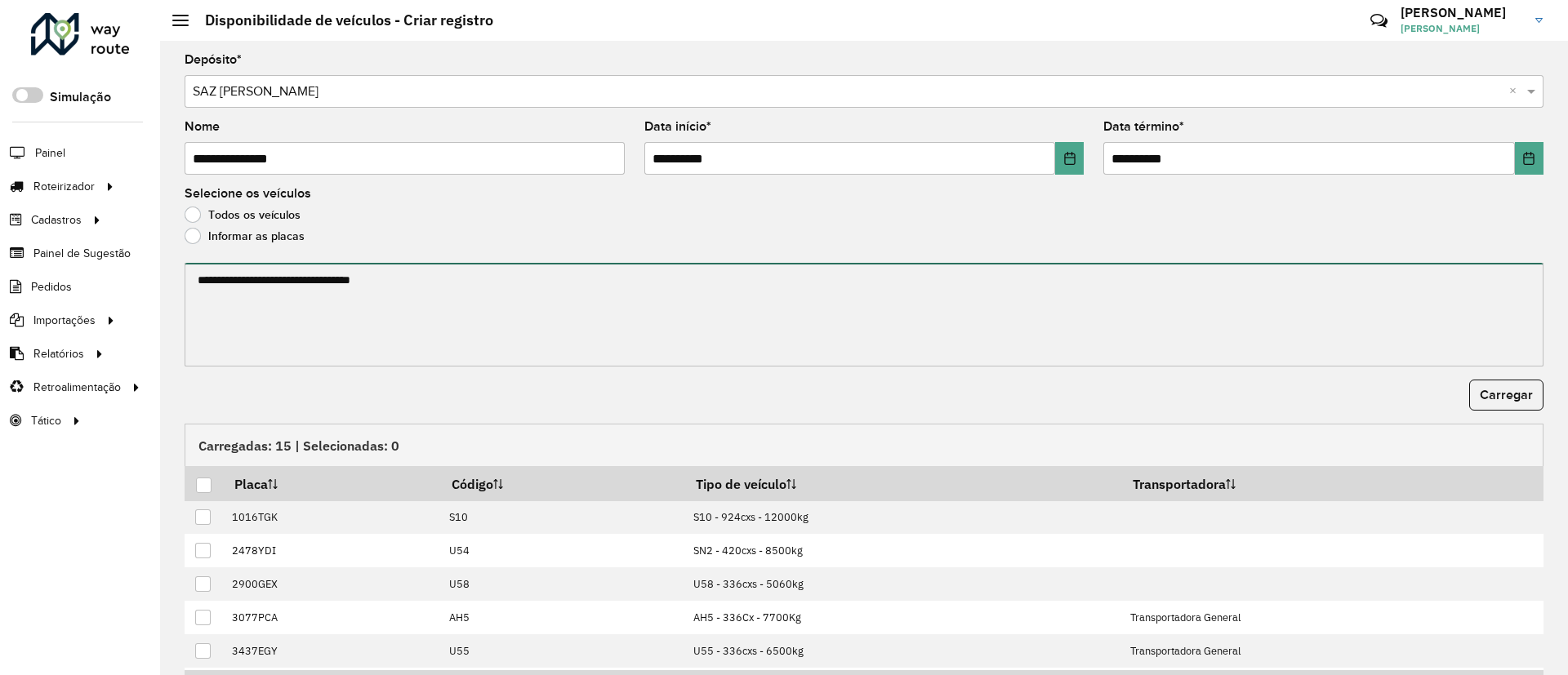
click at [269, 283] on textarea at bounding box center [864, 315] width 1358 height 104
paste textarea "******* ******* ******* ******* ******* ******* *******"
type textarea "******* ******* ******* ******* ******* ******* *******"
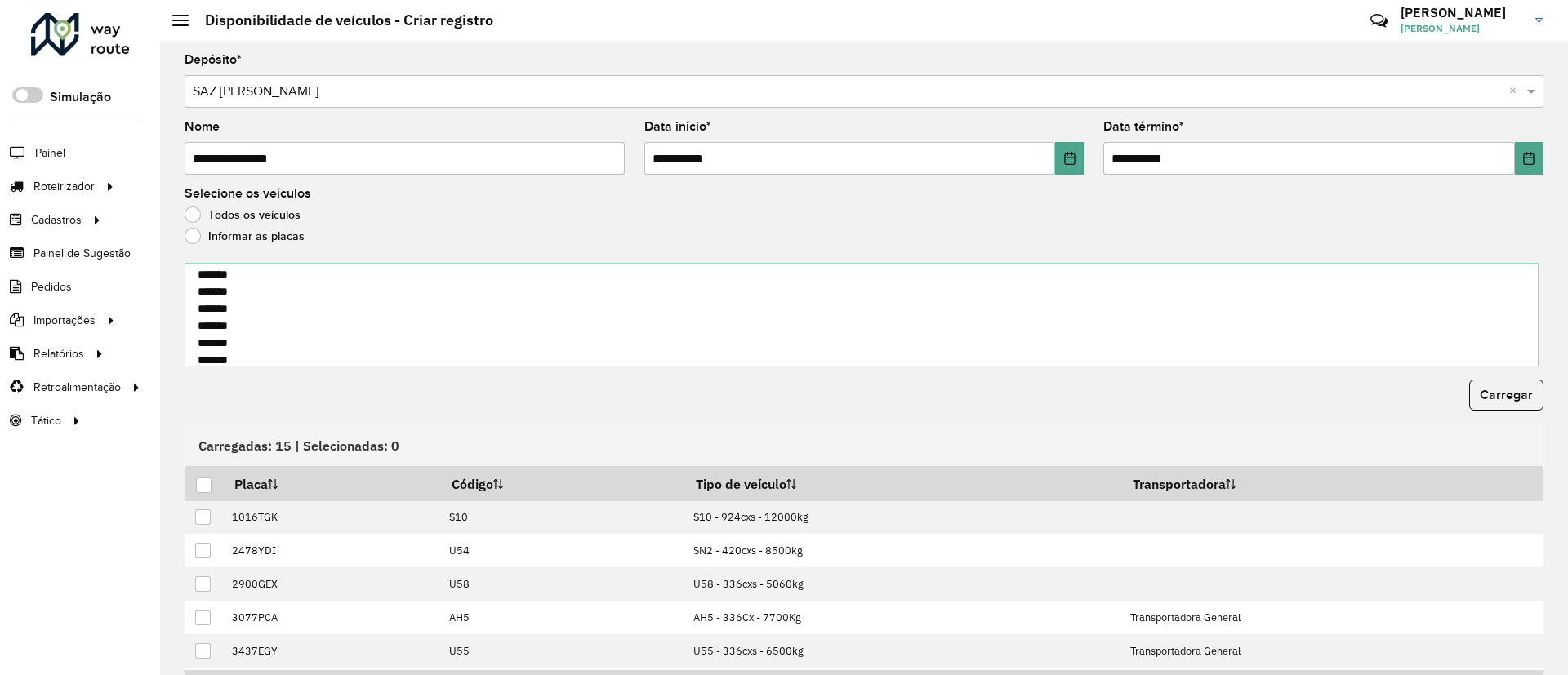
click at [1511, 377] on form "**********" at bounding box center [864, 415] width 1358 height 722
click at [1503, 384] on button "Carregar" at bounding box center [1505, 395] width 74 height 31
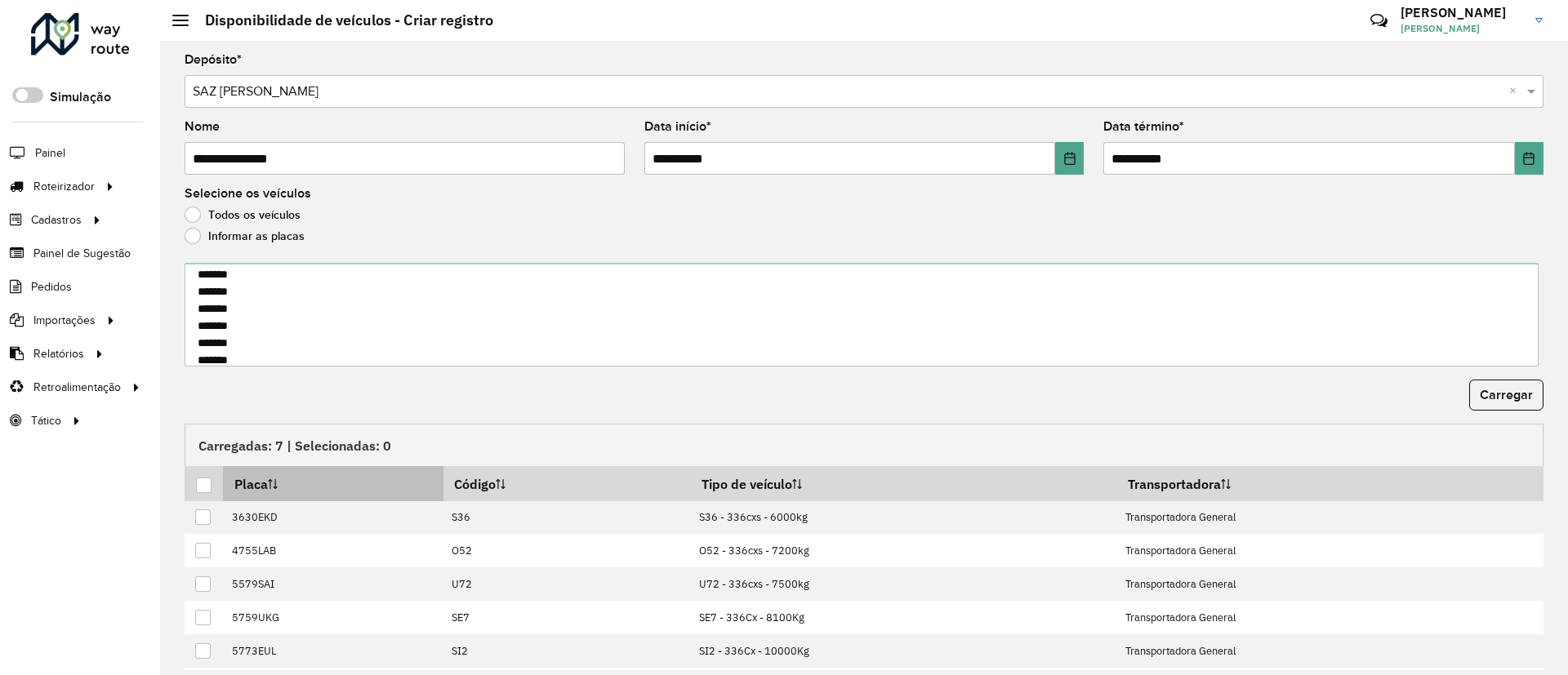
click at [210, 488] on div at bounding box center [204, 485] width 16 height 16
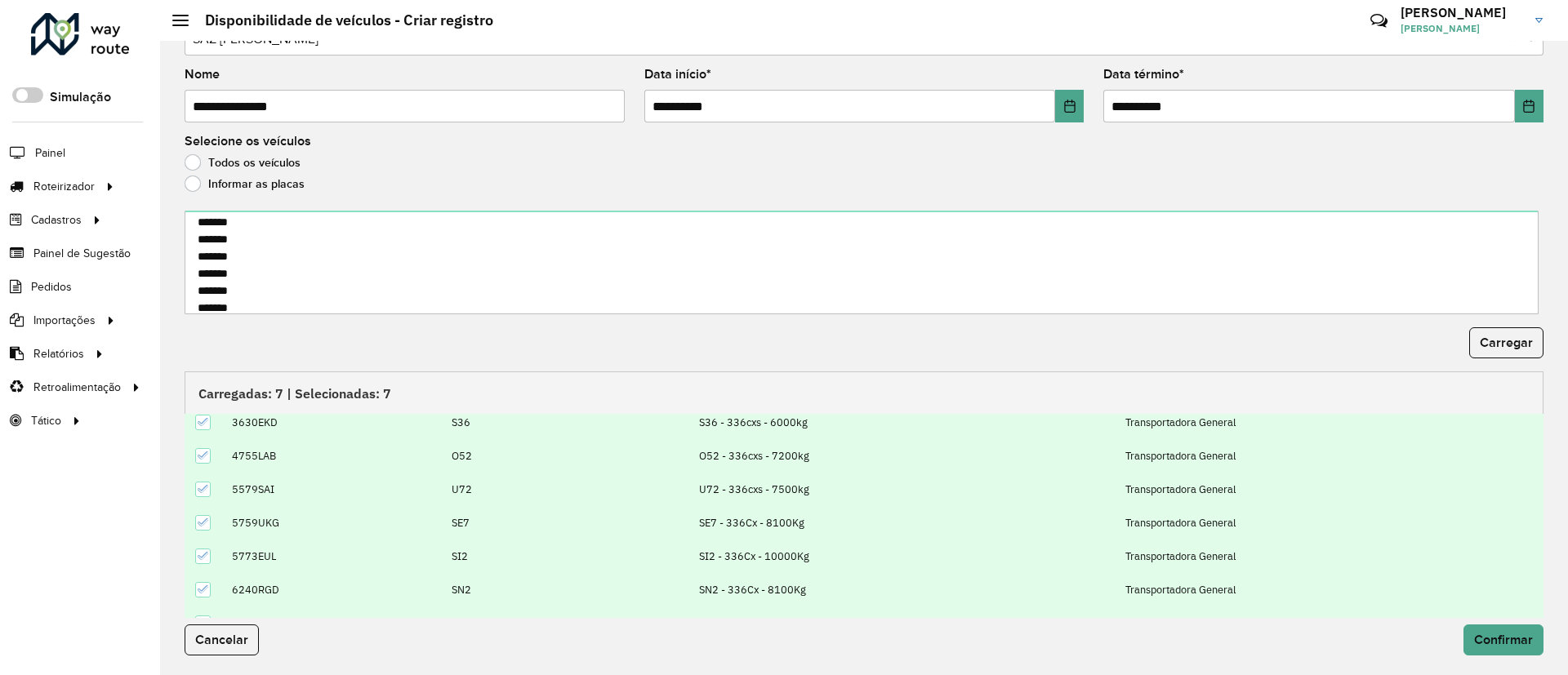
scroll to position [64, 0]
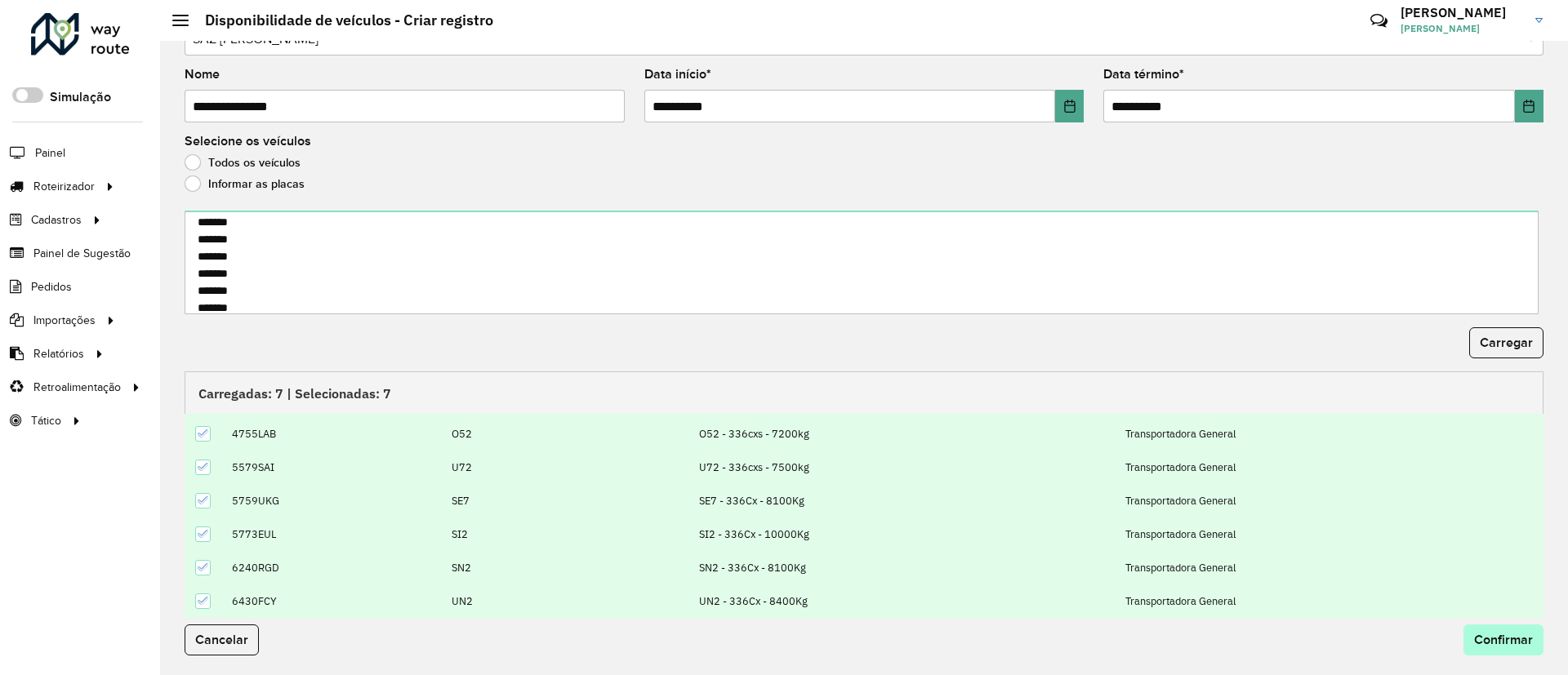
click at [1490, 624] on div "Cancelar Confirmar" at bounding box center [864, 647] width 1378 height 57
click at [1491, 635] on span "Confirmar" at bounding box center [1503, 640] width 58 height 14
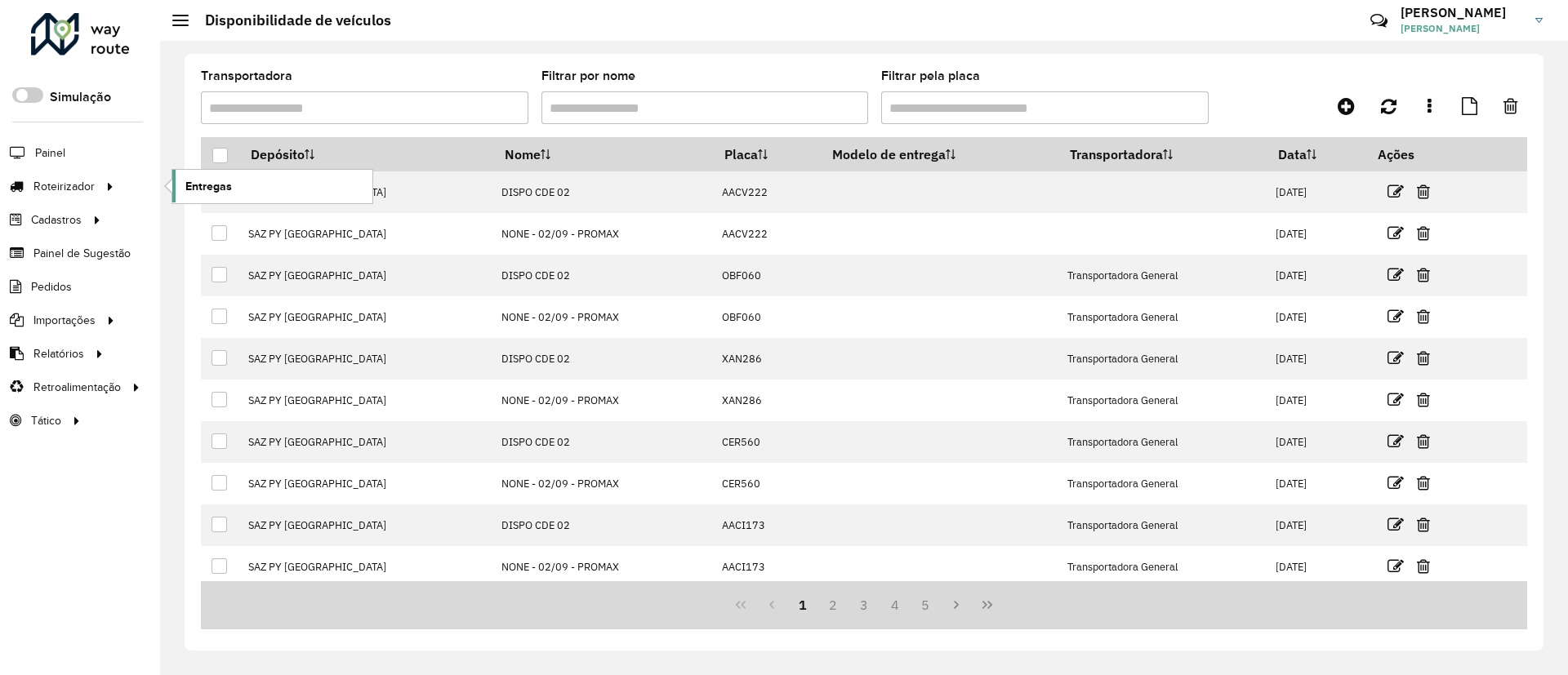
click at [218, 200] on link "Entregas" at bounding box center [271, 185] width 200 height 33
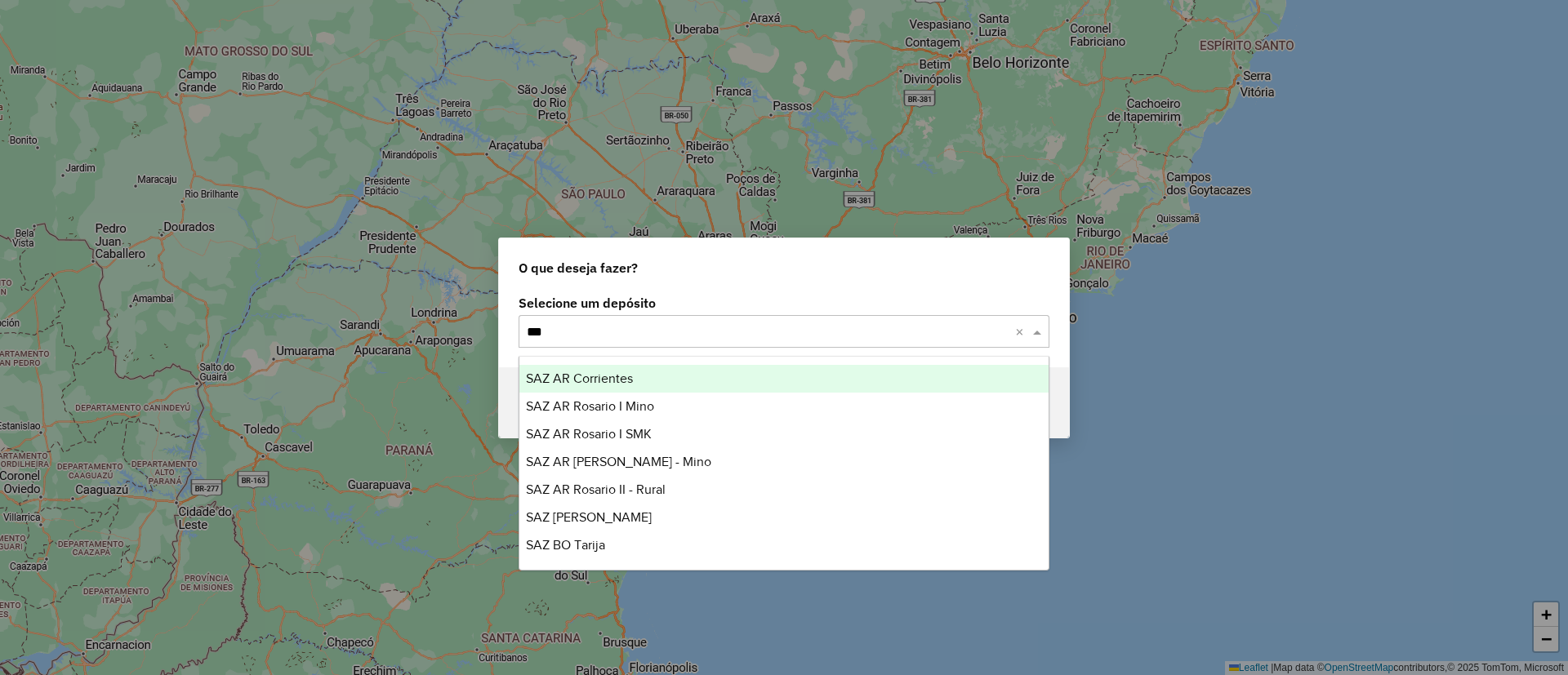
type input "****"
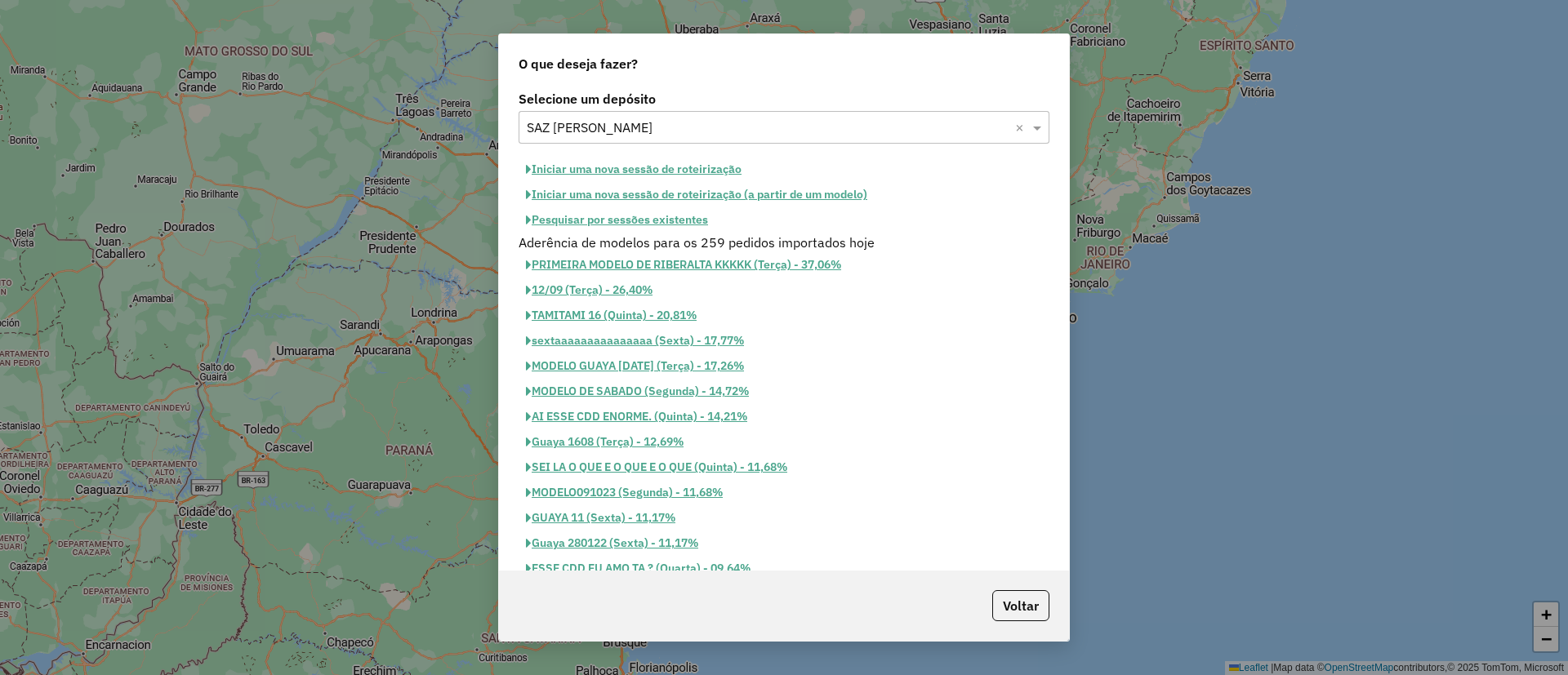
click at [606, 167] on button "Iniciar uma nova sessão de roteirização" at bounding box center [634, 170] width 231 height 25
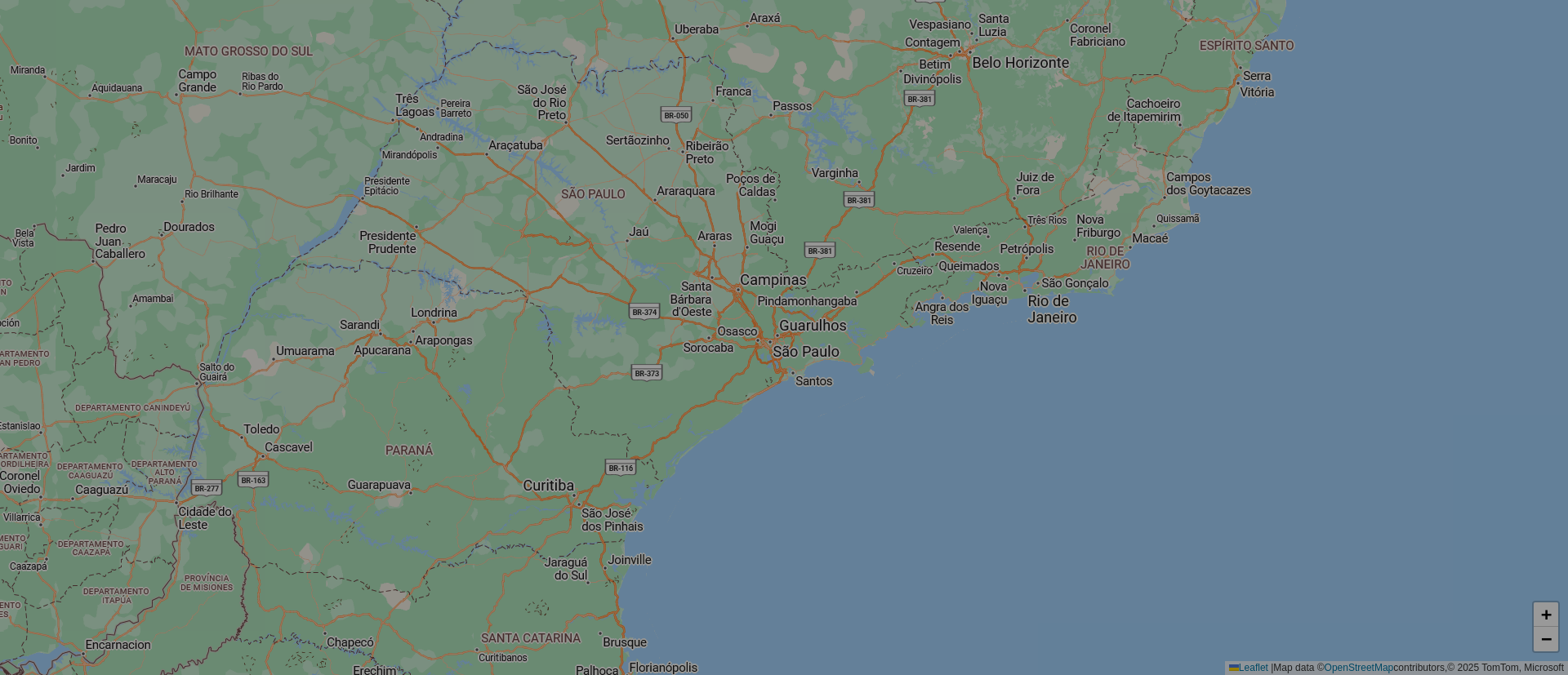
select select "*"
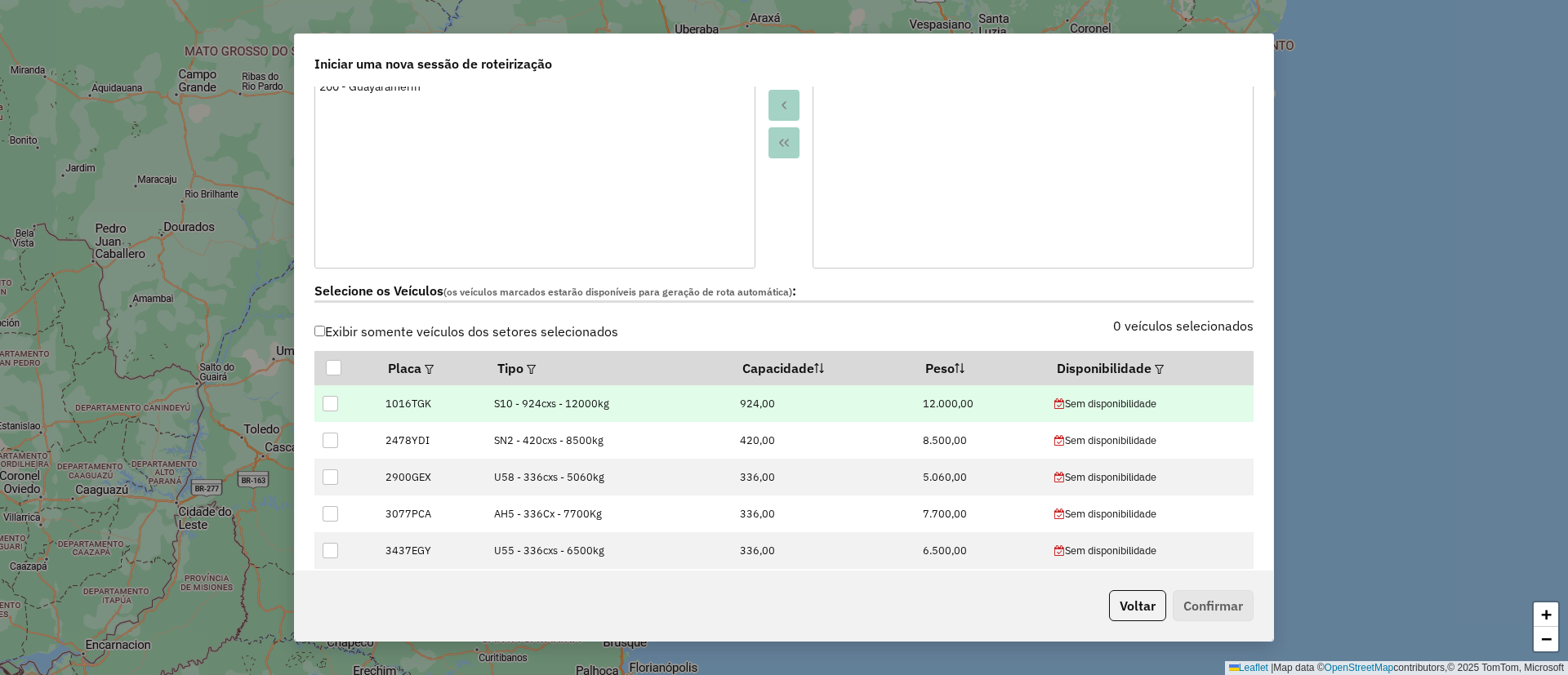
scroll to position [368, 0]
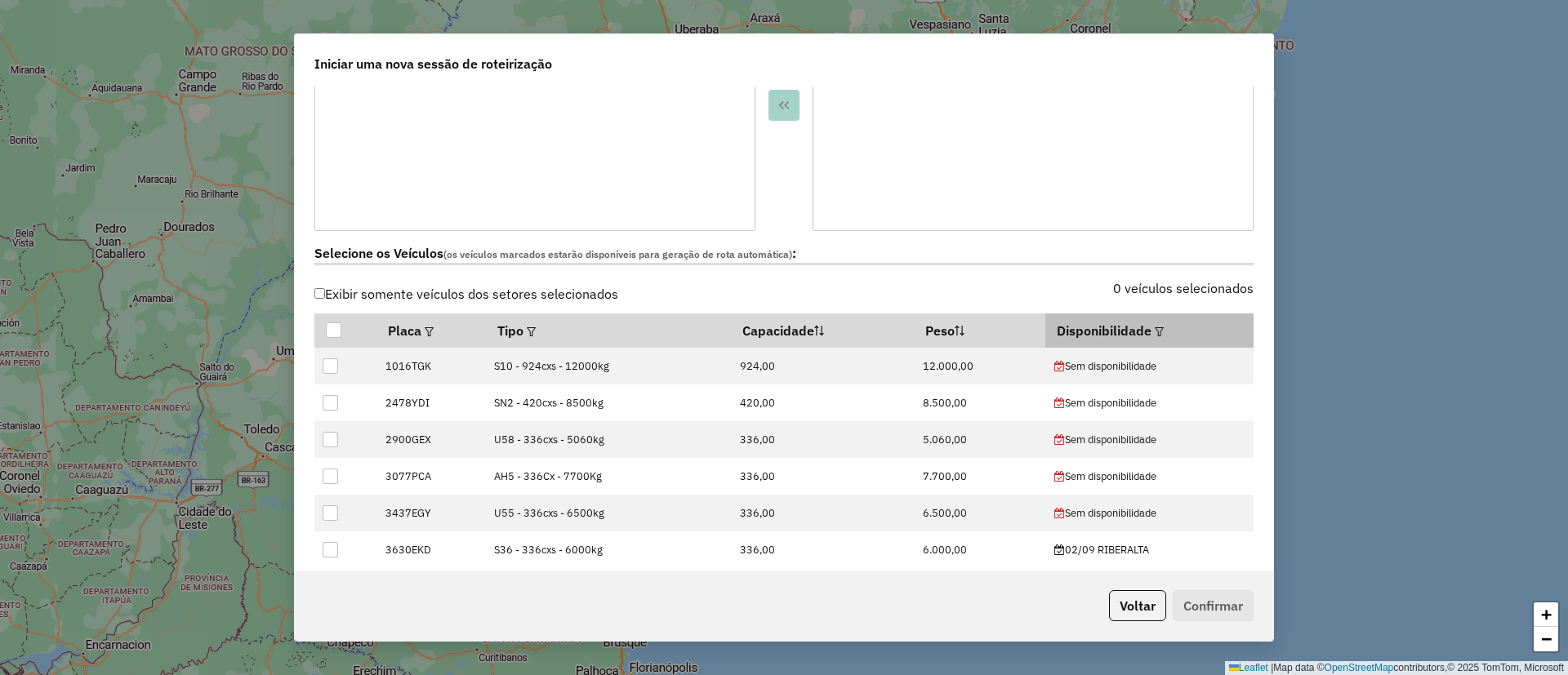
click at [1154, 327] on em at bounding box center [1159, 332] width 9 height 9
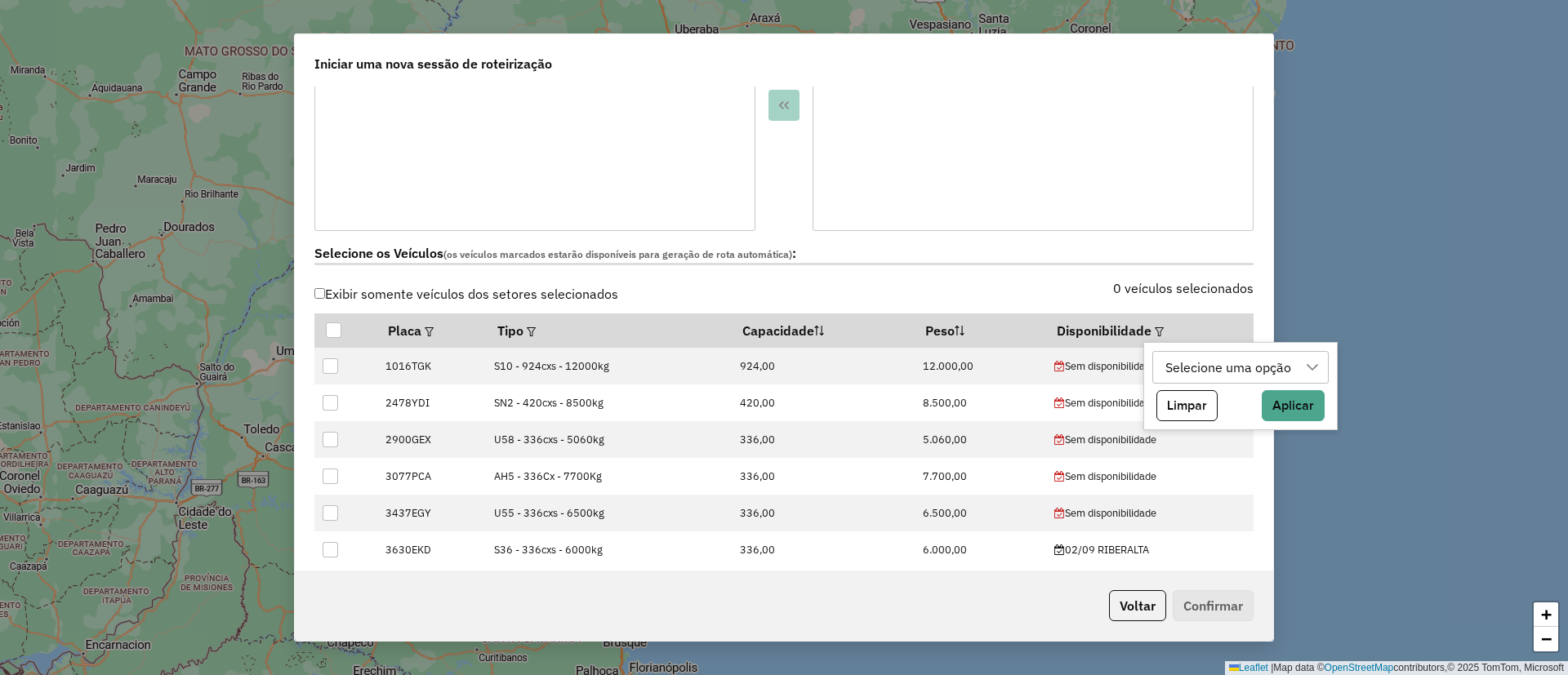
click at [1187, 363] on div "Selecione uma opção" at bounding box center [1228, 367] width 137 height 31
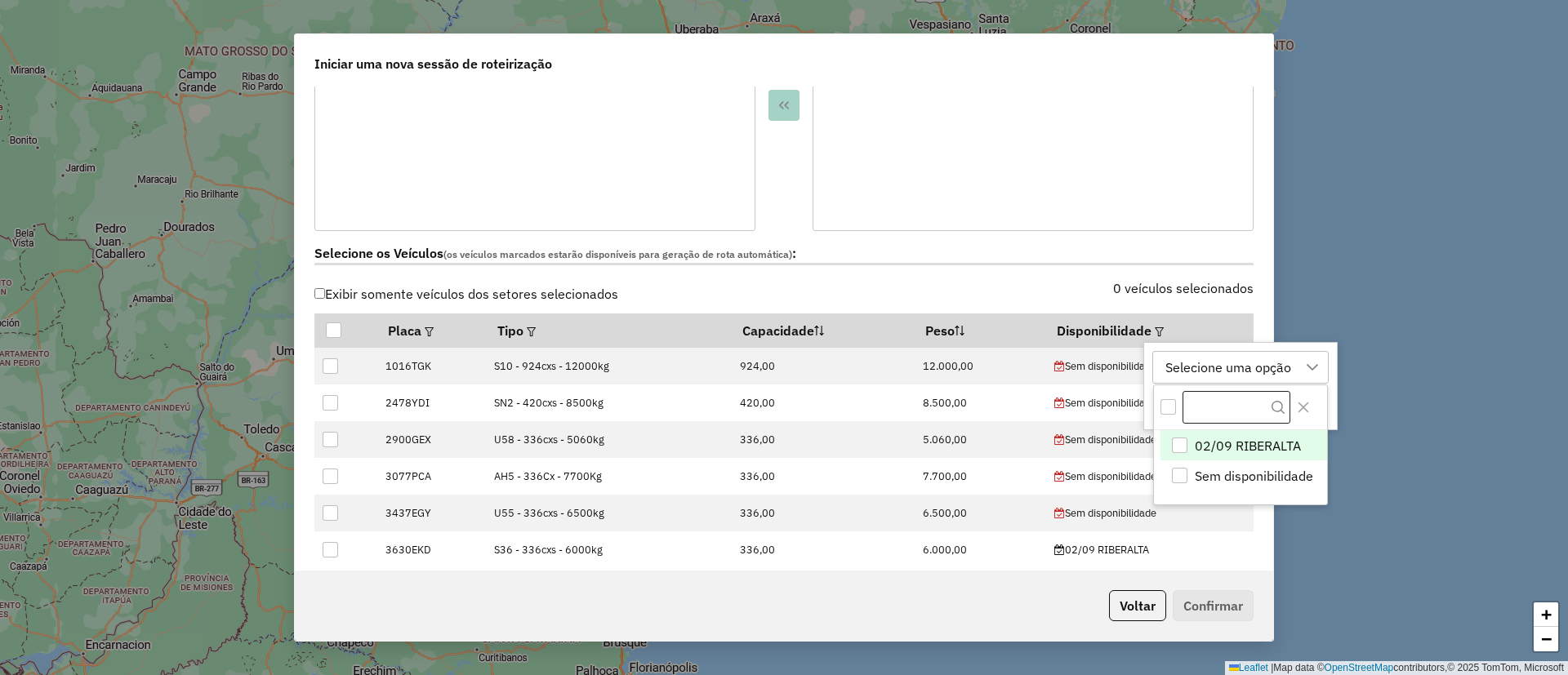
scroll to position [13, 74]
click at [1246, 443] on span "02/09 RIBERALTA" at bounding box center [1247, 445] width 106 height 19
click at [1290, 419] on button "Close" at bounding box center [1302, 407] width 26 height 26
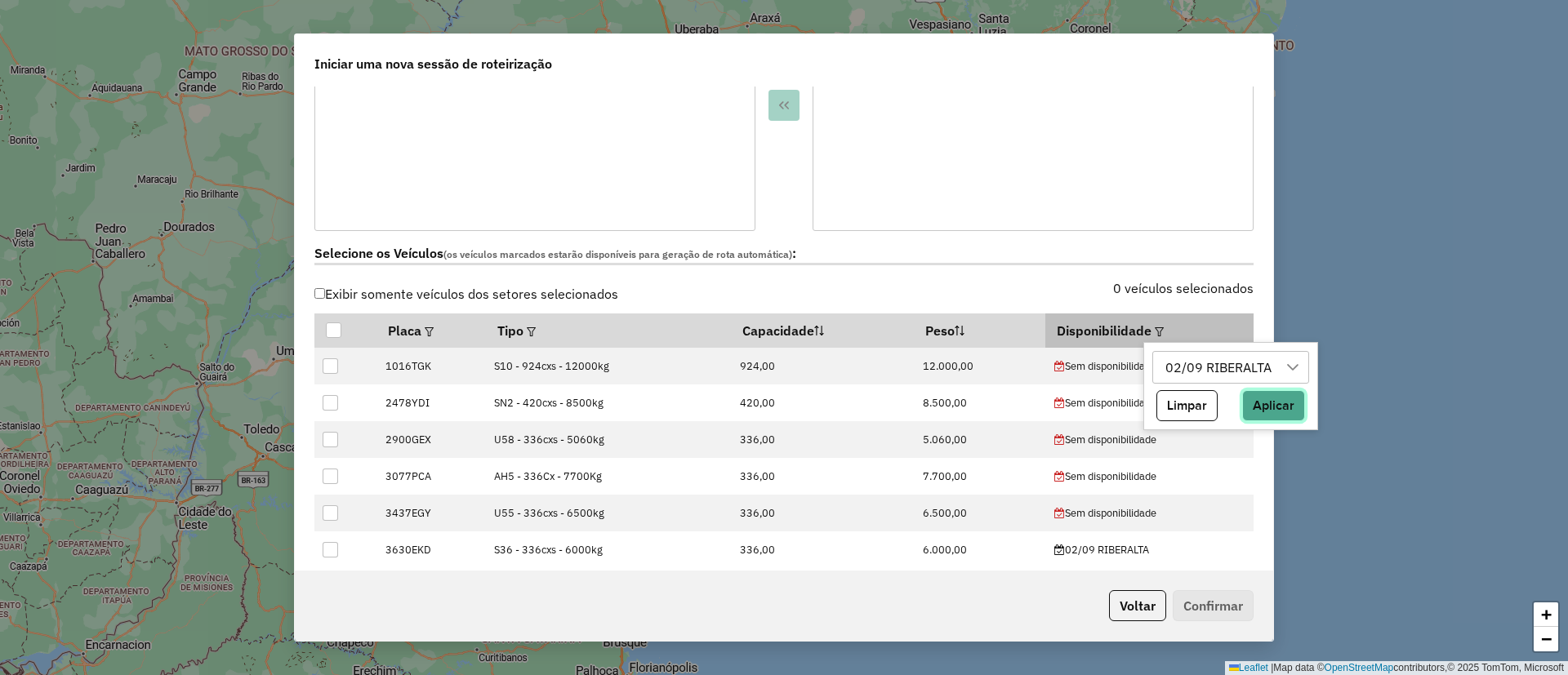
drag, startPoint x: 1286, startPoint y: 413, endPoint x: 1226, endPoint y: 346, distance: 89.9
click at [1285, 413] on button "Aplicar" at bounding box center [1273, 405] width 63 height 31
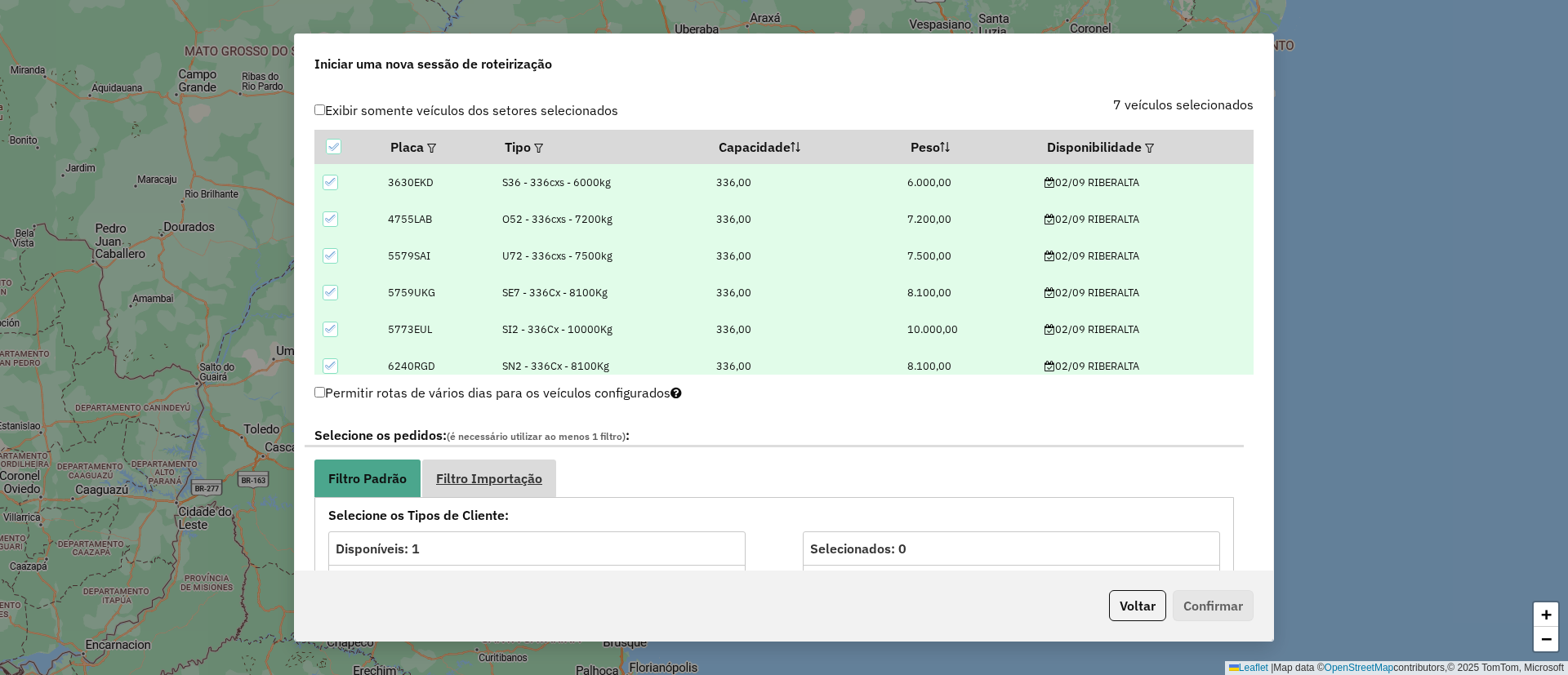
scroll to position [735, 0]
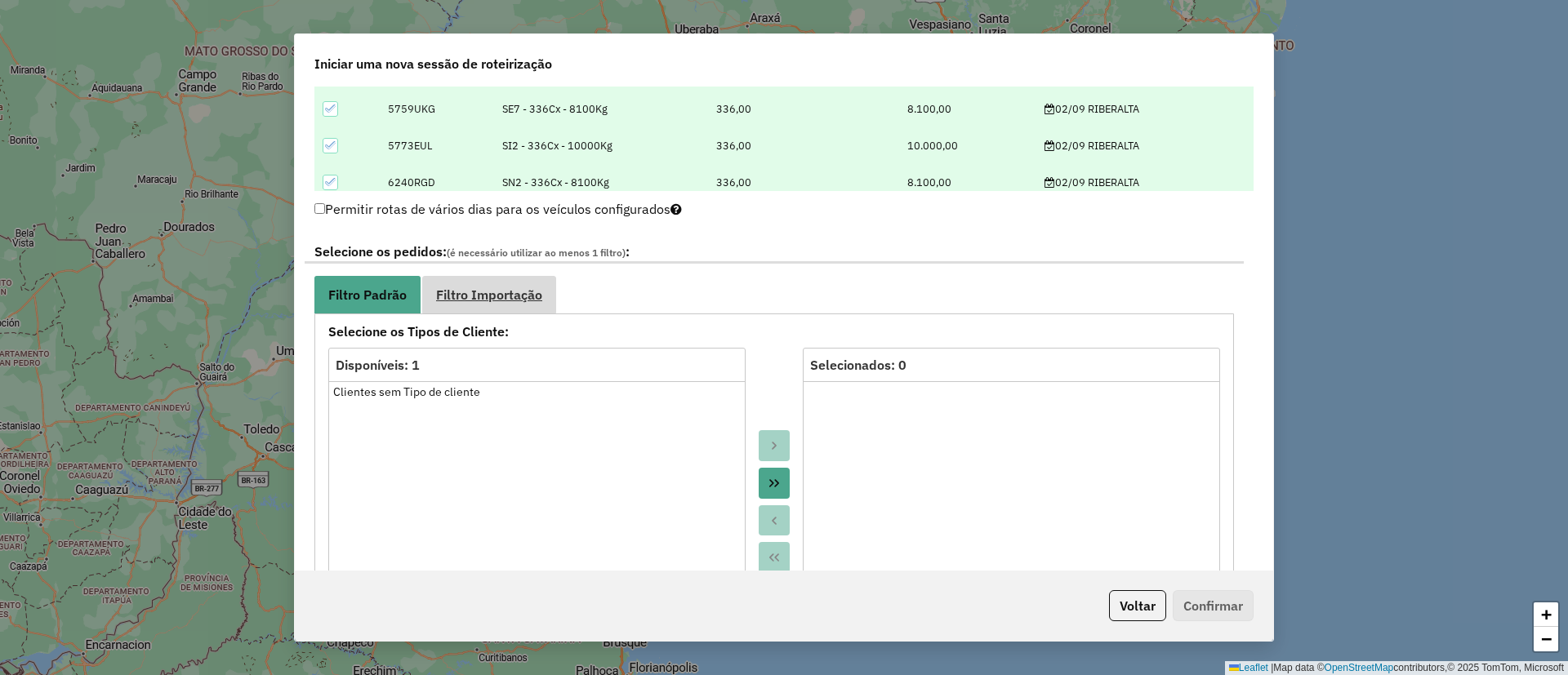
click at [500, 297] on span "Filtro Importação" at bounding box center [489, 295] width 106 height 13
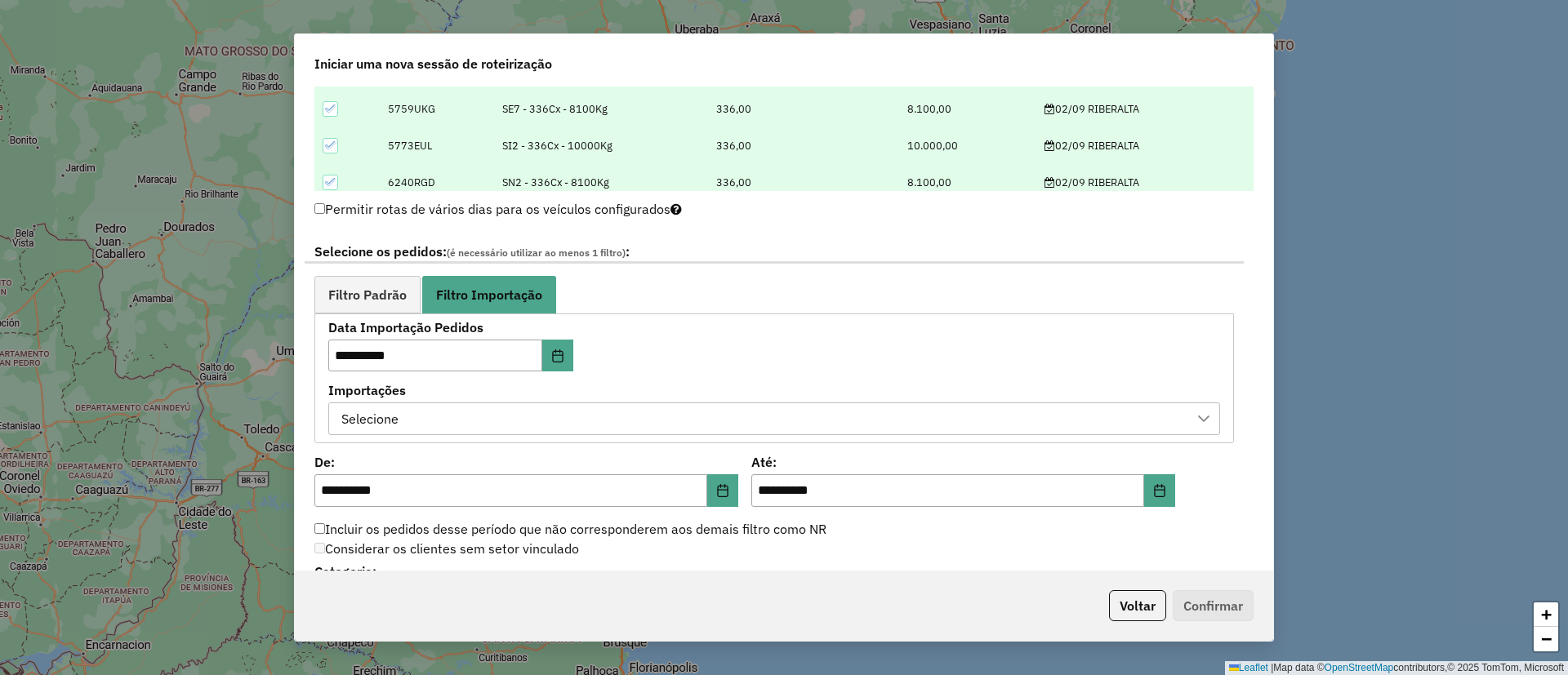
click at [454, 418] on div "Selecione" at bounding box center [762, 419] width 852 height 31
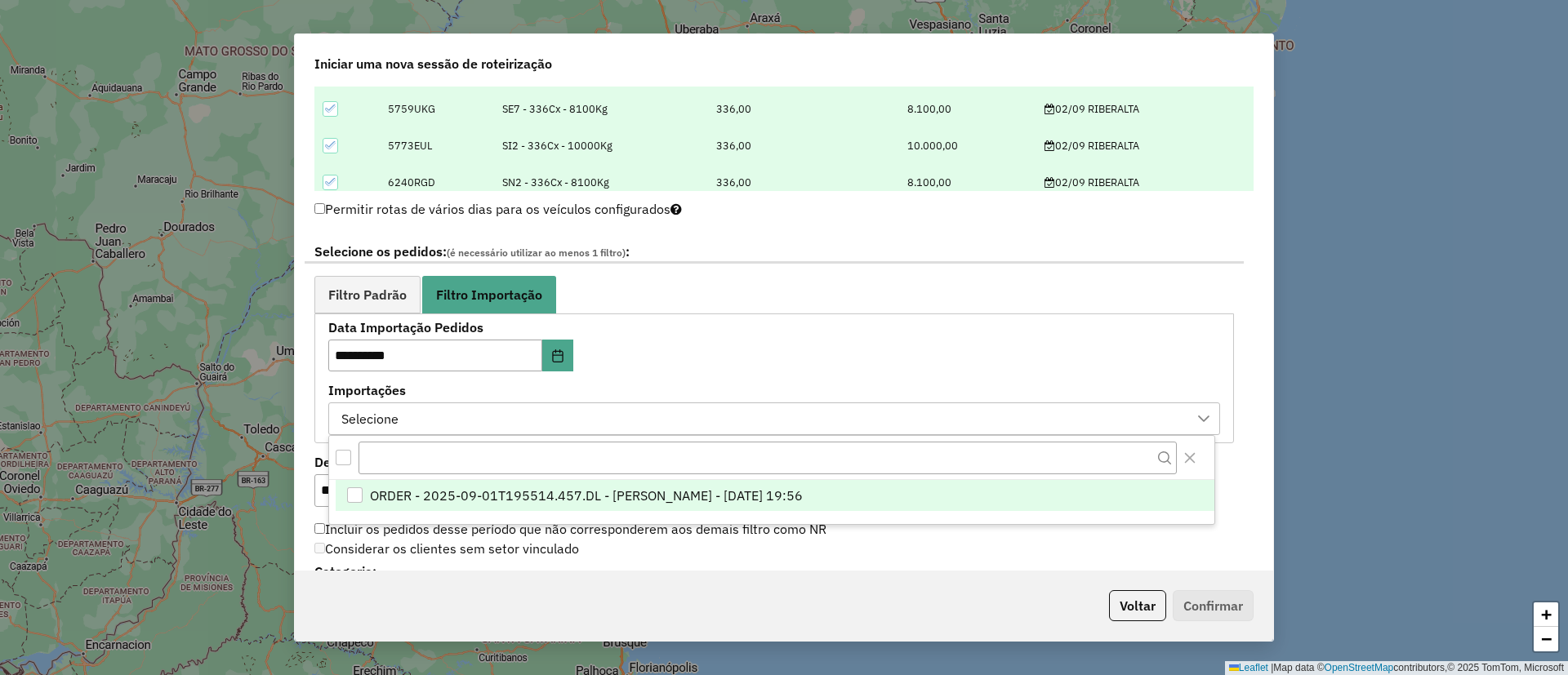
scroll to position [13, 74]
click at [525, 483] on li "ORDER - 2025-09-01T195514.457.DL - [PERSON_NAME] - [DATE] 19:56" at bounding box center [775, 496] width 879 height 31
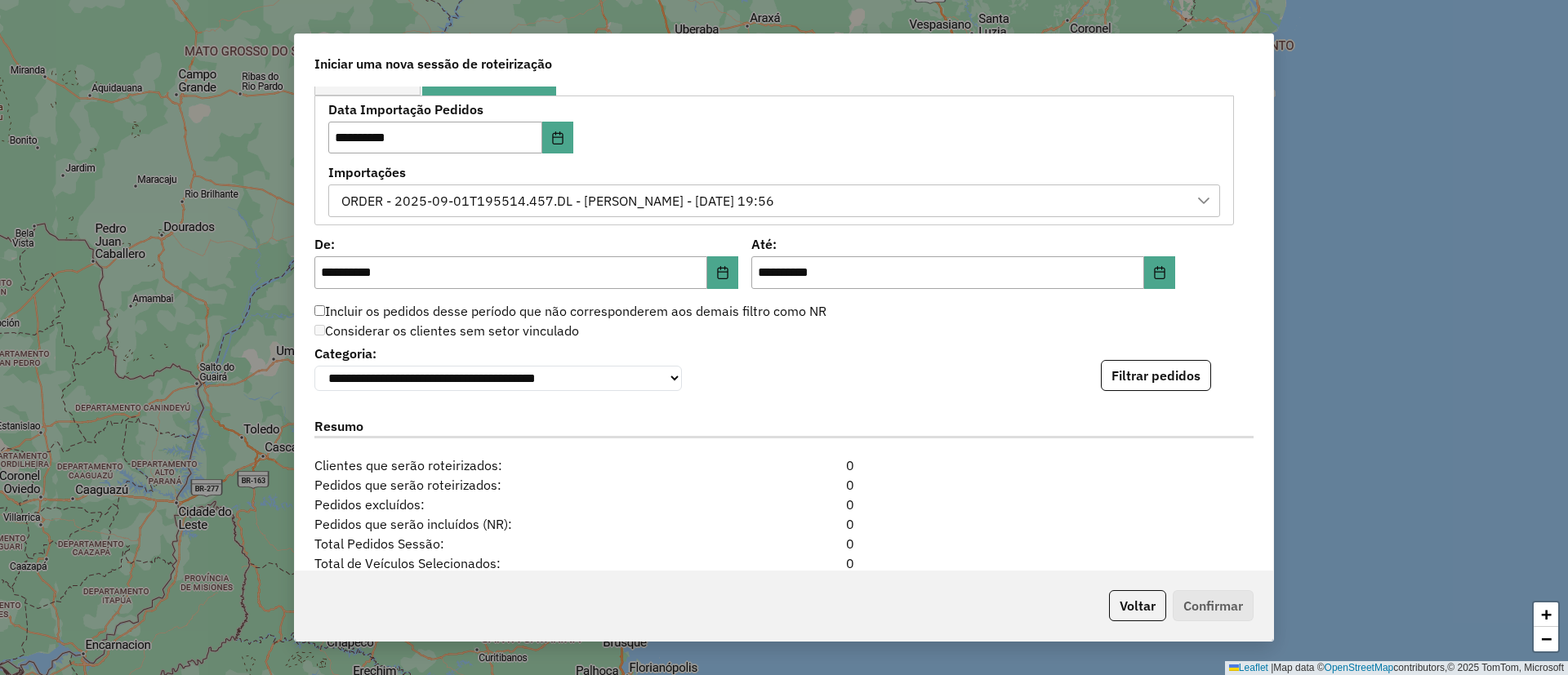
scroll to position [1103, 0]
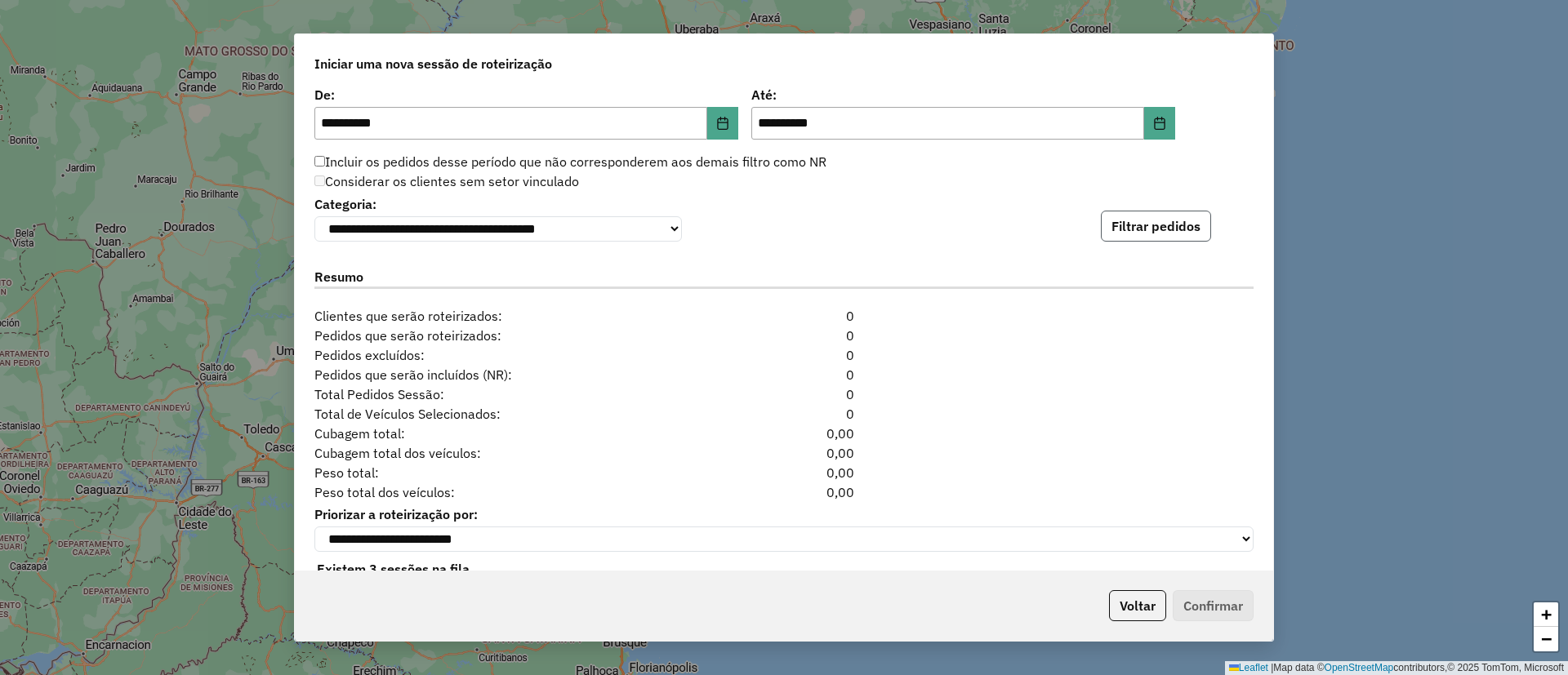
click at [1134, 235] on button "Filtrar pedidos" at bounding box center [1156, 226] width 110 height 31
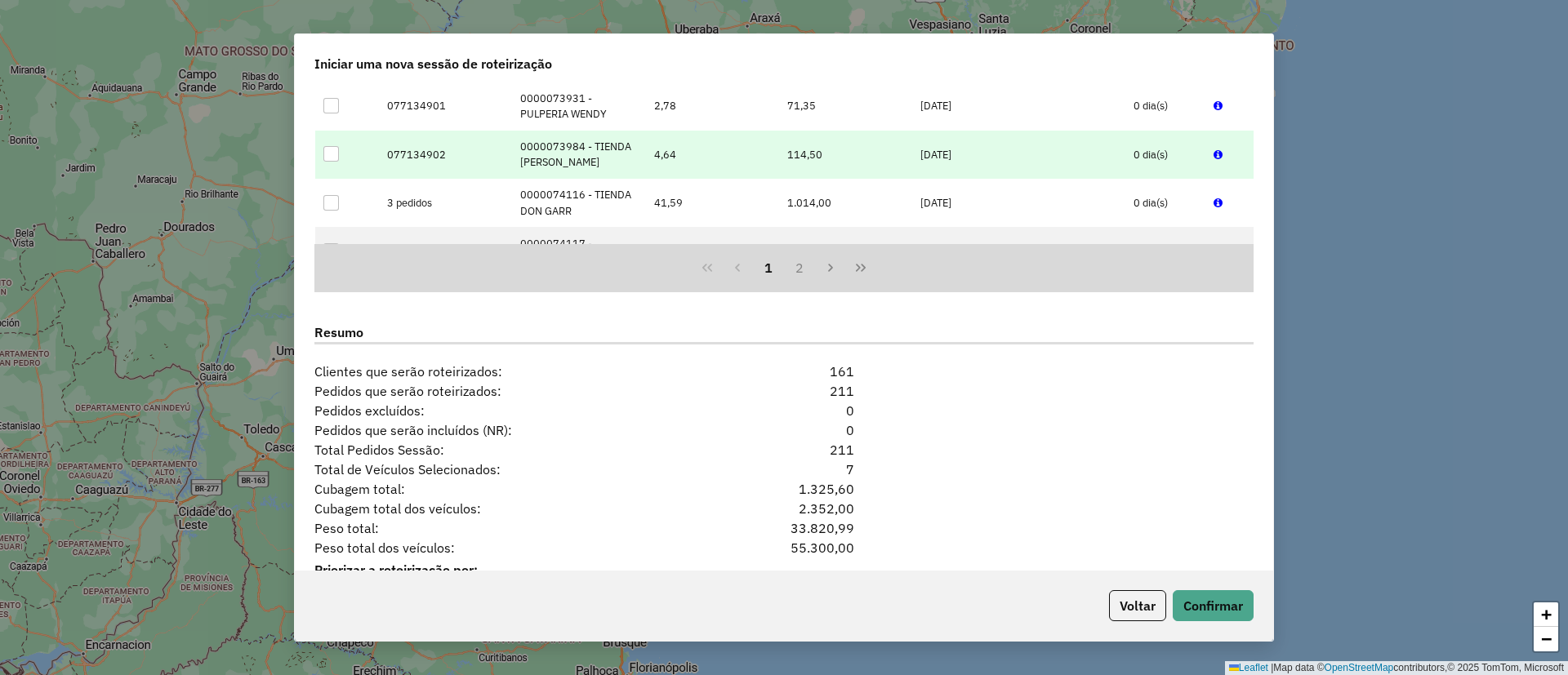
scroll to position [1484, 0]
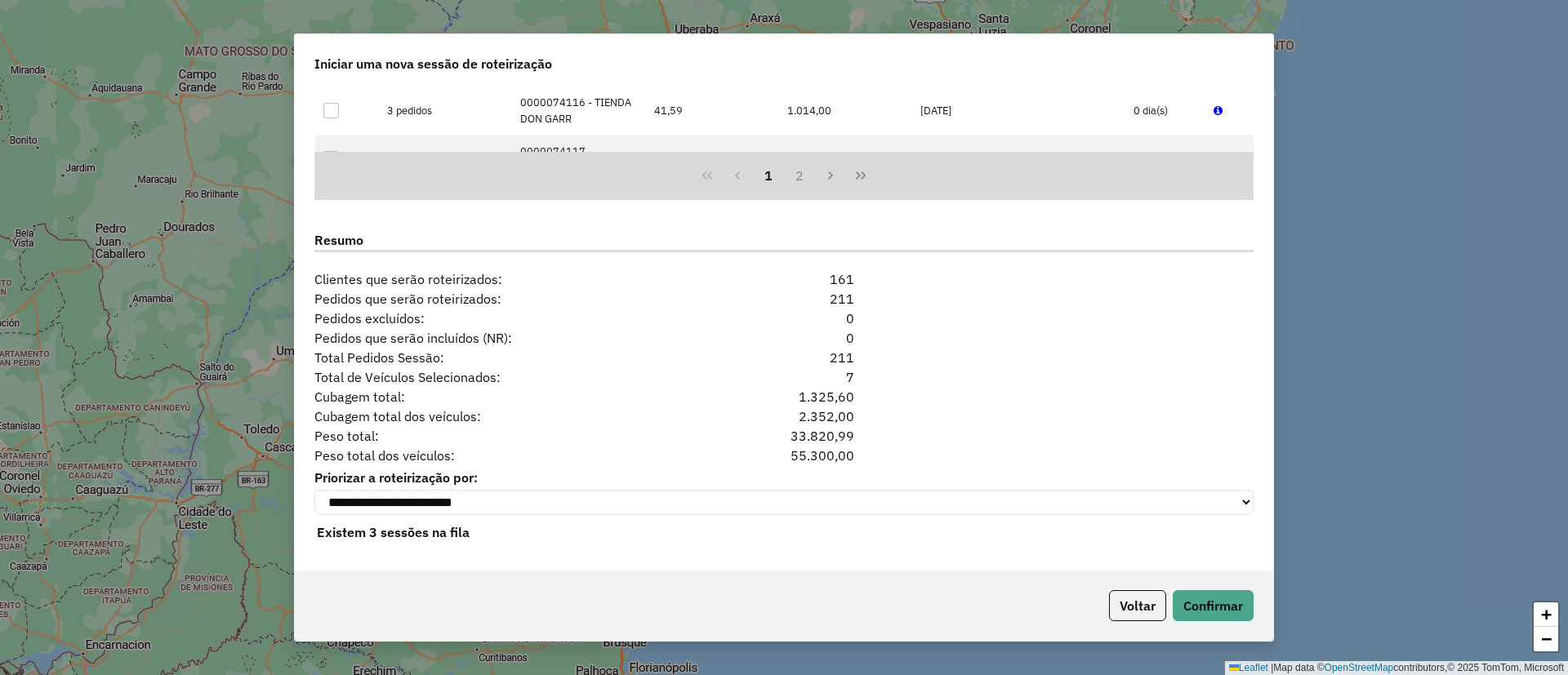
click at [1209, 583] on div "Voltar Confirmar" at bounding box center [784, 606] width 978 height 70
click at [1200, 594] on button "Confirmar" at bounding box center [1213, 606] width 81 height 31
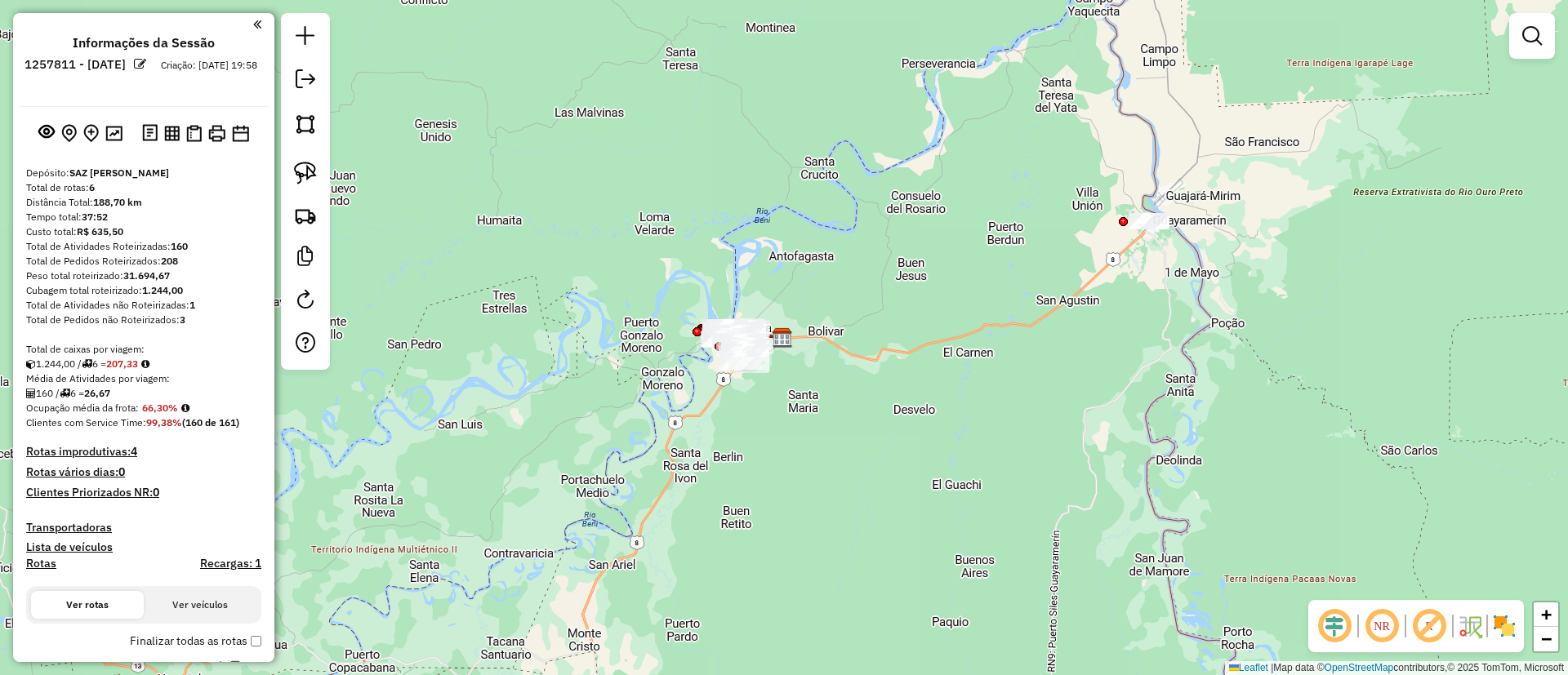
click at [1093, 170] on div "Janela de atendimento Grade de atendimento Capacidade Transportadoras Veículos …" at bounding box center [784, 338] width 1568 height 675
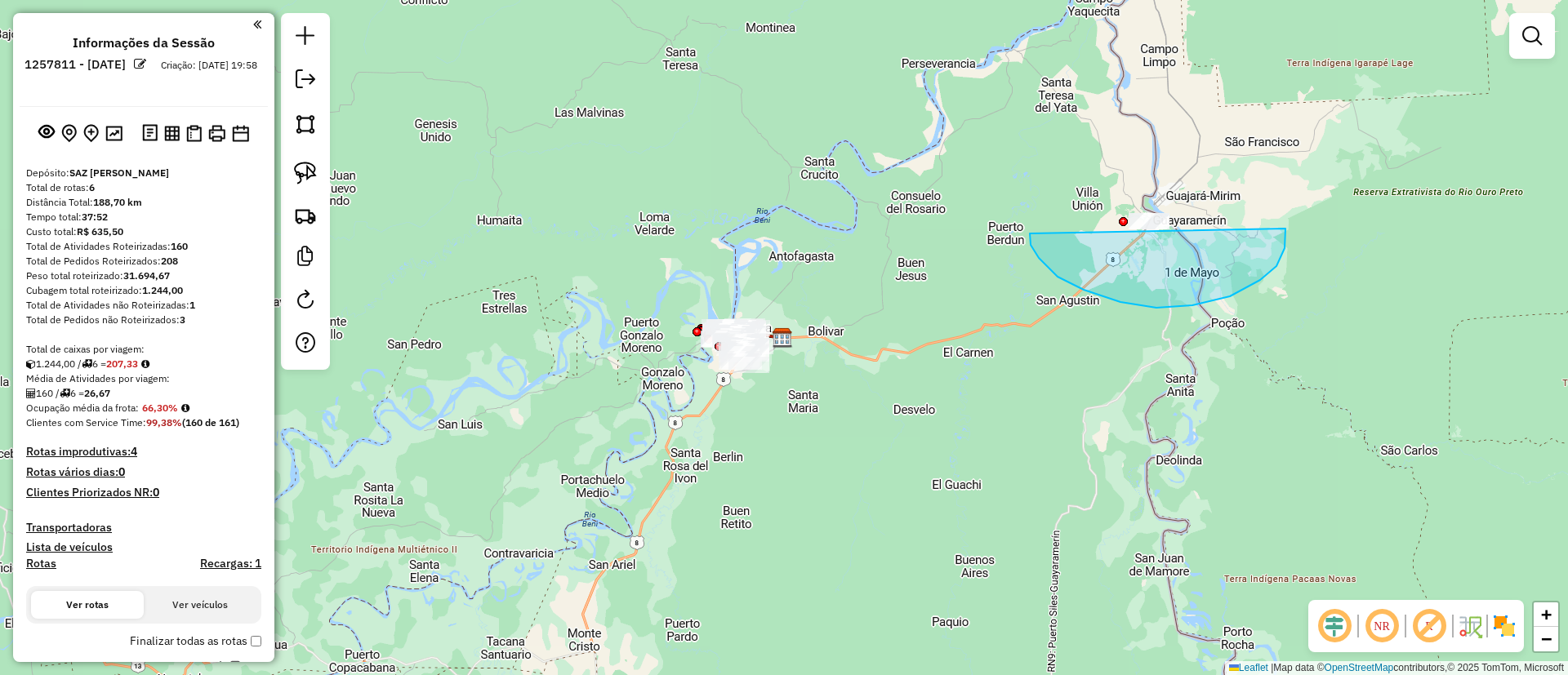
drag, startPoint x: 1230, startPoint y: 297, endPoint x: 1200, endPoint y: 129, distance: 170.7
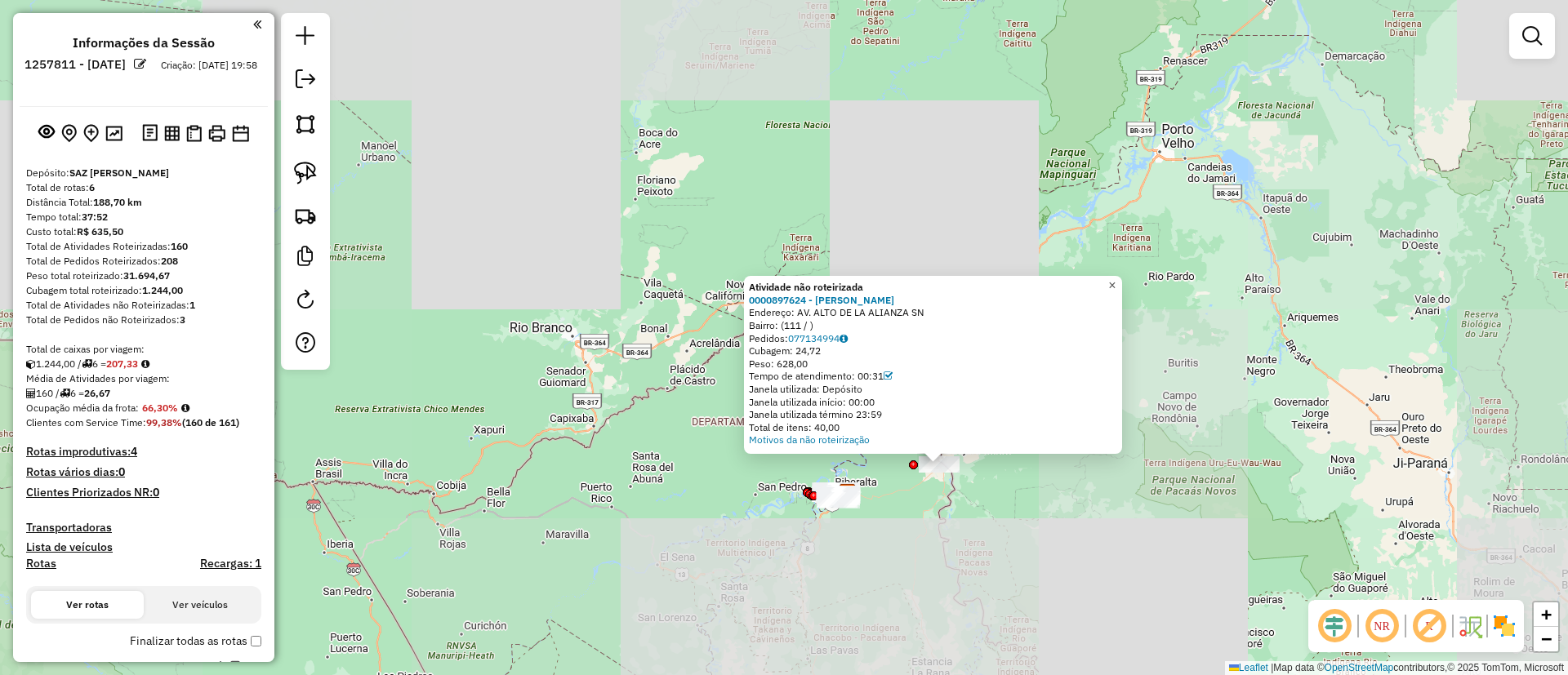
click at [1115, 278] on span "×" at bounding box center [1111, 285] width 8 height 14
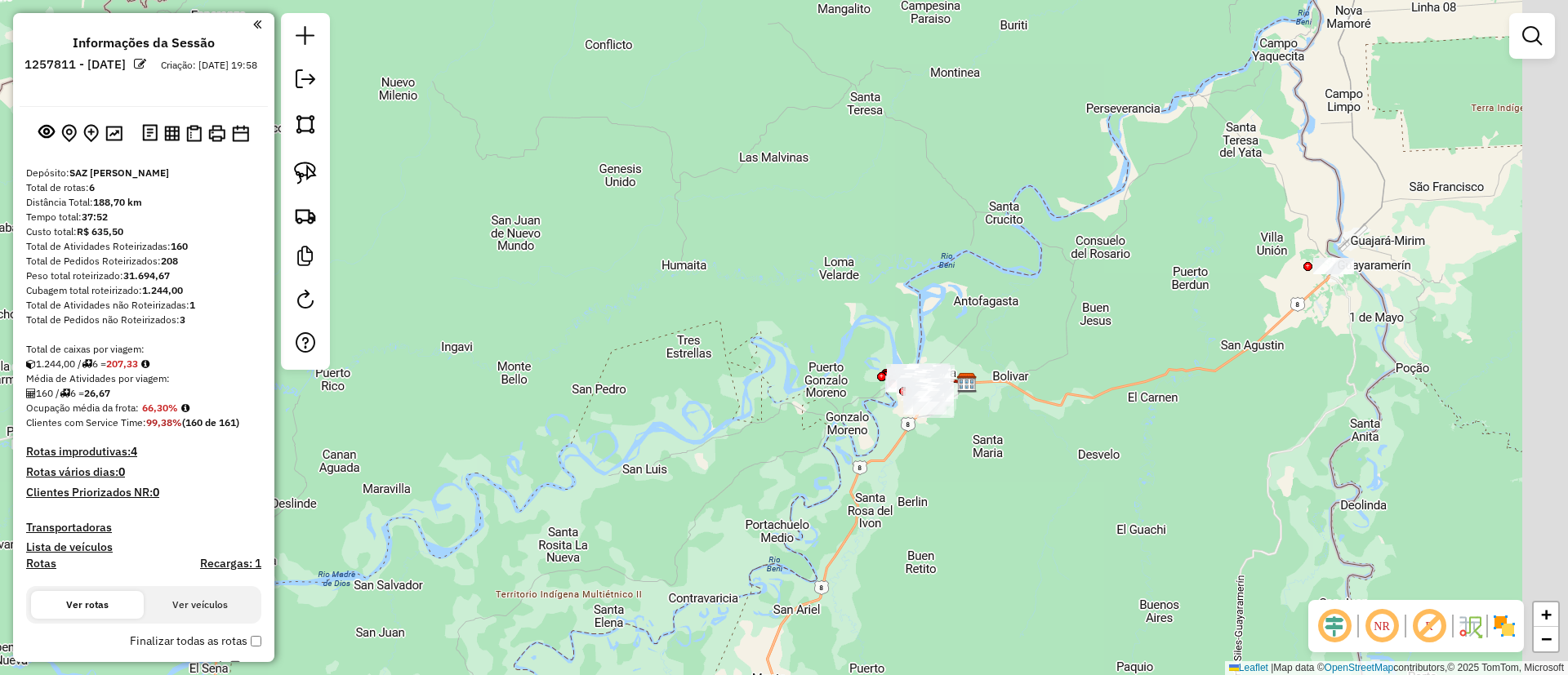
drag, startPoint x: 978, startPoint y: 268, endPoint x: 861, endPoint y: 195, distance: 137.9
click at [862, 195] on div "Janela de atendimento Grade de atendimento Capacidade Transportadoras Veículos …" at bounding box center [784, 338] width 1568 height 675
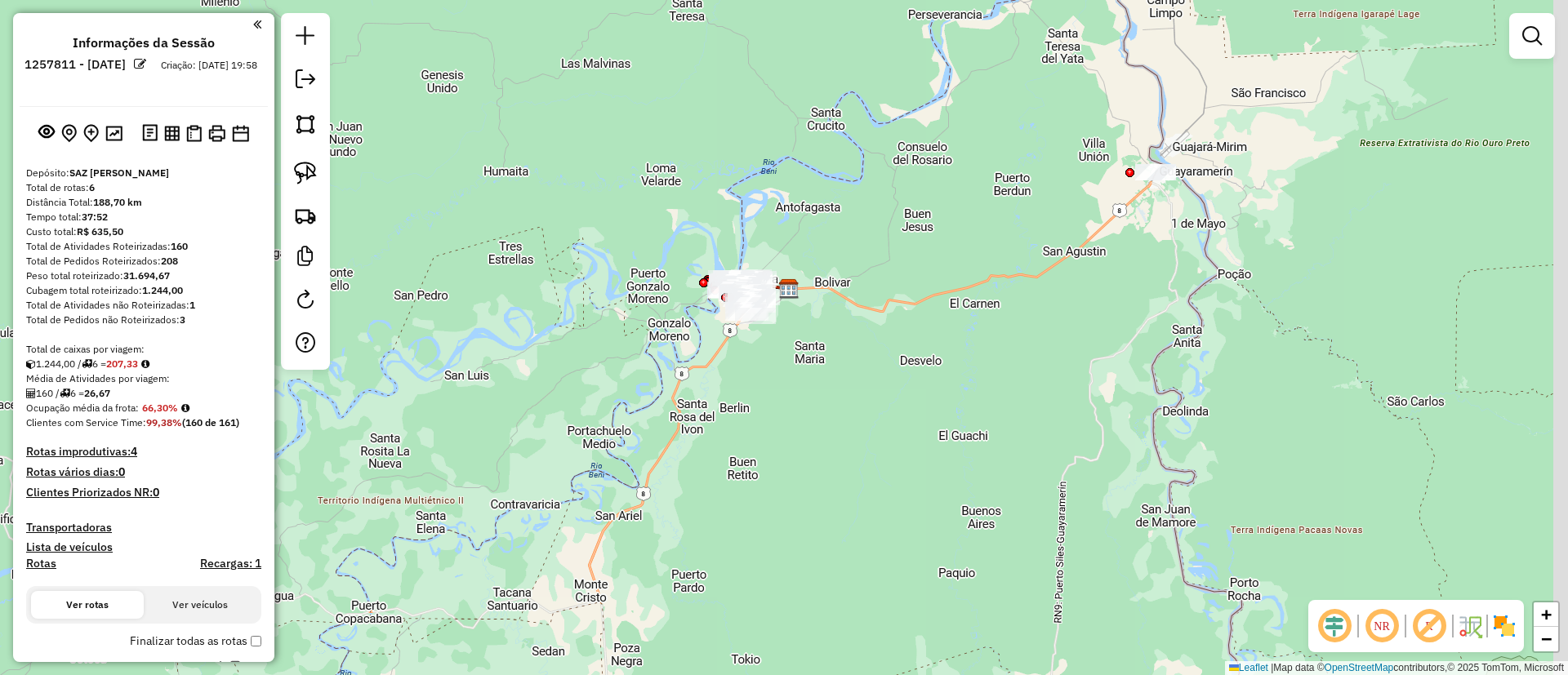
drag, startPoint x: 838, startPoint y: 449, endPoint x: 646, endPoint y: 360, distance: 211.6
click at [737, 394] on div "Janela de atendimento Grade de atendimento Capacidade Transportadoras Veículos …" at bounding box center [784, 338] width 1568 height 675
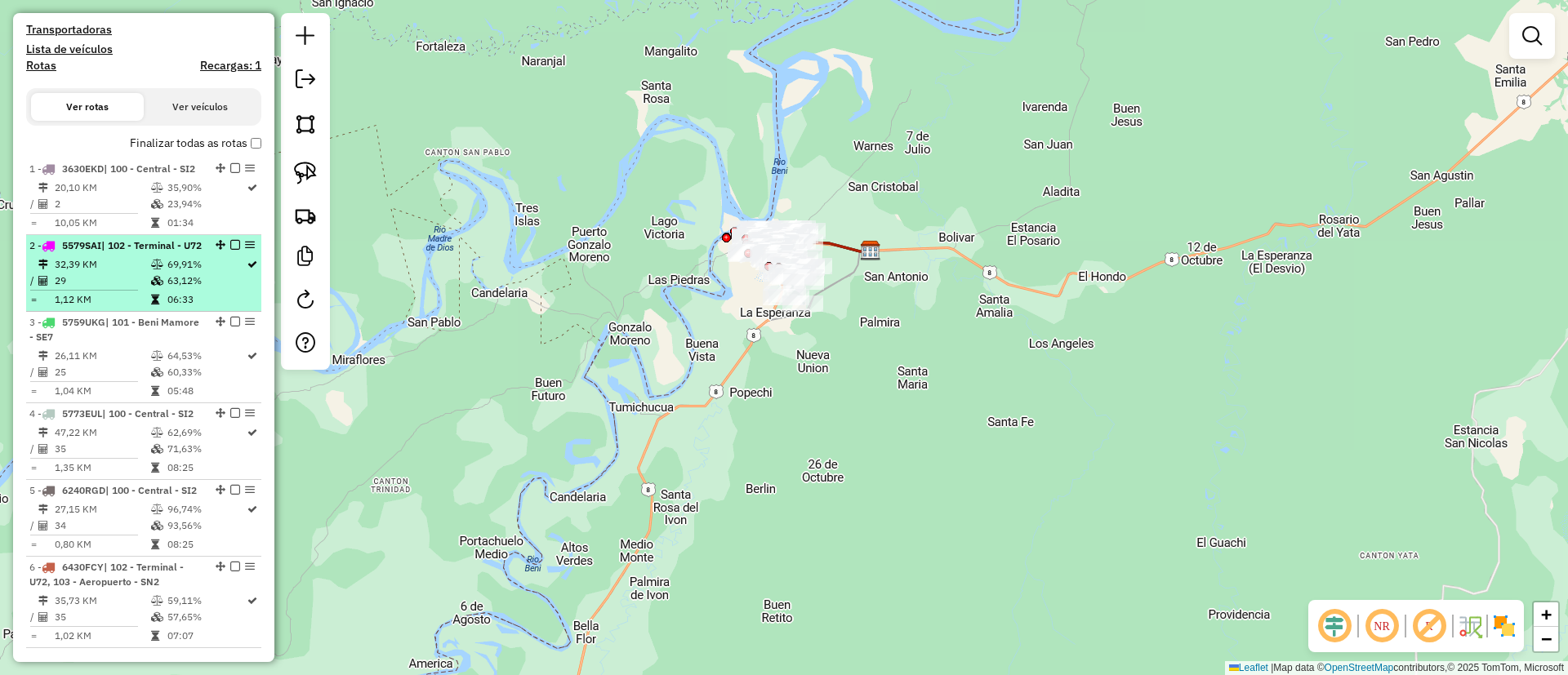
scroll to position [612, 0]
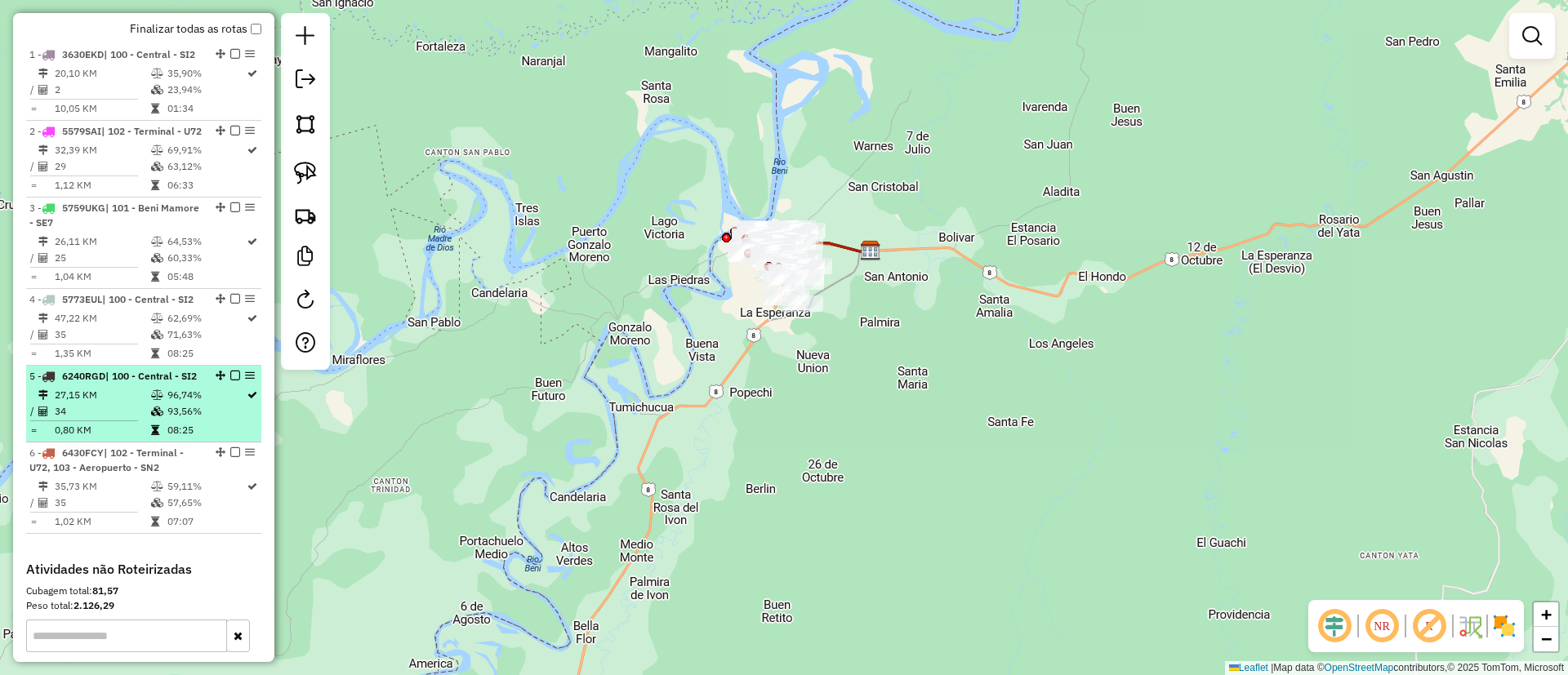
click at [236, 380] on div at bounding box center [230, 376] width 49 height 10
select select "**********"
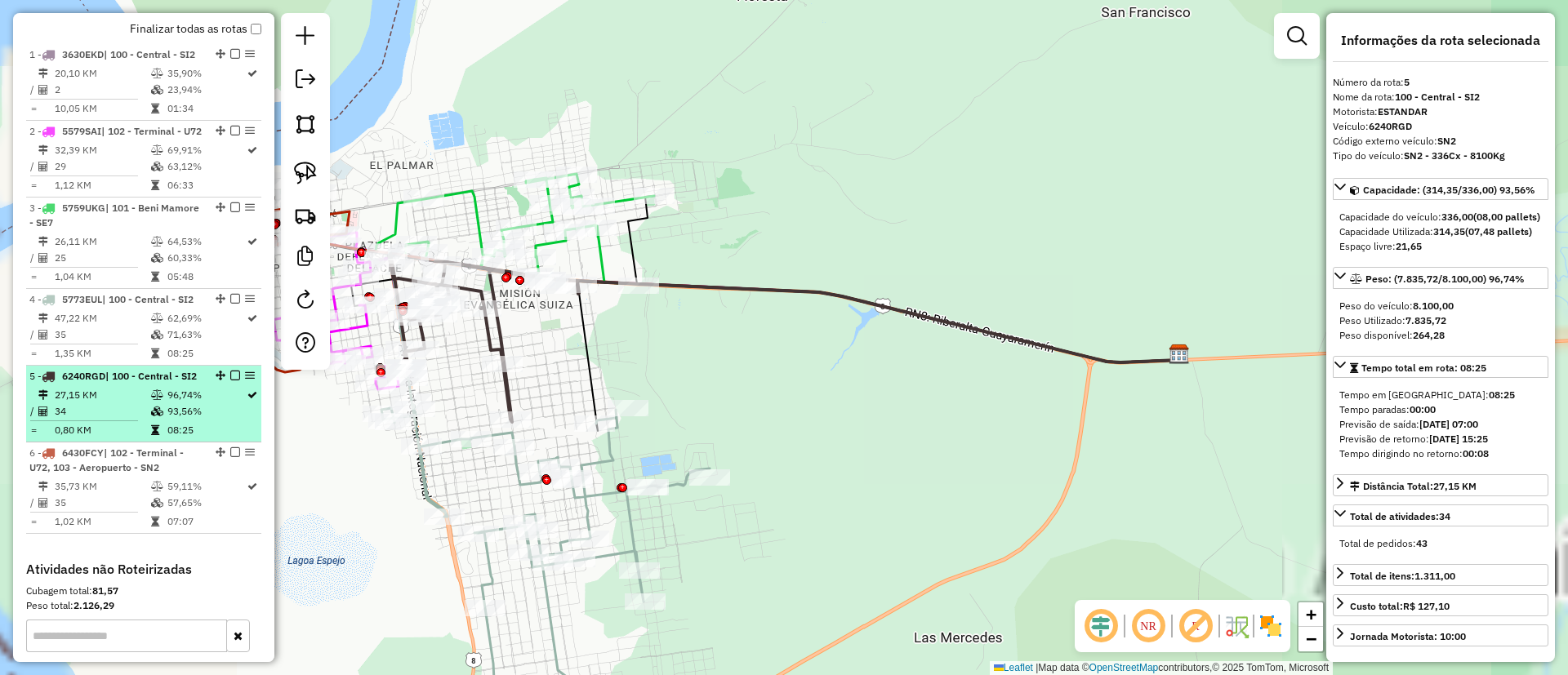
click at [231, 380] on em at bounding box center [236, 376] width 10 height 10
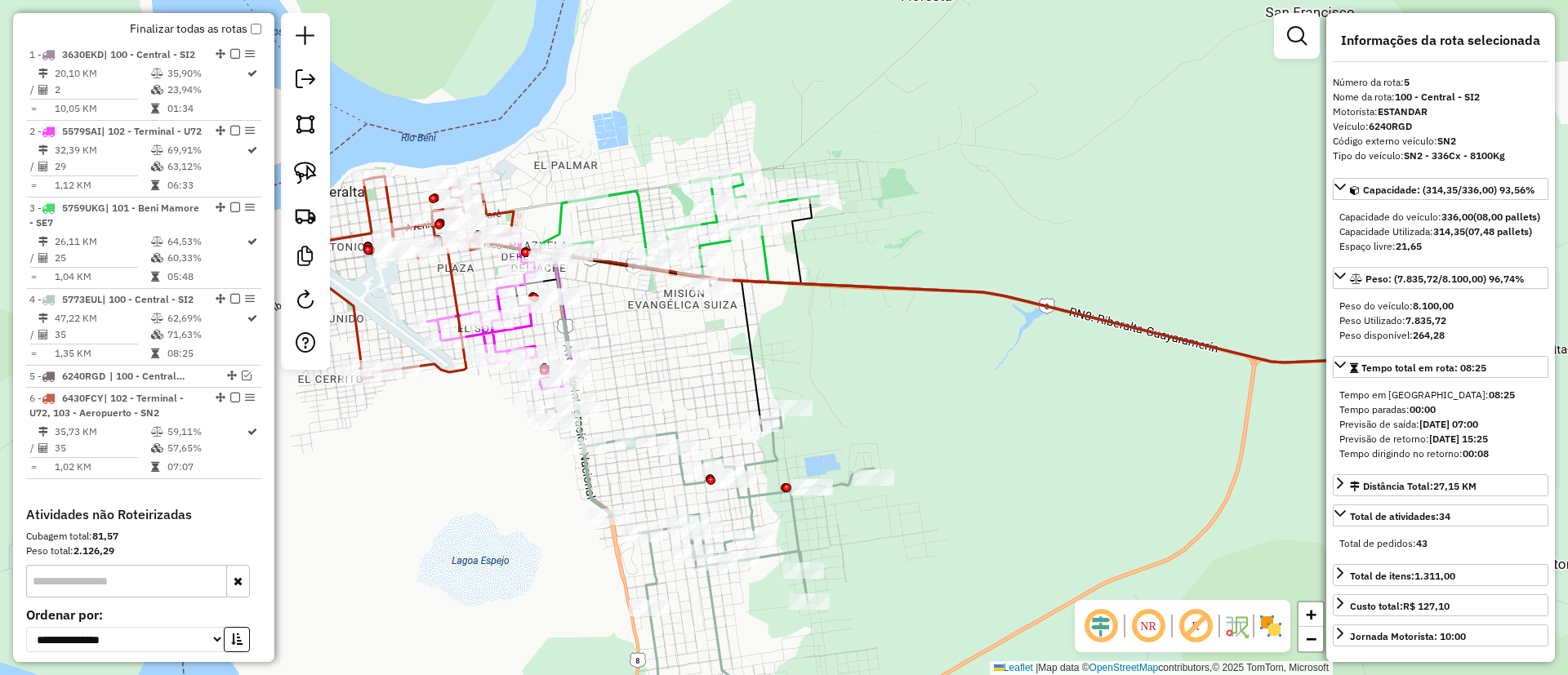
drag, startPoint x: 459, startPoint y: 380, endPoint x: 689, endPoint y: 380, distance: 230.0
click at [689, 380] on div "Janela de atendimento Grade de atendimento Capacidade Transportadoras Veículos …" at bounding box center [784, 338] width 1568 height 675
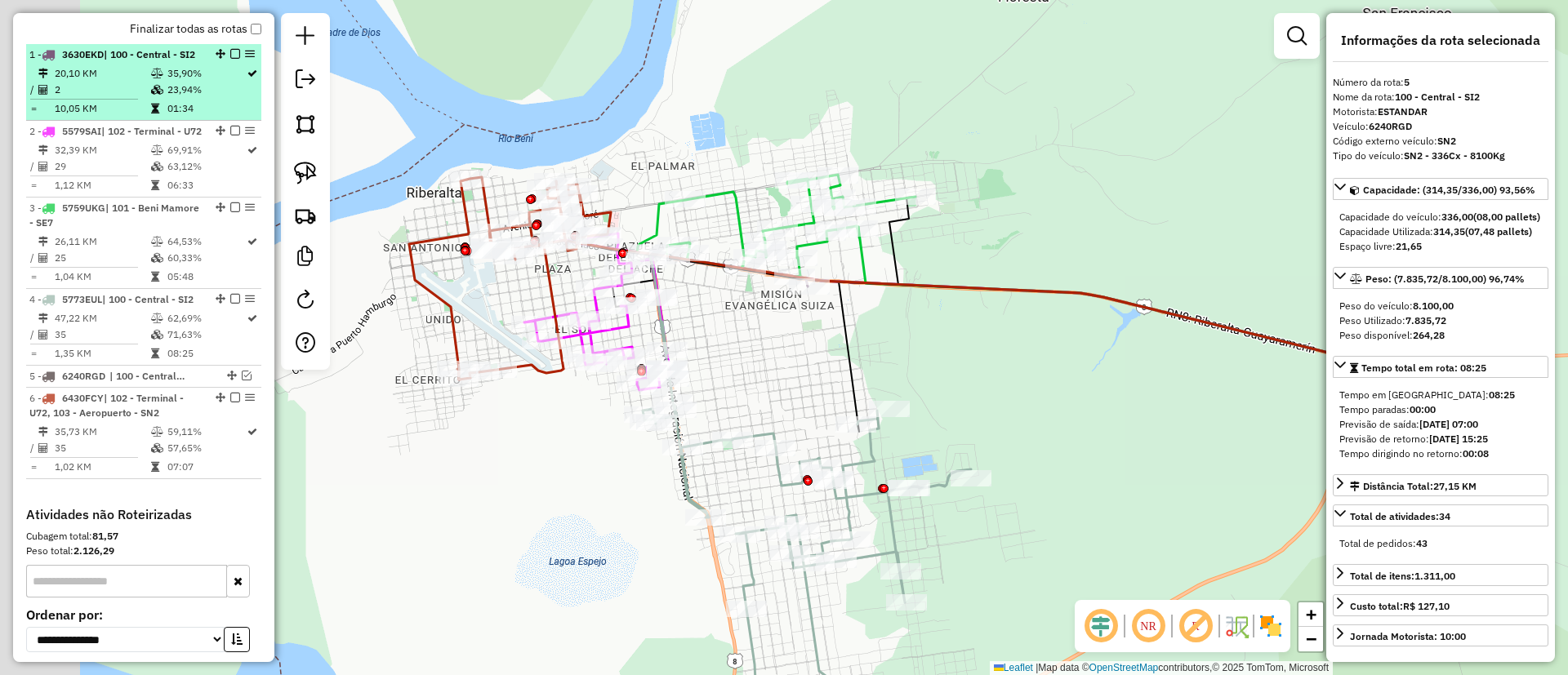
click at [128, 82] on td "20,10 KM" at bounding box center [102, 74] width 96 height 17
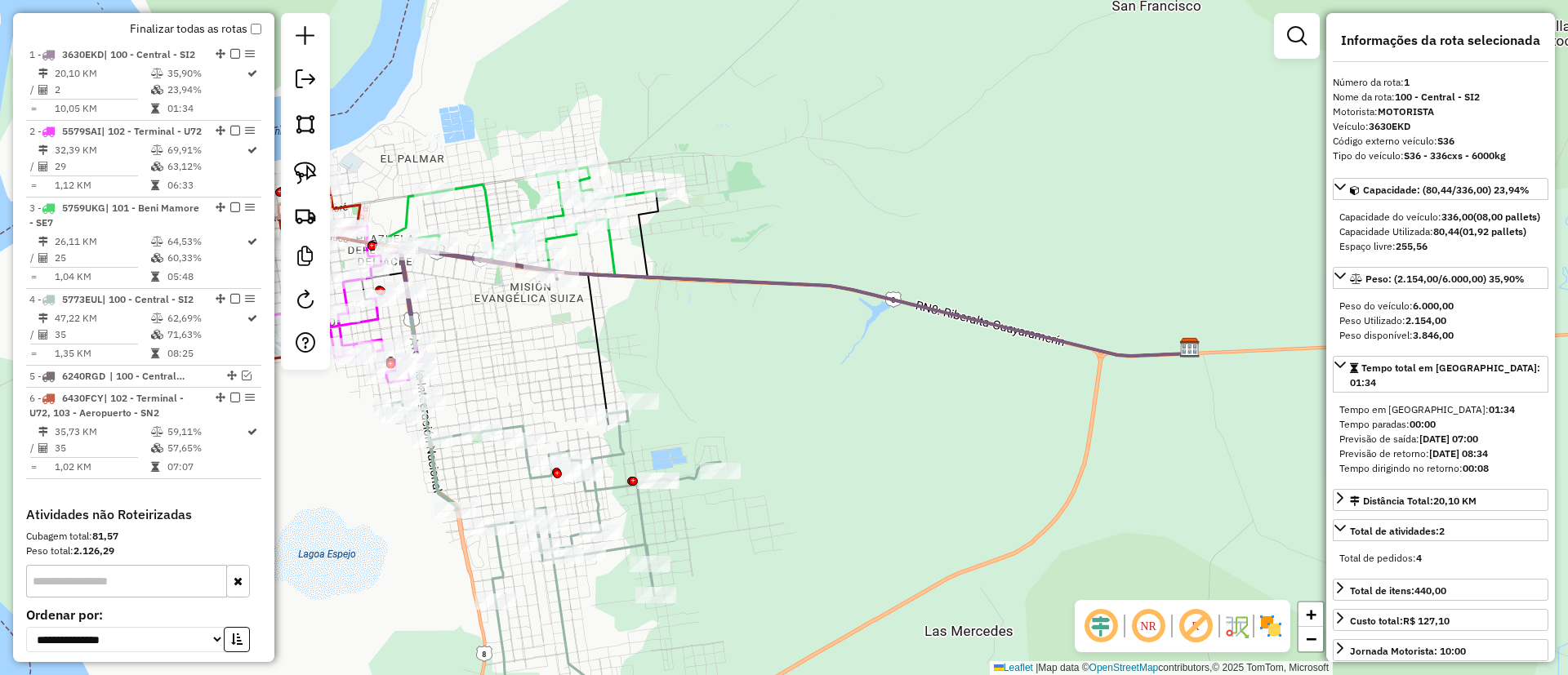
drag, startPoint x: 525, startPoint y: 403, endPoint x: 535, endPoint y: 368, distance: 36.4
click at [535, 368] on div "Janela de atendimento Grade de atendimento Capacidade Transportadoras Veículos …" at bounding box center [784, 338] width 1568 height 675
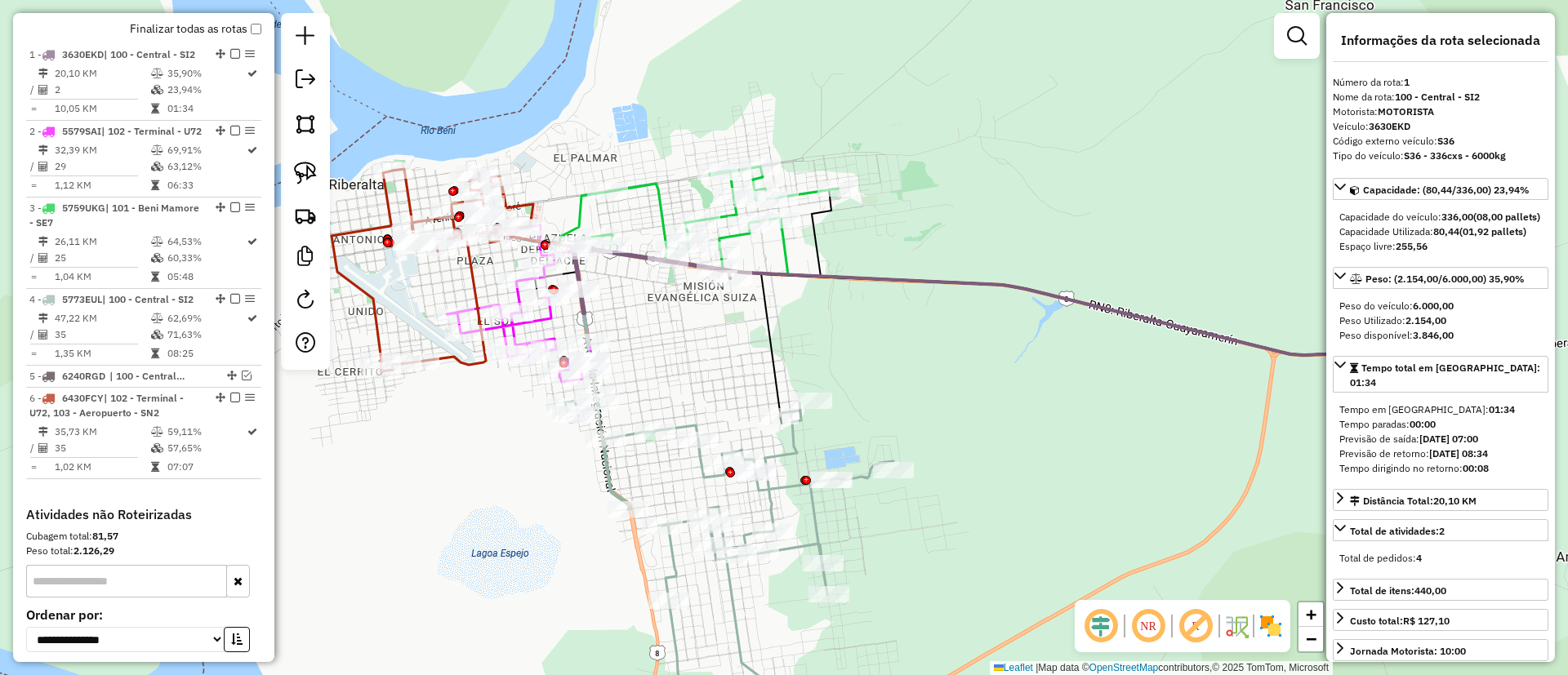
drag, startPoint x: 639, startPoint y: 355, endPoint x: 660, endPoint y: 345, distance: 23.3
click at [710, 351] on div "Janela de atendimento Grade de atendimento Capacidade Transportadoras Veículos …" at bounding box center [784, 338] width 1568 height 675
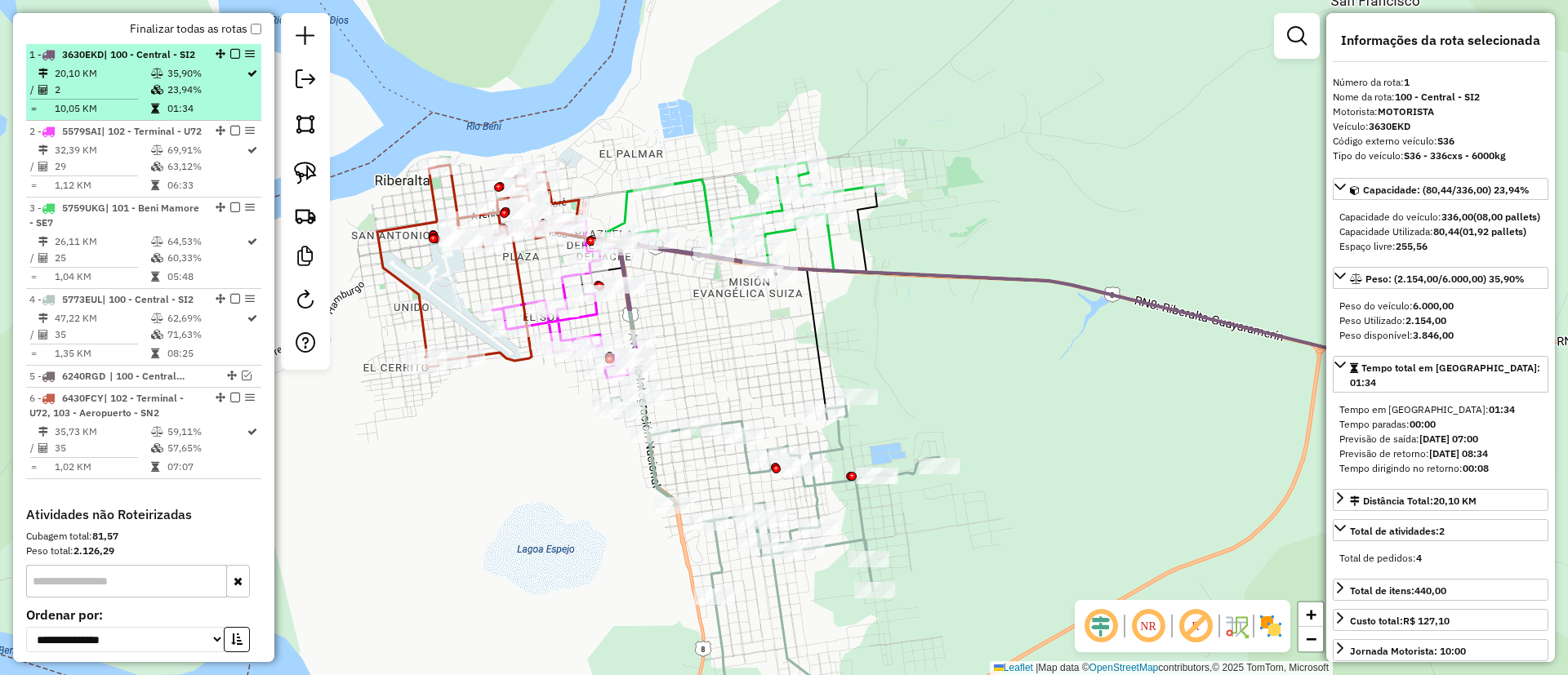
click at [114, 98] on td "2" at bounding box center [102, 90] width 96 height 17
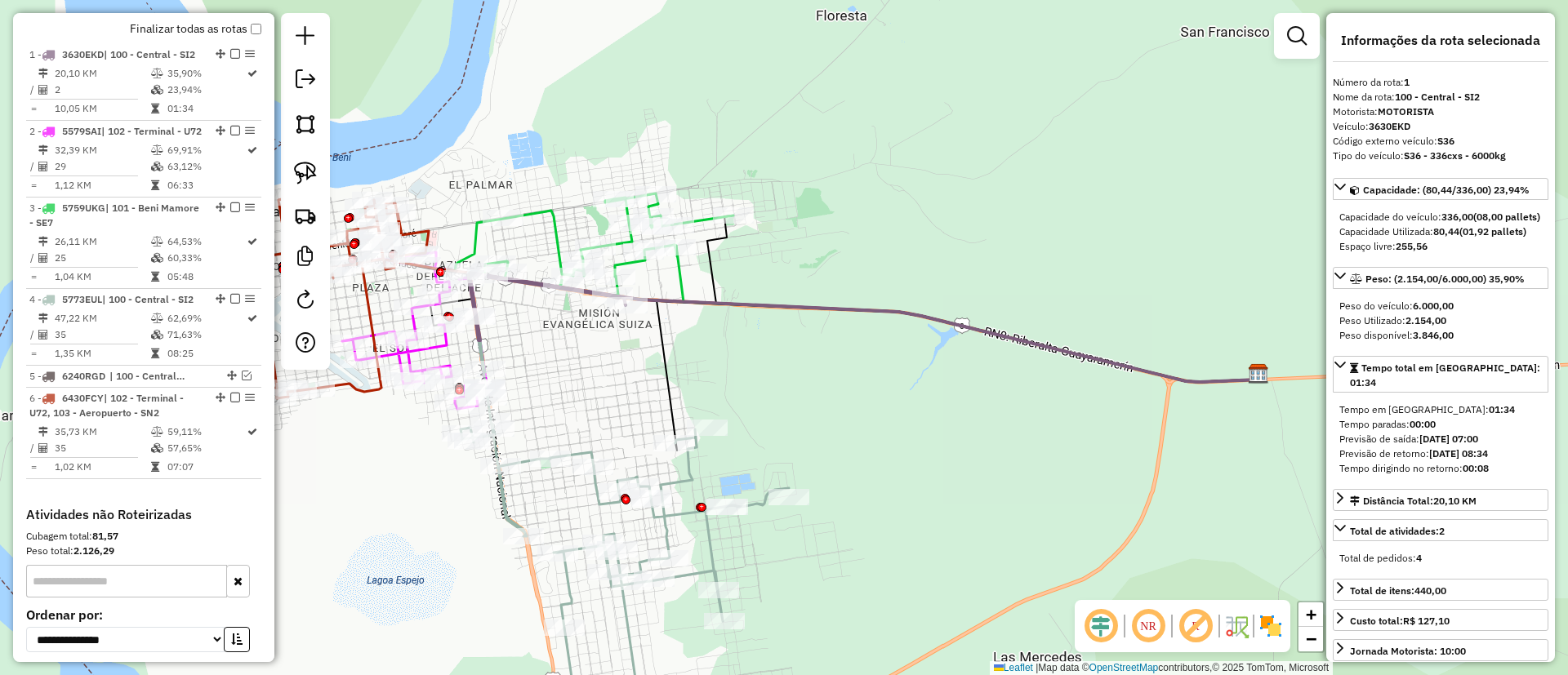
drag, startPoint x: 568, startPoint y: 376, endPoint x: 597, endPoint y: 370, distance: 29.6
click at [597, 370] on div "Janela de atendimento Grade de atendimento Capacidade Transportadoras Veículos …" at bounding box center [784, 338] width 1568 height 675
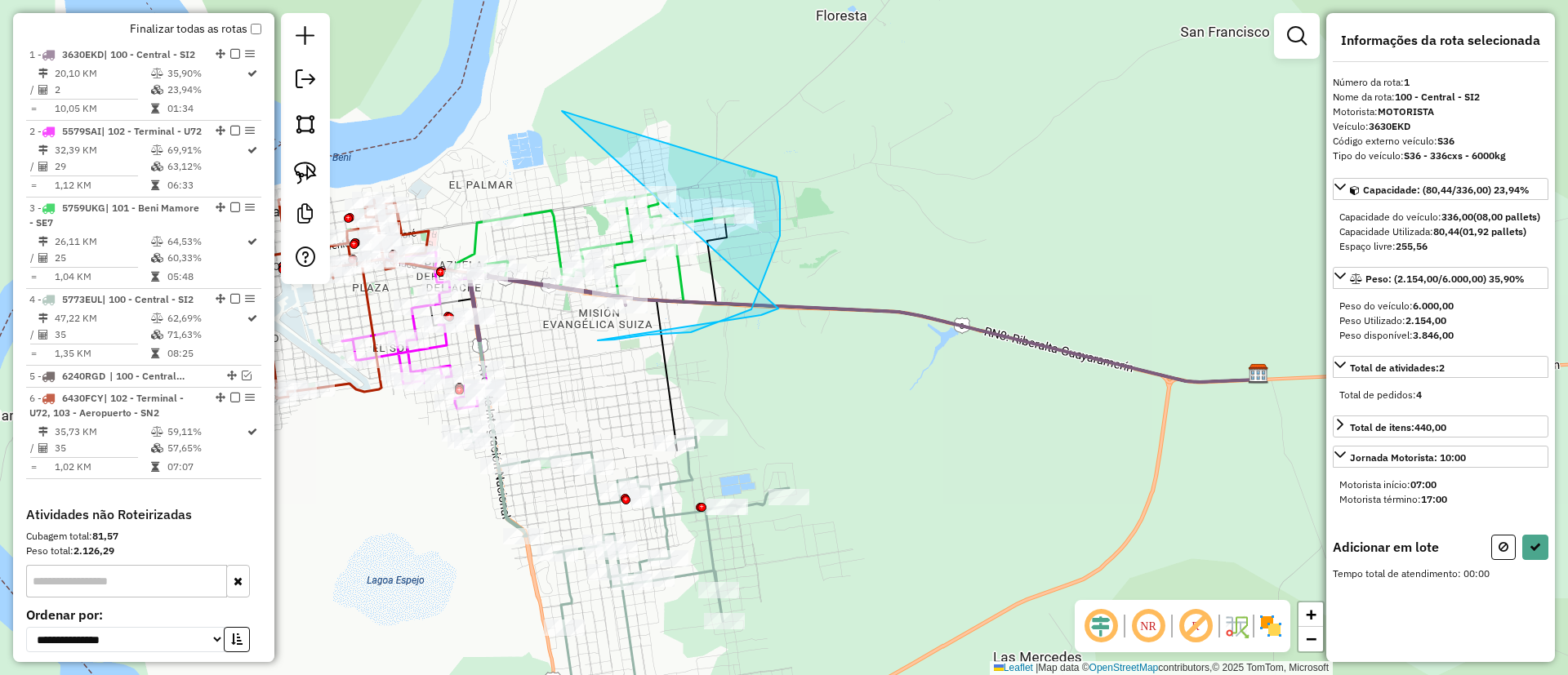
drag, startPoint x: 561, startPoint y: 111, endPoint x: 777, endPoint y: 177, distance: 225.9
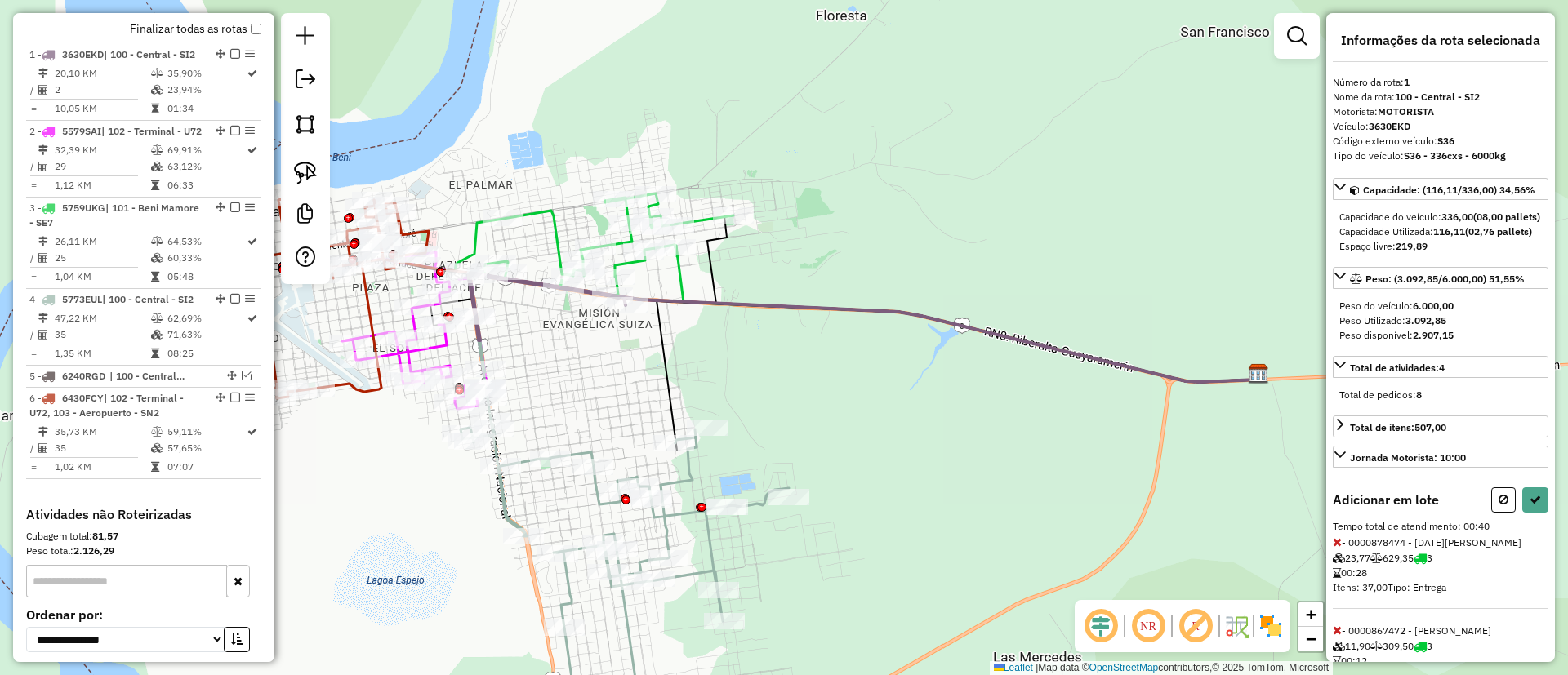
select select "**********"
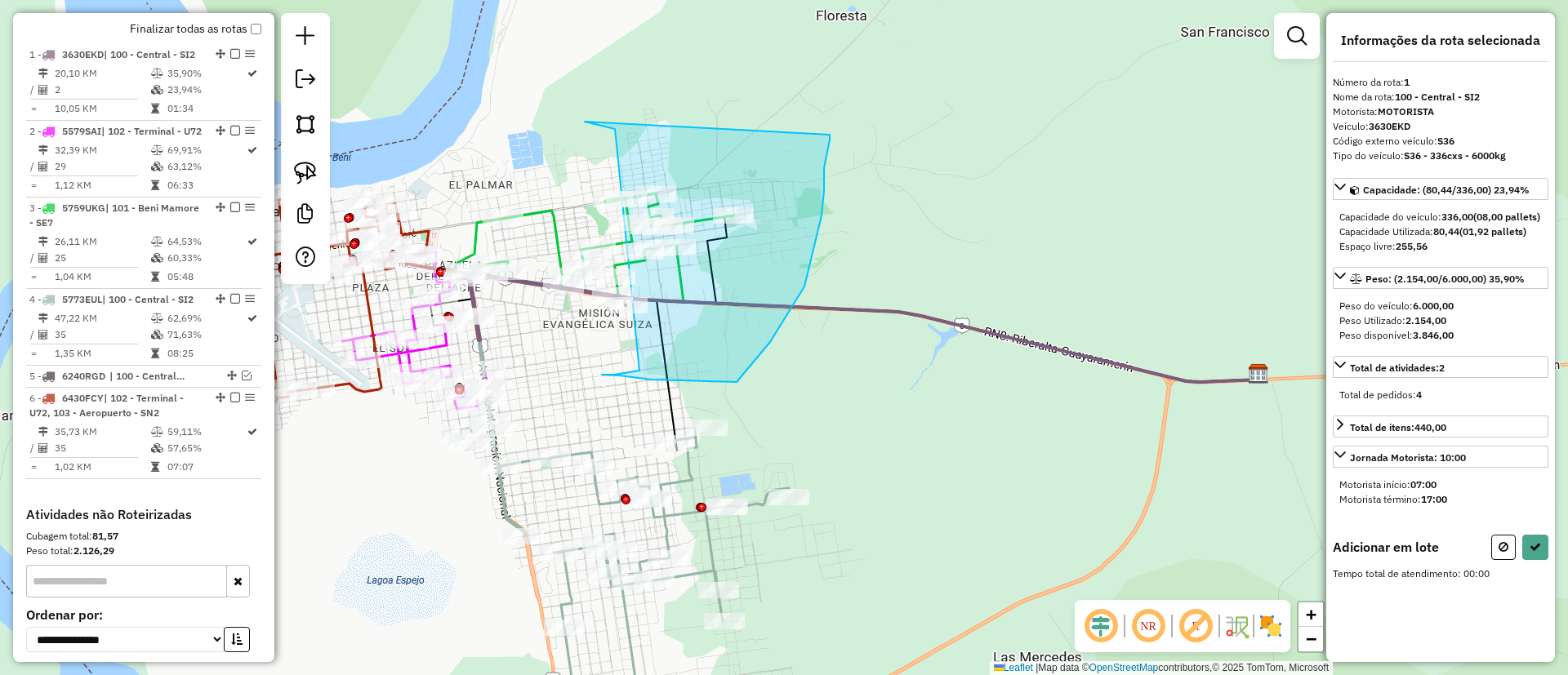
drag, startPoint x: 615, startPoint y: 129, endPoint x: 830, endPoint y: 134, distance: 215.1
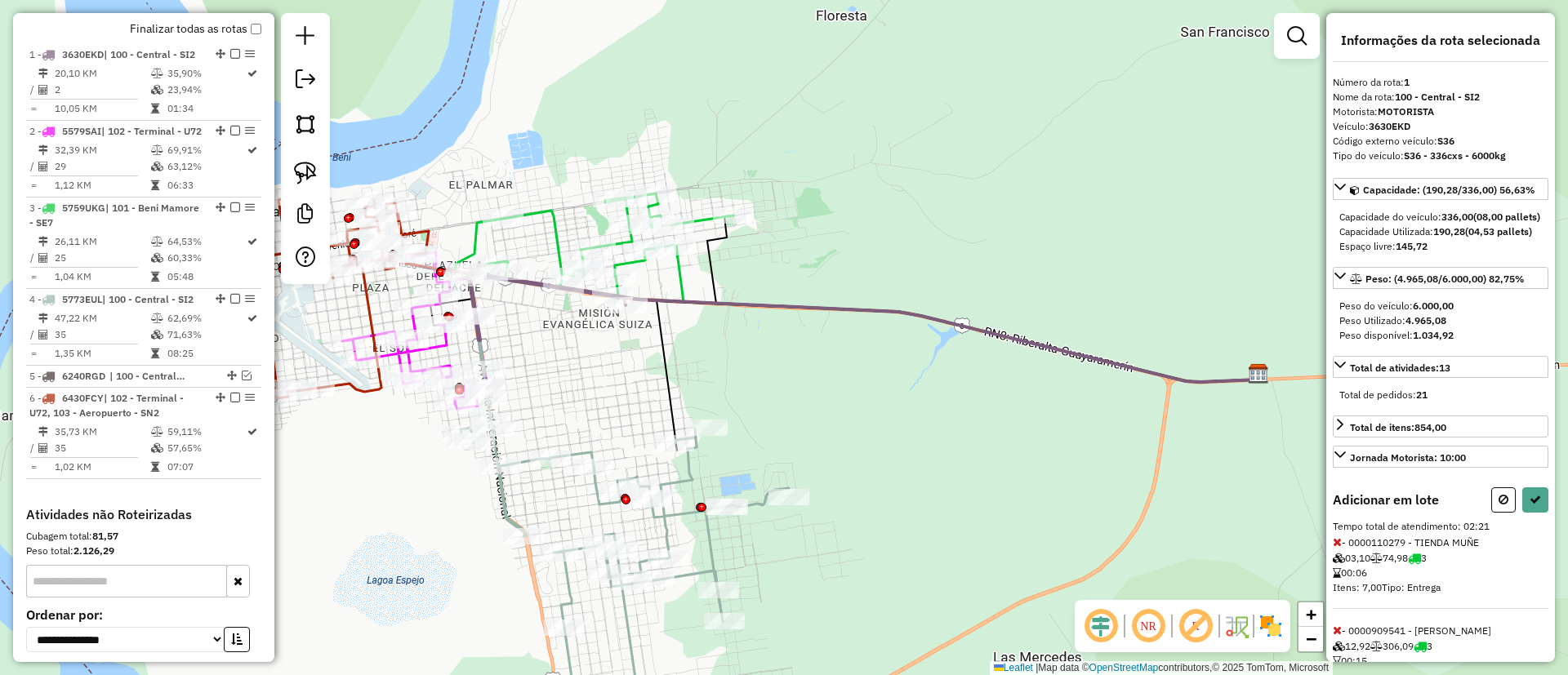
select select "**********"
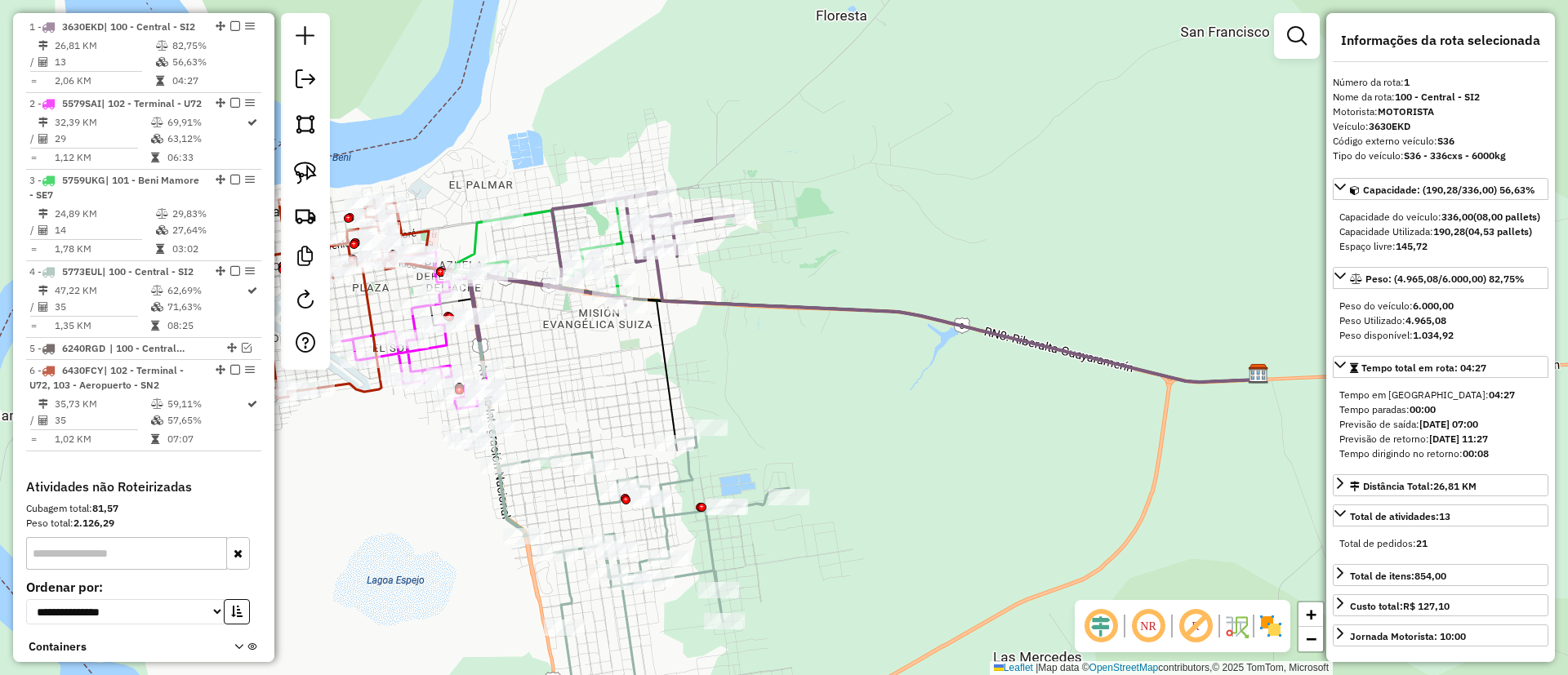
scroll to position [643, 0]
click at [655, 272] on icon at bounding box center [957, 315] width 603 height 134
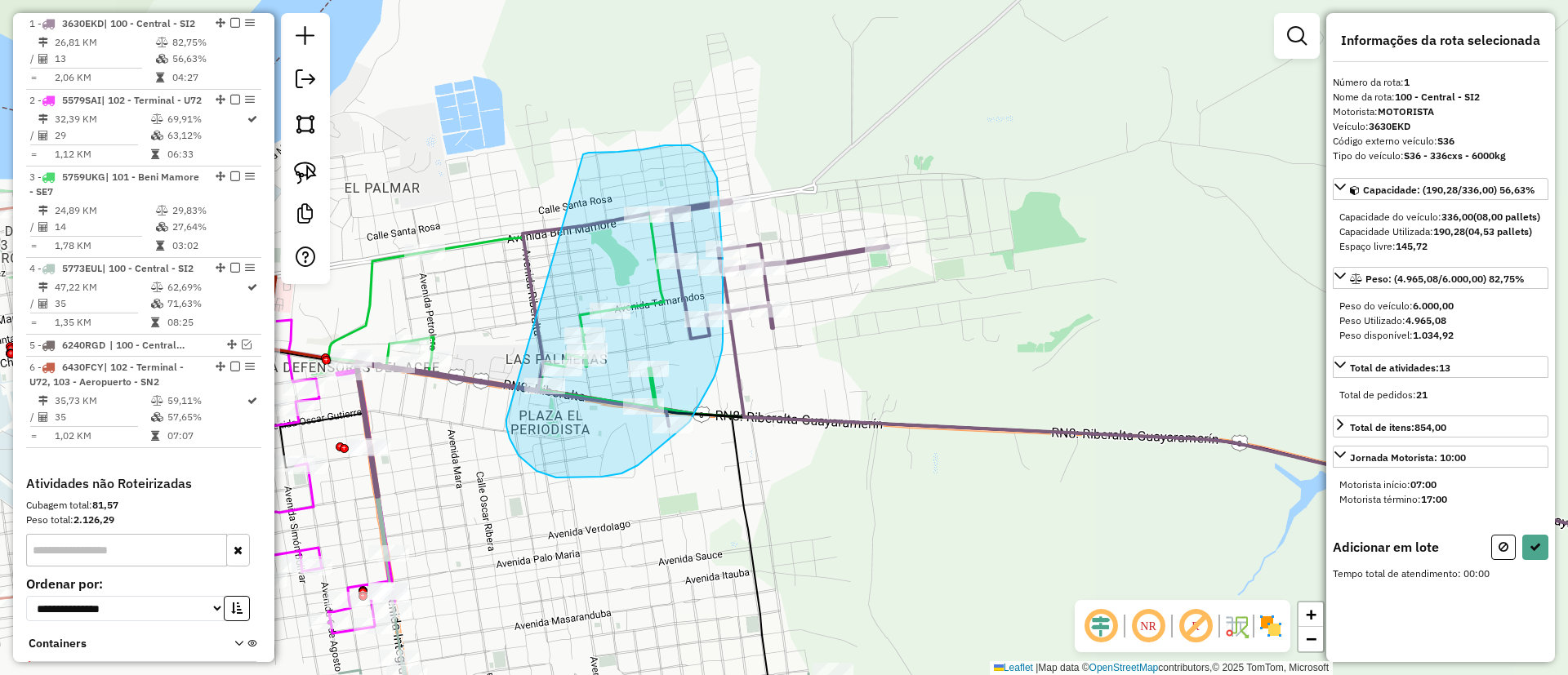
drag, startPoint x: 583, startPoint y: 155, endPoint x: 506, endPoint y: 416, distance: 272.1
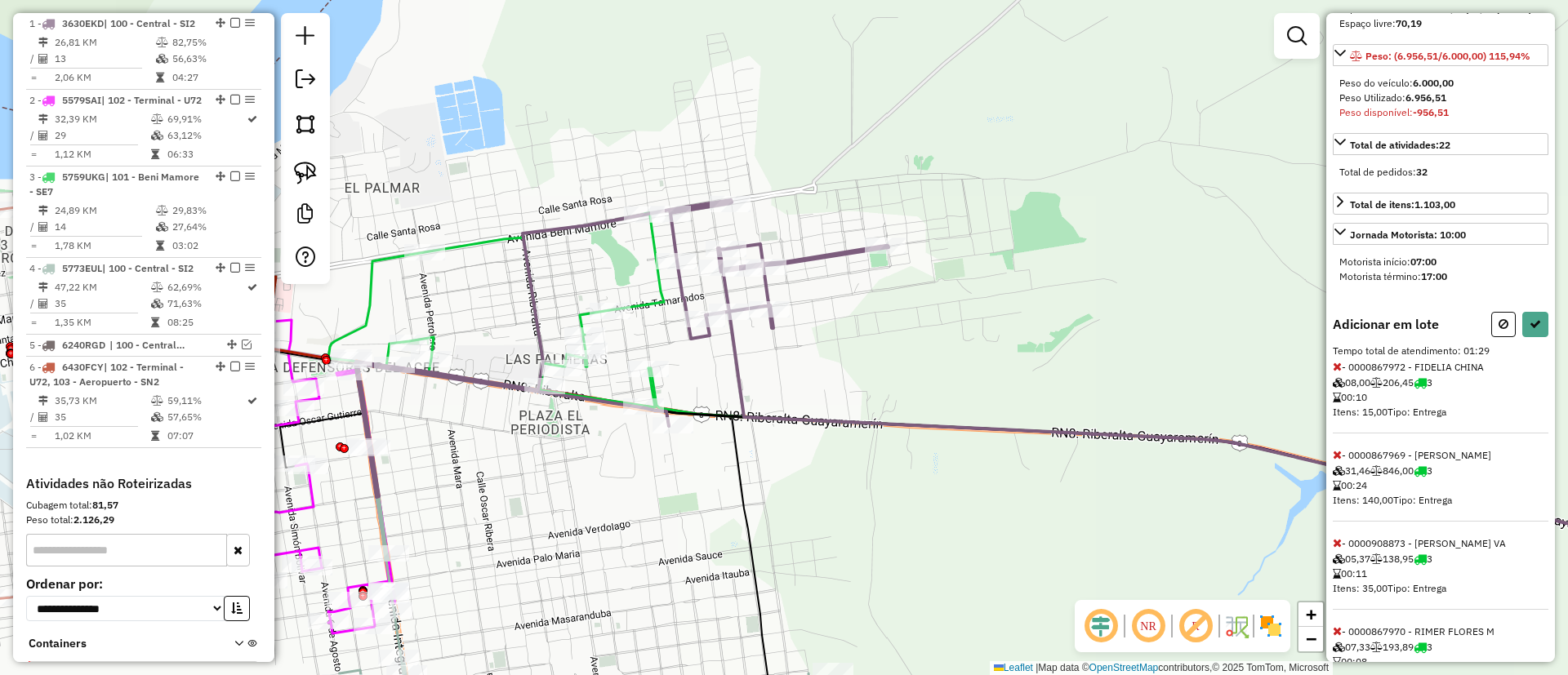
scroll to position [245, 0]
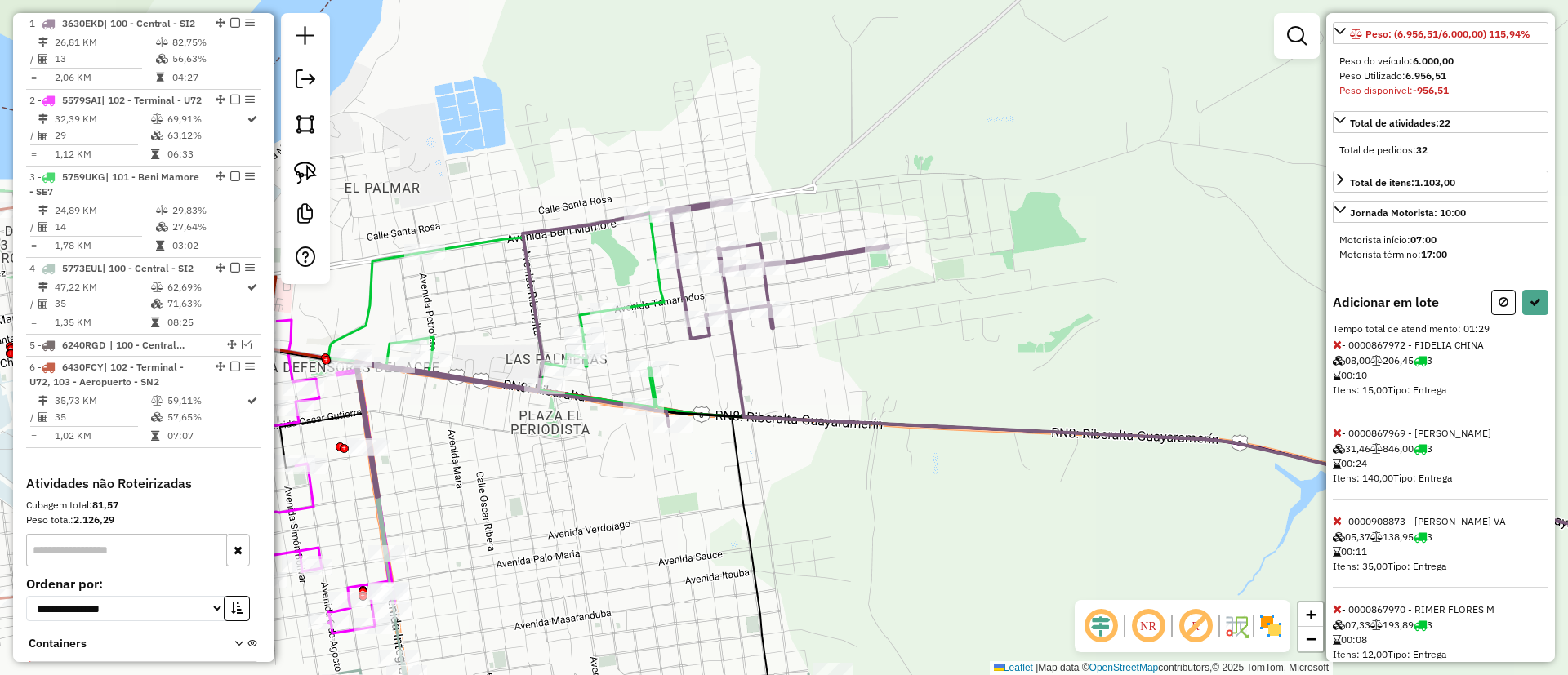
click at [1340, 439] on icon at bounding box center [1337, 433] width 9 height 12
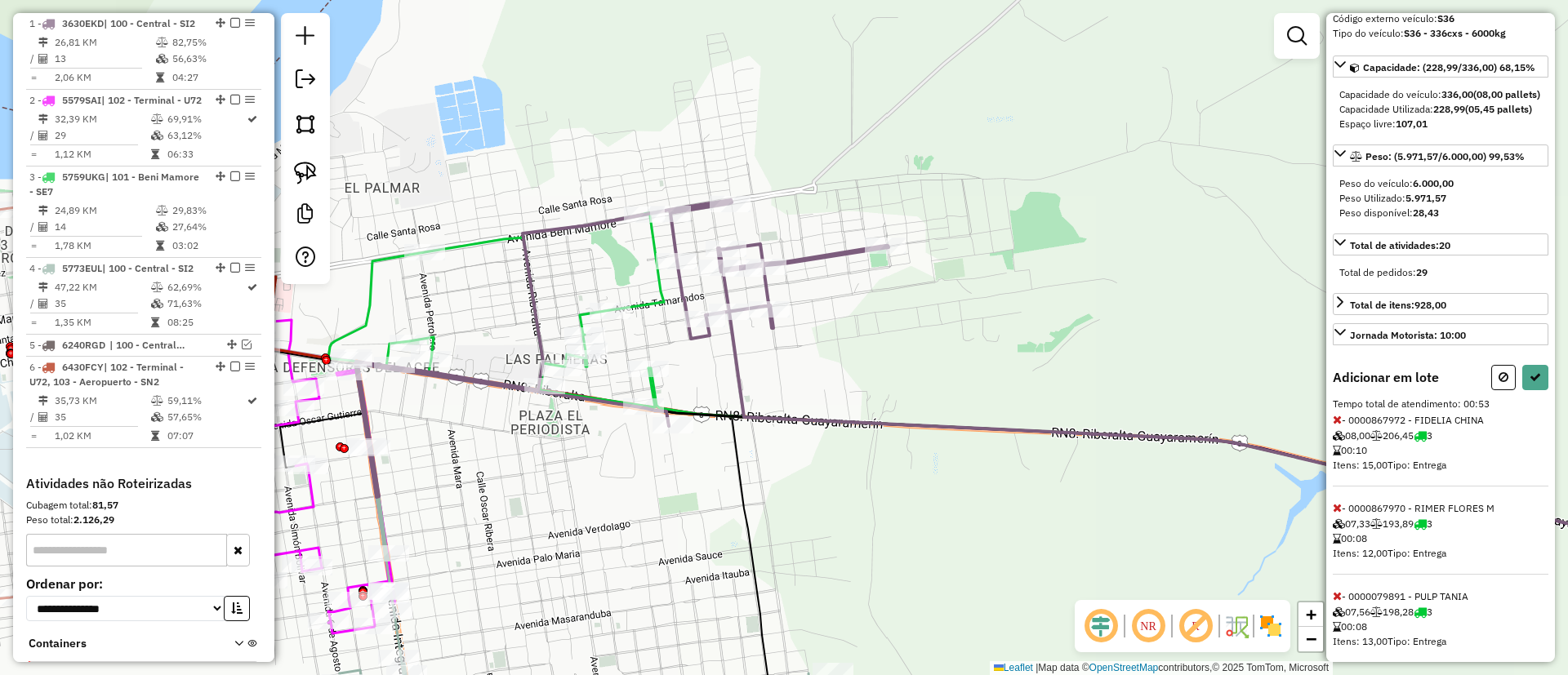
select select "**********"
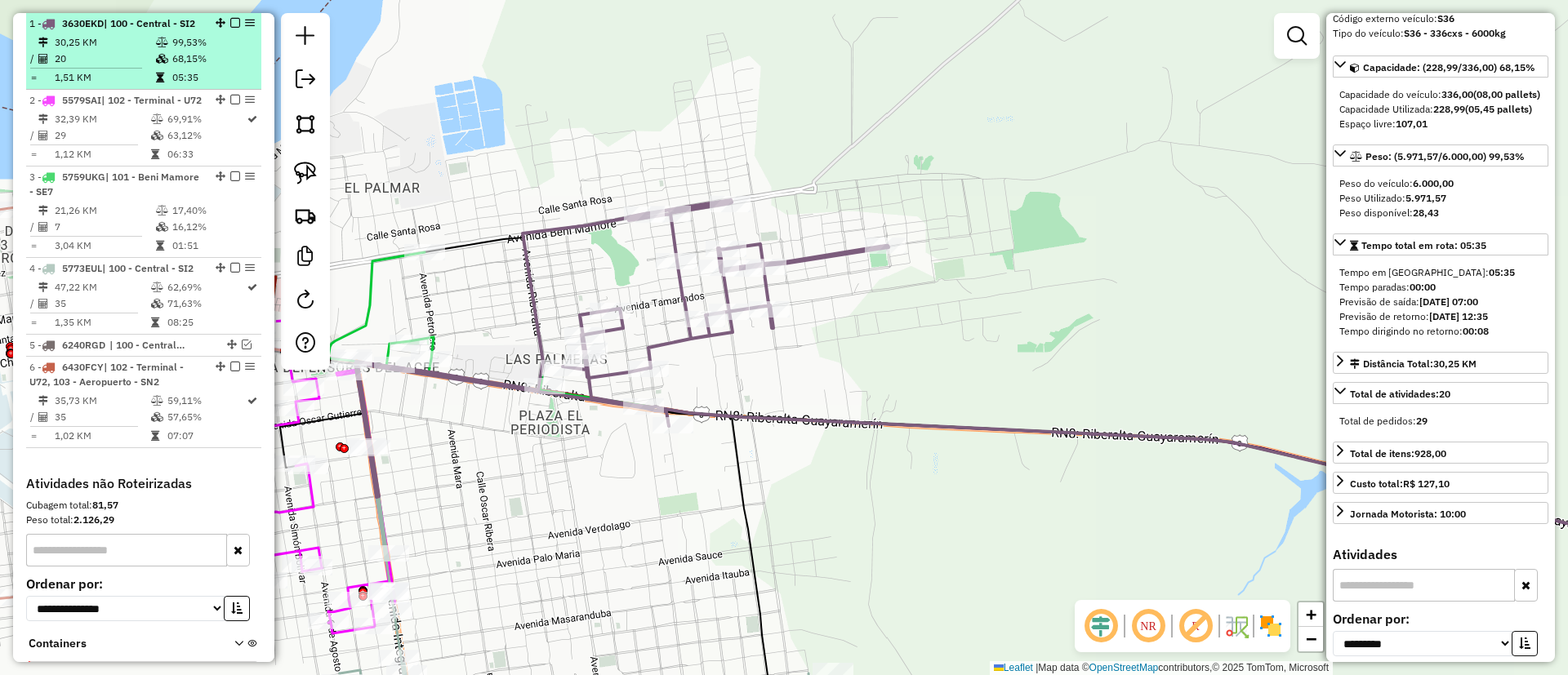
click at [231, 22] on em at bounding box center [236, 23] width 10 height 10
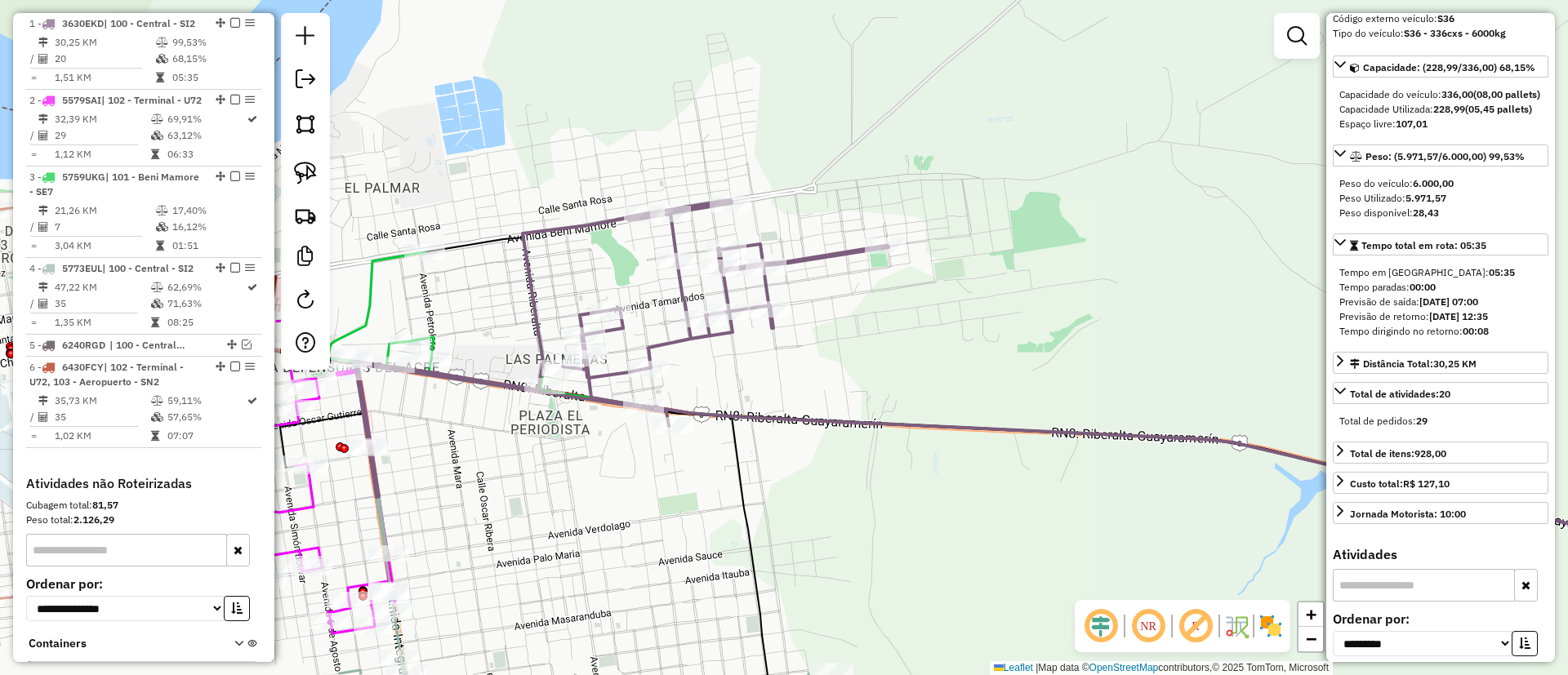
scroll to position [574, 0]
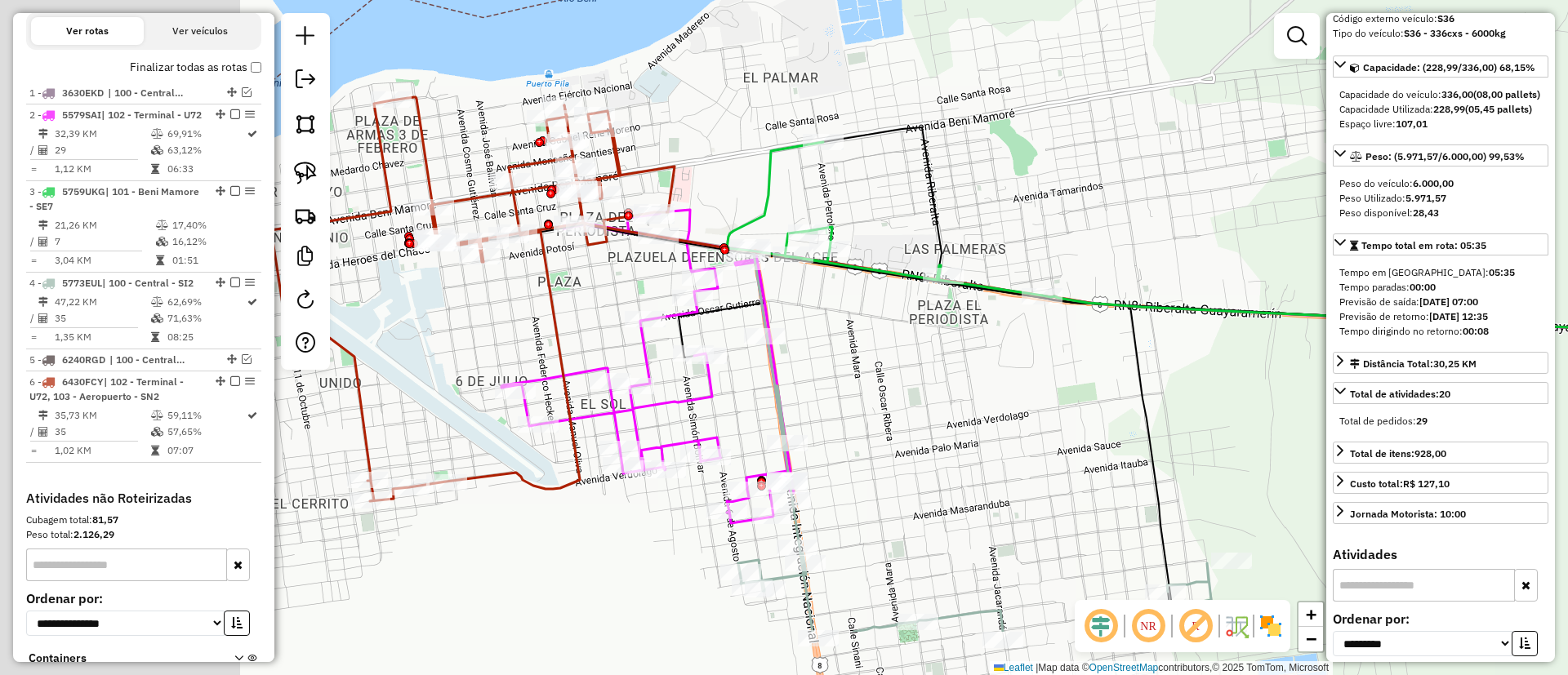
drag, startPoint x: 580, startPoint y: 215, endPoint x: 945, endPoint y: 200, distance: 365.3
click at [1137, 72] on div "Janela de atendimento Grade de atendimento Capacidade Transportadoras Veículos …" at bounding box center [784, 338] width 1568 height 675
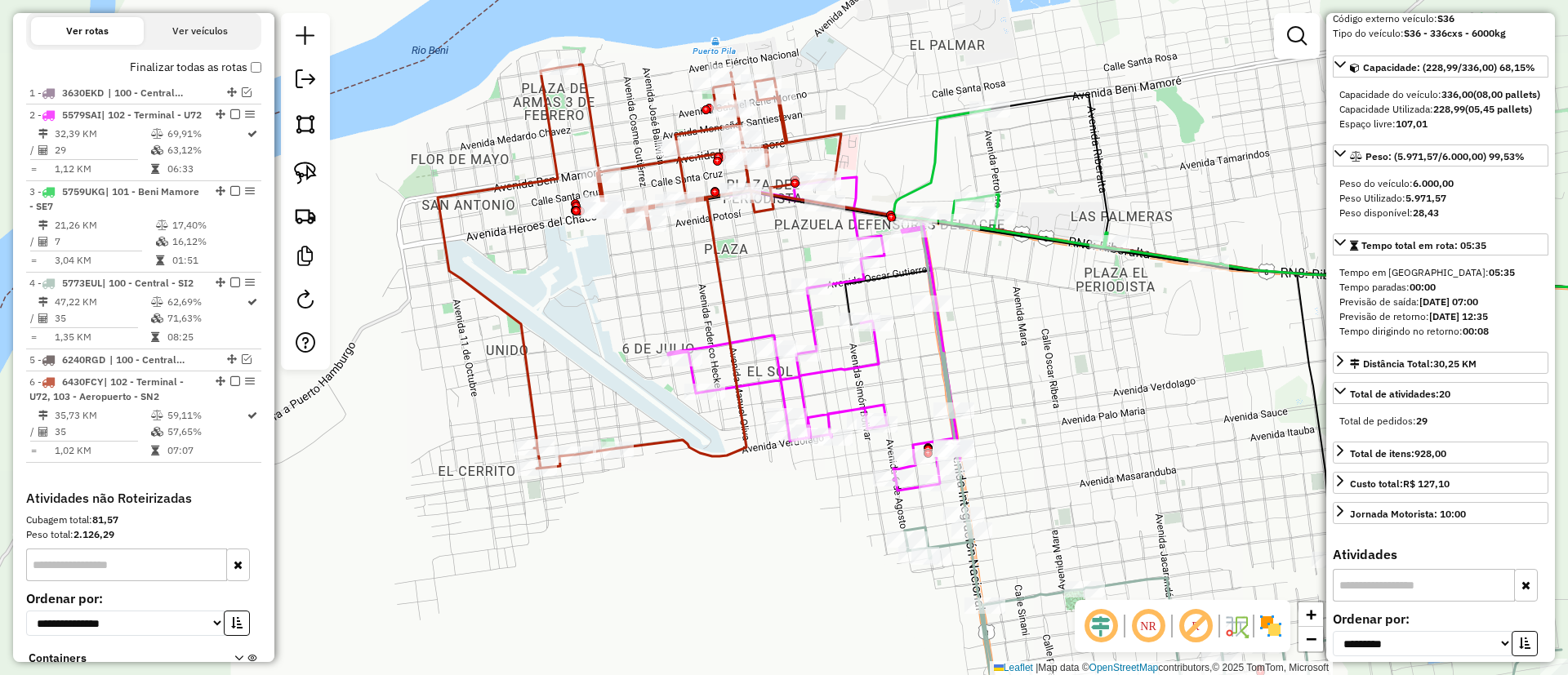
click at [469, 281] on icon at bounding box center [639, 266] width 403 height 404
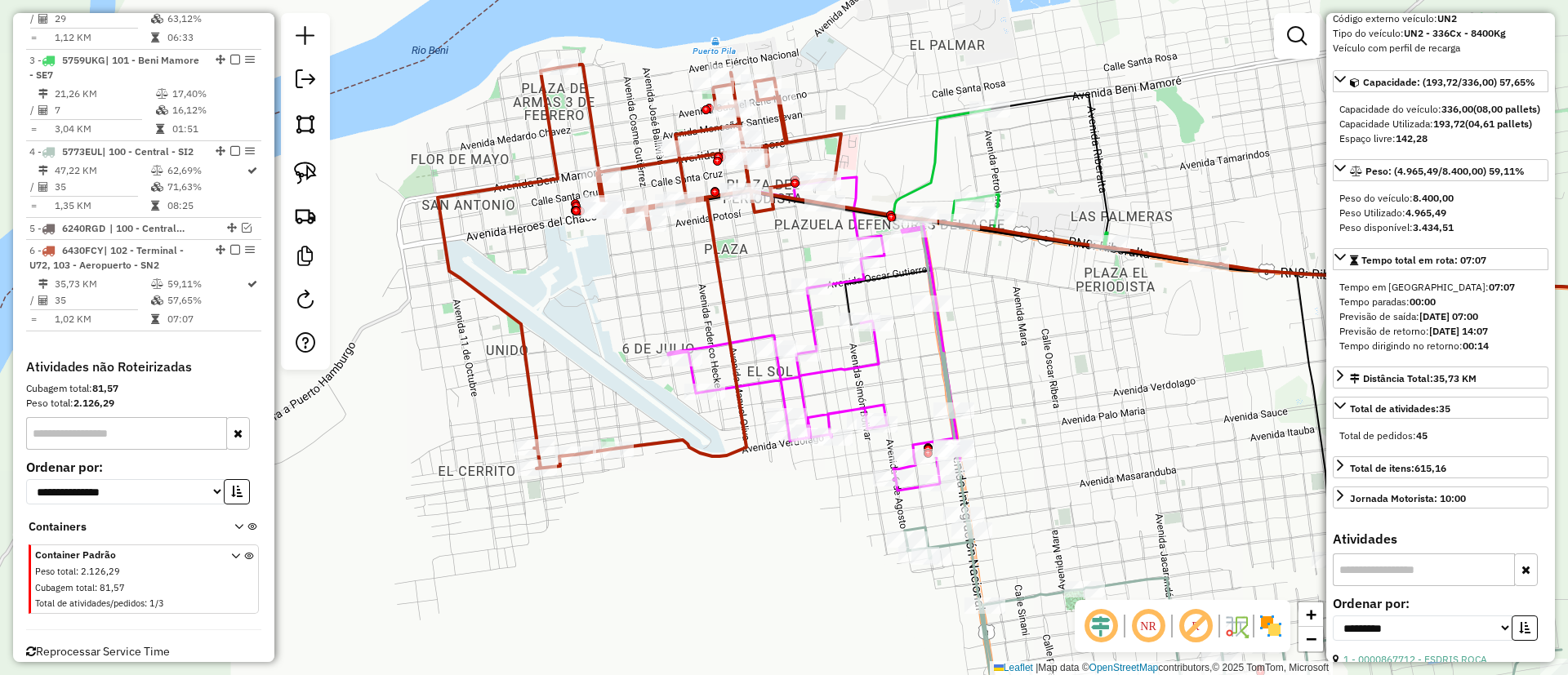
scroll to position [755, 0]
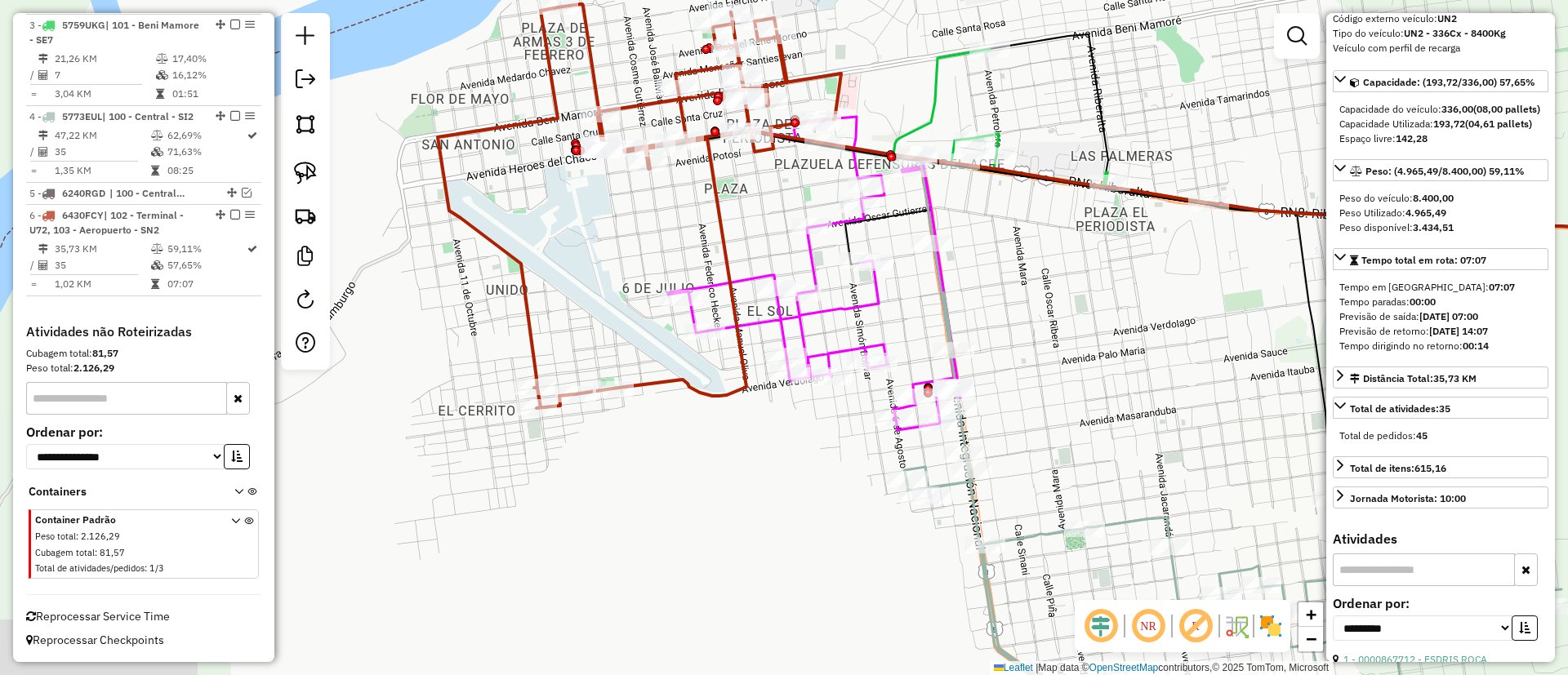
drag, startPoint x: 610, startPoint y: 295, endPoint x: 610, endPoint y: 234, distance: 61.0
click at [610, 234] on div "Janela de atendimento Grade de atendimento Capacidade Transportadoras Veículos …" at bounding box center [784, 338] width 1568 height 675
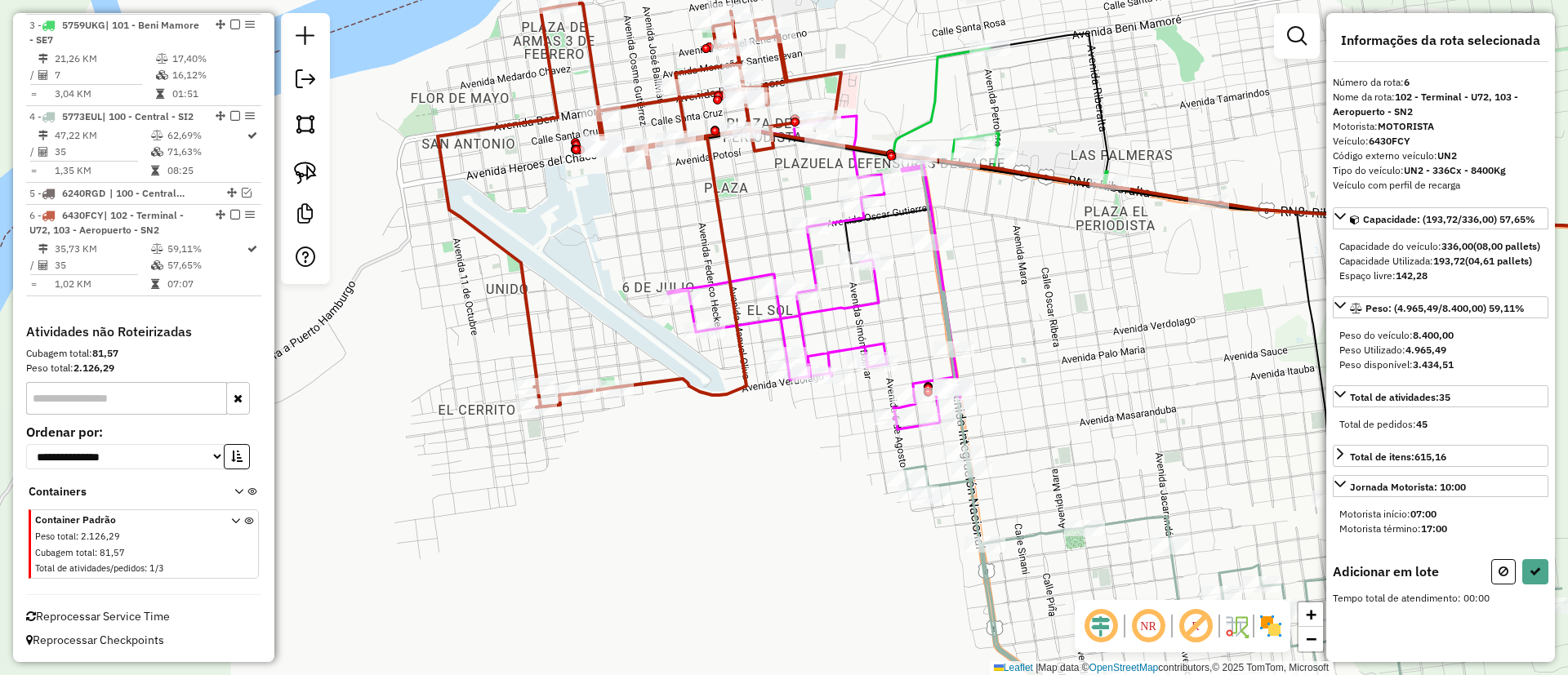
scroll to position [0, 0]
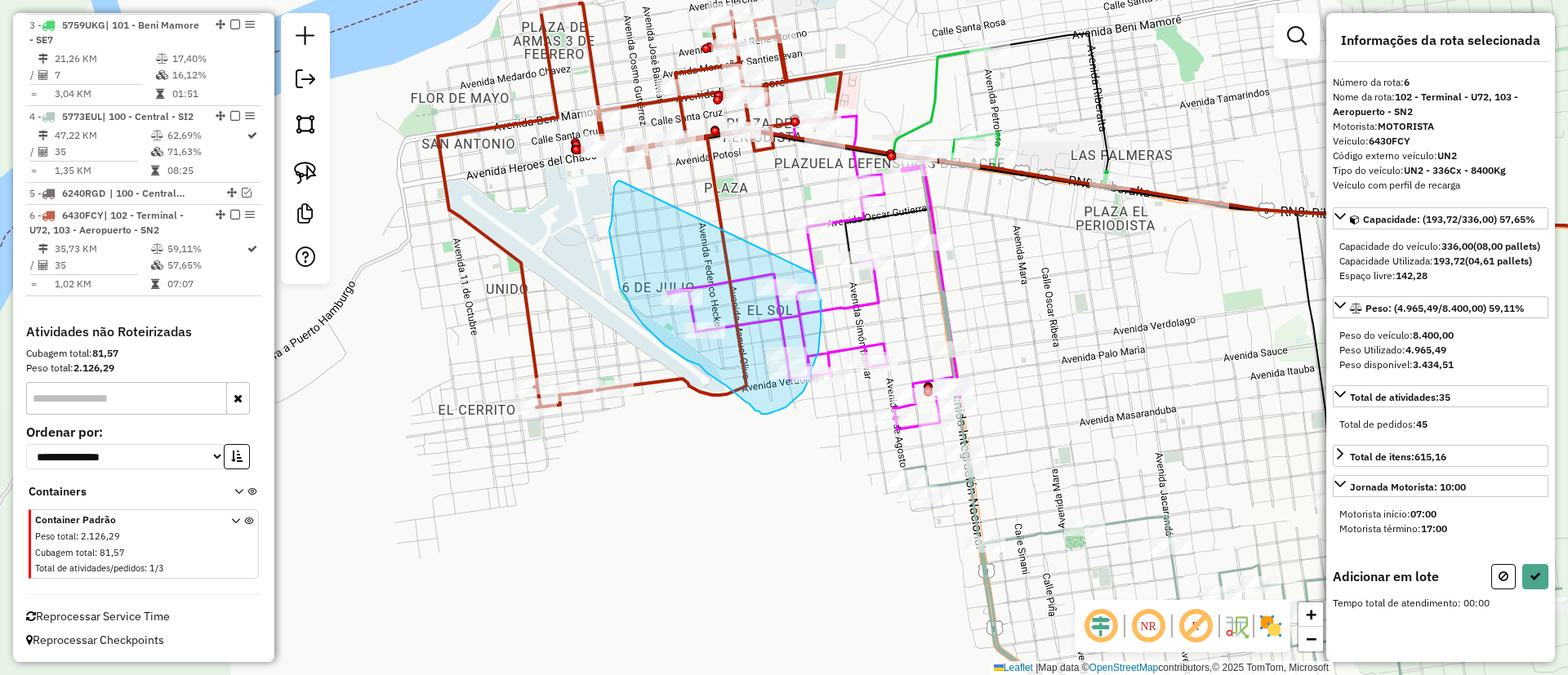
drag, startPoint x: 621, startPoint y: 181, endPoint x: 811, endPoint y: 272, distance: 210.7
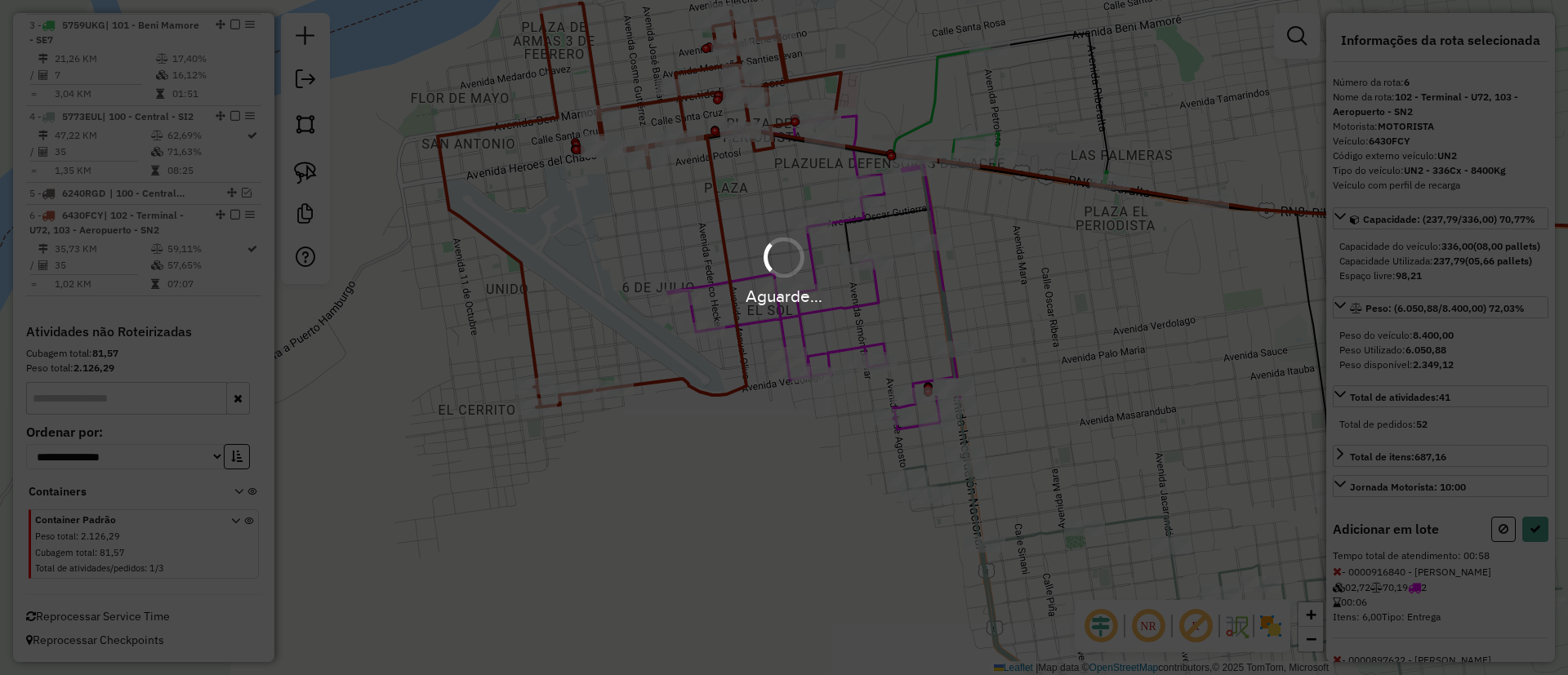
select select "**********"
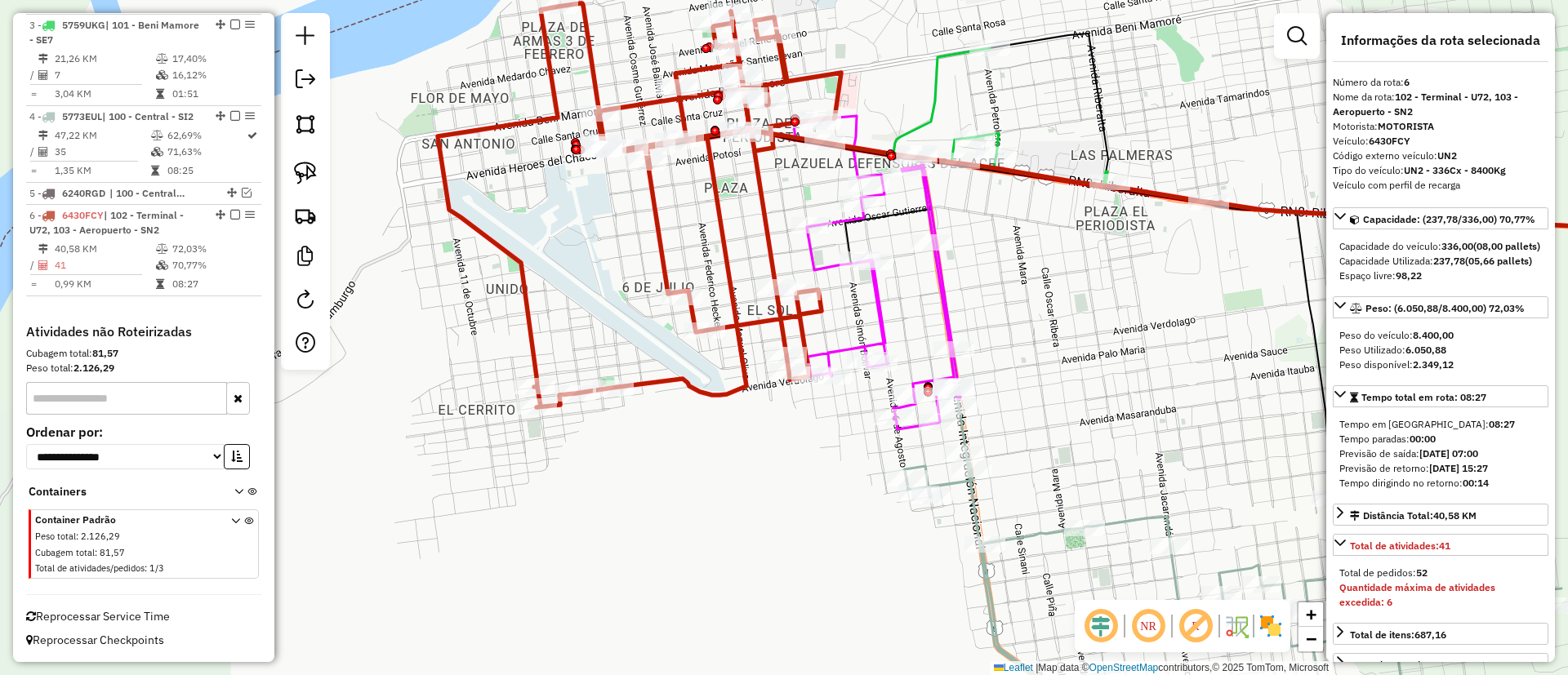
click at [880, 294] on icon at bounding box center [845, 272] width 231 height 313
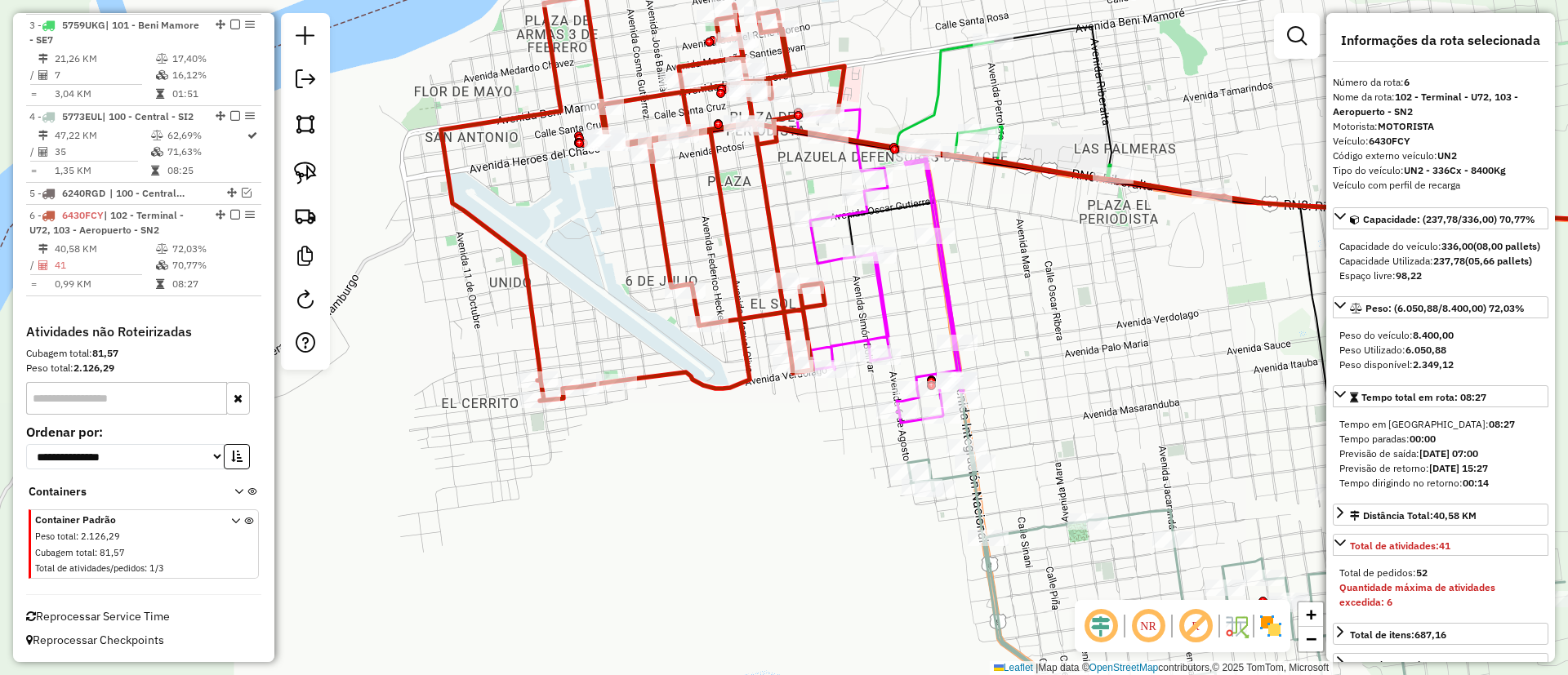
click at [880, 292] on icon at bounding box center [849, 266] width 231 height 313
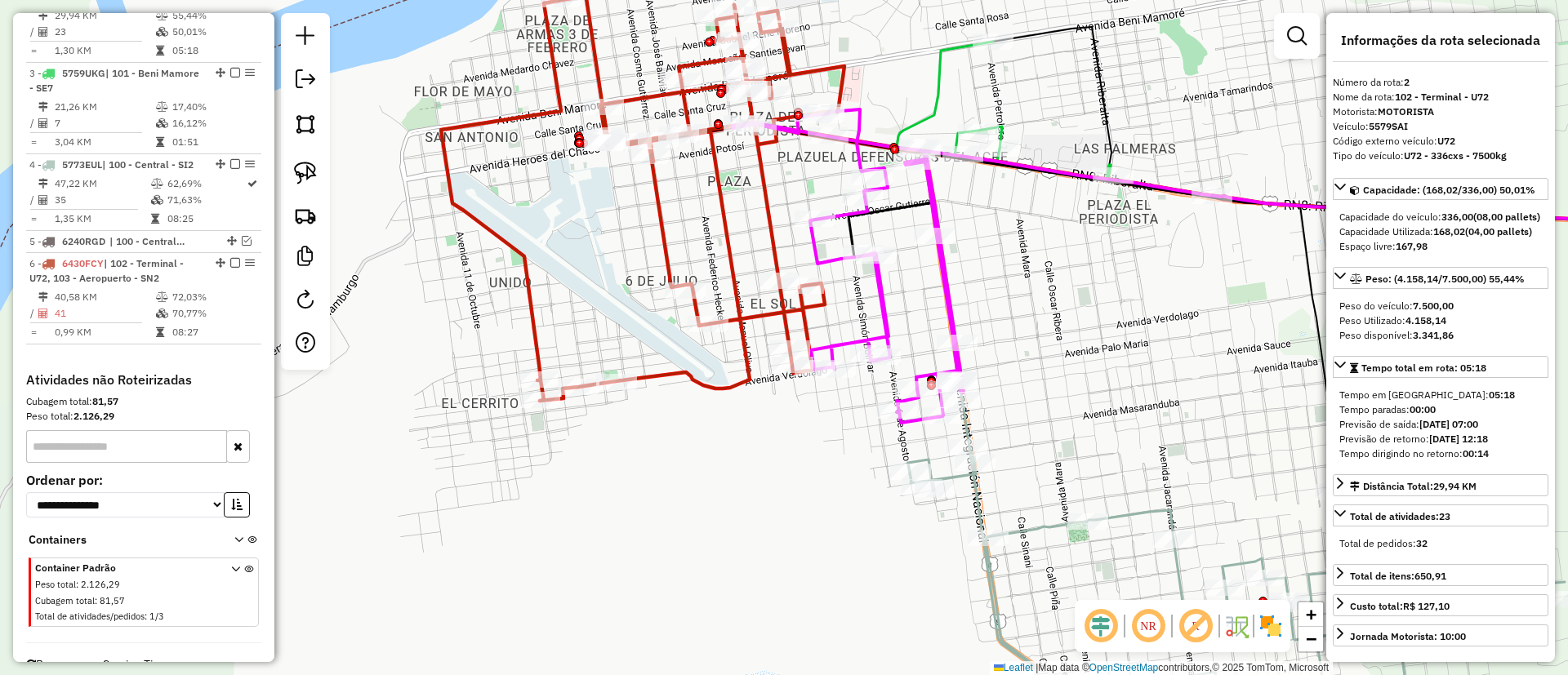
scroll to position [666, 0]
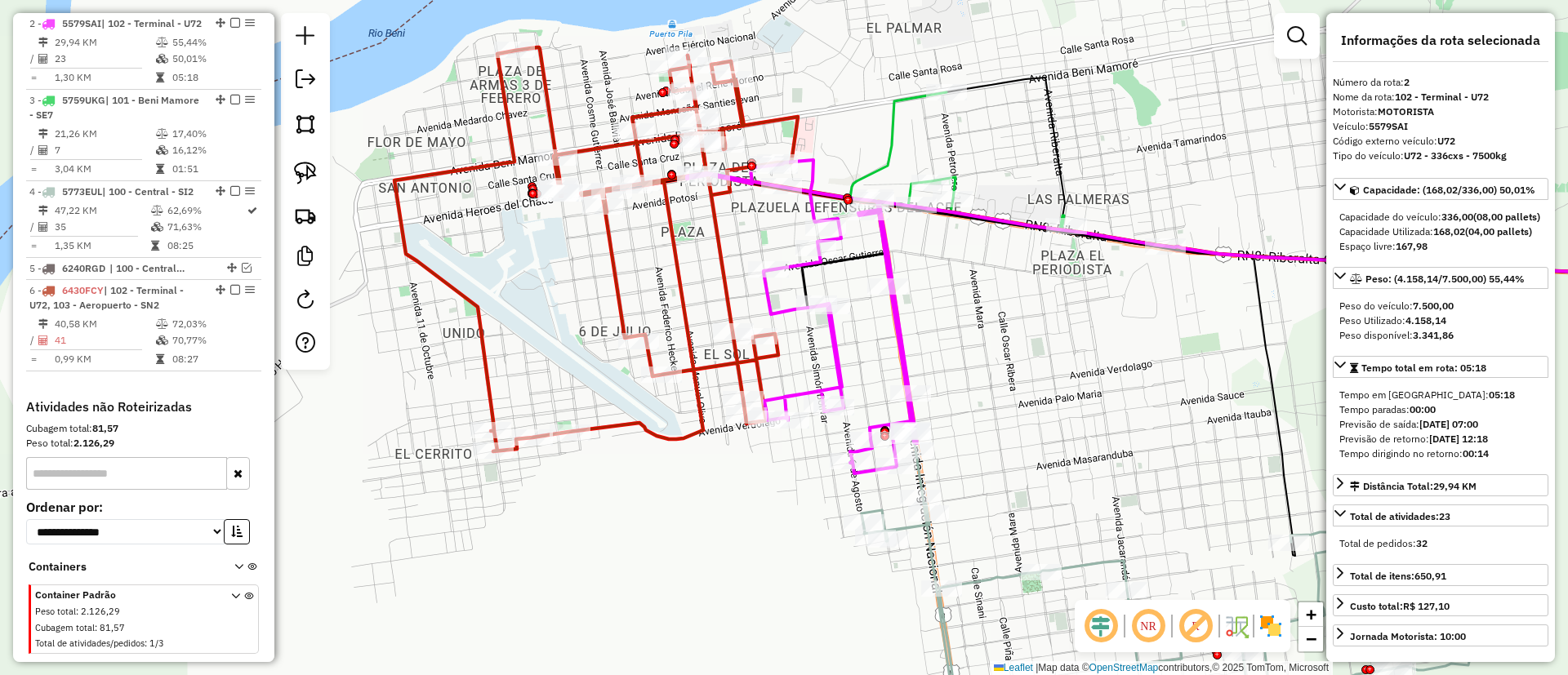
drag, startPoint x: 1111, startPoint y: 311, endPoint x: 987, endPoint y: 395, distance: 149.8
click at [987, 395] on div "Janela de atendimento Grade de atendimento Capacidade Transportadoras Veículos …" at bounding box center [784, 338] width 1568 height 675
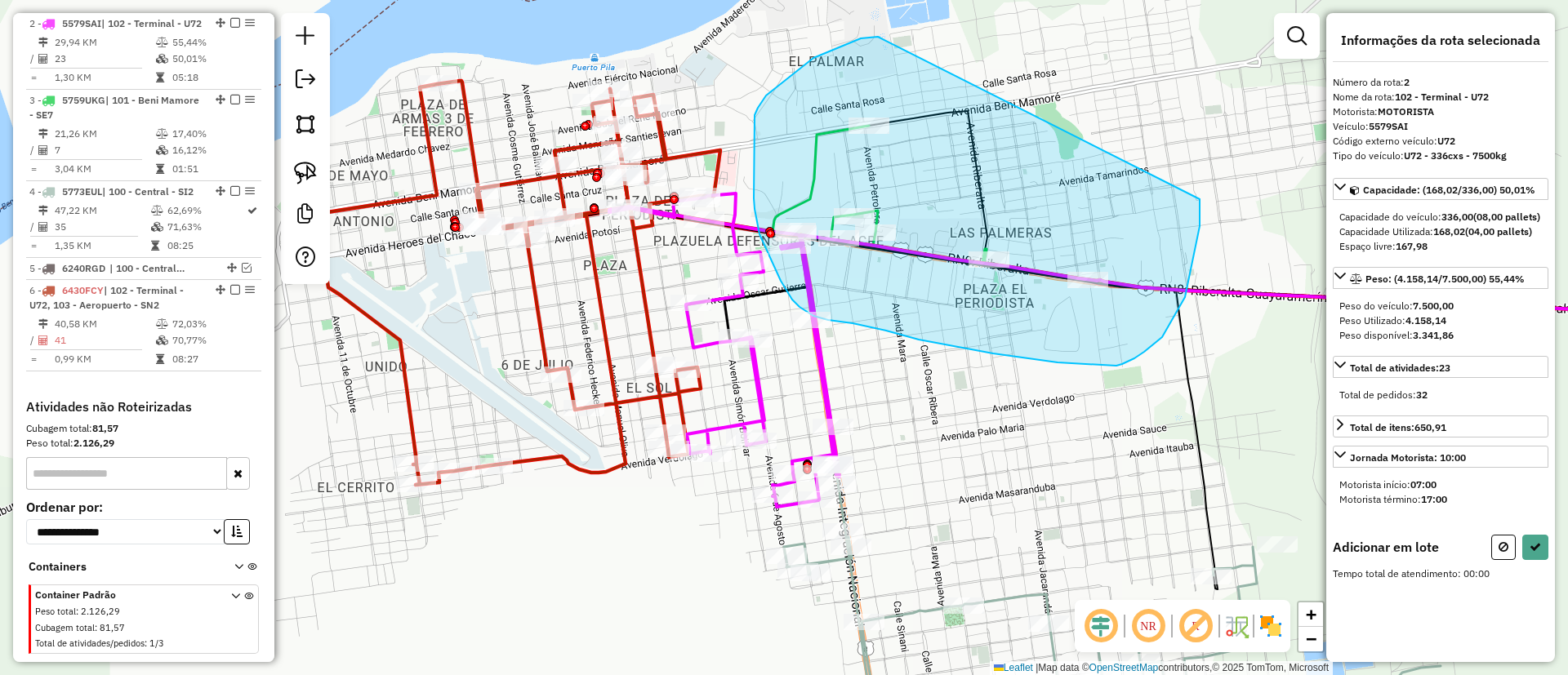
drag, startPoint x: 860, startPoint y: 38, endPoint x: 1200, endPoint y: 199, distance: 376.2
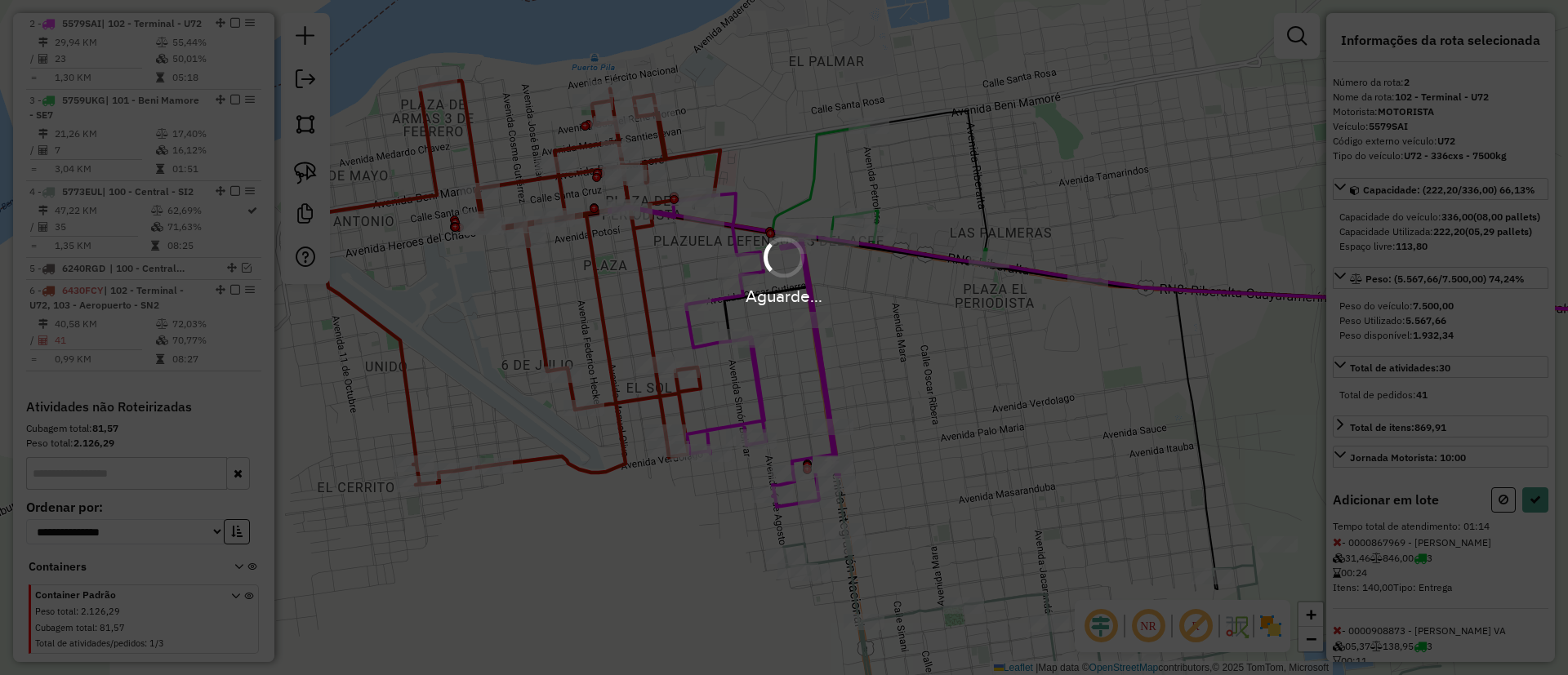
select select "**********"
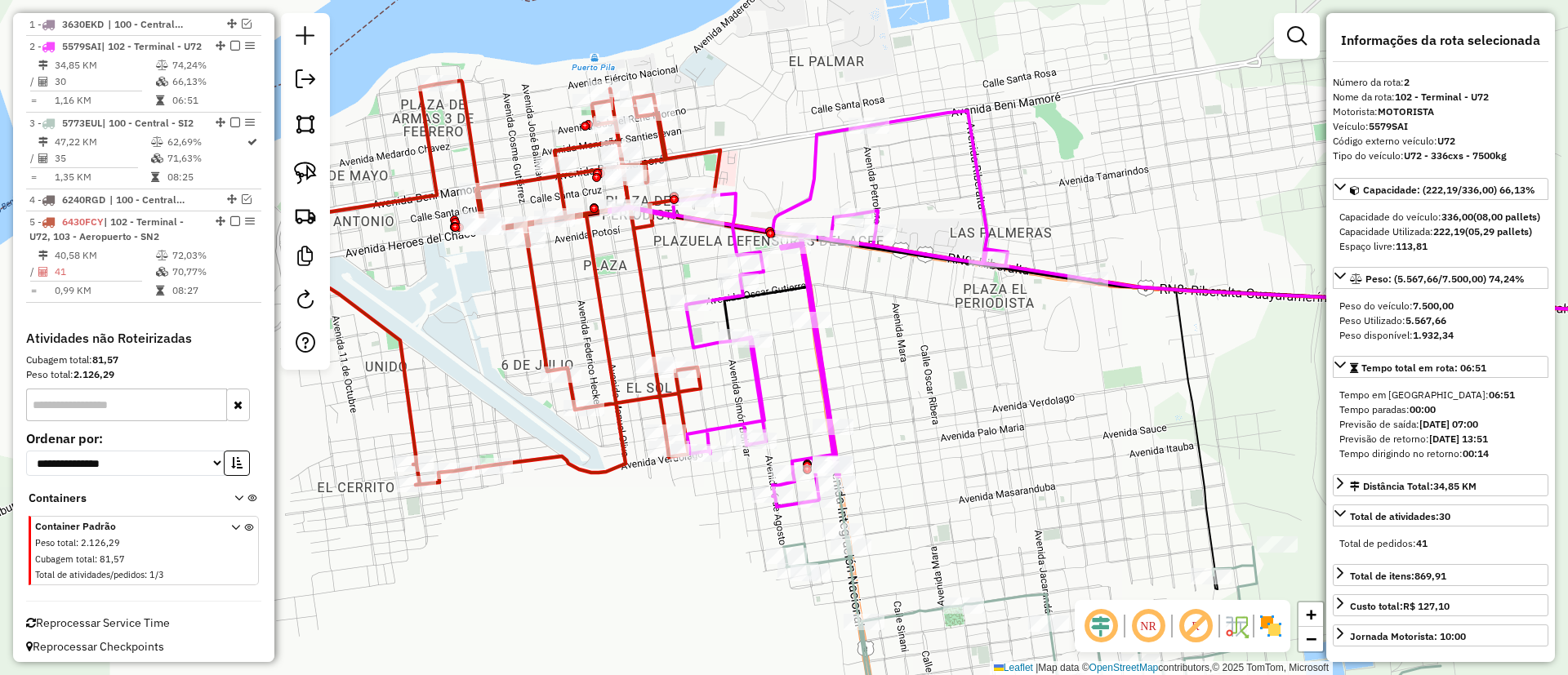
scroll to position [664, 0]
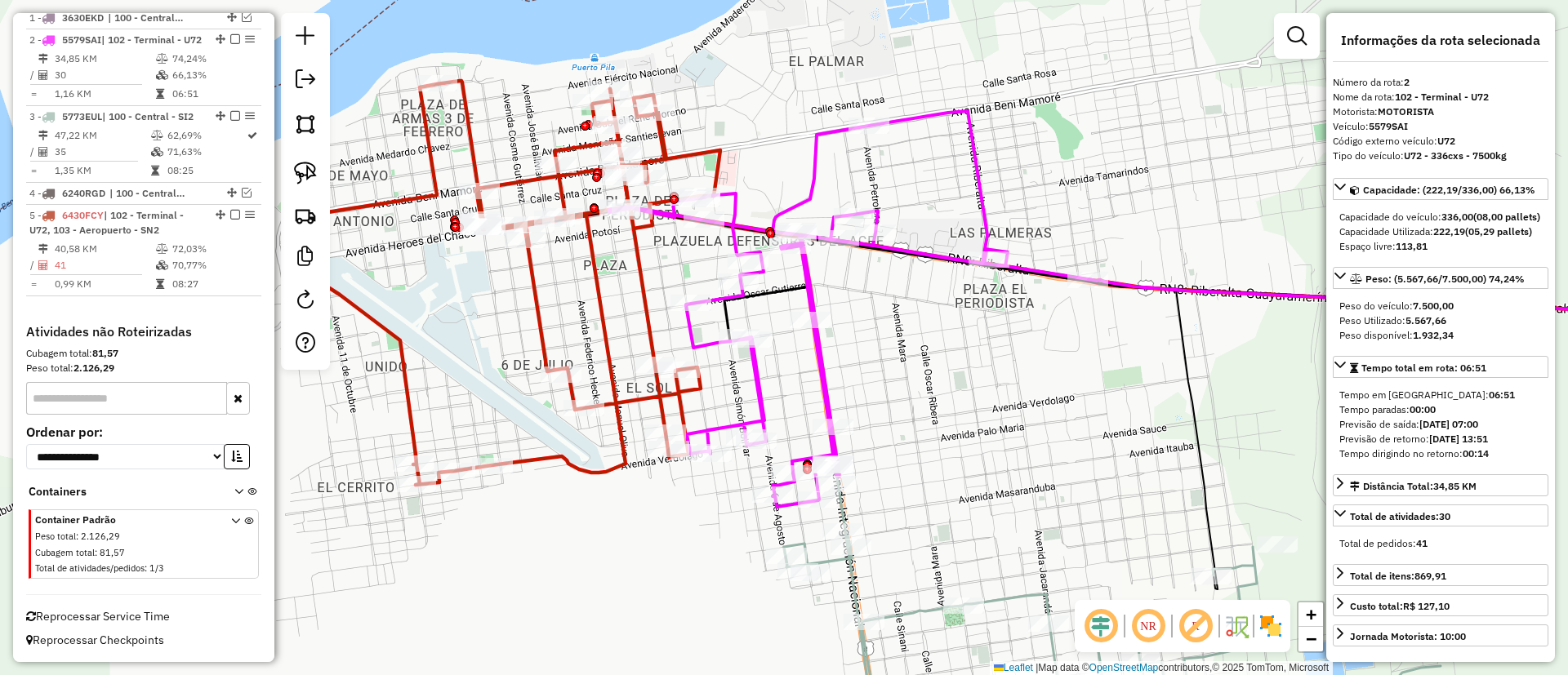
click at [540, 306] on icon at bounding box center [518, 283] width 403 height 404
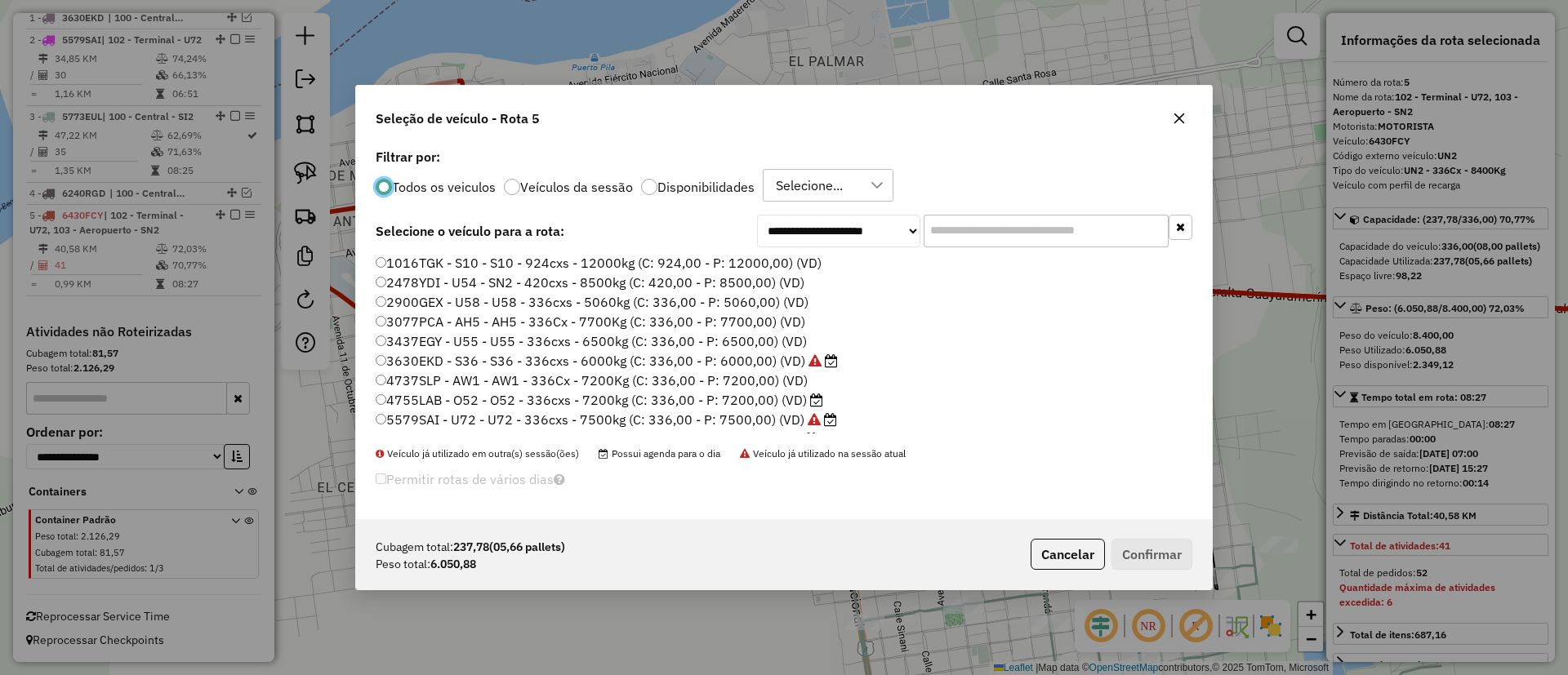
scroll to position [9, 5]
click at [545, 175] on div "Todos os veiculos Veículos da sessão Disponibilidades Selecione..." at bounding box center [784, 185] width 816 height 33
click at [569, 181] on label "Veículos da sessão" at bounding box center [576, 187] width 113 height 13
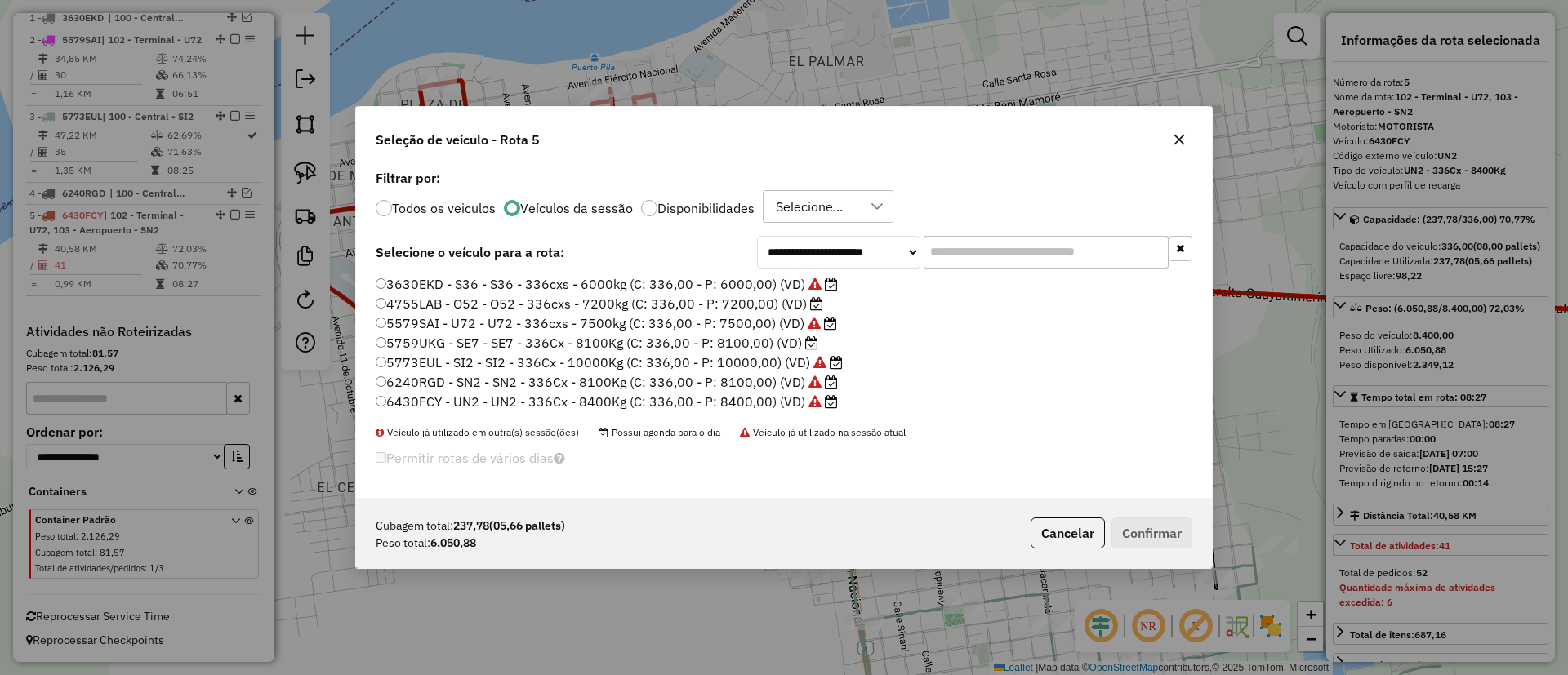
click at [798, 307] on label "4755LAB - O52 - O52 - 336cxs - 7200kg (C: 336,00 - P: 7200,00) (VD)" at bounding box center [600, 303] width 448 height 19
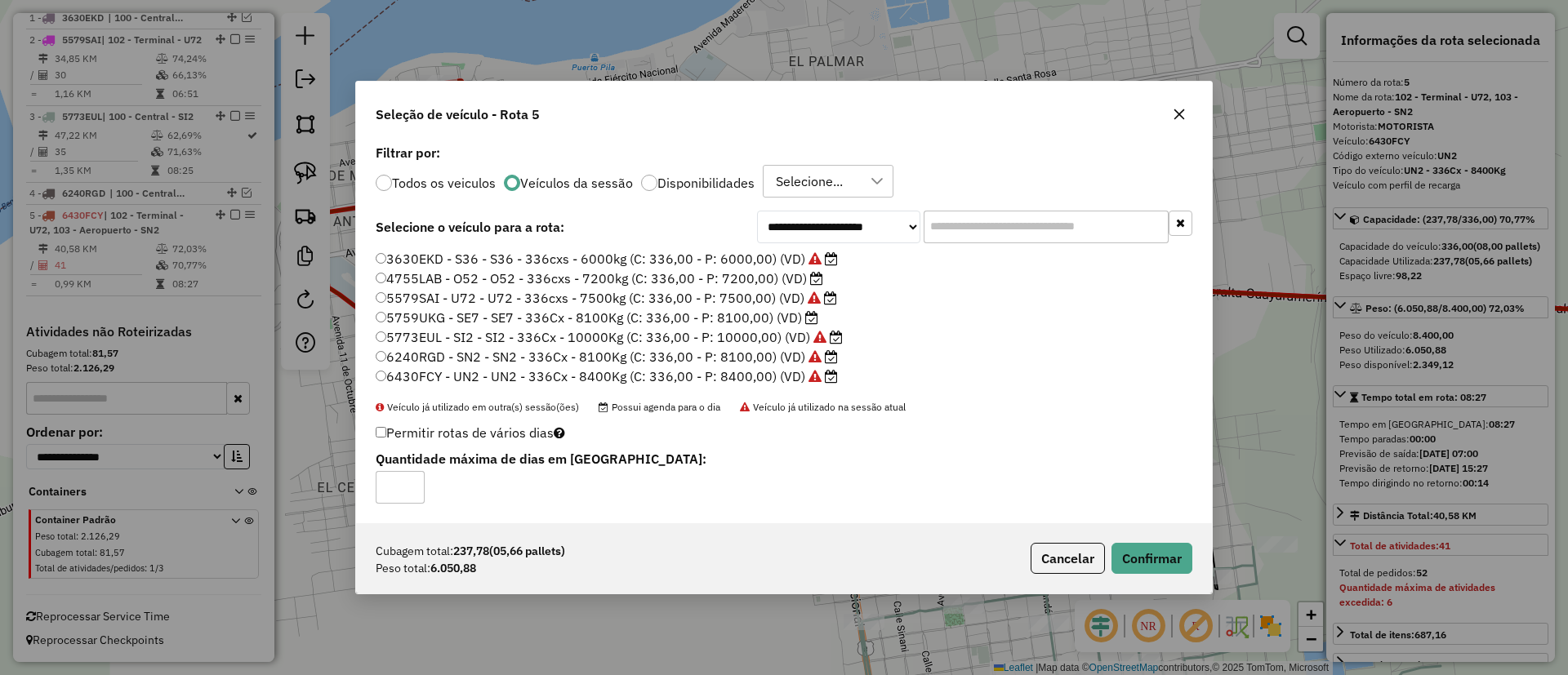
click at [799, 282] on label "4755LAB - O52 - O52 - 336cxs - 7200kg (C: 336,00 - P: 7200,00) (VD)" at bounding box center [600, 278] width 448 height 19
click at [1138, 559] on button "Confirmar" at bounding box center [1151, 558] width 81 height 31
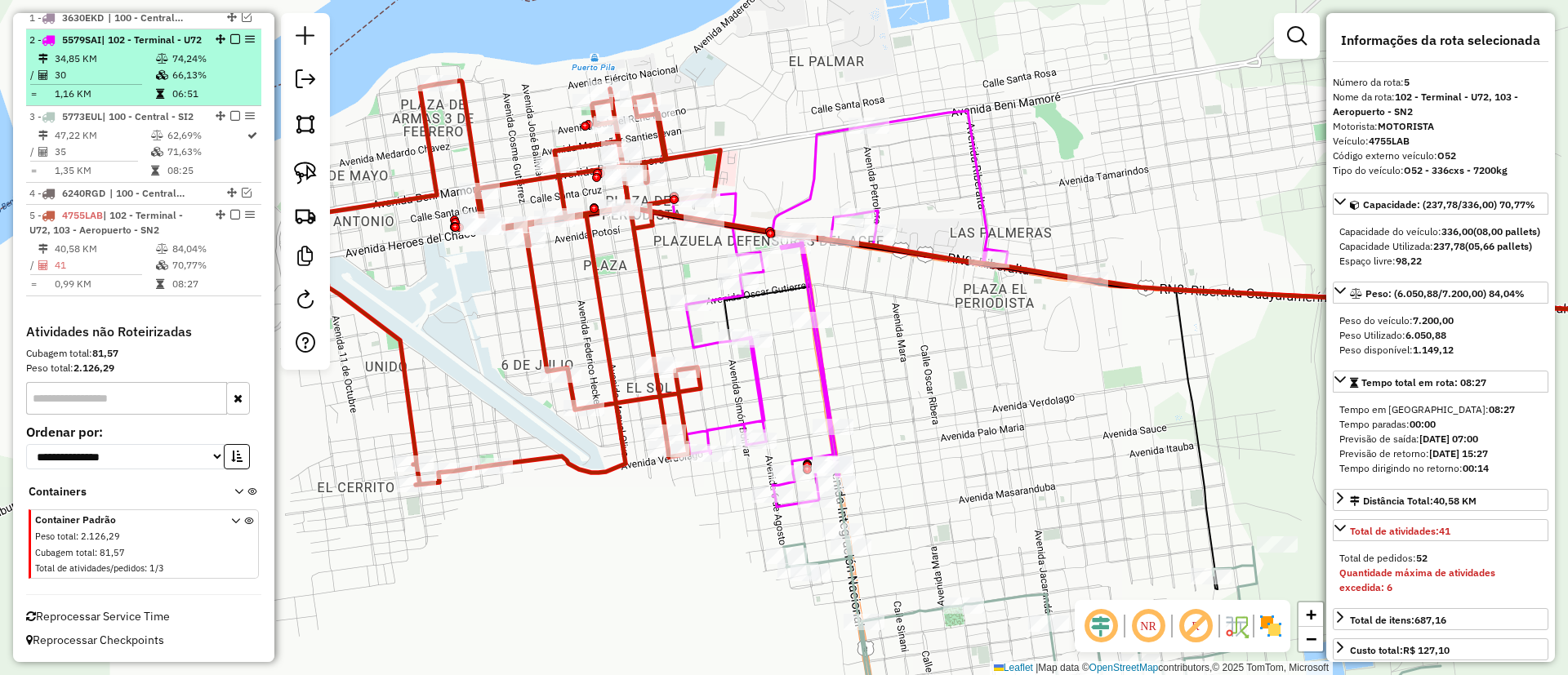
click at [231, 34] on em at bounding box center [236, 39] width 10 height 10
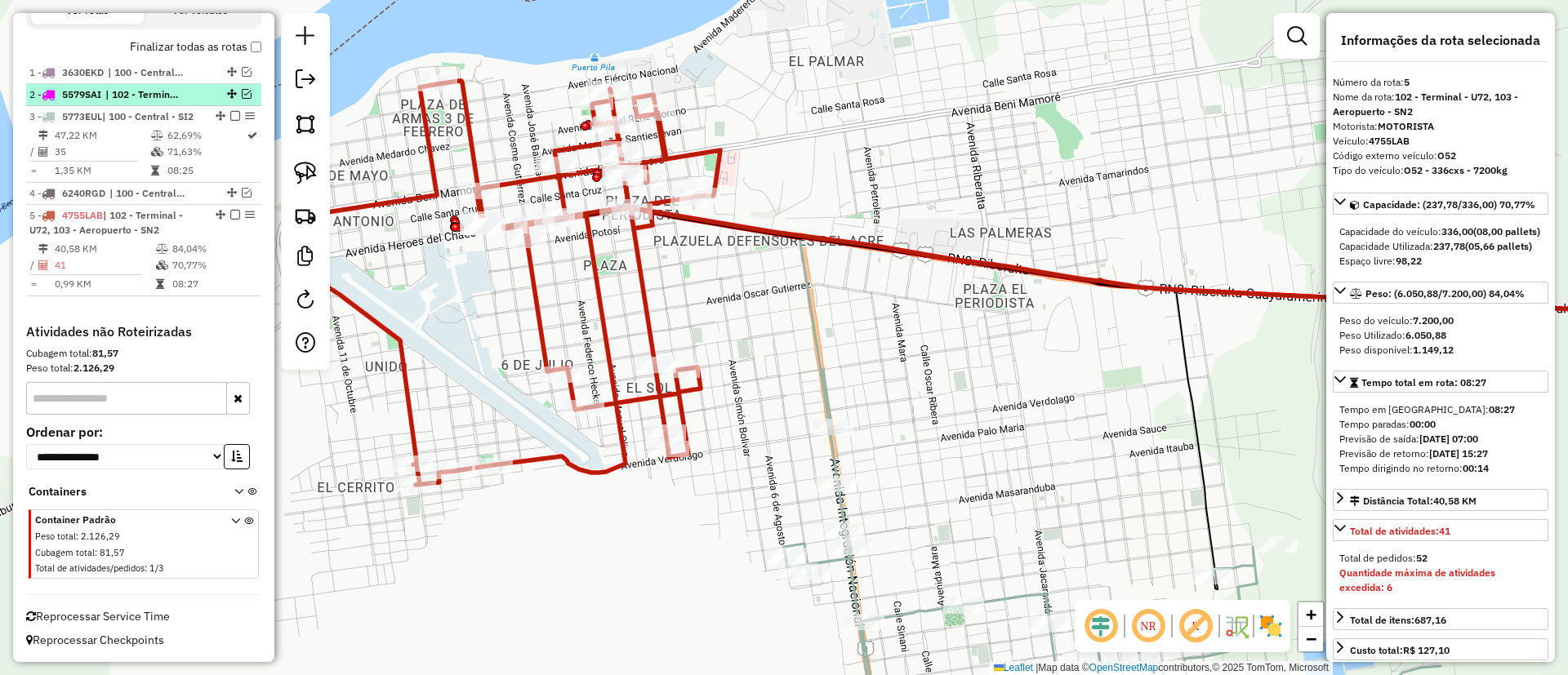
click at [241, 92] on em at bounding box center [246, 94] width 10 height 10
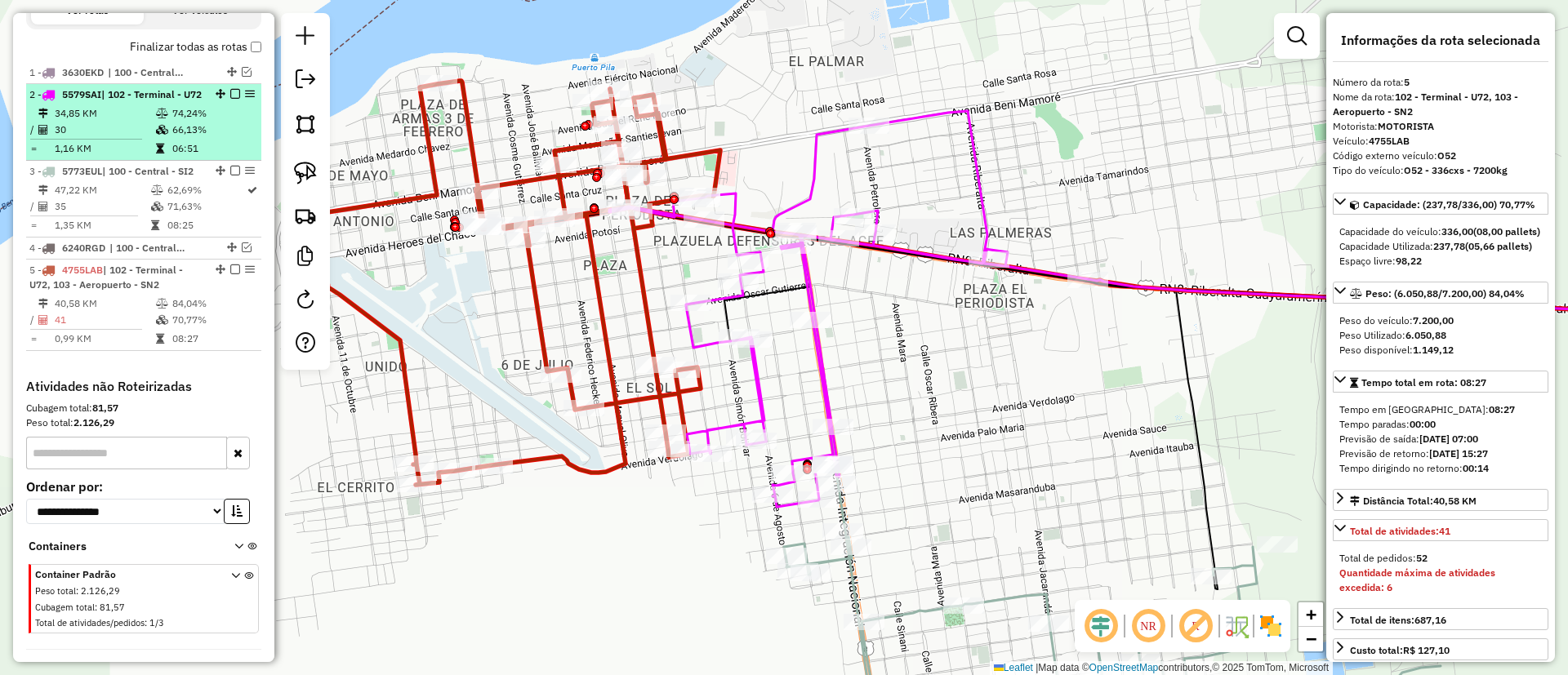
scroll to position [664, 0]
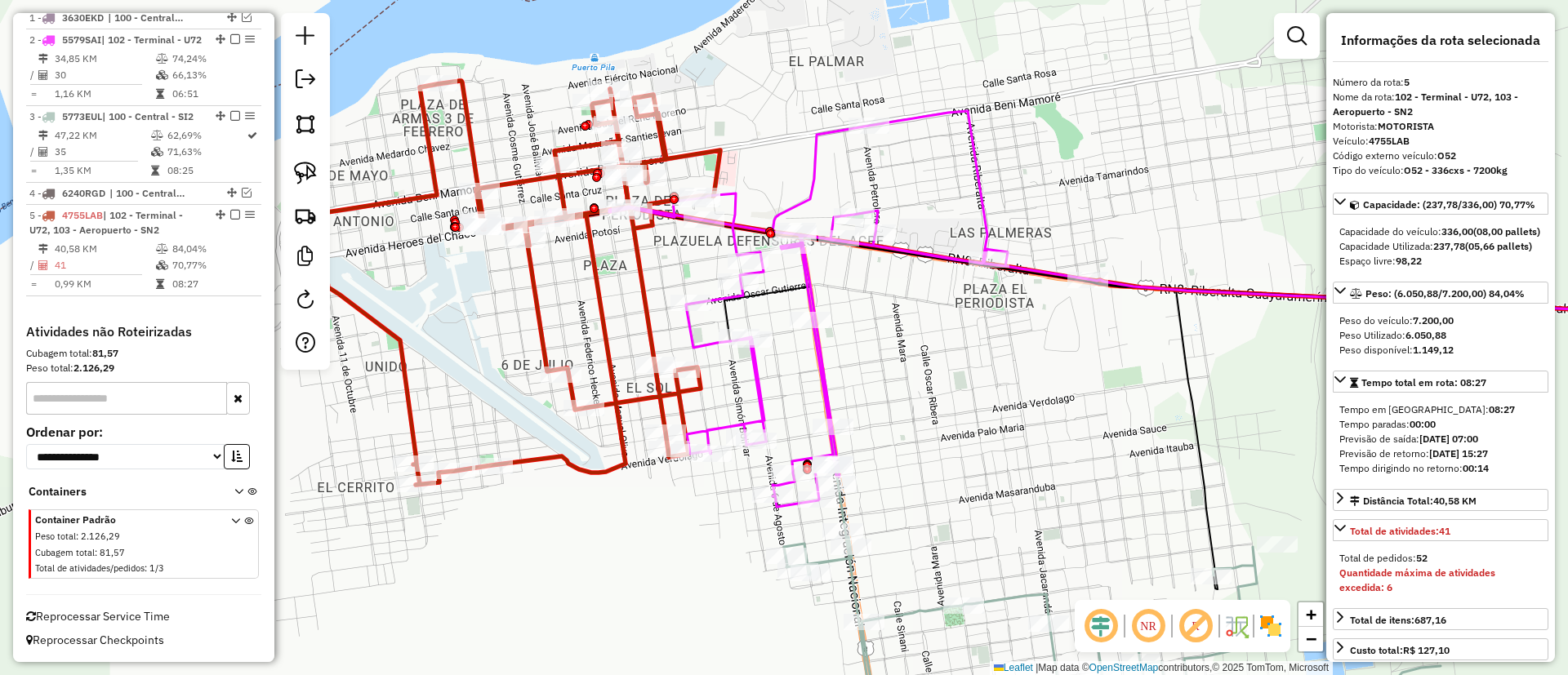
click at [536, 307] on icon at bounding box center [518, 283] width 403 height 404
click at [542, 303] on icon at bounding box center [520, 282] width 403 height 404
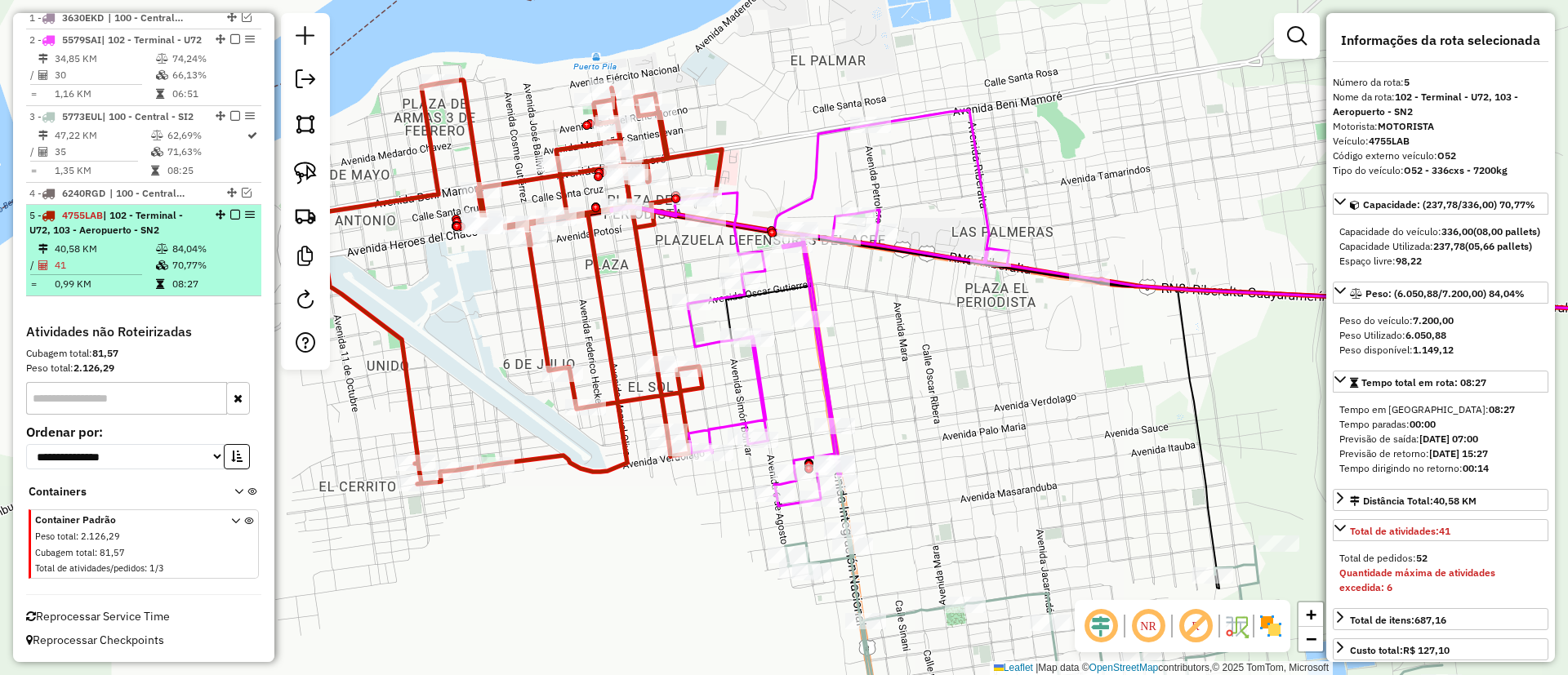
click at [232, 213] on em at bounding box center [236, 215] width 10 height 10
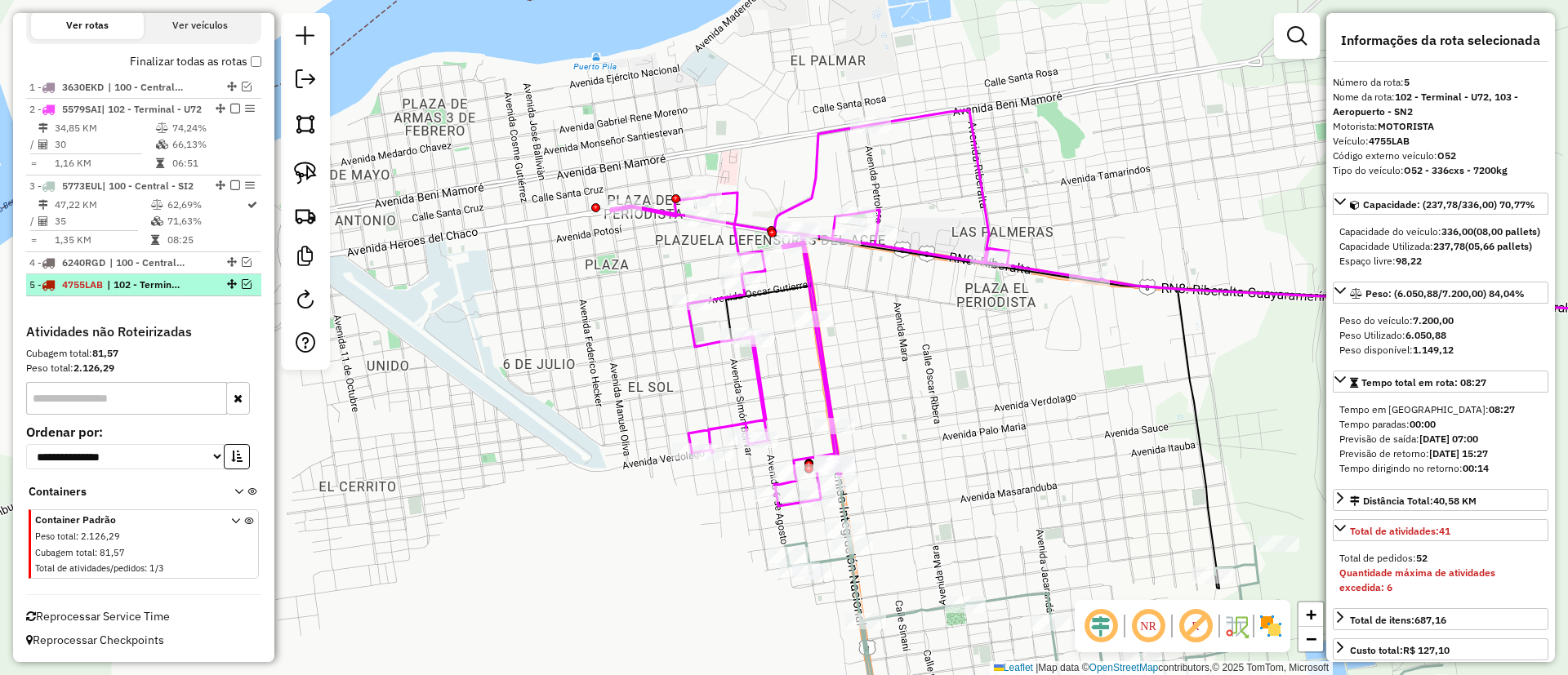
scroll to position [595, 0]
click at [759, 388] on icon at bounding box center [850, 308] width 479 height 396
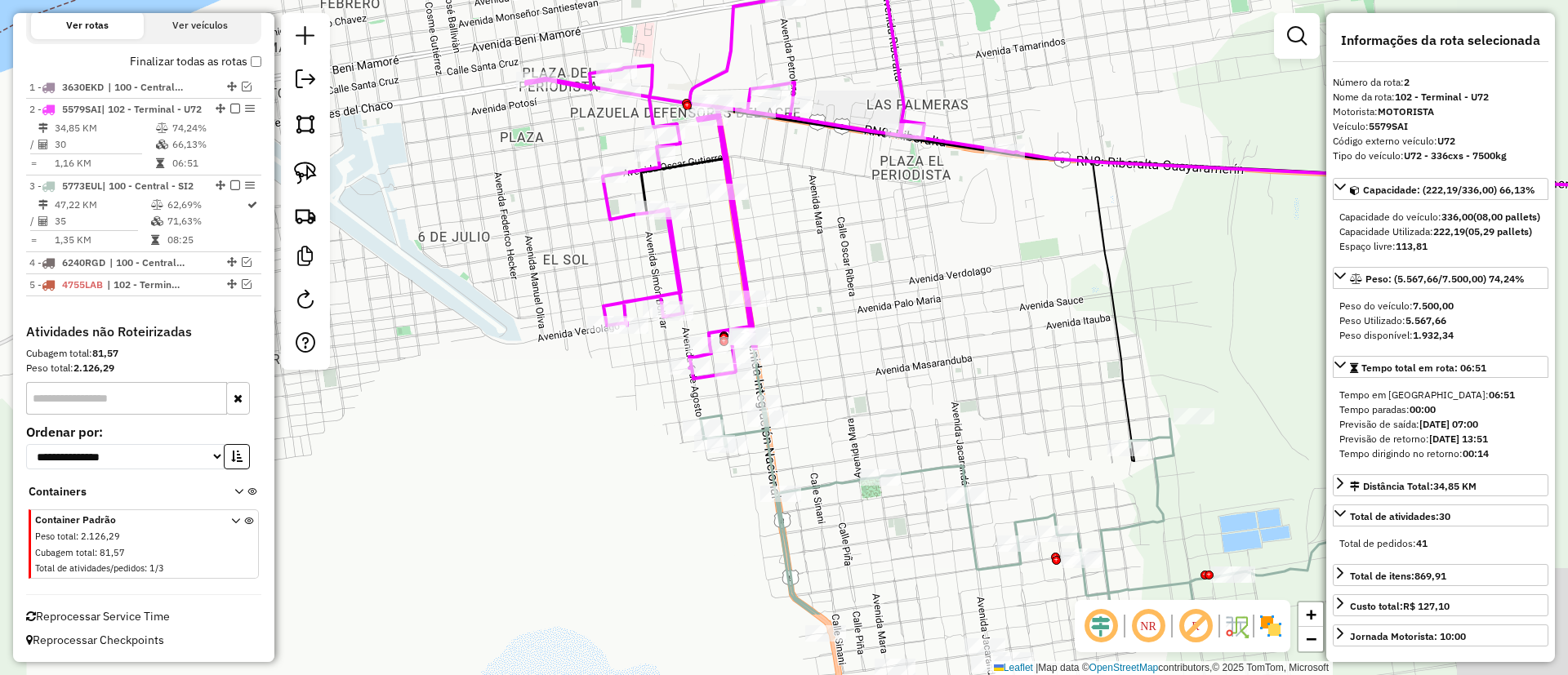
drag, startPoint x: 642, startPoint y: 265, endPoint x: 646, endPoint y: 363, distance: 98.1
click at [632, 245] on div "Janela de atendimento Grade de atendimento Capacidade Transportadoras Veículos …" at bounding box center [784, 338] width 1568 height 675
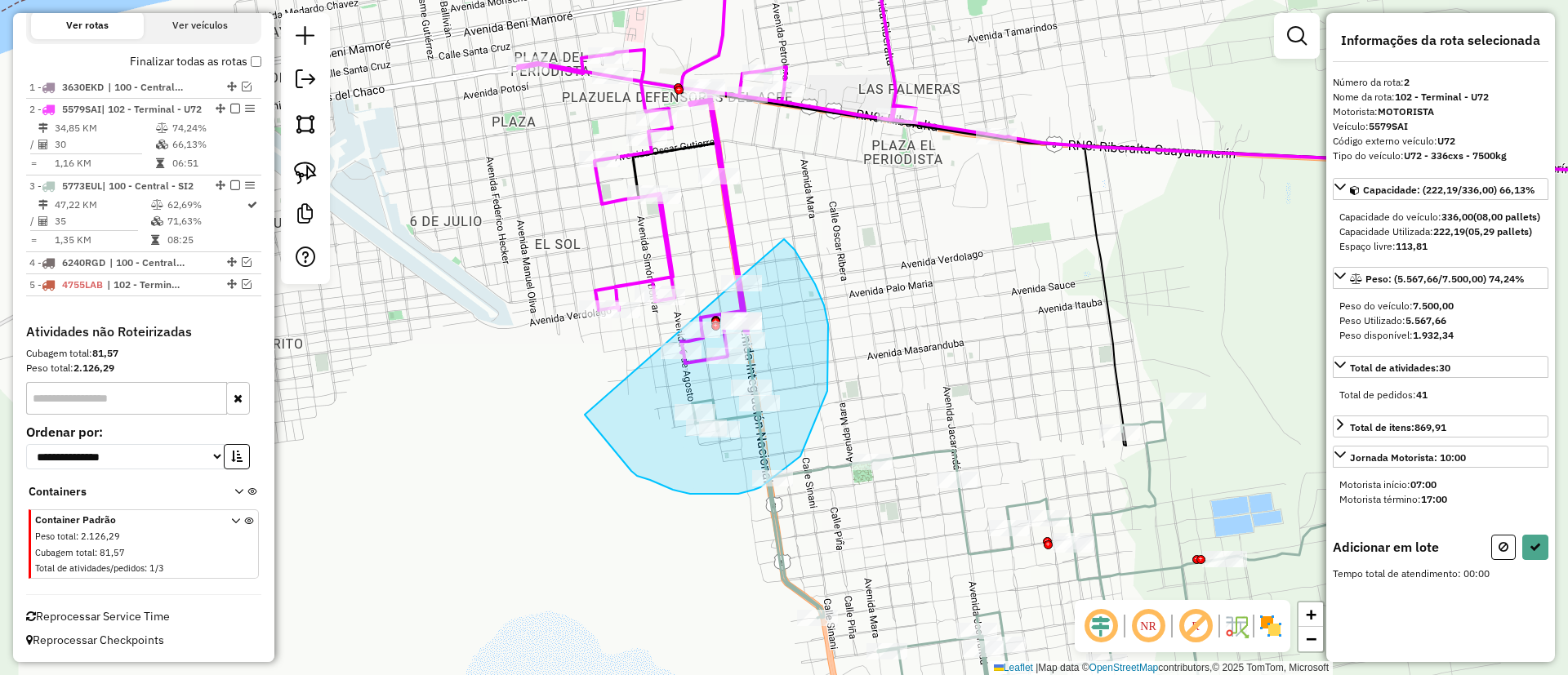
drag, startPoint x: 632, startPoint y: 471, endPoint x: 779, endPoint y: 236, distance: 277.2
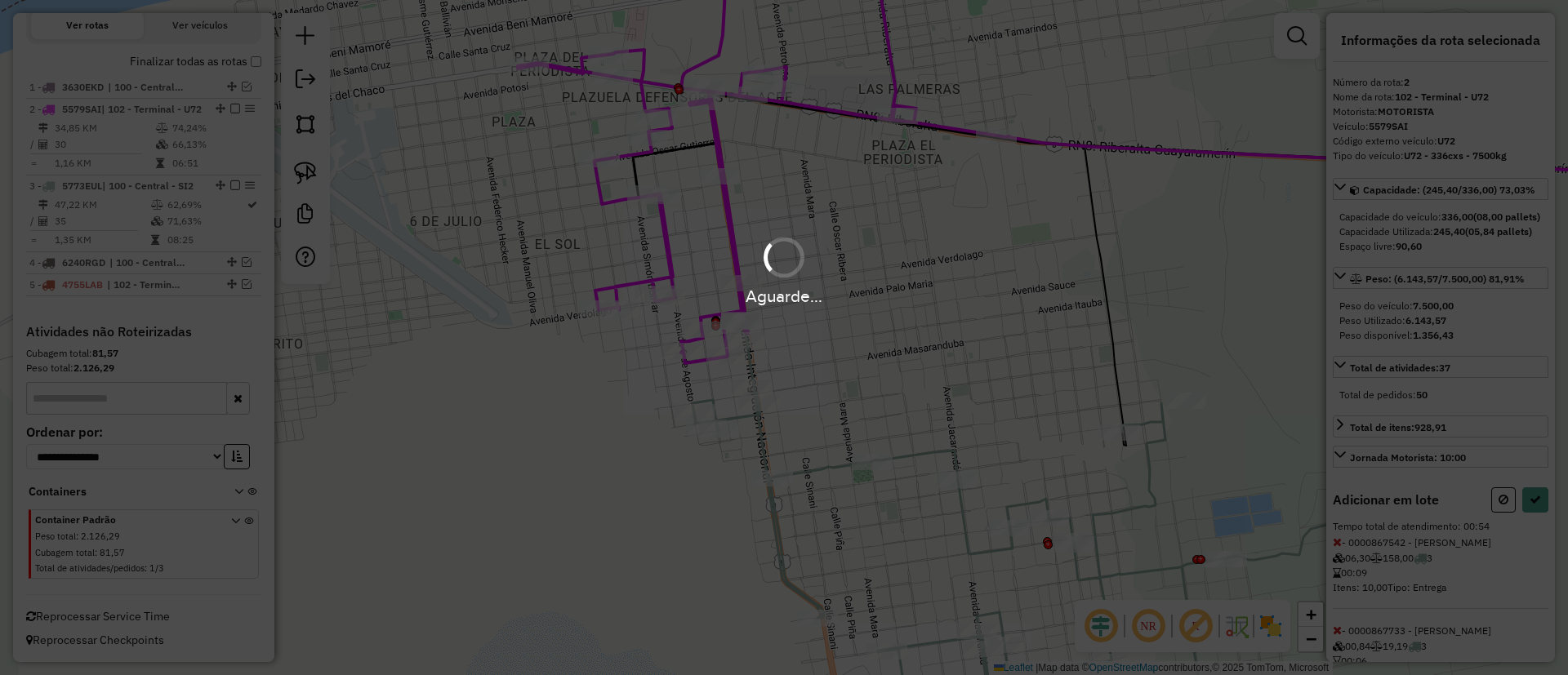
select select "**********"
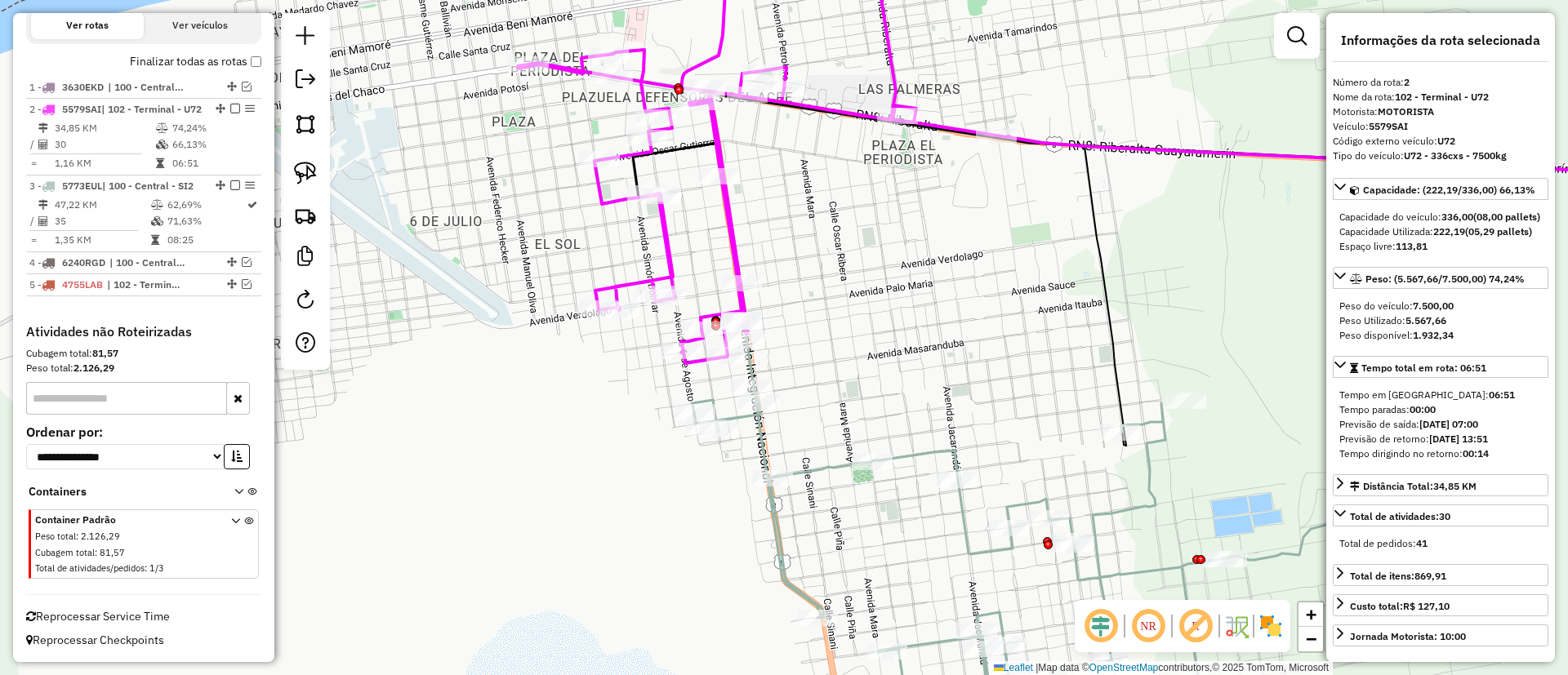
click at [914, 459] on icon at bounding box center [1021, 484] width 657 height 517
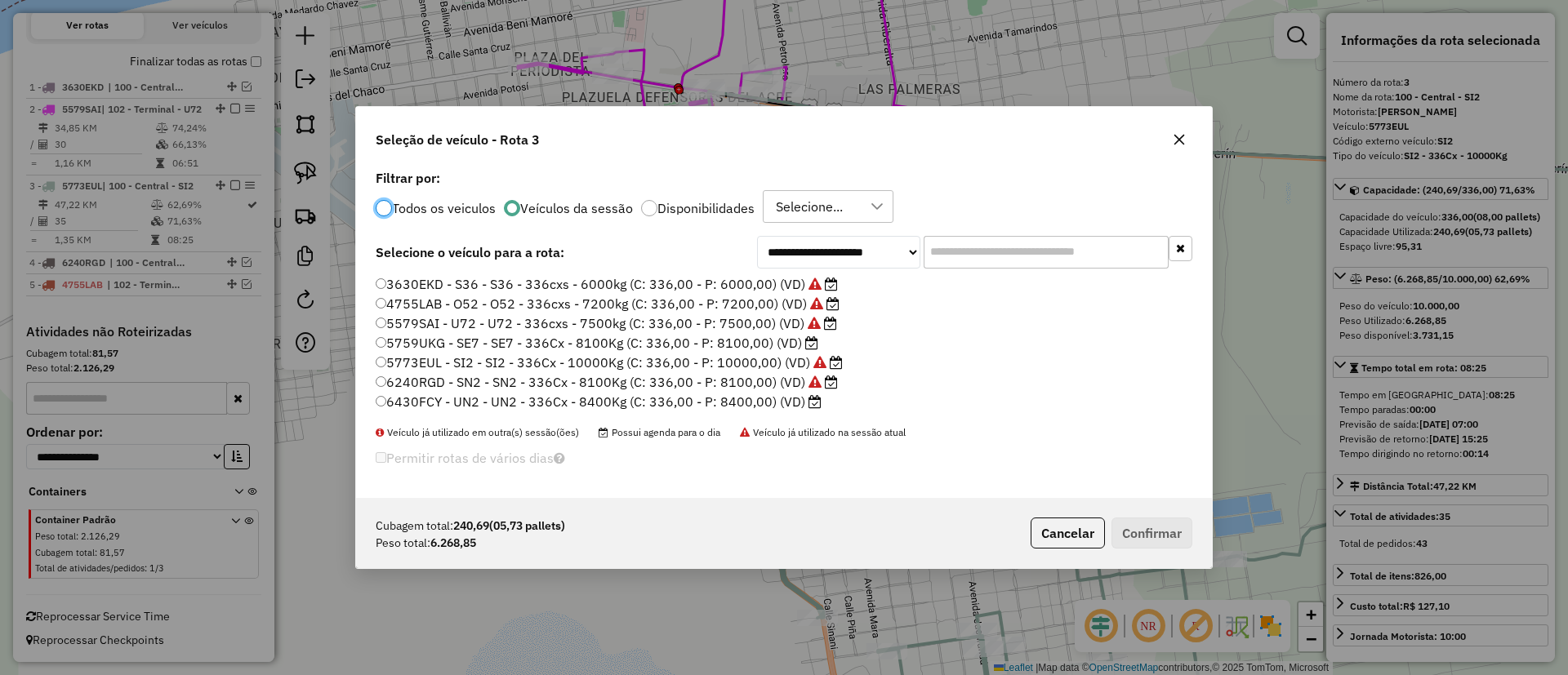
scroll to position [10, 5]
click at [795, 345] on label "5759UKG - SE7 - SE7 - 336Cx - 8100Kg (C: 336,00 - P: 8100,00) (VD)" at bounding box center [597, 343] width 443 height 19
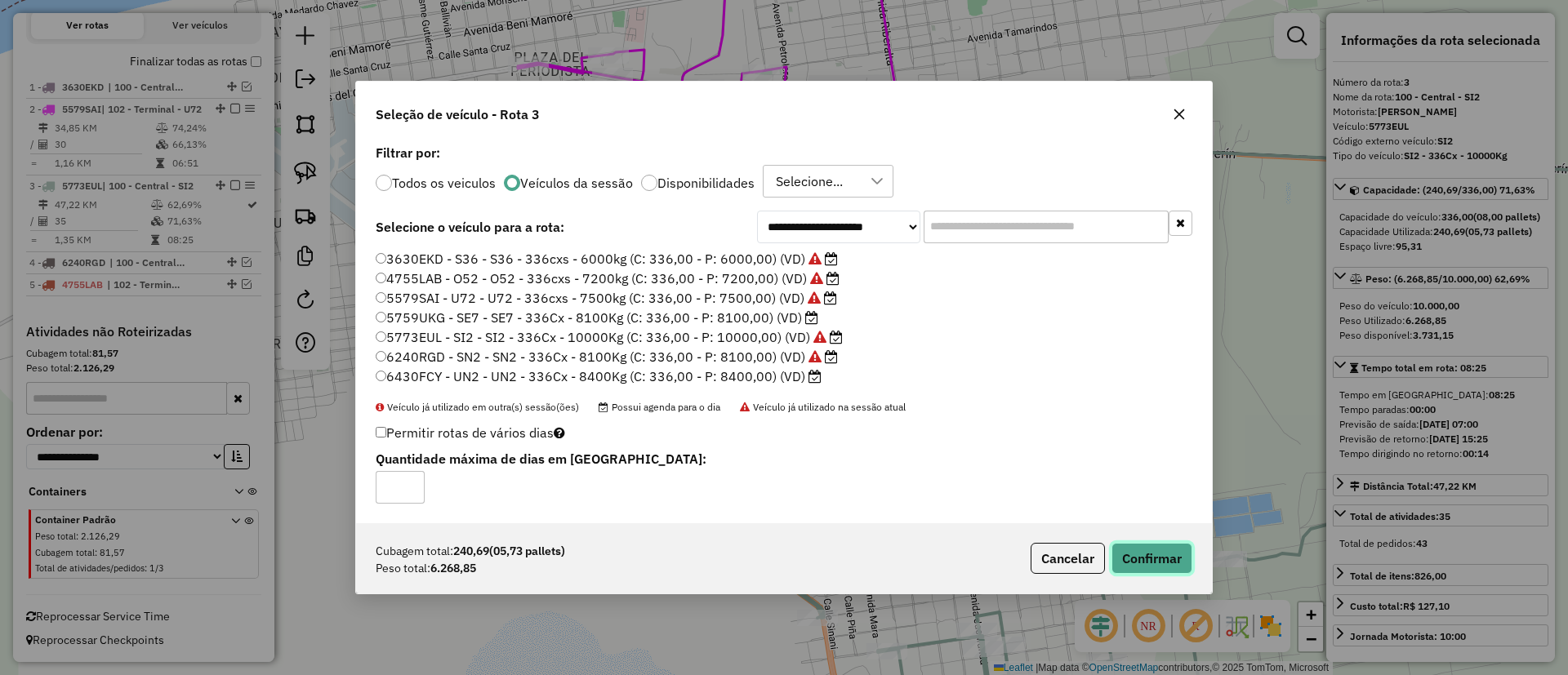
click at [1140, 555] on button "Confirmar" at bounding box center [1151, 558] width 81 height 31
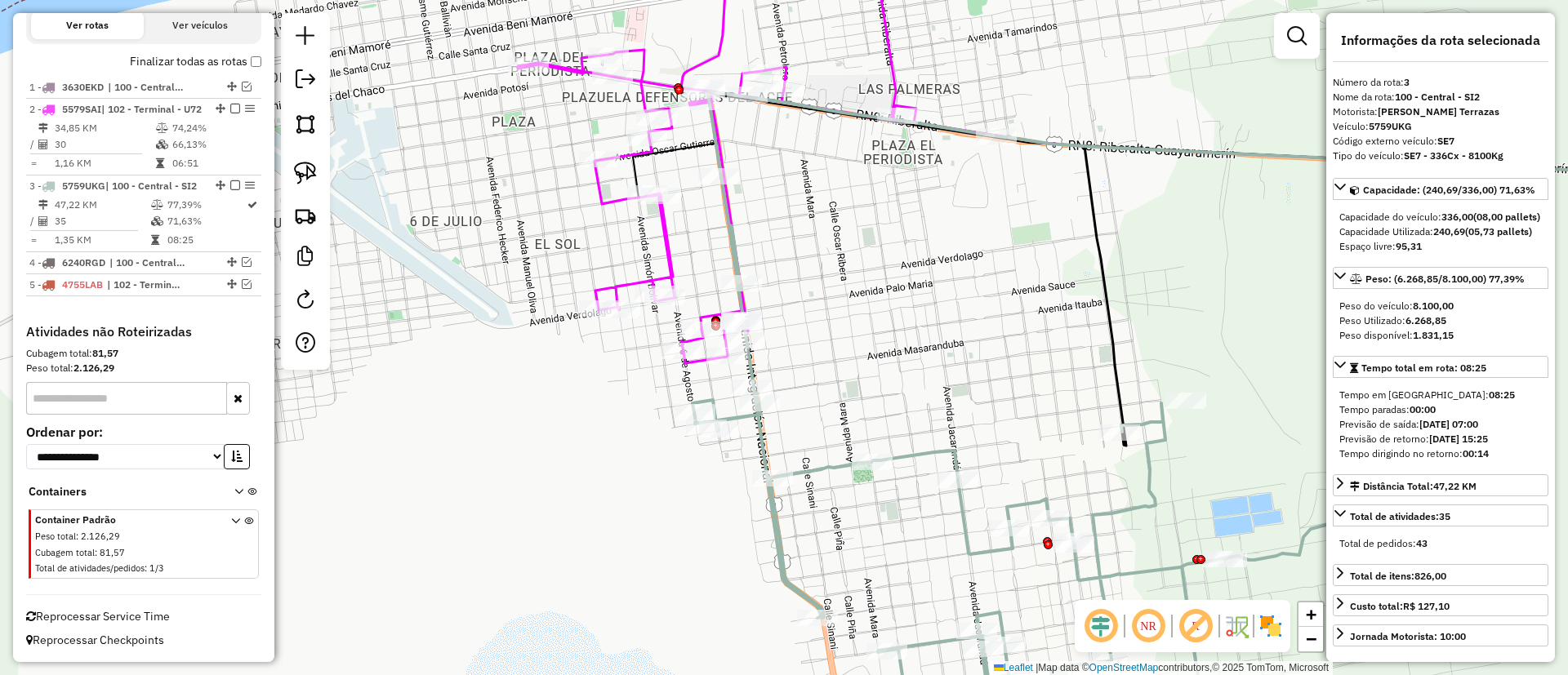
scroll to position [609, 0]
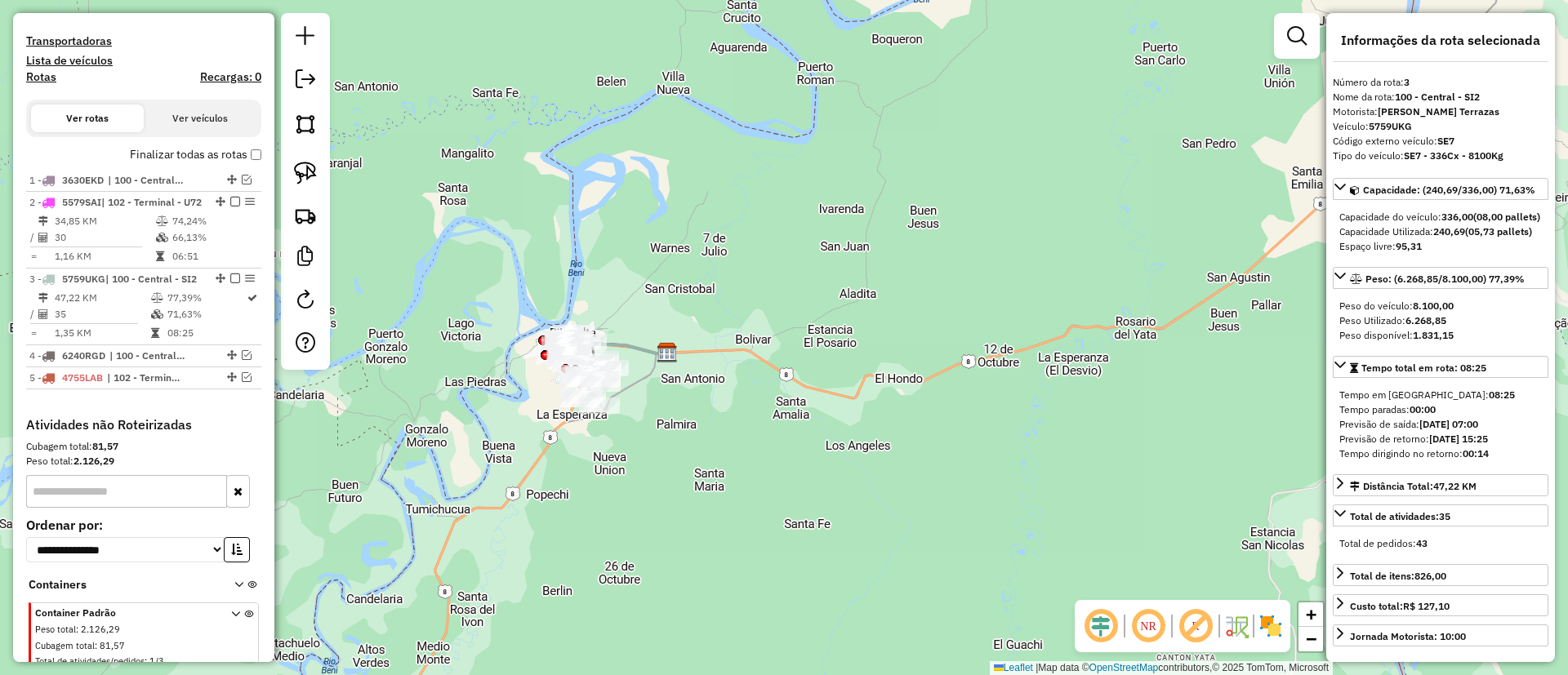
click at [171, 154] on label "Finalizar todas as rotas" at bounding box center [195, 155] width 131 height 18
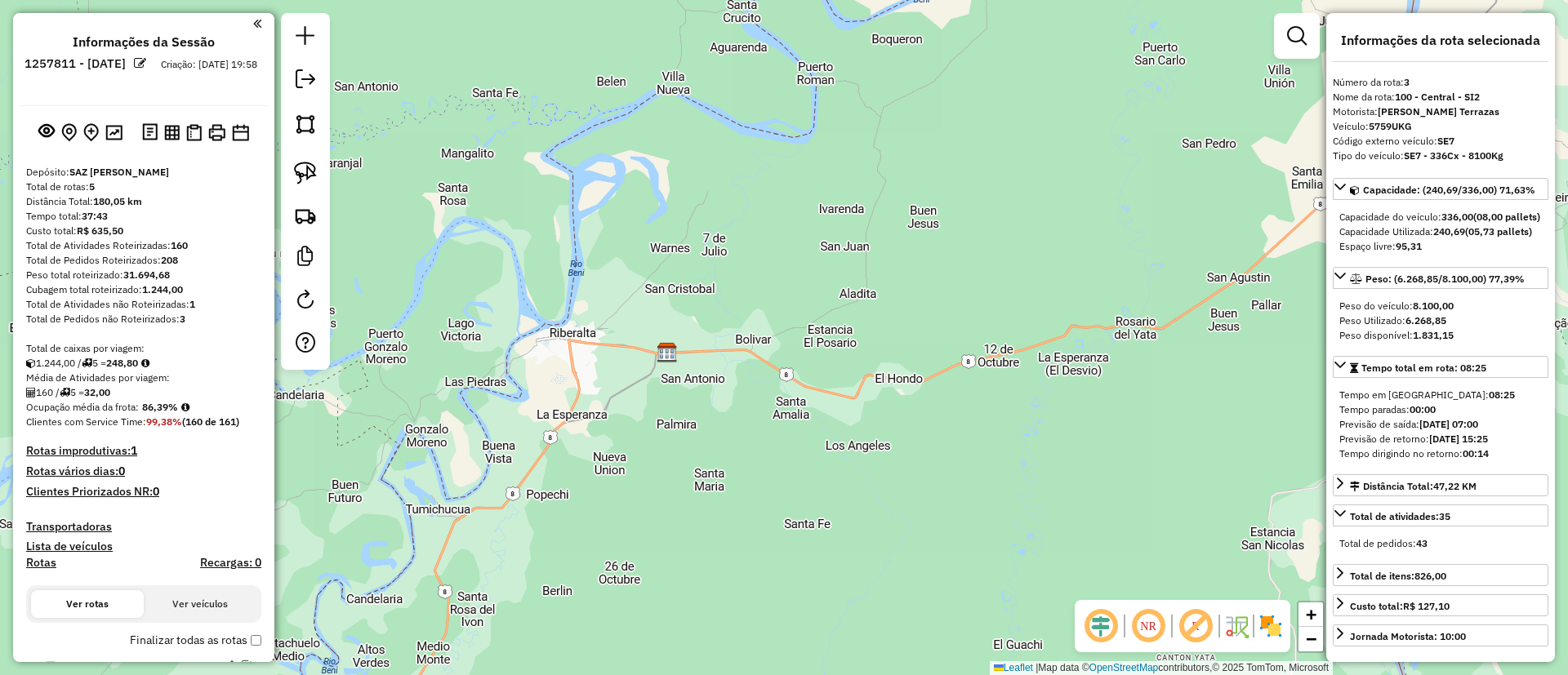
scroll to position [0, 0]
click at [304, 69] on em at bounding box center [305, 79] width 19 height 19
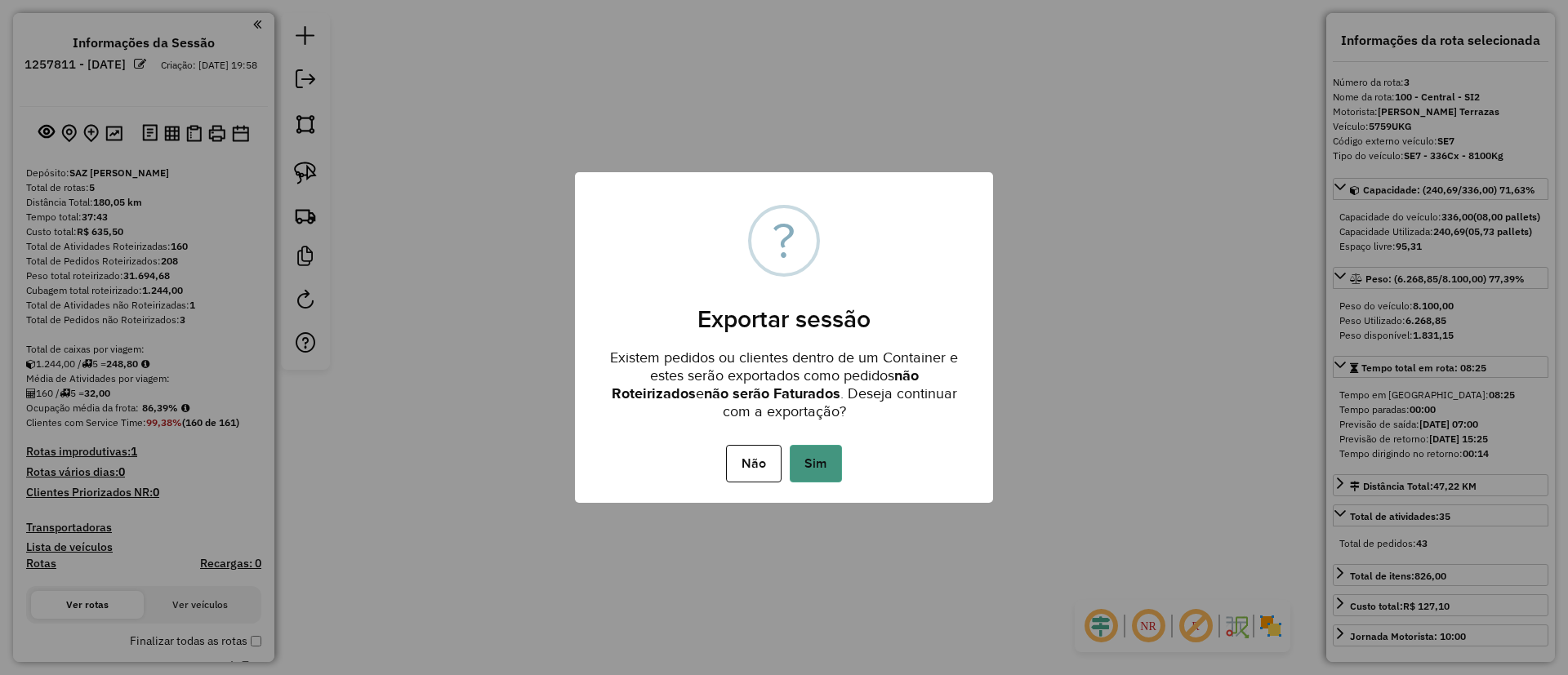
click at [807, 469] on button "Sim" at bounding box center [815, 464] width 53 height 38
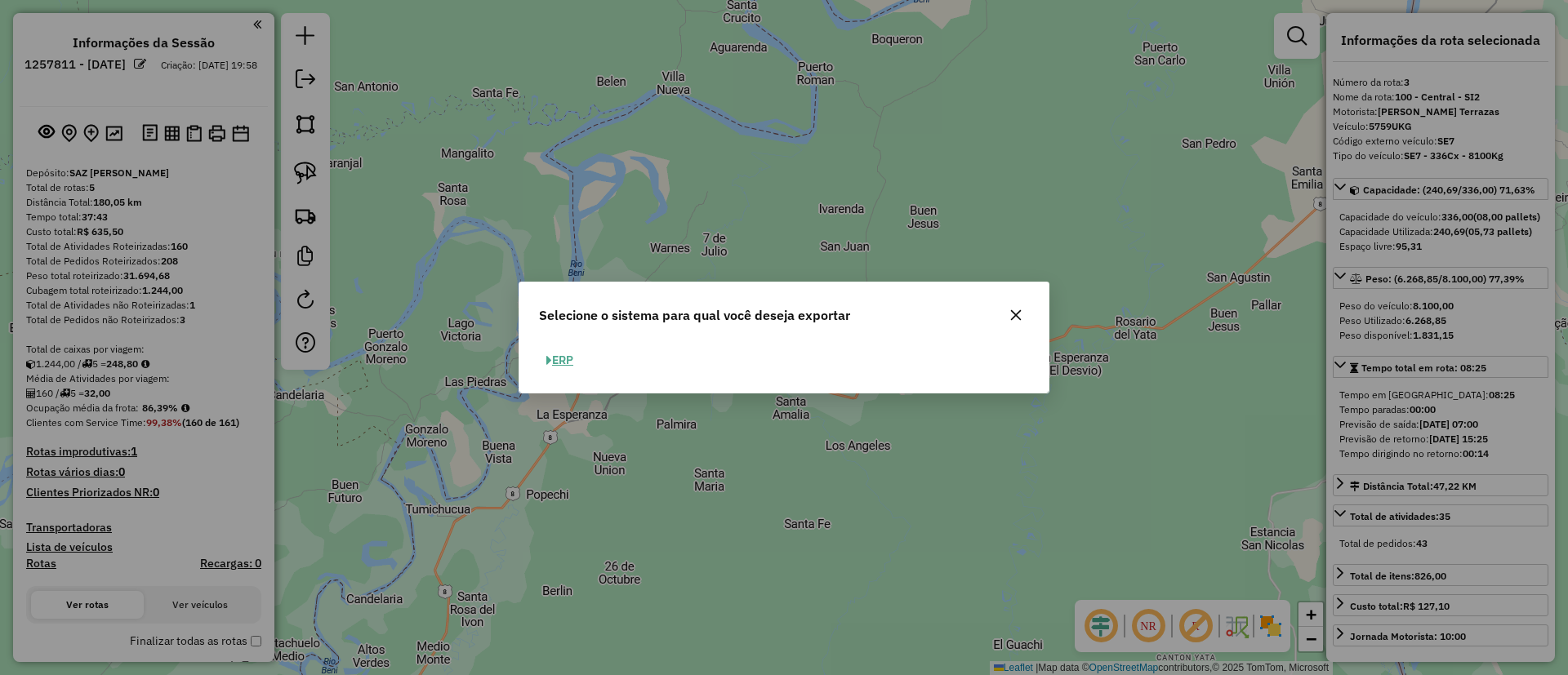
click at [573, 360] on button "ERP" at bounding box center [560, 360] width 42 height 25
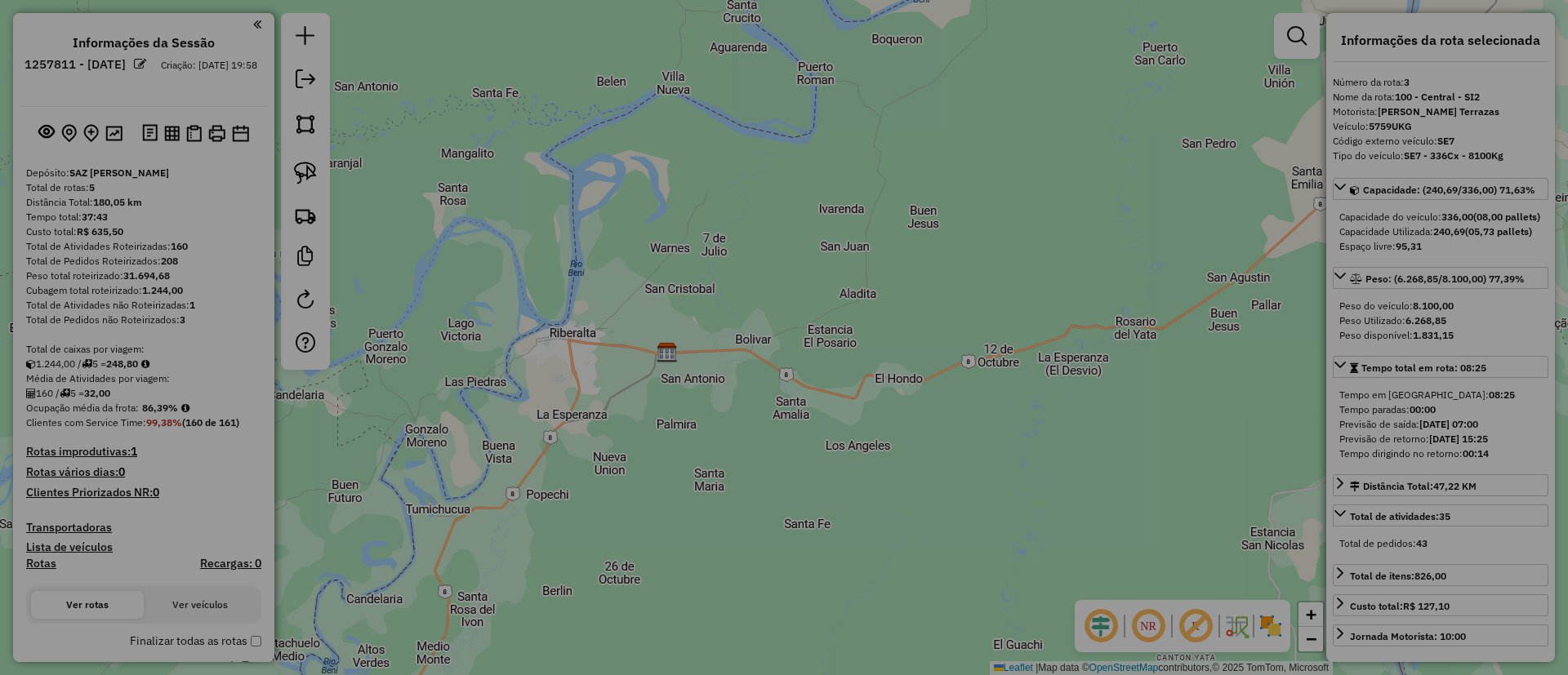
select select "**"
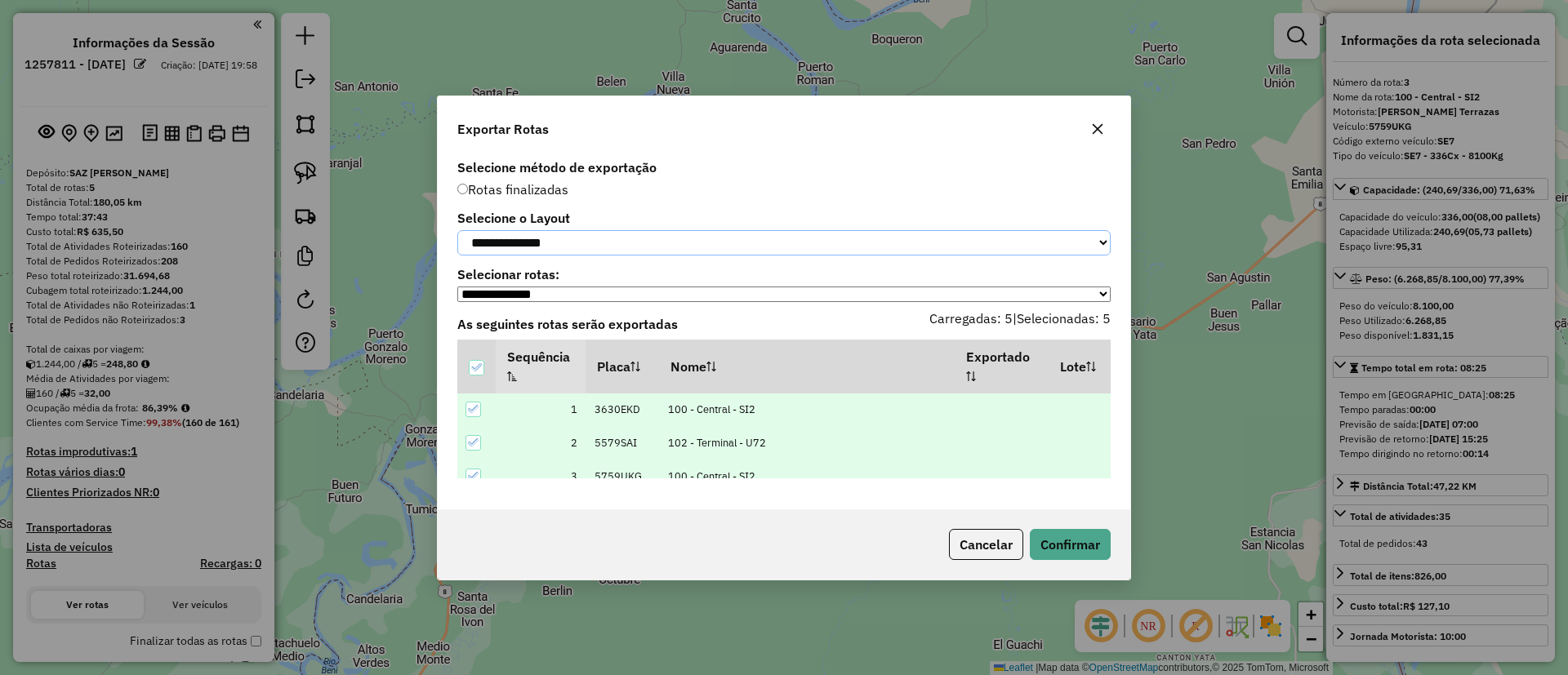
click at [584, 251] on select "**********" at bounding box center [784, 243] width 653 height 25
select select "*********"
click at [457, 231] on select "**********" at bounding box center [784, 243] width 653 height 25
click at [1070, 540] on button "Confirmar" at bounding box center [1070, 544] width 81 height 31
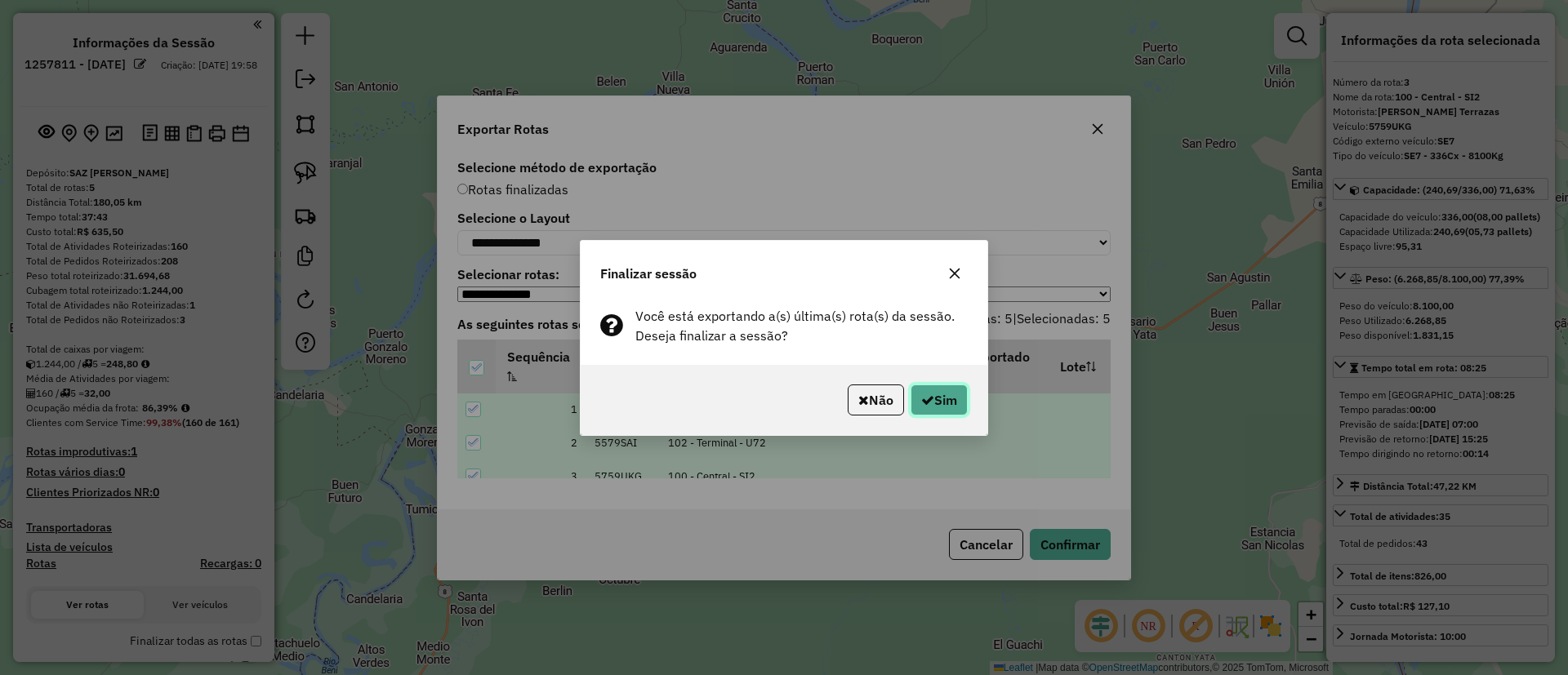
click at [935, 401] on button "Sim" at bounding box center [939, 399] width 57 height 31
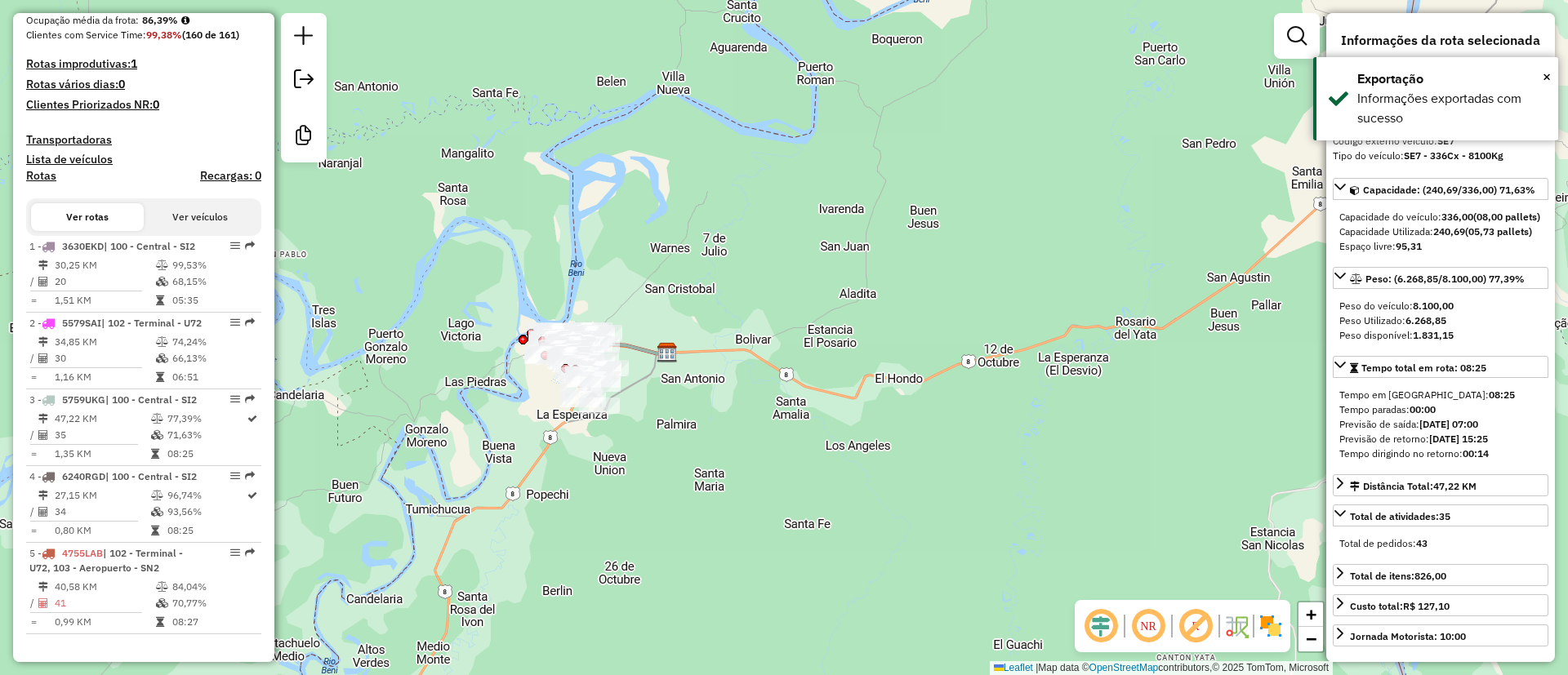
scroll to position [748, 0]
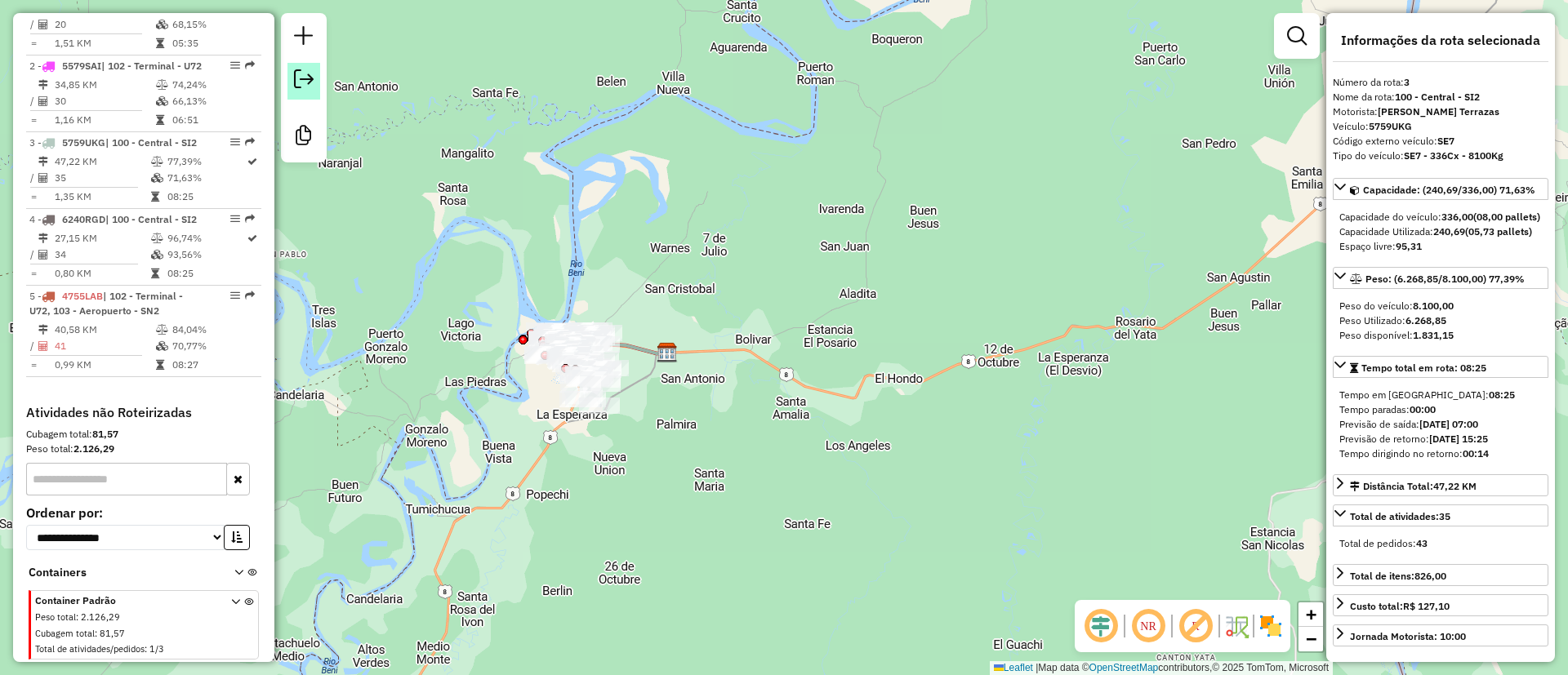
click at [308, 84] on em at bounding box center [303, 79] width 19 height 19
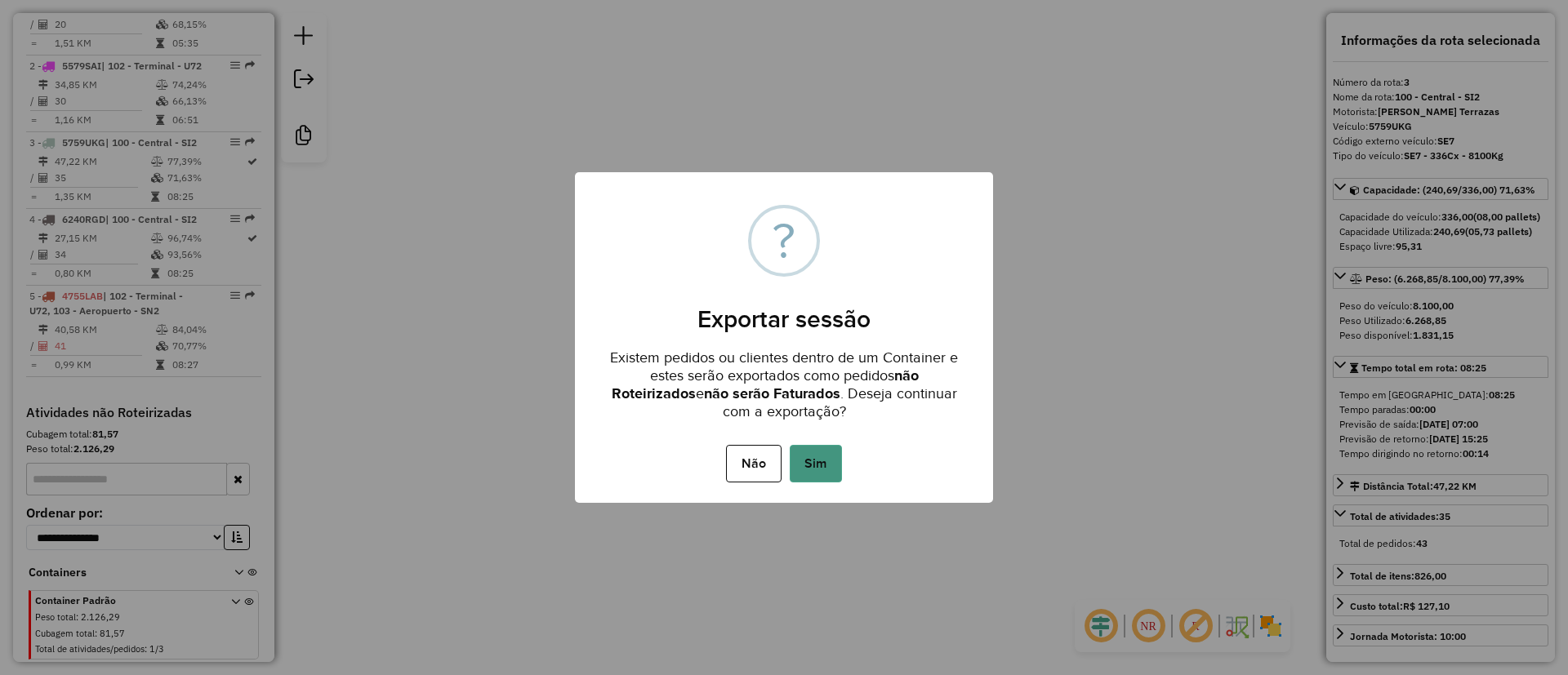
click at [821, 449] on button "Sim" at bounding box center [815, 464] width 53 height 38
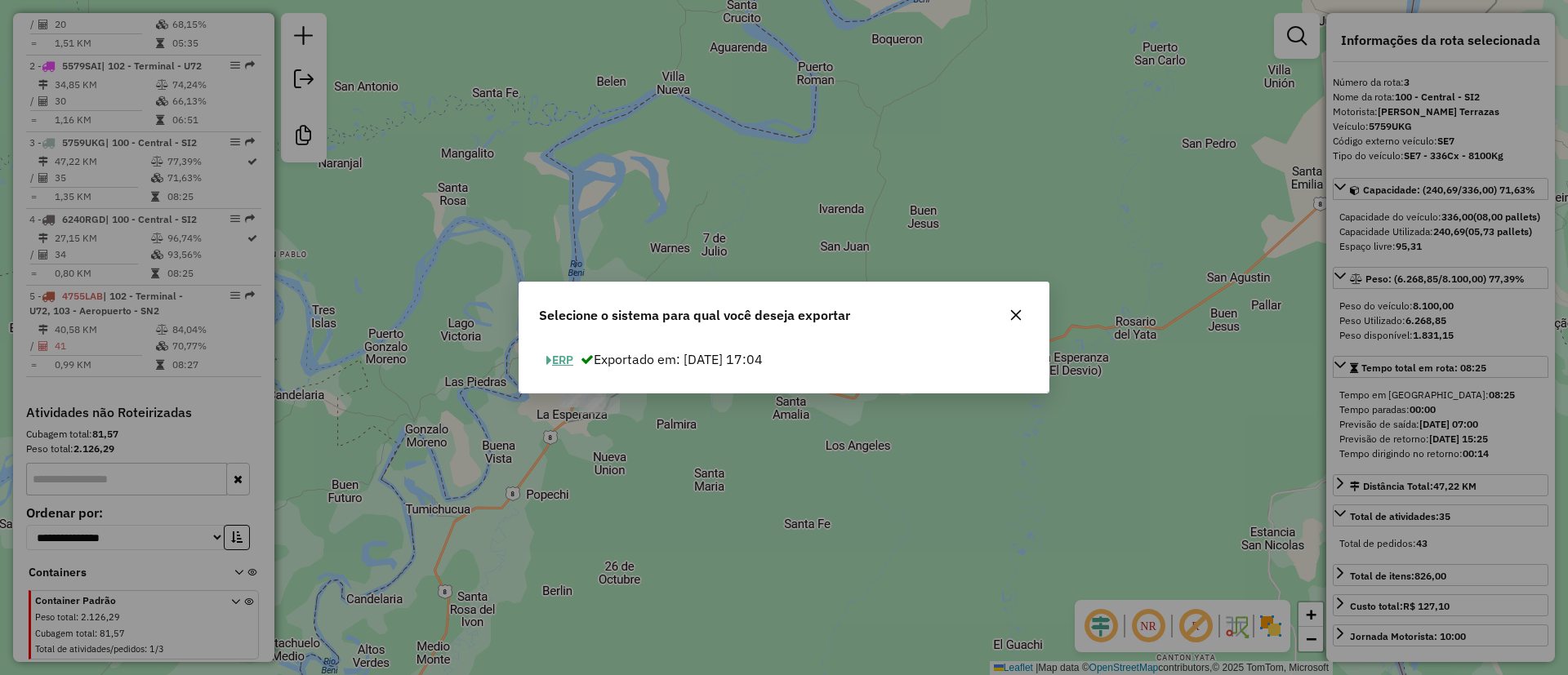
click at [559, 364] on button "ERP" at bounding box center [560, 360] width 42 height 25
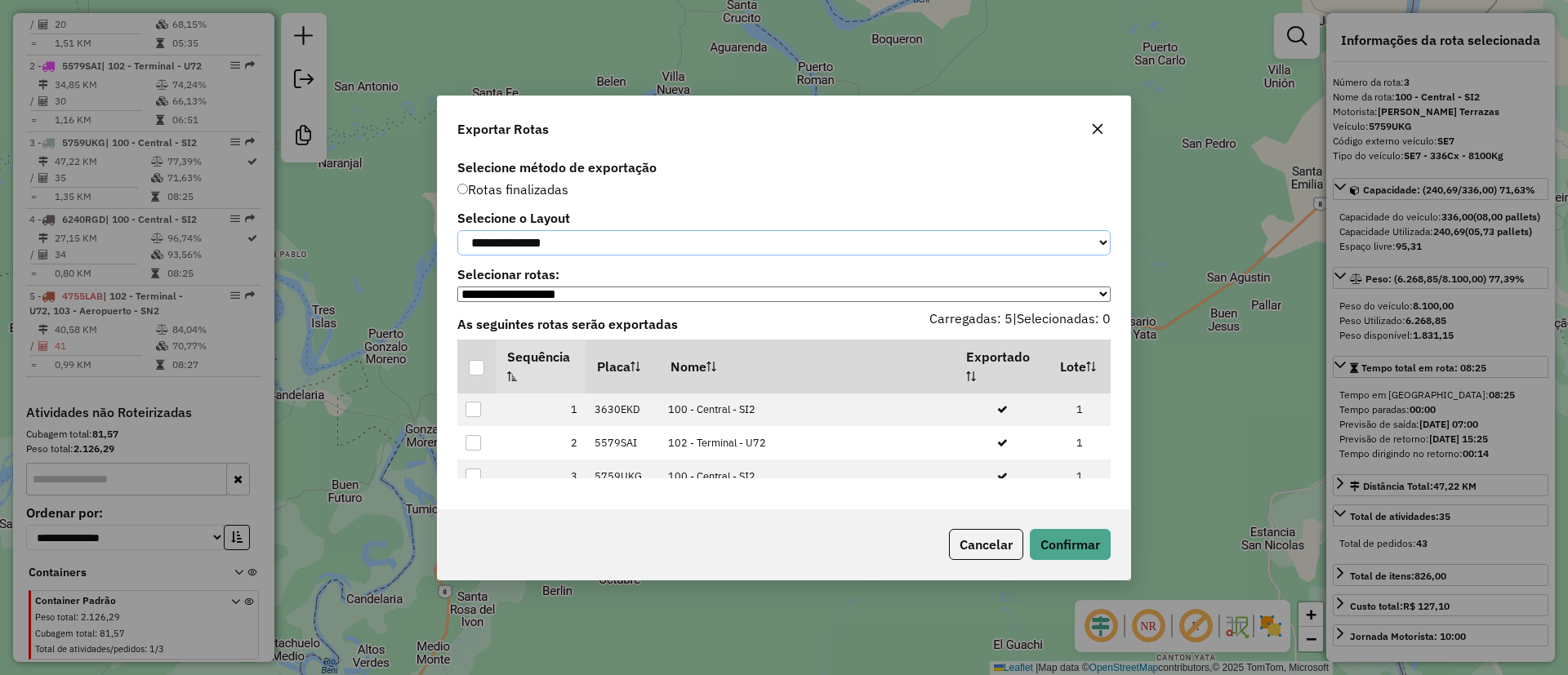
click at [579, 247] on select "**********" at bounding box center [784, 243] width 653 height 25
select select "*********"
click at [457, 231] on select "**********" at bounding box center [784, 243] width 653 height 25
click at [480, 373] on div at bounding box center [476, 368] width 16 height 16
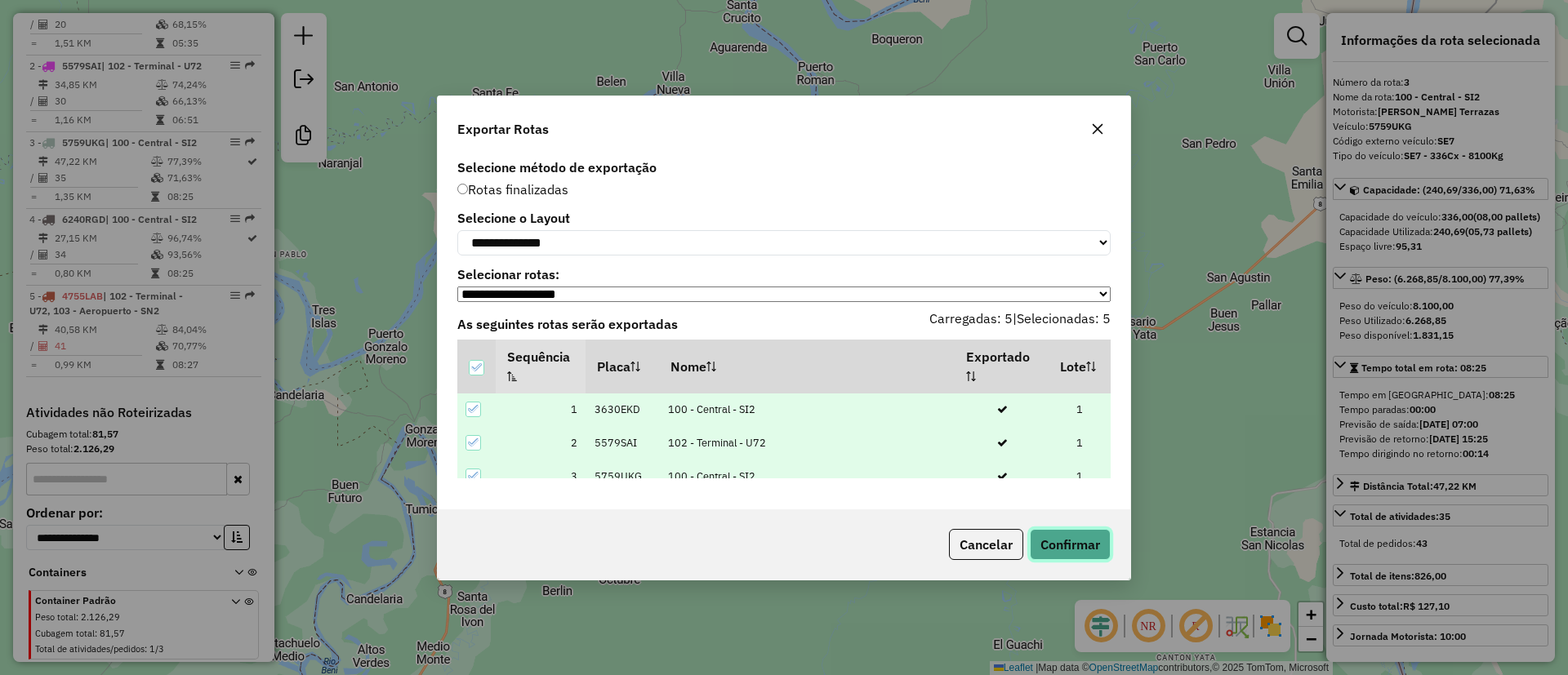
click at [1081, 552] on button "Confirmar" at bounding box center [1070, 544] width 81 height 31
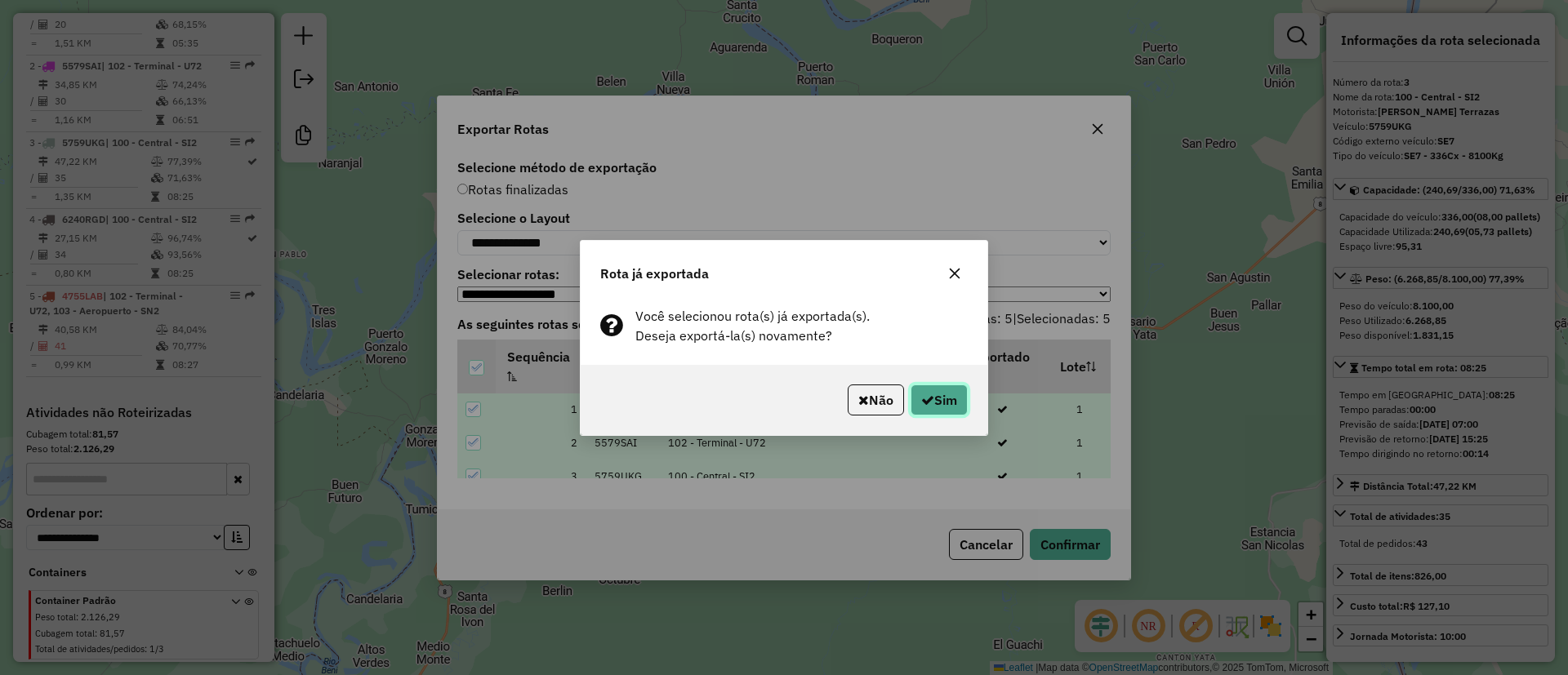
click at [926, 414] on button "Sim" at bounding box center [939, 399] width 57 height 31
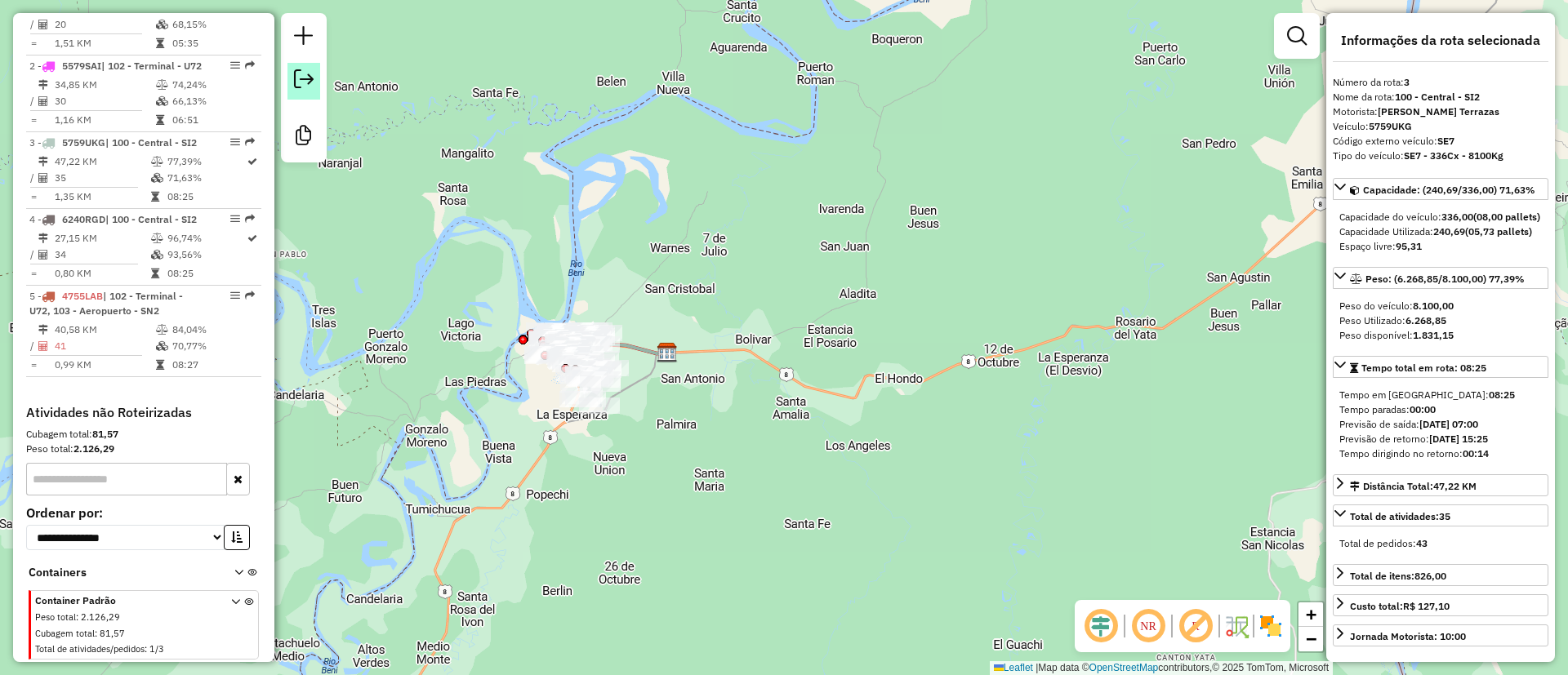
click at [308, 87] on em at bounding box center [303, 79] width 19 height 19
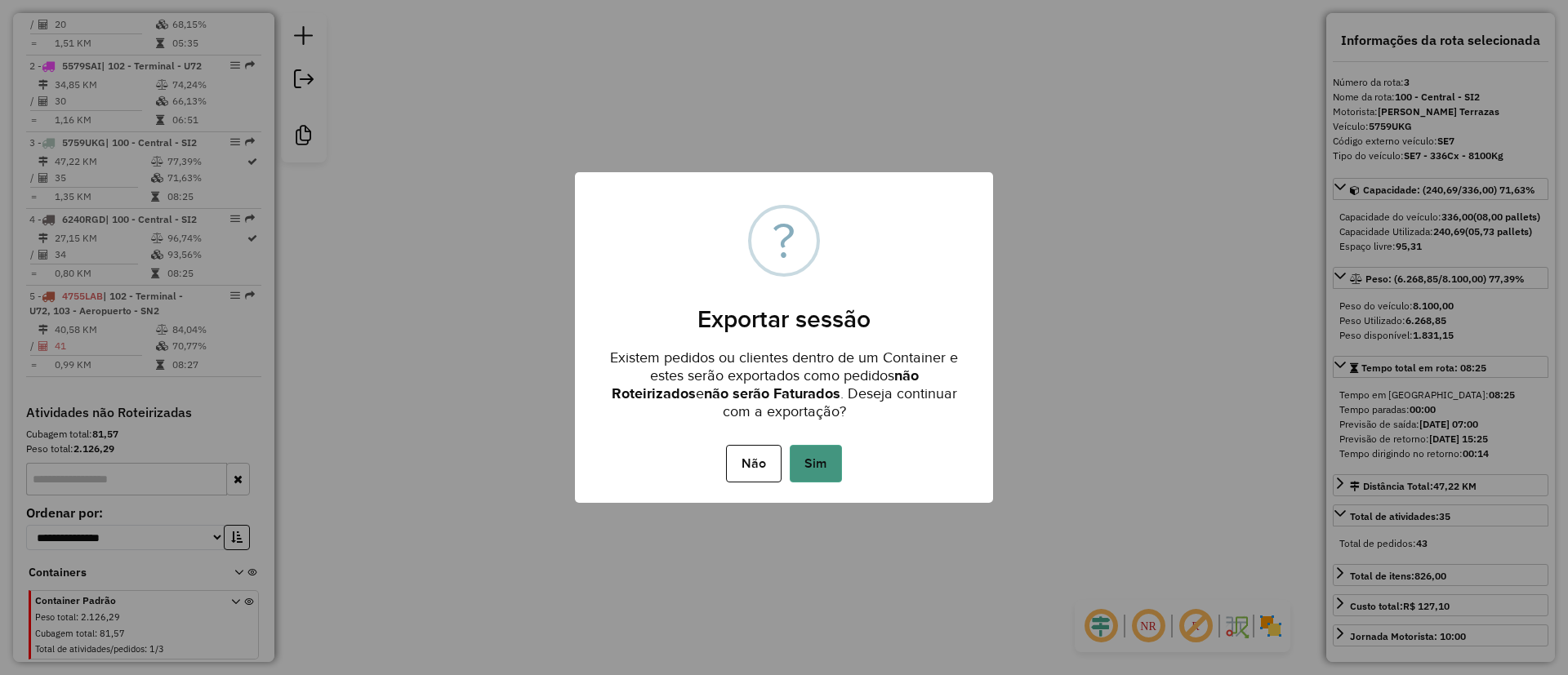
click at [804, 463] on button "Sim" at bounding box center [815, 464] width 53 height 38
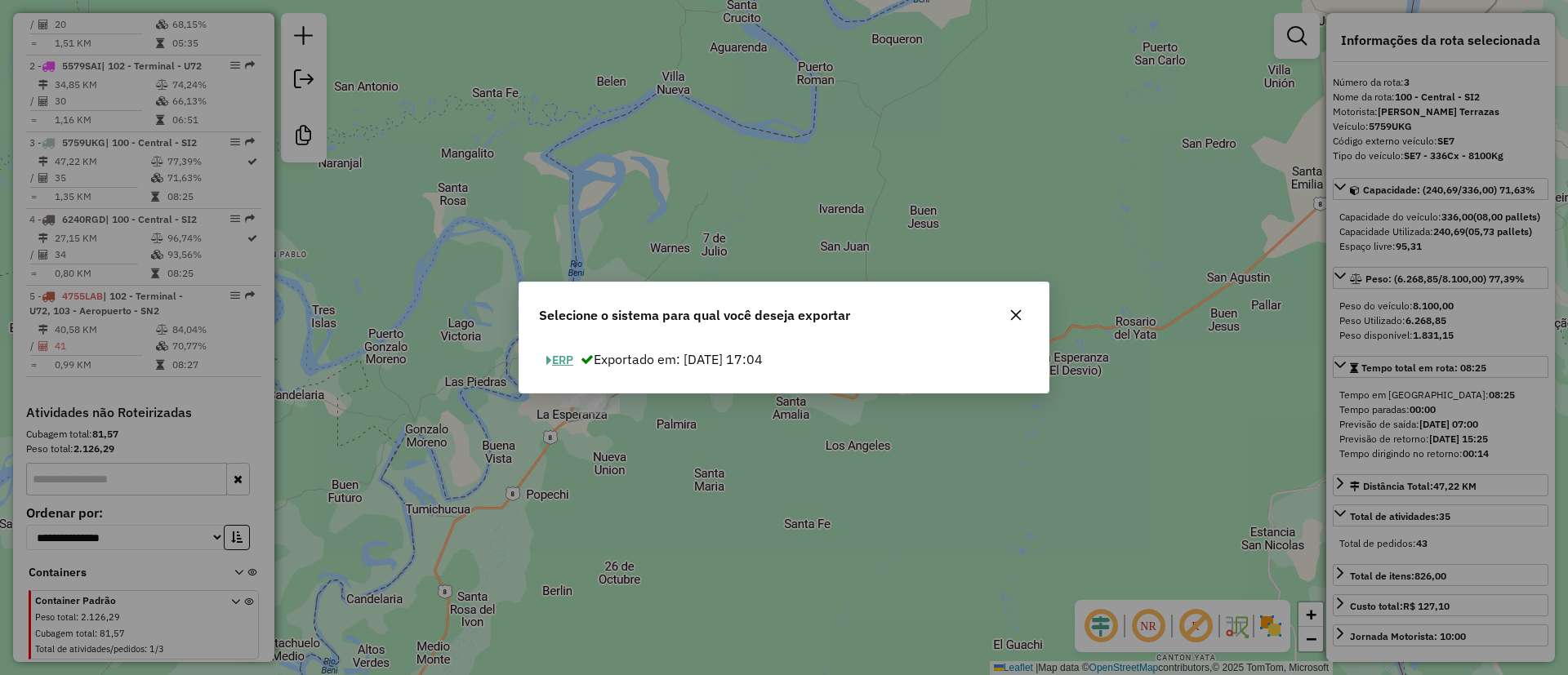
click at [565, 358] on button "ERP" at bounding box center [560, 360] width 42 height 25
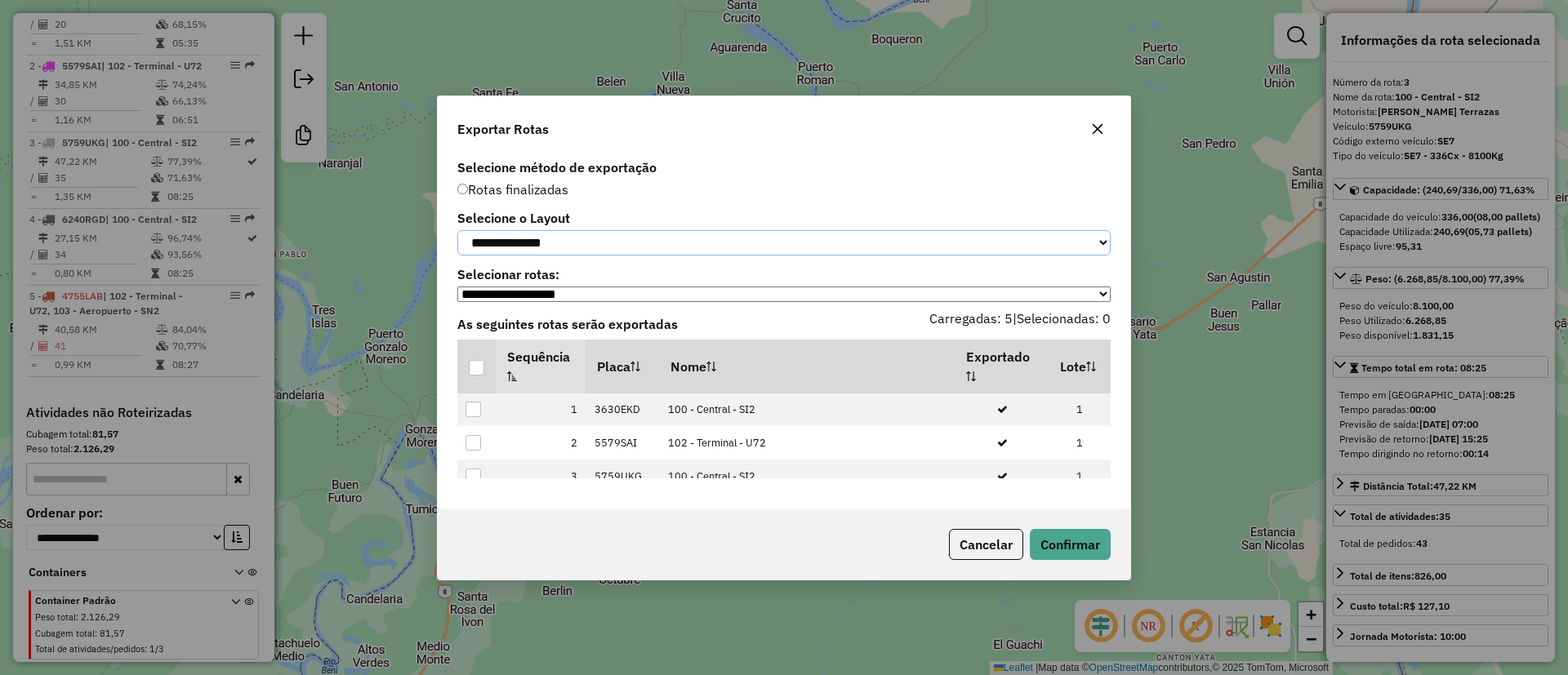
click at [556, 251] on select "**********" at bounding box center [784, 243] width 653 height 25
select select "*********"
click at [457, 231] on select "**********" at bounding box center [784, 243] width 653 height 25
click at [477, 367] on div at bounding box center [476, 368] width 16 height 16
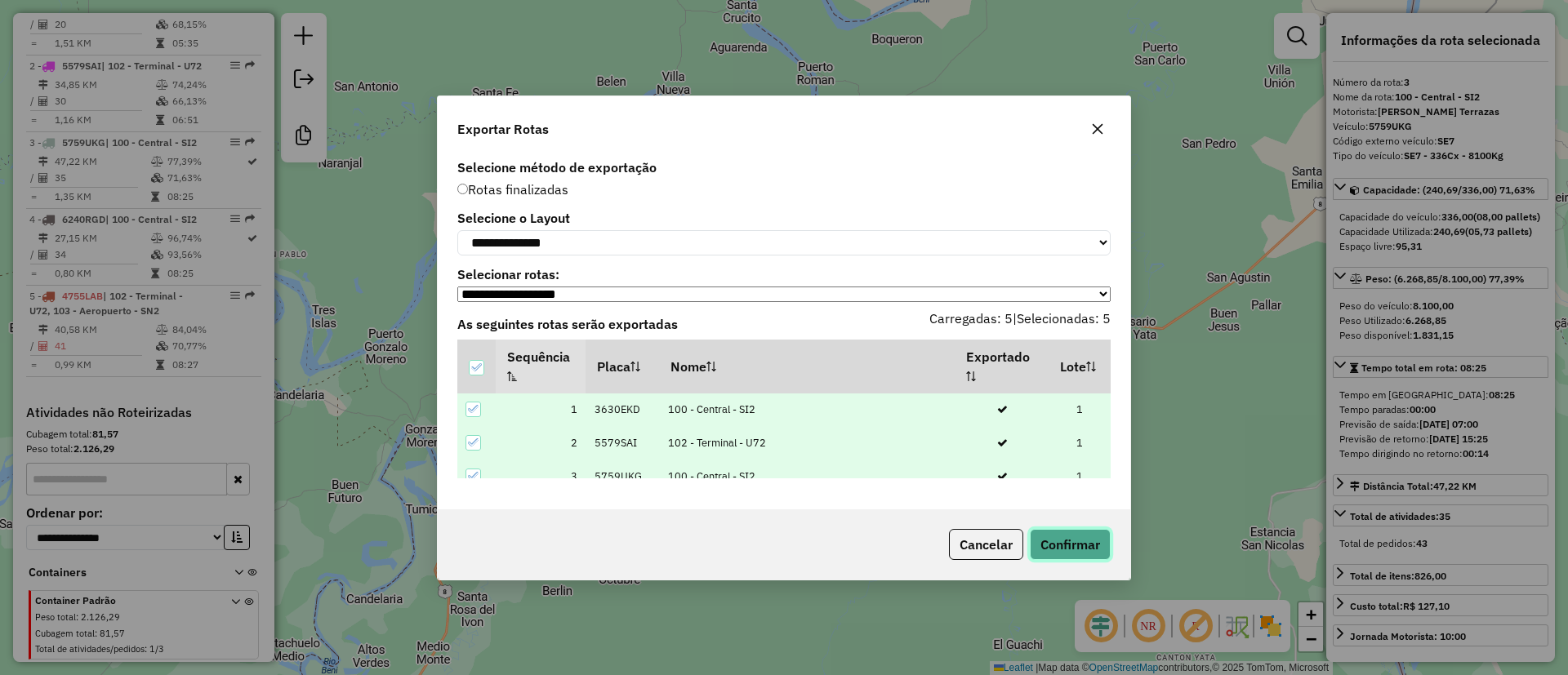
click at [1057, 544] on button "Confirmar" at bounding box center [1070, 544] width 81 height 31
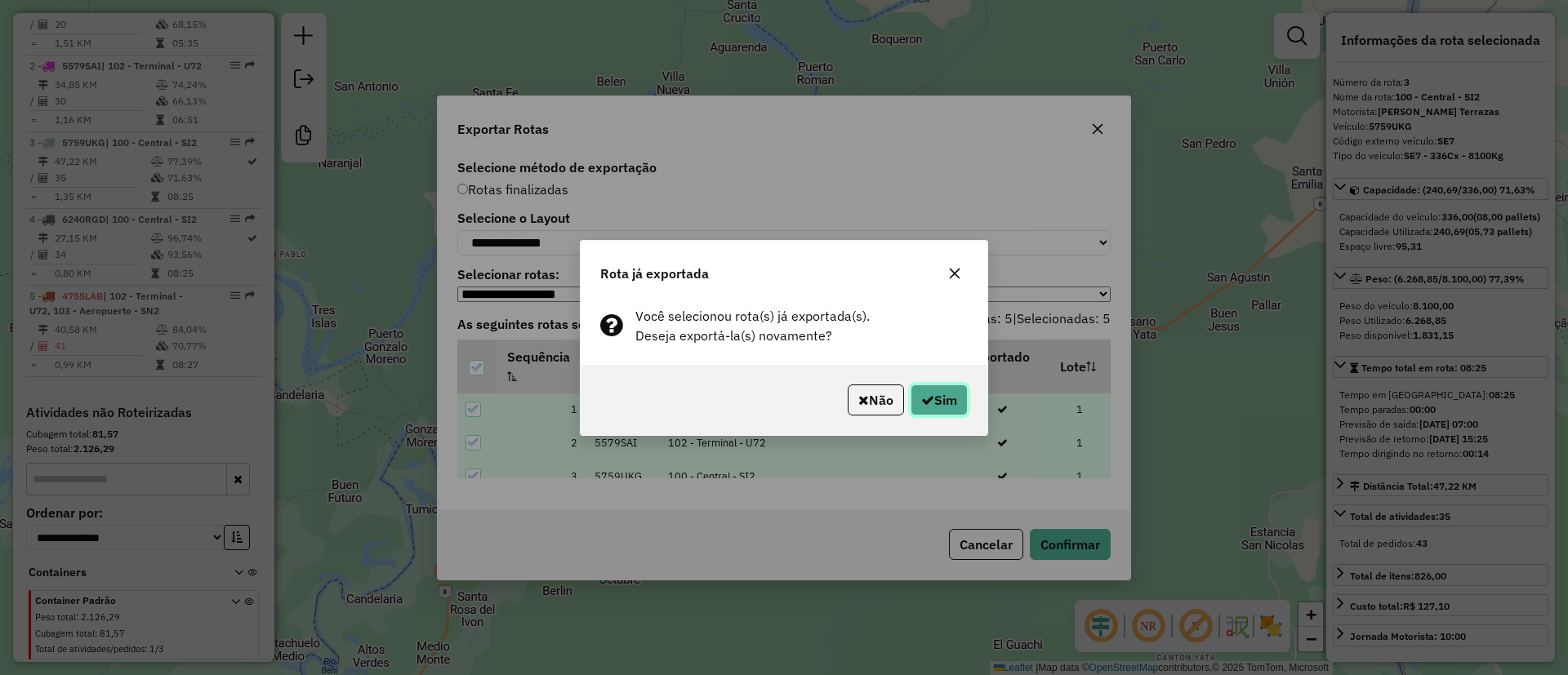
click at [949, 396] on button "Sim" at bounding box center [939, 399] width 57 height 31
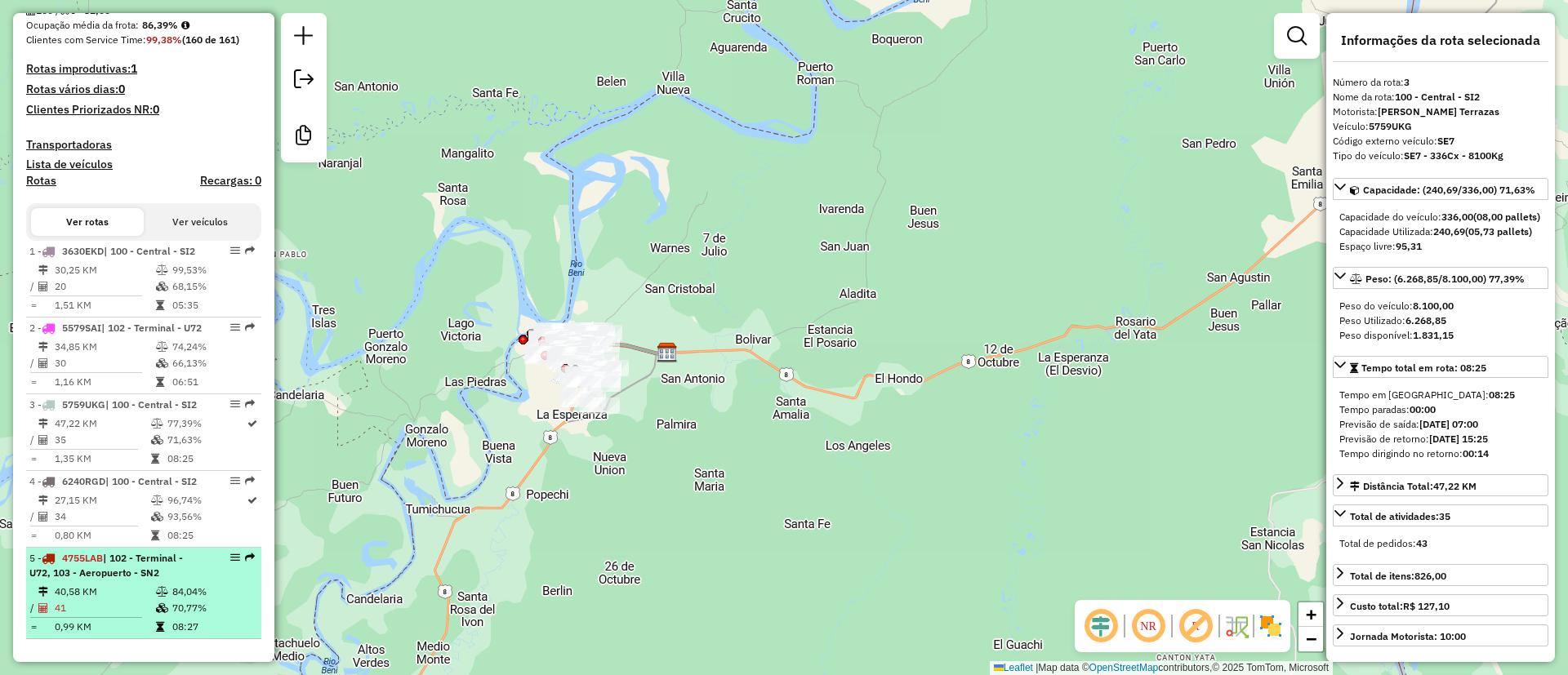
scroll to position [135, 0]
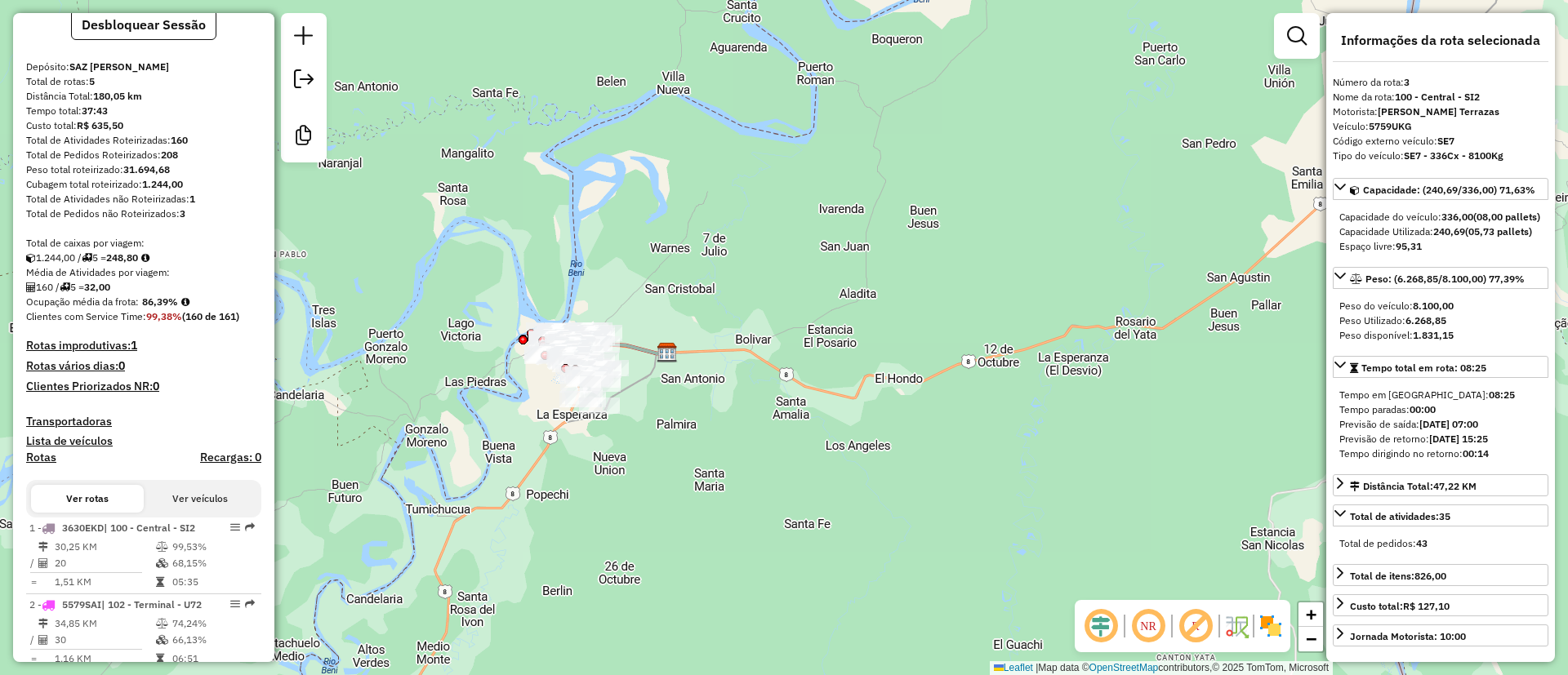
drag, startPoint x: 149, startPoint y: 316, endPoint x: 180, endPoint y: 320, distance: 31.3
click at [178, 307] on strong "86,39%" at bounding box center [160, 302] width 36 height 13
copy strong "86,39%"
drag, startPoint x: 99, startPoint y: 297, endPoint x: 125, endPoint y: 302, distance: 26.5
click at [125, 295] on div "160 / 5 = 32,00" at bounding box center [144, 287] width 236 height 15
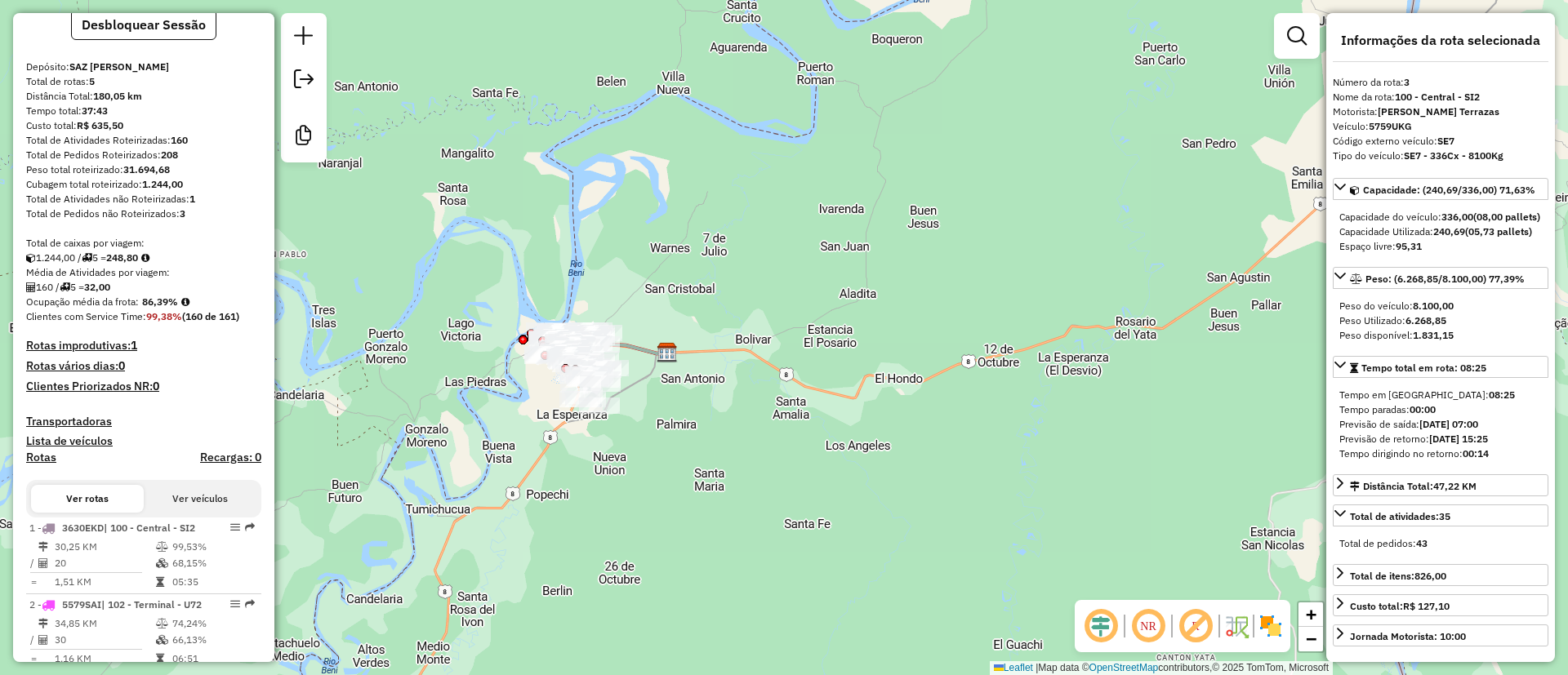
copy strong "32,00"
drag, startPoint x: 170, startPoint y: 152, endPoint x: 197, endPoint y: 150, distance: 27.1
click at [197, 148] on div "Total de Atividades Roteirizadas: 160" at bounding box center [144, 140] width 236 height 15
copy strong "160"
